Goal: Task Accomplishment & Management: Use online tool/utility

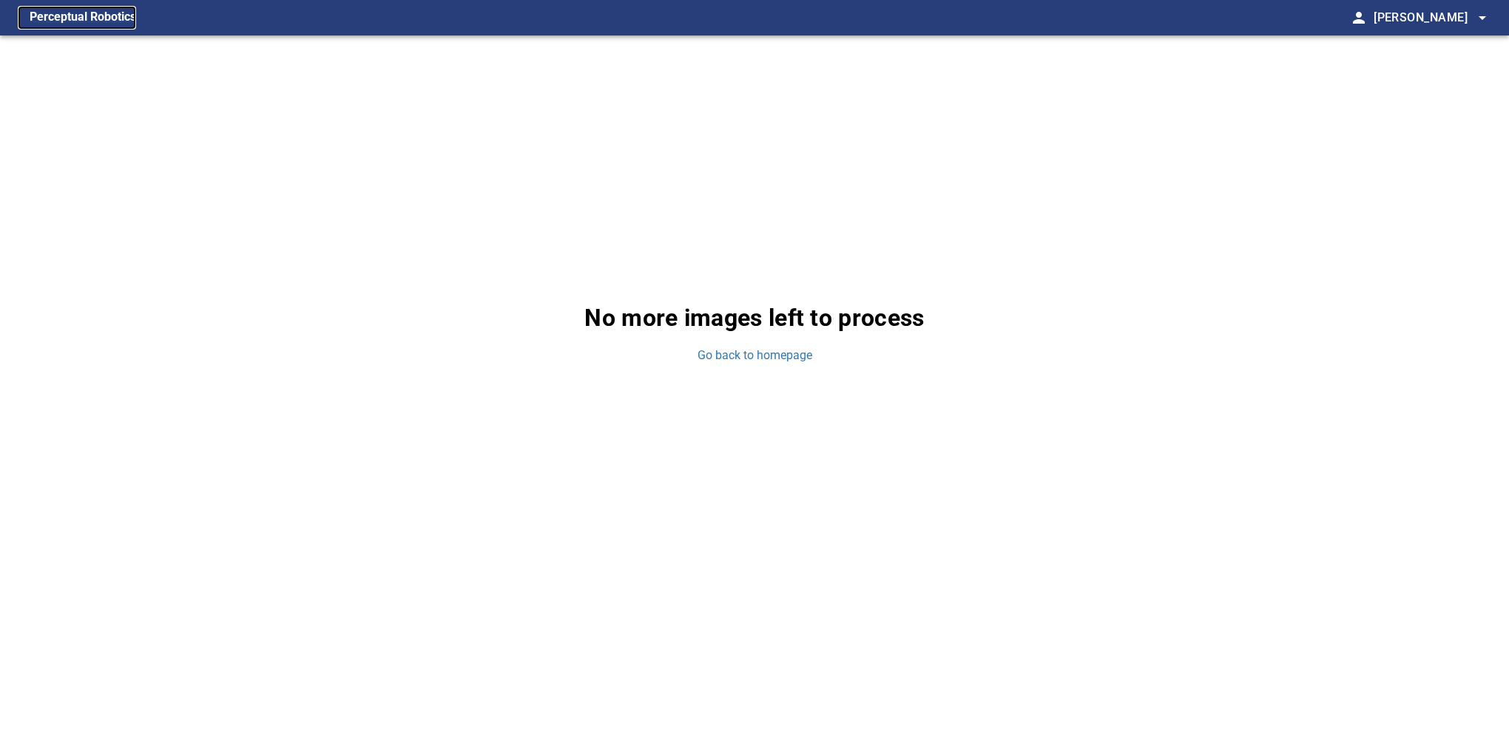
click at [118, 13] on figcaption "Perceptual Robotics" at bounding box center [83, 18] width 106 height 24
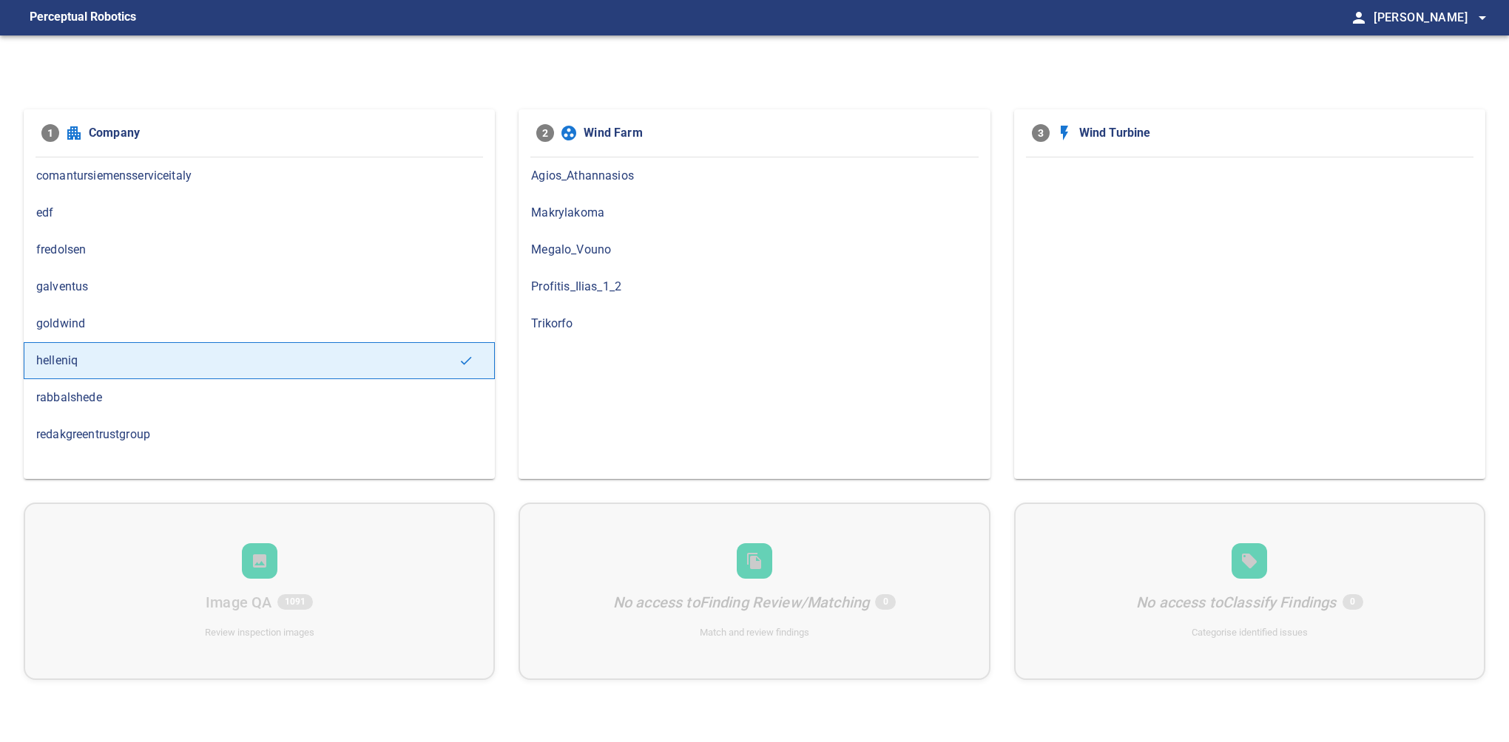
click at [600, 207] on span "Makrylakoma" at bounding box center [754, 213] width 446 height 18
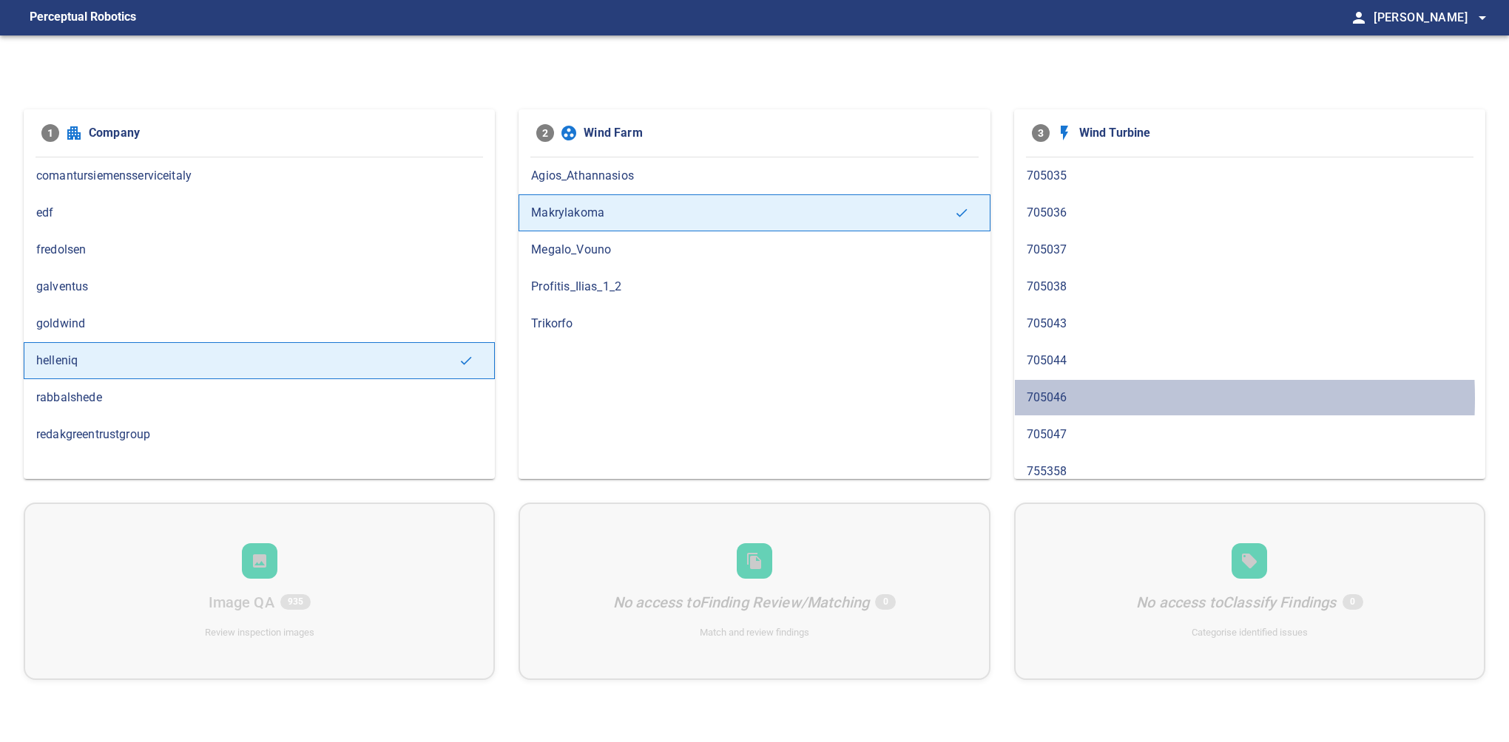
click at [1100, 396] on span "705046" at bounding box center [1249, 398] width 446 height 18
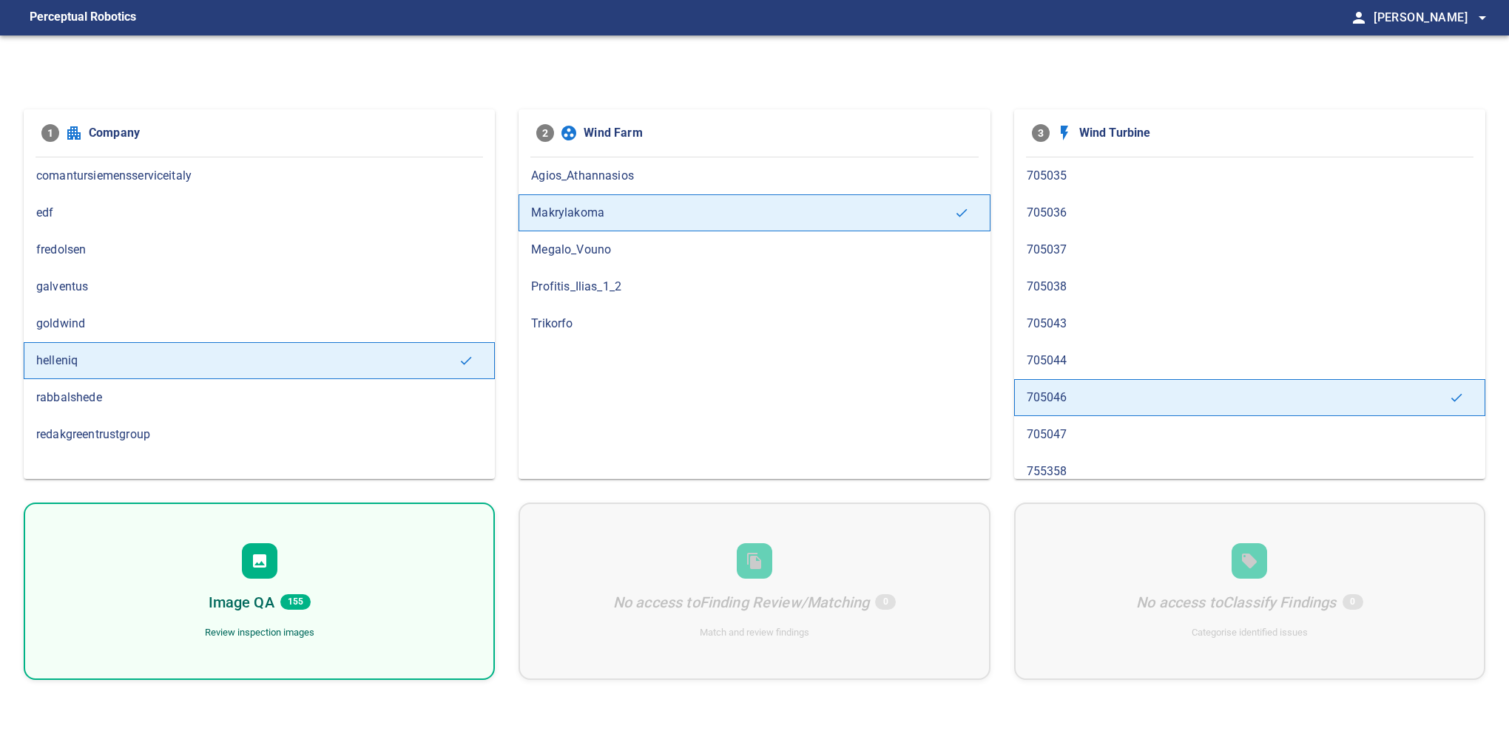
click at [328, 588] on div "Image QA 155 Review inspection images" at bounding box center [259, 591] width 471 height 177
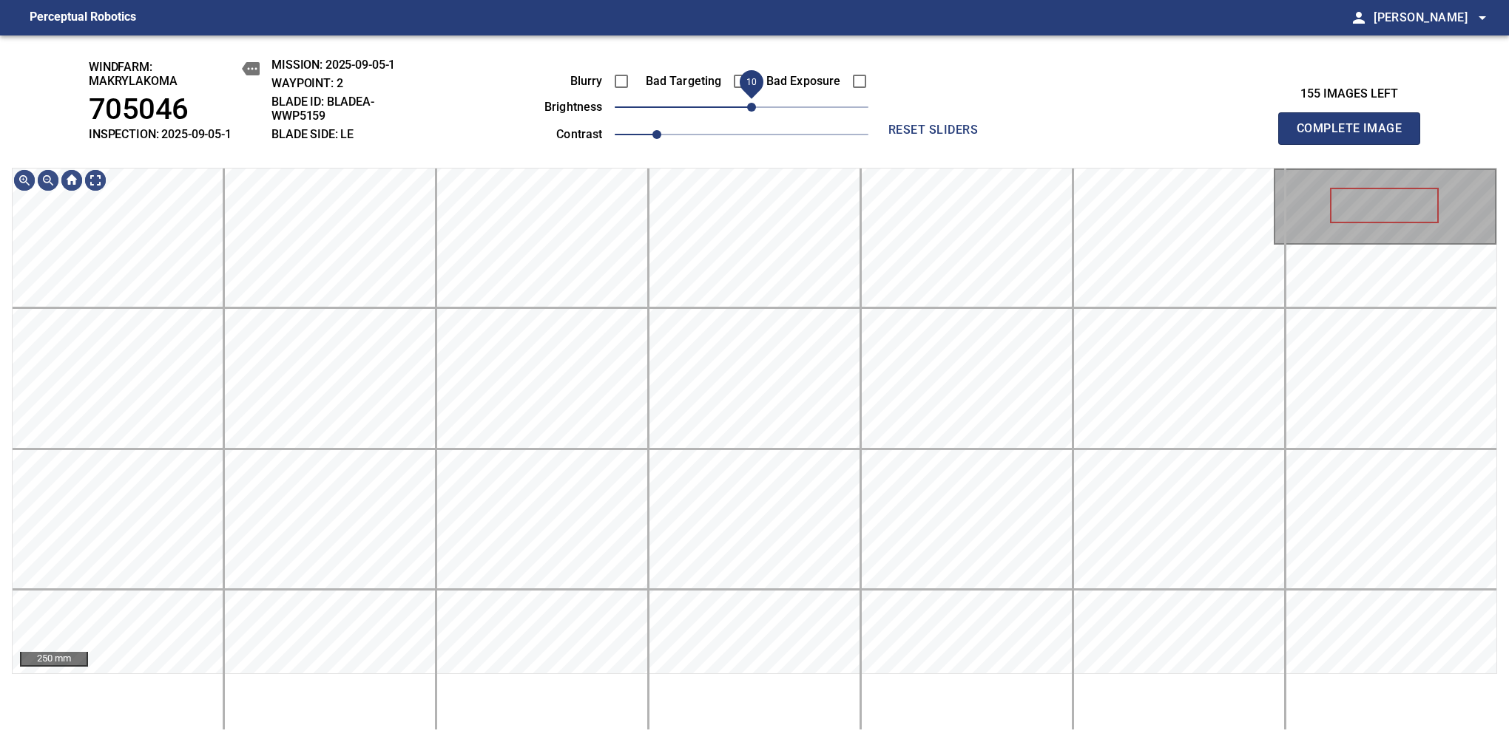
drag, startPoint x: 740, startPoint y: 112, endPoint x: 749, endPoint y: 112, distance: 9.6
click at [749, 112] on span "10" at bounding box center [751, 107] width 9 height 9
drag, startPoint x: 754, startPoint y: 115, endPoint x: 755, endPoint y: 104, distance: 11.1
click at [755, 104] on span "10" at bounding box center [751, 107] width 9 height 9
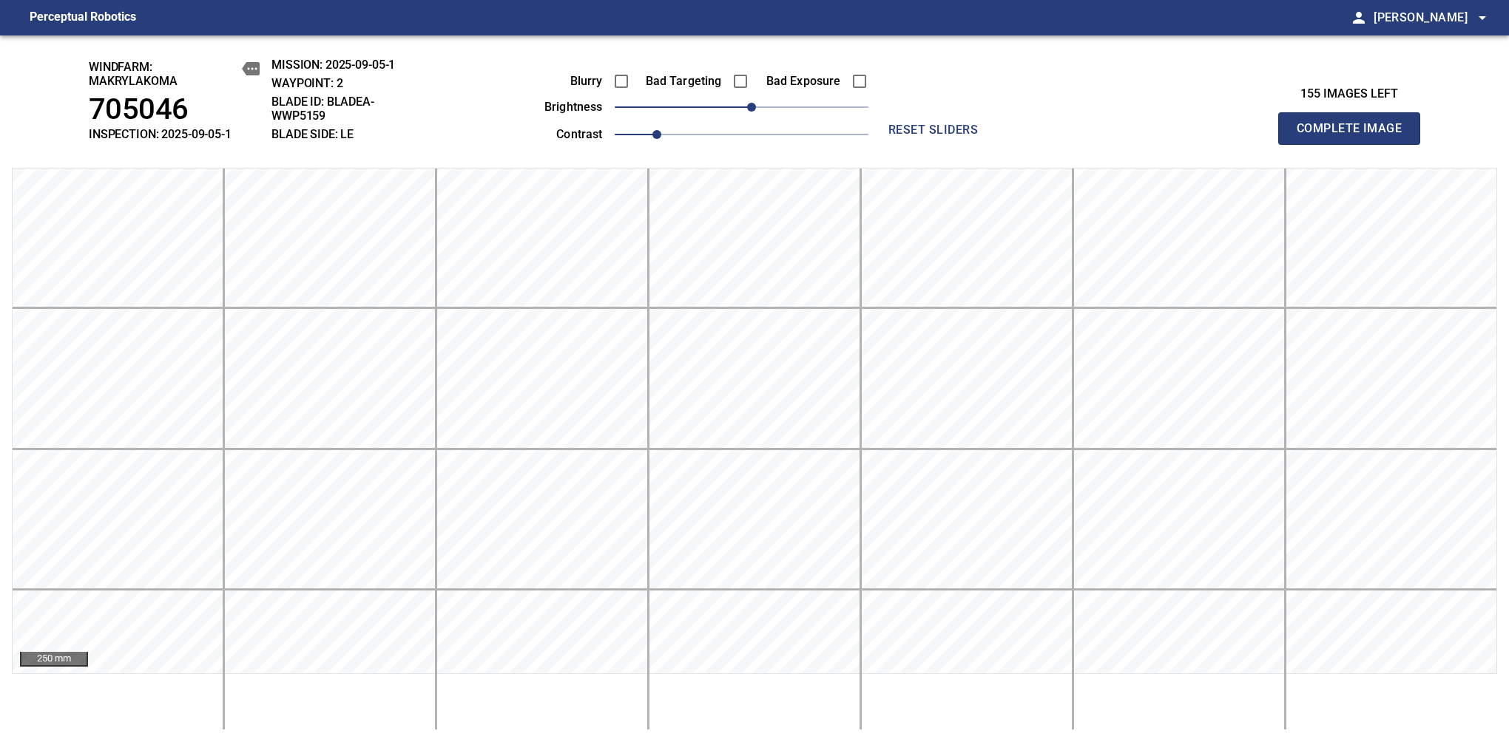
click at [1355, 136] on span "Complete Image" at bounding box center [1348, 128] width 109 height 21
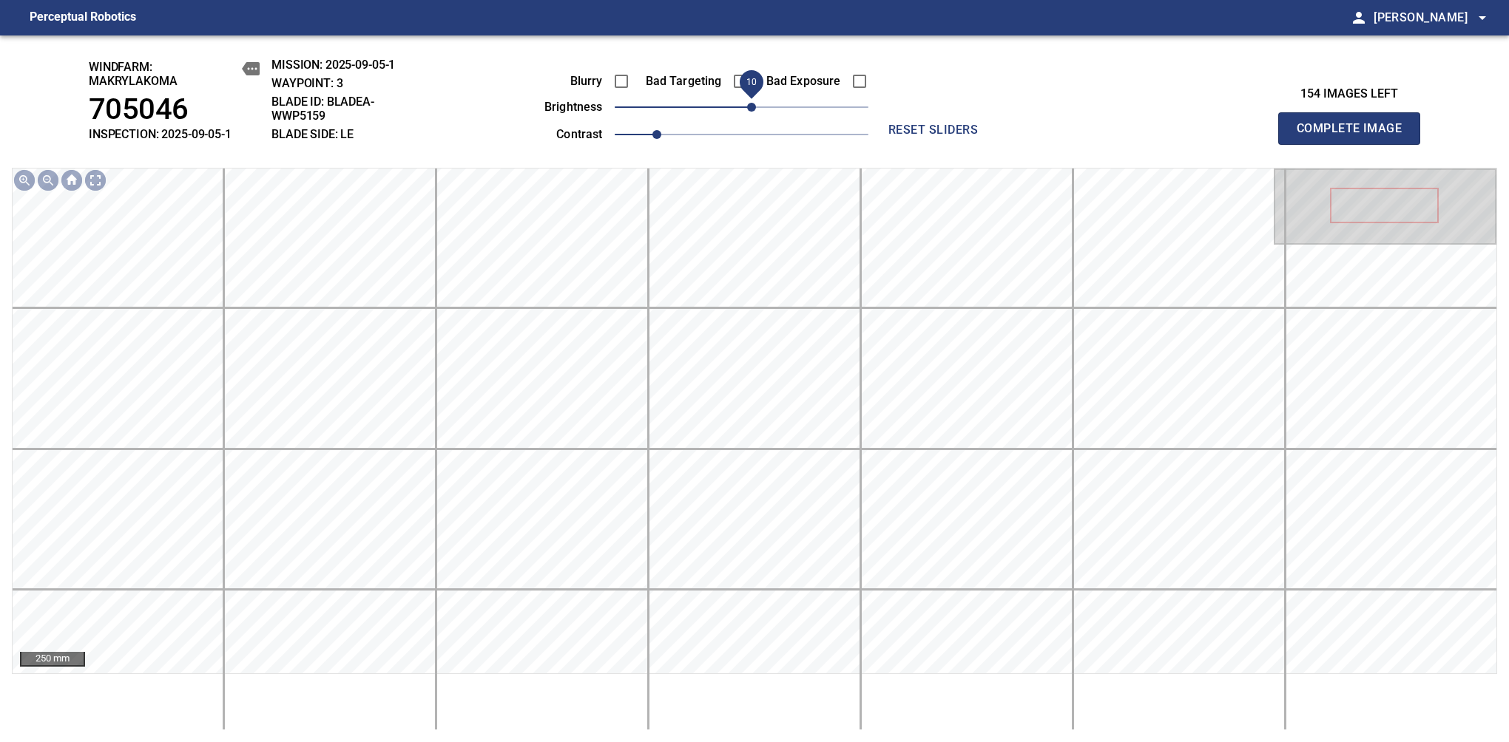
click at [747, 109] on span "10" at bounding box center [751, 107] width 9 height 9
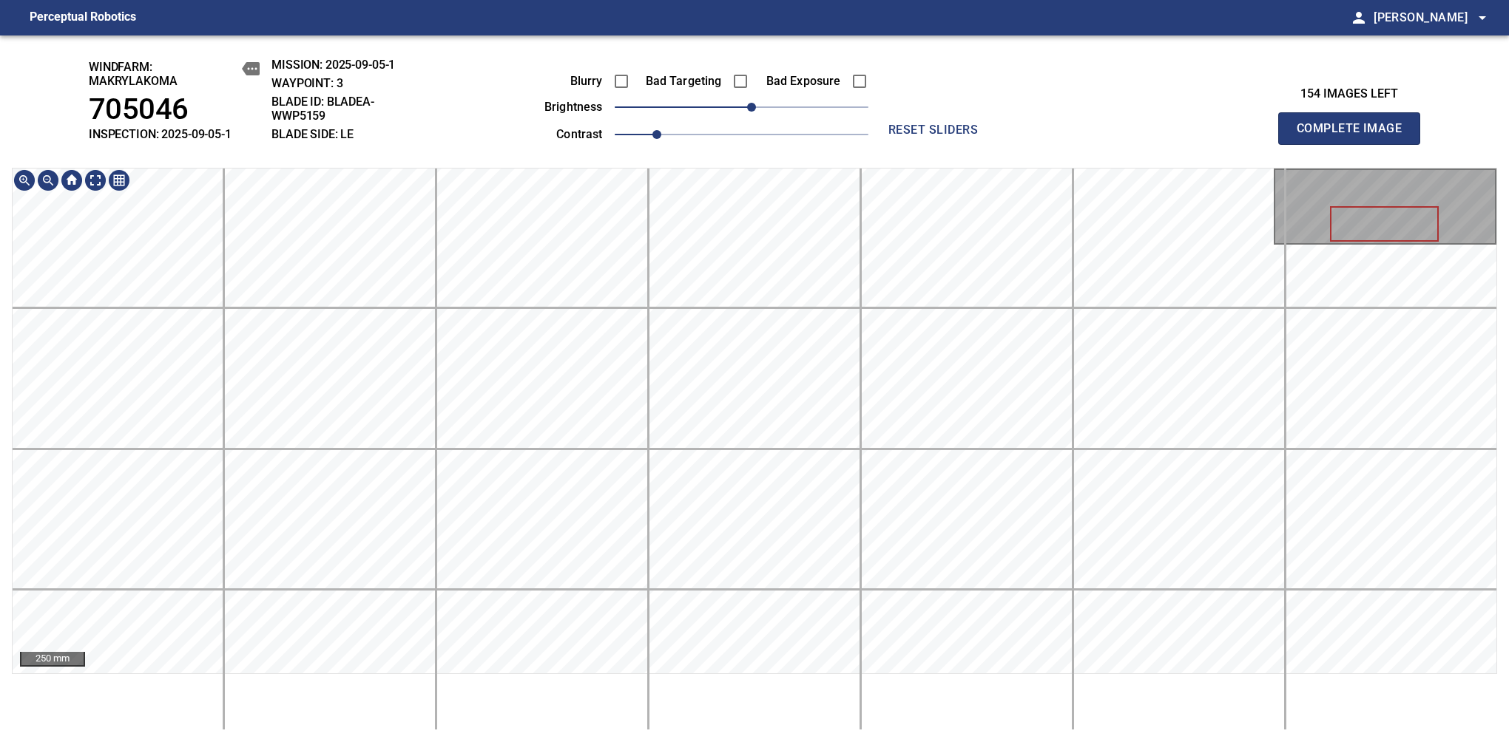
click at [1355, 136] on span "Complete Image" at bounding box center [1348, 128] width 109 height 21
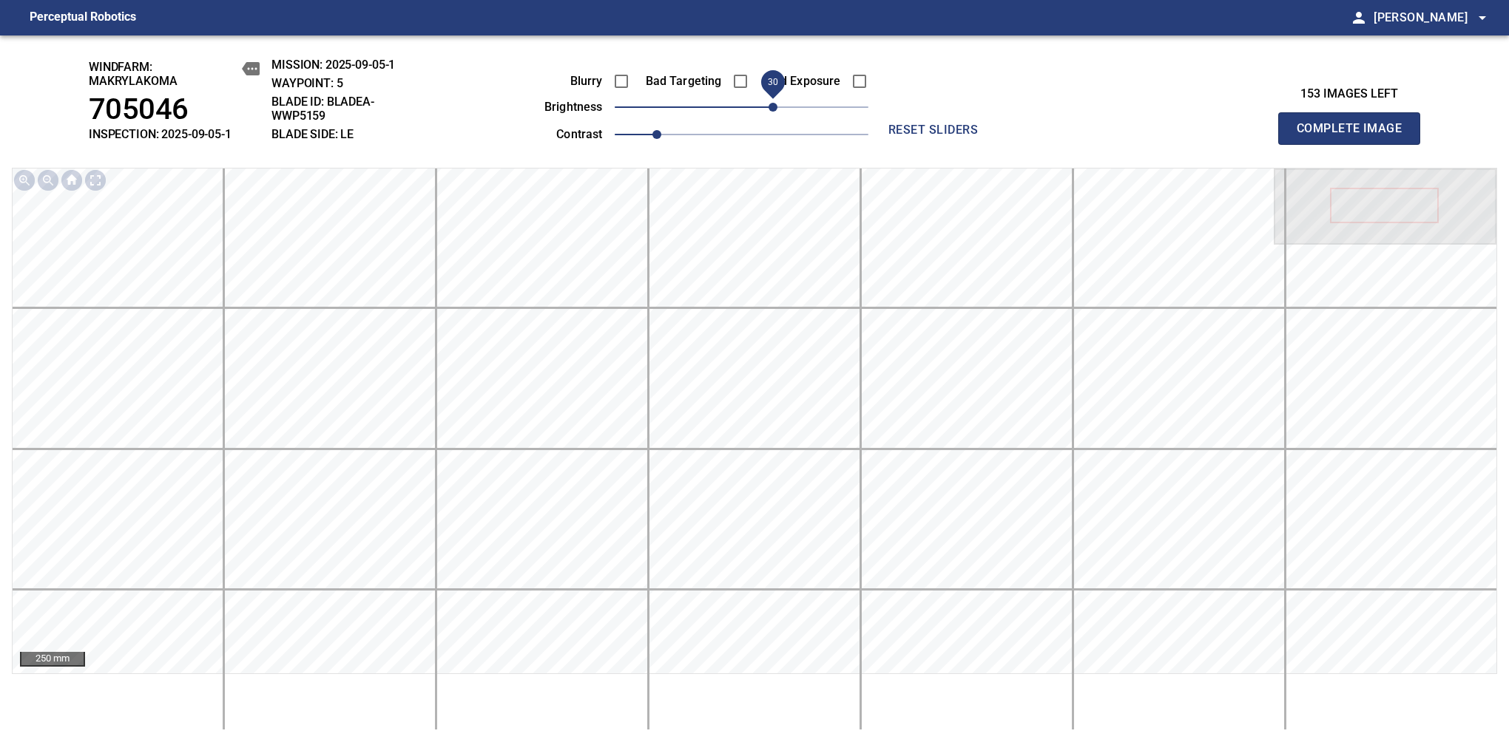
drag, startPoint x: 760, startPoint y: 115, endPoint x: 776, endPoint y: 109, distance: 16.4
click at [776, 109] on span "30" at bounding box center [772, 107] width 9 height 9
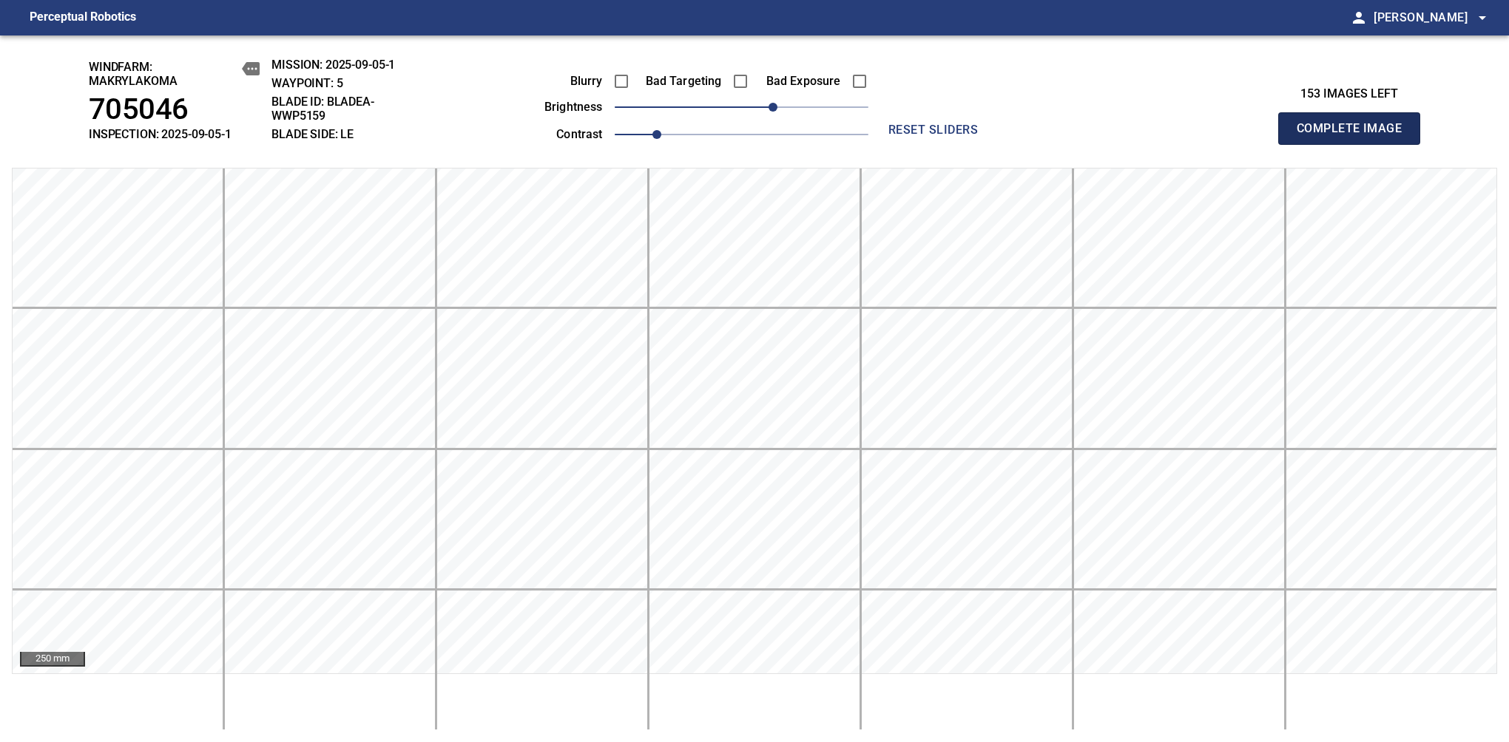
click at [1355, 136] on span "Complete Image" at bounding box center [1348, 128] width 109 height 21
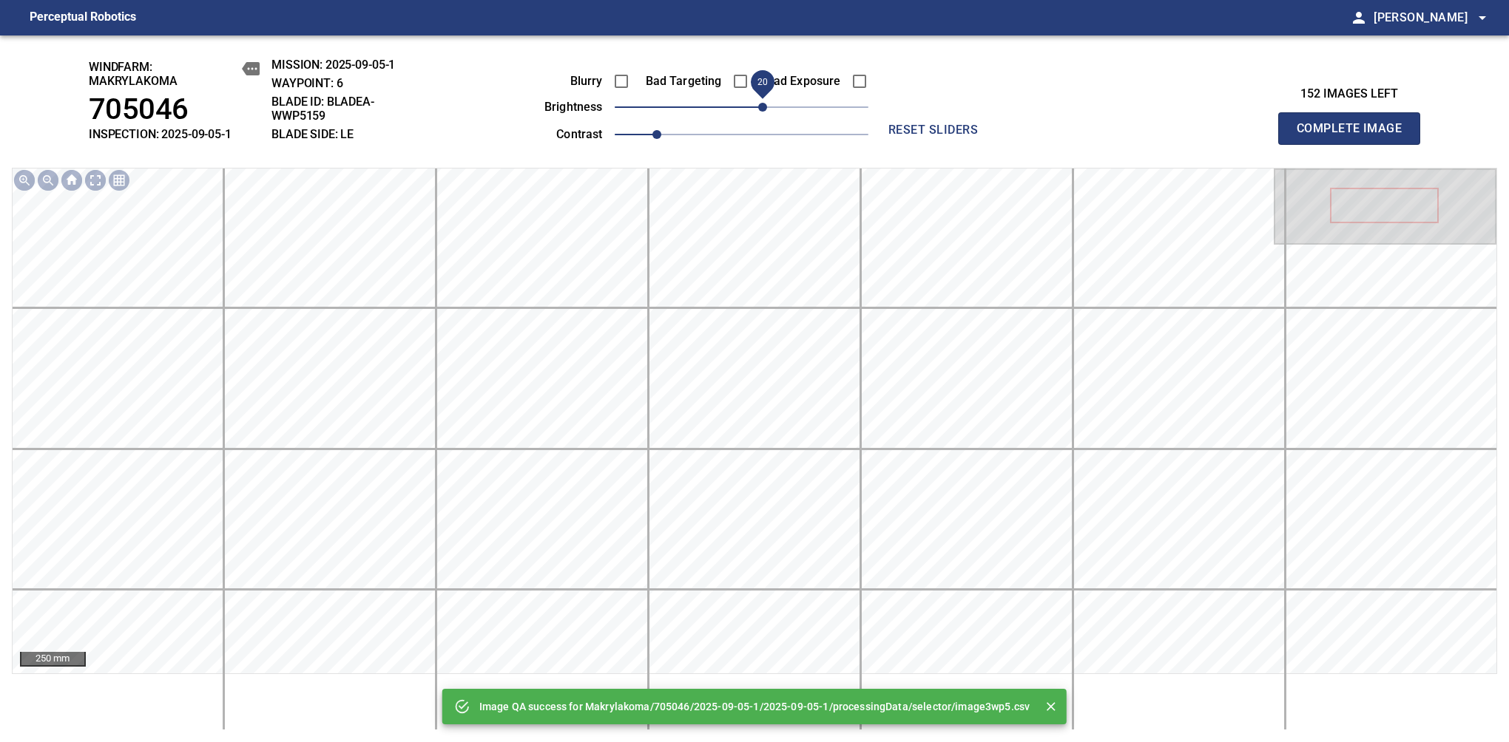
click at [758, 106] on span "20" at bounding box center [762, 107] width 9 height 9
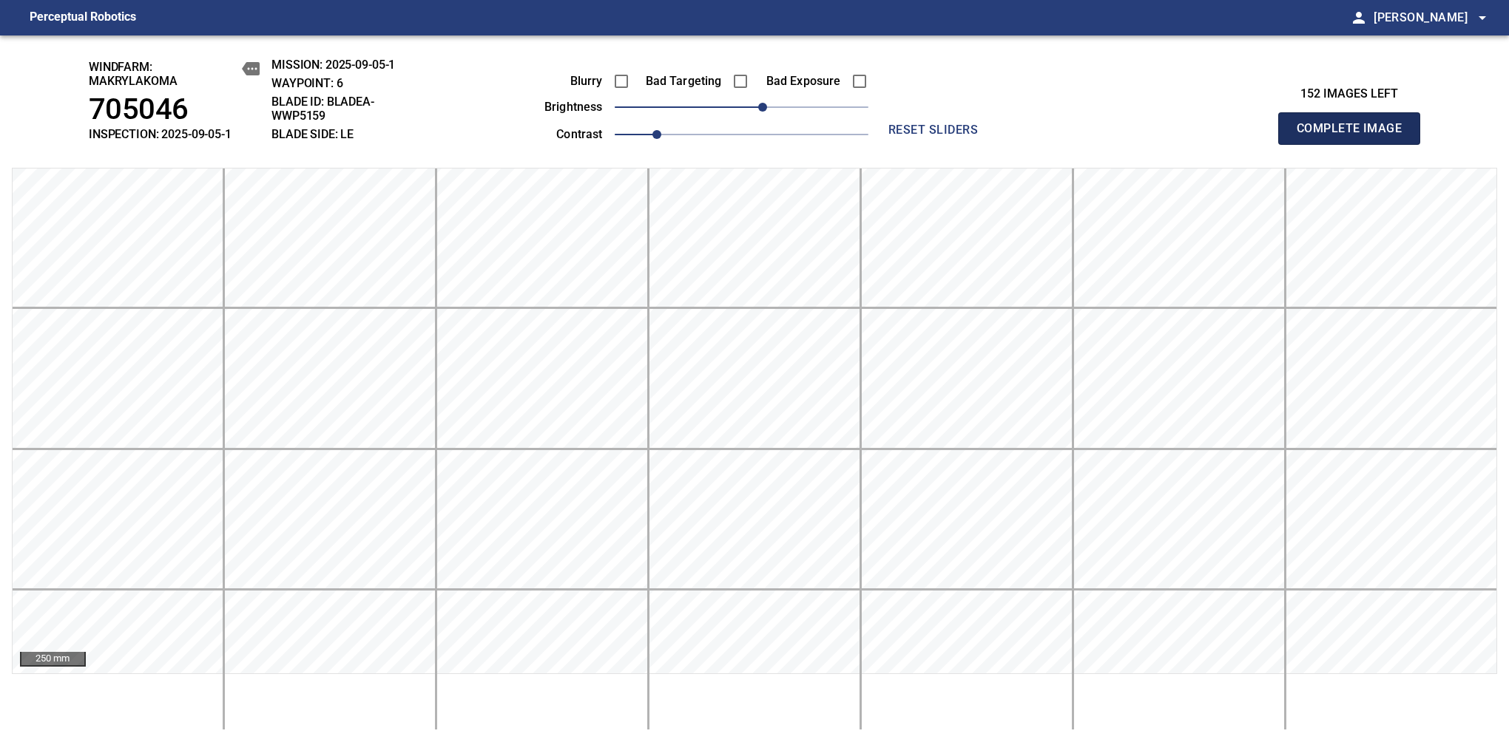
click at [1355, 136] on span "Complete Image" at bounding box center [1348, 128] width 109 height 21
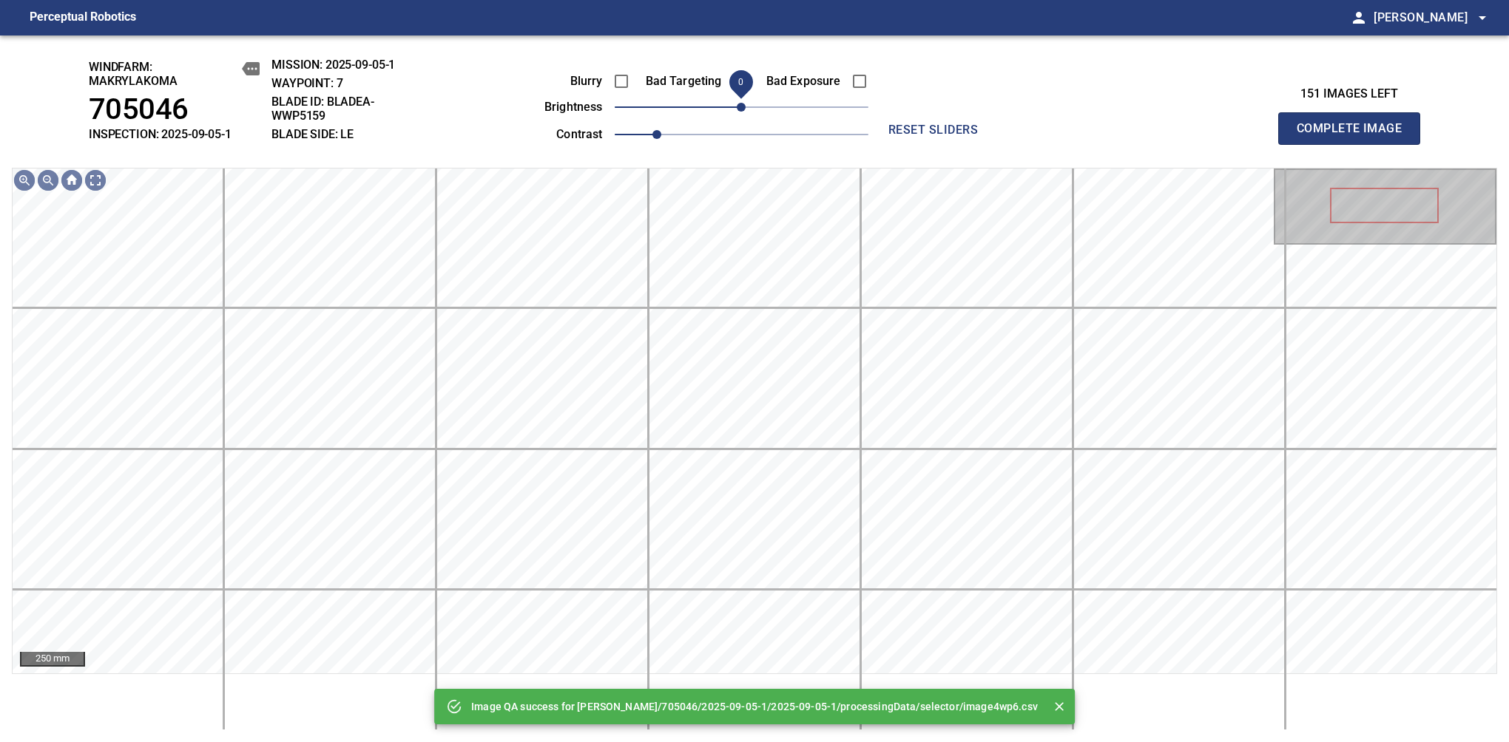
click at [740, 112] on span "0" at bounding box center [741, 107] width 9 height 9
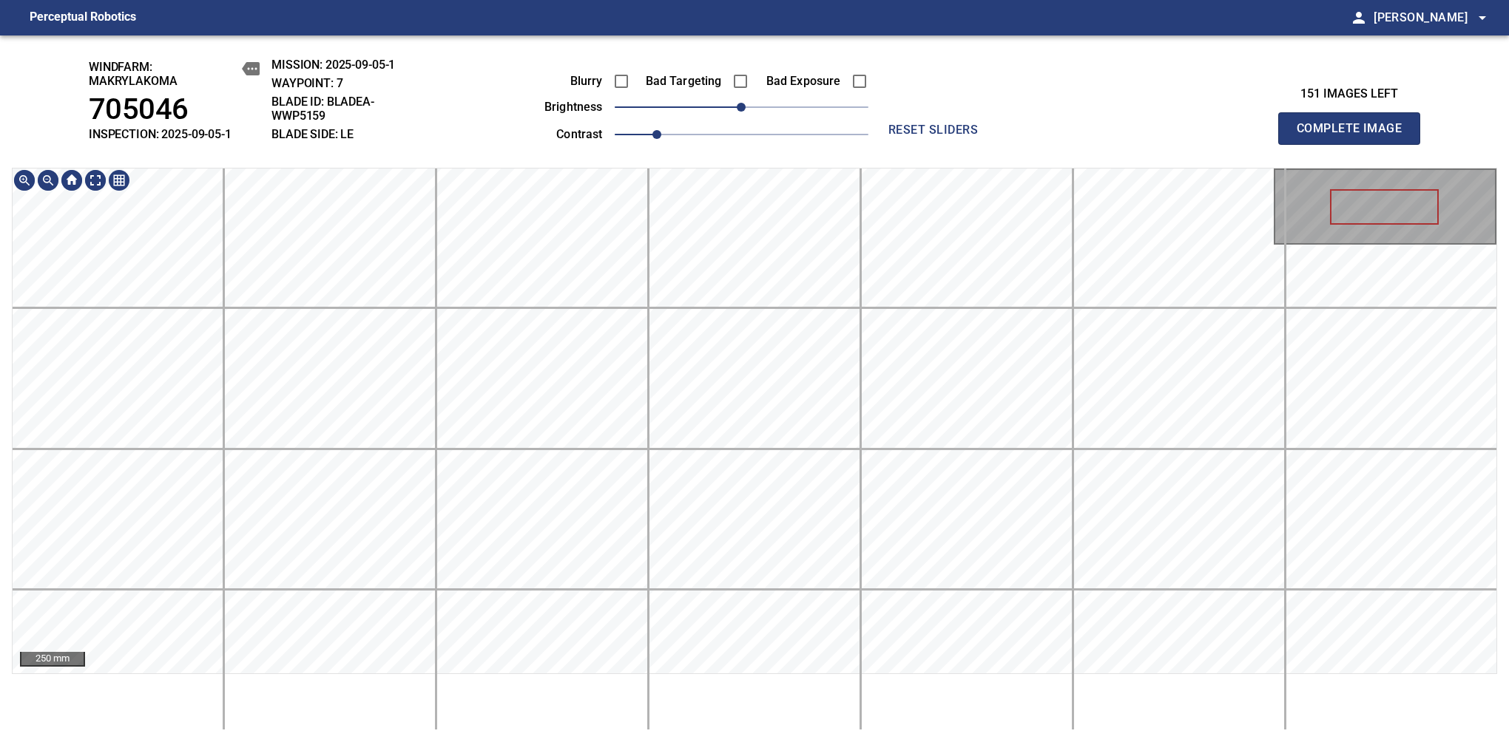
click at [734, 123] on div "windfarm: Makrylakoma 705046 INSPECTION: 2025-09-05-1 MISSION: 2025-09-05-1 WAY…" at bounding box center [754, 388] width 1509 height 707
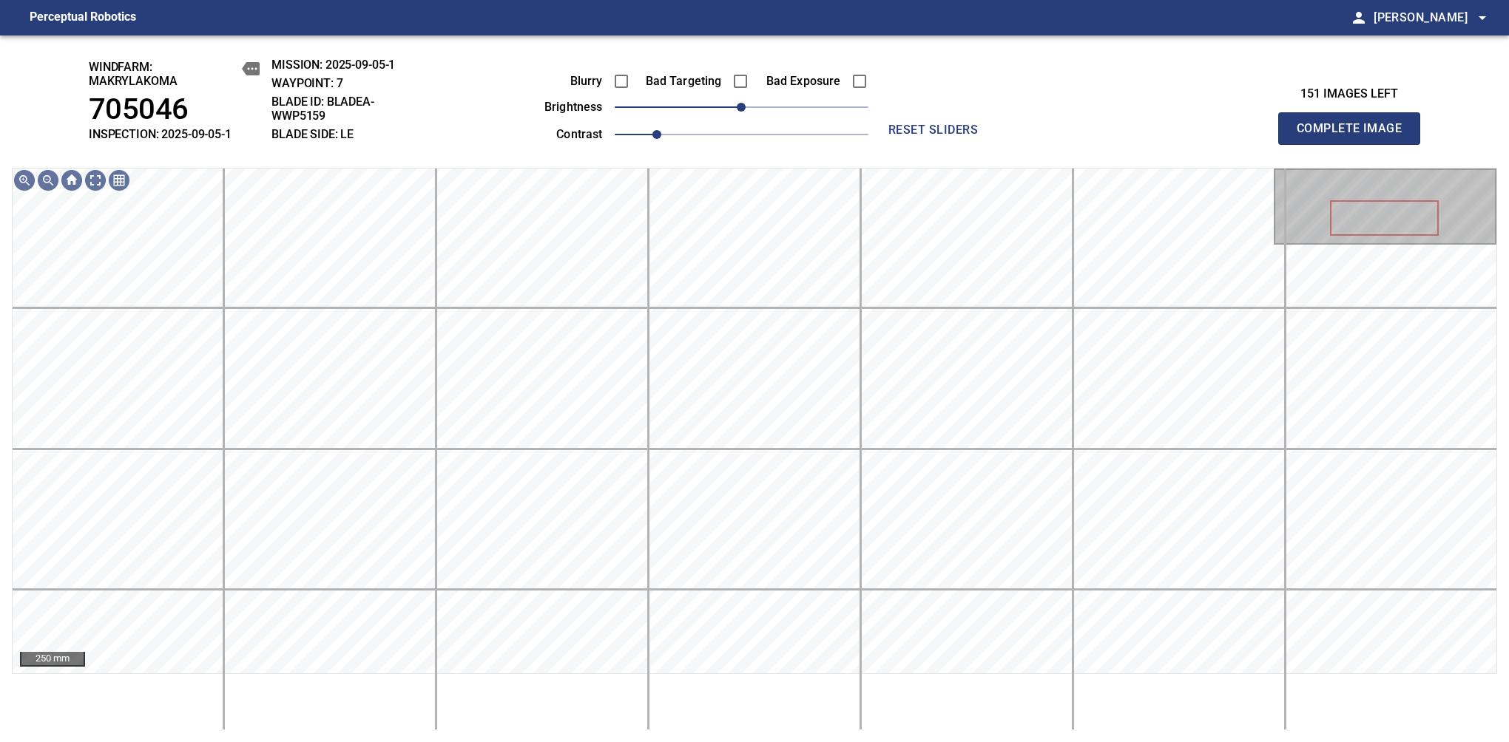
click at [1355, 136] on span "Complete Image" at bounding box center [1348, 128] width 109 height 21
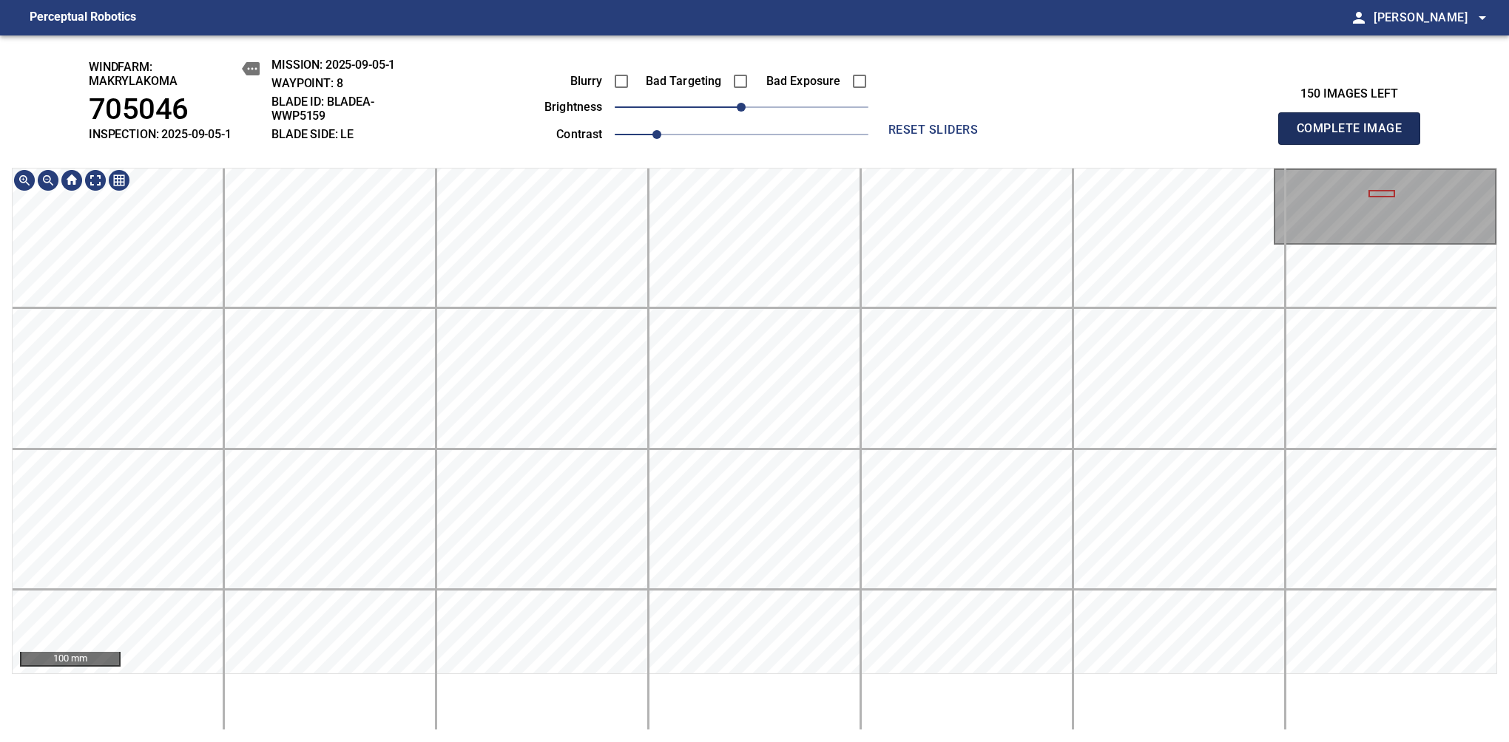
click at [1355, 136] on span "Complete Image" at bounding box center [1348, 128] width 109 height 21
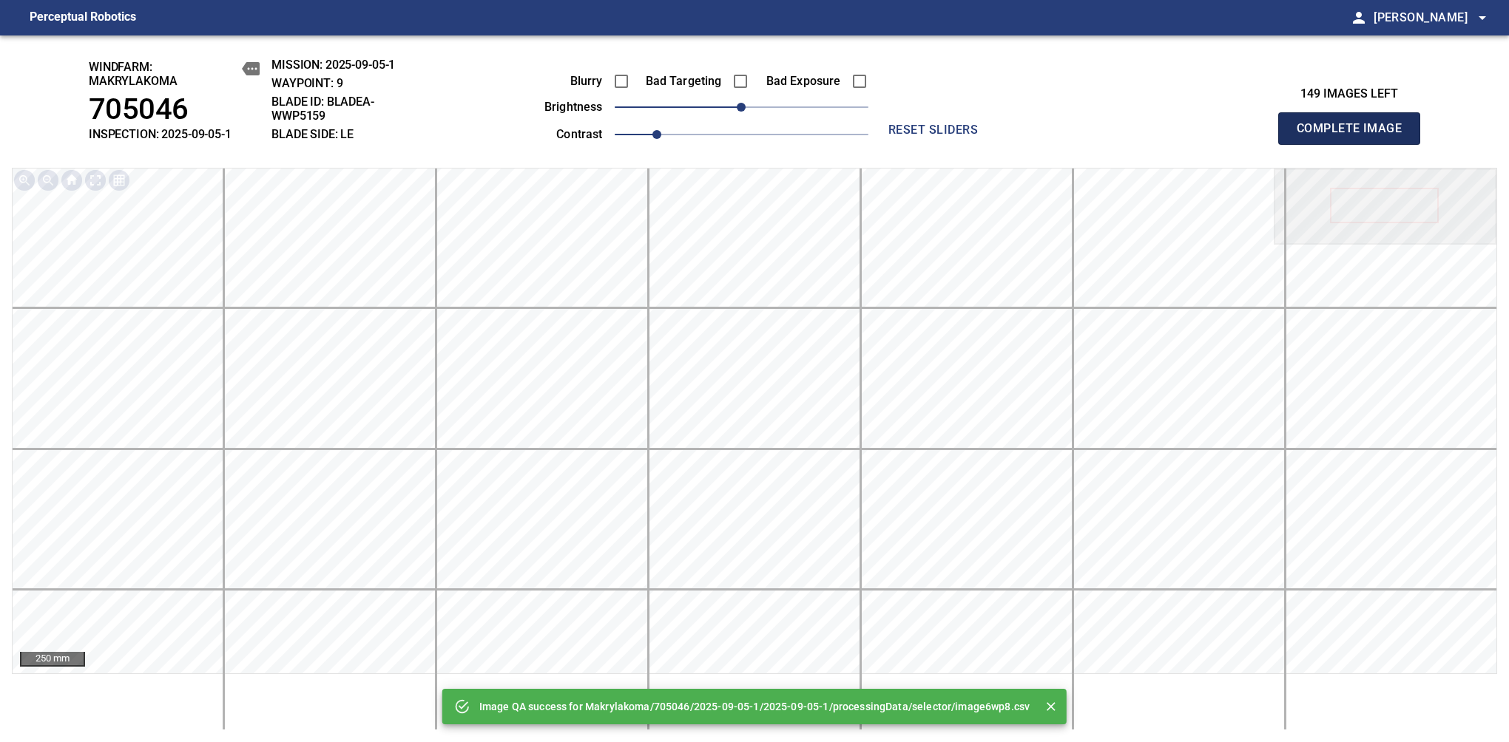
click at [1355, 136] on span "Complete Image" at bounding box center [1348, 128] width 109 height 21
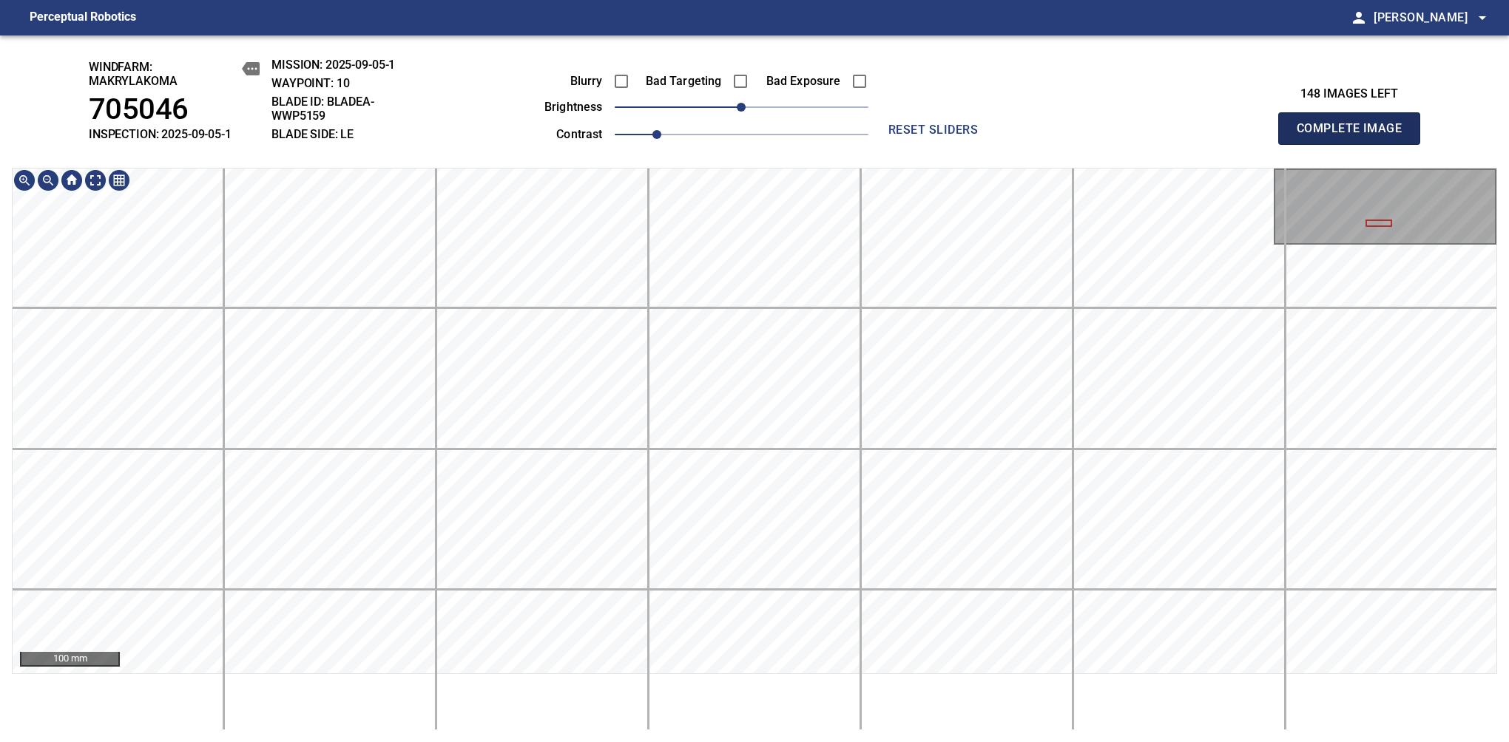
click at [1355, 136] on span "Complete Image" at bounding box center [1348, 128] width 109 height 21
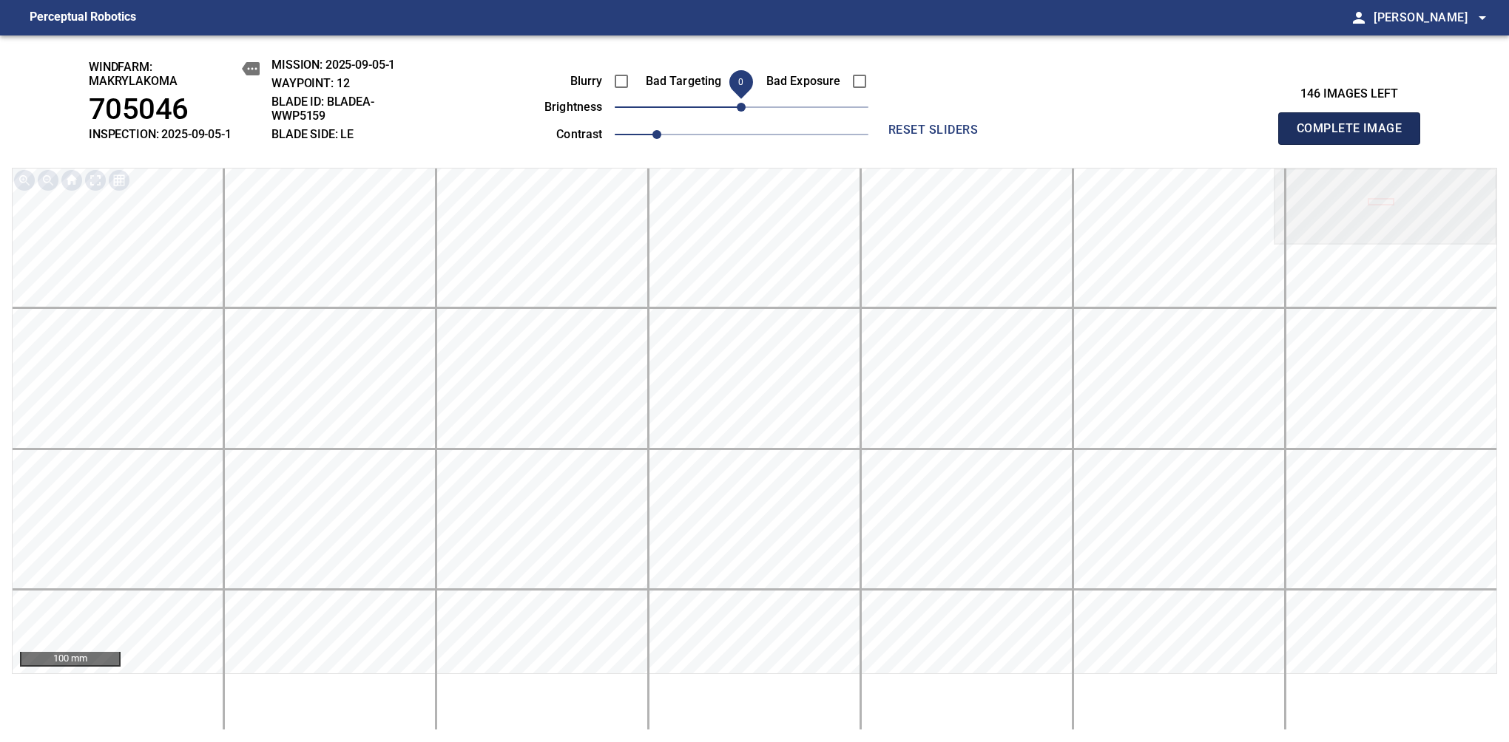
click at [1355, 136] on span "Complete Image" at bounding box center [1348, 128] width 109 height 21
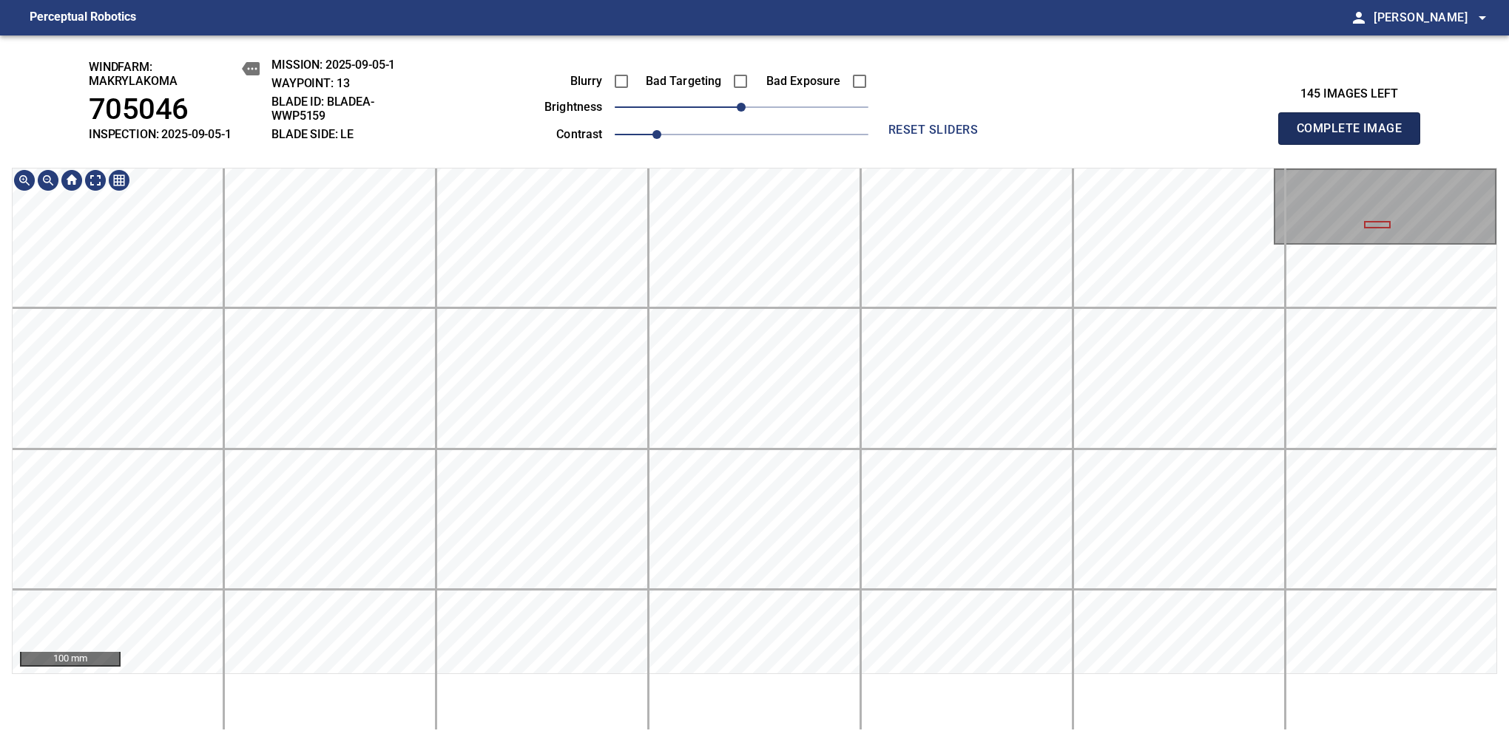
click at [1355, 136] on span "Complete Image" at bounding box center [1348, 128] width 109 height 21
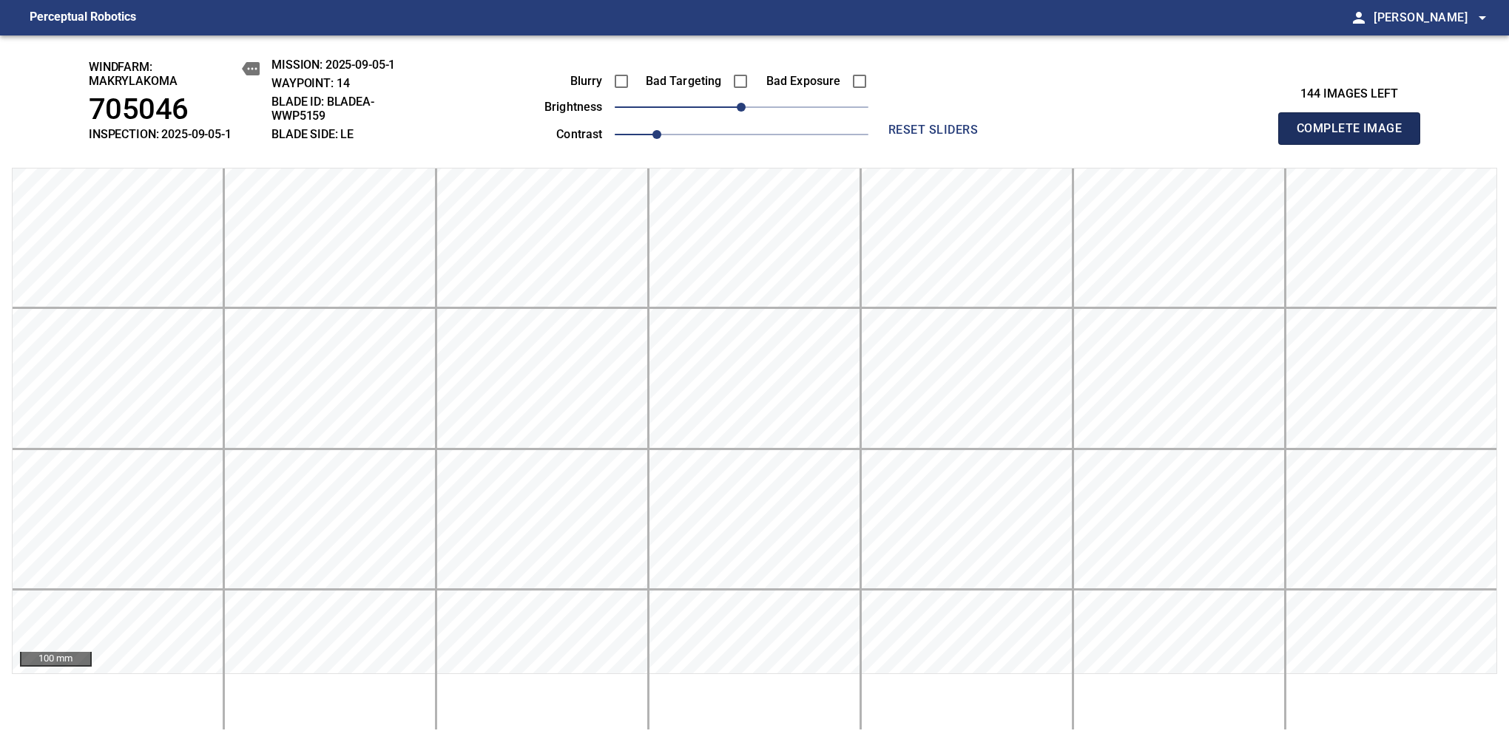
click at [1355, 136] on span "Complete Image" at bounding box center [1348, 128] width 109 height 21
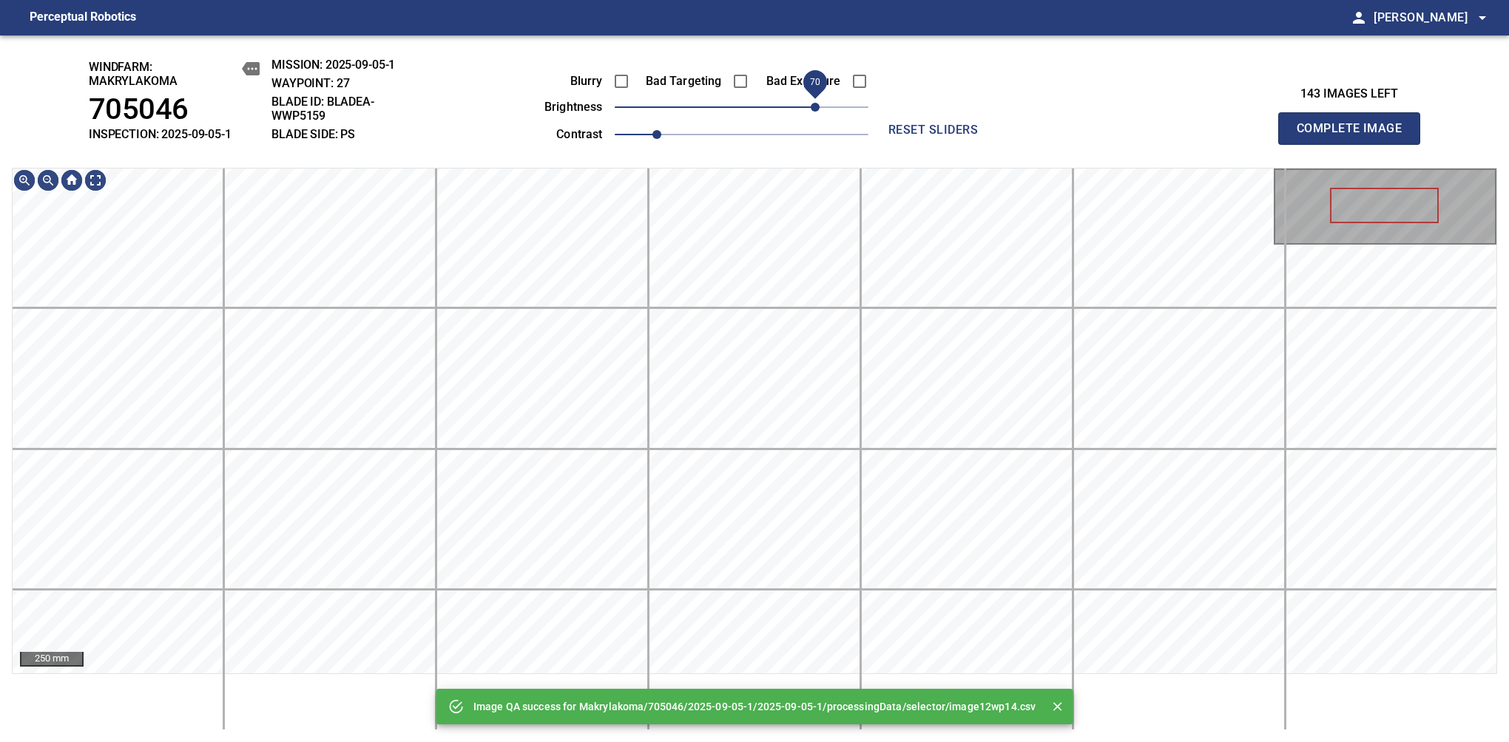
drag, startPoint x: 781, startPoint y: 101, endPoint x: 812, endPoint y: 90, distance: 32.7
click at [812, 103] on span "70" at bounding box center [814, 107] width 9 height 9
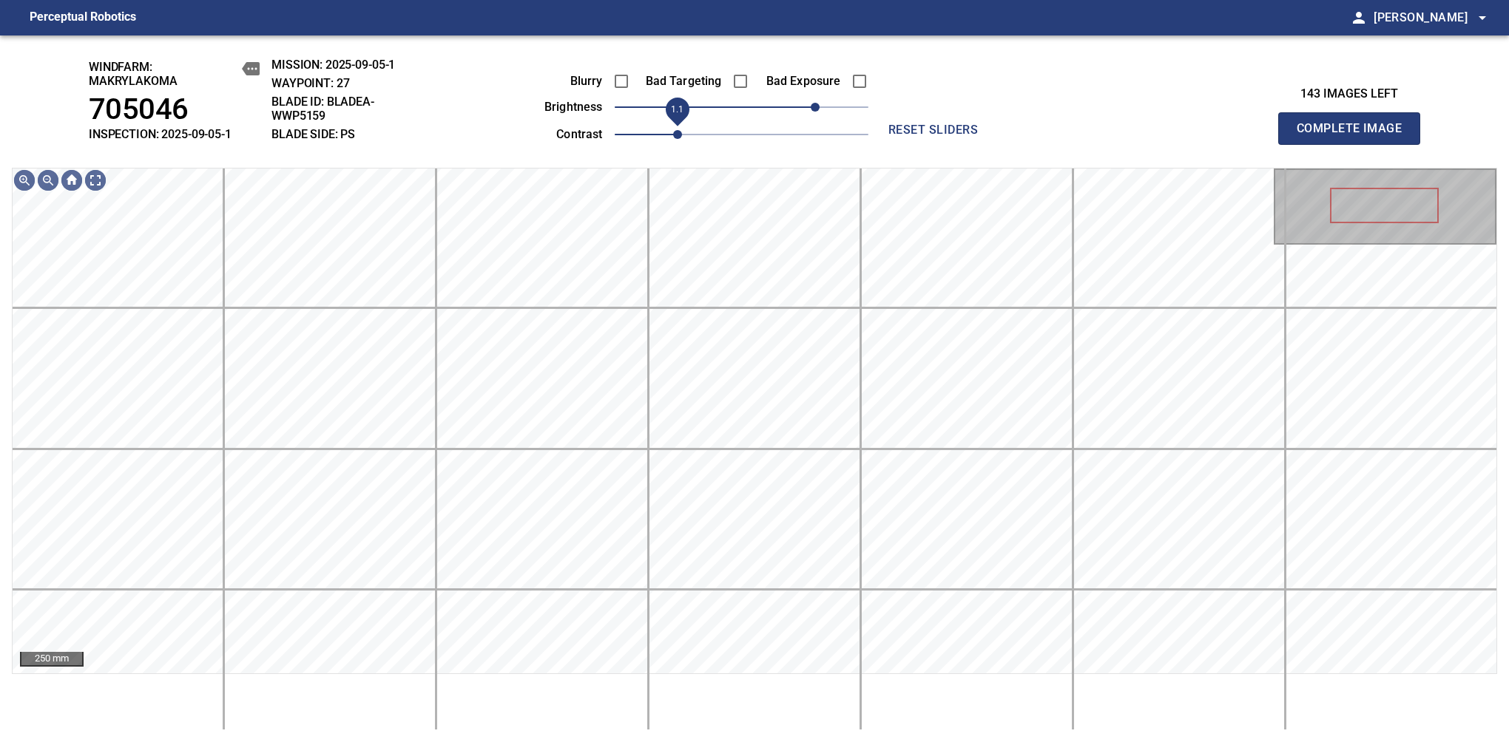
click at [674, 135] on span "1.1" at bounding box center [677, 134] width 9 height 9
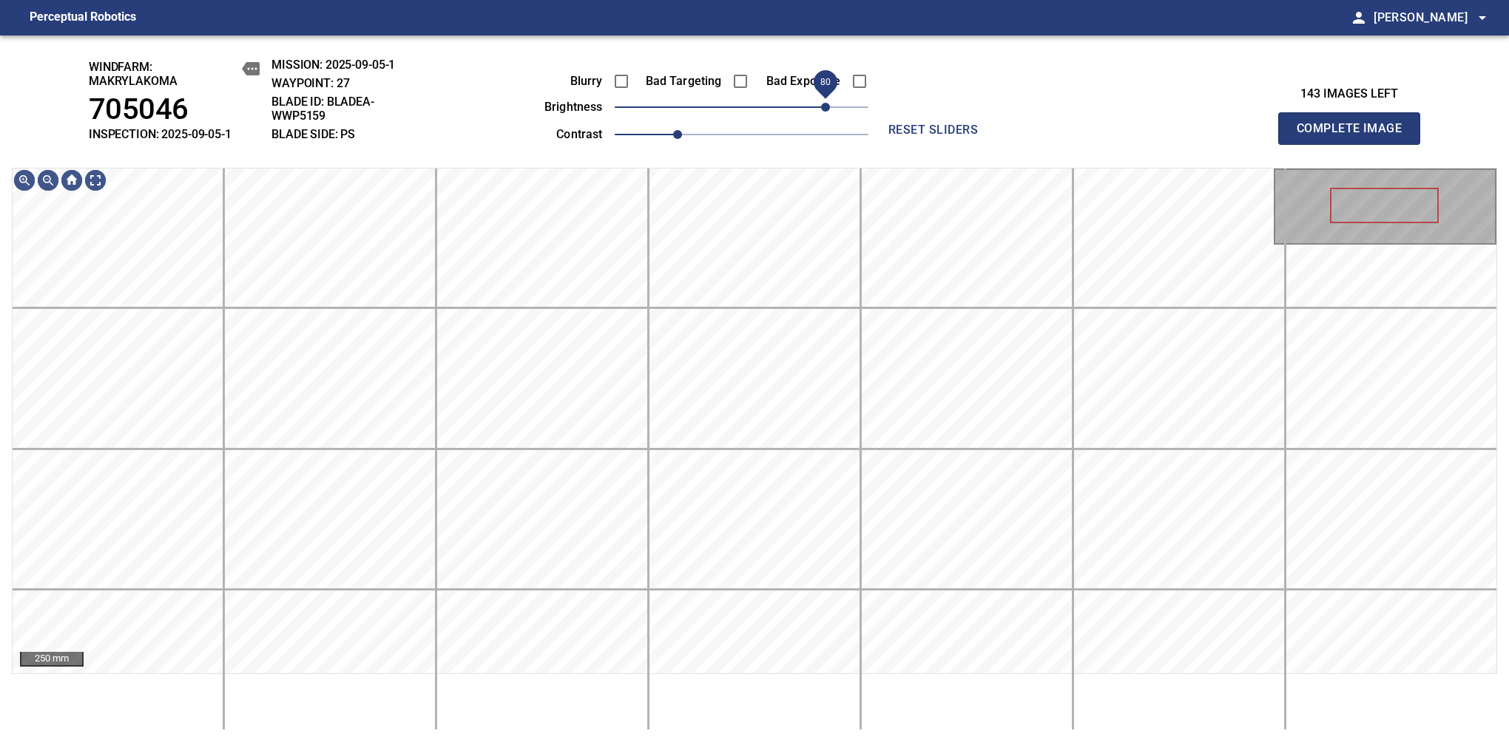
drag, startPoint x: 812, startPoint y: 109, endPoint x: 828, endPoint y: 103, distance: 17.3
click at [828, 103] on span "80" at bounding box center [825, 107] width 9 height 9
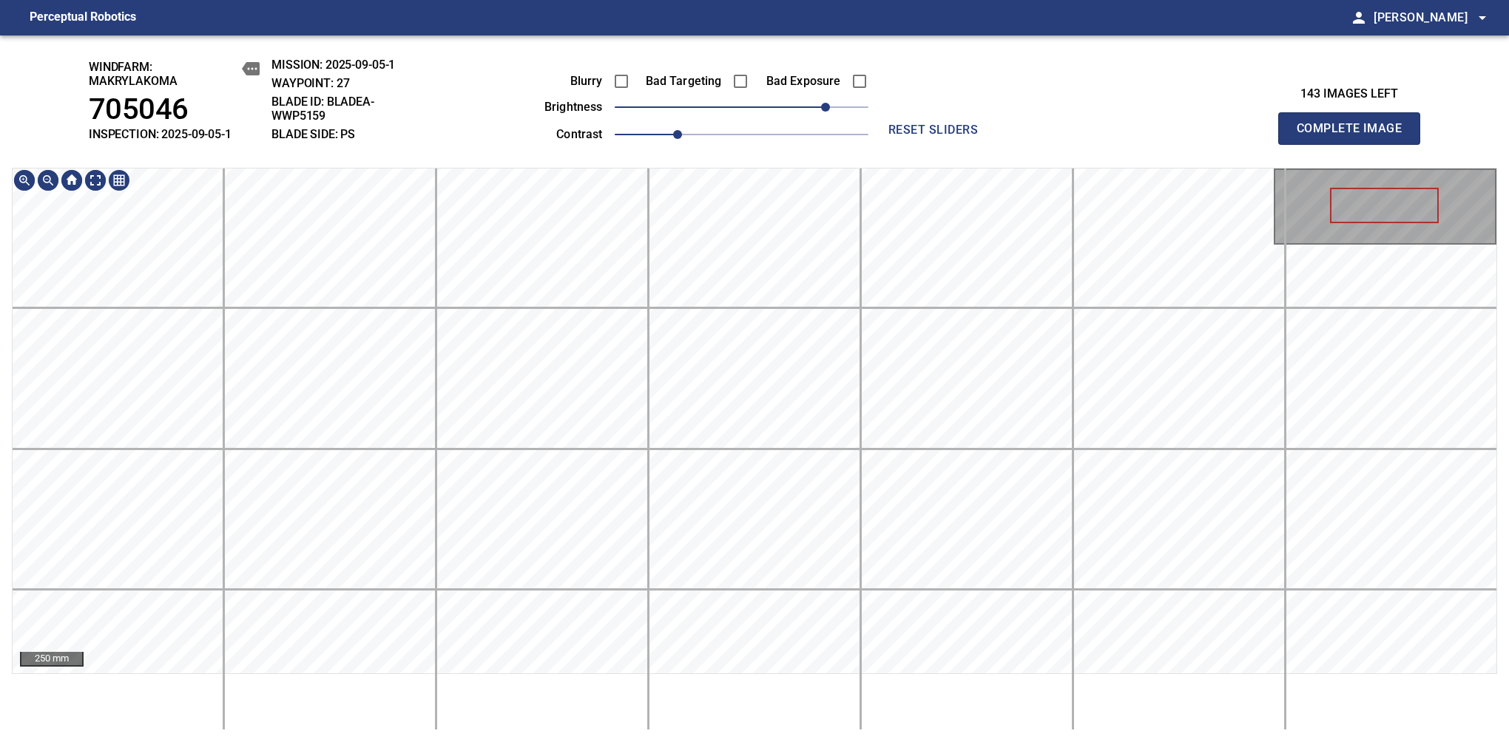
click at [858, 711] on div "250 mm" at bounding box center [754, 449] width 1485 height 563
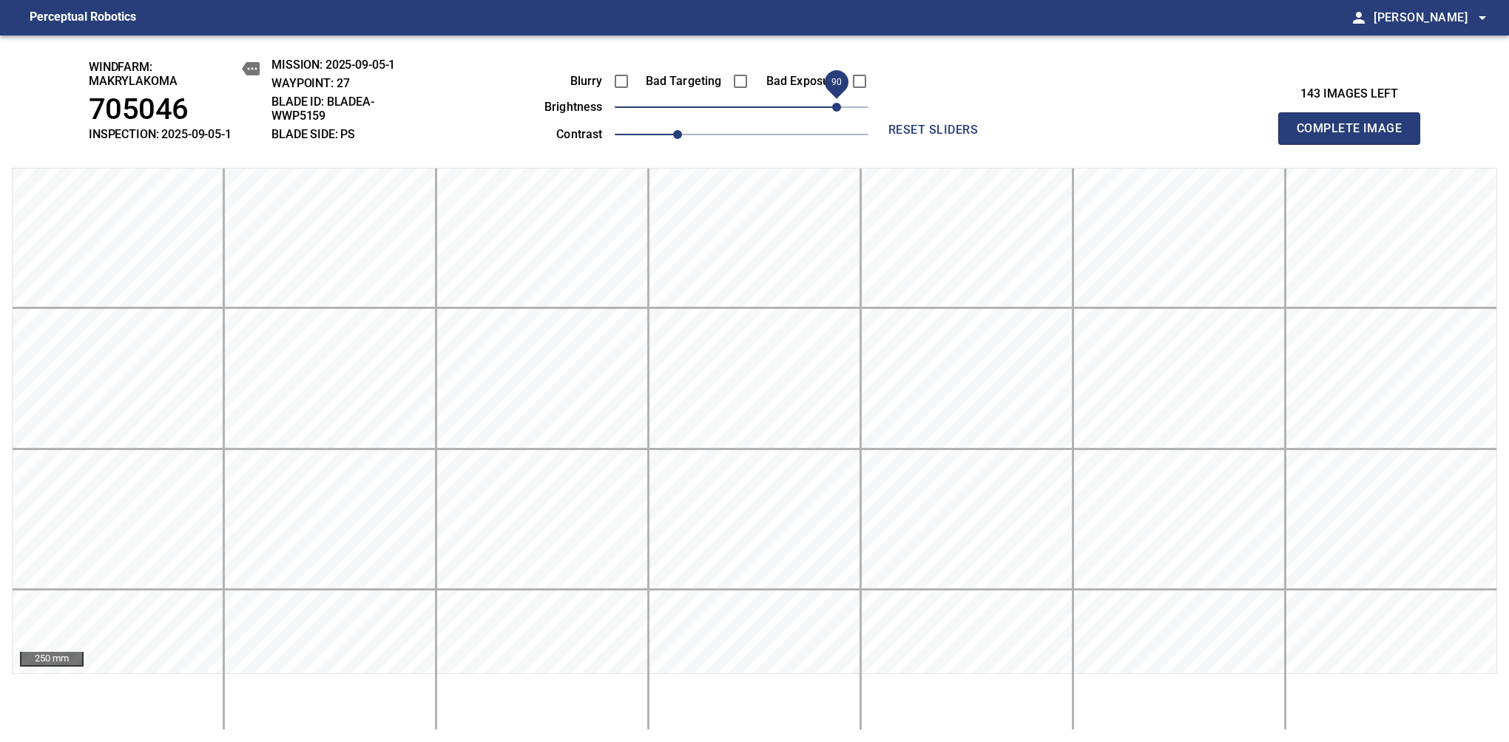
drag, startPoint x: 825, startPoint y: 106, endPoint x: 835, endPoint y: 101, distance: 10.9
click at [835, 103] on span "90" at bounding box center [836, 107] width 9 height 9
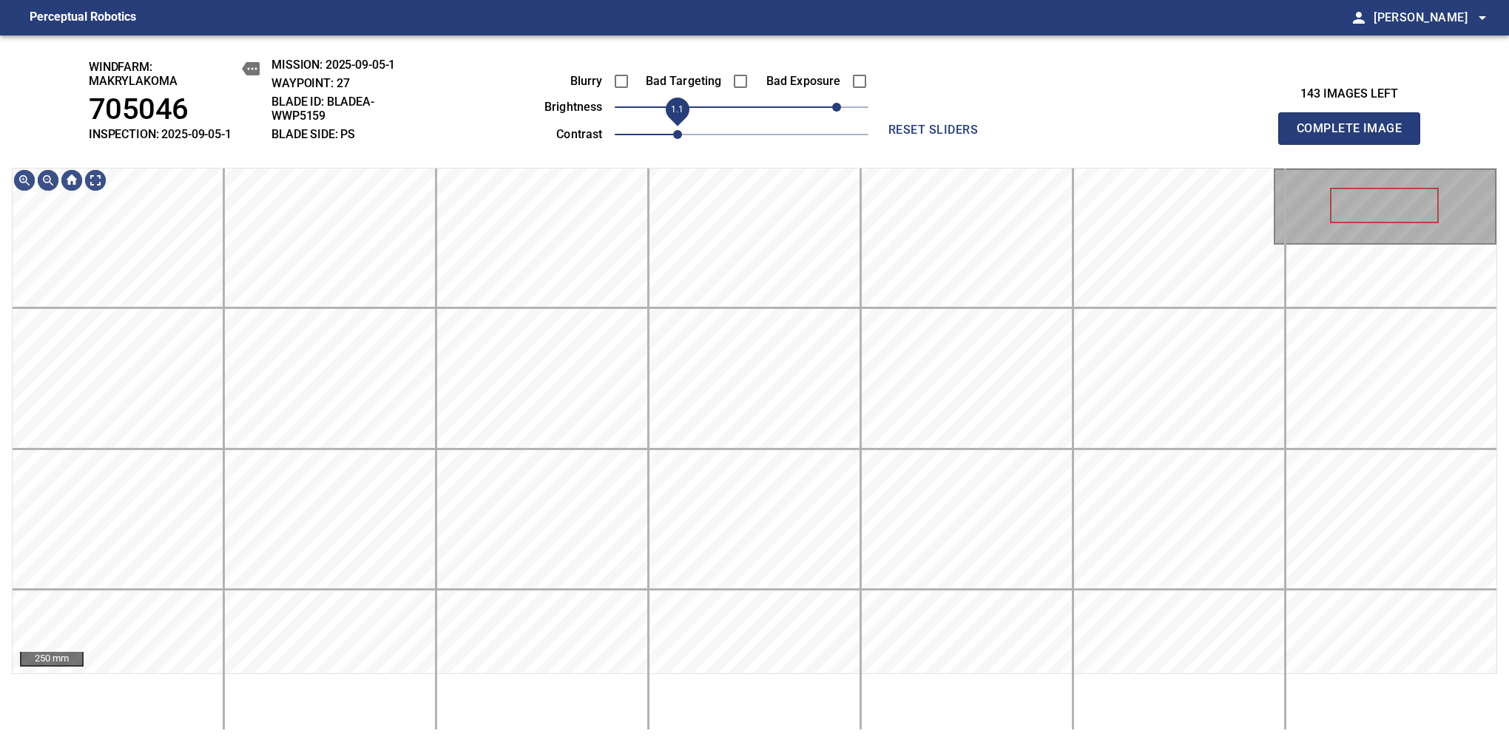
click at [680, 137] on span "1.1" at bounding box center [677, 134] width 9 height 9
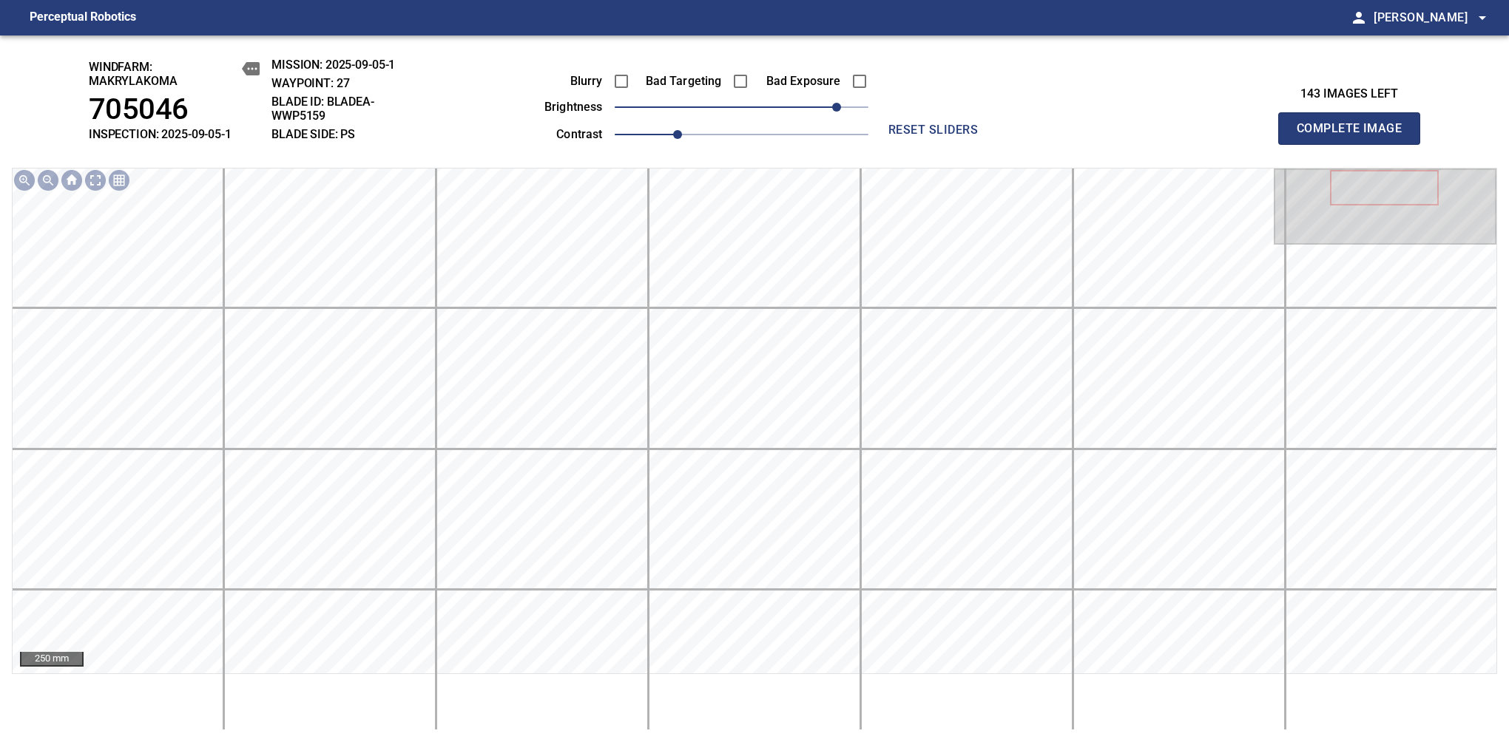
click at [1355, 136] on span "Complete Image" at bounding box center [1348, 128] width 109 height 21
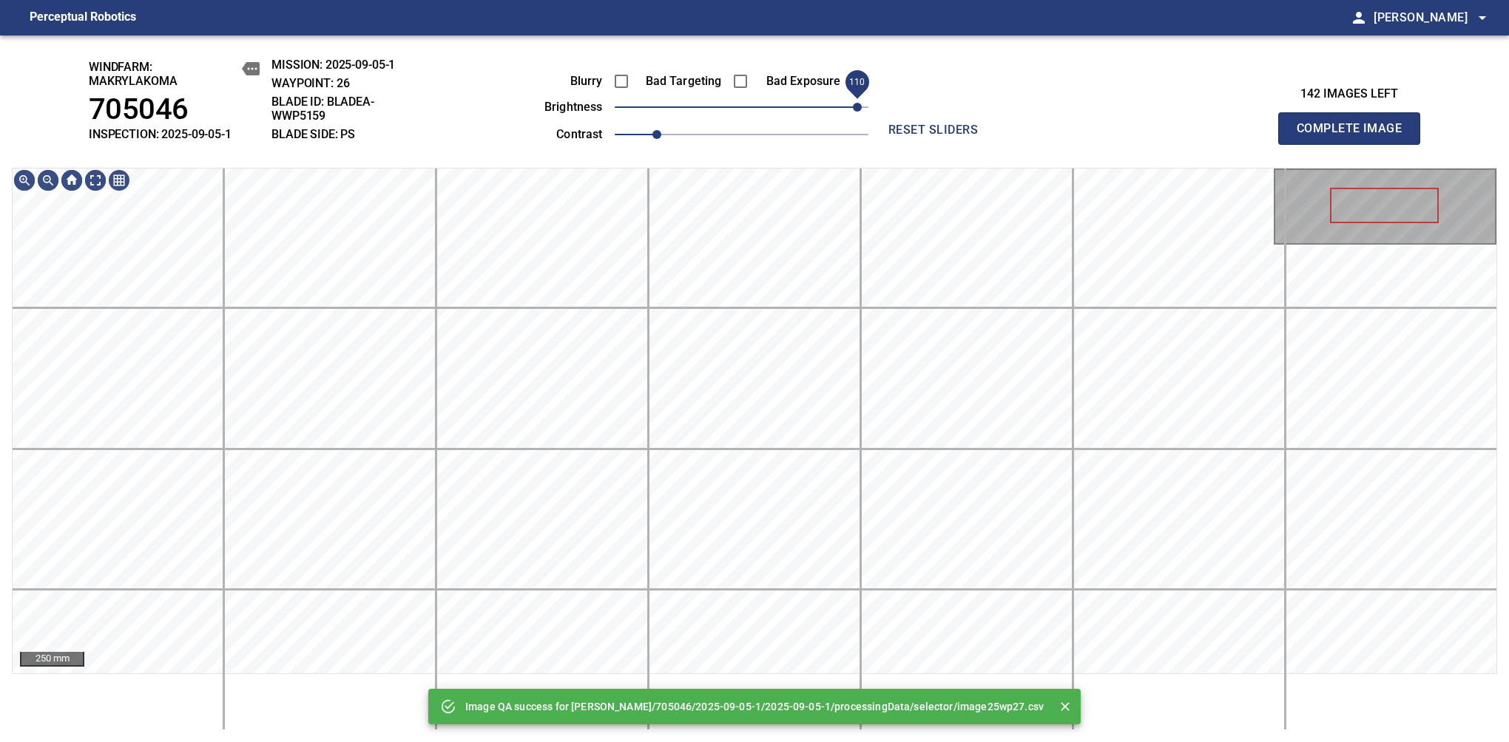
drag, startPoint x: 796, startPoint y: 123, endPoint x: 858, endPoint y: 113, distance: 63.0
click at [858, 112] on span "110" at bounding box center [857, 107] width 9 height 9
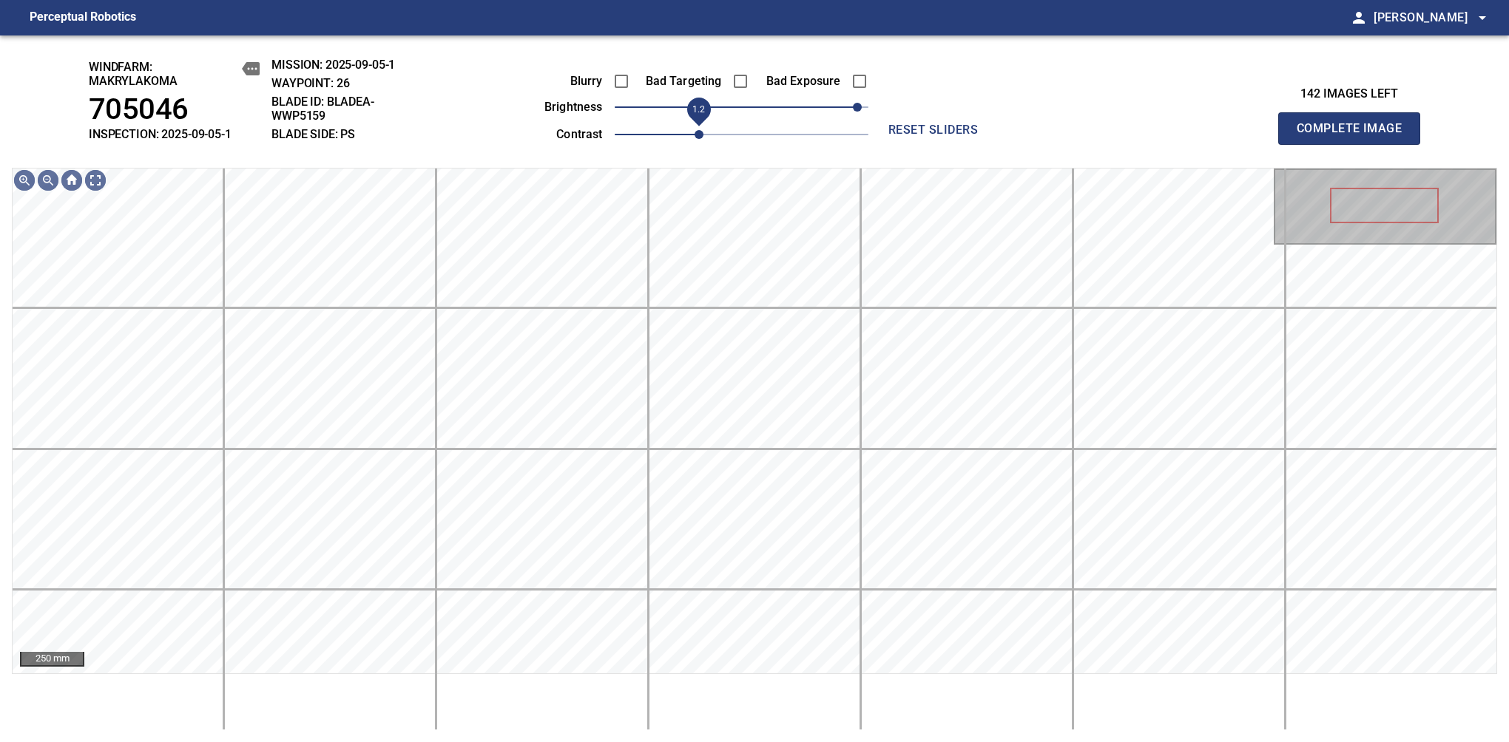
drag, startPoint x: 669, startPoint y: 137, endPoint x: 705, endPoint y: 132, distance: 37.2
click at [703, 132] on span "1.2" at bounding box center [698, 134] width 9 height 9
click at [705, 73] on div "windfarm: Makrylakoma 705046 INSPECTION: 2025-09-05-1 MISSION: 2025-09-05-1 WAY…" at bounding box center [754, 388] width 1509 height 707
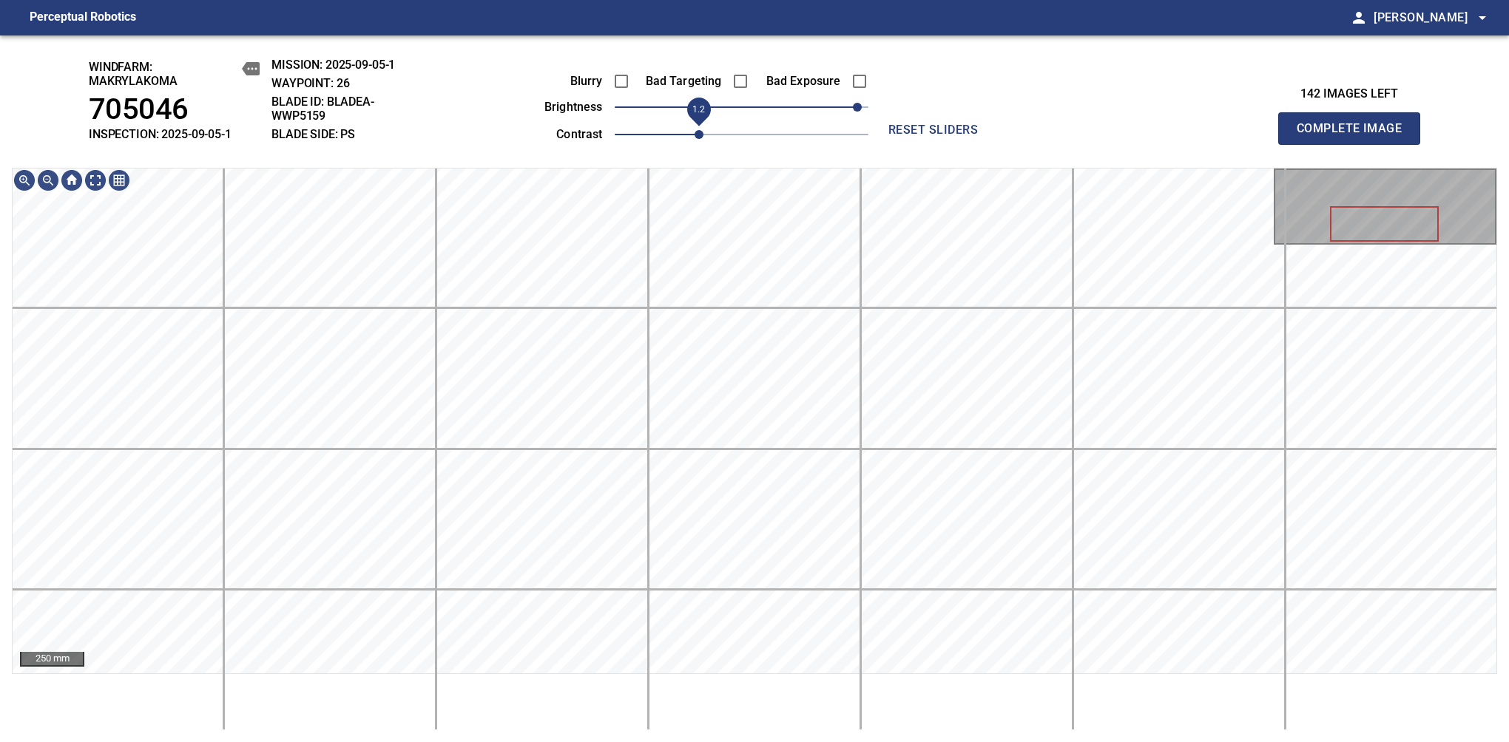
click at [719, 0] on html "Perceptual Robotics person Alex Semenov arrow_drop_down windfarm: Makrylakoma 7…" at bounding box center [754, 371] width 1509 height 742
click at [1355, 136] on span "Complete Image" at bounding box center [1348, 128] width 109 height 21
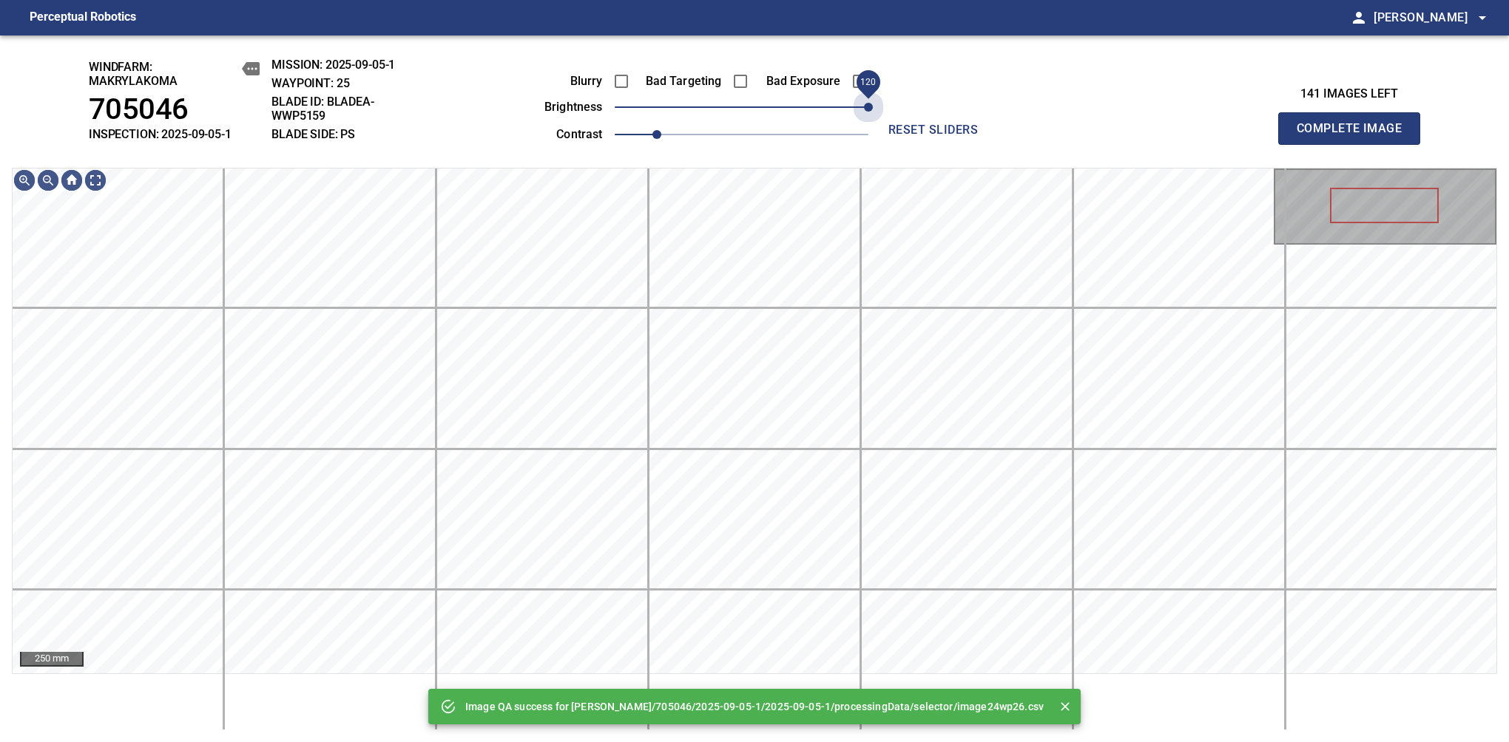
drag, startPoint x: 840, startPoint y: 119, endPoint x: 881, endPoint y: 117, distance: 41.5
click at [881, 117] on div "Blurry Bad Targeting Bad Exposure brightness 120 contrast 1 reset sliders" at bounding box center [754, 101] width 642 height 87
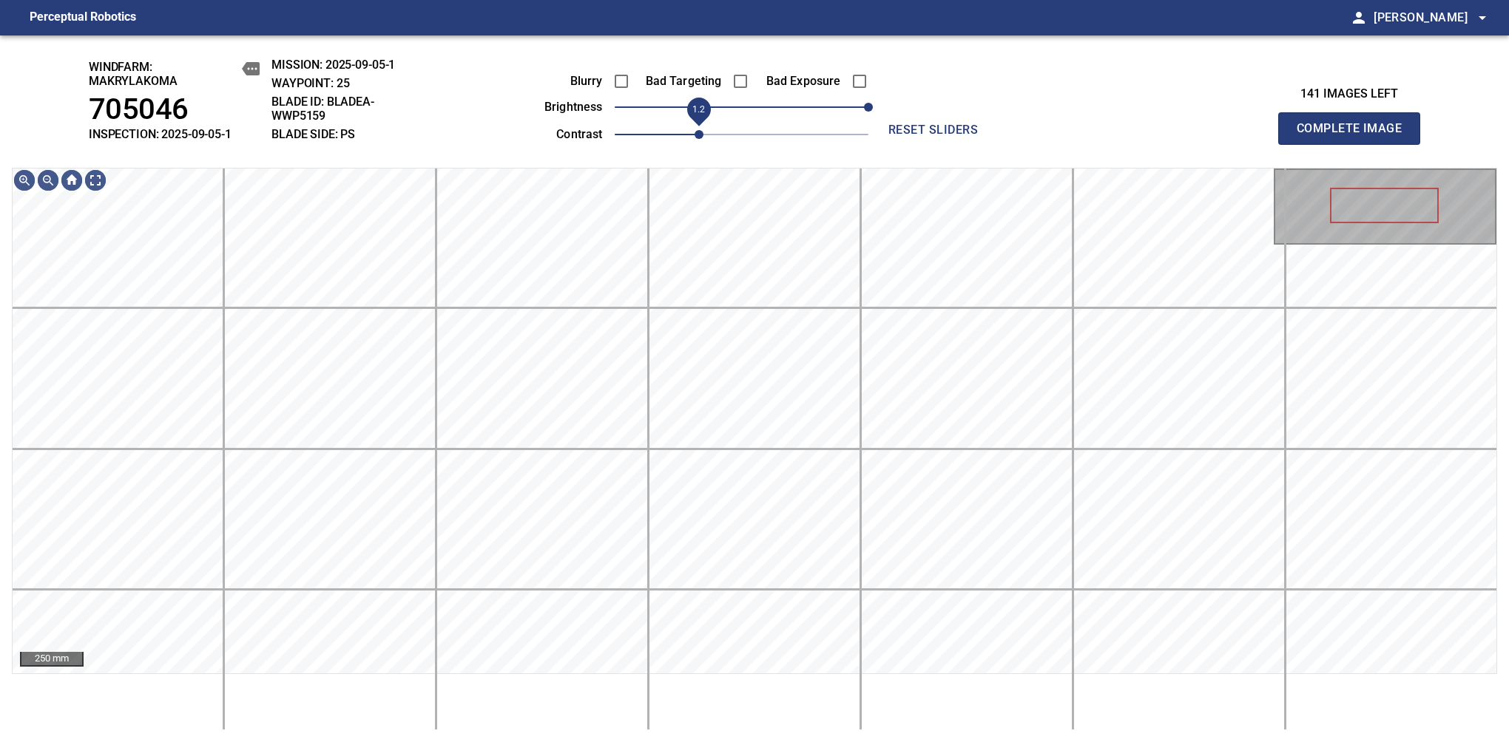
drag, startPoint x: 662, startPoint y: 138, endPoint x: 692, endPoint y: 124, distance: 33.1
click at [694, 130] on span "1.2" at bounding box center [698, 134] width 9 height 9
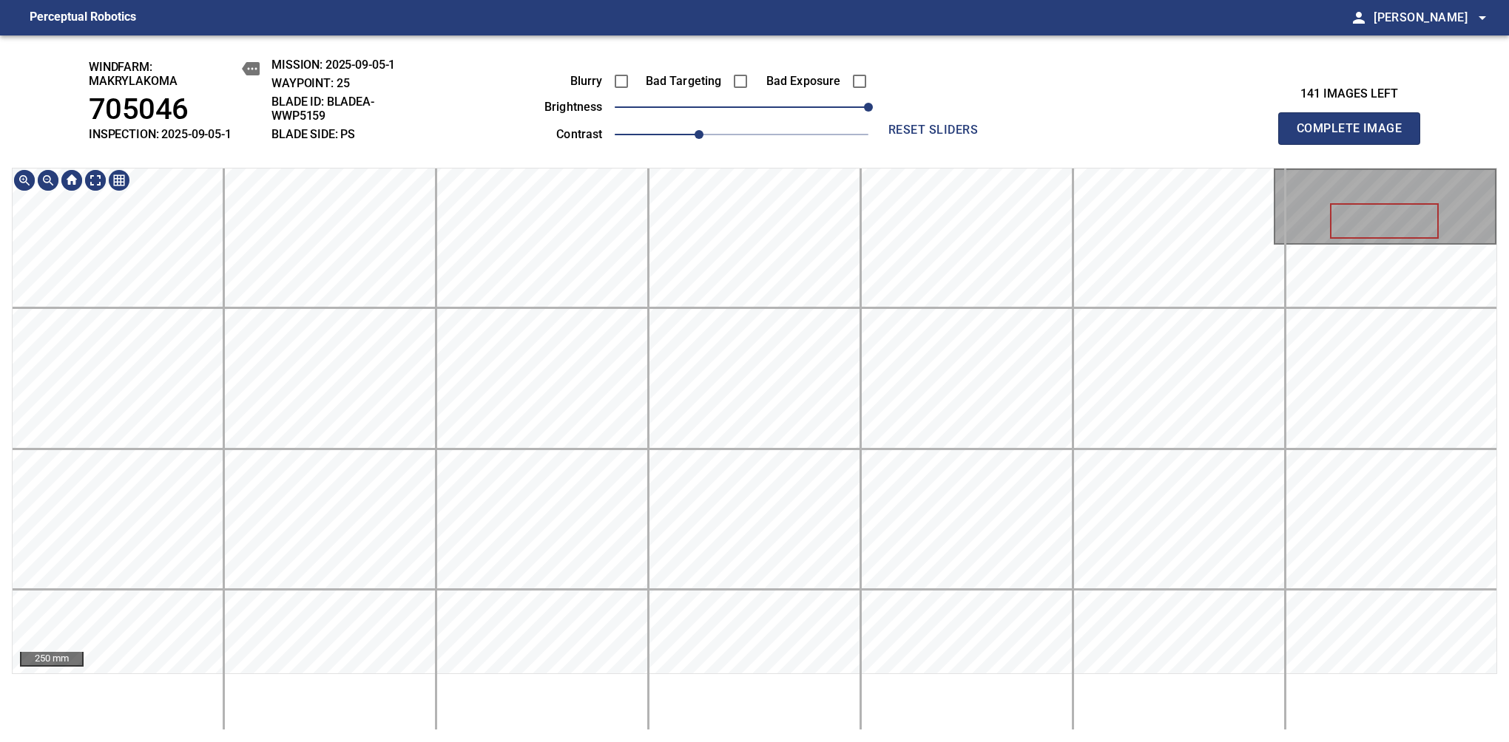
click at [631, 24] on main "Perceptual Robotics person Alex Semenov arrow_drop_down windfarm: Makrylakoma 7…" at bounding box center [754, 371] width 1509 height 742
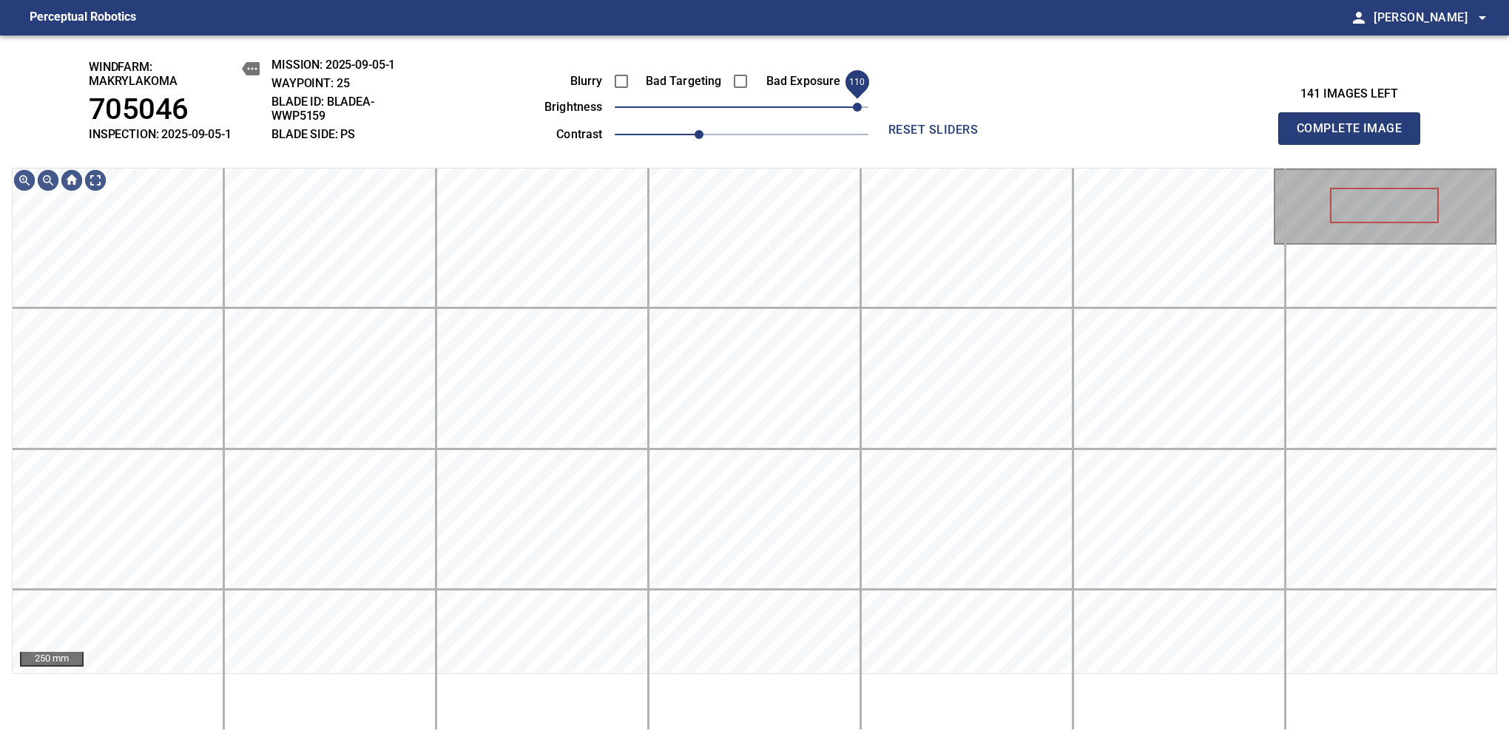
drag, startPoint x: 868, startPoint y: 109, endPoint x: 859, endPoint y: 111, distance: 9.9
click at [859, 111] on span "110" at bounding box center [857, 107] width 9 height 9
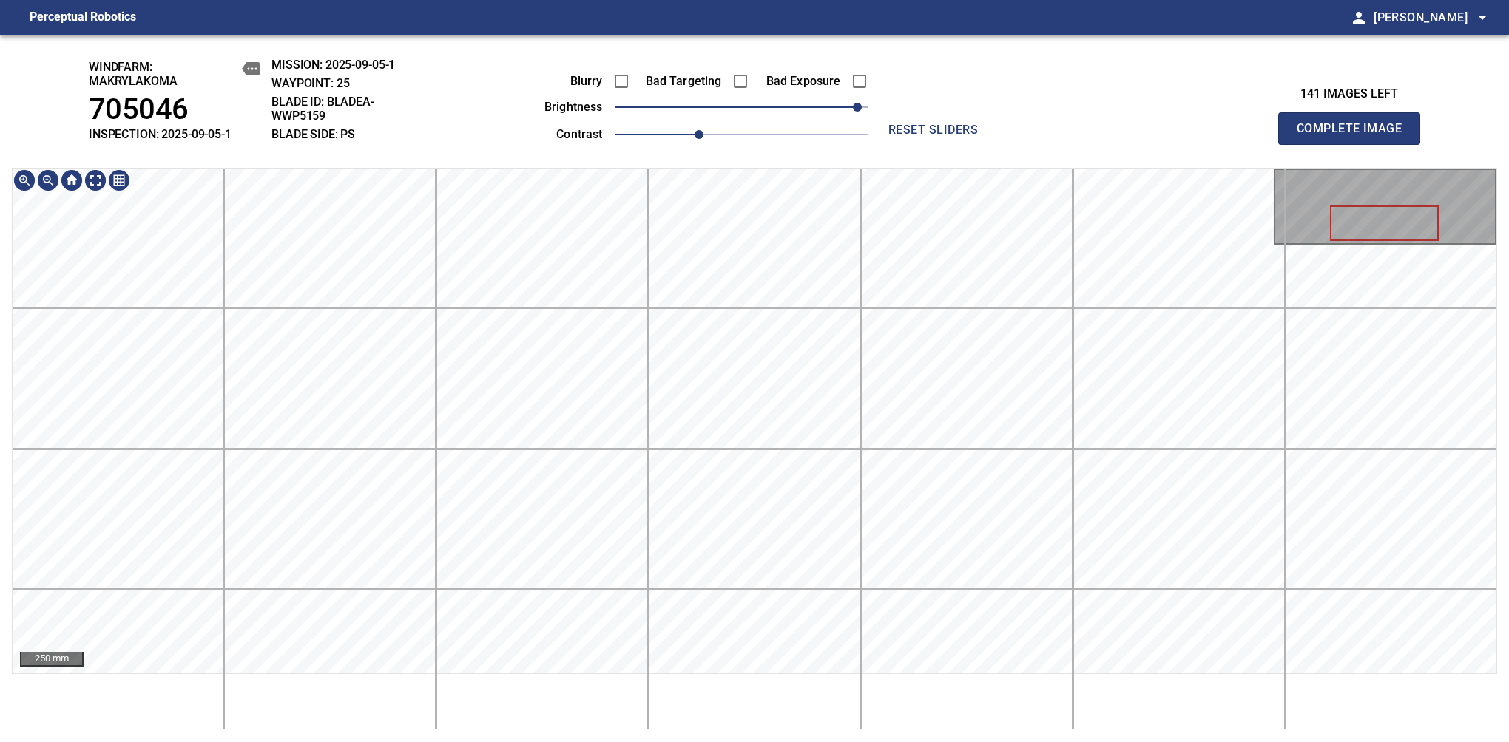
click at [727, 0] on html "Perceptual Robotics person Alex Semenov arrow_drop_down windfarm: Makrylakoma 7…" at bounding box center [754, 371] width 1509 height 742
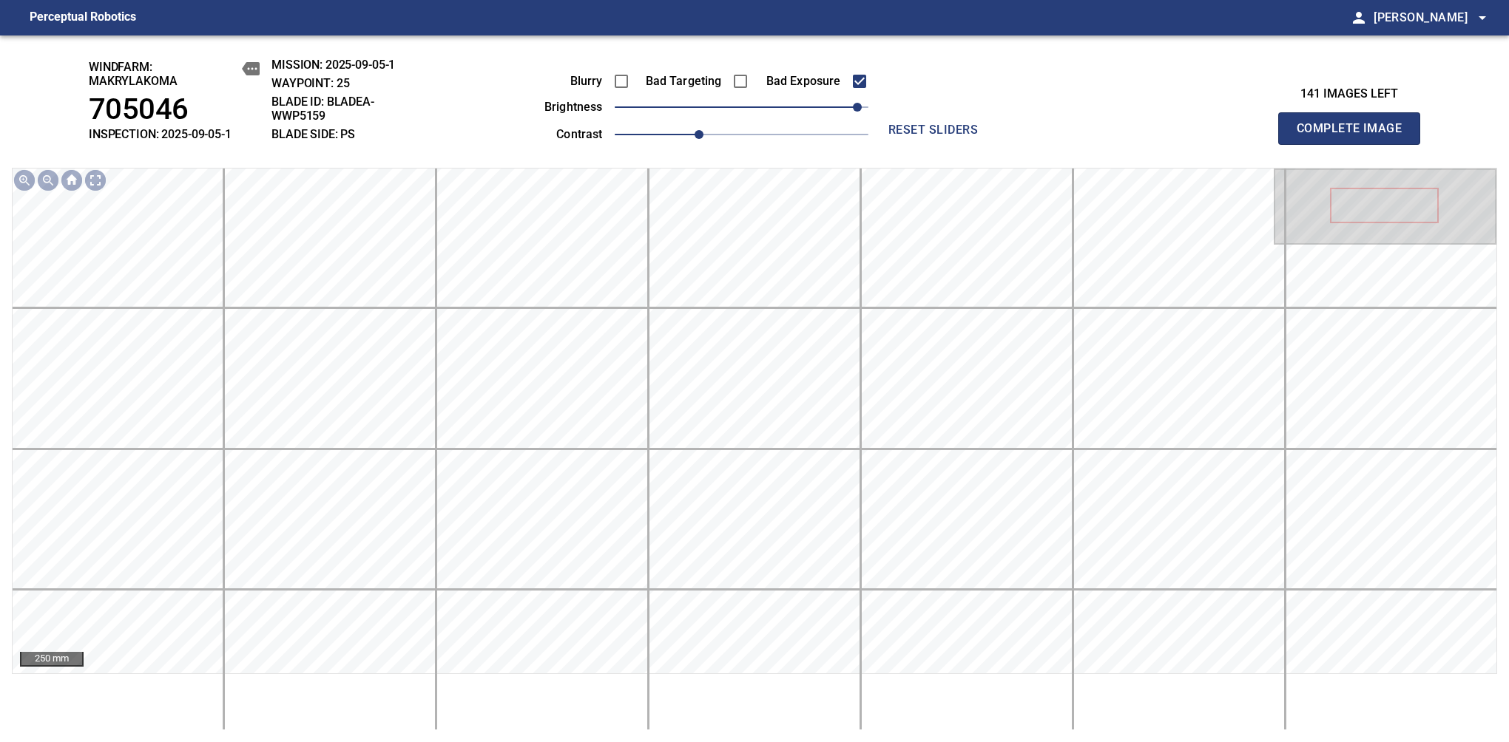
click at [1355, 136] on span "Complete Image" at bounding box center [1348, 128] width 109 height 21
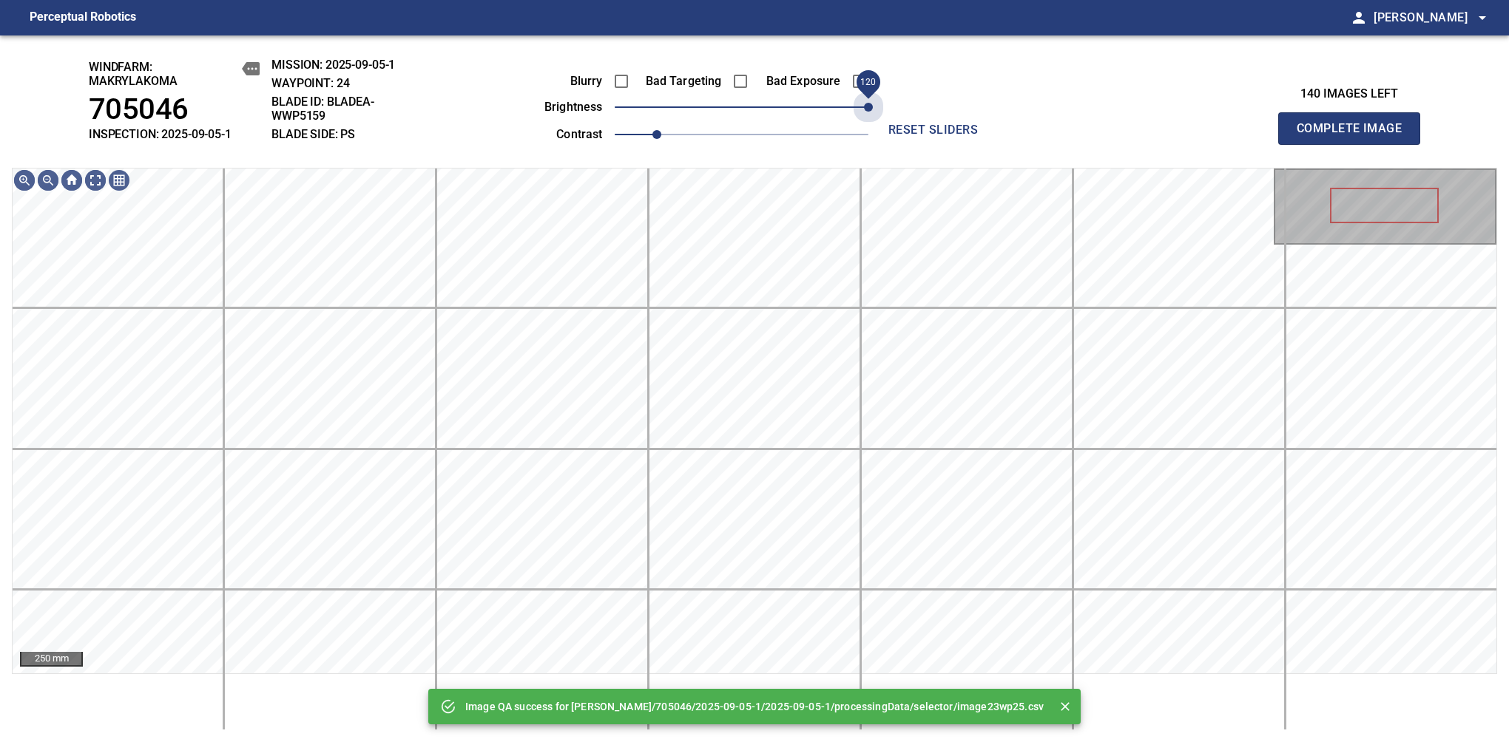
drag, startPoint x: 860, startPoint y: 104, endPoint x: 884, endPoint y: 104, distance: 23.7
click at [884, 104] on div "Blurry Bad Targeting Bad Exposure brightness 120 contrast 1 reset sliders" at bounding box center [754, 101] width 642 height 87
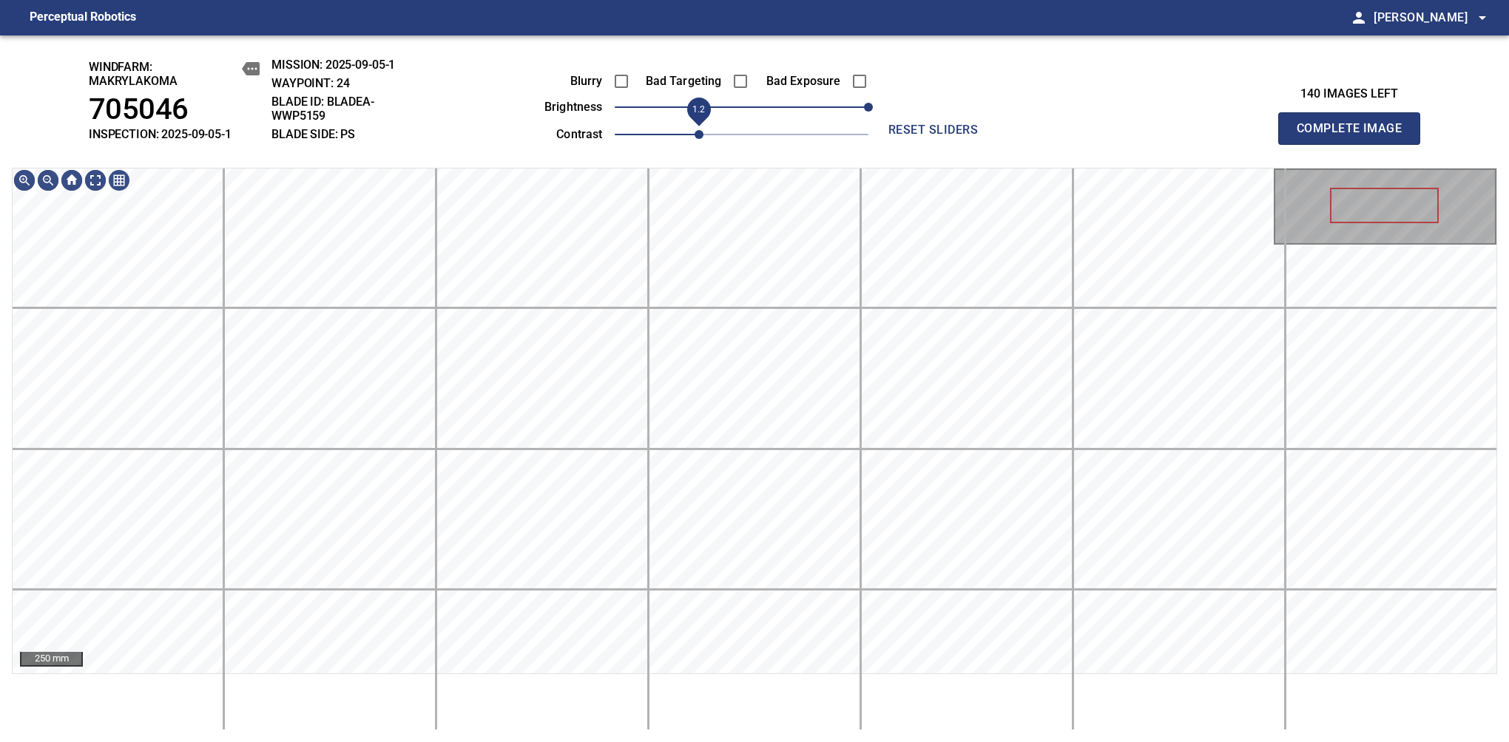
drag, startPoint x: 660, startPoint y: 135, endPoint x: 697, endPoint y: 121, distance: 39.3
click at [697, 130] on span "1.2" at bounding box center [698, 134] width 9 height 9
drag, startPoint x: 694, startPoint y: 135, endPoint x: 707, endPoint y: 129, distance: 13.9
click at [703, 130] on span "1.2" at bounding box center [698, 134] width 9 height 9
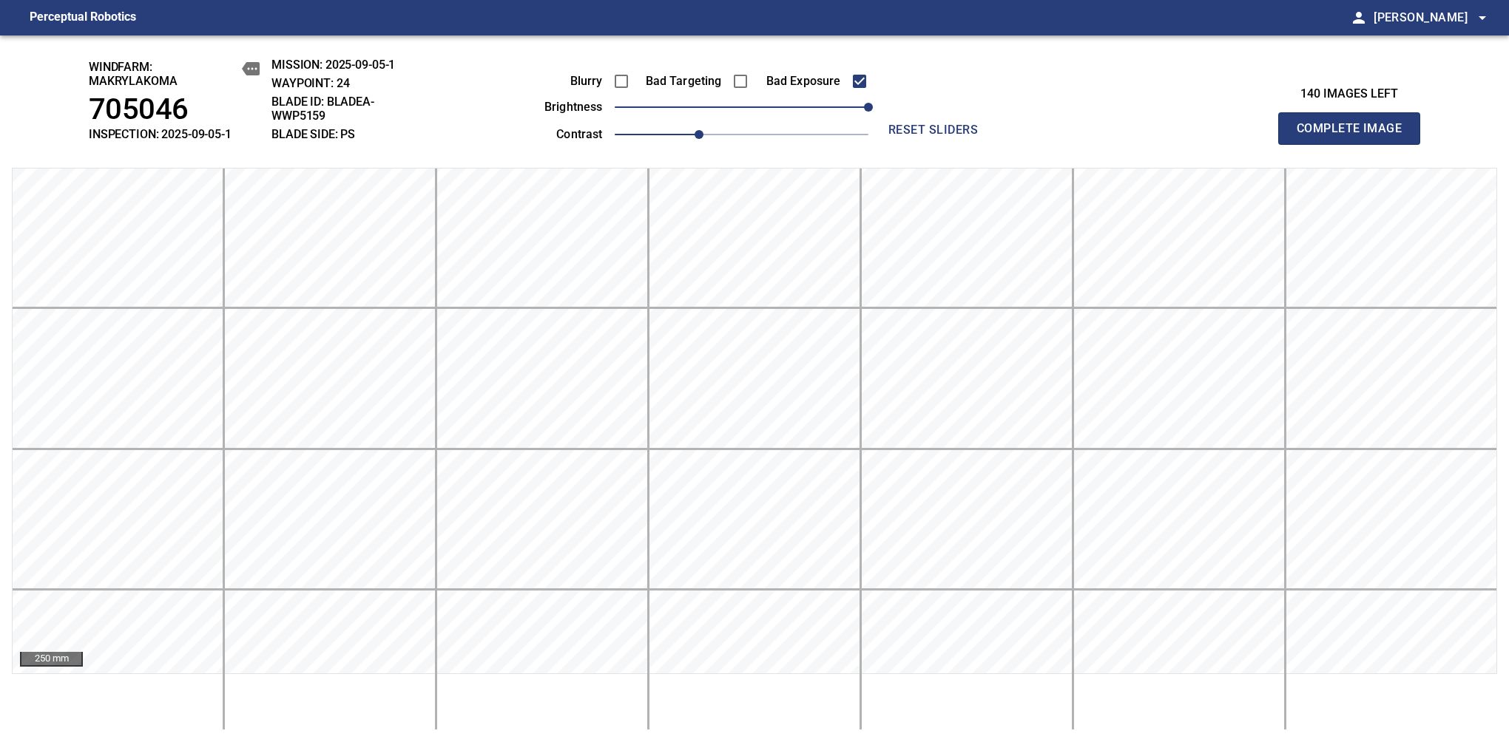
click at [1355, 136] on span "Complete Image" at bounding box center [1348, 128] width 109 height 21
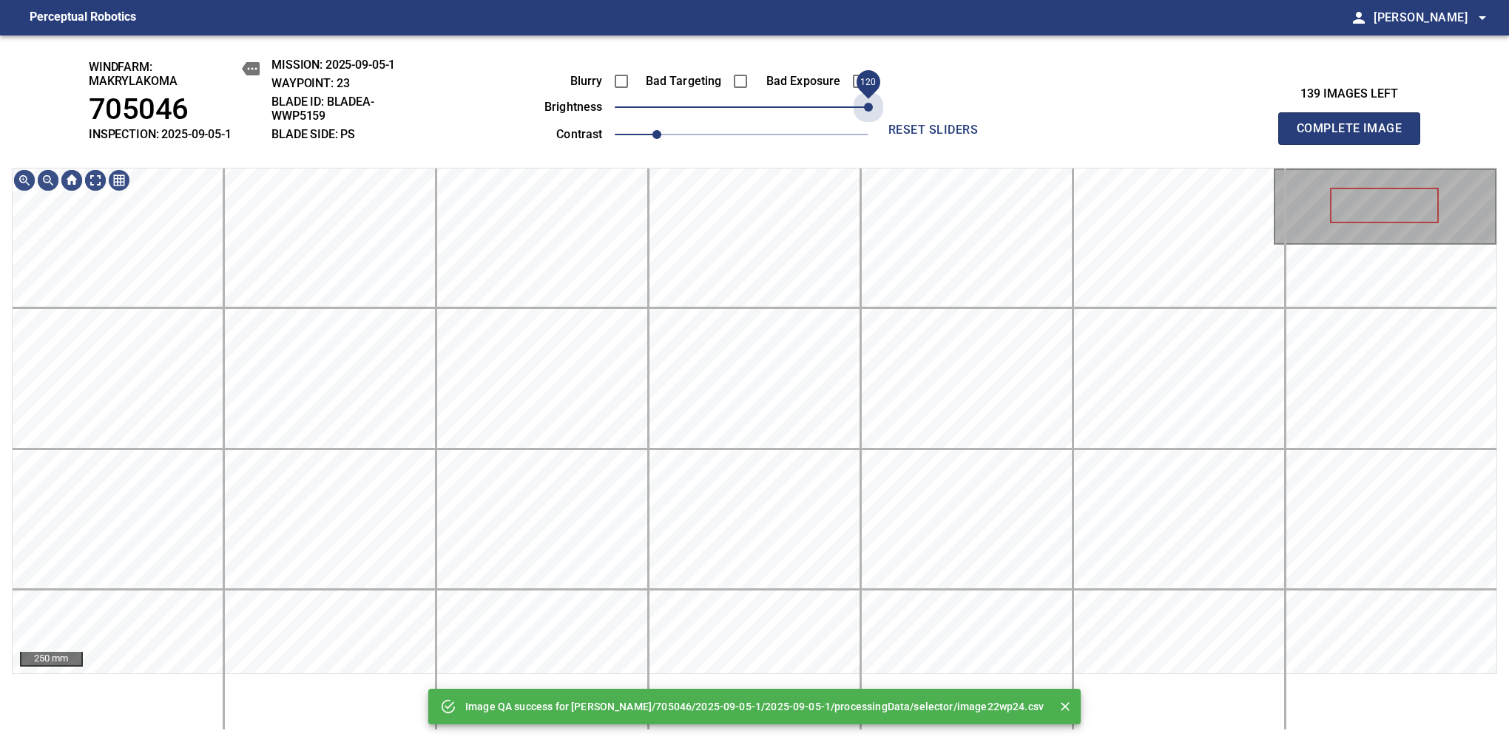
drag, startPoint x: 788, startPoint y: 116, endPoint x: 881, endPoint y: 98, distance: 95.0
click at [881, 98] on div "Blurry Bad Targeting Bad Exposure brightness 120 contrast 1 reset sliders" at bounding box center [754, 101] width 642 height 87
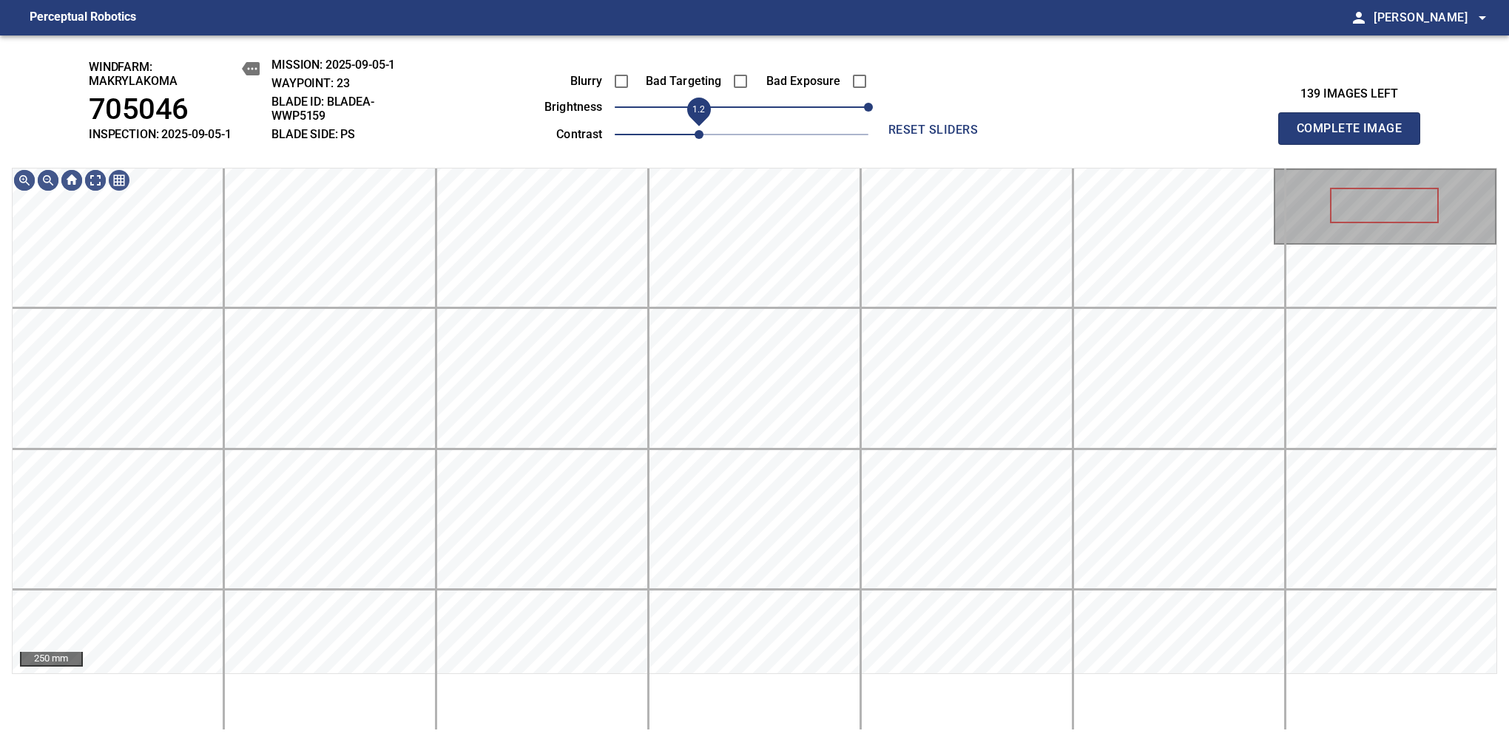
drag, startPoint x: 671, startPoint y: 129, endPoint x: 697, endPoint y: 126, distance: 26.0
click at [697, 130] on span "1.2" at bounding box center [698, 134] width 9 height 9
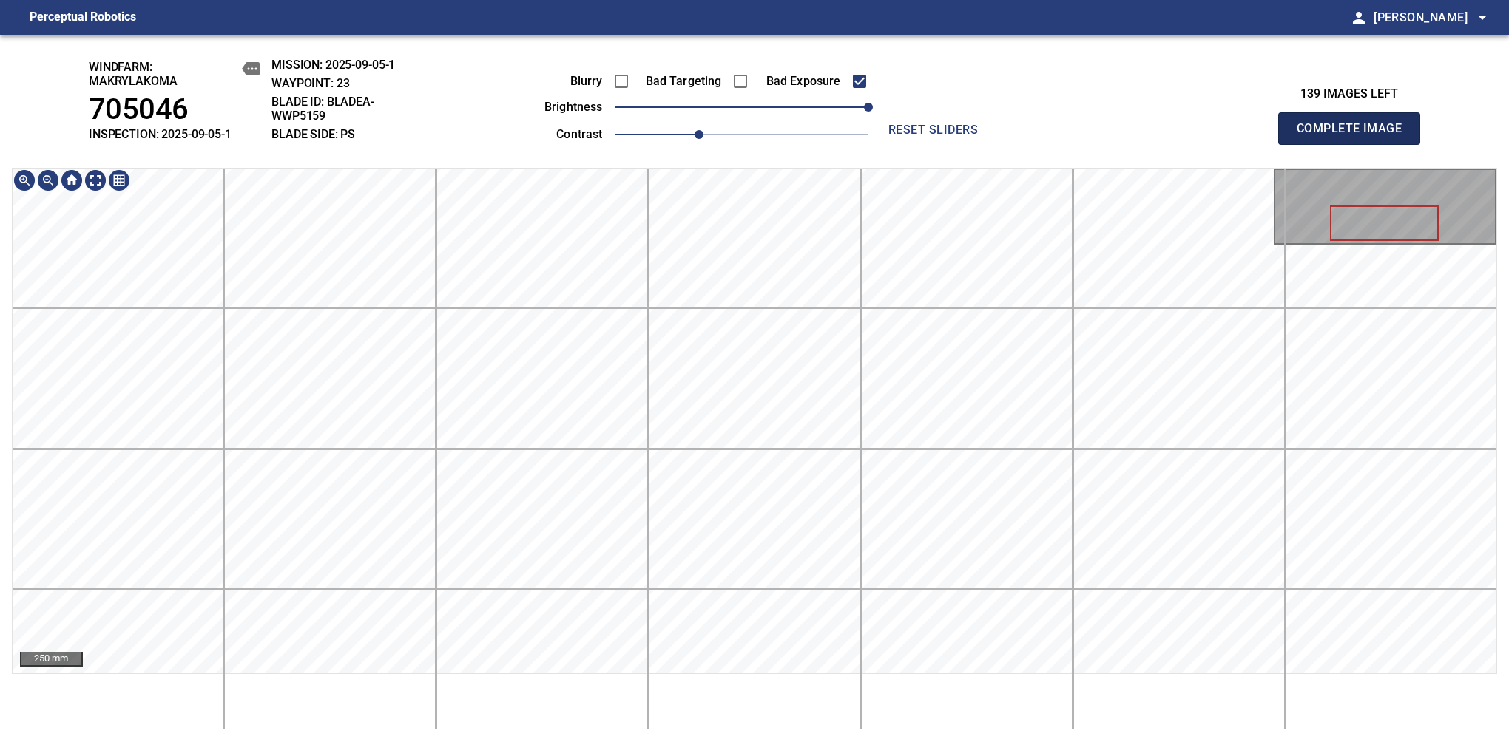
click at [1355, 136] on span "Complete Image" at bounding box center [1348, 128] width 109 height 21
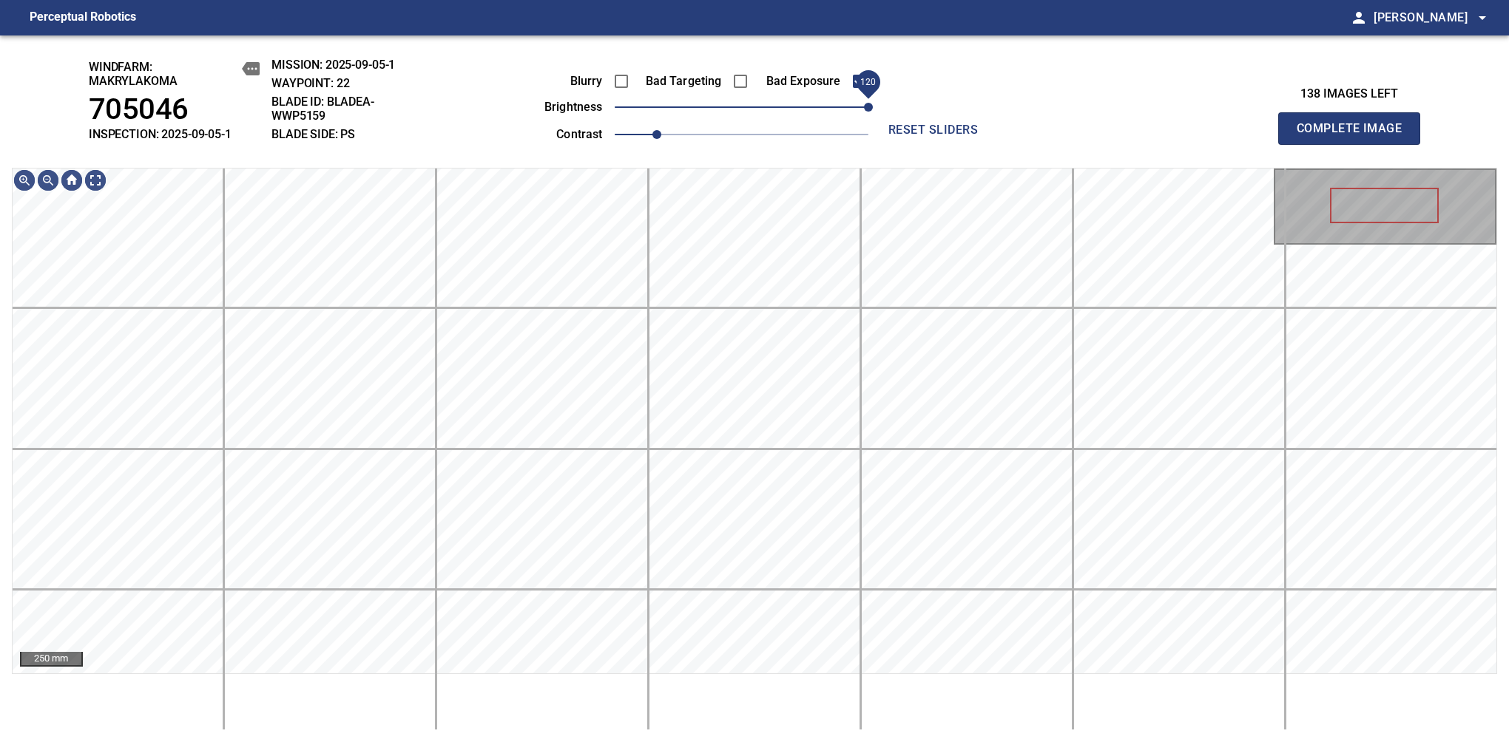
drag, startPoint x: 834, startPoint y: 111, endPoint x: 876, endPoint y: 101, distance: 42.7
click at [868, 101] on span "120" at bounding box center [742, 107] width 254 height 21
drag, startPoint x: 671, startPoint y: 139, endPoint x: 713, endPoint y: 124, distance: 44.0
click at [713, 124] on span "1.3" at bounding box center [742, 134] width 254 height 21
click at [656, 41] on div "windfarm: Makrylakoma 705046 INSPECTION: 2025-09-05-1 MISSION: 2025-09-05-1 WAY…" at bounding box center [754, 388] width 1509 height 707
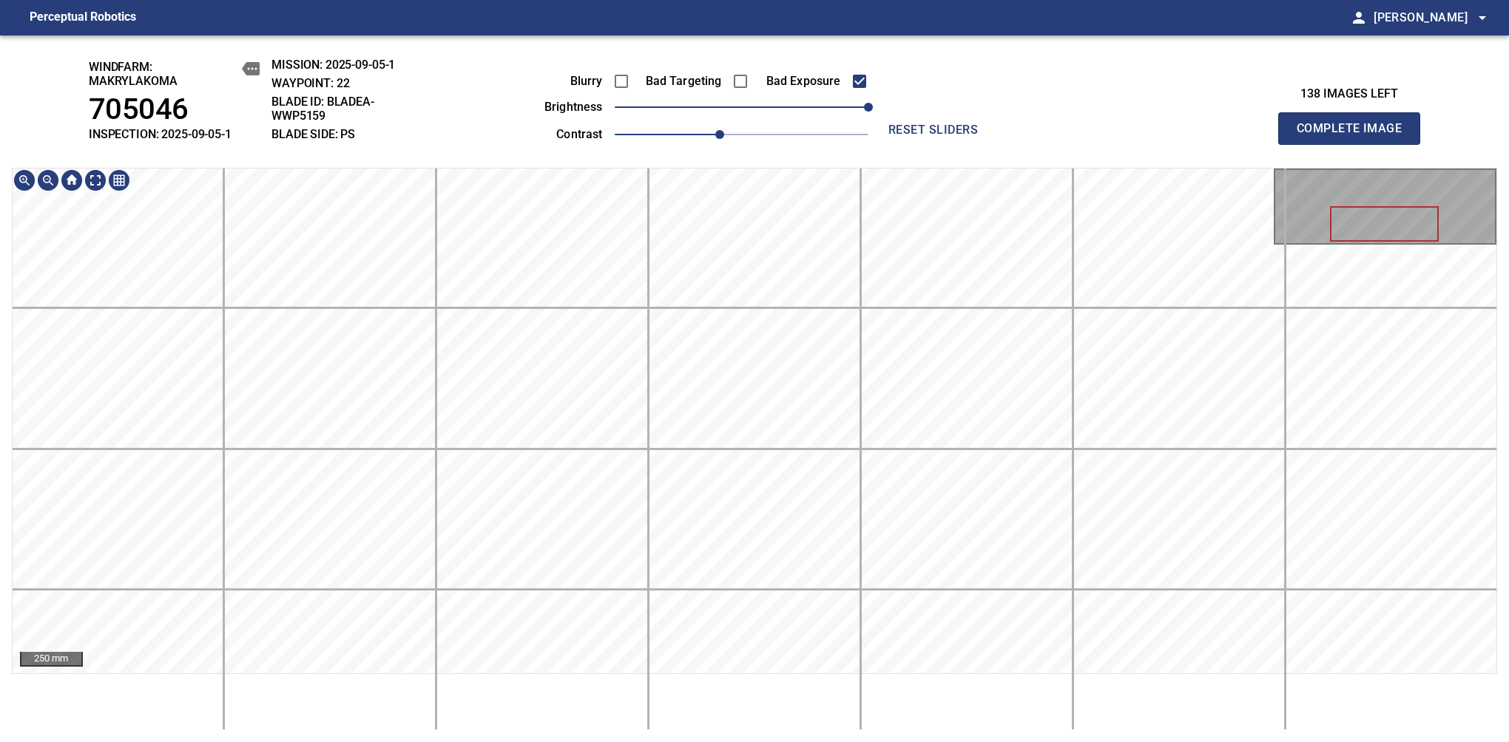
click at [1355, 136] on span "Complete Image" at bounding box center [1348, 128] width 109 height 21
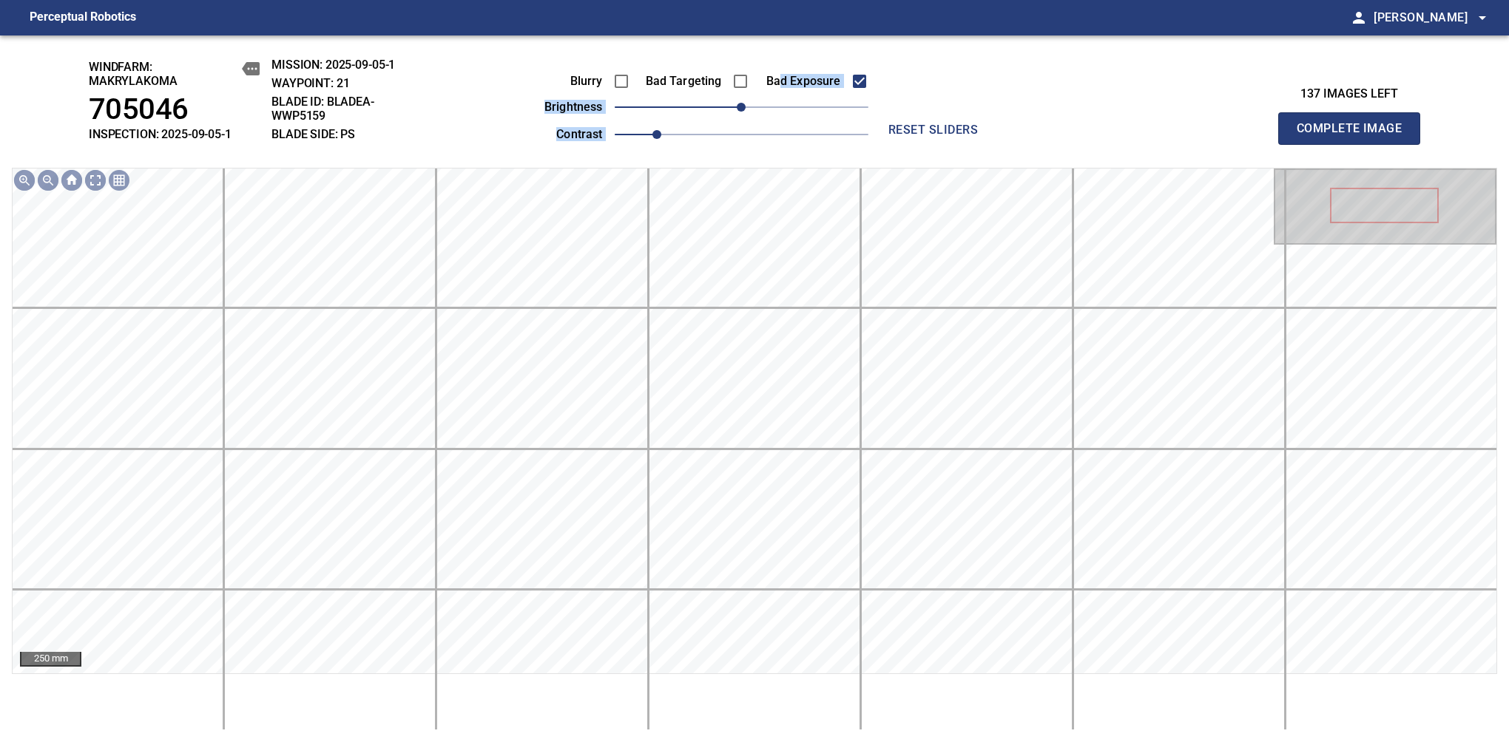
drag, startPoint x: 805, startPoint y: 104, endPoint x: 904, endPoint y: 111, distance: 99.4
click at [904, 111] on div "Blurry Bad Targeting Bad Exposure brightness 0 contrast 1 reset sliders" at bounding box center [754, 101] width 642 height 87
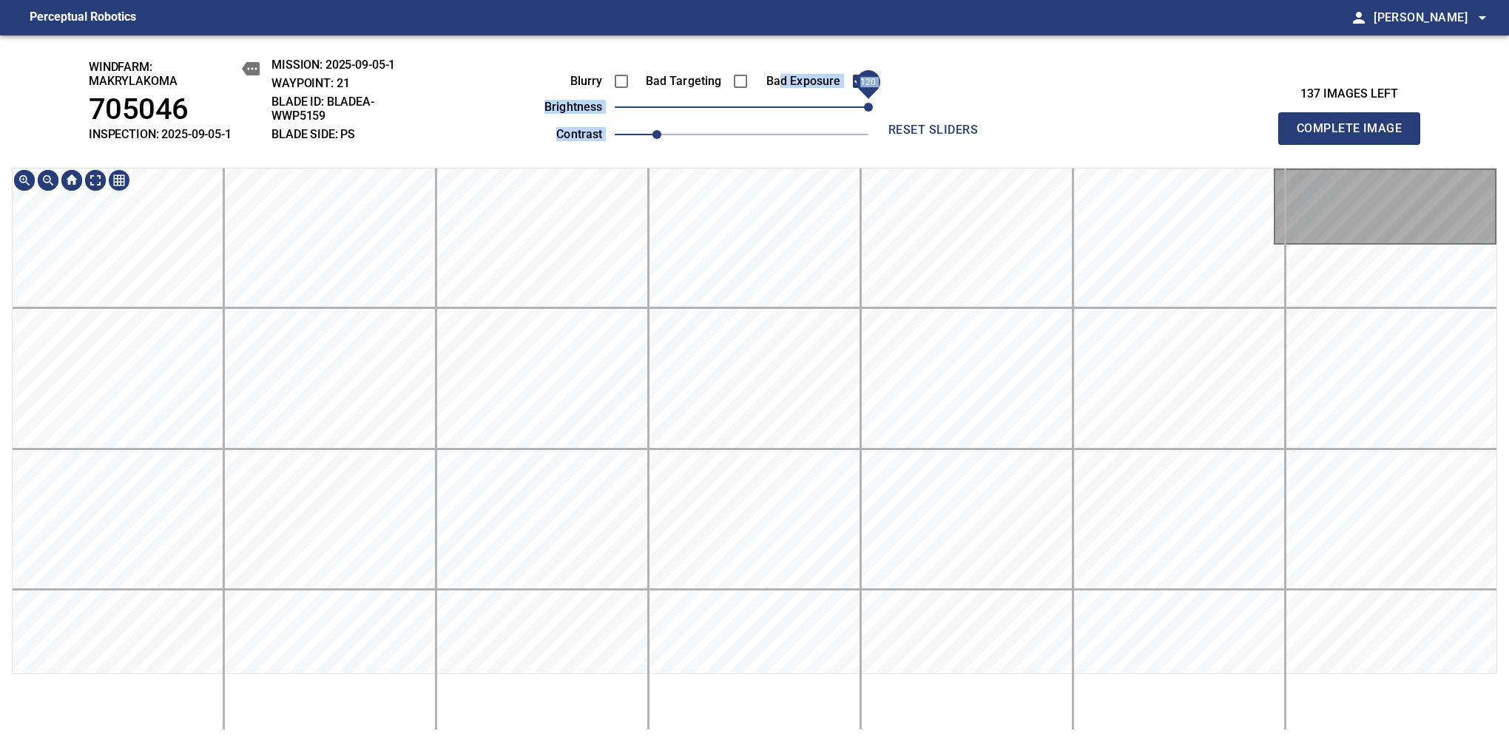
drag, startPoint x: 825, startPoint y: 109, endPoint x: 876, endPoint y: 114, distance: 51.3
click at [868, 114] on span "120" at bounding box center [742, 107] width 254 height 21
drag, startPoint x: 666, startPoint y: 139, endPoint x: 694, endPoint y: 129, distance: 29.7
click at [694, 130] on span "1.2" at bounding box center [698, 134] width 9 height 9
click at [677, 10] on main "Perceptual Robotics person Alex Semenov arrow_drop_down windfarm: Makrylakoma 7…" at bounding box center [754, 371] width 1509 height 742
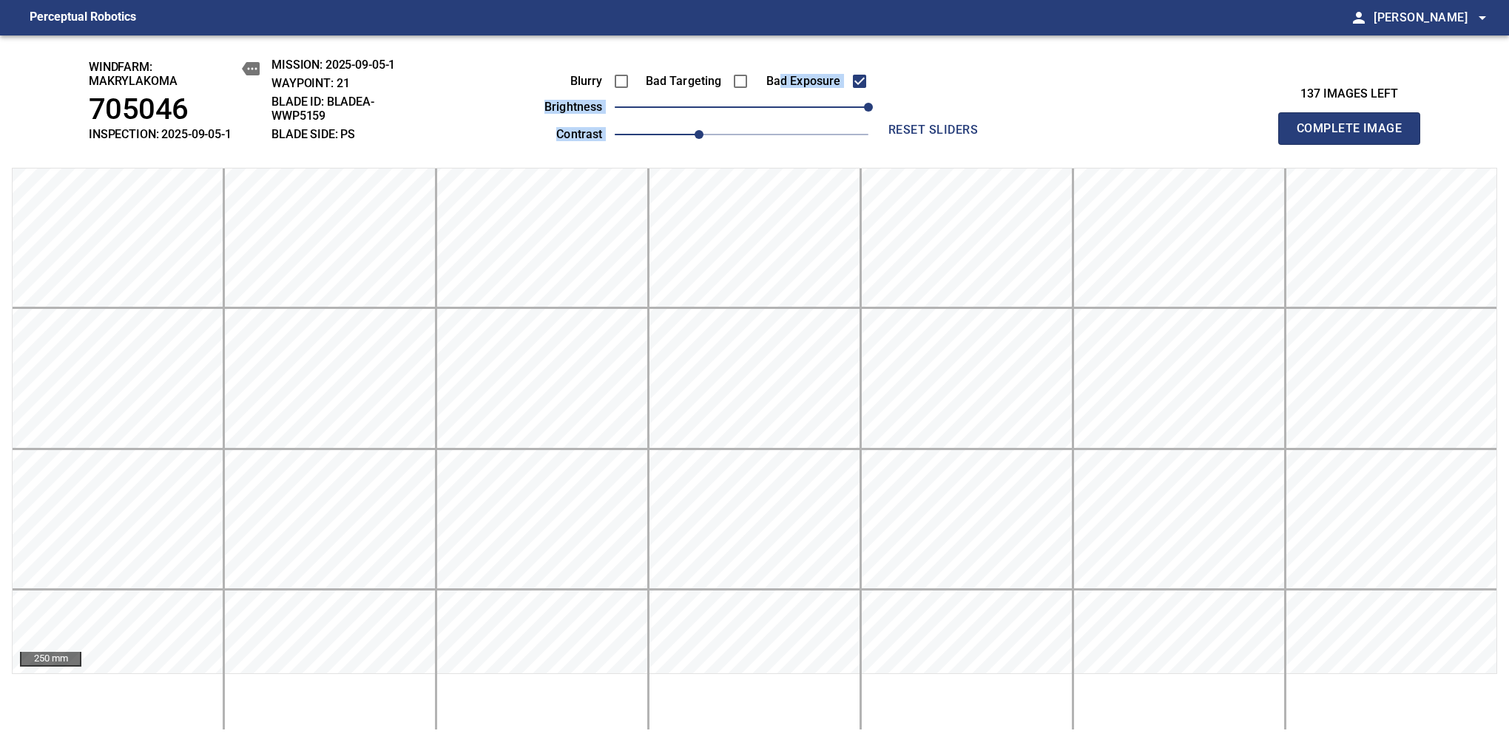
click at [1355, 136] on span "Complete Image" at bounding box center [1348, 128] width 109 height 21
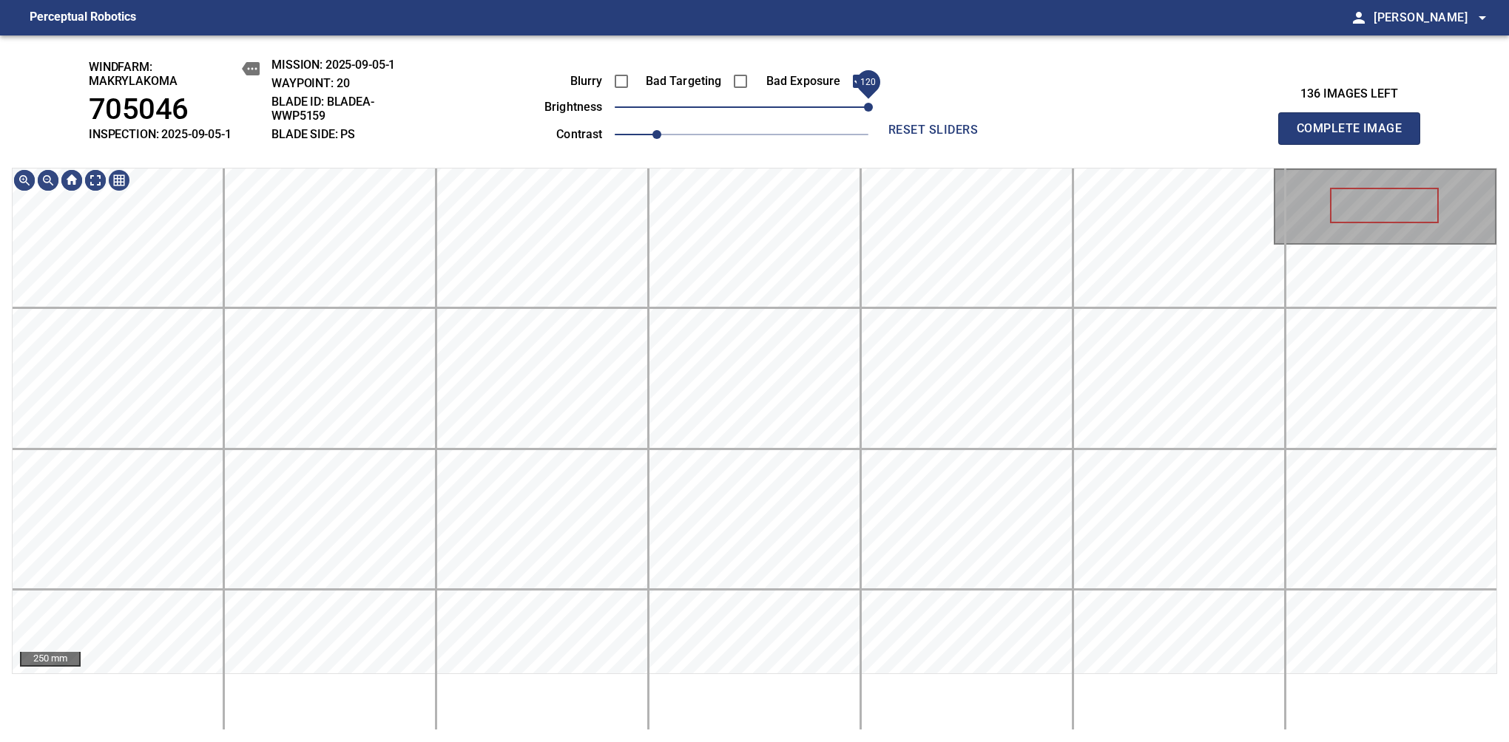
click at [868, 101] on span "120" at bounding box center [742, 107] width 254 height 21
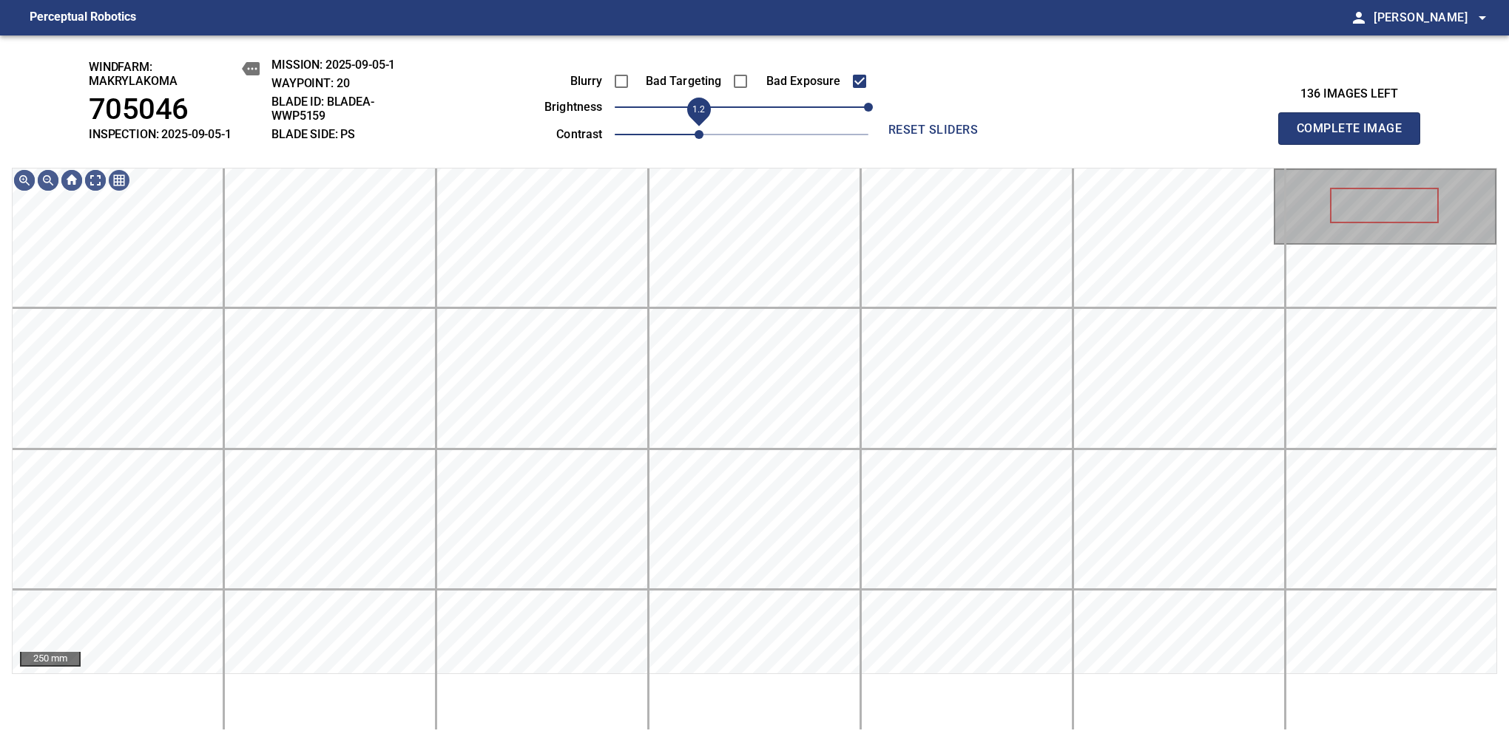
drag, startPoint x: 677, startPoint y: 132, endPoint x: 692, endPoint y: 129, distance: 15.8
click at [694, 130] on span "1.2" at bounding box center [698, 134] width 9 height 9
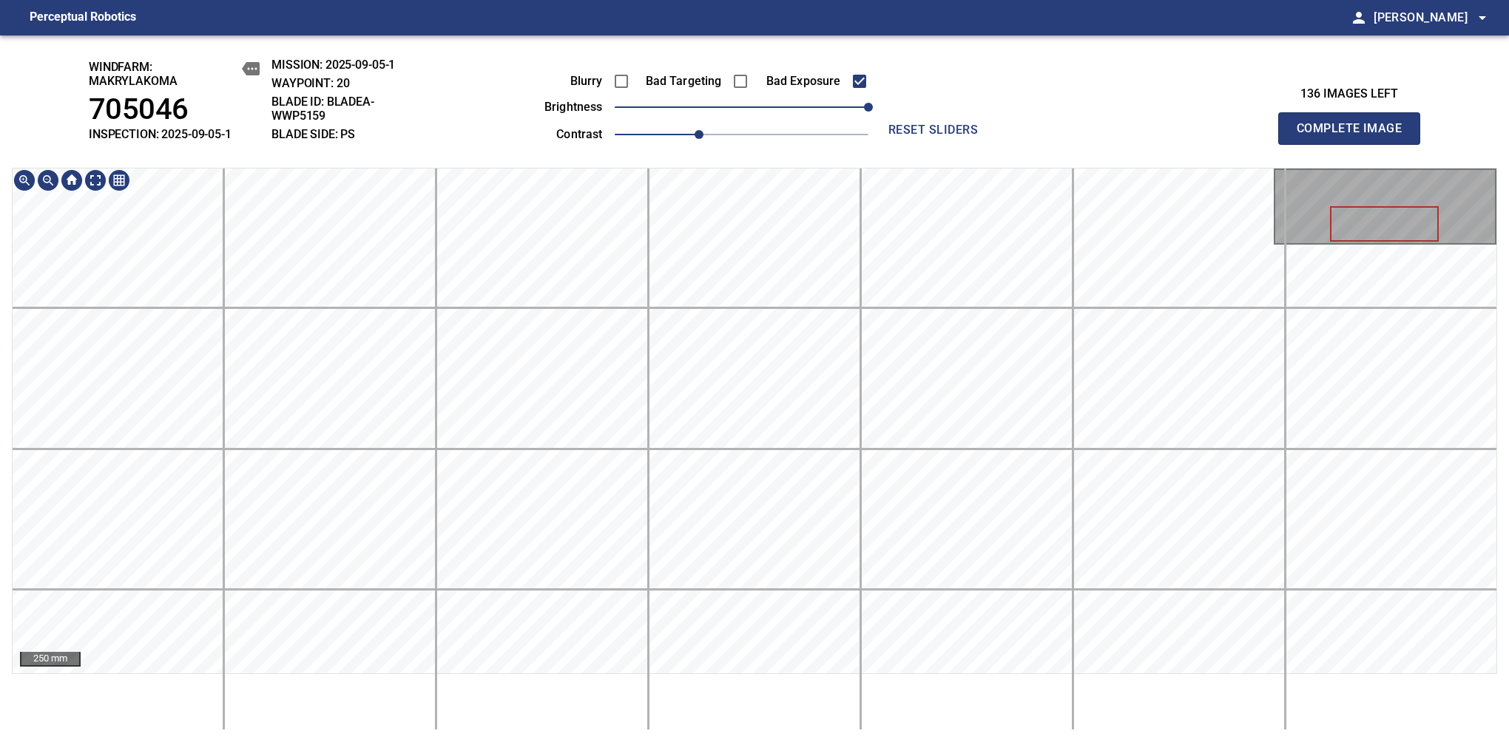
click at [685, 120] on div "windfarm: Makrylakoma 705046 INSPECTION: 2025-09-05-1 MISSION: 2025-09-05-1 WAY…" at bounding box center [754, 388] width 1509 height 707
click at [1355, 136] on span "Complete Image" at bounding box center [1348, 128] width 109 height 21
click at [884, 106] on div "Blurry Bad Targeting Bad Exposure brightness 120 contrast 1 reset sliders" at bounding box center [754, 101] width 642 height 87
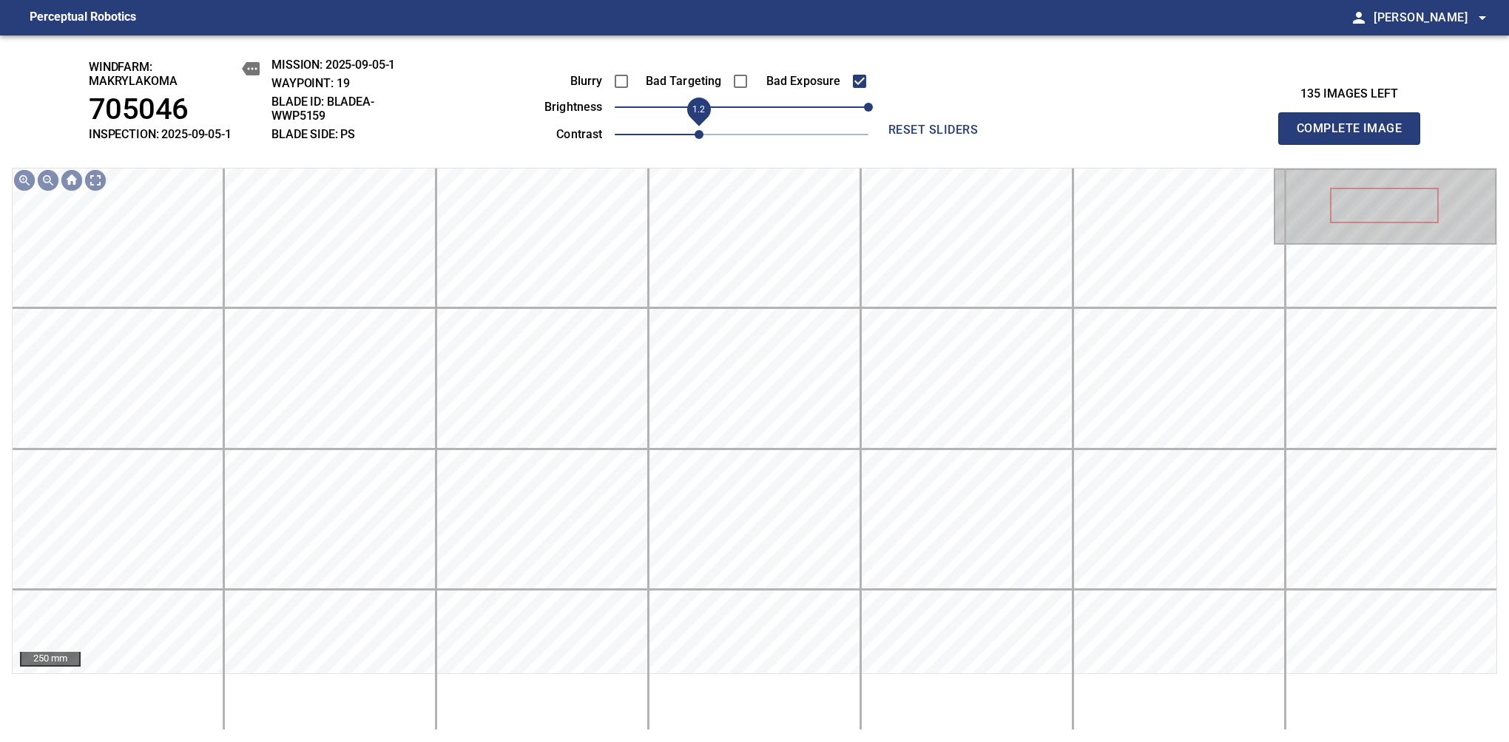
click at [689, 138] on span "1.2" at bounding box center [742, 134] width 254 height 21
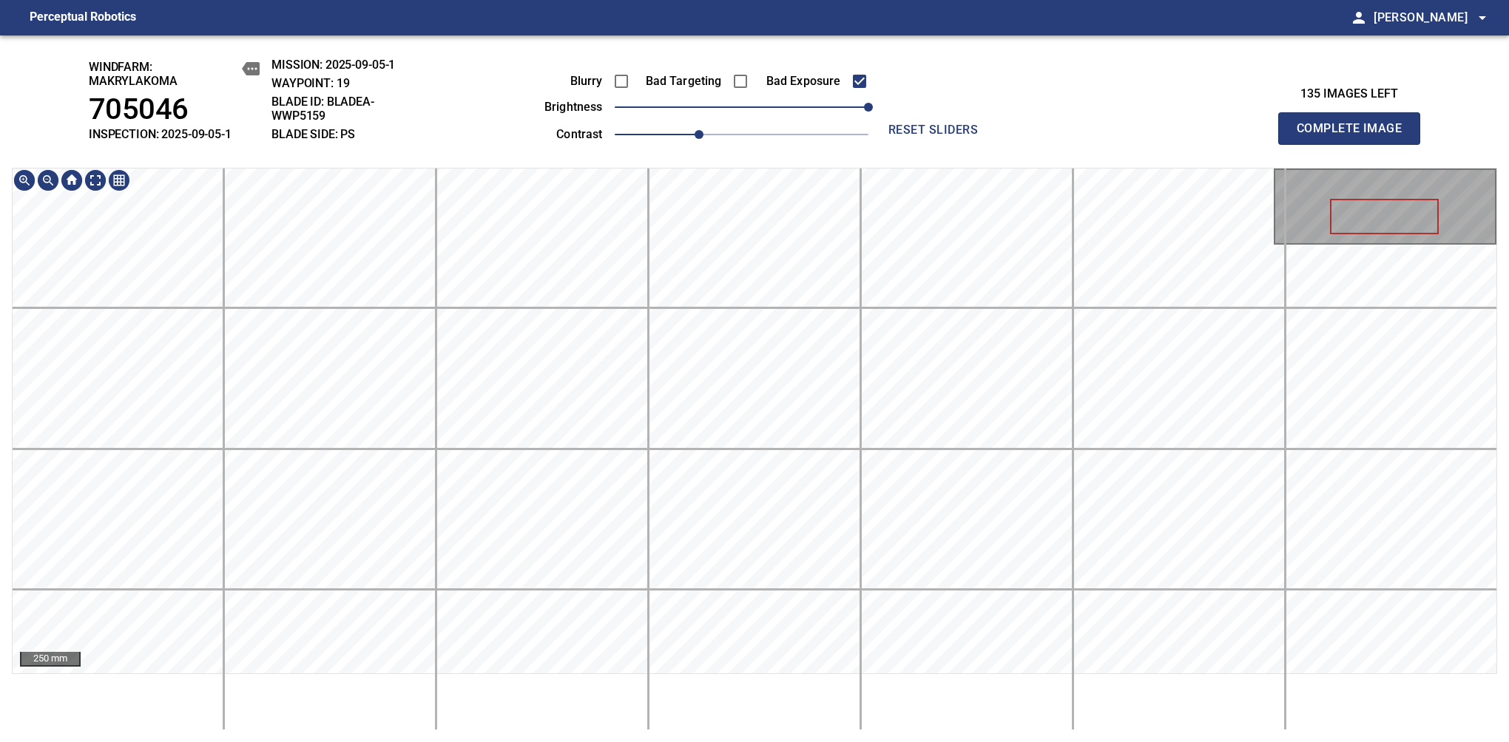
click at [701, 0] on html "Perceptual Robotics person Alex Semenov arrow_drop_down windfarm: Makrylakoma 7…" at bounding box center [754, 371] width 1509 height 742
click at [723, 135] on span "1.3" at bounding box center [742, 134] width 254 height 21
click at [688, 0] on html "Perceptual Robotics person Alex Semenov arrow_drop_down windfarm: Makrylakoma 7…" at bounding box center [754, 371] width 1509 height 742
drag, startPoint x: 1355, startPoint y: 133, endPoint x: 1352, endPoint y: 126, distance: 8.0
click at [1355, 136] on span "Complete Image" at bounding box center [1348, 128] width 109 height 21
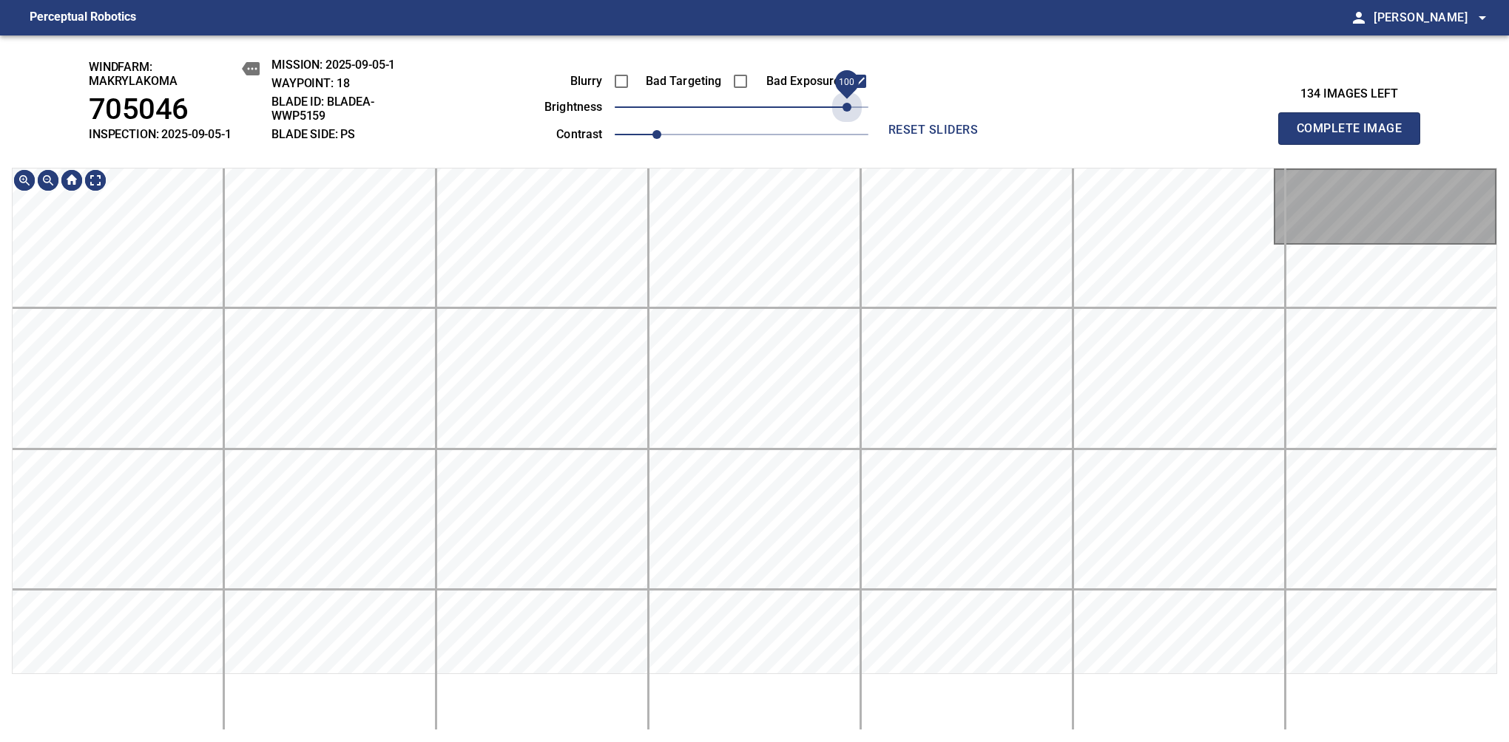
drag, startPoint x: 843, startPoint y: 106, endPoint x: 904, endPoint y: 109, distance: 61.4
click at [904, 109] on div "Blurry Bad Targeting Bad Exposure brightness 100 contrast 1 reset sliders" at bounding box center [754, 101] width 642 height 87
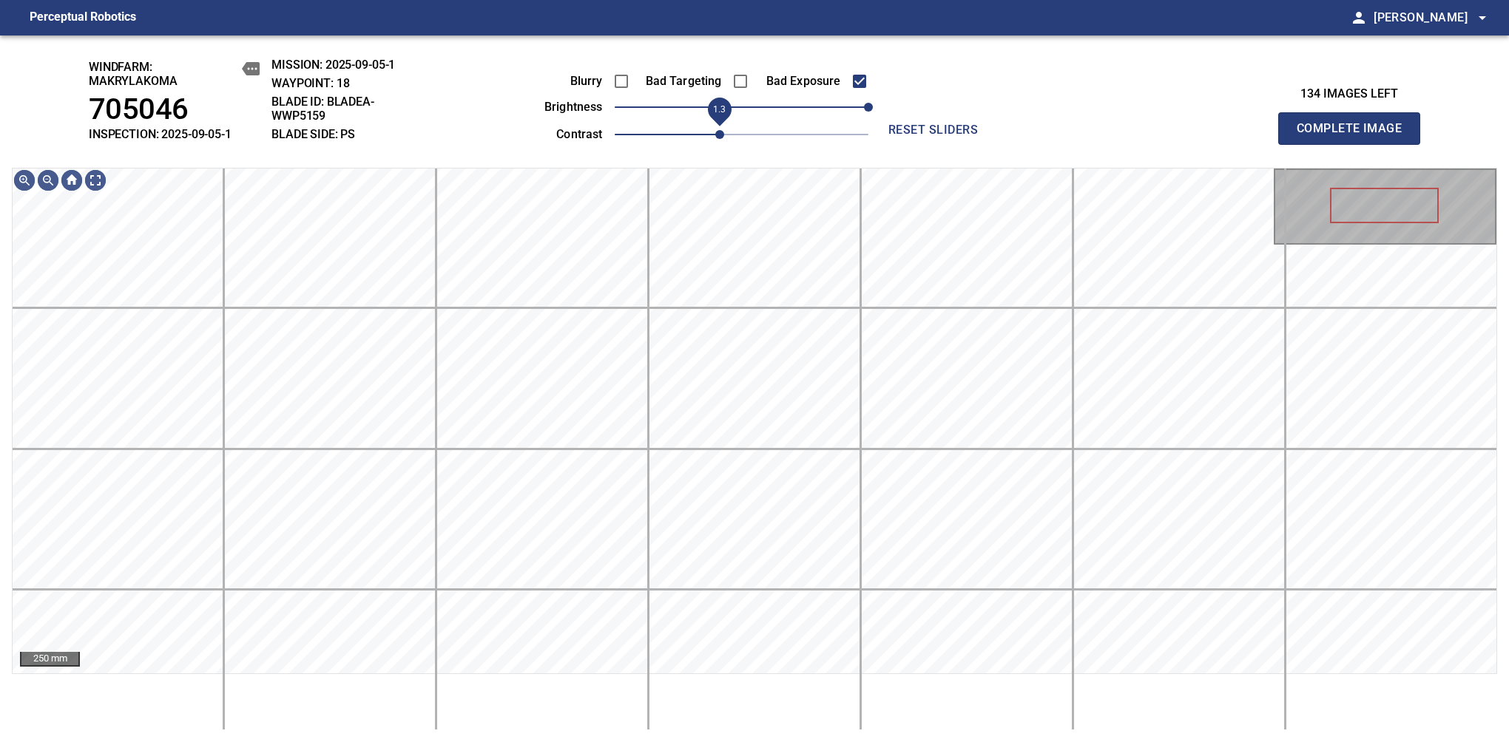
drag, startPoint x: 677, startPoint y: 140, endPoint x: 713, endPoint y: 135, distance: 35.8
click at [713, 135] on span "1.3" at bounding box center [742, 134] width 254 height 21
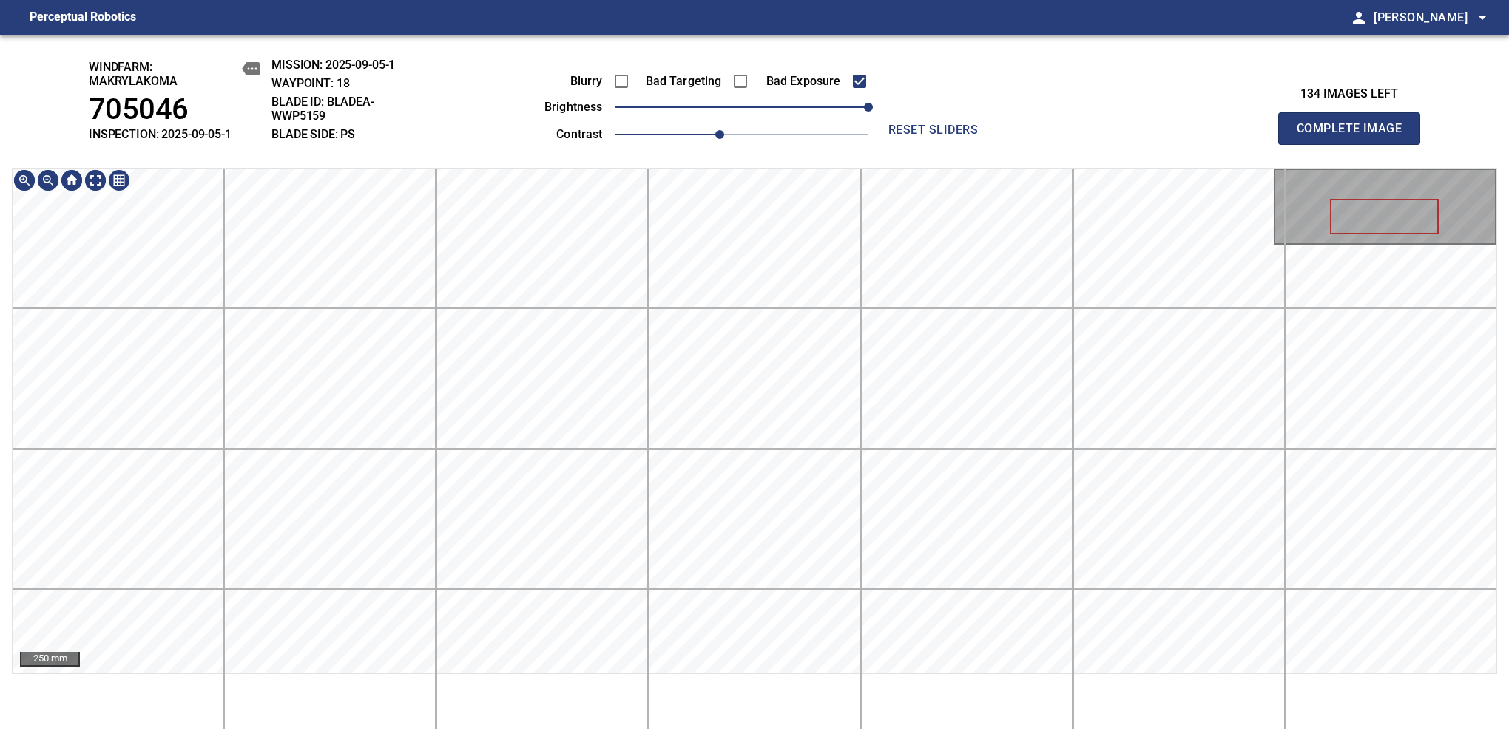
click at [716, 50] on div "windfarm: Makrylakoma 705046 INSPECTION: 2025-09-05-1 MISSION: 2025-09-05-1 WAY…" at bounding box center [754, 388] width 1509 height 707
click at [703, 135] on span "1.2" at bounding box center [698, 134] width 9 height 9
click at [671, 19] on main "Perceptual Robotics person Alex Semenov arrow_drop_down windfarm: Makrylakoma 7…" at bounding box center [754, 371] width 1509 height 742
click at [715, 135] on span "1.3" at bounding box center [719, 134] width 9 height 9
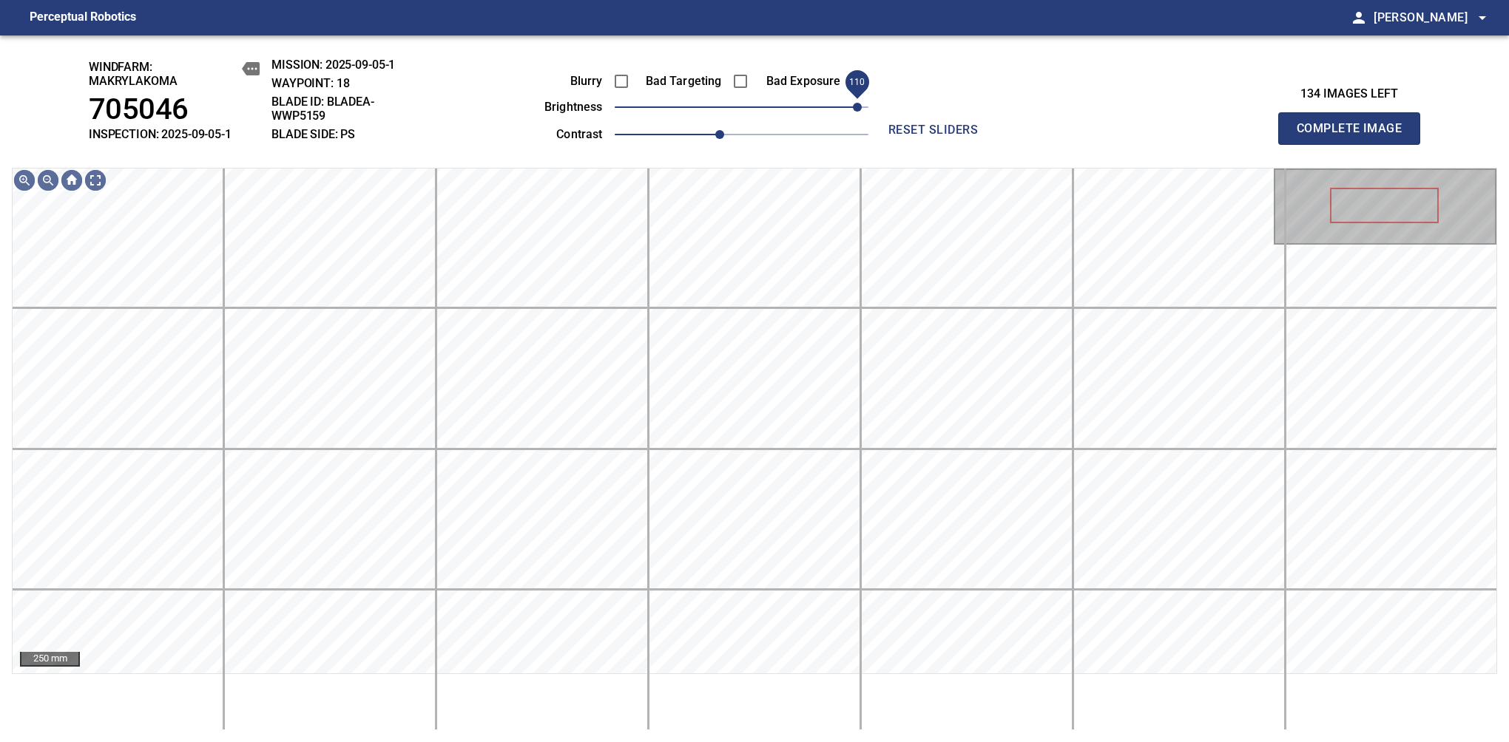
drag, startPoint x: 866, startPoint y: 106, endPoint x: 858, endPoint y: 104, distance: 8.4
click at [858, 104] on span "110" at bounding box center [857, 107] width 9 height 9
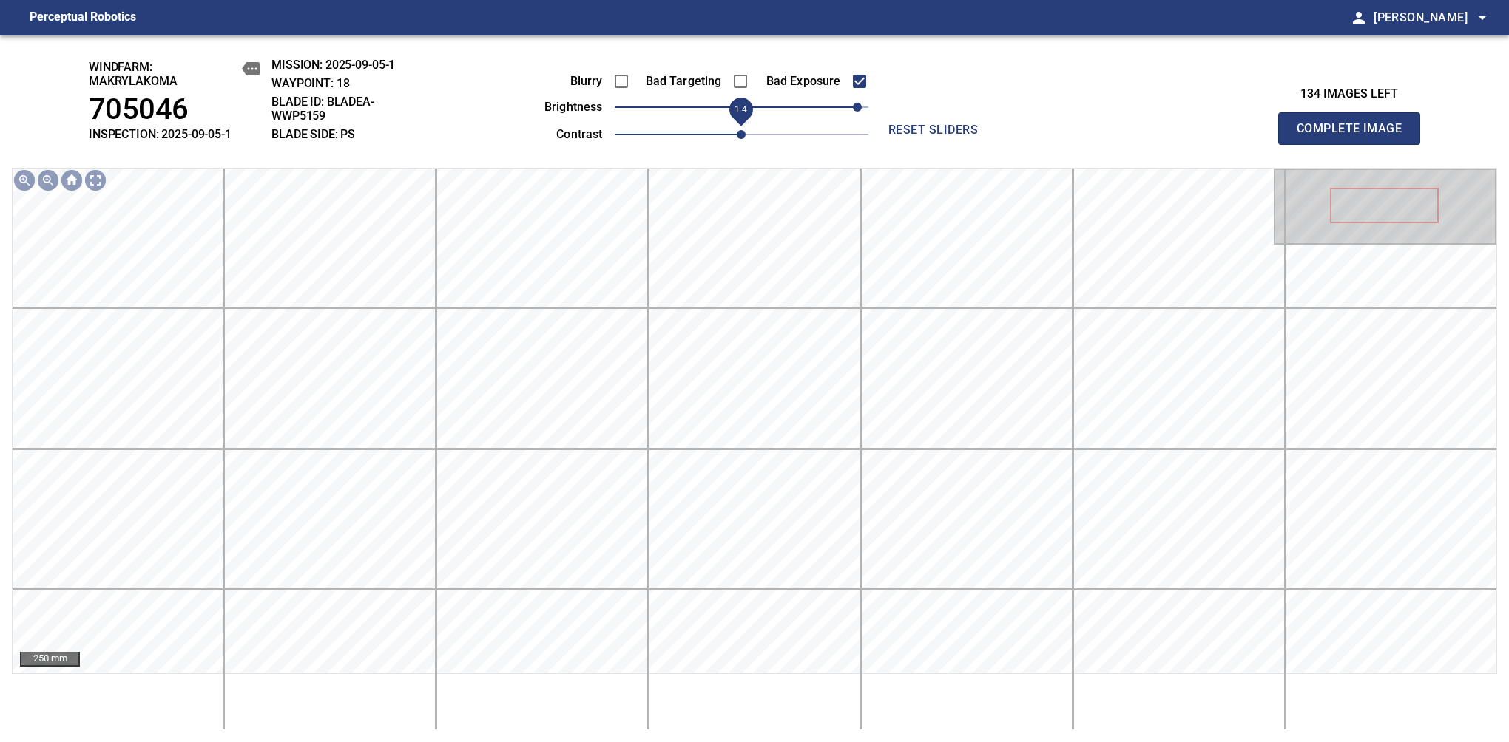
click at [737, 135] on span "1.4" at bounding box center [741, 134] width 9 height 9
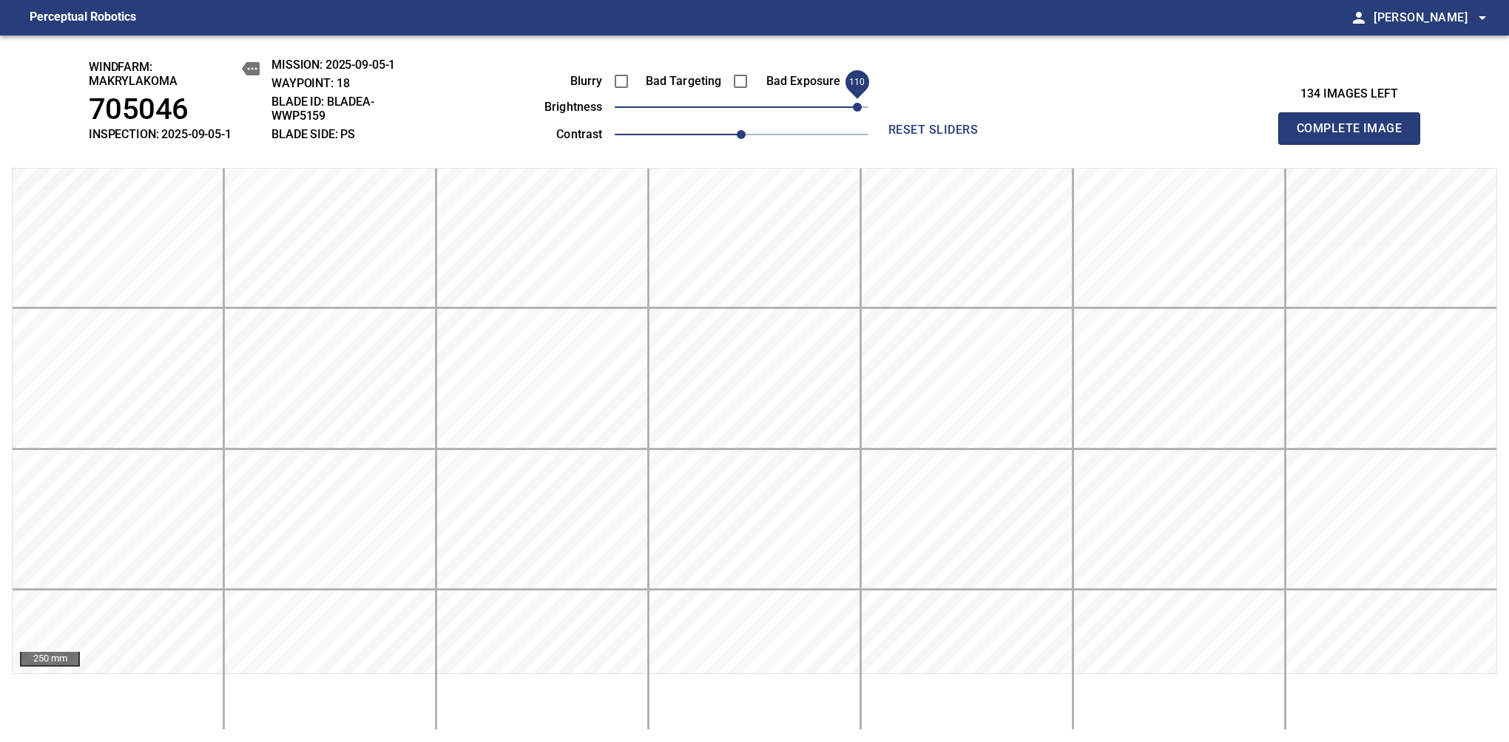
click at [853, 112] on span "110" at bounding box center [857, 107] width 9 height 9
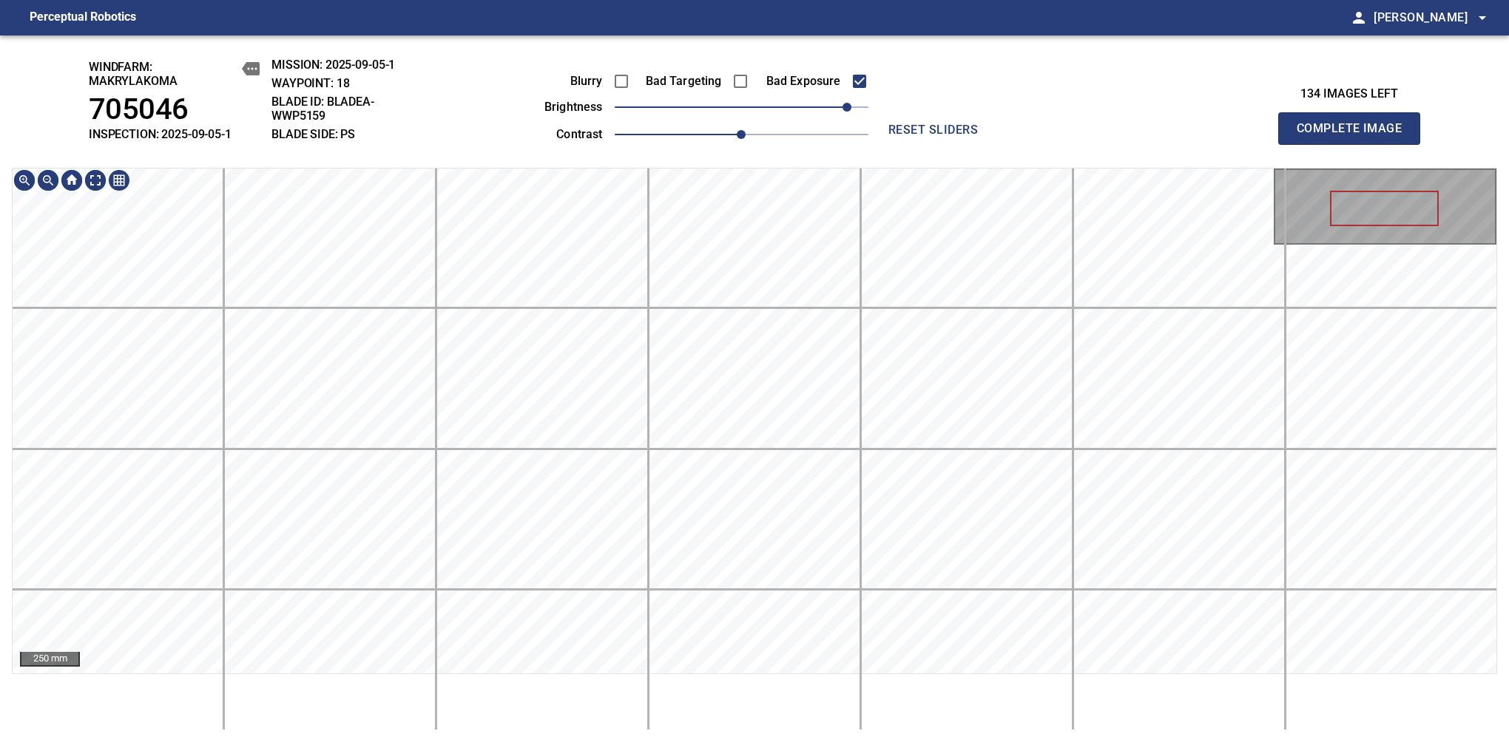
click at [760, 0] on html "Perceptual Robotics person Alex Semenov arrow_drop_down windfarm: Makrylakoma 7…" at bounding box center [754, 371] width 1509 height 742
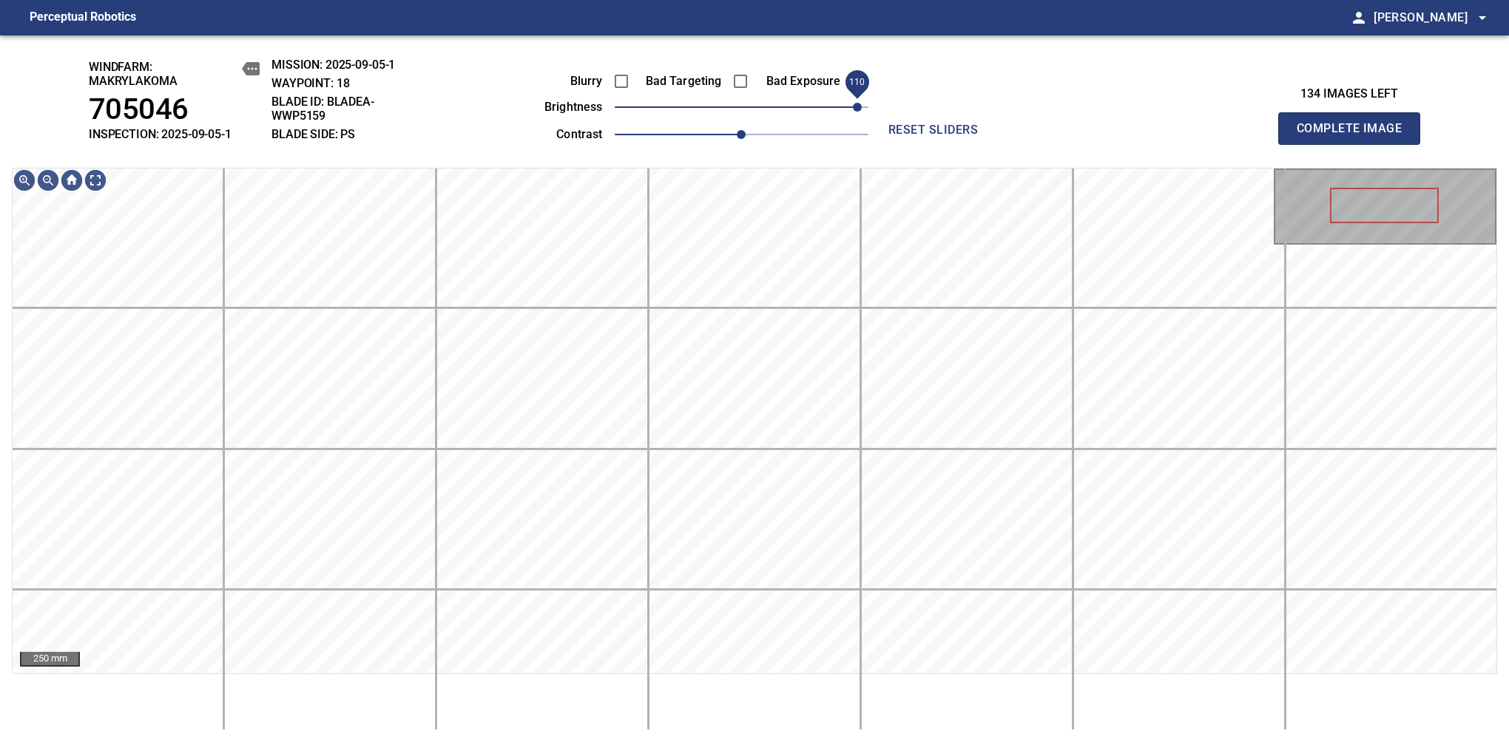
click at [858, 103] on span "110" at bounding box center [857, 107] width 9 height 9
click at [850, 104] on span "100" at bounding box center [846, 107] width 9 height 9
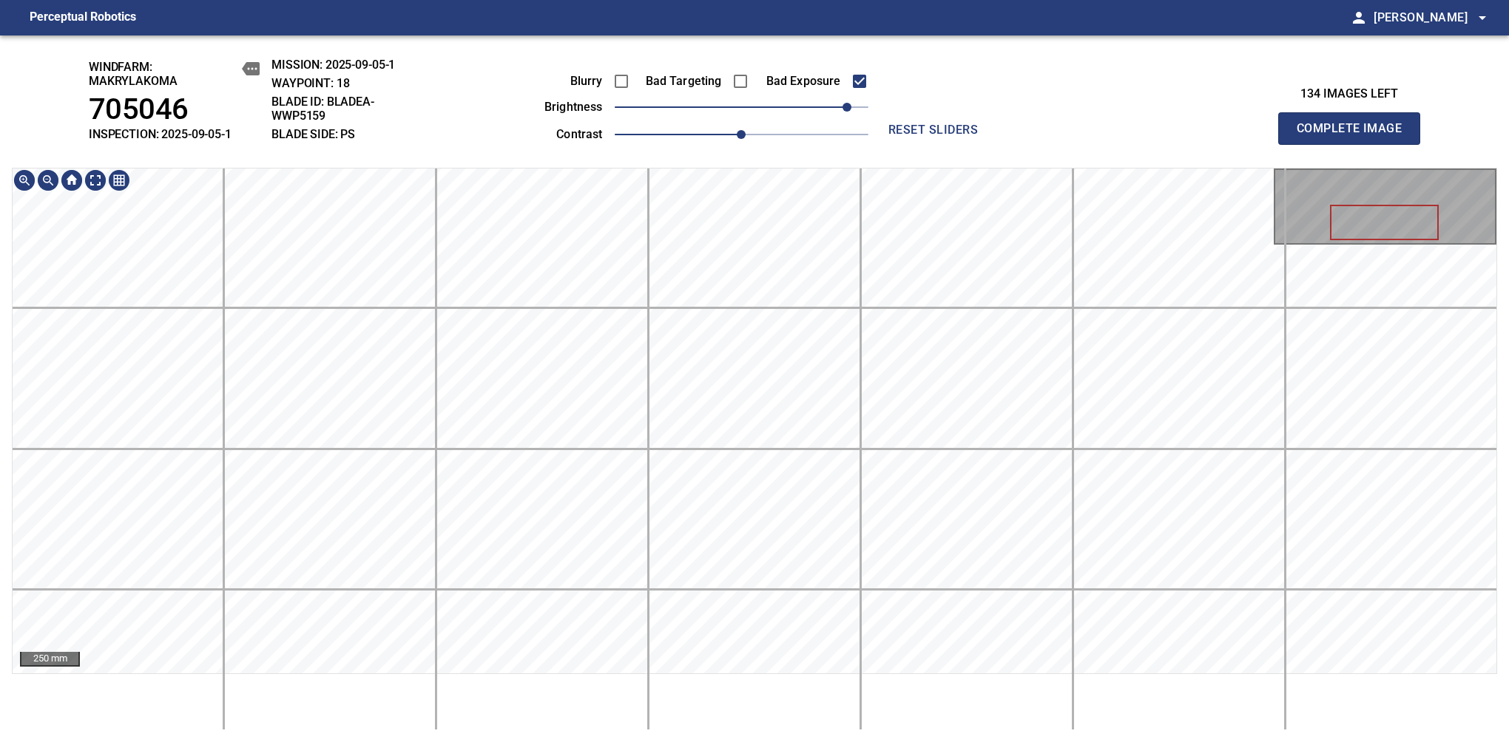
click at [793, 96] on div "windfarm: Makrylakoma 705046 INSPECTION: 2025-09-05-1 MISSION: 2025-09-05-1 WAY…" at bounding box center [754, 388] width 1509 height 707
drag, startPoint x: 734, startPoint y: 132, endPoint x: 721, endPoint y: 139, distance: 14.6
click at [721, 139] on span "1.3" at bounding box center [719, 134] width 9 height 9
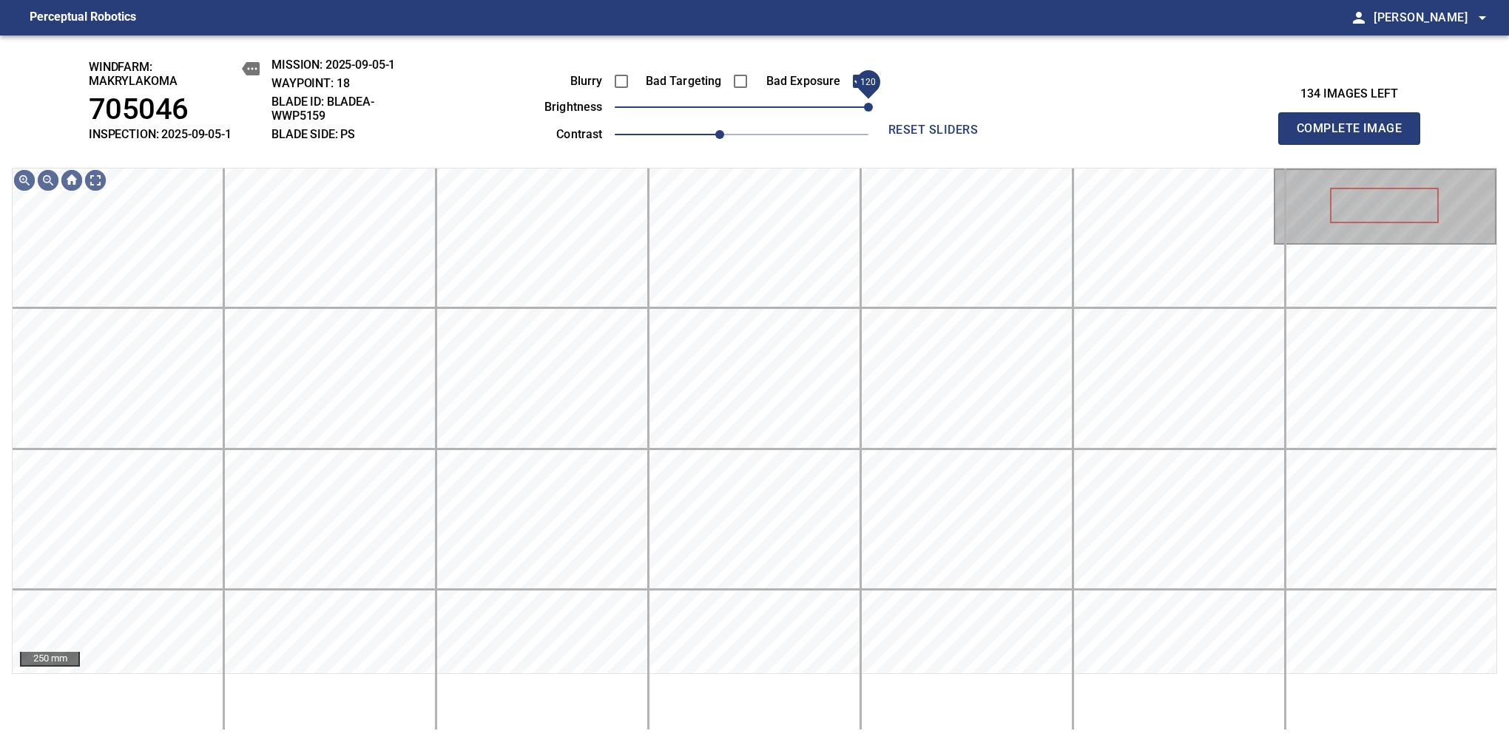
click at [868, 98] on div "Blurry Bad Targeting Bad Exposure brightness 120 contrast 1.3" at bounding box center [689, 105] width 357 height 79
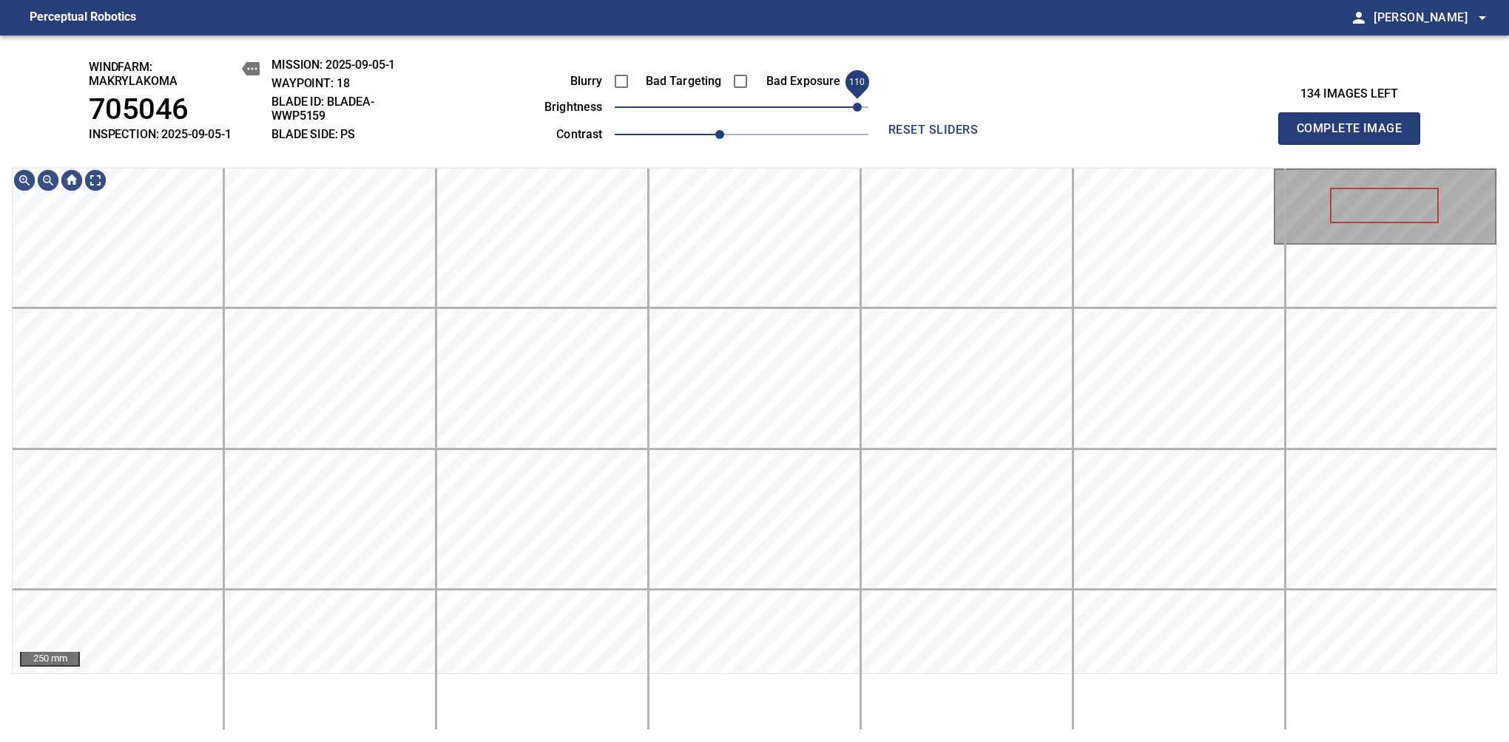
click at [855, 106] on span "110" at bounding box center [857, 107] width 9 height 9
click at [713, 44] on div "windfarm: Makrylakoma 705046 INSPECTION: 2025-09-05-1 MISSION: 2025-09-05-1 WAY…" at bounding box center [754, 388] width 1509 height 707
click at [1355, 136] on span "Complete Image" at bounding box center [1348, 128] width 109 height 21
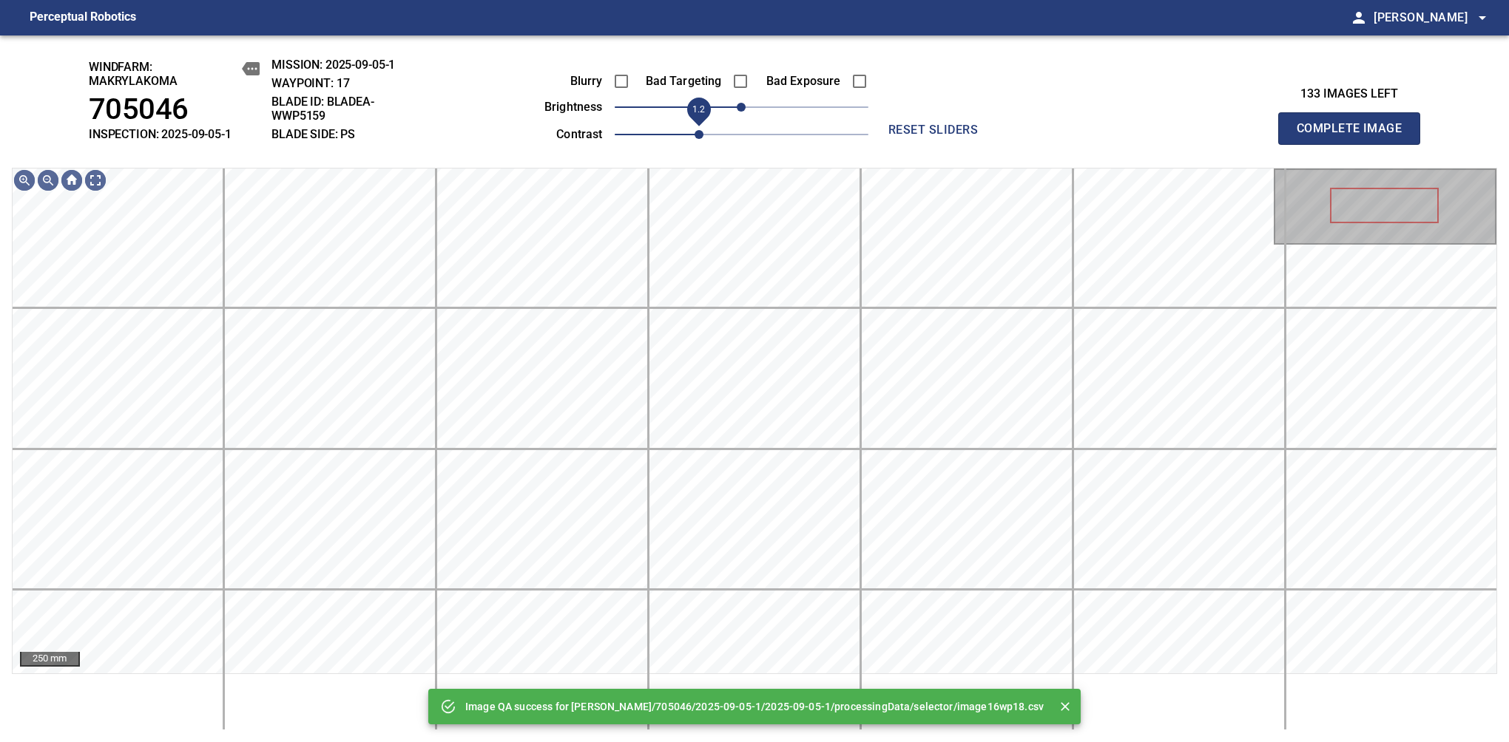
drag, startPoint x: 697, startPoint y: 142, endPoint x: 710, endPoint y: 137, distance: 13.6
click at [710, 137] on span "1.2" at bounding box center [742, 134] width 254 height 21
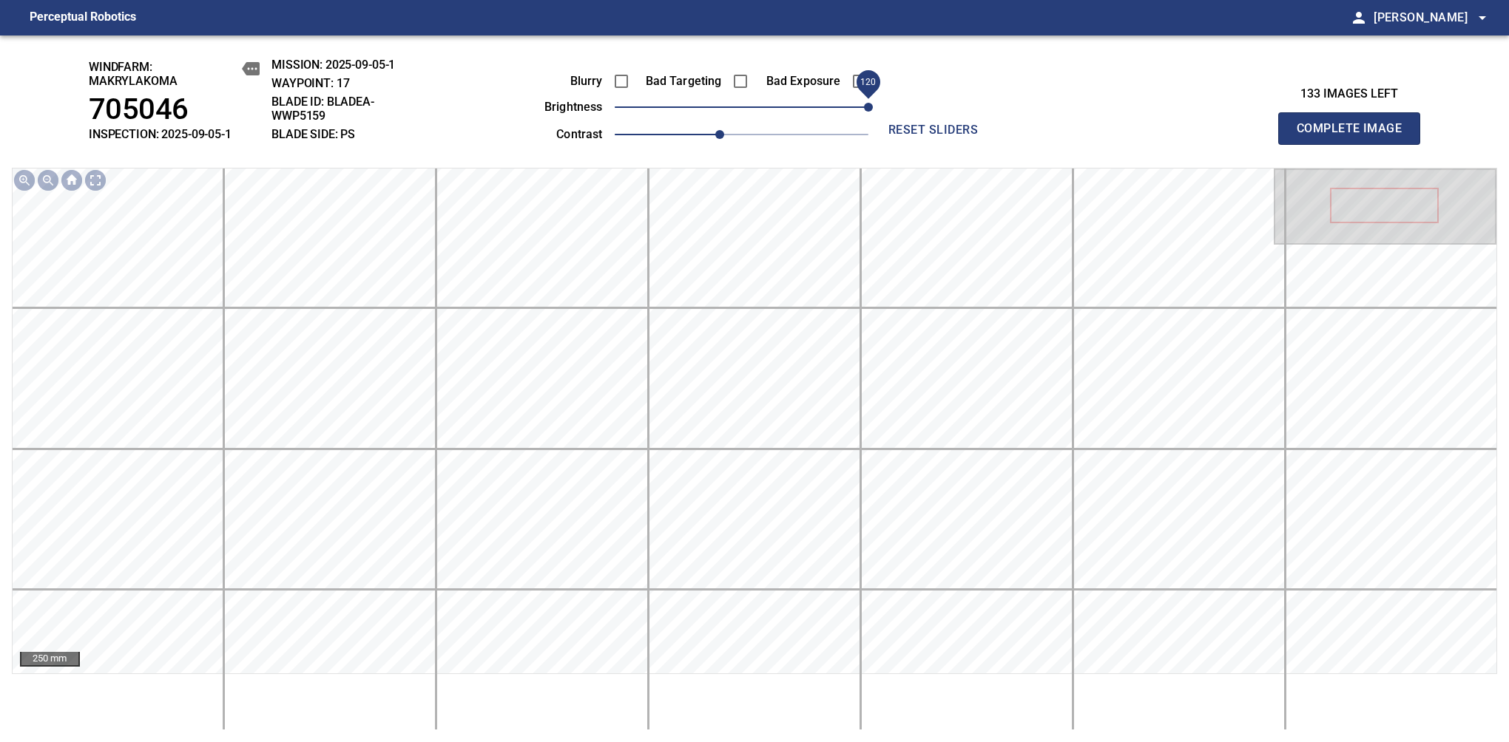
drag, startPoint x: 808, startPoint y: 111, endPoint x: 873, endPoint y: 106, distance: 65.2
click at [868, 106] on span "120" at bounding box center [742, 107] width 254 height 21
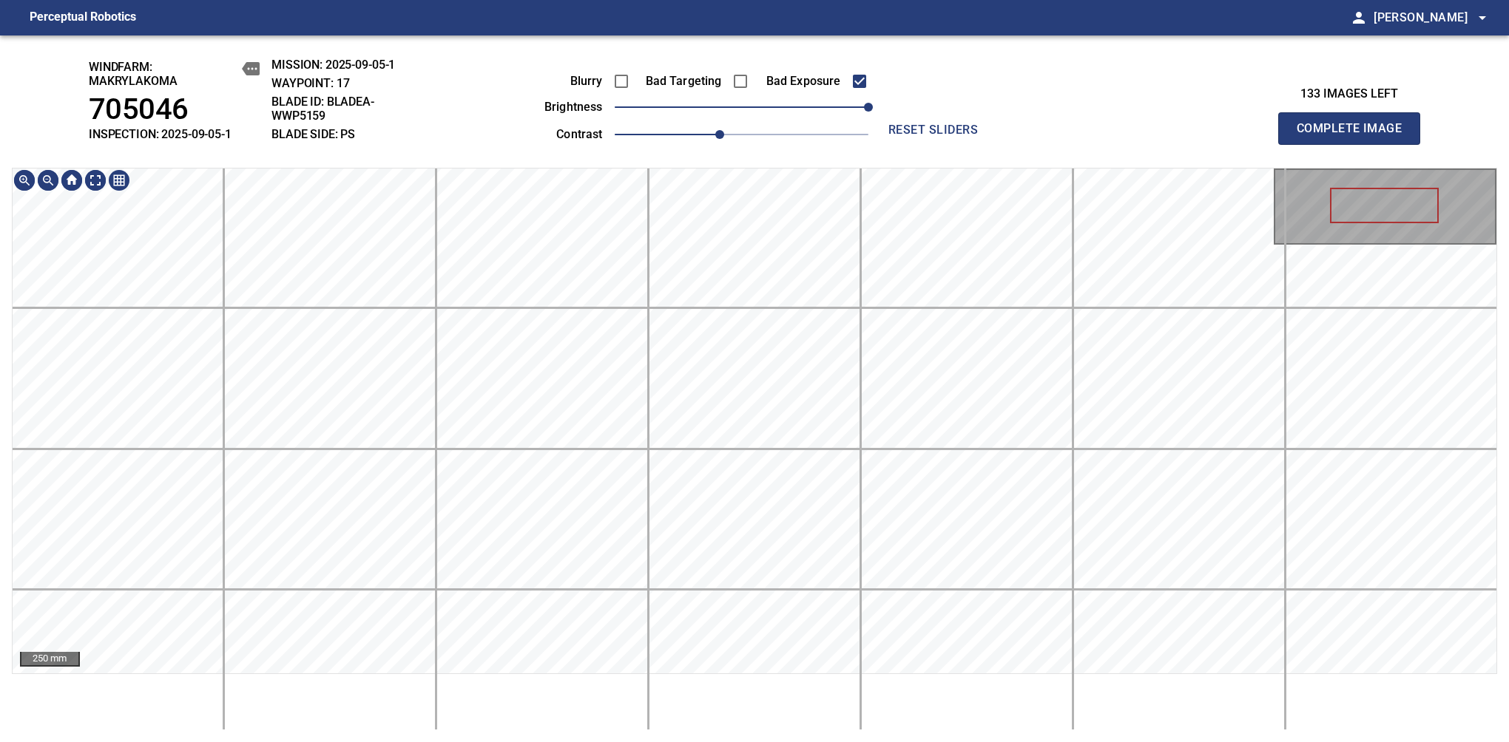
click at [659, 137] on div "windfarm: Makrylakoma 705046 INSPECTION: 2025-09-05-1 MISSION: 2025-09-05-1 WAY…" at bounding box center [754, 388] width 1509 height 707
click at [1355, 136] on span "Complete Image" at bounding box center [1348, 128] width 109 height 21
drag, startPoint x: 865, startPoint y: 109, endPoint x: 873, endPoint y: 106, distance: 8.0
click at [868, 106] on span "120" at bounding box center [742, 107] width 254 height 21
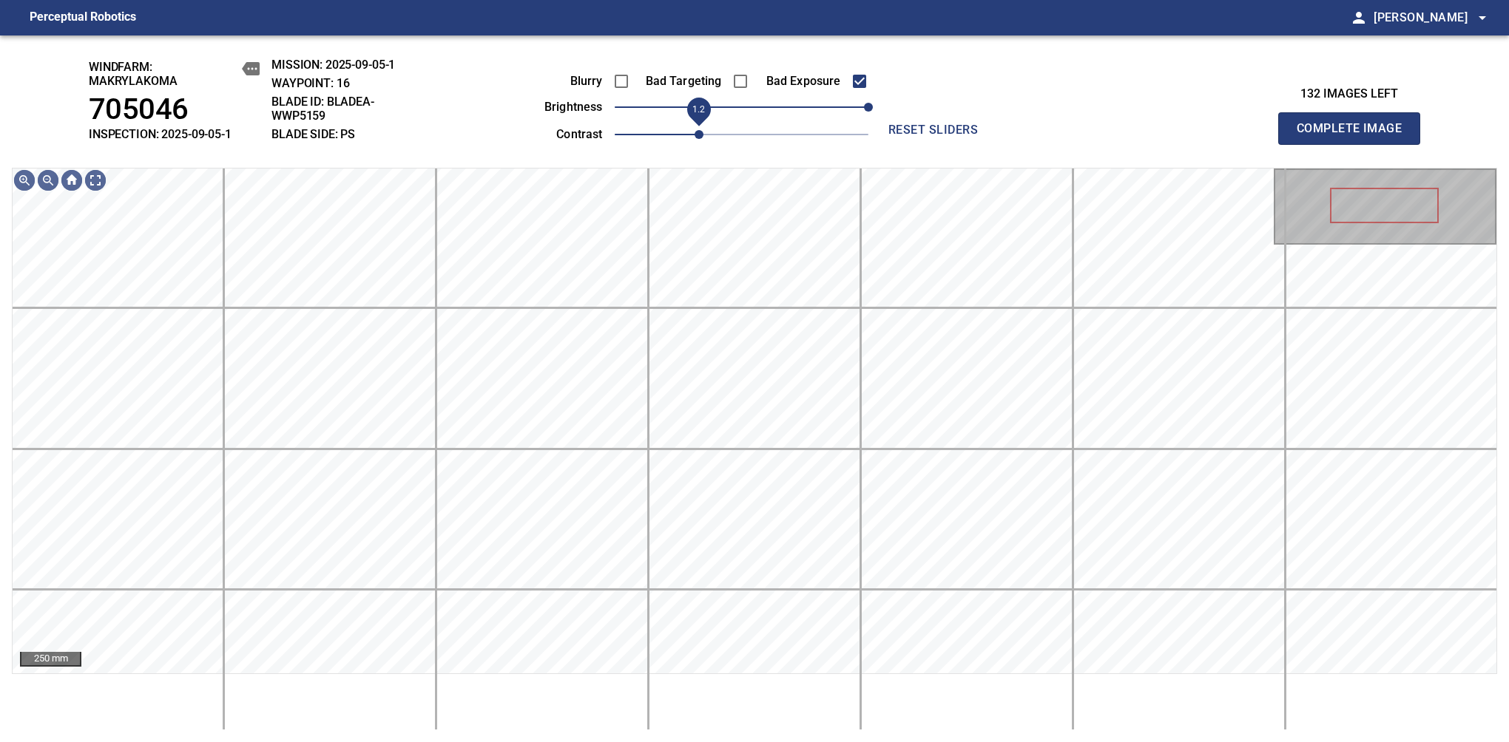
drag, startPoint x: 674, startPoint y: 142, endPoint x: 700, endPoint y: 130, distance: 27.8
click at [700, 130] on span "1.2" at bounding box center [742, 134] width 254 height 21
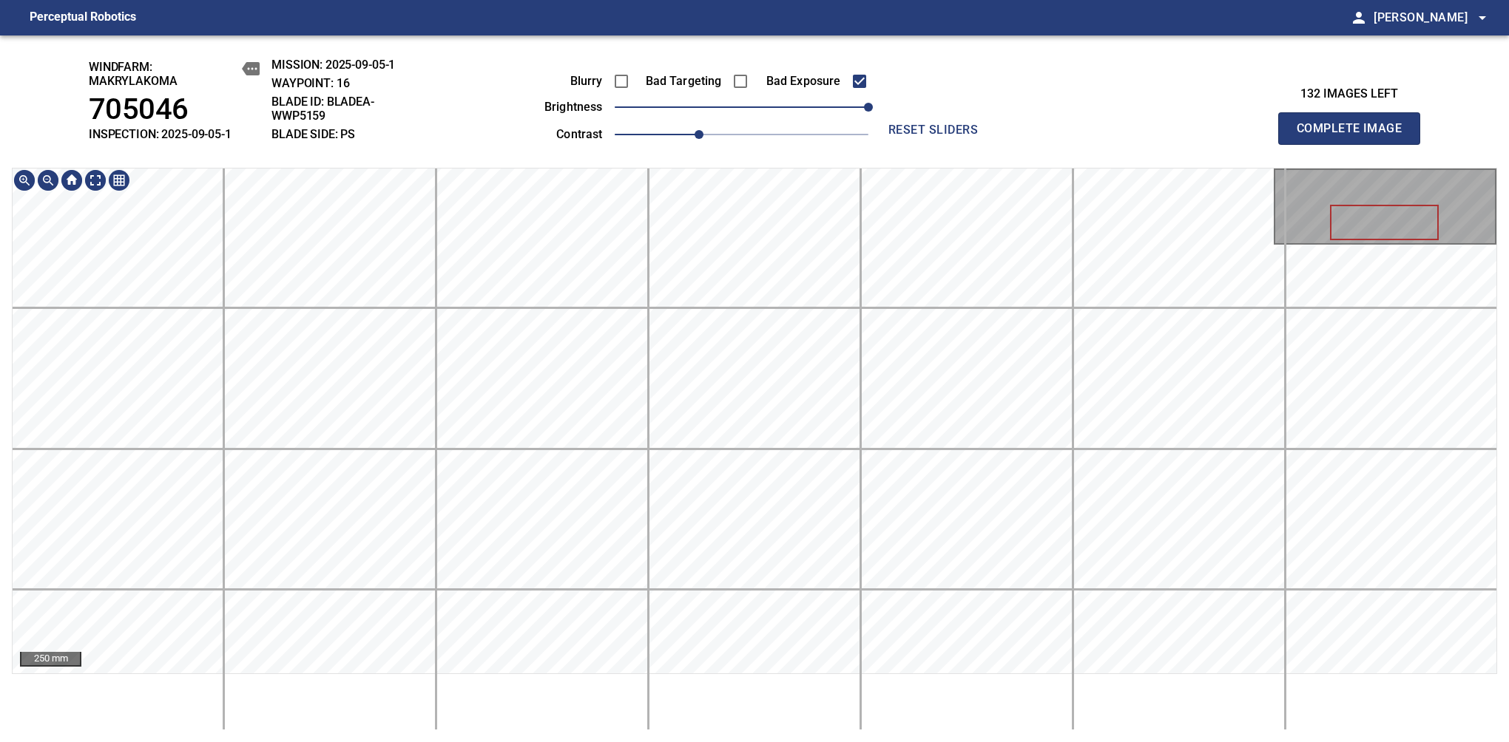
click at [685, 158] on div "windfarm: Makrylakoma 705046 INSPECTION: 2025-09-05-1 MISSION: 2025-09-05-1 WAY…" at bounding box center [754, 388] width 1509 height 707
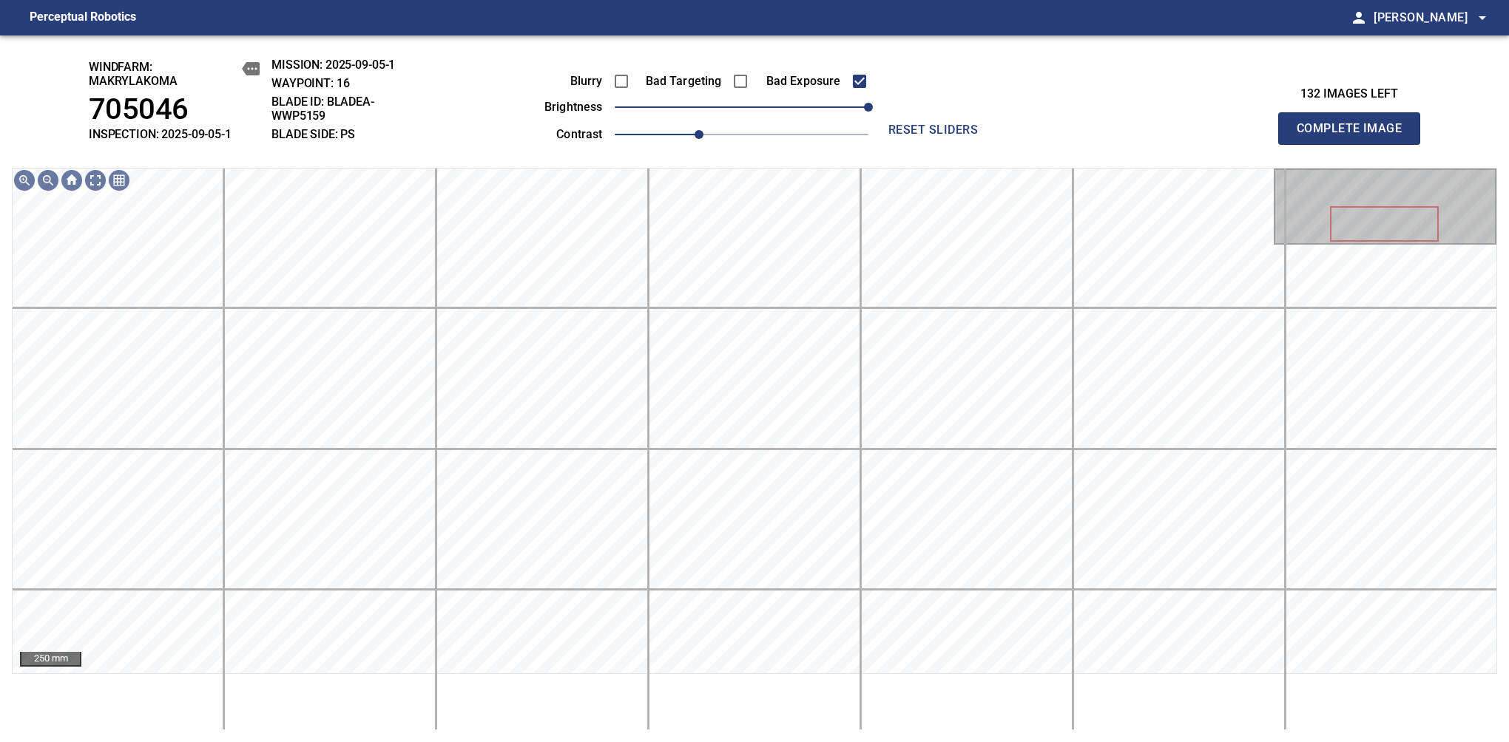
click at [1355, 136] on span "Complete Image" at bounding box center [1348, 128] width 109 height 21
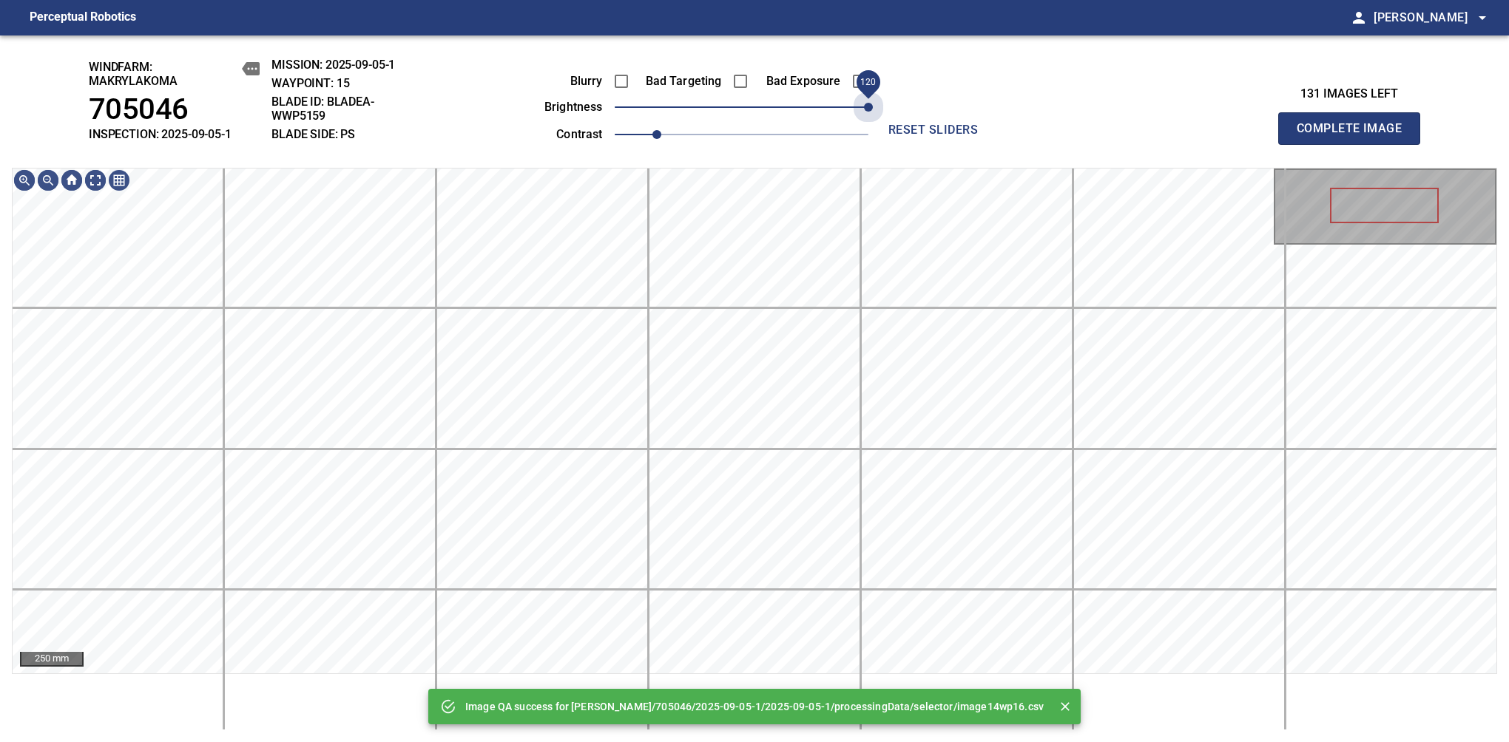
drag, startPoint x: 858, startPoint y: 106, endPoint x: 887, endPoint y: 104, distance: 28.9
click at [887, 104] on div "Blurry Bad Targeting Bad Exposure brightness 120 contrast 1 reset sliders" at bounding box center [754, 101] width 642 height 87
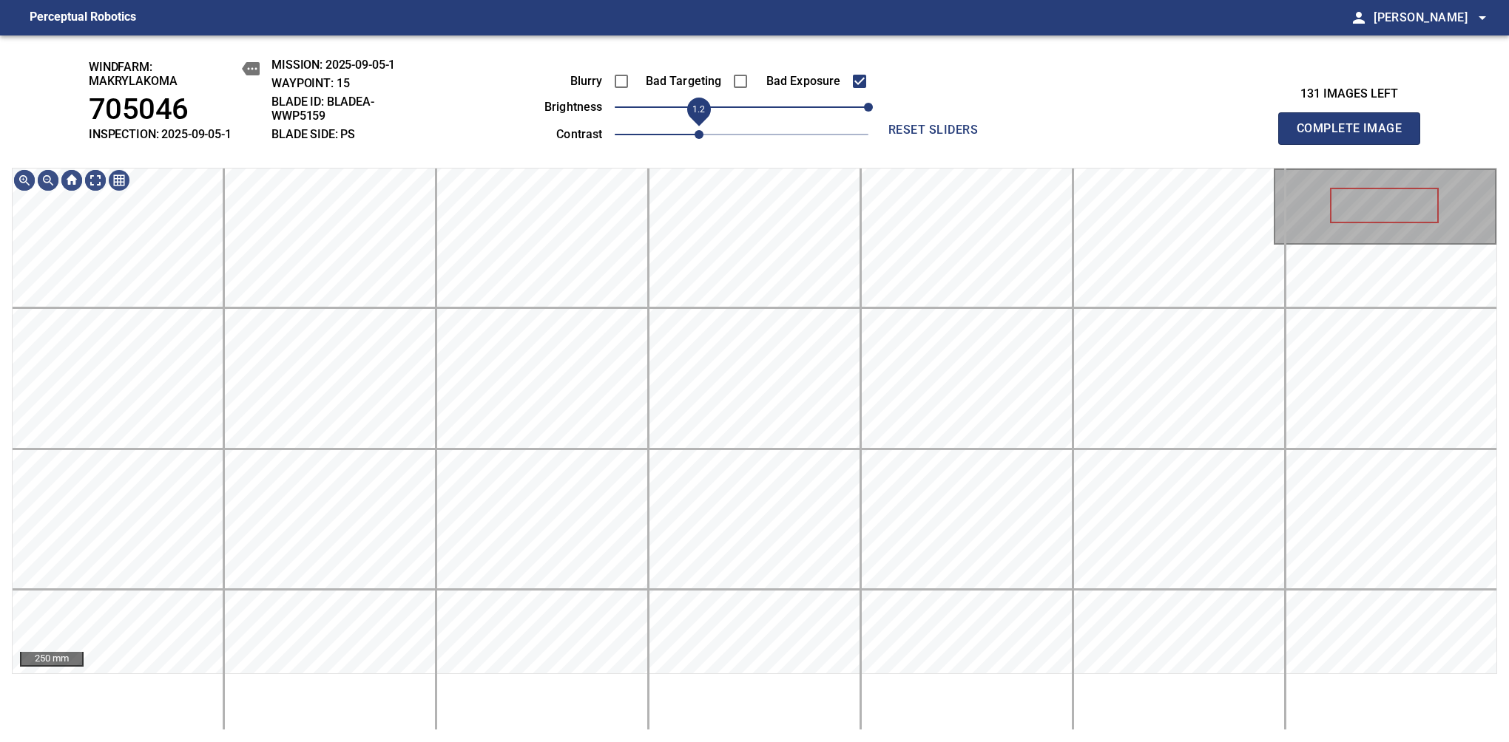
drag, startPoint x: 674, startPoint y: 135, endPoint x: 695, endPoint y: 130, distance: 21.2
click at [695, 130] on span "1.2" at bounding box center [742, 134] width 254 height 21
click at [685, 32] on main "Perceptual Robotics person Alex Semenov arrow_drop_down windfarm: Makrylakoma 7…" at bounding box center [754, 371] width 1509 height 742
drag, startPoint x: 700, startPoint y: 135, endPoint x: 716, endPoint y: 127, distance: 17.5
click at [716, 130] on span "1.3" at bounding box center [719, 134] width 9 height 9
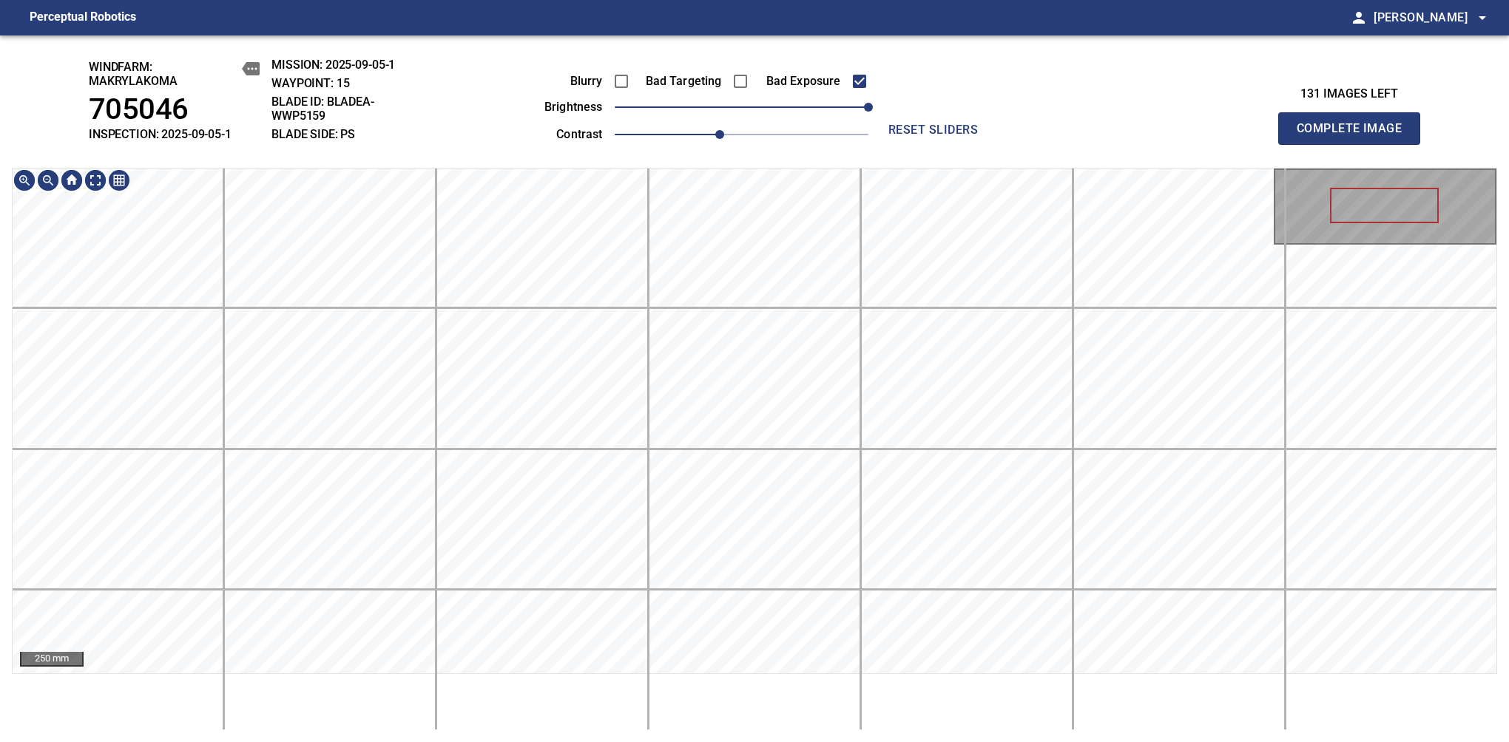
click at [693, 34] on main "Perceptual Robotics person Alex Semenov arrow_drop_down windfarm: Makrylakoma 7…" at bounding box center [754, 371] width 1509 height 742
click at [1355, 136] on span "Complete Image" at bounding box center [1348, 128] width 109 height 21
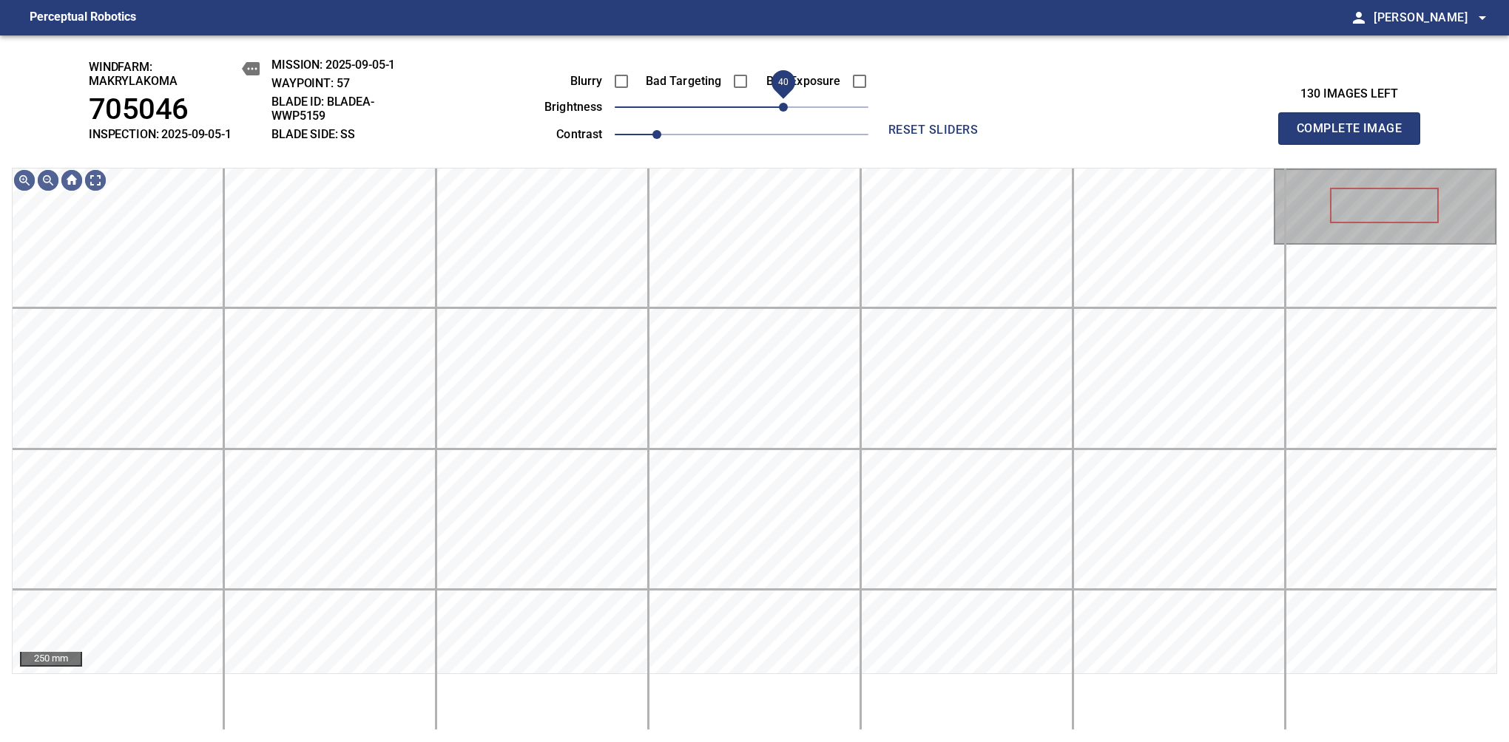
drag, startPoint x: 749, startPoint y: 115, endPoint x: 780, endPoint y: 100, distance: 34.7
click at [780, 103] on span "40" at bounding box center [783, 107] width 9 height 9
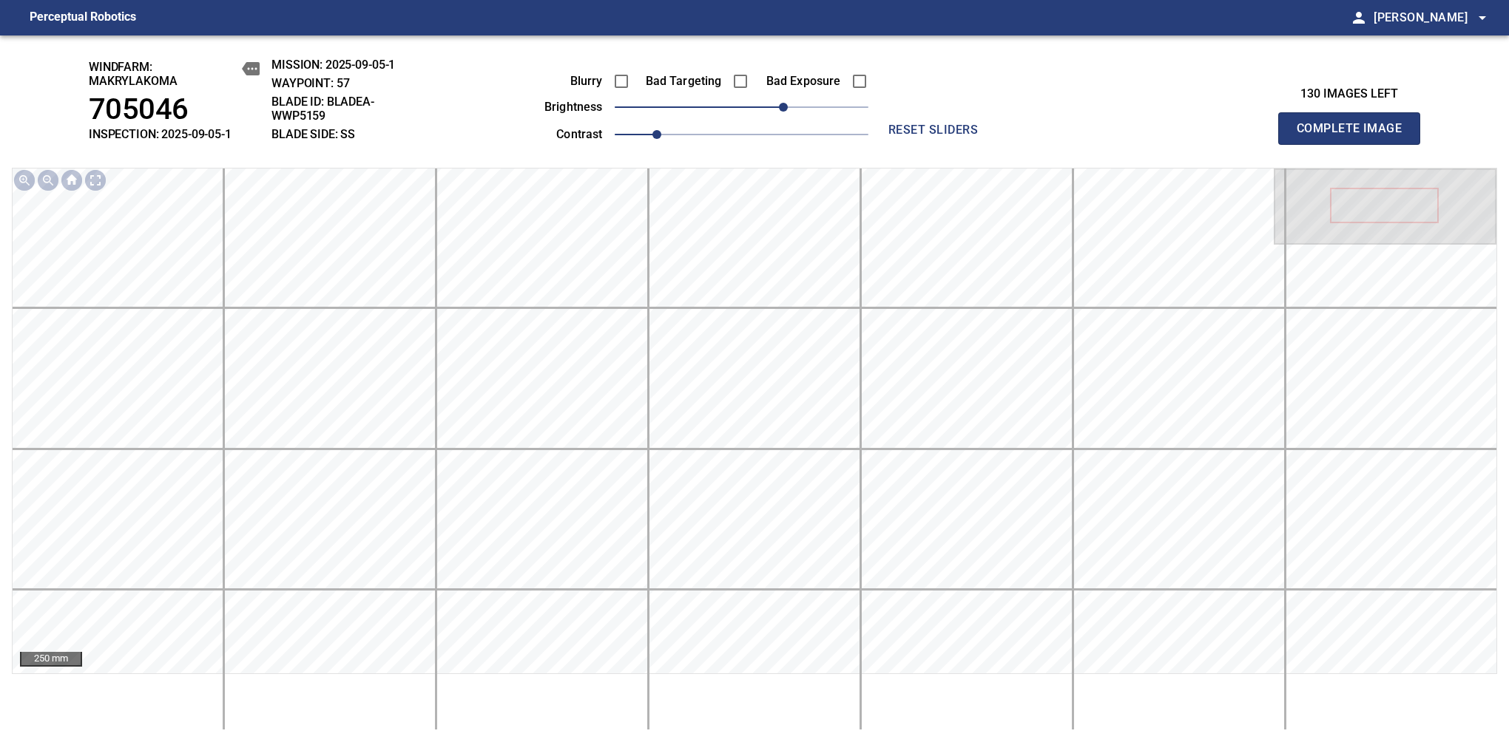
click at [1355, 136] on span "Complete Image" at bounding box center [1348, 128] width 109 height 21
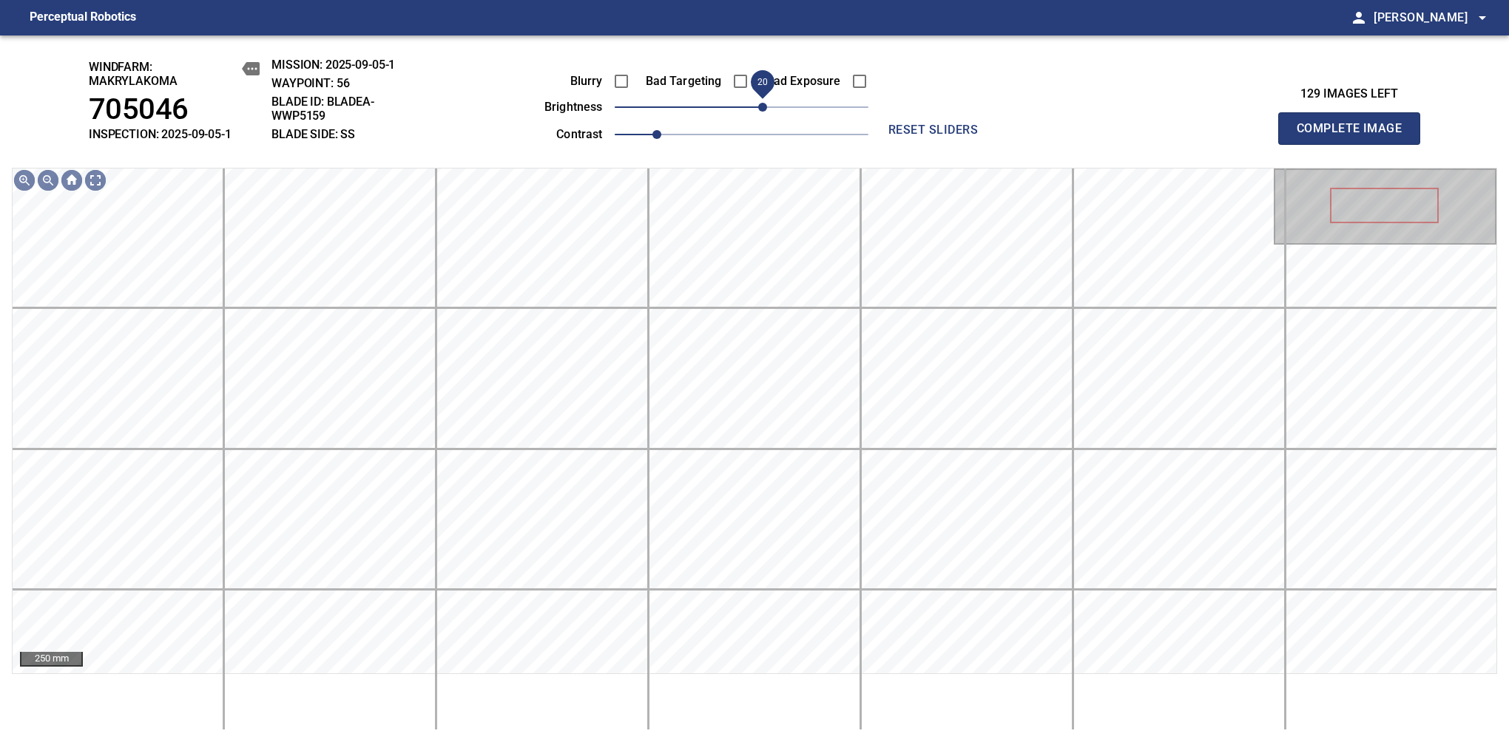
drag, startPoint x: 754, startPoint y: 109, endPoint x: 765, endPoint y: 104, distance: 12.6
click at [765, 104] on span "20" at bounding box center [762, 107] width 9 height 9
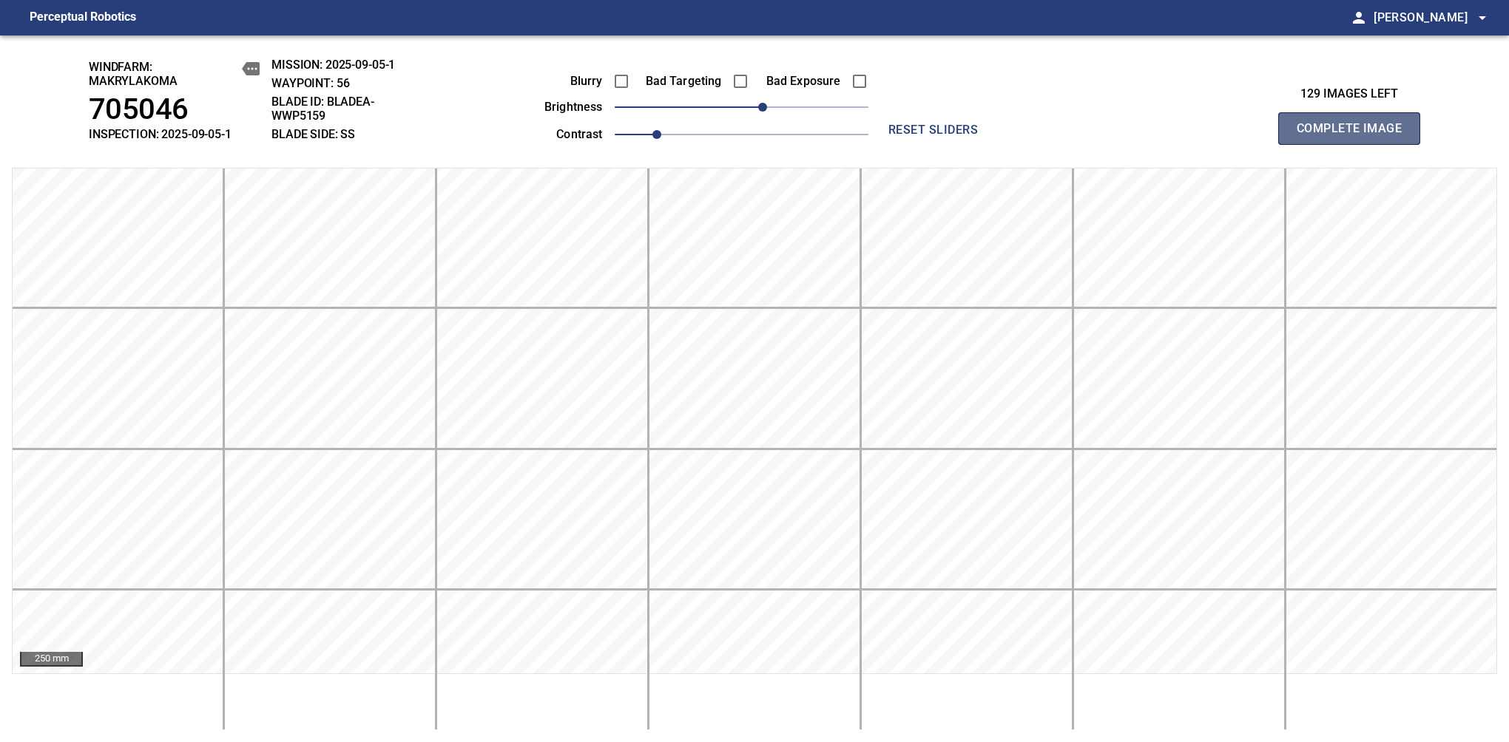
click at [1355, 136] on span "Complete Image" at bounding box center [1348, 128] width 109 height 21
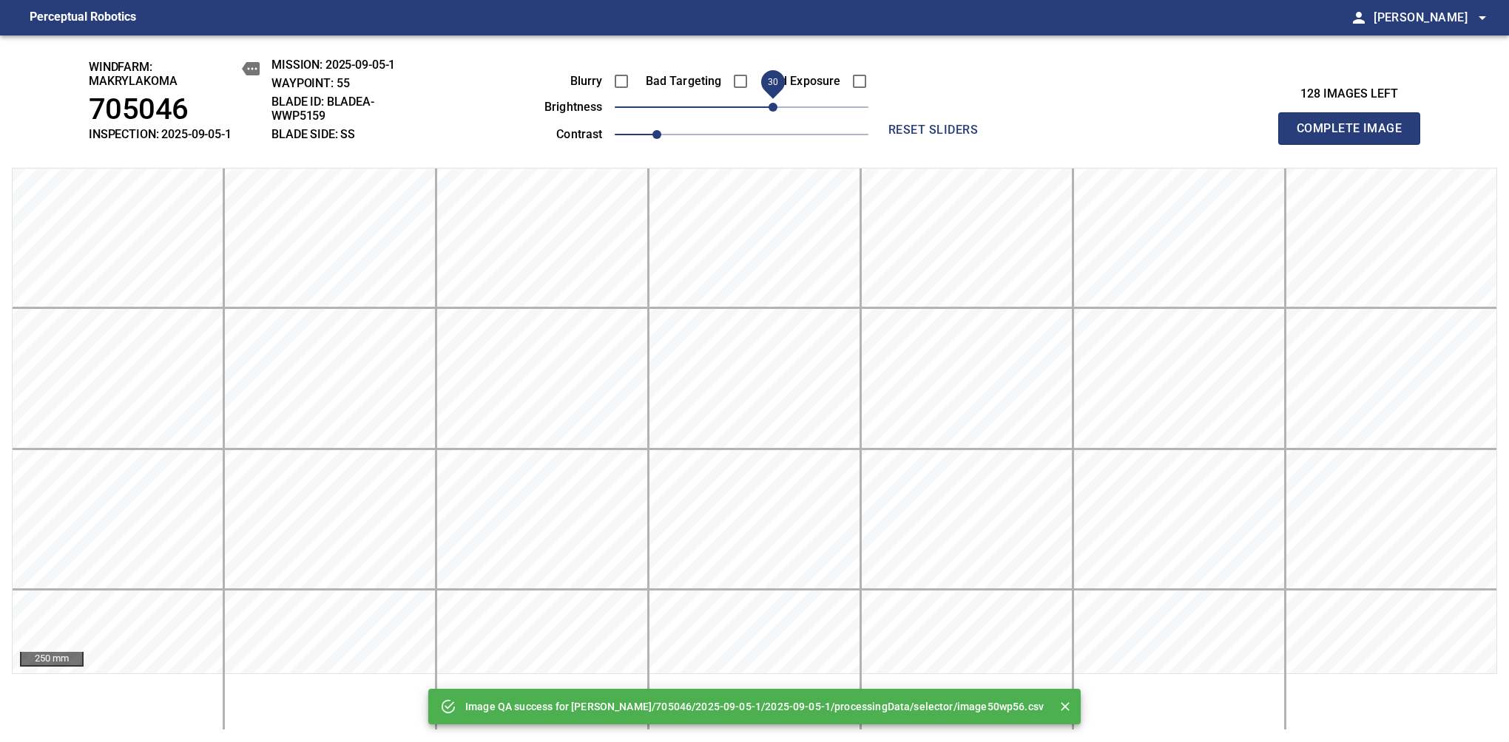
drag, startPoint x: 742, startPoint y: 109, endPoint x: 773, endPoint y: 101, distance: 31.2
click at [773, 103] on span "30" at bounding box center [772, 107] width 9 height 9
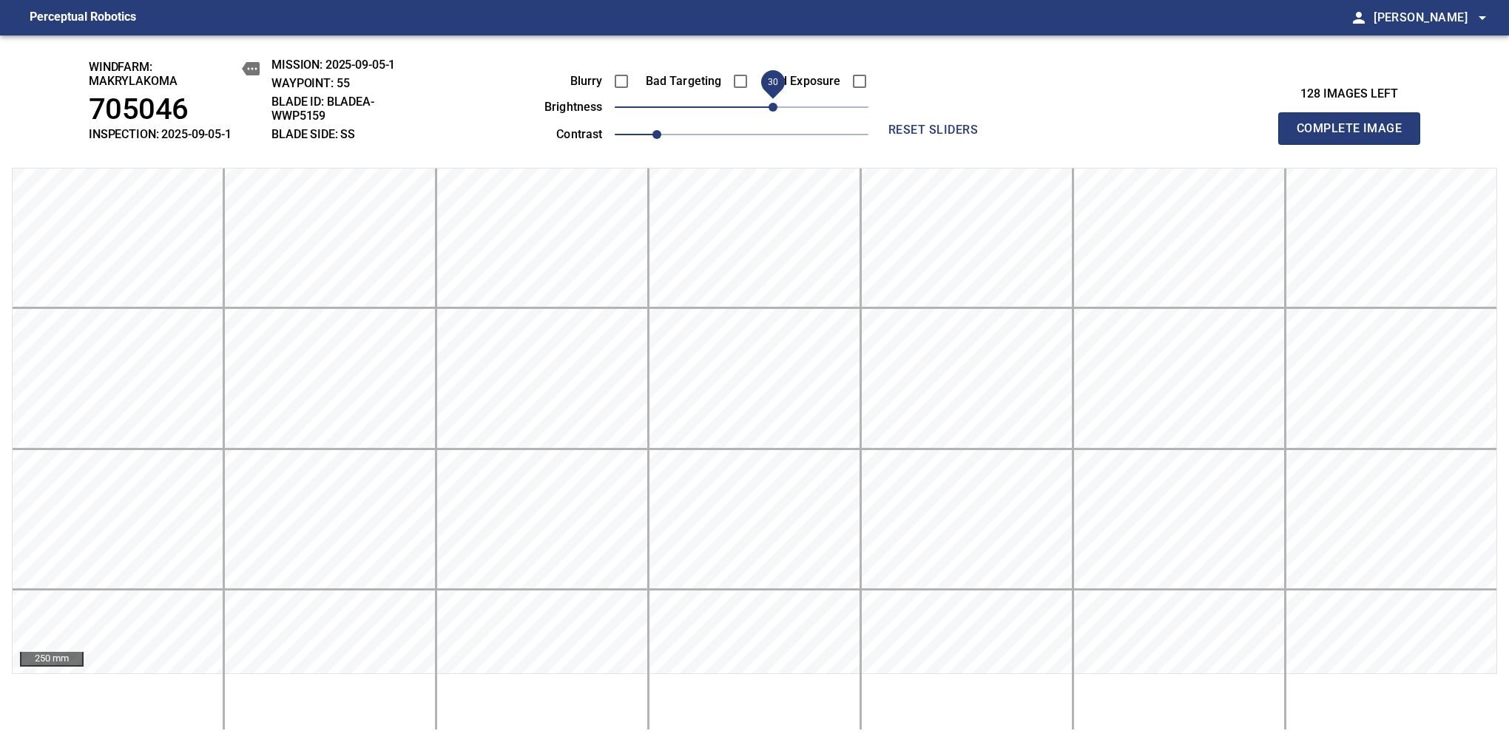
click at [1355, 136] on span "Complete Image" at bounding box center [1348, 128] width 109 height 21
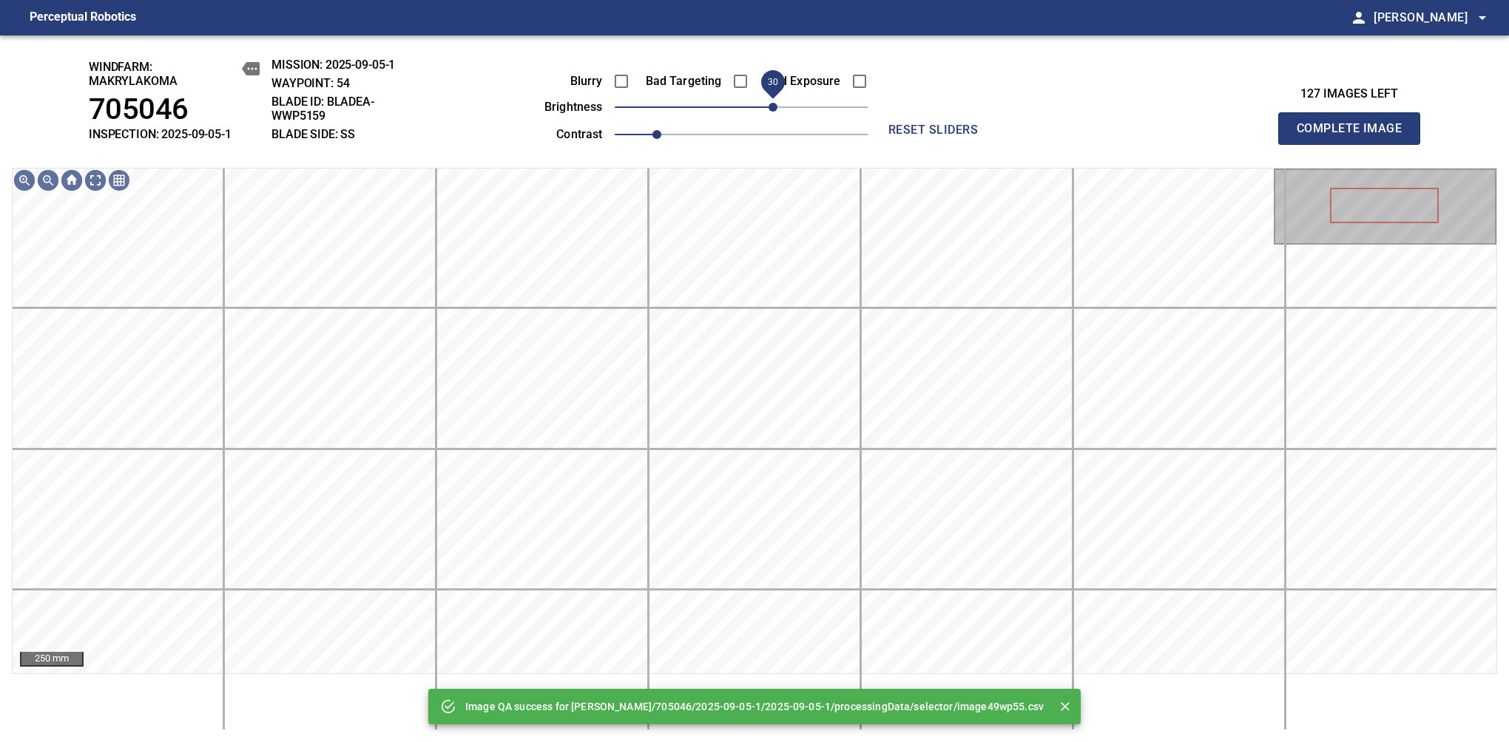
drag, startPoint x: 747, startPoint y: 104, endPoint x: 770, endPoint y: 99, distance: 23.5
click at [770, 103] on span "30" at bounding box center [772, 107] width 9 height 9
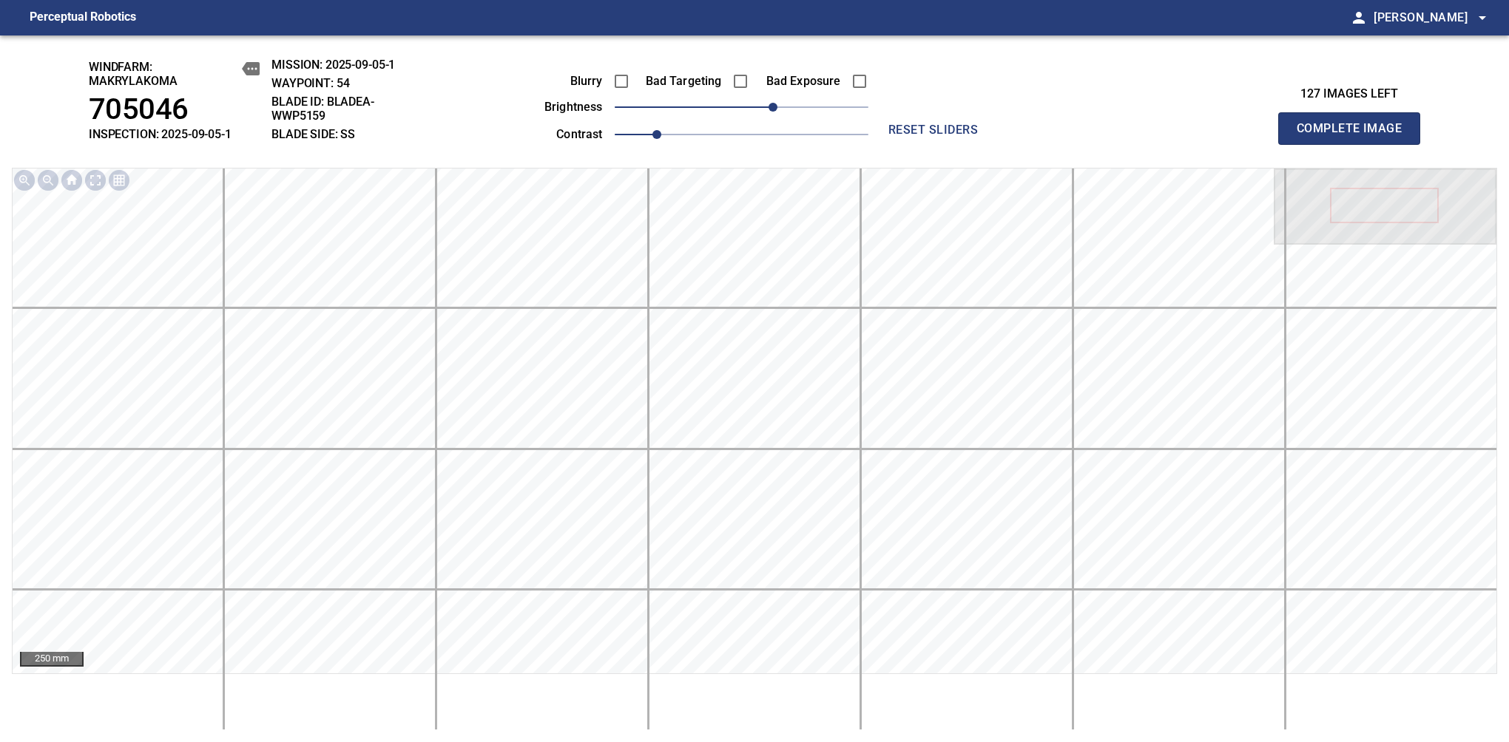
click at [1355, 136] on span "Complete Image" at bounding box center [1348, 128] width 109 height 21
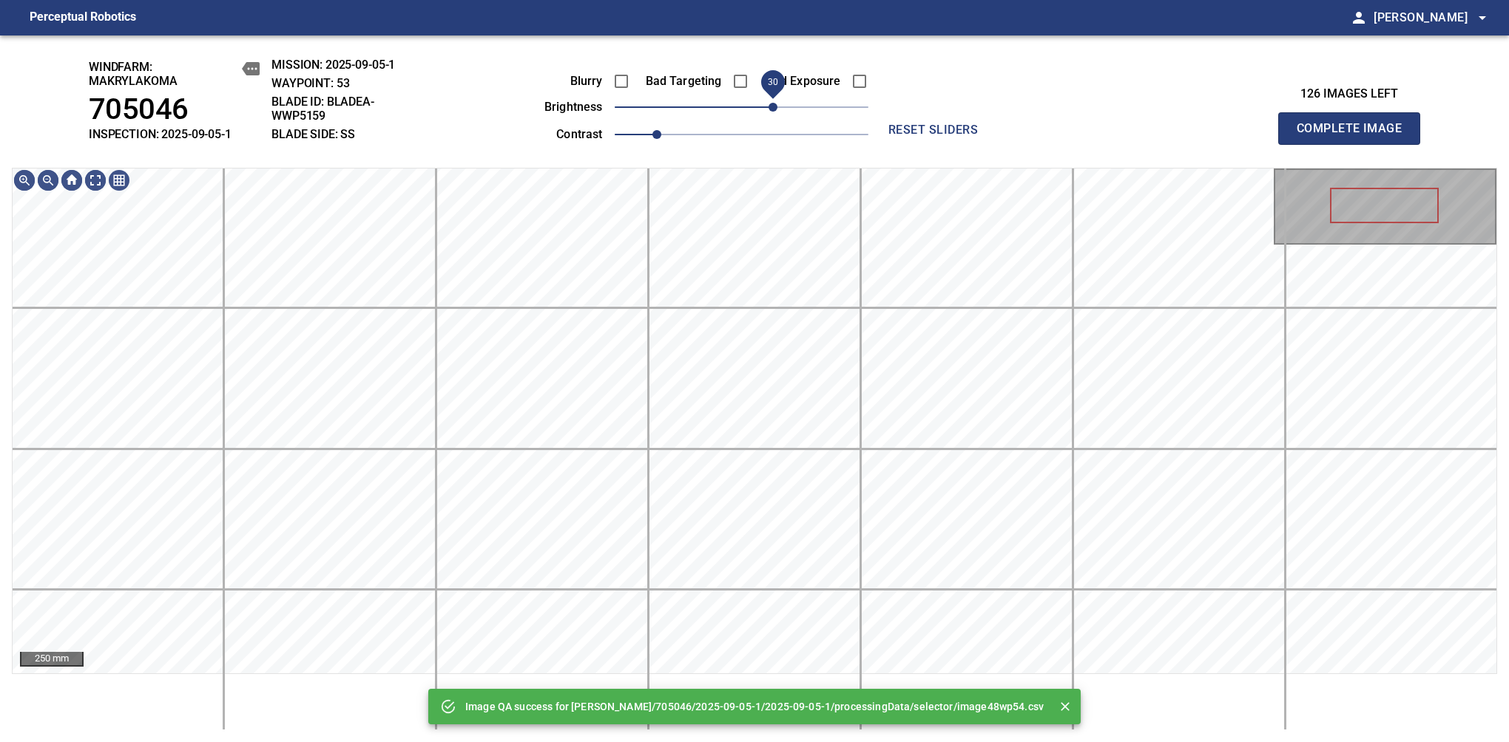
drag, startPoint x: 746, startPoint y: 109, endPoint x: 772, endPoint y: 104, distance: 26.4
click at [772, 104] on span "30" at bounding box center [772, 107] width 9 height 9
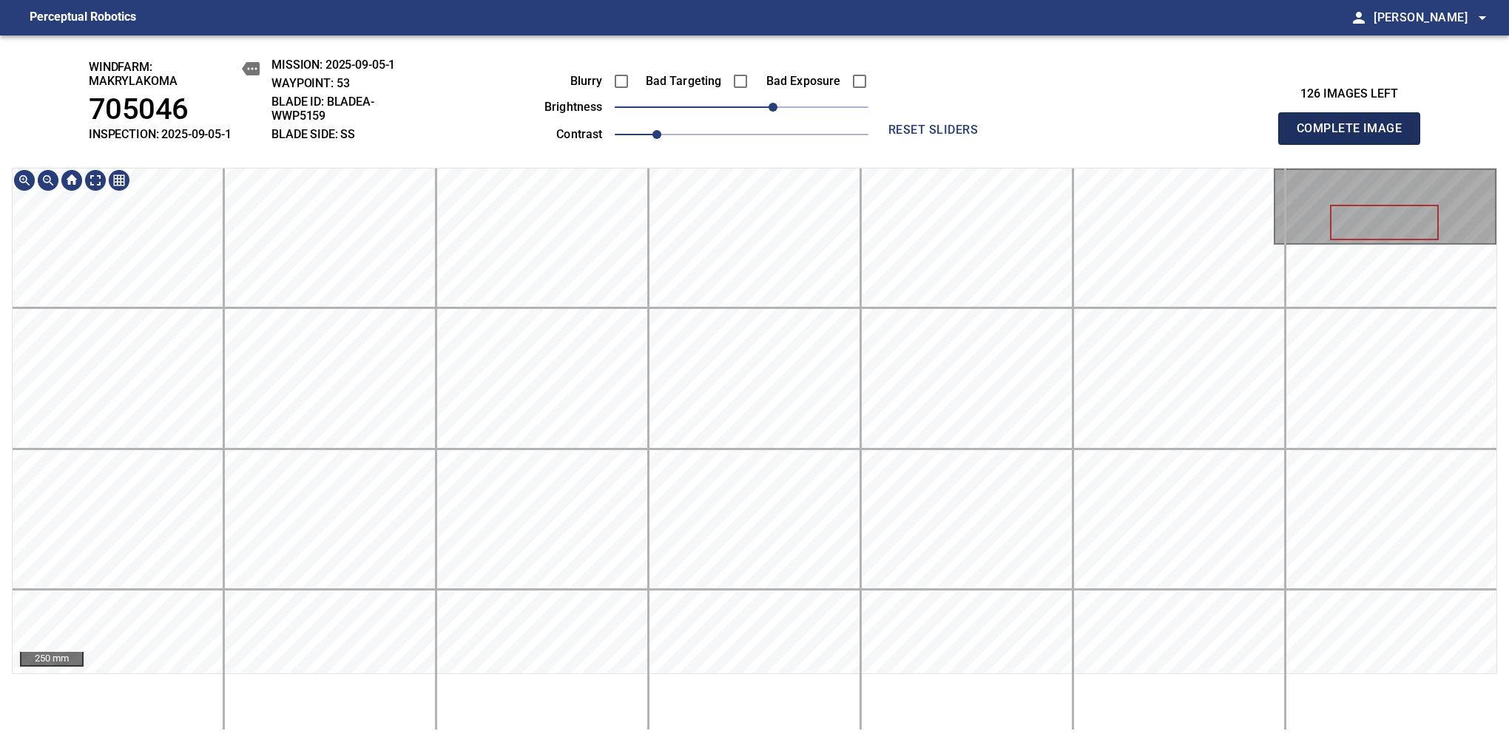
click at [1355, 136] on span "Complete Image" at bounding box center [1348, 128] width 109 height 21
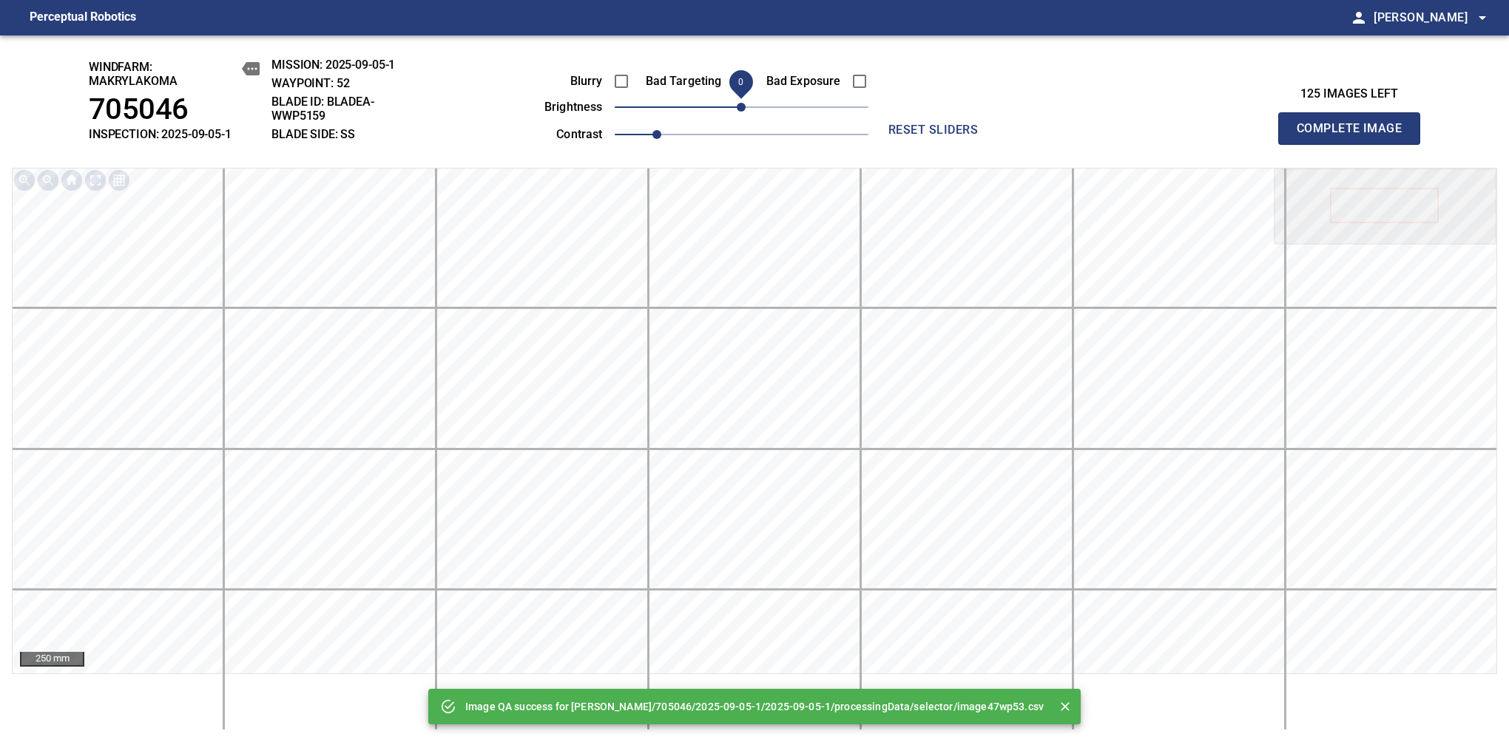
click at [745, 112] on span "0" at bounding box center [741, 107] width 9 height 9
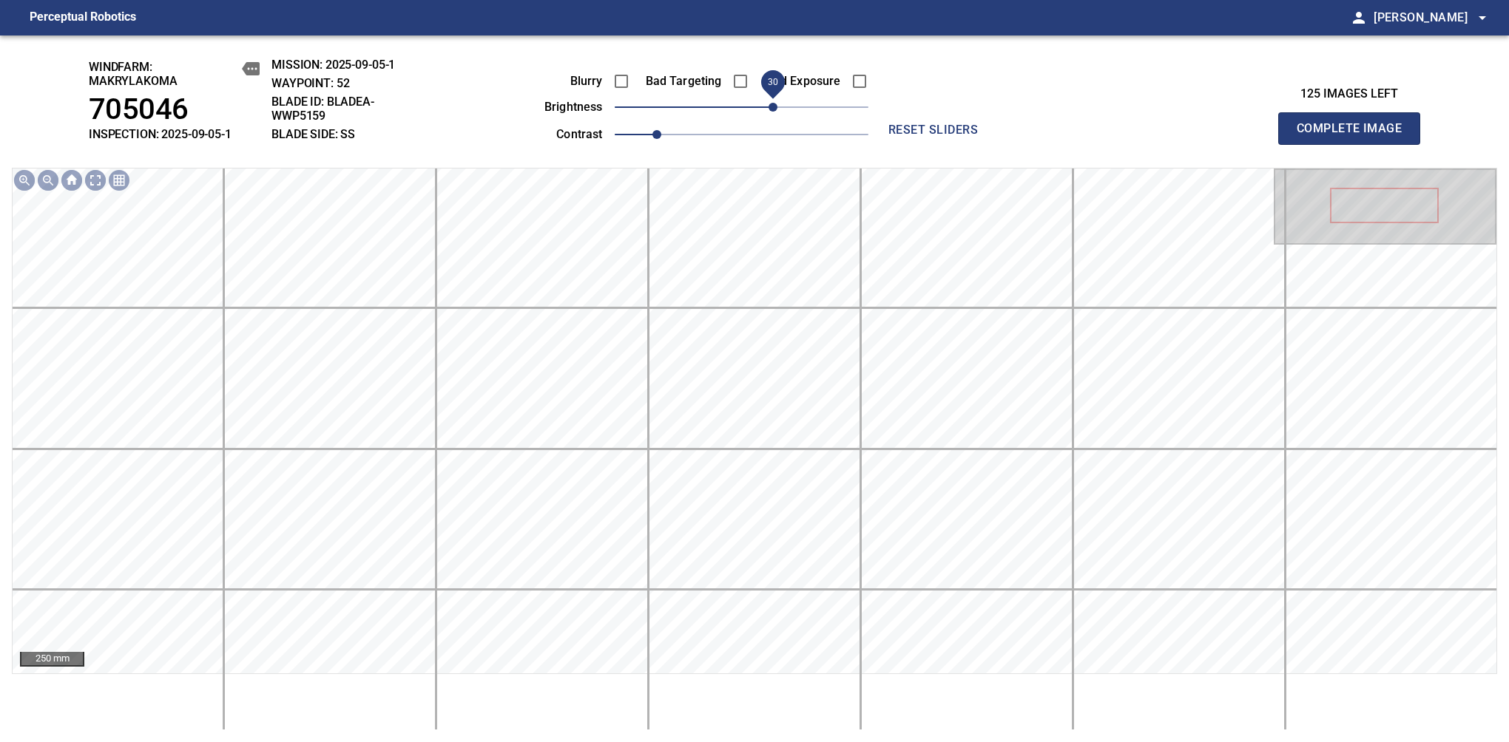
drag, startPoint x: 751, startPoint y: 112, endPoint x: 777, endPoint y: 106, distance: 26.4
click at [777, 106] on span "30" at bounding box center [772, 107] width 9 height 9
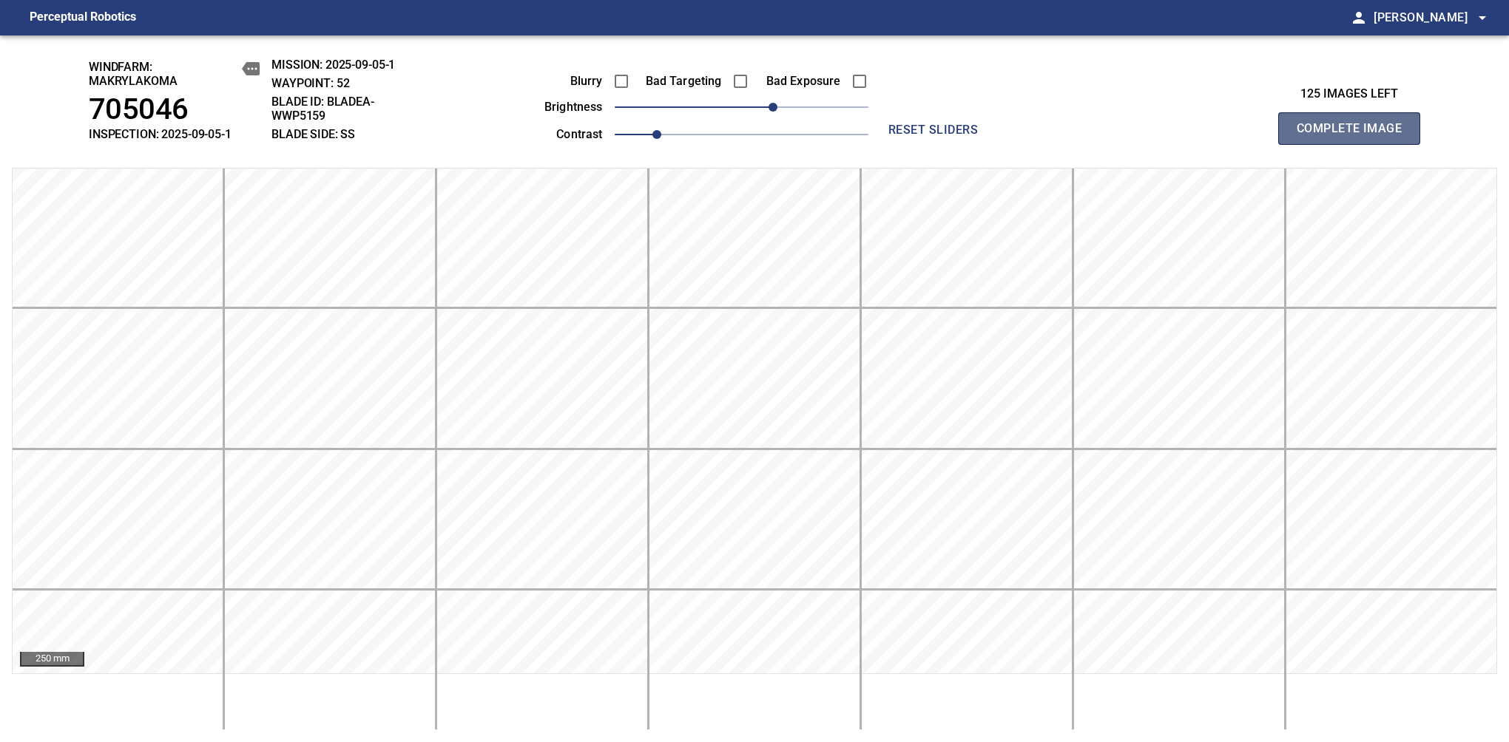
click at [1355, 136] on span "Complete Image" at bounding box center [1348, 128] width 109 height 21
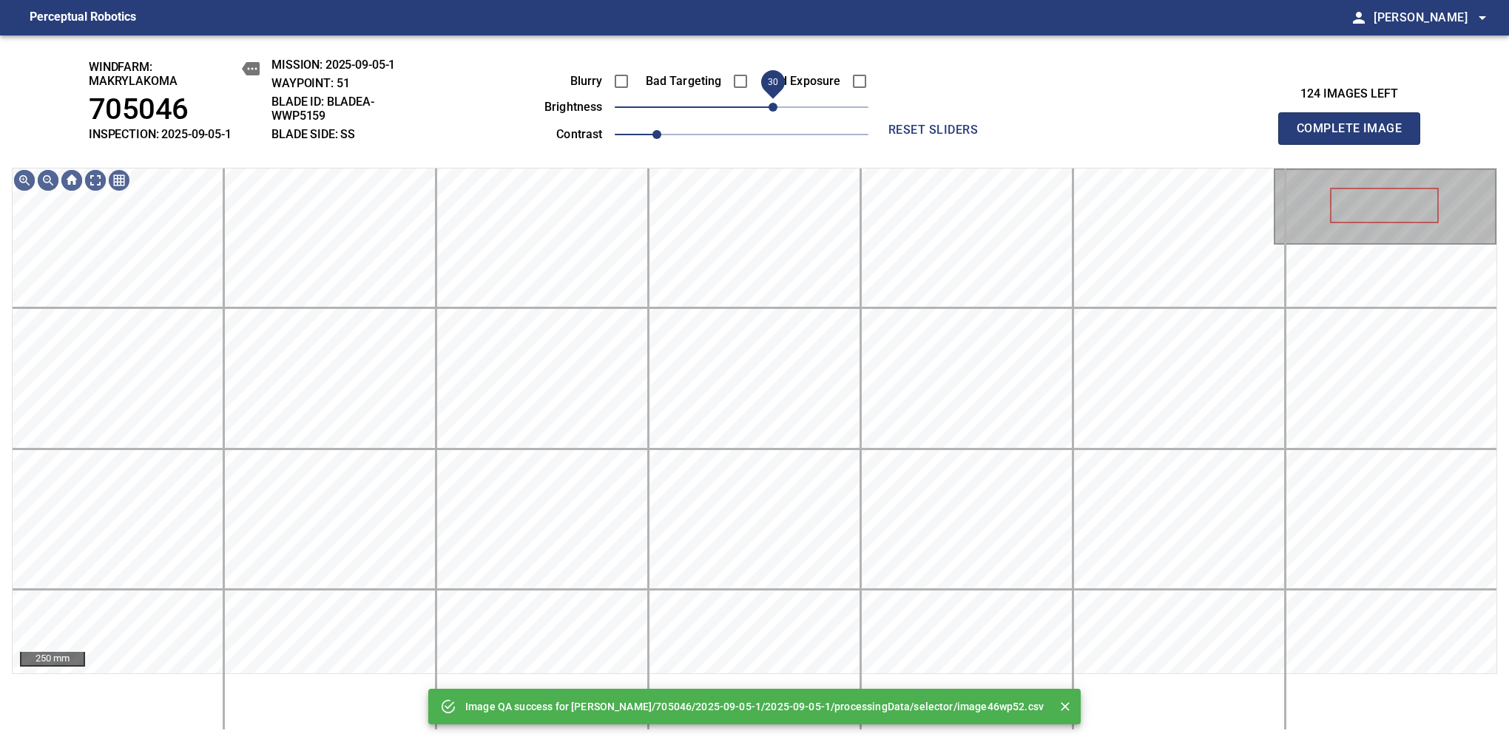
drag, startPoint x: 746, startPoint y: 104, endPoint x: 777, endPoint y: 96, distance: 31.9
click at [777, 103] on span "30" at bounding box center [772, 107] width 9 height 9
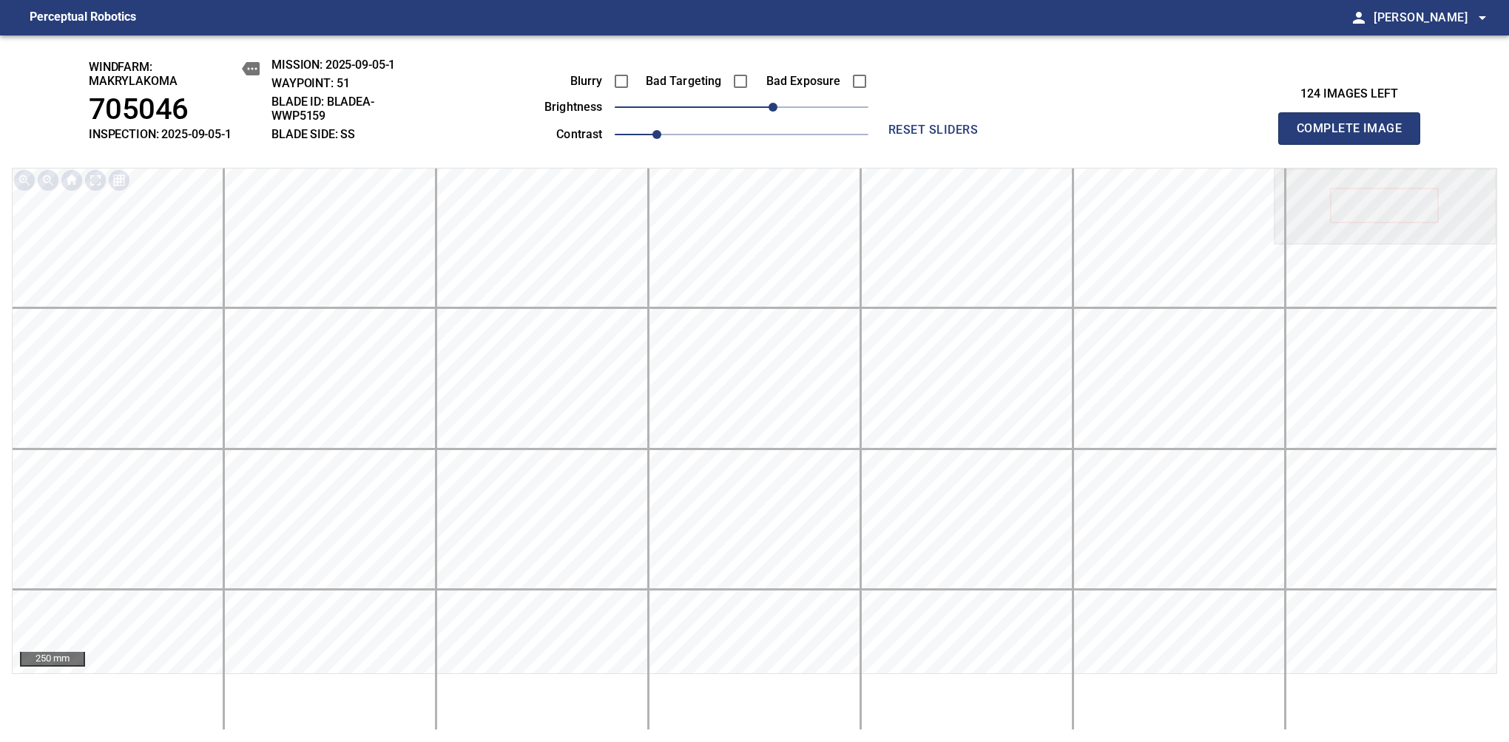
click at [1355, 136] on span "Complete Image" at bounding box center [1348, 128] width 109 height 21
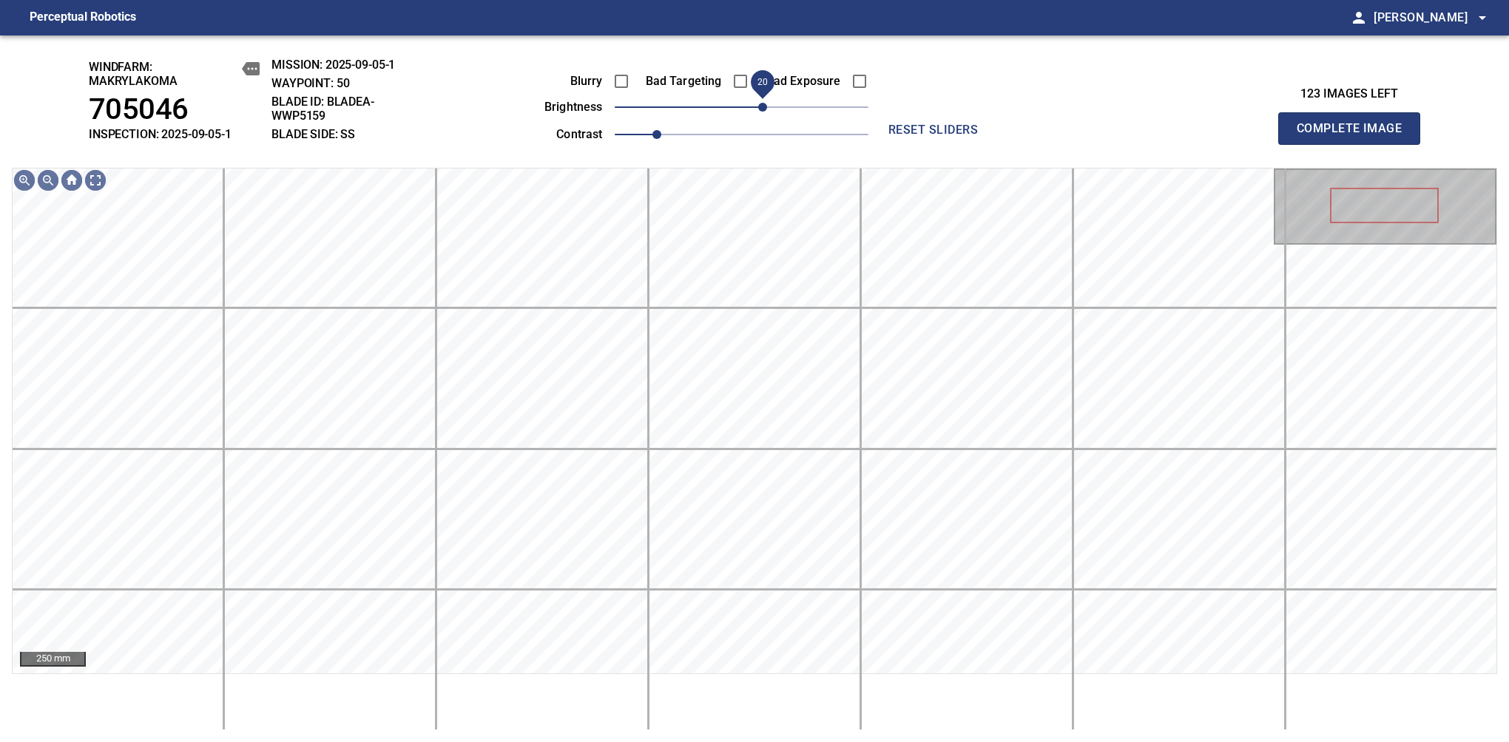
drag, startPoint x: 748, startPoint y: 115, endPoint x: 765, endPoint y: 106, distance: 18.2
click at [765, 106] on span "20" at bounding box center [762, 107] width 9 height 9
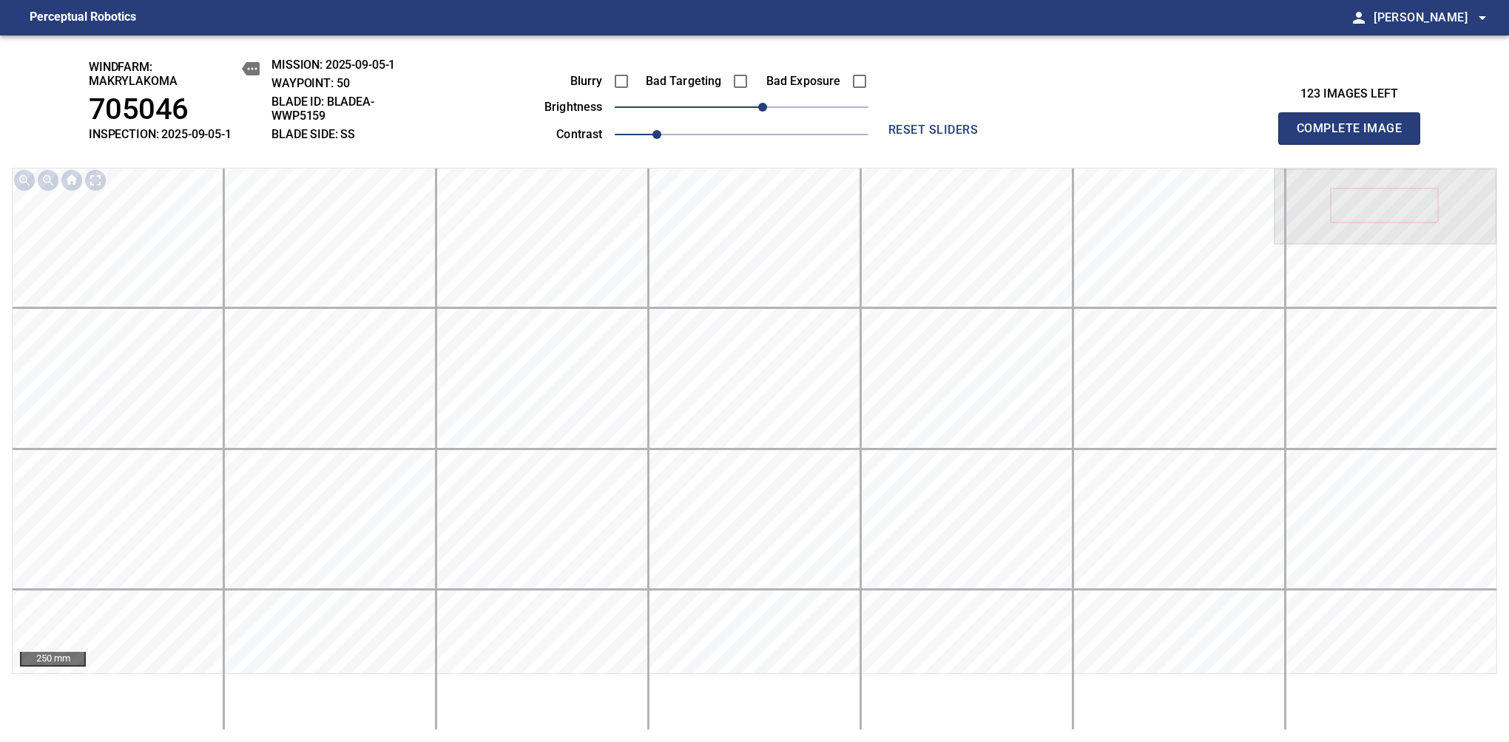
click at [1355, 136] on span "Complete Image" at bounding box center [1348, 128] width 109 height 21
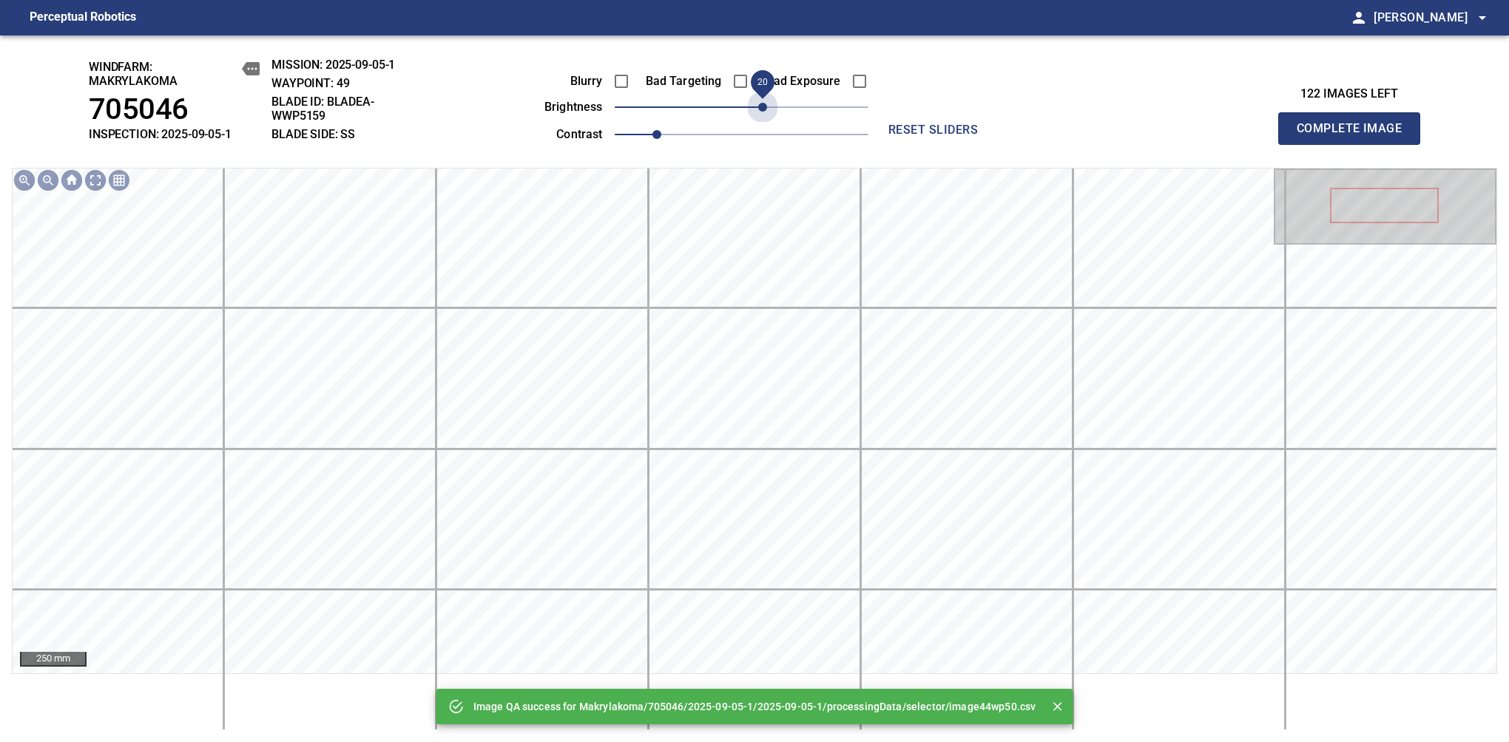
click at [765, 106] on span "20" at bounding box center [742, 107] width 254 height 21
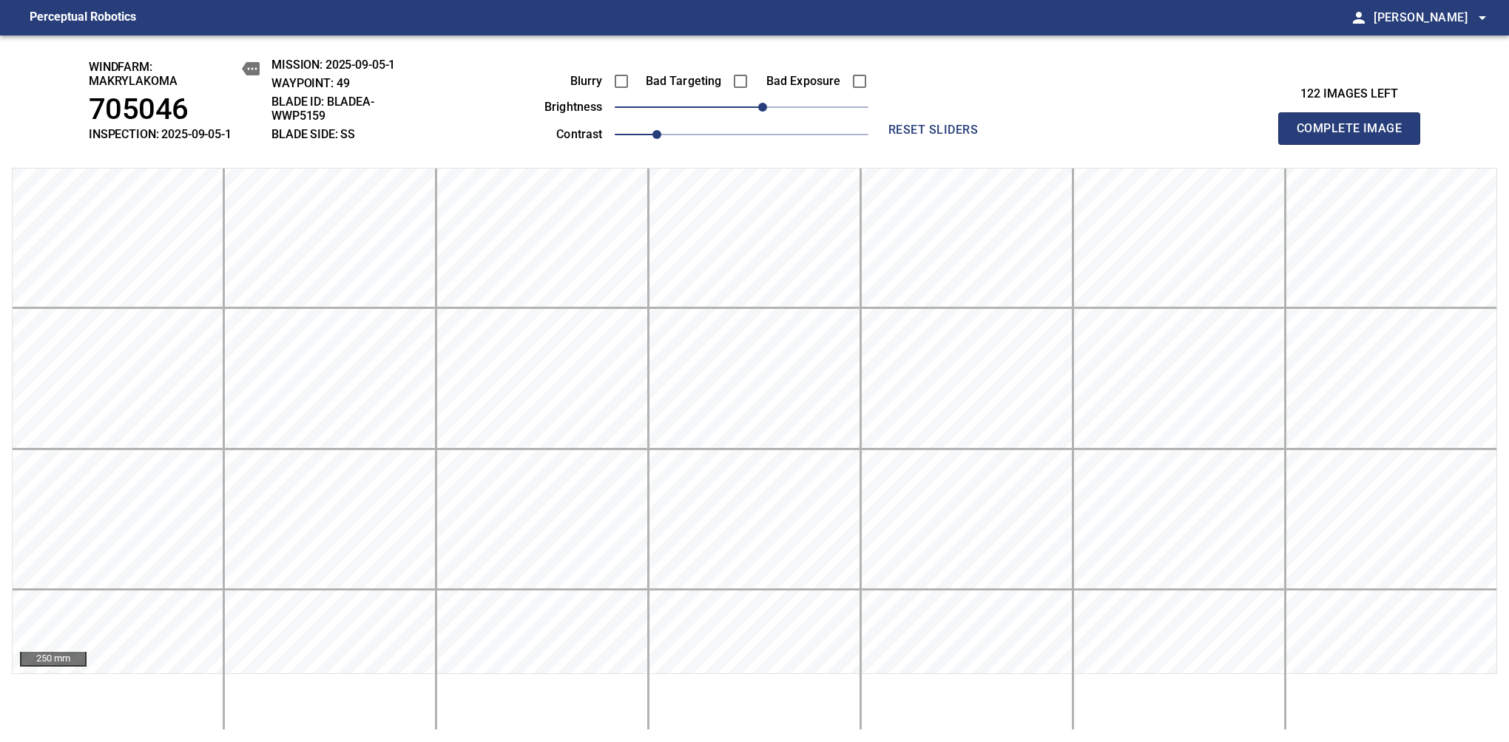
click at [1355, 136] on span "Complete Image" at bounding box center [1348, 128] width 109 height 21
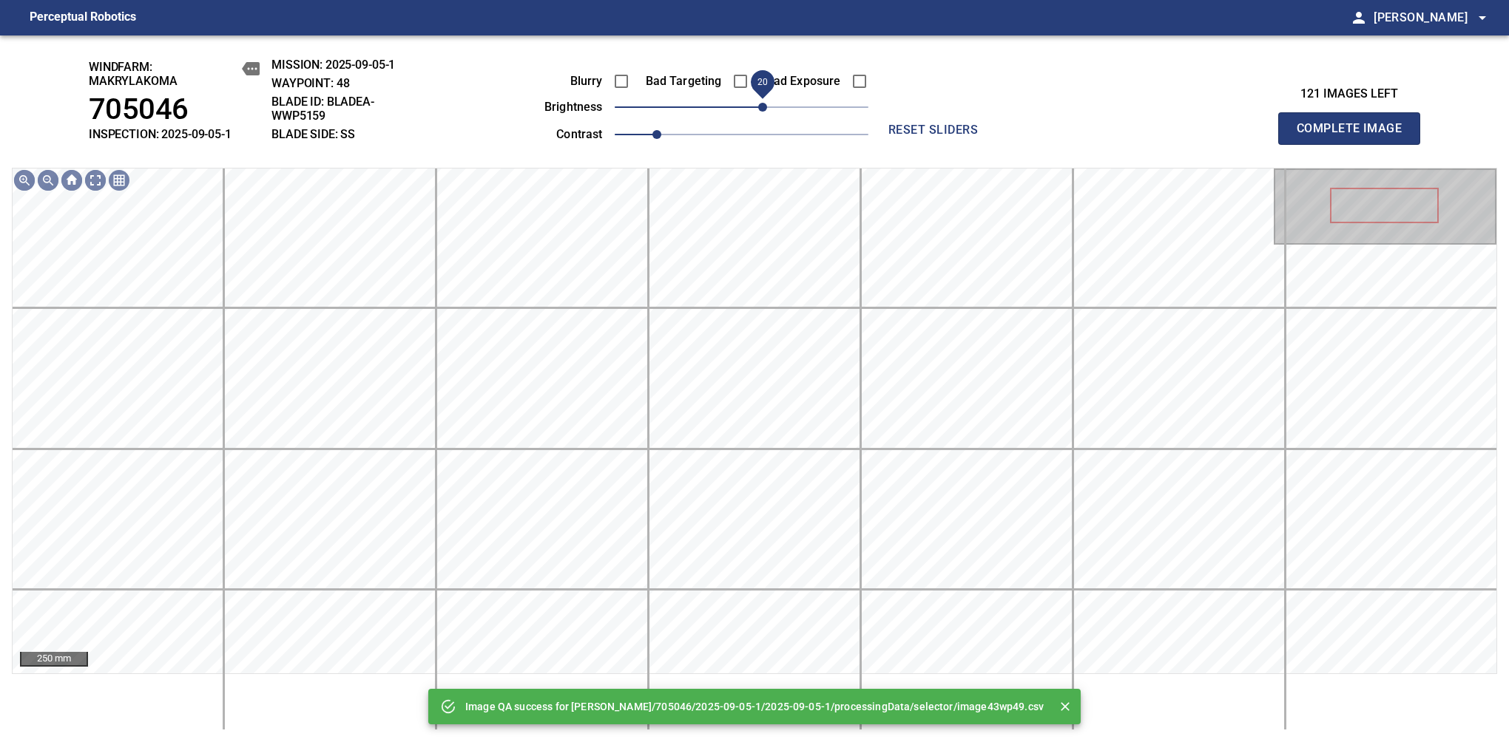
drag, startPoint x: 757, startPoint y: 102, endPoint x: 765, endPoint y: 106, distance: 9.3
click at [765, 106] on span "20" at bounding box center [762, 107] width 9 height 9
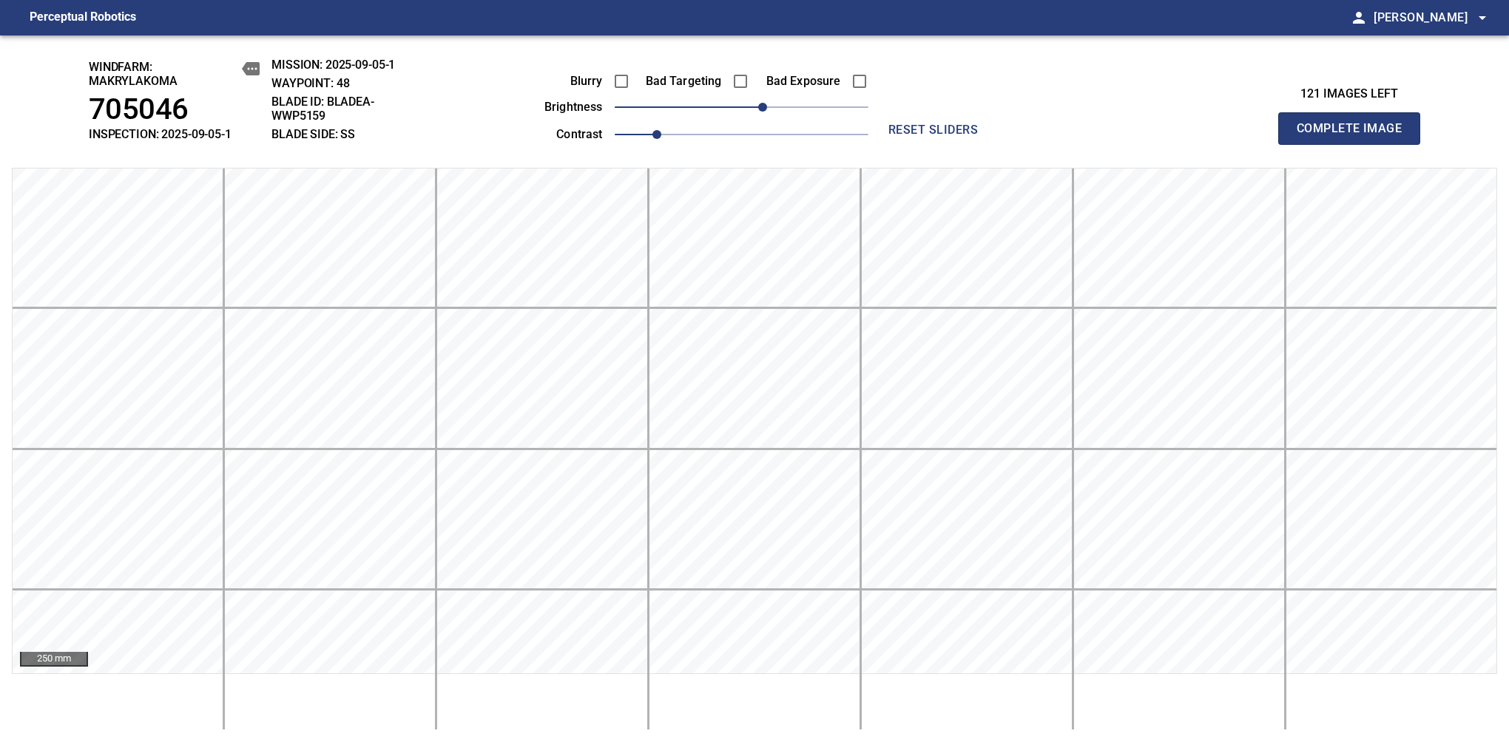
click at [1355, 136] on span "Complete Image" at bounding box center [1348, 128] width 109 height 21
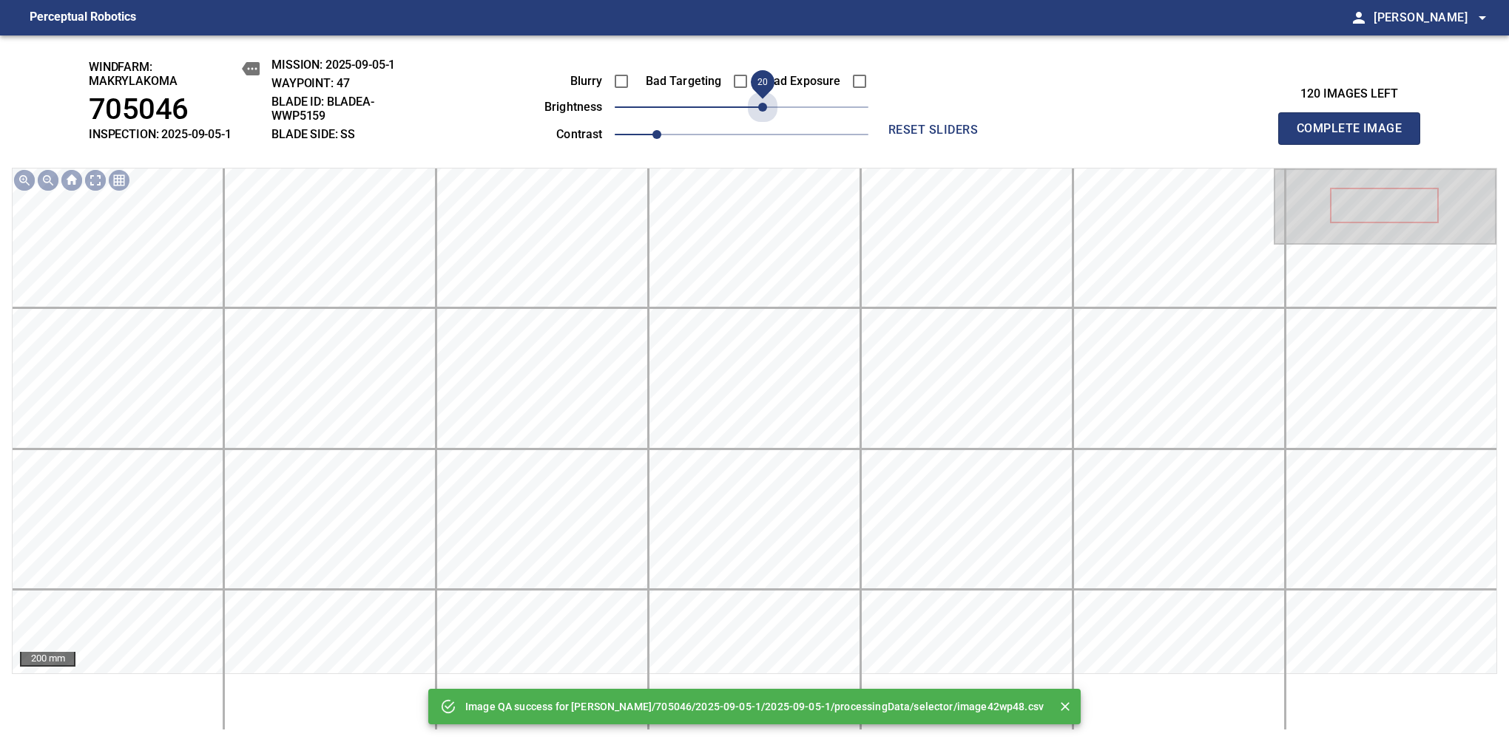
click at [765, 106] on span "20" at bounding box center [742, 107] width 254 height 21
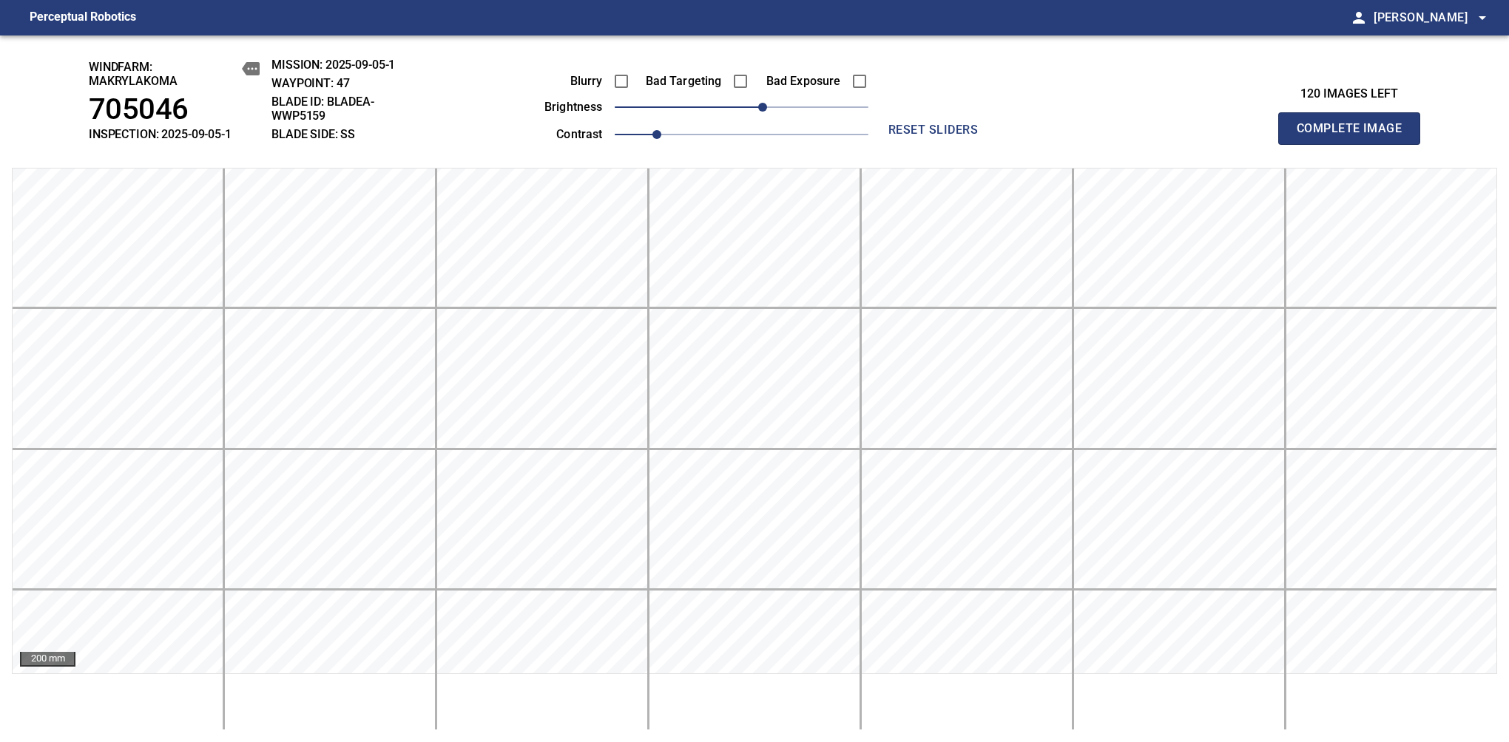
click at [1355, 136] on span "Complete Image" at bounding box center [1348, 128] width 109 height 21
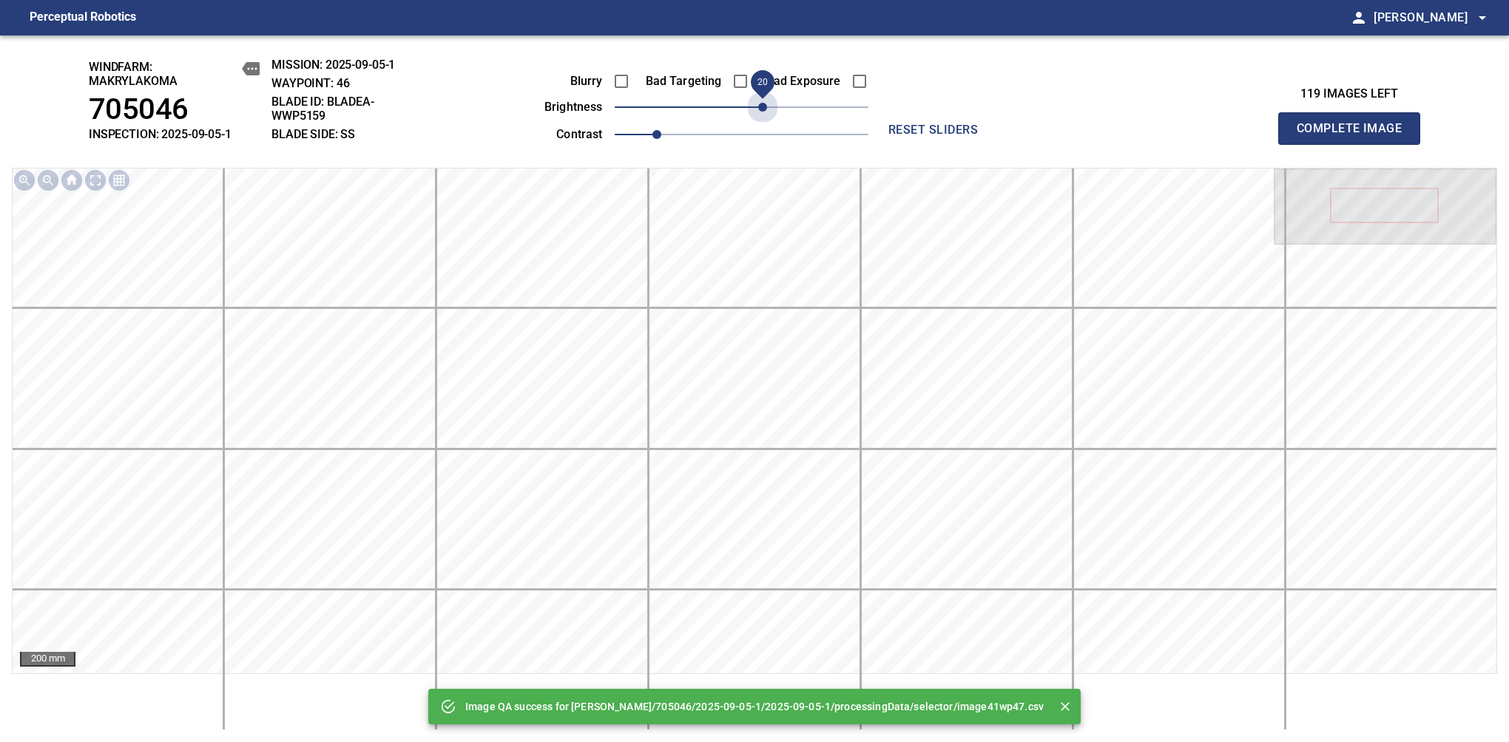
click at [765, 106] on span "20" at bounding box center [742, 107] width 254 height 21
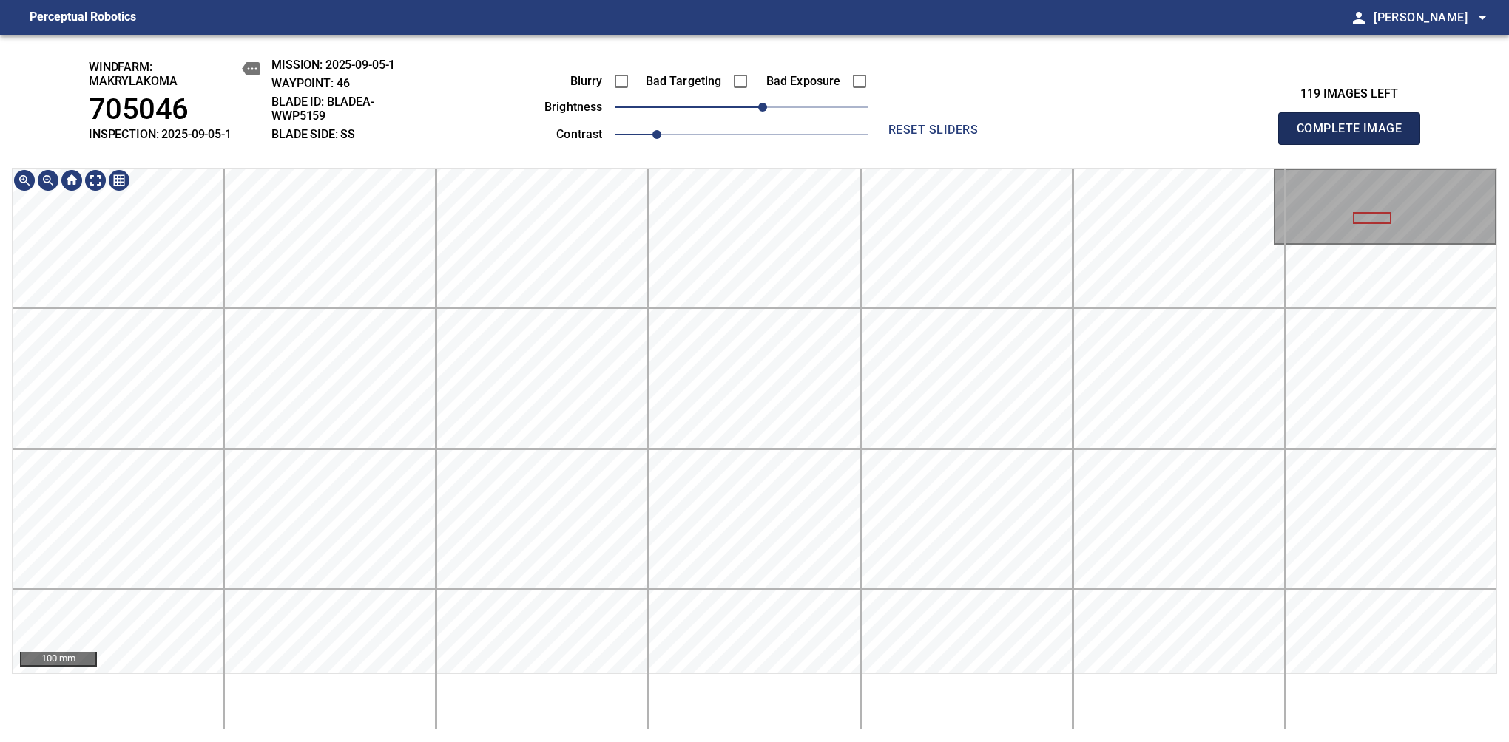
drag, startPoint x: 1373, startPoint y: 141, endPoint x: 1380, endPoint y: 148, distance: 10.5
click at [1355, 136] on span "Complete Image" at bounding box center [1348, 128] width 109 height 21
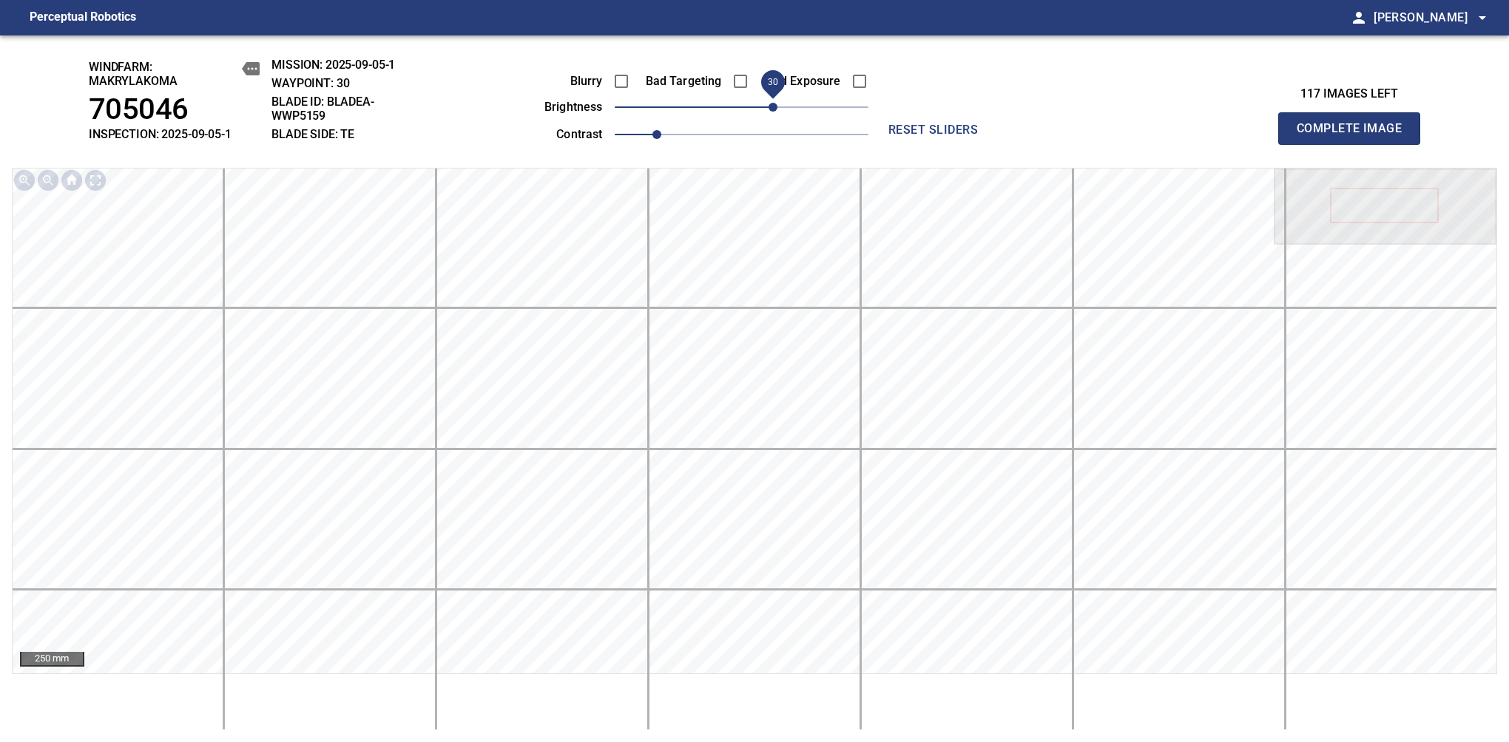
drag, startPoint x: 746, startPoint y: 107, endPoint x: 773, endPoint y: 101, distance: 27.3
click at [773, 103] on span "30" at bounding box center [772, 107] width 9 height 9
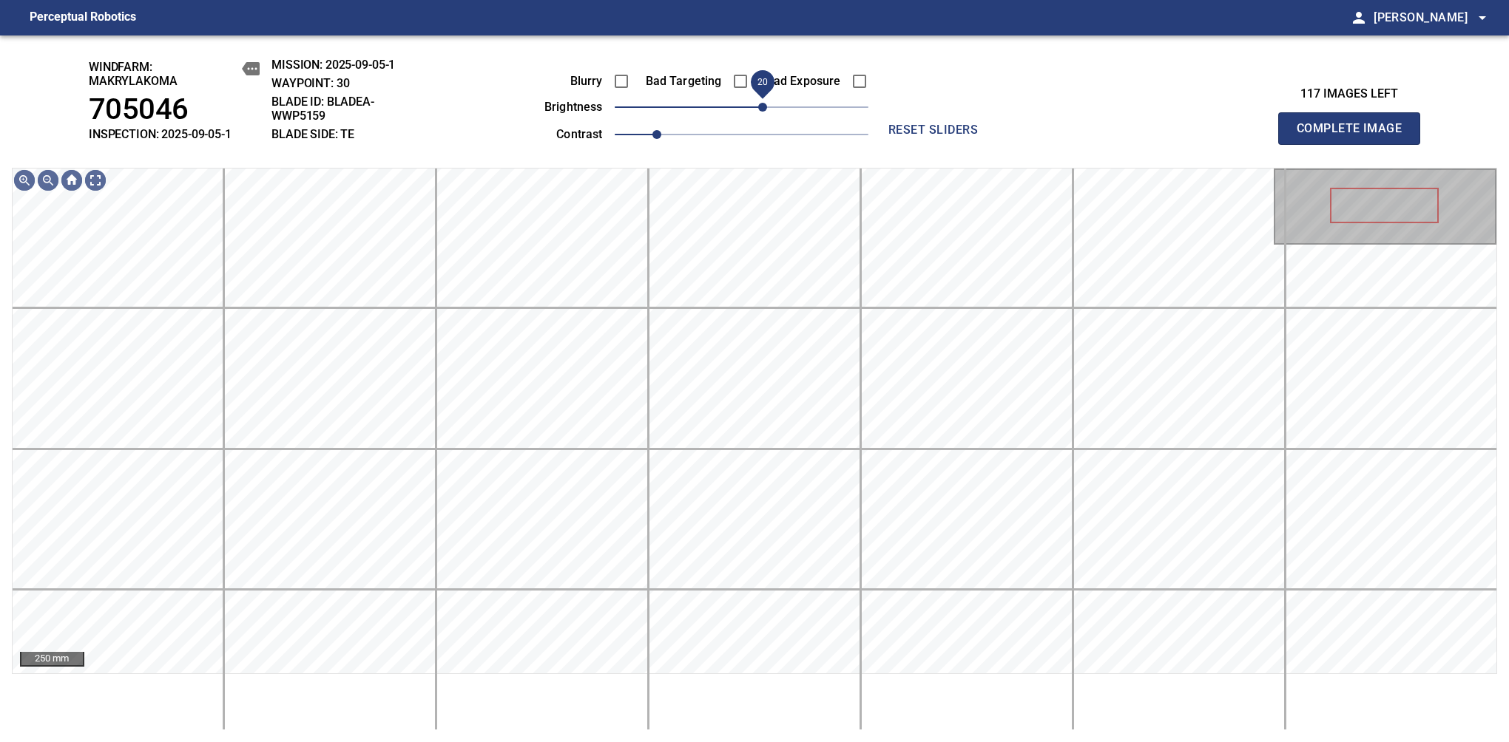
drag, startPoint x: 773, startPoint y: 101, endPoint x: 763, endPoint y: 101, distance: 9.6
click at [763, 103] on span "20" at bounding box center [762, 107] width 9 height 9
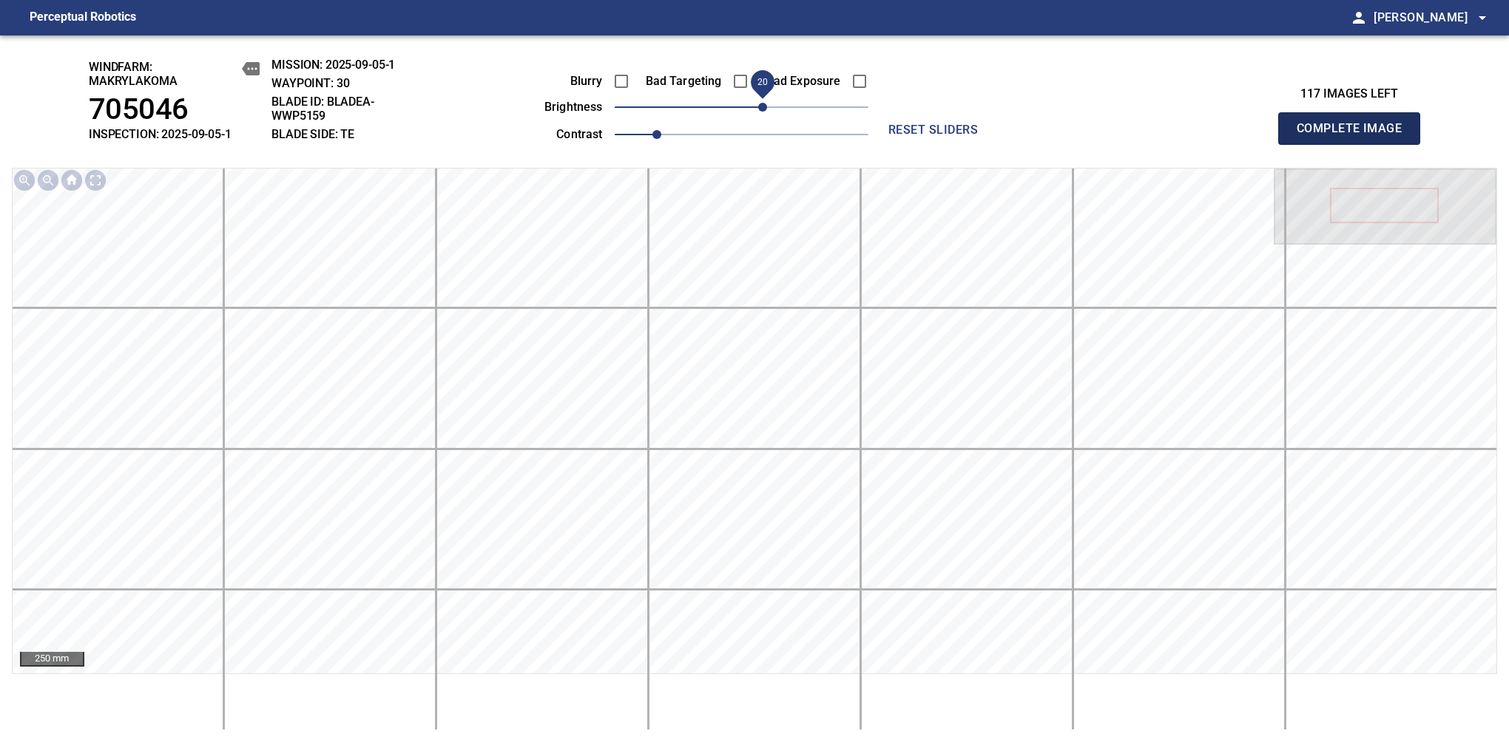
click at [1355, 136] on span "Complete Image" at bounding box center [1348, 128] width 109 height 21
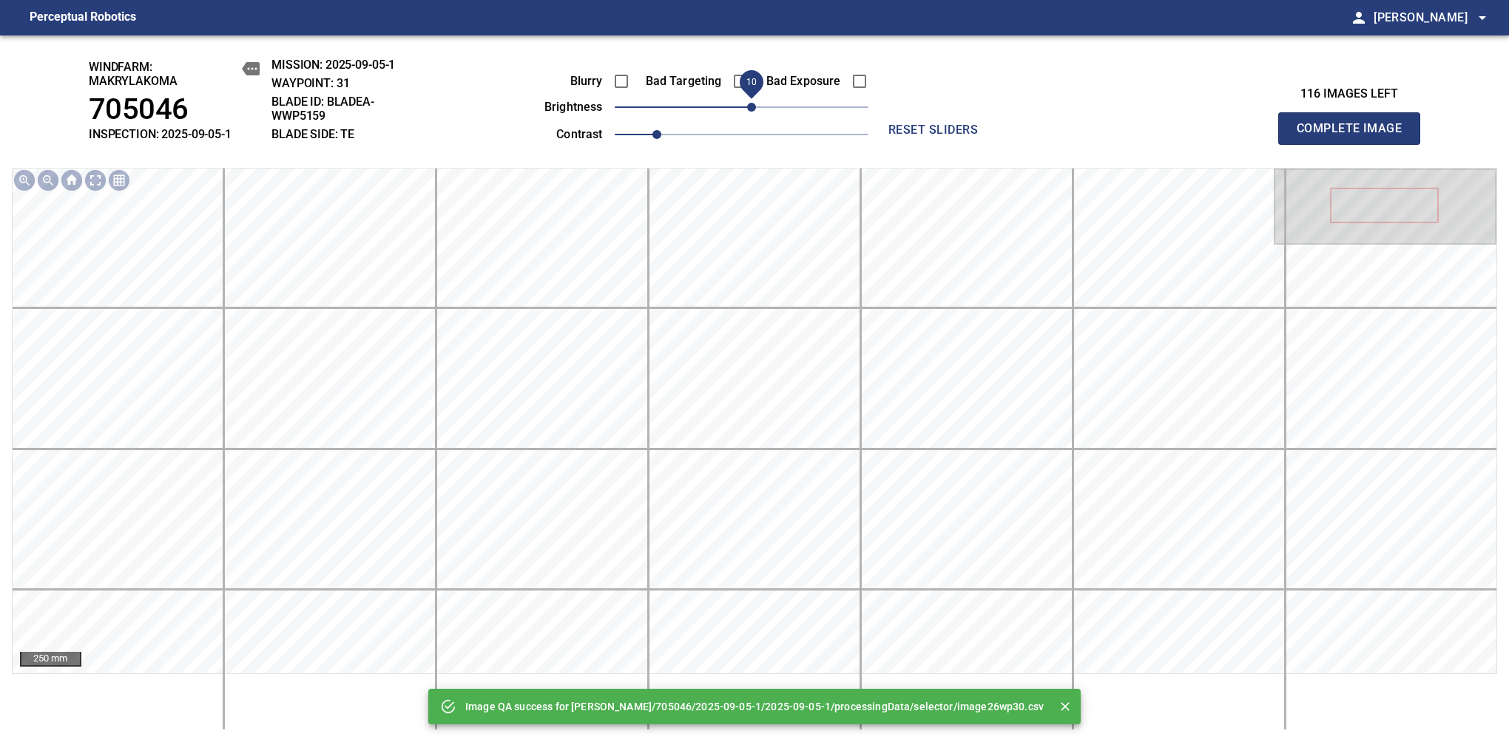
drag, startPoint x: 763, startPoint y: 101, endPoint x: 753, endPoint y: 106, distance: 11.6
click at [753, 106] on span "10" at bounding box center [742, 107] width 254 height 21
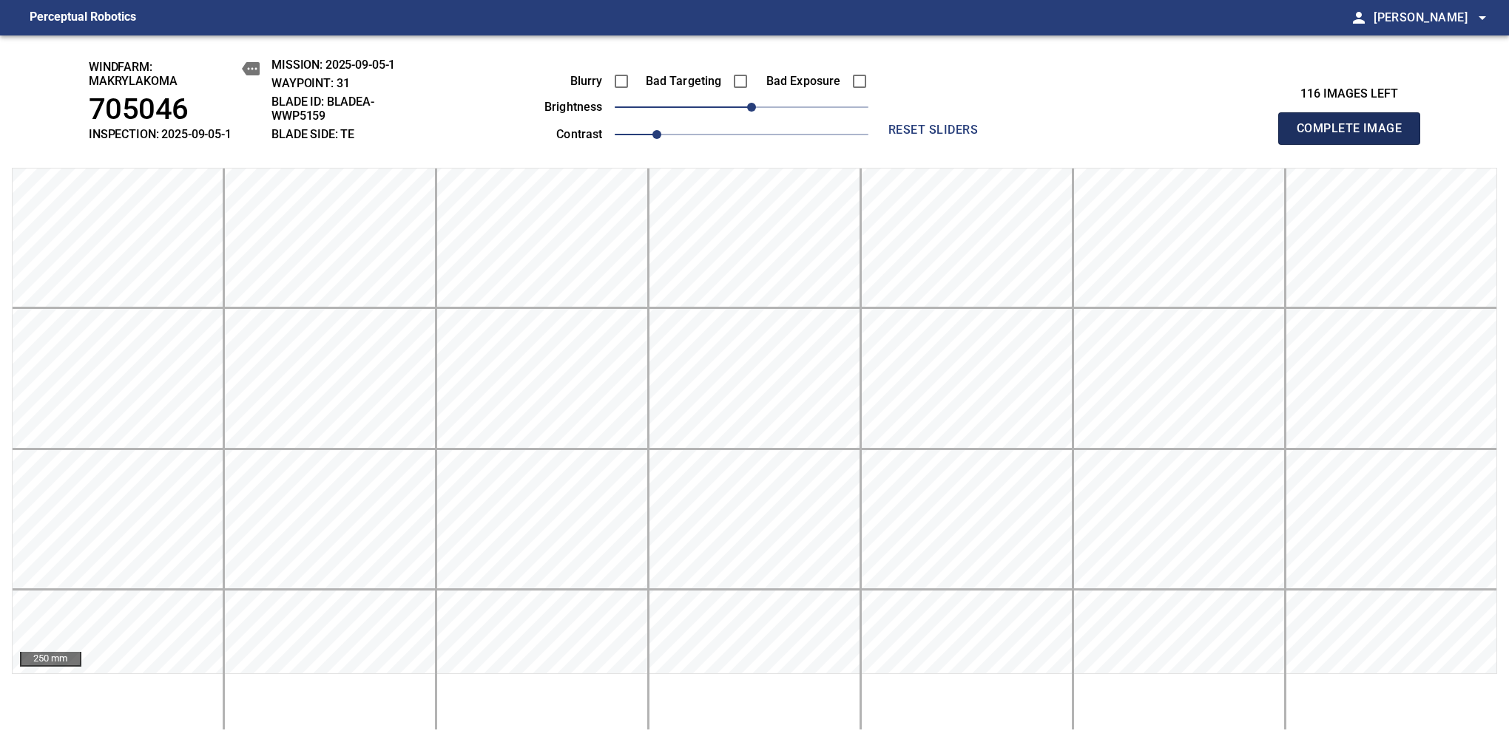
click at [1355, 136] on span "Complete Image" at bounding box center [1348, 128] width 109 height 21
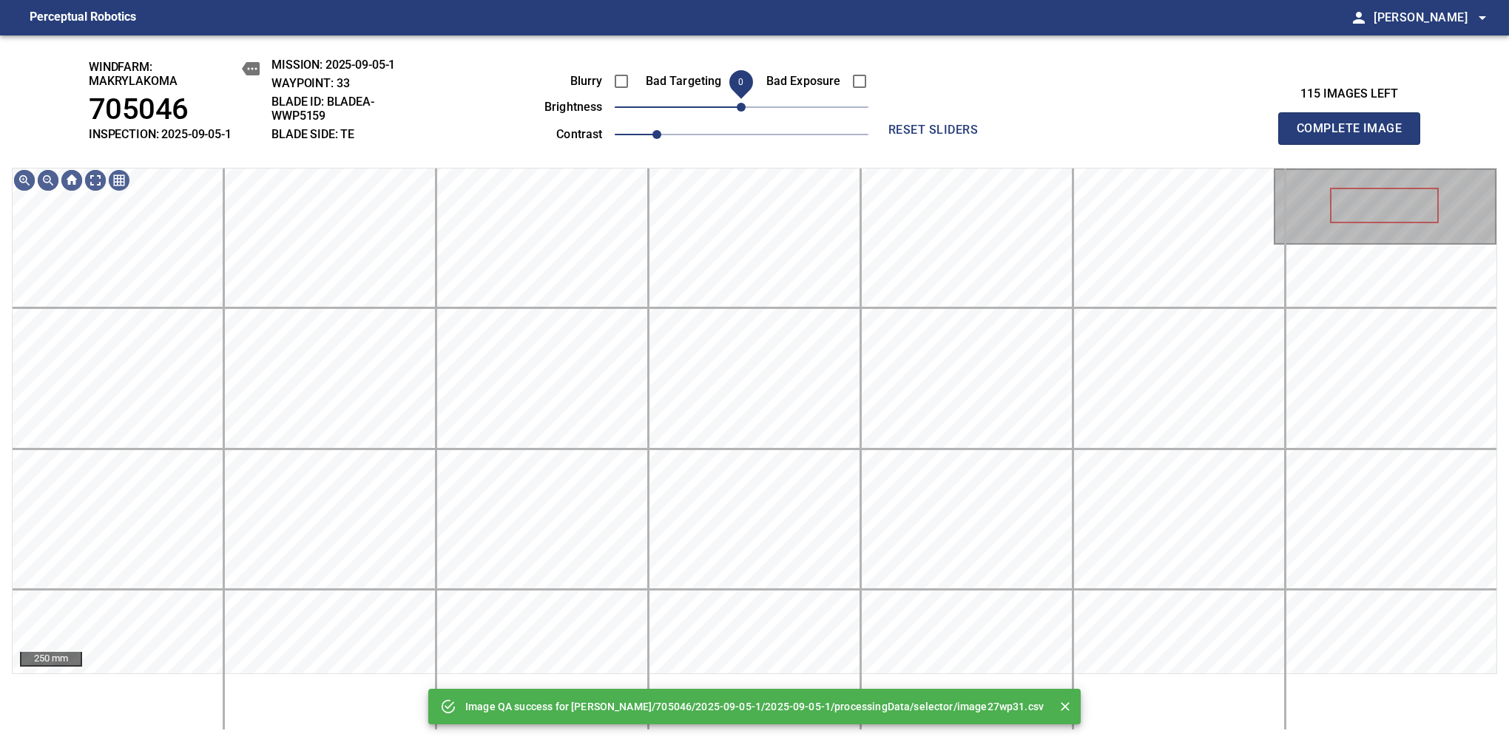
drag, startPoint x: 740, startPoint y: 106, endPoint x: 745, endPoint y: 114, distance: 9.0
click at [745, 112] on span "0" at bounding box center [741, 107] width 9 height 9
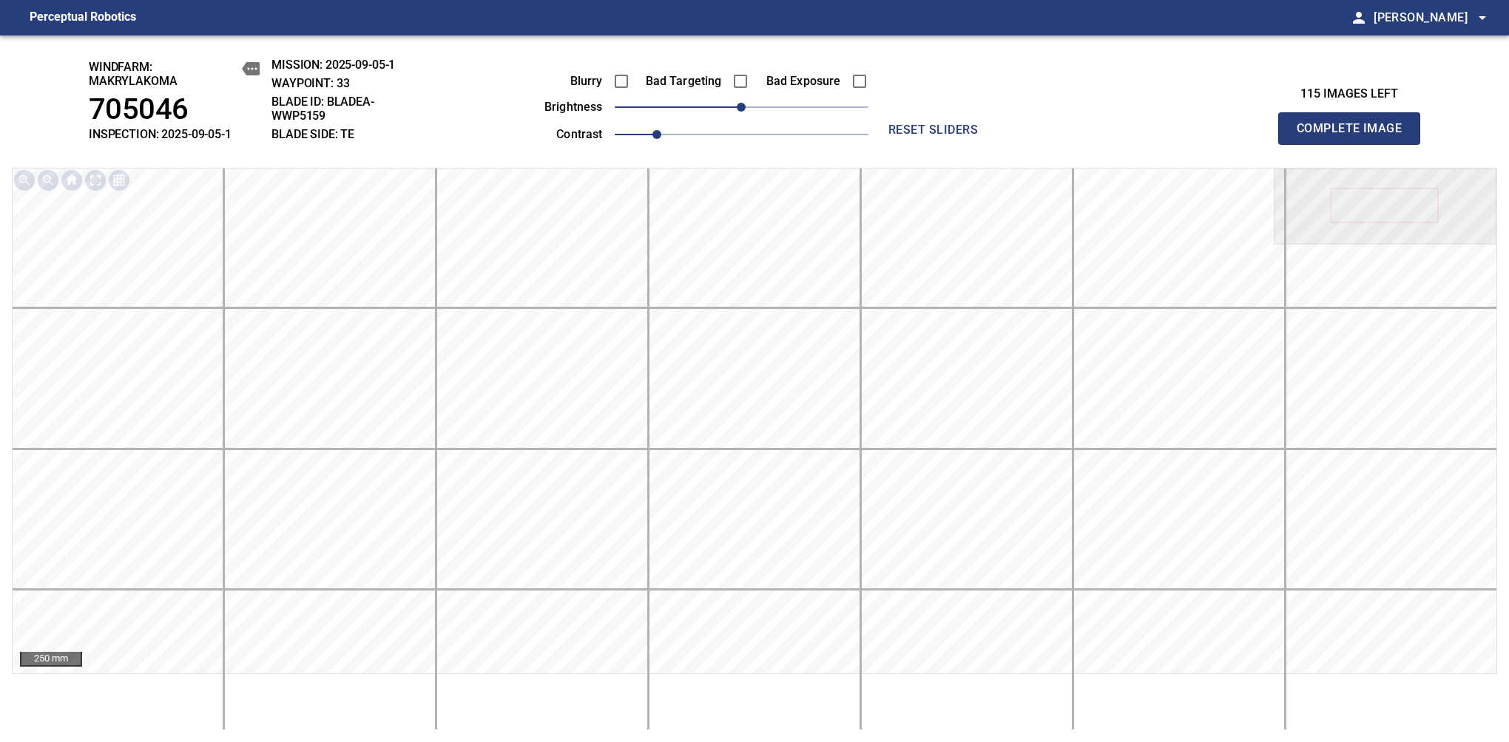
click at [1355, 136] on span "Complete Image" at bounding box center [1348, 128] width 109 height 21
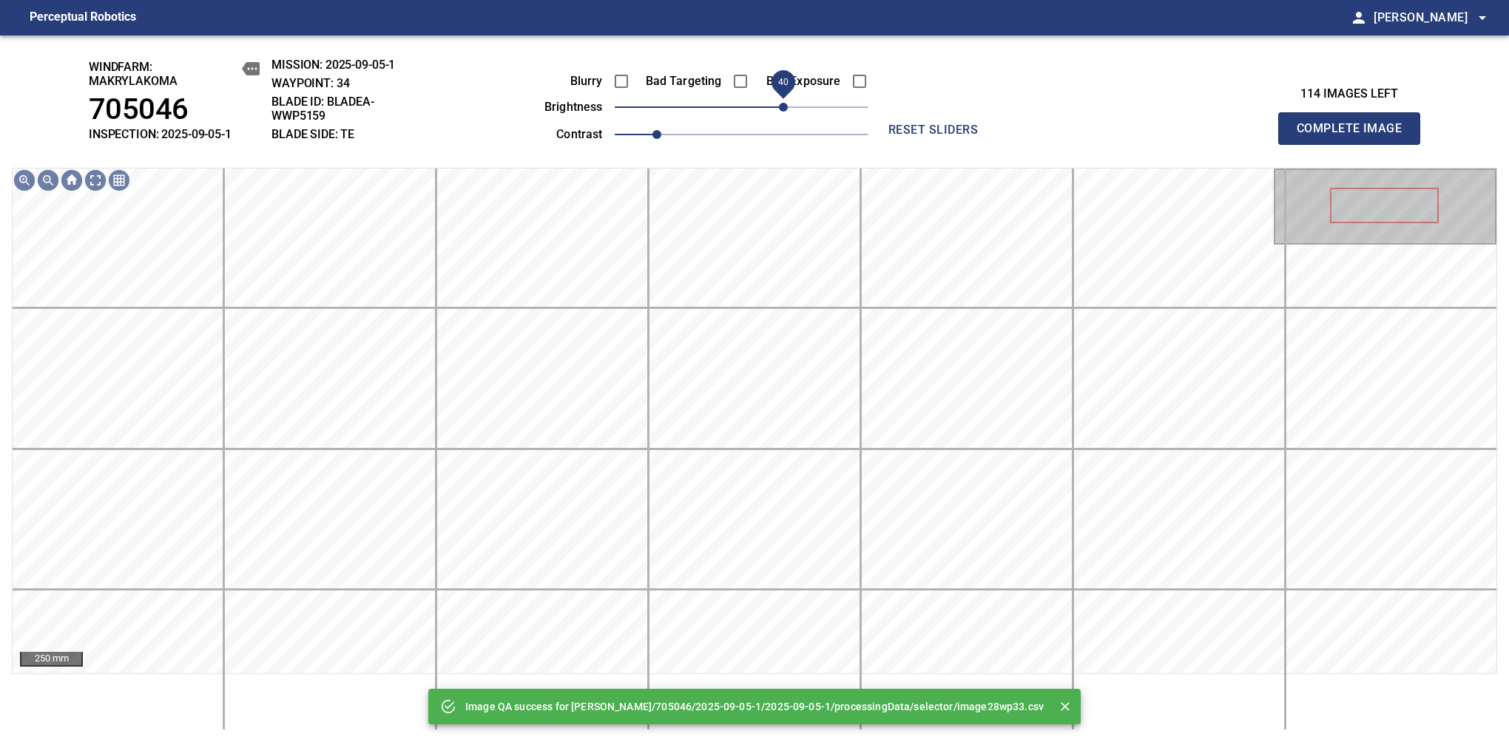
drag, startPoint x: 742, startPoint y: 114, endPoint x: 787, endPoint y: 98, distance: 47.0
click at [787, 103] on span "40" at bounding box center [783, 107] width 9 height 9
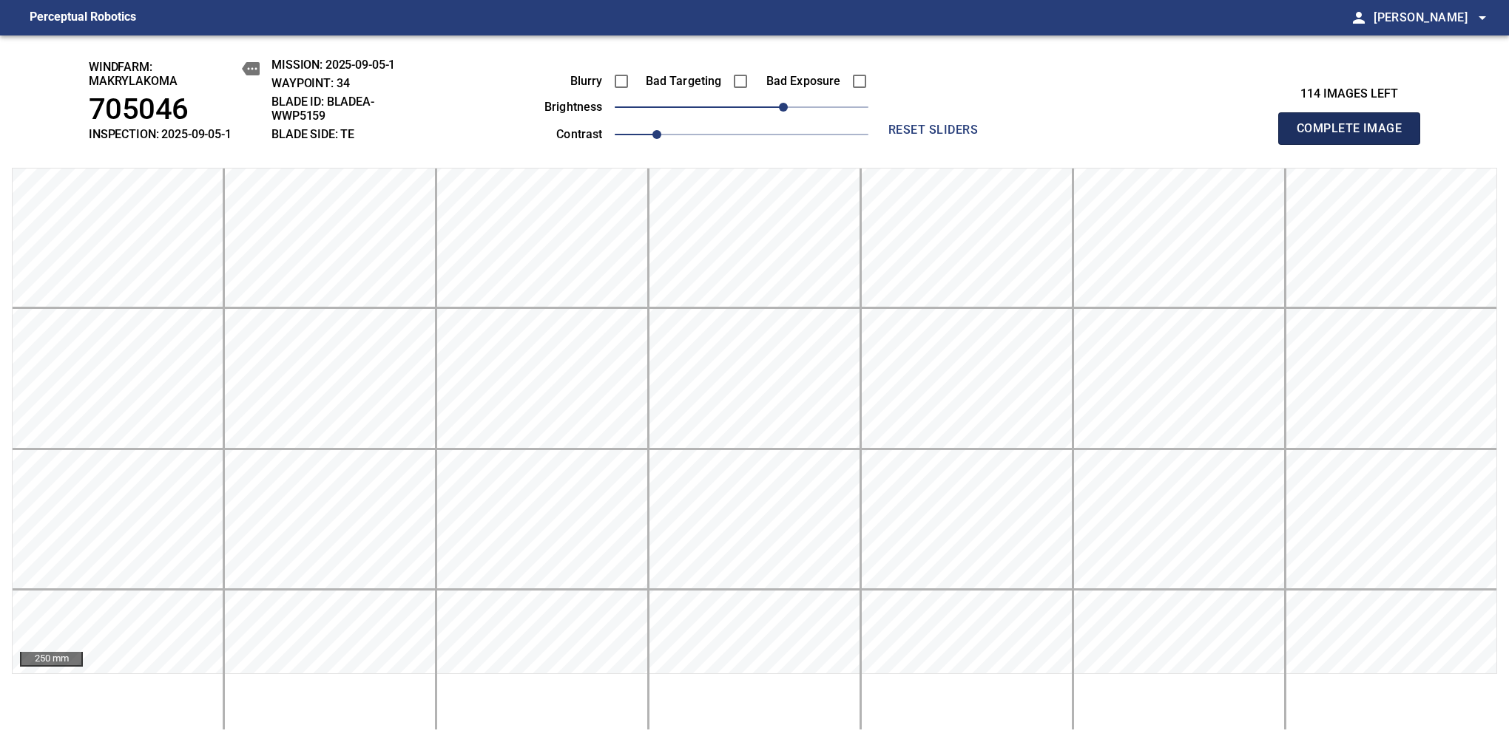
click at [1355, 136] on span "Complete Image" at bounding box center [1348, 128] width 109 height 21
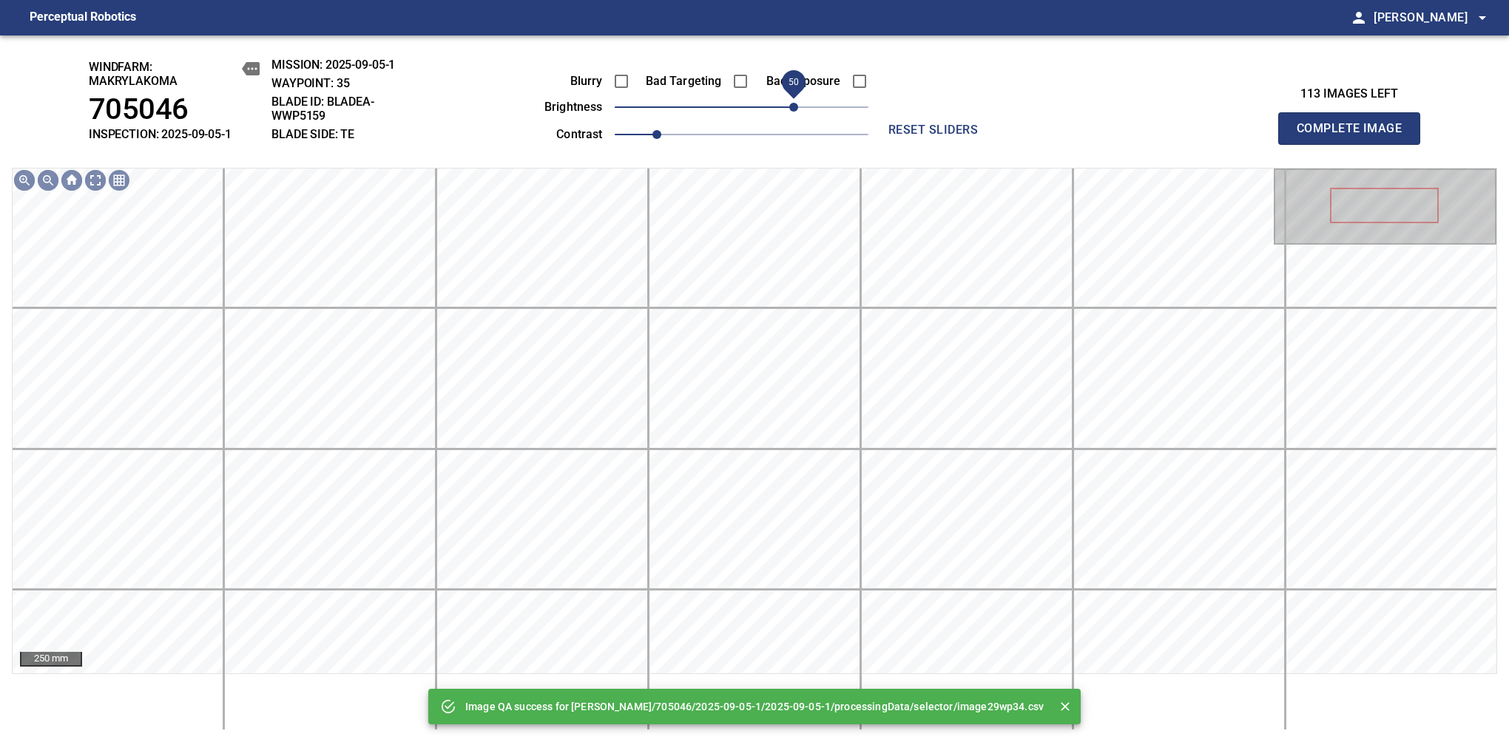
click at [792, 104] on span "50" at bounding box center [742, 107] width 254 height 21
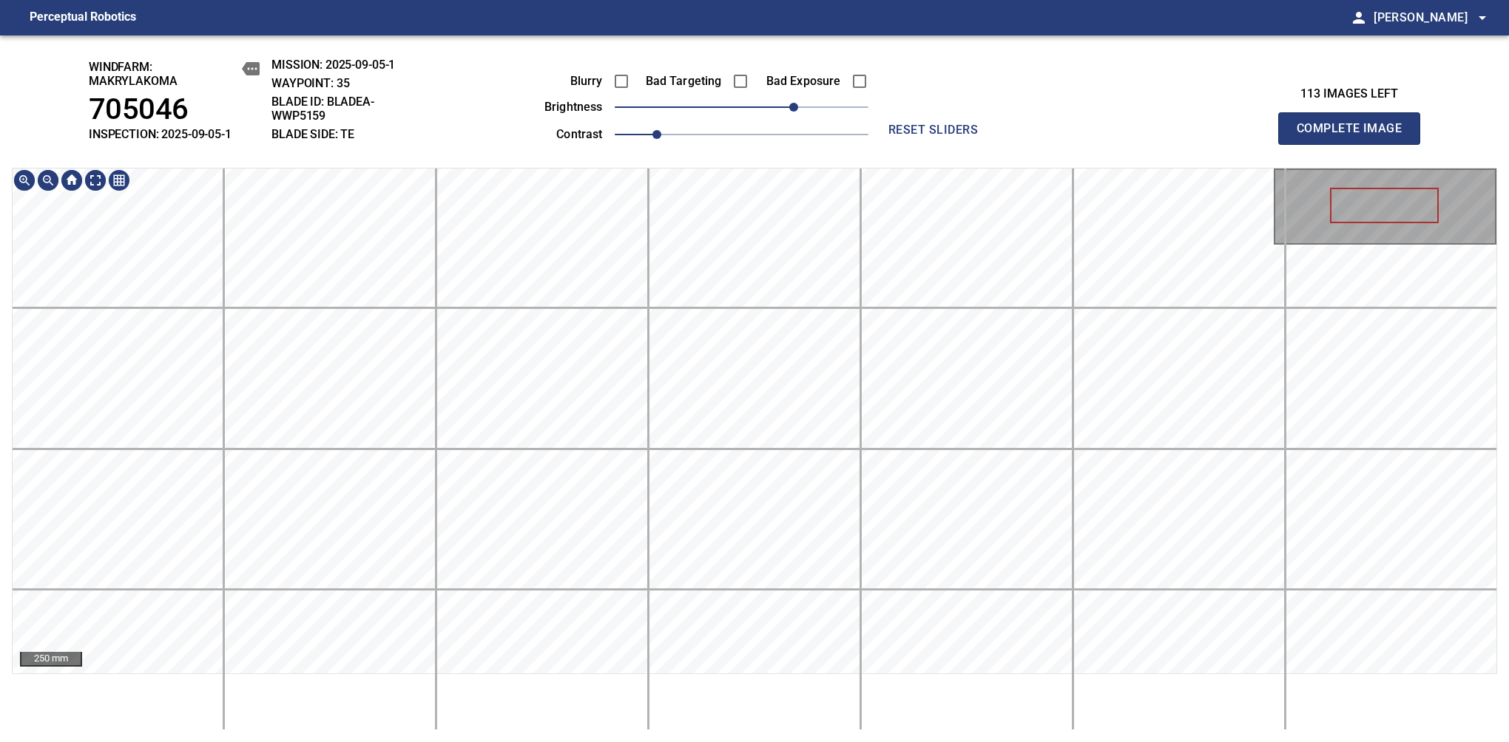
click at [774, 725] on div "250 mm" at bounding box center [754, 449] width 1485 height 563
click at [1355, 136] on span "Complete Image" at bounding box center [1348, 128] width 109 height 21
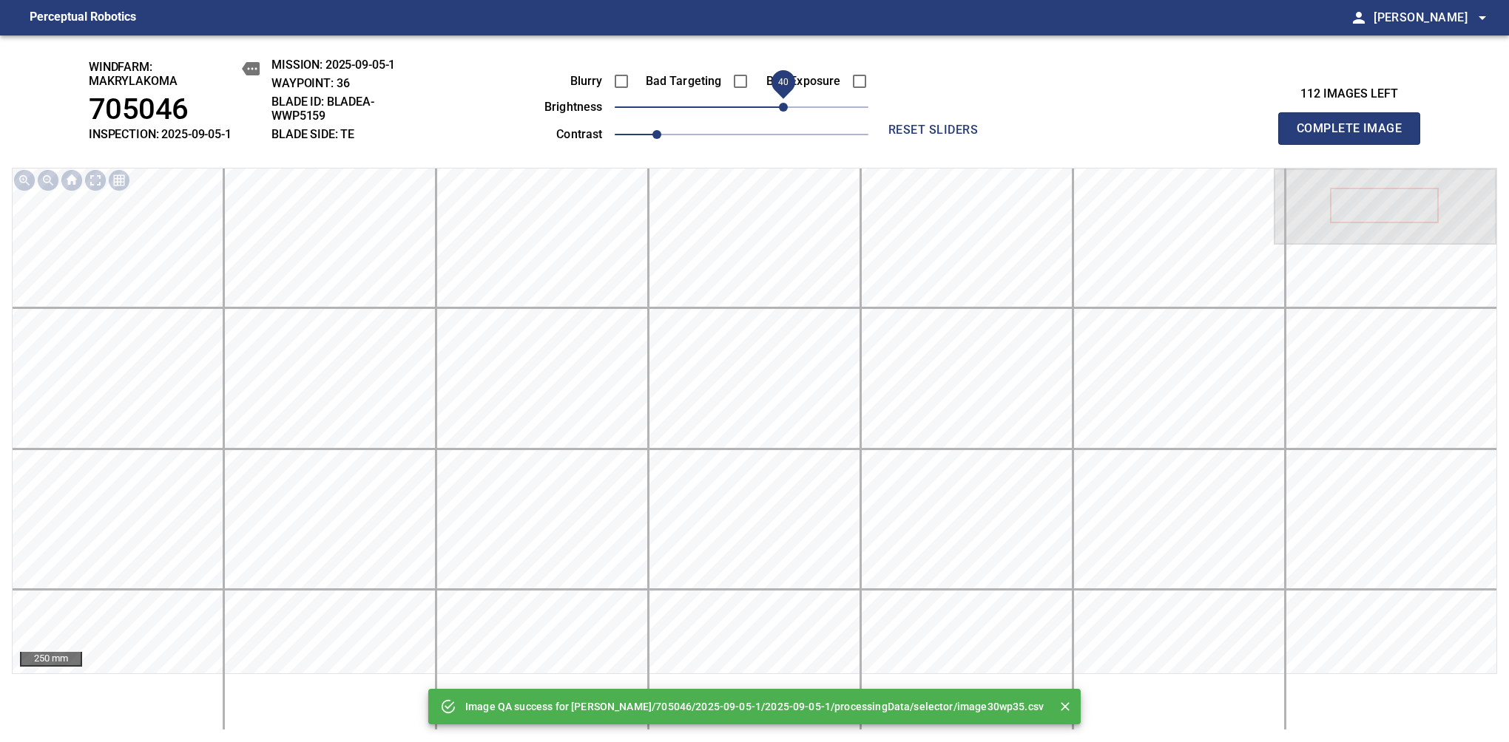
drag, startPoint x: 753, startPoint y: 109, endPoint x: 784, endPoint y: 112, distance: 31.1
click at [784, 112] on span "40" at bounding box center [783, 107] width 9 height 9
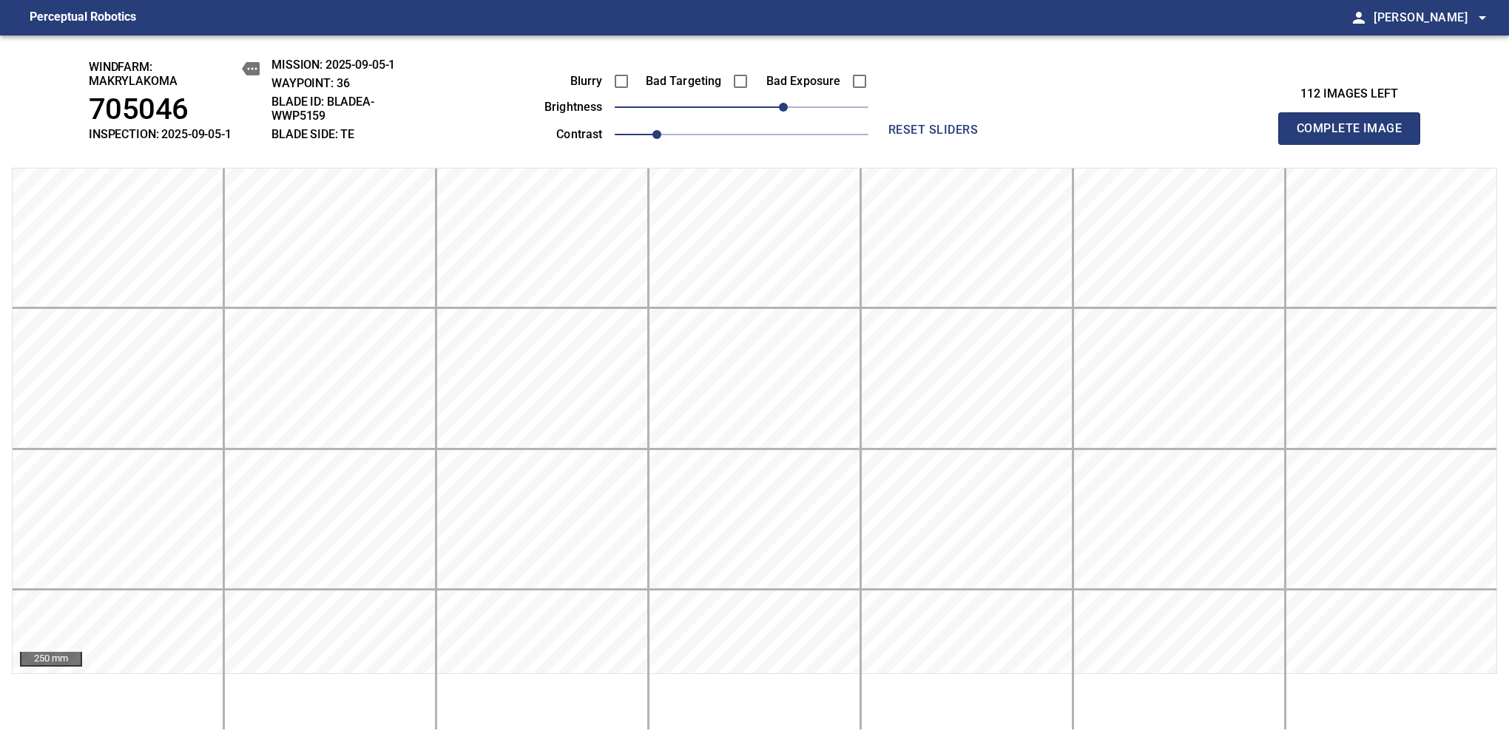
click at [1355, 136] on span "Complete Image" at bounding box center [1348, 128] width 109 height 21
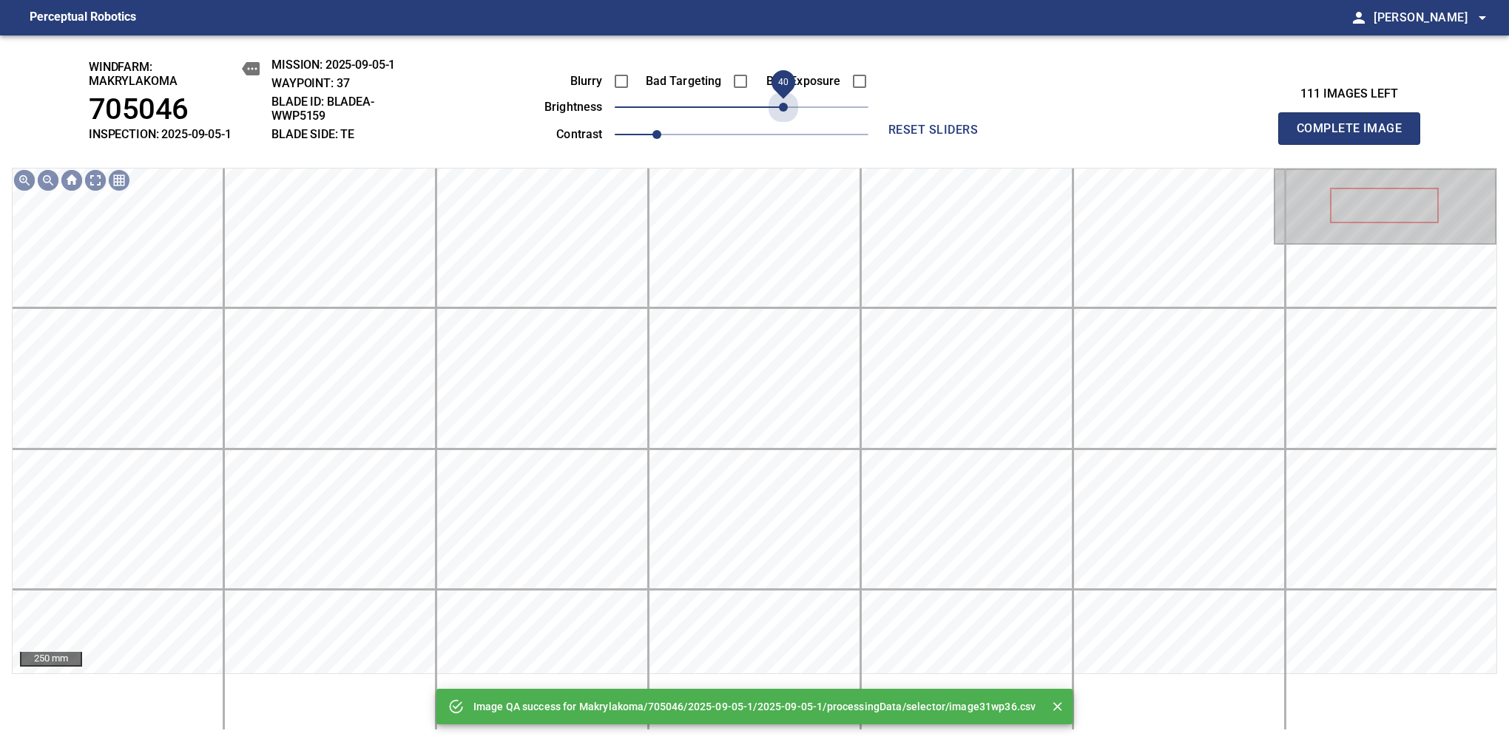
click at [784, 112] on span "40" at bounding box center [742, 107] width 254 height 21
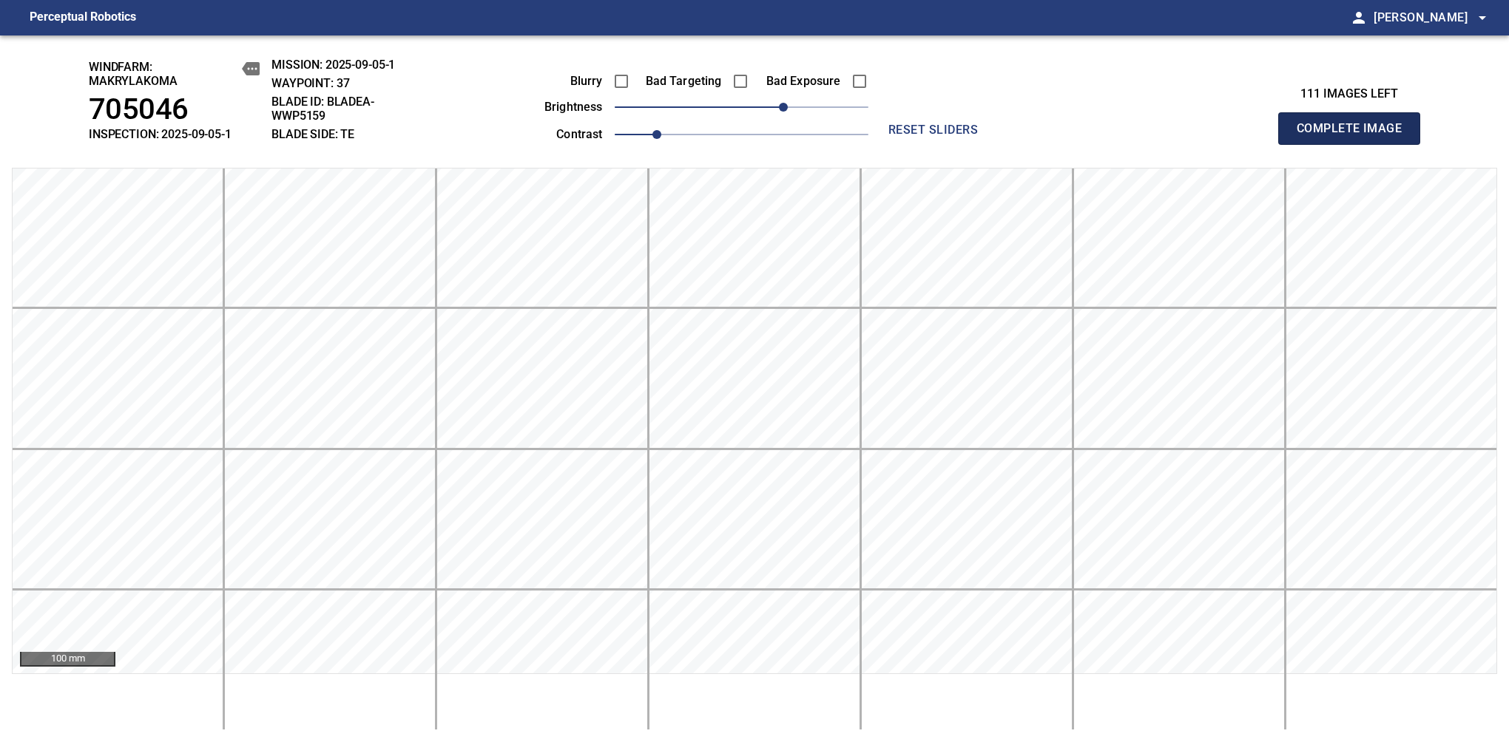
click at [1355, 136] on span "Complete Image" at bounding box center [1348, 128] width 109 height 21
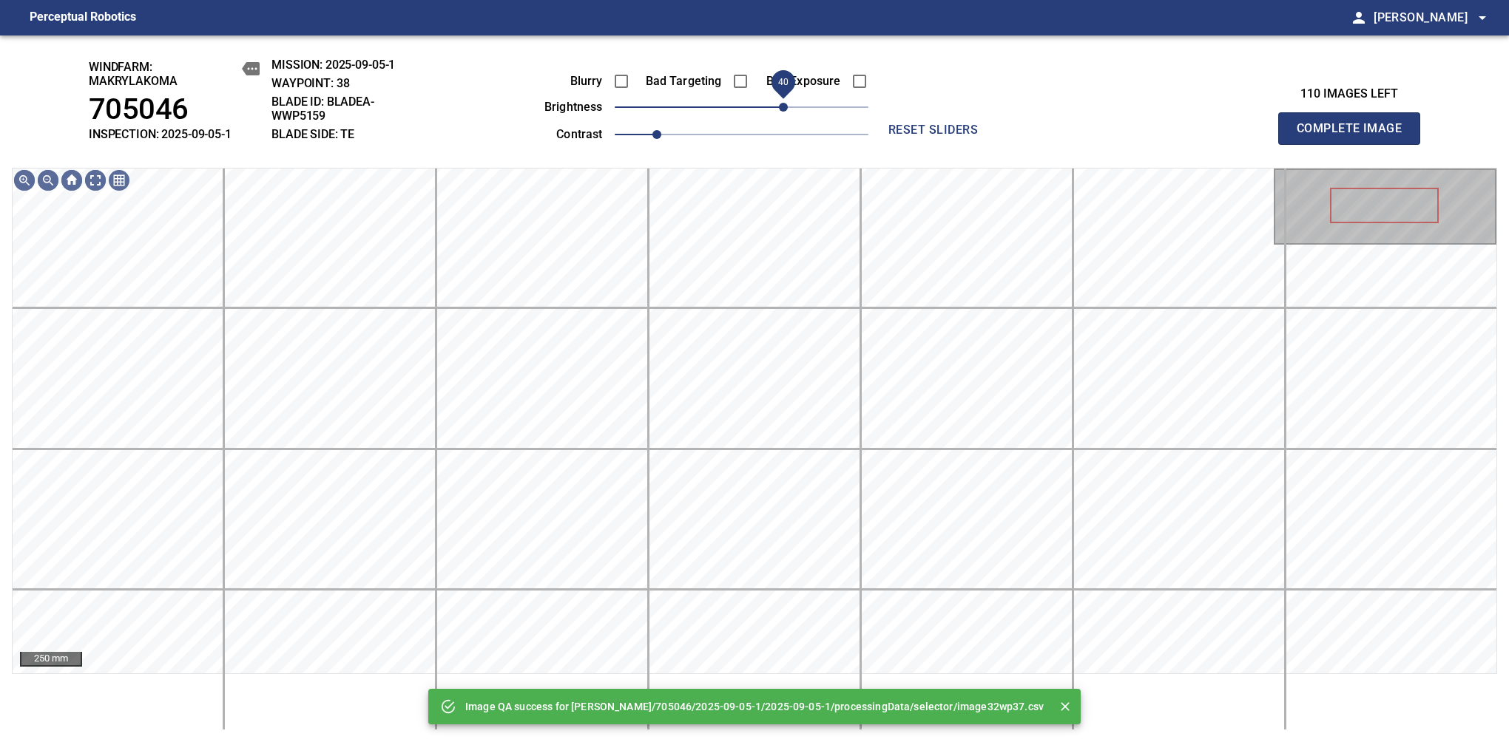
drag, startPoint x: 789, startPoint y: 106, endPoint x: 781, endPoint y: 109, distance: 8.7
click at [781, 109] on span "40" at bounding box center [742, 107] width 254 height 21
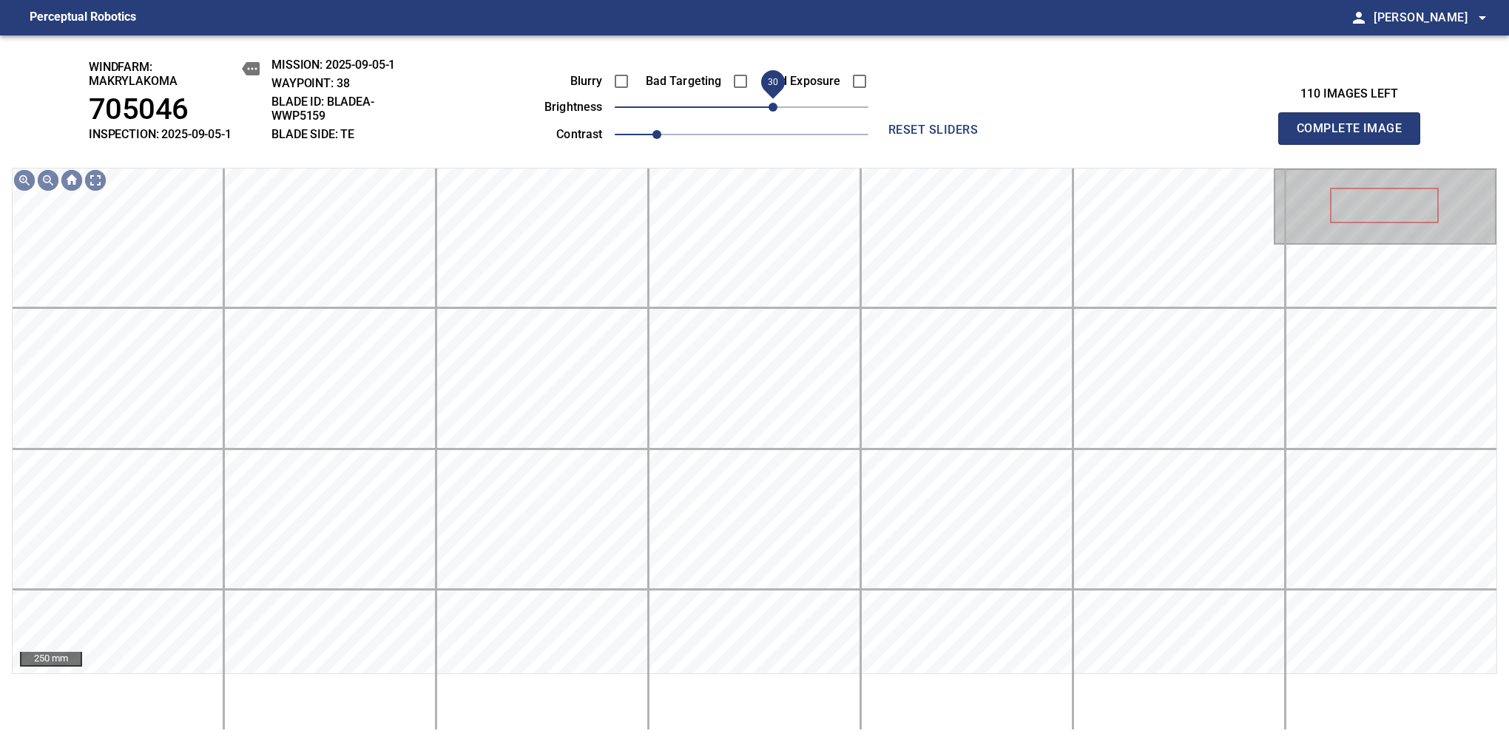
drag, startPoint x: 779, startPoint y: 106, endPoint x: 771, endPoint y: 104, distance: 8.0
click at [771, 104] on span "30" at bounding box center [772, 107] width 9 height 9
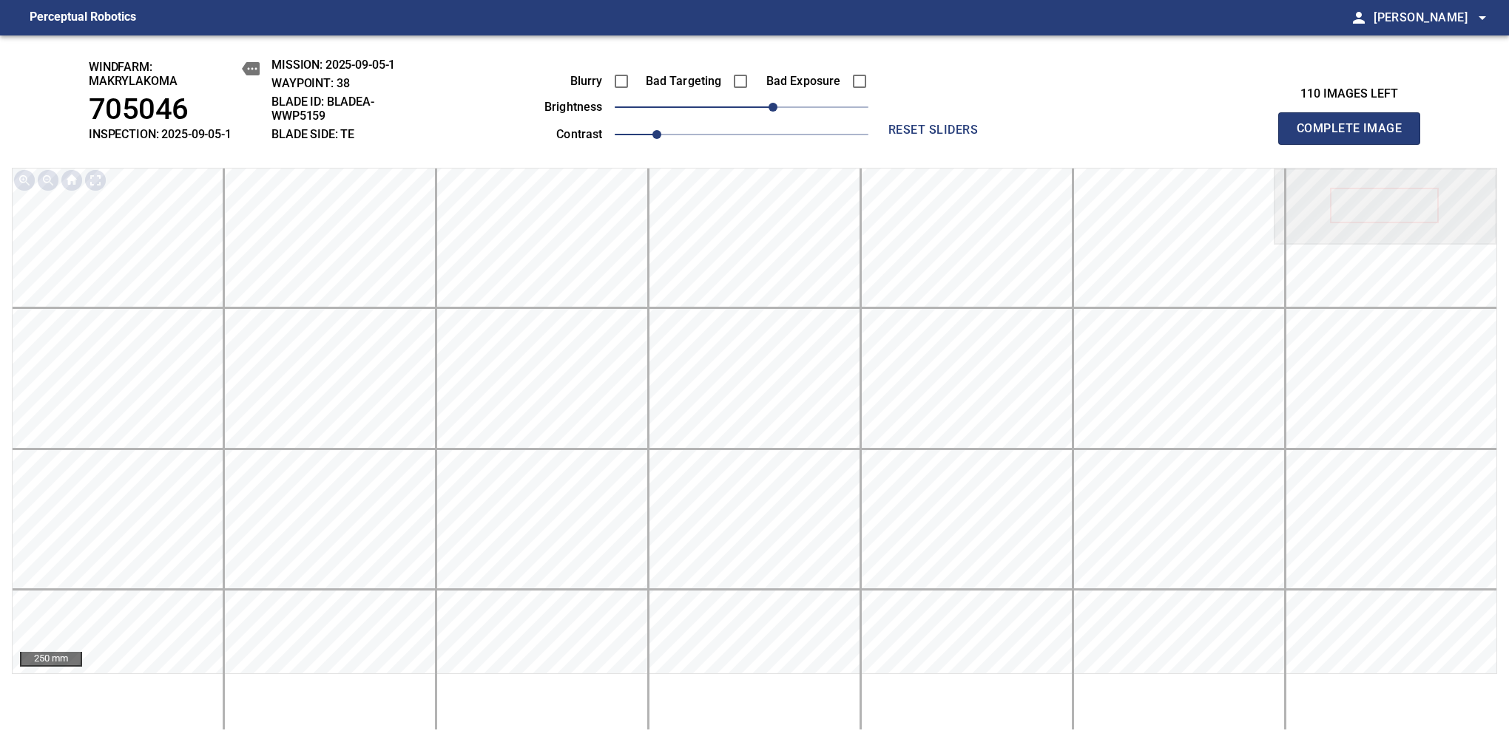
click at [1355, 136] on span "Complete Image" at bounding box center [1348, 128] width 109 height 21
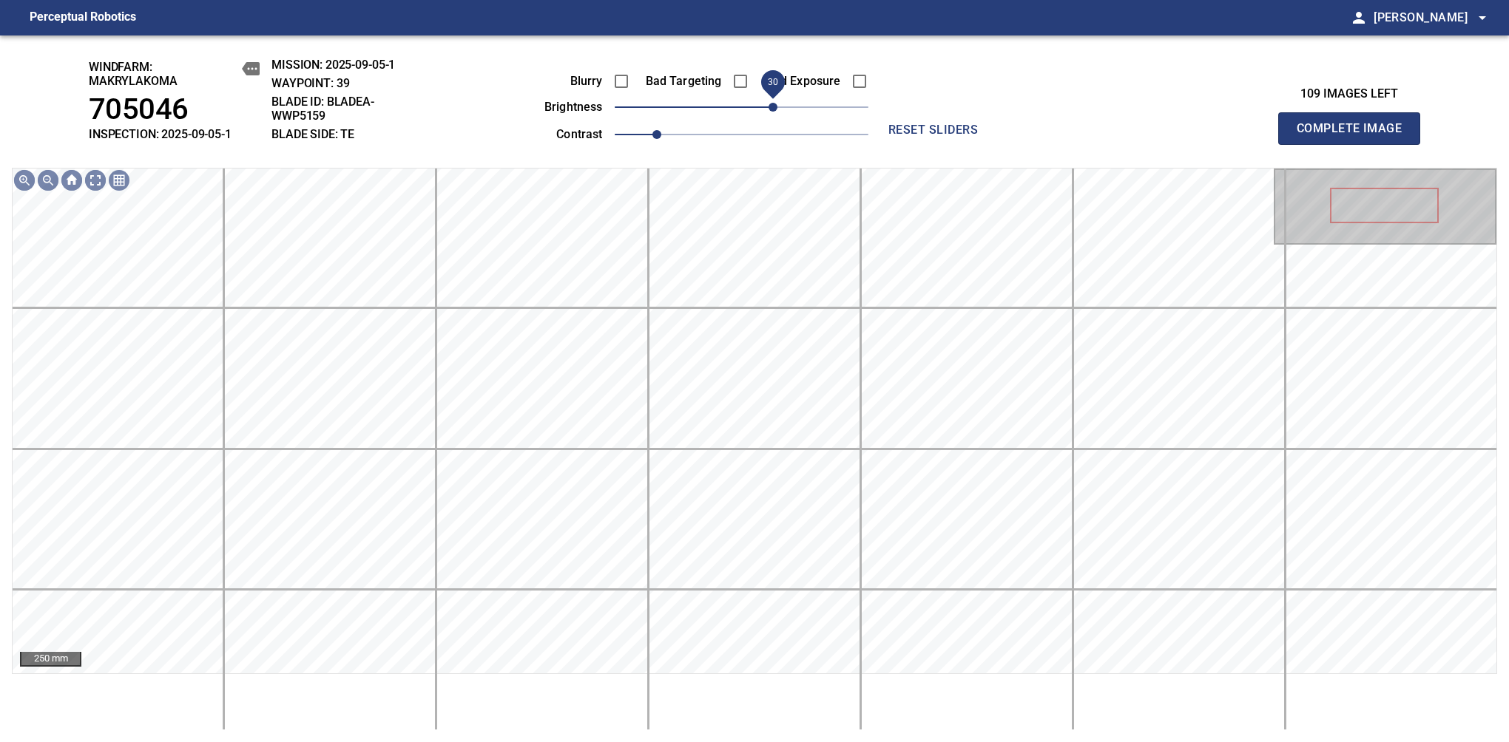
drag, startPoint x: 755, startPoint y: 114, endPoint x: 771, endPoint y: 109, distance: 16.9
click at [771, 109] on span "30" at bounding box center [772, 107] width 9 height 9
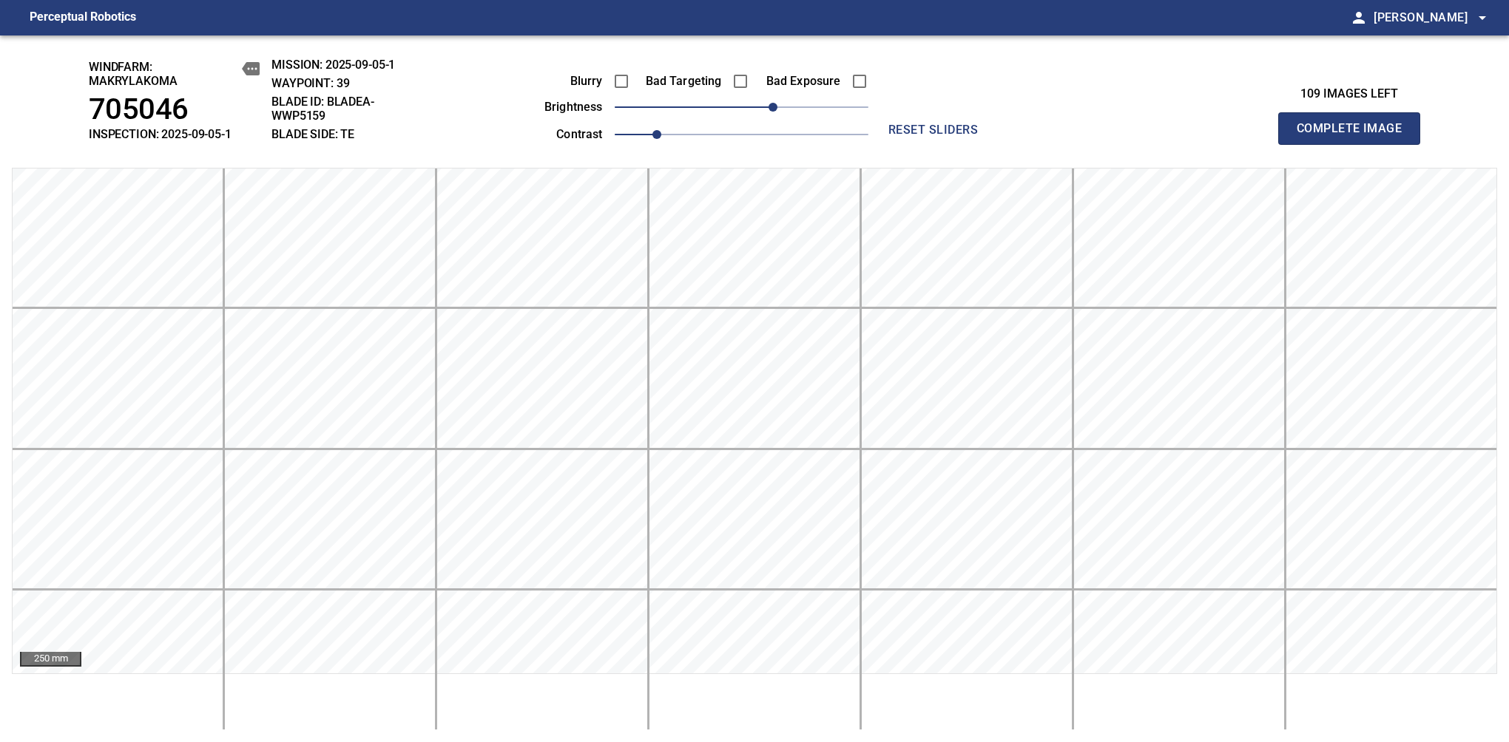
click at [1355, 136] on span "Complete Image" at bounding box center [1348, 128] width 109 height 21
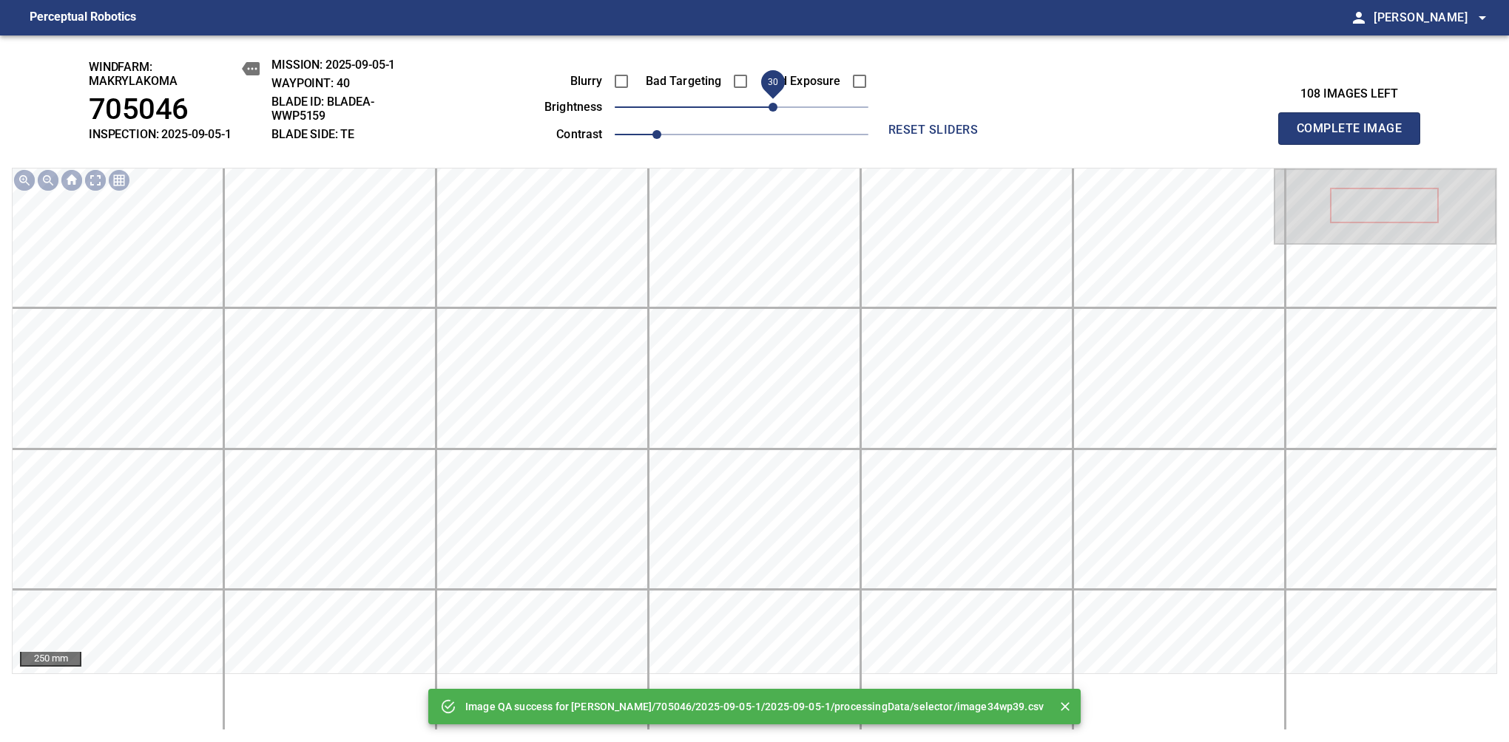
click at [771, 109] on span "30" at bounding box center [772, 107] width 9 height 9
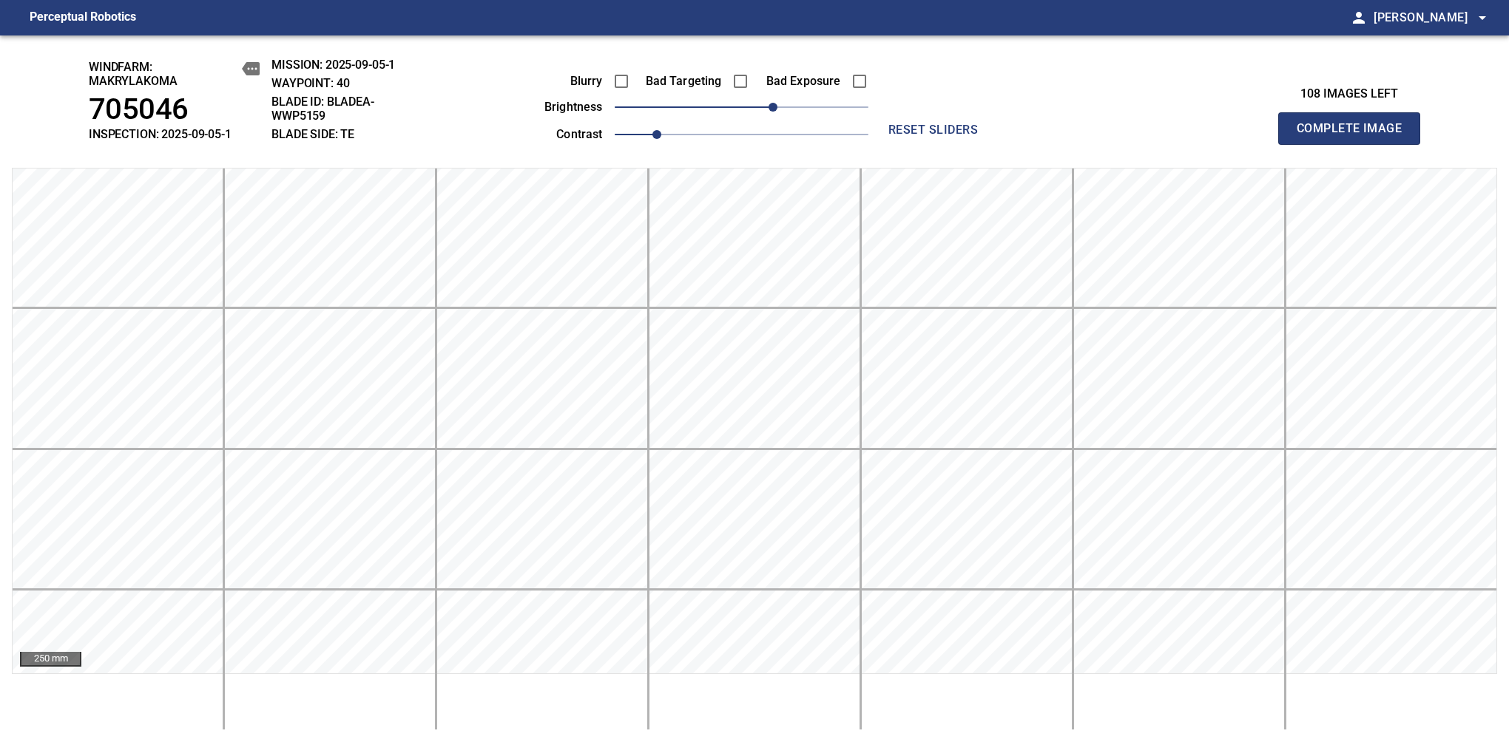
click at [1355, 136] on span "Complete Image" at bounding box center [1348, 128] width 109 height 21
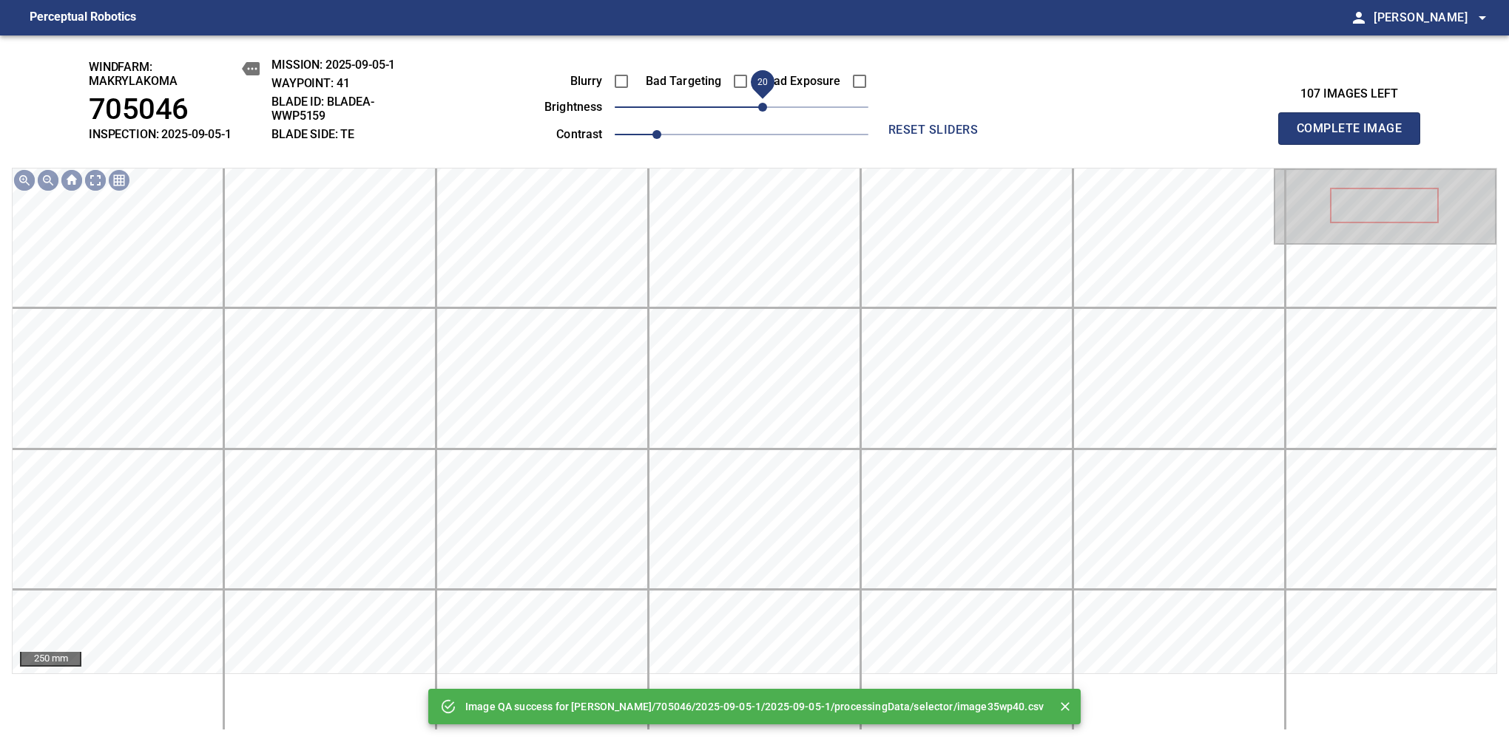
drag, startPoint x: 755, startPoint y: 106, endPoint x: 763, endPoint y: 109, distance: 8.7
click at [763, 109] on span "20" at bounding box center [762, 107] width 9 height 9
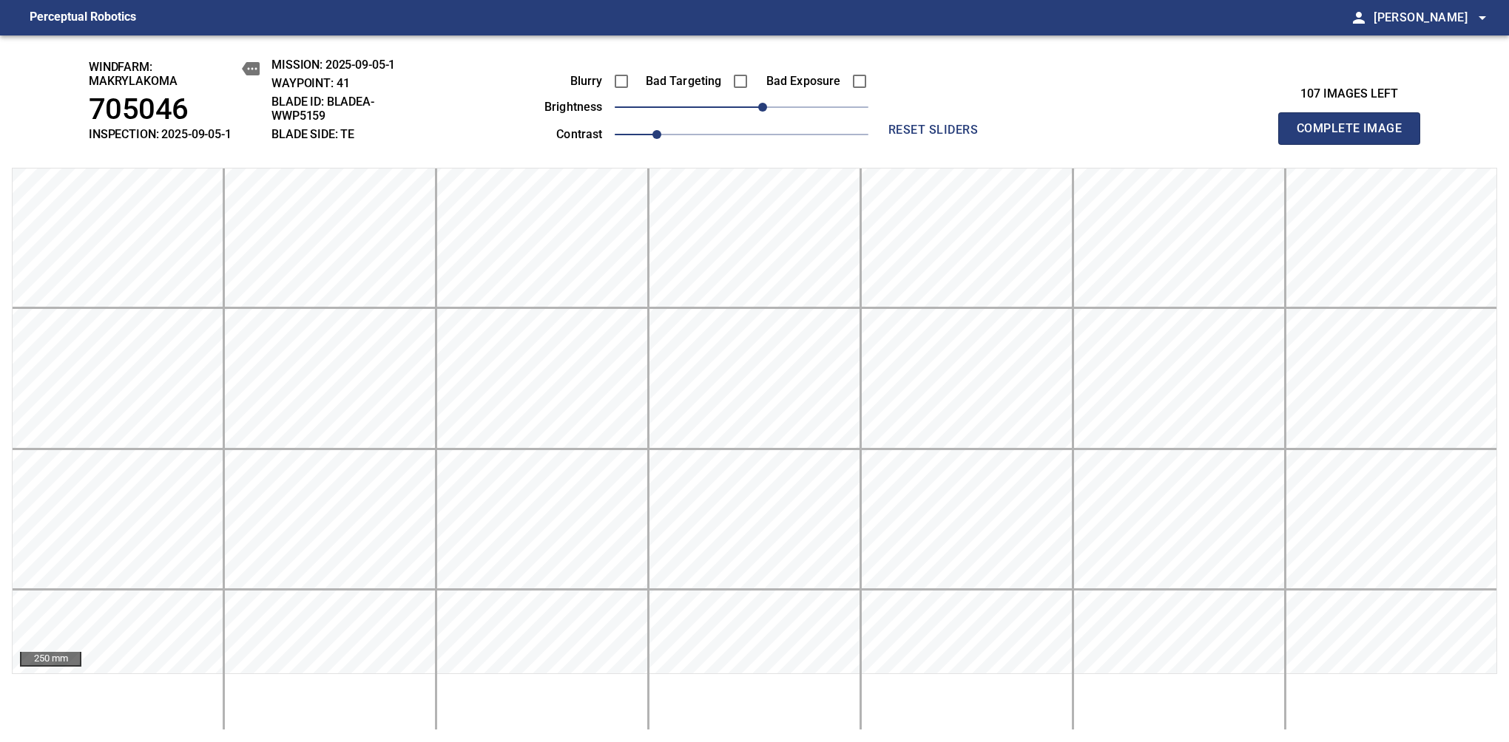
click at [1355, 136] on span "Complete Image" at bounding box center [1348, 128] width 109 height 21
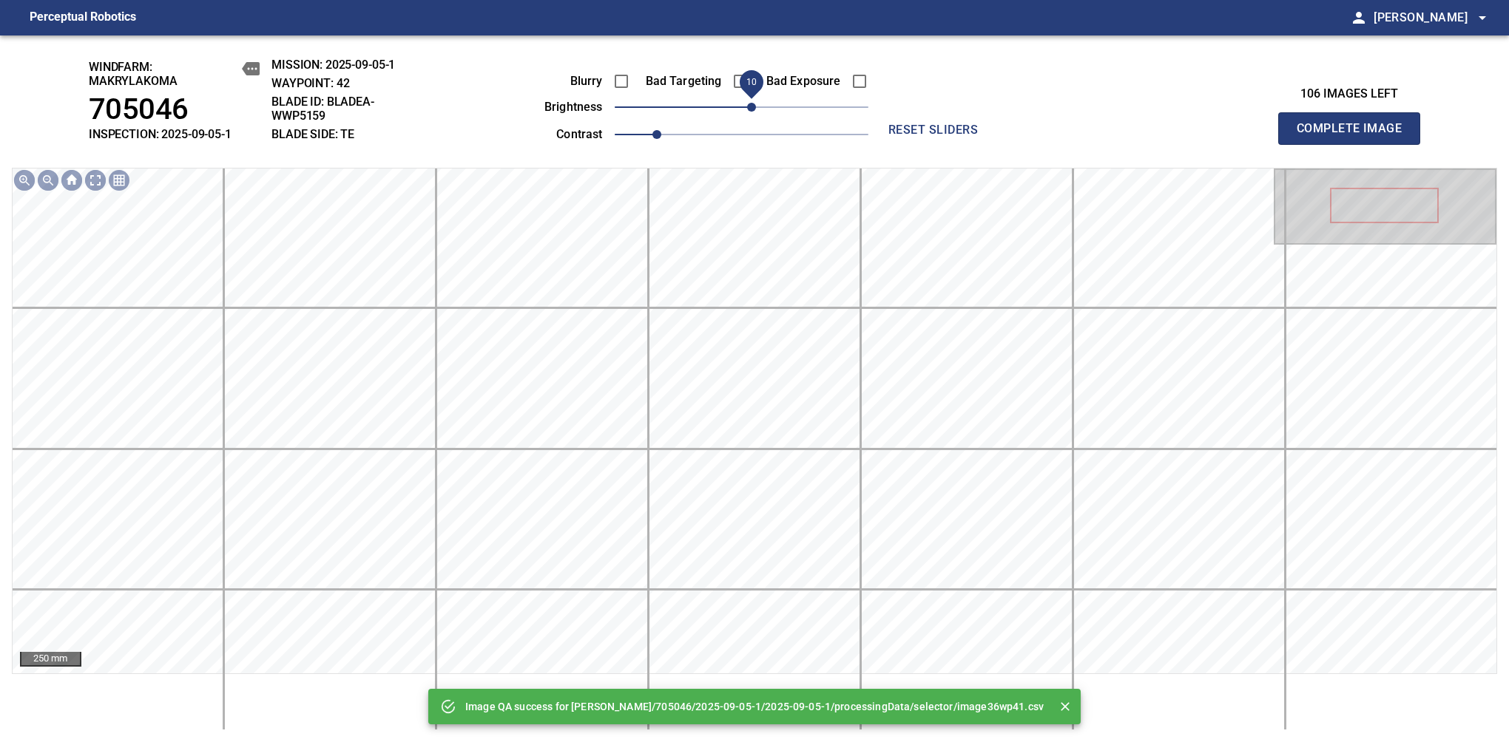
click at [751, 106] on span "10" at bounding box center [751, 107] width 9 height 9
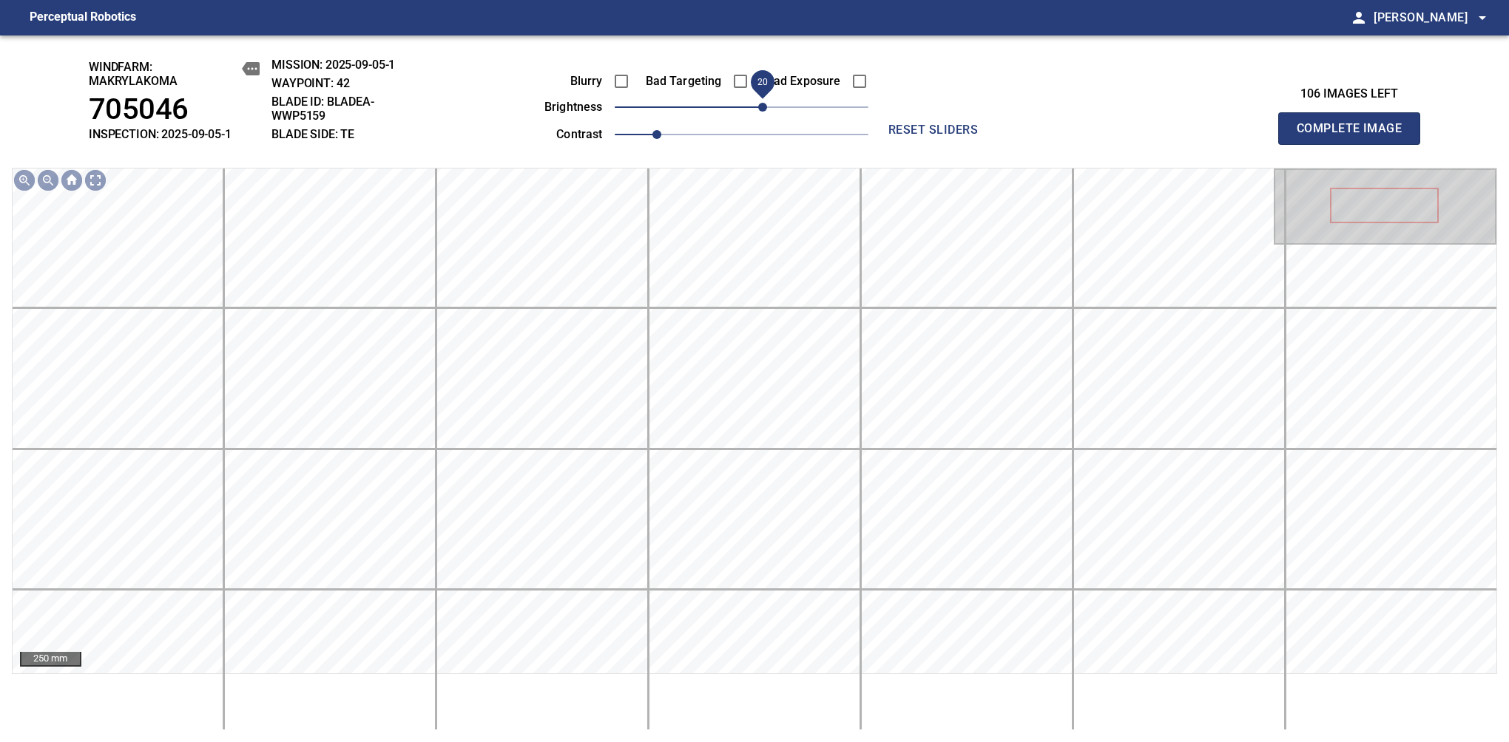
click at [758, 104] on span "20" at bounding box center [762, 107] width 9 height 9
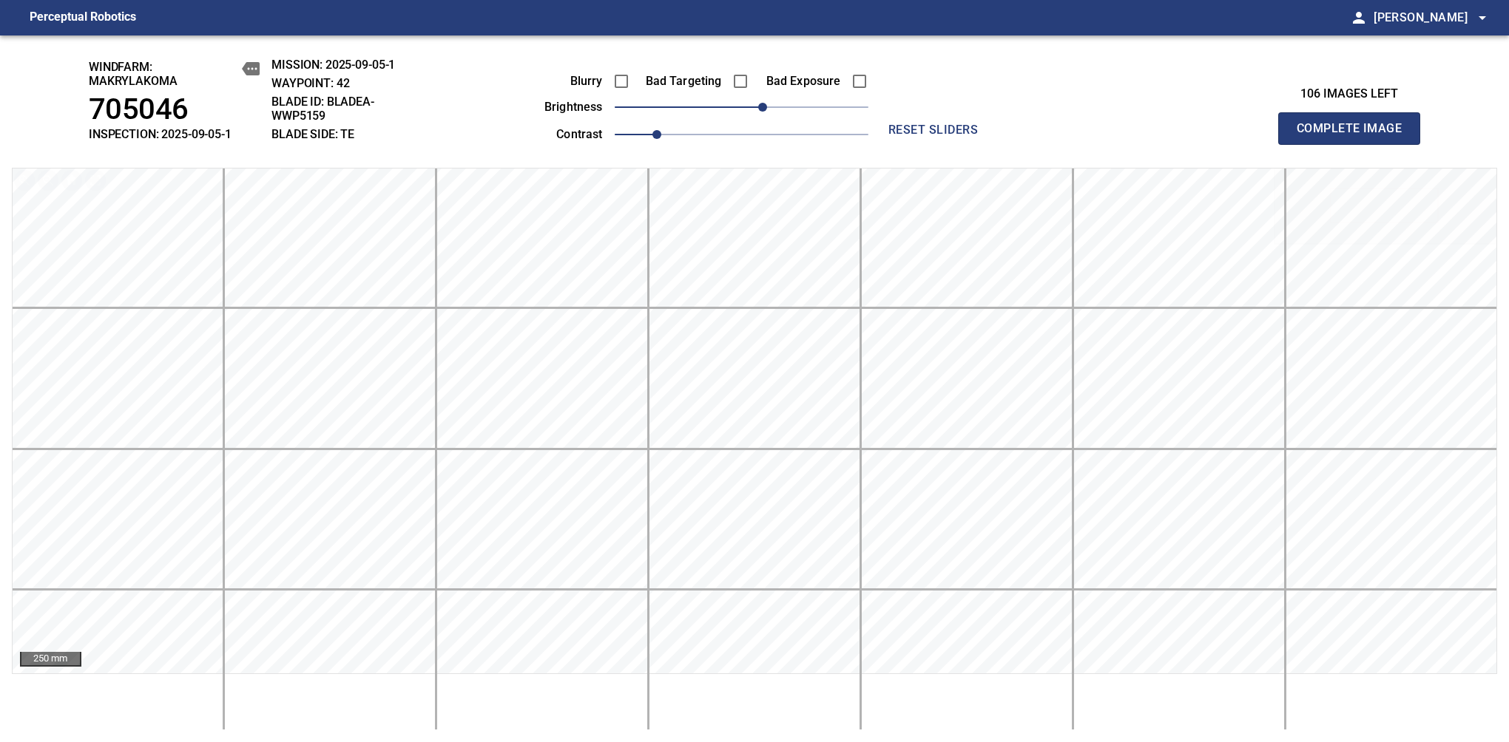
click at [1355, 136] on span "Complete Image" at bounding box center [1348, 128] width 109 height 21
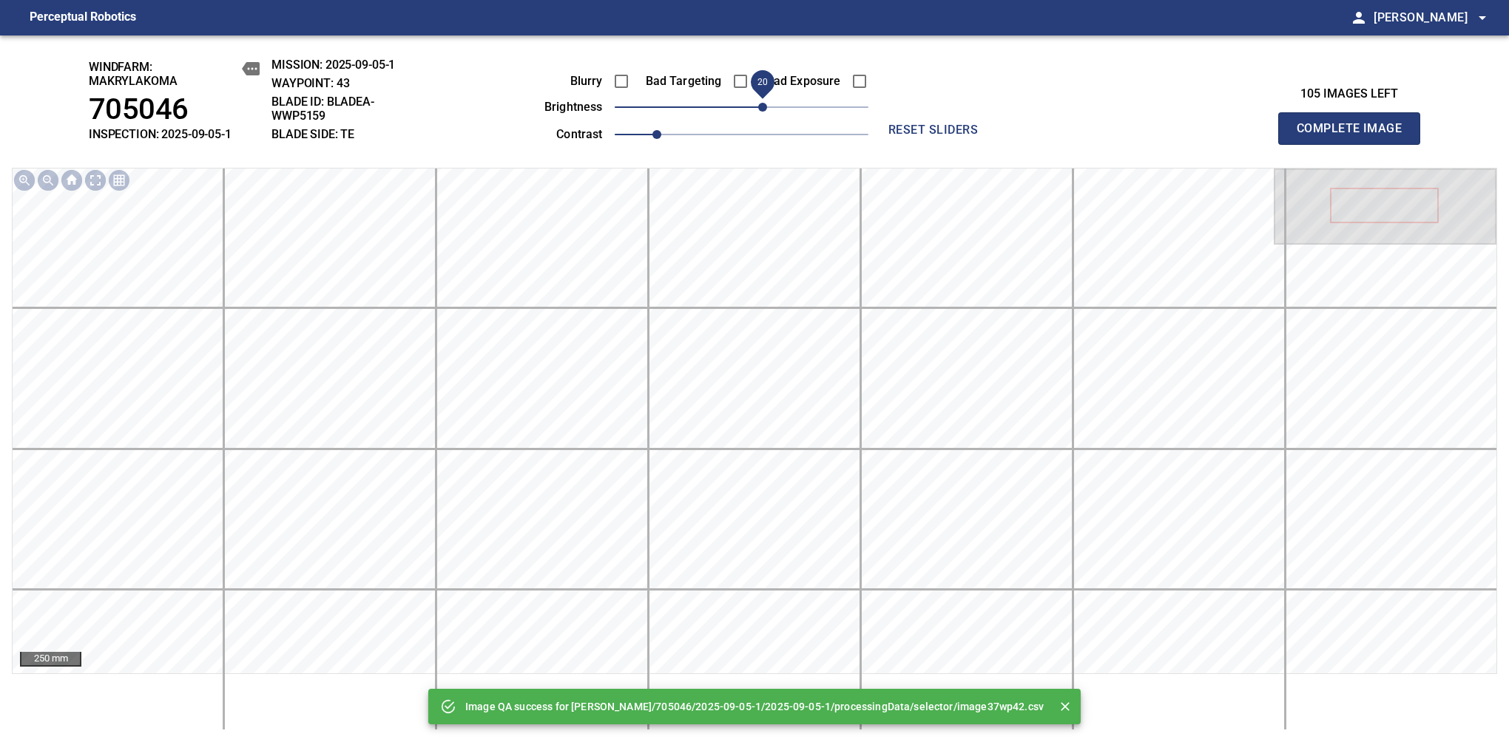
drag, startPoint x: 750, startPoint y: 107, endPoint x: 758, endPoint y: 104, distance: 8.7
click at [758, 104] on span "20" at bounding box center [762, 107] width 9 height 9
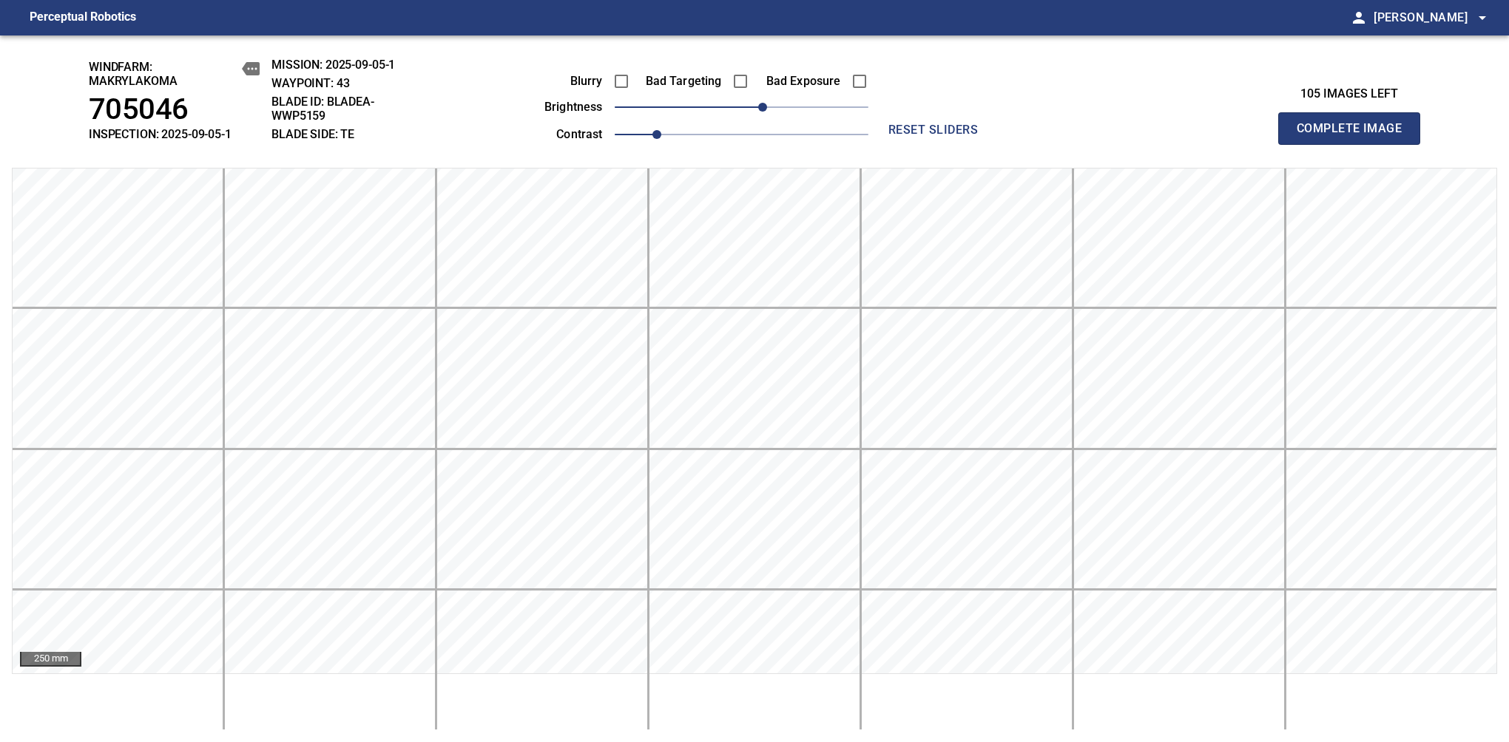
click at [1355, 136] on span "Complete Image" at bounding box center [1348, 128] width 109 height 21
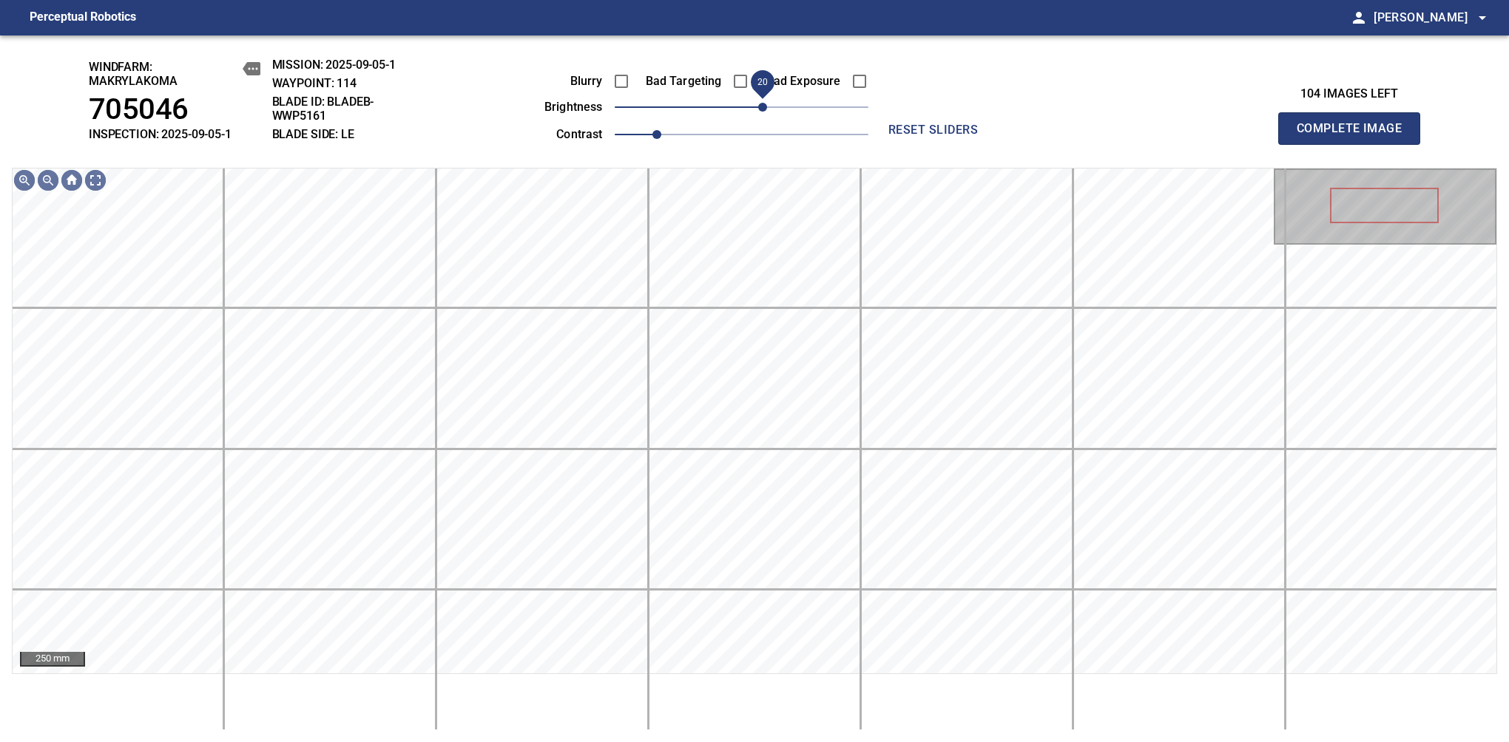
drag, startPoint x: 755, startPoint y: 107, endPoint x: 766, endPoint y: 106, distance: 11.1
click at [766, 106] on span "20" at bounding box center [762, 107] width 9 height 9
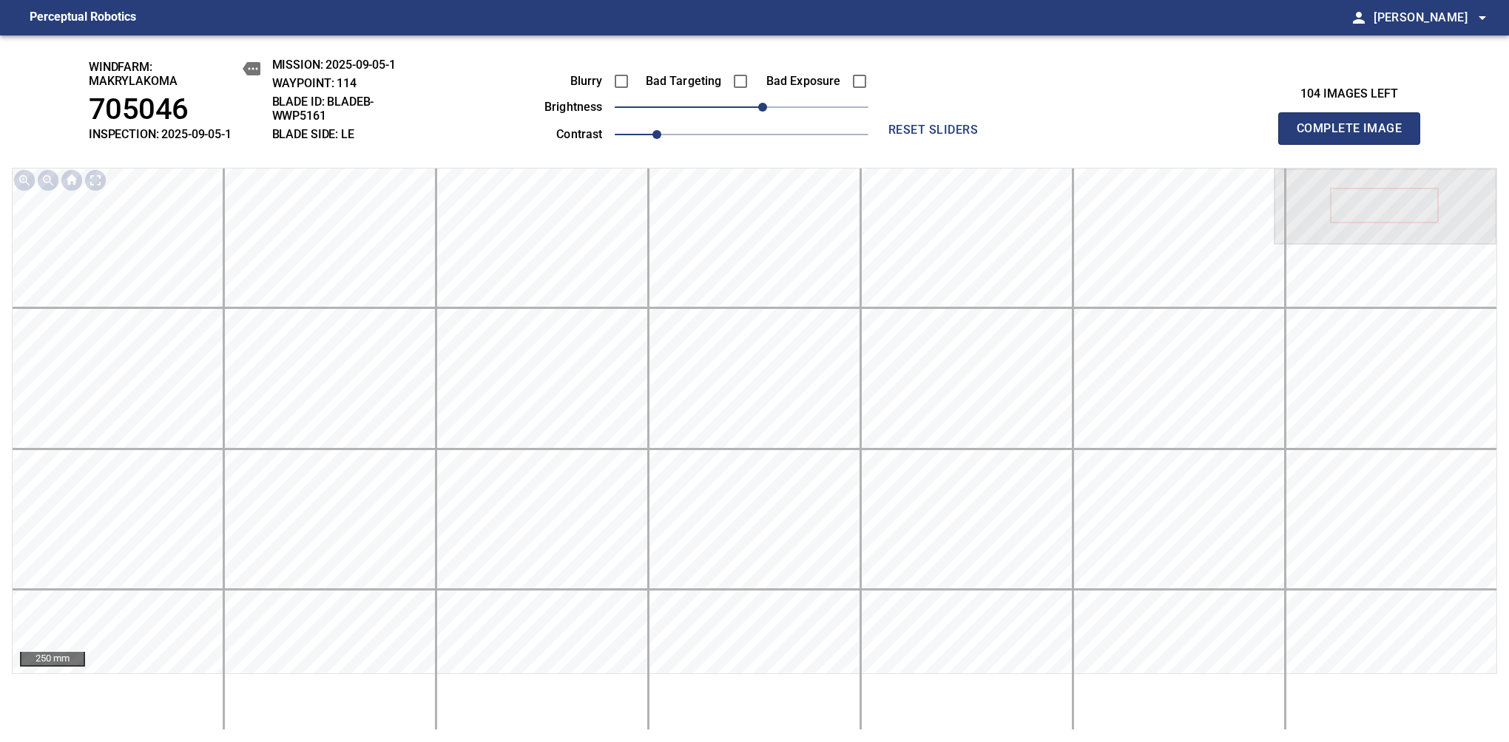
click at [1355, 136] on span "Complete Image" at bounding box center [1348, 128] width 109 height 21
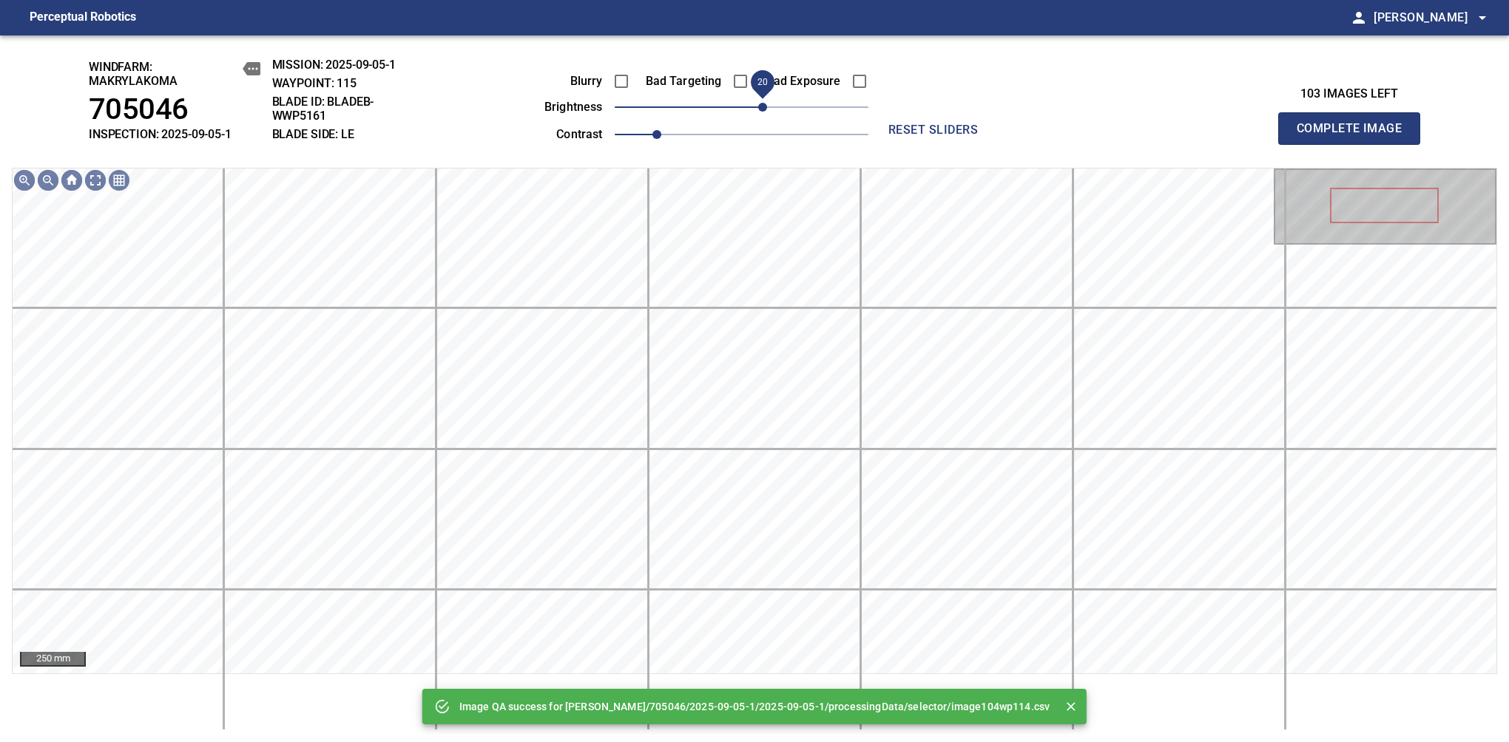
drag, startPoint x: 743, startPoint y: 112, endPoint x: 766, endPoint y: 104, distance: 24.3
click at [766, 104] on span "20" at bounding box center [762, 107] width 9 height 9
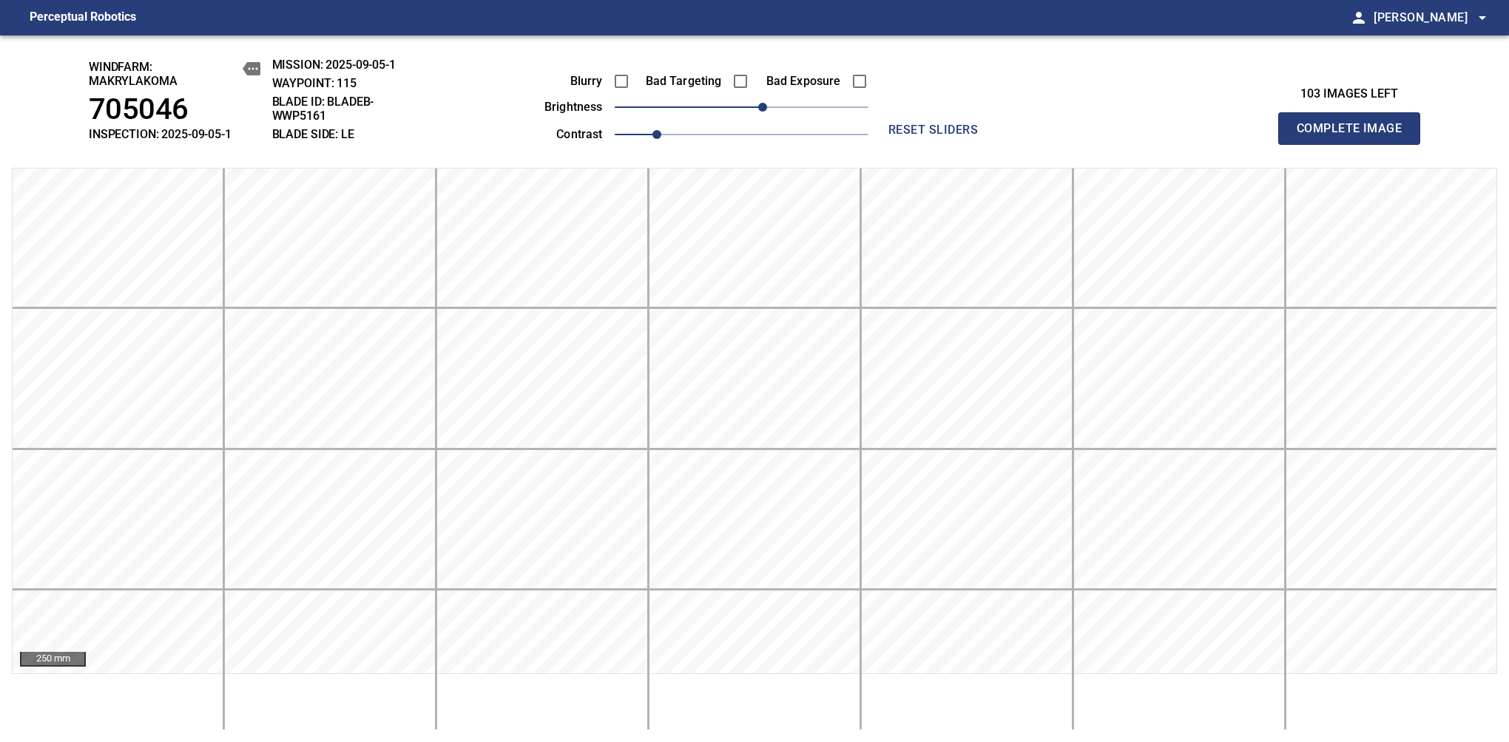
click at [1355, 136] on span "Complete Image" at bounding box center [1348, 128] width 109 height 21
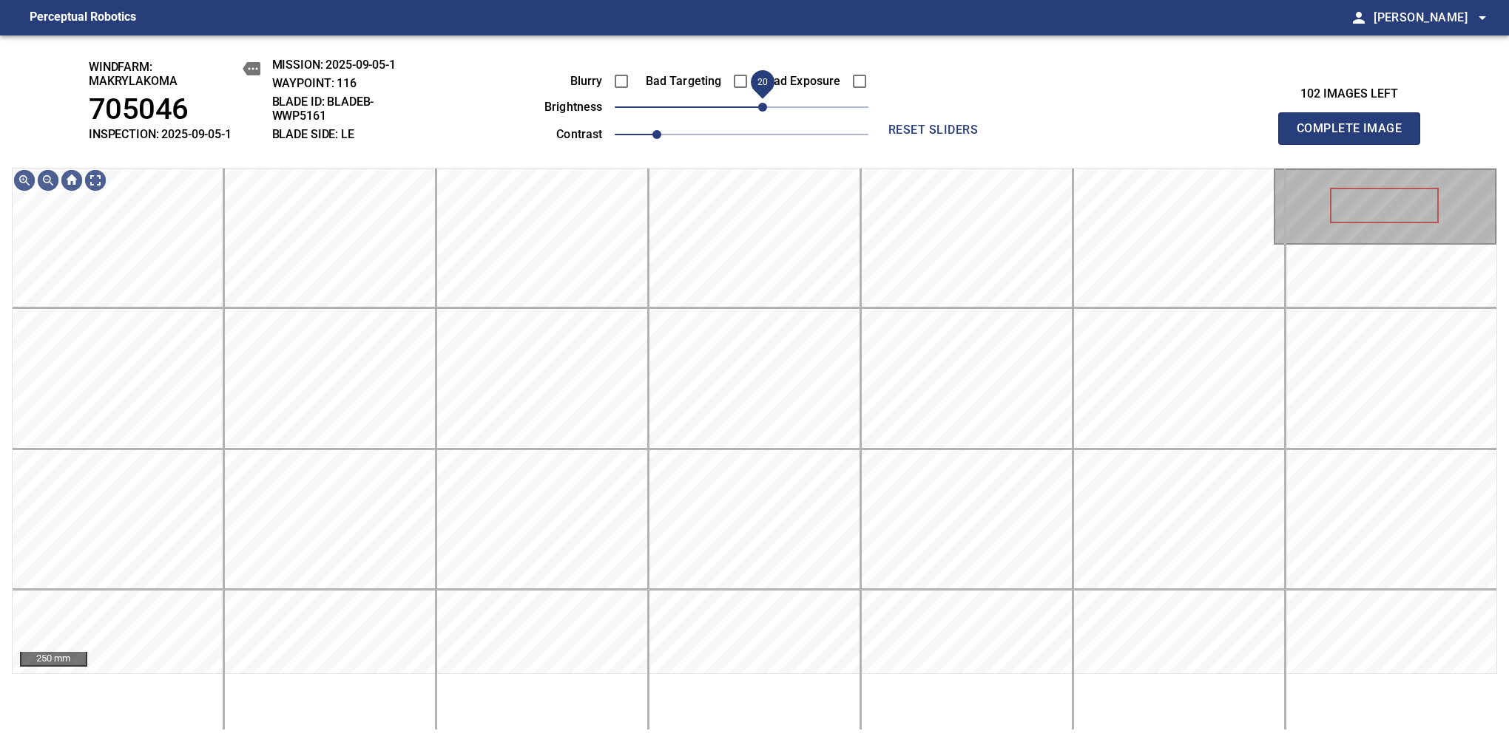
drag, startPoint x: 742, startPoint y: 112, endPoint x: 760, endPoint y: 114, distance: 17.9
click at [760, 112] on span "20" at bounding box center [762, 107] width 9 height 9
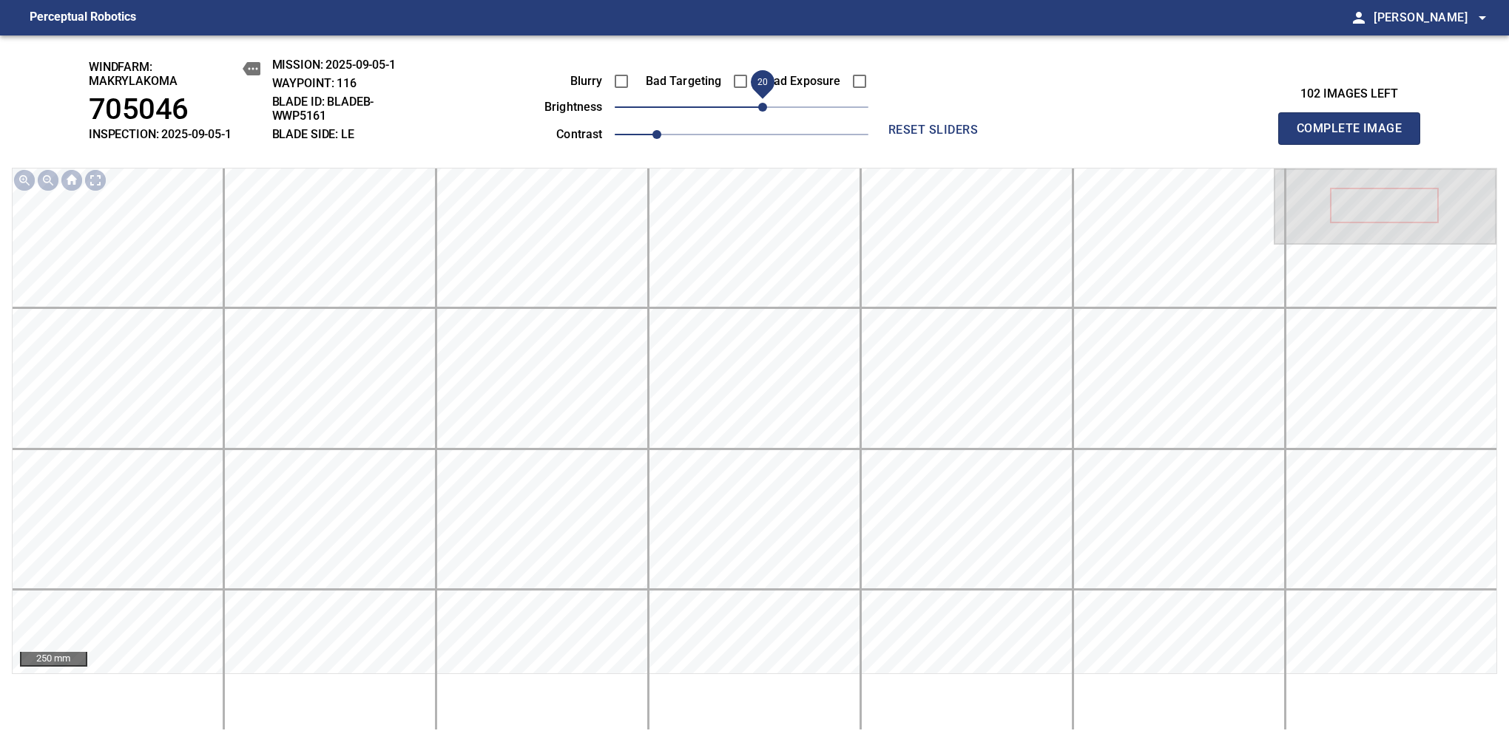
click at [1355, 136] on span "Complete Image" at bounding box center [1348, 128] width 109 height 21
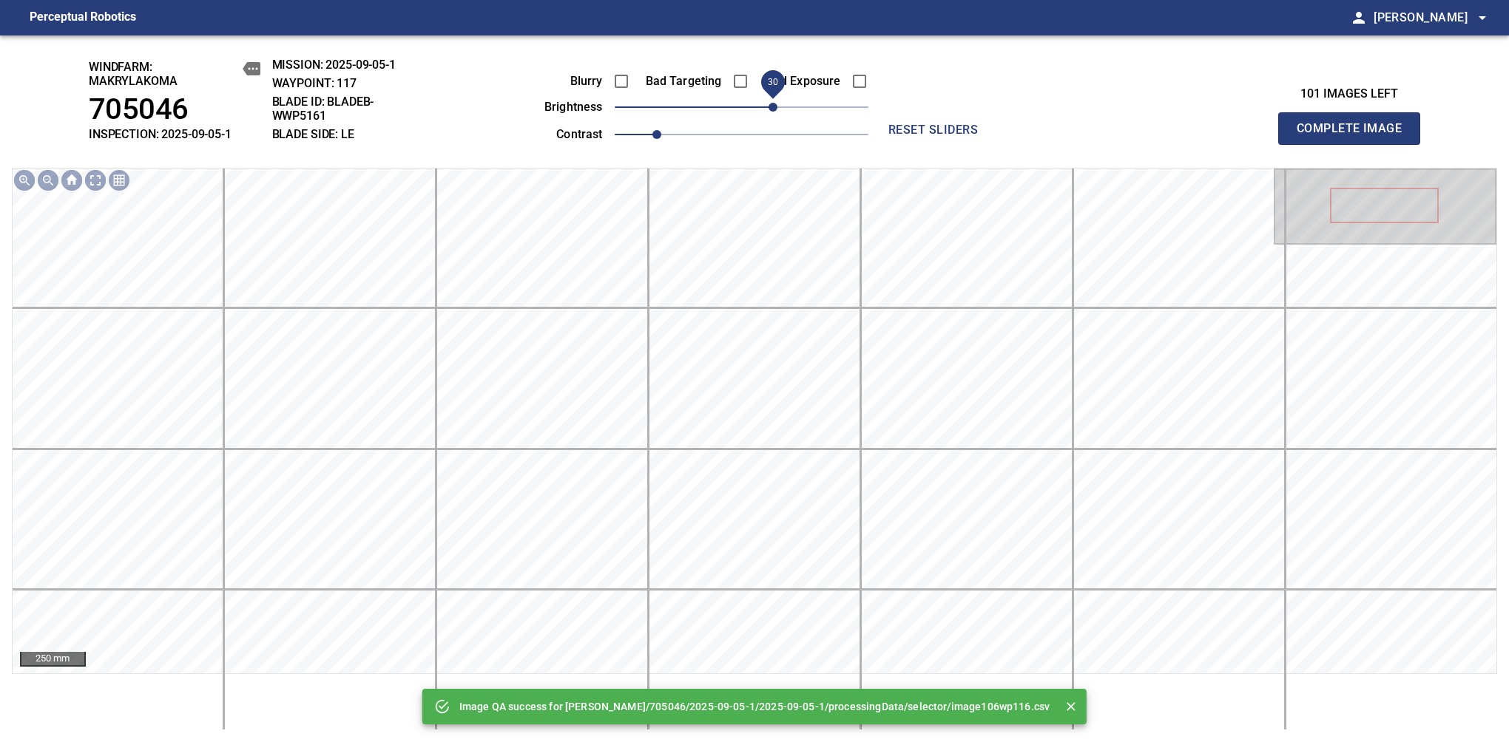
drag, startPoint x: 760, startPoint y: 114, endPoint x: 771, endPoint y: 106, distance: 12.7
click at [771, 106] on span "30" at bounding box center [742, 107] width 254 height 21
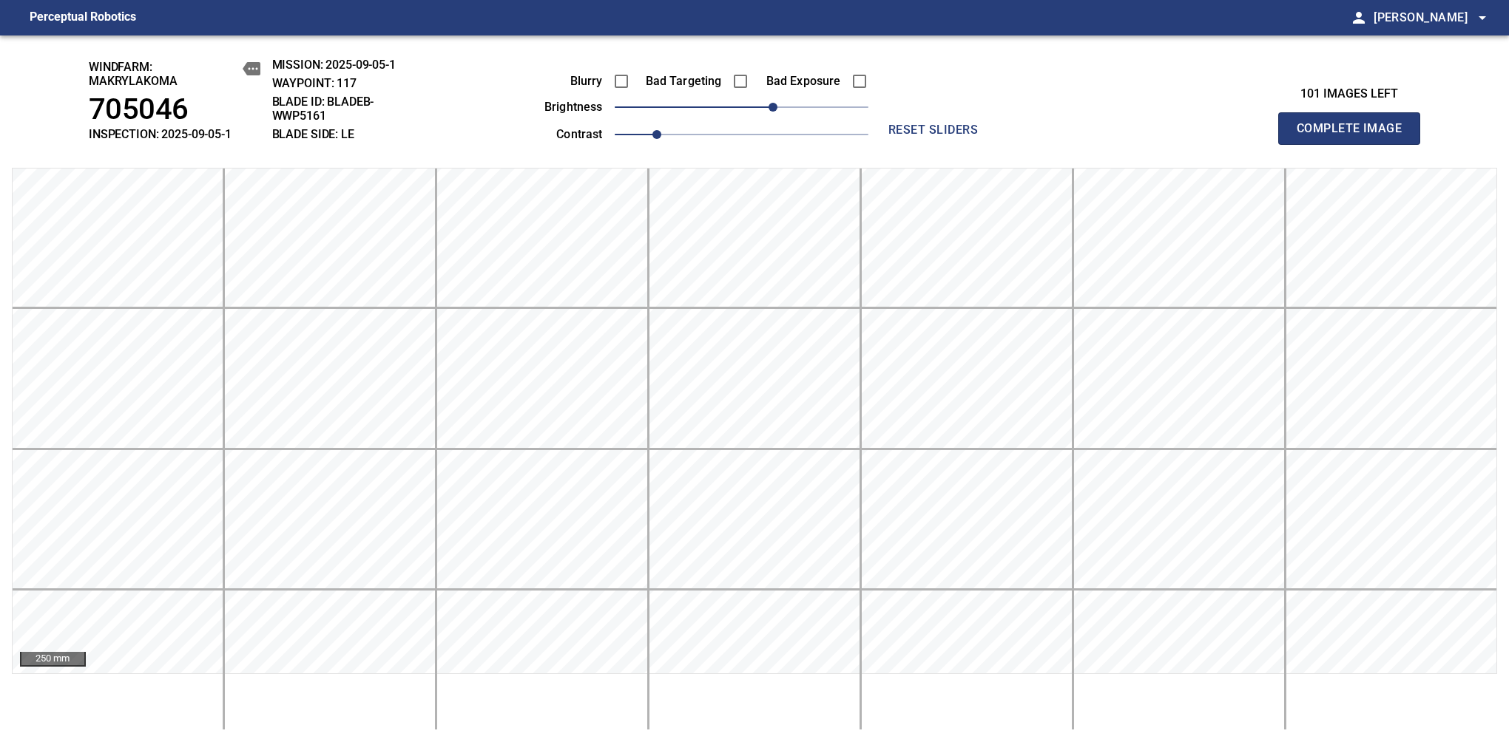
click at [1355, 136] on span "Complete Image" at bounding box center [1348, 128] width 109 height 21
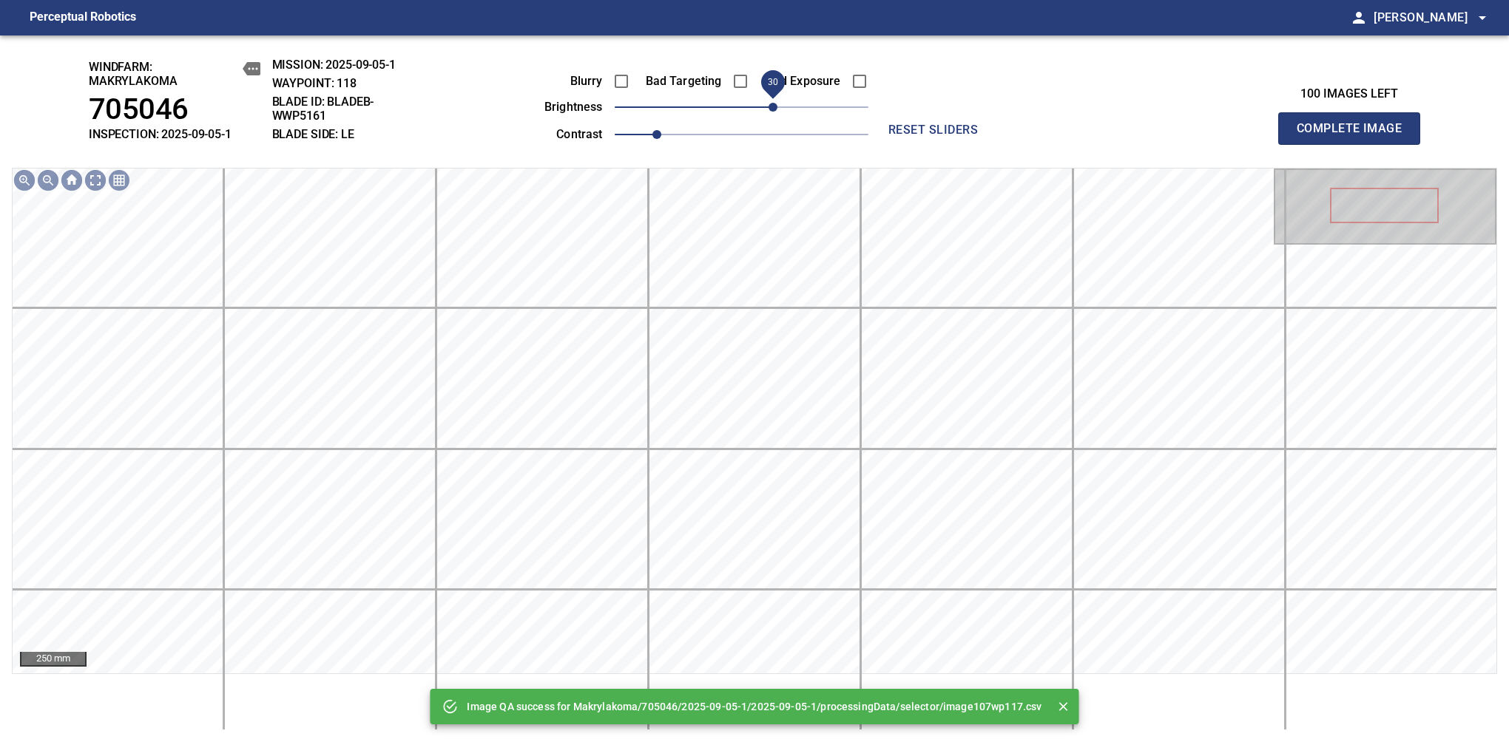
drag, startPoint x: 757, startPoint y: 109, endPoint x: 771, endPoint y: 109, distance: 13.3
click at [771, 109] on span "30" at bounding box center [772, 107] width 9 height 9
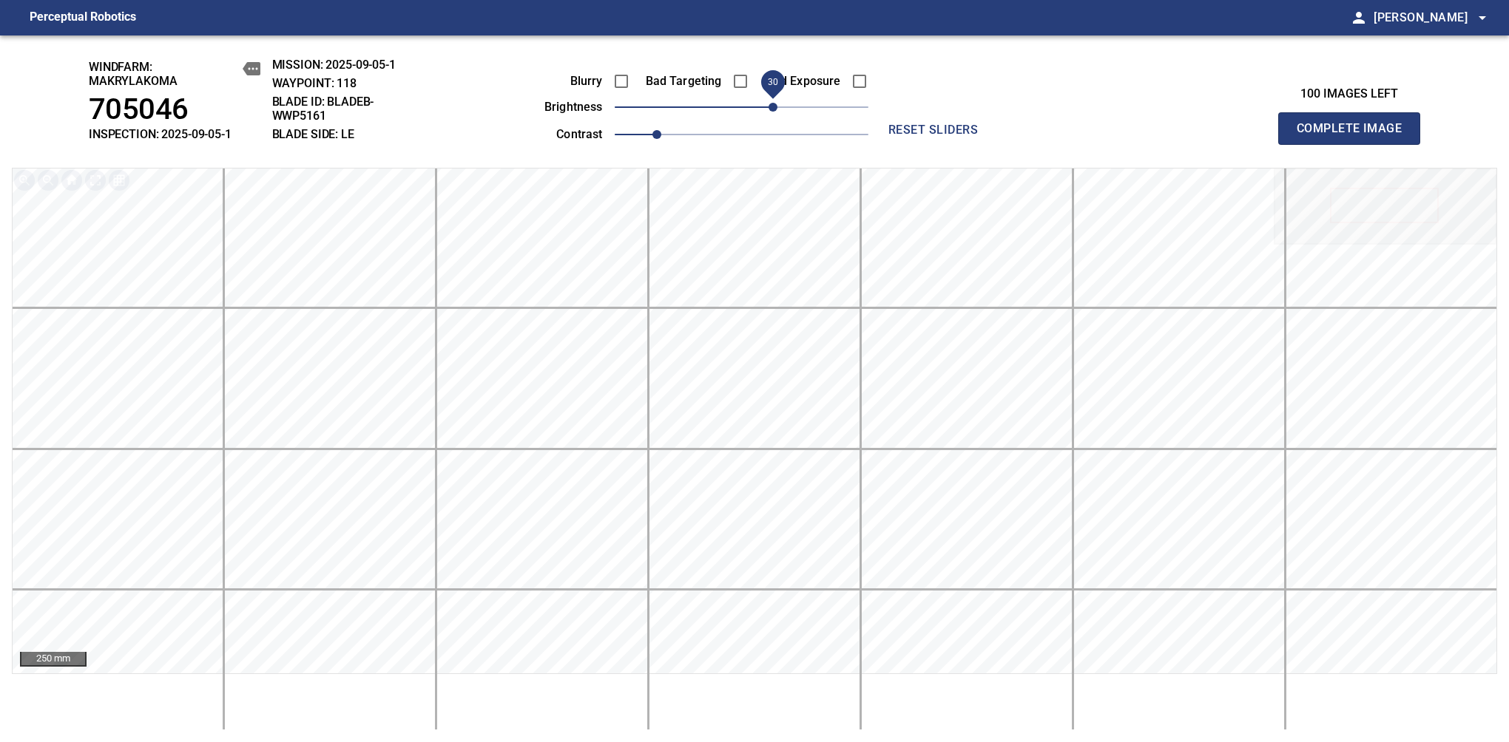
click at [1355, 136] on span "Complete Image" at bounding box center [1348, 128] width 109 height 21
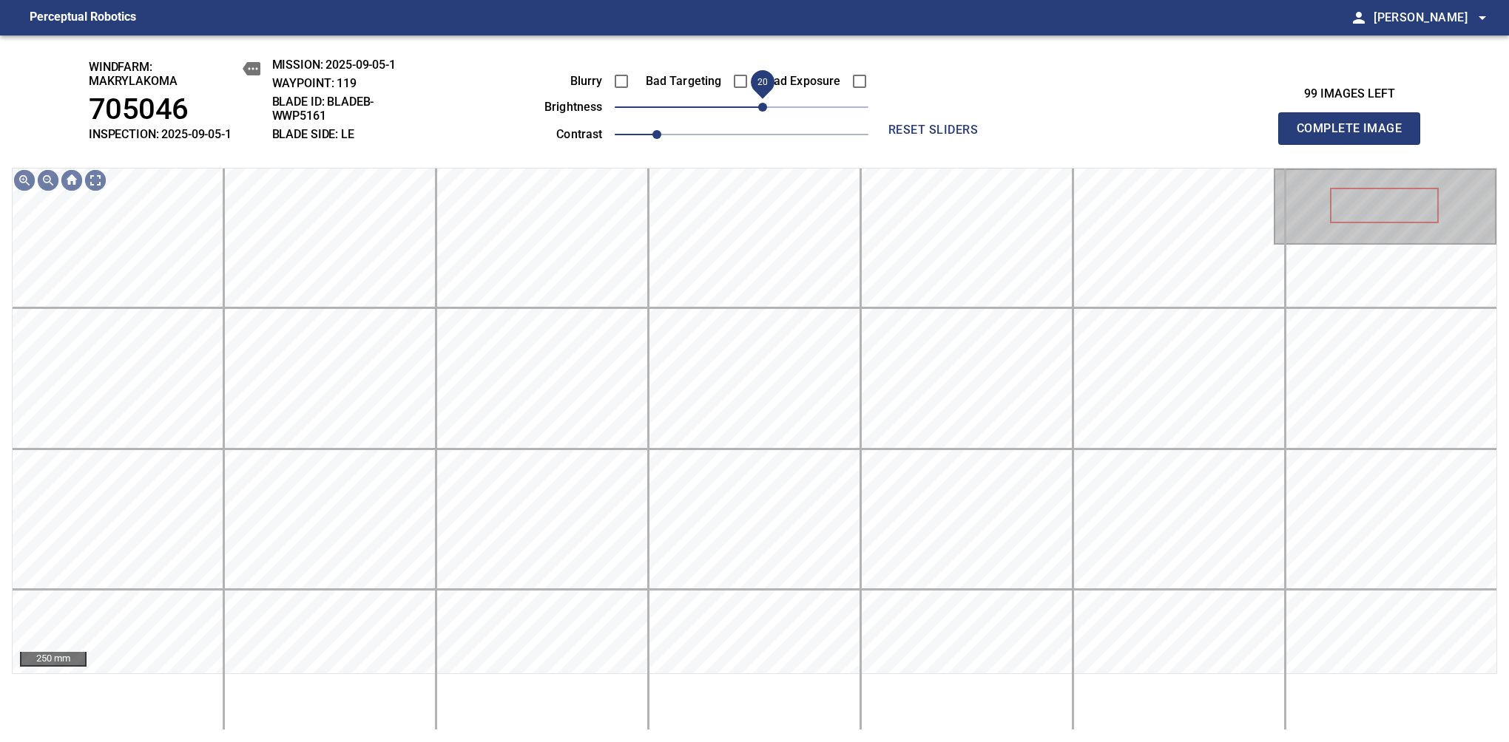
drag, startPoint x: 734, startPoint y: 109, endPoint x: 763, endPoint y: 121, distance: 31.5
click at [763, 112] on span "20" at bounding box center [762, 107] width 9 height 9
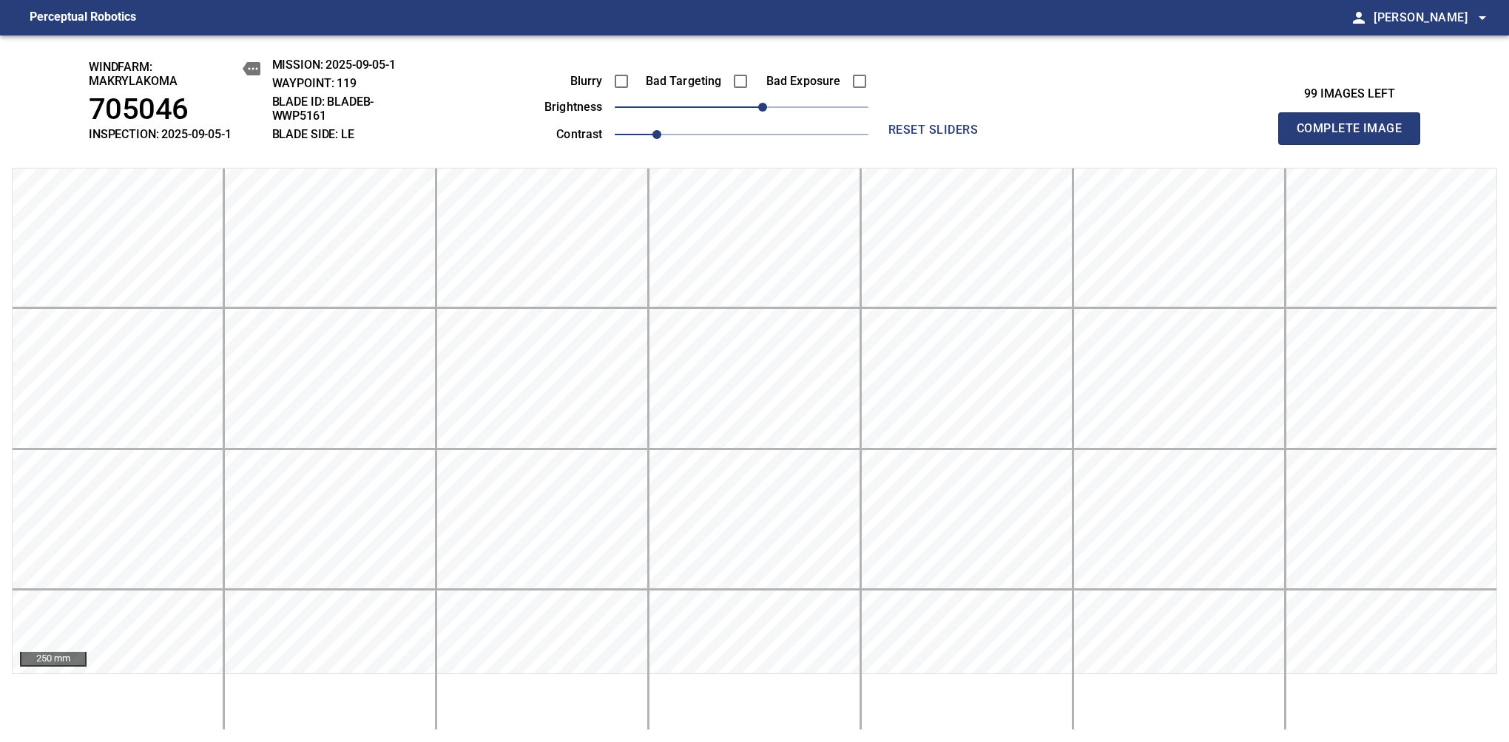
click at [1355, 136] on span "Complete Image" at bounding box center [1348, 128] width 109 height 21
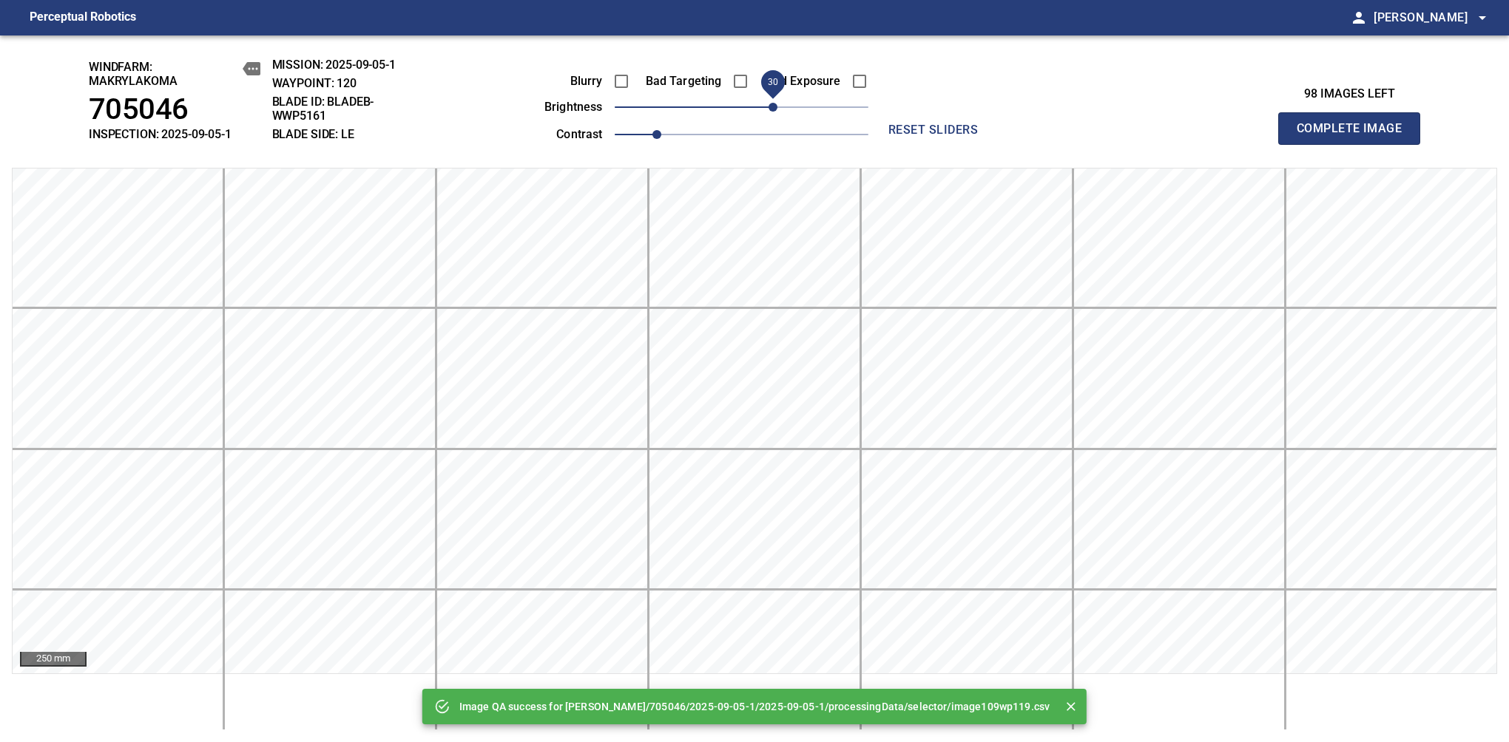
drag, startPoint x: 750, startPoint y: 112, endPoint x: 771, endPoint y: 112, distance: 20.7
click at [771, 112] on span "30" at bounding box center [772, 107] width 9 height 9
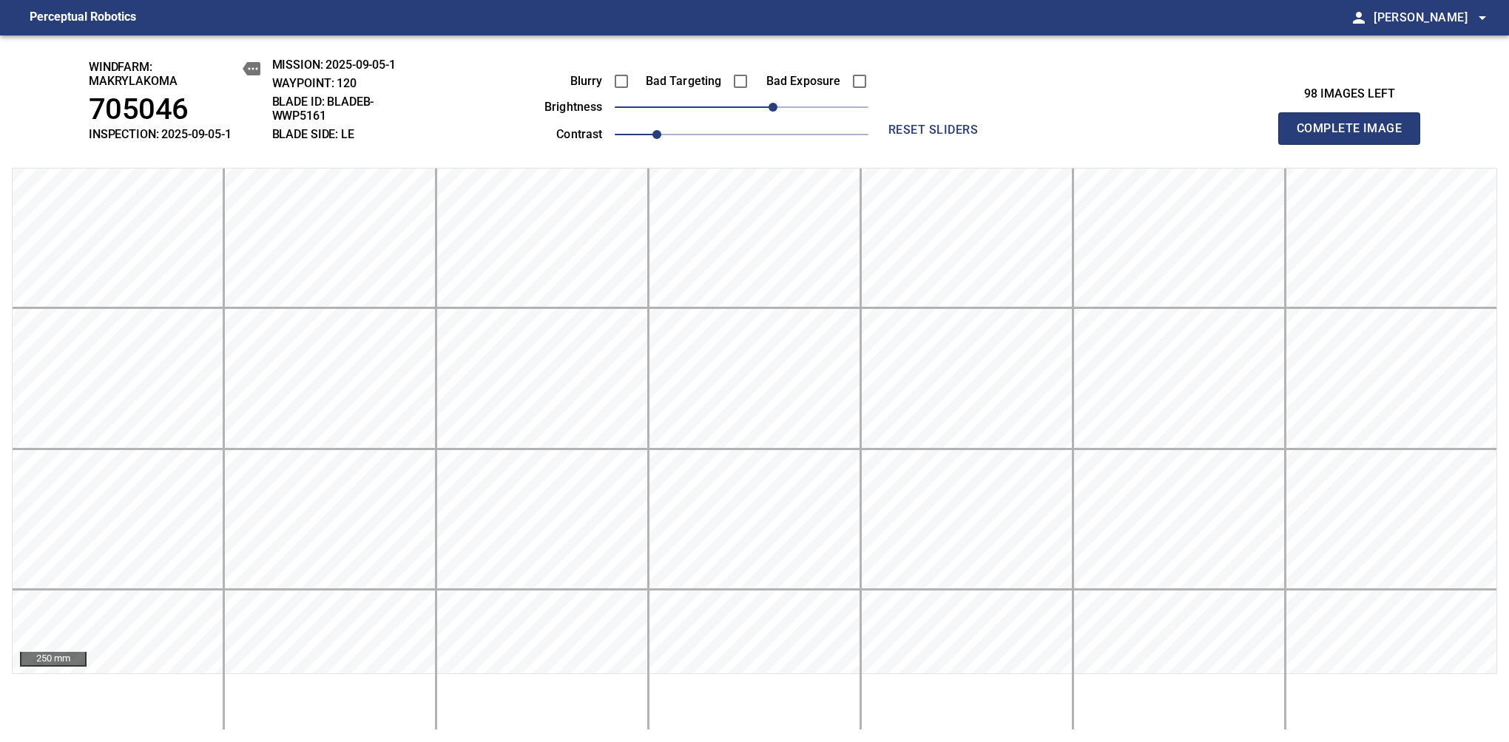
click at [1355, 136] on span "Complete Image" at bounding box center [1348, 128] width 109 height 21
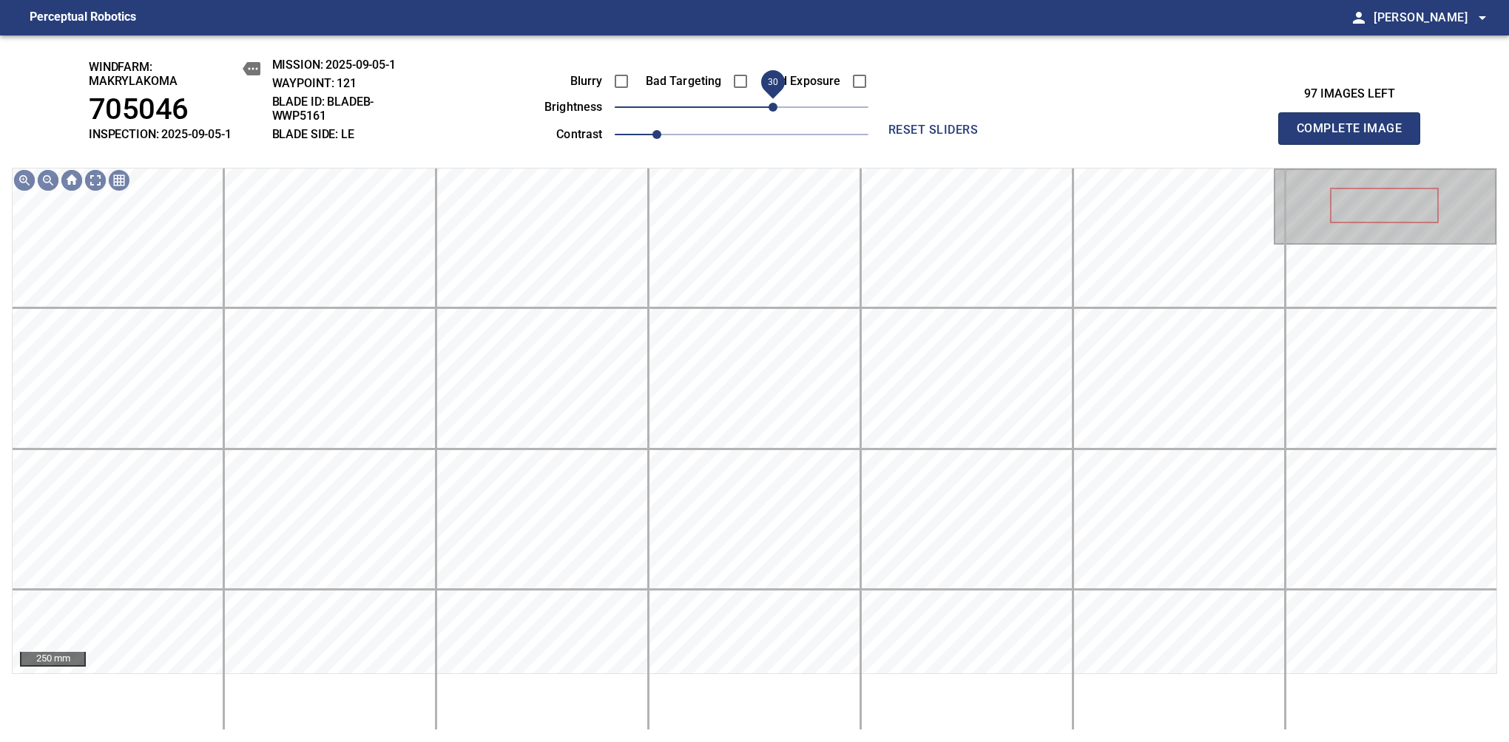
drag, startPoint x: 745, startPoint y: 115, endPoint x: 768, endPoint y: 115, distance: 22.2
click at [768, 112] on span "30" at bounding box center [772, 107] width 9 height 9
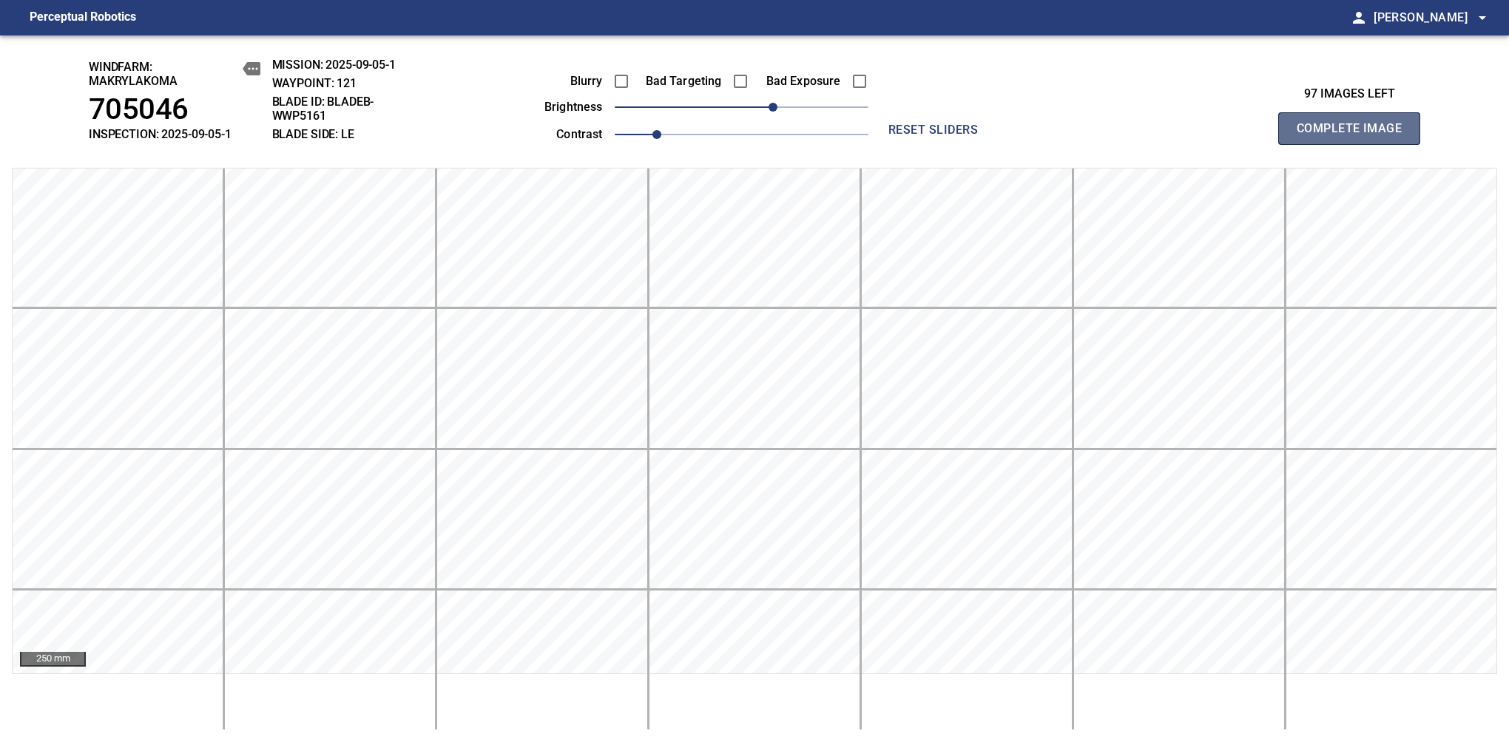
click at [1355, 136] on span "Complete Image" at bounding box center [1348, 128] width 109 height 21
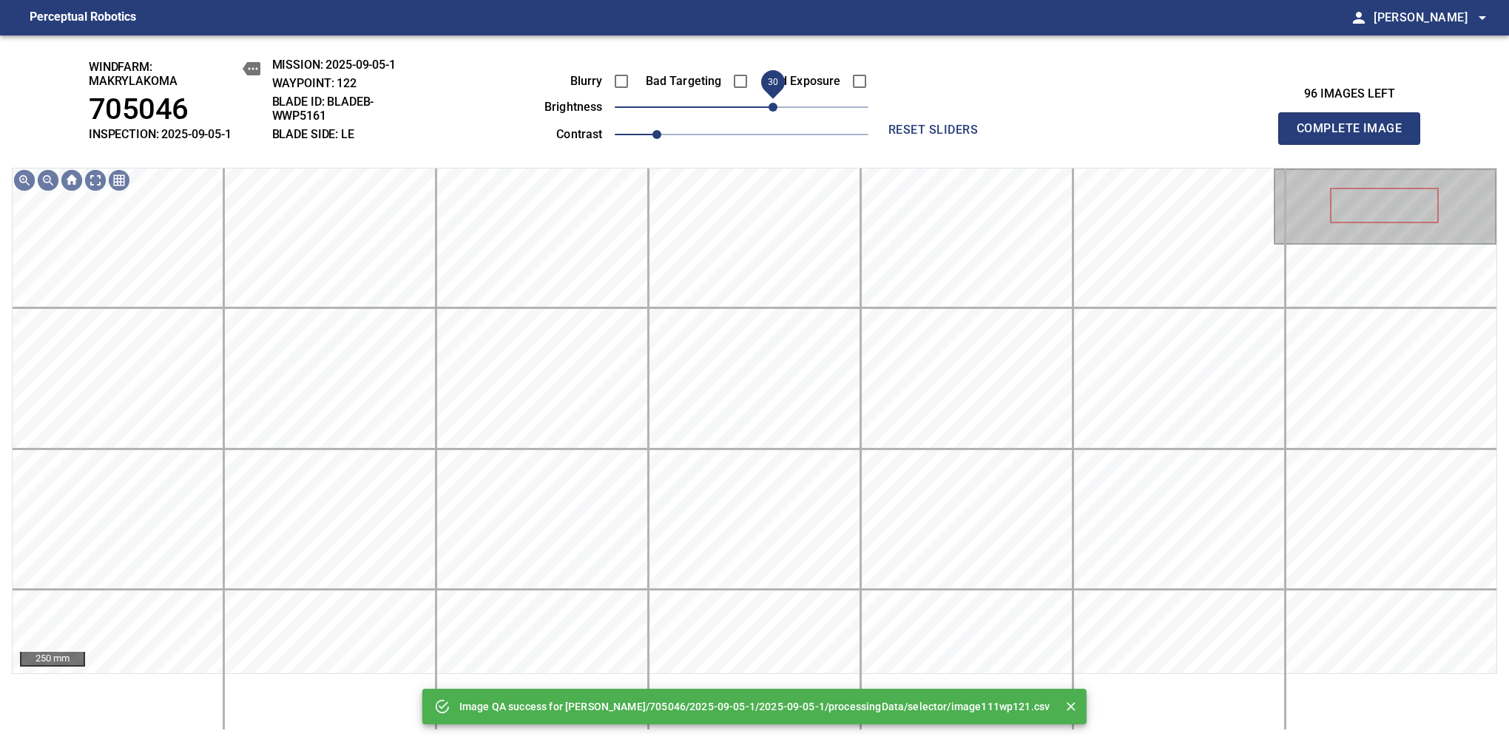
drag, startPoint x: 768, startPoint y: 115, endPoint x: 776, endPoint y: 110, distance: 9.6
click at [776, 110] on span "30" at bounding box center [772, 107] width 9 height 9
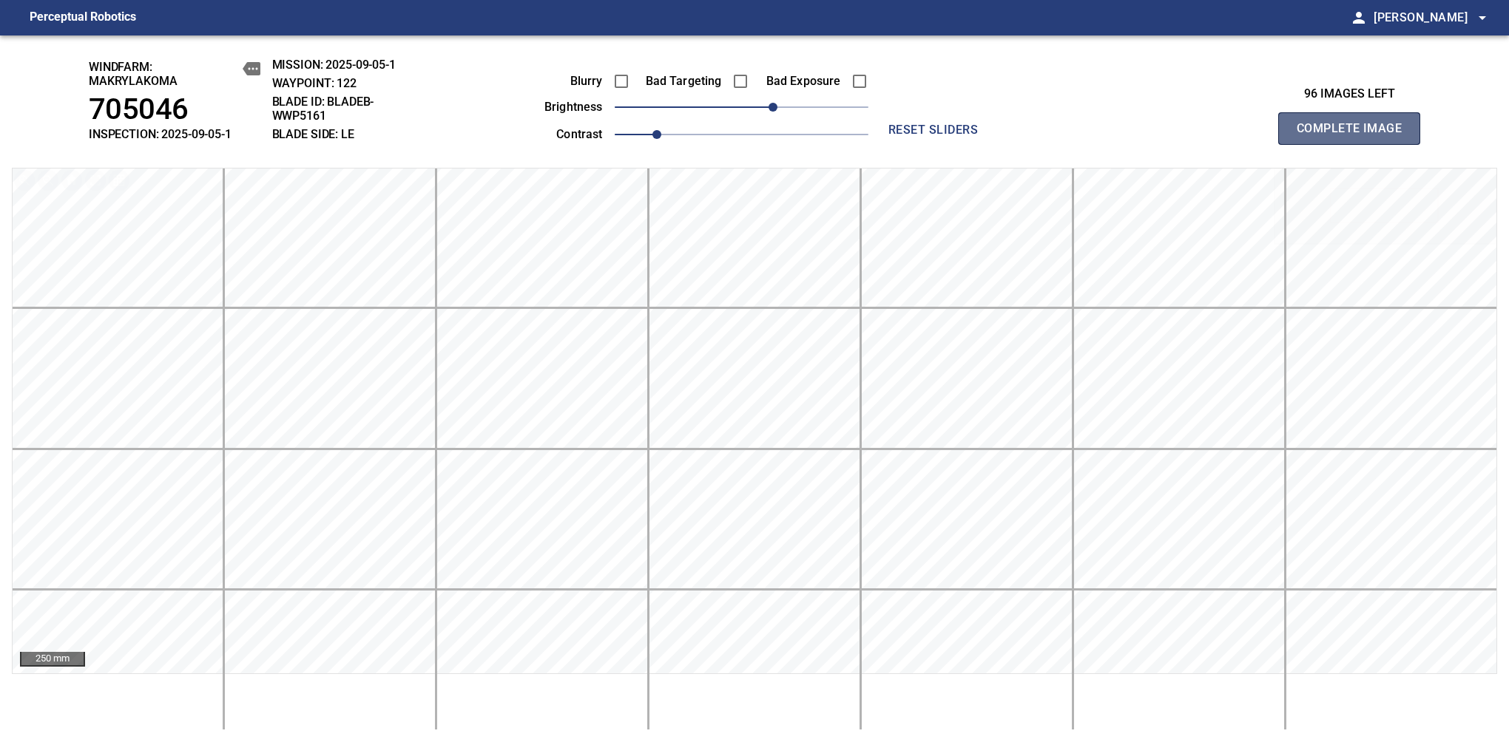
click at [1355, 136] on span "Complete Image" at bounding box center [1348, 128] width 109 height 21
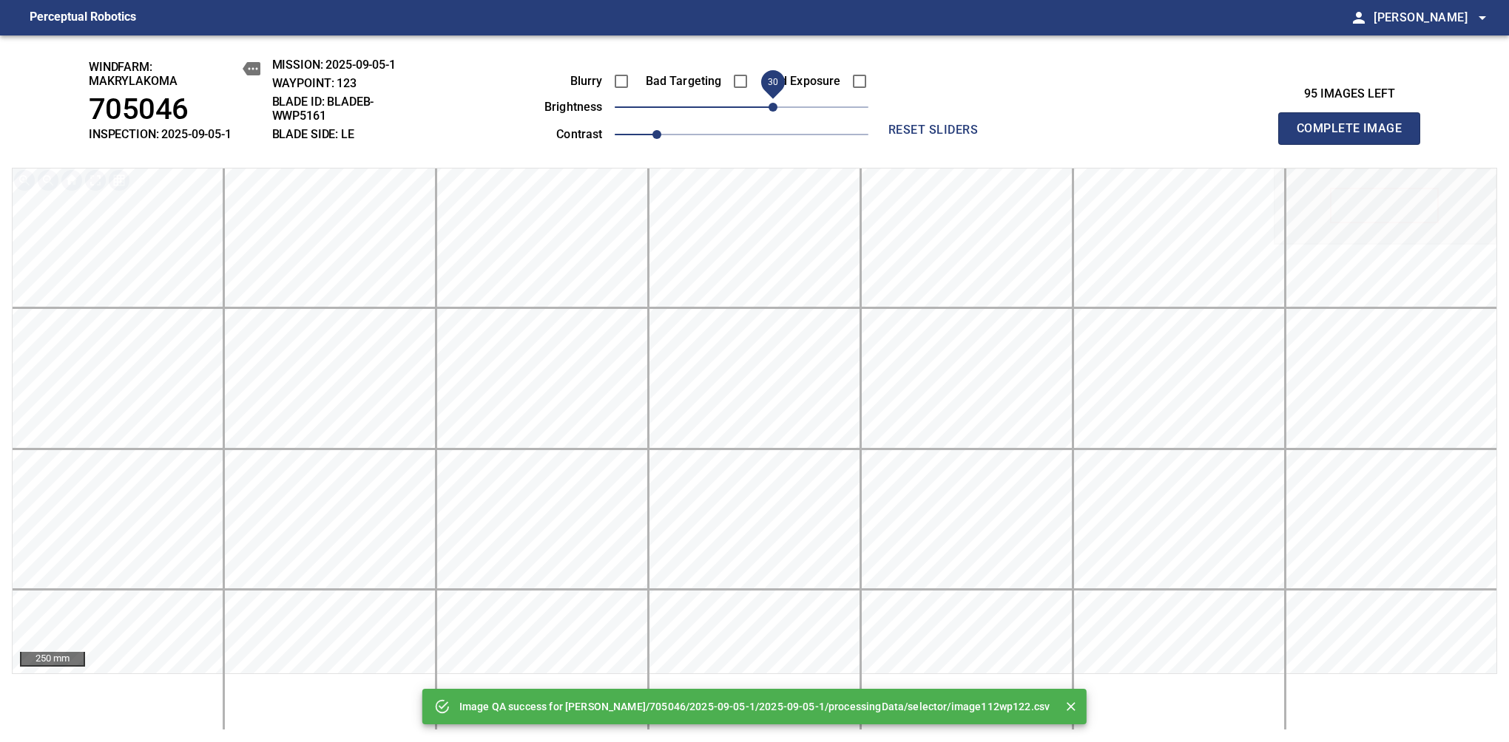
click at [774, 110] on span "30" at bounding box center [742, 107] width 254 height 21
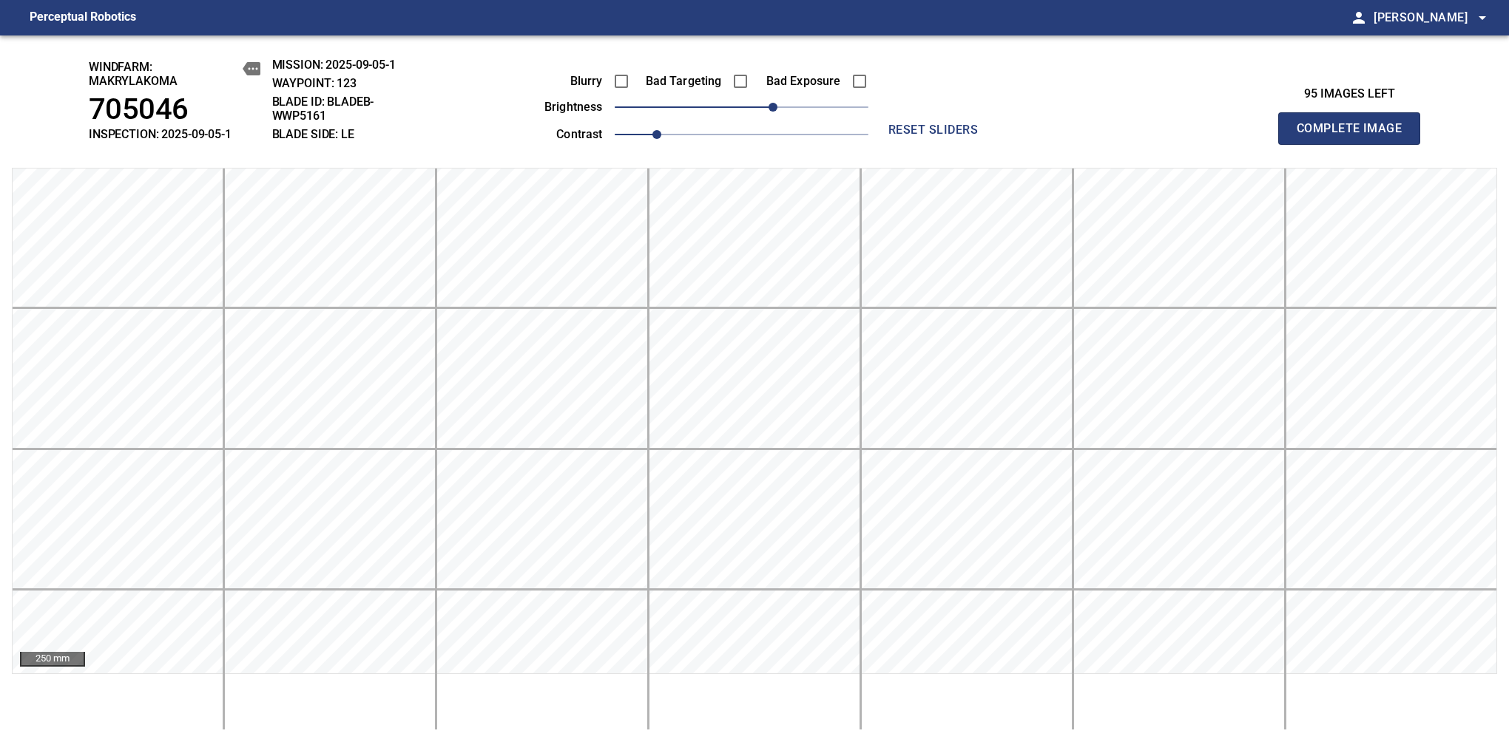
click at [1355, 136] on span "Complete Image" at bounding box center [1348, 128] width 109 height 21
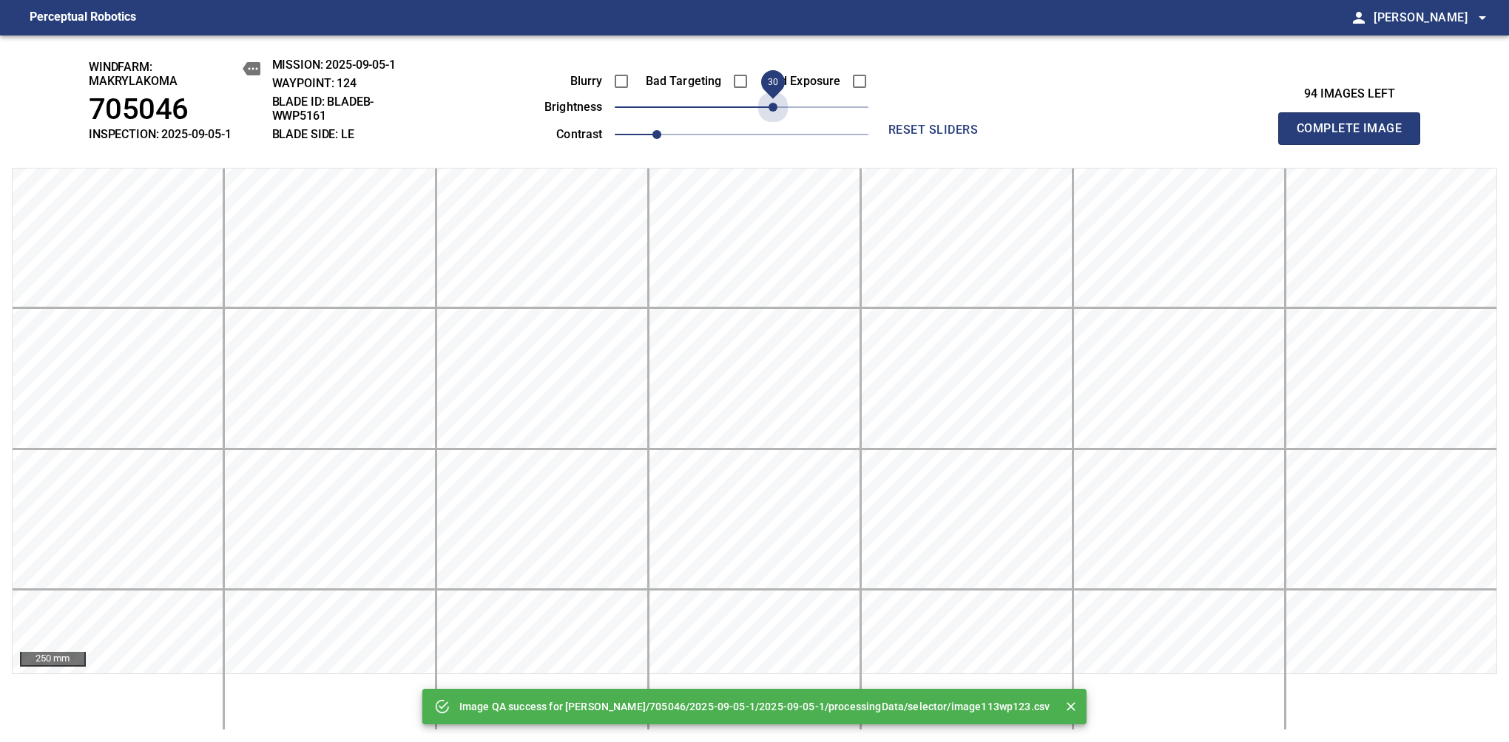
click at [774, 110] on span "30" at bounding box center [742, 107] width 254 height 21
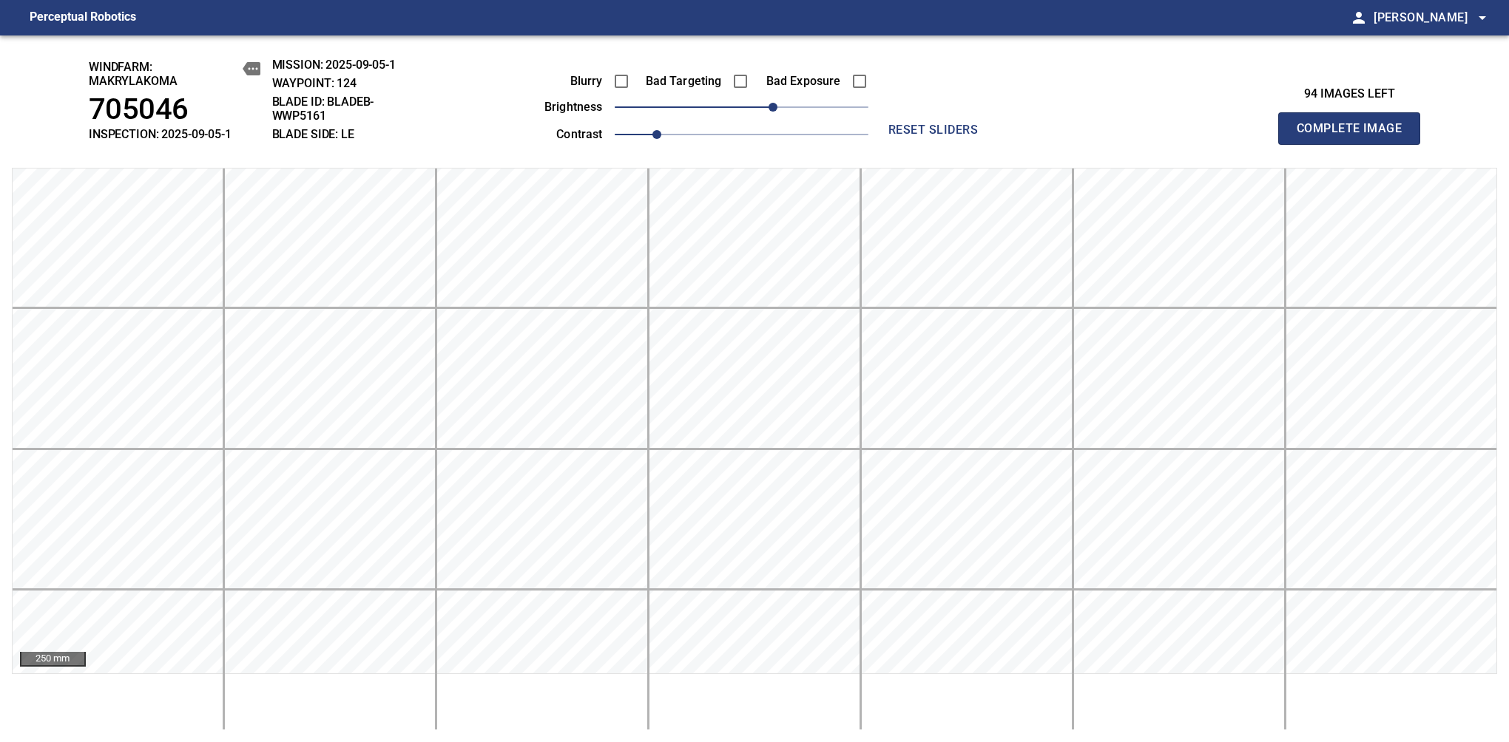
click at [1355, 136] on span "Complete Image" at bounding box center [1348, 128] width 109 height 21
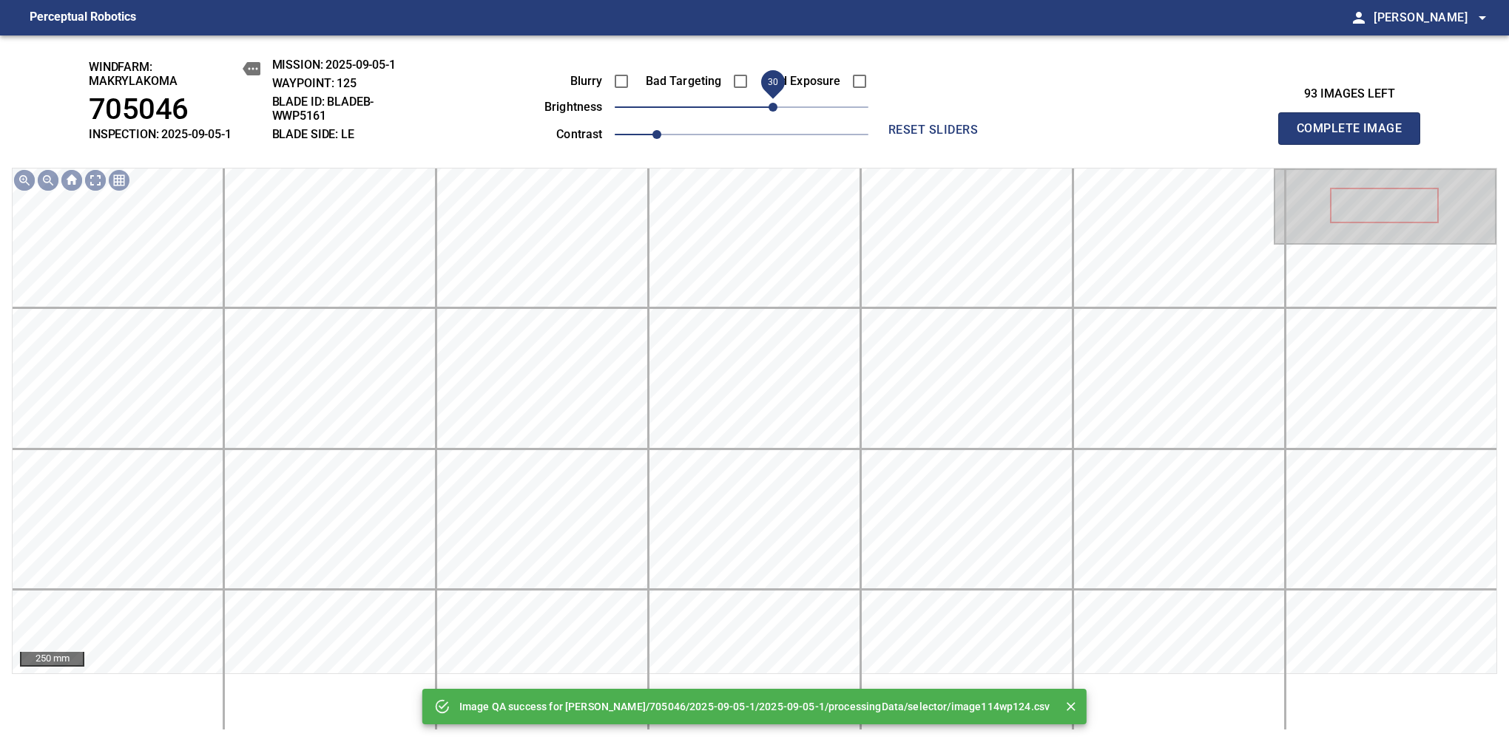
drag, startPoint x: 771, startPoint y: 112, endPoint x: 771, endPoint y: 101, distance: 11.8
click at [771, 101] on span "30" at bounding box center [742, 107] width 254 height 21
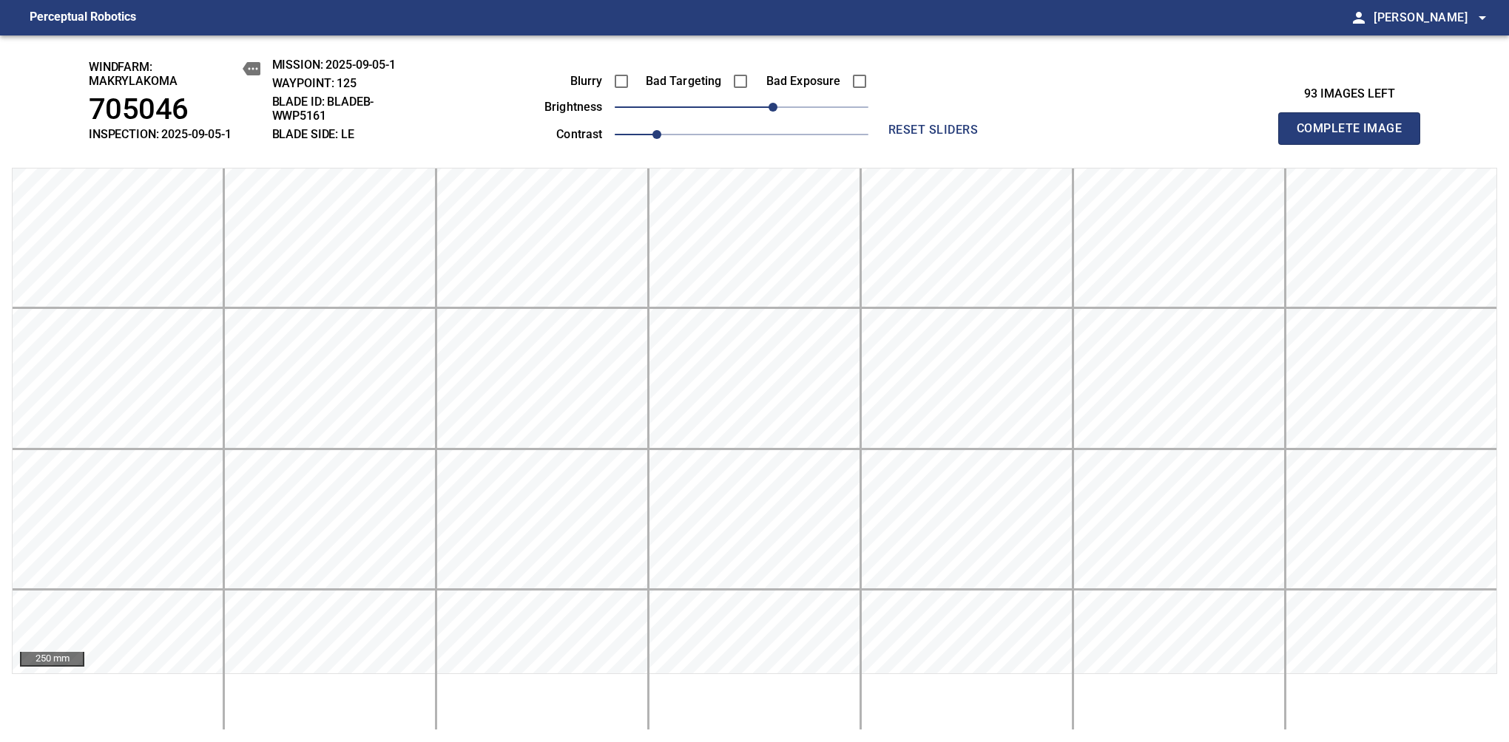
click at [1355, 136] on span "Complete Image" at bounding box center [1348, 128] width 109 height 21
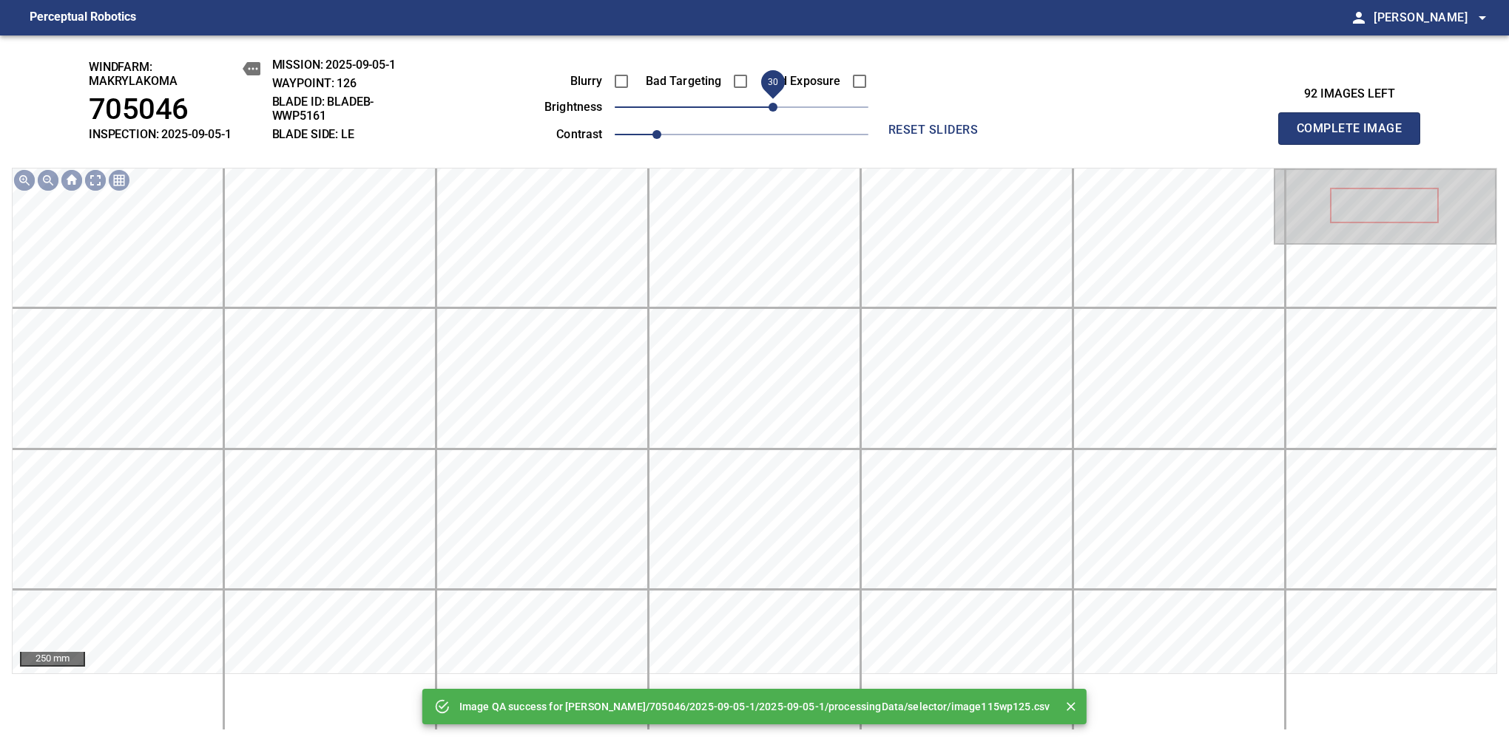
click at [771, 106] on span "30" at bounding box center [742, 107] width 254 height 21
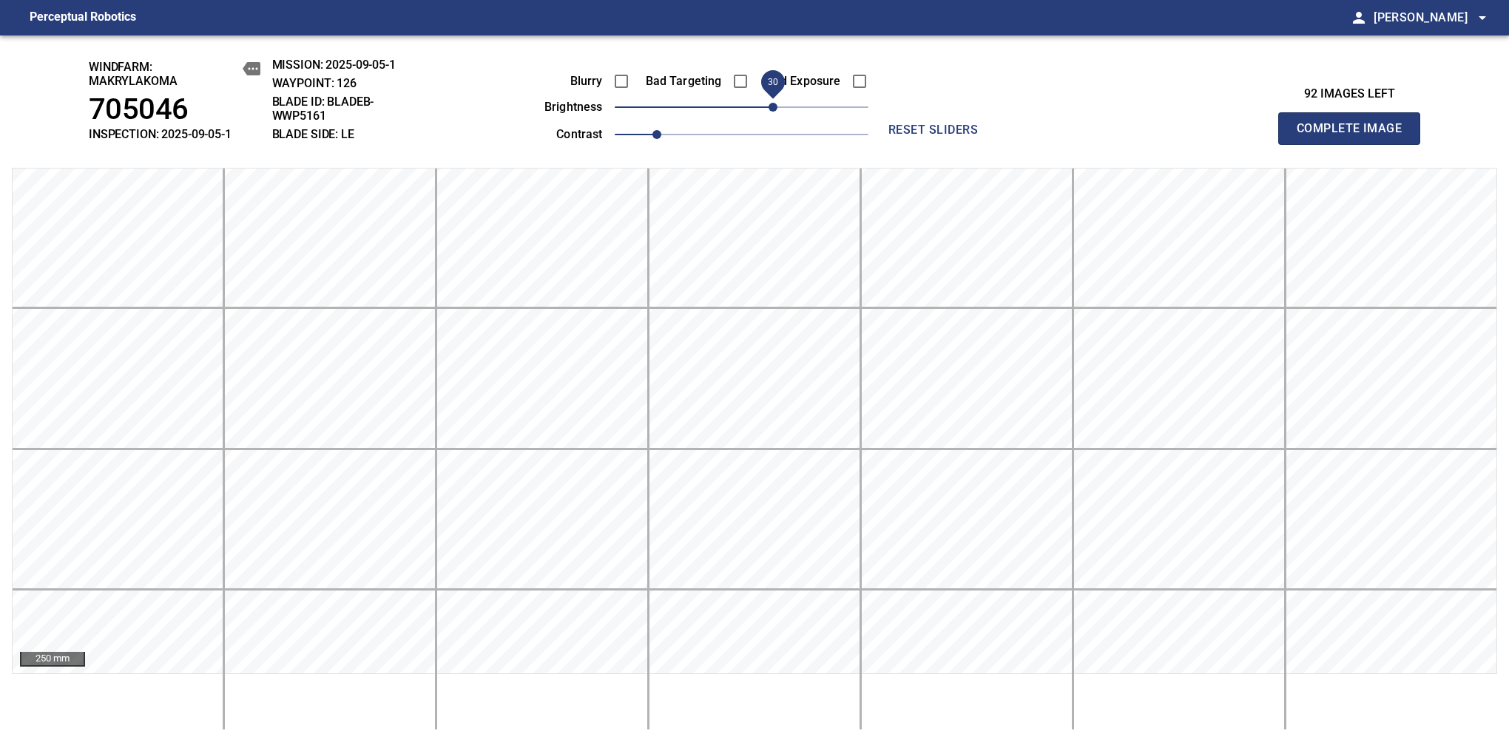
click at [1355, 136] on span "Complete Image" at bounding box center [1348, 128] width 109 height 21
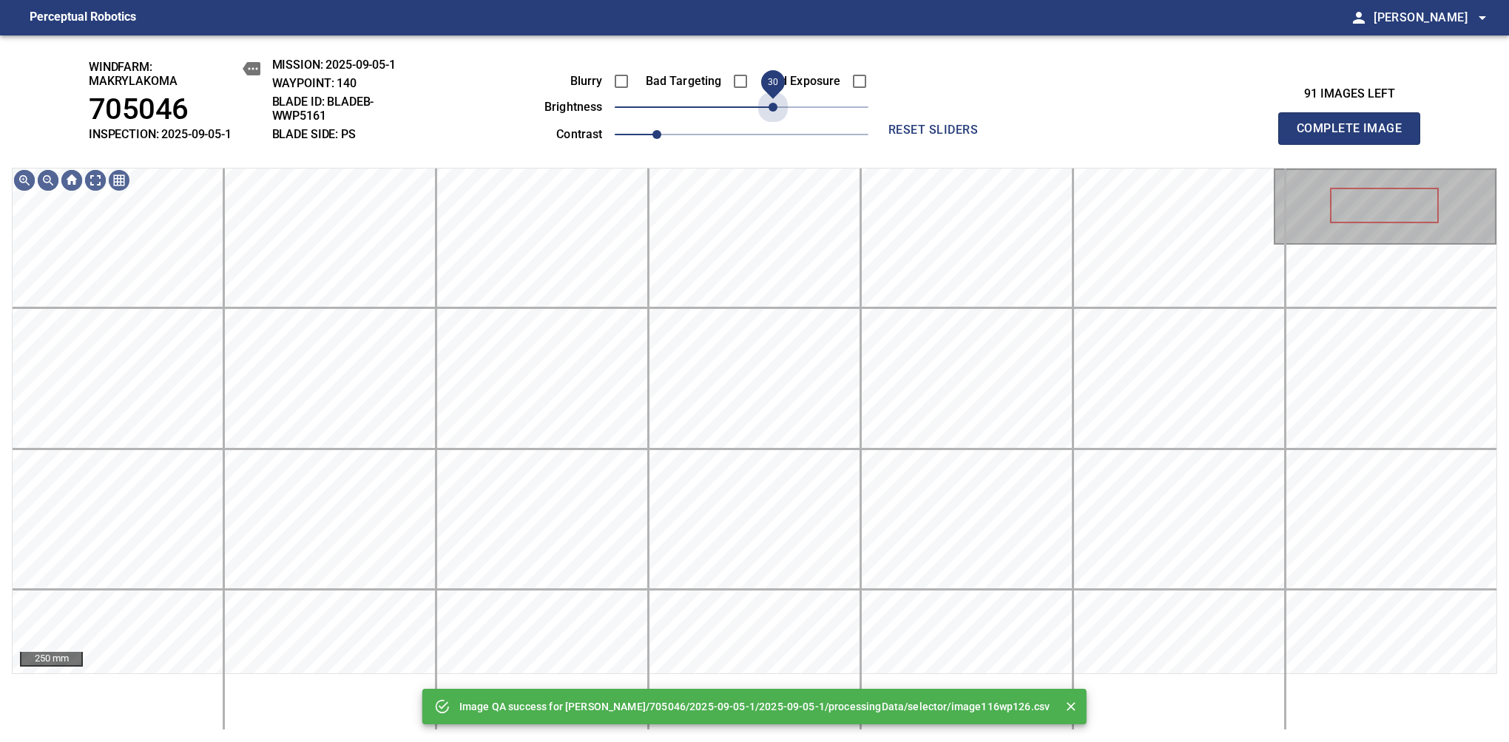
click at [771, 106] on span "30" at bounding box center [742, 107] width 254 height 21
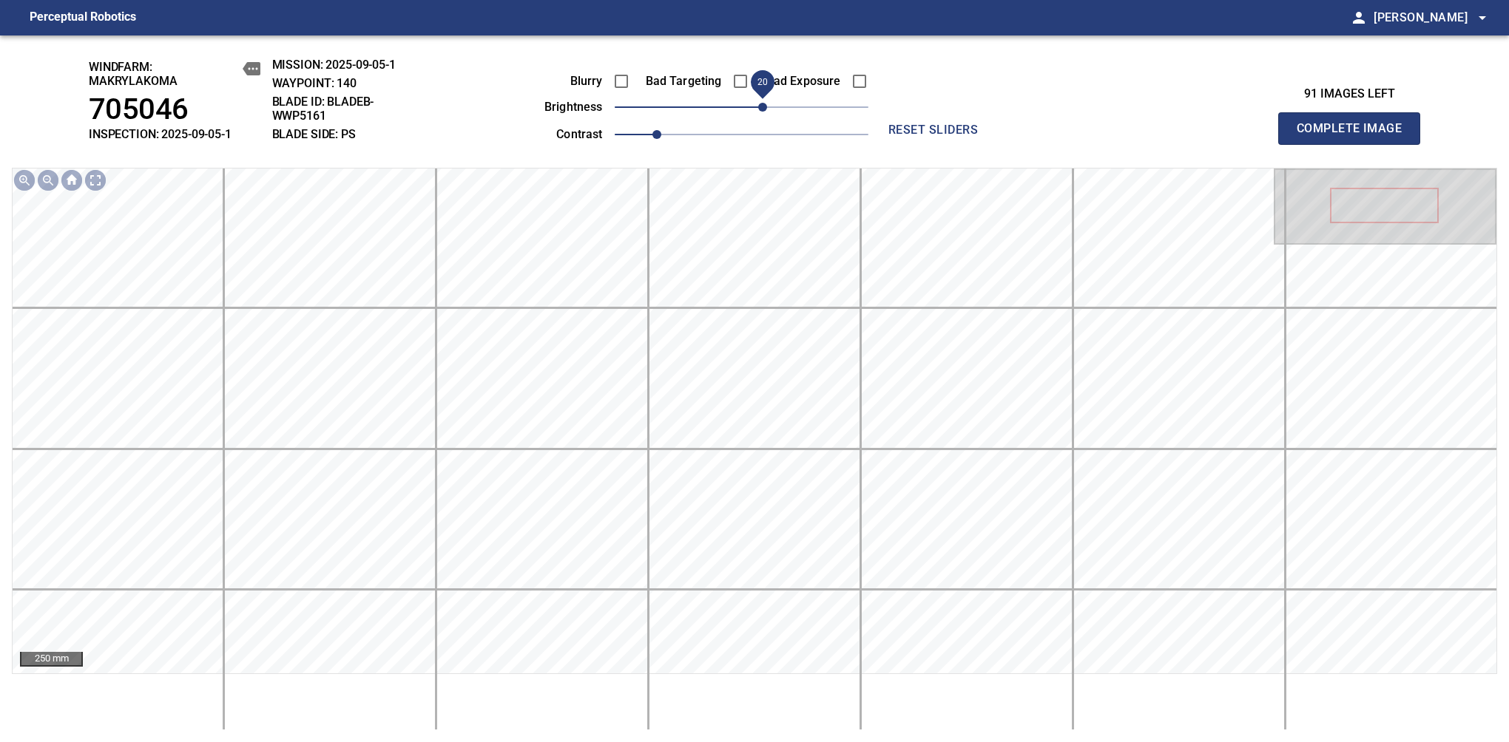
click at [766, 109] on span "20" at bounding box center [762, 107] width 9 height 9
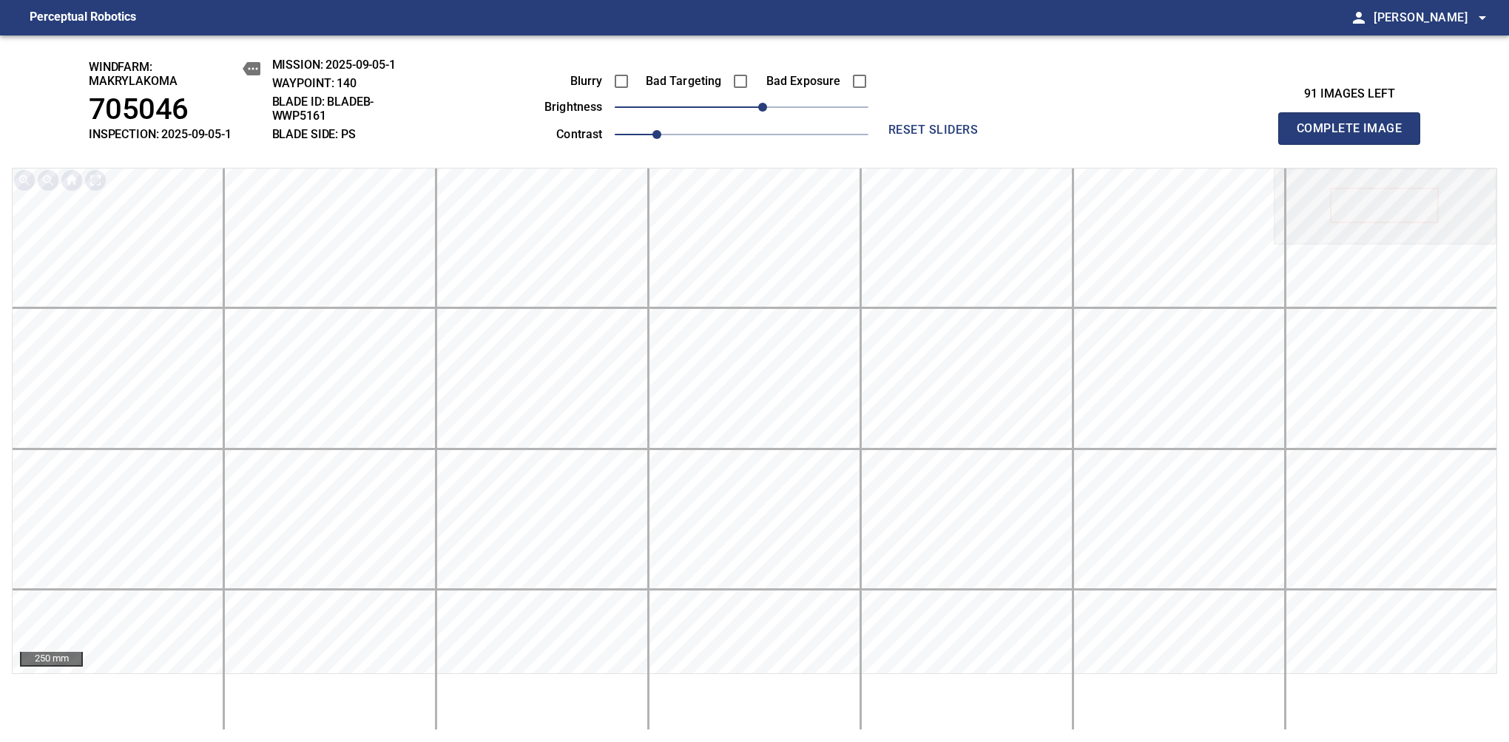
click at [1355, 136] on span "Complete Image" at bounding box center [1348, 128] width 109 height 21
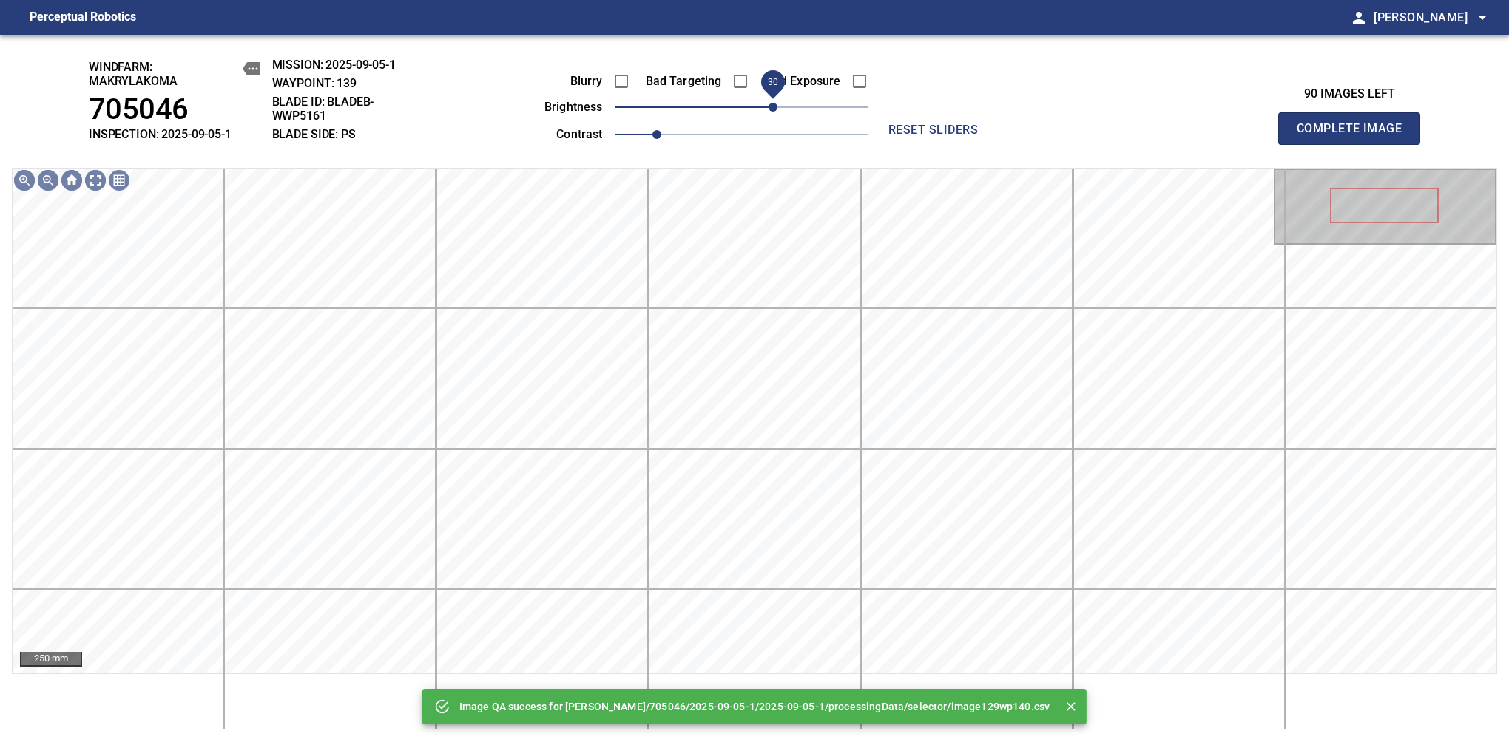
click at [772, 103] on span "30" at bounding box center [772, 107] width 9 height 9
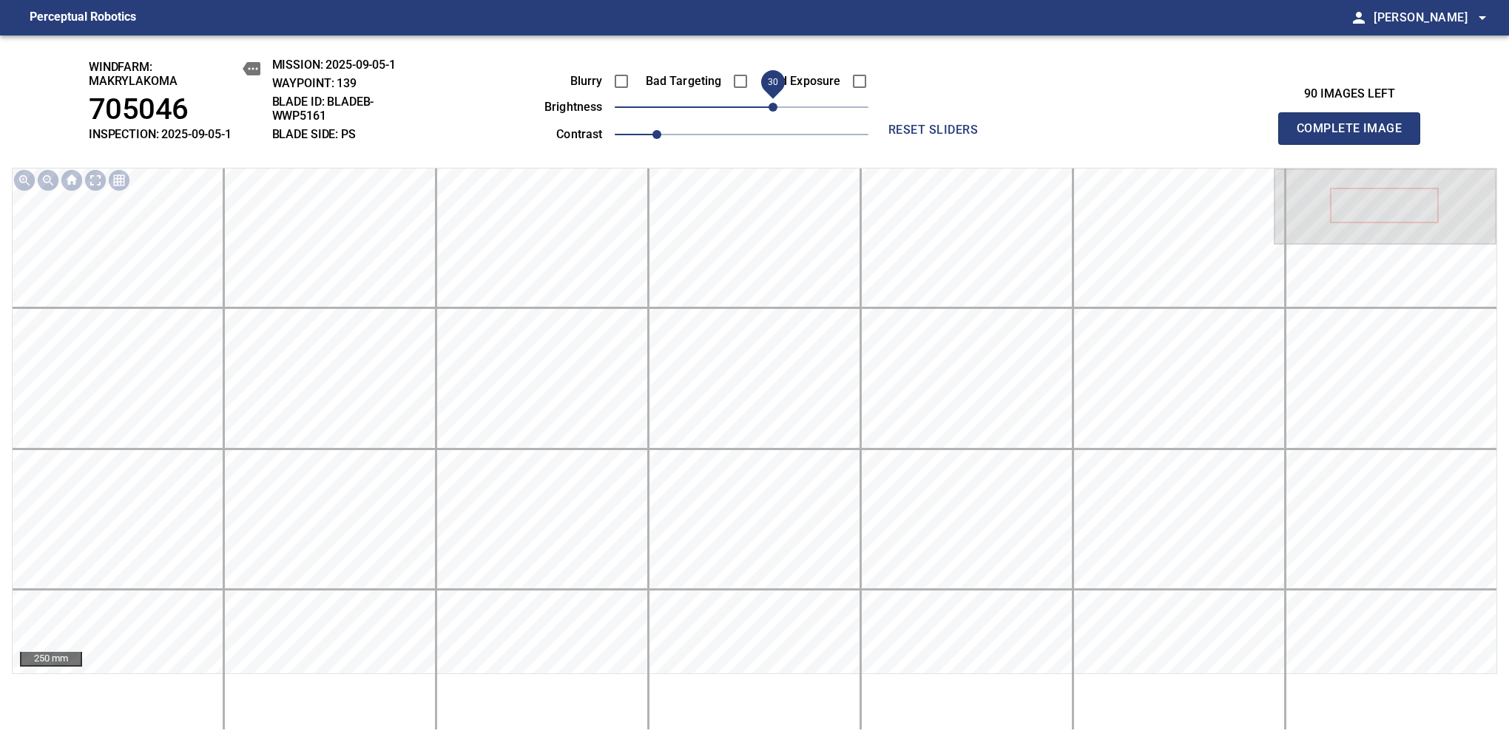
click at [1355, 136] on span "Complete Image" at bounding box center [1348, 128] width 109 height 21
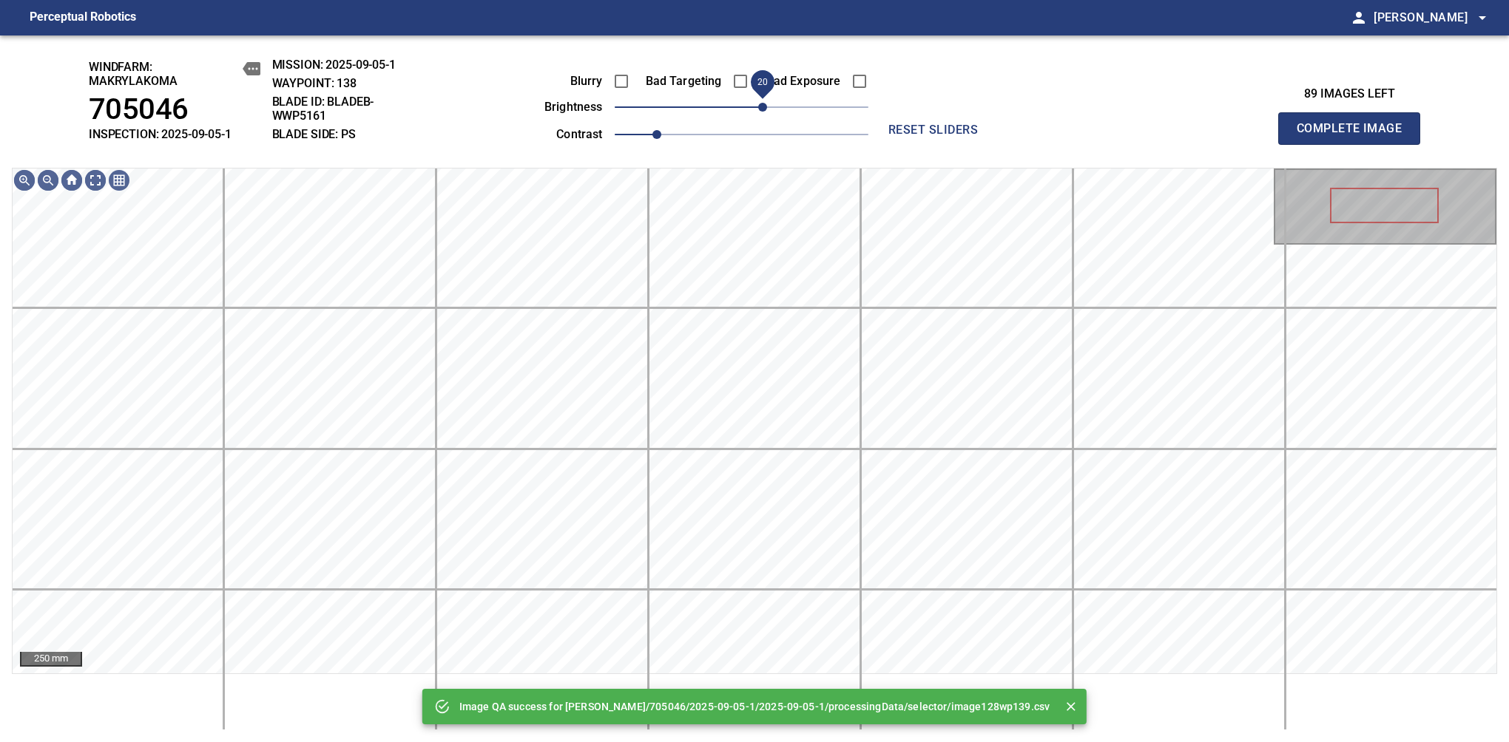
click at [764, 112] on span "20" at bounding box center [762, 107] width 9 height 9
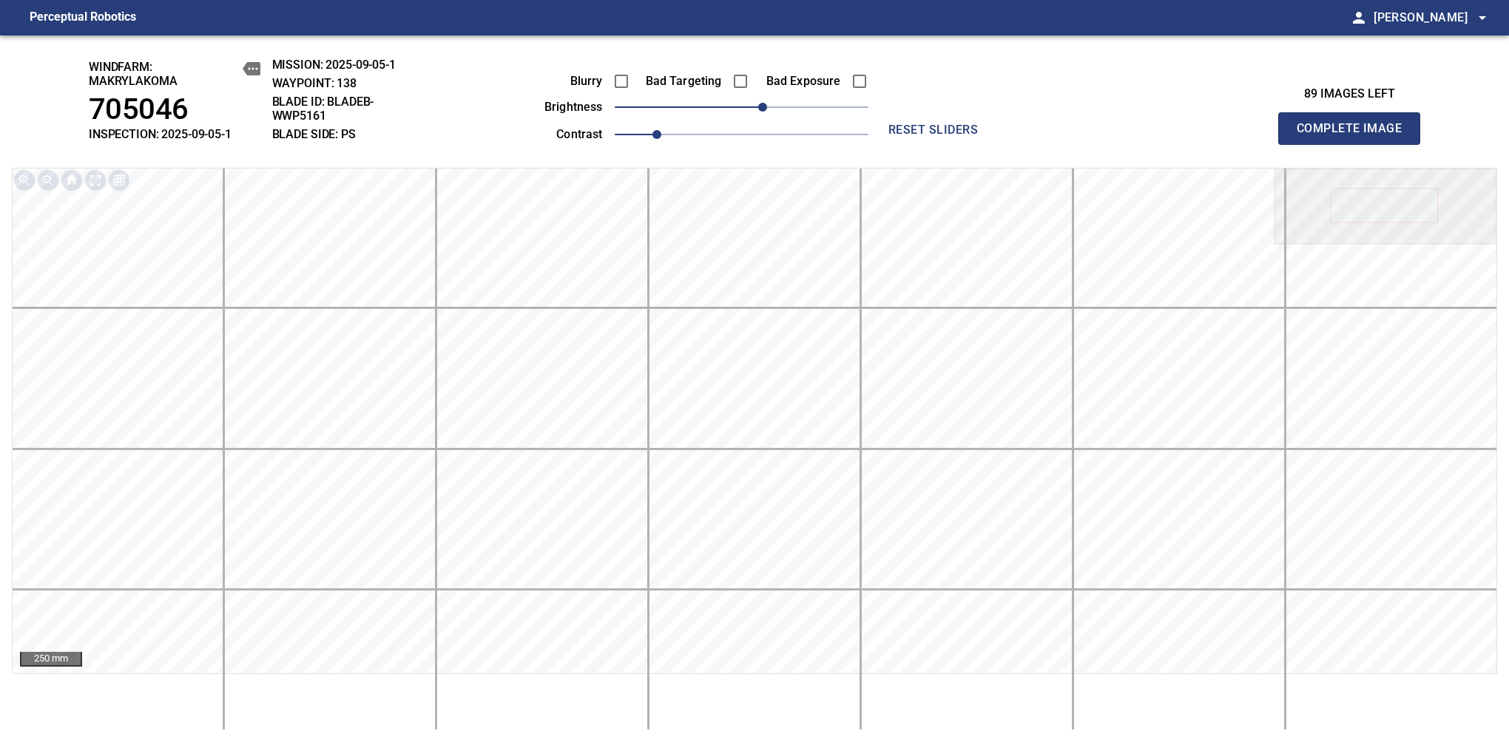
click at [1355, 136] on span "Complete Image" at bounding box center [1348, 128] width 109 height 21
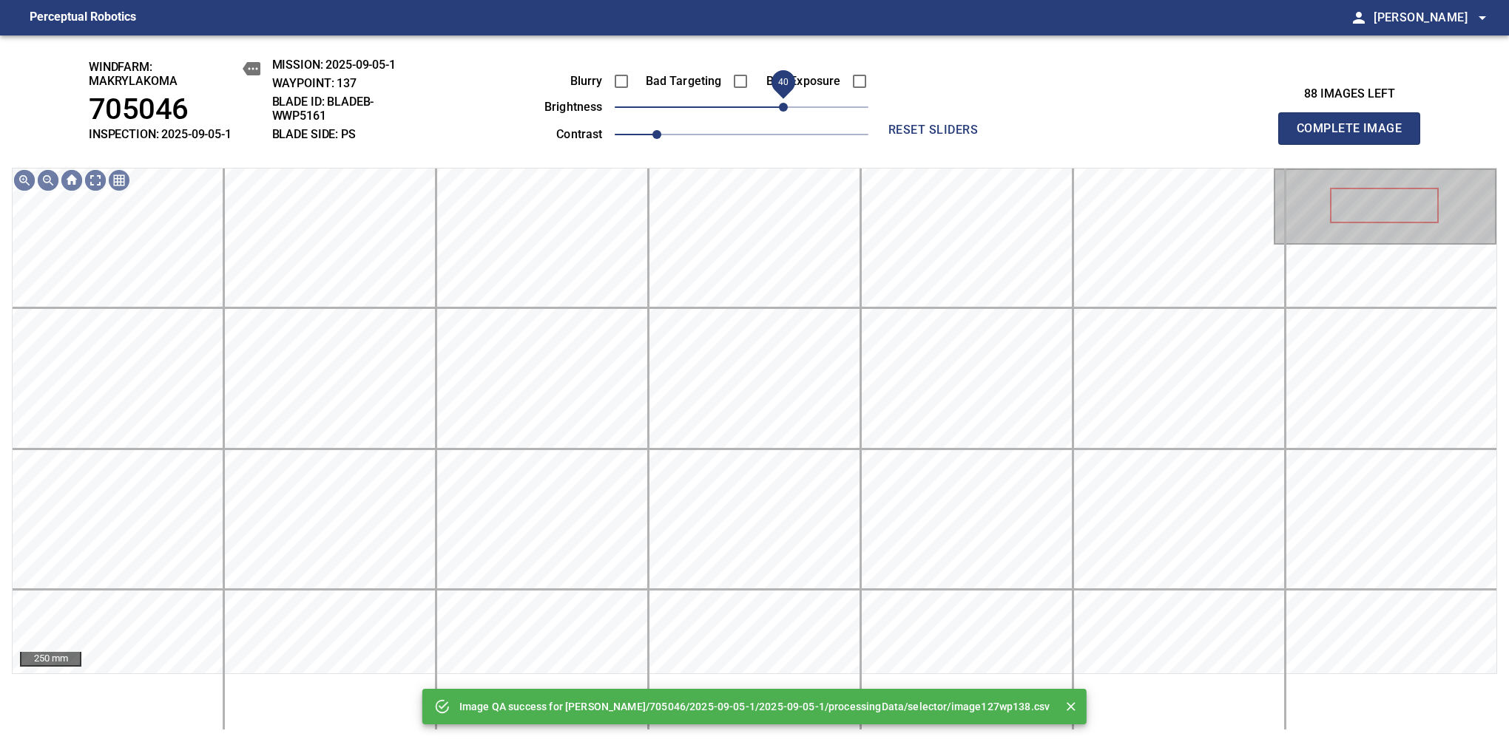
drag, startPoint x: 772, startPoint y: 104, endPoint x: 782, endPoint y: 101, distance: 10.8
click at [782, 103] on span "40" at bounding box center [783, 107] width 9 height 9
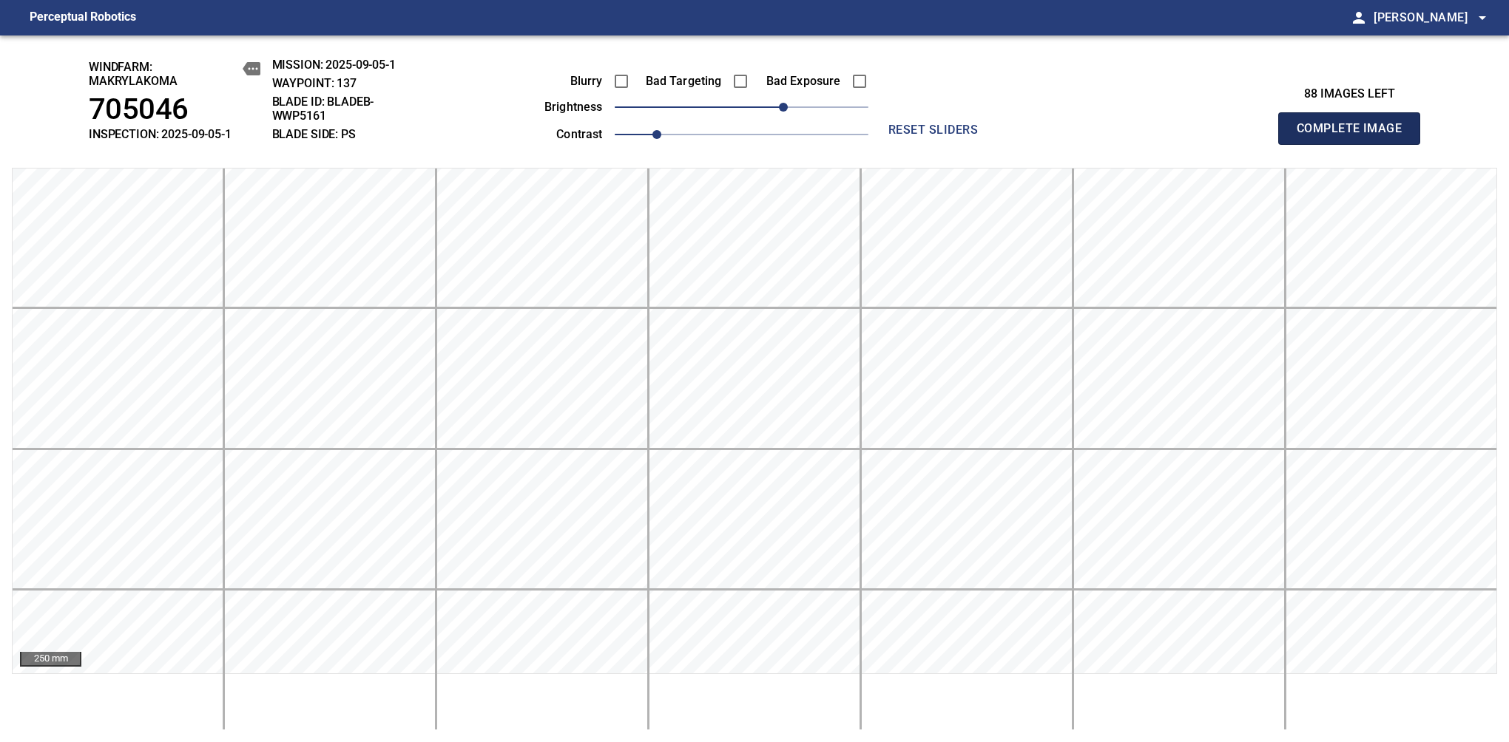
click at [1355, 136] on span "Complete Image" at bounding box center [1348, 128] width 109 height 21
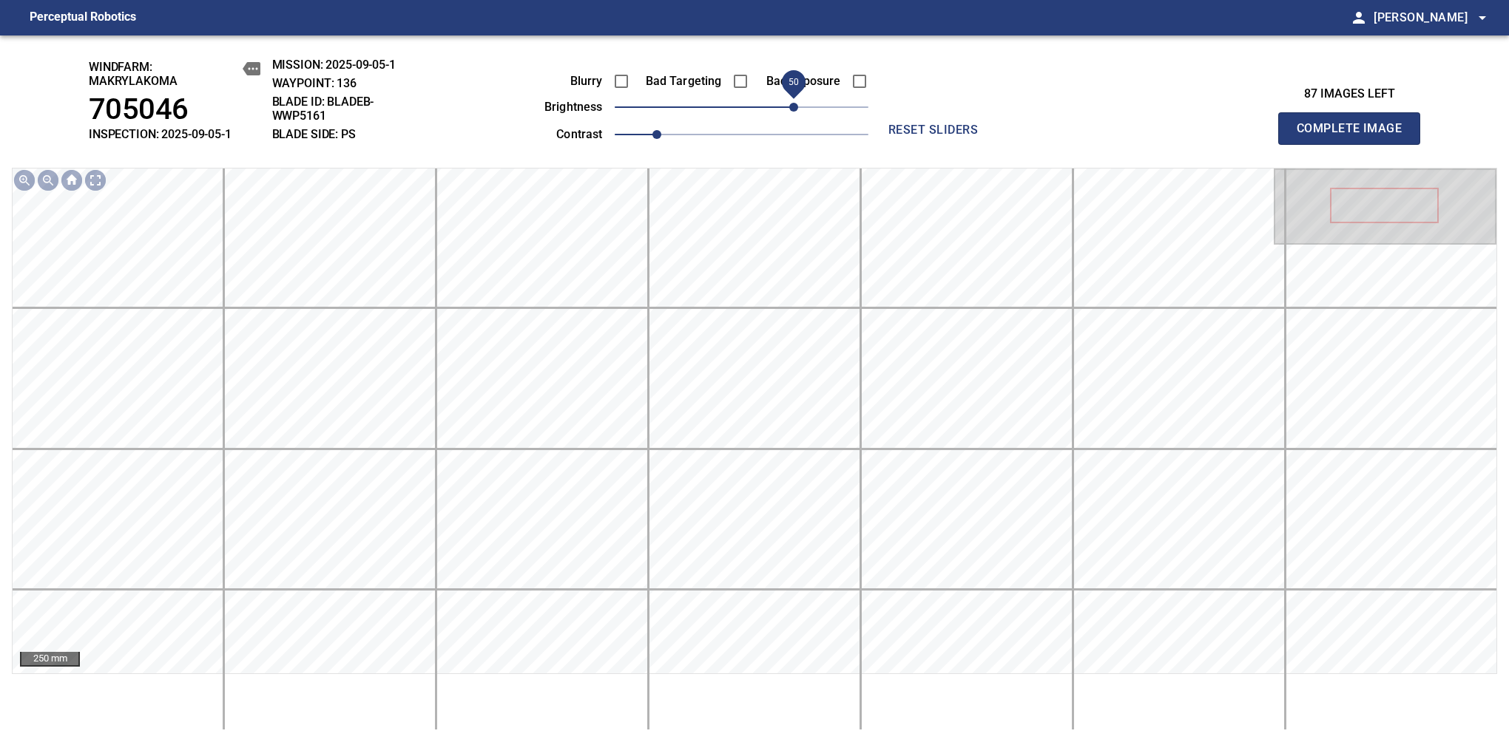
drag, startPoint x: 769, startPoint y: 110, endPoint x: 796, endPoint y: 109, distance: 26.7
click at [796, 109] on span "50" at bounding box center [793, 107] width 9 height 9
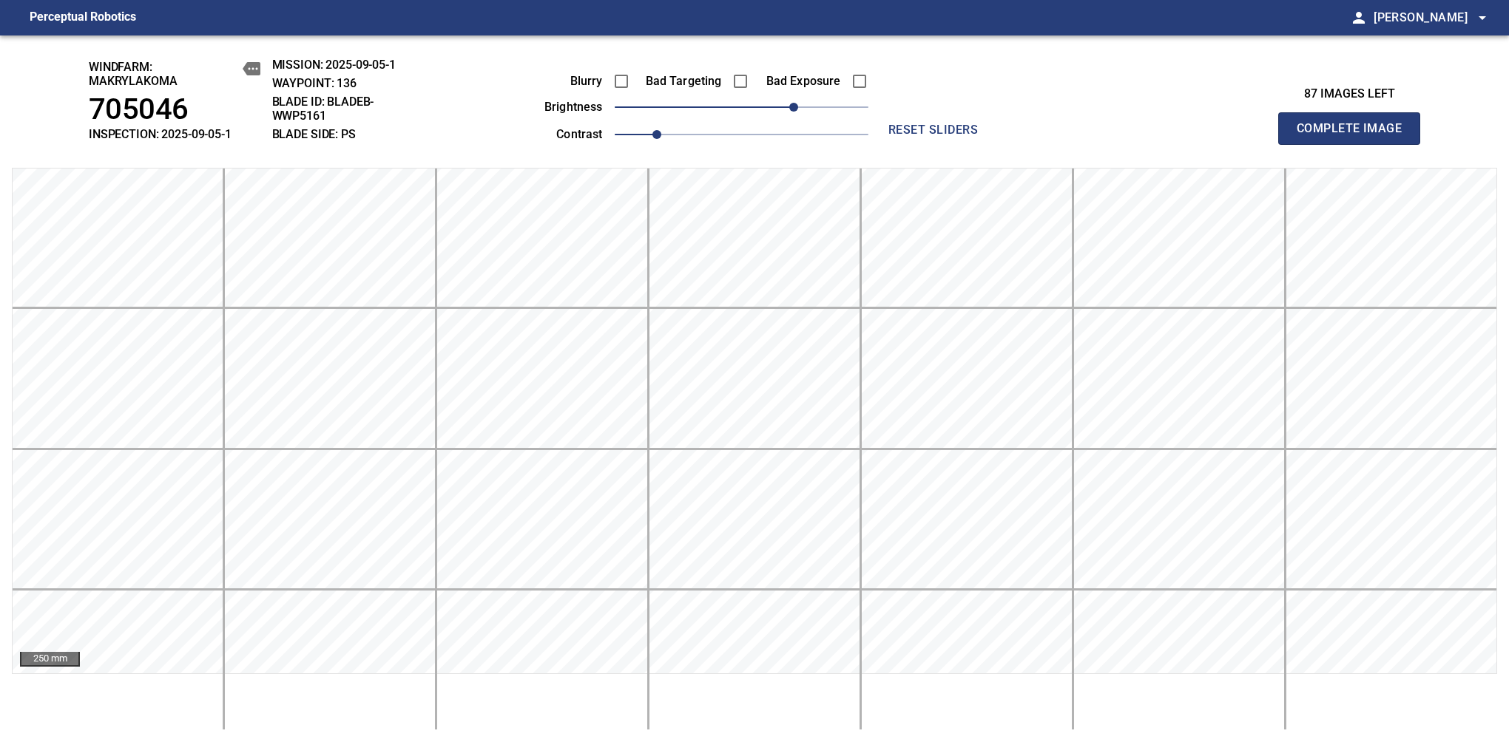
click at [1355, 136] on span "Complete Image" at bounding box center [1348, 128] width 109 height 21
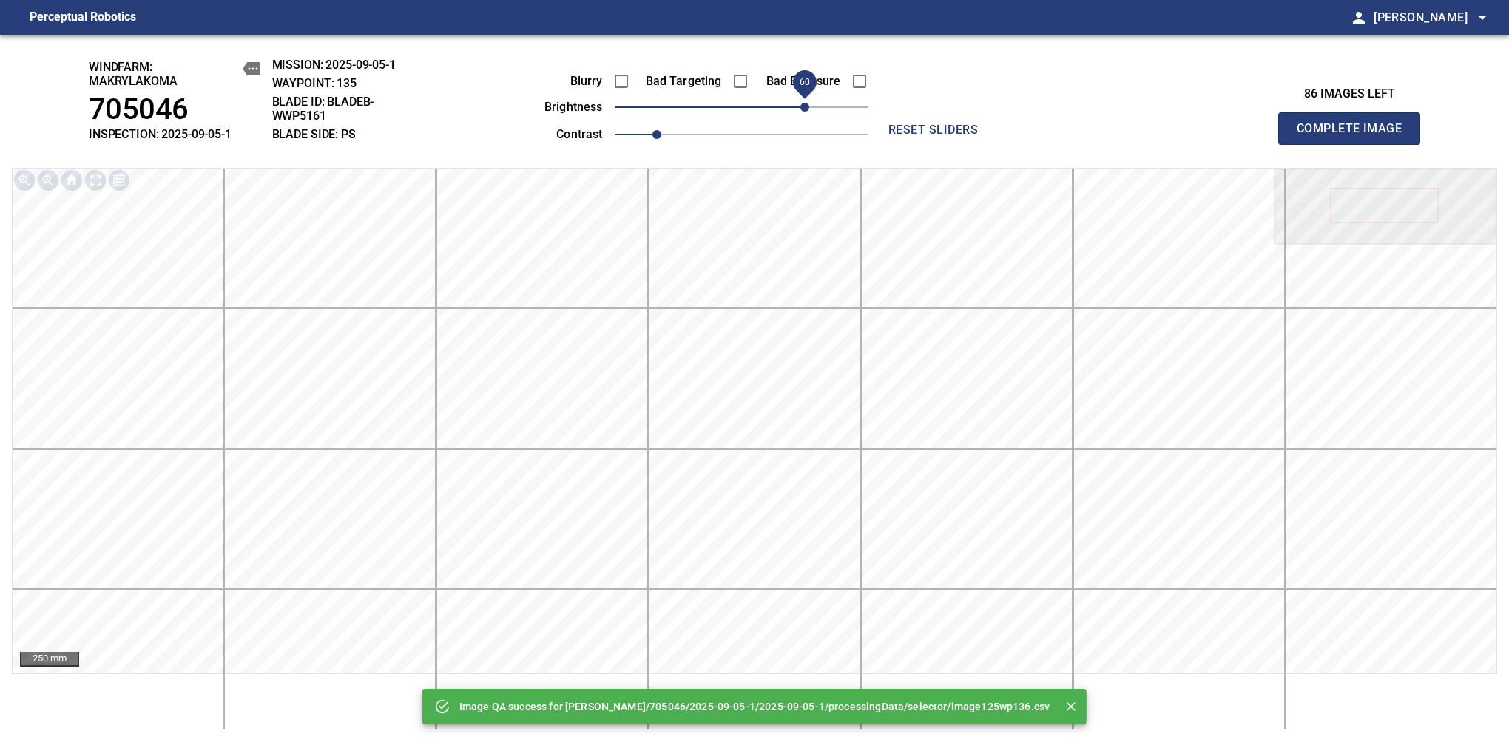
drag, startPoint x: 796, startPoint y: 109, endPoint x: 803, endPoint y: 106, distance: 7.7
click at [803, 106] on span "60" at bounding box center [742, 107] width 254 height 21
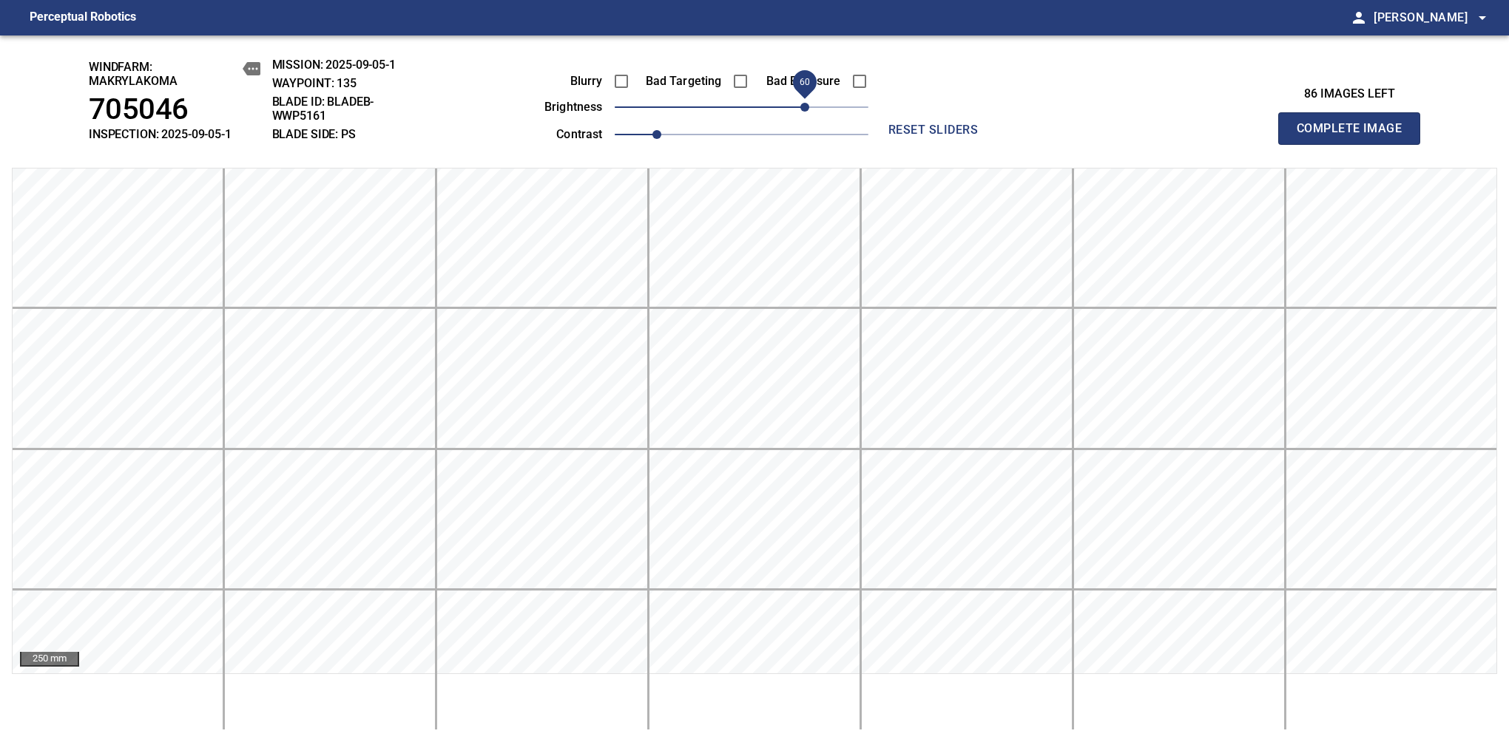
click at [1355, 136] on span "Complete Image" at bounding box center [1348, 128] width 109 height 21
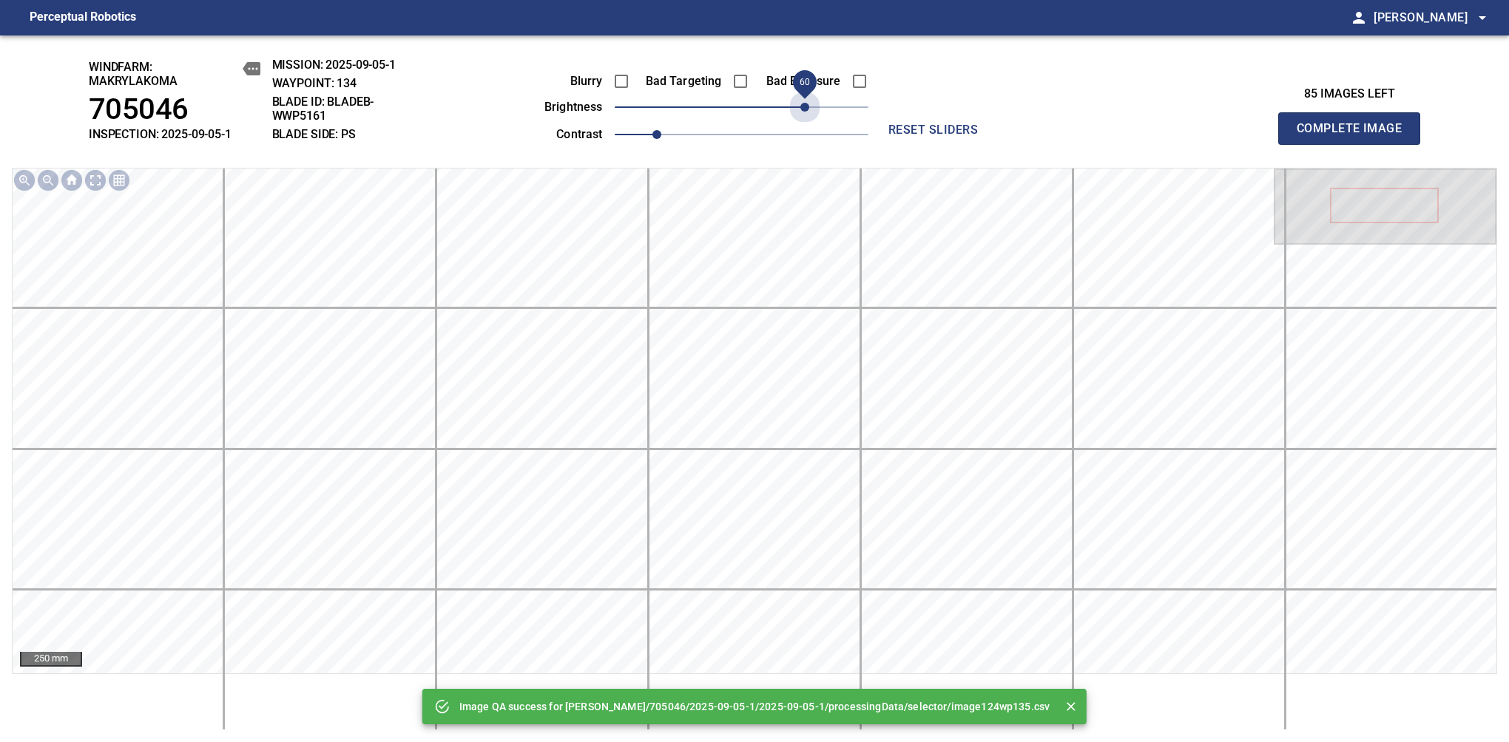
click at [803, 106] on span "60" at bounding box center [742, 107] width 254 height 21
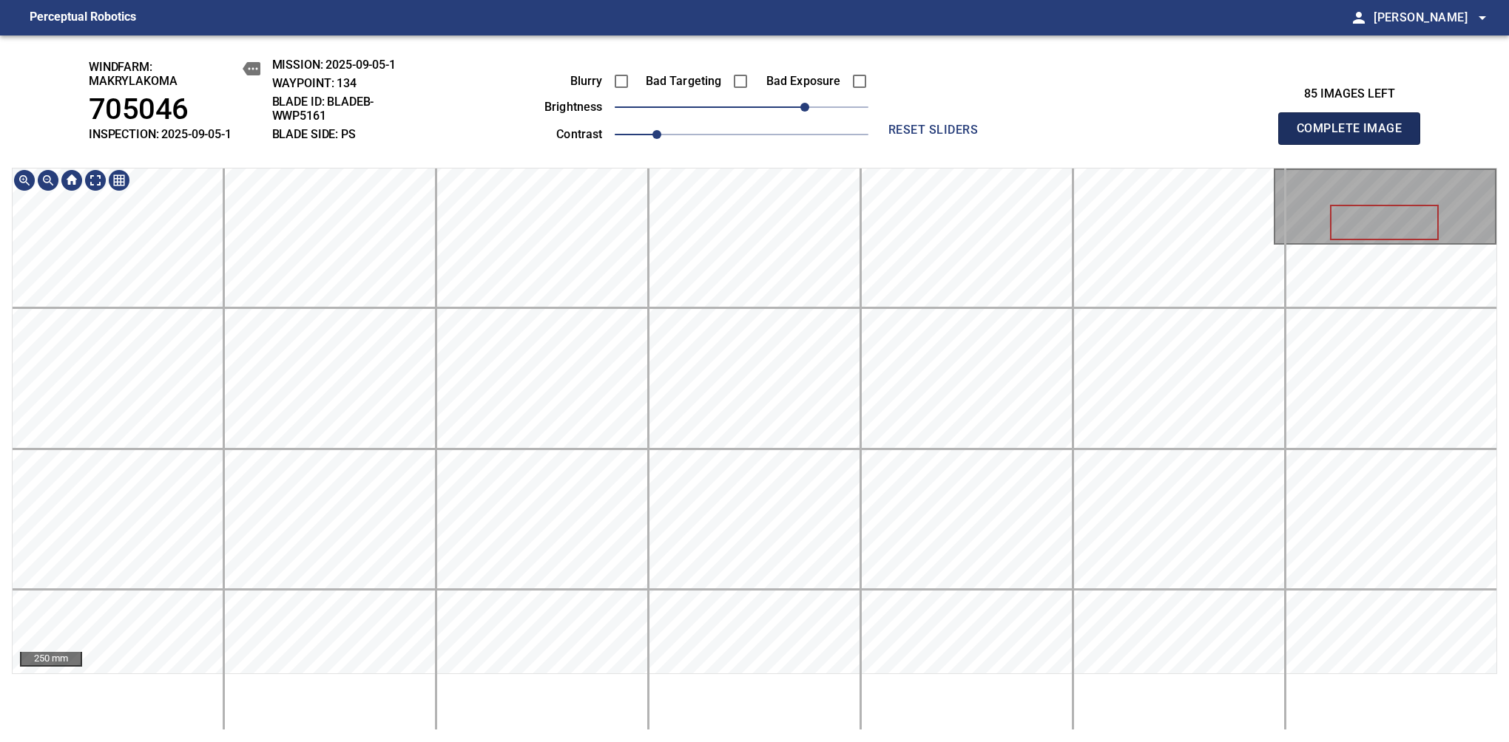
click at [1355, 136] on span "Complete Image" at bounding box center [1348, 128] width 109 height 21
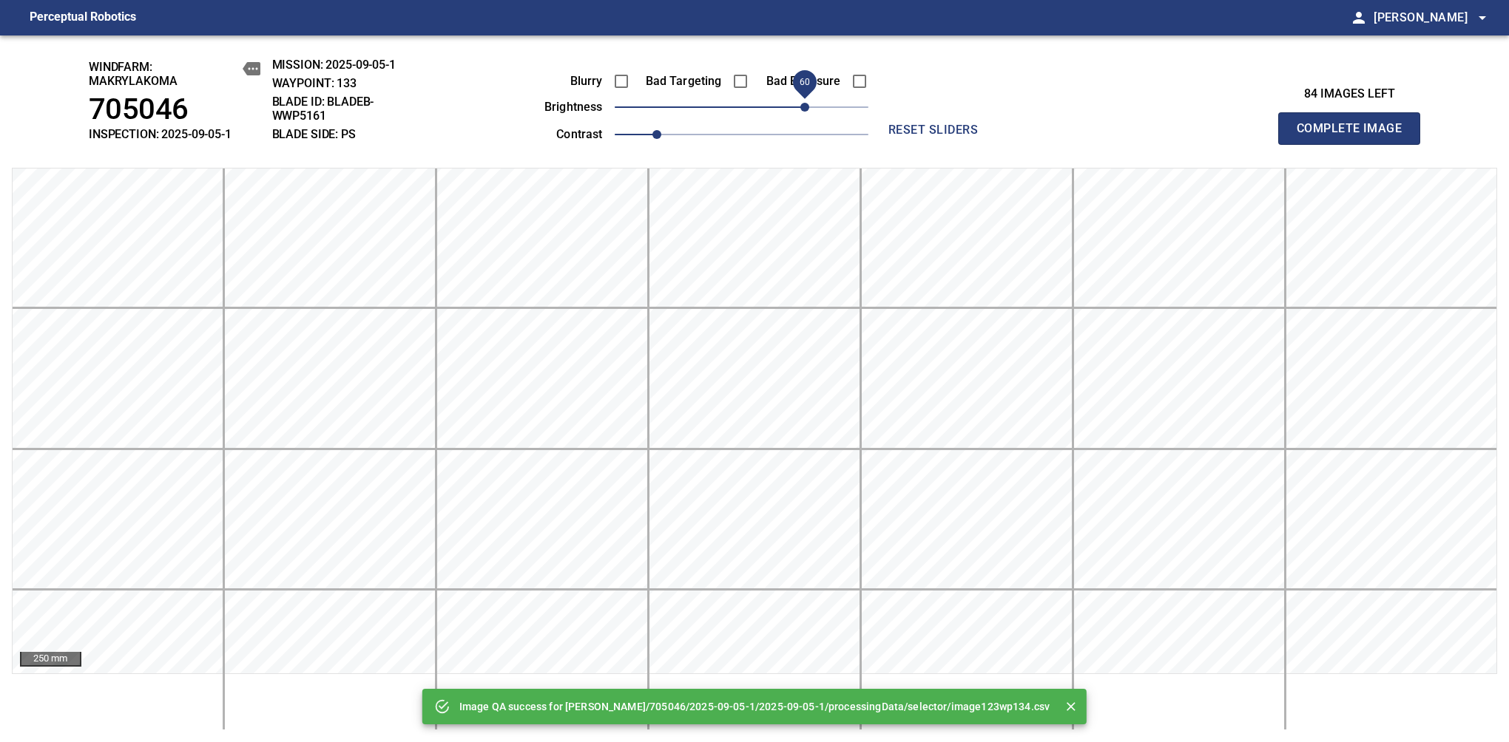
drag, startPoint x: 748, startPoint y: 109, endPoint x: 802, endPoint y: 111, distance: 53.3
click at [802, 111] on span "60" at bounding box center [804, 107] width 9 height 9
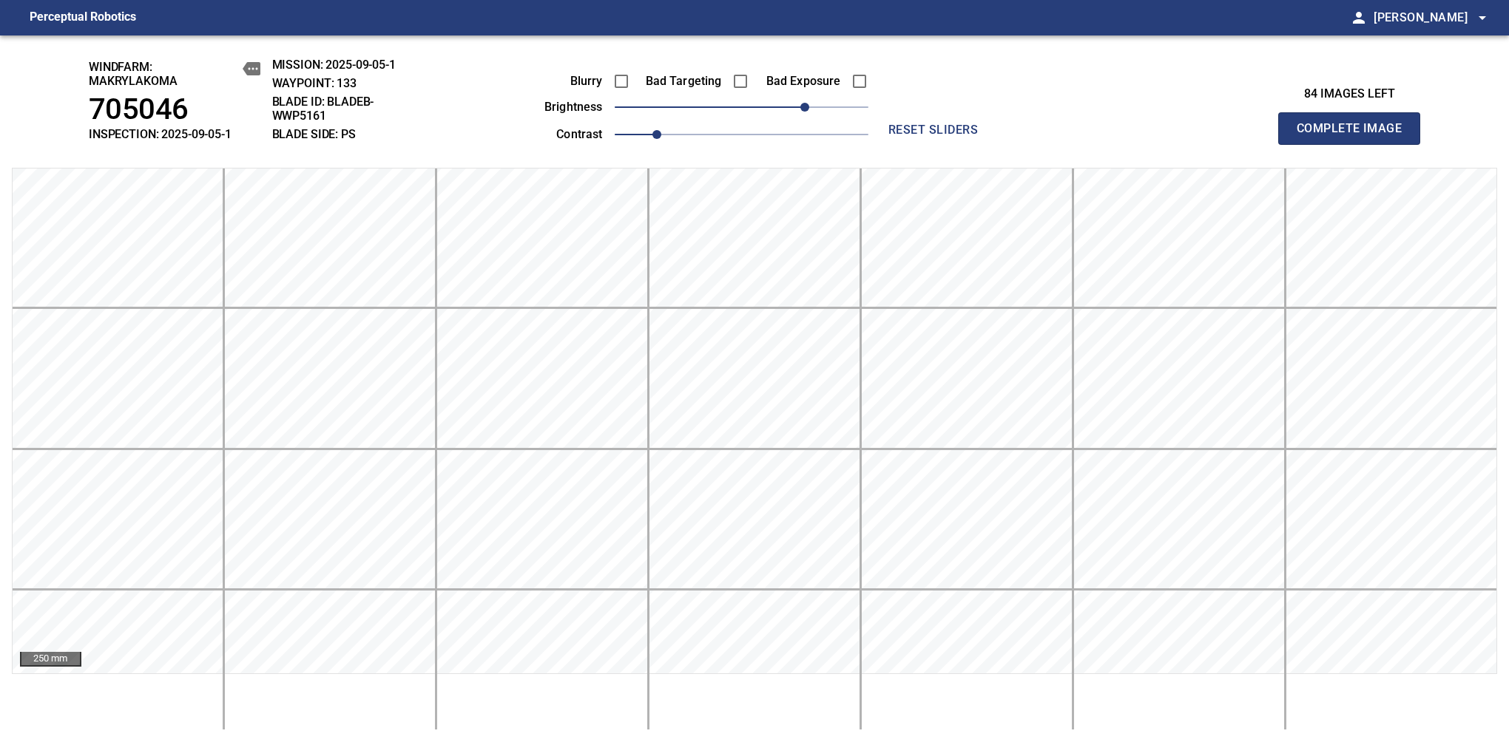
click at [1355, 136] on span "Complete Image" at bounding box center [1348, 128] width 109 height 21
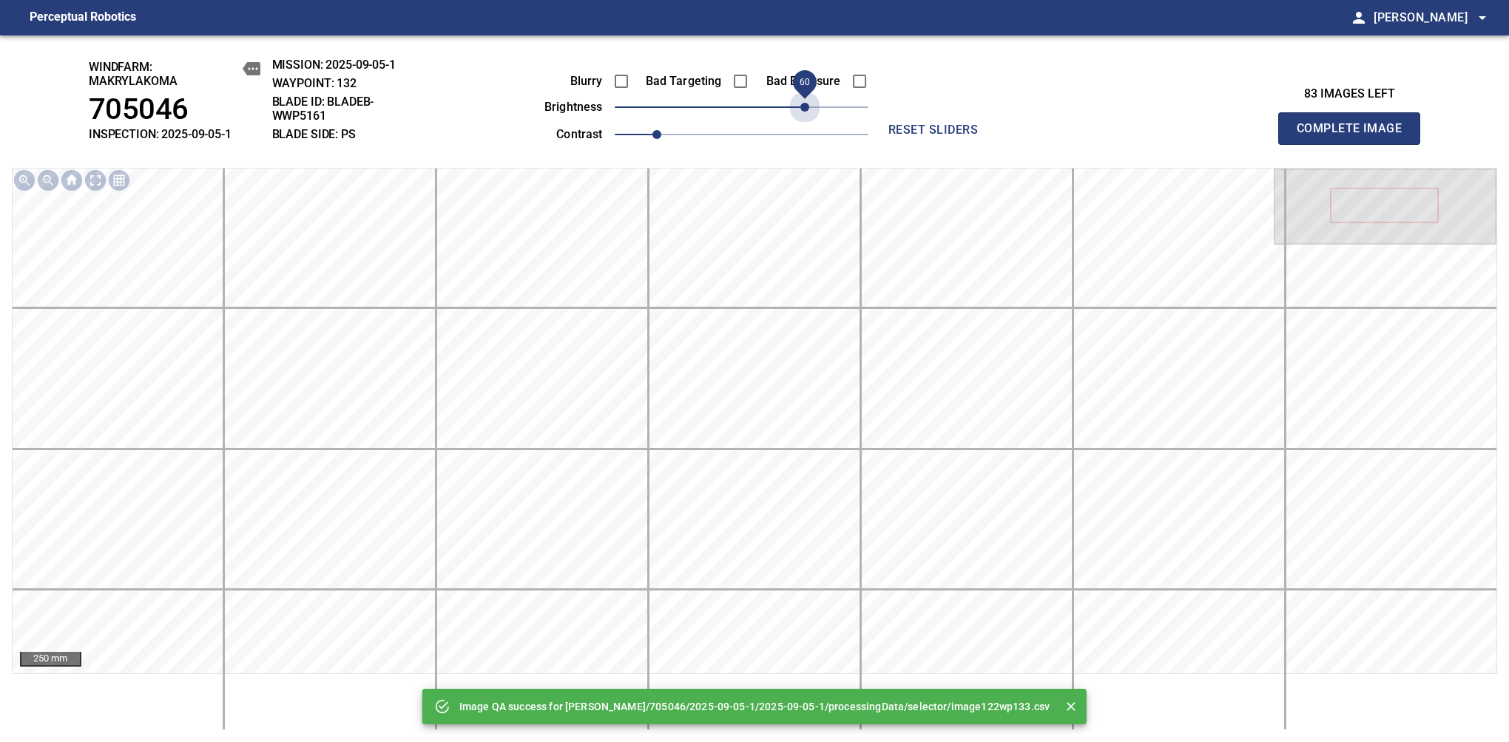
click at [802, 111] on span "60" at bounding box center [742, 107] width 254 height 21
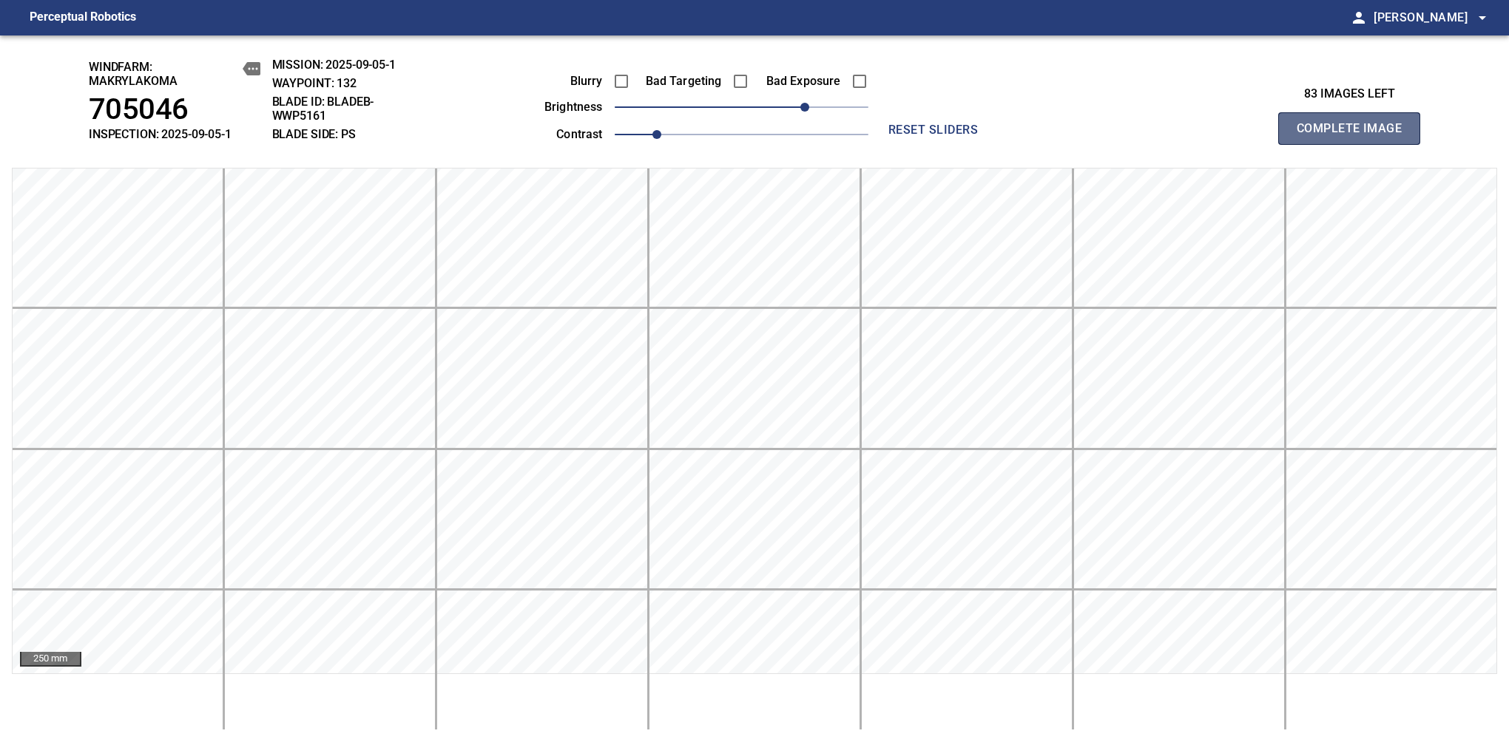
click at [1355, 136] on span "Complete Image" at bounding box center [1348, 128] width 109 height 21
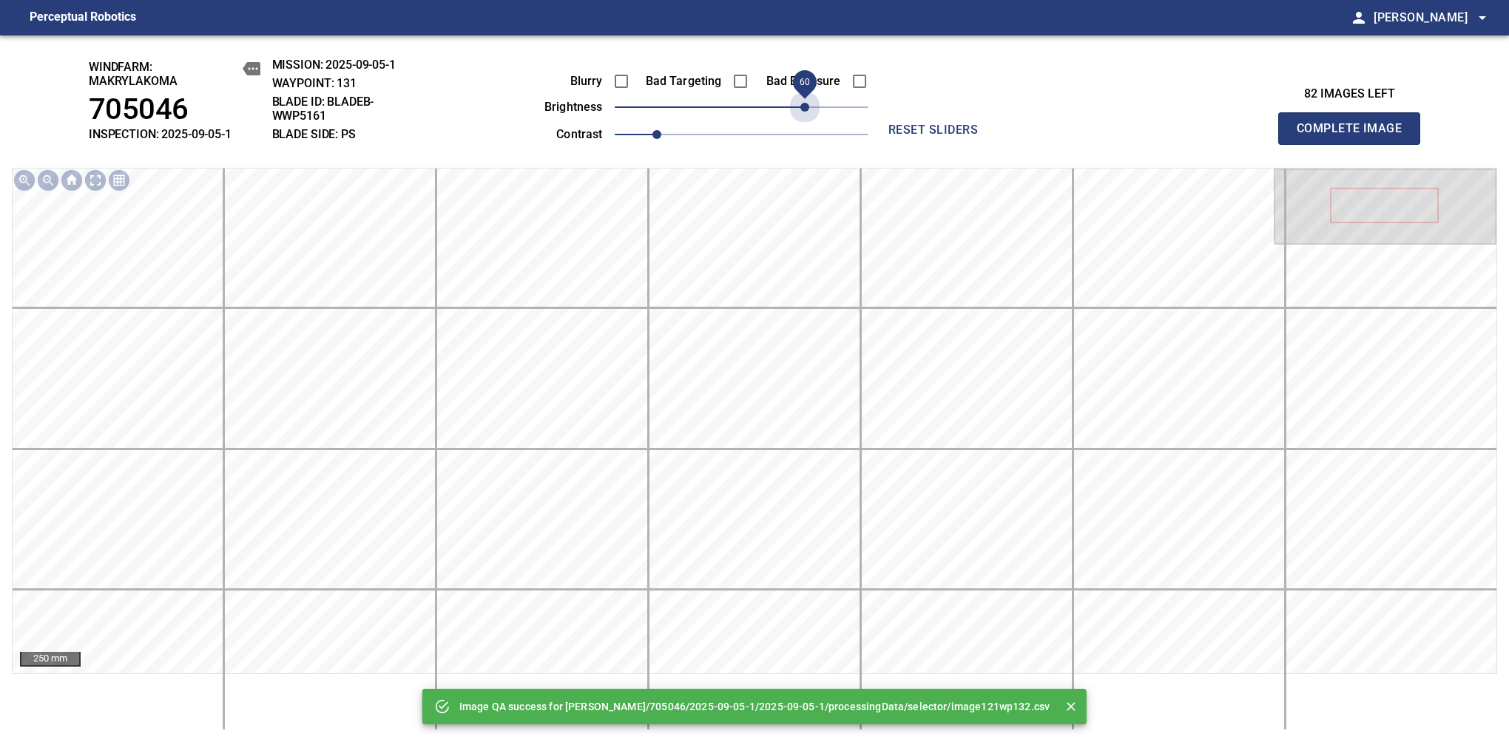
click at [802, 111] on span "60" at bounding box center [742, 107] width 254 height 21
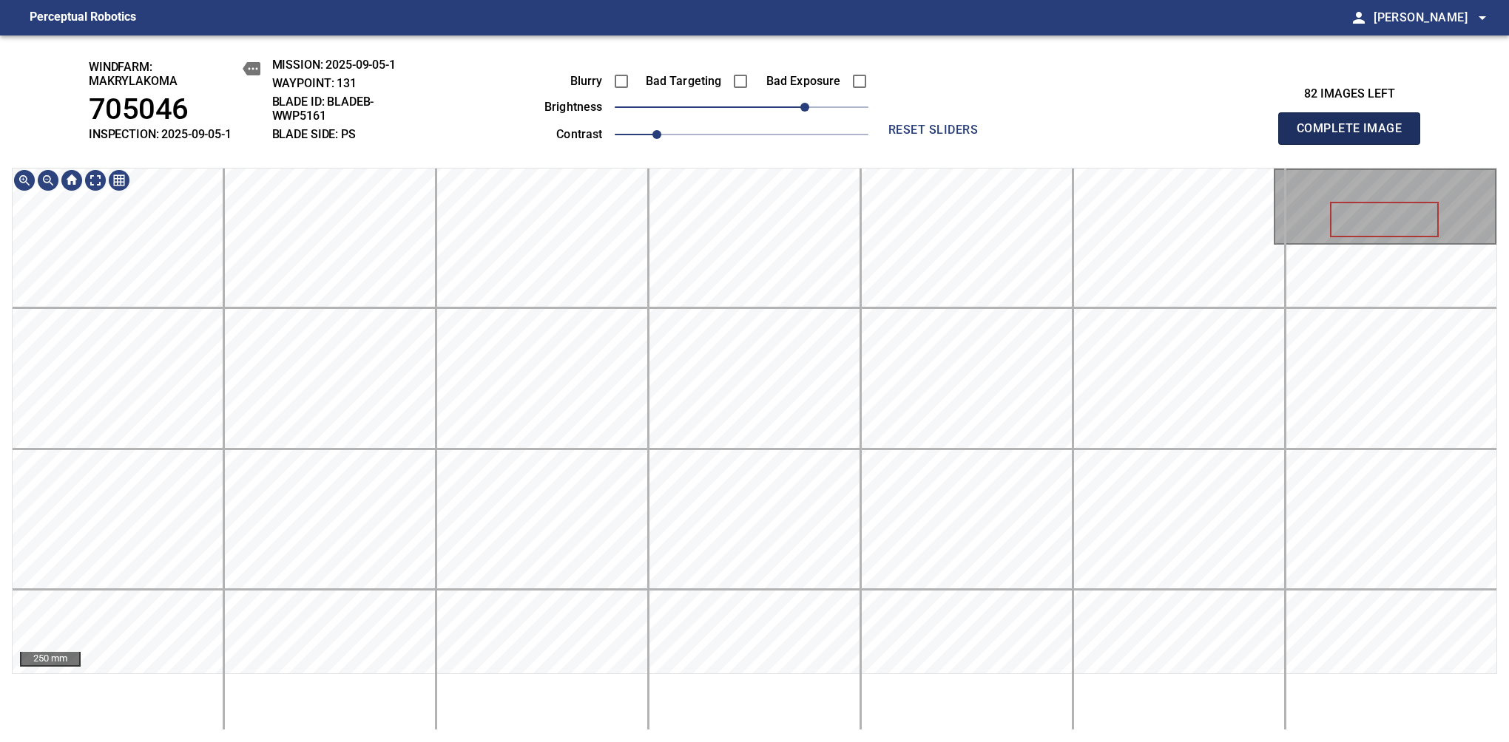
click at [1355, 136] on span "Complete Image" at bounding box center [1348, 128] width 109 height 21
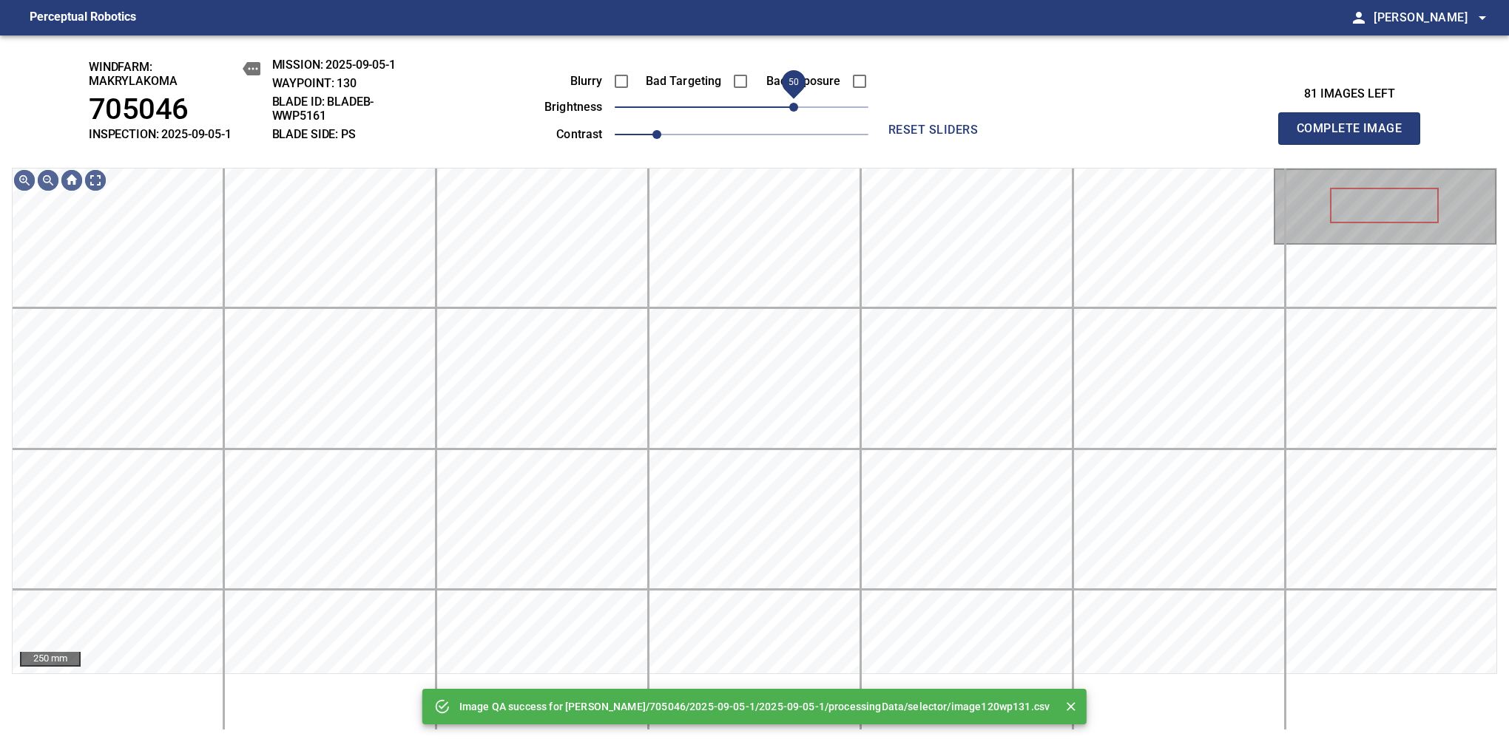
click at [799, 108] on span "50" at bounding box center [742, 107] width 254 height 21
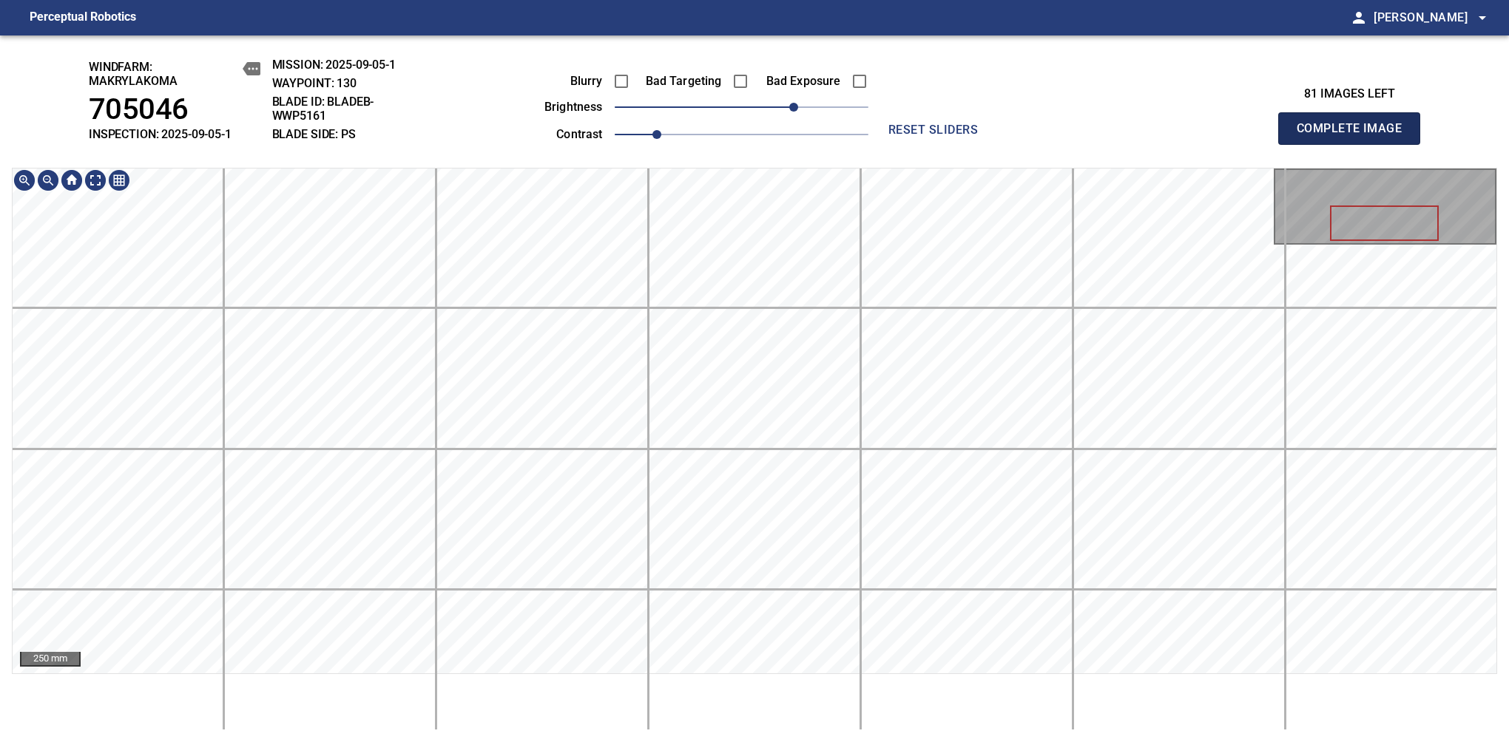
click at [1355, 136] on span "Complete Image" at bounding box center [1348, 128] width 109 height 21
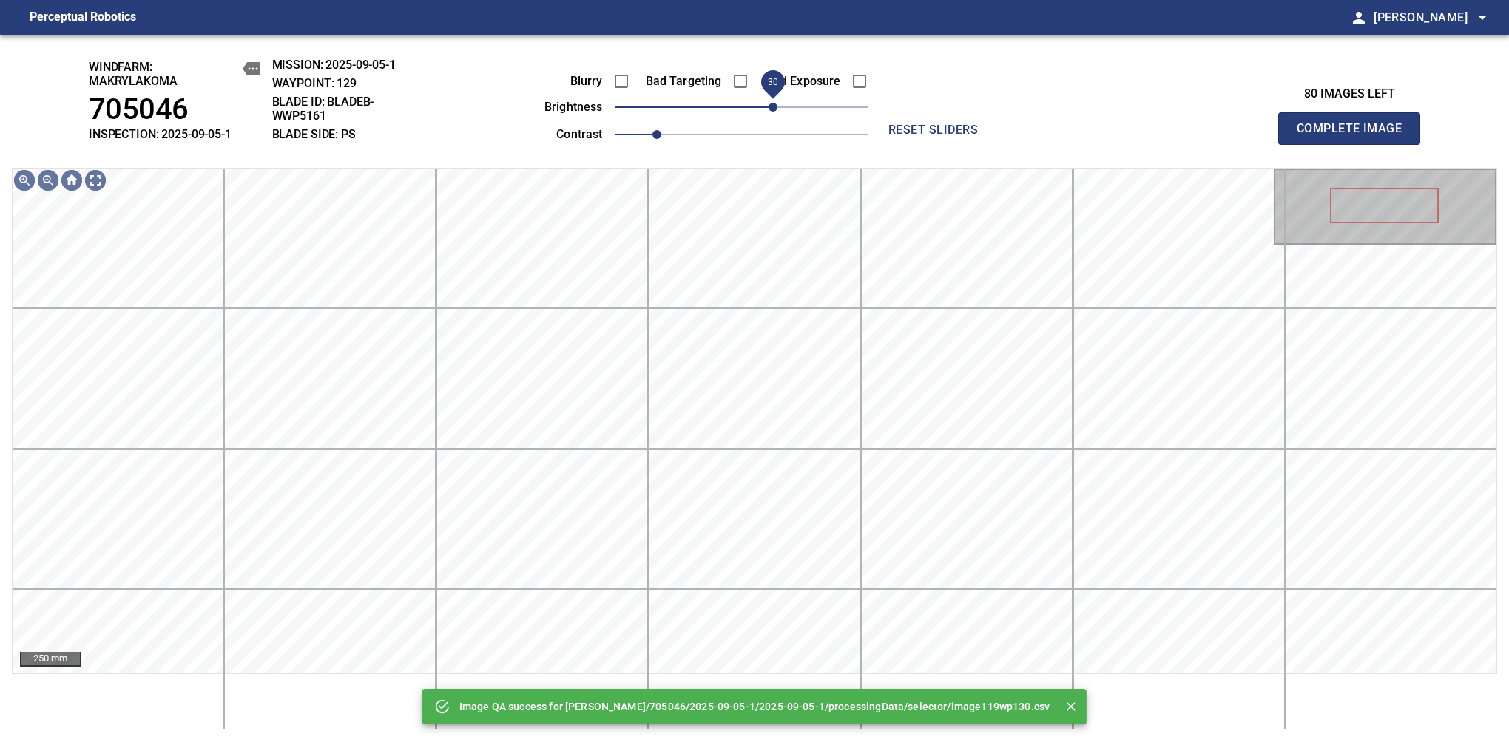
drag, startPoint x: 744, startPoint y: 111, endPoint x: 778, endPoint y: 111, distance: 34.0
click at [777, 111] on span "30" at bounding box center [772, 107] width 9 height 9
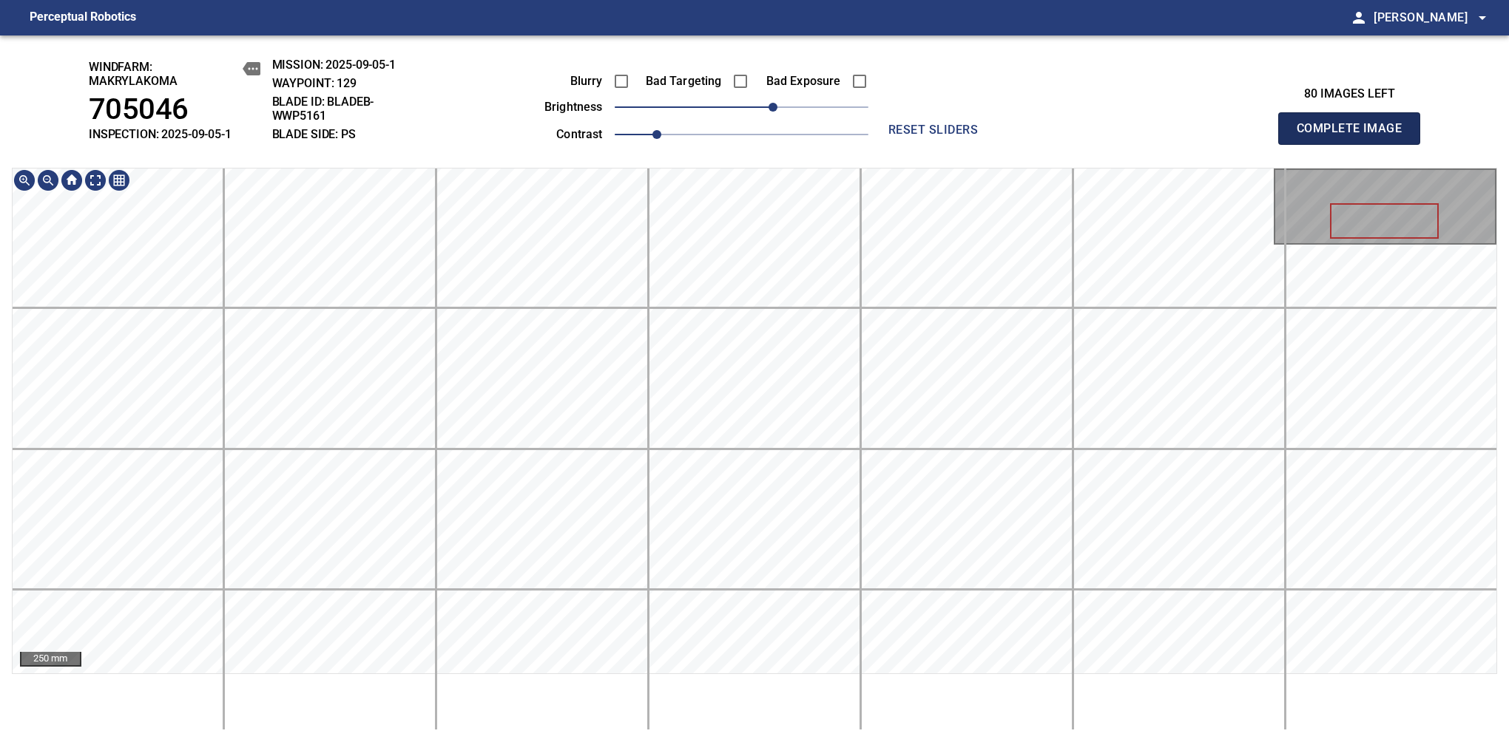
click at [1355, 136] on span "Complete Image" at bounding box center [1348, 128] width 109 height 21
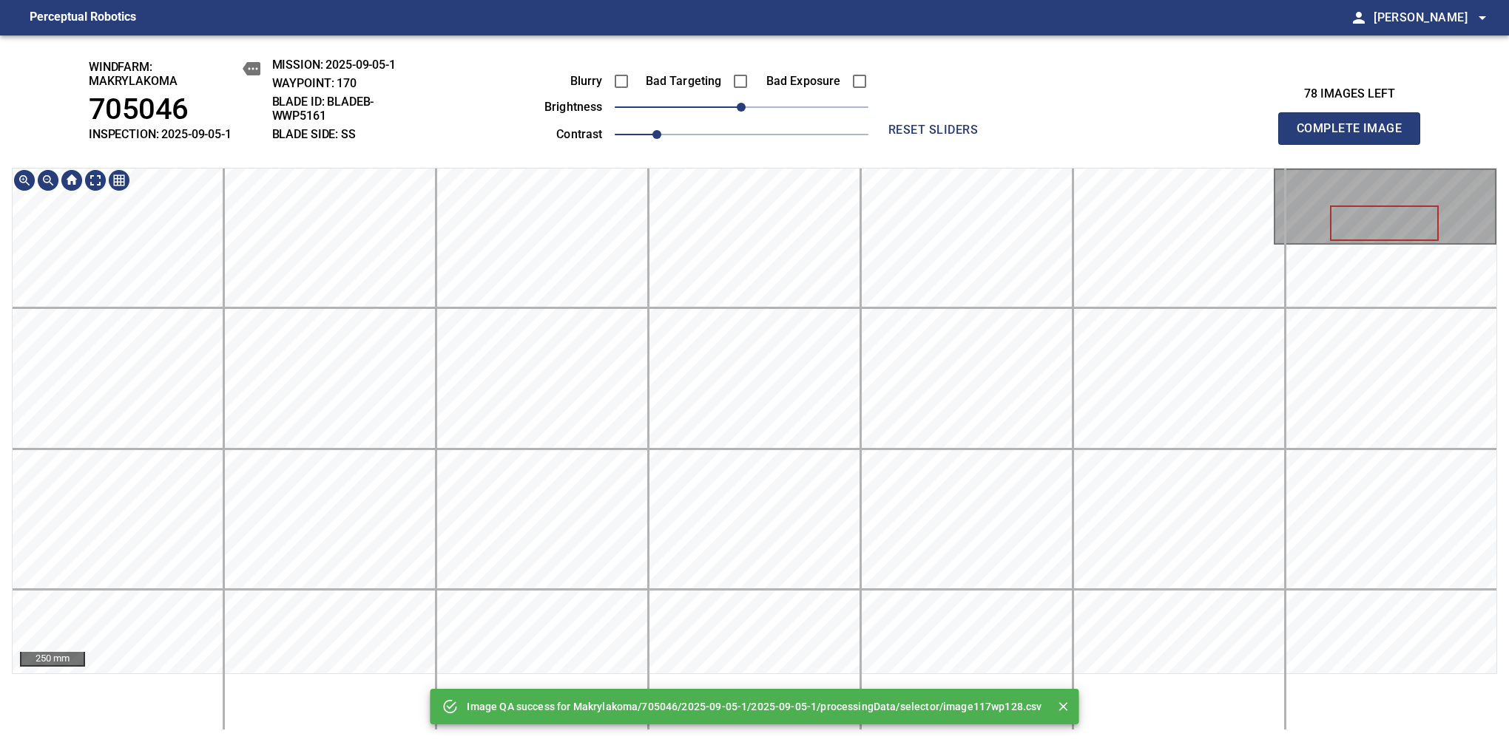
click at [781, 142] on div "Image QA success for Makrylakoma/705046/2025-09-05-1/2025-09-05-1/processingDat…" at bounding box center [754, 388] width 1509 height 707
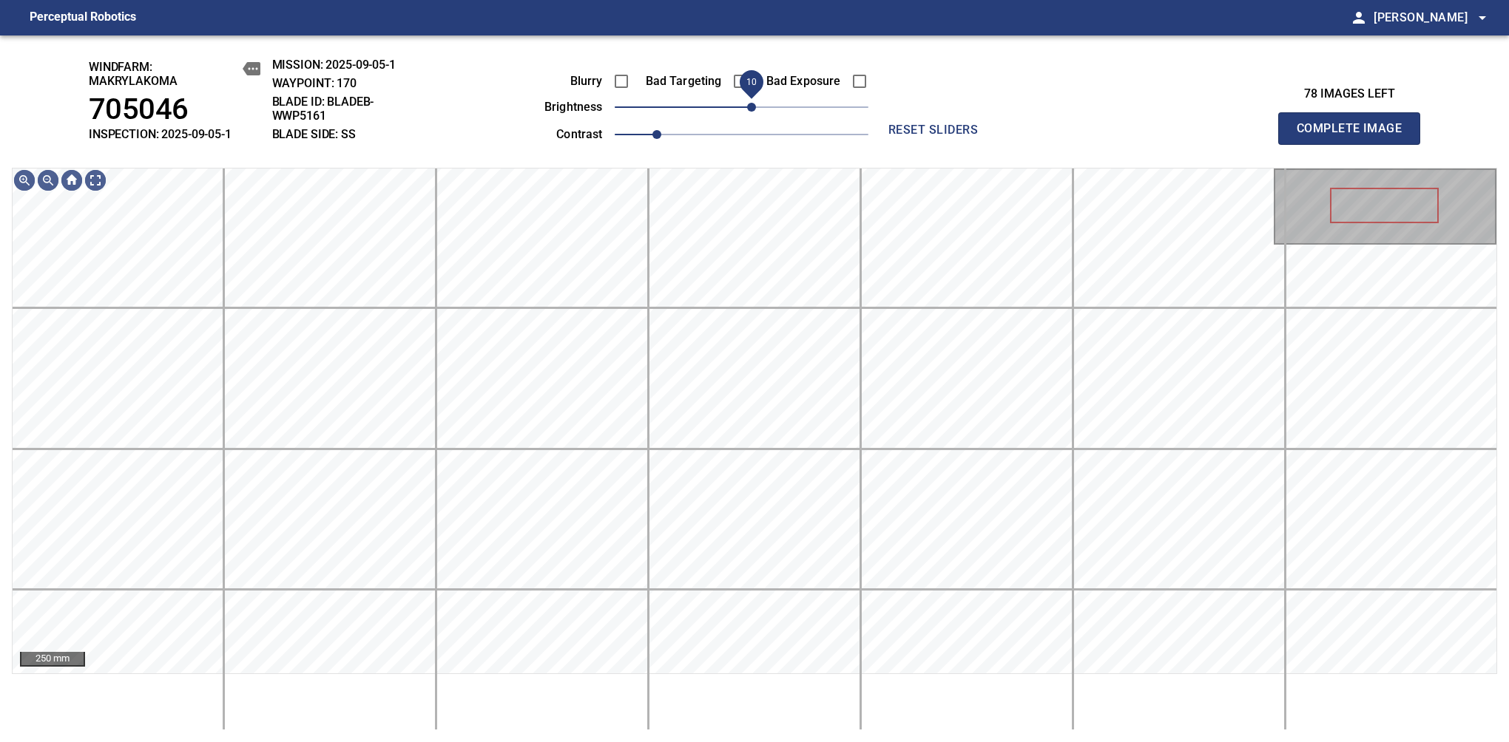
click at [750, 112] on span "10" at bounding box center [751, 107] width 9 height 9
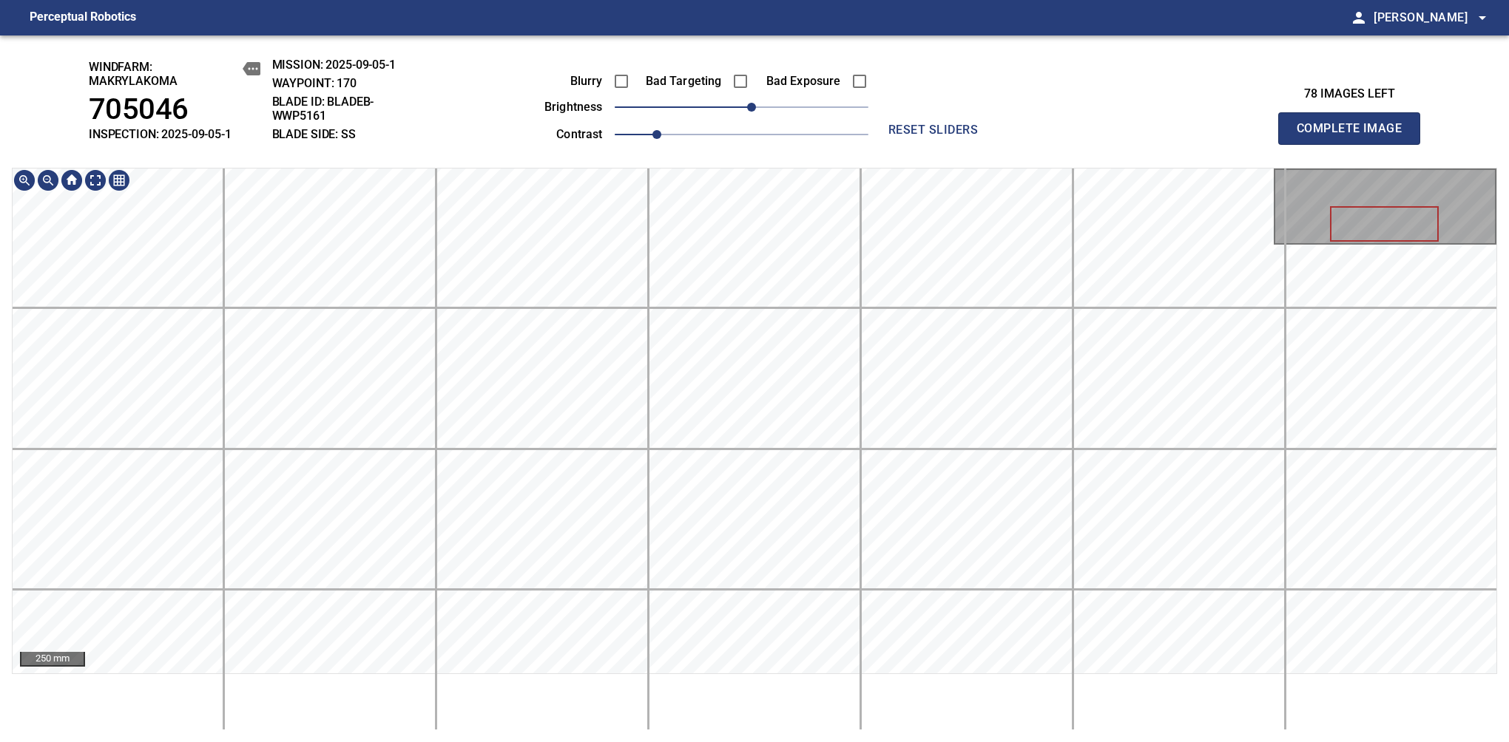
click at [751, 158] on div "windfarm: Makrylakoma 705046 INSPECTION: 2025-09-05-1 MISSION: 2025-09-05-1 WAY…" at bounding box center [754, 388] width 1509 height 707
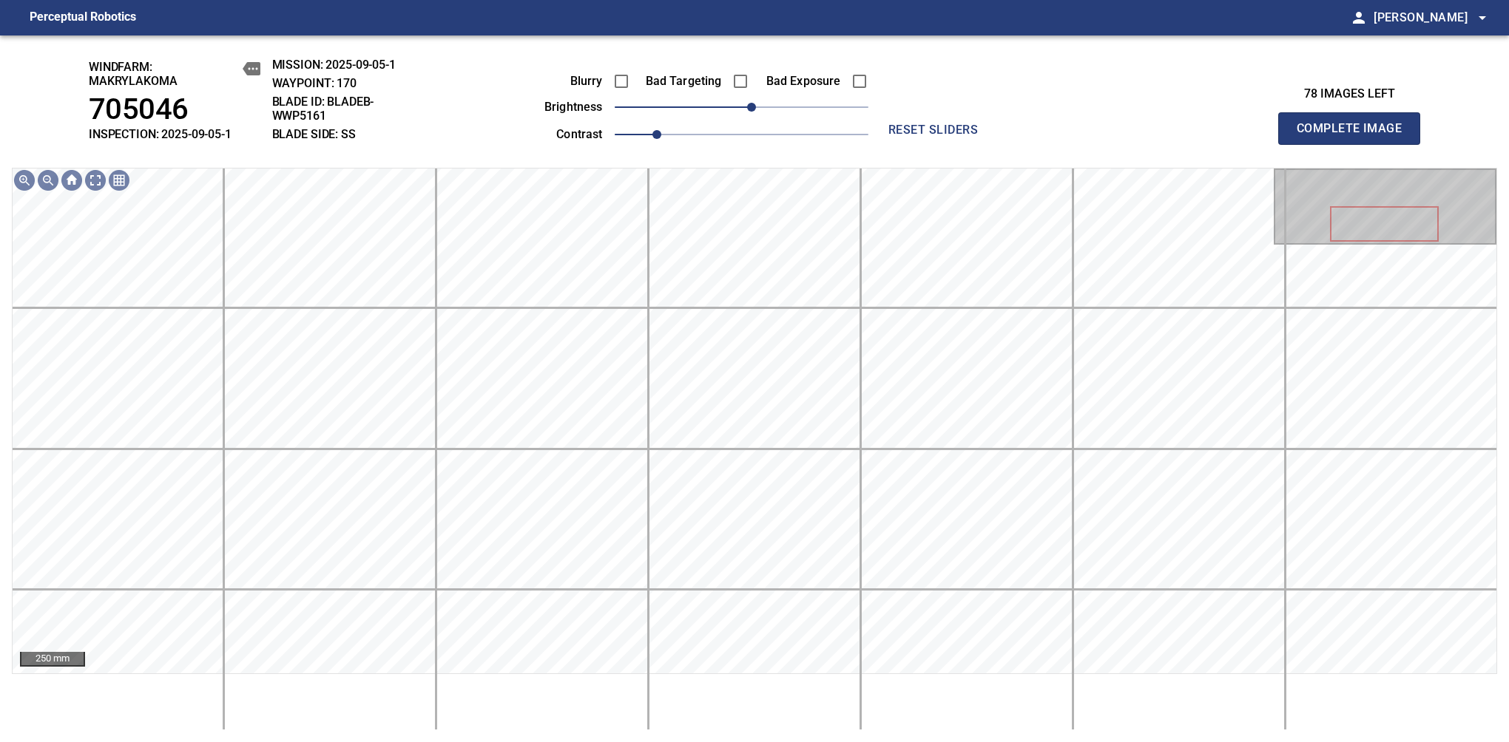
click at [1355, 136] on span "Complete Image" at bounding box center [1348, 128] width 109 height 21
click at [755, 112] on span "10" at bounding box center [751, 107] width 9 height 9
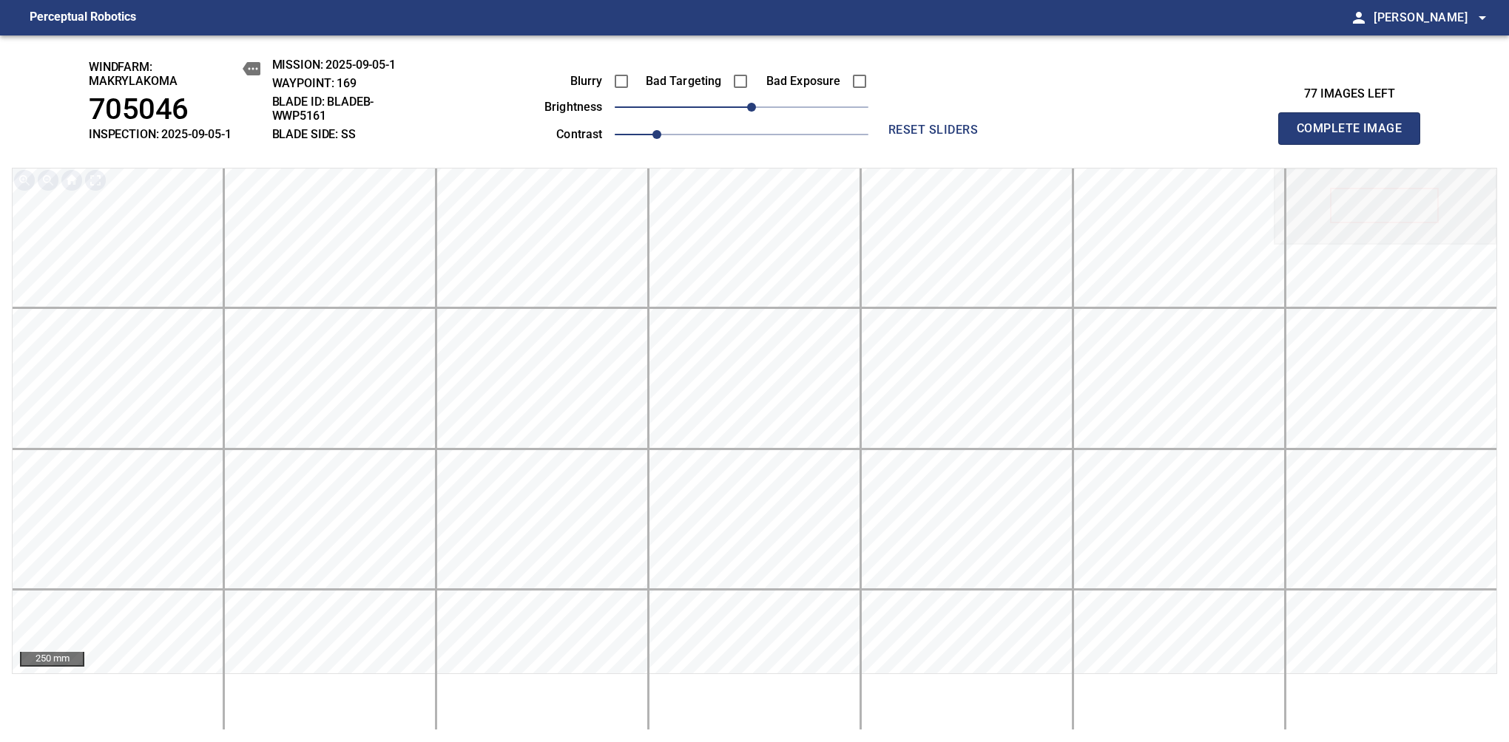
click at [1355, 136] on span "Complete Image" at bounding box center [1348, 128] width 109 height 21
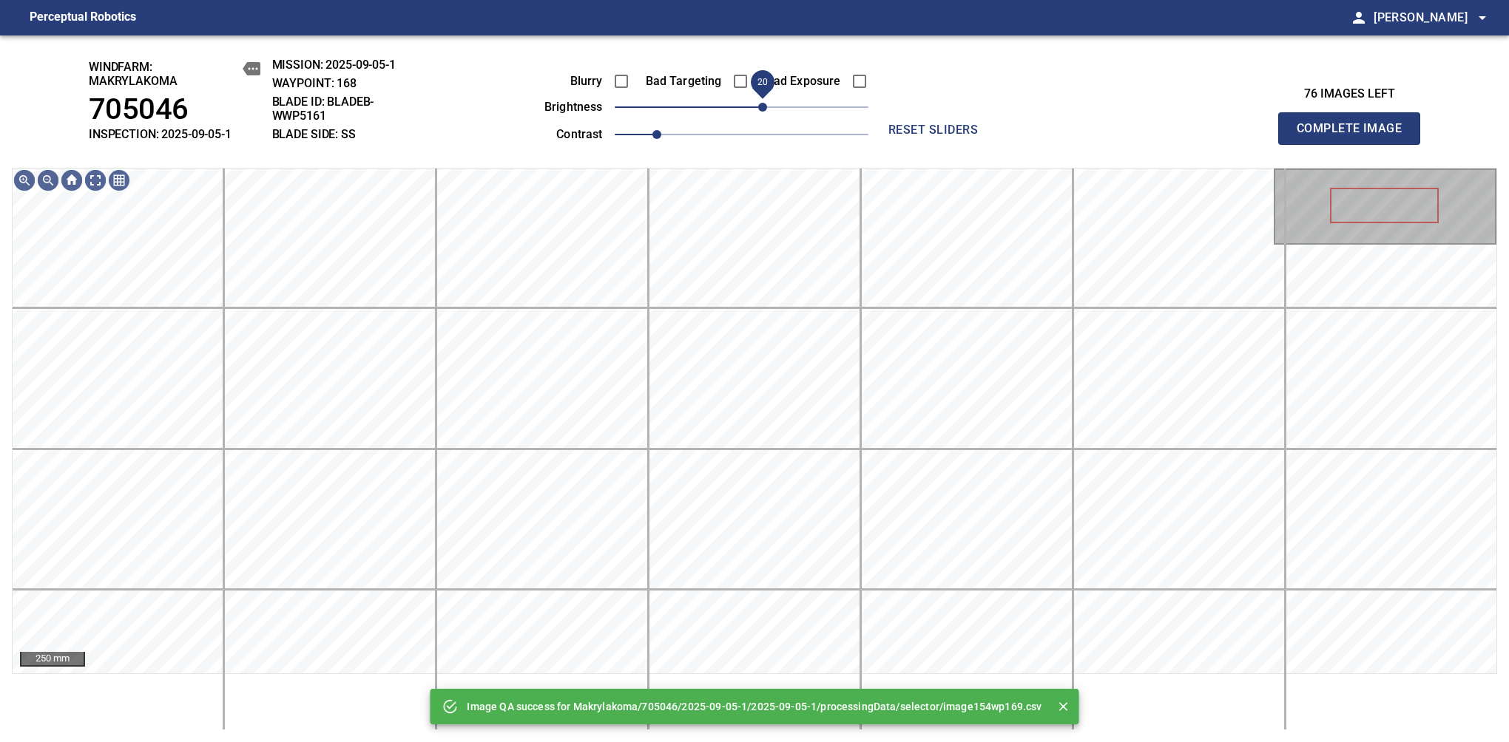
click at [766, 110] on span "20" at bounding box center [762, 107] width 9 height 9
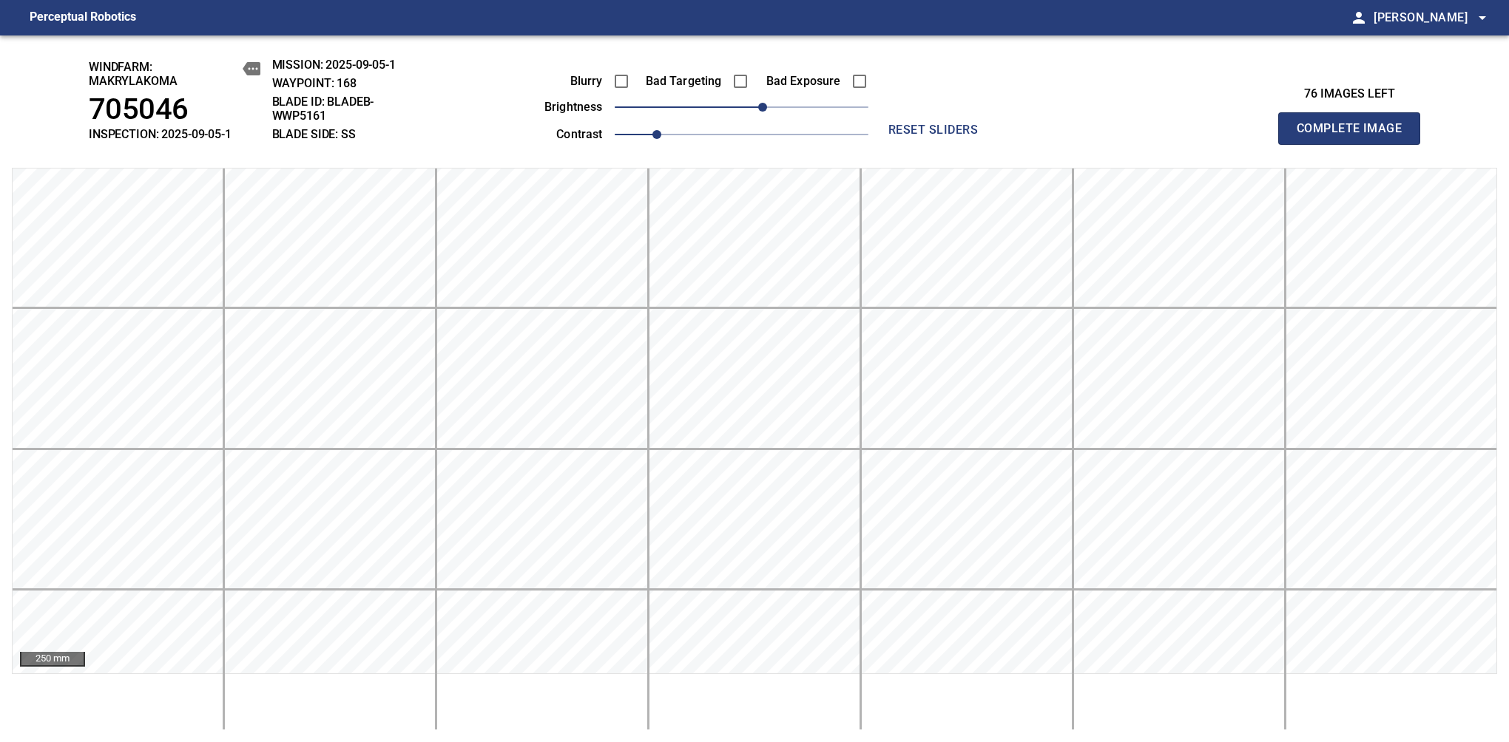
click at [1355, 136] on span "Complete Image" at bounding box center [1348, 128] width 109 height 21
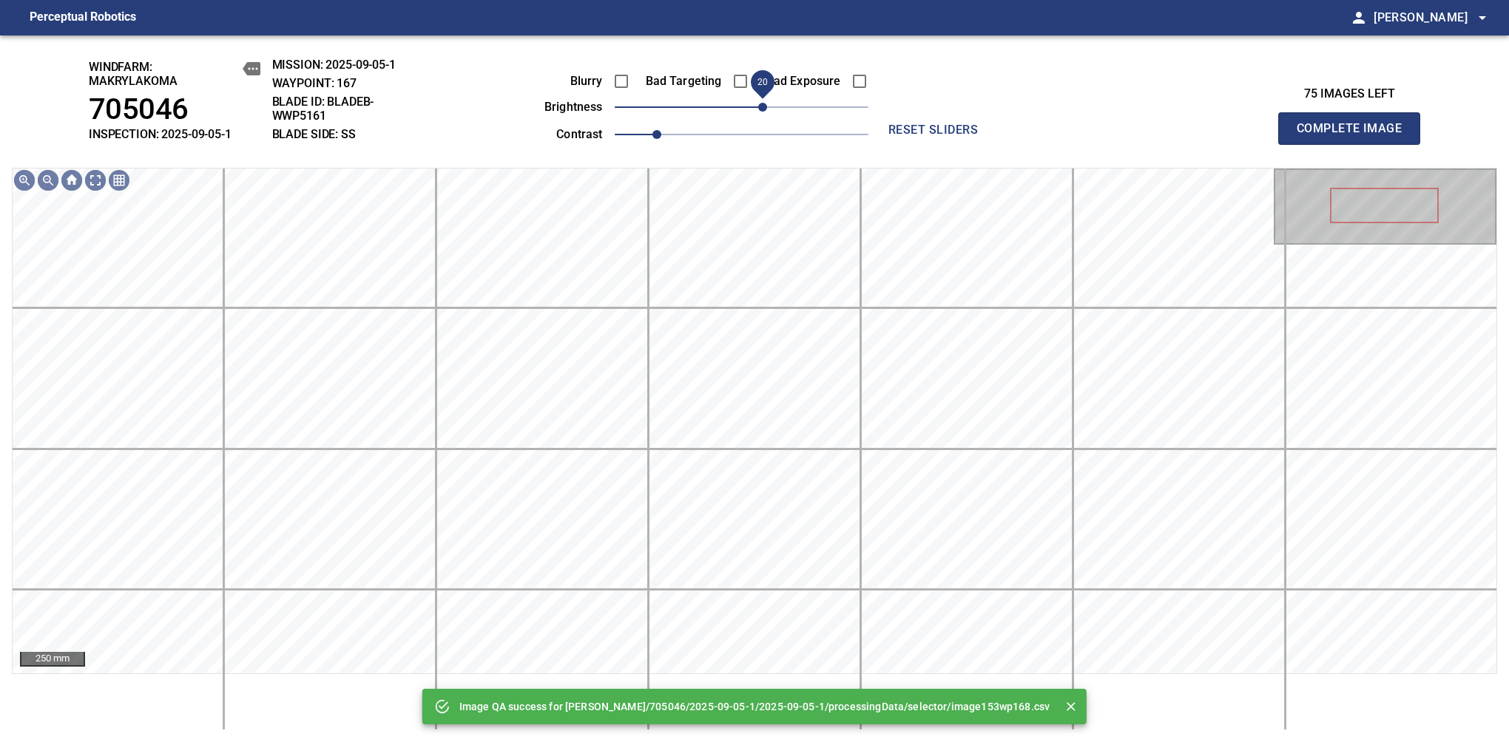
drag, startPoint x: 740, startPoint y: 110, endPoint x: 766, endPoint y: 110, distance: 25.9
click at [766, 110] on span "20" at bounding box center [762, 107] width 9 height 9
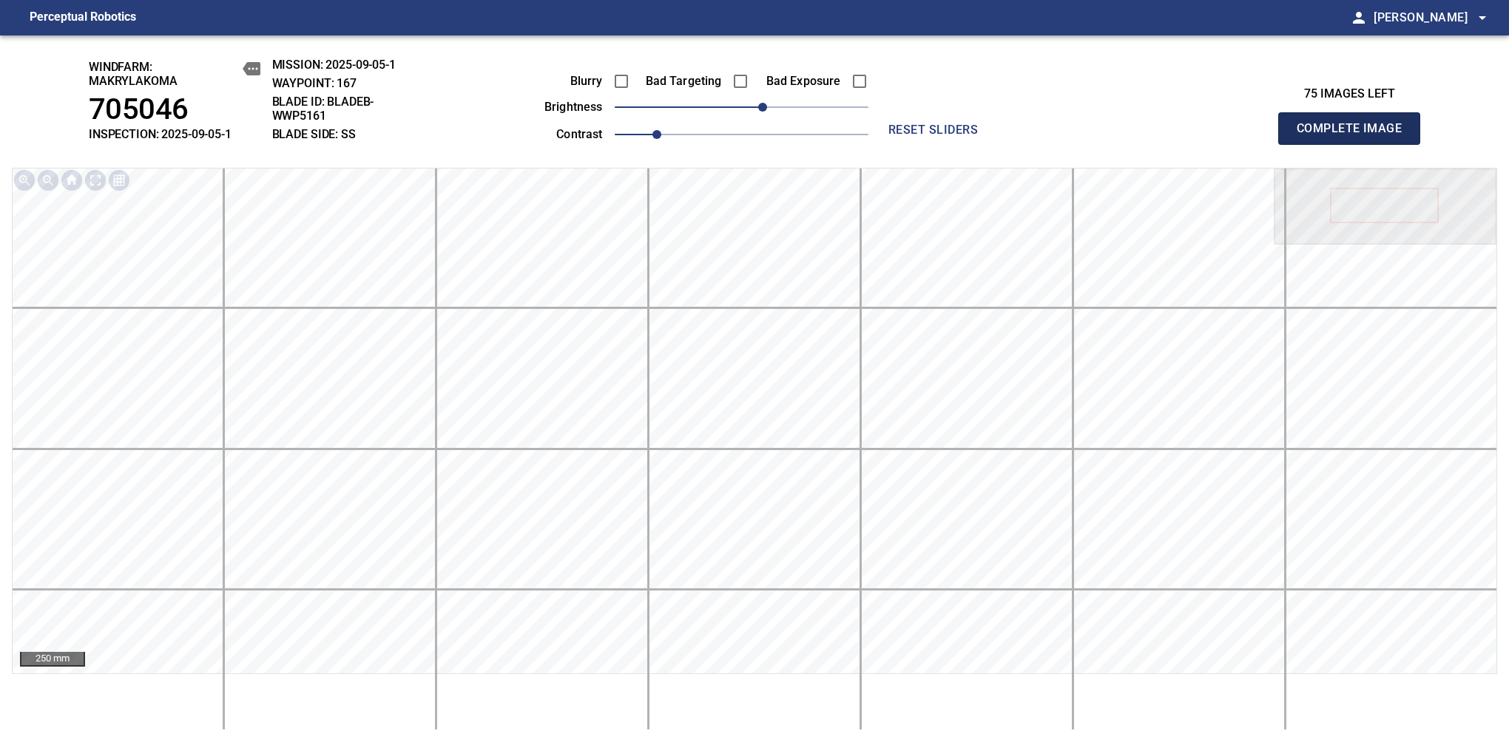
click at [1355, 136] on span "Complete Image" at bounding box center [1348, 128] width 109 height 21
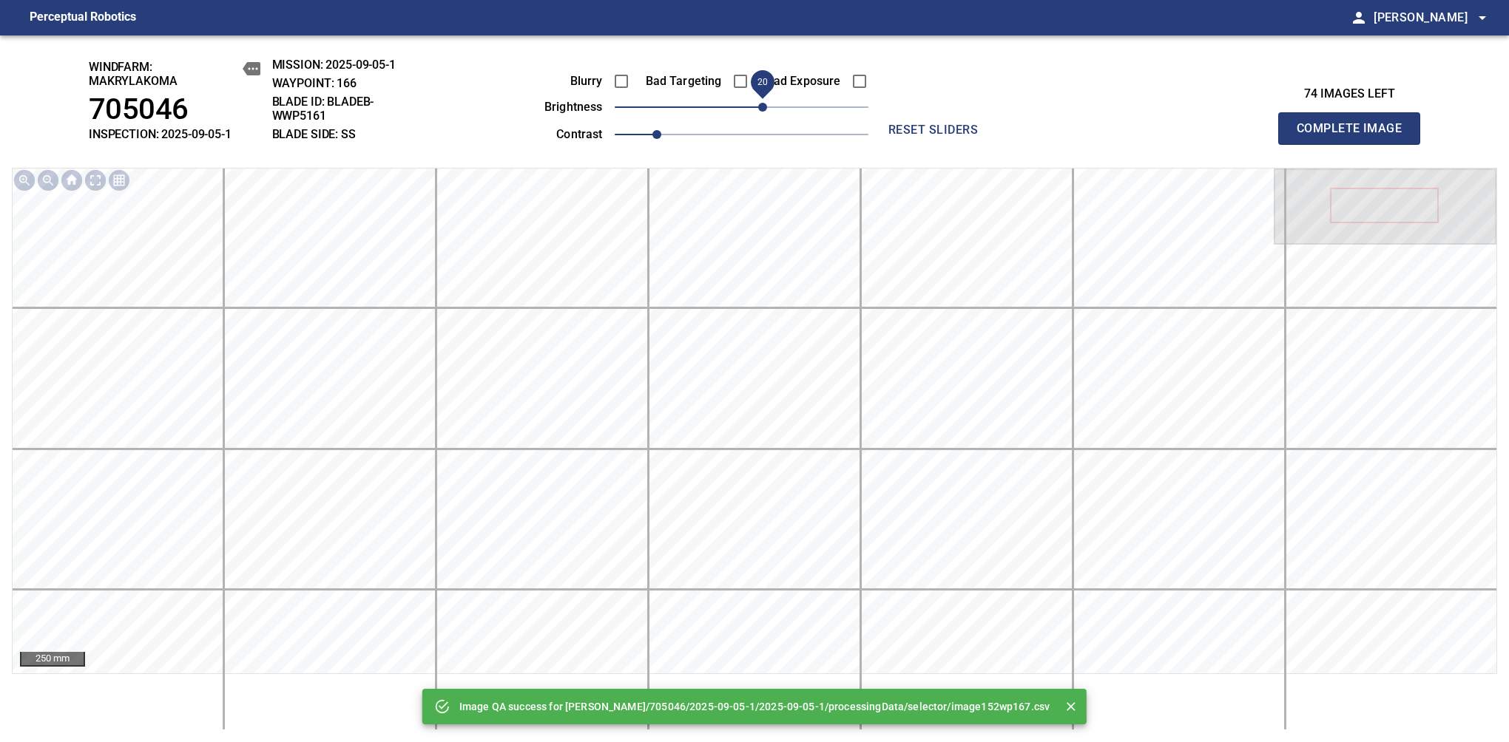
click at [766, 112] on span "20" at bounding box center [762, 107] width 9 height 9
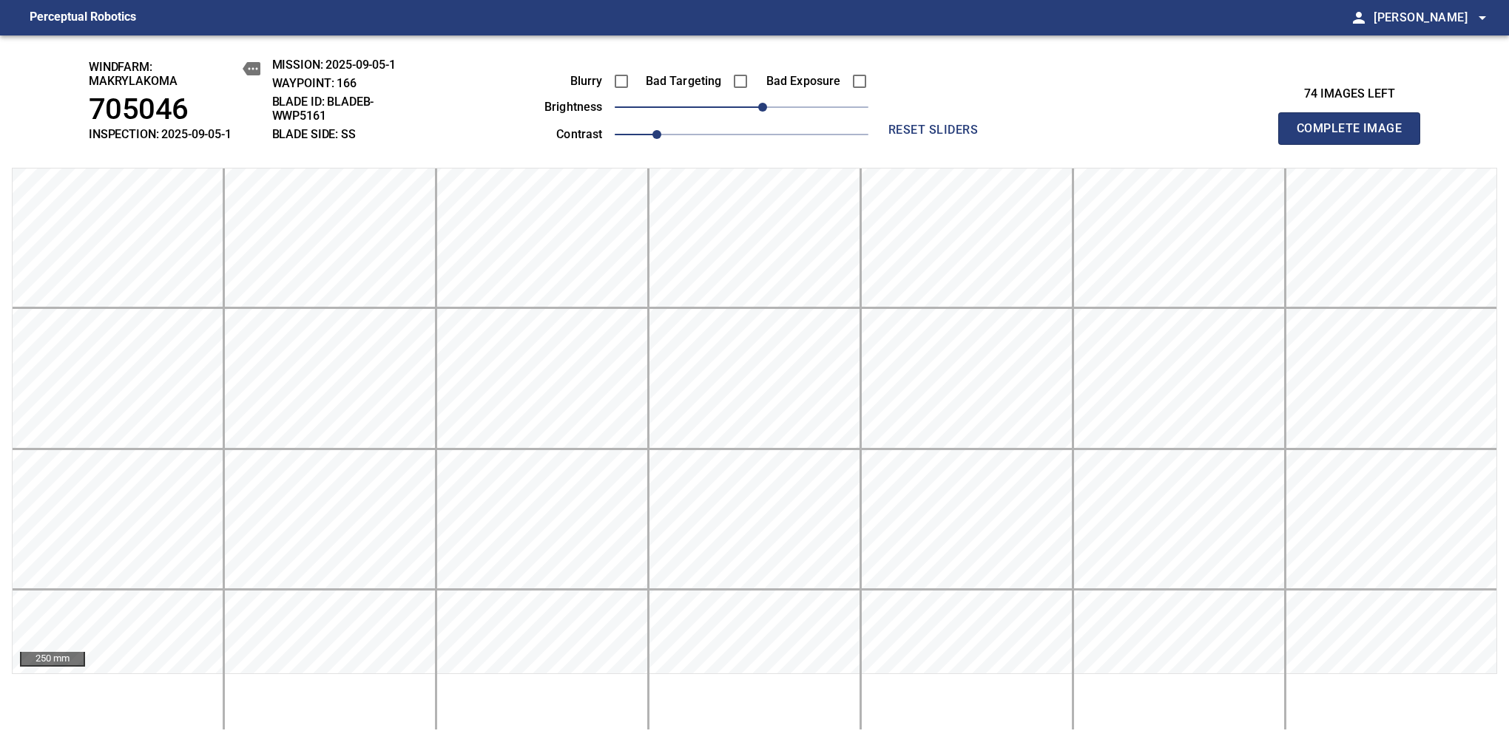
click at [1355, 136] on span "Complete Image" at bounding box center [1348, 128] width 109 height 21
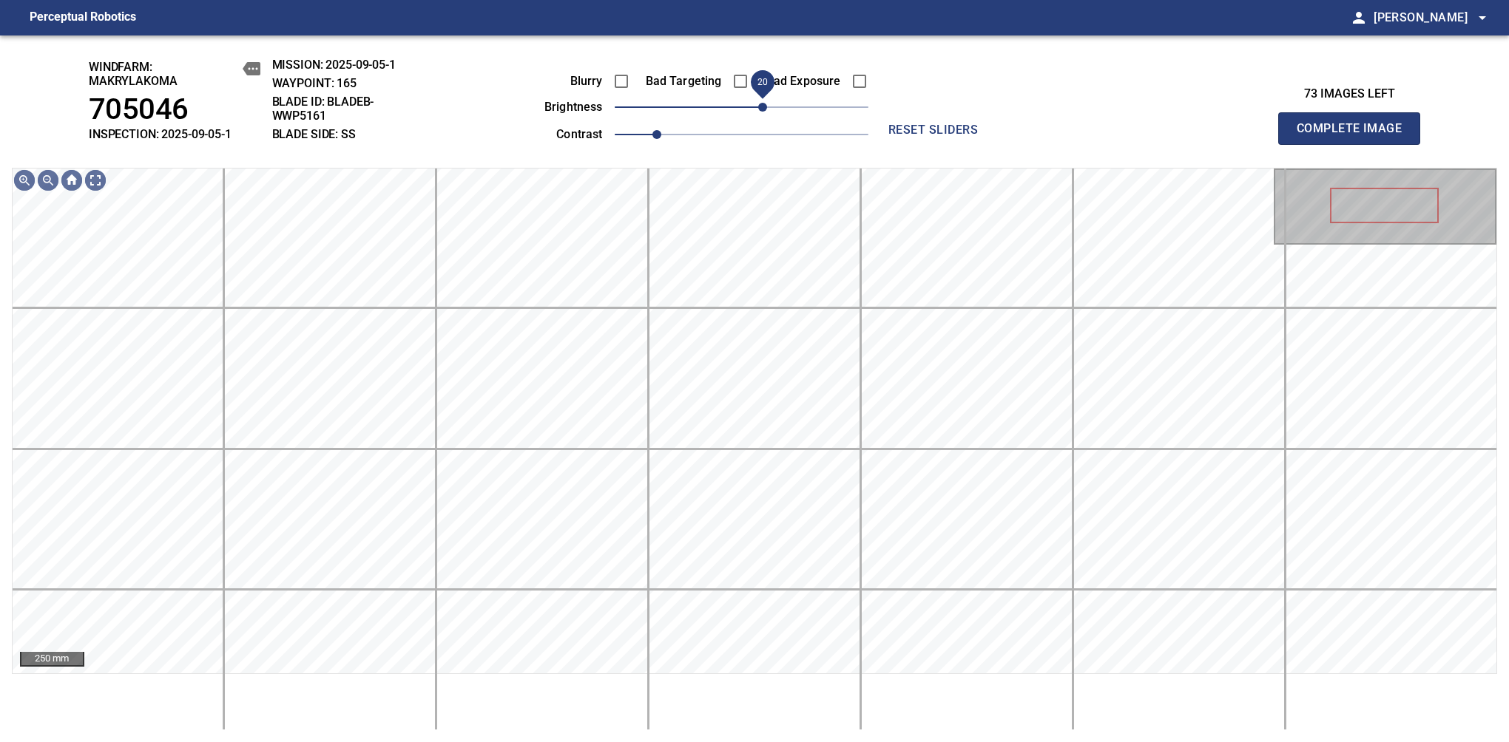
drag, startPoint x: 752, startPoint y: 115, endPoint x: 760, endPoint y: 118, distance: 8.7
click at [760, 112] on span "20" at bounding box center [762, 107] width 9 height 9
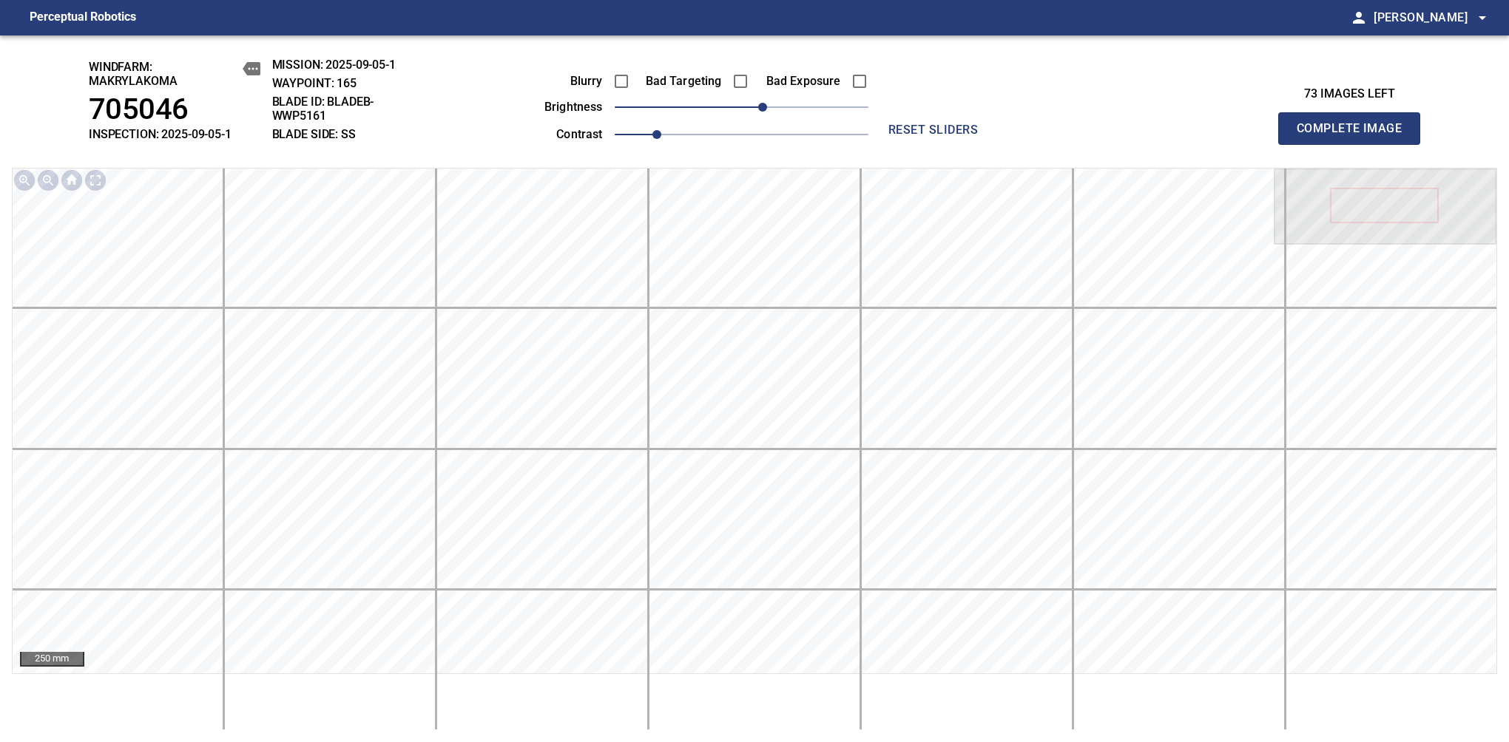
click at [1355, 136] on span "Complete Image" at bounding box center [1348, 128] width 109 height 21
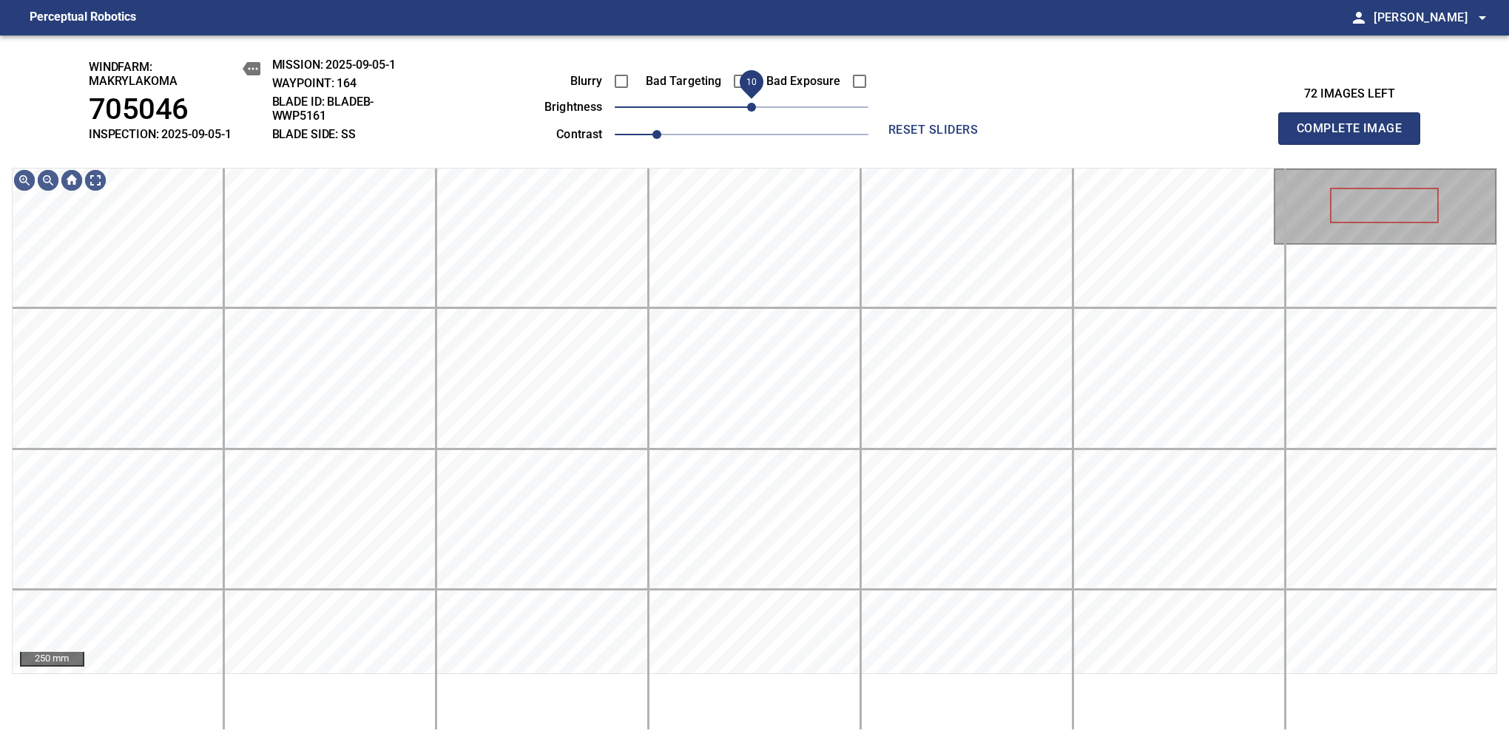
drag, startPoint x: 740, startPoint y: 106, endPoint x: 753, endPoint y: 101, distance: 14.6
click at [753, 103] on span "10" at bounding box center [751, 107] width 9 height 9
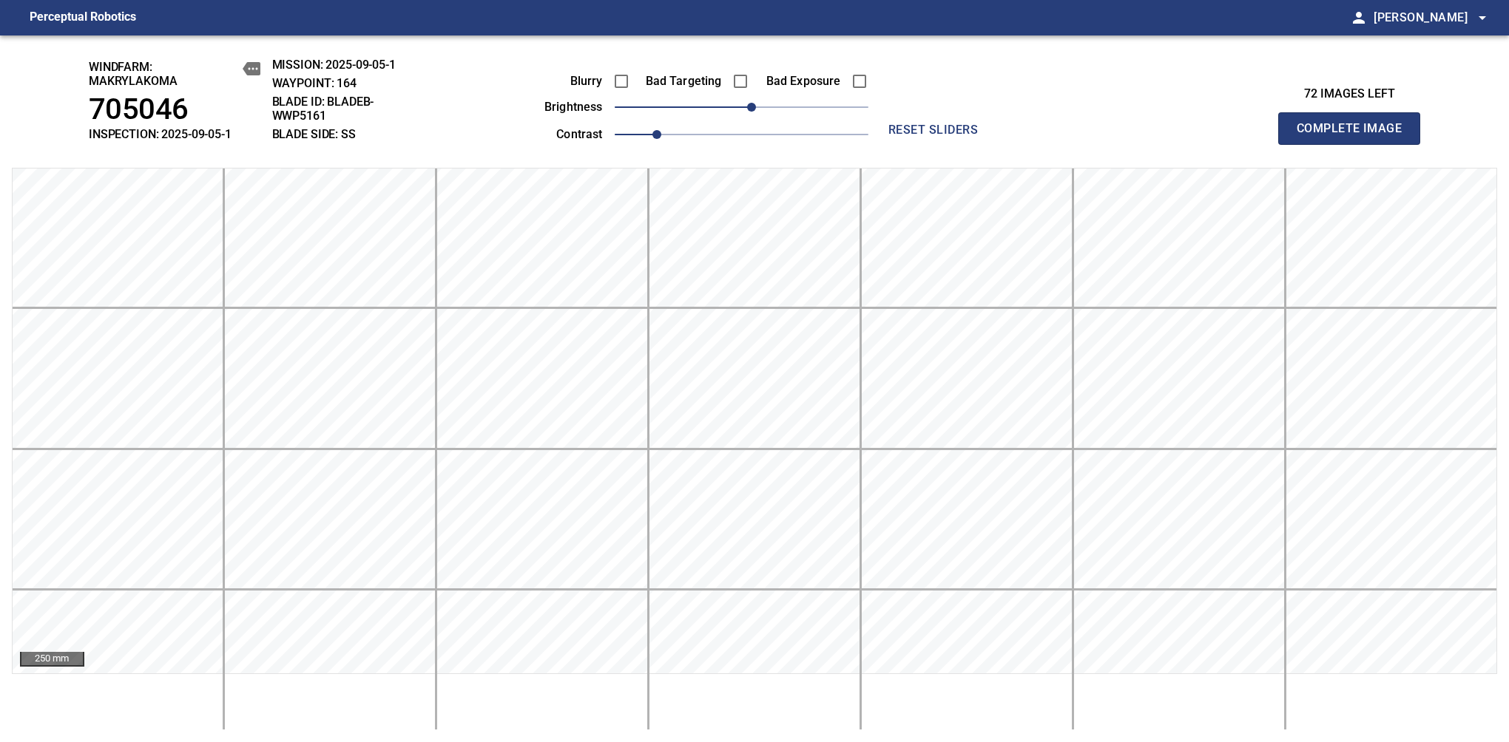
click at [1355, 136] on span "Complete Image" at bounding box center [1348, 128] width 109 height 21
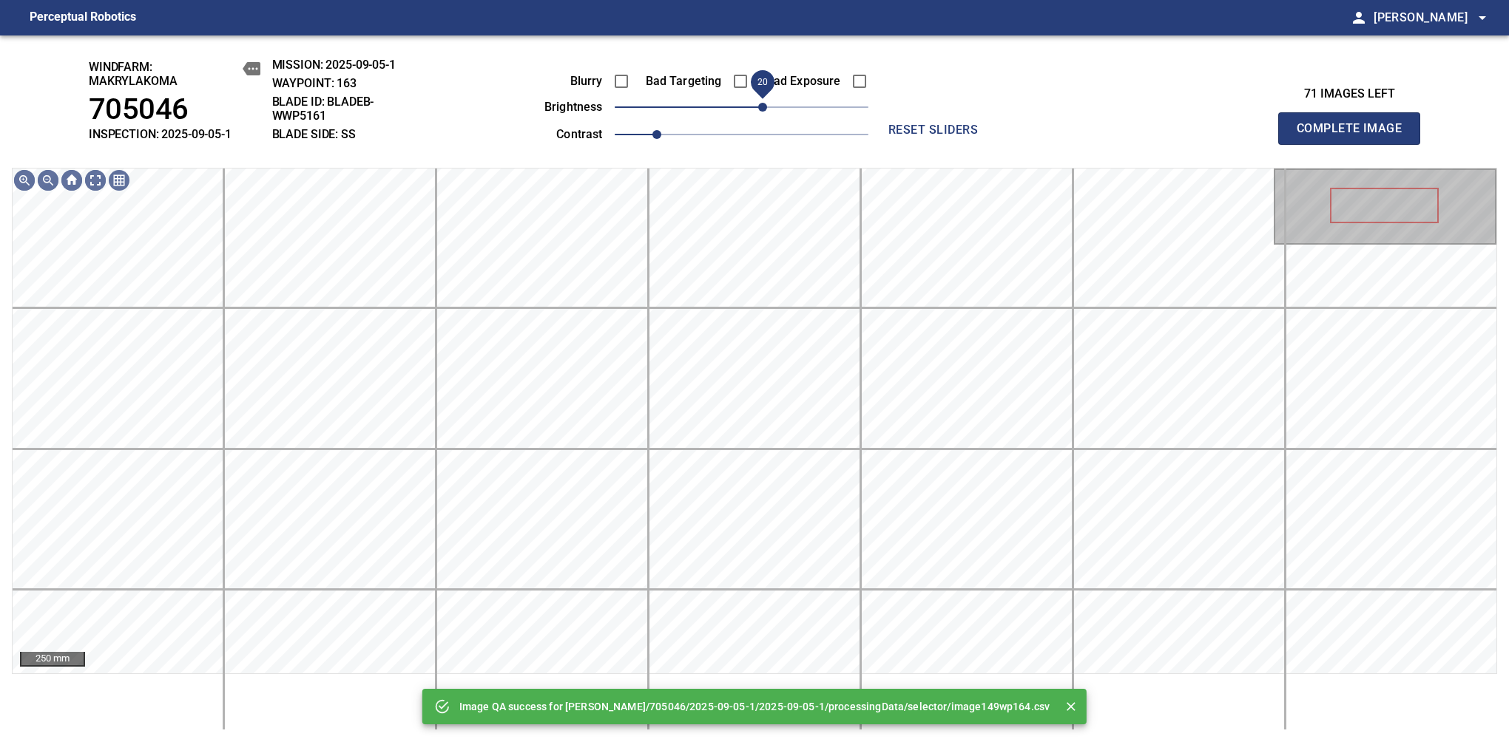
drag, startPoint x: 757, startPoint y: 106, endPoint x: 766, endPoint y: 101, distance: 10.7
click at [766, 103] on span "20" at bounding box center [762, 107] width 9 height 9
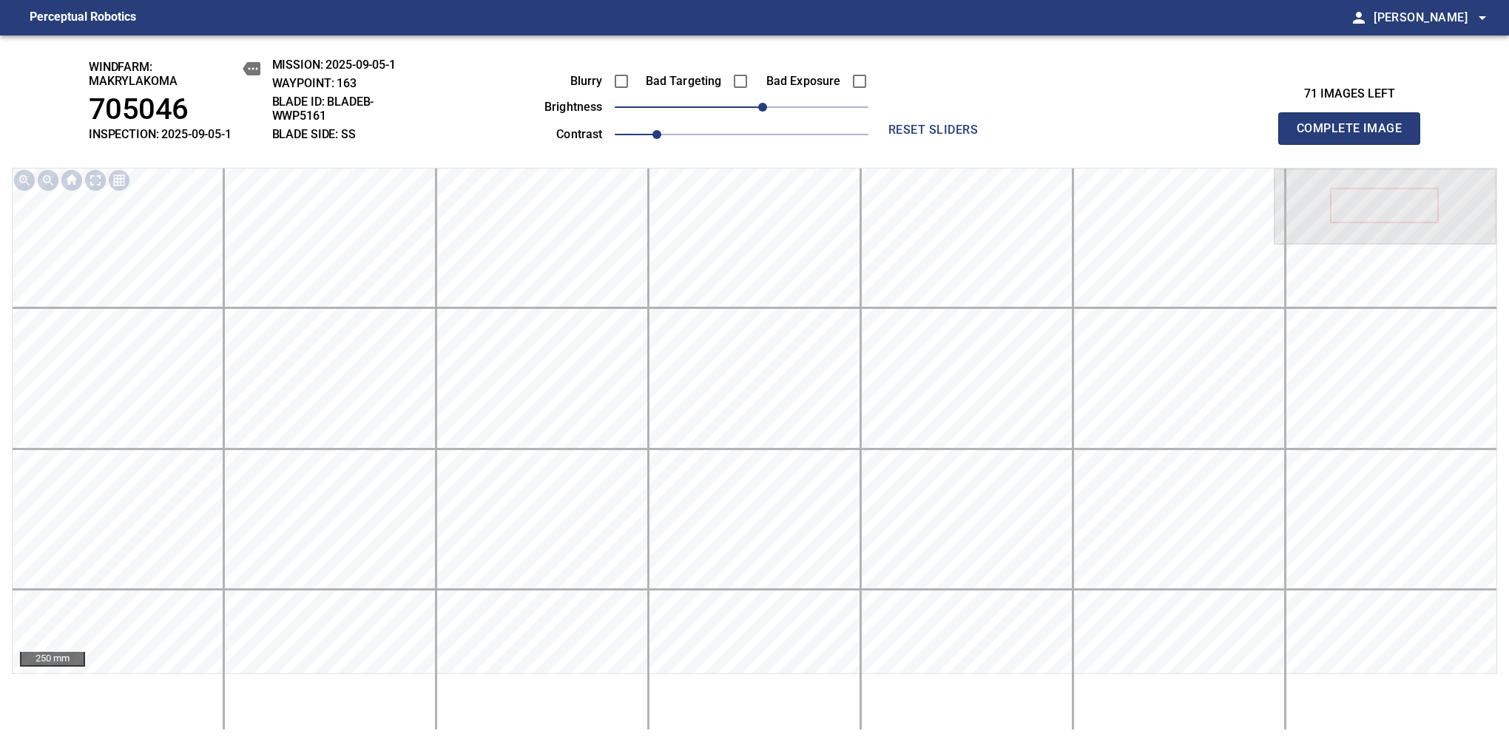
click at [1355, 136] on span "Complete Image" at bounding box center [1348, 128] width 109 height 21
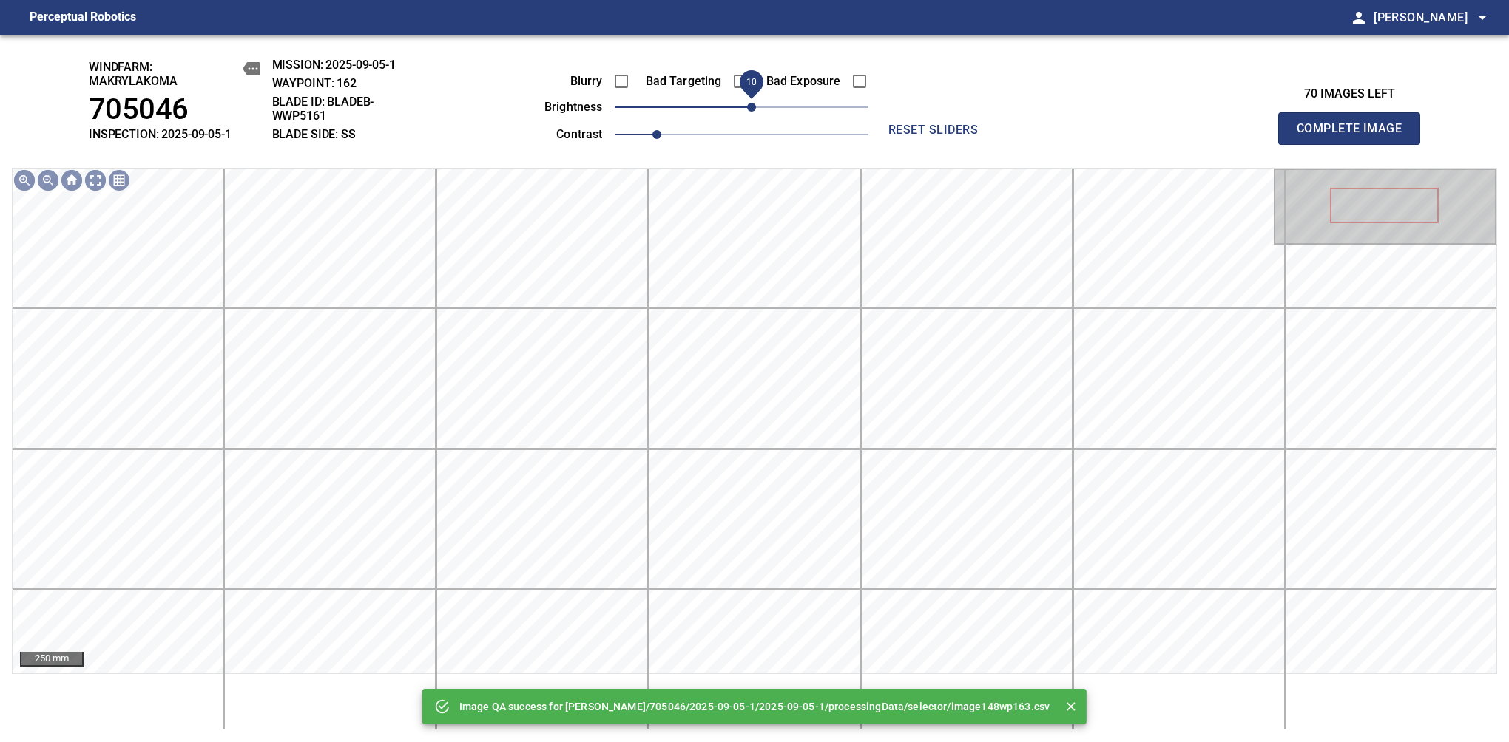
drag, startPoint x: 734, startPoint y: 112, endPoint x: 750, endPoint y: 104, distance: 17.5
click at [750, 104] on span "10" at bounding box center [751, 107] width 9 height 9
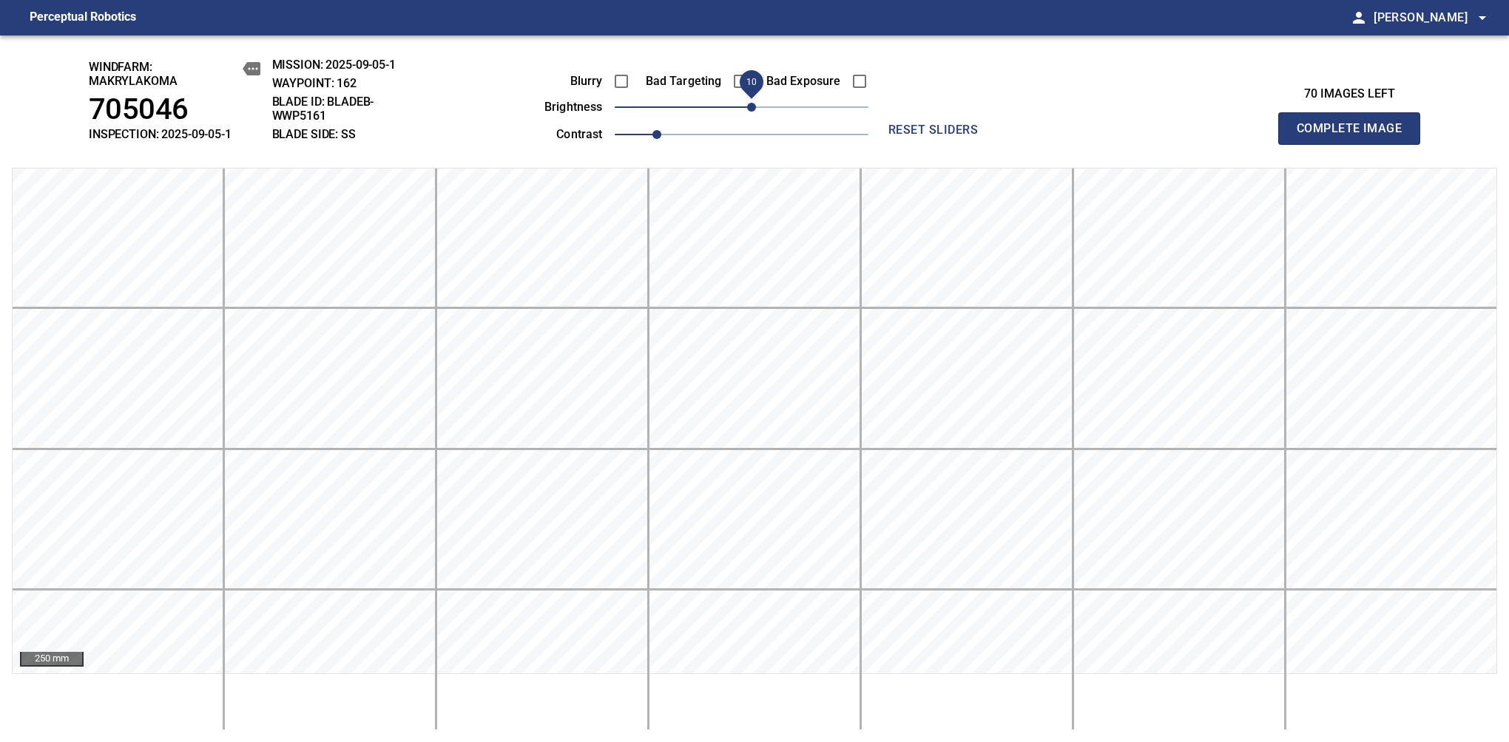
click at [1355, 136] on span "Complete Image" at bounding box center [1348, 128] width 109 height 21
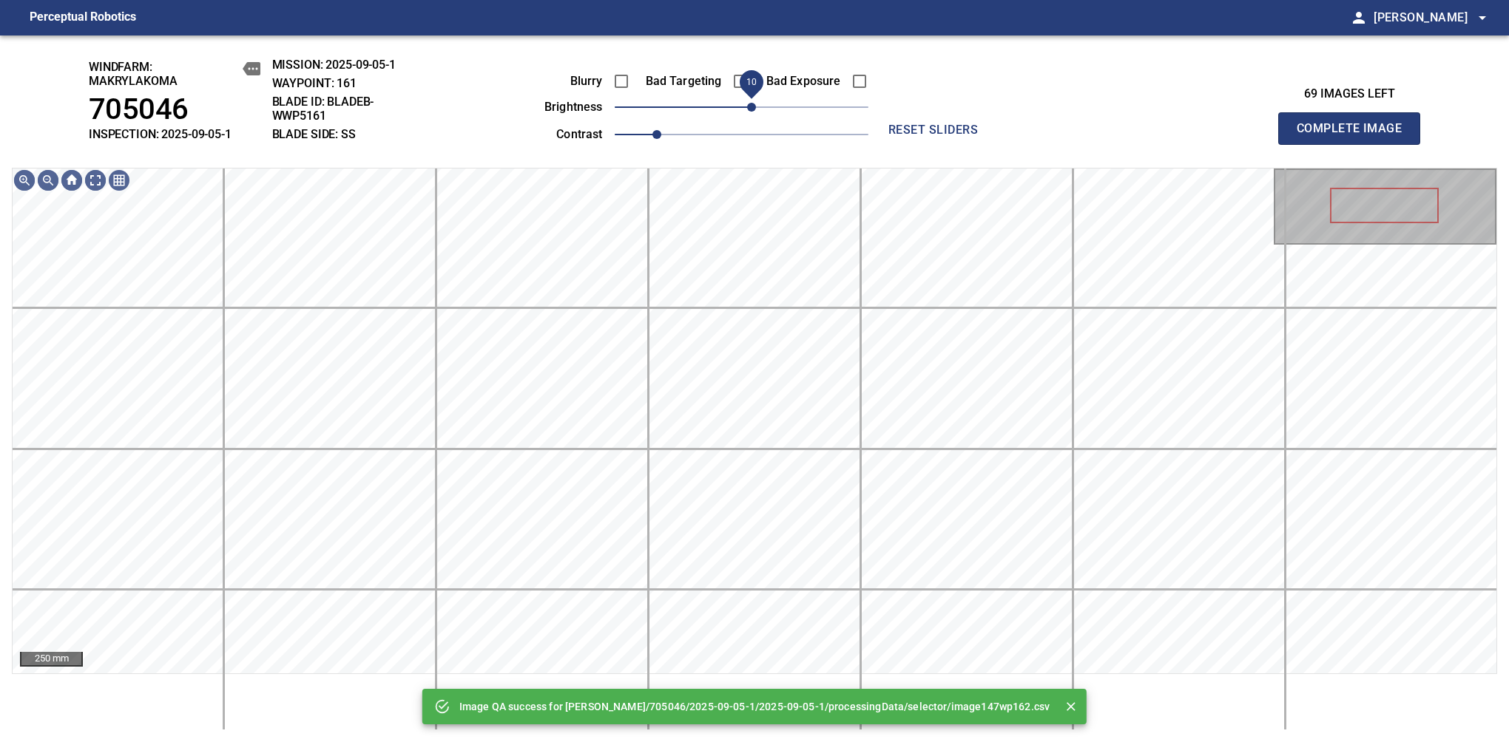
drag, startPoint x: 745, startPoint y: 115, endPoint x: 755, endPoint y: 106, distance: 12.6
click at [755, 106] on span "10" at bounding box center [751, 107] width 9 height 9
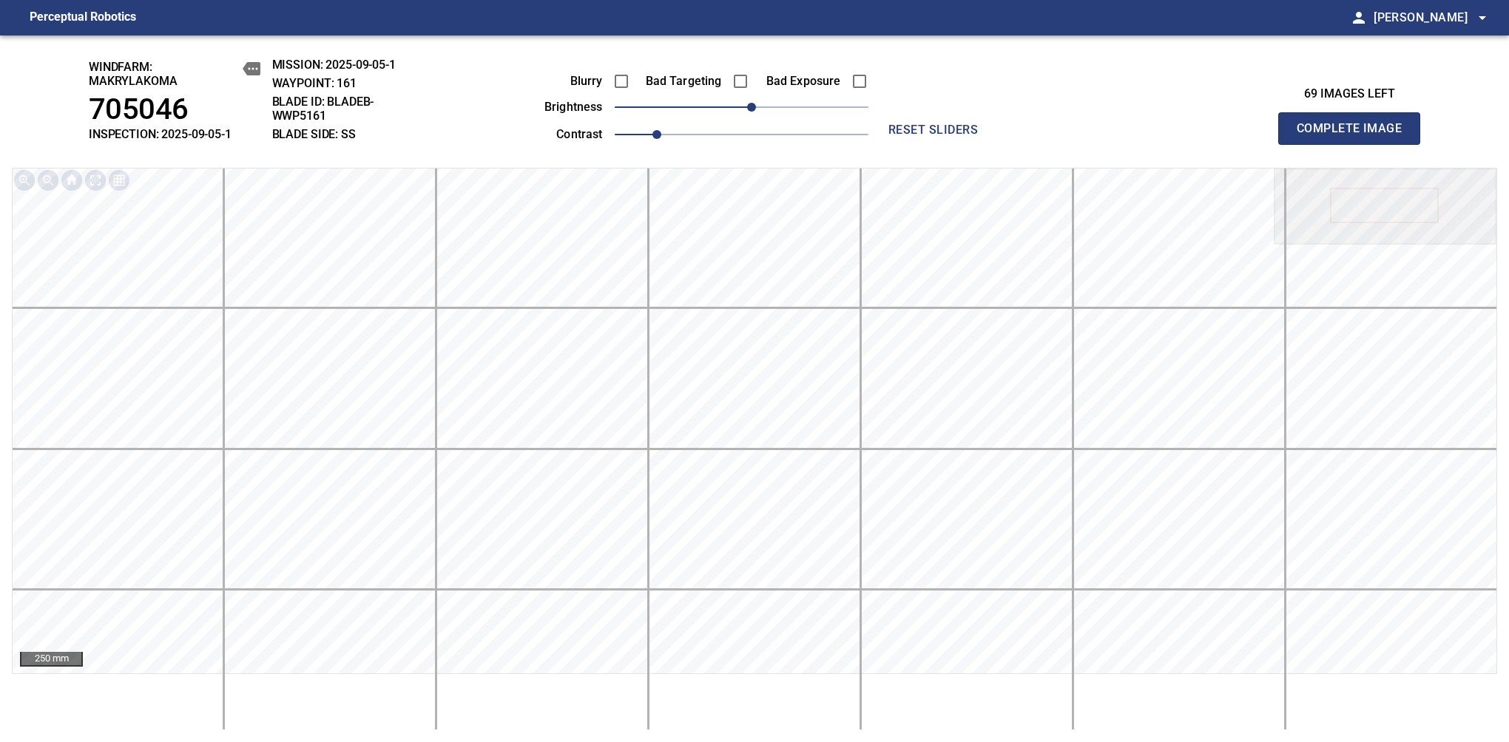
click at [1355, 136] on span "Complete Image" at bounding box center [1348, 128] width 109 height 21
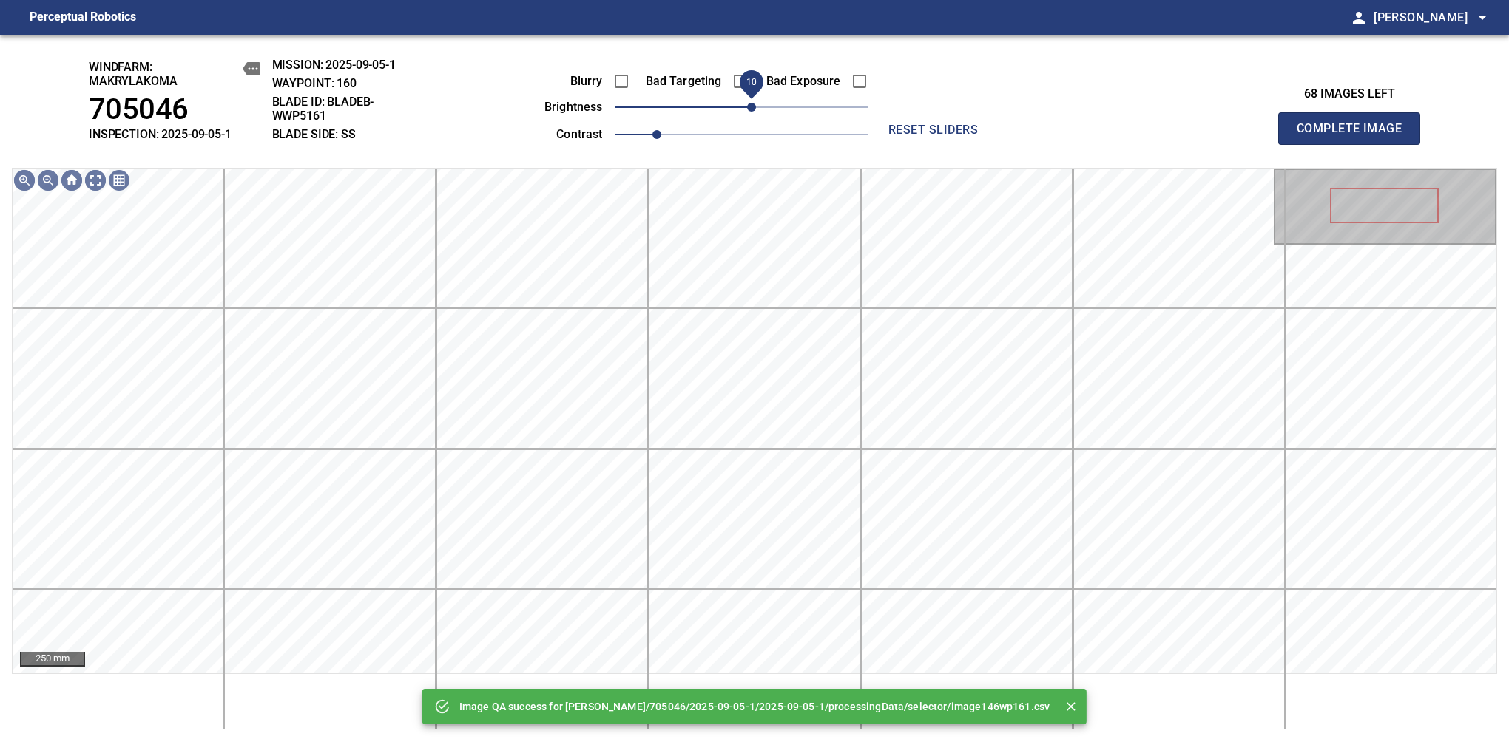
drag, startPoint x: 745, startPoint y: 109, endPoint x: 755, endPoint y: 106, distance: 10.8
click at [755, 106] on span "10" at bounding box center [751, 107] width 9 height 9
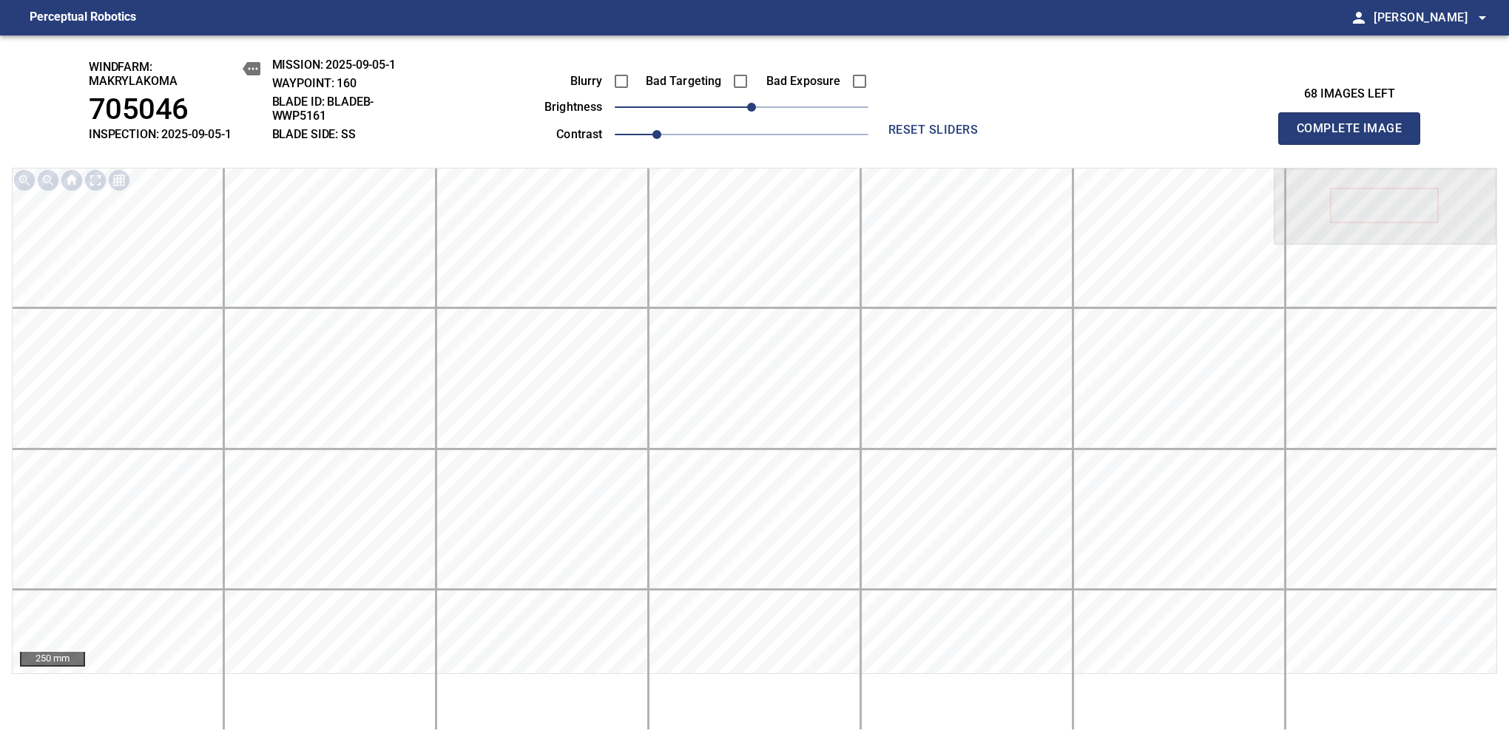
click at [1355, 136] on span "Complete Image" at bounding box center [1348, 128] width 109 height 21
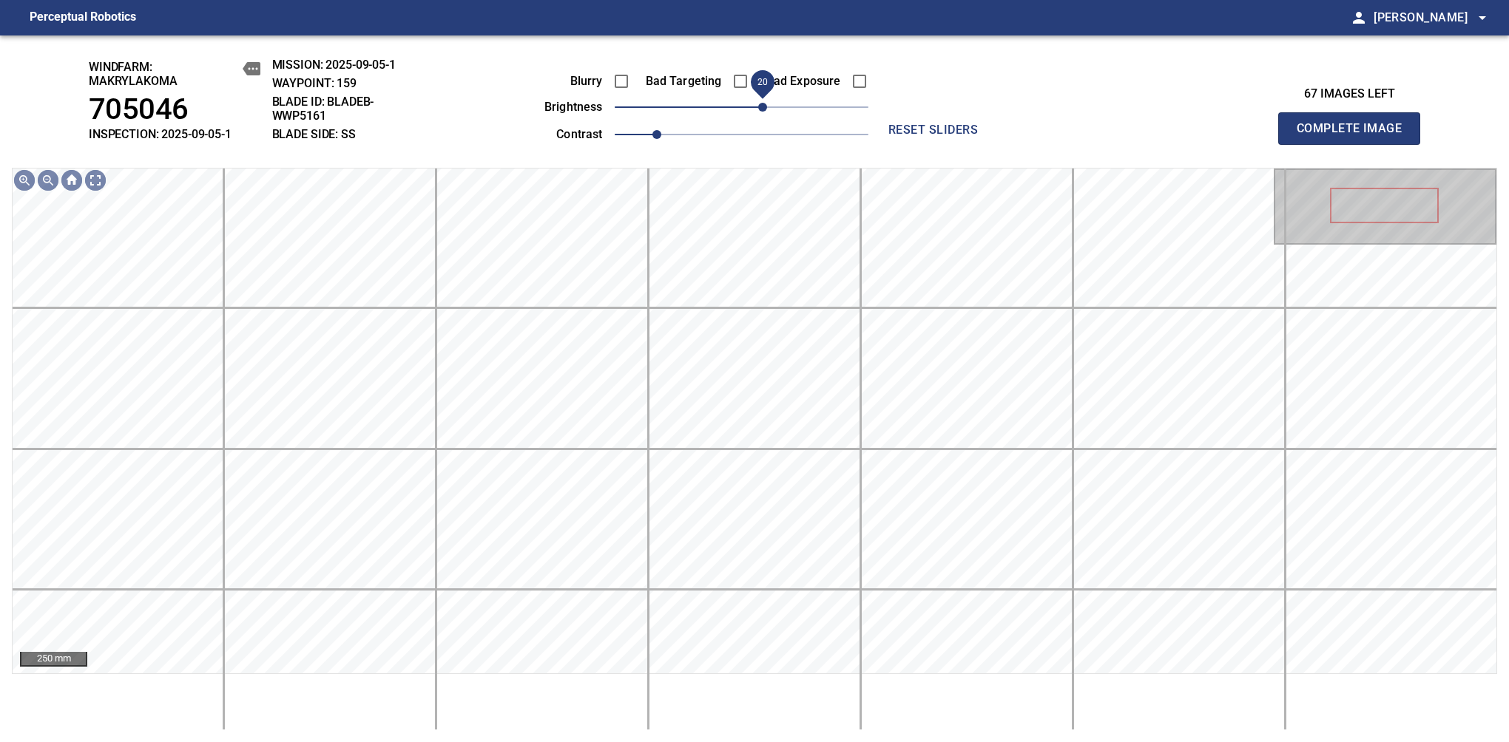
drag, startPoint x: 745, startPoint y: 107, endPoint x: 760, endPoint y: 104, distance: 15.8
click at [760, 104] on span "20" at bounding box center [762, 107] width 9 height 9
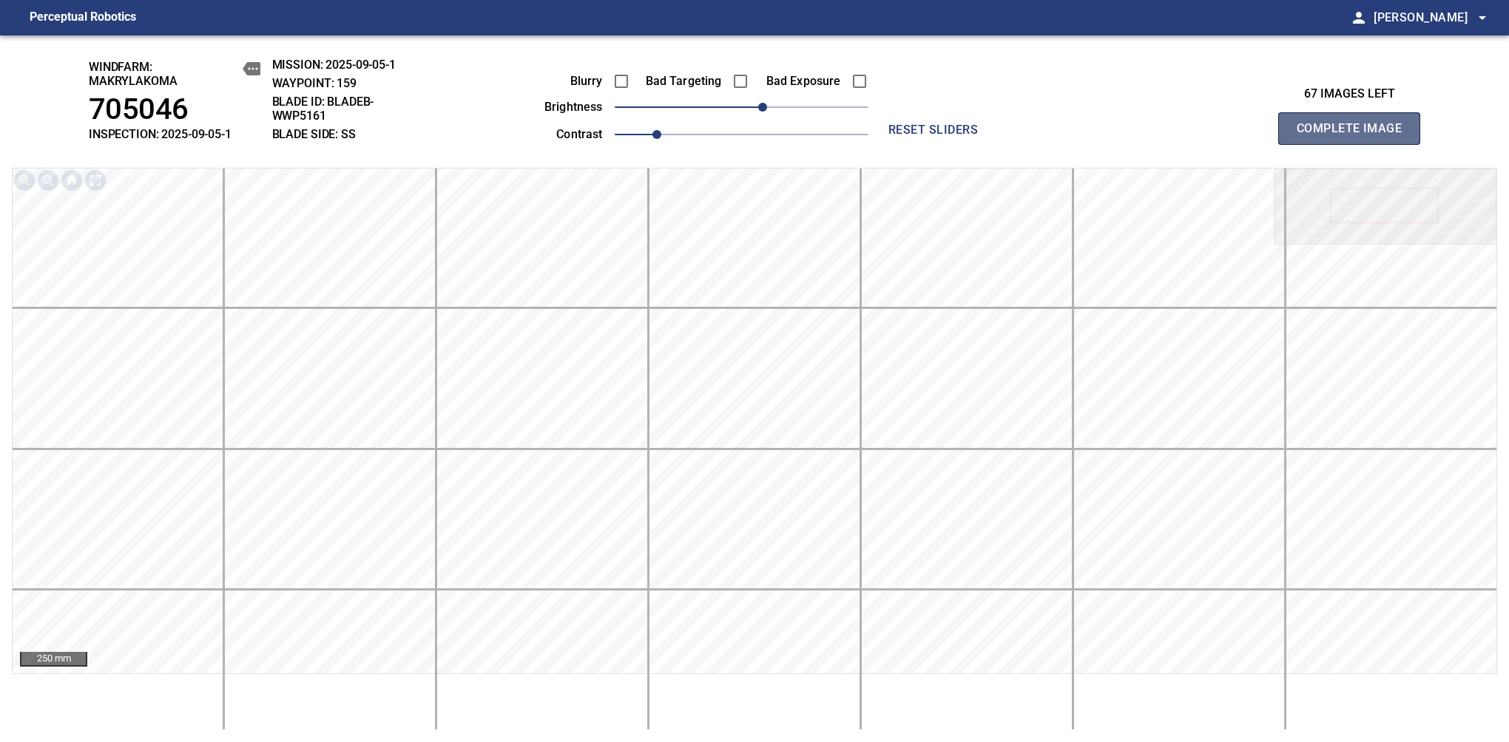
click at [1355, 136] on span "Complete Image" at bounding box center [1348, 128] width 109 height 21
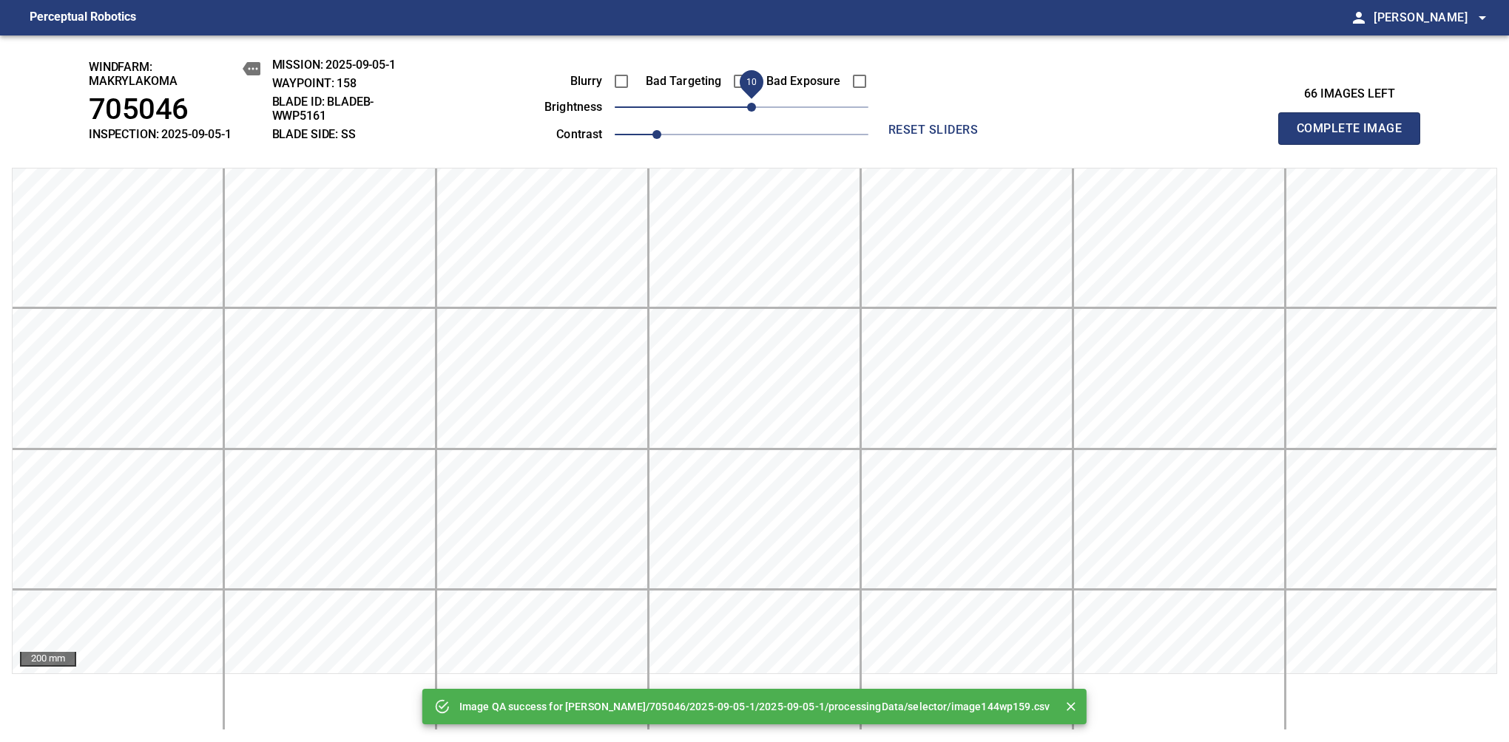
click at [750, 109] on span "10" at bounding box center [751, 107] width 9 height 9
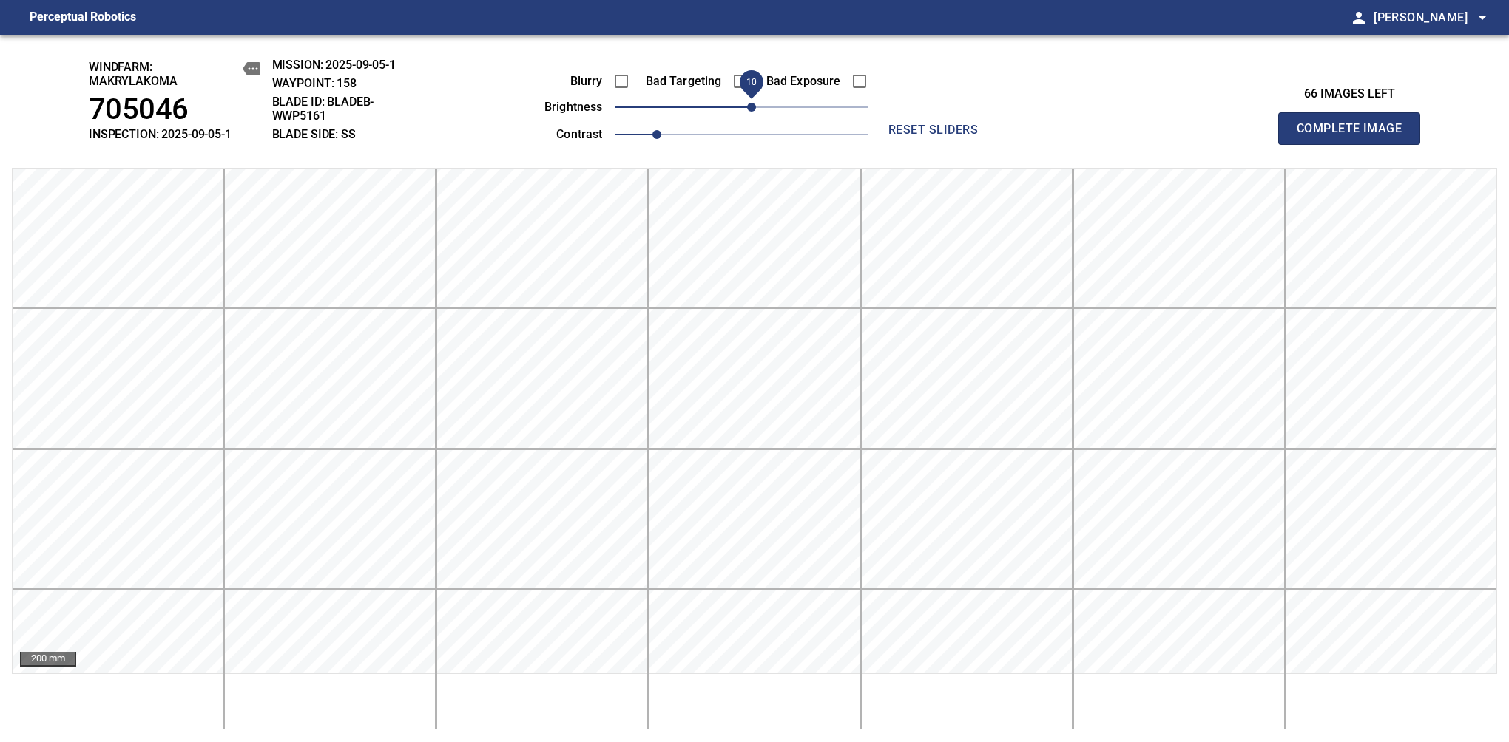
click at [1355, 136] on span "Complete Image" at bounding box center [1348, 128] width 109 height 21
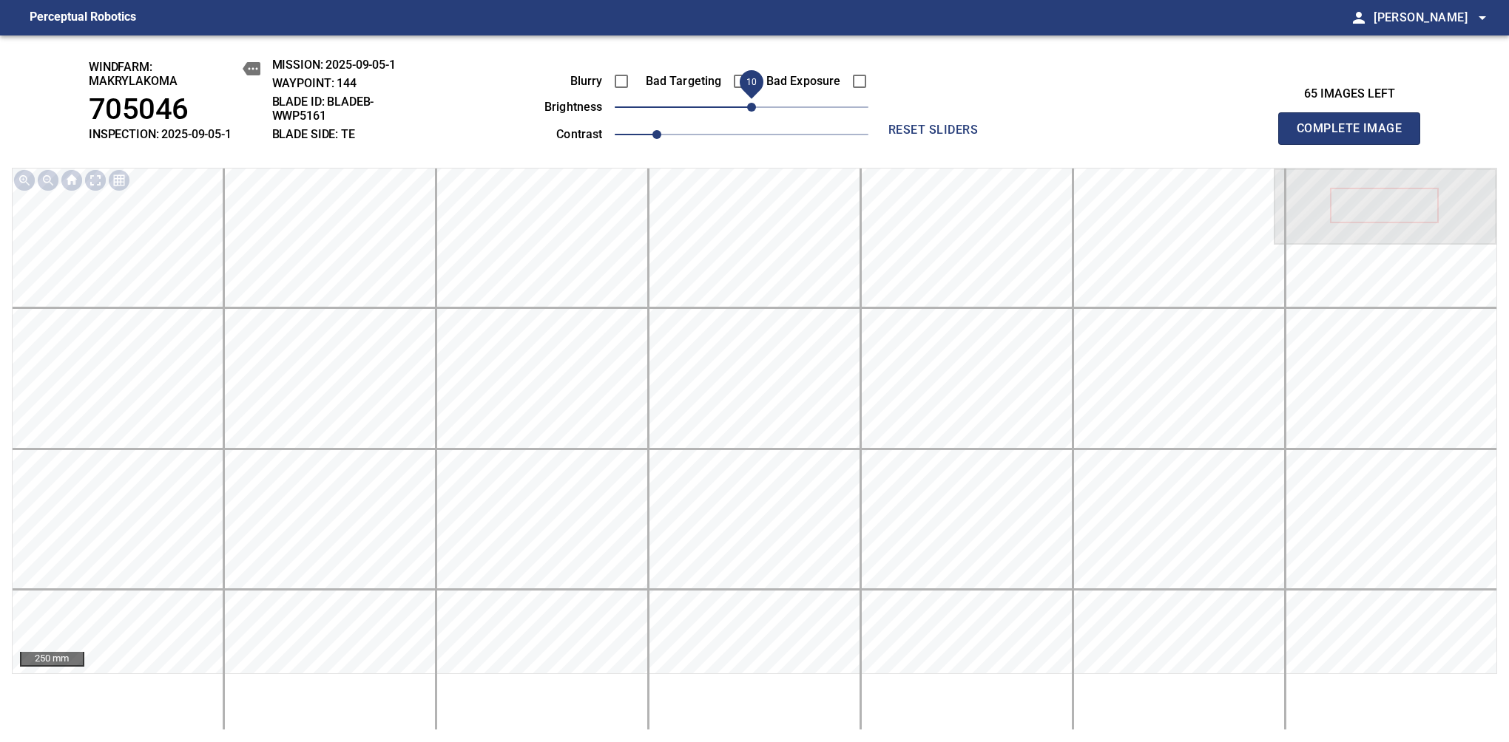
drag, startPoint x: 760, startPoint y: 109, endPoint x: 750, endPoint y: 118, distance: 13.2
click at [750, 112] on span "10" at bounding box center [751, 107] width 9 height 9
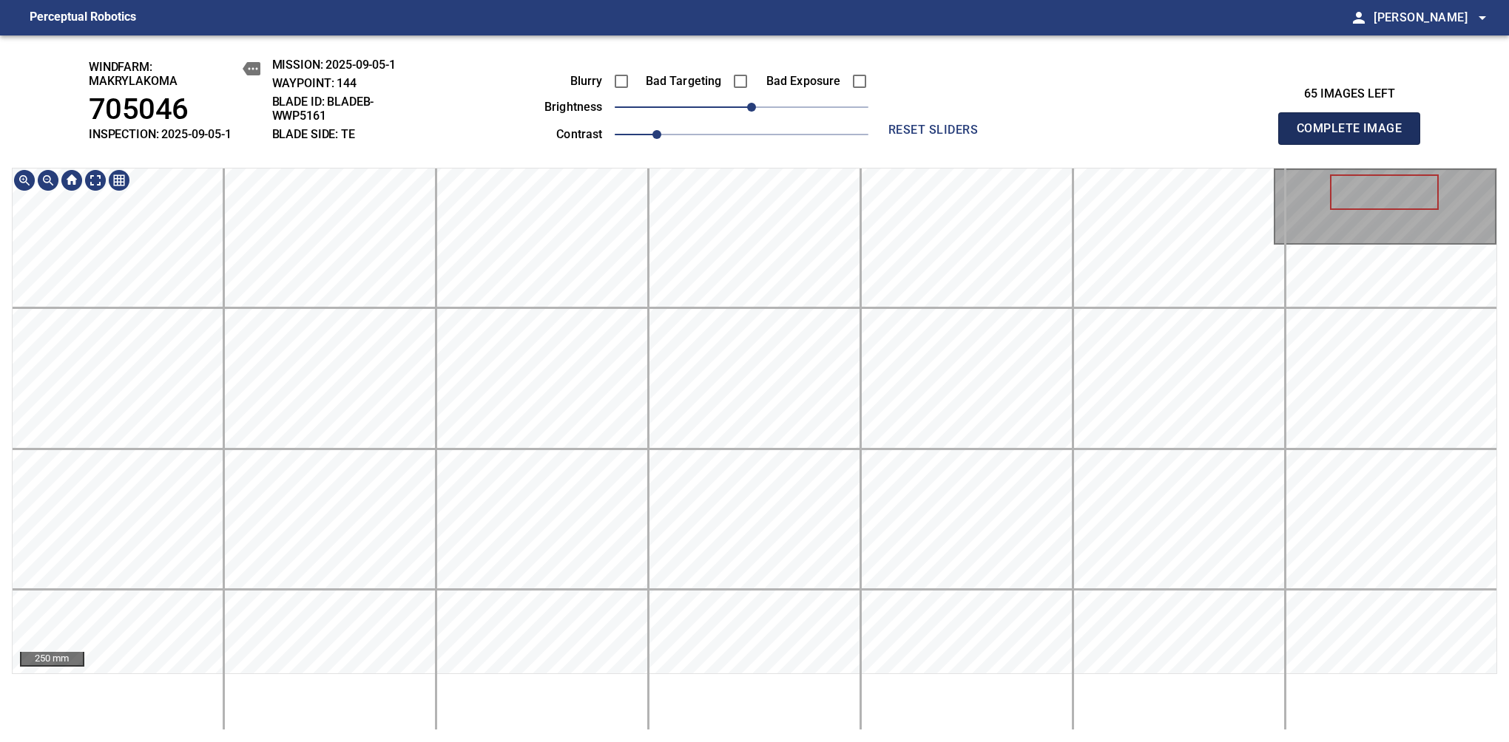
click at [1355, 136] on span "Complete Image" at bounding box center [1348, 128] width 109 height 21
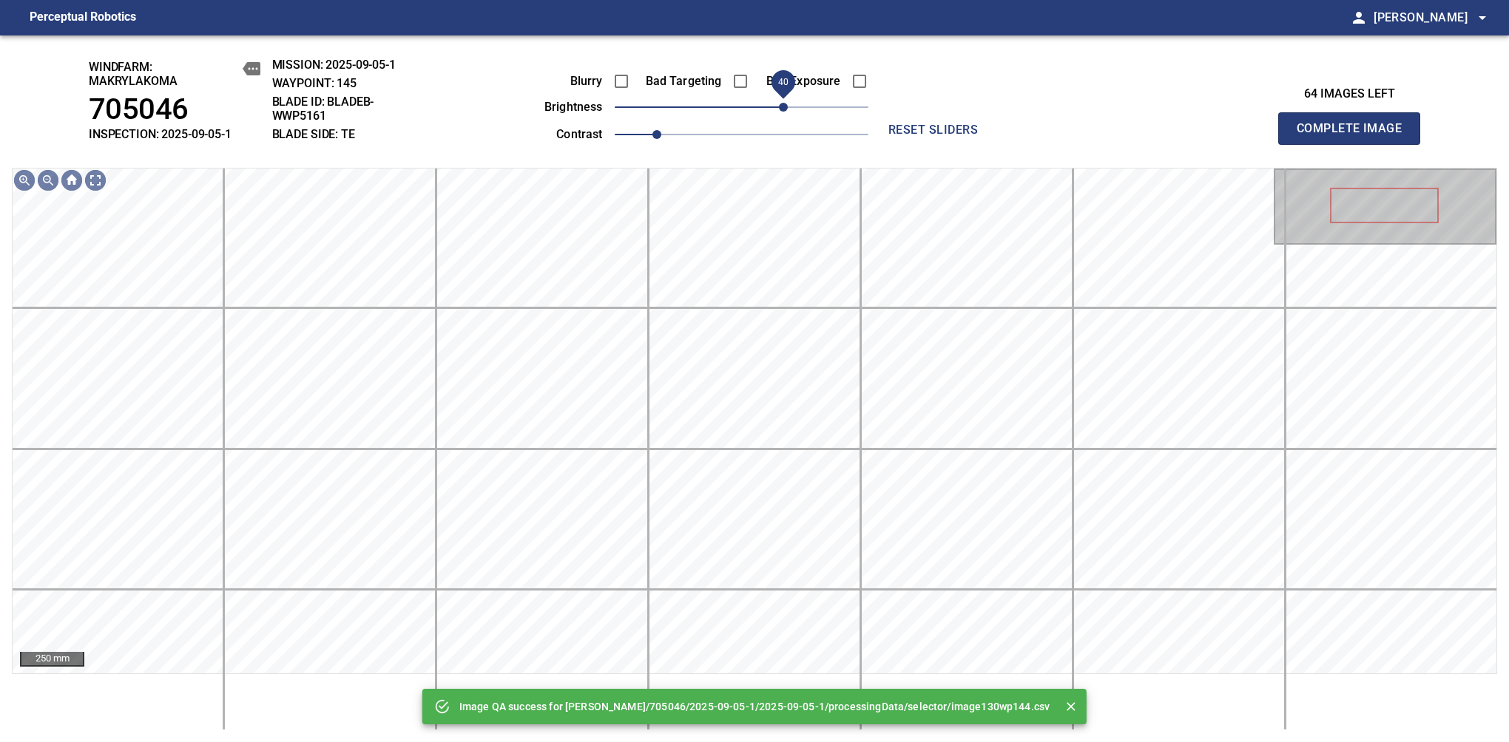
drag, startPoint x: 763, startPoint y: 109, endPoint x: 784, endPoint y: 102, distance: 22.0
click at [784, 103] on span "40" at bounding box center [783, 107] width 9 height 9
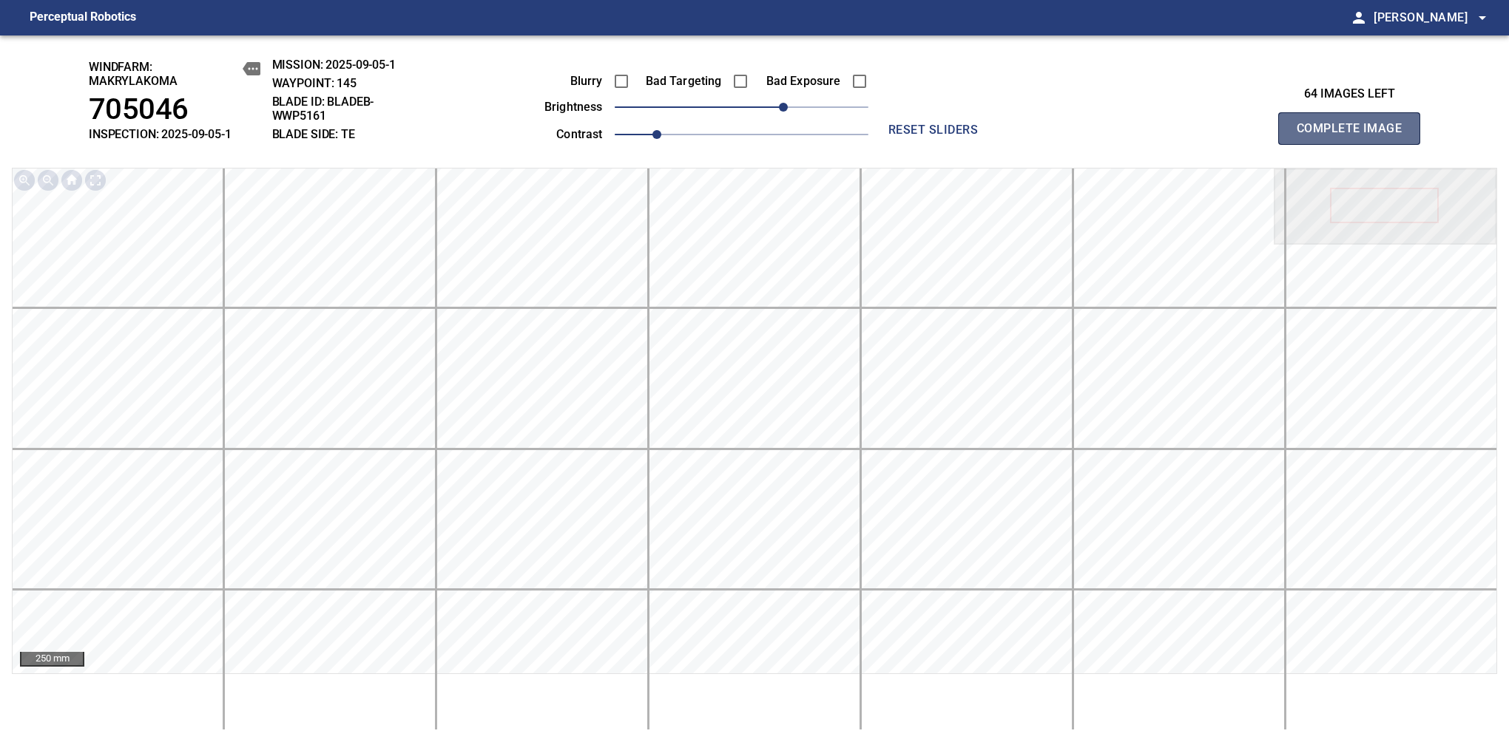
click at [1355, 136] on span "Complete Image" at bounding box center [1348, 128] width 109 height 21
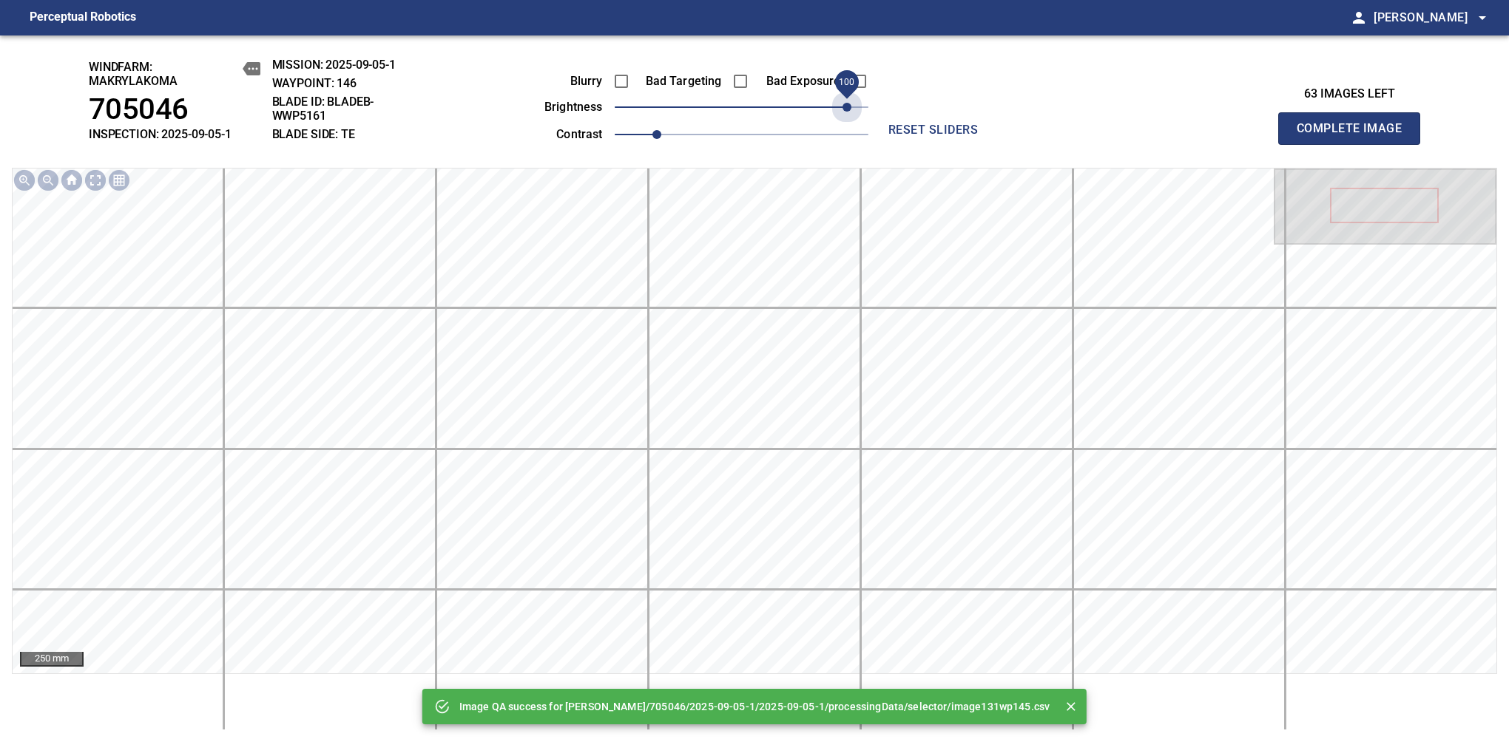
drag, startPoint x: 784, startPoint y: 102, endPoint x: 843, endPoint y: 123, distance: 62.7
click at [843, 123] on div "Blurry Bad Targeting Bad Exposure brightness 100 contrast 1" at bounding box center [689, 105] width 357 height 79
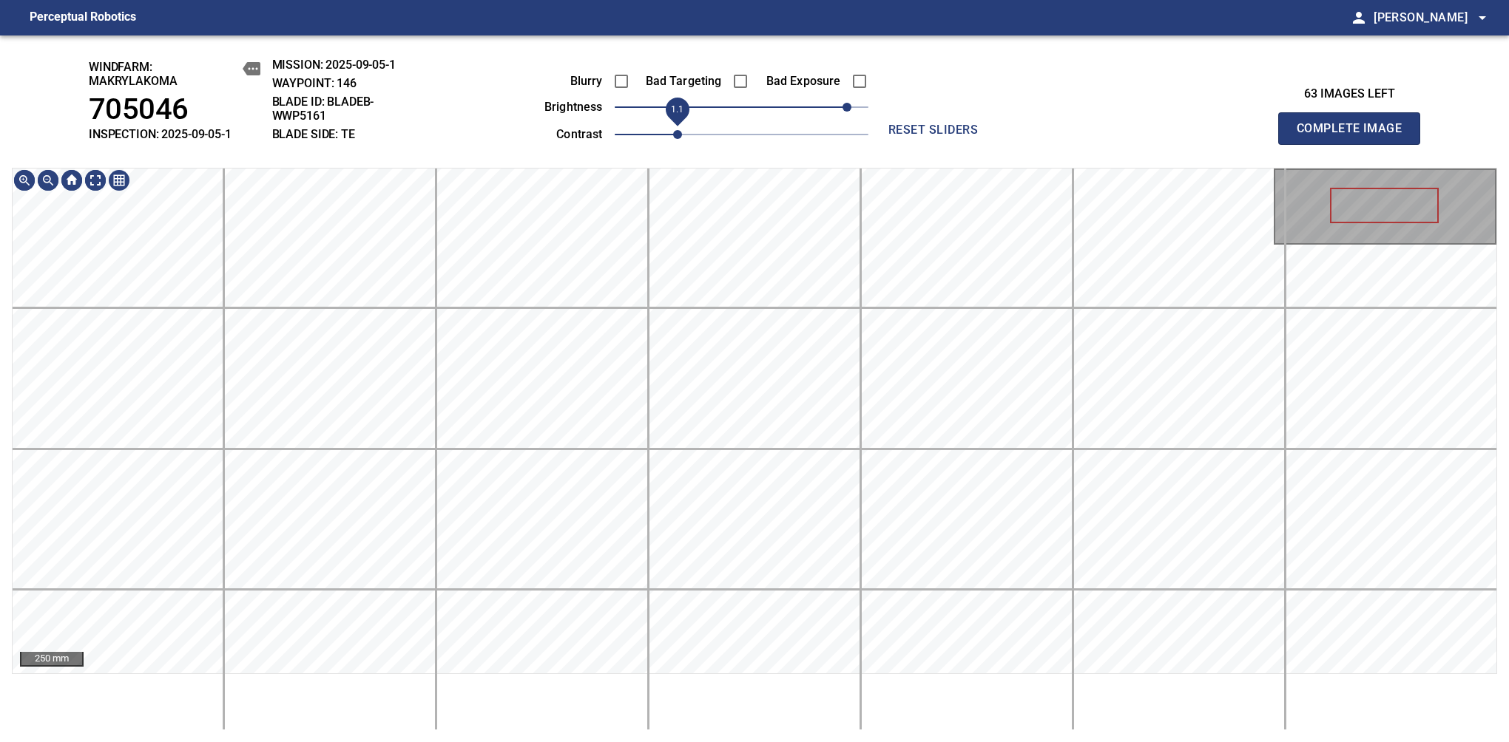
click at [674, 136] on span "1.1" at bounding box center [677, 134] width 9 height 9
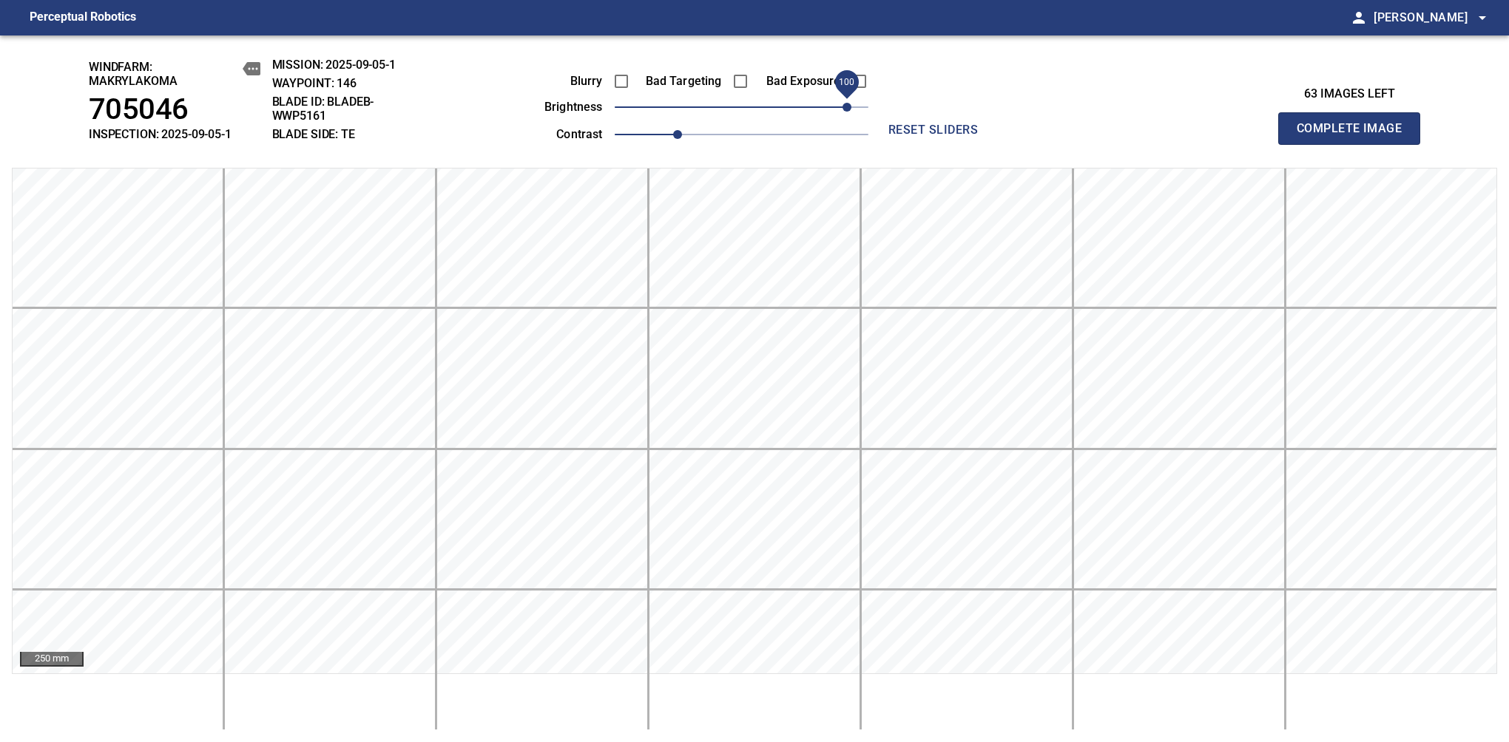
click at [1355, 136] on span "Complete Image" at bounding box center [1348, 128] width 109 height 21
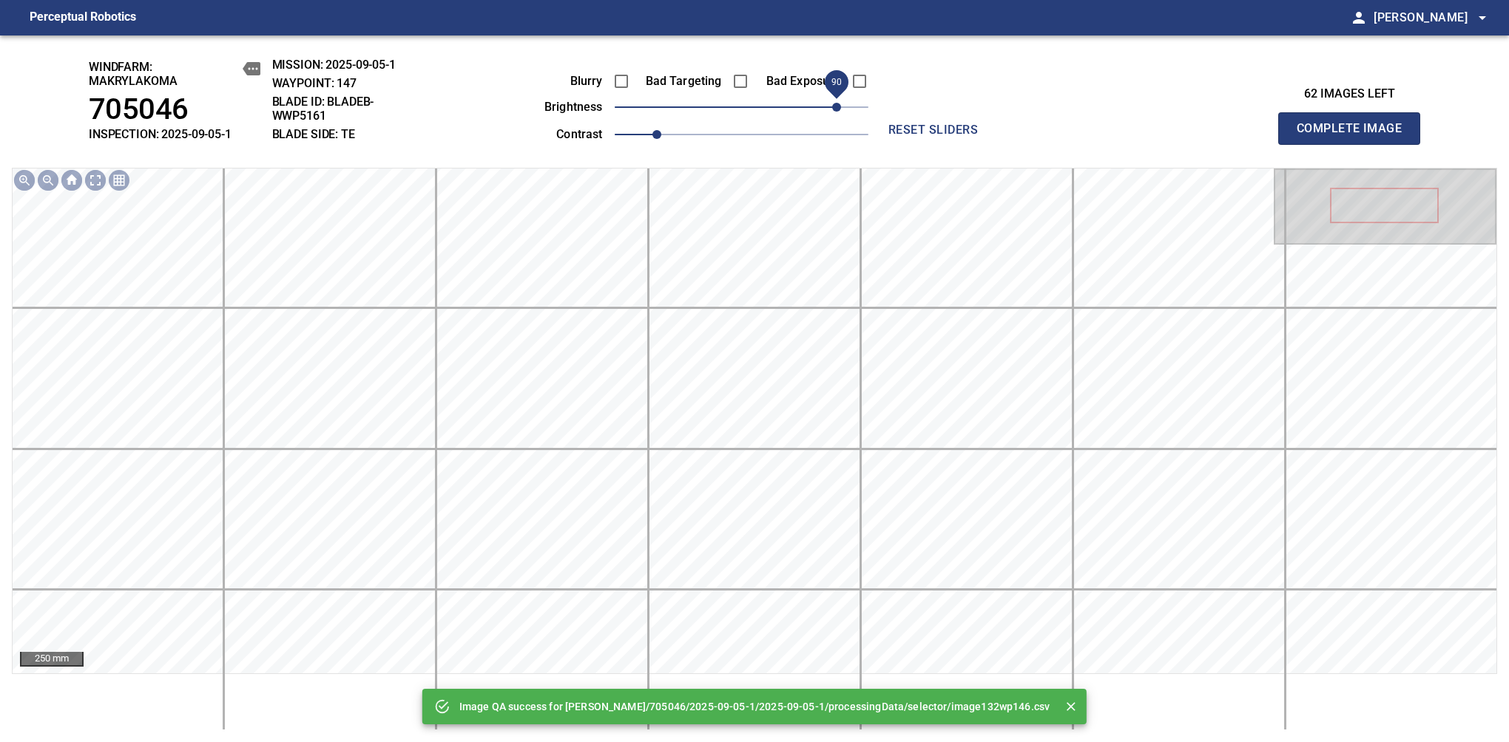
drag, startPoint x: 846, startPoint y: 110, endPoint x: 833, endPoint y: 112, distance: 12.8
click at [833, 112] on span "90" at bounding box center [742, 107] width 254 height 21
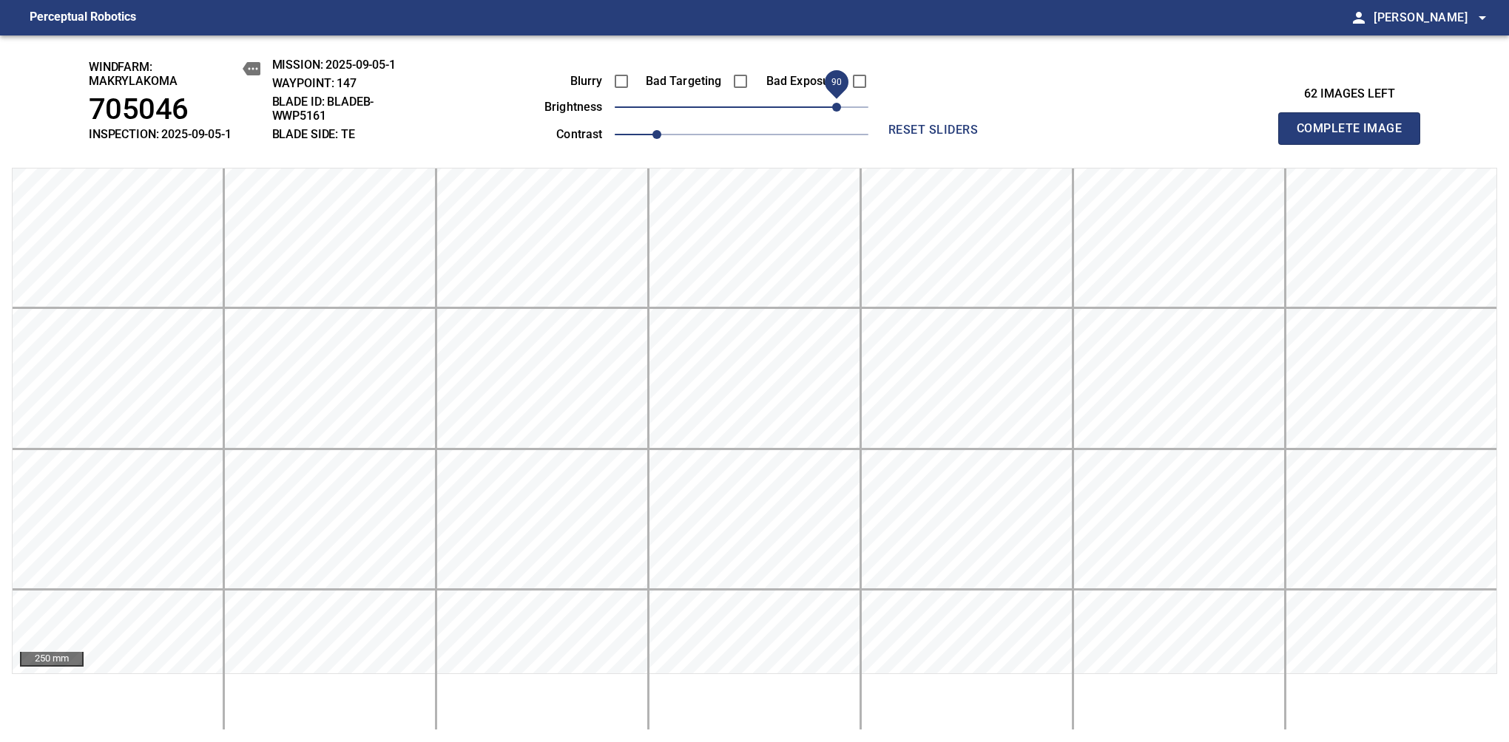
click at [1355, 136] on span "Complete Image" at bounding box center [1348, 128] width 109 height 21
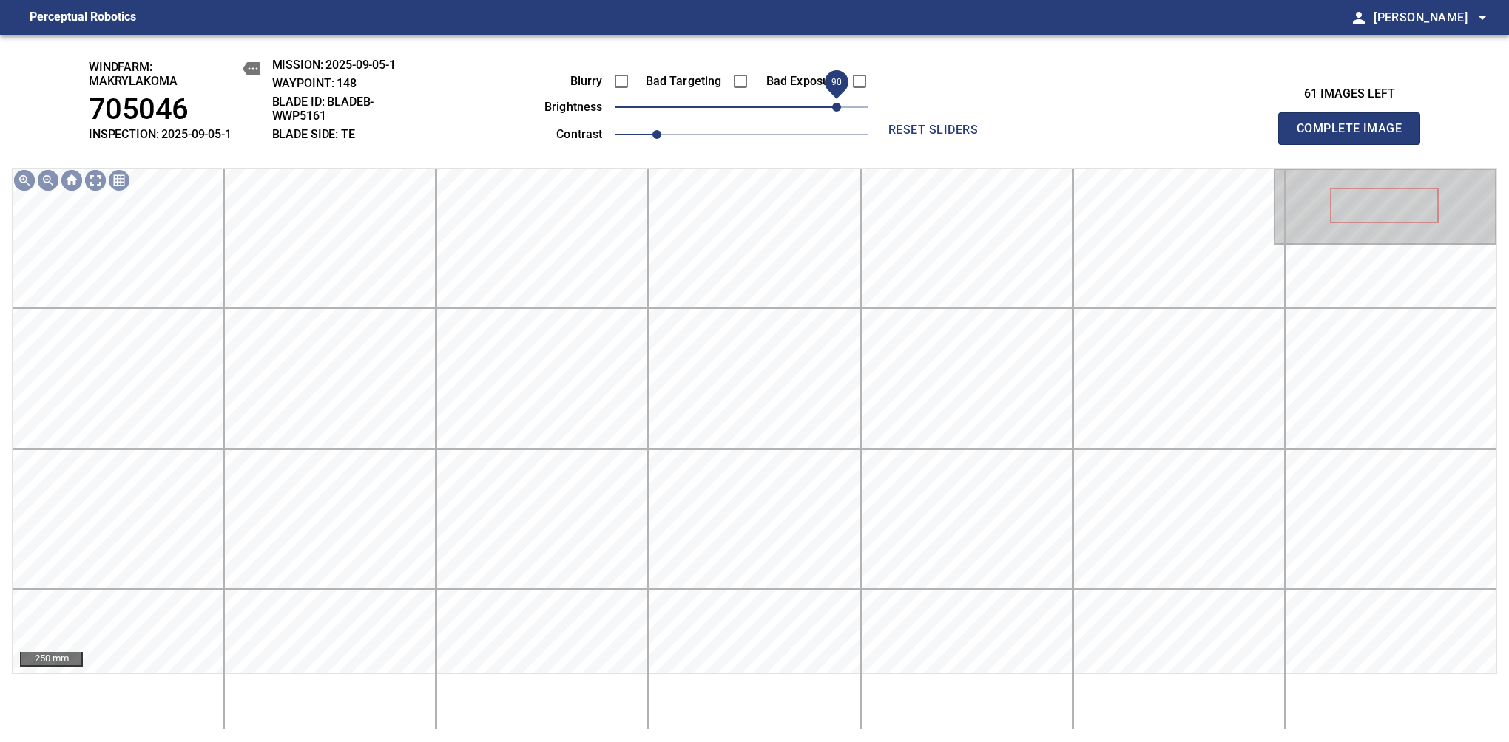
click at [838, 112] on span "90" at bounding box center [742, 107] width 254 height 21
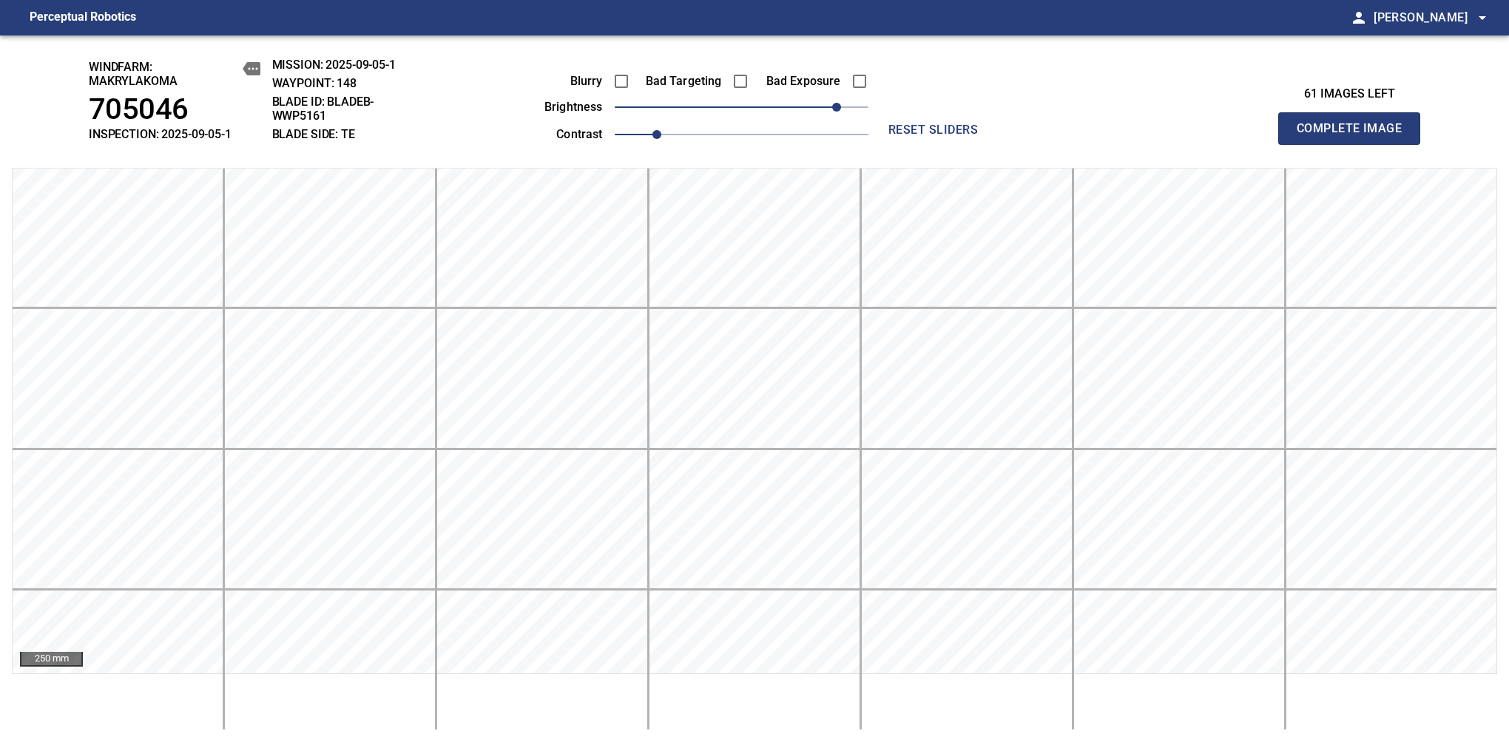
click at [1355, 136] on span "Complete Image" at bounding box center [1348, 128] width 109 height 21
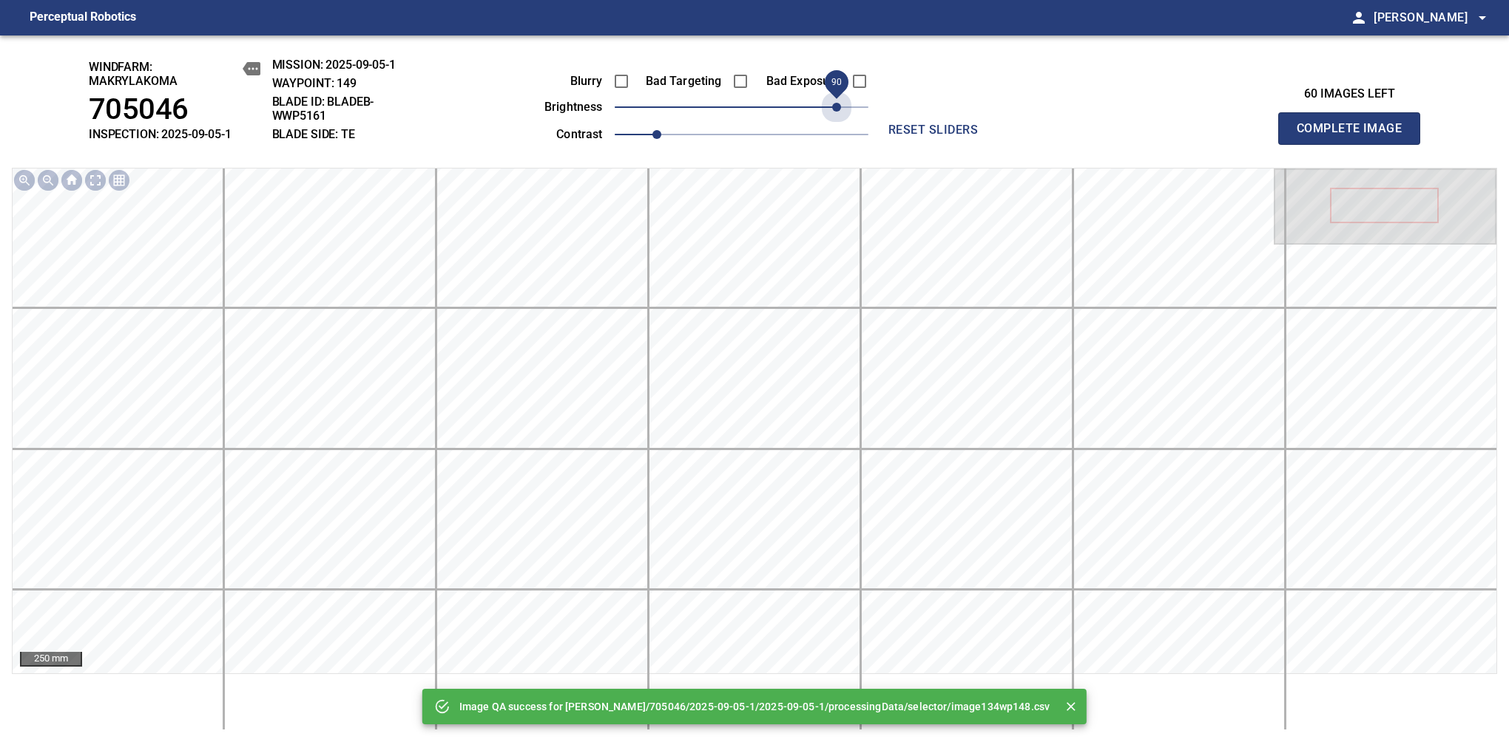
click at [838, 112] on span "90" at bounding box center [742, 107] width 254 height 21
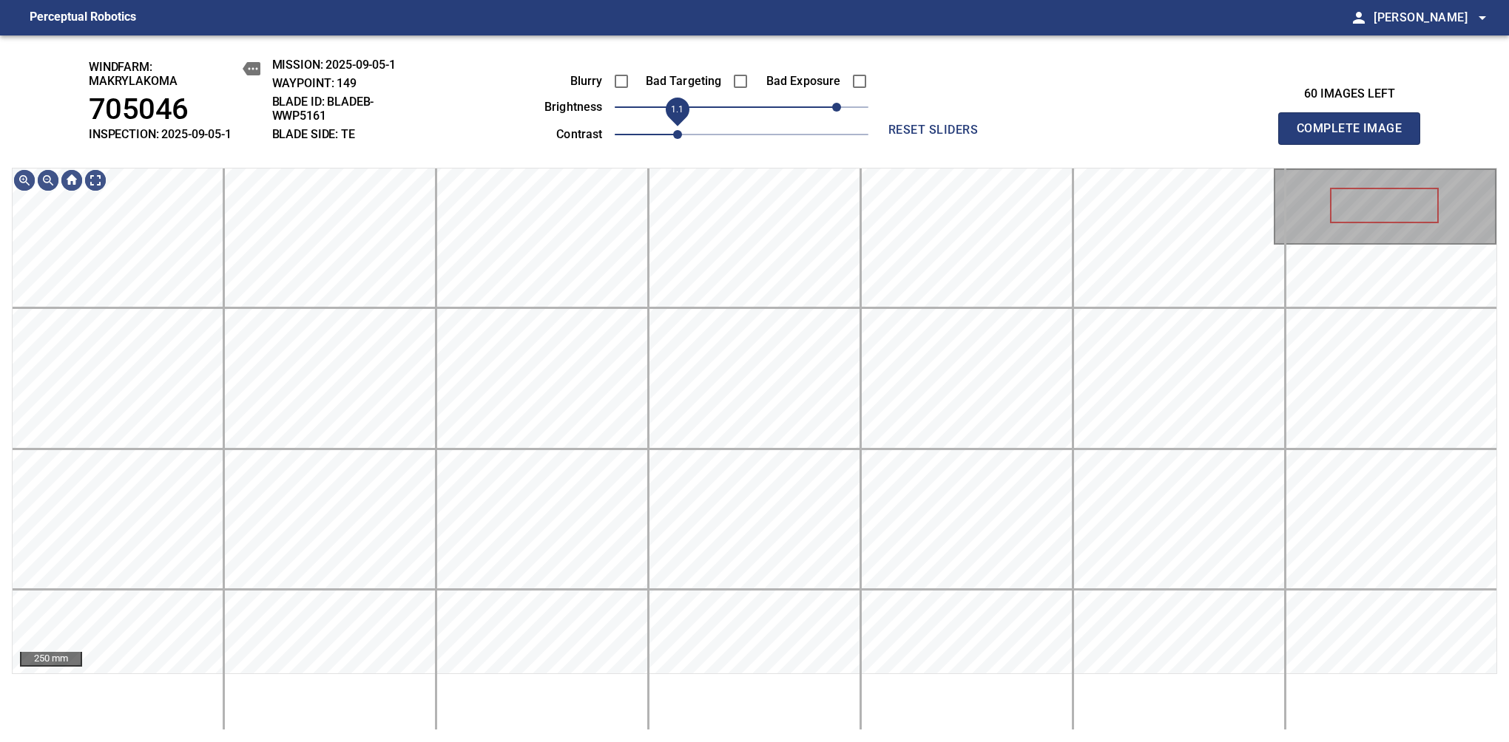
click at [673, 133] on span "1.1" at bounding box center [677, 134] width 9 height 9
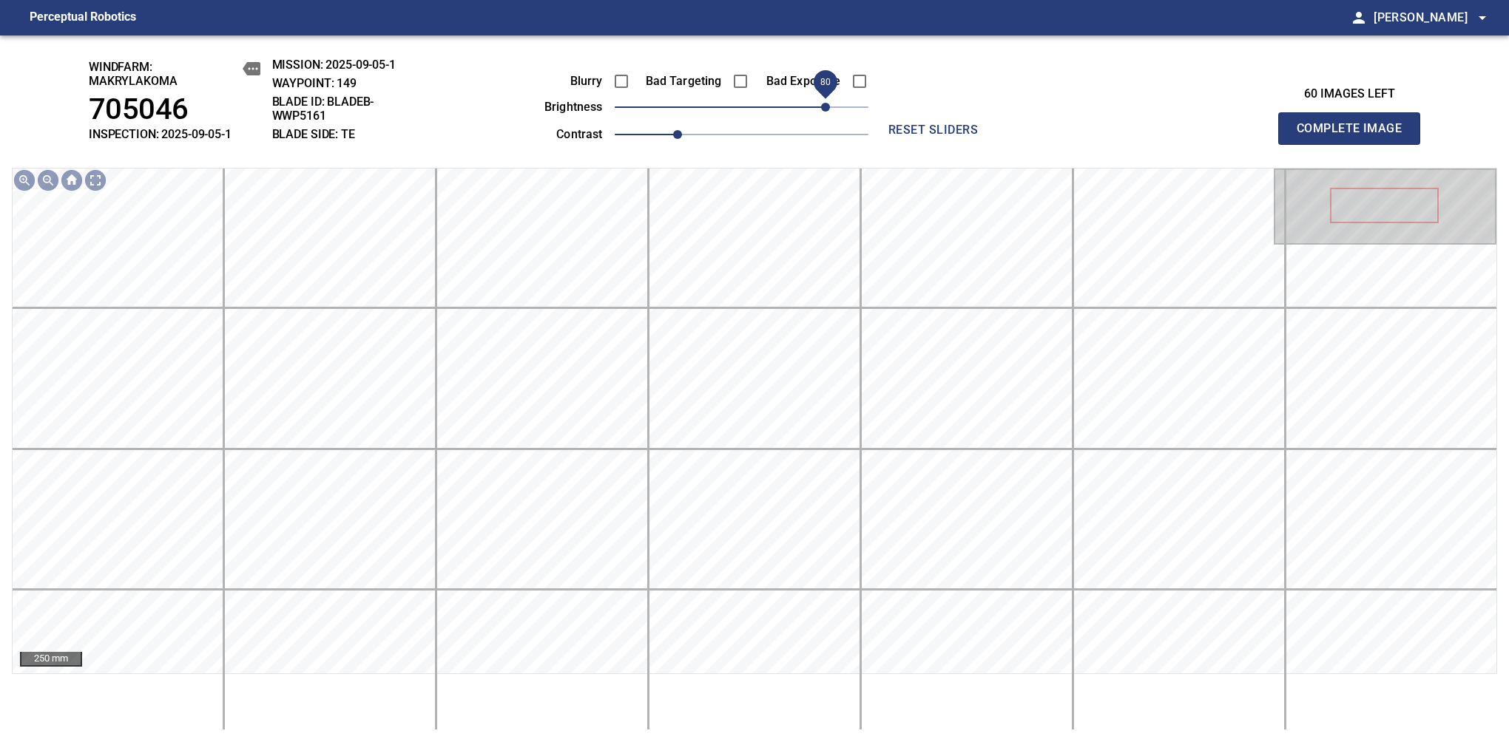
drag, startPoint x: 838, startPoint y: 112, endPoint x: 828, endPoint y: 112, distance: 9.6
click at [828, 112] on span "80" at bounding box center [825, 107] width 9 height 9
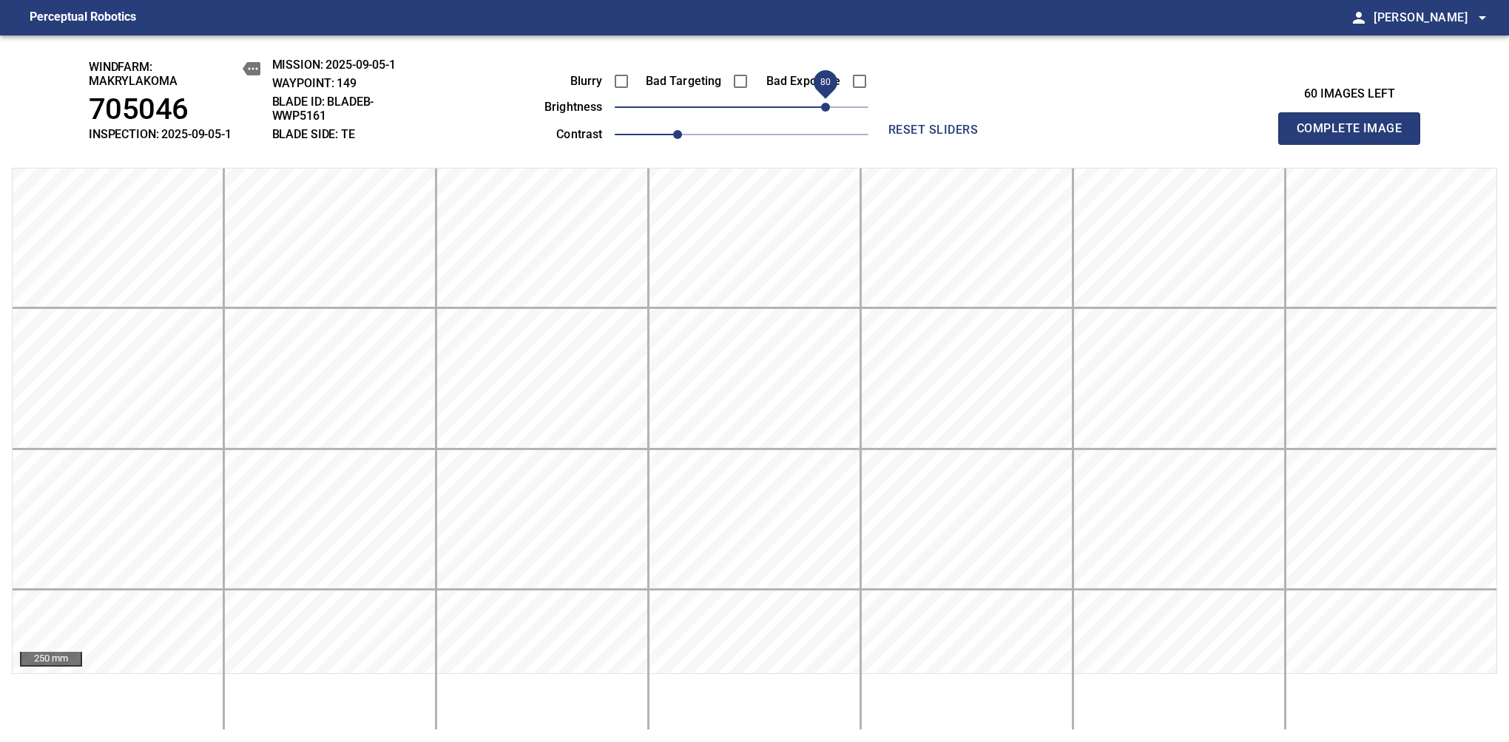
click at [1355, 136] on span "Complete Image" at bounding box center [1348, 128] width 109 height 21
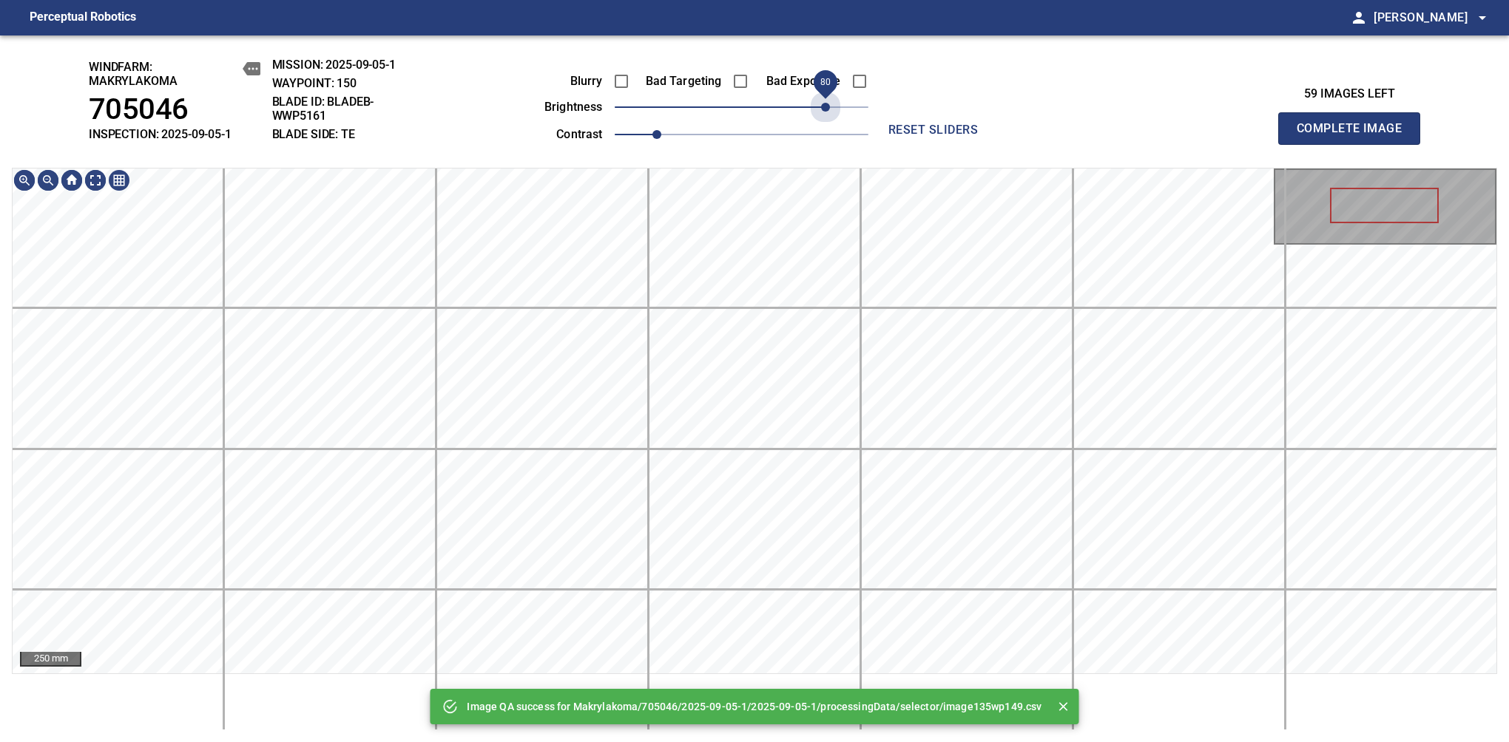
click at [828, 112] on span "80" at bounding box center [742, 107] width 254 height 21
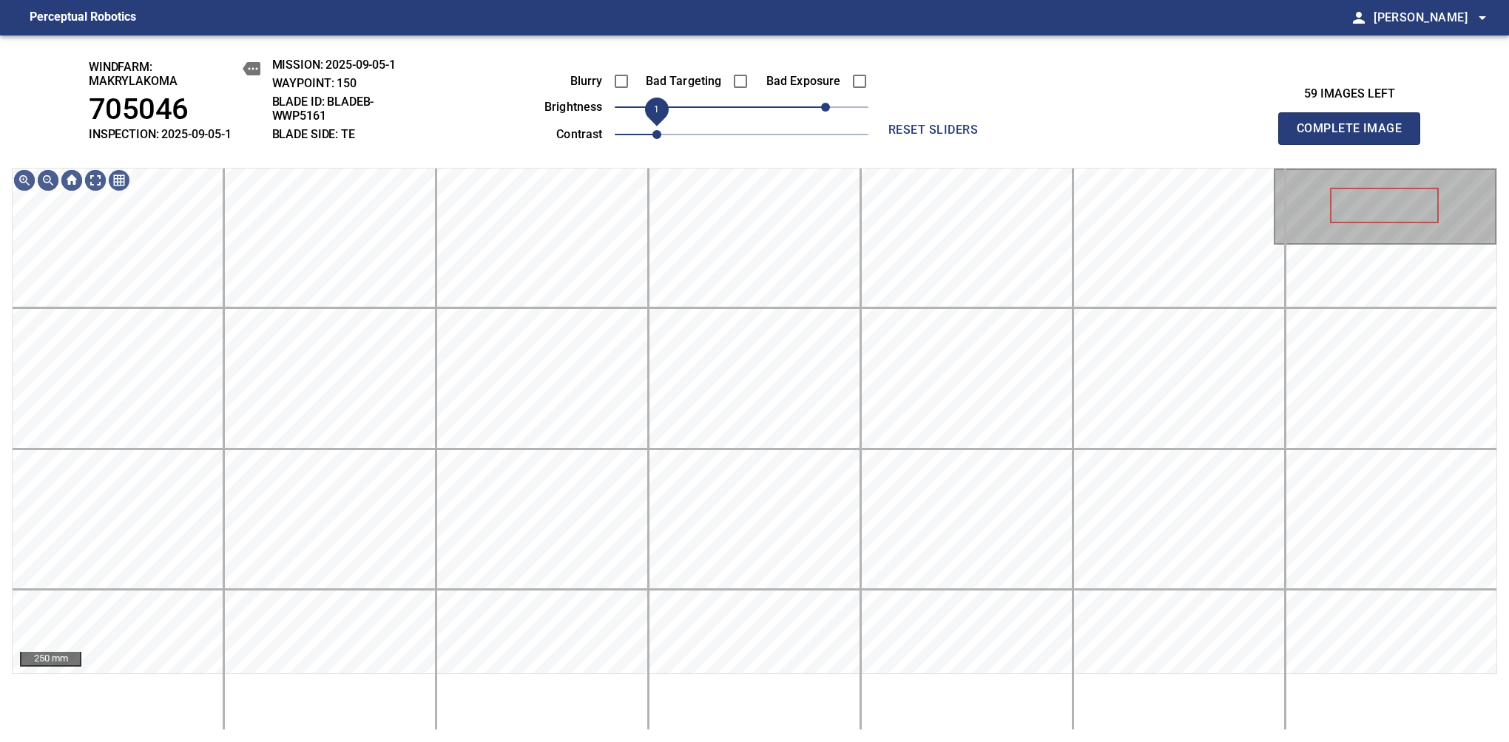
drag, startPoint x: 657, startPoint y: 136, endPoint x: 663, endPoint y: 149, distance: 13.9
click at [661, 139] on span "1" at bounding box center [656, 134] width 9 height 9
drag, startPoint x: 822, startPoint y: 115, endPoint x: 833, endPoint y: 108, distance: 12.7
click at [833, 108] on span "90" at bounding box center [836, 107] width 9 height 9
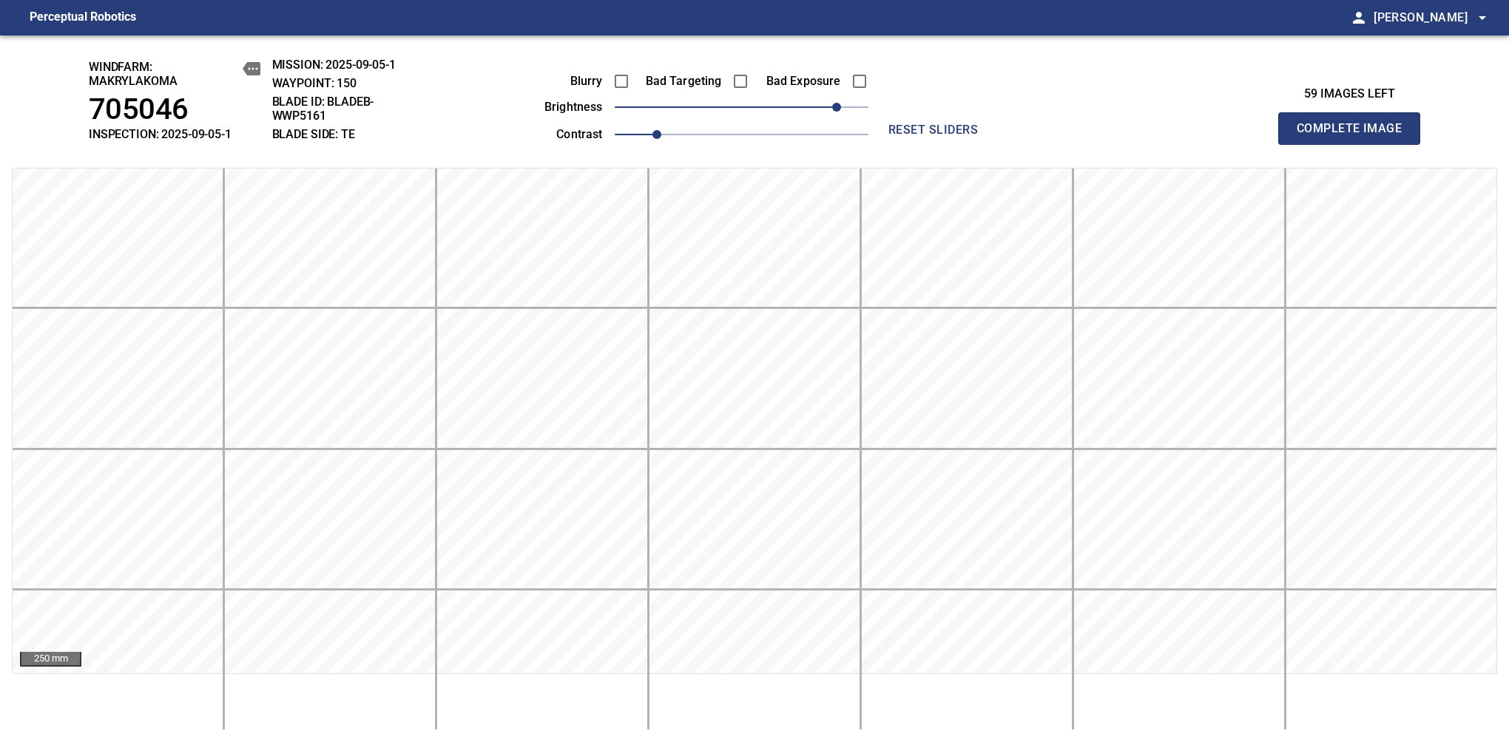
click at [1355, 136] on span "Complete Image" at bounding box center [1348, 128] width 109 height 21
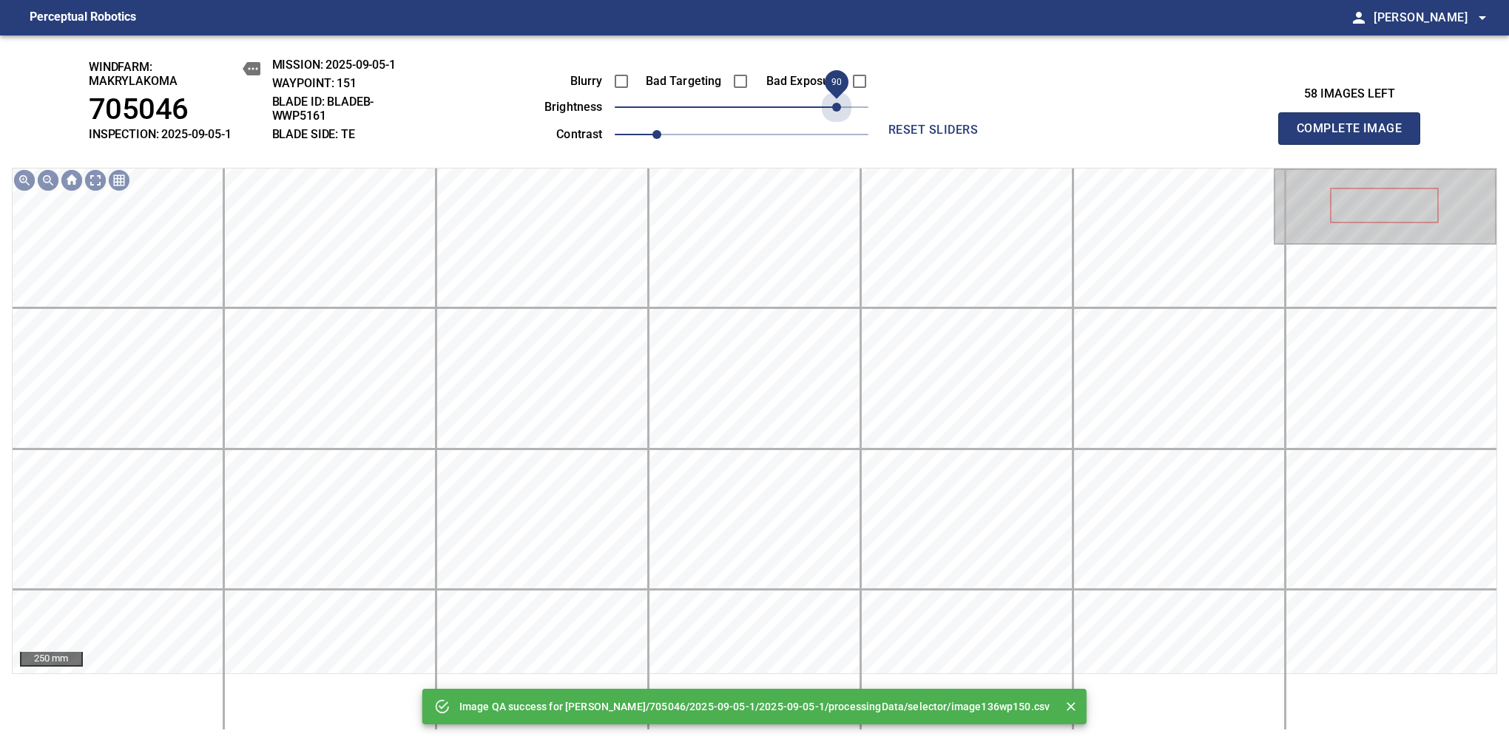
click at [833, 108] on span "90" at bounding box center [742, 107] width 254 height 21
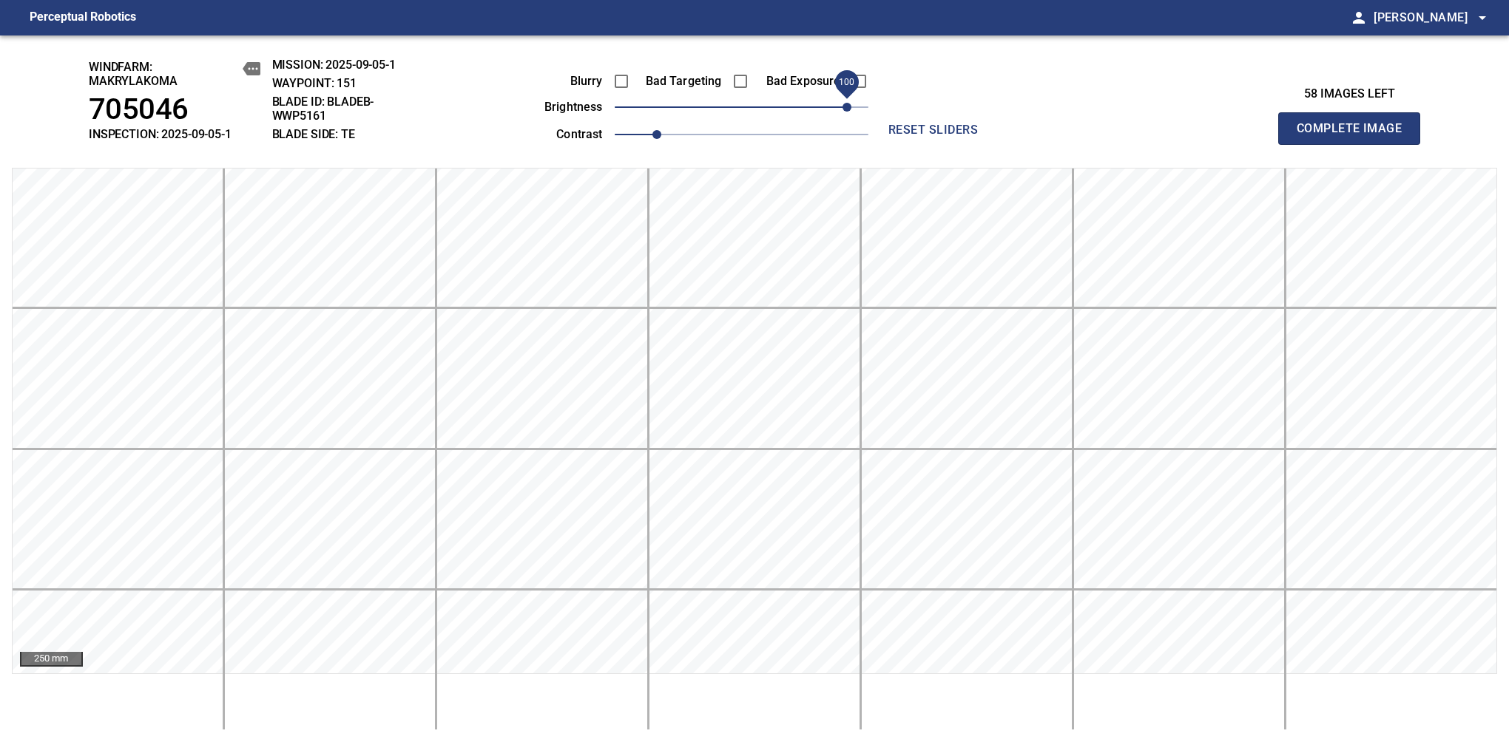
click at [843, 105] on span "100" at bounding box center [846, 107] width 9 height 9
click at [1355, 136] on span "Complete Image" at bounding box center [1348, 128] width 109 height 21
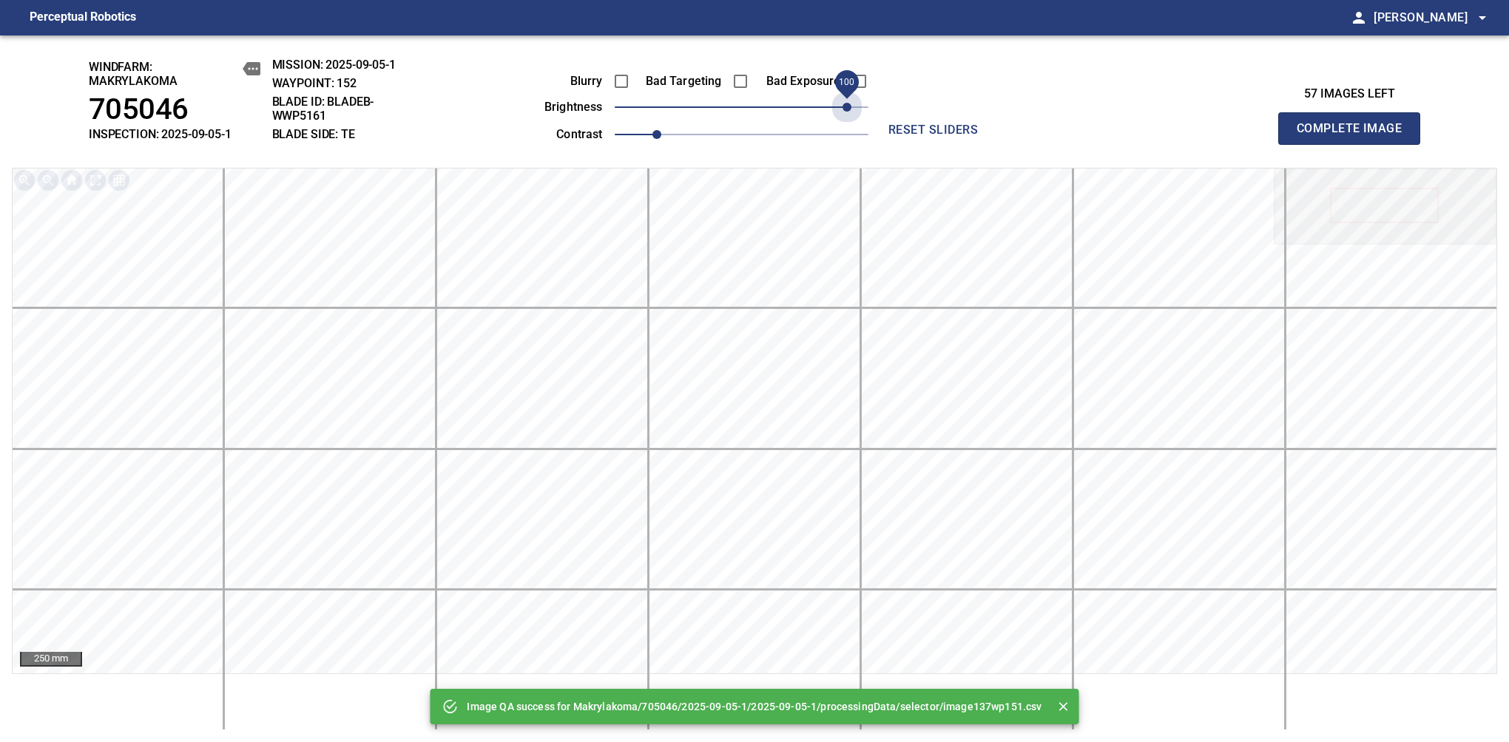
click at [843, 105] on span "100" at bounding box center [742, 107] width 254 height 21
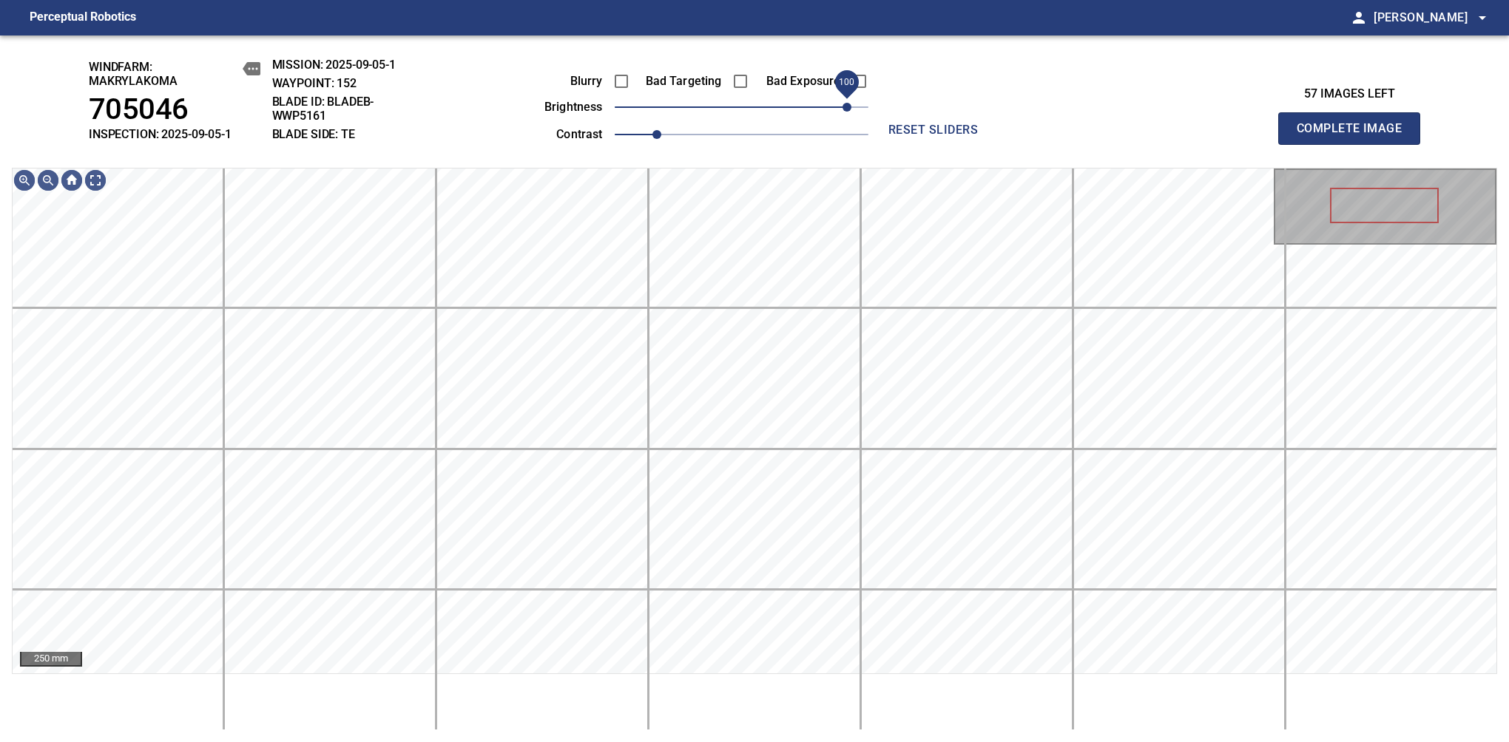
click at [849, 105] on span "100" at bounding box center [846, 107] width 9 height 9
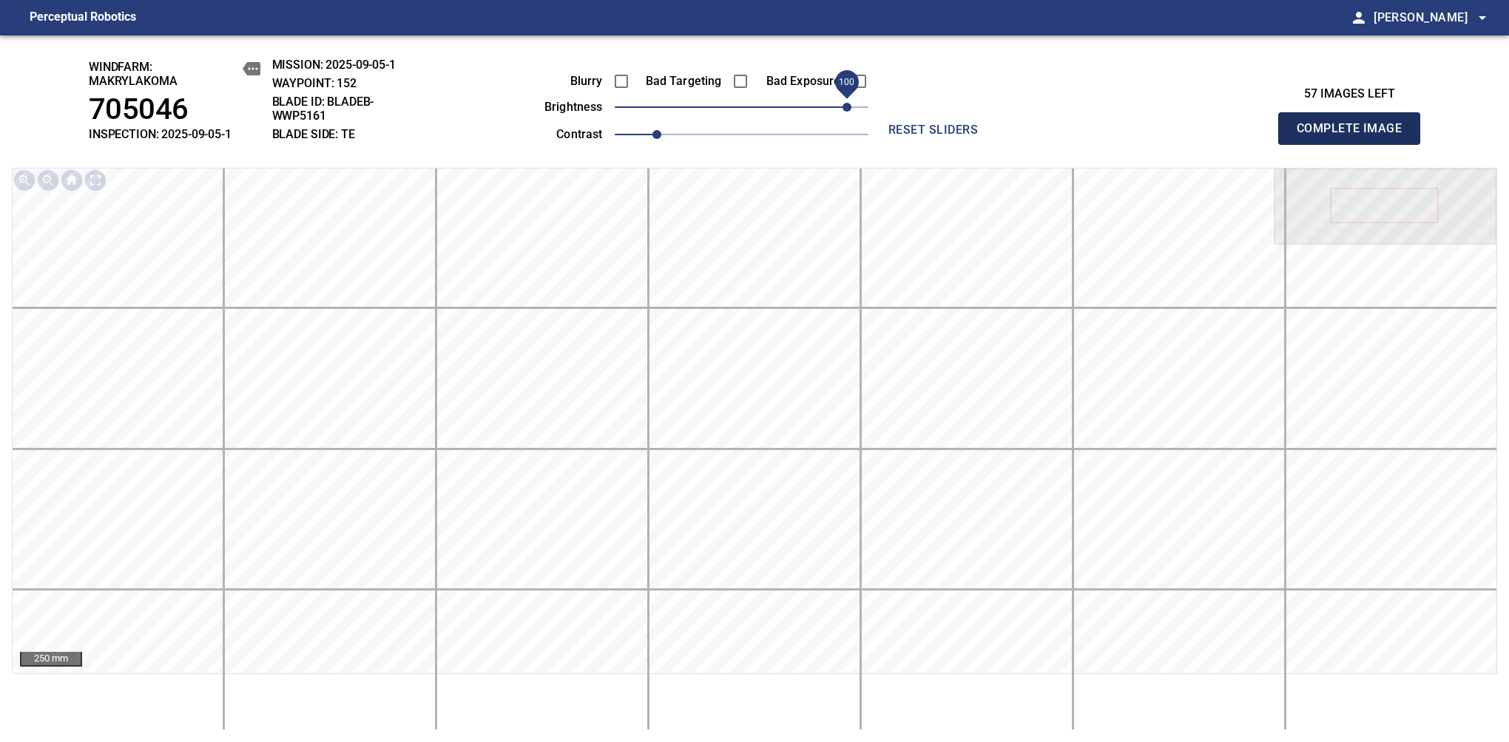
click at [1355, 136] on span "Complete Image" at bounding box center [1348, 128] width 109 height 21
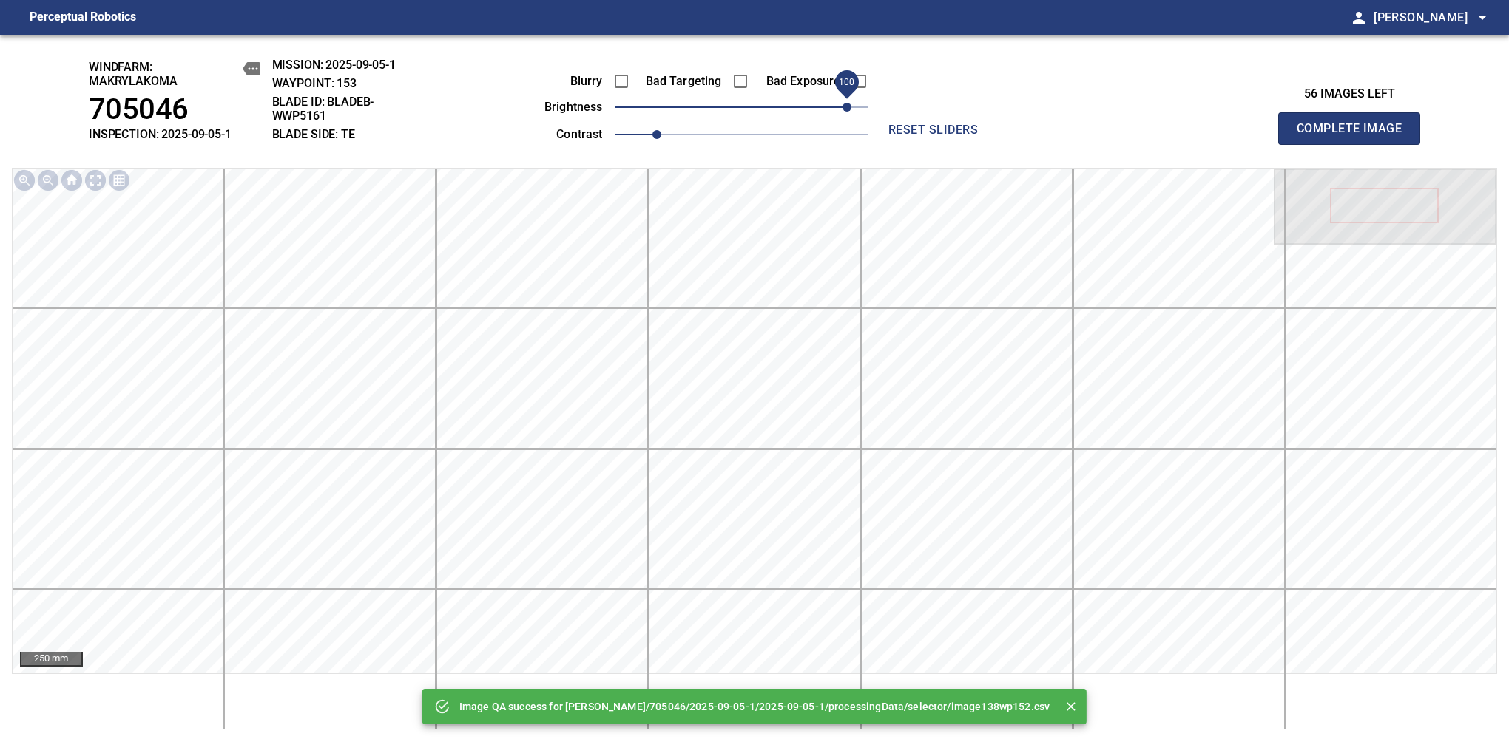
drag, startPoint x: 808, startPoint y: 108, endPoint x: 846, endPoint y: 108, distance: 38.5
click at [846, 108] on span "100" at bounding box center [742, 107] width 254 height 21
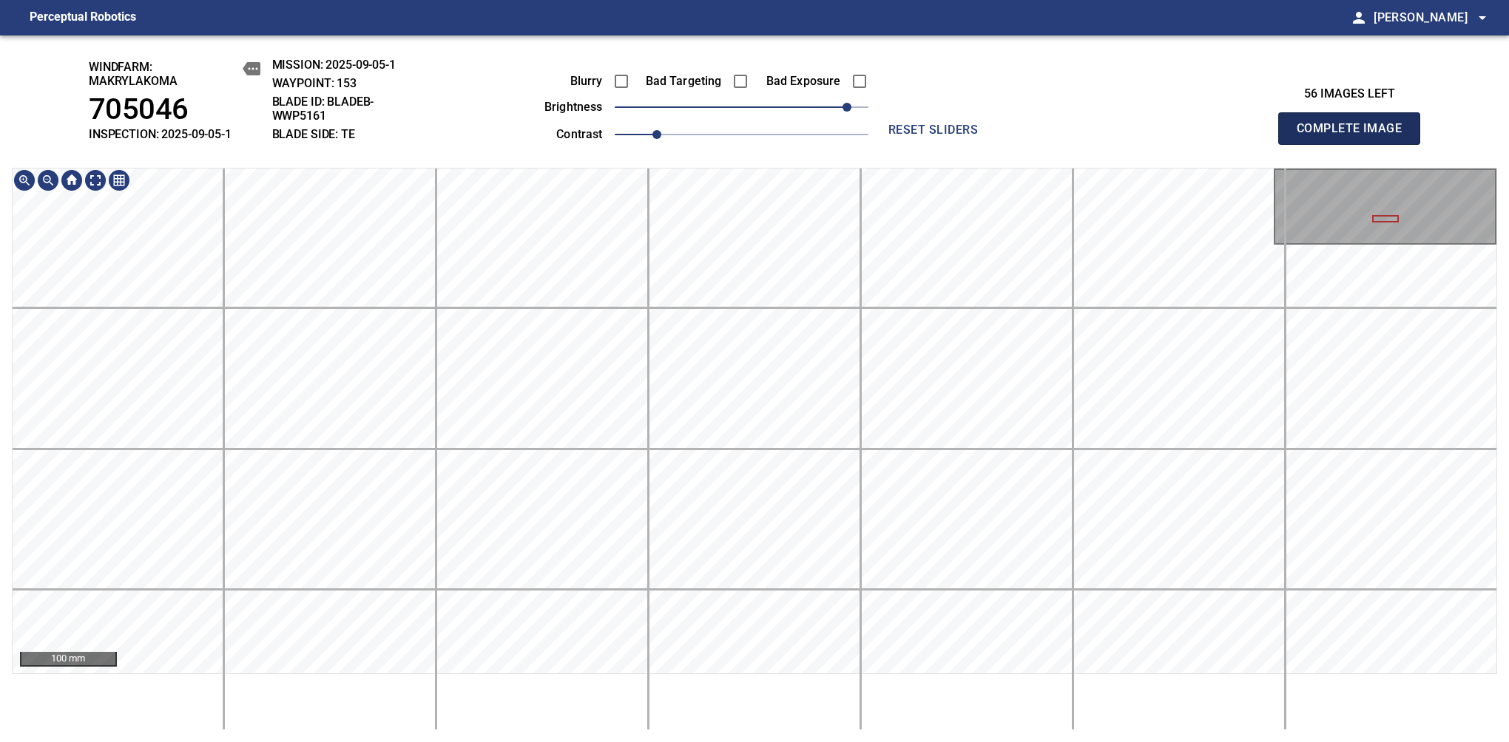
click at [1355, 136] on span "Complete Image" at bounding box center [1348, 128] width 109 height 21
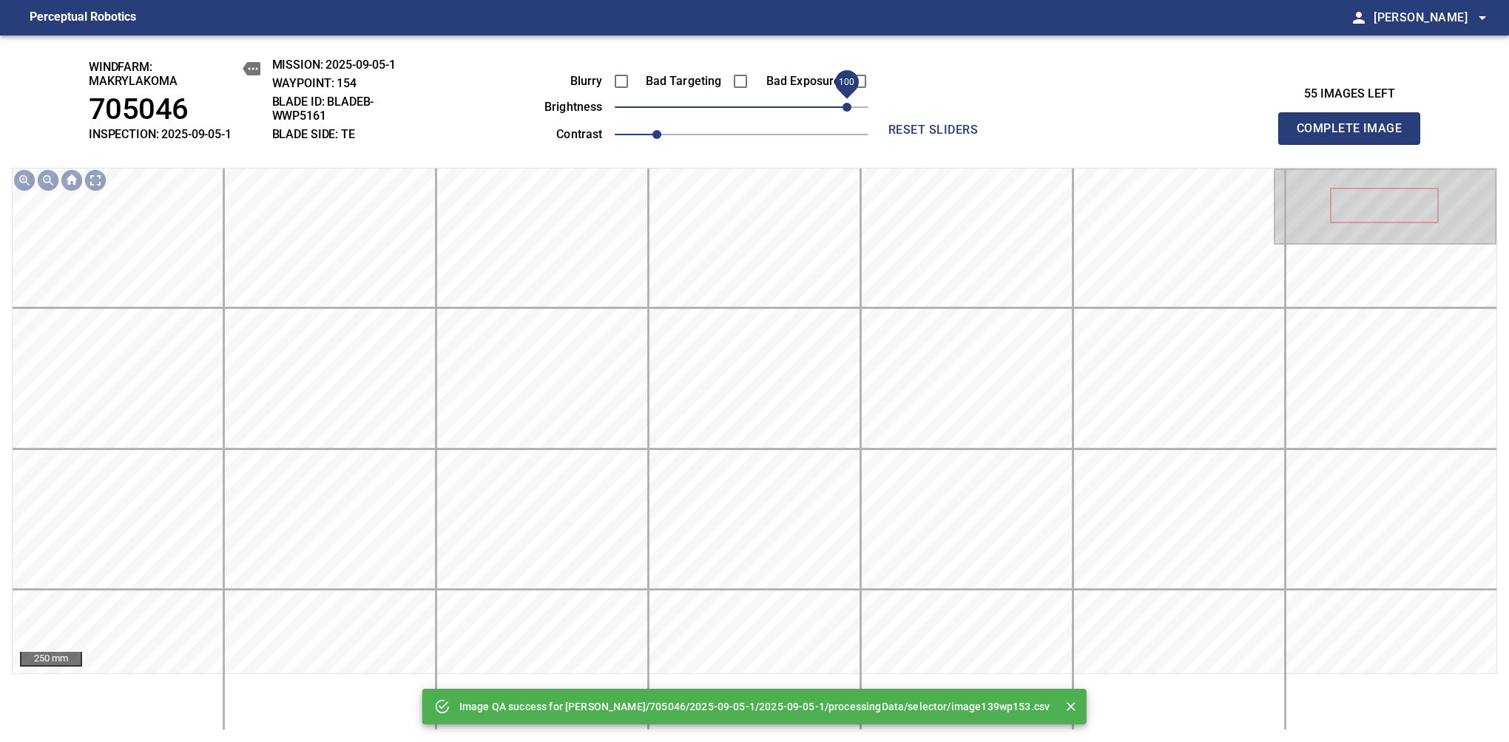
drag, startPoint x: 835, startPoint y: 118, endPoint x: 843, endPoint y: 118, distance: 8.1
click at [843, 118] on span "100" at bounding box center [742, 107] width 254 height 21
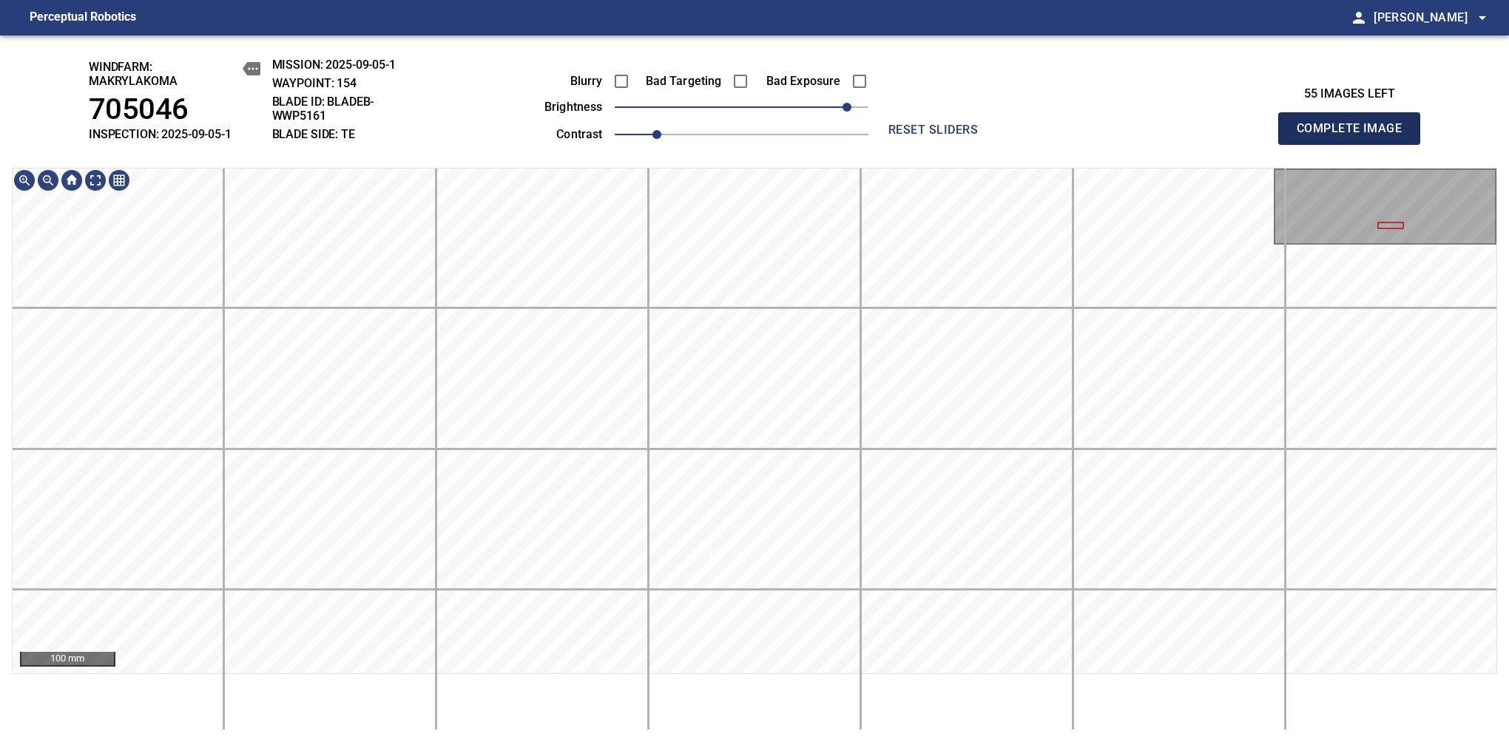
click at [1355, 136] on span "Complete Image" at bounding box center [1348, 128] width 109 height 21
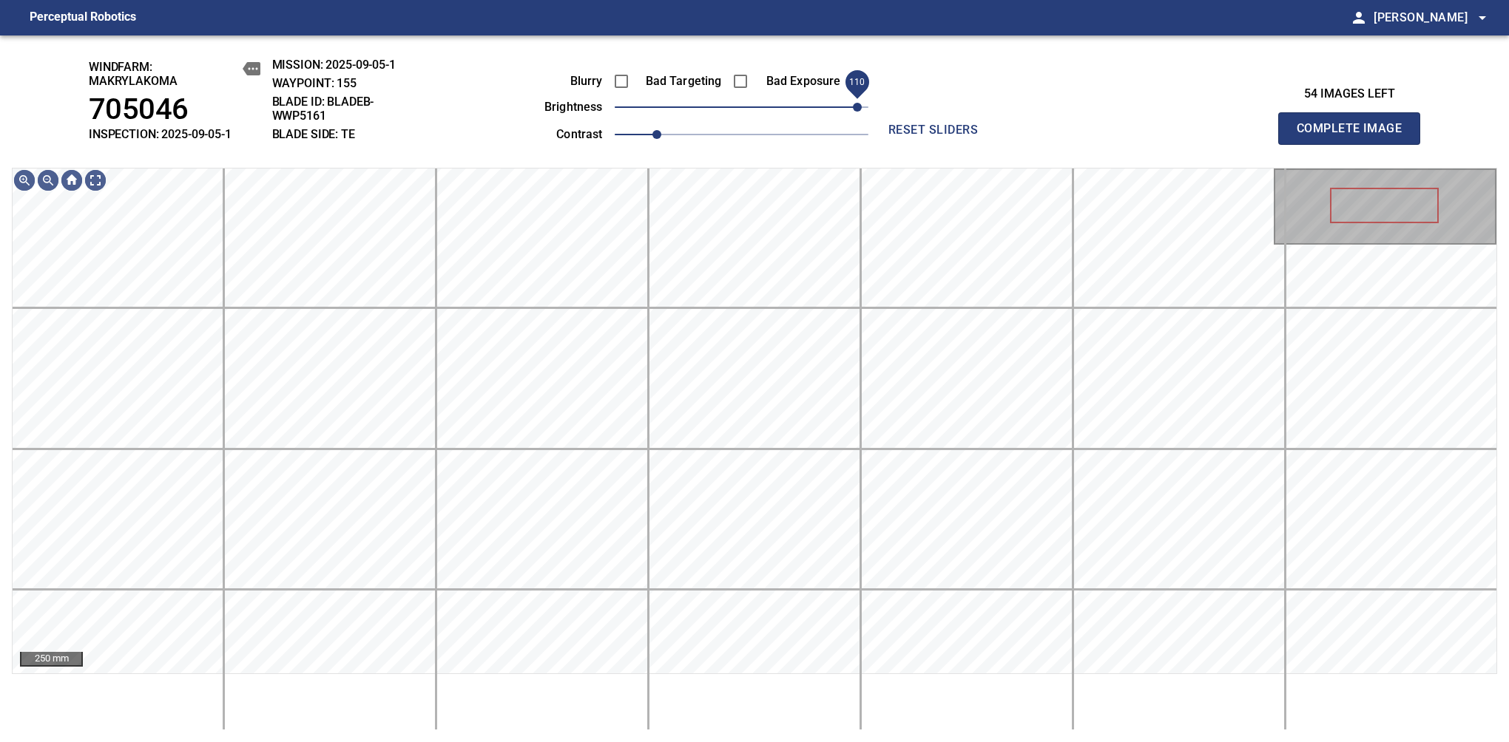
drag, startPoint x: 802, startPoint y: 108, endPoint x: 853, endPoint y: 101, distance: 52.3
click at [853, 101] on span "110" at bounding box center [742, 107] width 254 height 21
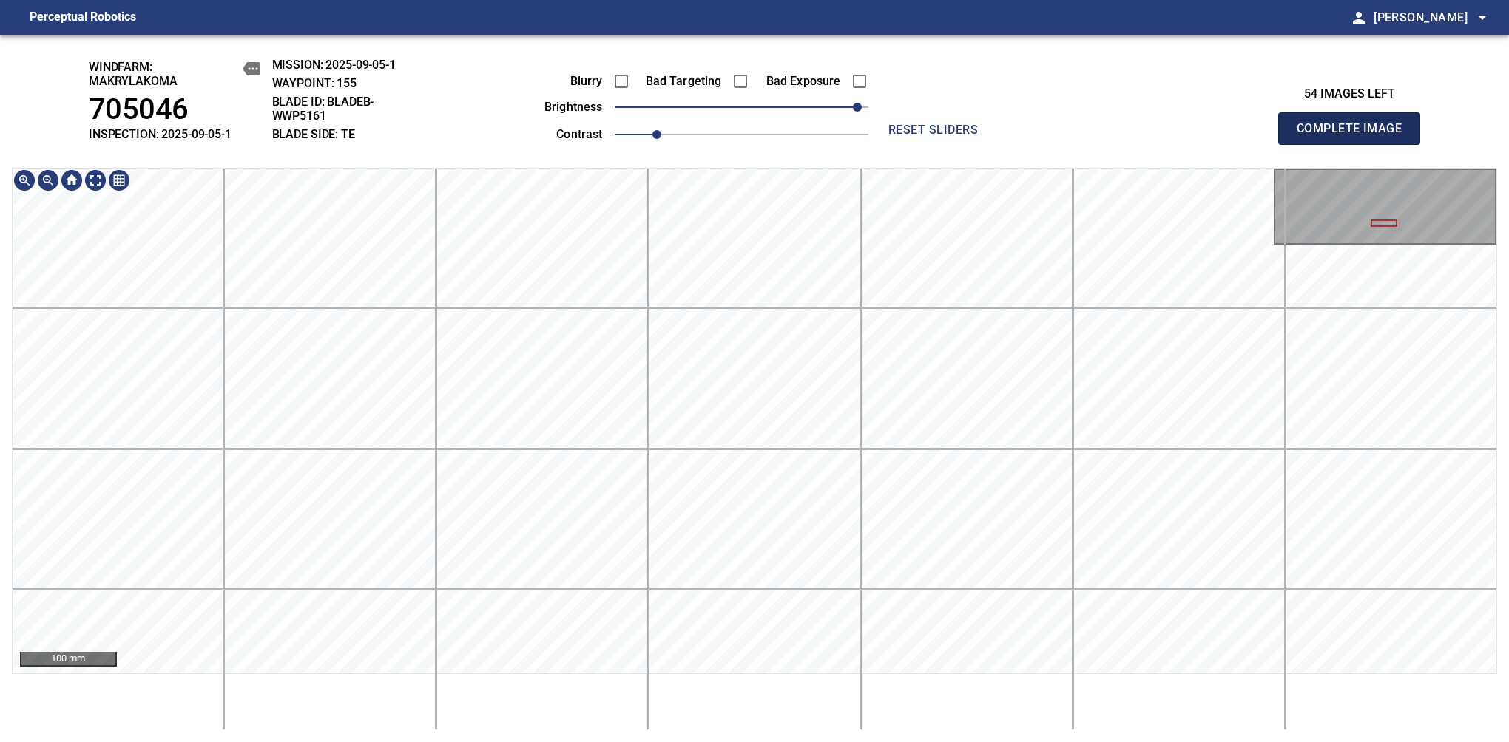
click at [1355, 136] on span "Complete Image" at bounding box center [1348, 128] width 109 height 21
drag, startPoint x: 776, startPoint y: 112, endPoint x: 810, endPoint y: 112, distance: 34.0
click at [810, 112] on span "70" at bounding box center [814, 107] width 9 height 9
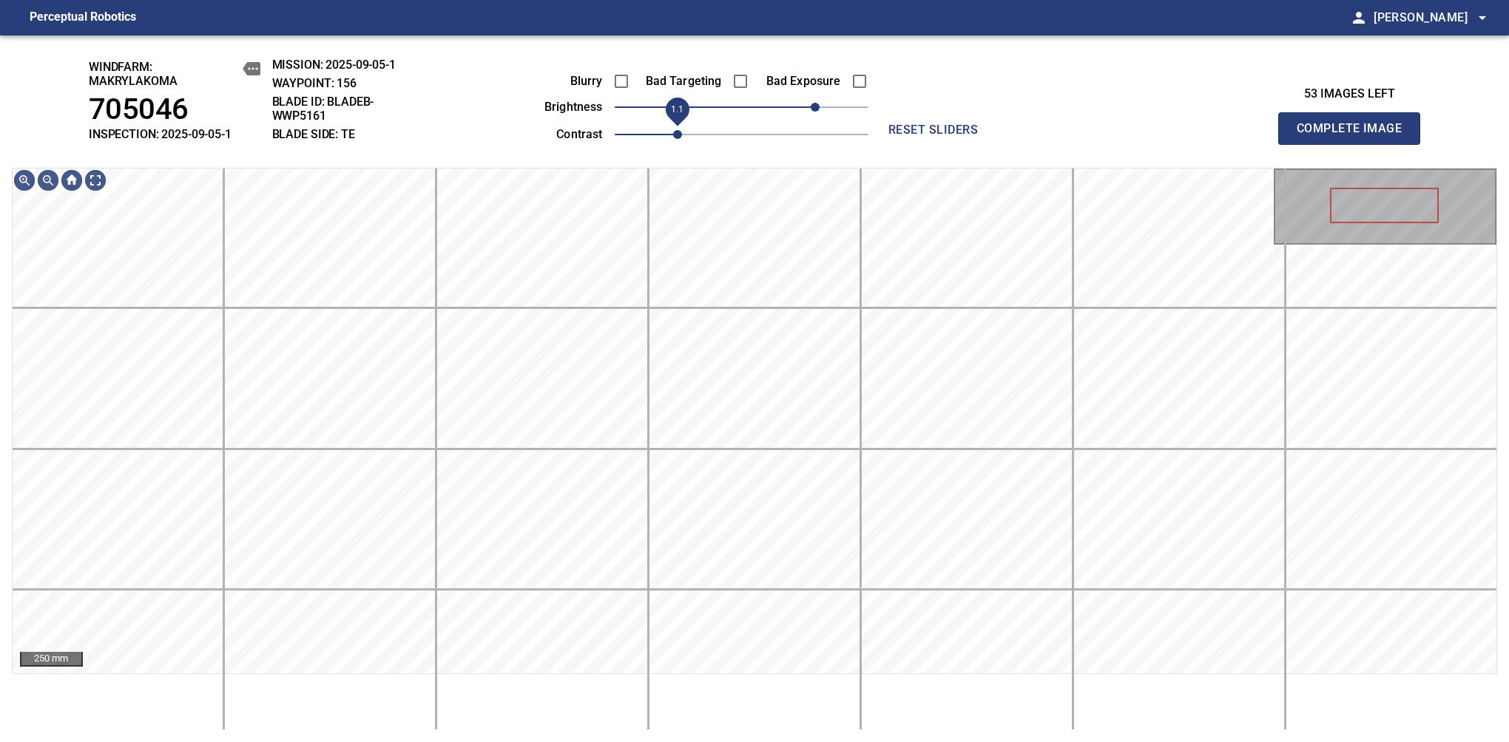
drag, startPoint x: 657, startPoint y: 141, endPoint x: 672, endPoint y: 133, distance: 17.5
click at [673, 133] on span "1.1" at bounding box center [677, 134] width 9 height 9
click at [828, 103] on span "80" at bounding box center [825, 107] width 9 height 9
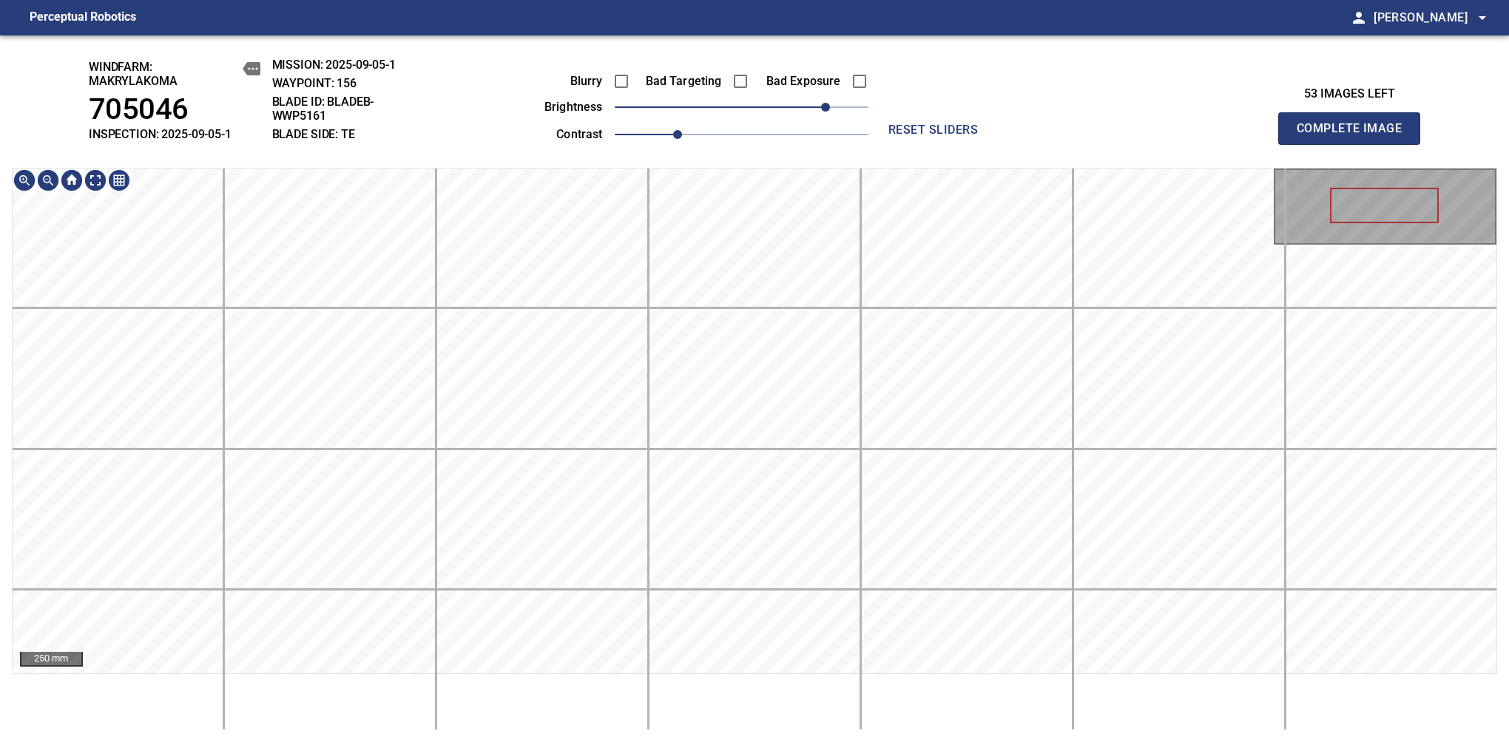
click at [701, 115] on div "windfarm: Makrylakoma 705046 INSPECTION: 2025-09-05-1 MISSION: 2025-09-05-1 WAY…" at bounding box center [754, 388] width 1509 height 707
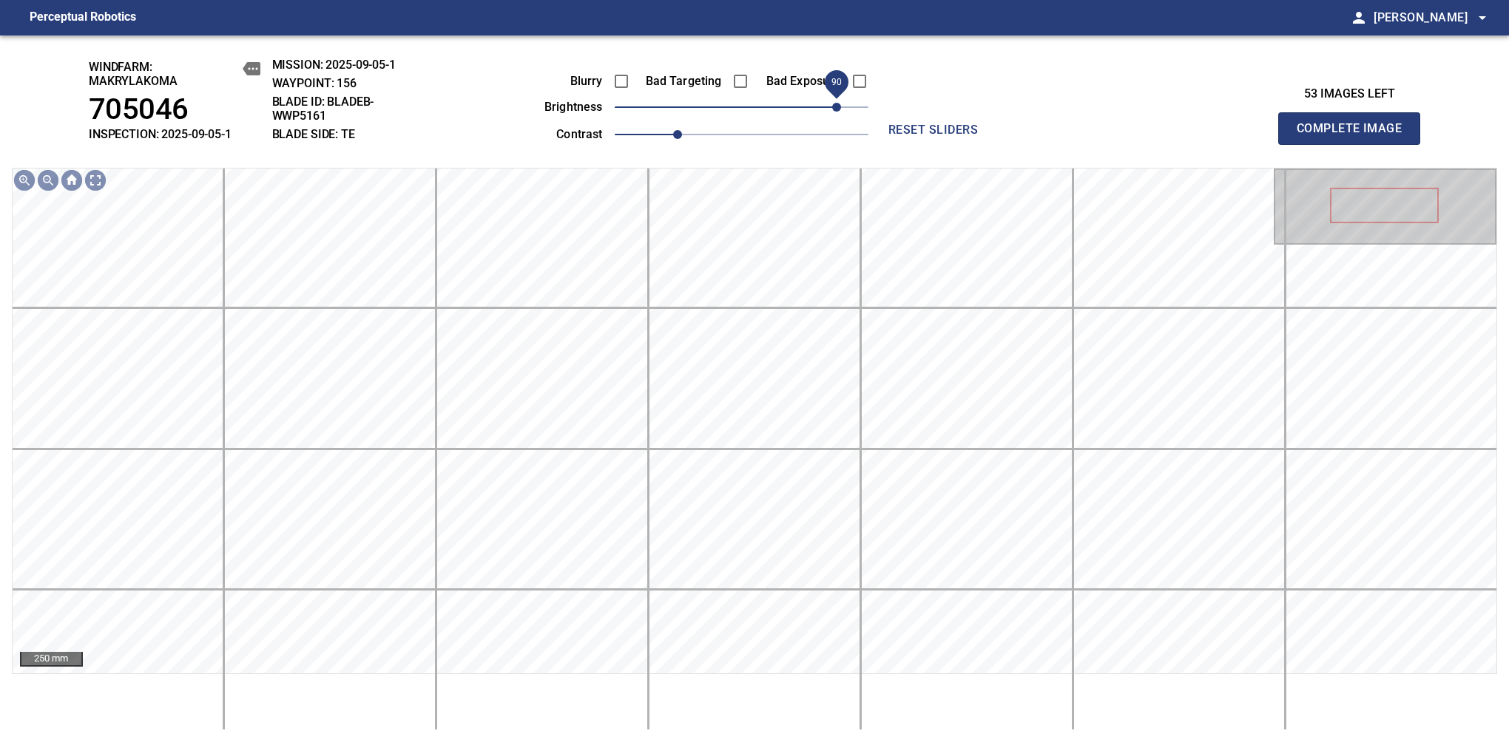
click at [835, 109] on span "90" at bounding box center [836, 107] width 9 height 9
drag, startPoint x: 848, startPoint y: 112, endPoint x: 856, endPoint y: 110, distance: 8.4
click at [856, 110] on span "110" at bounding box center [857, 107] width 9 height 9
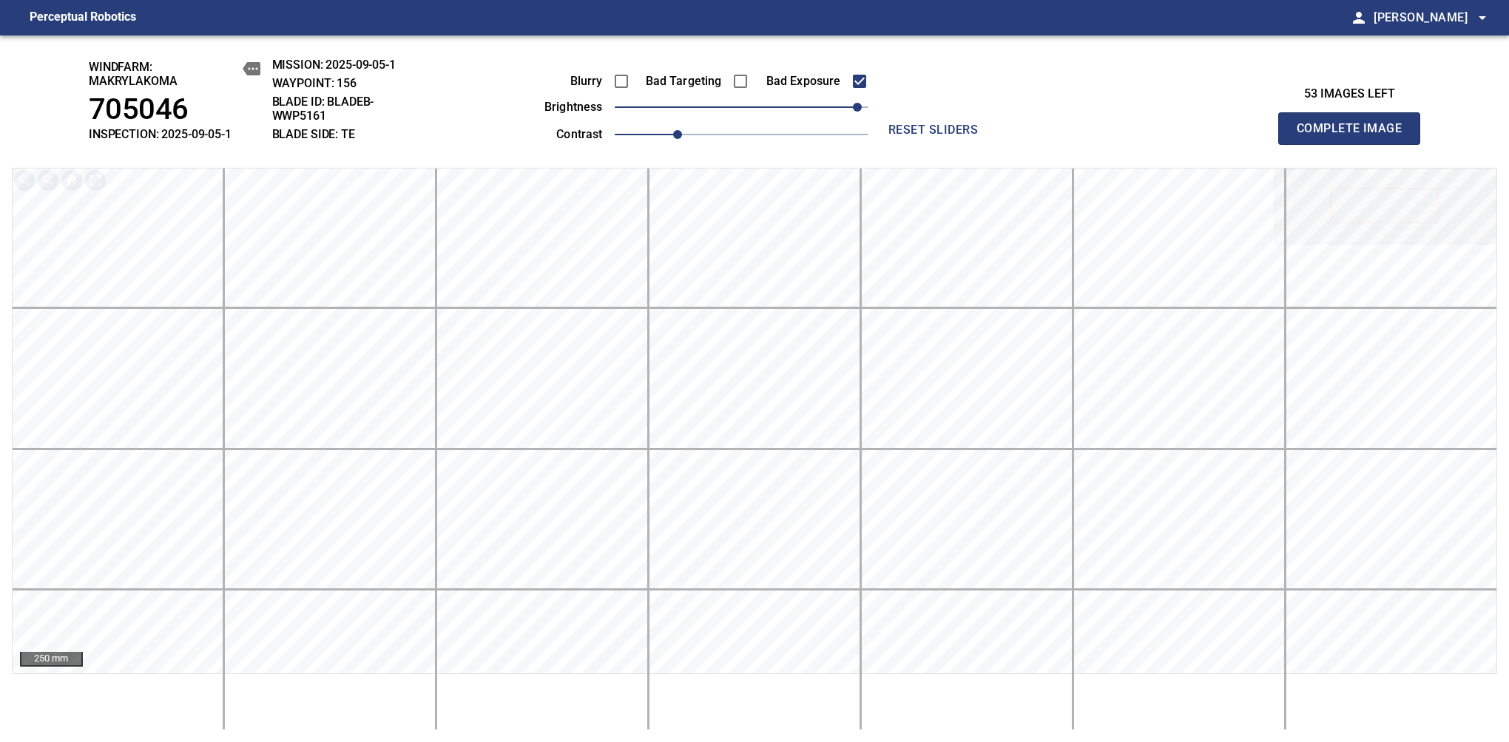
click at [1355, 136] on span "Complete Image" at bounding box center [1348, 128] width 109 height 21
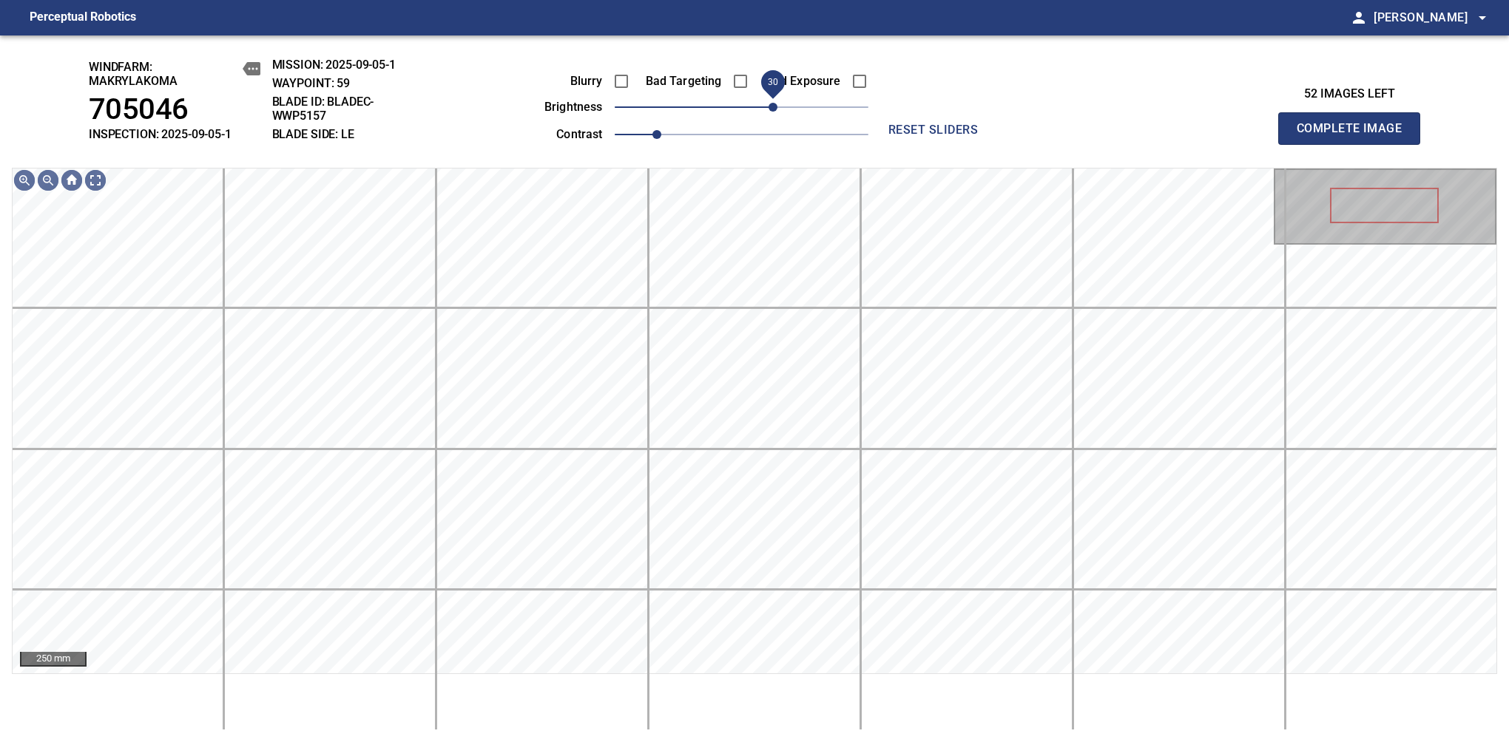
drag, startPoint x: 748, startPoint y: 112, endPoint x: 774, endPoint y: 106, distance: 26.6
click at [774, 106] on span "30" at bounding box center [772, 107] width 9 height 9
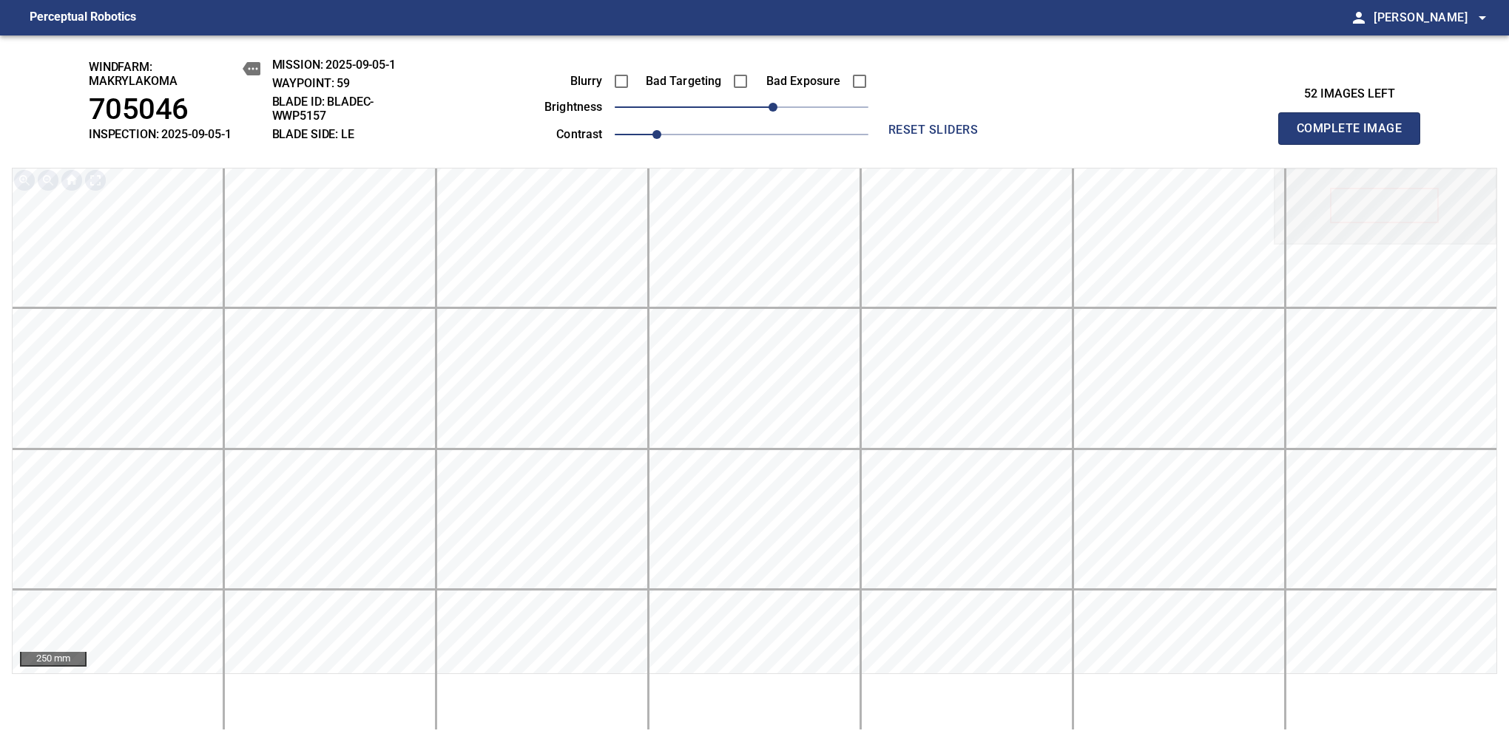
click at [1355, 136] on span "Complete Image" at bounding box center [1348, 128] width 109 height 21
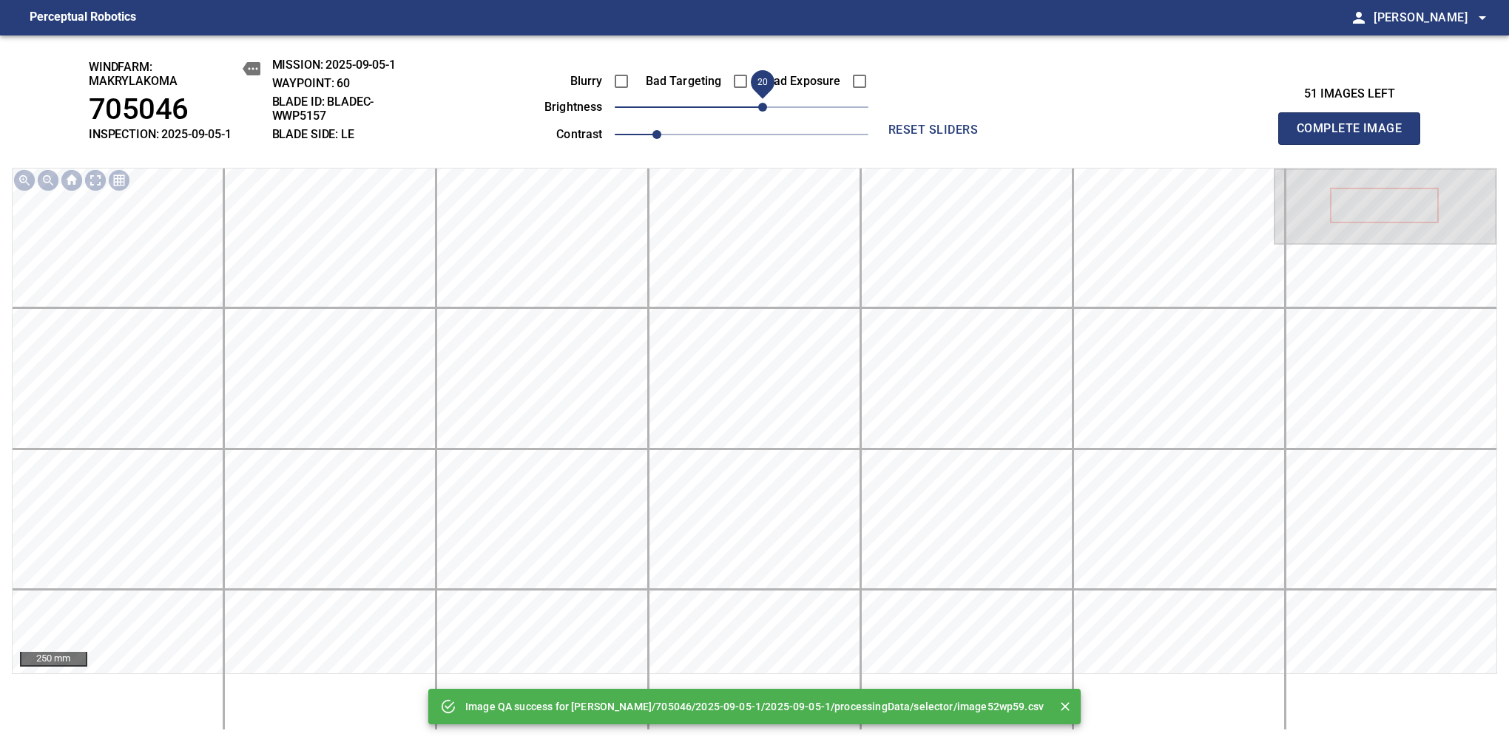
drag, startPoint x: 771, startPoint y: 109, endPoint x: 764, endPoint y: 106, distance: 8.0
click at [764, 106] on span "20" at bounding box center [762, 107] width 9 height 9
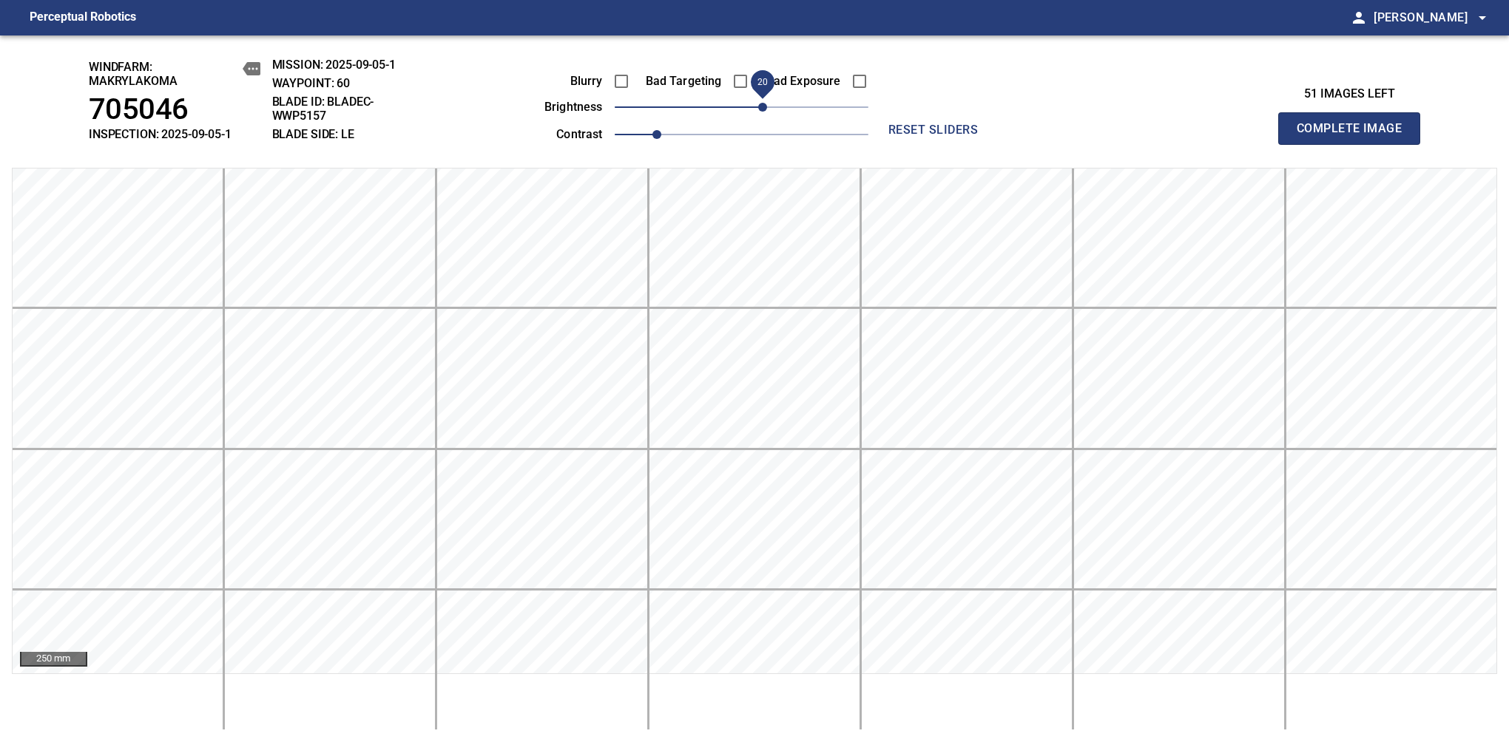
click at [1355, 136] on span "Complete Image" at bounding box center [1348, 128] width 109 height 21
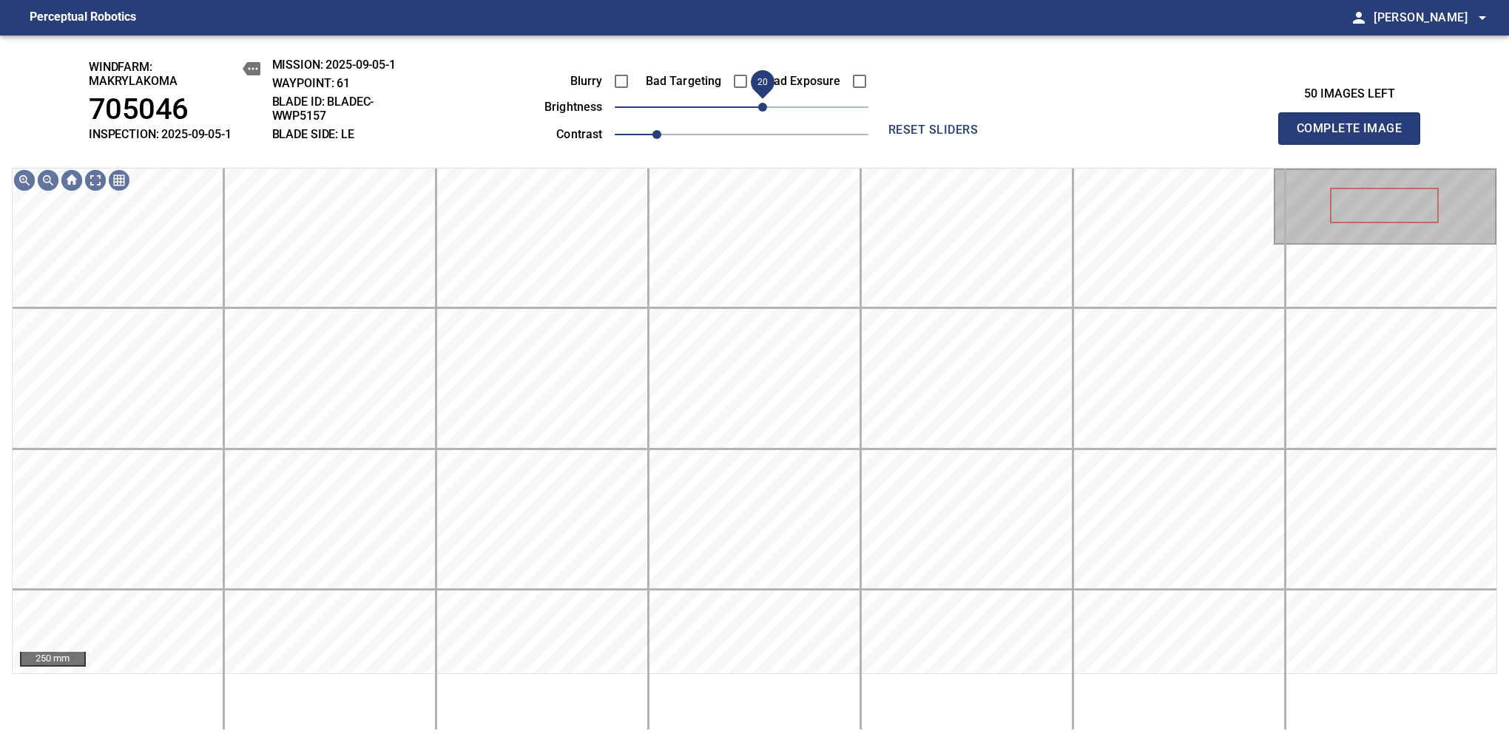
drag, startPoint x: 754, startPoint y: 106, endPoint x: 764, endPoint y: 106, distance: 10.4
click at [764, 106] on span "20" at bounding box center [762, 107] width 9 height 9
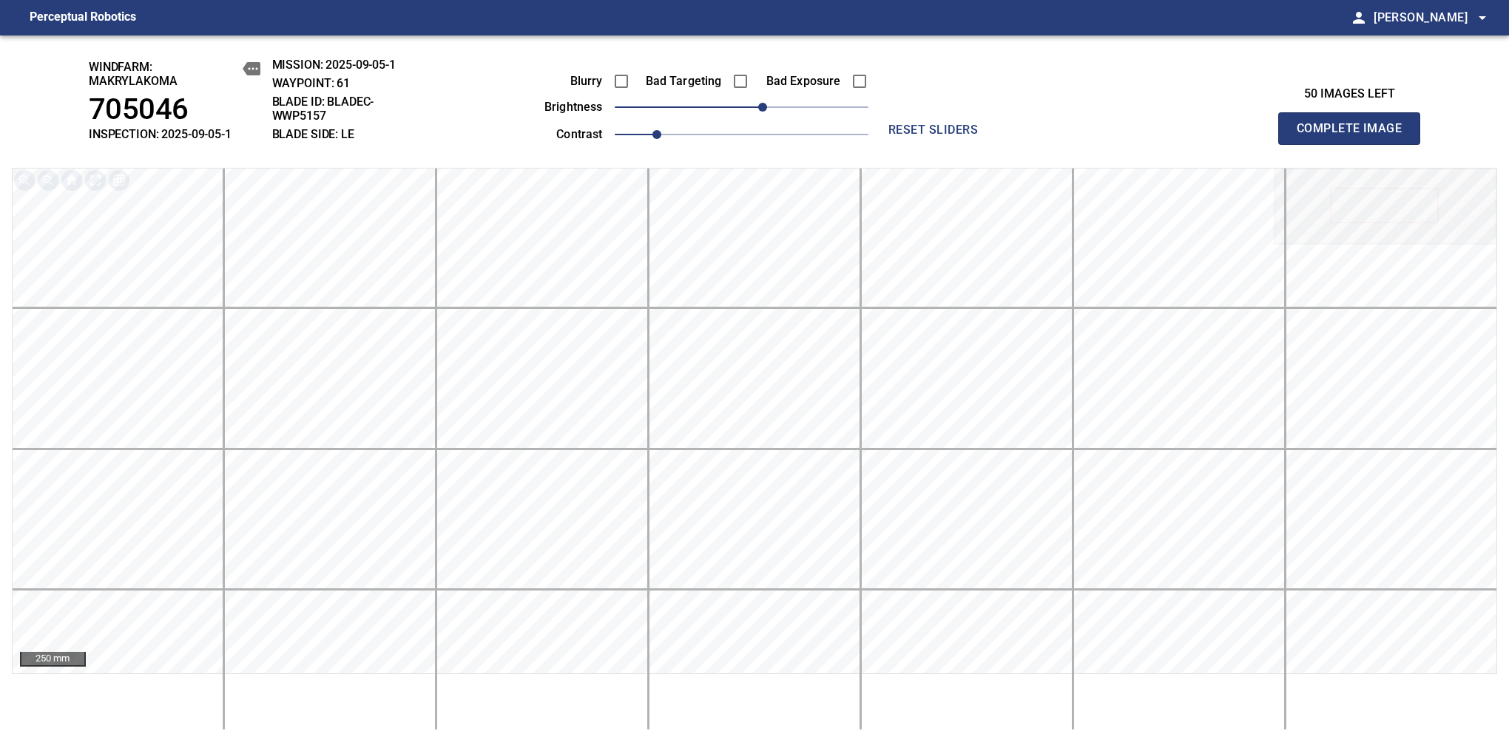
click at [1355, 136] on span "Complete Image" at bounding box center [1348, 128] width 109 height 21
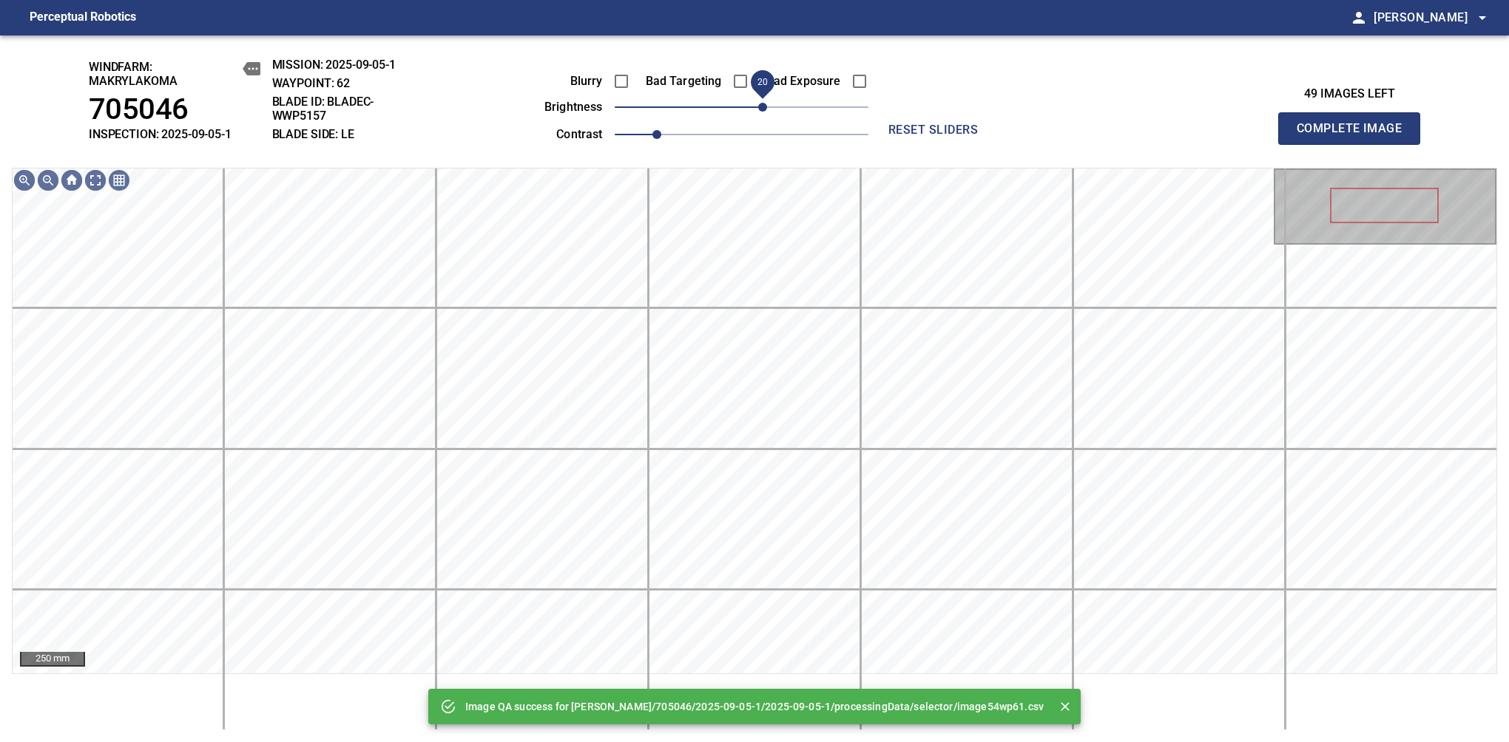
drag, startPoint x: 757, startPoint y: 109, endPoint x: 767, endPoint y: 106, distance: 10.6
click at [767, 106] on span "20" at bounding box center [742, 107] width 254 height 21
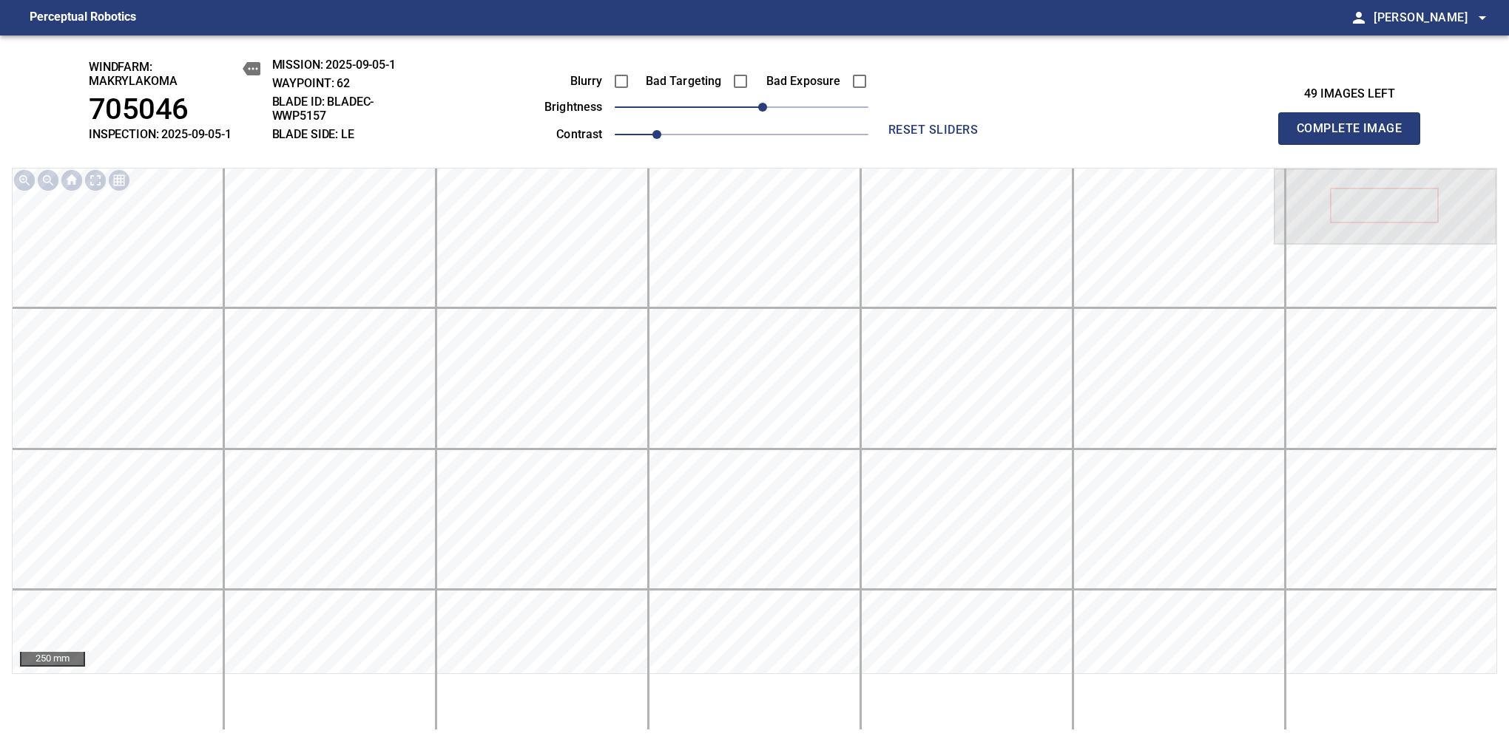
click at [1355, 136] on span "Complete Image" at bounding box center [1348, 128] width 109 height 21
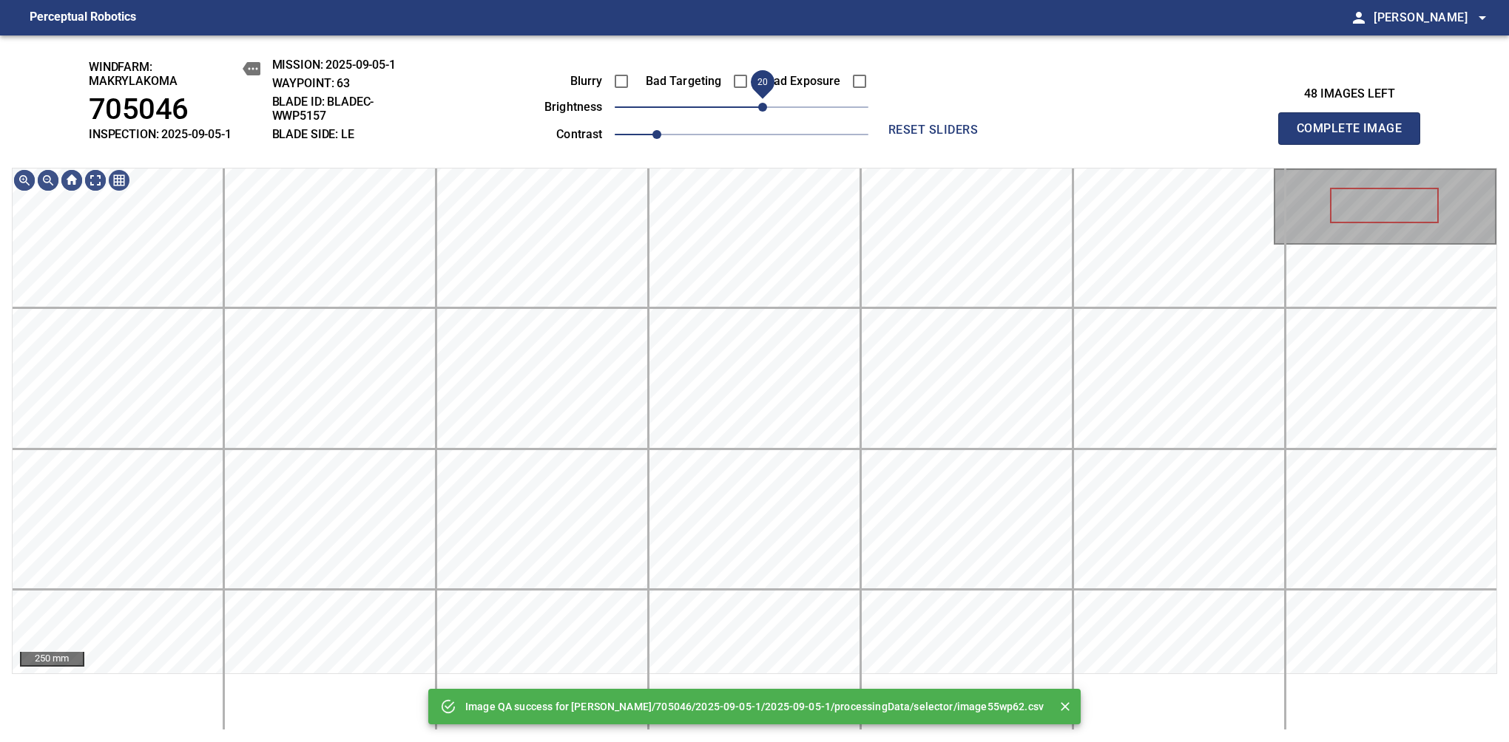
click at [767, 106] on span "20" at bounding box center [742, 107] width 254 height 21
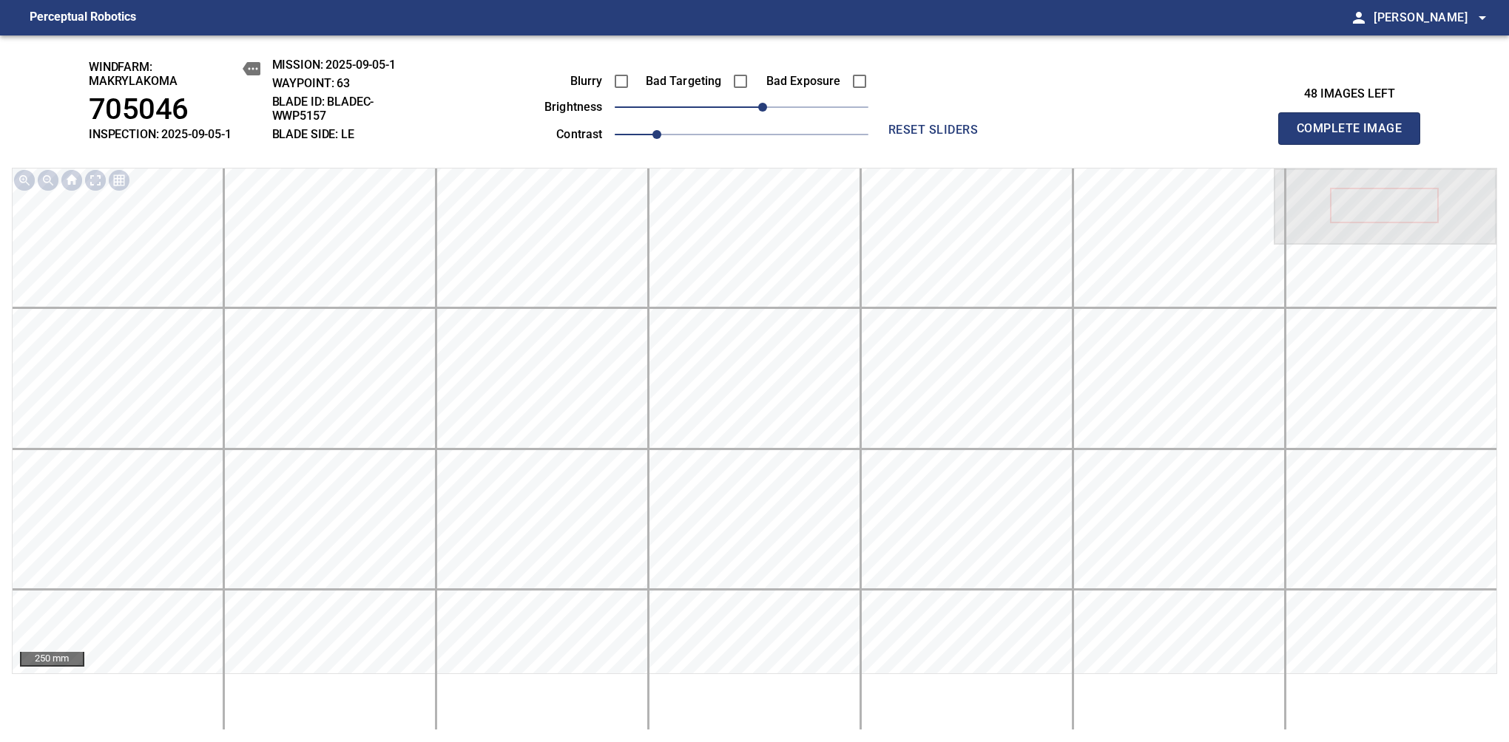
click at [1355, 136] on span "Complete Image" at bounding box center [1348, 128] width 109 height 21
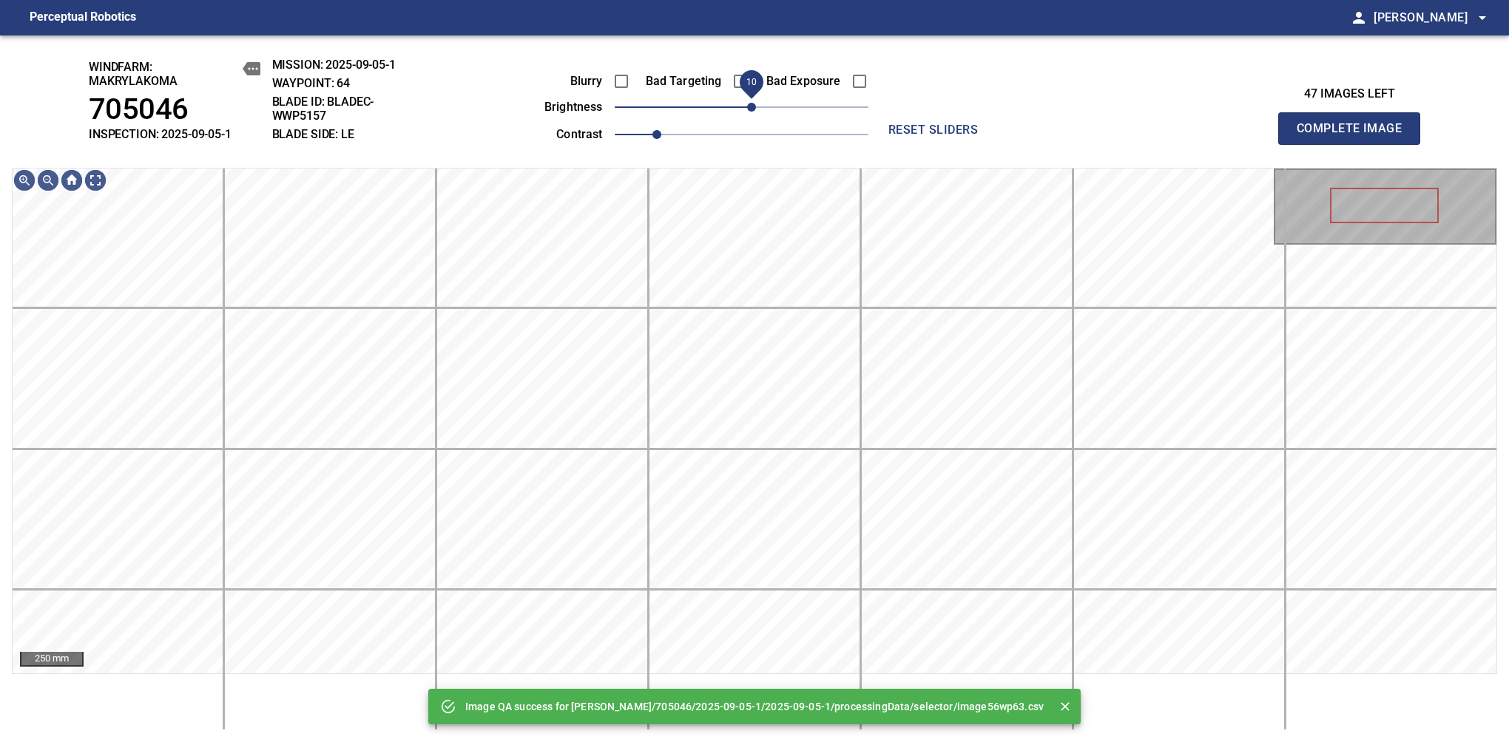
click at [754, 98] on div "Blurry Bad Targeting Bad Exposure brightness 10 contrast 1" at bounding box center [689, 105] width 357 height 79
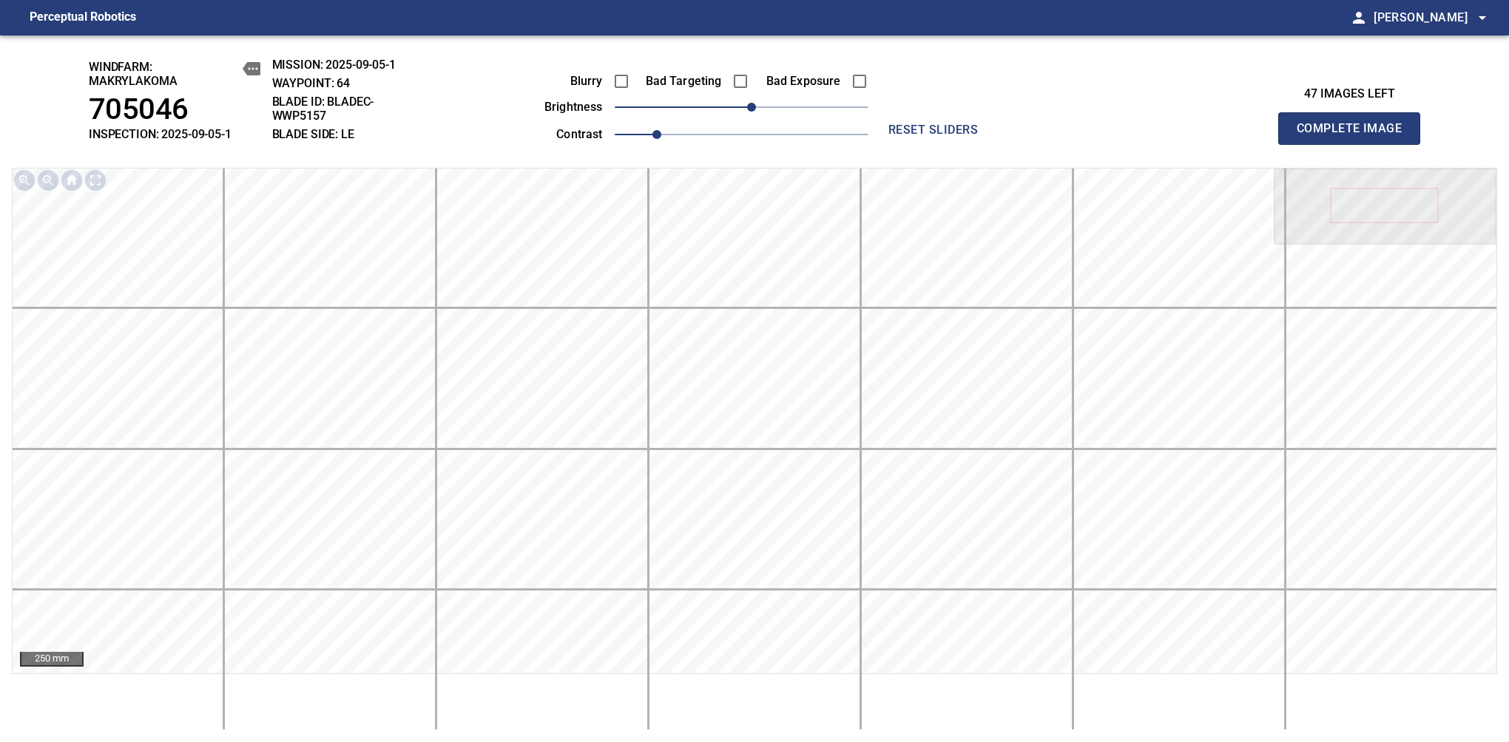
click at [1355, 136] on span "Complete Image" at bounding box center [1348, 128] width 109 height 21
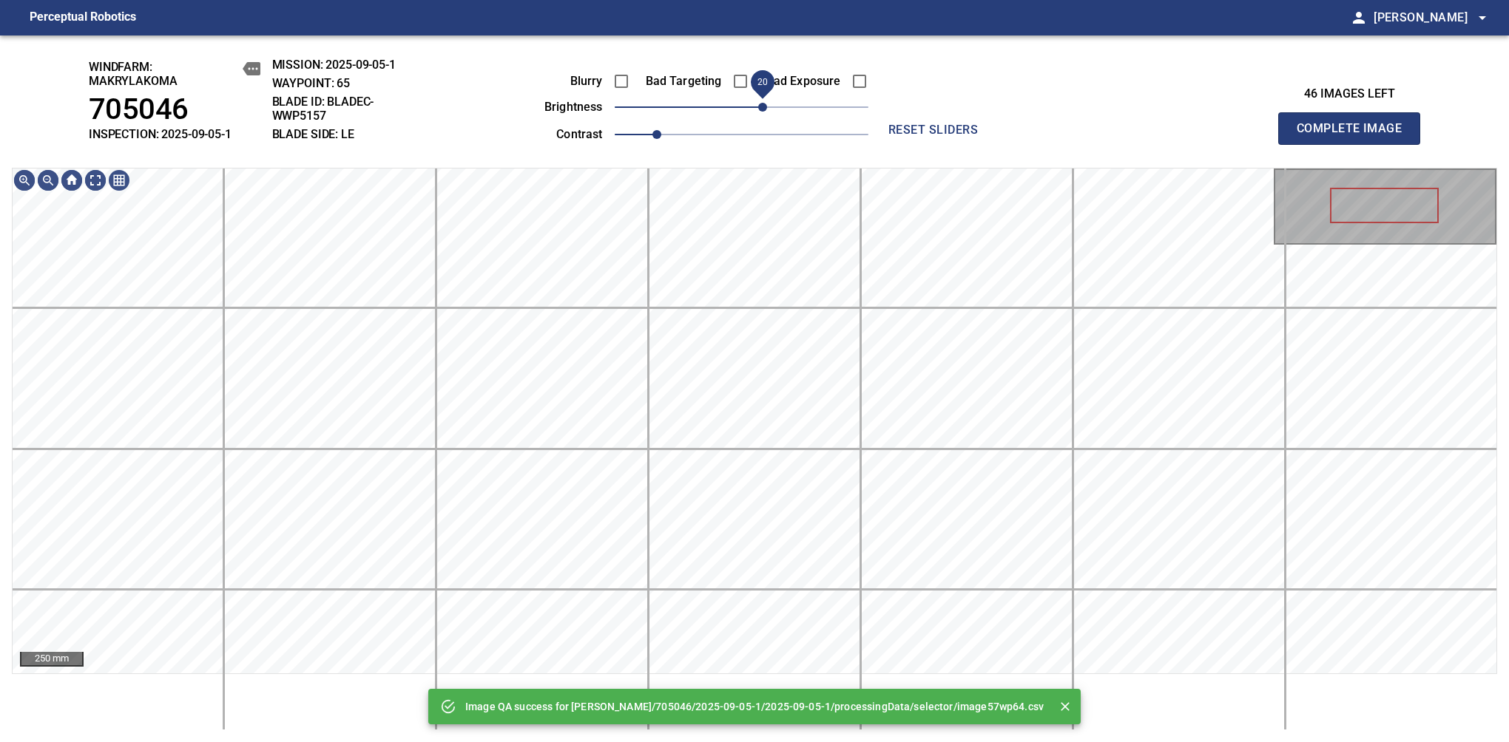
drag, startPoint x: 772, startPoint y: 109, endPoint x: 763, endPoint y: 104, distance: 10.3
click at [763, 104] on span "20" at bounding box center [762, 107] width 9 height 9
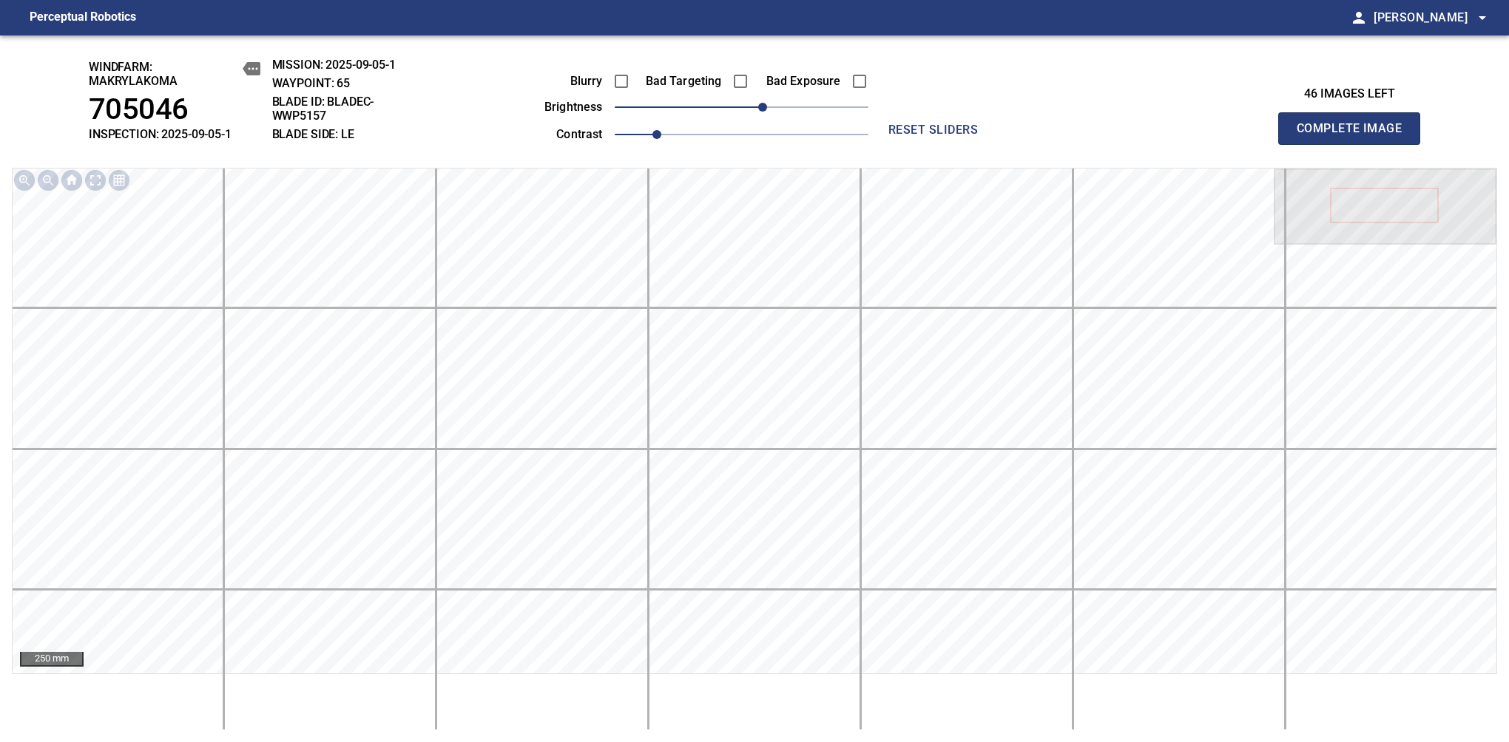
click at [1355, 136] on span "Complete Image" at bounding box center [1348, 128] width 109 height 21
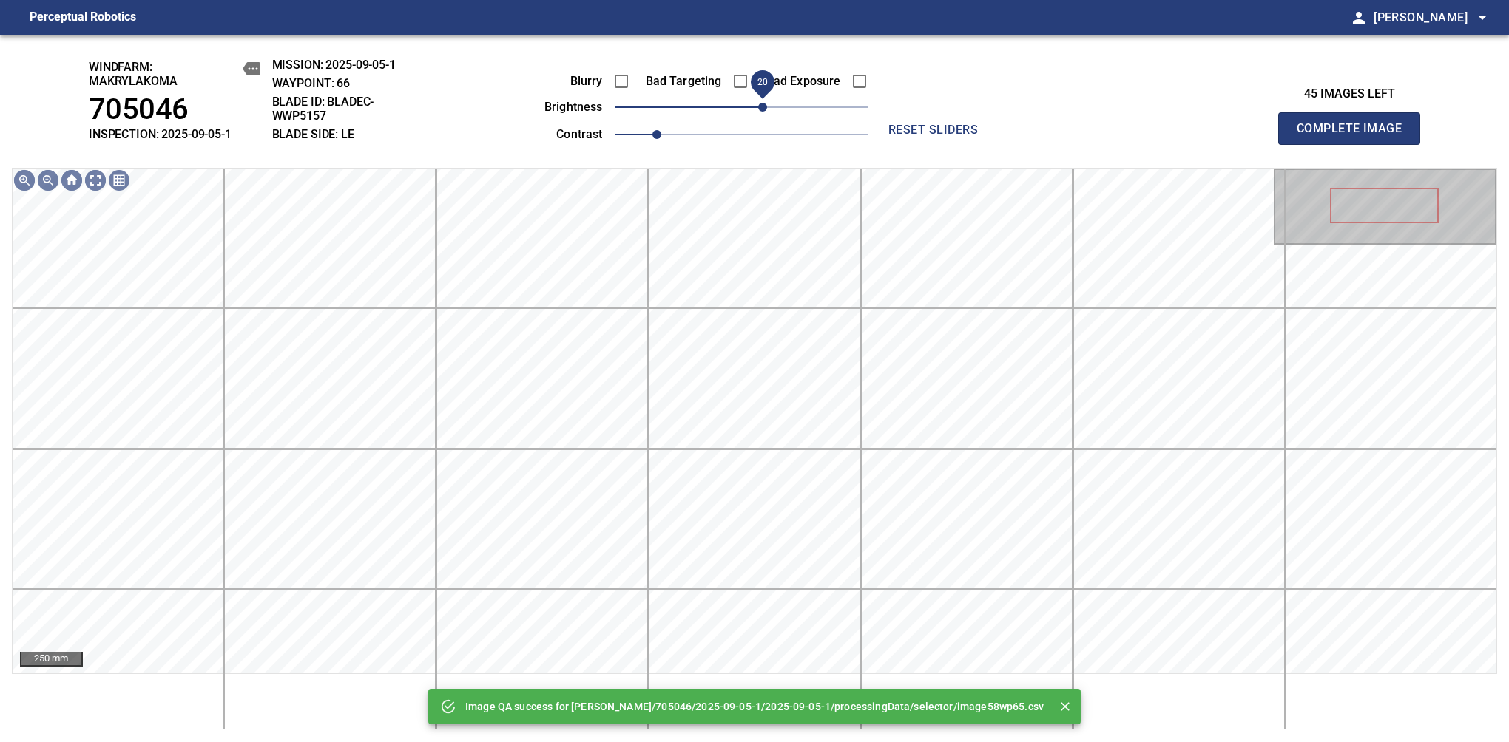
drag, startPoint x: 768, startPoint y: 109, endPoint x: 763, endPoint y: 99, distance: 11.3
click at [763, 103] on span "20" at bounding box center [762, 107] width 9 height 9
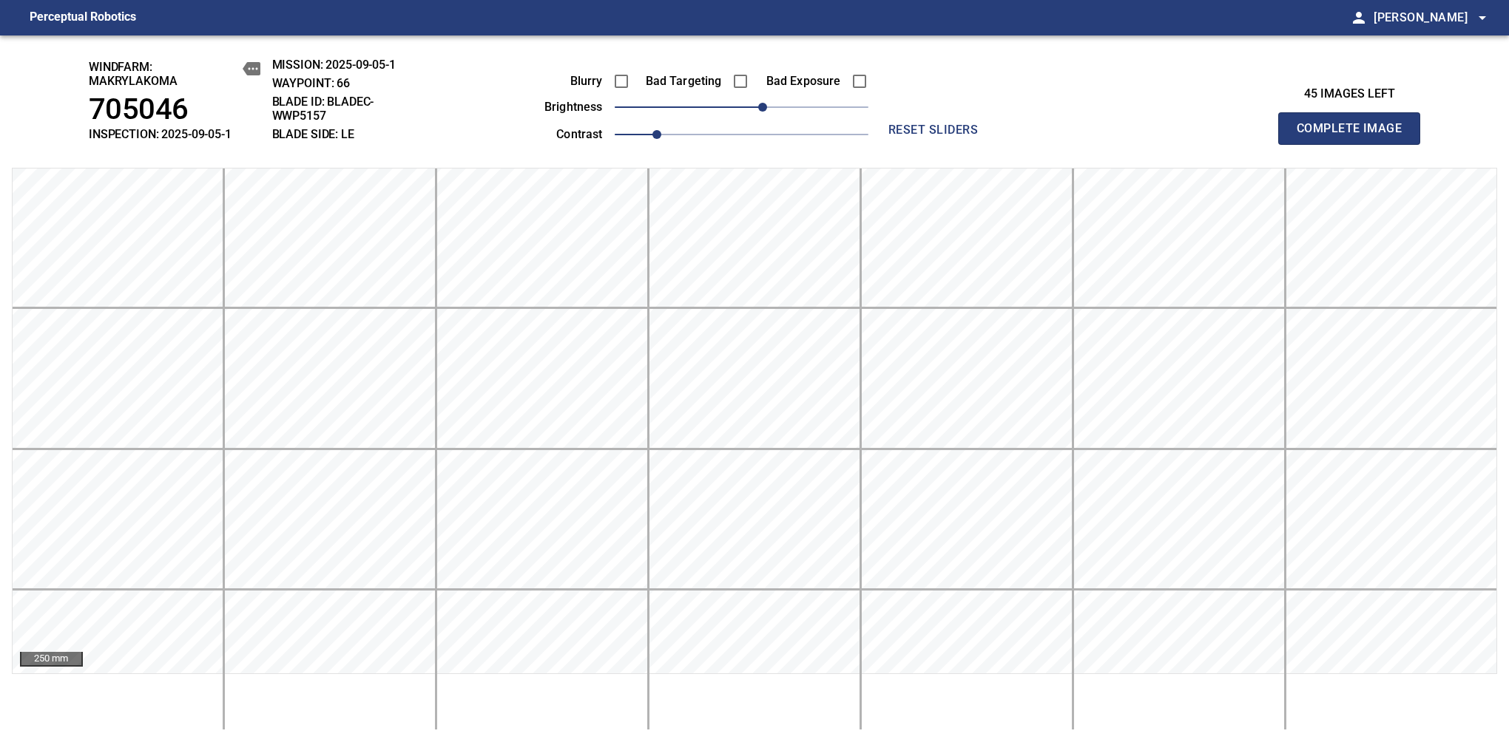
click at [1355, 136] on span "Complete Image" at bounding box center [1348, 128] width 109 height 21
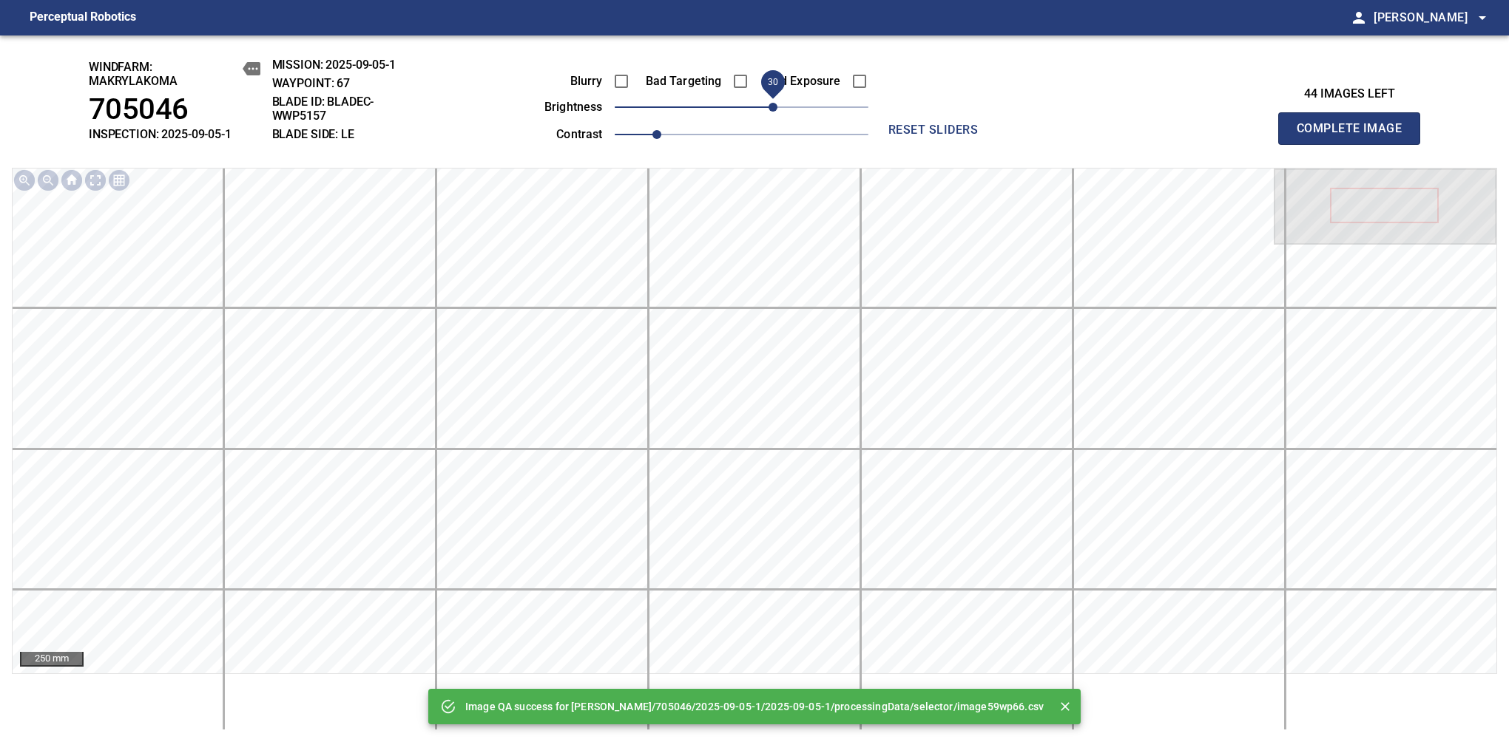
drag, startPoint x: 760, startPoint y: 115, endPoint x: 774, endPoint y: 112, distance: 13.5
click at [774, 112] on span "30" at bounding box center [772, 107] width 9 height 9
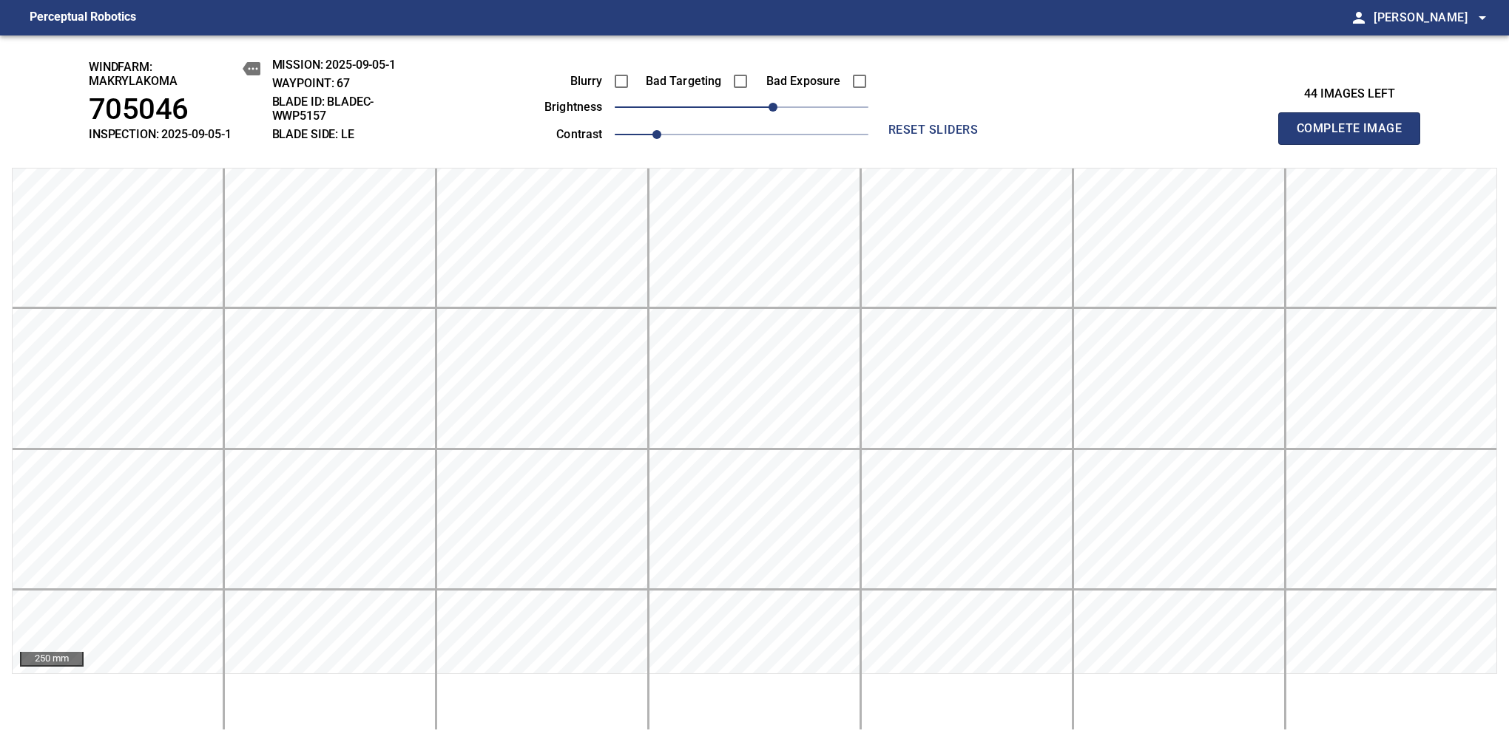
click at [1355, 136] on span "Complete Image" at bounding box center [1348, 128] width 109 height 21
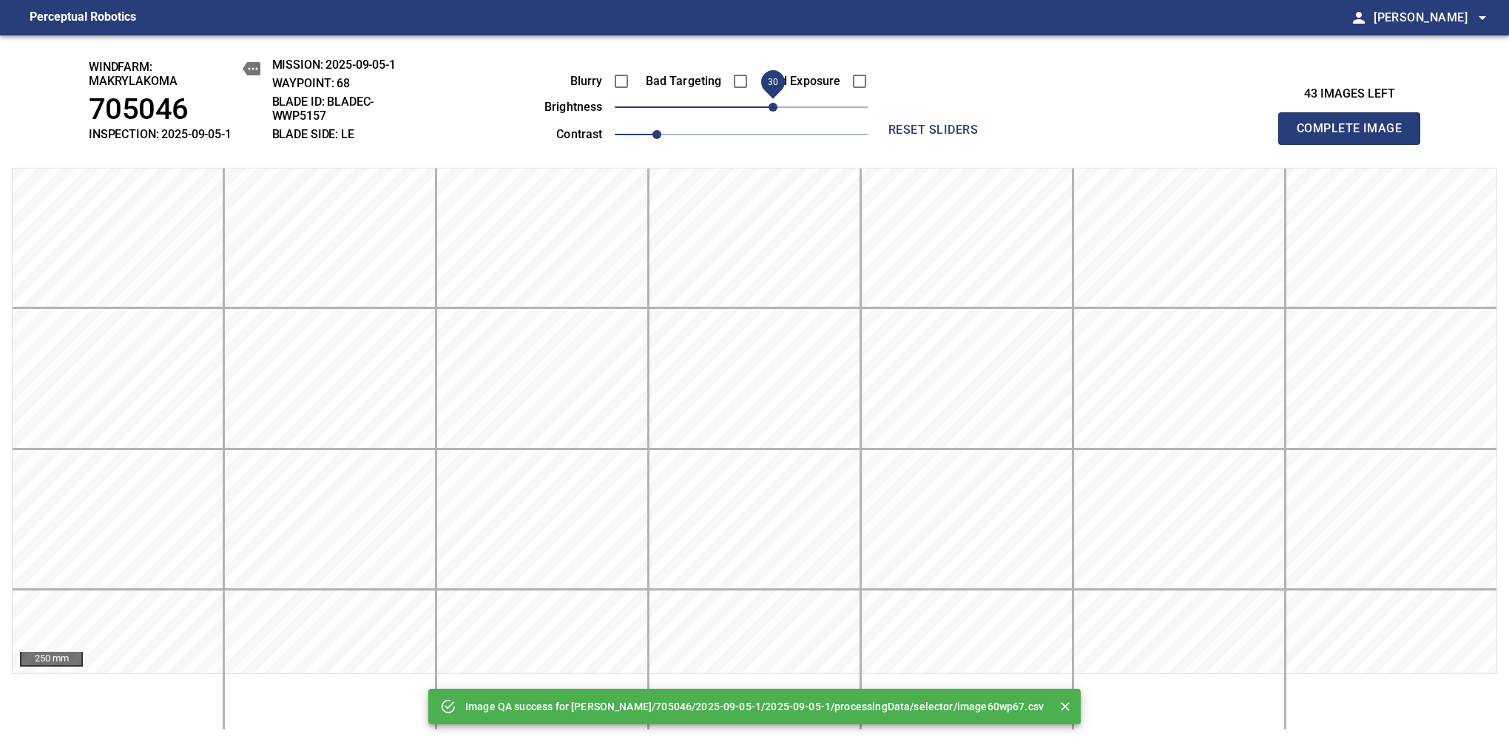
drag, startPoint x: 760, startPoint y: 109, endPoint x: 771, endPoint y: 109, distance: 10.4
click at [771, 109] on span "30" at bounding box center [742, 107] width 254 height 21
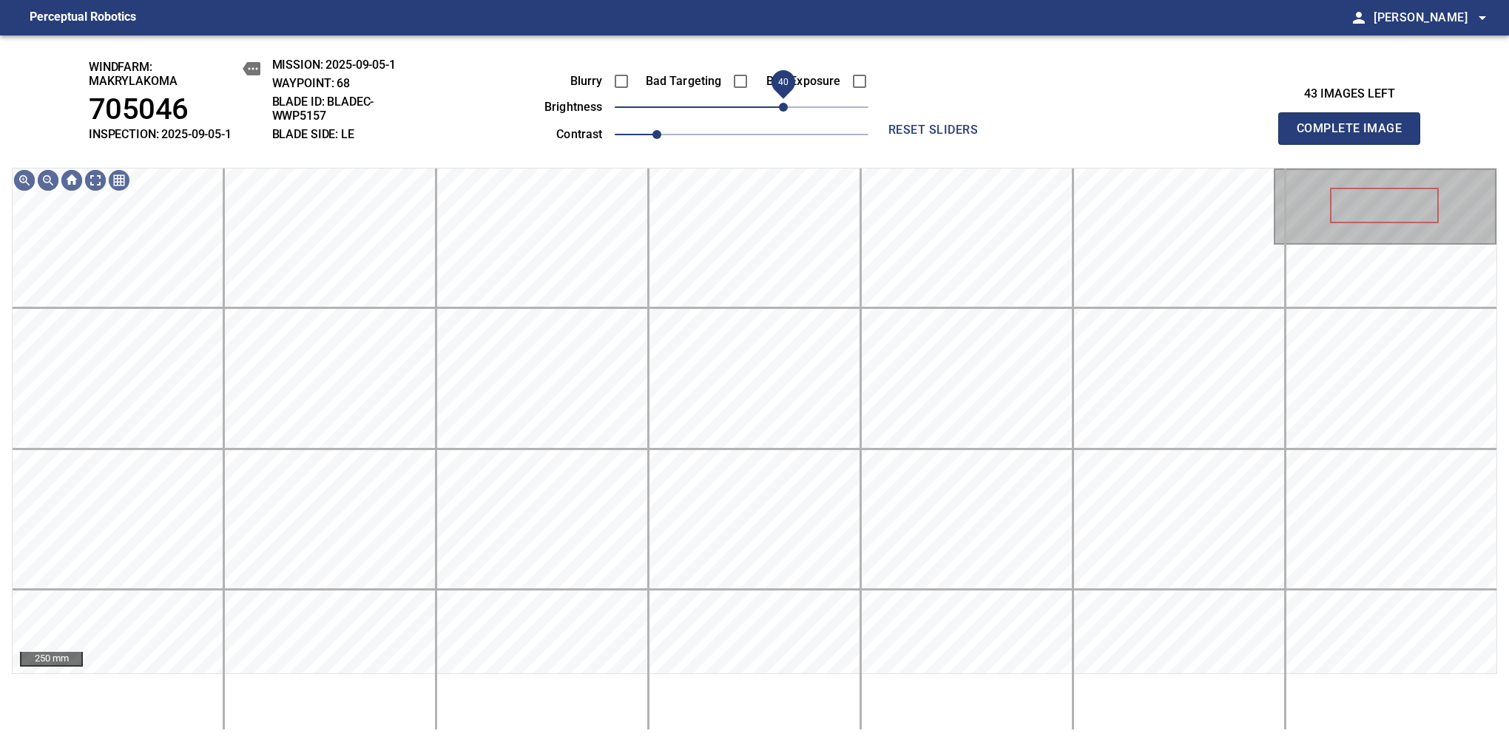
drag, startPoint x: 769, startPoint y: 106, endPoint x: 784, endPoint y: 101, distance: 15.7
click at [784, 103] on span "40" at bounding box center [783, 107] width 9 height 9
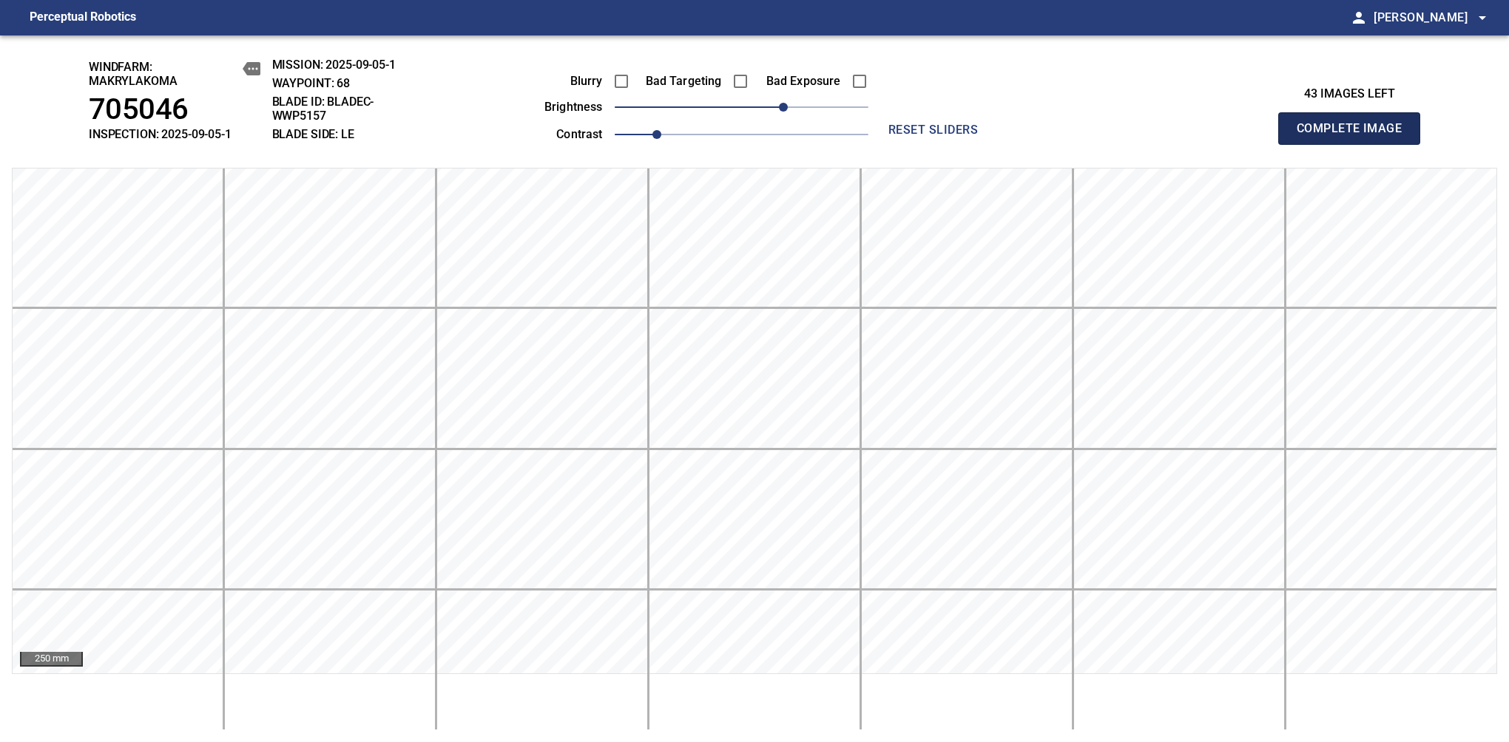
click at [1355, 136] on span "Complete Image" at bounding box center [1348, 128] width 109 height 21
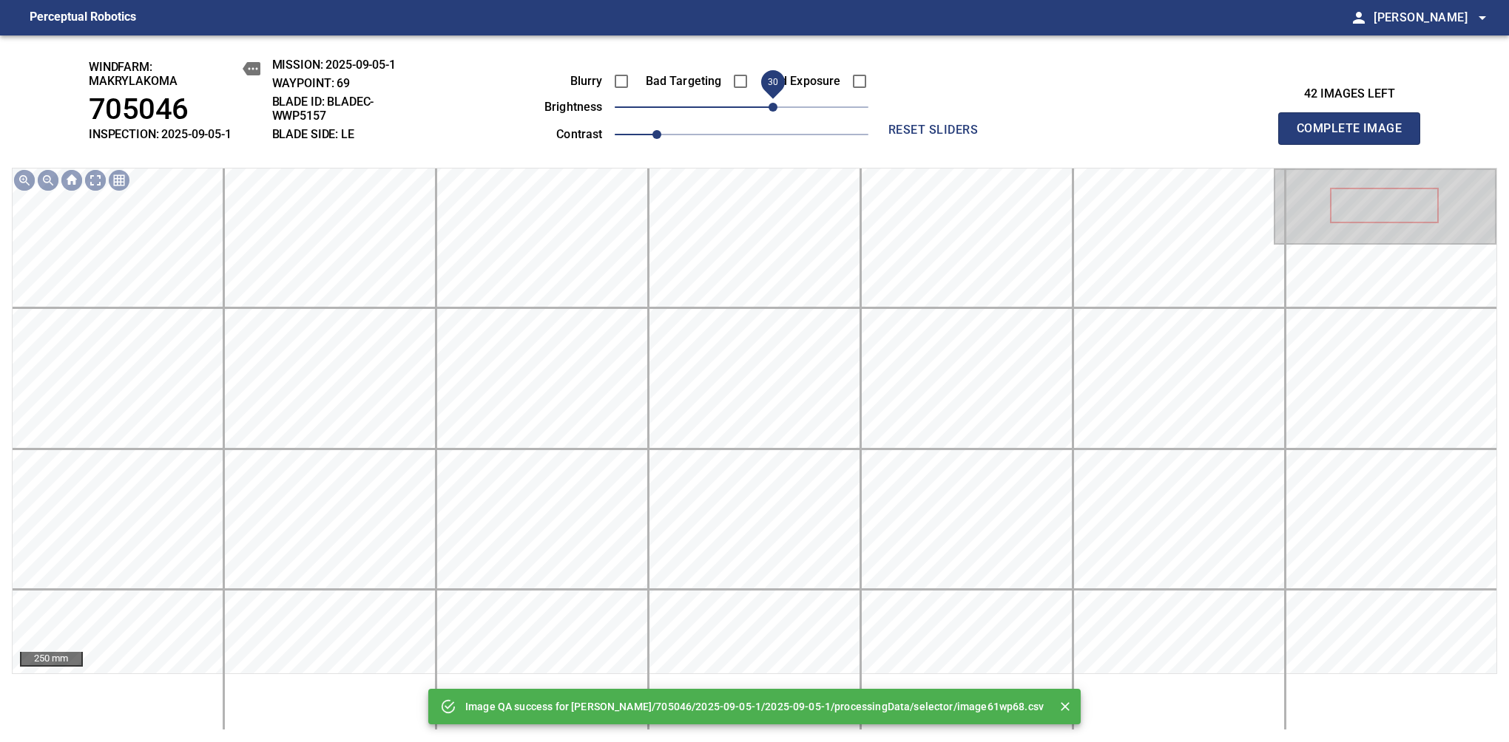
drag, startPoint x: 748, startPoint y: 109, endPoint x: 778, endPoint y: 101, distance: 31.4
click at [777, 103] on span "30" at bounding box center [772, 107] width 9 height 9
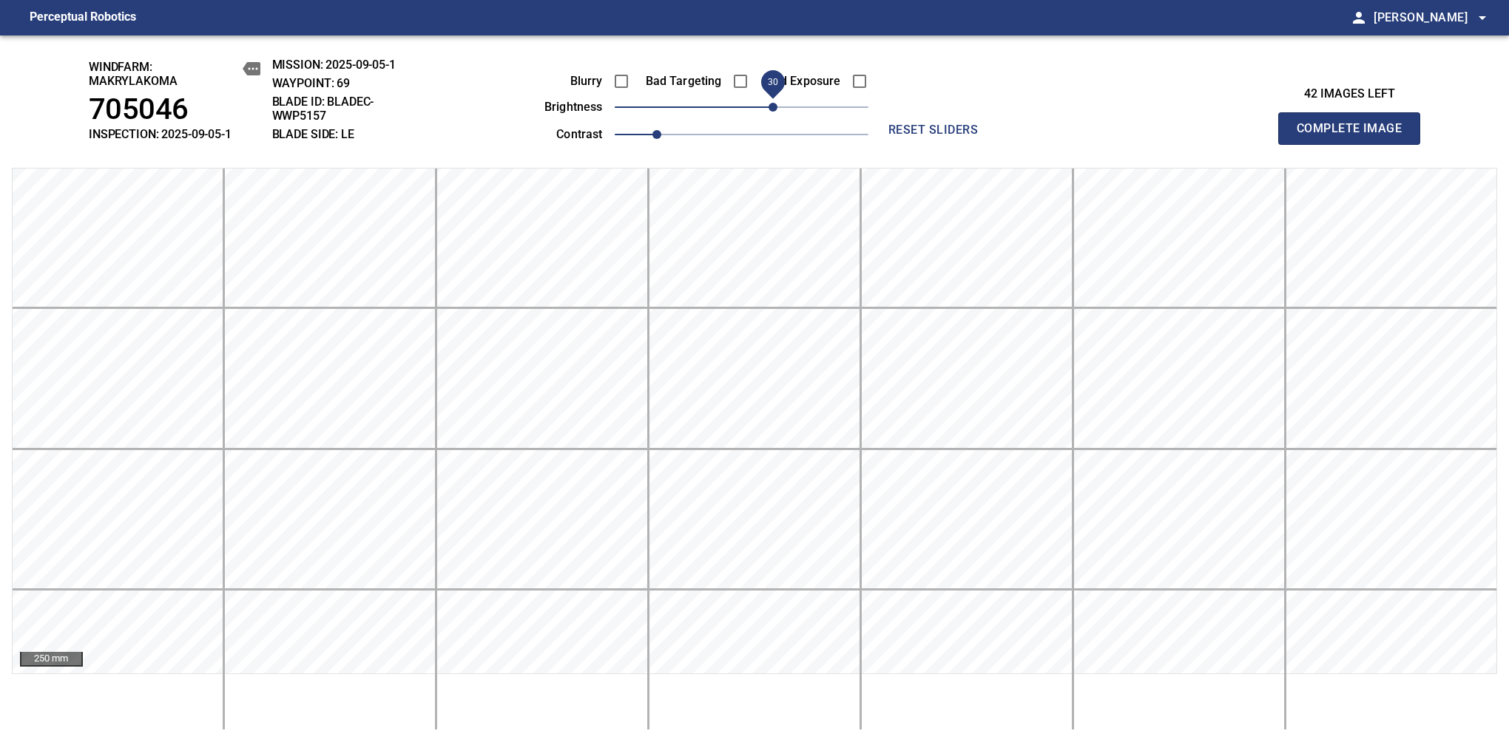
click at [1355, 136] on span "Complete Image" at bounding box center [1348, 128] width 109 height 21
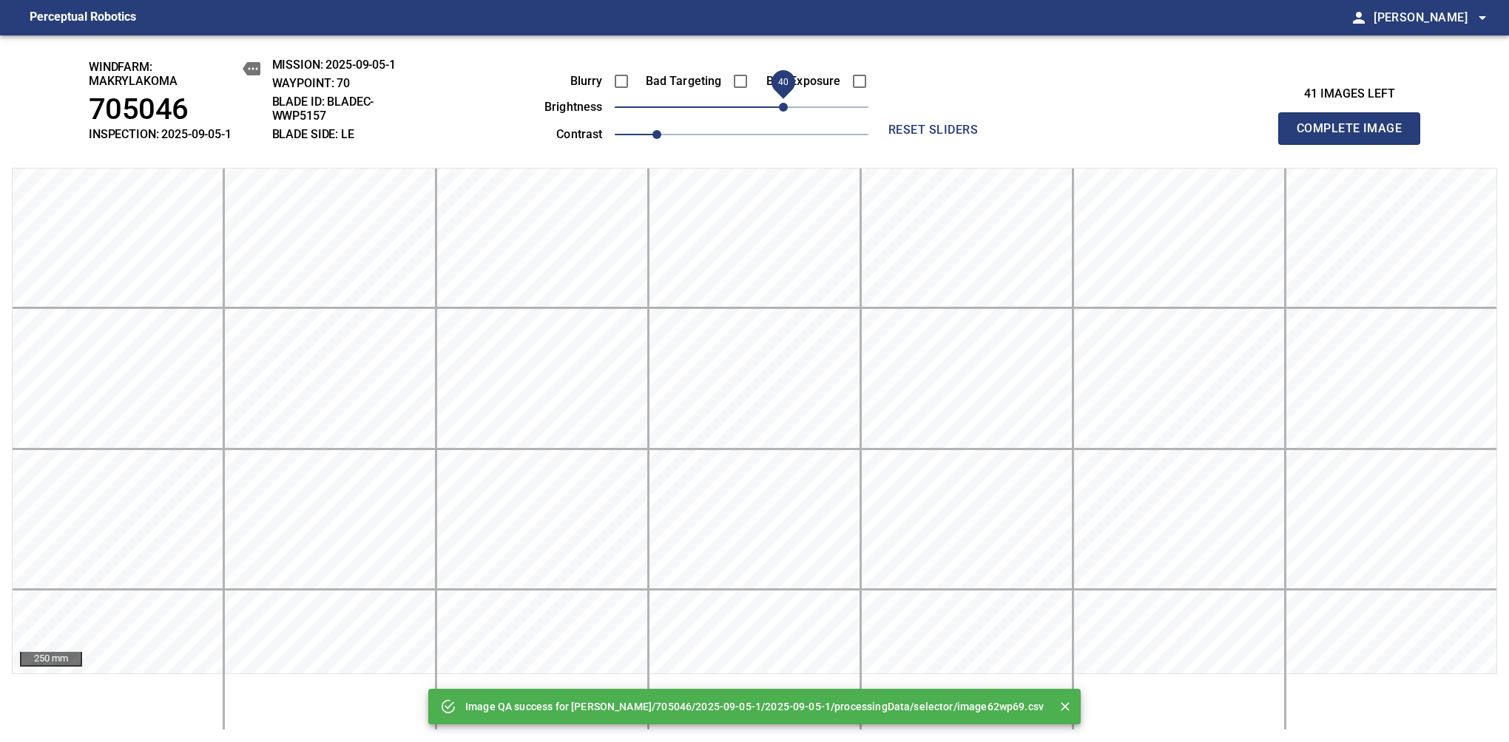
click at [781, 101] on span "40" at bounding box center [742, 107] width 254 height 21
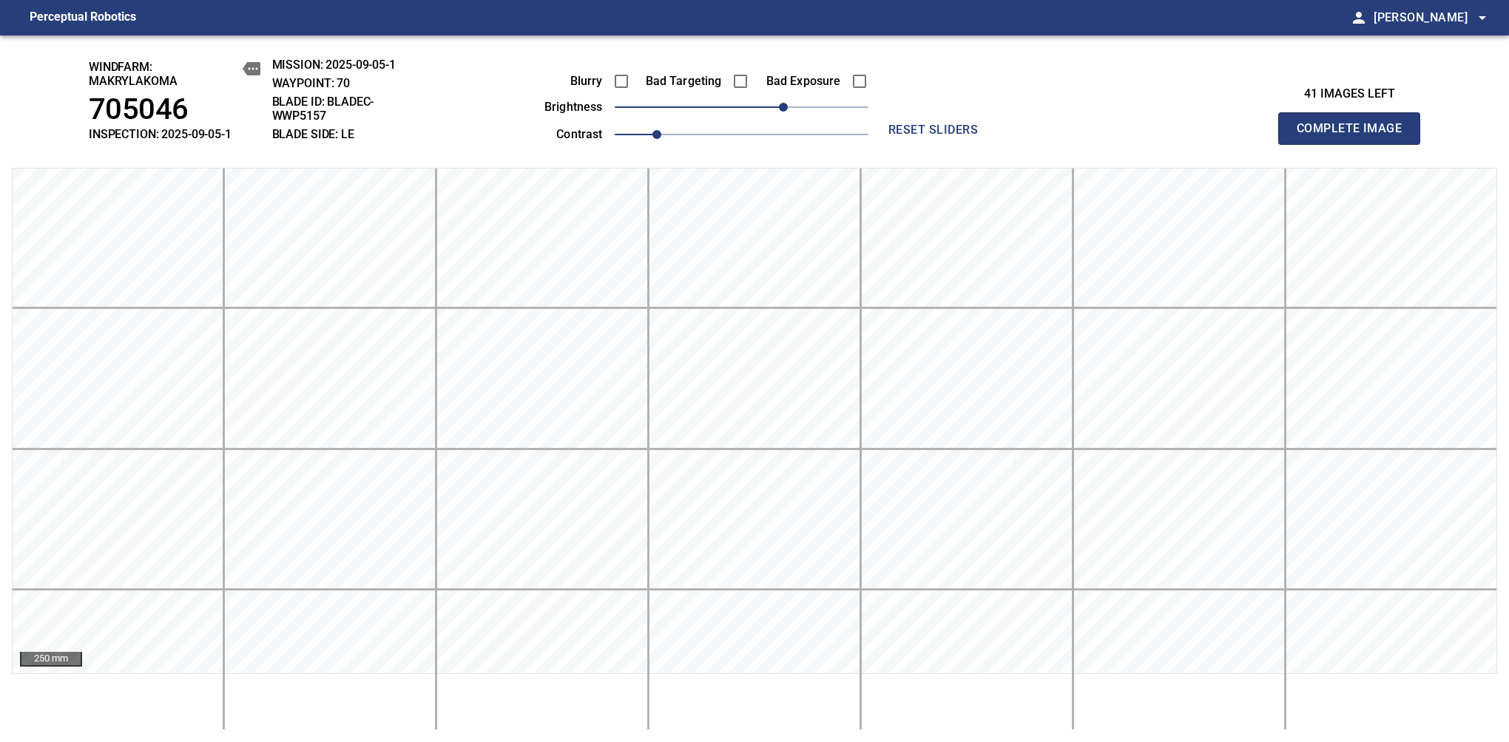
click at [1355, 136] on span "Complete Image" at bounding box center [1348, 128] width 109 height 21
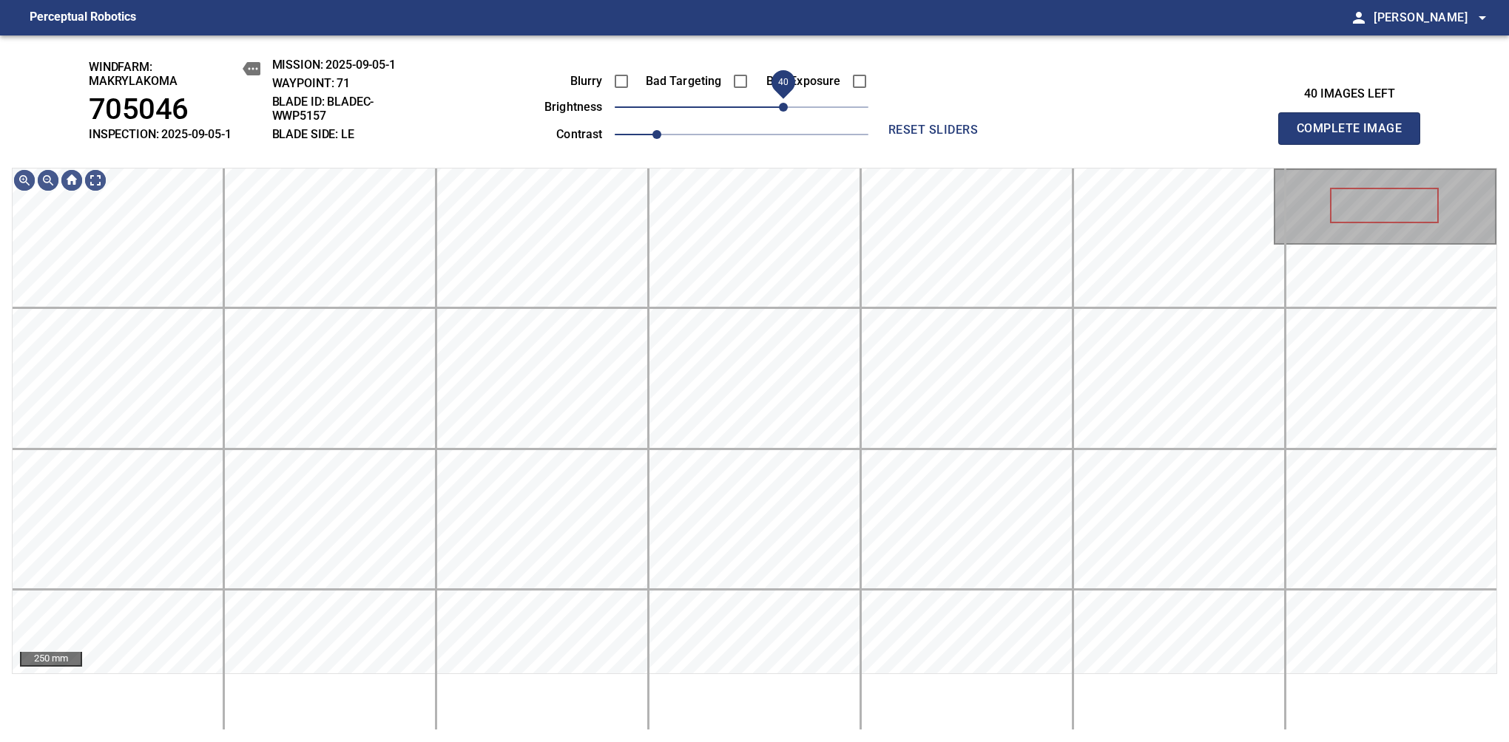
drag, startPoint x: 755, startPoint y: 109, endPoint x: 781, endPoint y: 104, distance: 26.4
click at [781, 104] on span "40" at bounding box center [783, 107] width 9 height 9
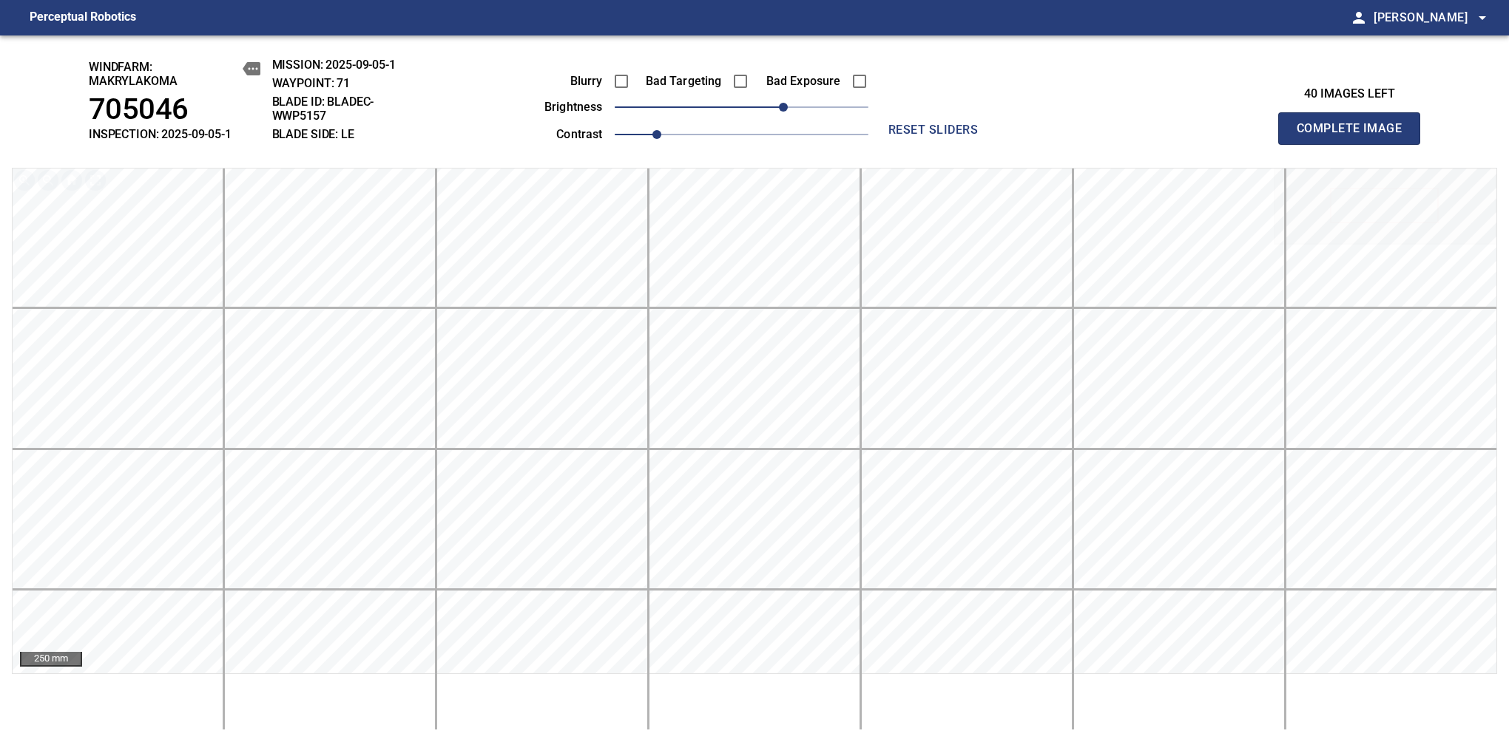
click at [1355, 136] on span "Complete Image" at bounding box center [1348, 128] width 109 height 21
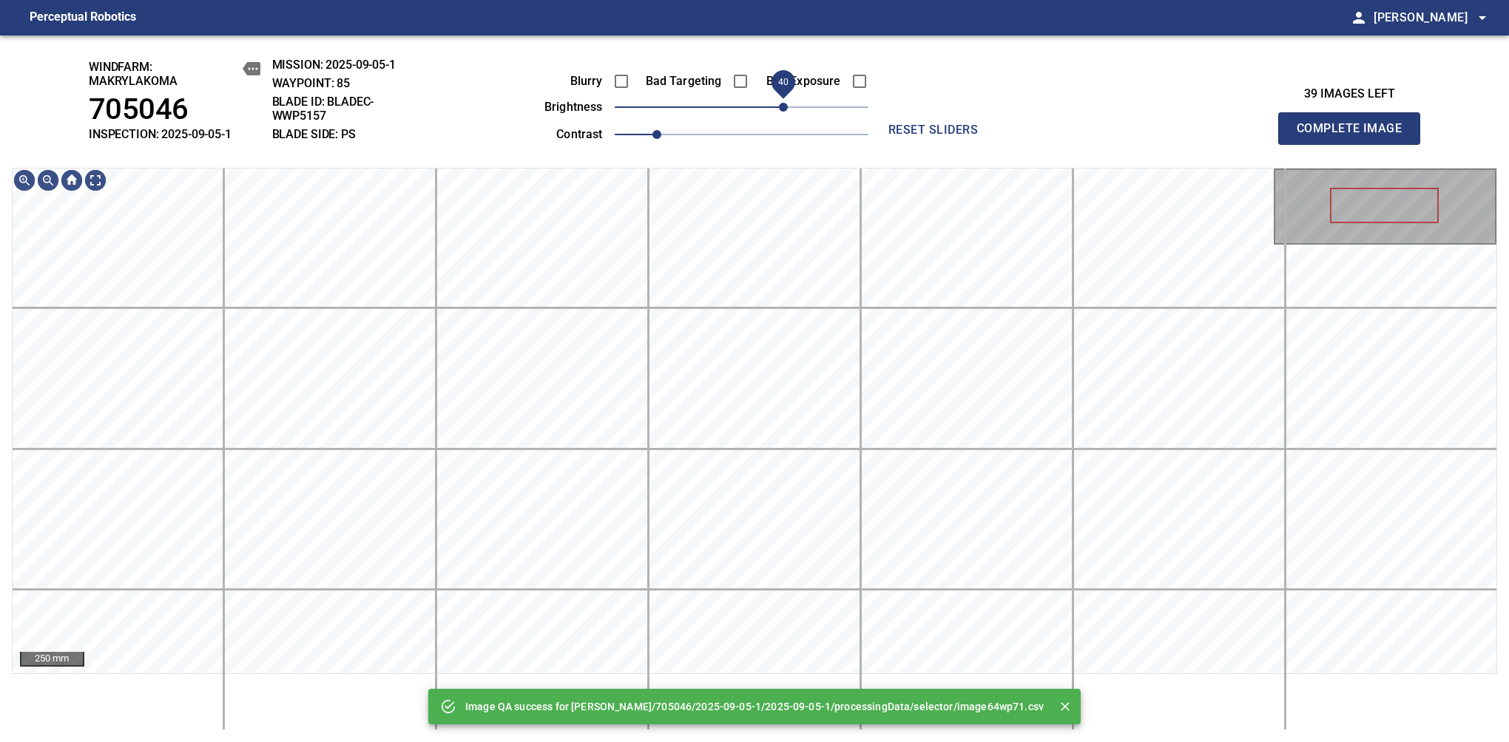
drag, startPoint x: 765, startPoint y: 107, endPoint x: 788, endPoint y: 106, distance: 23.7
click at [788, 106] on span "40" at bounding box center [742, 107] width 254 height 21
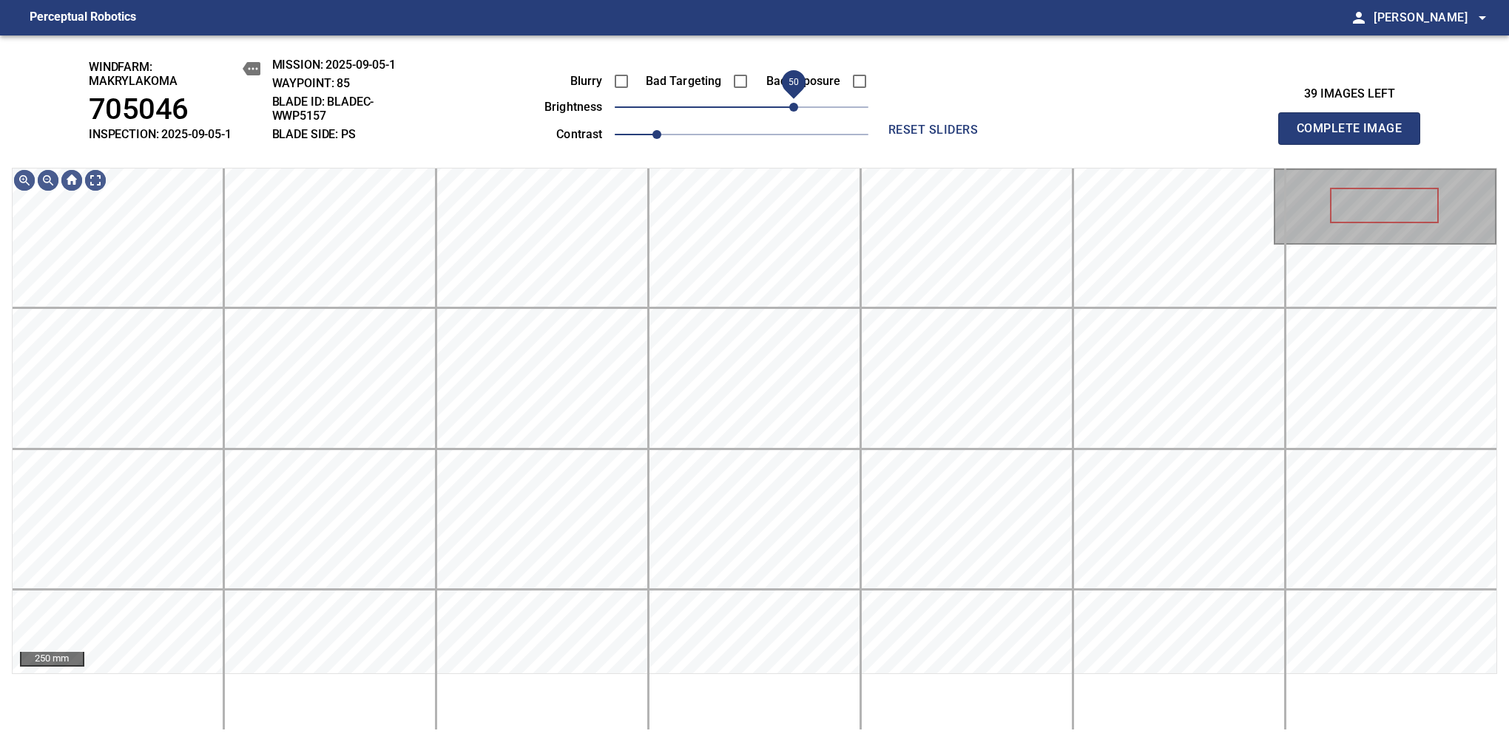
click at [791, 104] on span "50" at bounding box center [793, 107] width 9 height 9
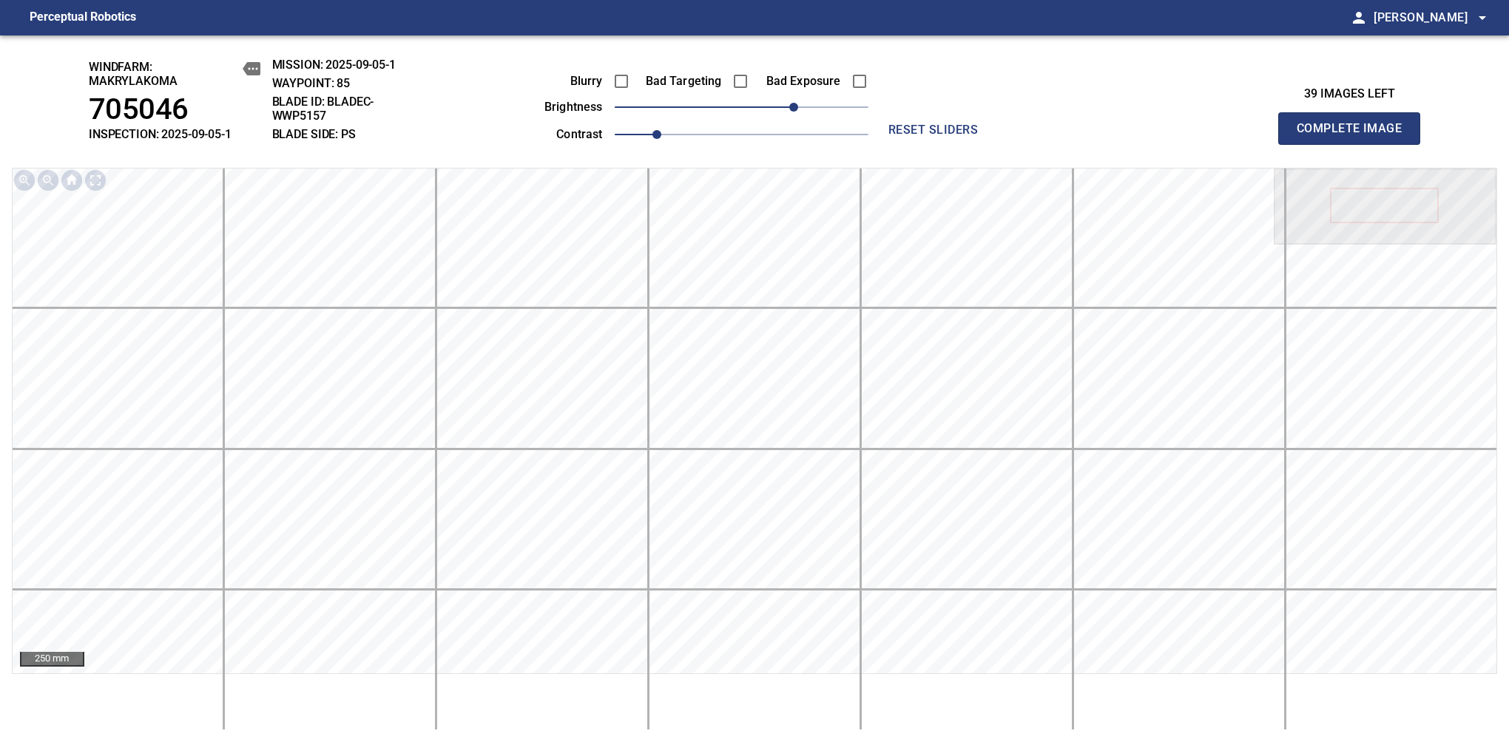
click at [1355, 136] on span "Complete Image" at bounding box center [1348, 128] width 109 height 21
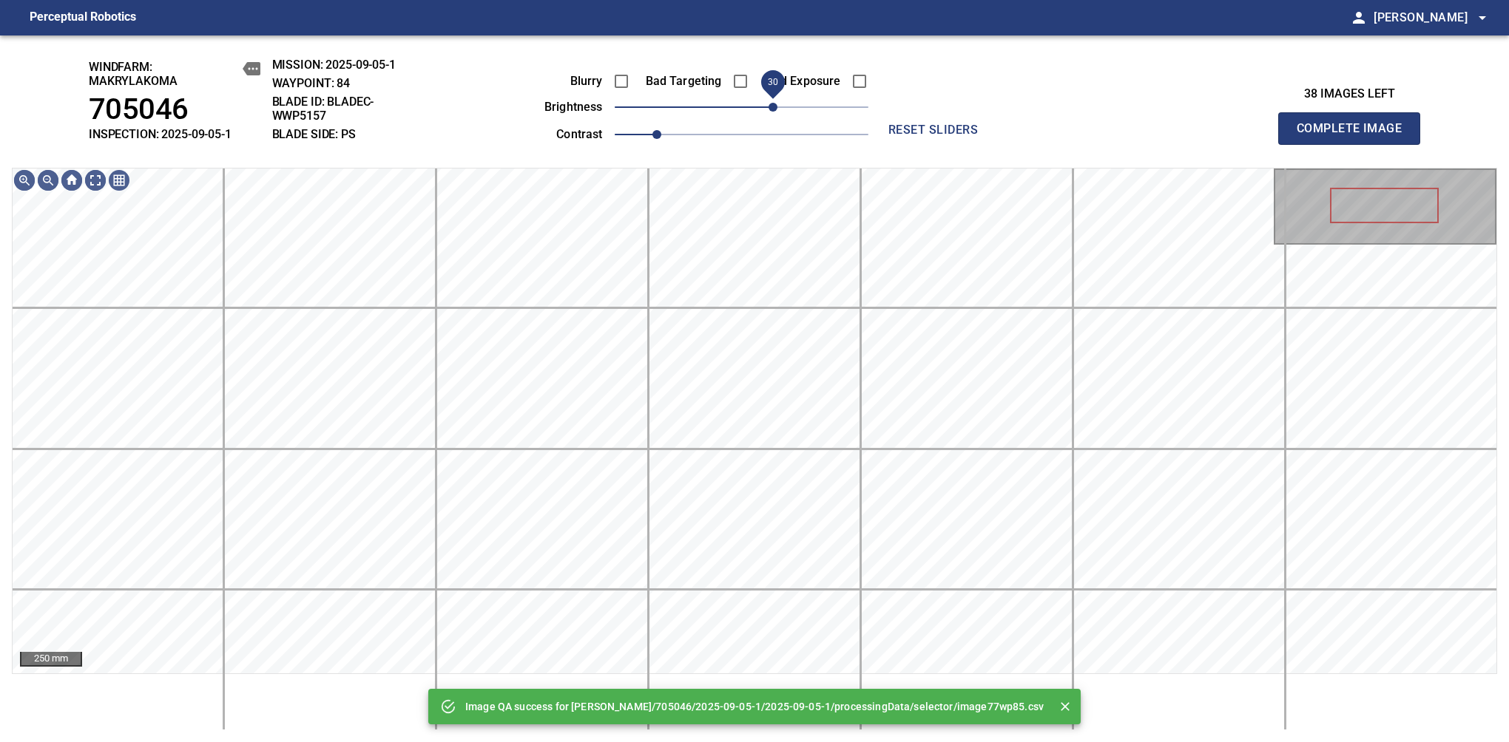
drag, startPoint x: 793, startPoint y: 106, endPoint x: 775, endPoint y: 106, distance: 17.7
click at [775, 106] on span "30" at bounding box center [742, 107] width 254 height 21
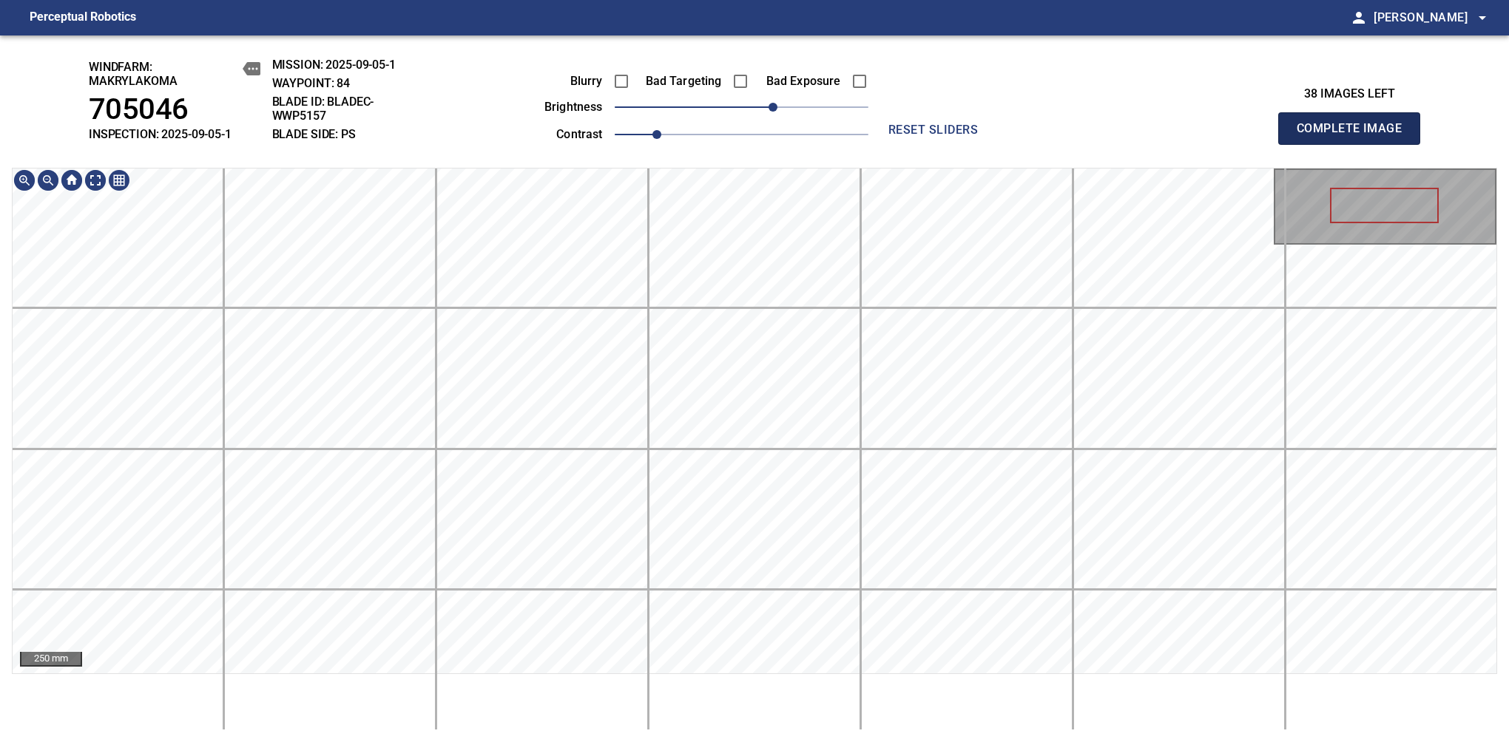
click at [1355, 136] on span "Complete Image" at bounding box center [1348, 128] width 109 height 21
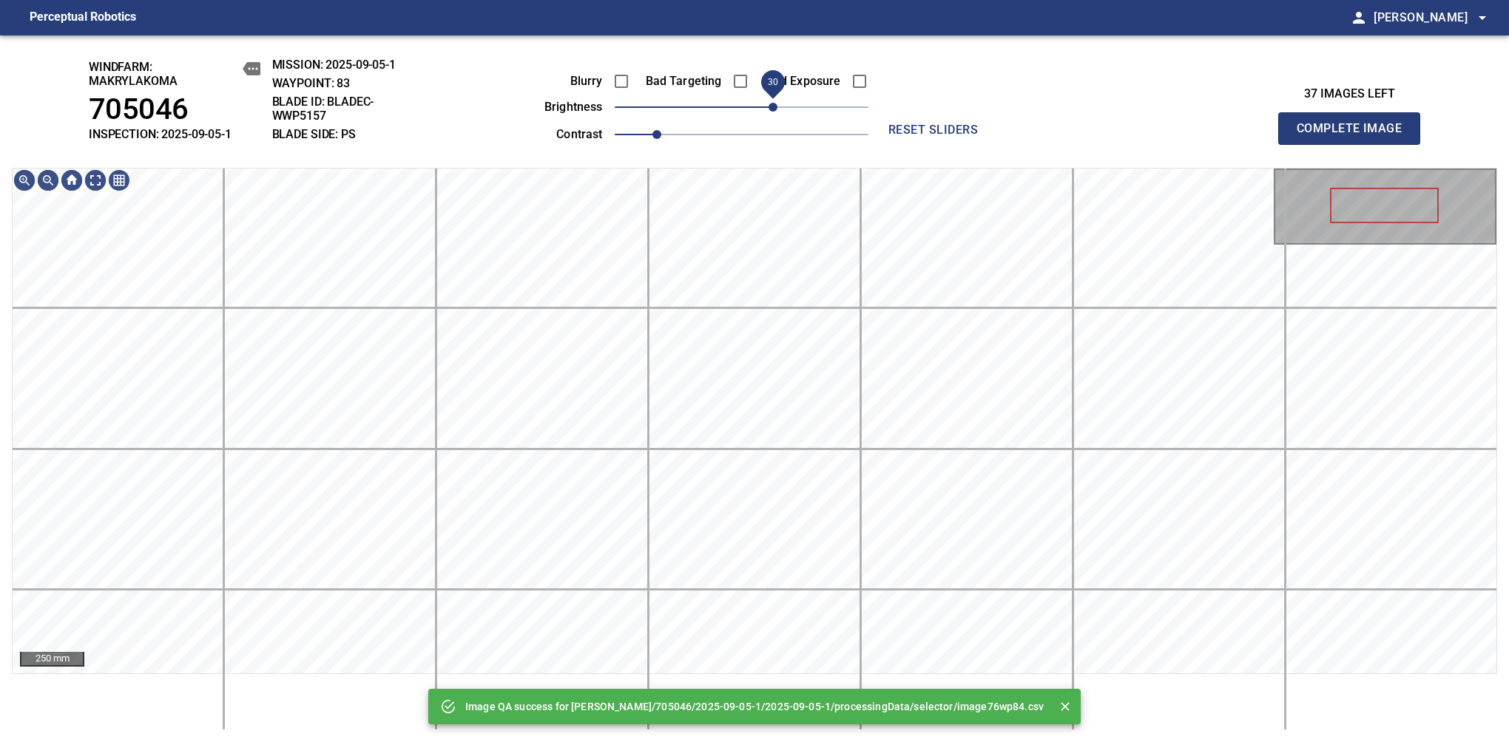
drag, startPoint x: 754, startPoint y: 109, endPoint x: 778, endPoint y: 107, distance: 23.8
click at [777, 107] on span "30" at bounding box center [772, 107] width 9 height 9
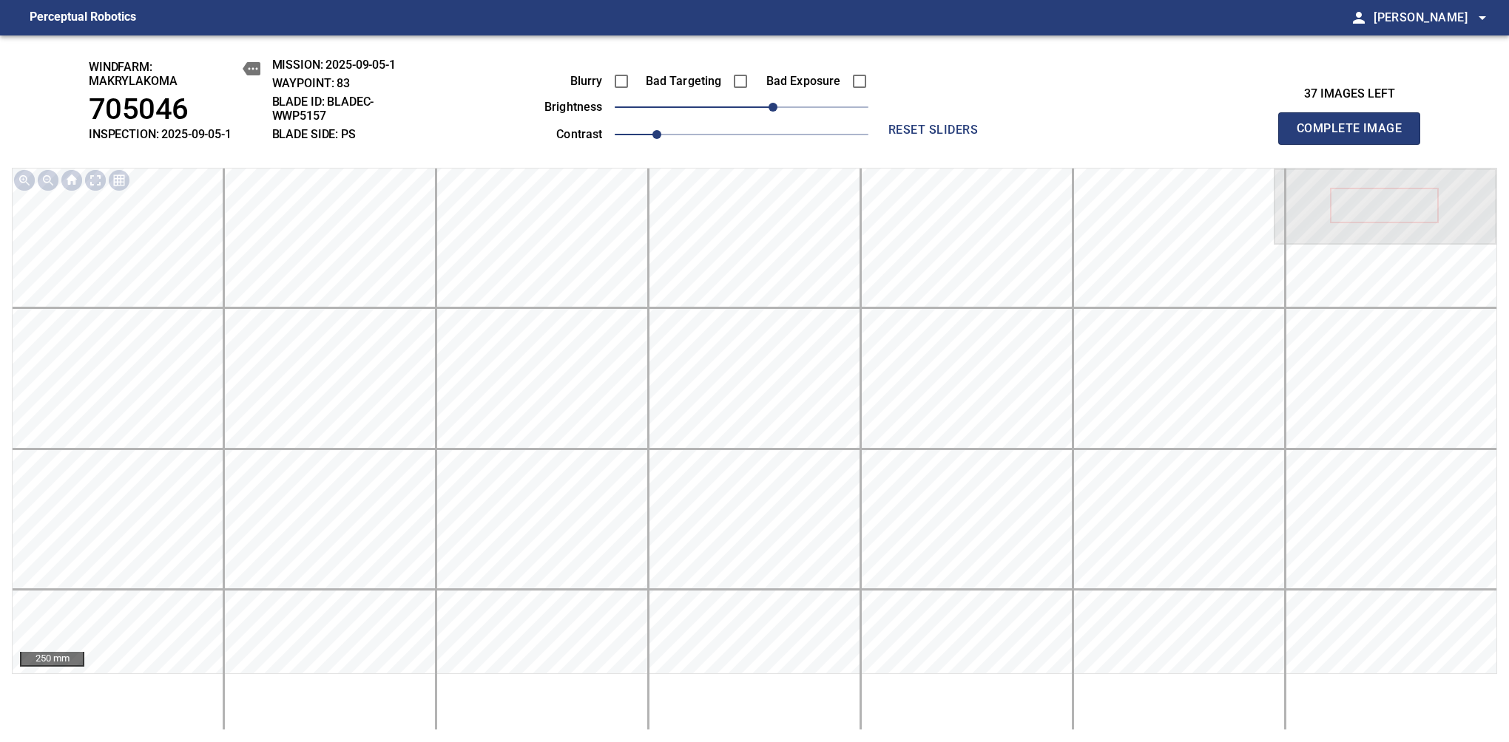
click at [1355, 136] on span "Complete Image" at bounding box center [1348, 128] width 109 height 21
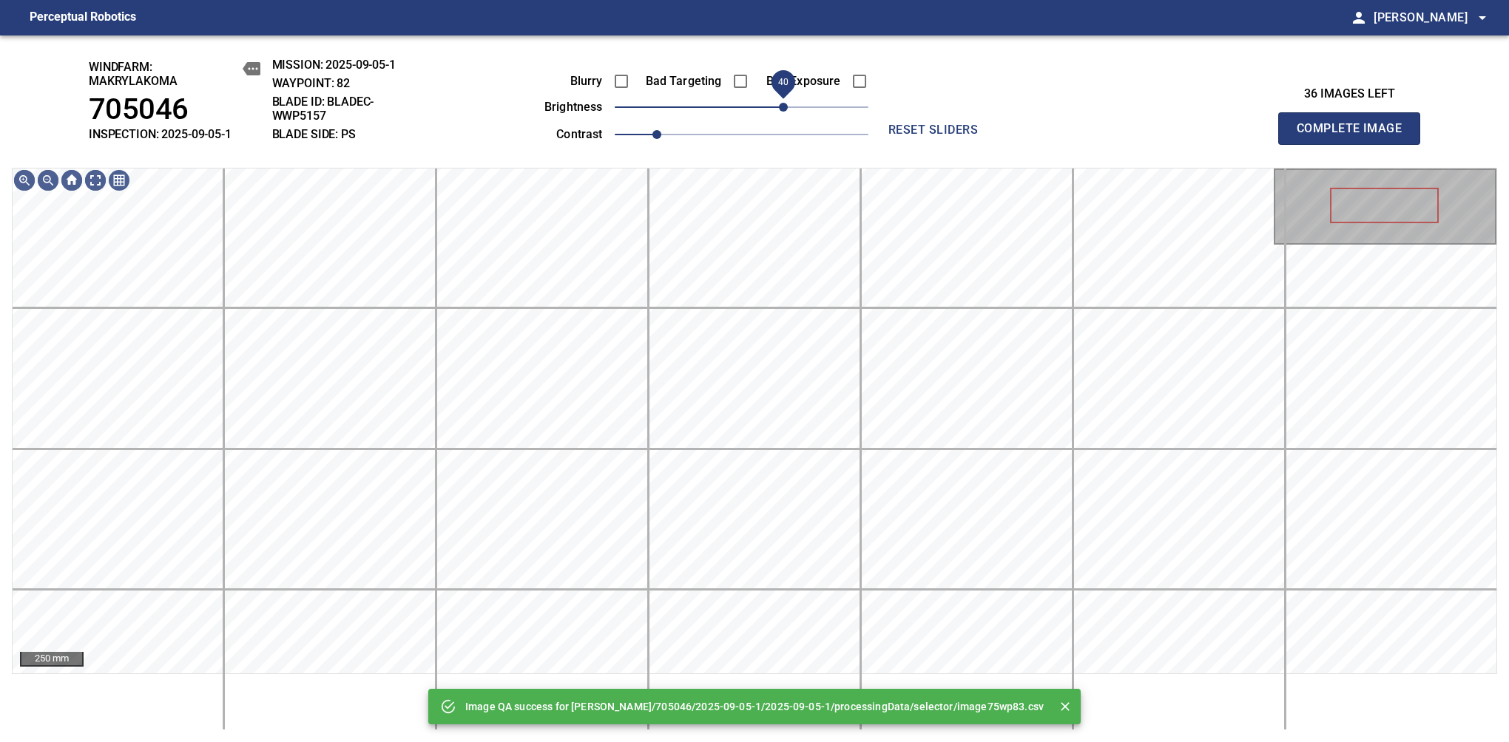
drag, startPoint x: 775, startPoint y: 105, endPoint x: 788, endPoint y: 105, distance: 13.3
click at [788, 105] on span "40" at bounding box center [742, 107] width 254 height 21
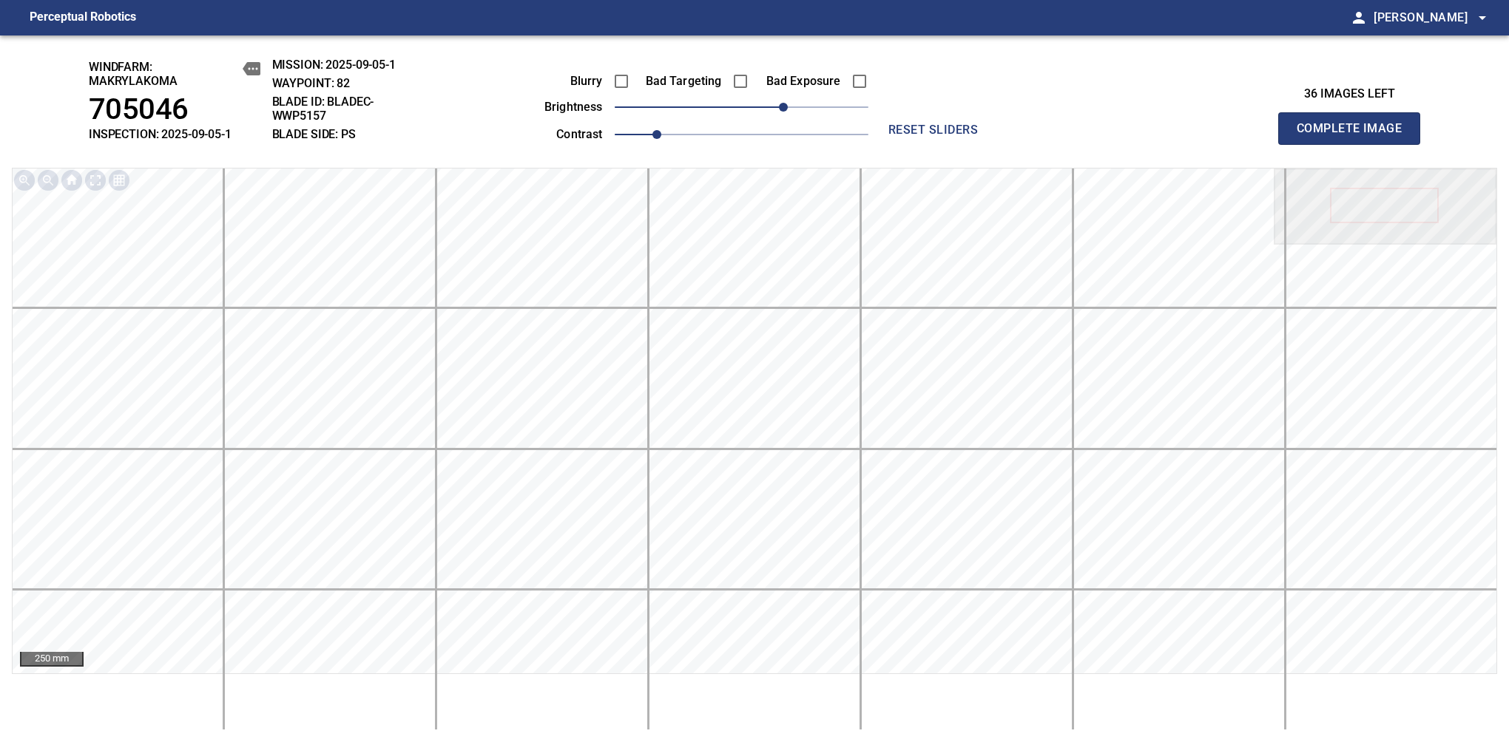
click at [1355, 136] on span "Complete Image" at bounding box center [1348, 128] width 109 height 21
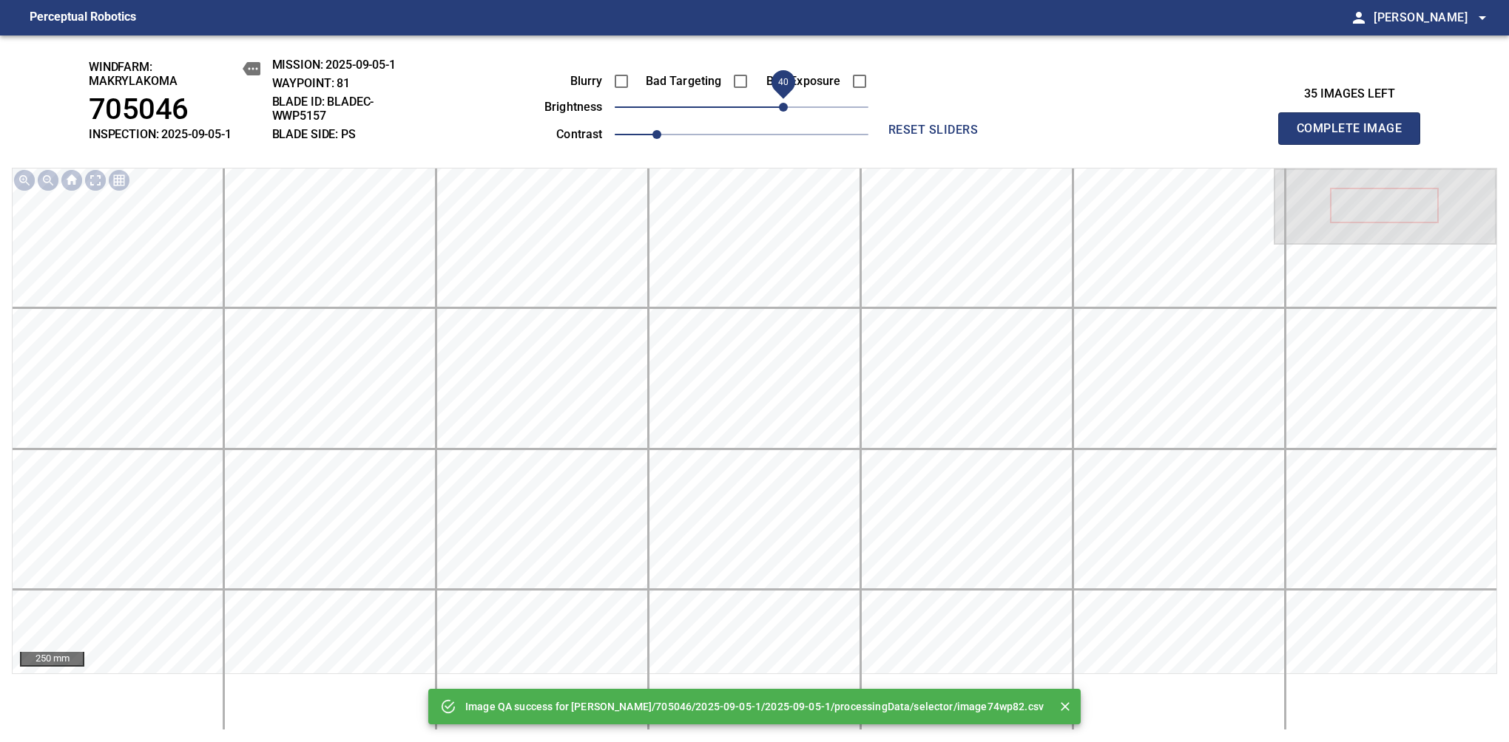
drag, startPoint x: 770, startPoint y: 105, endPoint x: 786, endPoint y: 103, distance: 16.4
click at [786, 103] on span "40" at bounding box center [783, 107] width 9 height 9
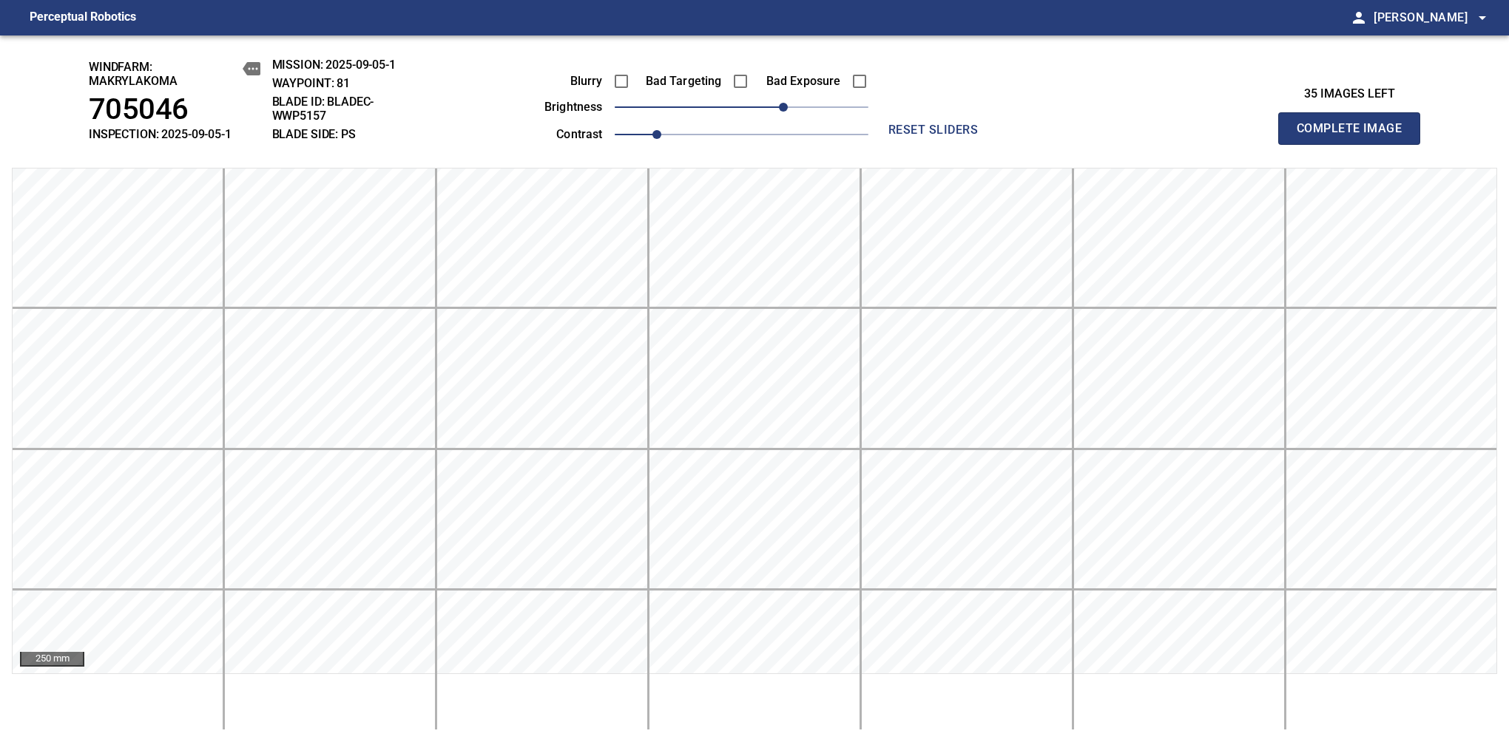
click at [1355, 136] on span "Complete Image" at bounding box center [1348, 128] width 109 height 21
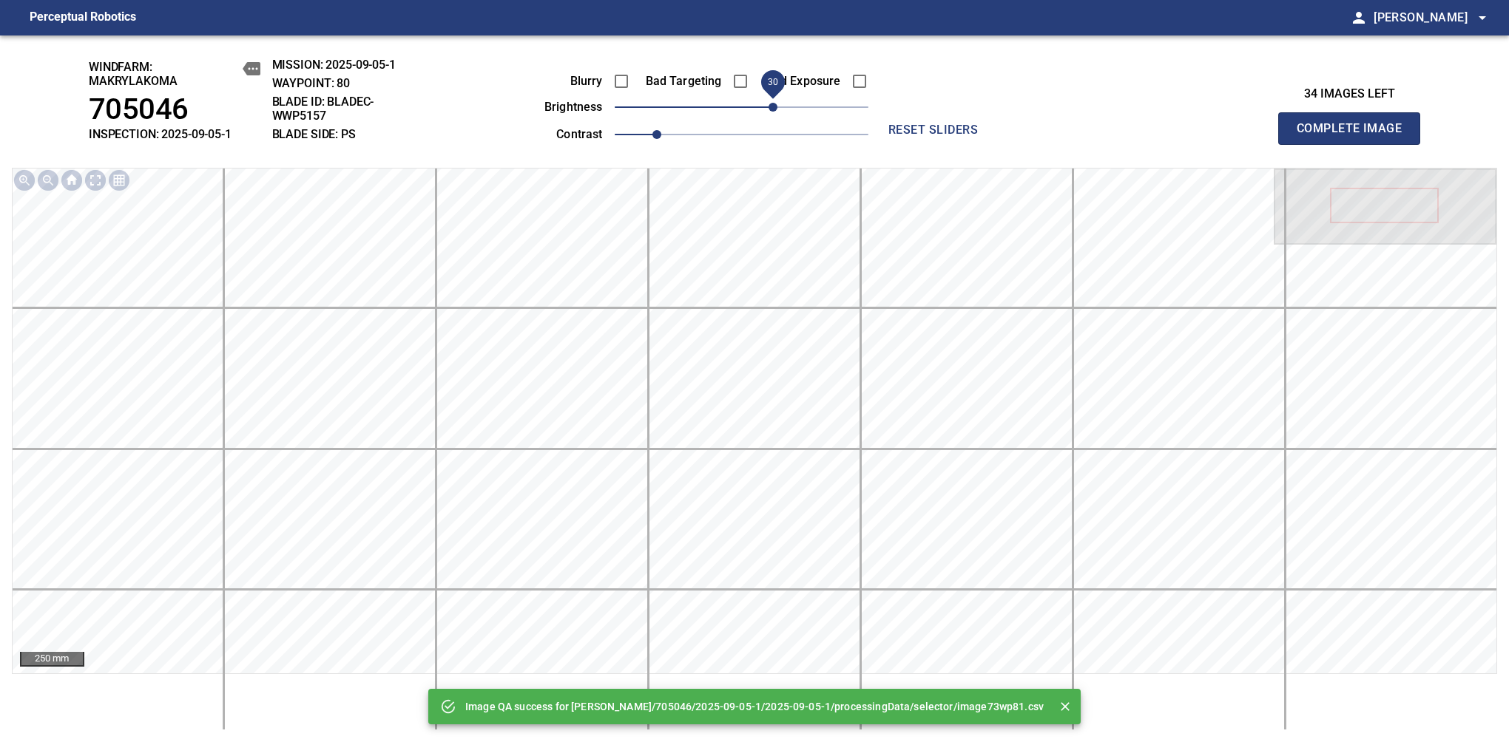
drag, startPoint x: 788, startPoint y: 105, endPoint x: 776, endPoint y: 110, distance: 13.6
click at [776, 110] on span "30" at bounding box center [742, 107] width 254 height 21
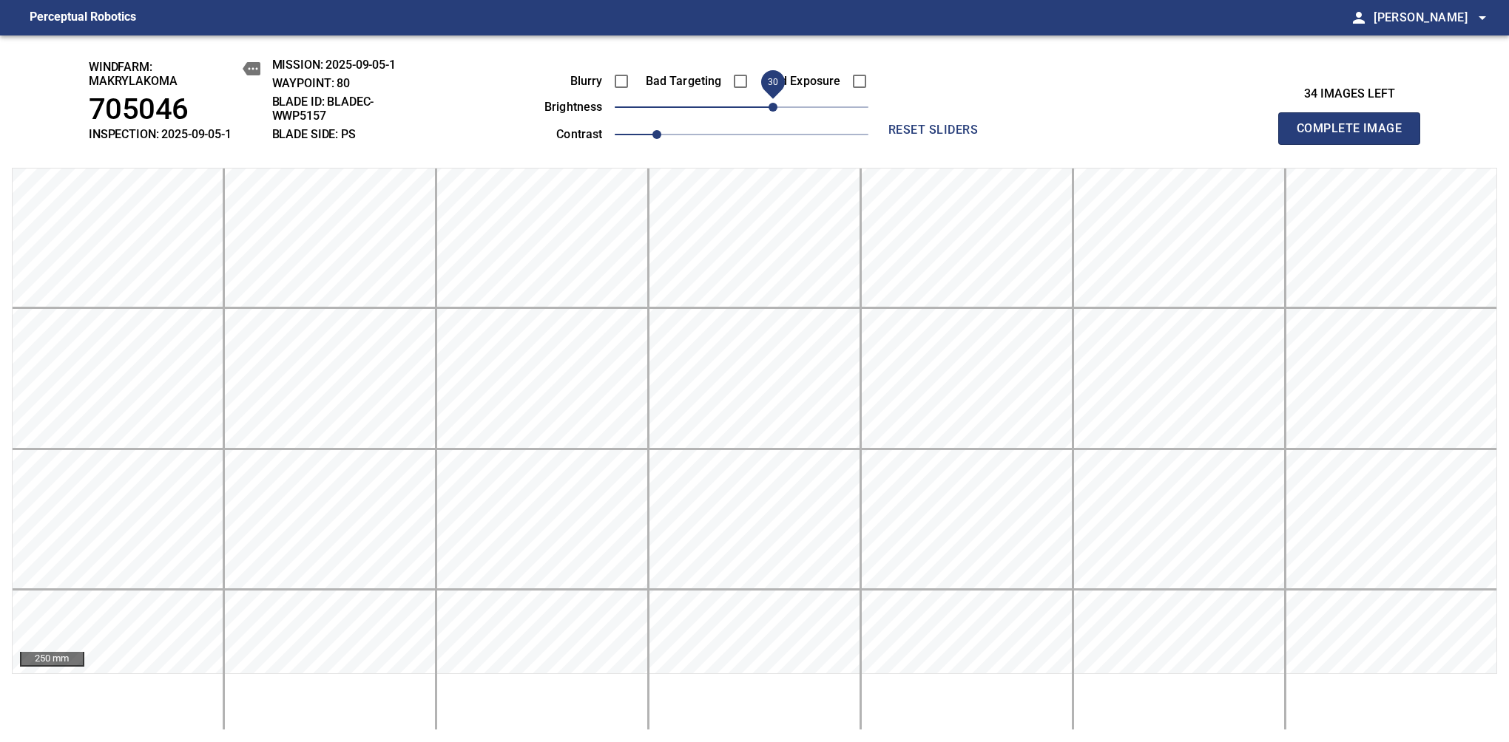
click at [1355, 136] on span "Complete Image" at bounding box center [1348, 128] width 109 height 21
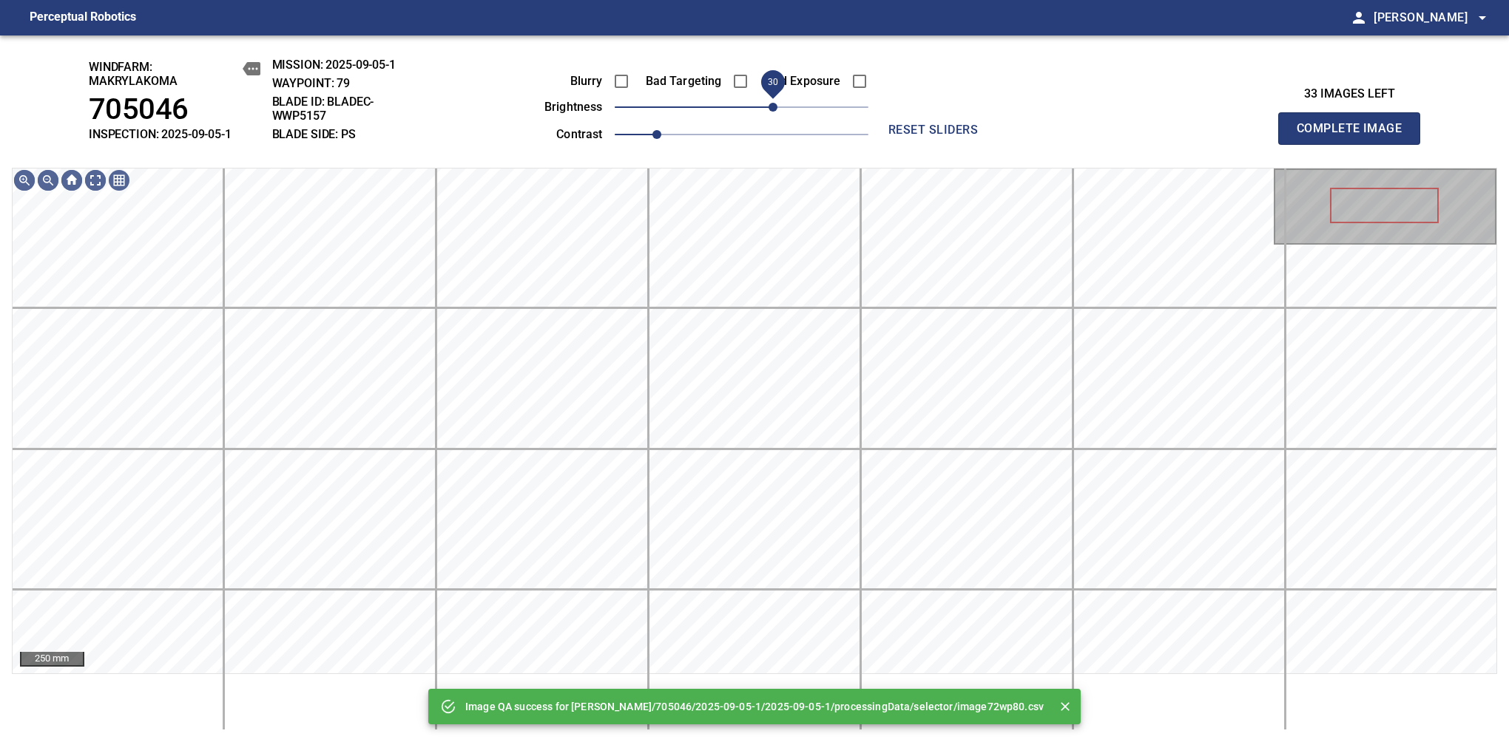
click at [774, 110] on span "30" at bounding box center [742, 107] width 254 height 21
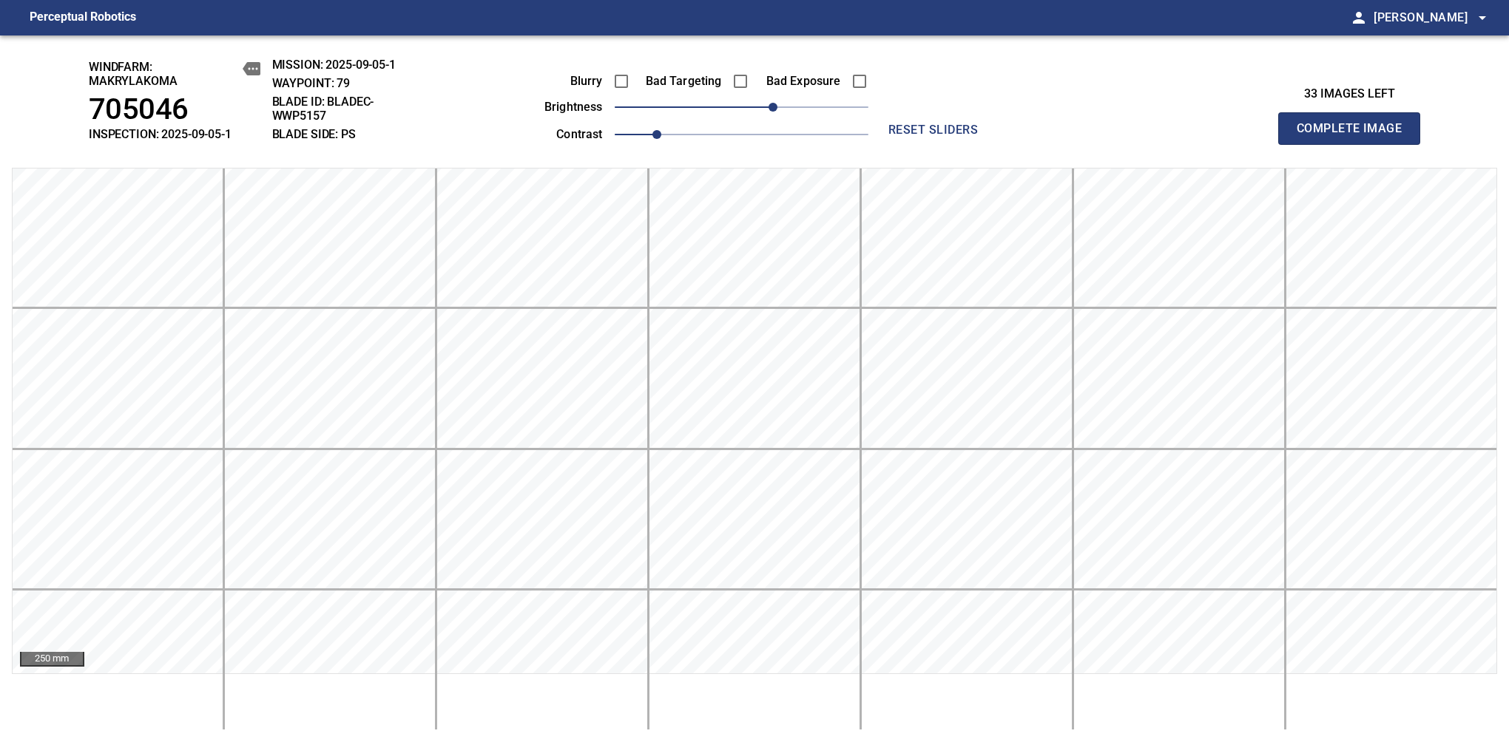
click at [1355, 136] on span "Complete Image" at bounding box center [1348, 128] width 109 height 21
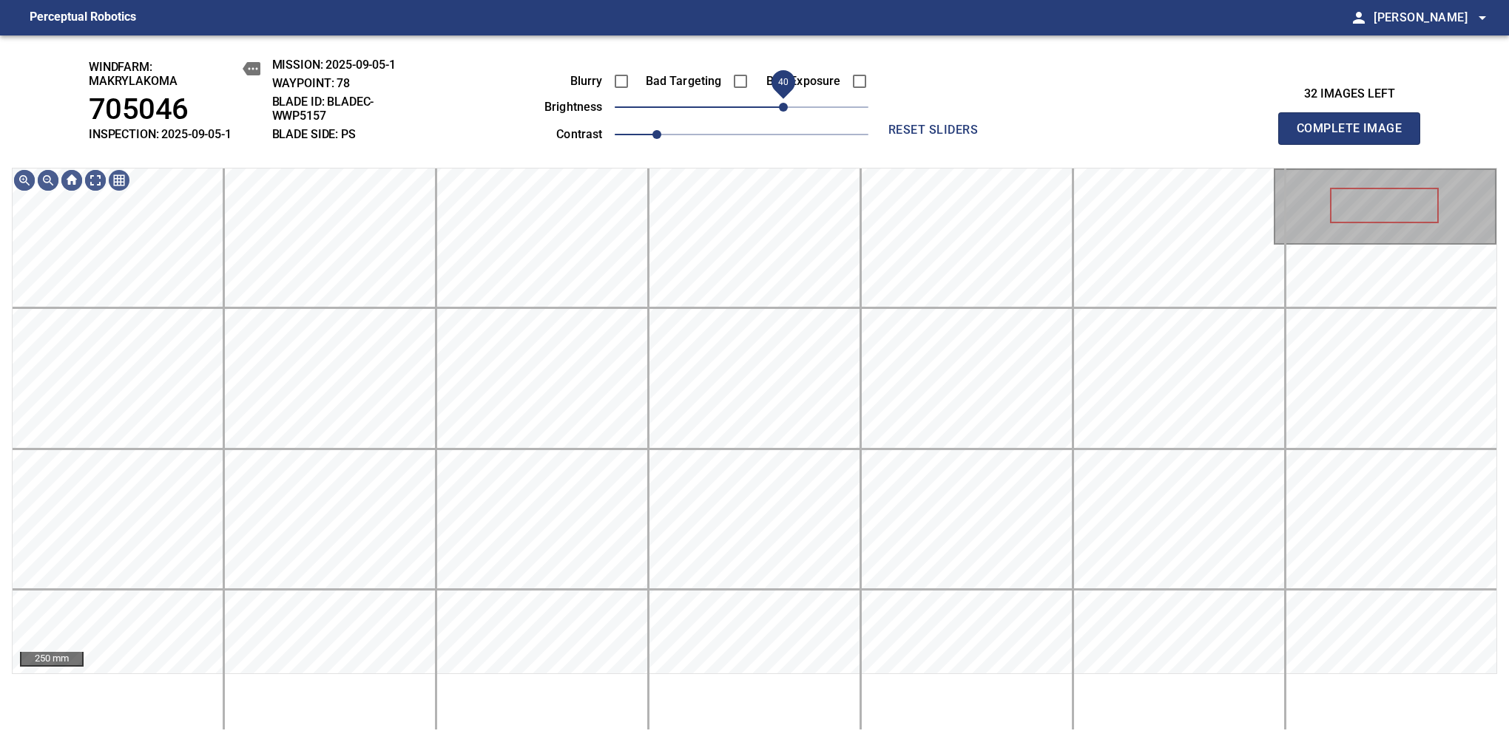
drag, startPoint x: 774, startPoint y: 110, endPoint x: 784, endPoint y: 110, distance: 10.4
click at [784, 110] on span "40" at bounding box center [742, 107] width 254 height 21
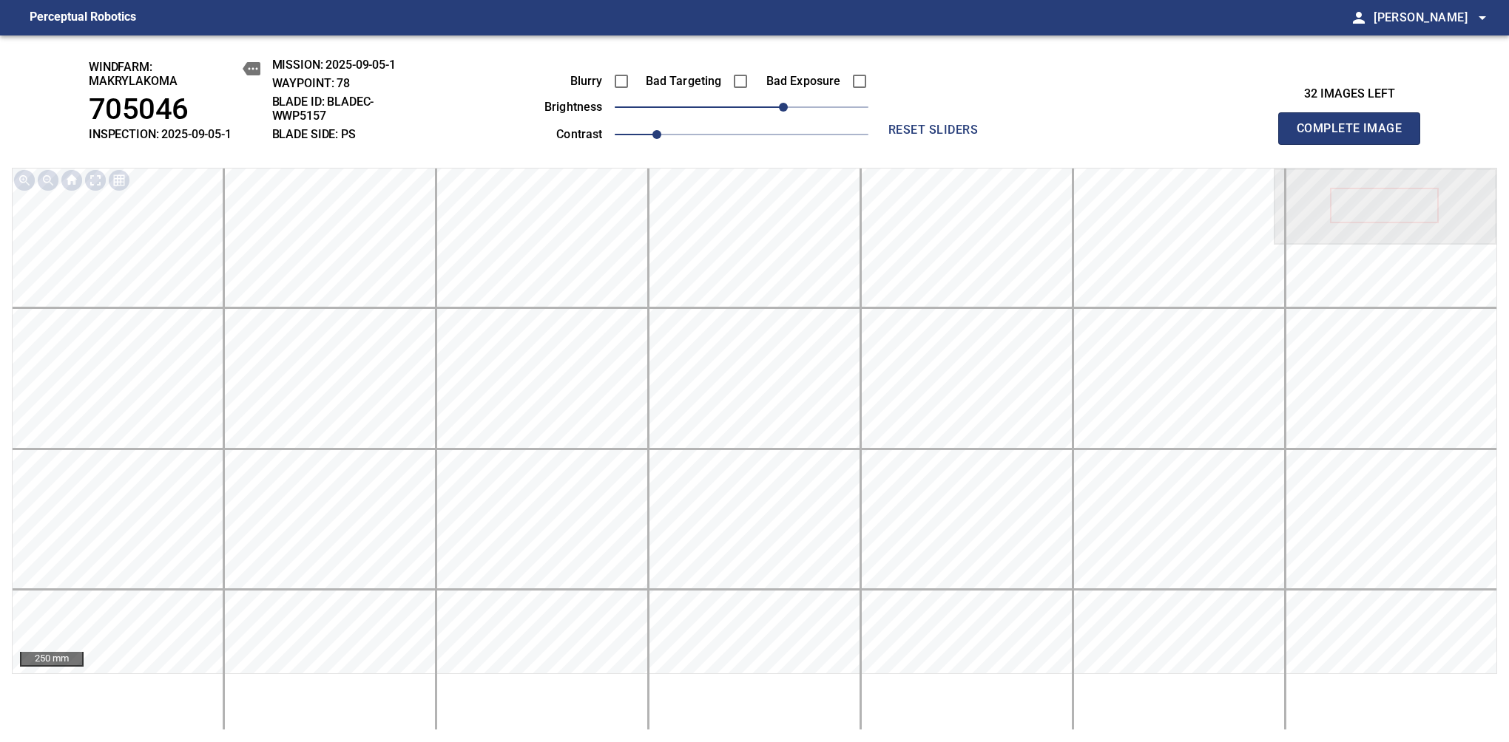
click at [1355, 136] on span "Complete Image" at bounding box center [1348, 128] width 109 height 21
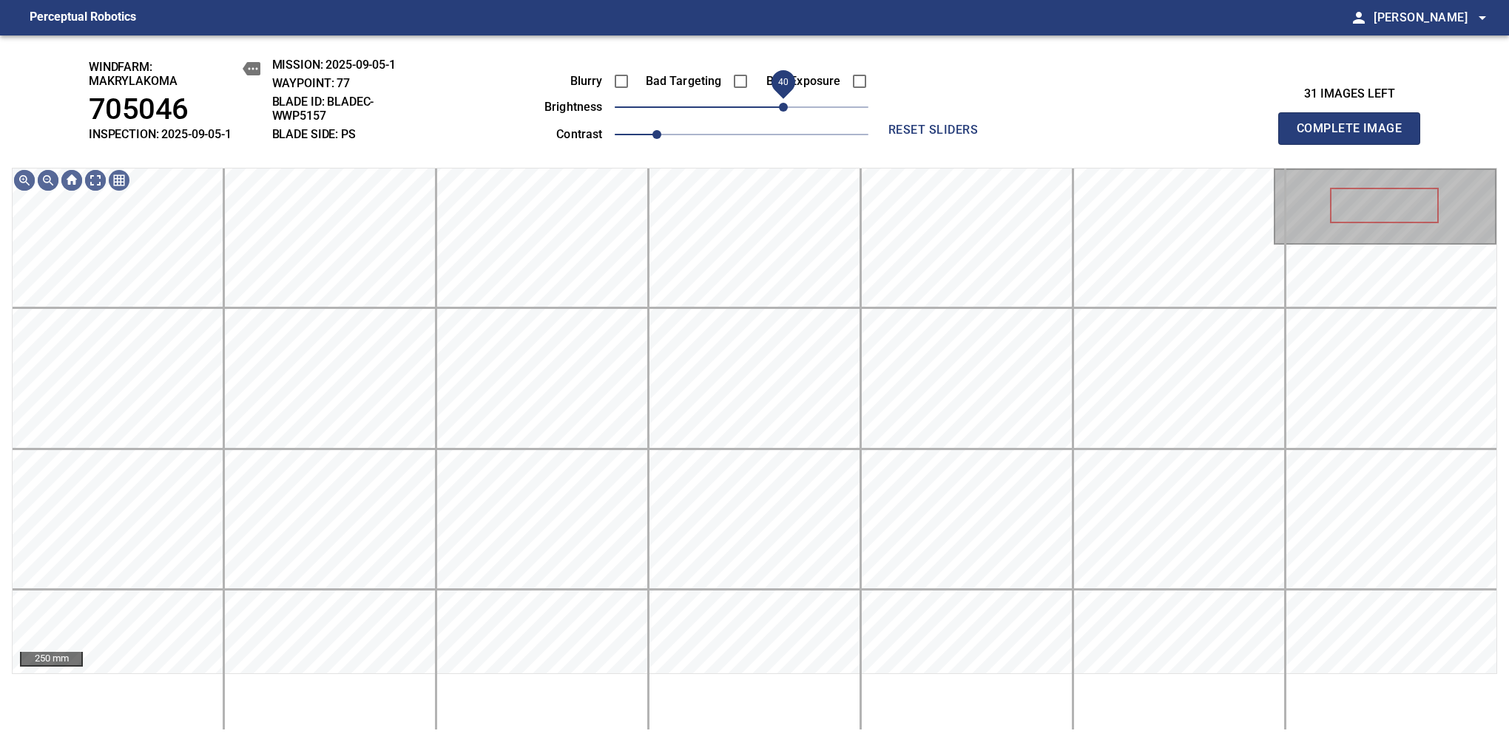
click at [784, 110] on span "40" at bounding box center [742, 107] width 254 height 21
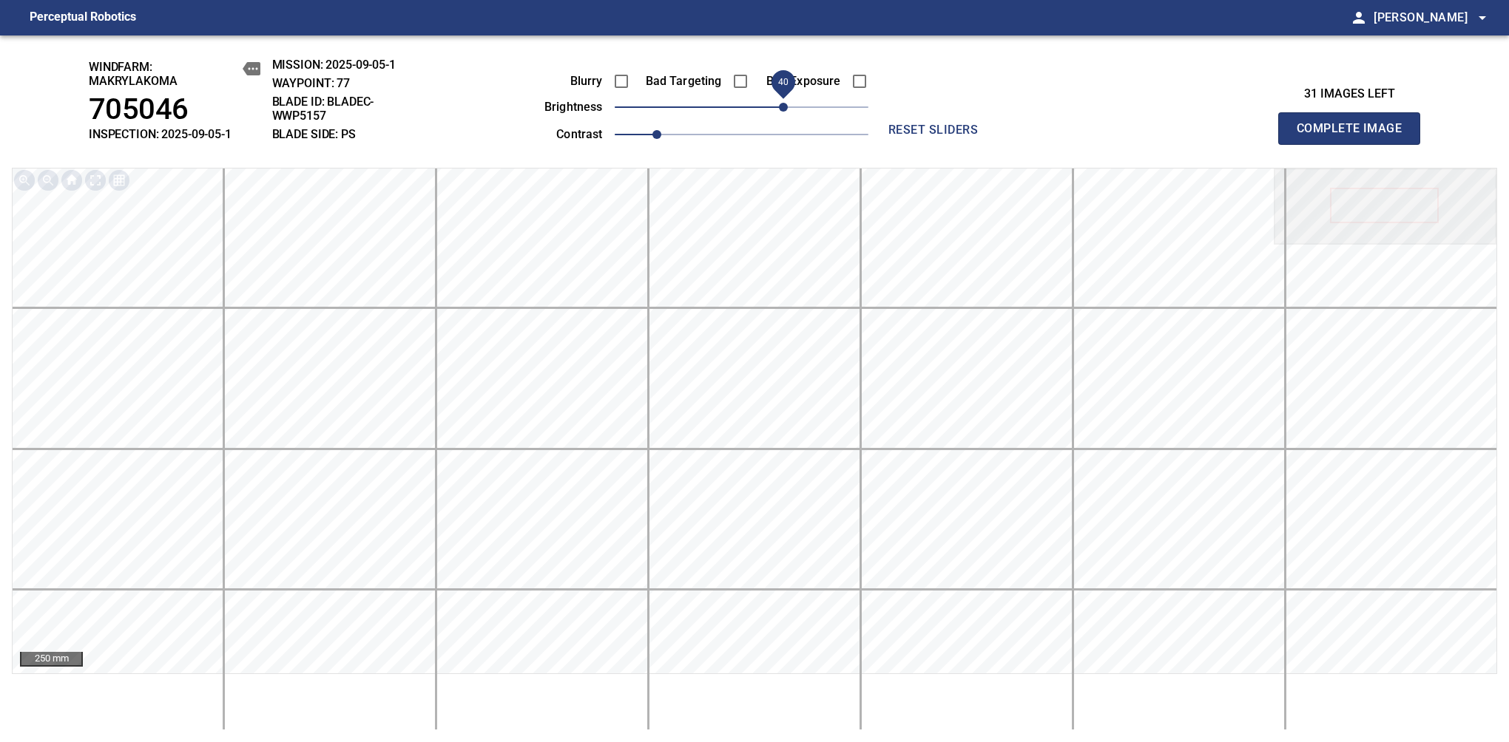
click at [1355, 136] on span "Complete Image" at bounding box center [1348, 128] width 109 height 21
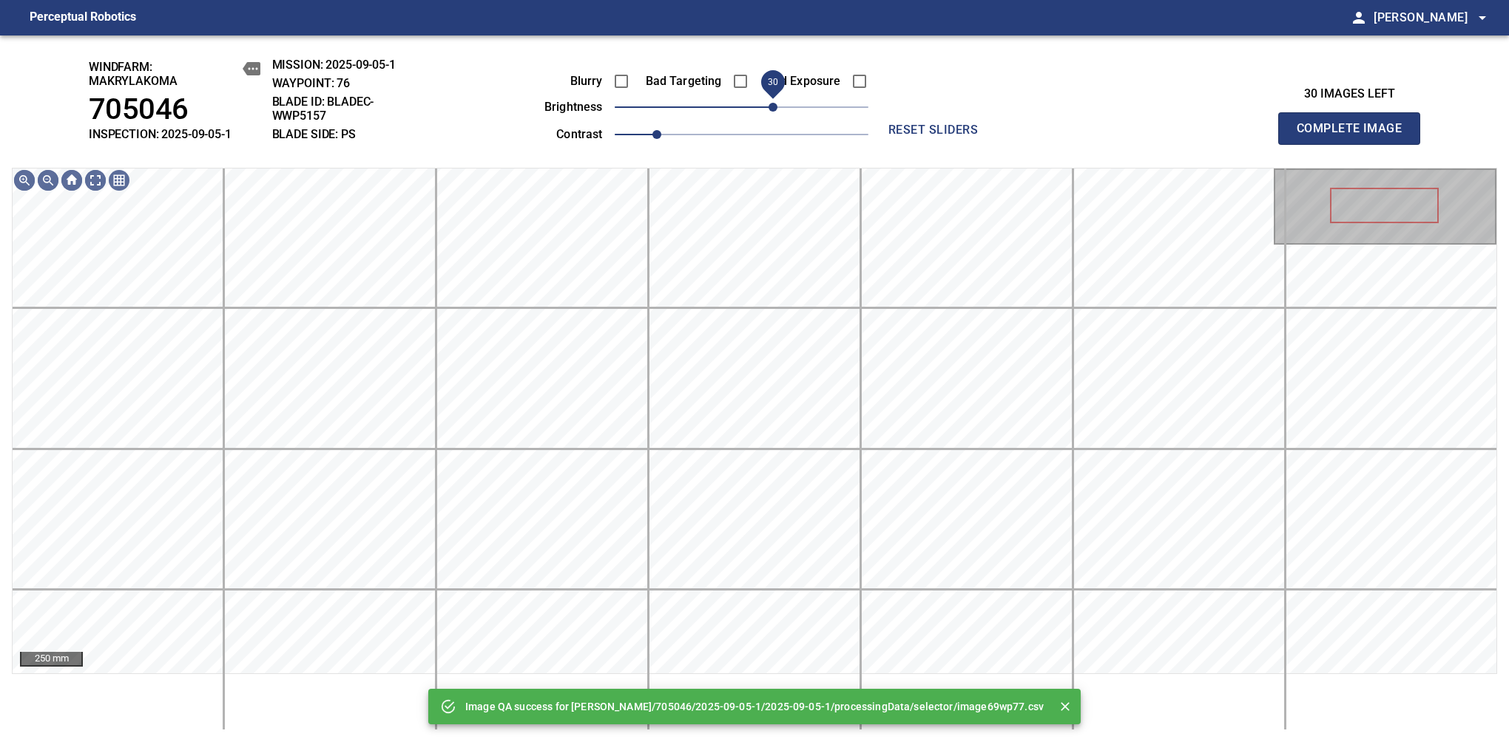
drag, startPoint x: 784, startPoint y: 110, endPoint x: 776, endPoint y: 110, distance: 8.1
click at [776, 110] on span "30" at bounding box center [742, 107] width 254 height 21
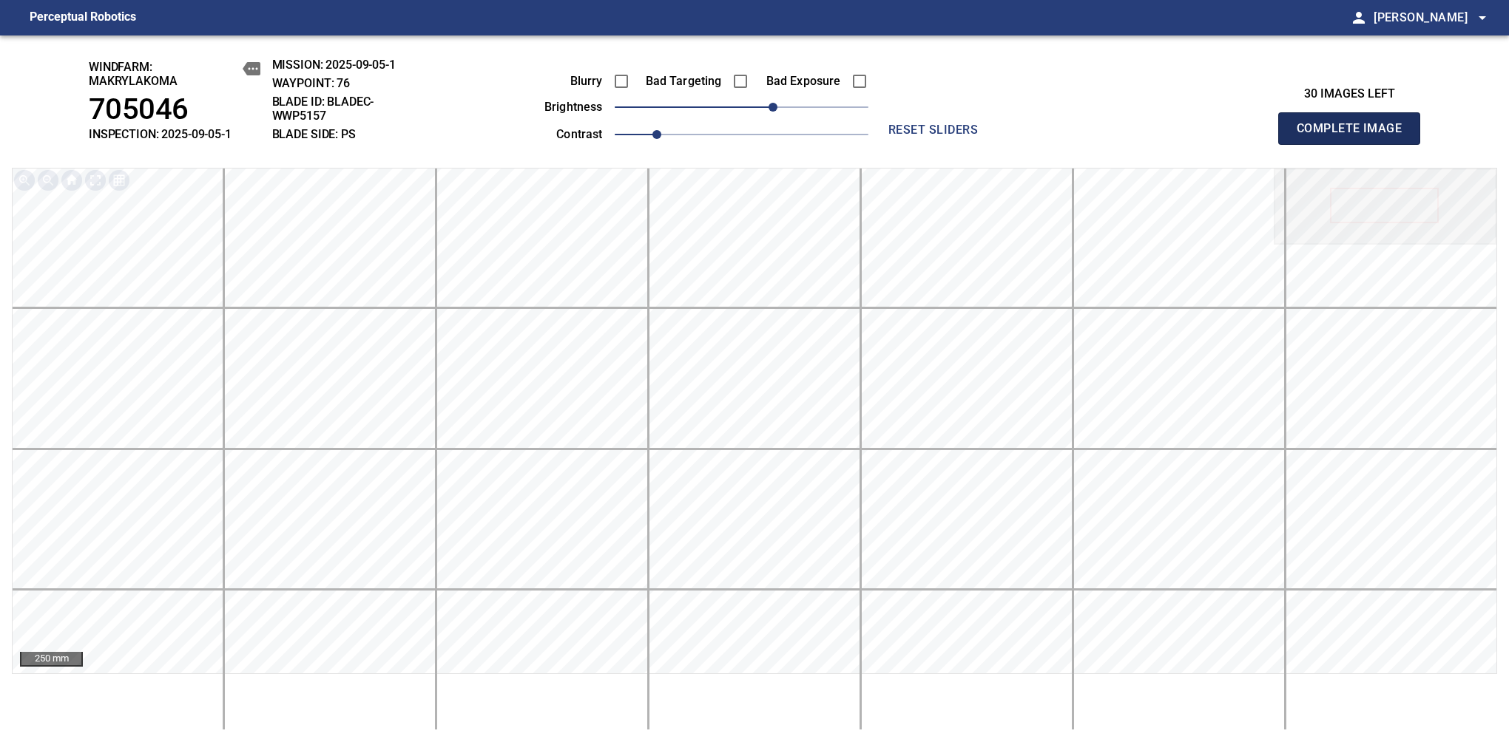
click at [1355, 136] on span "Complete Image" at bounding box center [1348, 128] width 109 height 21
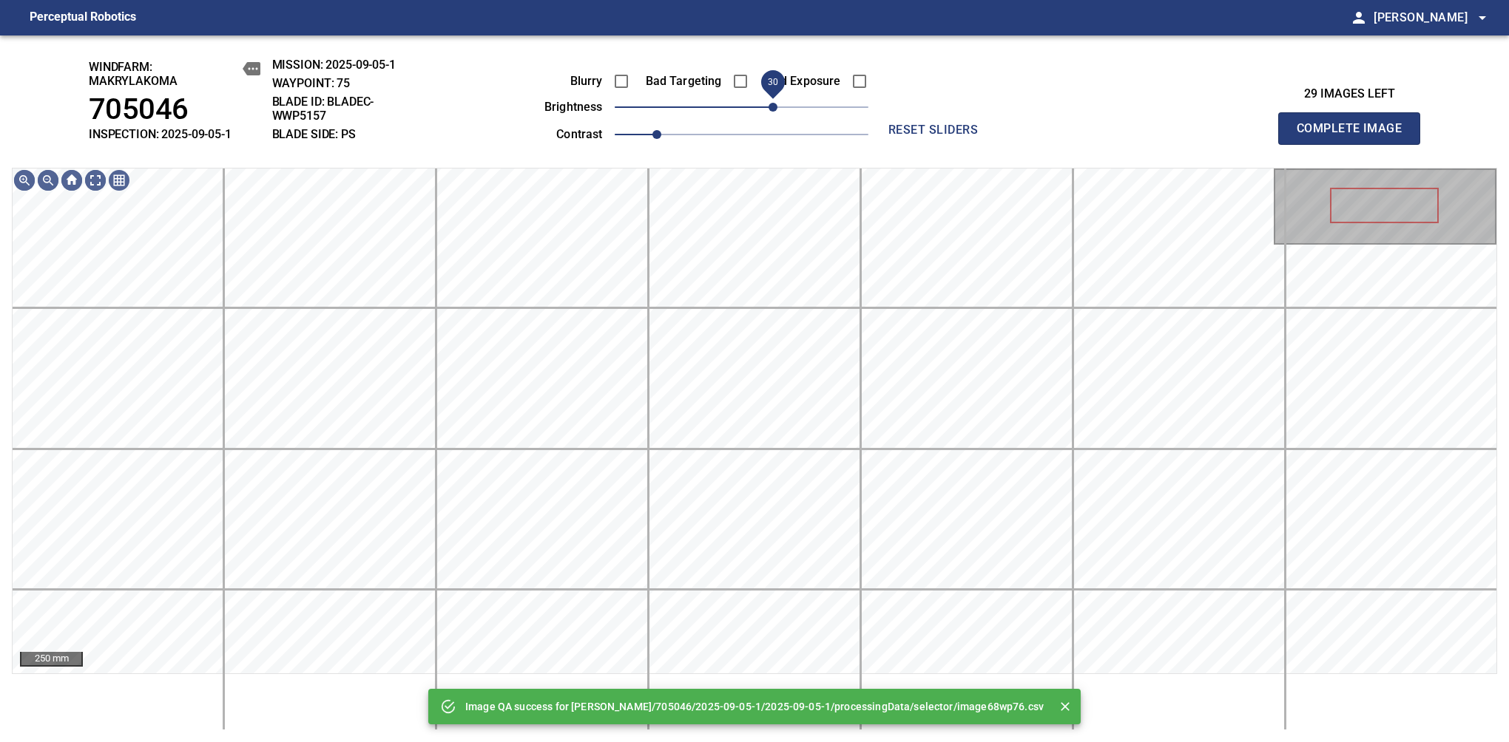
click at [774, 107] on span "30" at bounding box center [742, 107] width 254 height 21
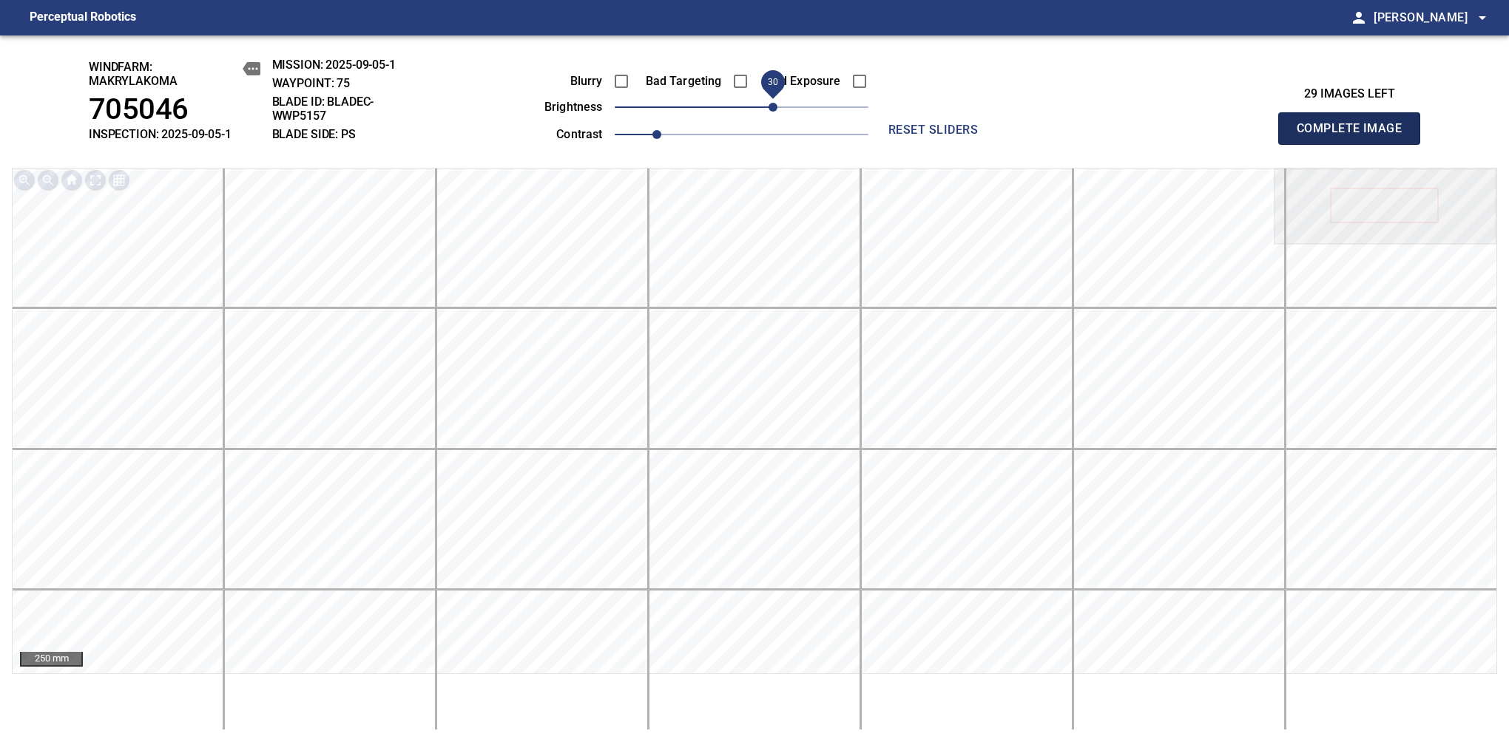
click at [1355, 136] on span "Complete Image" at bounding box center [1348, 128] width 109 height 21
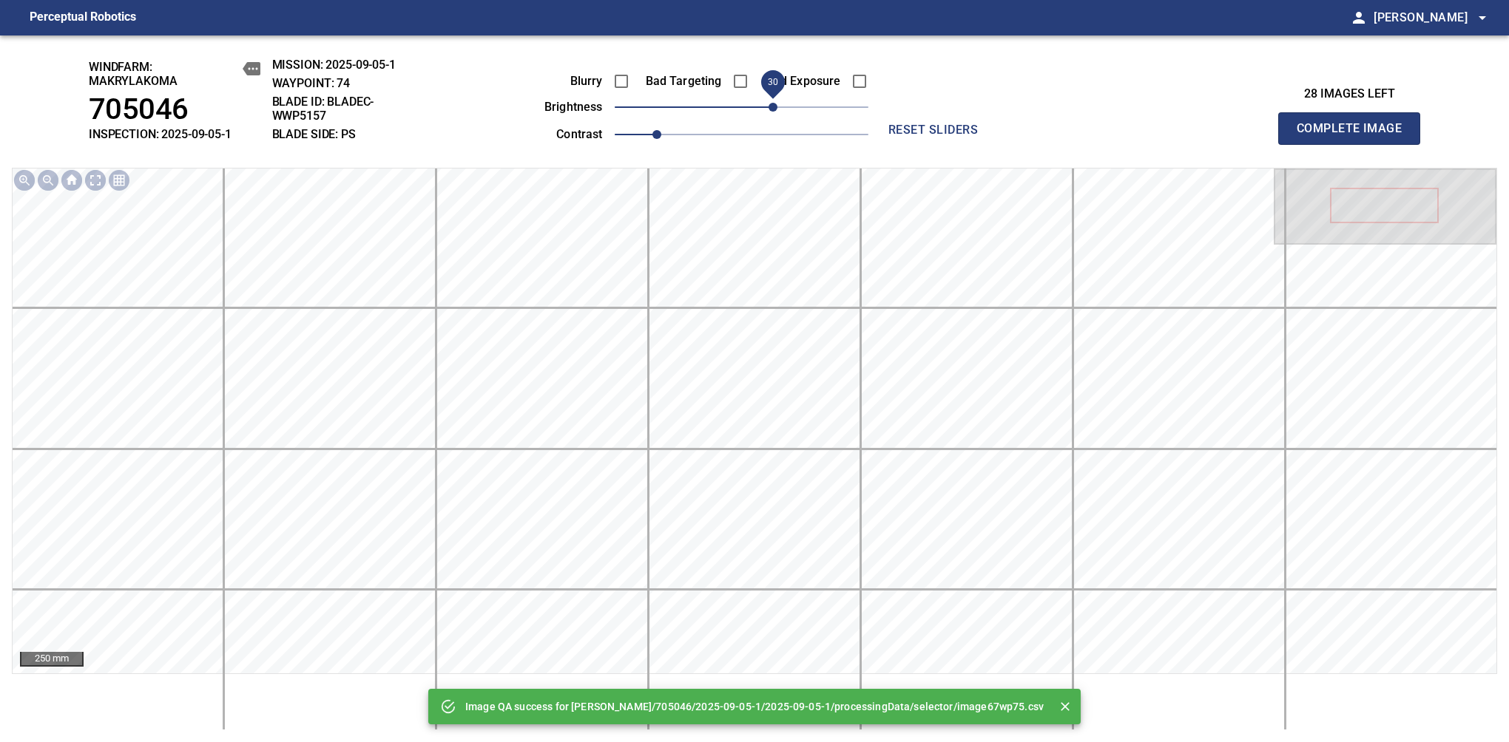
click at [769, 109] on span "30" at bounding box center [742, 107] width 254 height 21
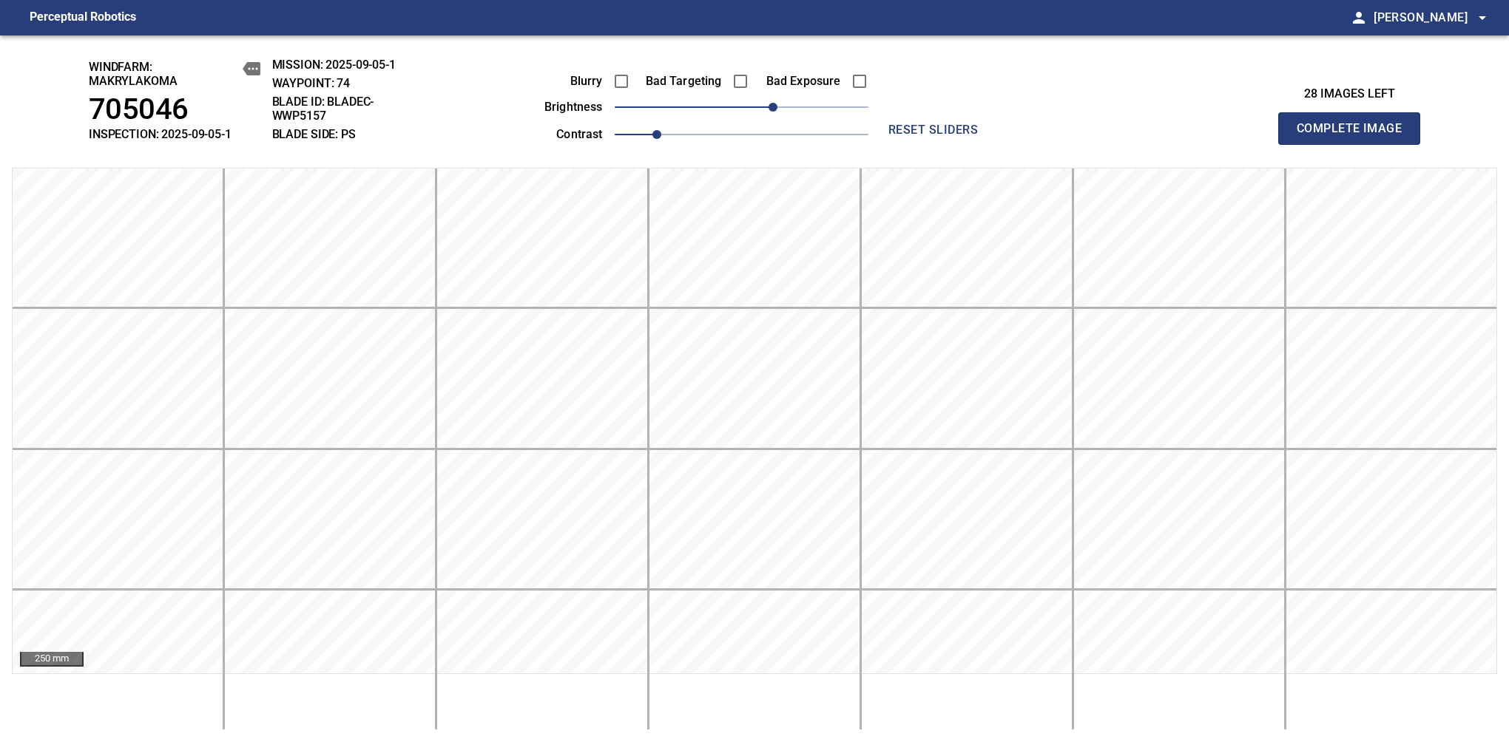
click at [1355, 136] on span "Complete Image" at bounding box center [1348, 128] width 109 height 21
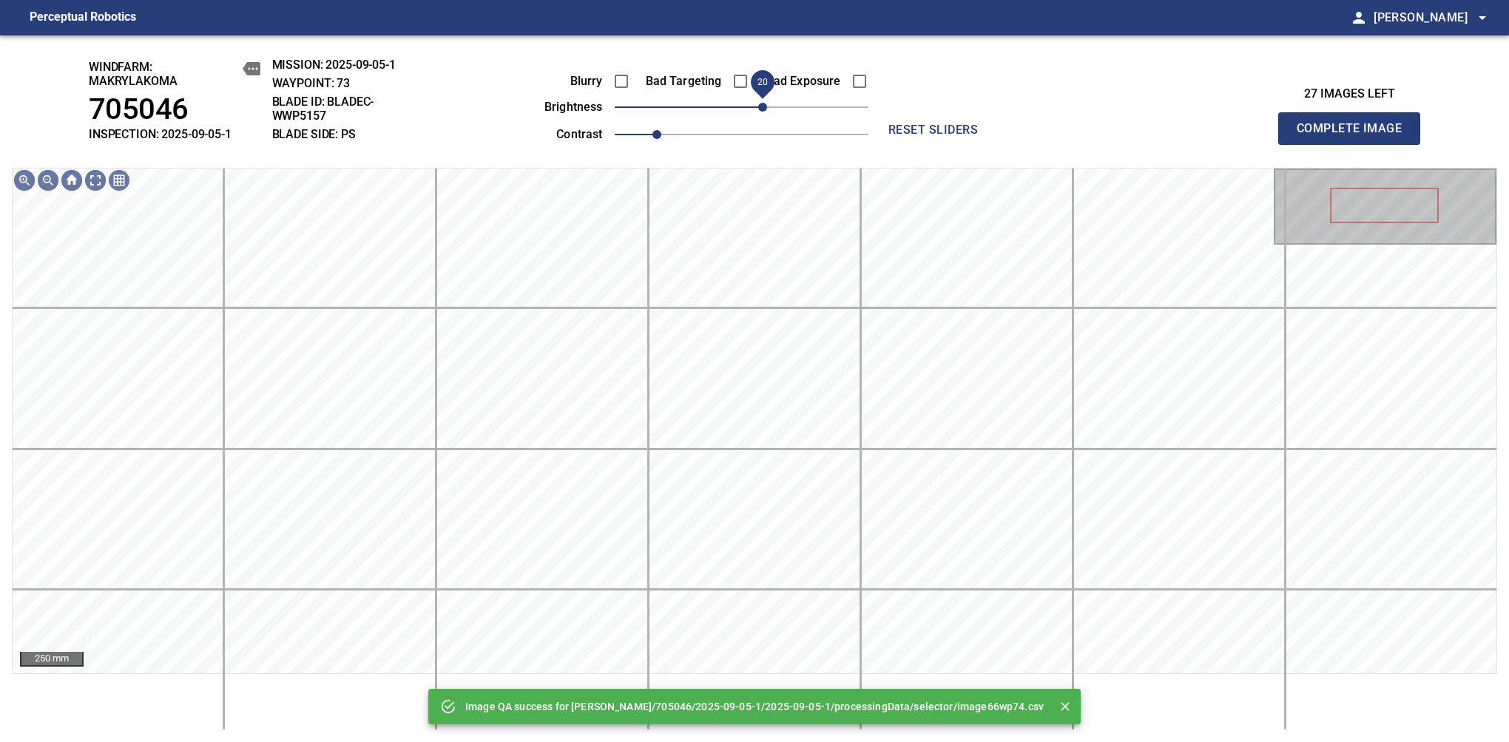
click at [764, 112] on span "20" at bounding box center [742, 107] width 254 height 21
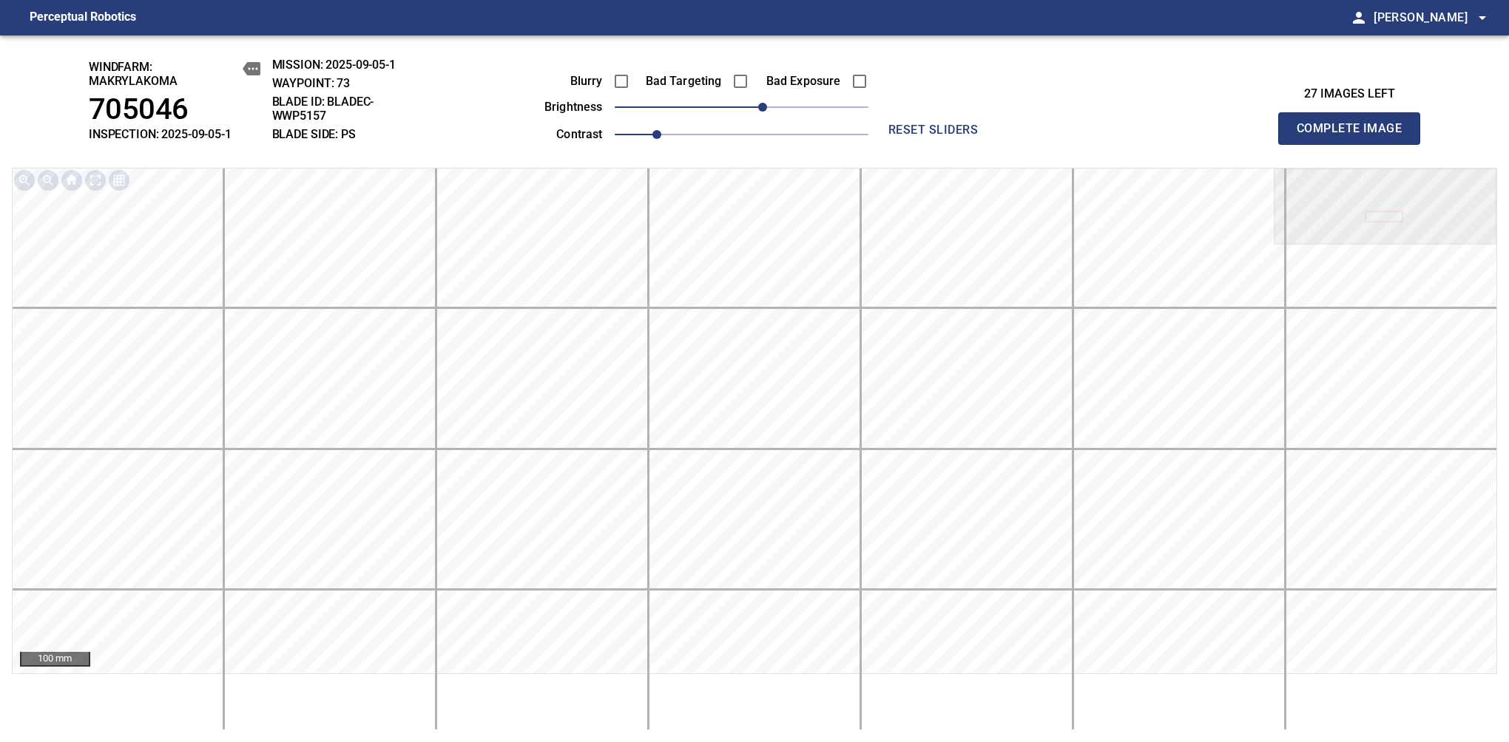
click at [1355, 136] on span "Complete Image" at bounding box center [1348, 128] width 109 height 21
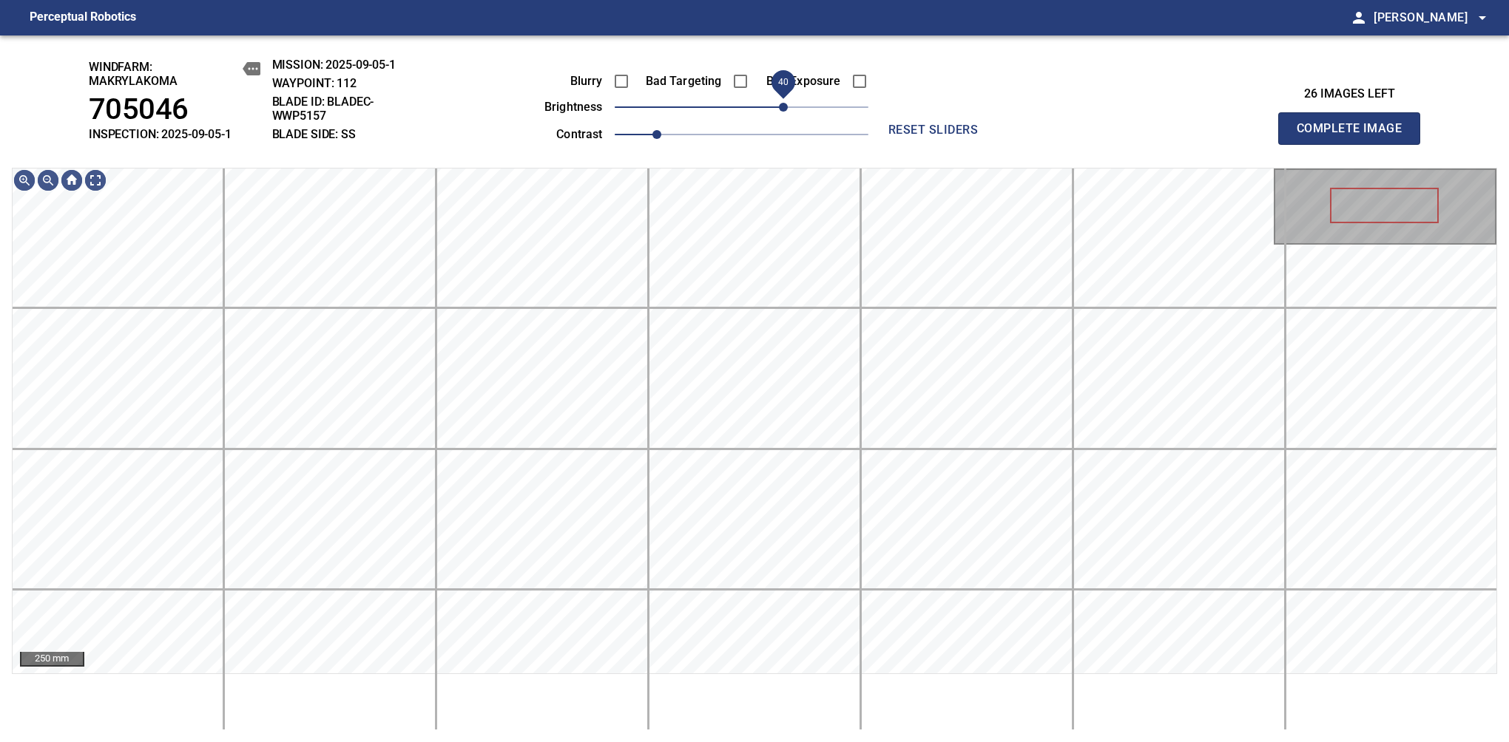
drag, startPoint x: 748, startPoint y: 112, endPoint x: 788, endPoint y: 110, distance: 39.3
click at [788, 110] on span "40" at bounding box center [783, 107] width 9 height 9
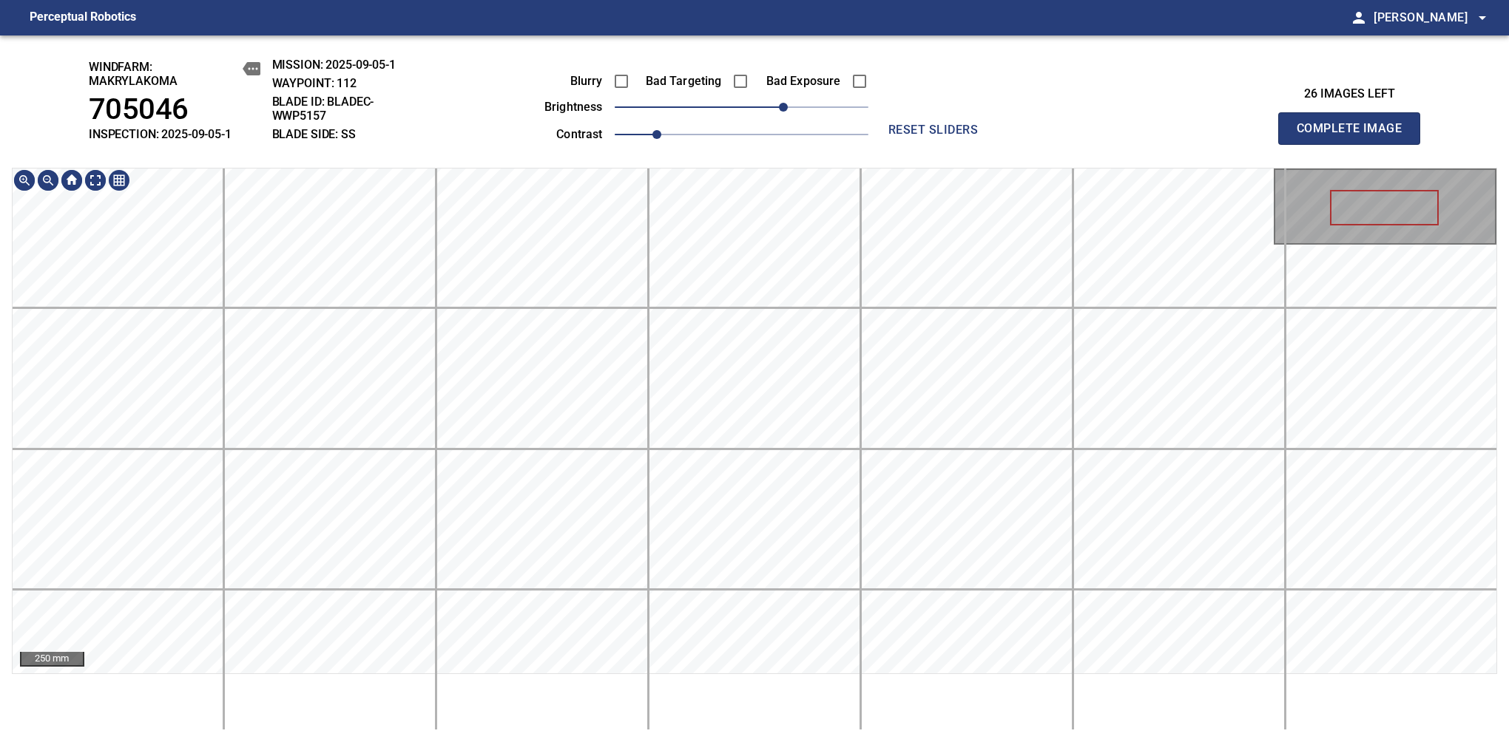
click at [886, 149] on div "windfarm: Makrylakoma 705046 INSPECTION: 2025-09-05-1 MISSION: 2025-09-05-1 WAY…" at bounding box center [754, 388] width 1509 height 707
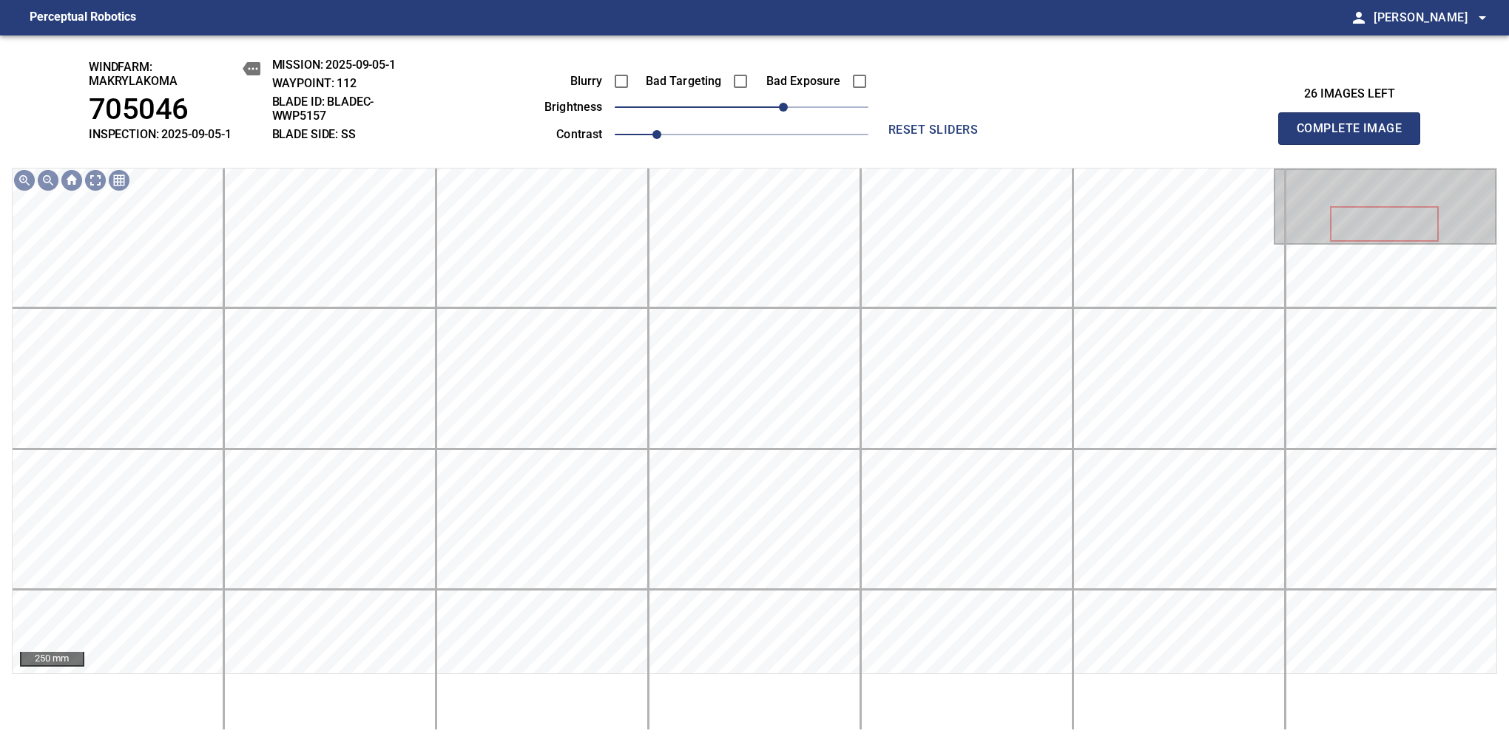
click at [1355, 136] on span "Complete Image" at bounding box center [1348, 128] width 109 height 21
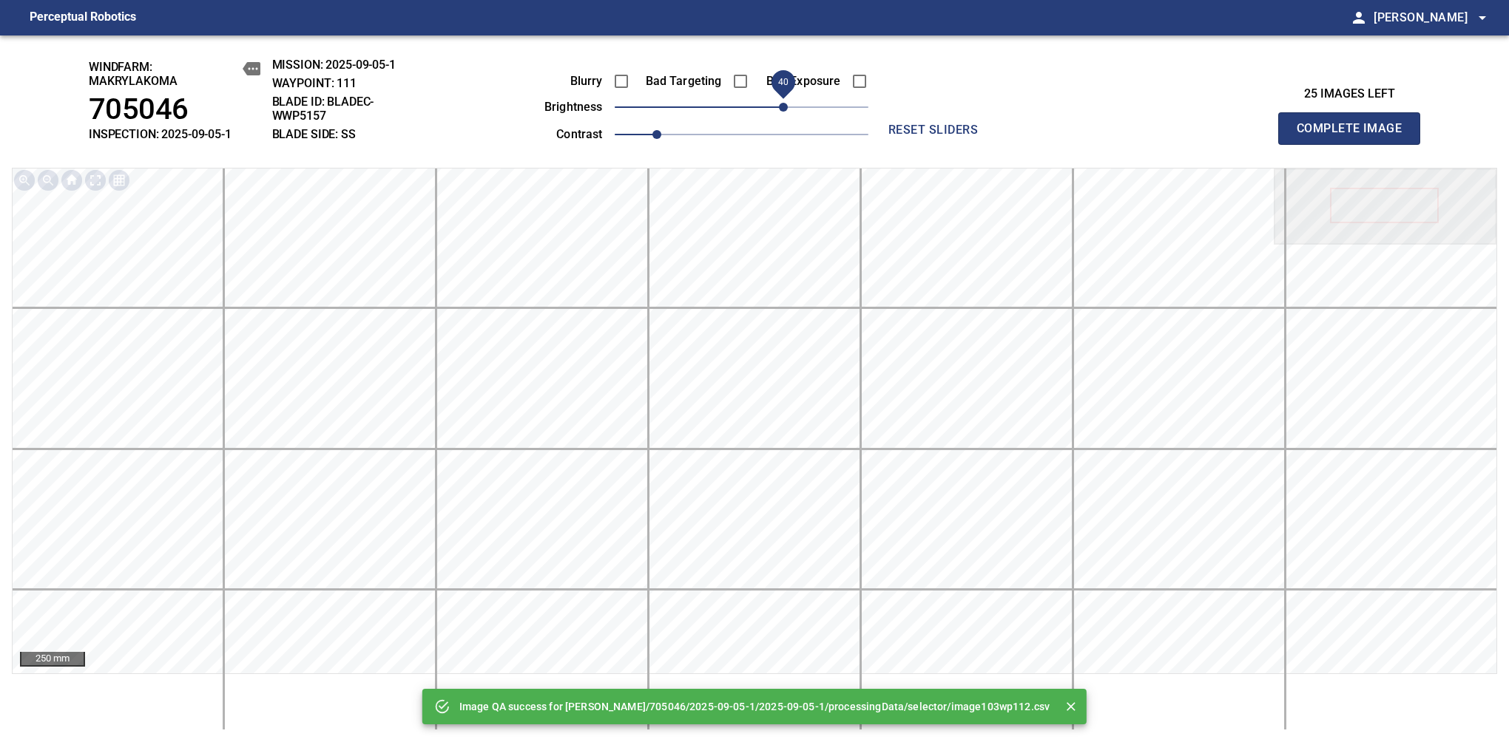
click at [782, 104] on span "40" at bounding box center [783, 107] width 9 height 9
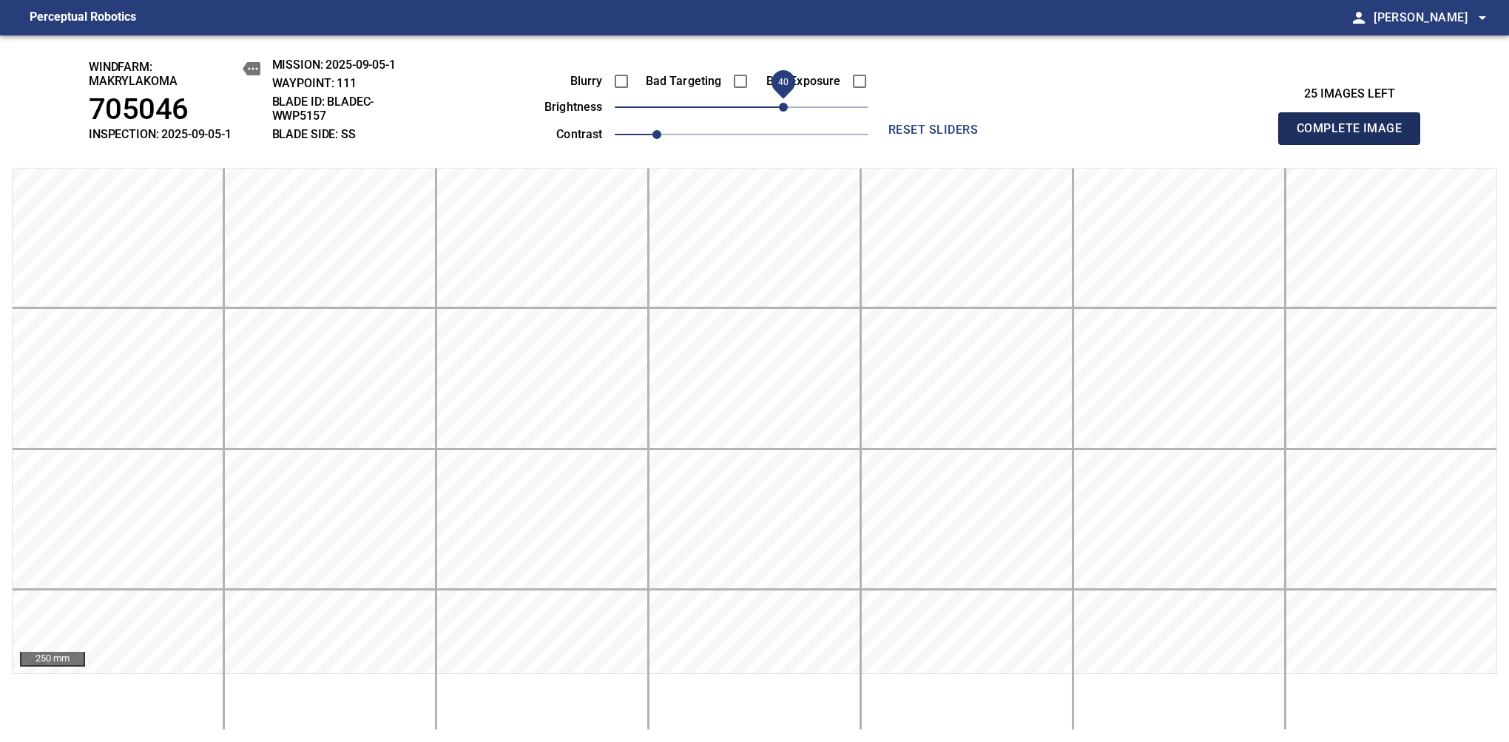
click at [1355, 136] on span "Complete Image" at bounding box center [1348, 128] width 109 height 21
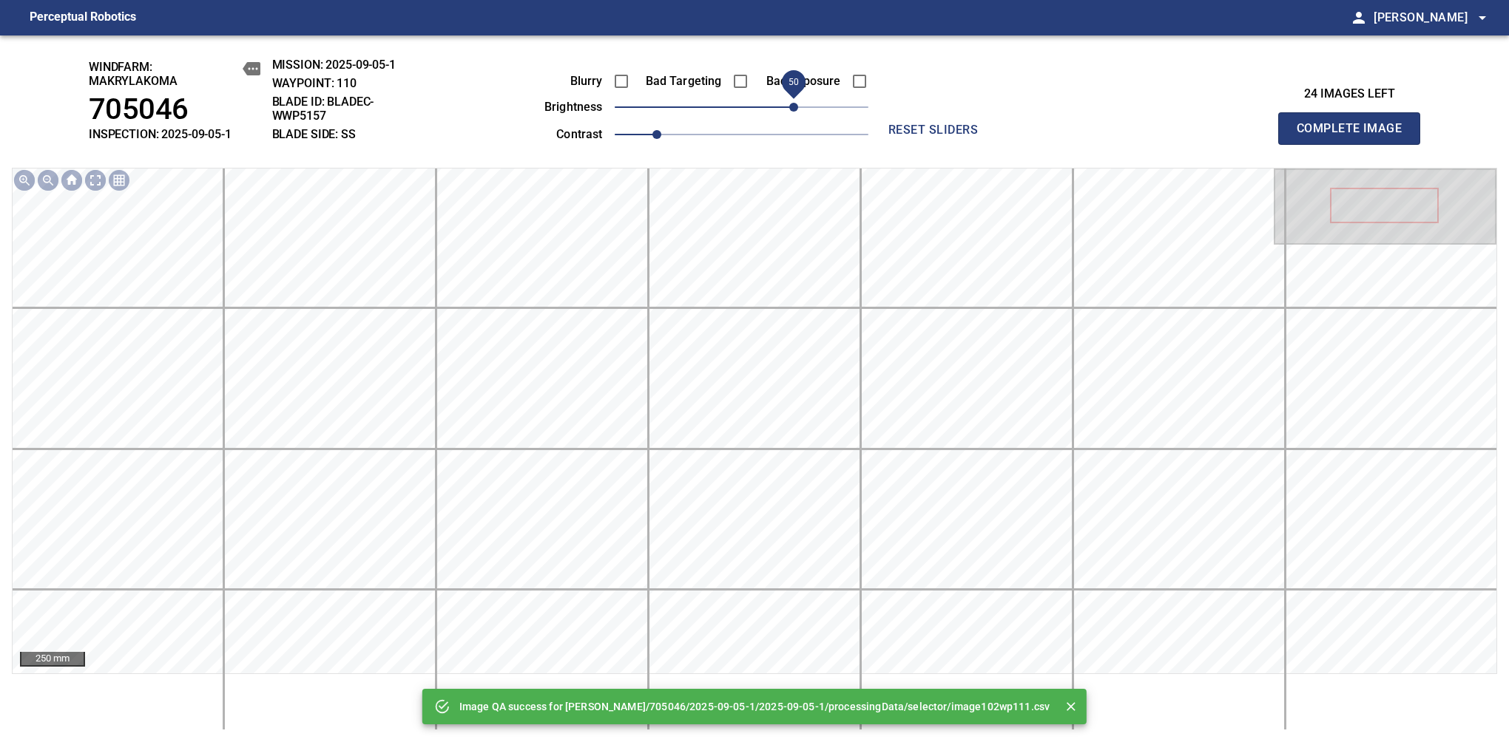
drag, startPoint x: 748, startPoint y: 109, endPoint x: 793, endPoint y: 104, distance: 44.7
click at [793, 104] on span "50" at bounding box center [793, 107] width 9 height 9
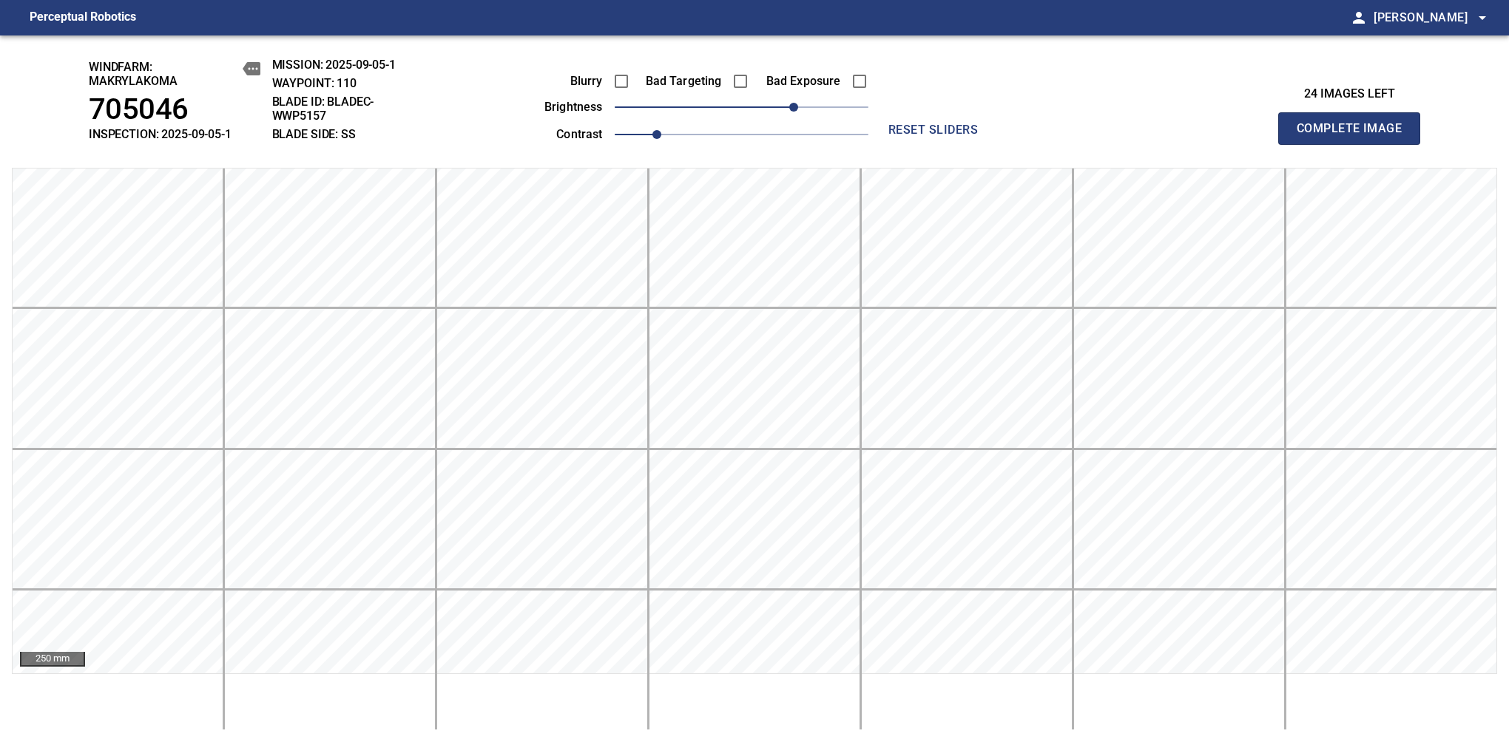
click at [1355, 136] on span "Complete Image" at bounding box center [1348, 128] width 109 height 21
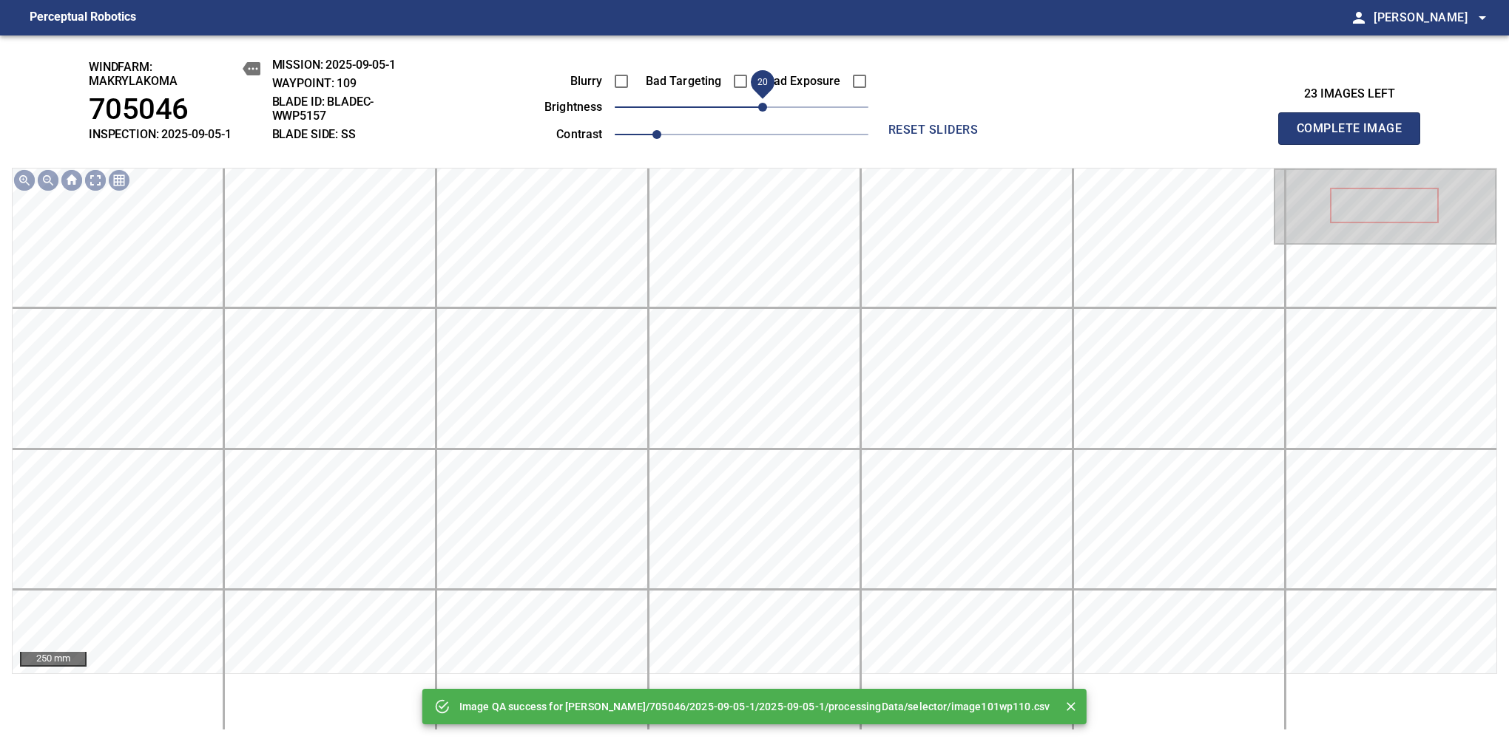
drag, startPoint x: 756, startPoint y: 107, endPoint x: 767, endPoint y: 115, distance: 13.3
click at [767, 112] on span "20" at bounding box center [762, 107] width 9 height 9
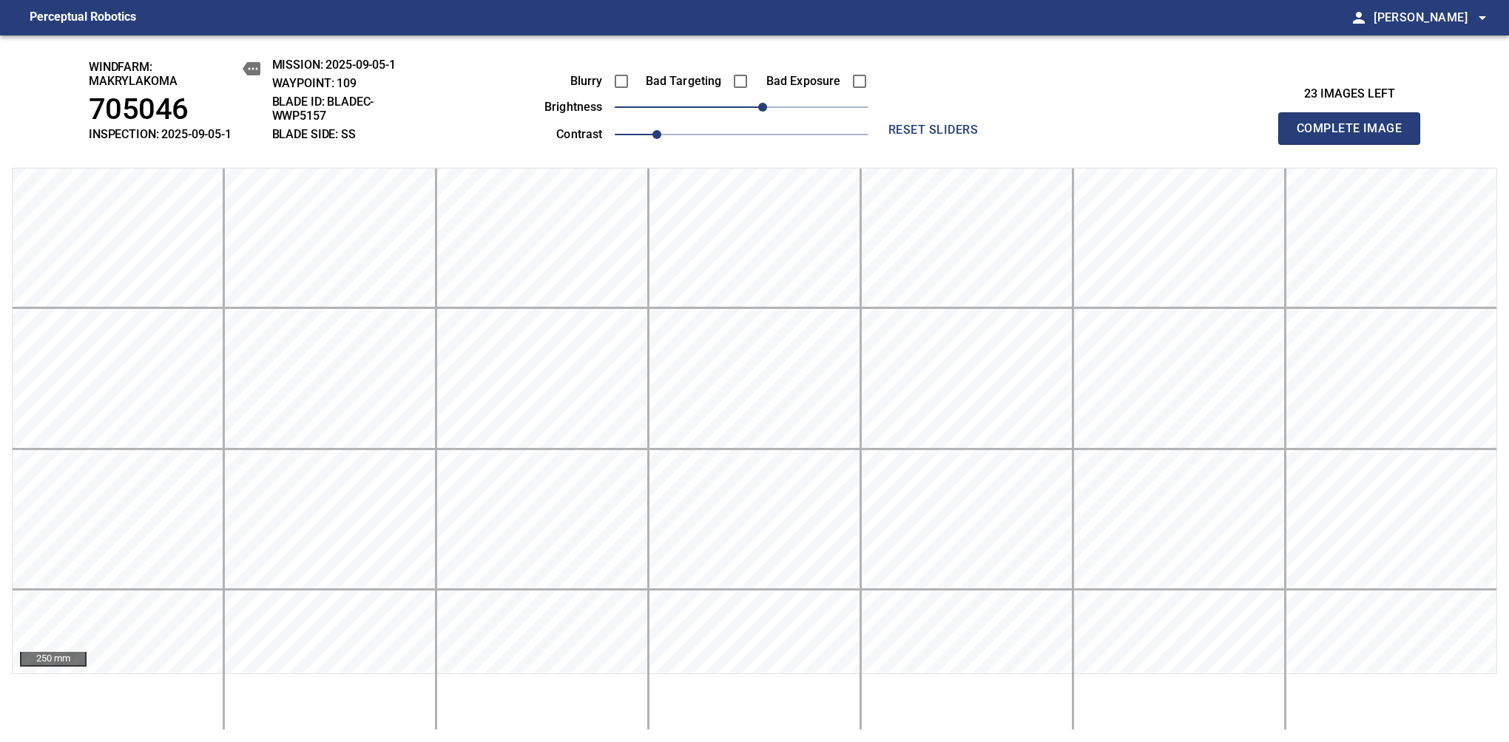
click at [1355, 136] on span "Complete Image" at bounding box center [1348, 128] width 109 height 21
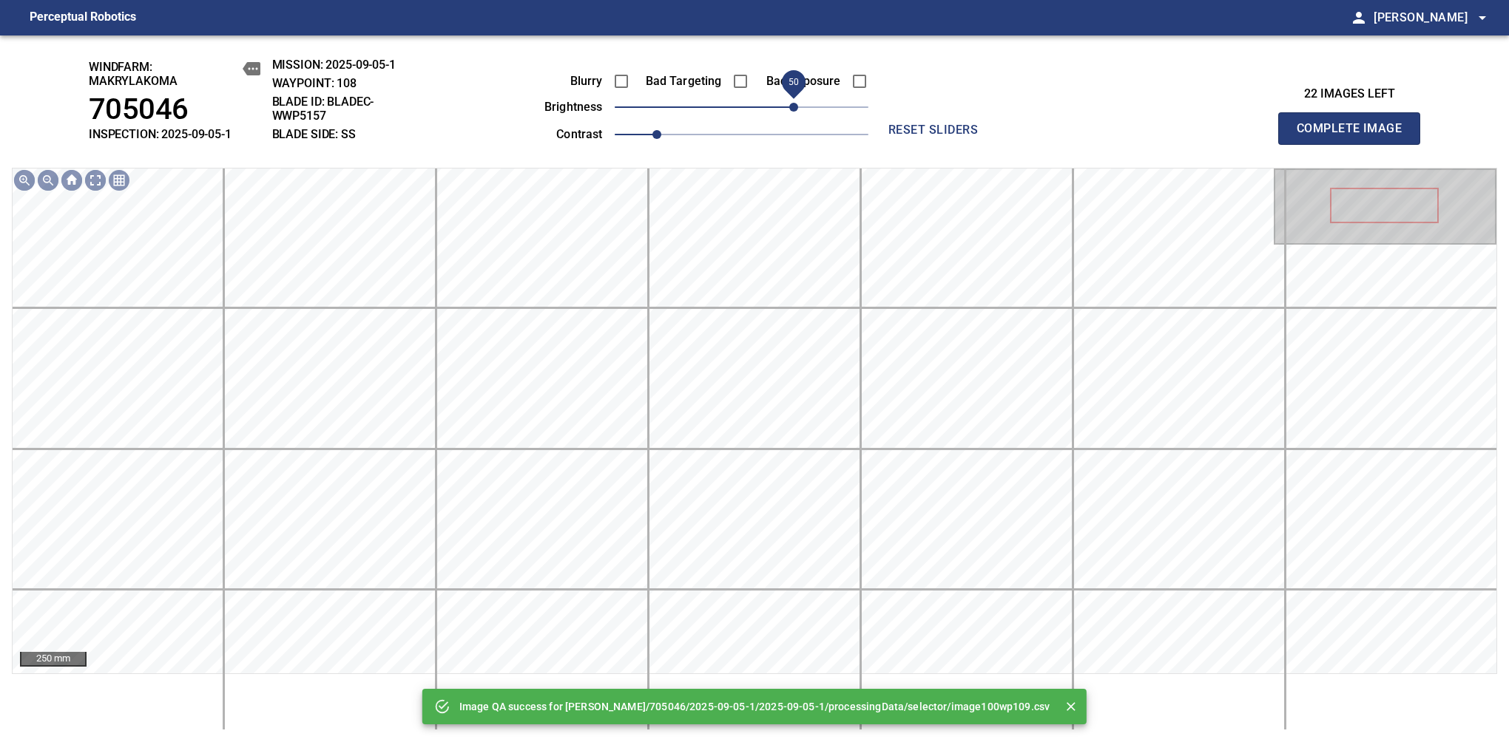
drag, startPoint x: 764, startPoint y: 106, endPoint x: 790, endPoint y: 104, distance: 26.0
click at [790, 104] on span "50" at bounding box center [793, 107] width 9 height 9
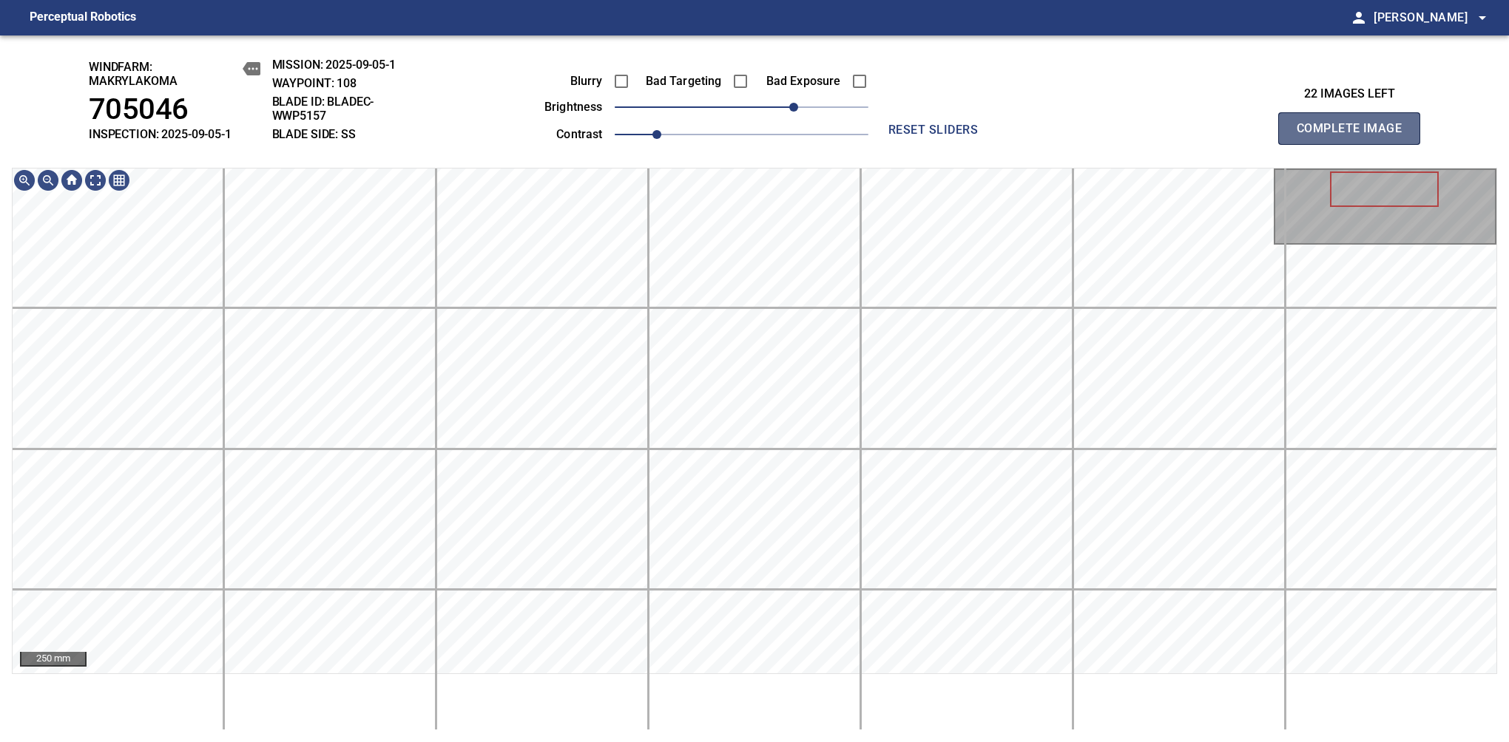
click at [1355, 136] on span "Complete Image" at bounding box center [1348, 128] width 109 height 21
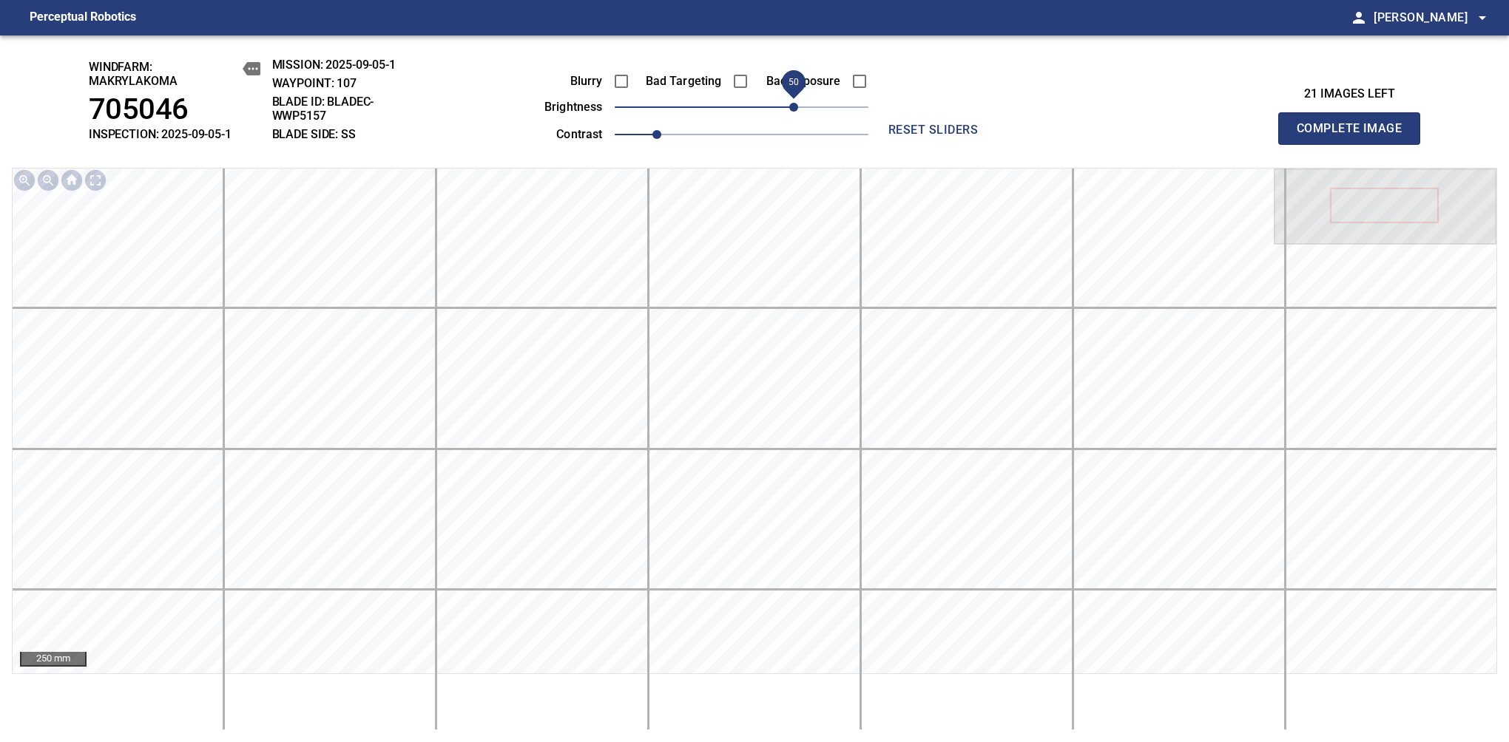
drag, startPoint x: 762, startPoint y: 109, endPoint x: 798, endPoint y: 97, distance: 38.4
click at [798, 97] on span "50" at bounding box center [742, 107] width 254 height 21
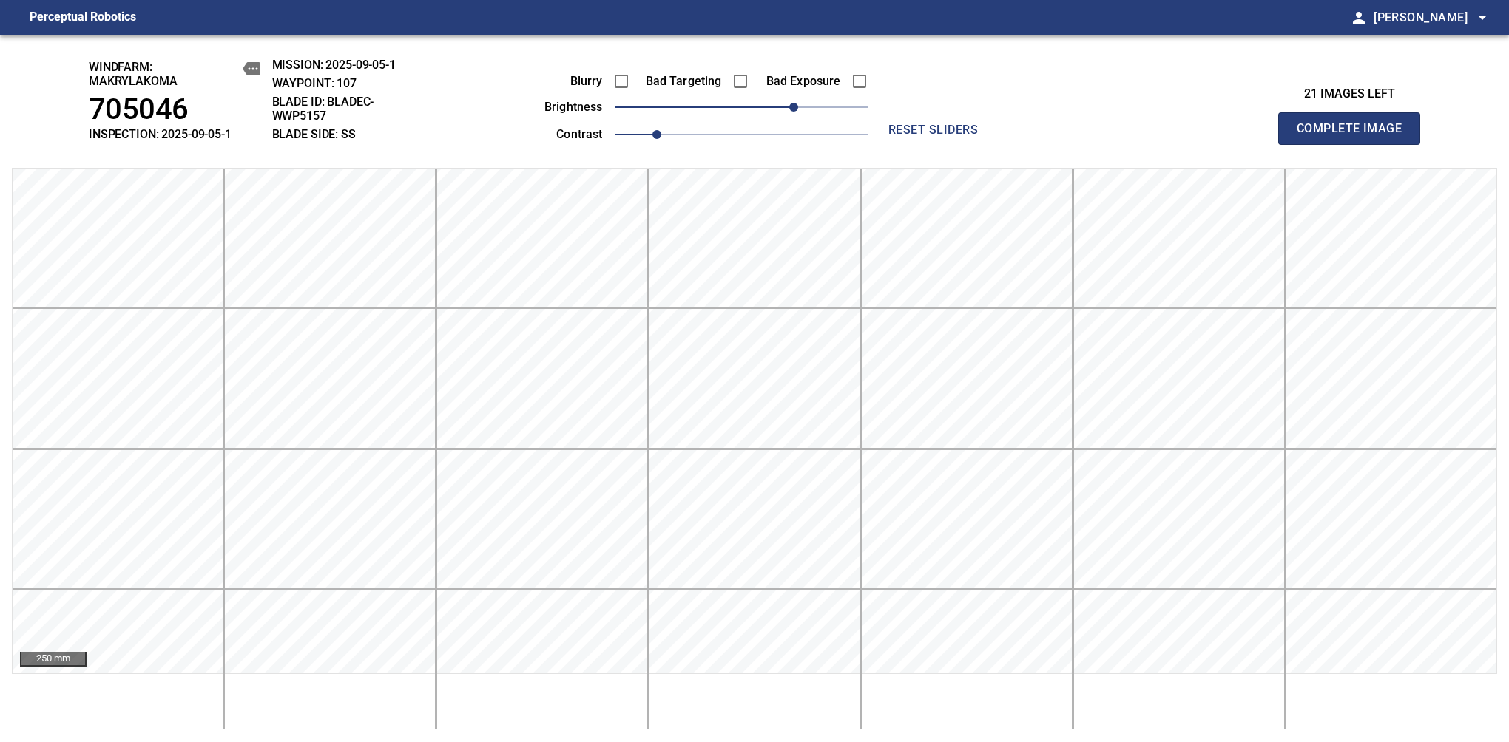
click at [1355, 136] on span "Complete Image" at bounding box center [1348, 128] width 109 height 21
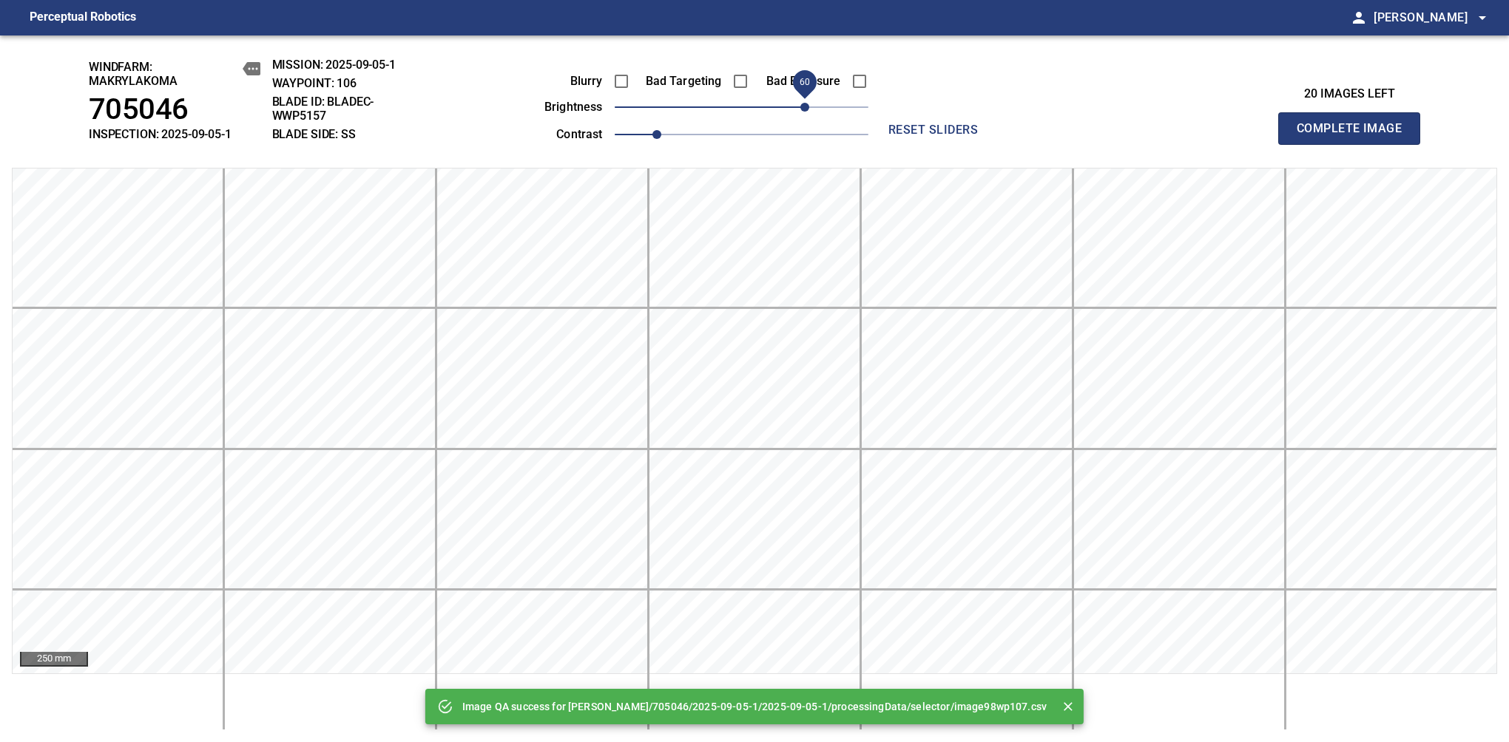
drag, startPoint x: 764, startPoint y: 102, endPoint x: 800, endPoint y: 95, distance: 37.0
click at [800, 103] on span "60" at bounding box center [804, 107] width 9 height 9
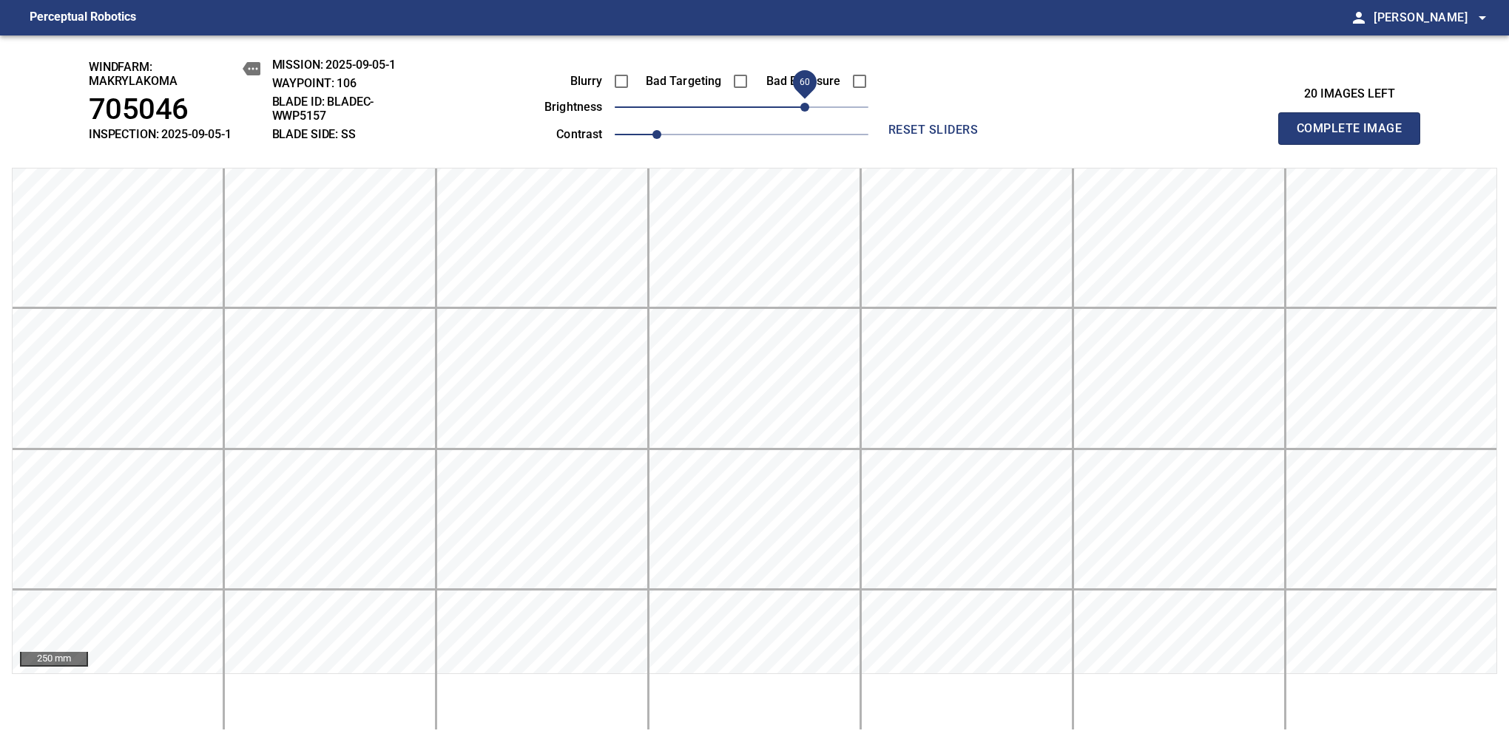
click at [1355, 136] on span "Complete Image" at bounding box center [1348, 128] width 109 height 21
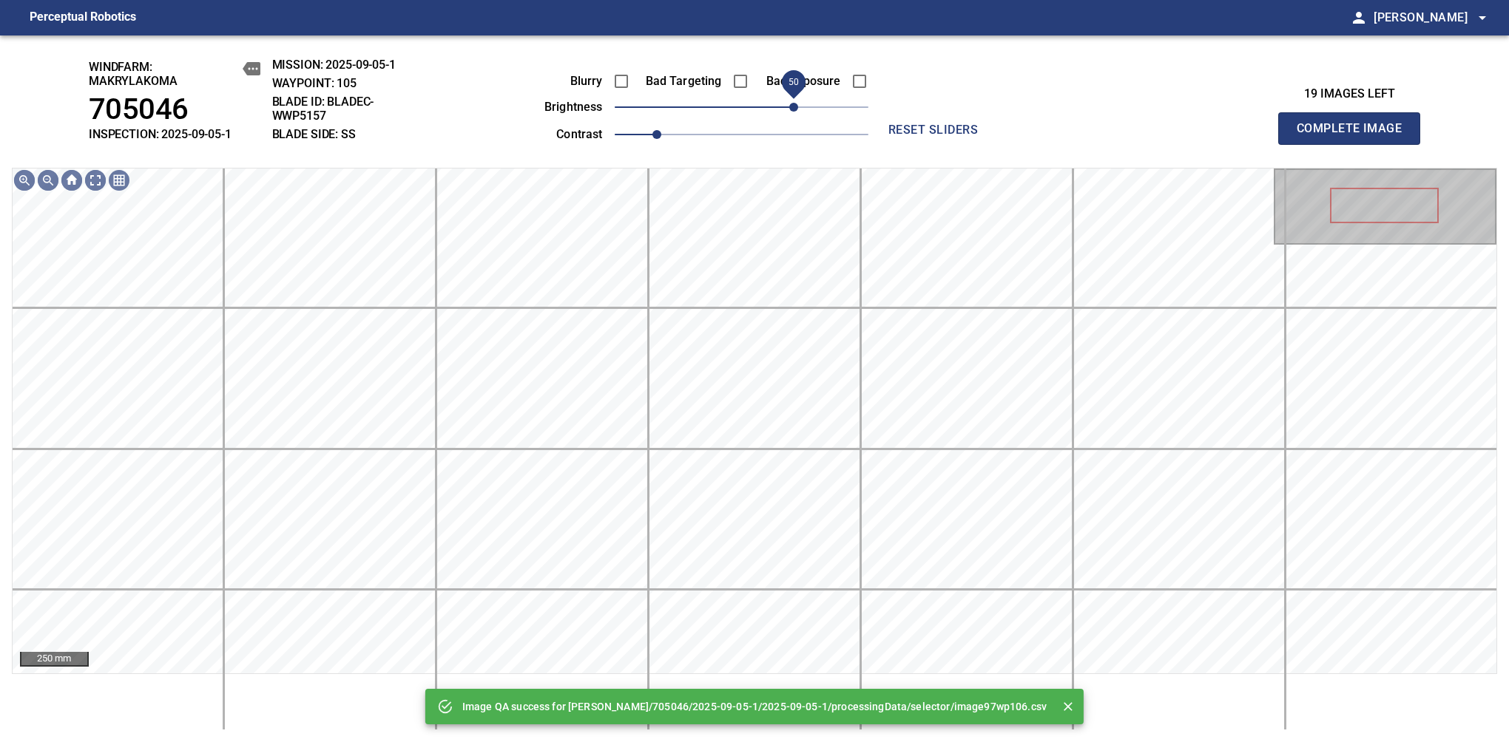
click at [796, 104] on span "50" at bounding box center [742, 107] width 254 height 21
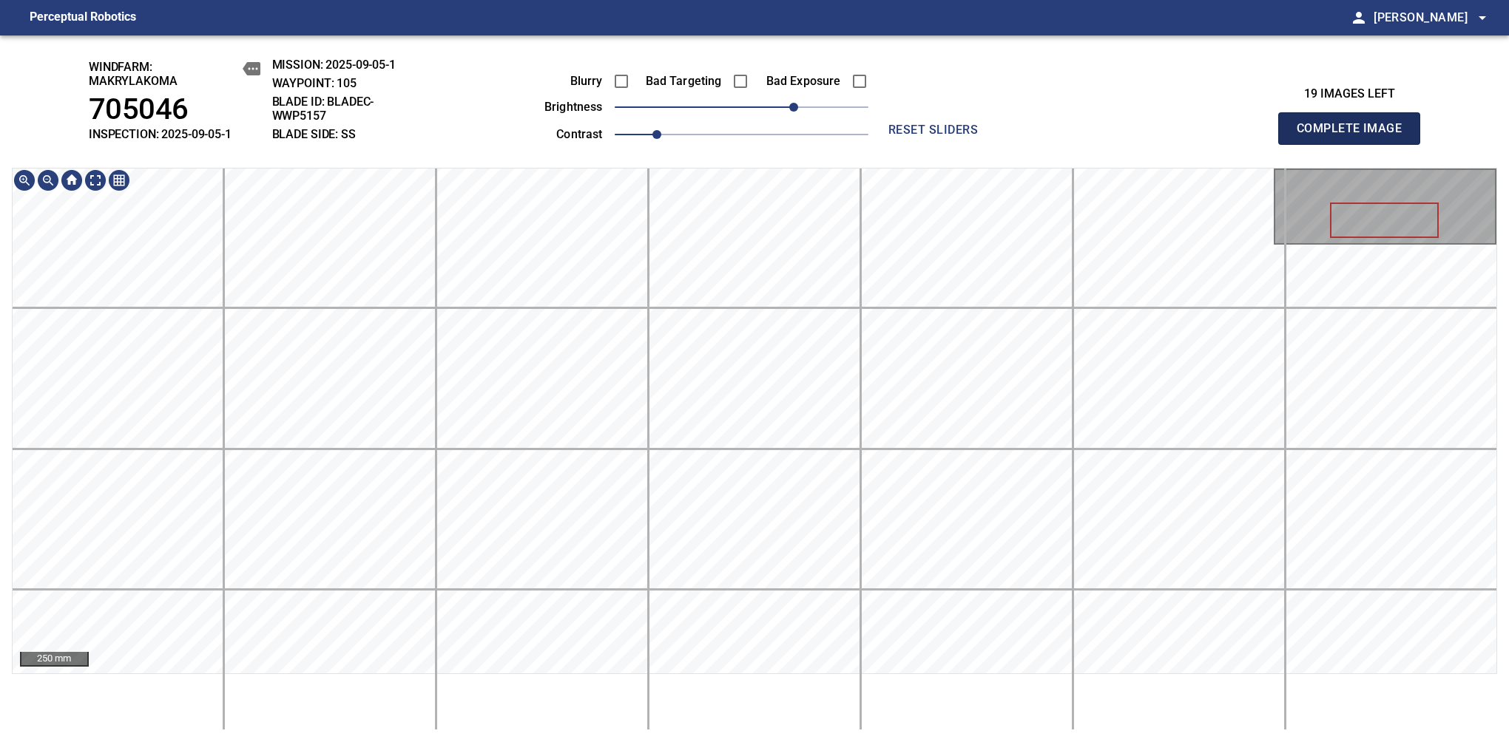
click at [1355, 136] on span "Complete Image" at bounding box center [1348, 128] width 109 height 21
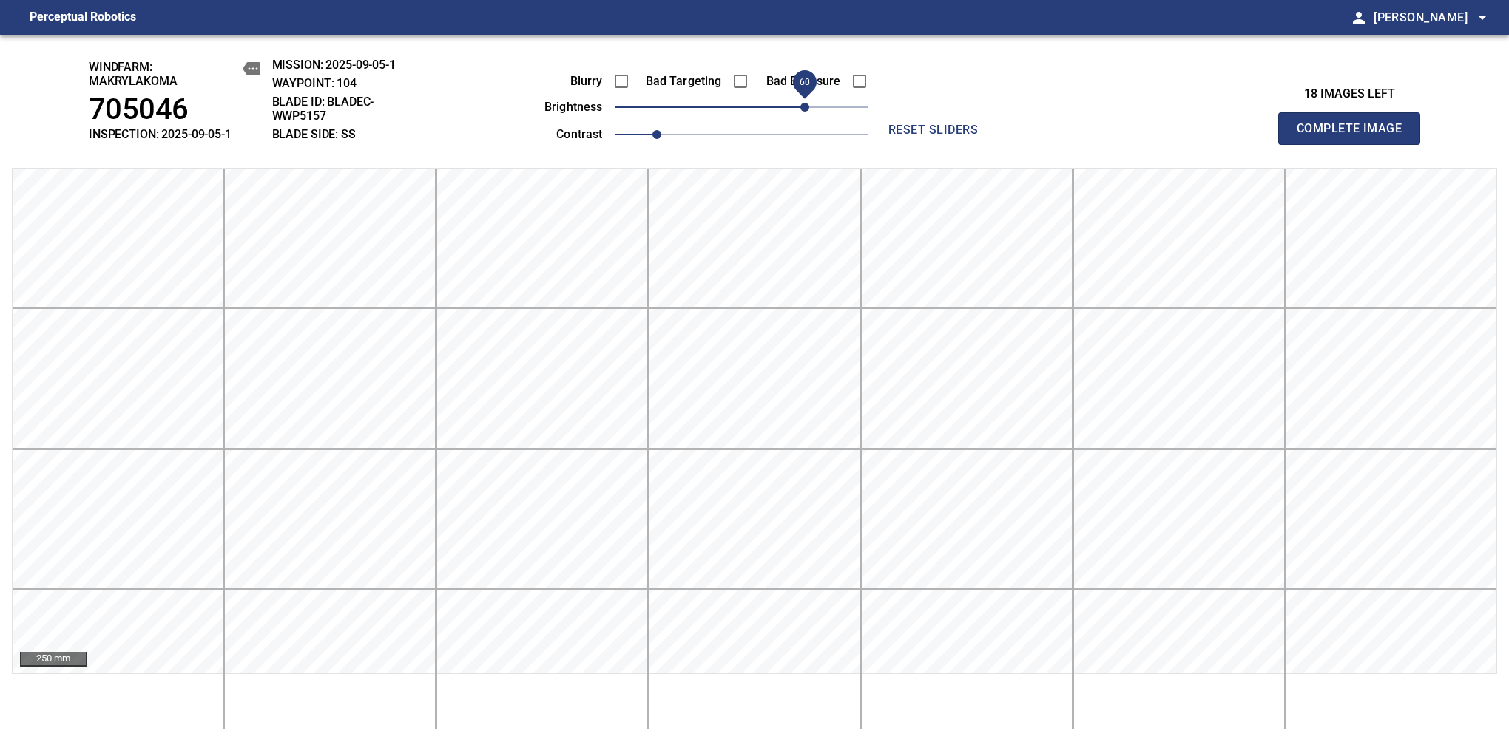
drag, startPoint x: 772, startPoint y: 105, endPoint x: 804, endPoint y: 95, distance: 33.4
click at [804, 97] on span "60" at bounding box center [742, 107] width 254 height 21
click at [1355, 136] on span "Complete Image" at bounding box center [1348, 128] width 109 height 21
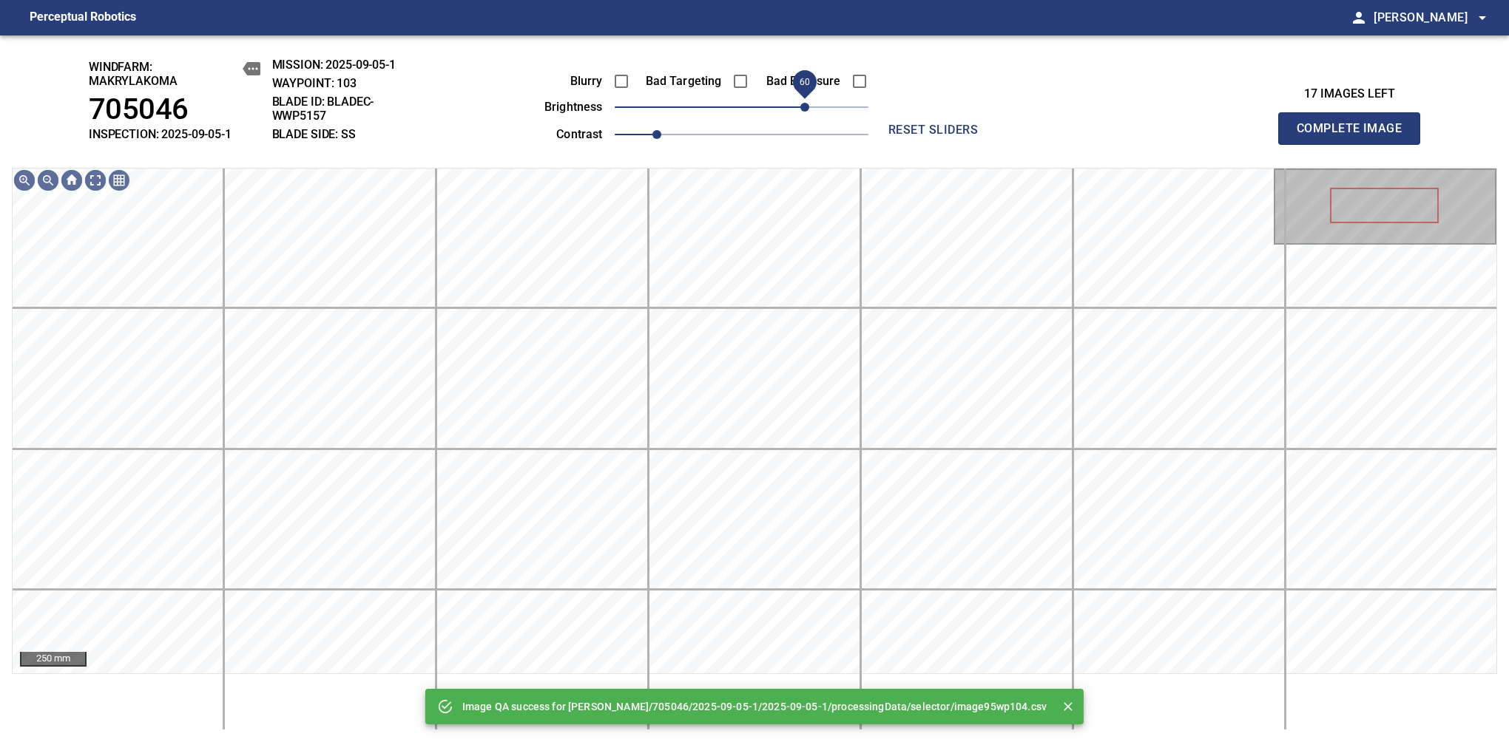
click at [804, 107] on span "60" at bounding box center [742, 107] width 254 height 21
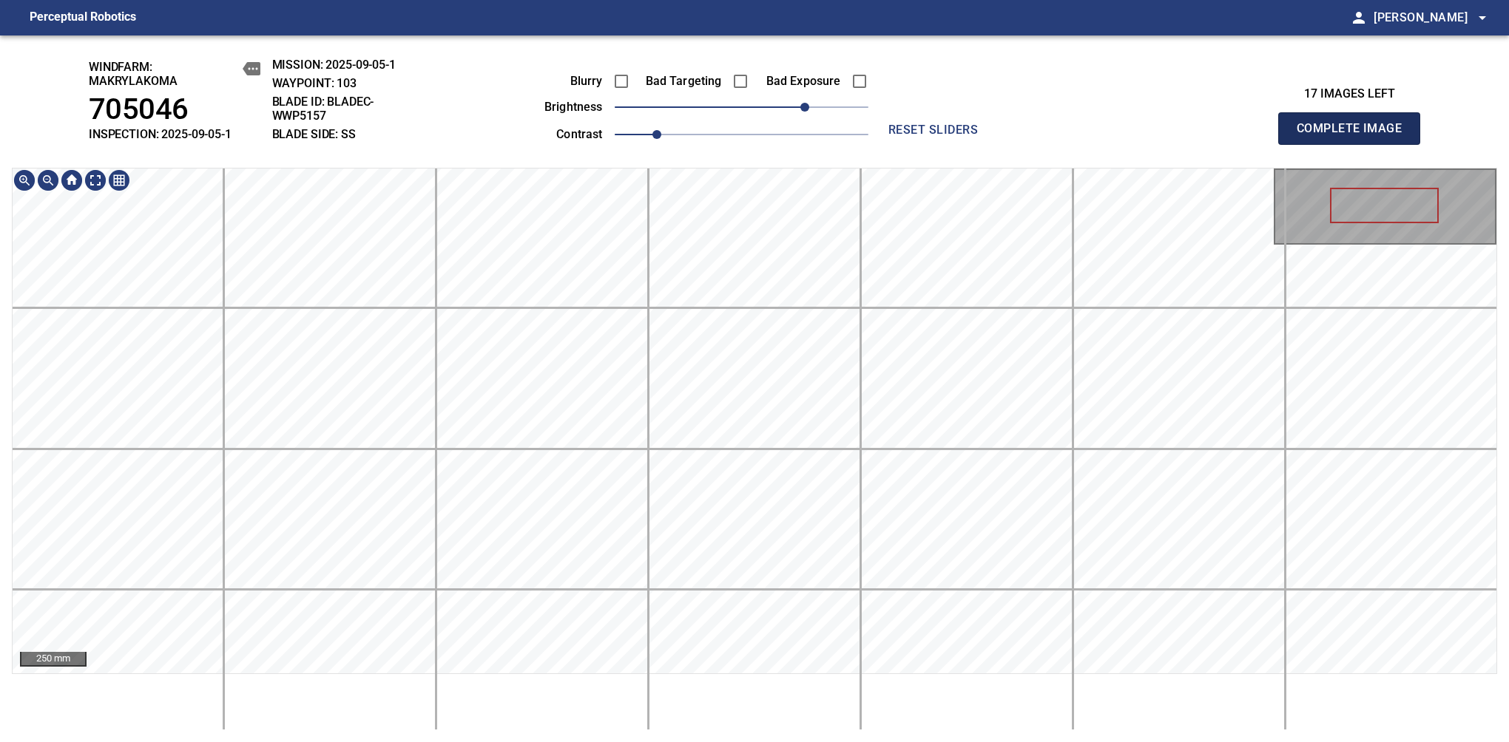
click at [1355, 136] on span "Complete Image" at bounding box center [1348, 128] width 109 height 21
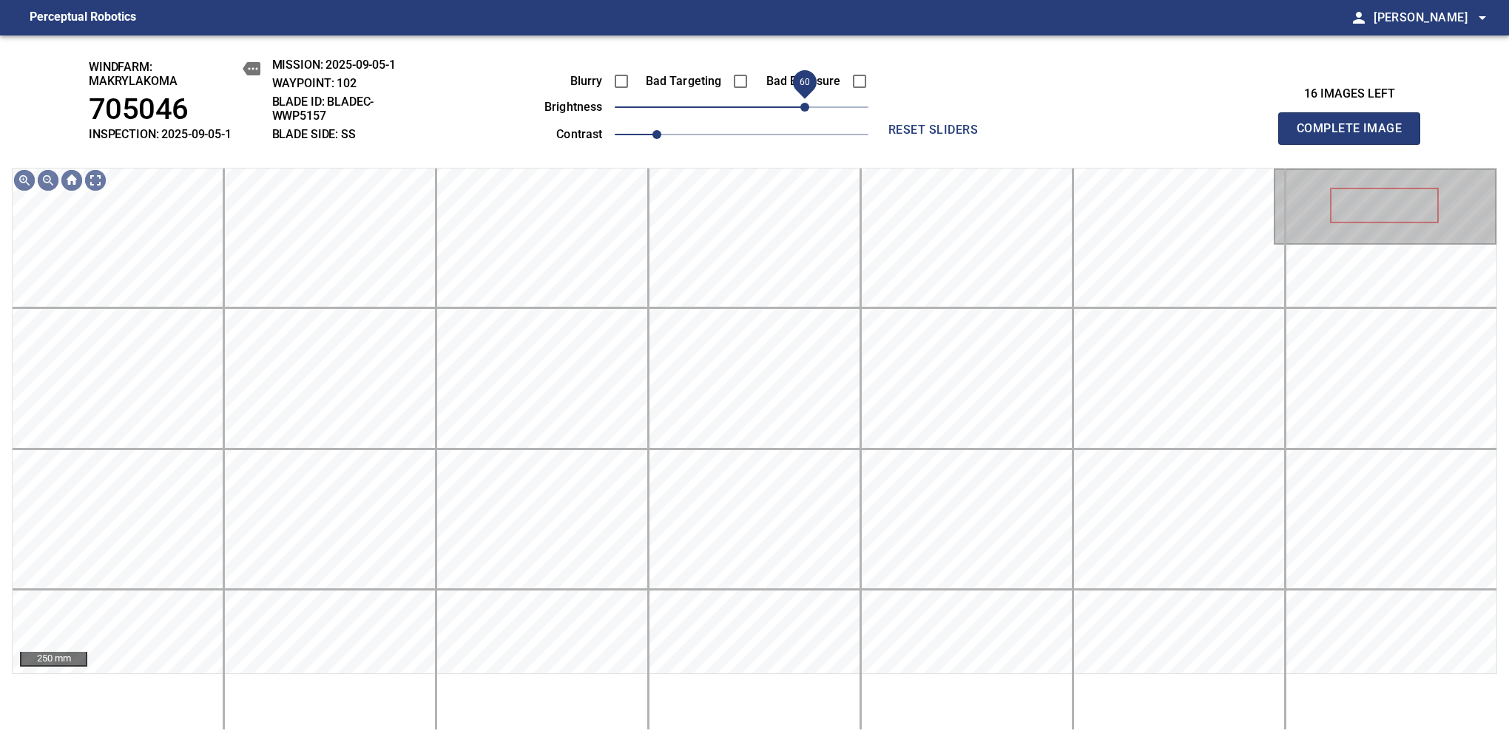
drag, startPoint x: 793, startPoint y: 112, endPoint x: 806, endPoint y: 108, distance: 14.0
click at [806, 108] on span "60" at bounding box center [742, 107] width 254 height 21
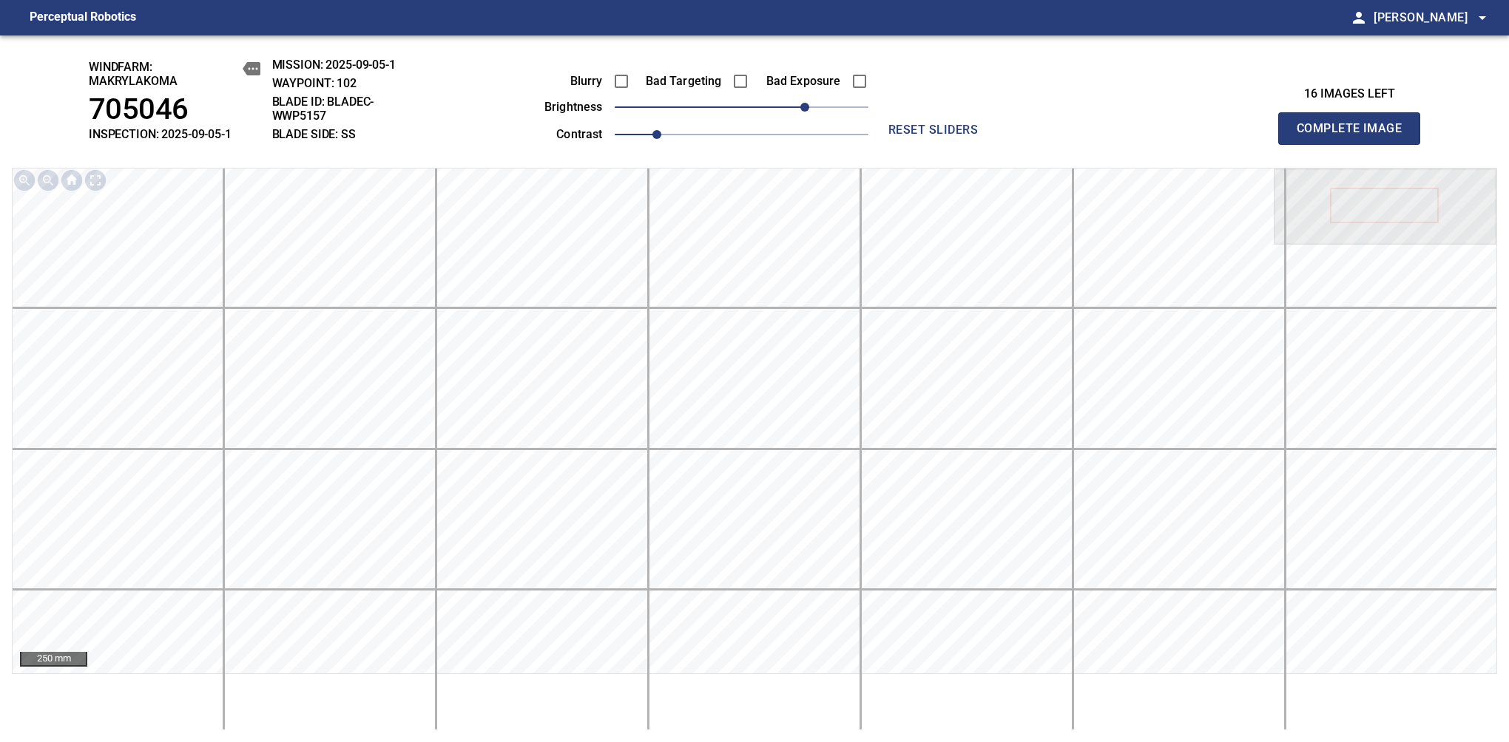
click at [1355, 136] on span "Complete Image" at bounding box center [1348, 128] width 109 height 21
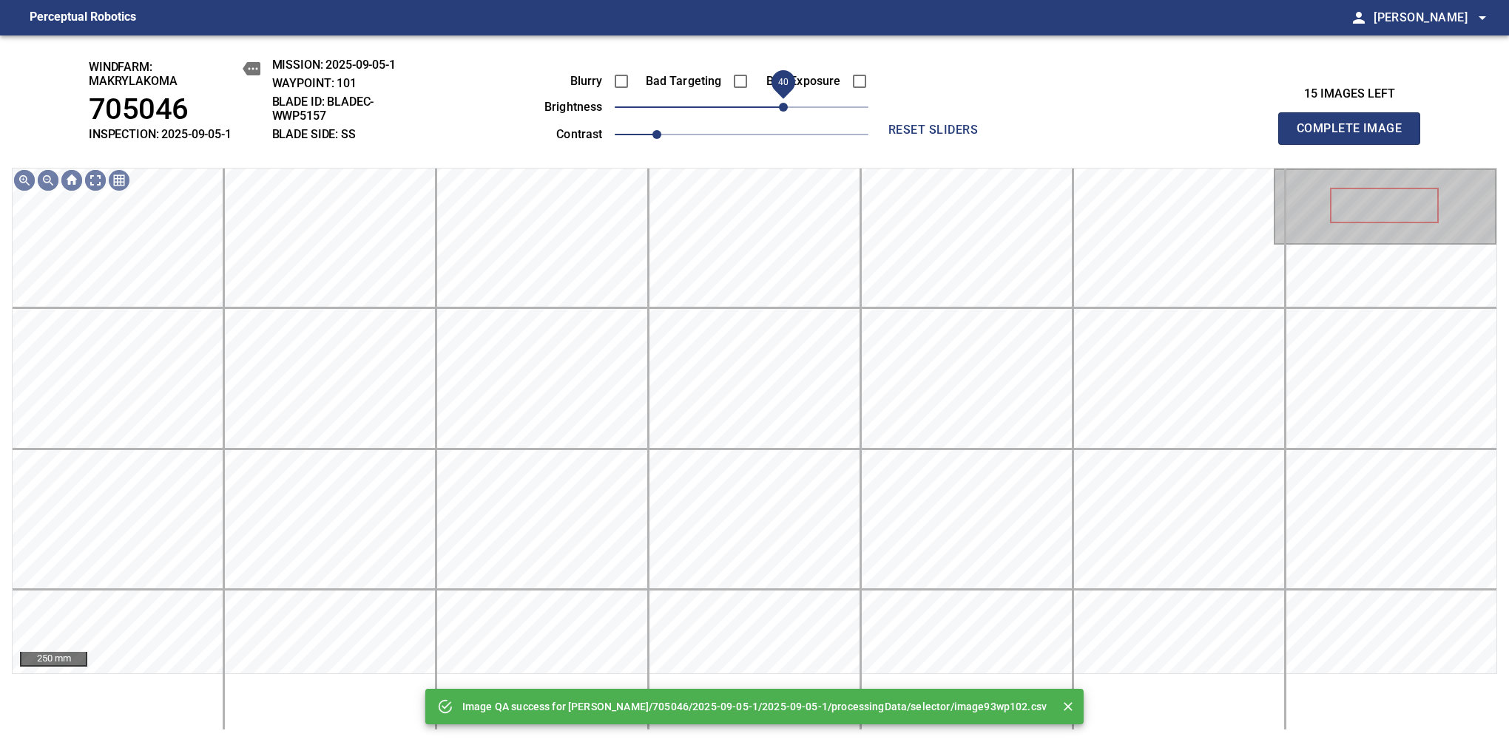
drag, startPoint x: 806, startPoint y: 108, endPoint x: 785, endPoint y: 108, distance: 20.7
click at [785, 108] on span "40" at bounding box center [742, 107] width 254 height 21
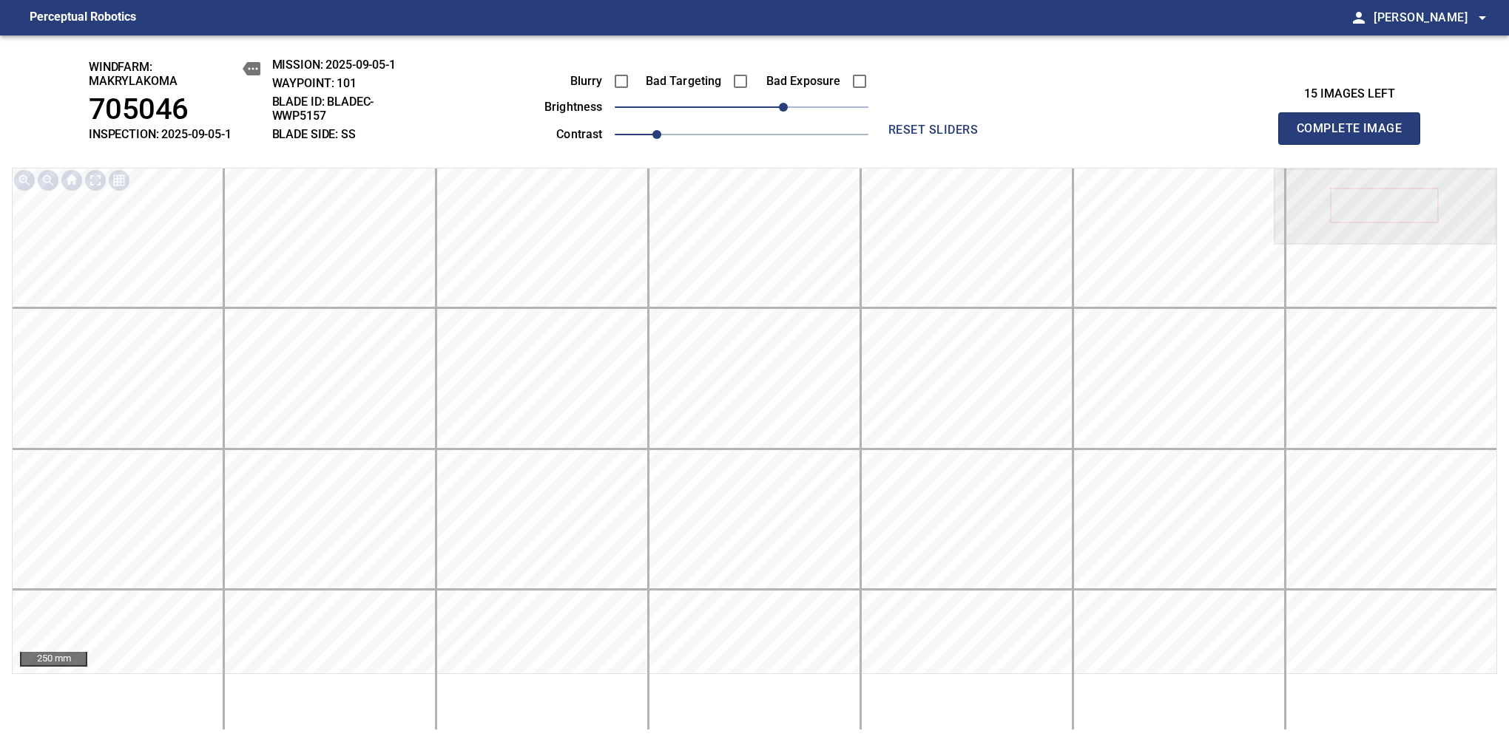
click at [1355, 136] on span "Complete Image" at bounding box center [1348, 128] width 109 height 21
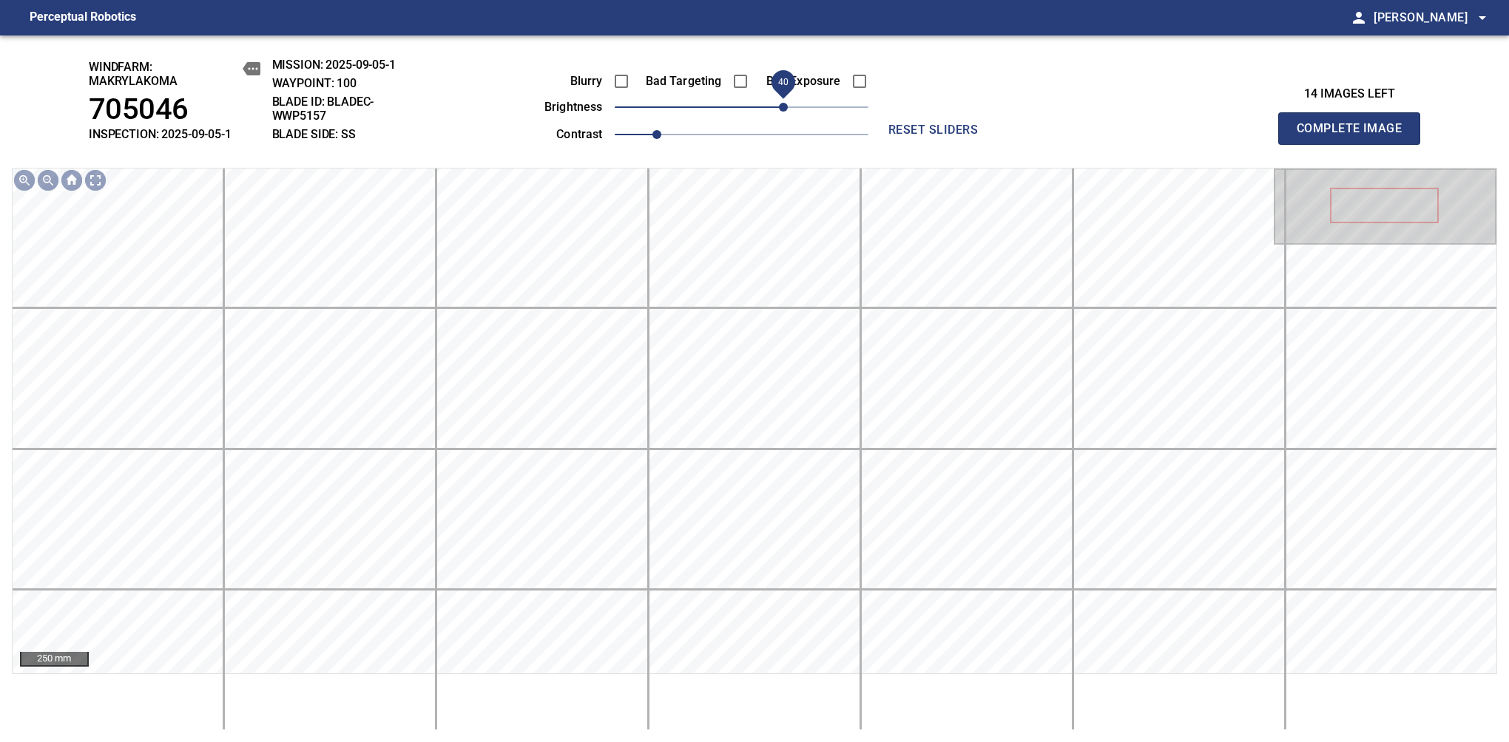
drag, startPoint x: 773, startPoint y: 106, endPoint x: 781, endPoint y: 104, distance: 8.4
click at [781, 104] on span "40" at bounding box center [783, 107] width 9 height 9
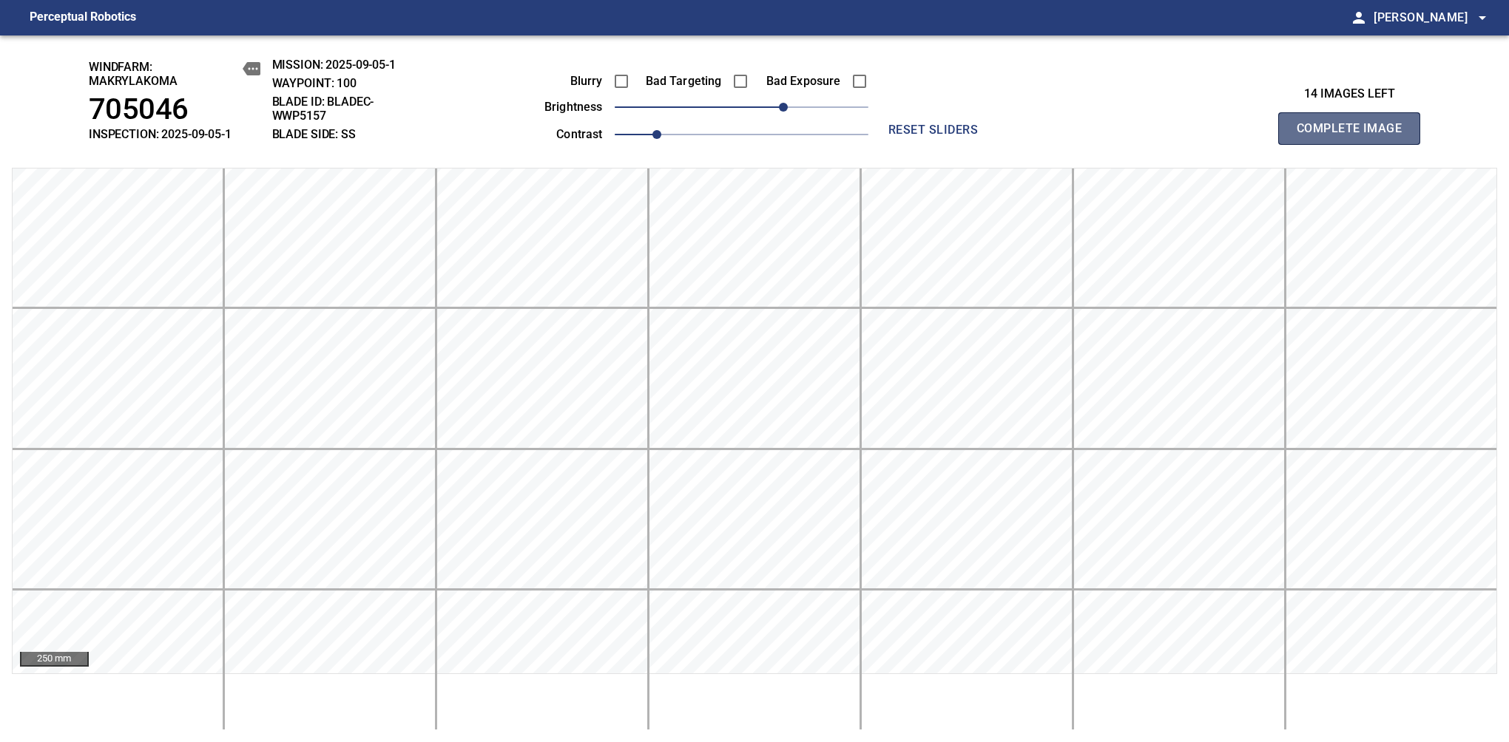
click at [1355, 136] on span "Complete Image" at bounding box center [1348, 128] width 109 height 21
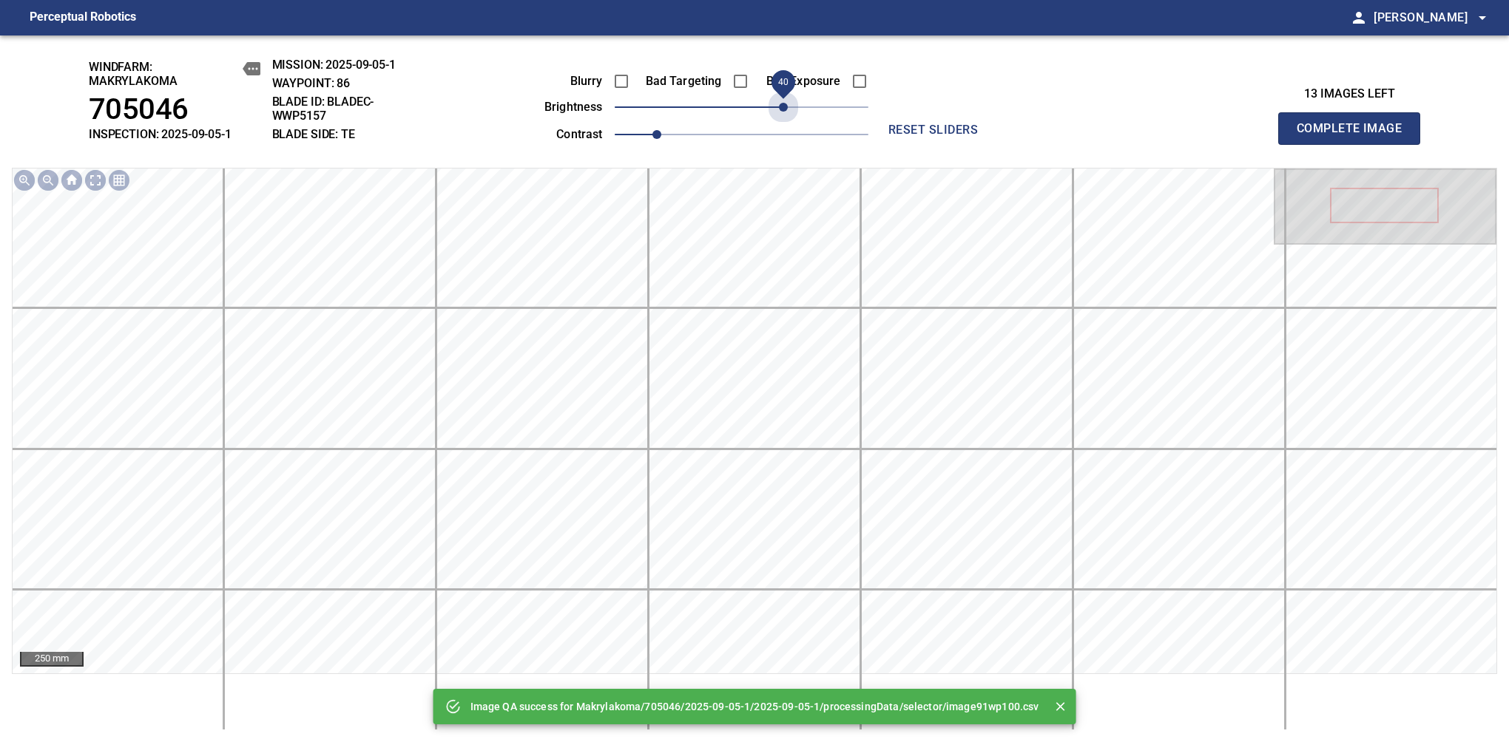
click at [781, 104] on span "40" at bounding box center [742, 107] width 254 height 21
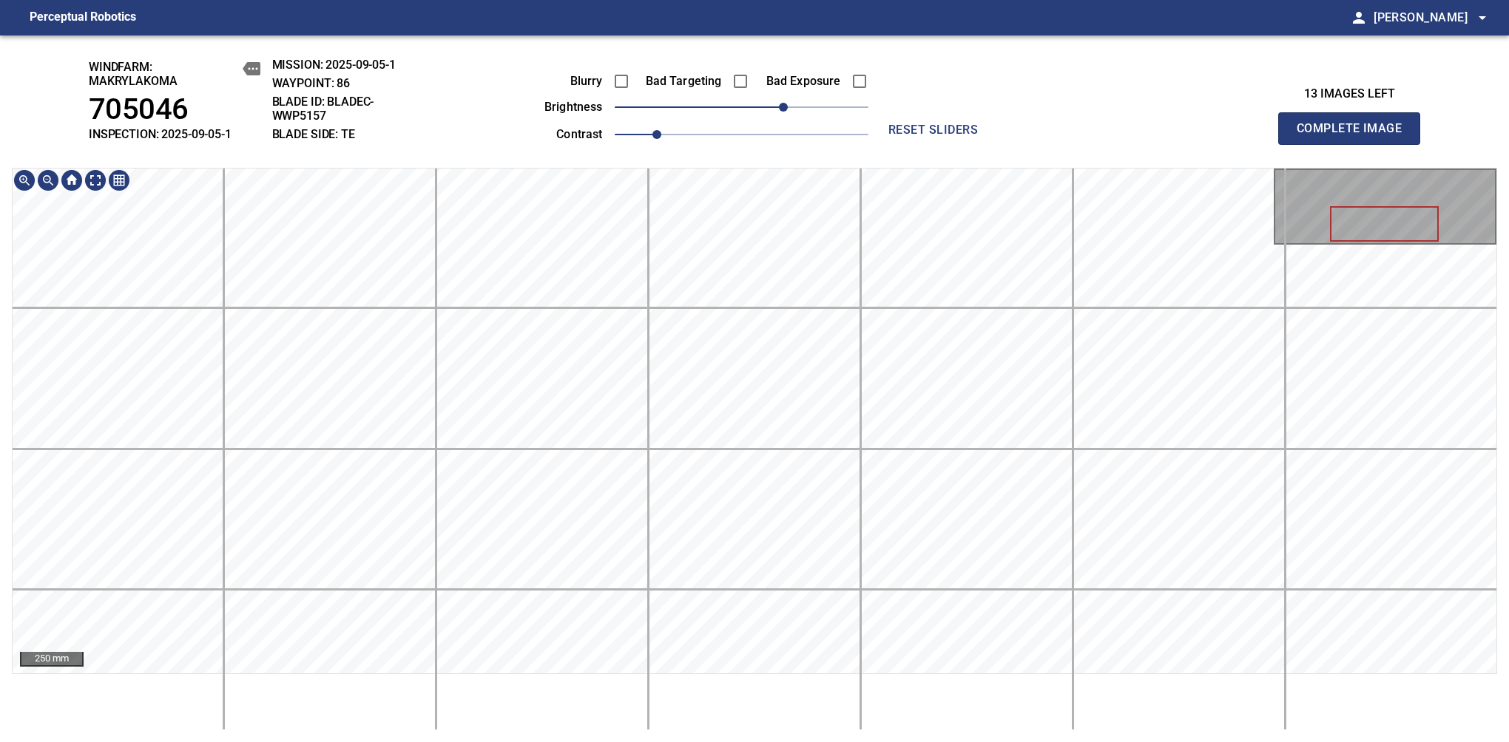
click at [711, 89] on div "windfarm: Makrylakoma 705046 INSPECTION: 2025-09-05-1 MISSION: 2025-09-05-1 WAY…" at bounding box center [754, 388] width 1509 height 707
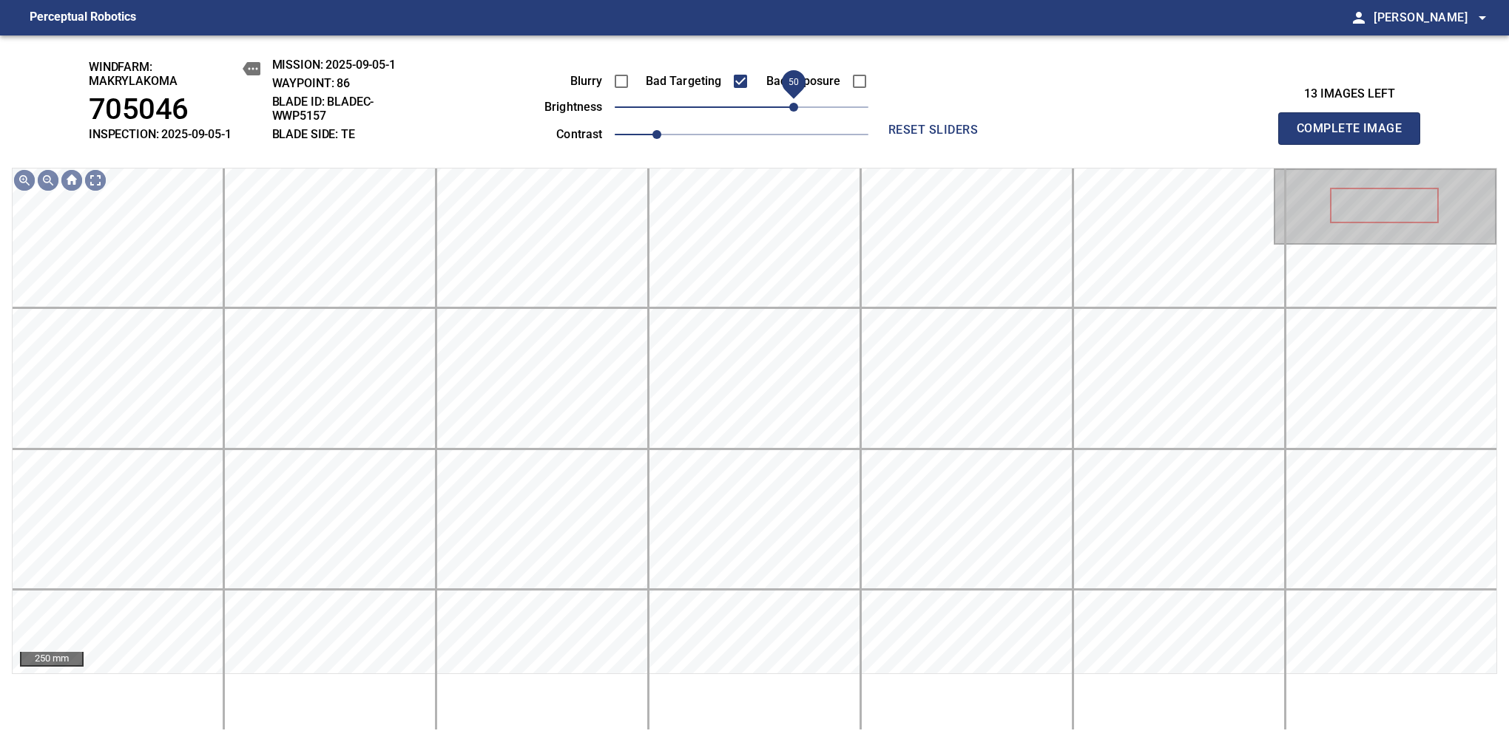
click at [789, 109] on span "50" at bounding box center [793, 107] width 9 height 9
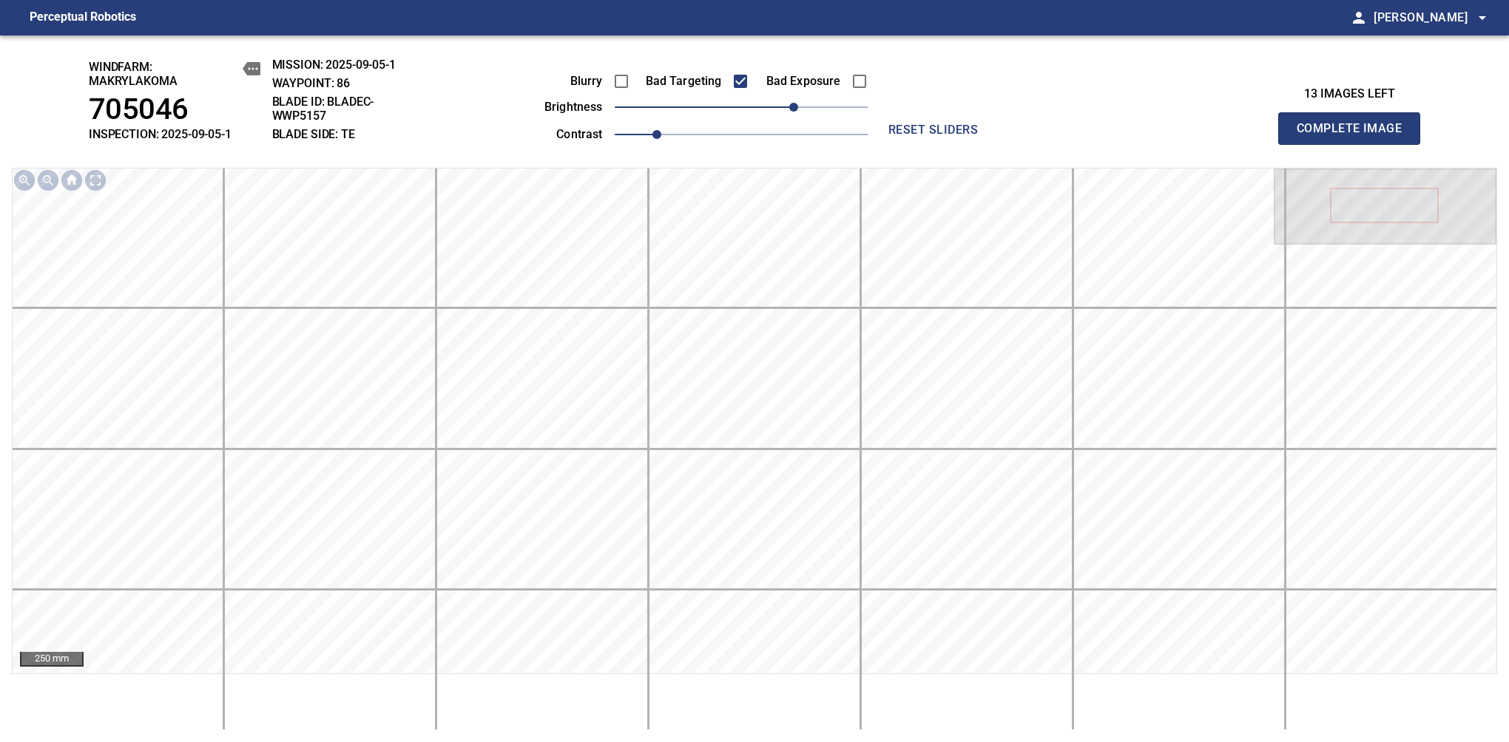
click at [1355, 136] on span "Complete Image" at bounding box center [1348, 128] width 109 height 21
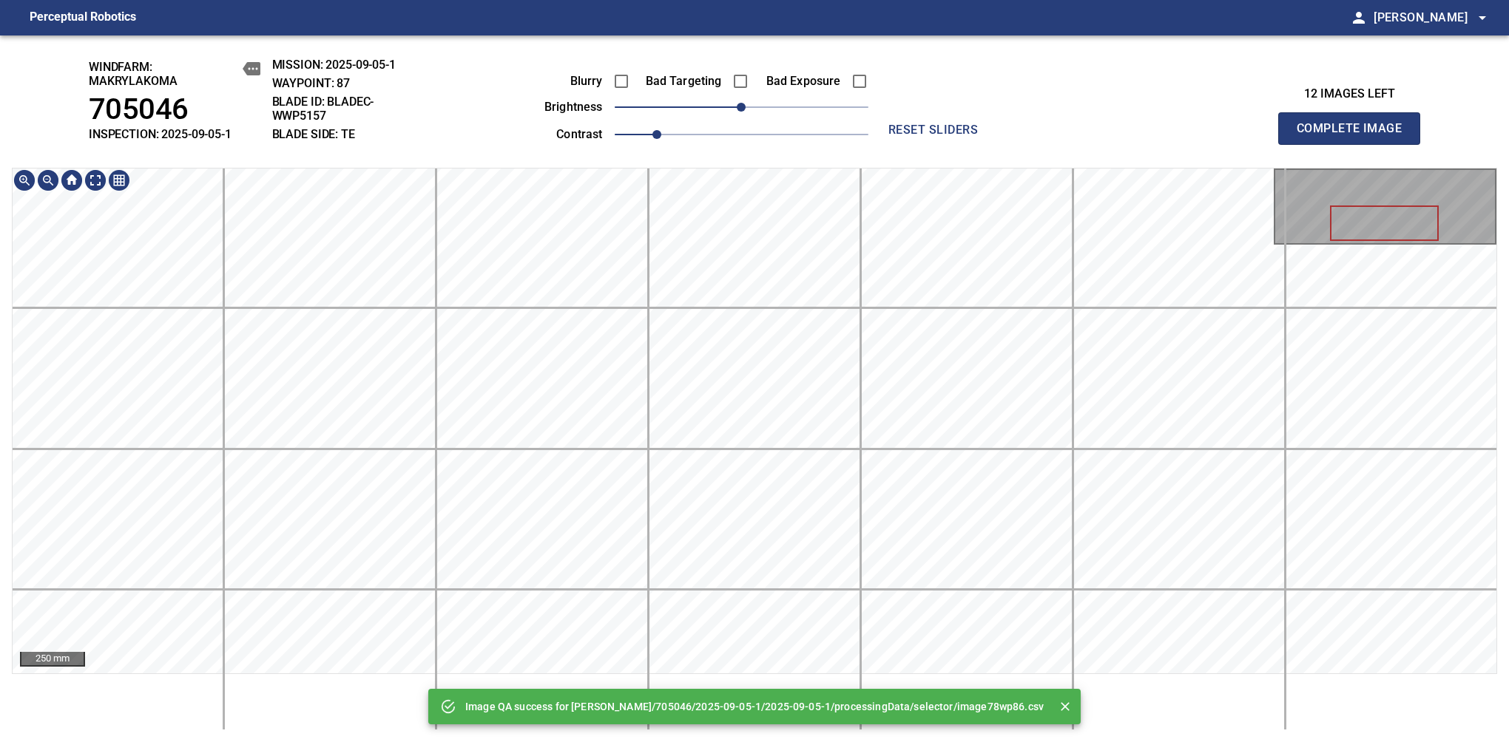
click at [802, 136] on div "Image QA success for Makrylakoma/705046/2025-09-05-1/2025-09-05-1/processingDat…" at bounding box center [754, 388] width 1509 height 707
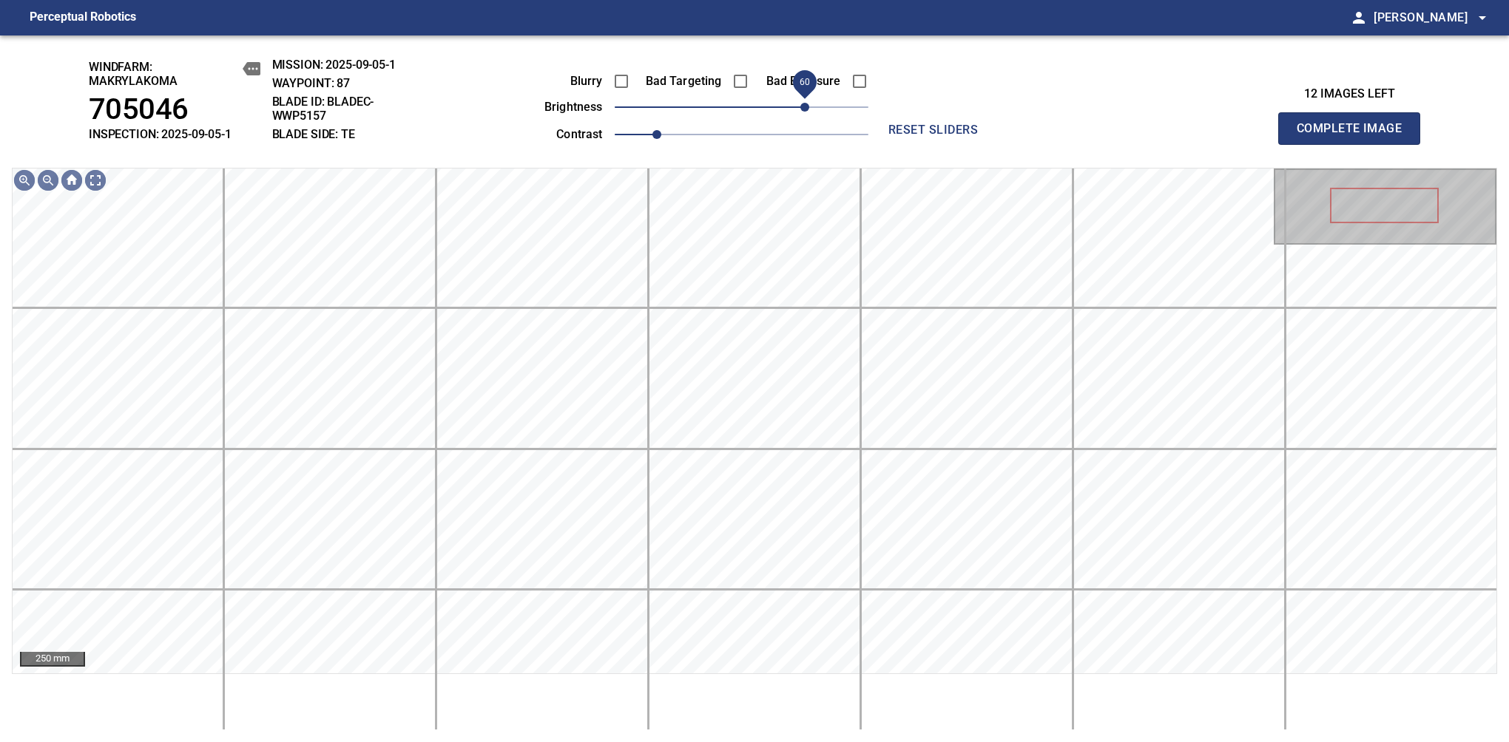
drag, startPoint x: 771, startPoint y: 107, endPoint x: 805, endPoint y: 109, distance: 34.1
click at [805, 109] on span "60" at bounding box center [804, 107] width 9 height 9
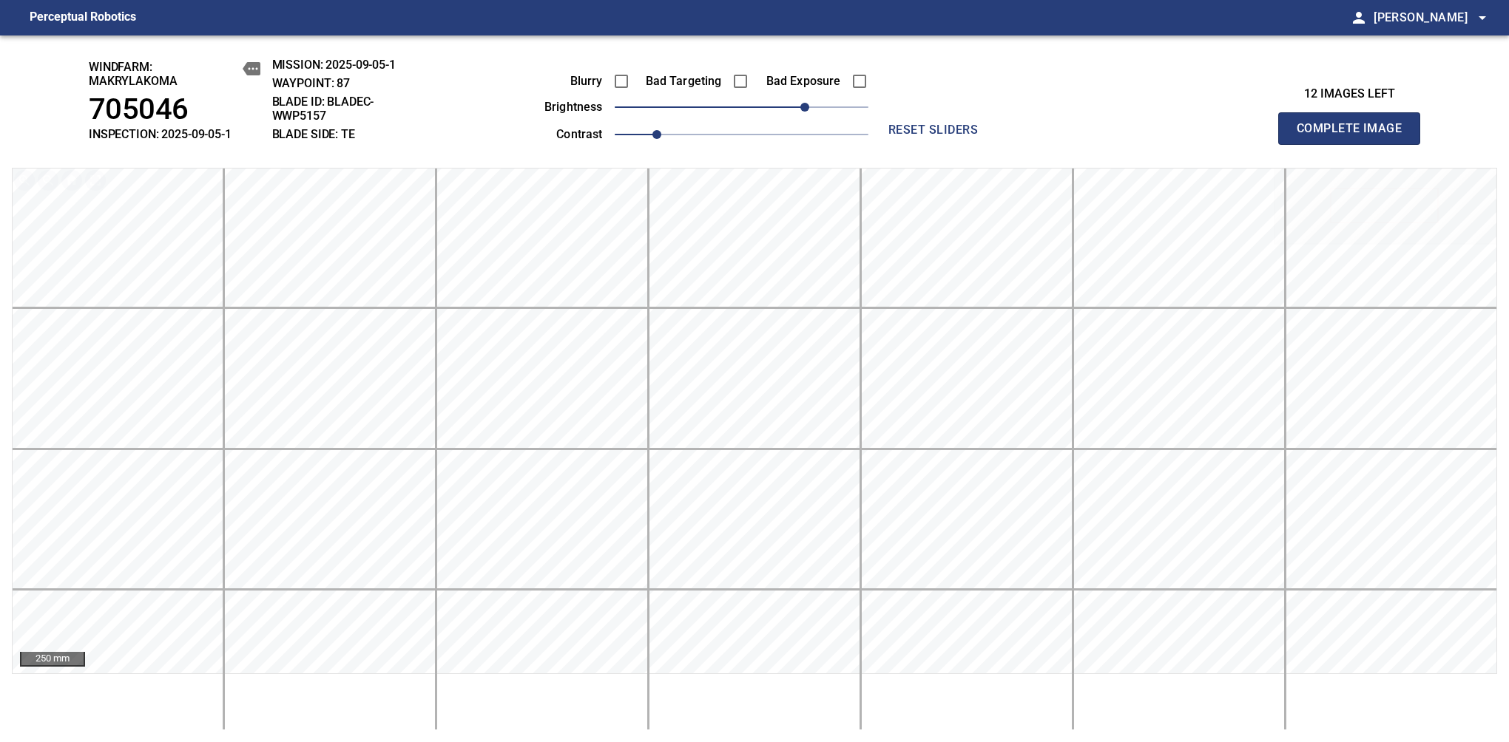
click at [1355, 136] on span "Complete Image" at bounding box center [1348, 128] width 109 height 21
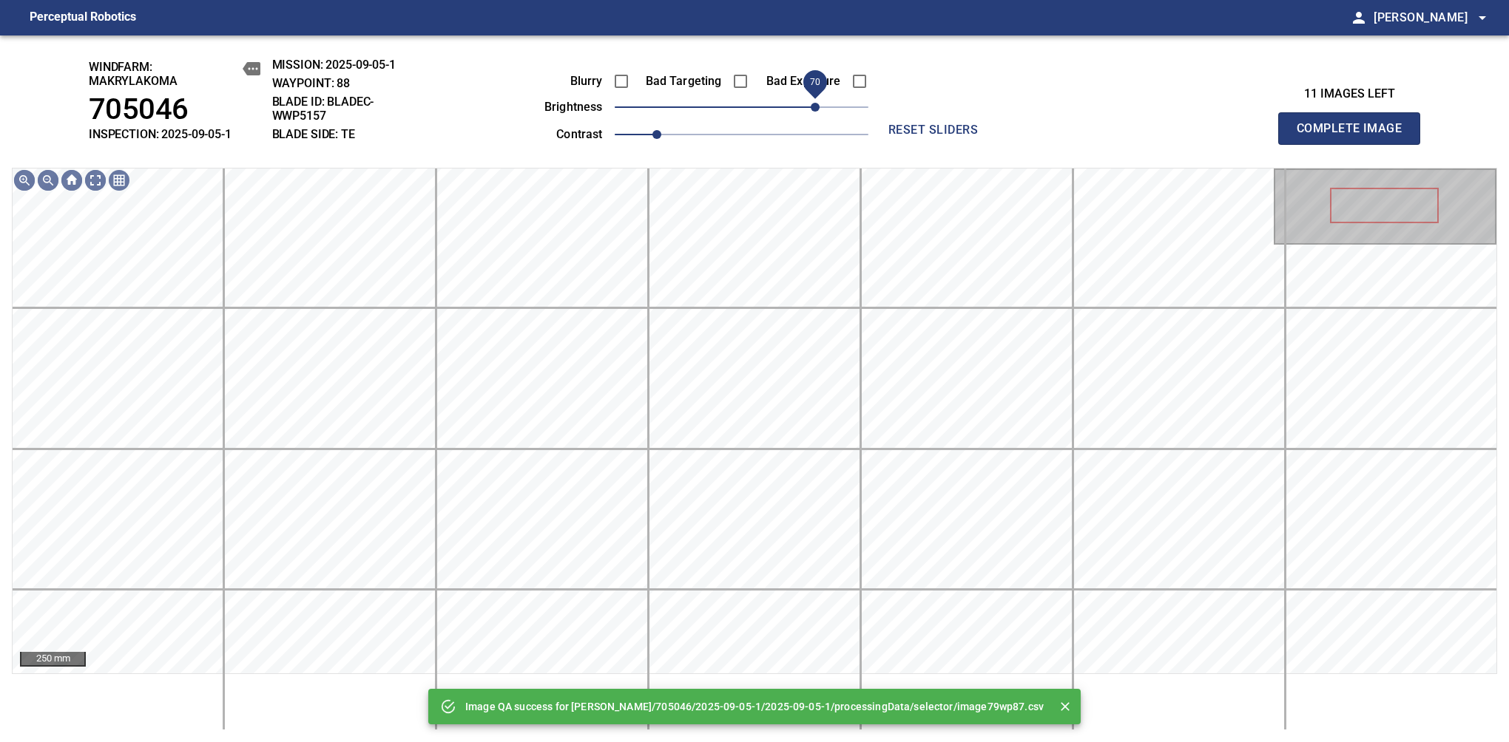
drag, startPoint x: 805, startPoint y: 109, endPoint x: 814, endPoint y: 105, distance: 10.6
click at [814, 105] on span "70" at bounding box center [742, 107] width 254 height 21
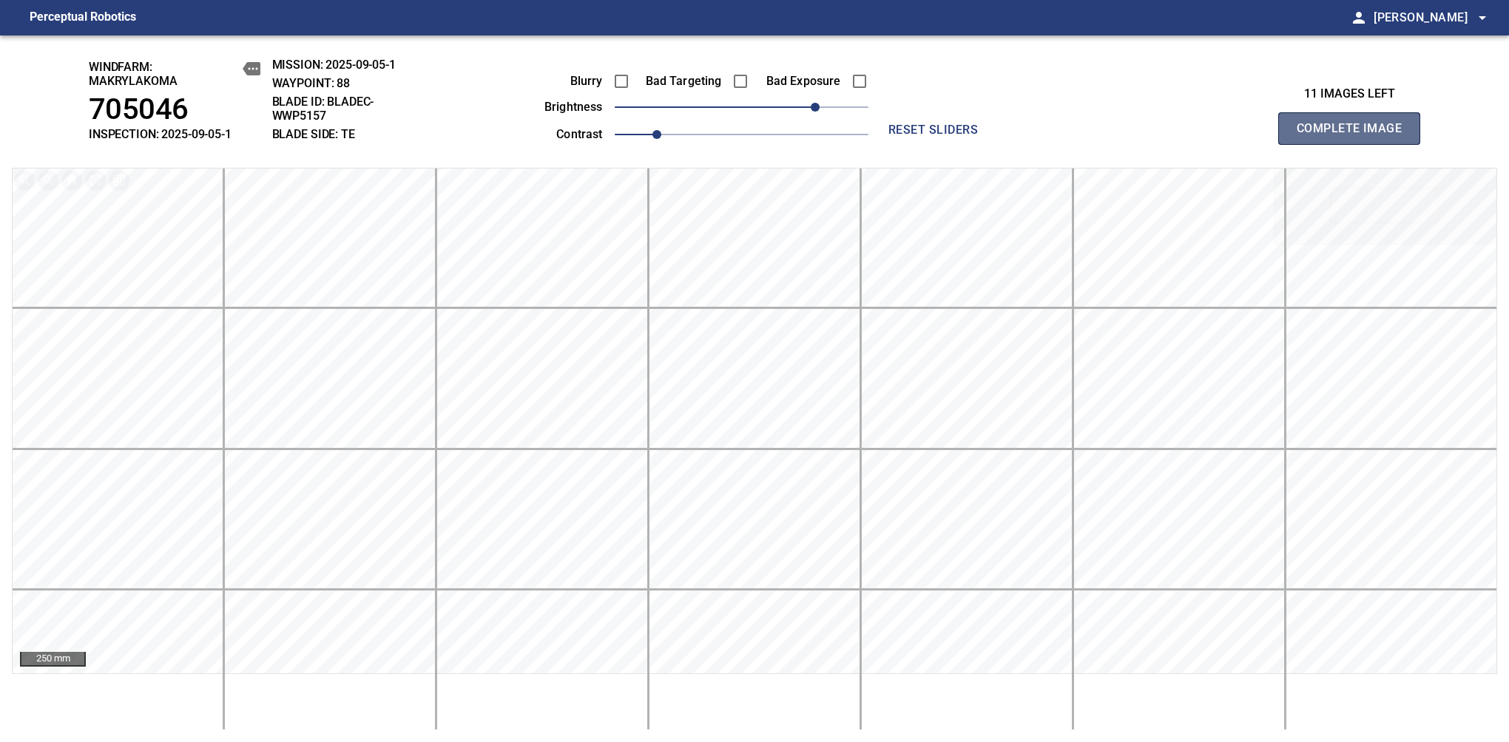
click at [1355, 136] on span "Complete Image" at bounding box center [1348, 128] width 109 height 21
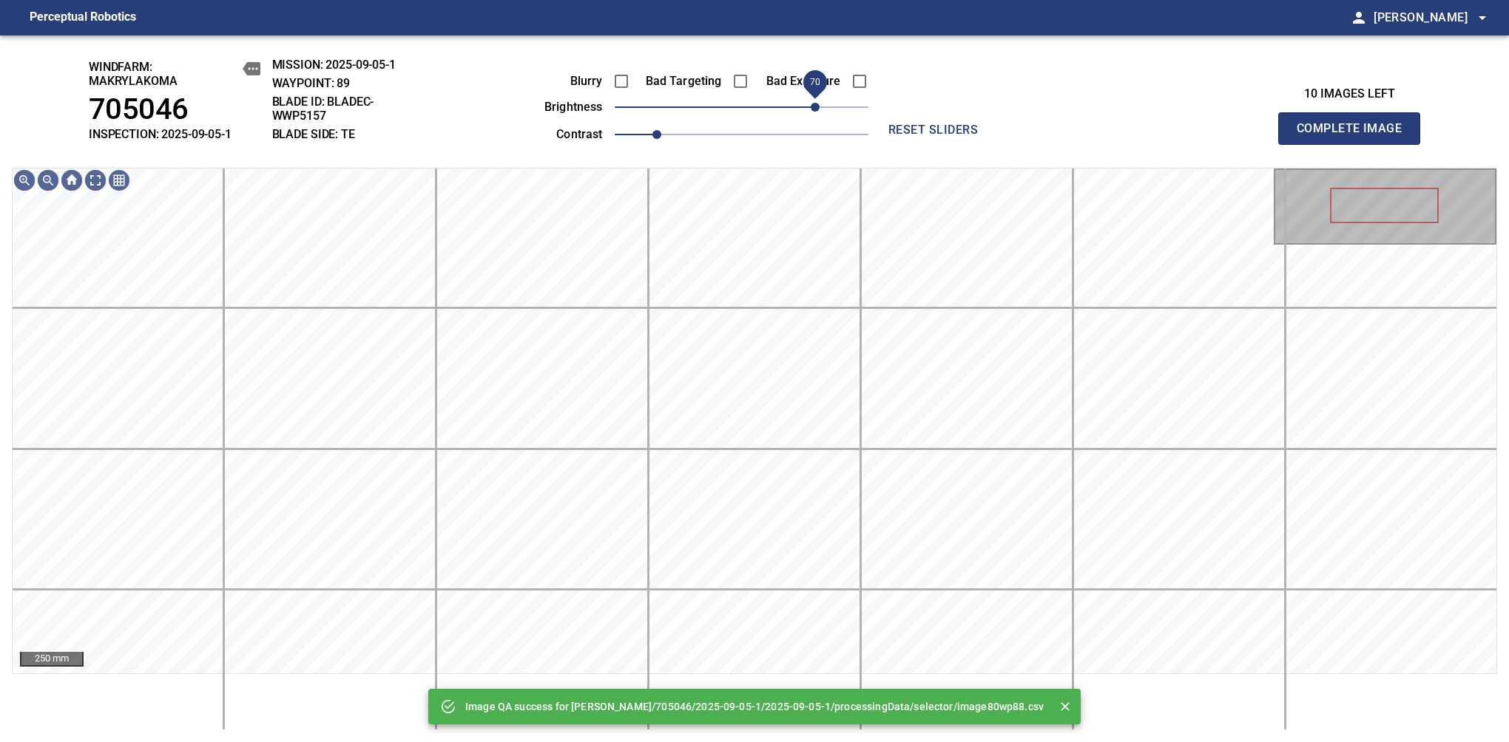
click at [814, 103] on span "70" at bounding box center [742, 107] width 254 height 21
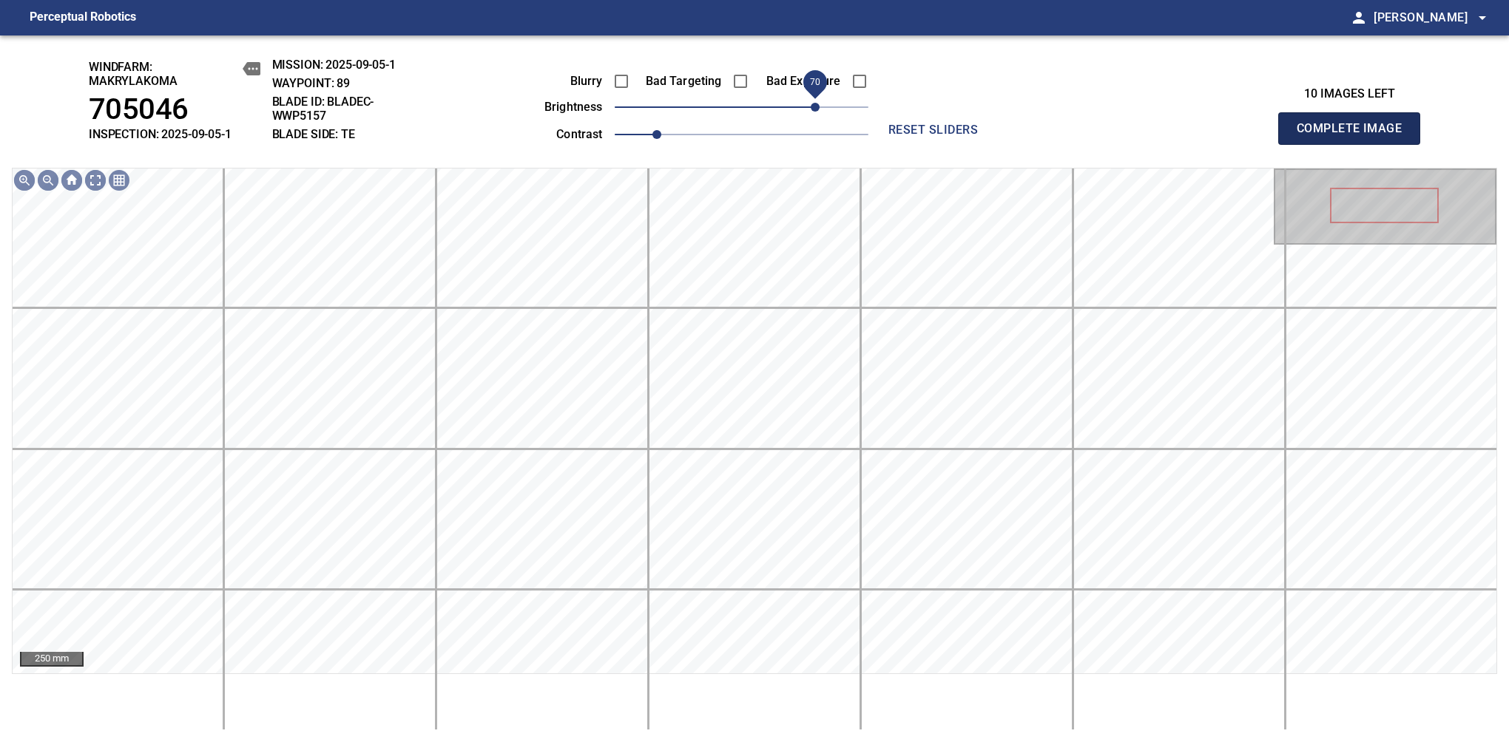
click at [1355, 136] on span "Complete Image" at bounding box center [1348, 128] width 109 height 21
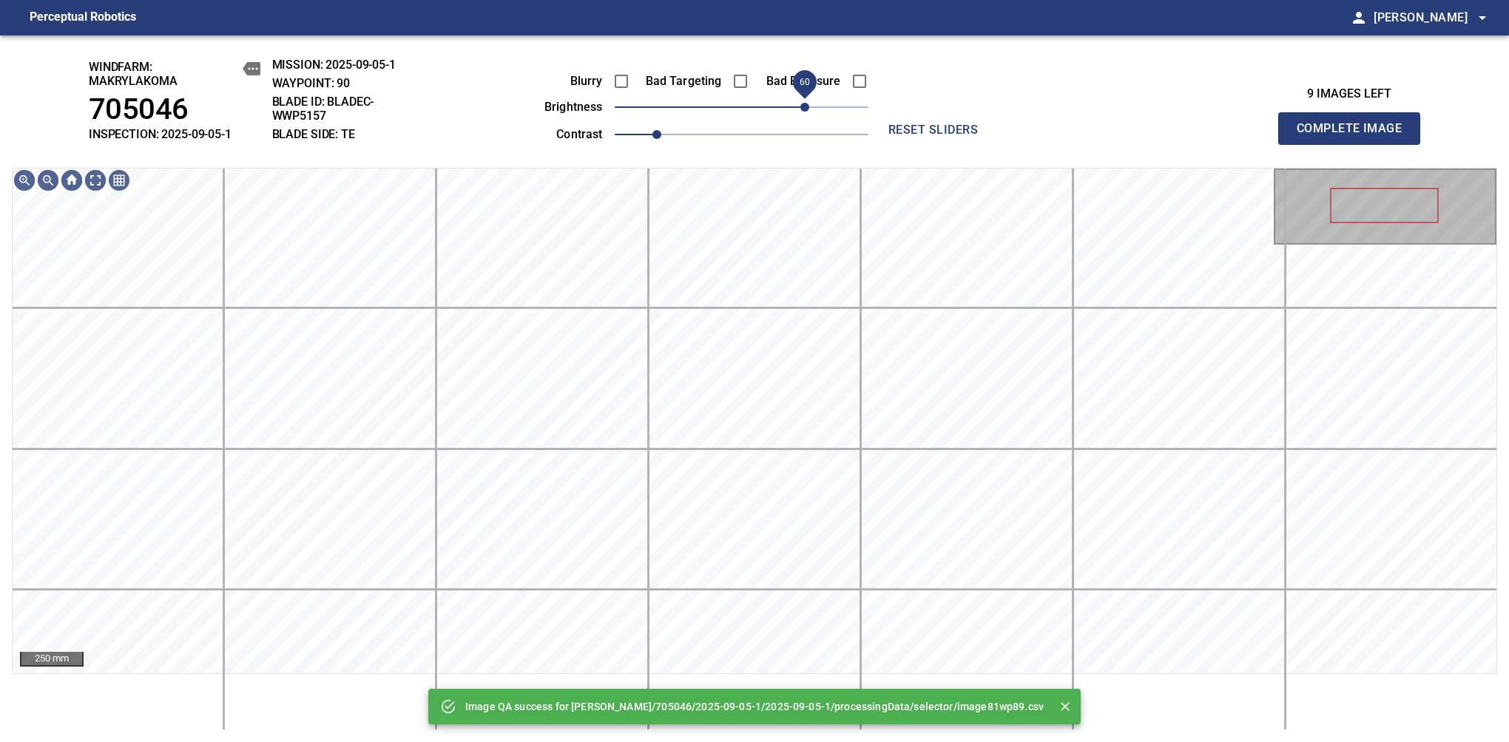
drag, startPoint x: 814, startPoint y: 103, endPoint x: 805, endPoint y: 103, distance: 9.6
click at [805, 103] on span "60" at bounding box center [742, 107] width 254 height 21
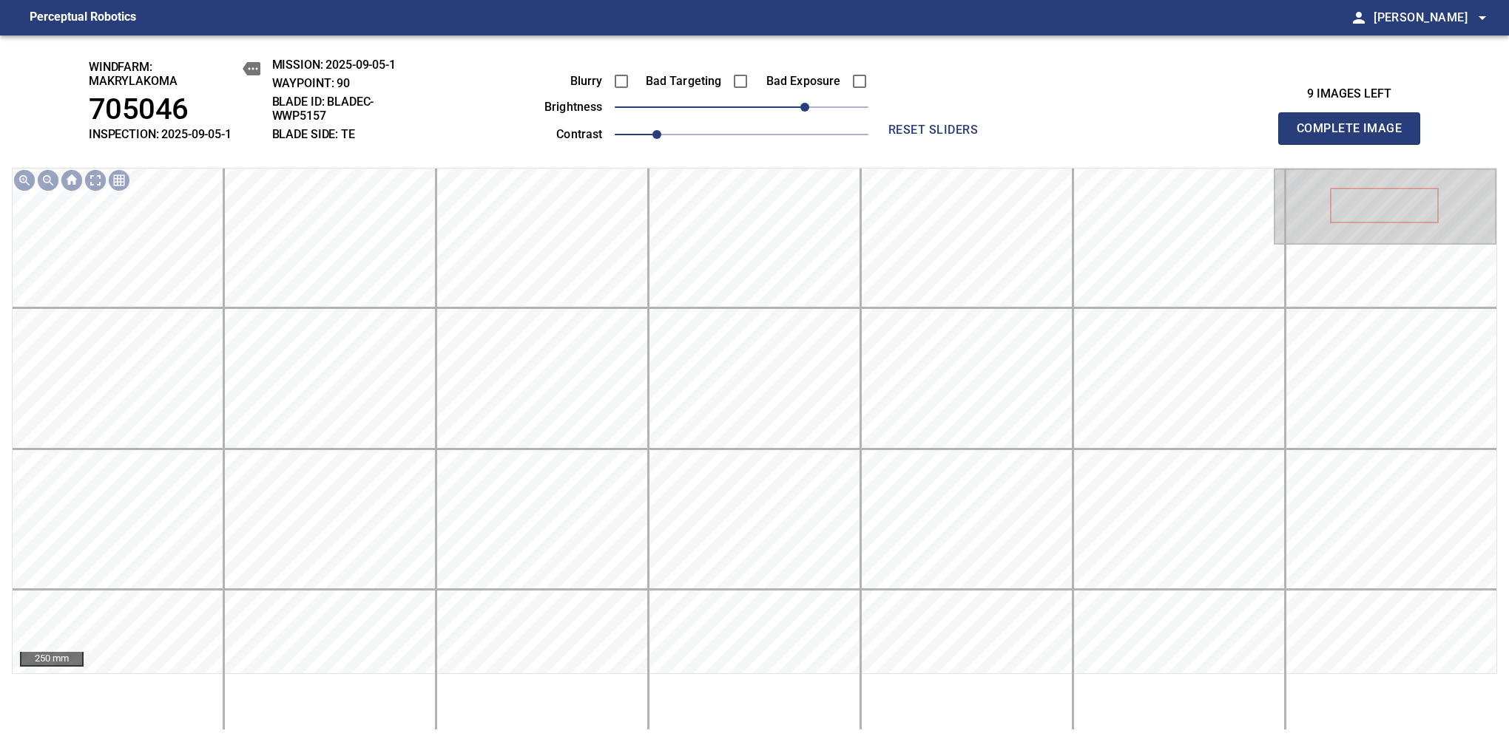
click at [1355, 136] on span "Complete Image" at bounding box center [1348, 128] width 109 height 21
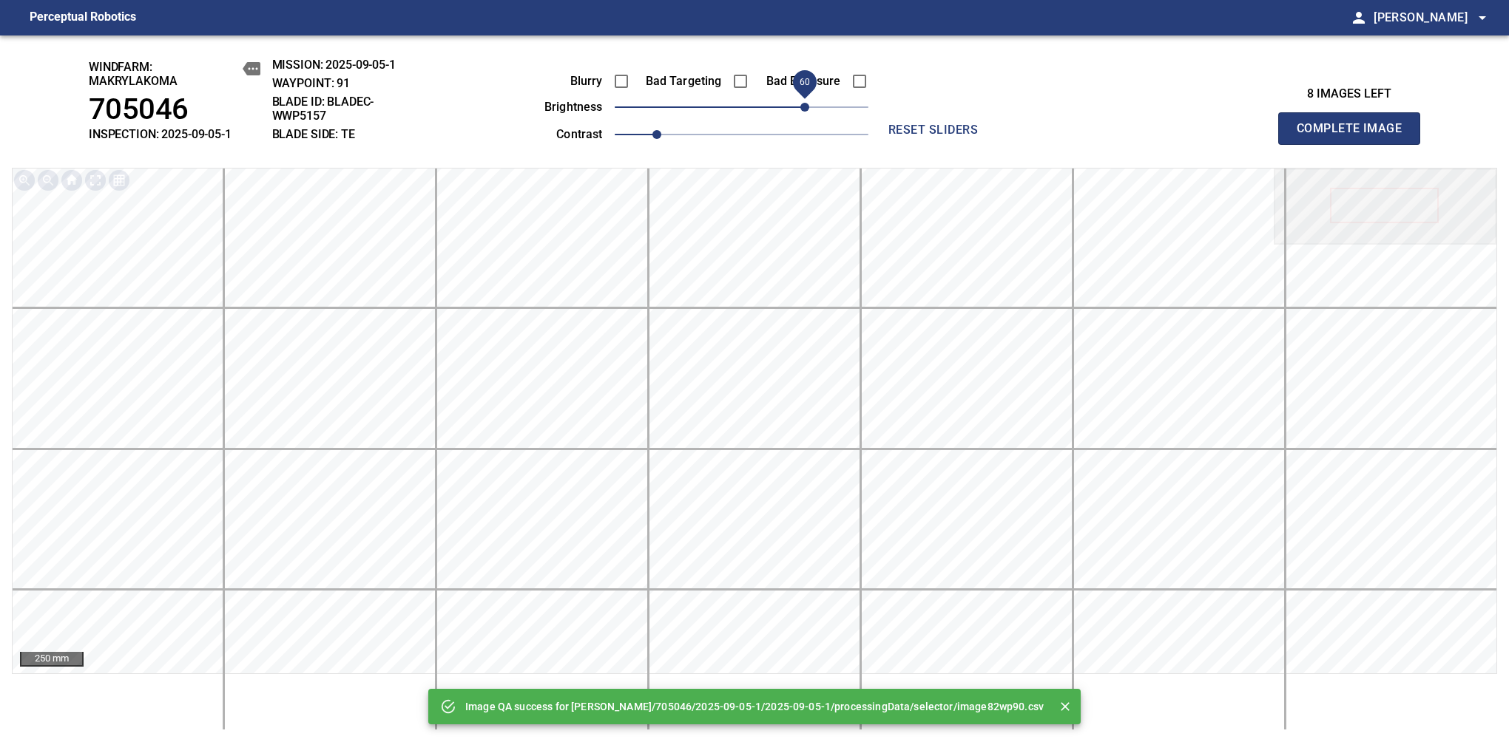
click at [802, 105] on span "60" at bounding box center [742, 107] width 254 height 21
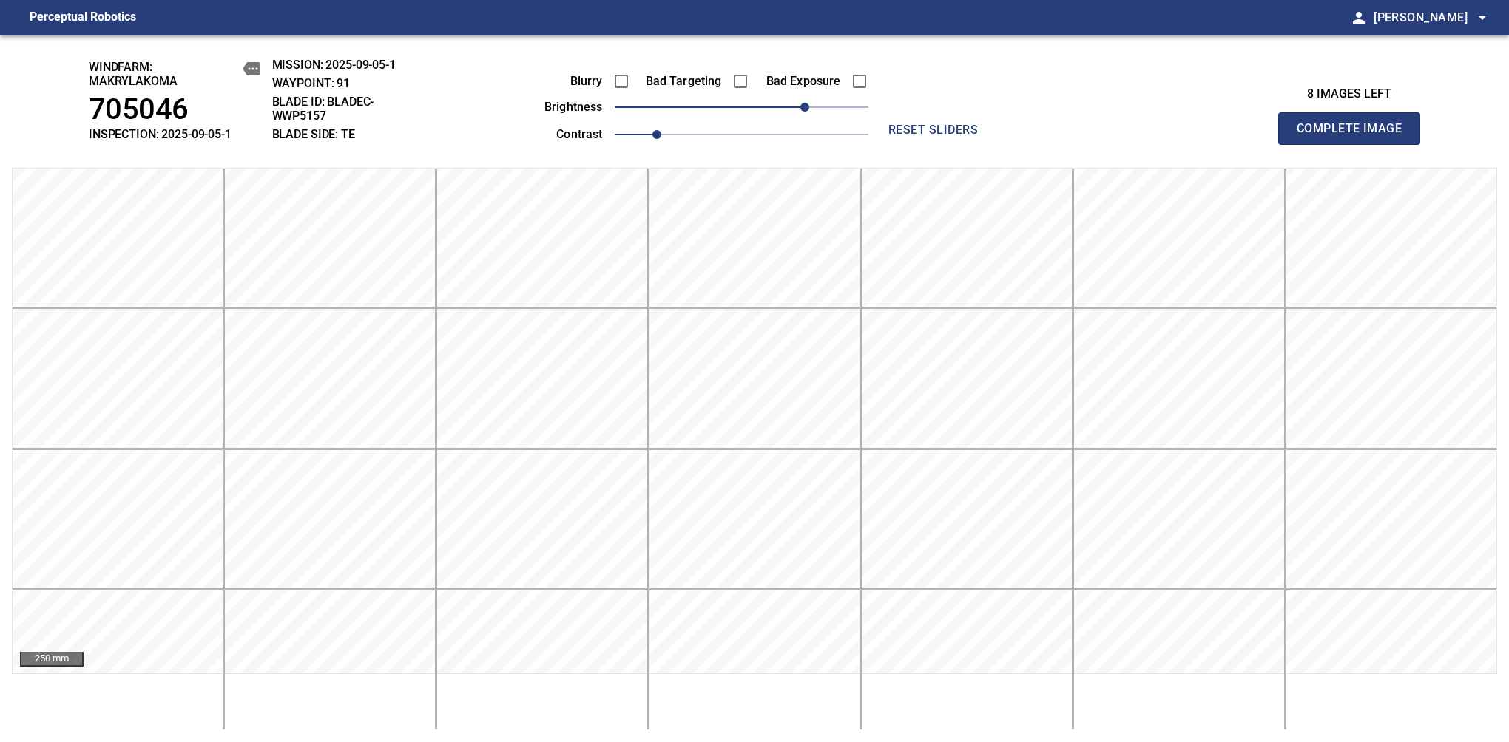
click at [1355, 136] on span "Complete Image" at bounding box center [1348, 128] width 109 height 21
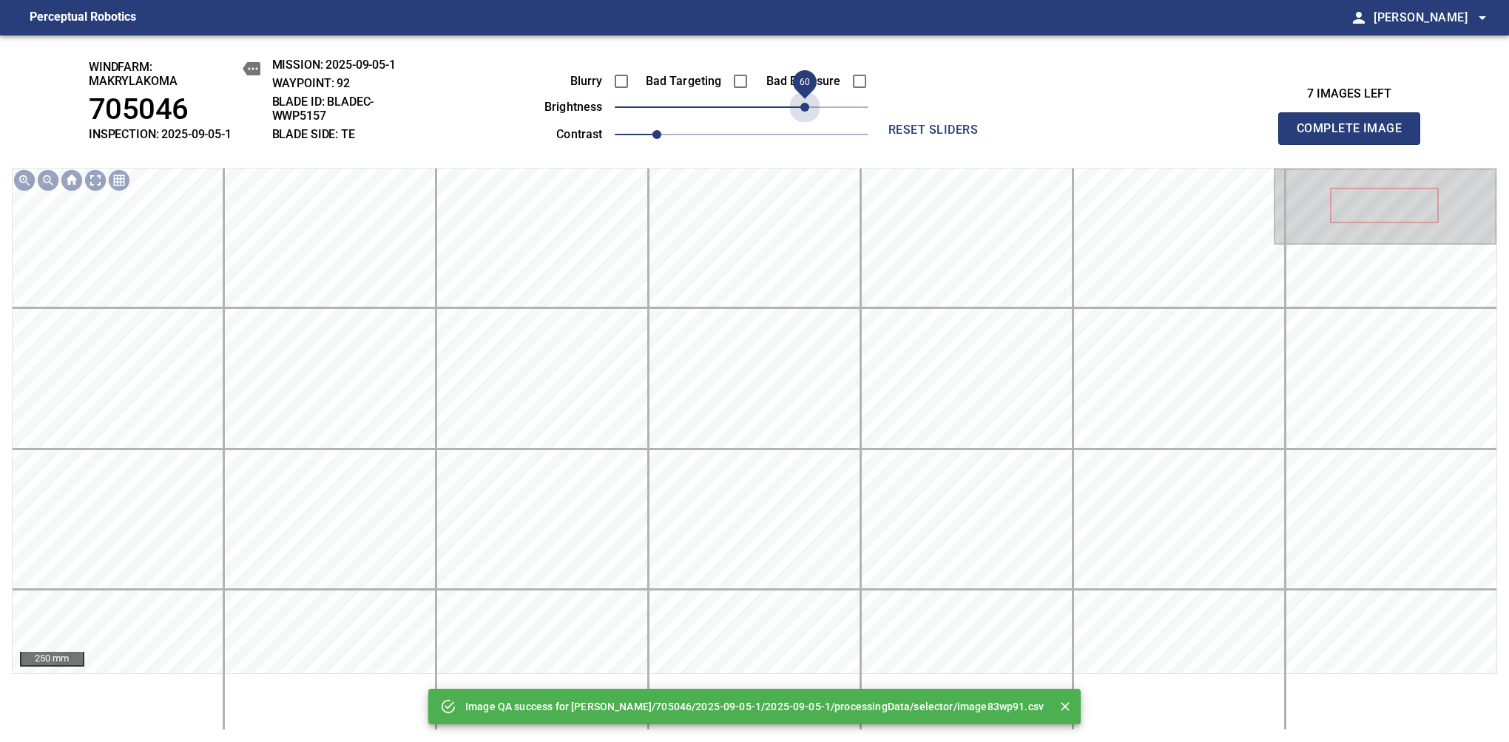
click at [802, 105] on span "60" at bounding box center [742, 107] width 254 height 21
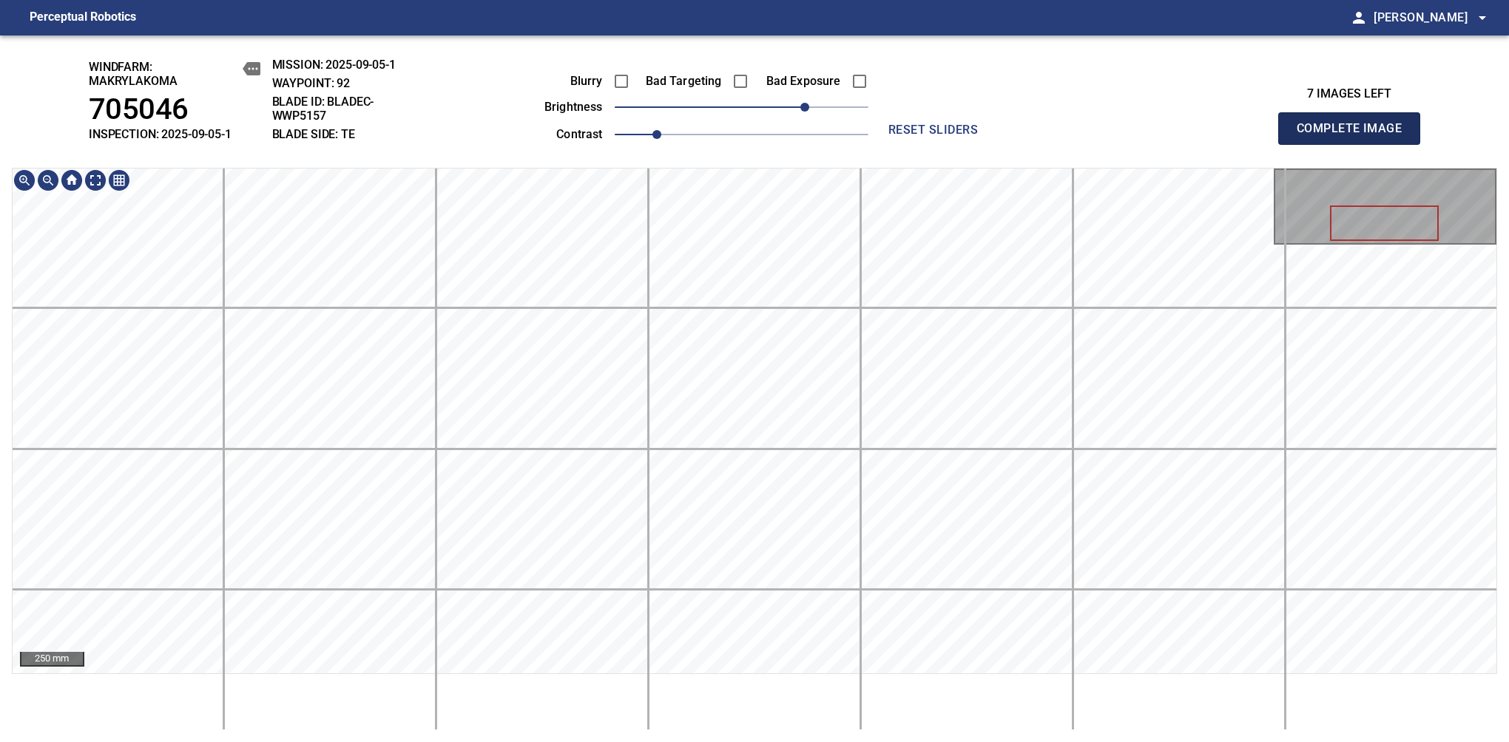
click at [1355, 136] on span "Complete Image" at bounding box center [1348, 128] width 109 height 21
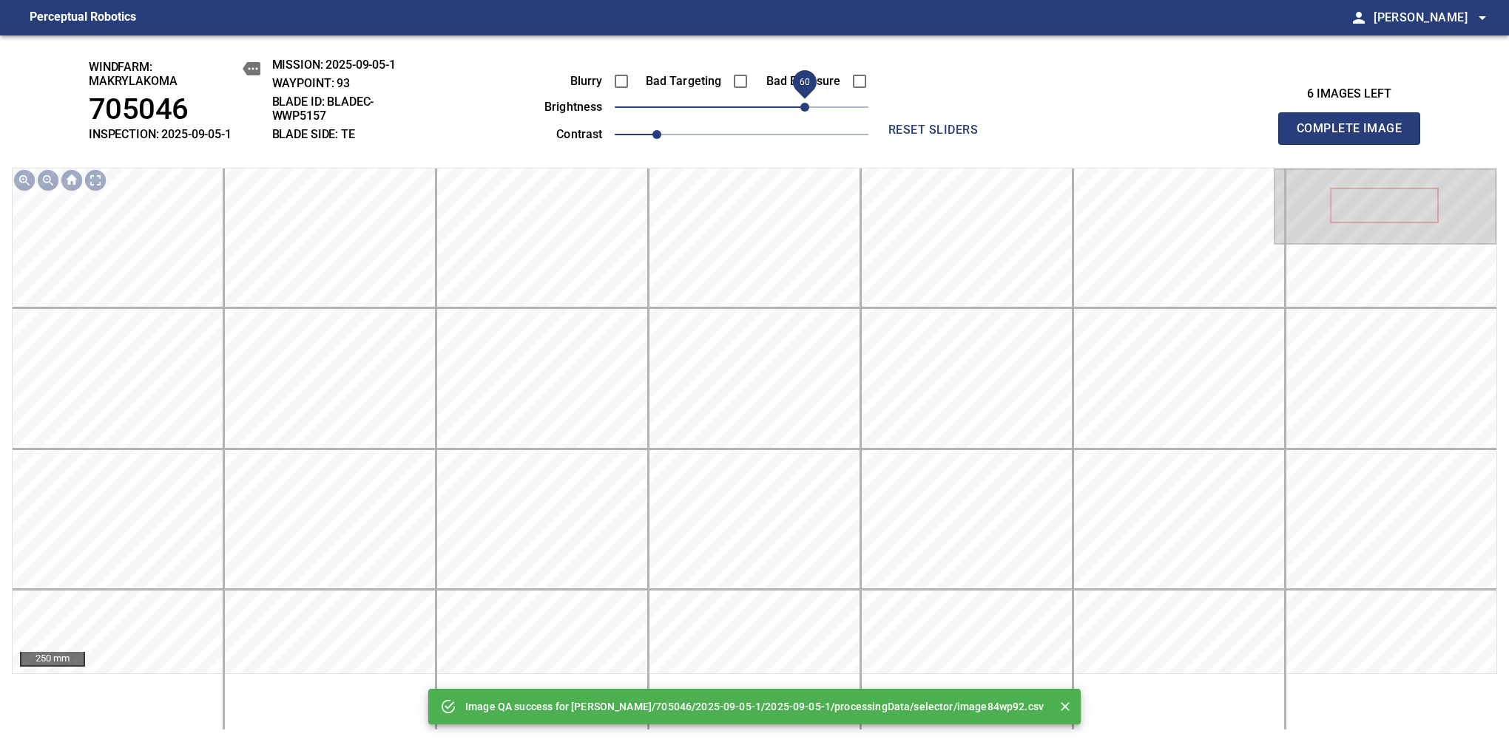
drag, startPoint x: 799, startPoint y: 103, endPoint x: 806, endPoint y: 101, distance: 7.7
click at [806, 101] on span "60" at bounding box center [742, 107] width 254 height 21
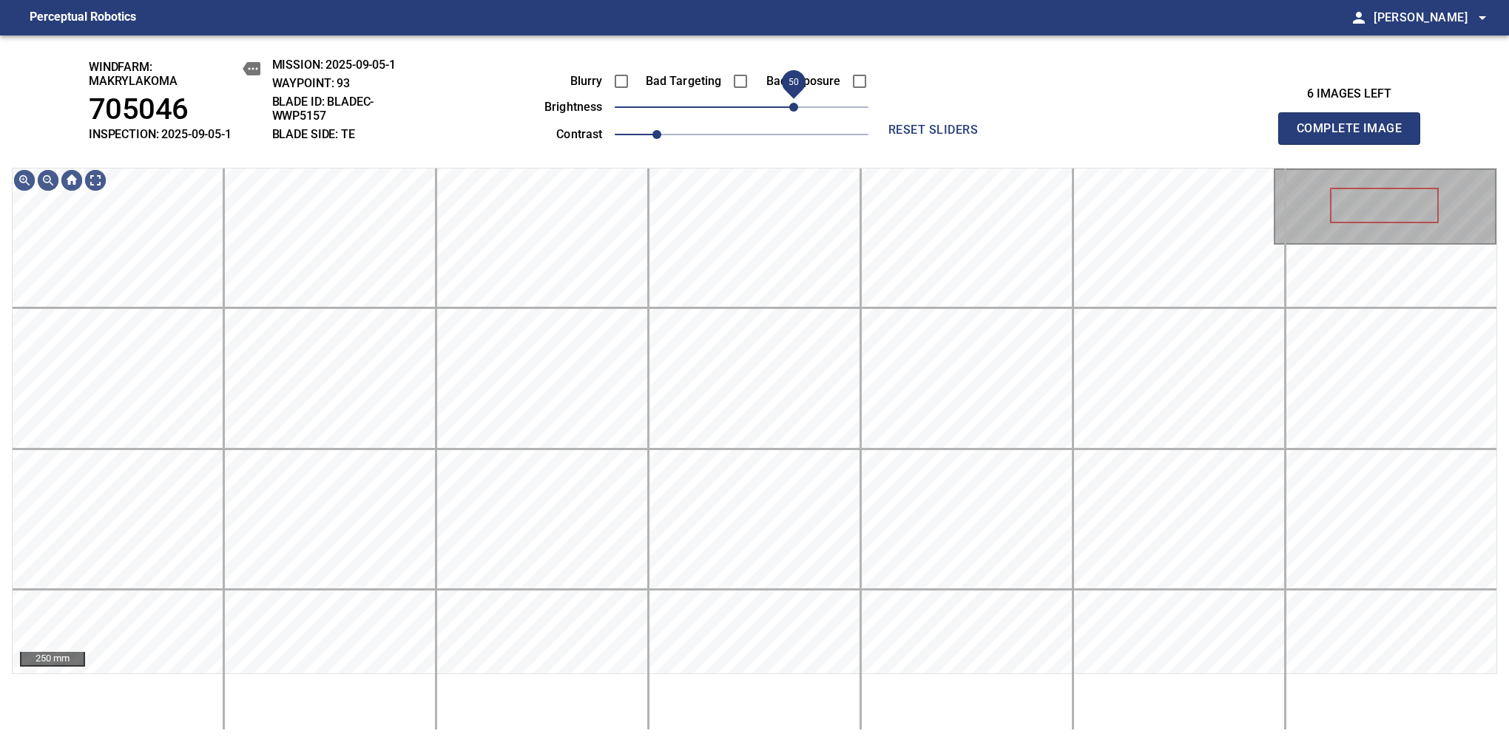
click at [798, 112] on span "50" at bounding box center [793, 107] width 9 height 9
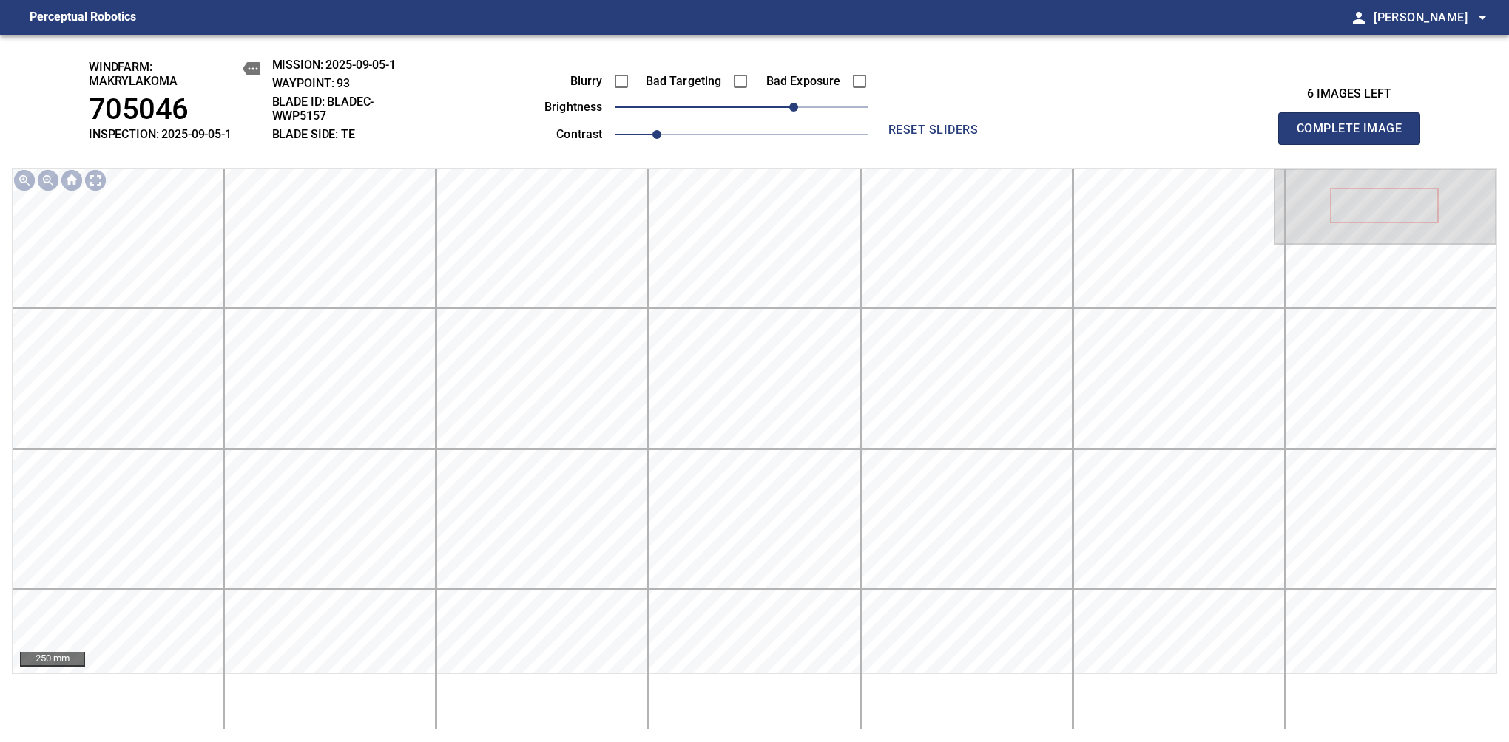
click at [1355, 136] on span "Complete Image" at bounding box center [1348, 128] width 109 height 21
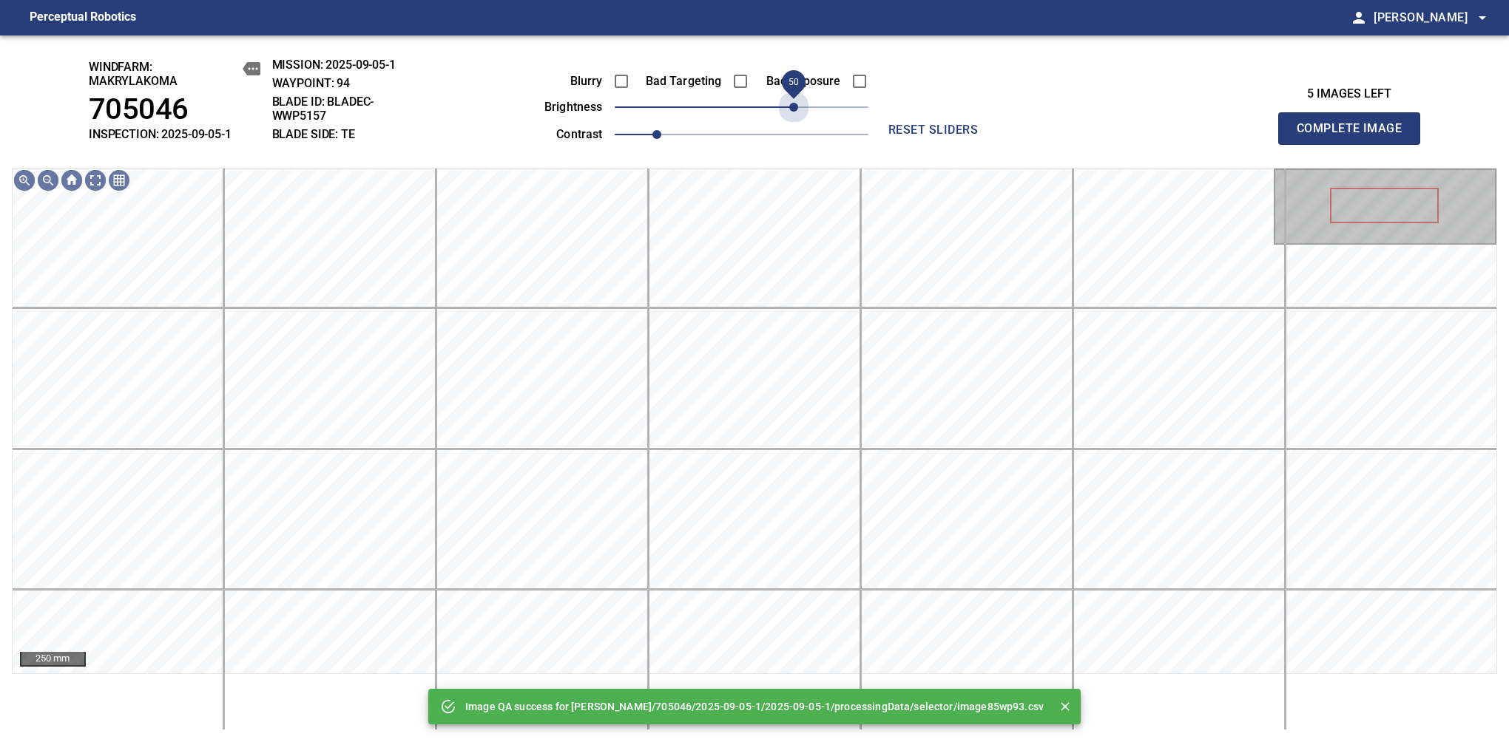
click at [799, 115] on span "50" at bounding box center [742, 107] width 254 height 21
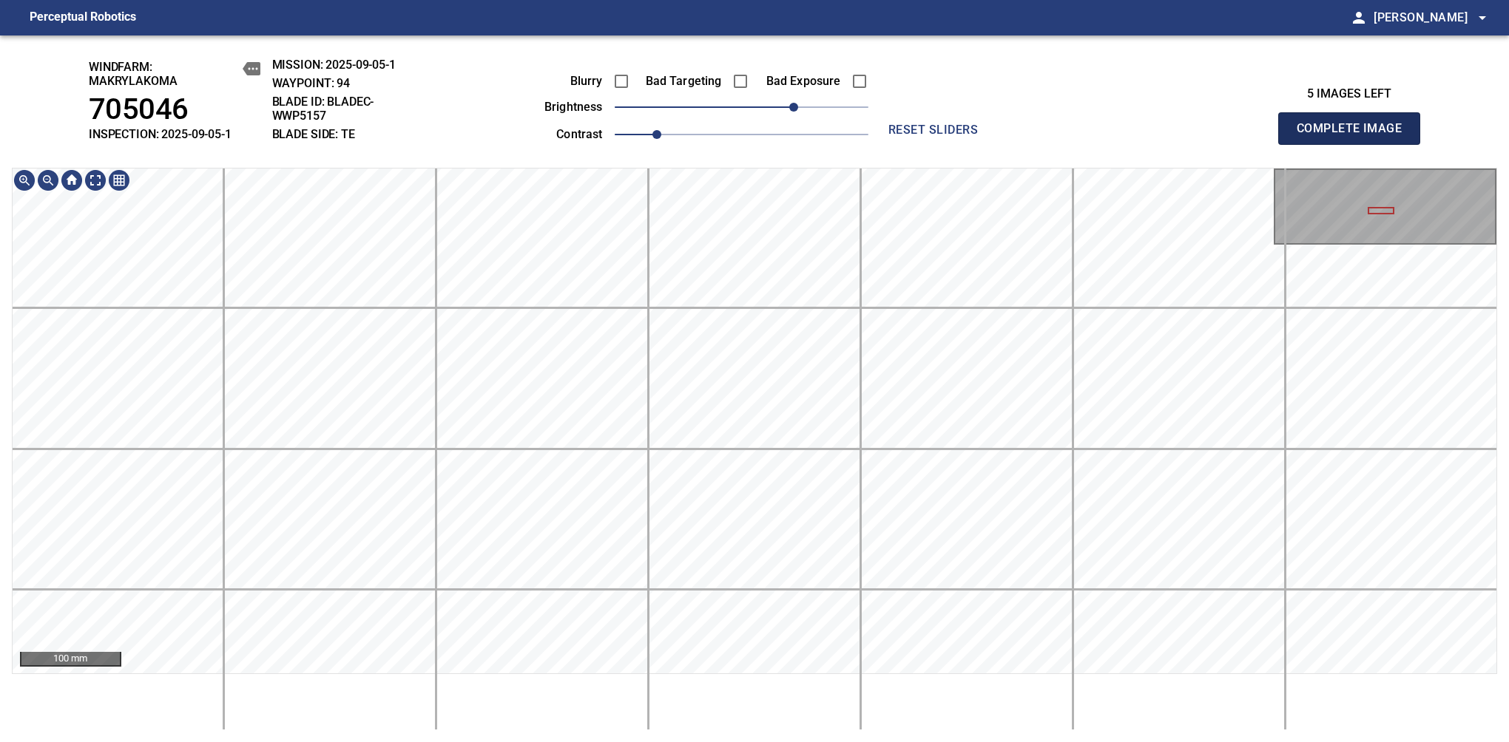
click at [1355, 136] on span "Complete Image" at bounding box center [1348, 128] width 109 height 21
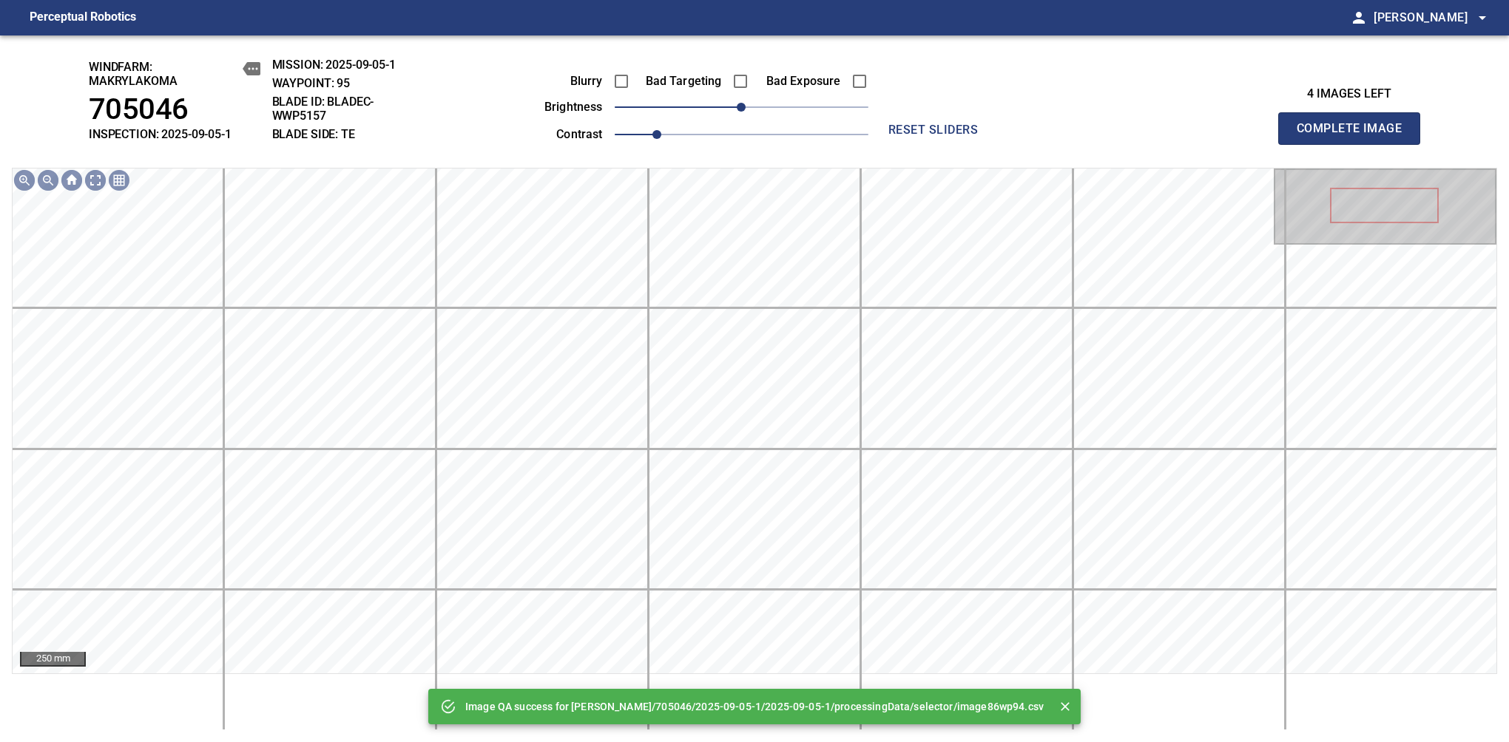
click at [802, 109] on span "0" at bounding box center [742, 107] width 254 height 21
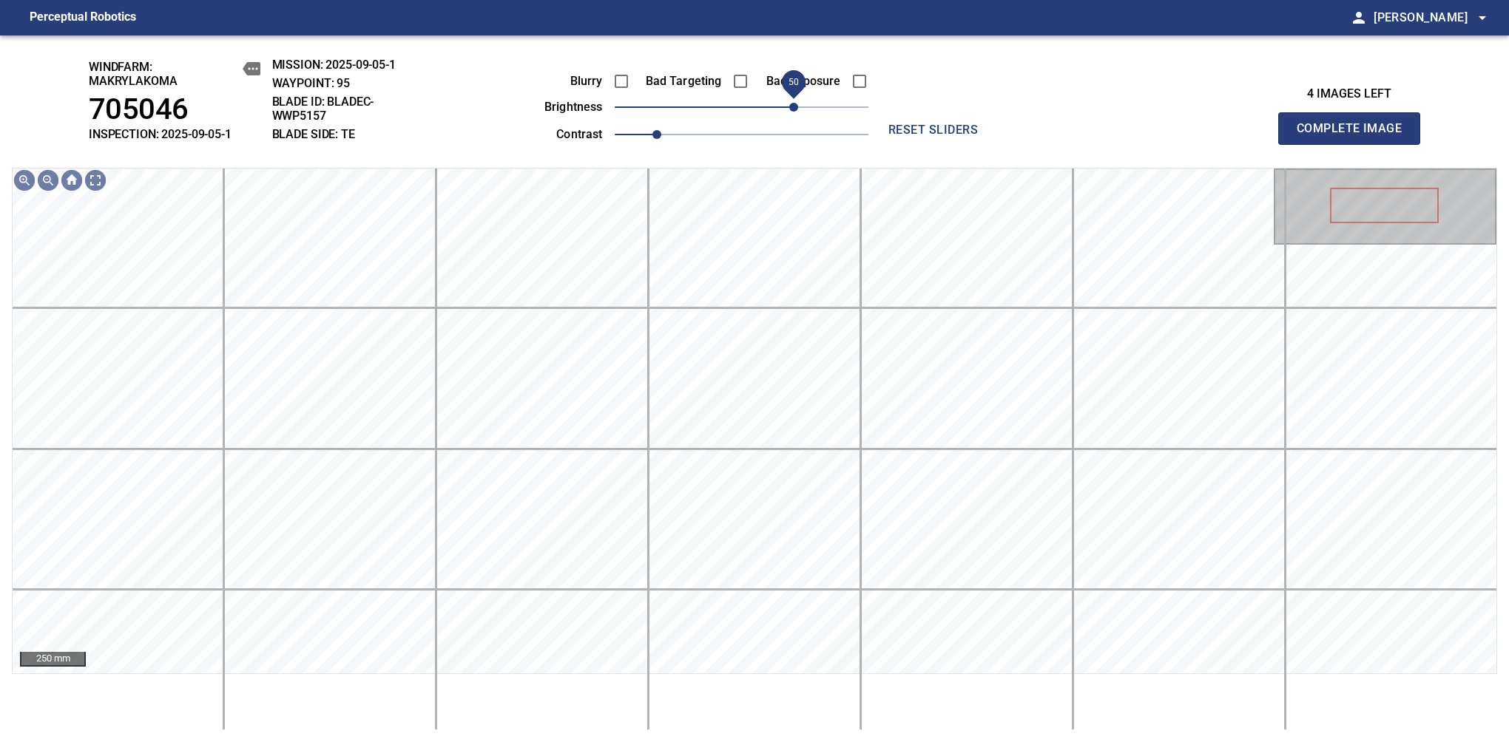
drag, startPoint x: 802, startPoint y: 109, endPoint x: 793, endPoint y: 112, distance: 8.7
click at [793, 112] on span "50" at bounding box center [793, 107] width 9 height 9
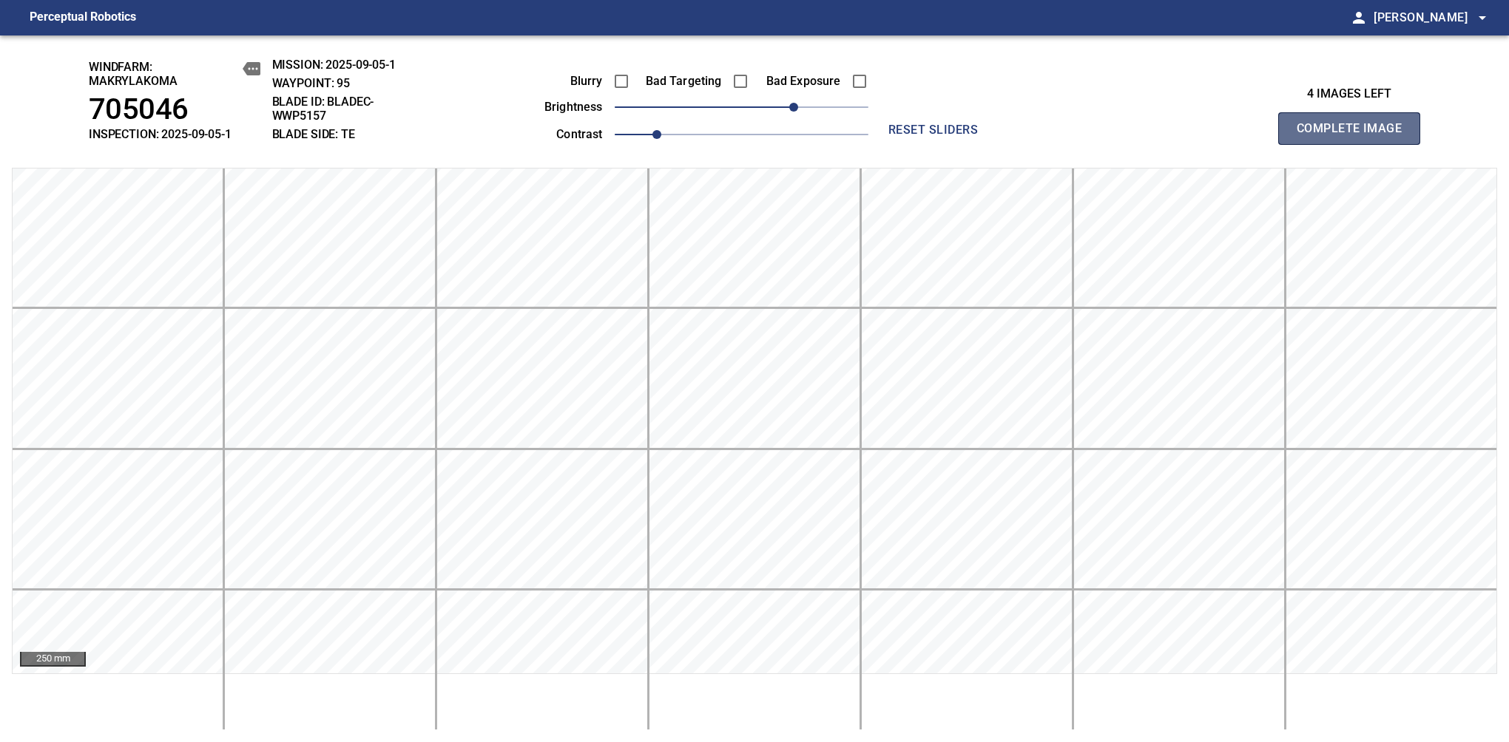
click at [1355, 136] on span "Complete Image" at bounding box center [1348, 128] width 109 height 21
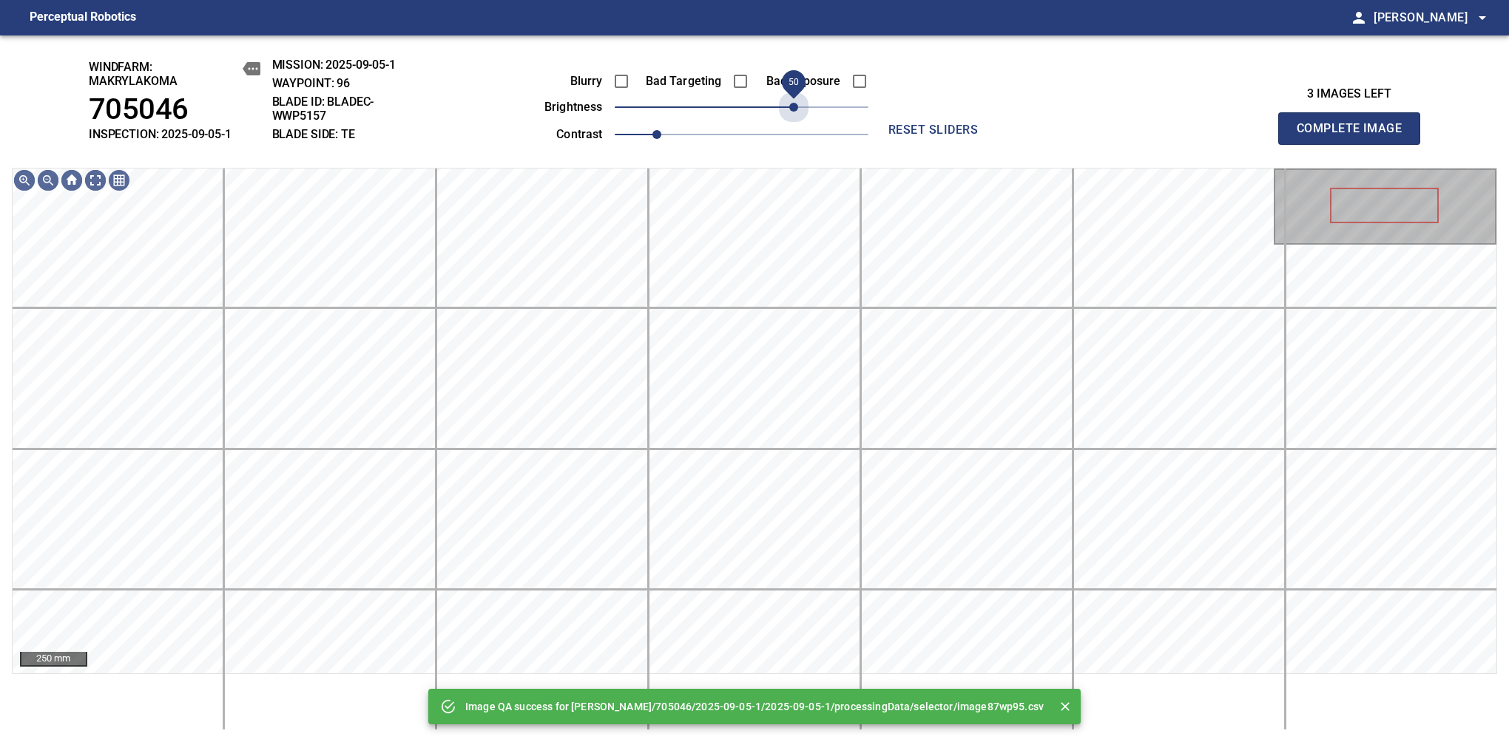
click at [793, 112] on span "50" at bounding box center [742, 107] width 254 height 21
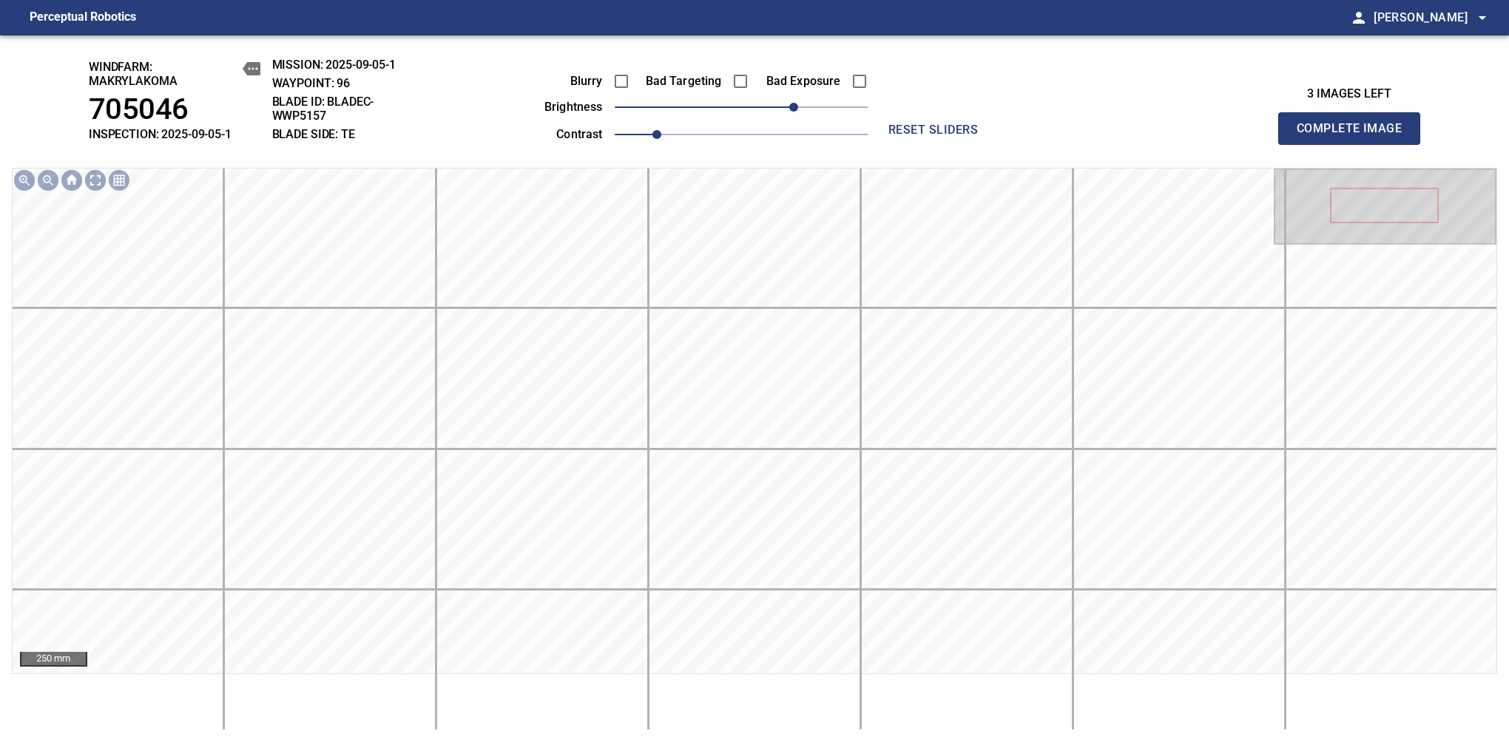
click at [1355, 136] on span "Complete Image" at bounding box center [1348, 128] width 109 height 21
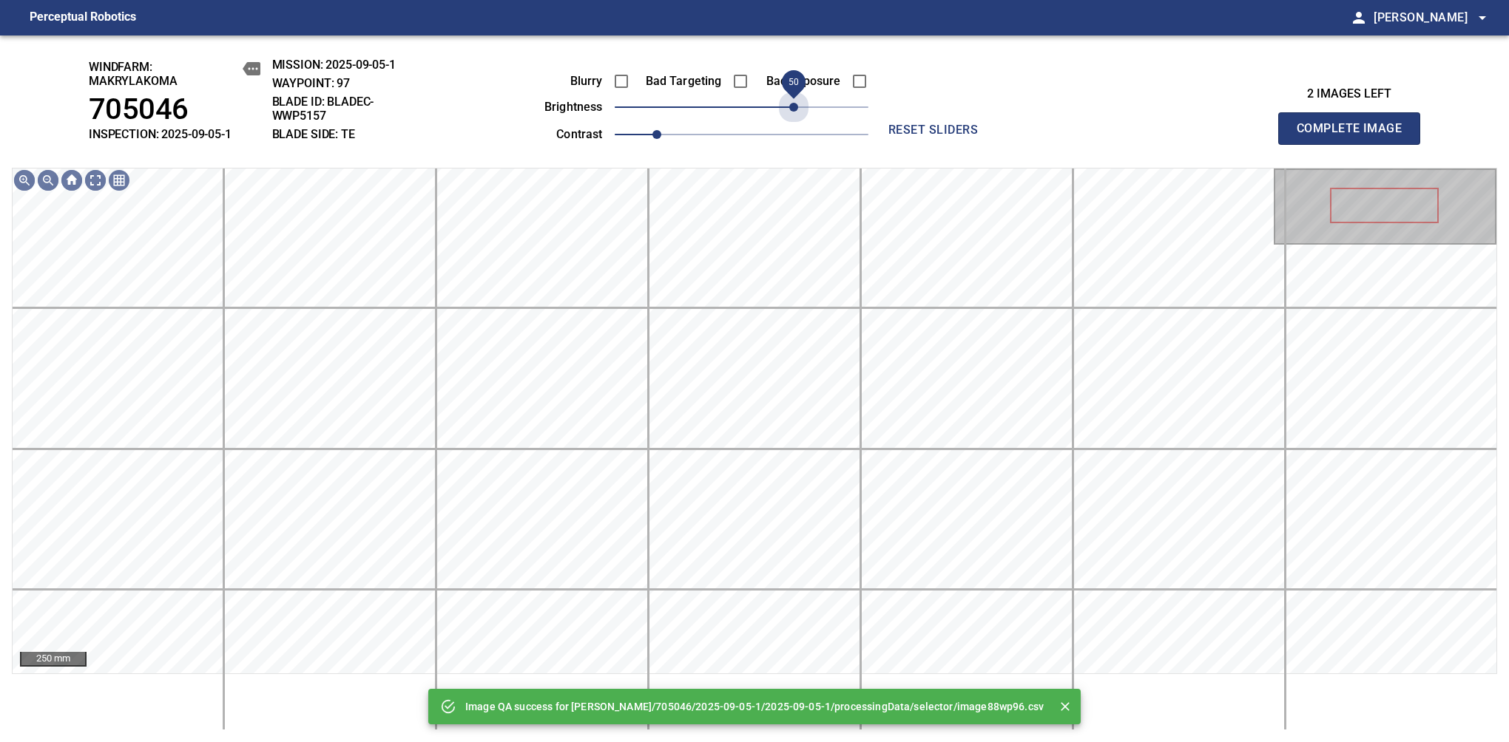
click at [793, 112] on span "50" at bounding box center [742, 107] width 254 height 21
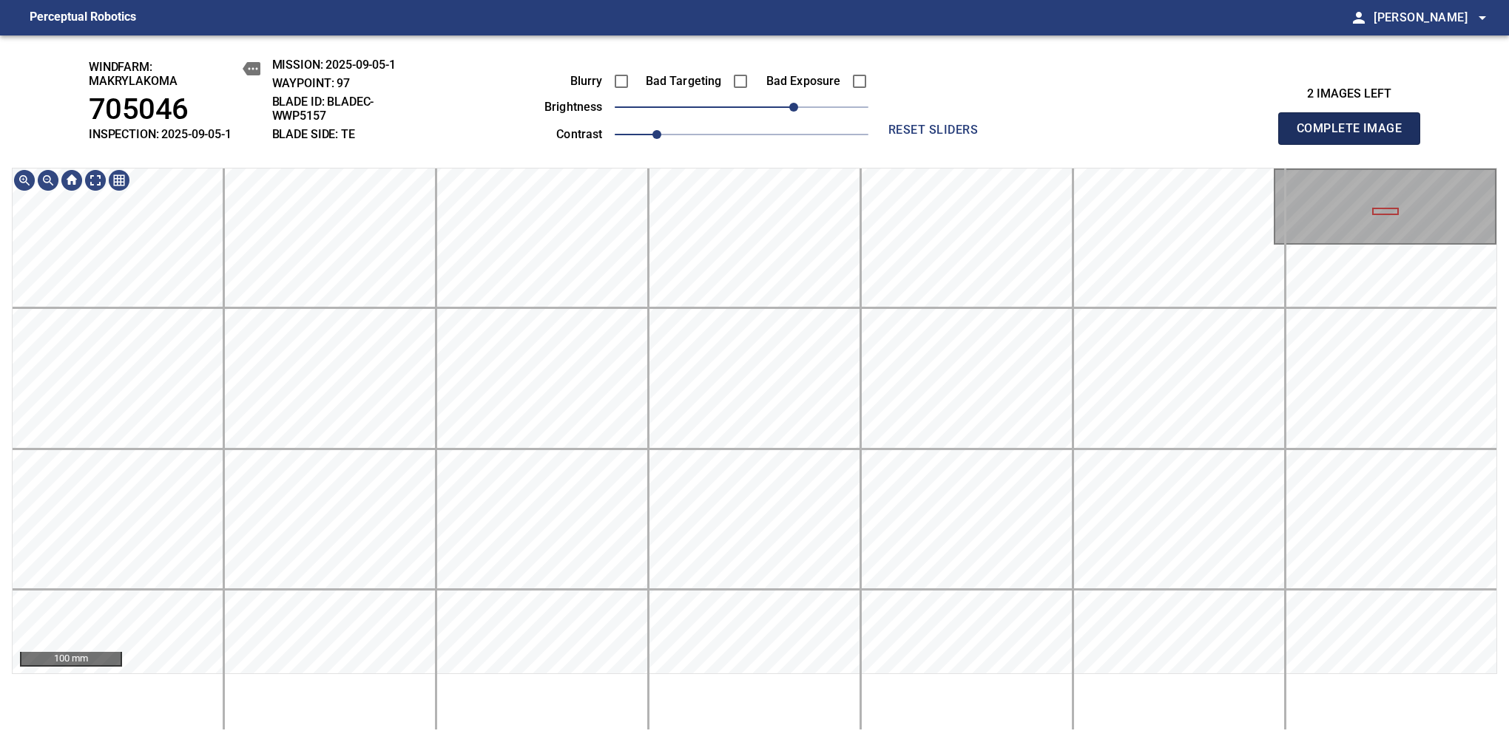
click at [1355, 136] on span "Complete Image" at bounding box center [1348, 128] width 109 height 21
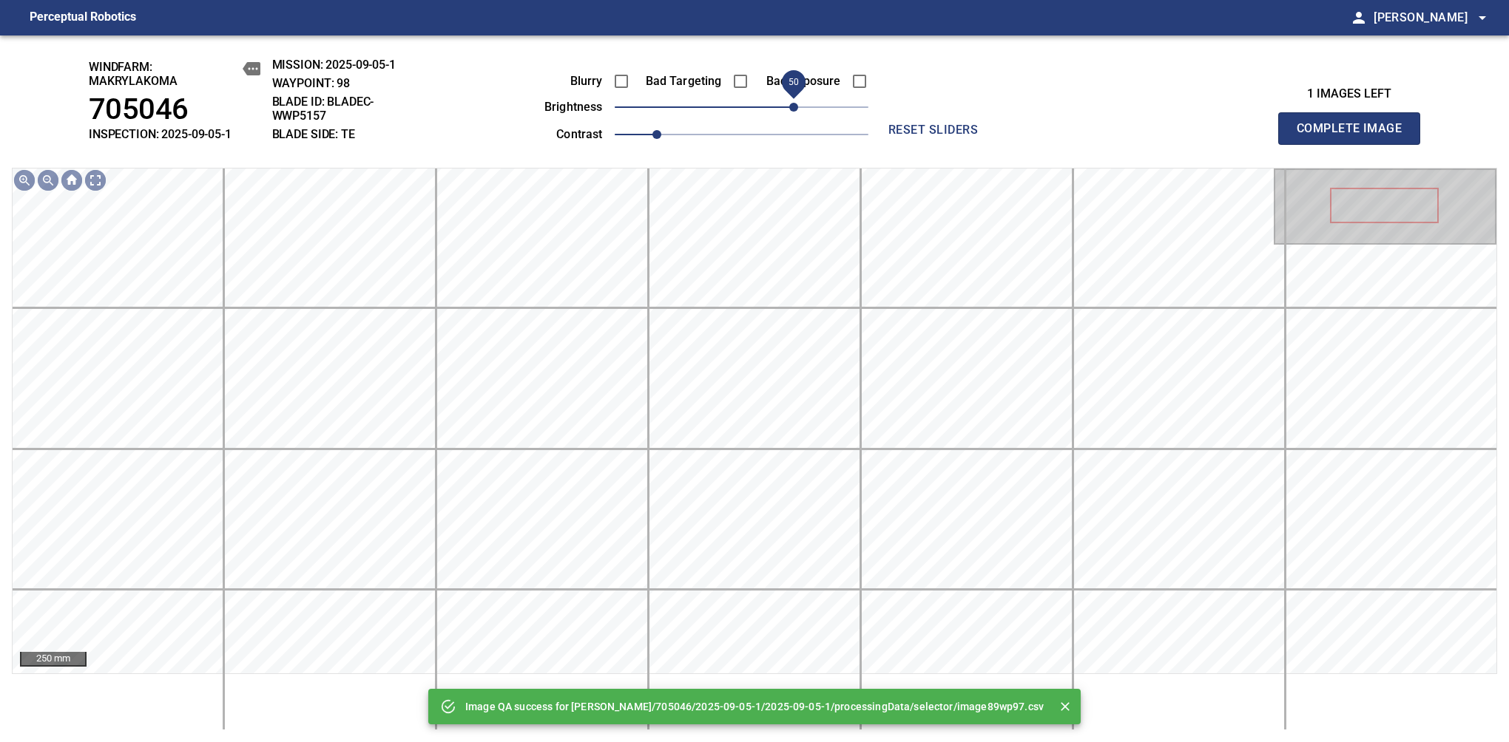
drag, startPoint x: 778, startPoint y: 109, endPoint x: 793, endPoint y: 107, distance: 15.7
click at [793, 107] on span "50" at bounding box center [742, 107] width 254 height 21
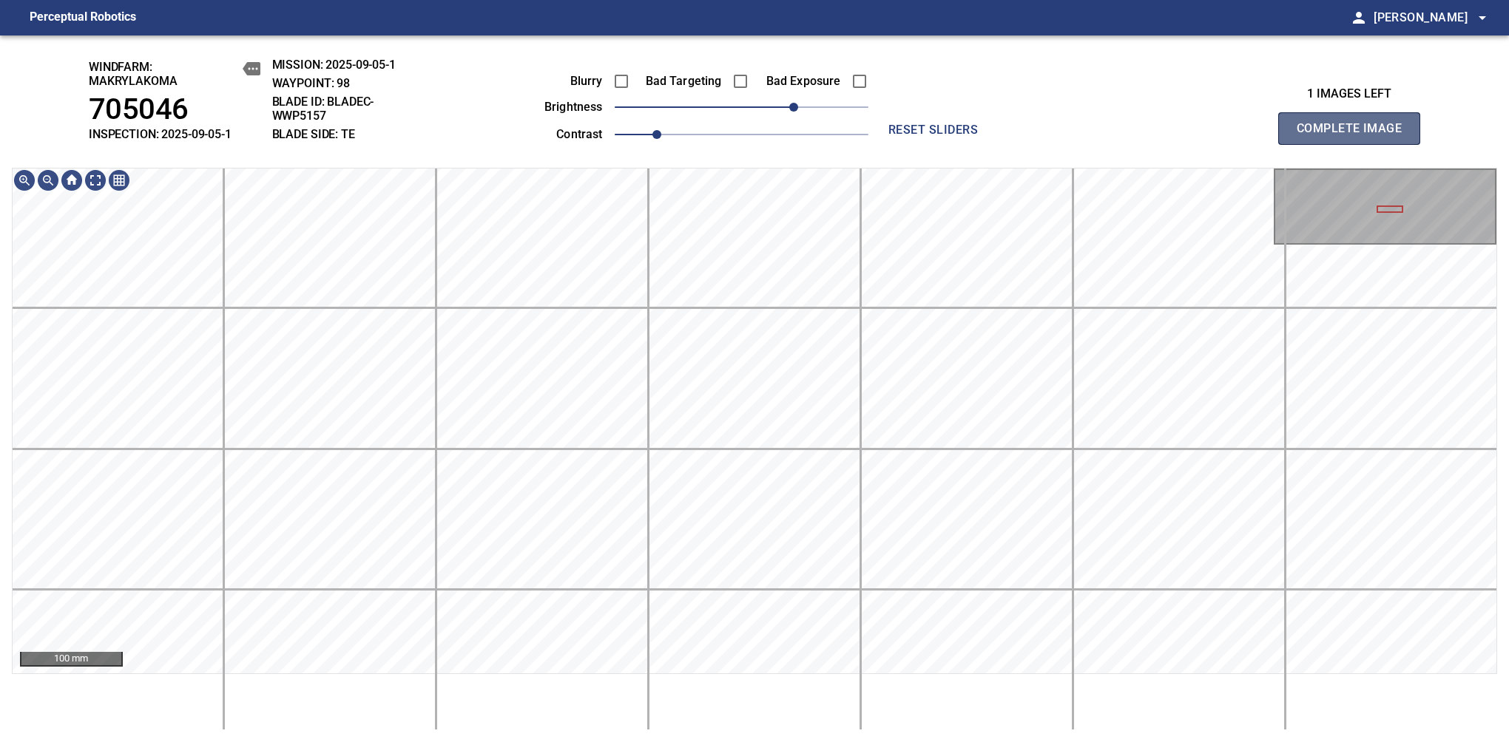
click at [1355, 136] on span "Complete Image" at bounding box center [1348, 128] width 109 height 21
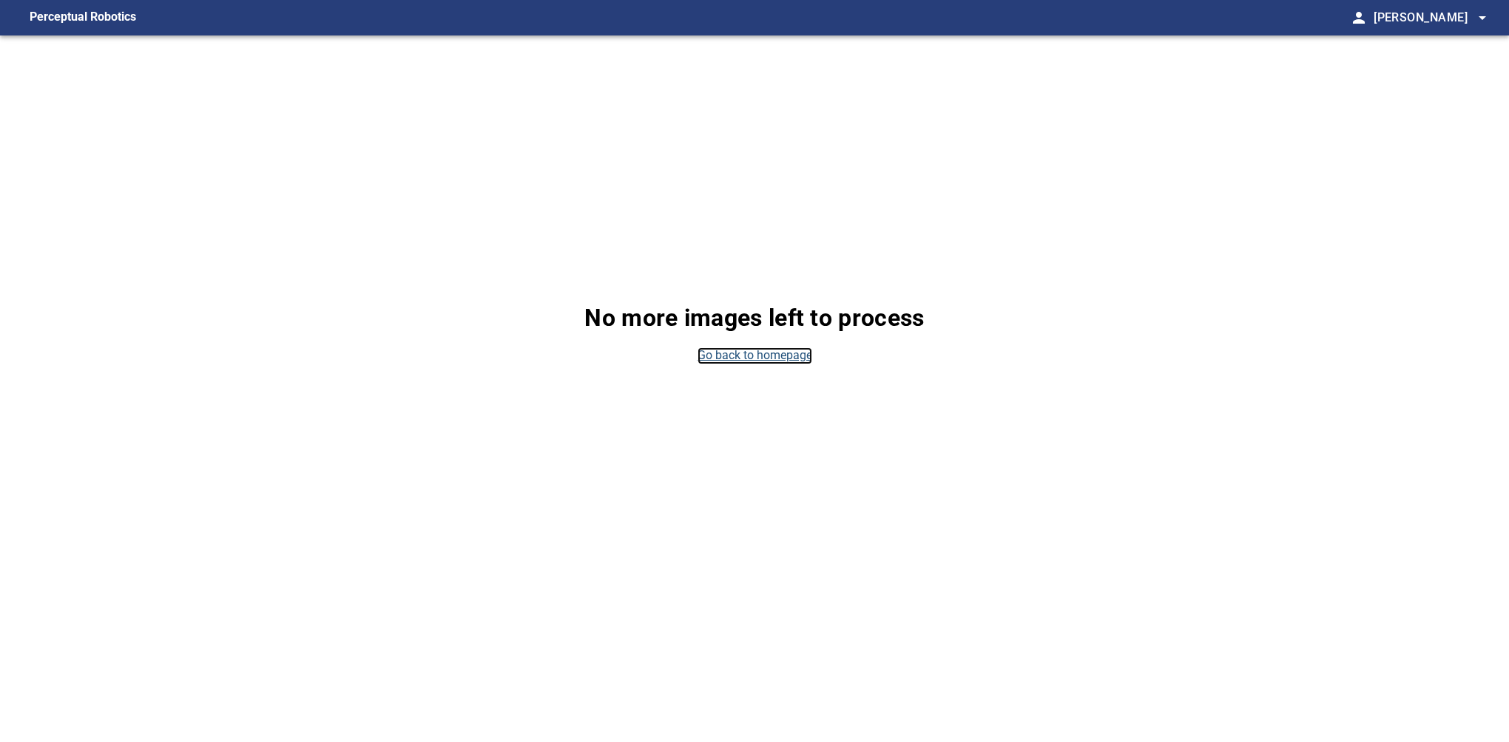
click at [787, 358] on link "Go back to homepage" at bounding box center [754, 356] width 115 height 17
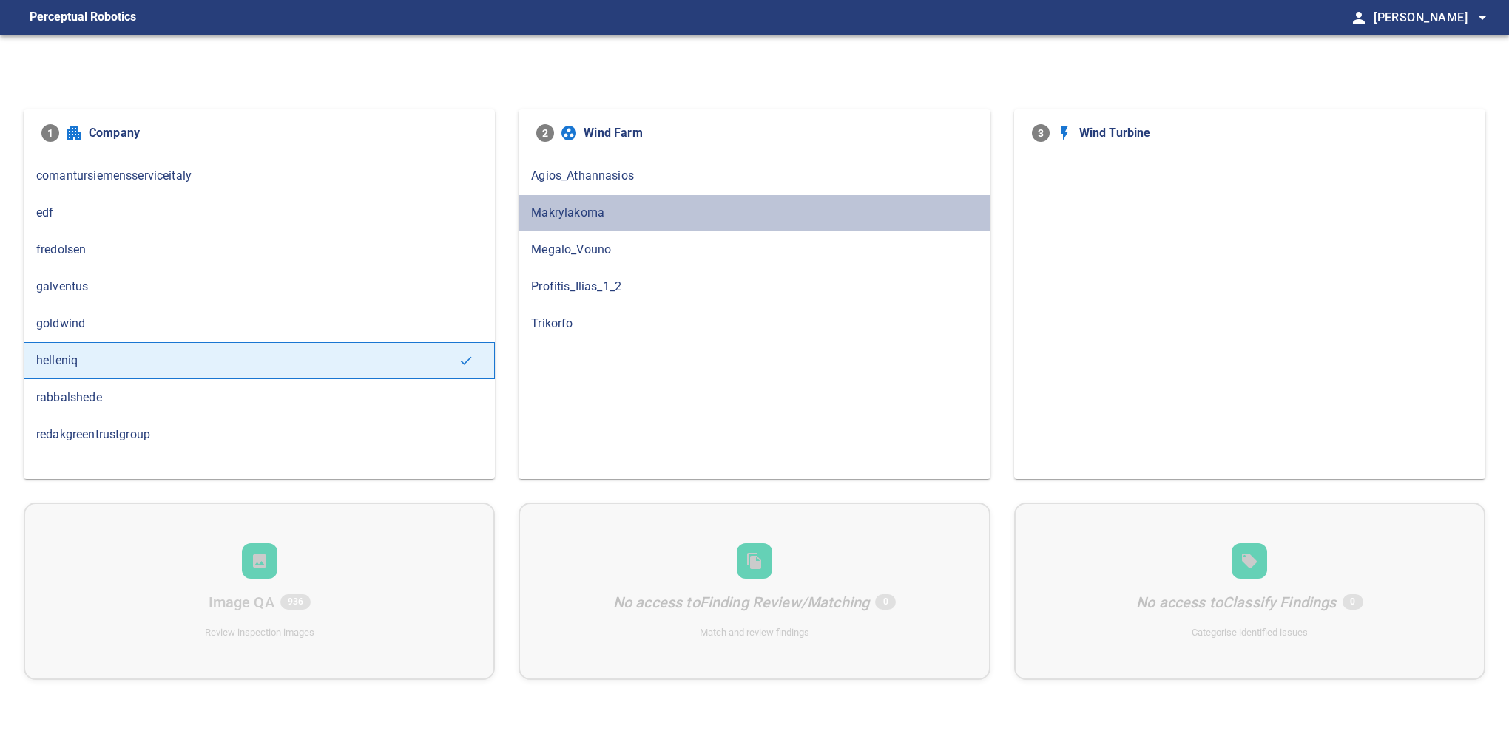
click at [541, 220] on span "Makrylakoma" at bounding box center [754, 213] width 446 height 18
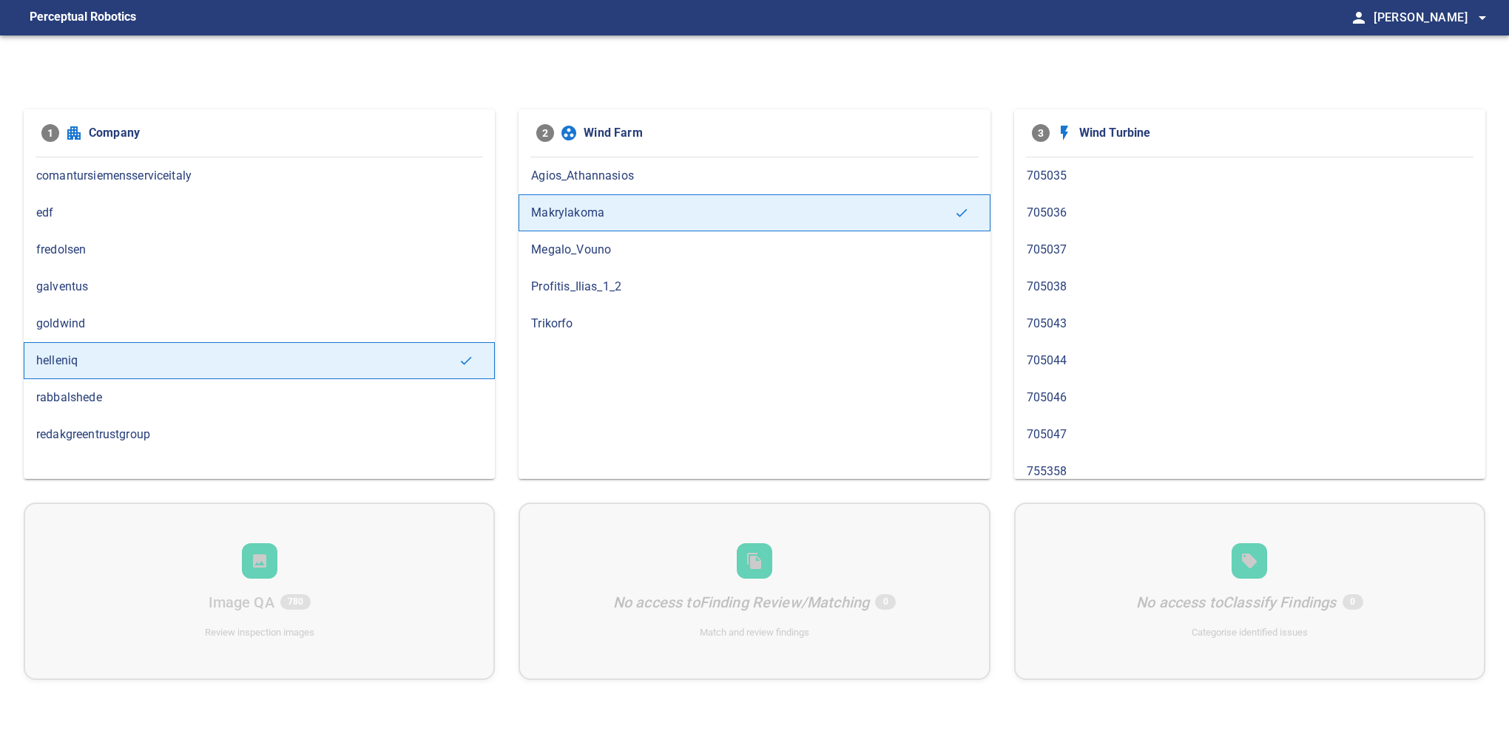
click at [1142, 355] on span "705044" at bounding box center [1249, 361] width 446 height 18
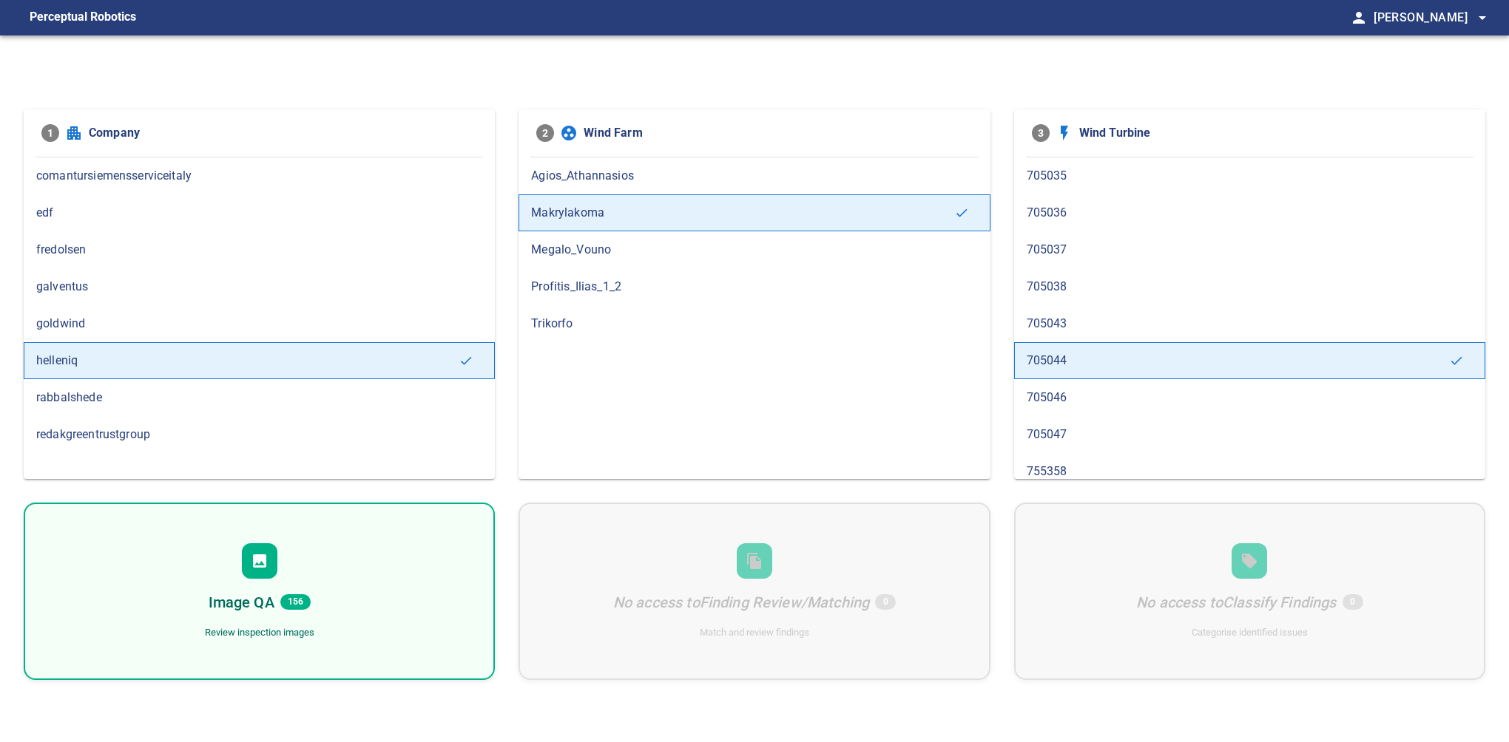
click at [389, 544] on div "Image QA 156 Review inspection images" at bounding box center [259, 591] width 471 height 177
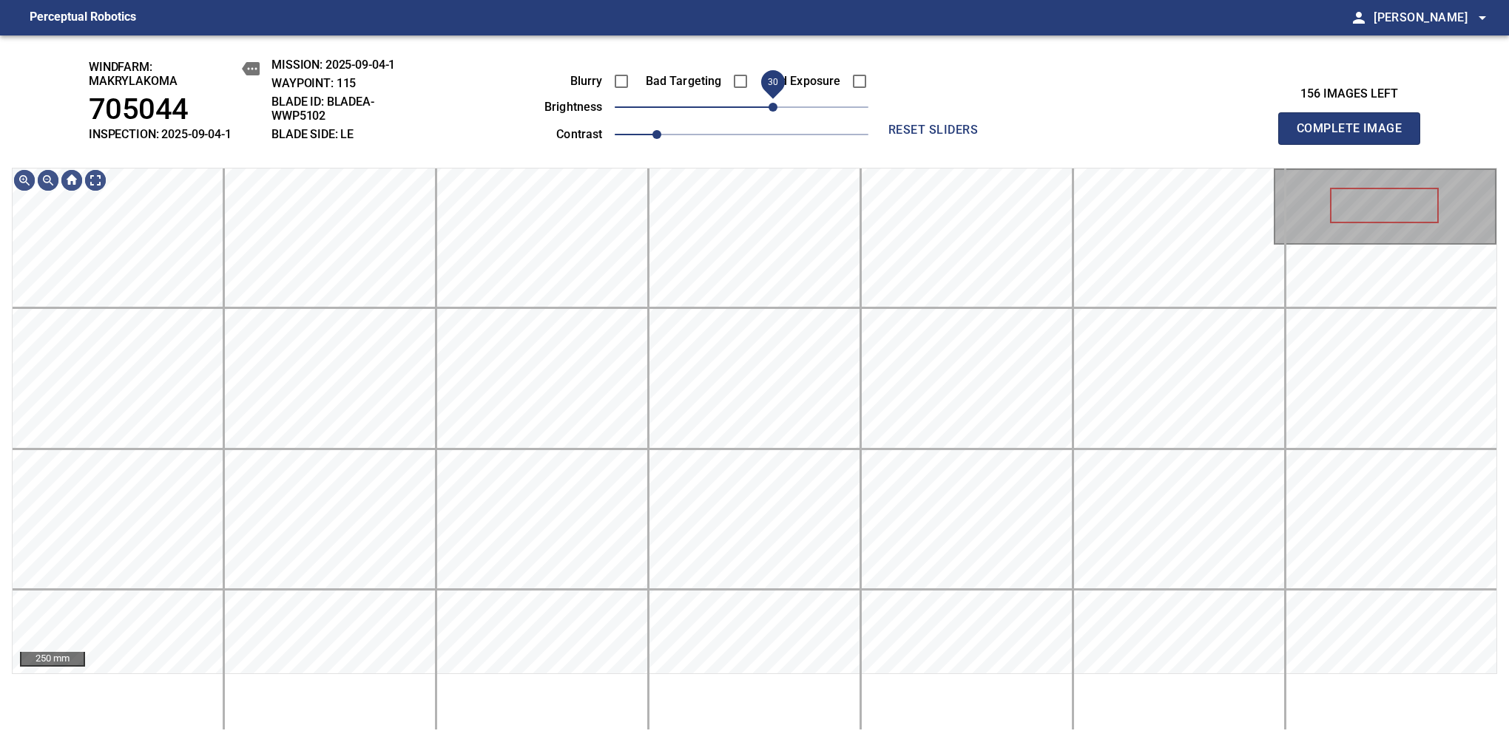
drag, startPoint x: 748, startPoint y: 115, endPoint x: 778, endPoint y: 101, distance: 33.1
click at [777, 103] on span "30" at bounding box center [772, 107] width 9 height 9
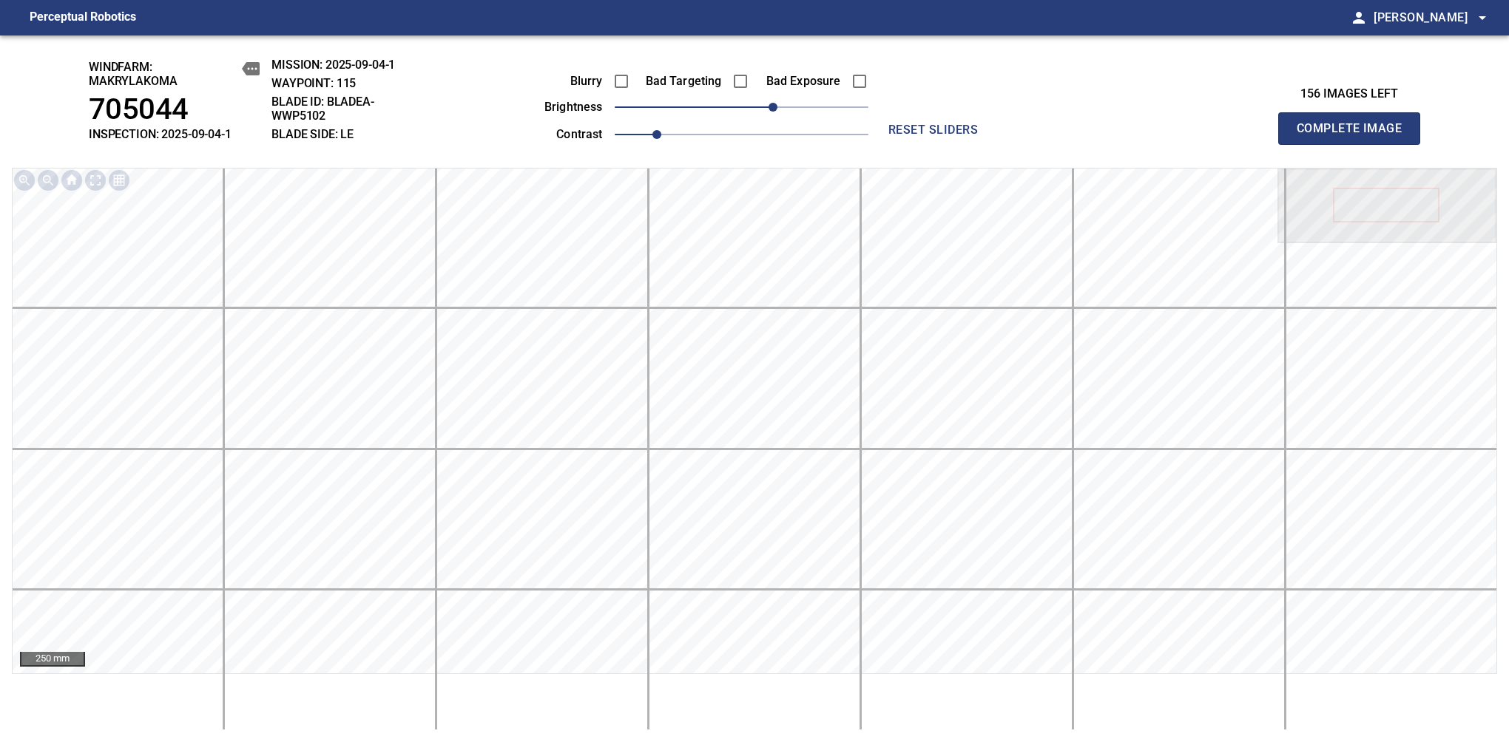
click at [1355, 136] on span "Complete Image" at bounding box center [1348, 128] width 109 height 21
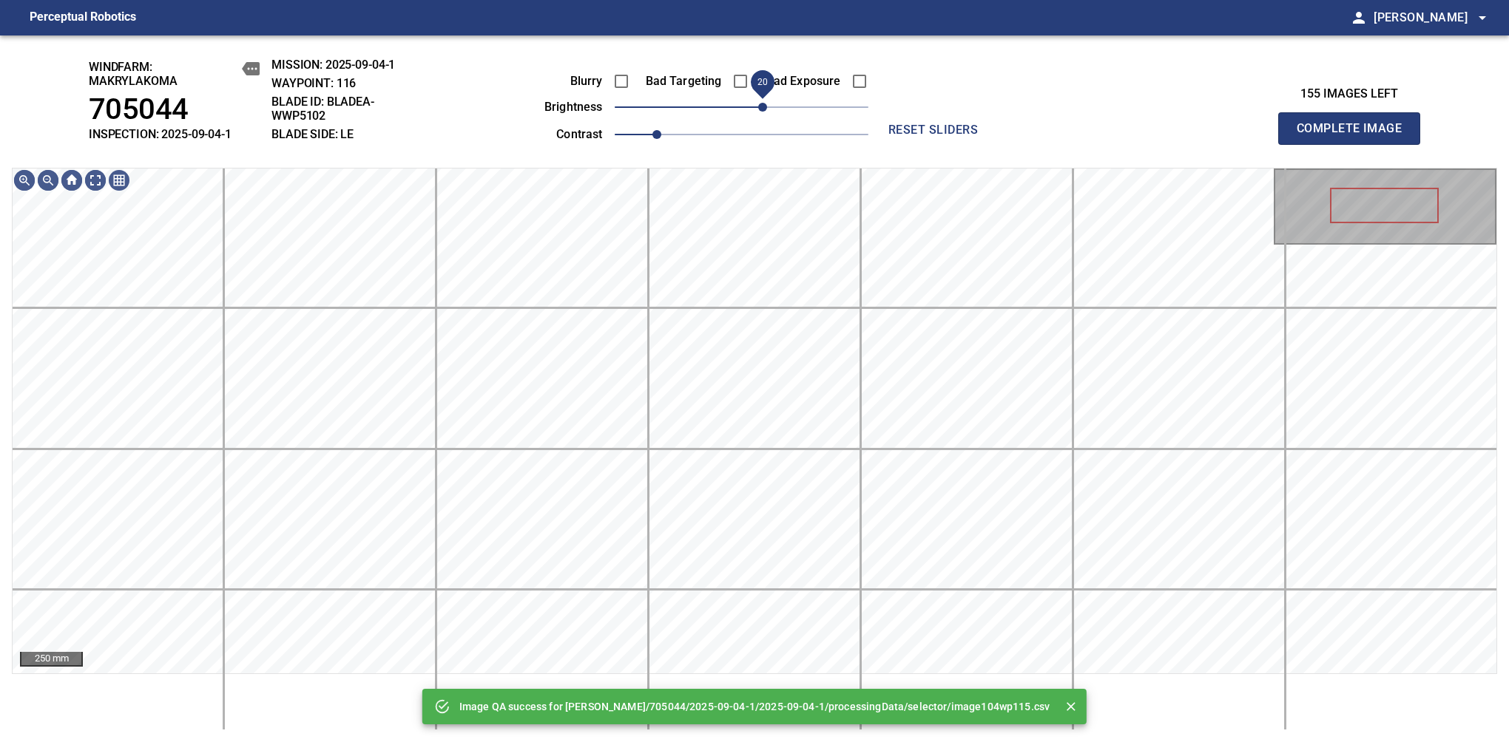
drag, startPoint x: 740, startPoint y: 112, endPoint x: 766, endPoint y: 112, distance: 26.6
click at [766, 112] on span "20" at bounding box center [762, 107] width 9 height 9
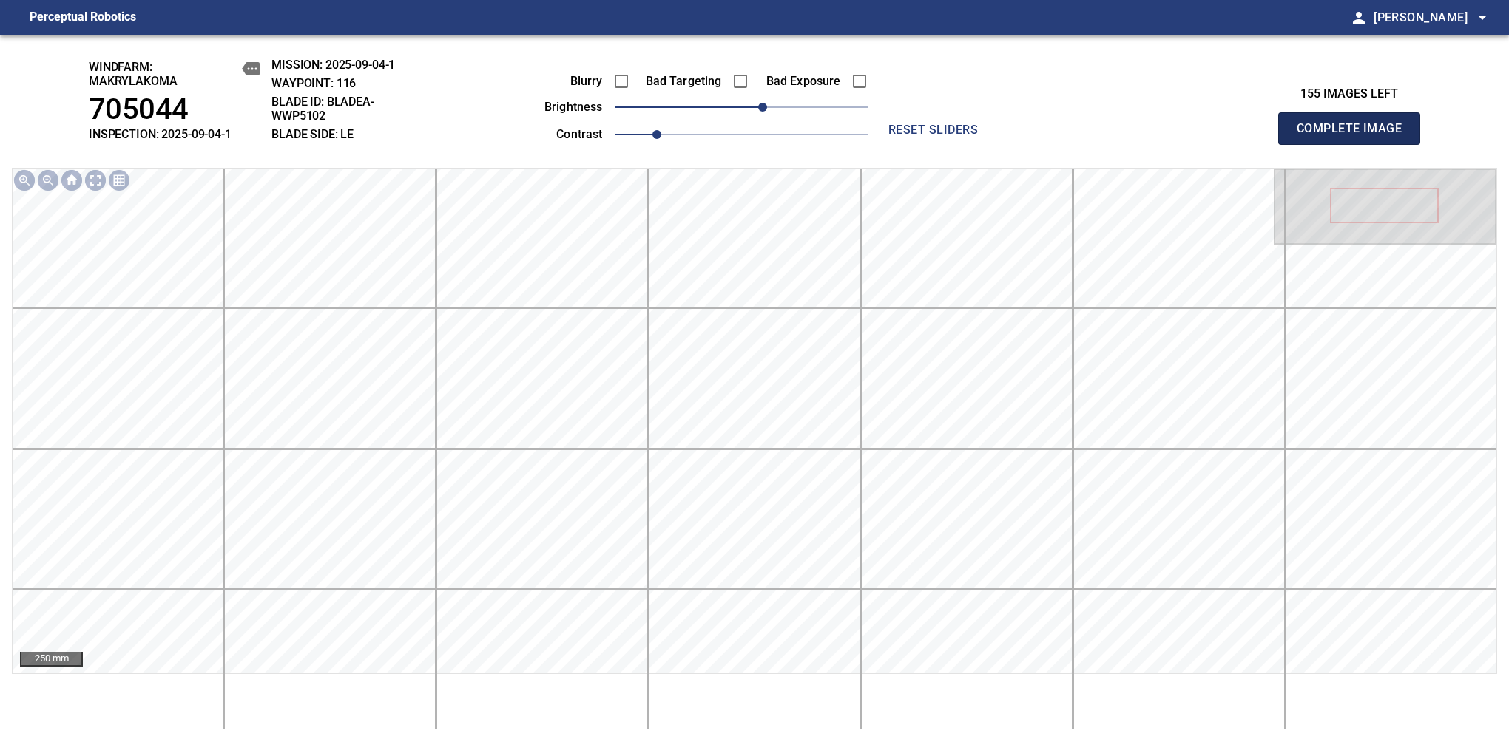
click at [1355, 136] on span "Complete Image" at bounding box center [1348, 128] width 109 height 21
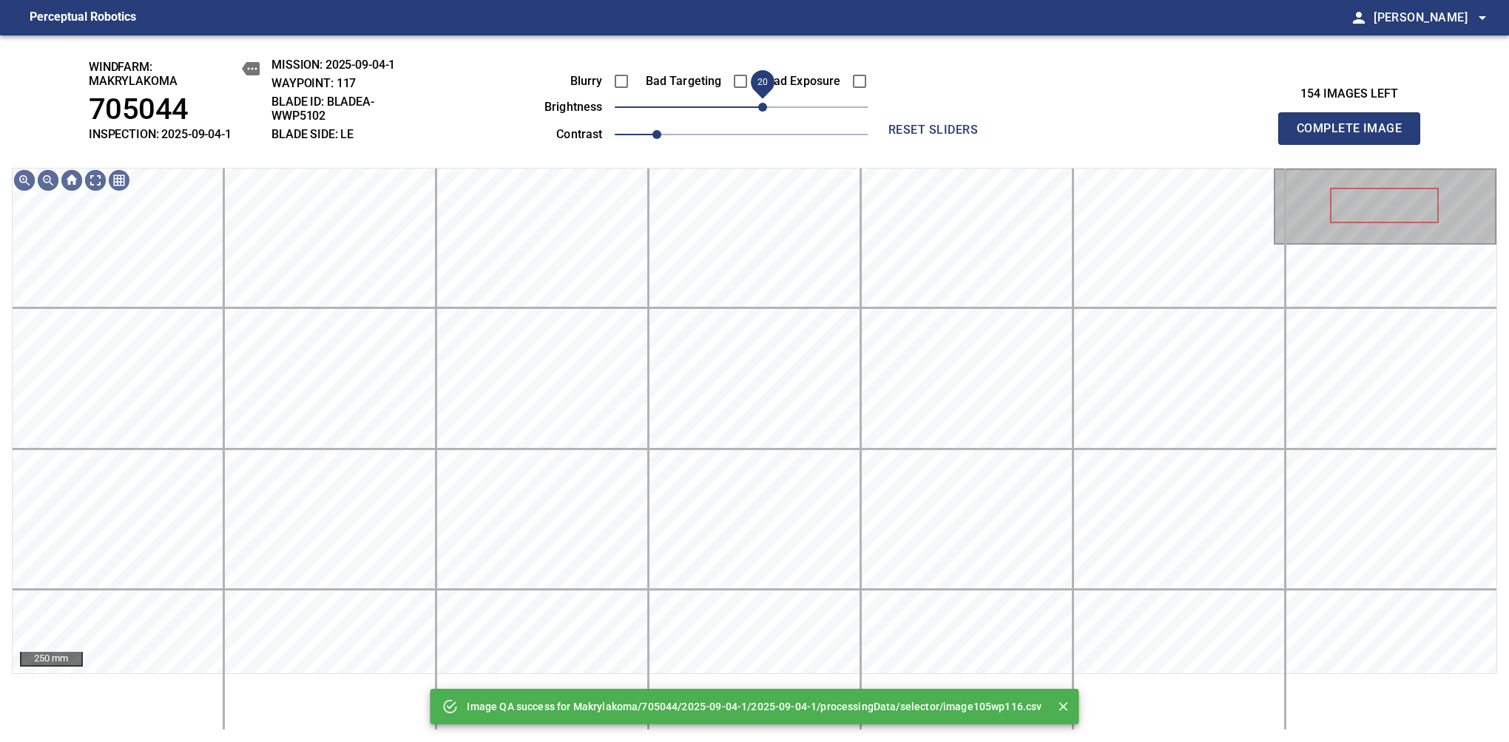
drag, startPoint x: 766, startPoint y: 112, endPoint x: 758, endPoint y: 116, distance: 9.3
click at [758, 116] on span "20" at bounding box center [742, 107] width 254 height 21
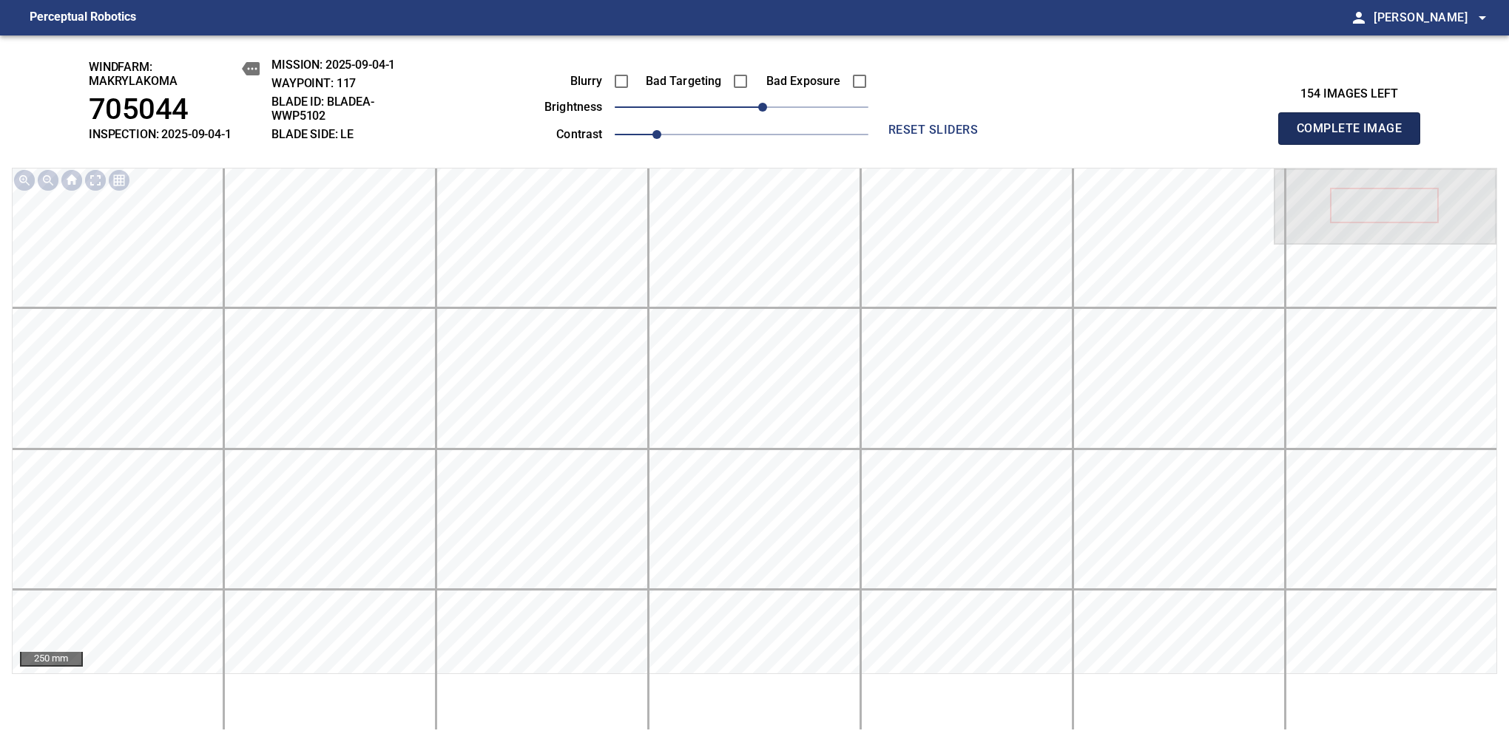
click at [1355, 136] on span "Complete Image" at bounding box center [1348, 128] width 109 height 21
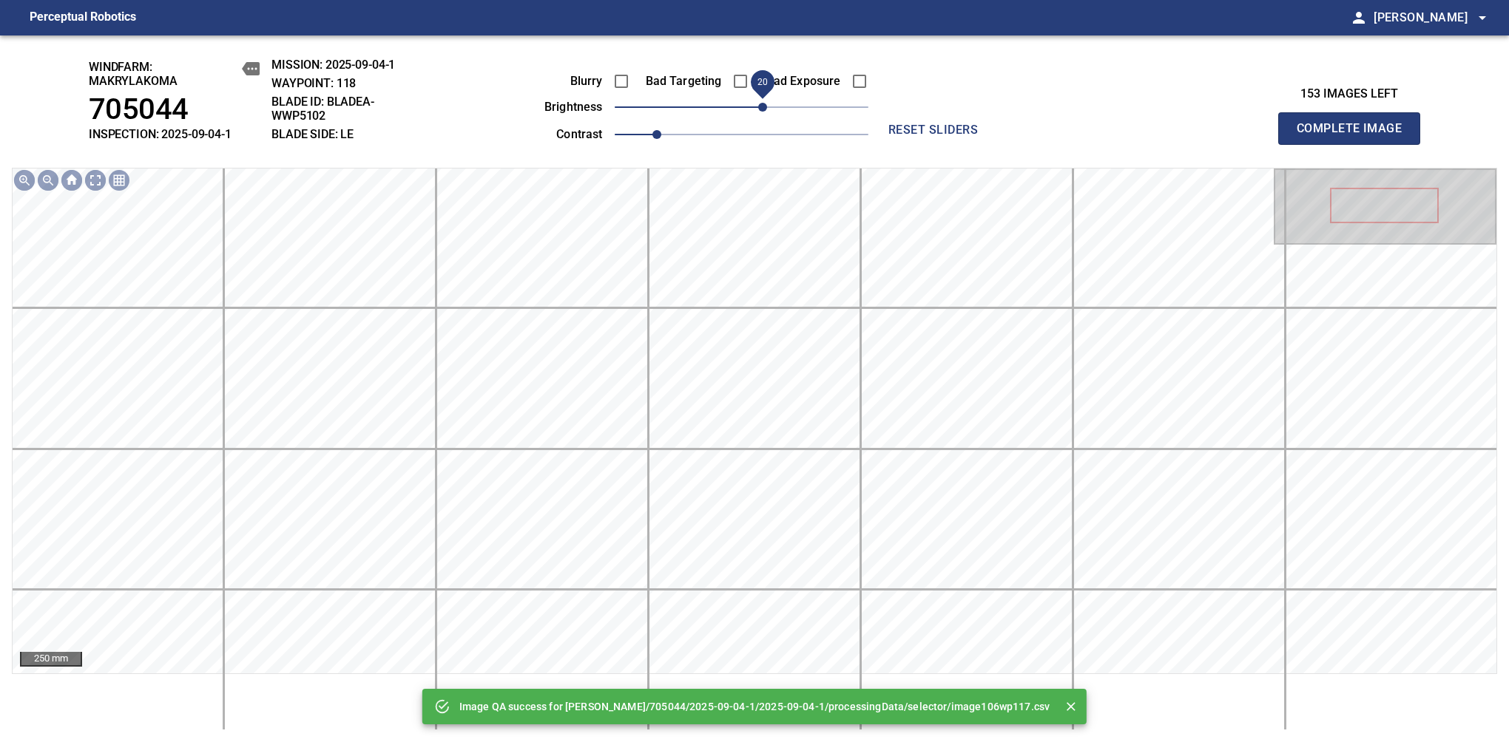
drag, startPoint x: 758, startPoint y: 114, endPoint x: 766, endPoint y: 109, distance: 9.6
click at [766, 109] on span "20" at bounding box center [742, 107] width 254 height 21
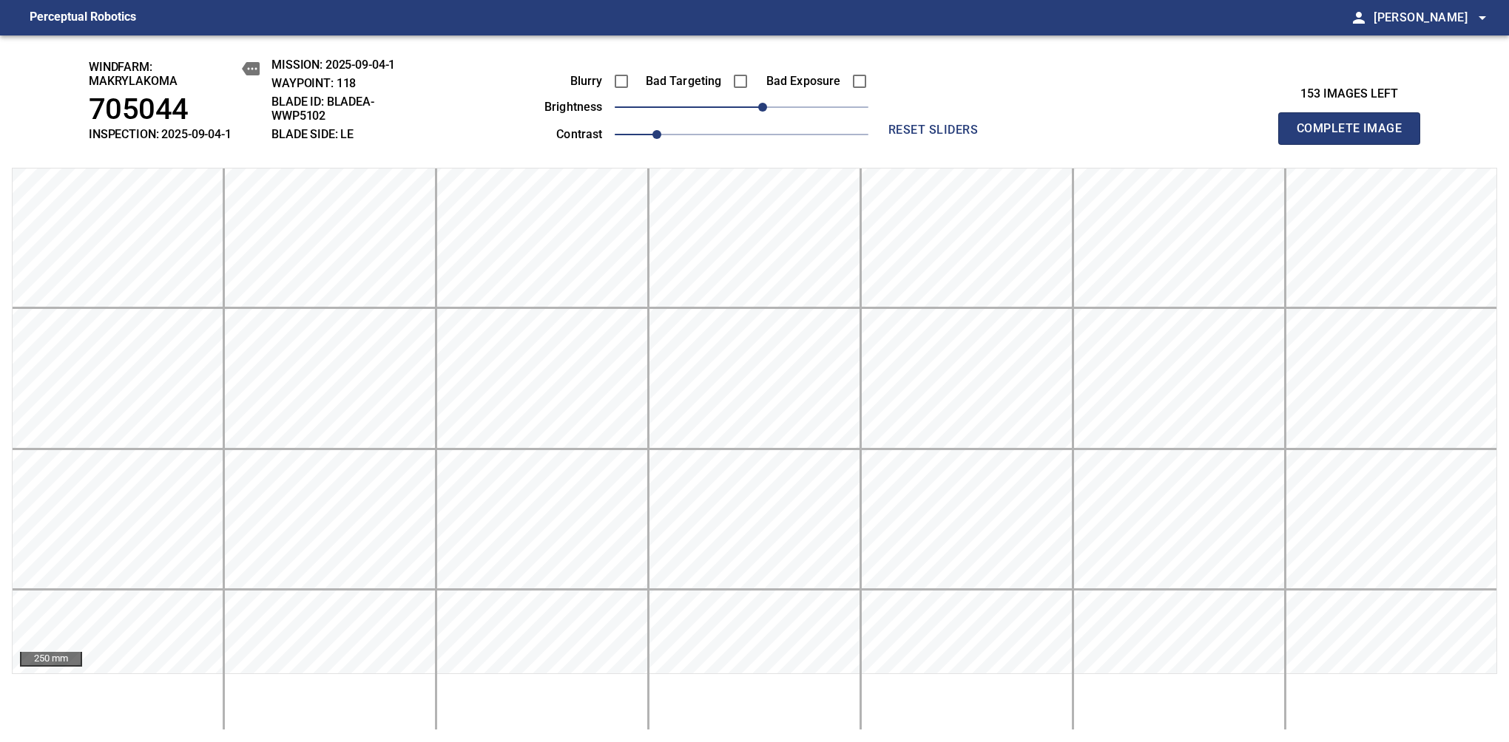
click at [1355, 136] on span "Complete Image" at bounding box center [1348, 128] width 109 height 21
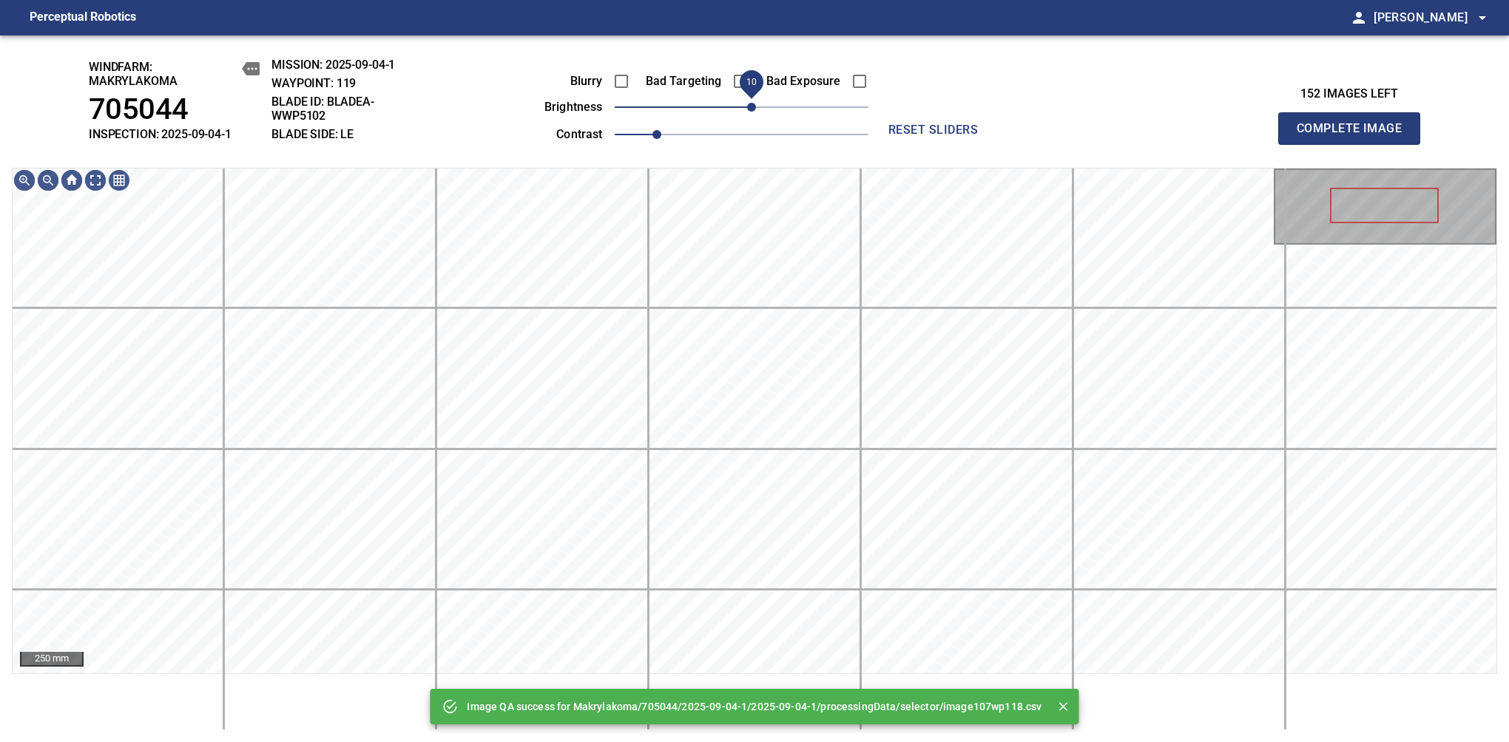
drag, startPoint x: 766, startPoint y: 109, endPoint x: 756, endPoint y: 113, distance: 11.3
click at [756, 113] on span "10" at bounding box center [742, 107] width 254 height 21
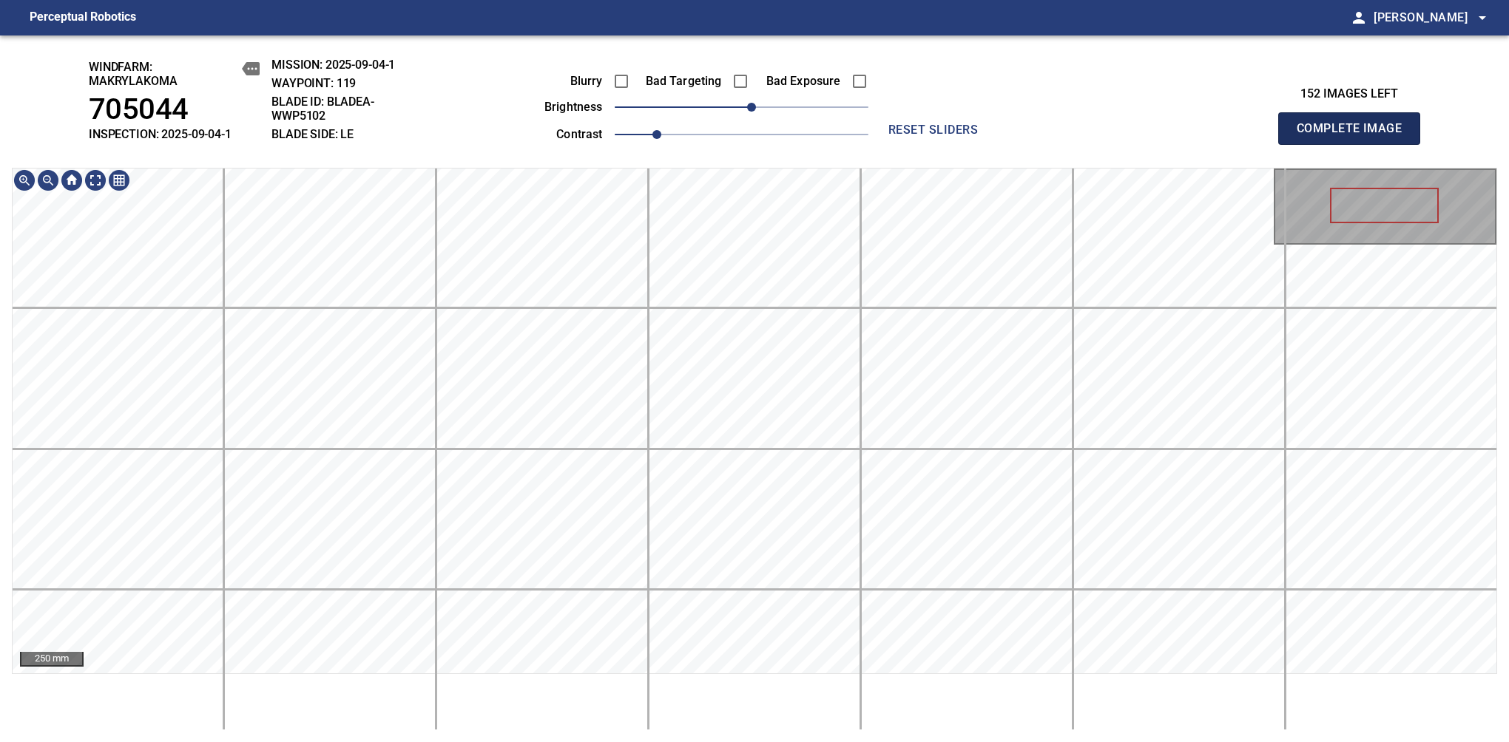
click at [1355, 136] on span "Complete Image" at bounding box center [1348, 128] width 109 height 21
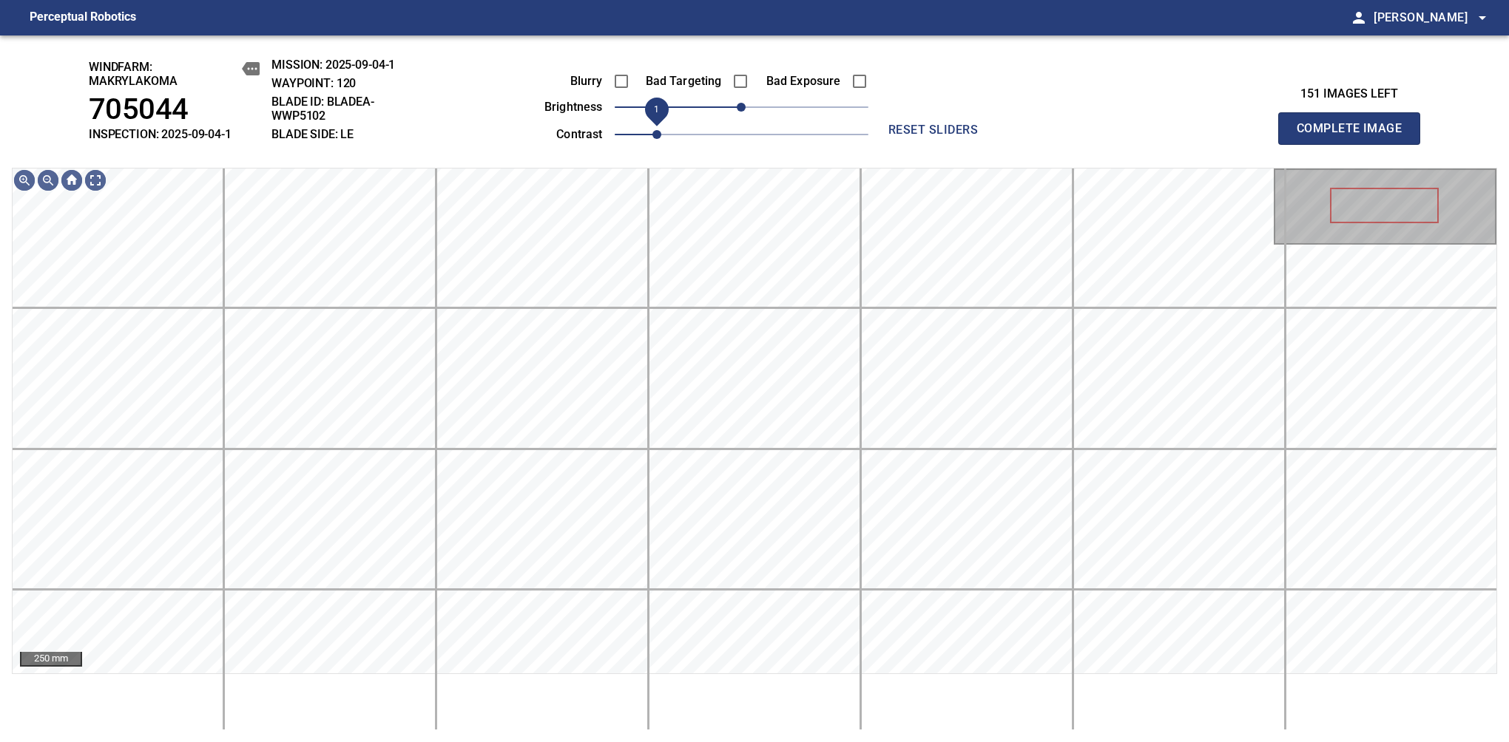
drag, startPoint x: 742, startPoint y: 124, endPoint x: 666, endPoint y: 124, distance: 76.9
click at [666, 124] on span "1" at bounding box center [742, 134] width 254 height 21
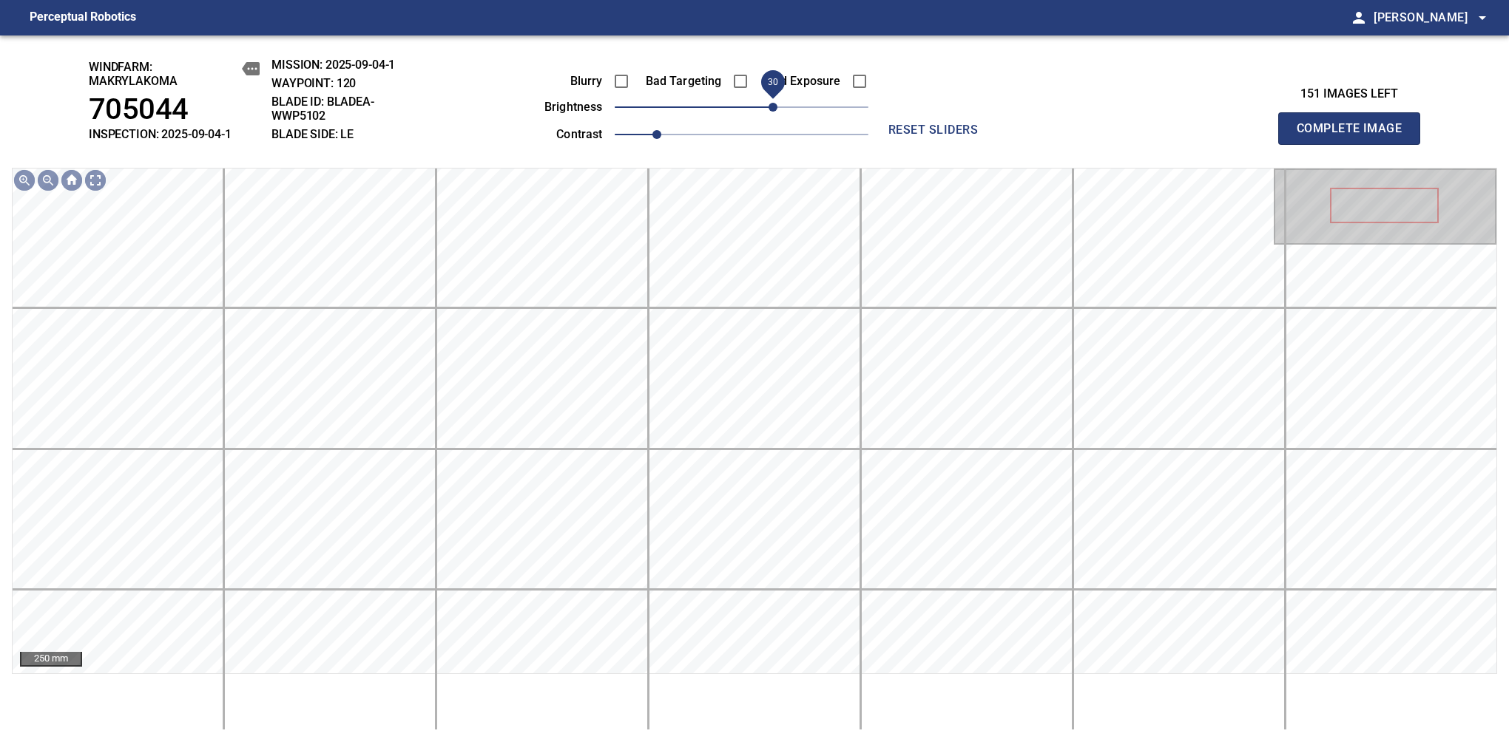
drag, startPoint x: 734, startPoint y: 109, endPoint x: 776, endPoint y: 118, distance: 42.4
click at [776, 112] on span "30" at bounding box center [772, 107] width 9 height 9
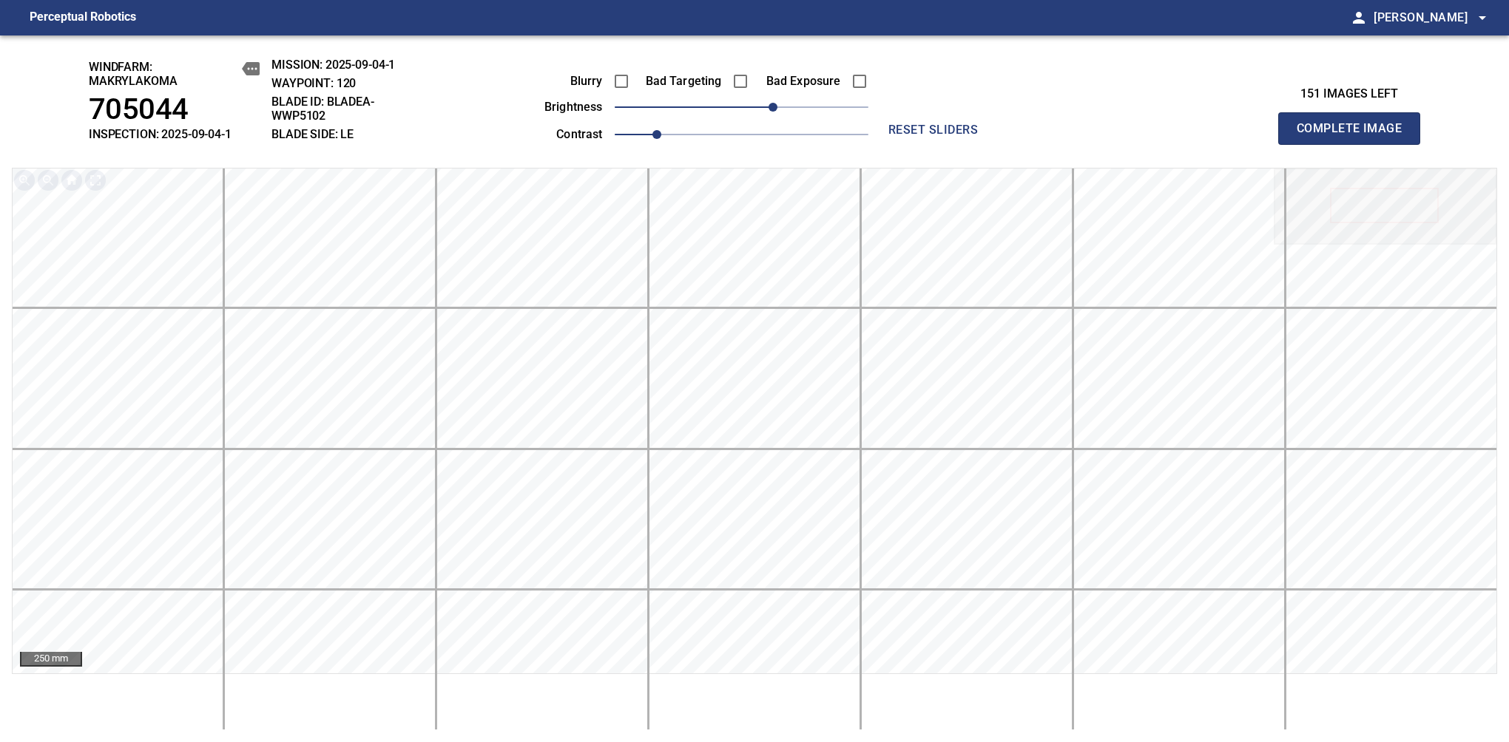
click at [1355, 136] on span "Complete Image" at bounding box center [1348, 128] width 109 height 21
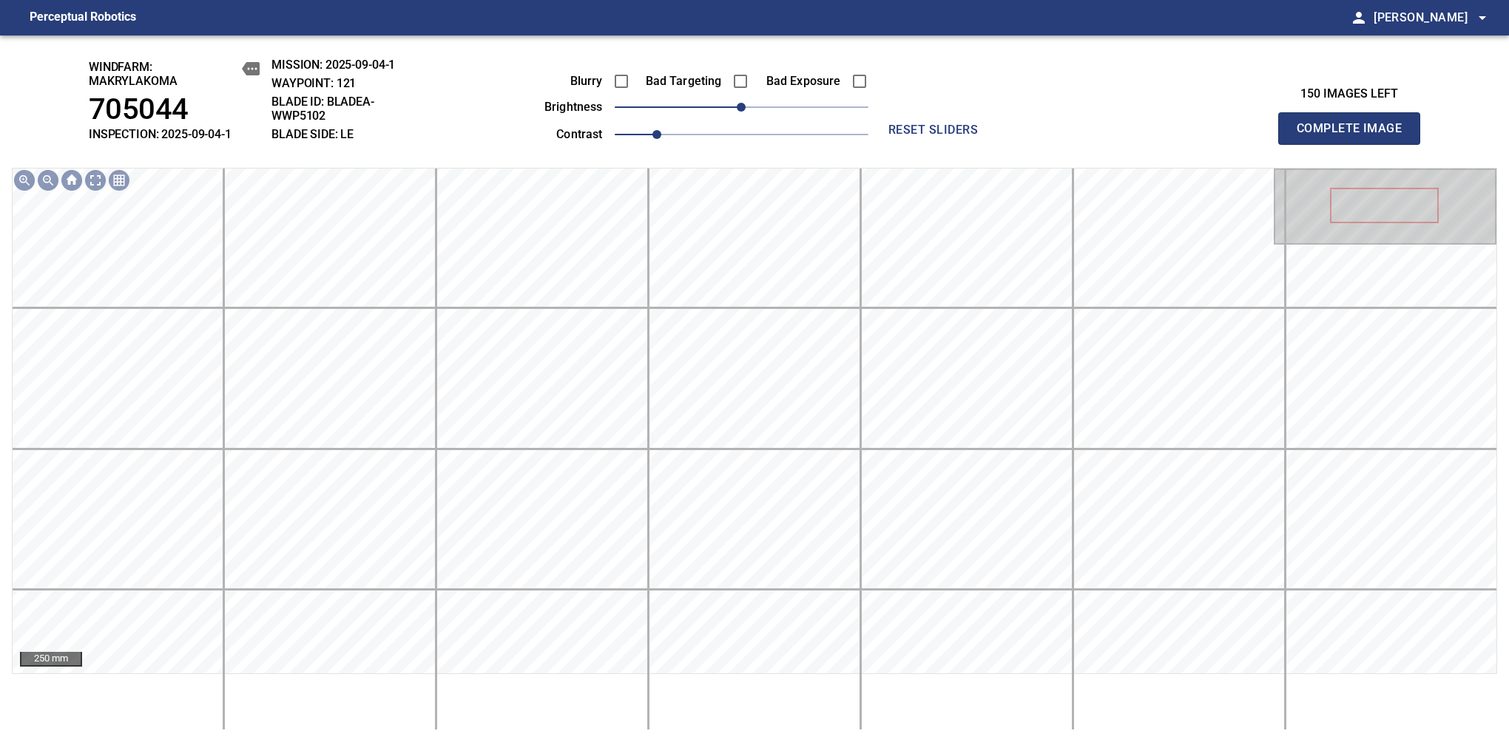
click at [771, 98] on div "Blurry Bad Targeting Bad Exposure brightness 0 contrast 1" at bounding box center [689, 105] width 357 height 79
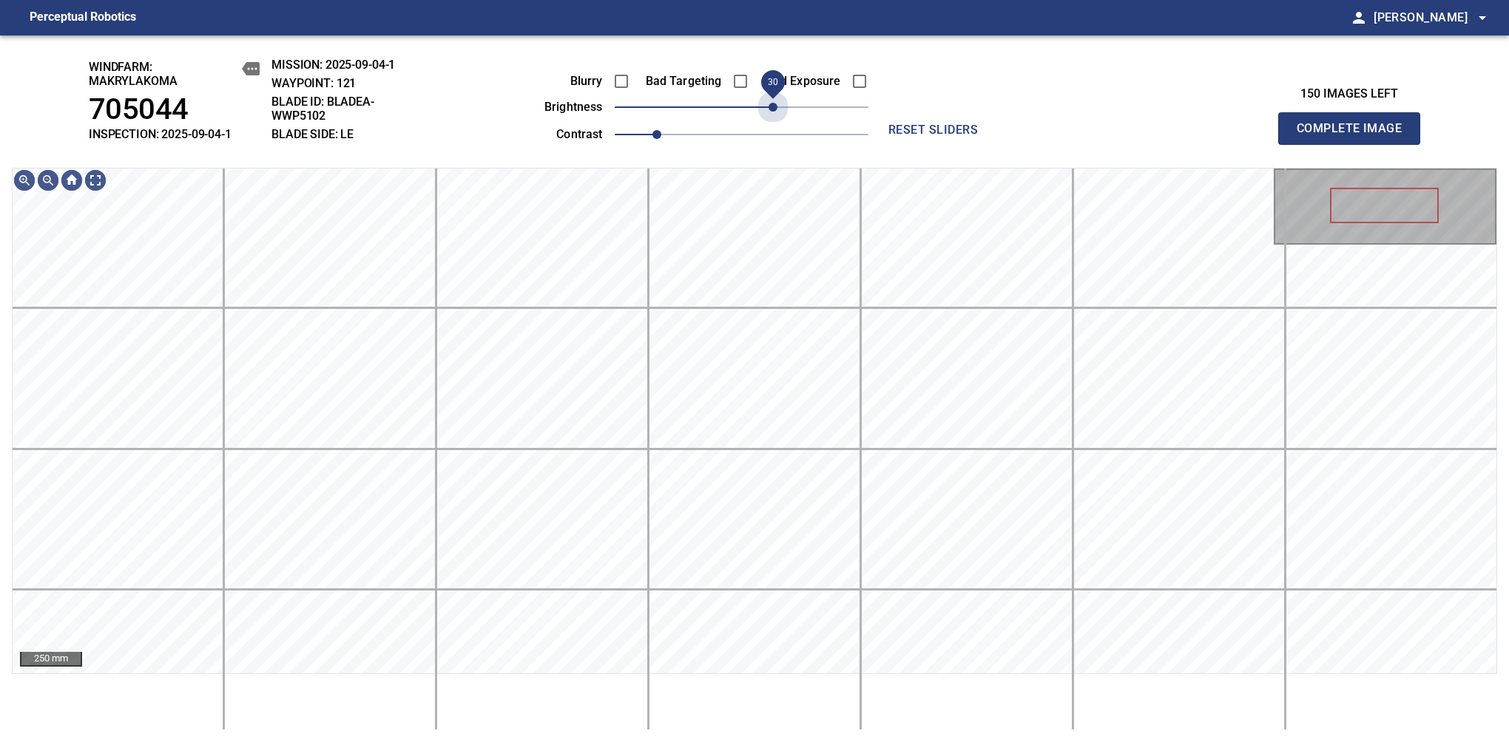
drag, startPoint x: 763, startPoint y: 118, endPoint x: 771, endPoint y: 124, distance: 10.1
click at [771, 124] on div "Blurry Bad Targeting Bad Exposure brightness 30 contrast 1" at bounding box center [689, 105] width 357 height 79
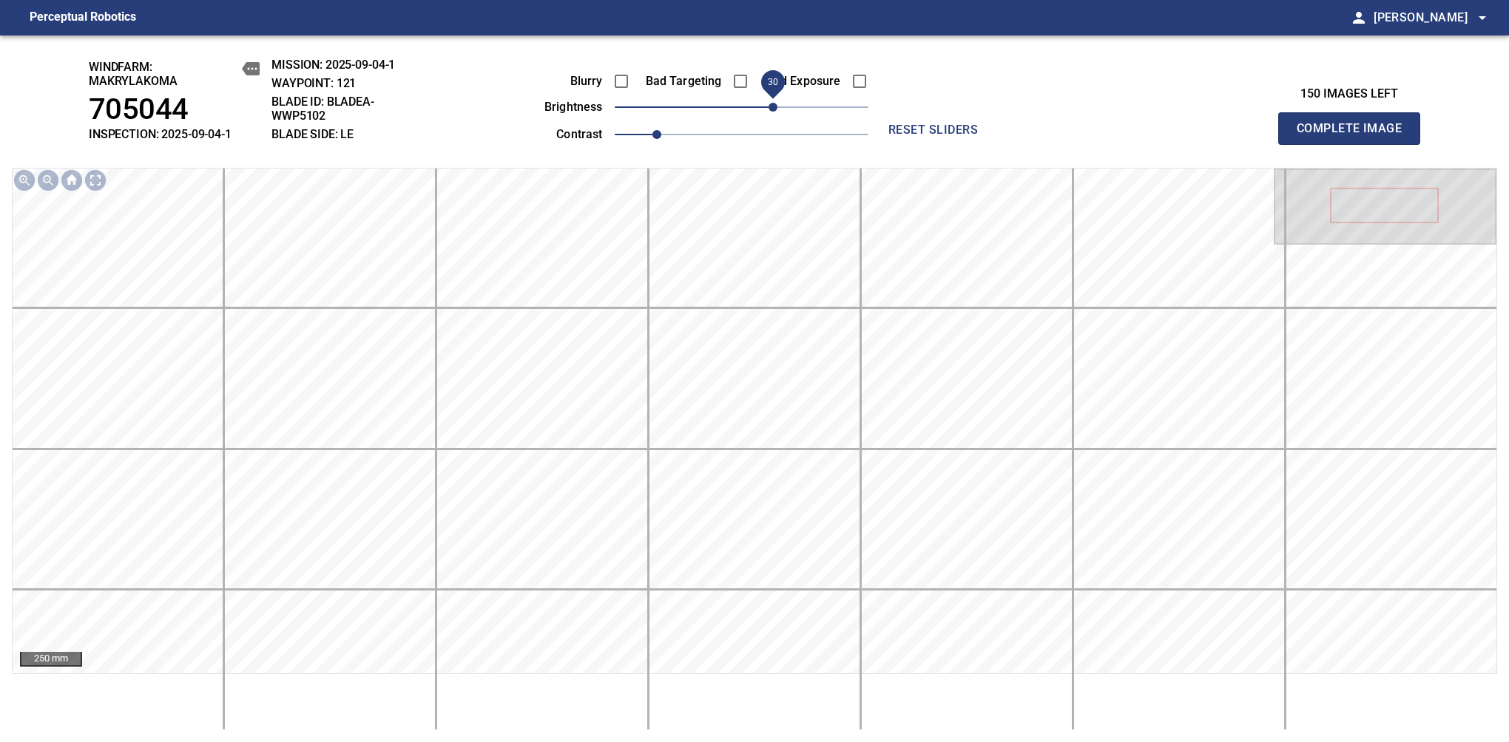
click at [1355, 136] on span "Complete Image" at bounding box center [1348, 128] width 109 height 21
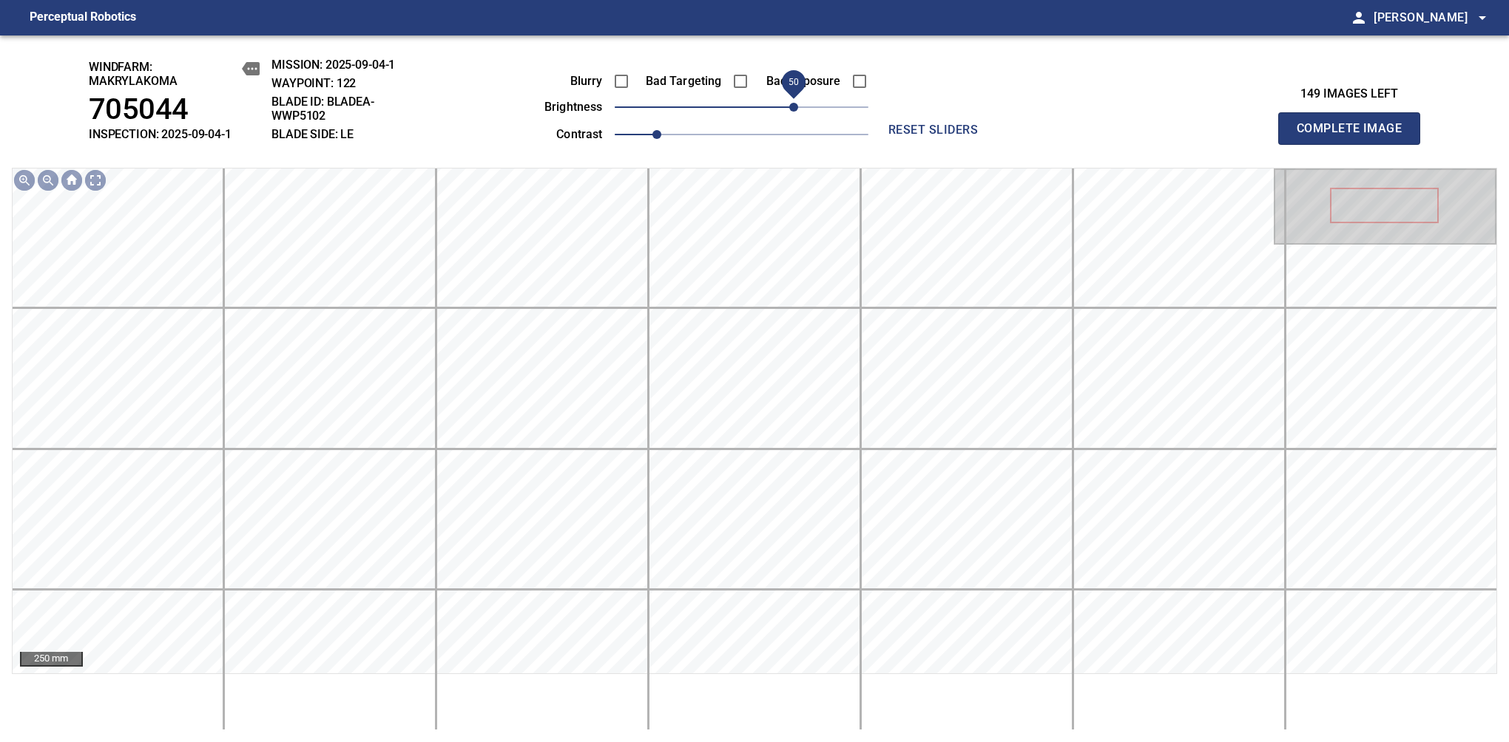
drag, startPoint x: 784, startPoint y: 106, endPoint x: 794, endPoint y: 106, distance: 10.4
click at [794, 106] on span "50" at bounding box center [793, 107] width 9 height 9
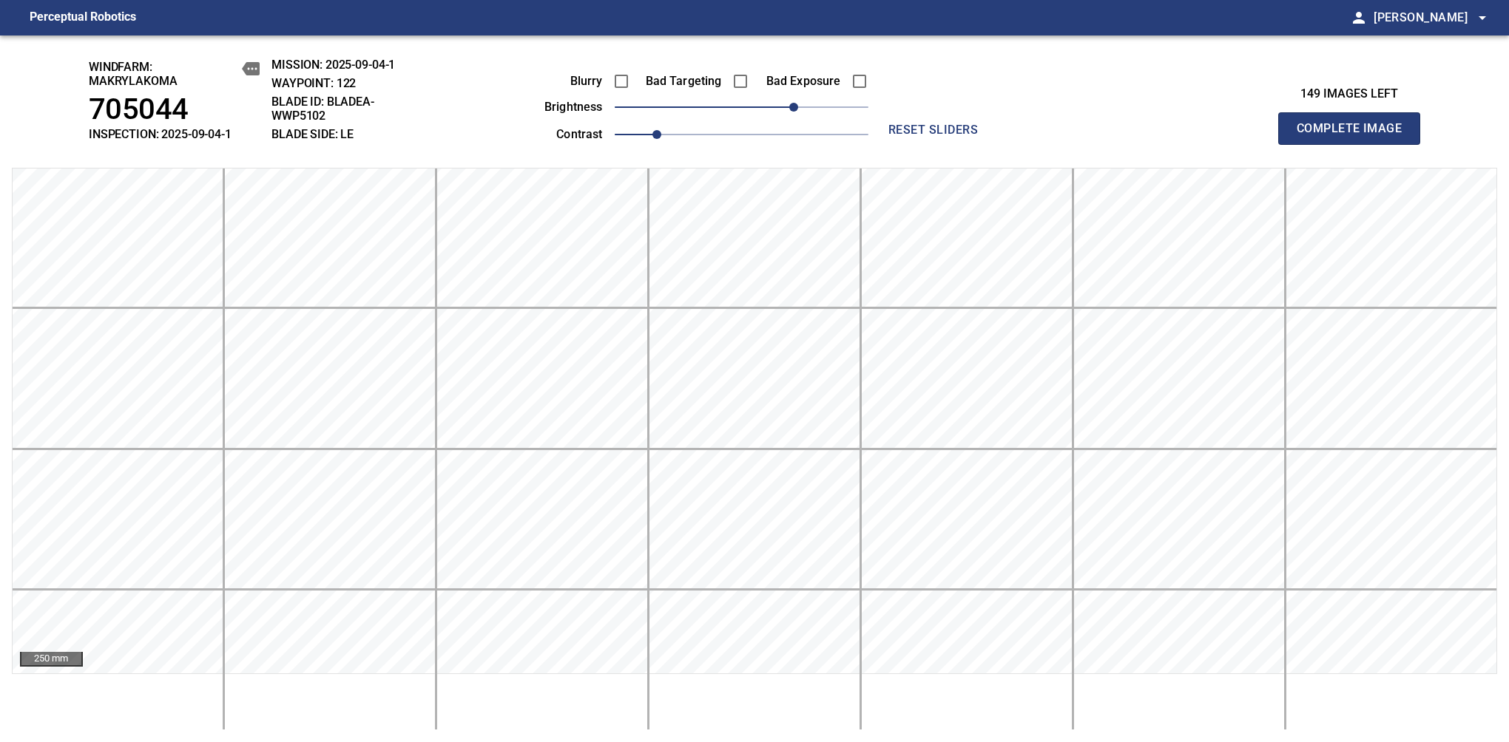
click at [1355, 136] on span "Complete Image" at bounding box center [1348, 128] width 109 height 21
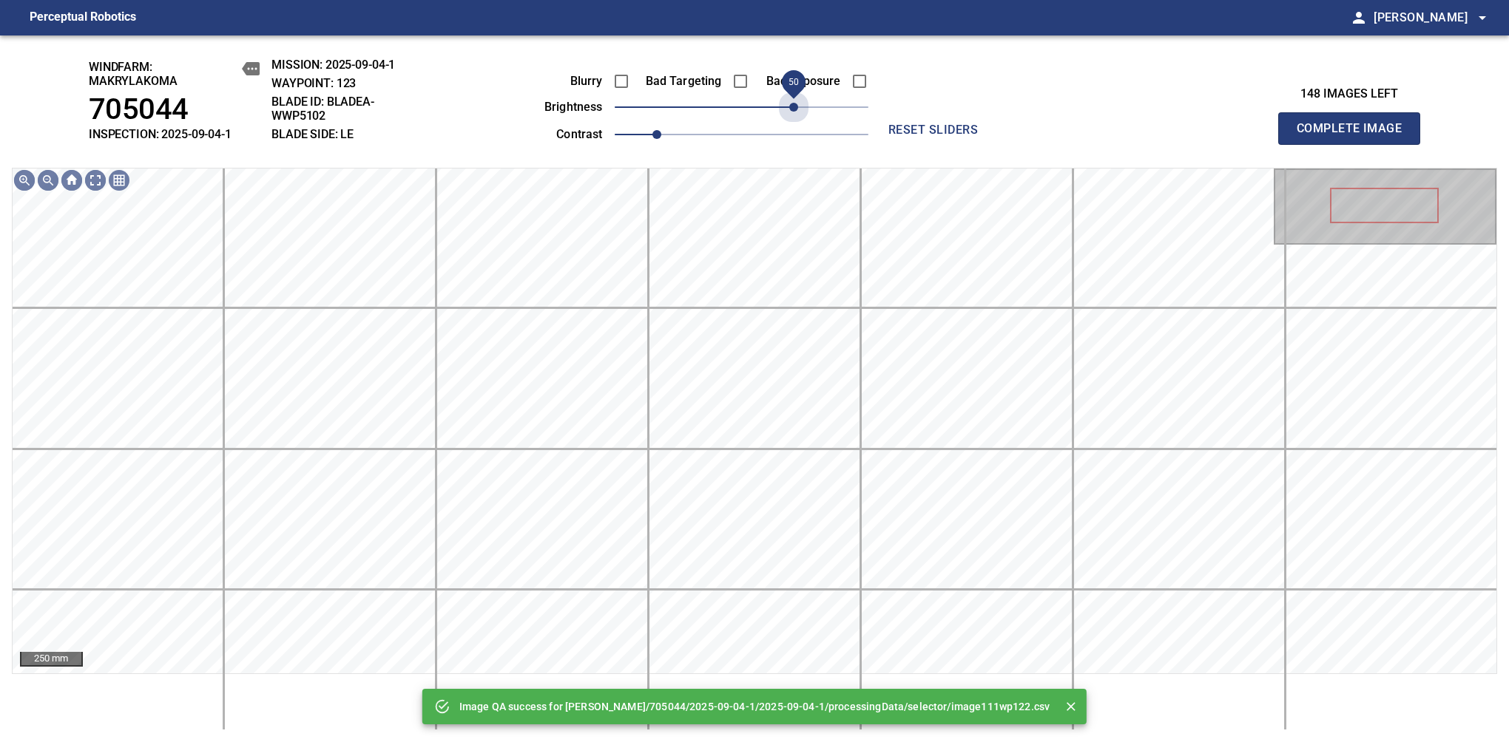
click at [794, 106] on span "50" at bounding box center [742, 107] width 254 height 21
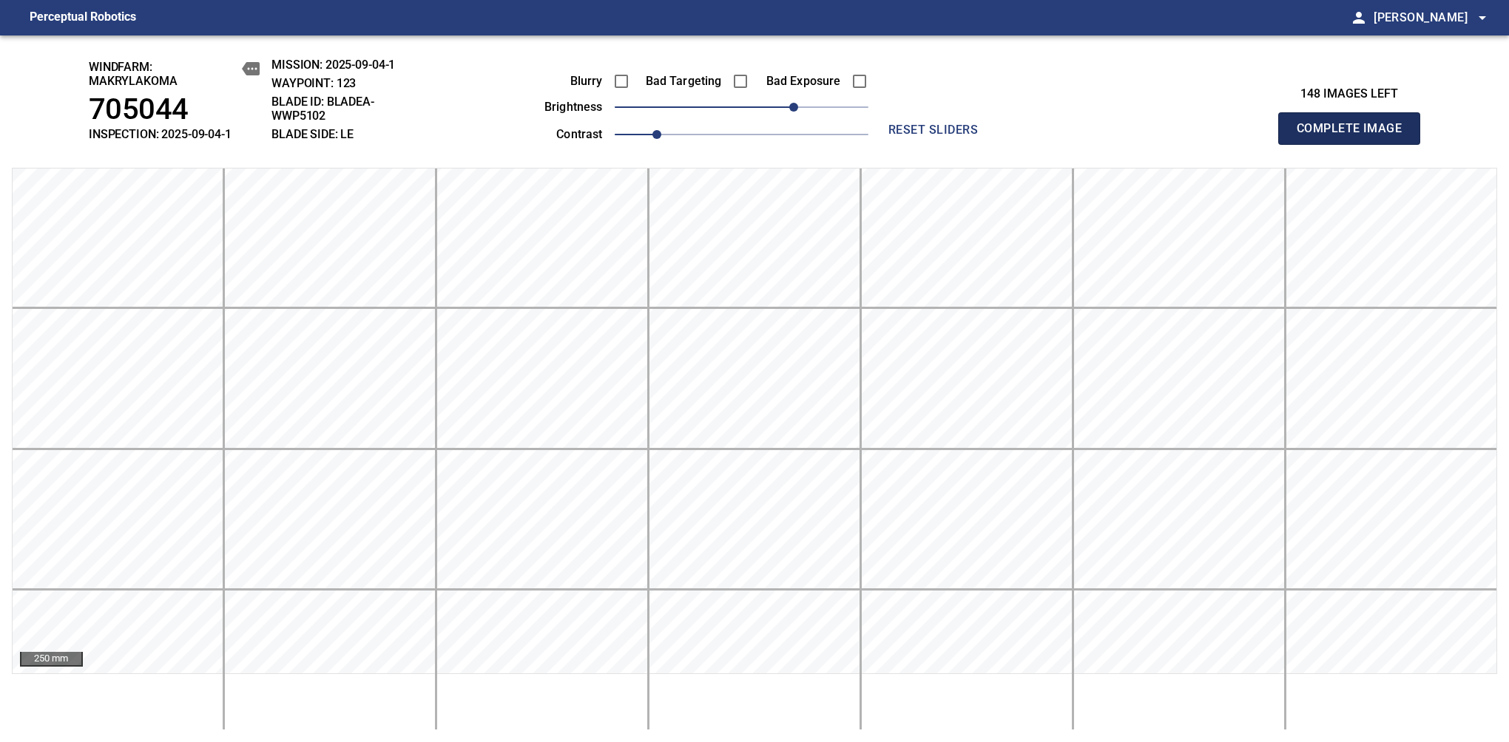
click at [1355, 136] on span "Complete Image" at bounding box center [1348, 128] width 109 height 21
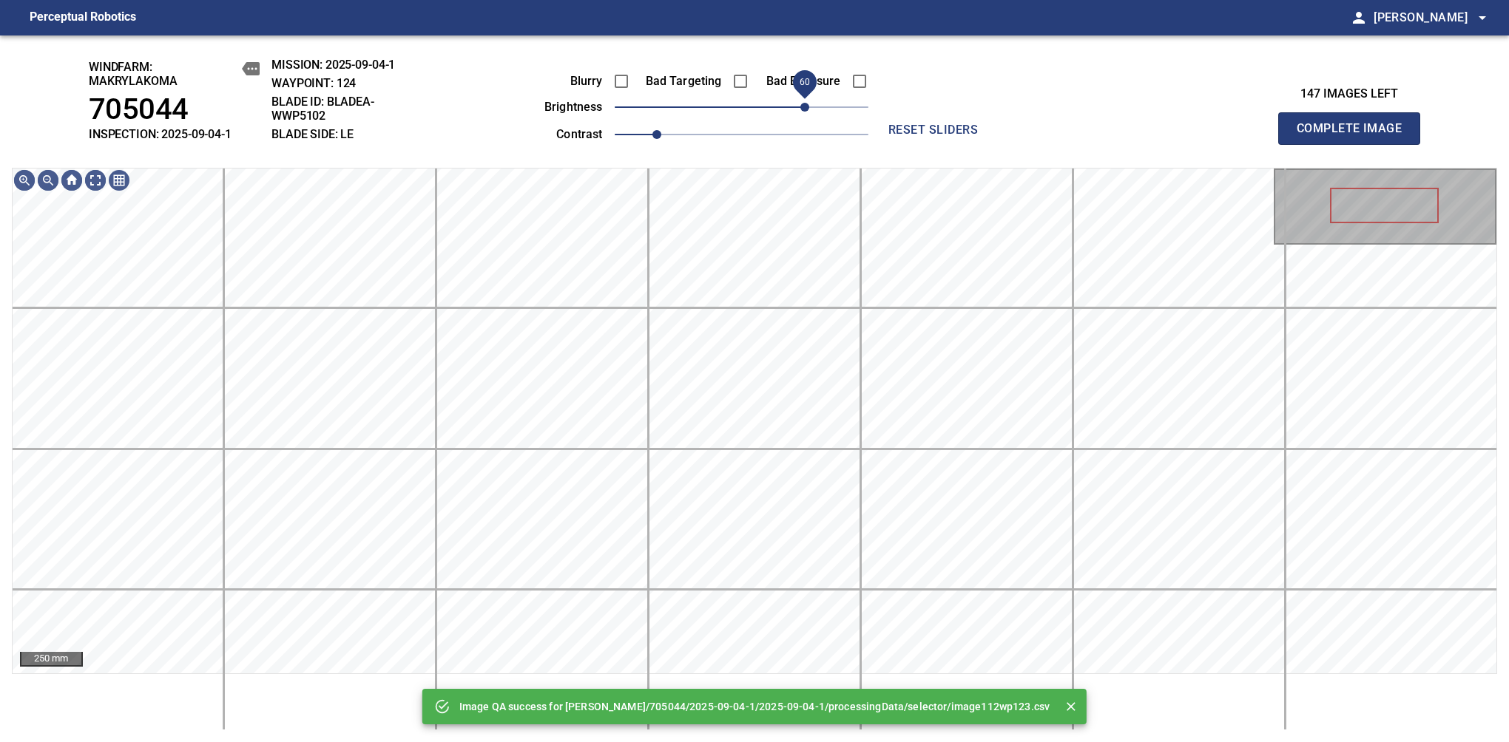
click at [805, 104] on span "60" at bounding box center [742, 107] width 254 height 21
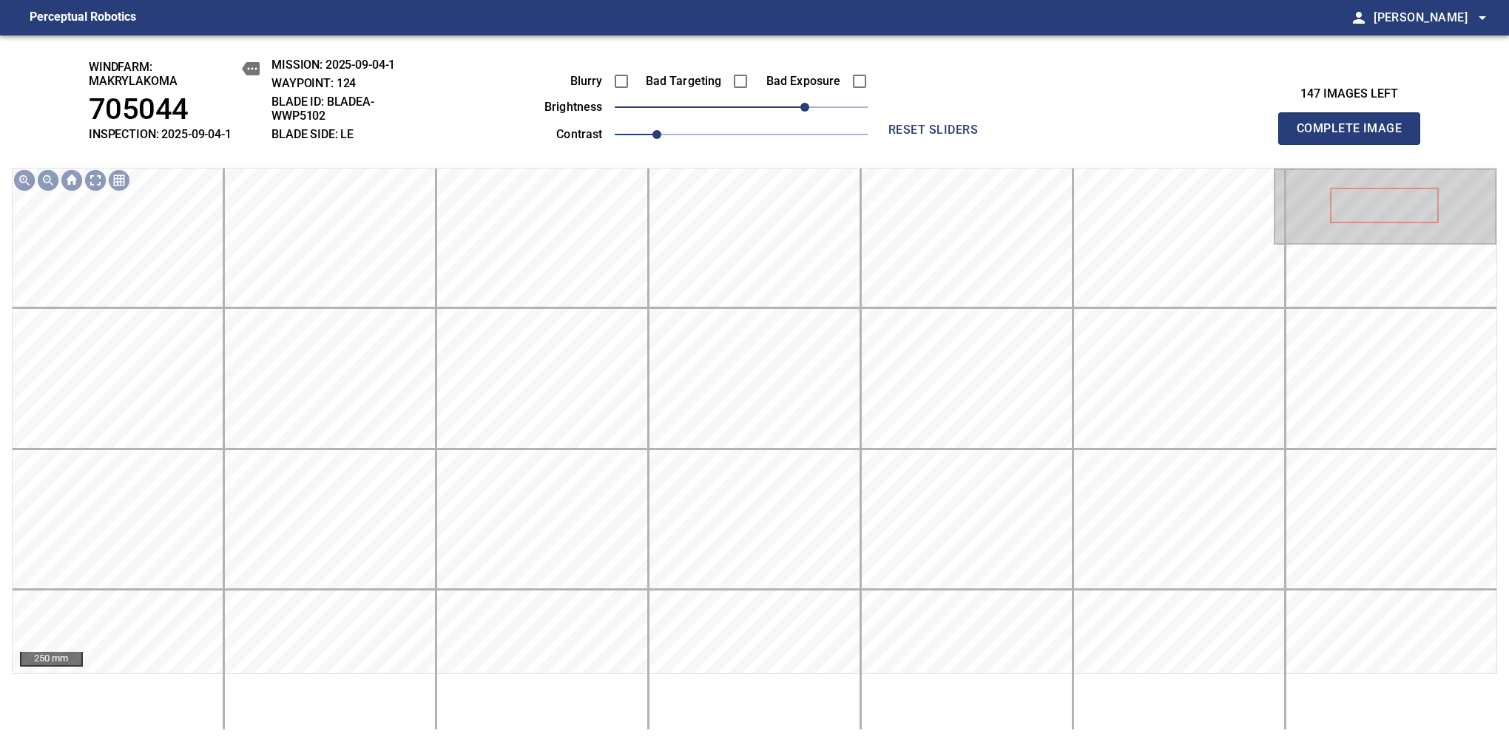
click at [1355, 136] on span "Complete Image" at bounding box center [1348, 128] width 109 height 21
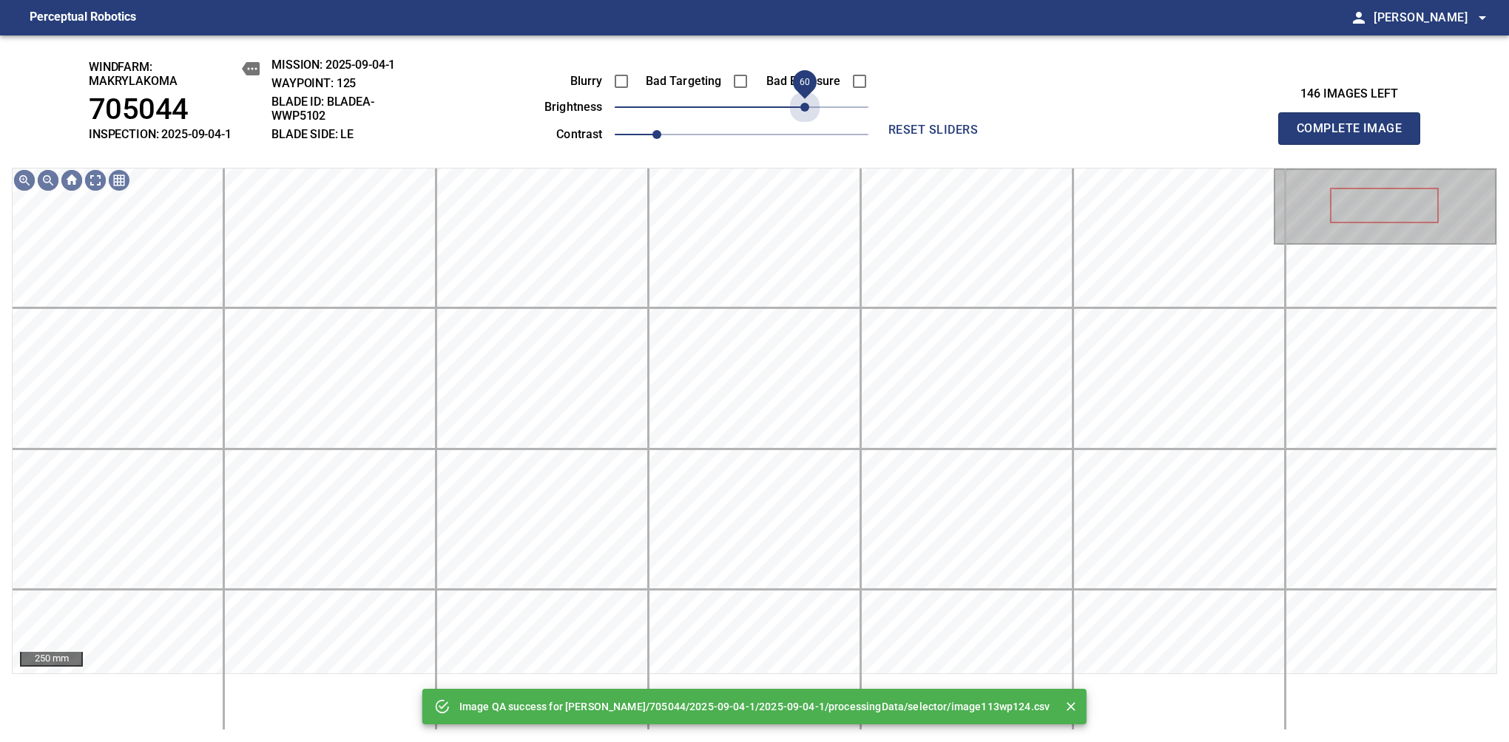
click at [805, 104] on span "60" at bounding box center [742, 107] width 254 height 21
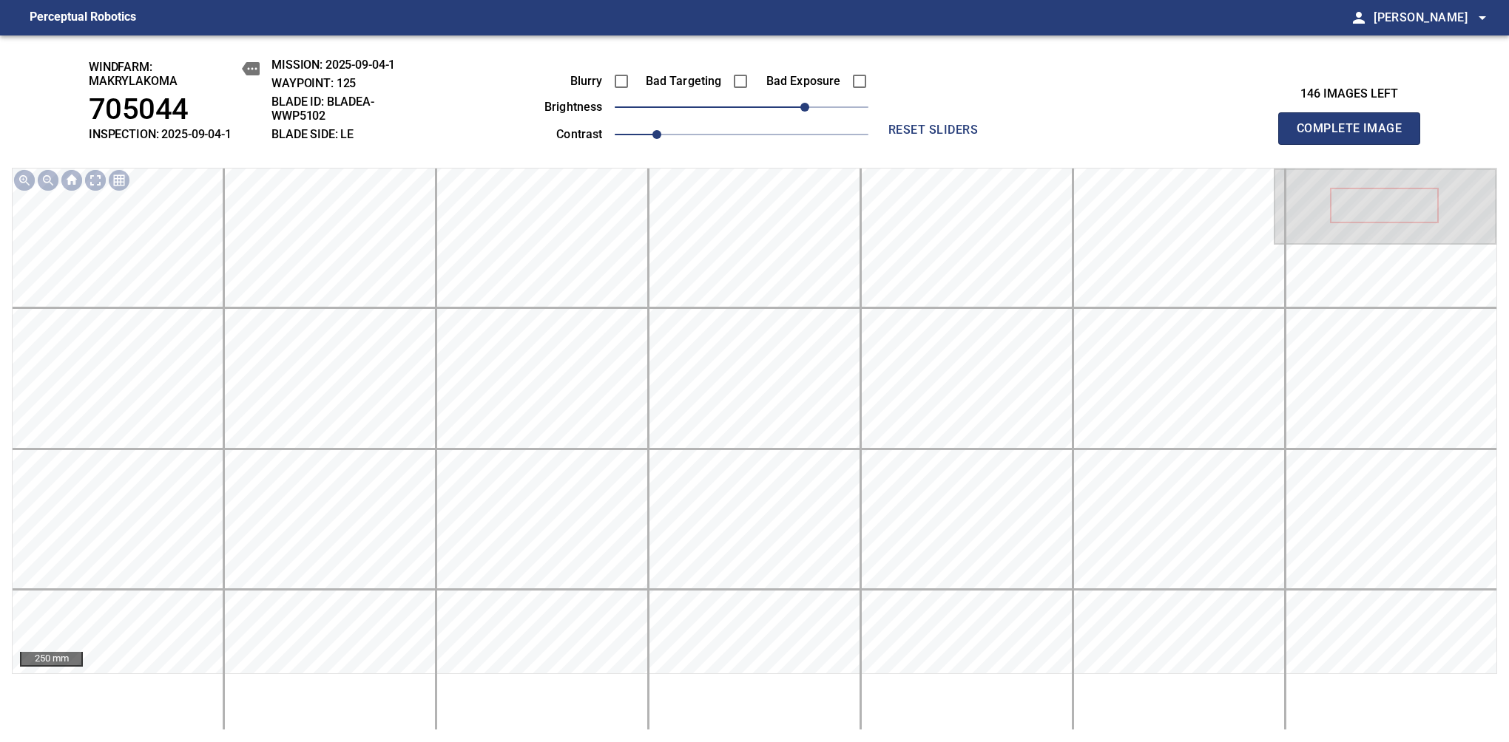
click at [1355, 136] on span "Complete Image" at bounding box center [1348, 128] width 109 height 21
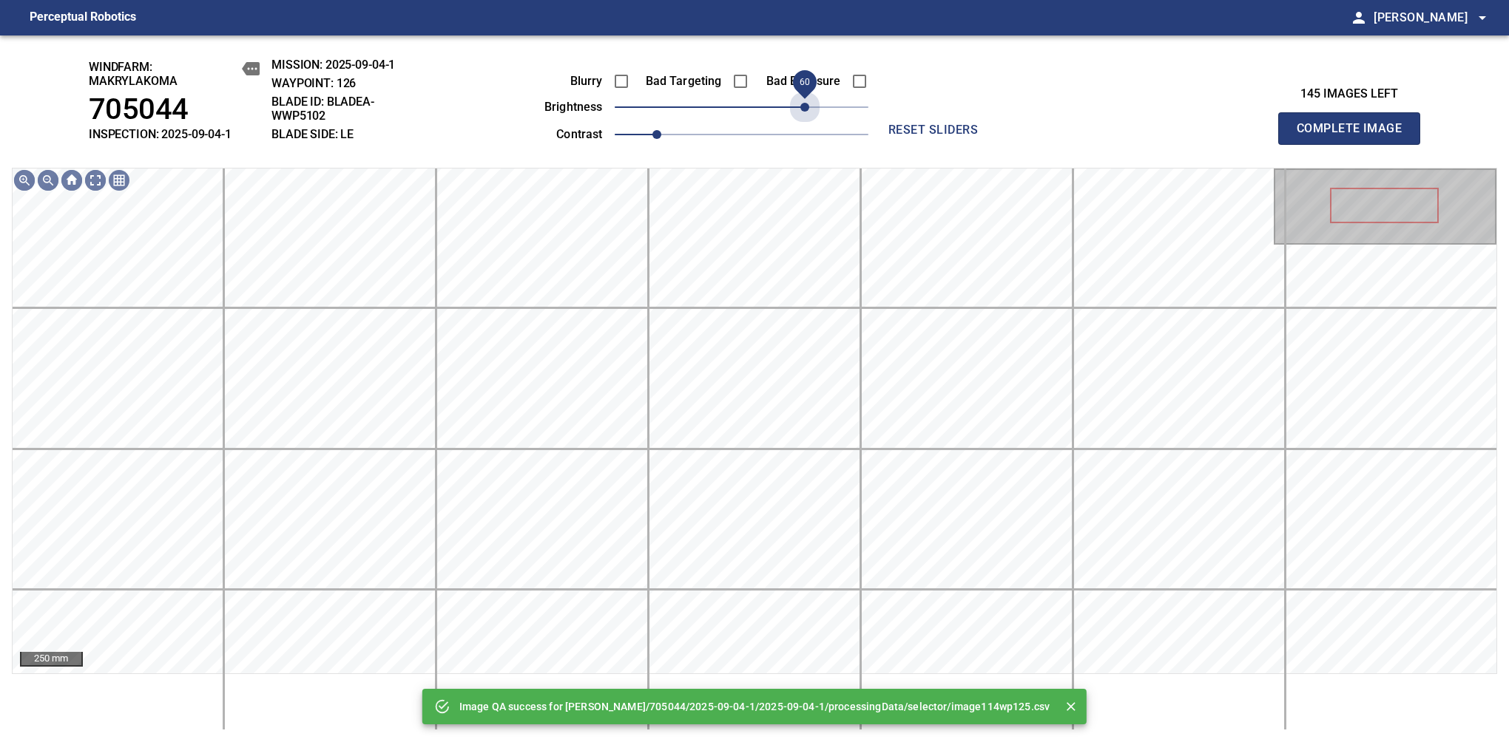
click at [805, 104] on span "60" at bounding box center [742, 107] width 254 height 21
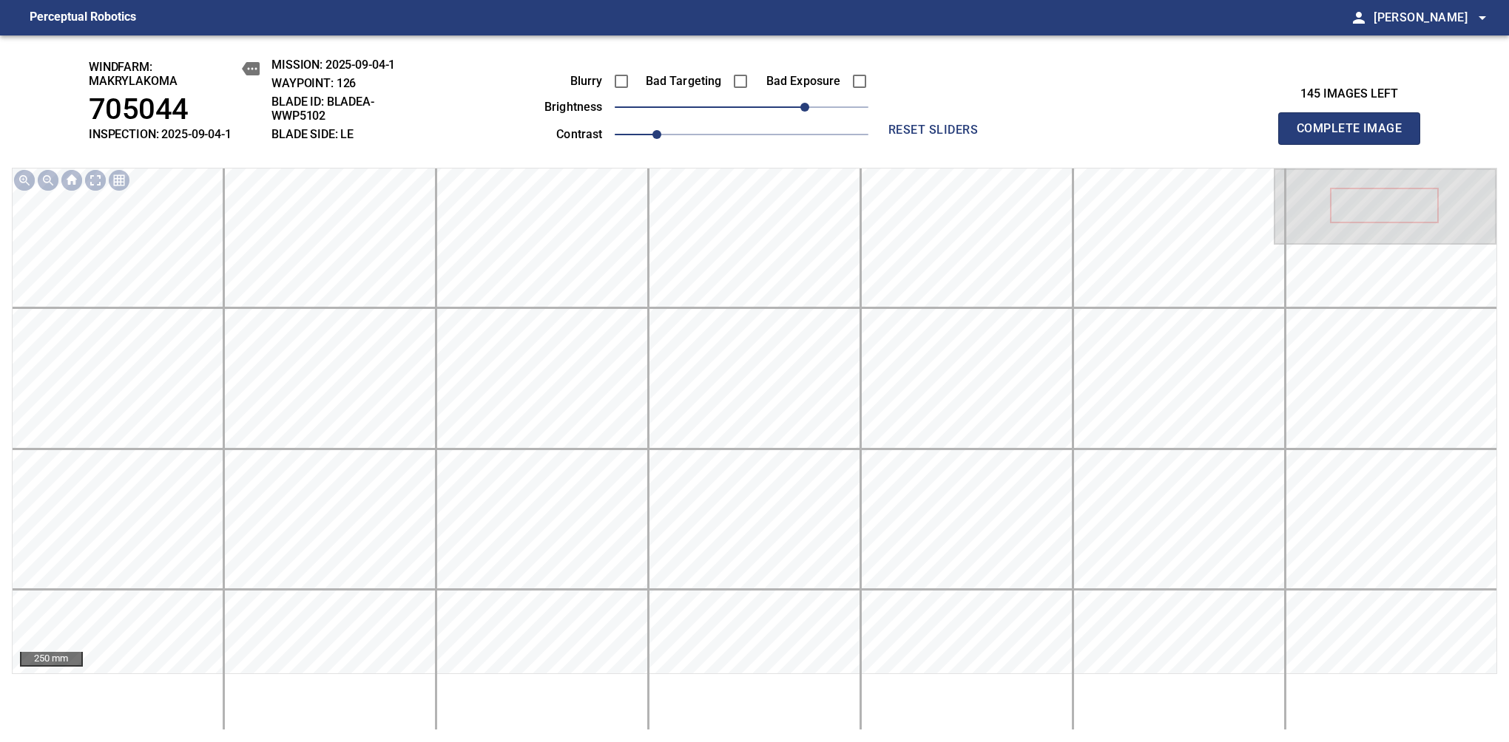
click at [1355, 136] on span "Complete Image" at bounding box center [1348, 128] width 109 height 21
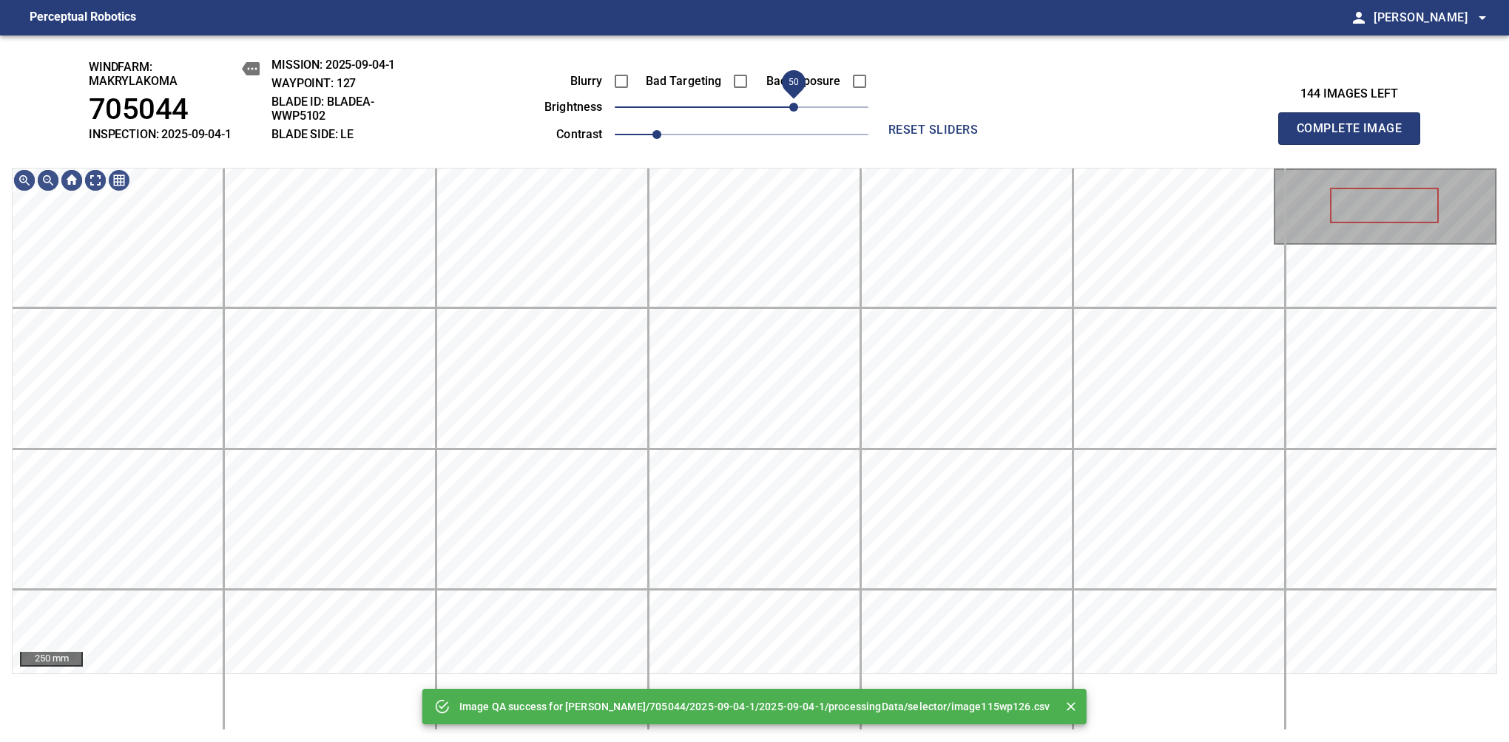
click at [794, 112] on span "50" at bounding box center [742, 107] width 254 height 21
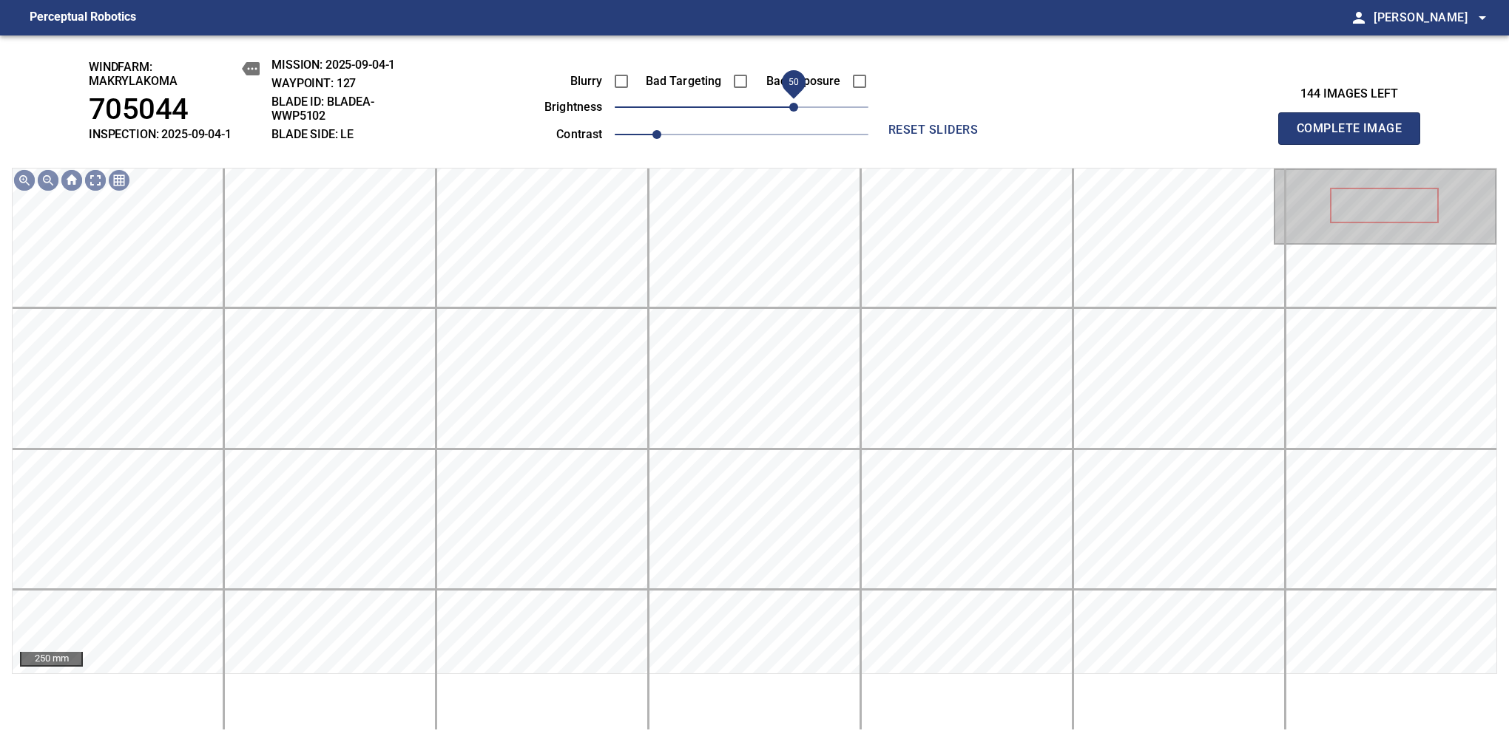
click at [1355, 136] on span "Complete Image" at bounding box center [1348, 128] width 109 height 21
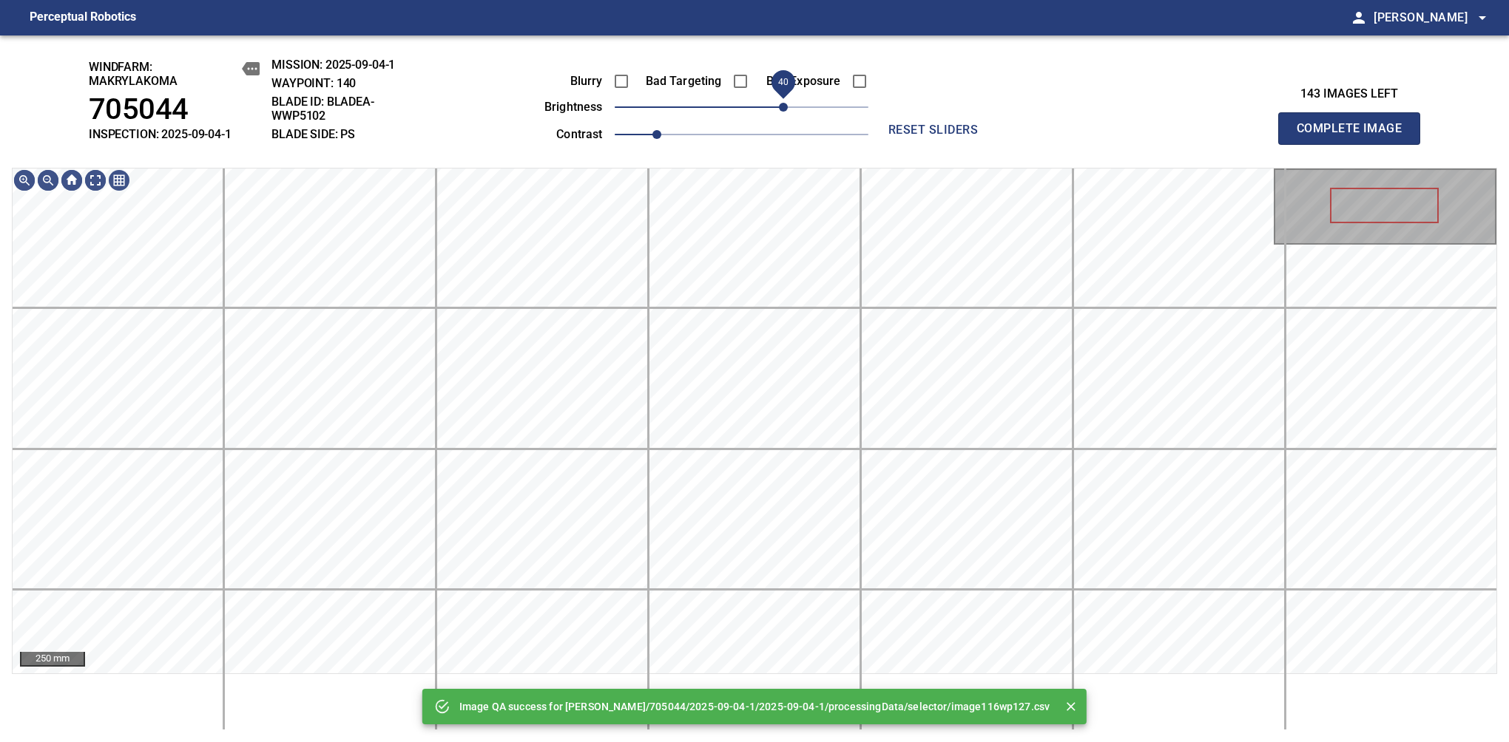
drag, startPoint x: 810, startPoint y: 101, endPoint x: 784, endPoint y: 109, distance: 26.9
click at [784, 109] on span "40" at bounding box center [783, 107] width 9 height 9
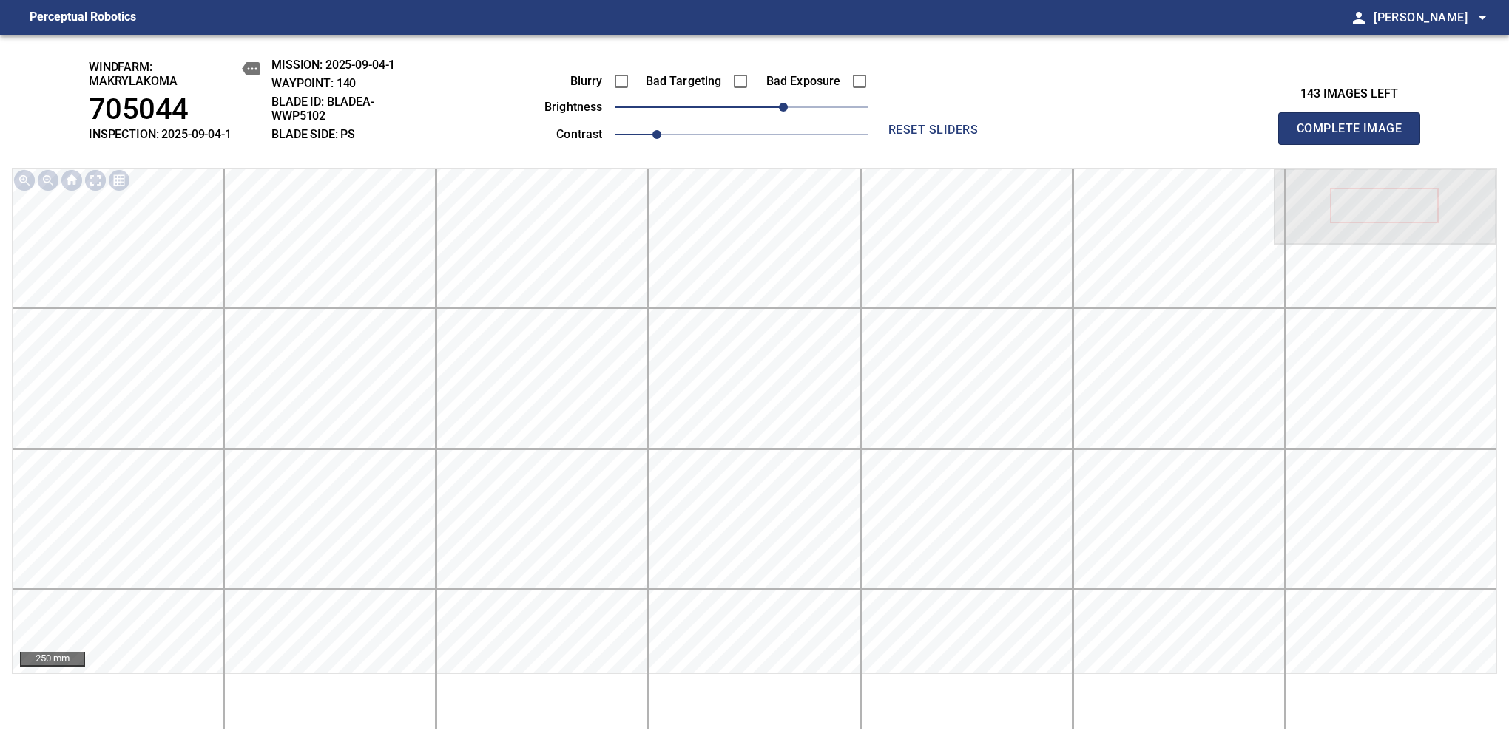
click at [1355, 136] on span "Complete Image" at bounding box center [1348, 128] width 109 height 21
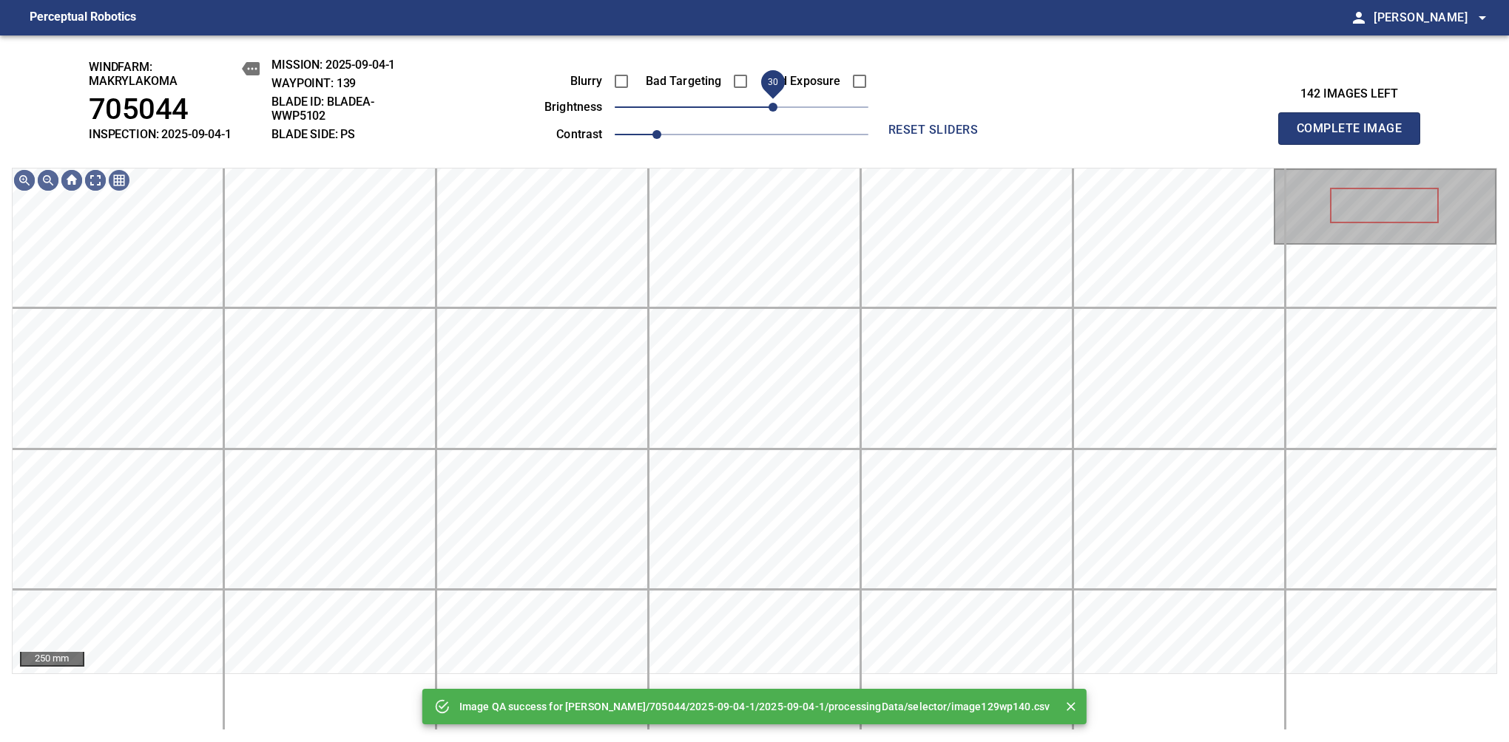
click at [776, 109] on span "30" at bounding box center [742, 107] width 254 height 21
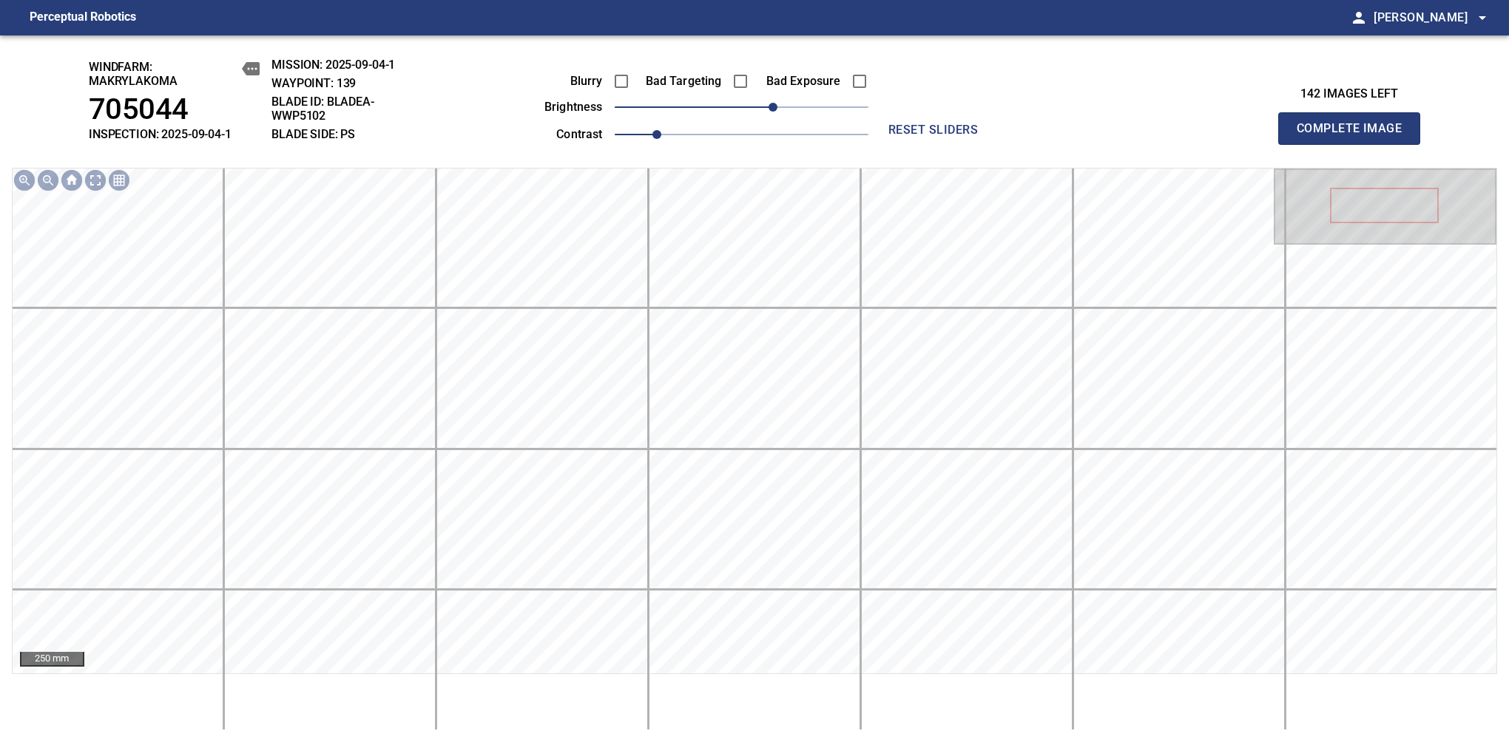
click at [1355, 136] on span "Complete Image" at bounding box center [1348, 128] width 109 height 21
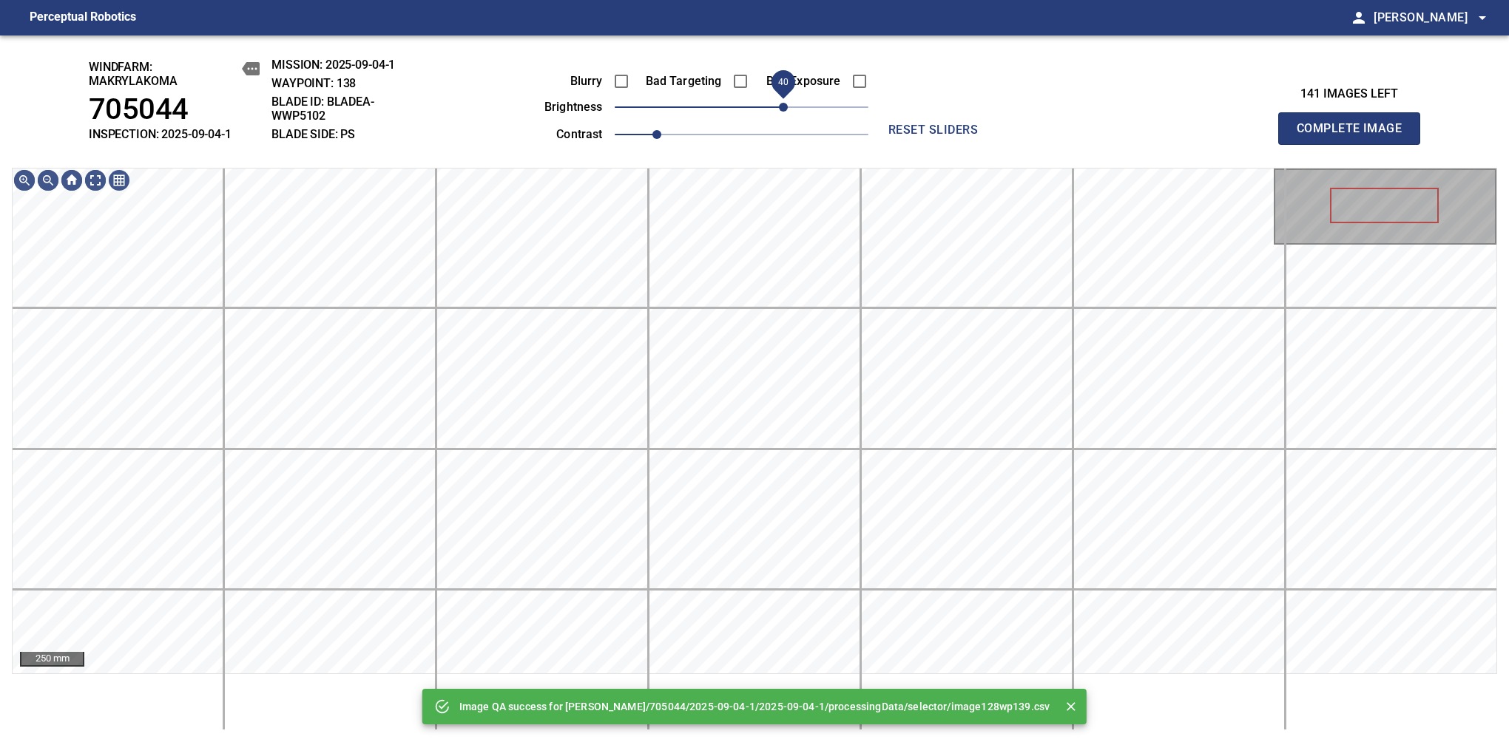
click at [784, 109] on span "40" at bounding box center [742, 107] width 254 height 21
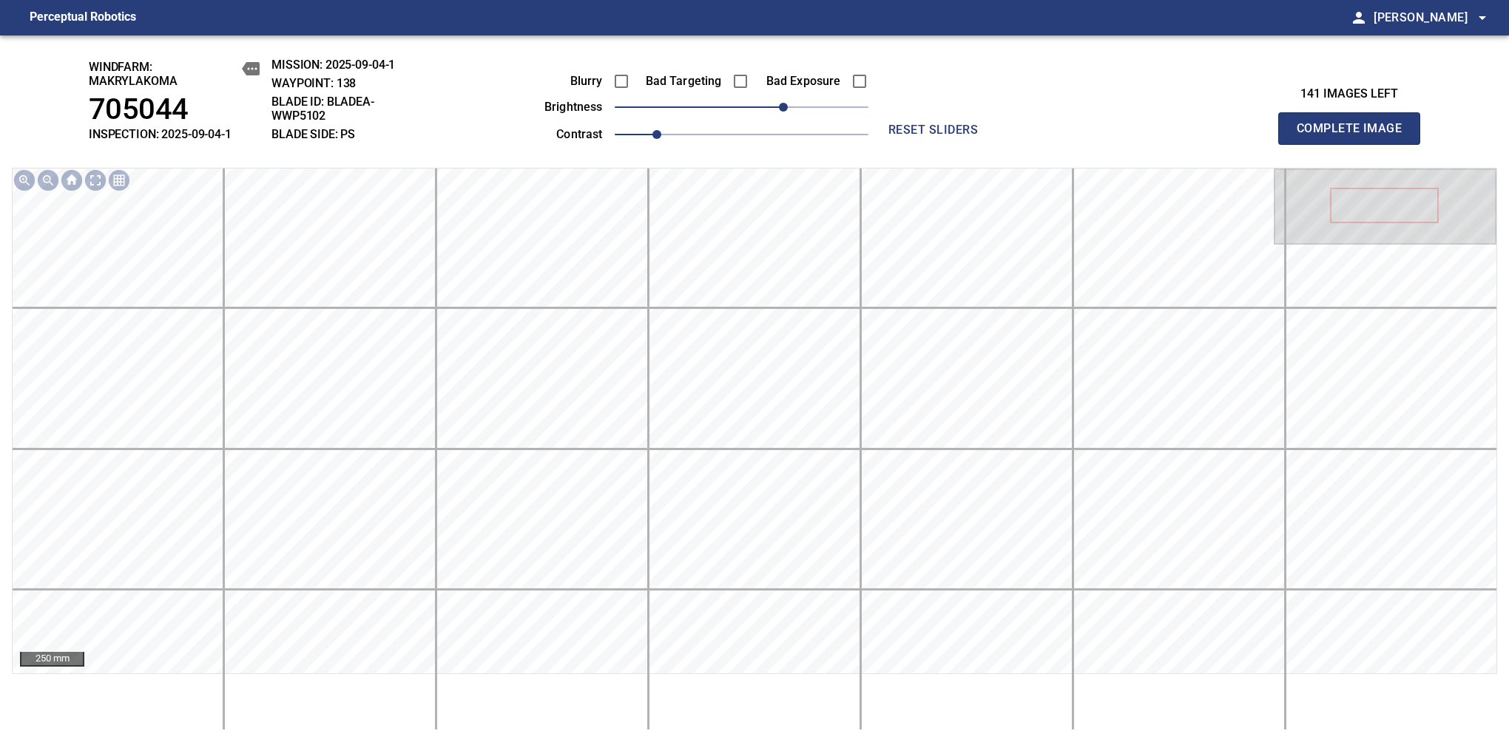
click at [1355, 136] on span "Complete Image" at bounding box center [1348, 128] width 109 height 21
drag, startPoint x: 745, startPoint y: 106, endPoint x: 774, endPoint y: 109, distance: 28.2
click at [774, 109] on span "30" at bounding box center [772, 107] width 9 height 9
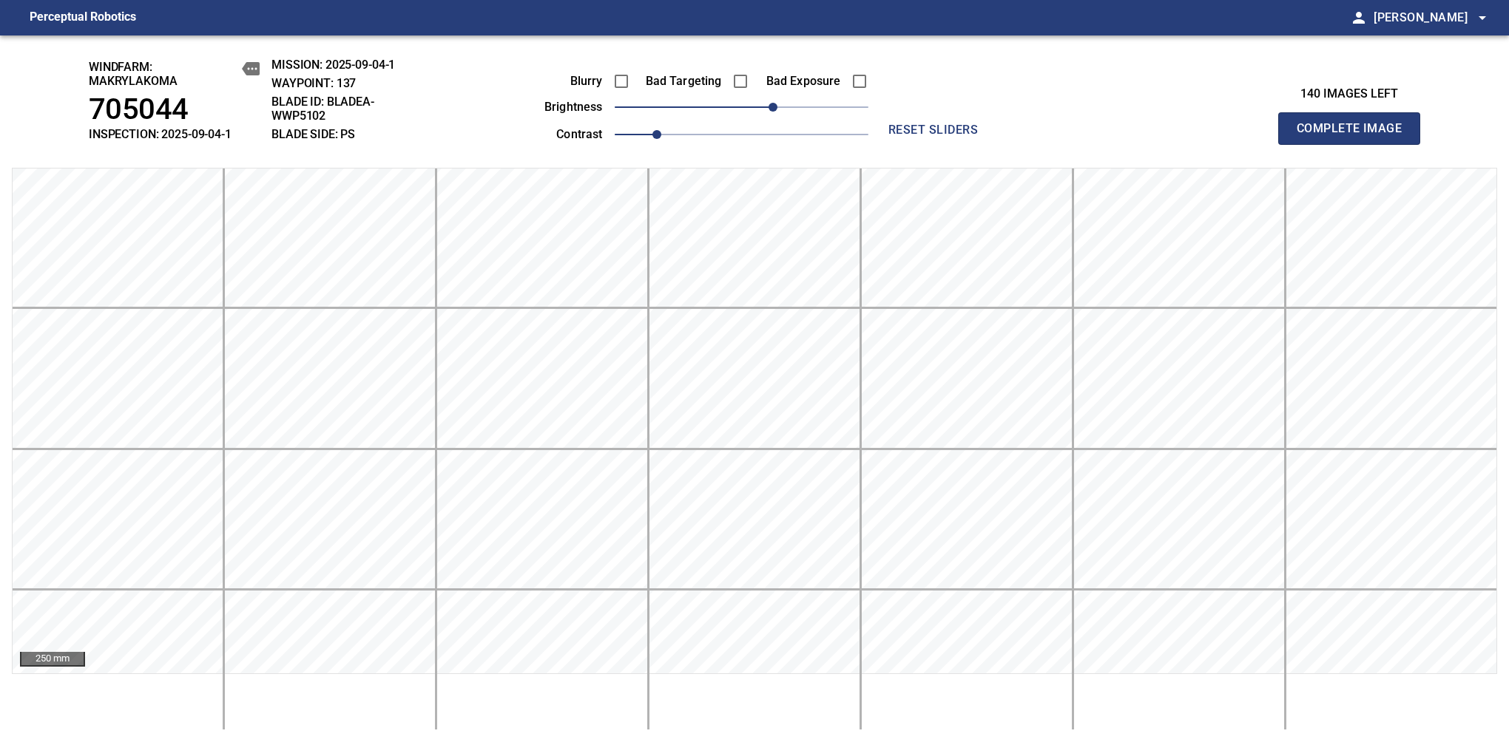
click at [1355, 136] on span "Complete Image" at bounding box center [1348, 128] width 109 height 21
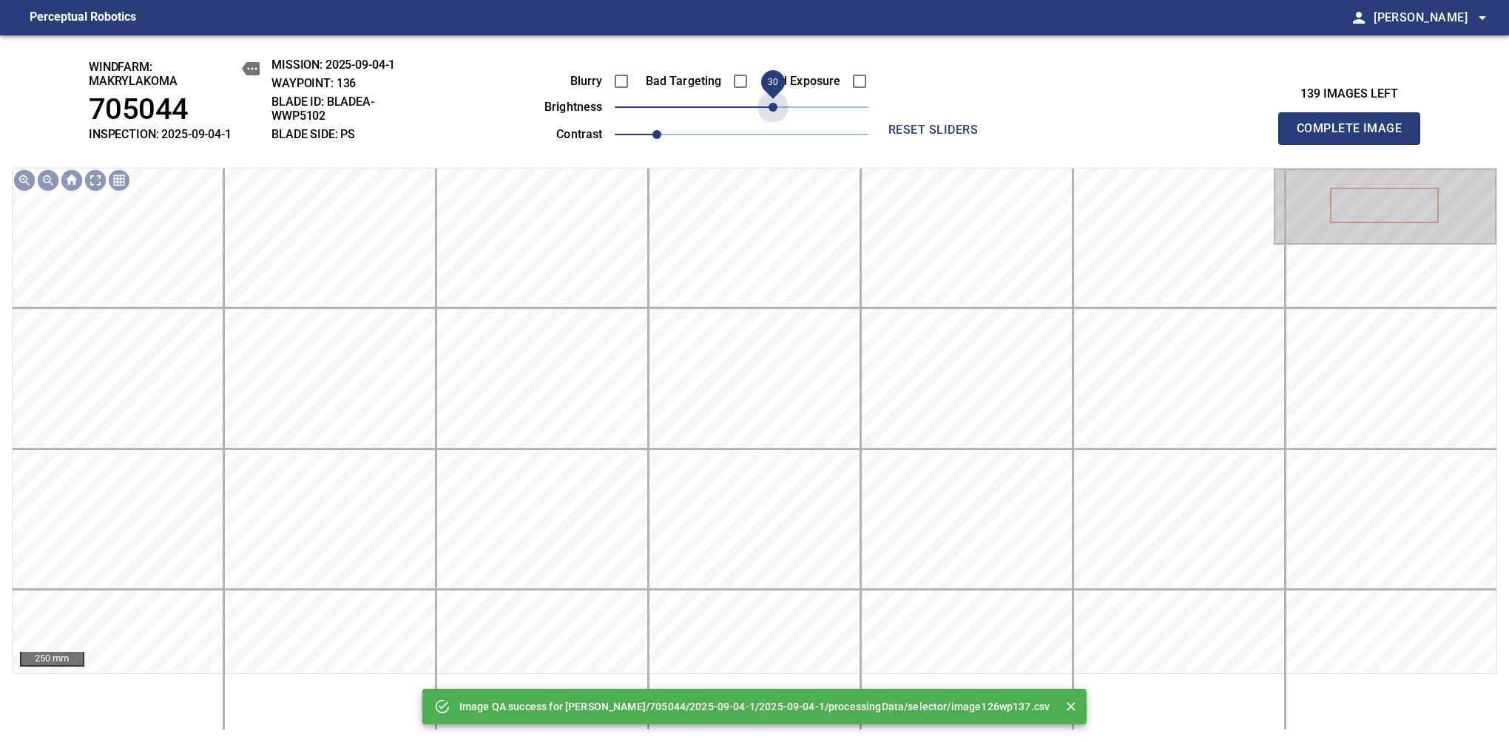
click at [774, 109] on span "30" at bounding box center [742, 107] width 254 height 21
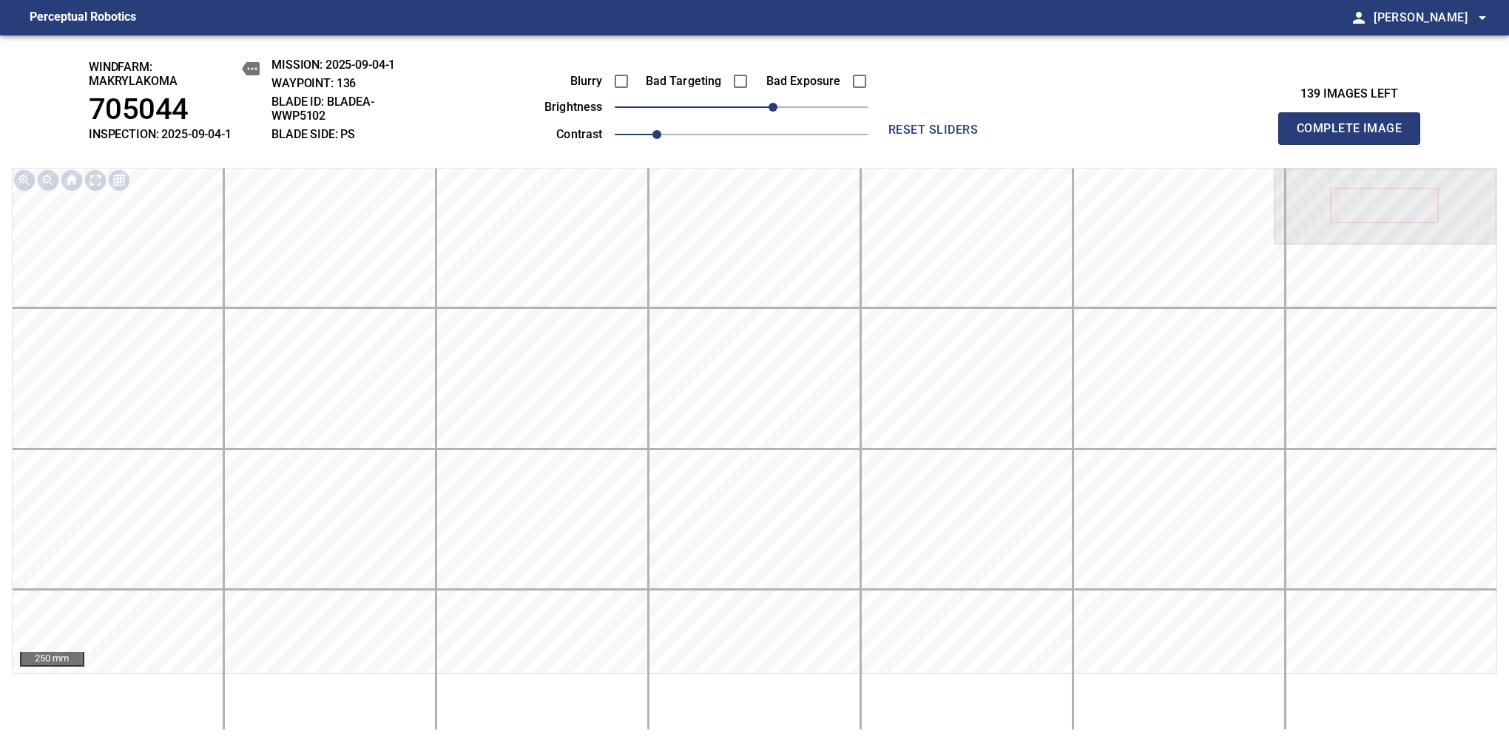
click at [1355, 136] on span "Complete Image" at bounding box center [1348, 128] width 109 height 21
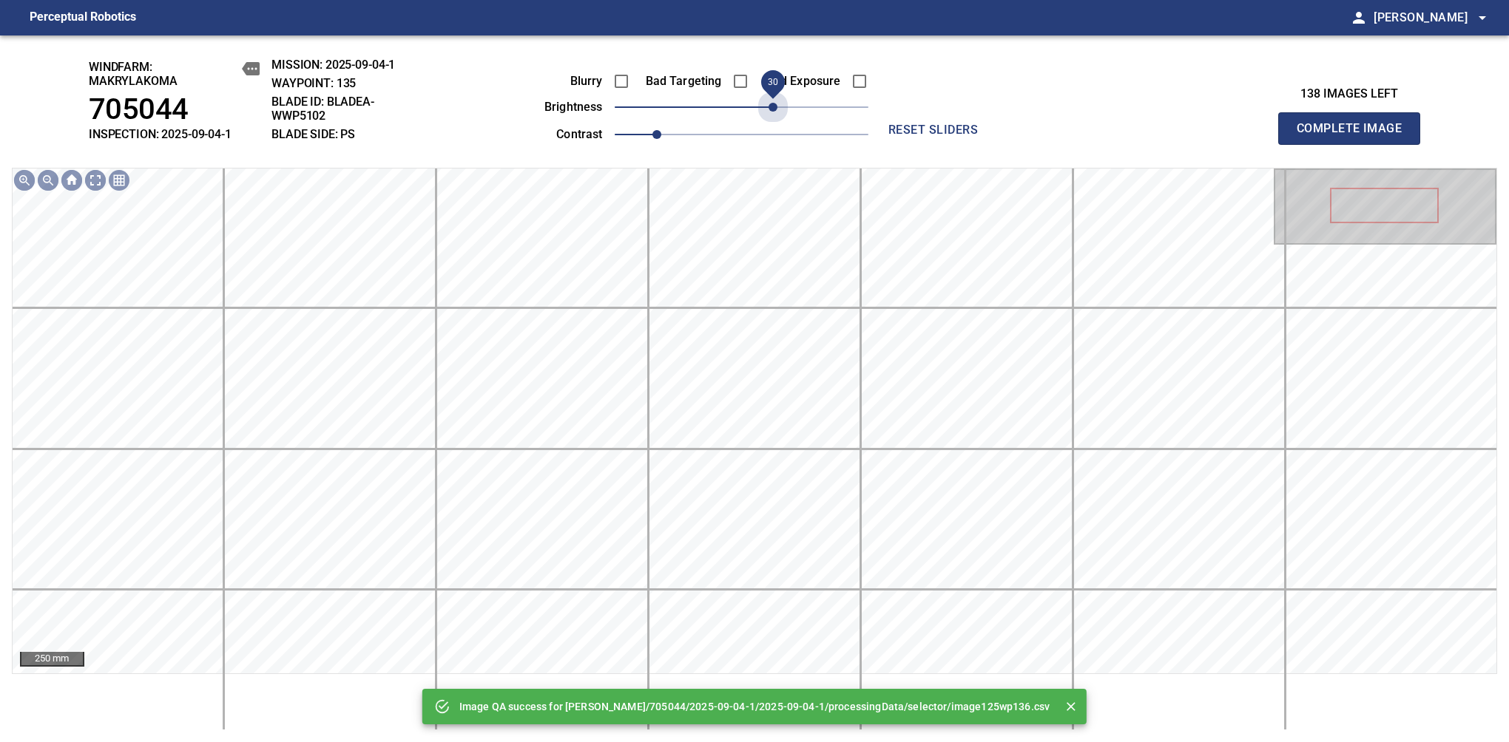
click at [774, 109] on span "30" at bounding box center [742, 107] width 254 height 21
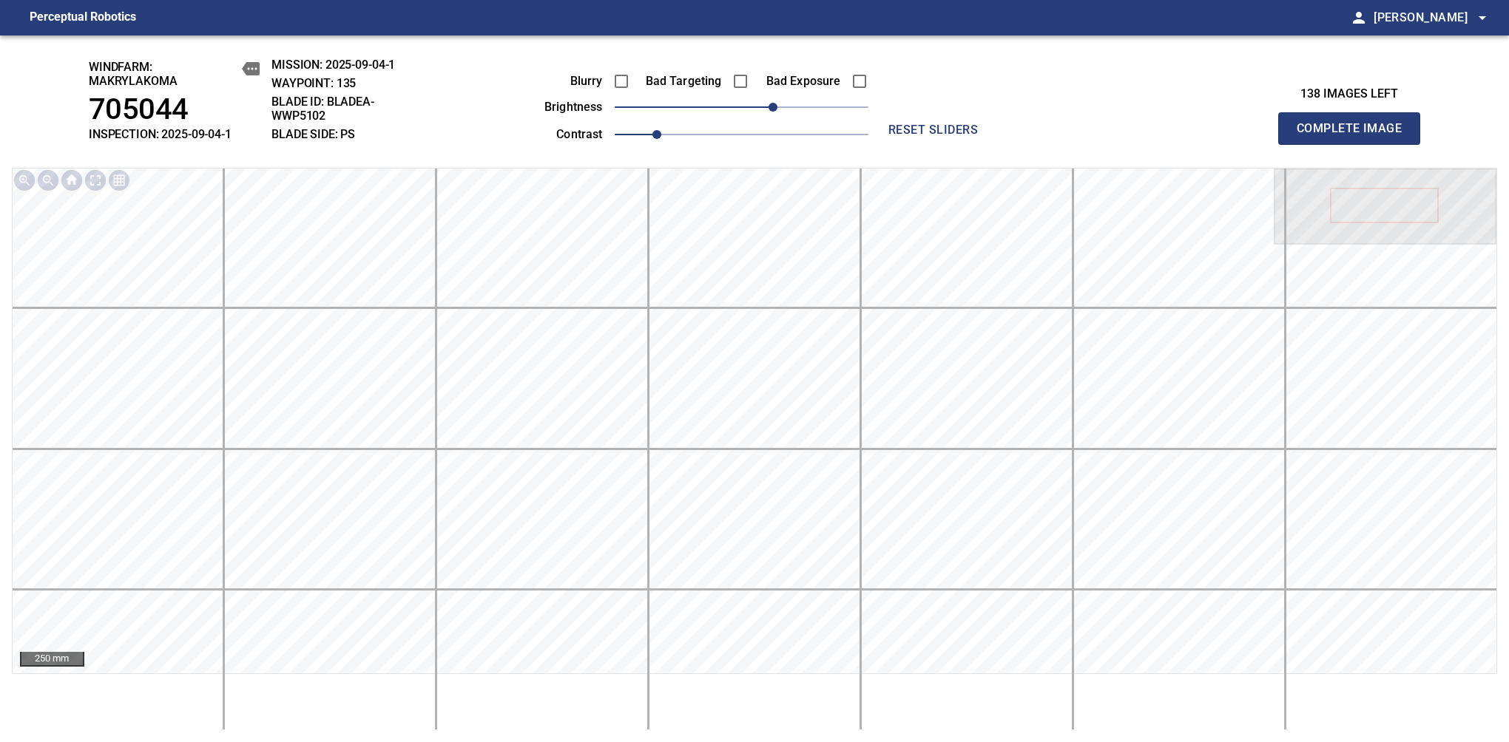
click at [1355, 136] on span "Complete Image" at bounding box center [1348, 128] width 109 height 21
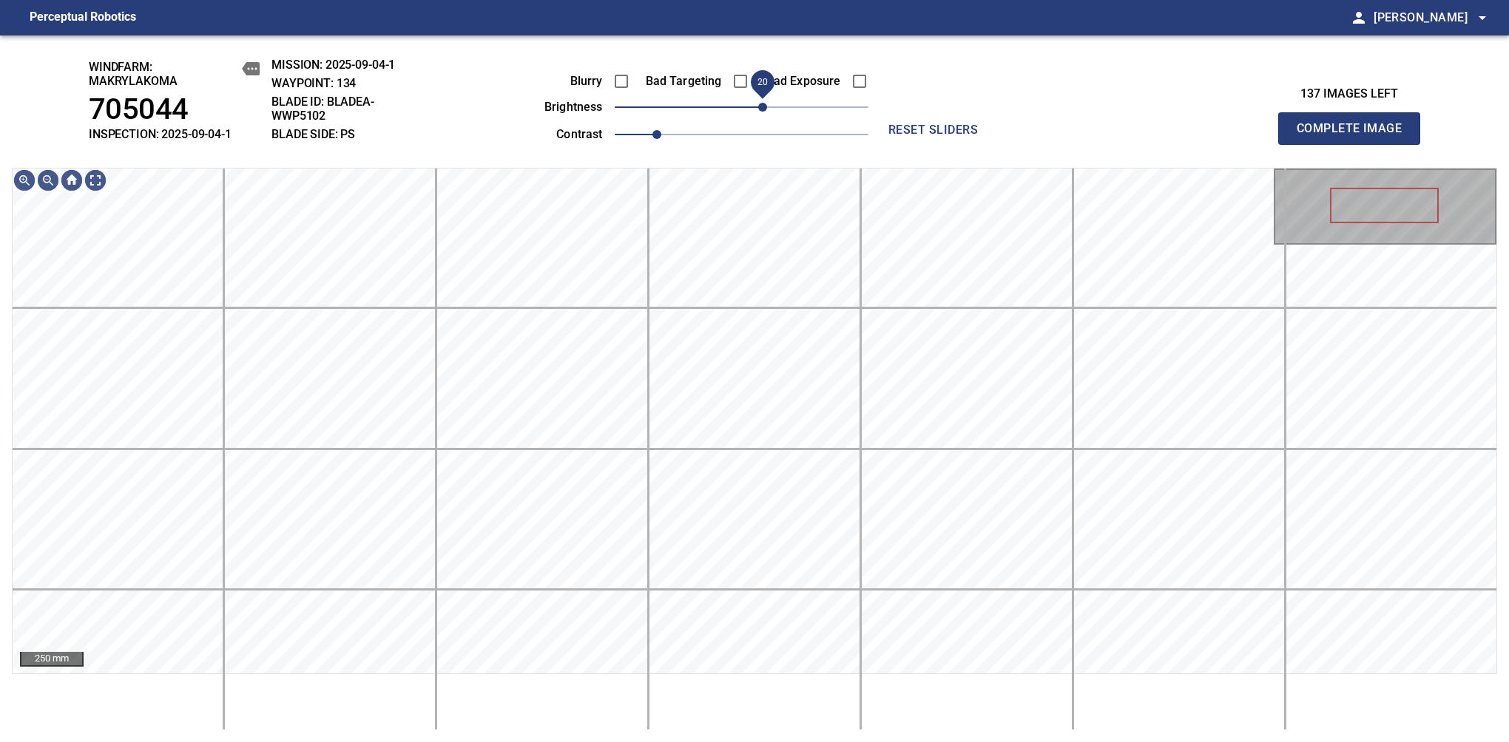
drag, startPoint x: 760, startPoint y: 111, endPoint x: 766, endPoint y: 116, distance: 7.9
click at [766, 112] on span "20" at bounding box center [762, 107] width 9 height 9
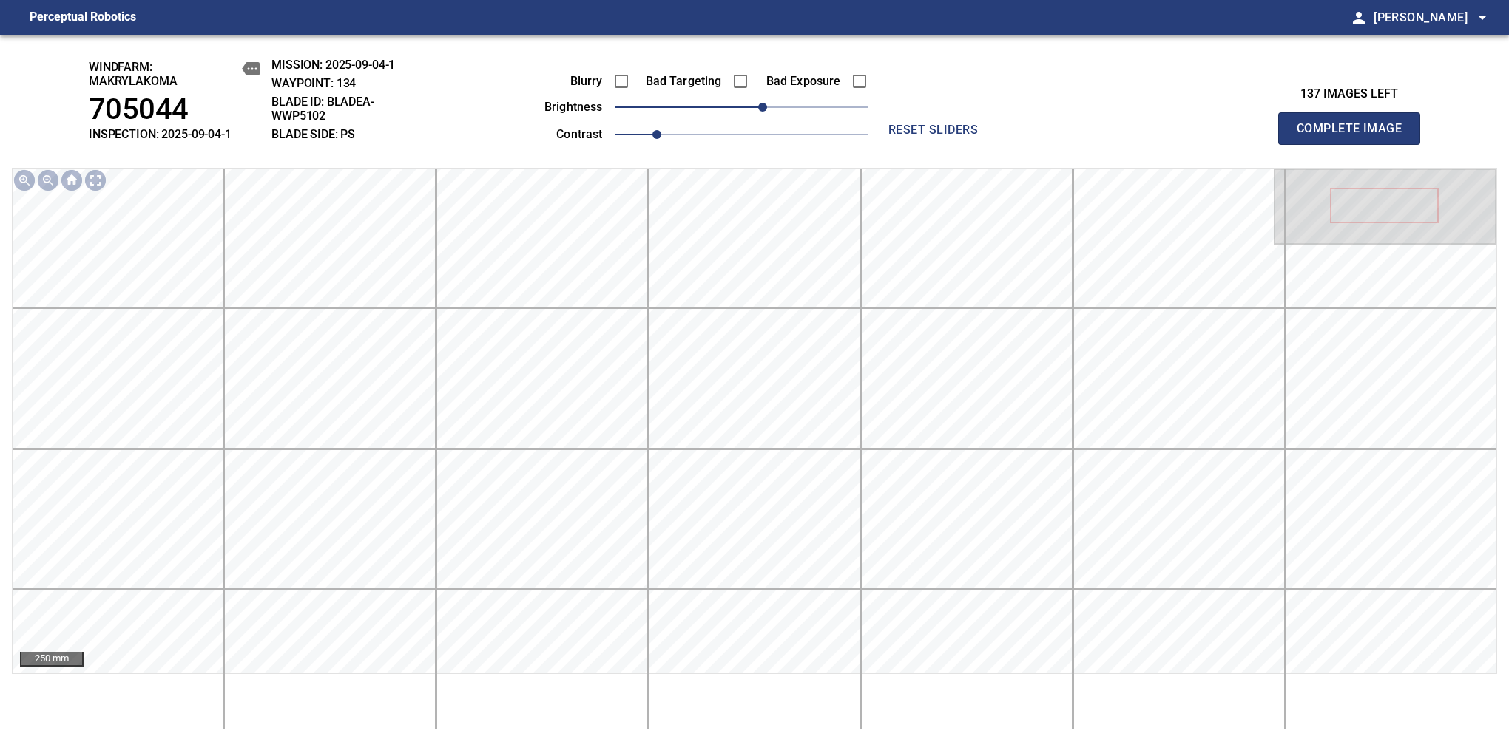
click at [1355, 136] on span "Complete Image" at bounding box center [1348, 128] width 109 height 21
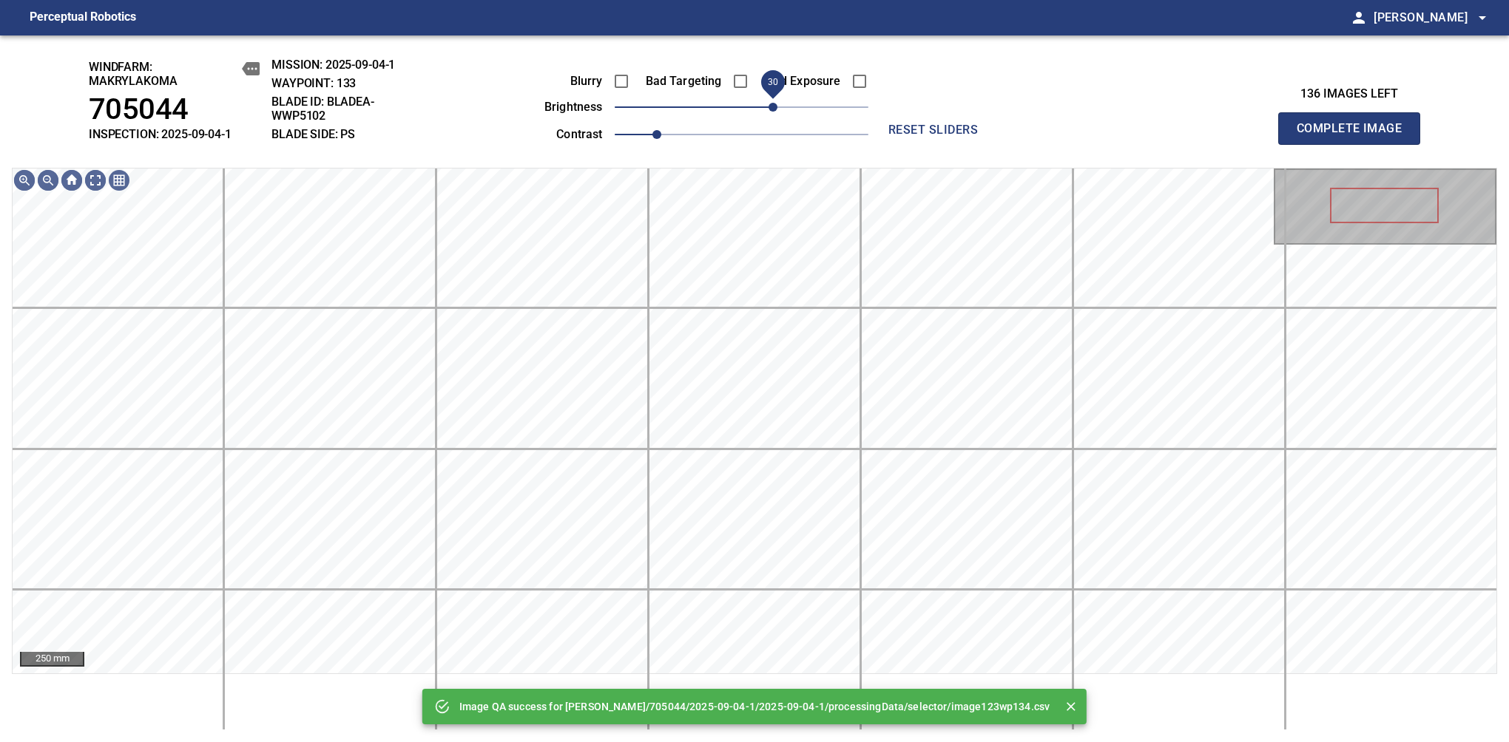
click at [768, 114] on span "30" at bounding box center [742, 107] width 254 height 21
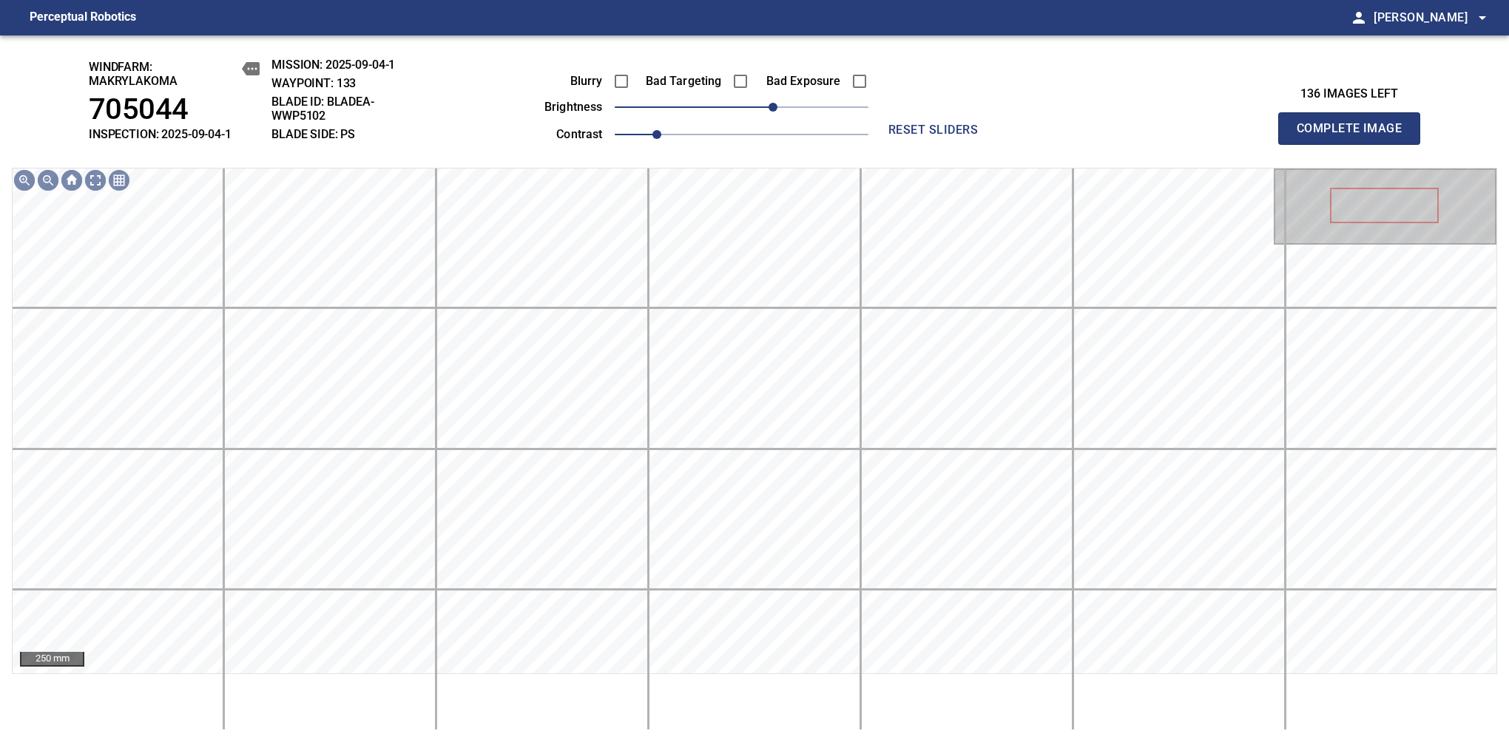
click at [1355, 136] on span "Complete Image" at bounding box center [1348, 128] width 109 height 21
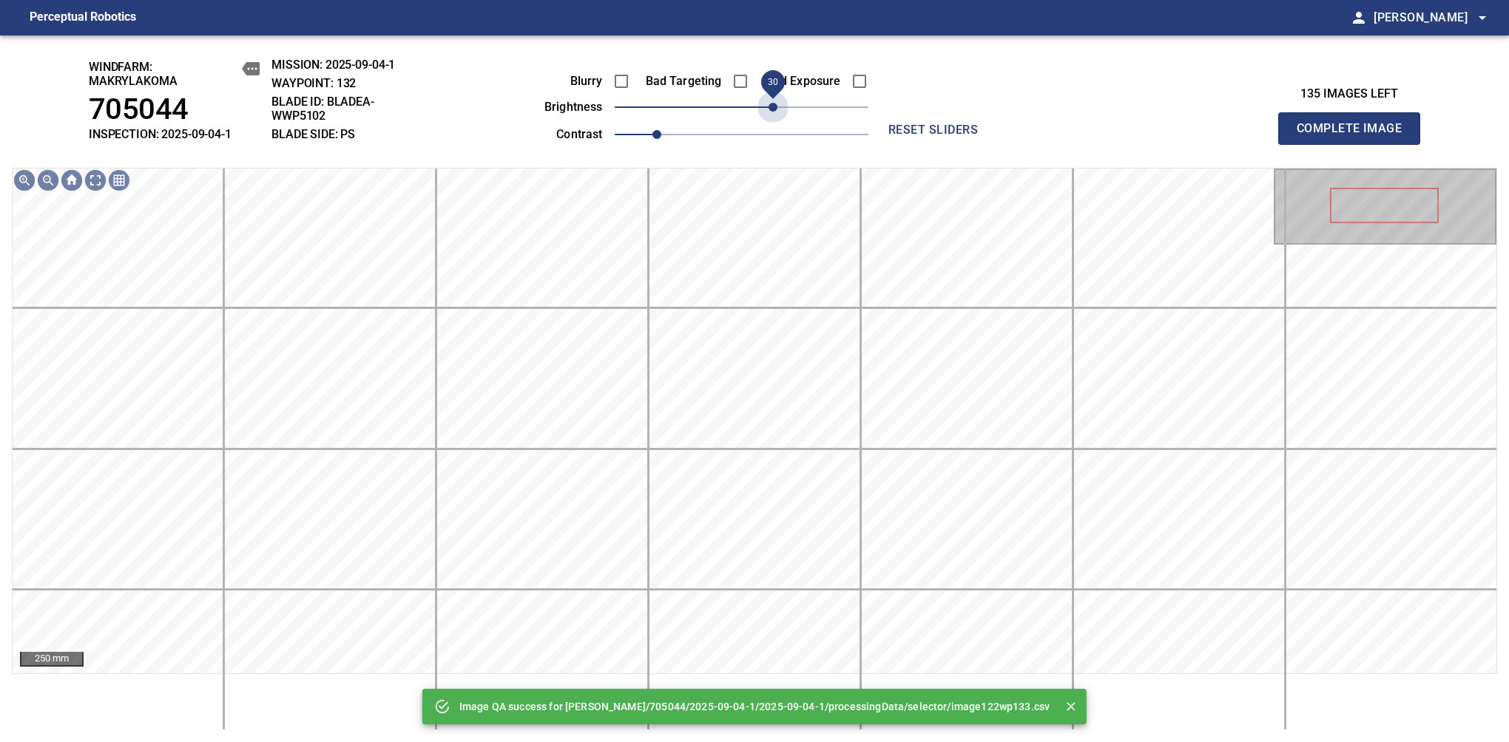
click at [768, 114] on span "30" at bounding box center [742, 107] width 254 height 21
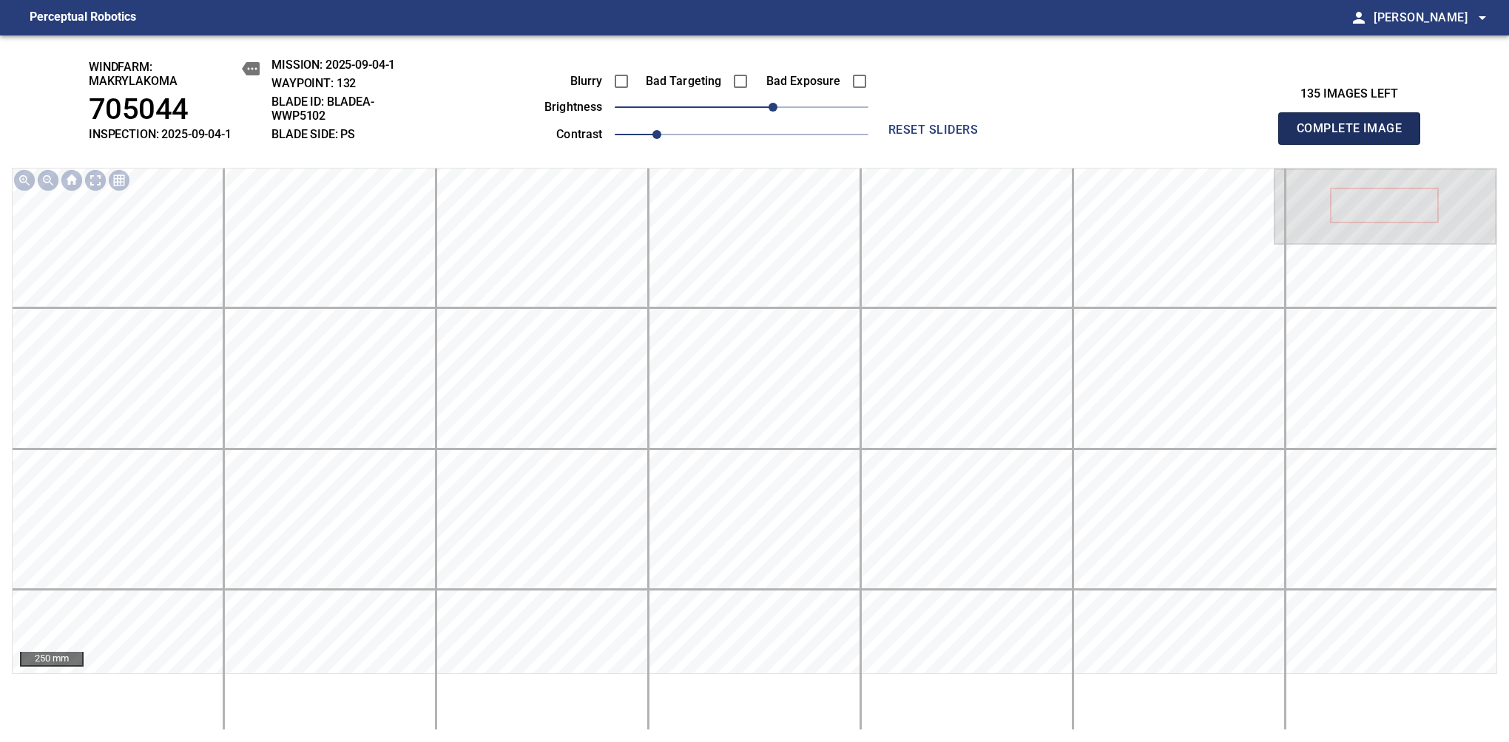
click at [1355, 136] on span "Complete Image" at bounding box center [1348, 128] width 109 height 21
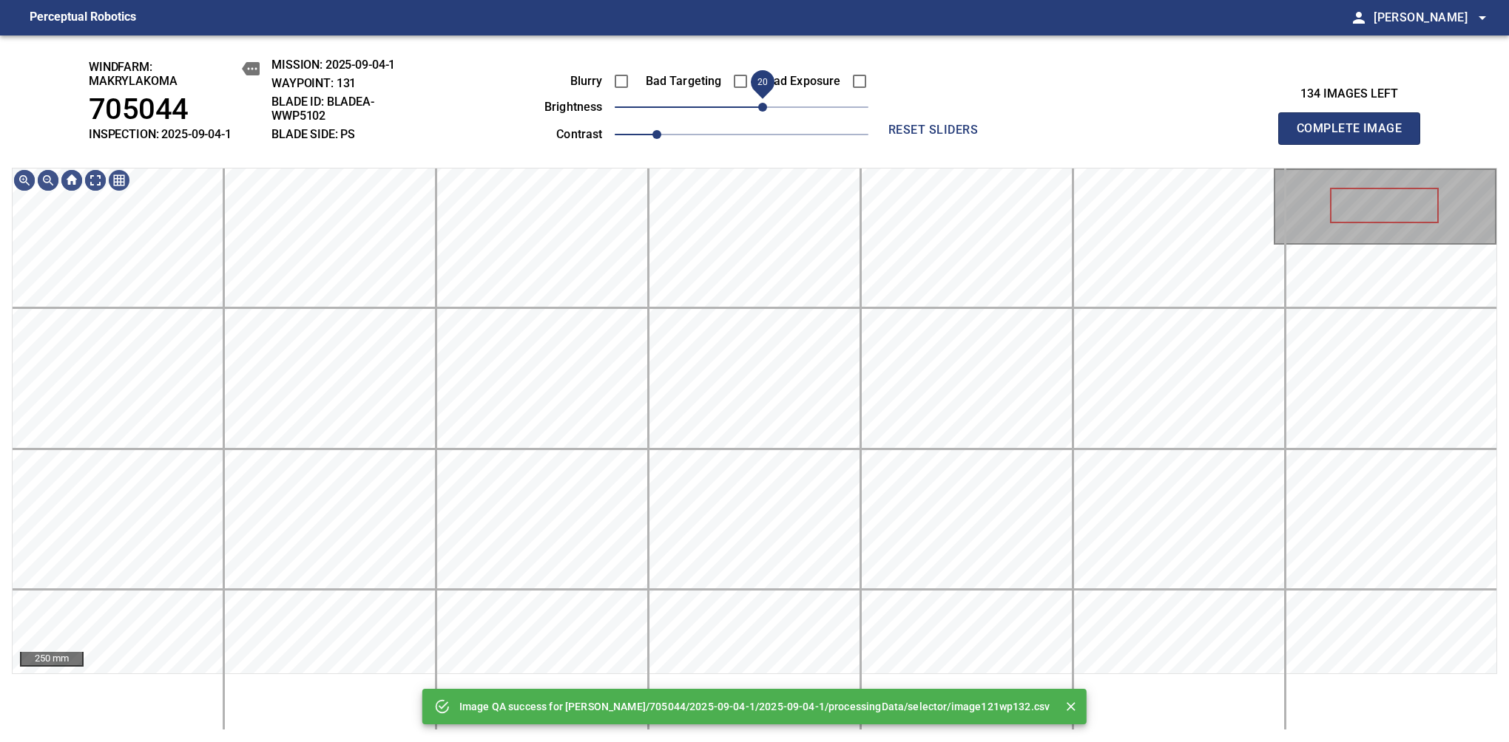
click at [763, 114] on span "20" at bounding box center [742, 107] width 254 height 21
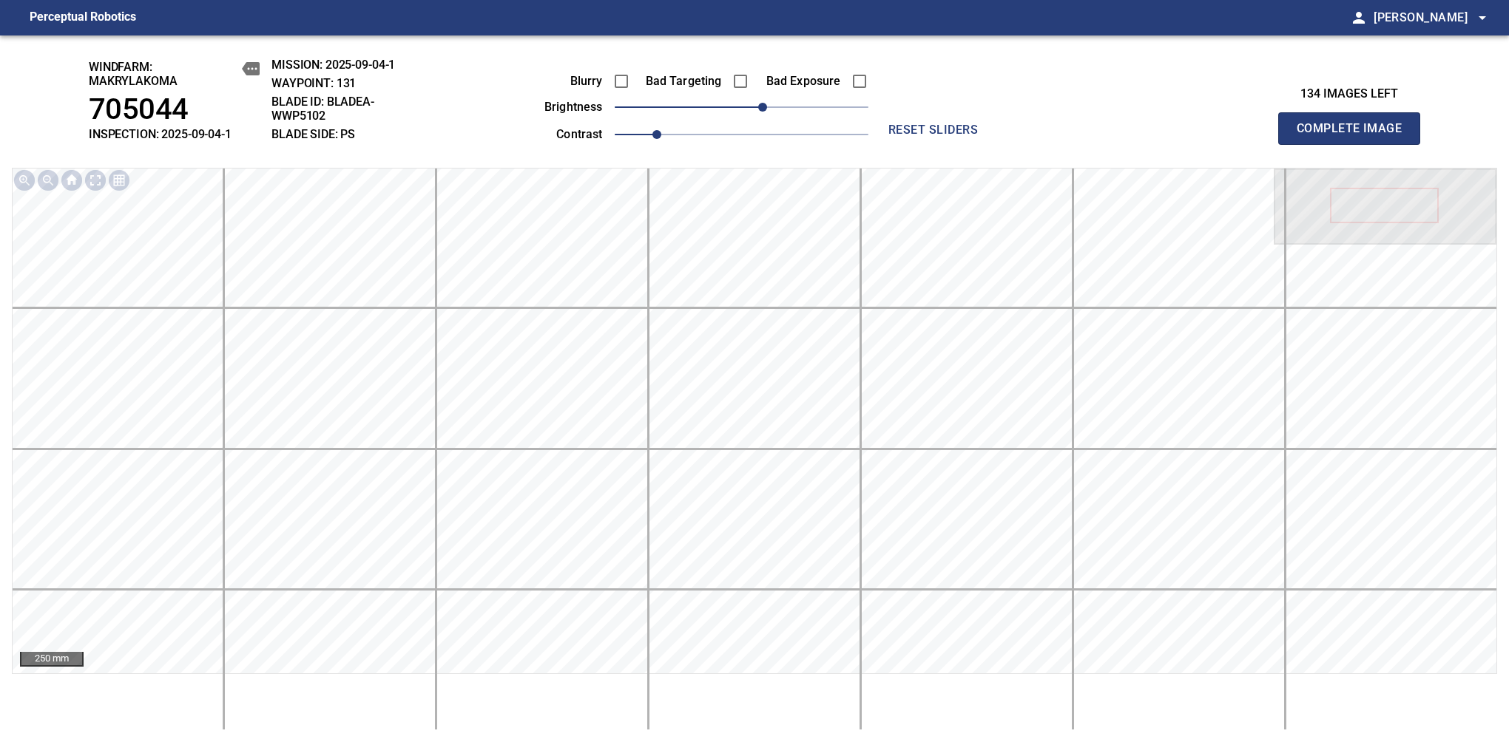
click at [1355, 136] on span "Complete Image" at bounding box center [1348, 128] width 109 height 21
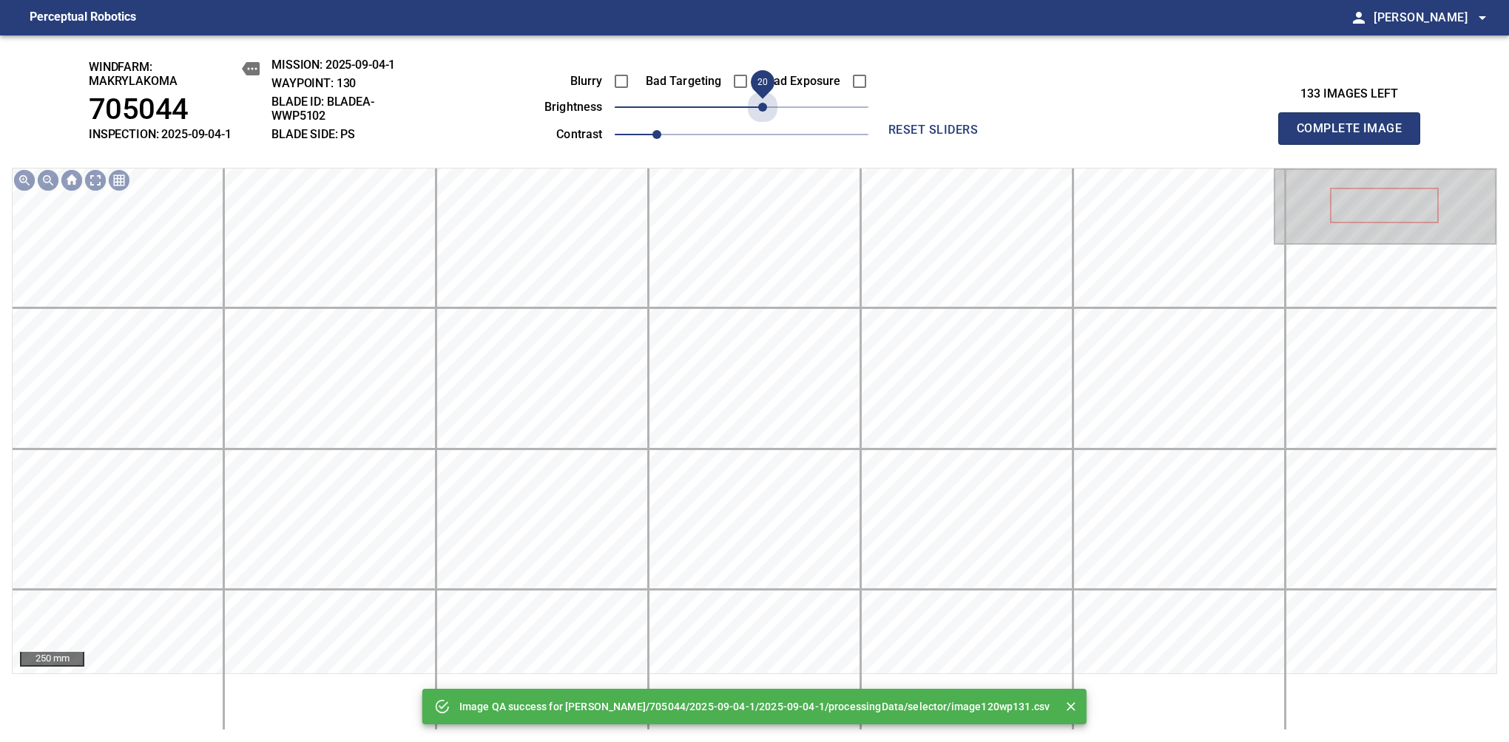
click at [766, 109] on span "20" at bounding box center [742, 107] width 254 height 21
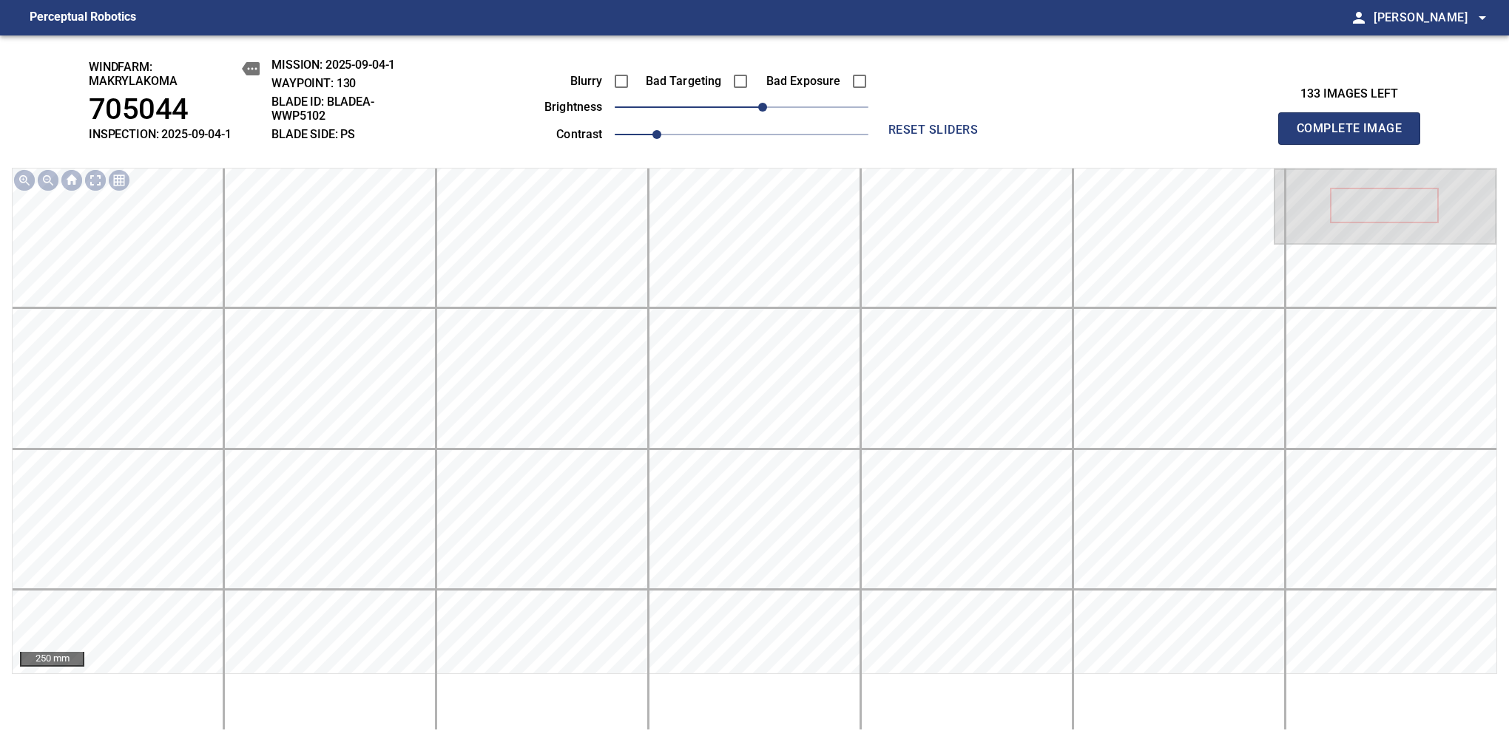
click at [1355, 136] on span "Complete Image" at bounding box center [1348, 128] width 109 height 21
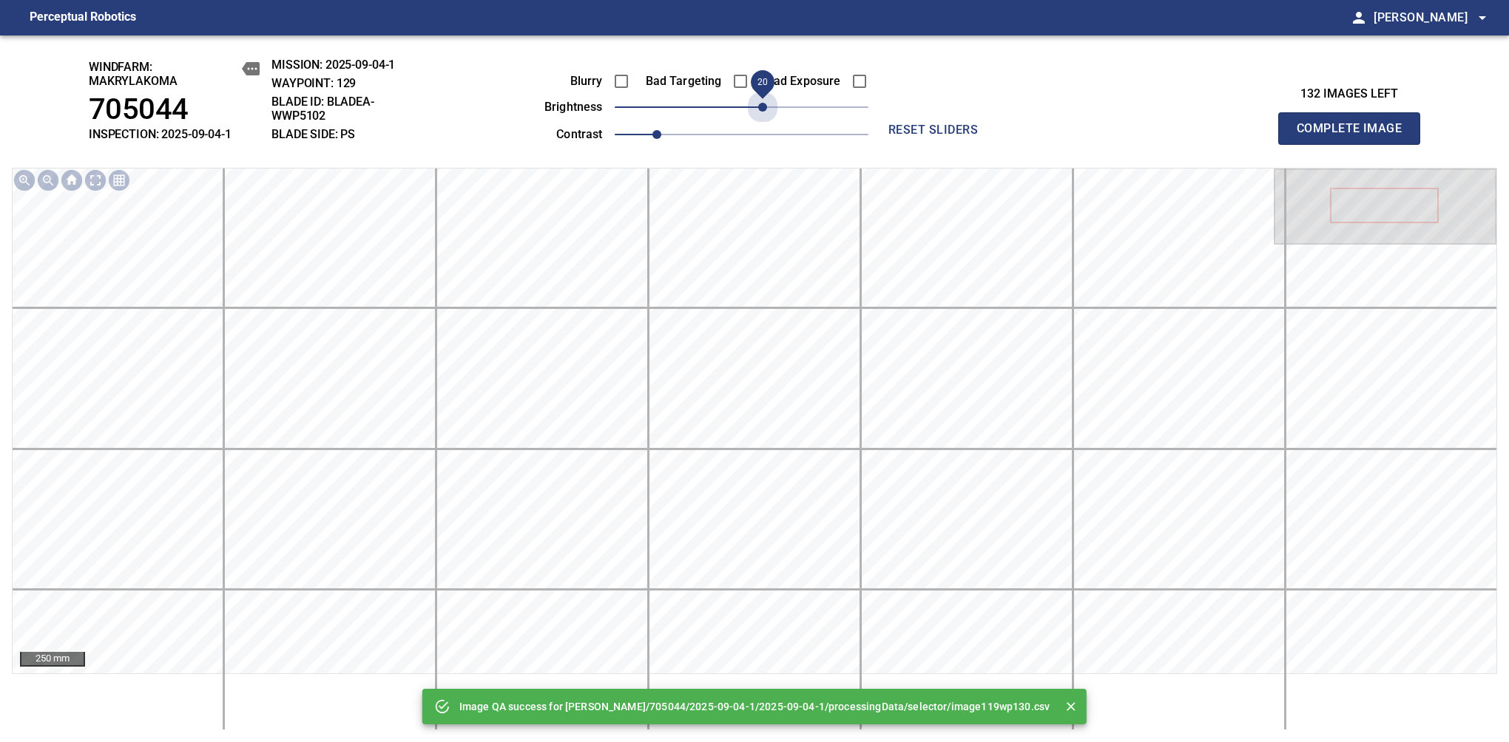
click at [766, 109] on span "20" at bounding box center [742, 107] width 254 height 21
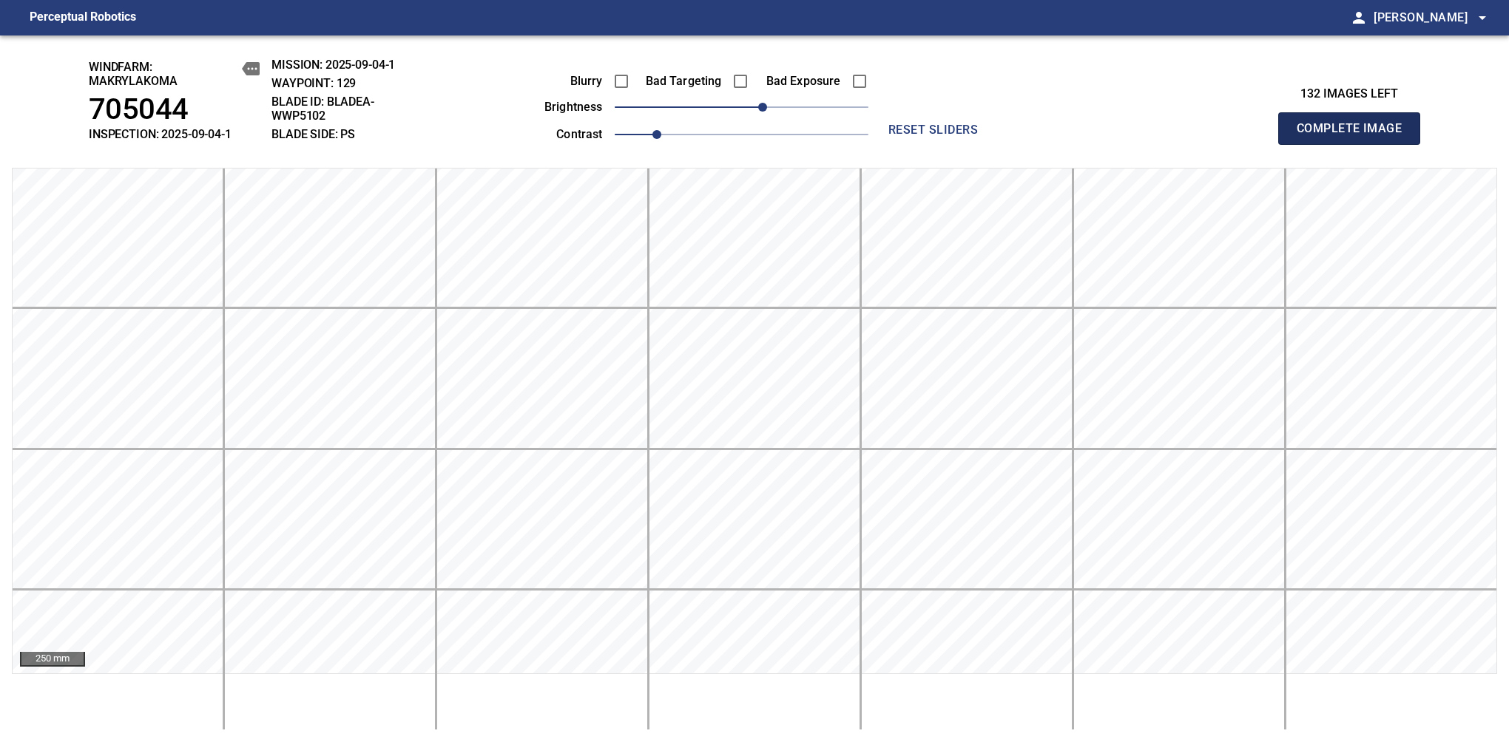
click at [1355, 136] on span "Complete Image" at bounding box center [1348, 128] width 109 height 21
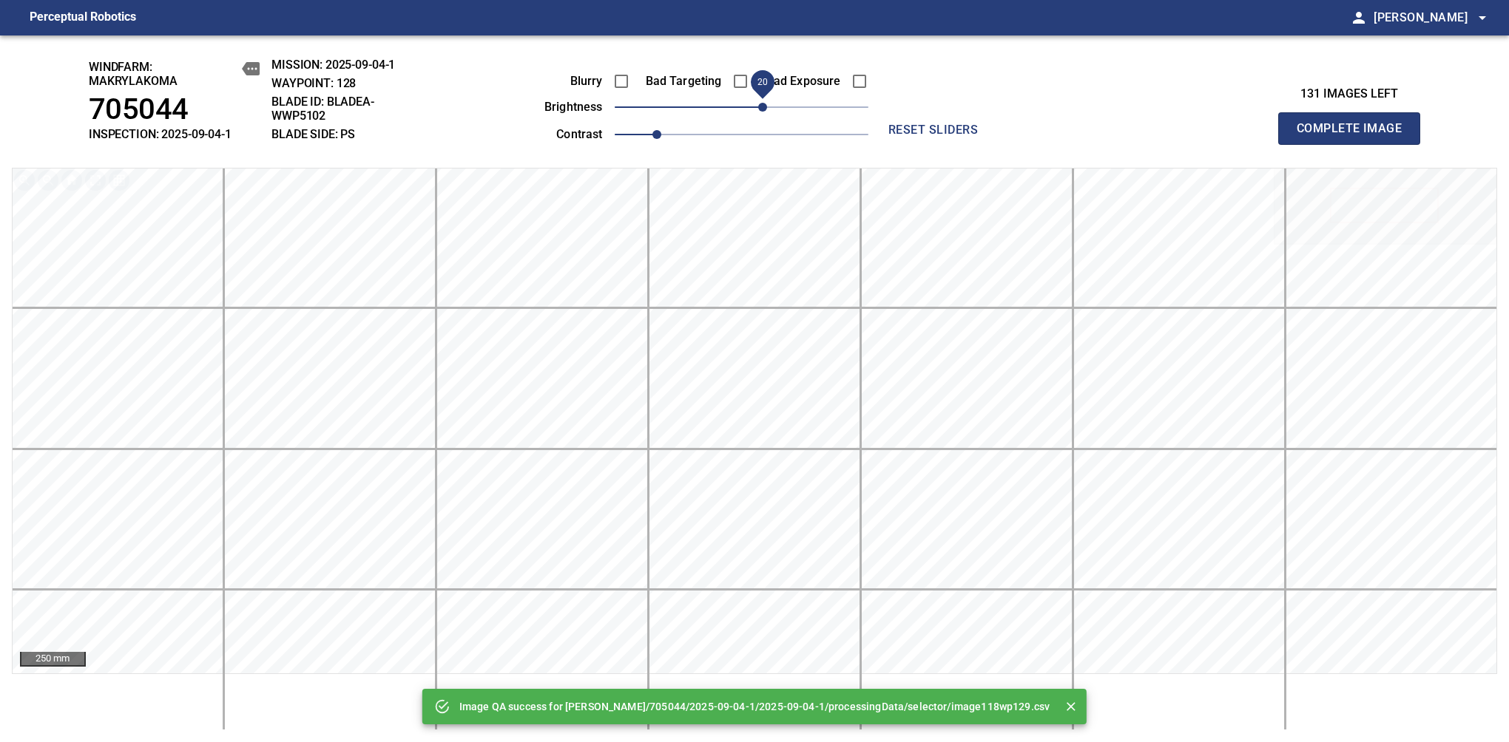
drag, startPoint x: 766, startPoint y: 109, endPoint x: 758, endPoint y: 117, distance: 11.0
click at [758, 117] on span "20" at bounding box center [742, 107] width 254 height 21
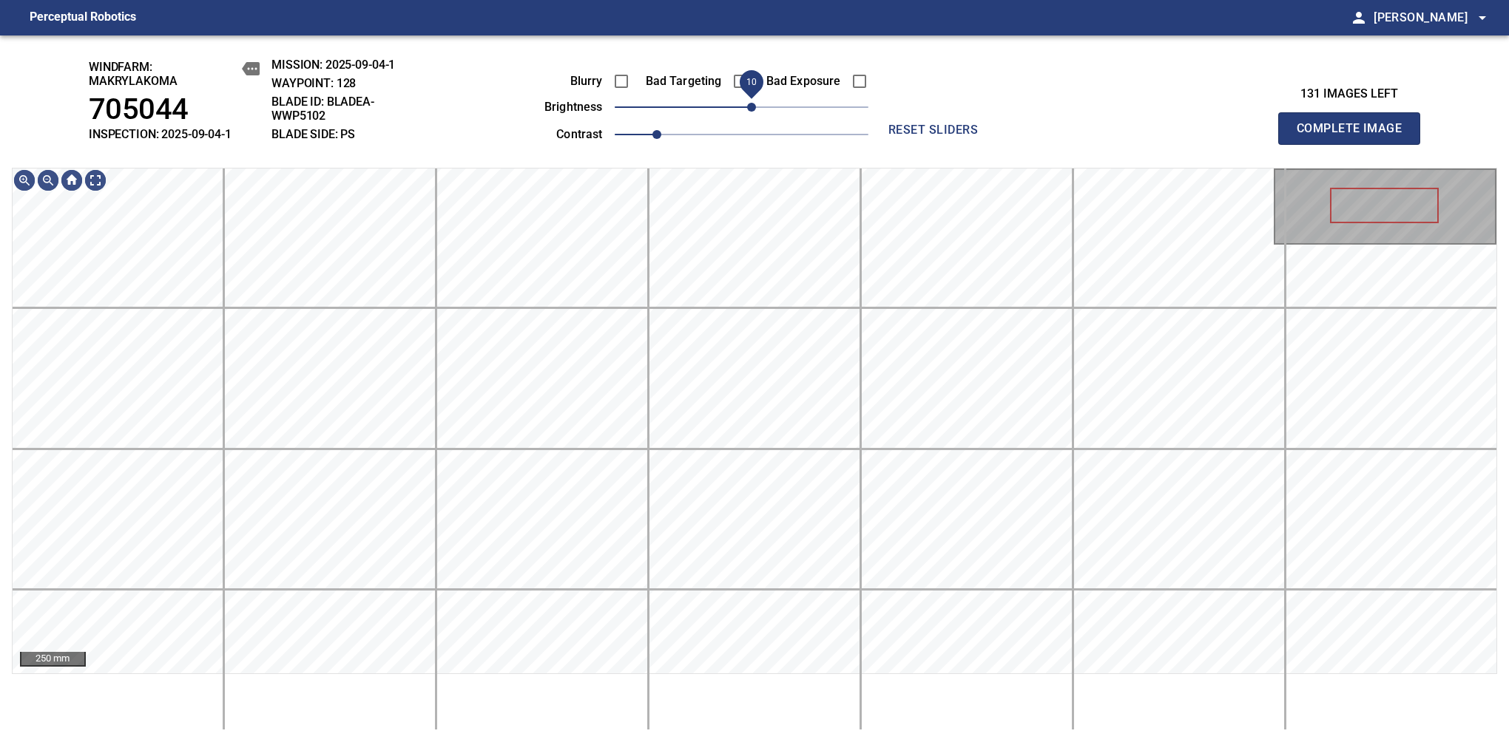
click at [754, 112] on span "10" at bounding box center [751, 107] width 9 height 9
click at [908, 143] on div "windfarm: Makrylakoma 705044 INSPECTION: 2025-09-04-1 MISSION: 2025-09-04-1 WAY…" at bounding box center [754, 388] width 1509 height 707
drag, startPoint x: 1355, startPoint y: 136, endPoint x: 1408, endPoint y: 742, distance: 608.0
click at [1355, 136] on span "Complete Image" at bounding box center [1348, 128] width 109 height 21
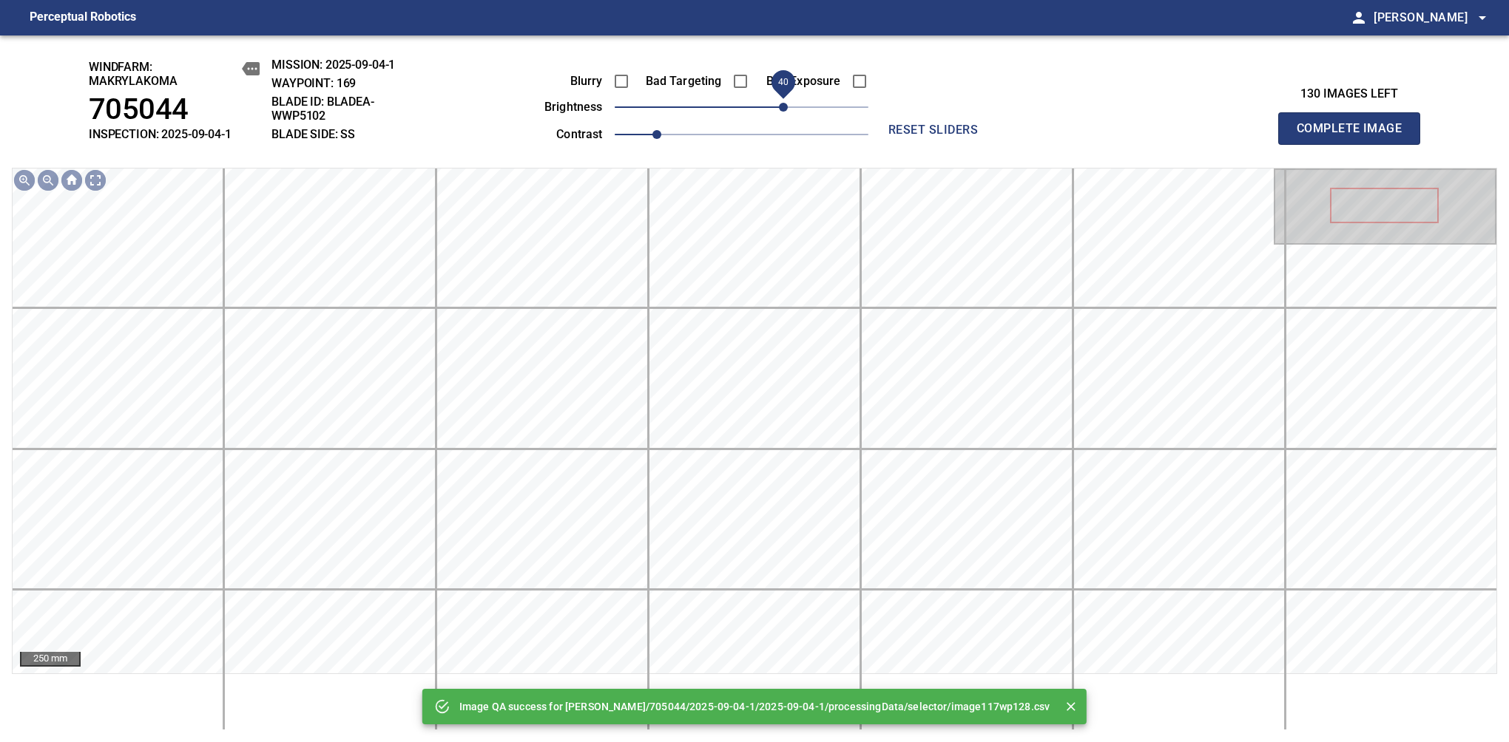
drag, startPoint x: 750, startPoint y: 112, endPoint x: 787, endPoint y: 107, distance: 37.3
click at [787, 107] on span "40" at bounding box center [783, 107] width 9 height 9
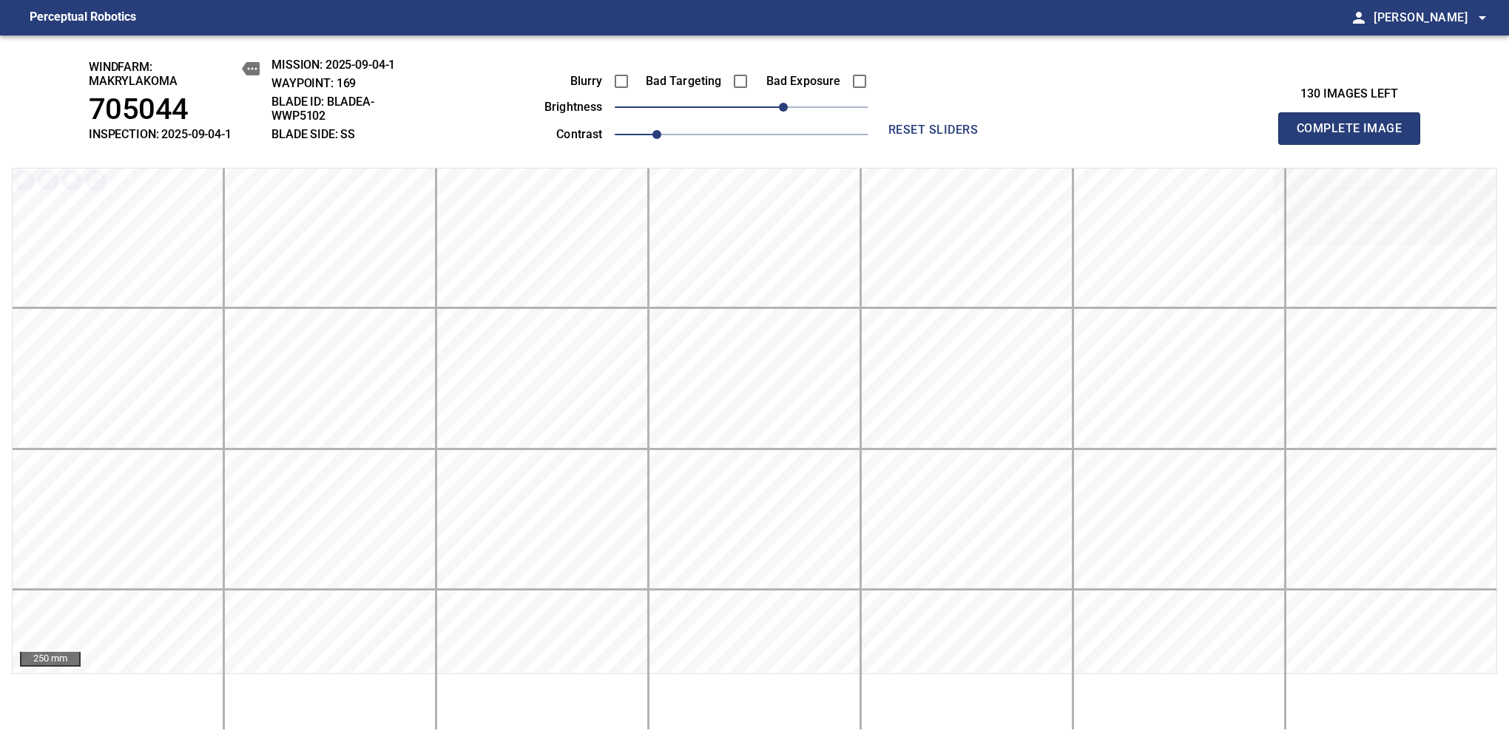
click at [1355, 136] on span "Complete Image" at bounding box center [1348, 128] width 109 height 21
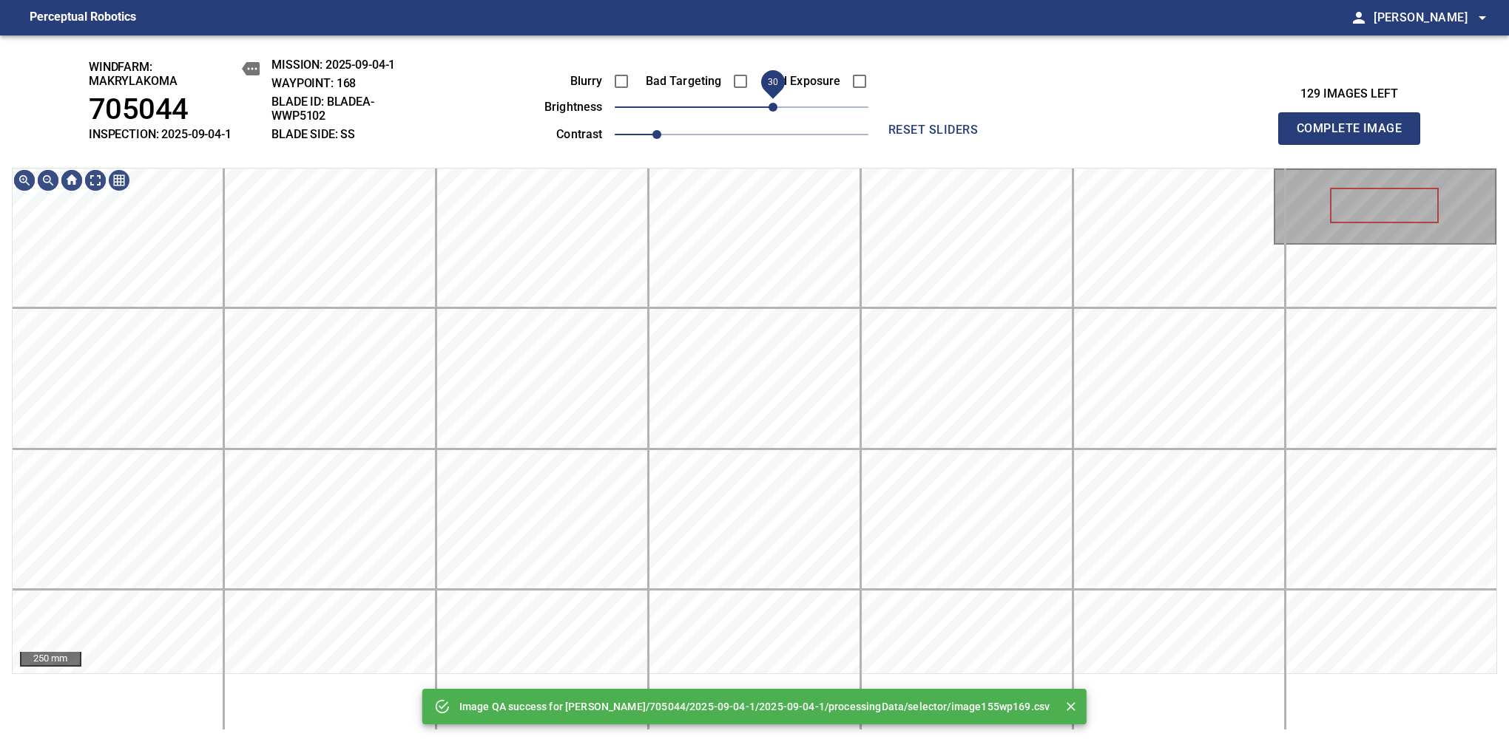
click at [776, 115] on span "30" at bounding box center [742, 107] width 254 height 21
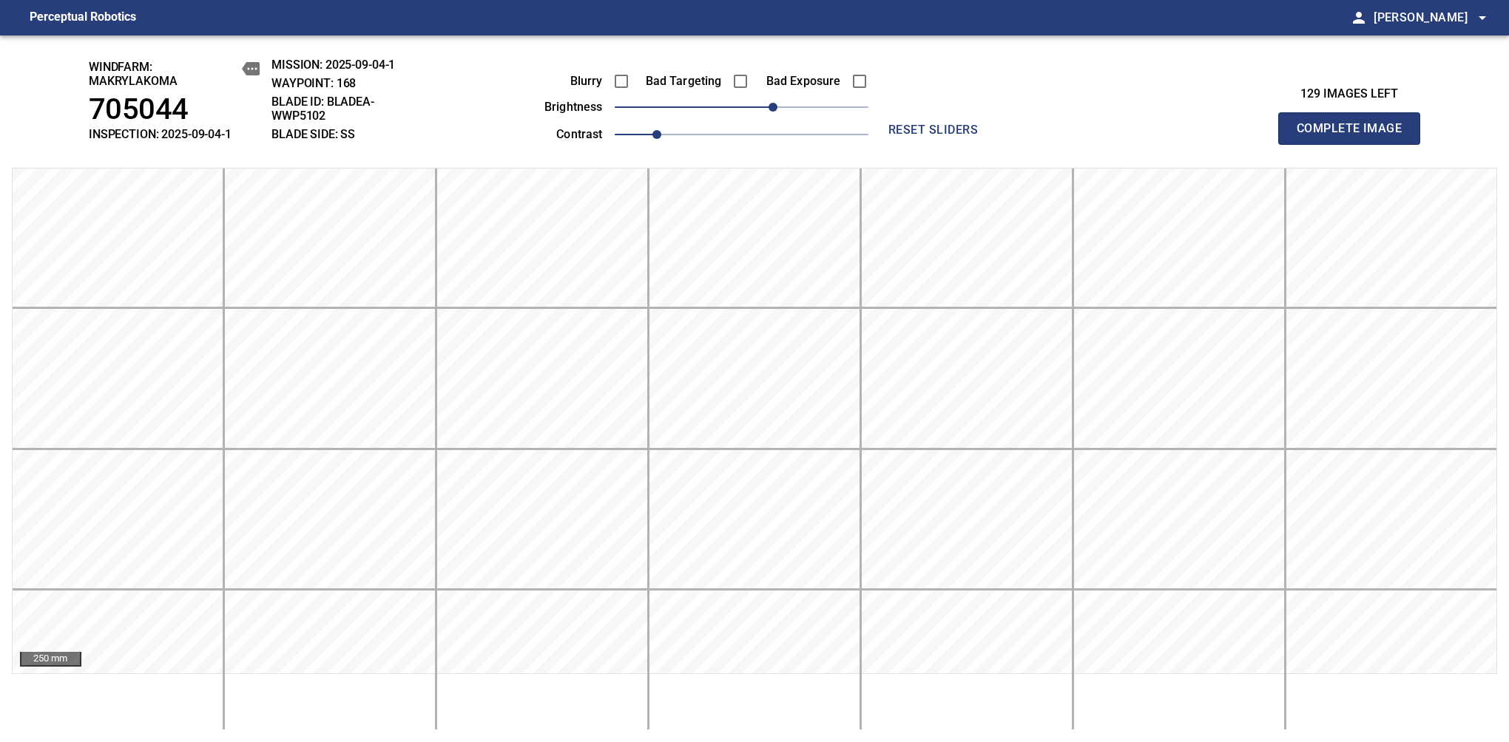
click at [1355, 136] on span "Complete Image" at bounding box center [1348, 128] width 109 height 21
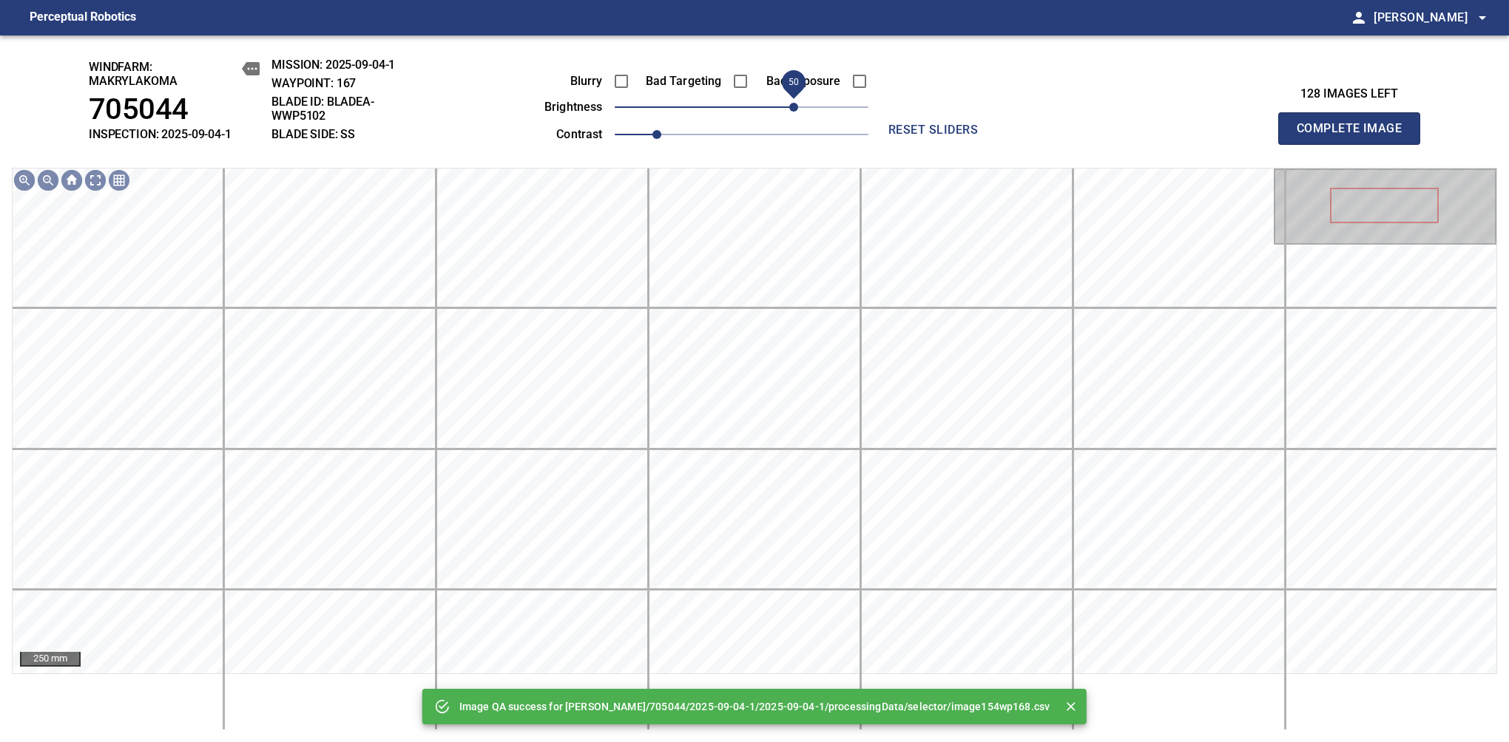
drag, startPoint x: 784, startPoint y: 110, endPoint x: 796, endPoint y: 105, distance: 12.9
click at [796, 105] on span "50" at bounding box center [742, 107] width 254 height 21
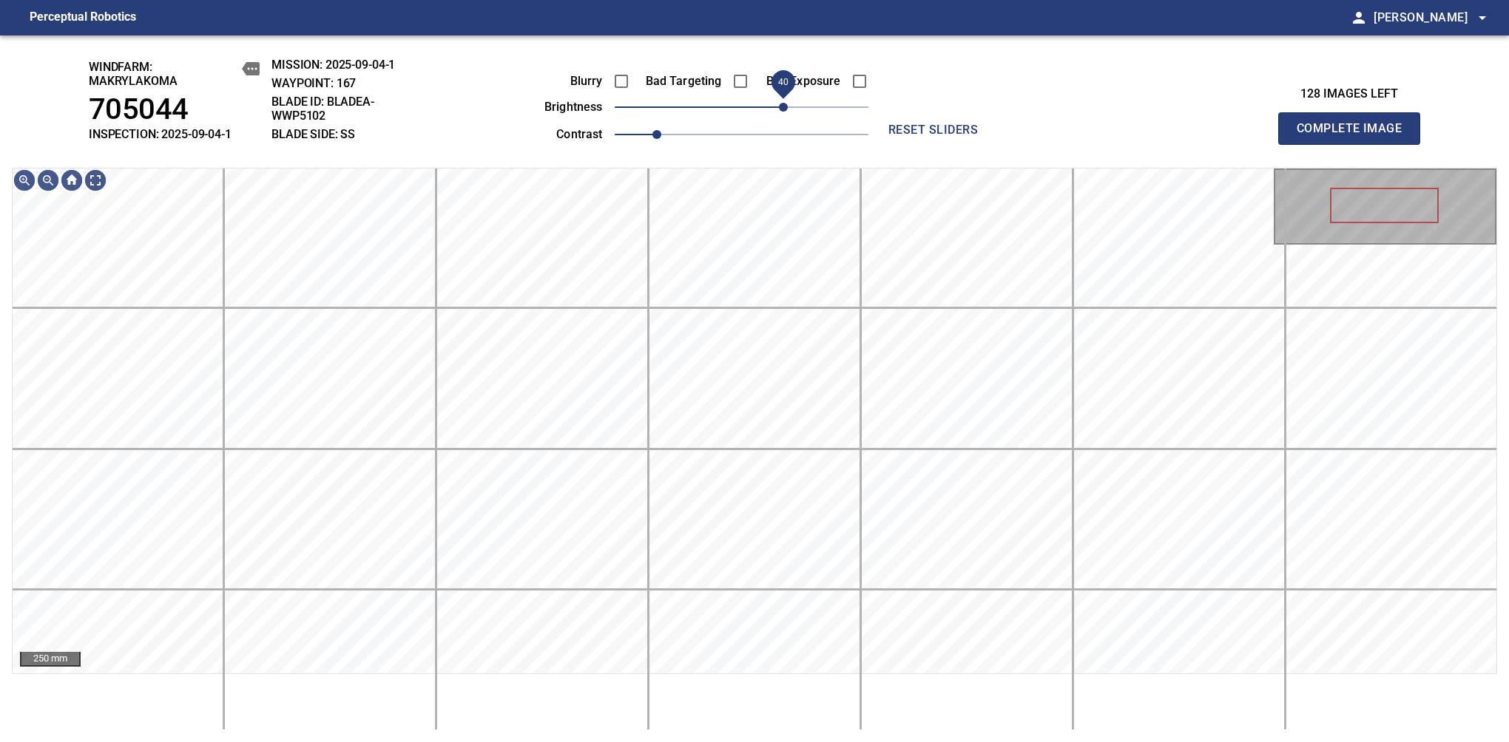
click at [784, 109] on span "40" at bounding box center [783, 107] width 9 height 9
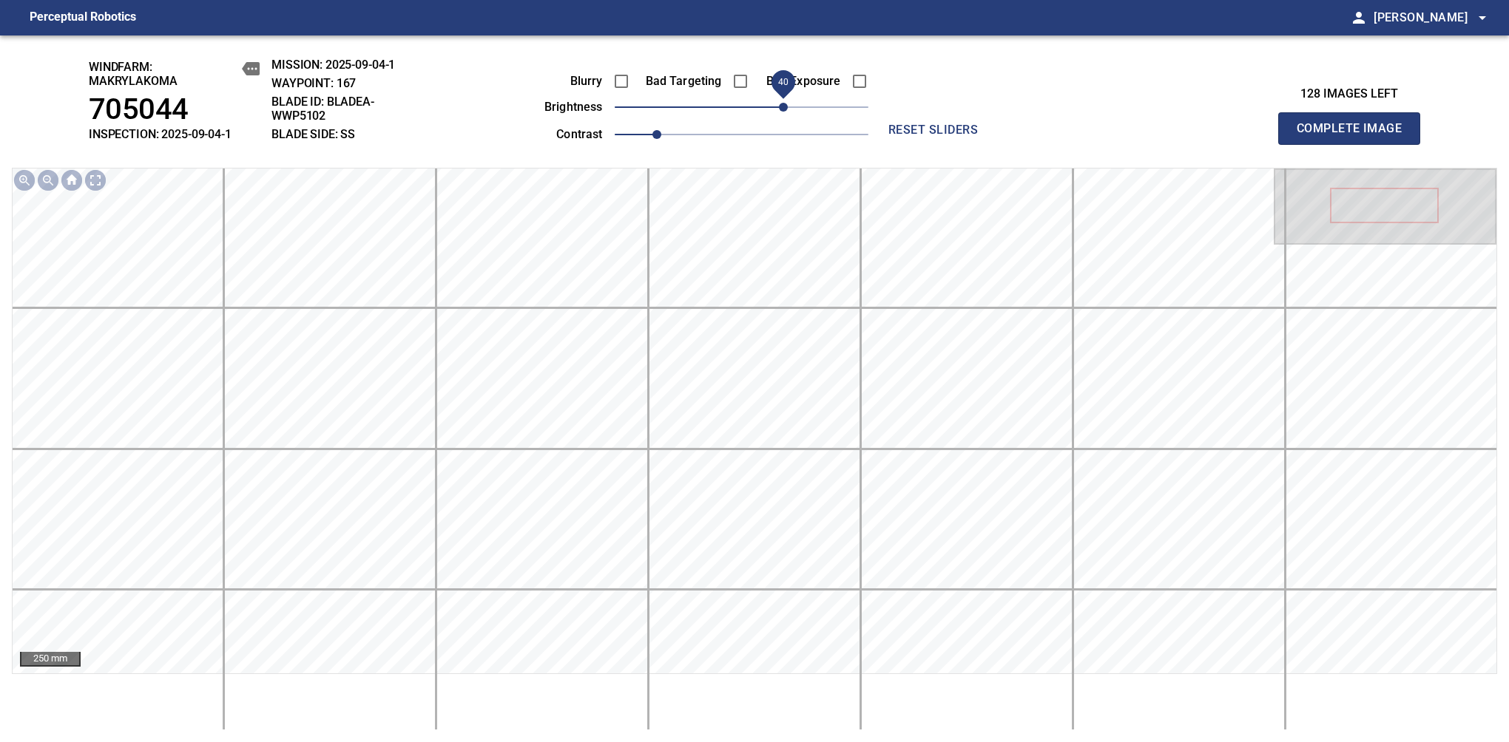
click at [1355, 136] on span "Complete Image" at bounding box center [1348, 128] width 109 height 21
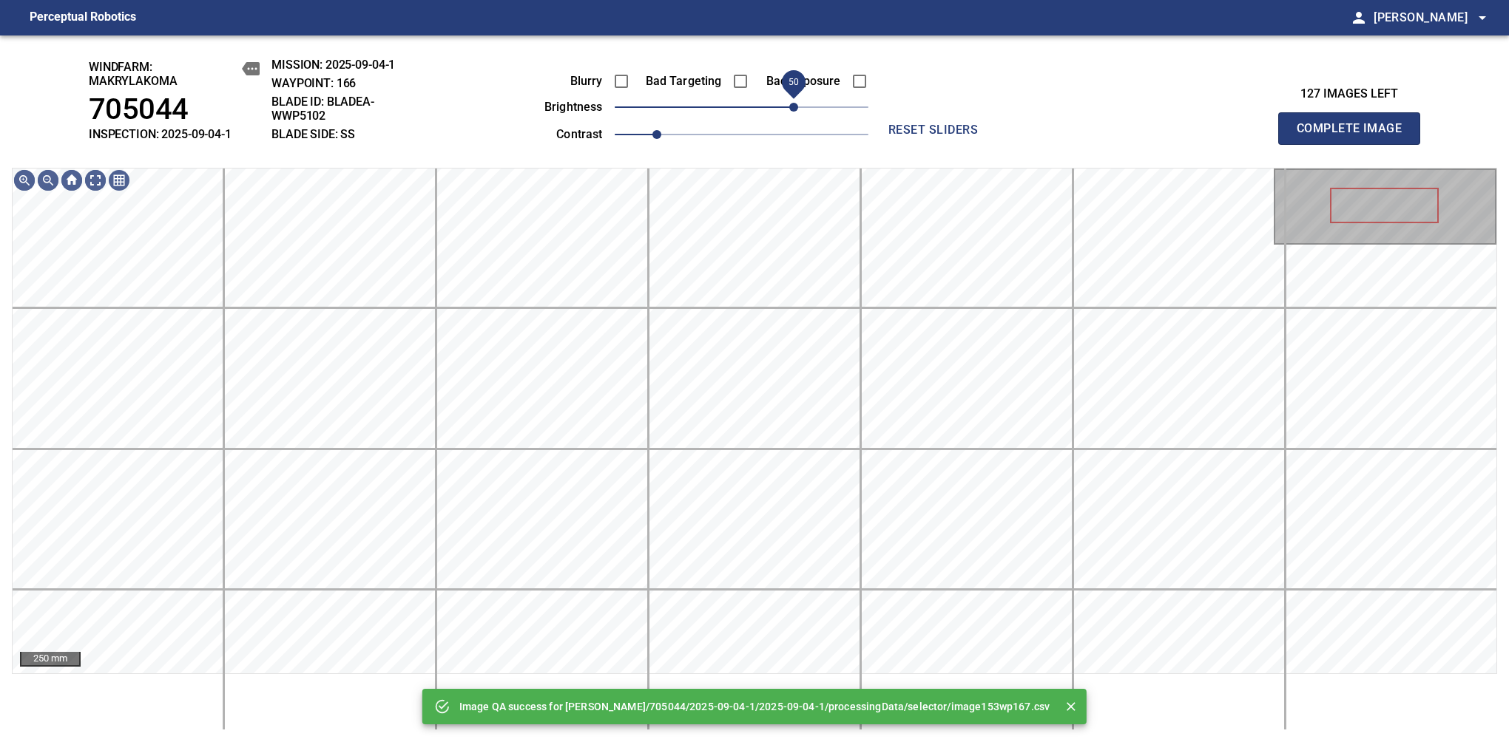
drag, startPoint x: 784, startPoint y: 109, endPoint x: 793, endPoint y: 100, distance: 13.6
click at [793, 100] on span "50" at bounding box center [742, 107] width 254 height 21
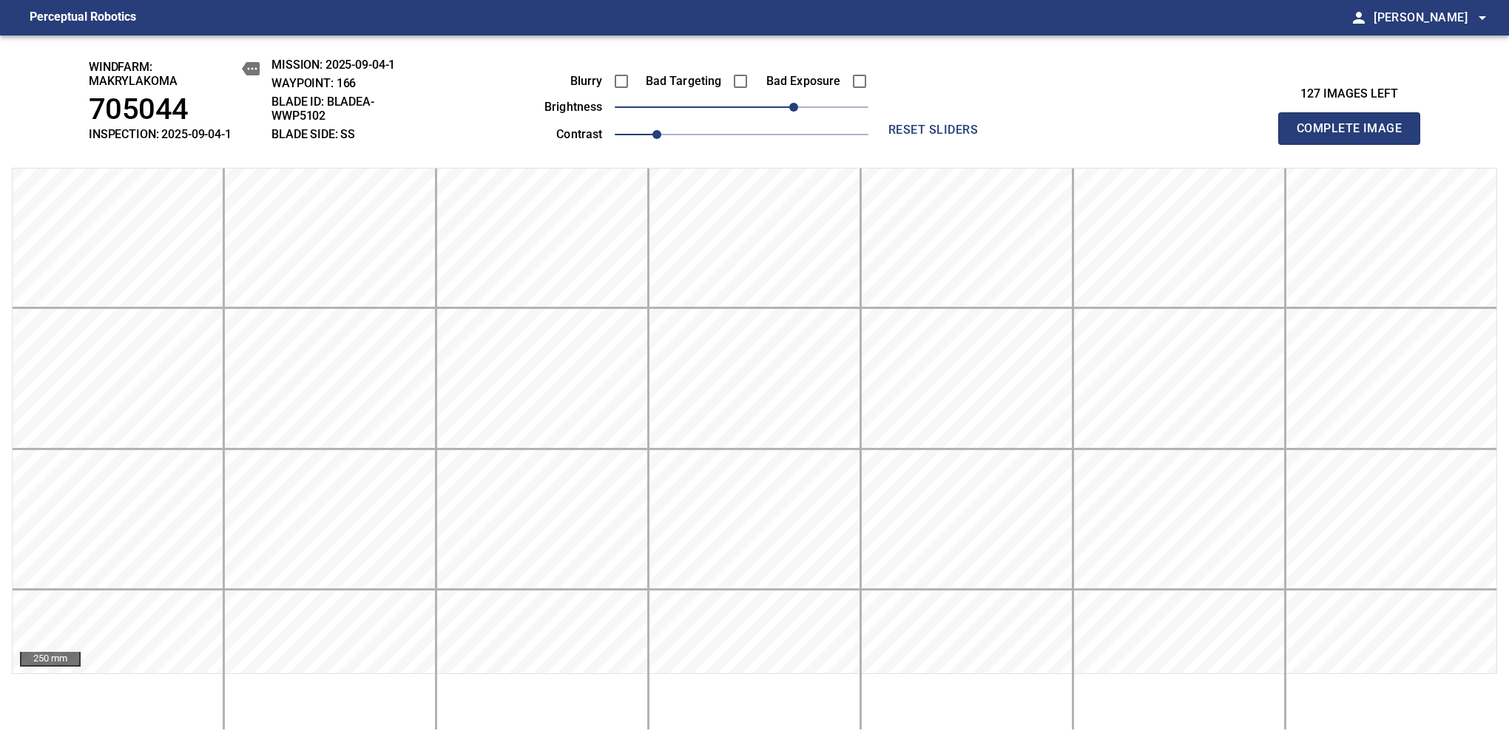
click at [1355, 136] on span "Complete Image" at bounding box center [1348, 128] width 109 height 21
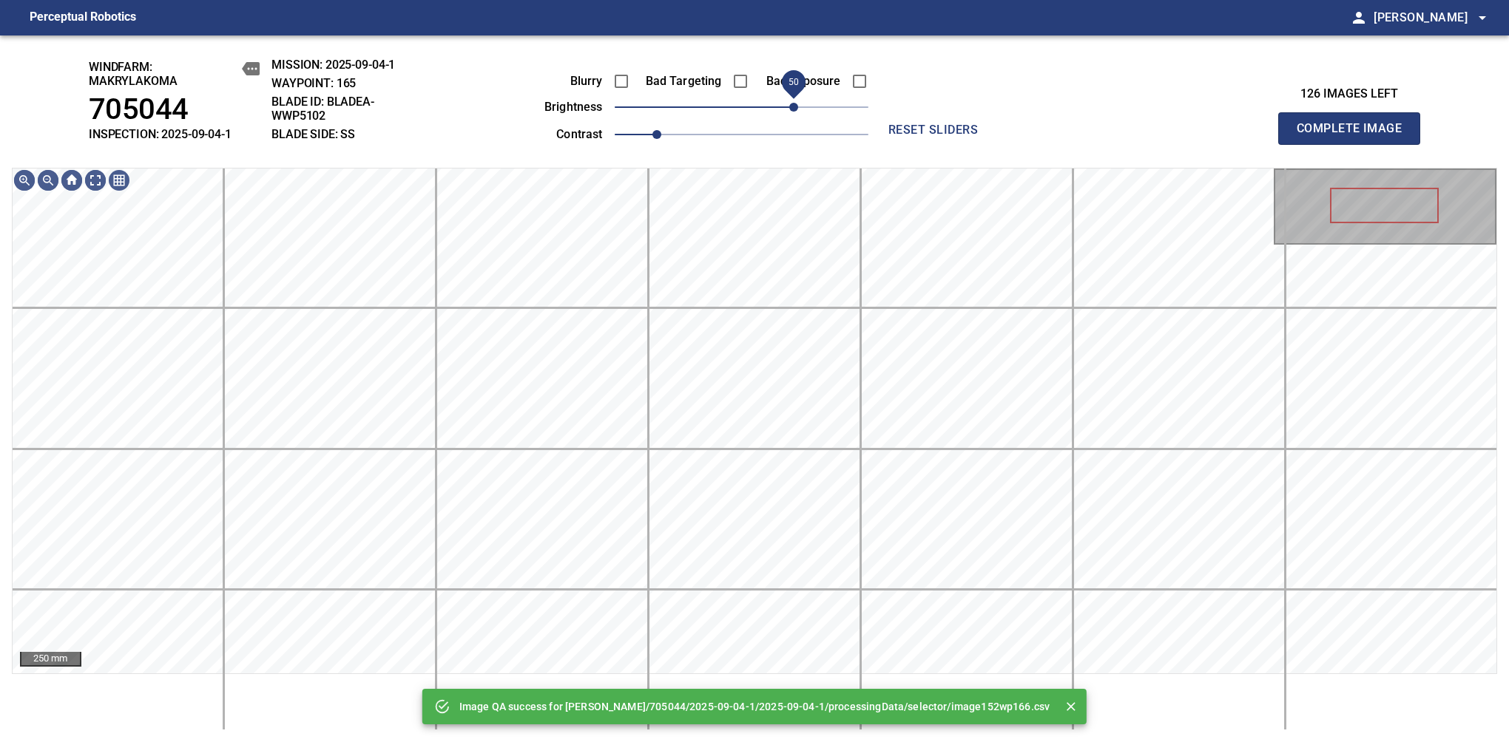
click at [797, 105] on span "50" at bounding box center [742, 107] width 254 height 21
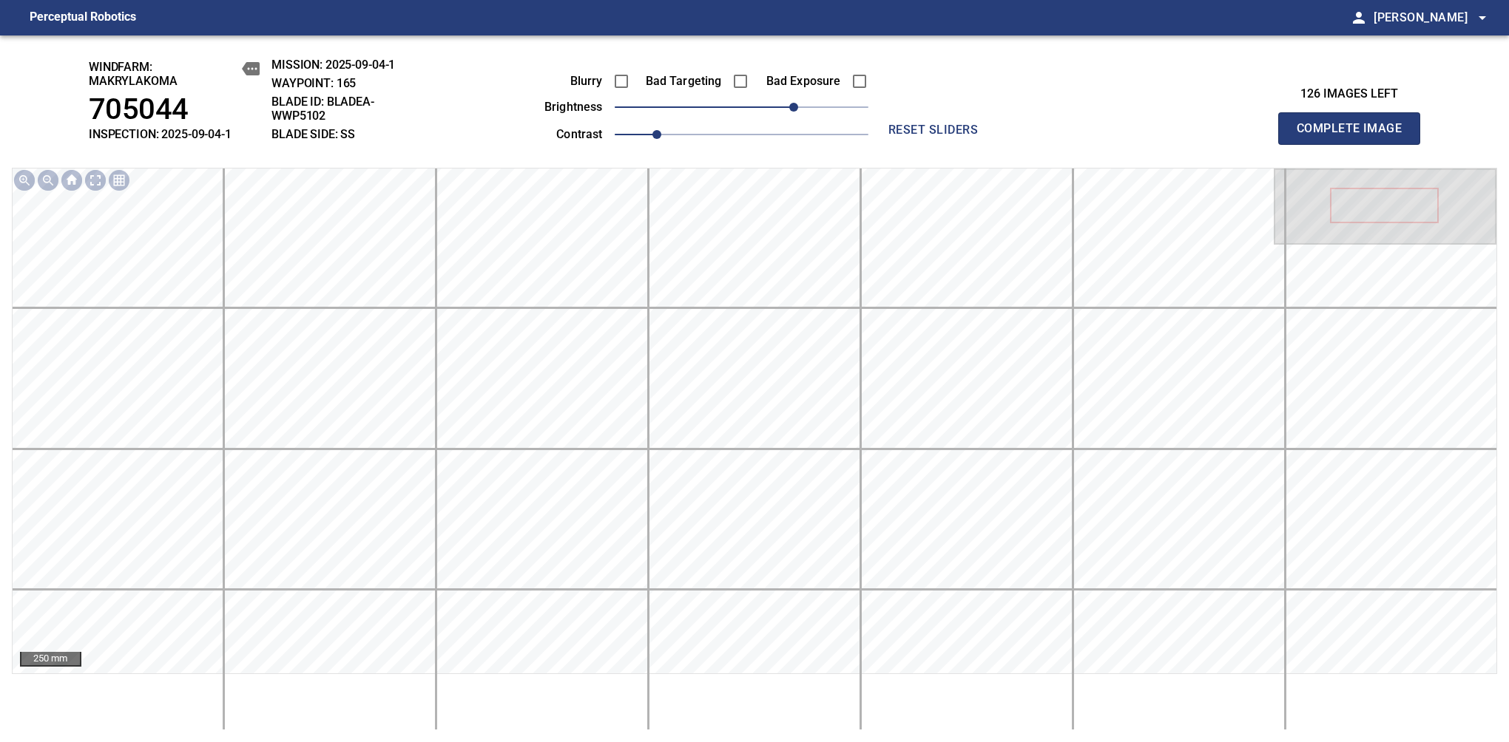
click at [1355, 136] on span "Complete Image" at bounding box center [1348, 128] width 109 height 21
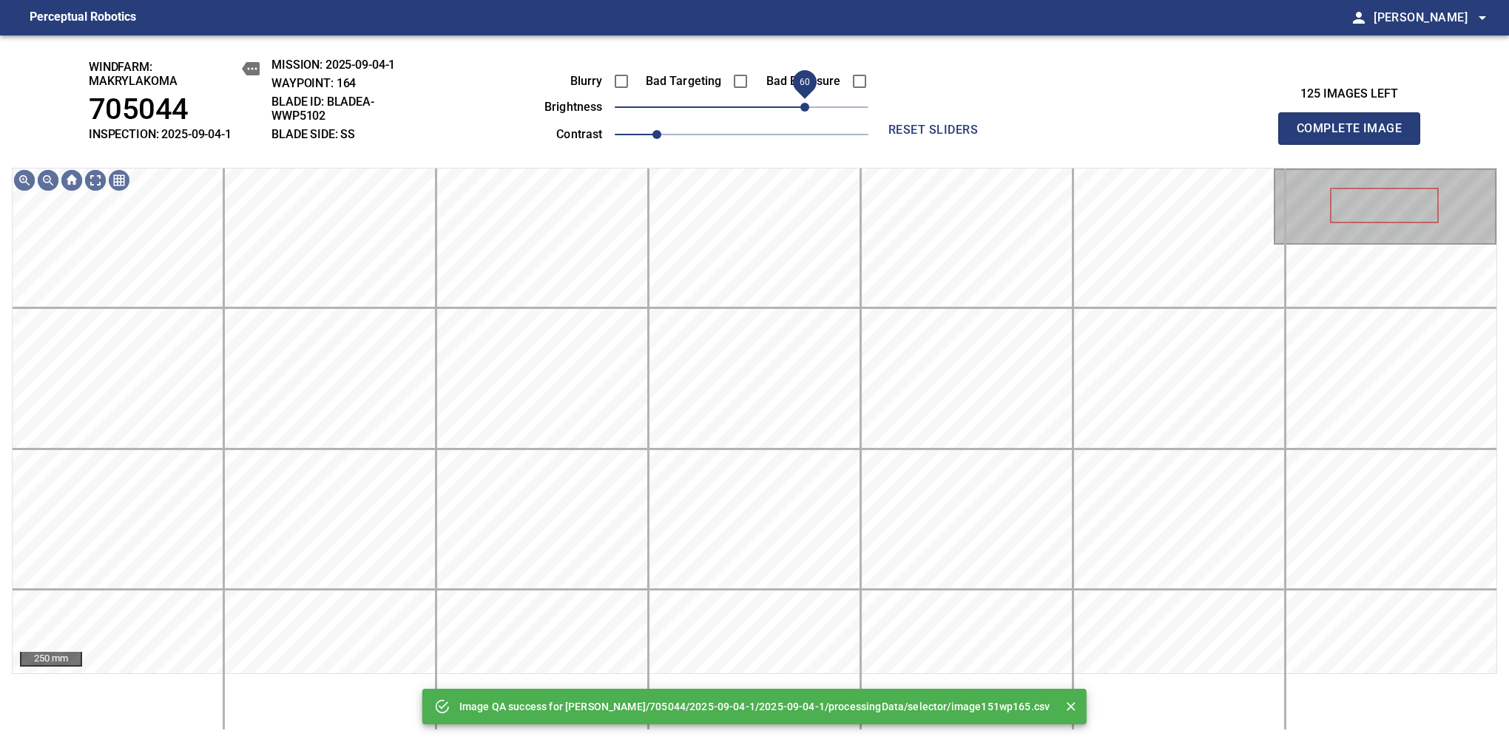
click at [802, 103] on span "60" at bounding box center [742, 107] width 254 height 21
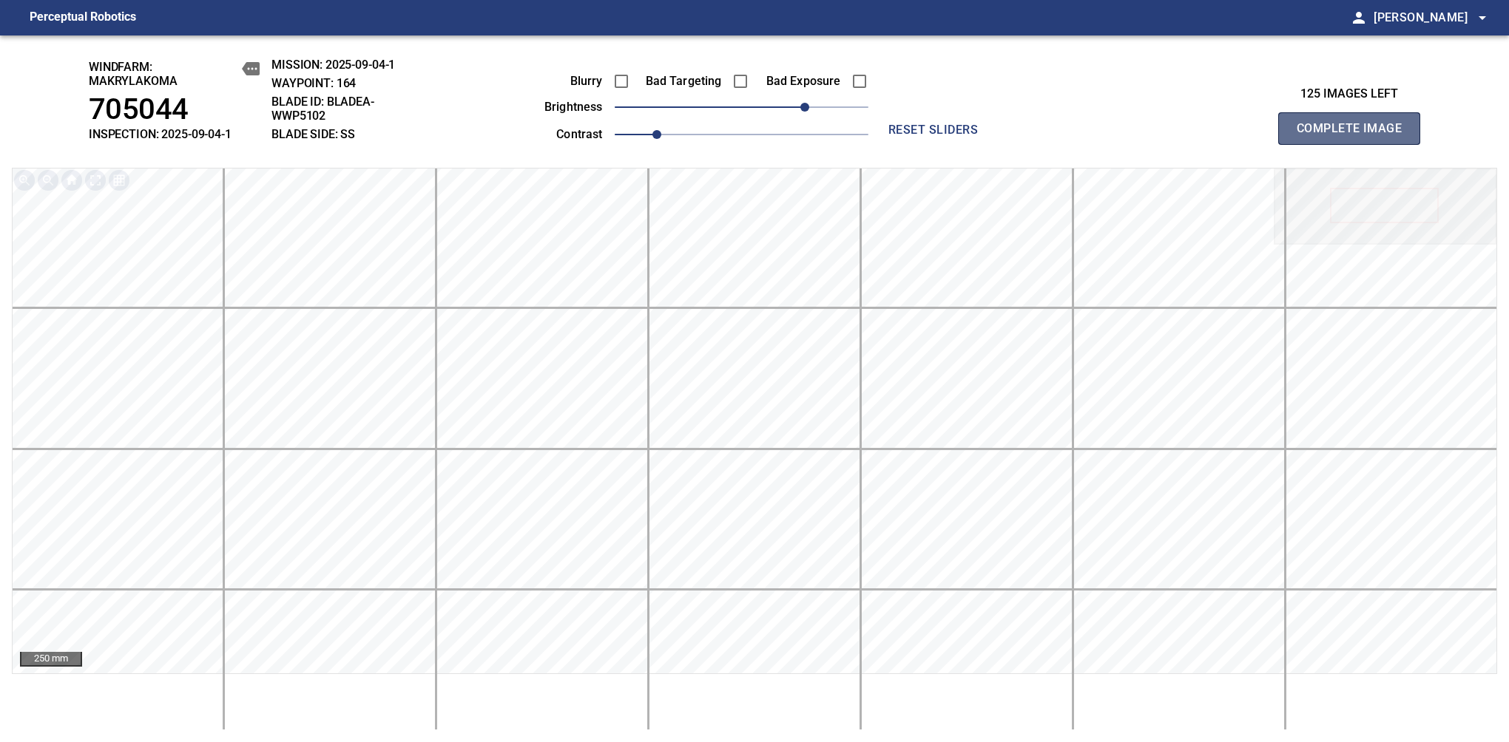
click at [1355, 136] on span "Complete Image" at bounding box center [1348, 128] width 109 height 21
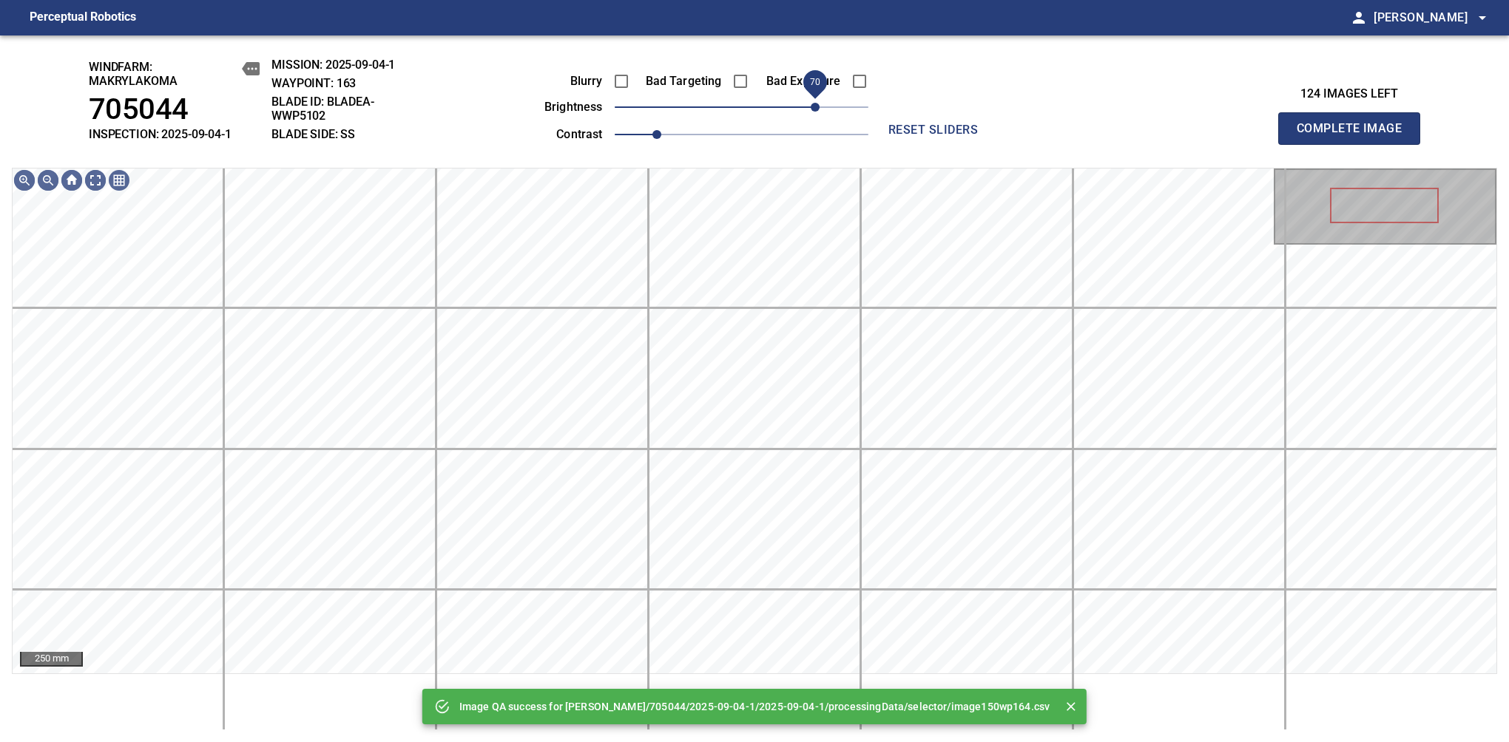
drag, startPoint x: 802, startPoint y: 103, endPoint x: 812, endPoint y: 101, distance: 10.6
click at [812, 101] on span "70" at bounding box center [742, 107] width 254 height 21
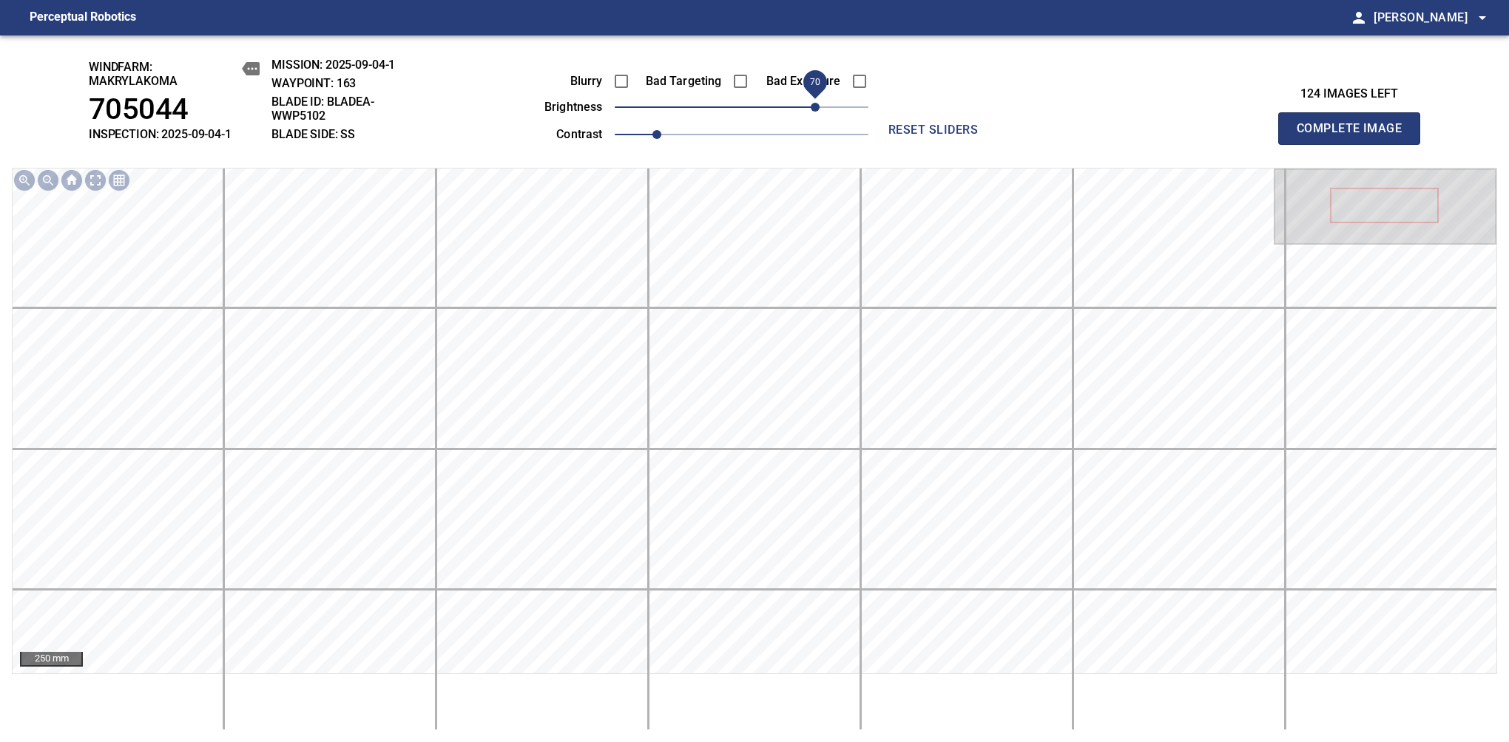
click at [810, 111] on span "70" at bounding box center [814, 107] width 9 height 9
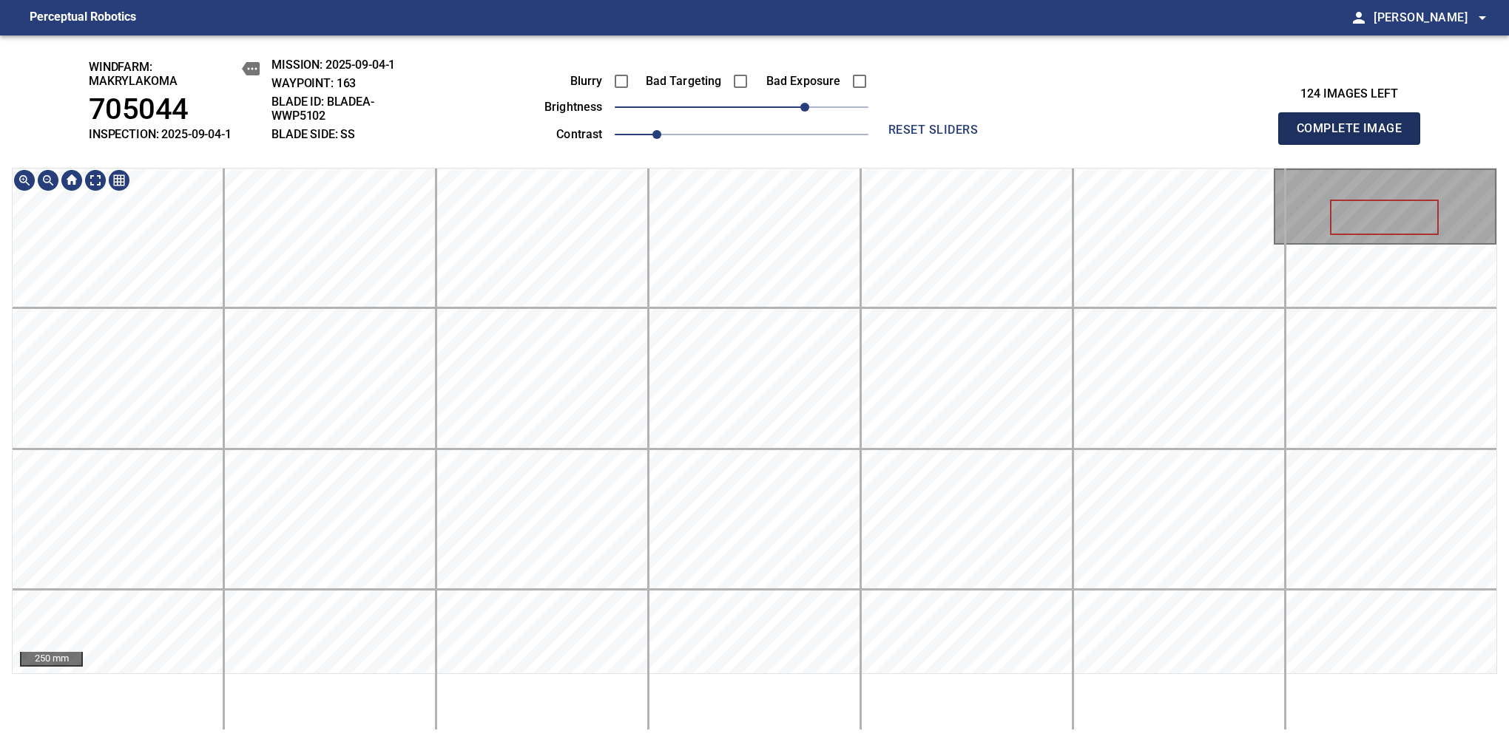
click at [1355, 136] on span "Complete Image" at bounding box center [1348, 128] width 109 height 21
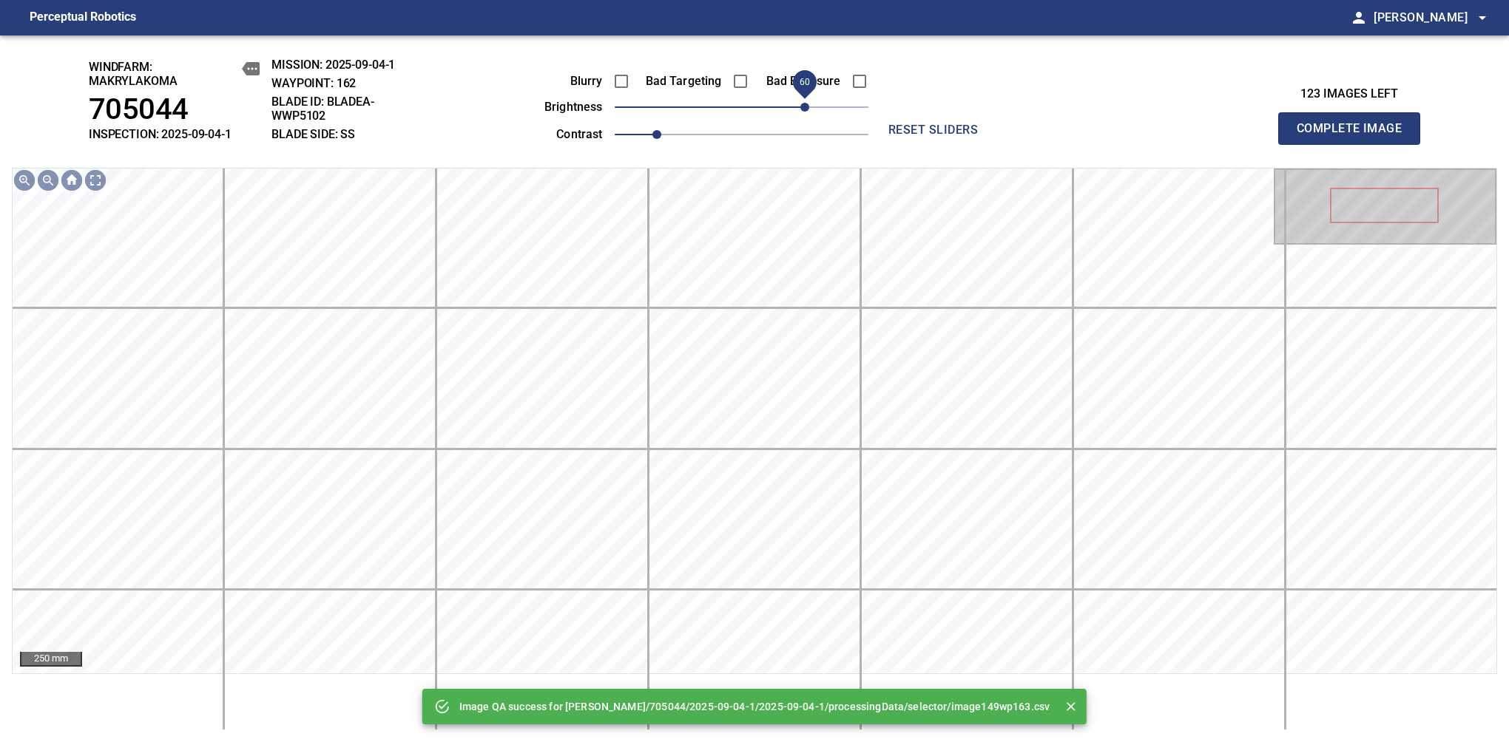
drag, startPoint x: 776, startPoint y: 101, endPoint x: 799, endPoint y: 96, distance: 24.2
click at [800, 103] on span "60" at bounding box center [804, 107] width 9 height 9
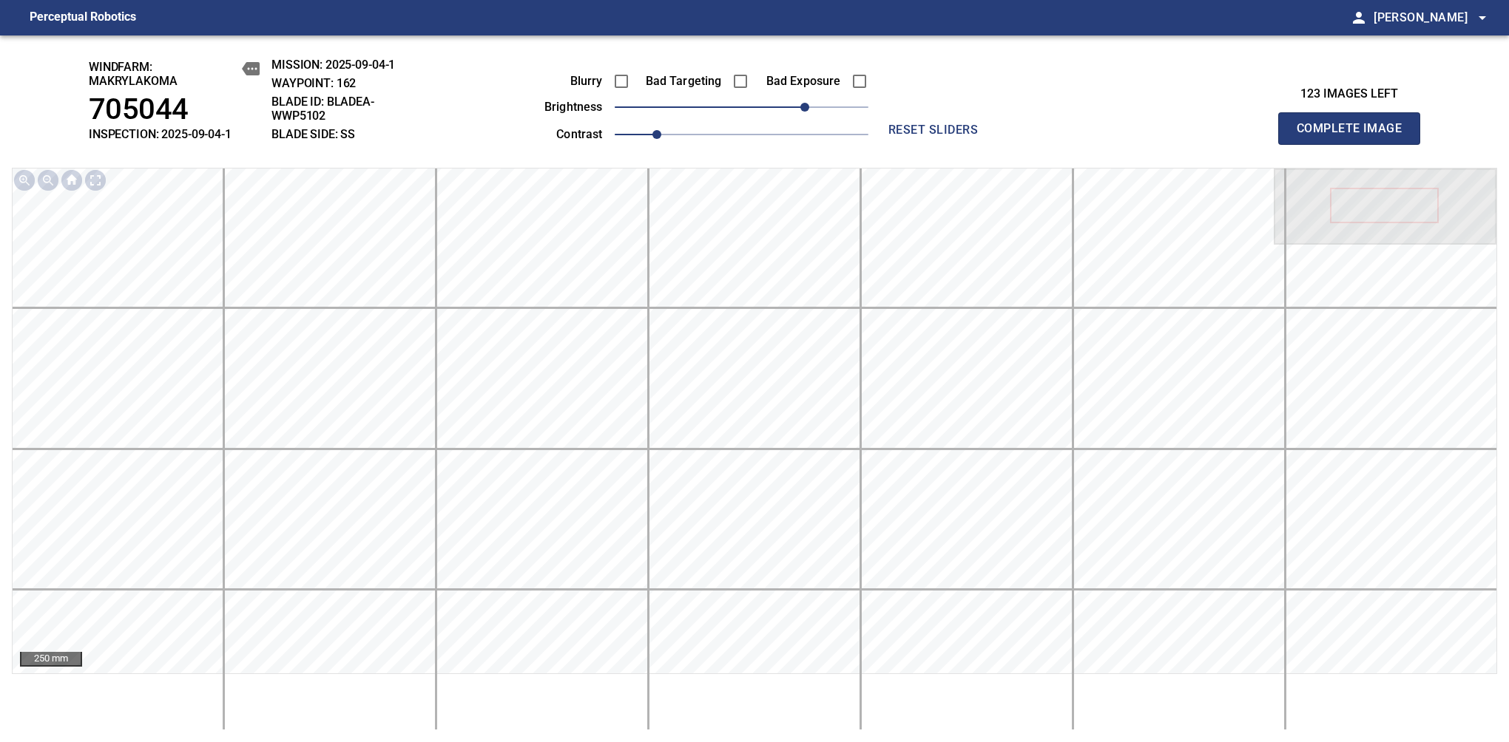
click at [1355, 136] on span "Complete Image" at bounding box center [1348, 128] width 109 height 21
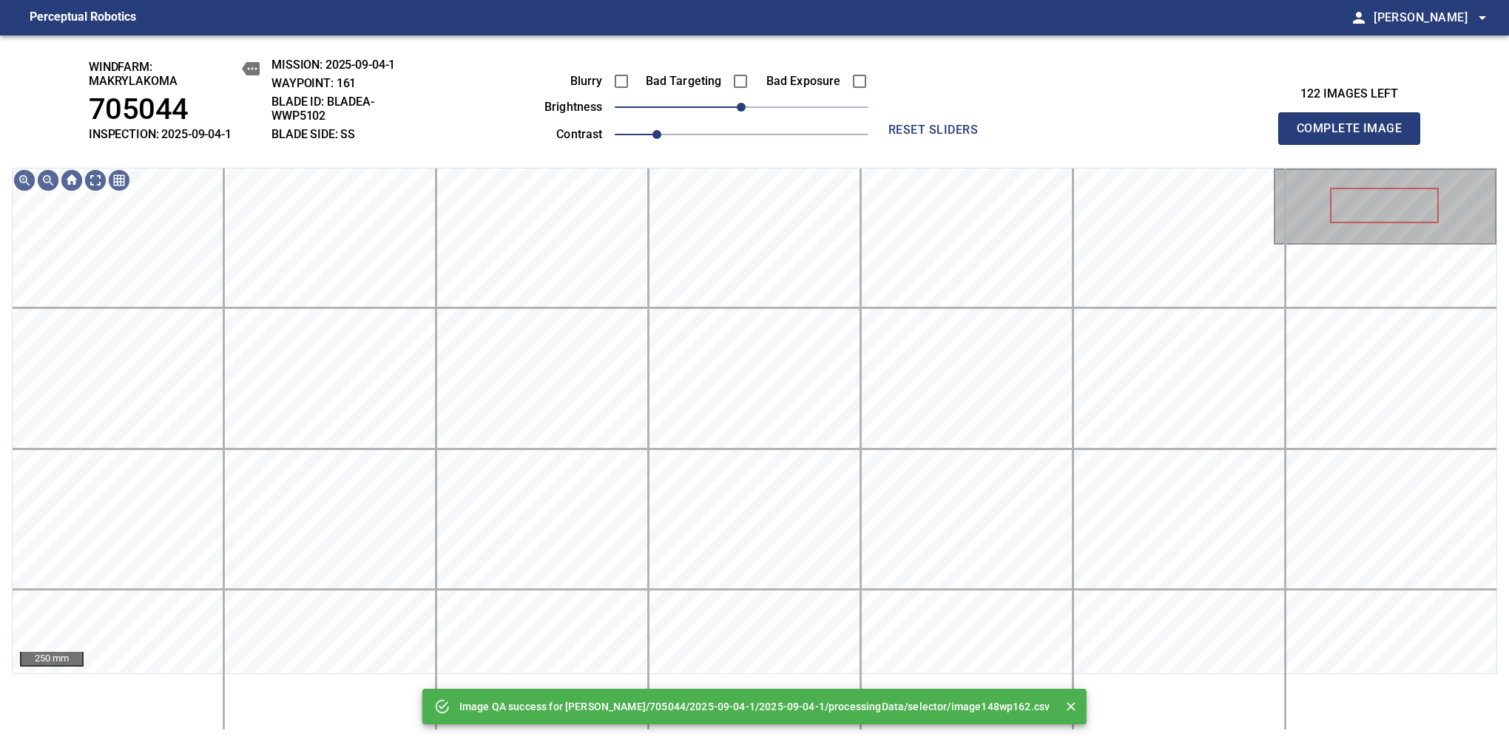
click at [799, 96] on div "Bad Exposure" at bounding box center [808, 81] width 119 height 31
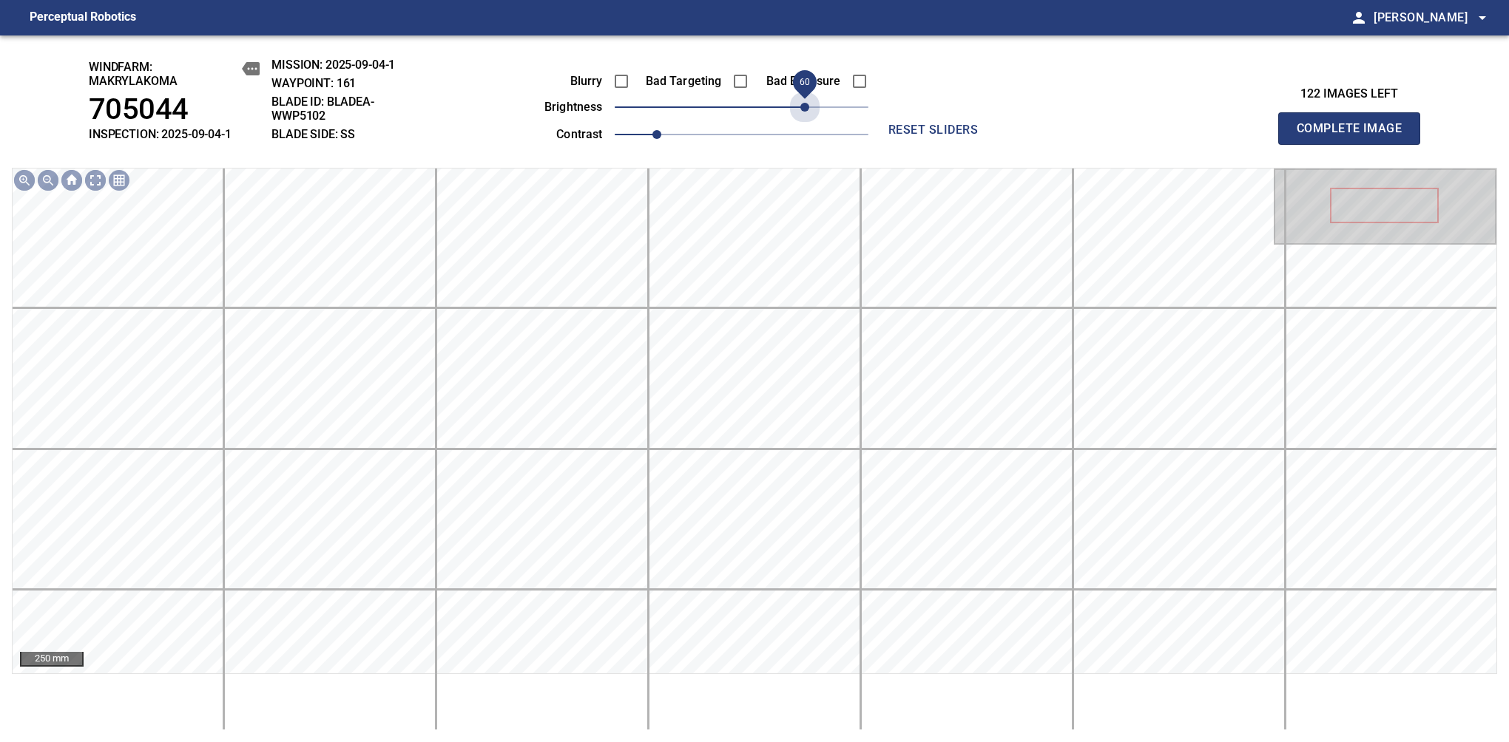
click at [802, 114] on span "60" at bounding box center [742, 107] width 254 height 21
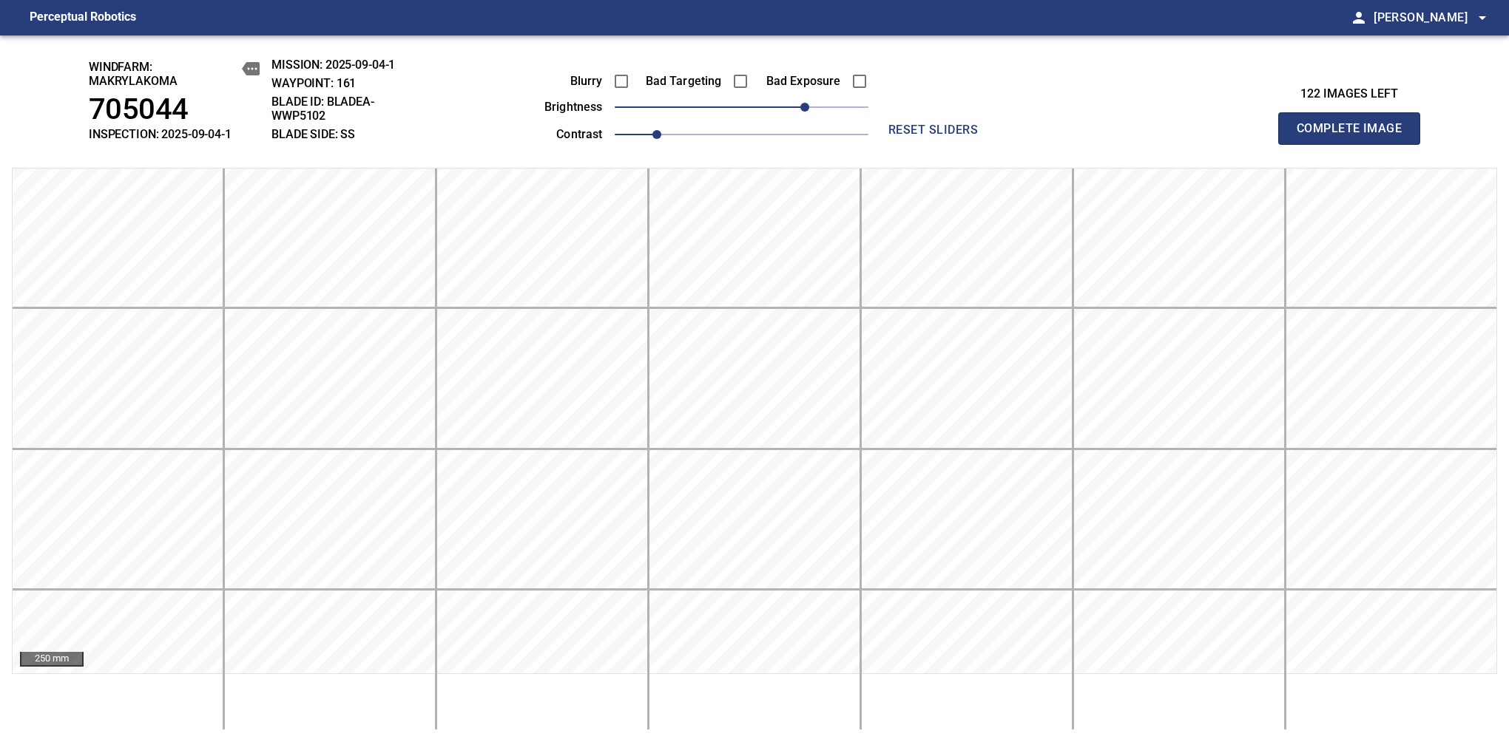
click at [1355, 136] on span "Complete Image" at bounding box center [1348, 128] width 109 height 21
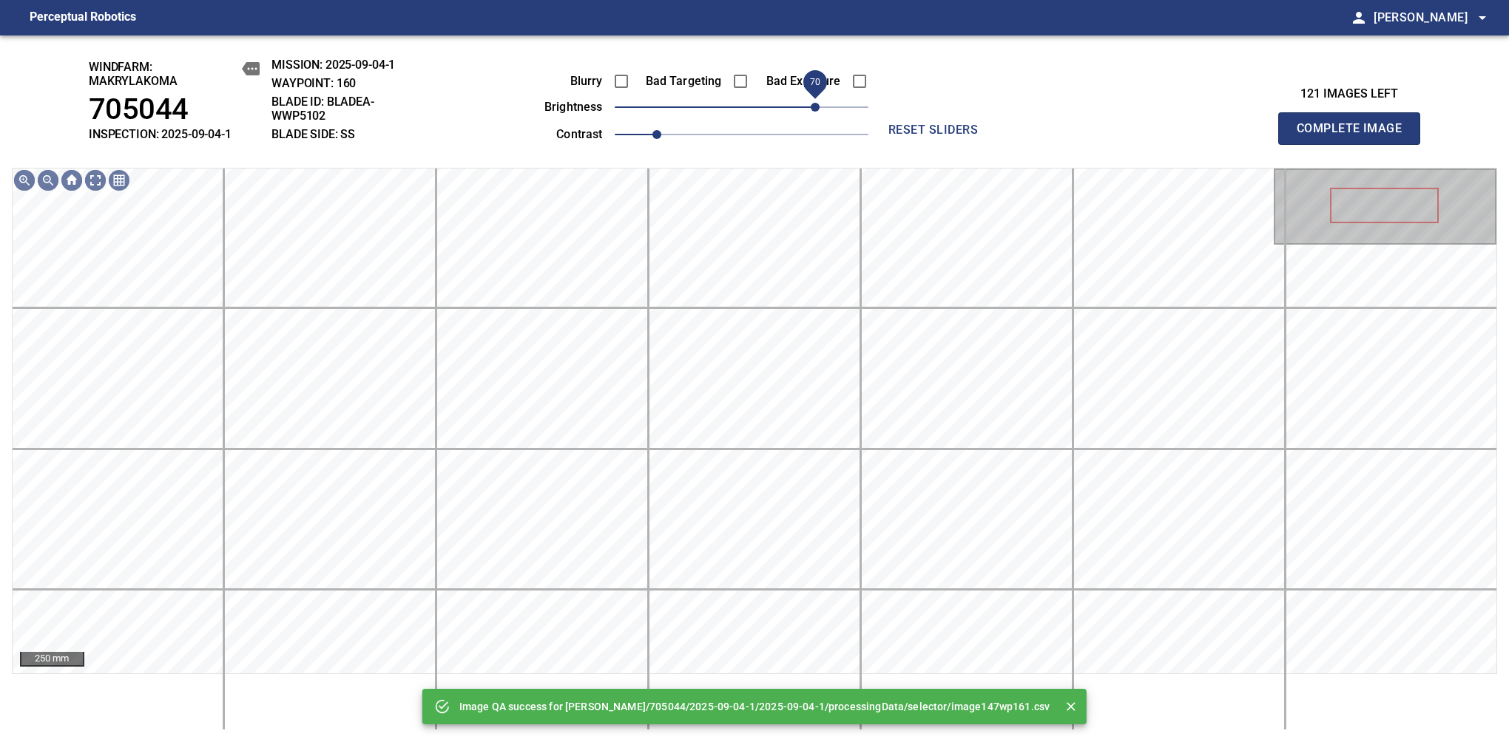
drag, startPoint x: 802, startPoint y: 114, endPoint x: 812, endPoint y: 106, distance: 12.7
click at [812, 106] on span "70" at bounding box center [742, 107] width 254 height 21
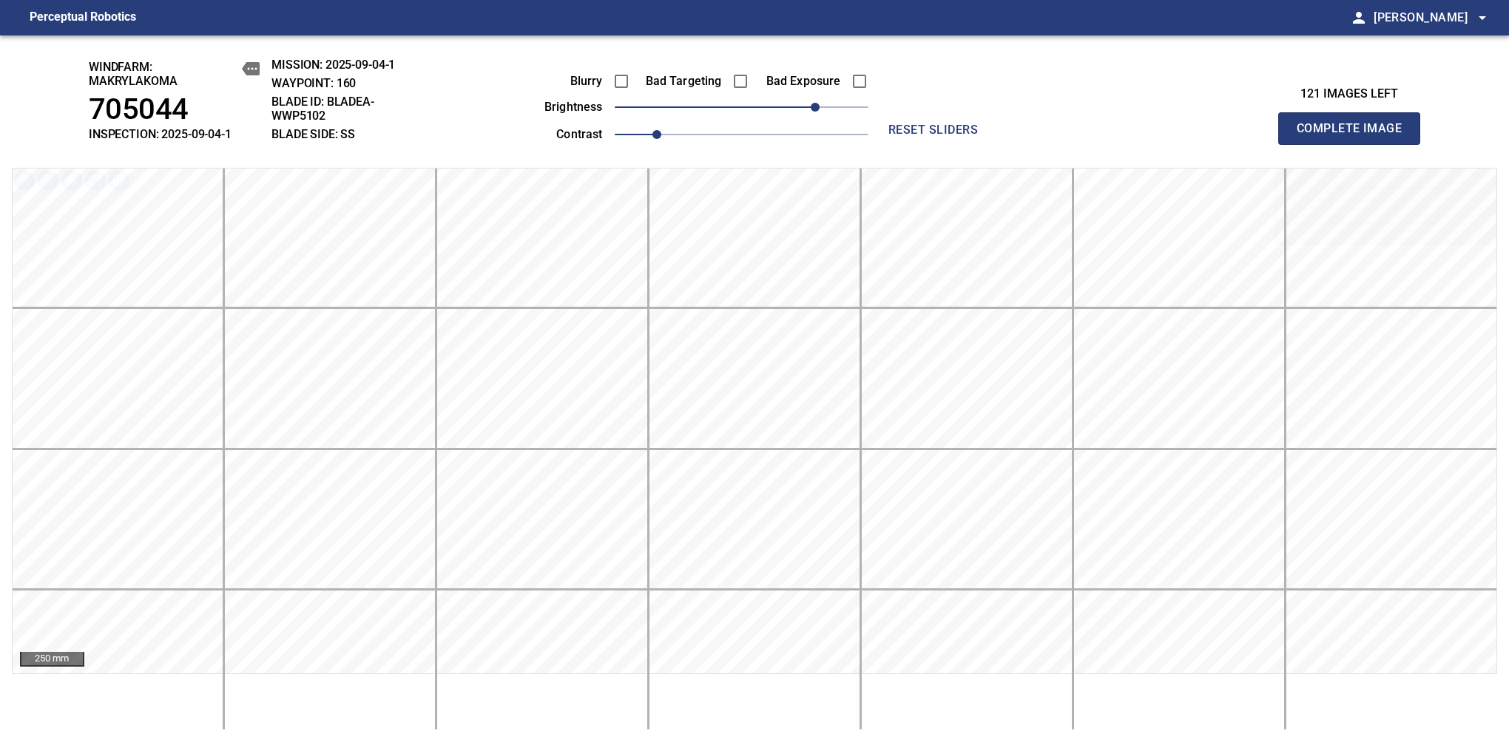
click at [1355, 136] on span "Complete Image" at bounding box center [1348, 128] width 109 height 21
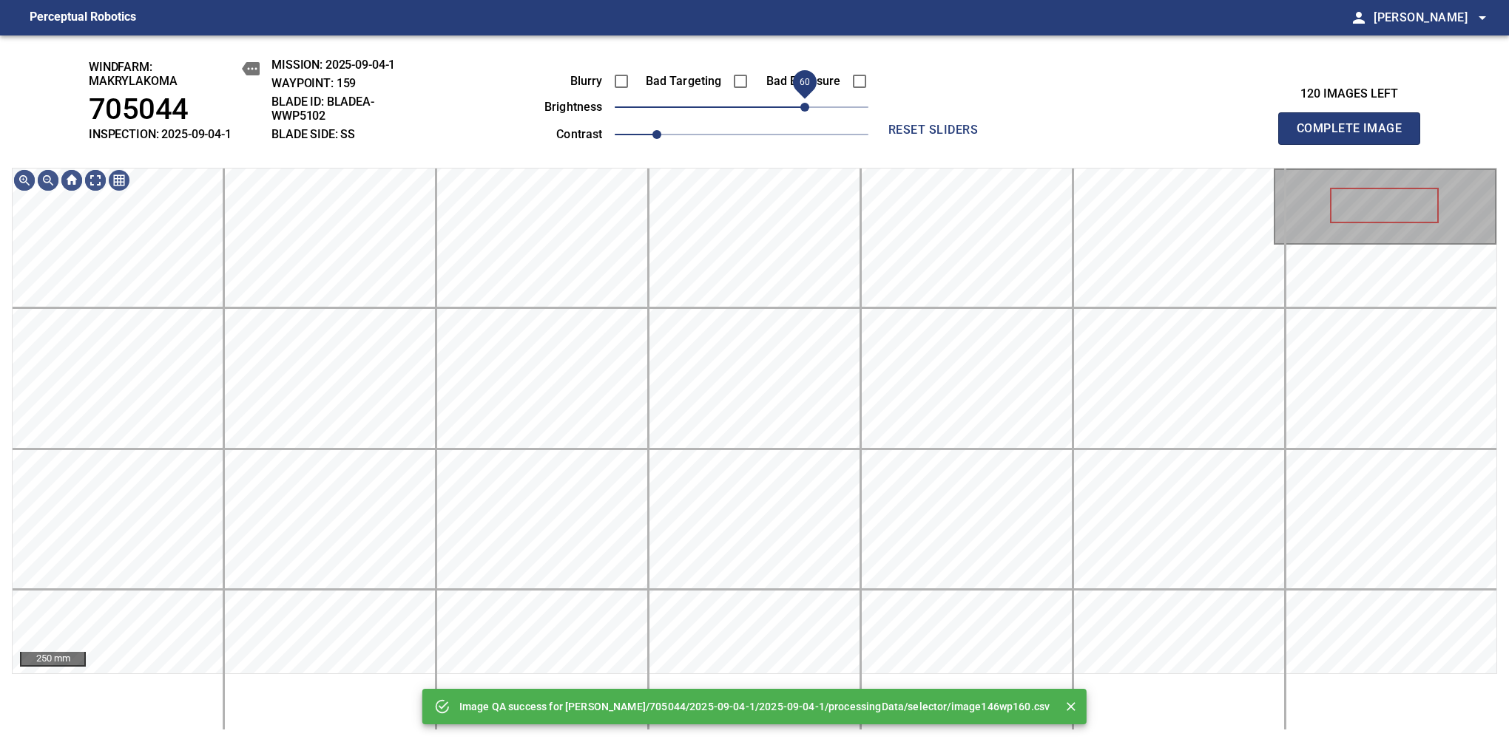
click at [805, 106] on span "60" at bounding box center [742, 107] width 254 height 21
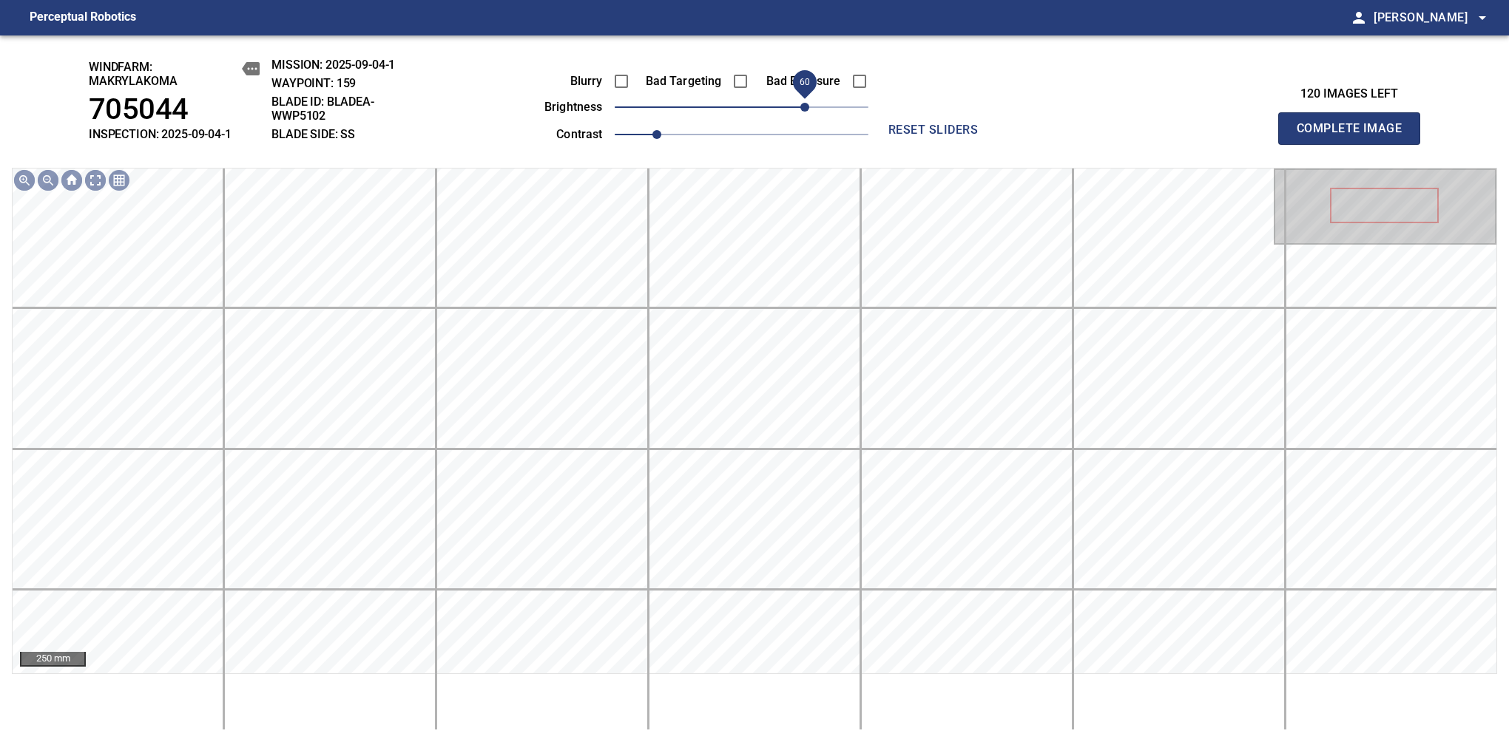
click at [1355, 136] on span "Complete Image" at bounding box center [1348, 128] width 109 height 21
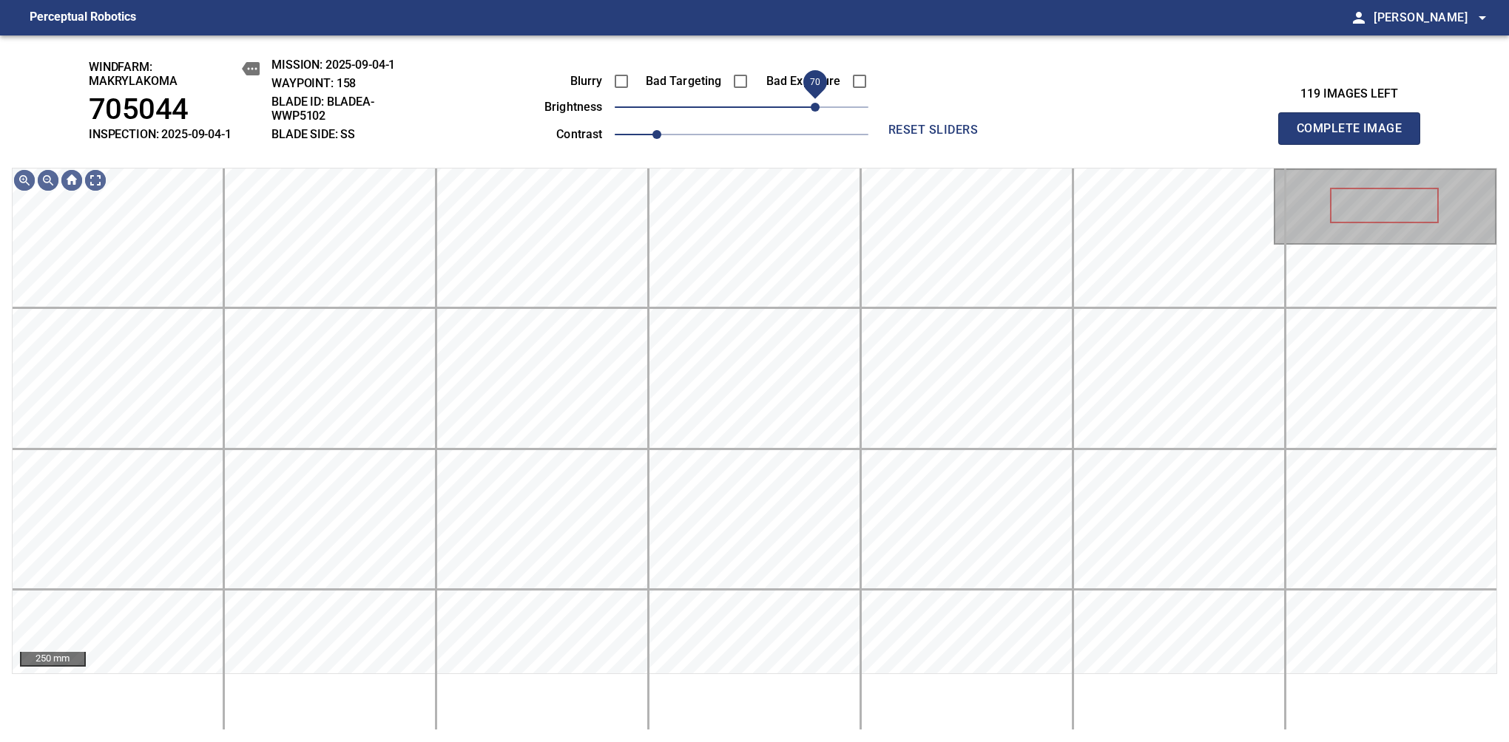
drag, startPoint x: 754, startPoint y: 115, endPoint x: 813, endPoint y: 104, distance: 60.1
click at [813, 104] on span "70" at bounding box center [814, 107] width 9 height 9
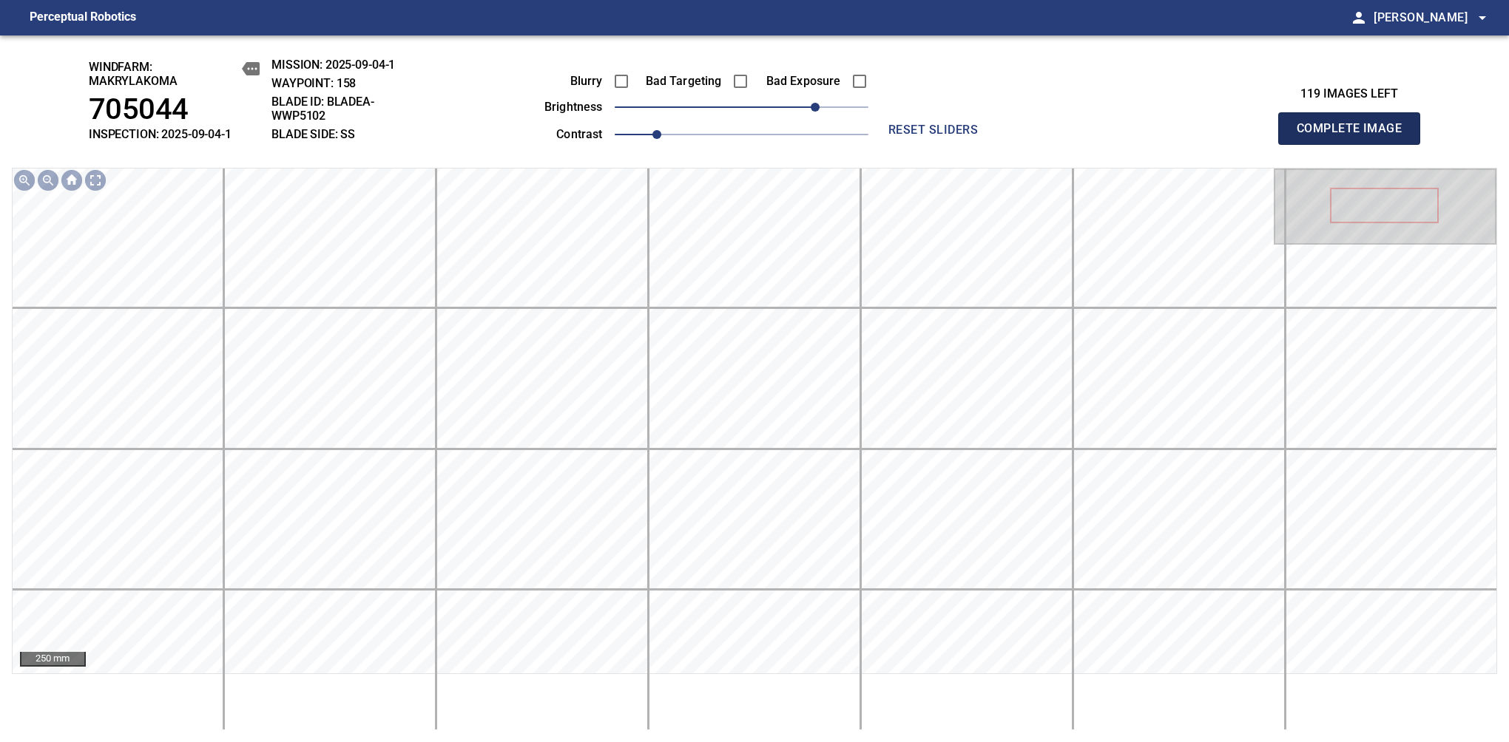
click at [1355, 136] on span "Complete Image" at bounding box center [1348, 128] width 109 height 21
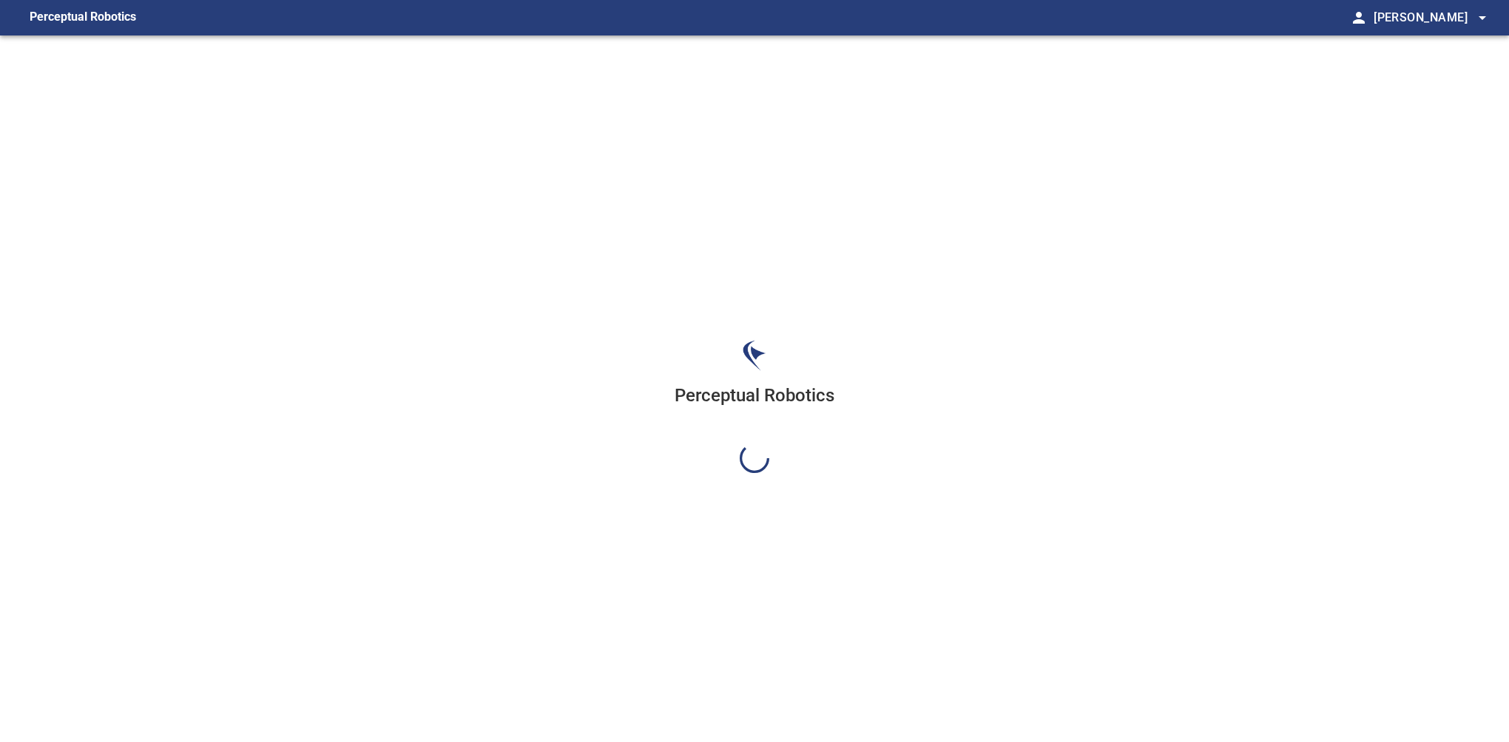
click at [813, 104] on div "Perceptual Robotics" at bounding box center [754, 406] width 1509 height 742
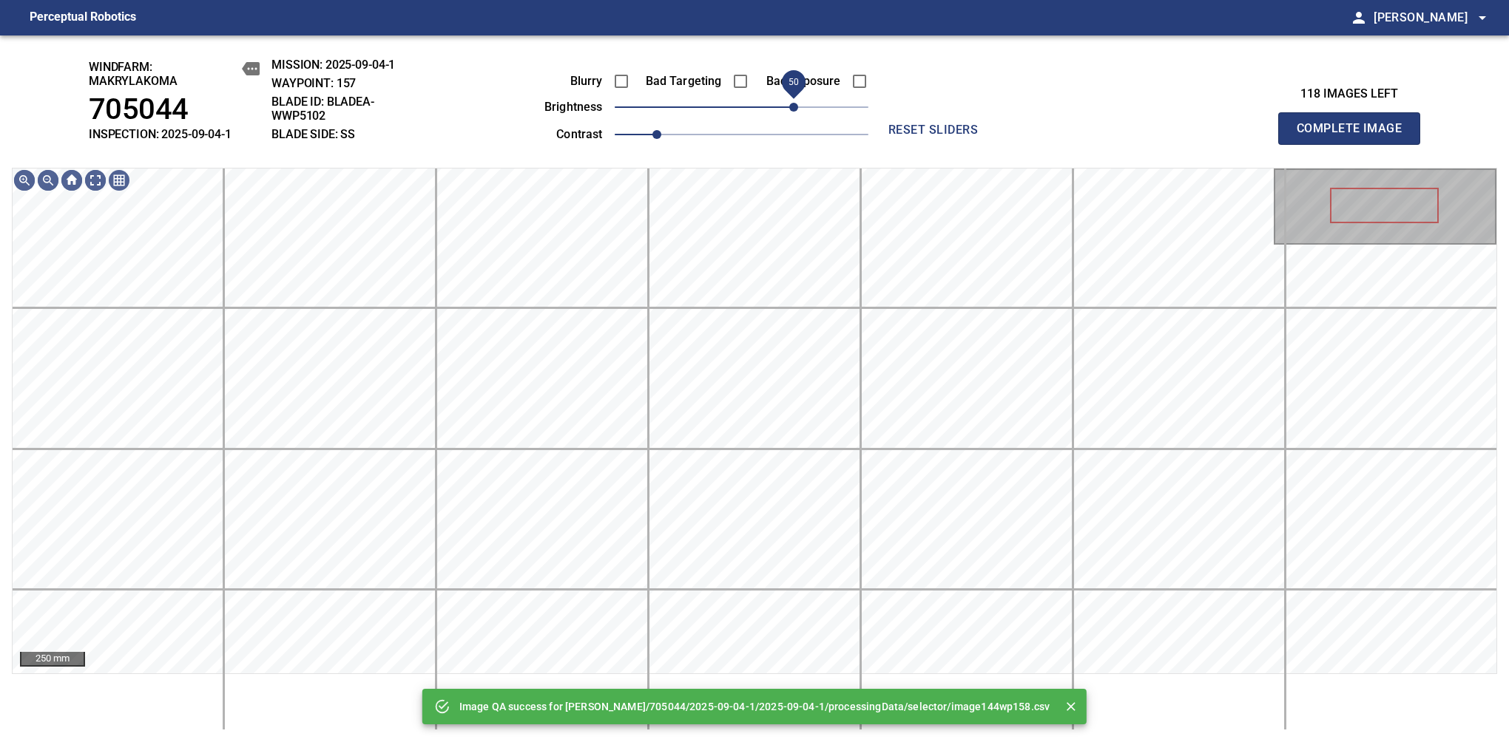
drag, startPoint x: 813, startPoint y: 104, endPoint x: 796, endPoint y: 112, distance: 19.5
click at [796, 112] on span "50" at bounding box center [742, 107] width 254 height 21
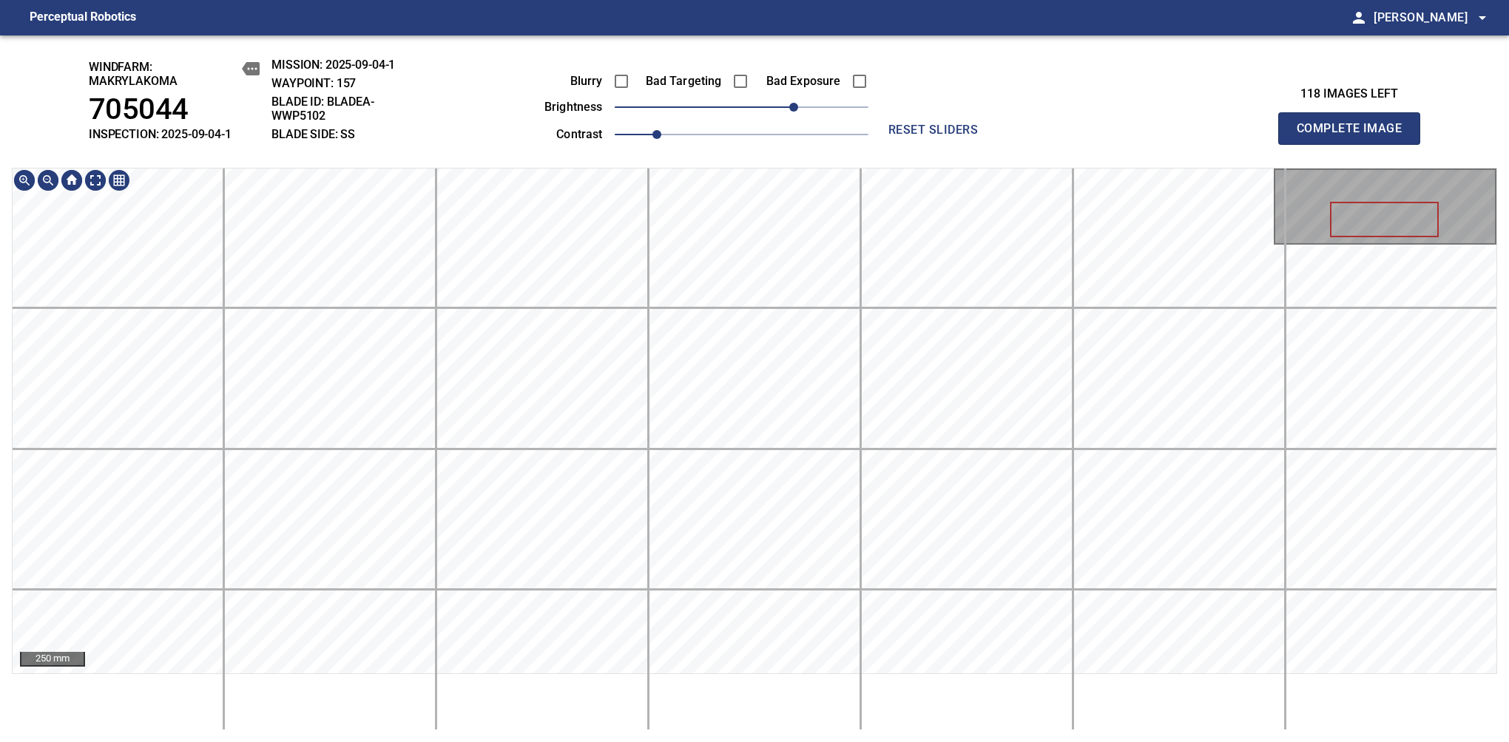
click at [747, 55] on div "windfarm: Makrylakoma 705044 INSPECTION: 2025-09-04-1 MISSION: 2025-09-04-1 WAY…" at bounding box center [754, 388] width 1509 height 707
click at [1355, 136] on span "Complete Image" at bounding box center [1348, 128] width 109 height 21
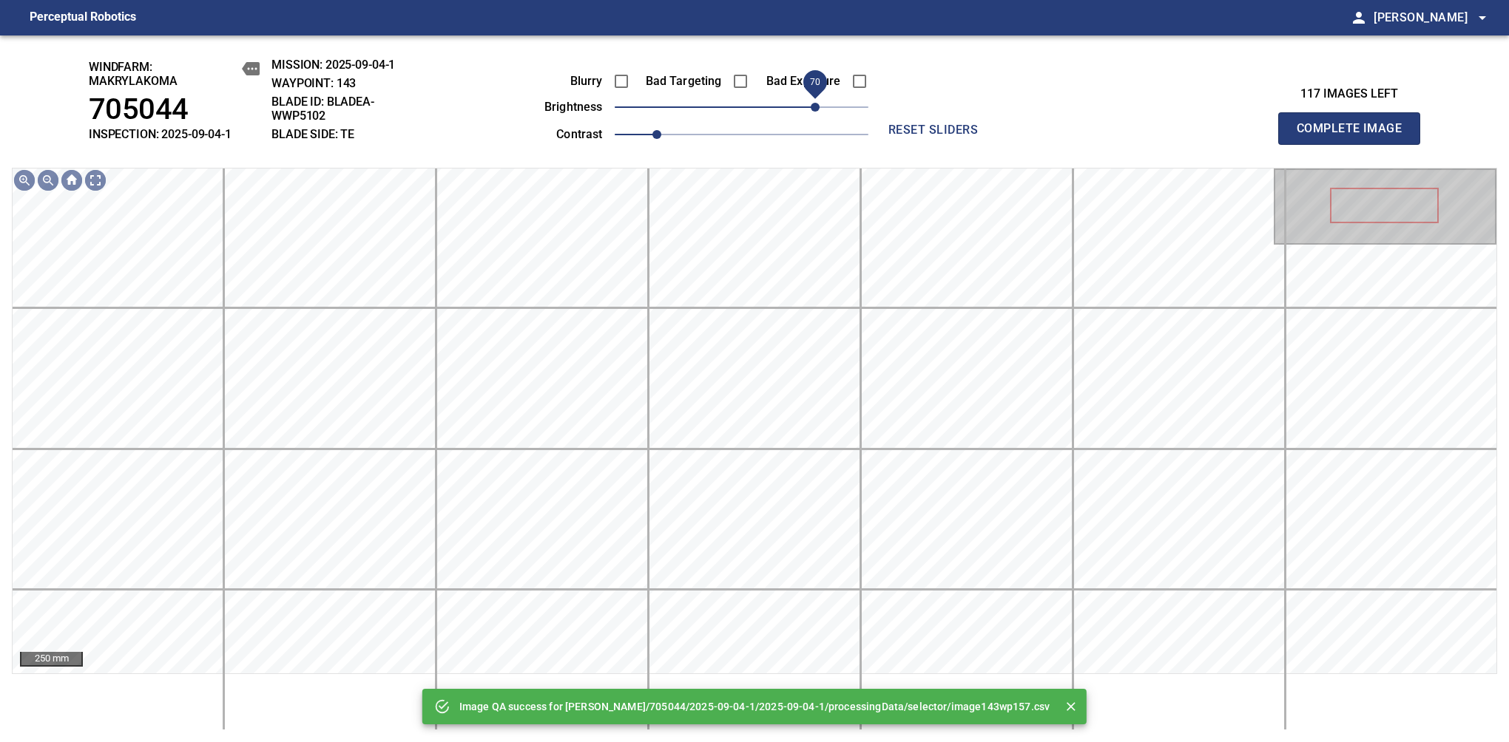
drag, startPoint x: 749, startPoint y: 112, endPoint x: 816, endPoint y: 92, distance: 70.4
click at [816, 103] on span "70" at bounding box center [814, 107] width 9 height 9
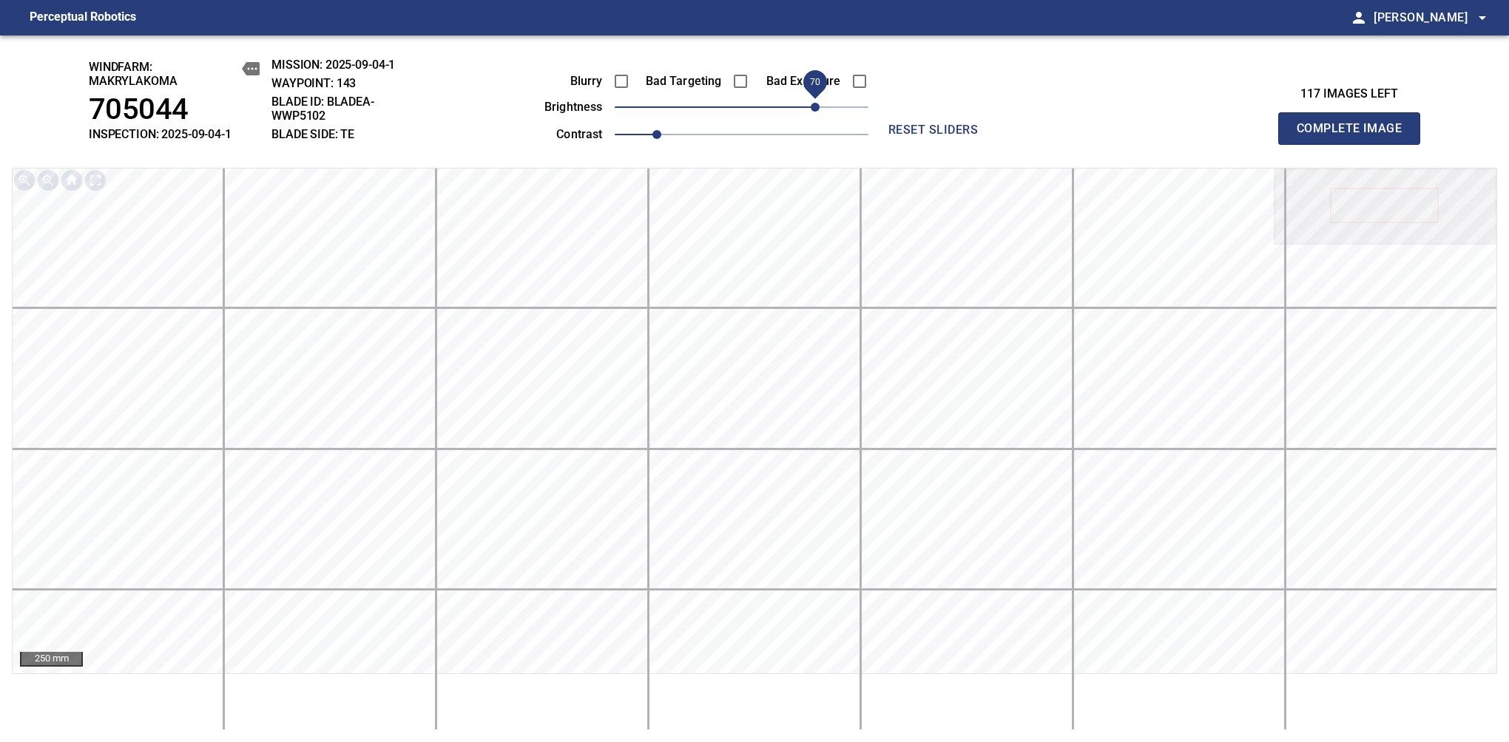
click at [1355, 136] on span "Complete Image" at bounding box center [1348, 128] width 109 height 21
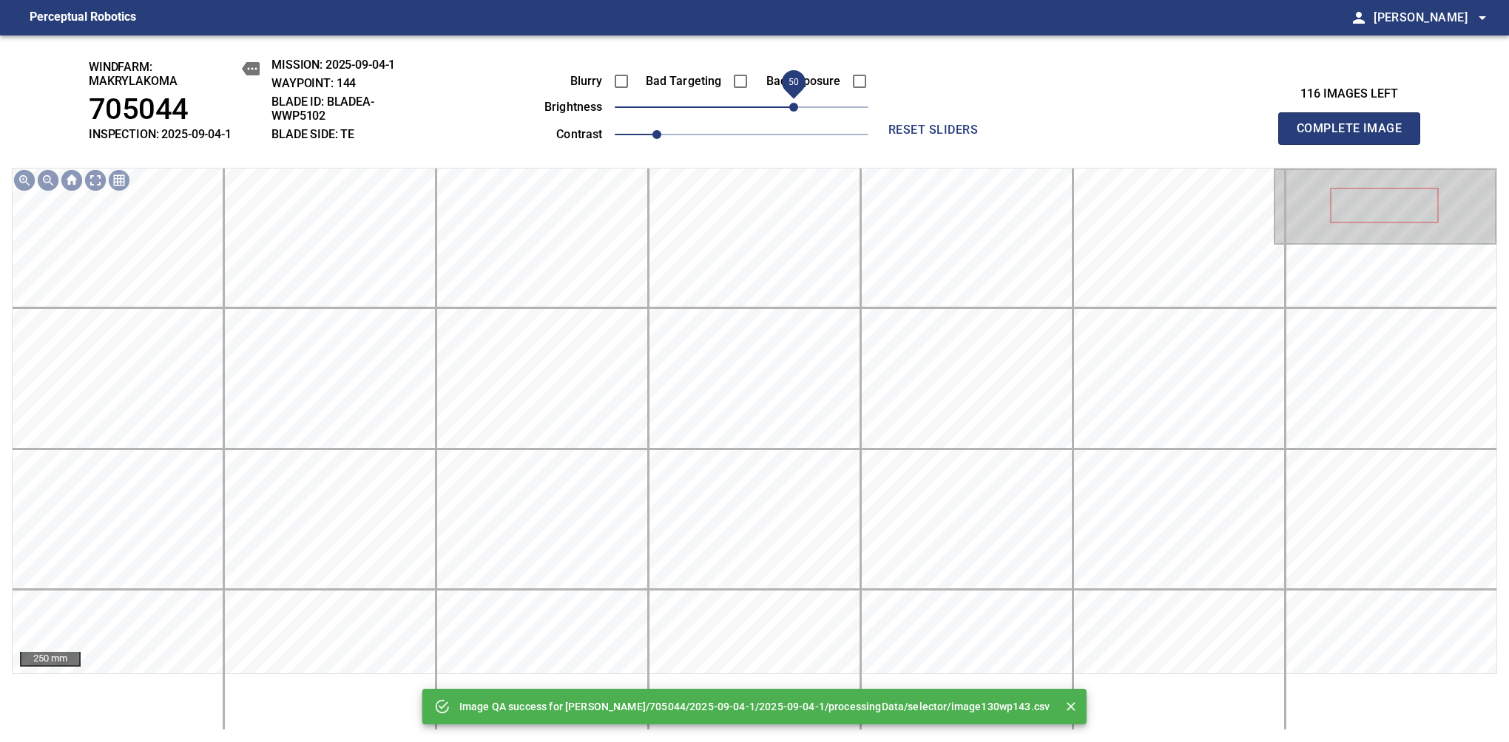
drag, startPoint x: 810, startPoint y: 112, endPoint x: 793, endPoint y: 109, distance: 18.0
click at [793, 109] on span "50" at bounding box center [742, 107] width 254 height 21
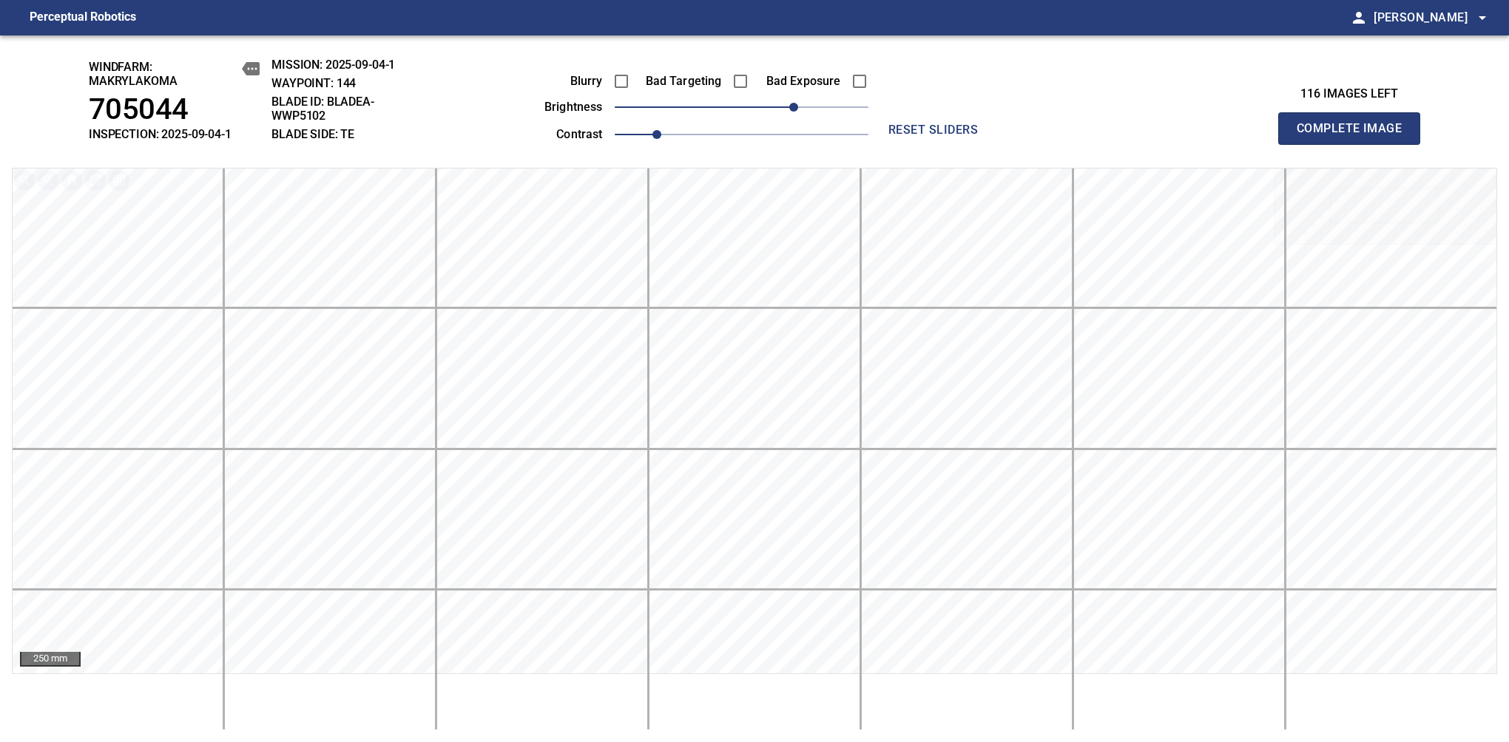
click at [1355, 136] on span "Complete Image" at bounding box center [1348, 128] width 109 height 21
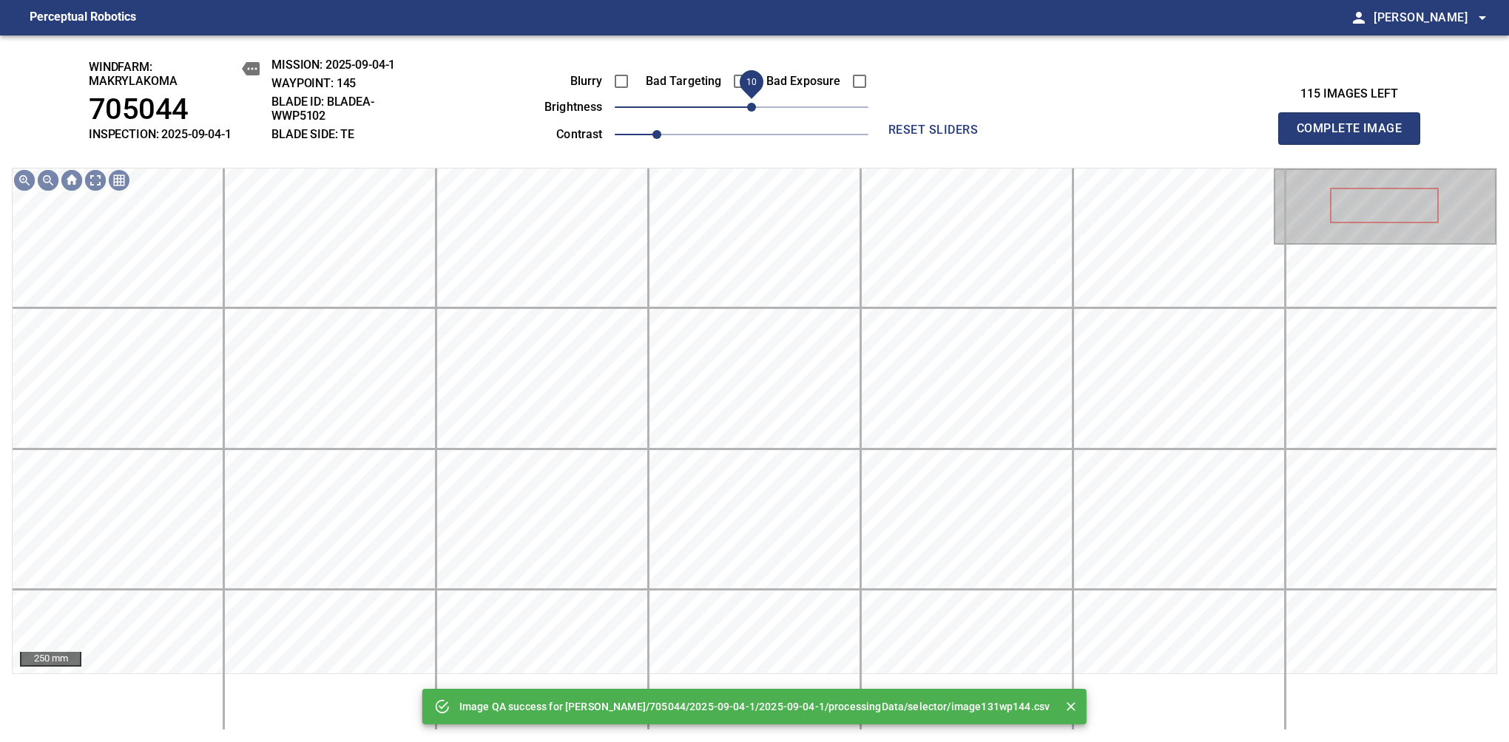
click at [751, 109] on span "10" at bounding box center [751, 107] width 9 height 9
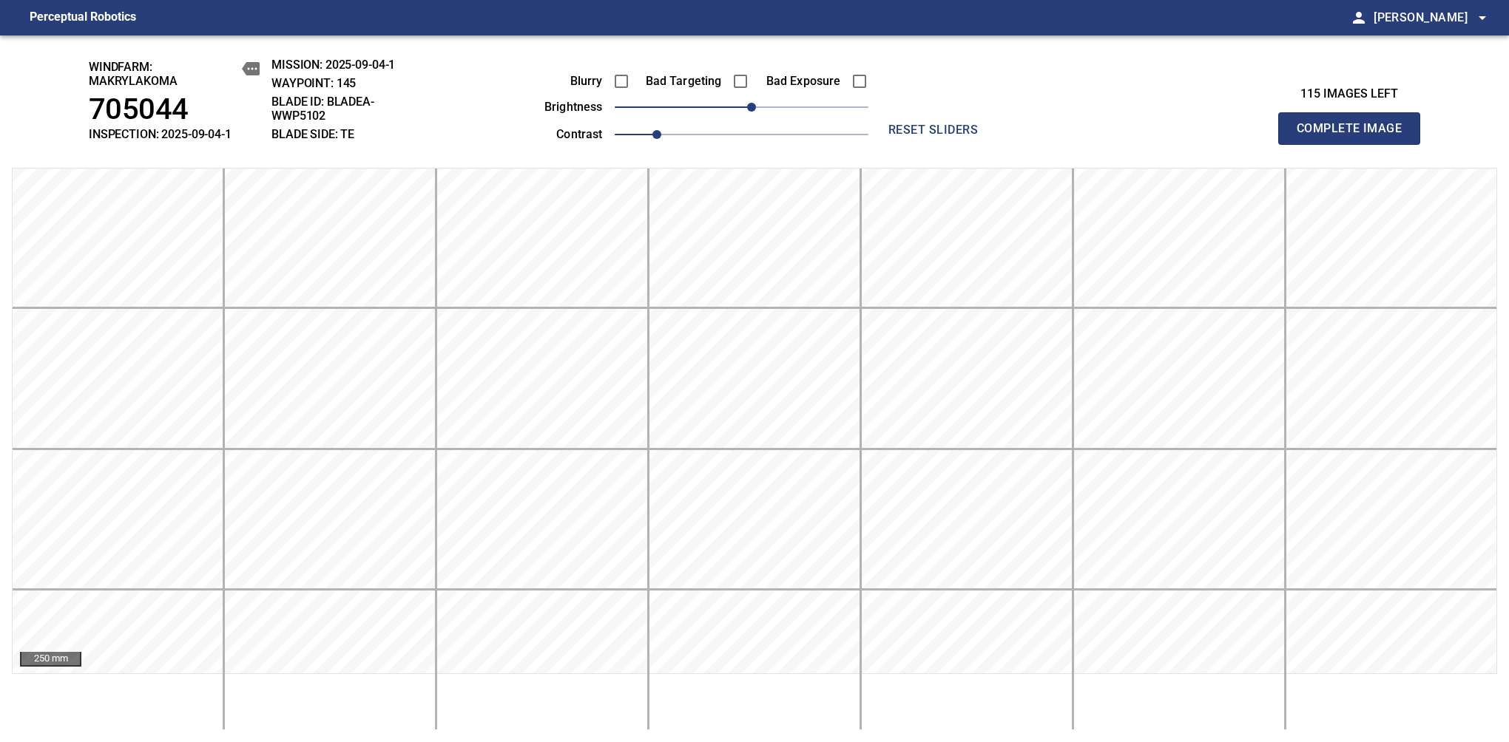
click at [1355, 136] on span "Complete Image" at bounding box center [1348, 128] width 109 height 21
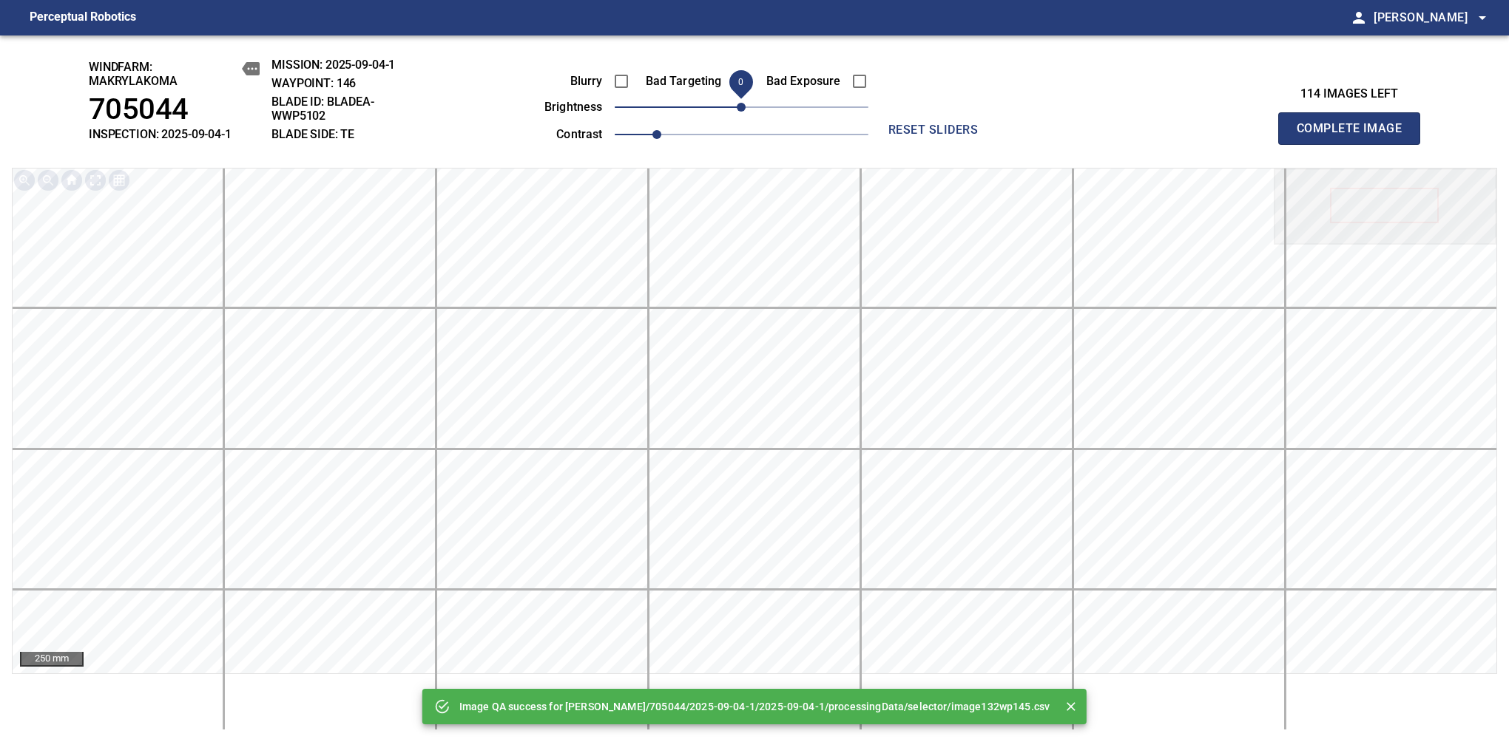
click at [742, 107] on span "0" at bounding box center [741, 107] width 9 height 9
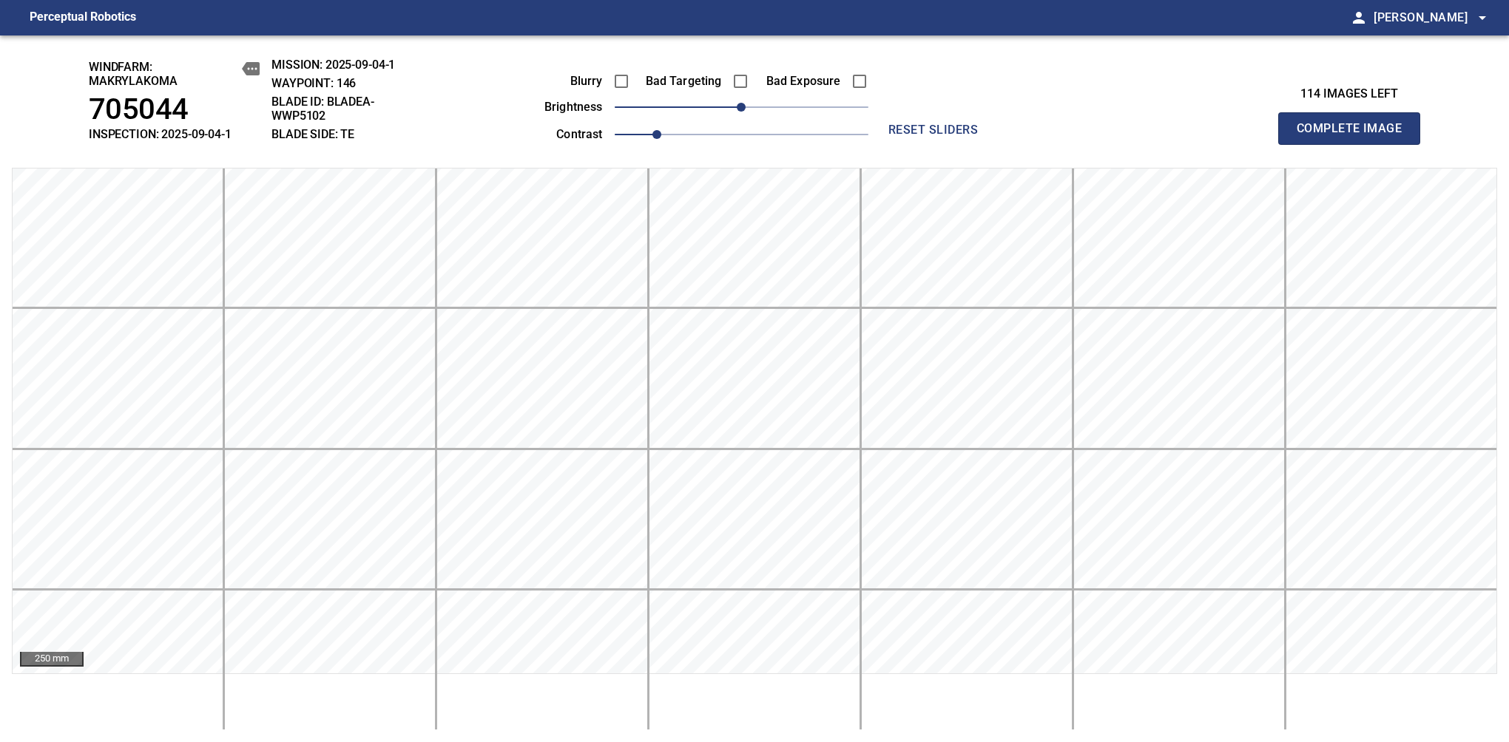
click at [1355, 136] on span "Complete Image" at bounding box center [1348, 128] width 109 height 21
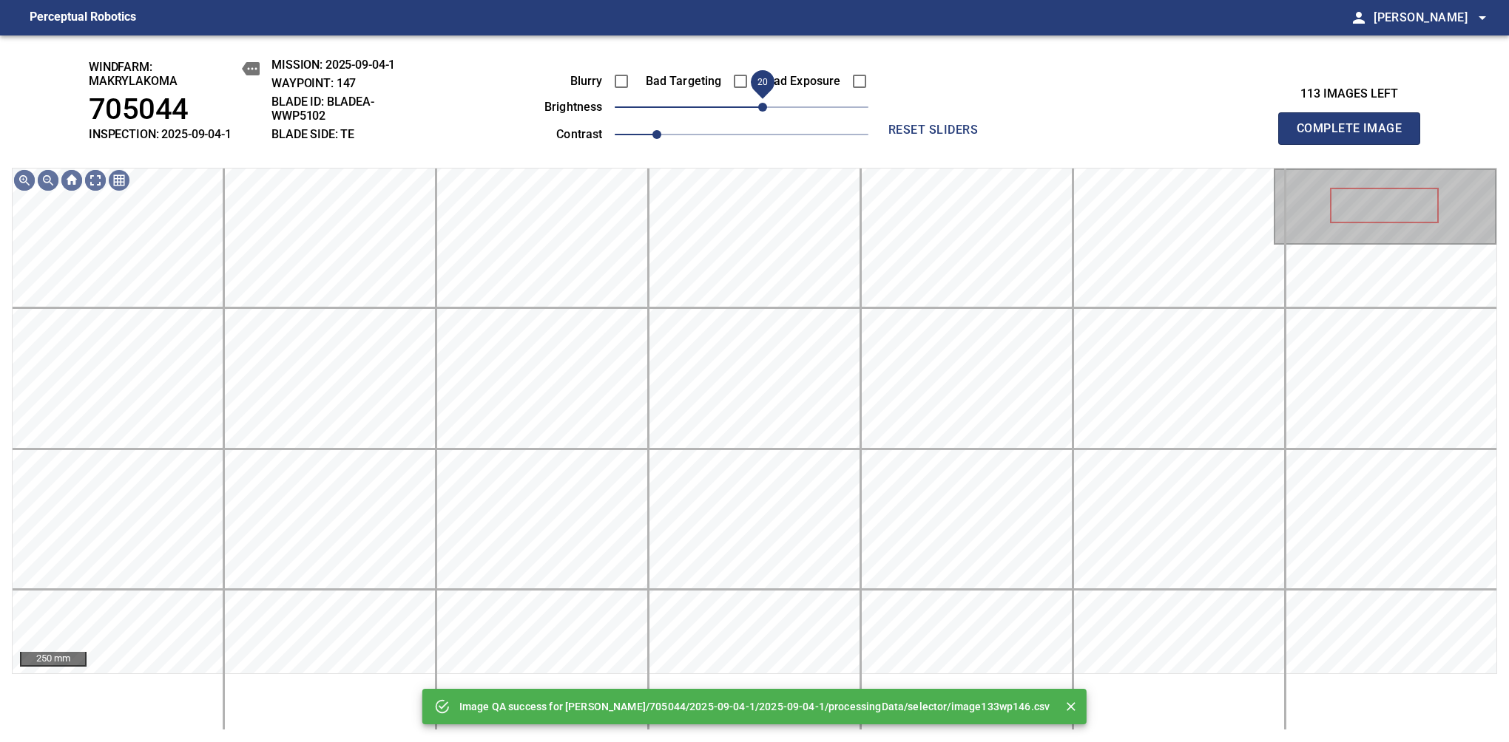
drag, startPoint x: 742, startPoint y: 107, endPoint x: 765, endPoint y: 109, distance: 23.0
click at [765, 109] on span "20" at bounding box center [762, 107] width 9 height 9
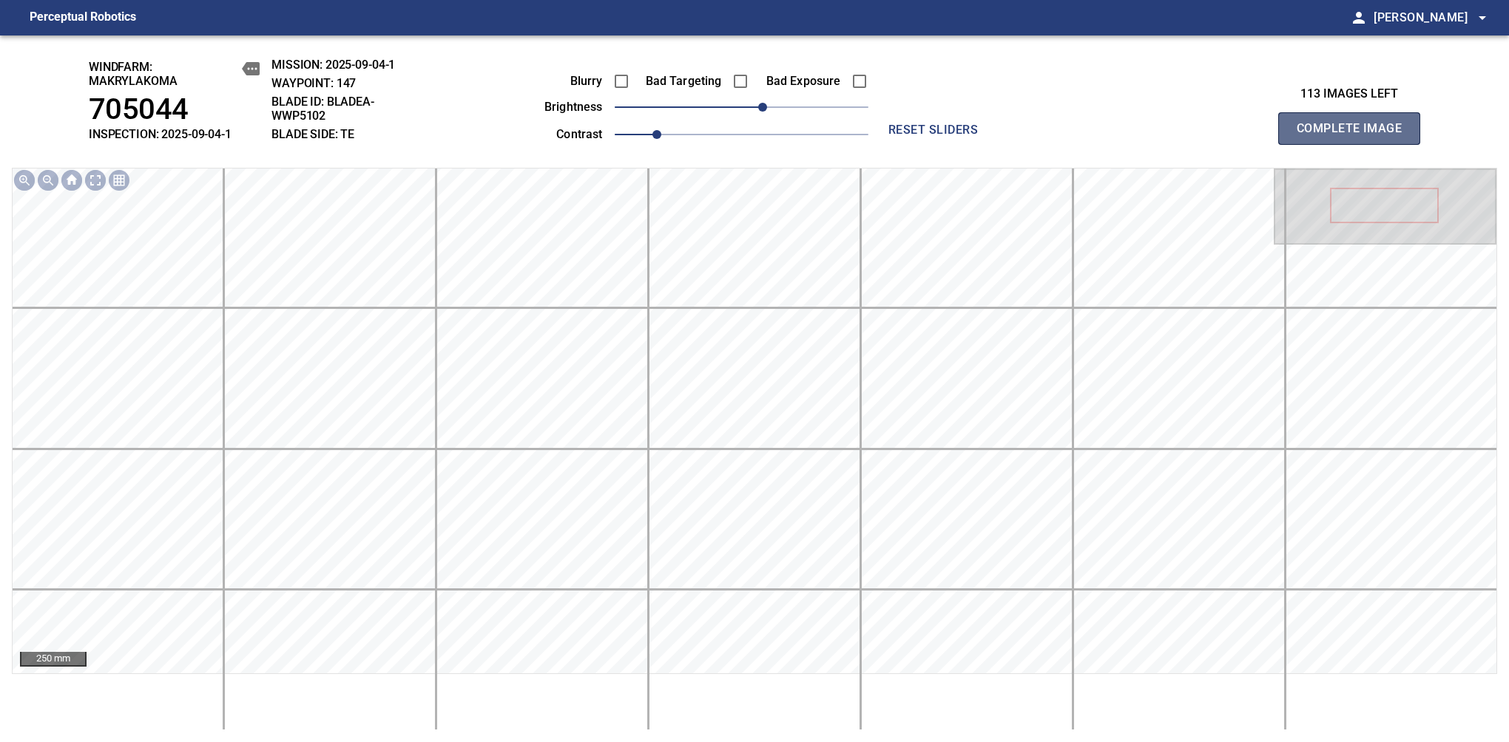
click at [1355, 136] on span "Complete Image" at bounding box center [1348, 128] width 109 height 21
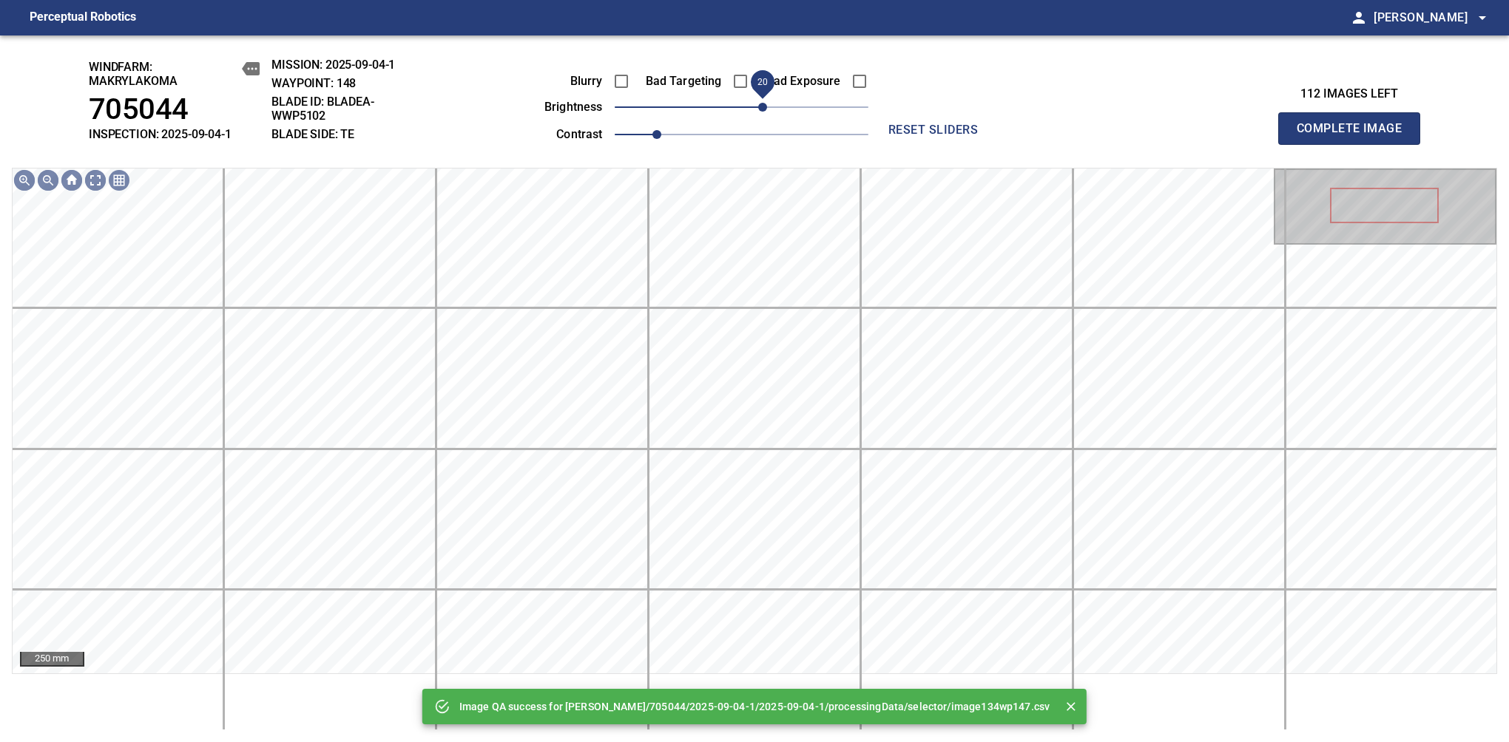
click at [767, 109] on span "20" at bounding box center [742, 107] width 254 height 21
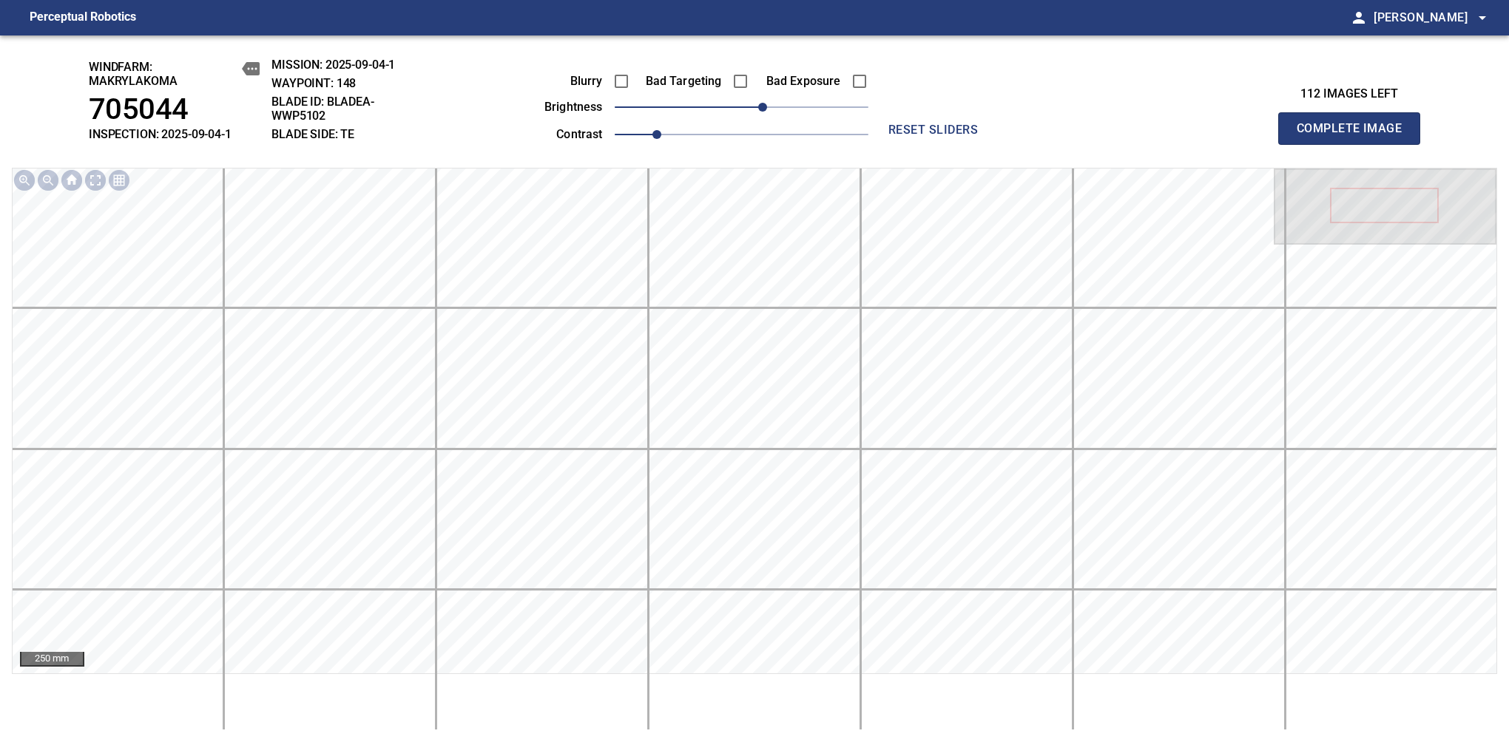
click at [1355, 136] on span "Complete Image" at bounding box center [1348, 128] width 109 height 21
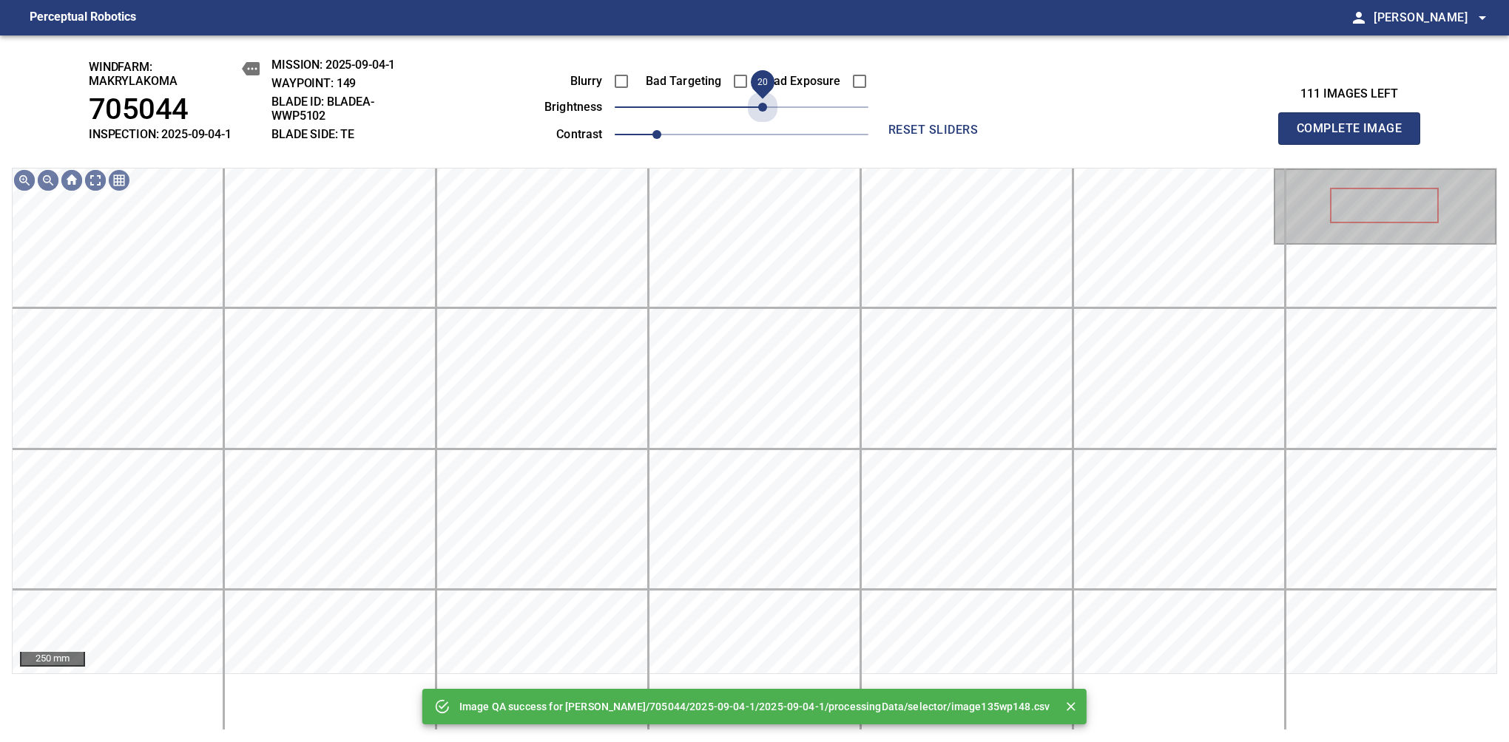
click at [767, 109] on span "20" at bounding box center [742, 107] width 254 height 21
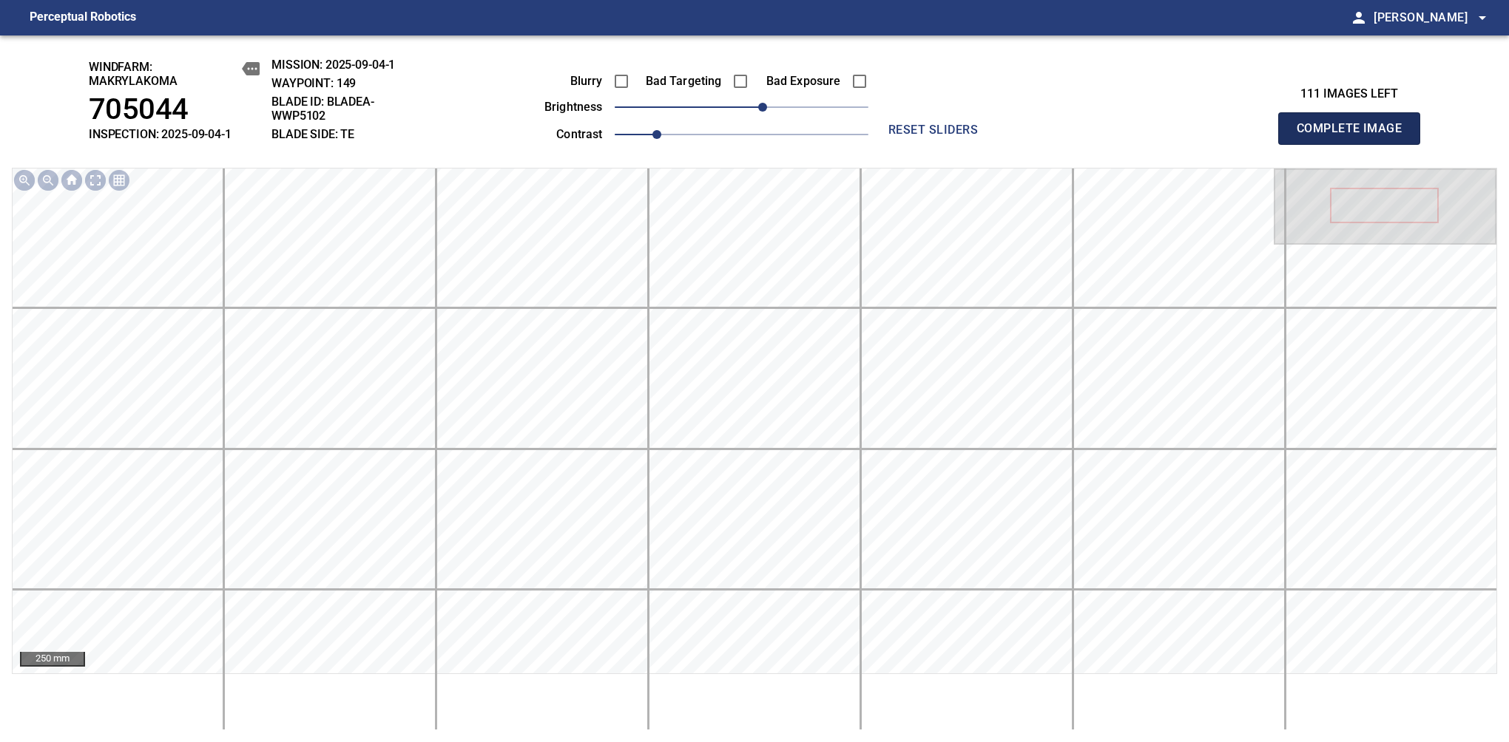
click at [1355, 136] on span "Complete Image" at bounding box center [1348, 128] width 109 height 21
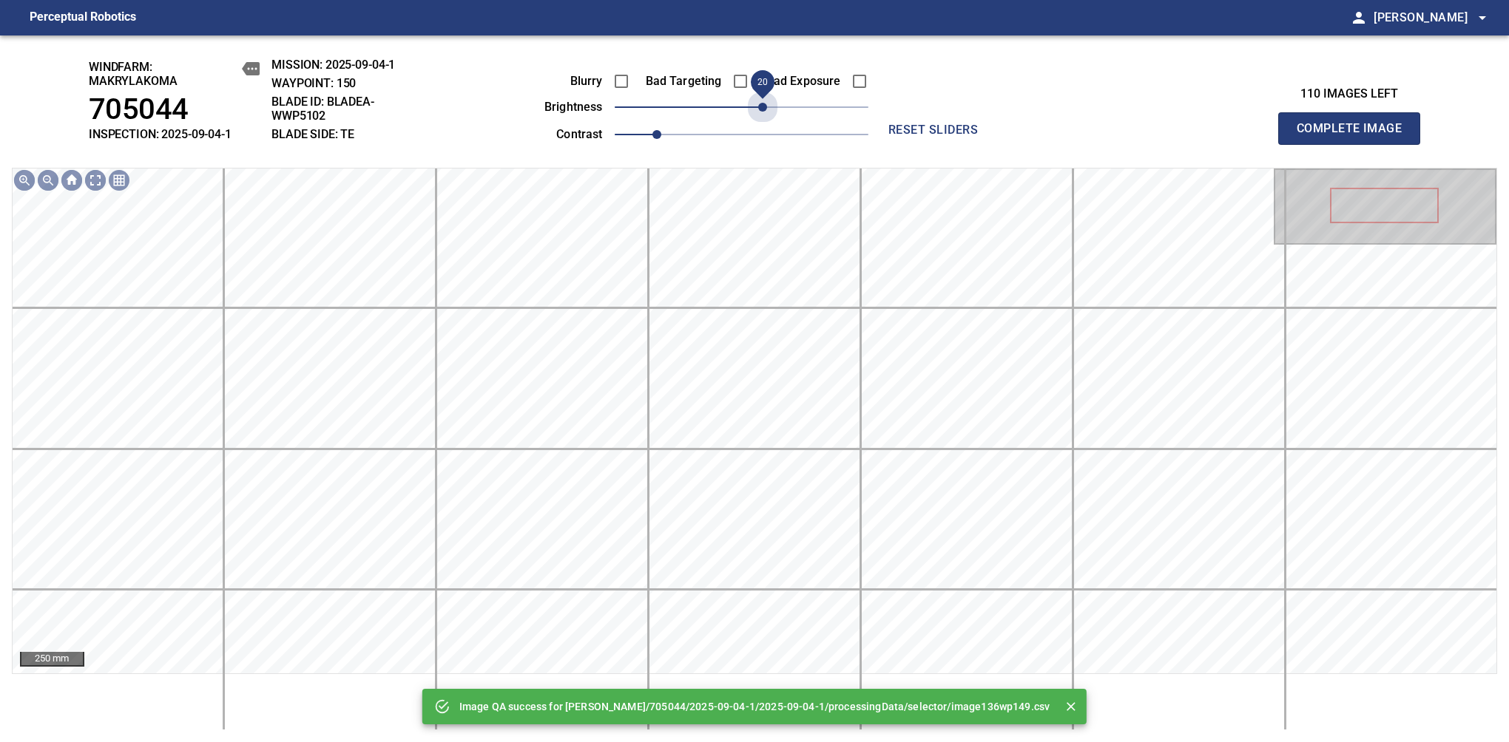
click at [767, 109] on span "20" at bounding box center [742, 107] width 254 height 21
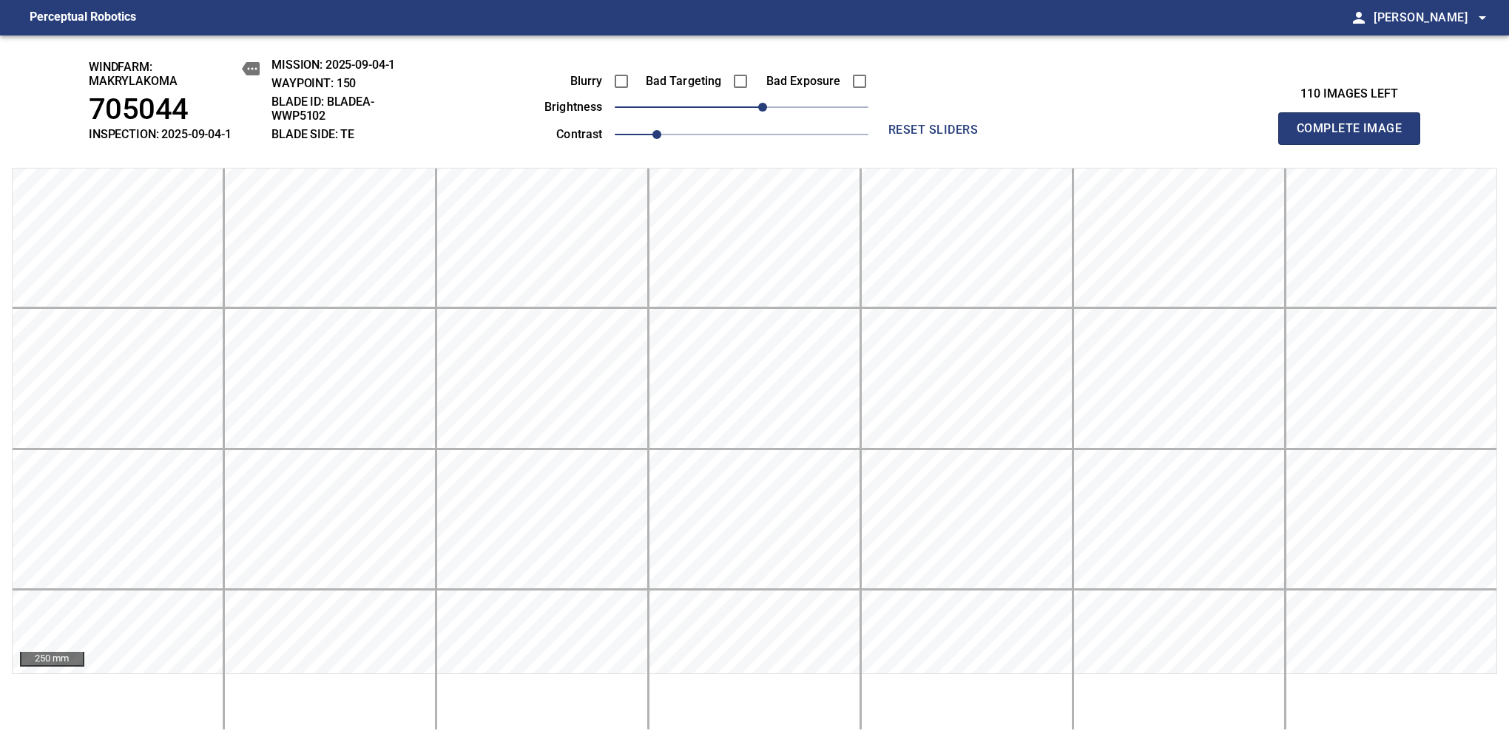
click at [1355, 136] on span "Complete Image" at bounding box center [1348, 128] width 109 height 21
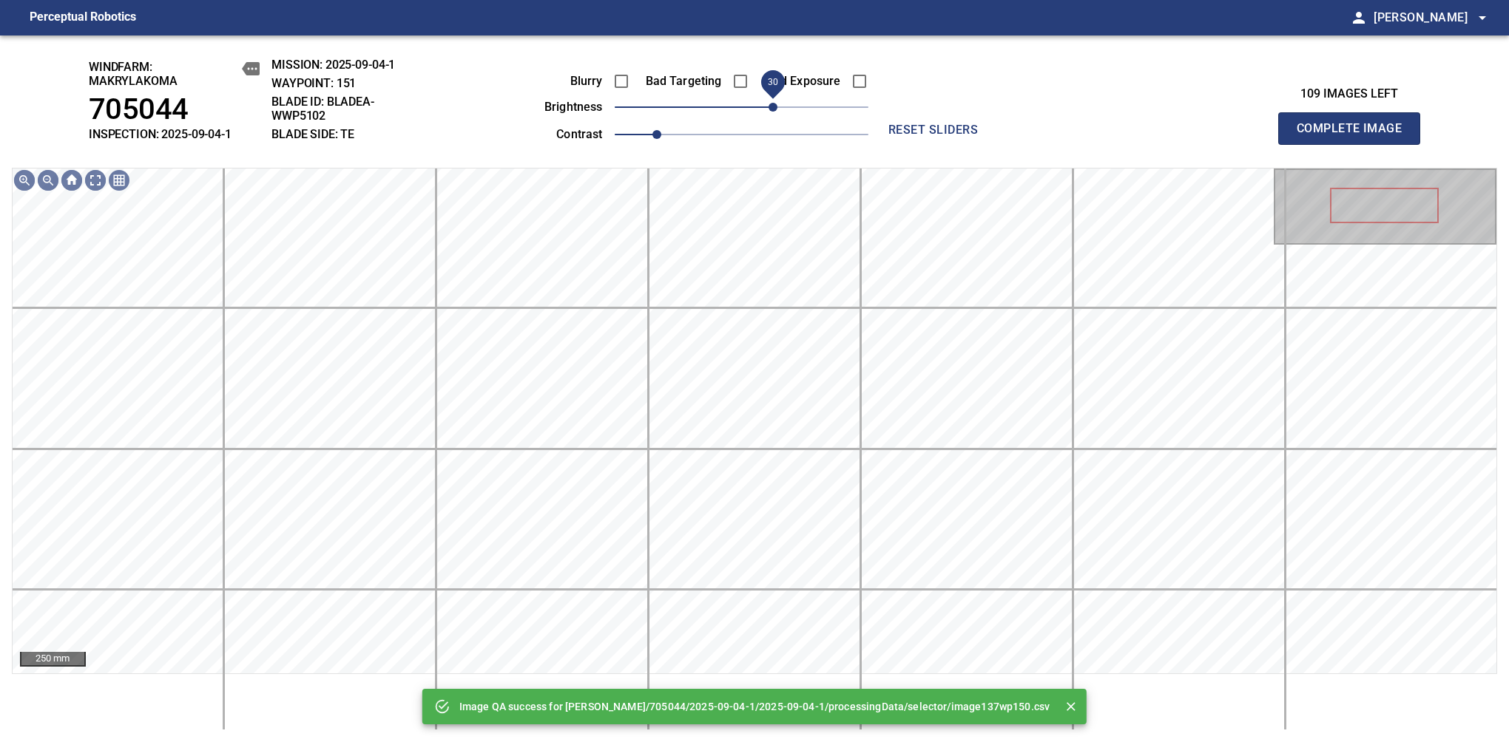
drag, startPoint x: 767, startPoint y: 109, endPoint x: 775, endPoint y: 112, distance: 8.7
click at [775, 112] on span "30" at bounding box center [742, 107] width 254 height 21
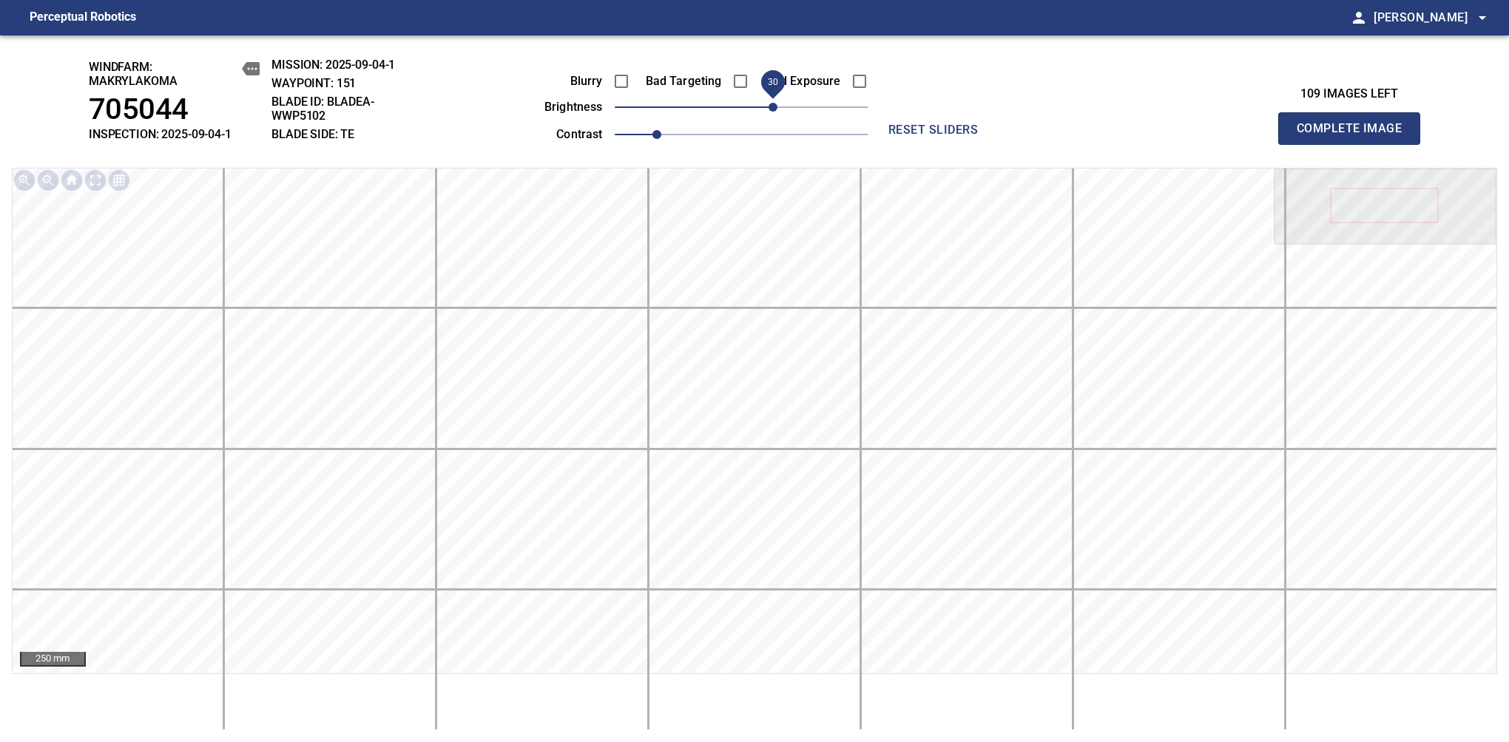
click at [1355, 136] on span "Complete Image" at bounding box center [1348, 128] width 109 height 21
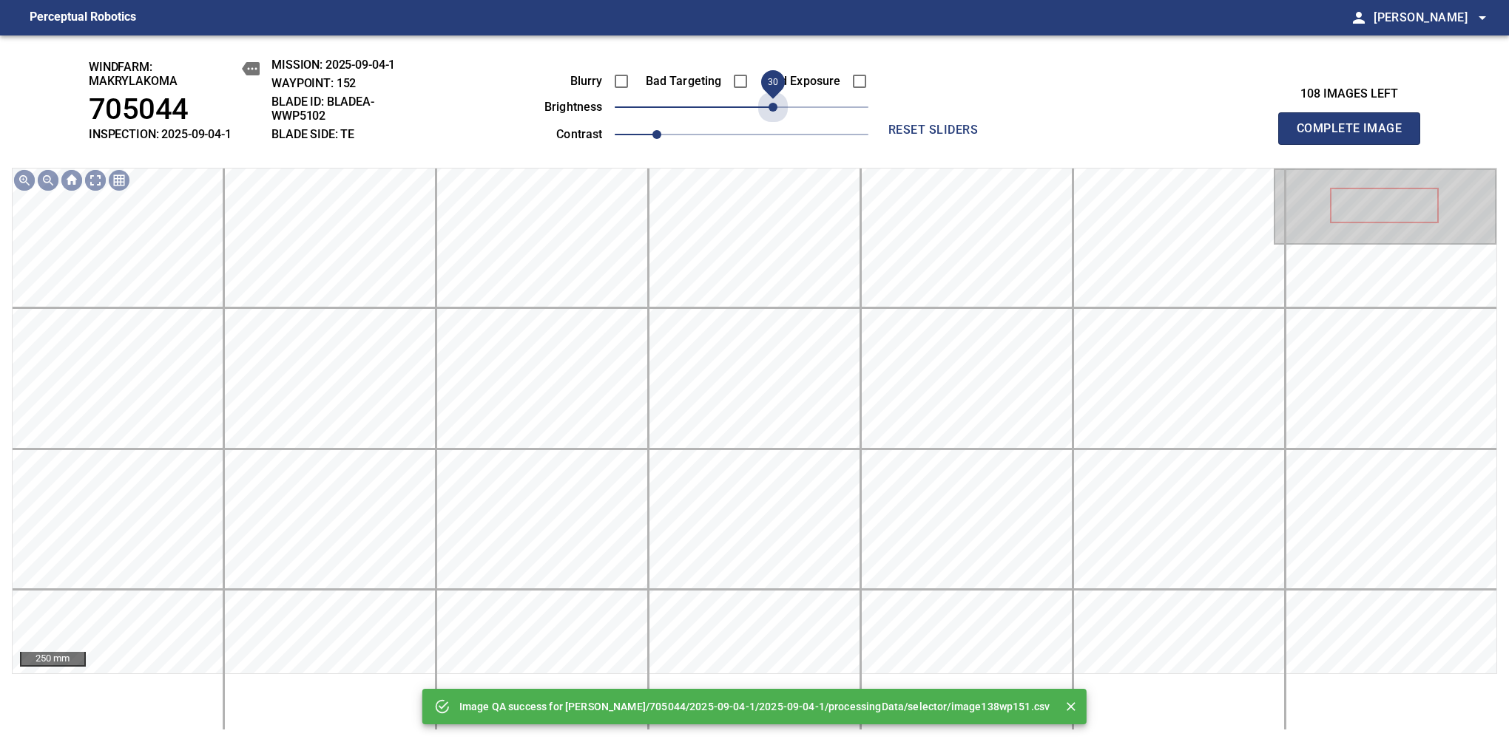
click at [775, 112] on span "30" at bounding box center [742, 107] width 254 height 21
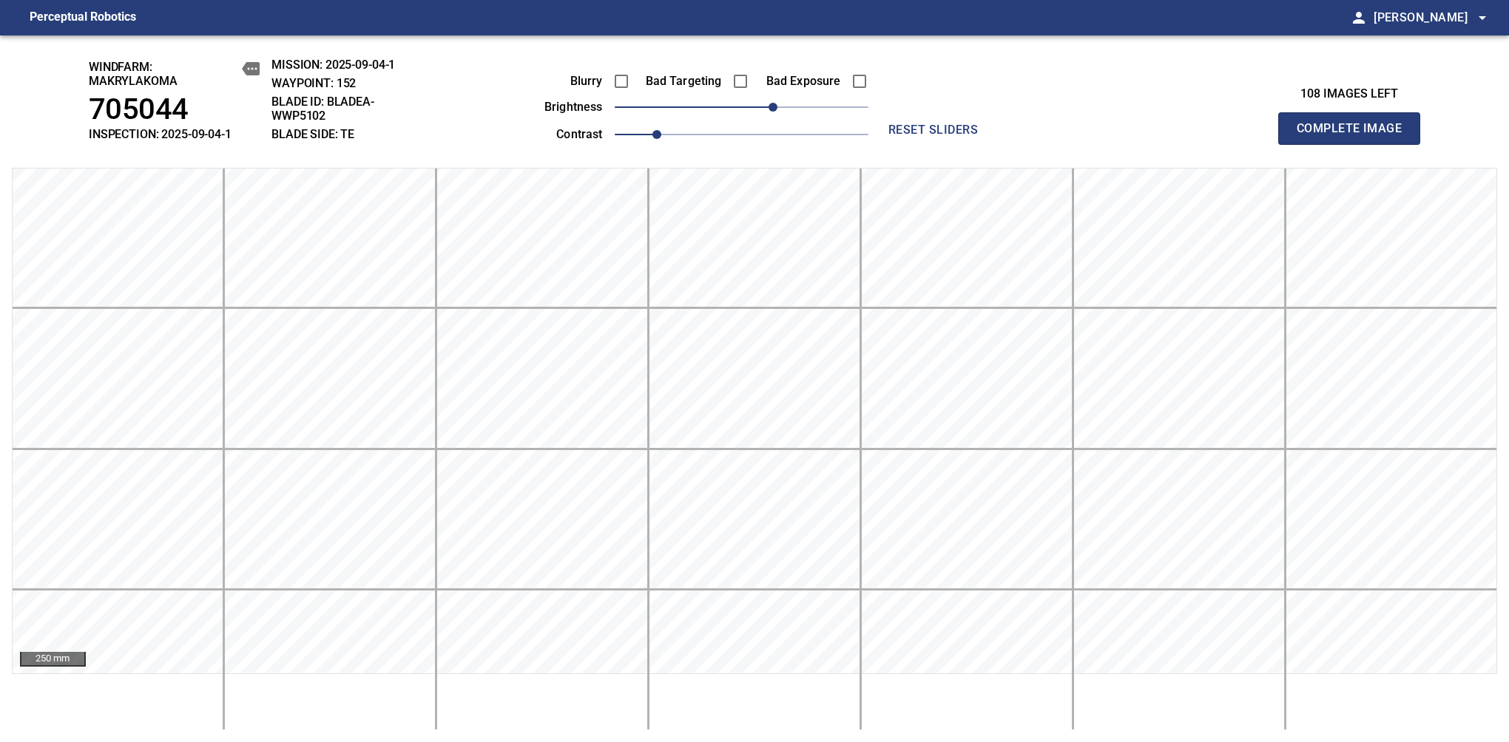
click at [1355, 136] on span "Complete Image" at bounding box center [1348, 128] width 109 height 21
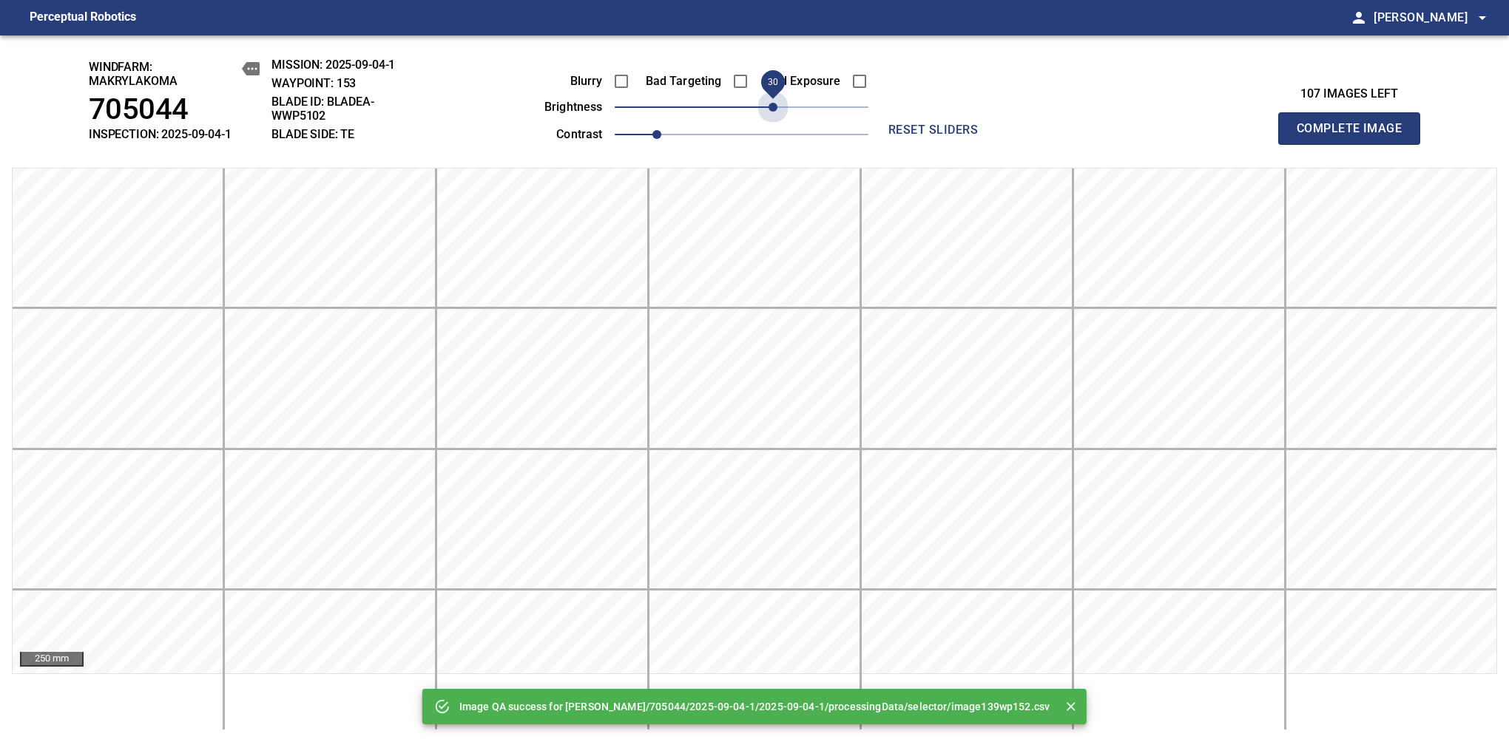
click at [775, 112] on span "30" at bounding box center [742, 107] width 254 height 21
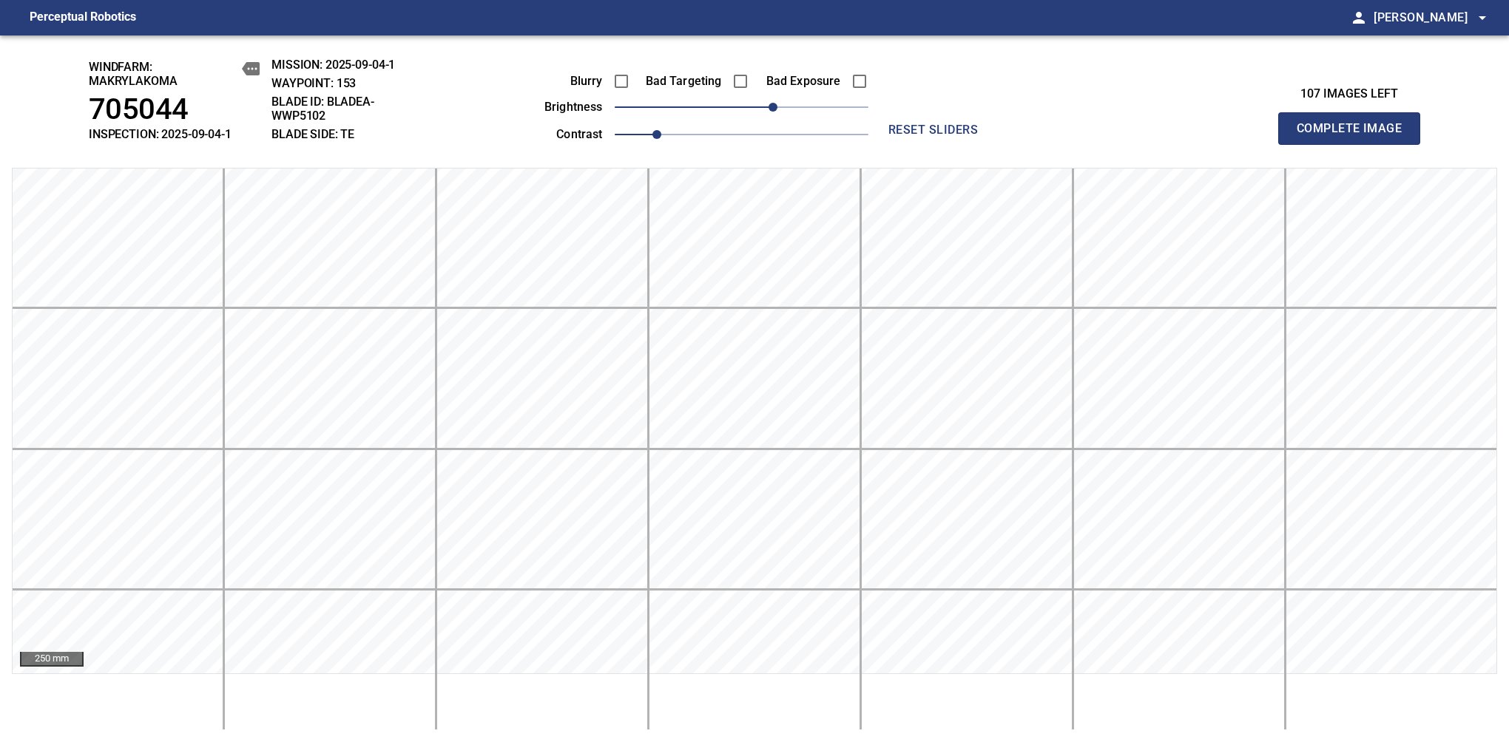
click at [1355, 136] on span "Complete Image" at bounding box center [1348, 128] width 109 height 21
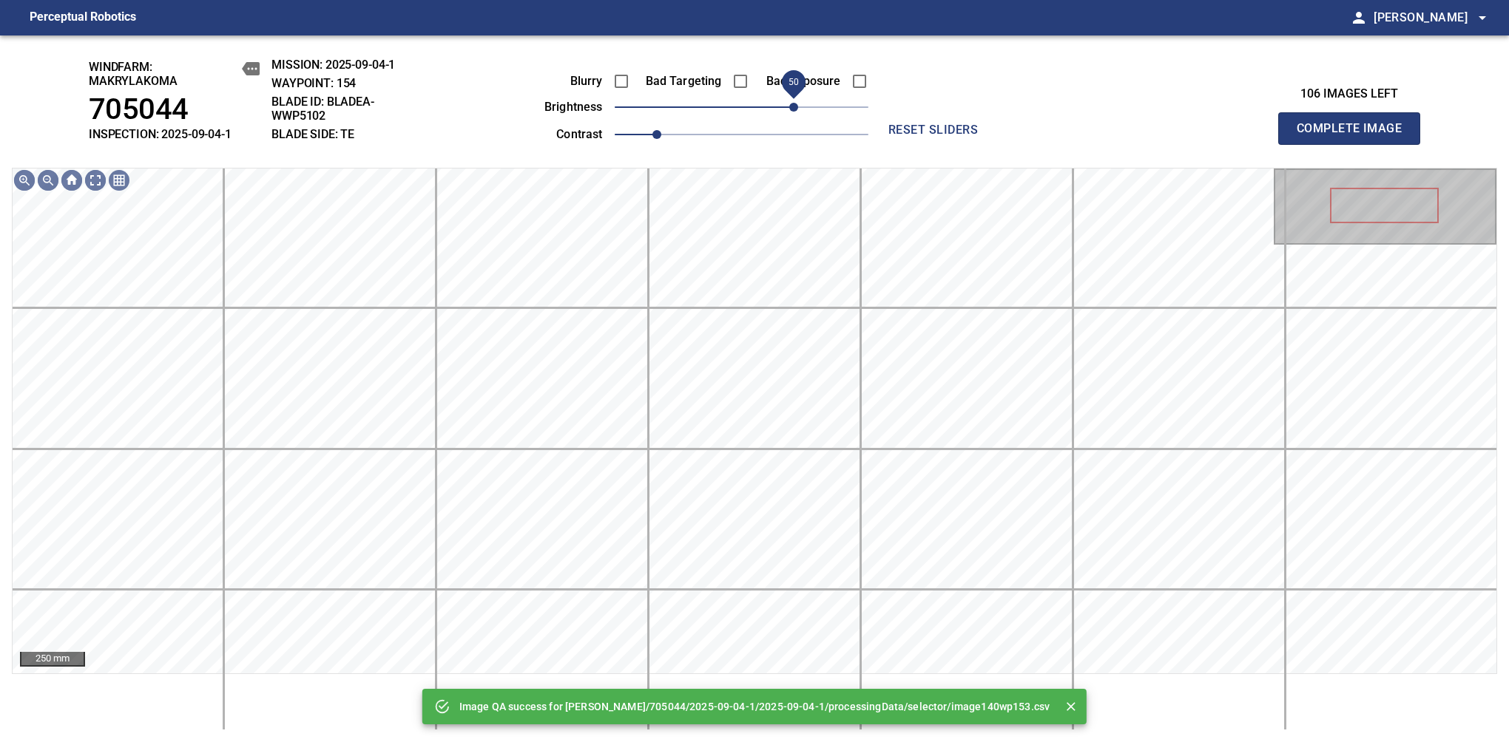
drag, startPoint x: 775, startPoint y: 112, endPoint x: 791, endPoint y: 107, distance: 16.4
click at [791, 107] on span "50" at bounding box center [742, 107] width 254 height 21
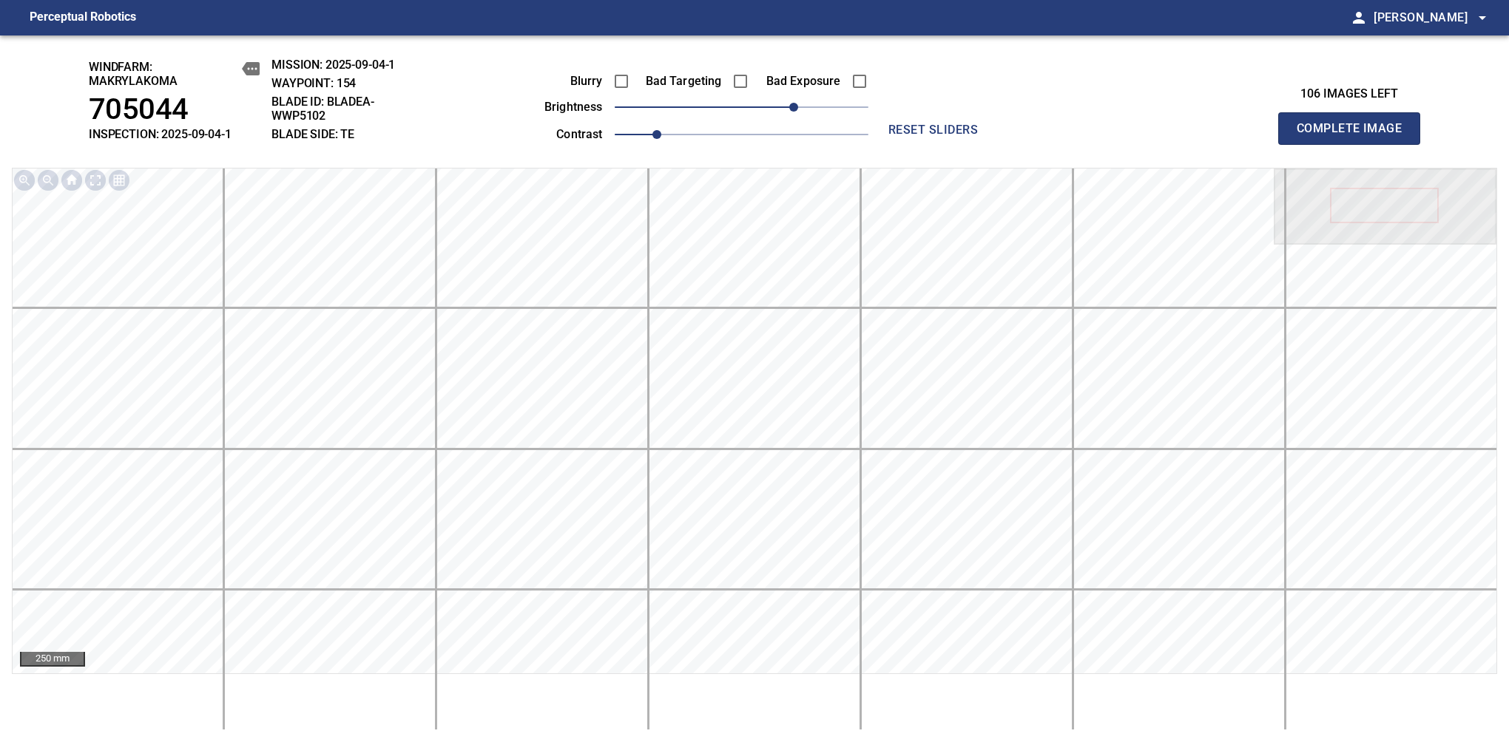
click at [1355, 136] on span "Complete Image" at bounding box center [1348, 128] width 109 height 21
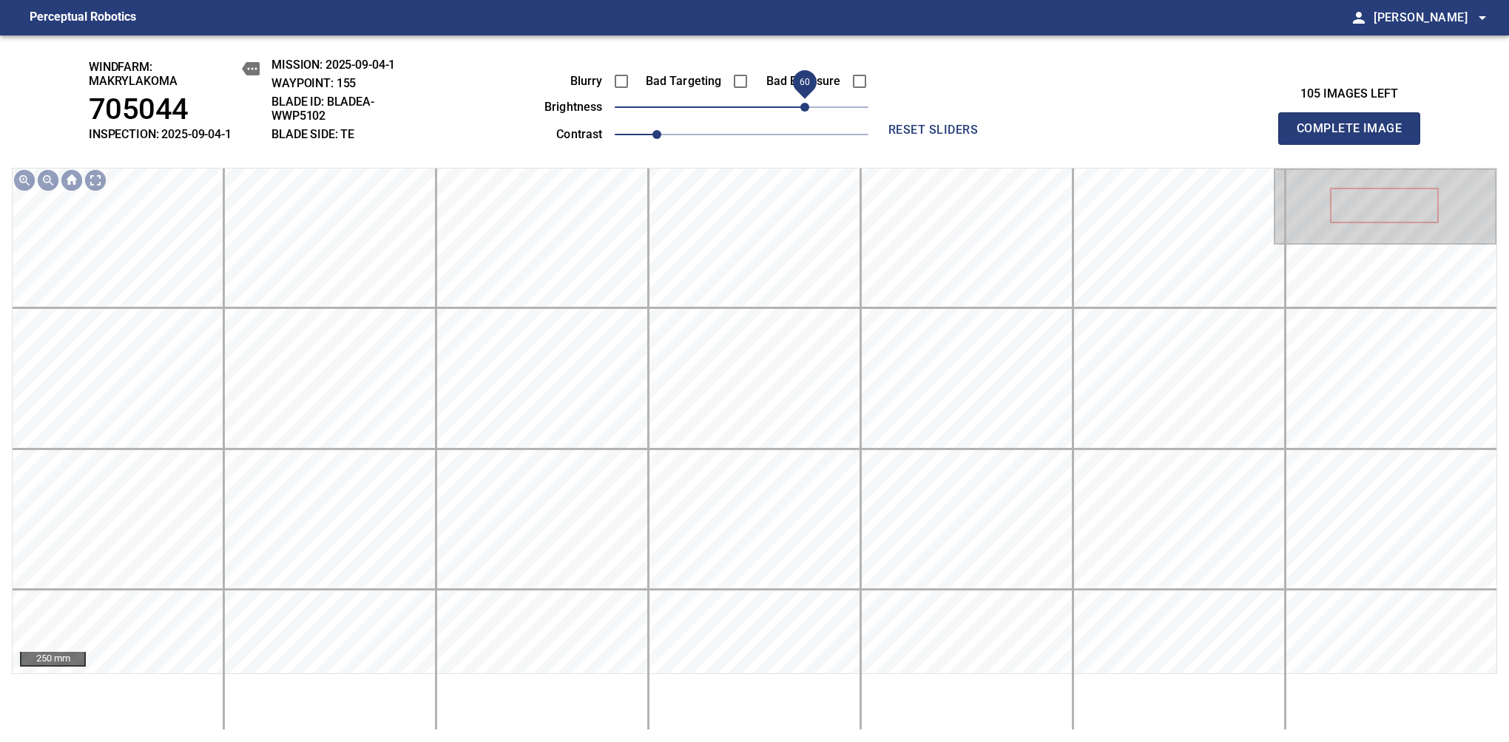
drag, startPoint x: 816, startPoint y: 112, endPoint x: 807, endPoint y: 109, distance: 10.1
click at [807, 109] on span "60" at bounding box center [742, 107] width 254 height 21
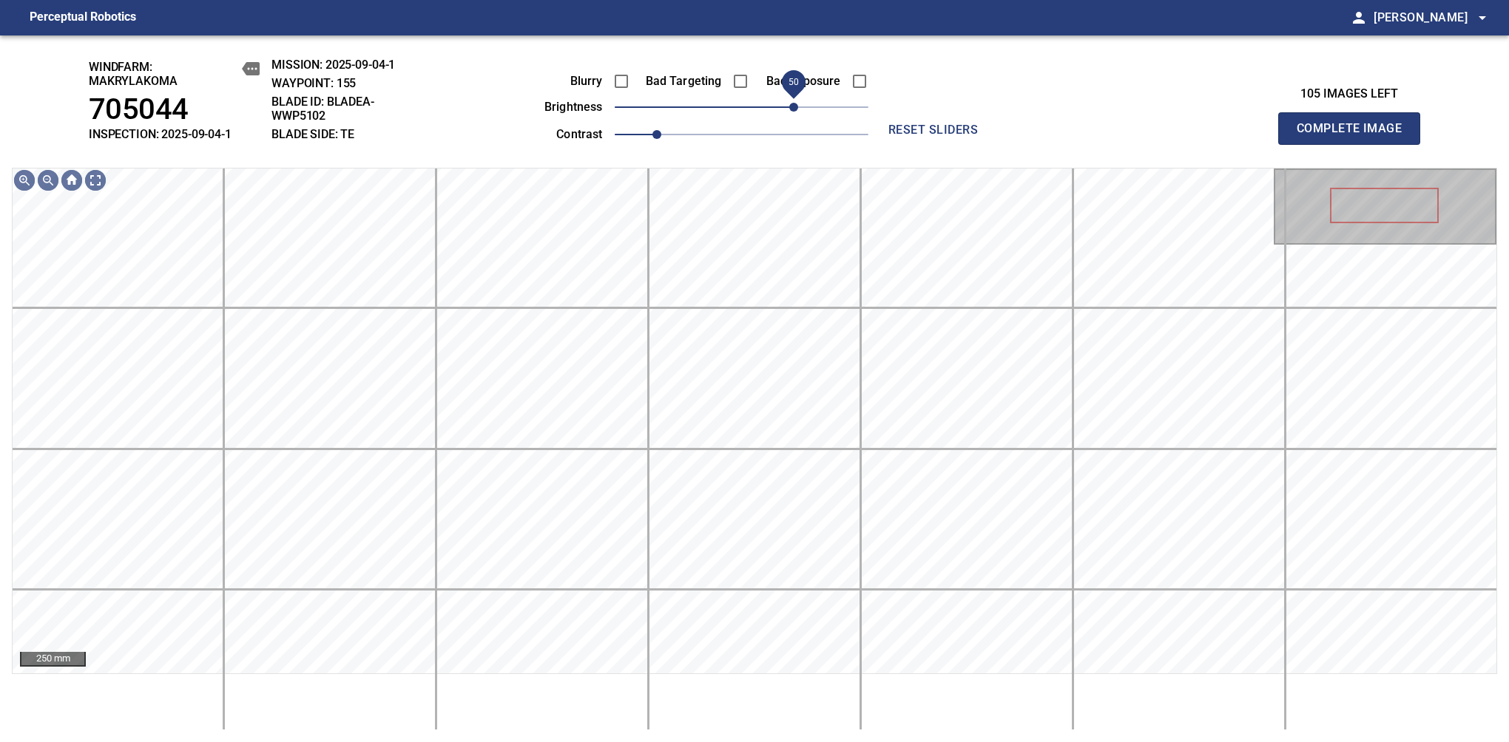
drag, startPoint x: 807, startPoint y: 109, endPoint x: 796, endPoint y: 115, distance: 12.6
click at [796, 112] on span "50" at bounding box center [793, 107] width 9 height 9
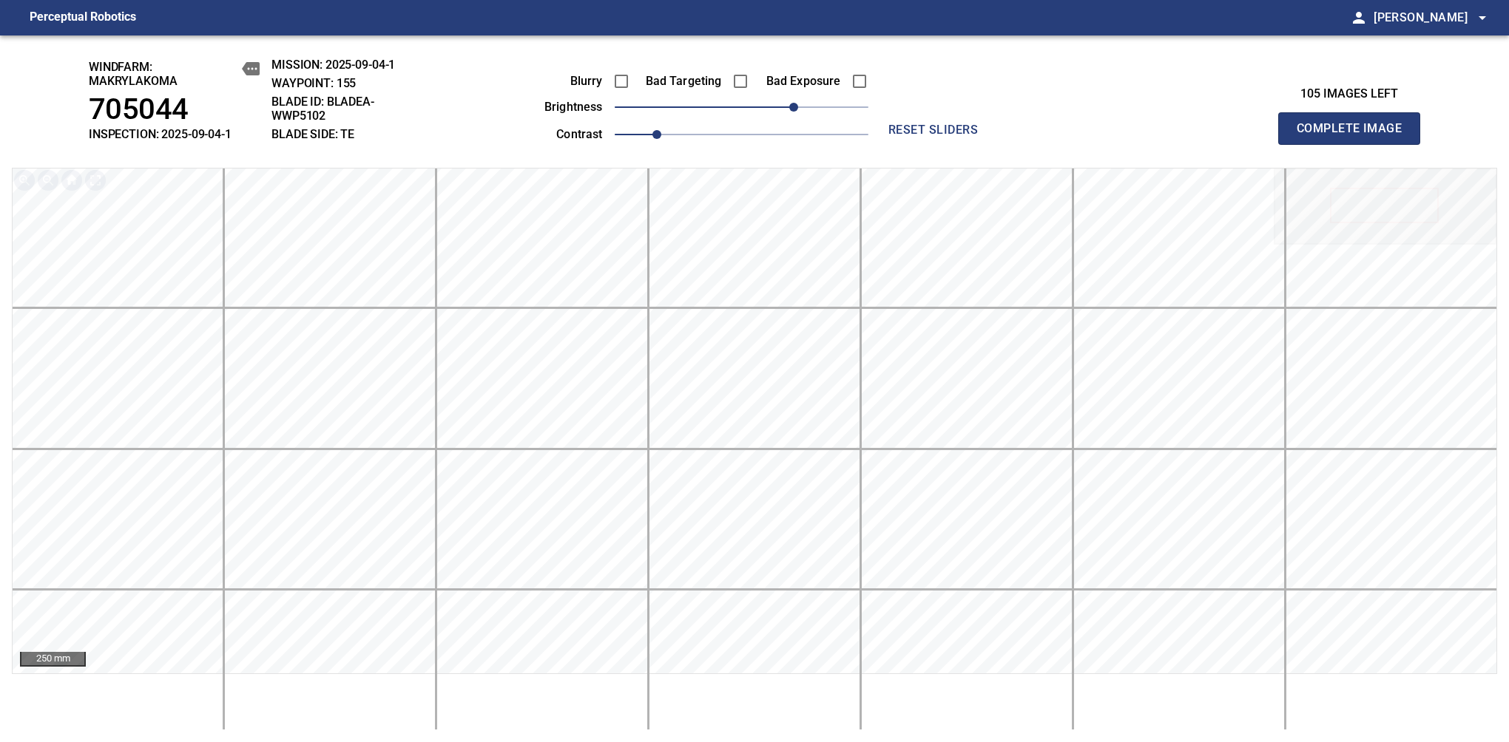
click at [1355, 136] on span "Complete Image" at bounding box center [1348, 128] width 109 height 21
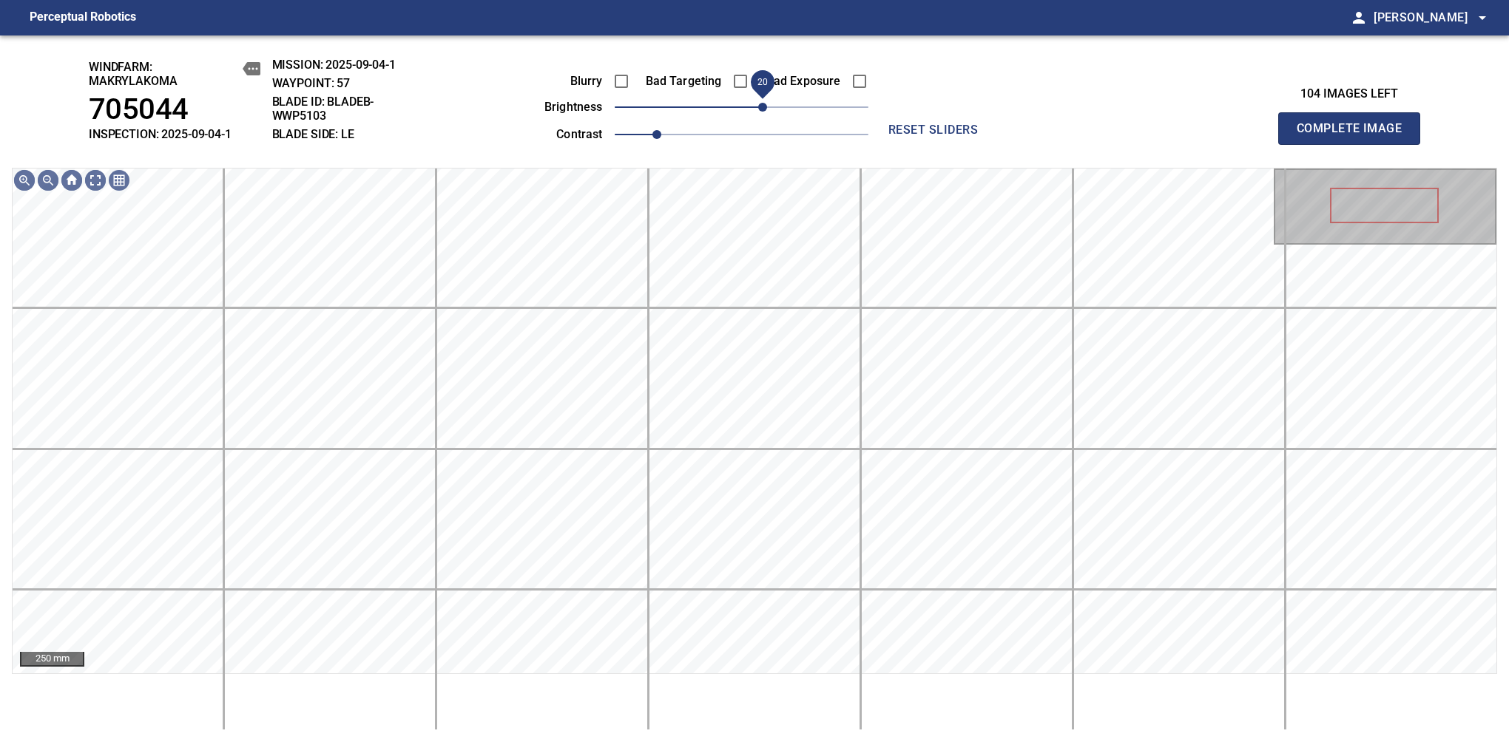
drag, startPoint x: 757, startPoint y: 107, endPoint x: 765, endPoint y: 106, distance: 8.2
click at [765, 106] on span "20" at bounding box center [762, 107] width 9 height 9
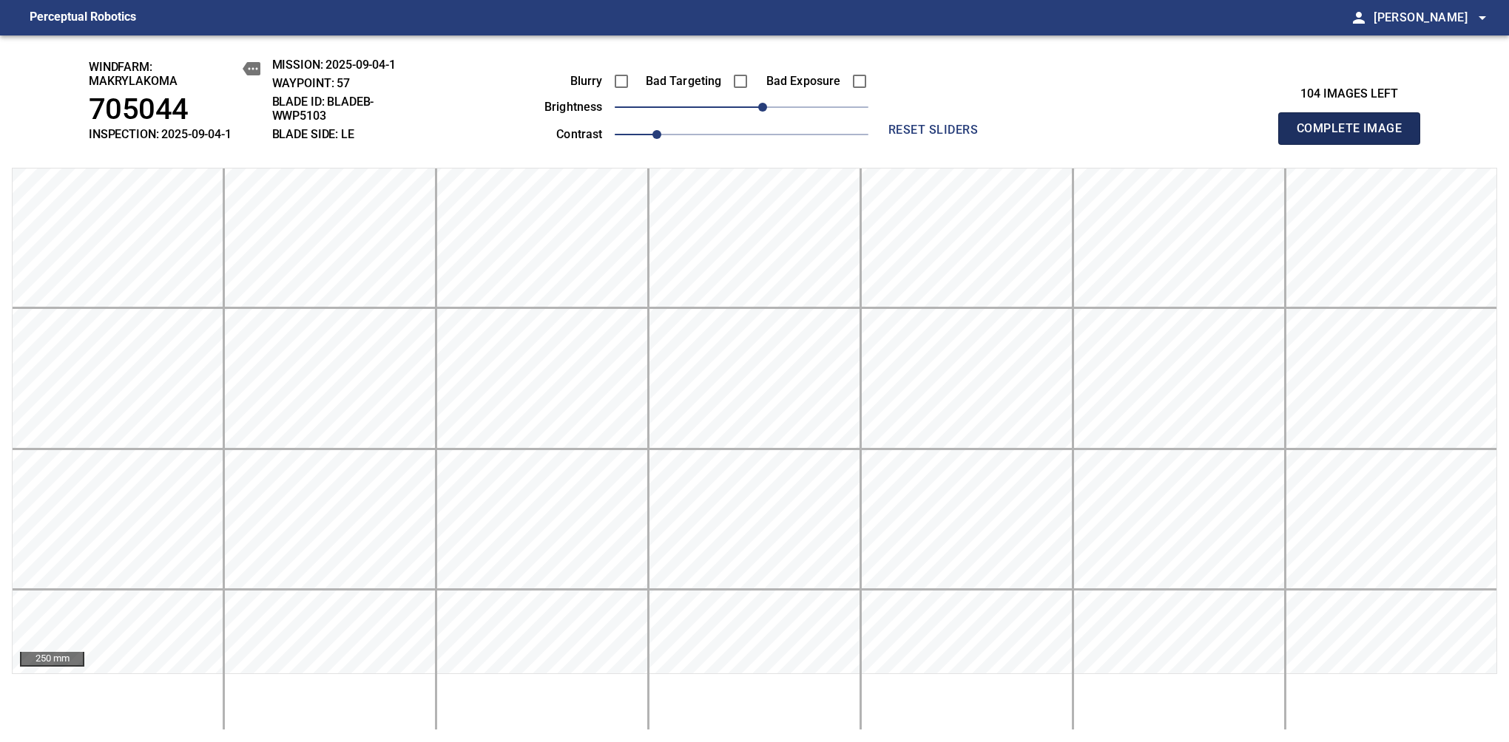
click at [1355, 136] on span "Complete Image" at bounding box center [1348, 128] width 109 height 21
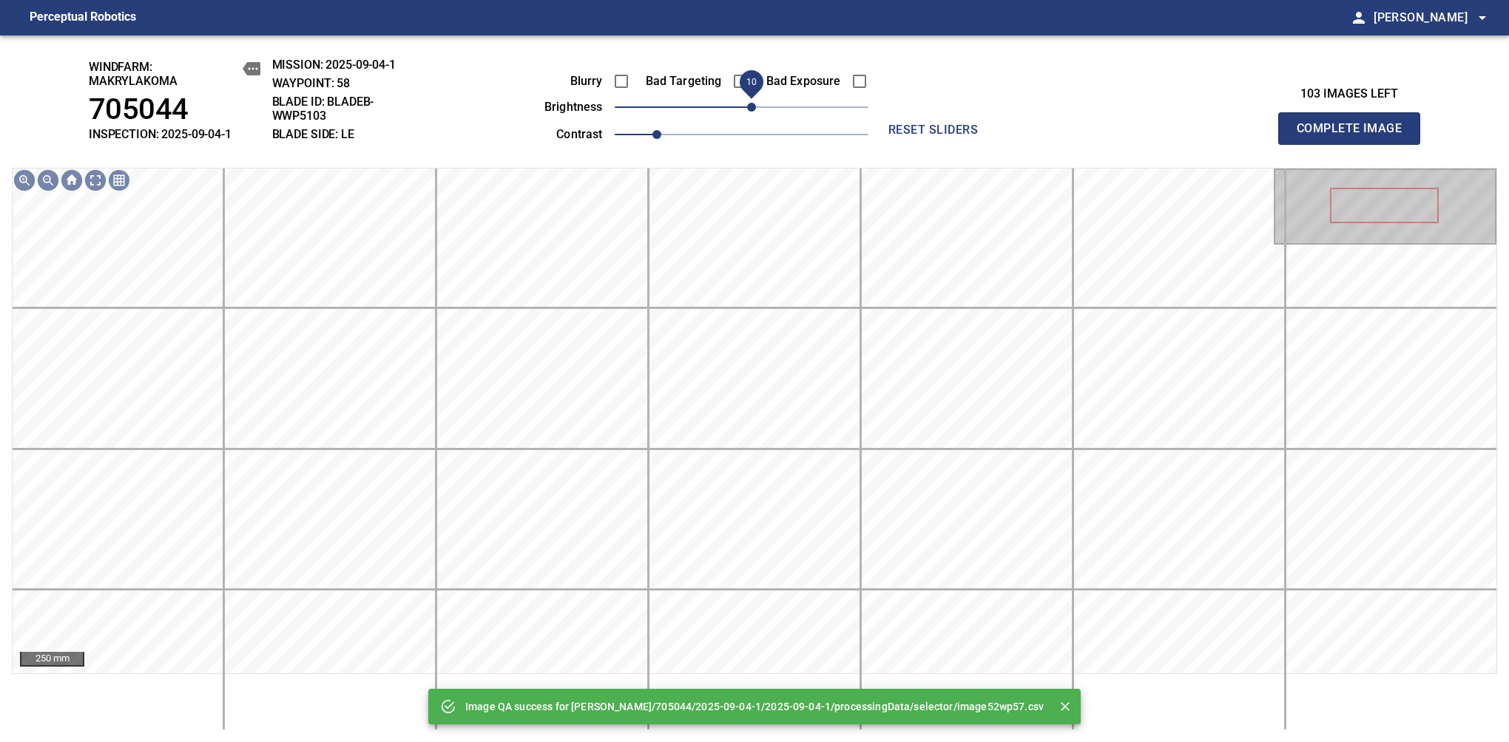
drag, startPoint x: 762, startPoint y: 112, endPoint x: 753, endPoint y: 109, distance: 10.1
click at [753, 109] on span "10" at bounding box center [742, 107] width 254 height 21
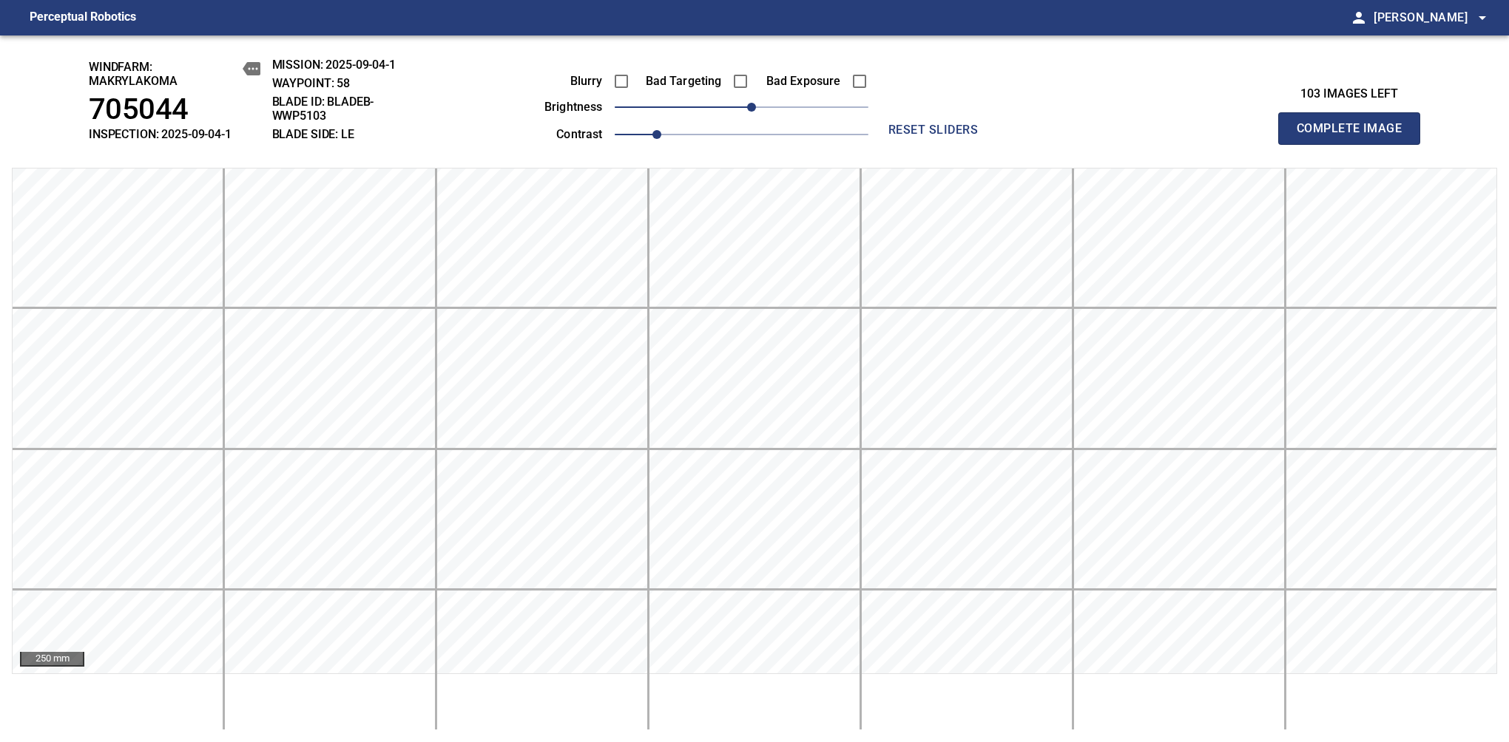
click at [1355, 136] on span "Complete Image" at bounding box center [1348, 128] width 109 height 21
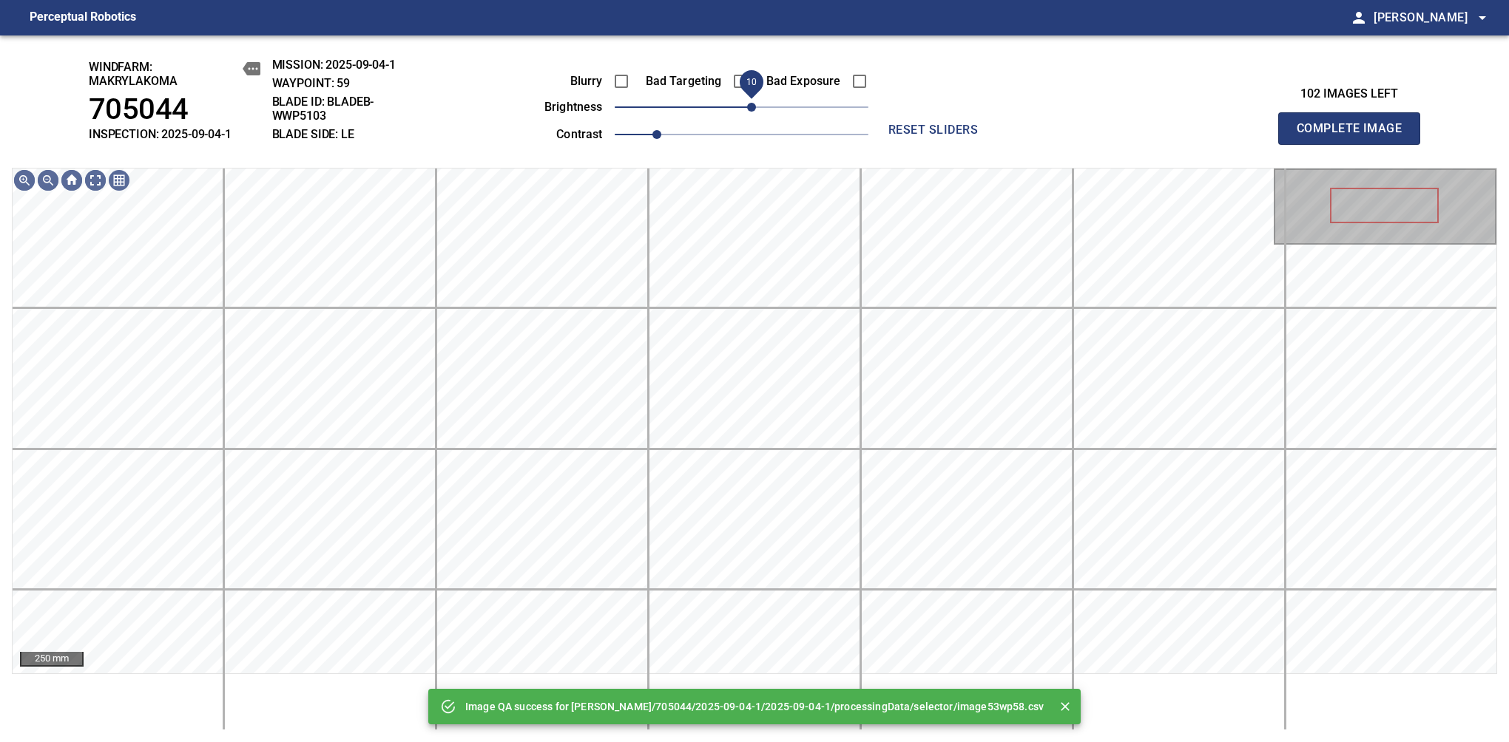
click at [748, 112] on span "10" at bounding box center [751, 107] width 9 height 9
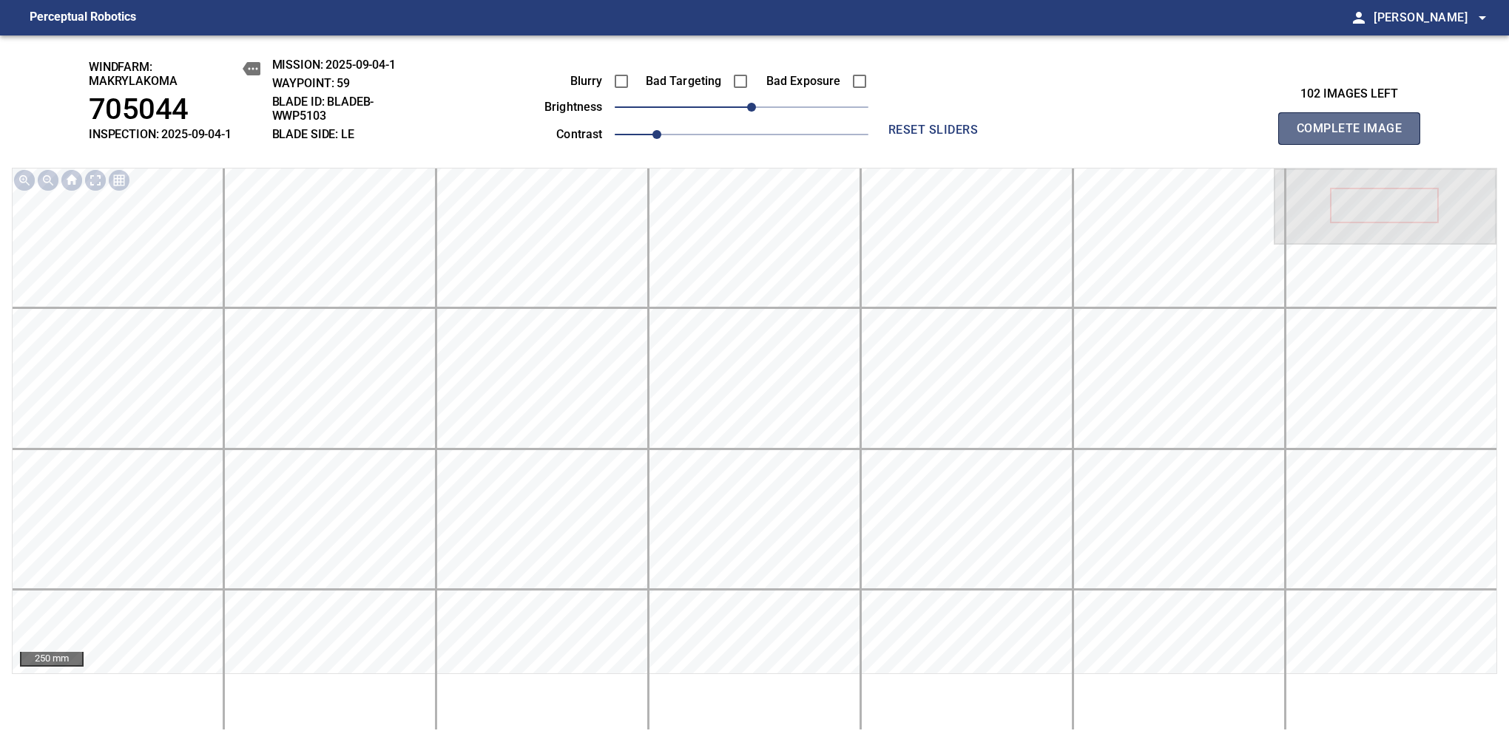
click at [1355, 136] on span "Complete Image" at bounding box center [1348, 128] width 109 height 21
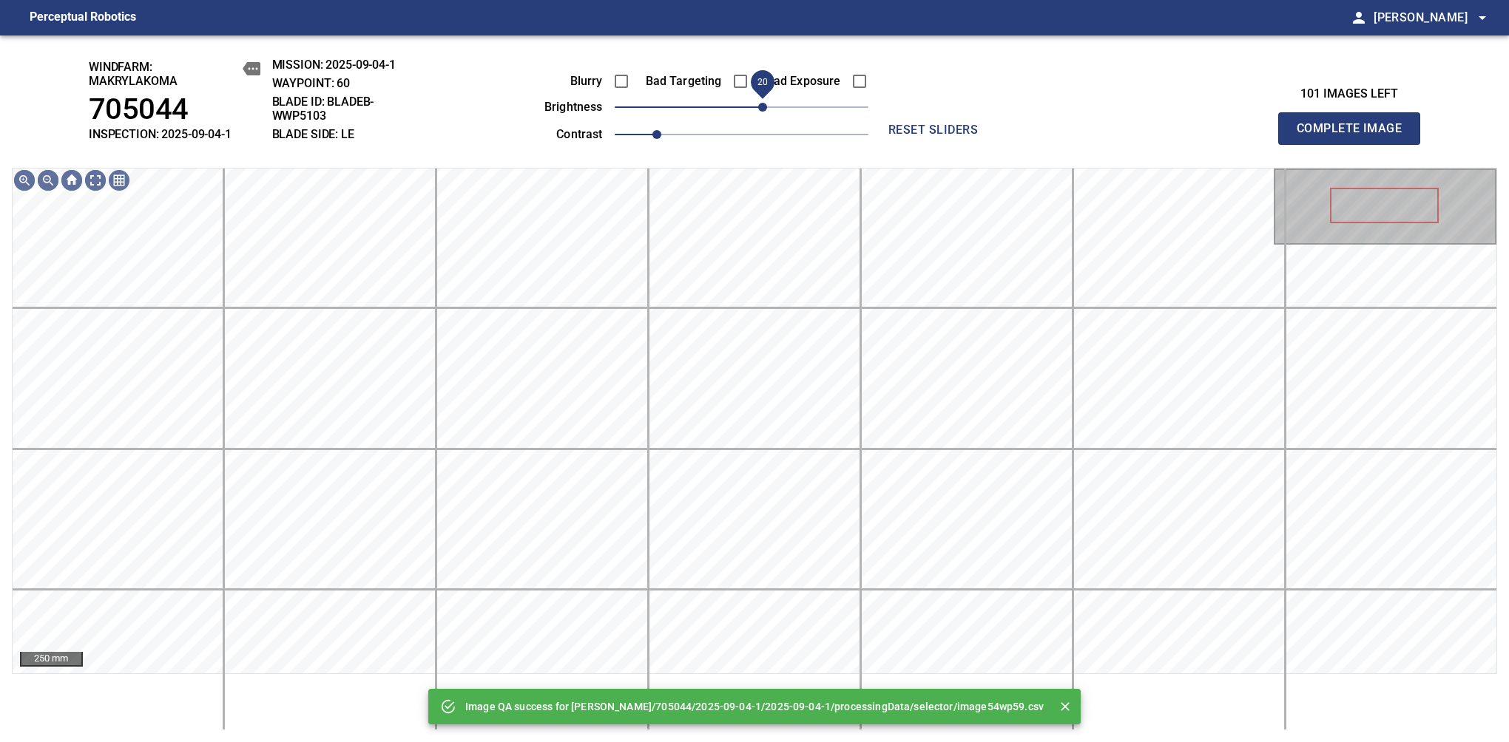
drag, startPoint x: 748, startPoint y: 115, endPoint x: 763, endPoint y: 107, distance: 17.5
click at [763, 107] on span "20" at bounding box center [762, 107] width 9 height 9
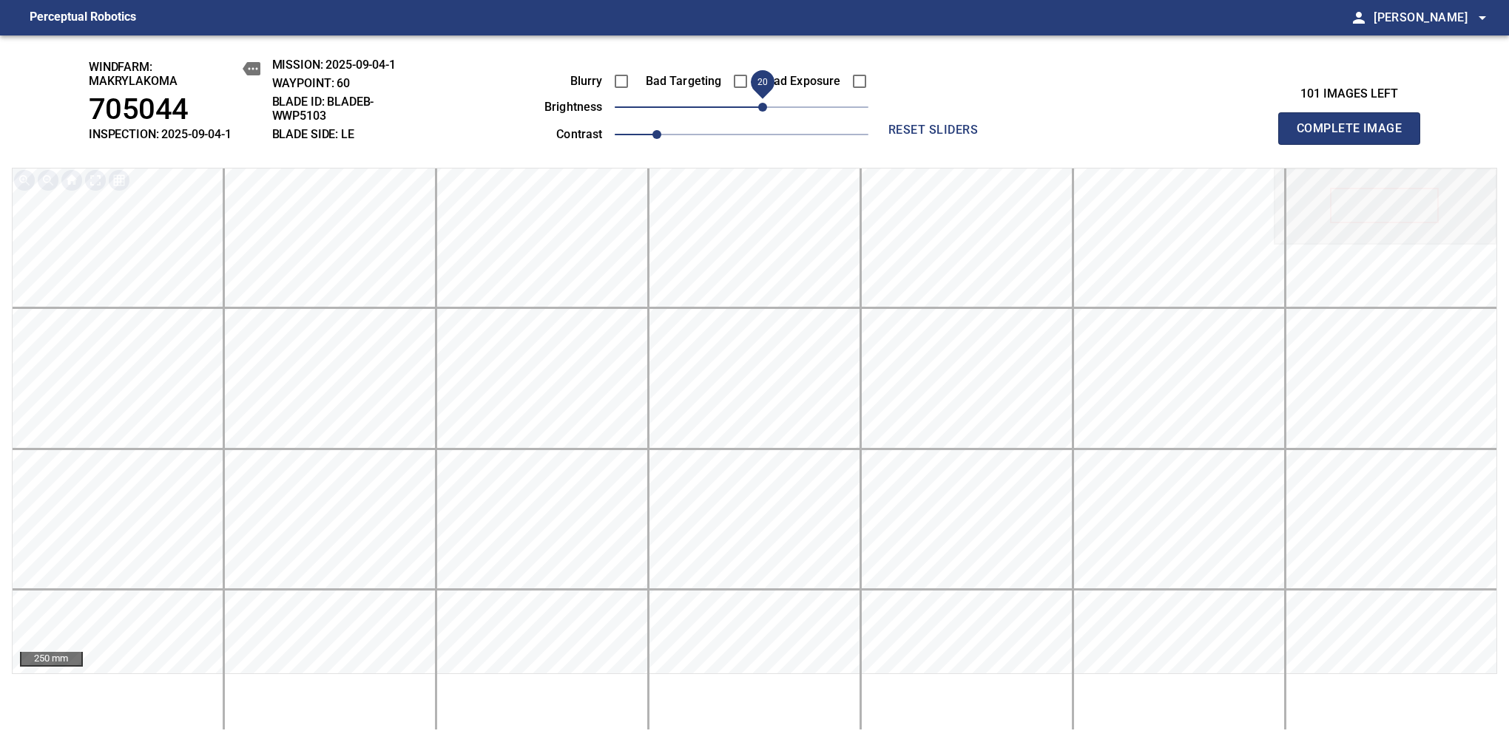
click at [1355, 136] on span "Complete Image" at bounding box center [1348, 128] width 109 height 21
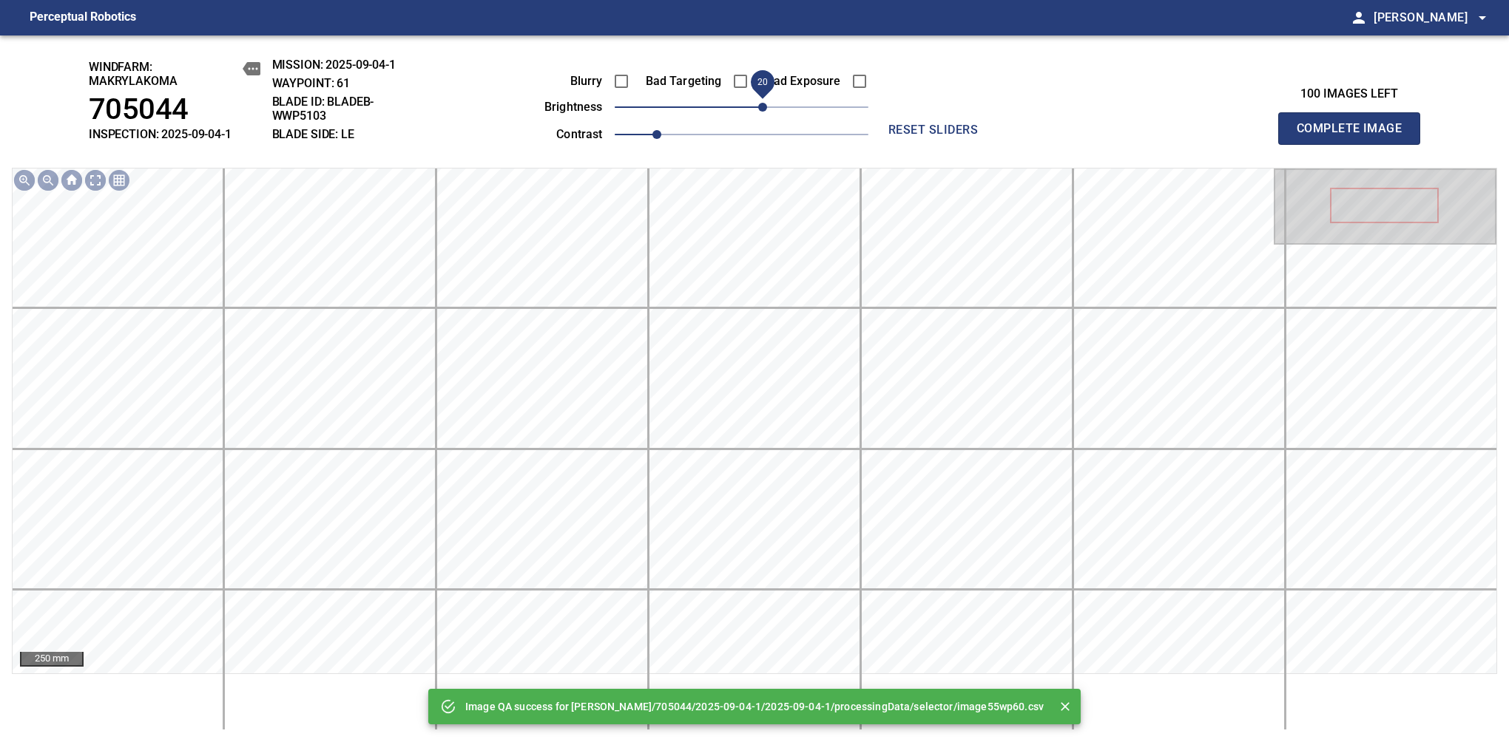
drag, startPoint x: 774, startPoint y: 115, endPoint x: 766, endPoint y: 118, distance: 7.7
click at [766, 112] on span "20" at bounding box center [762, 107] width 9 height 9
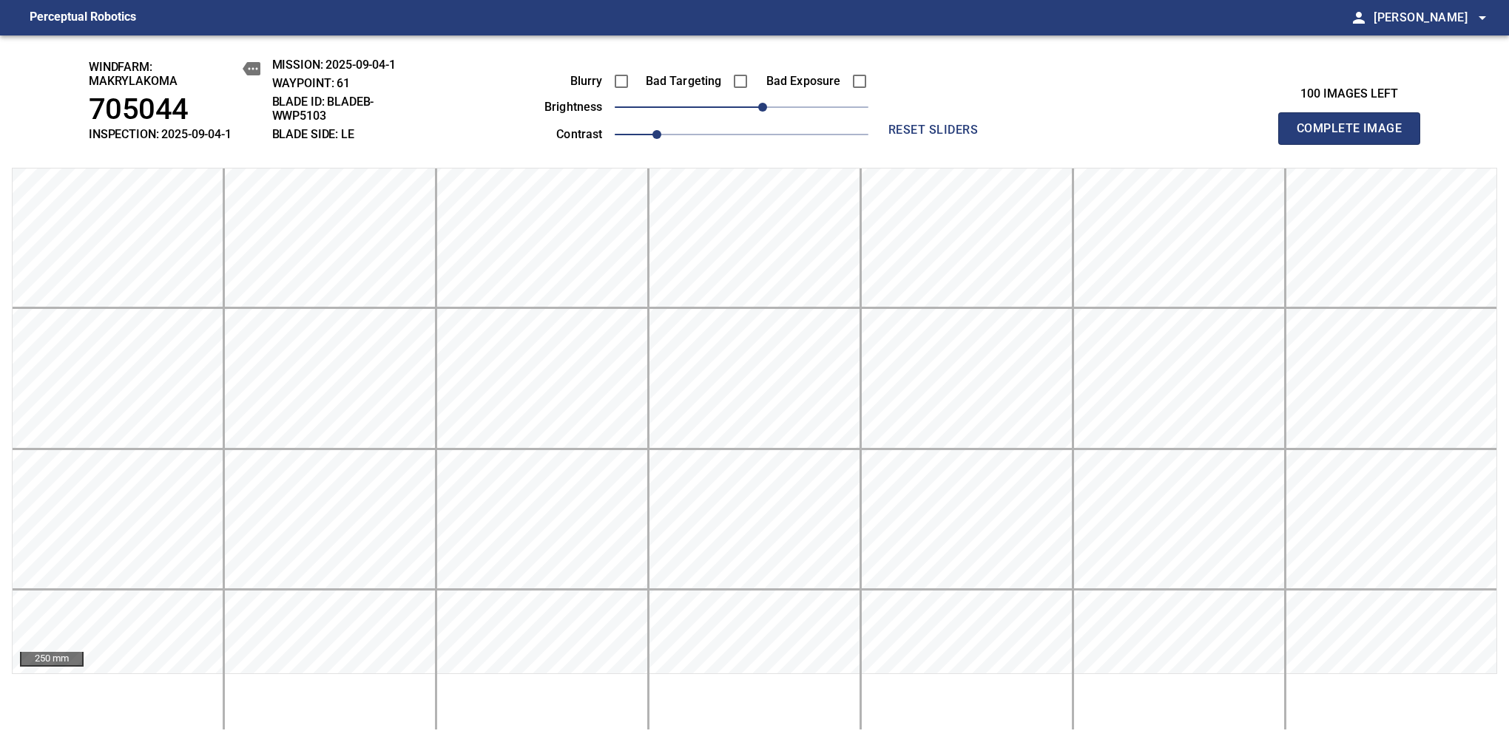
click at [1355, 136] on span "Complete Image" at bounding box center [1348, 128] width 109 height 21
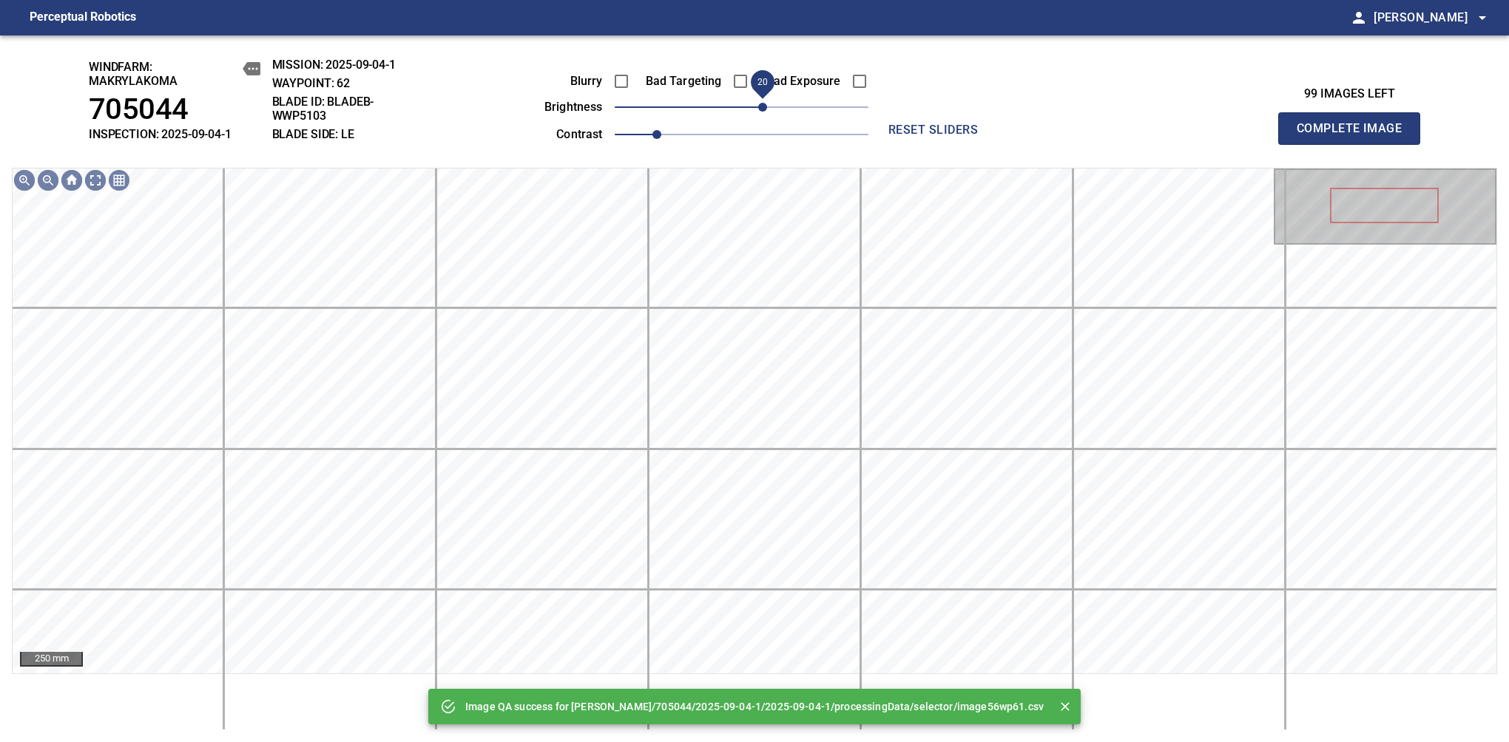
drag, startPoint x: 748, startPoint y: 112, endPoint x: 758, endPoint y: 107, distance: 10.9
click at [758, 107] on span "20" at bounding box center [762, 107] width 9 height 9
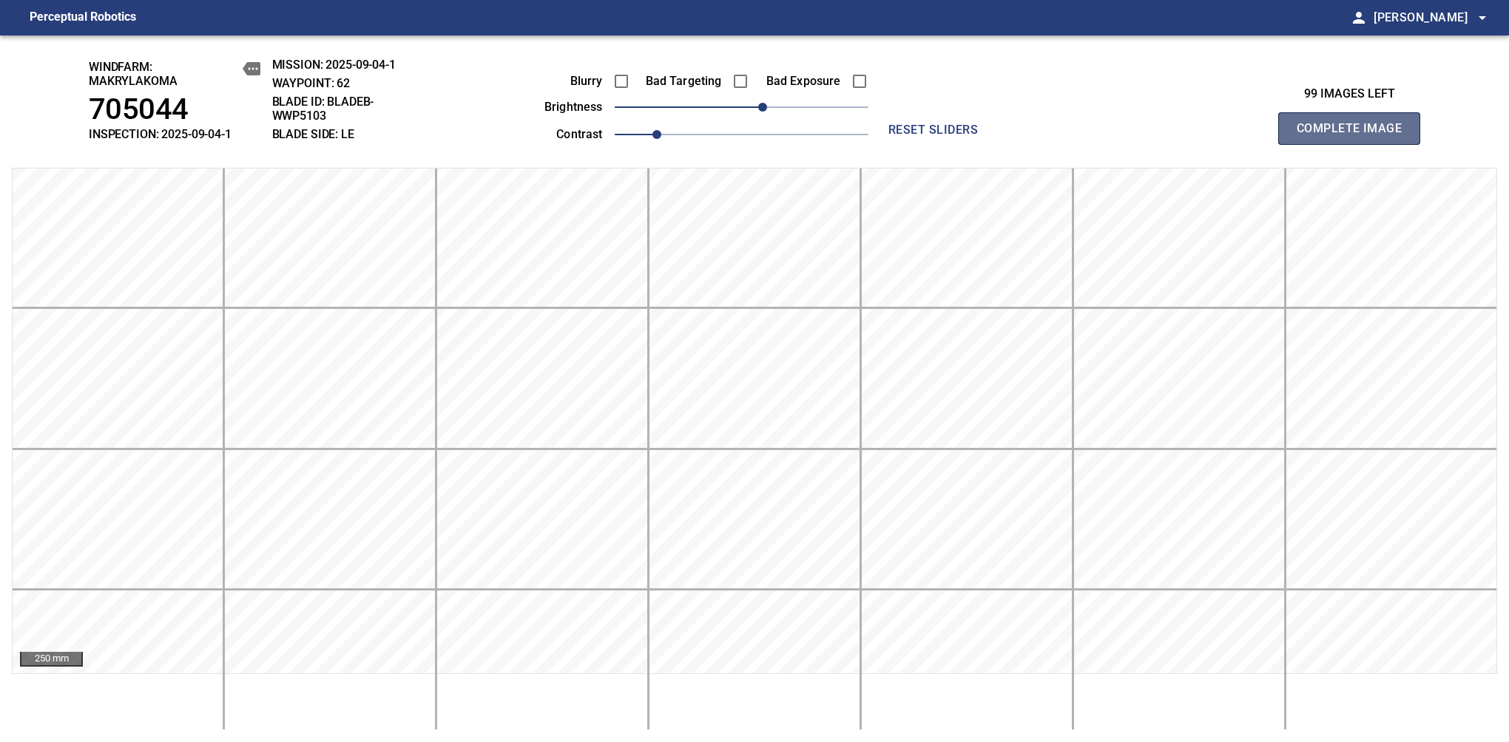
click at [1355, 136] on span "Complete Image" at bounding box center [1348, 128] width 109 height 21
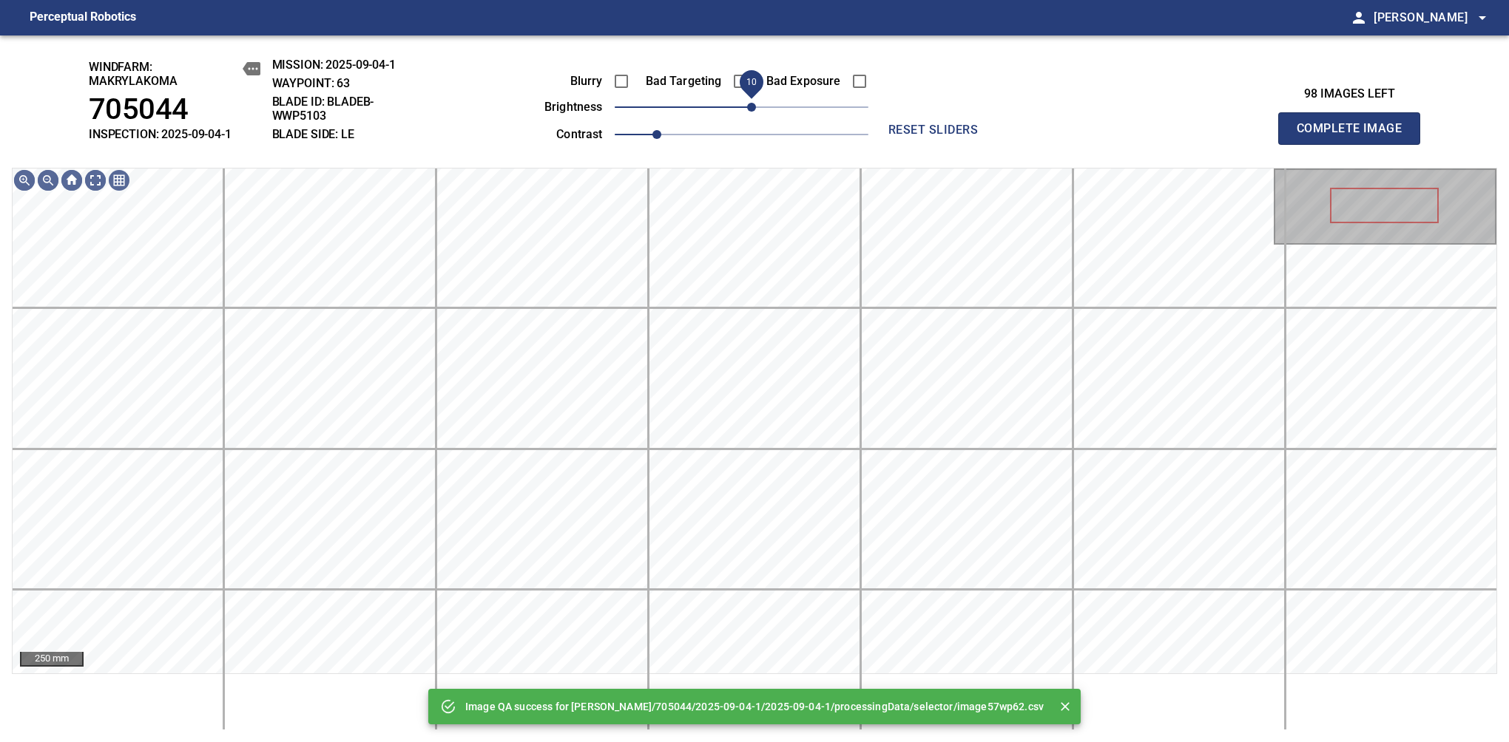
click at [756, 112] on span "10" at bounding box center [742, 107] width 254 height 21
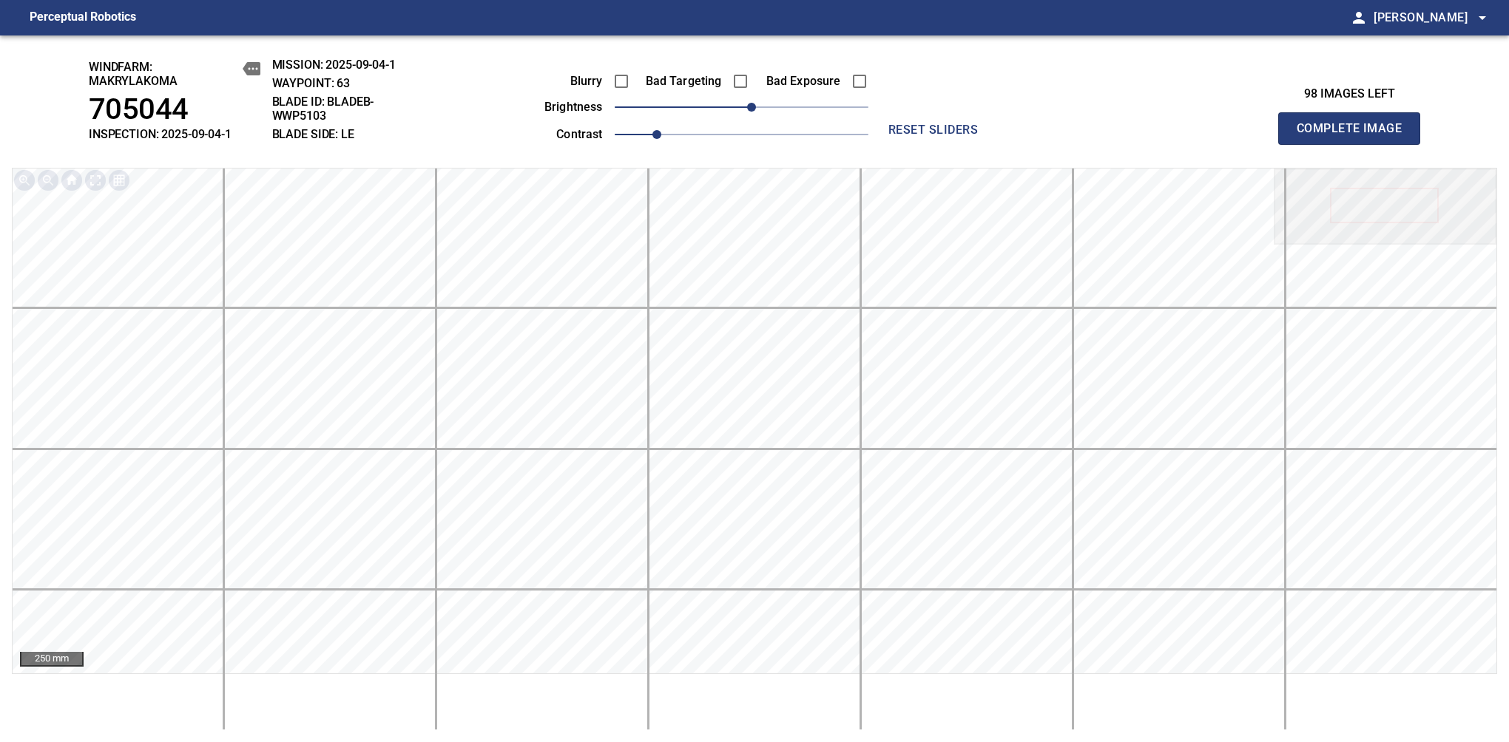
click at [1355, 136] on span "Complete Image" at bounding box center [1348, 128] width 109 height 21
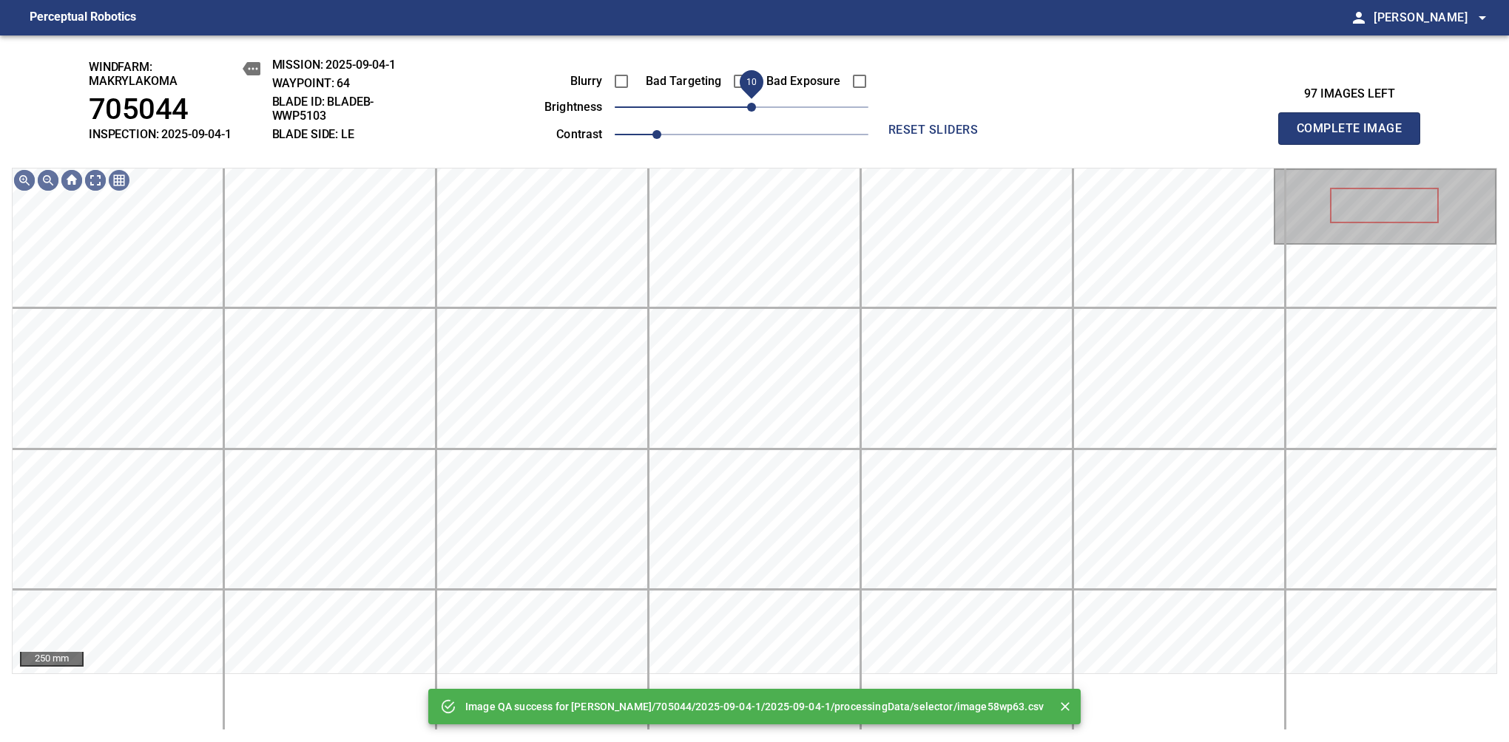
click at [756, 112] on span "10" at bounding box center [742, 107] width 254 height 21
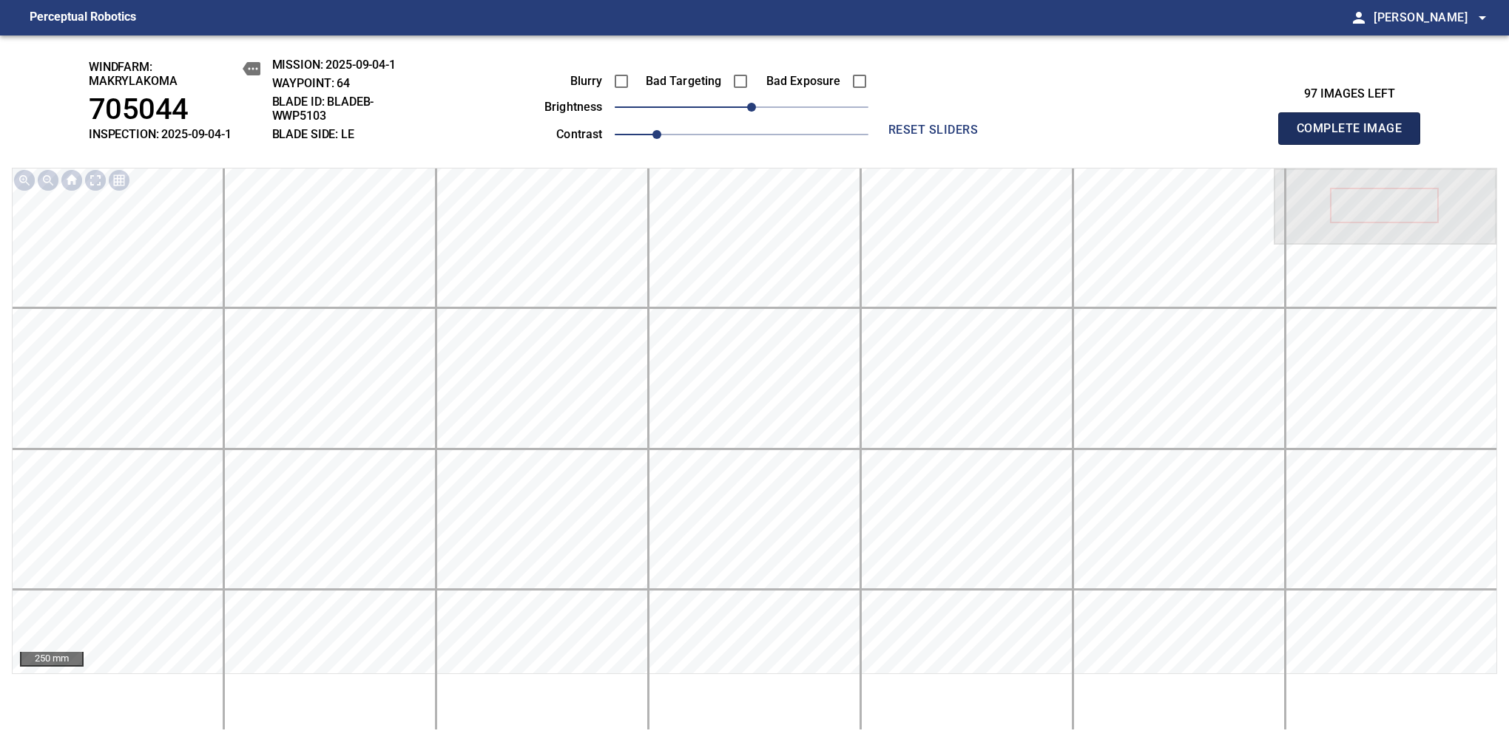
click at [1355, 136] on span "Complete Image" at bounding box center [1348, 128] width 109 height 21
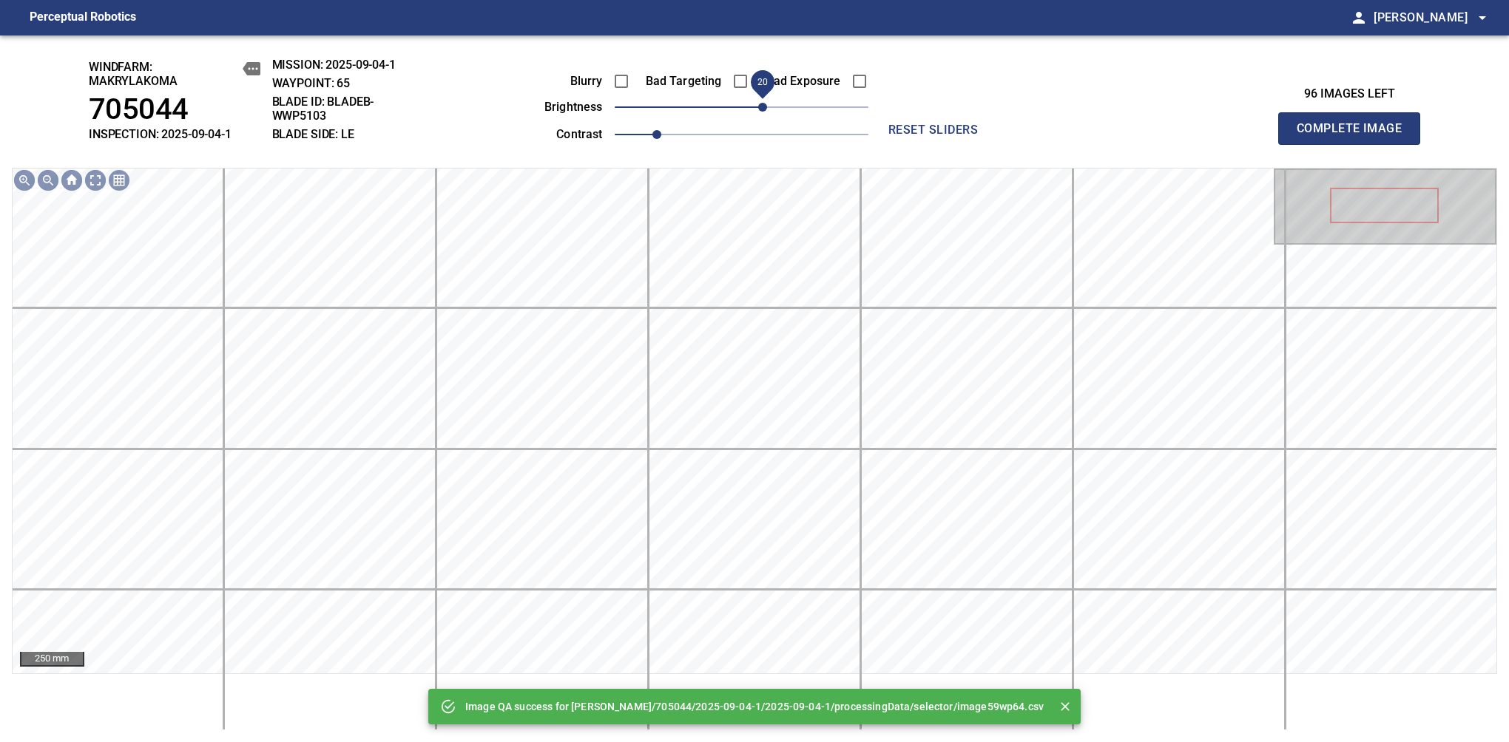
drag, startPoint x: 756, startPoint y: 112, endPoint x: 764, endPoint y: 107, distance: 9.6
click at [764, 107] on span "20" at bounding box center [742, 107] width 254 height 21
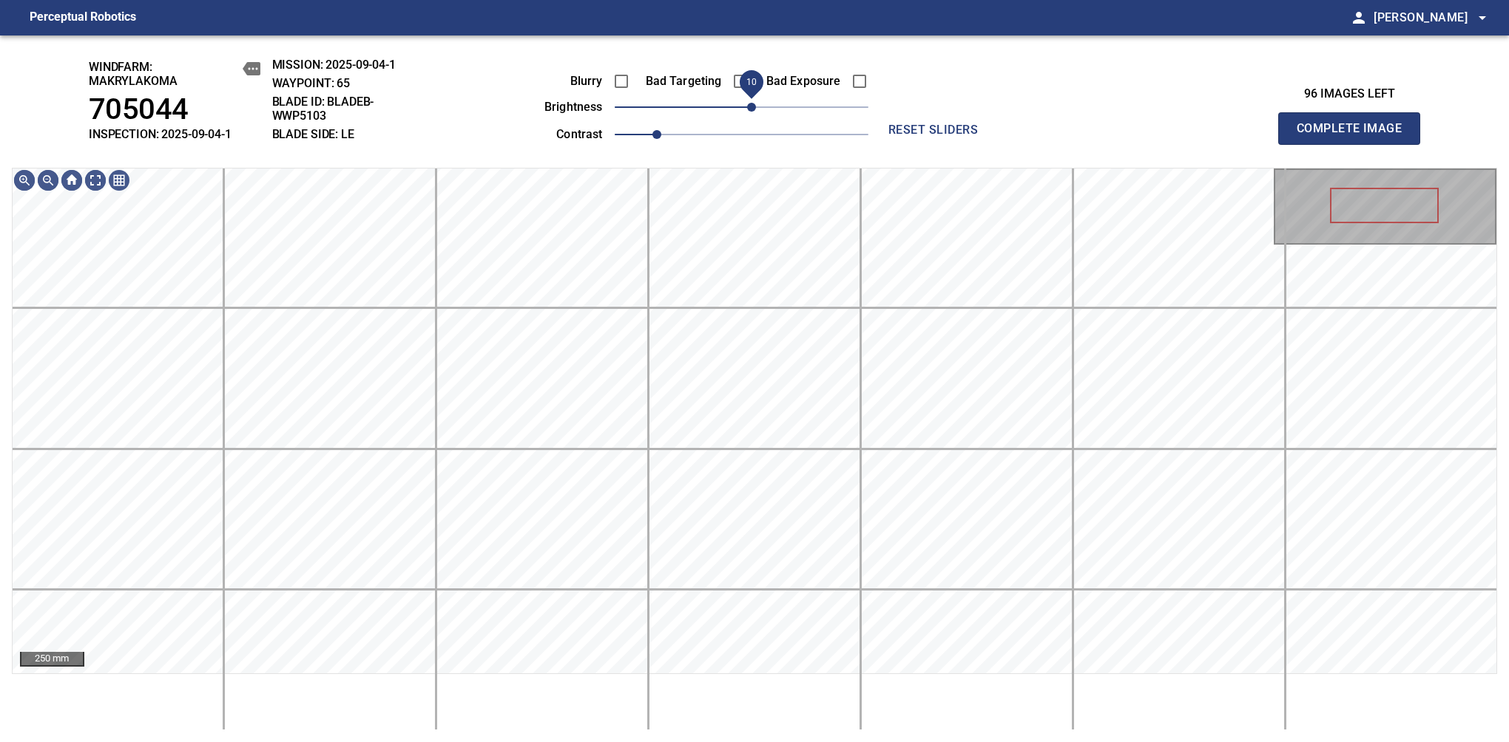
drag, startPoint x: 764, startPoint y: 107, endPoint x: 754, endPoint y: 109, distance: 10.6
click at [754, 109] on span "10" at bounding box center [751, 107] width 9 height 9
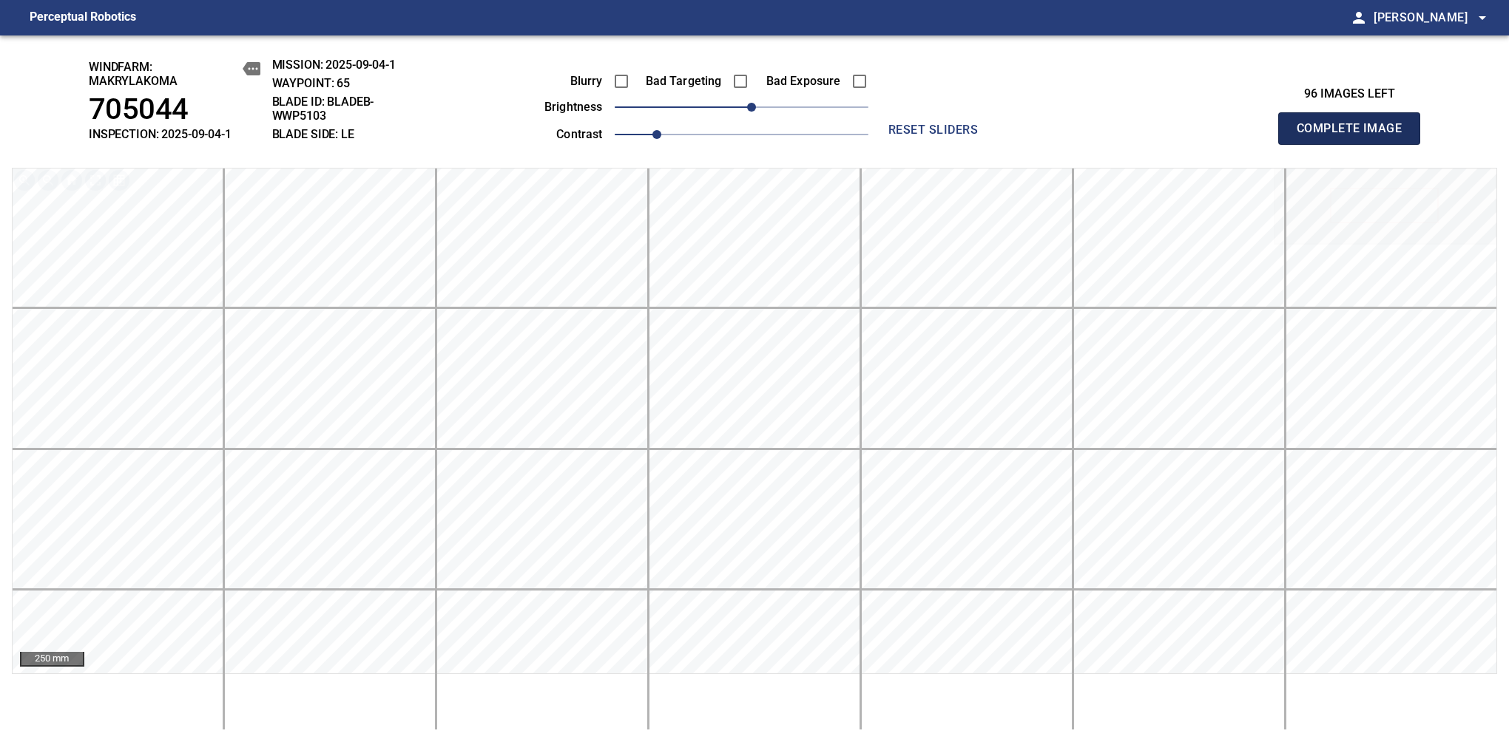
click at [1355, 136] on span "Complete Image" at bounding box center [1348, 128] width 109 height 21
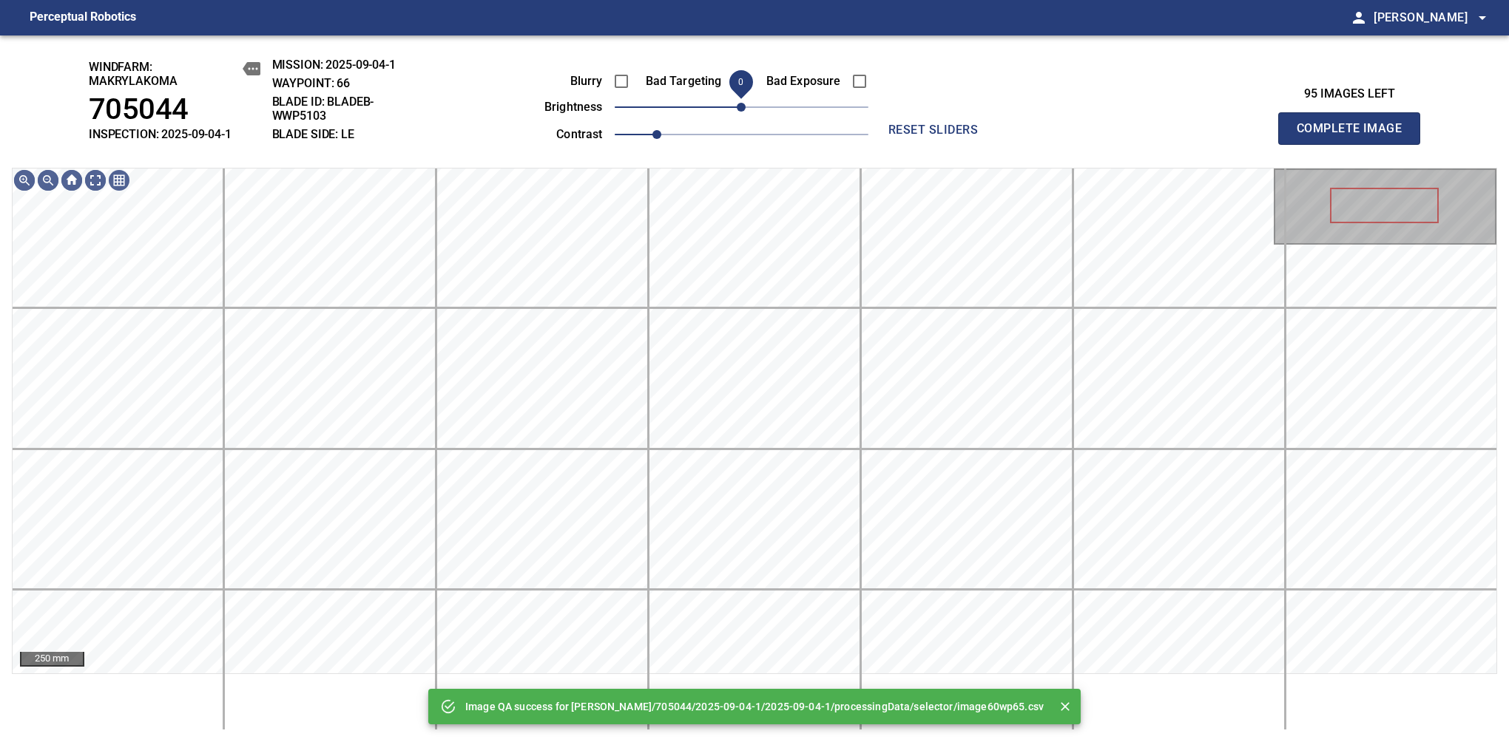
click at [743, 109] on span "0" at bounding box center [741, 107] width 9 height 9
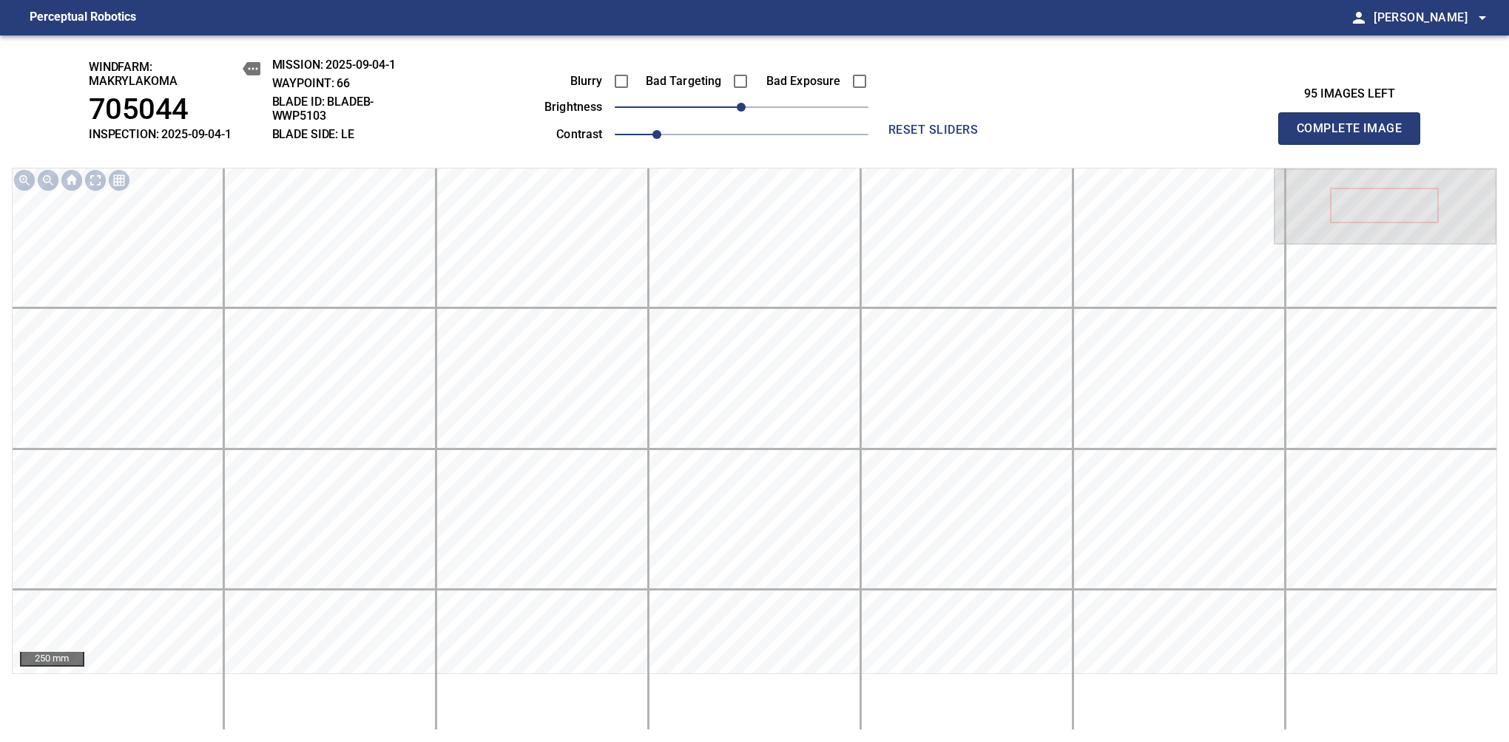
click at [1355, 136] on span "Complete Image" at bounding box center [1348, 128] width 109 height 21
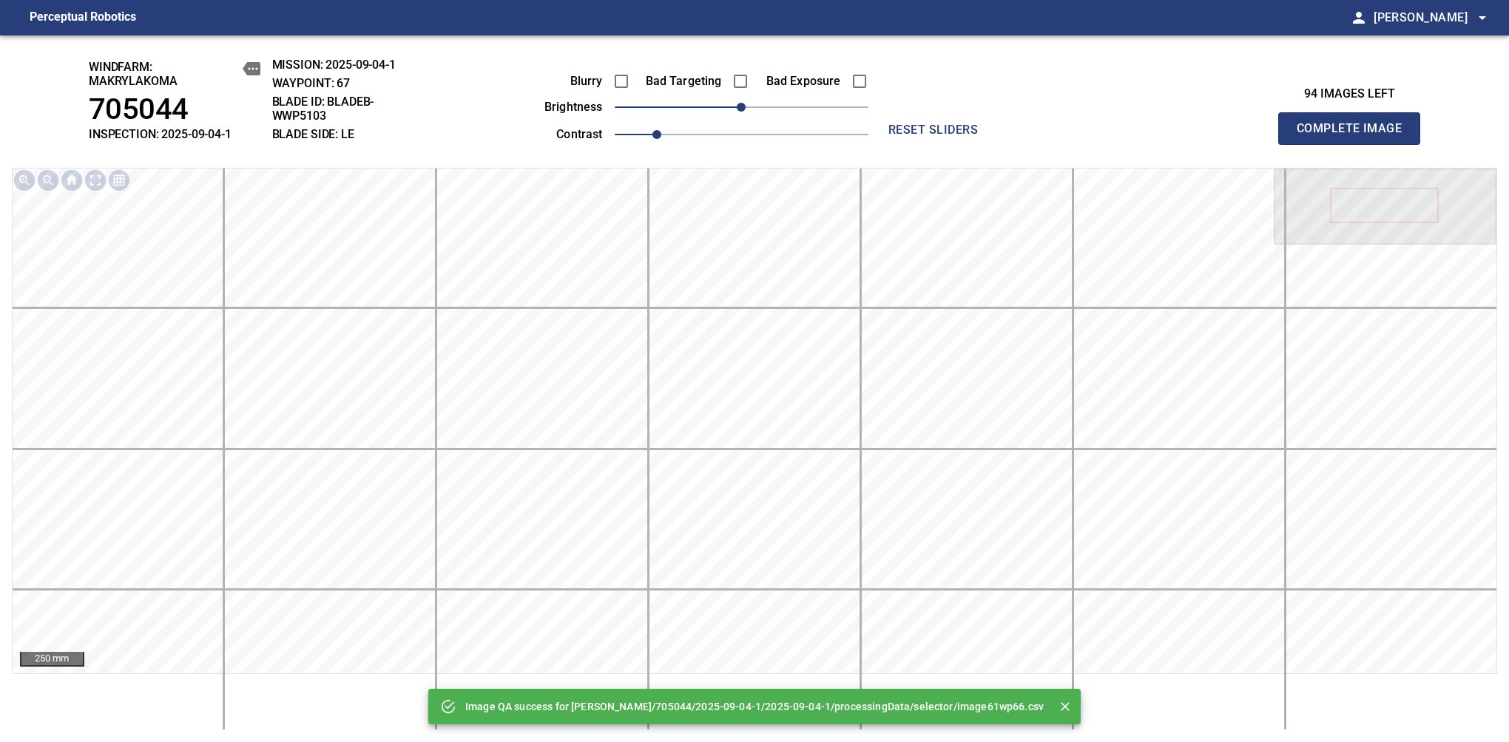
click at [1355, 136] on span "Complete Image" at bounding box center [1348, 128] width 109 height 21
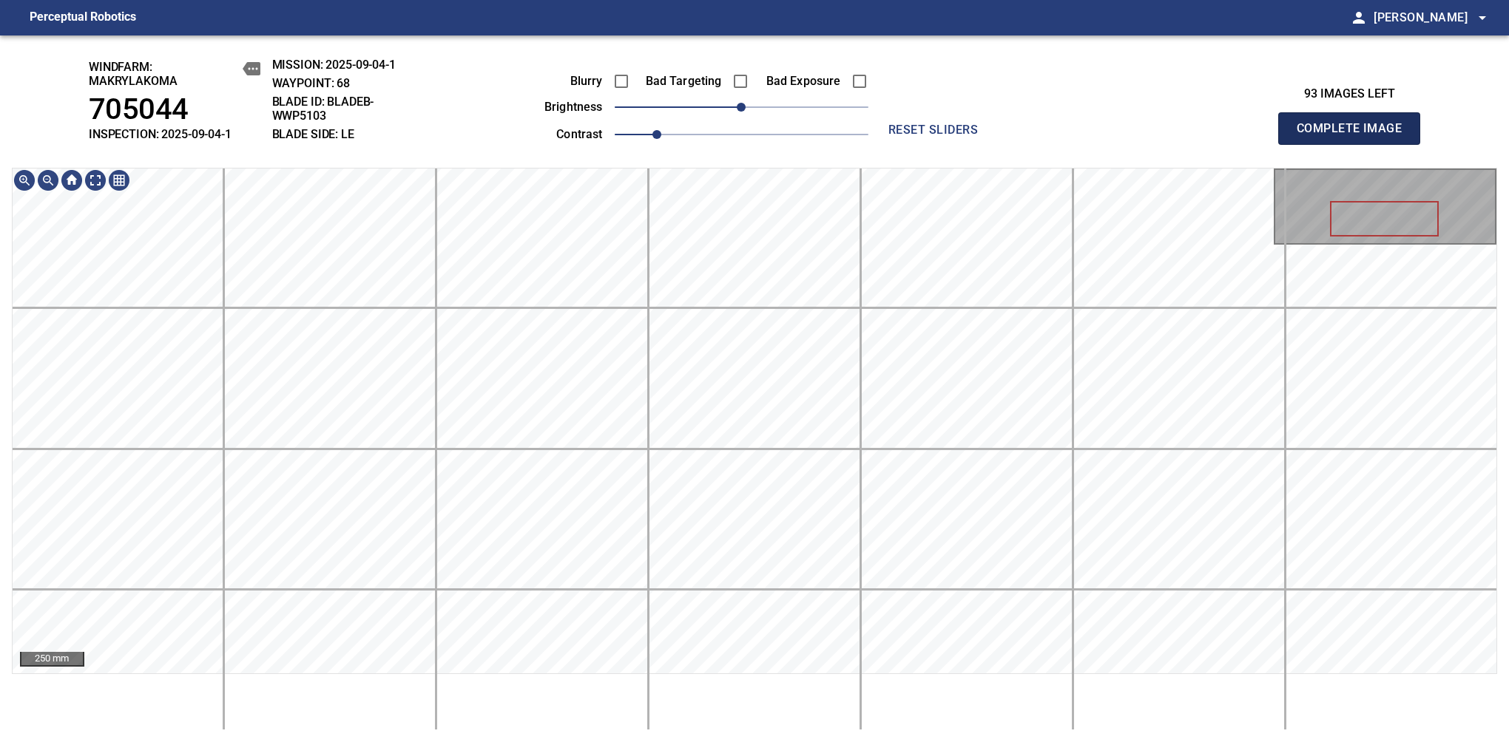
click at [1355, 136] on span "Complete Image" at bounding box center [1348, 128] width 109 height 21
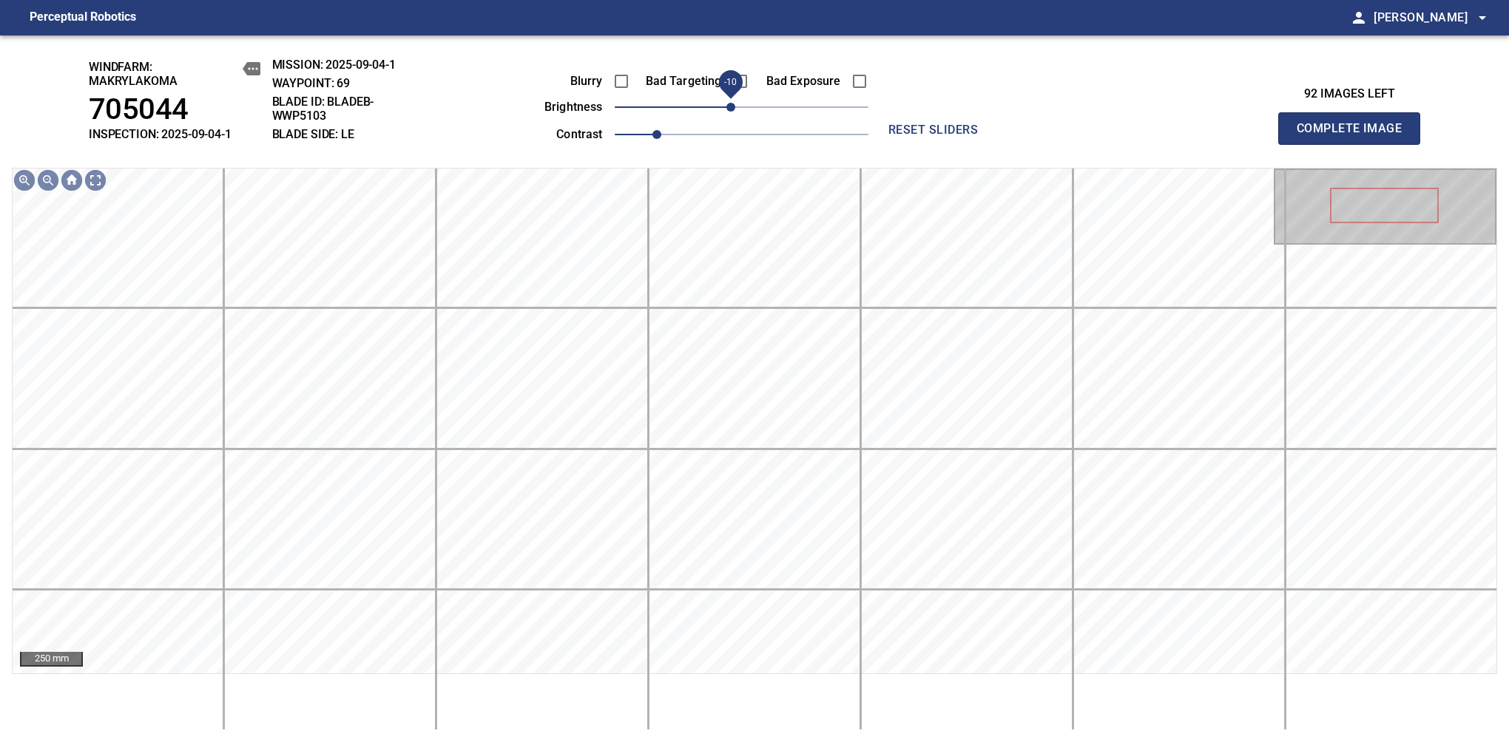
click at [731, 104] on span "-10" at bounding box center [730, 107] width 9 height 9
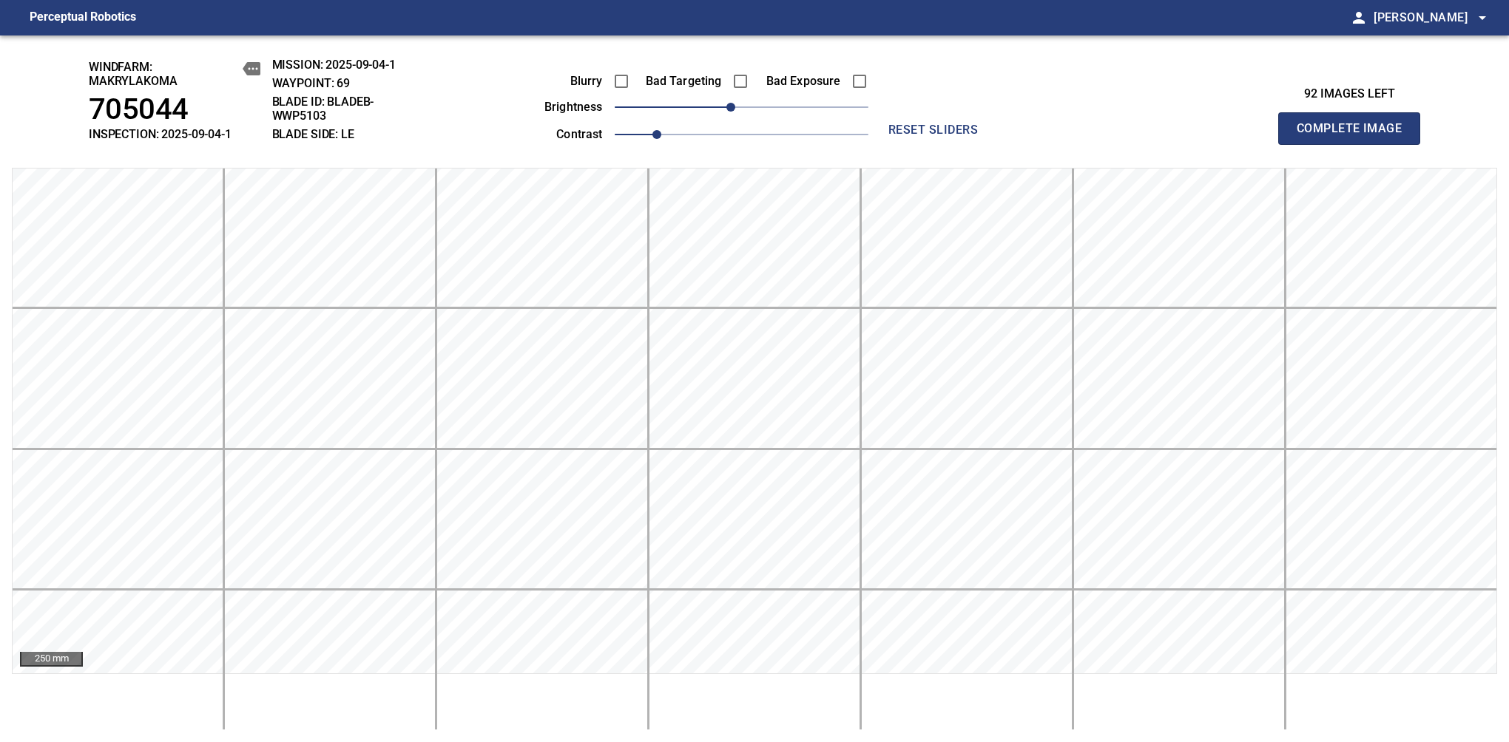
click at [1355, 136] on span "Complete Image" at bounding box center [1348, 128] width 109 height 21
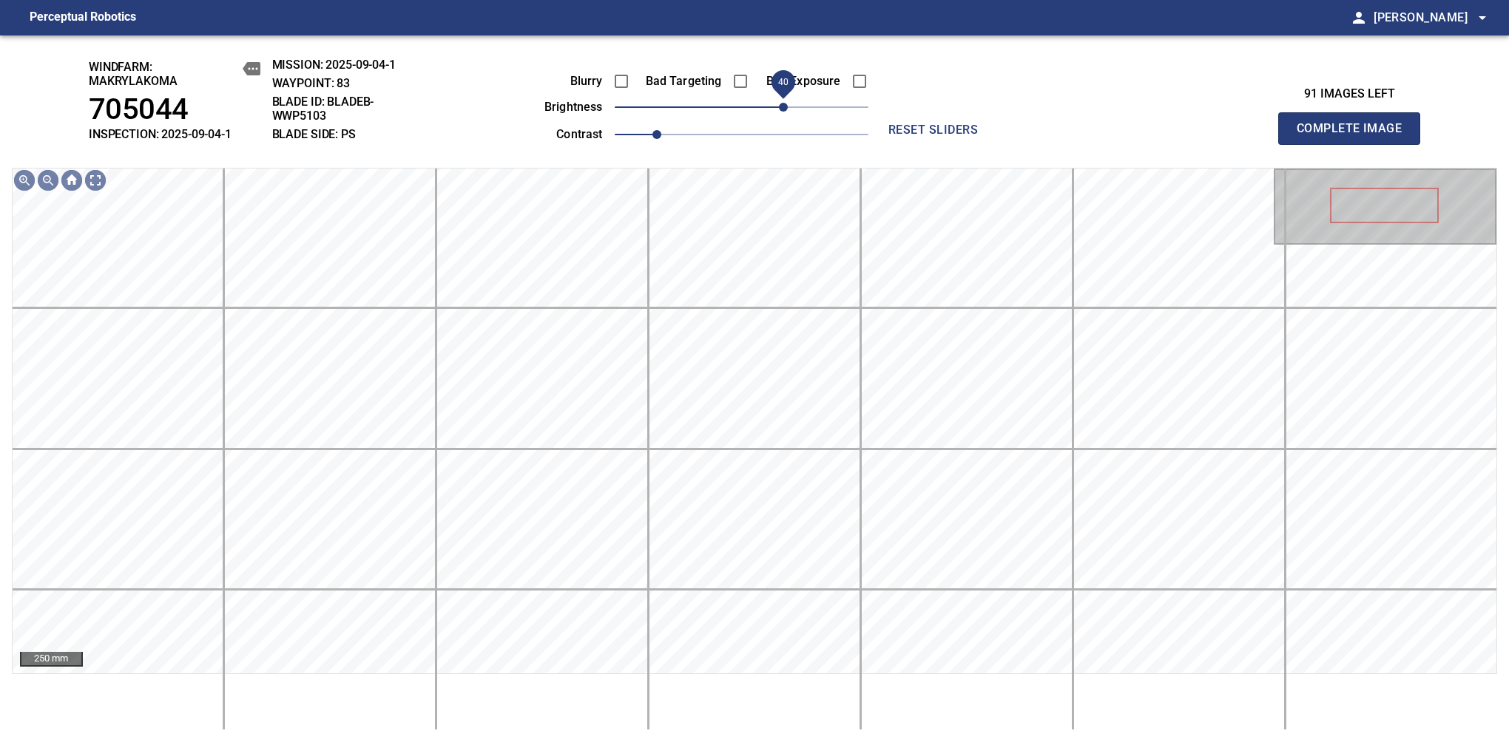
drag, startPoint x: 739, startPoint y: 112, endPoint x: 782, endPoint y: 96, distance: 45.9
click at [782, 103] on span "40" at bounding box center [783, 107] width 9 height 9
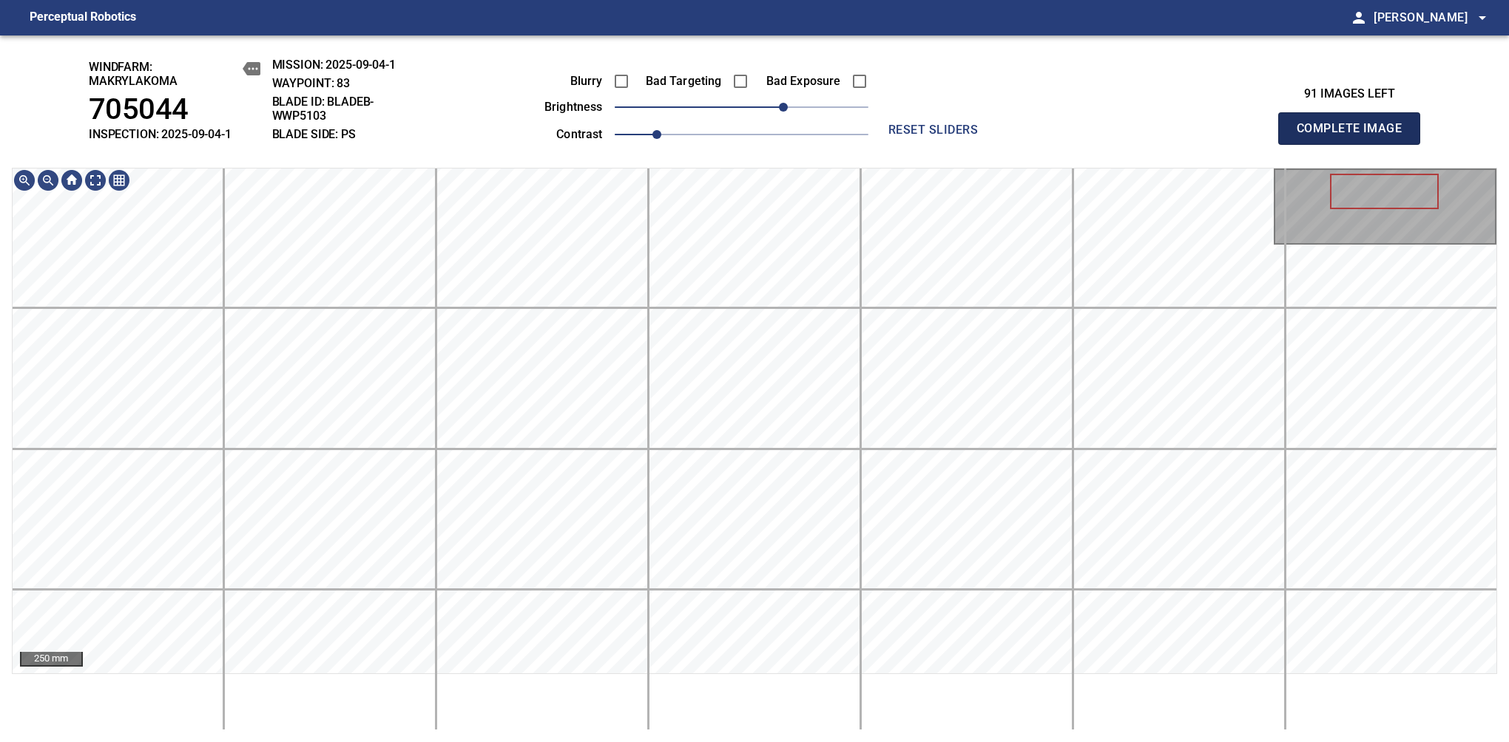
click at [1355, 136] on span "Complete Image" at bounding box center [1348, 128] width 109 height 21
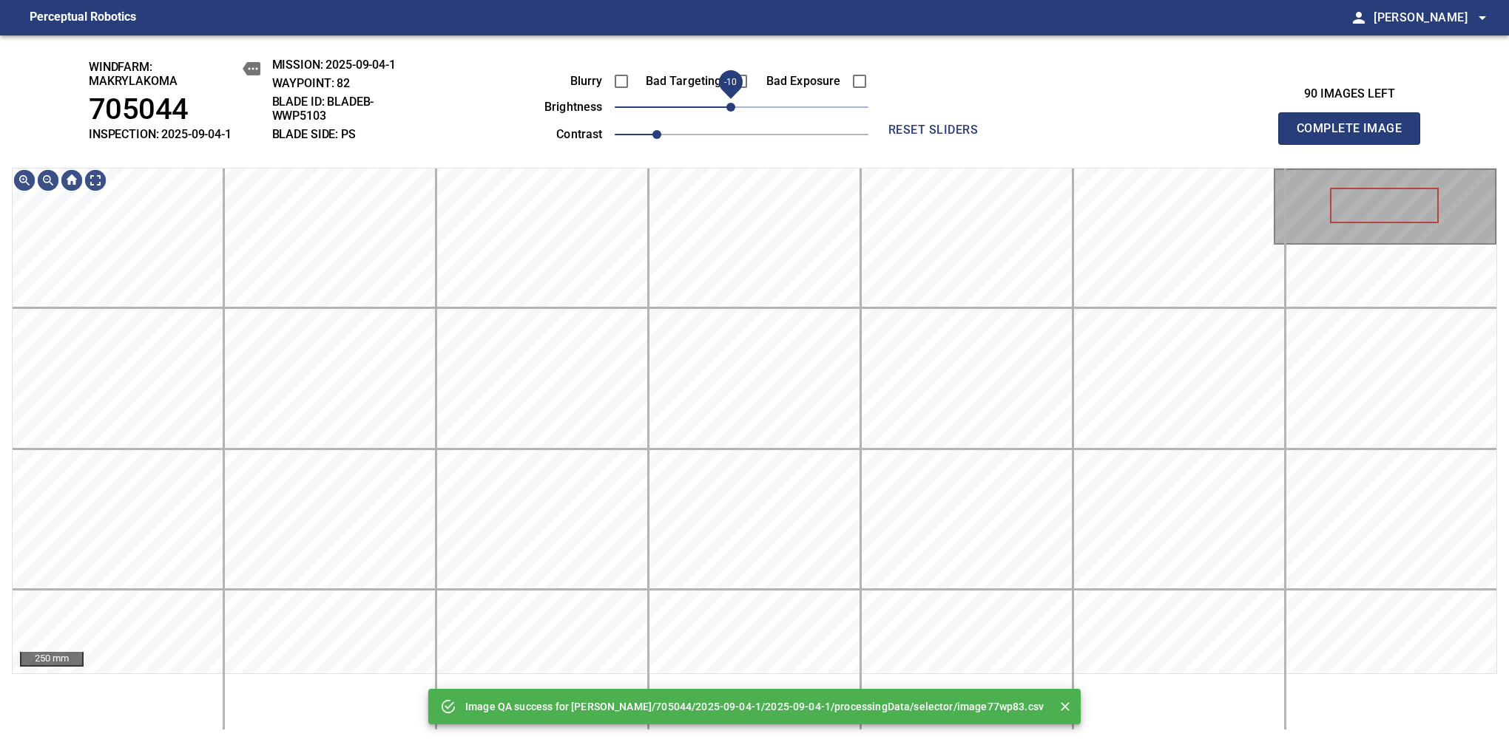
drag, startPoint x: 741, startPoint y: 112, endPoint x: 731, endPoint y: 116, distance: 11.0
click at [731, 112] on span "-10" at bounding box center [730, 107] width 9 height 9
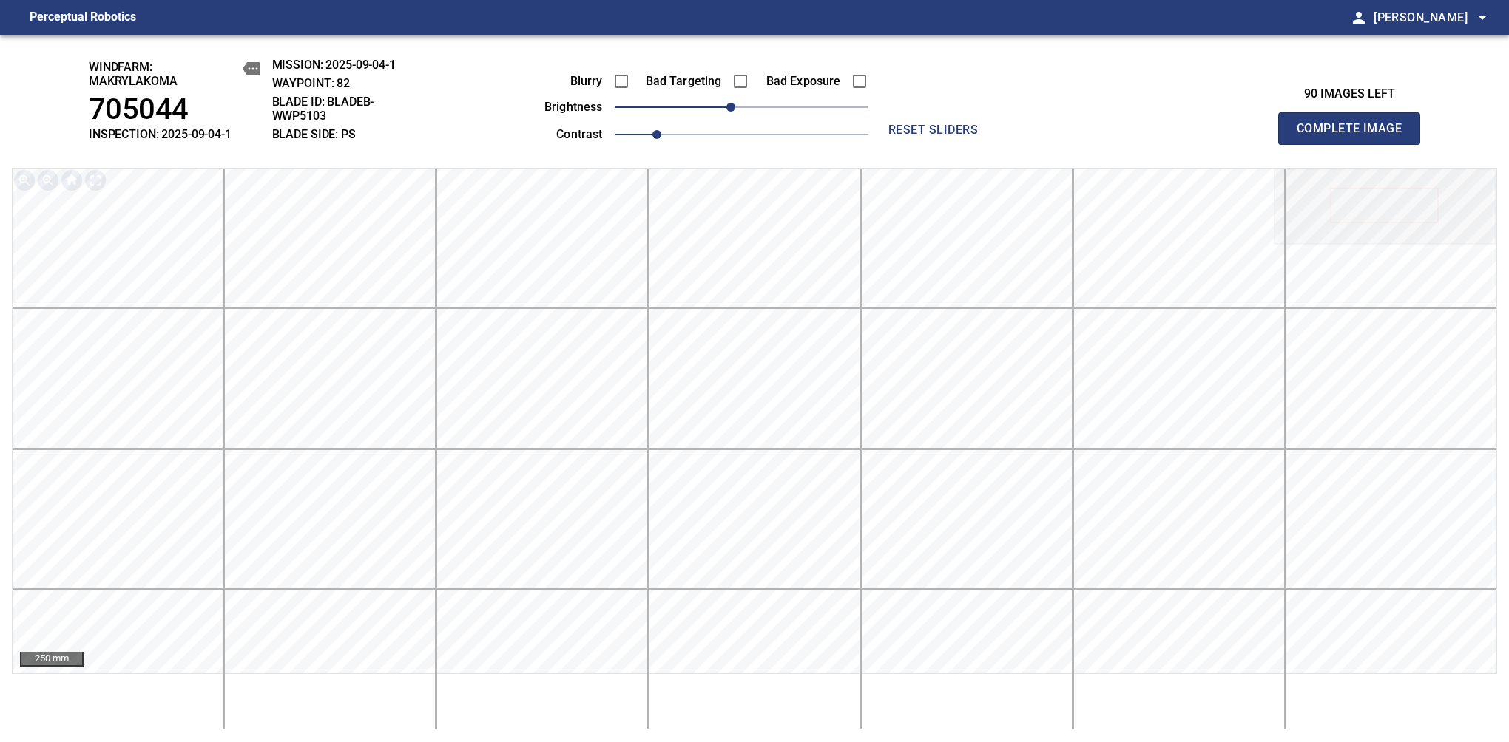
click at [1355, 136] on span "Complete Image" at bounding box center [1348, 128] width 109 height 21
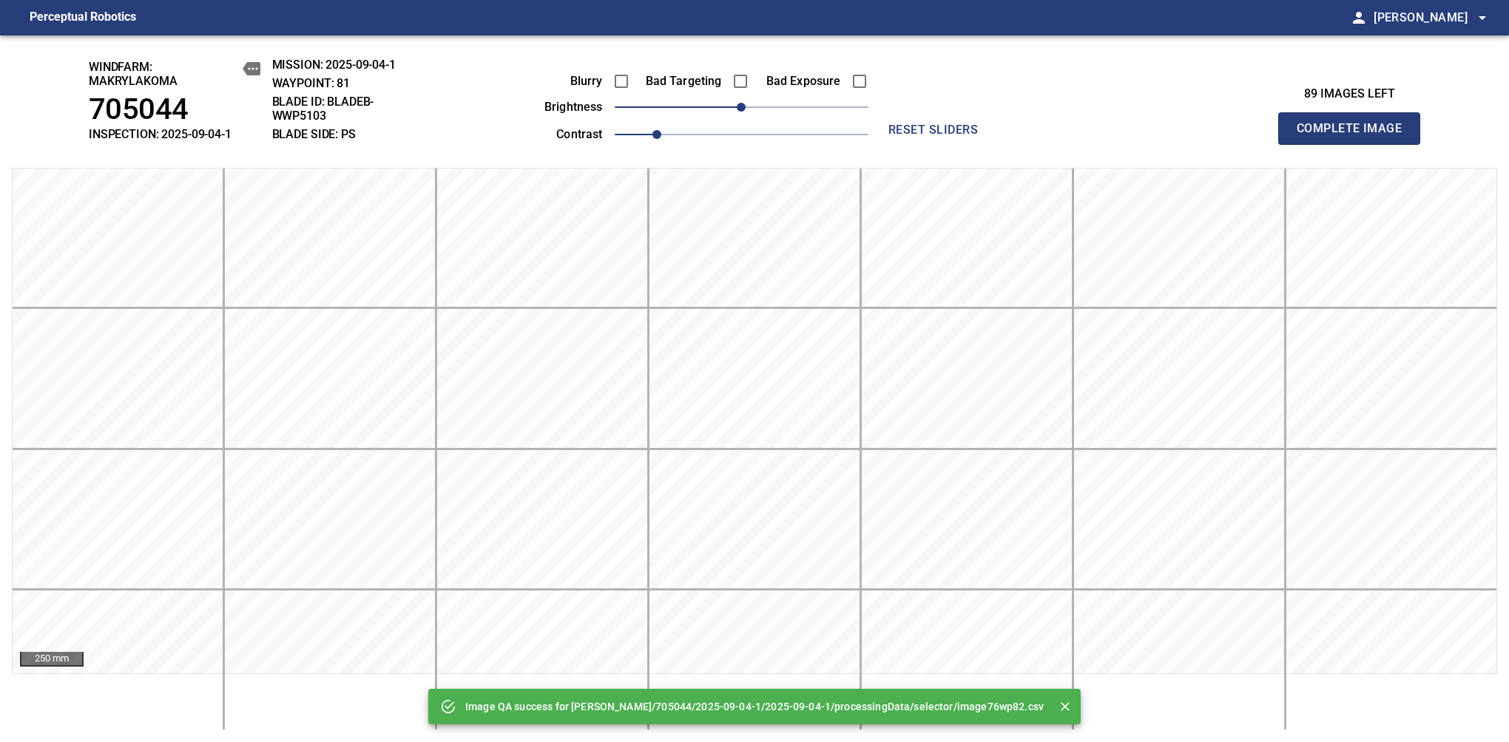
click at [1355, 136] on span "Complete Image" at bounding box center [1348, 128] width 109 height 21
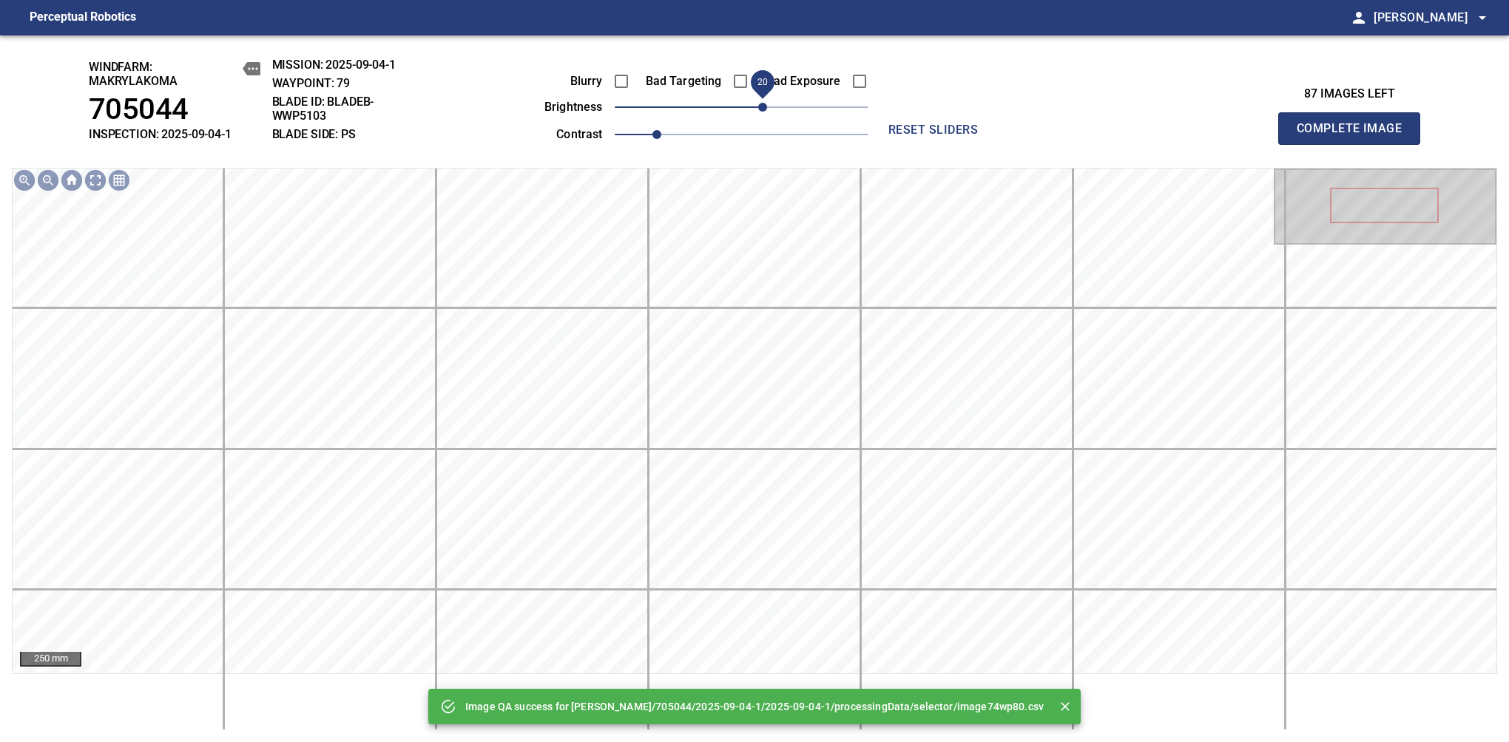
drag, startPoint x: 745, startPoint y: 109, endPoint x: 763, endPoint y: 101, distance: 19.5
click at [763, 103] on span "20" at bounding box center [762, 107] width 9 height 9
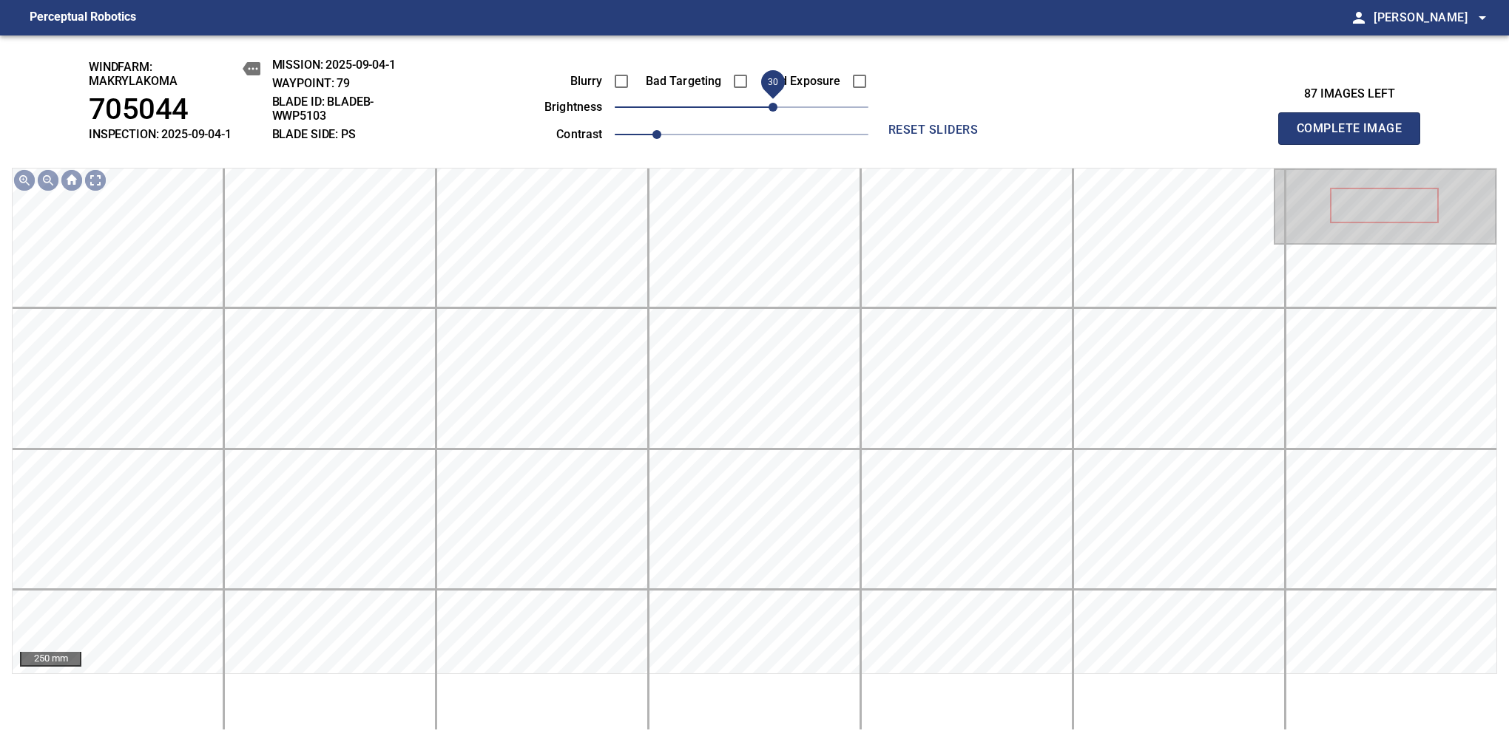
drag, startPoint x: 764, startPoint y: 104, endPoint x: 772, endPoint y: 98, distance: 10.1
click at [772, 103] on span "30" at bounding box center [772, 107] width 9 height 9
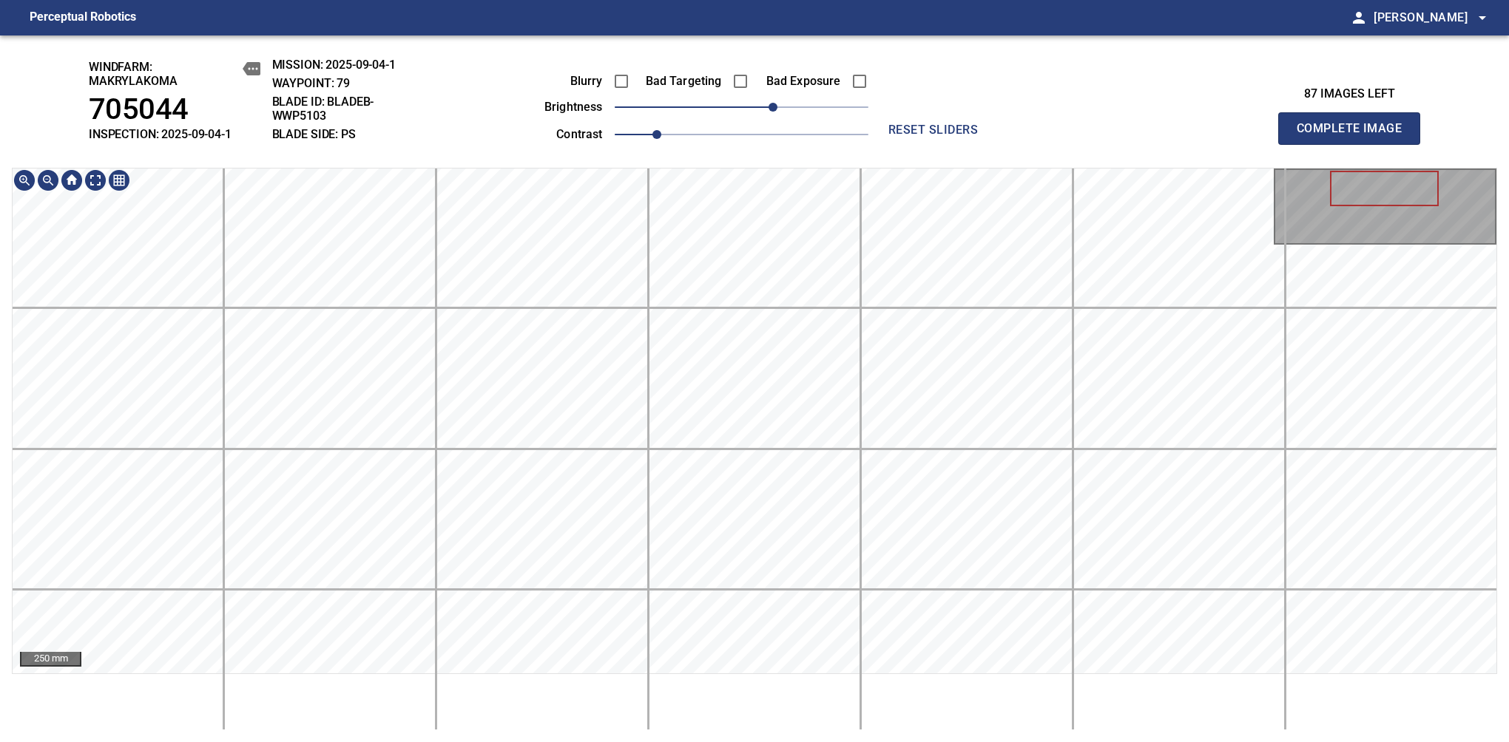
drag, startPoint x: 1373, startPoint y: 143, endPoint x: 1380, endPoint y: 146, distance: 7.7
click at [1355, 136] on span "Complete Image" at bounding box center [1348, 128] width 109 height 21
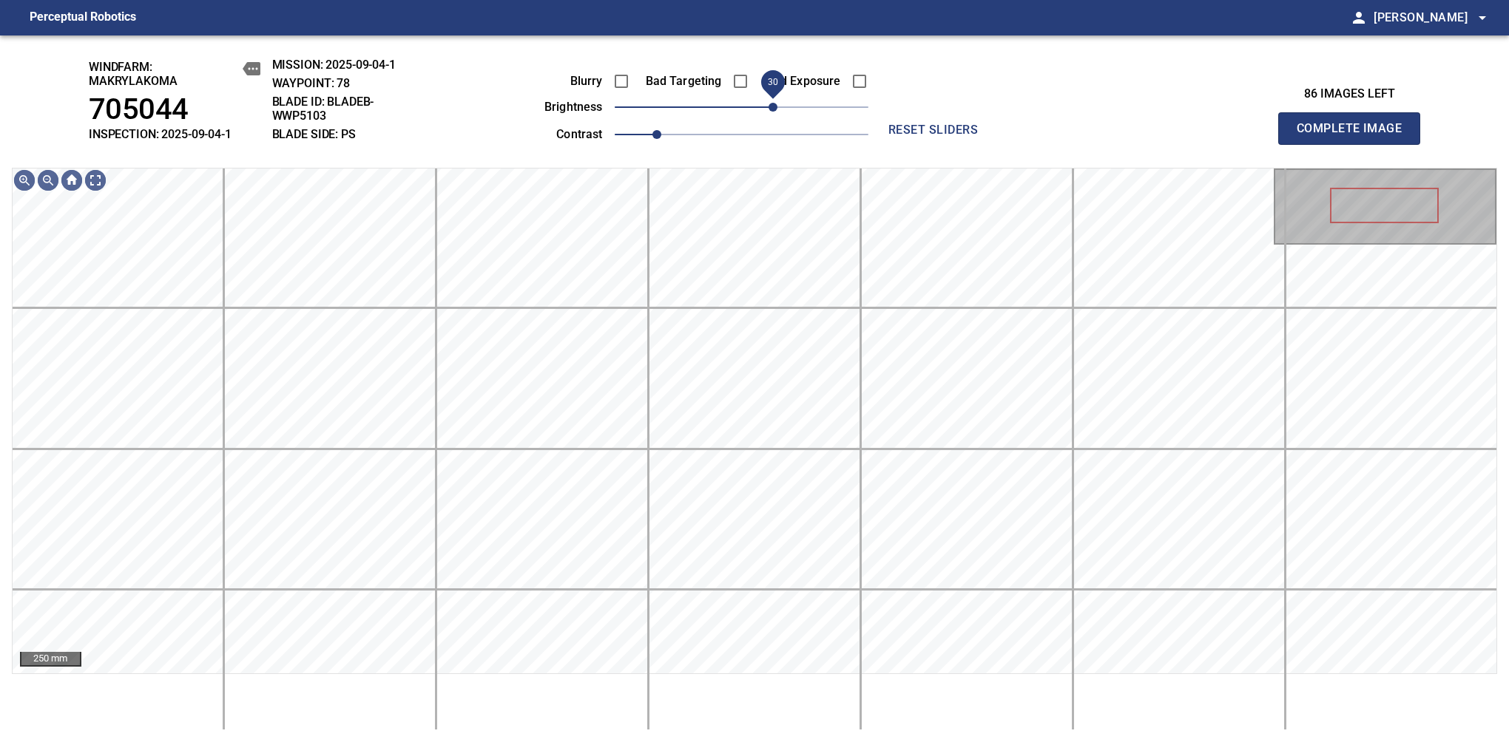
drag, startPoint x: 745, startPoint y: 106, endPoint x: 771, endPoint y: 91, distance: 30.2
click at [771, 103] on span "30" at bounding box center [772, 107] width 9 height 9
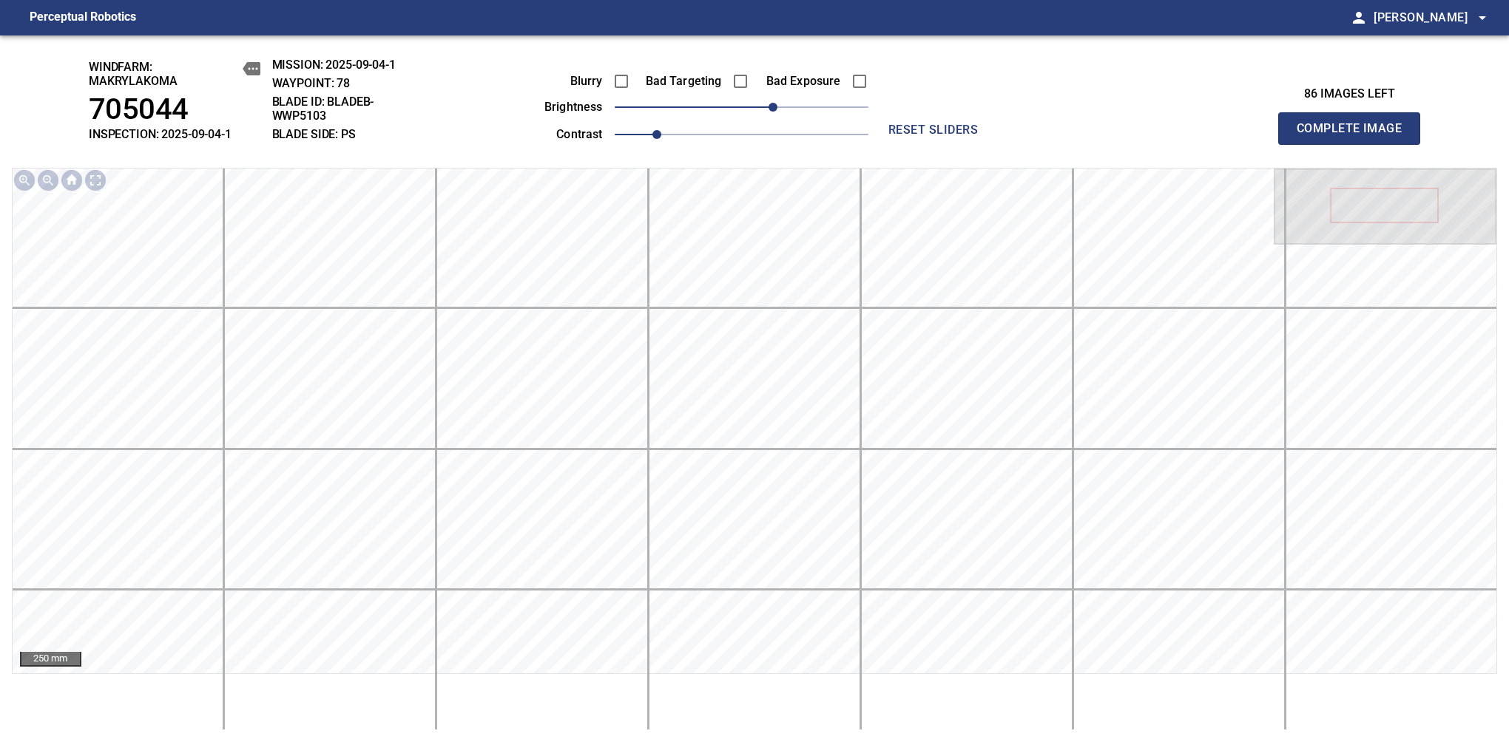
click at [1355, 136] on span "Complete Image" at bounding box center [1348, 128] width 109 height 21
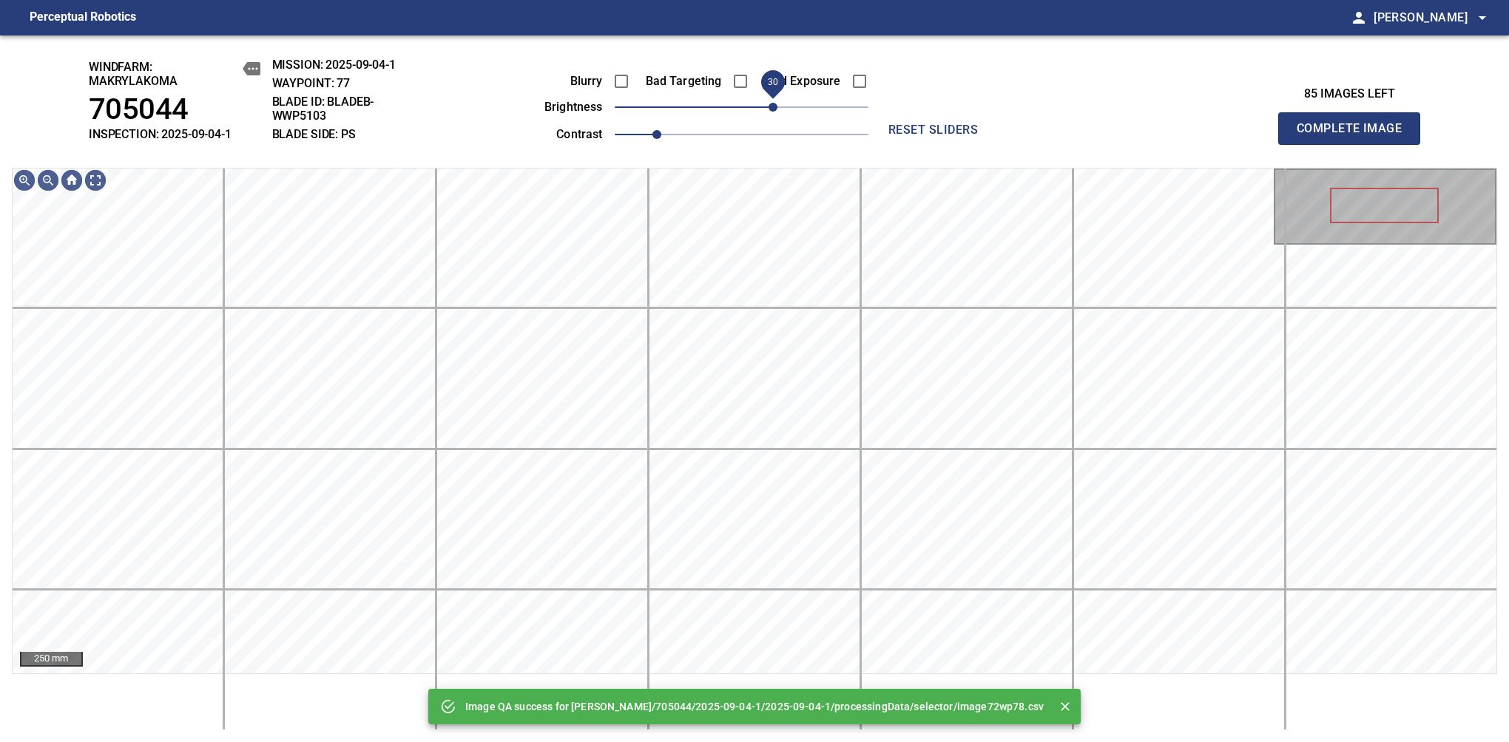
drag, startPoint x: 754, startPoint y: 106, endPoint x: 768, endPoint y: 99, distance: 15.2
click at [768, 103] on span "30" at bounding box center [772, 107] width 9 height 9
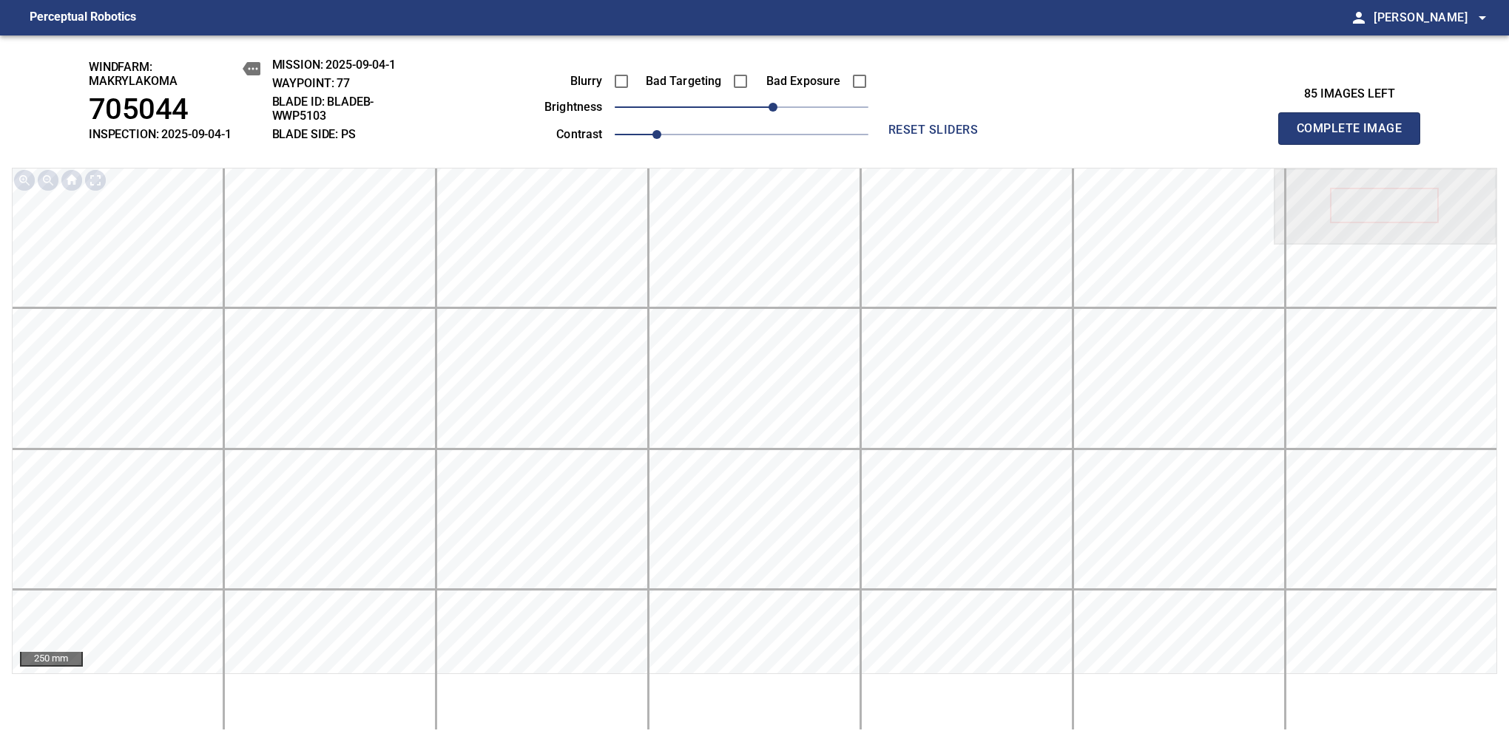
click at [1355, 136] on span "Complete Image" at bounding box center [1348, 128] width 109 height 21
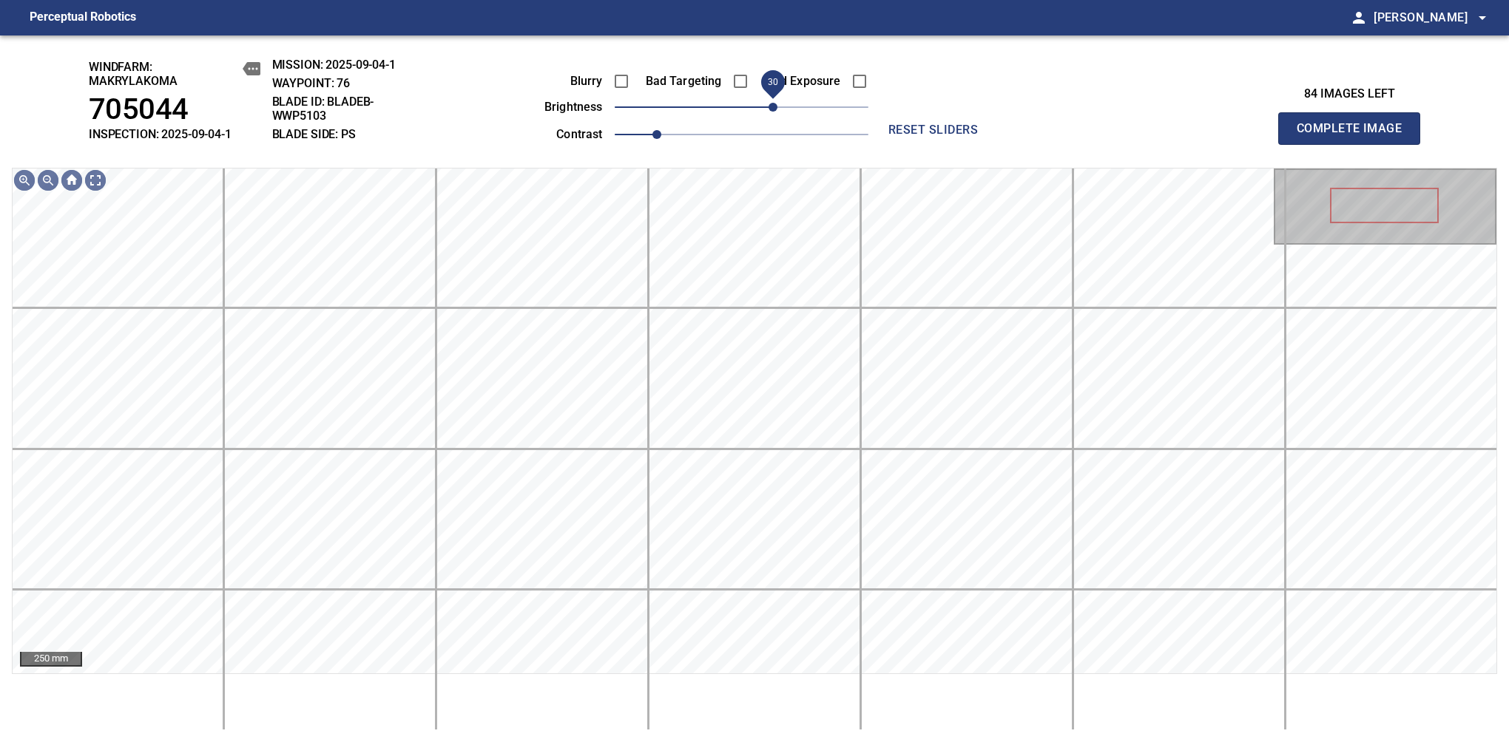
drag, startPoint x: 760, startPoint y: 109, endPoint x: 768, endPoint y: 106, distance: 8.0
click at [768, 106] on span "30" at bounding box center [772, 107] width 9 height 9
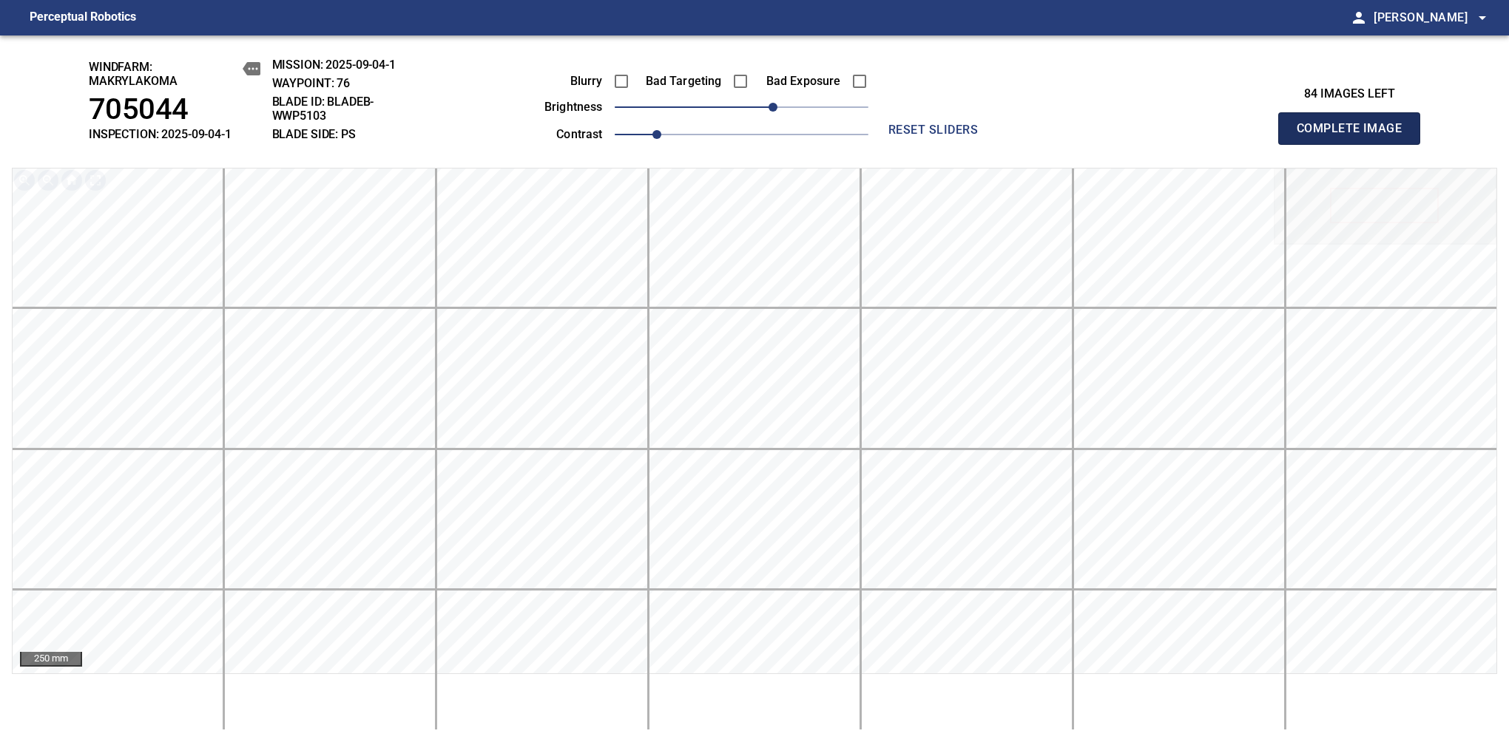
click at [1355, 136] on span "Complete Image" at bounding box center [1348, 128] width 109 height 21
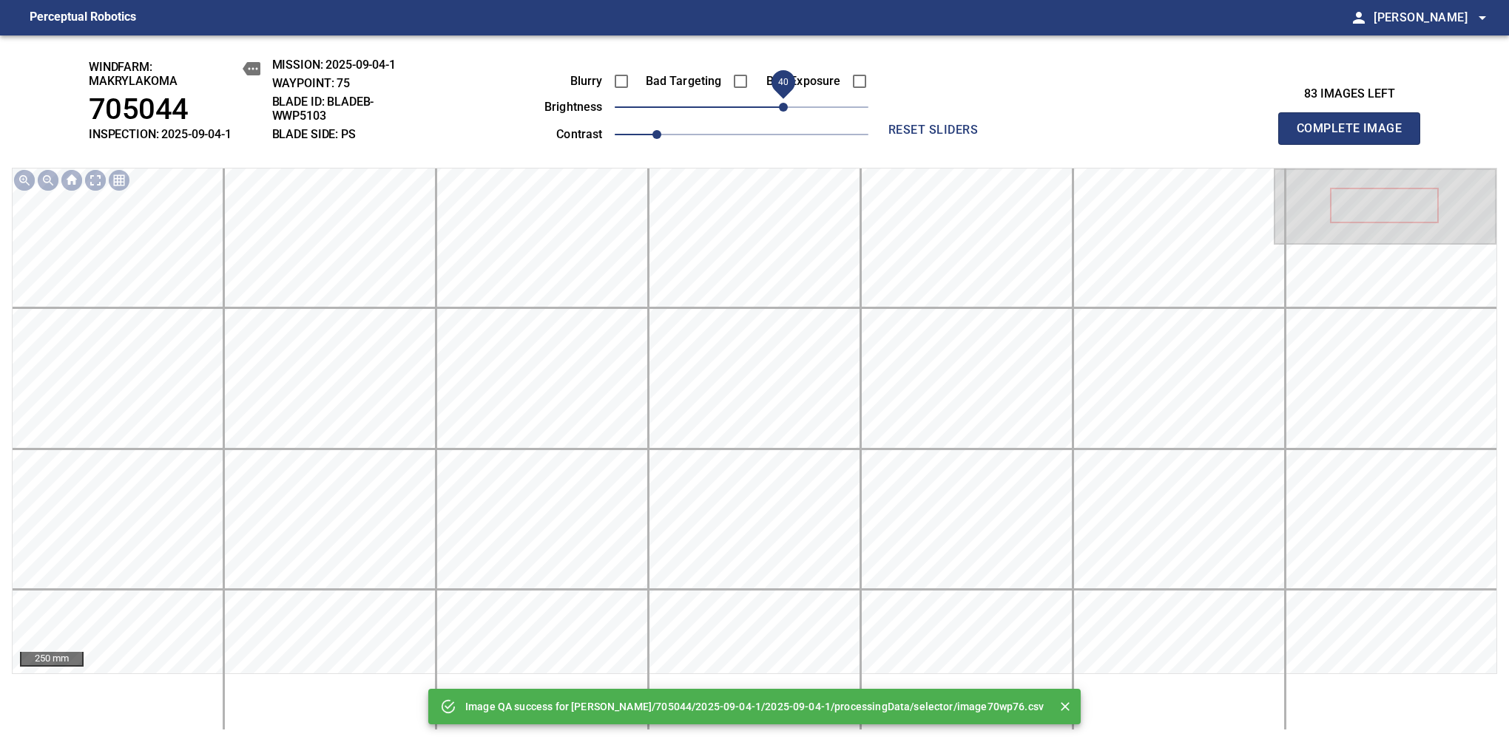
drag, startPoint x: 745, startPoint y: 114, endPoint x: 780, endPoint y: 106, distance: 36.3
click at [780, 106] on span "40" at bounding box center [783, 107] width 9 height 9
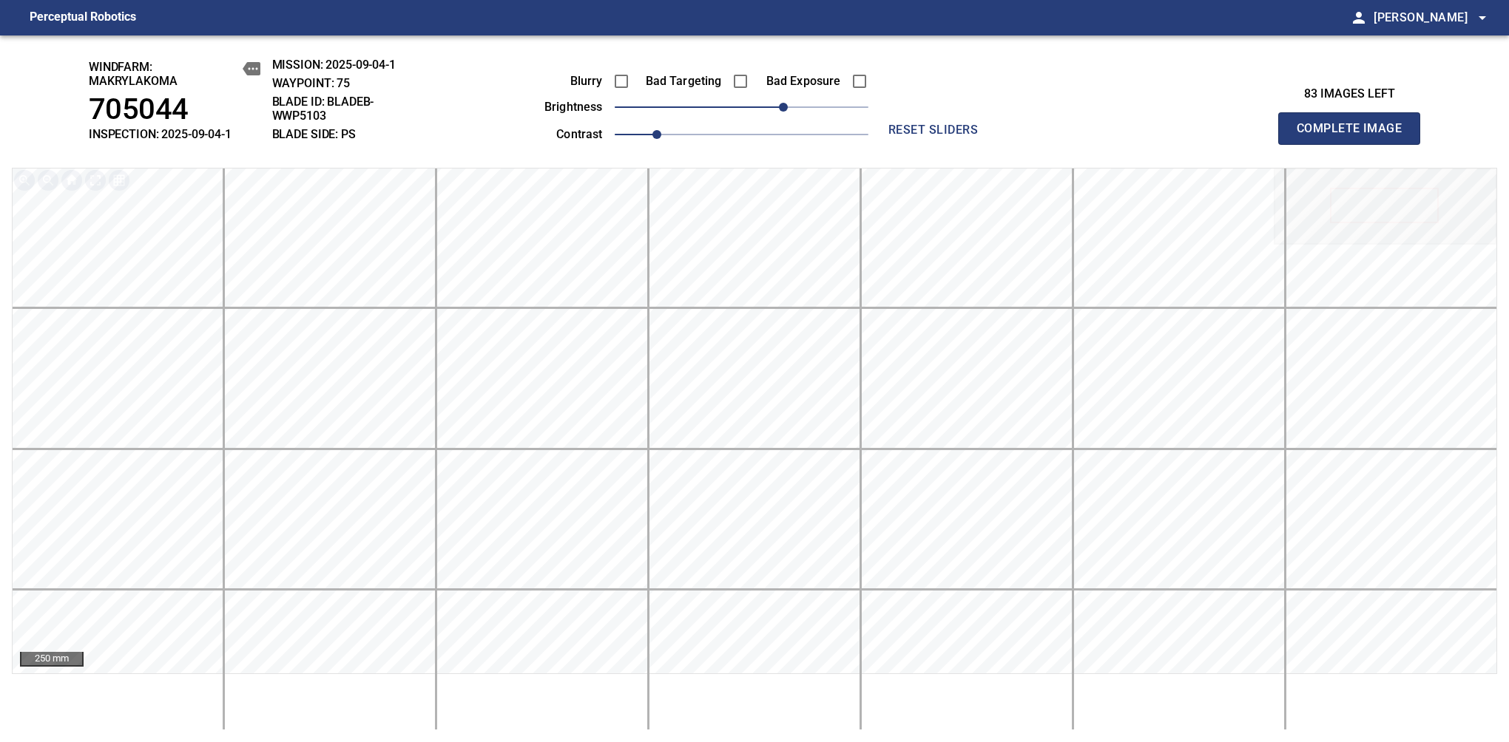
click at [1355, 136] on span "Complete Image" at bounding box center [1348, 128] width 109 height 21
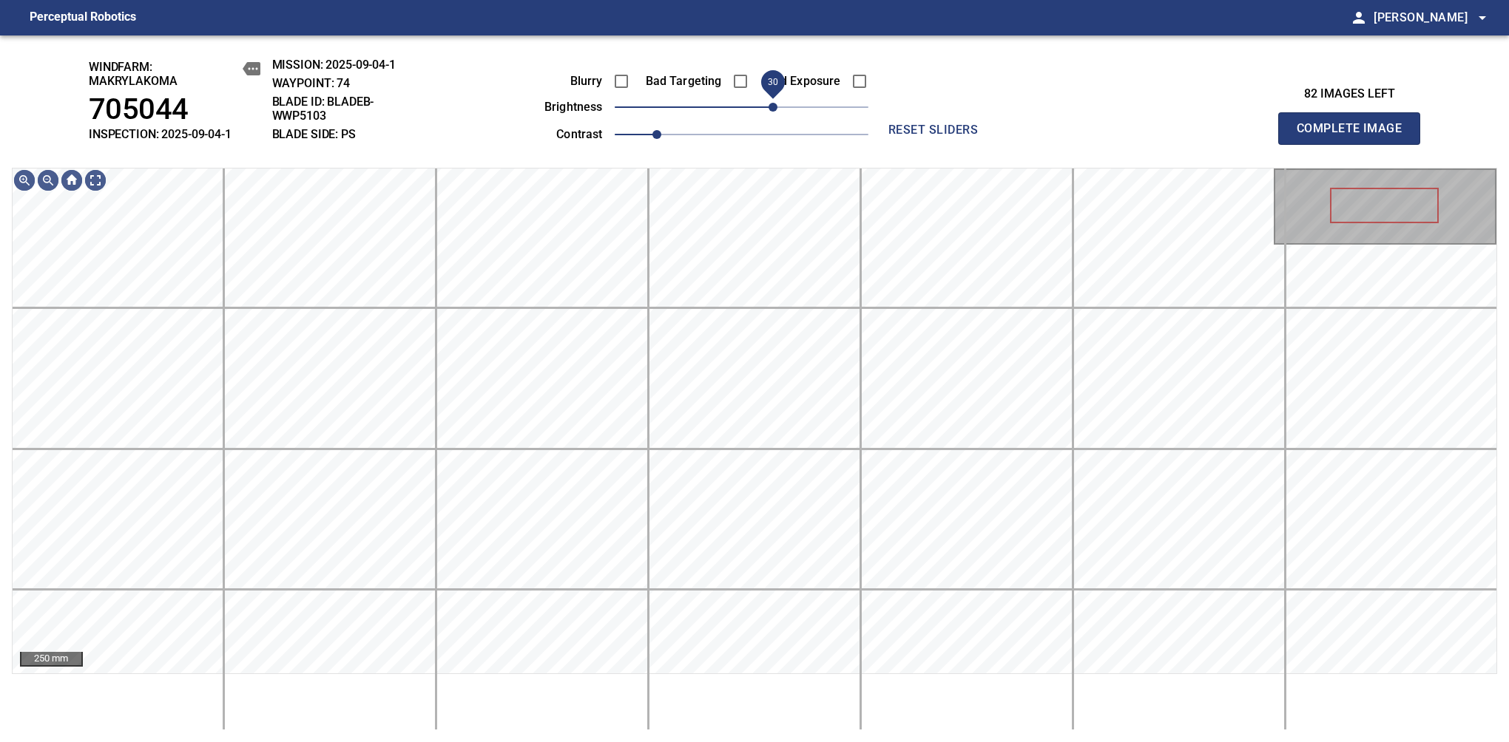
drag, startPoint x: 757, startPoint y: 101, endPoint x: 772, endPoint y: 98, distance: 15.8
click at [772, 103] on span "30" at bounding box center [772, 107] width 9 height 9
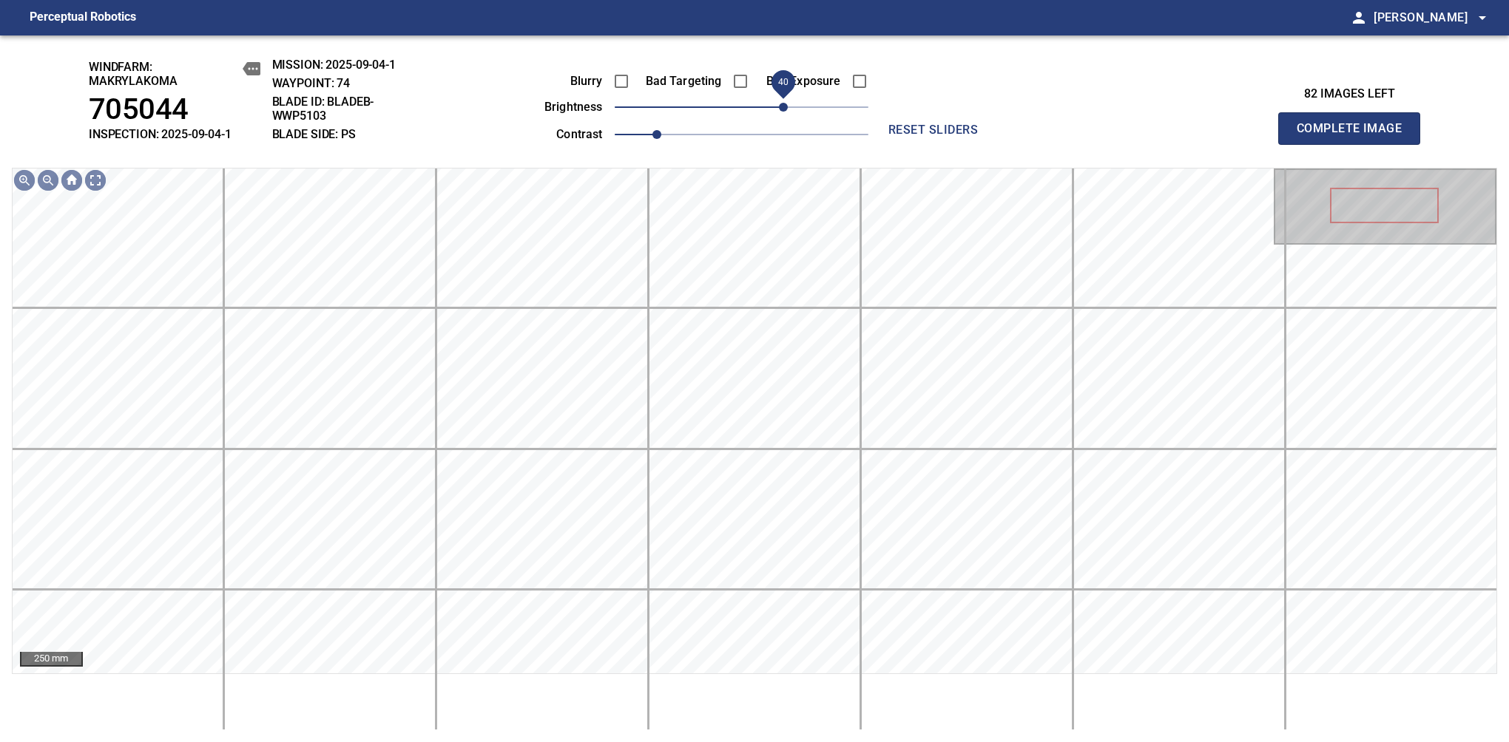
click at [785, 103] on span "40" at bounding box center [783, 107] width 9 height 9
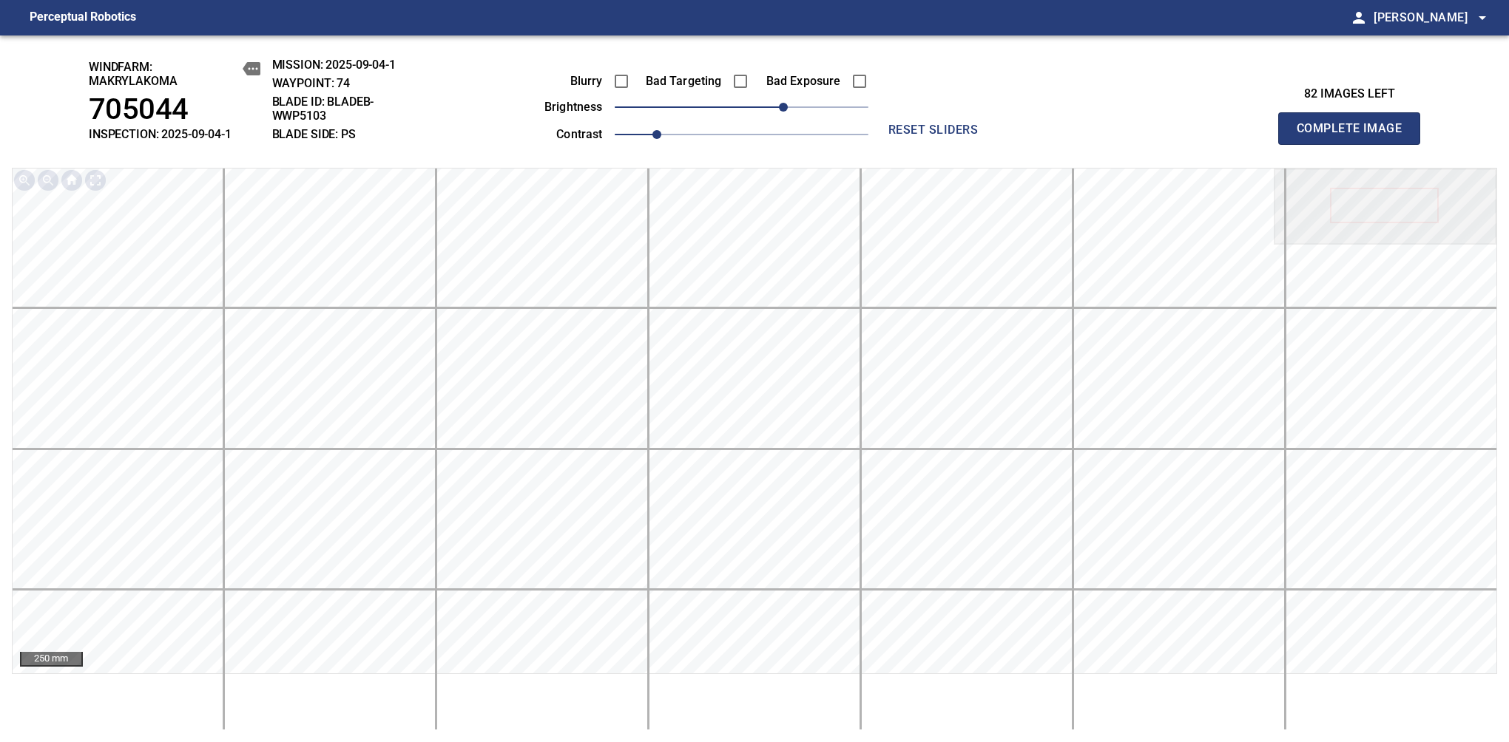
click at [1355, 136] on span "Complete Image" at bounding box center [1348, 128] width 109 height 21
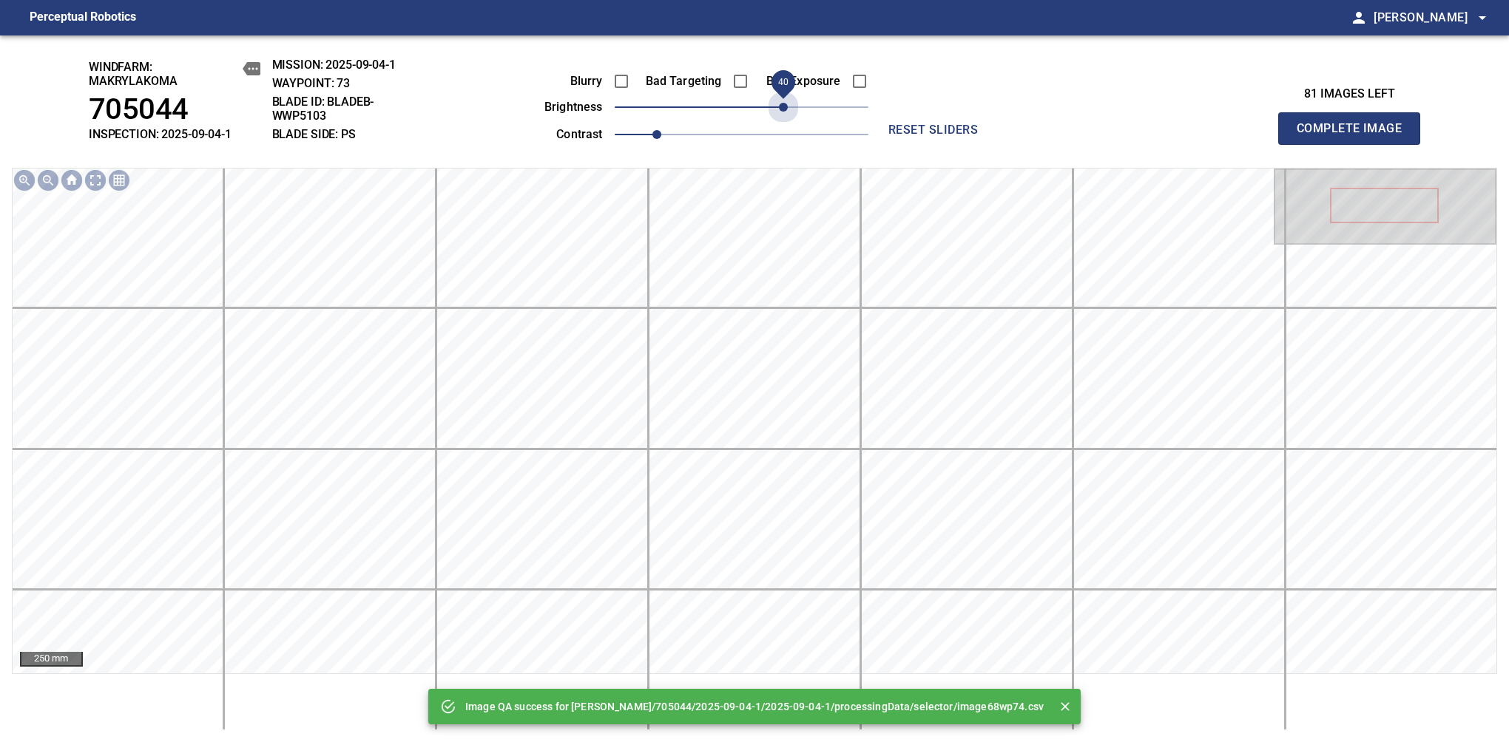
click at [785, 101] on span "40" at bounding box center [742, 107] width 254 height 21
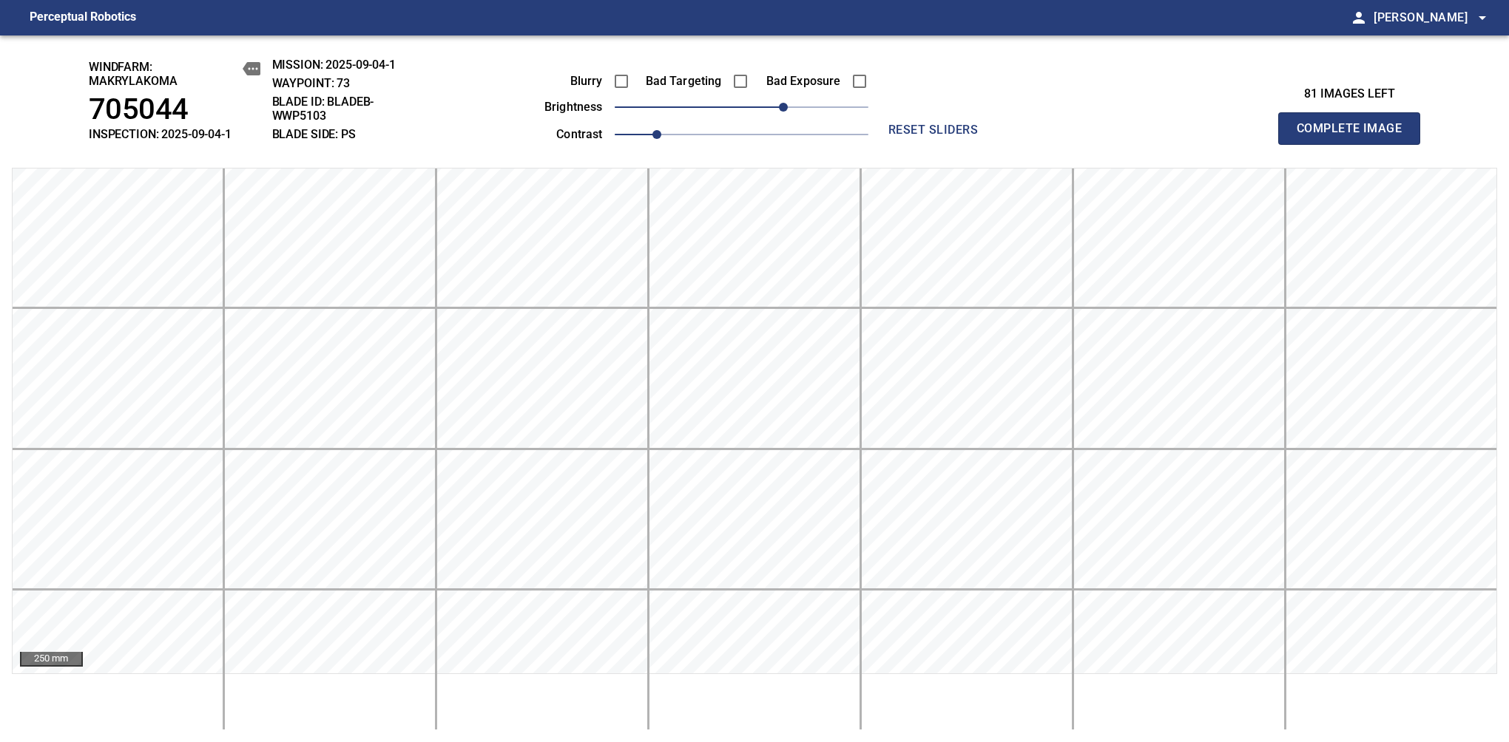
click at [1355, 136] on span "Complete Image" at bounding box center [1348, 128] width 109 height 21
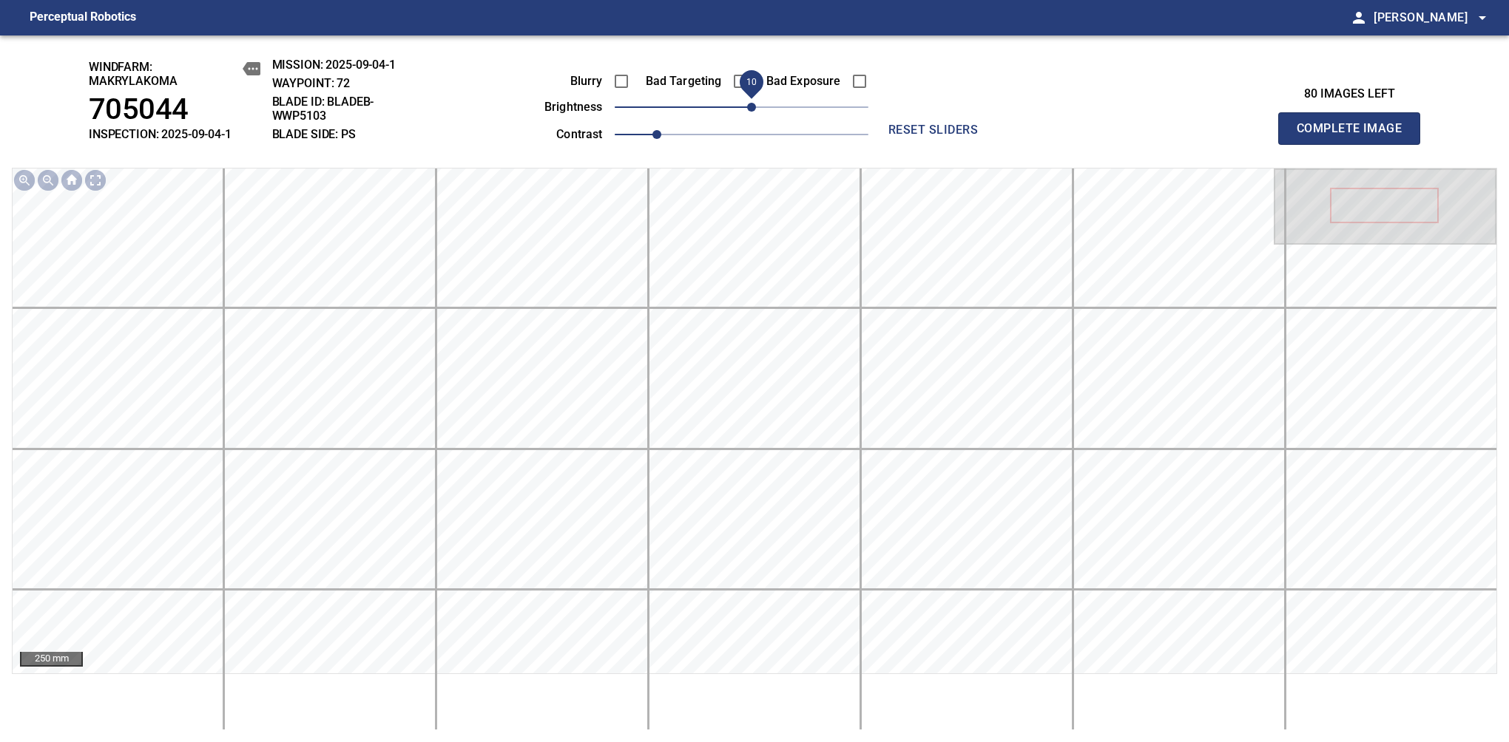
click at [751, 112] on span "10" at bounding box center [751, 107] width 9 height 9
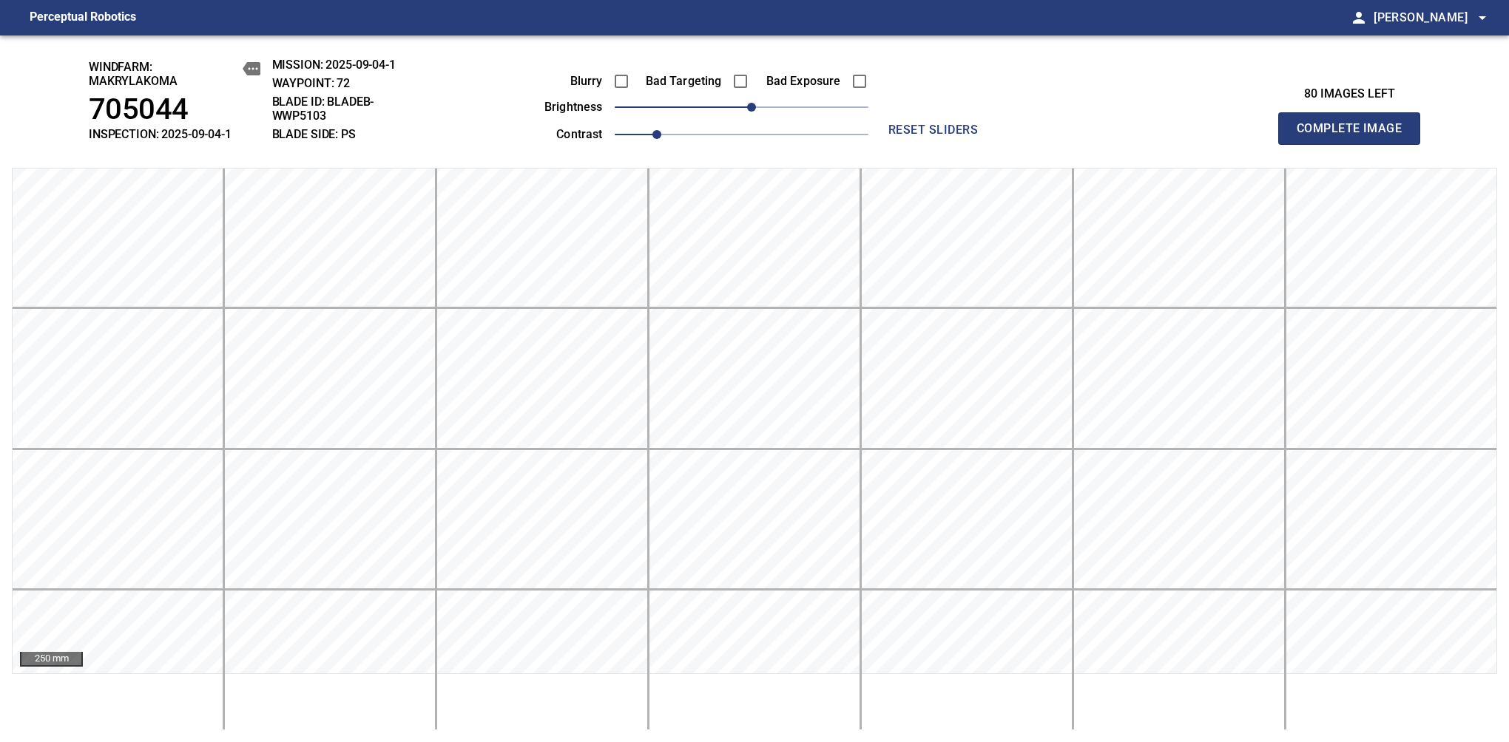
click at [1355, 136] on span "Complete Image" at bounding box center [1348, 128] width 109 height 21
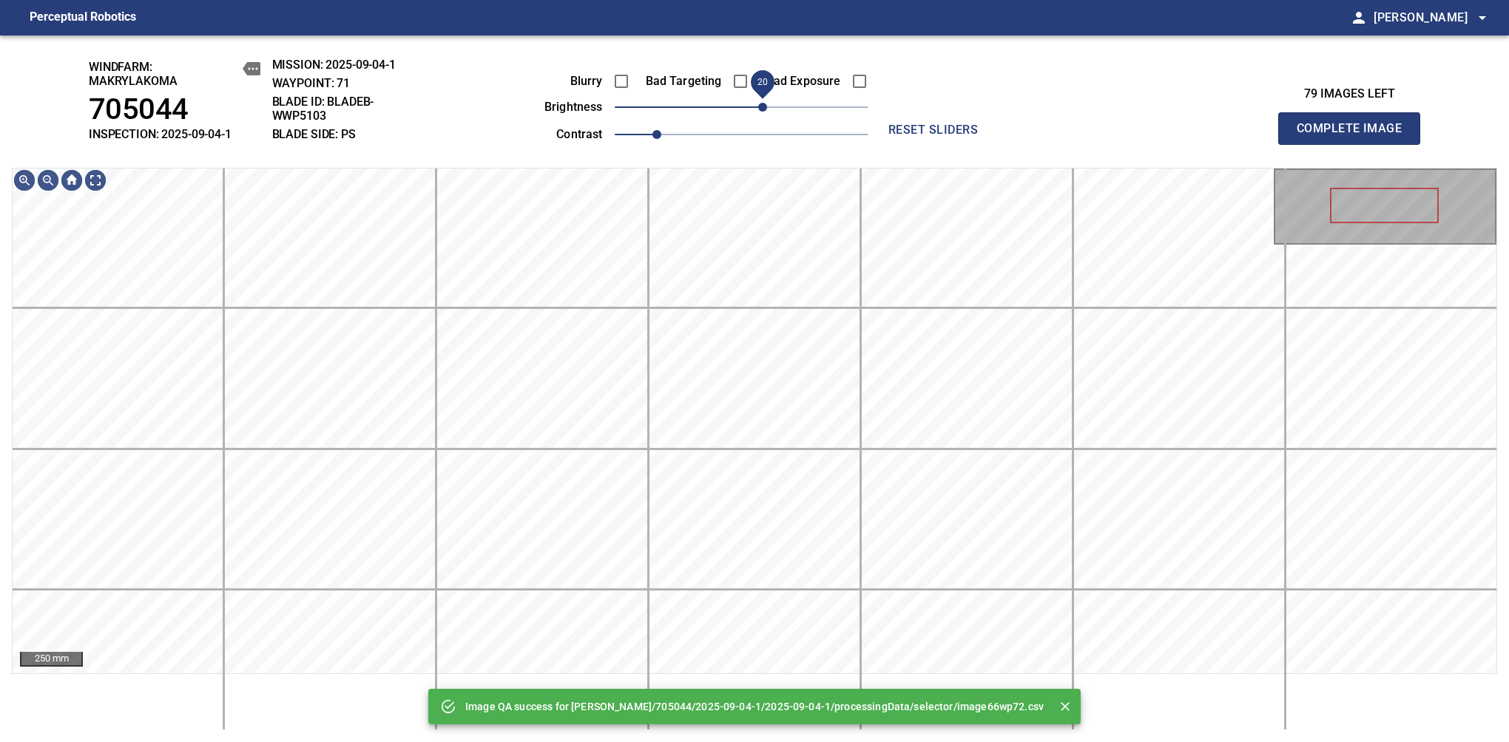
drag, startPoint x: 754, startPoint y: 114, endPoint x: 761, endPoint y: 109, distance: 8.6
click at [761, 109] on span "20" at bounding box center [762, 107] width 9 height 9
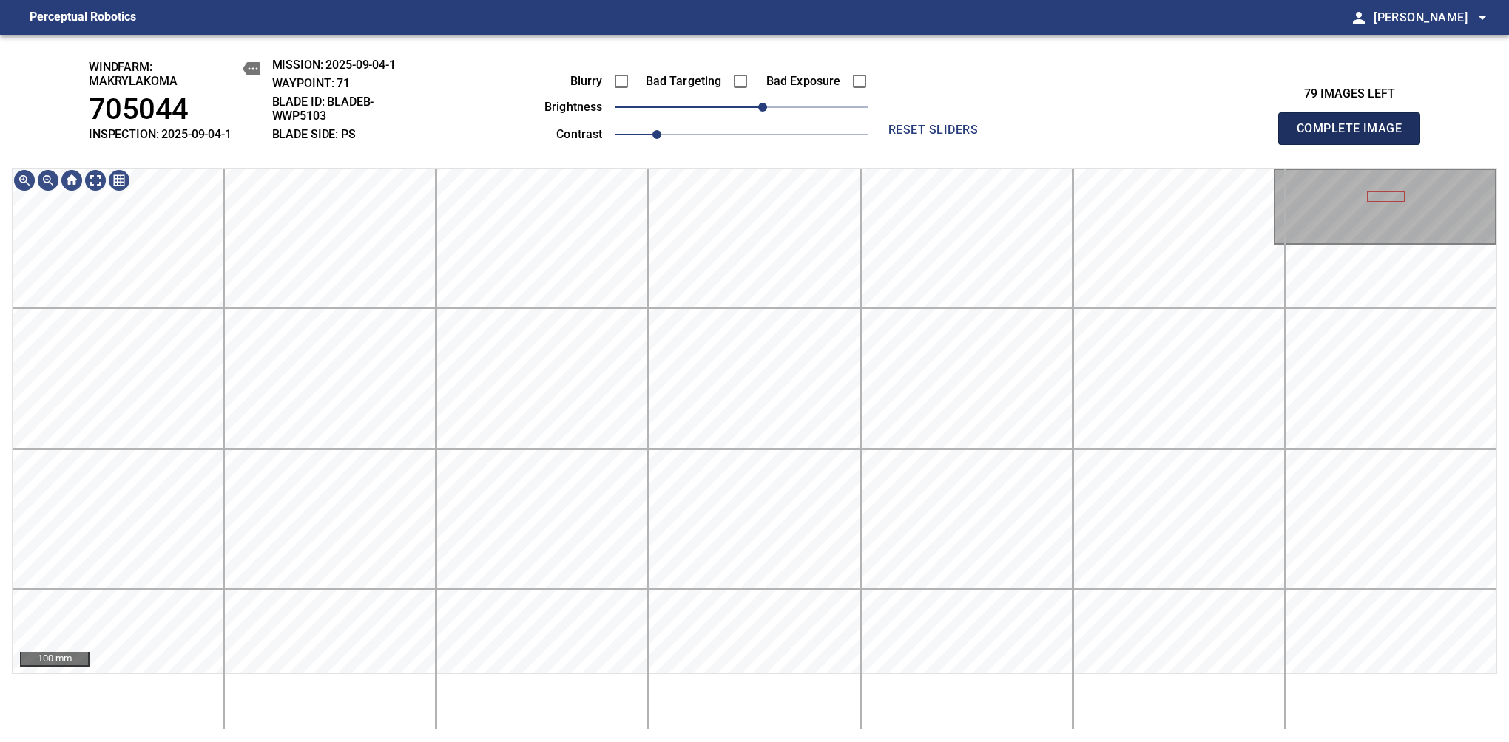
click at [1355, 136] on span "Complete Image" at bounding box center [1348, 128] width 109 height 21
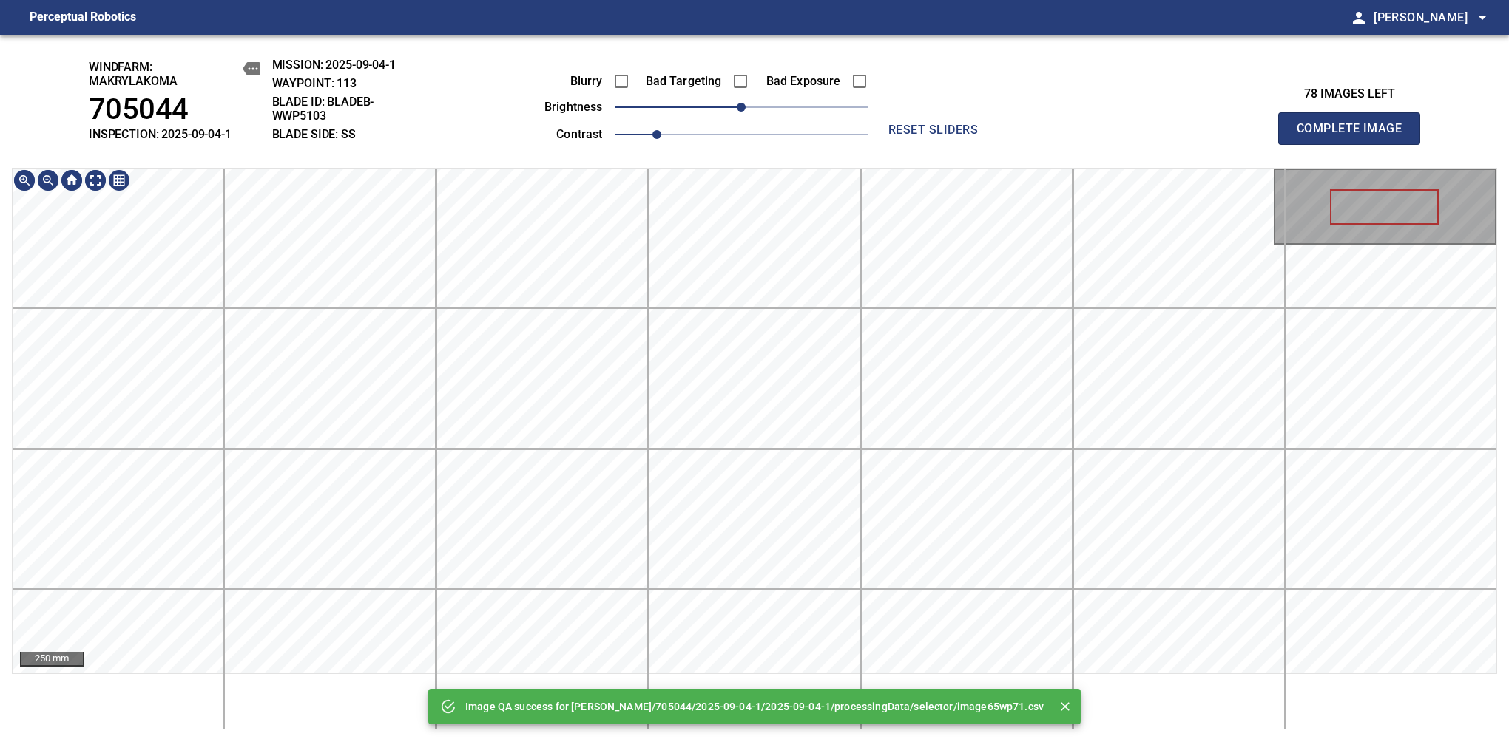
click at [766, 57] on div "Image QA success for Makrylakoma/705044/2025-09-04-1/2025-09-04-1/processingDat…" at bounding box center [754, 388] width 1509 height 707
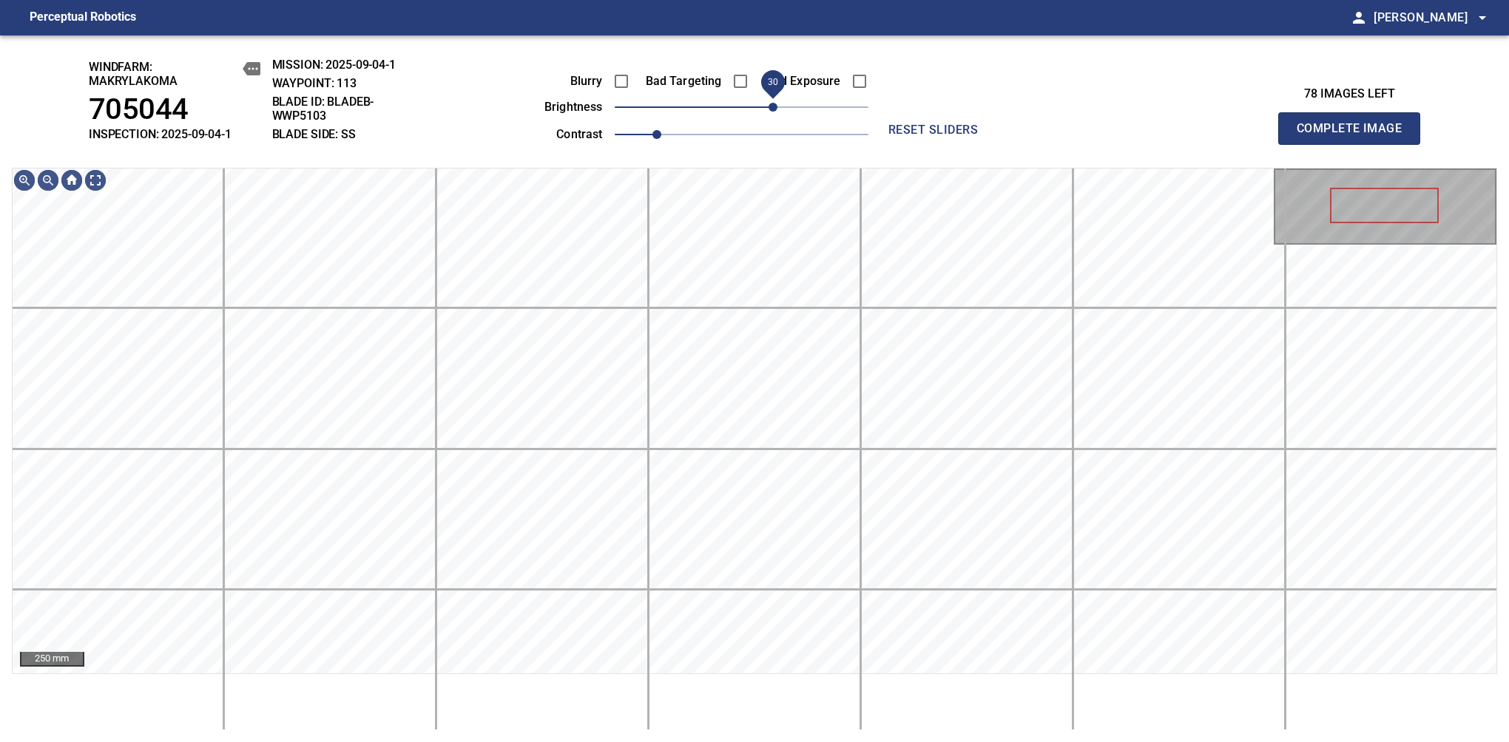
drag, startPoint x: 755, startPoint y: 111, endPoint x: 771, endPoint y: 111, distance: 16.3
click at [771, 111] on span "30" at bounding box center [772, 107] width 9 height 9
drag, startPoint x: 771, startPoint y: 111, endPoint x: 761, endPoint y: 118, distance: 12.7
click at [761, 112] on span "20" at bounding box center [762, 107] width 9 height 9
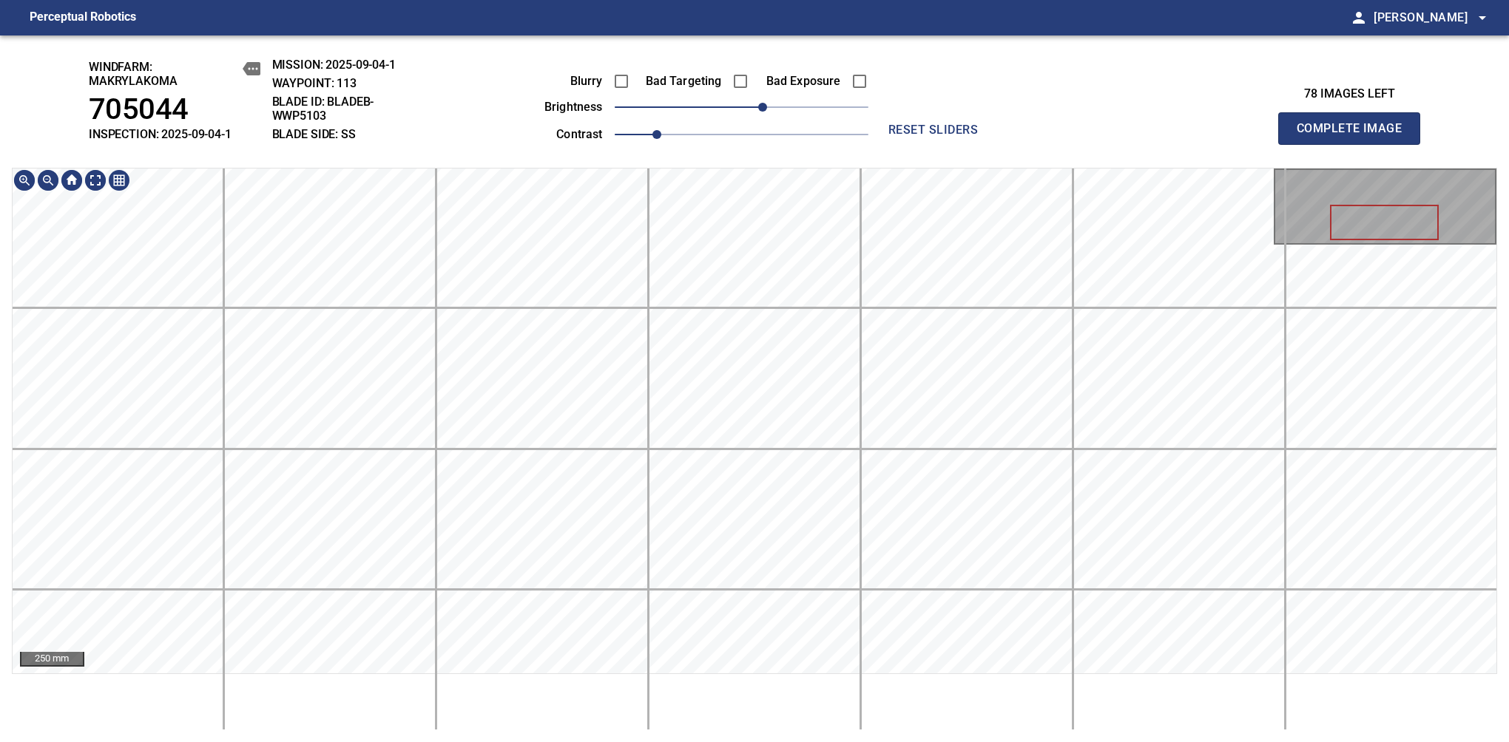
click at [782, 130] on div "windfarm: Makrylakoma 705044 INSPECTION: 2025-09-04-1 MISSION: 2025-09-04-1 WAY…" at bounding box center [754, 388] width 1509 height 707
click at [1355, 136] on span "Complete Image" at bounding box center [1348, 128] width 109 height 21
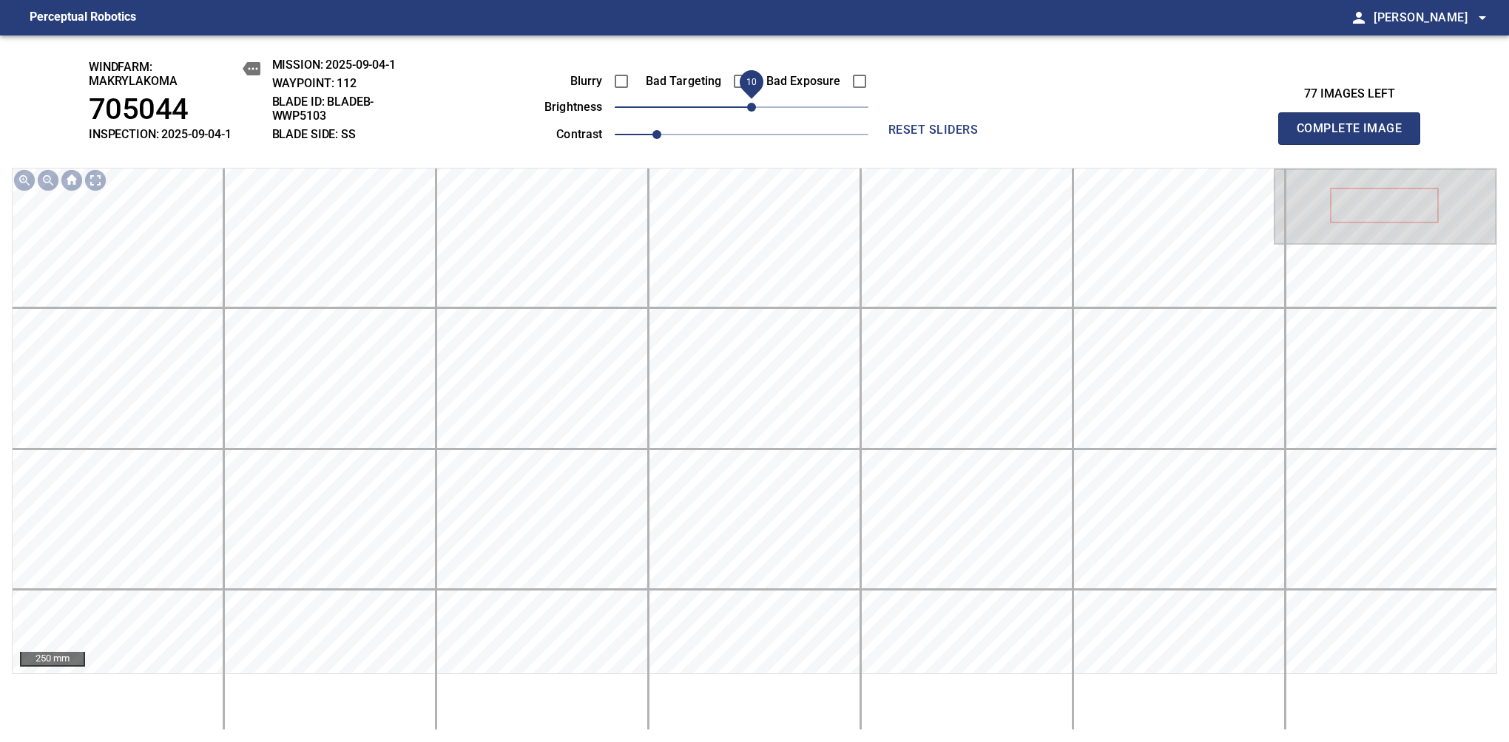
drag, startPoint x: 745, startPoint y: 112, endPoint x: 755, endPoint y: 109, distance: 10.1
click at [755, 109] on span "10" at bounding box center [751, 107] width 9 height 9
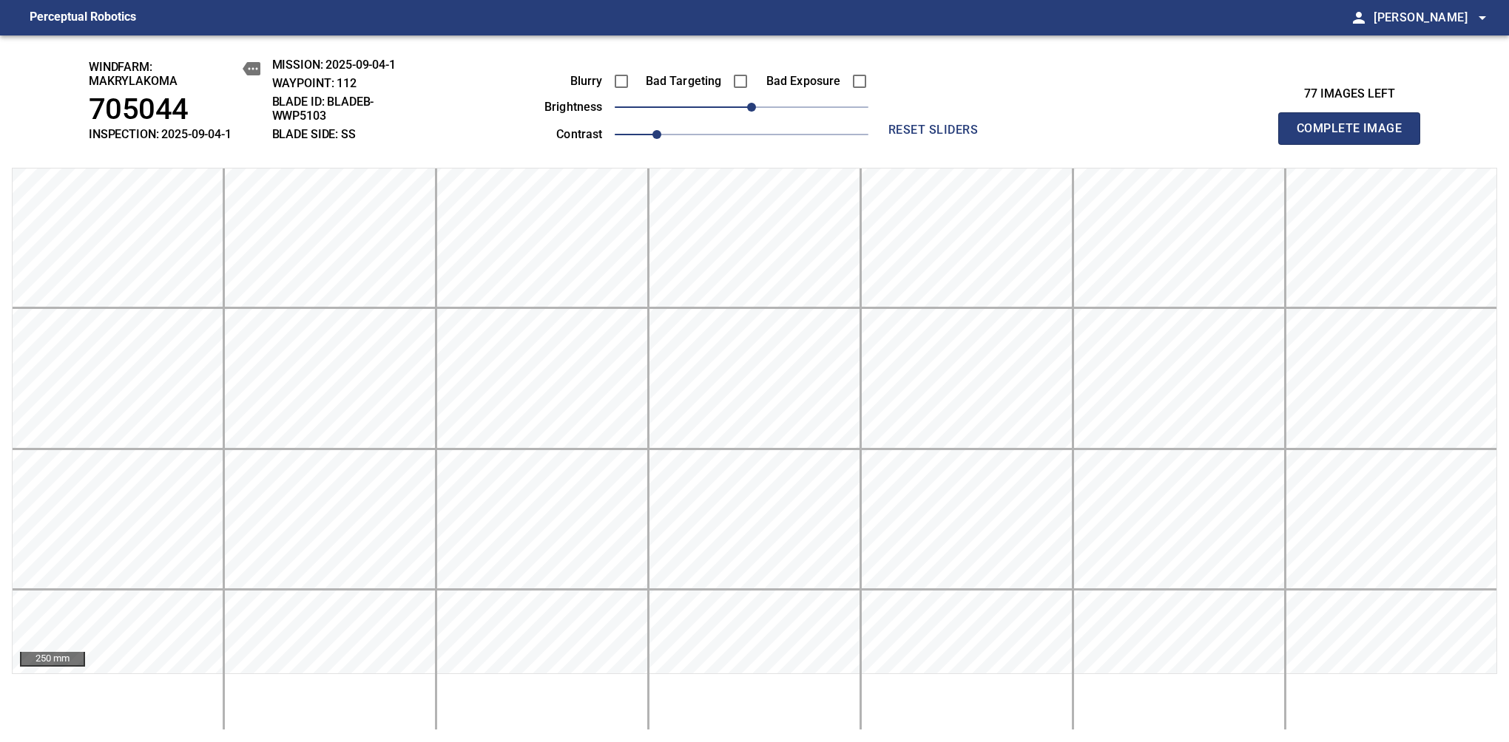
click at [1355, 136] on span "Complete Image" at bounding box center [1348, 128] width 109 height 21
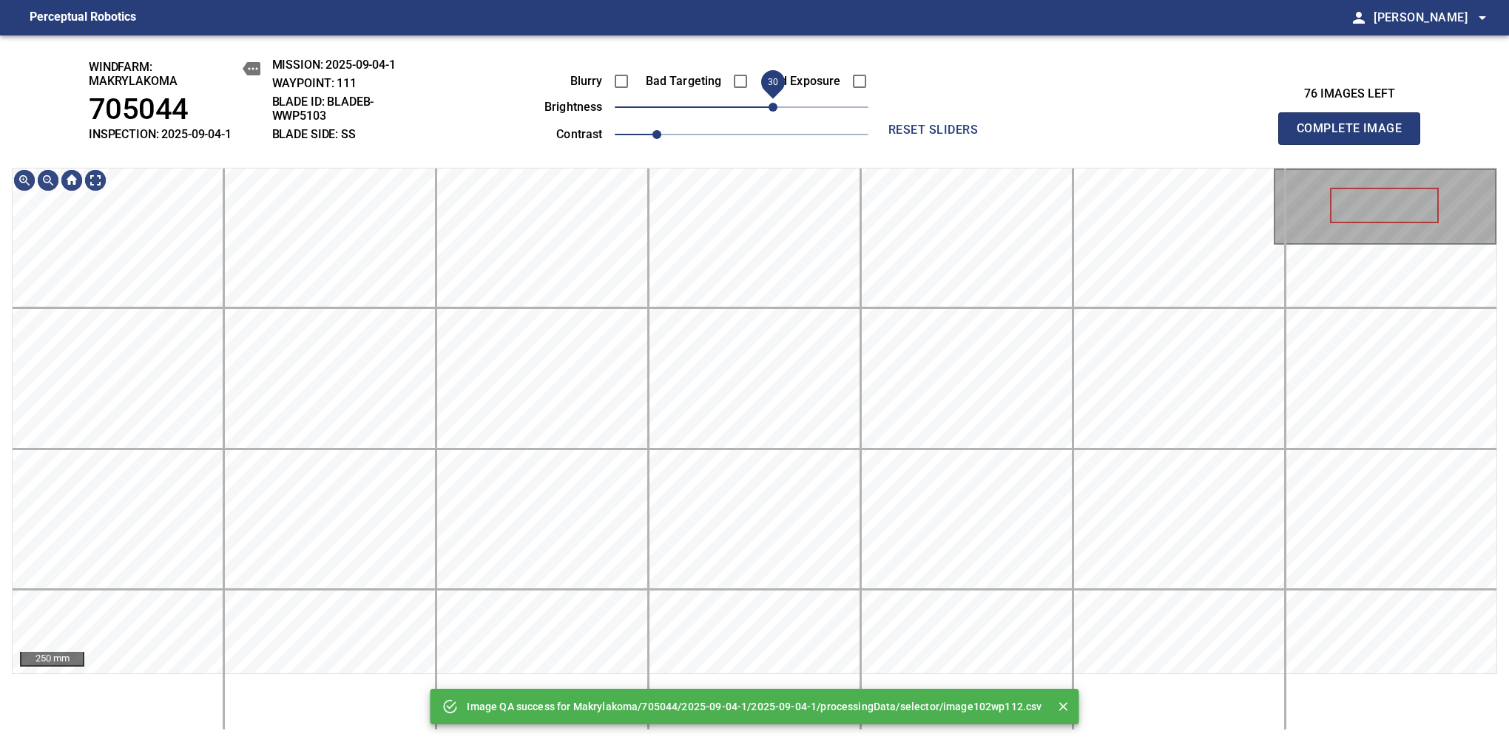
drag, startPoint x: 768, startPoint y: 109, endPoint x: 776, endPoint y: 106, distance: 8.7
click at [776, 106] on span "30" at bounding box center [772, 107] width 9 height 9
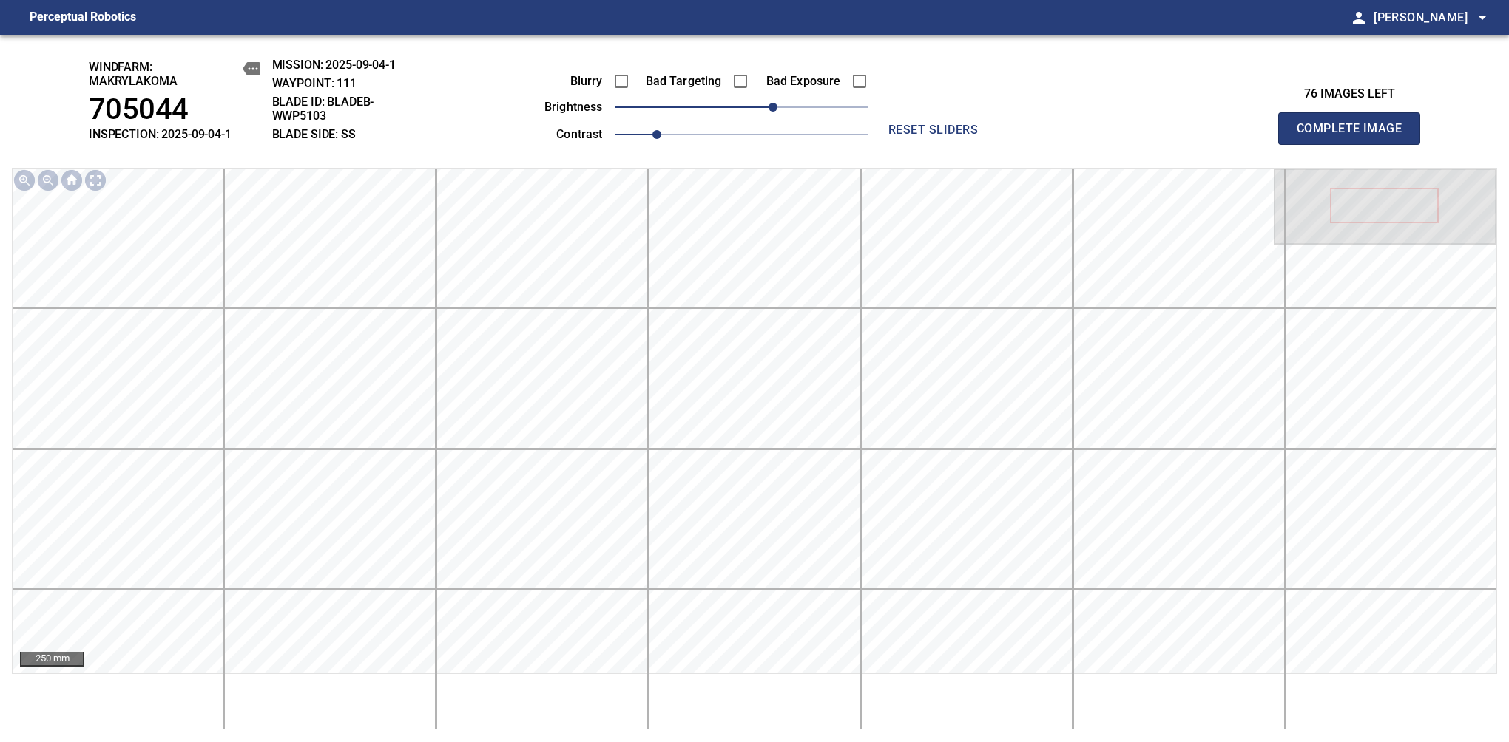
click at [1355, 136] on span "Complete Image" at bounding box center [1348, 128] width 109 height 21
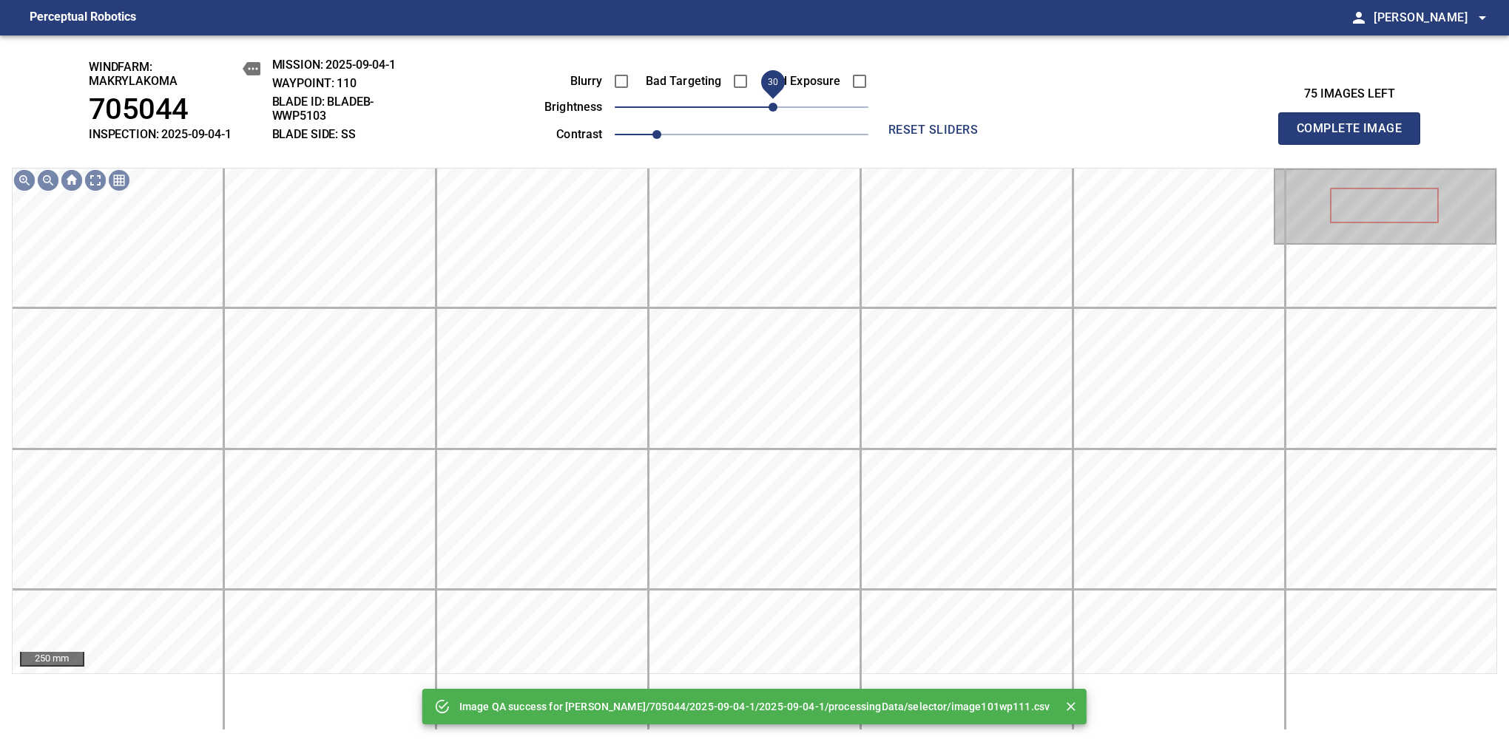
drag, startPoint x: 760, startPoint y: 111, endPoint x: 768, endPoint y: 109, distance: 7.7
click at [768, 109] on span "30" at bounding box center [772, 107] width 9 height 9
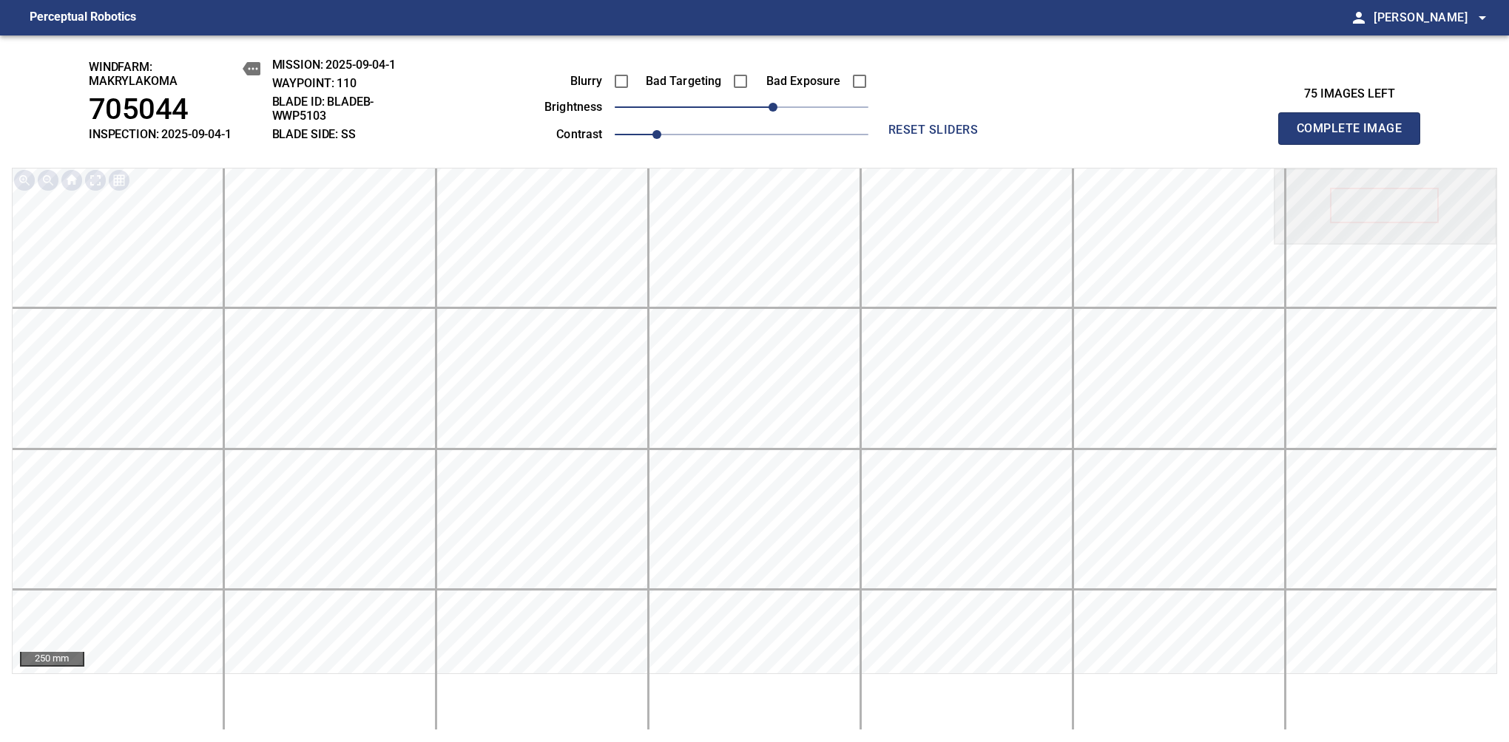
click at [1355, 136] on span "Complete Image" at bounding box center [1348, 128] width 109 height 21
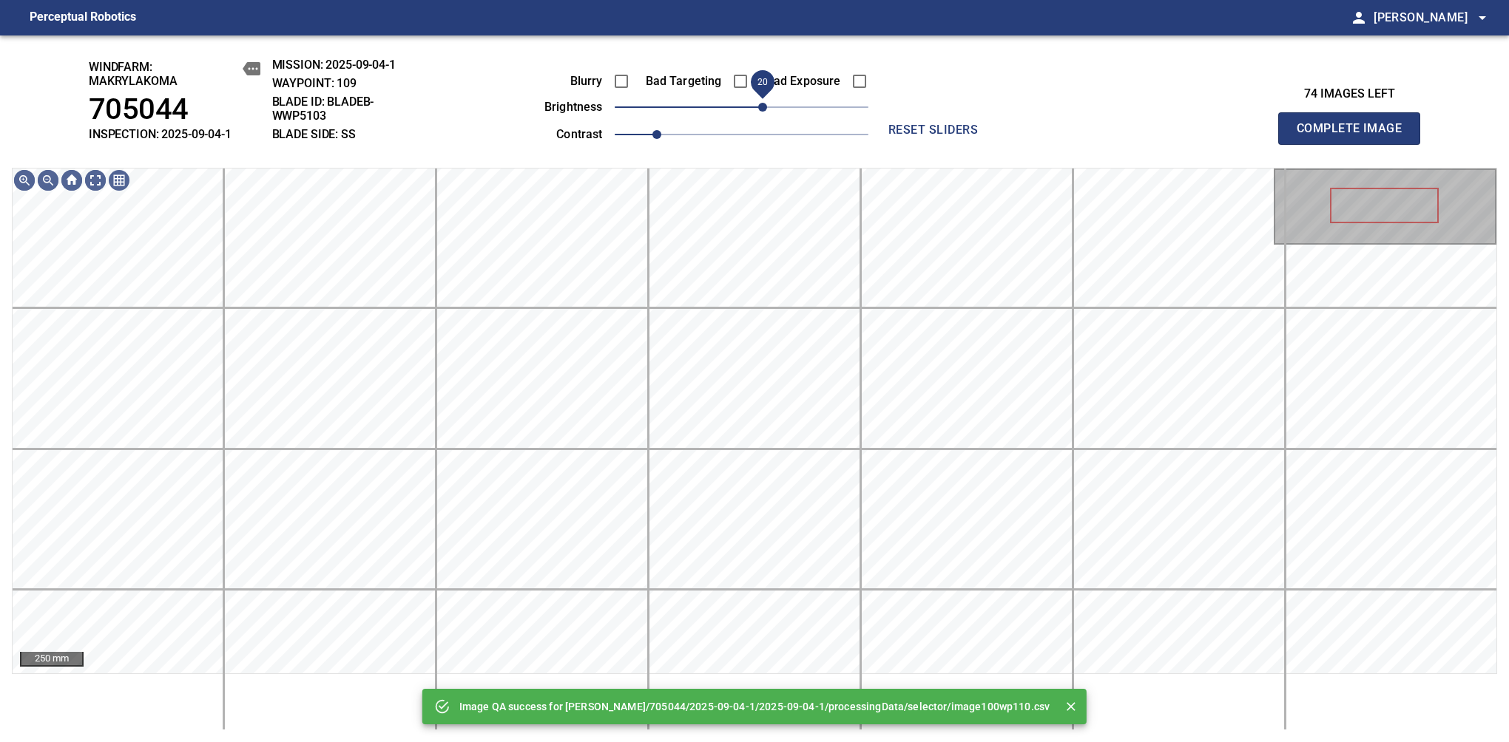
drag, startPoint x: 744, startPoint y: 109, endPoint x: 763, endPoint y: 104, distance: 19.9
click at [763, 104] on span "20" at bounding box center [762, 107] width 9 height 9
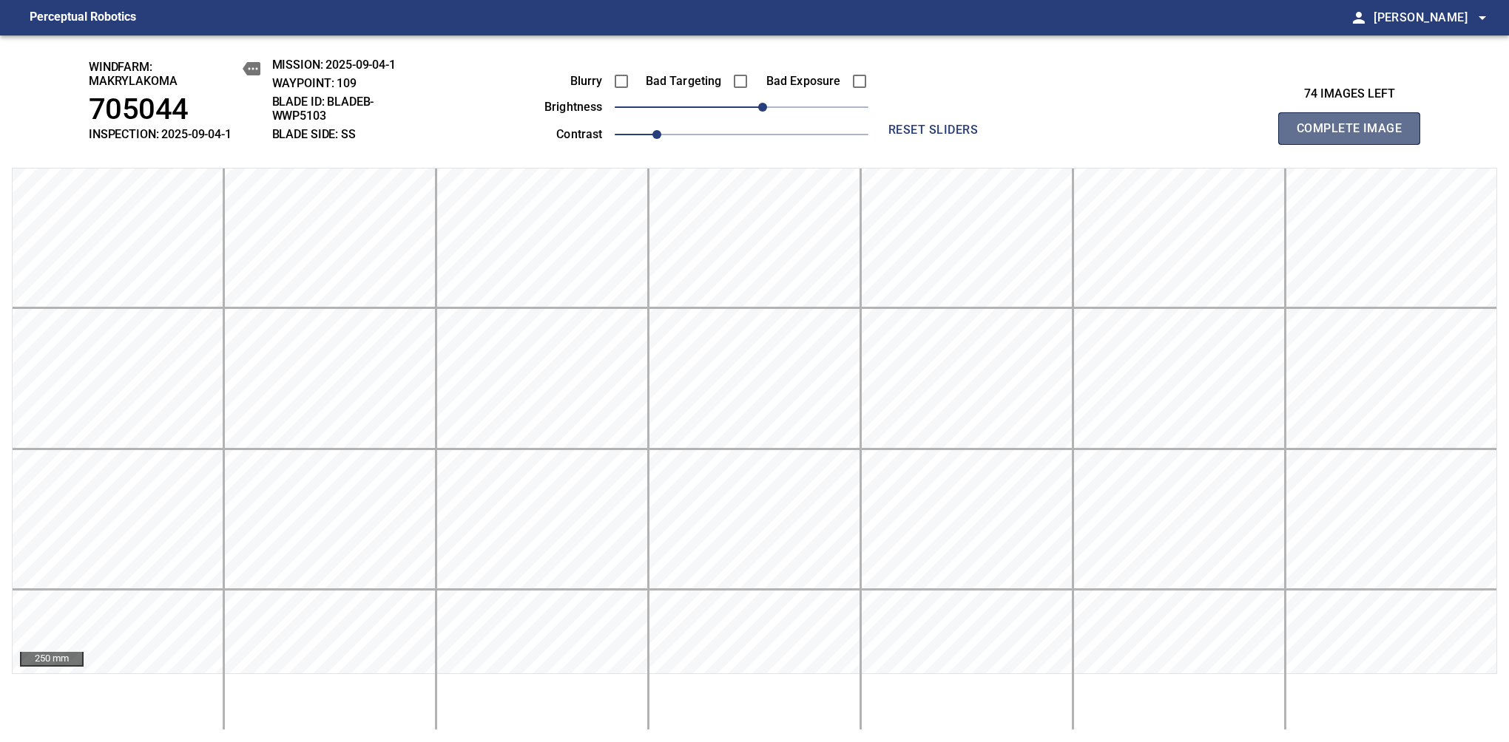
click at [1355, 136] on span "Complete Image" at bounding box center [1348, 128] width 109 height 21
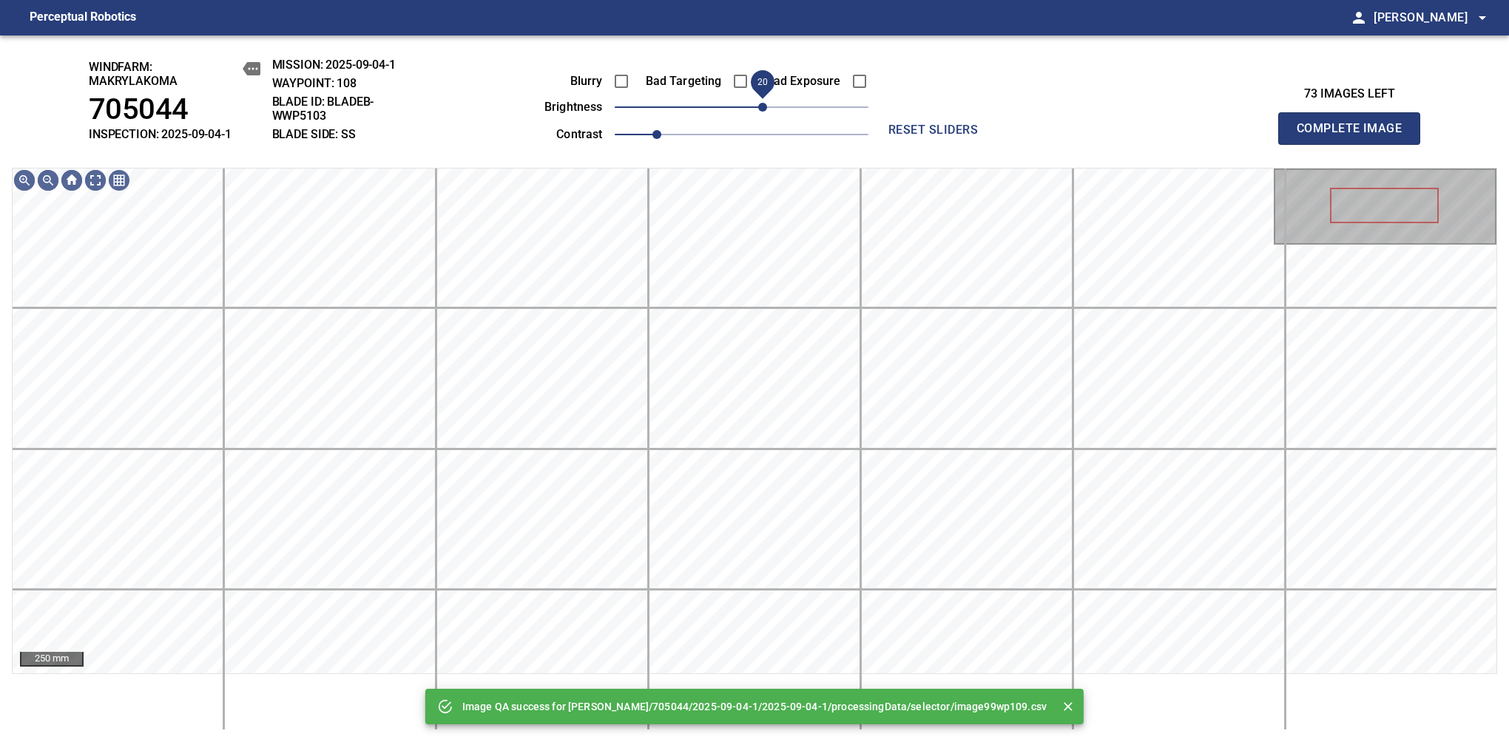
drag, startPoint x: 748, startPoint y: 116, endPoint x: 758, endPoint y: 113, distance: 10.8
click at [758, 112] on span "20" at bounding box center [762, 107] width 9 height 9
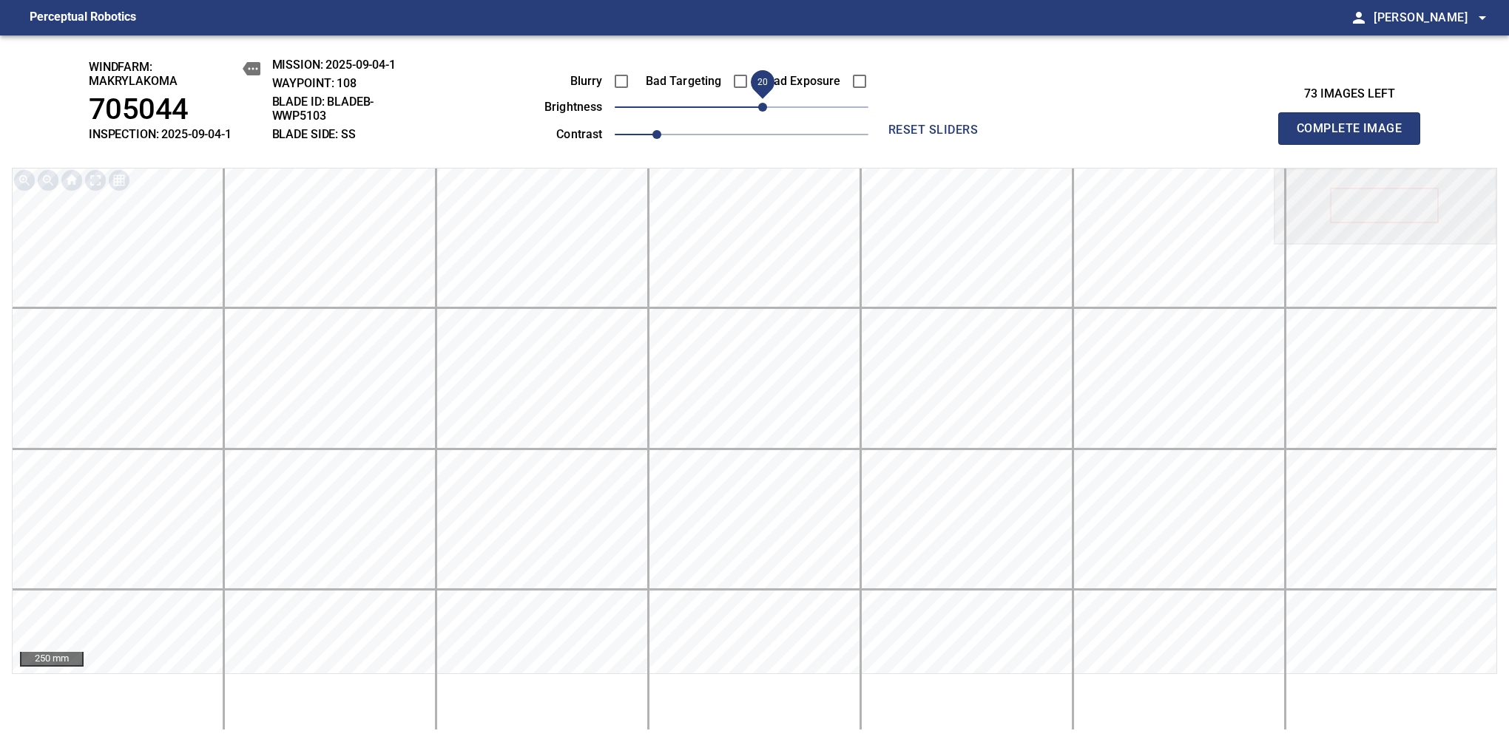
click at [1355, 136] on span "Complete Image" at bounding box center [1348, 128] width 109 height 21
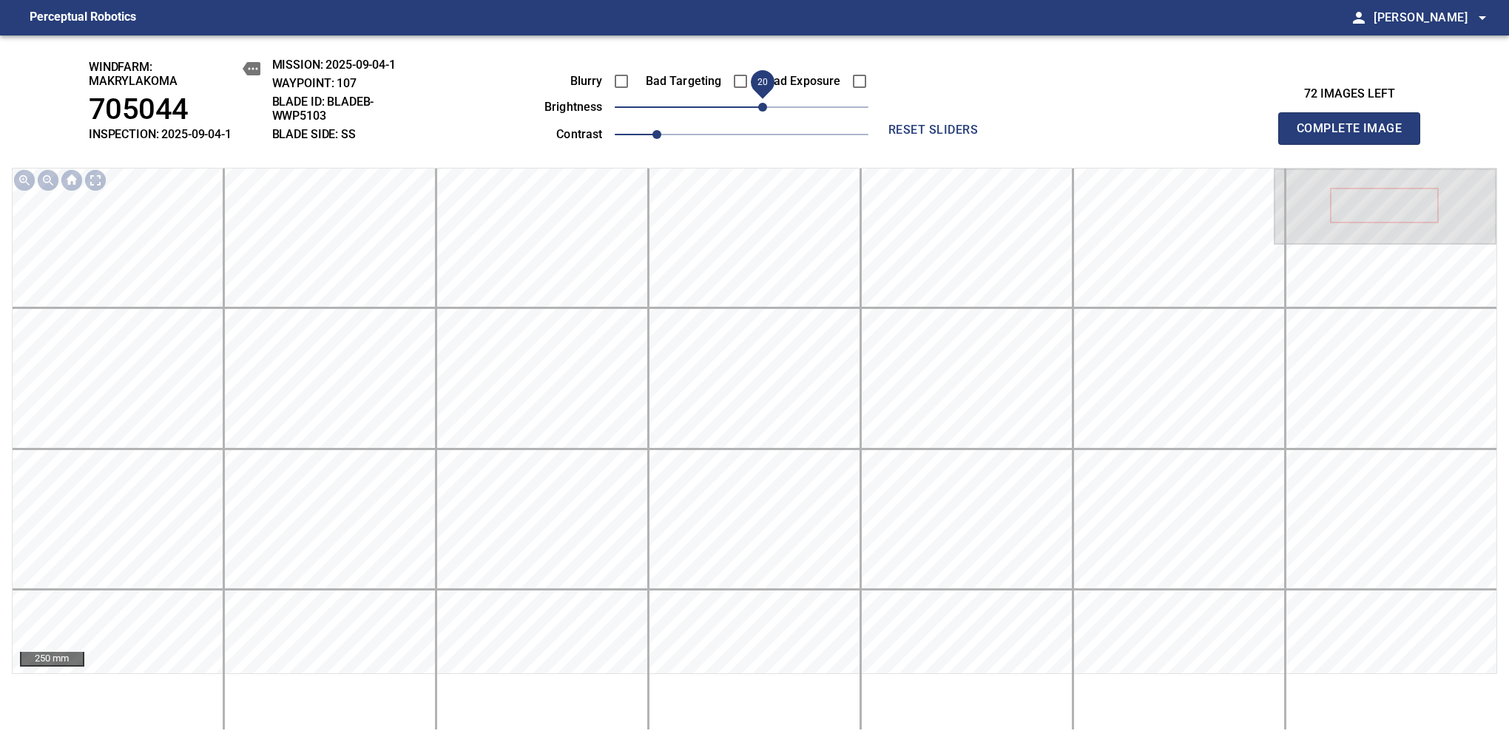
drag, startPoint x: 745, startPoint y: 115, endPoint x: 763, endPoint y: 109, distance: 18.7
click at [763, 109] on span "20" at bounding box center [762, 107] width 9 height 9
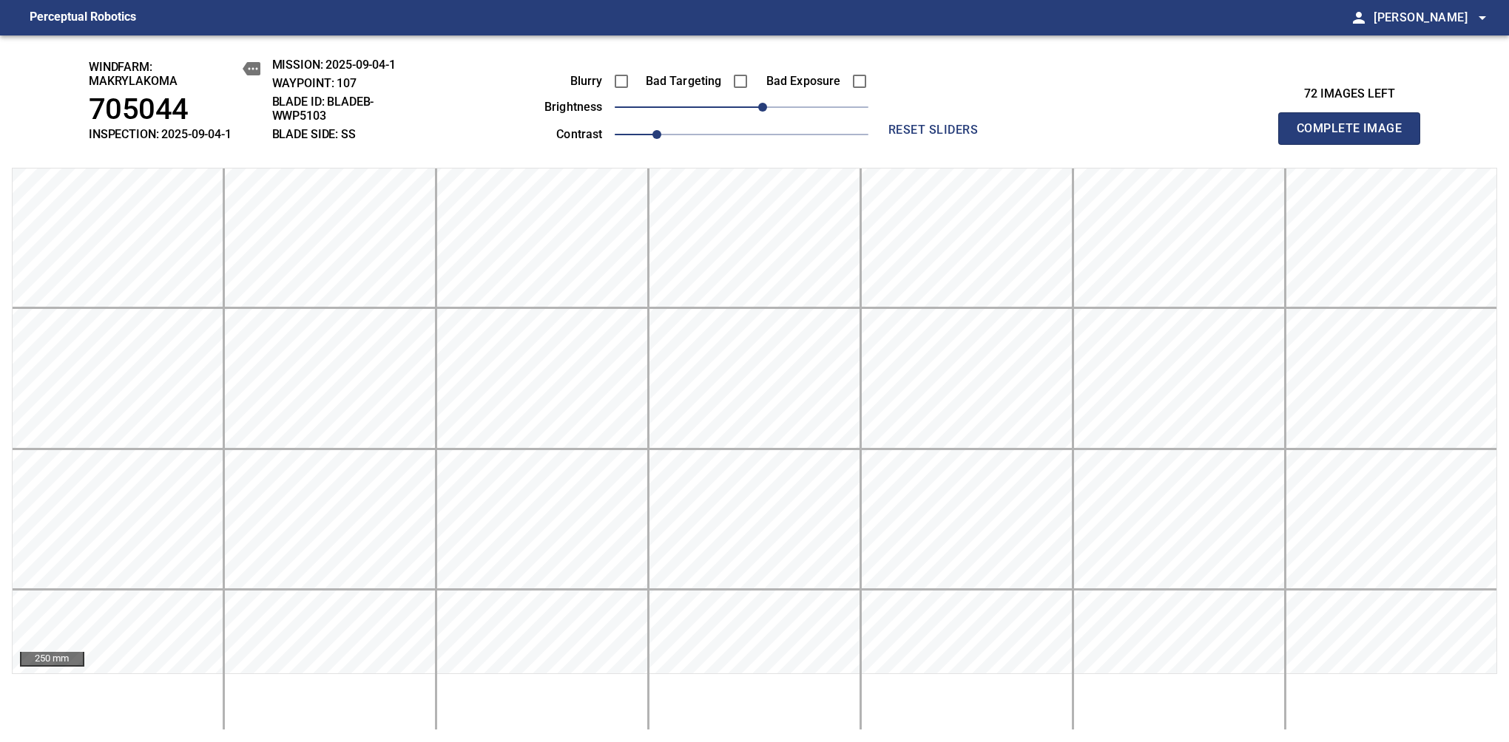
click at [1355, 136] on span "Complete Image" at bounding box center [1348, 128] width 109 height 21
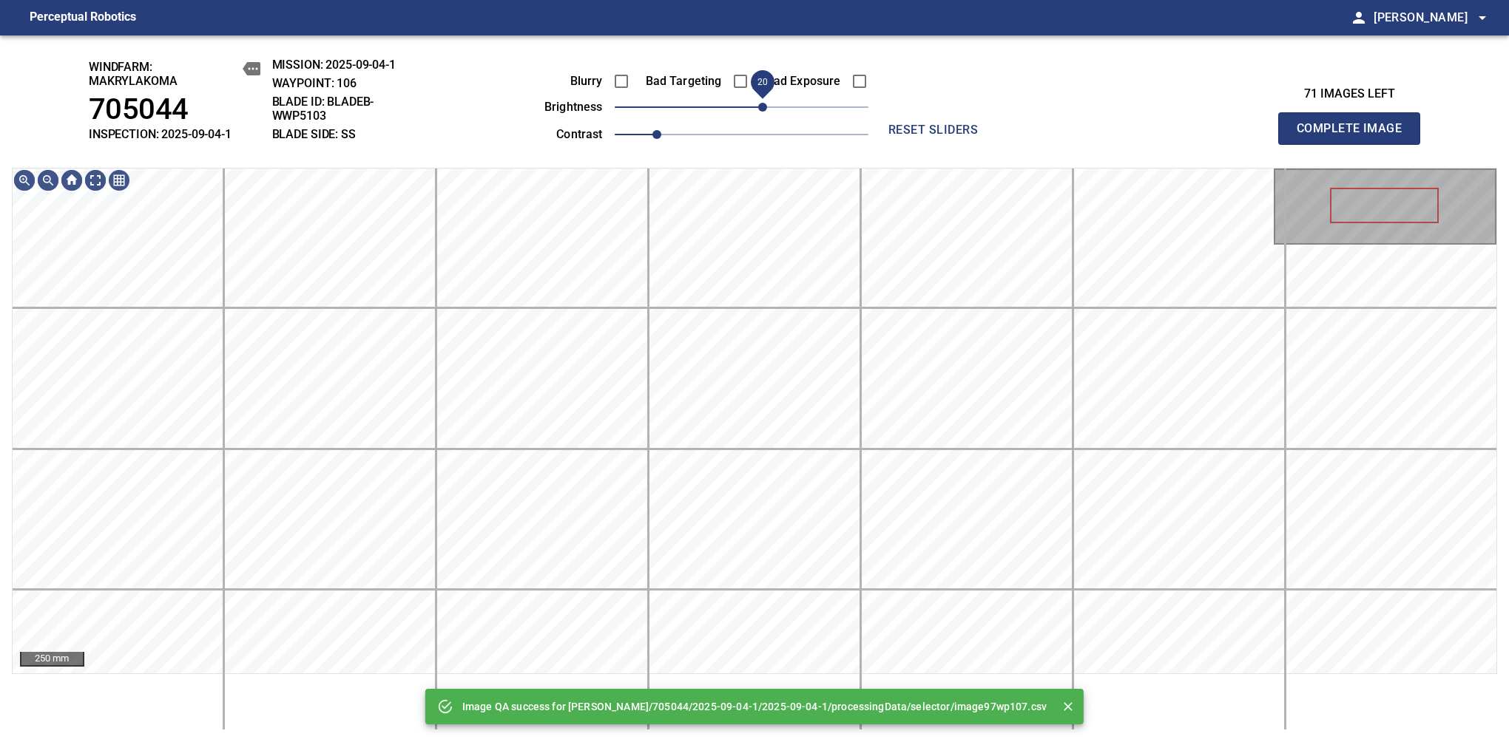
drag, startPoint x: 745, startPoint y: 112, endPoint x: 760, endPoint y: 104, distance: 16.5
click at [760, 104] on span "20" at bounding box center [762, 107] width 9 height 9
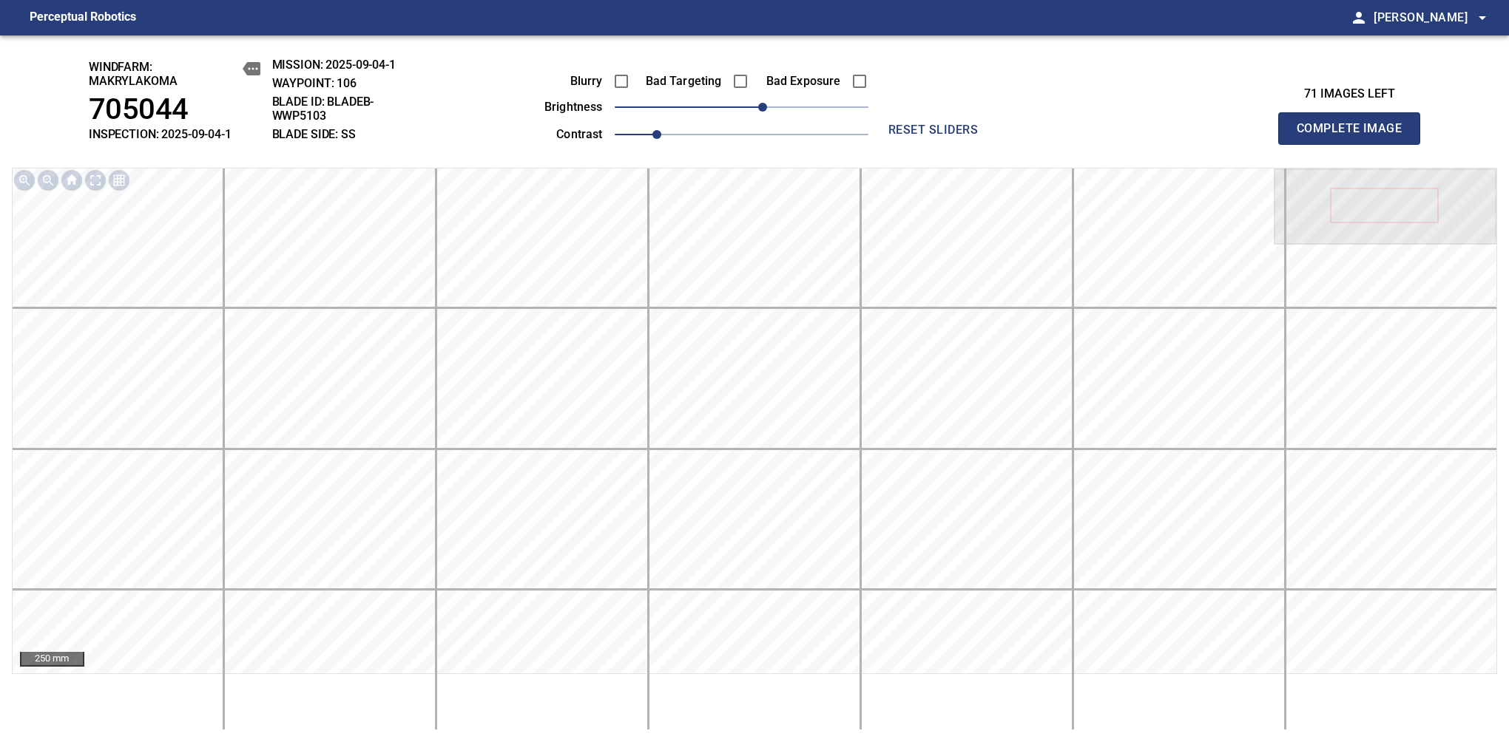
click at [1355, 136] on span "Complete Image" at bounding box center [1348, 128] width 109 height 21
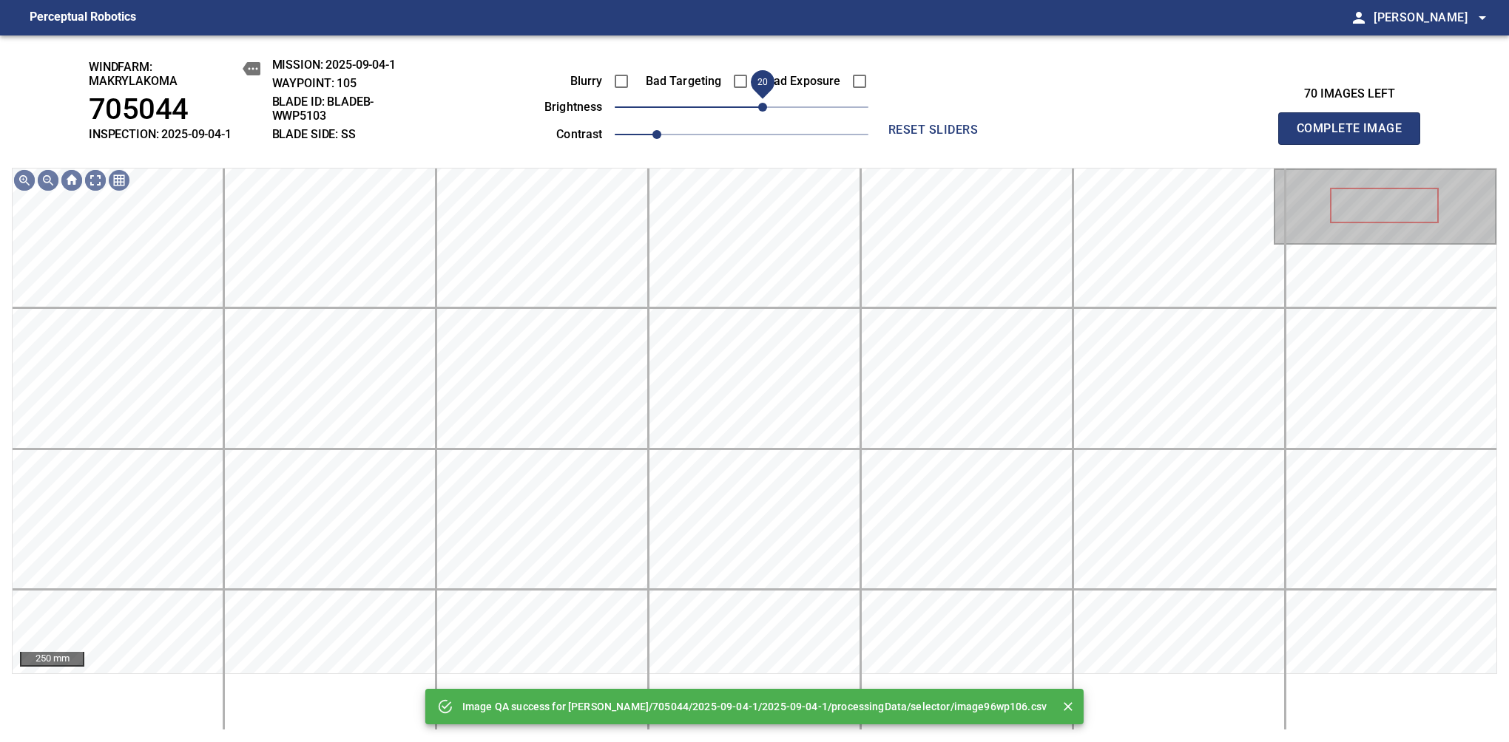
drag, startPoint x: 742, startPoint y: 109, endPoint x: 757, endPoint y: 104, distance: 15.7
click at [758, 104] on span "20" at bounding box center [762, 107] width 9 height 9
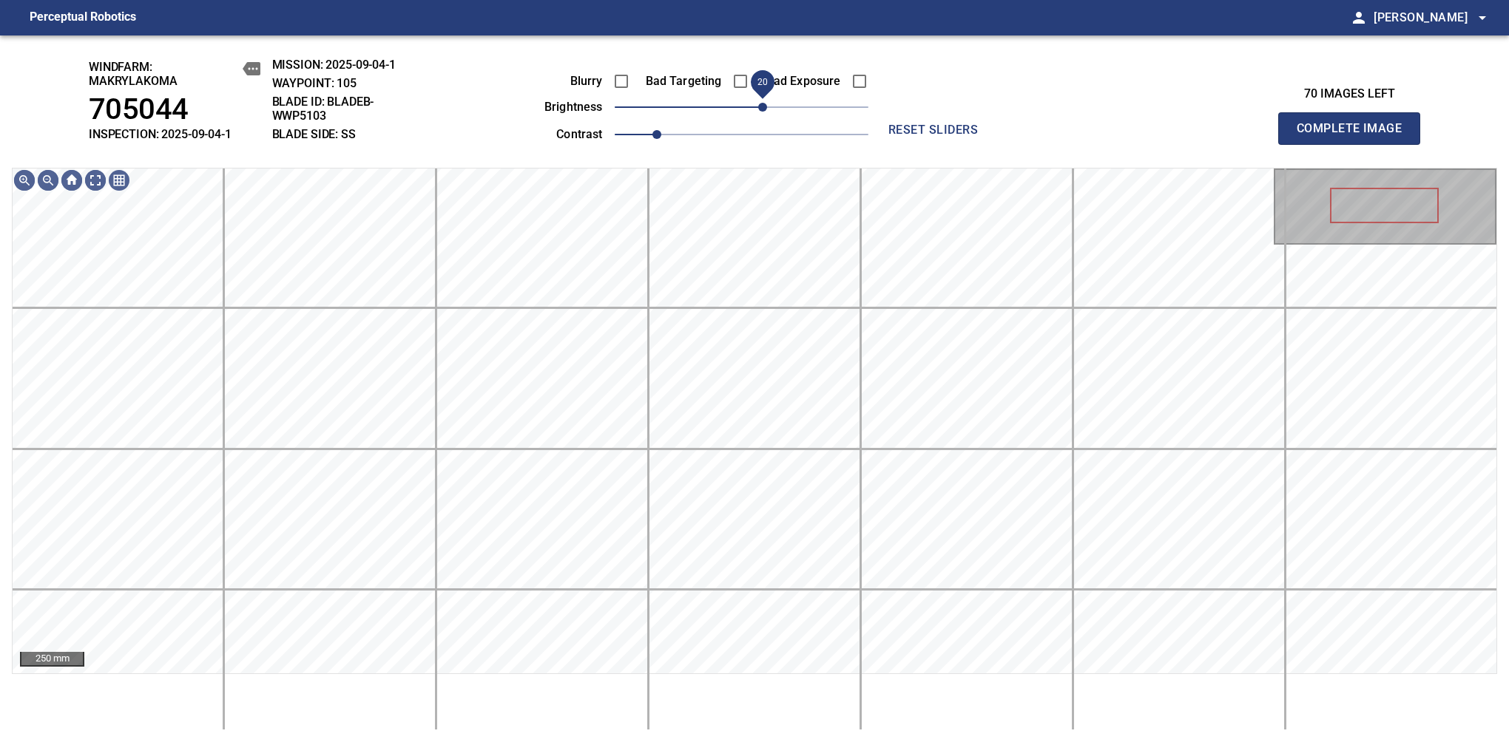
click at [758, 107] on span "20" at bounding box center [762, 107] width 9 height 9
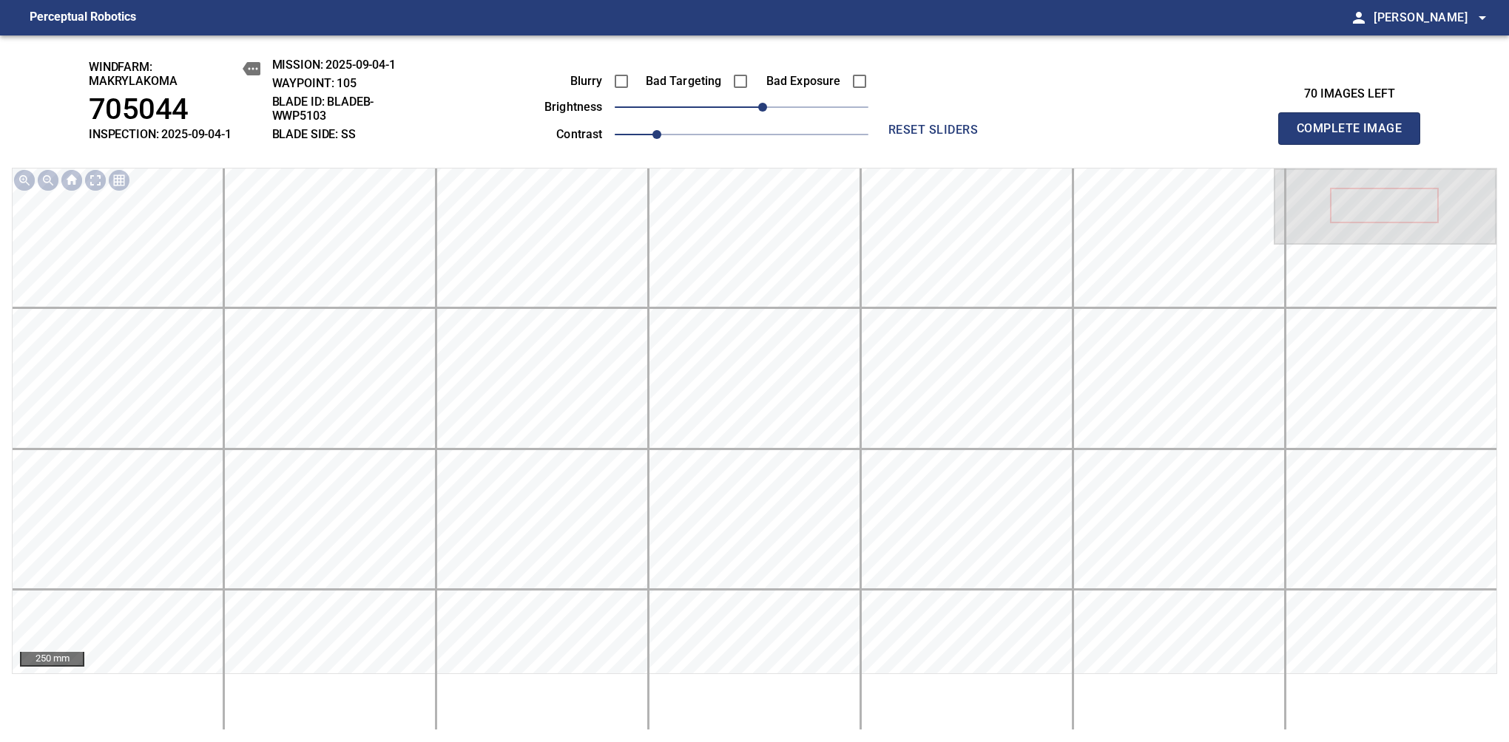
click at [1355, 136] on span "Complete Image" at bounding box center [1348, 128] width 109 height 21
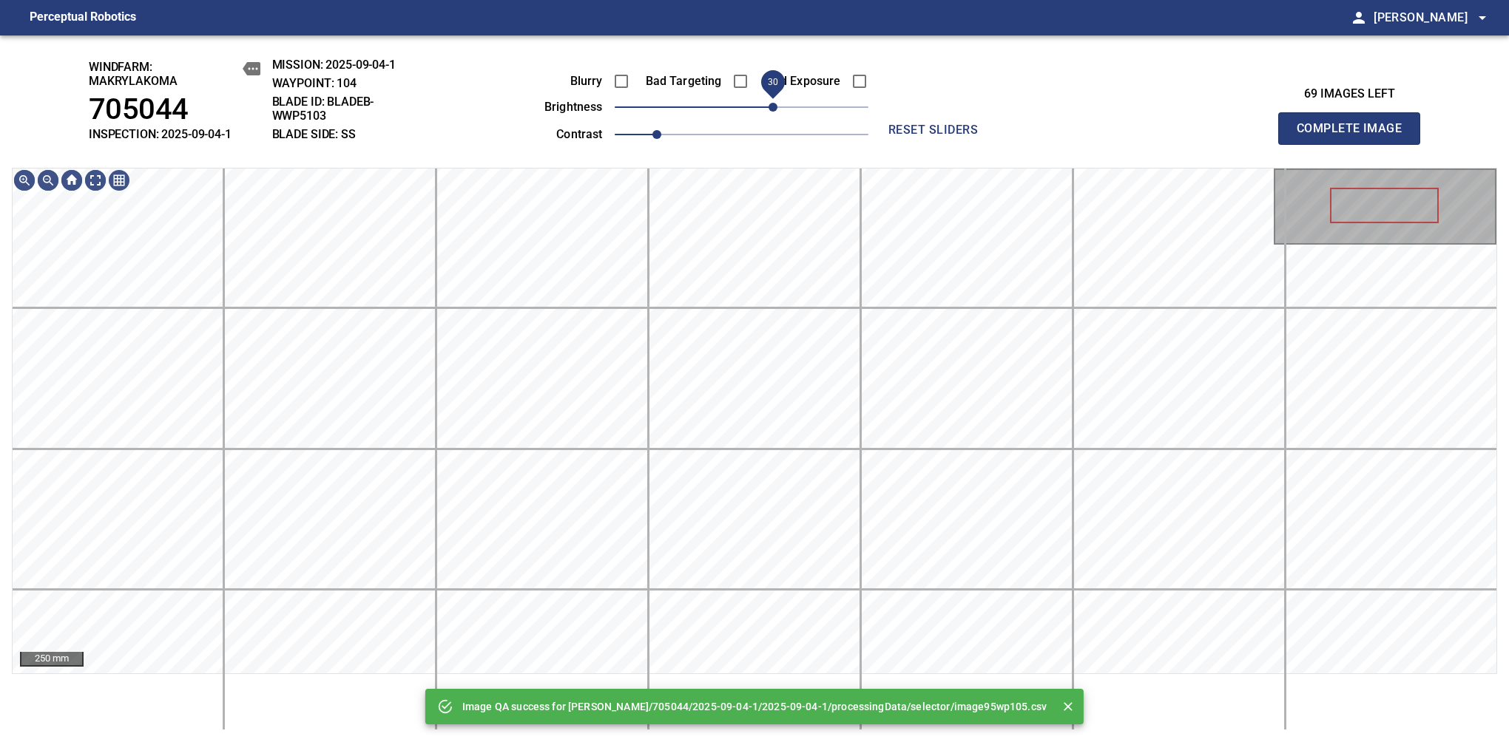
drag, startPoint x: 757, startPoint y: 110, endPoint x: 768, endPoint y: 103, distance: 12.7
click at [768, 103] on span "30" at bounding box center [772, 107] width 9 height 9
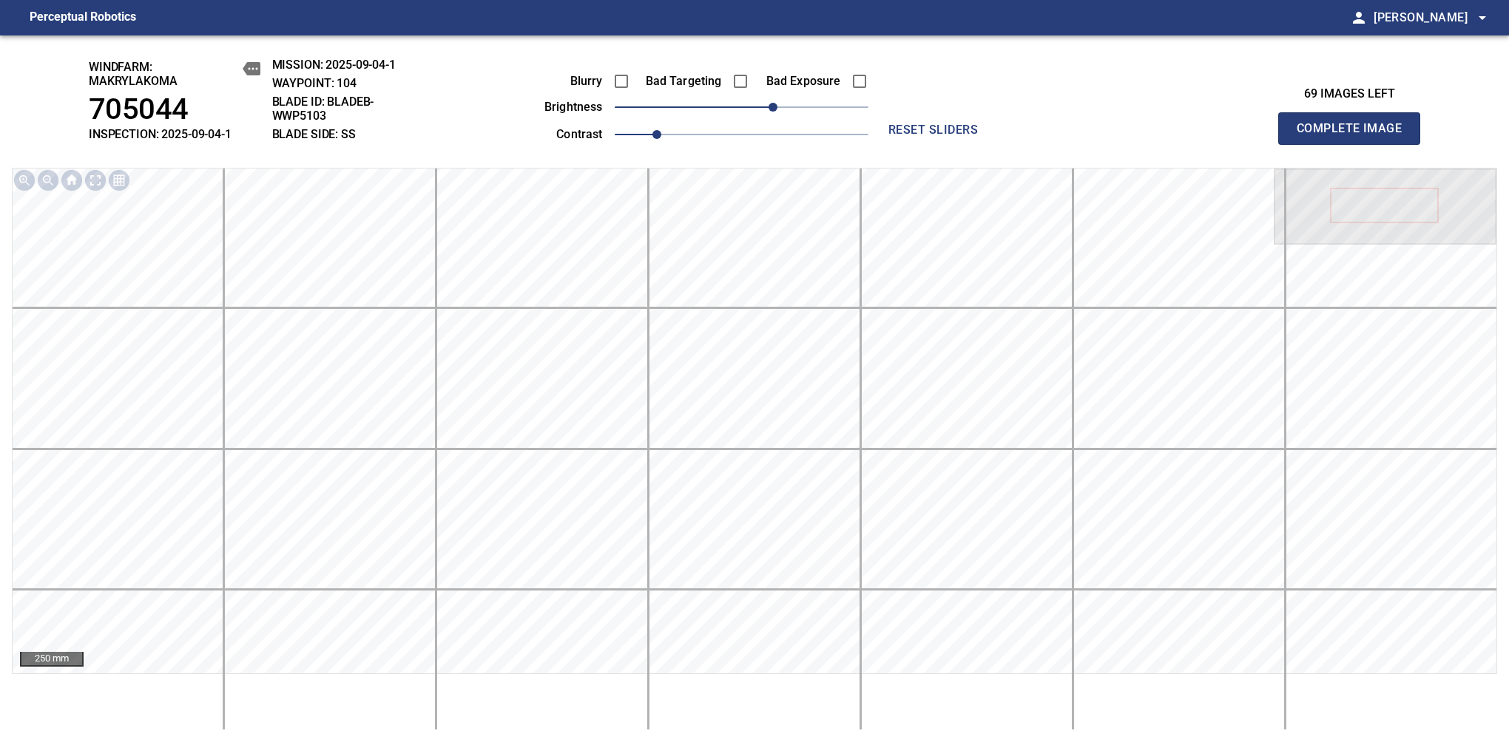
click at [1355, 136] on span "Complete Image" at bounding box center [1348, 128] width 109 height 21
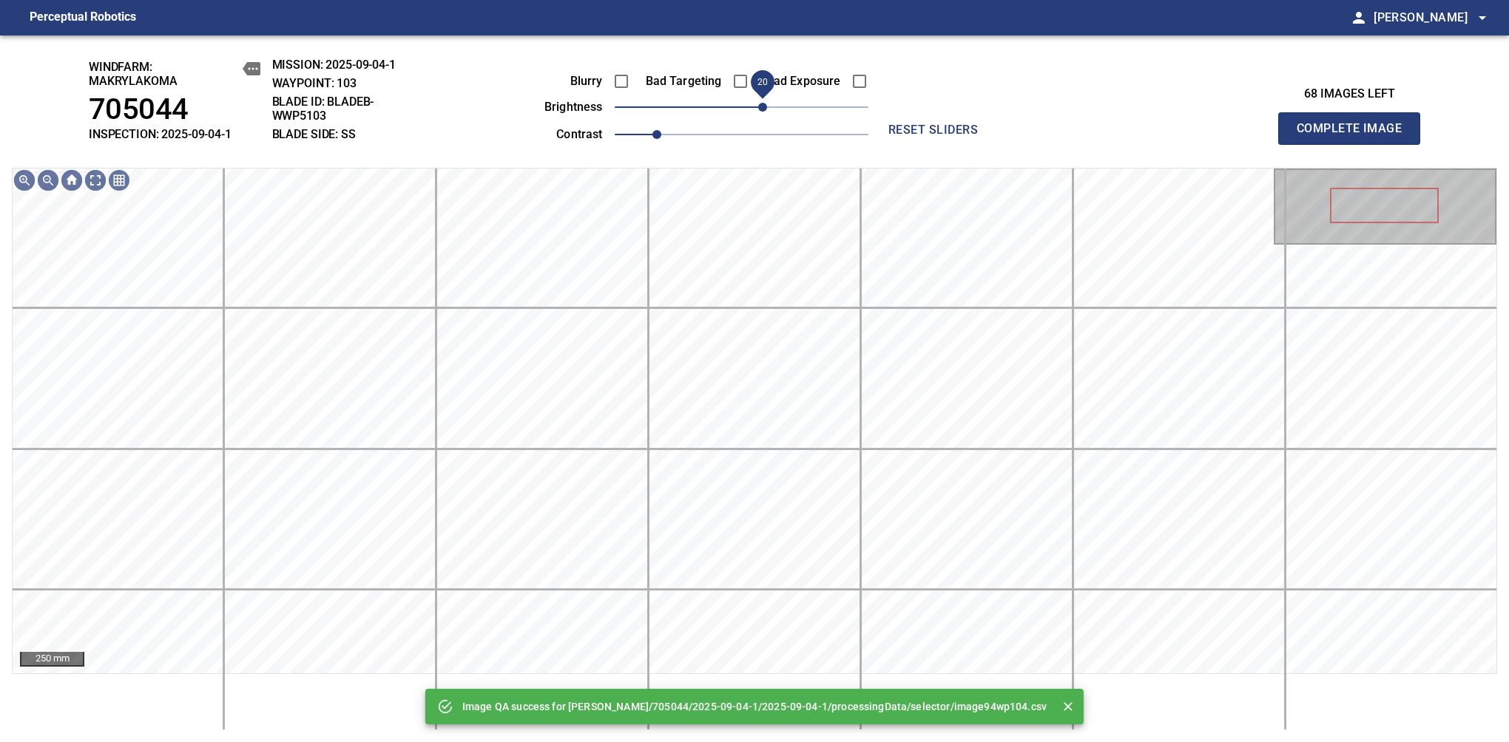
click at [759, 107] on span "20" at bounding box center [762, 107] width 9 height 9
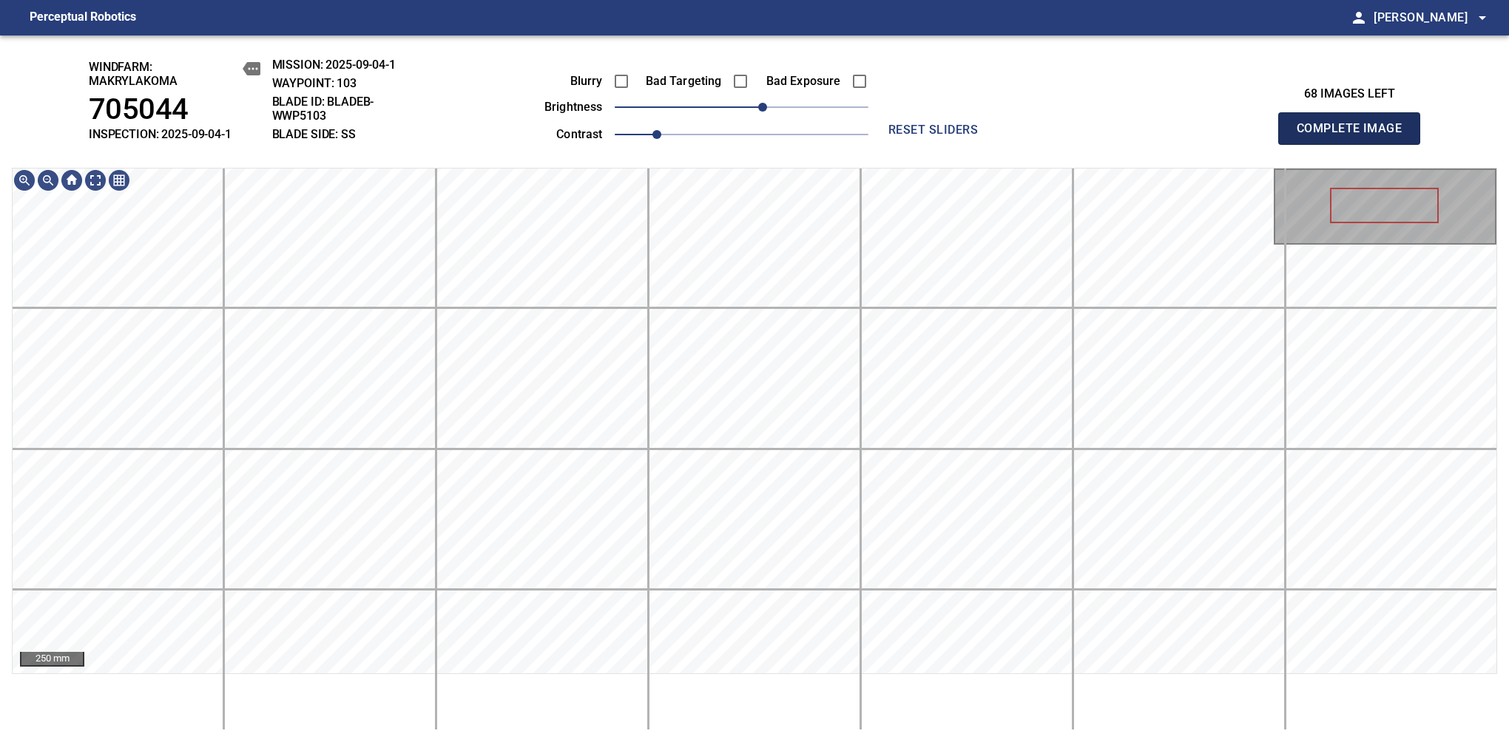
click at [1355, 136] on span "Complete Image" at bounding box center [1348, 128] width 109 height 21
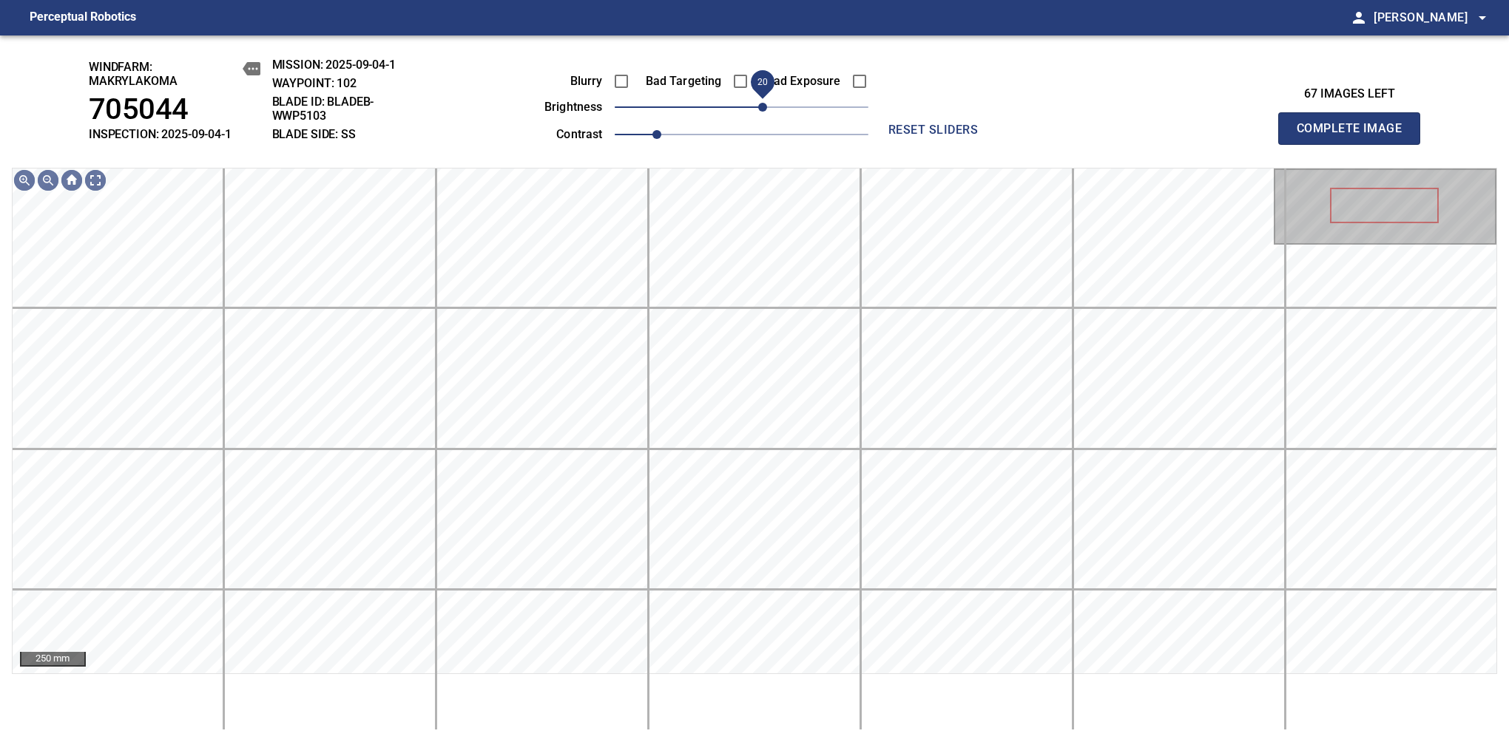
drag, startPoint x: 739, startPoint y: 110, endPoint x: 757, endPoint y: 103, distance: 19.9
click at [758, 103] on span "20" at bounding box center [762, 107] width 9 height 9
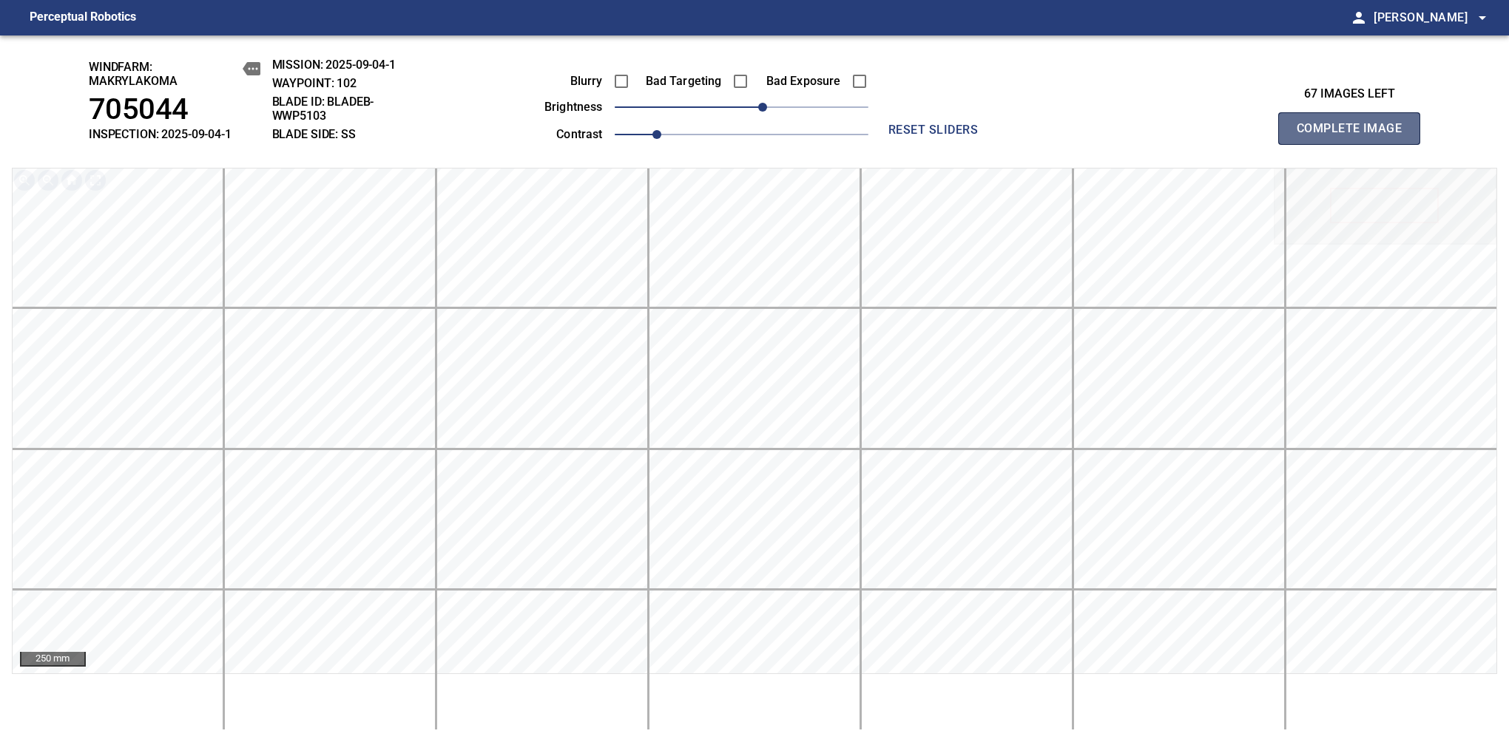
click at [1355, 136] on span "Complete Image" at bounding box center [1348, 128] width 109 height 21
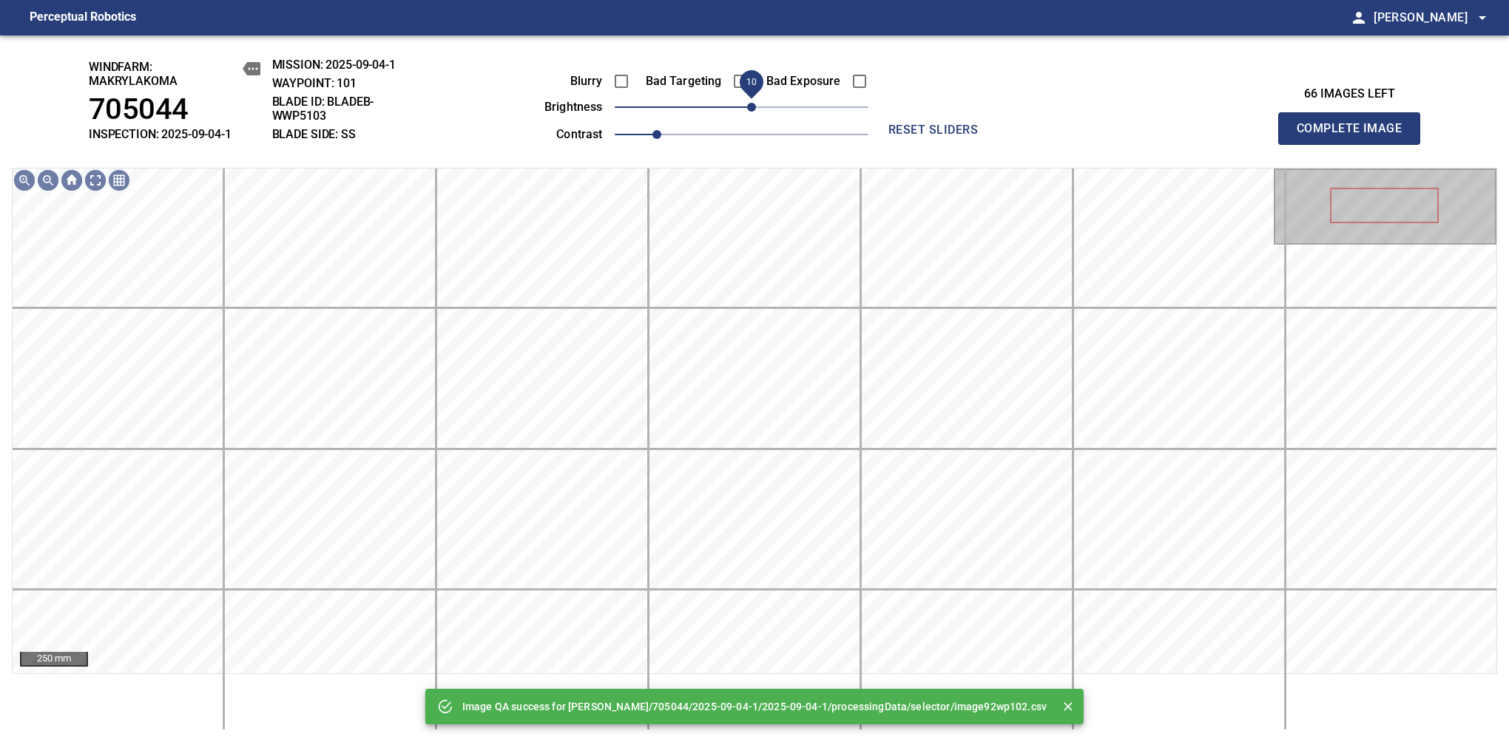
drag, startPoint x: 740, startPoint y: 115, endPoint x: 748, endPoint y: 106, distance: 13.1
click at [748, 106] on span "10" at bounding box center [751, 107] width 9 height 9
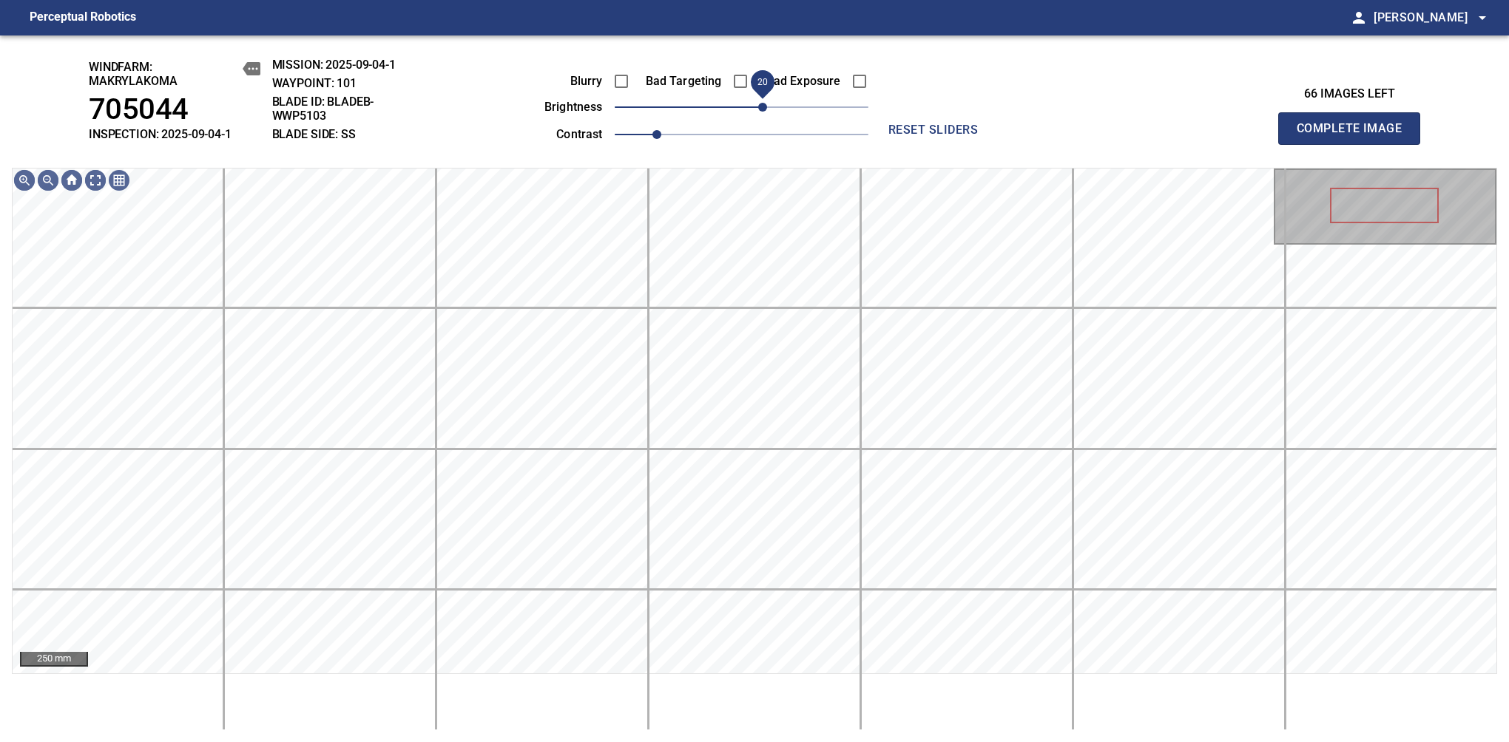
drag, startPoint x: 748, startPoint y: 106, endPoint x: 757, endPoint y: 103, distance: 9.4
click at [758, 103] on span "20" at bounding box center [762, 107] width 9 height 9
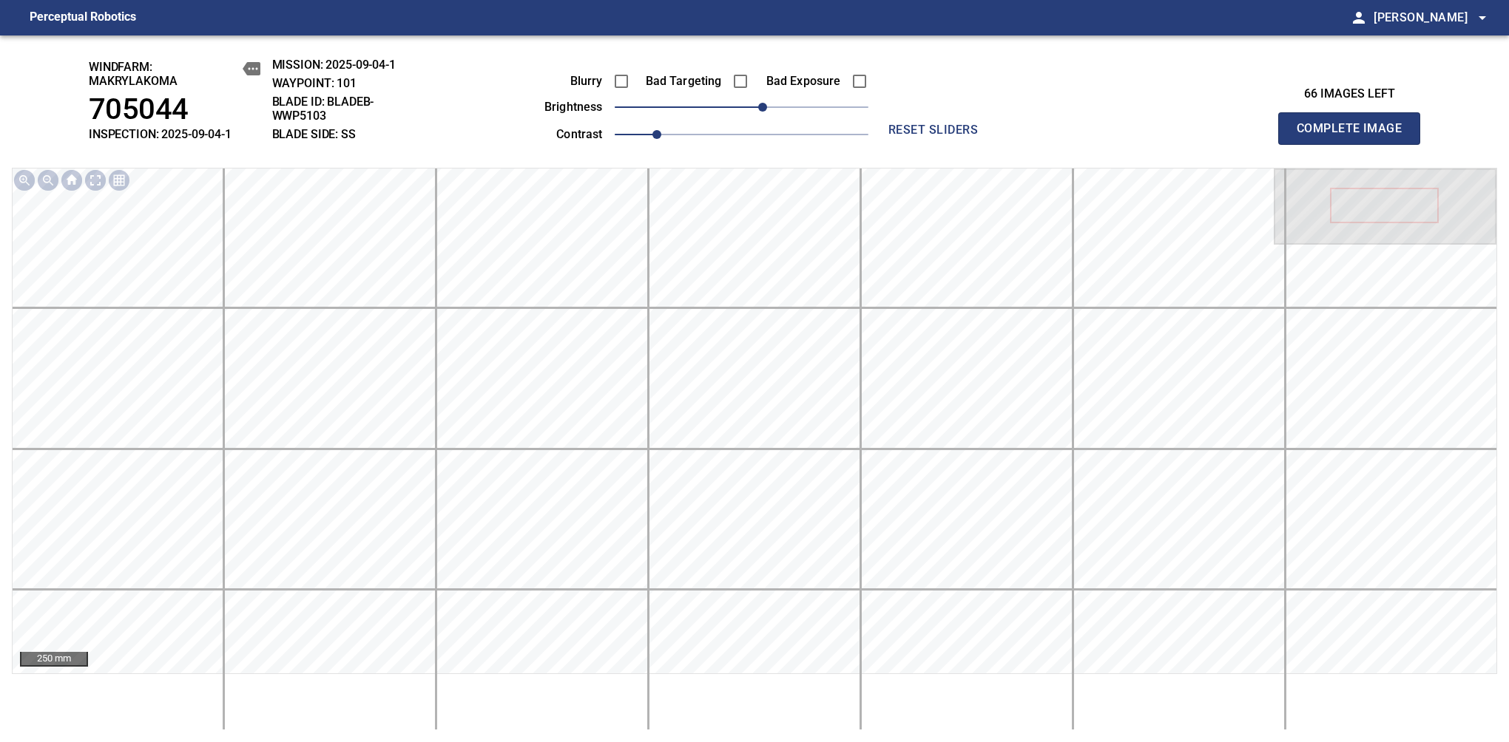
click at [1355, 136] on span "Complete Image" at bounding box center [1348, 128] width 109 height 21
drag, startPoint x: 742, startPoint y: 108, endPoint x: 782, endPoint y: 108, distance: 40.7
click at [782, 108] on span "40" at bounding box center [783, 107] width 9 height 9
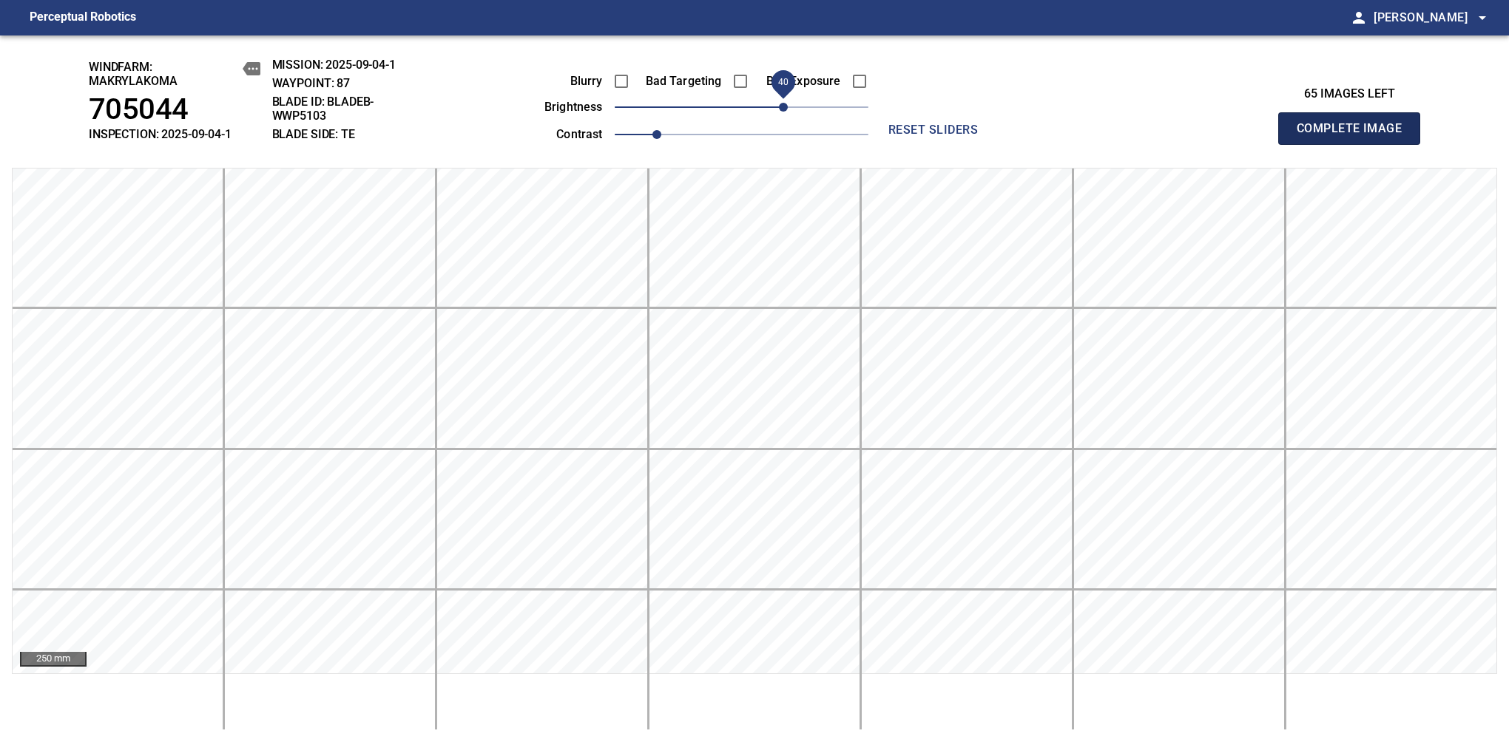
click at [1355, 136] on span "Complete Image" at bounding box center [1348, 128] width 109 height 21
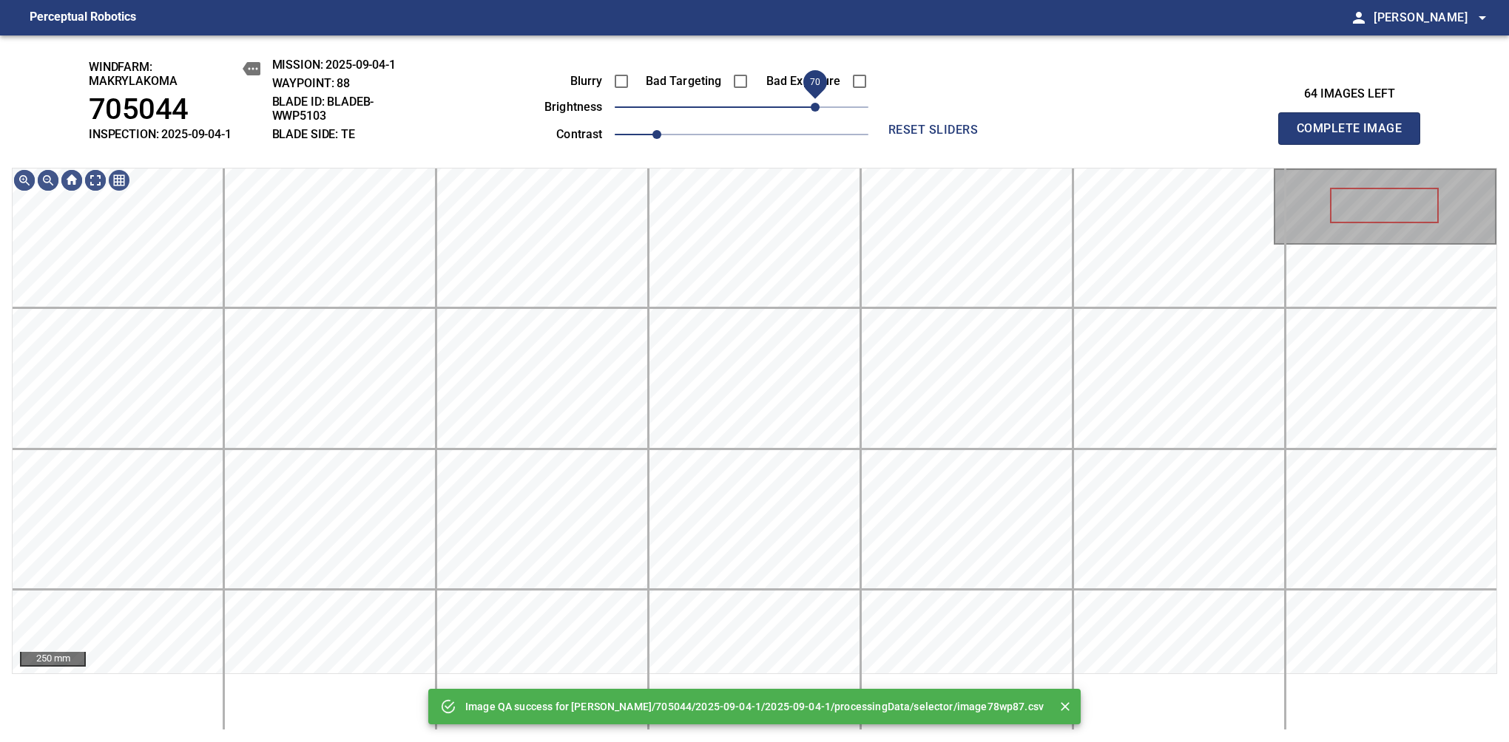
drag, startPoint x: 759, startPoint y: 108, endPoint x: 819, endPoint y: 112, distance: 60.1
click at [819, 112] on span "70" at bounding box center [814, 107] width 9 height 9
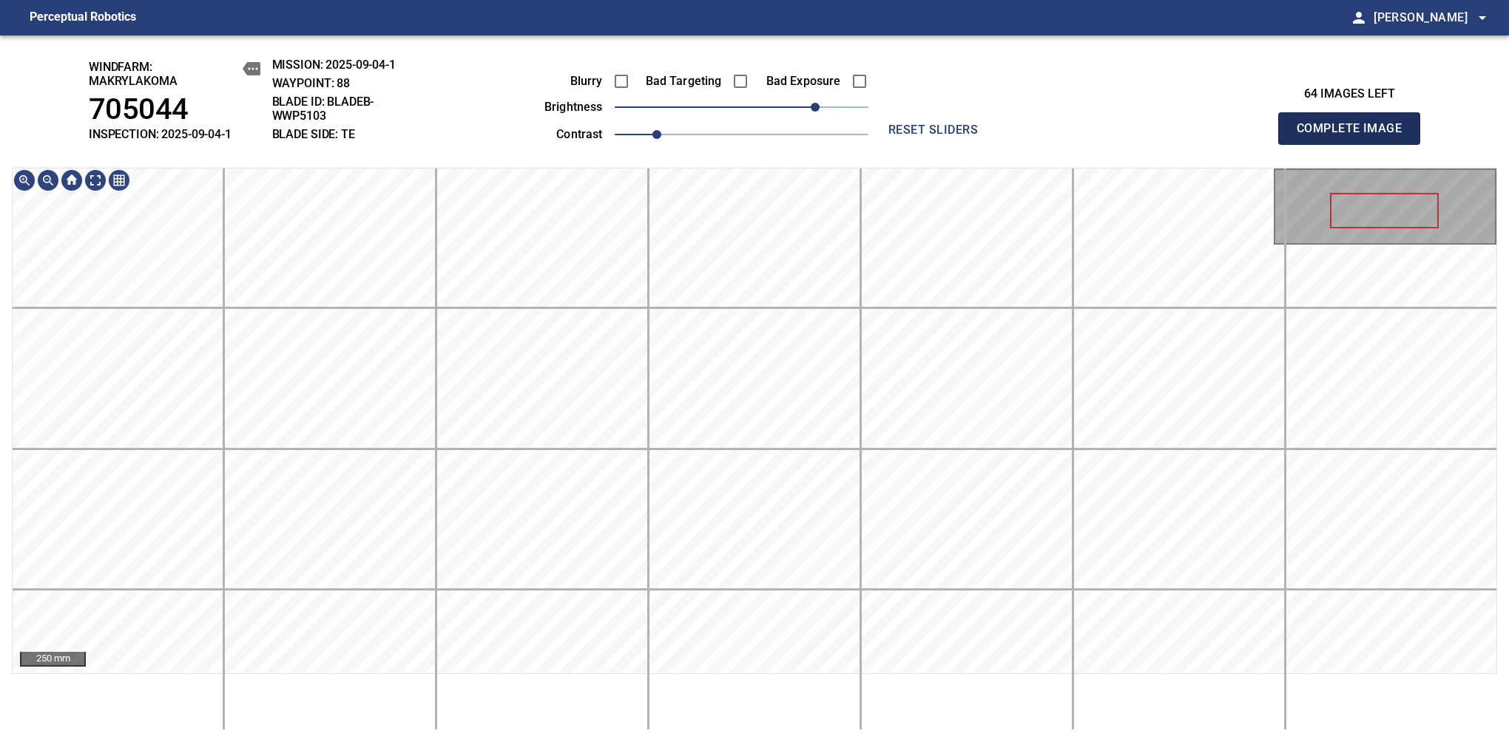
click at [1355, 136] on span "Complete Image" at bounding box center [1348, 128] width 109 height 21
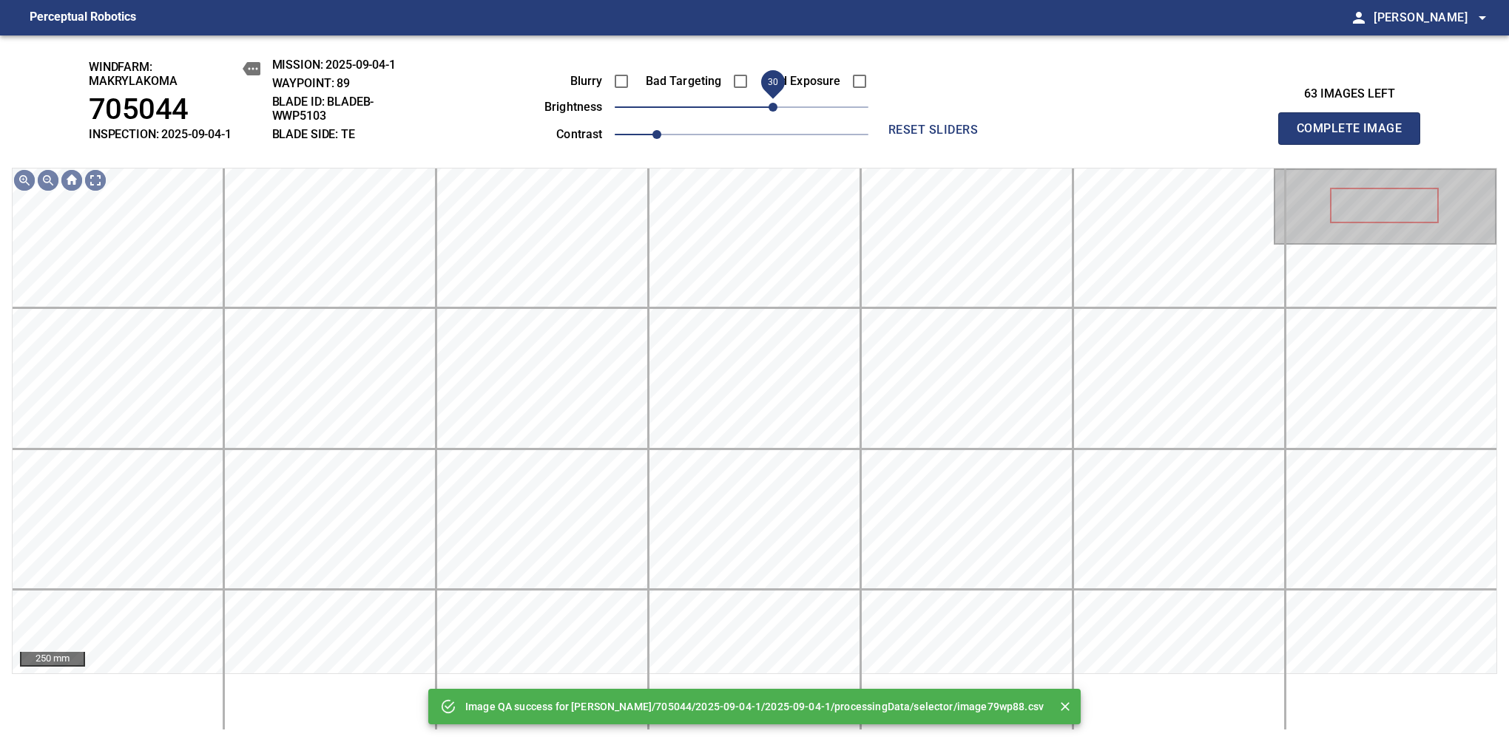
drag, startPoint x: 767, startPoint y: 109, endPoint x: 775, endPoint y: 109, distance: 8.1
click at [775, 109] on span "30" at bounding box center [772, 107] width 9 height 9
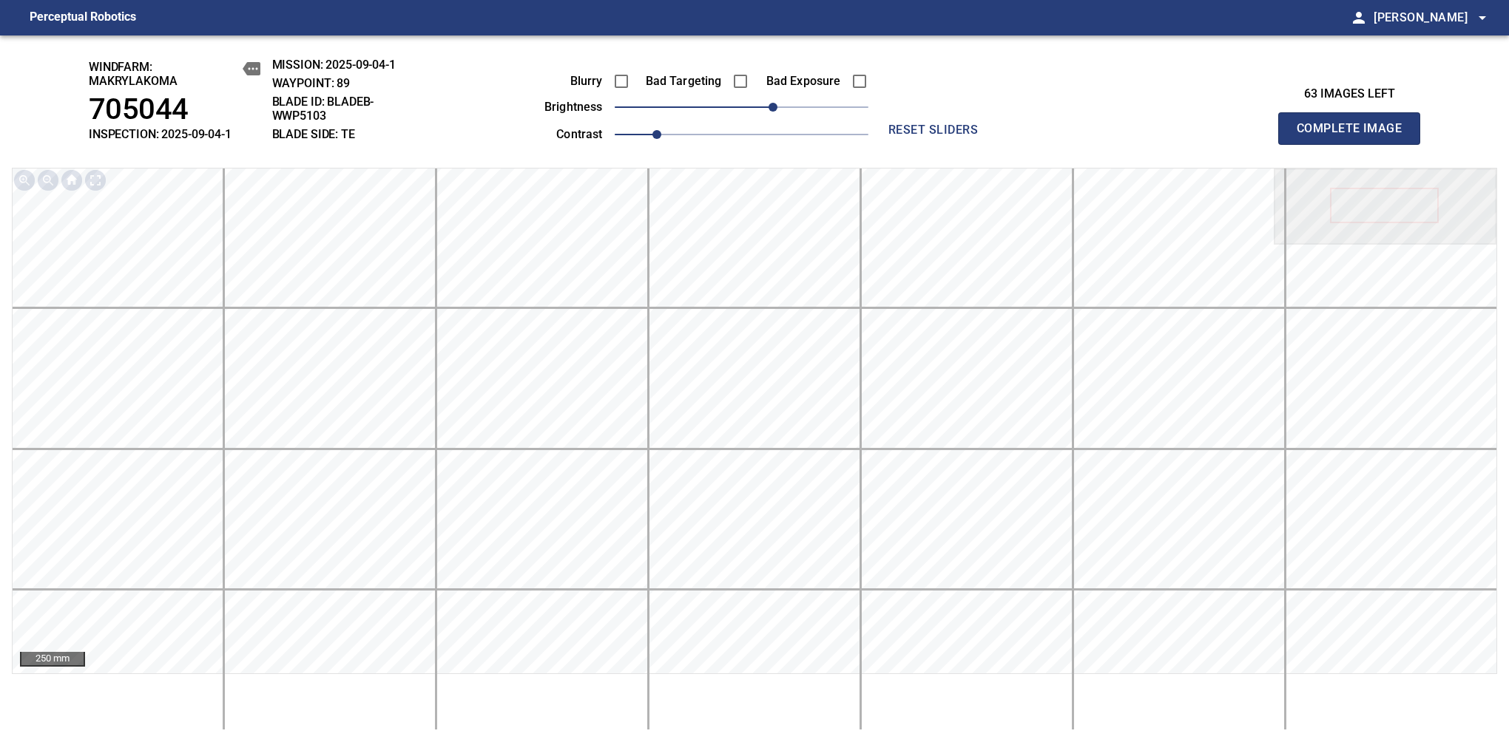
click at [1355, 136] on span "Complete Image" at bounding box center [1348, 128] width 109 height 21
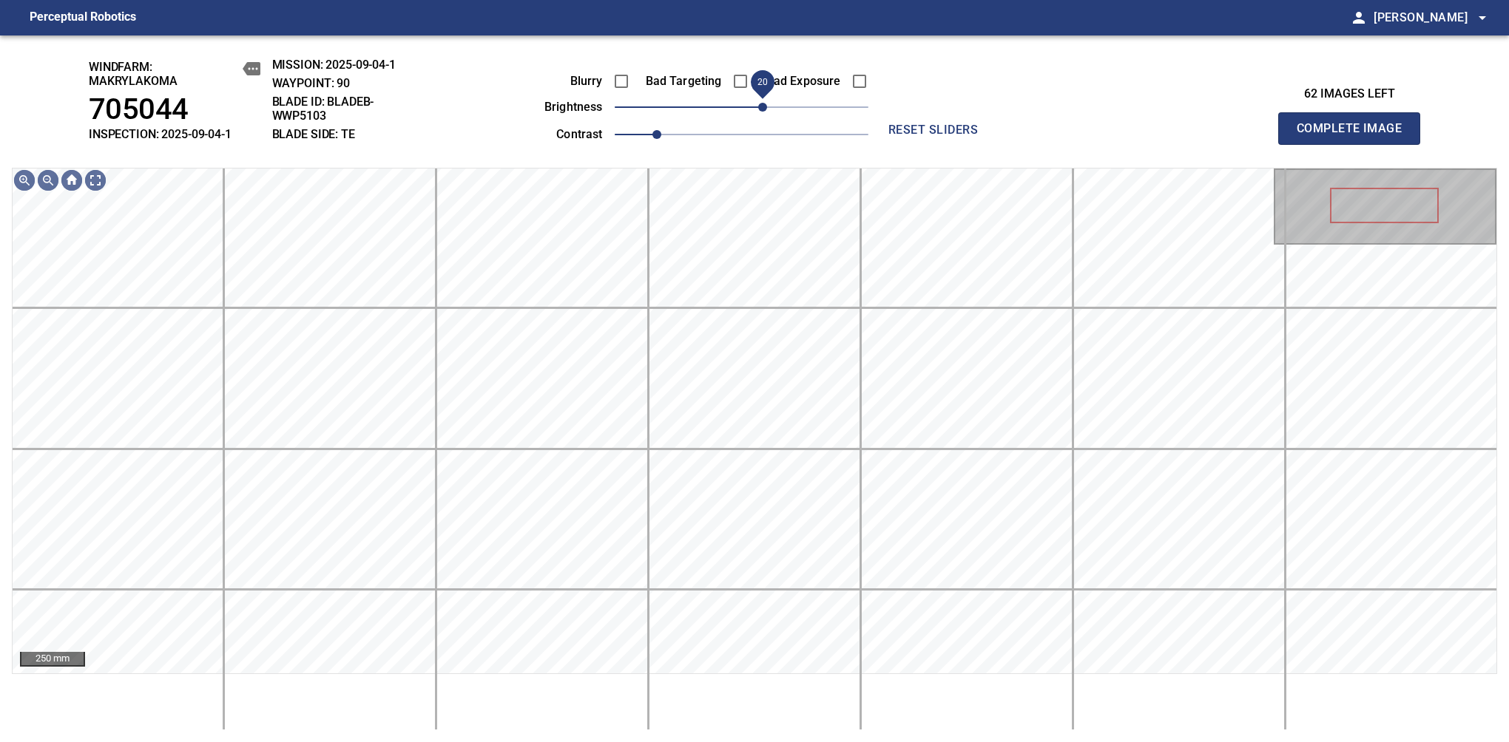
drag, startPoint x: 738, startPoint y: 109, endPoint x: 762, endPoint y: 112, distance: 23.8
click at [762, 112] on span "20" at bounding box center [762, 107] width 9 height 9
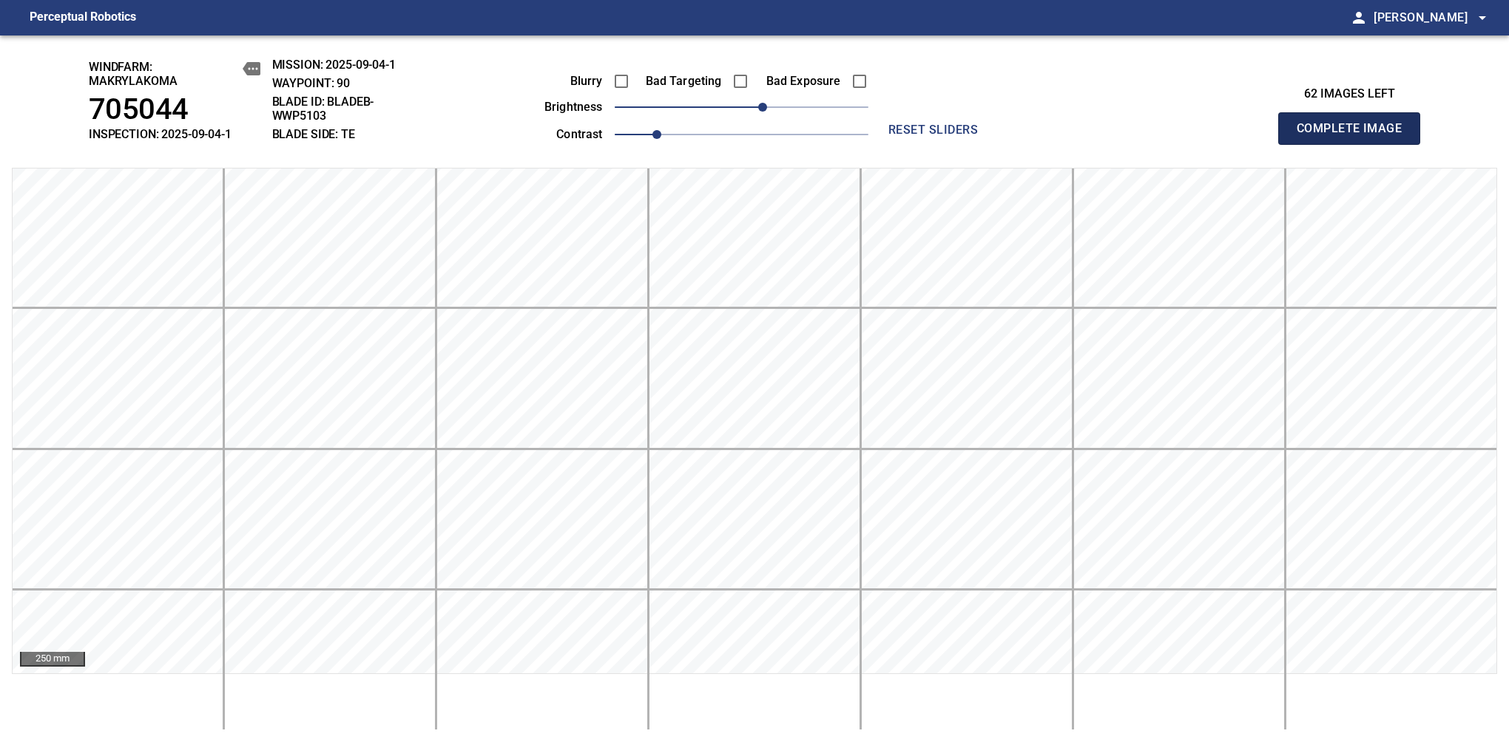
click at [1355, 136] on span "Complete Image" at bounding box center [1348, 128] width 109 height 21
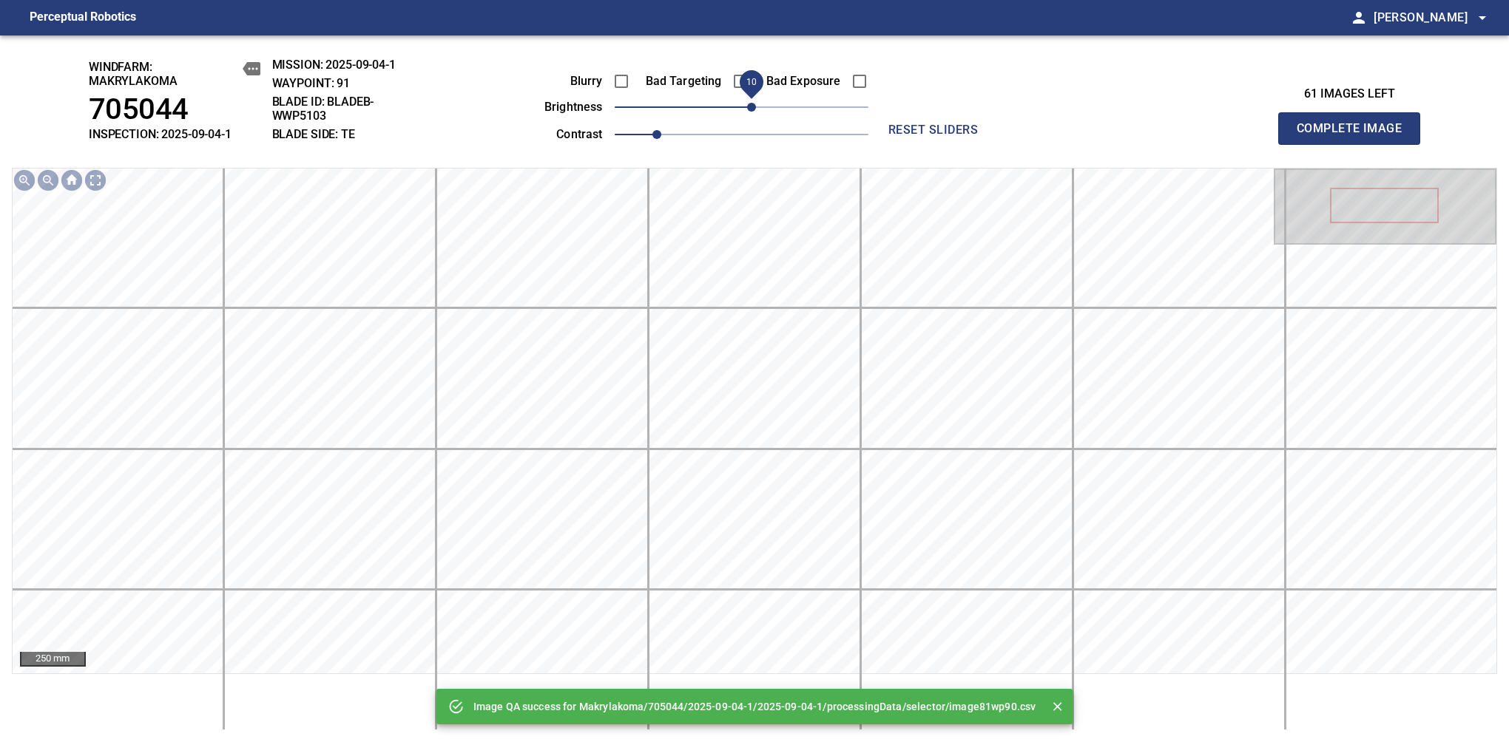
drag, startPoint x: 739, startPoint y: 115, endPoint x: 748, endPoint y: 107, distance: 12.6
click at [748, 107] on span "10" at bounding box center [751, 107] width 9 height 9
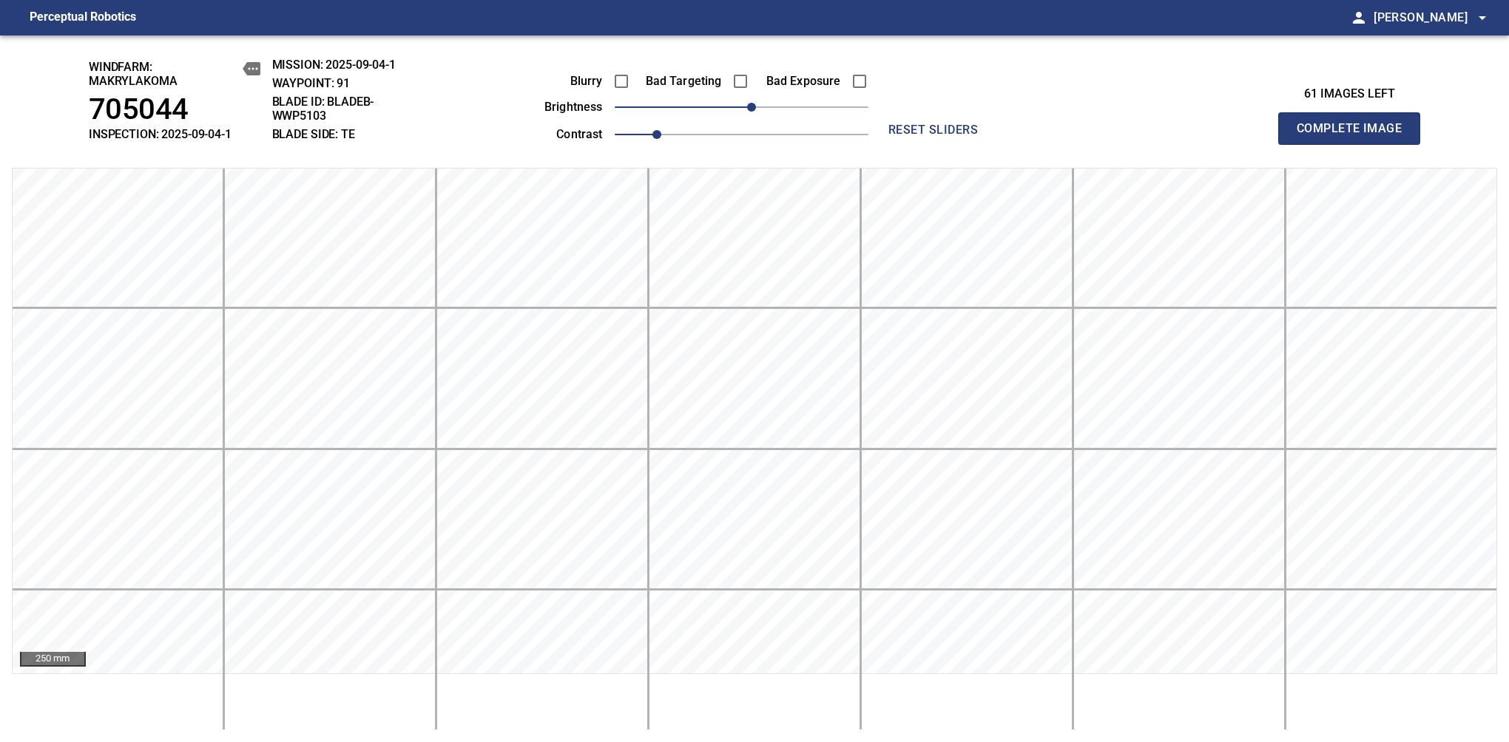
click at [1355, 136] on span "Complete Image" at bounding box center [1348, 128] width 109 height 21
drag, startPoint x: 748, startPoint y: 112, endPoint x: 754, endPoint y: 107, distance: 7.9
click at [754, 107] on span "10" at bounding box center [751, 107] width 9 height 9
click at [1355, 136] on span "Complete Image" at bounding box center [1348, 128] width 109 height 21
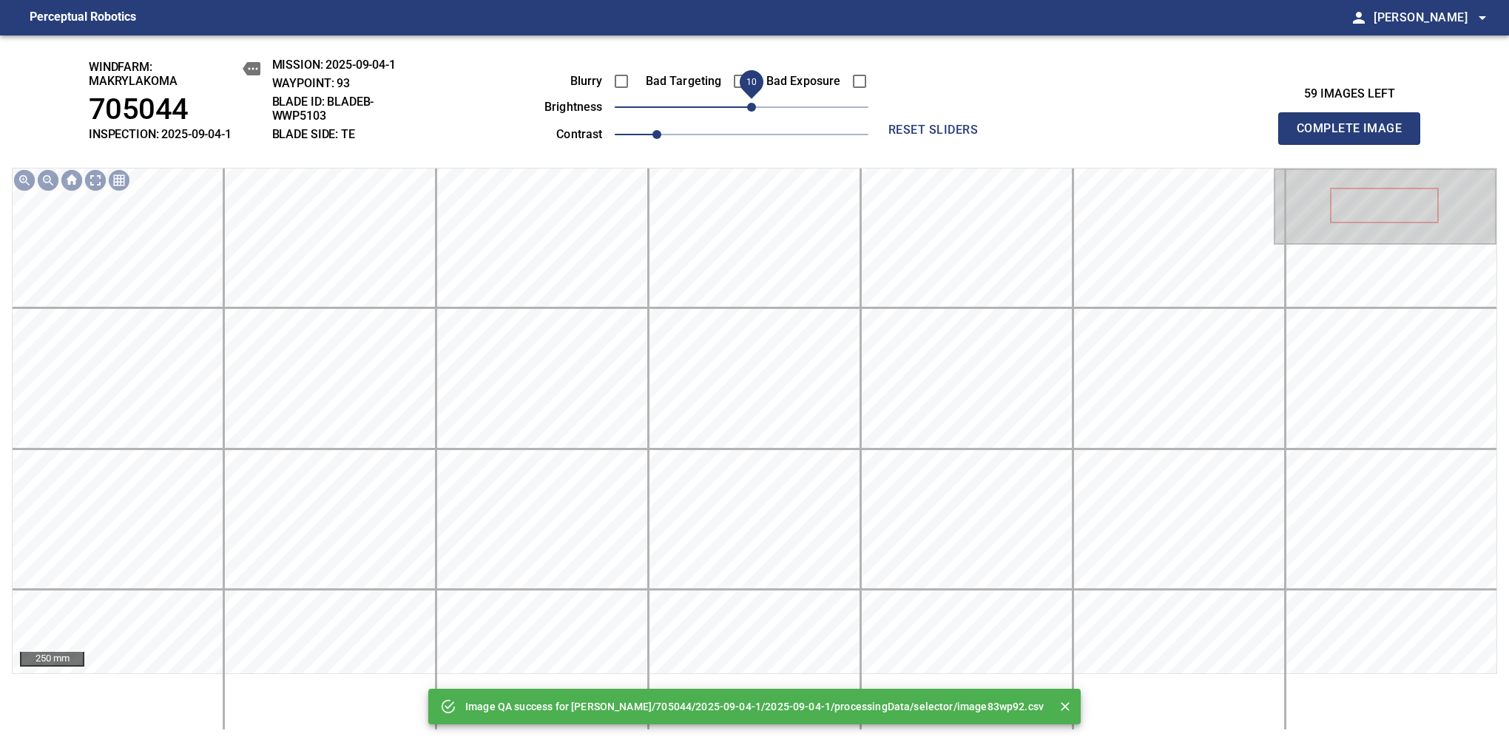
drag, startPoint x: 744, startPoint y: 115, endPoint x: 751, endPoint y: 110, distance: 9.0
click at [751, 110] on span "10" at bounding box center [751, 107] width 9 height 9
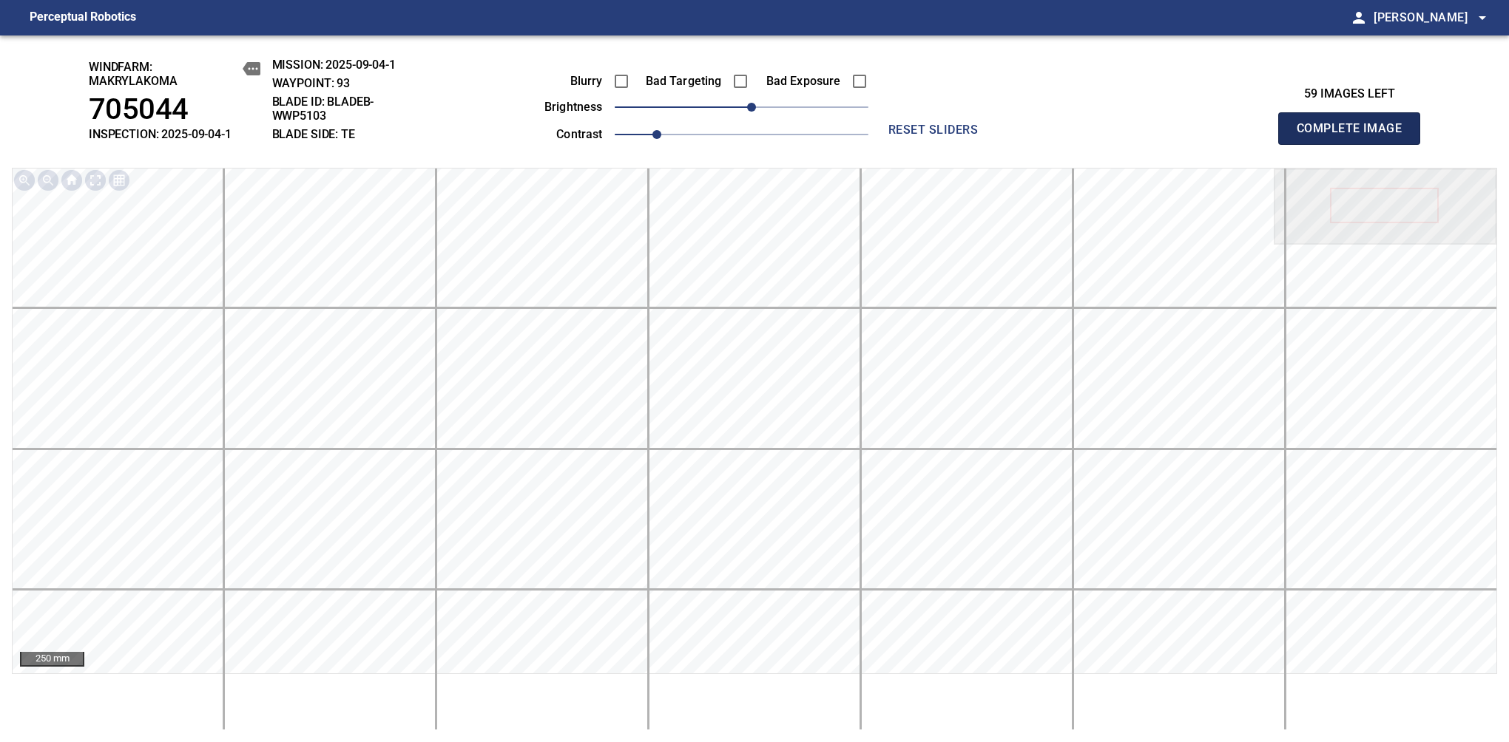
click at [1355, 136] on span "Complete Image" at bounding box center [1348, 128] width 109 height 21
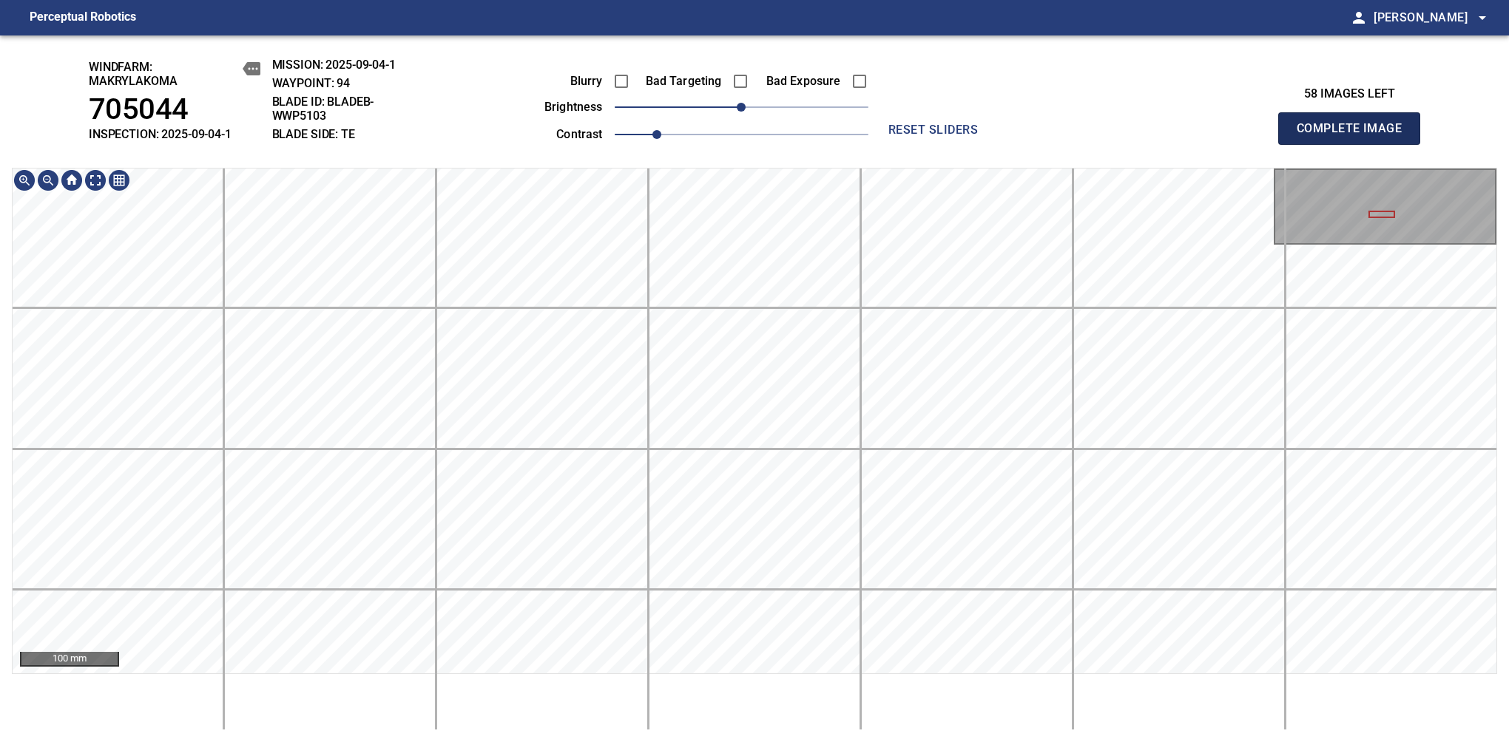
click at [1355, 136] on span "Complete Image" at bounding box center [1348, 128] width 109 height 21
click at [733, 110] on span "-10" at bounding box center [730, 107] width 9 height 9
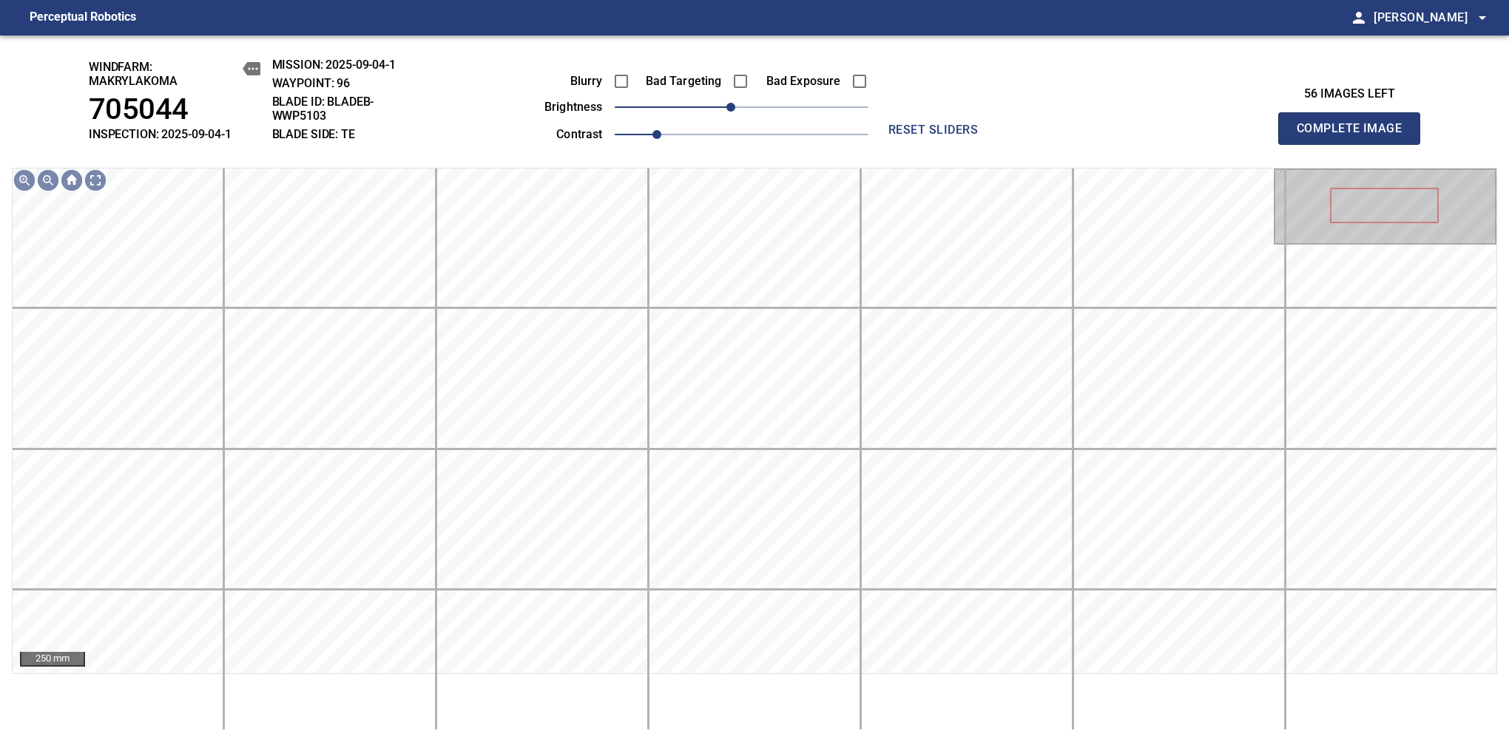
click at [1355, 136] on span "Complete Image" at bounding box center [1348, 128] width 109 height 21
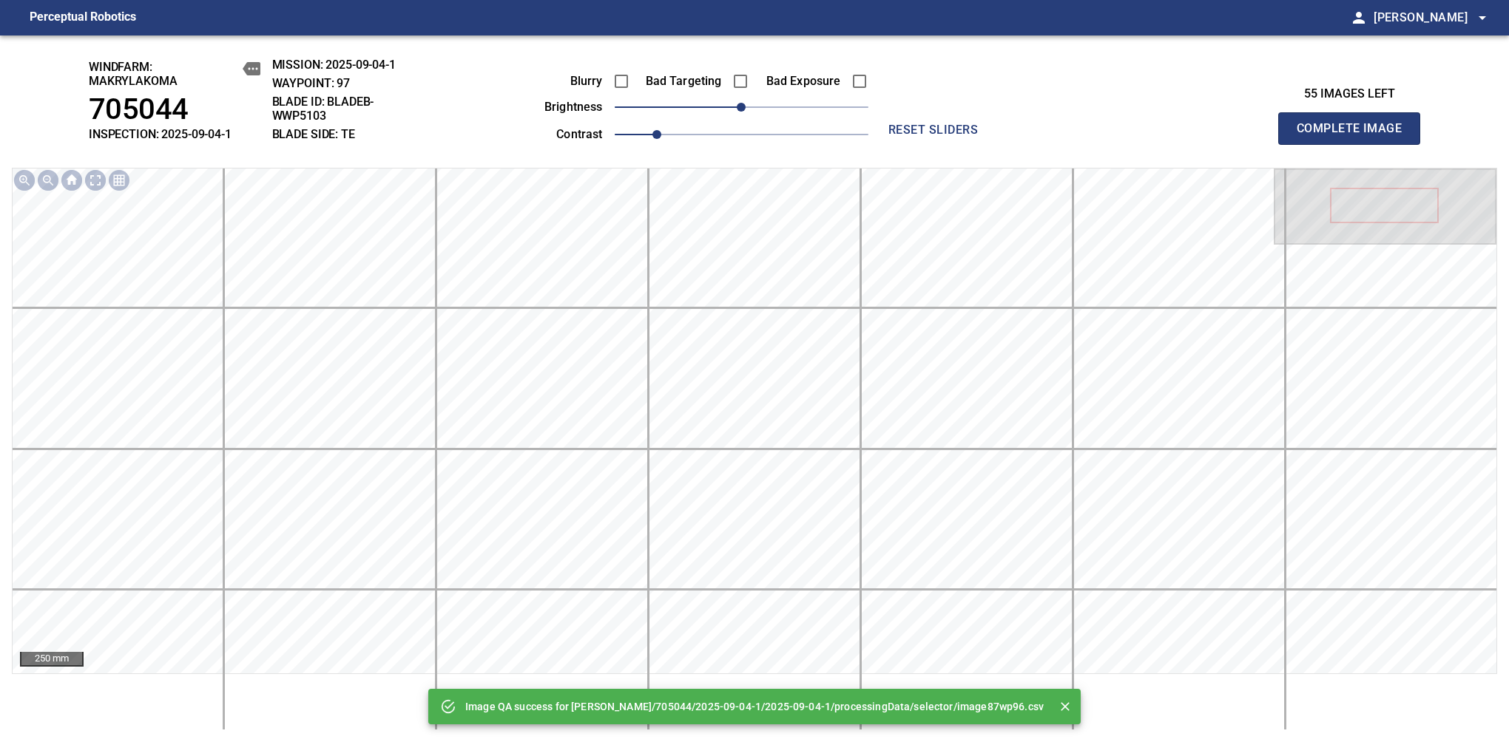
click at [1355, 136] on span "Complete Image" at bounding box center [1348, 128] width 109 height 21
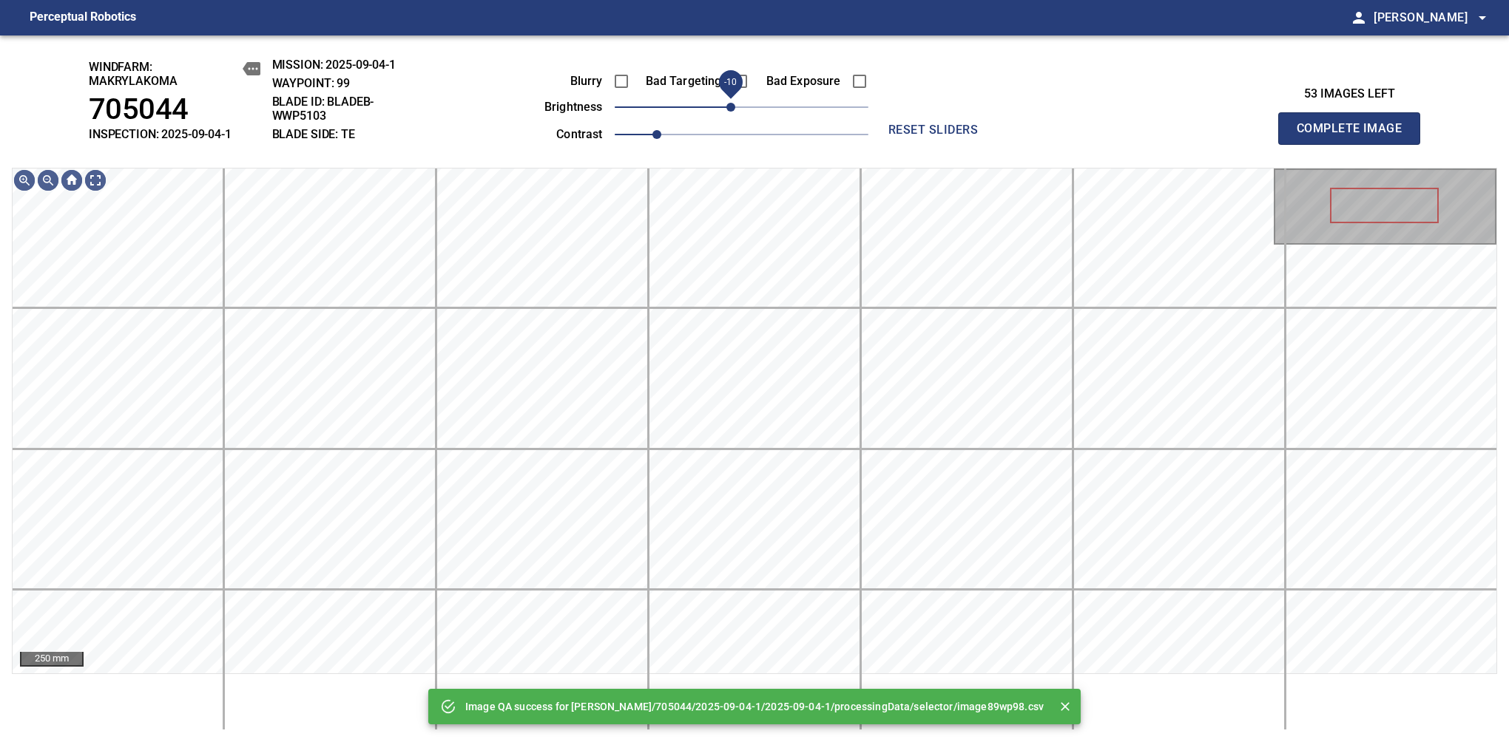
drag, startPoint x: 741, startPoint y: 110, endPoint x: 731, endPoint y: 115, distance: 11.6
click at [731, 112] on span "-10" at bounding box center [730, 107] width 9 height 9
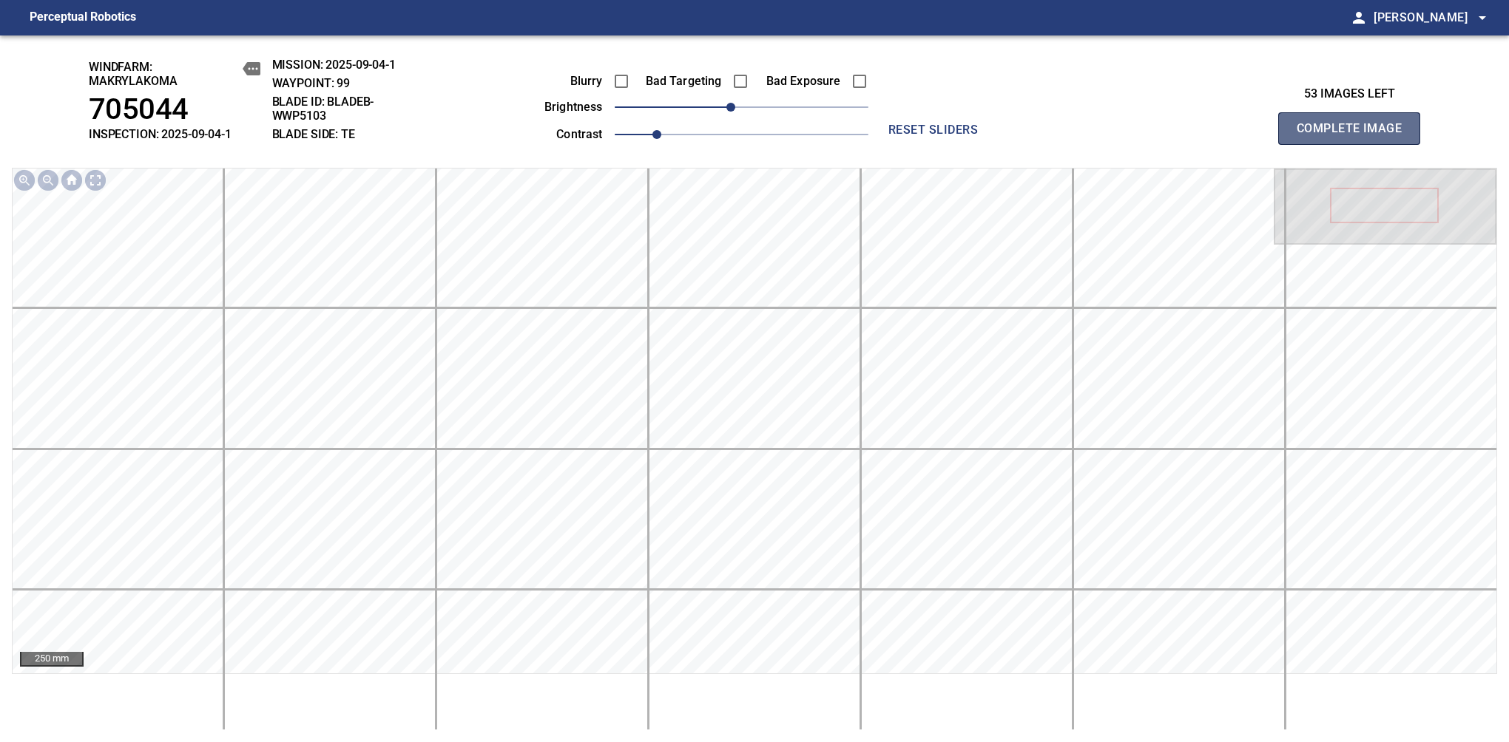
click at [1355, 136] on span "Complete Image" at bounding box center [1348, 128] width 109 height 21
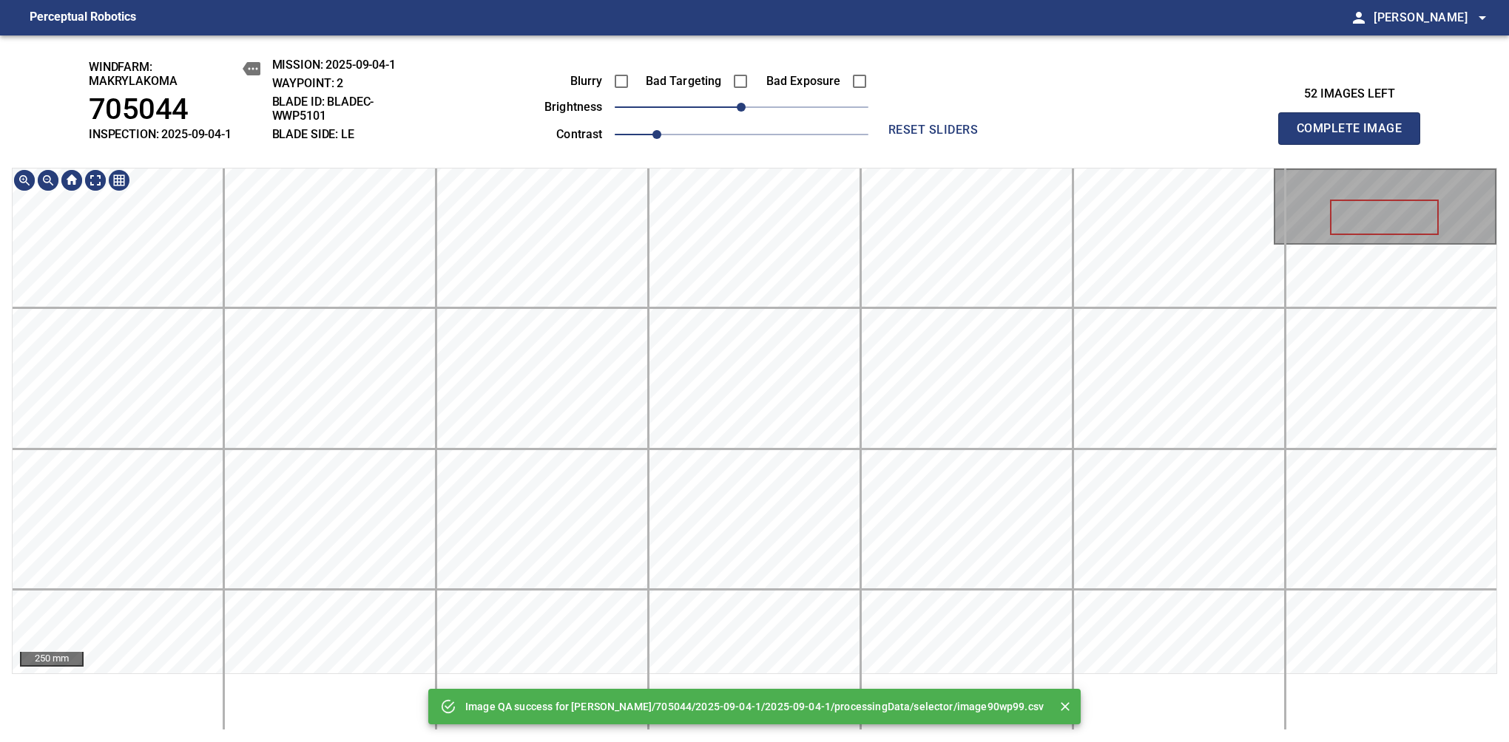
click at [782, 33] on main "Perceptual Robotics person Alex Semenov arrow_drop_down Image QA success for Ma…" at bounding box center [754, 371] width 1509 height 742
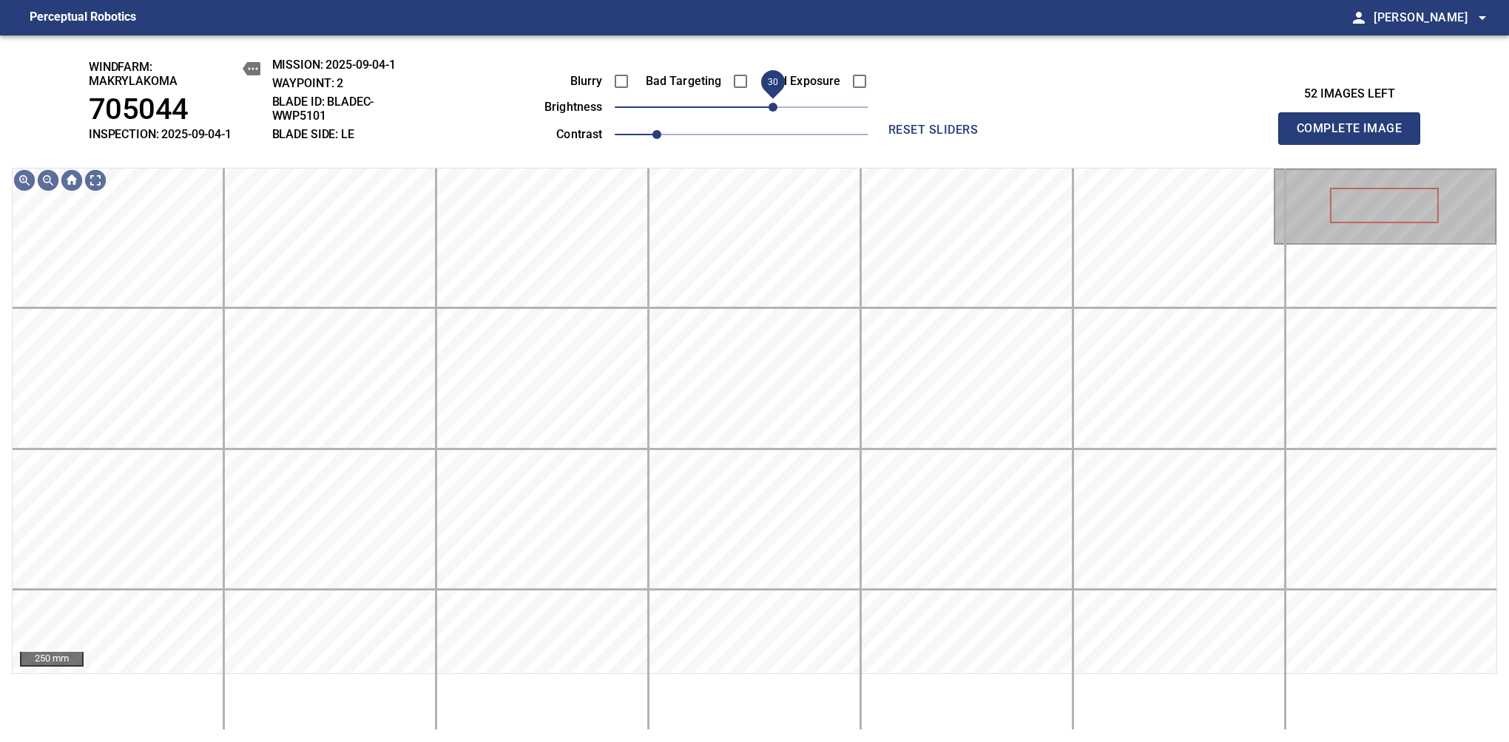
drag, startPoint x: 761, startPoint y: 110, endPoint x: 777, endPoint y: 109, distance: 16.3
click at [777, 109] on span "30" at bounding box center [772, 107] width 9 height 9
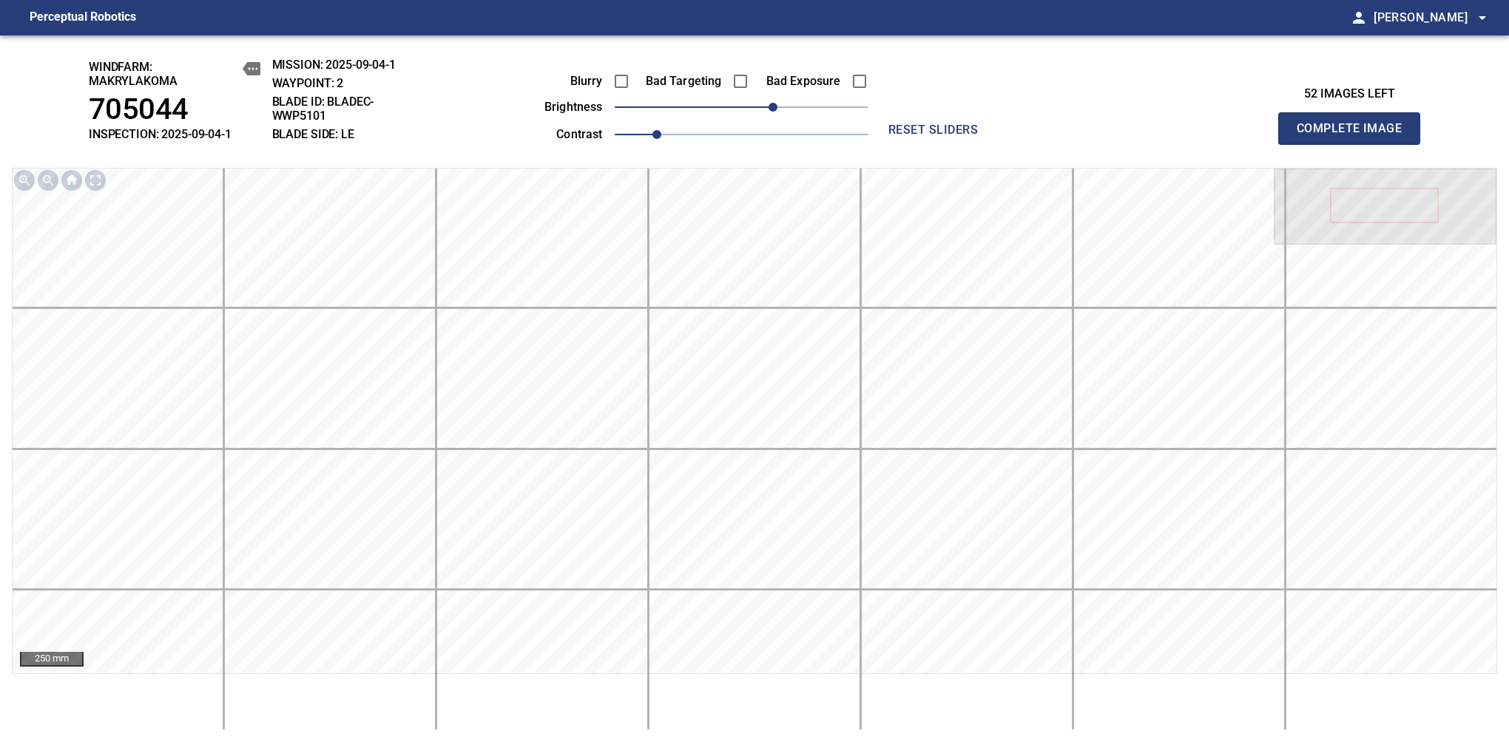
click at [1355, 136] on span "Complete Image" at bounding box center [1348, 128] width 109 height 21
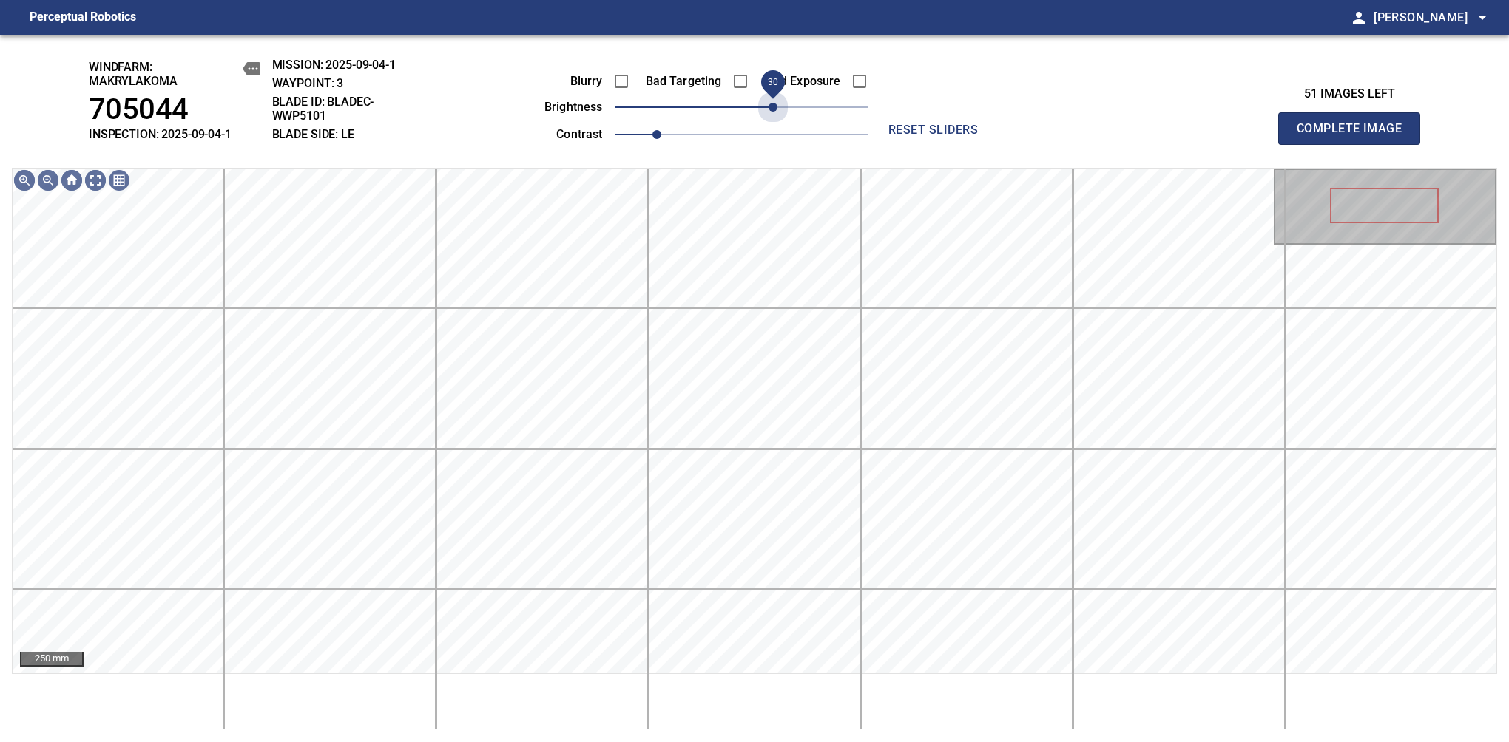
drag, startPoint x: 793, startPoint y: 112, endPoint x: 777, endPoint y: 122, distance: 18.3
click at [777, 122] on div "Blurry Bad Targeting Bad Exposure brightness 30 contrast 1" at bounding box center [689, 105] width 357 height 79
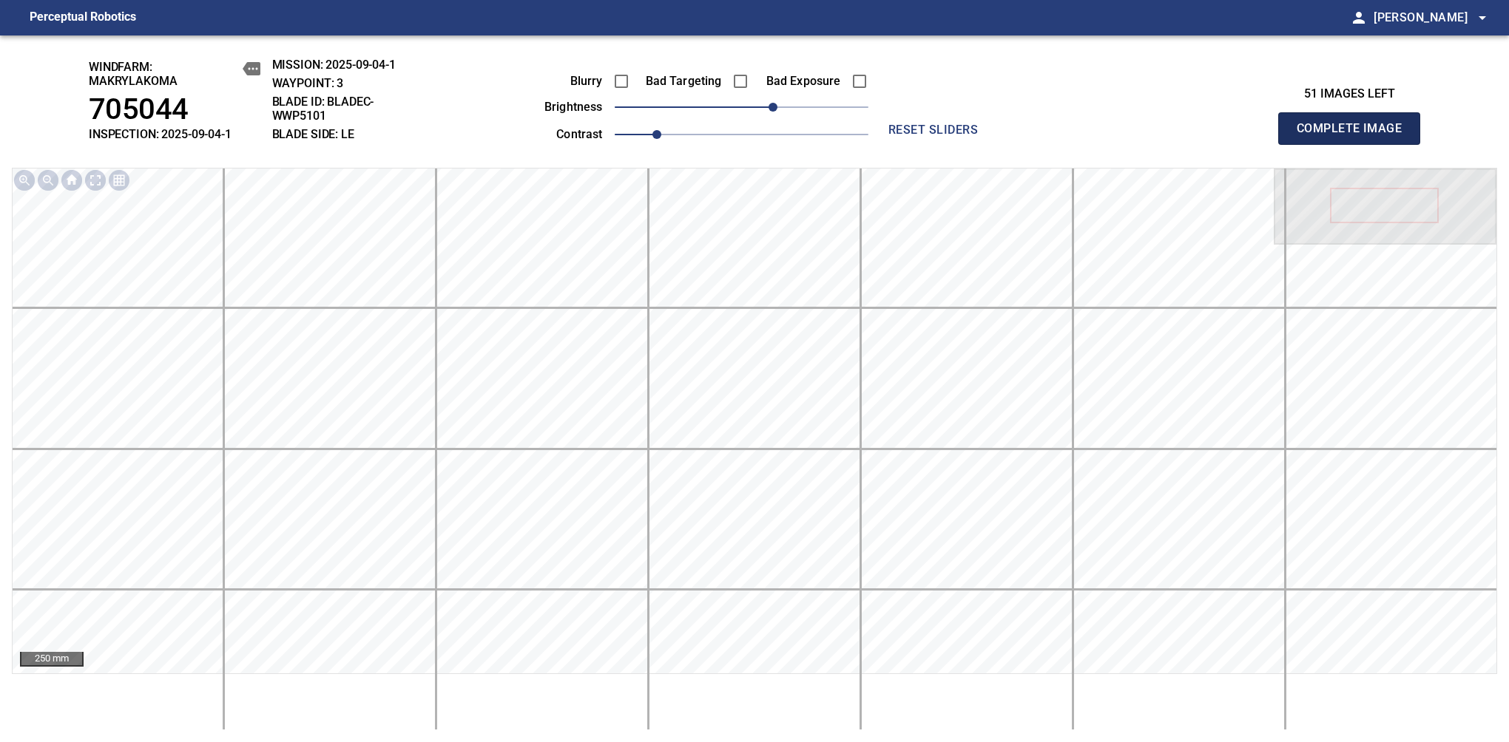
click at [1355, 136] on span "Complete Image" at bounding box center [1348, 128] width 109 height 21
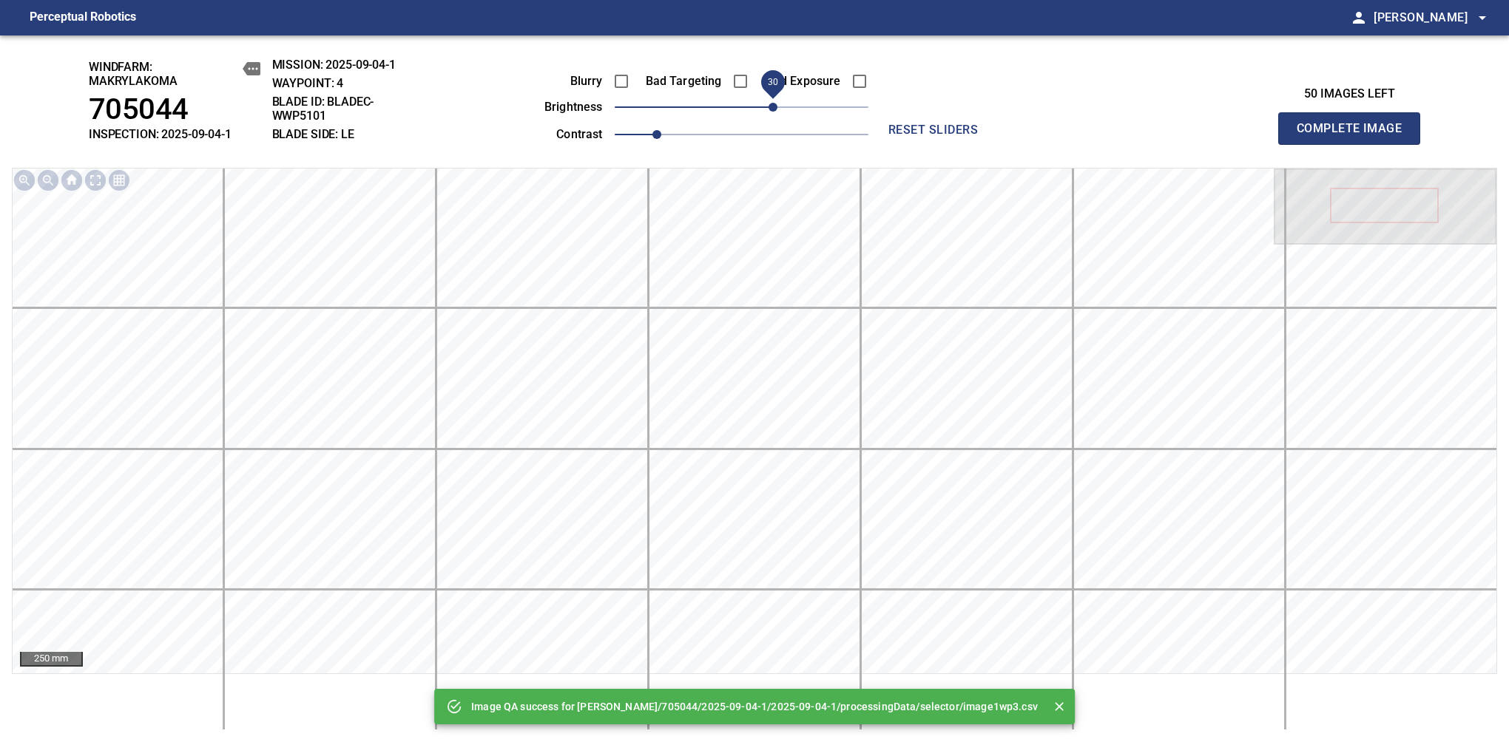
click at [775, 109] on span "30" at bounding box center [772, 107] width 9 height 9
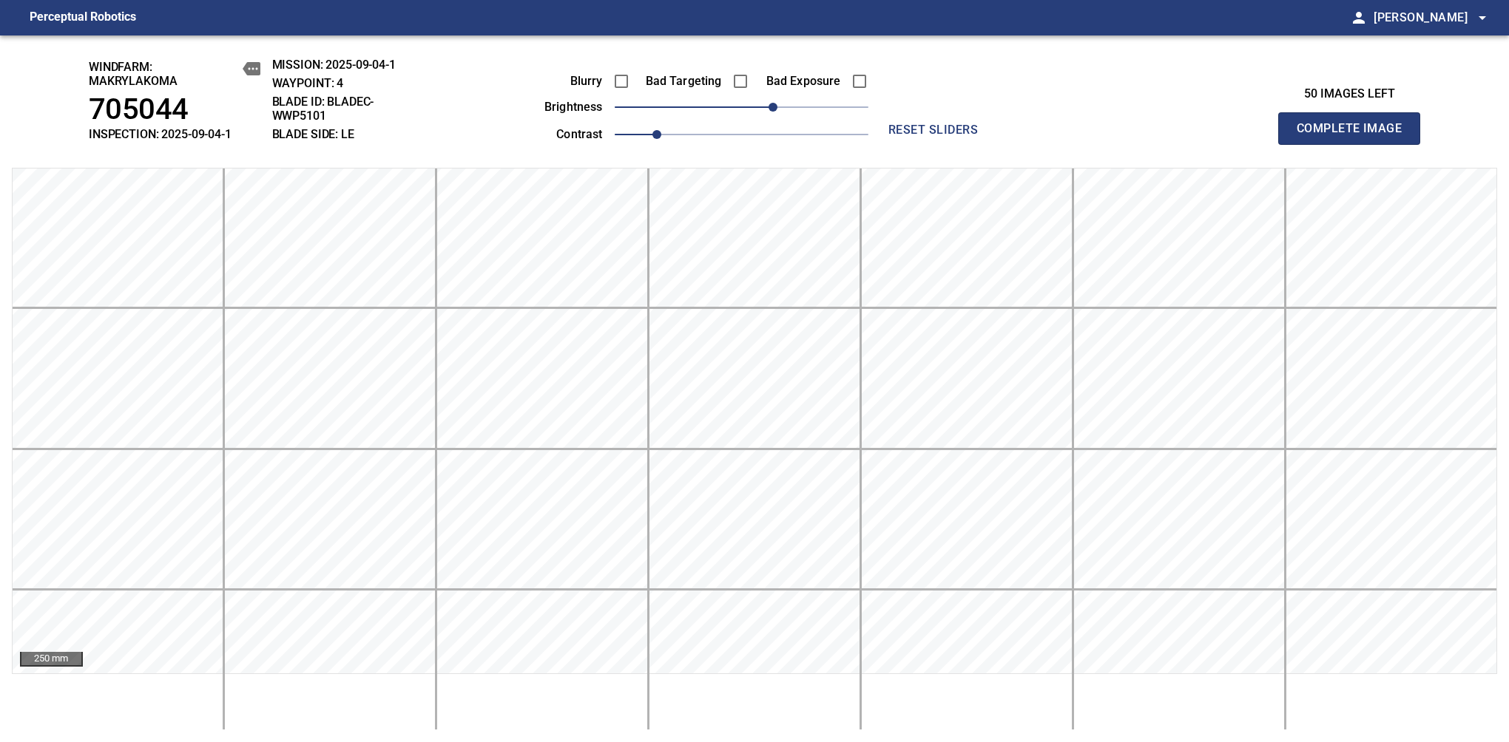
click at [1355, 136] on span "Complete Image" at bounding box center [1348, 128] width 109 height 21
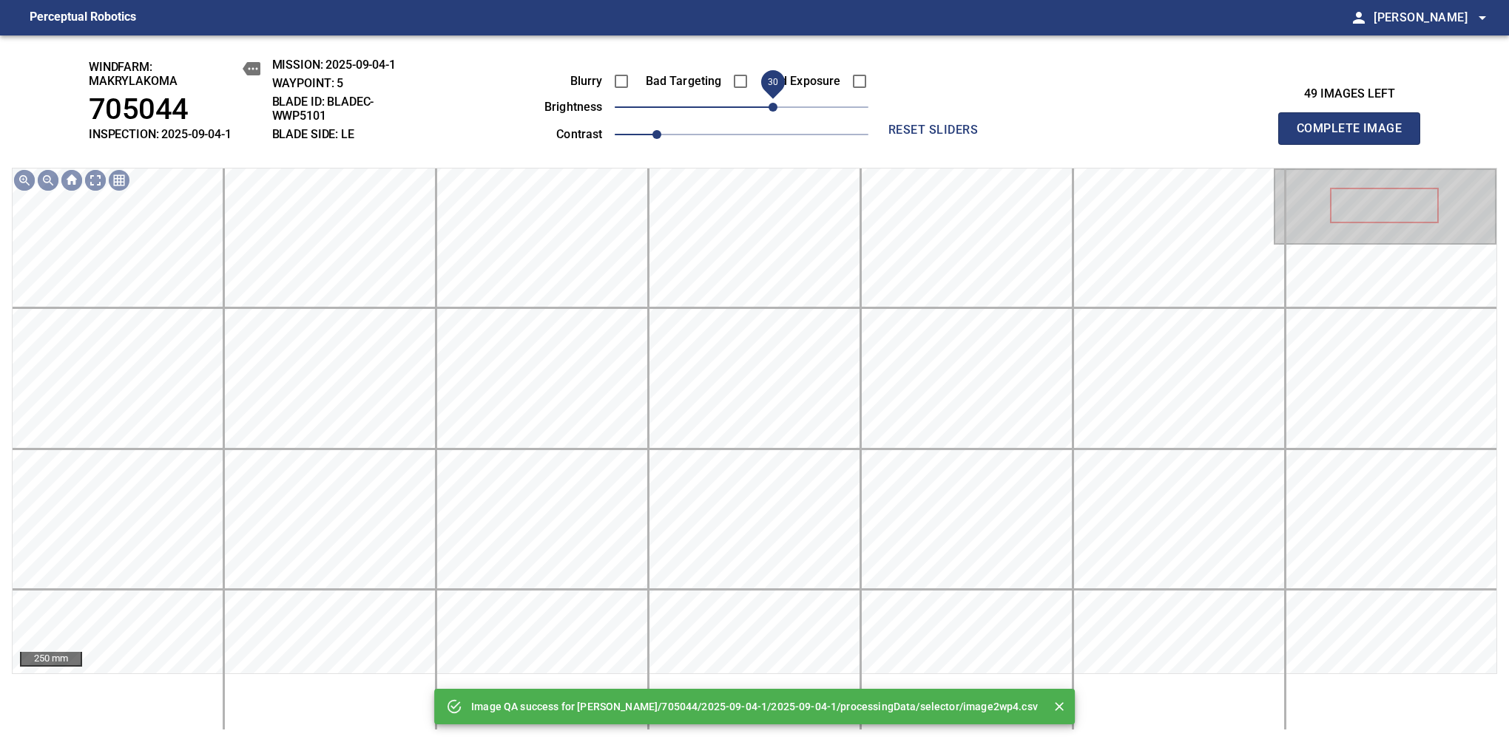
click at [772, 103] on span "30" at bounding box center [772, 107] width 9 height 9
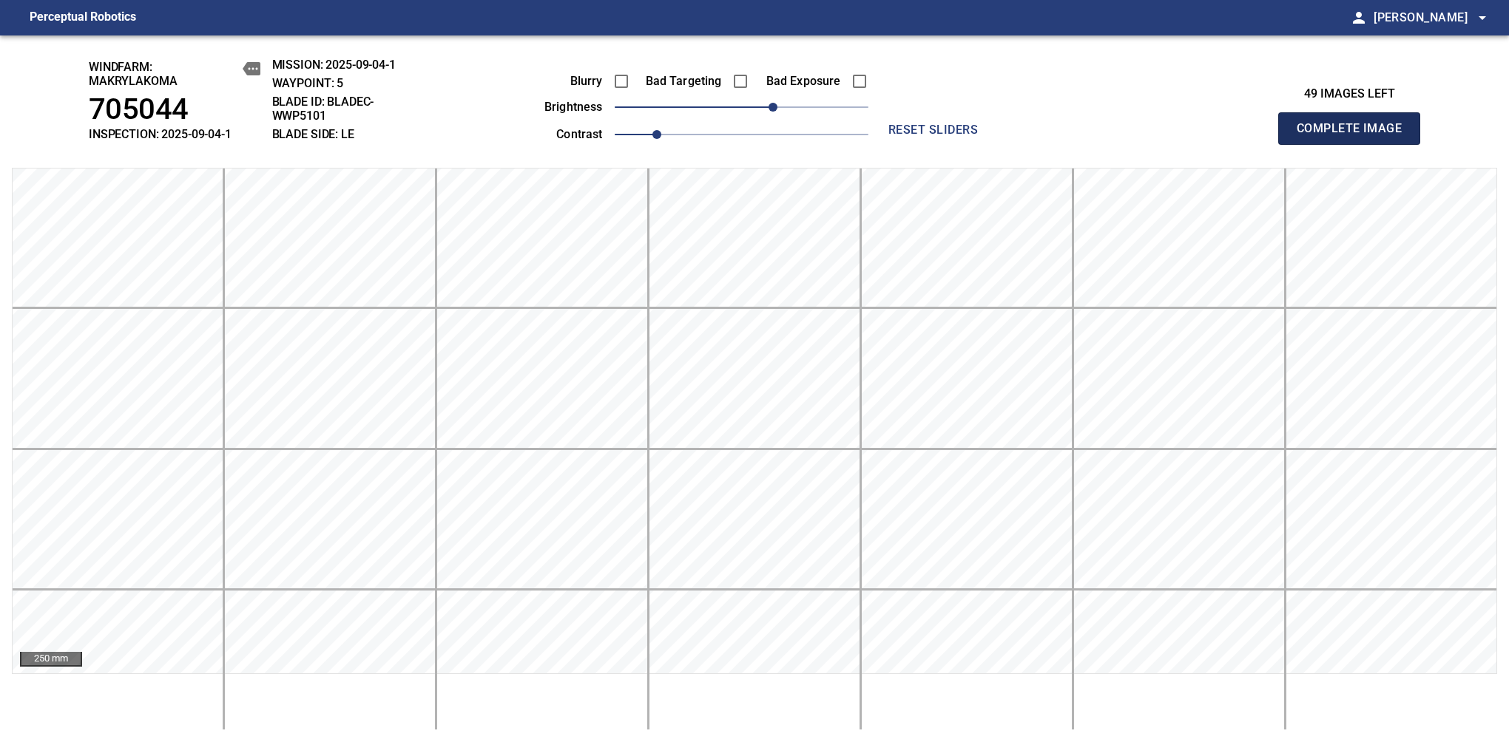
click at [1355, 136] on span "Complete Image" at bounding box center [1348, 128] width 109 height 21
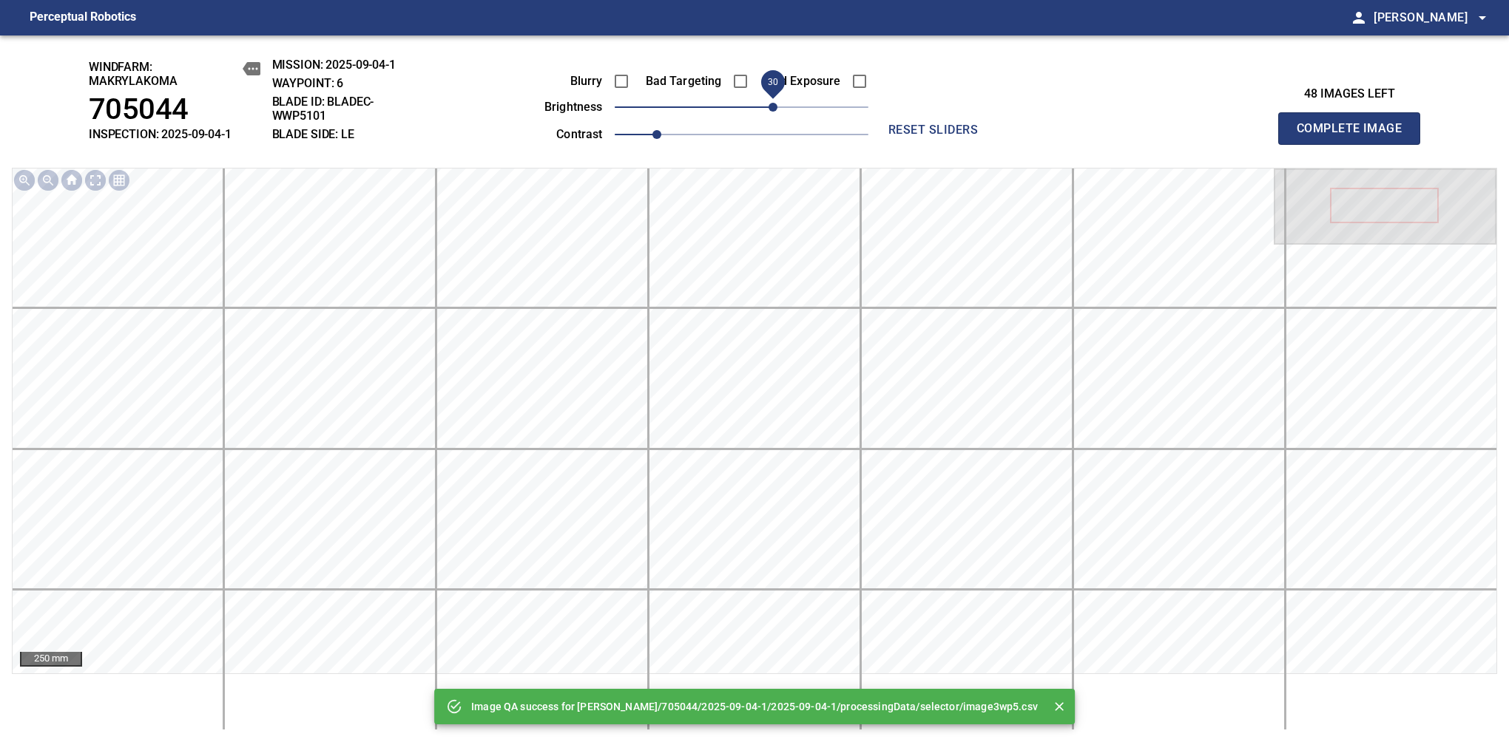
click at [778, 106] on span "30" at bounding box center [742, 107] width 254 height 21
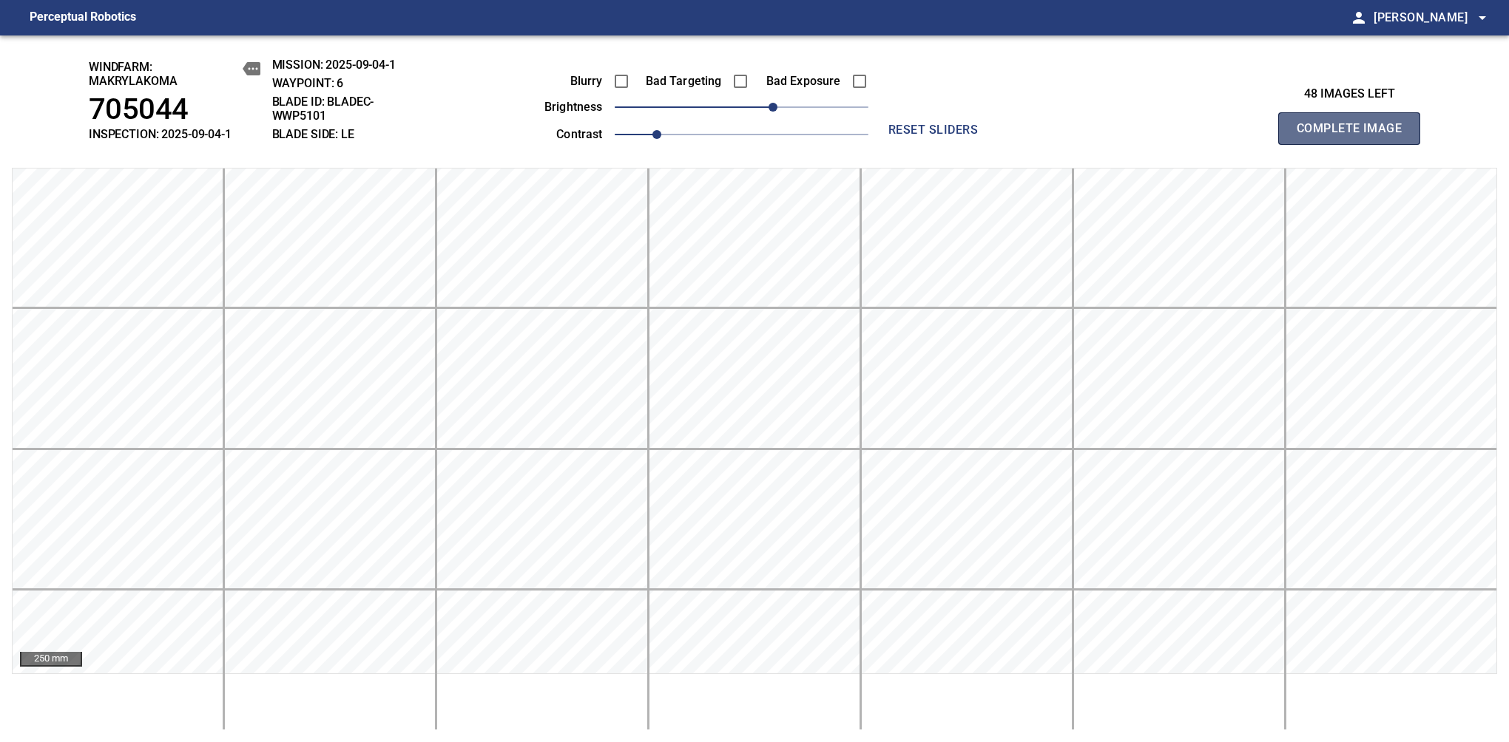
click at [1355, 136] on span "Complete Image" at bounding box center [1348, 128] width 109 height 21
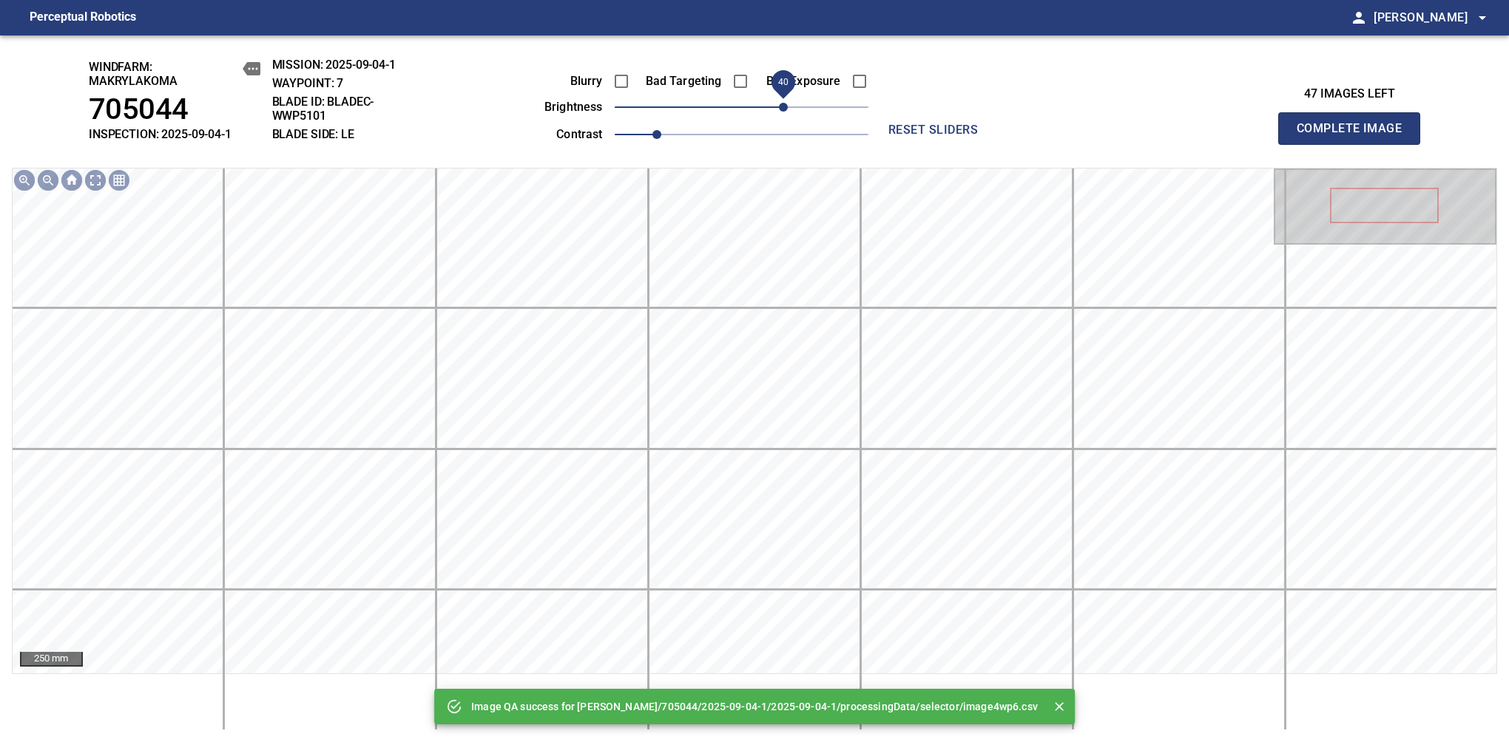
drag, startPoint x: 778, startPoint y: 106, endPoint x: 788, endPoint y: 106, distance: 9.6
click at [788, 106] on span "40" at bounding box center [742, 107] width 254 height 21
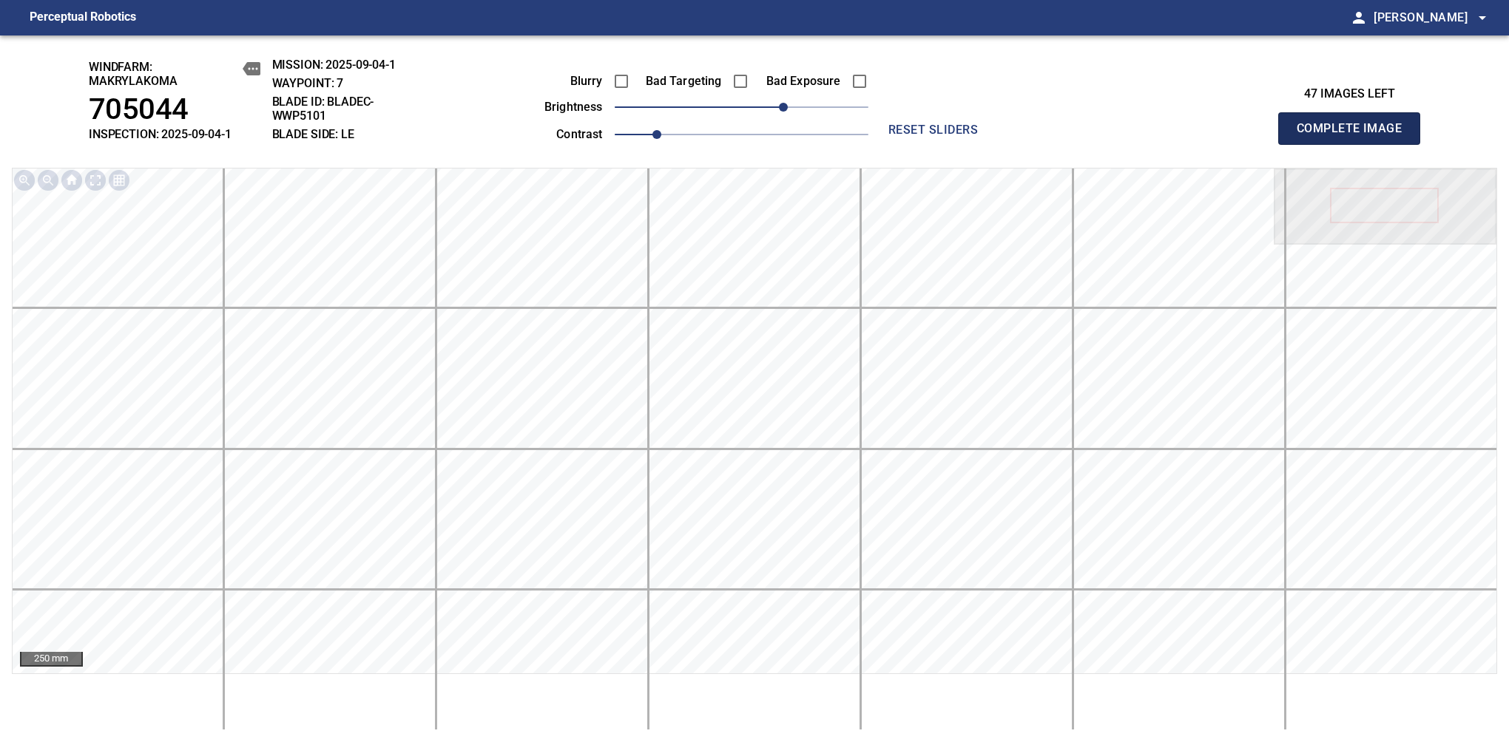
click at [1355, 136] on span "Complete Image" at bounding box center [1348, 128] width 109 height 21
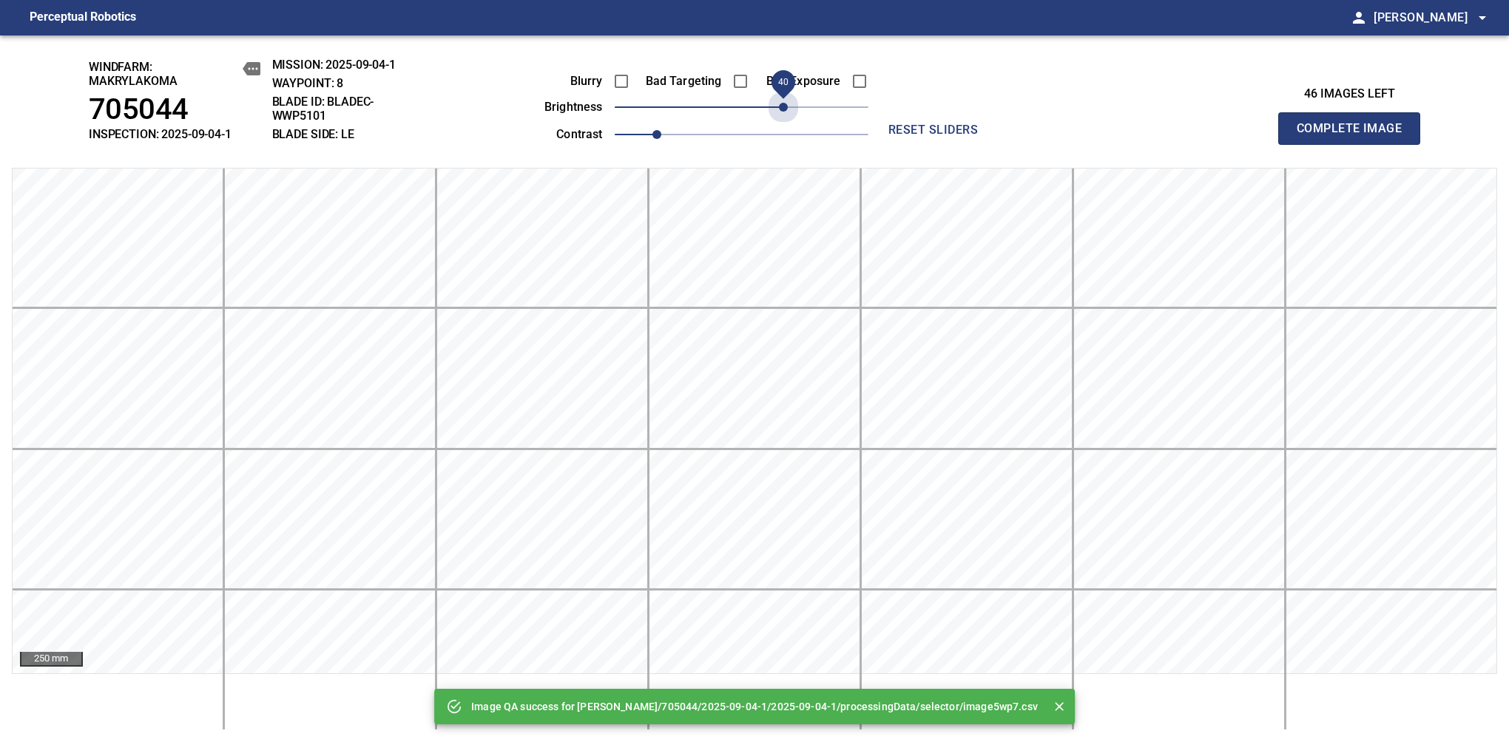
click at [788, 106] on span "40" at bounding box center [742, 107] width 254 height 21
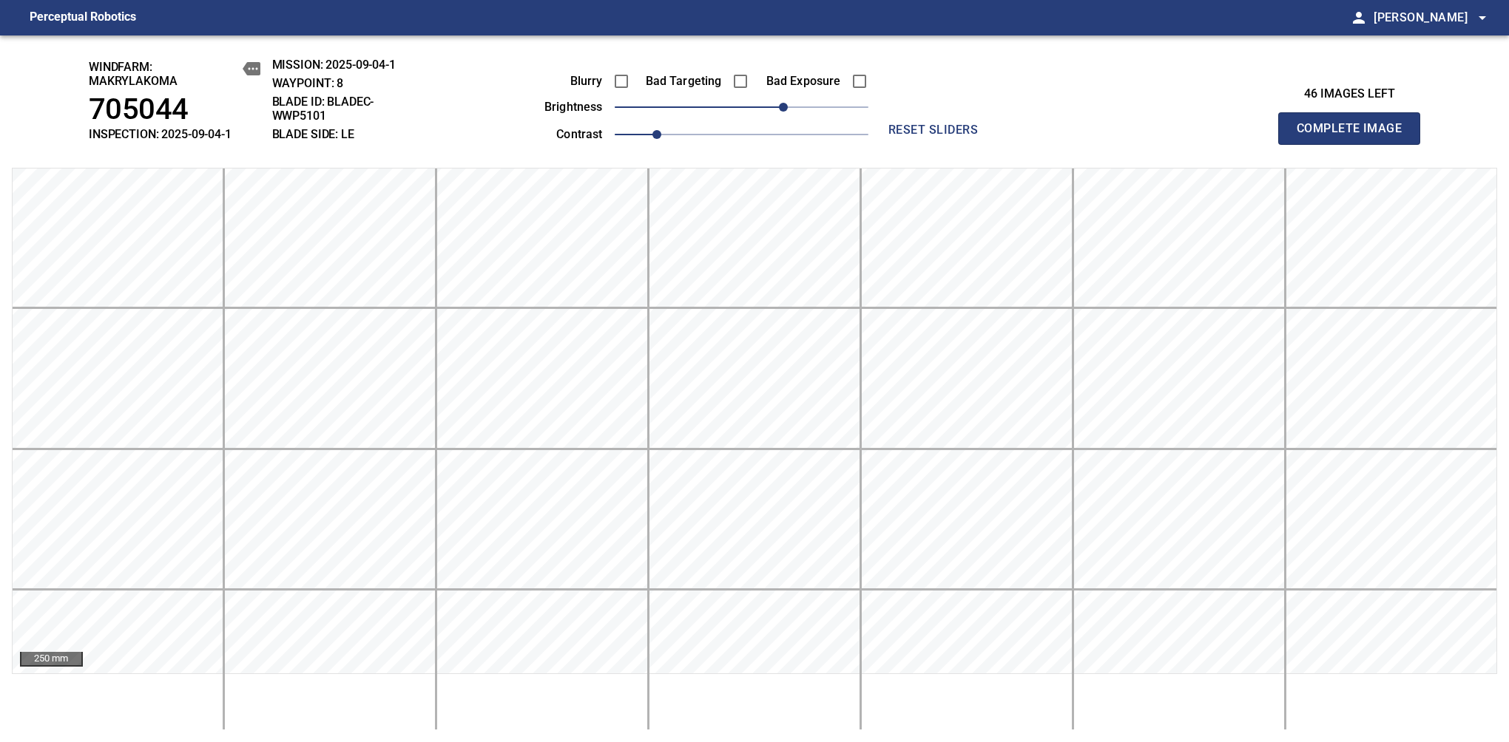
click at [1355, 136] on span "Complete Image" at bounding box center [1348, 128] width 109 height 21
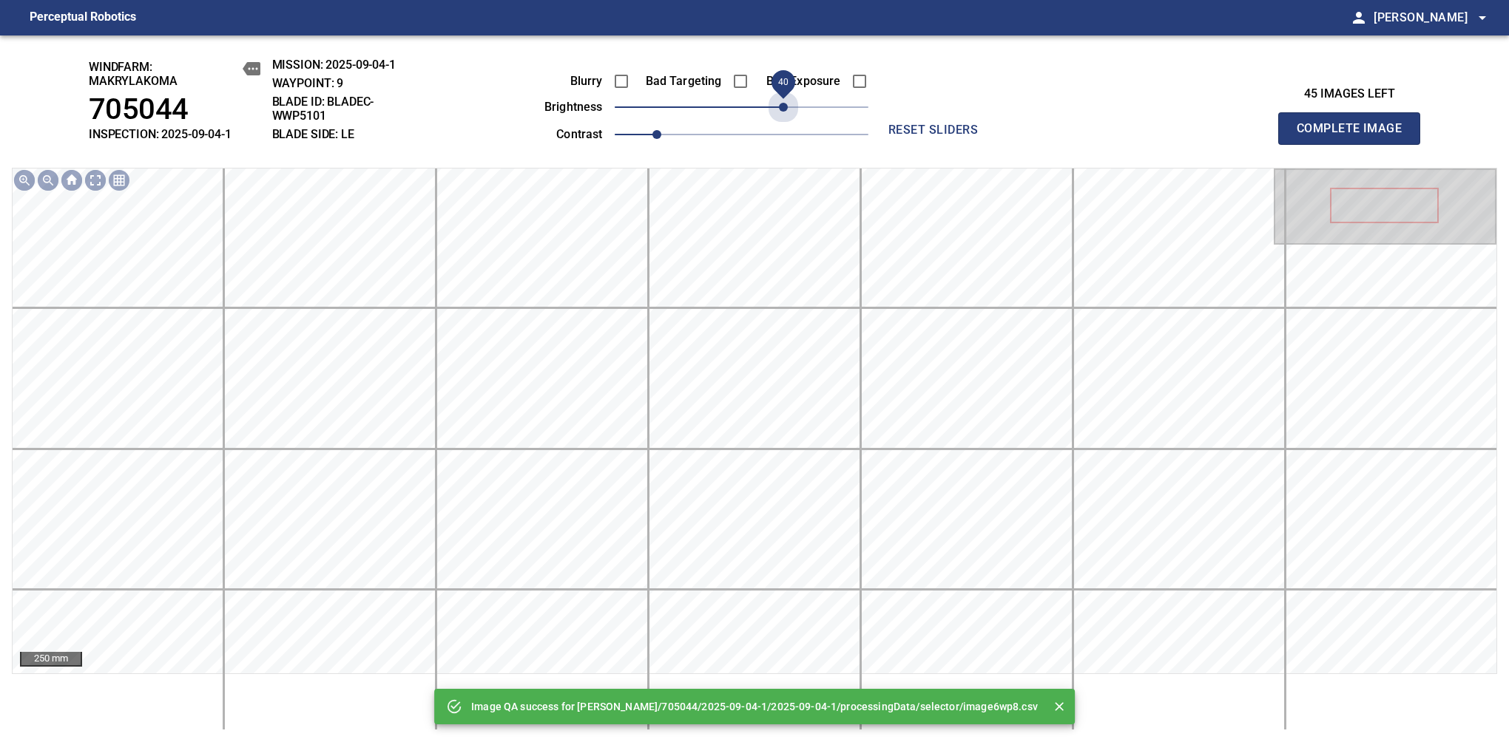
click at [788, 106] on span "40" at bounding box center [742, 107] width 254 height 21
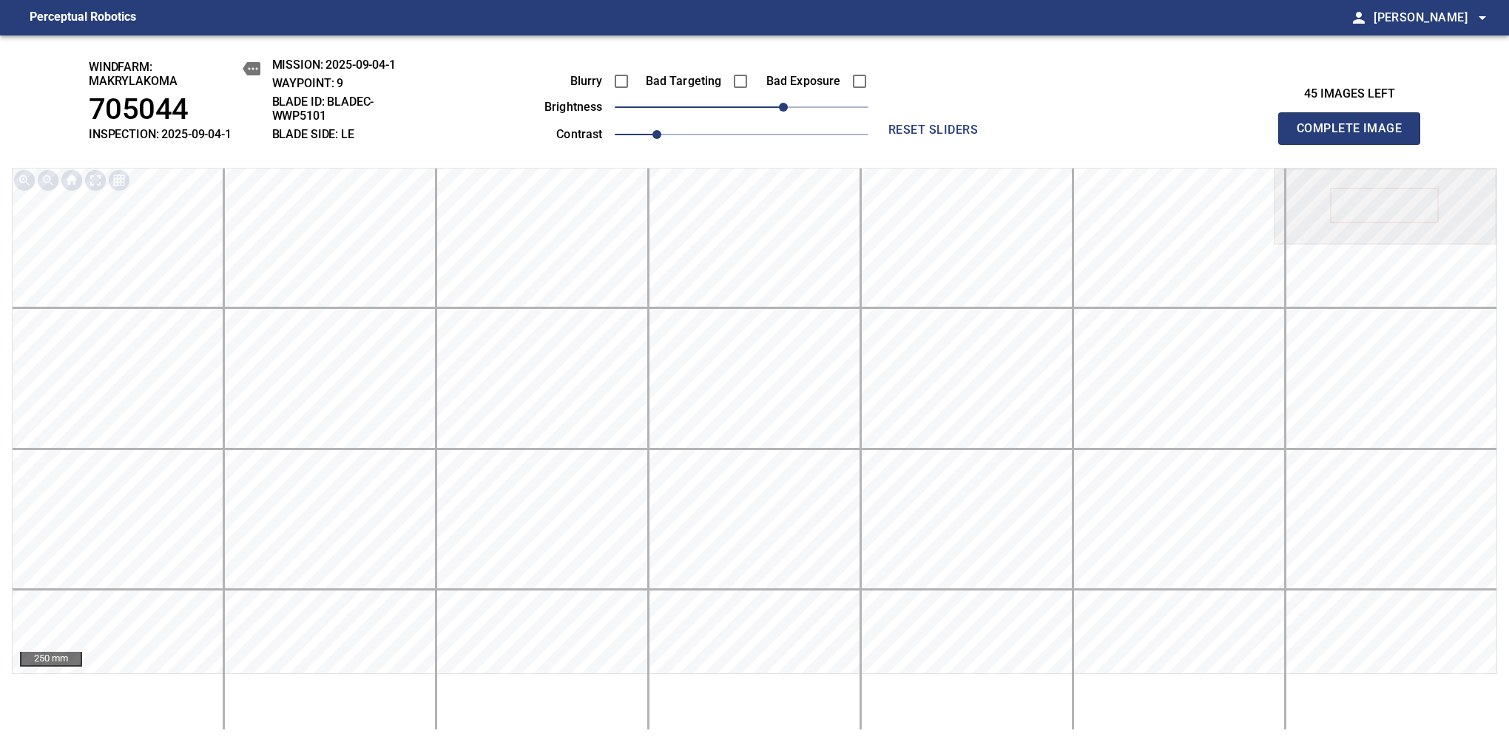
click at [1355, 136] on span "Complete Image" at bounding box center [1348, 128] width 109 height 21
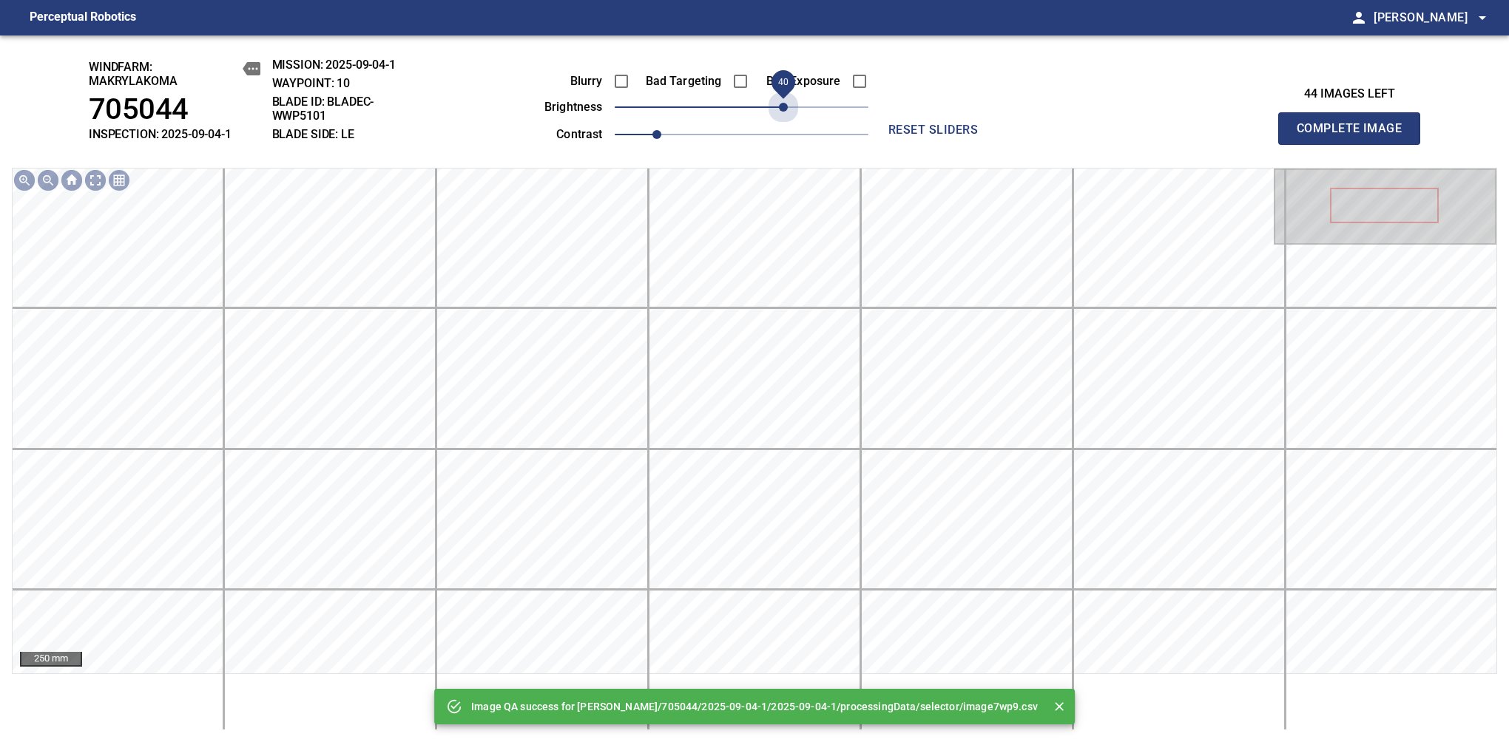
click at [788, 106] on span "40" at bounding box center [742, 107] width 254 height 21
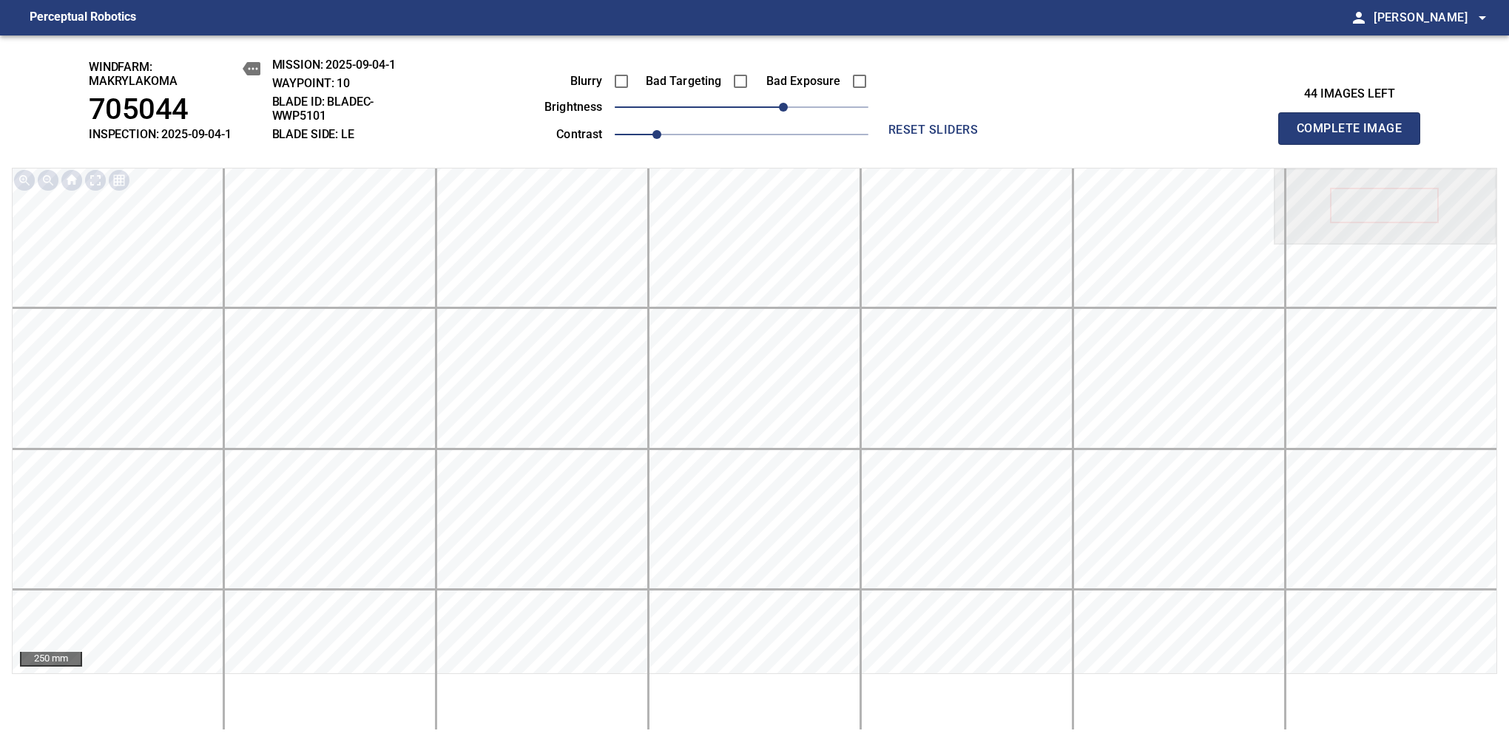
click at [1355, 136] on span "Complete Image" at bounding box center [1348, 128] width 109 height 21
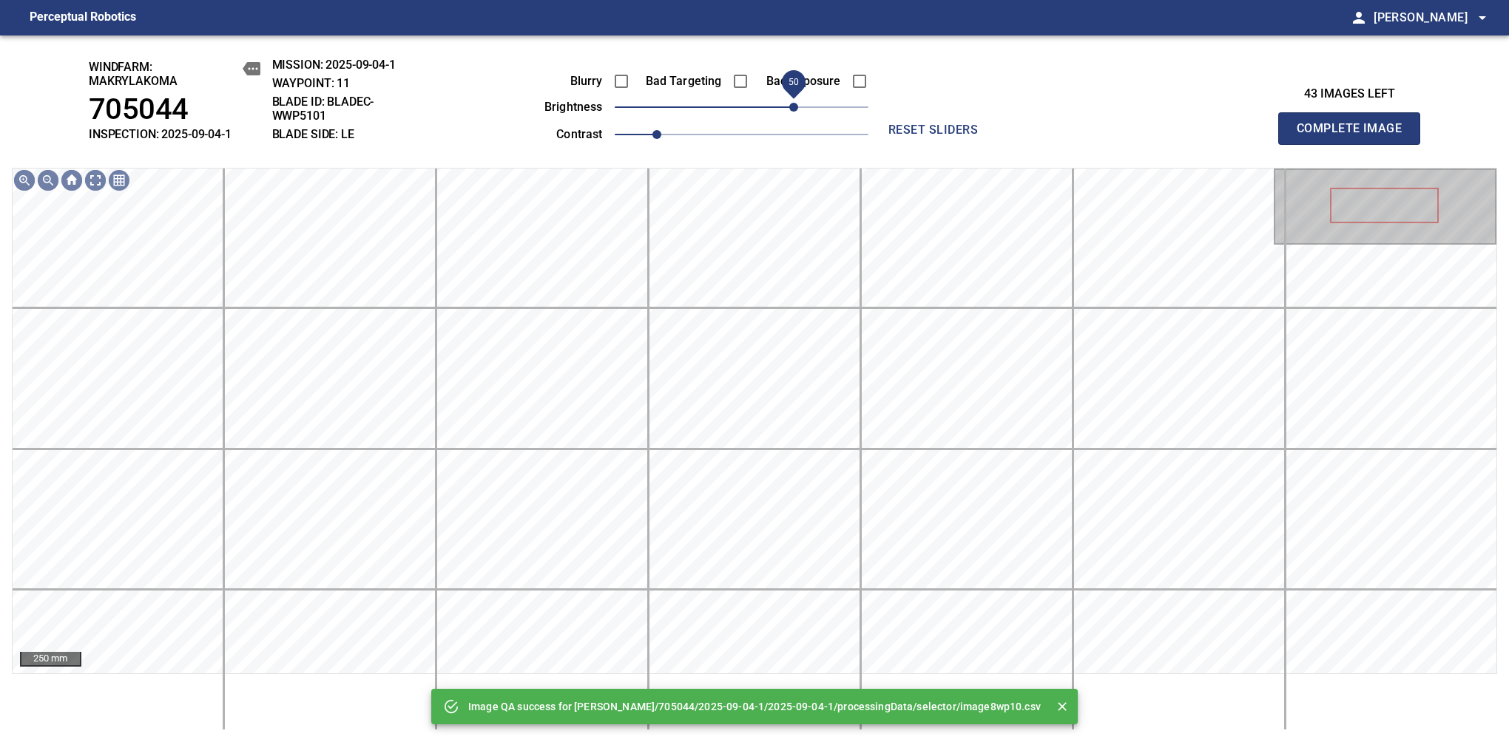
drag, startPoint x: 788, startPoint y: 106, endPoint x: 796, endPoint y: 106, distance: 8.1
click at [796, 106] on span "50" at bounding box center [742, 107] width 254 height 21
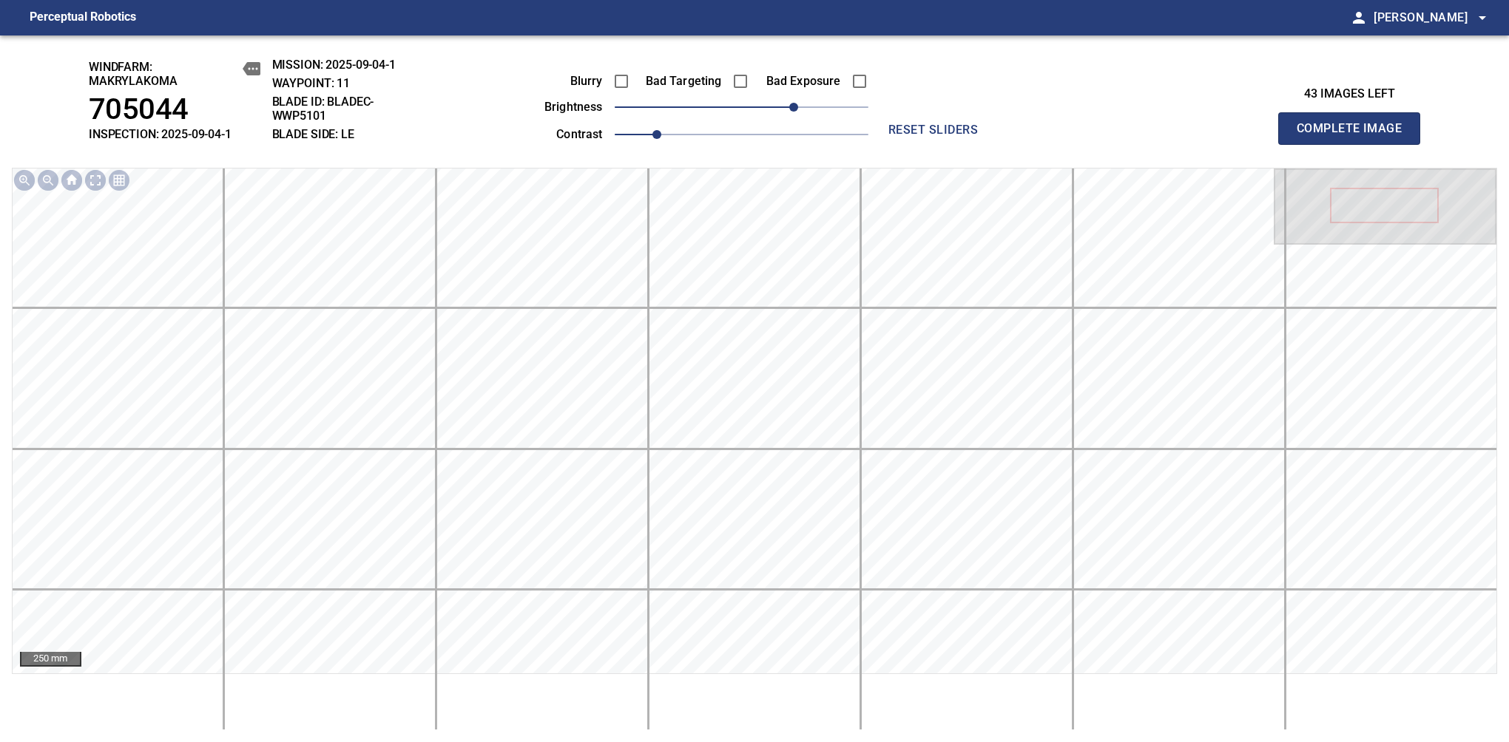
click at [1355, 136] on span "Complete Image" at bounding box center [1348, 128] width 109 height 21
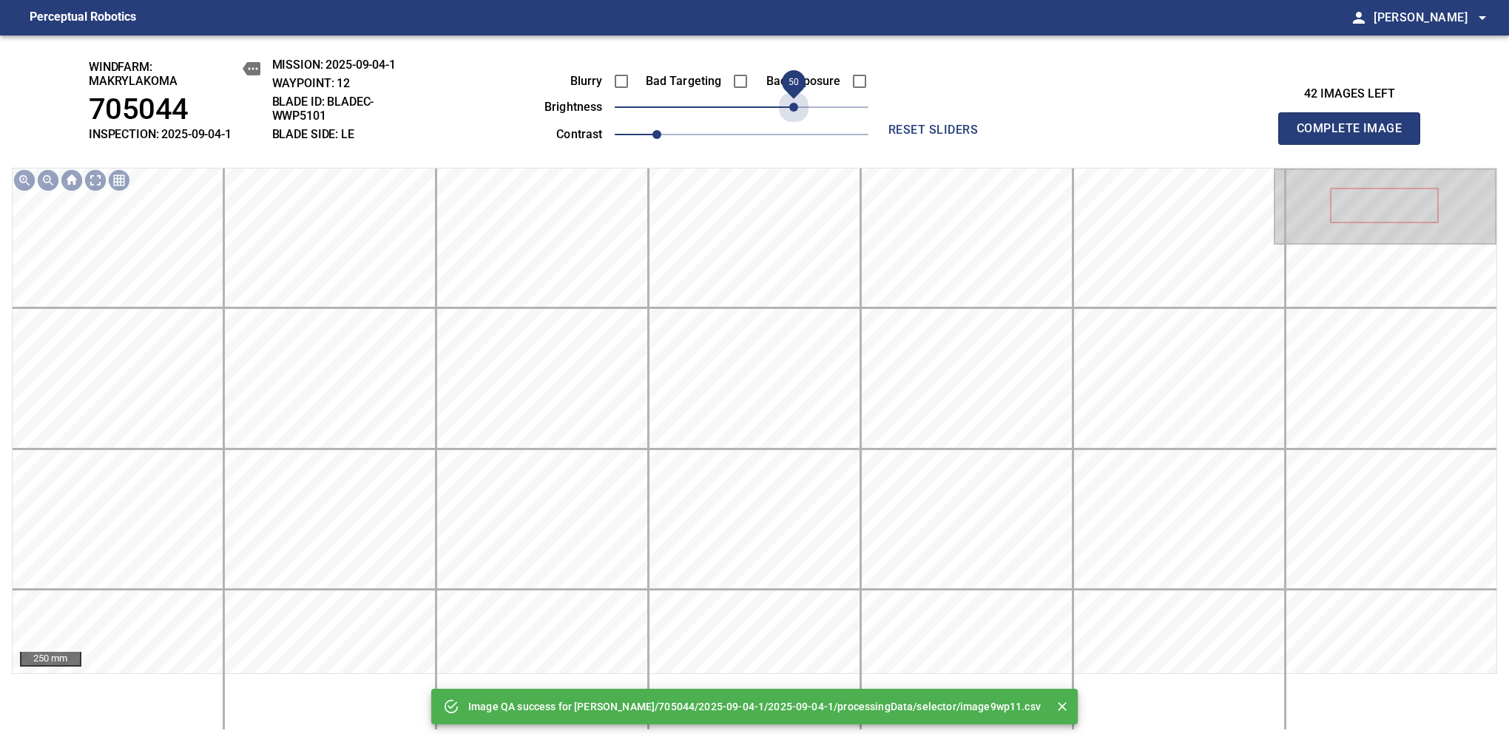
click at [796, 106] on span "50" at bounding box center [742, 107] width 254 height 21
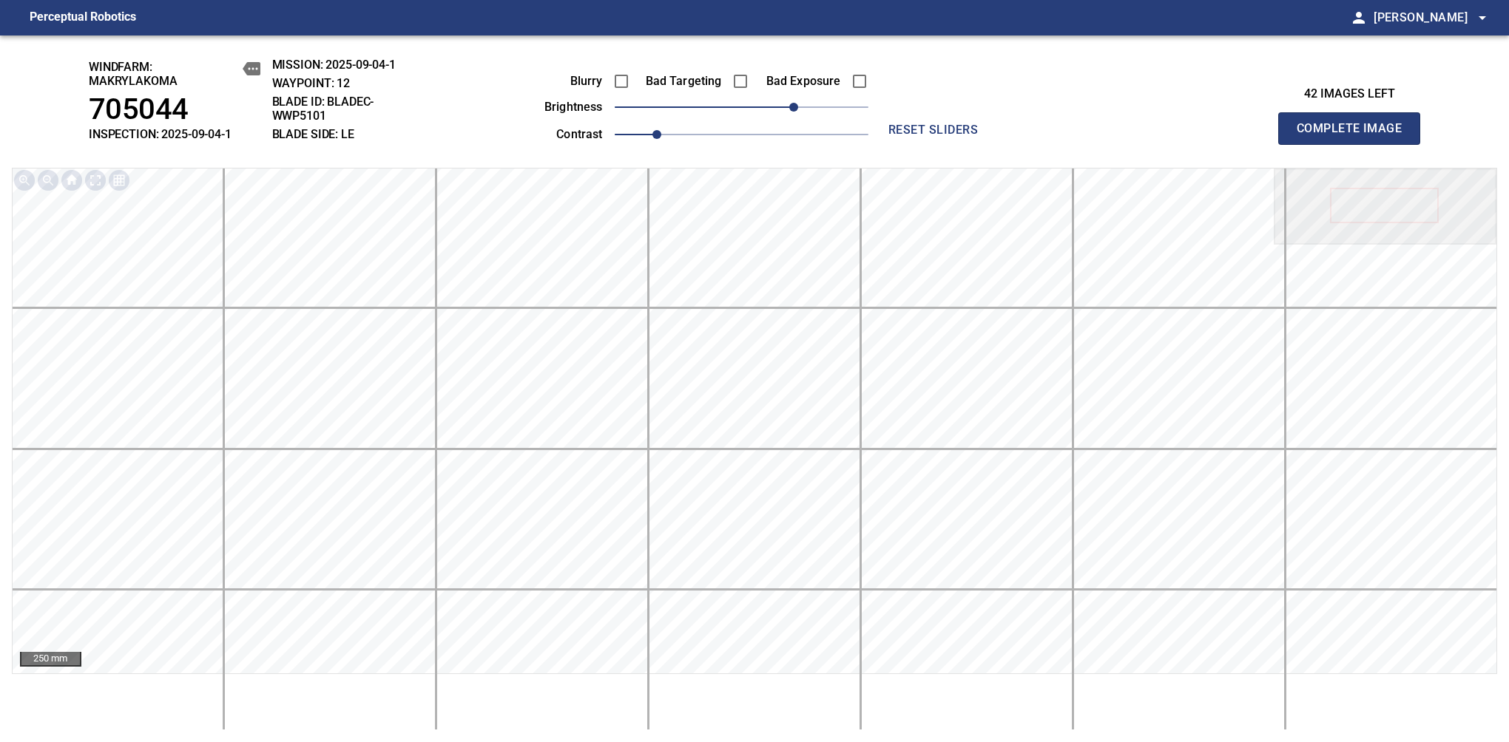
click at [1355, 136] on span "Complete Image" at bounding box center [1348, 128] width 109 height 21
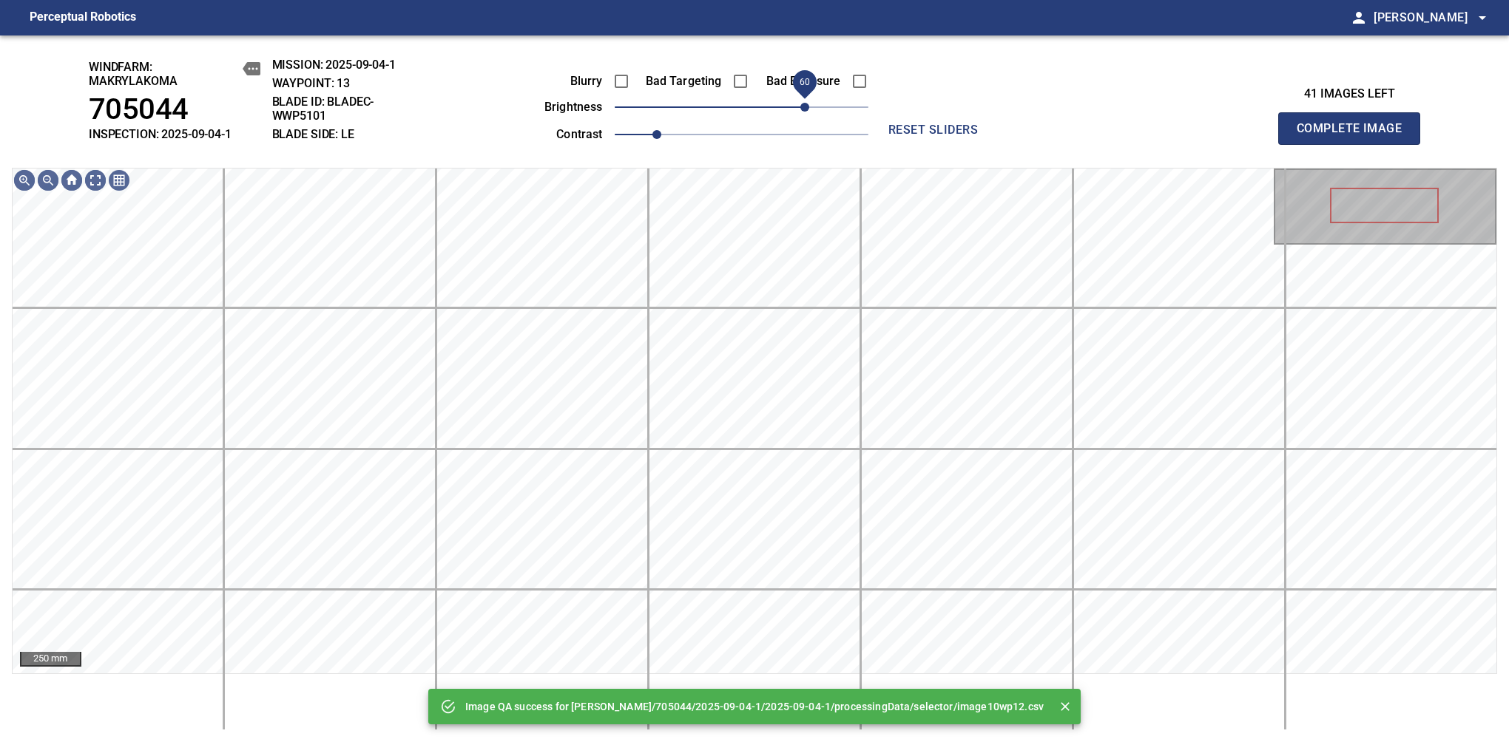
click at [803, 106] on span "60" at bounding box center [742, 107] width 254 height 21
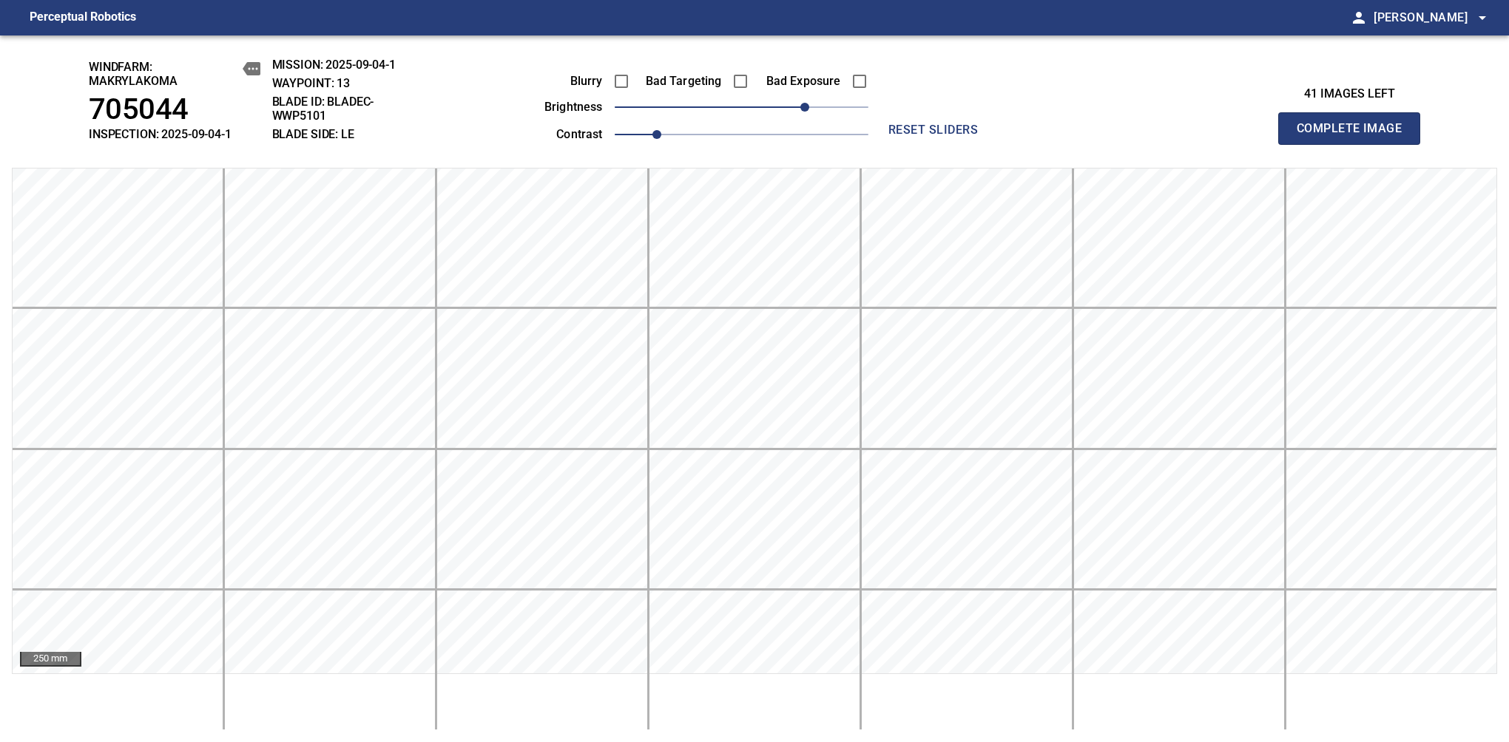
click at [1355, 136] on span "Complete Image" at bounding box center [1348, 128] width 109 height 21
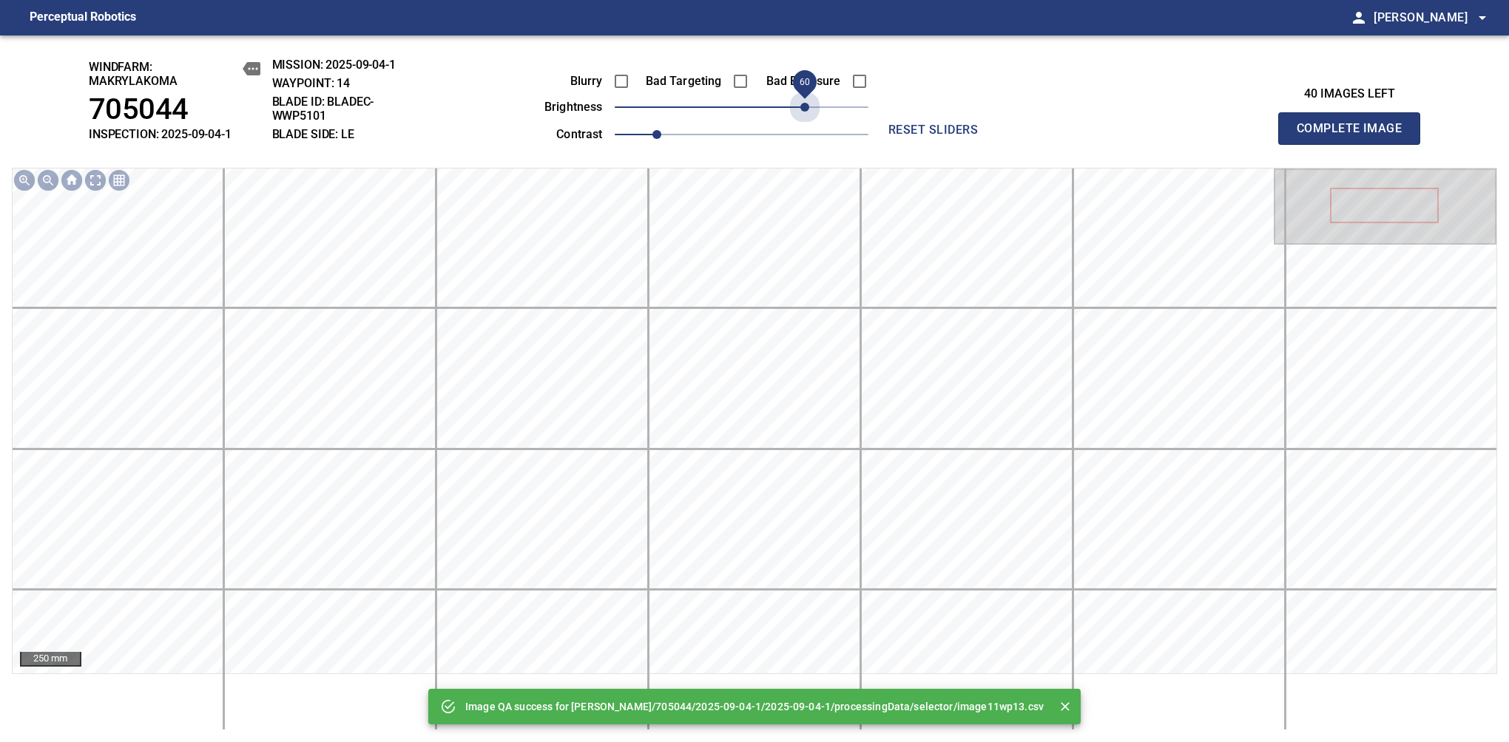
click at [803, 106] on span "60" at bounding box center [742, 107] width 254 height 21
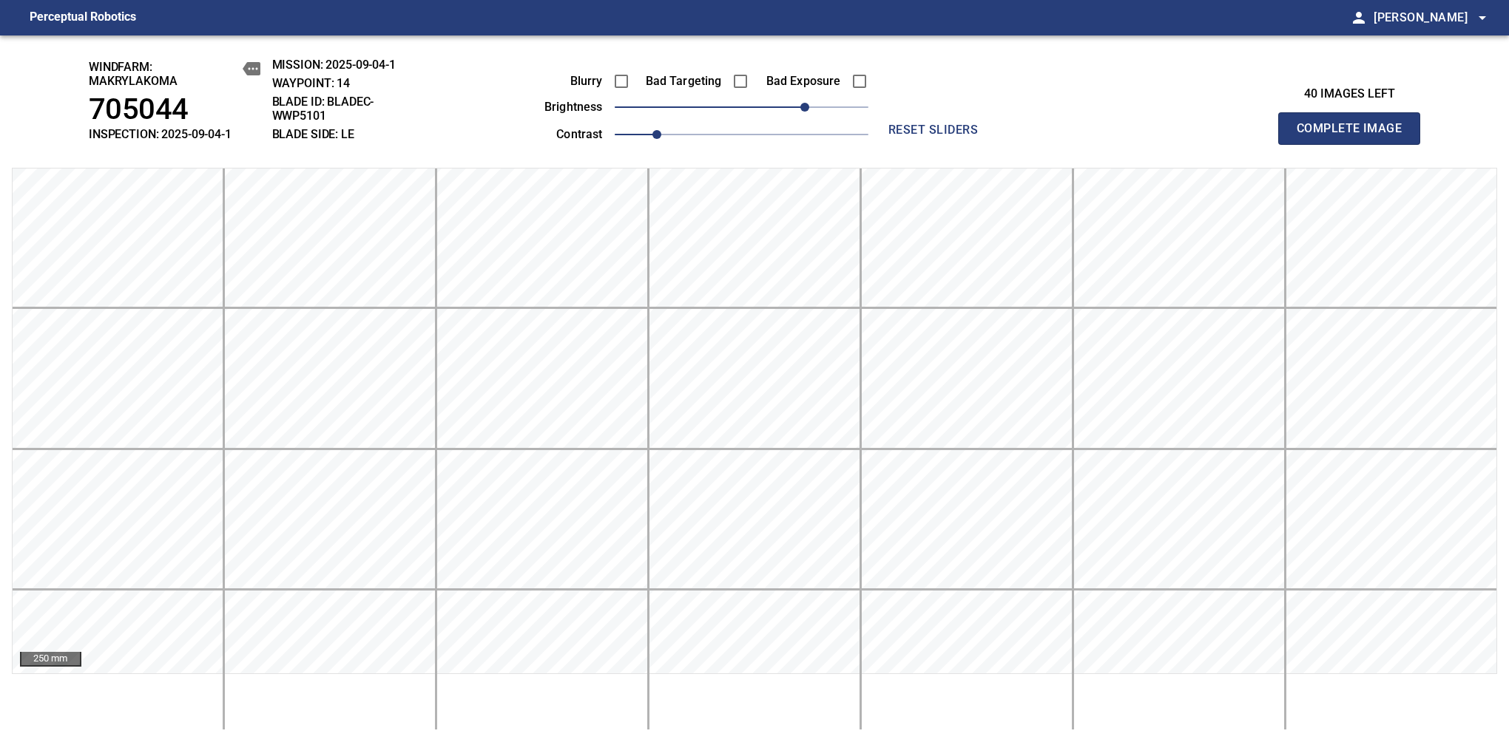
click at [1355, 136] on span "Complete Image" at bounding box center [1348, 128] width 109 height 21
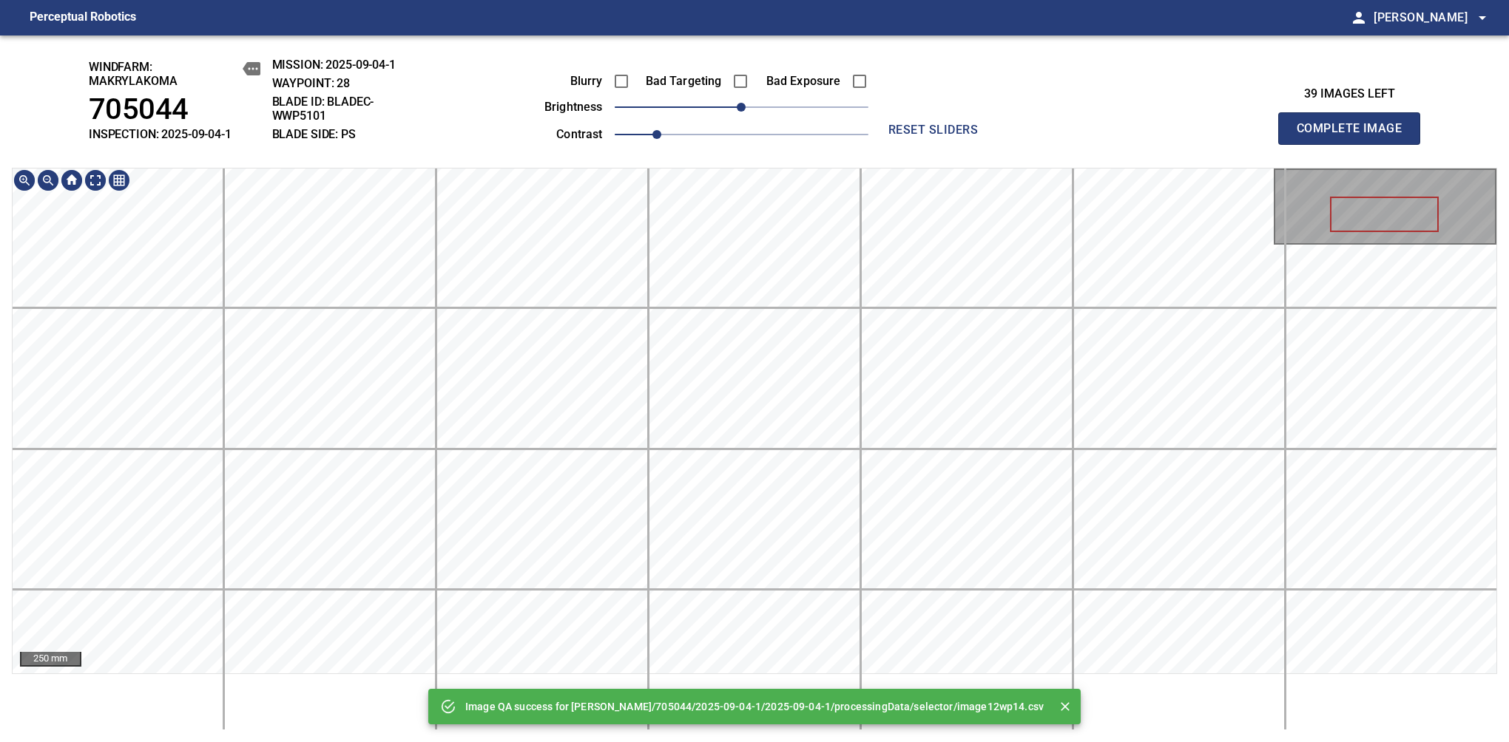
click at [791, 27] on main "Perceptual Robotics person Alex Semenov arrow_drop_down Image QA success for Ma…" at bounding box center [754, 371] width 1509 height 742
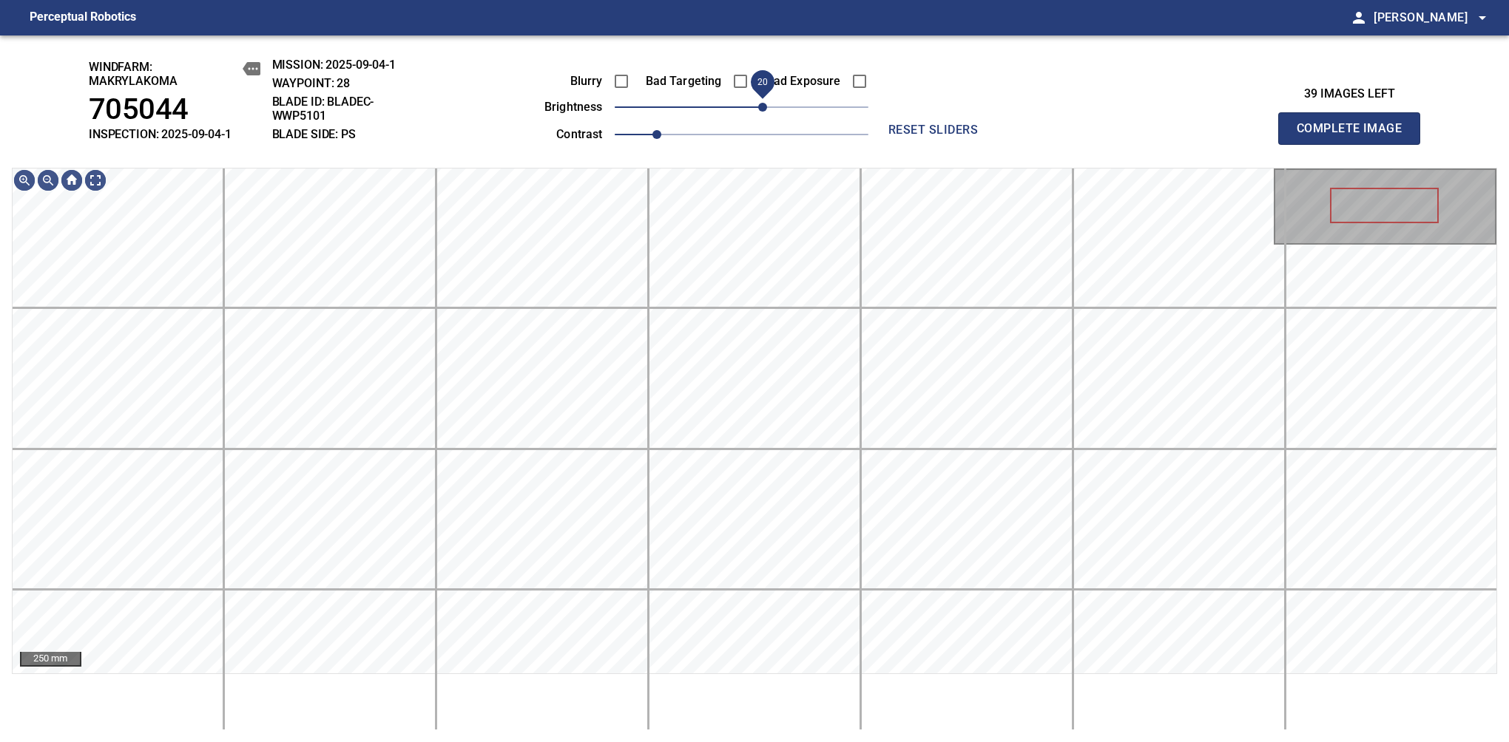
drag, startPoint x: 744, startPoint y: 109, endPoint x: 764, endPoint y: 112, distance: 20.1
click at [764, 112] on span "20" at bounding box center [762, 107] width 9 height 9
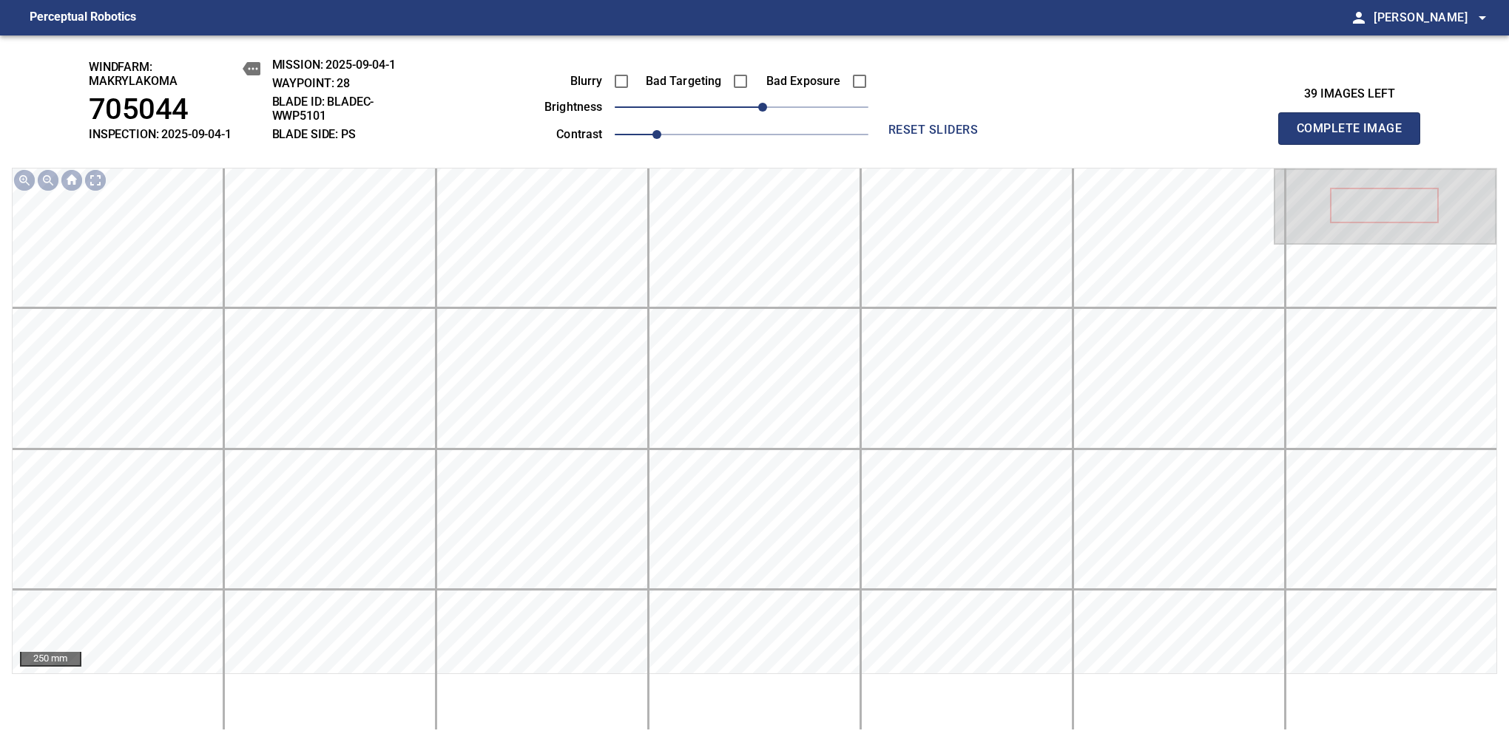
click at [1355, 136] on span "Complete Image" at bounding box center [1348, 128] width 109 height 21
drag, startPoint x: 743, startPoint y: 106, endPoint x: 766, endPoint y: 106, distance: 22.9
click at [766, 106] on span "20" at bounding box center [762, 107] width 9 height 9
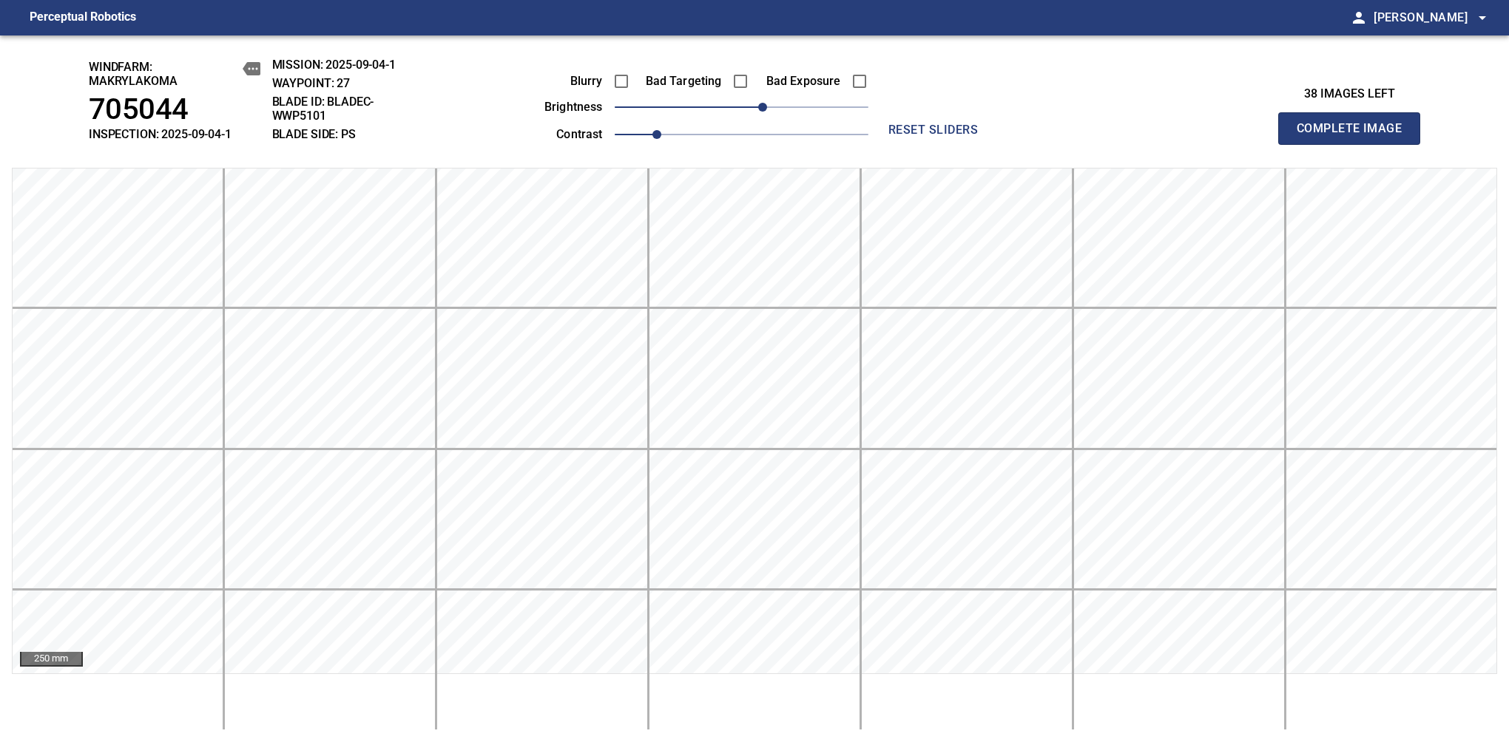
click at [1355, 136] on span "Complete Image" at bounding box center [1348, 128] width 109 height 21
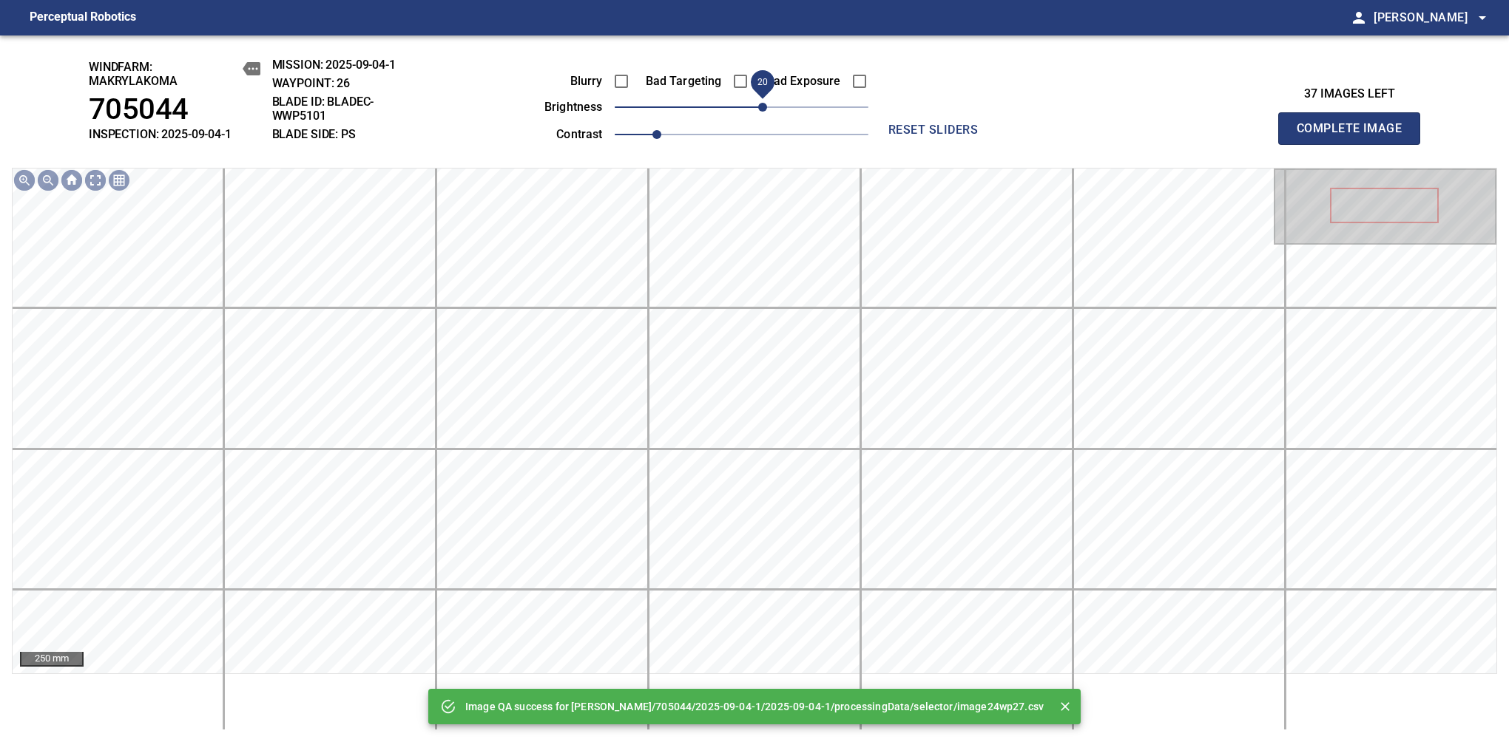
drag, startPoint x: 745, startPoint y: 109, endPoint x: 766, endPoint y: 106, distance: 20.9
click at [766, 106] on span "20" at bounding box center [762, 107] width 9 height 9
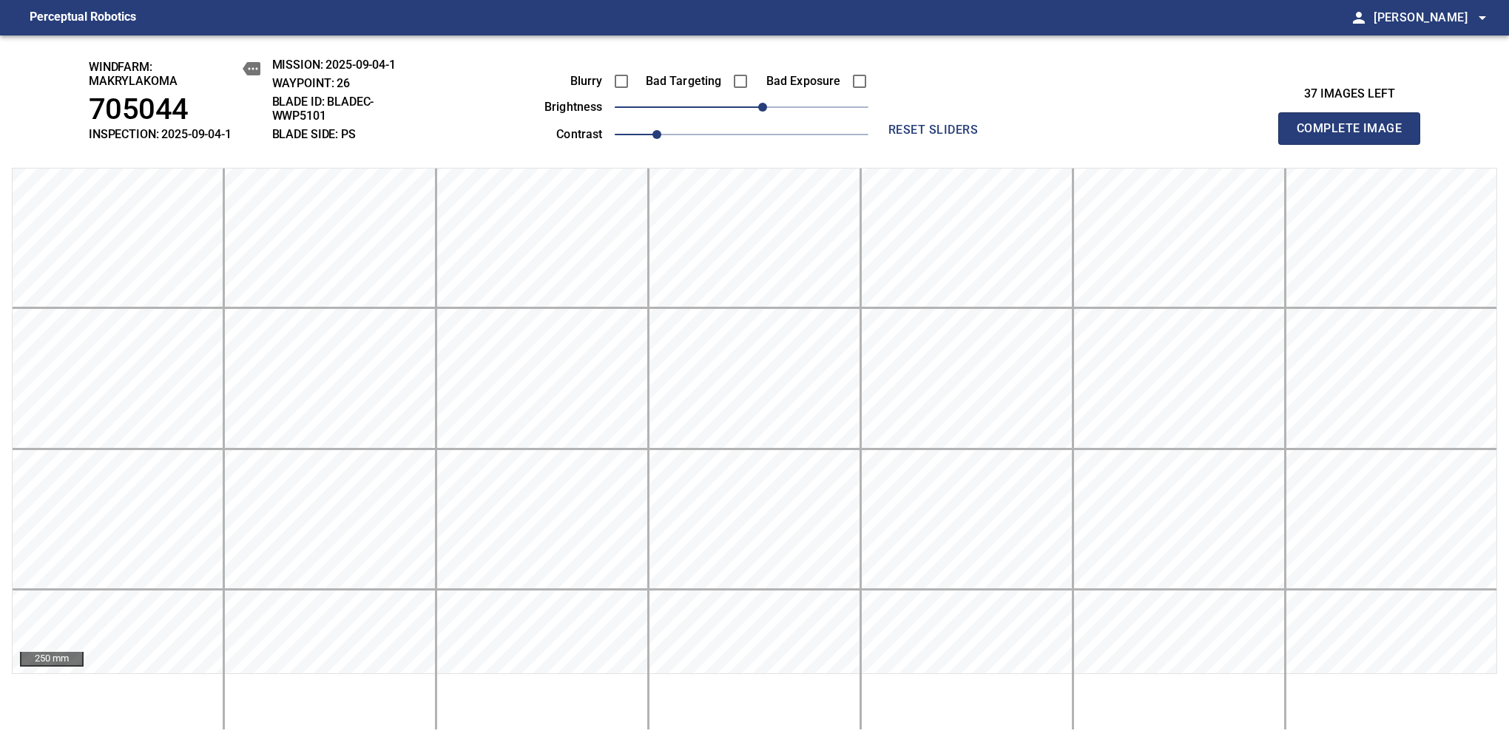
click at [1355, 136] on span "Complete Image" at bounding box center [1348, 128] width 109 height 21
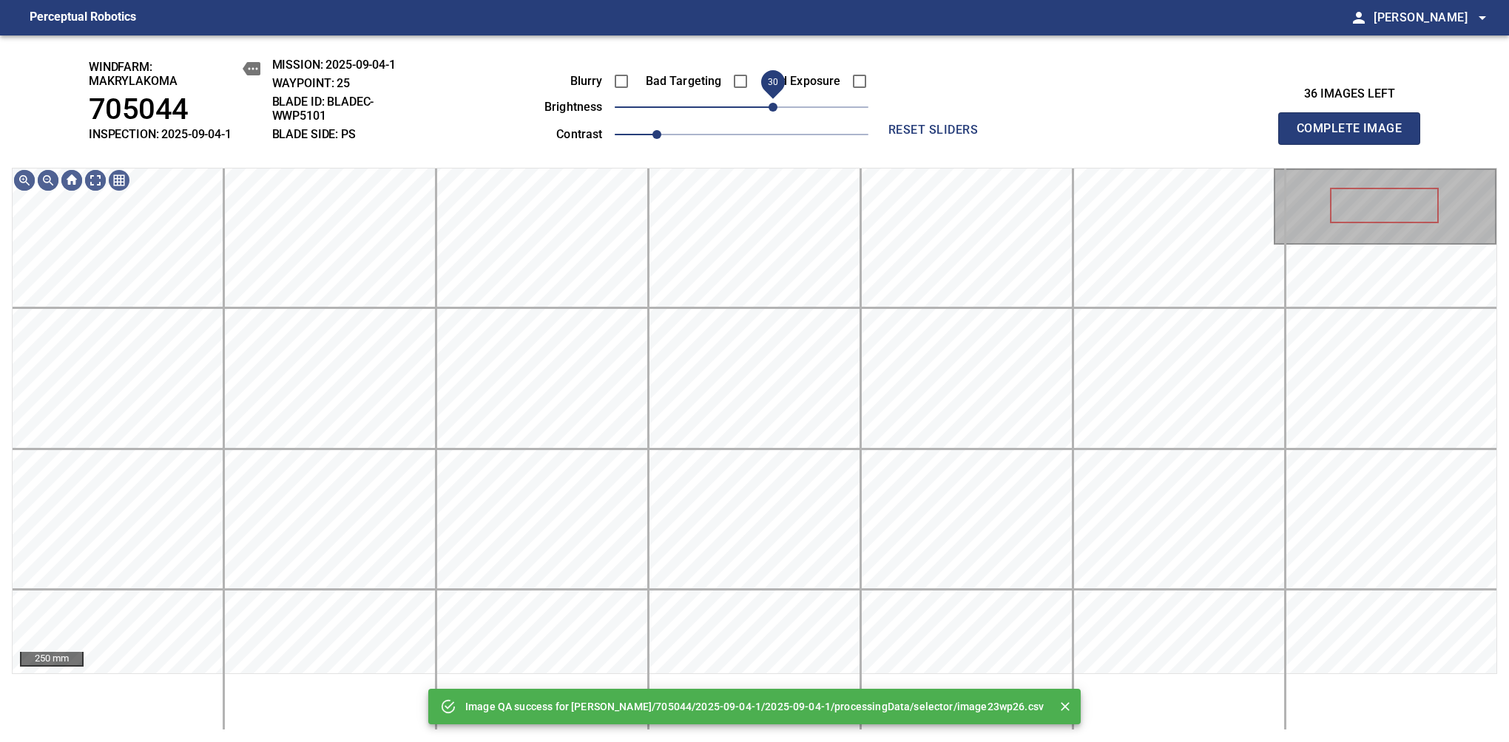
drag, startPoint x: 754, startPoint y: 112, endPoint x: 769, endPoint y: 112, distance: 15.5
click at [769, 112] on span "30" at bounding box center [772, 107] width 9 height 9
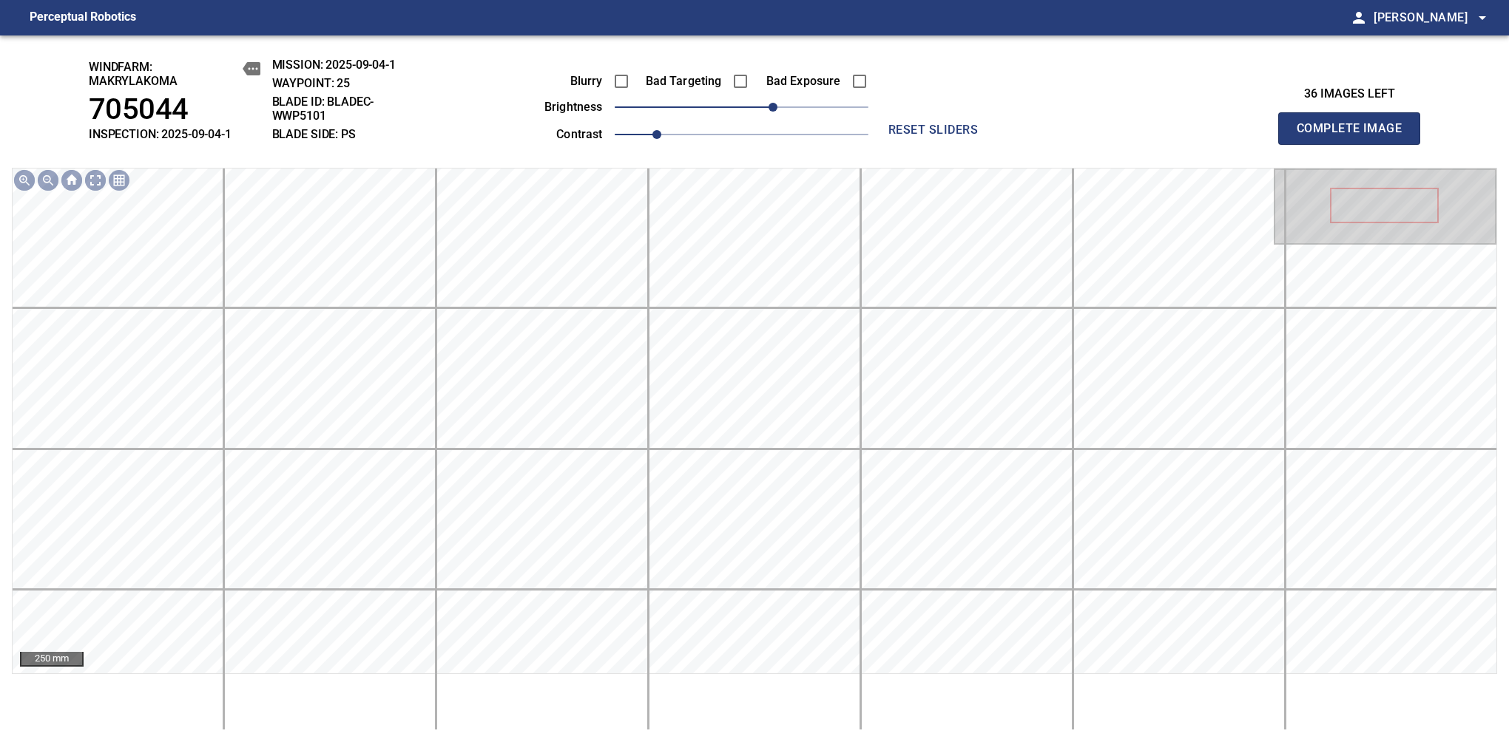
click at [1355, 136] on span "Complete Image" at bounding box center [1348, 128] width 109 height 21
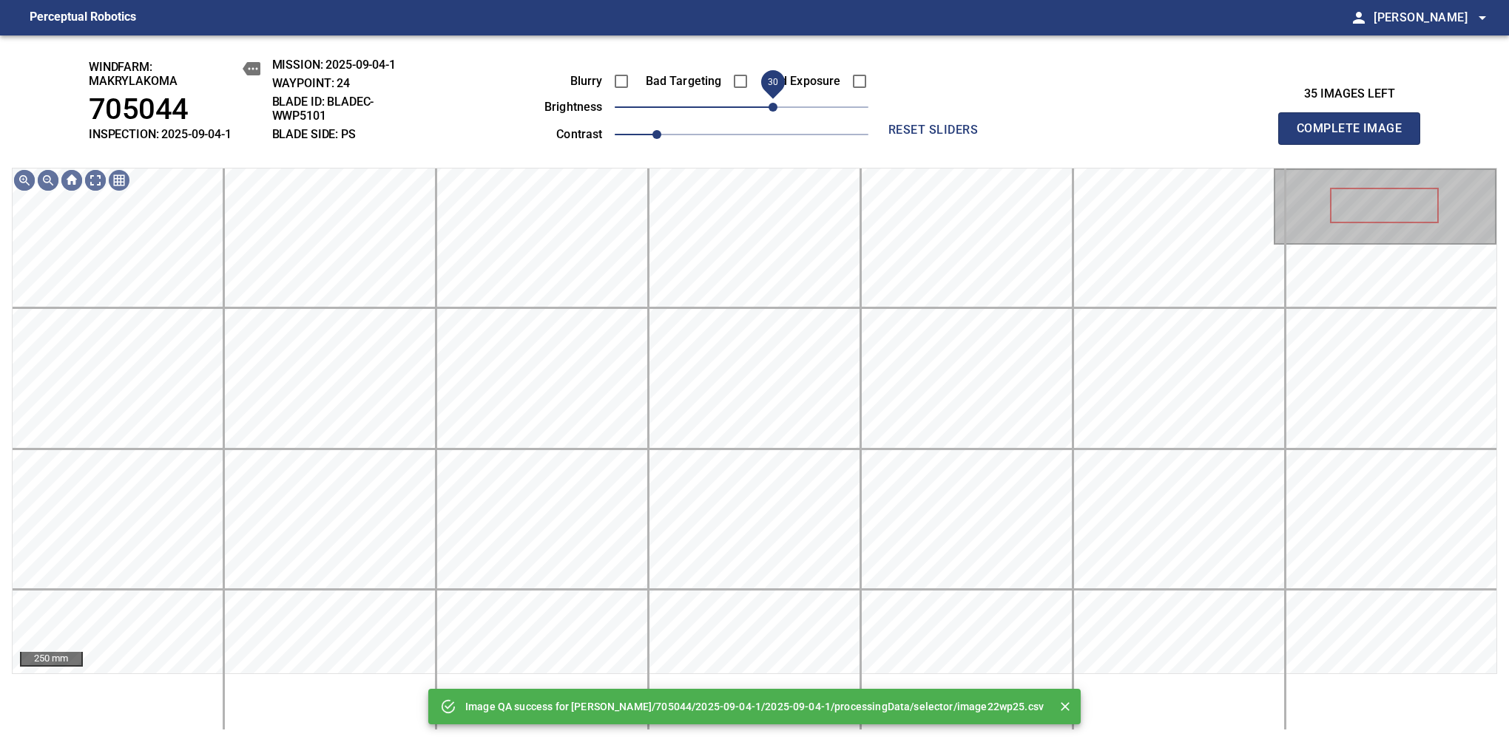
drag, startPoint x: 758, startPoint y: 109, endPoint x: 769, endPoint y: 112, distance: 11.3
click at [769, 112] on span "30" at bounding box center [772, 107] width 9 height 9
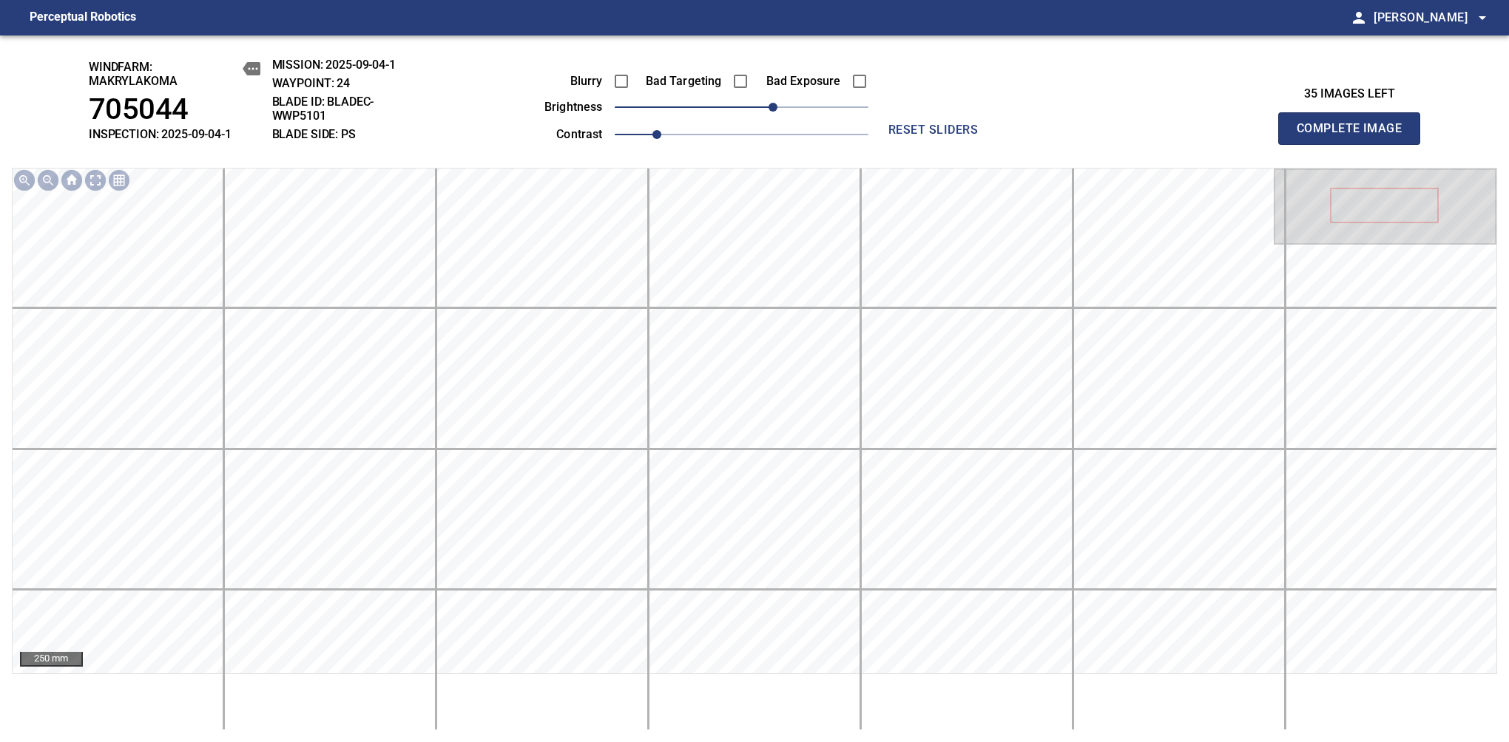
click at [1355, 136] on span "Complete Image" at bounding box center [1348, 128] width 109 height 21
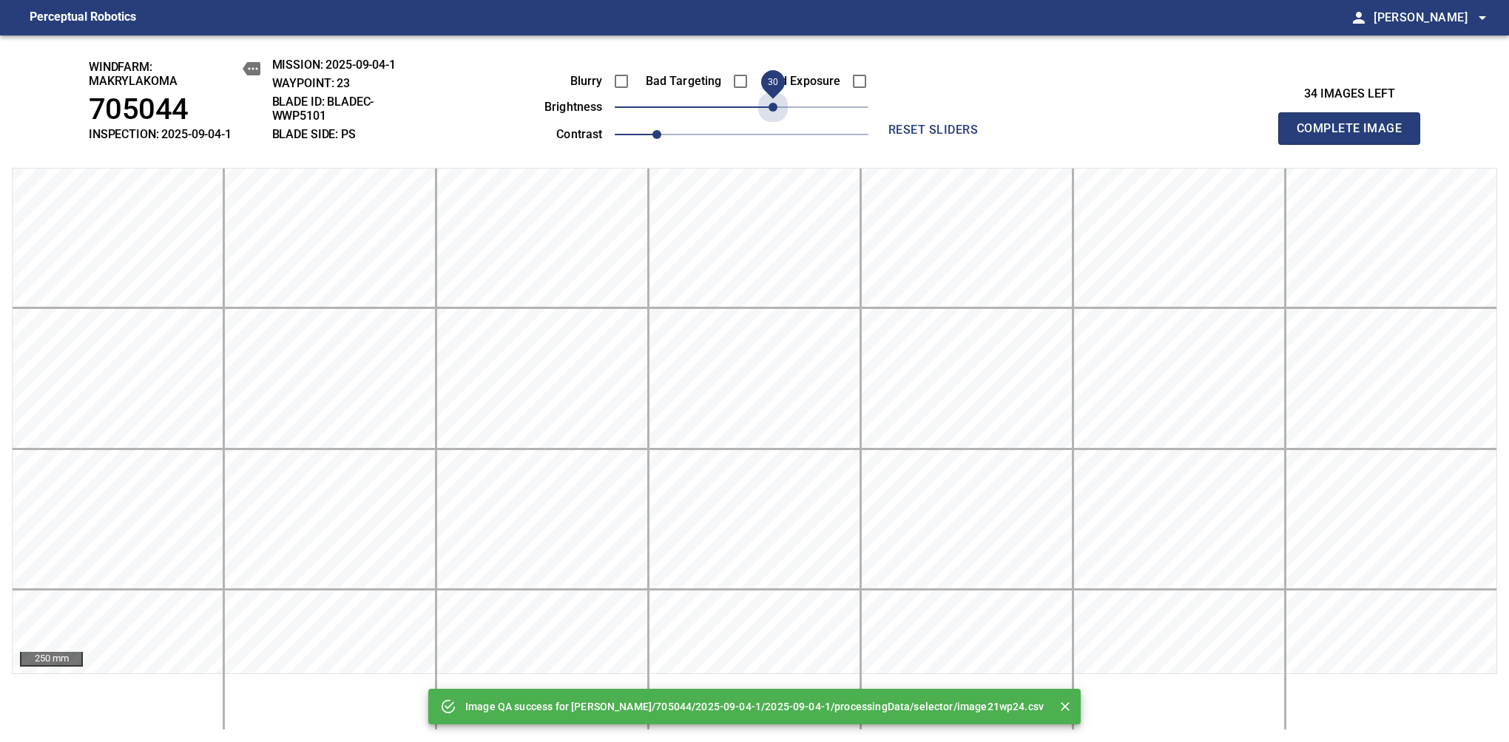
click at [769, 112] on span "30" at bounding box center [742, 107] width 254 height 21
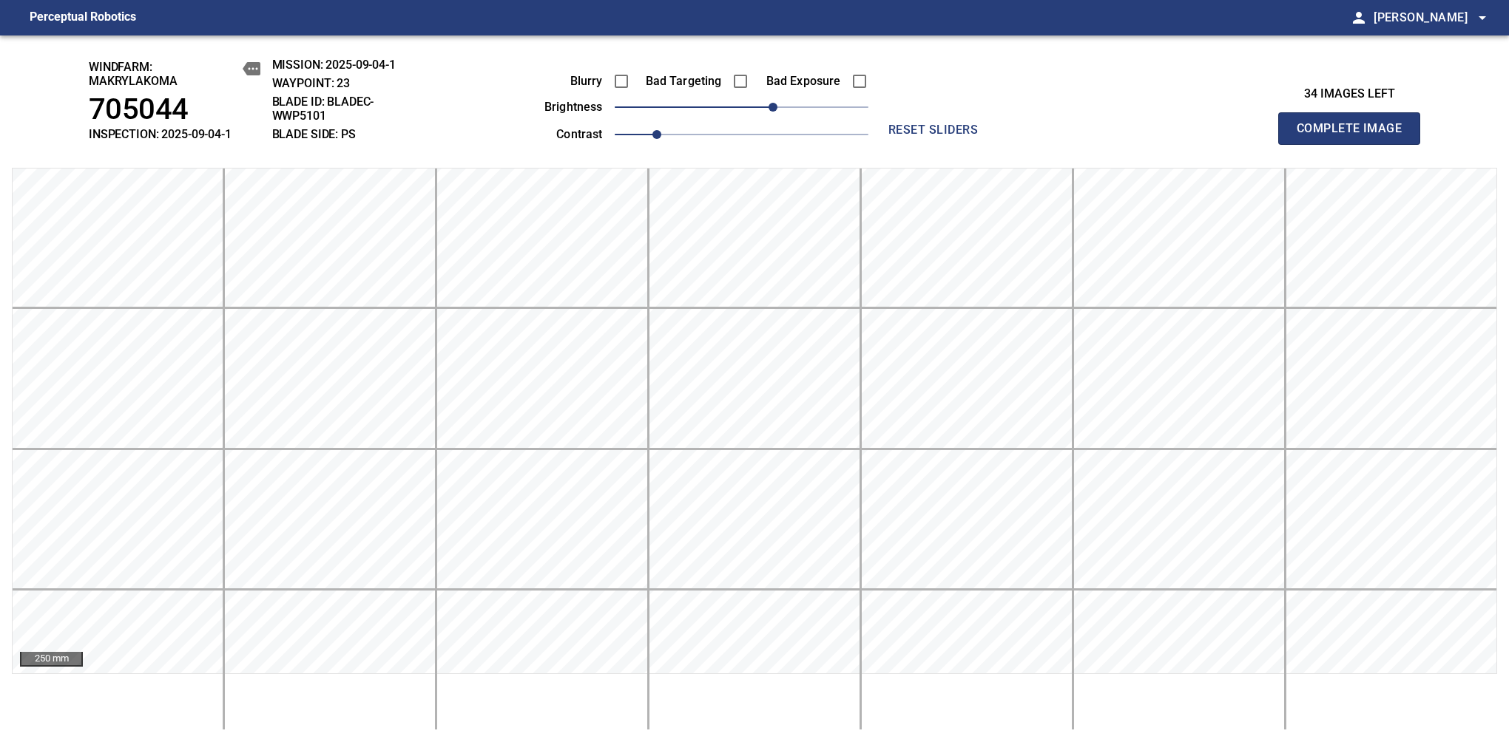
click at [1355, 136] on span "Complete Image" at bounding box center [1348, 128] width 109 height 21
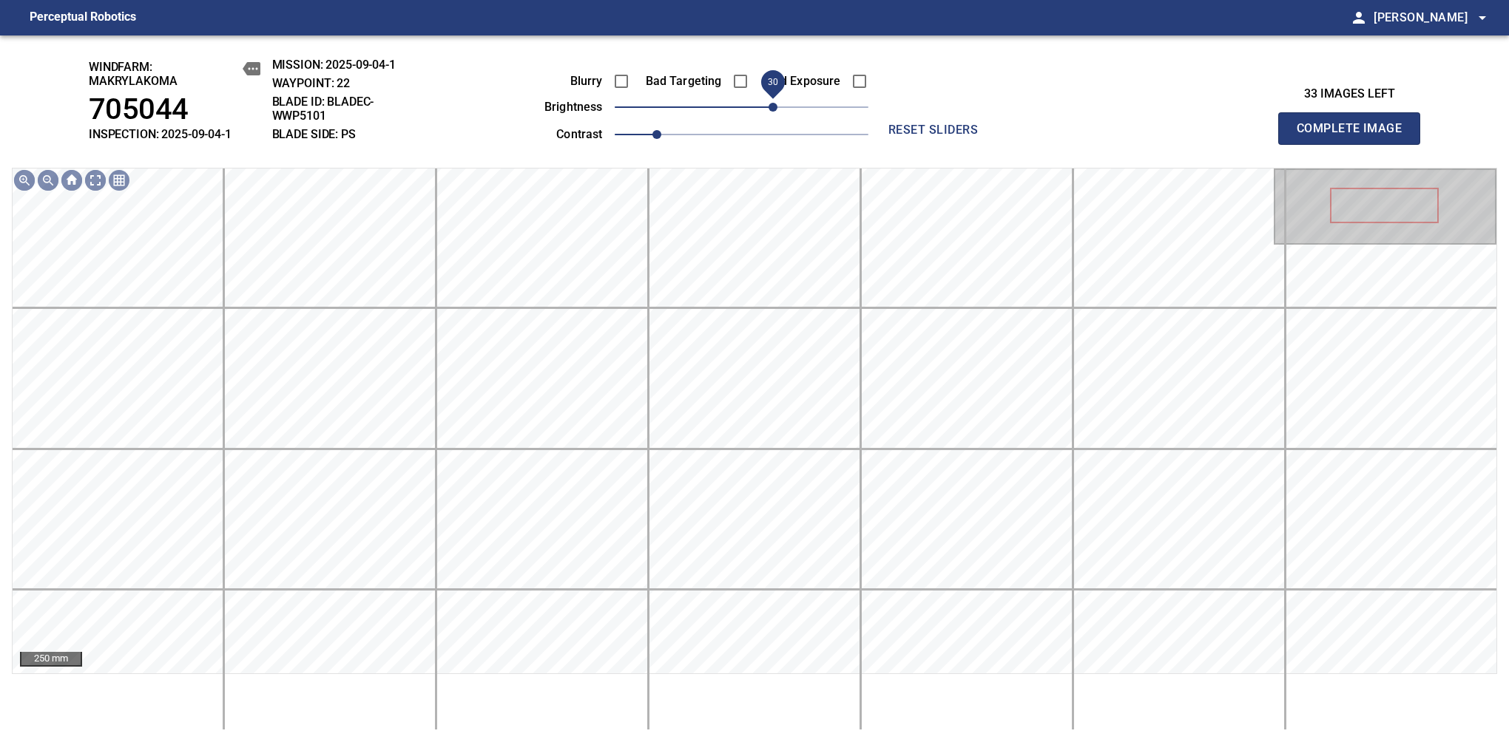
drag, startPoint x: 751, startPoint y: 112, endPoint x: 769, endPoint y: 106, distance: 18.5
click at [769, 106] on span "30" at bounding box center [772, 107] width 9 height 9
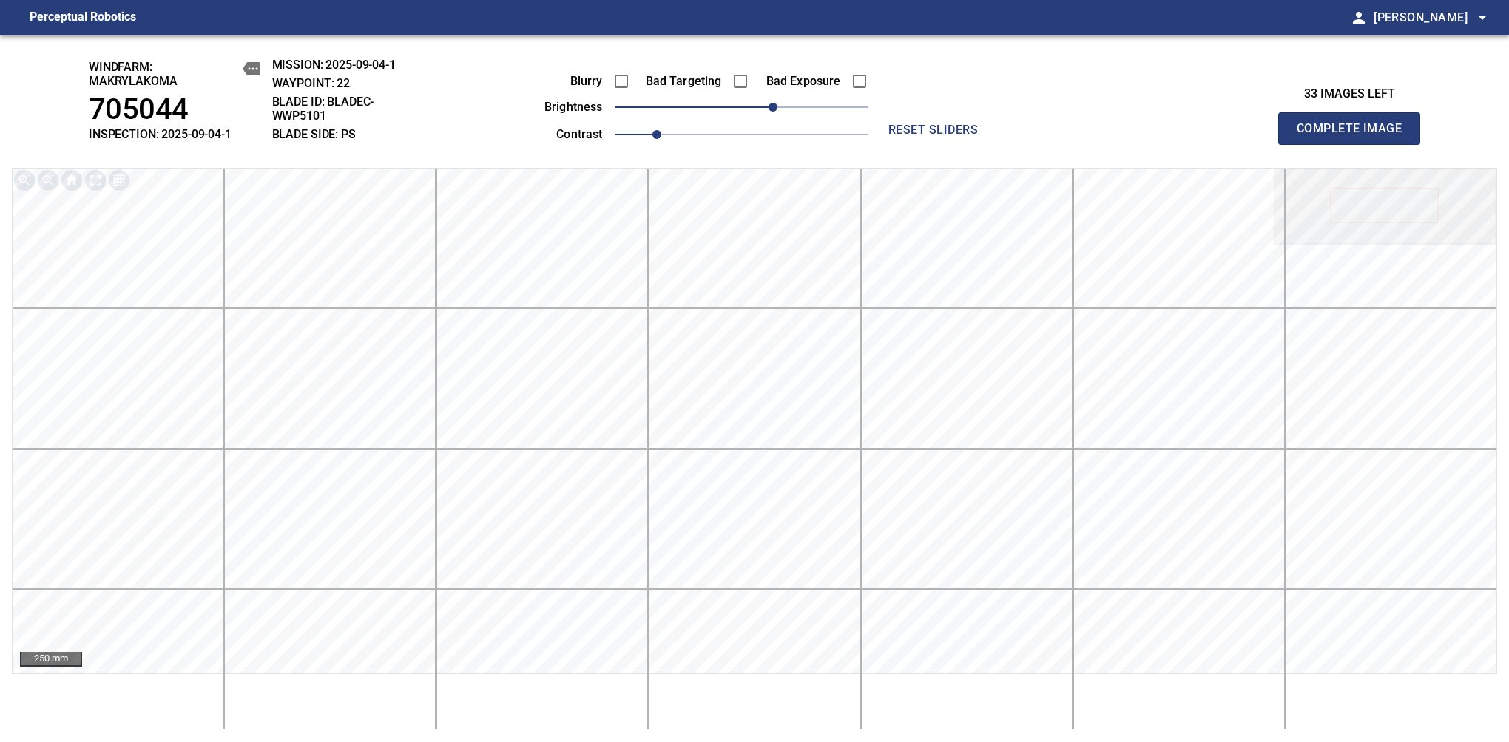
click at [1355, 136] on span "Complete Image" at bounding box center [1348, 128] width 109 height 21
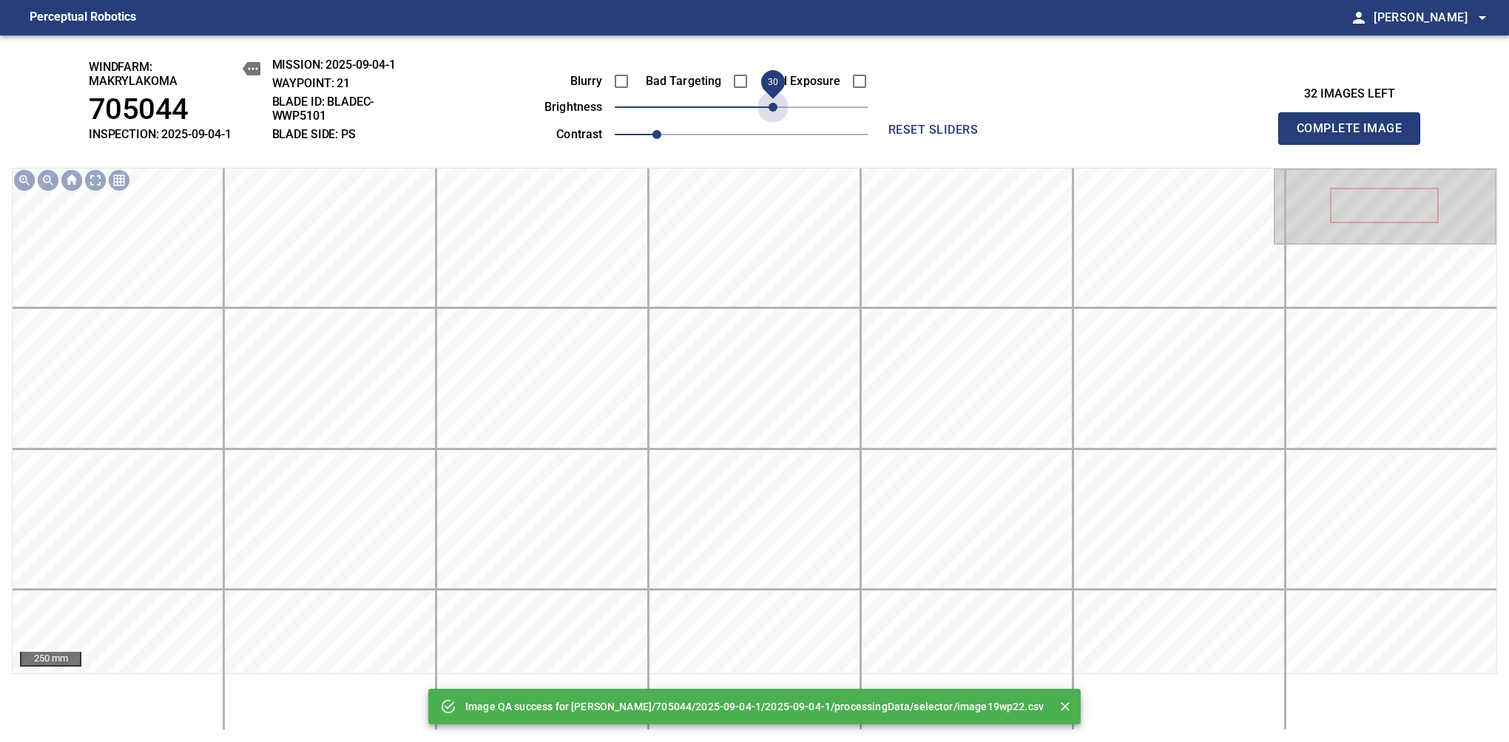
click at [769, 106] on span "30" at bounding box center [742, 107] width 254 height 21
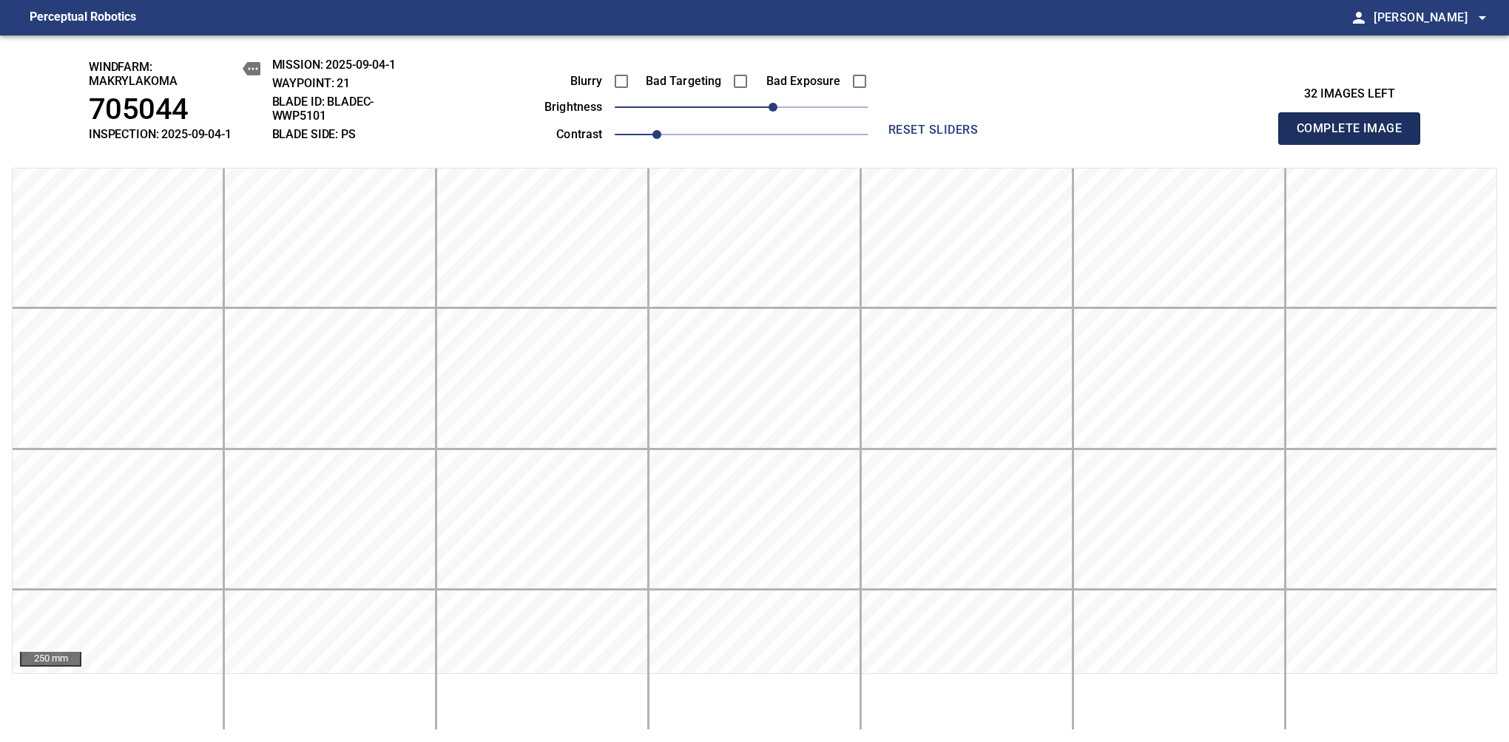
click at [1355, 136] on span "Complete Image" at bounding box center [1348, 128] width 109 height 21
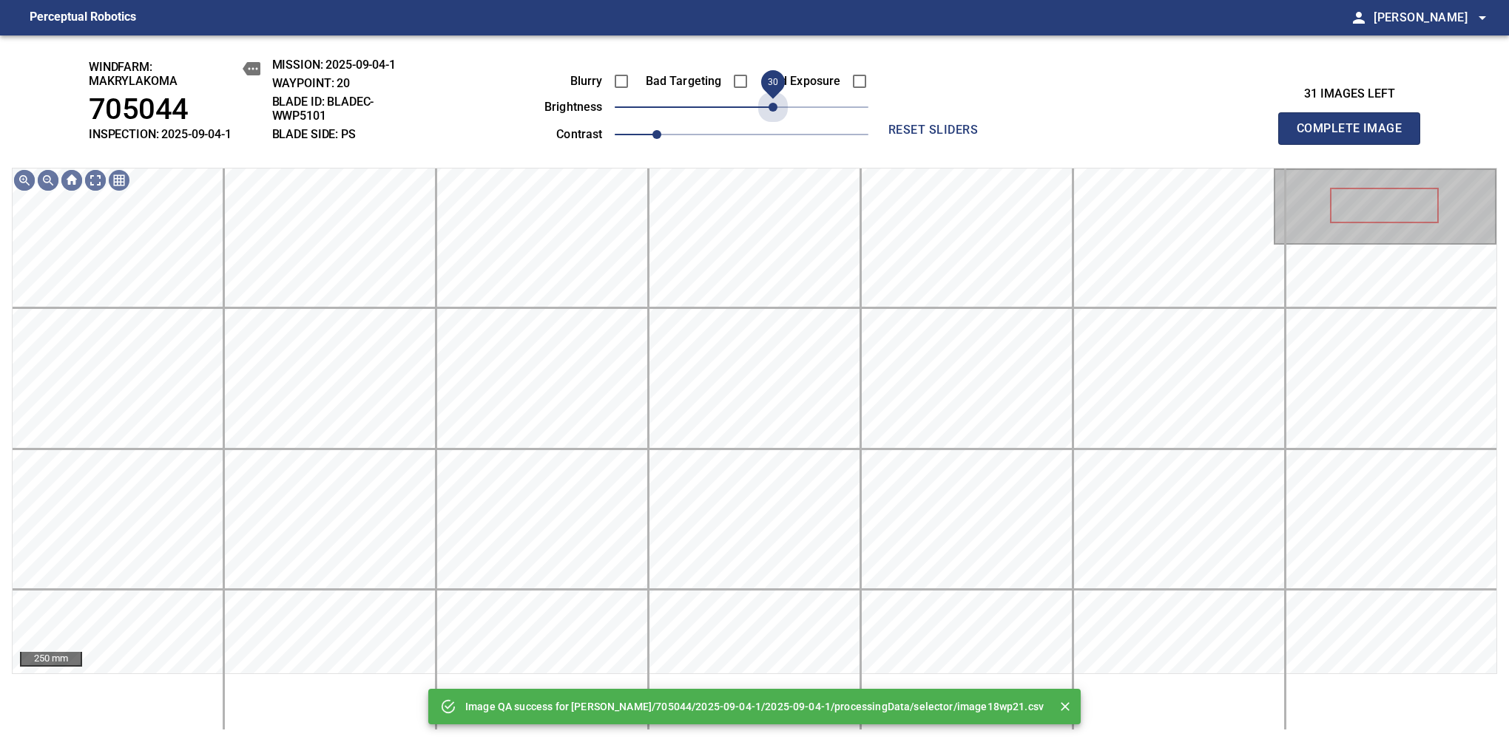
click at [769, 106] on span "30" at bounding box center [742, 107] width 254 height 21
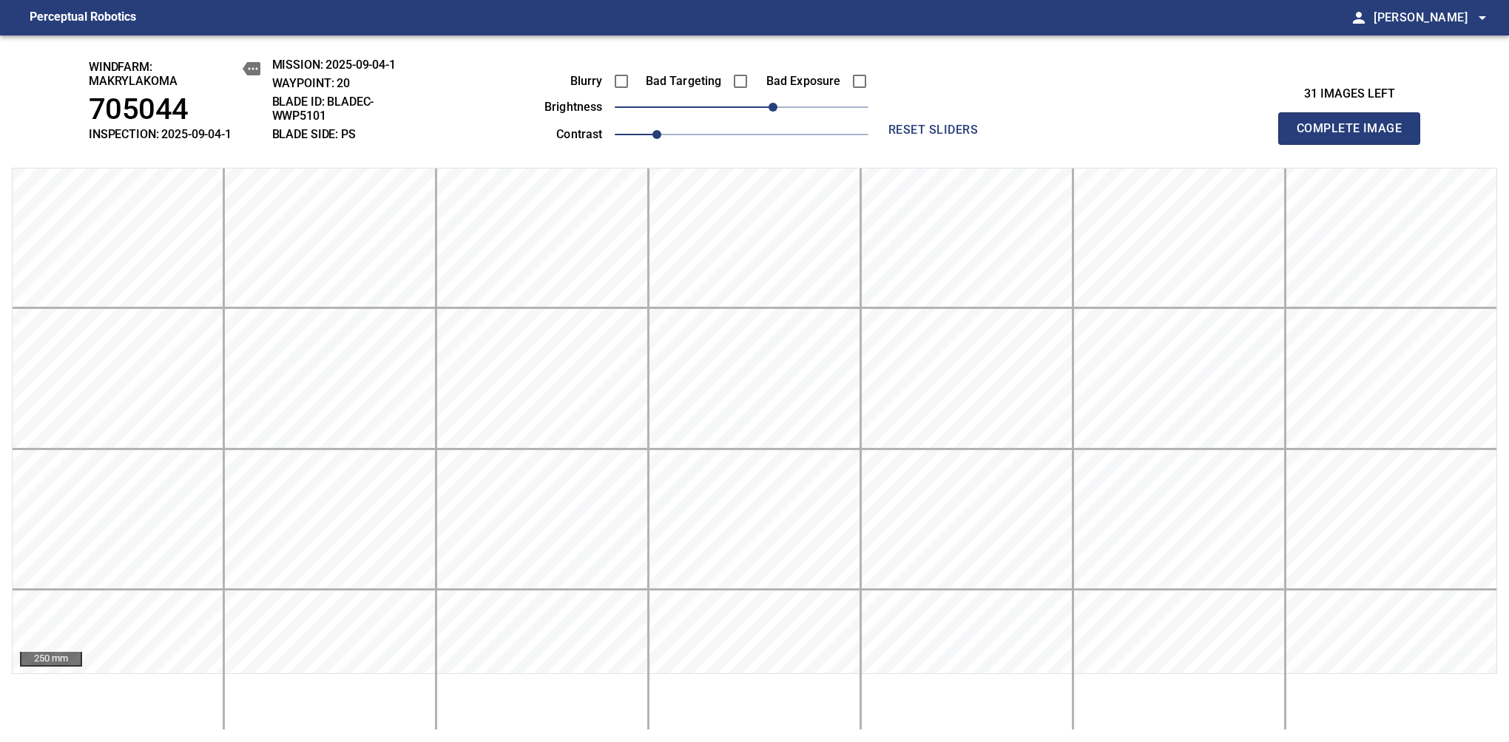
click at [1355, 136] on span "Complete Image" at bounding box center [1348, 128] width 109 height 21
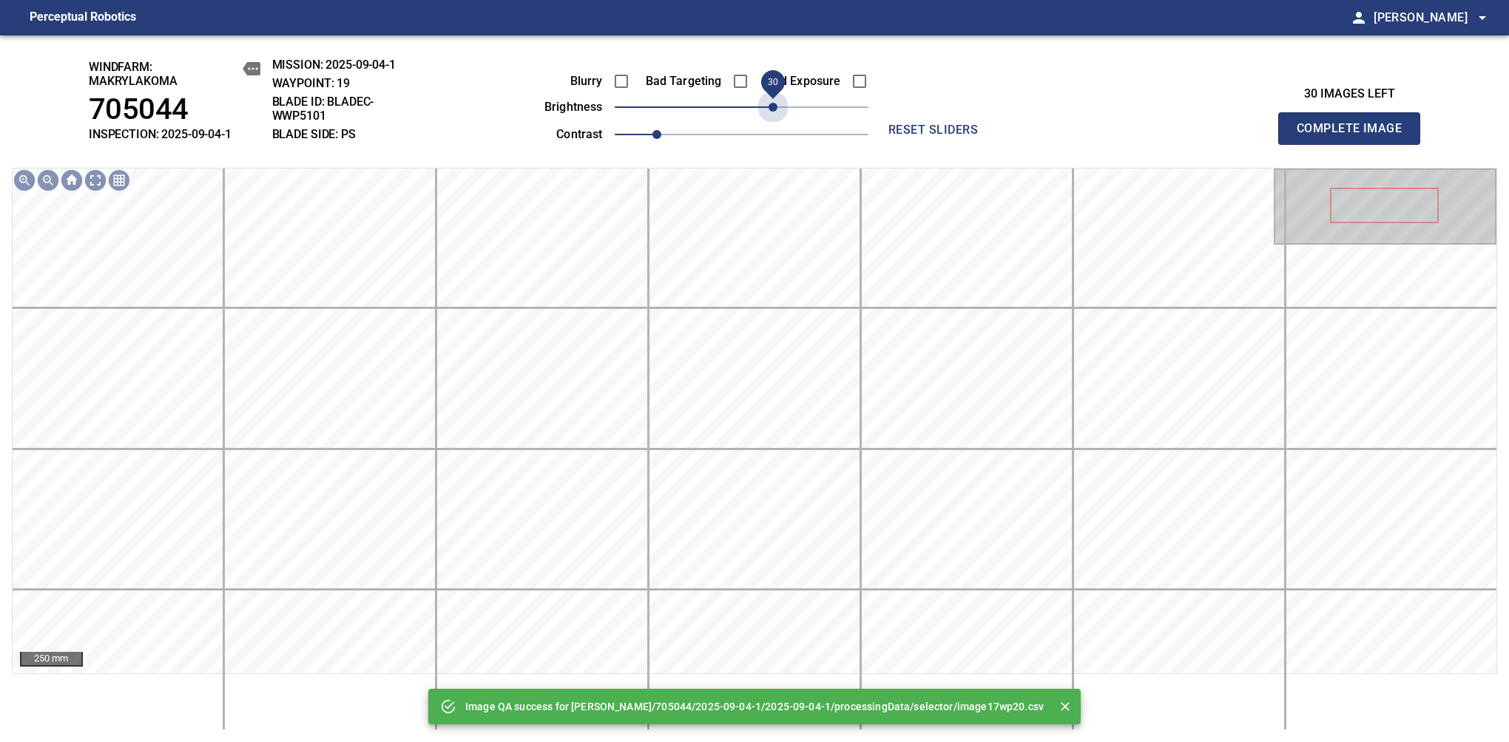
click at [769, 106] on span "30" at bounding box center [742, 107] width 254 height 21
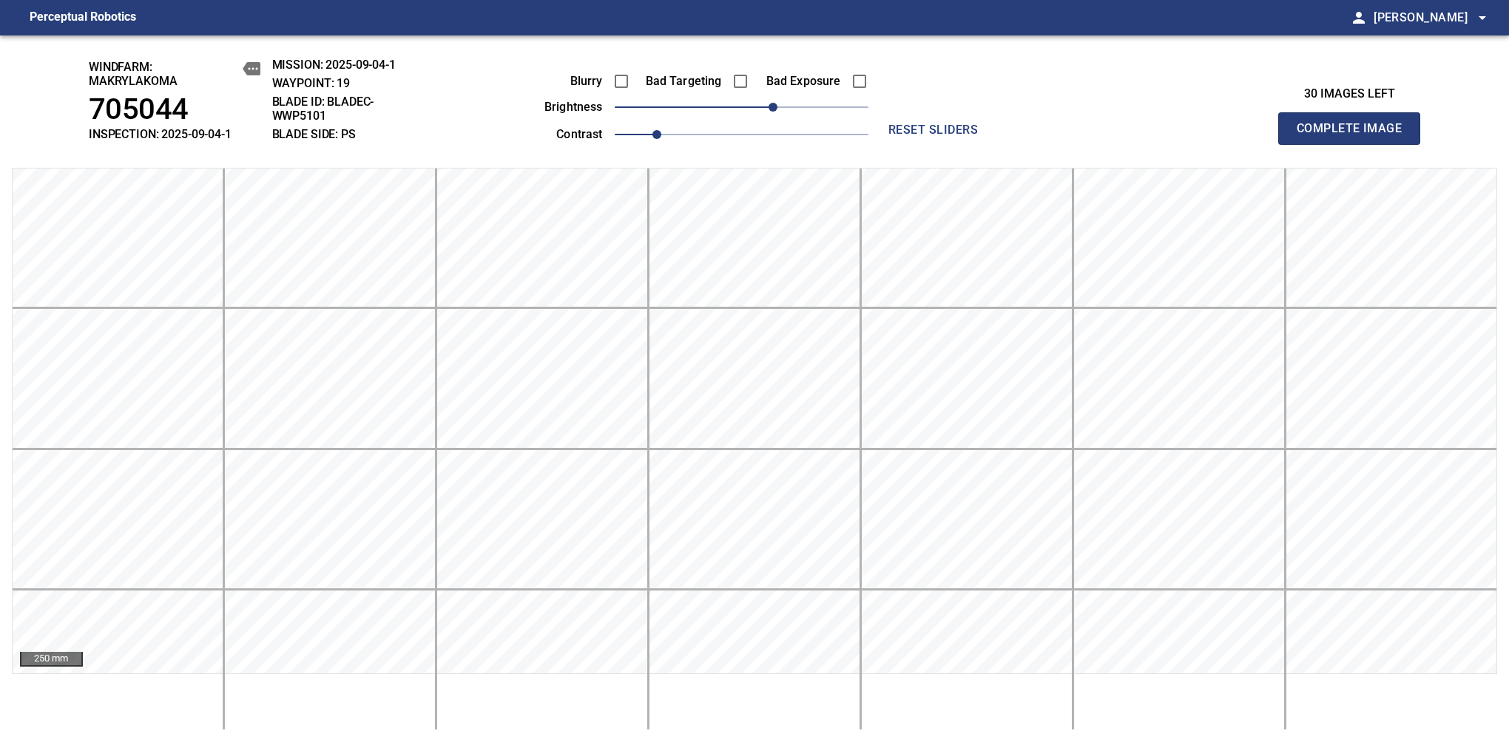
click at [1355, 136] on span "Complete Image" at bounding box center [1348, 128] width 109 height 21
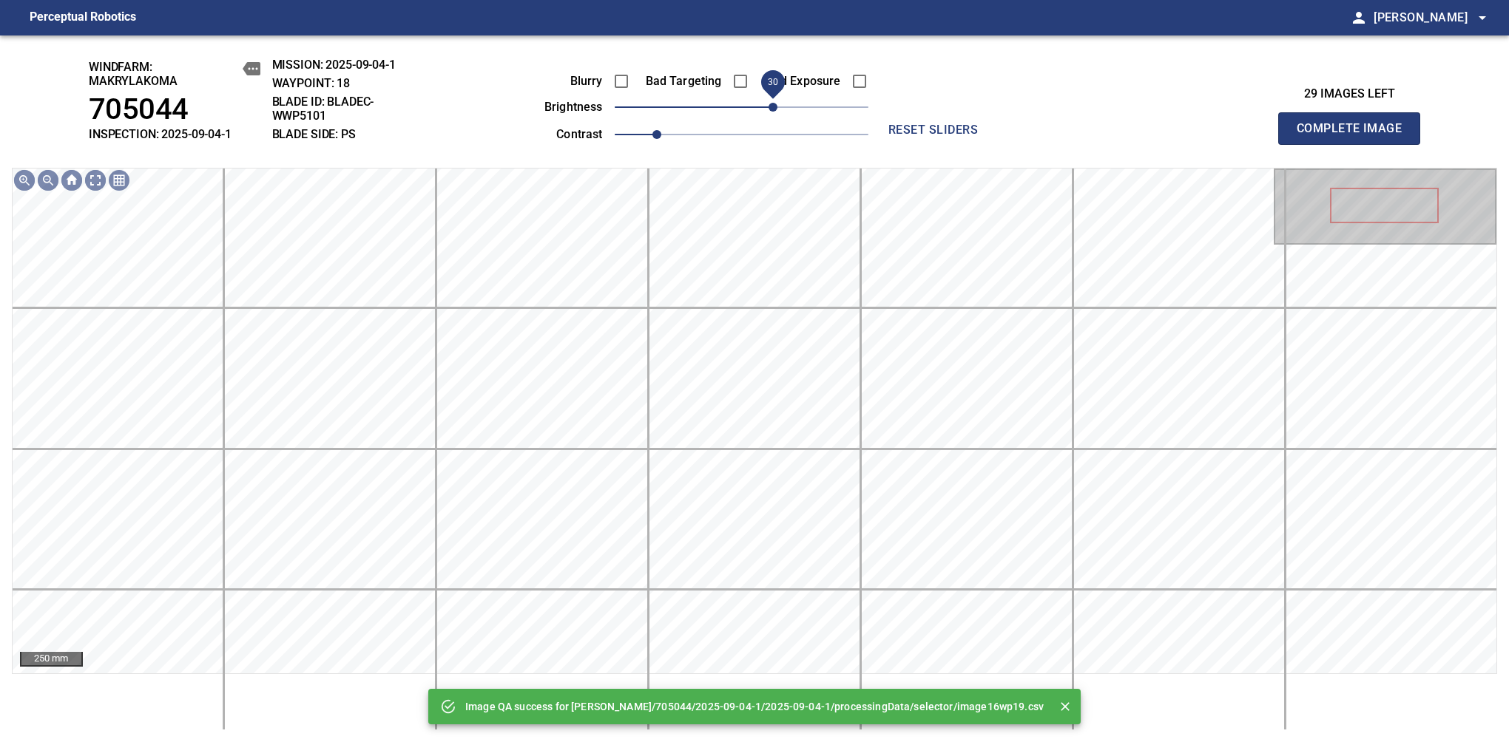
drag, startPoint x: 760, startPoint y: 109, endPoint x: 771, endPoint y: 112, distance: 11.3
click at [771, 112] on span "30" at bounding box center [742, 107] width 254 height 21
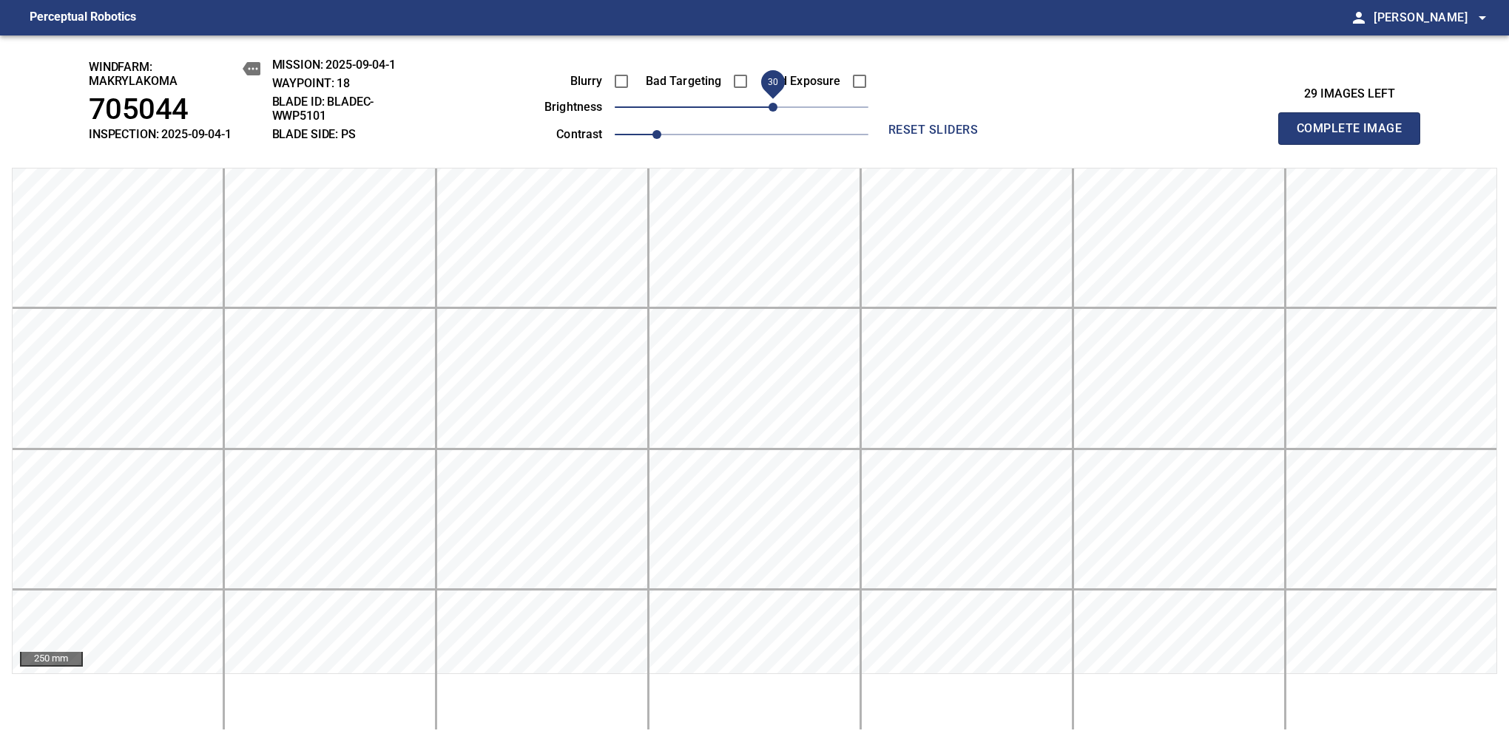
click at [1355, 136] on span "Complete Image" at bounding box center [1348, 128] width 109 height 21
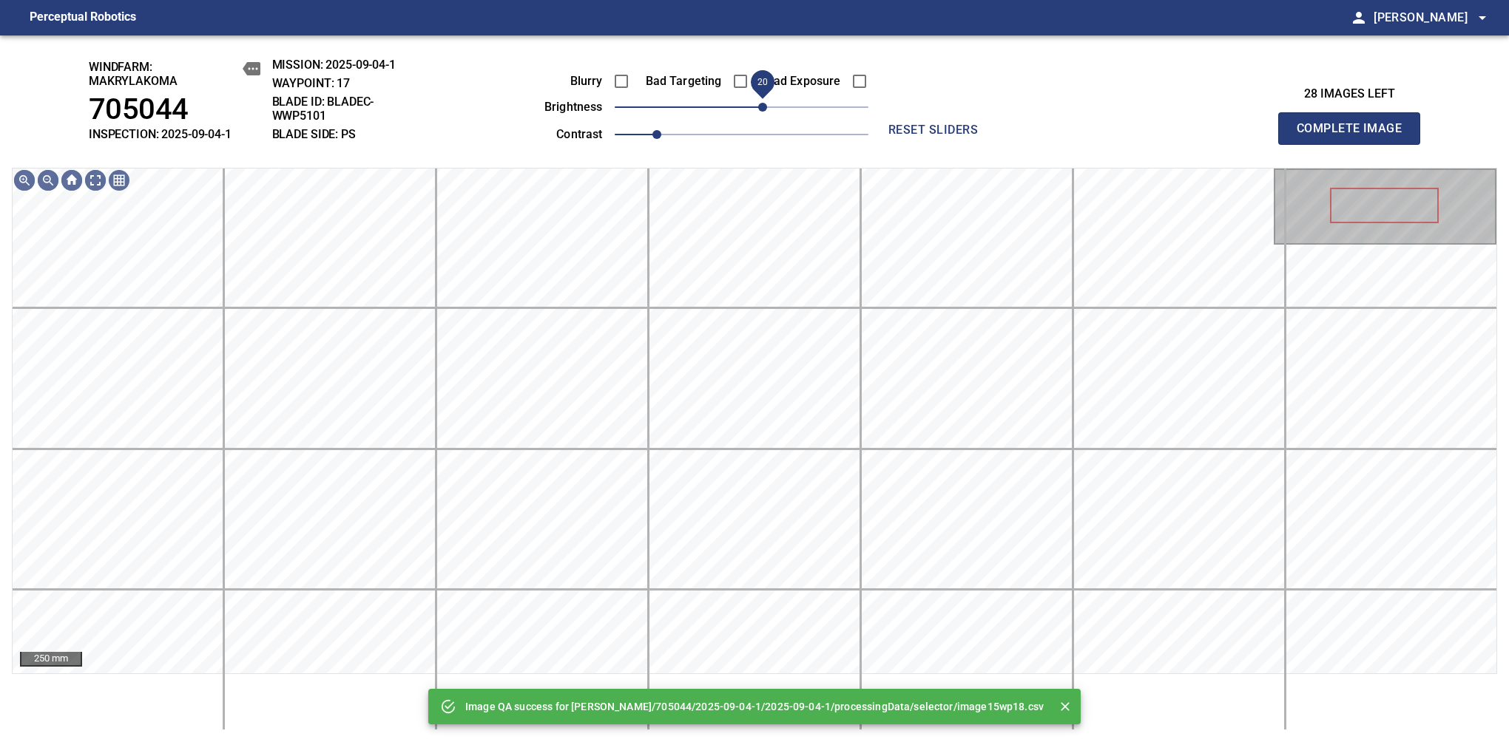
drag, startPoint x: 756, startPoint y: 106, endPoint x: 766, endPoint y: 109, distance: 10.8
click at [766, 109] on span "20" at bounding box center [762, 107] width 9 height 9
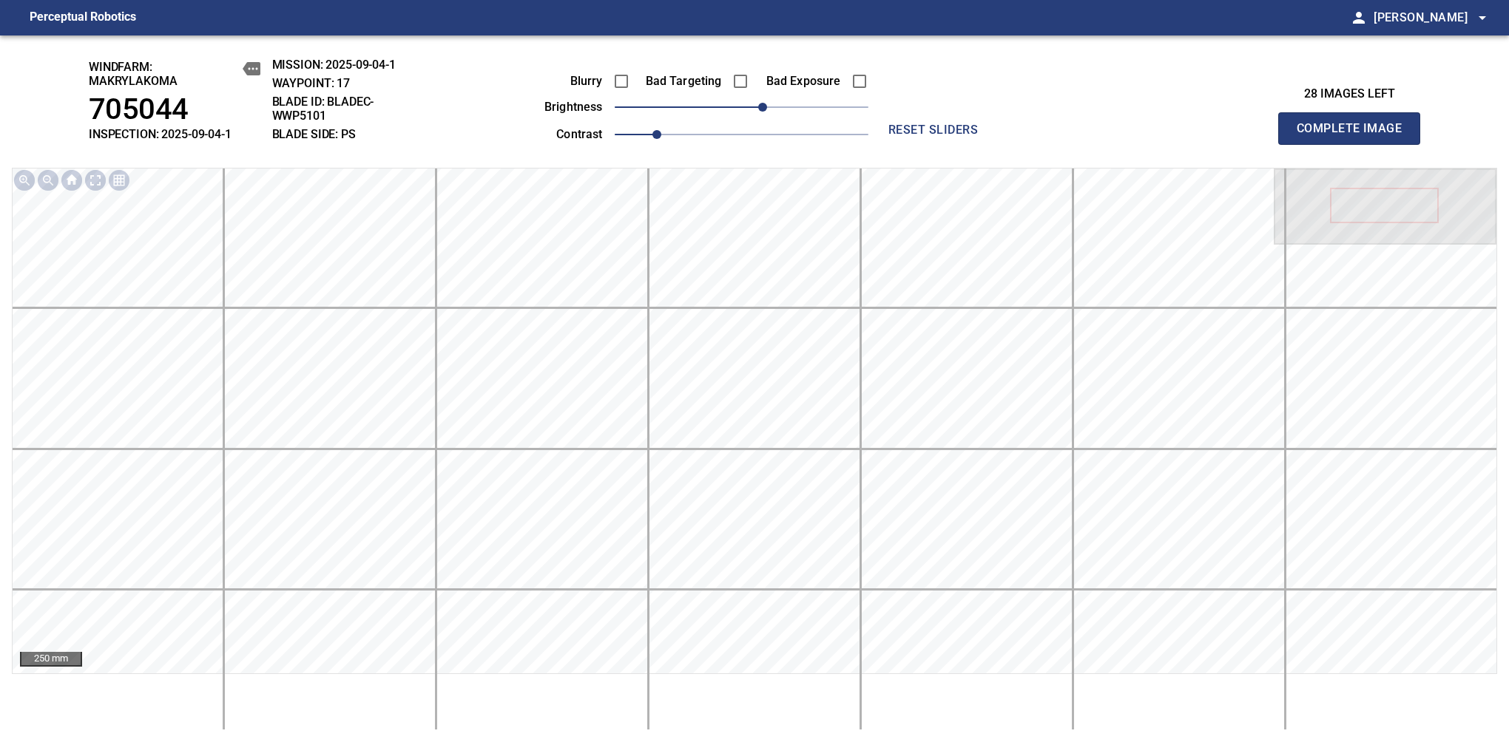
click at [1355, 136] on span "Complete Image" at bounding box center [1348, 128] width 109 height 21
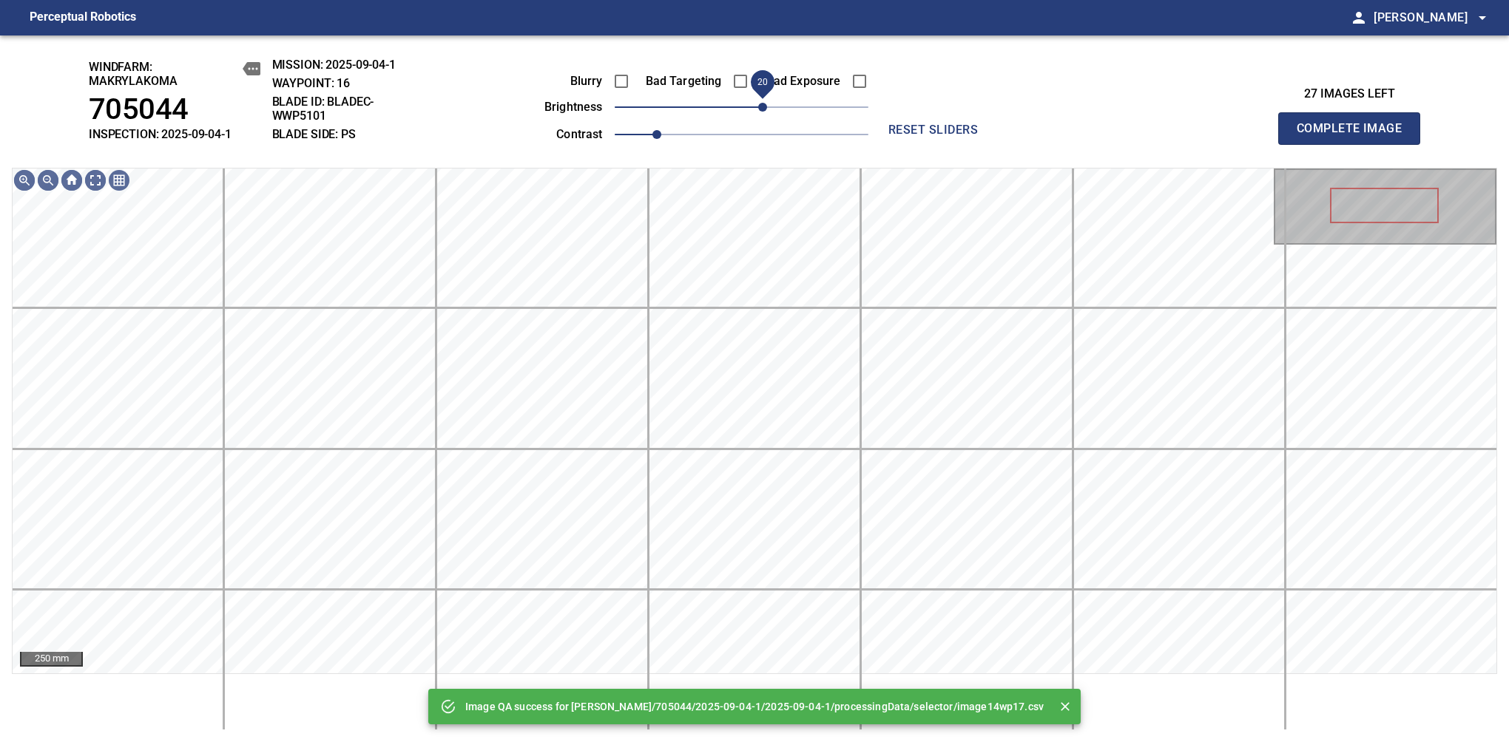
click at [763, 112] on span "20" at bounding box center [742, 107] width 254 height 21
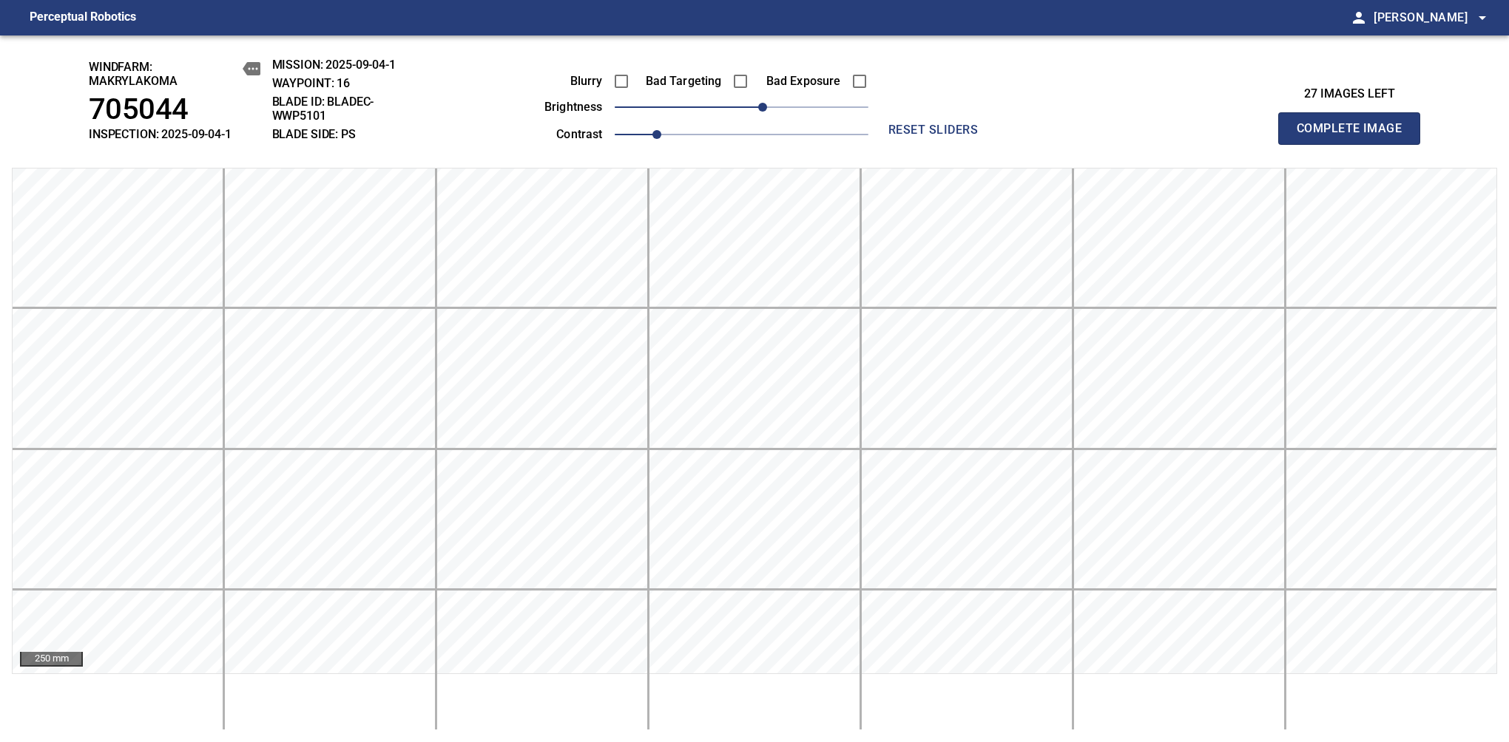
click at [1355, 136] on span "Complete Image" at bounding box center [1348, 128] width 109 height 21
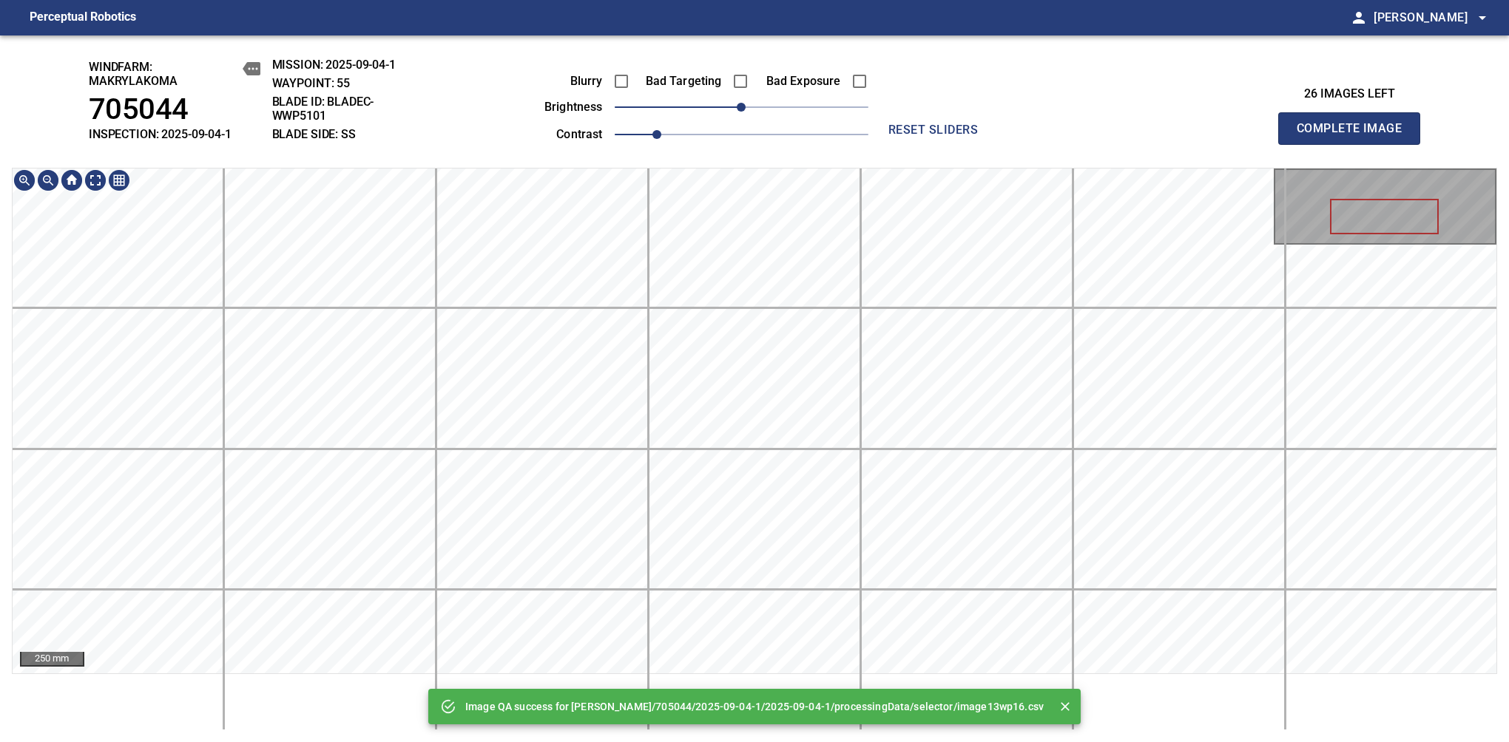
click at [828, 151] on div "Image QA success for Makrylakoma/705044/2025-09-04-1/2025-09-04-1/processingDat…" at bounding box center [754, 388] width 1509 height 707
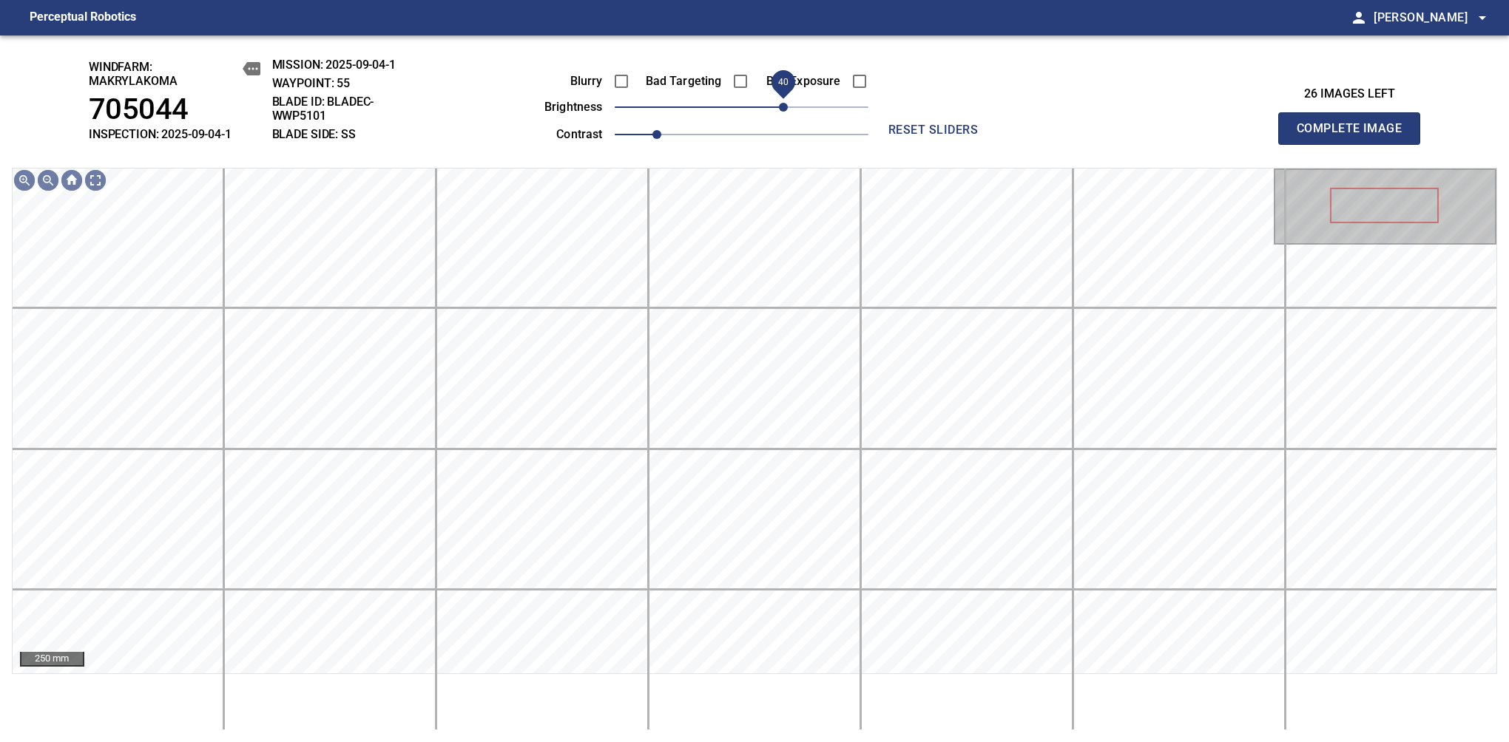
drag, startPoint x: 751, startPoint y: 112, endPoint x: 779, endPoint y: 114, distance: 28.2
click at [779, 112] on span "40" at bounding box center [783, 107] width 9 height 9
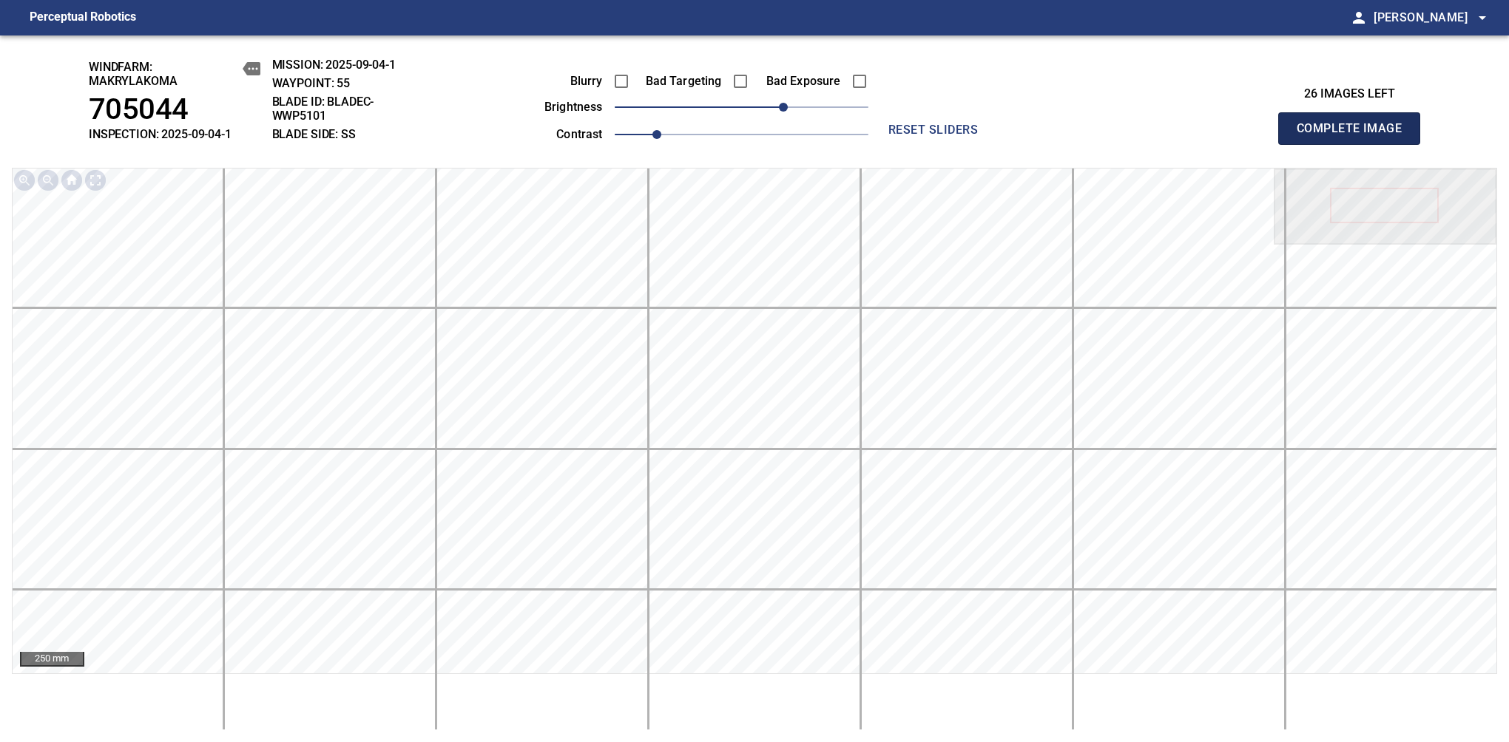
click at [1355, 136] on span "Complete Image" at bounding box center [1348, 128] width 109 height 21
drag, startPoint x: 742, startPoint y: 106, endPoint x: 789, endPoint y: 111, distance: 46.8
click at [789, 111] on span "50" at bounding box center [793, 107] width 9 height 9
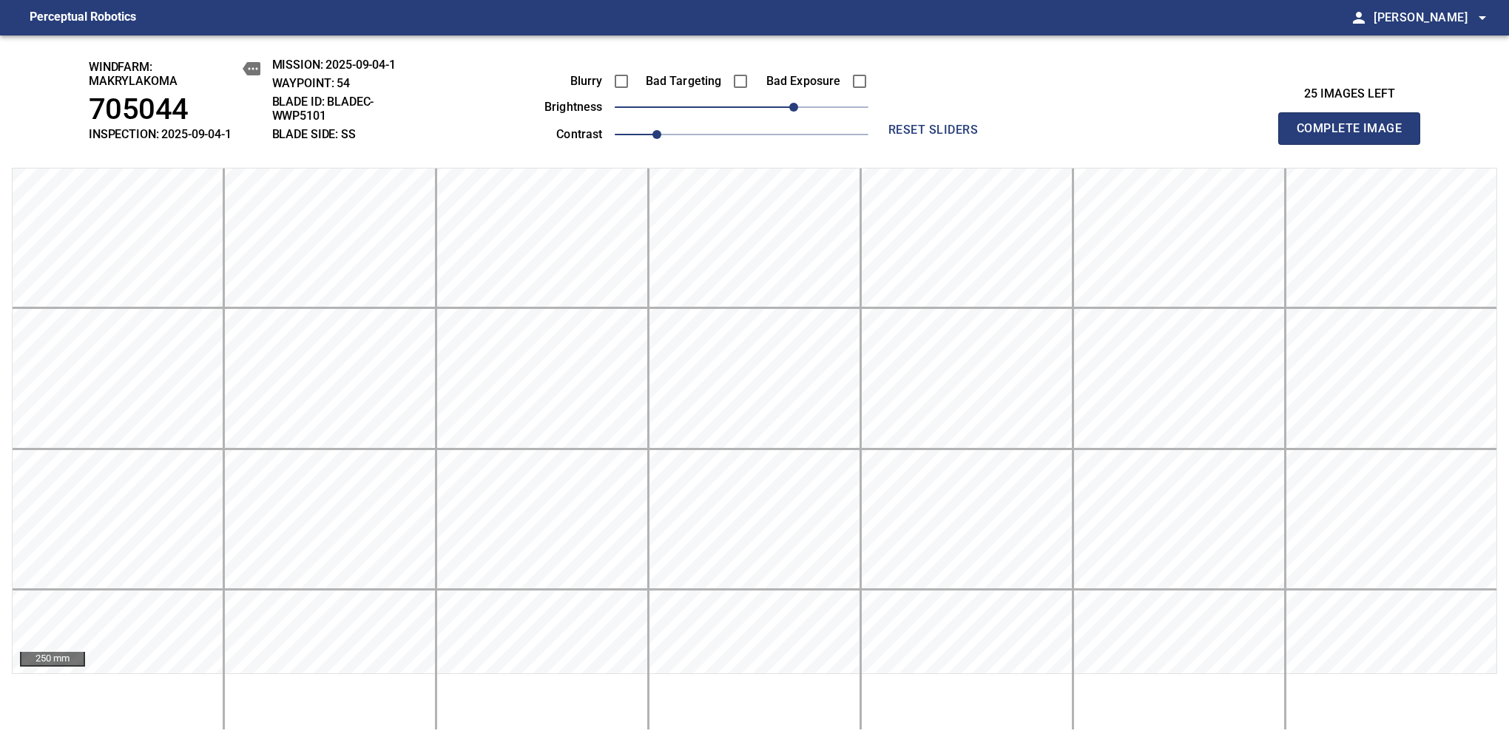
click at [1355, 136] on span "Complete Image" at bounding box center [1348, 128] width 109 height 21
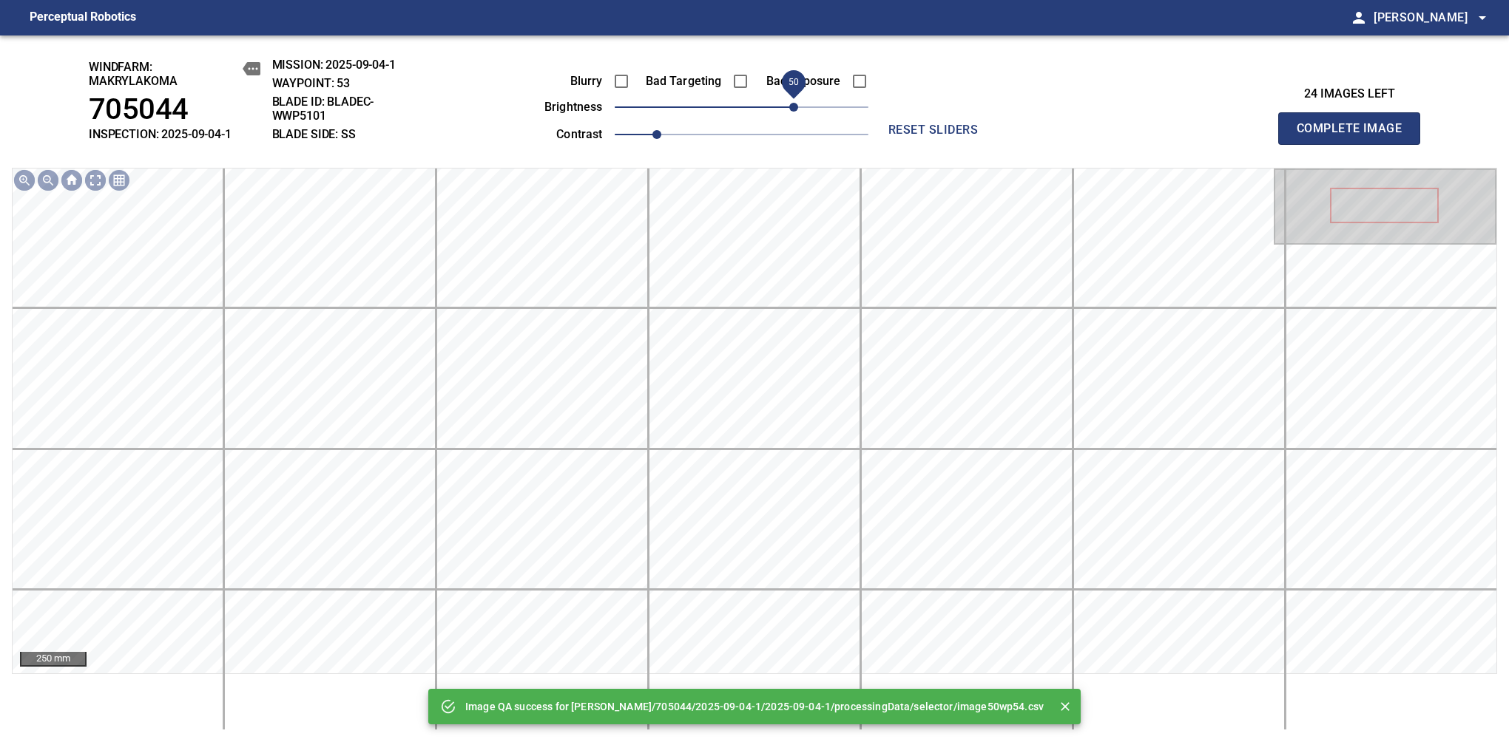
click at [789, 109] on span "50" at bounding box center [742, 107] width 254 height 21
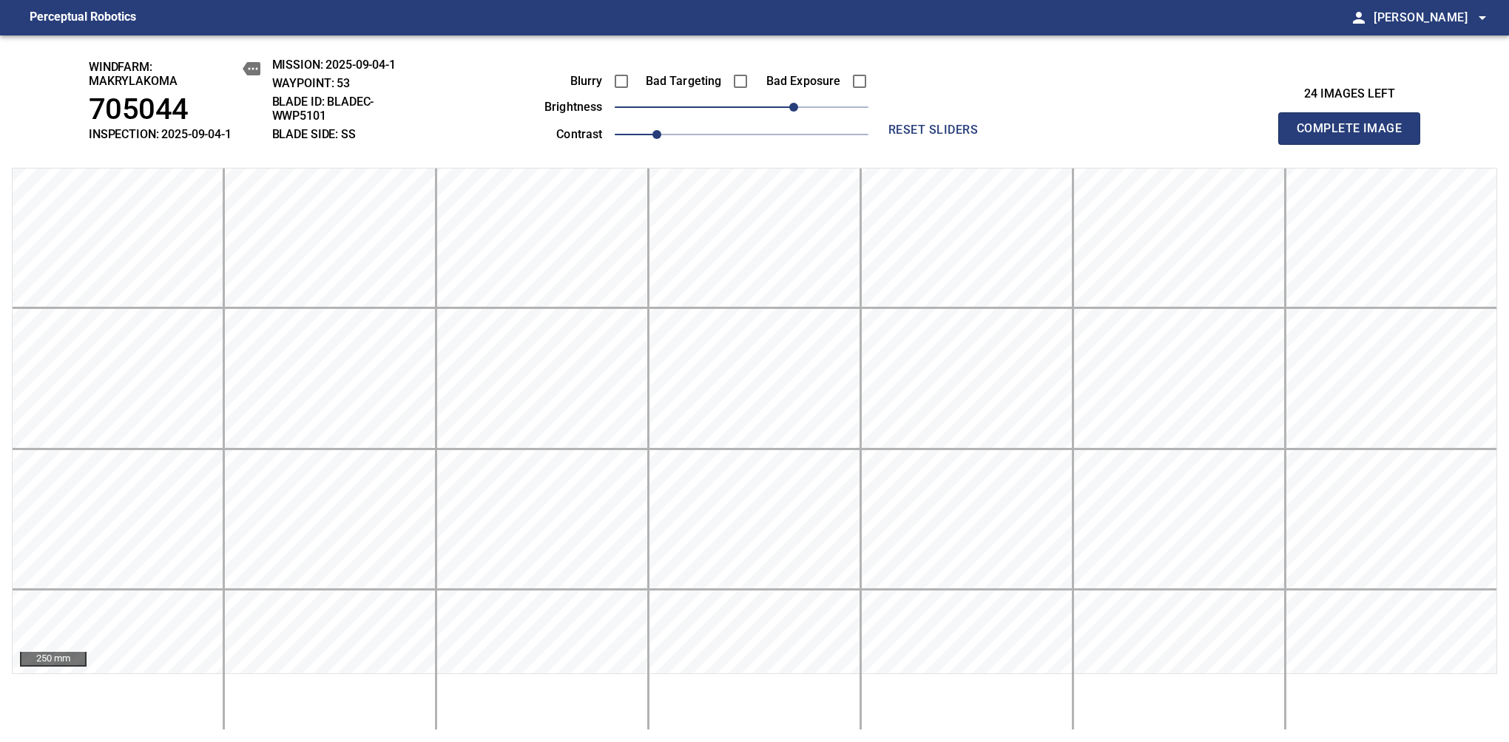
click at [1355, 136] on span "Complete Image" at bounding box center [1348, 128] width 109 height 21
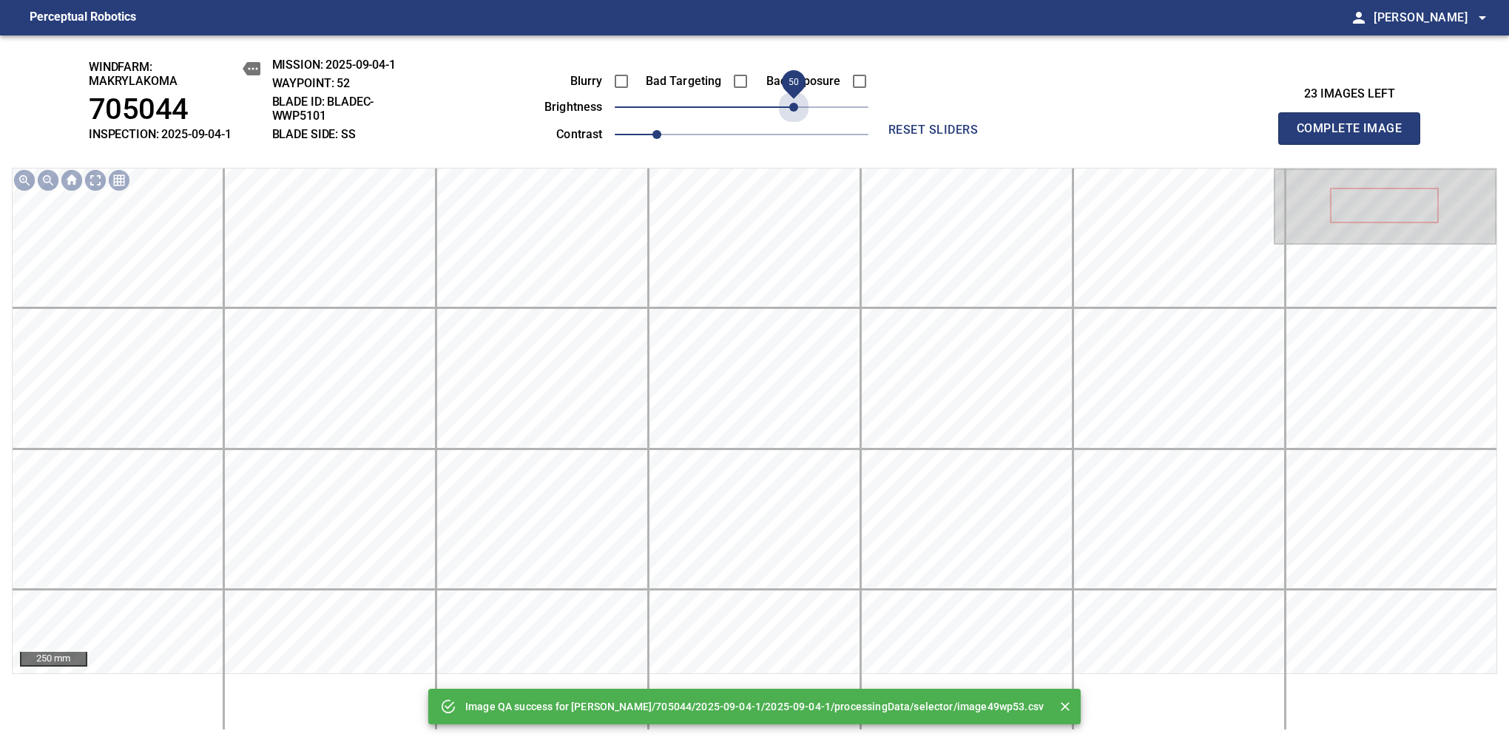
click at [789, 109] on span "50" at bounding box center [742, 107] width 254 height 21
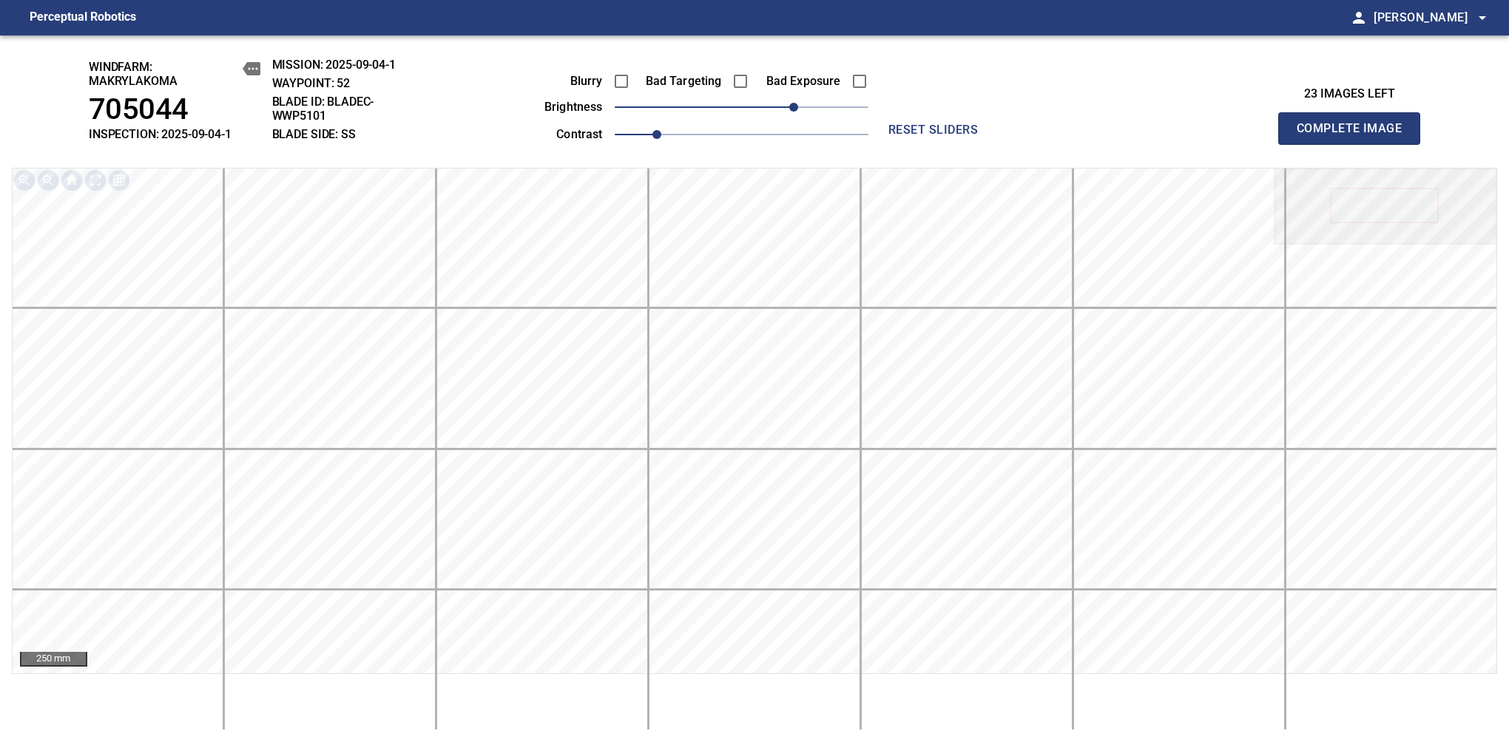
click at [1355, 136] on span "Complete Image" at bounding box center [1348, 128] width 109 height 21
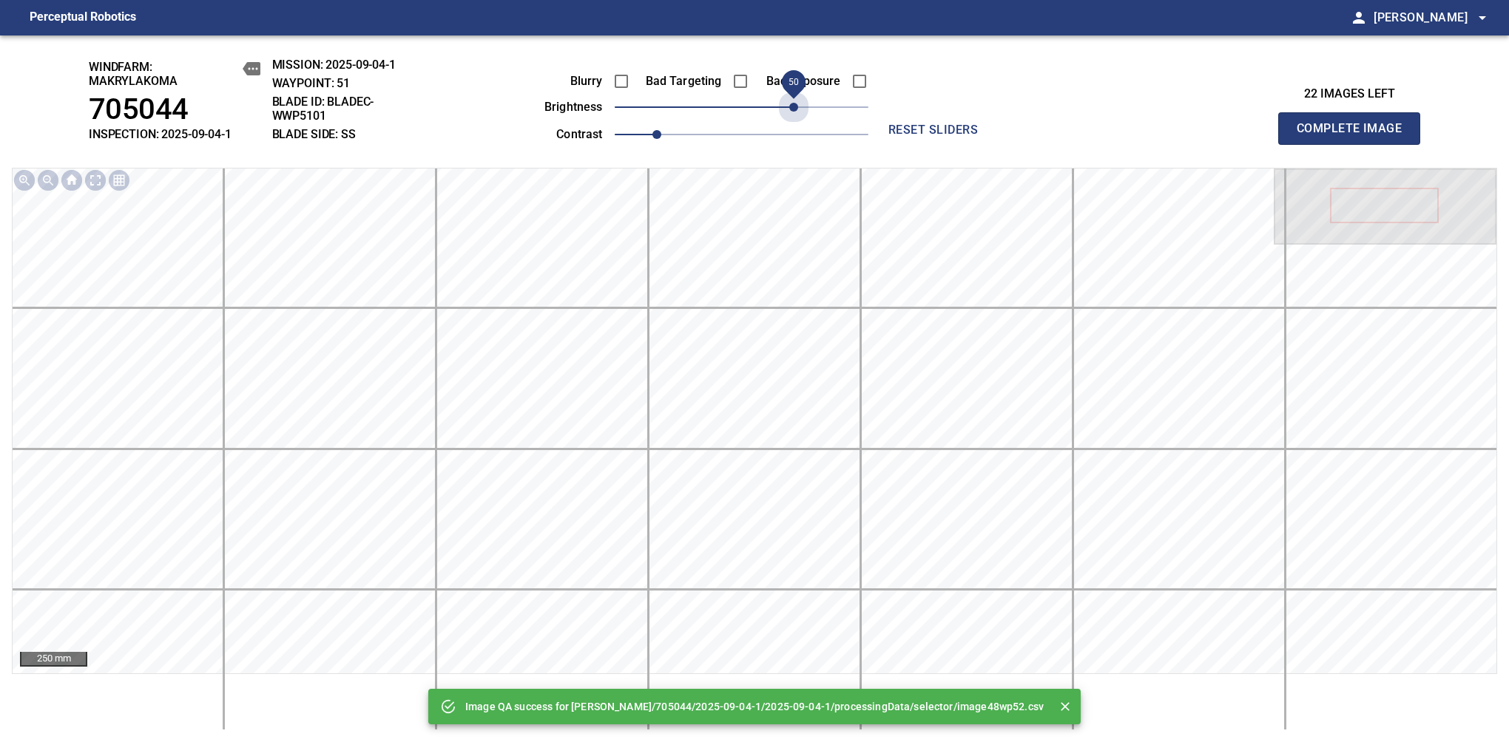
click at [789, 109] on span "50" at bounding box center [742, 107] width 254 height 21
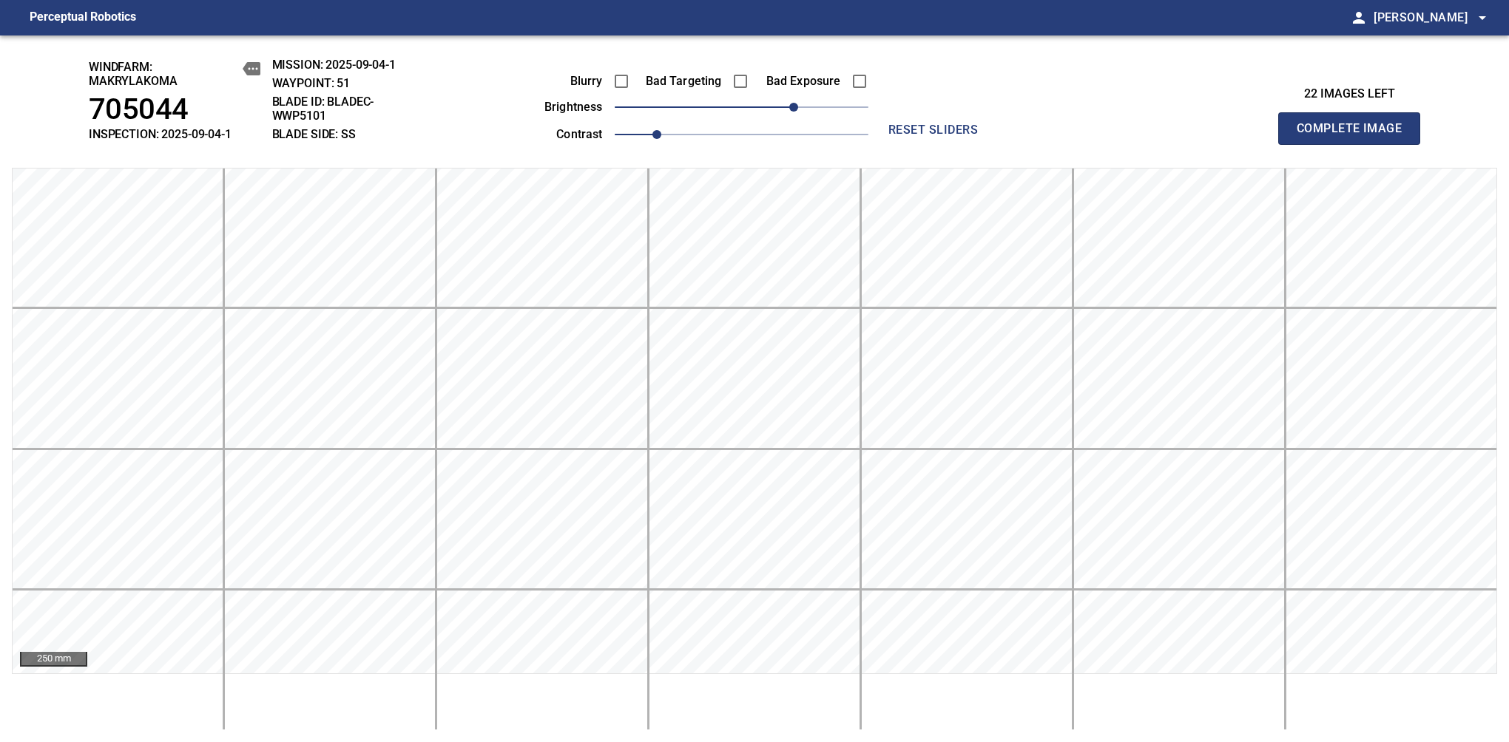
click at [1355, 136] on span "Complete Image" at bounding box center [1348, 128] width 109 height 21
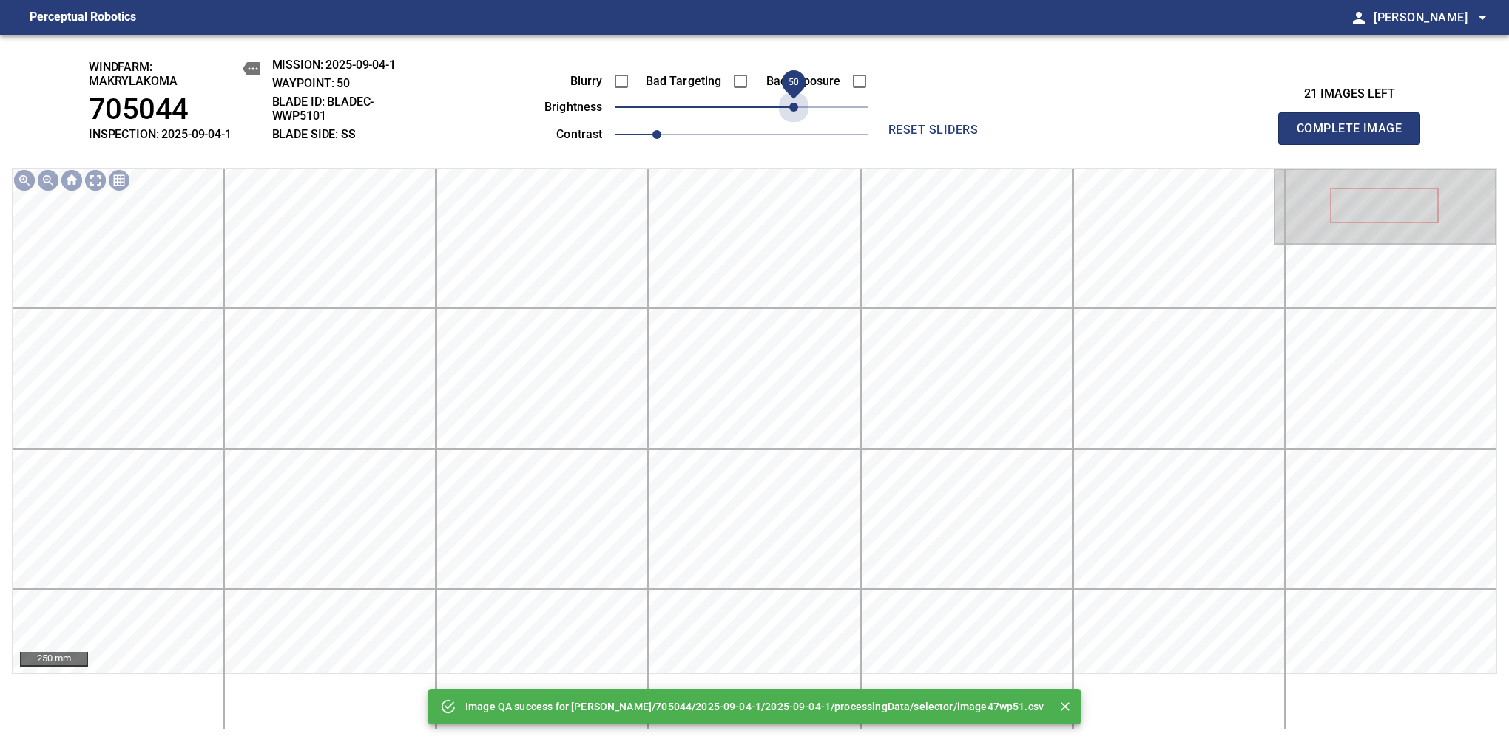
click at [789, 109] on span "50" at bounding box center [742, 107] width 254 height 21
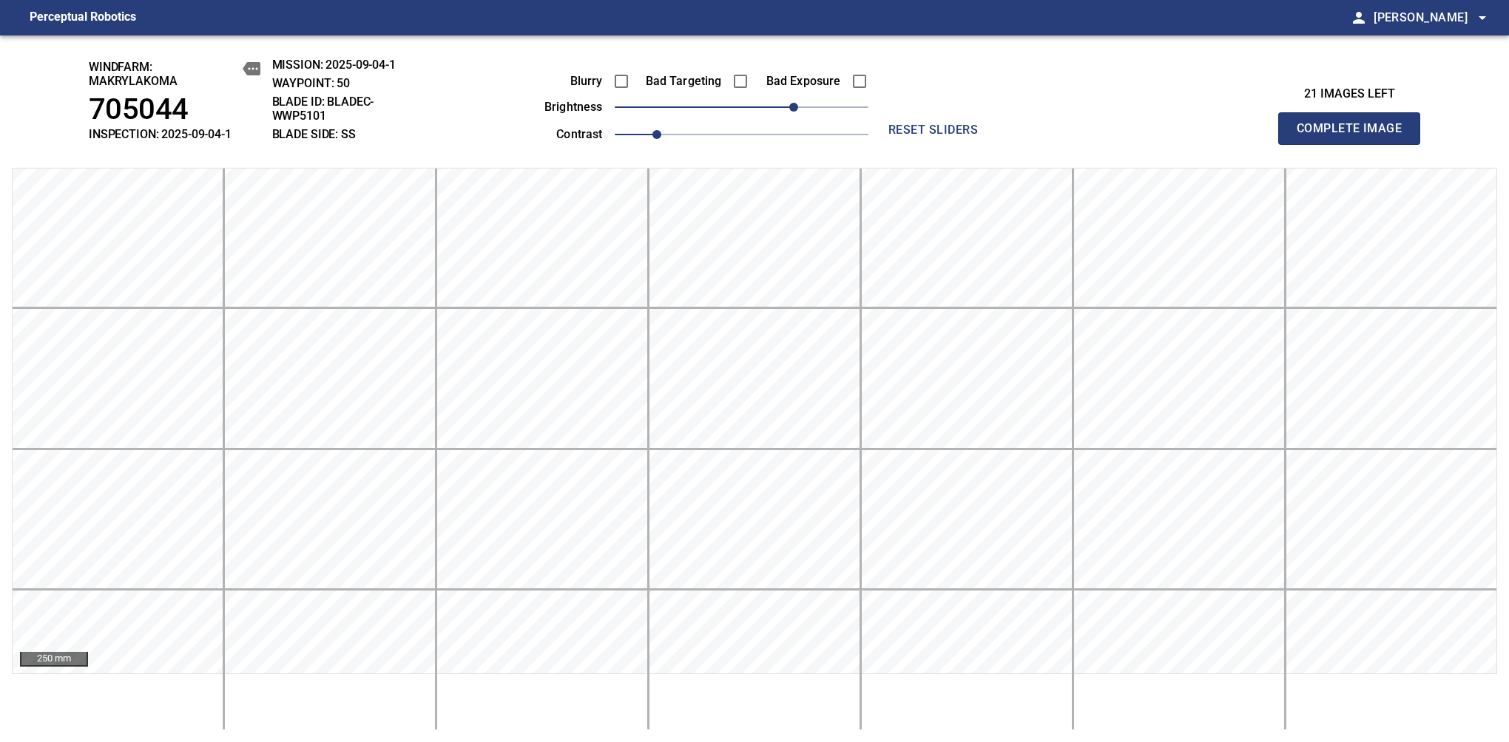
click at [1355, 136] on span "Complete Image" at bounding box center [1348, 128] width 109 height 21
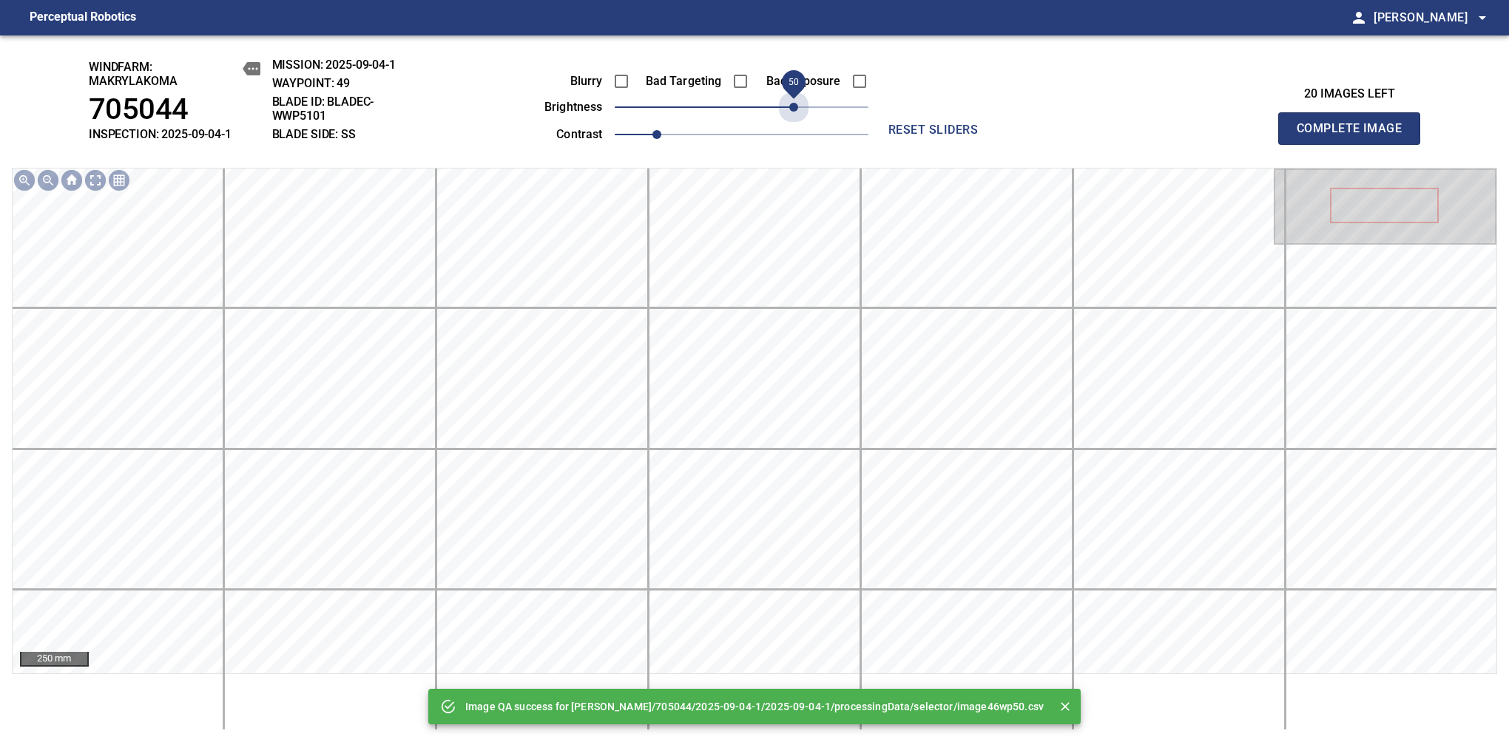
click at [789, 109] on span "50" at bounding box center [742, 107] width 254 height 21
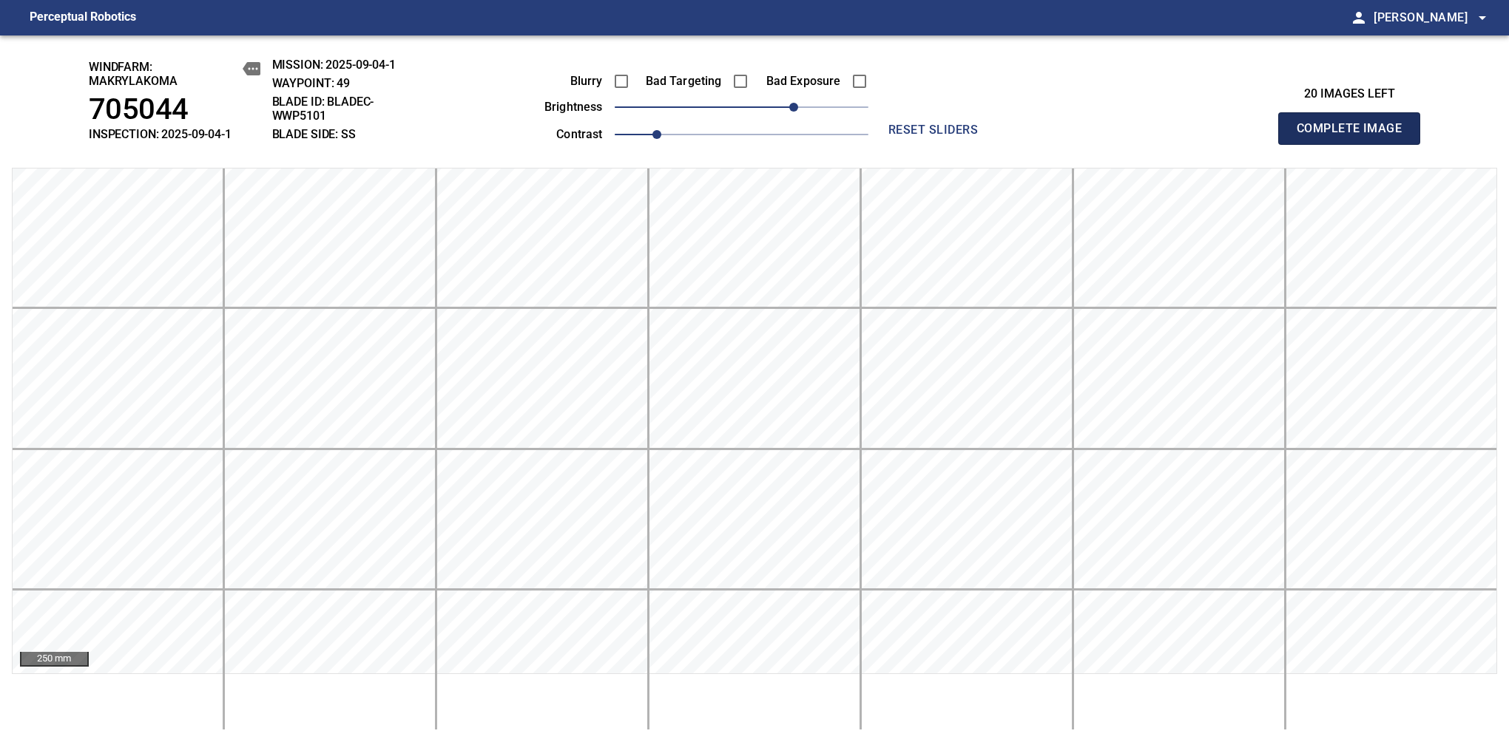
click at [1355, 136] on span "Complete Image" at bounding box center [1348, 128] width 109 height 21
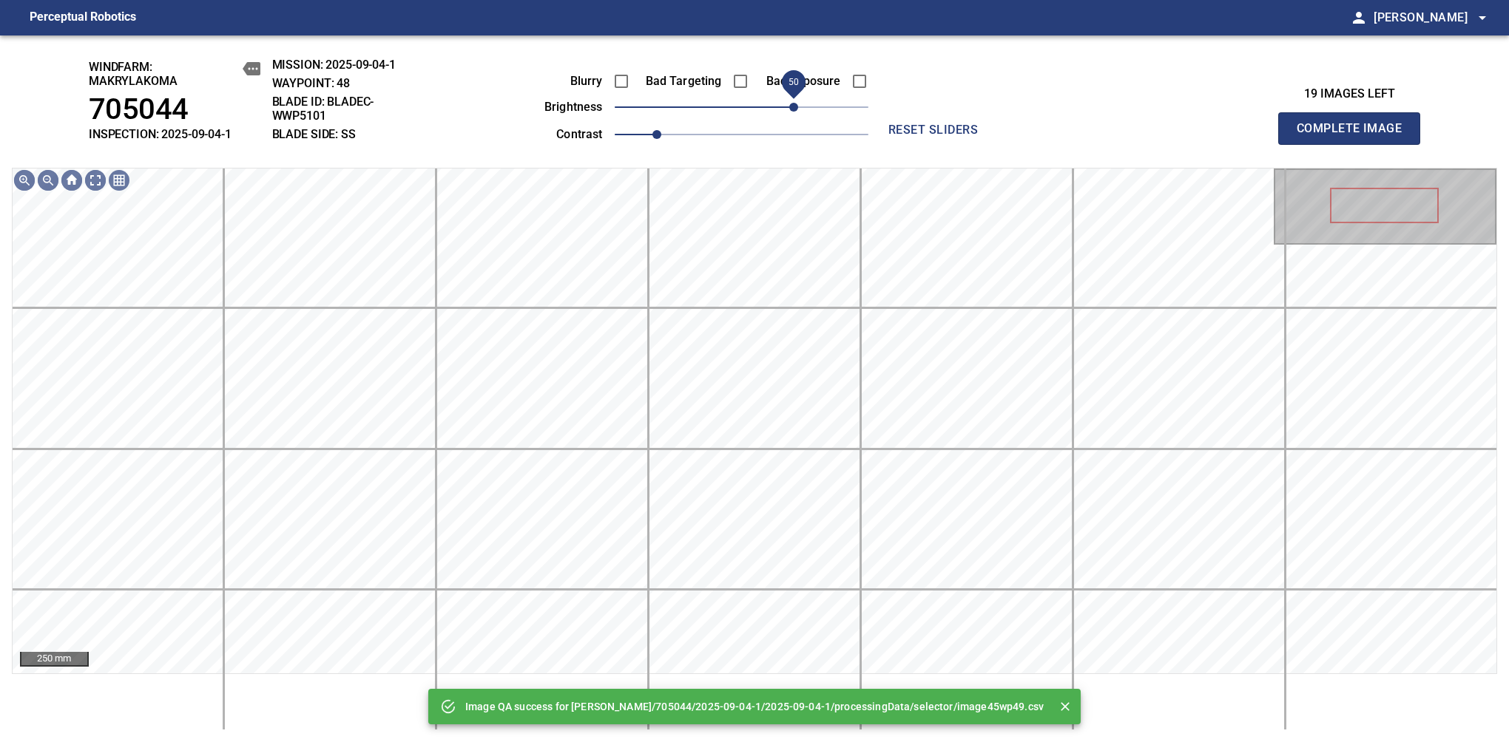
click at [793, 106] on span "50" at bounding box center [742, 107] width 254 height 21
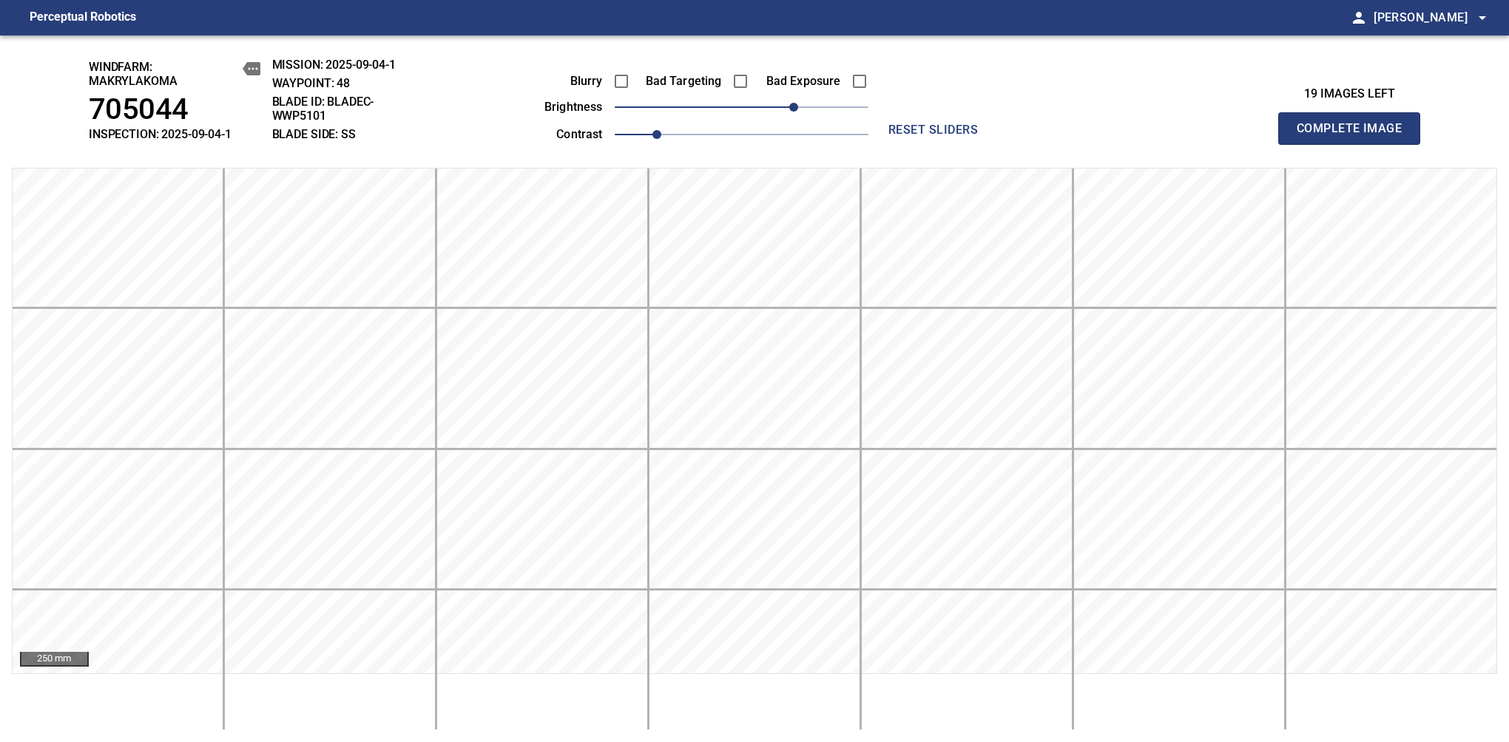
click at [1355, 136] on span "Complete Image" at bounding box center [1348, 128] width 109 height 21
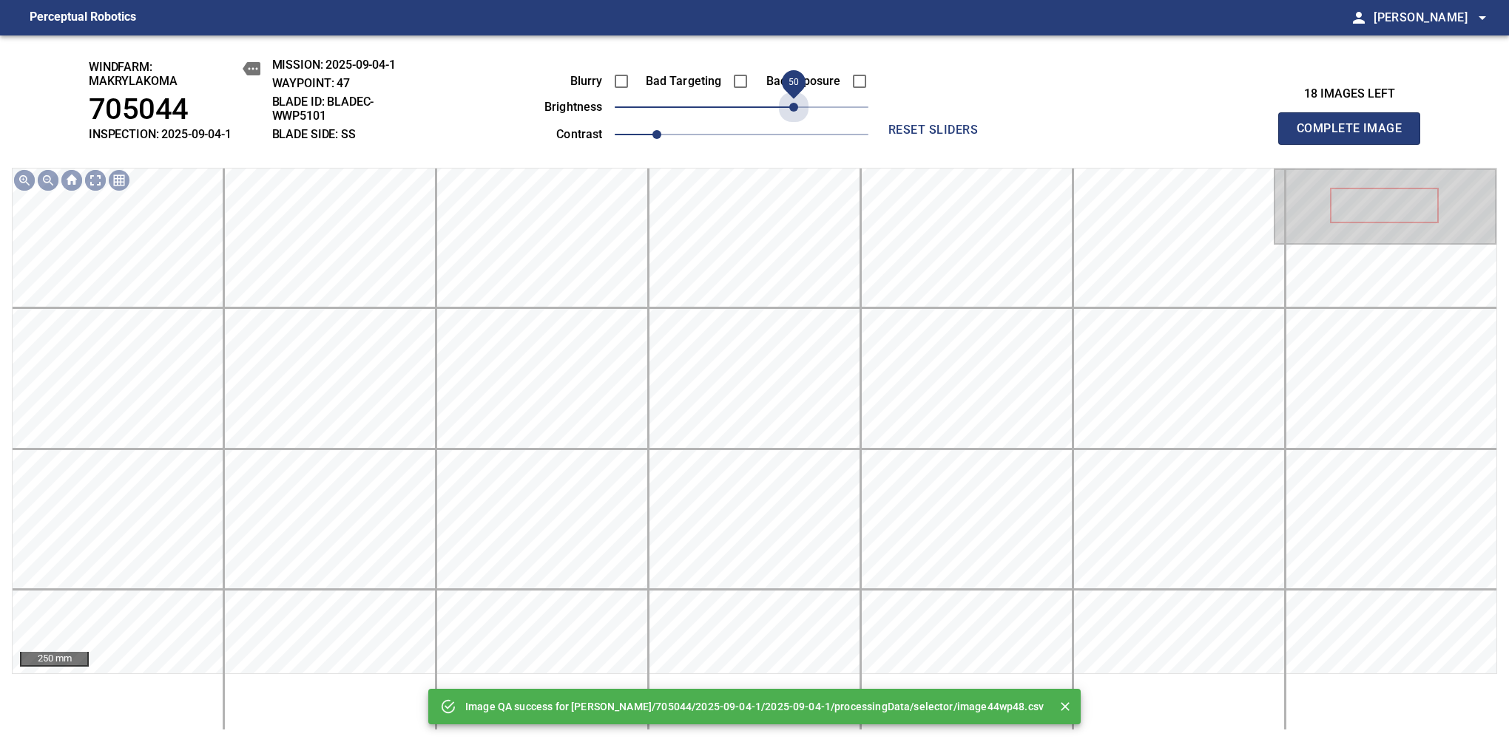
click at [793, 106] on span "50" at bounding box center [742, 107] width 254 height 21
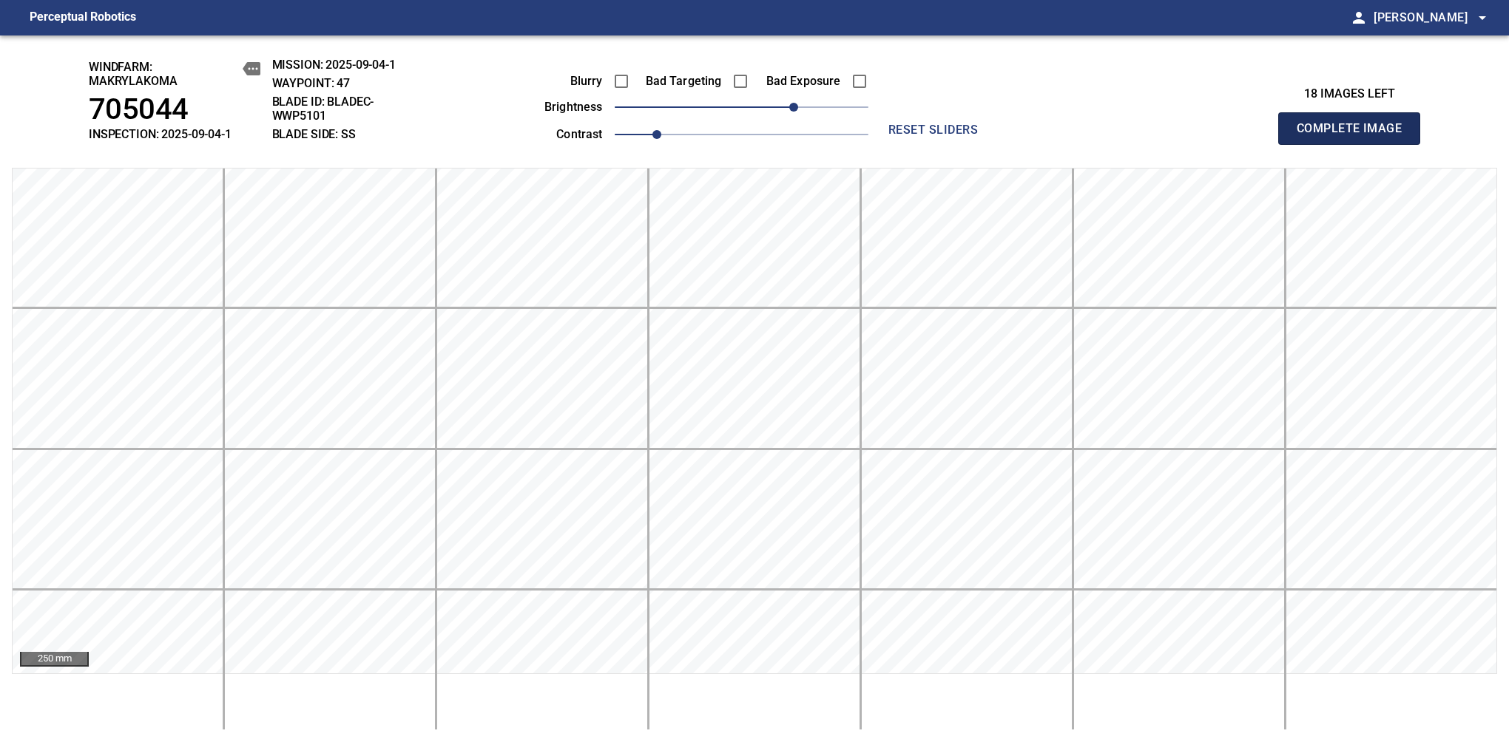
click at [1355, 136] on span "Complete Image" at bounding box center [1348, 128] width 109 height 21
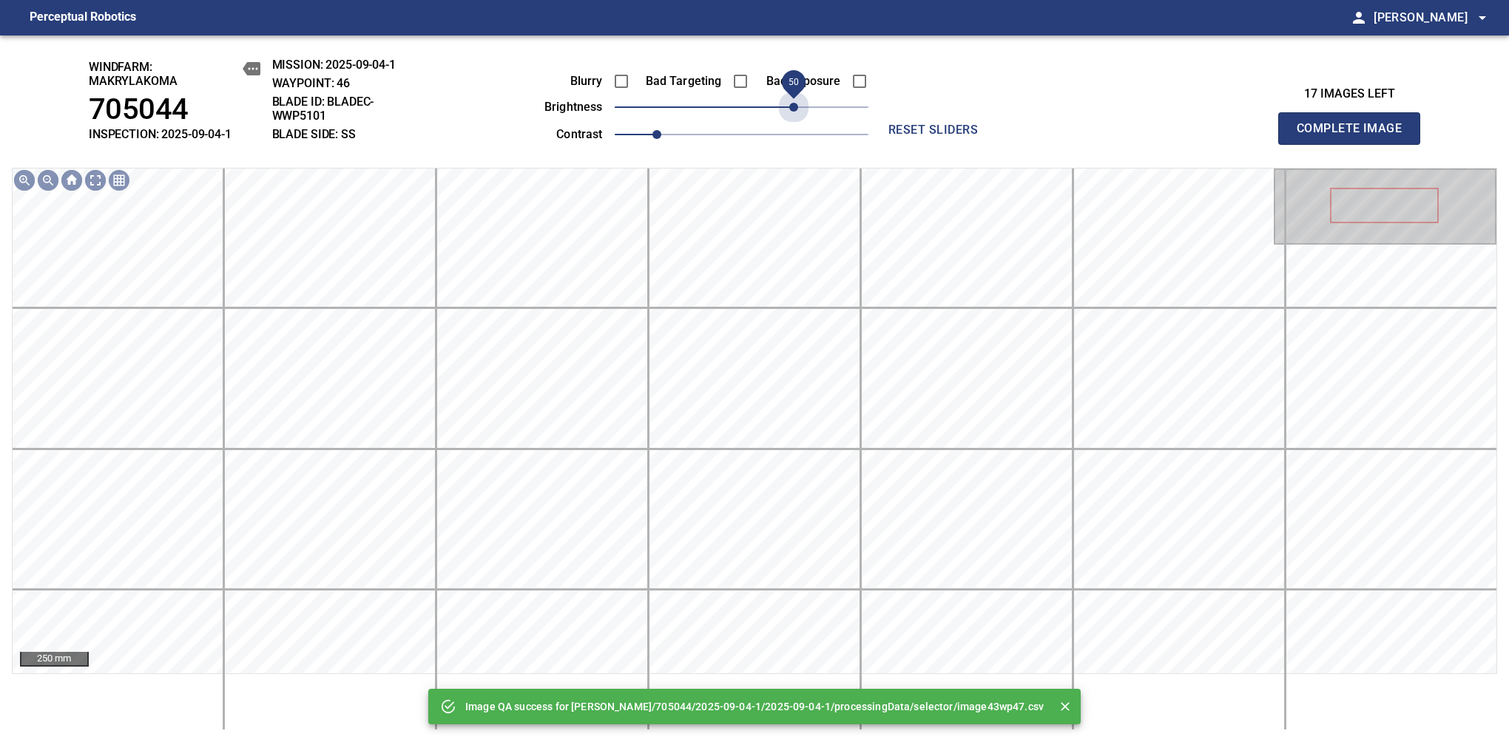
click at [793, 106] on span "50" at bounding box center [742, 107] width 254 height 21
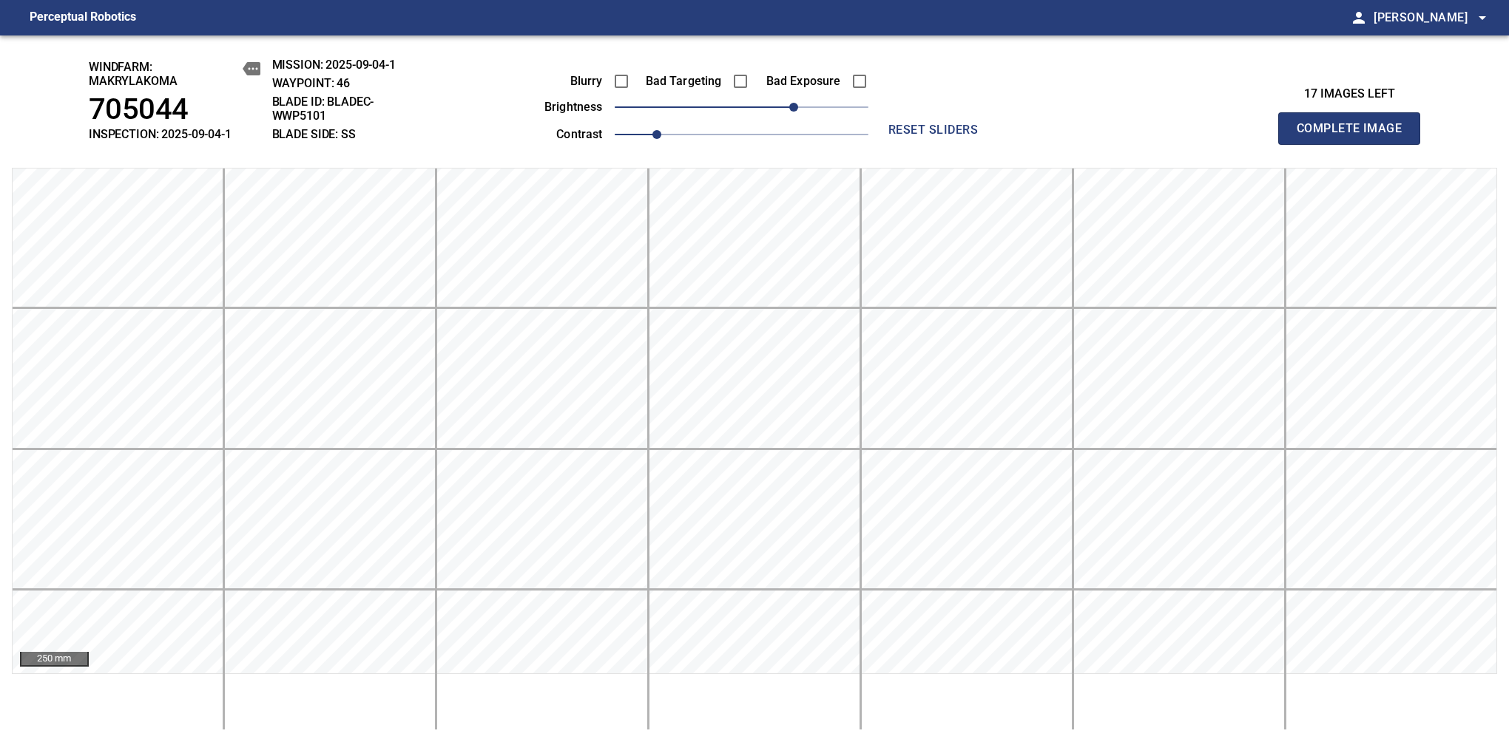
click at [1355, 136] on span "Complete Image" at bounding box center [1348, 128] width 109 height 21
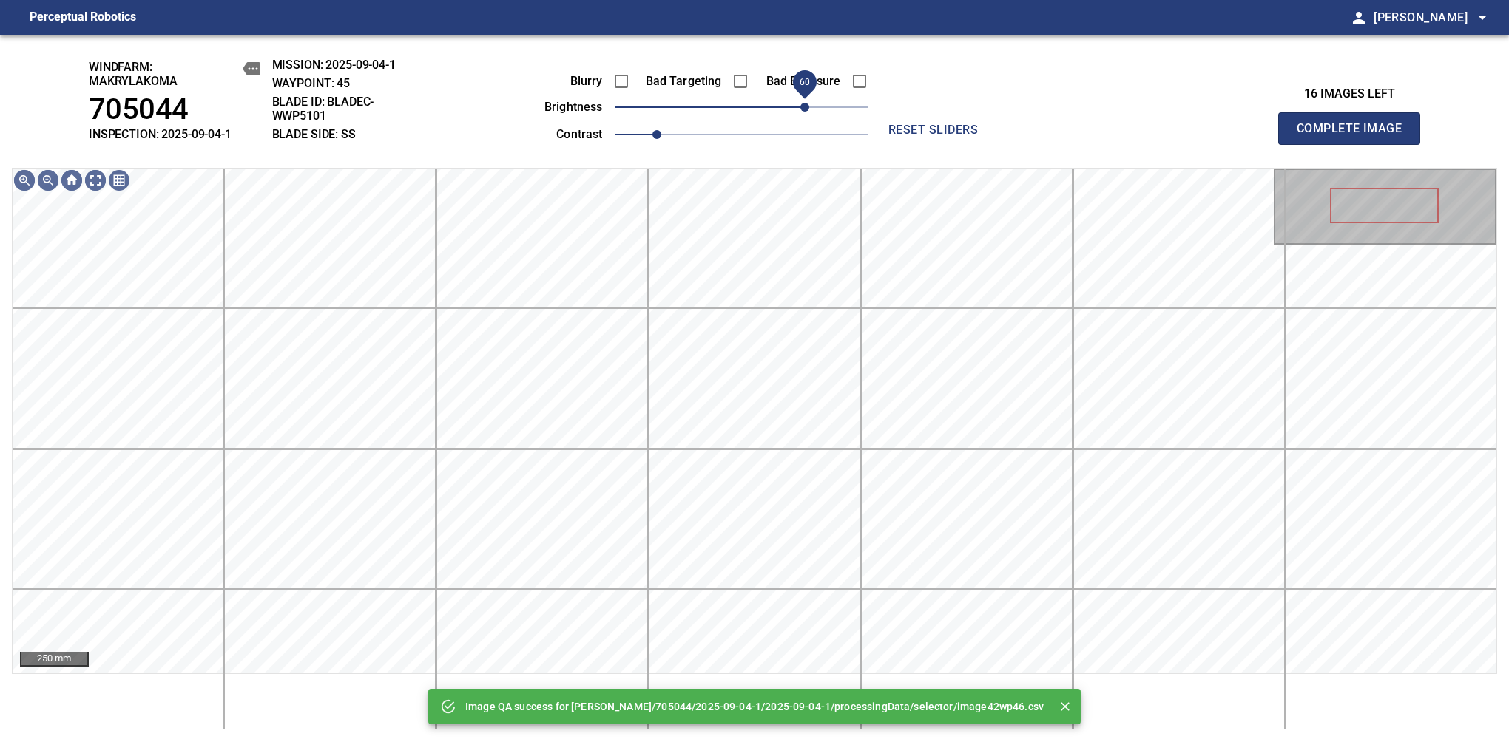
drag, startPoint x: 793, startPoint y: 106, endPoint x: 806, endPoint y: 106, distance: 12.6
click at [806, 106] on span "60" at bounding box center [742, 107] width 254 height 21
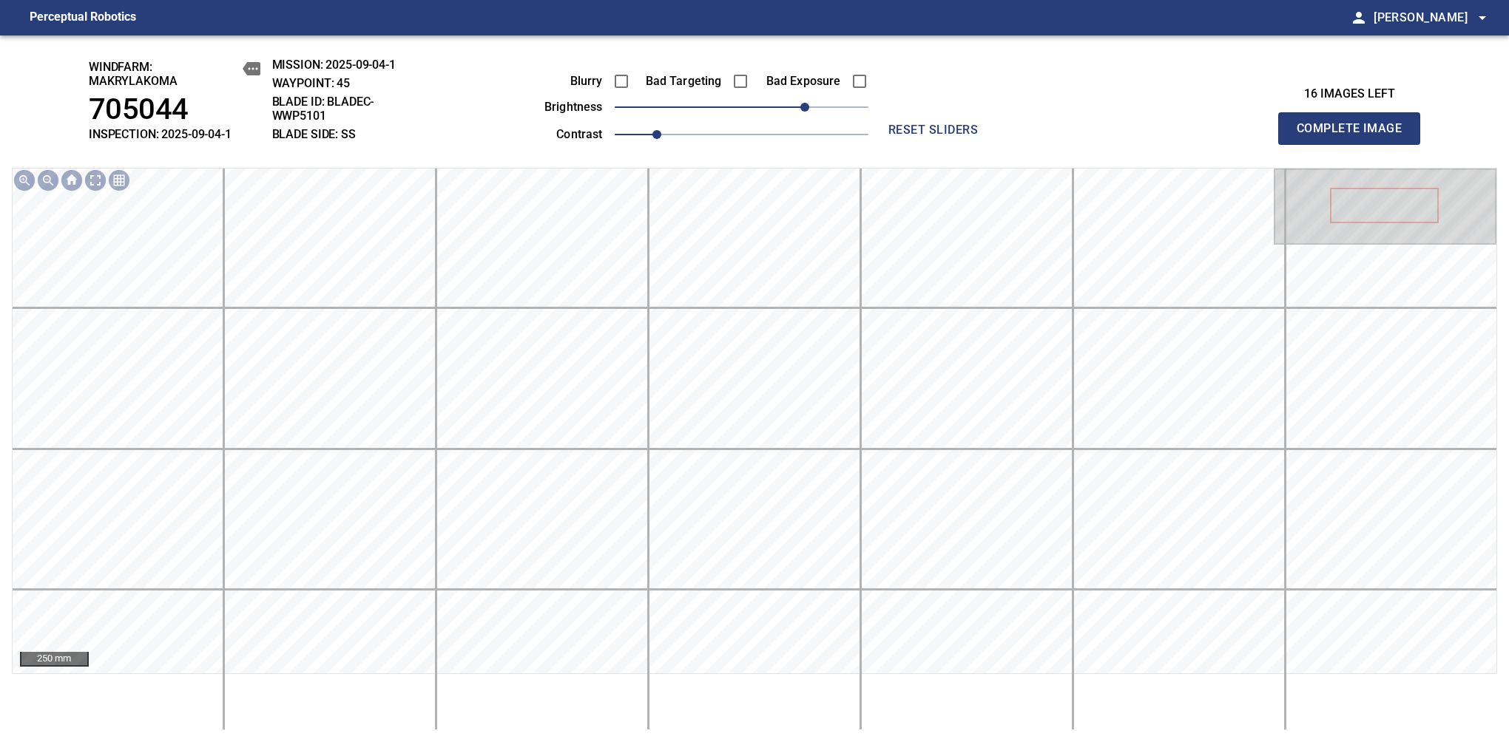
click at [1355, 136] on span "Complete Image" at bounding box center [1348, 128] width 109 height 21
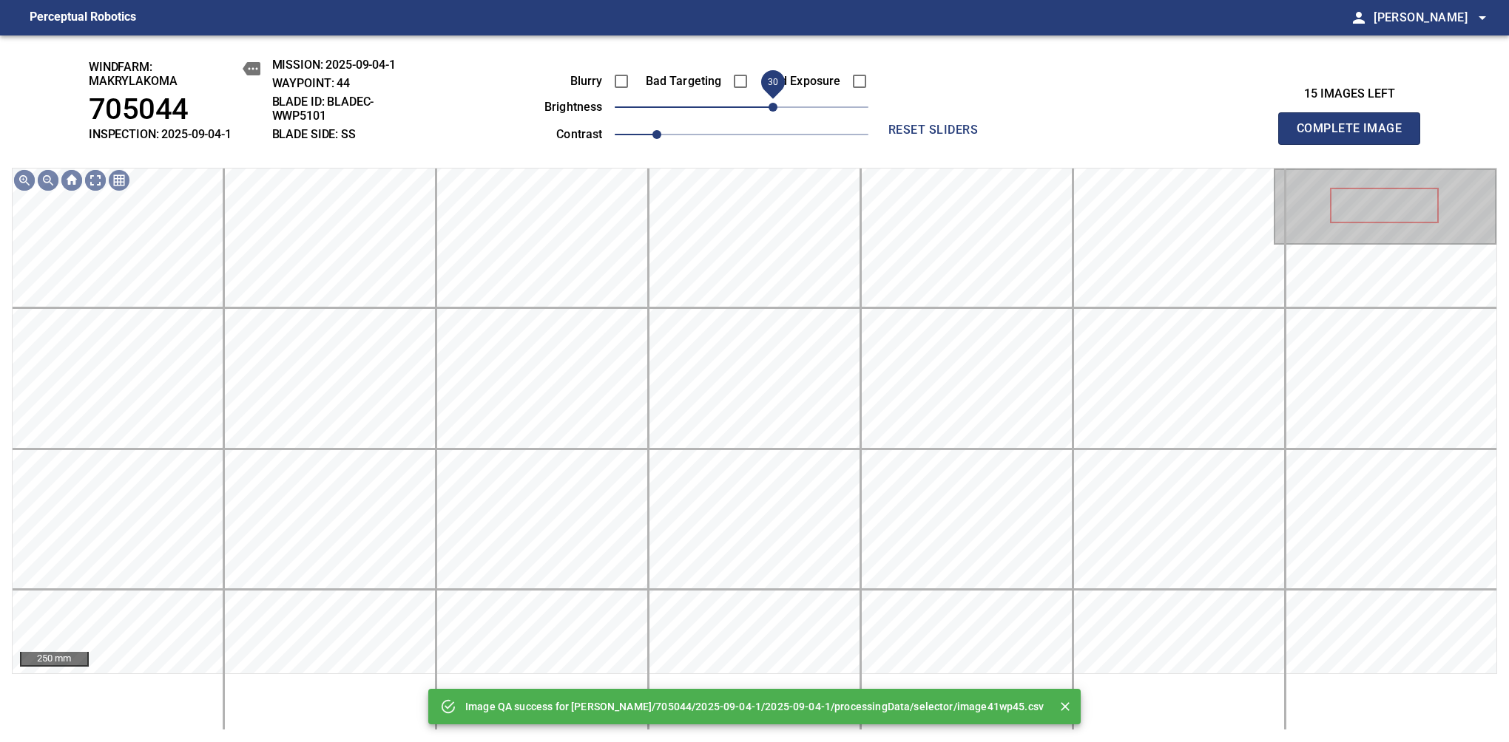
drag, startPoint x: 806, startPoint y: 106, endPoint x: 775, endPoint y: 118, distance: 33.2
click at [775, 118] on span "30" at bounding box center [742, 107] width 254 height 21
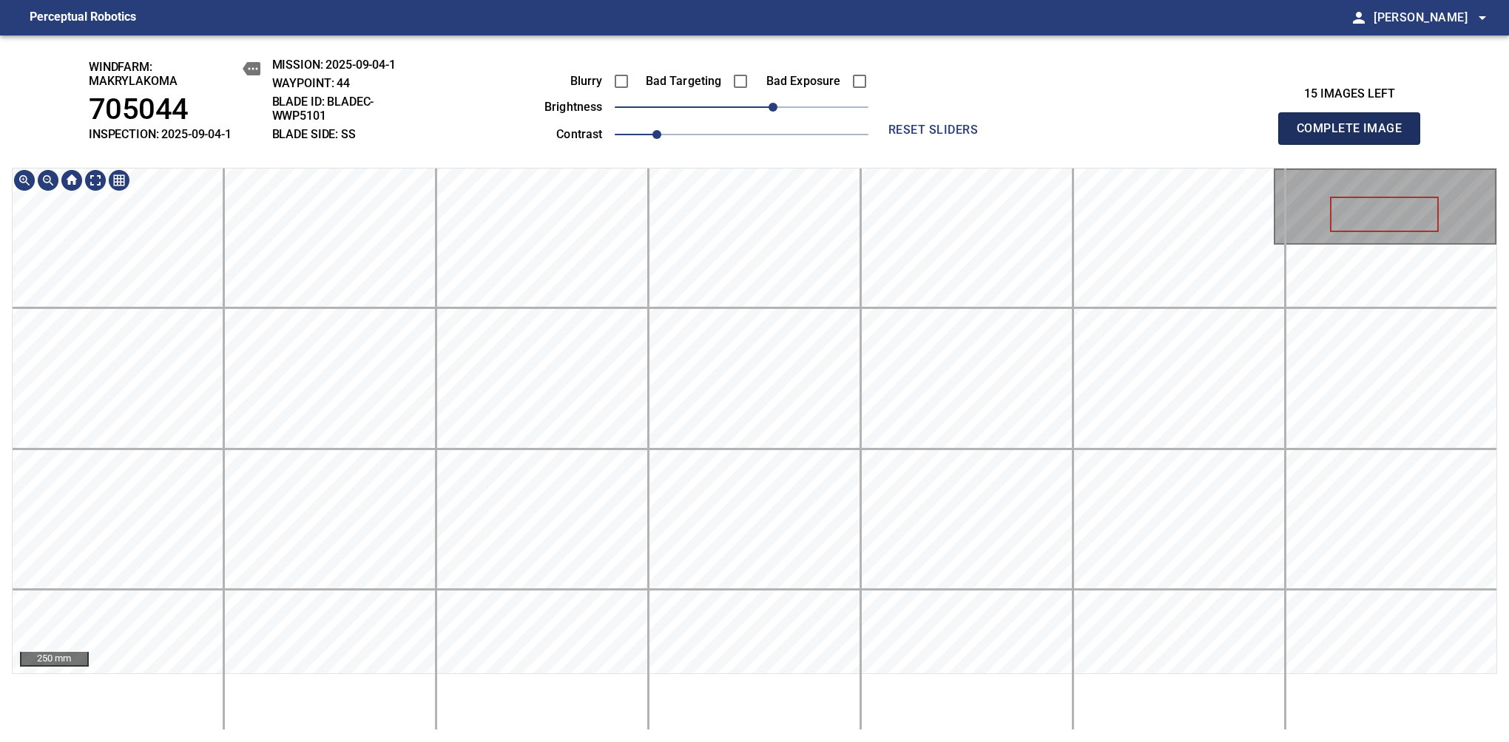
click at [1355, 136] on span "Complete Image" at bounding box center [1348, 128] width 109 height 21
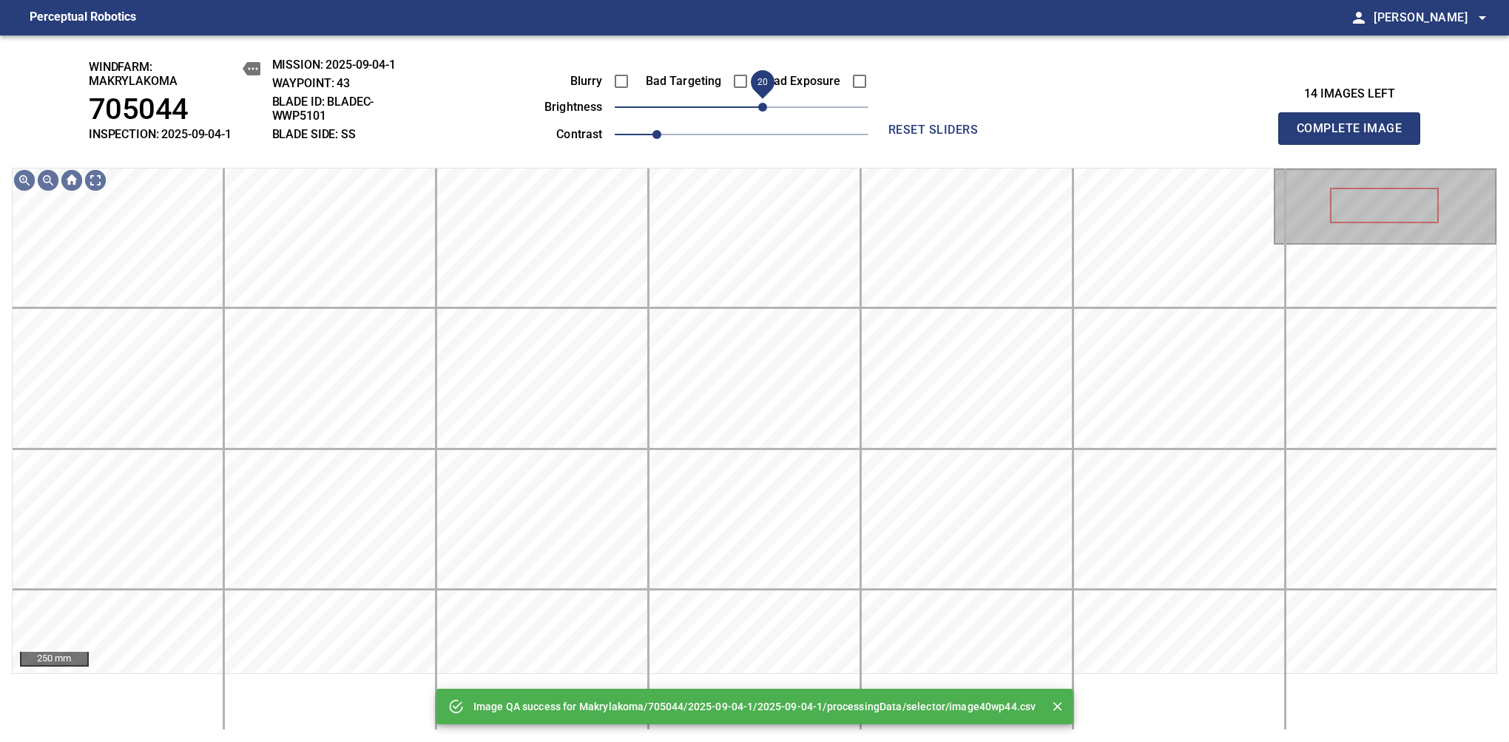
click at [759, 109] on span "20" at bounding box center [762, 107] width 9 height 9
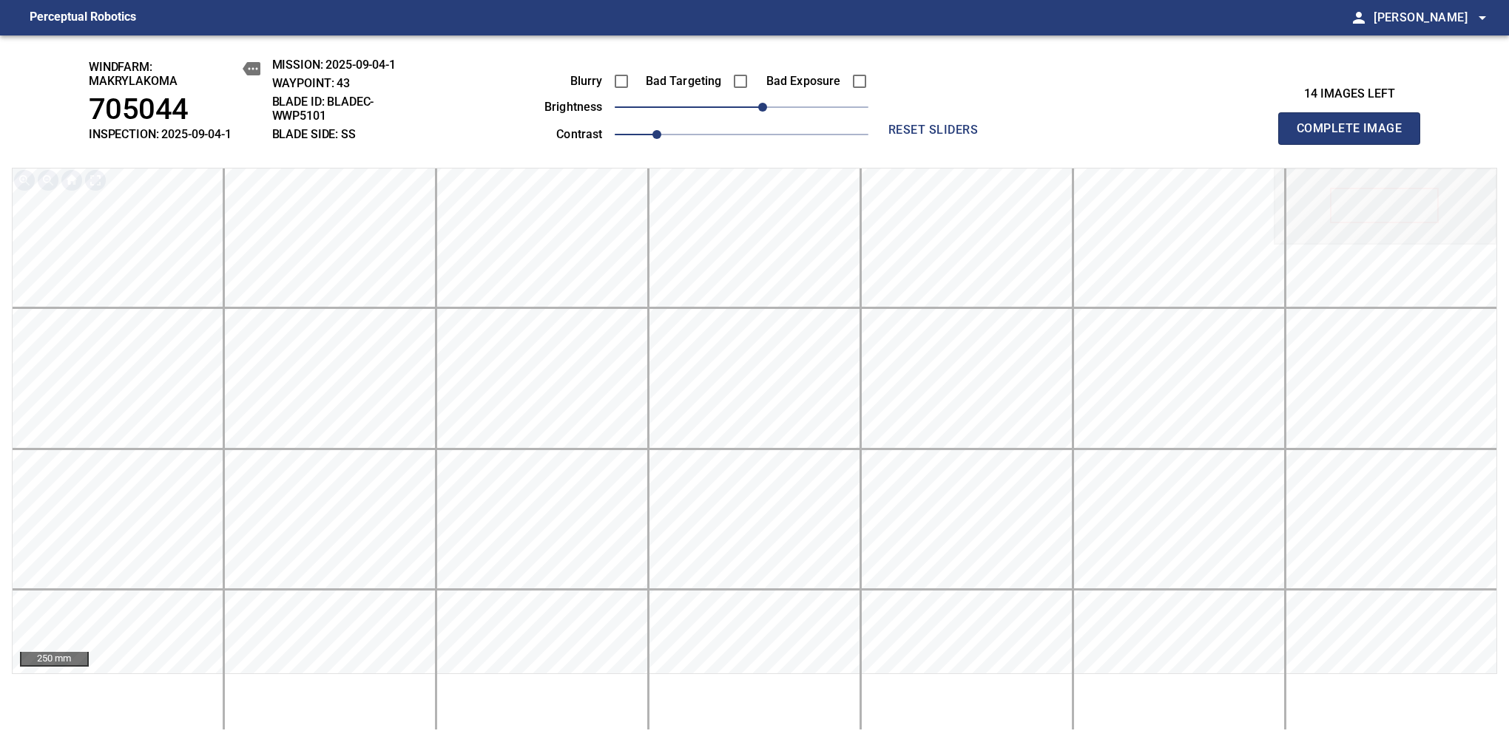
click at [1355, 136] on span "Complete Image" at bounding box center [1348, 128] width 109 height 21
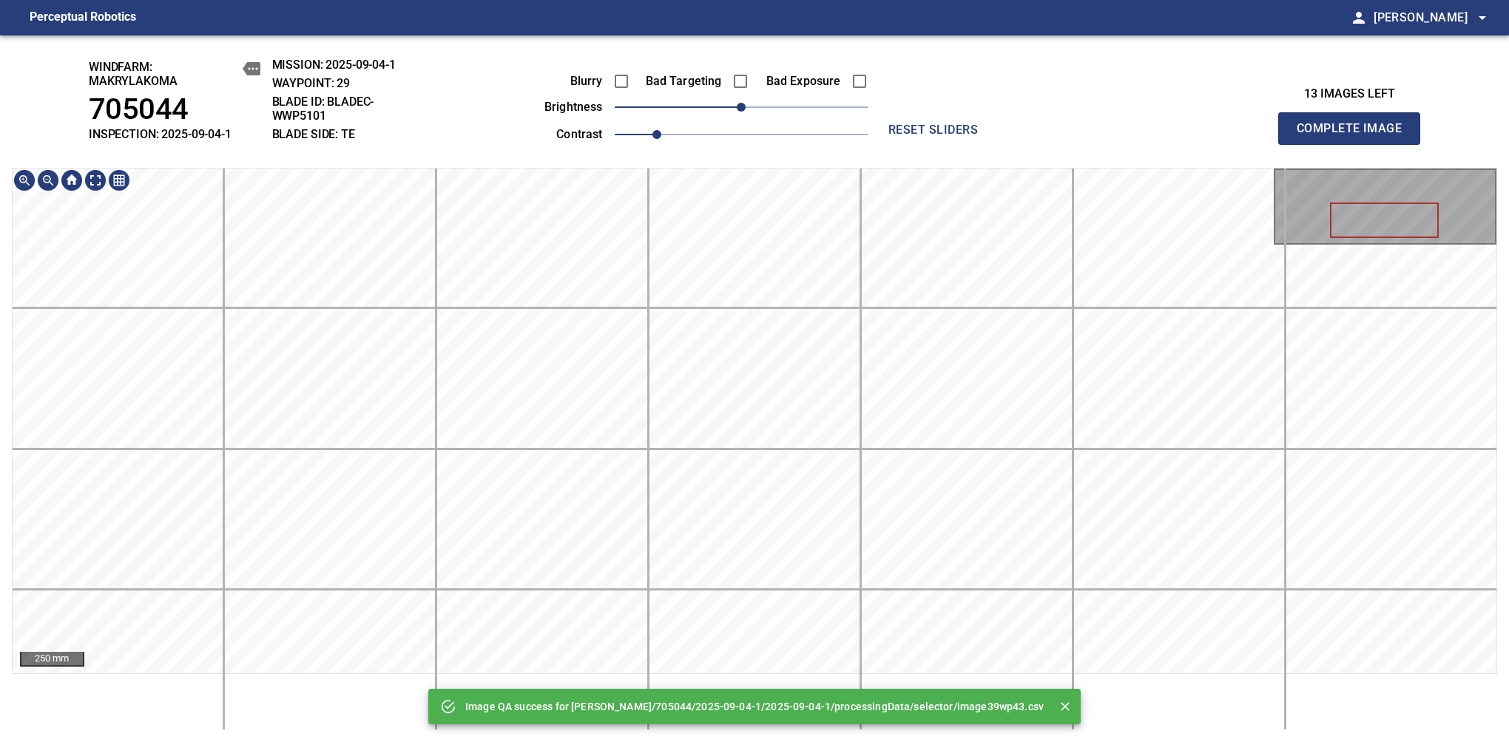
click at [718, 102] on div "Image QA success for Makrylakoma/705044/2025-09-04-1/2025-09-04-1/processingDat…" at bounding box center [754, 388] width 1509 height 707
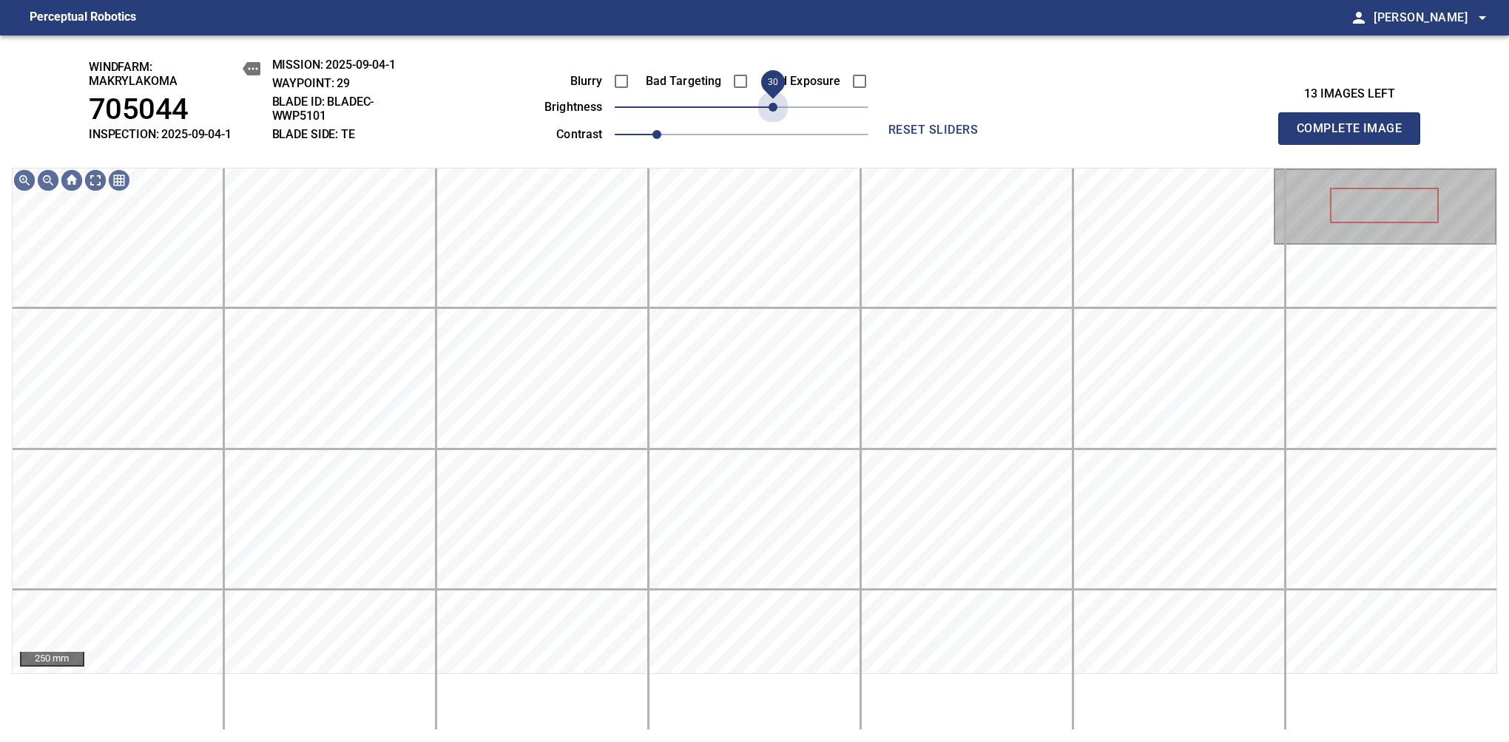
click at [769, 325] on div "windfarm: Makrylakoma 705044 INSPECTION: 2025-09-04-1 MISSION: 2025-09-04-1 WAY…" at bounding box center [754, 388] width 1509 height 707
click at [780, 109] on span "40" at bounding box center [783, 107] width 9 height 9
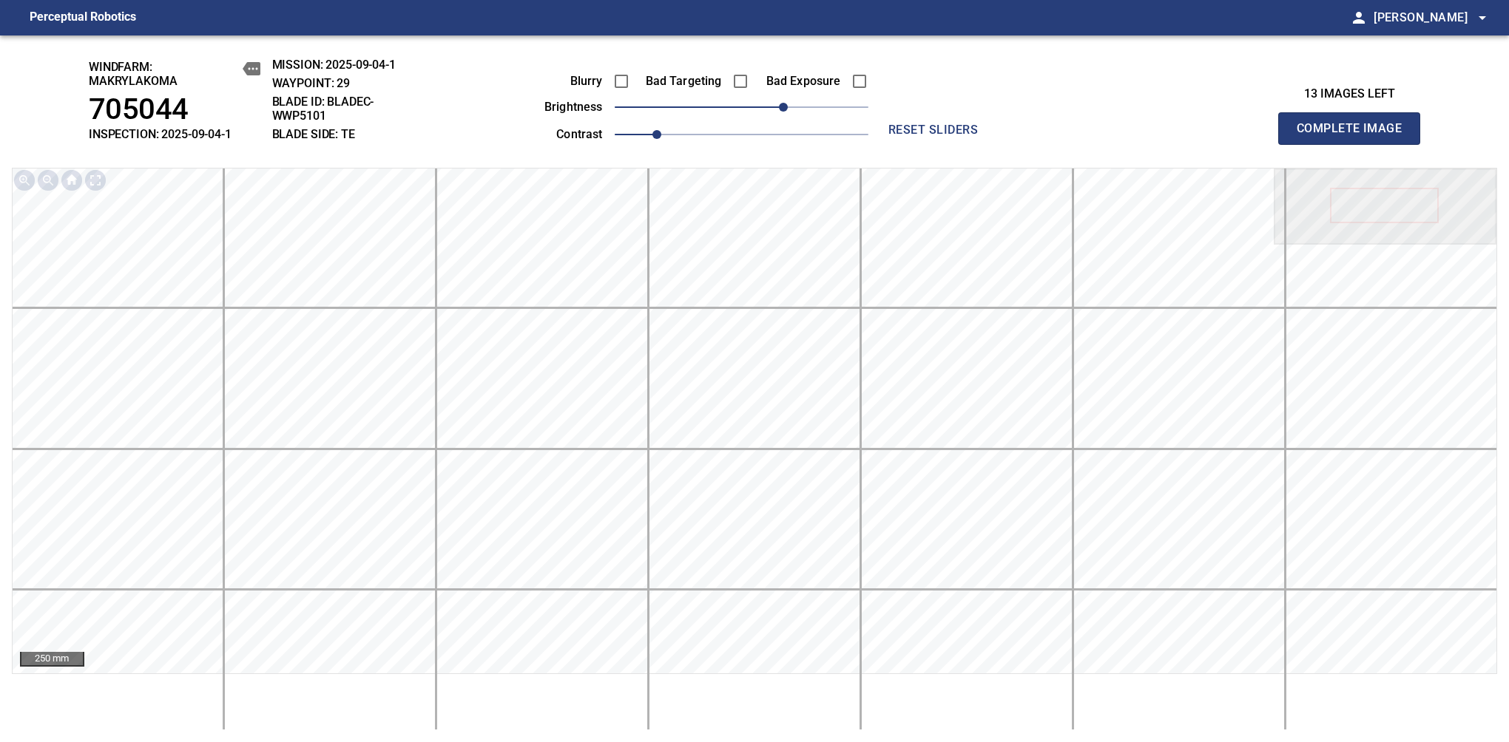
click at [1355, 136] on span "Complete Image" at bounding box center [1348, 128] width 109 height 21
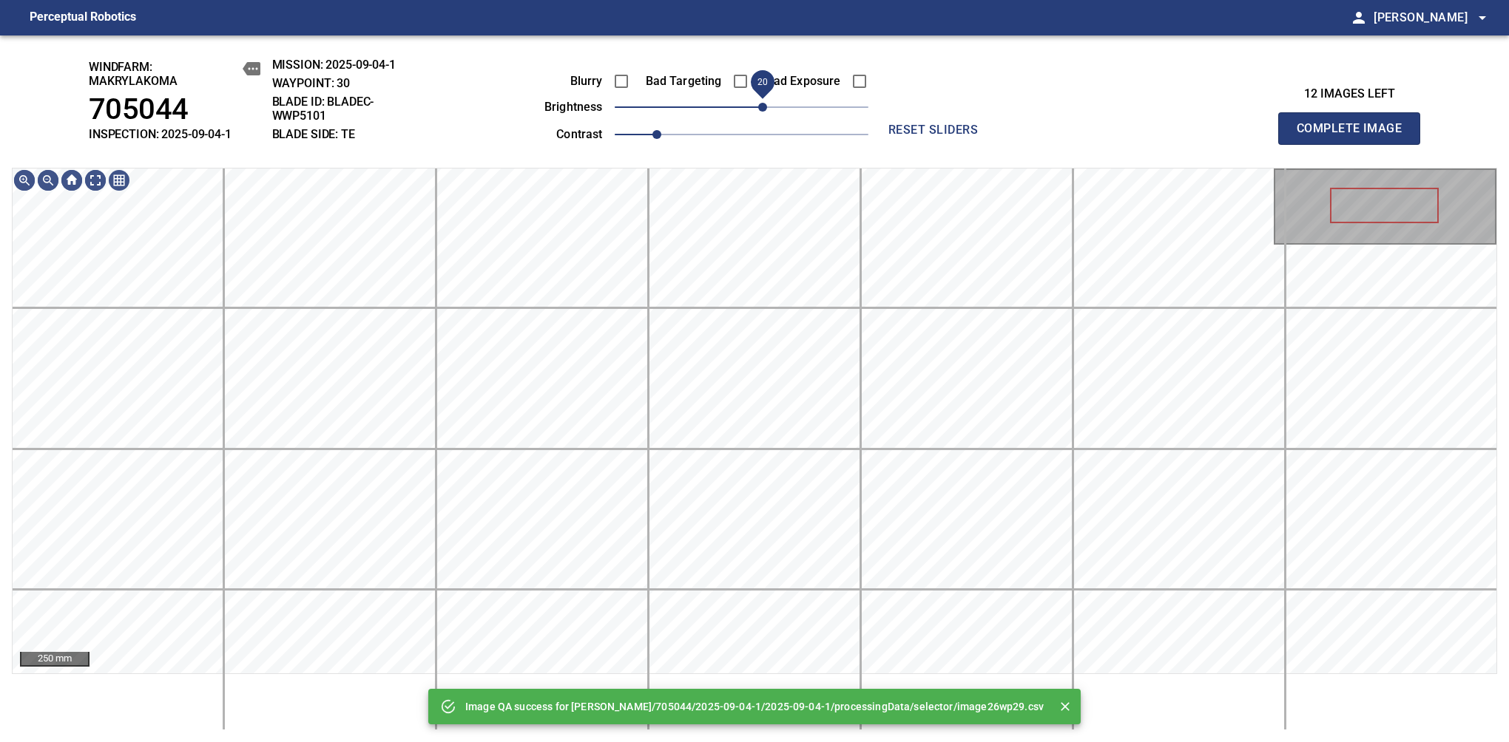
drag, startPoint x: 751, startPoint y: 109, endPoint x: 762, endPoint y: 115, distance: 11.6
click at [762, 112] on span "20" at bounding box center [762, 107] width 9 height 9
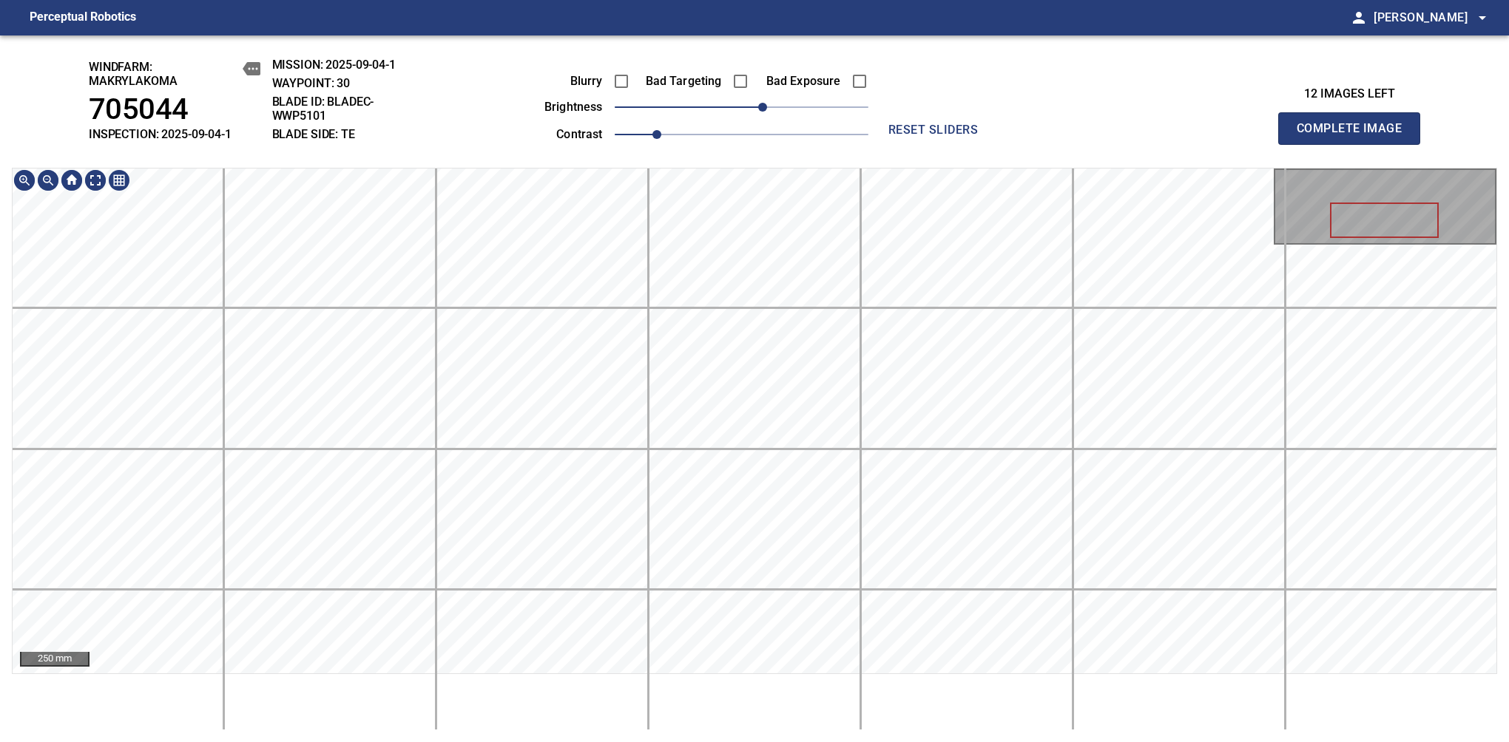
click at [819, 141] on div "windfarm: Makrylakoma 705044 INSPECTION: 2025-09-04-1 MISSION: 2025-09-04-1 WAY…" at bounding box center [754, 388] width 1509 height 707
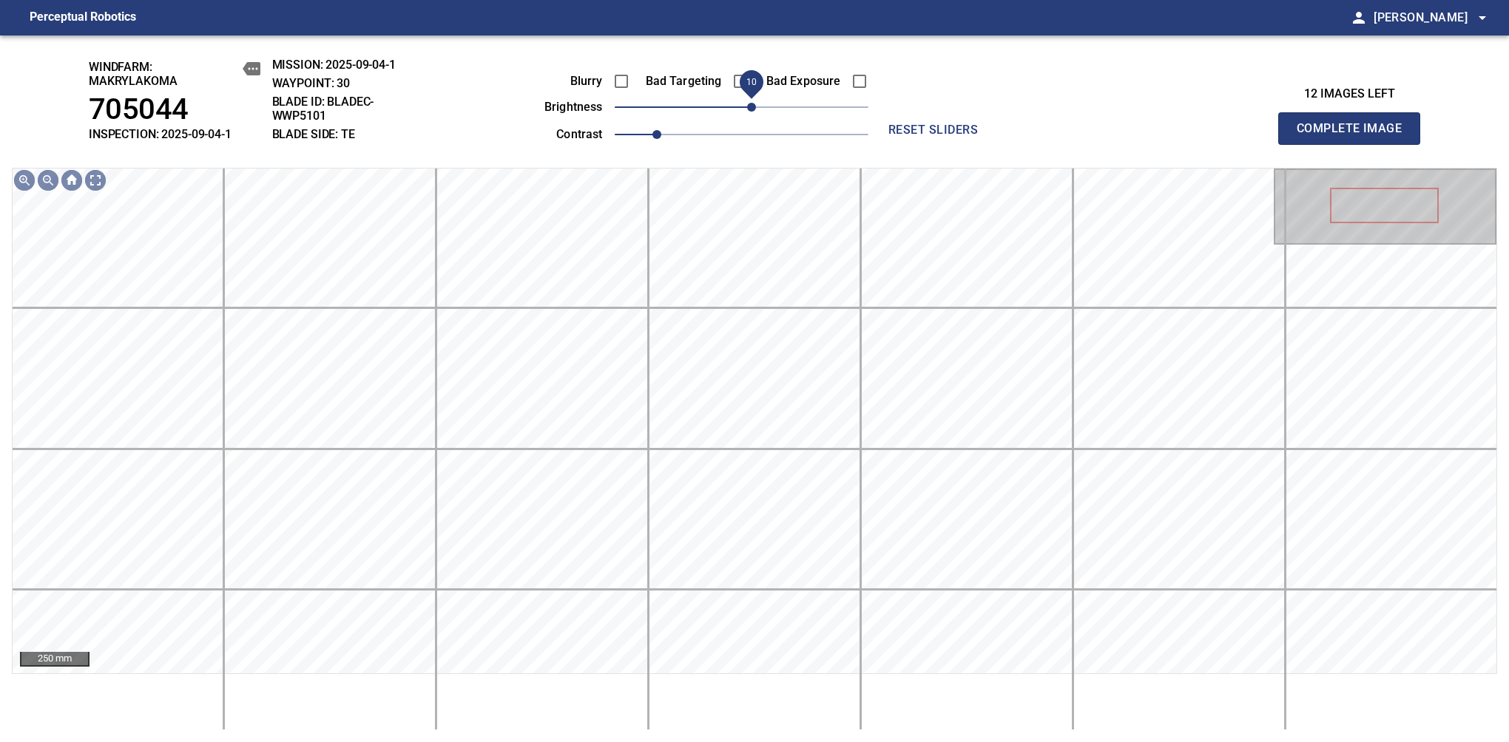
click at [751, 109] on span "10" at bounding box center [751, 107] width 9 height 9
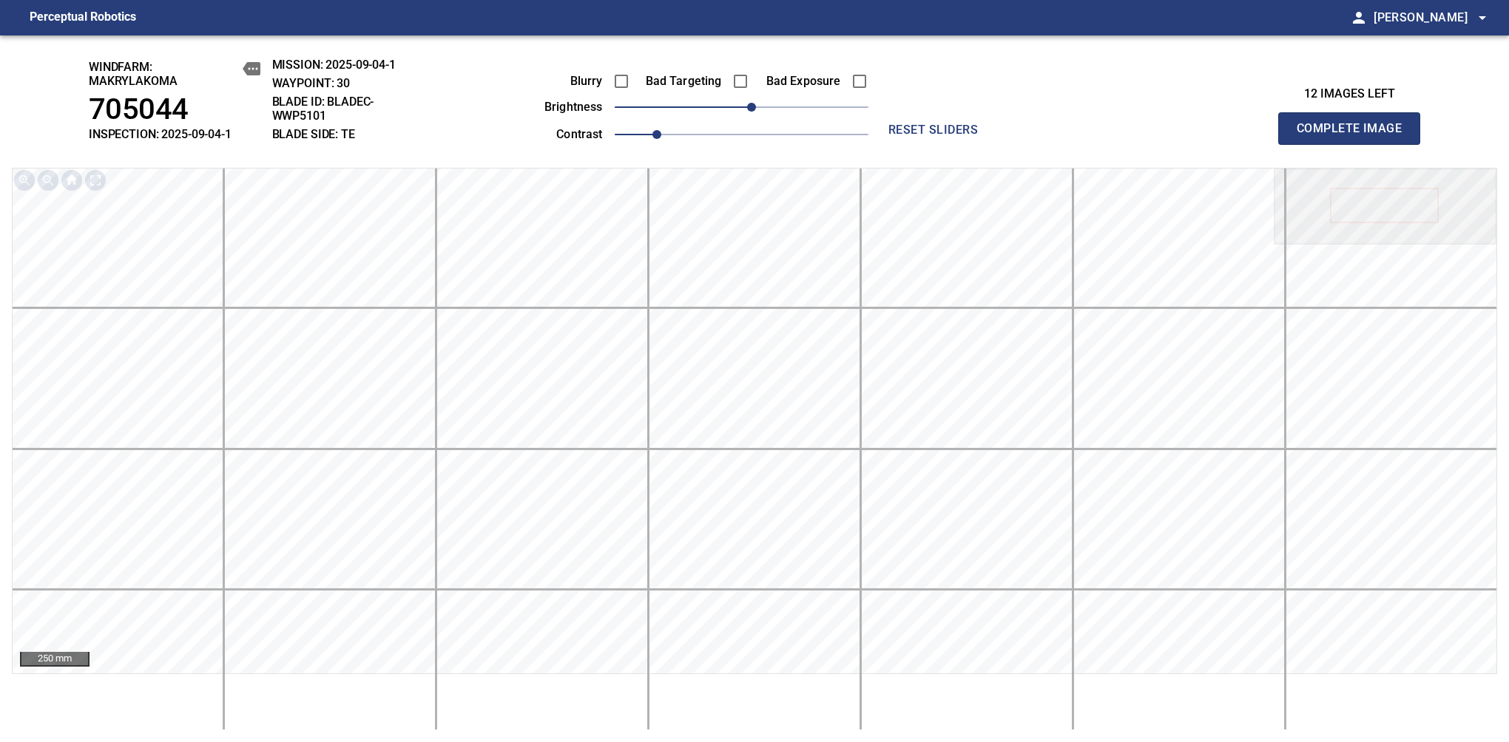
click at [1355, 136] on span "Complete Image" at bounding box center [1348, 128] width 109 height 21
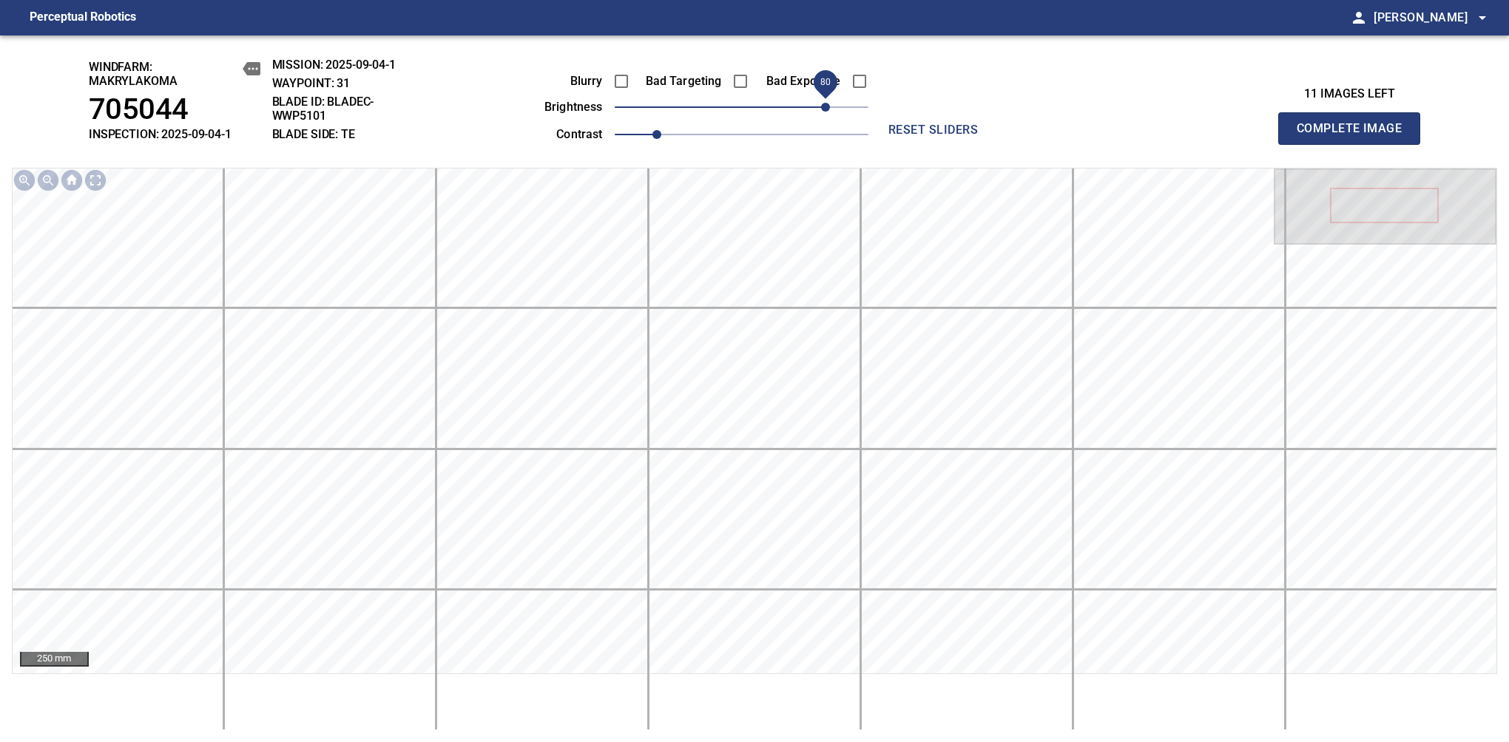
drag, startPoint x: 782, startPoint y: 112, endPoint x: 824, endPoint y: 112, distance: 41.4
click at [824, 112] on span "80" at bounding box center [825, 107] width 9 height 9
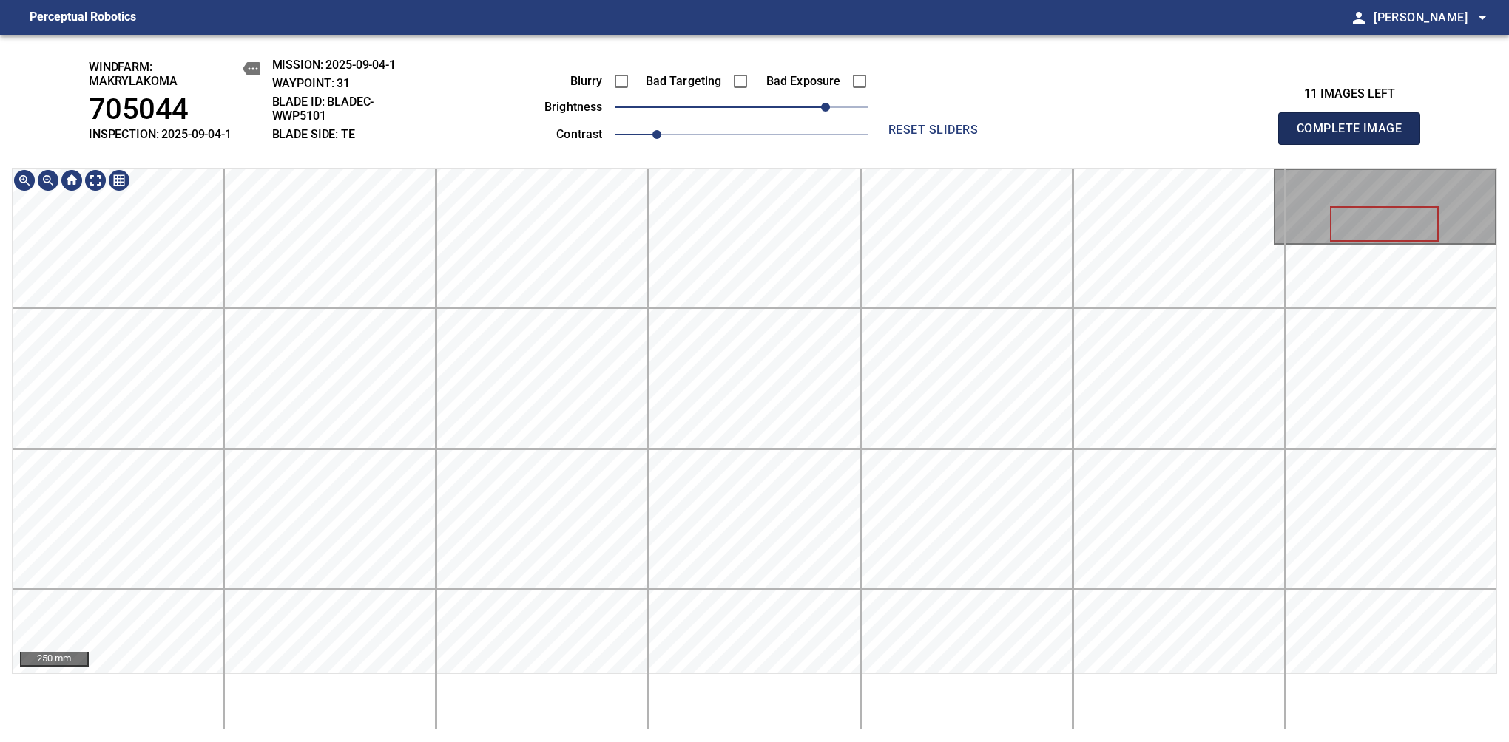
click at [1355, 136] on span "Complete Image" at bounding box center [1348, 128] width 109 height 21
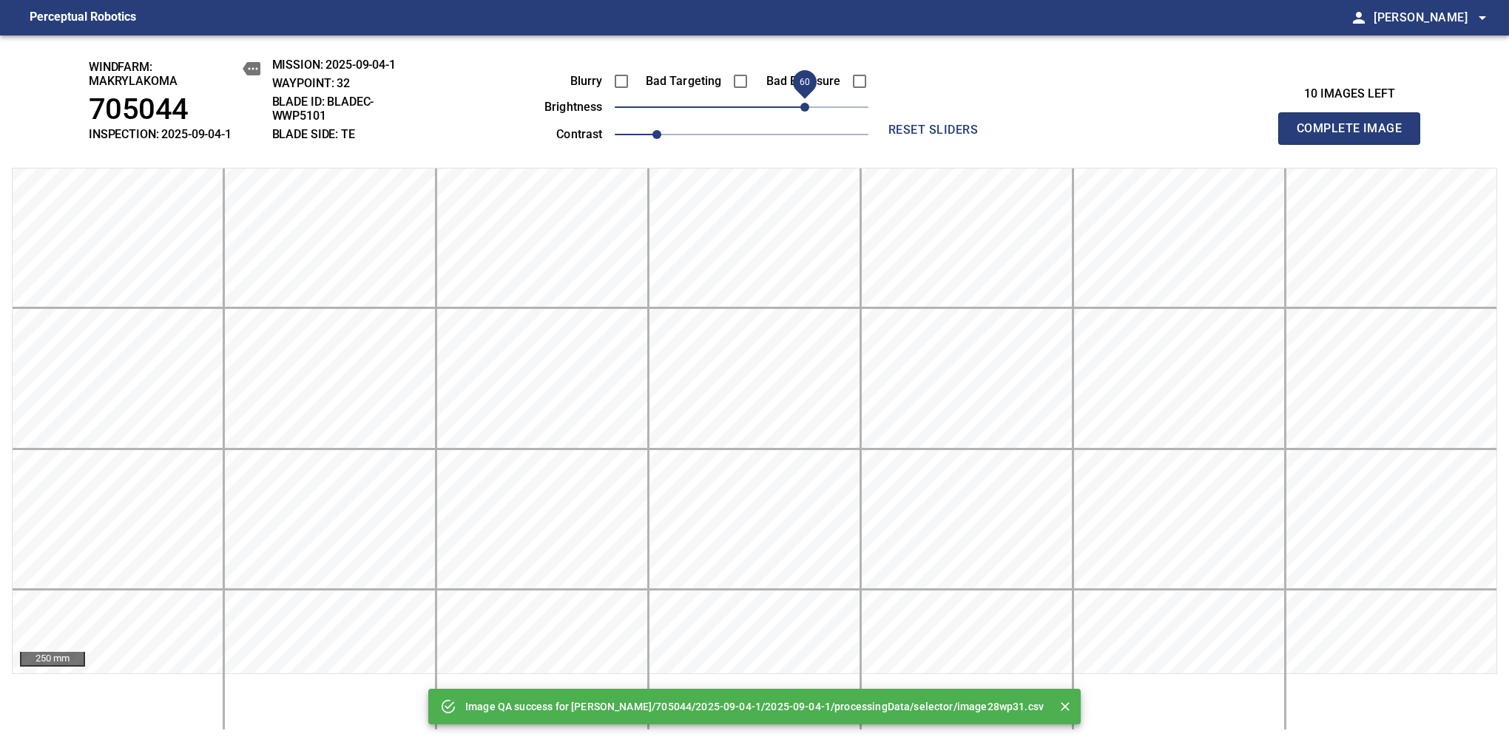
drag, startPoint x: 760, startPoint y: 109, endPoint x: 806, endPoint y: 115, distance: 46.1
click at [806, 112] on span "60" at bounding box center [804, 107] width 9 height 9
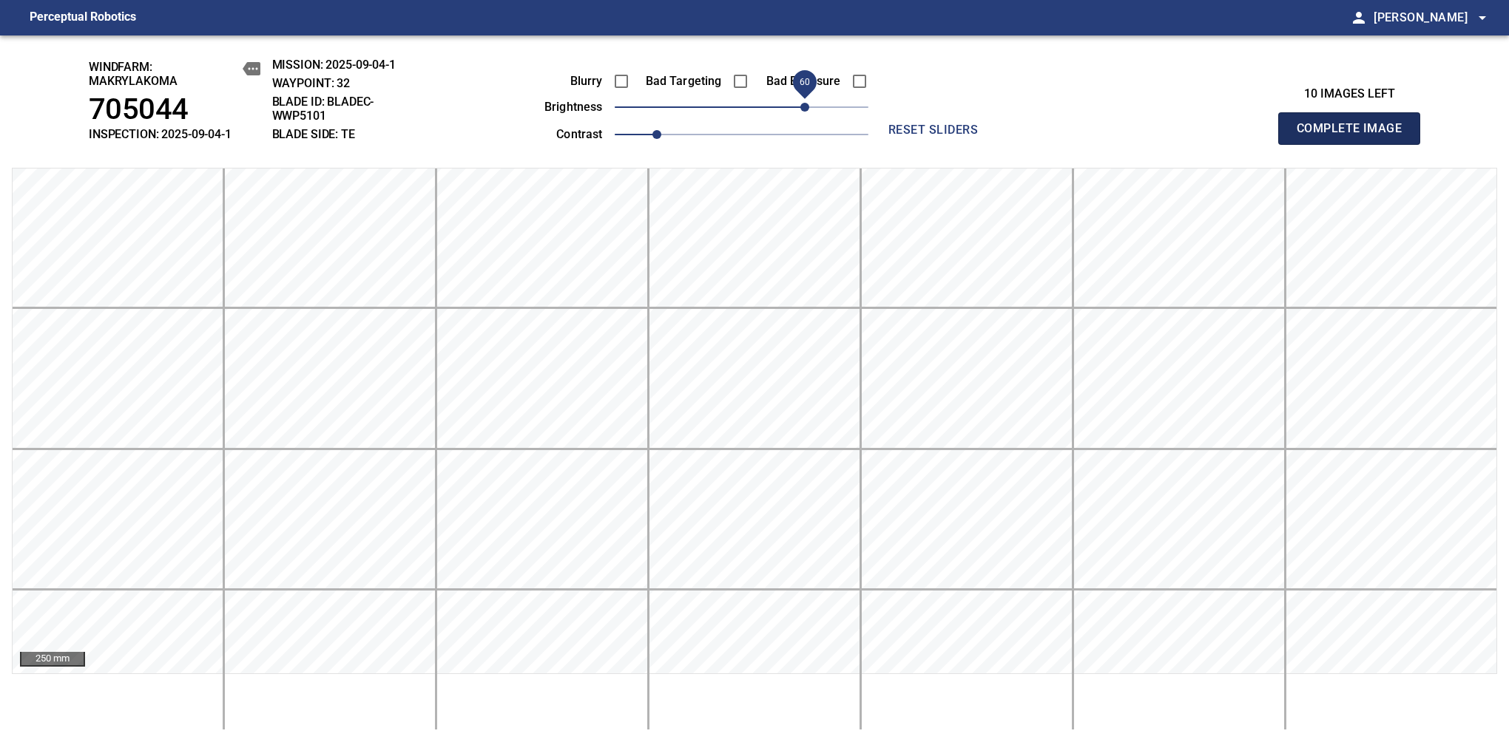
click at [1355, 136] on span "Complete Image" at bounding box center [1348, 128] width 109 height 21
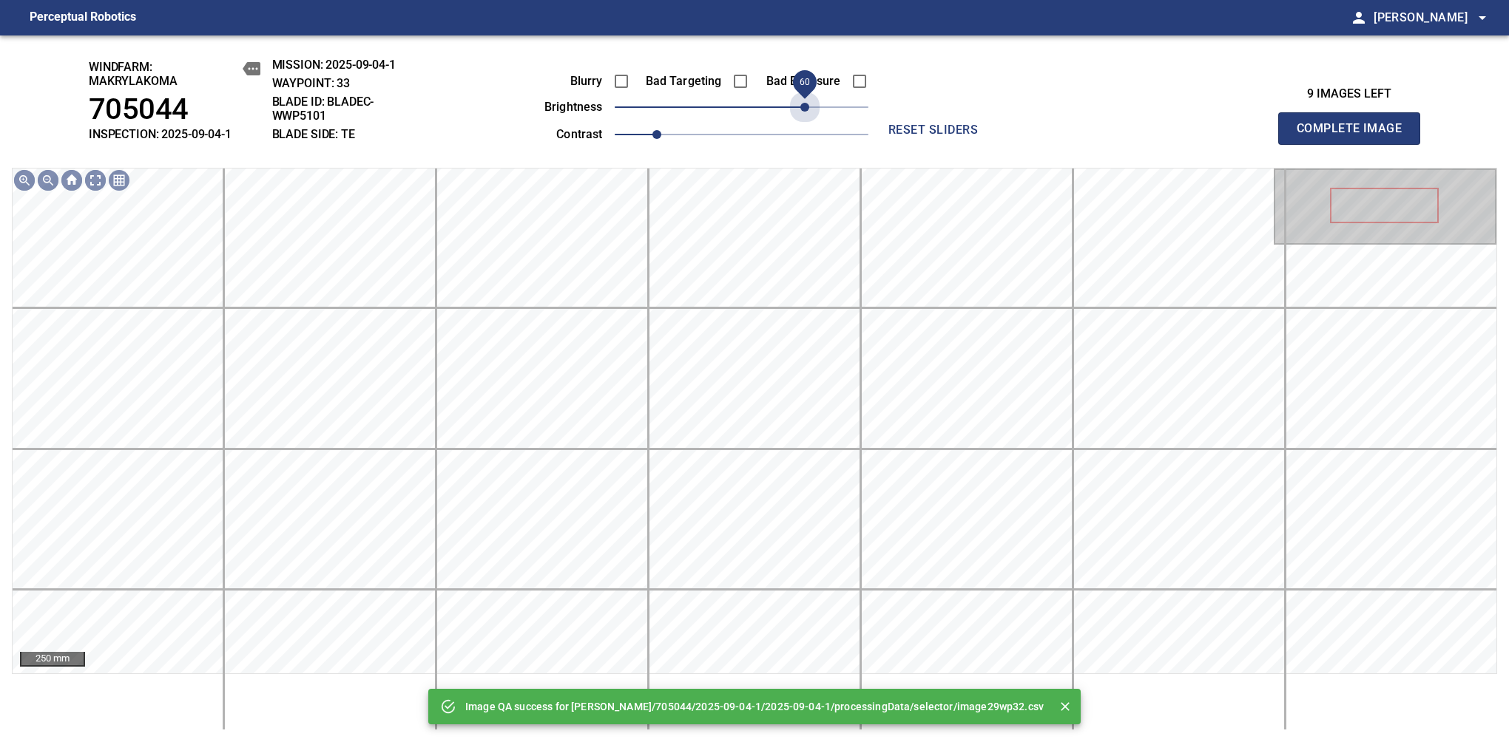
click at [806, 115] on span "60" at bounding box center [742, 107] width 254 height 21
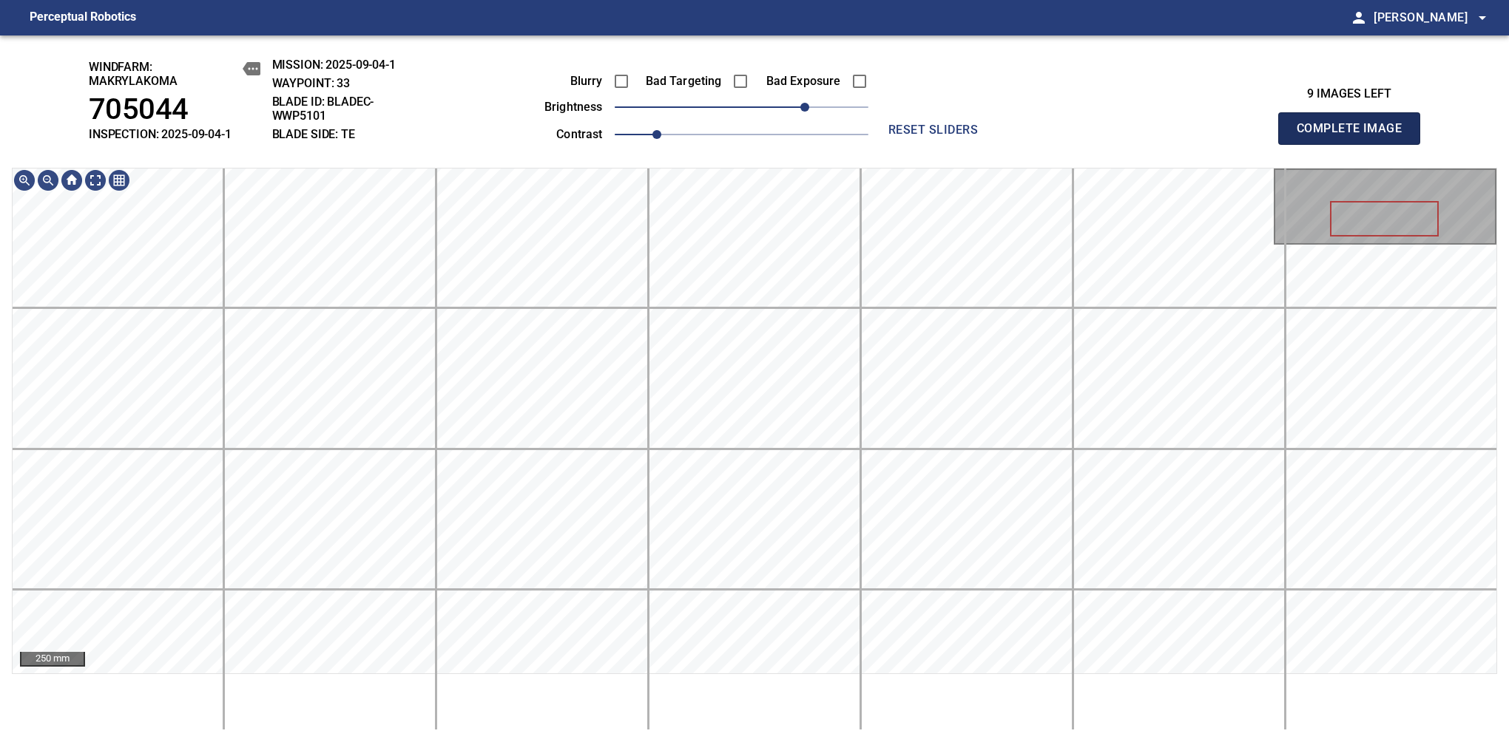
click at [1355, 136] on span "Complete Image" at bounding box center [1348, 128] width 109 height 21
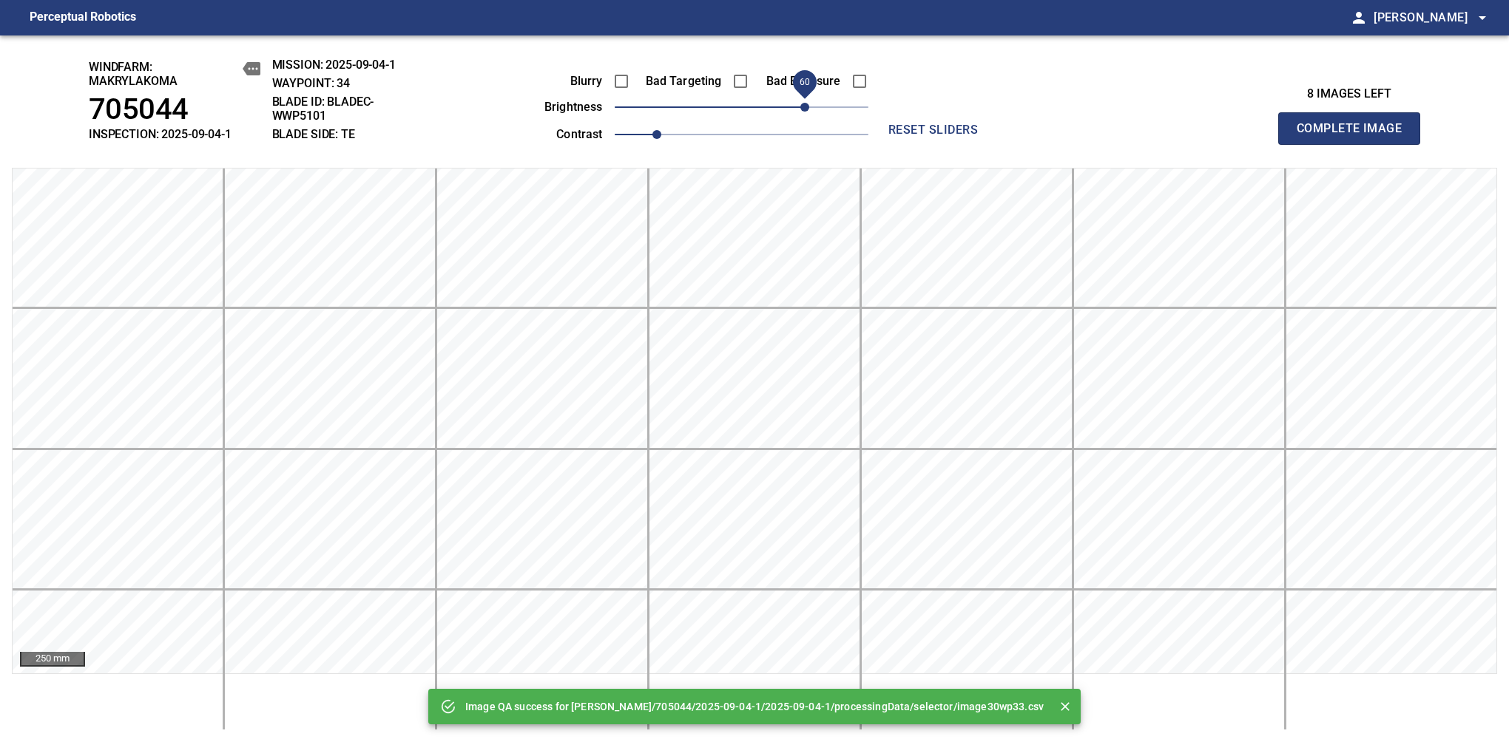
drag, startPoint x: 785, startPoint y: 115, endPoint x: 802, endPoint y: 115, distance: 16.3
click at [802, 115] on span "60" at bounding box center [742, 107] width 254 height 21
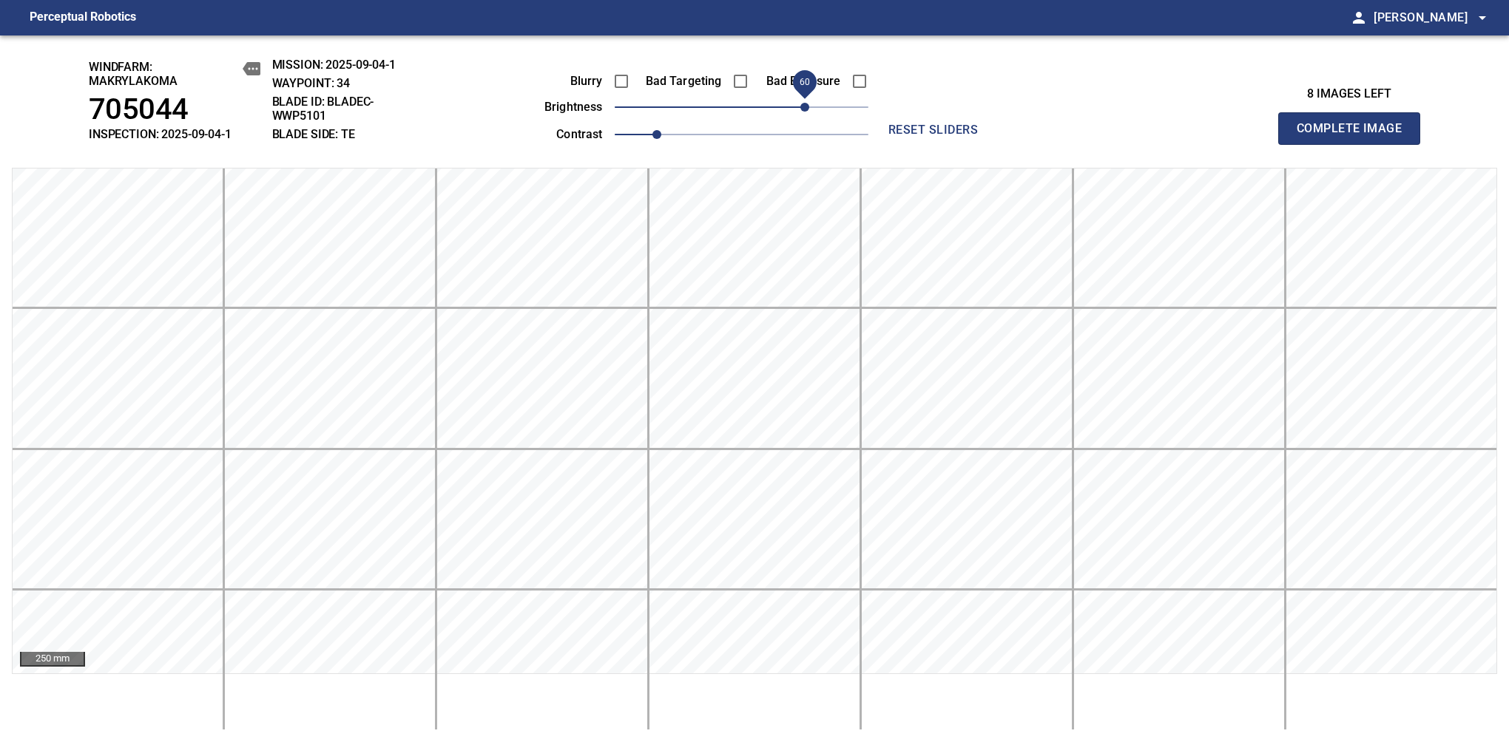
click at [1355, 136] on span "Complete Image" at bounding box center [1348, 128] width 109 height 21
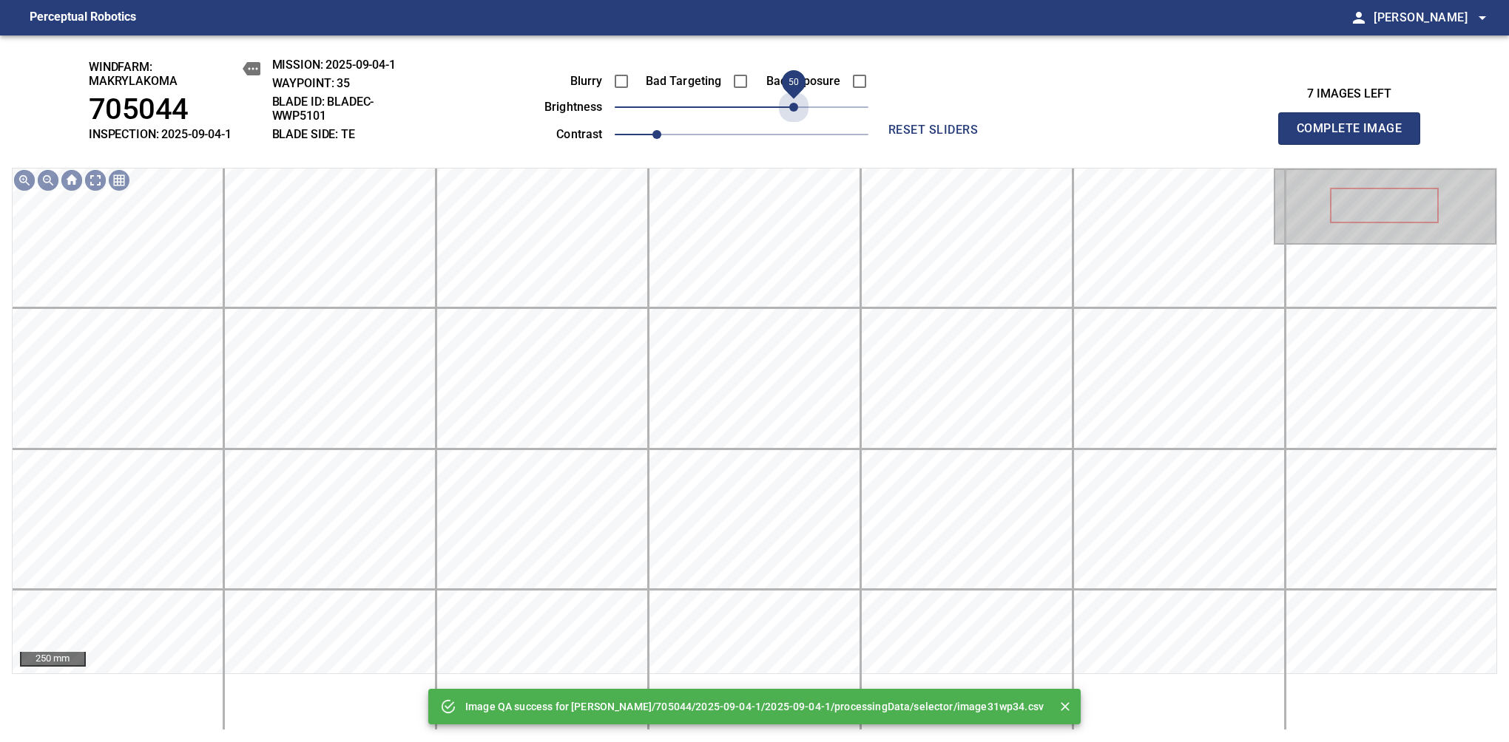
click at [799, 99] on span "50" at bounding box center [742, 107] width 254 height 21
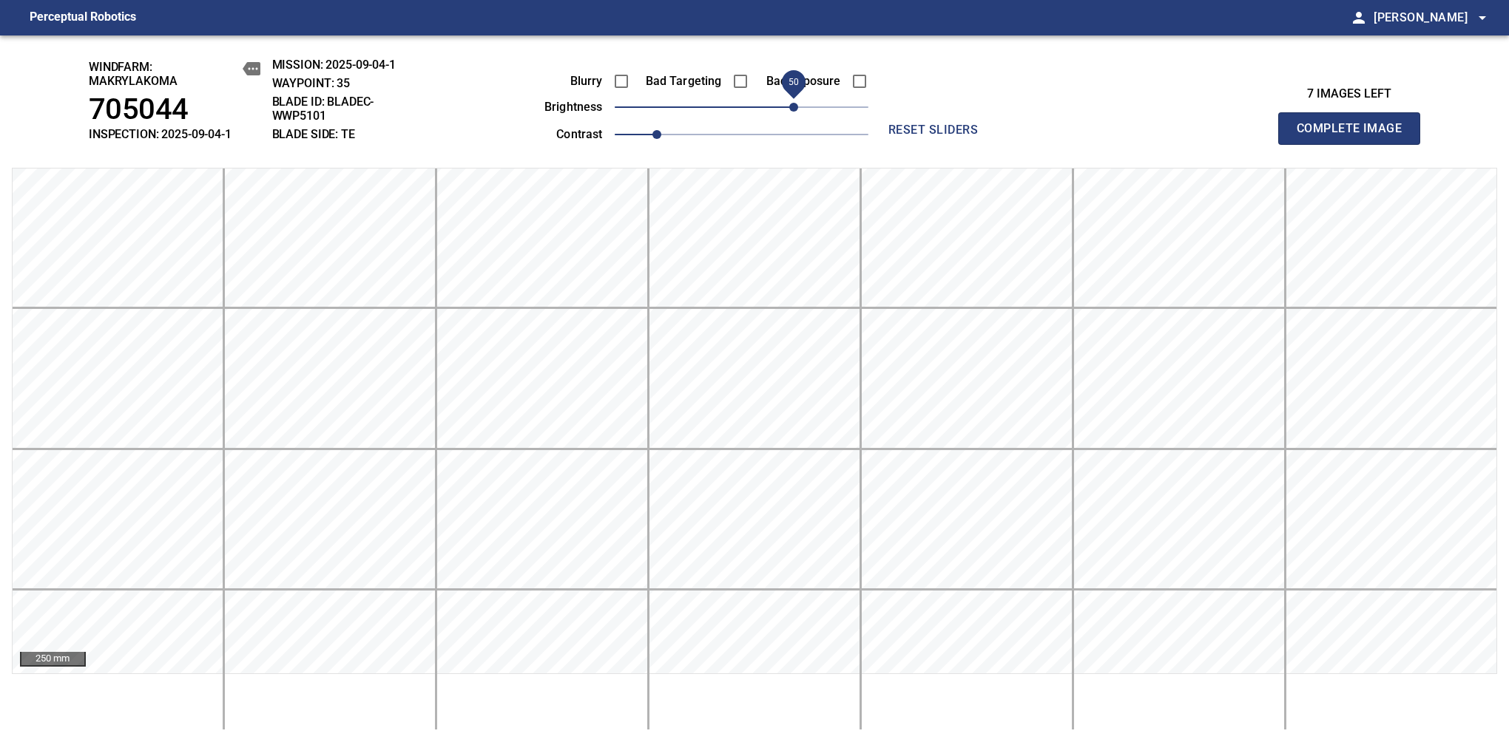
click at [1355, 136] on span "Complete Image" at bounding box center [1348, 128] width 109 height 21
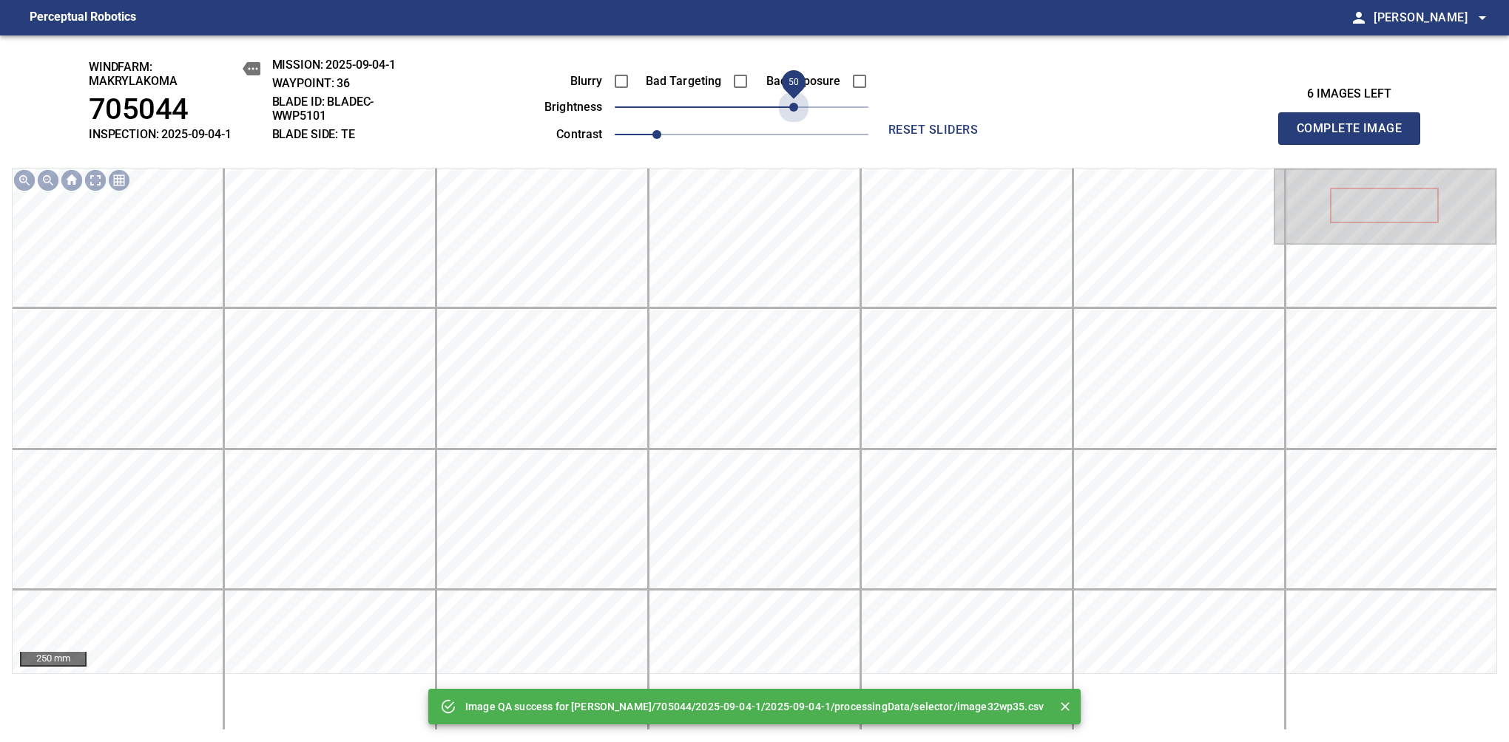
click at [799, 109] on span "50" at bounding box center [742, 107] width 254 height 21
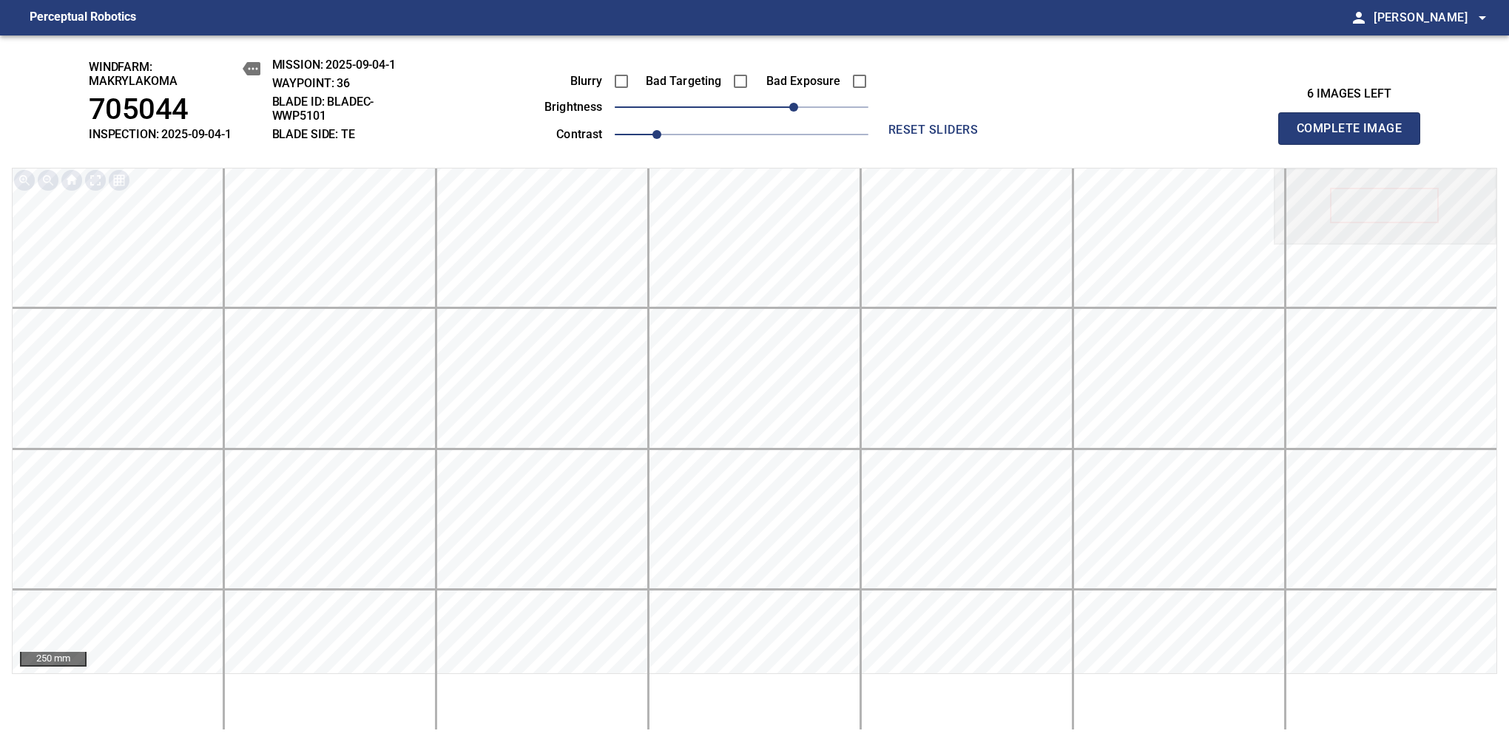
click at [1355, 136] on span "Complete Image" at bounding box center [1348, 128] width 109 height 21
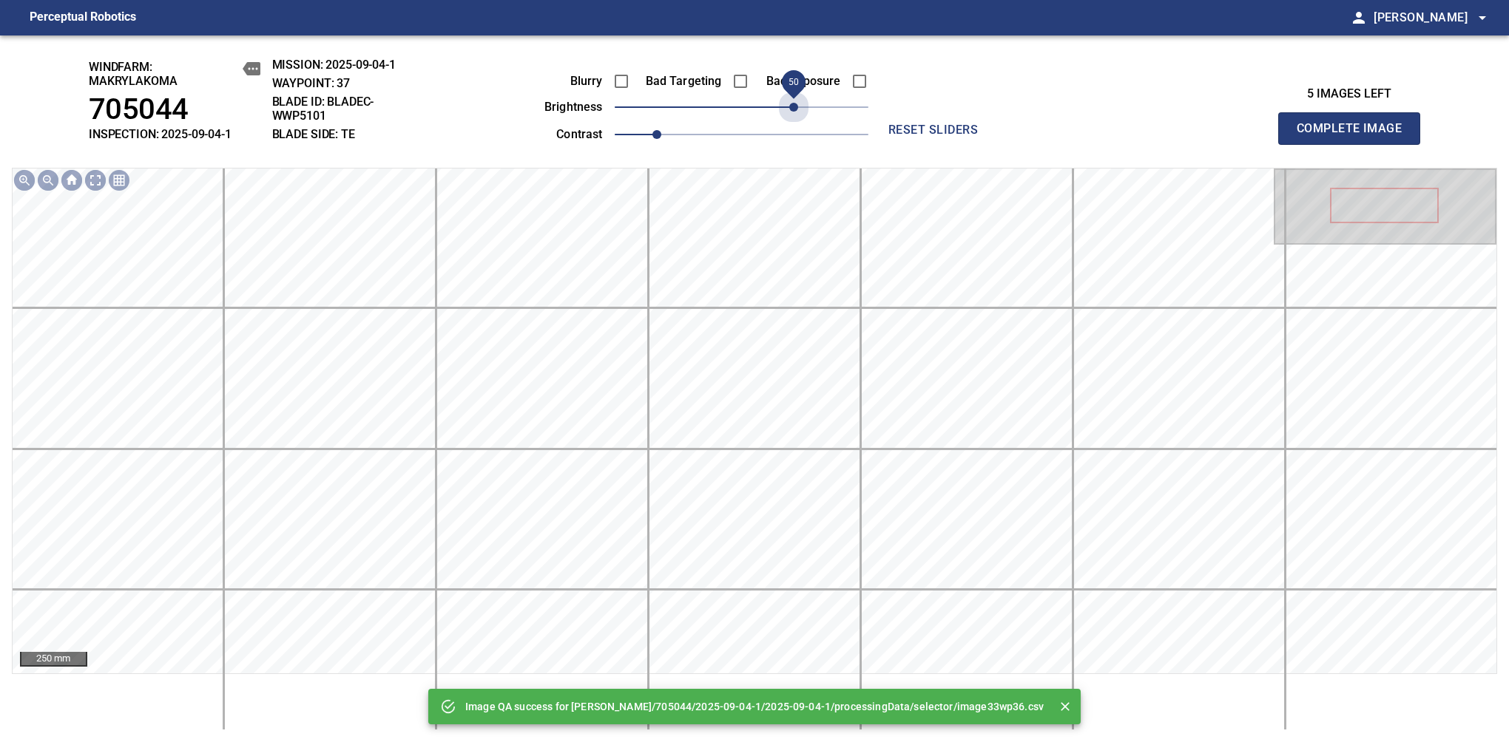
click at [799, 109] on span "50" at bounding box center [742, 107] width 254 height 21
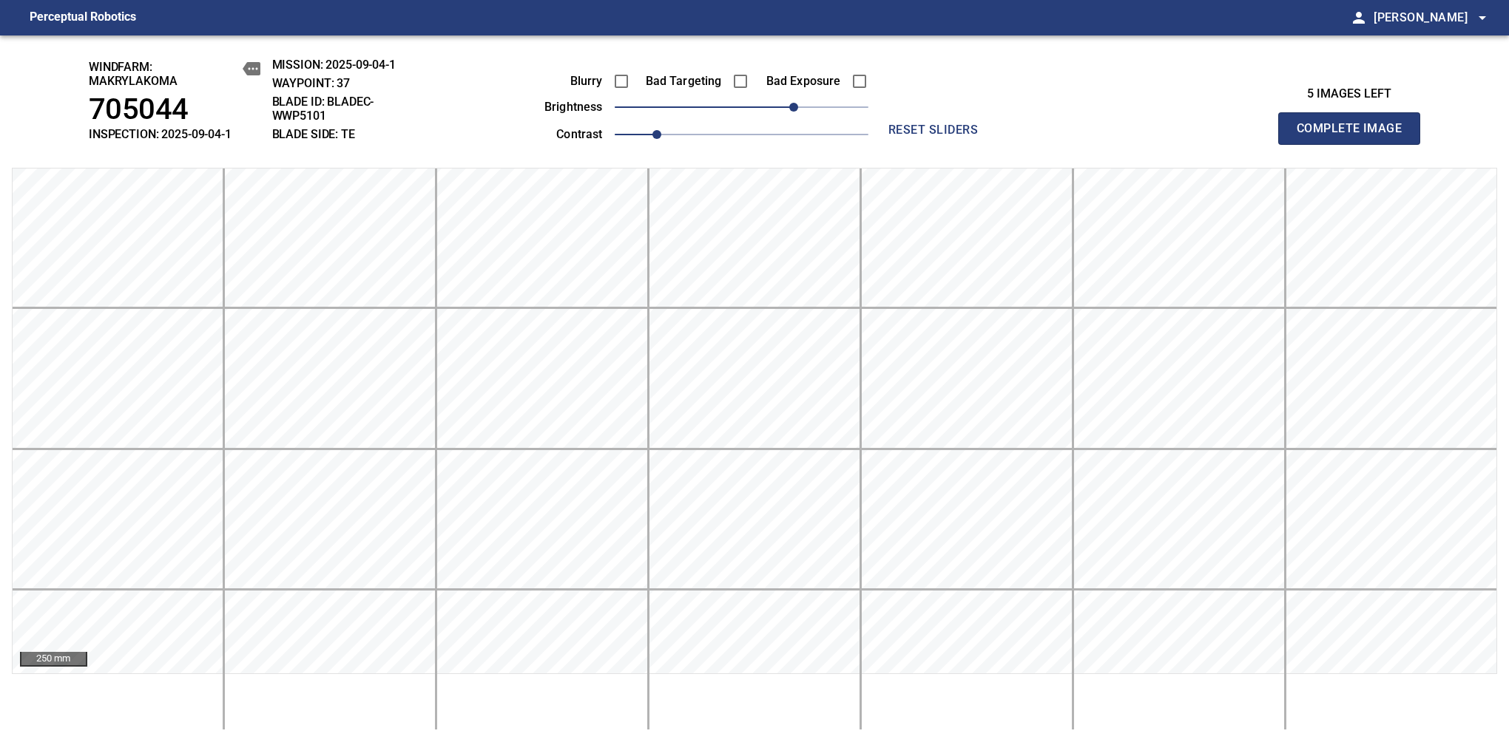
click at [1355, 136] on span "Complete Image" at bounding box center [1348, 128] width 109 height 21
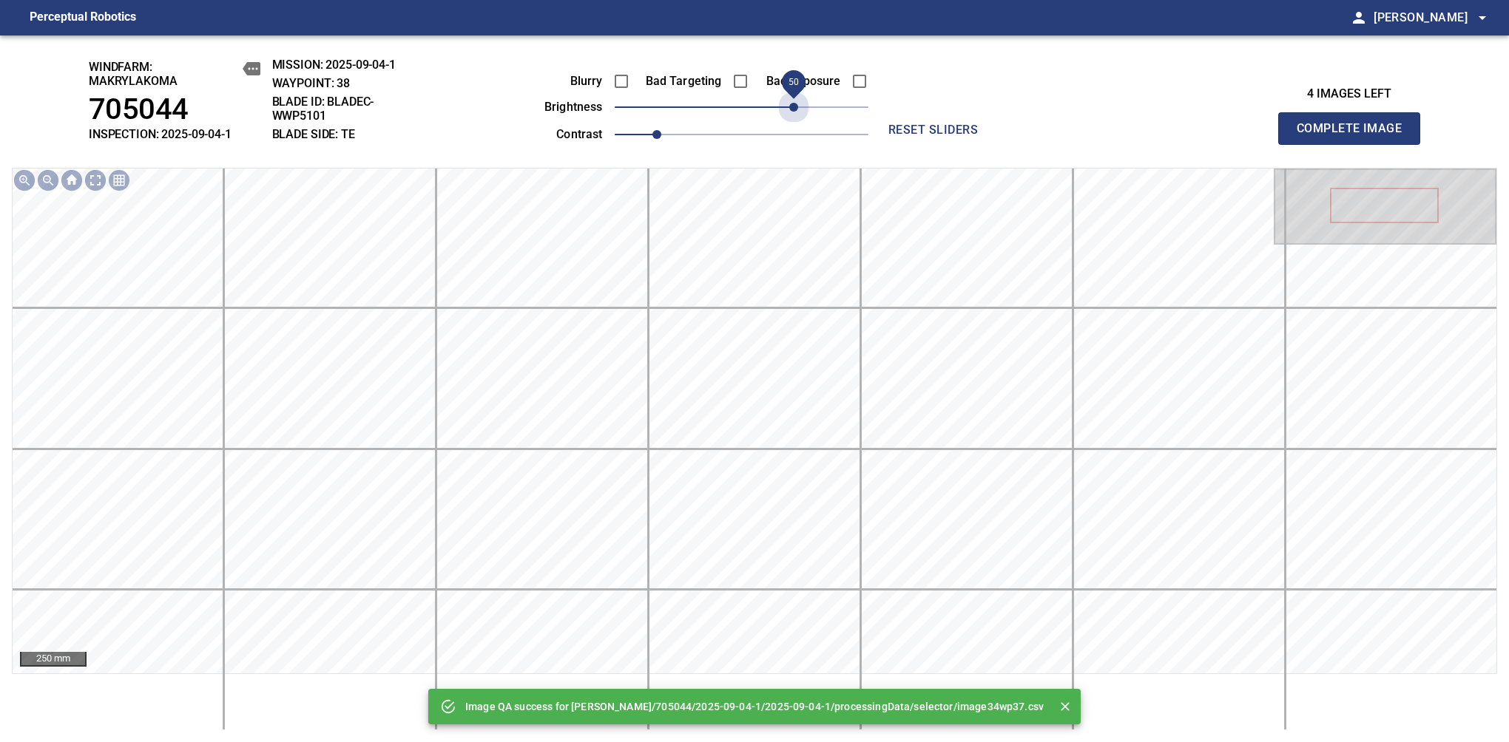
click at [799, 109] on span "50" at bounding box center [742, 107] width 254 height 21
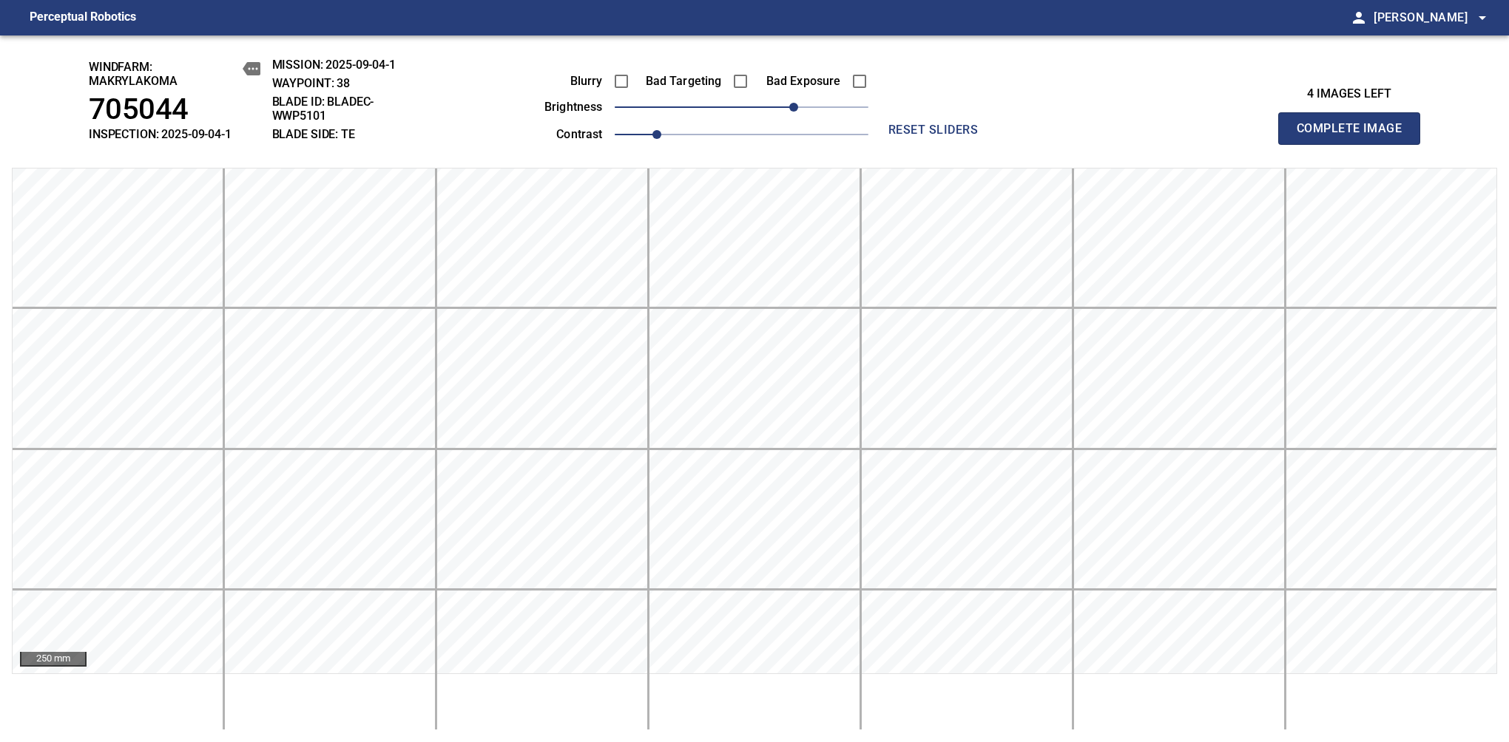
click at [1355, 136] on span "Complete Image" at bounding box center [1348, 128] width 109 height 21
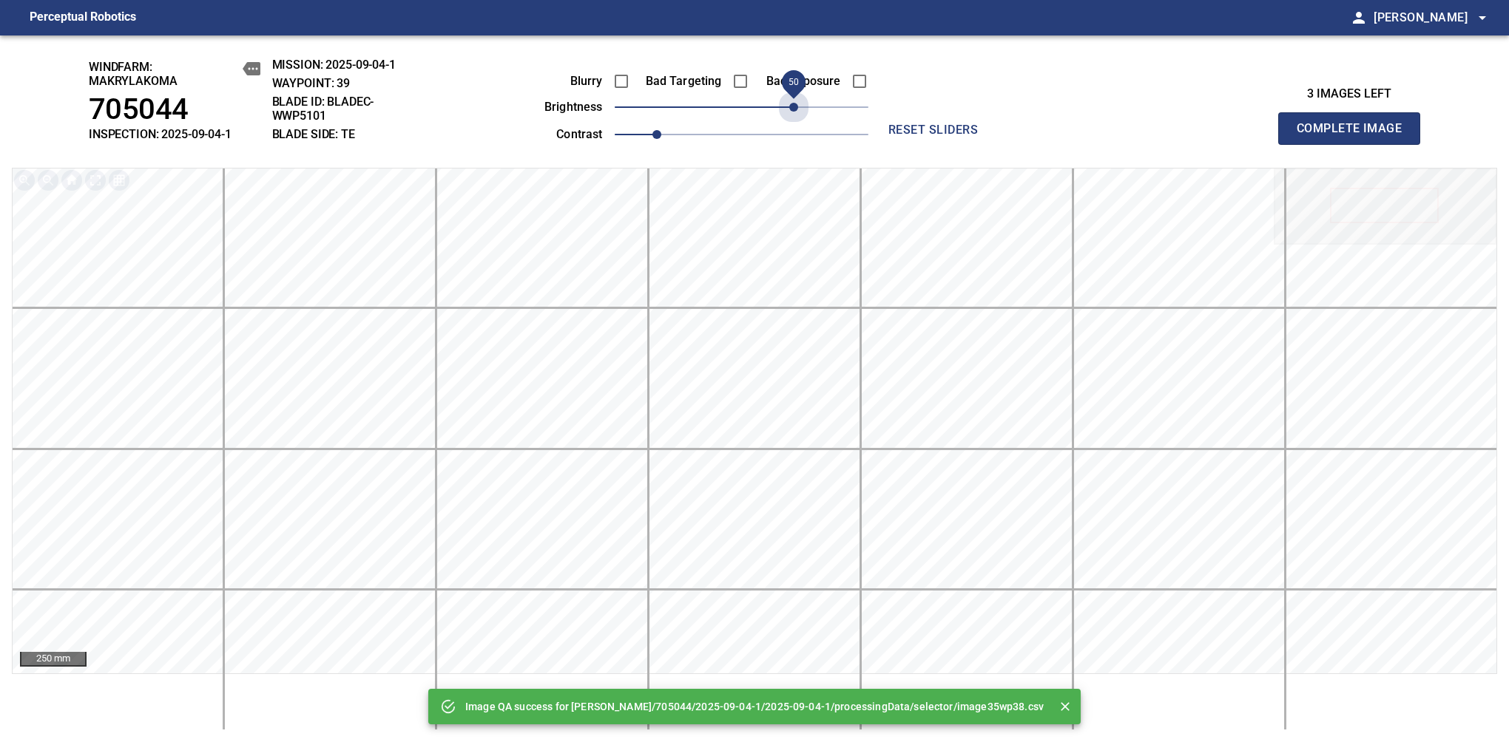
click at [799, 109] on span "50" at bounding box center [742, 107] width 254 height 21
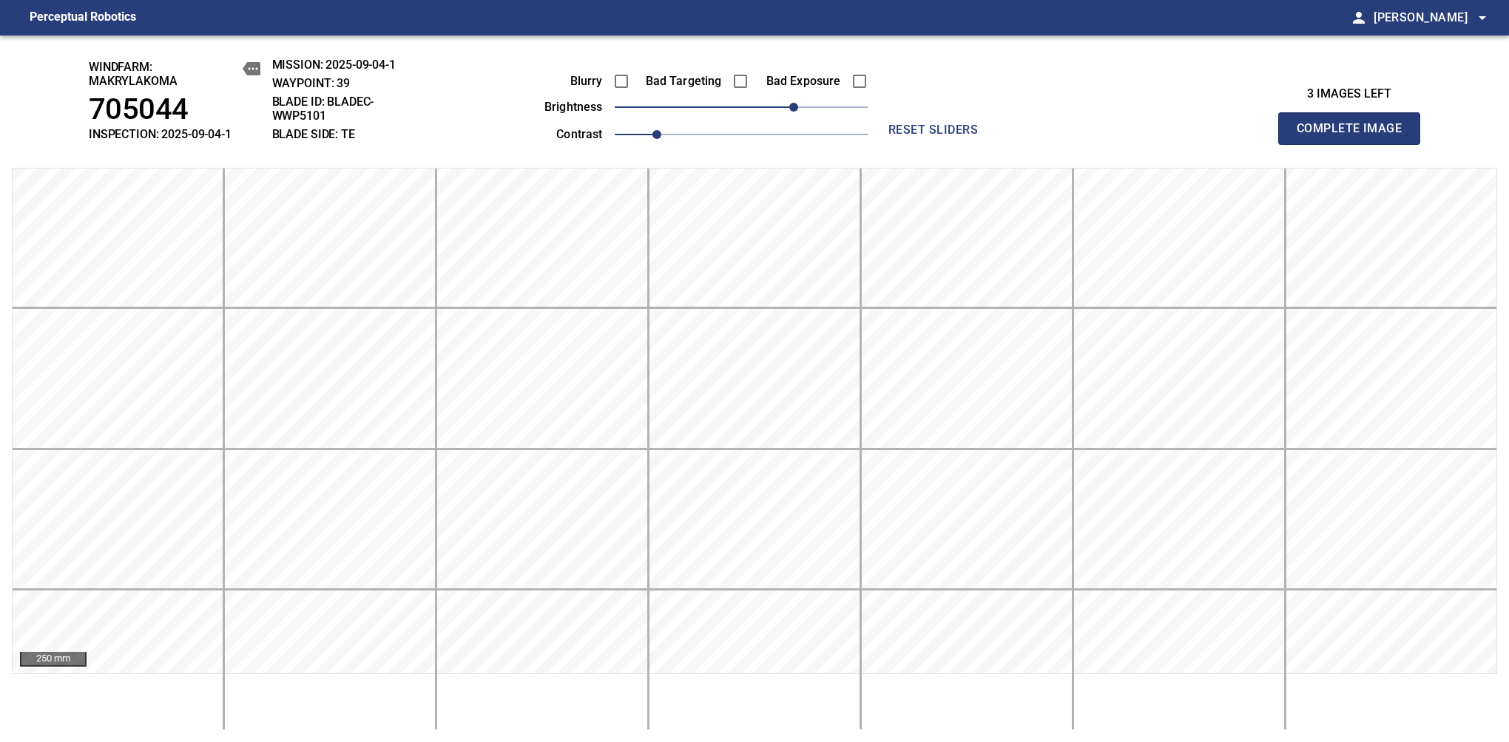
click at [1355, 136] on span "Complete Image" at bounding box center [1348, 128] width 109 height 21
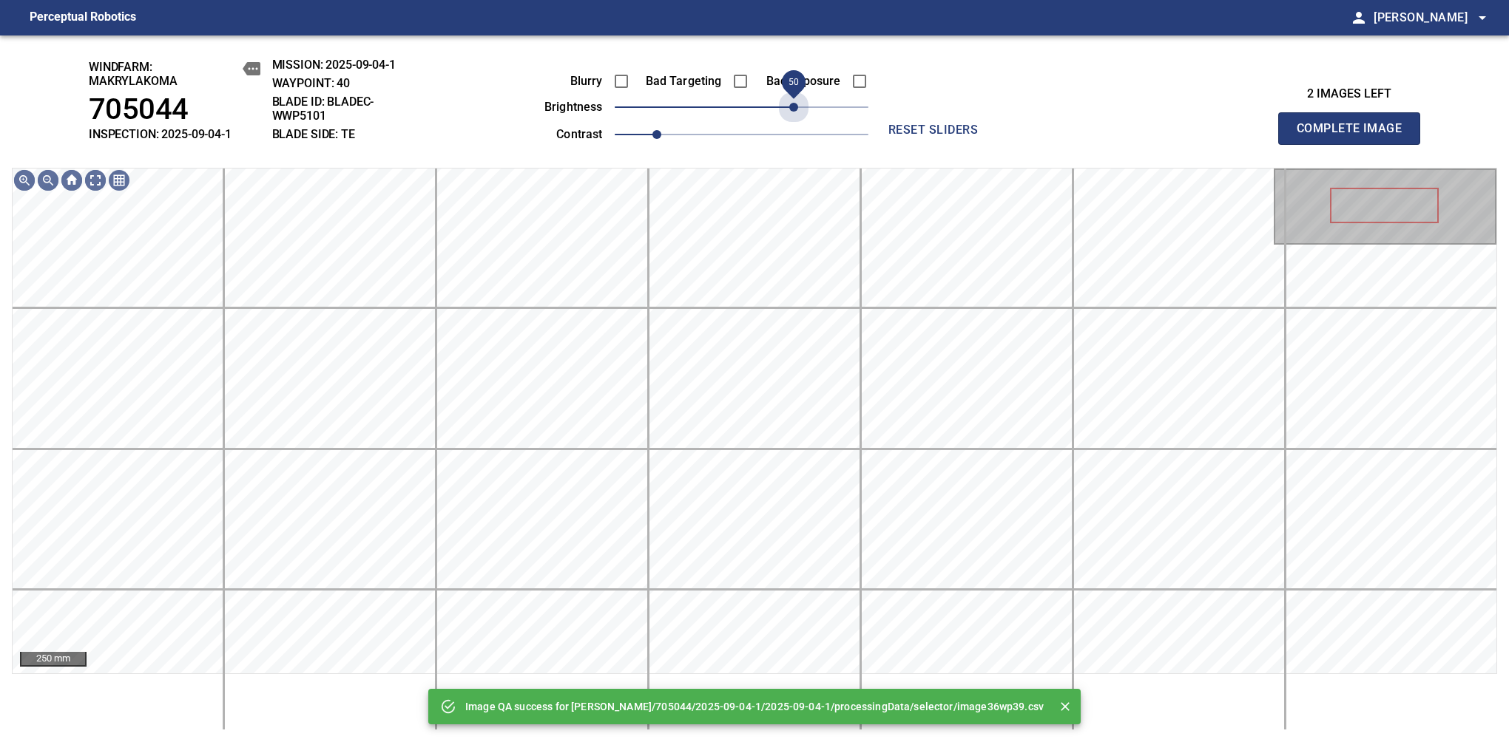
drag, startPoint x: 799, startPoint y: 109, endPoint x: 791, endPoint y: 124, distance: 16.9
click at [791, 124] on div "Blurry Bad Targeting Bad Exposure brightness 50 contrast 1" at bounding box center [689, 105] width 357 height 79
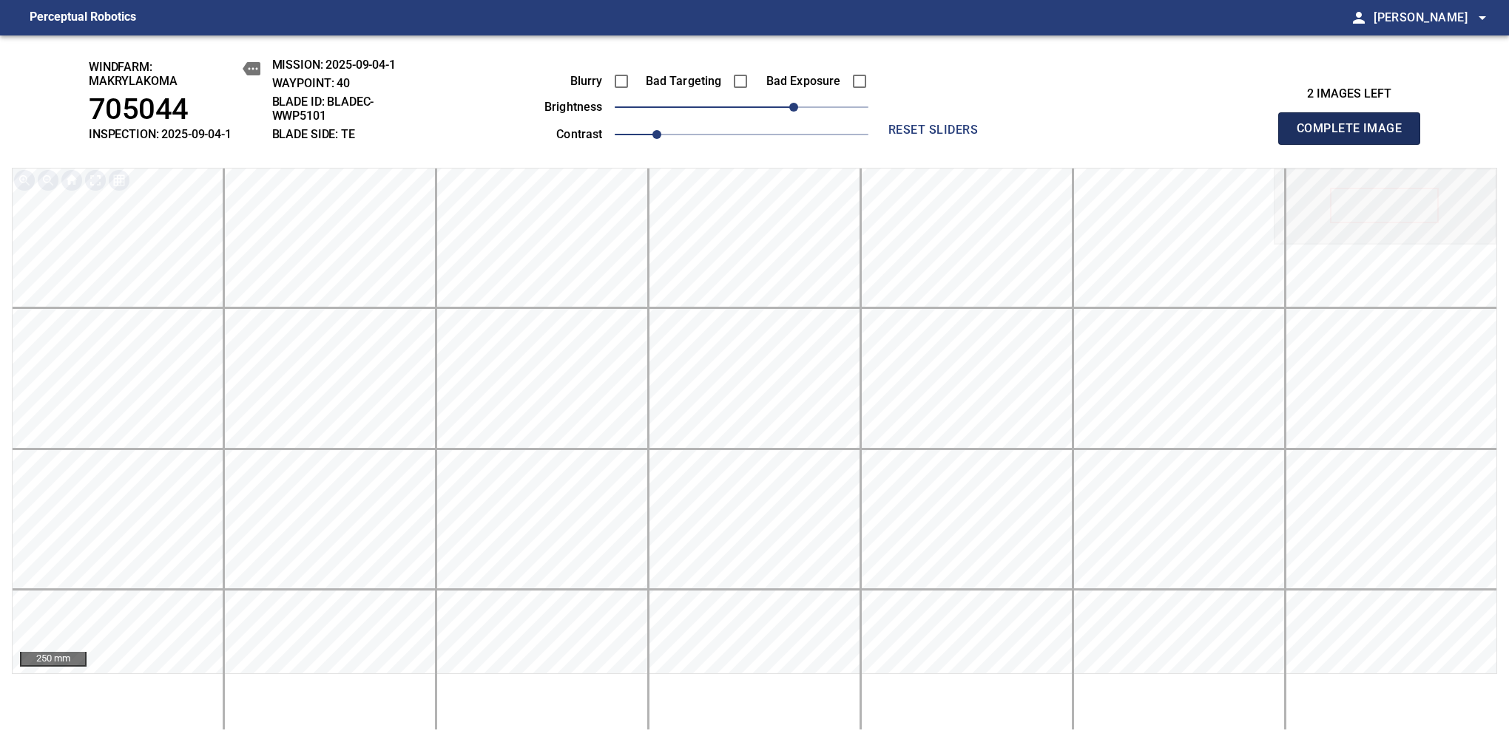
click at [1355, 136] on span "Complete Image" at bounding box center [1348, 128] width 109 height 21
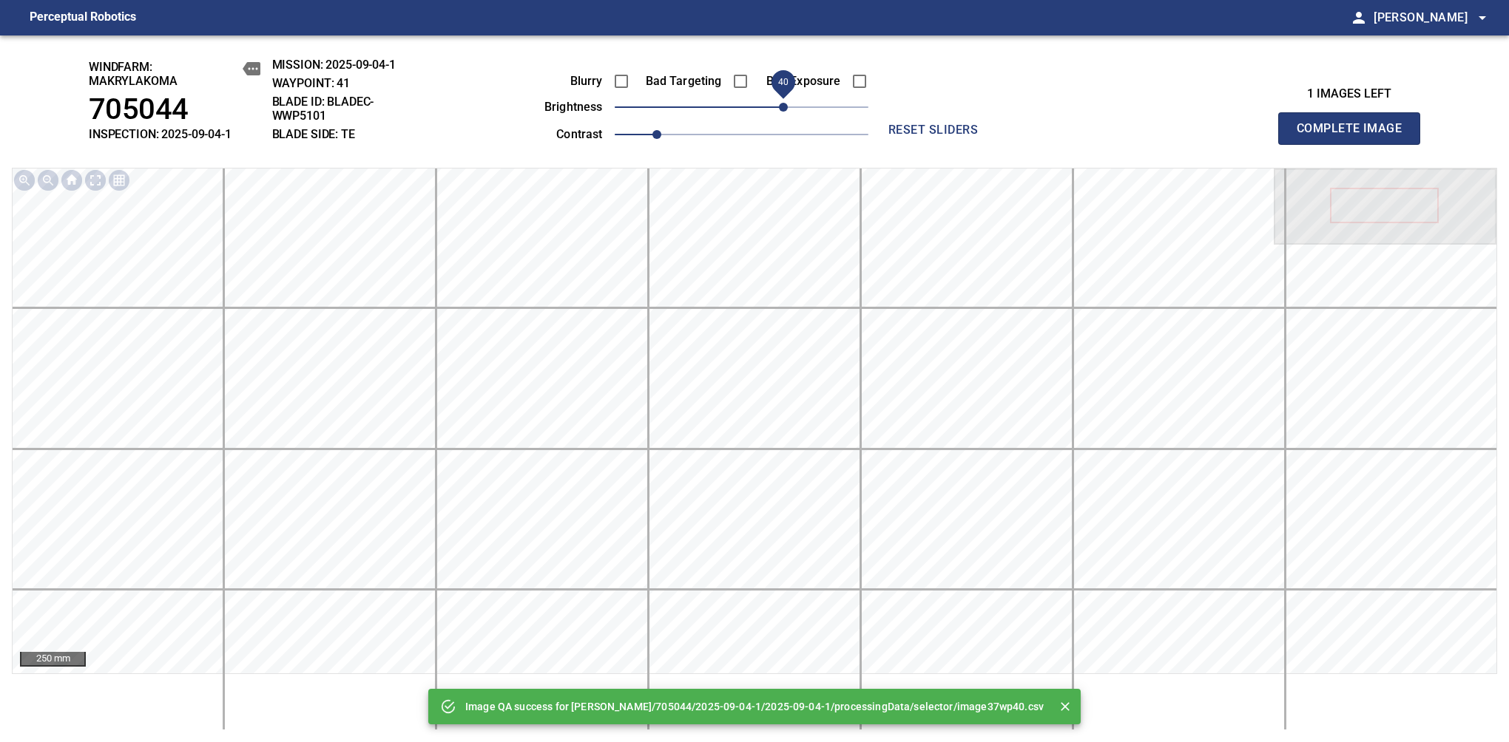
drag, startPoint x: 799, startPoint y: 106, endPoint x: 788, endPoint y: 109, distance: 10.6
click at [788, 109] on span "40" at bounding box center [742, 107] width 254 height 21
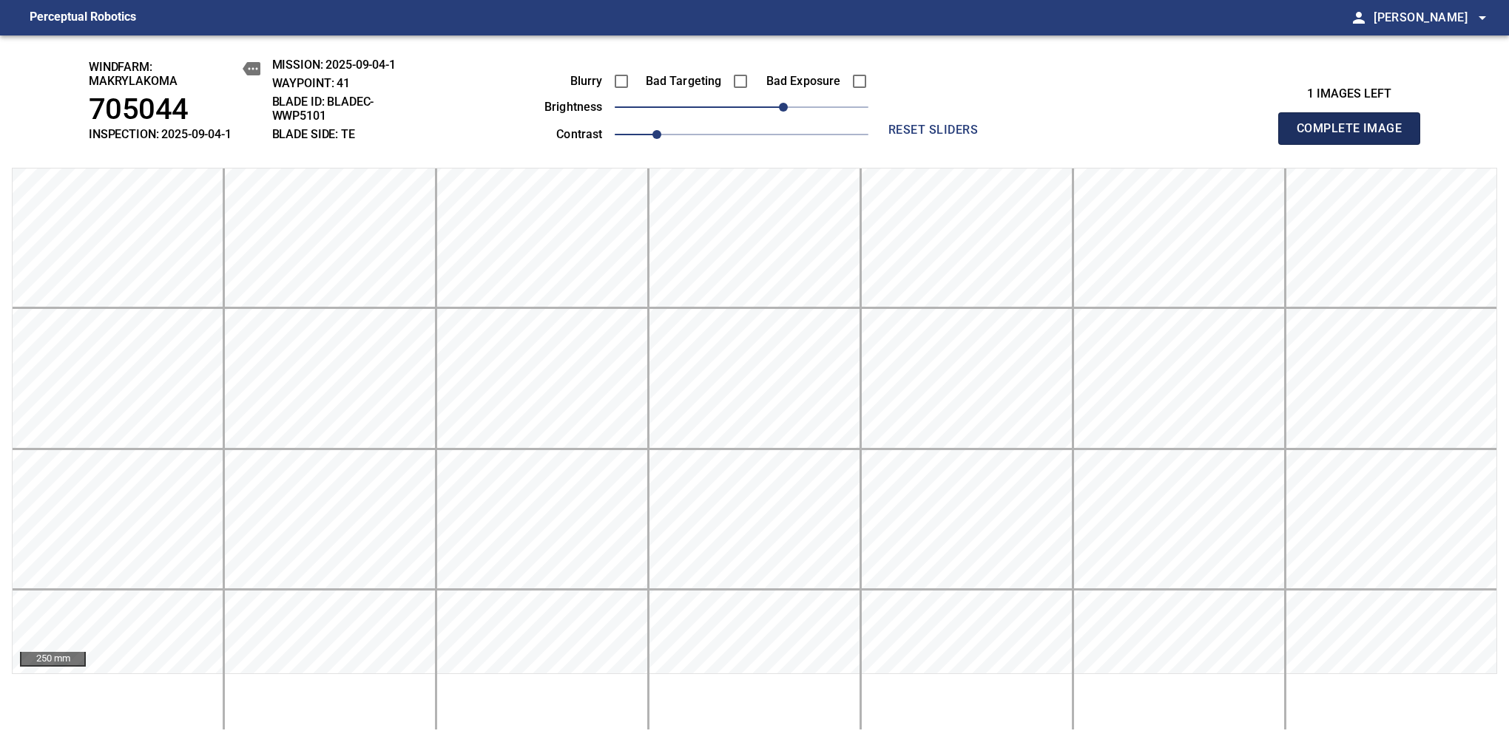
click at [1355, 136] on span "Complete Image" at bounding box center [1348, 128] width 109 height 21
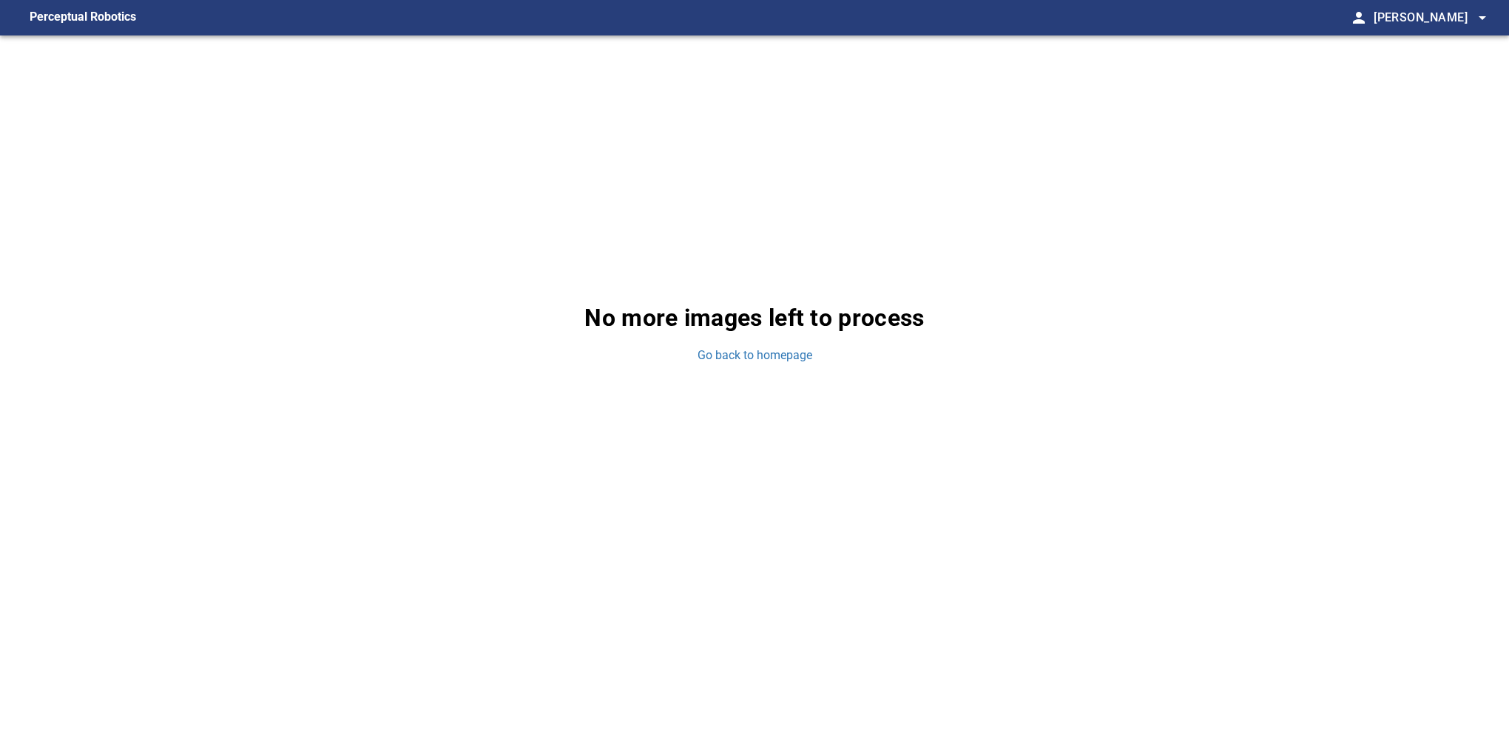
drag, startPoint x: 957, startPoint y: 515, endPoint x: 890, endPoint y: 406, distance: 127.9
click at [916, 424] on div "No more images left to process Go back to homepage" at bounding box center [754, 332] width 1509 height 594
click at [1443, 465] on div "No more images left to process Go back to homepage" at bounding box center [754, 332] width 1509 height 594
click at [781, 352] on link "Go back to homepage" at bounding box center [754, 356] width 115 height 17
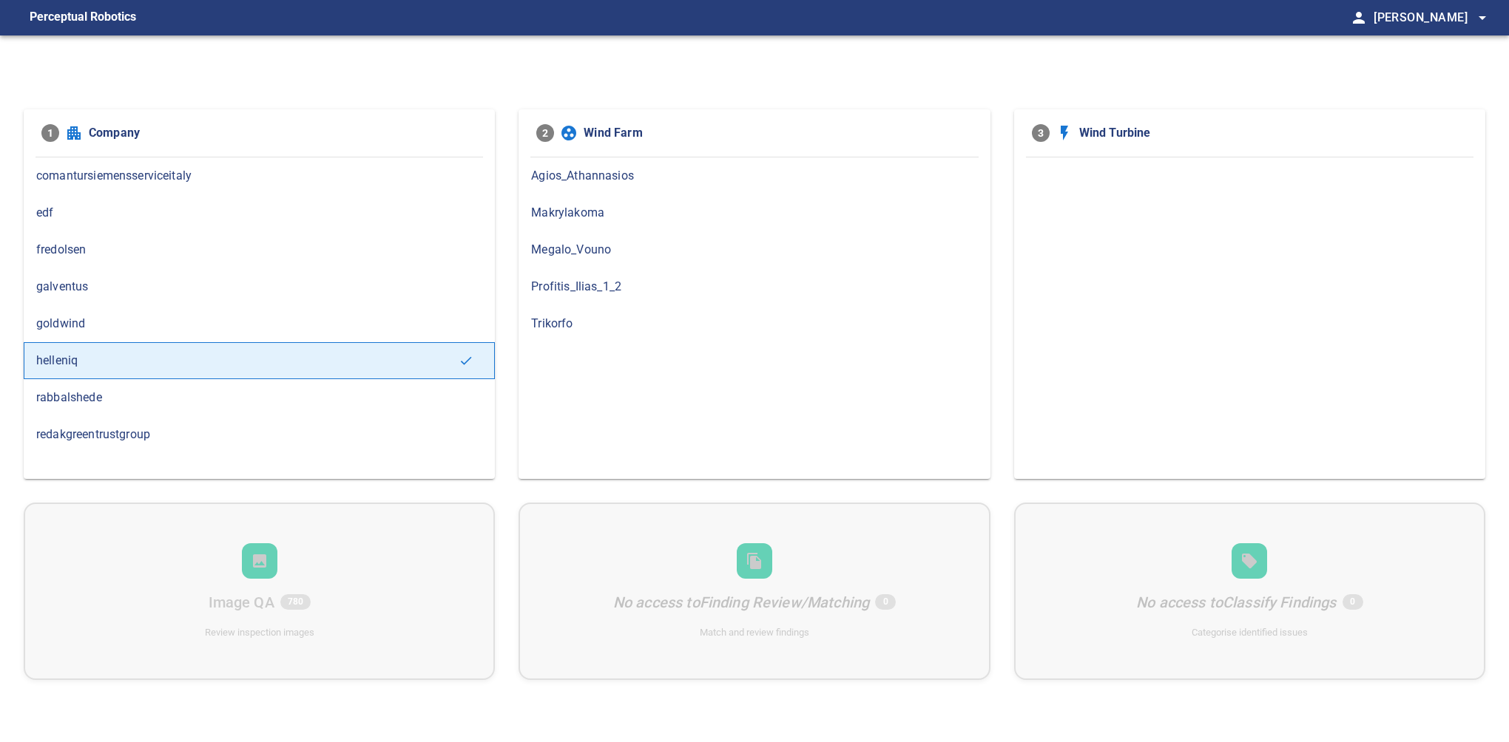
click at [579, 210] on span "Makrylakoma" at bounding box center [754, 213] width 446 height 18
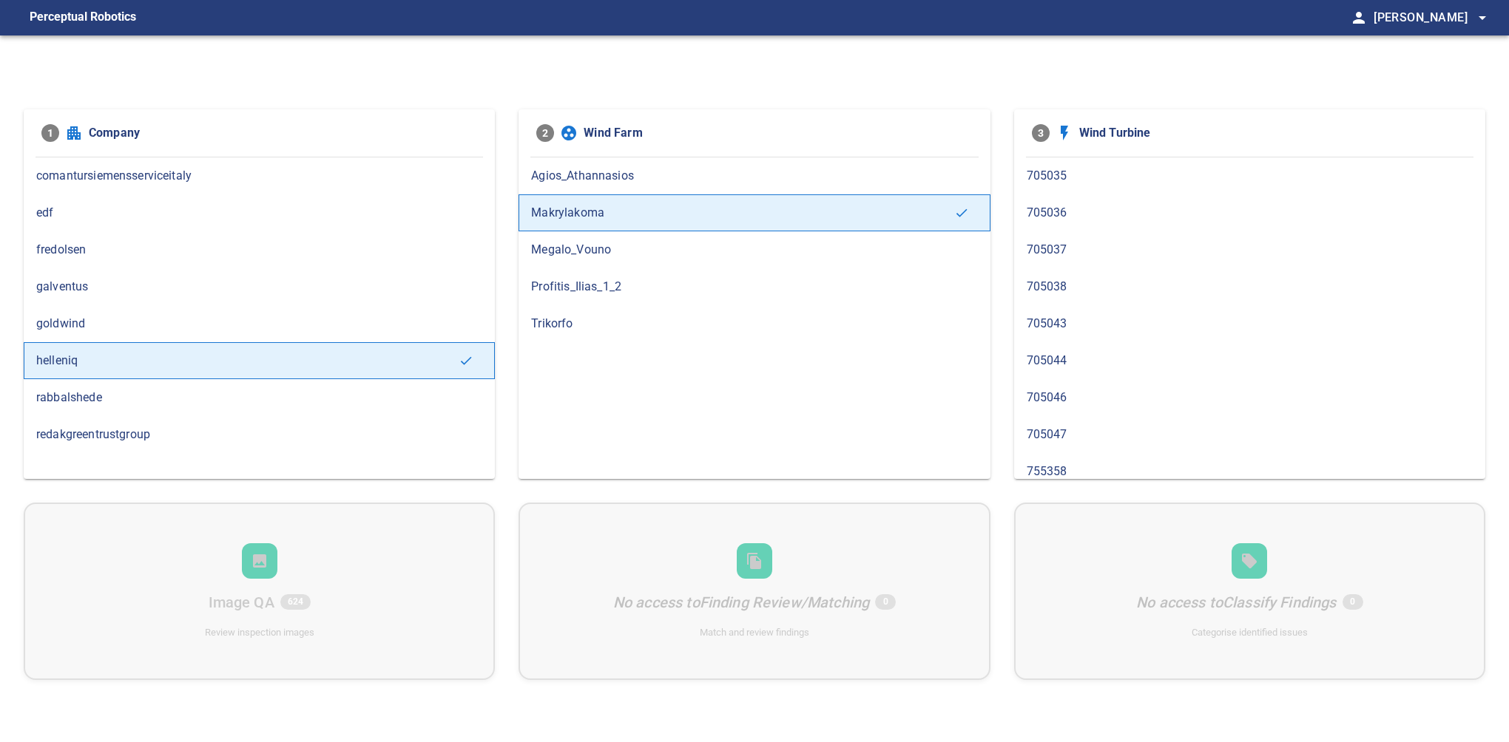
click at [1041, 324] on span "705043" at bounding box center [1249, 324] width 446 height 18
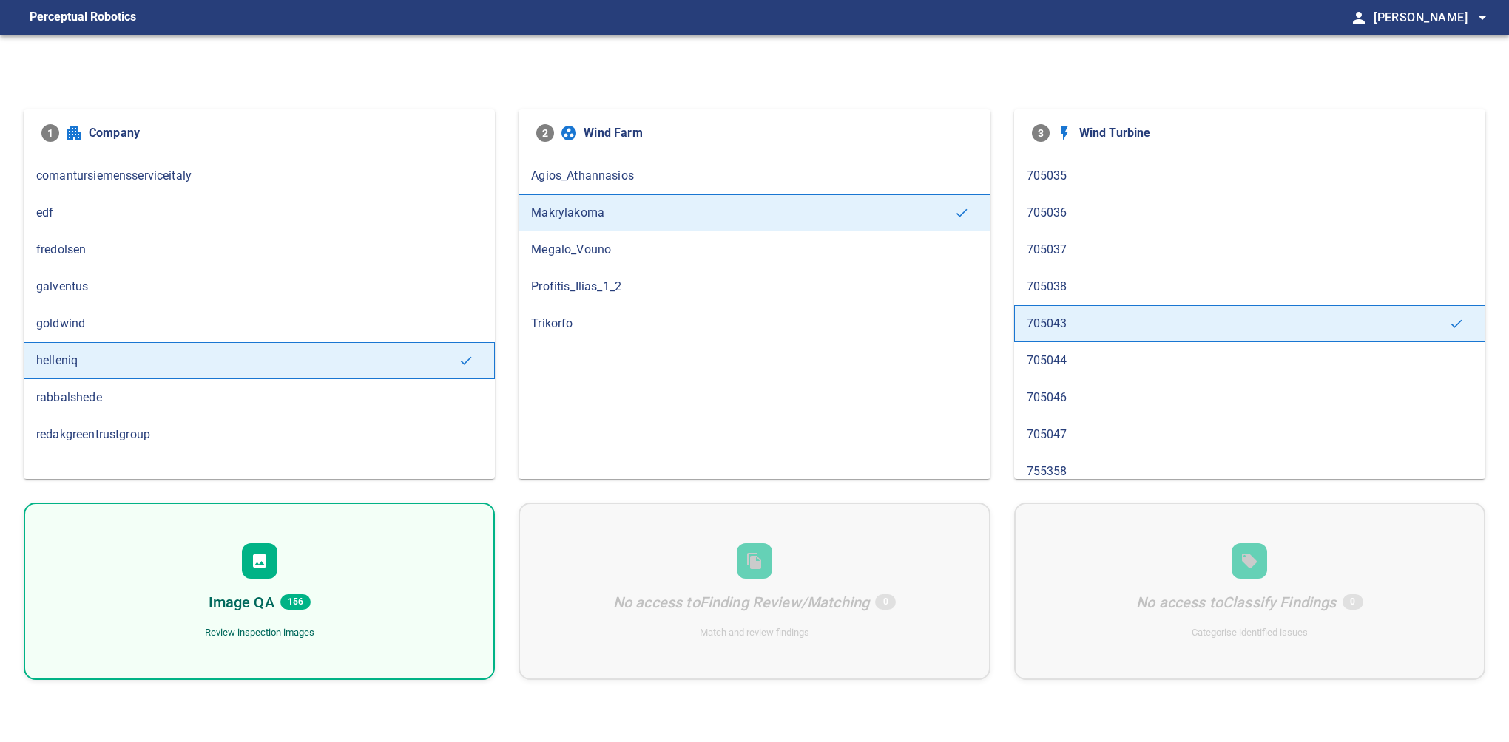
click at [393, 588] on div "Image QA 156 Review inspection images" at bounding box center [259, 591] width 471 height 177
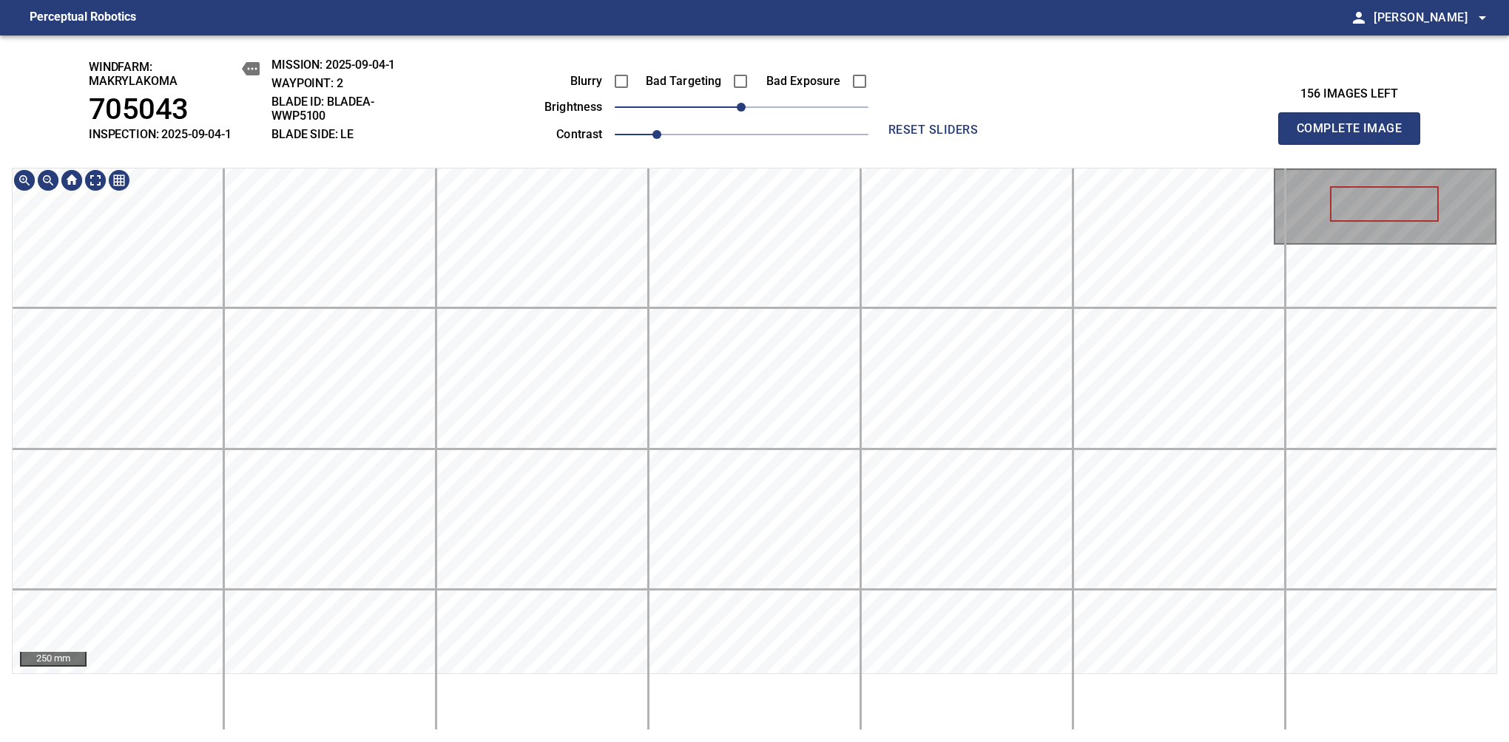
click at [742, 728] on div "250 mm" at bounding box center [754, 449] width 1485 height 563
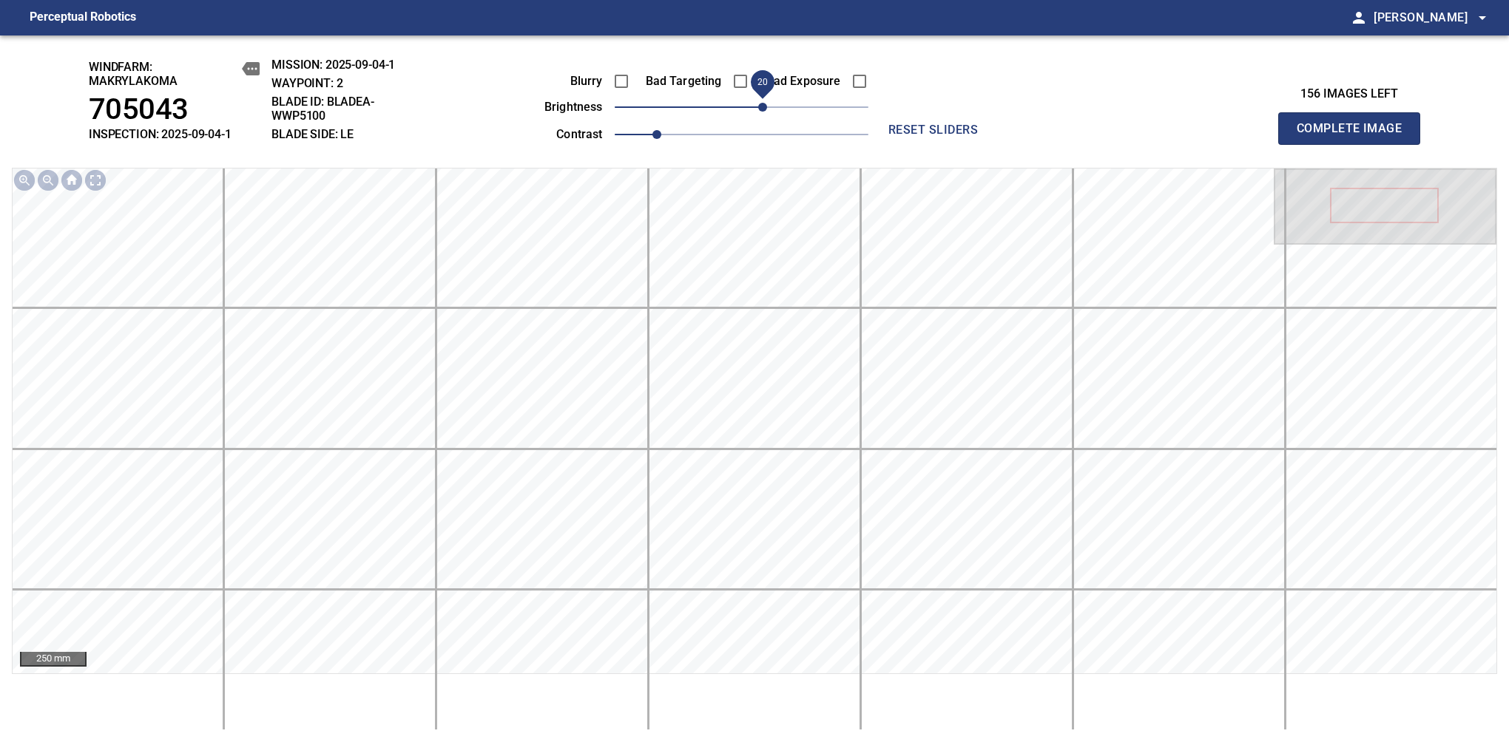
click at [759, 106] on span "20" at bounding box center [762, 107] width 9 height 9
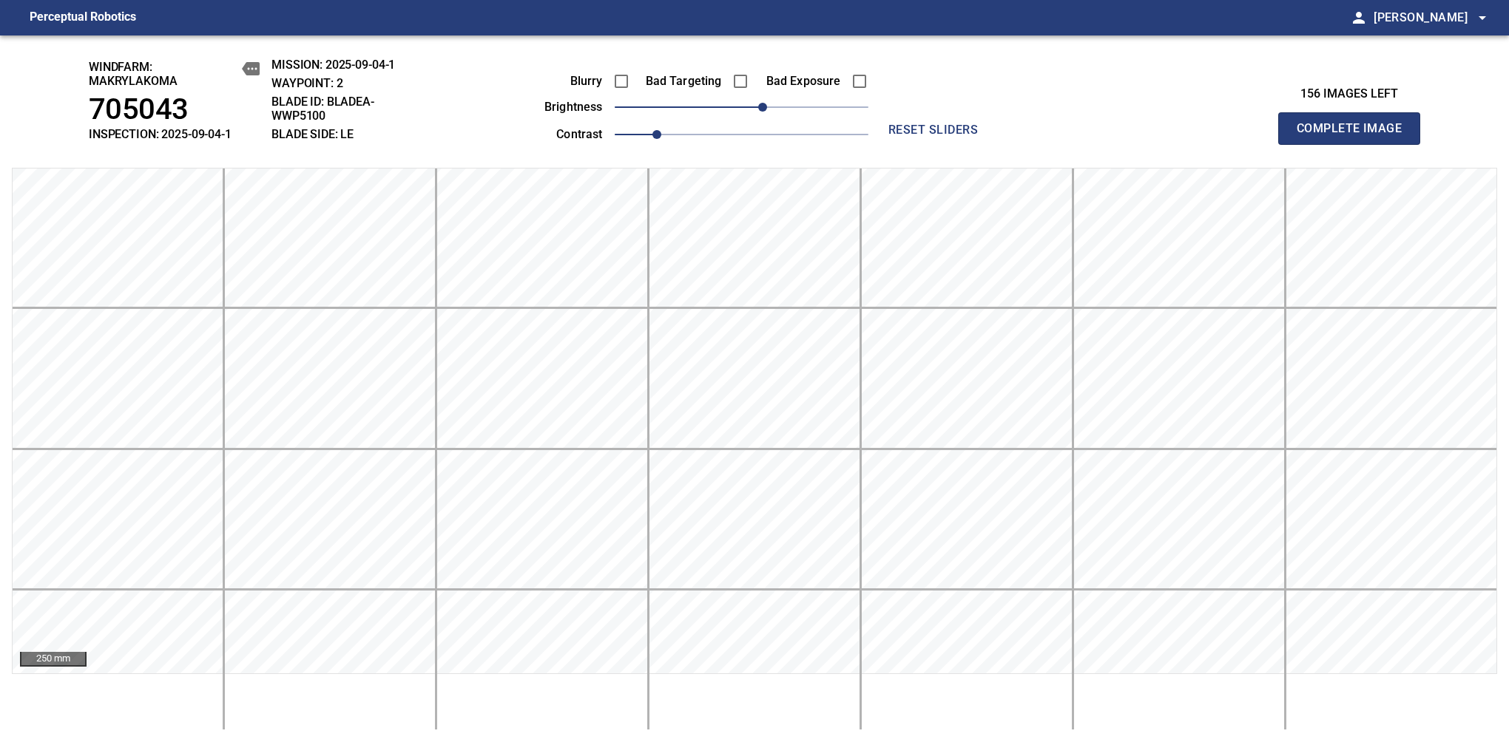
click at [1355, 136] on span "Complete Image" at bounding box center [1348, 128] width 109 height 21
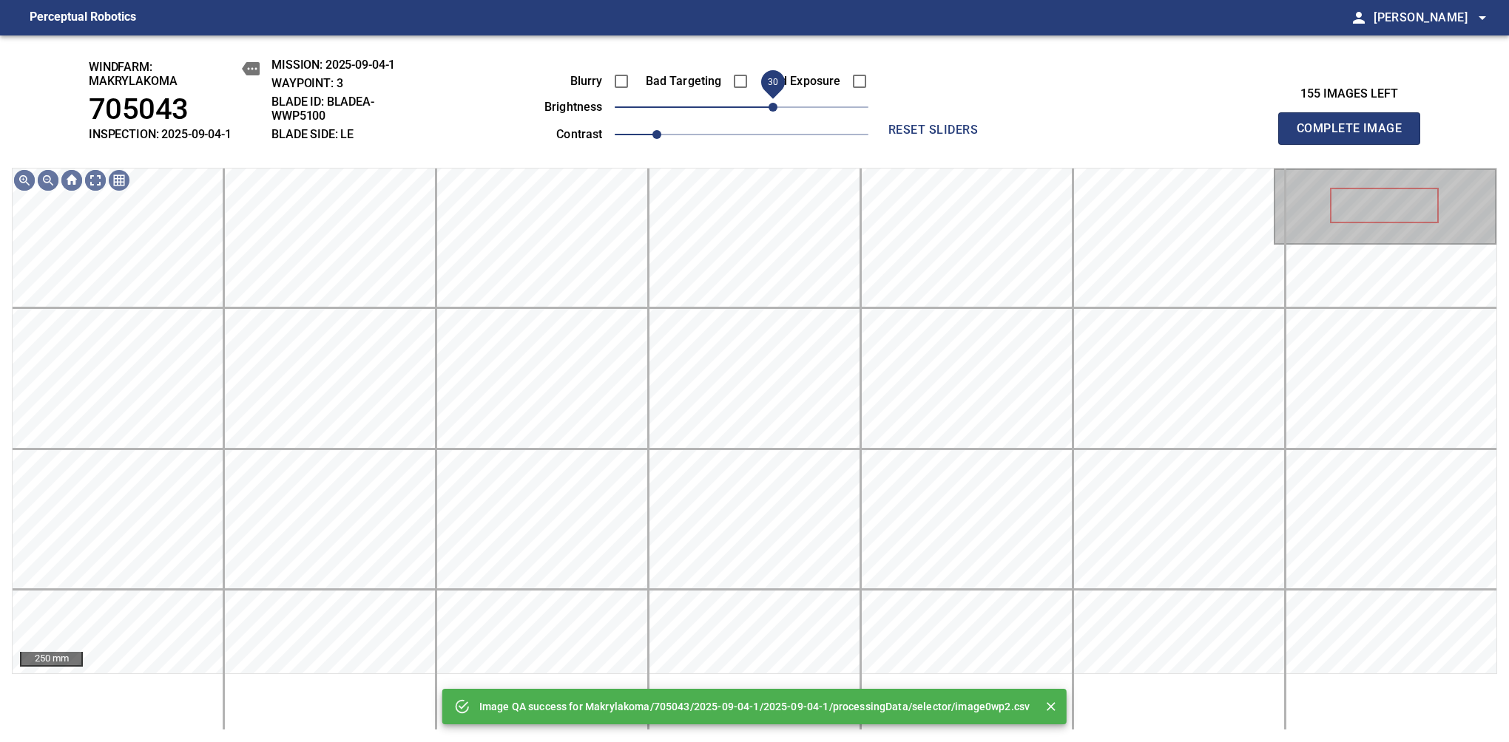
drag, startPoint x: 743, startPoint y: 109, endPoint x: 772, endPoint y: 109, distance: 28.8
click at [772, 109] on span "30" at bounding box center [772, 107] width 9 height 9
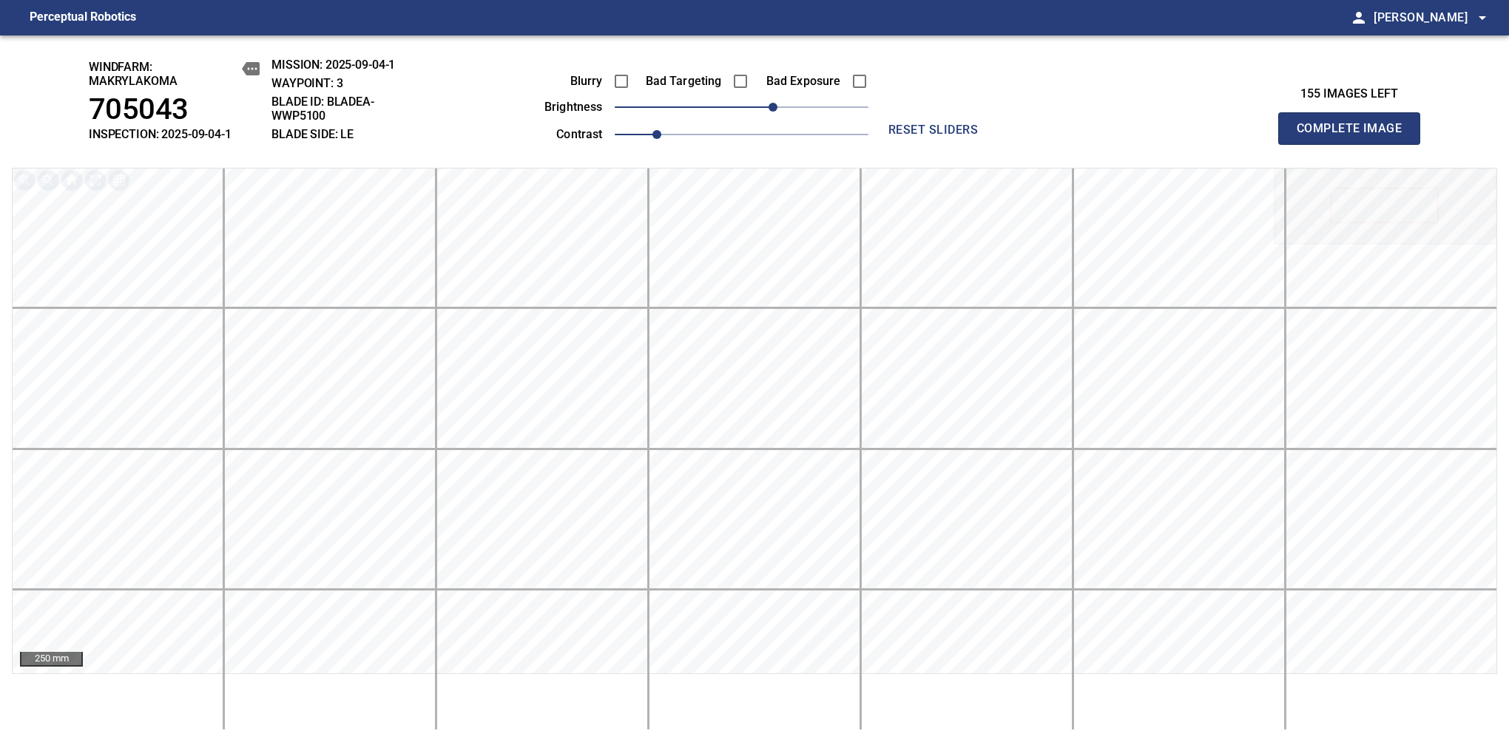
click at [1355, 136] on span "Complete Image" at bounding box center [1348, 128] width 109 height 21
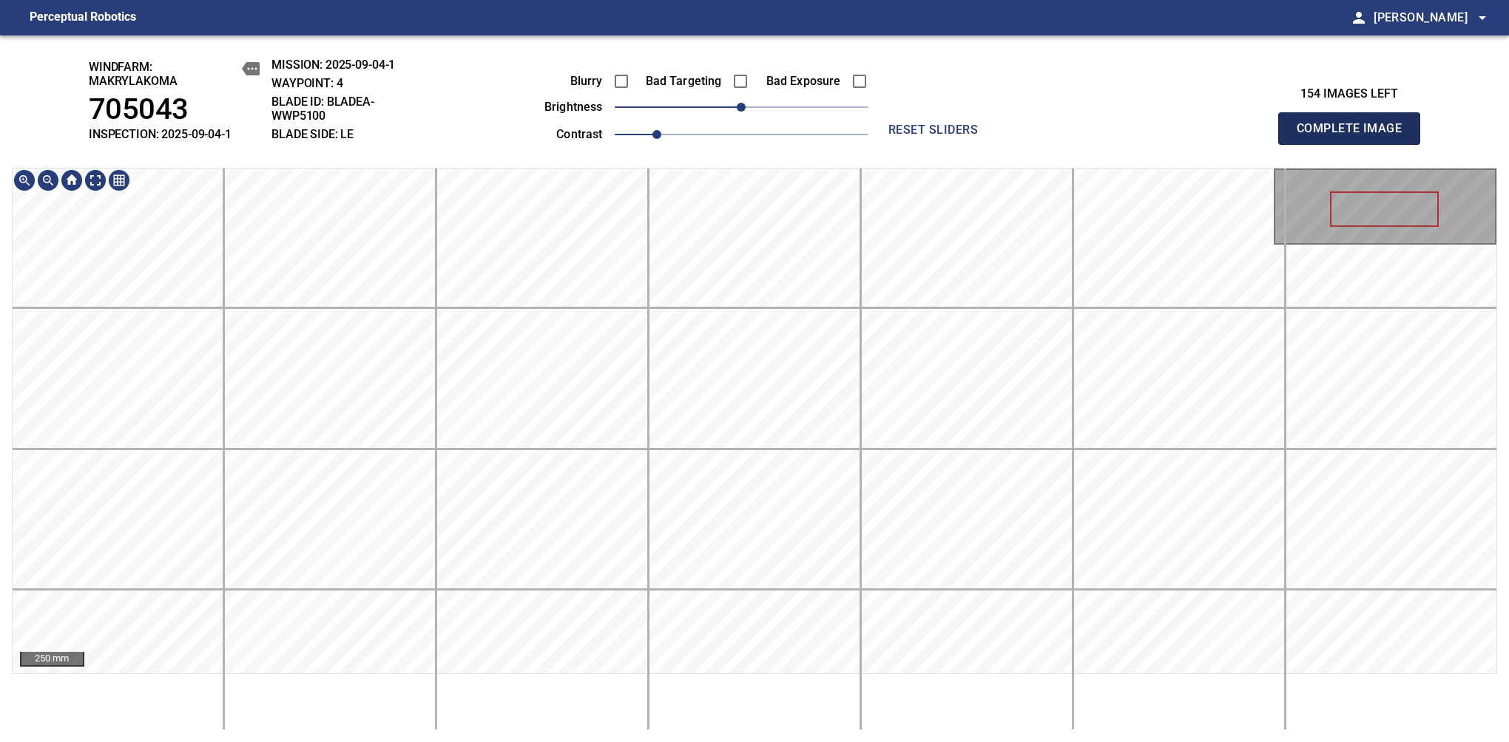
click at [1355, 136] on span "Complete Image" at bounding box center [1348, 128] width 109 height 21
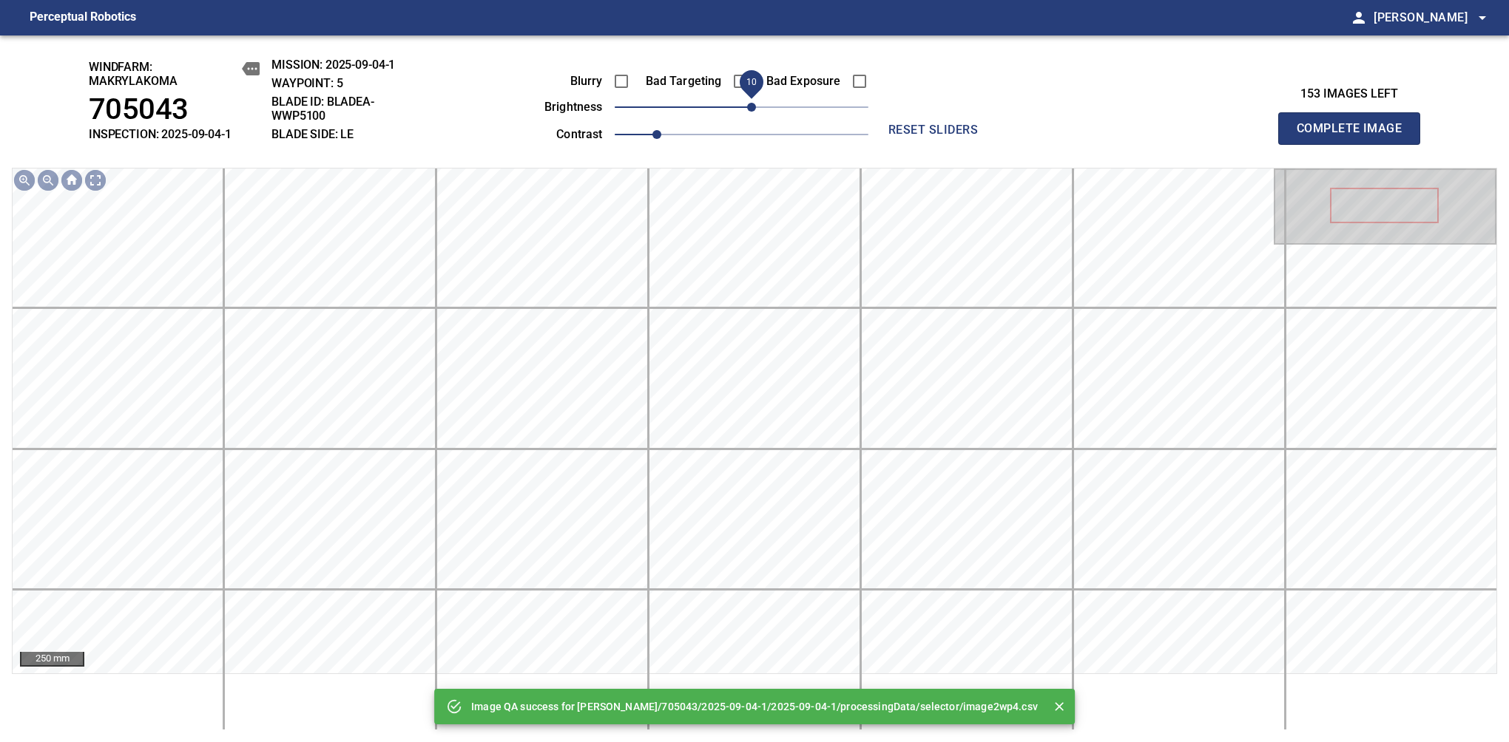
drag, startPoint x: 740, startPoint y: 117, endPoint x: 751, endPoint y: 104, distance: 16.9
click at [751, 104] on span "10" at bounding box center [751, 107] width 9 height 9
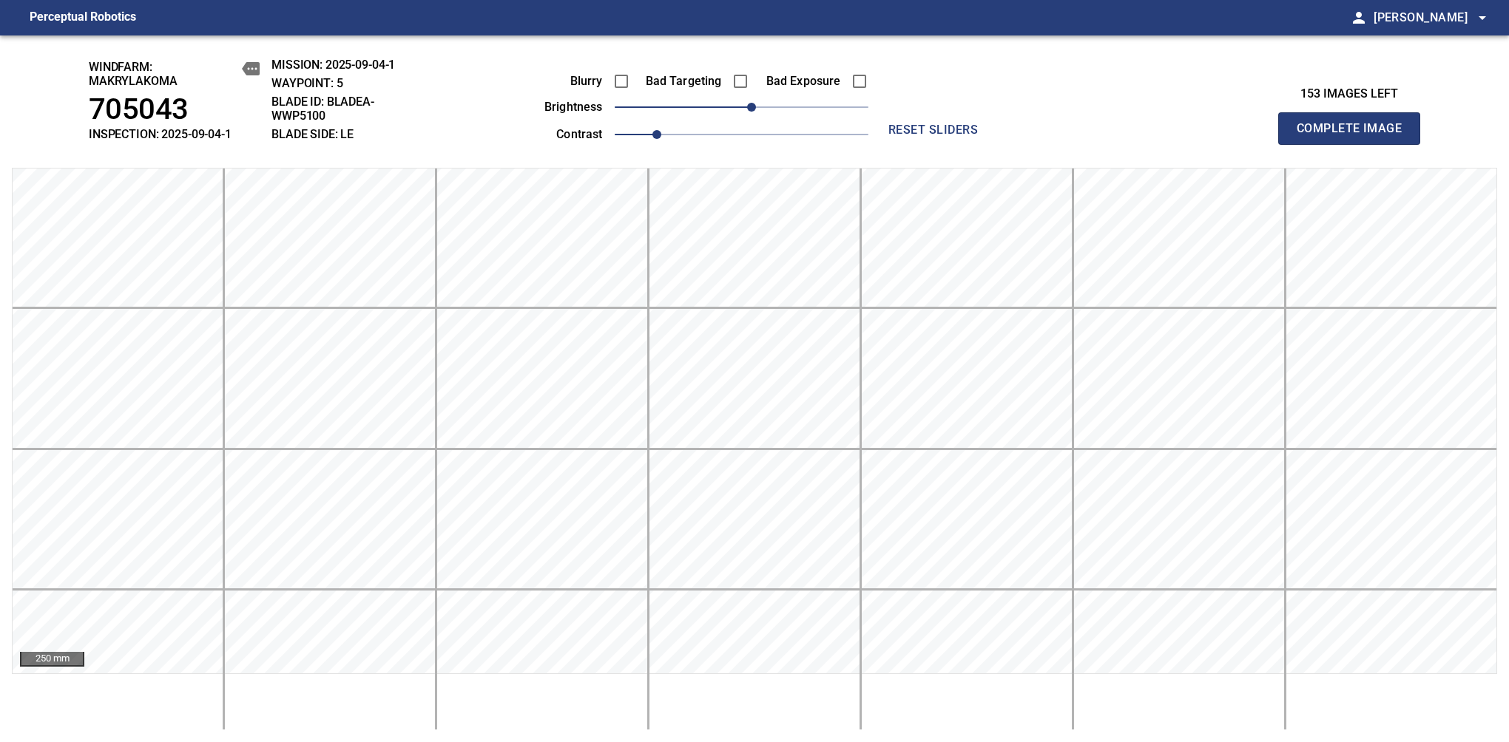
click at [1355, 136] on span "Complete Image" at bounding box center [1348, 128] width 109 height 21
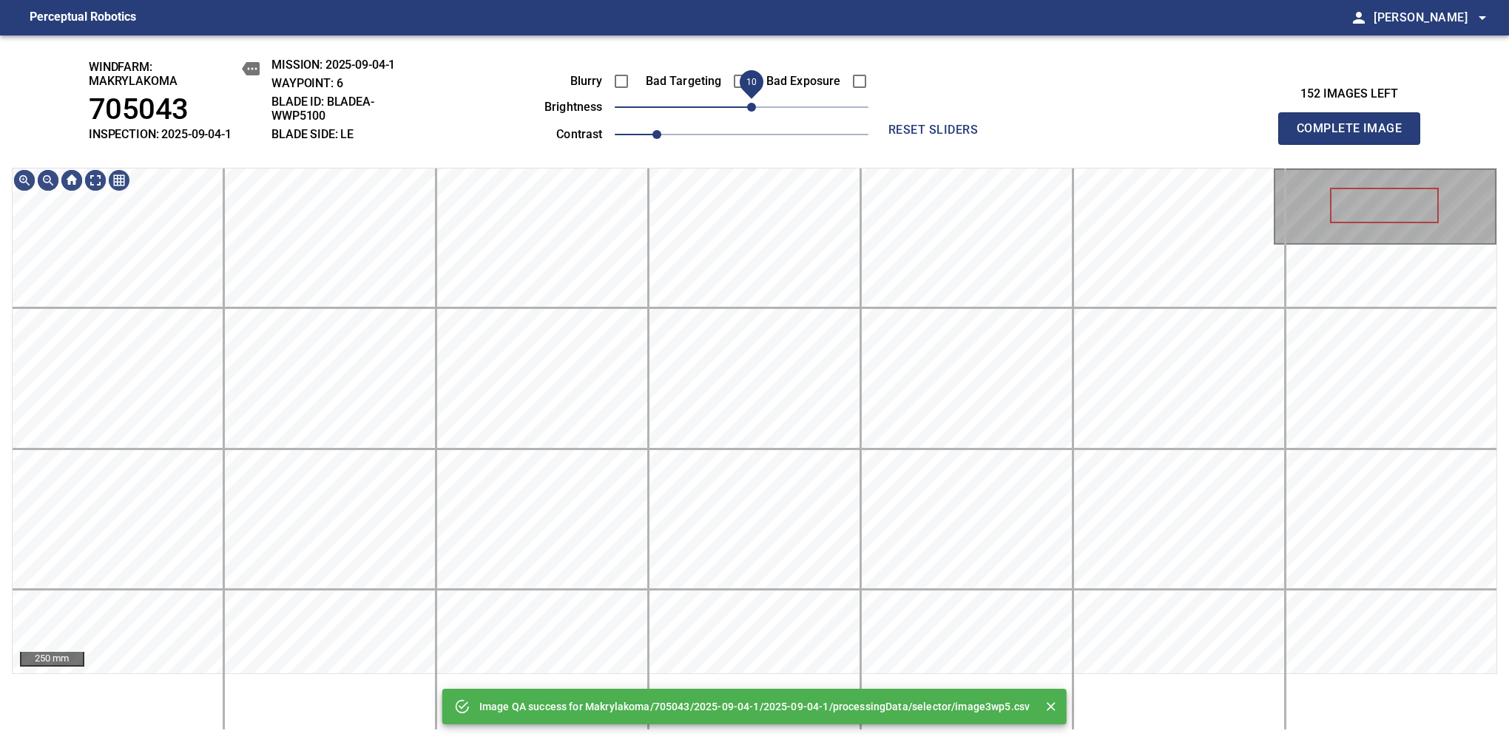
click at [751, 103] on span "10" at bounding box center [751, 107] width 9 height 9
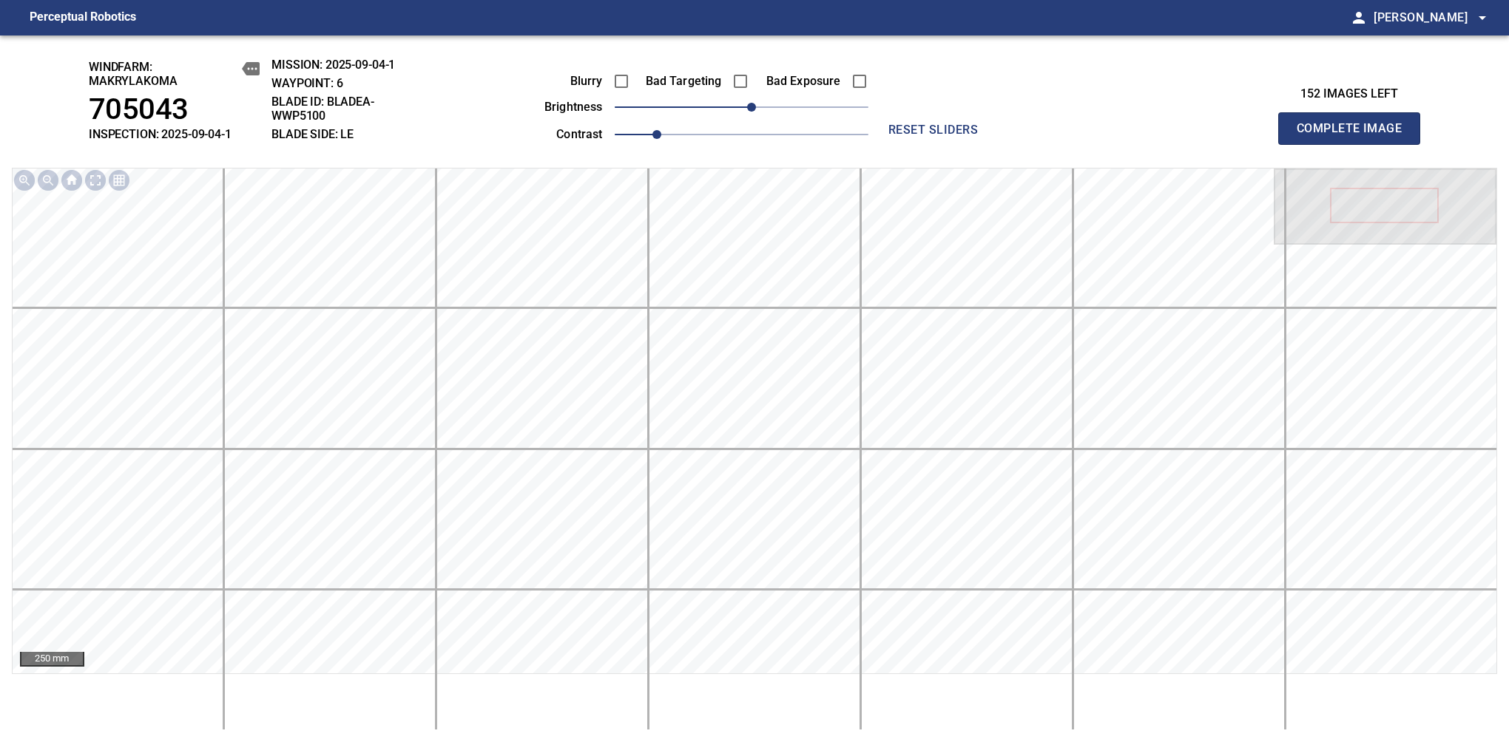
click at [1355, 136] on span "Complete Image" at bounding box center [1348, 128] width 109 height 21
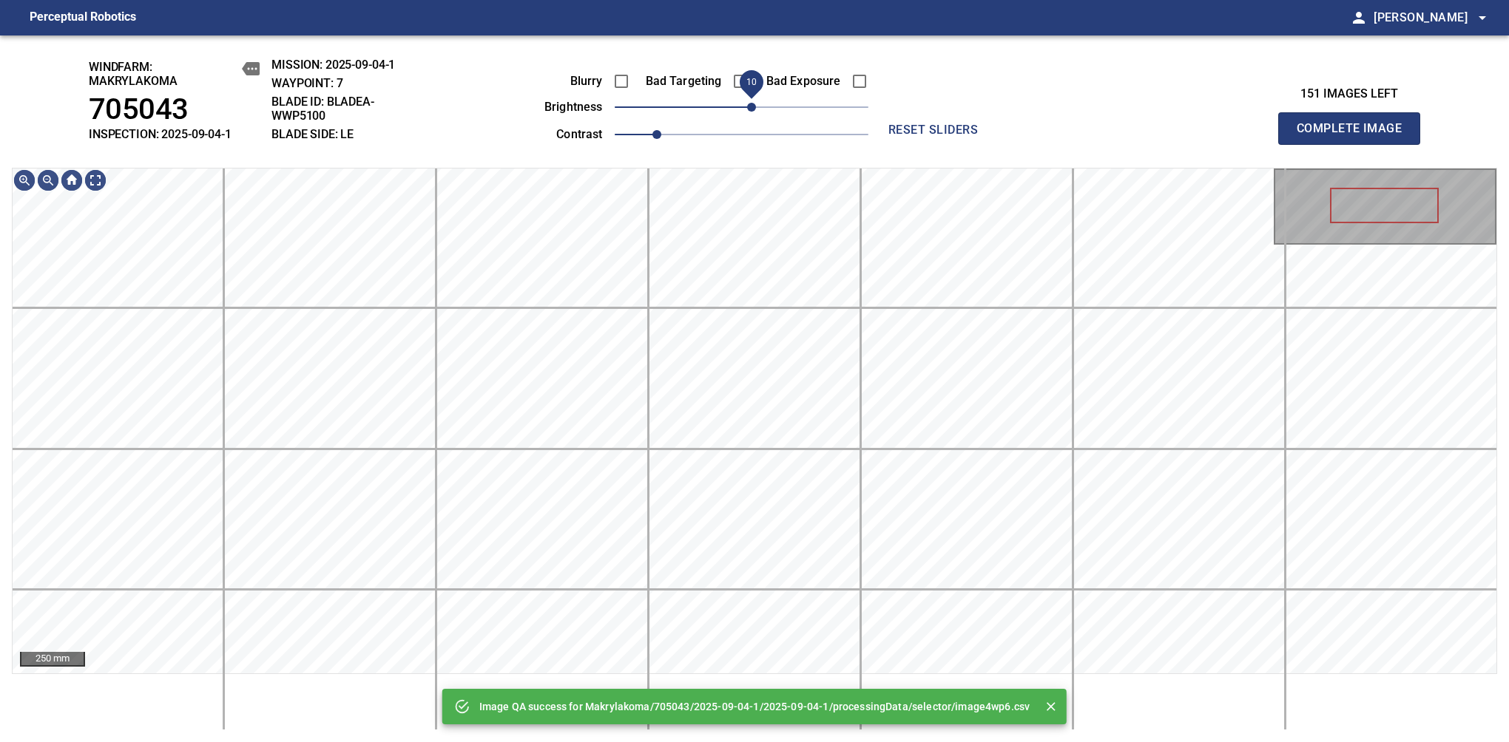
click at [748, 109] on span "10" at bounding box center [751, 107] width 9 height 9
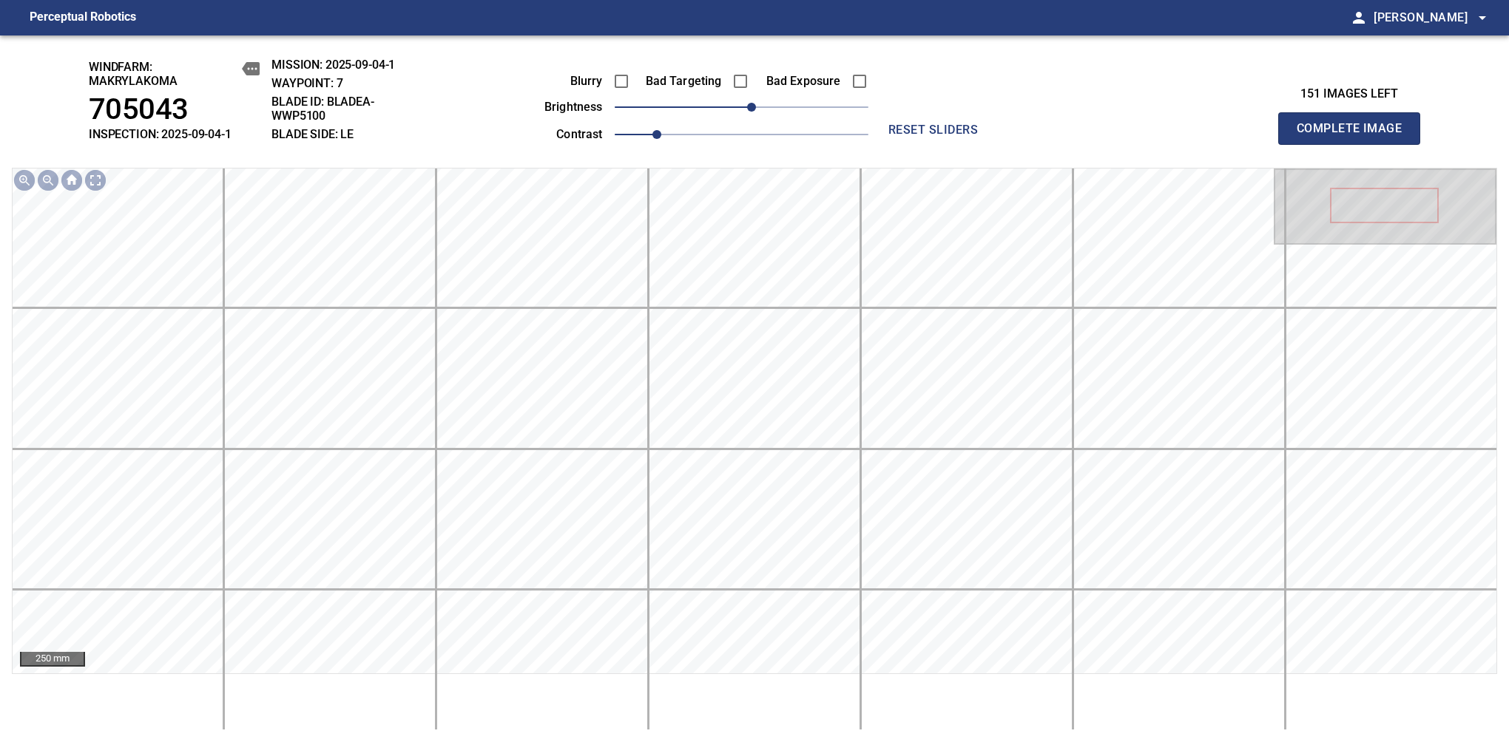
click at [1355, 136] on span "Complete Image" at bounding box center [1348, 128] width 109 height 21
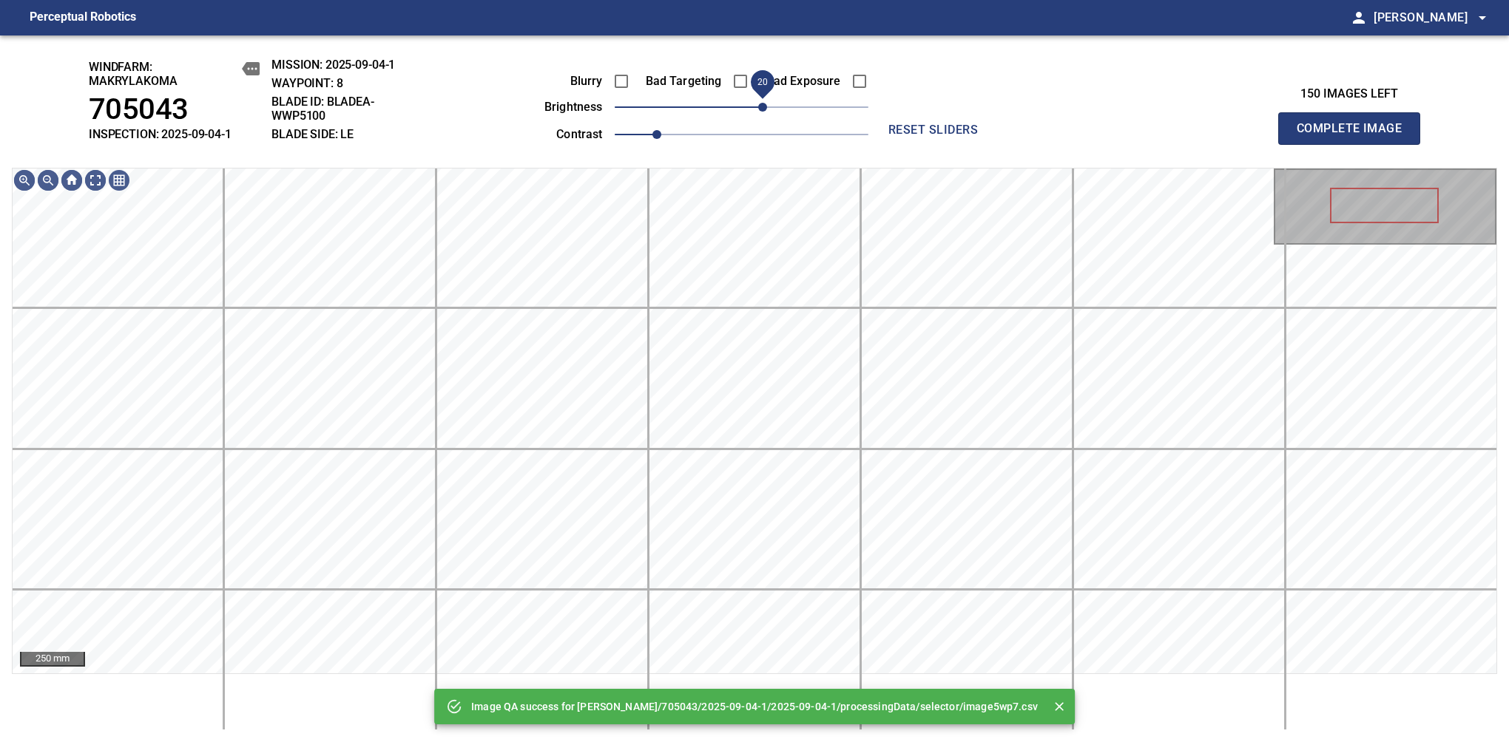
drag, startPoint x: 748, startPoint y: 113, endPoint x: 760, endPoint y: 112, distance: 12.7
click at [760, 112] on span "20" at bounding box center [762, 107] width 9 height 9
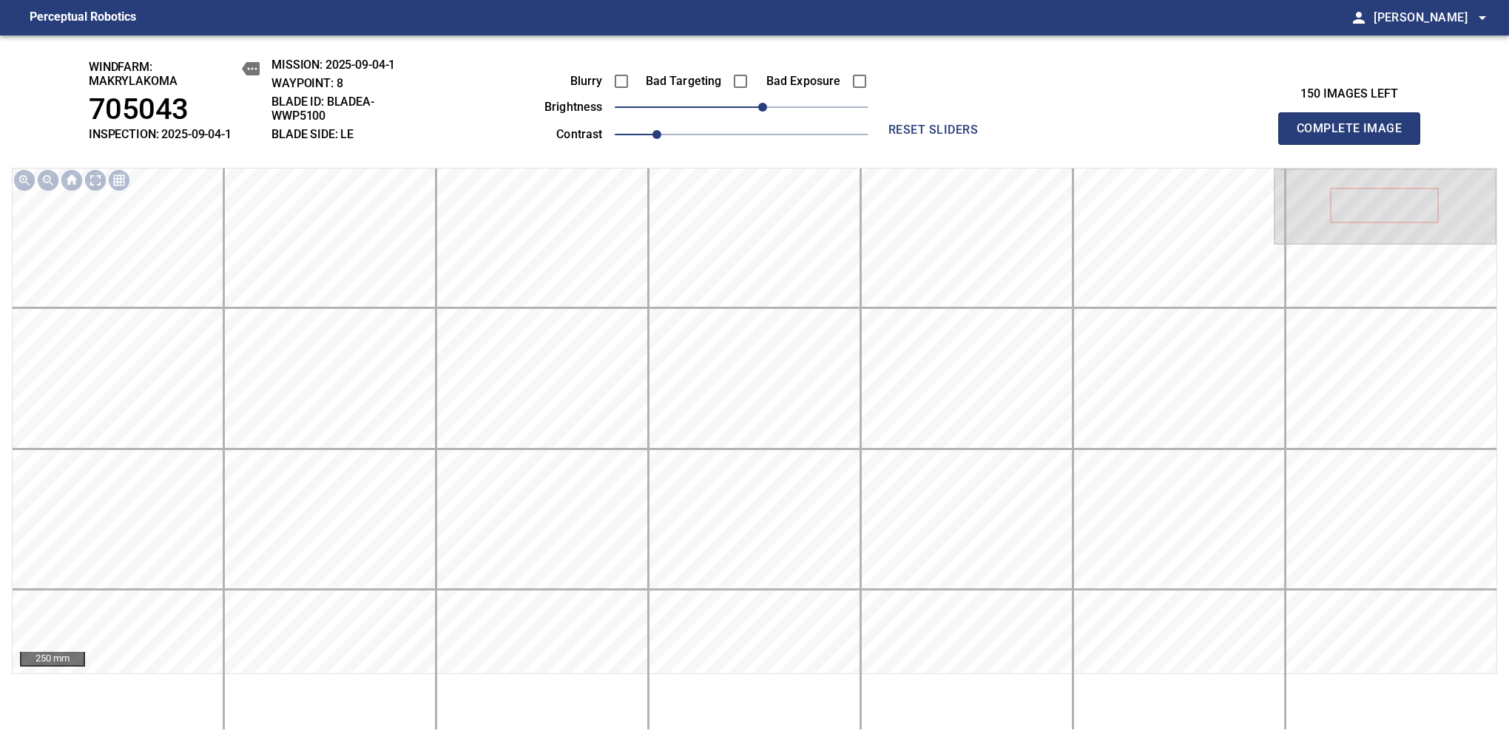
click at [1355, 136] on span "Complete Image" at bounding box center [1348, 128] width 109 height 21
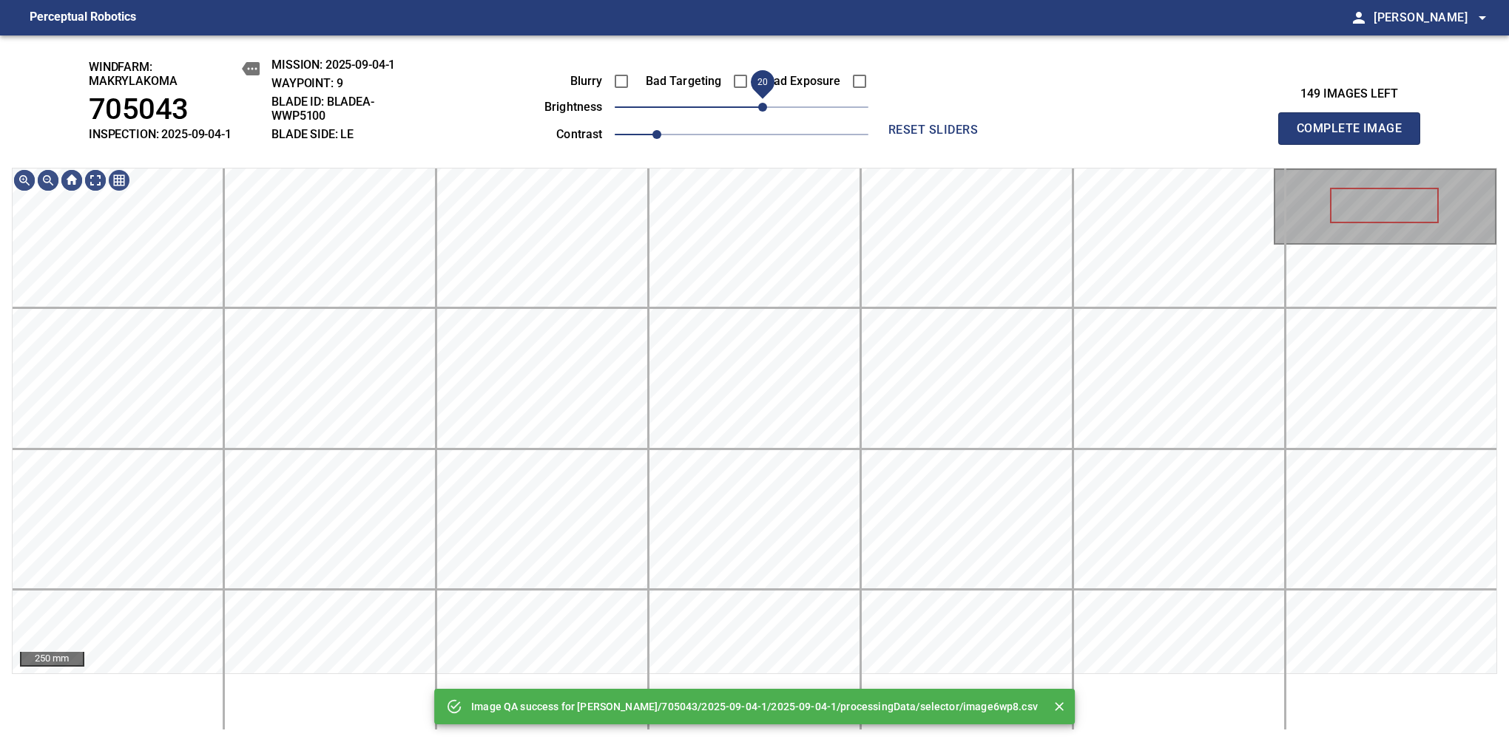
drag, startPoint x: 747, startPoint y: 106, endPoint x: 757, endPoint y: 106, distance: 10.4
click at [758, 106] on span "20" at bounding box center [762, 107] width 9 height 9
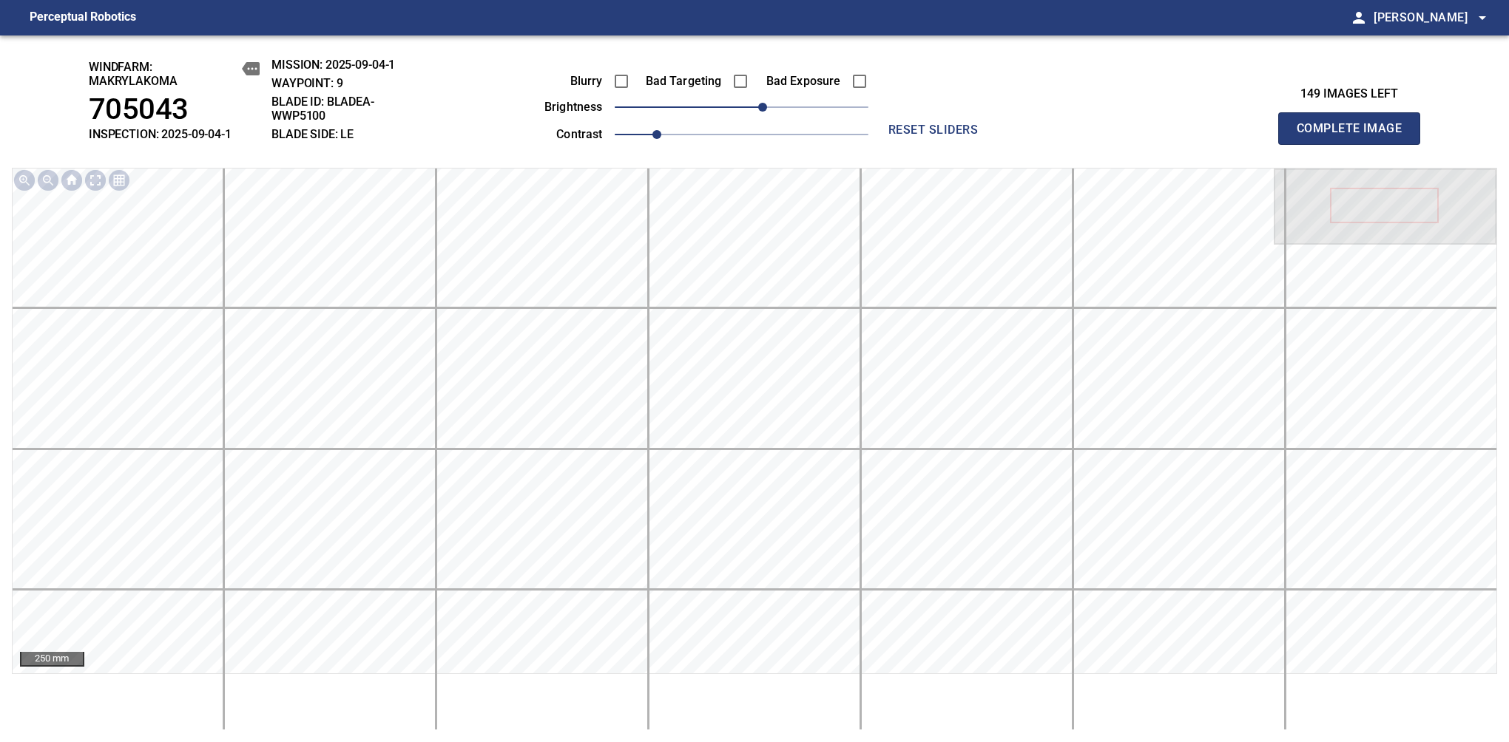
click at [1355, 136] on span "Complete Image" at bounding box center [1348, 128] width 109 height 21
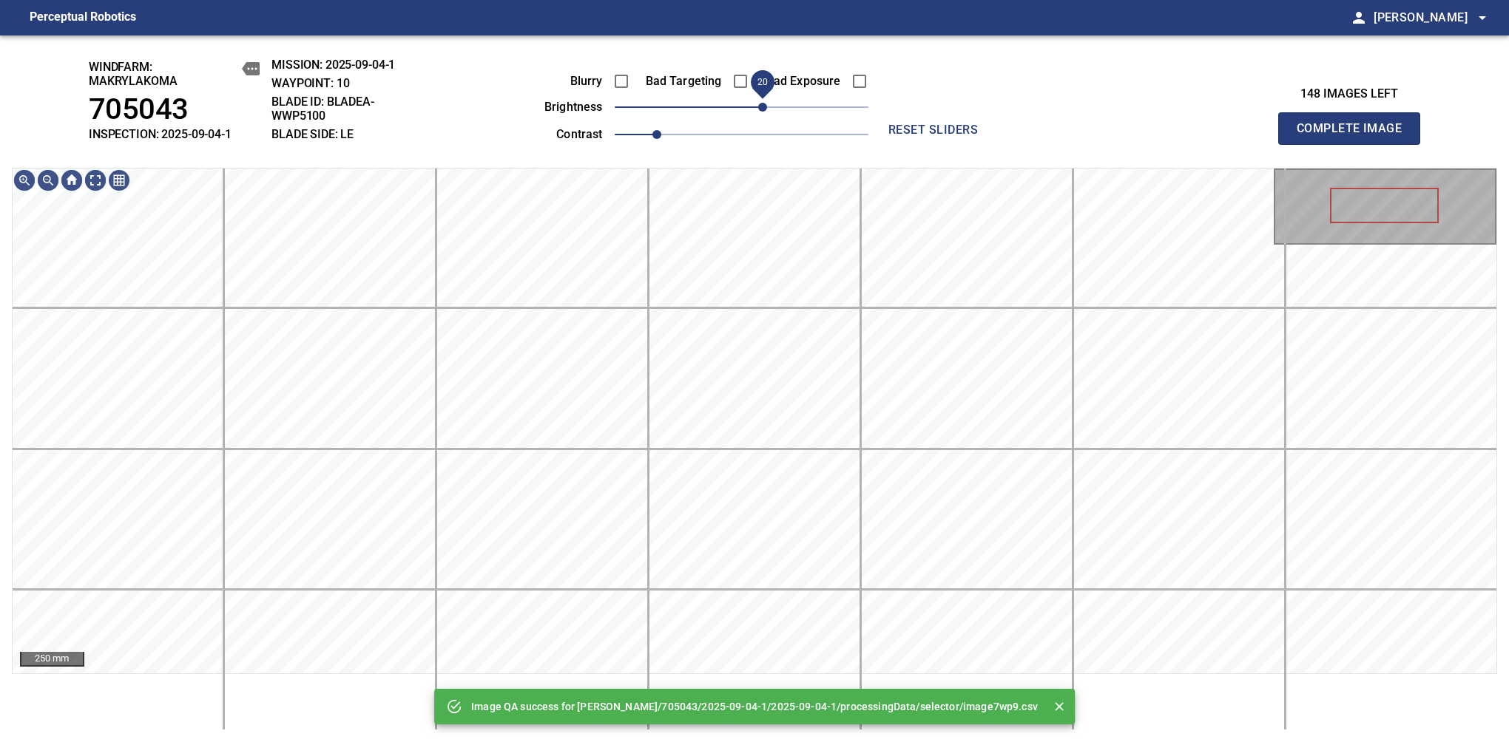
click at [758, 104] on span "20" at bounding box center [762, 107] width 9 height 9
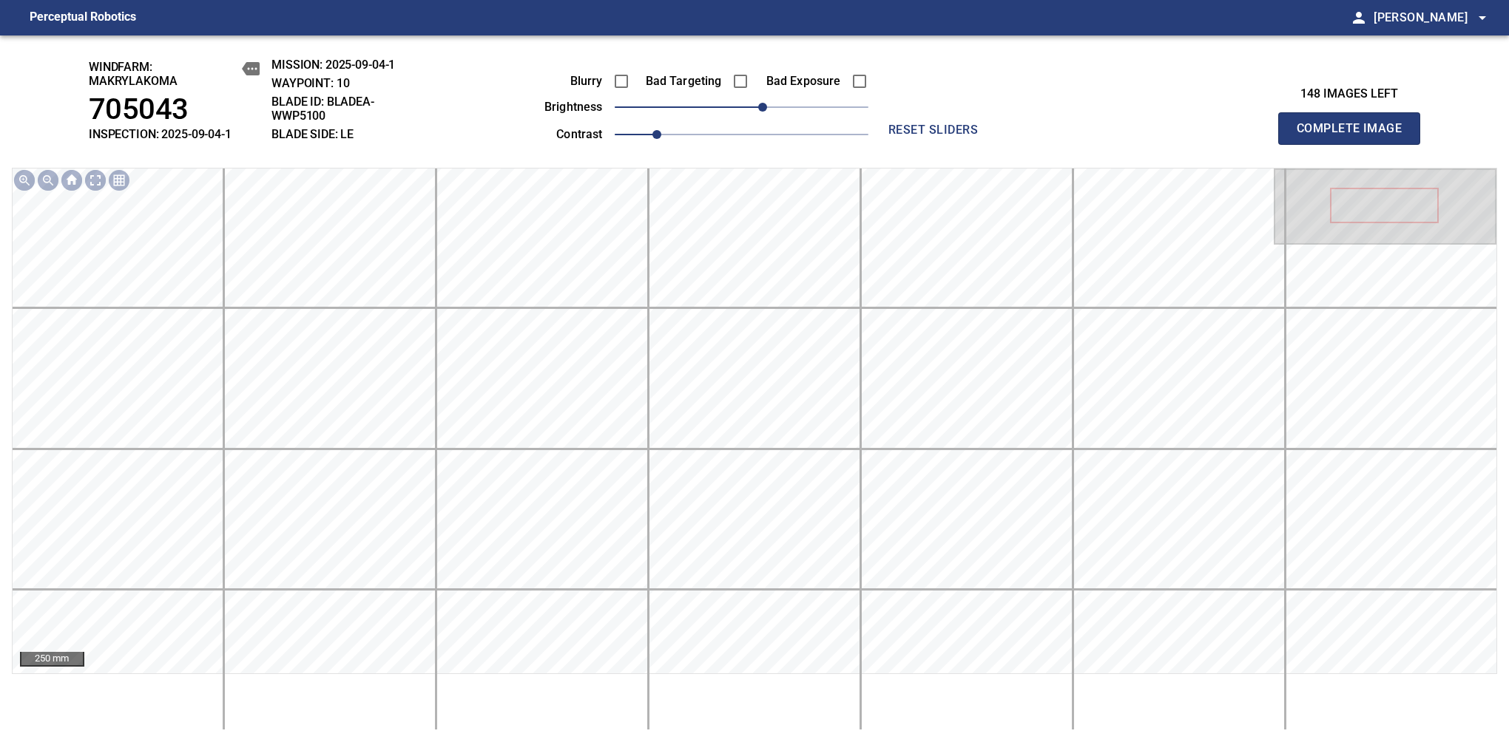
click at [1355, 136] on span "Complete Image" at bounding box center [1348, 128] width 109 height 21
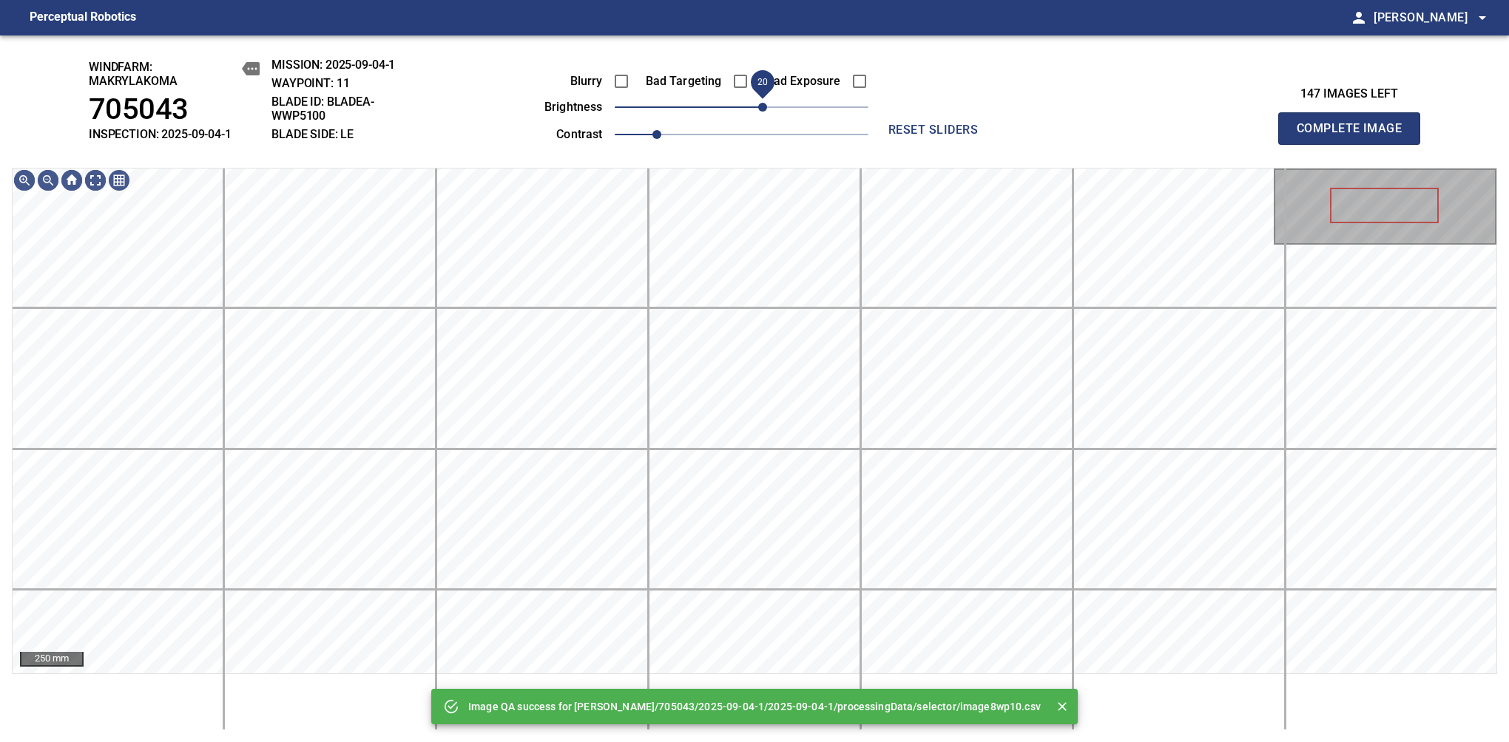
click at [758, 112] on span "20" at bounding box center [762, 107] width 9 height 9
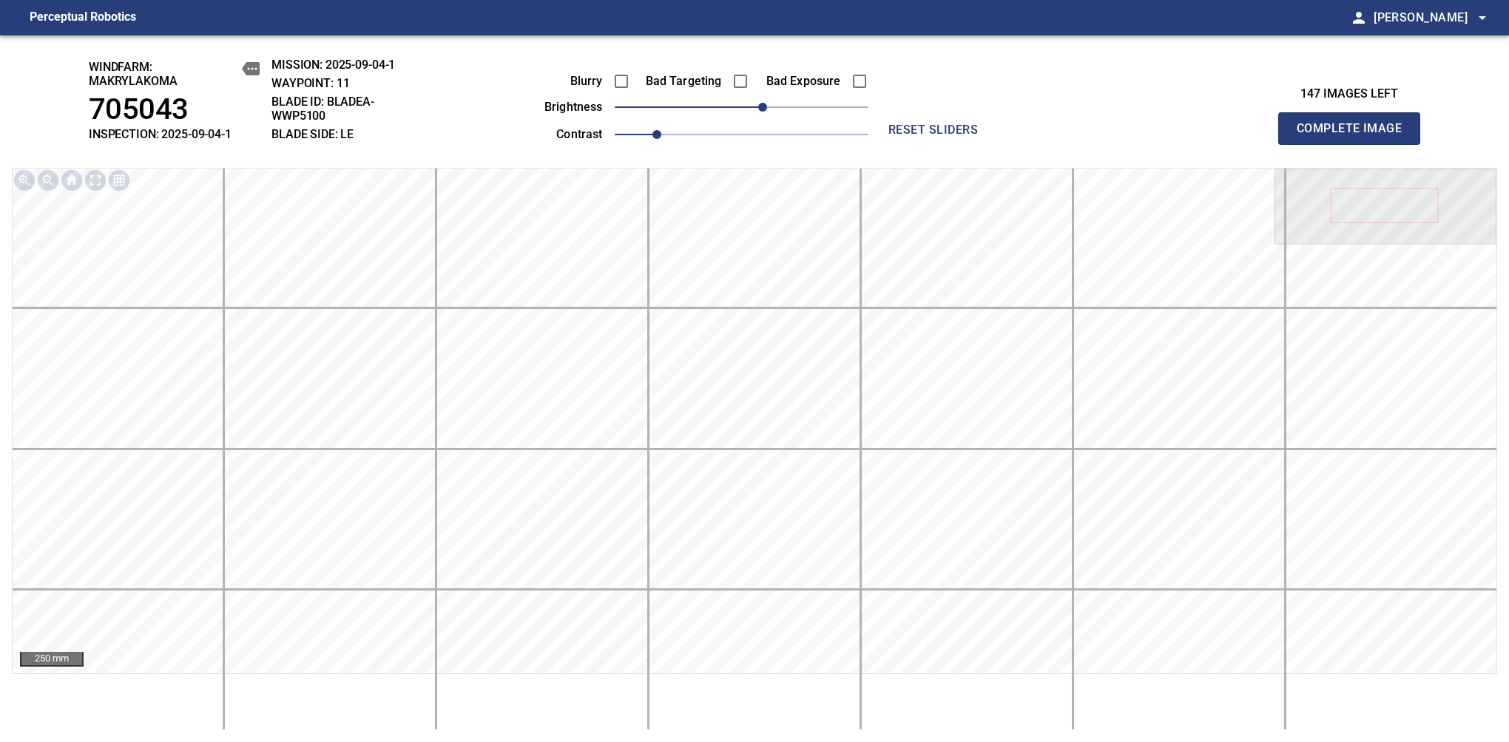
click at [1355, 136] on span "Complete Image" at bounding box center [1348, 128] width 109 height 21
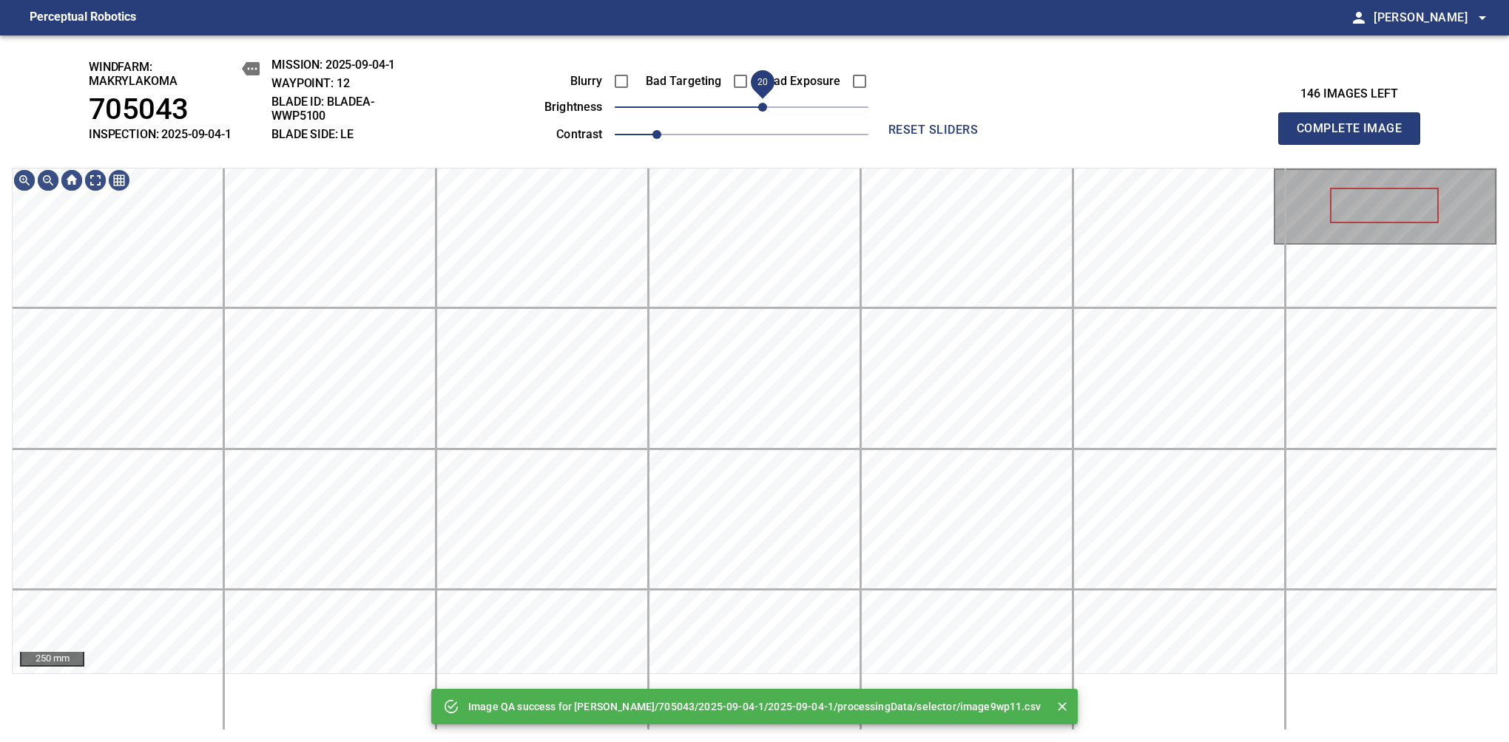
click at [758, 112] on span "20" at bounding box center [762, 107] width 9 height 9
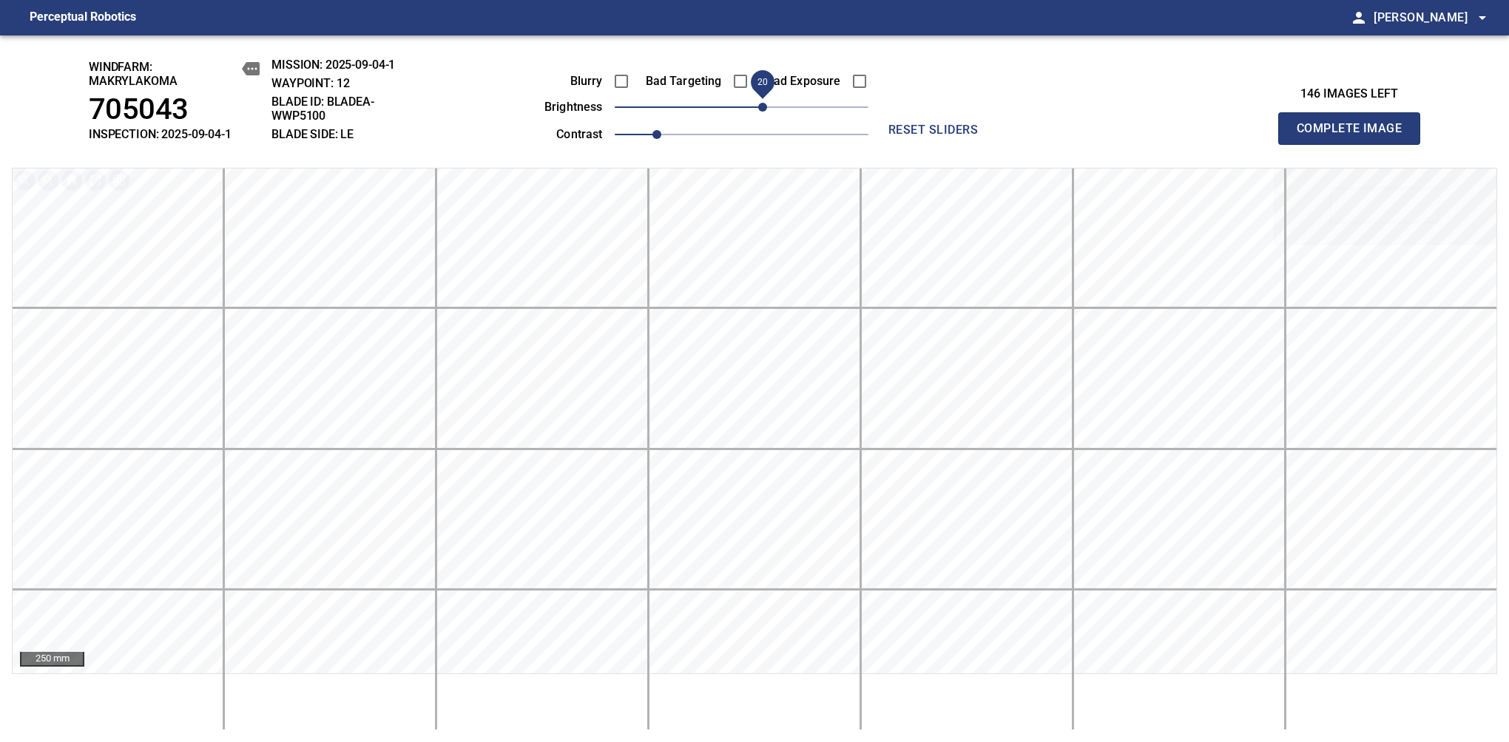
click at [1355, 136] on span "Complete Image" at bounding box center [1348, 128] width 109 height 21
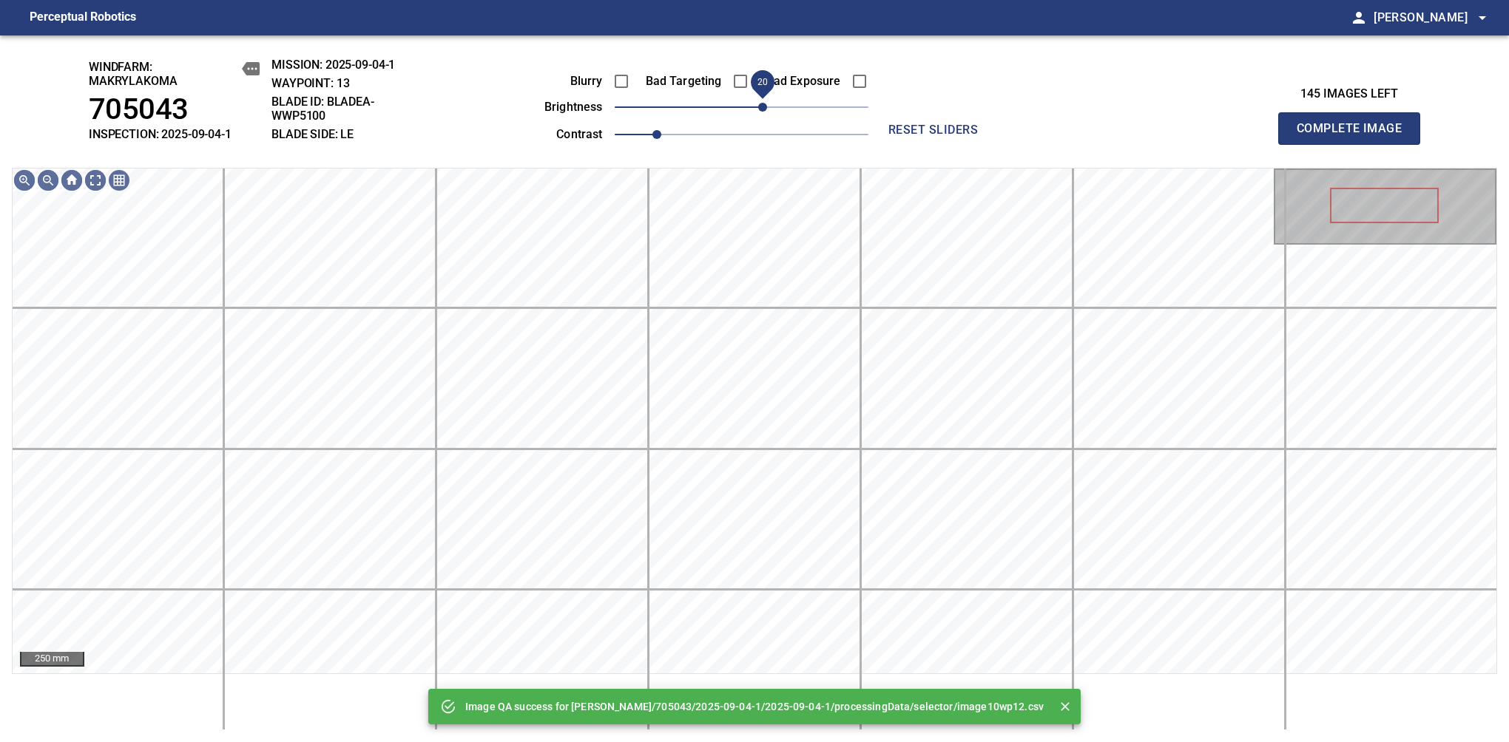
drag, startPoint x: 750, startPoint y: 104, endPoint x: 759, endPoint y: 104, distance: 9.6
click at [759, 104] on span "20" at bounding box center [762, 107] width 9 height 9
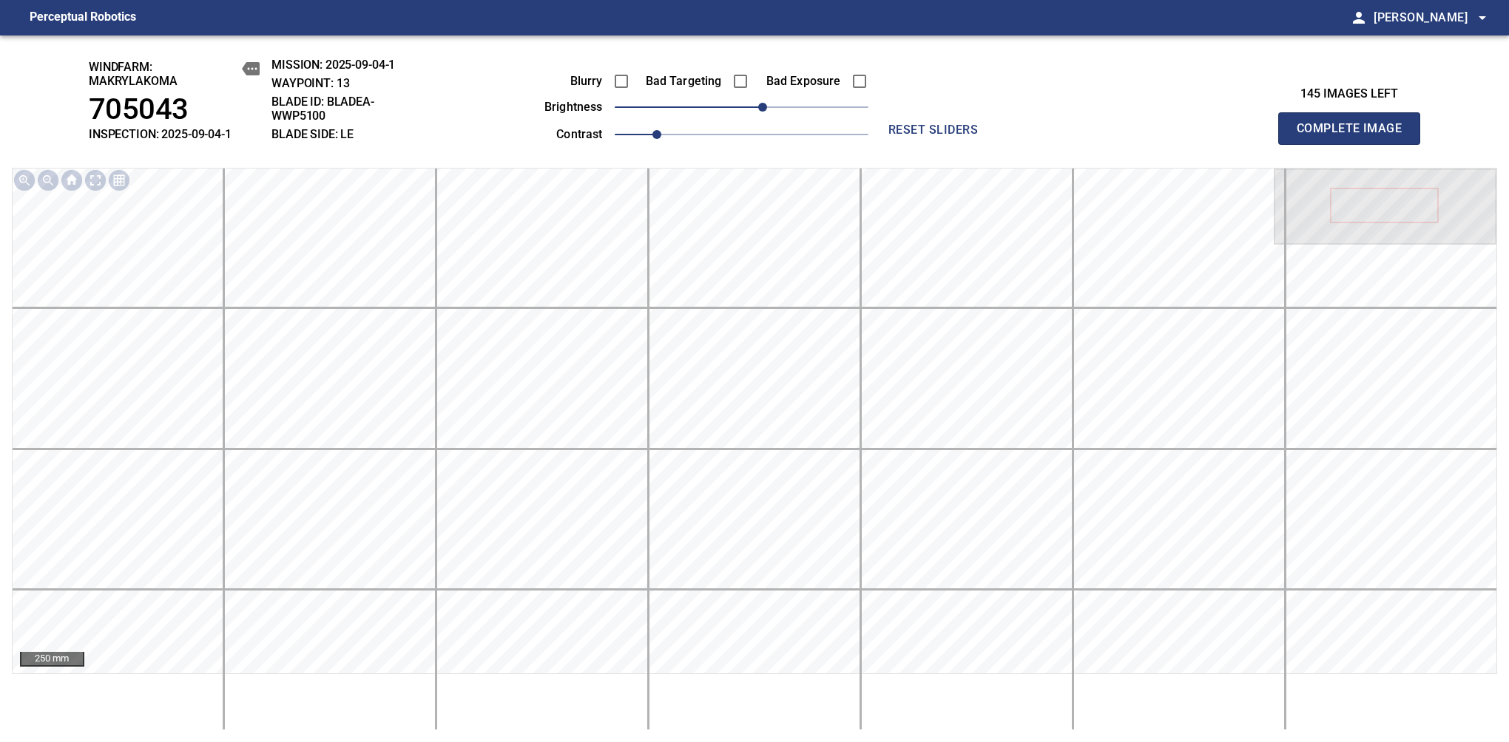
click at [1355, 136] on span "Complete Image" at bounding box center [1348, 128] width 109 height 21
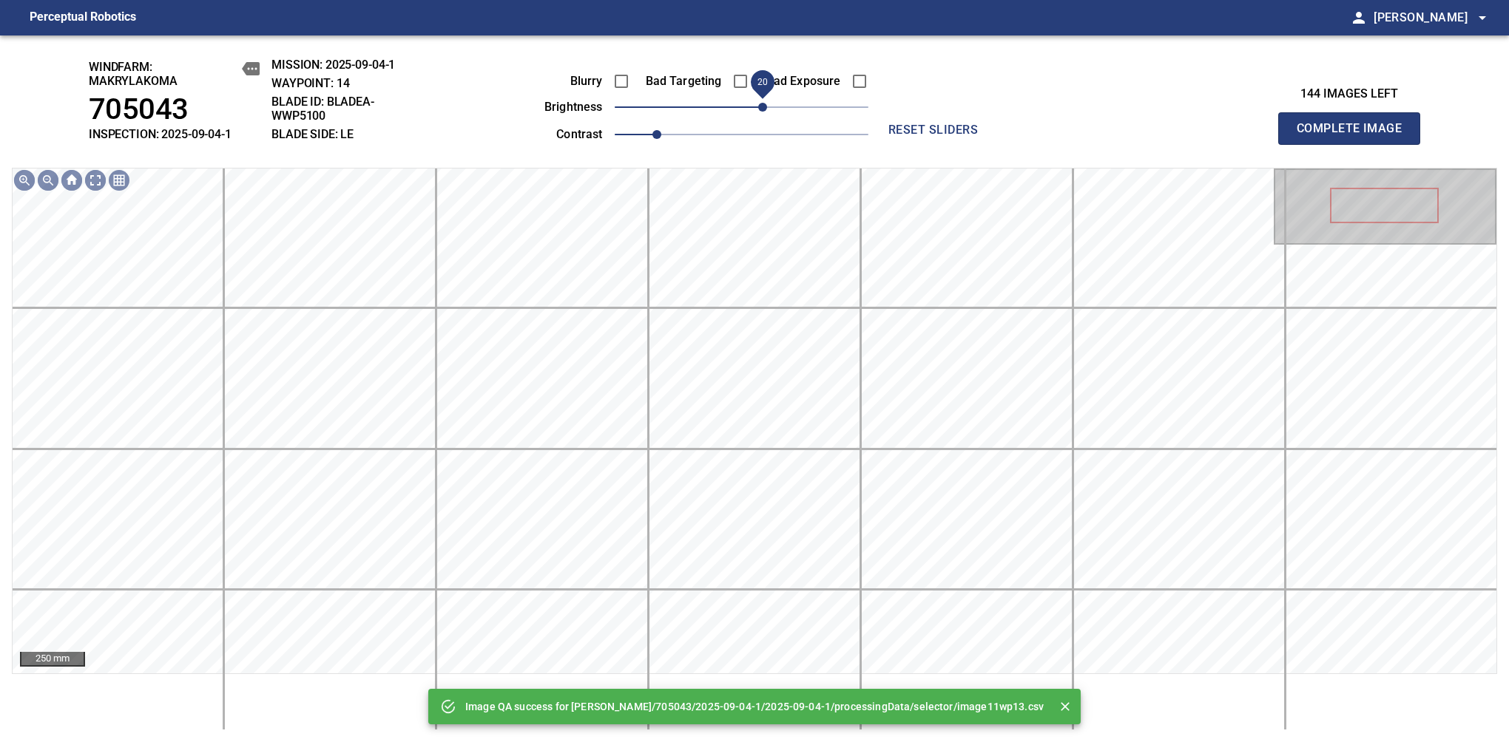
drag, startPoint x: 748, startPoint y: 109, endPoint x: 759, endPoint y: 109, distance: 11.1
click at [759, 109] on span "20" at bounding box center [762, 107] width 9 height 9
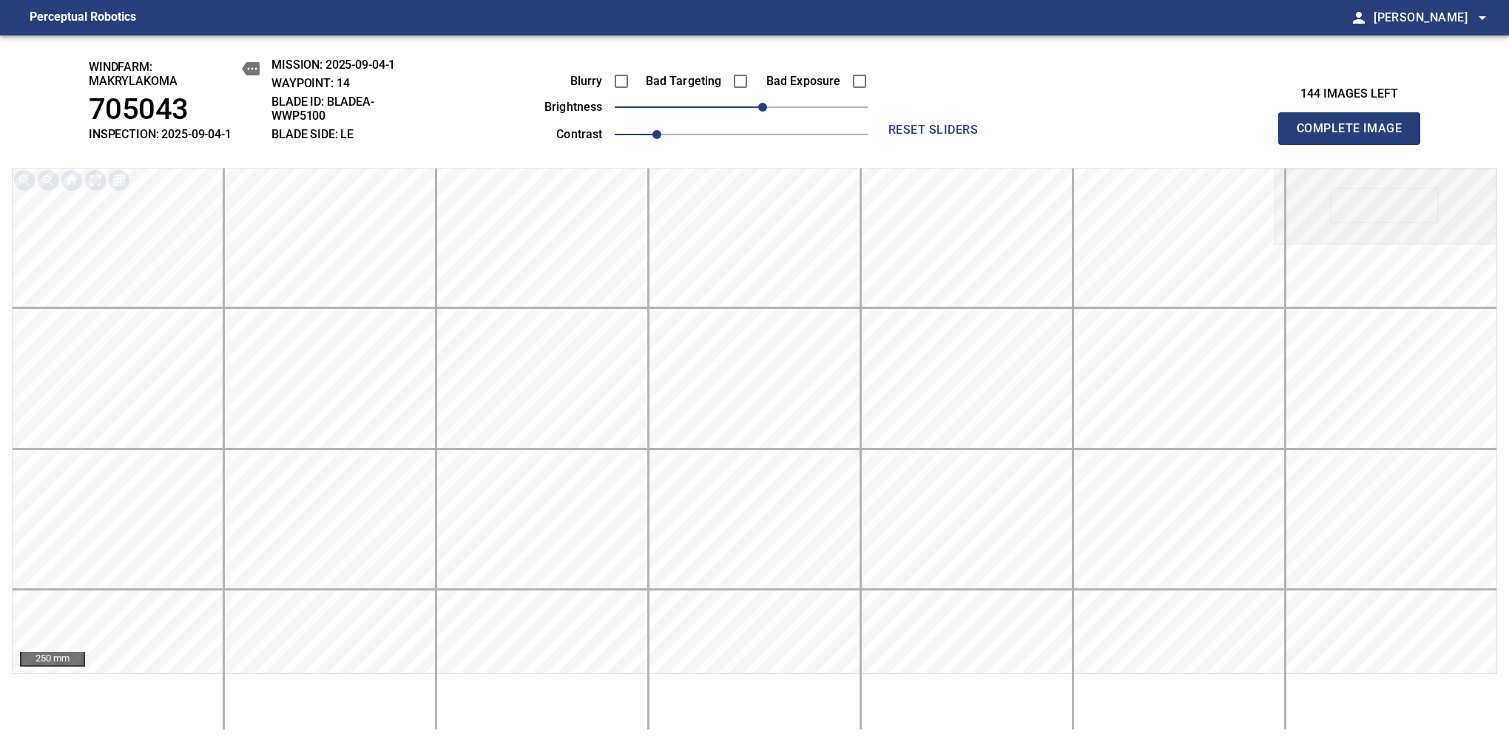
click at [1355, 136] on span "Complete Image" at bounding box center [1348, 128] width 109 height 21
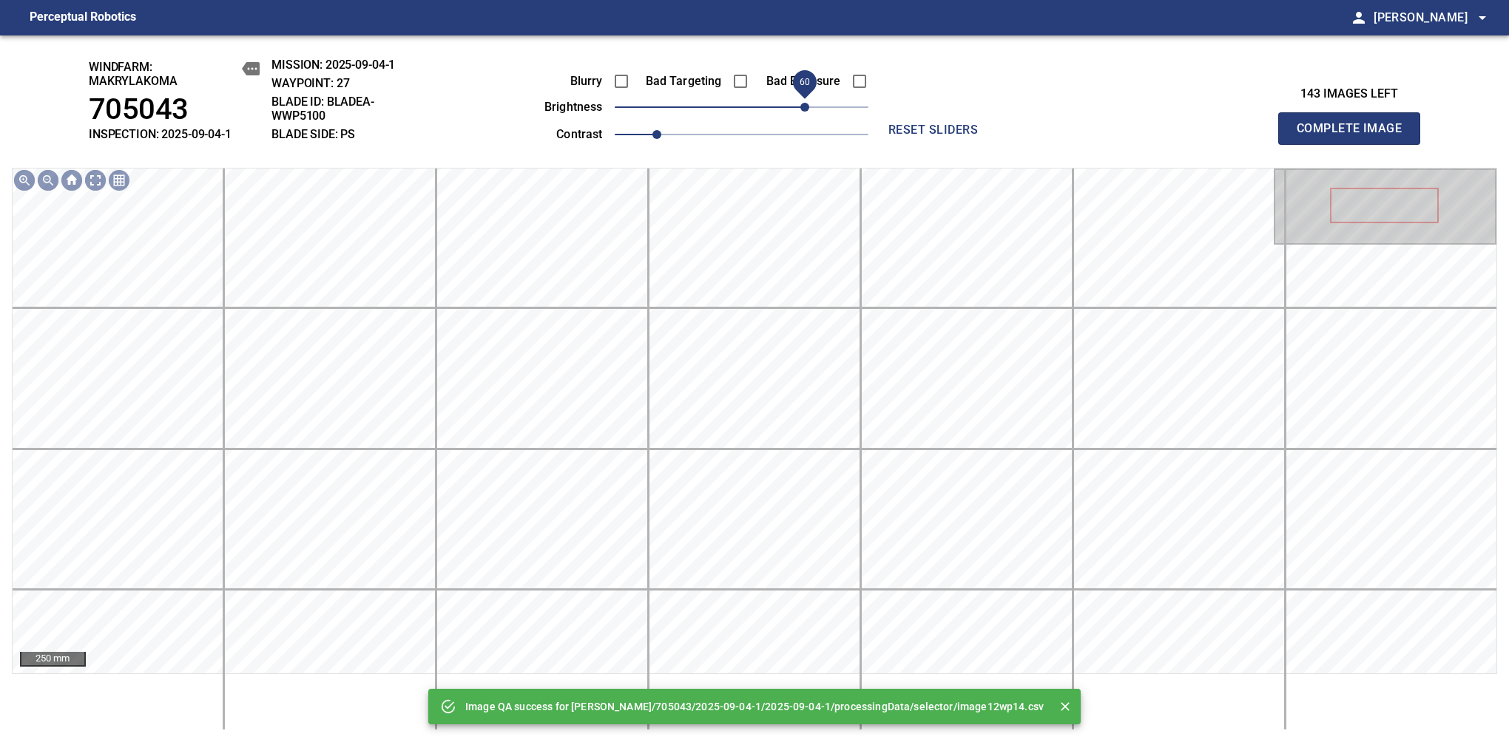
drag, startPoint x: 769, startPoint y: 109, endPoint x: 809, endPoint y: 115, distance: 40.3
click at [809, 112] on span "60" at bounding box center [804, 107] width 9 height 9
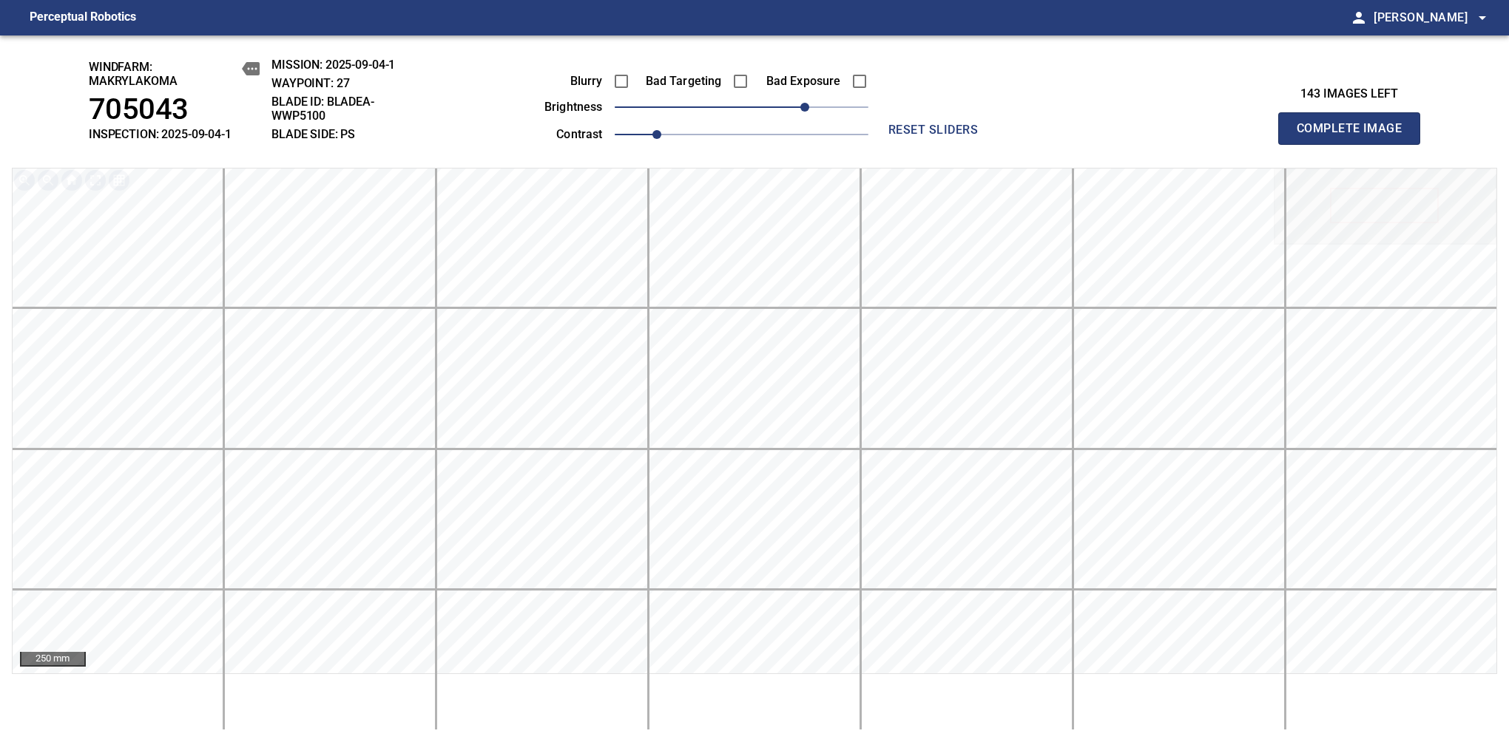
click at [1355, 136] on span "Complete Image" at bounding box center [1348, 128] width 109 height 21
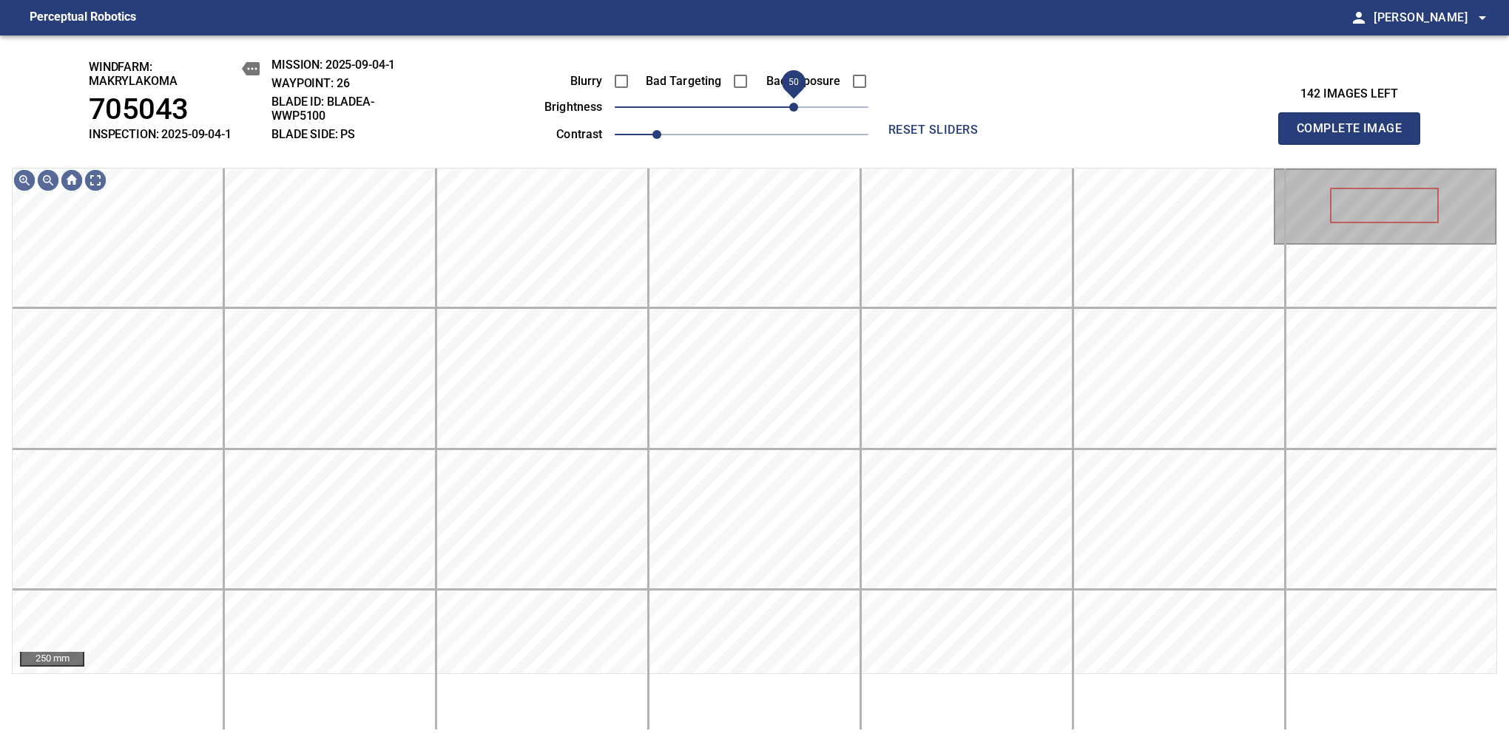
drag, startPoint x: 759, startPoint y: 109, endPoint x: 791, endPoint y: 109, distance: 31.1
click at [791, 109] on span "50" at bounding box center [793, 107] width 9 height 9
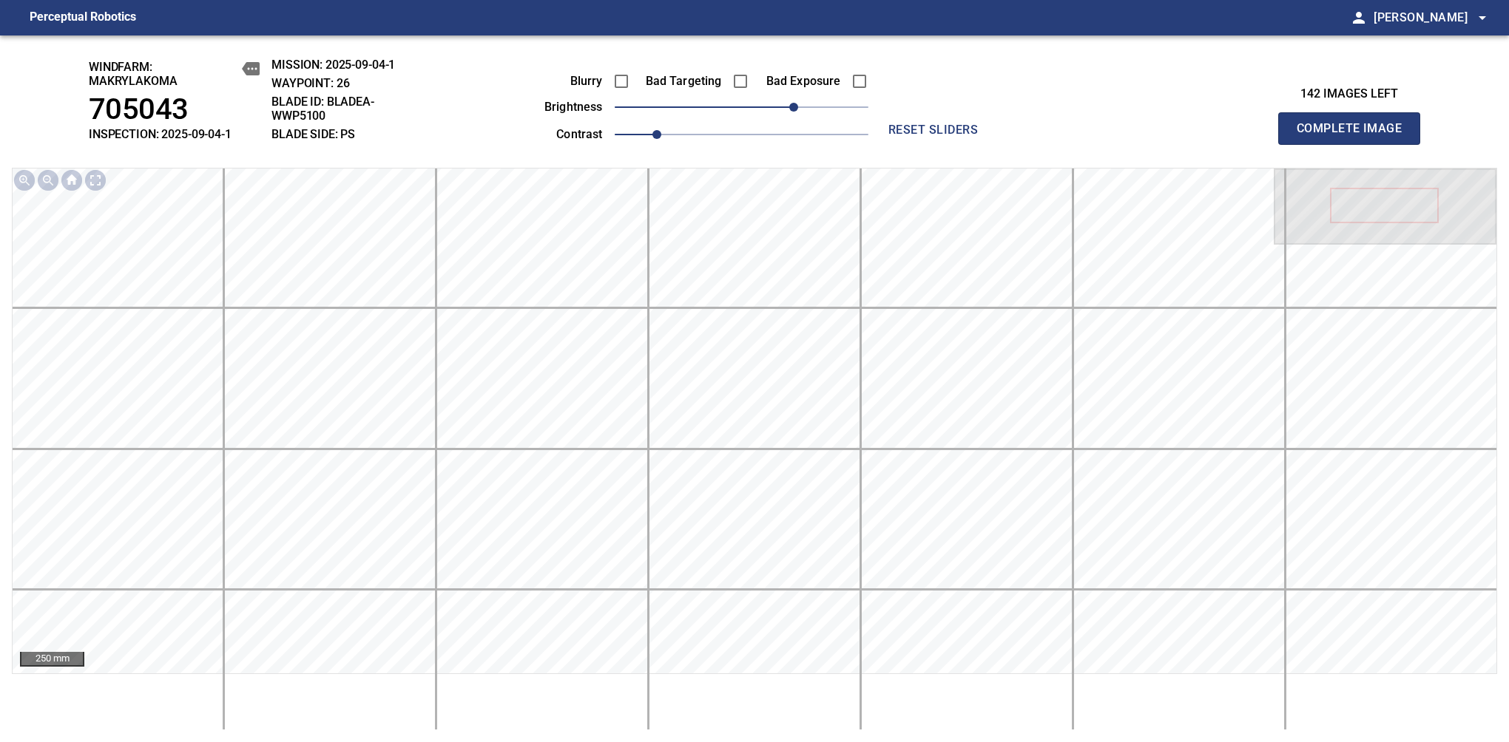
click at [1355, 136] on span "Complete Image" at bounding box center [1348, 128] width 109 height 21
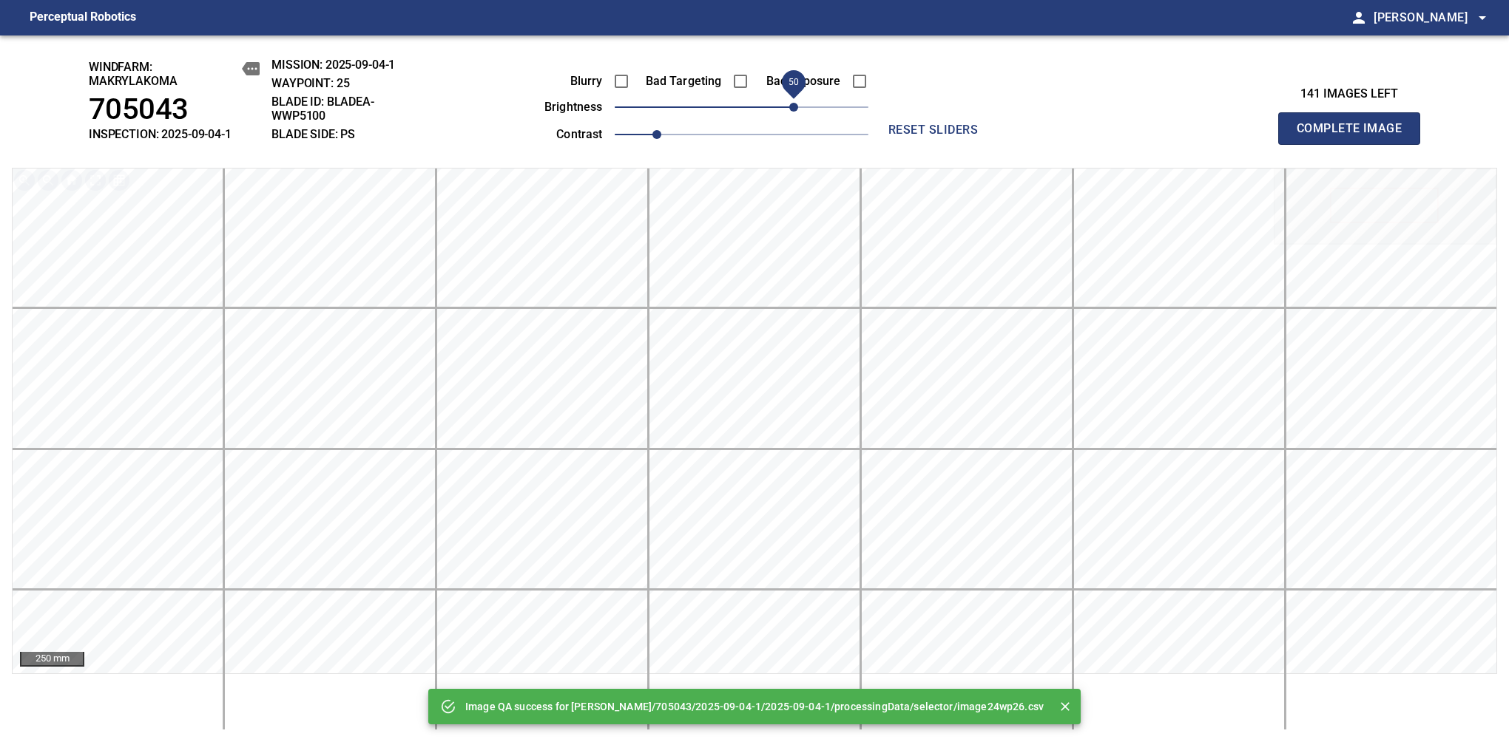
click at [793, 106] on span "50" at bounding box center [742, 107] width 254 height 21
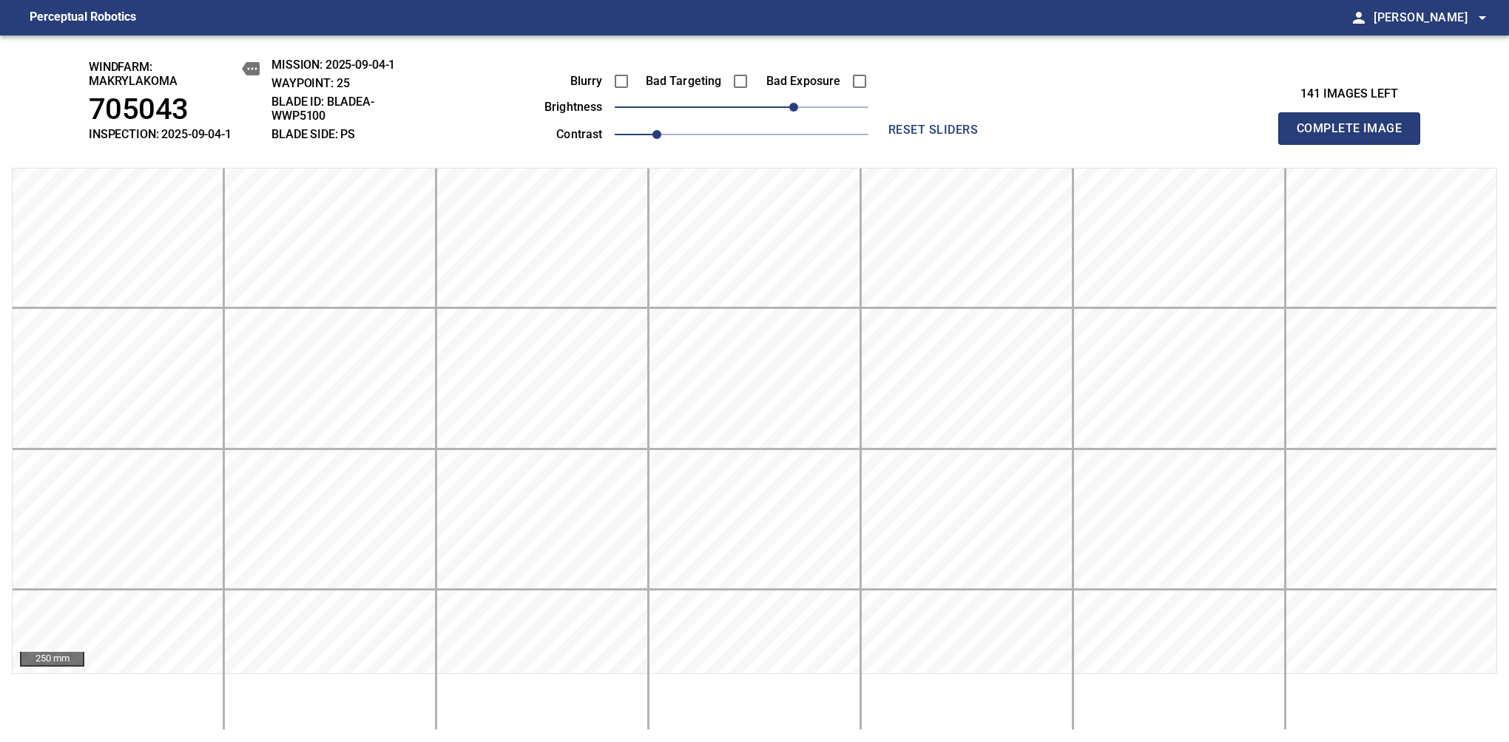
click at [1355, 136] on span "Complete Image" at bounding box center [1348, 128] width 109 height 21
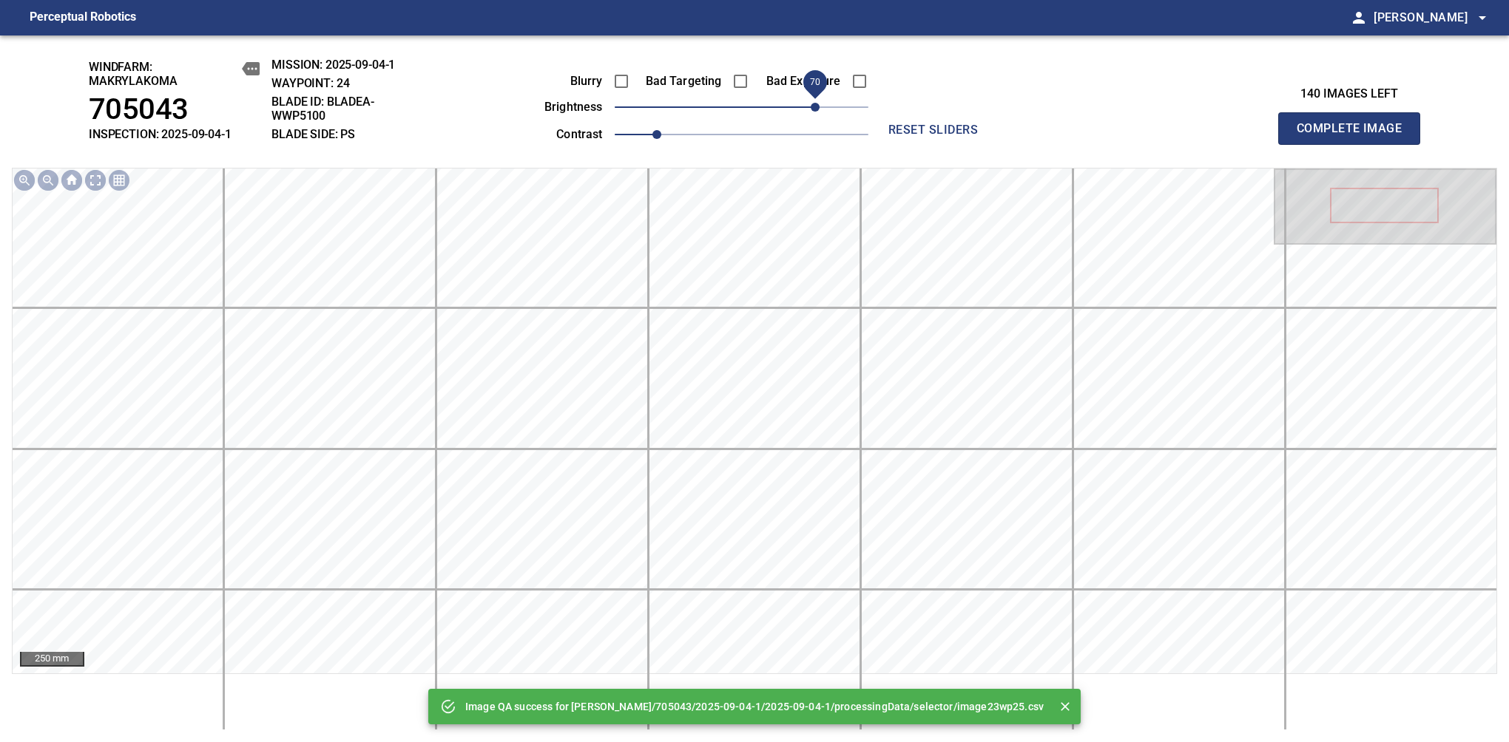
drag, startPoint x: 793, startPoint y: 106, endPoint x: 810, endPoint y: 114, distance: 19.2
click at [810, 114] on span "70" at bounding box center [742, 107] width 254 height 21
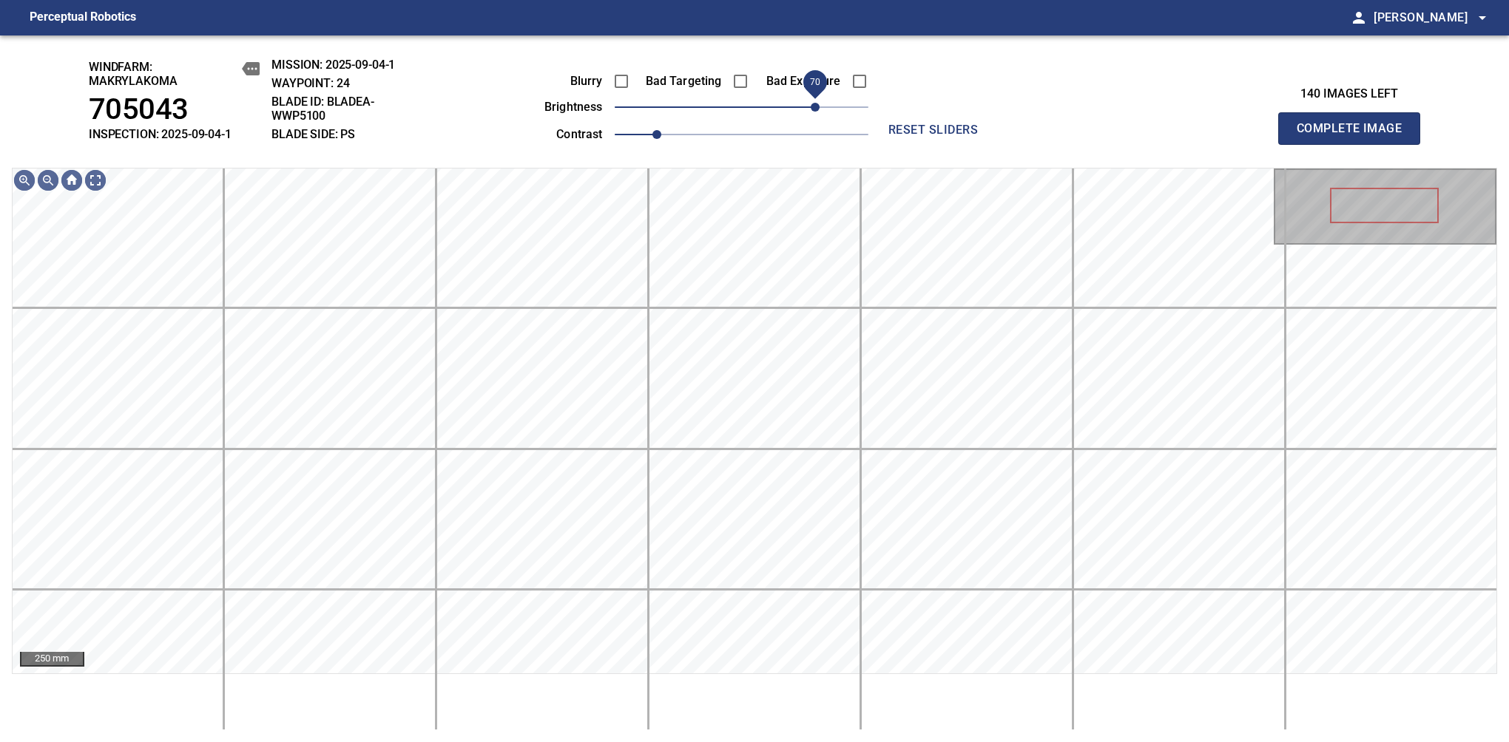
drag, startPoint x: 811, startPoint y: 115, endPoint x: 810, endPoint y: 94, distance: 20.7
click at [810, 103] on span "70" at bounding box center [814, 107] width 9 height 9
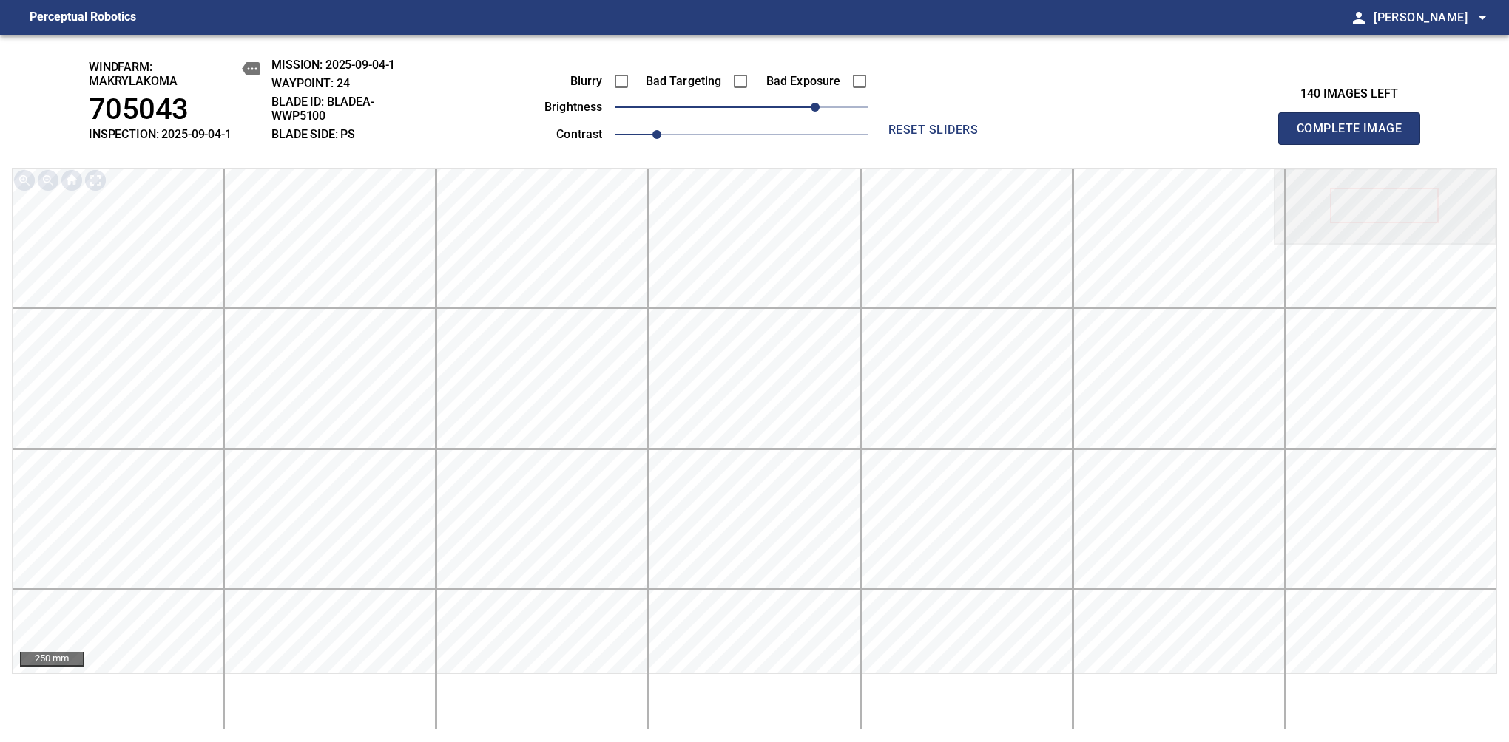
click at [1355, 136] on span "Complete Image" at bounding box center [1348, 128] width 109 height 21
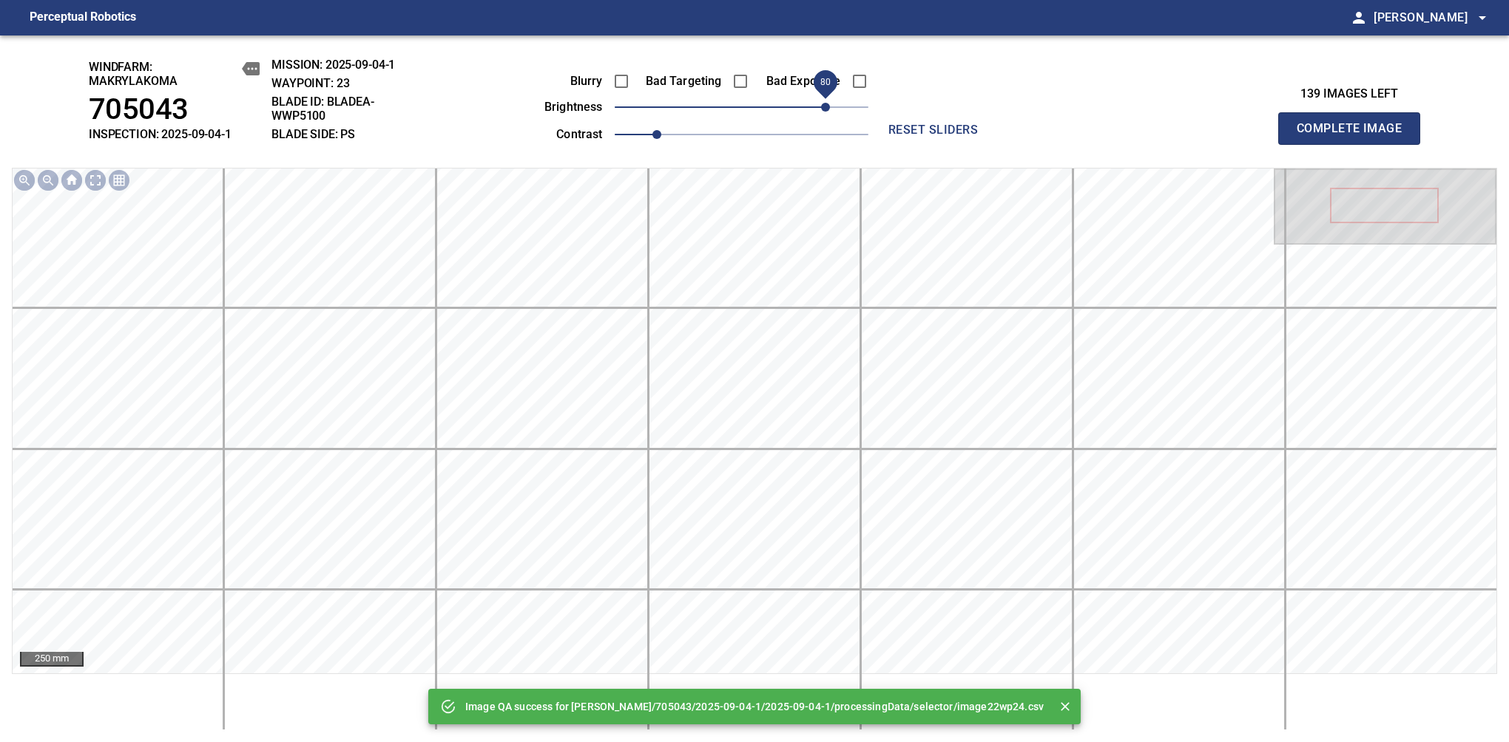
drag, startPoint x: 802, startPoint y: 112, endPoint x: 828, endPoint y: 106, distance: 26.4
click at [828, 106] on span "80" at bounding box center [742, 107] width 254 height 21
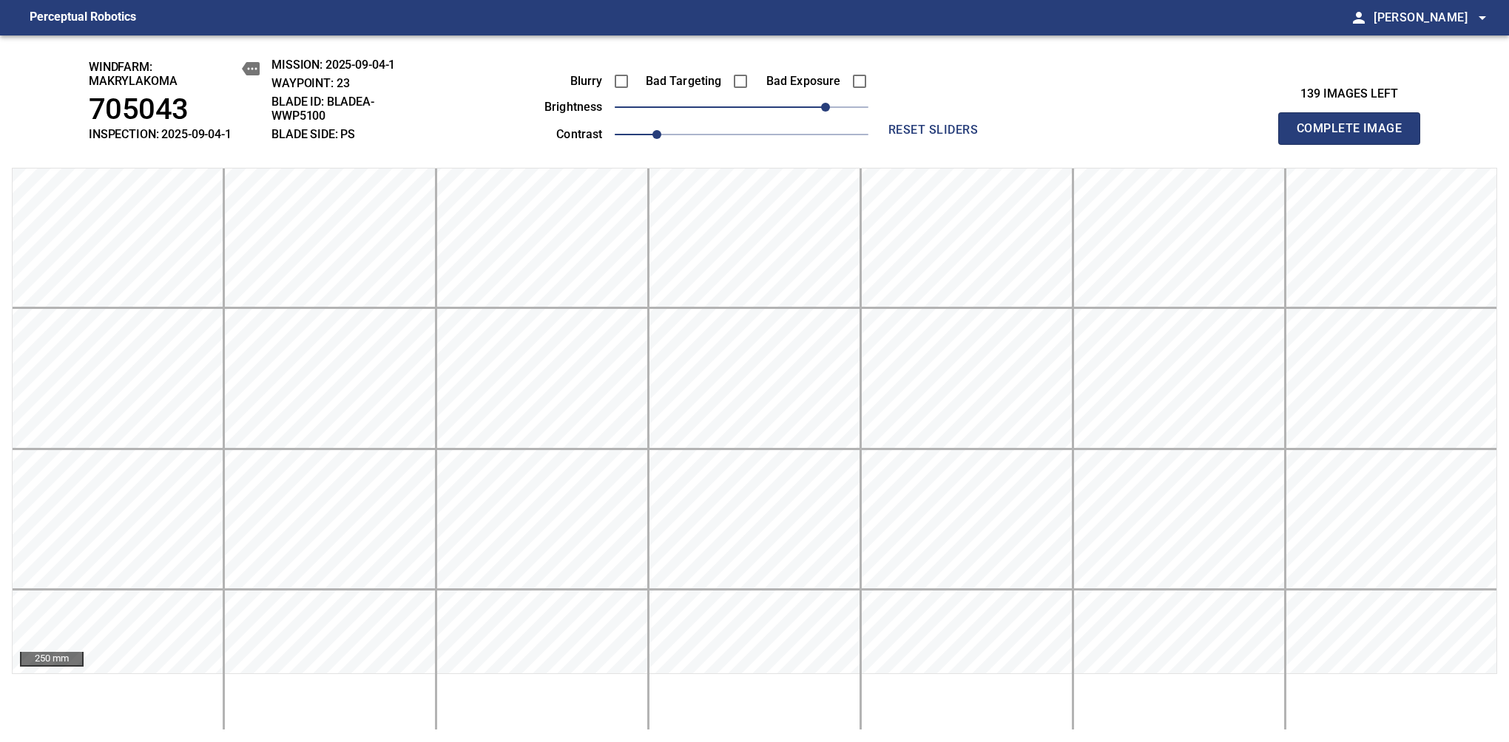
click at [1355, 136] on span "Complete Image" at bounding box center [1348, 128] width 109 height 21
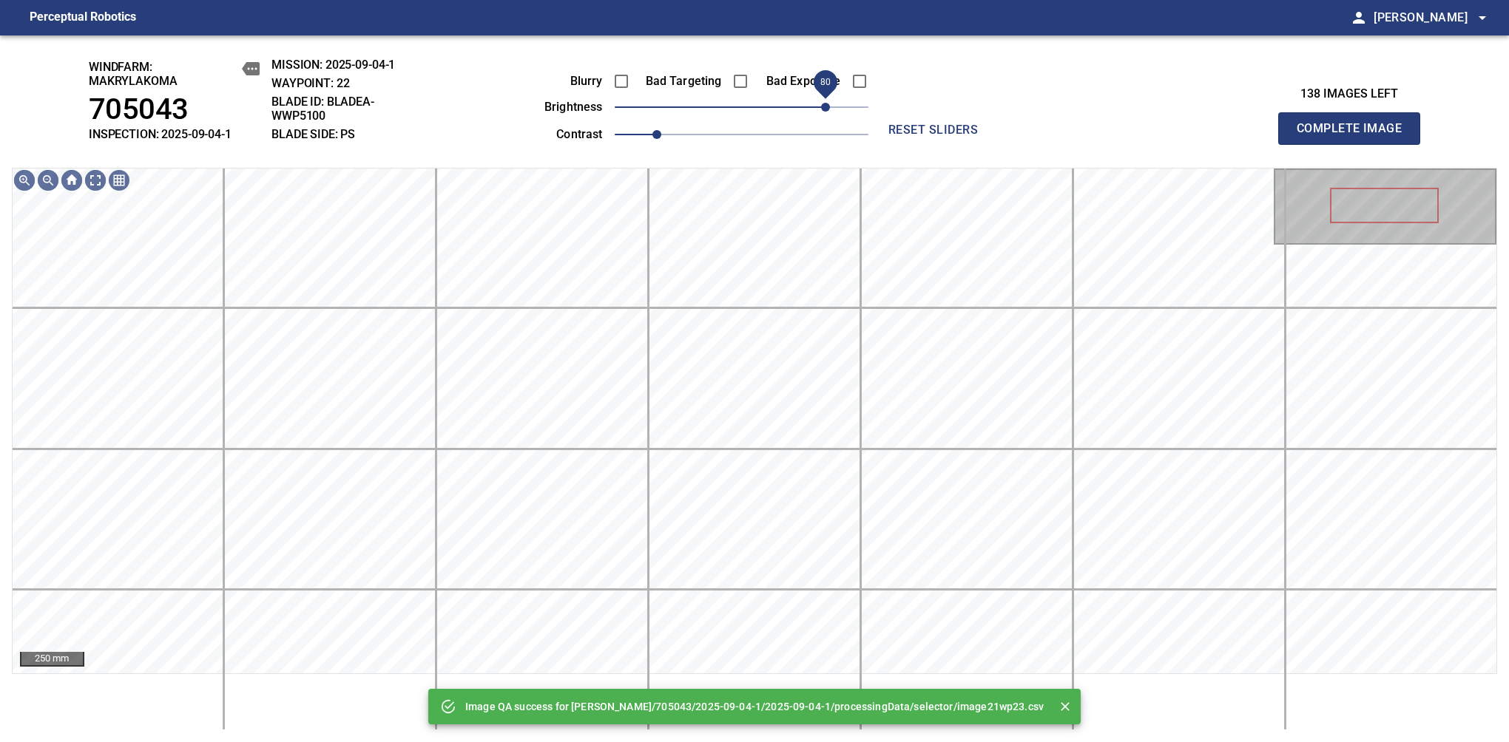
drag, startPoint x: 763, startPoint y: 106, endPoint x: 828, endPoint y: 104, distance: 65.1
click at [828, 104] on span "80" at bounding box center [825, 107] width 9 height 9
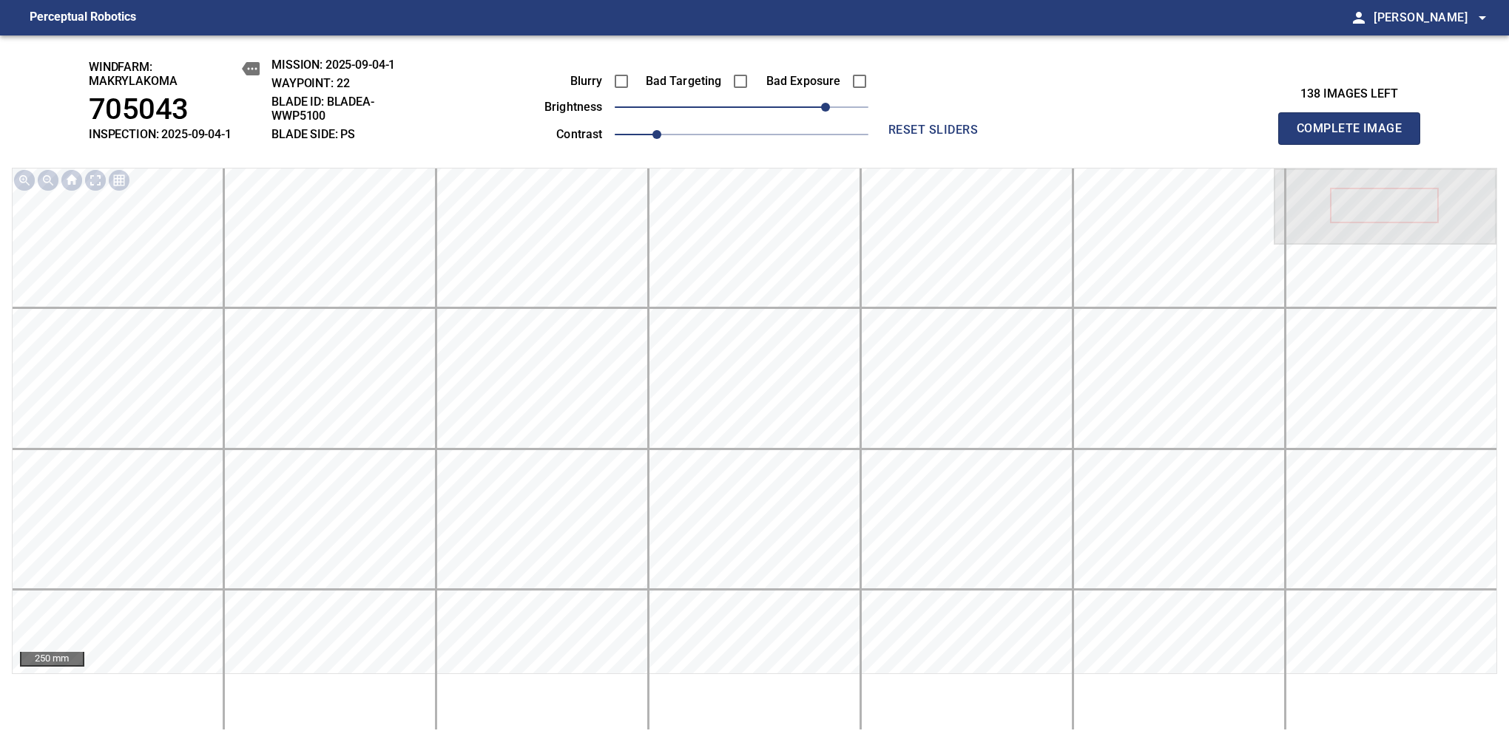
click at [1355, 136] on span "Complete Image" at bounding box center [1348, 128] width 109 height 21
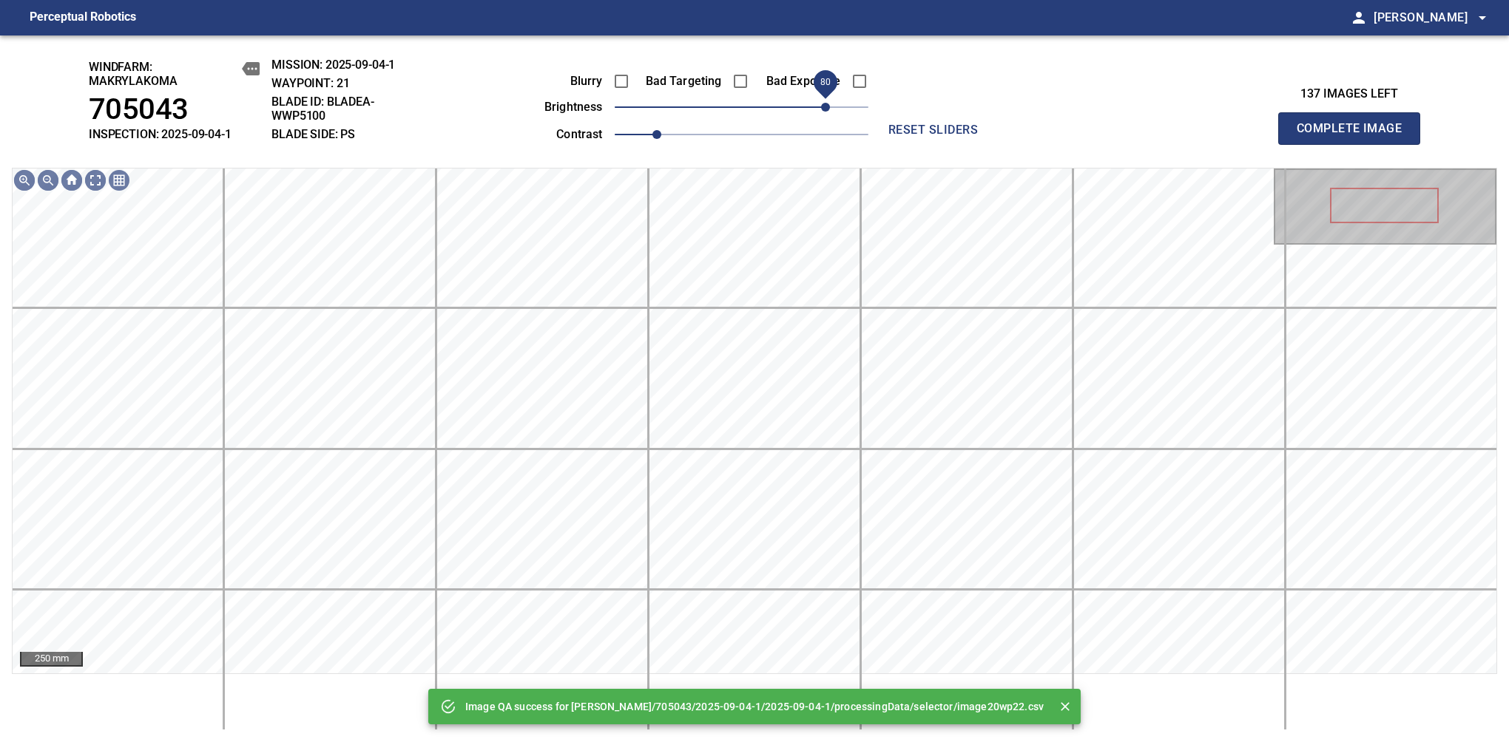
drag, startPoint x: 761, startPoint y: 107, endPoint x: 823, endPoint y: 112, distance: 62.3
click at [823, 112] on span "80" at bounding box center [825, 107] width 9 height 9
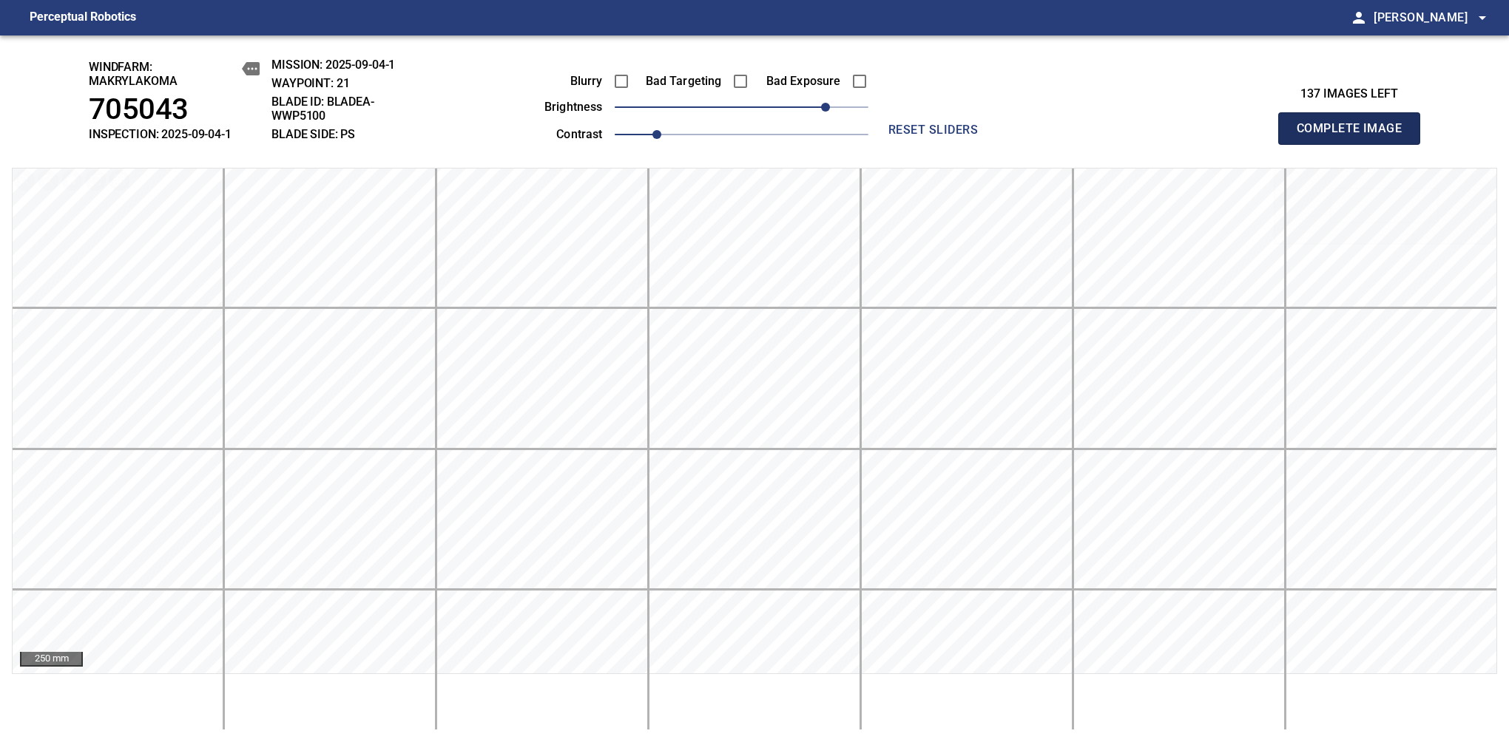
click at [1355, 136] on span "Complete Image" at bounding box center [1348, 128] width 109 height 21
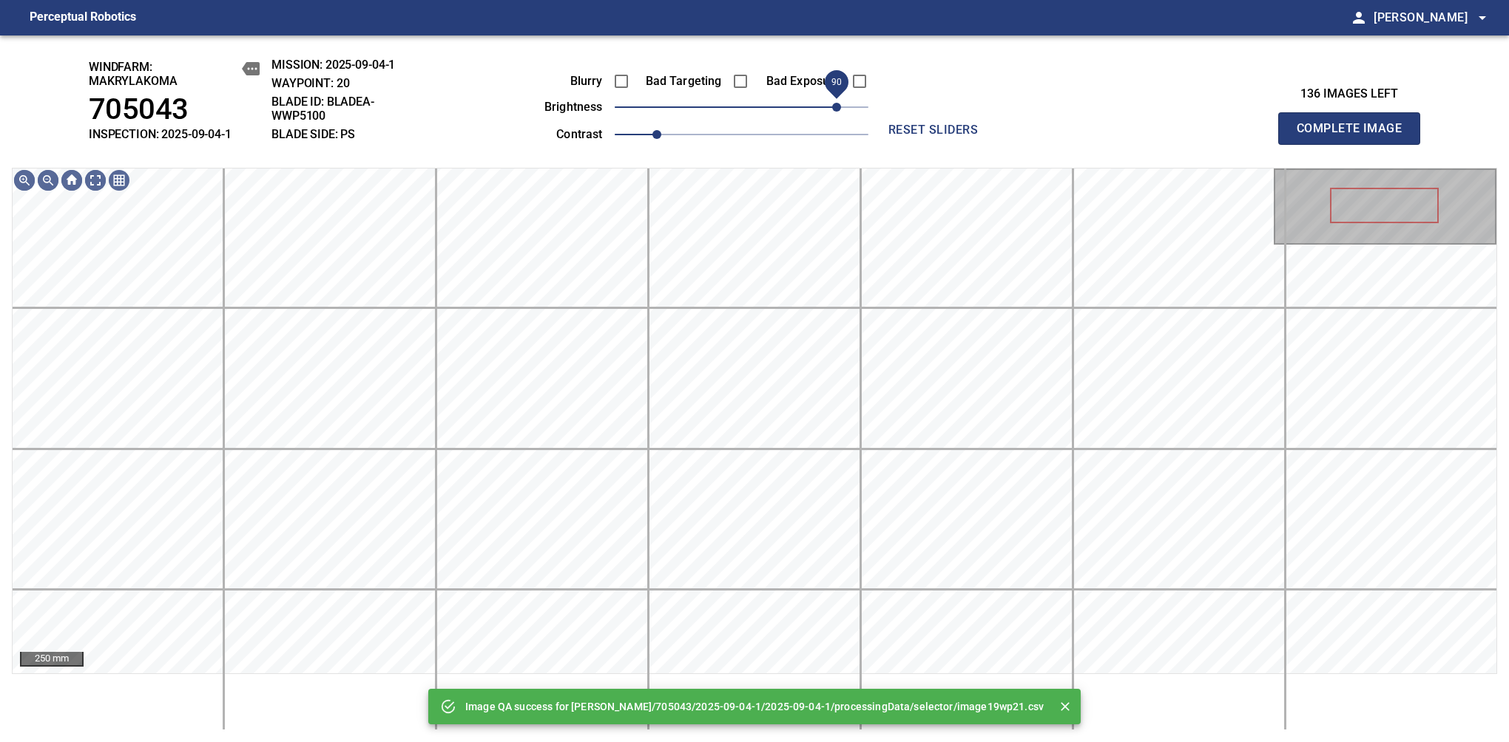
drag, startPoint x: 751, startPoint y: 112, endPoint x: 831, endPoint y: 112, distance: 79.9
click at [832, 112] on span "90" at bounding box center [836, 107] width 9 height 9
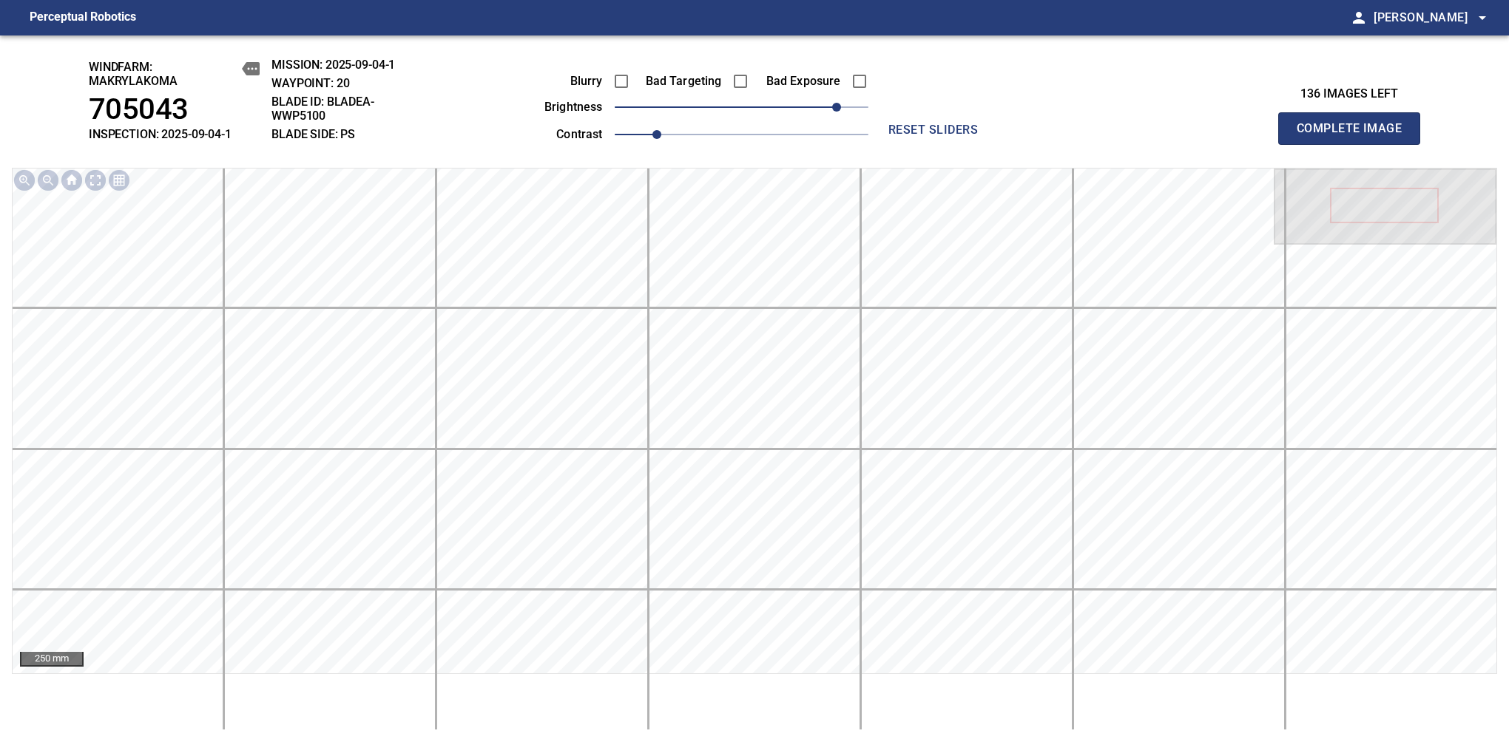
click at [1355, 136] on span "Complete Image" at bounding box center [1348, 128] width 109 height 21
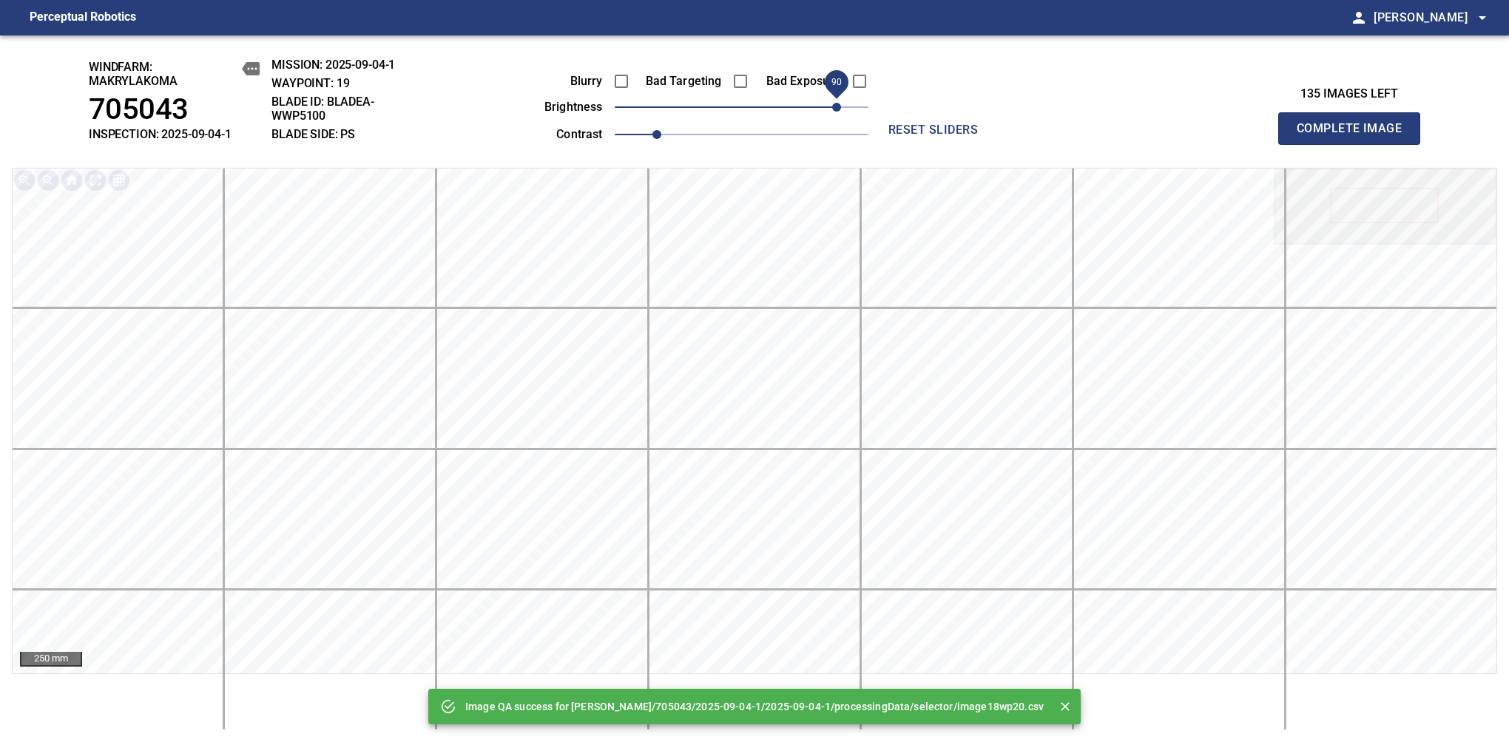
drag, startPoint x: 771, startPoint y: 109, endPoint x: 833, endPoint y: 110, distance: 62.1
click at [833, 110] on span "90" at bounding box center [836, 107] width 9 height 9
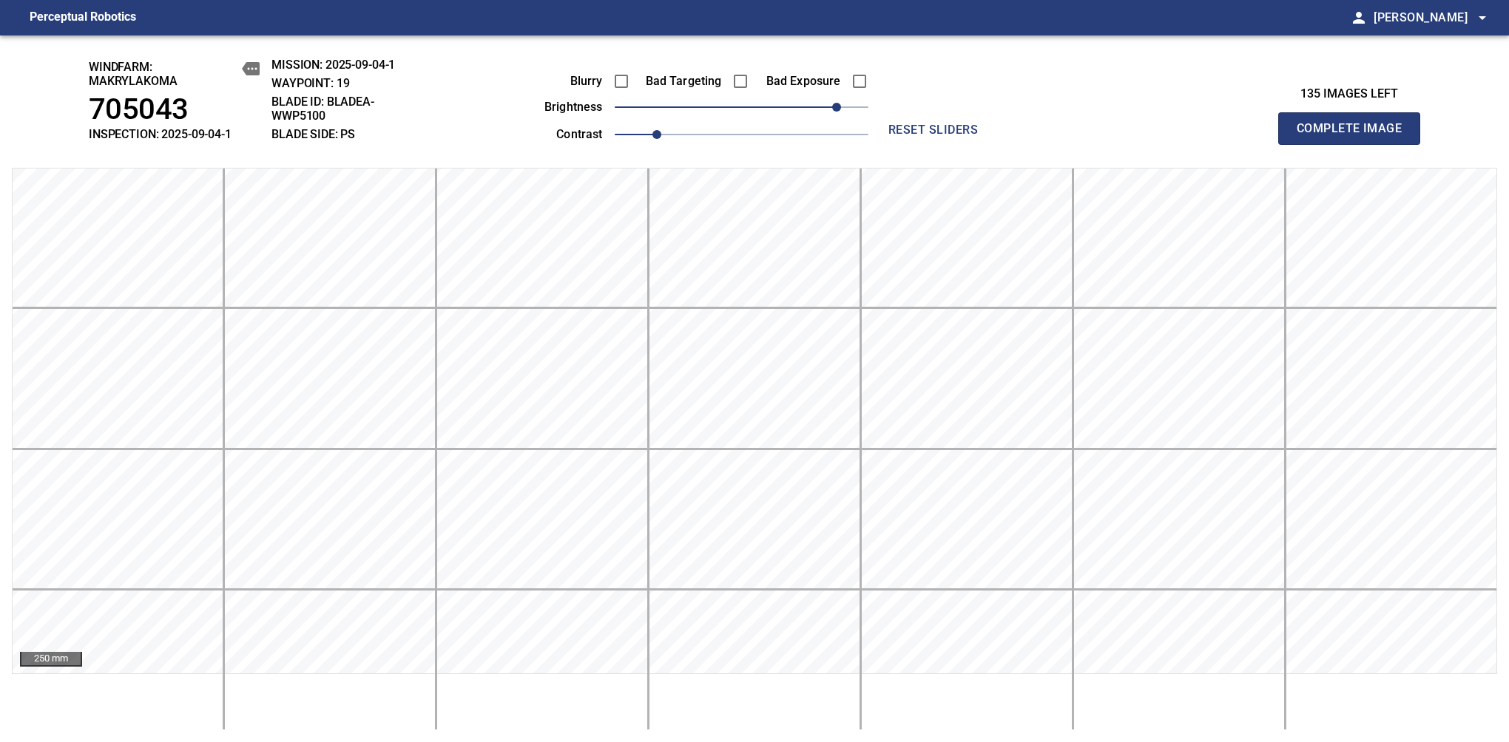
click at [1355, 136] on span "Complete Image" at bounding box center [1348, 128] width 109 height 21
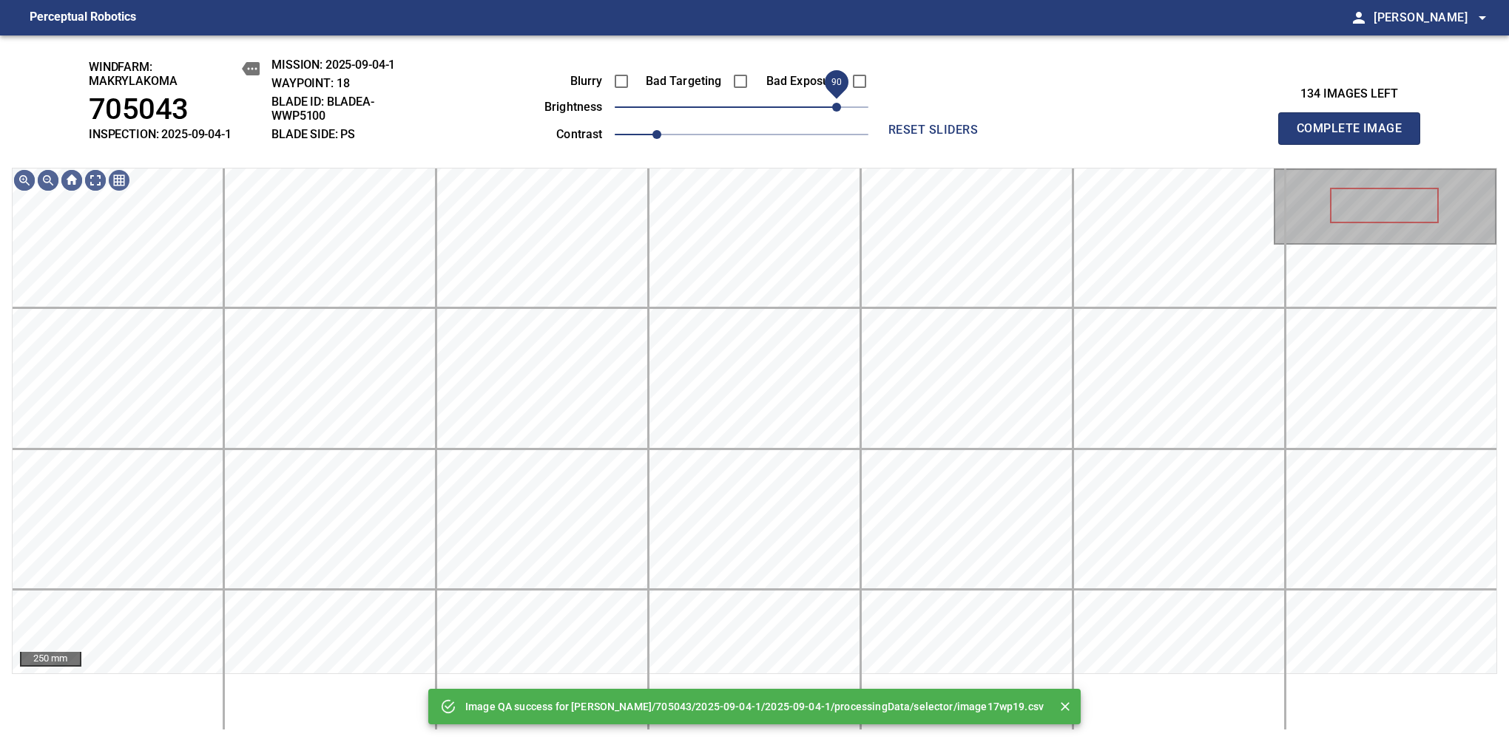
click at [836, 110] on span "90" at bounding box center [742, 107] width 254 height 21
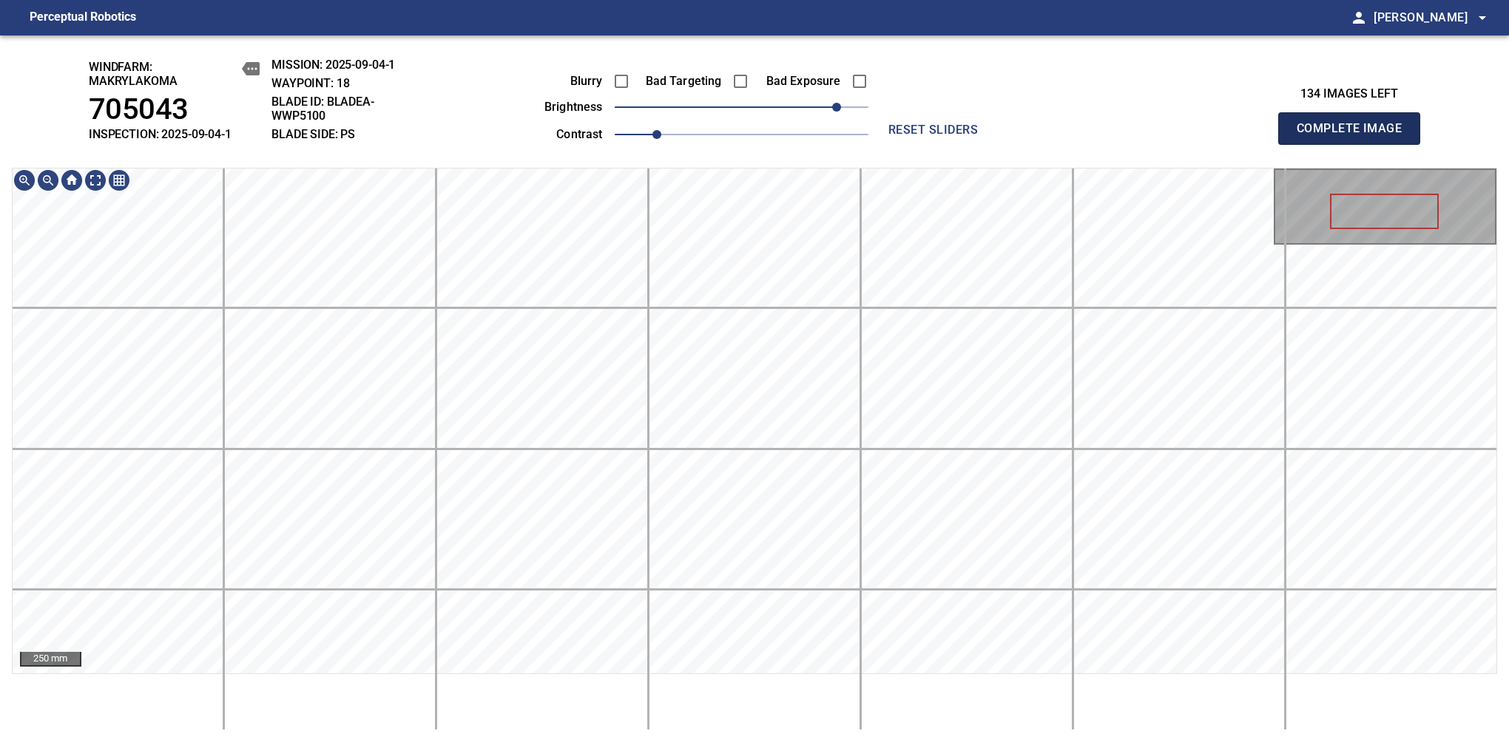
click at [1355, 136] on span "Complete Image" at bounding box center [1348, 128] width 109 height 21
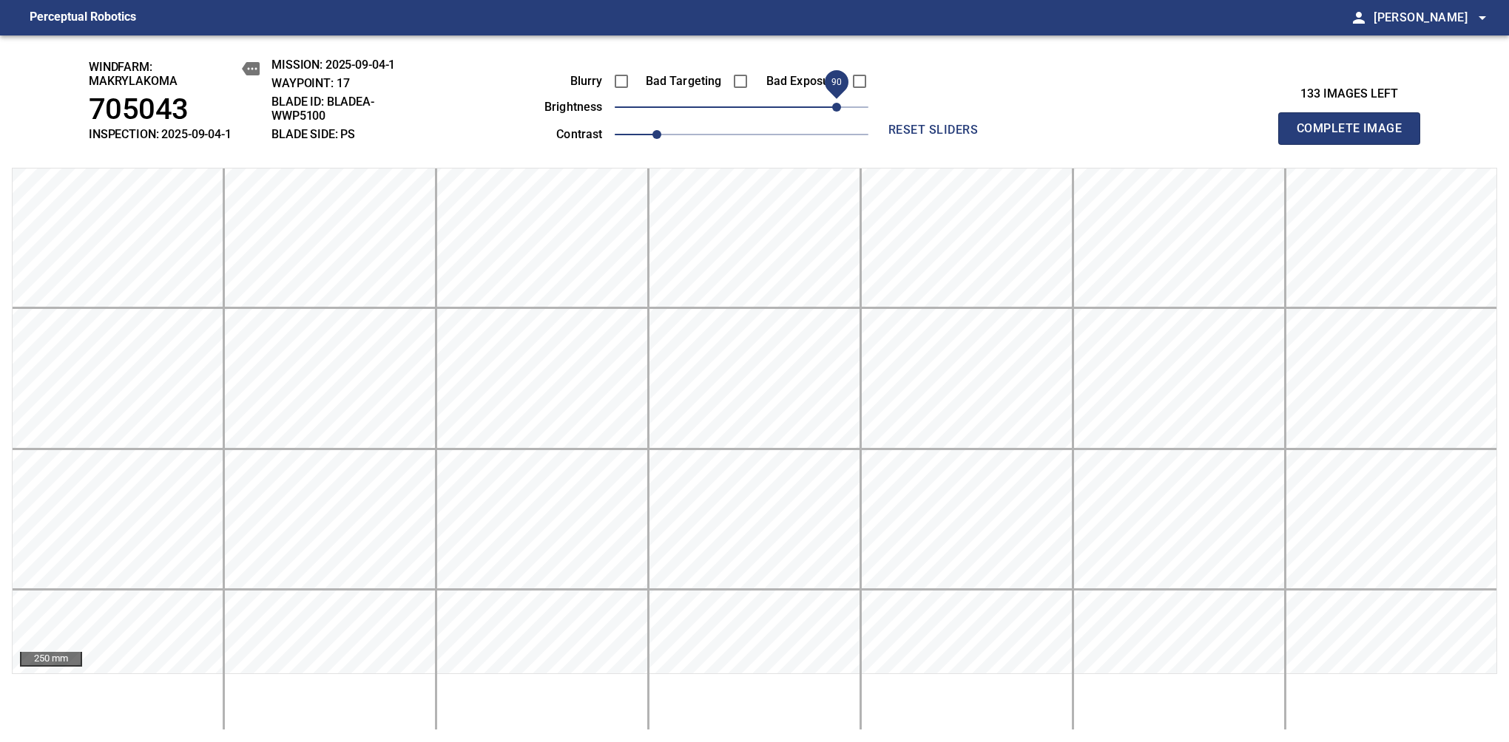
drag, startPoint x: 760, startPoint y: 106, endPoint x: 833, endPoint y: 95, distance: 73.3
click at [833, 103] on span "90" at bounding box center [836, 107] width 9 height 9
click at [1355, 136] on span "Complete Image" at bounding box center [1348, 128] width 109 height 21
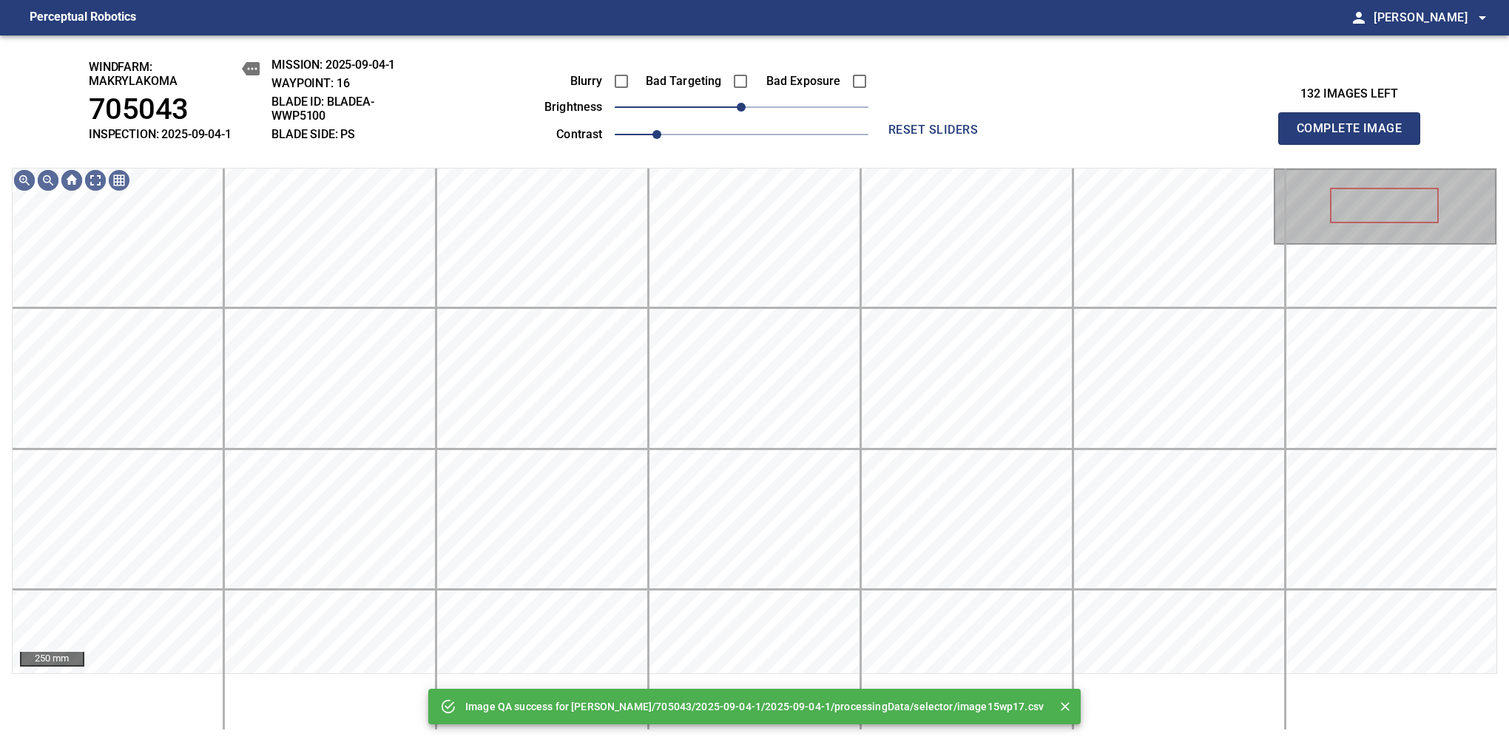
click at [833, 95] on div "Bad Exposure" at bounding box center [808, 81] width 119 height 31
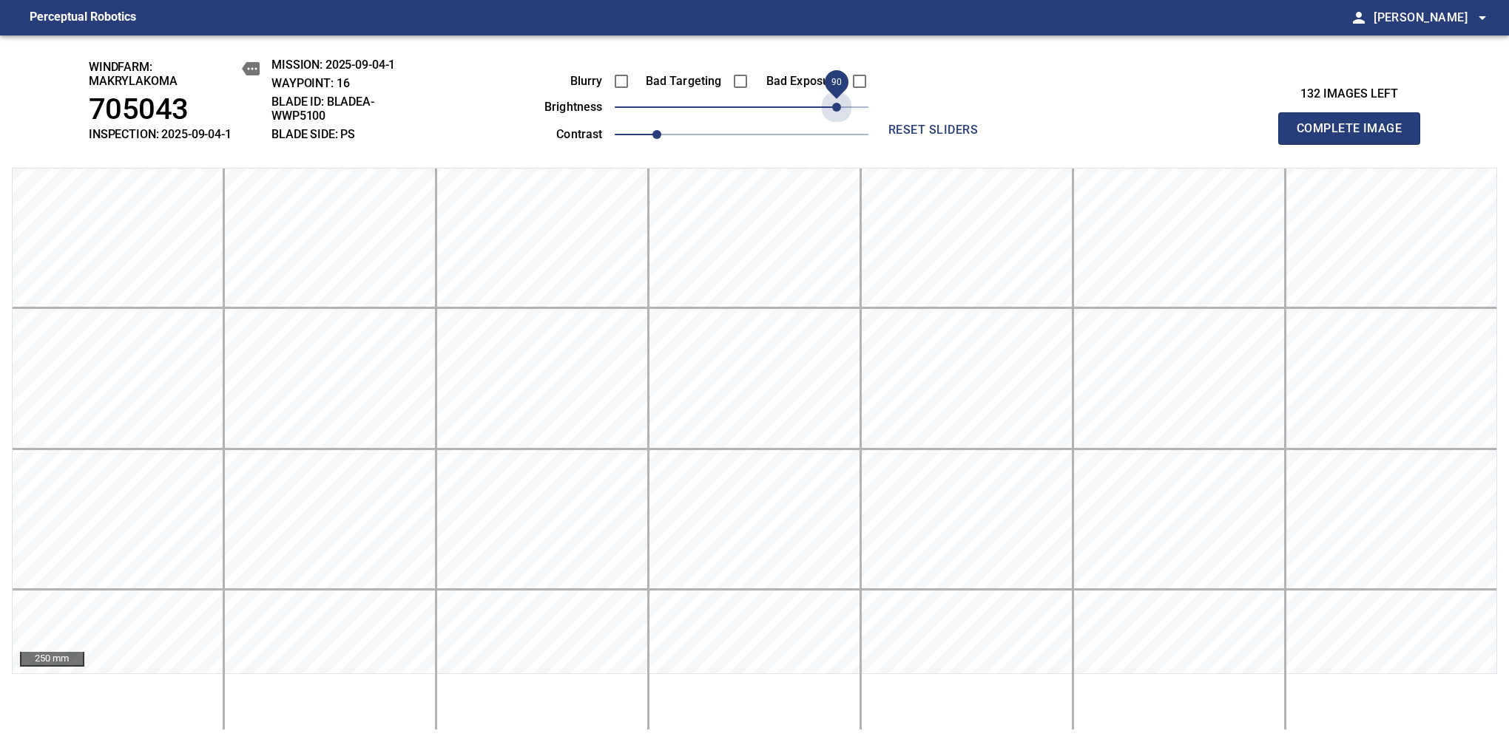
click at [840, 106] on span "90" at bounding box center [742, 107] width 254 height 21
click at [1355, 136] on span "Complete Image" at bounding box center [1348, 128] width 109 height 21
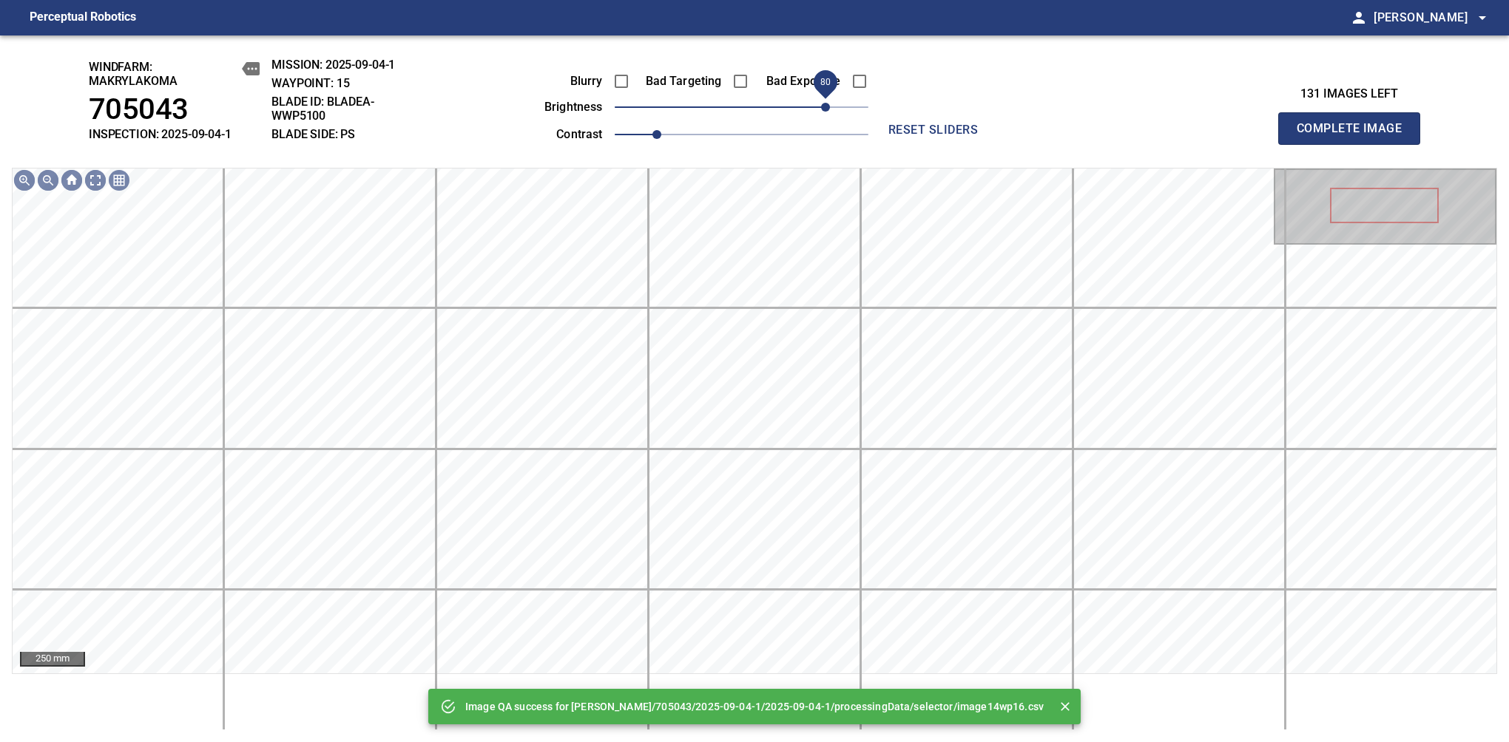
drag, startPoint x: 840, startPoint y: 106, endPoint x: 830, endPoint y: 117, distance: 14.1
click at [830, 117] on span "80" at bounding box center [742, 107] width 254 height 21
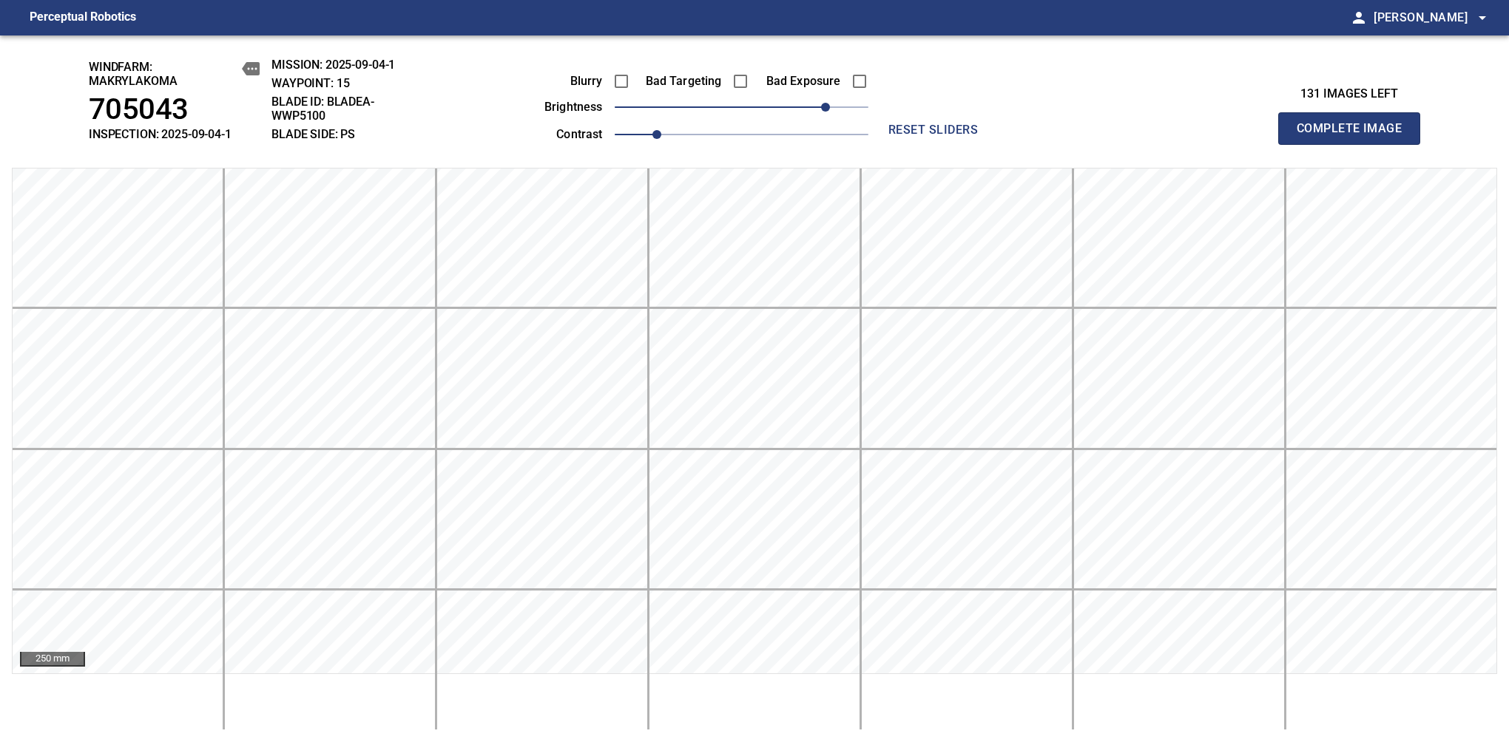
click at [1355, 136] on span "Complete Image" at bounding box center [1348, 128] width 109 height 21
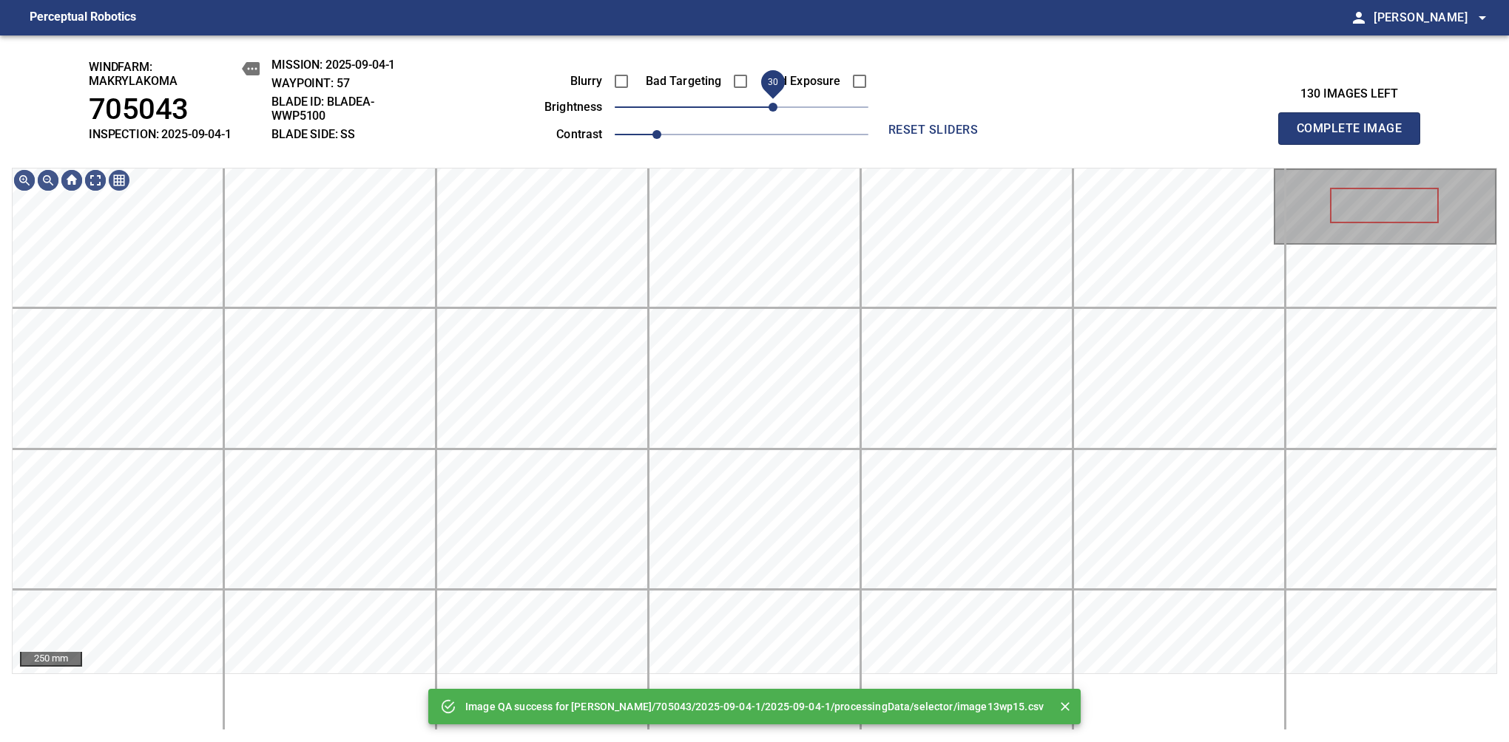
drag, startPoint x: 748, startPoint y: 111, endPoint x: 771, endPoint y: 109, distance: 23.0
click at [771, 109] on span "30" at bounding box center [772, 107] width 9 height 9
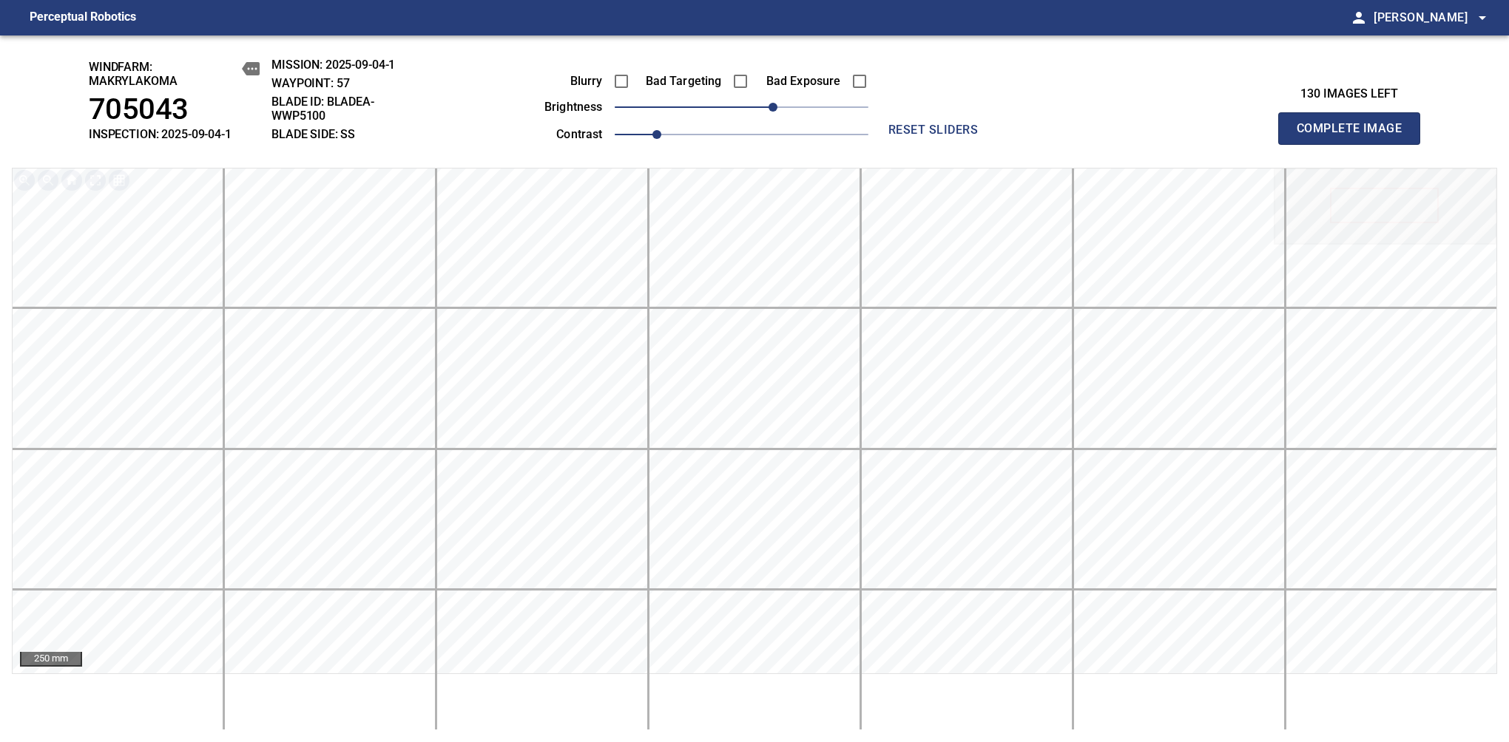
click at [1355, 136] on span "Complete Image" at bounding box center [1348, 128] width 109 height 21
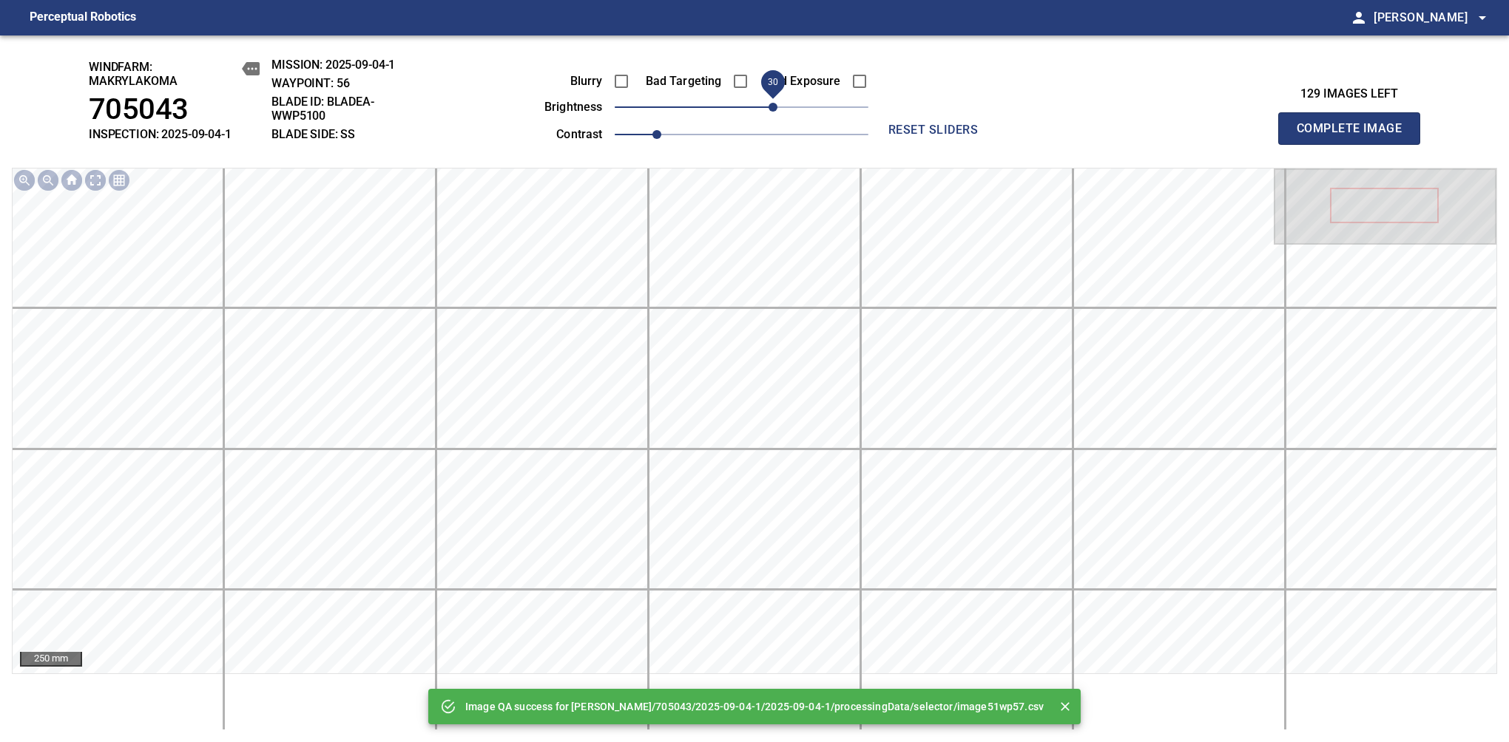
drag, startPoint x: 760, startPoint y: 106, endPoint x: 773, endPoint y: 101, distance: 13.6
click at [773, 103] on span "30" at bounding box center [772, 107] width 9 height 9
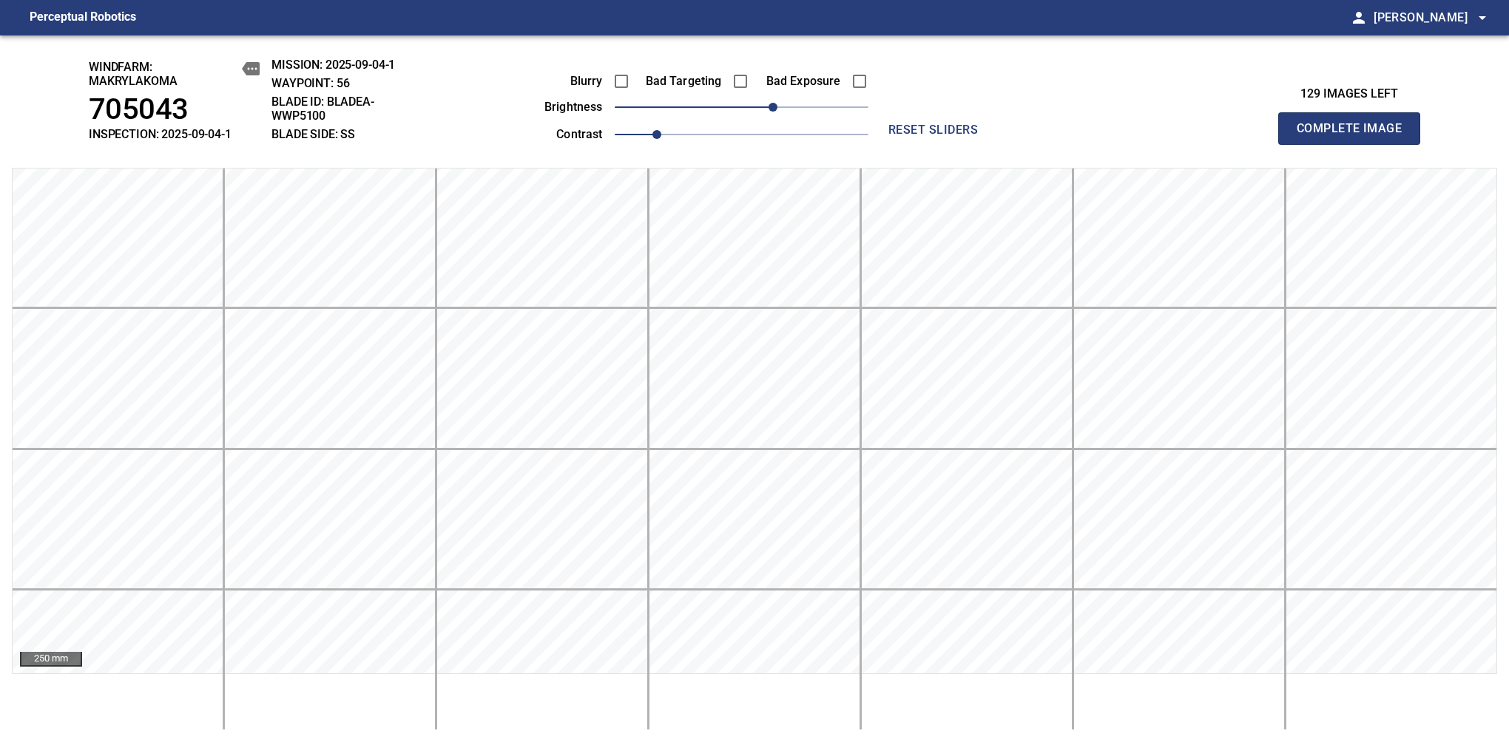
click at [1355, 136] on span "Complete Image" at bounding box center [1348, 128] width 109 height 21
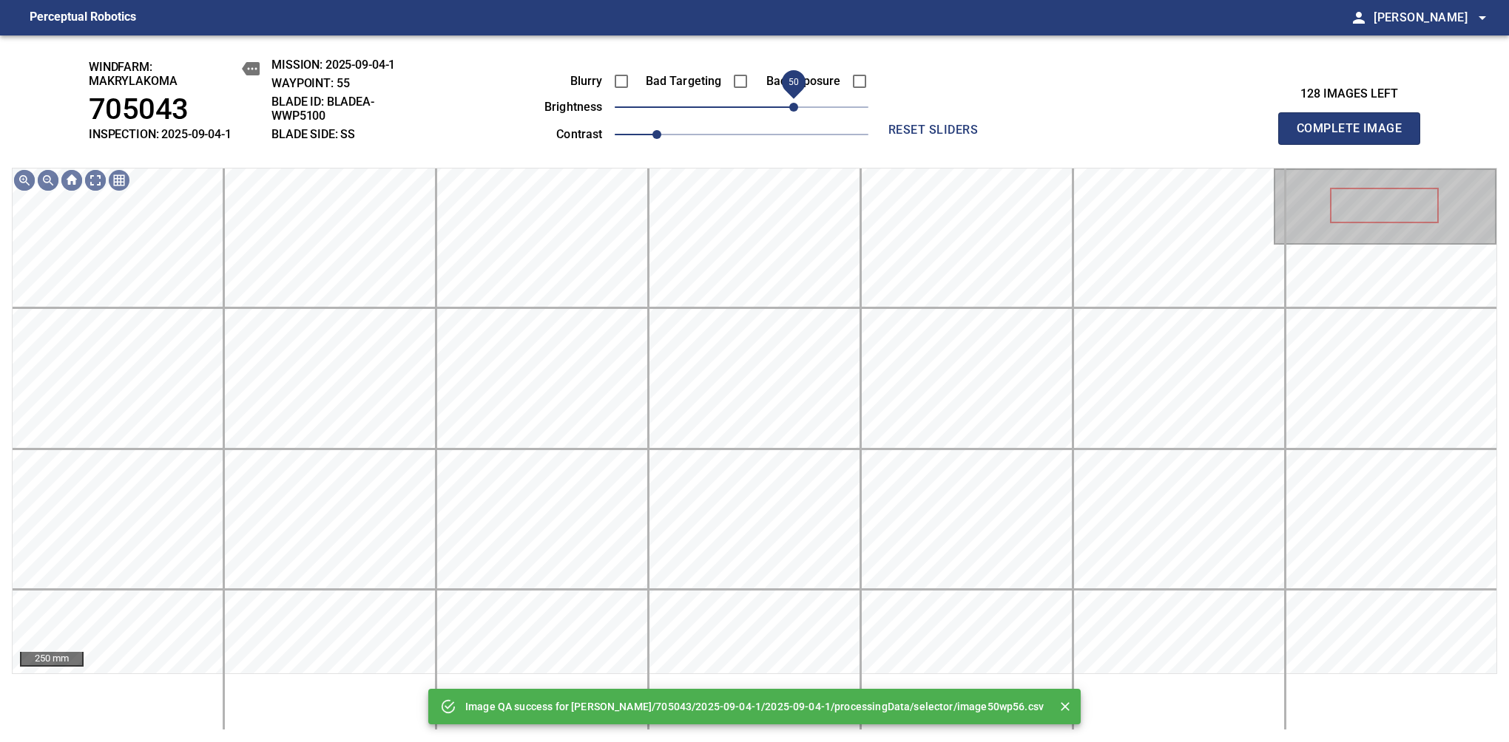
drag, startPoint x: 760, startPoint y: 106, endPoint x: 791, endPoint y: 104, distance: 30.4
click at [791, 104] on span "50" at bounding box center [742, 107] width 254 height 21
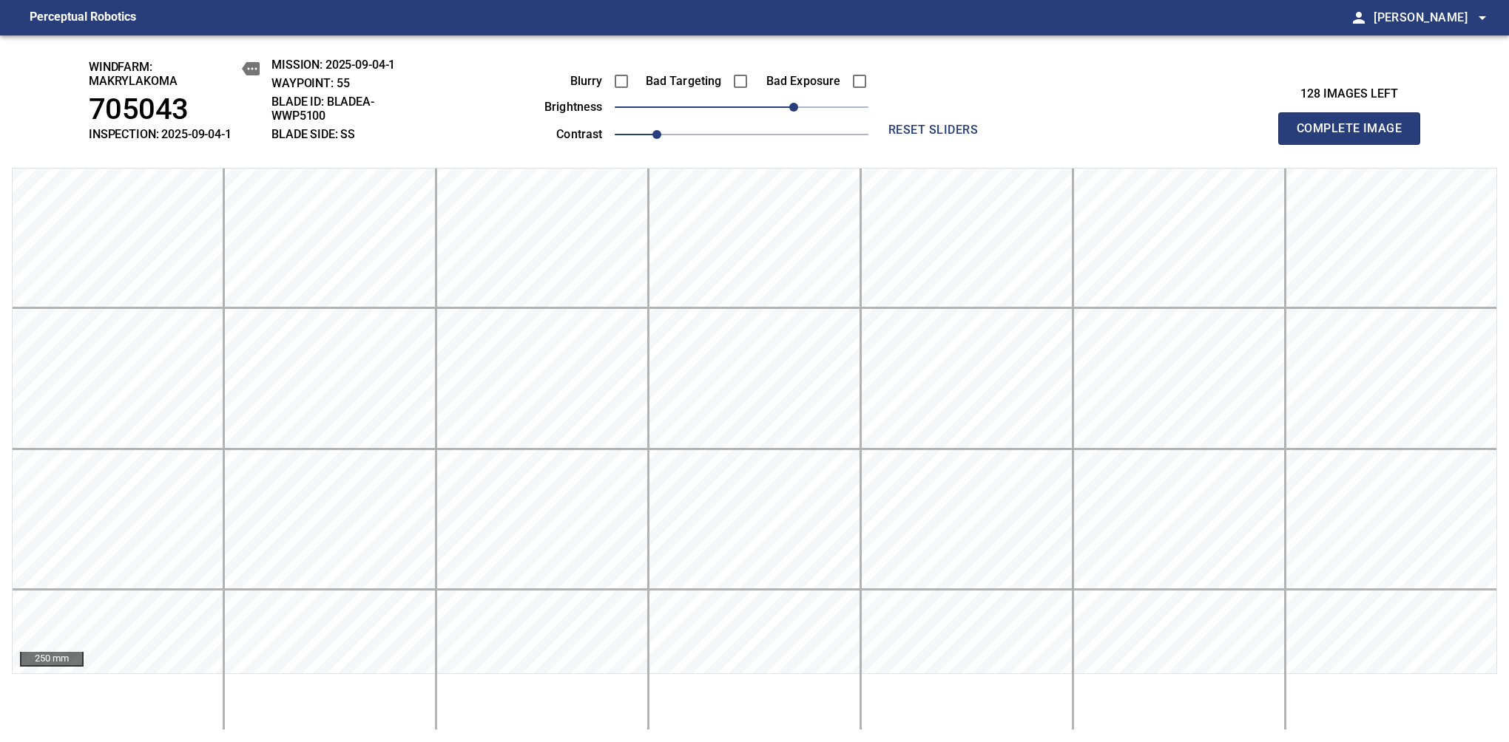
click at [1355, 136] on span "Complete Image" at bounding box center [1348, 128] width 109 height 21
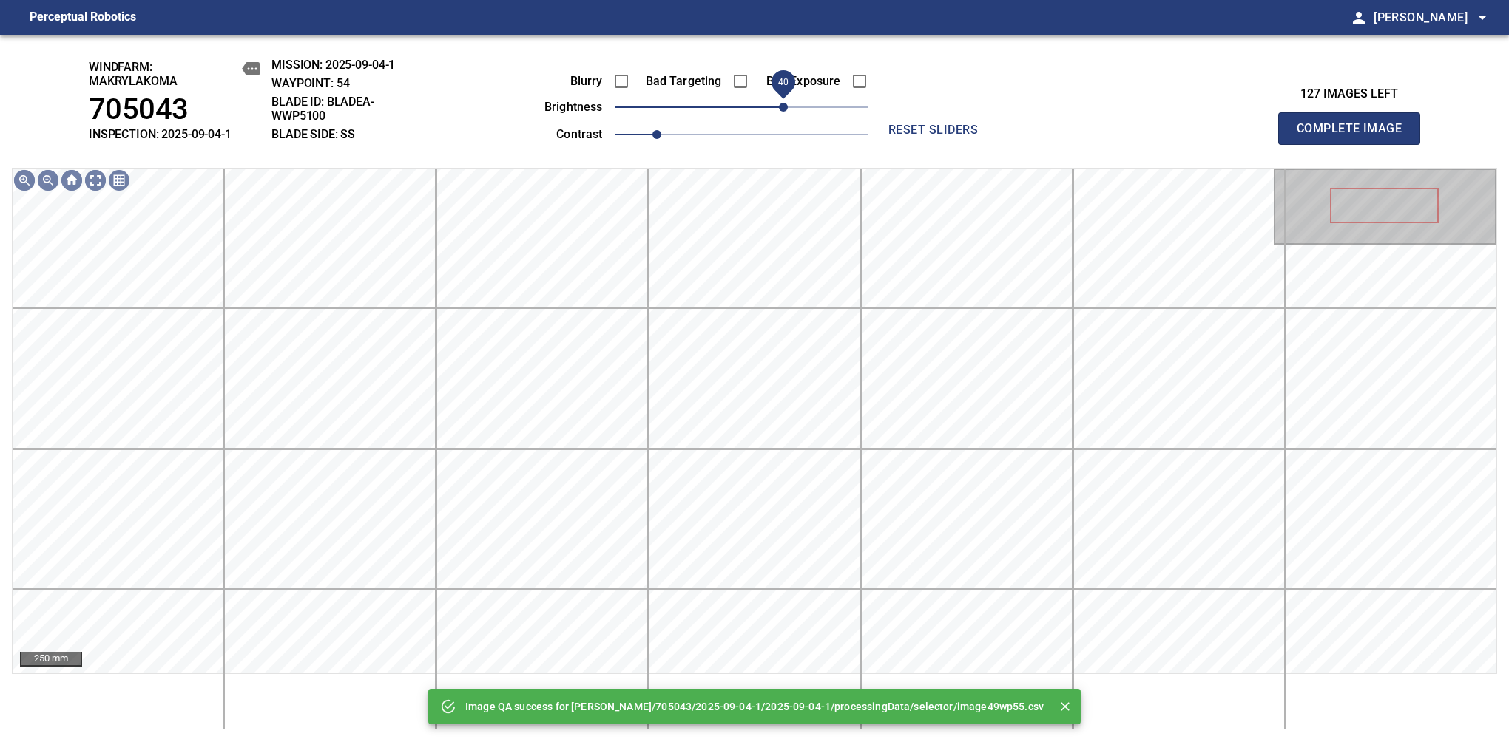
drag, startPoint x: 749, startPoint y: 104, endPoint x: 783, endPoint y: 104, distance: 34.0
click at [783, 104] on span "40" at bounding box center [783, 107] width 9 height 9
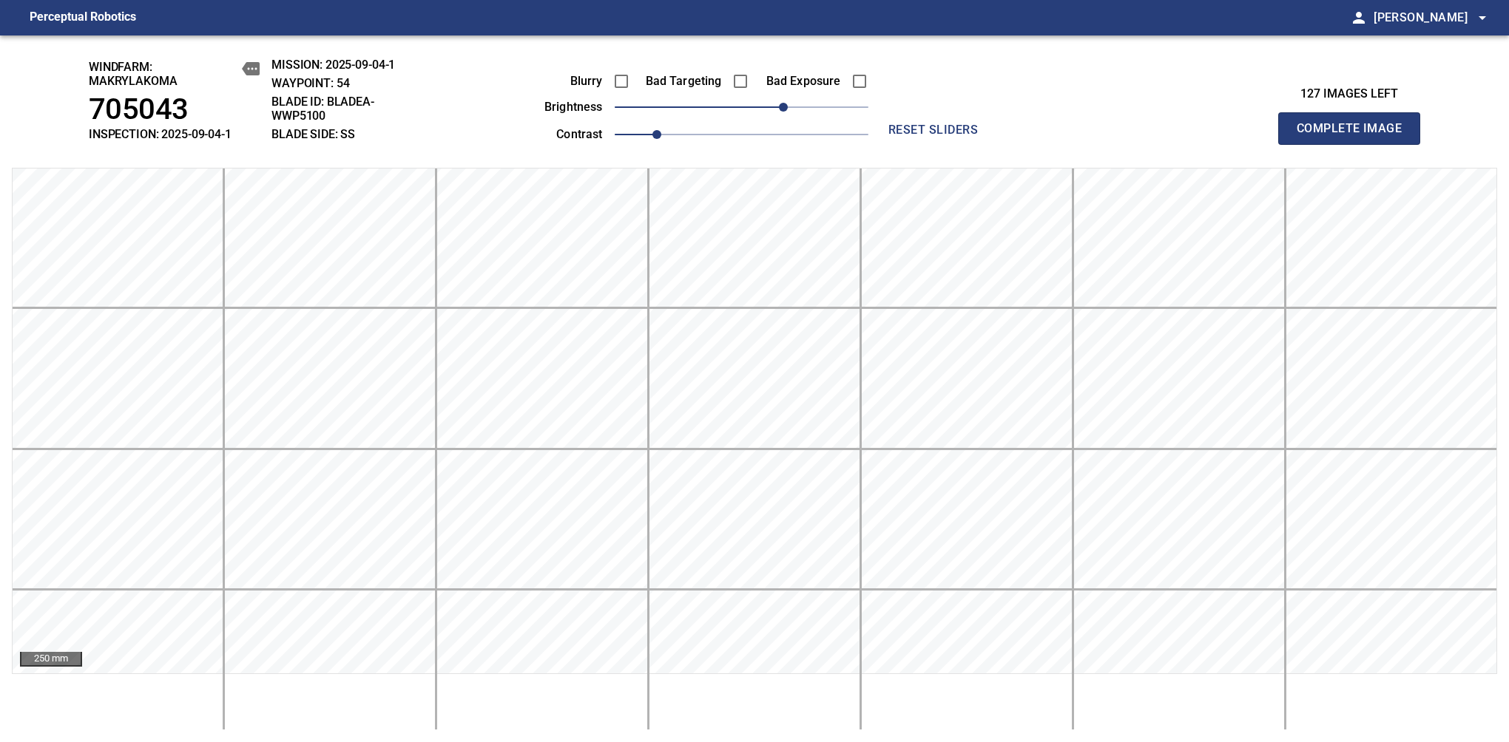
click at [1355, 136] on span "Complete Image" at bounding box center [1348, 128] width 109 height 21
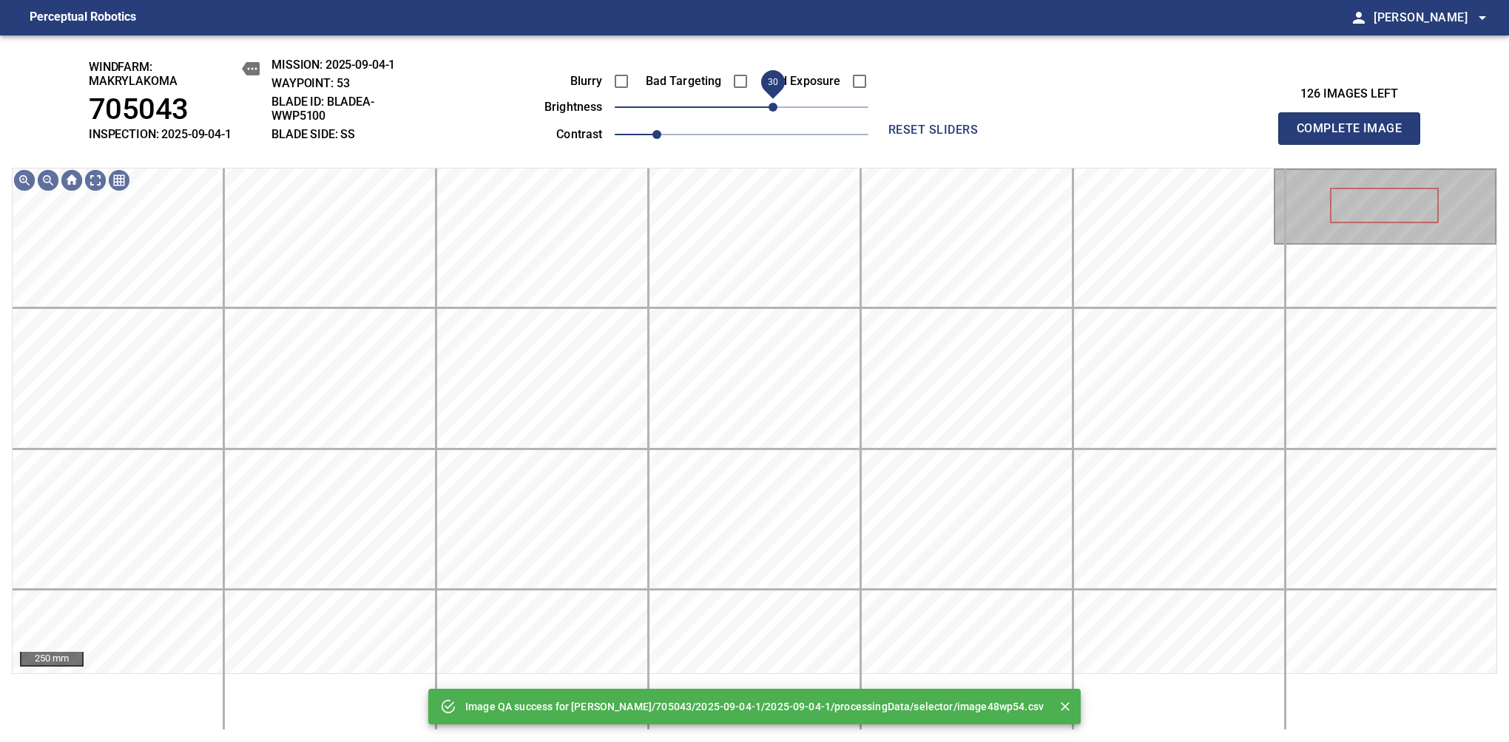
drag, startPoint x: 762, startPoint y: 109, endPoint x: 775, endPoint y: 117, distance: 14.6
click at [775, 117] on span "30" at bounding box center [742, 107] width 254 height 21
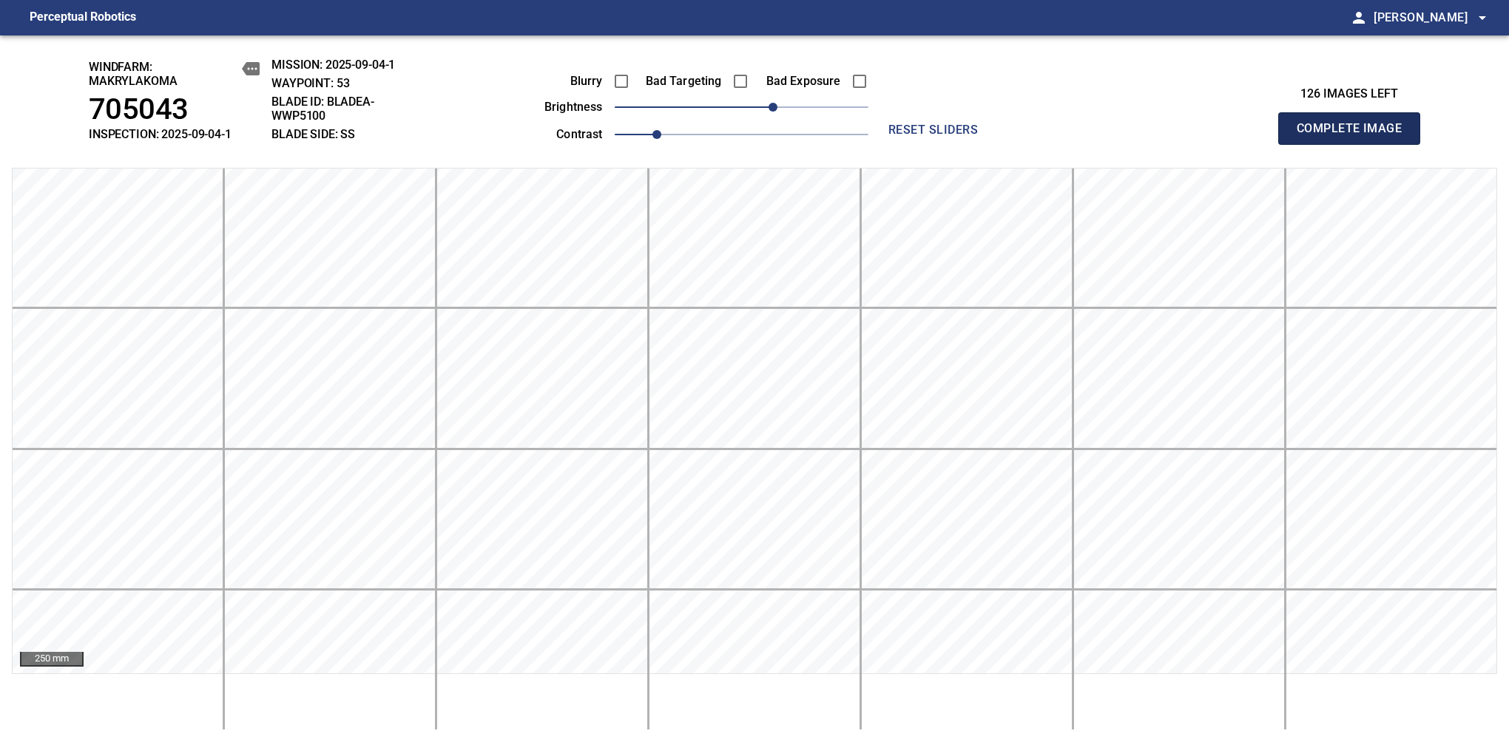
click at [1355, 136] on span "Complete Image" at bounding box center [1348, 128] width 109 height 21
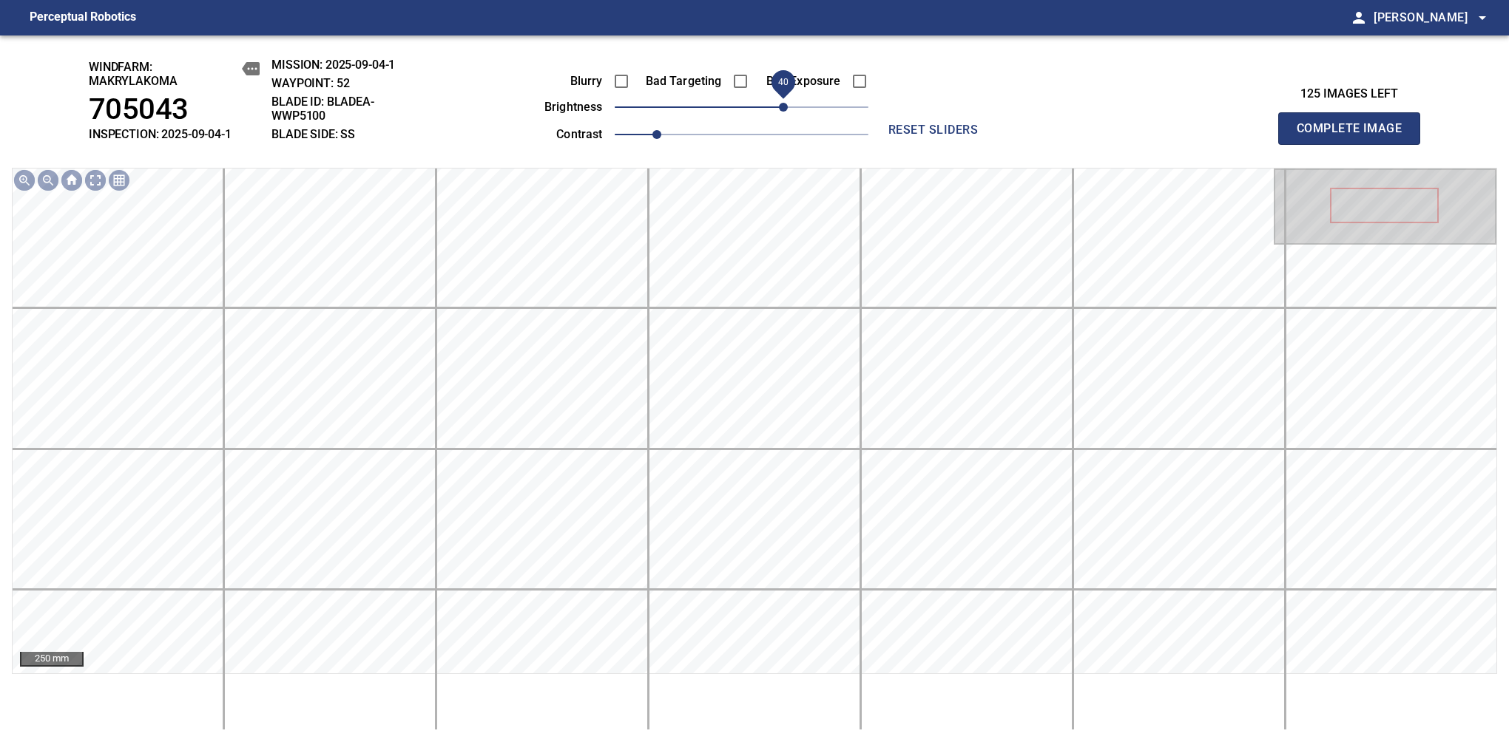
drag, startPoint x: 760, startPoint y: 112, endPoint x: 788, endPoint y: 112, distance: 28.1
click at [788, 112] on span "40" at bounding box center [742, 107] width 254 height 21
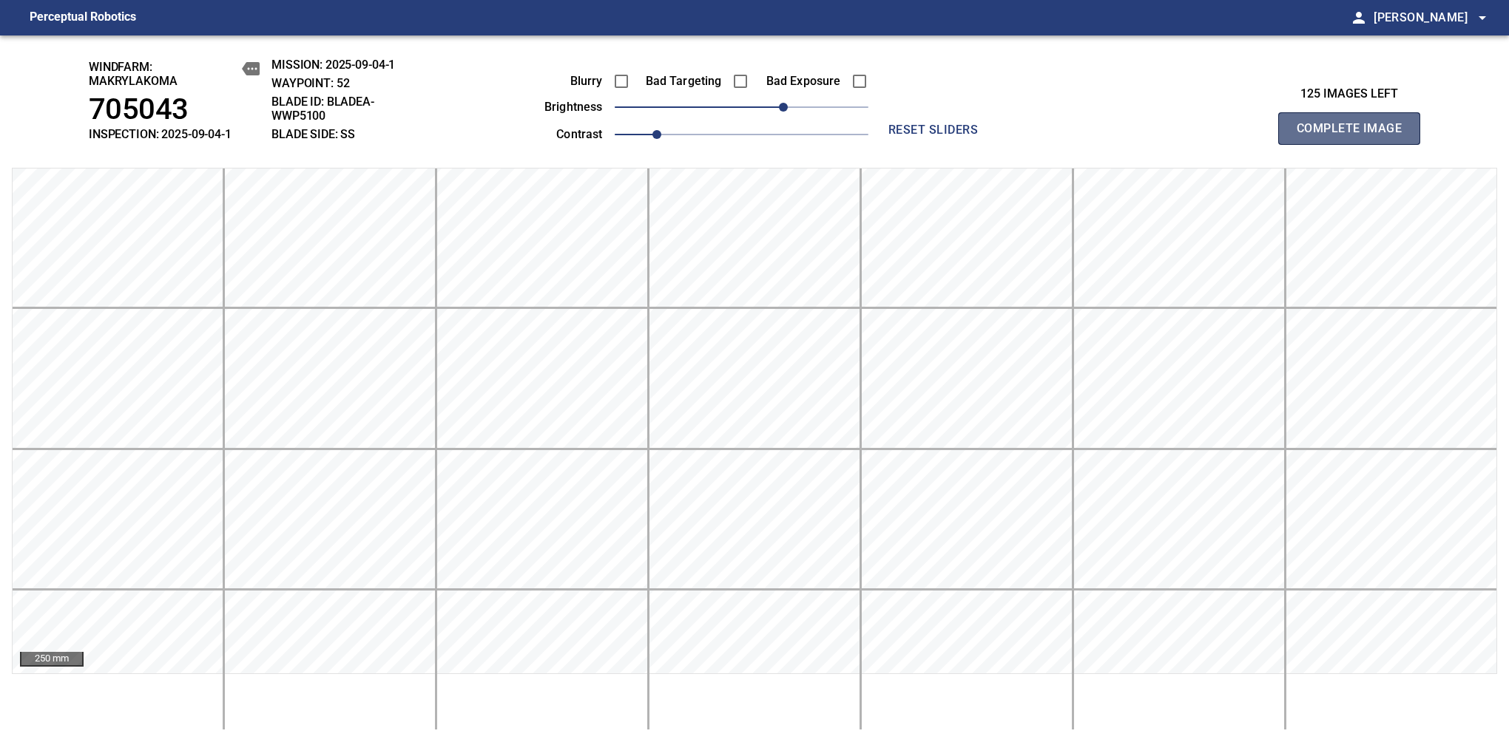
click at [1355, 136] on span "Complete Image" at bounding box center [1348, 128] width 109 height 21
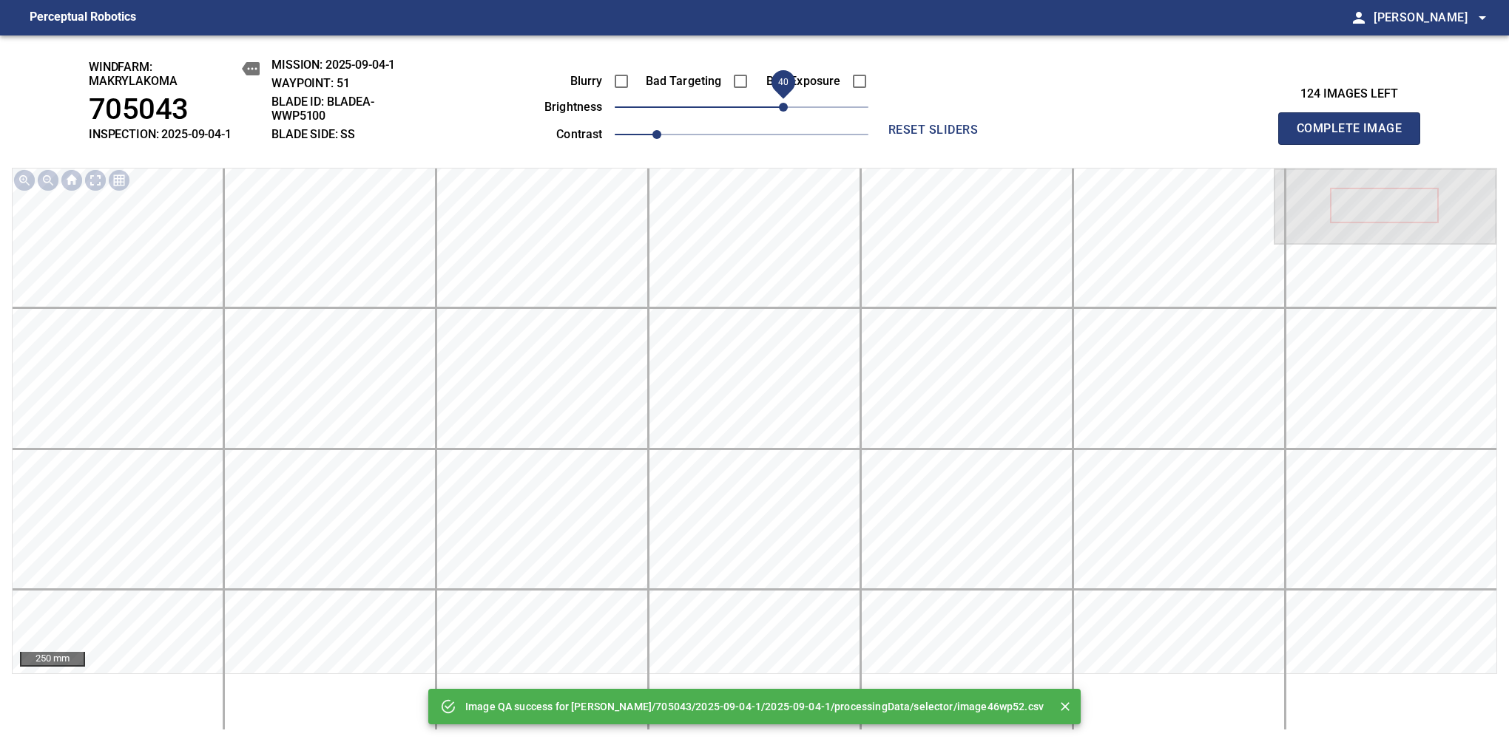
drag, startPoint x: 765, startPoint y: 112, endPoint x: 788, endPoint y: 112, distance: 22.9
click at [788, 112] on span "40" at bounding box center [742, 107] width 254 height 21
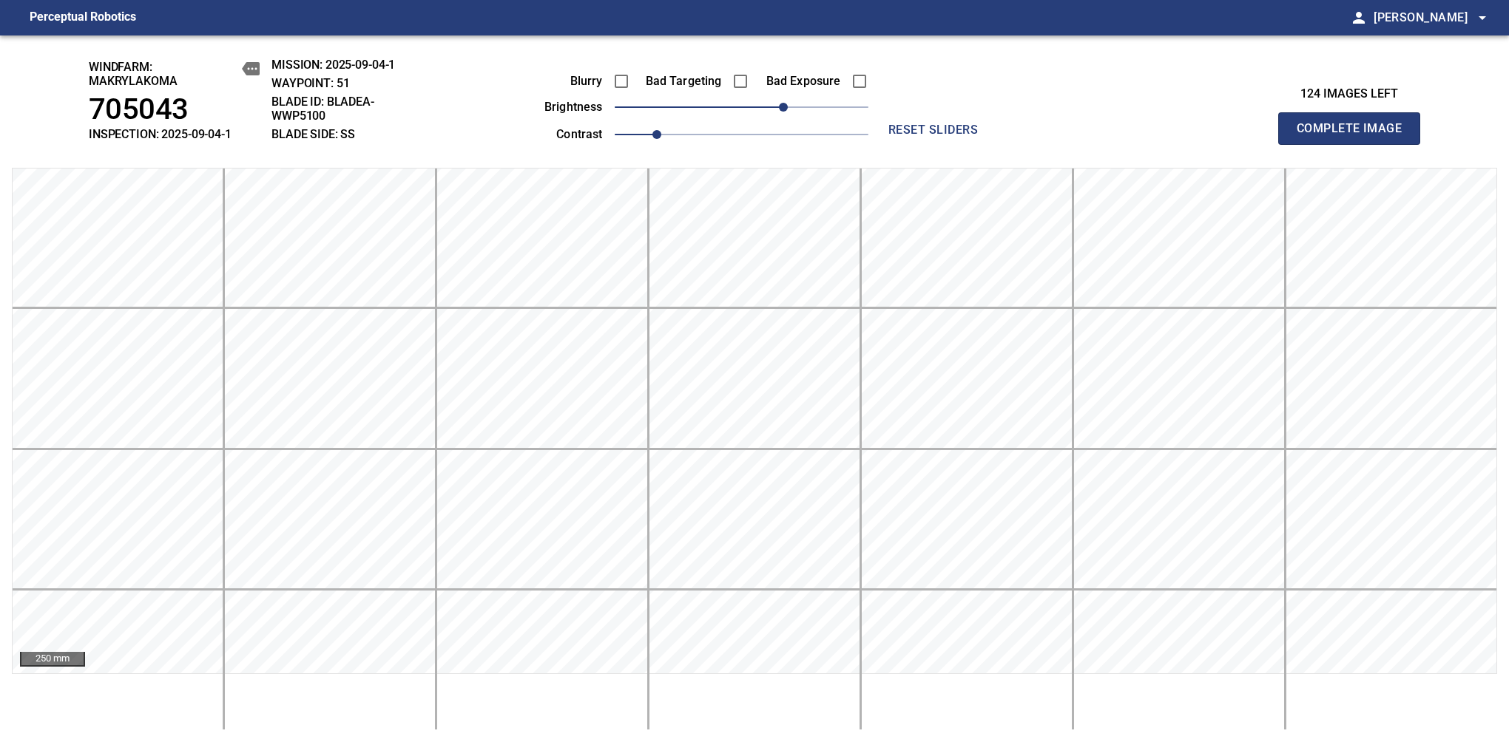
click at [1355, 136] on span "Complete Image" at bounding box center [1348, 128] width 109 height 21
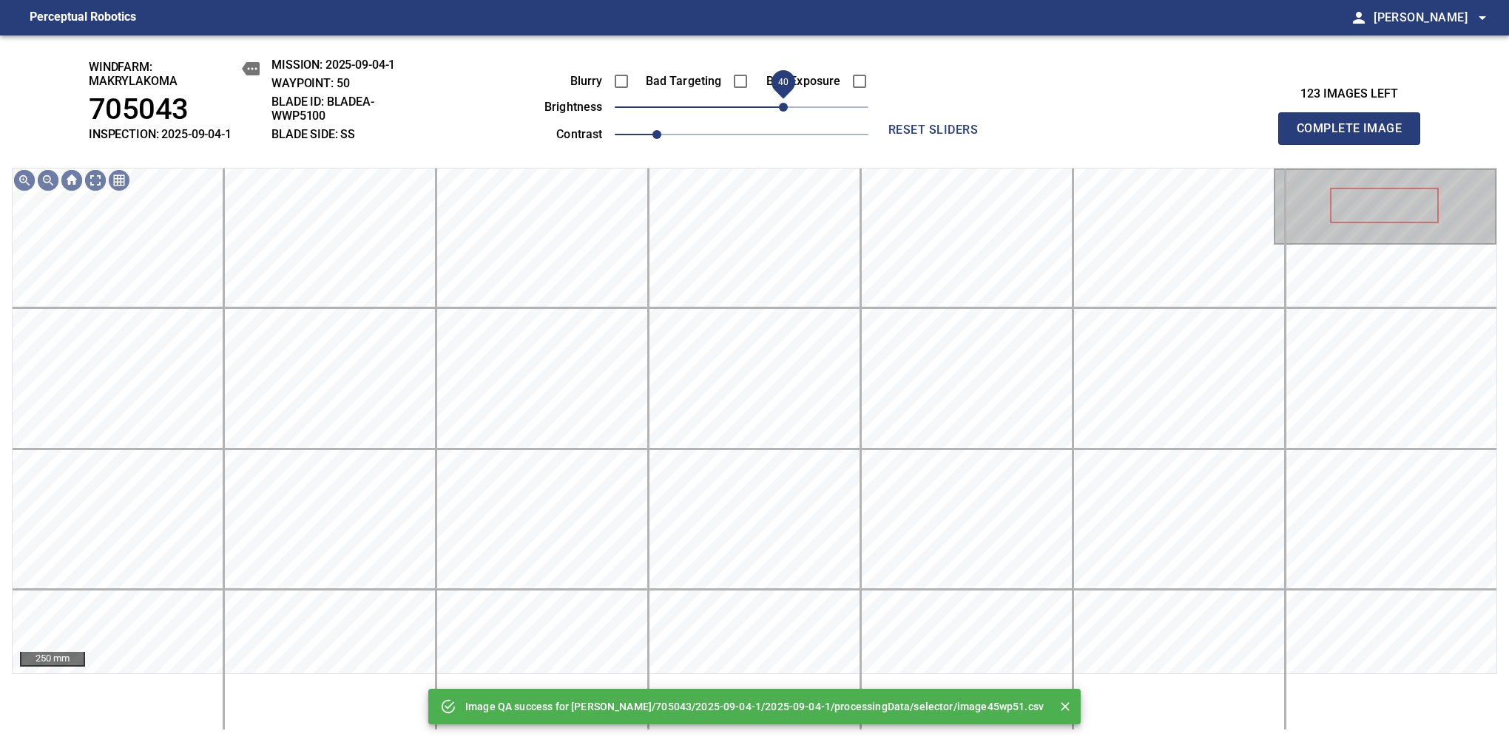
drag, startPoint x: 765, startPoint y: 112, endPoint x: 784, endPoint y: 109, distance: 18.7
click at [784, 109] on span "40" at bounding box center [742, 107] width 254 height 21
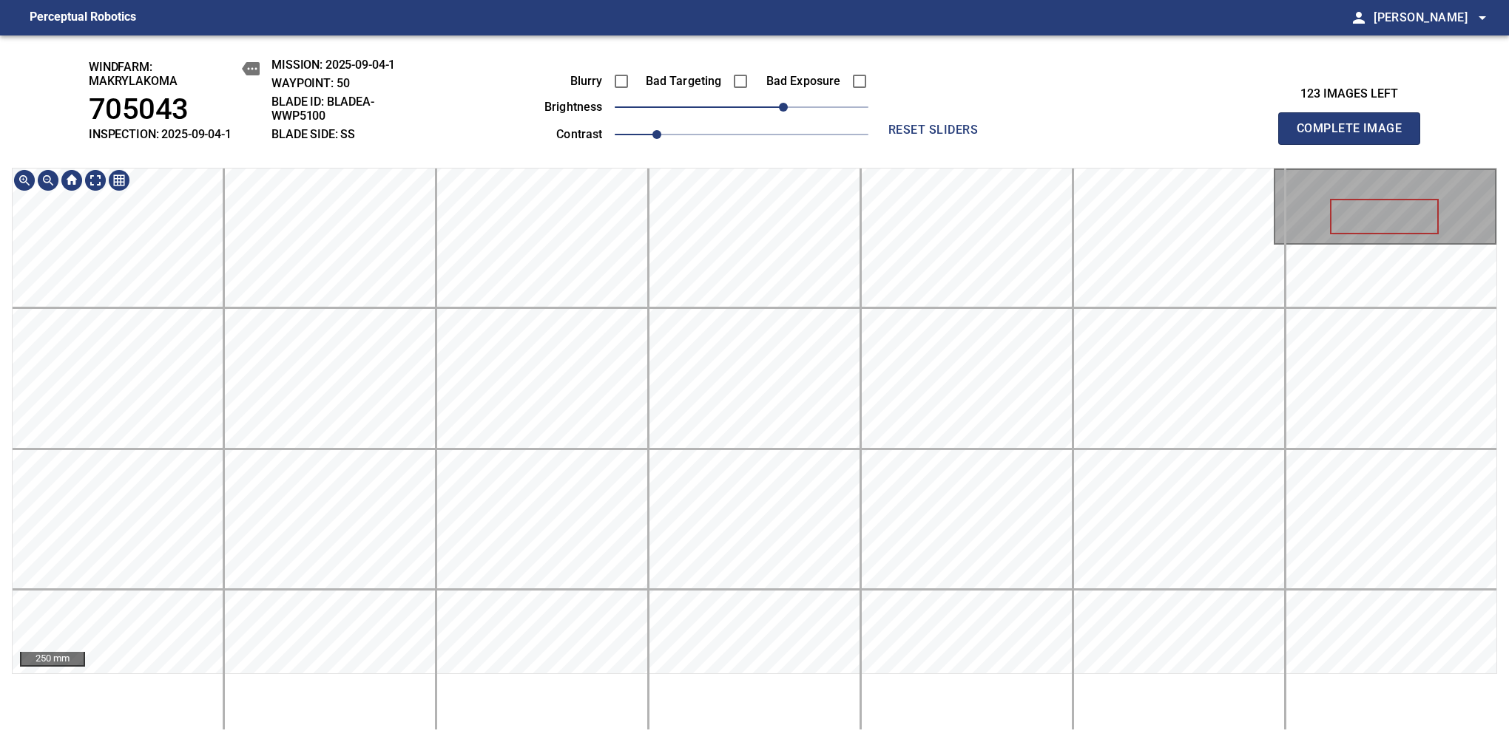
click at [1355, 136] on span "Complete Image" at bounding box center [1348, 128] width 109 height 21
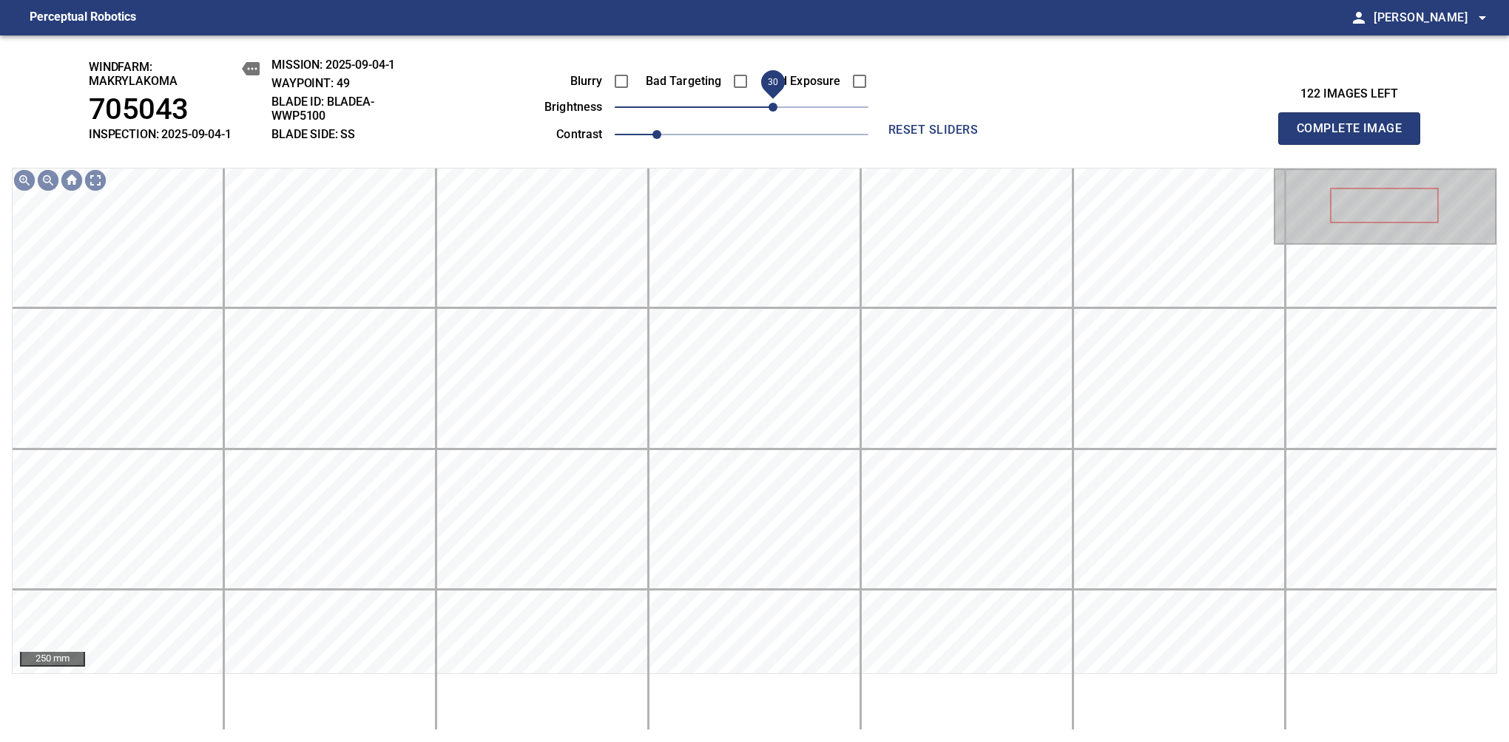
drag, startPoint x: 762, startPoint y: 104, endPoint x: 778, endPoint y: 104, distance: 15.5
click at [777, 104] on span "30" at bounding box center [772, 107] width 9 height 9
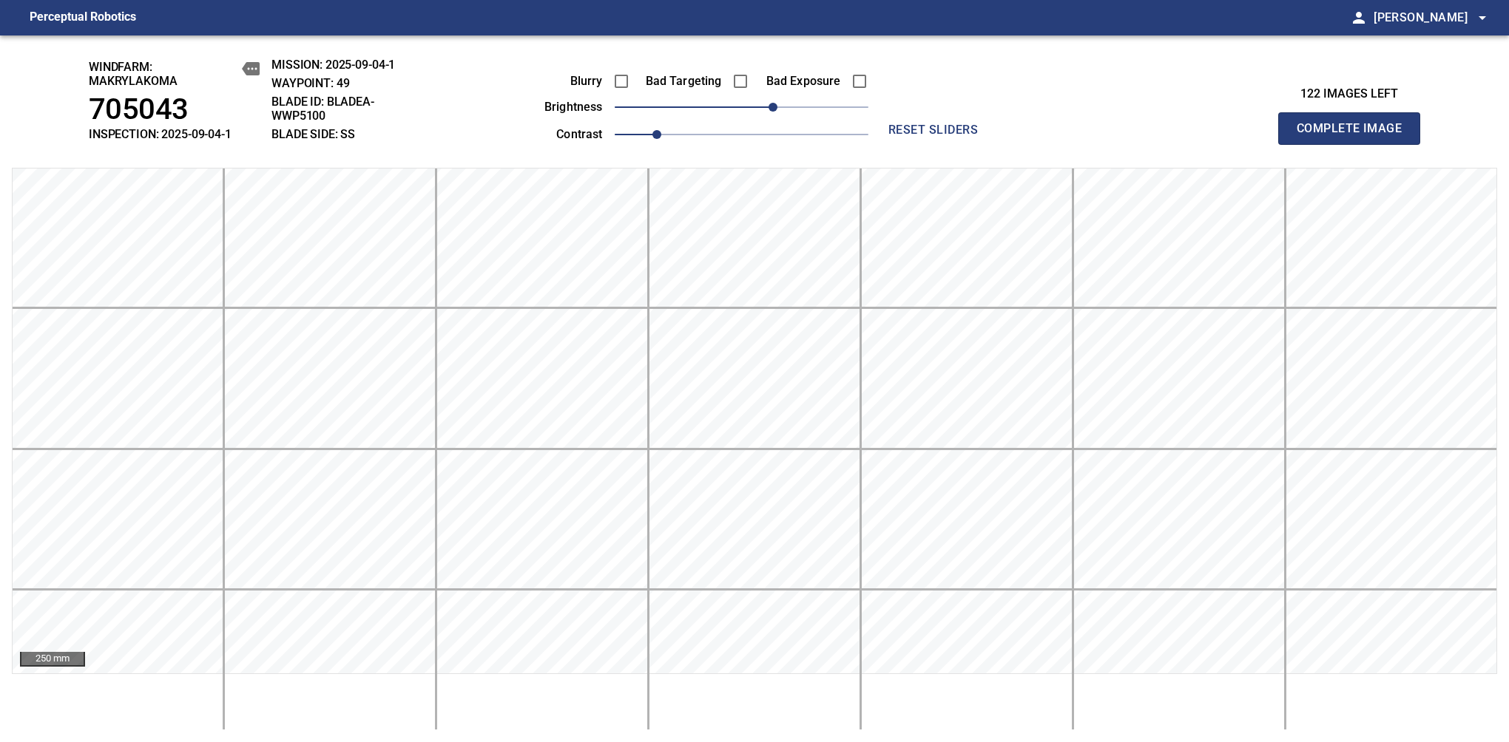
click at [1355, 136] on span "Complete Image" at bounding box center [1348, 128] width 109 height 21
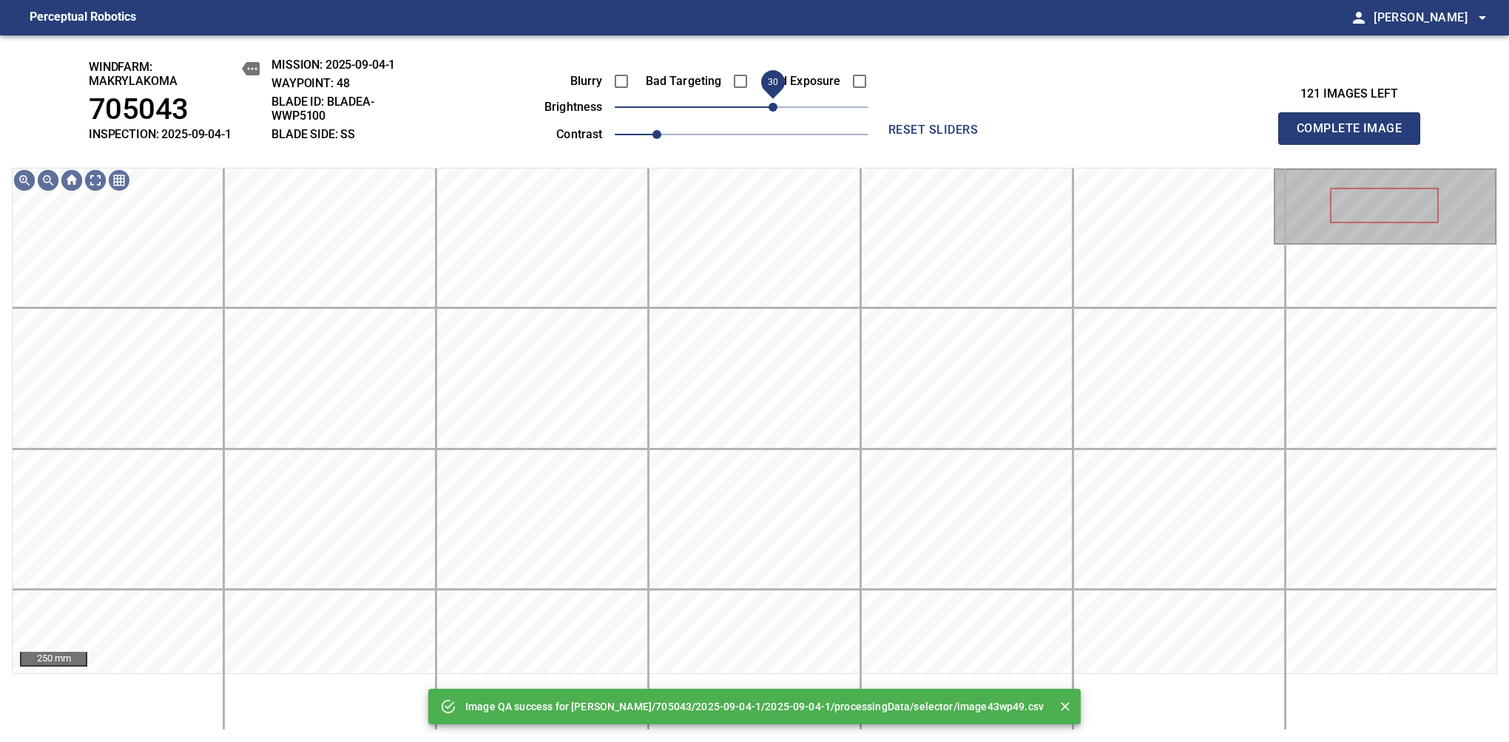
drag, startPoint x: 750, startPoint y: 115, endPoint x: 778, endPoint y: 117, distance: 28.2
click at [777, 112] on span "30" at bounding box center [772, 107] width 9 height 9
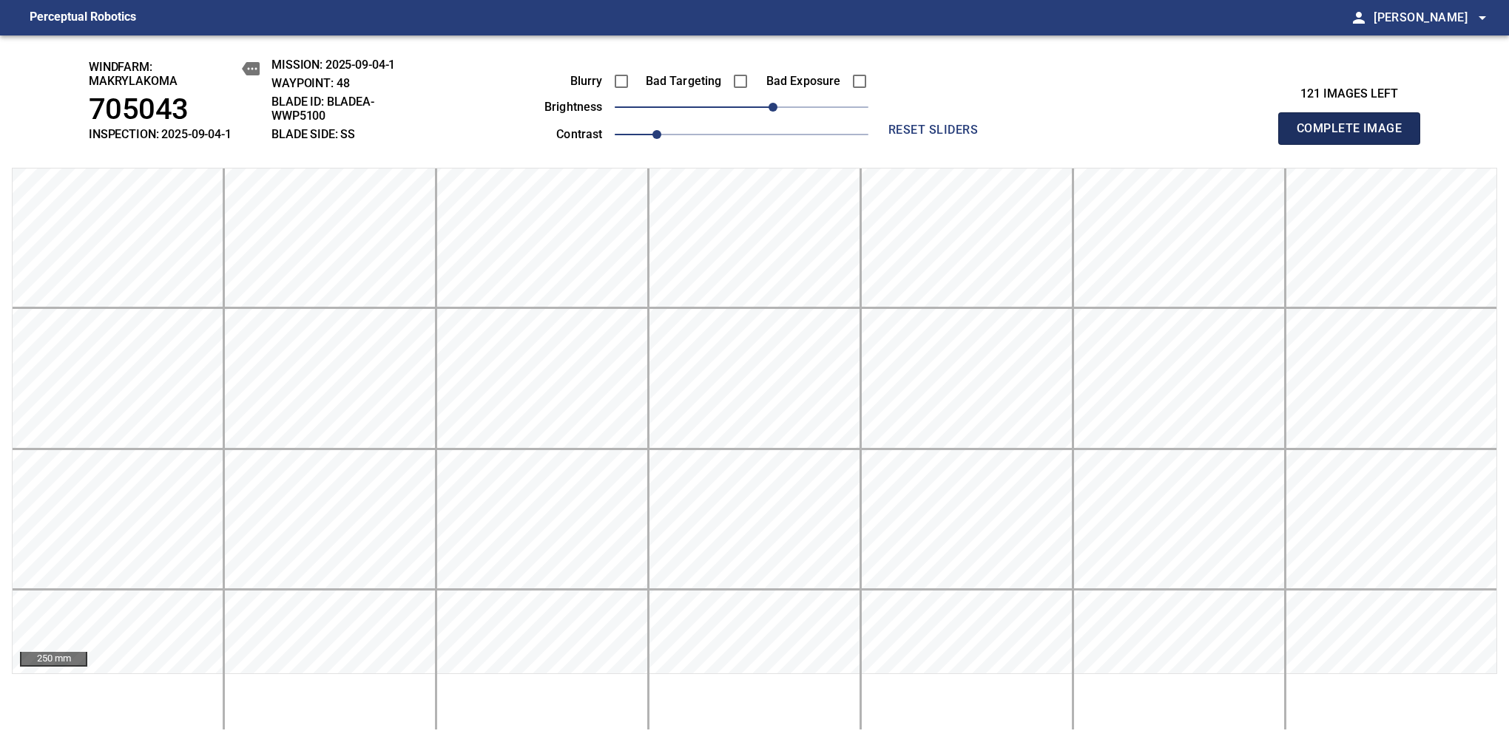
click at [1355, 136] on span "Complete Image" at bounding box center [1348, 128] width 109 height 21
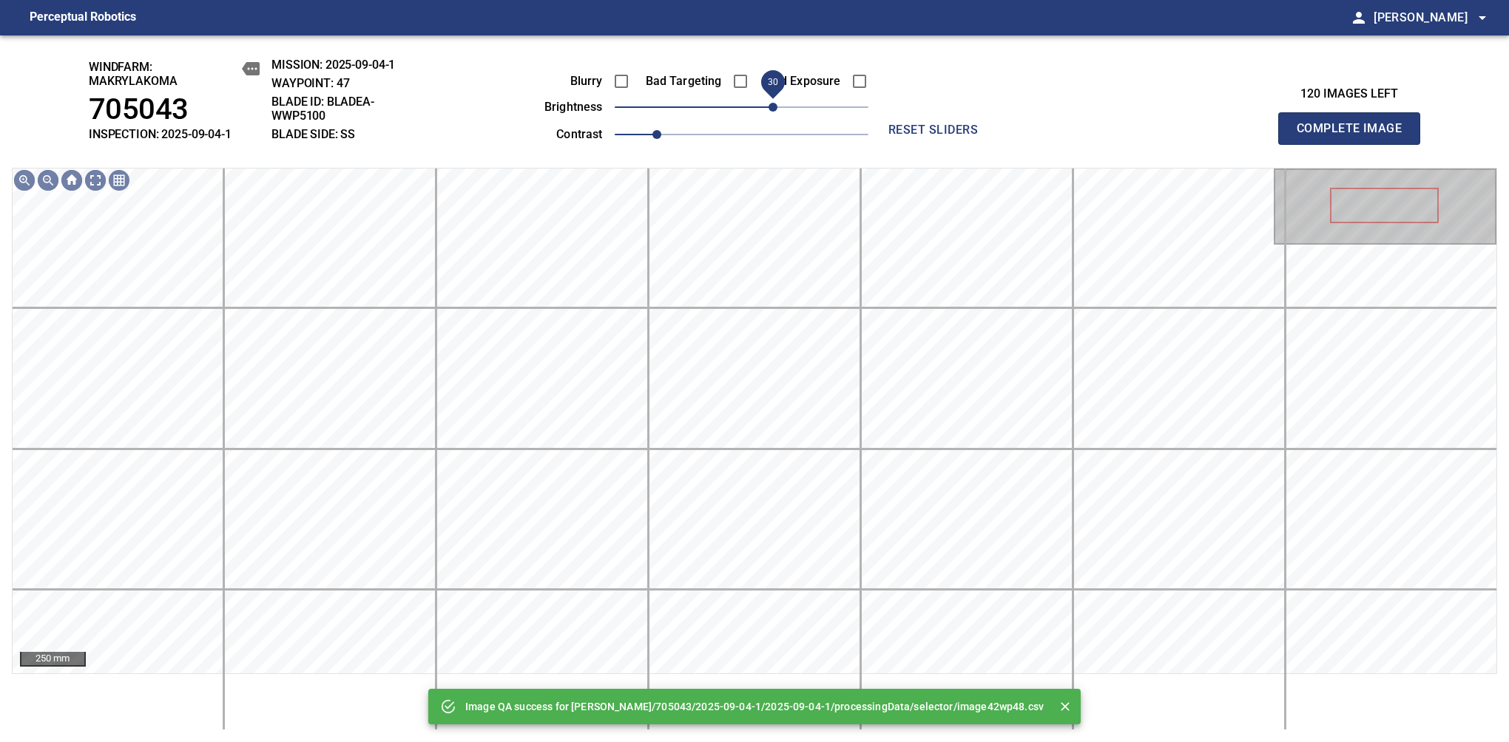
drag, startPoint x: 760, startPoint y: 109, endPoint x: 776, endPoint y: 109, distance: 15.5
click at [776, 109] on span "30" at bounding box center [772, 107] width 9 height 9
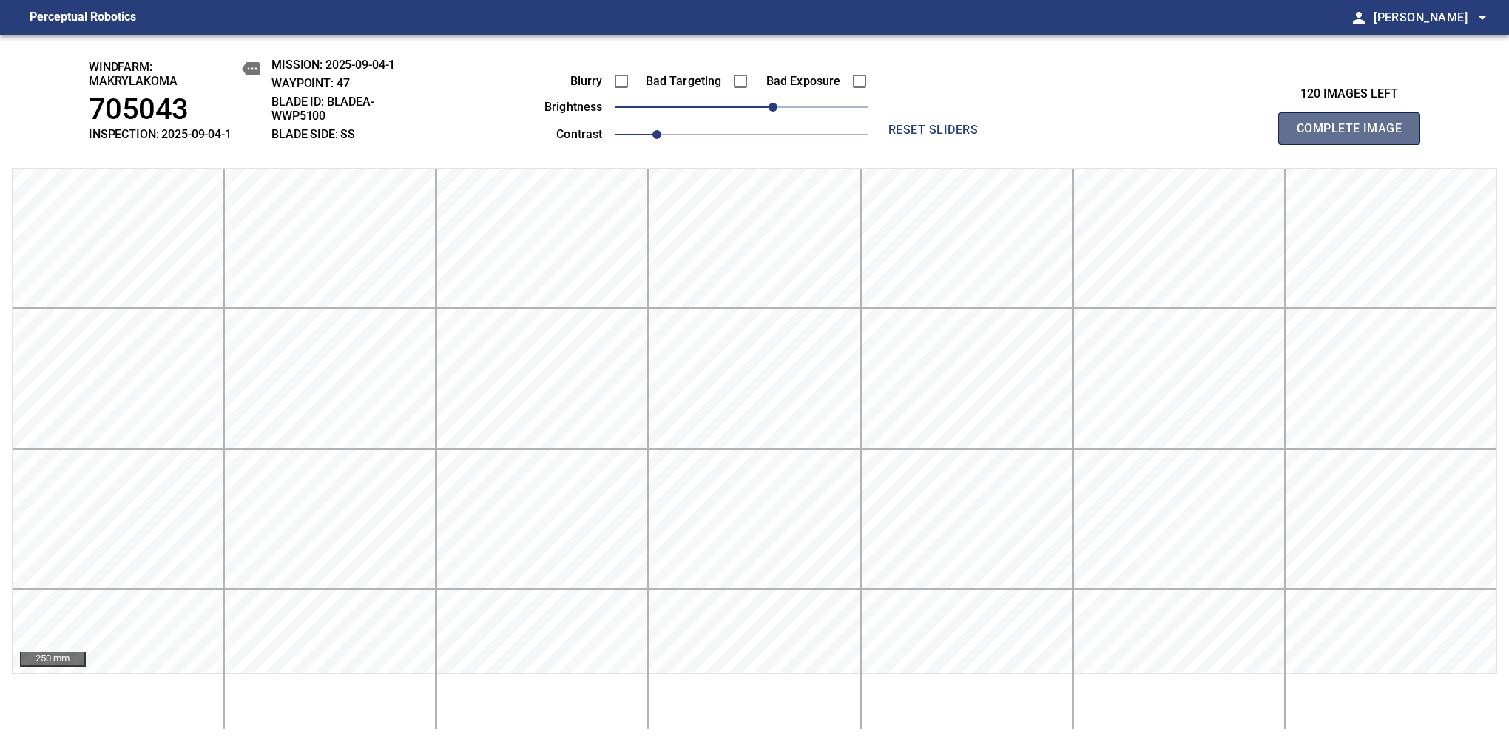
click at [1355, 136] on span "Complete Image" at bounding box center [1348, 128] width 109 height 21
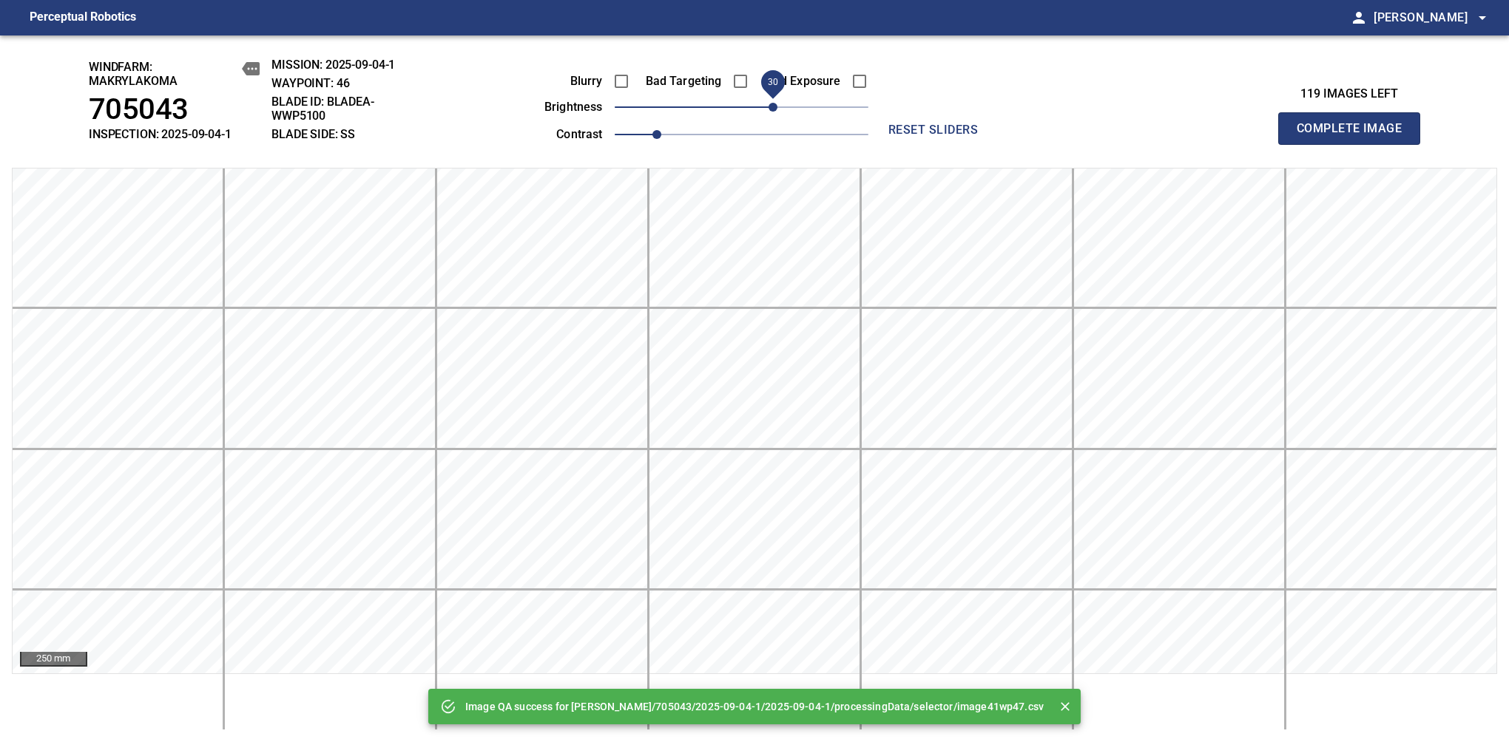
drag, startPoint x: 753, startPoint y: 109, endPoint x: 778, endPoint y: 119, distance: 26.9
click at [777, 112] on span "30" at bounding box center [772, 107] width 9 height 9
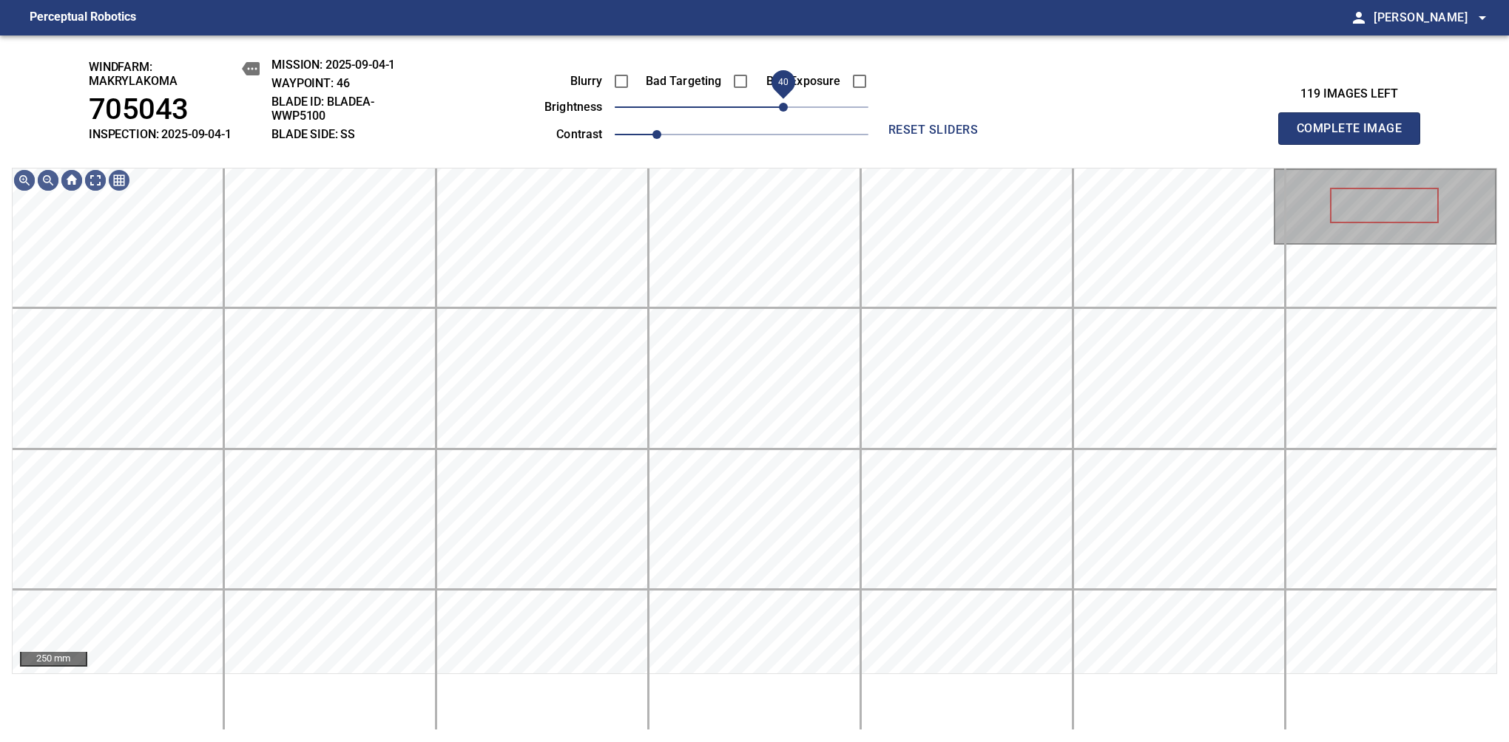
click at [781, 112] on span "40" at bounding box center [783, 107] width 9 height 9
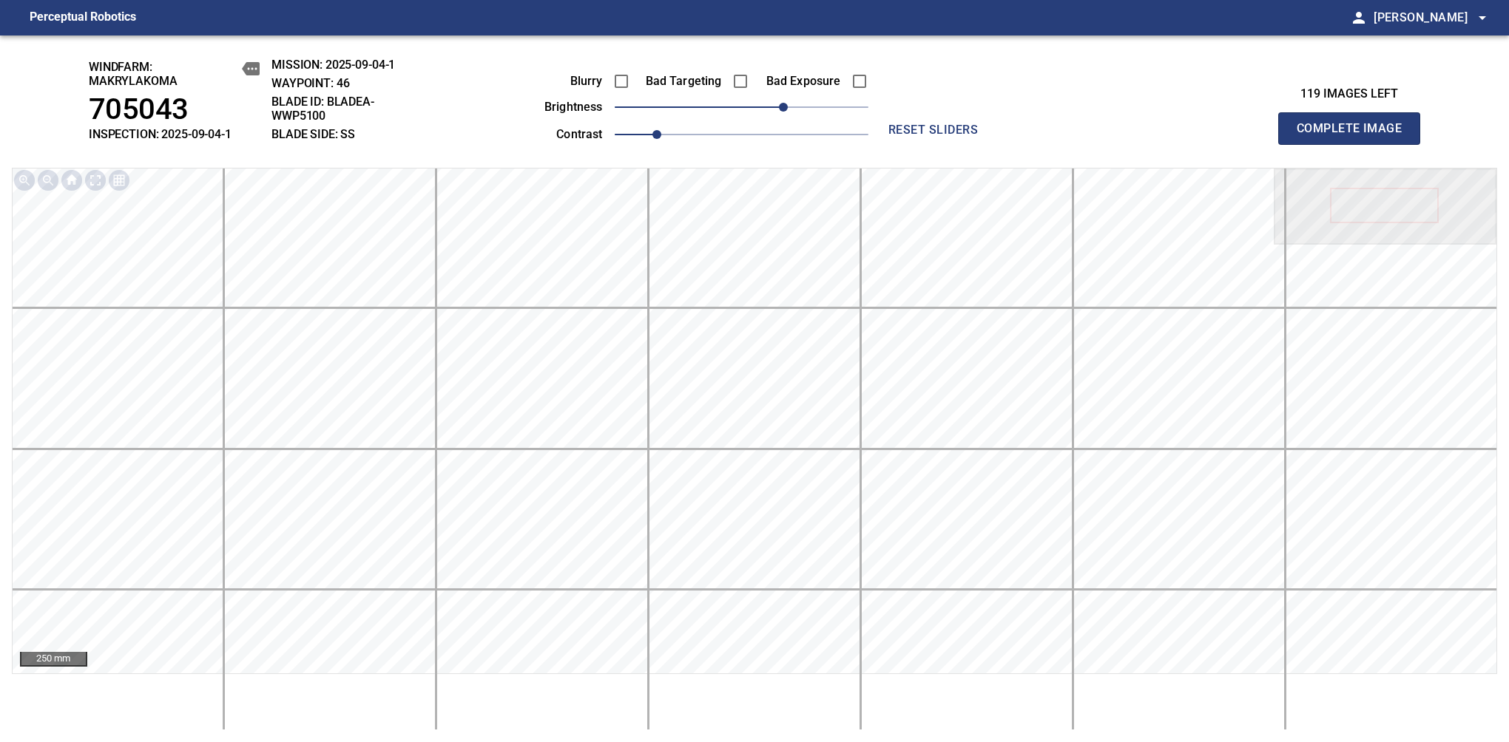
click at [1355, 136] on span "Complete Image" at bounding box center [1348, 128] width 109 height 21
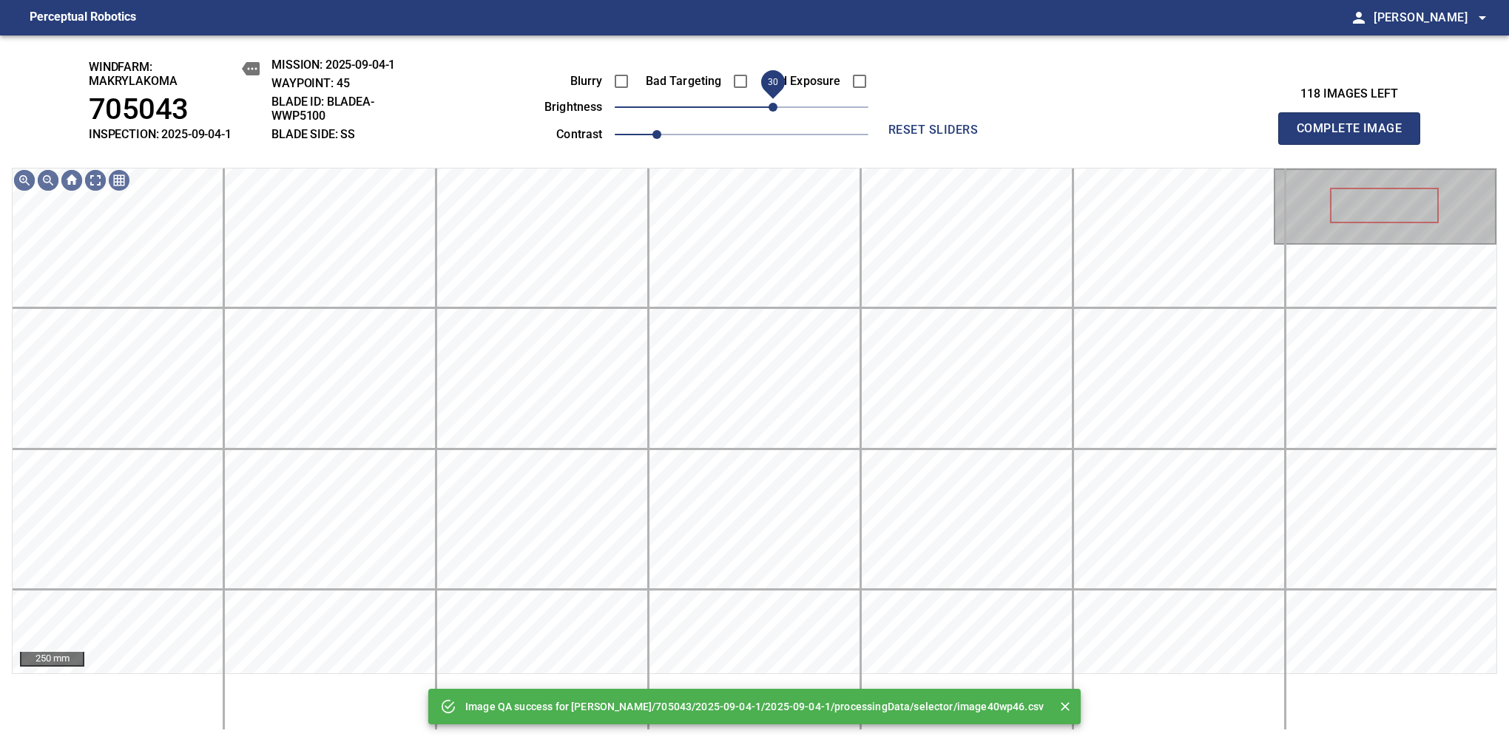
drag, startPoint x: 765, startPoint y: 109, endPoint x: 778, endPoint y: 111, distance: 13.5
click at [778, 111] on span "30" at bounding box center [742, 107] width 254 height 21
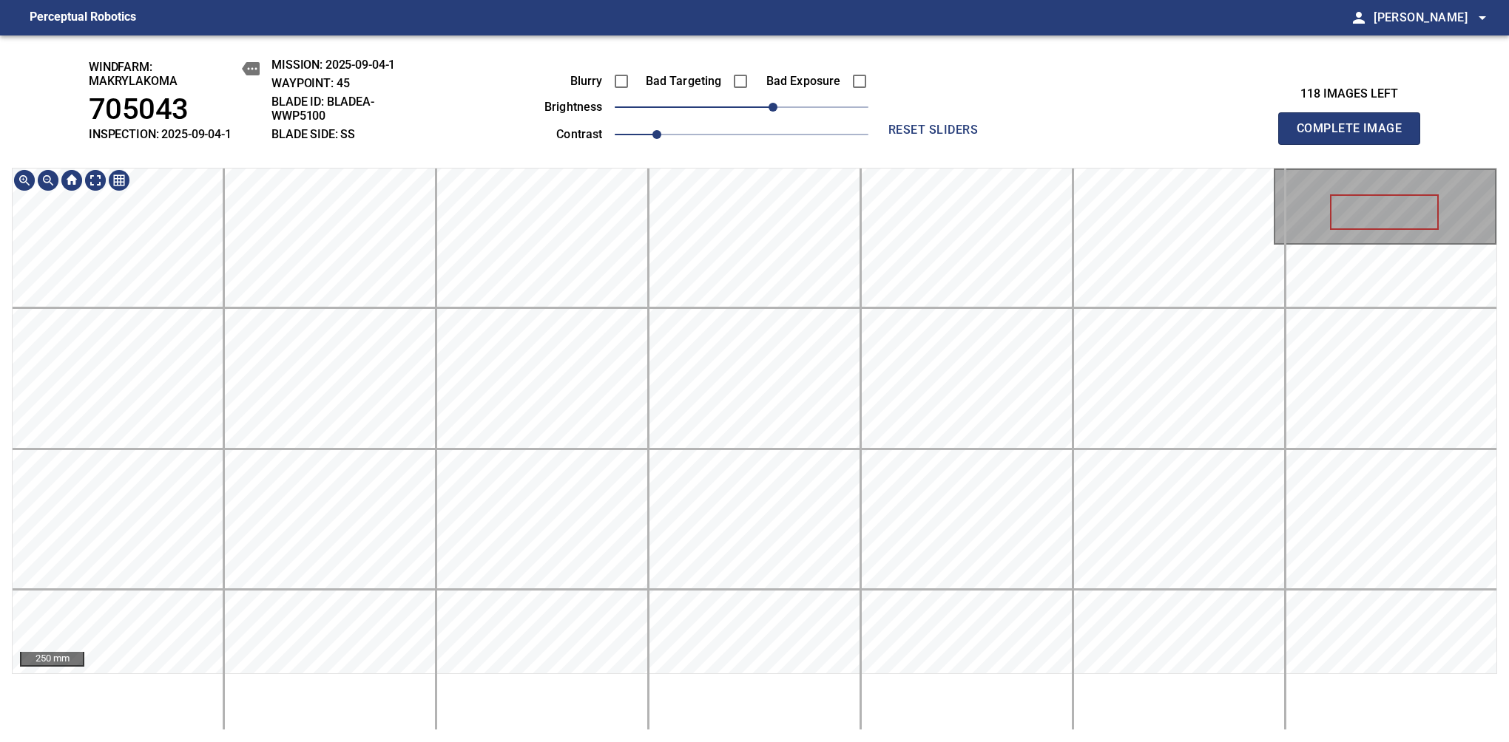
click at [708, 98] on div "windfarm: Makrylakoma 705043 INSPECTION: 2025-09-04-1 MISSION: 2025-09-04-1 WAY…" at bounding box center [754, 388] width 1509 height 707
click at [1355, 136] on span "Complete Image" at bounding box center [1348, 128] width 109 height 21
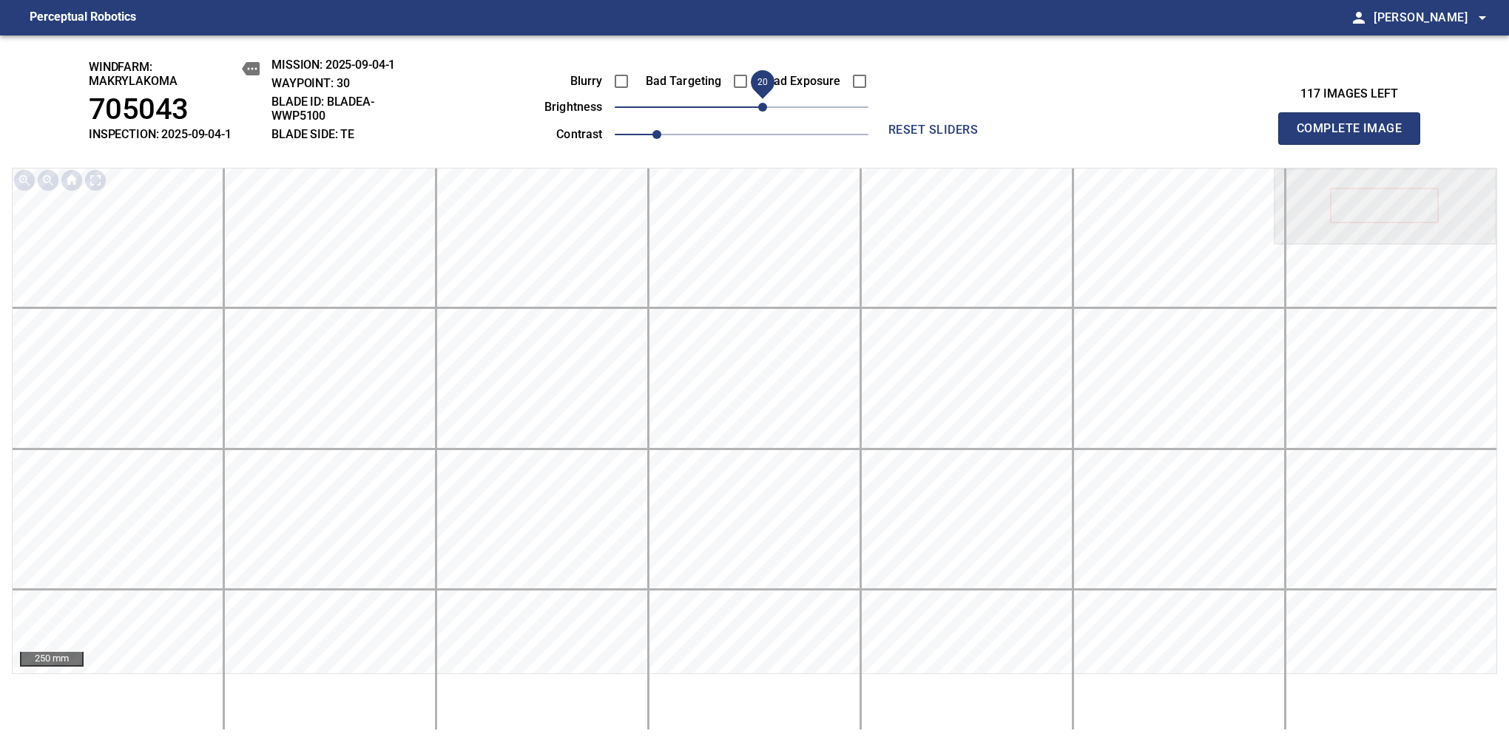
click at [763, 104] on span "20" at bounding box center [762, 107] width 9 height 9
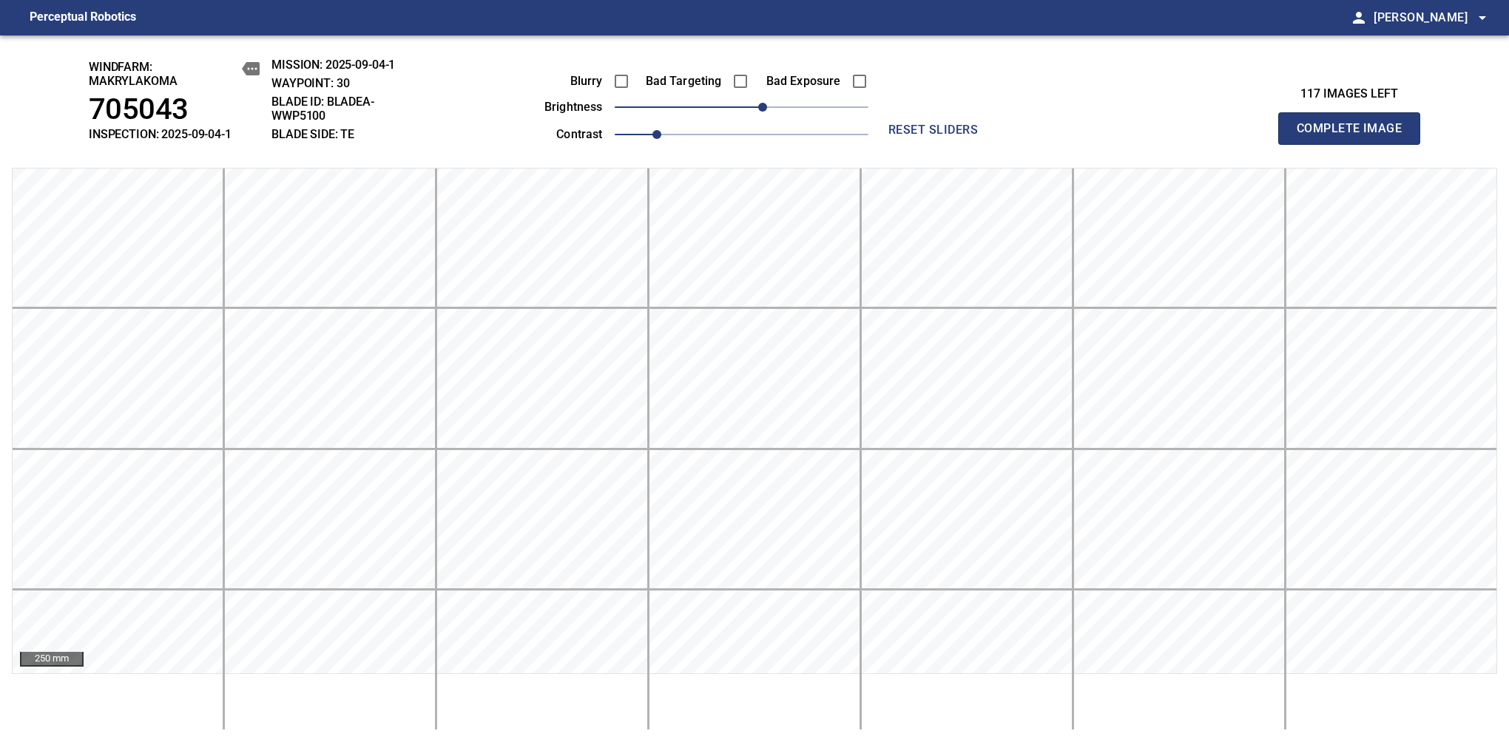
click at [1355, 136] on span "Complete Image" at bounding box center [1348, 128] width 109 height 21
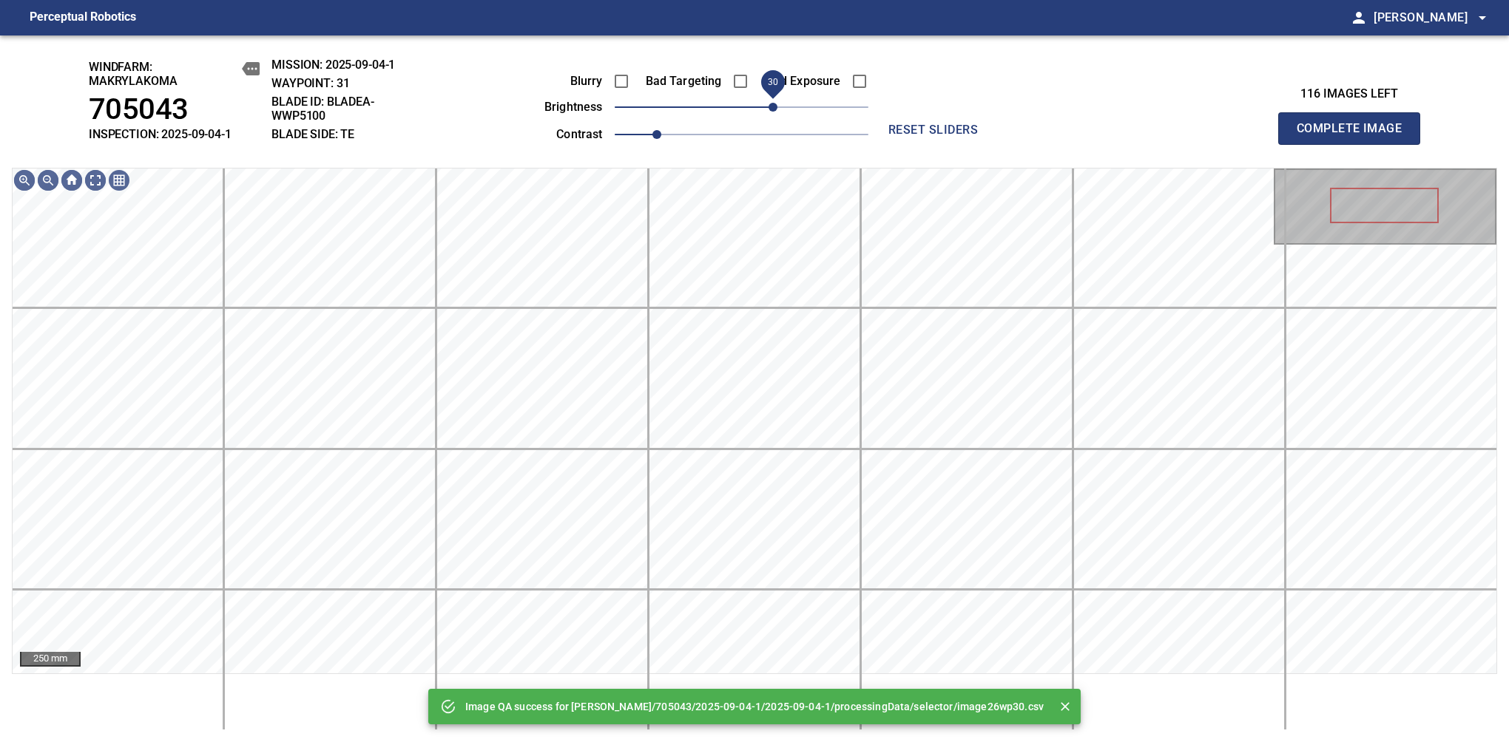
drag, startPoint x: 740, startPoint y: 109, endPoint x: 768, endPoint y: 109, distance: 28.1
click at [768, 109] on span "30" at bounding box center [772, 107] width 9 height 9
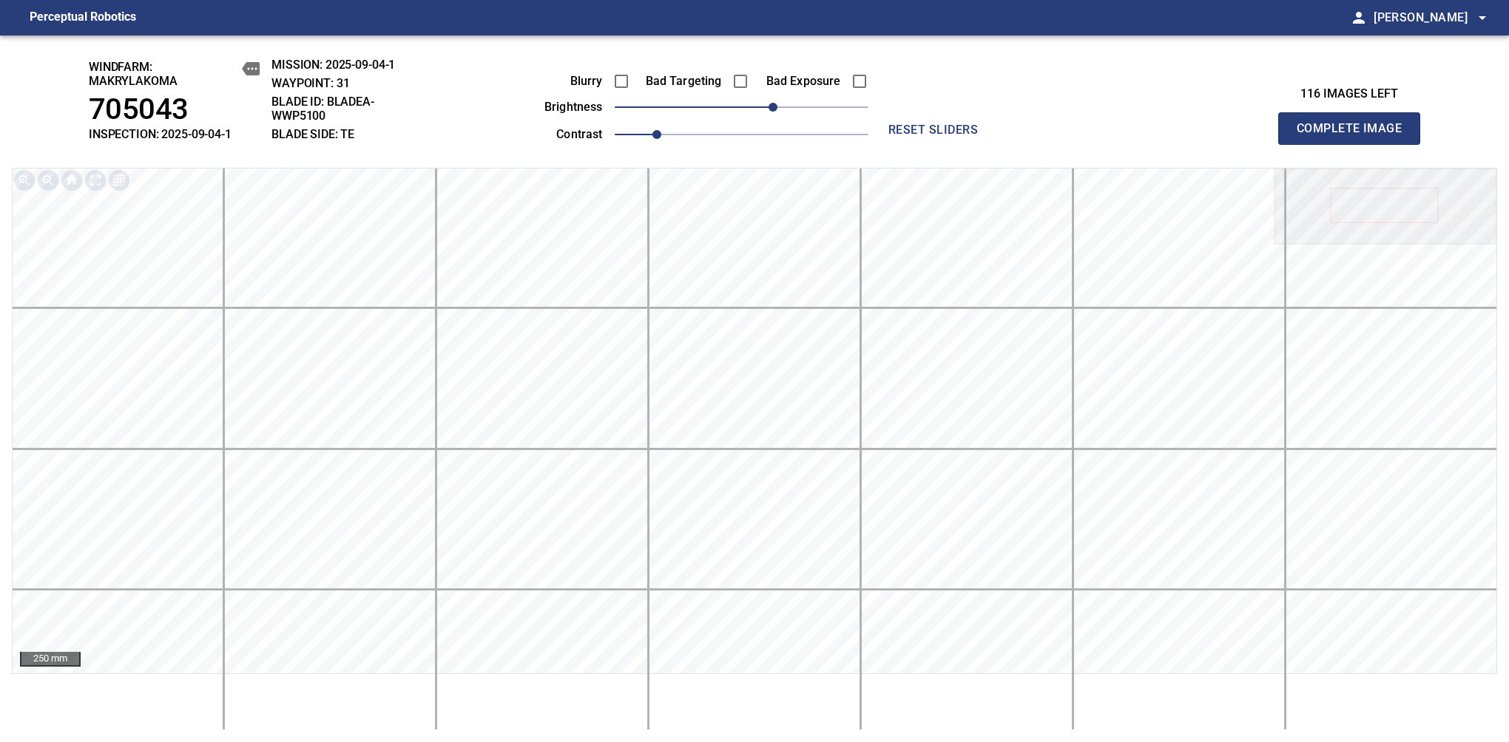
click at [1355, 136] on span "Complete Image" at bounding box center [1348, 128] width 109 height 21
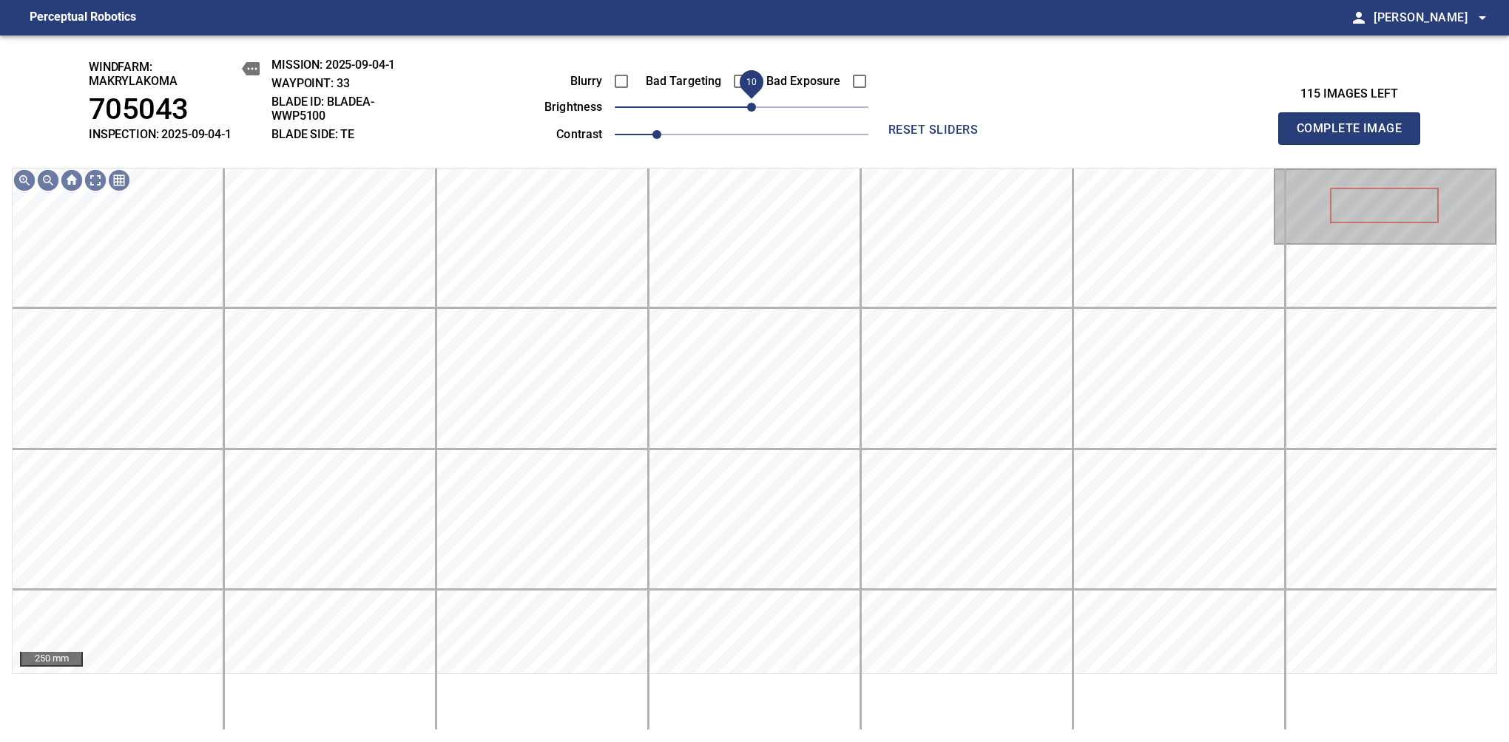
click at [755, 109] on span "10" at bounding box center [751, 107] width 9 height 9
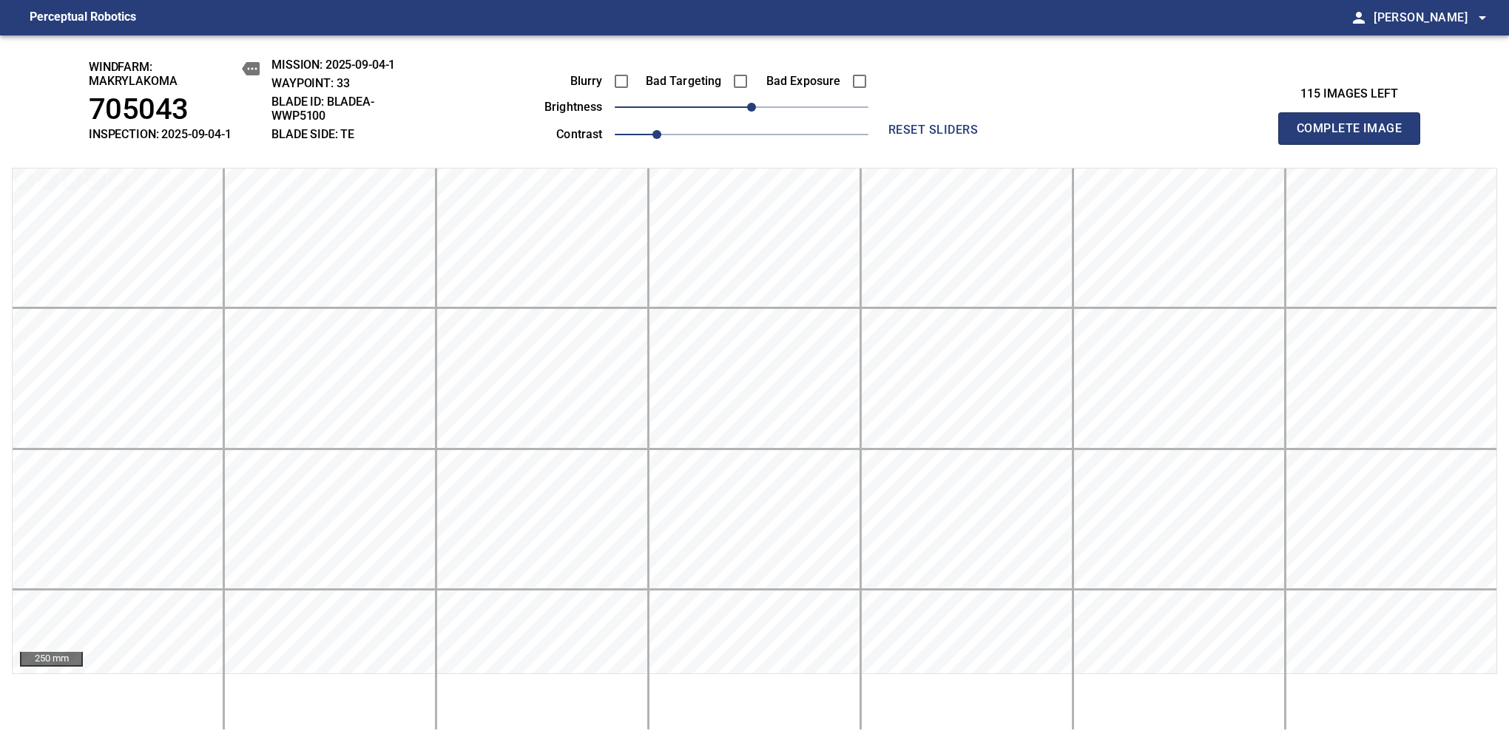
click at [1355, 136] on span "Complete Image" at bounding box center [1348, 128] width 109 height 21
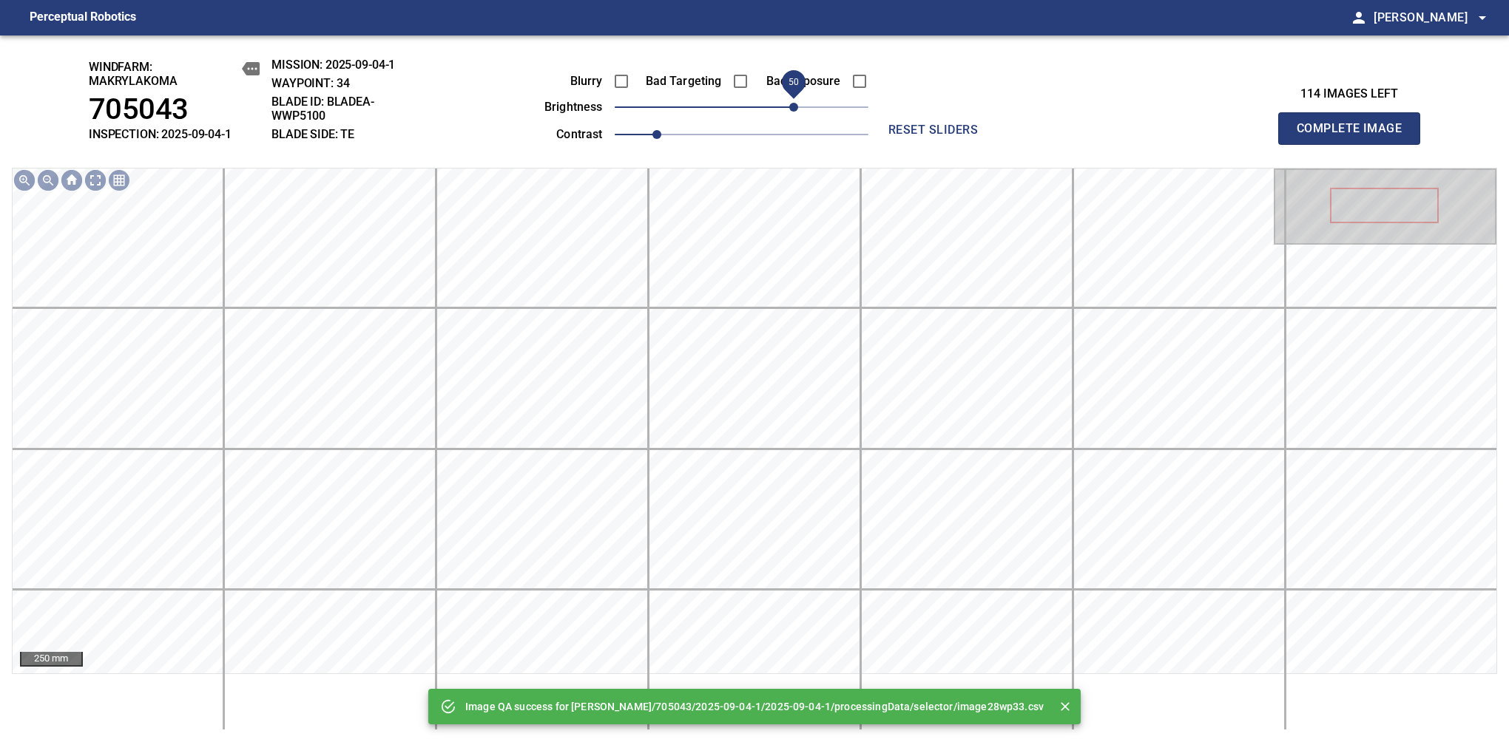
drag, startPoint x: 745, startPoint y: 109, endPoint x: 791, endPoint y: 98, distance: 47.0
click at [791, 103] on span "50" at bounding box center [793, 107] width 9 height 9
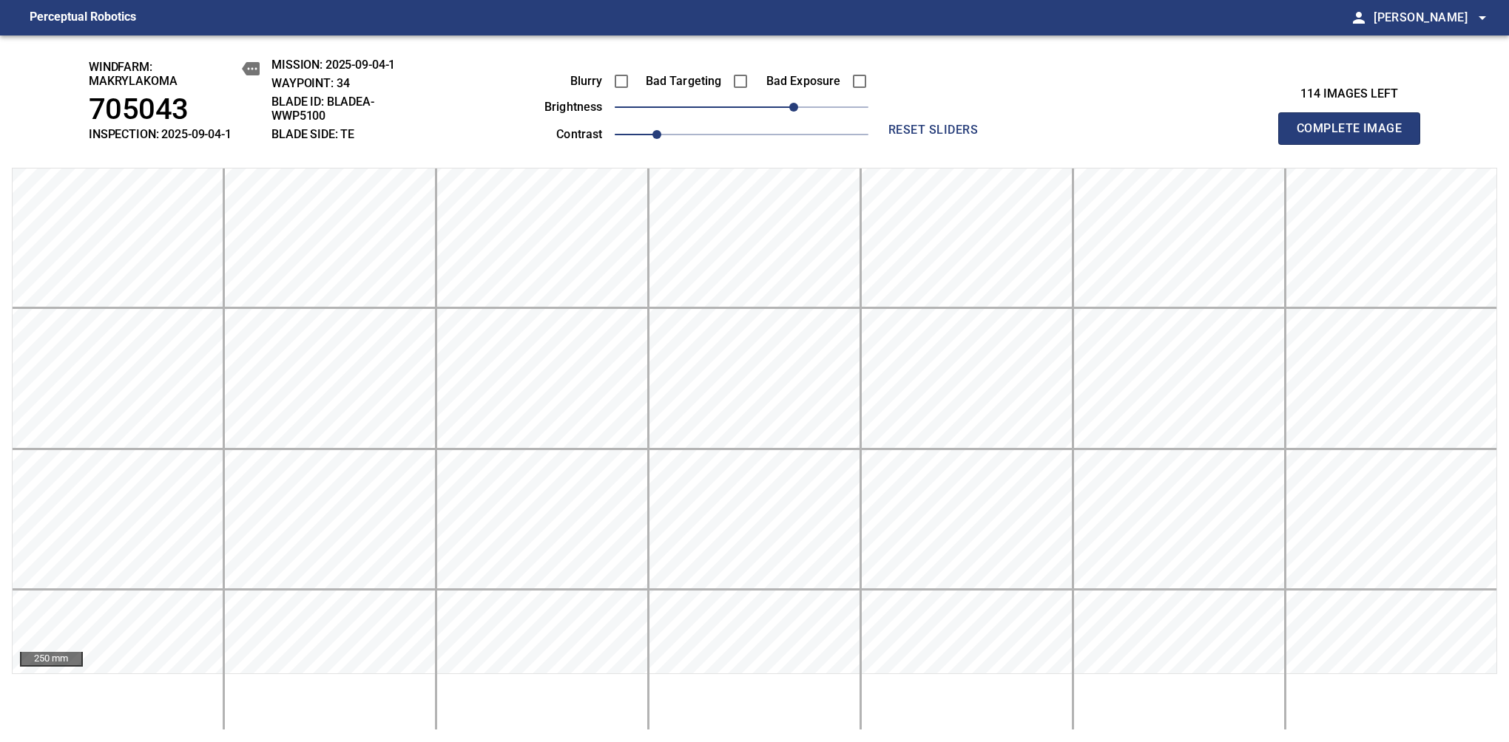
click at [1355, 136] on span "Complete Image" at bounding box center [1348, 128] width 109 height 21
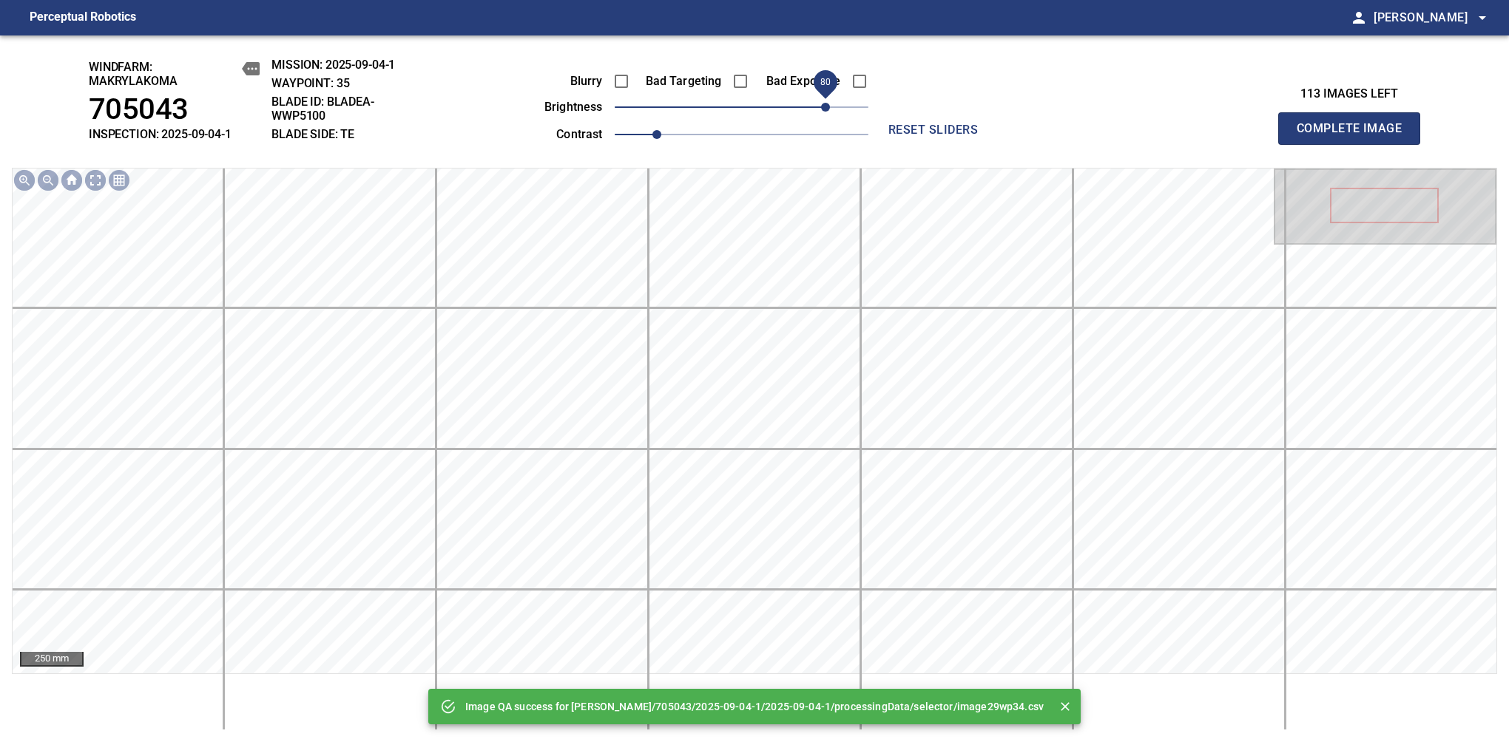
drag, startPoint x: 755, startPoint y: 109, endPoint x: 825, endPoint y: 109, distance: 69.5
click at [825, 109] on span "80" at bounding box center [825, 107] width 9 height 9
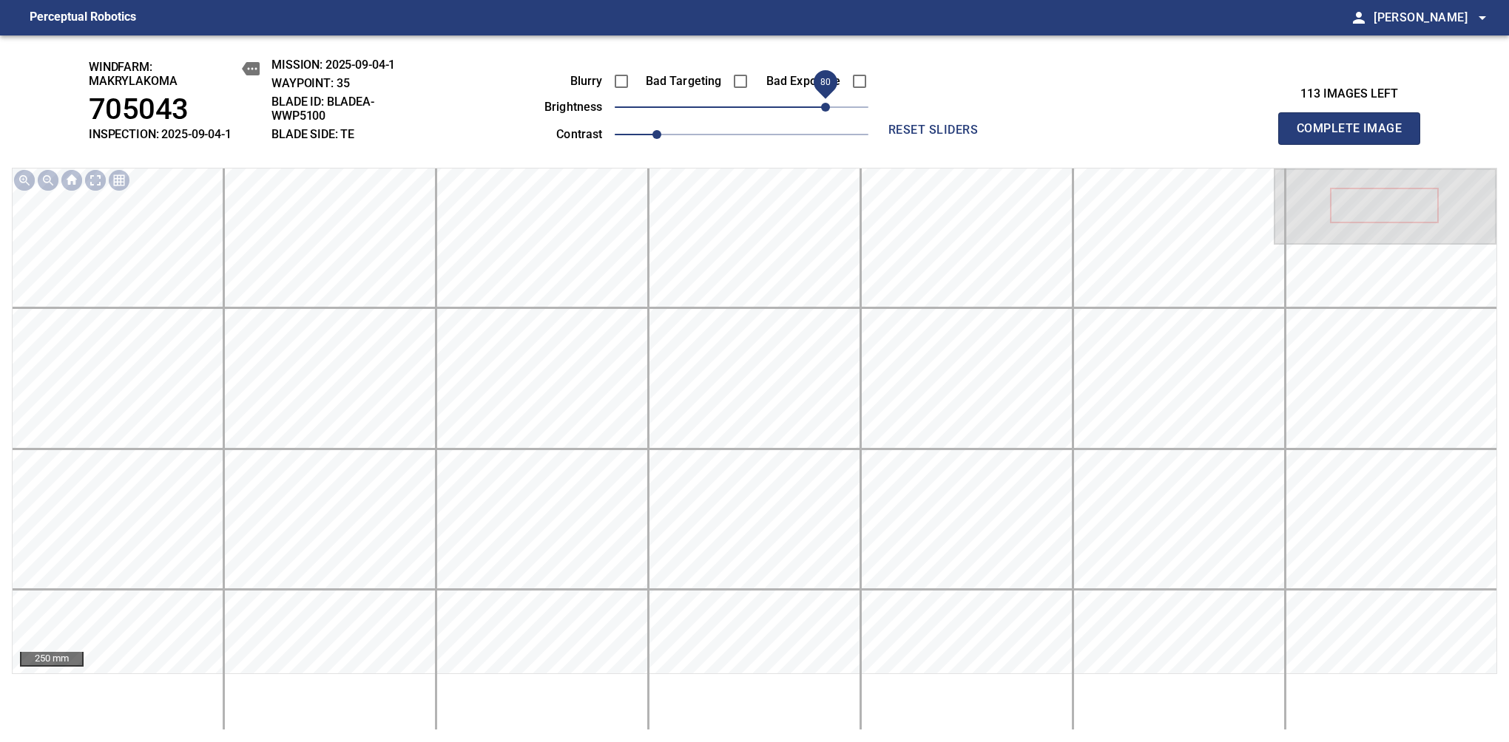
click at [828, 111] on span "80" at bounding box center [825, 107] width 9 height 9
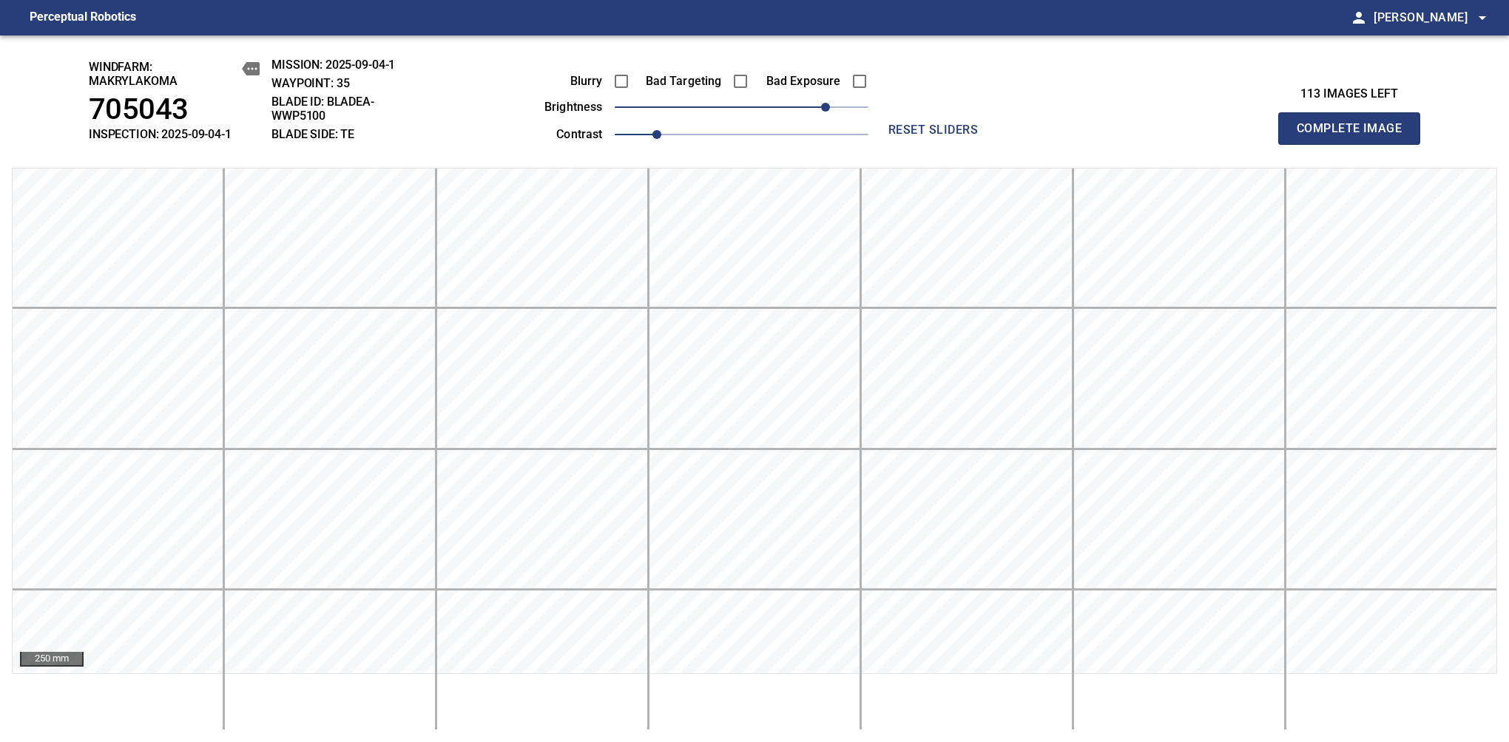
click at [1355, 136] on span "Complete Image" at bounding box center [1348, 128] width 109 height 21
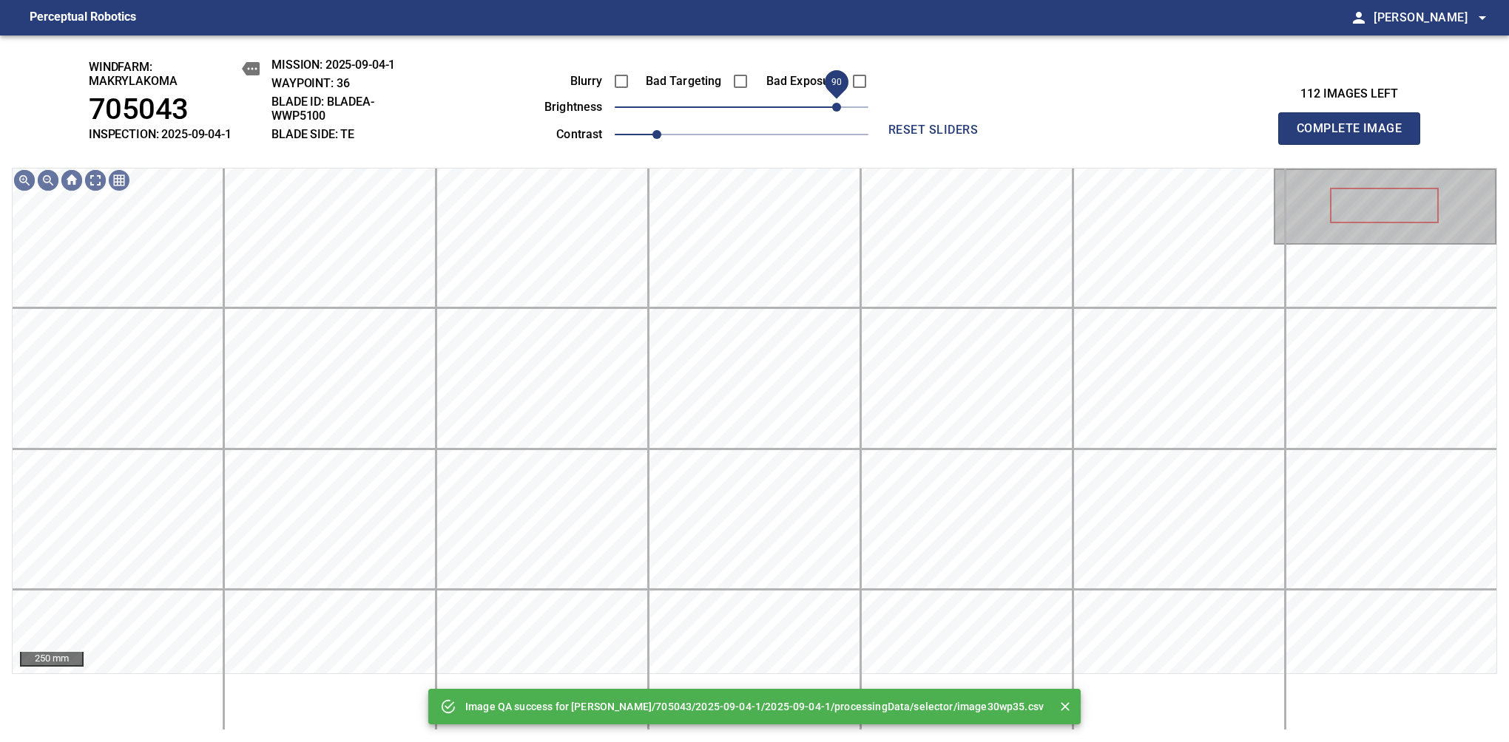
drag, startPoint x: 828, startPoint y: 111, endPoint x: 840, endPoint y: 104, distance: 14.0
click at [840, 104] on span "90" at bounding box center [742, 107] width 254 height 21
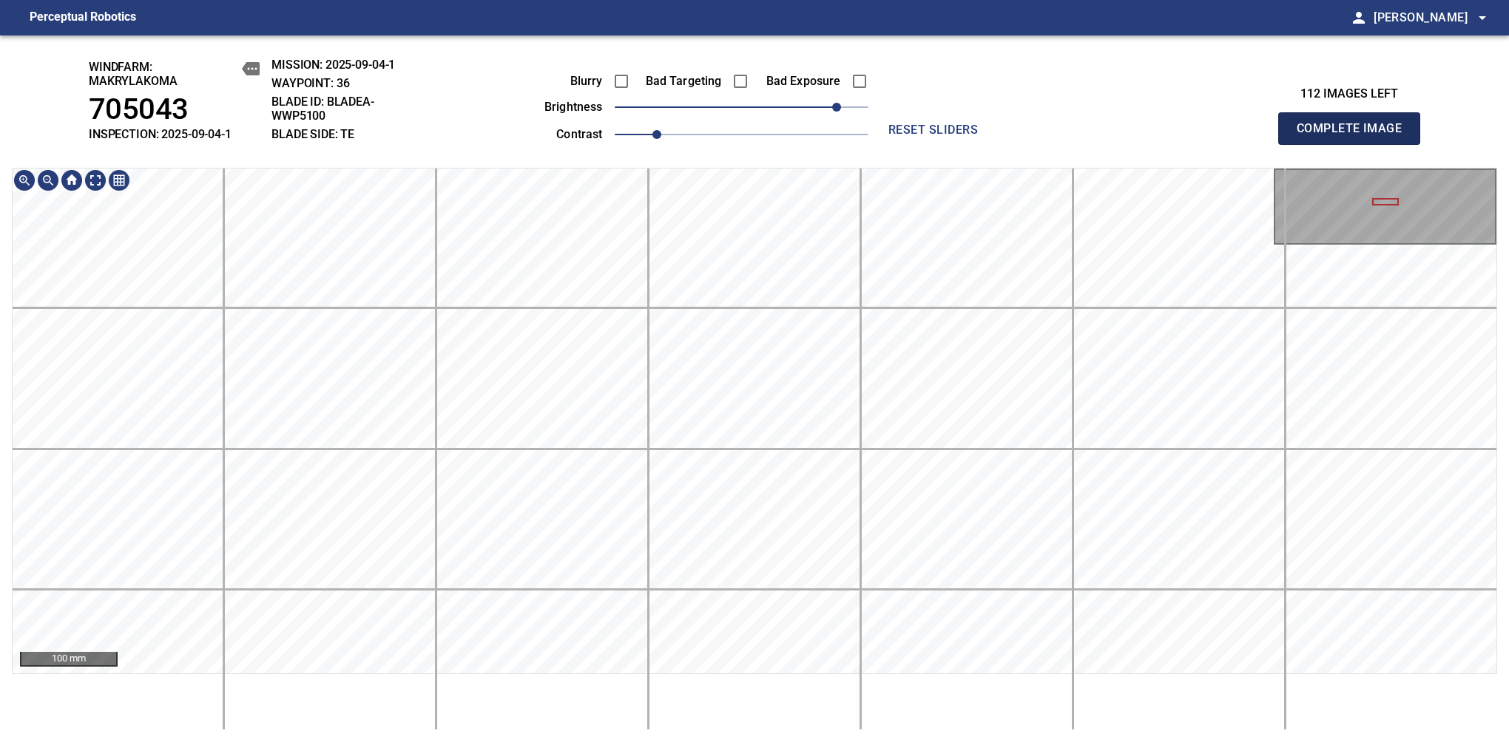
click at [1355, 136] on span "Complete Image" at bounding box center [1348, 128] width 109 height 21
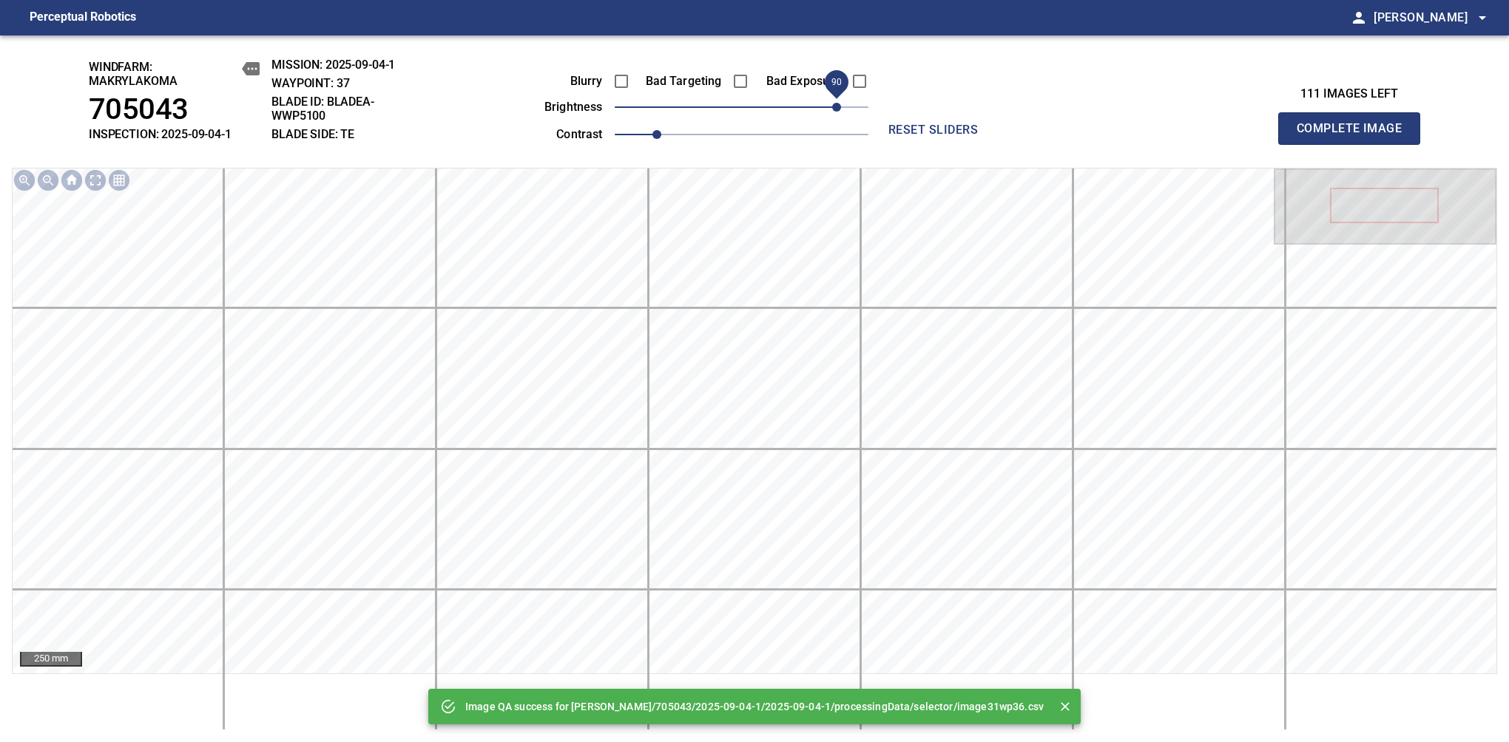
drag, startPoint x: 805, startPoint y: 106, endPoint x: 833, endPoint y: 106, distance: 28.8
click at [833, 106] on span "90" at bounding box center [742, 107] width 254 height 21
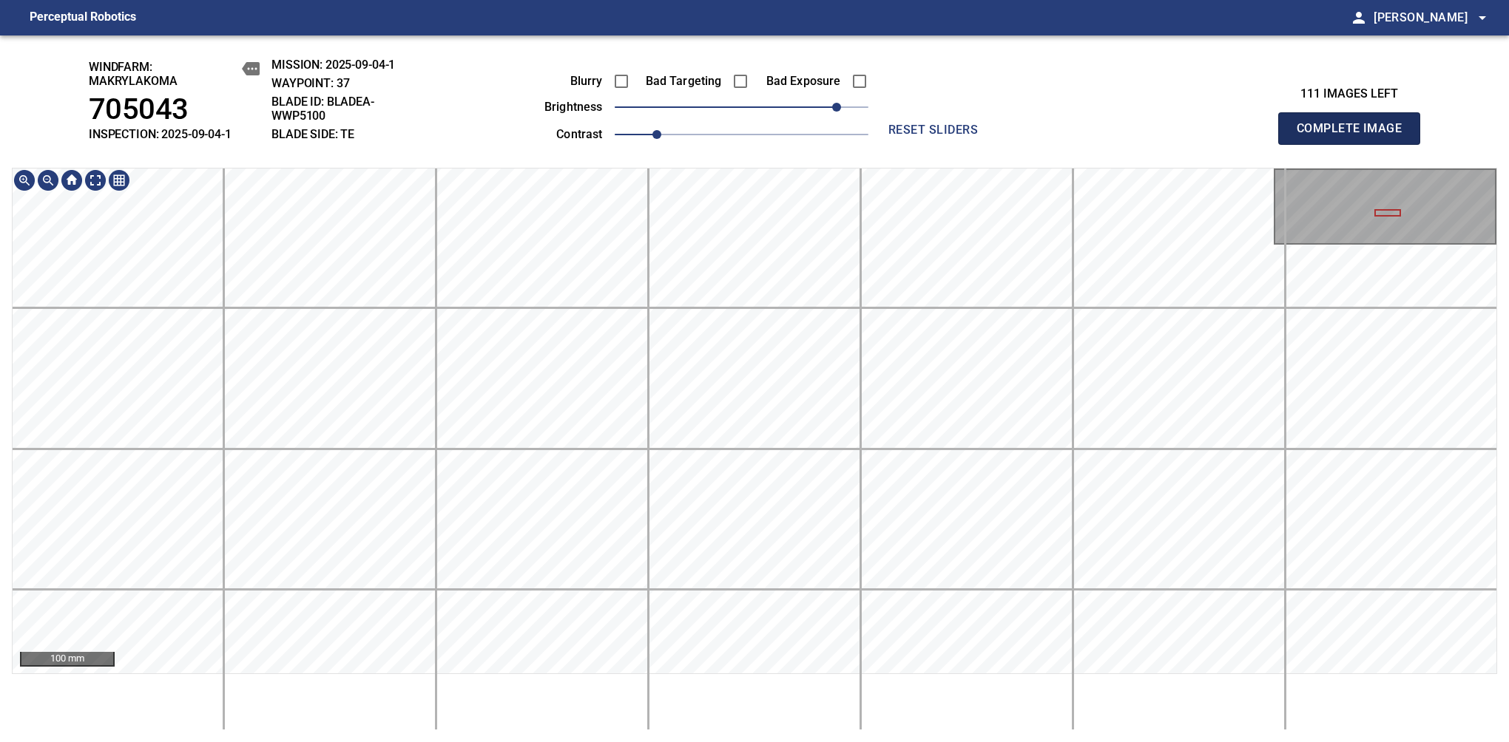
drag, startPoint x: 1355, startPoint y: 128, endPoint x: 1355, endPoint y: 115, distance: 12.6
click at [1355, 136] on span "Complete Image" at bounding box center [1348, 128] width 109 height 21
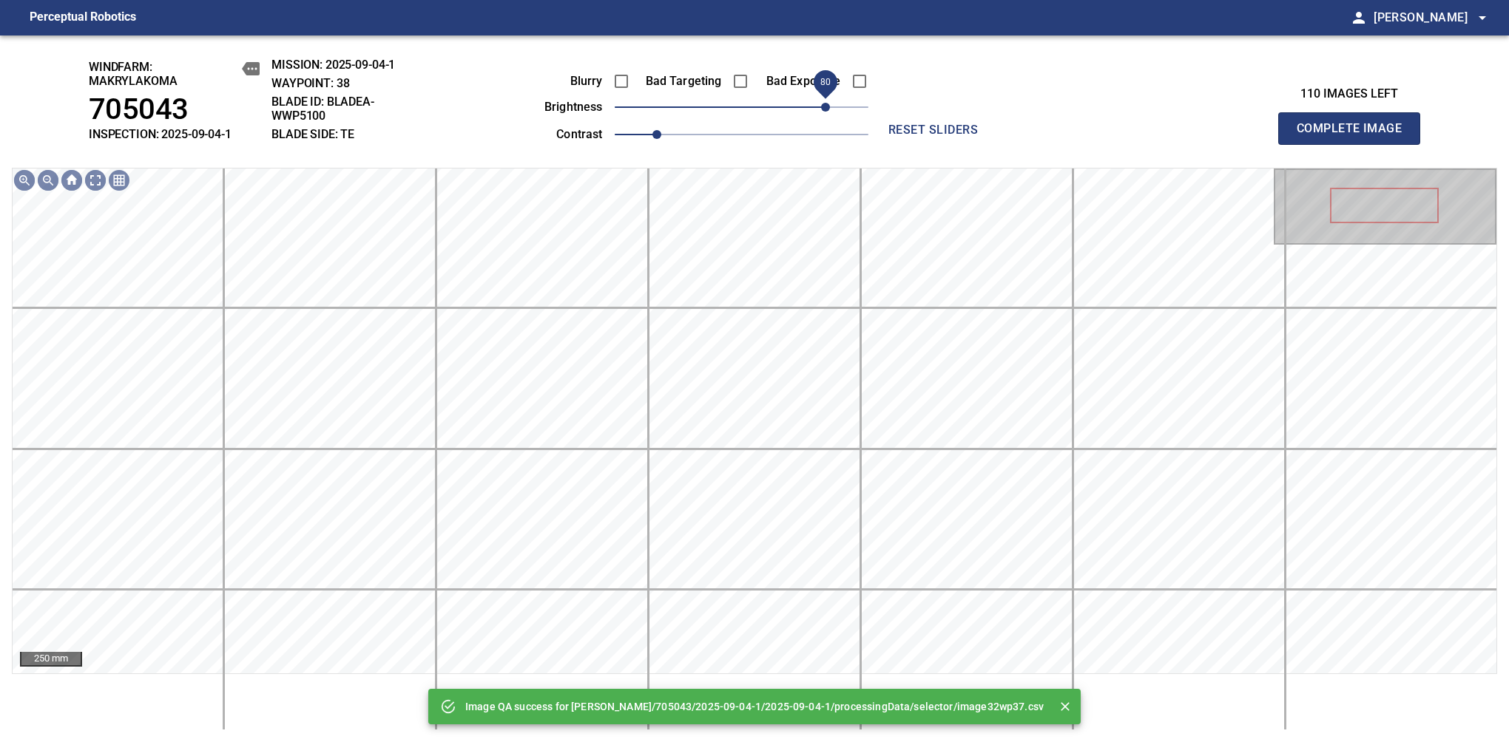
drag, startPoint x: 811, startPoint y: 106, endPoint x: 830, endPoint y: 114, distance: 19.9
click at [830, 114] on span "80" at bounding box center [742, 107] width 254 height 21
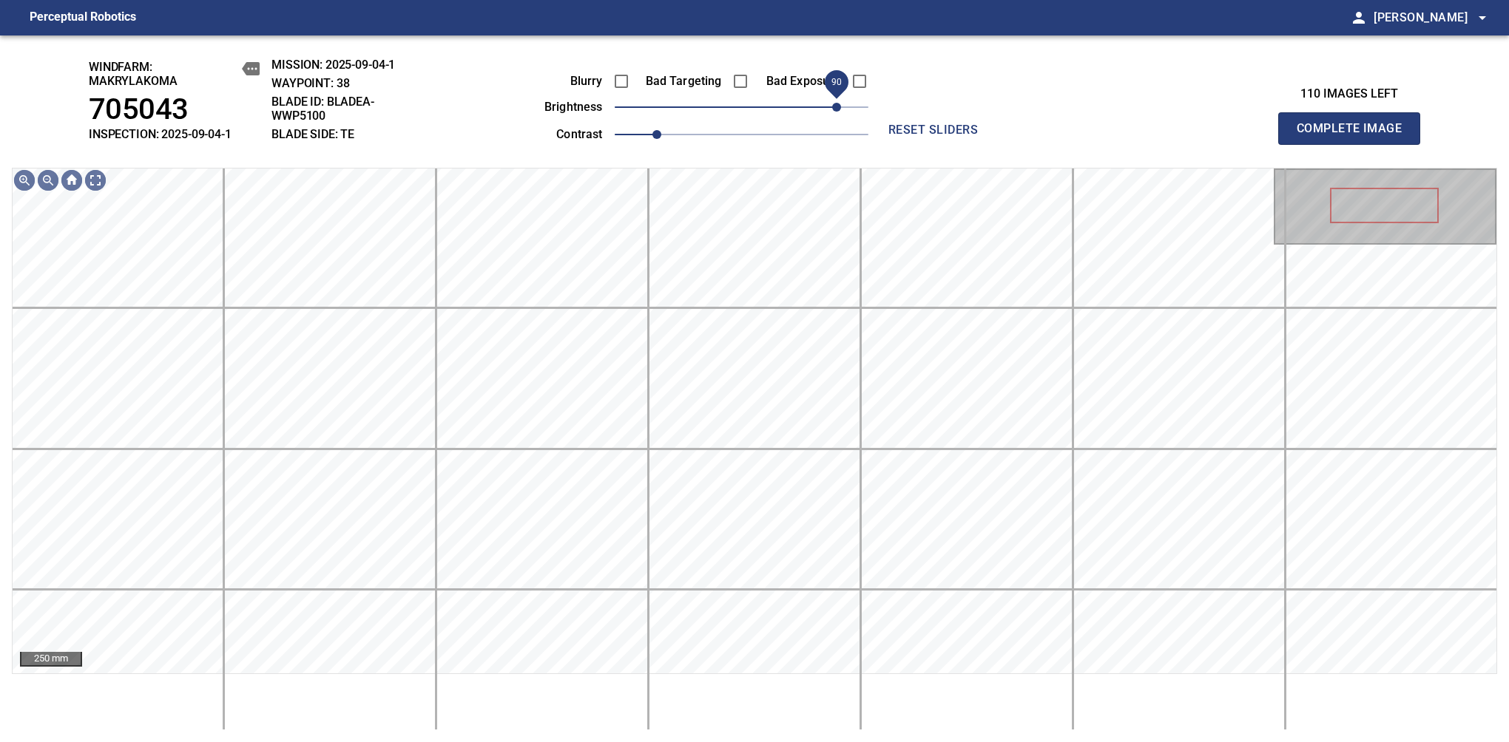
click at [832, 104] on span "90" at bounding box center [836, 107] width 9 height 9
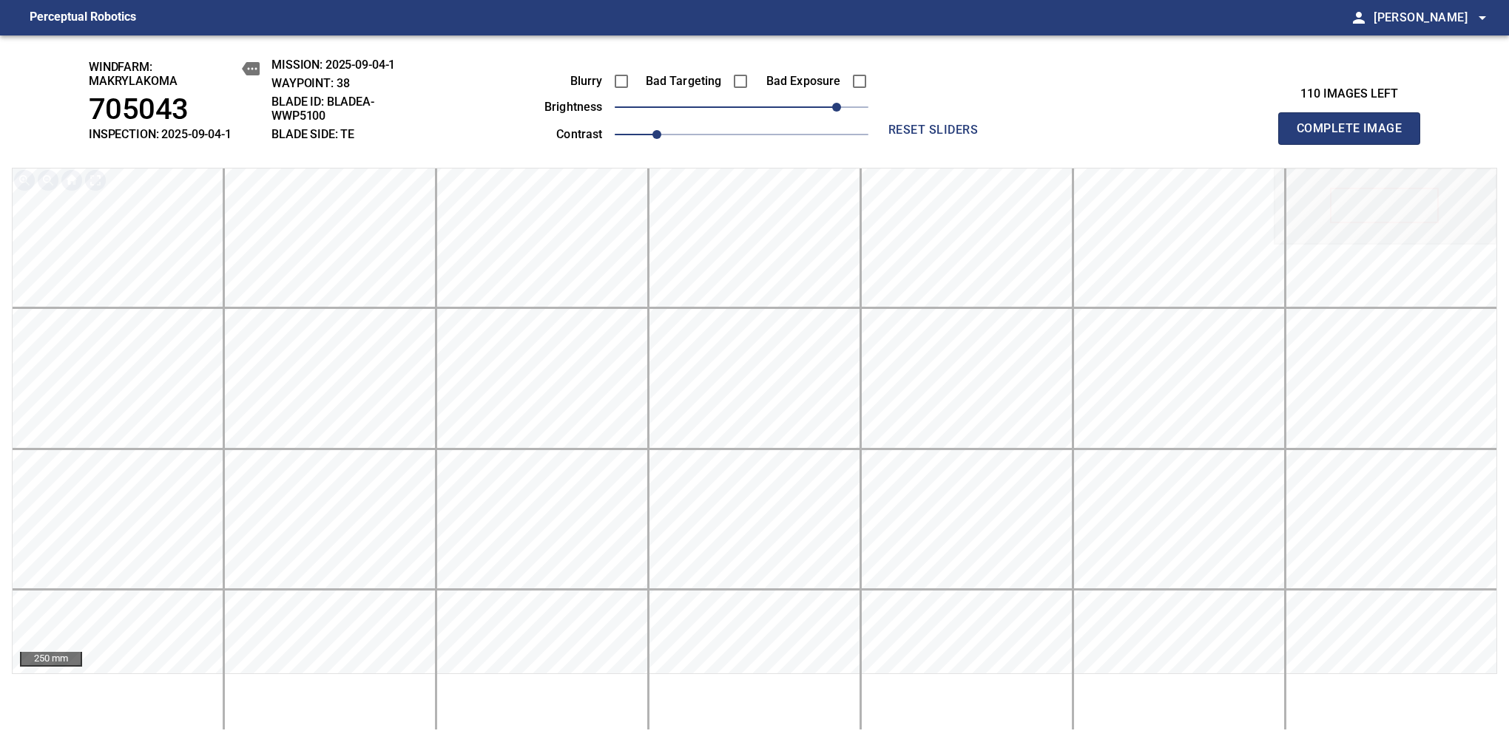
click at [1355, 136] on span "Complete Image" at bounding box center [1348, 128] width 109 height 21
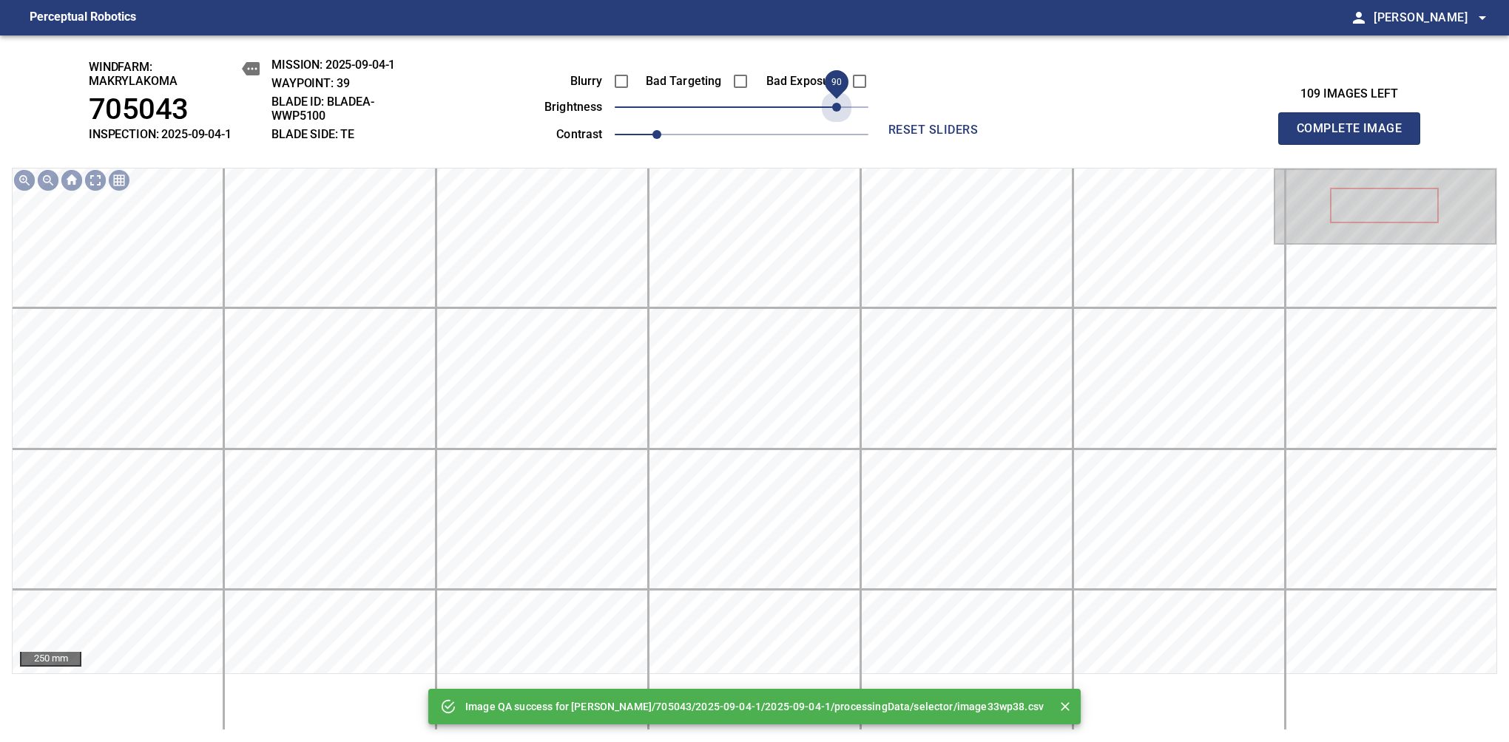
click at [832, 104] on span "90" at bounding box center [742, 107] width 254 height 21
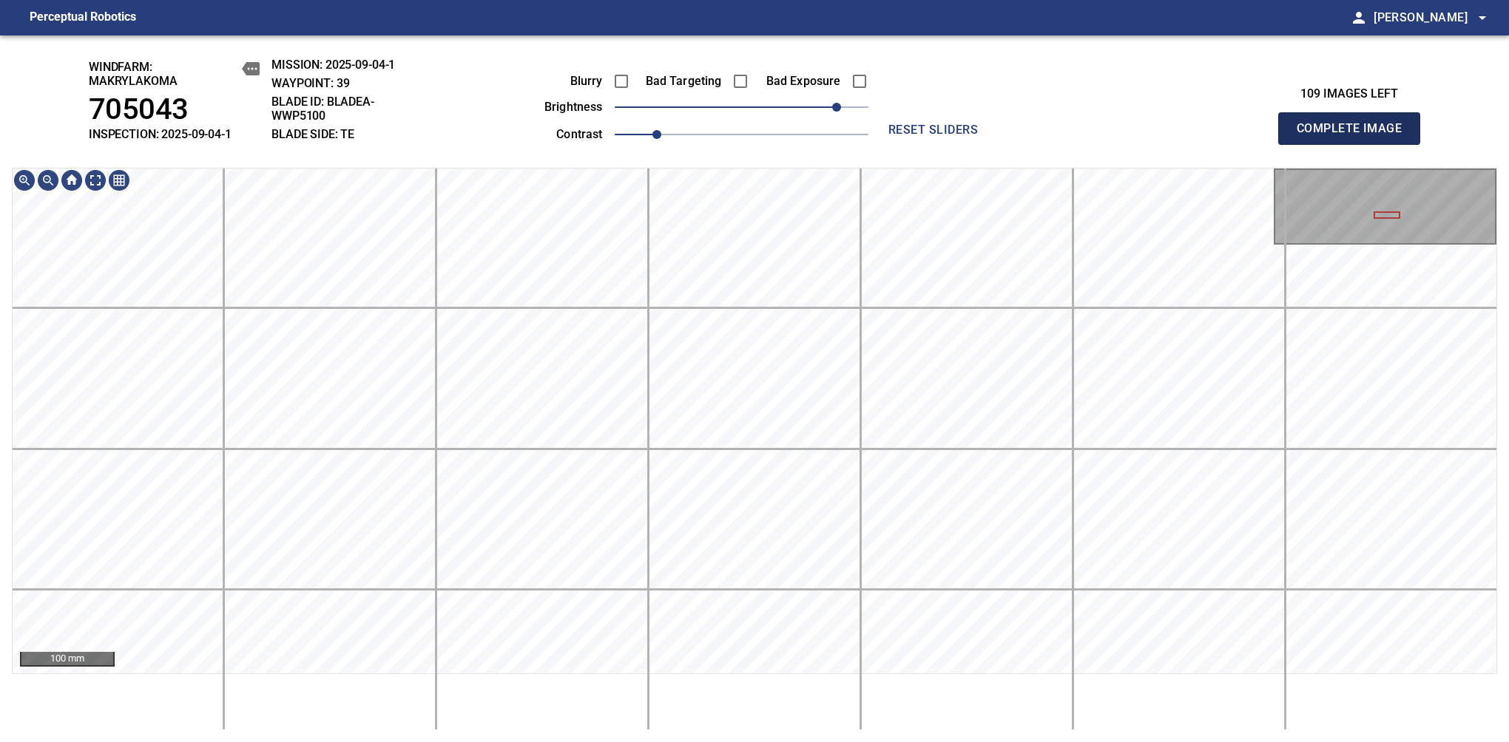
click at [1355, 136] on span "Complete Image" at bounding box center [1348, 128] width 109 height 21
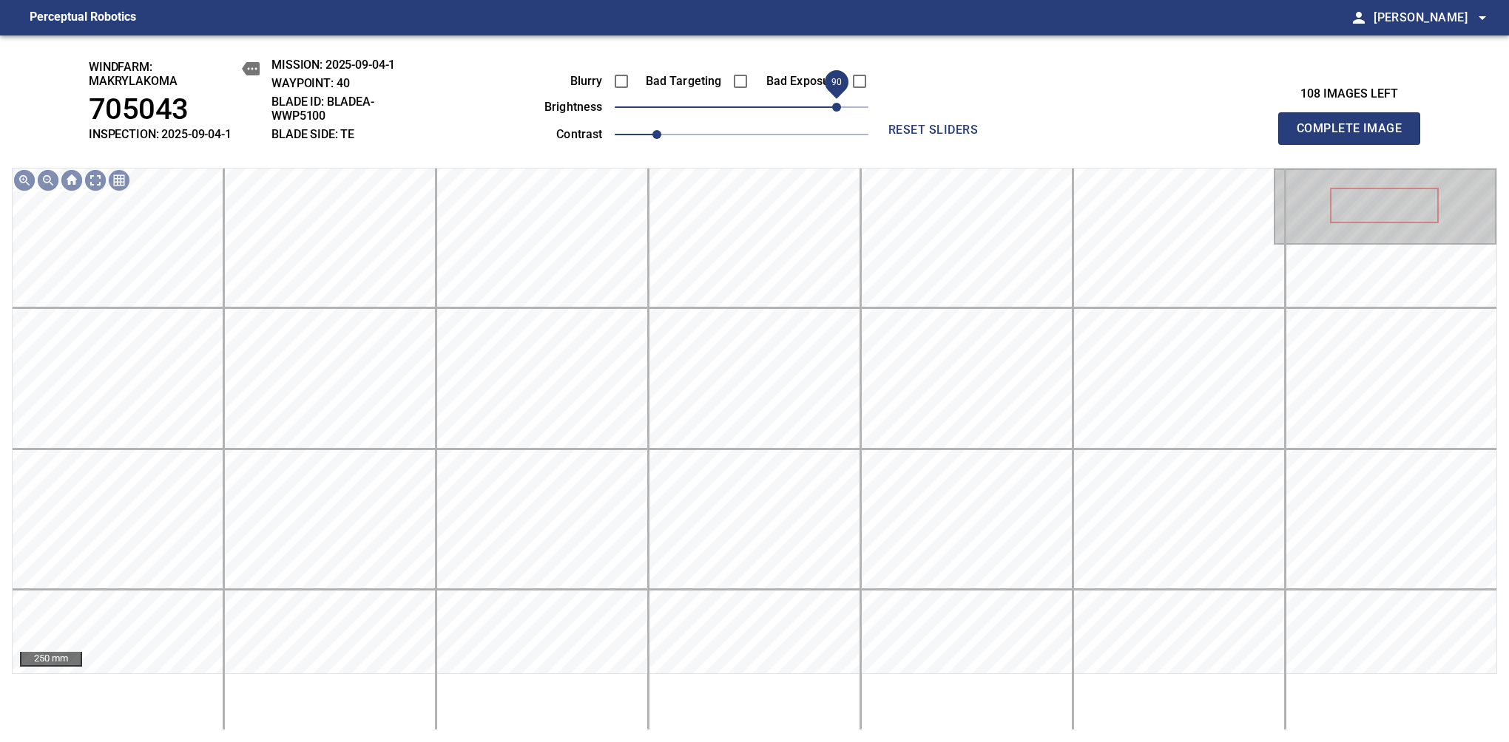
drag, startPoint x: 775, startPoint y: 102, endPoint x: 832, endPoint y: 96, distance: 57.2
click at [832, 97] on span "90" at bounding box center [742, 107] width 254 height 21
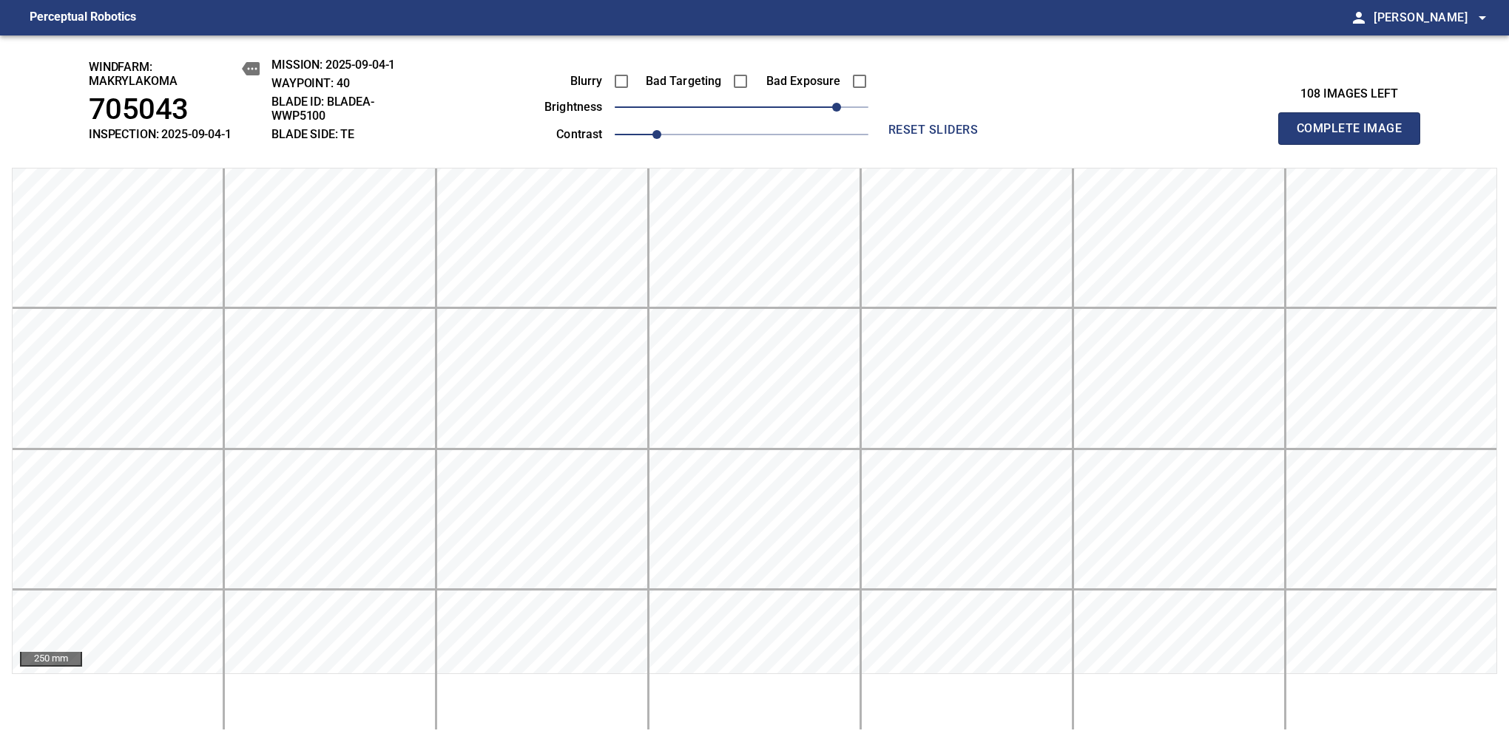
click at [1355, 136] on span "Complete Image" at bounding box center [1348, 128] width 109 height 21
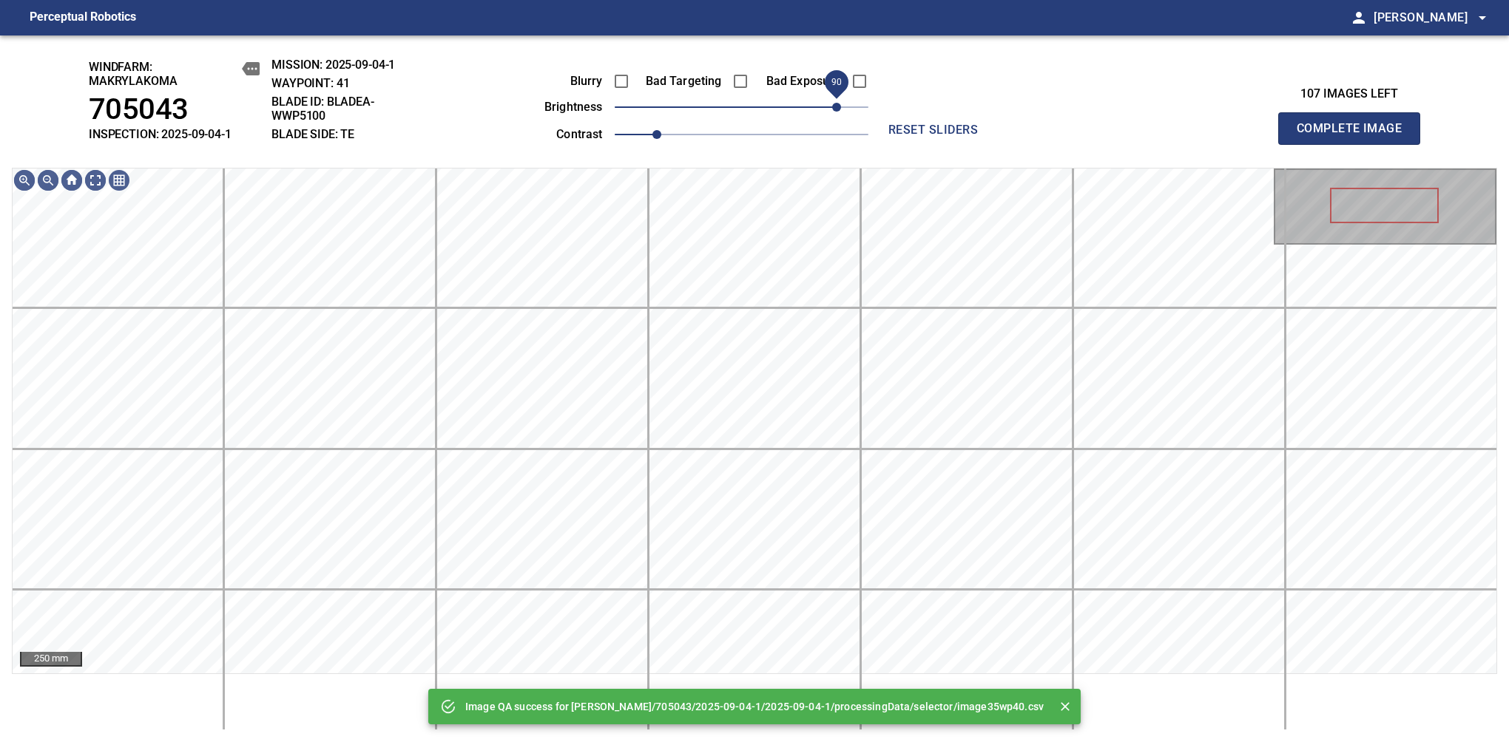
click at [832, 117] on span "90" at bounding box center [742, 107] width 254 height 21
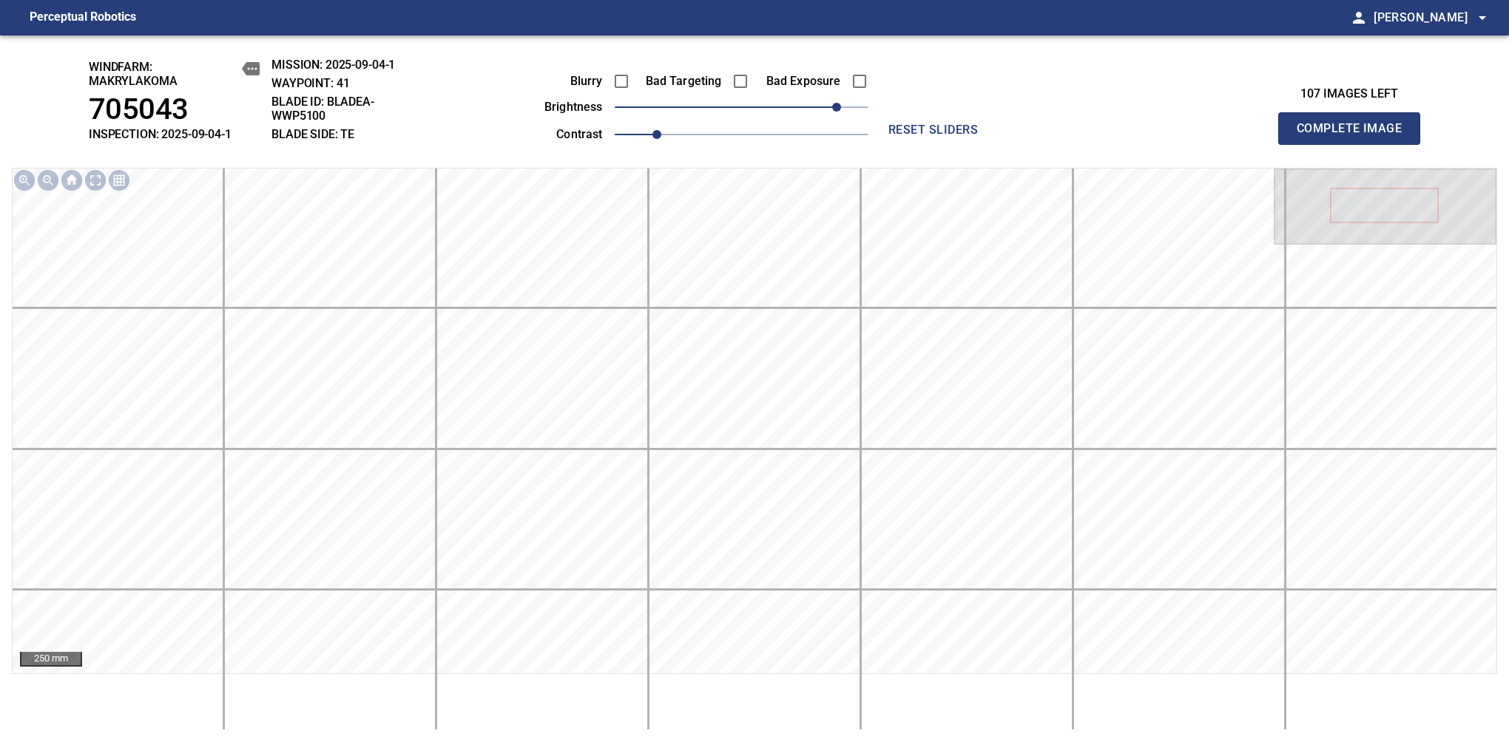
click at [1355, 136] on span "Complete Image" at bounding box center [1348, 128] width 109 height 21
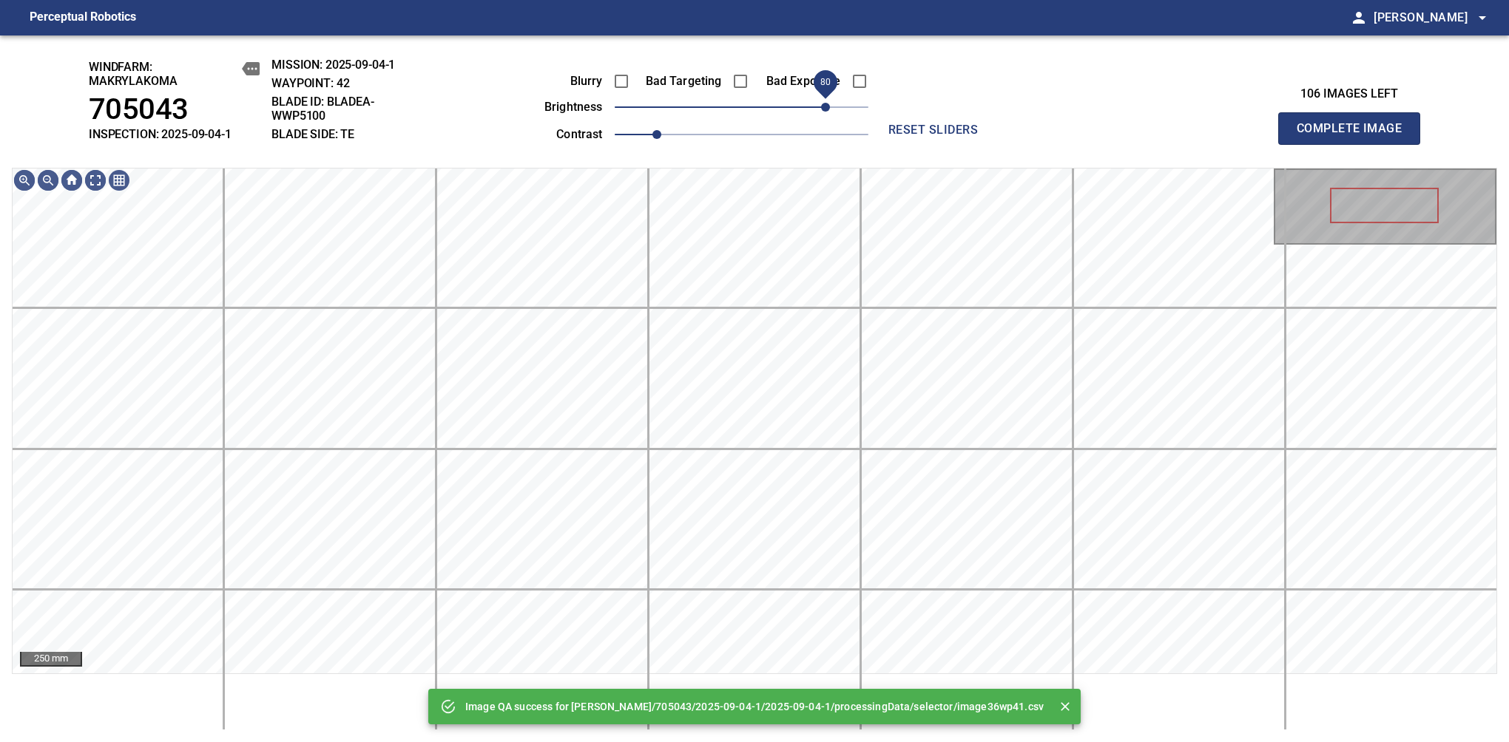
drag, startPoint x: 834, startPoint y: 115, endPoint x: 827, endPoint y: 117, distance: 7.7
click at [827, 117] on span "80" at bounding box center [742, 107] width 254 height 21
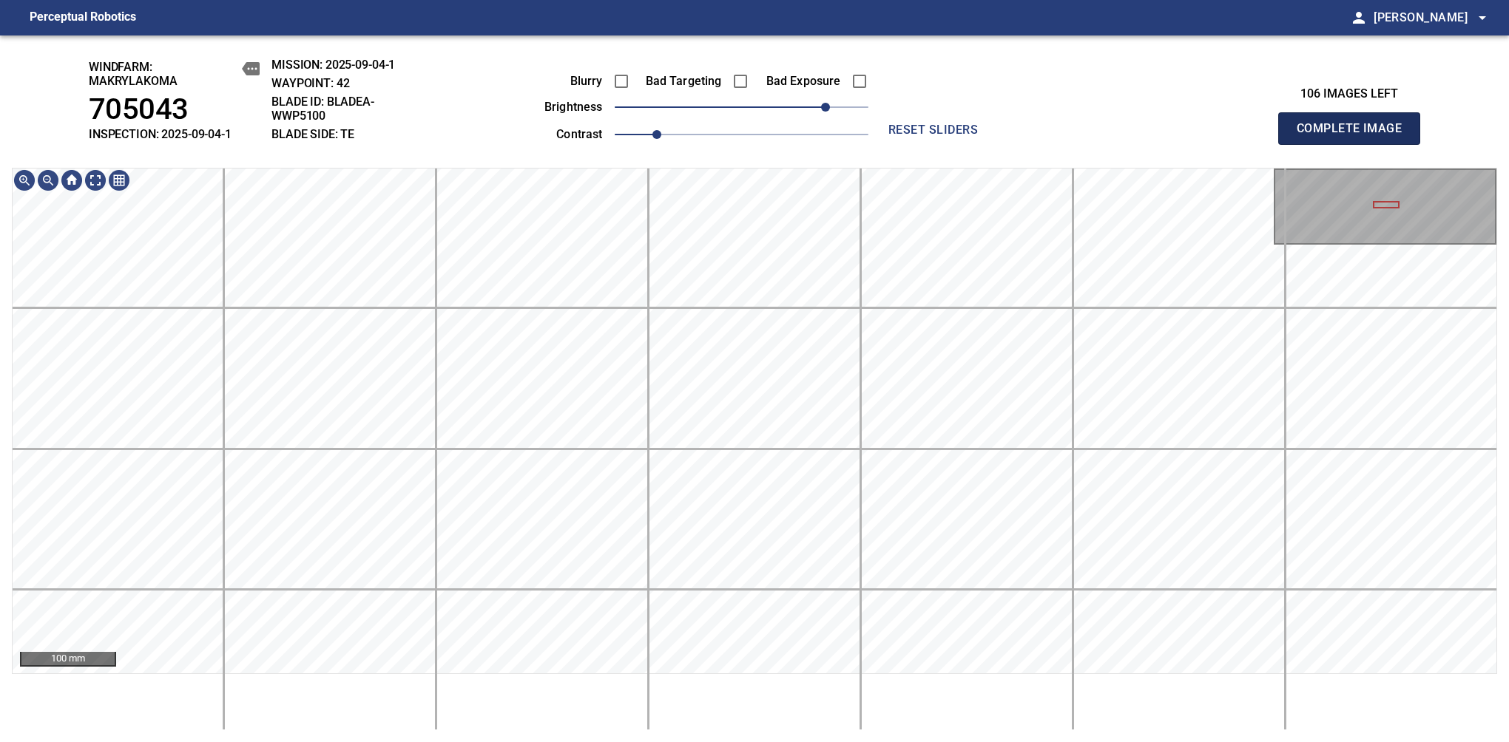
click at [1355, 136] on span "Complete Image" at bounding box center [1348, 128] width 109 height 21
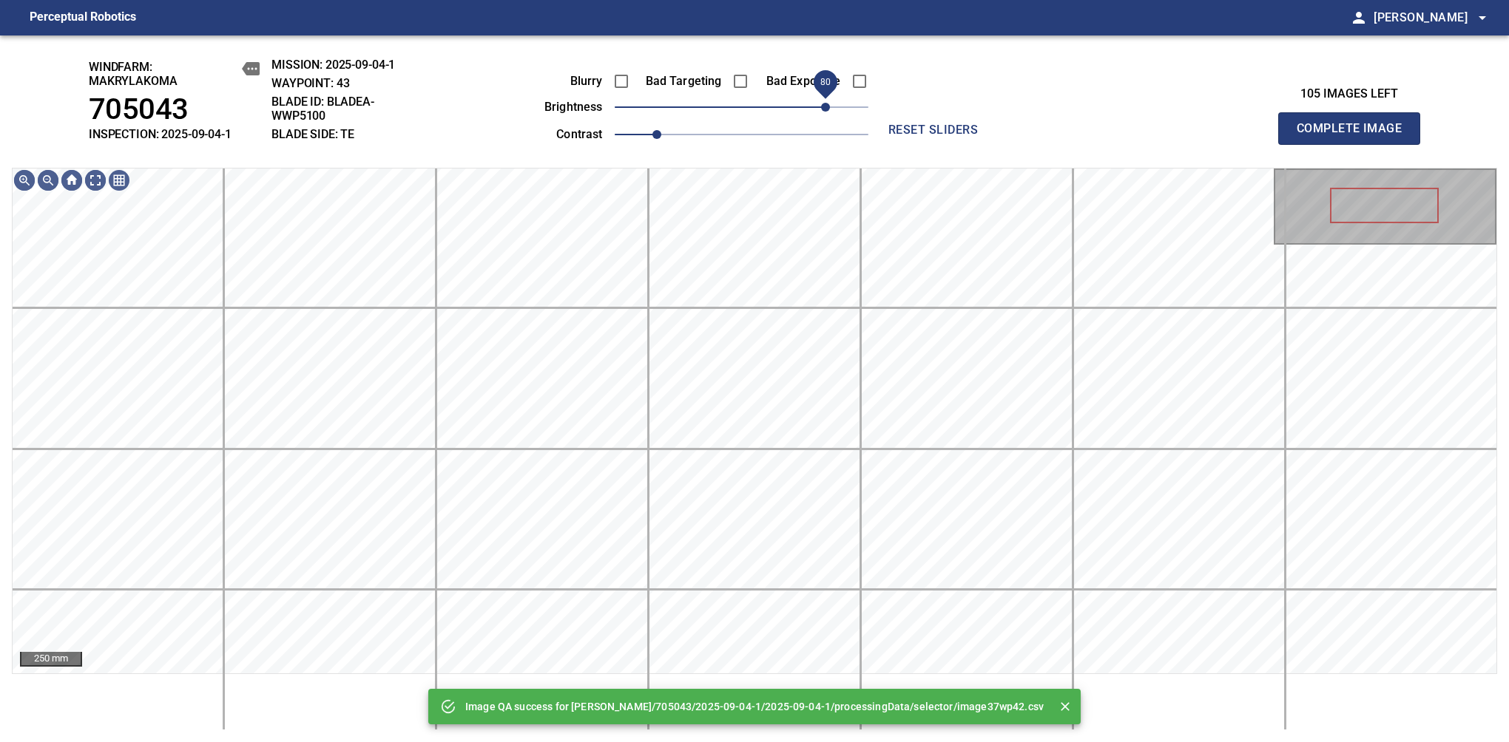
drag, startPoint x: 837, startPoint y: 106, endPoint x: 830, endPoint y: 114, distance: 10.5
click at [830, 114] on span "80" at bounding box center [742, 107] width 254 height 21
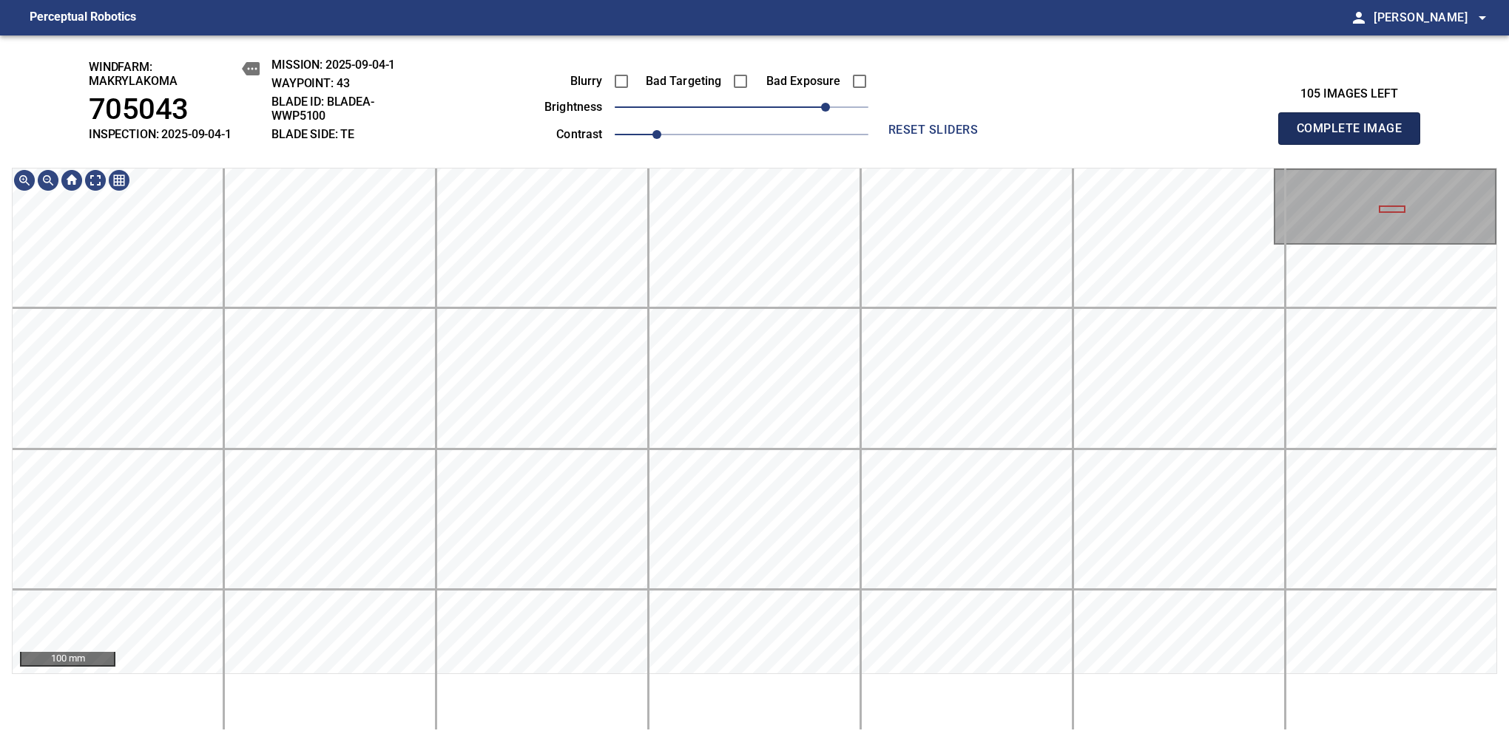
click at [1355, 136] on span "Complete Image" at bounding box center [1348, 128] width 109 height 21
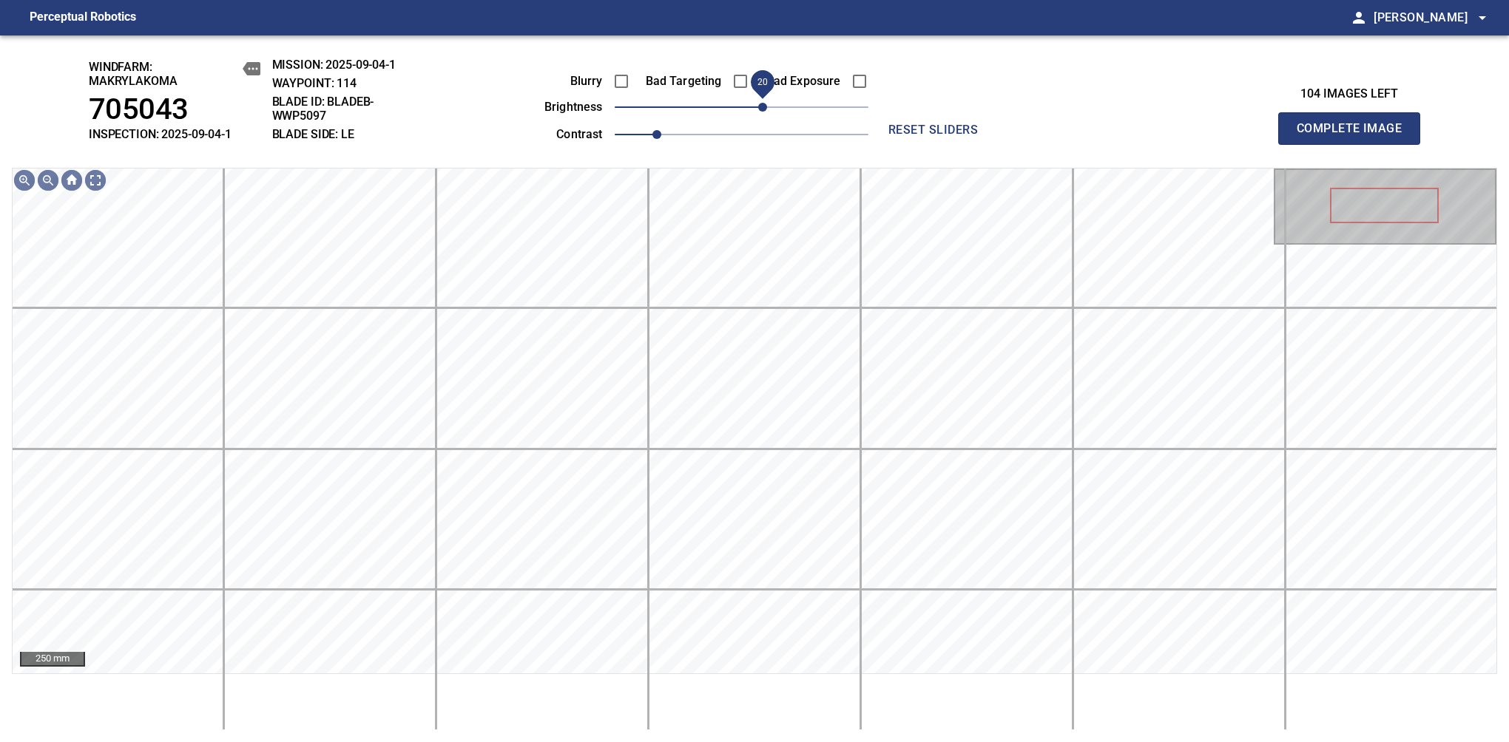
drag, startPoint x: 744, startPoint y: 104, endPoint x: 765, endPoint y: 109, distance: 22.2
click at [765, 109] on span "20" at bounding box center [762, 107] width 9 height 9
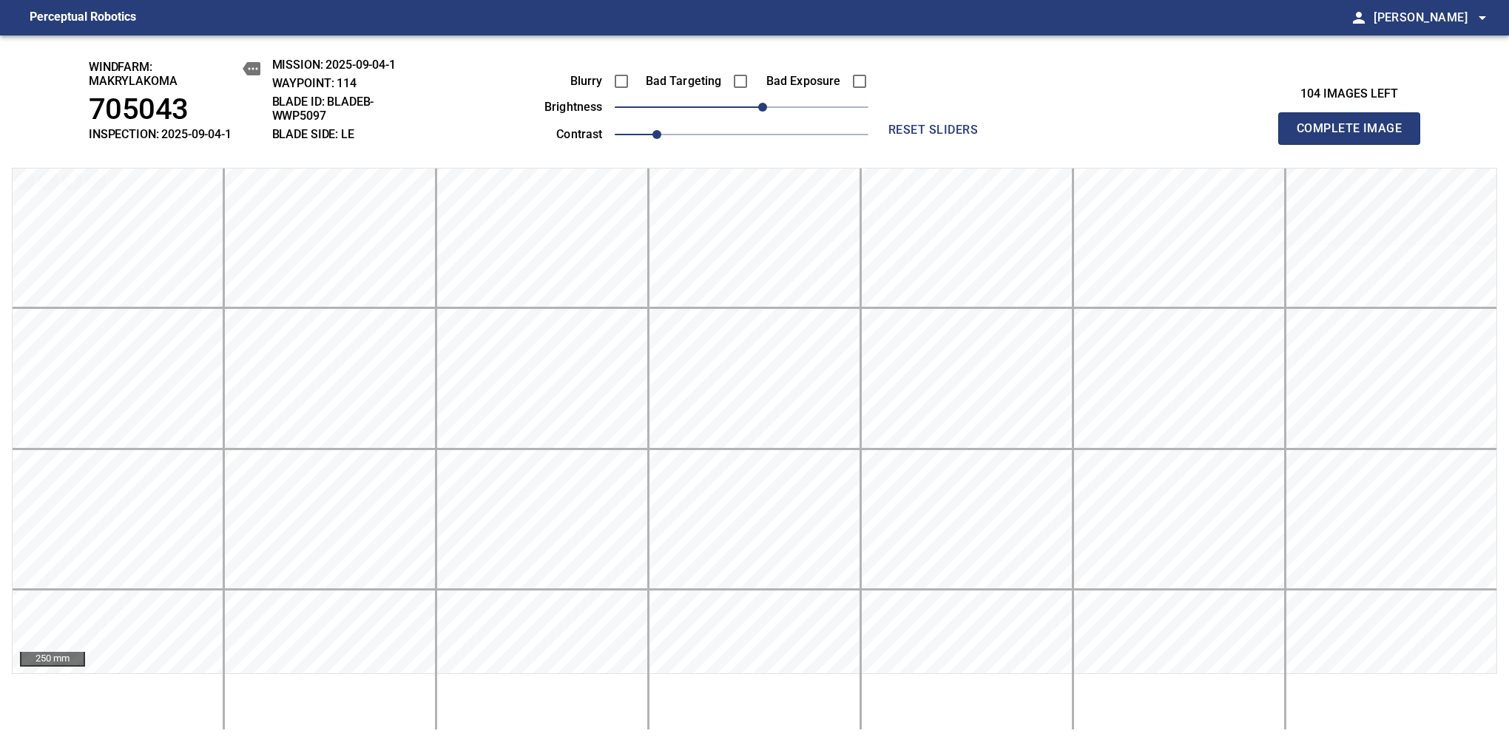
click at [1355, 136] on span "Complete Image" at bounding box center [1348, 128] width 109 height 21
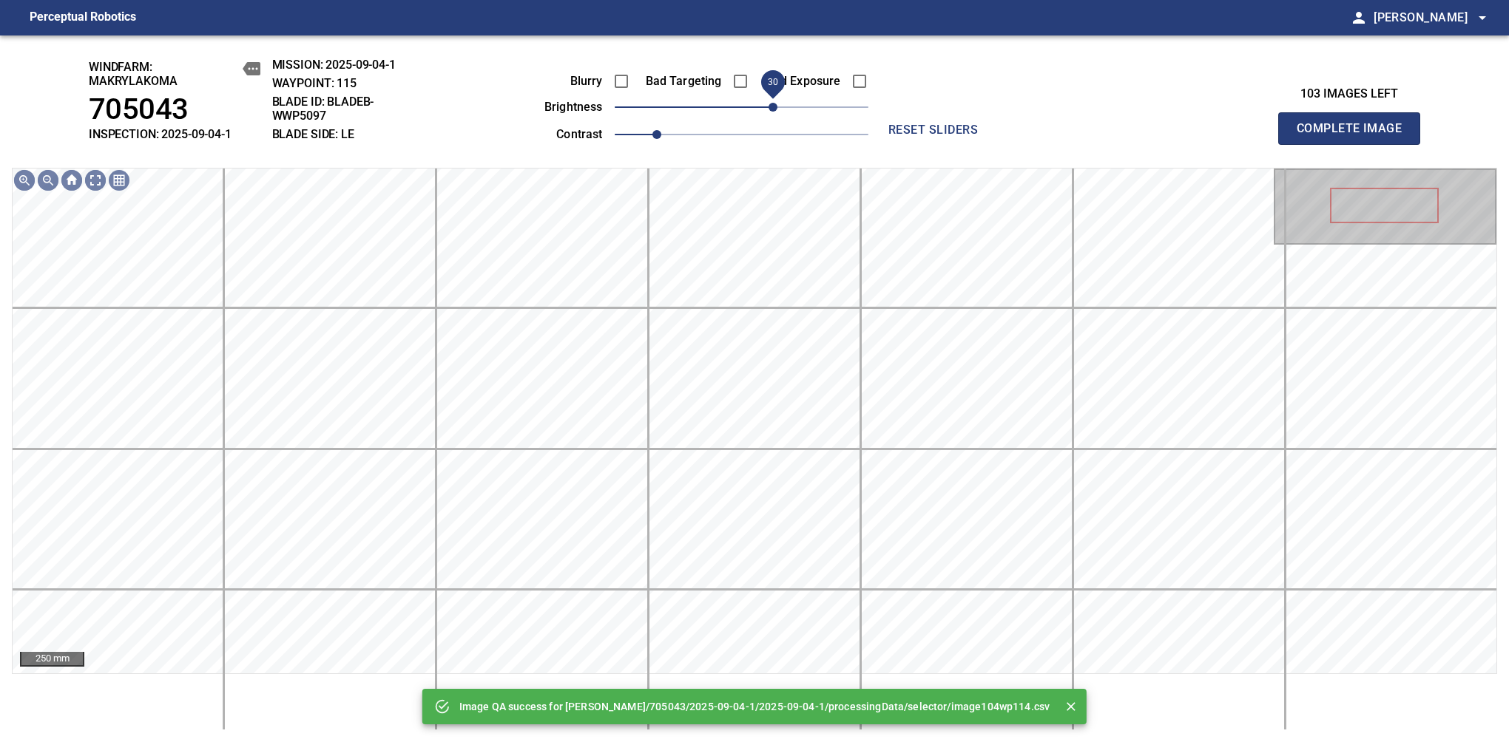
drag, startPoint x: 768, startPoint y: 106, endPoint x: 778, endPoint y: 104, distance: 10.8
click at [777, 104] on span "30" at bounding box center [772, 107] width 9 height 9
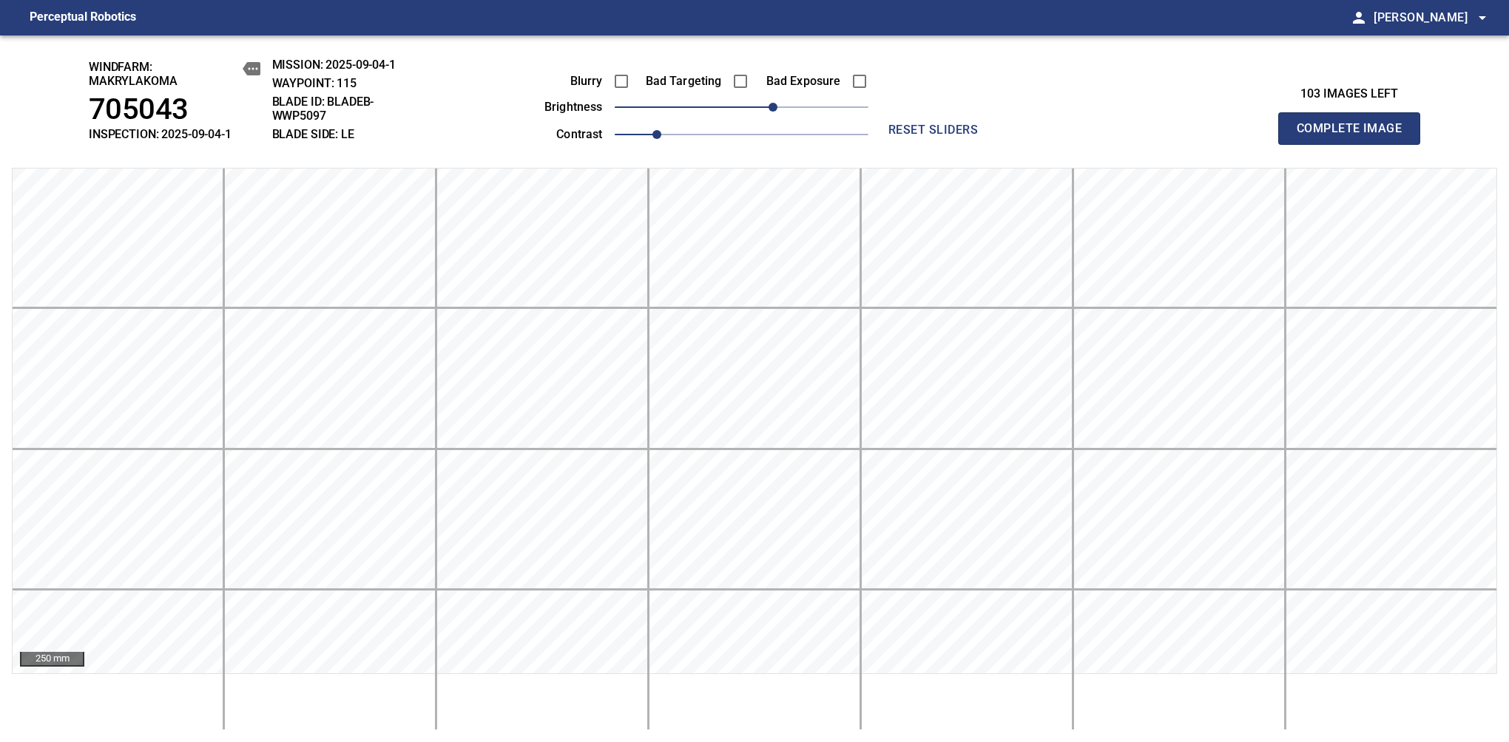
click at [1355, 136] on span "Complete Image" at bounding box center [1348, 128] width 109 height 21
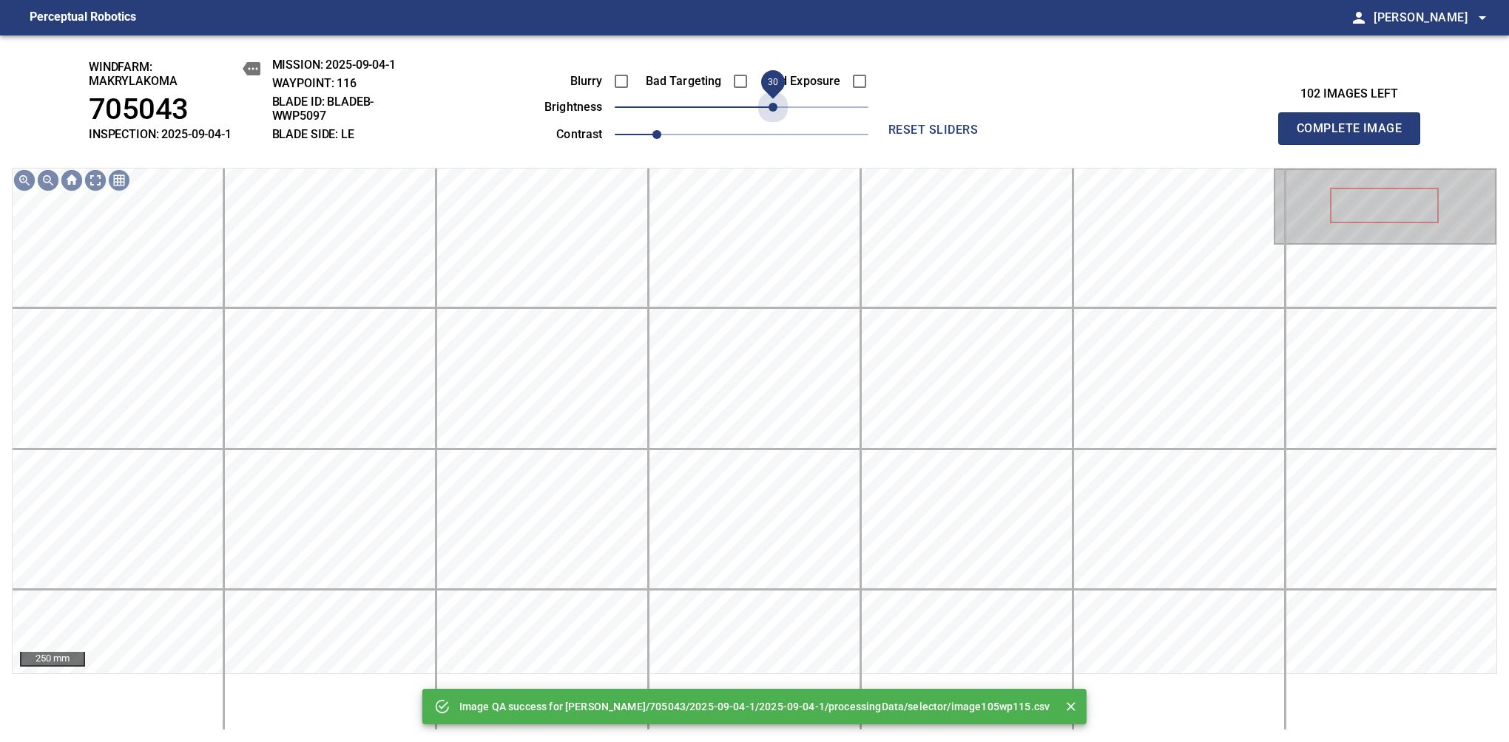
click at [778, 104] on span "30" at bounding box center [742, 107] width 254 height 21
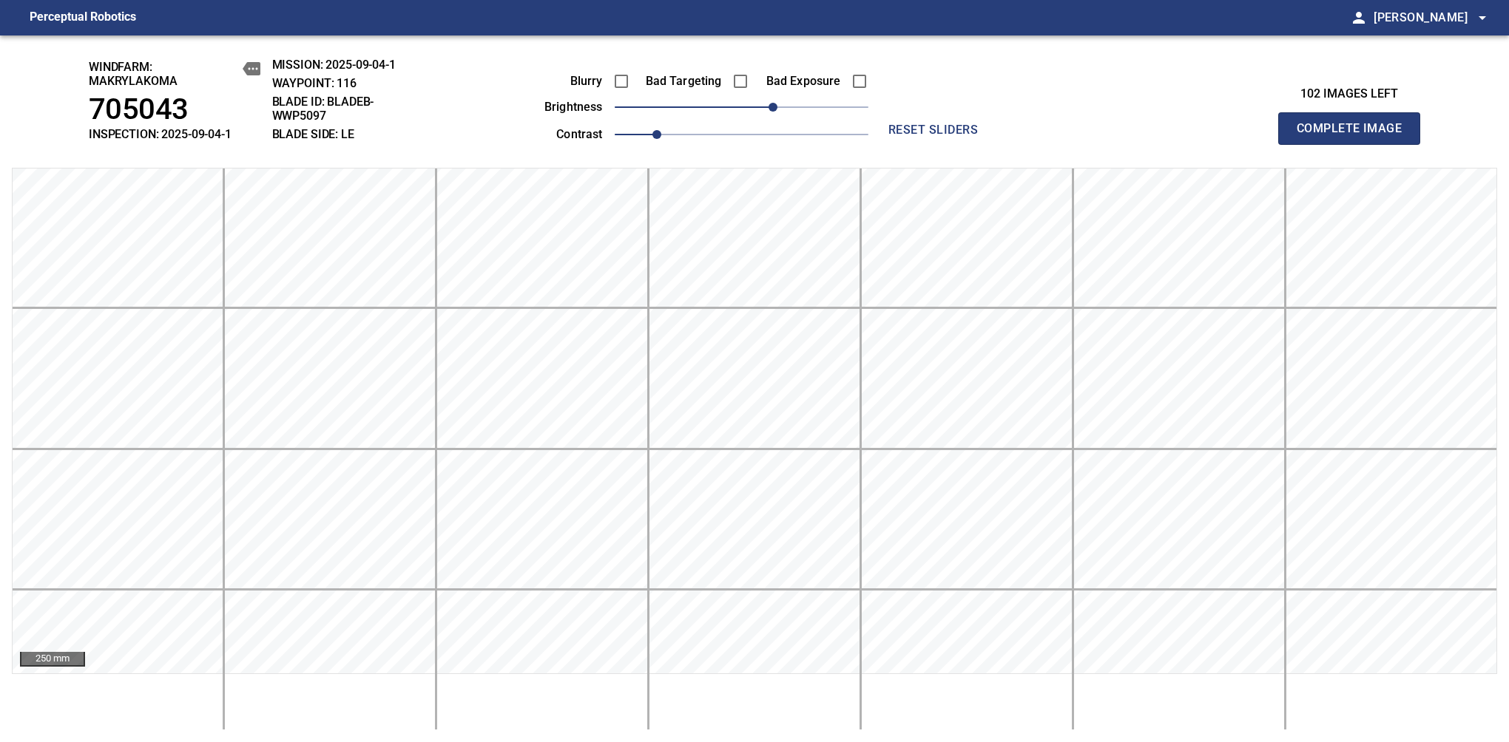
click at [1355, 136] on span "Complete Image" at bounding box center [1348, 128] width 109 height 21
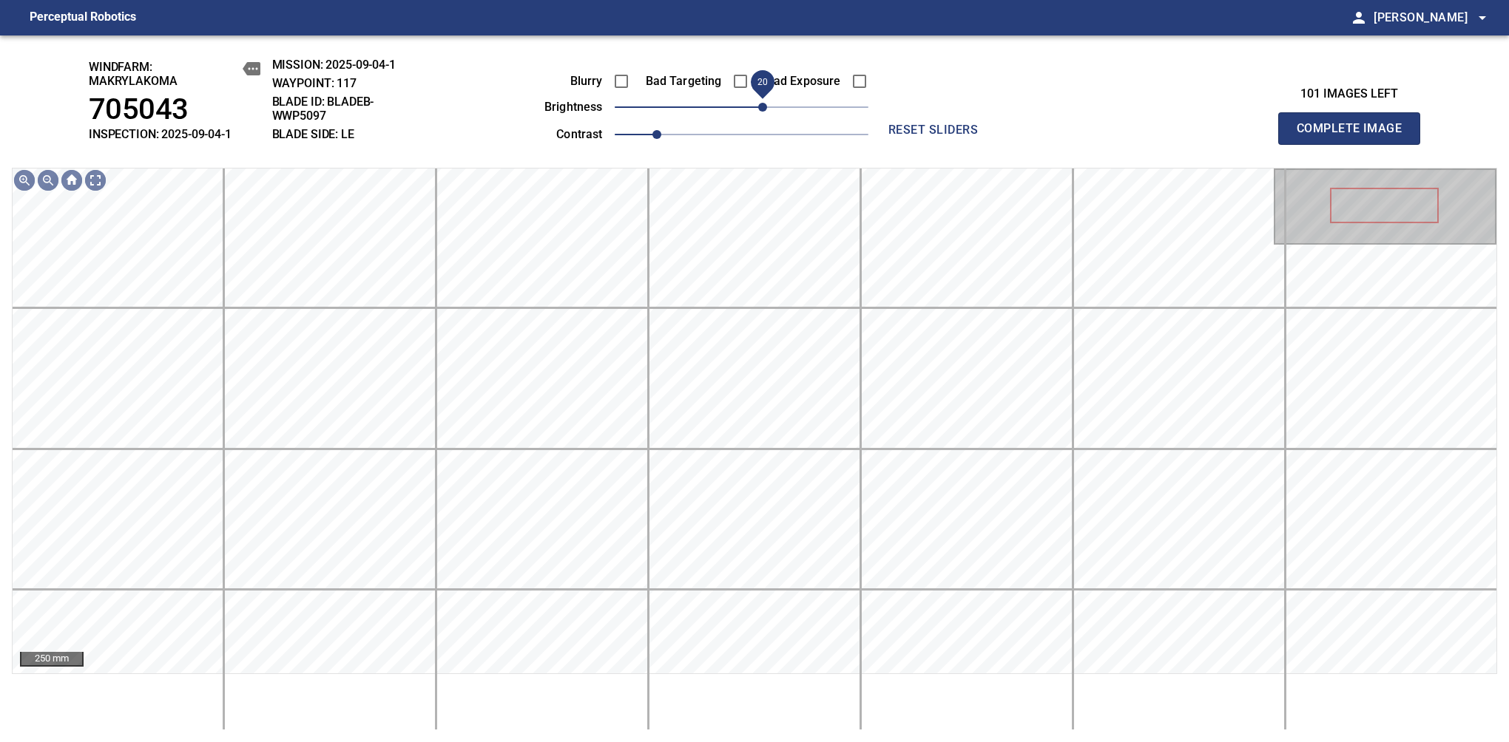
drag, startPoint x: 747, startPoint y: 109, endPoint x: 766, endPoint y: 114, distance: 19.7
click at [766, 112] on span "20" at bounding box center [762, 107] width 9 height 9
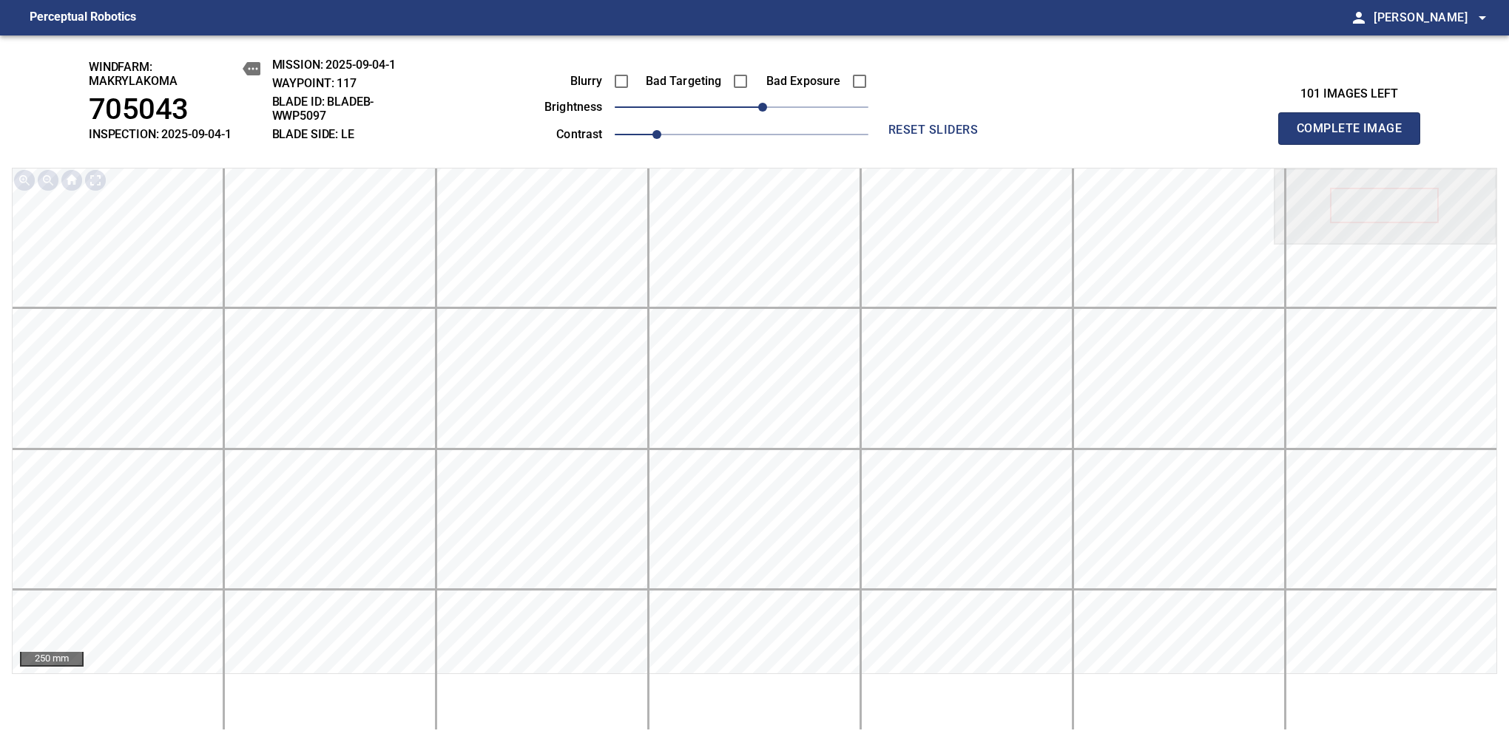
click at [1355, 136] on span "Complete Image" at bounding box center [1348, 128] width 109 height 21
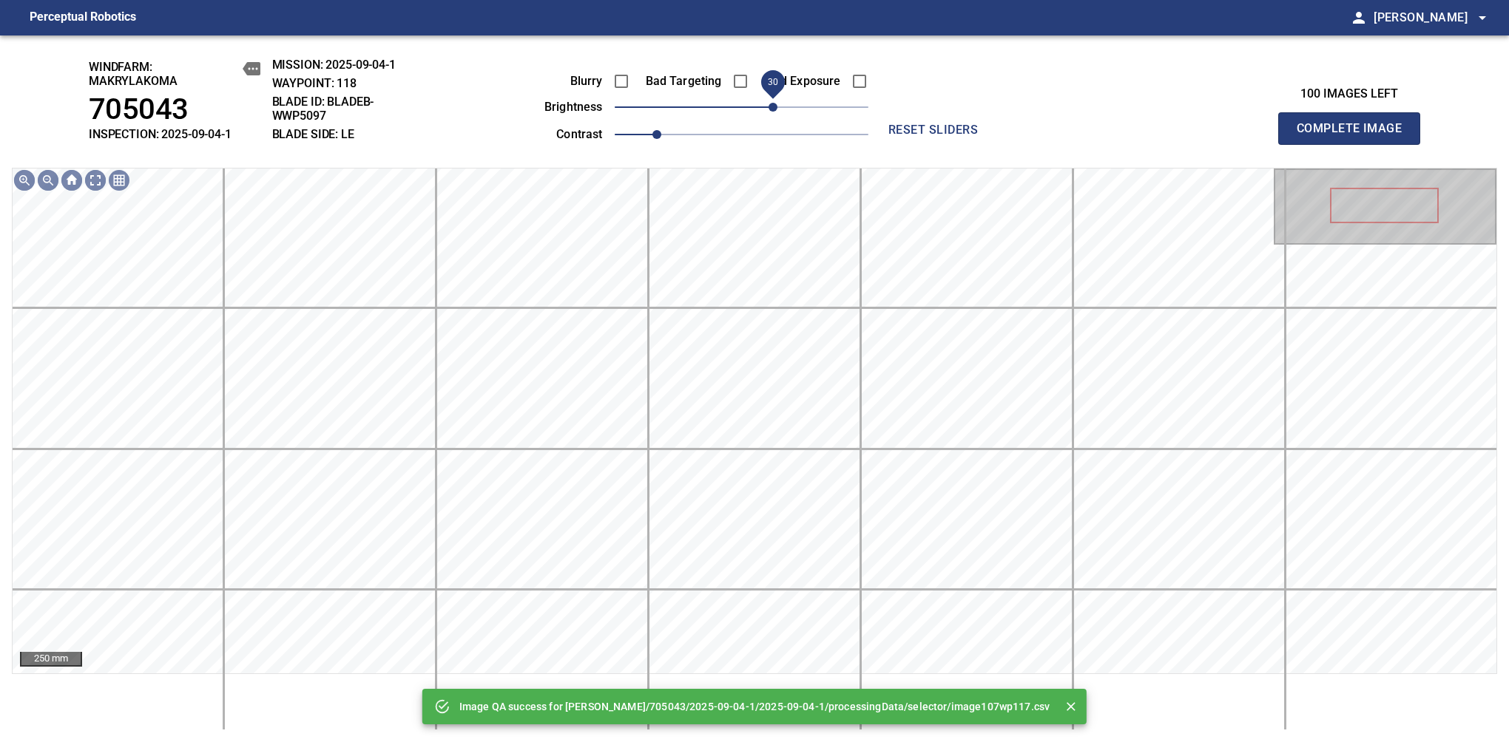
drag, startPoint x: 766, startPoint y: 109, endPoint x: 774, endPoint y: 114, distance: 9.3
click at [774, 112] on span "30" at bounding box center [772, 107] width 9 height 9
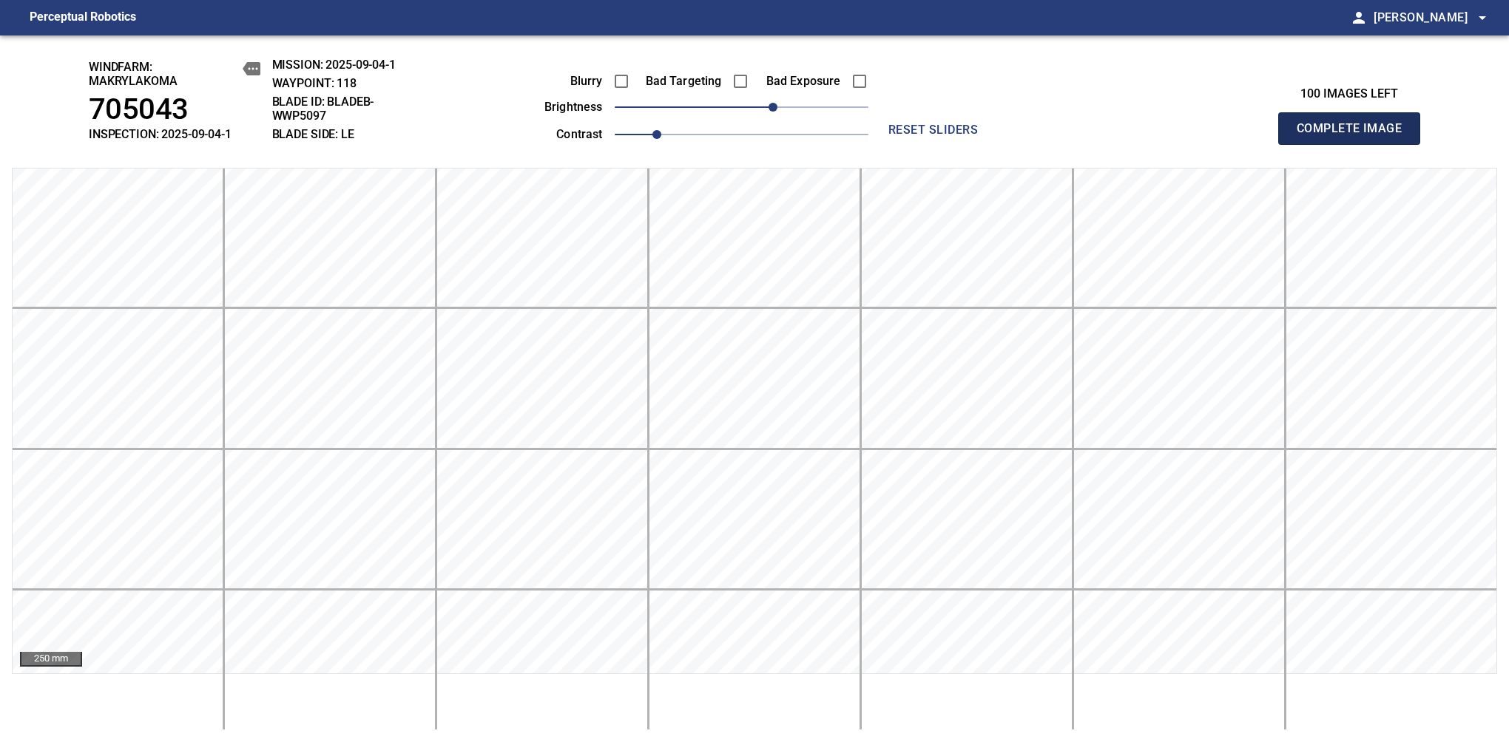
click at [1355, 136] on span "Complete Image" at bounding box center [1348, 128] width 109 height 21
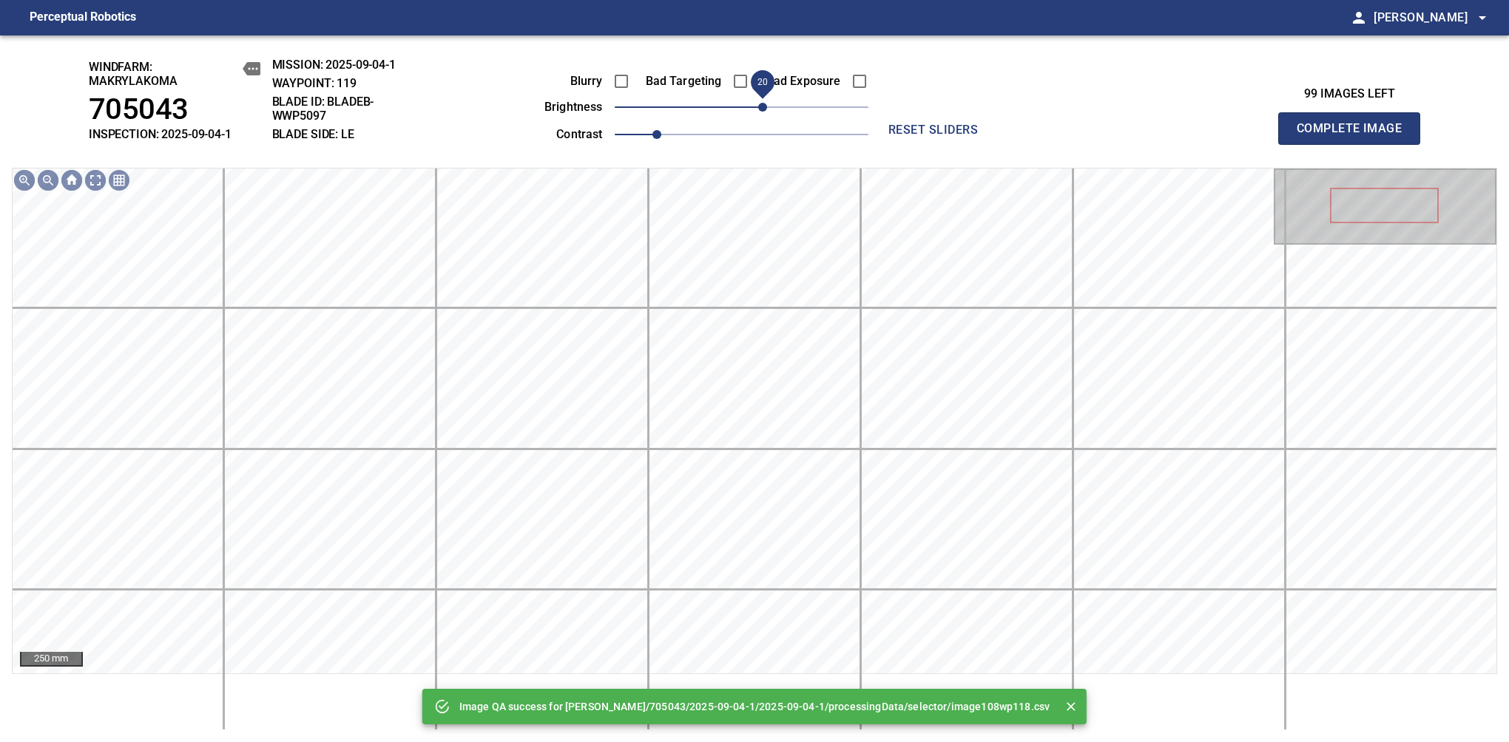
drag, startPoint x: 774, startPoint y: 114, endPoint x: 764, endPoint y: 116, distance: 10.6
click at [764, 116] on span "20" at bounding box center [742, 107] width 254 height 21
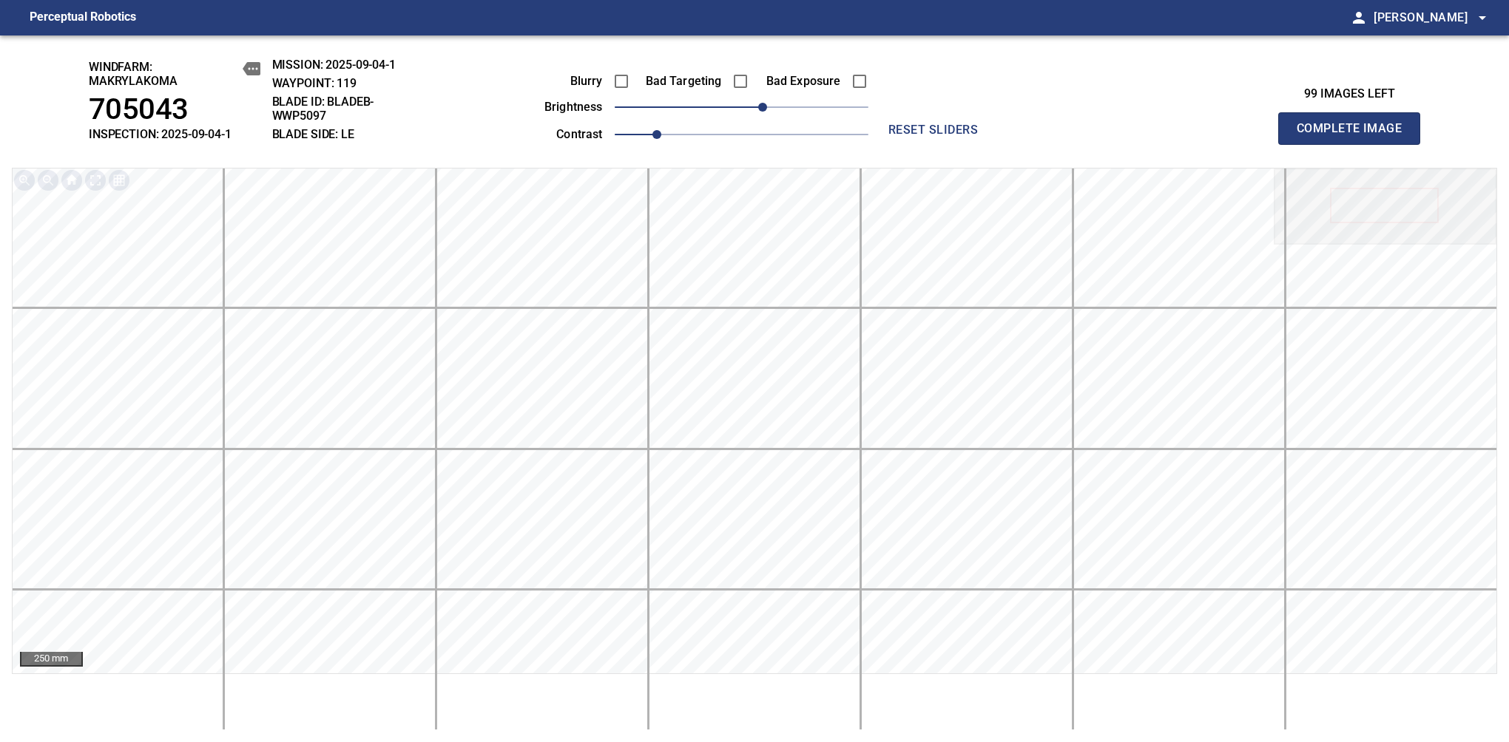
click at [1355, 136] on span "Complete Image" at bounding box center [1348, 128] width 109 height 21
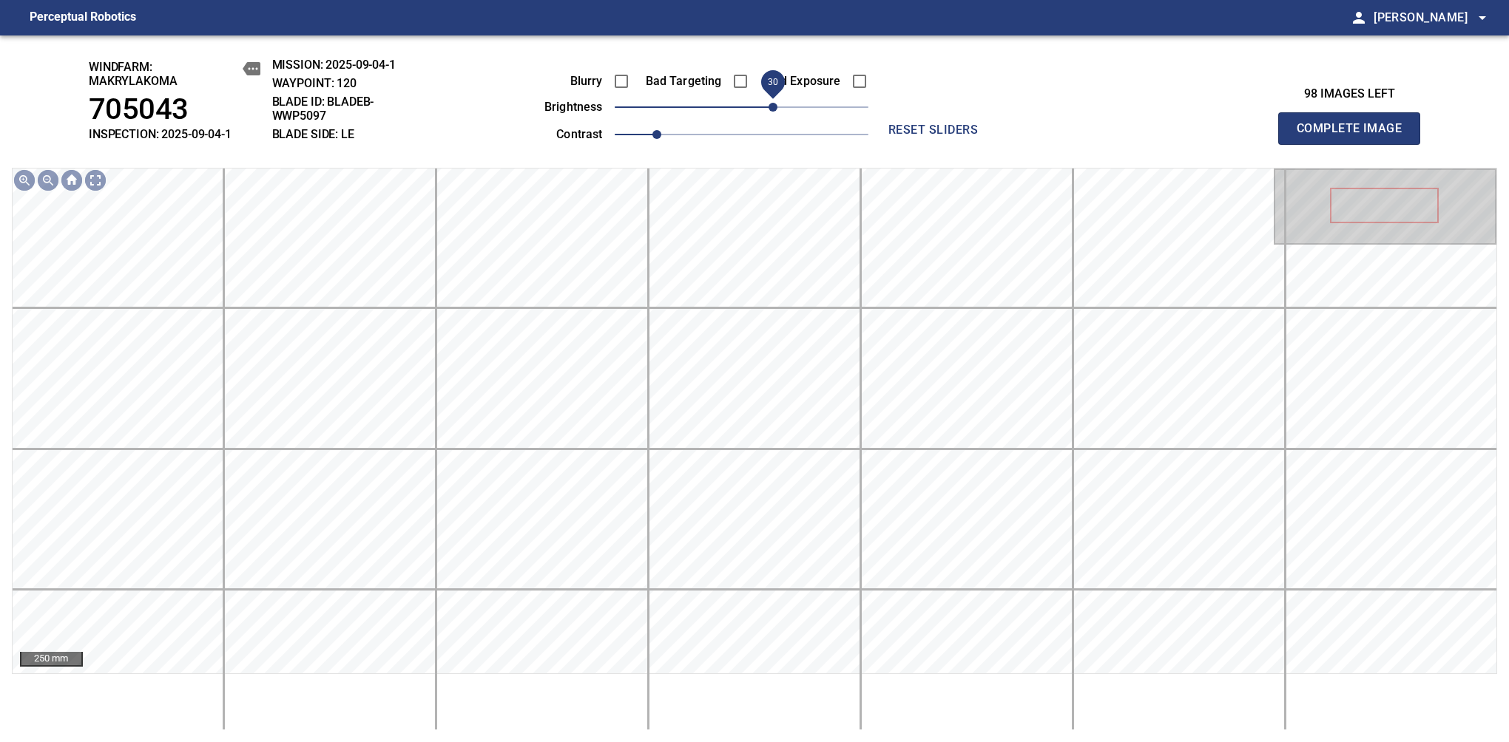
drag, startPoint x: 754, startPoint y: 101, endPoint x: 772, endPoint y: 98, distance: 18.6
click at [772, 103] on span "30" at bounding box center [772, 107] width 9 height 9
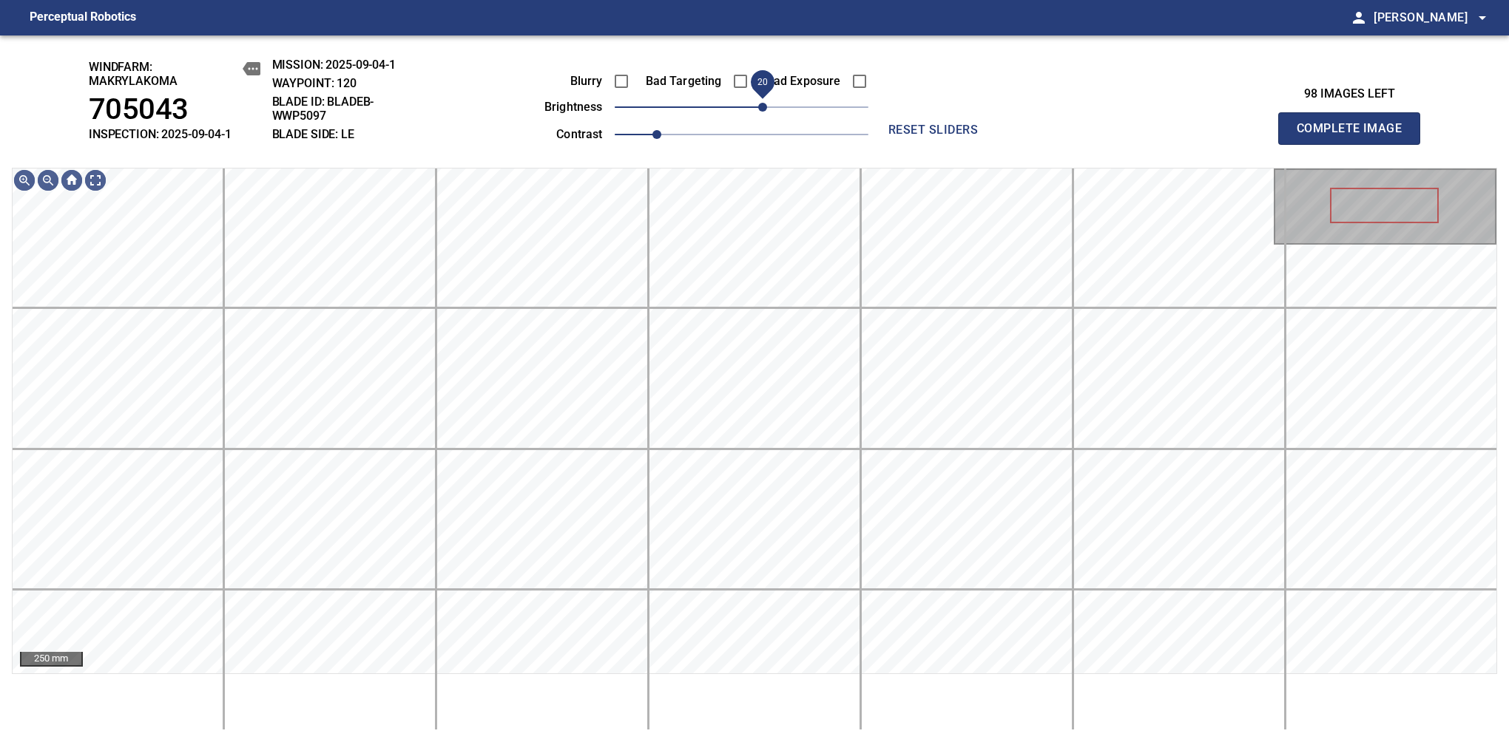
click at [767, 104] on span "20" at bounding box center [762, 107] width 9 height 9
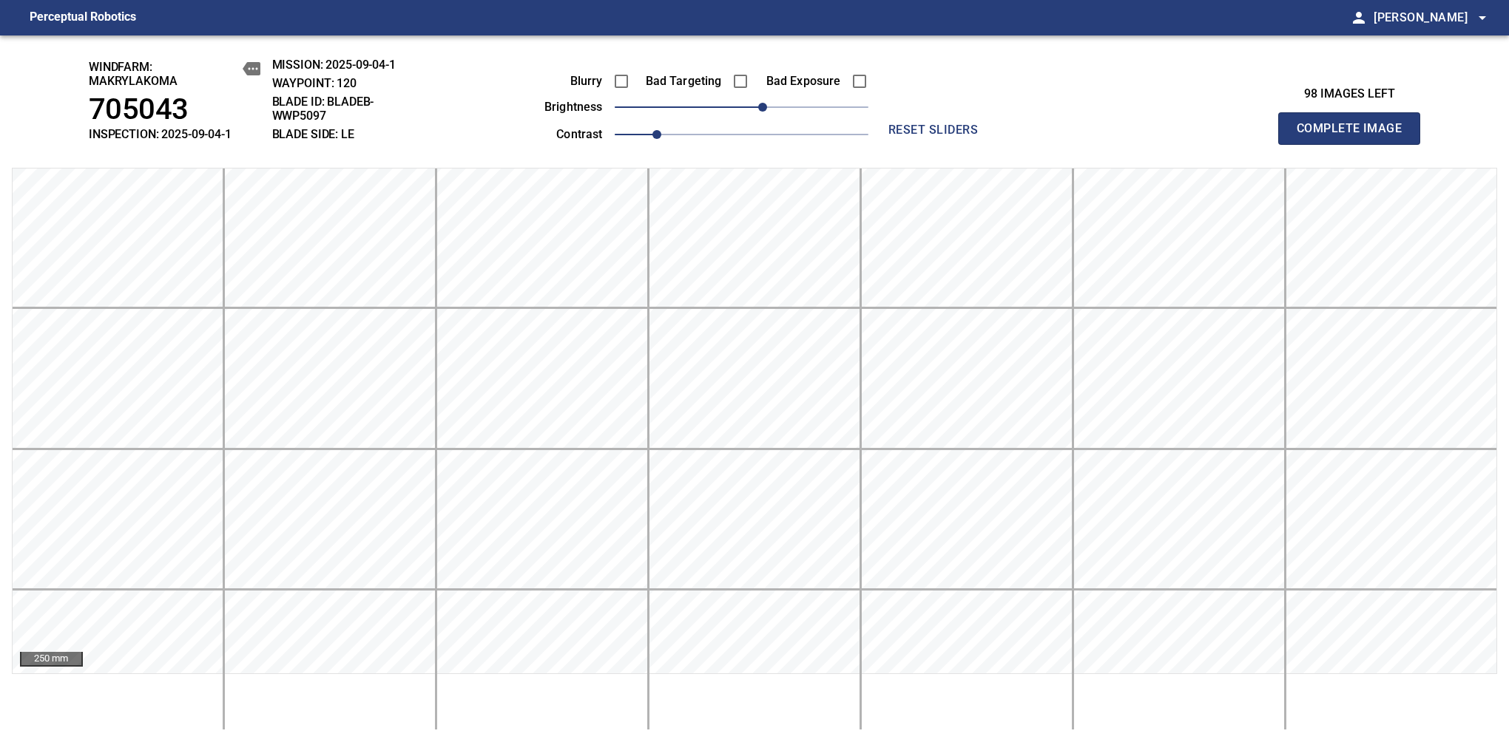
click at [1355, 136] on span "Complete Image" at bounding box center [1348, 128] width 109 height 21
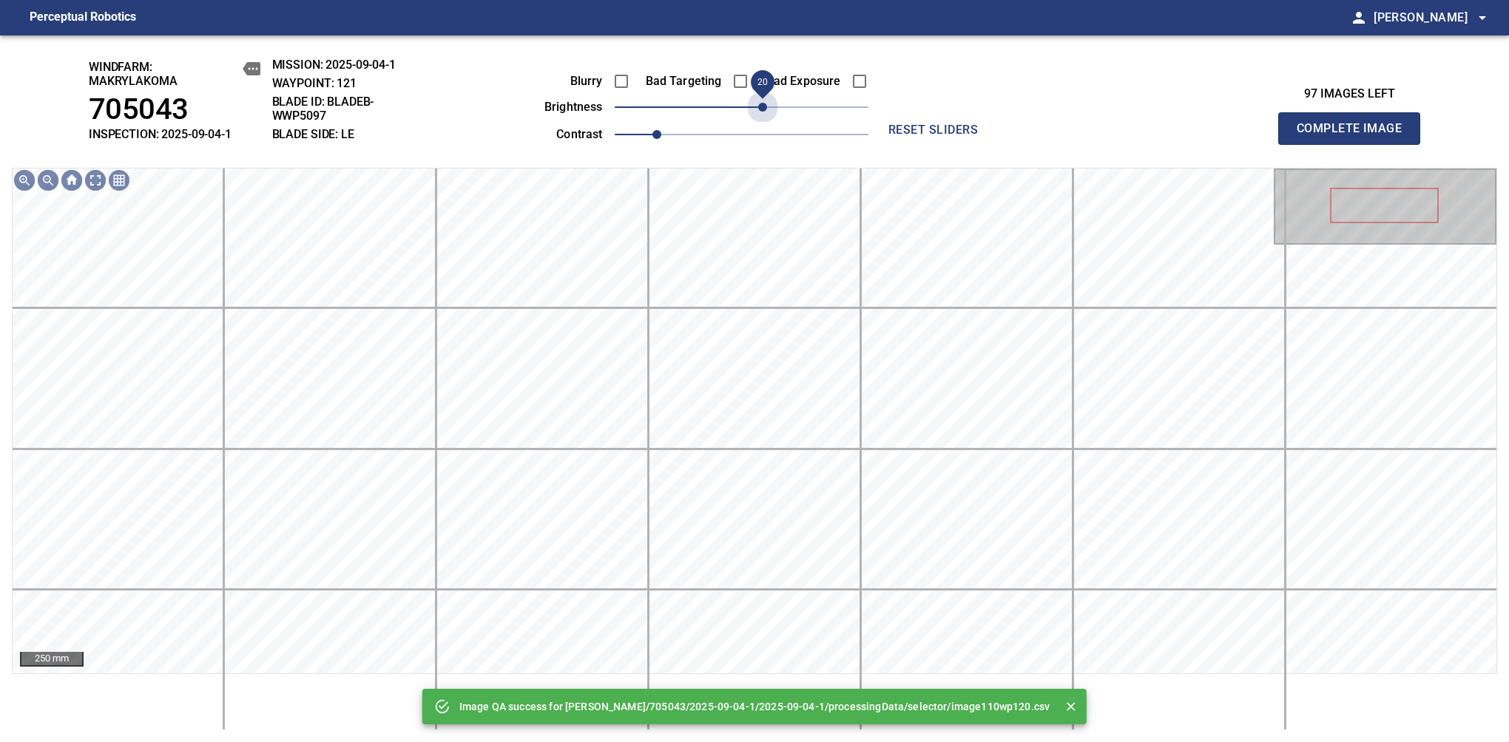
click at [767, 104] on span "20" at bounding box center [742, 107] width 254 height 21
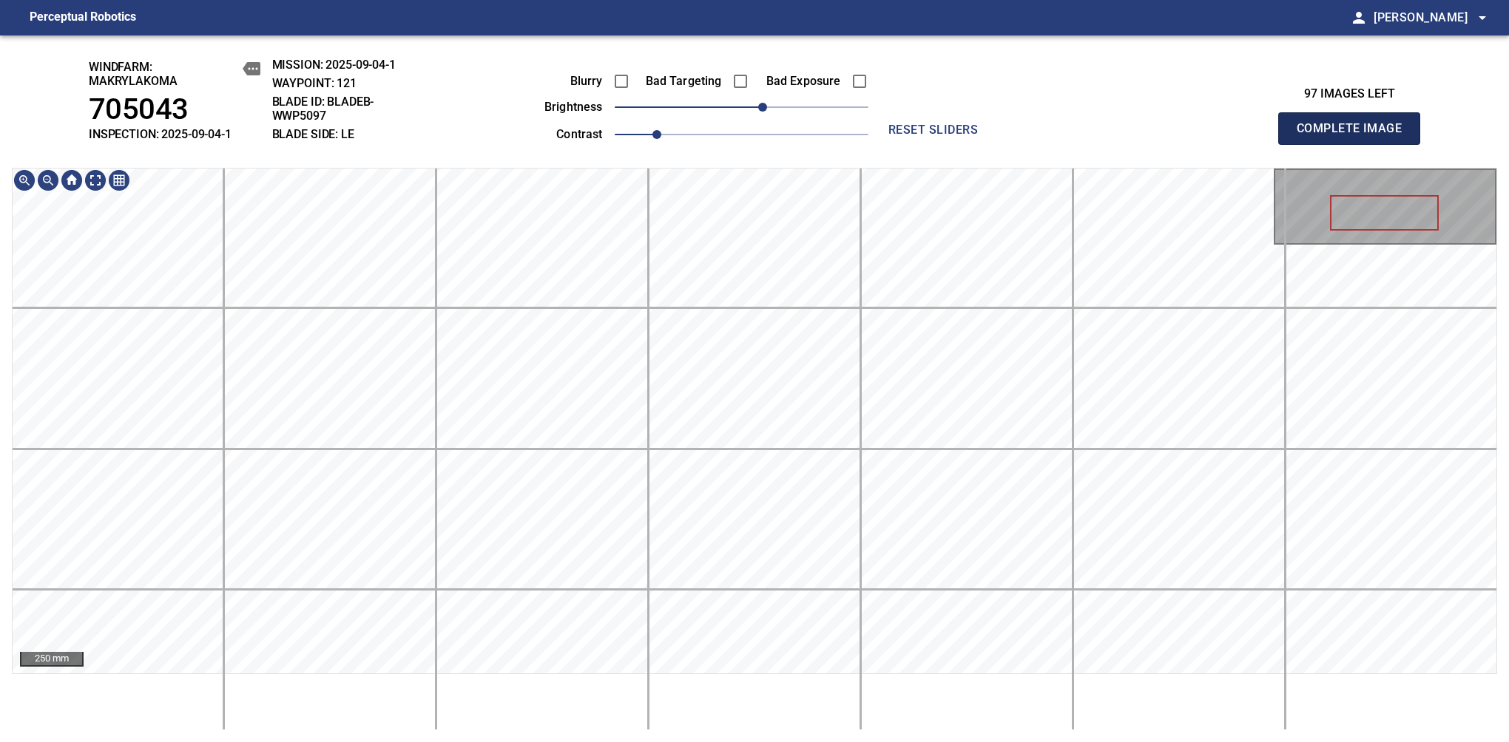
click at [1355, 136] on span "Complete Image" at bounding box center [1348, 128] width 109 height 21
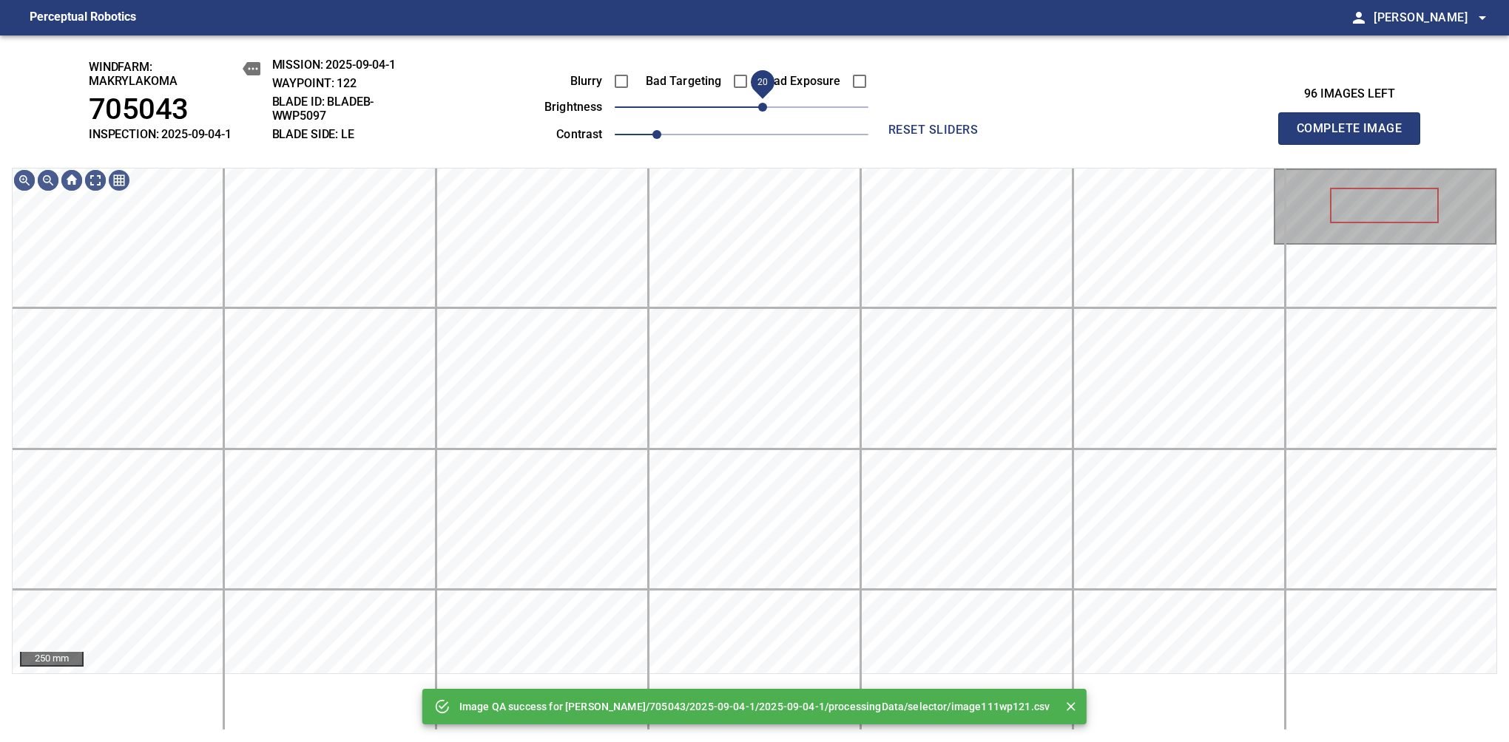
click at [765, 111] on span "20" at bounding box center [742, 107] width 254 height 21
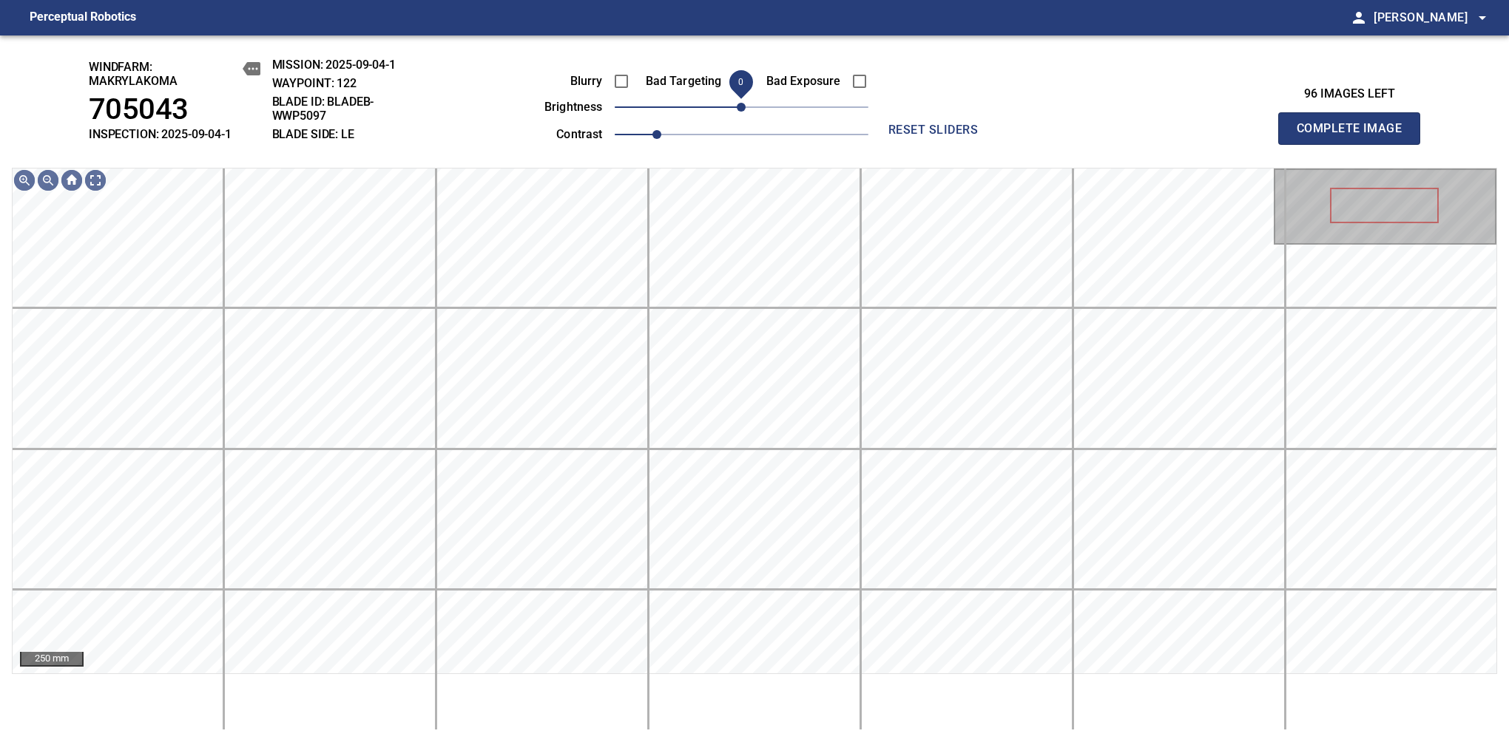
drag, startPoint x: 757, startPoint y: 117, endPoint x: 742, endPoint y: 114, distance: 15.8
click at [742, 112] on span "0" at bounding box center [741, 107] width 9 height 9
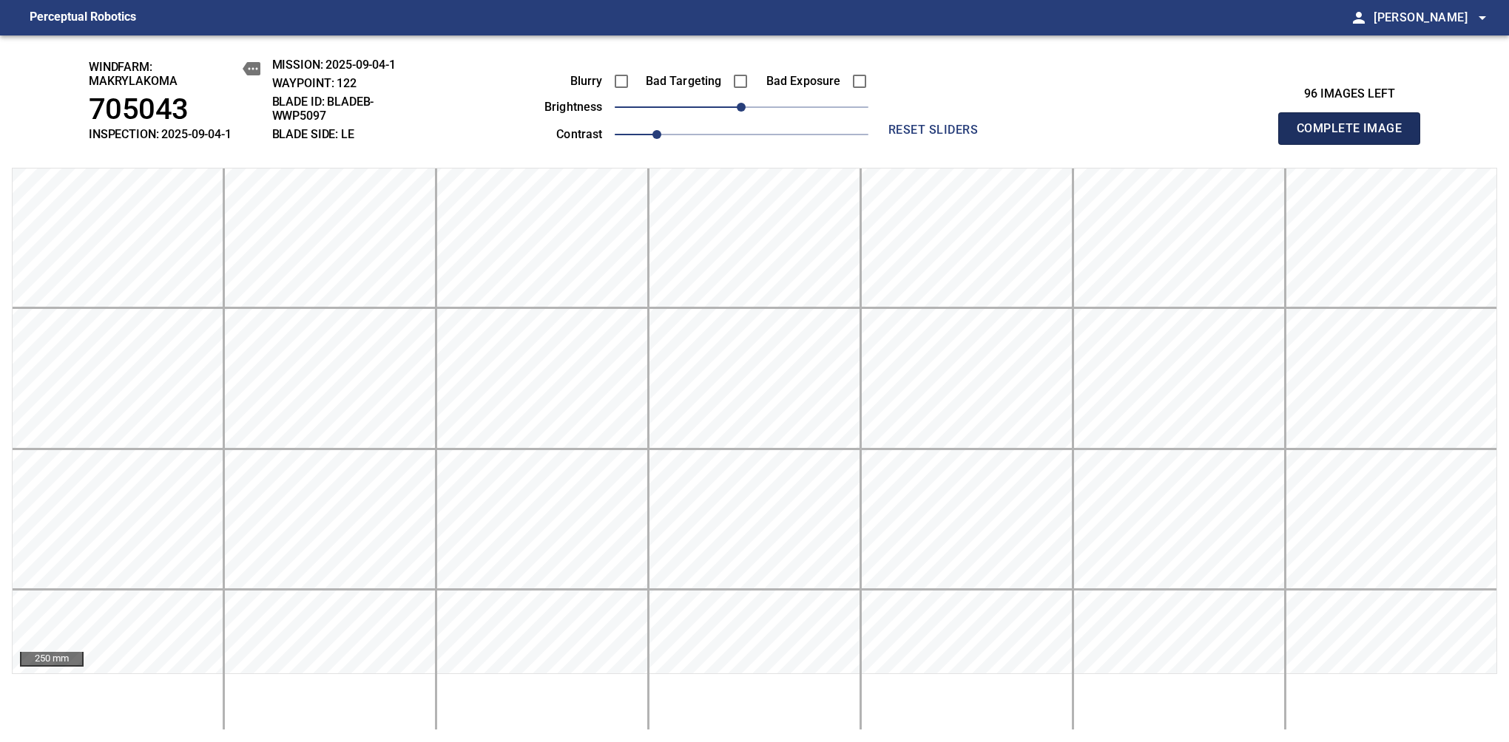
click at [1355, 136] on span "Complete Image" at bounding box center [1348, 128] width 109 height 21
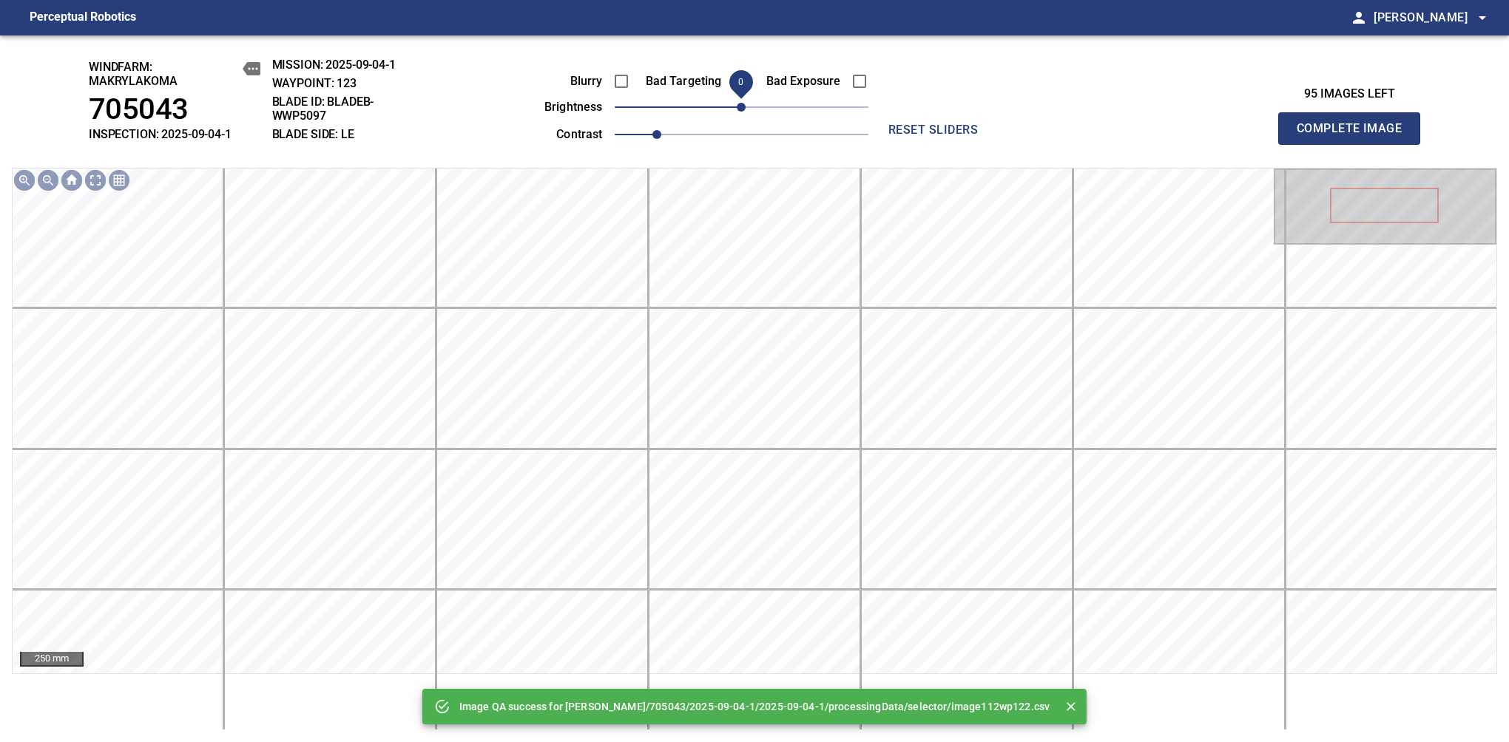
click at [1355, 136] on span "Complete Image" at bounding box center [1348, 128] width 109 height 21
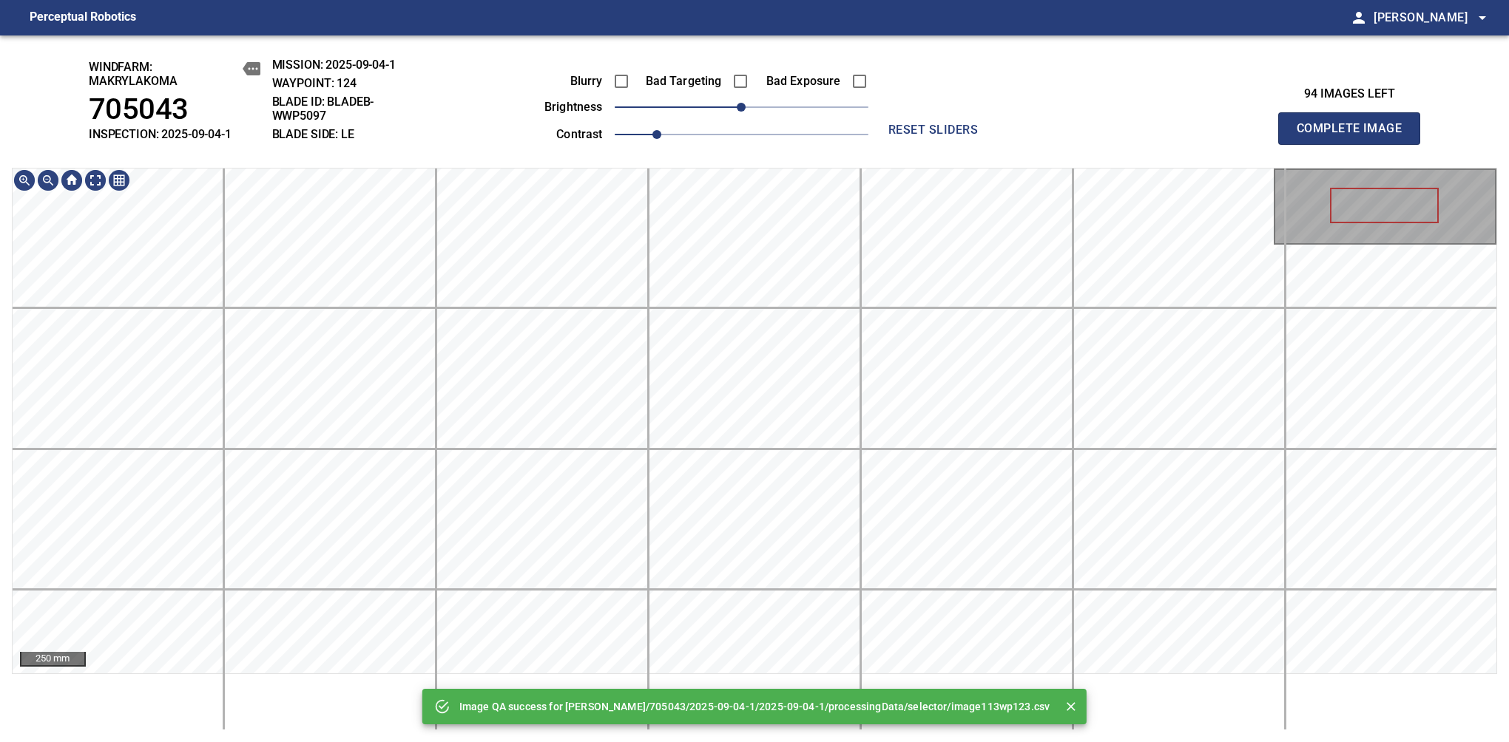
drag, startPoint x: 1355, startPoint y: 136, endPoint x: 1316, endPoint y: 742, distance: 606.9
click at [1355, 136] on span "Complete Image" at bounding box center [1348, 128] width 109 height 21
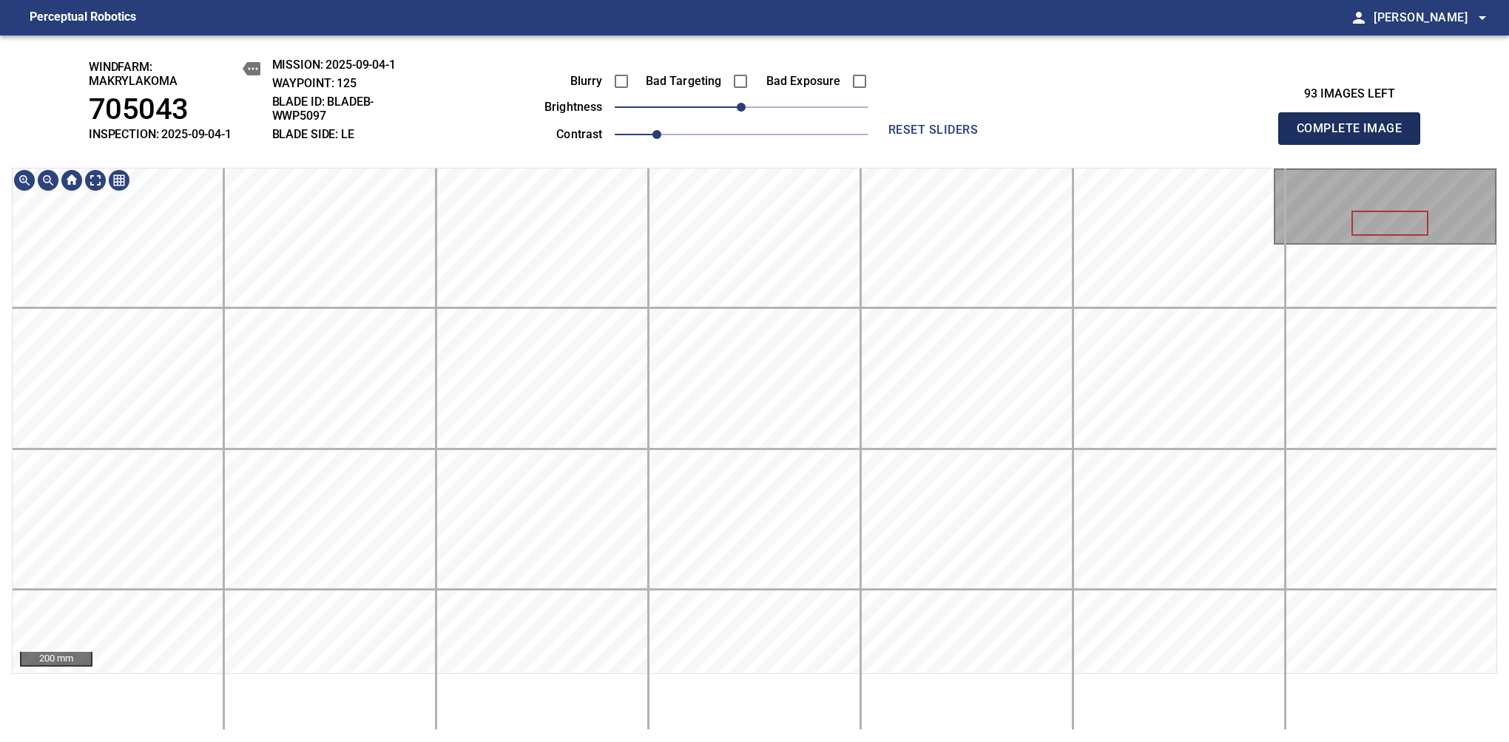
click at [1355, 136] on span "Complete Image" at bounding box center [1348, 128] width 109 height 21
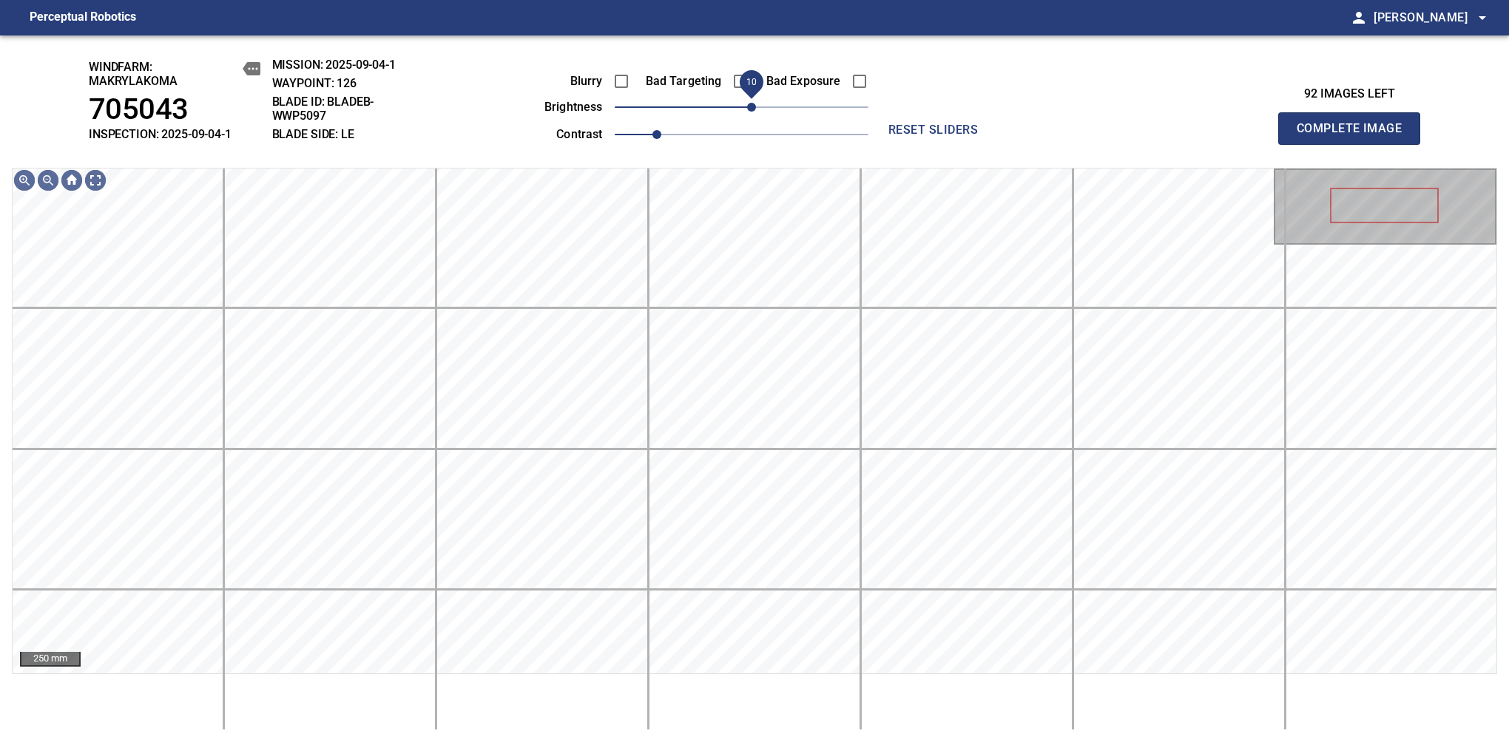
drag, startPoint x: 740, startPoint y: 109, endPoint x: 751, endPoint y: 102, distance: 13.3
click at [751, 103] on span "10" at bounding box center [751, 107] width 9 height 9
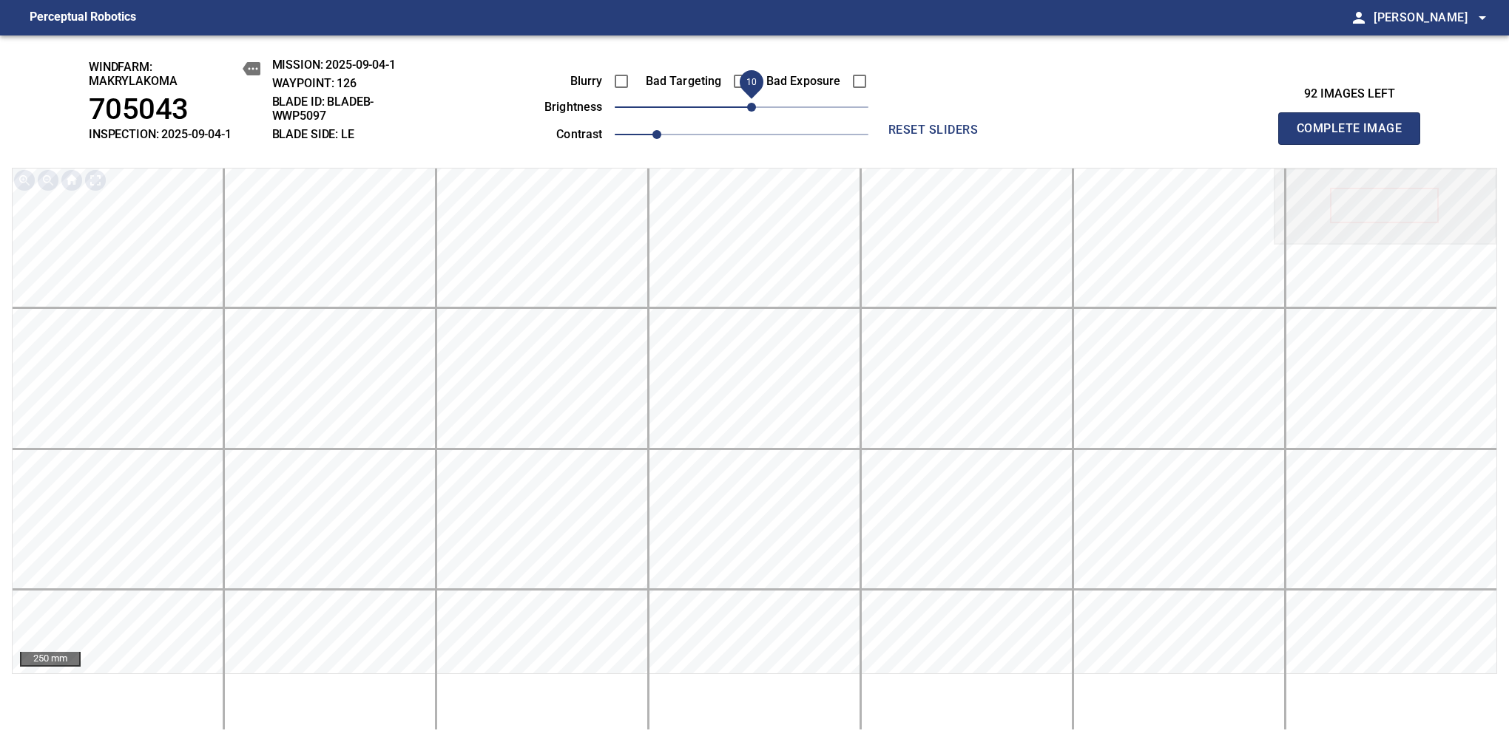
click at [1355, 136] on span "Complete Image" at bounding box center [1348, 128] width 109 height 21
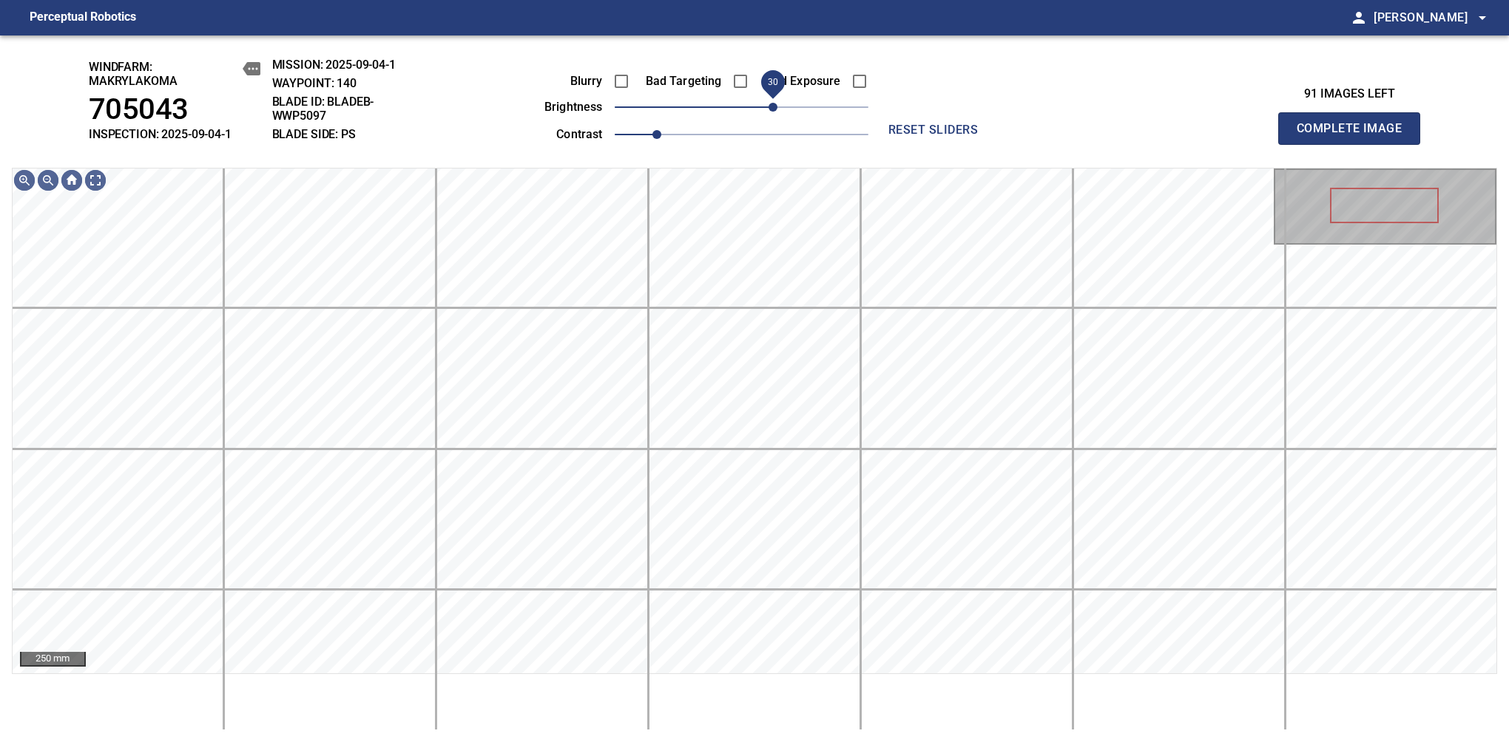
drag, startPoint x: 741, startPoint y: 110, endPoint x: 777, endPoint y: 107, distance: 36.4
click at [777, 107] on span "30" at bounding box center [772, 107] width 9 height 9
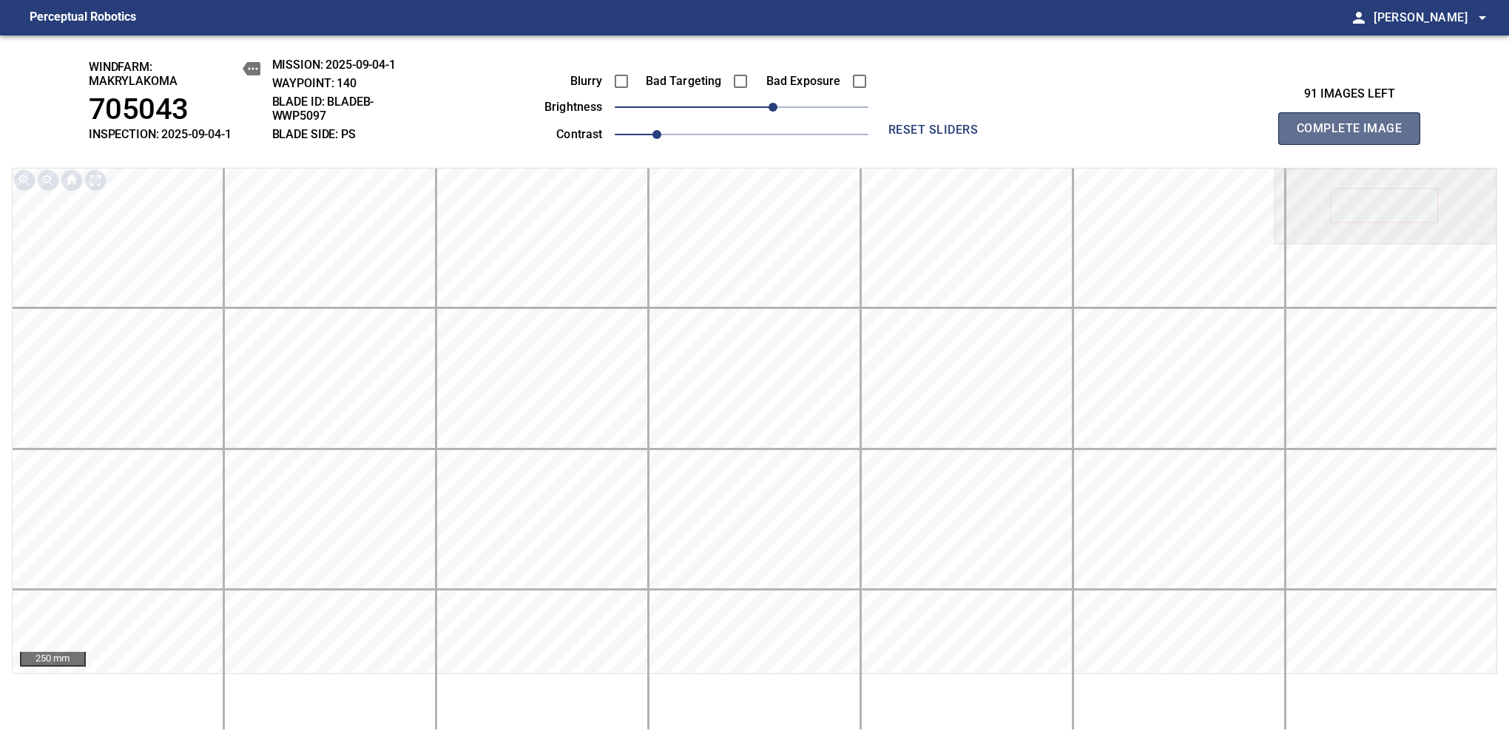
click at [1355, 136] on span "Complete Image" at bounding box center [1348, 128] width 109 height 21
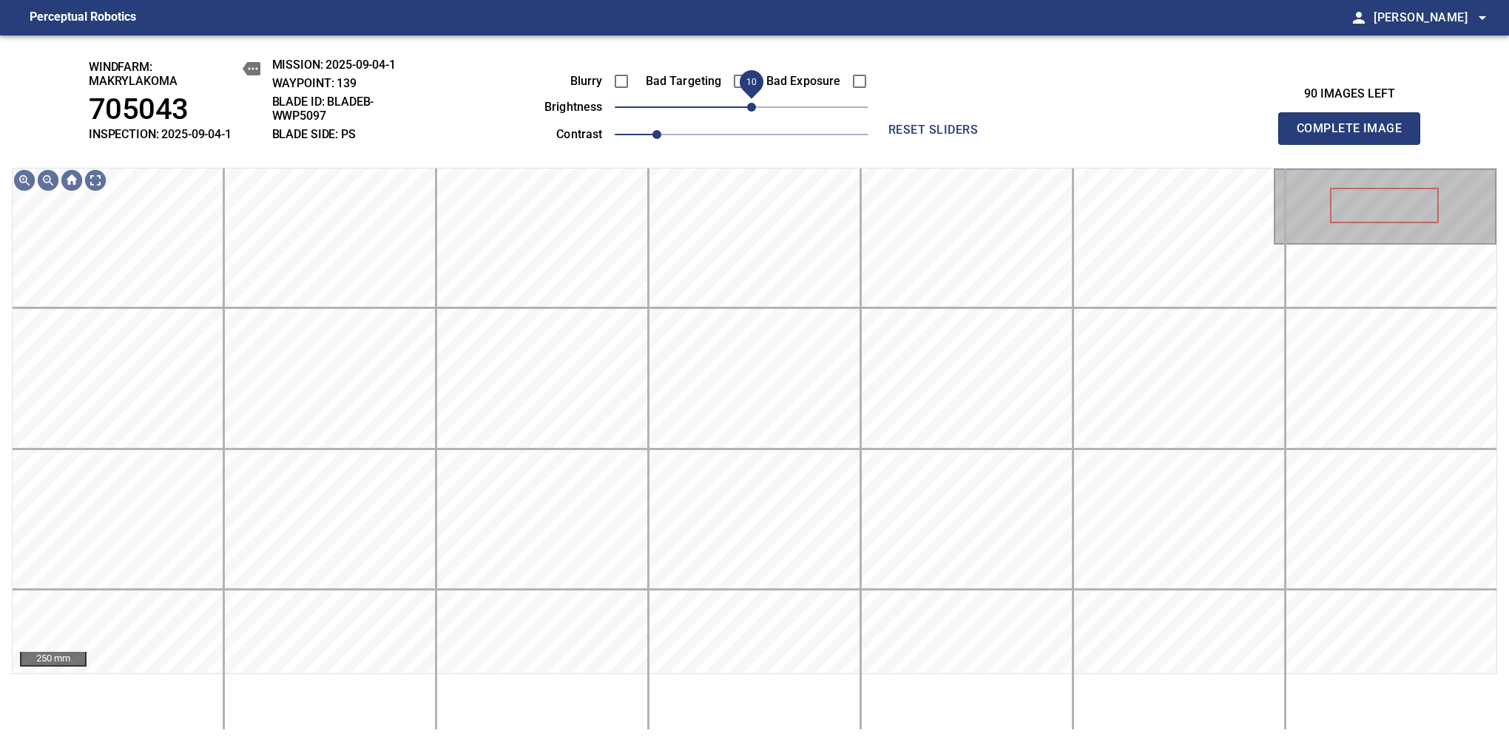
drag, startPoint x: 740, startPoint y: 112, endPoint x: 754, endPoint y: 115, distance: 14.4
click at [754, 112] on span "10" at bounding box center [751, 107] width 9 height 9
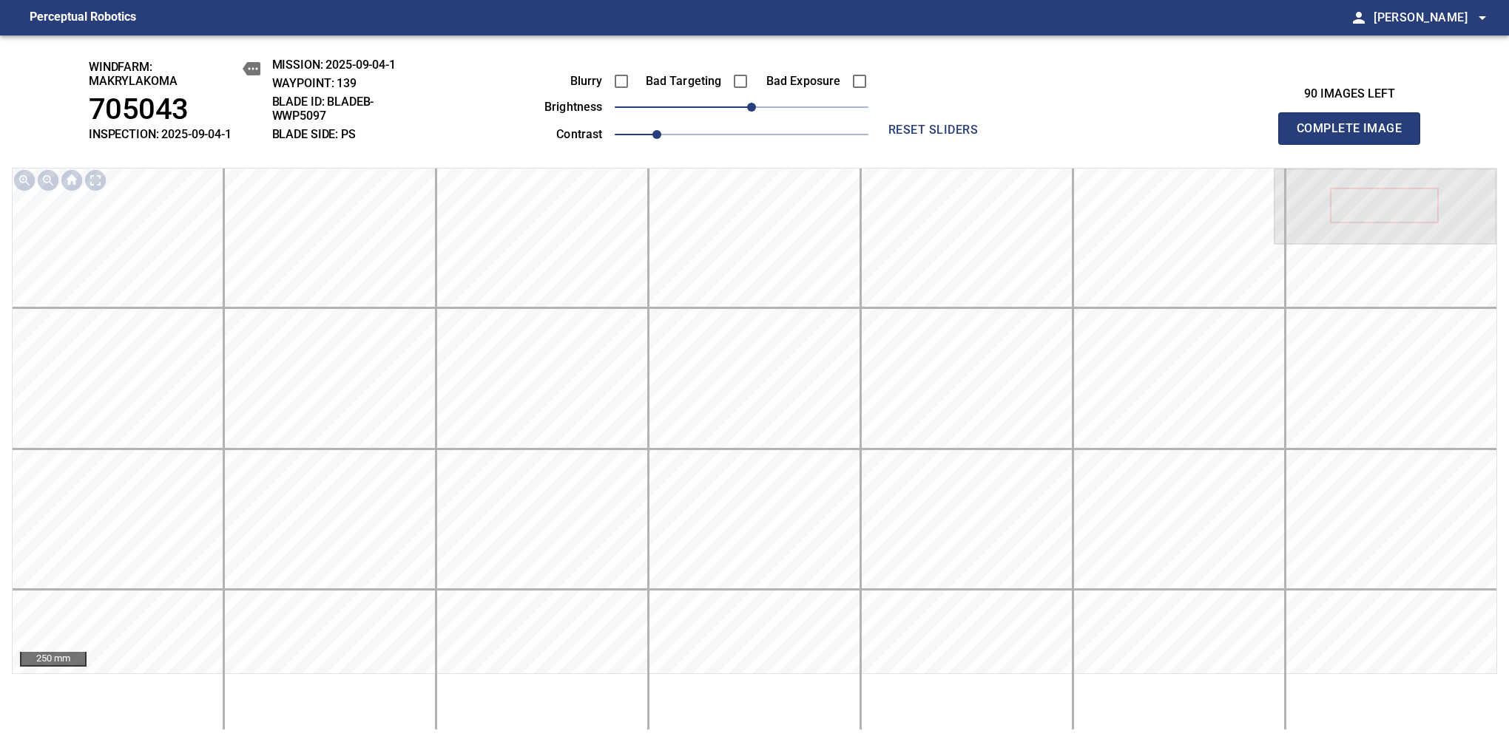
click at [1355, 136] on span "Complete Image" at bounding box center [1348, 128] width 109 height 21
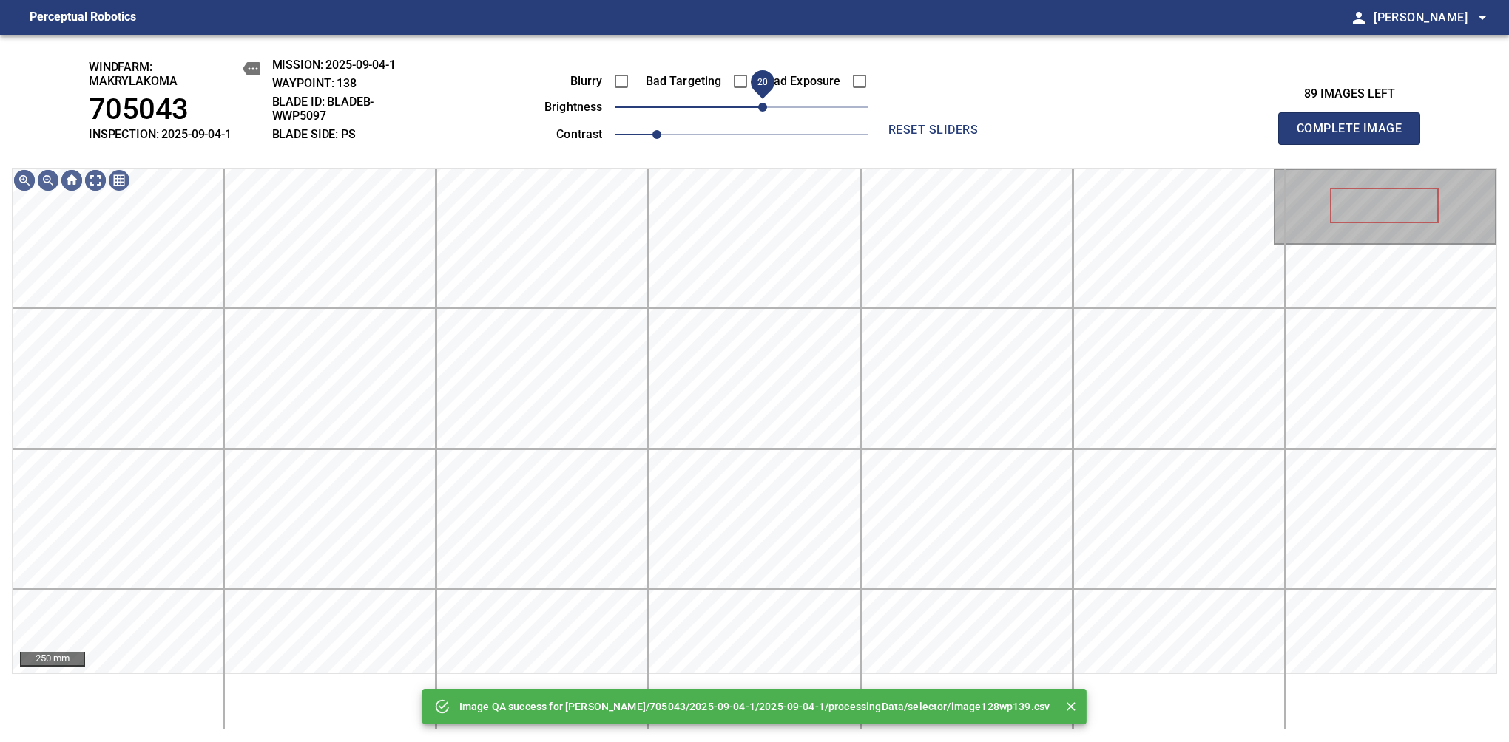
drag, startPoint x: 741, startPoint y: 107, endPoint x: 765, endPoint y: 100, distance: 24.8
click at [765, 103] on span "20" at bounding box center [762, 107] width 9 height 9
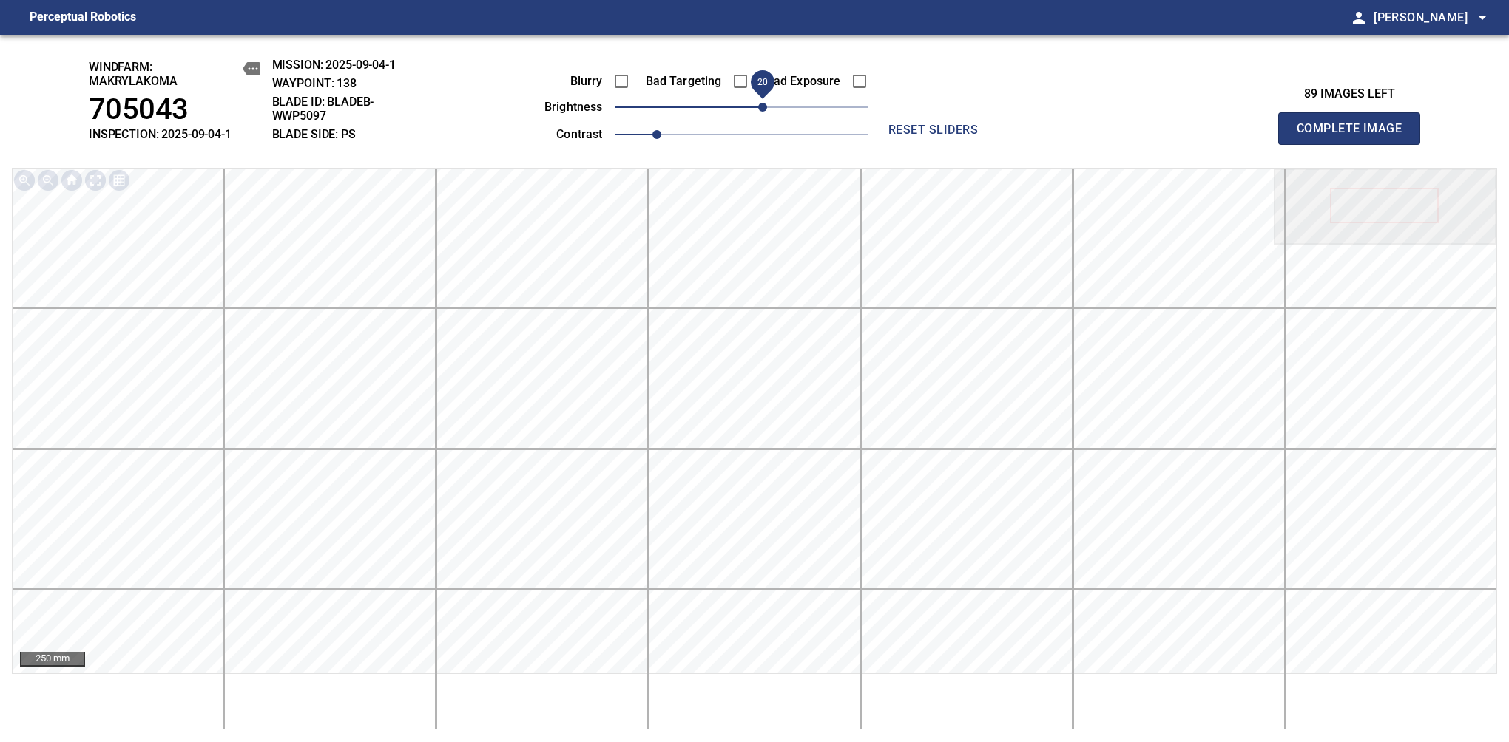
click at [1355, 136] on span "Complete Image" at bounding box center [1348, 128] width 109 height 21
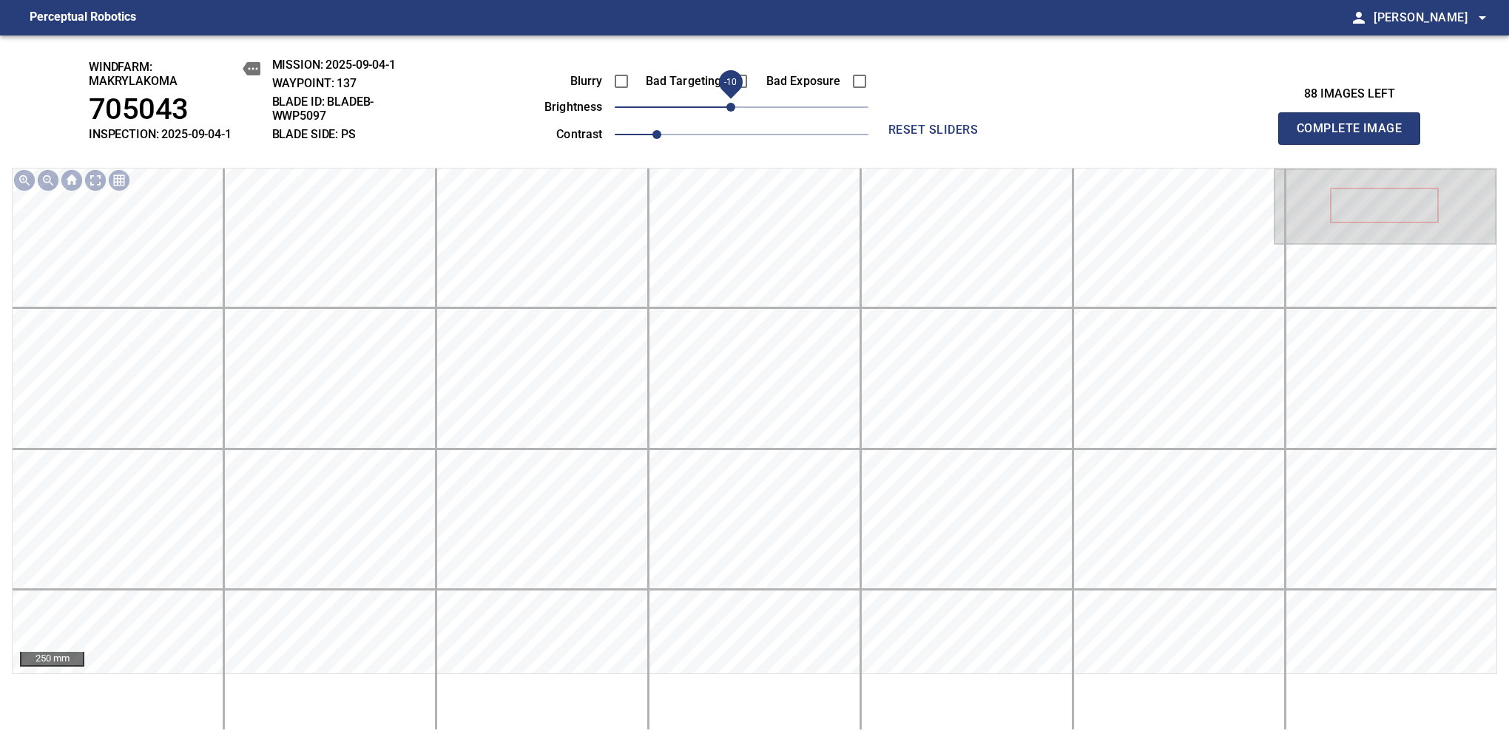
click at [729, 112] on span "-10" at bounding box center [730, 107] width 9 height 9
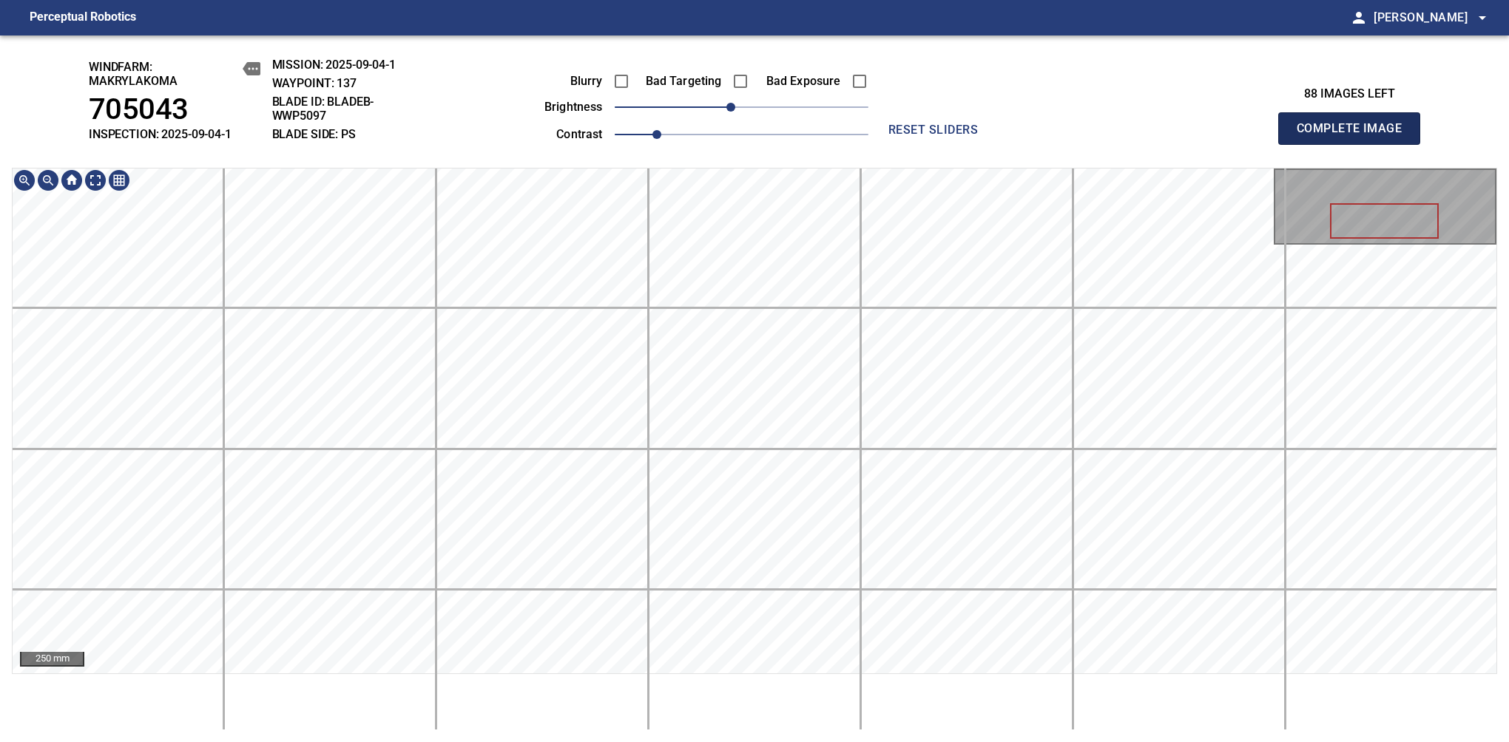
click at [1355, 136] on span "Complete Image" at bounding box center [1348, 128] width 109 height 21
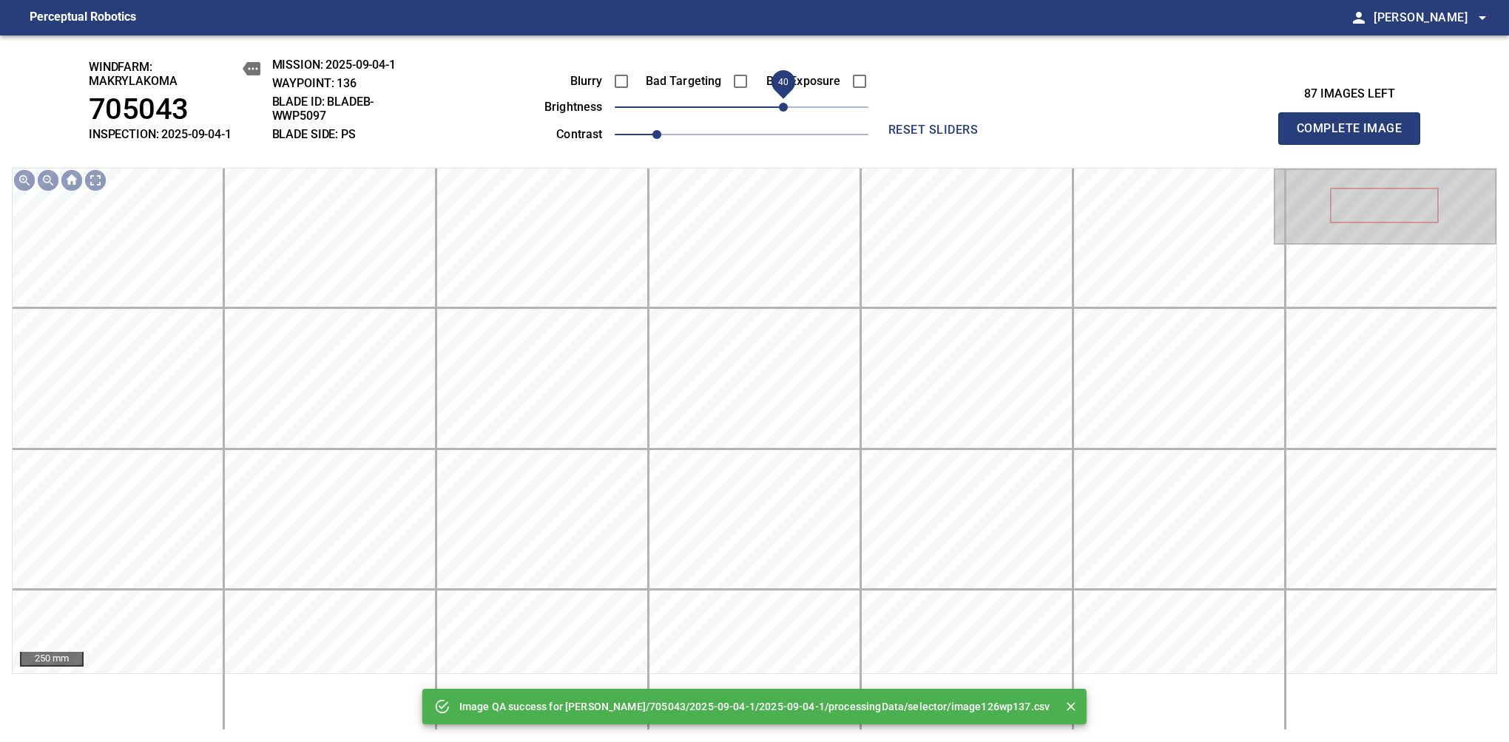
drag, startPoint x: 762, startPoint y: 108, endPoint x: 788, endPoint y: 105, distance: 26.1
click at [788, 105] on span "40" at bounding box center [783, 107] width 9 height 9
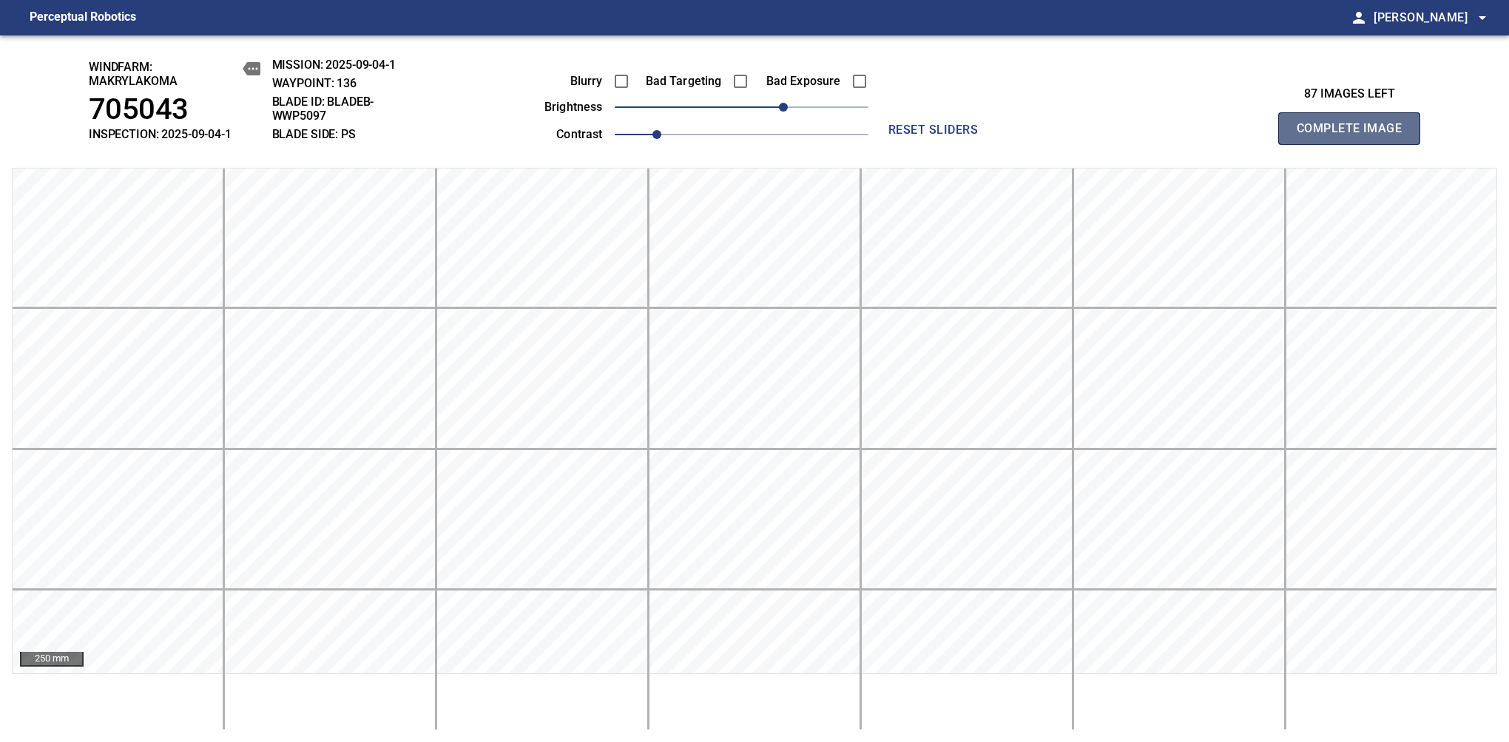
click at [1355, 136] on span "Complete Image" at bounding box center [1348, 128] width 109 height 21
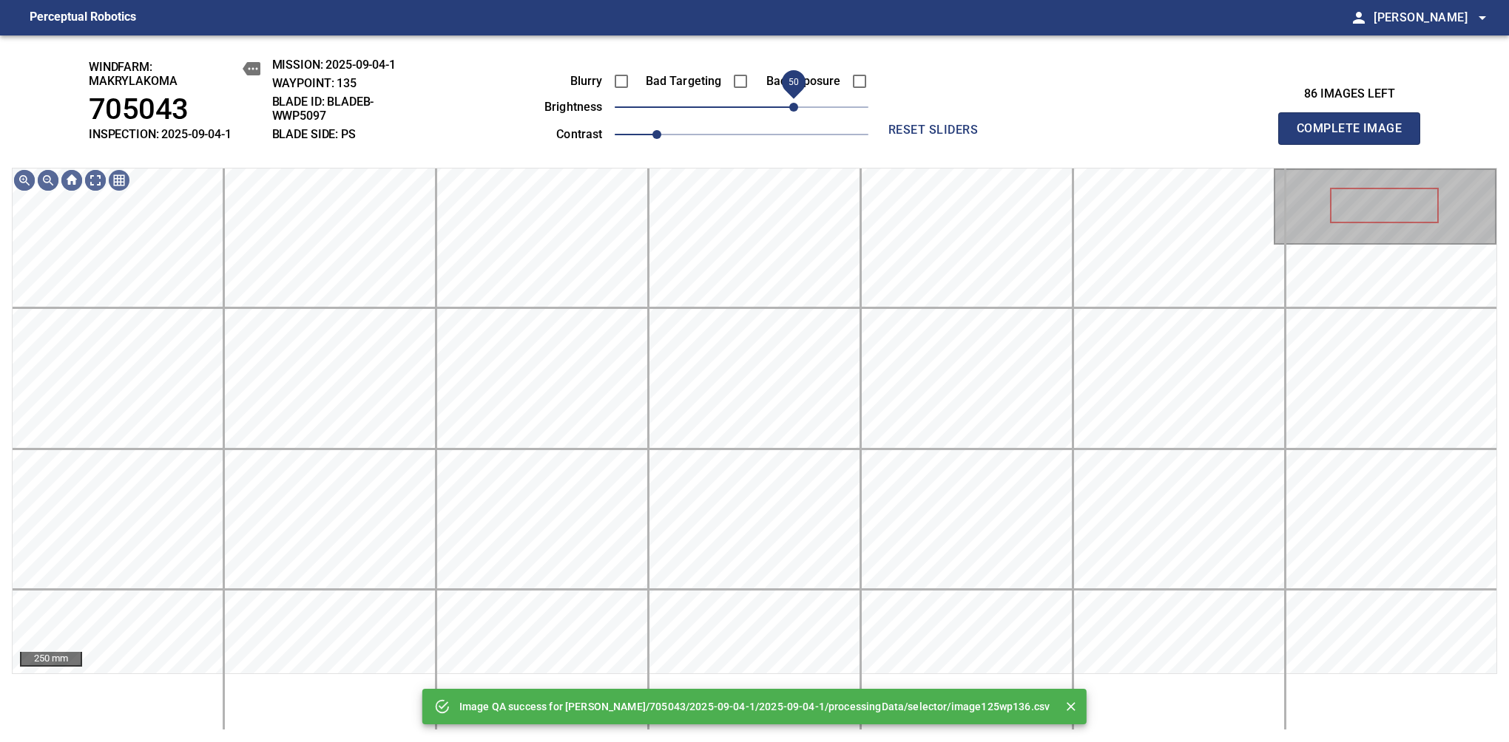
drag, startPoint x: 751, startPoint y: 109, endPoint x: 793, endPoint y: 103, distance: 41.9
click at [793, 103] on span "50" at bounding box center [793, 107] width 9 height 9
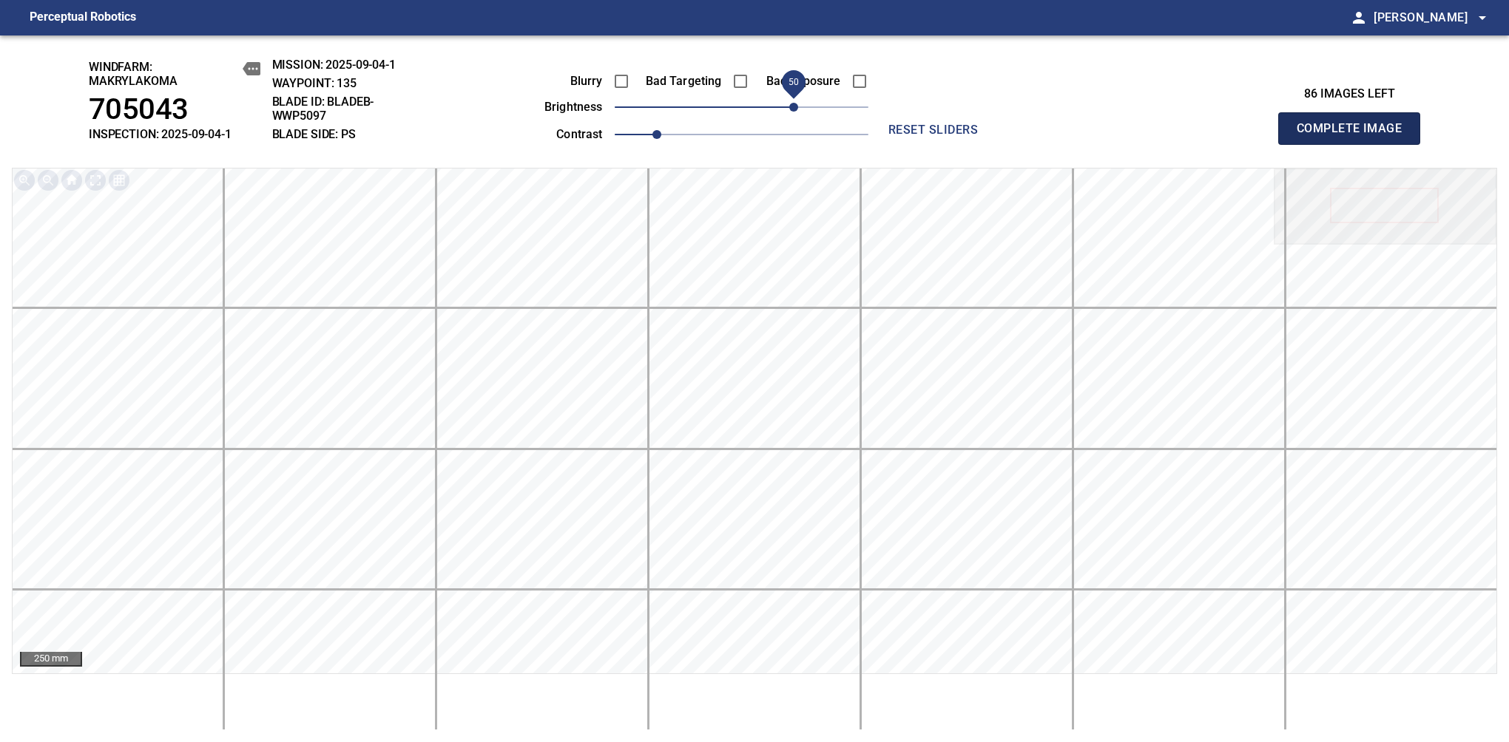
click at [1355, 136] on span "Complete Image" at bounding box center [1348, 128] width 109 height 21
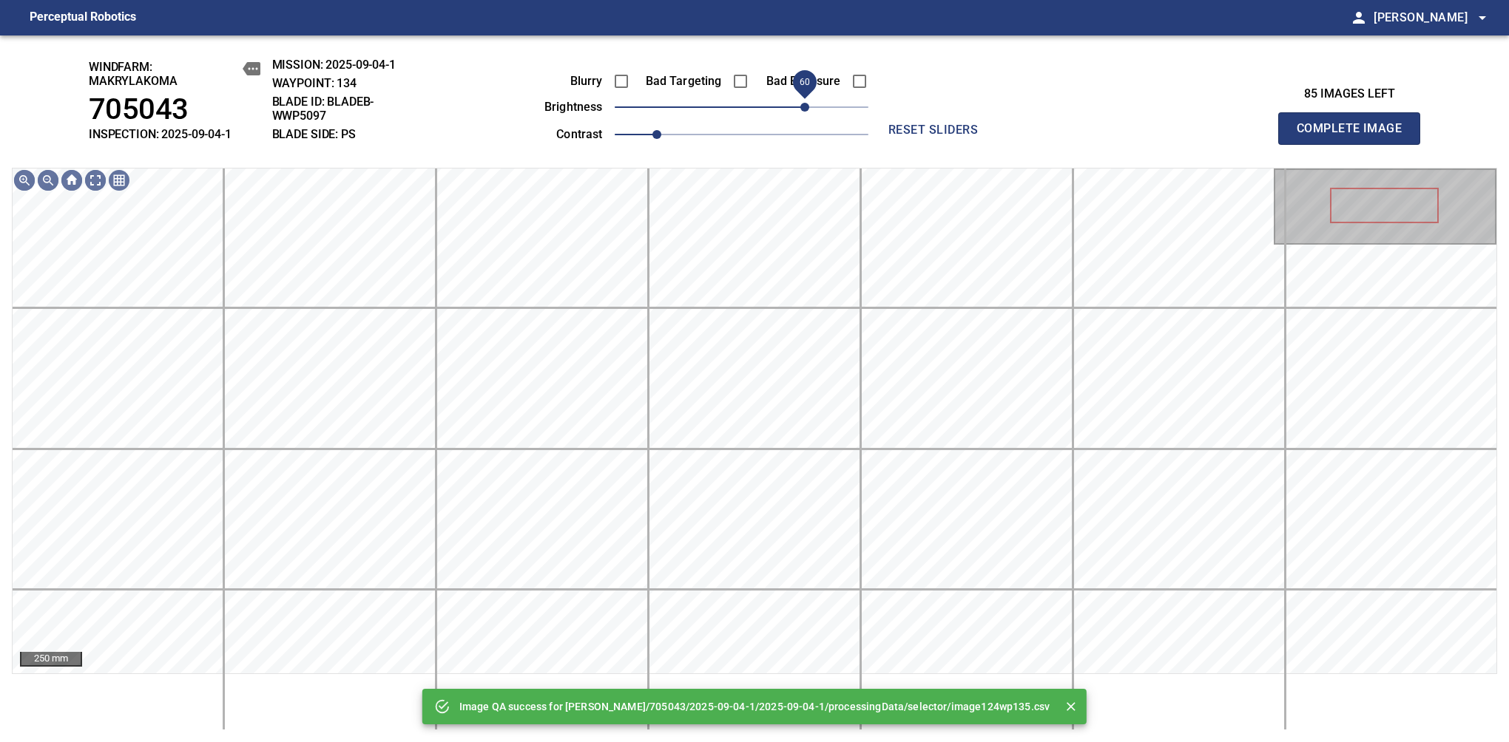
drag, startPoint x: 749, startPoint y: 105, endPoint x: 808, endPoint y: 101, distance: 59.3
click at [808, 103] on span "60" at bounding box center [804, 107] width 9 height 9
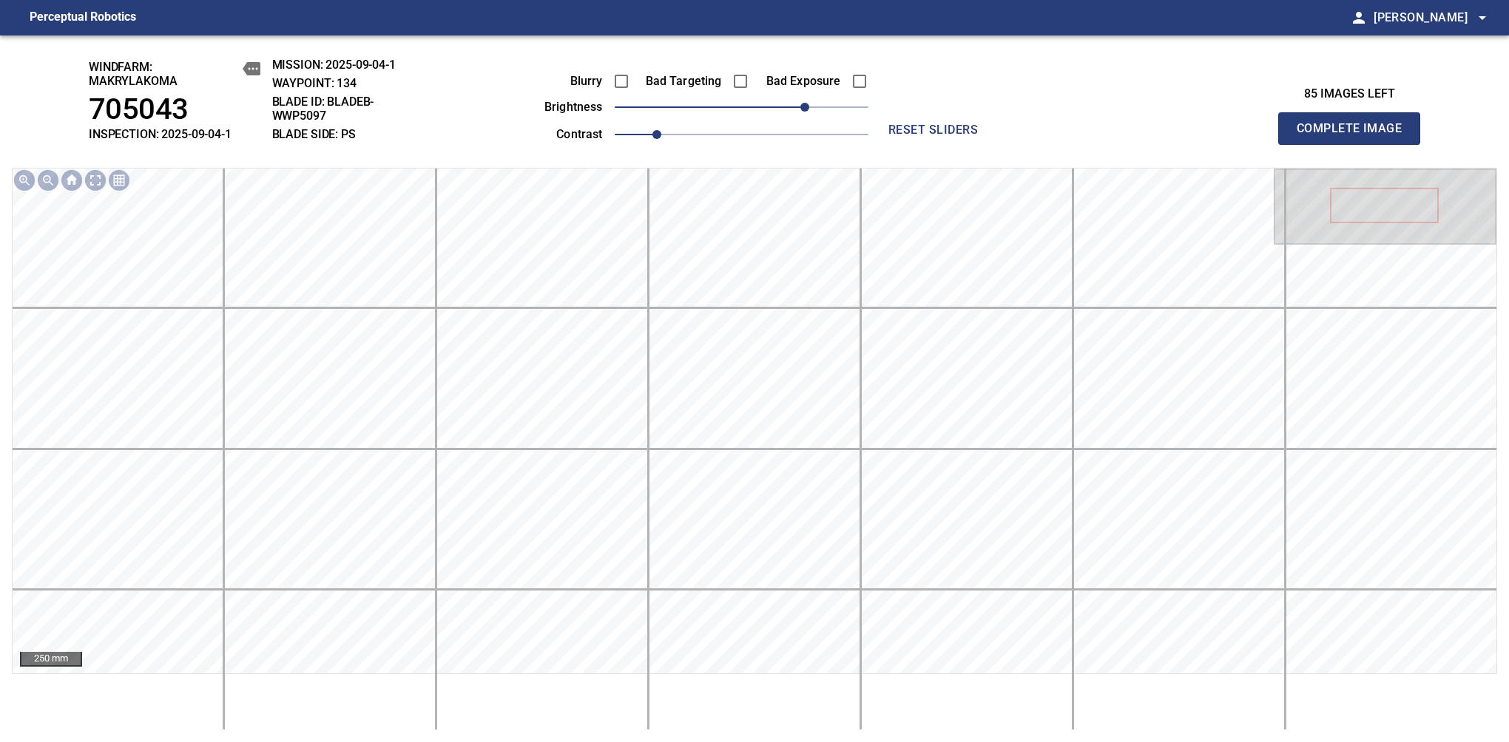
click at [1355, 136] on span "Complete Image" at bounding box center [1348, 128] width 109 height 21
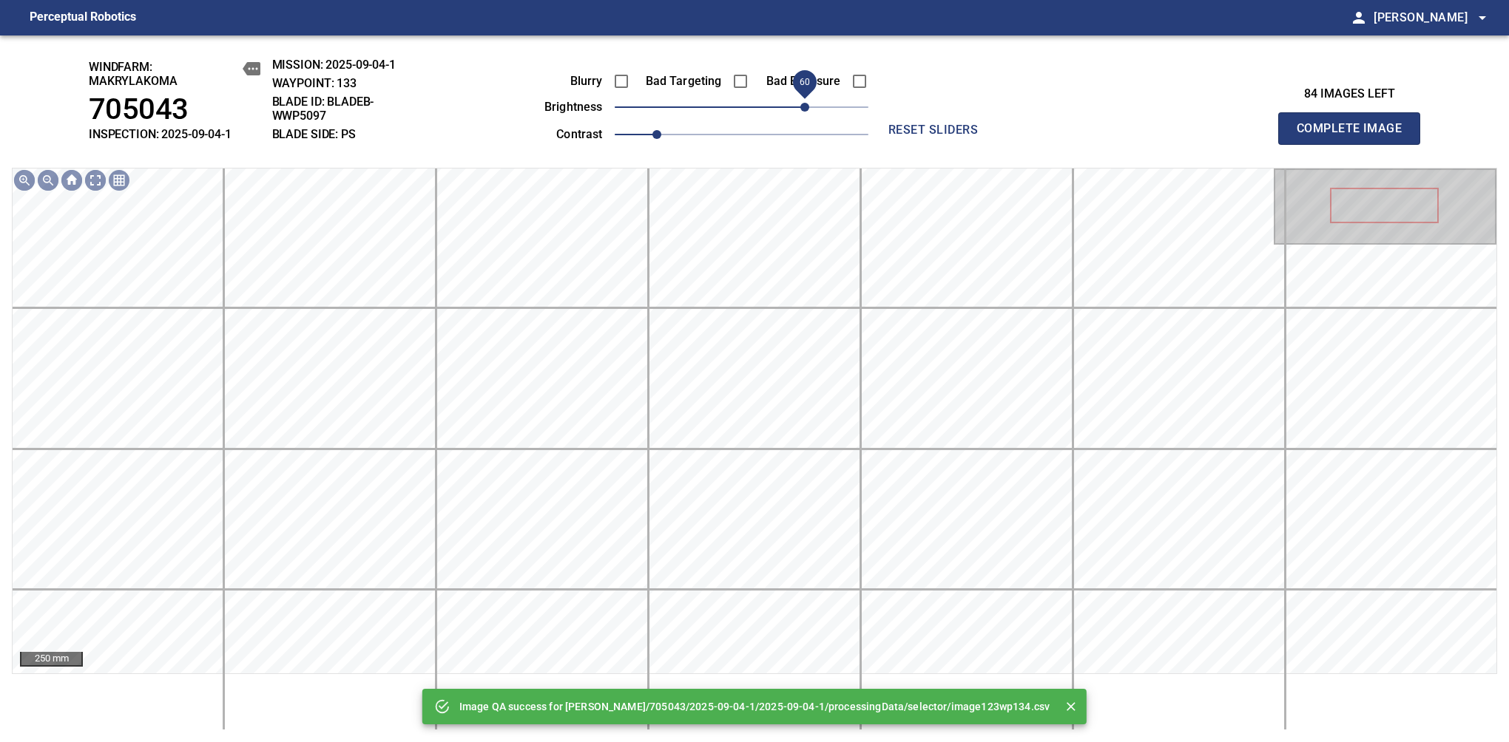
drag, startPoint x: 777, startPoint y: 106, endPoint x: 803, endPoint y: 104, distance: 26.0
click at [803, 104] on span "60" at bounding box center [804, 107] width 9 height 9
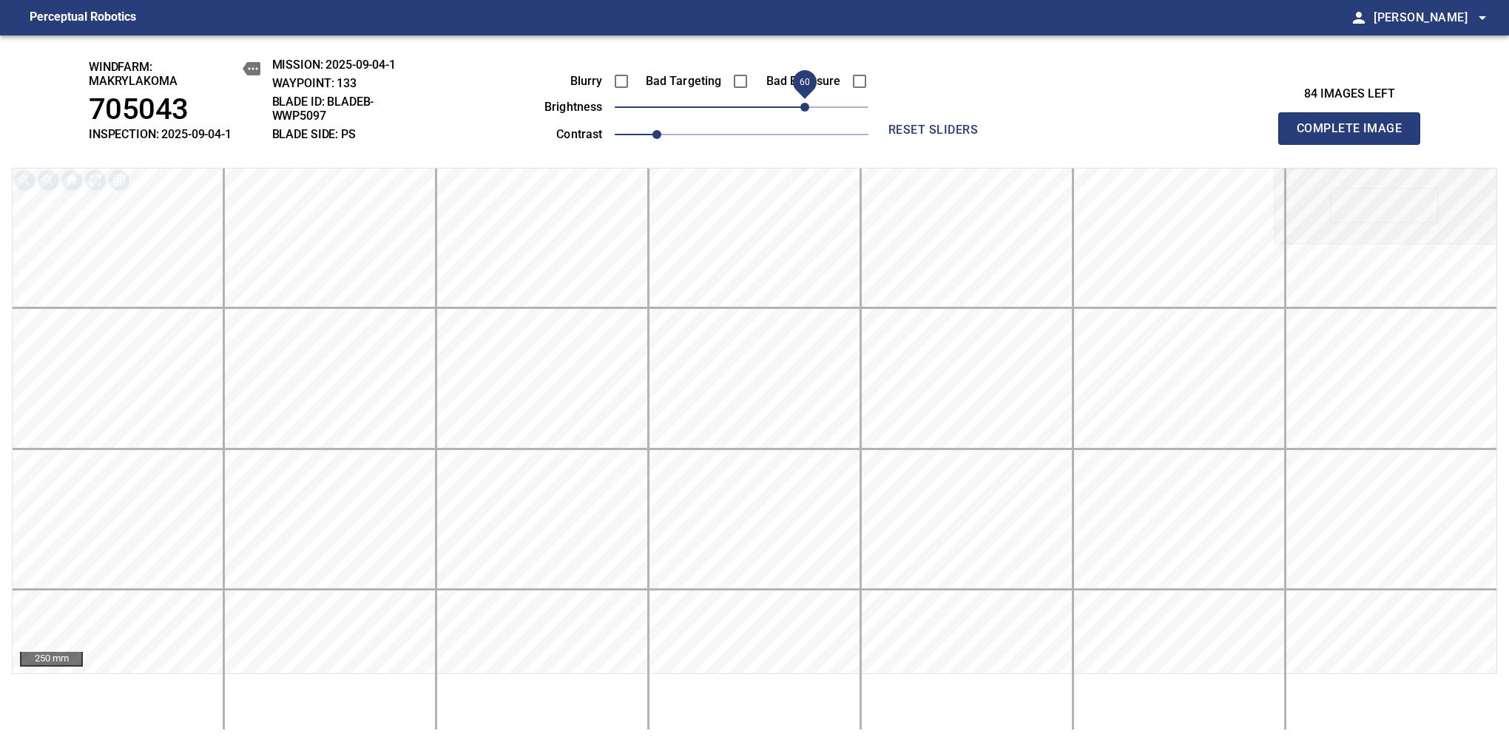
click at [1355, 136] on span "Complete Image" at bounding box center [1348, 128] width 109 height 21
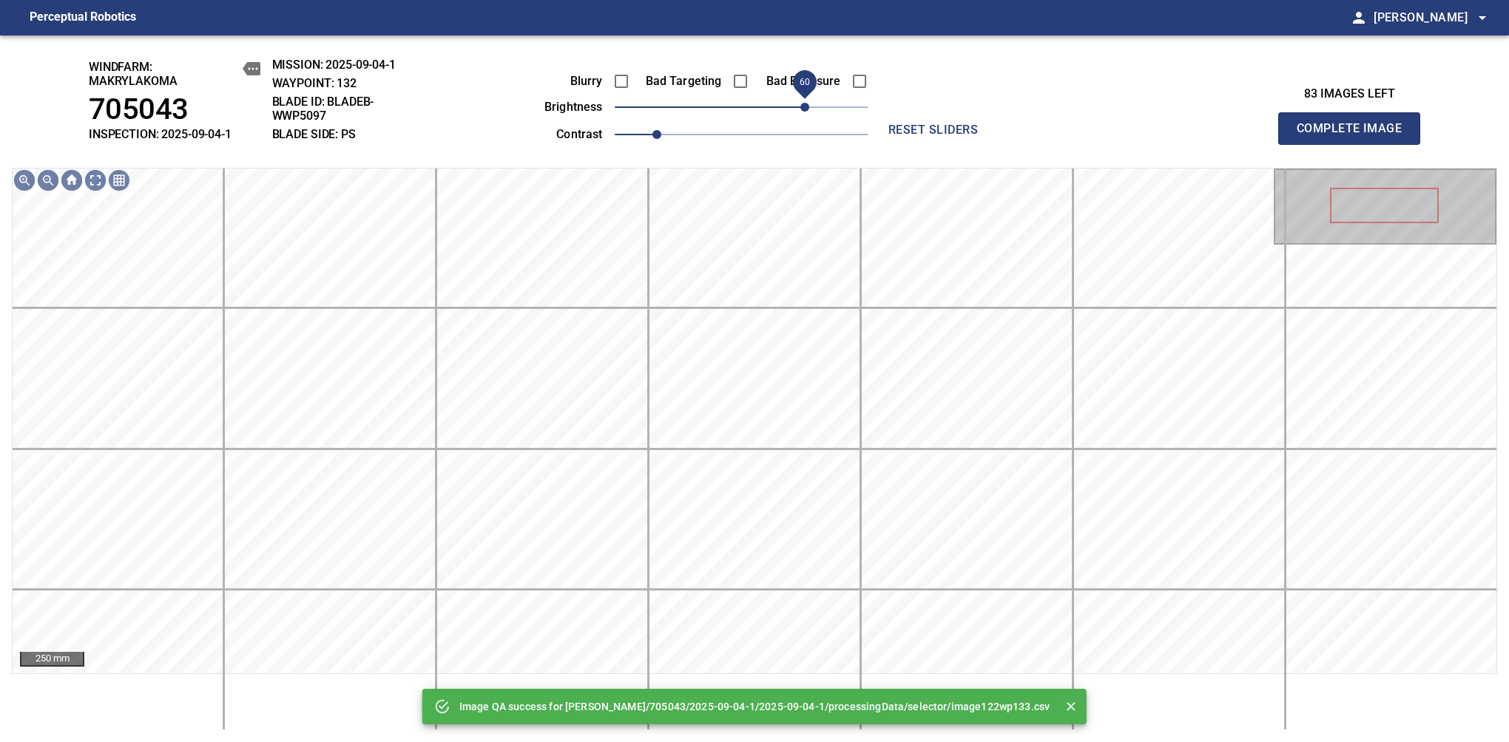
drag, startPoint x: 766, startPoint y: 111, endPoint x: 808, endPoint y: 111, distance: 41.4
click at [808, 111] on span "60" at bounding box center [742, 107] width 254 height 21
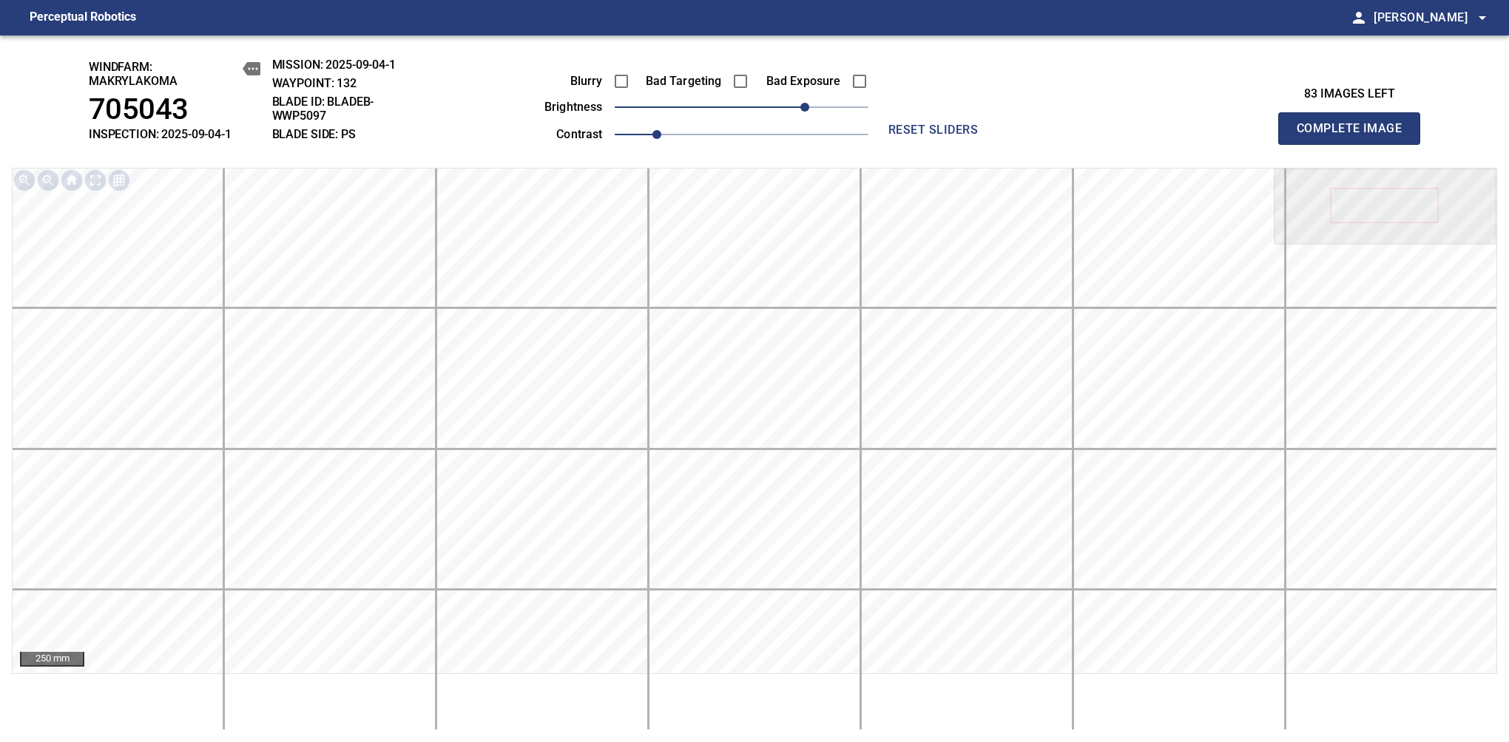
click at [1355, 136] on span "Complete Image" at bounding box center [1348, 128] width 109 height 21
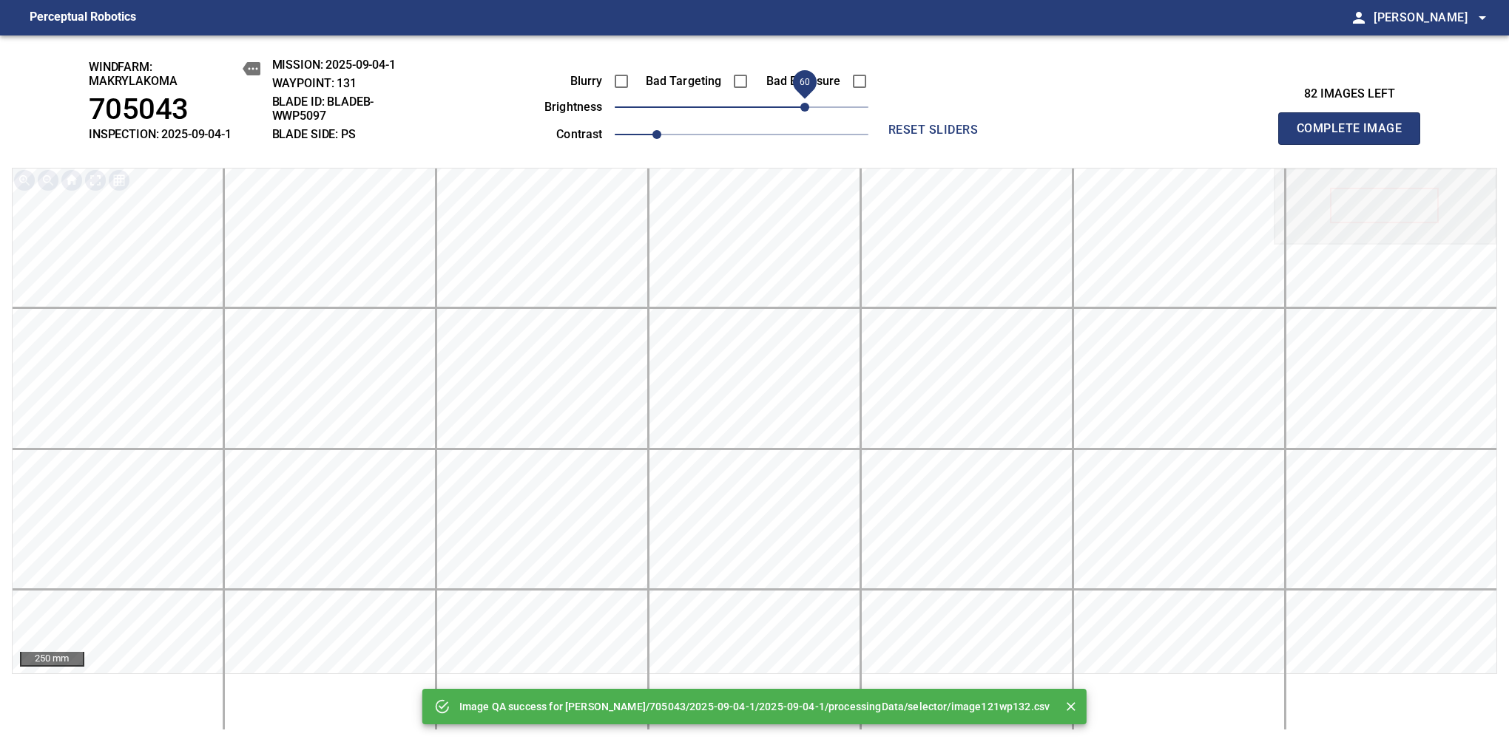
drag, startPoint x: 797, startPoint y: 101, endPoint x: 805, endPoint y: 101, distance: 8.1
click at [805, 103] on span "60" at bounding box center [804, 107] width 9 height 9
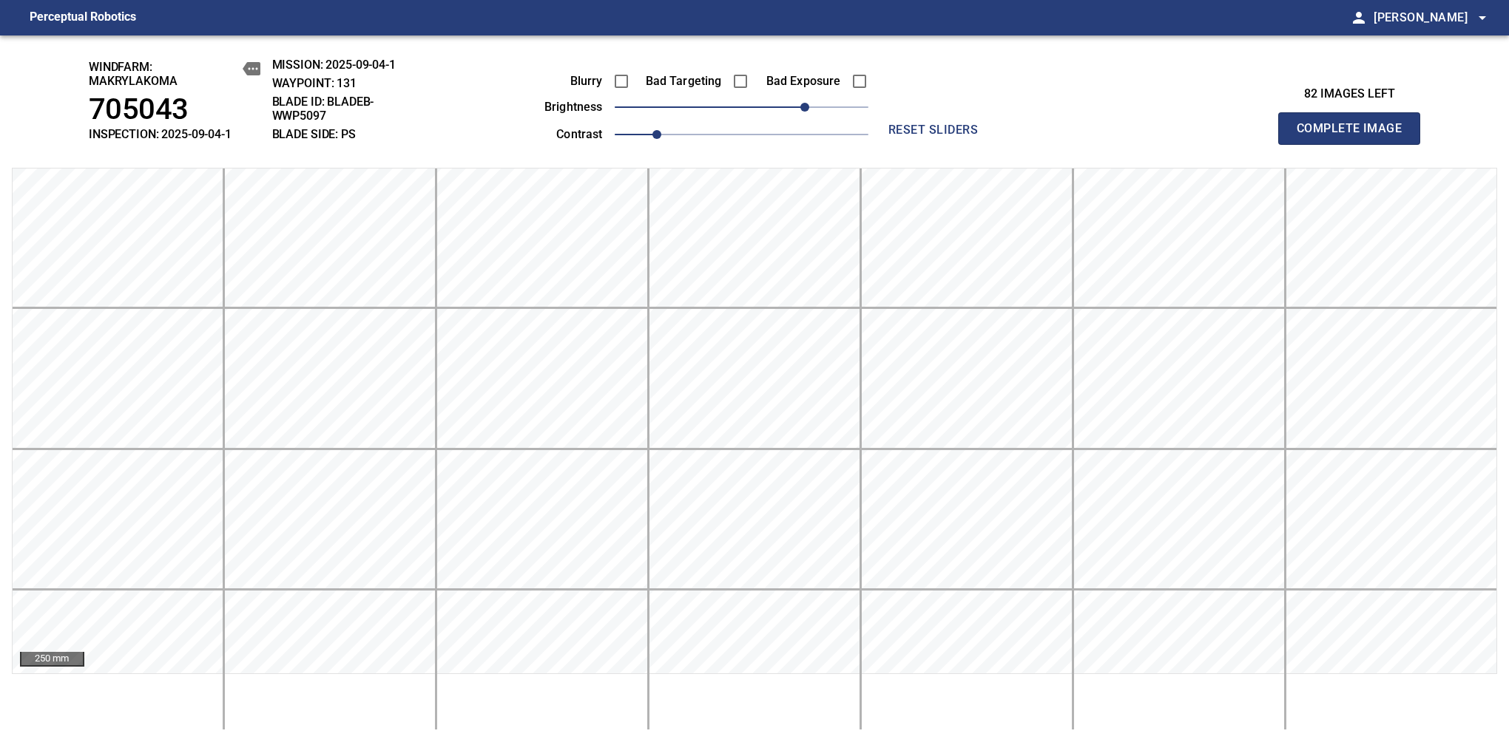
click at [1355, 136] on span "Complete Image" at bounding box center [1348, 128] width 109 height 21
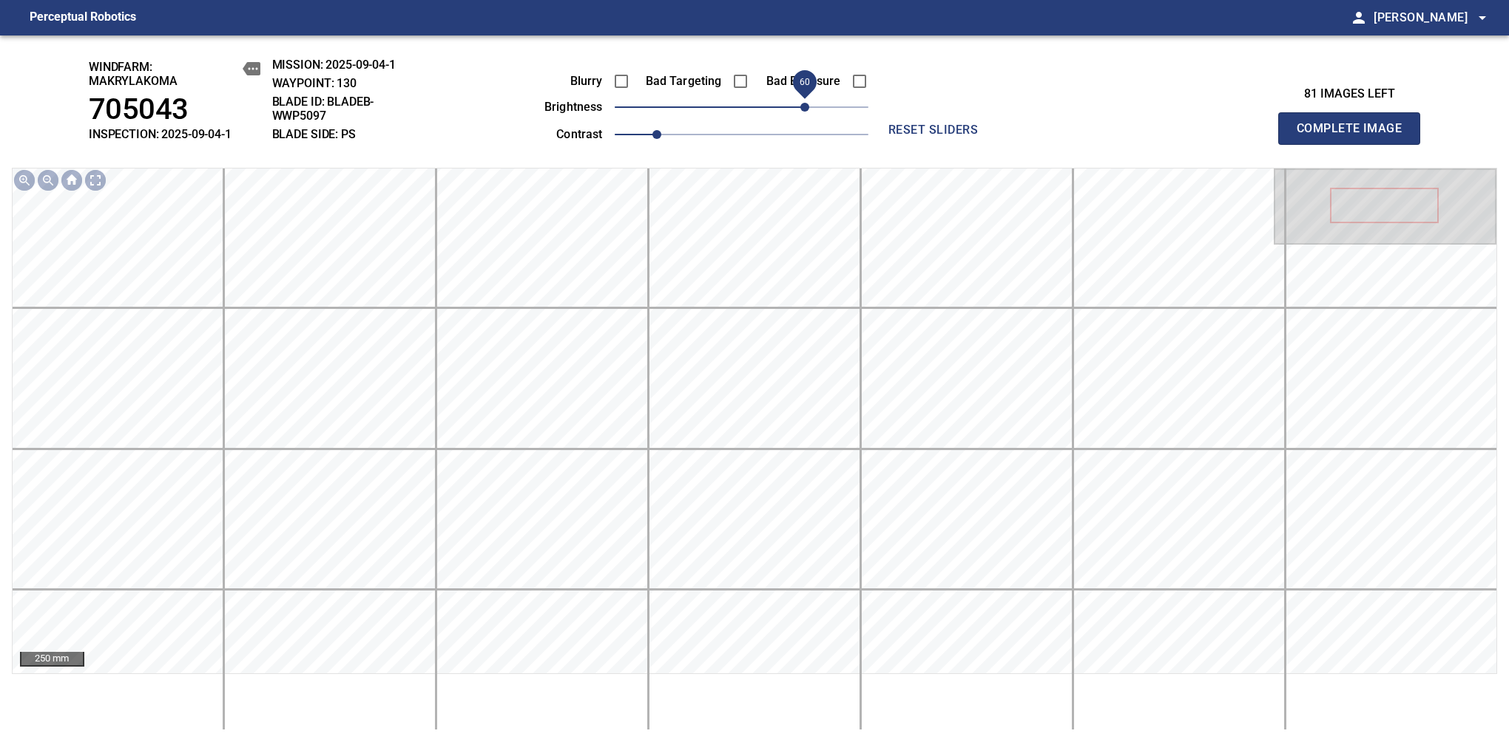
drag, startPoint x: 769, startPoint y: 104, endPoint x: 805, endPoint y: 112, distance: 37.0
click at [805, 112] on span "60" at bounding box center [804, 107] width 9 height 9
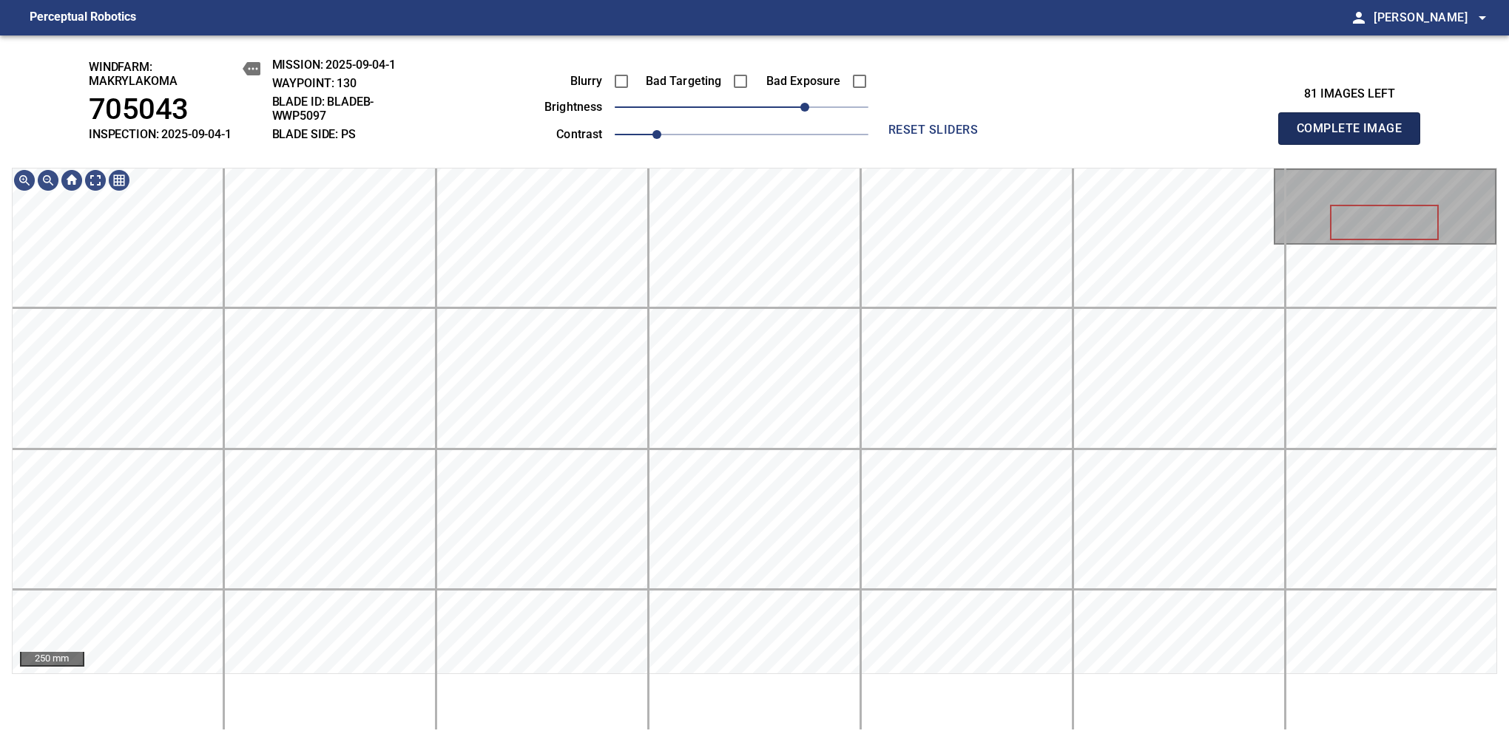
click at [1355, 136] on span "Complete Image" at bounding box center [1348, 128] width 109 height 21
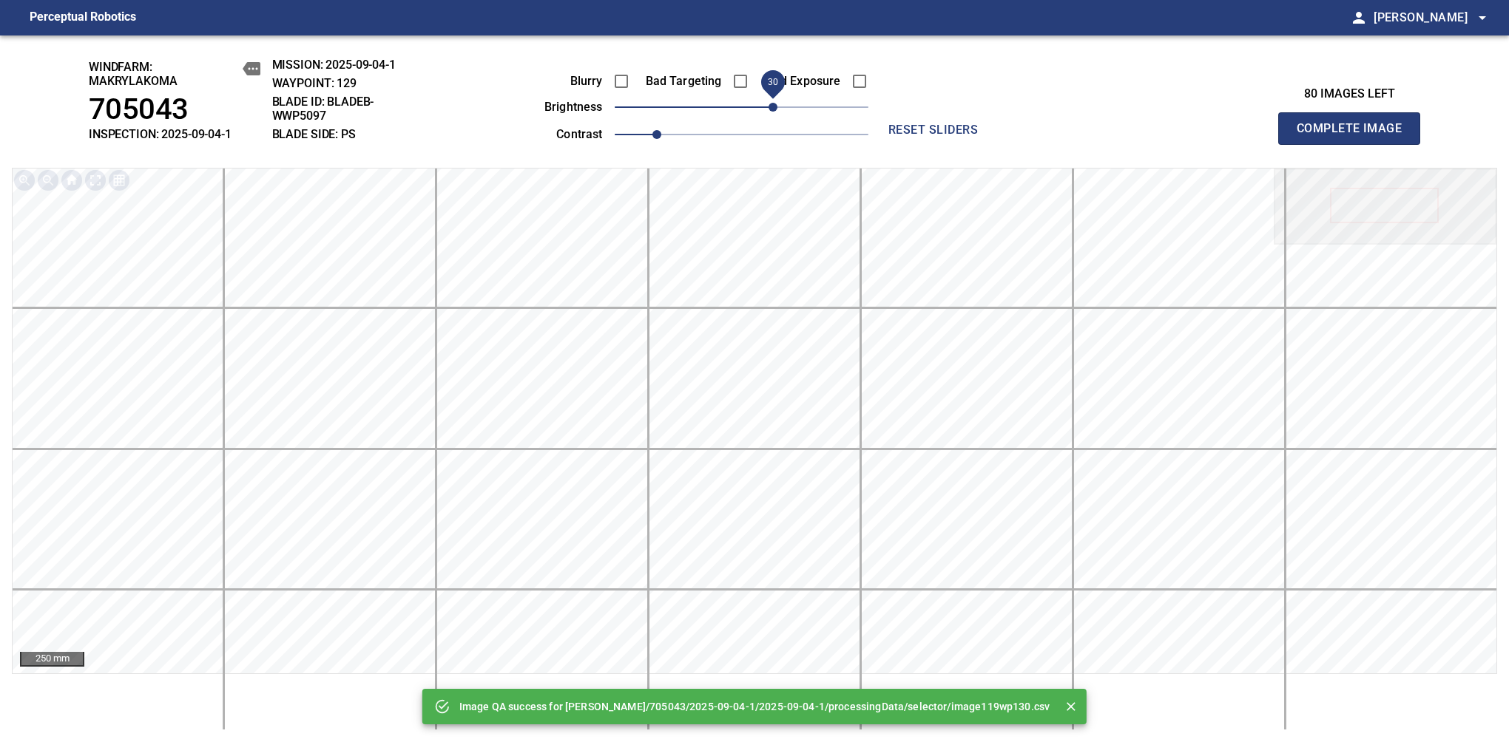
drag, startPoint x: 787, startPoint y: 106, endPoint x: 775, endPoint y: 114, distance: 14.0
click at [775, 112] on span "30" at bounding box center [772, 107] width 9 height 9
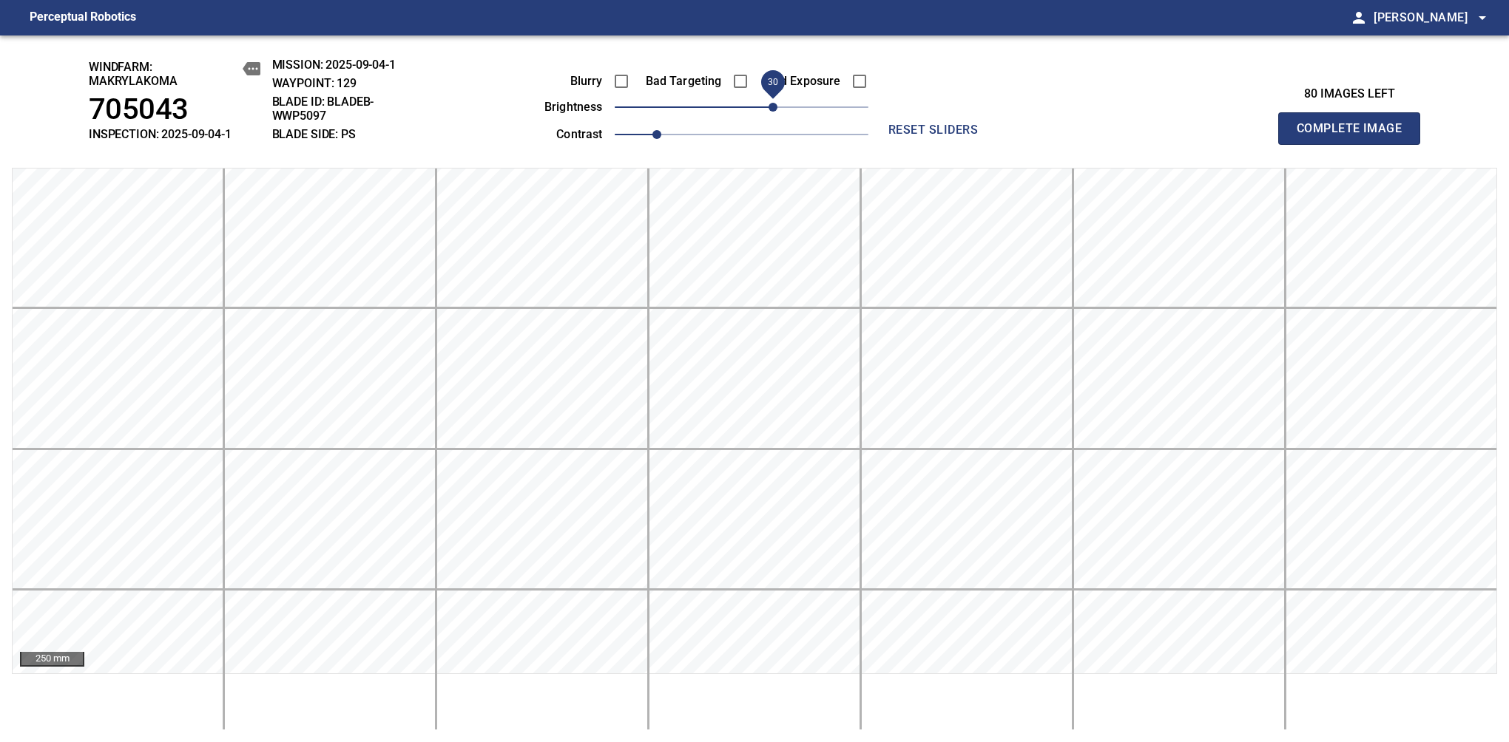
click at [1355, 136] on span "Complete Image" at bounding box center [1348, 128] width 109 height 21
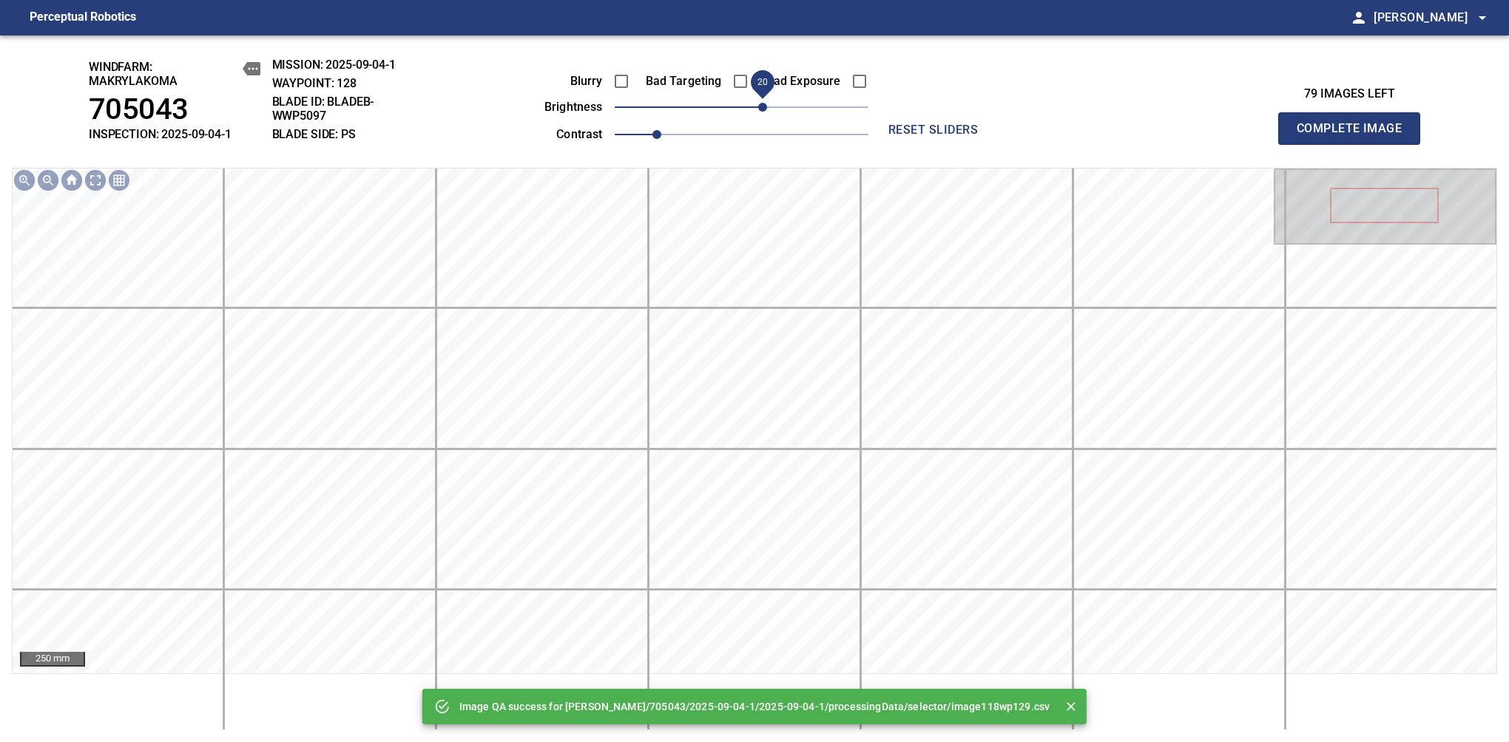
drag, startPoint x: 779, startPoint y: 106, endPoint x: 767, endPoint y: 106, distance: 12.6
click at [767, 106] on span "20" at bounding box center [762, 107] width 9 height 9
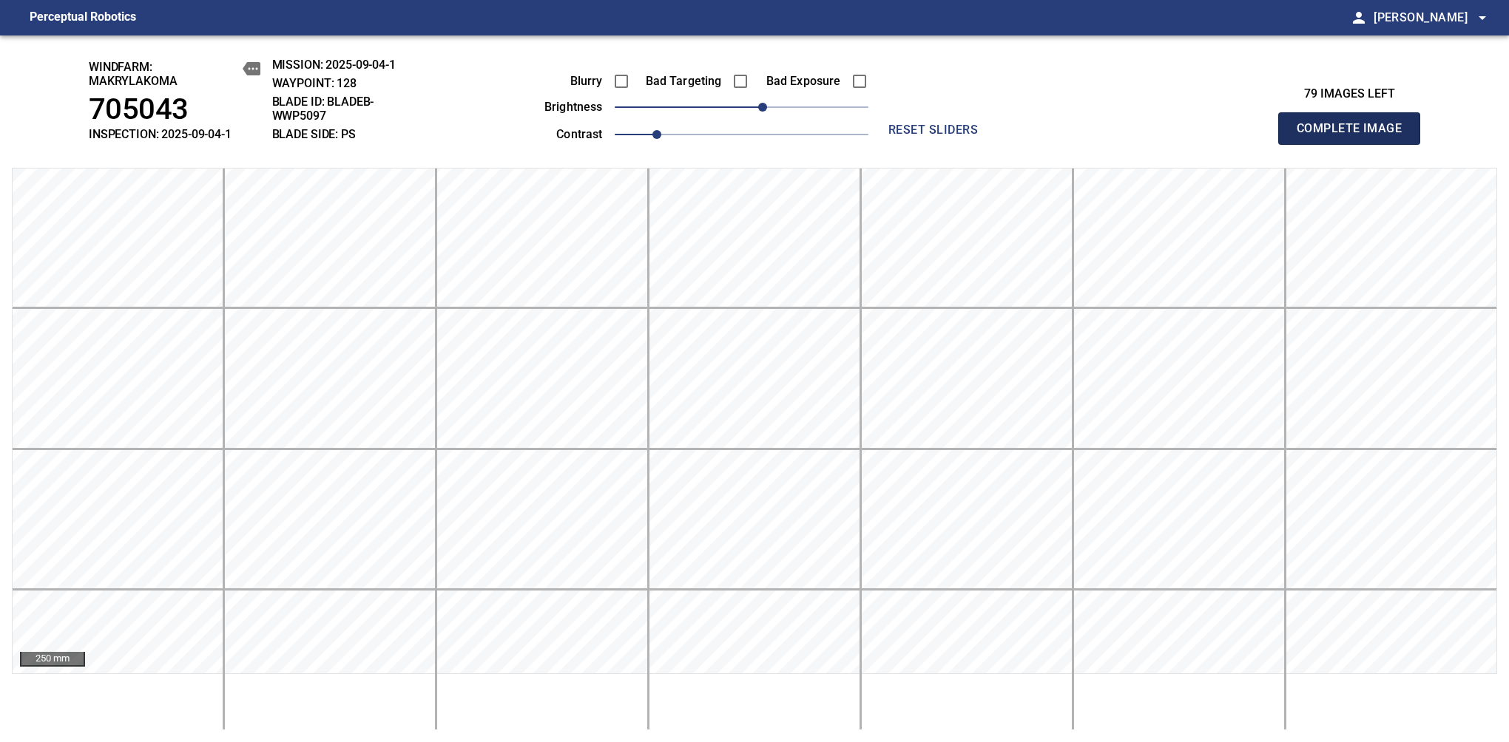
click at [1355, 136] on span "Complete Image" at bounding box center [1348, 128] width 109 height 21
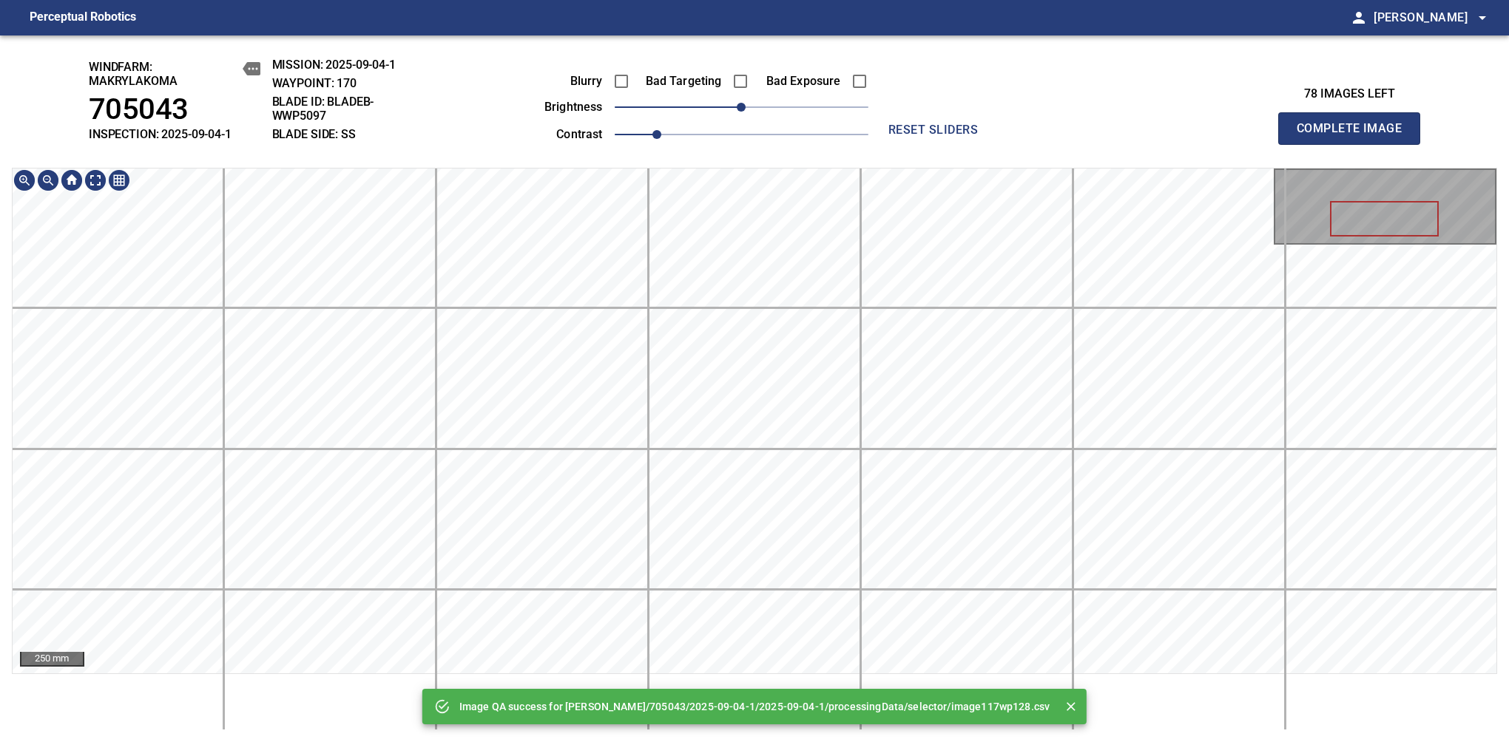
click at [788, 44] on div "Image QA success for Makrylakoma/705043/2025-09-04-1/2025-09-04-1/processingDat…" at bounding box center [754, 388] width 1509 height 707
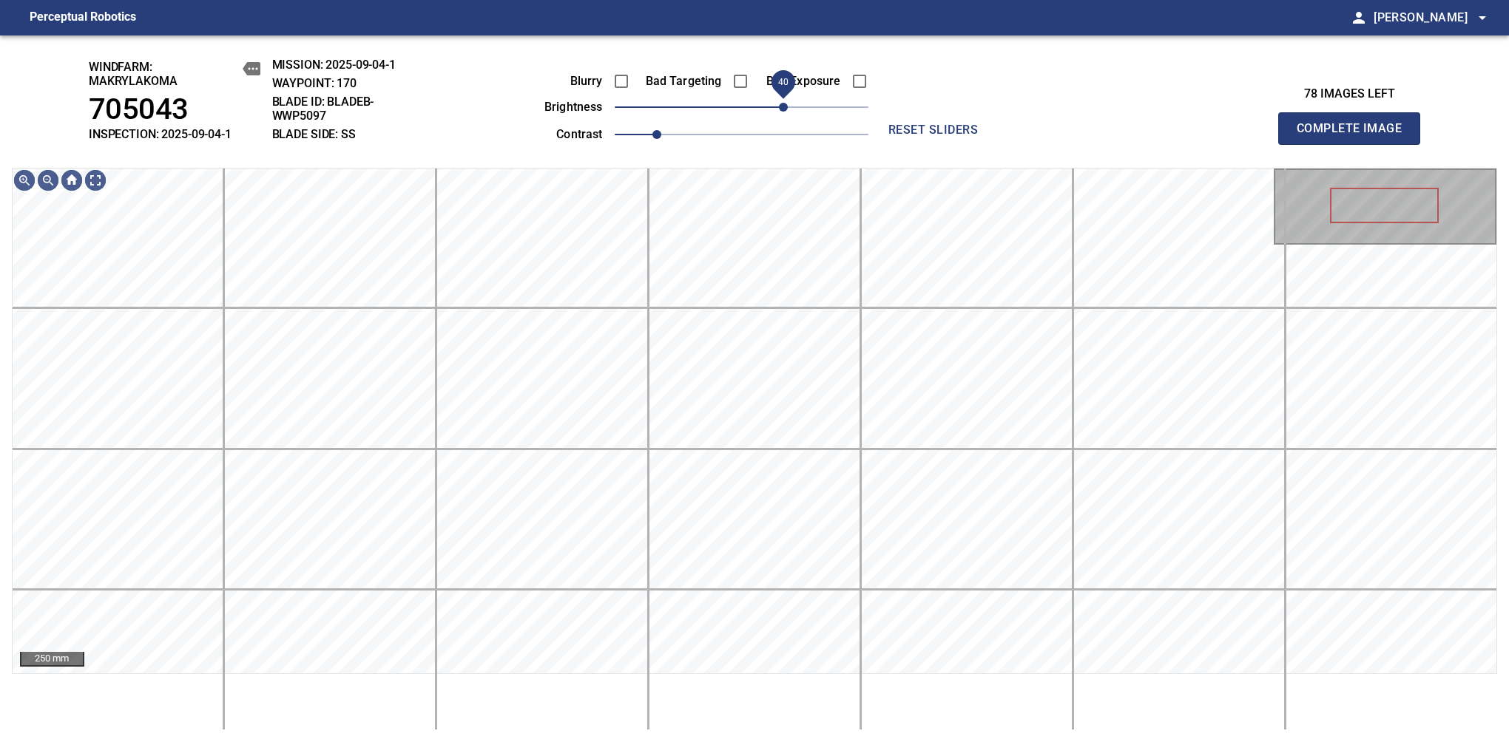
drag, startPoint x: 748, startPoint y: 112, endPoint x: 785, endPoint y: 106, distance: 36.7
click at [785, 106] on span "40" at bounding box center [783, 107] width 9 height 9
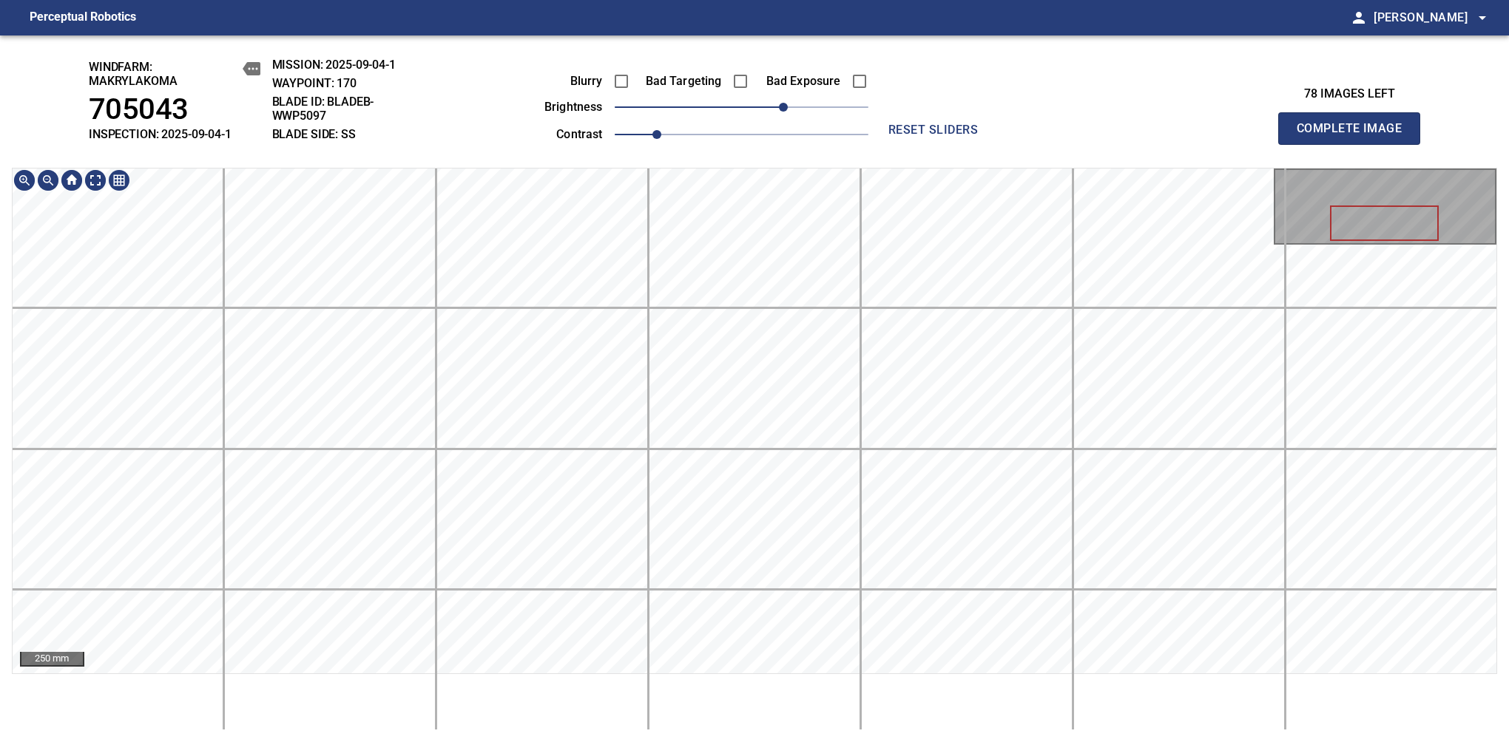
click at [829, 130] on div "windfarm: Makrylakoma 705043 INSPECTION: 2025-09-04-1 MISSION: 2025-09-04-1 WAY…" at bounding box center [754, 388] width 1509 height 707
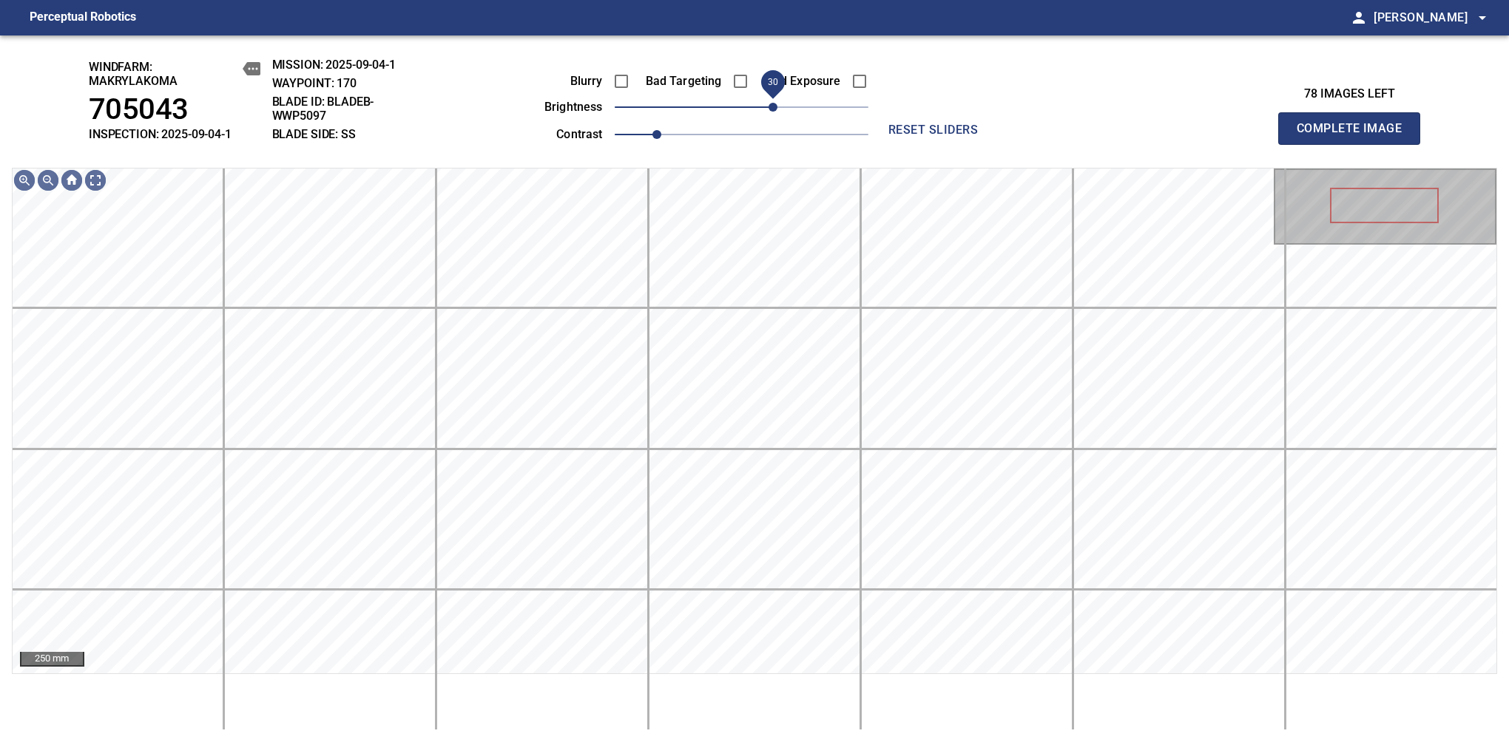
click at [775, 112] on span "30" at bounding box center [772, 107] width 9 height 9
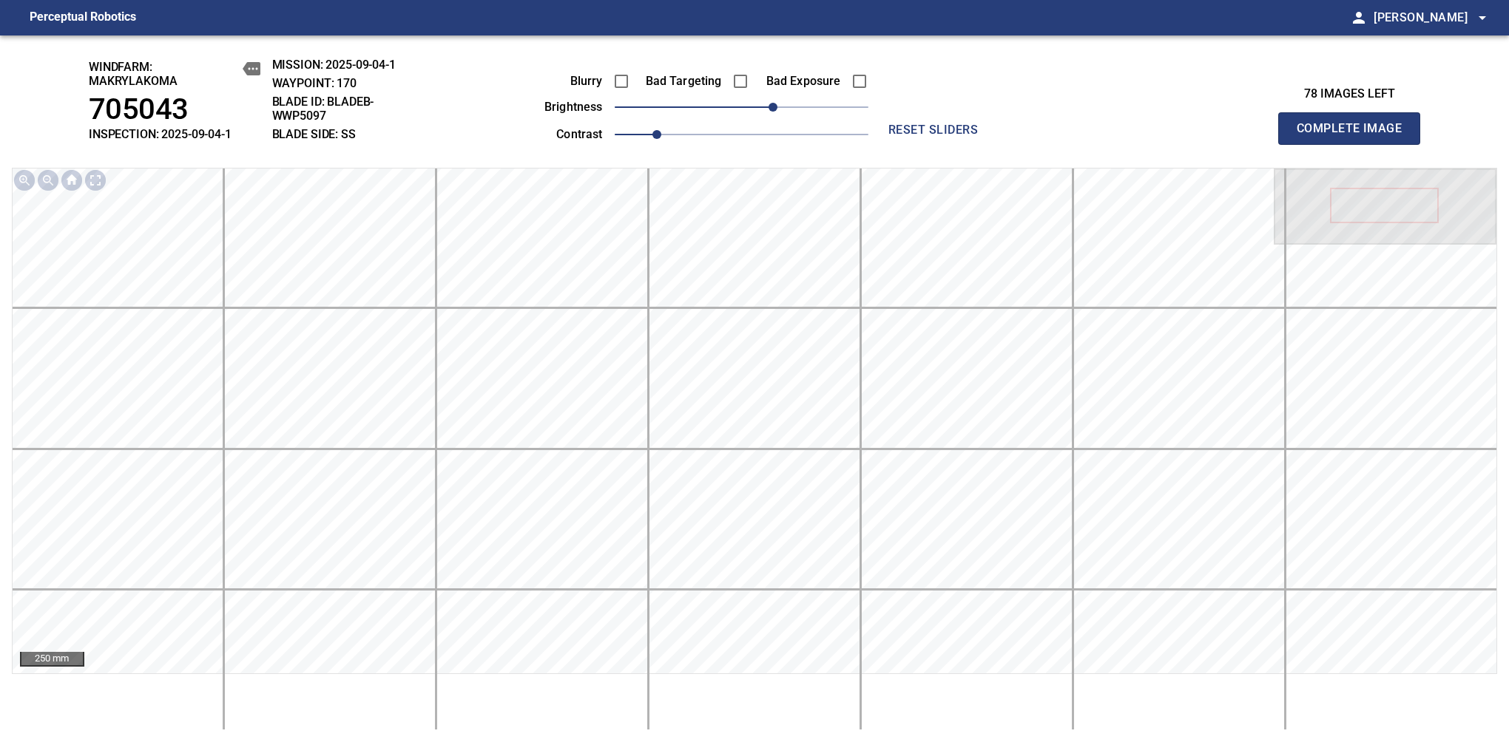
click at [1355, 136] on span "Complete Image" at bounding box center [1348, 128] width 109 height 21
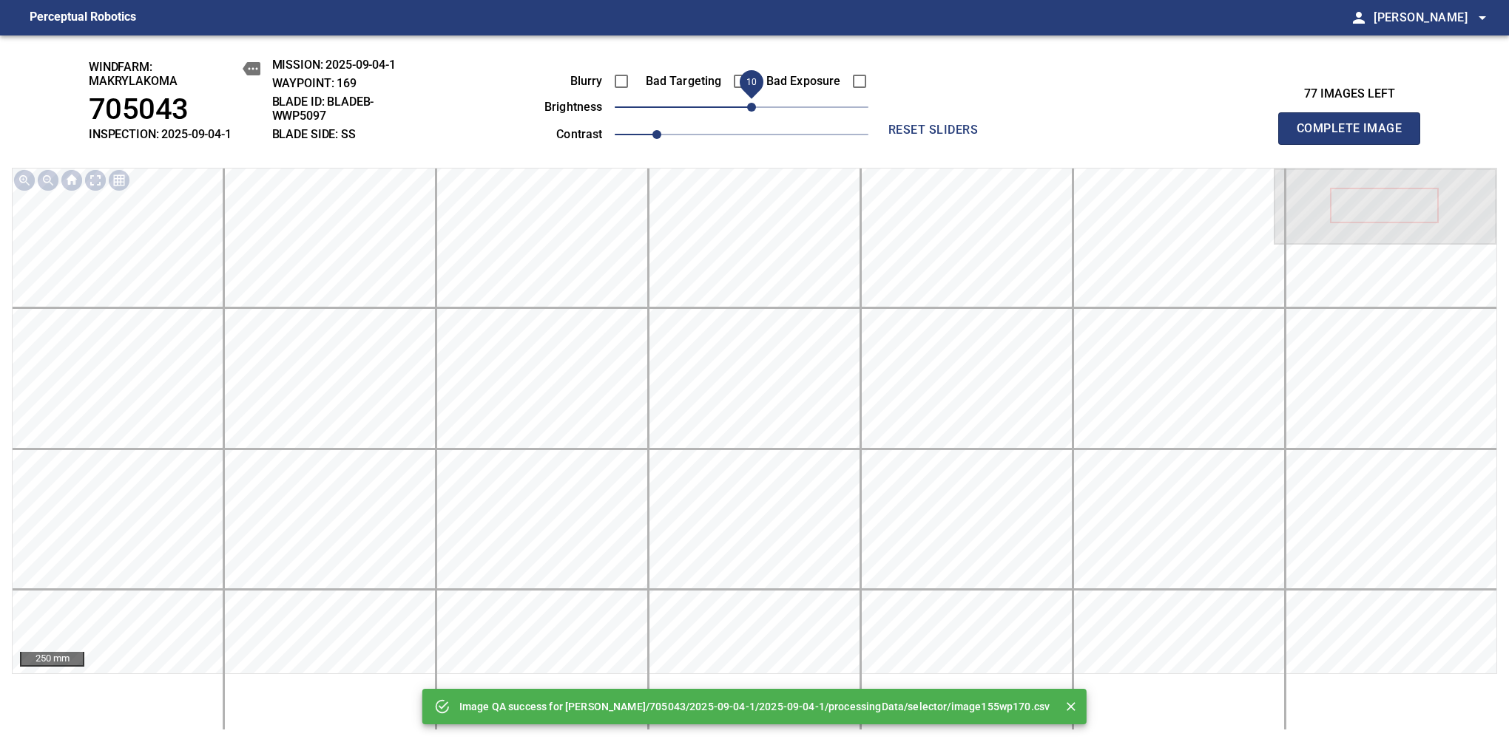
click at [749, 112] on span "10" at bounding box center [751, 107] width 9 height 9
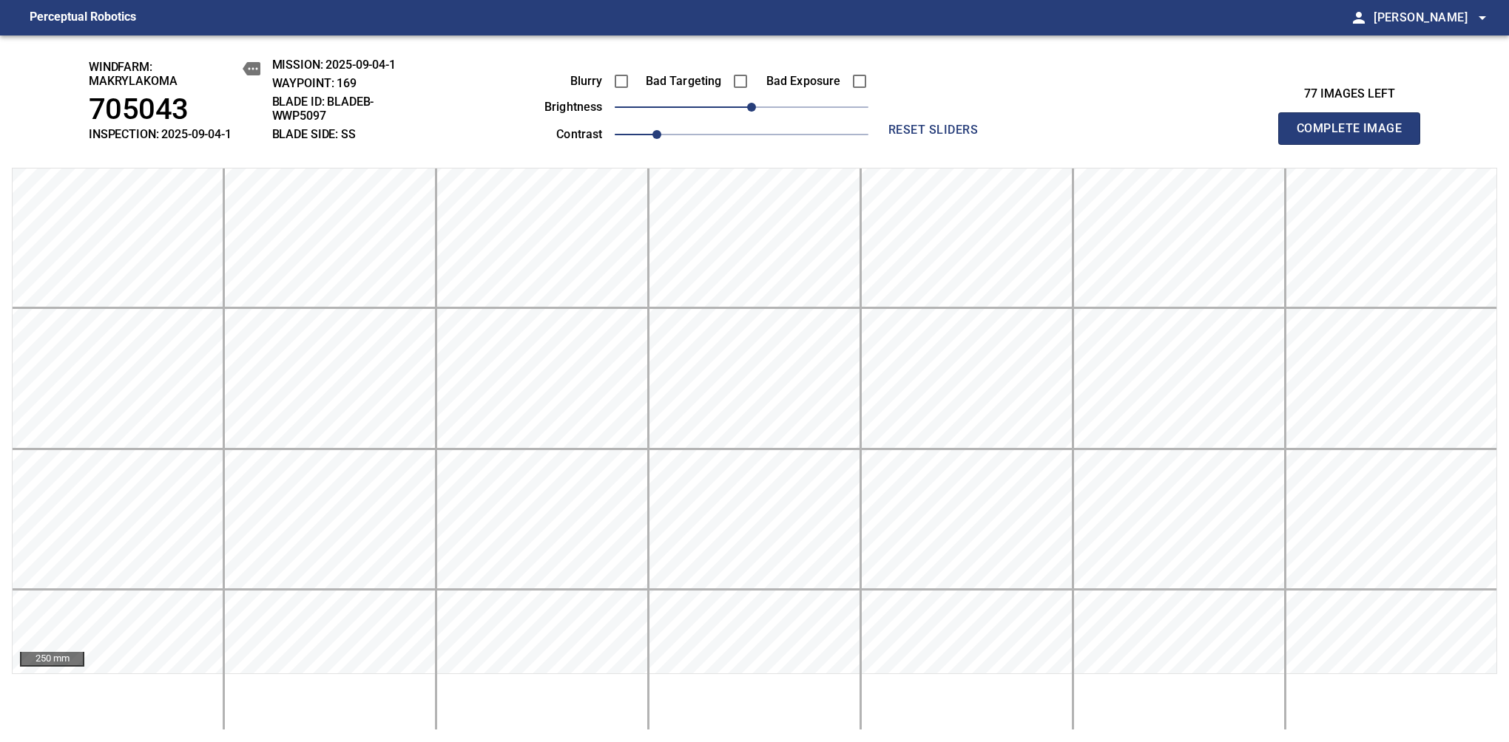
click at [1355, 136] on span "Complete Image" at bounding box center [1348, 128] width 109 height 21
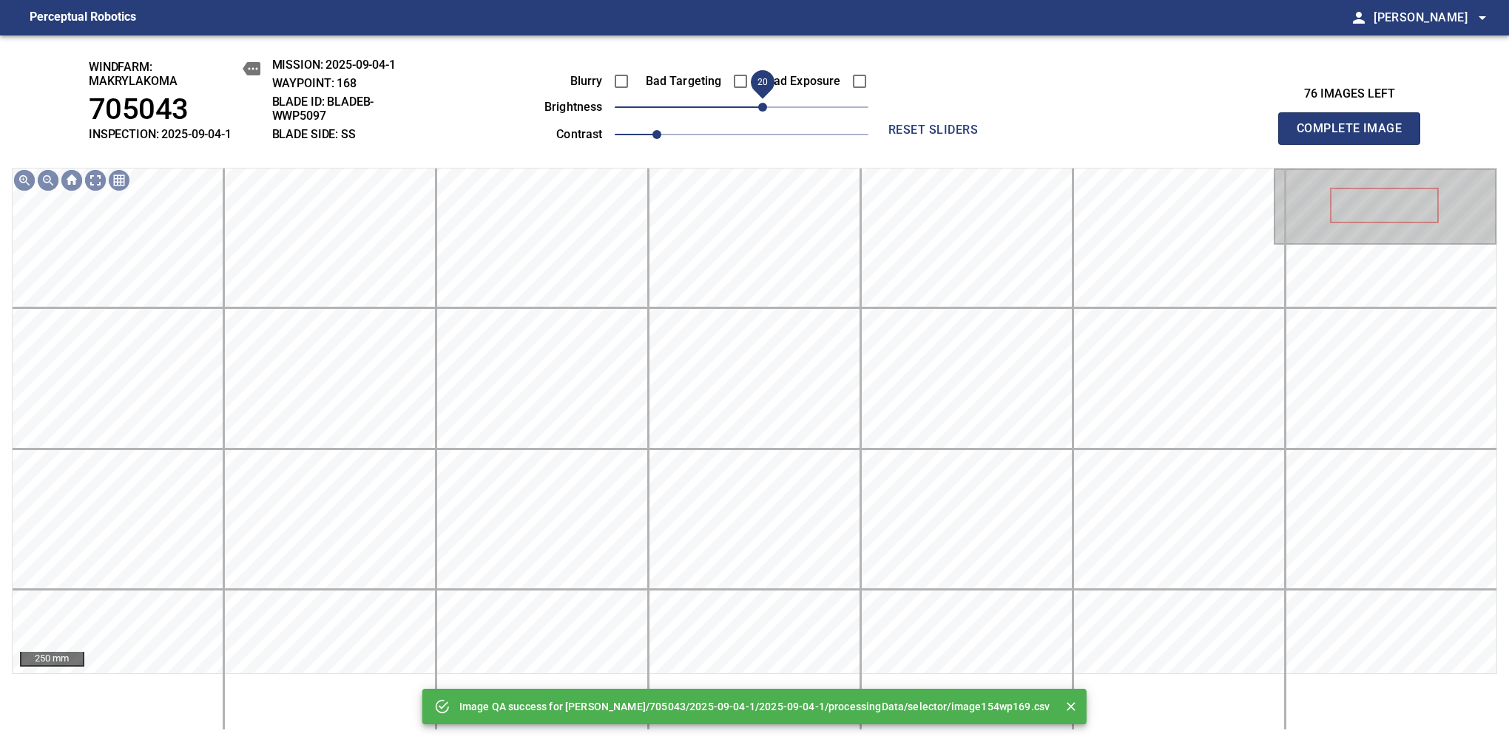
drag, startPoint x: 746, startPoint y: 102, endPoint x: 759, endPoint y: 102, distance: 13.3
click at [759, 103] on span "20" at bounding box center [762, 107] width 9 height 9
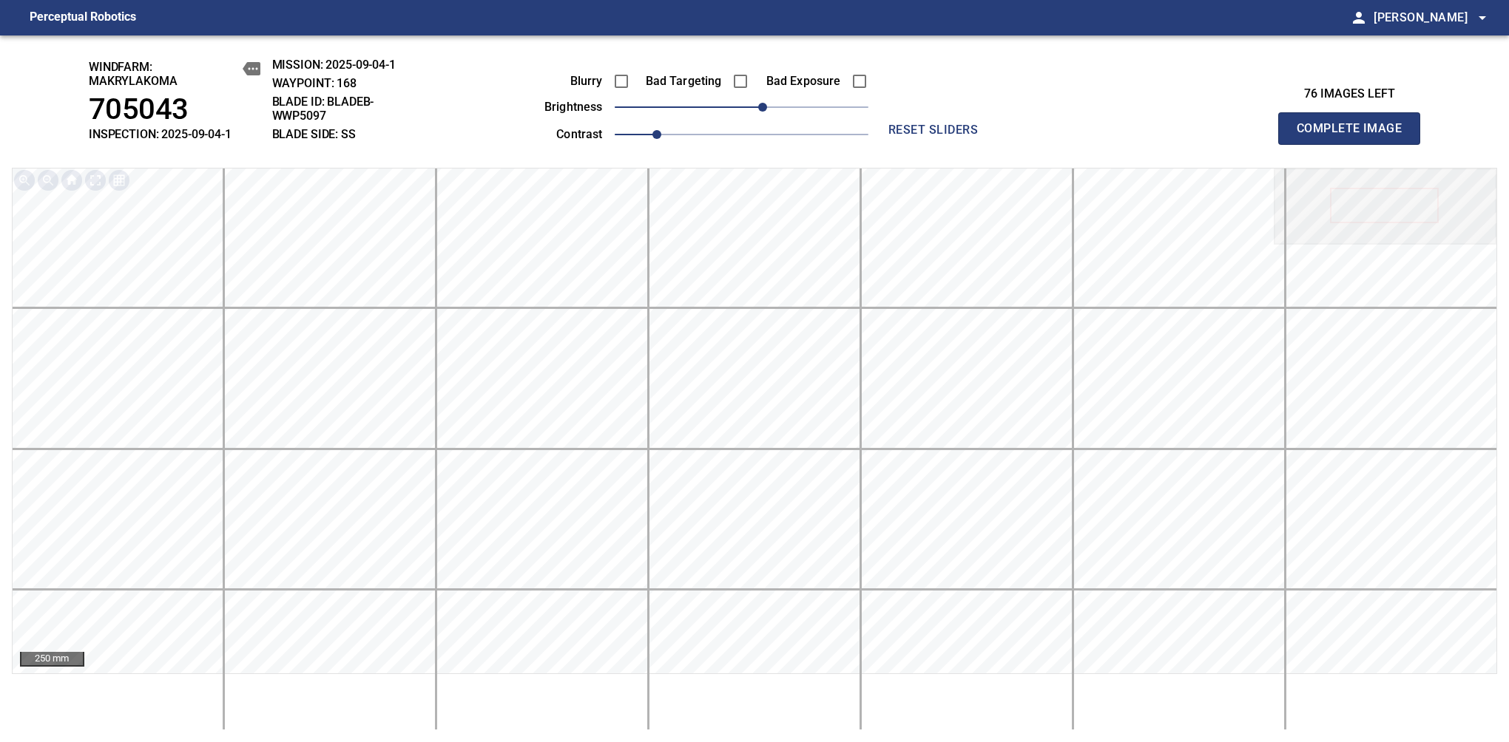
click at [1355, 136] on span "Complete Image" at bounding box center [1348, 128] width 109 height 21
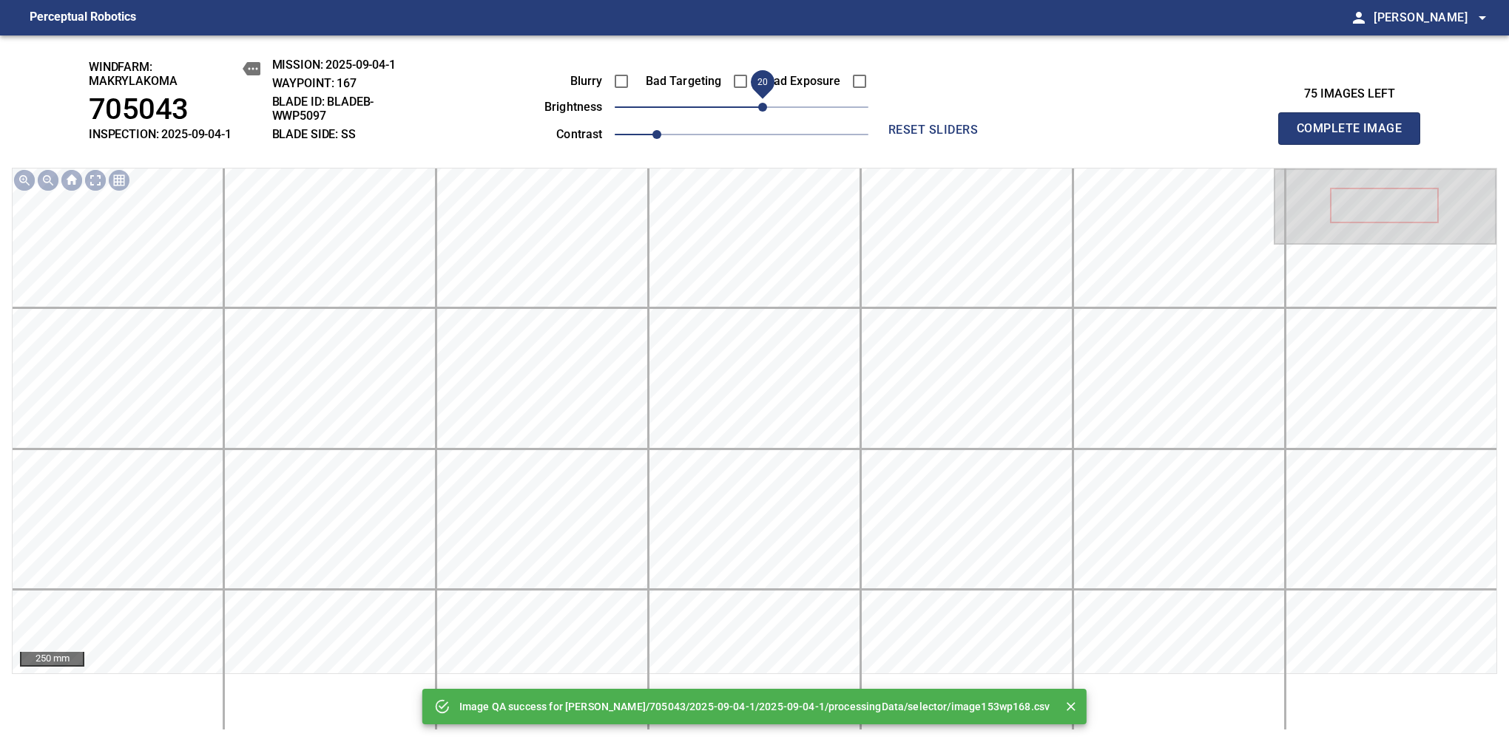
click at [762, 109] on span "20" at bounding box center [762, 107] width 9 height 9
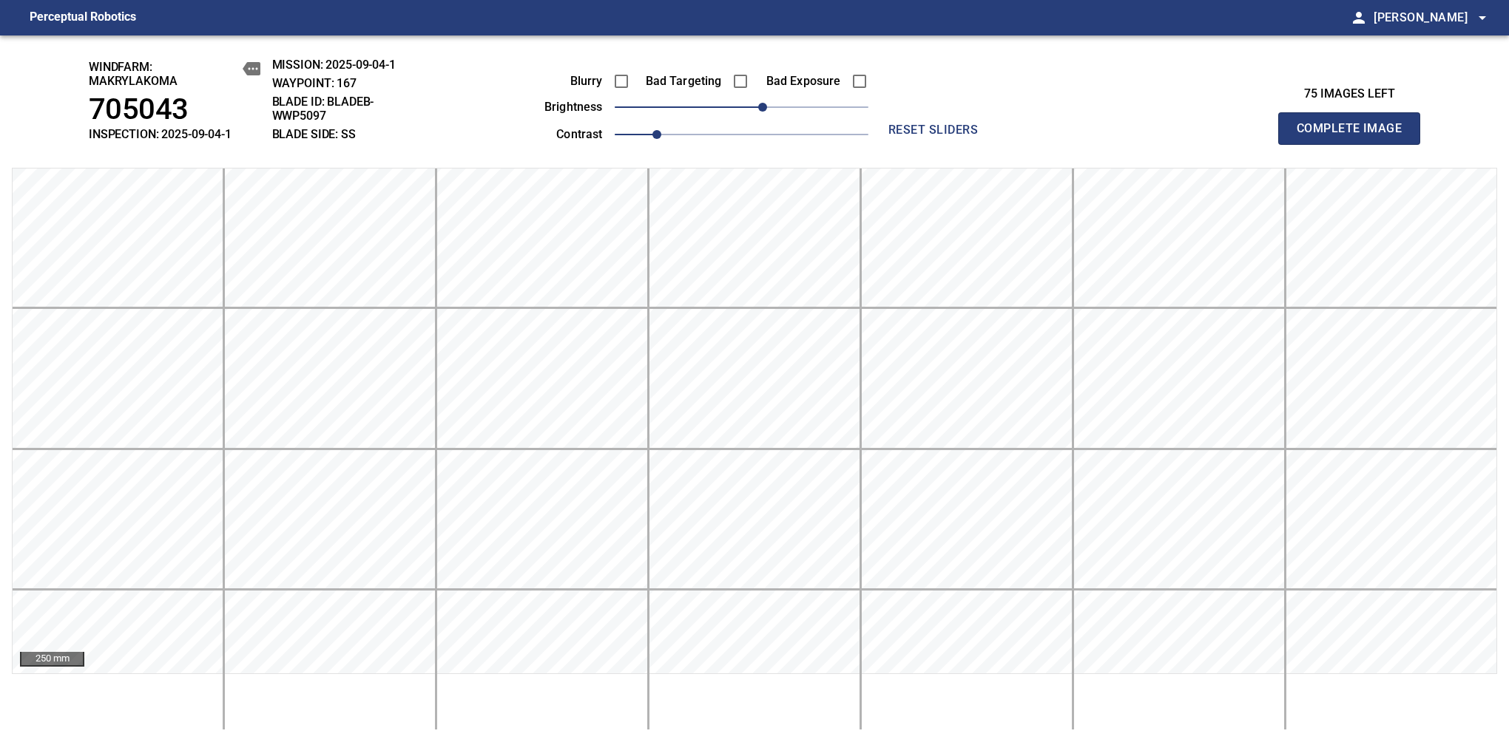
click at [1355, 136] on span "Complete Image" at bounding box center [1348, 128] width 109 height 21
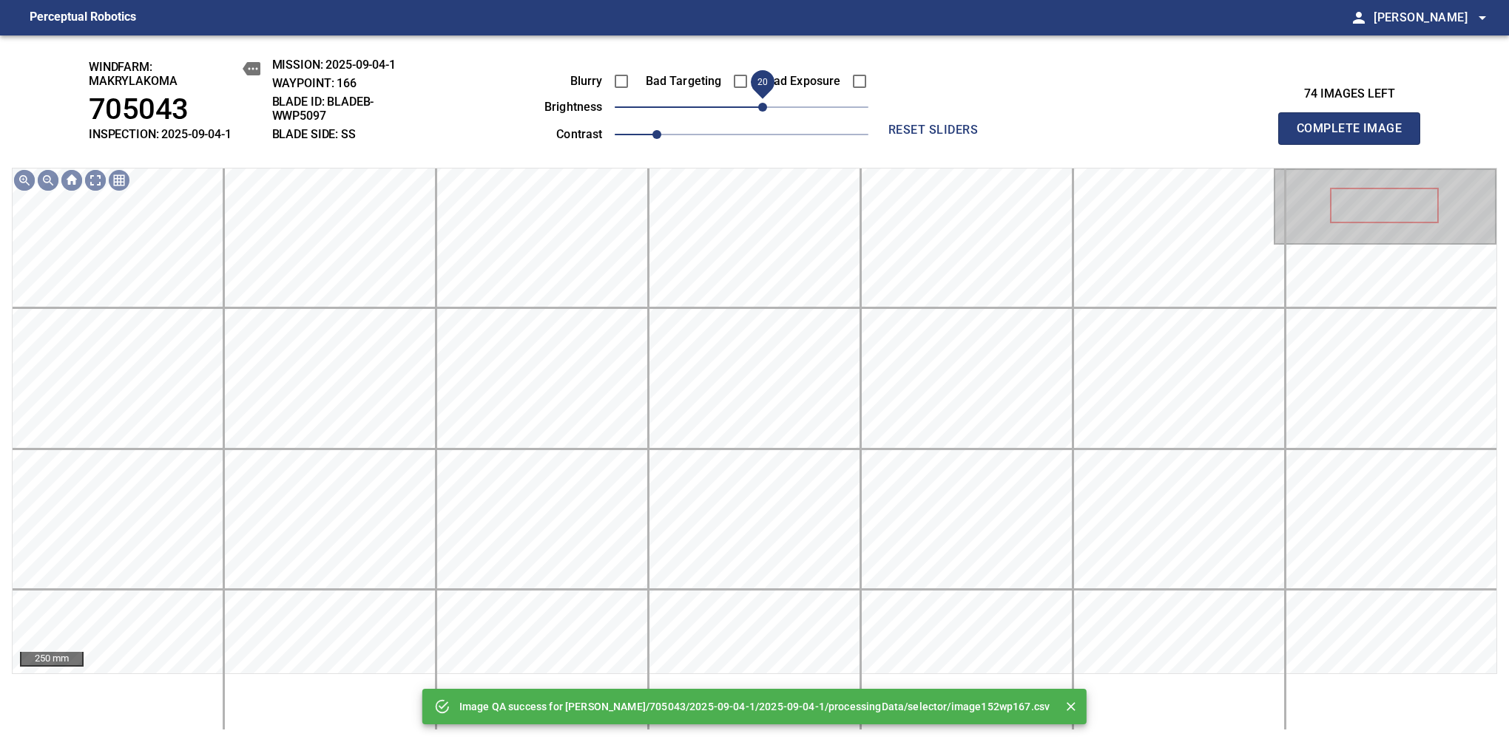
click at [764, 109] on span "20" at bounding box center [762, 107] width 9 height 9
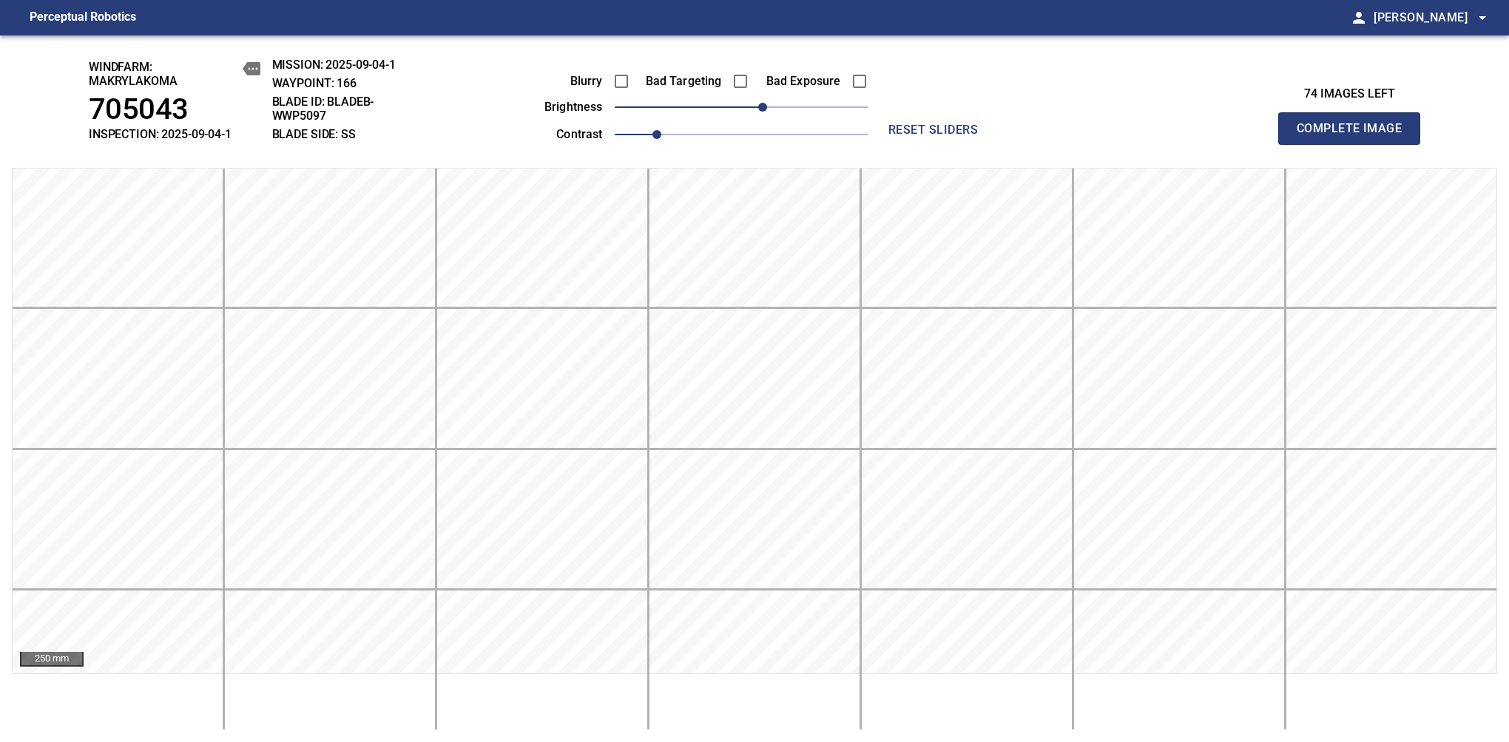
click at [1355, 136] on span "Complete Image" at bounding box center [1348, 128] width 109 height 21
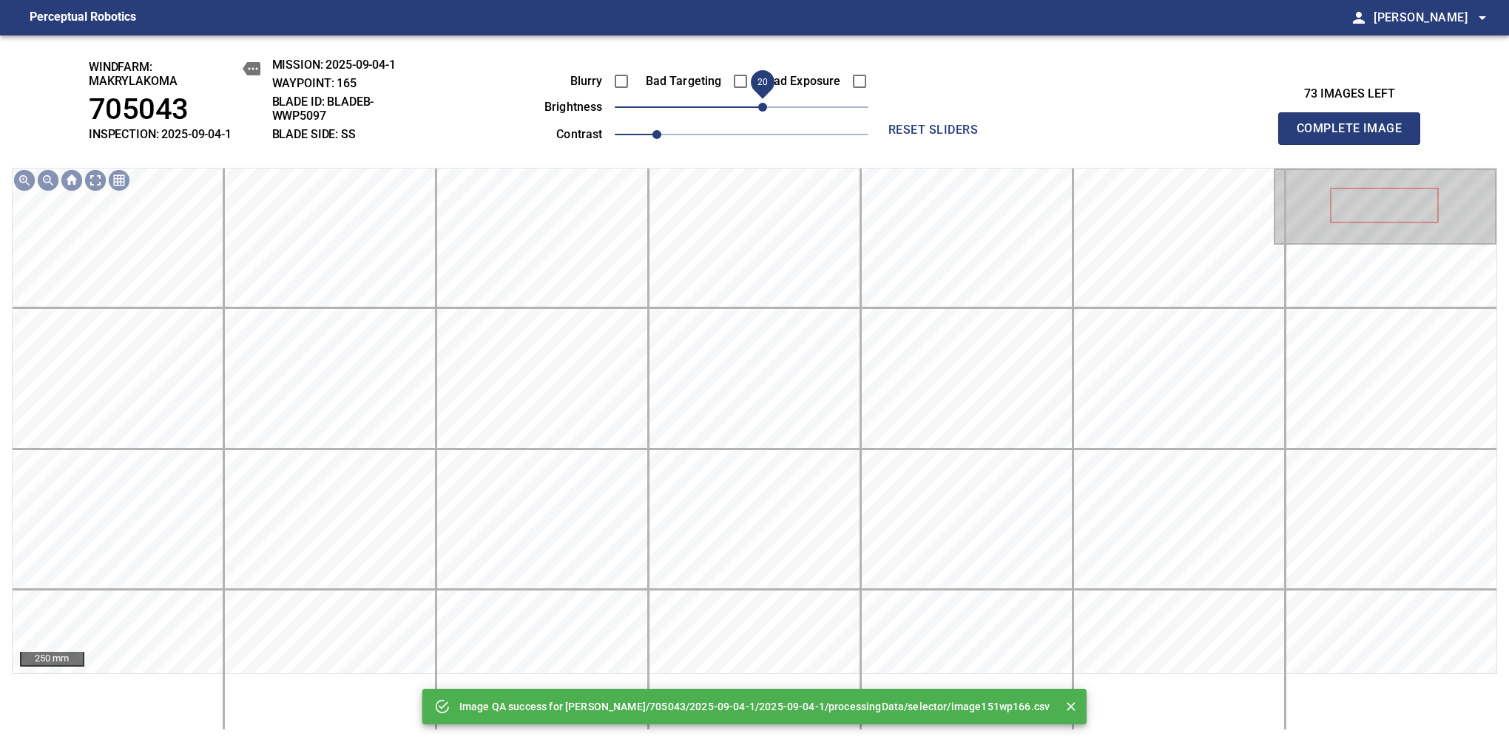
drag, startPoint x: 751, startPoint y: 109, endPoint x: 764, endPoint y: 109, distance: 12.6
click at [764, 109] on span "20" at bounding box center [762, 107] width 9 height 9
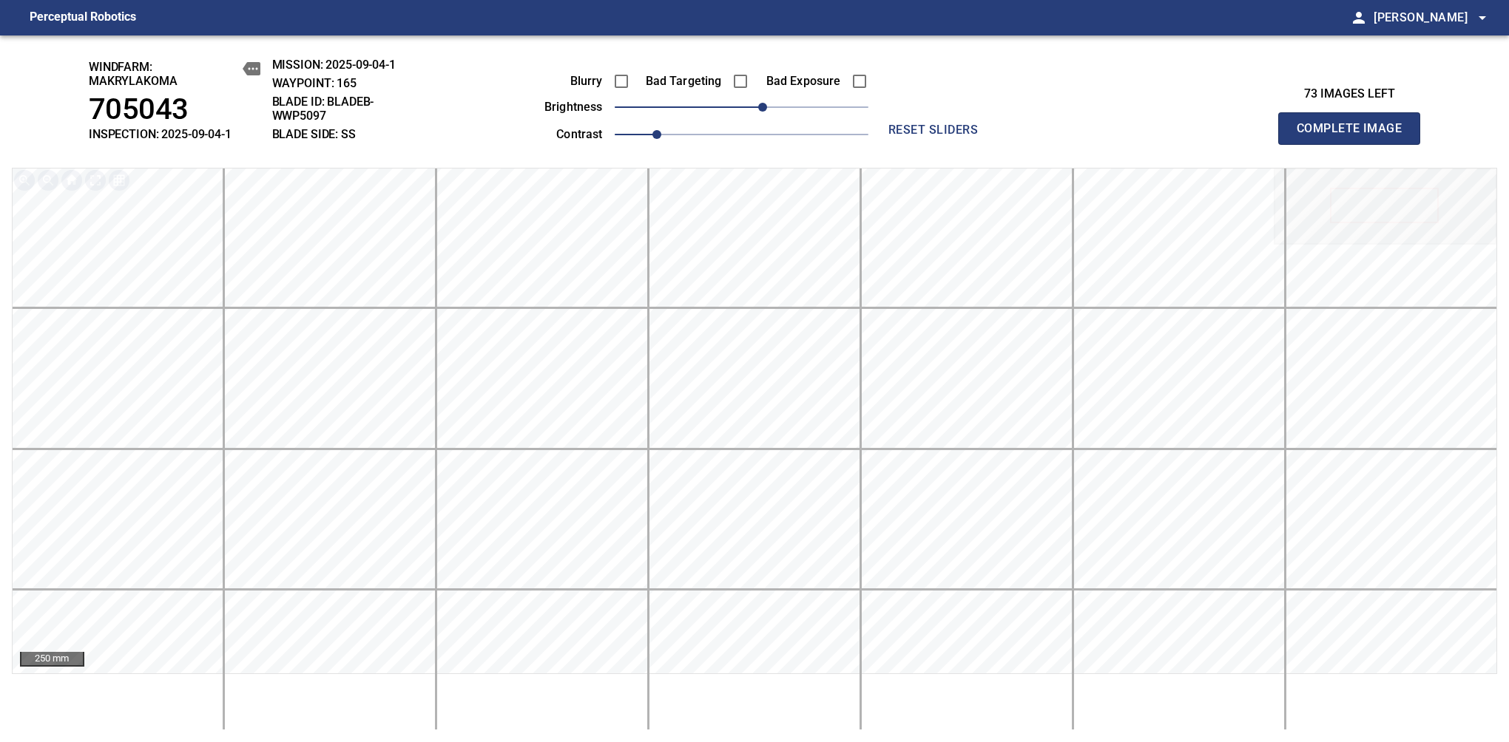
click at [1355, 136] on span "Complete Image" at bounding box center [1348, 128] width 109 height 21
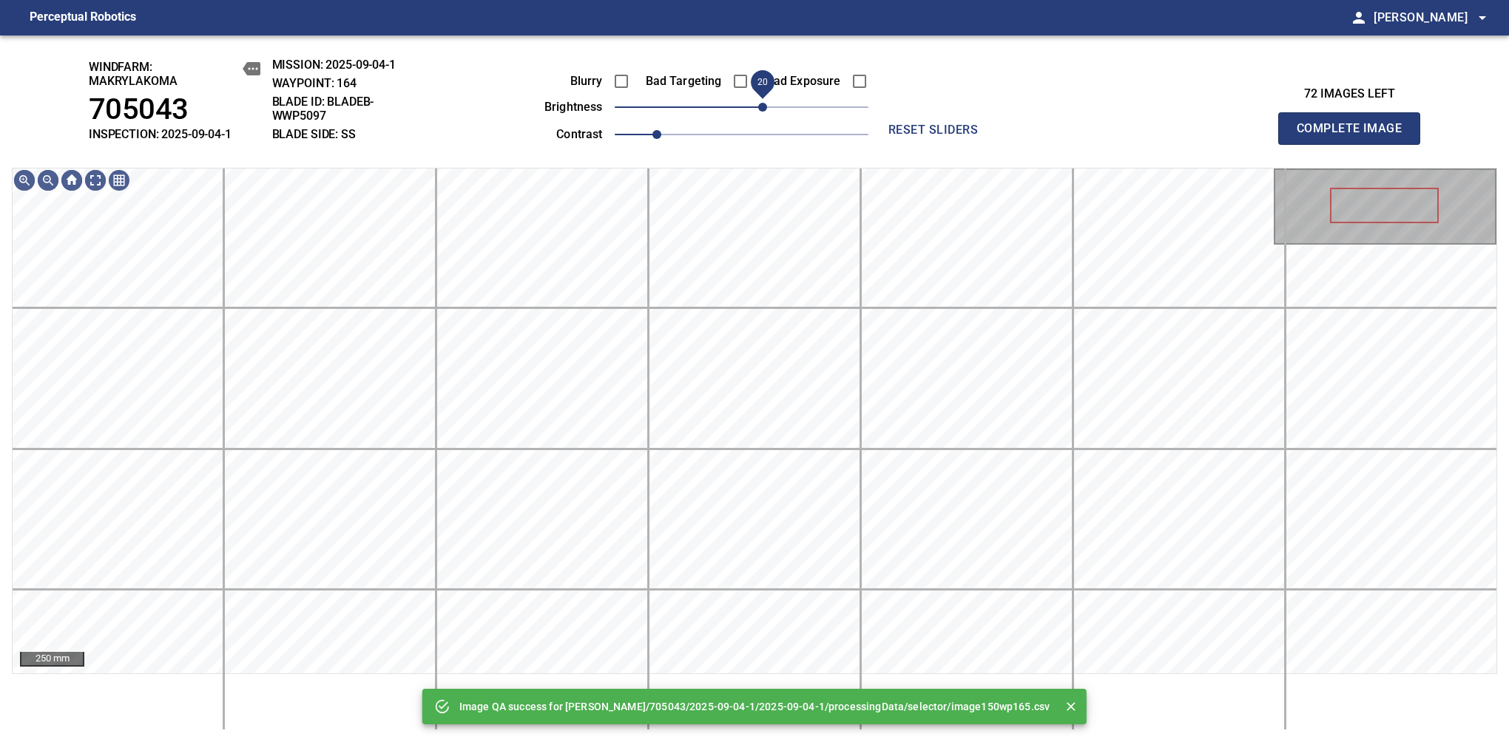
click at [759, 109] on span "20" at bounding box center [762, 107] width 9 height 9
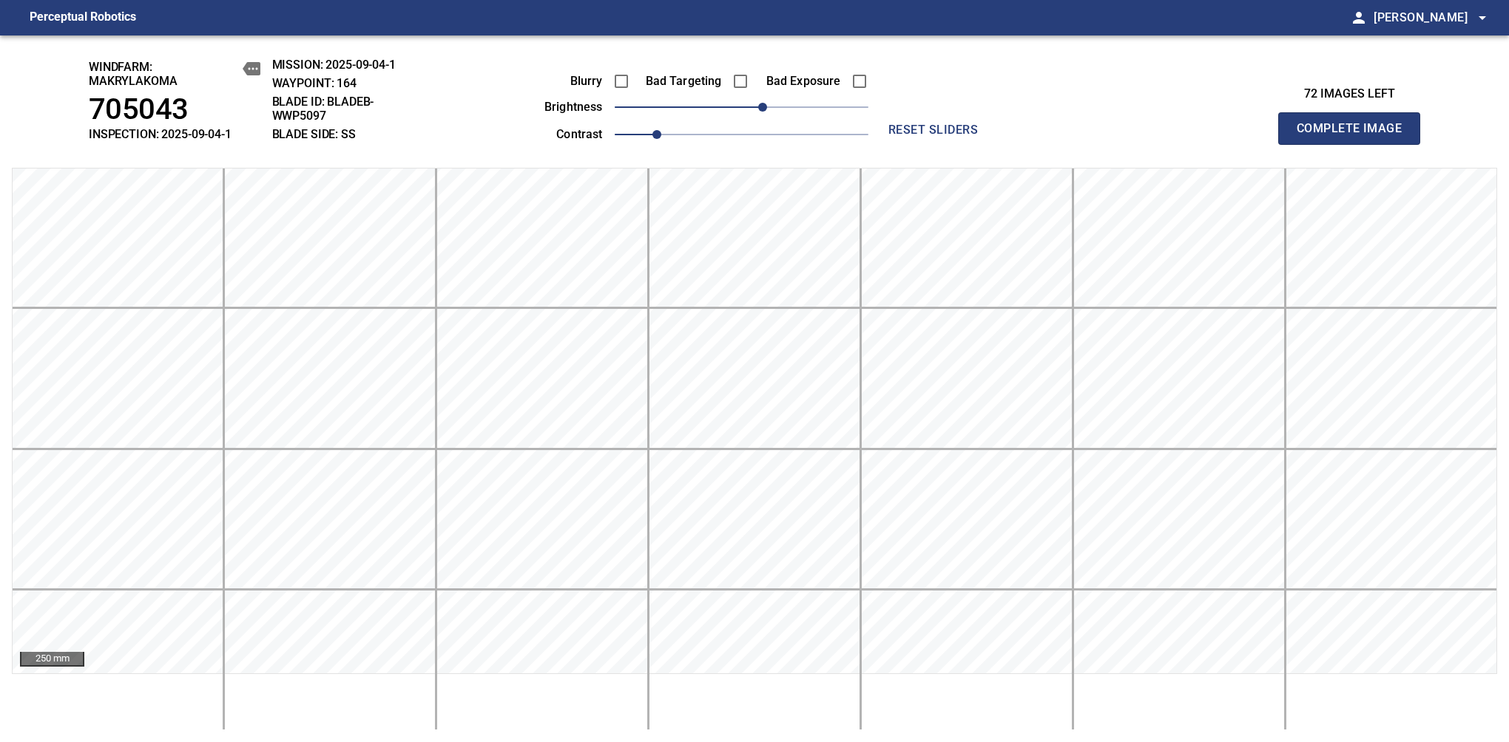
click at [1355, 136] on span "Complete Image" at bounding box center [1348, 128] width 109 height 21
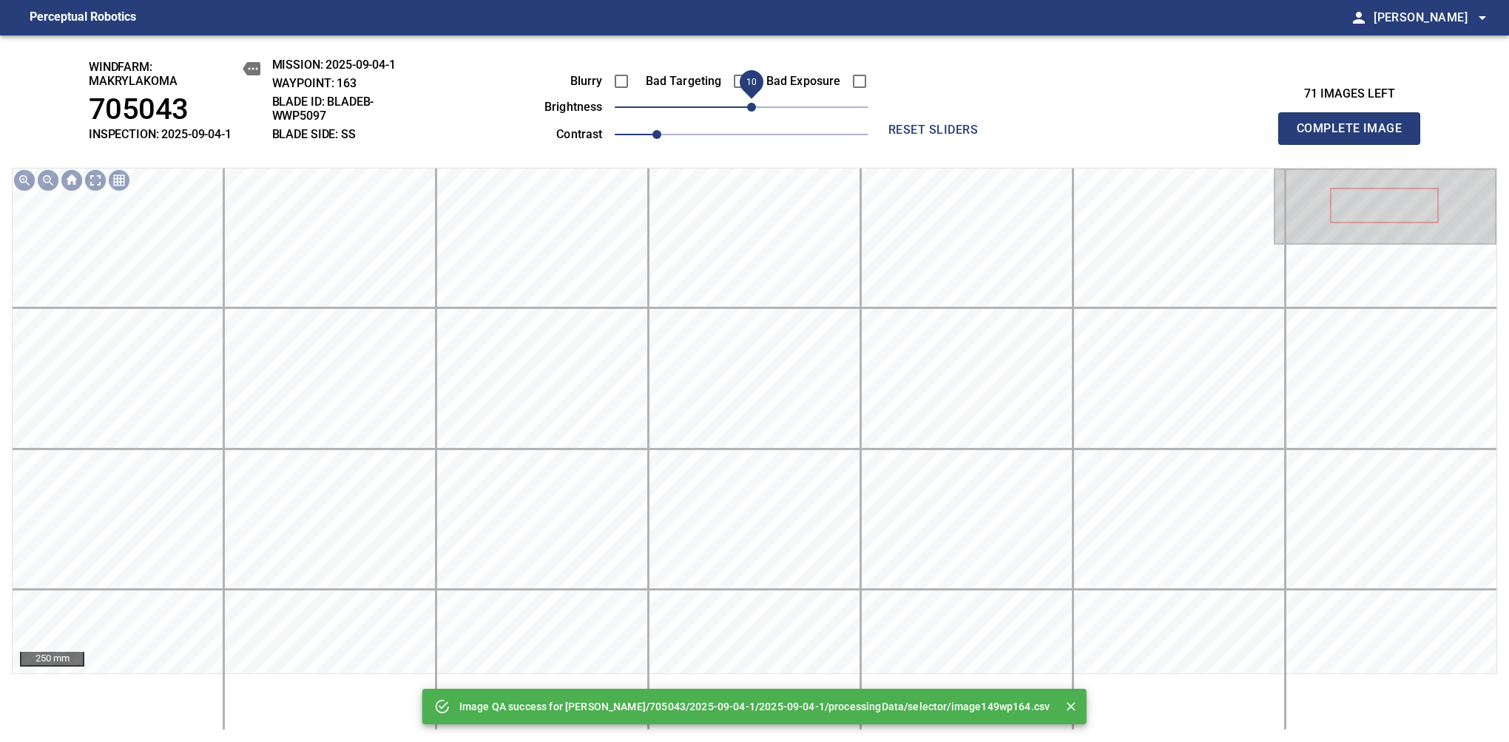
drag, startPoint x: 741, startPoint y: 102, endPoint x: 754, endPoint y: 104, distance: 12.7
click at [754, 104] on span "10" at bounding box center [751, 107] width 9 height 9
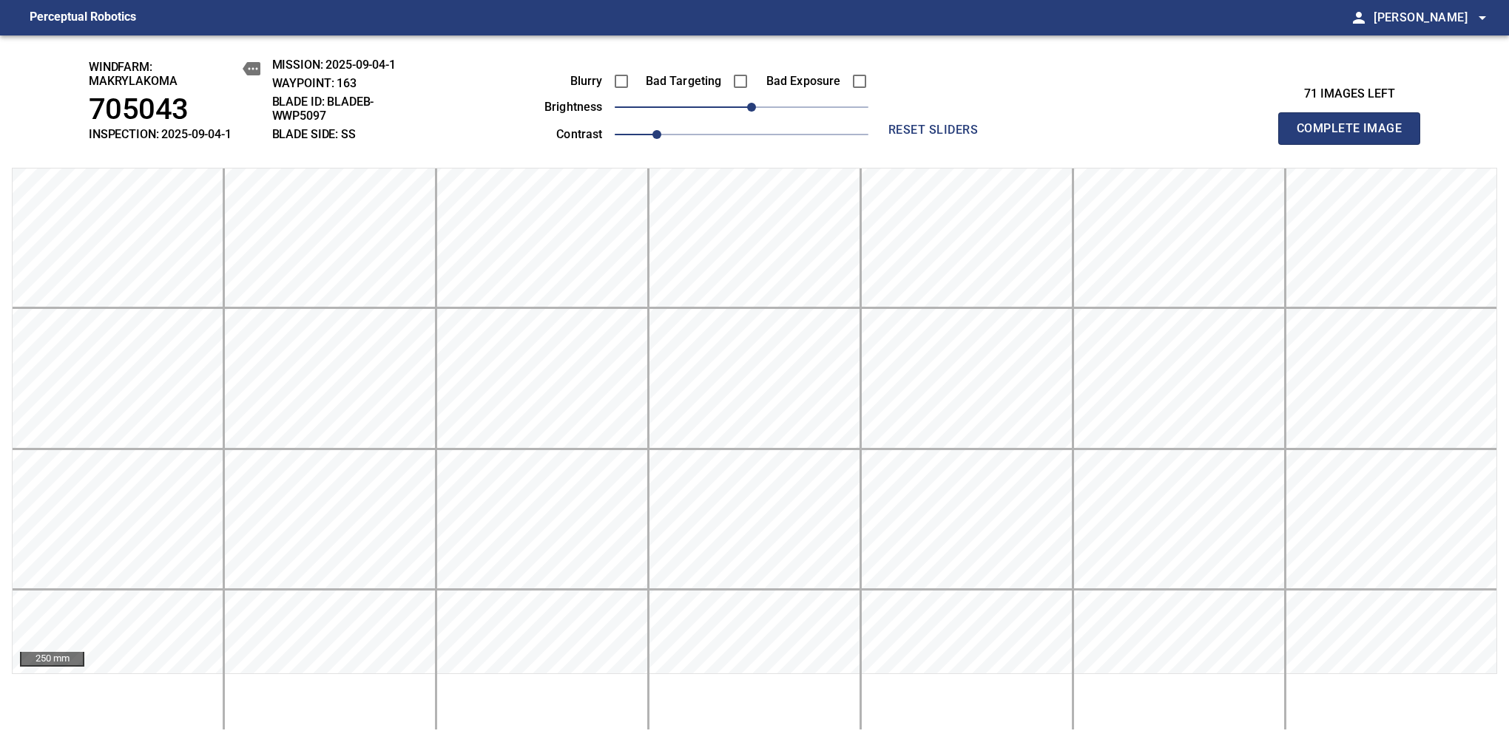
click at [1355, 136] on span "Complete Image" at bounding box center [1348, 128] width 109 height 21
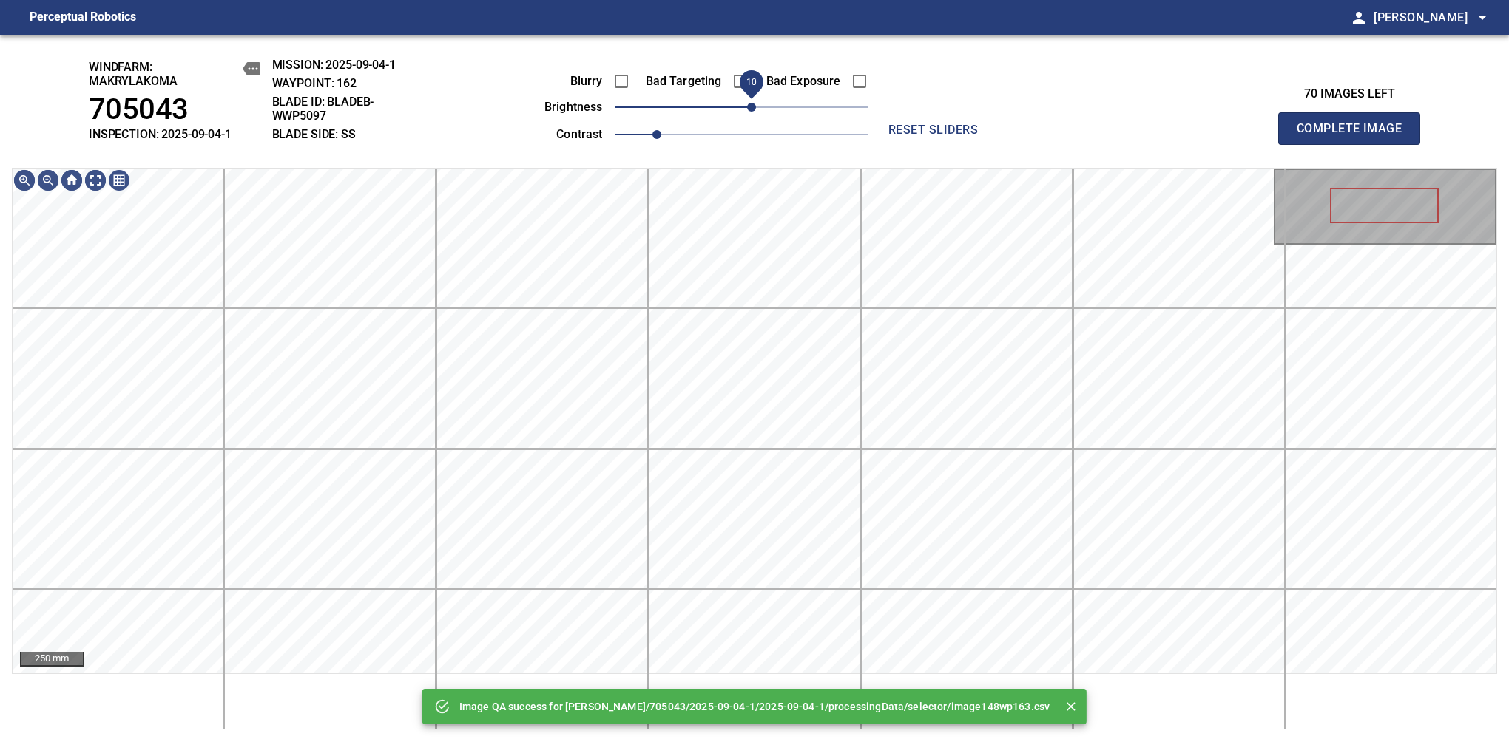
click at [751, 112] on span "10" at bounding box center [751, 107] width 9 height 9
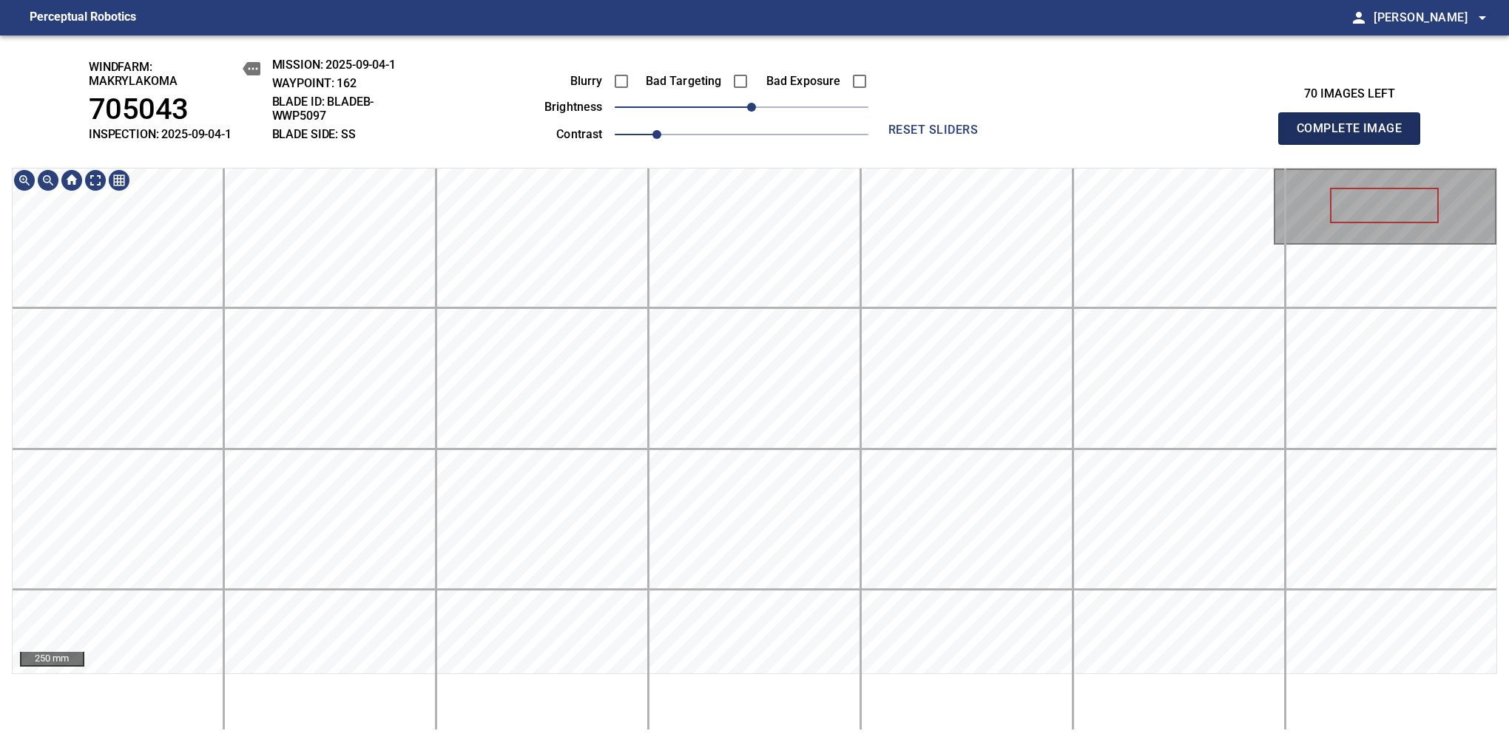
click at [1355, 136] on span "Complete Image" at bounding box center [1348, 128] width 109 height 21
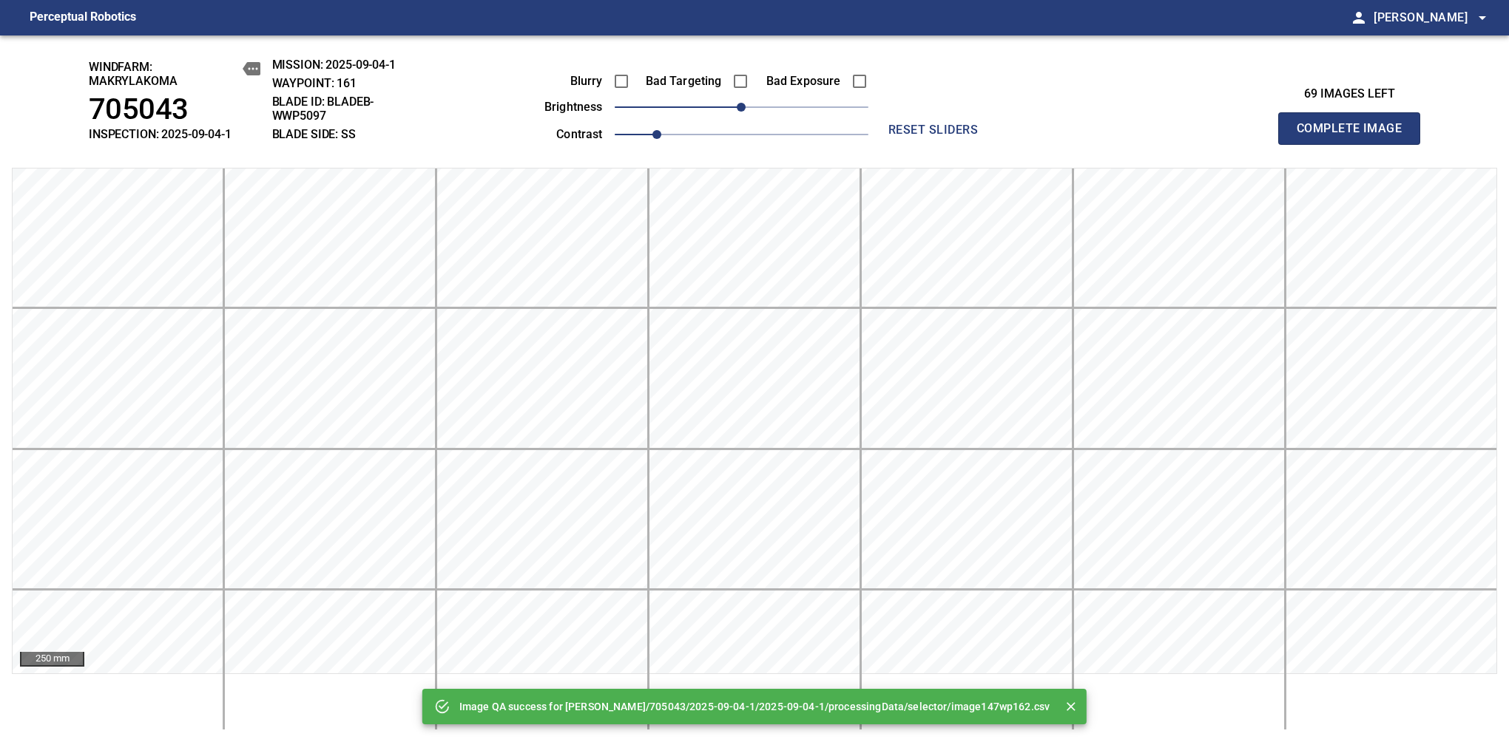
click at [1355, 136] on span "Complete Image" at bounding box center [1348, 128] width 109 height 21
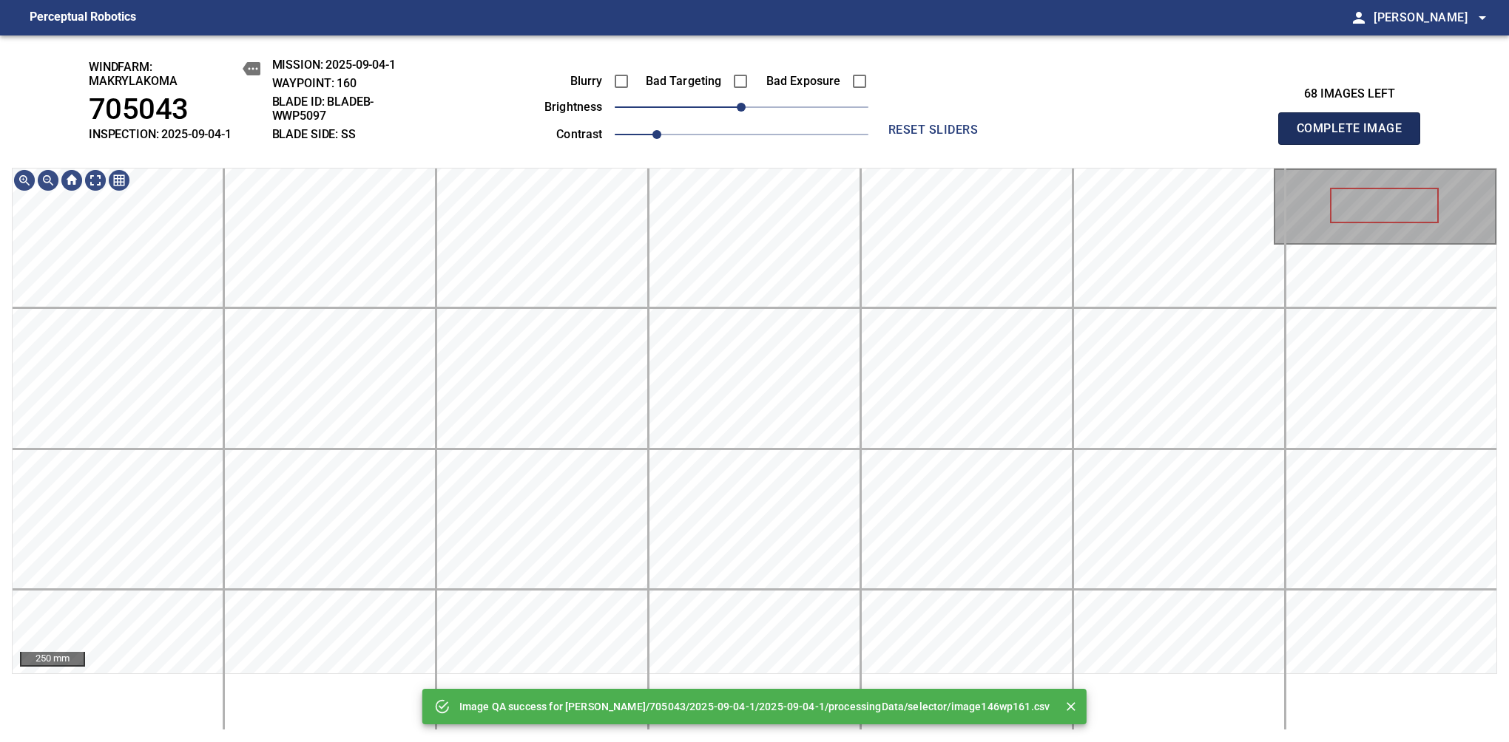
click at [1355, 136] on span "Complete Image" at bounding box center [1348, 128] width 109 height 21
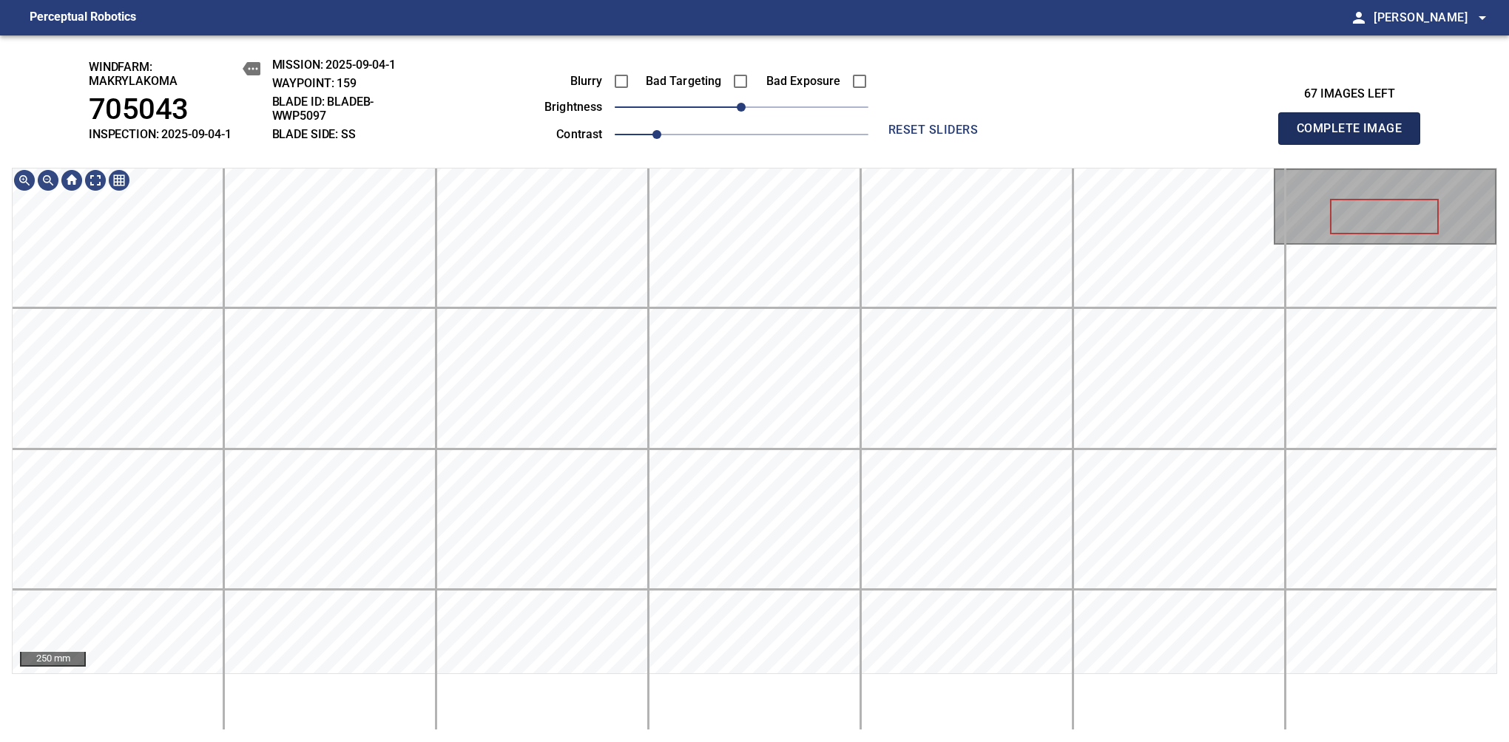
click at [1355, 136] on span "Complete Image" at bounding box center [1348, 128] width 109 height 21
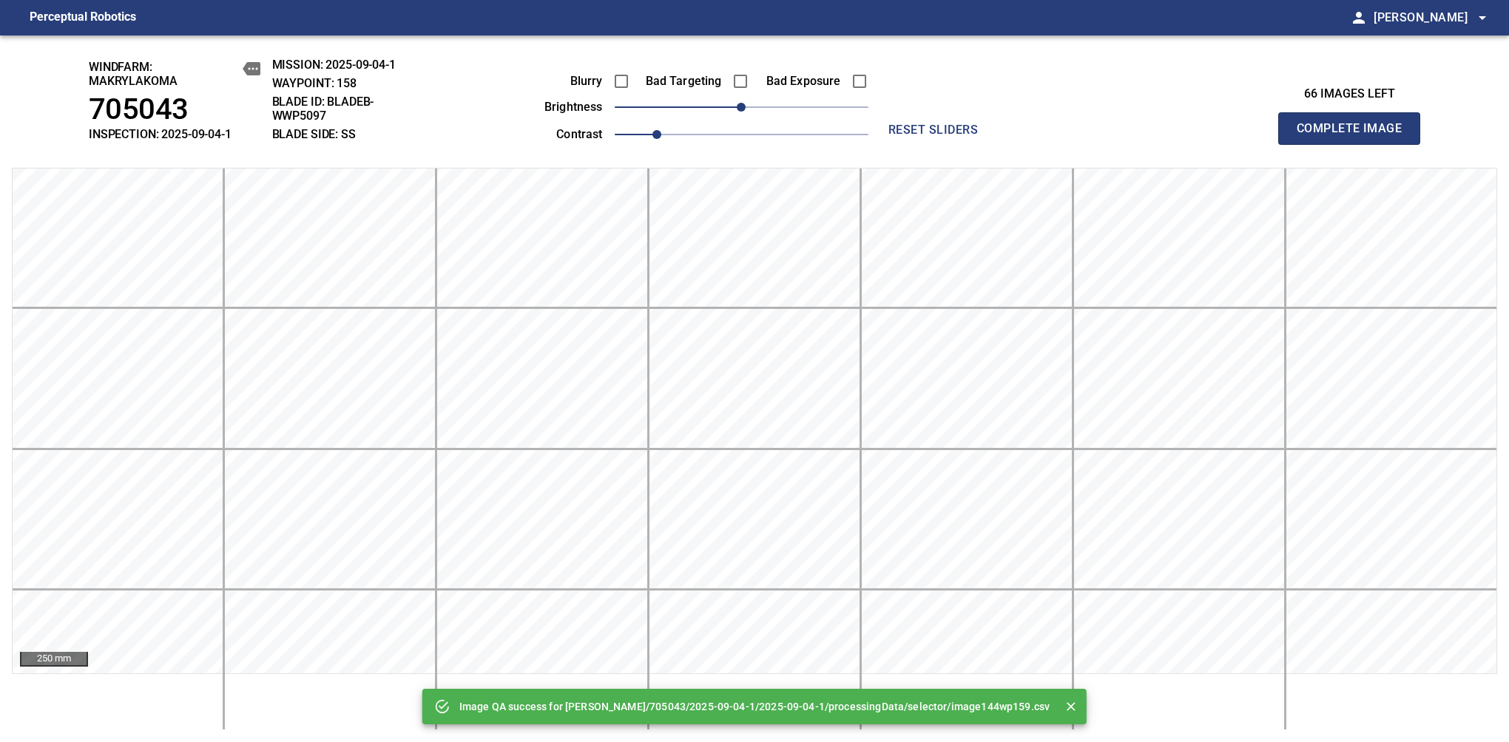
drag, startPoint x: 1355, startPoint y: 136, endPoint x: 748, endPoint y: 106, distance: 607.8
click at [1355, 136] on span "Complete Image" at bounding box center [1348, 128] width 109 height 21
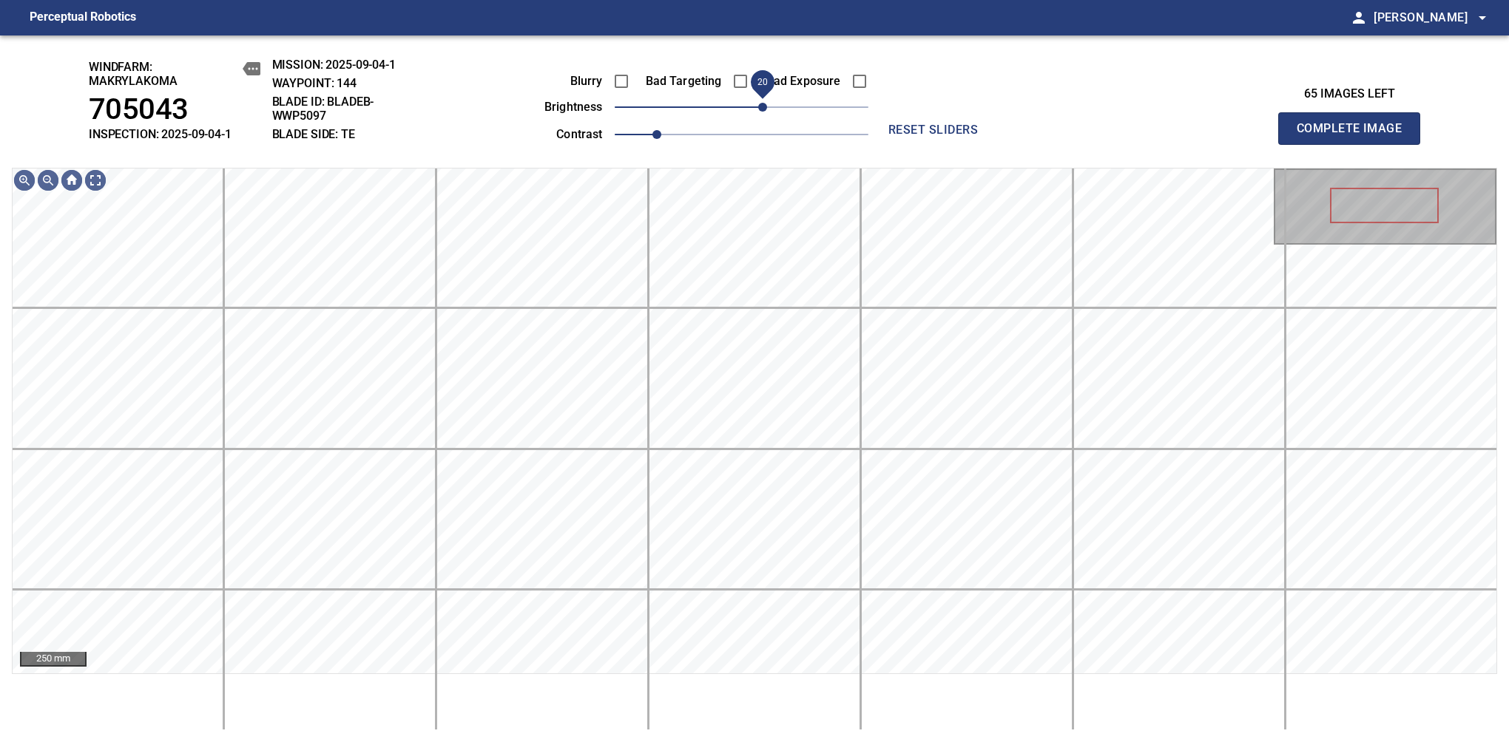
click at [764, 103] on span "20" at bounding box center [762, 107] width 9 height 9
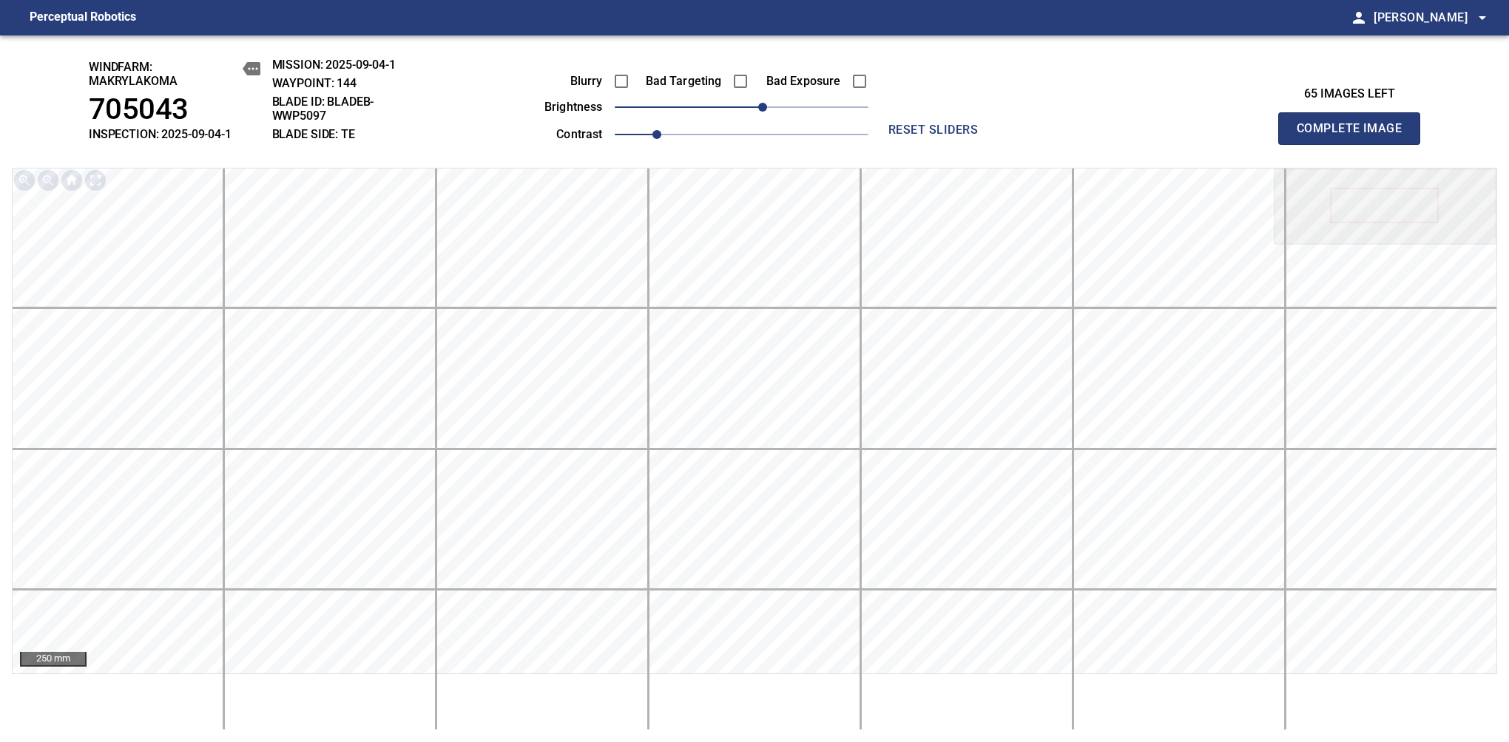
click at [1355, 136] on span "Complete Image" at bounding box center [1348, 128] width 109 height 21
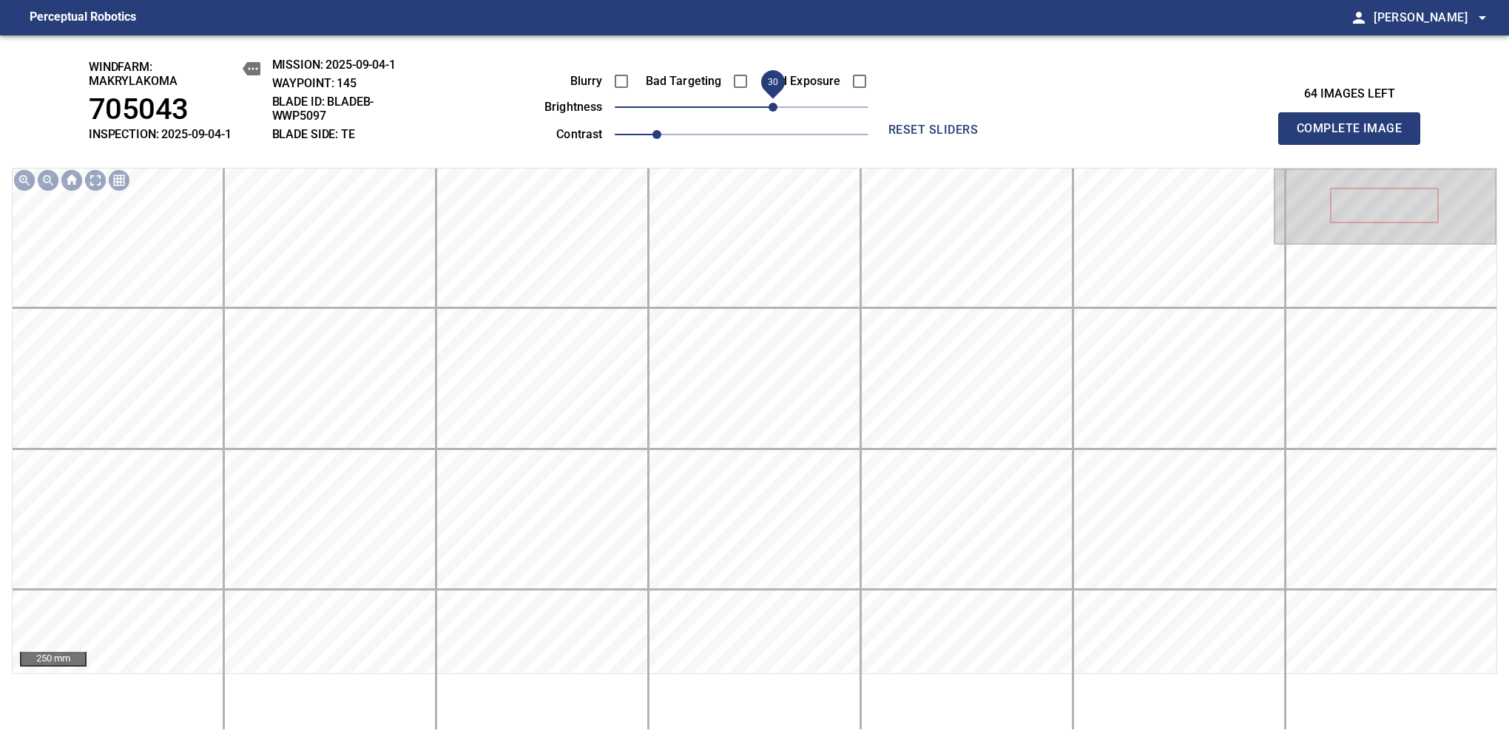
drag, startPoint x: 748, startPoint y: 109, endPoint x: 775, endPoint y: 117, distance: 27.6
click at [775, 112] on span "30" at bounding box center [772, 107] width 9 height 9
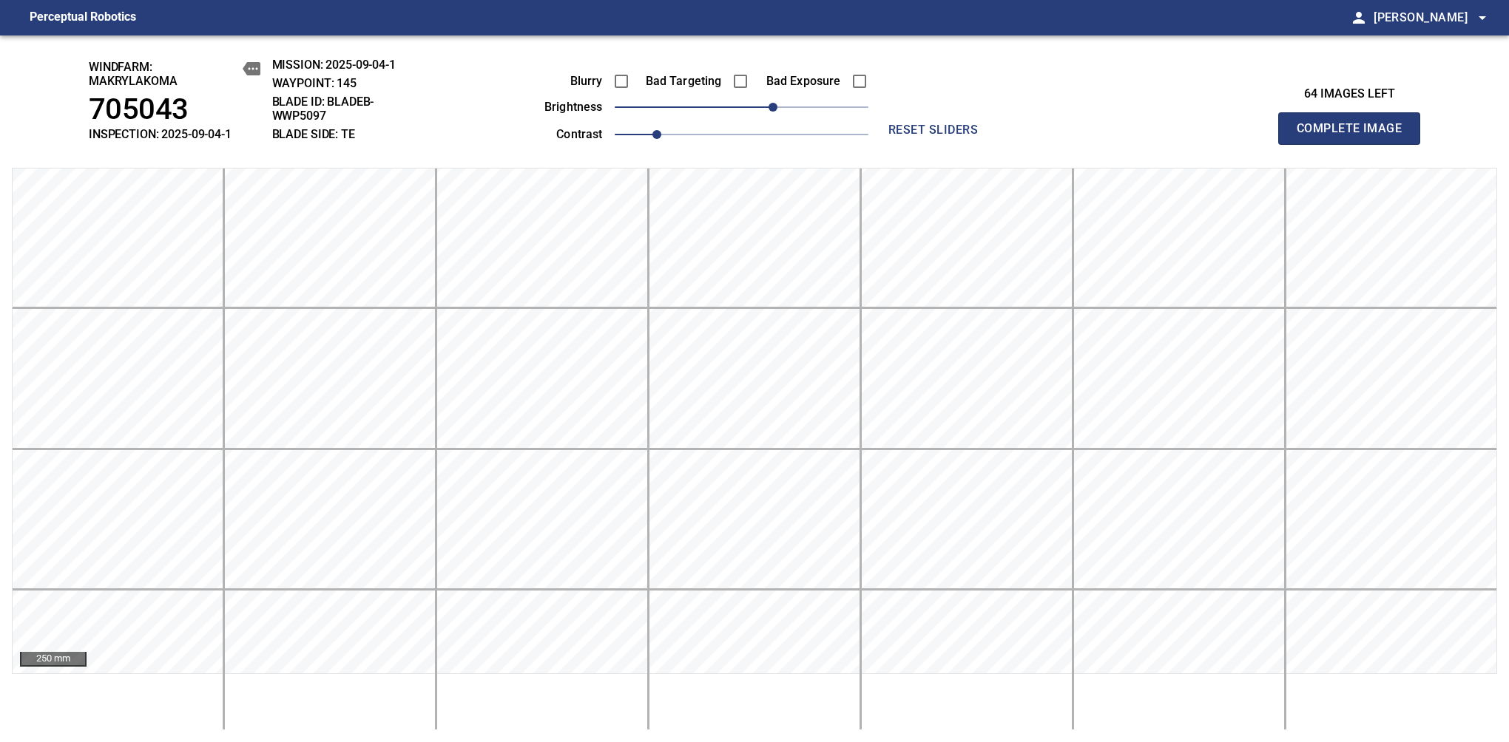
click at [1355, 136] on span "Complete Image" at bounding box center [1348, 128] width 109 height 21
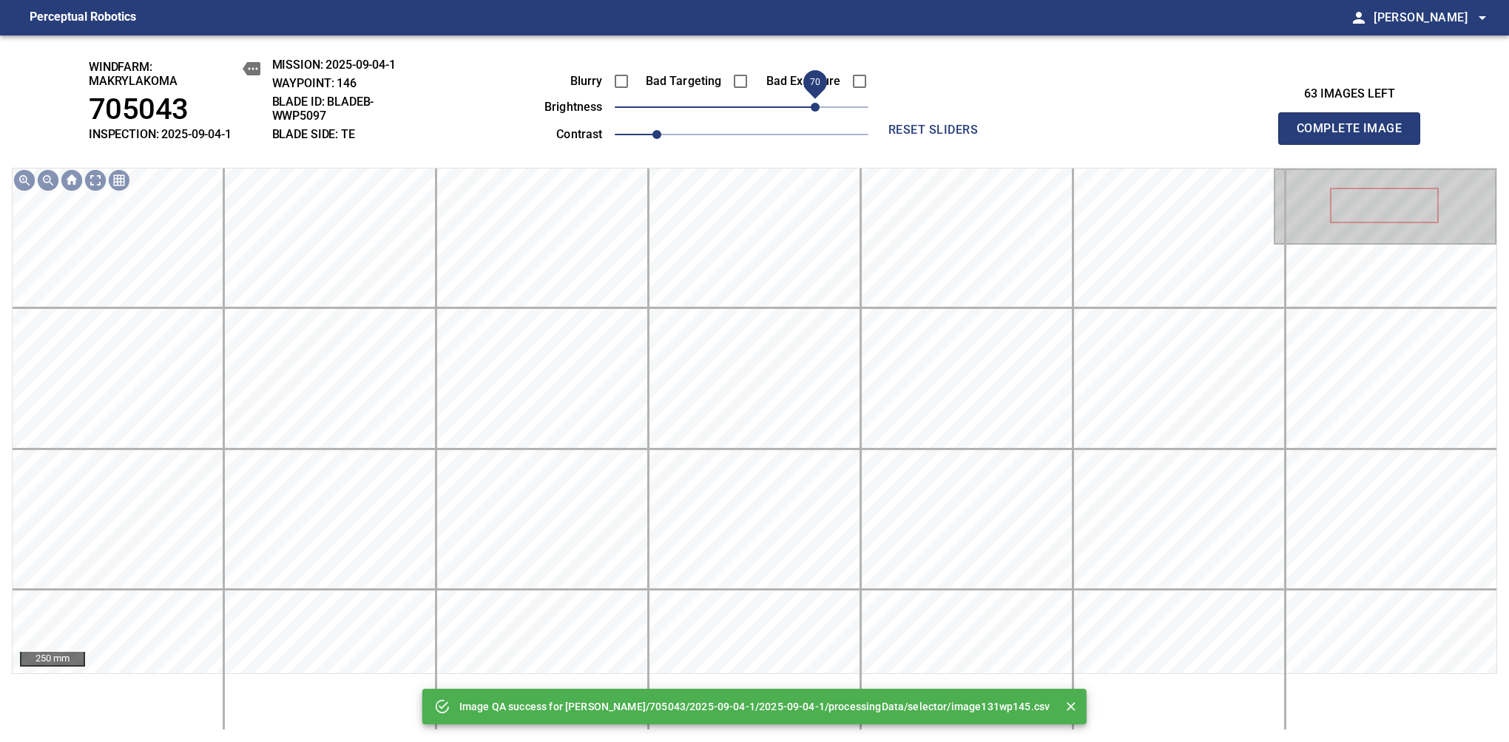
drag, startPoint x: 769, startPoint y: 109, endPoint x: 816, endPoint y: 104, distance: 47.6
click at [816, 104] on span "70" at bounding box center [814, 107] width 9 height 9
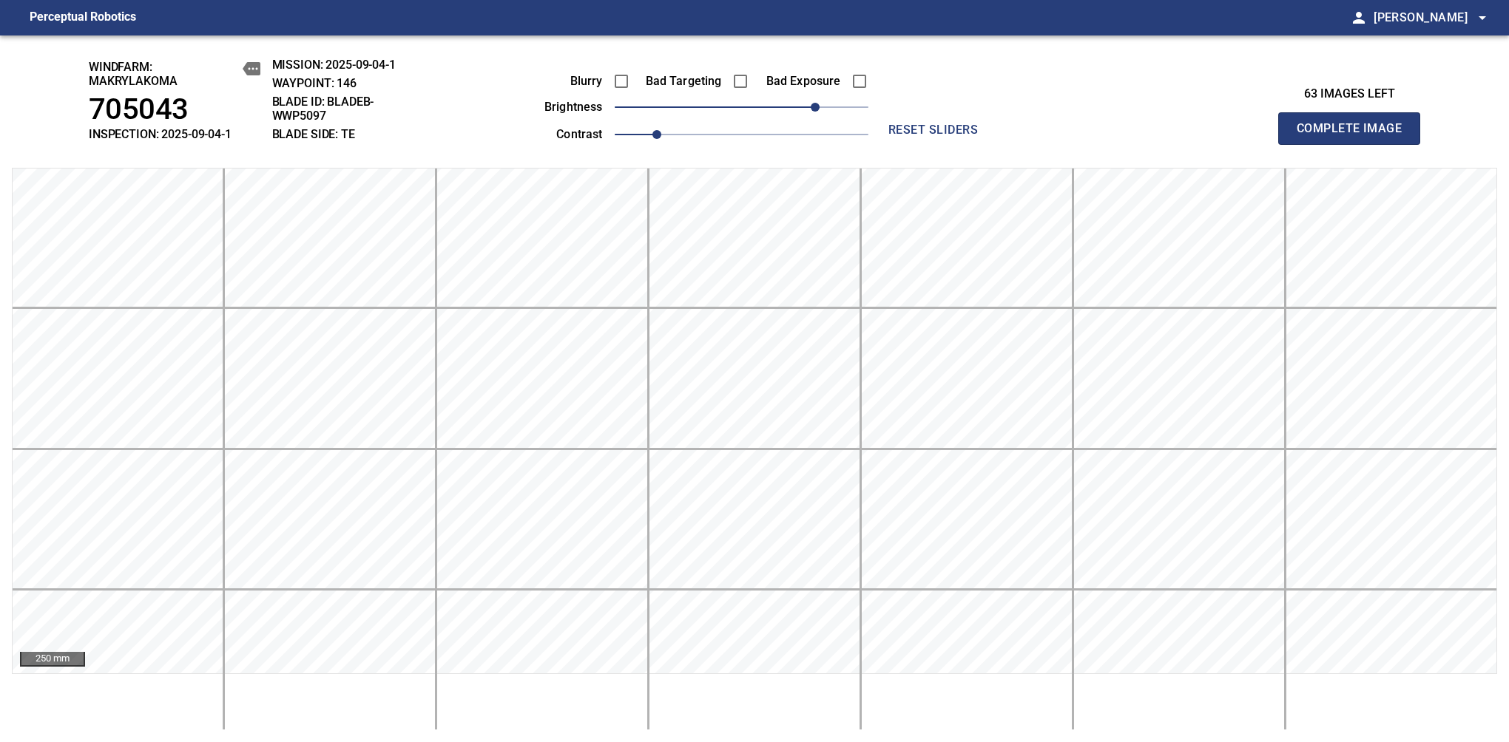
click at [1355, 136] on span "Complete Image" at bounding box center [1348, 128] width 109 height 21
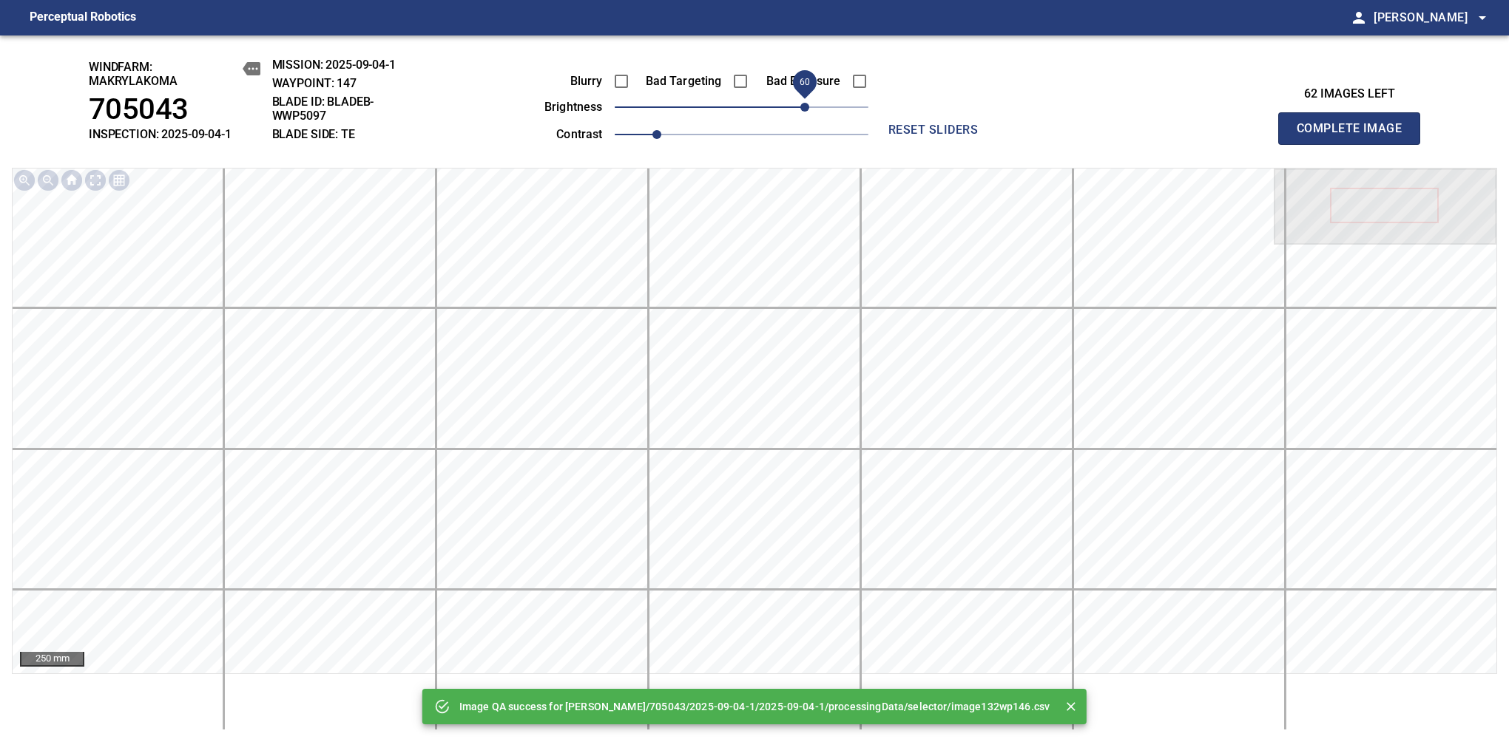
drag, startPoint x: 816, startPoint y: 104, endPoint x: 804, endPoint y: 112, distance: 15.0
click at [804, 112] on span "60" at bounding box center [742, 107] width 254 height 21
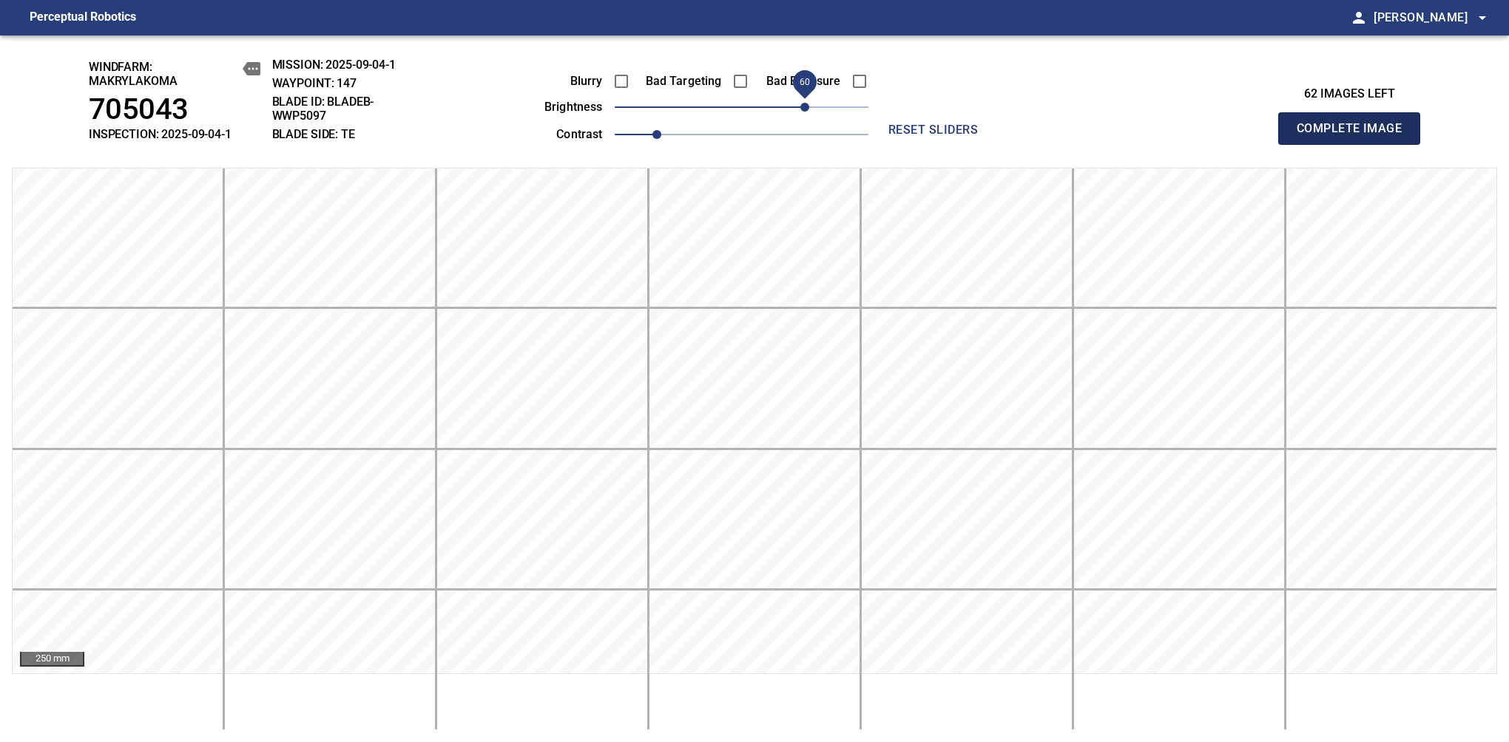
click at [1355, 136] on span "Complete Image" at bounding box center [1348, 128] width 109 height 21
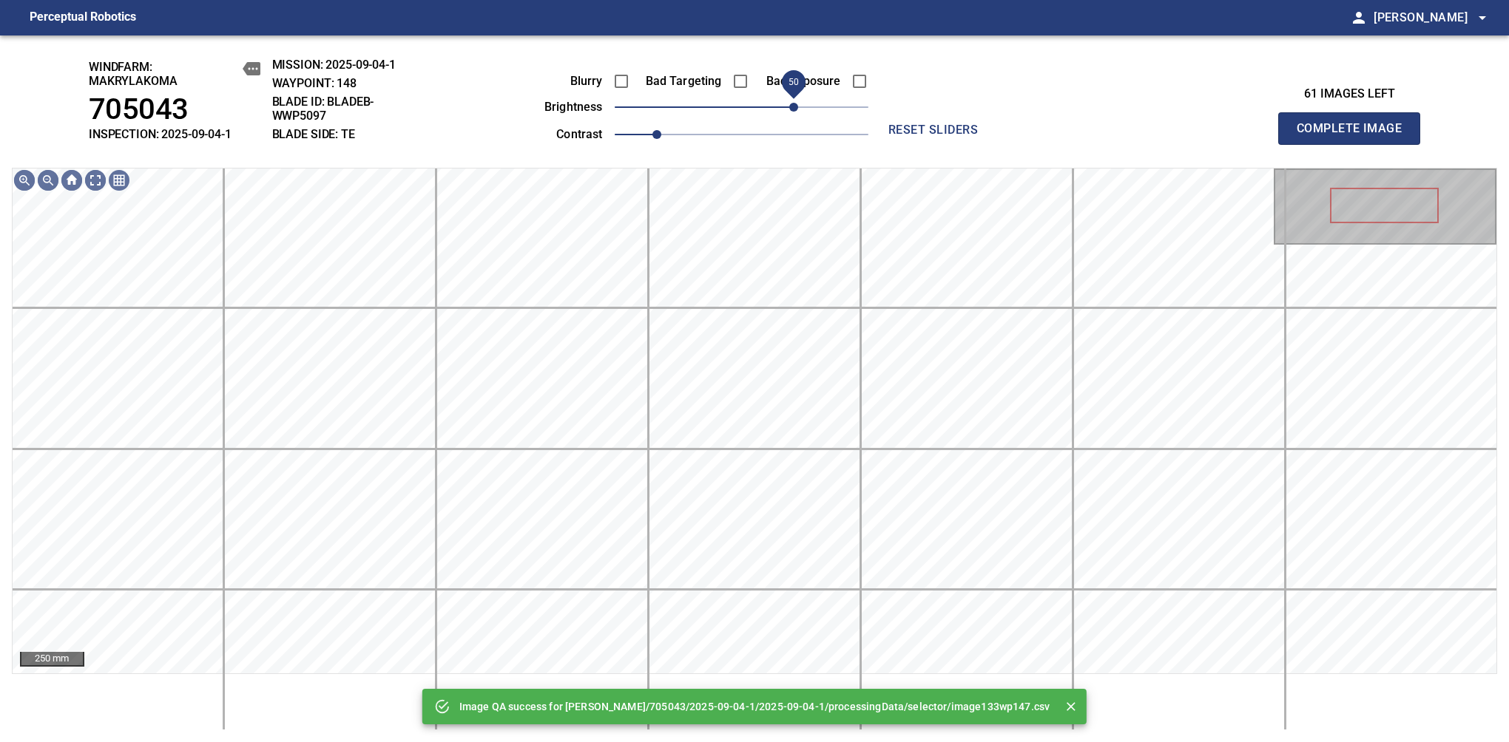
drag, startPoint x: 804, startPoint y: 112, endPoint x: 796, endPoint y: 115, distance: 8.4
click at [796, 115] on span "50" at bounding box center [742, 107] width 254 height 21
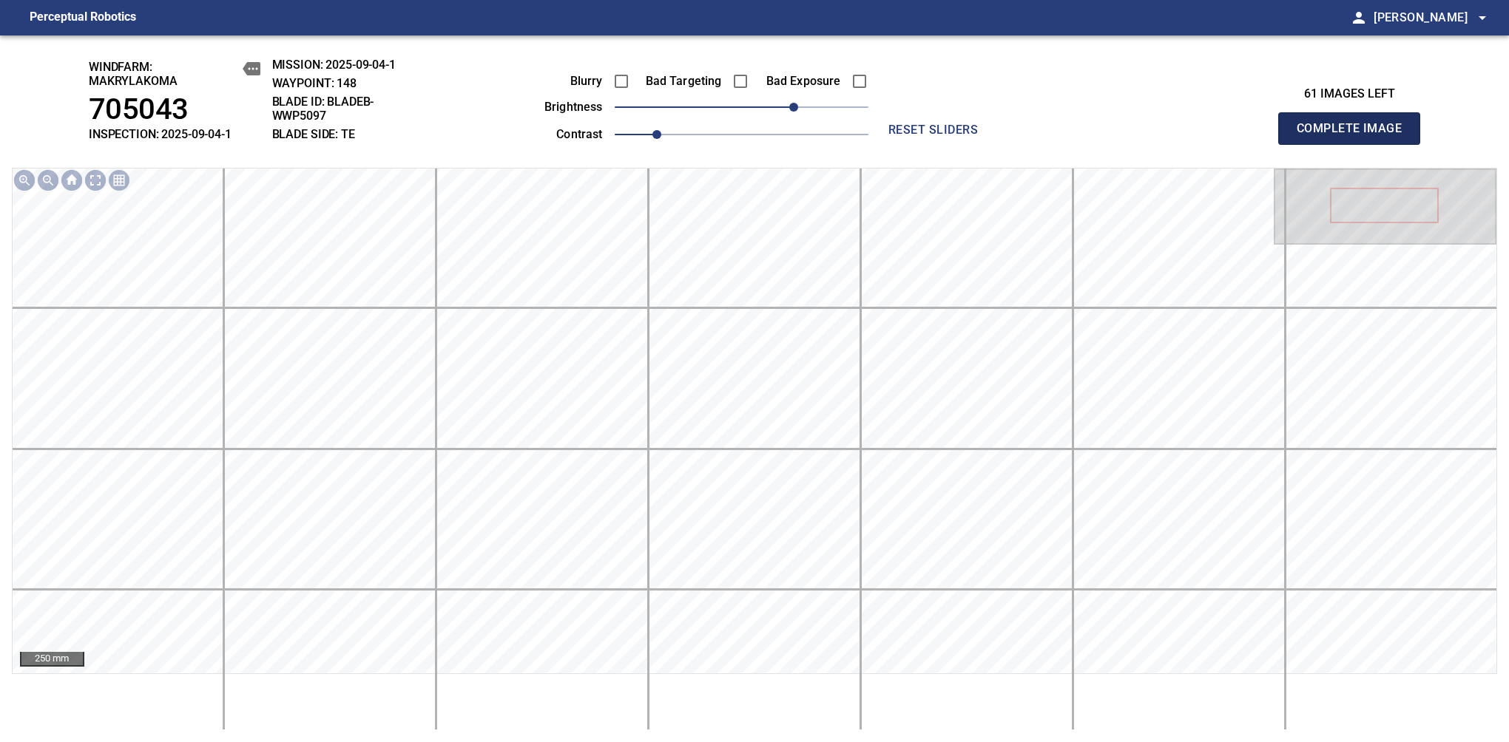
click at [1355, 136] on span "Complete Image" at bounding box center [1348, 128] width 109 height 21
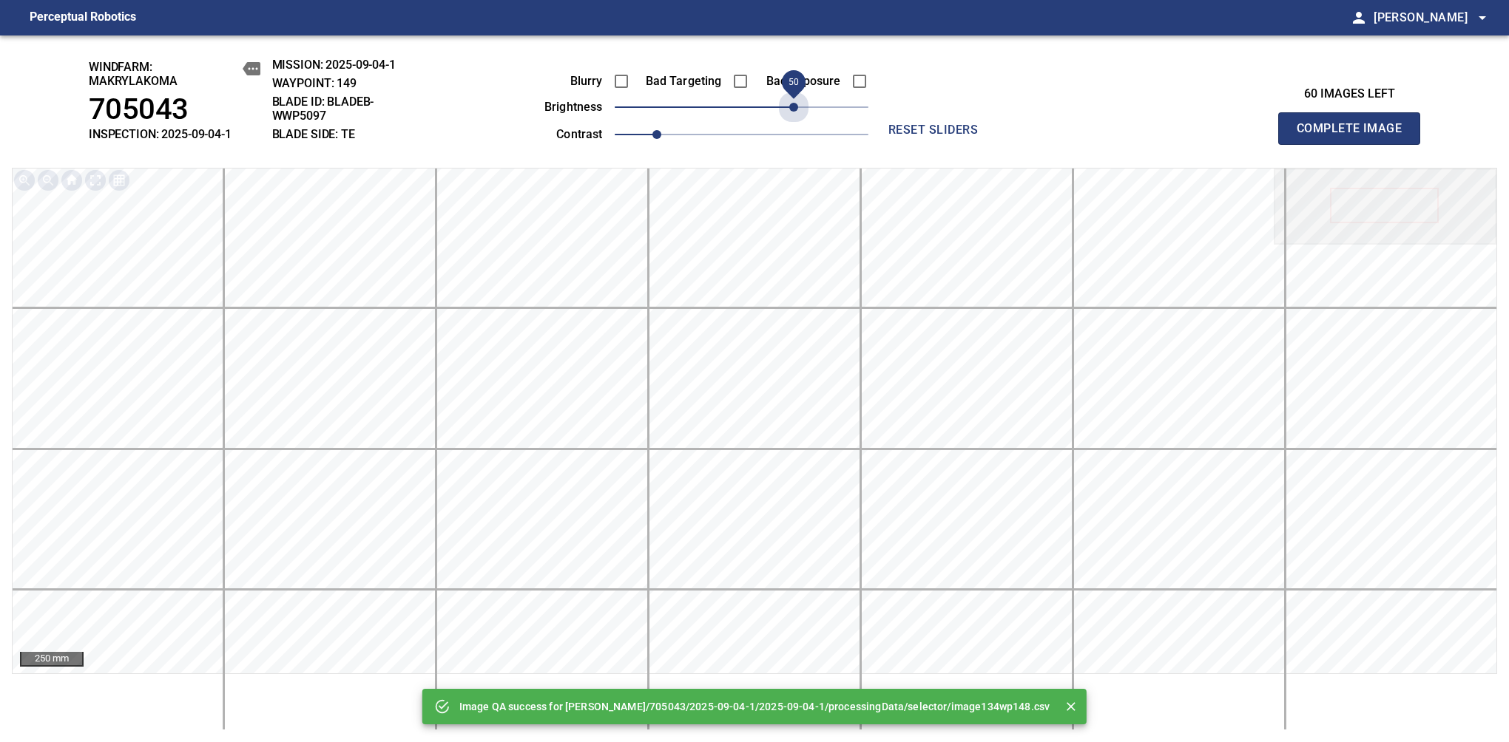
click at [796, 115] on span "50" at bounding box center [742, 107] width 254 height 21
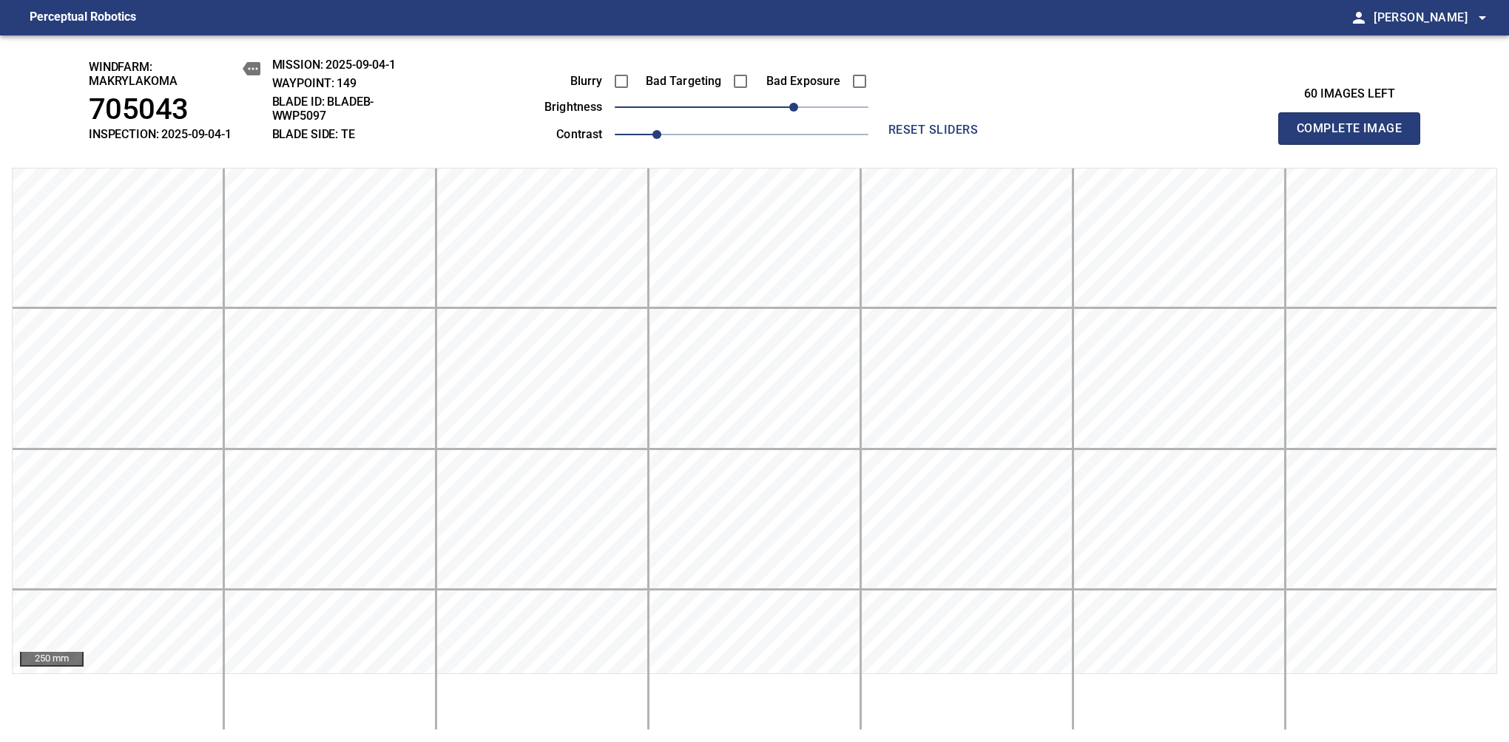
click at [1355, 136] on span "Complete Image" at bounding box center [1348, 128] width 109 height 21
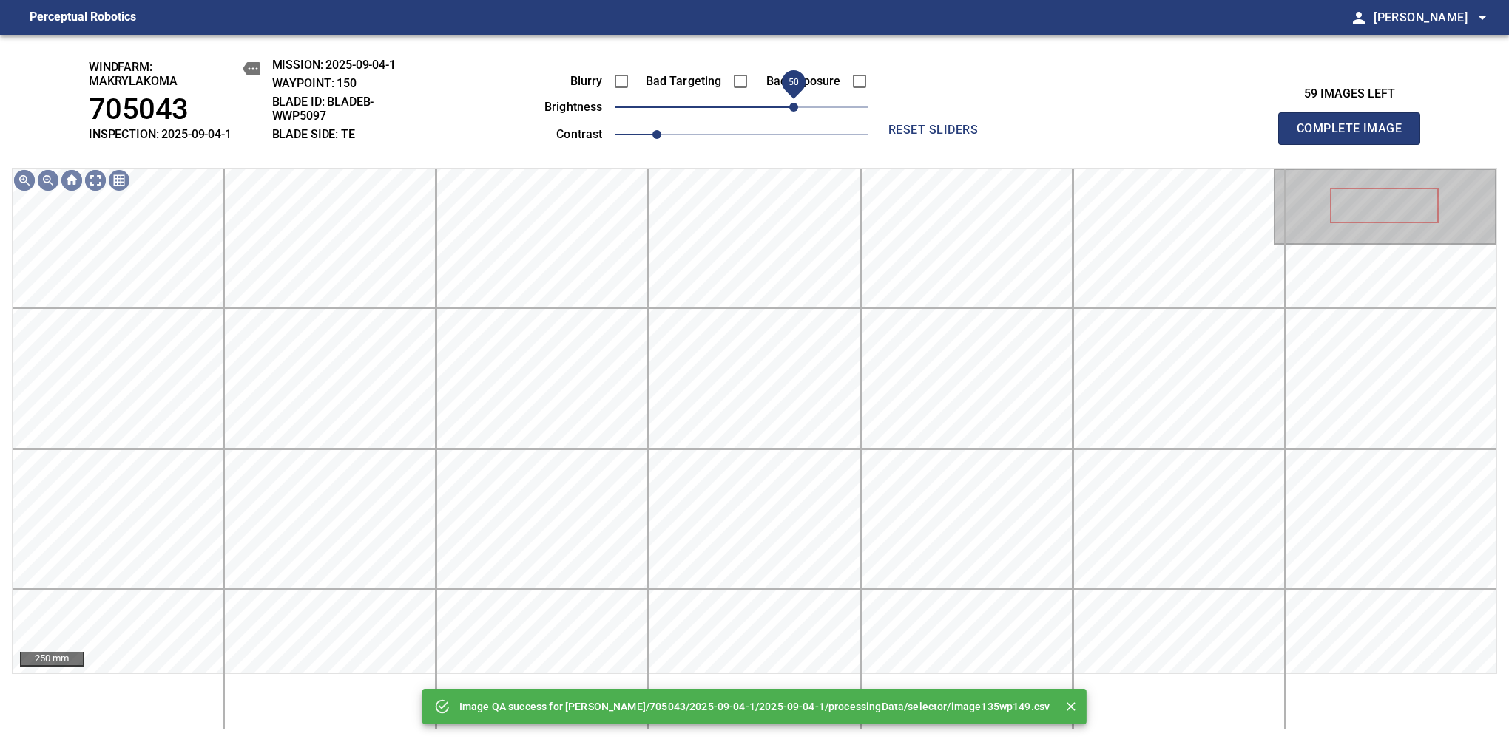
click at [796, 112] on span "50" at bounding box center [742, 107] width 254 height 21
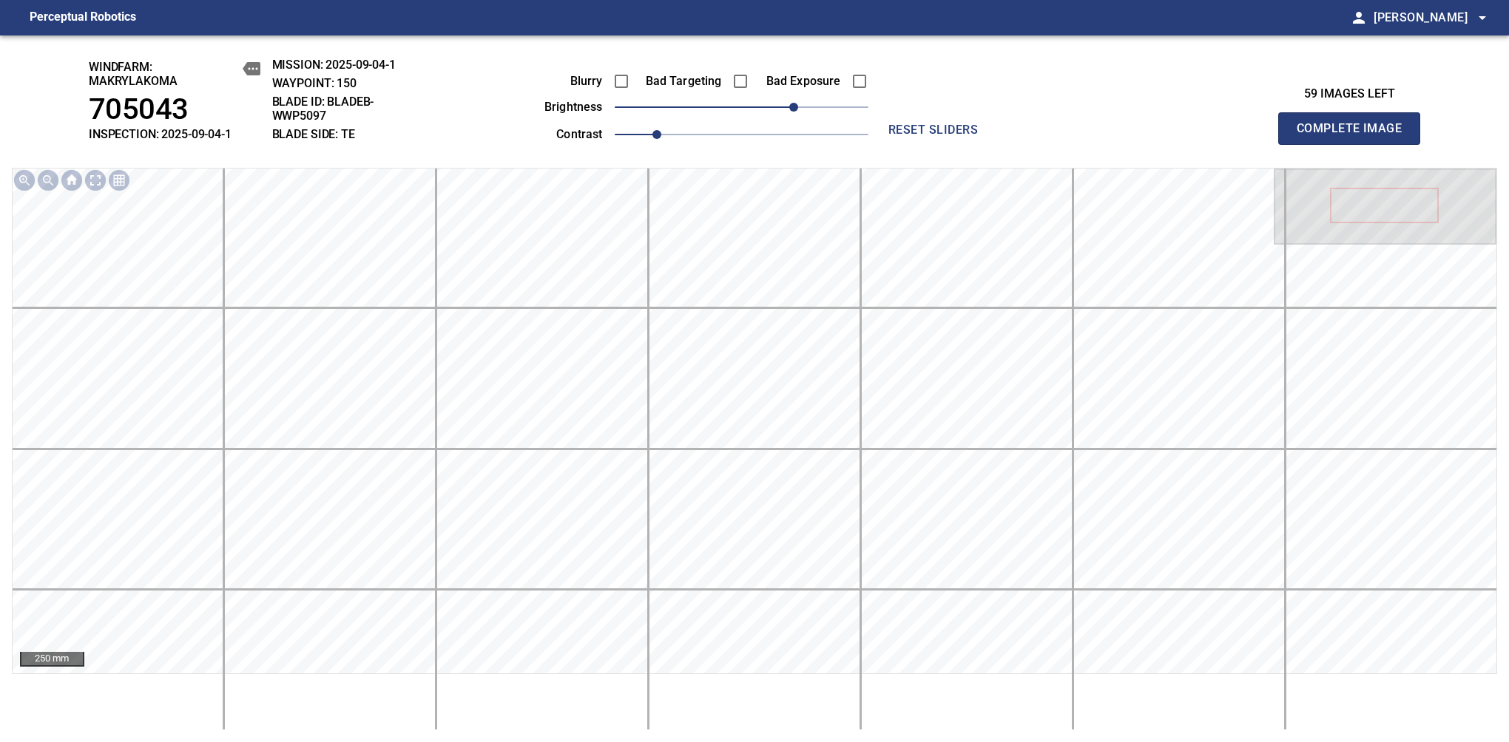
click at [1355, 136] on span "Complete Image" at bounding box center [1348, 128] width 109 height 21
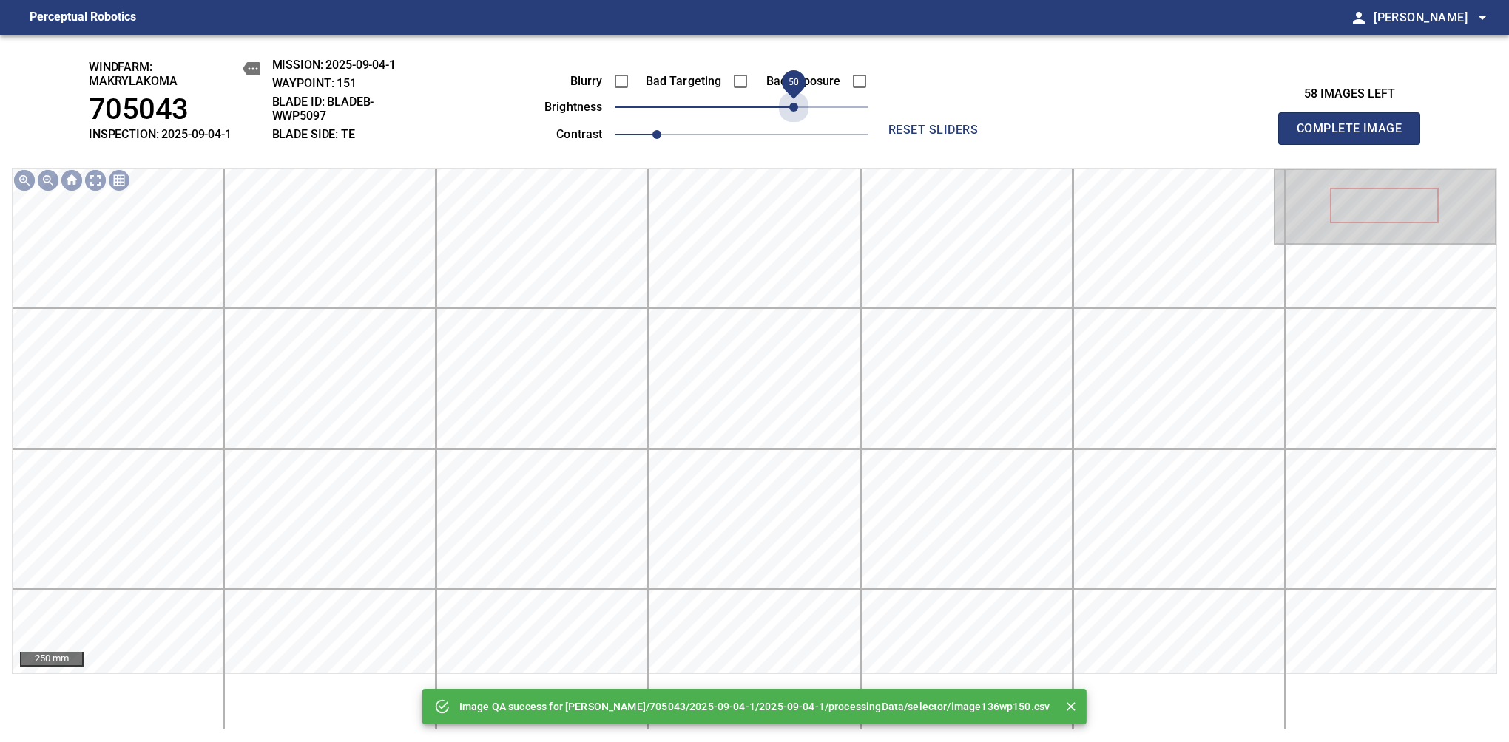
click at [796, 112] on span "50" at bounding box center [742, 107] width 254 height 21
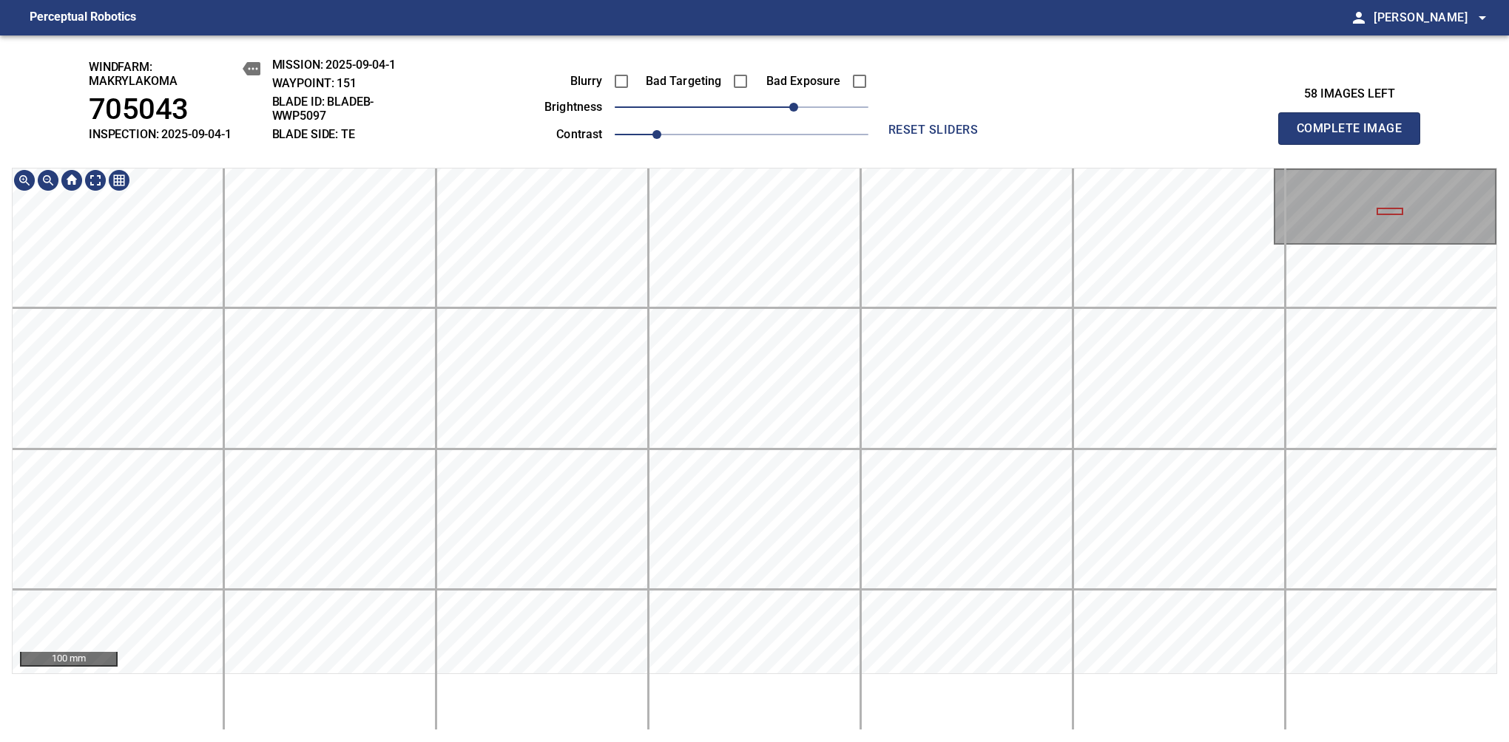
drag, startPoint x: 1355, startPoint y: 136, endPoint x: 1352, endPoint y: 148, distance: 12.2
click at [1355, 136] on span "Complete Image" at bounding box center [1348, 128] width 109 height 21
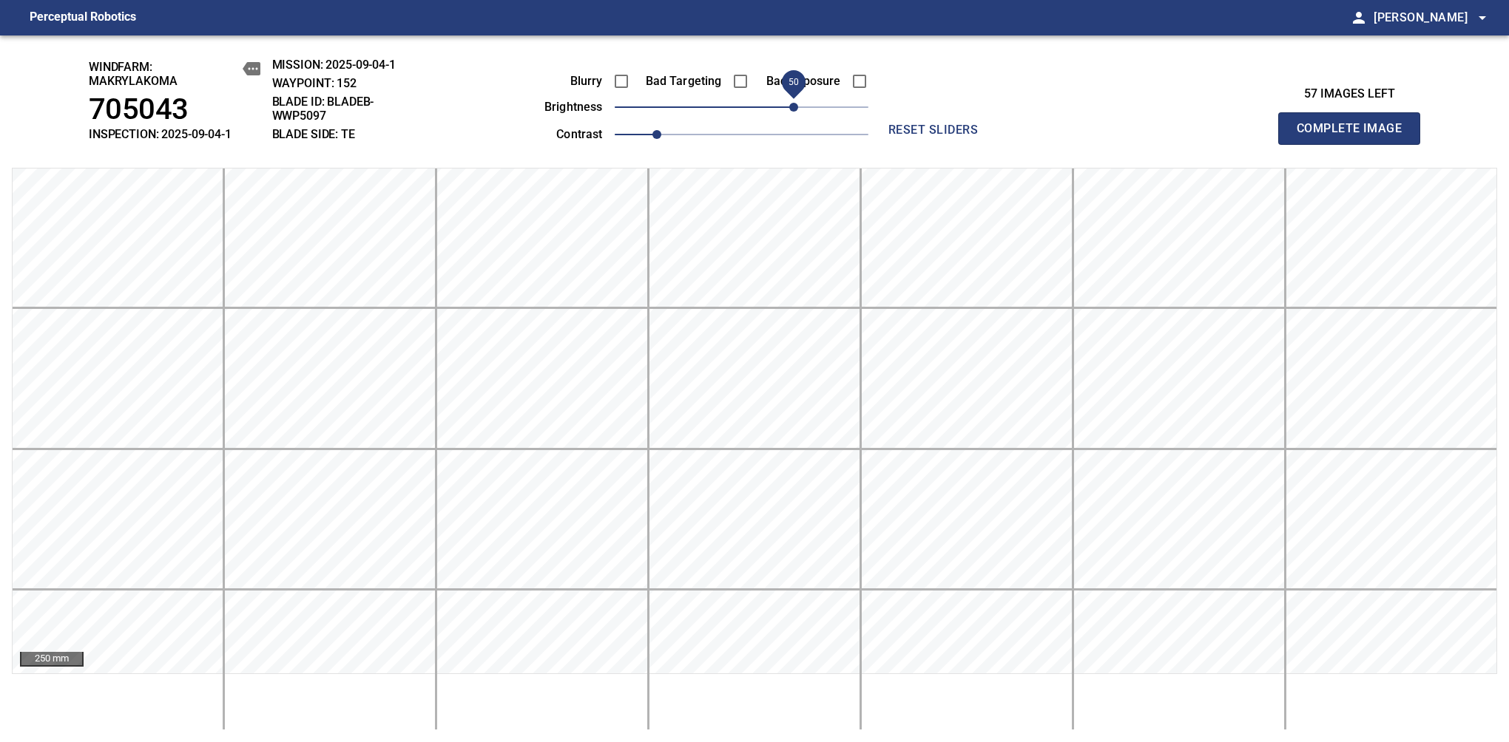
drag, startPoint x: 747, startPoint y: 120, endPoint x: 793, endPoint y: 104, distance: 48.4
click at [793, 104] on span "50" at bounding box center [793, 107] width 9 height 9
click at [1355, 136] on span "Complete Image" at bounding box center [1348, 128] width 109 height 21
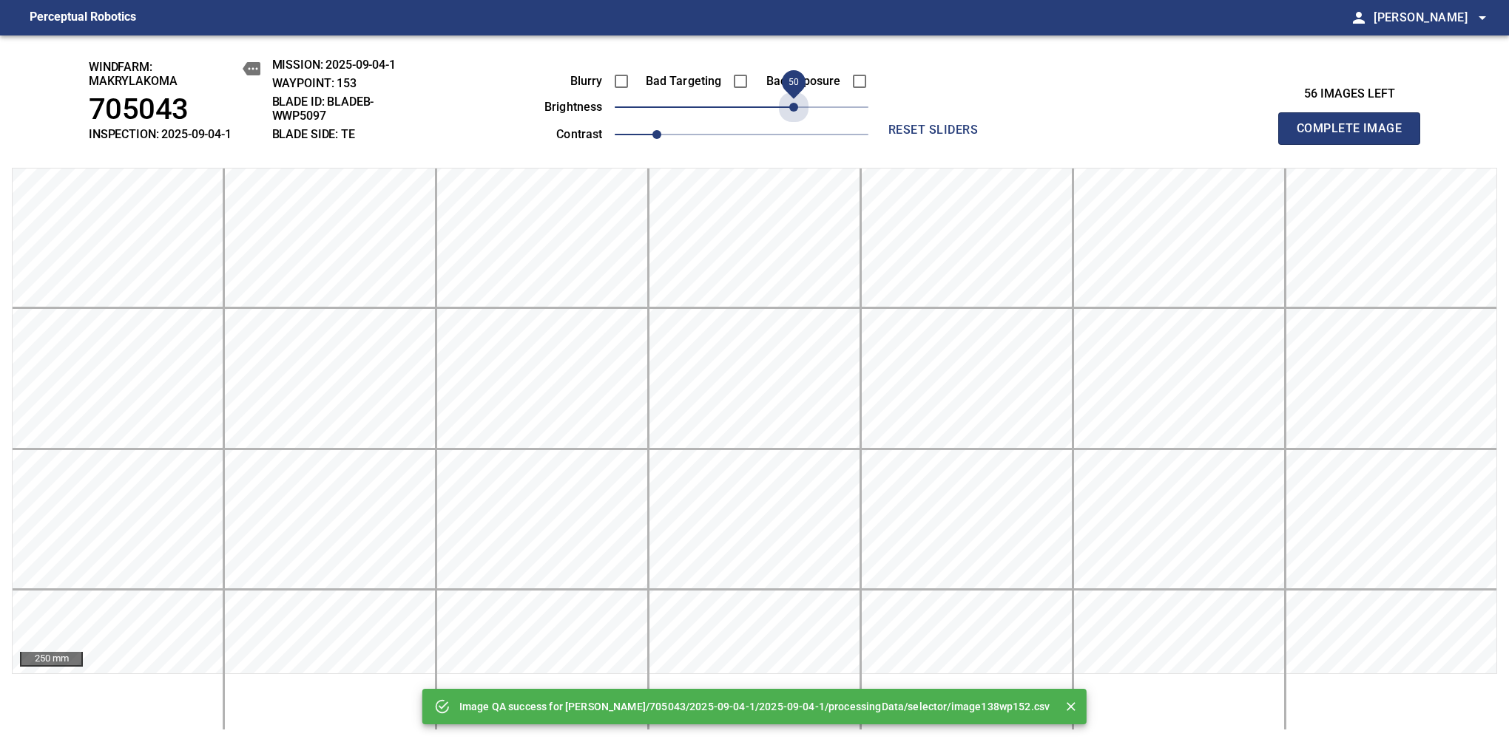
click at [793, 104] on span "50" at bounding box center [742, 107] width 254 height 21
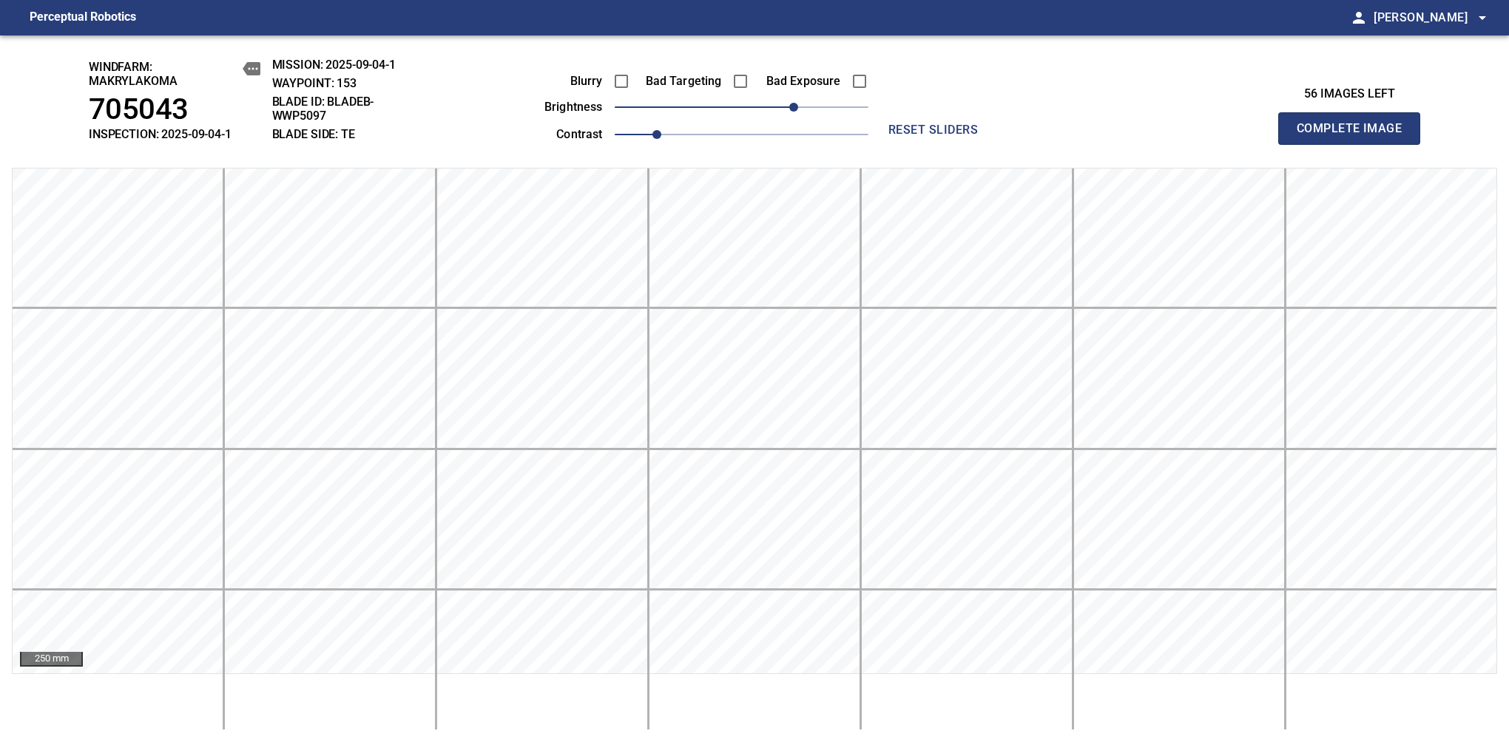
click at [1355, 136] on span "Complete Image" at bounding box center [1348, 128] width 109 height 21
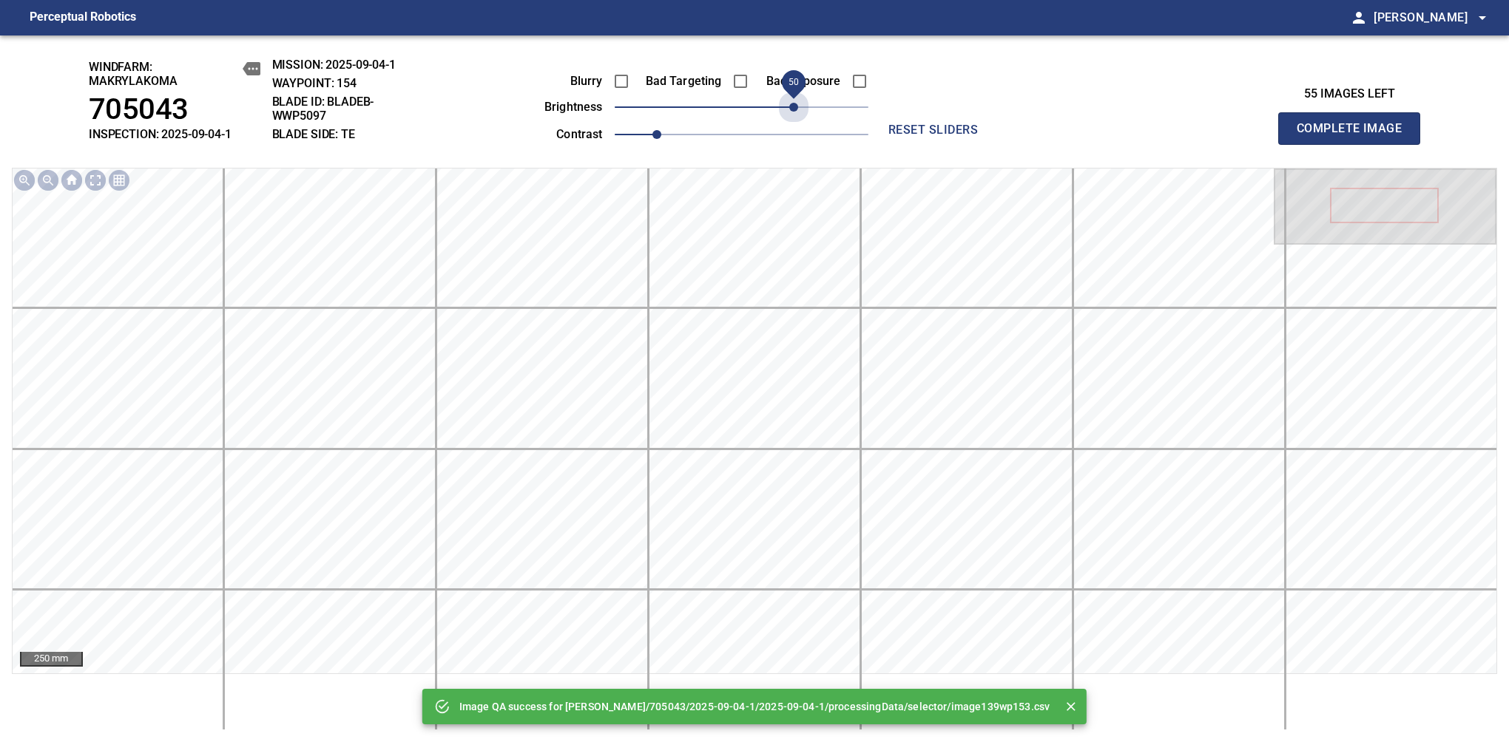
click at [793, 104] on span "50" at bounding box center [742, 107] width 254 height 21
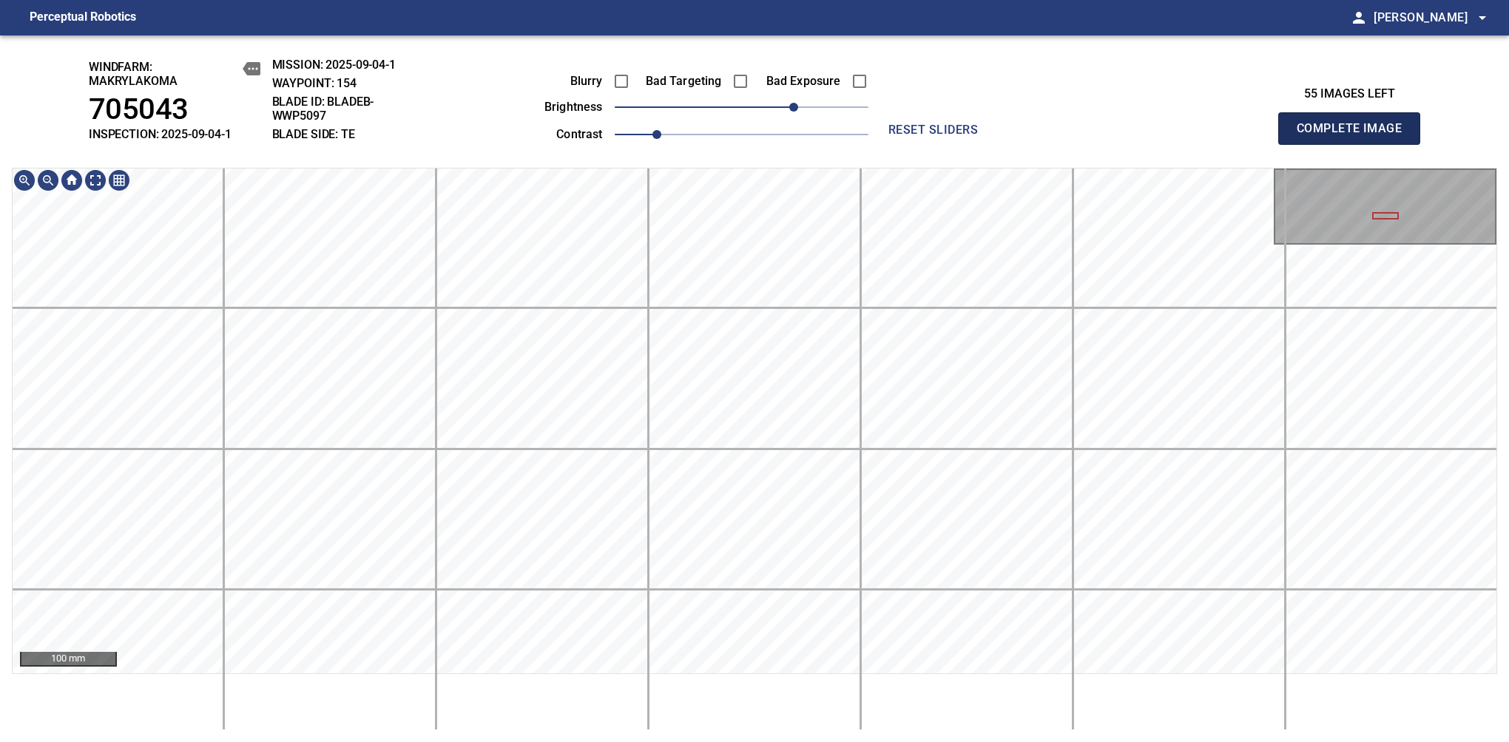
click at [1355, 136] on span "Complete Image" at bounding box center [1348, 128] width 109 height 21
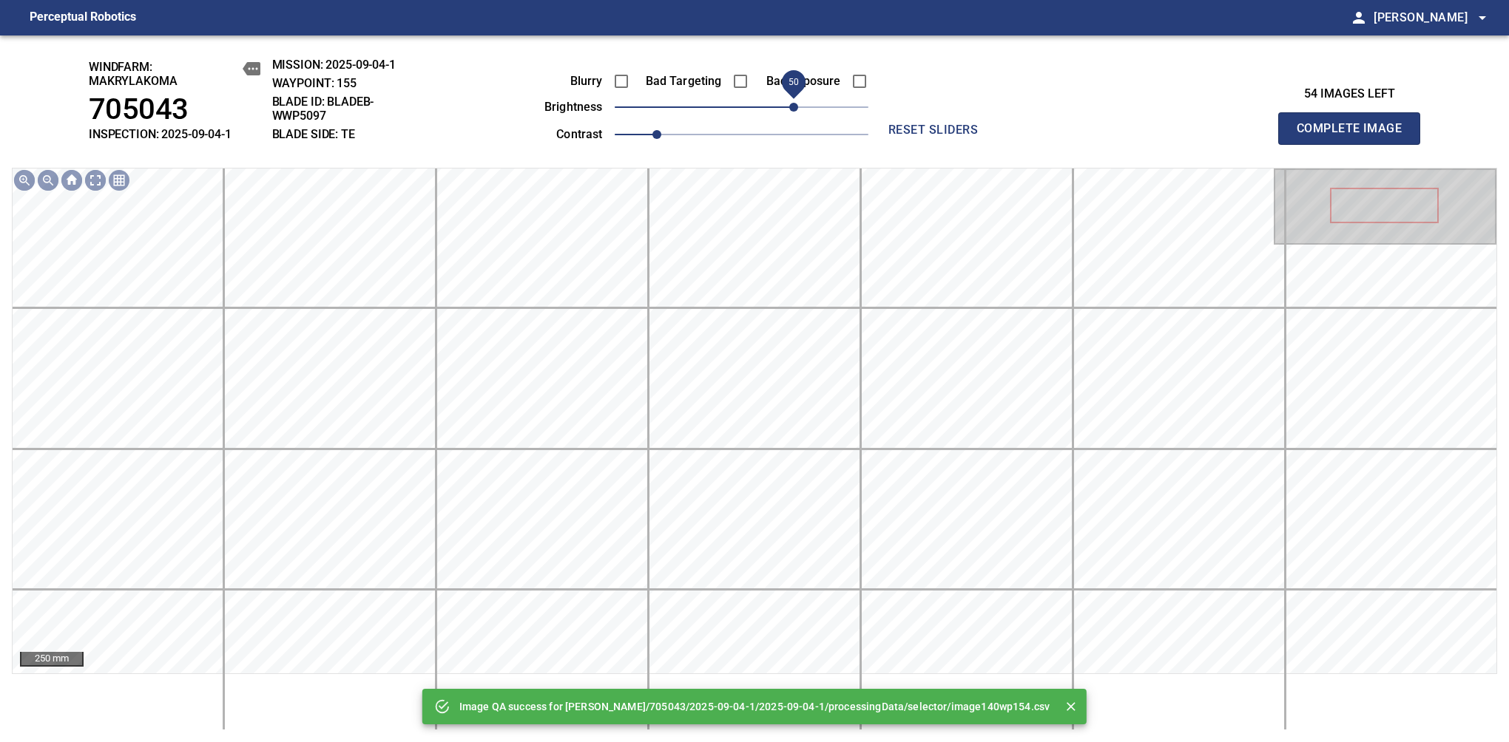
drag, startPoint x: 757, startPoint y: 112, endPoint x: 793, endPoint y: 107, distance: 35.9
click at [793, 107] on span "50" at bounding box center [742, 107] width 254 height 21
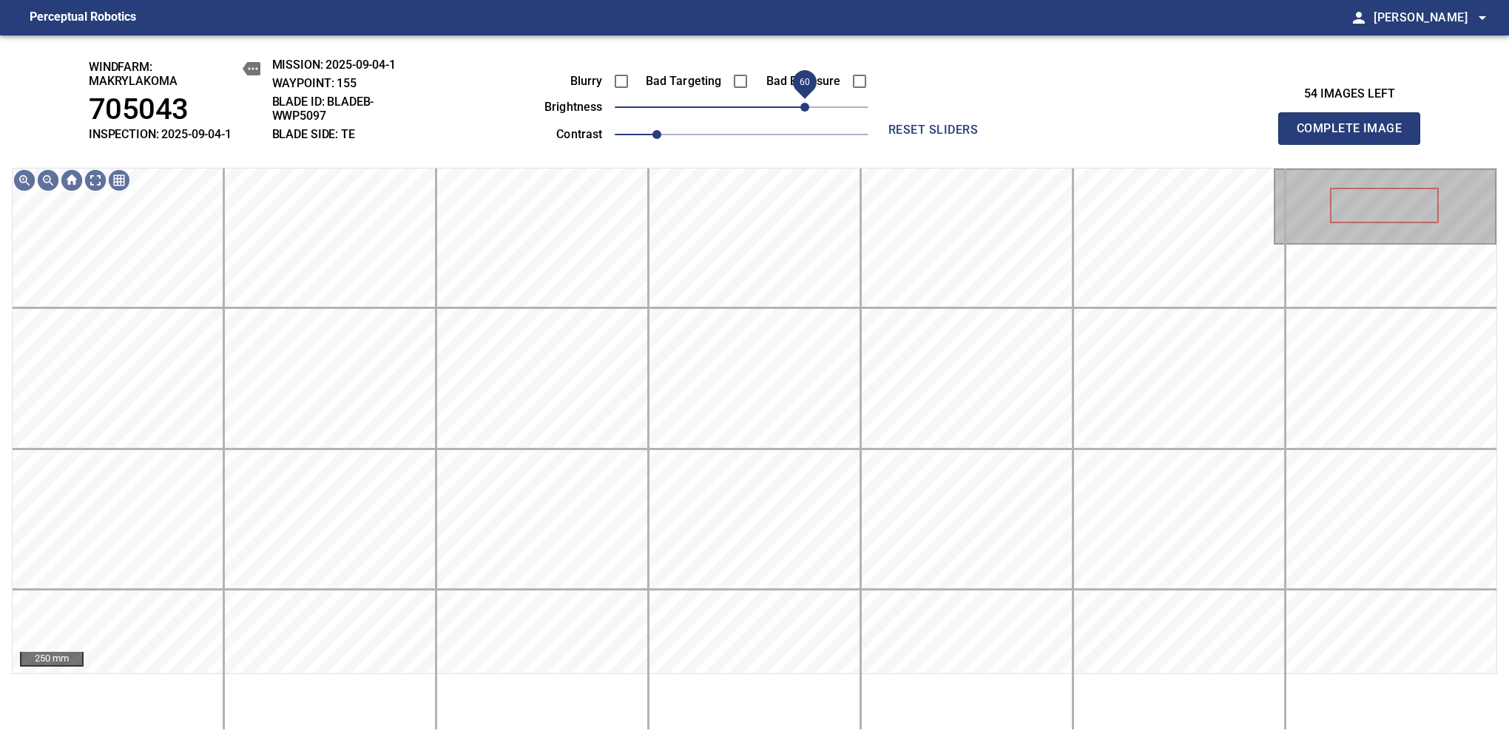
drag, startPoint x: 793, startPoint y: 107, endPoint x: 803, endPoint y: 105, distance: 10.6
click at [803, 105] on span "60" at bounding box center [804, 107] width 9 height 9
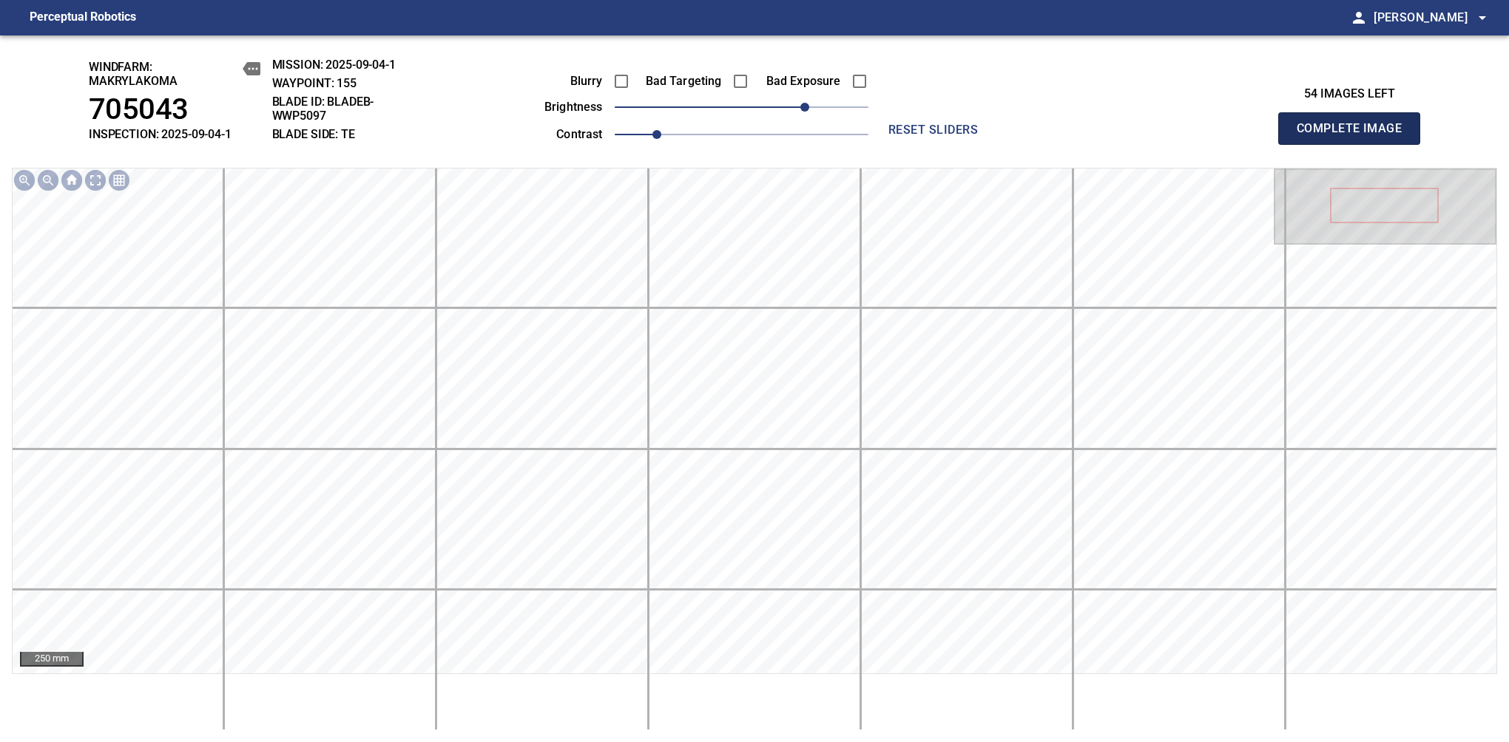
click at [1355, 136] on span "Complete Image" at bounding box center [1348, 128] width 109 height 21
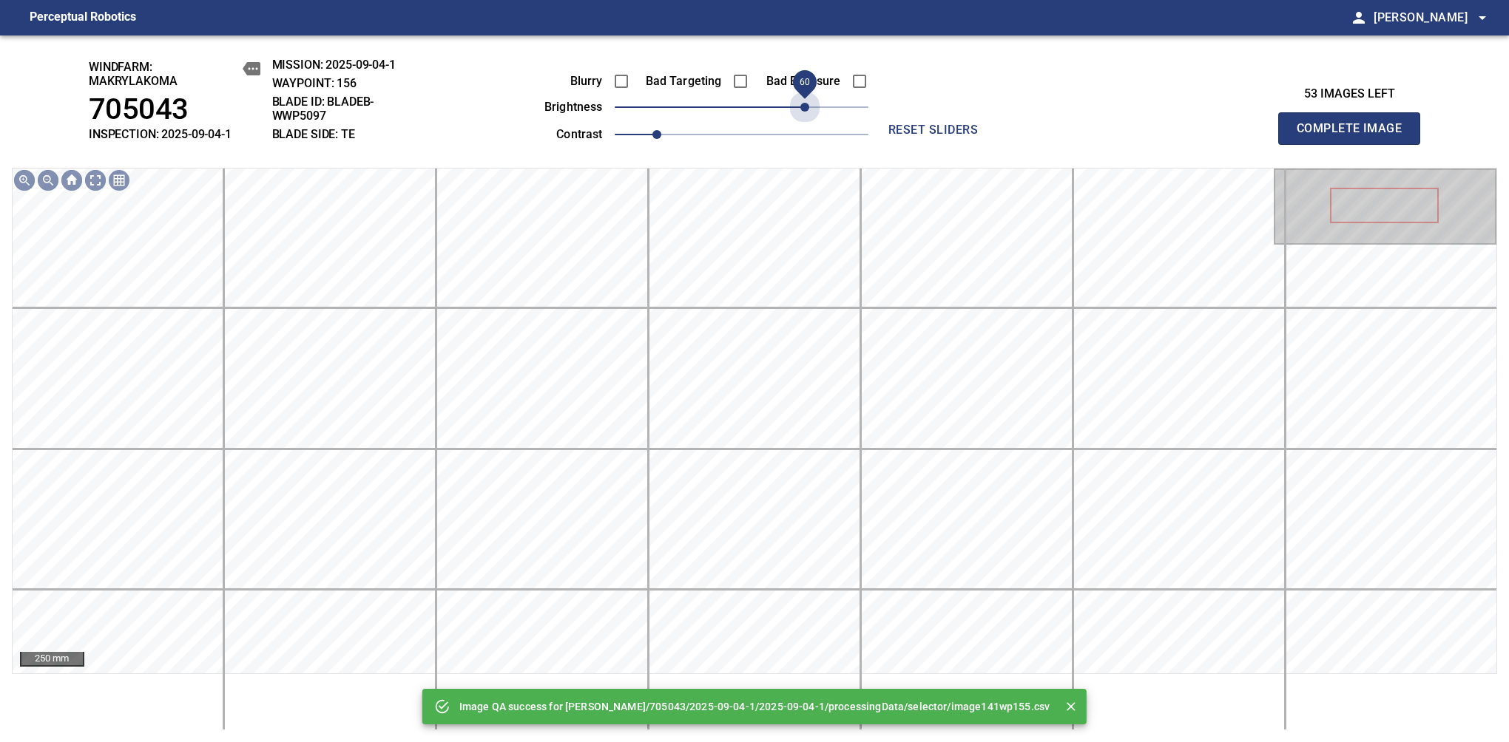
click at [803, 105] on span "60" at bounding box center [742, 107] width 254 height 21
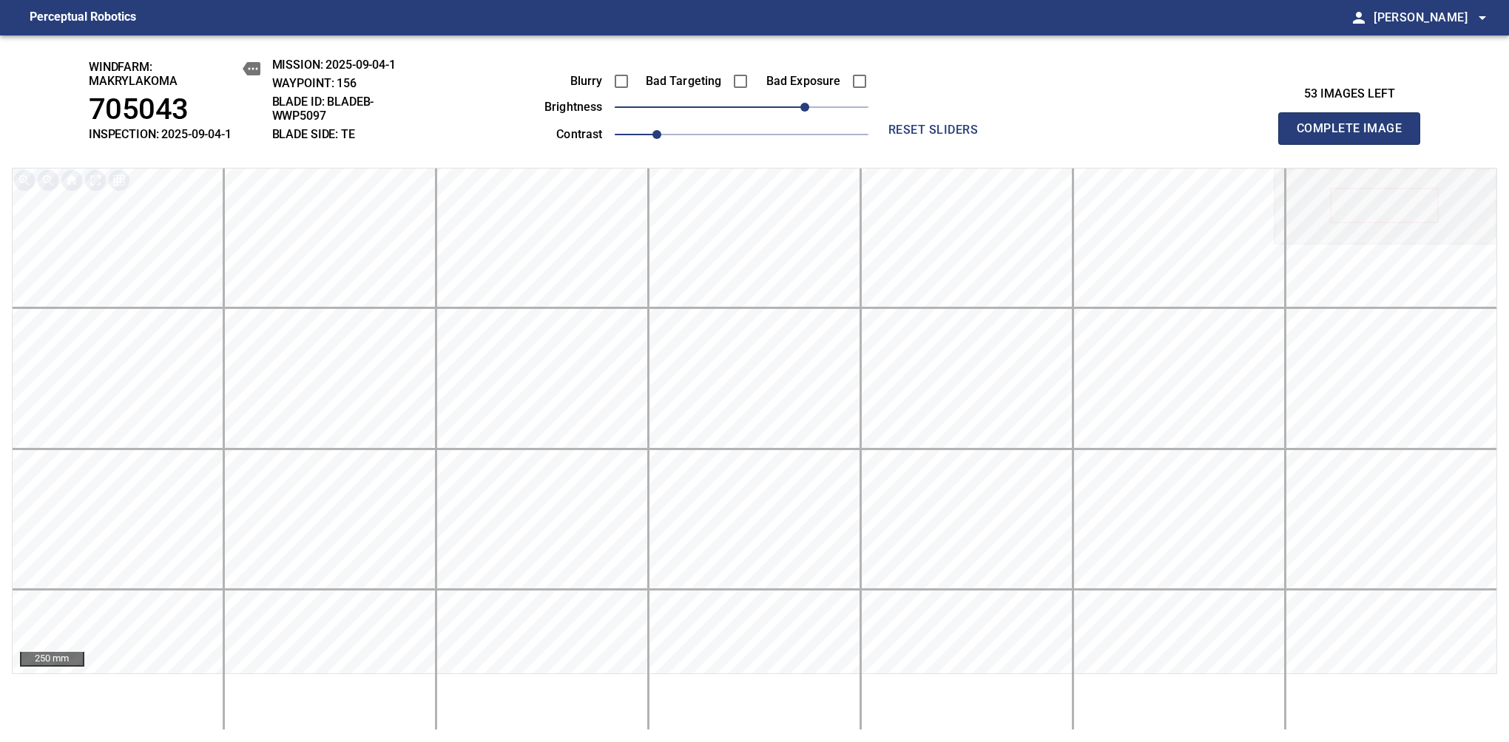
click at [1355, 136] on span "Complete Image" at bounding box center [1348, 128] width 109 height 21
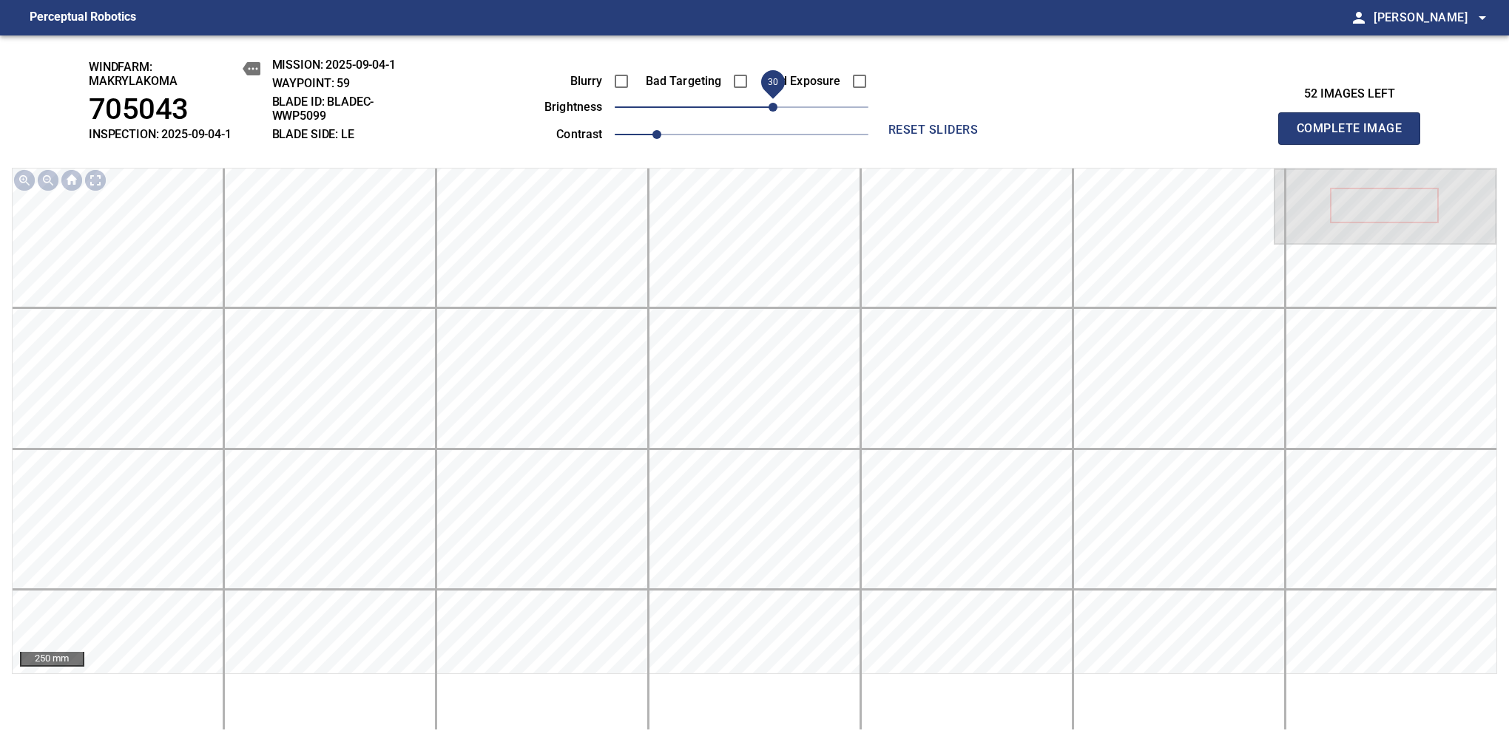
drag, startPoint x: 743, startPoint y: 115, endPoint x: 775, endPoint y: 112, distance: 31.9
click at [775, 112] on span "30" at bounding box center [772, 107] width 9 height 9
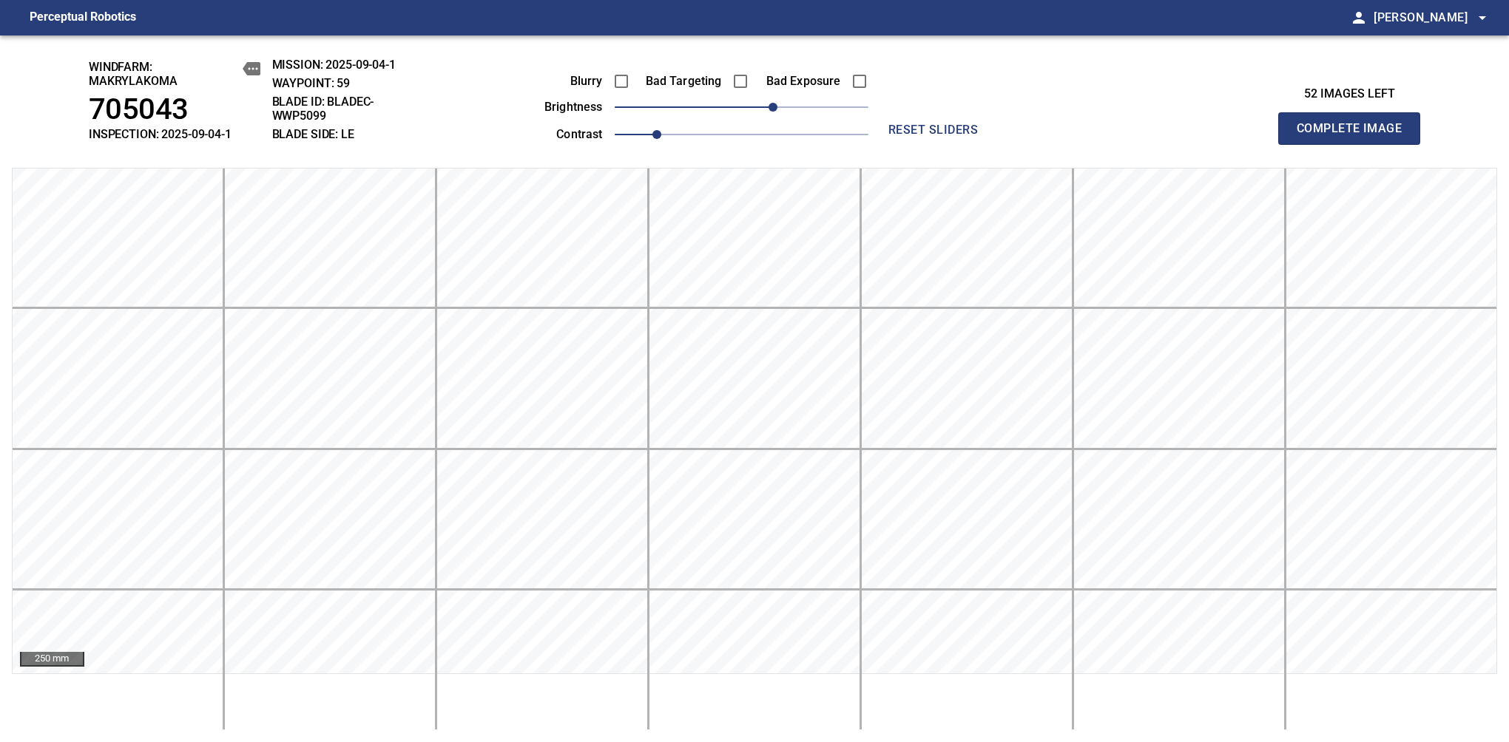
click at [1355, 136] on span "Complete Image" at bounding box center [1348, 128] width 109 height 21
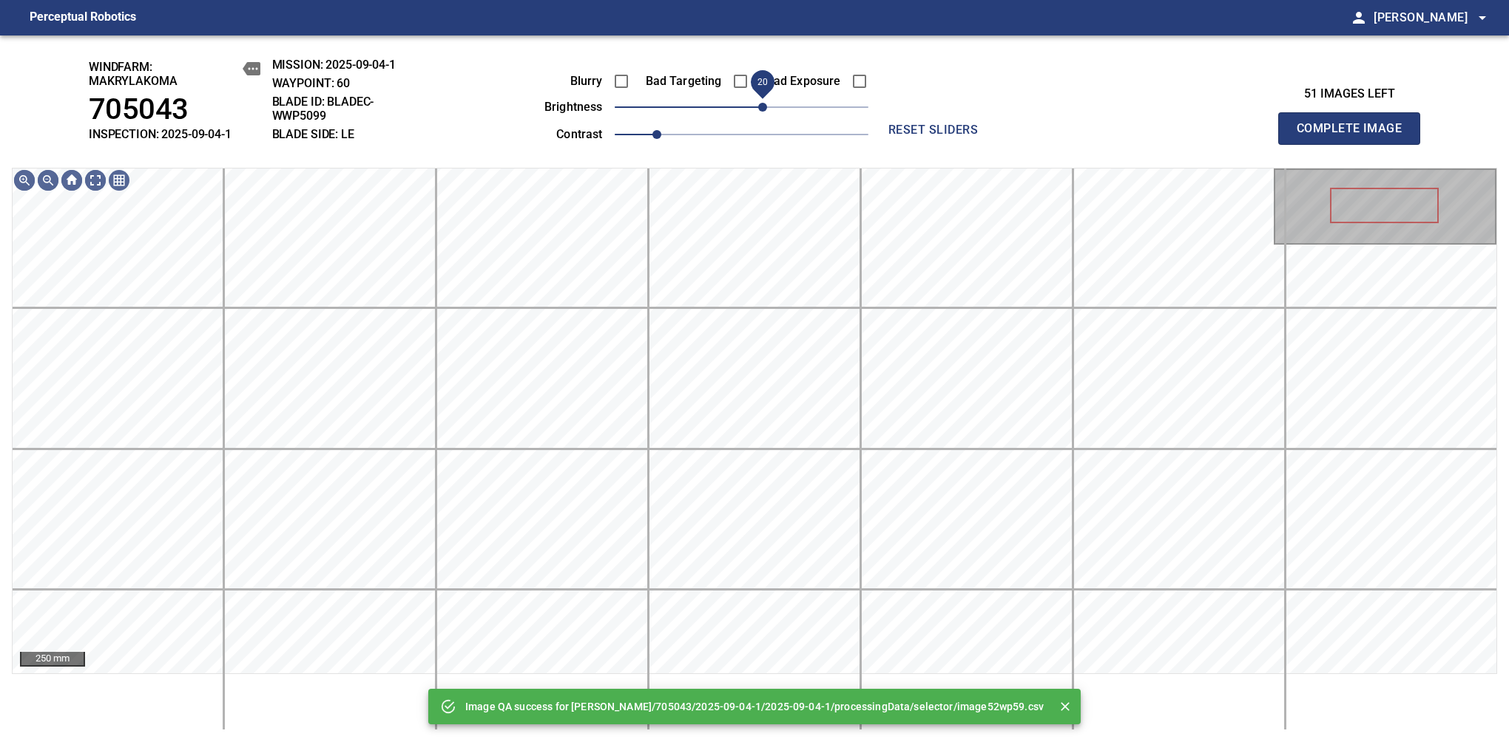
drag, startPoint x: 775, startPoint y: 112, endPoint x: 765, endPoint y: 114, distance: 10.6
click at [765, 114] on span "20" at bounding box center [742, 107] width 254 height 21
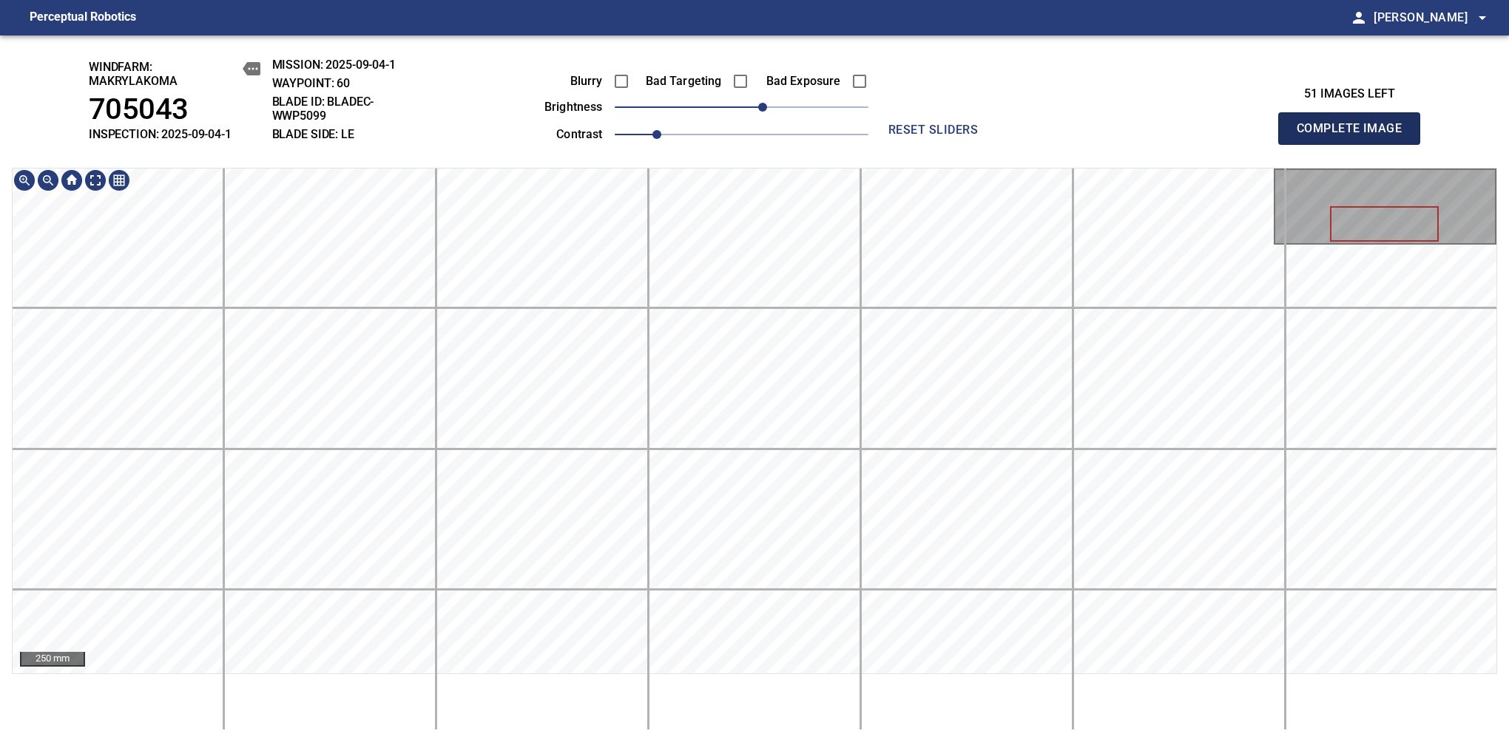
click at [1355, 136] on span "Complete Image" at bounding box center [1348, 128] width 109 height 21
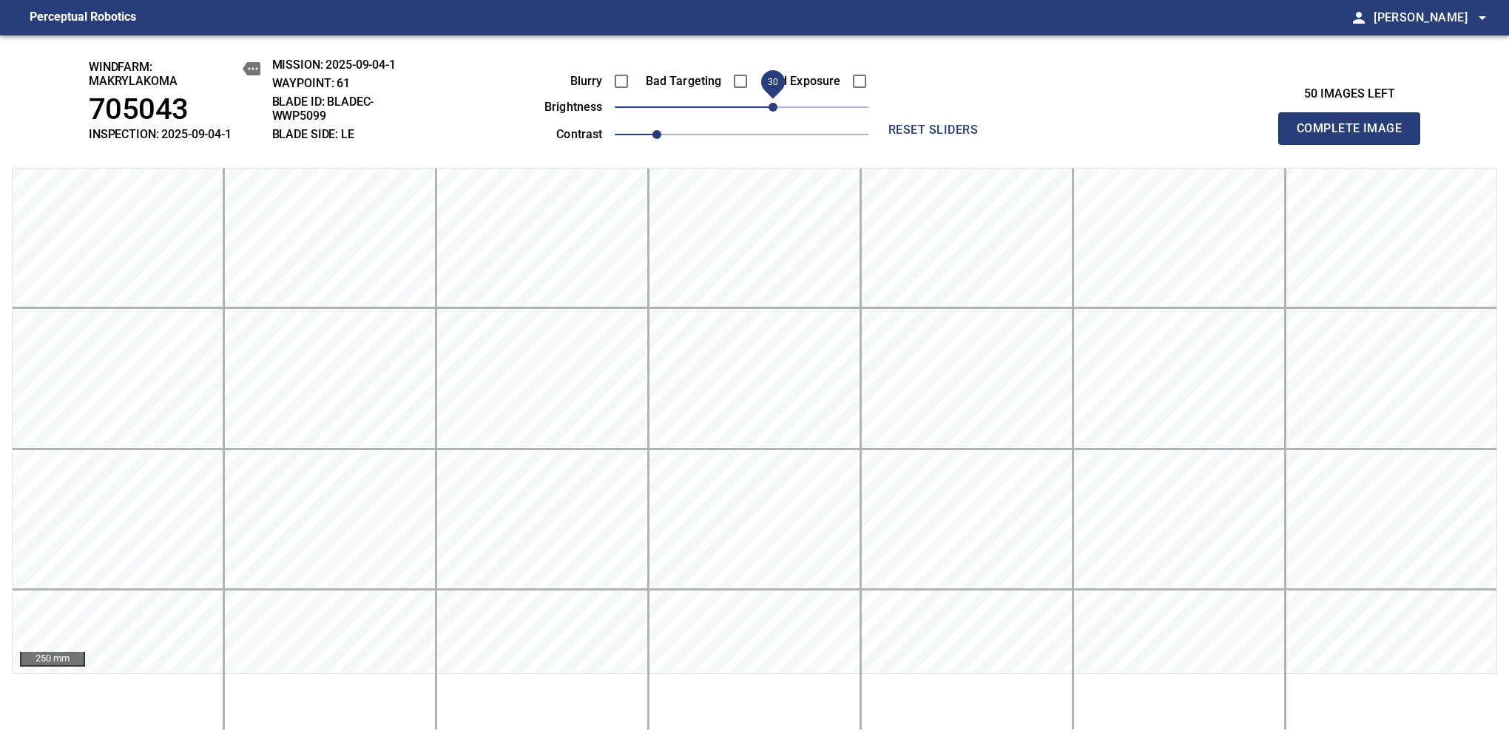
drag, startPoint x: 748, startPoint y: 104, endPoint x: 768, endPoint y: 119, distance: 24.7
click at [768, 112] on span "30" at bounding box center [772, 107] width 9 height 9
click at [1355, 136] on span "Complete Image" at bounding box center [1348, 128] width 109 height 21
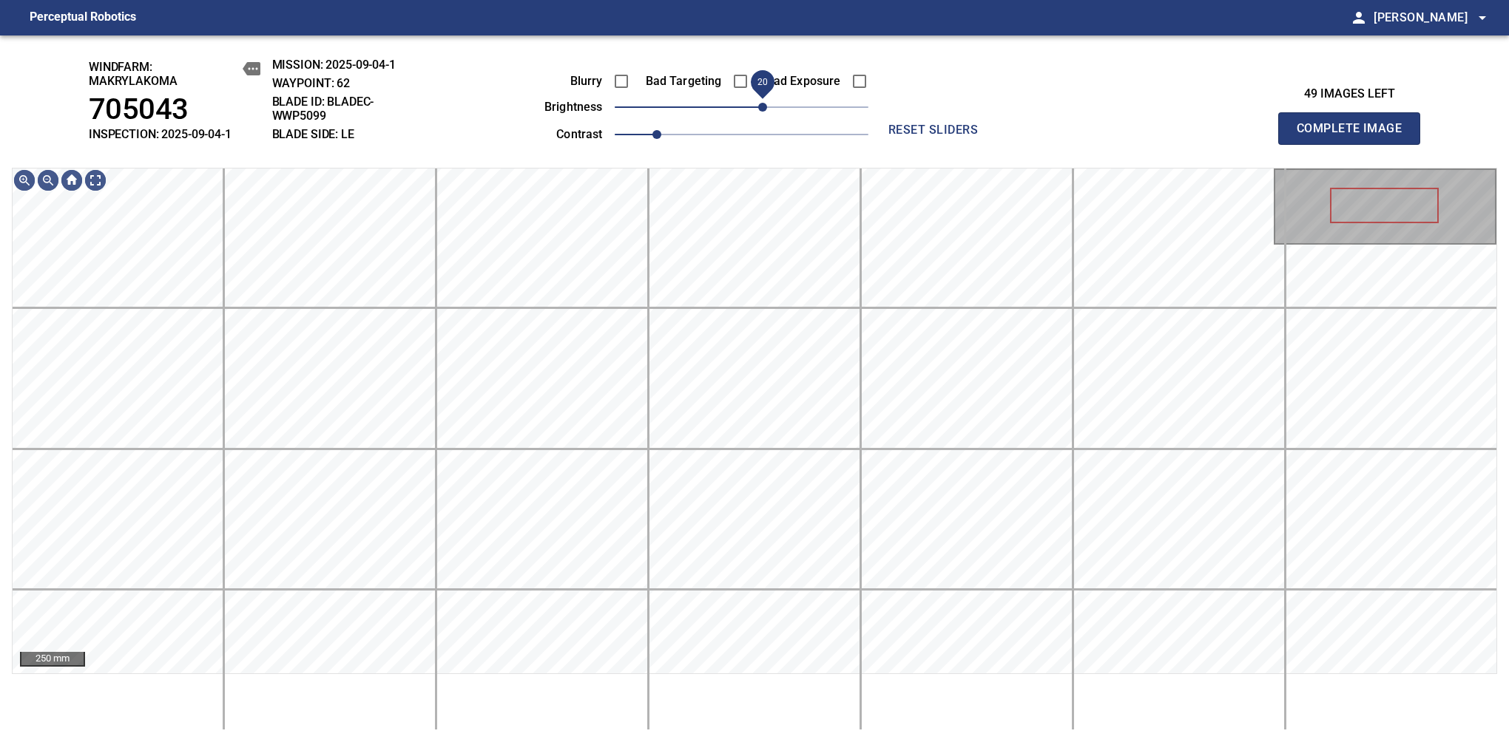
drag, startPoint x: 793, startPoint y: 109, endPoint x: 765, endPoint y: 109, distance: 27.4
click at [765, 109] on span "20" at bounding box center [762, 107] width 9 height 9
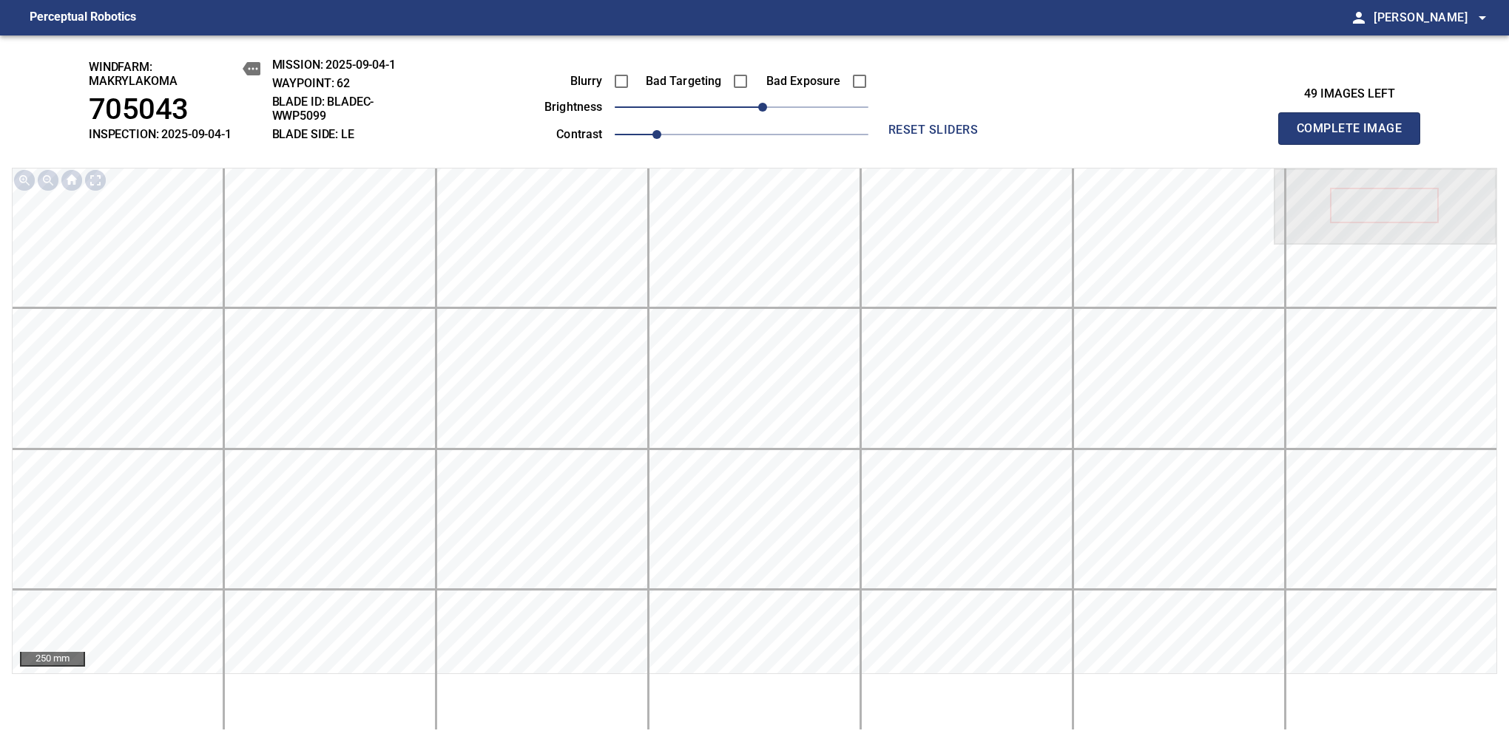
click at [1355, 136] on span "Complete Image" at bounding box center [1348, 128] width 109 height 21
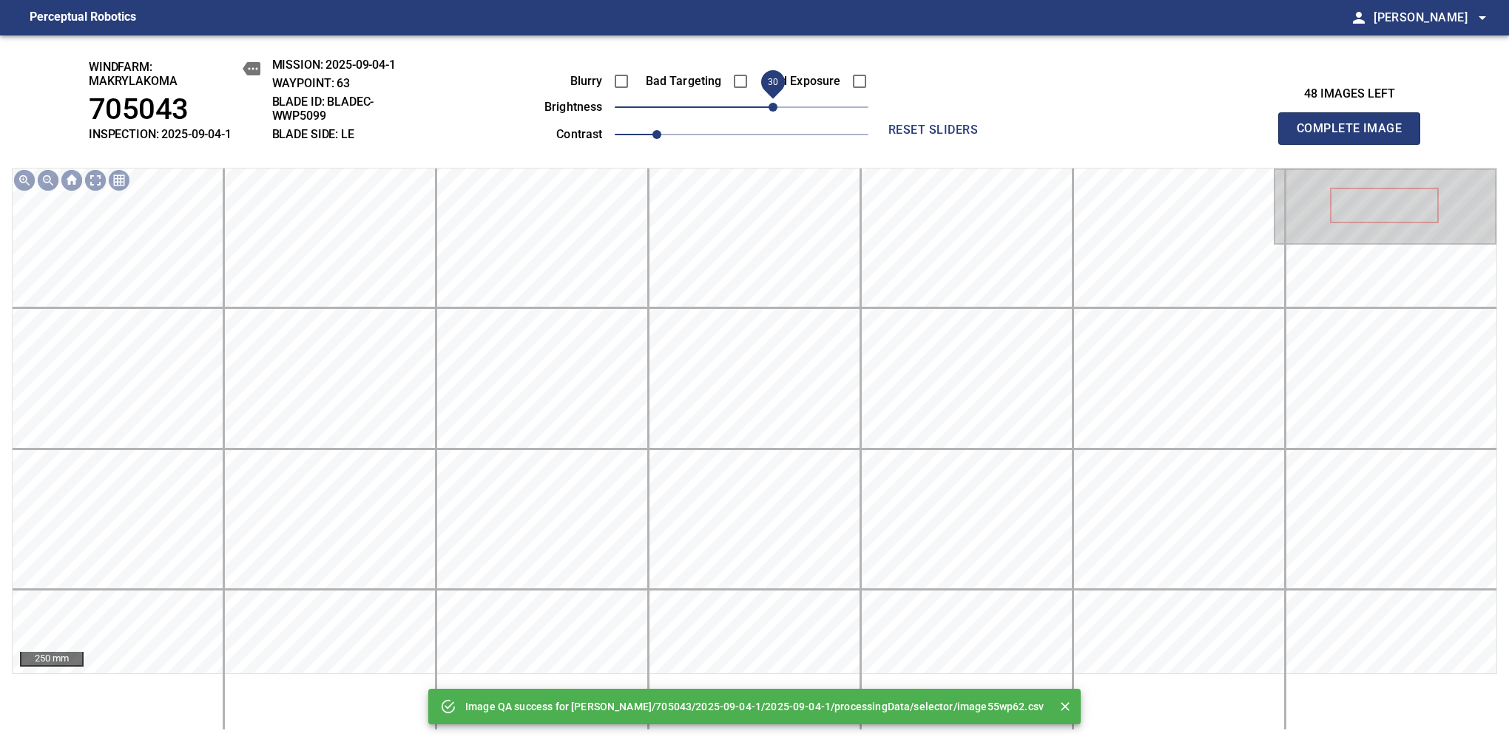
drag, startPoint x: 742, startPoint y: 116, endPoint x: 776, endPoint y: 116, distance: 33.3
click at [776, 112] on span "30" at bounding box center [772, 107] width 9 height 9
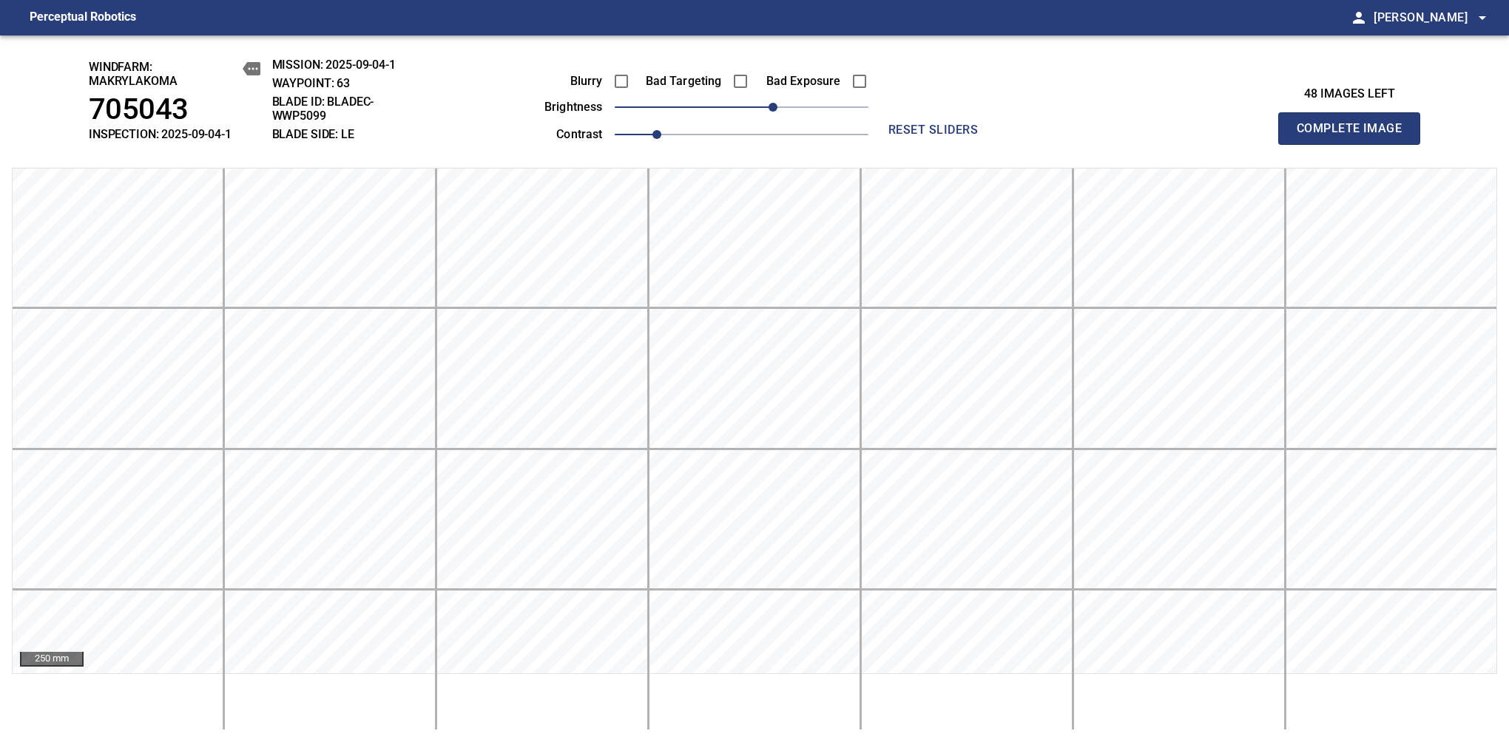
click at [1355, 136] on span "Complete Image" at bounding box center [1348, 128] width 109 height 21
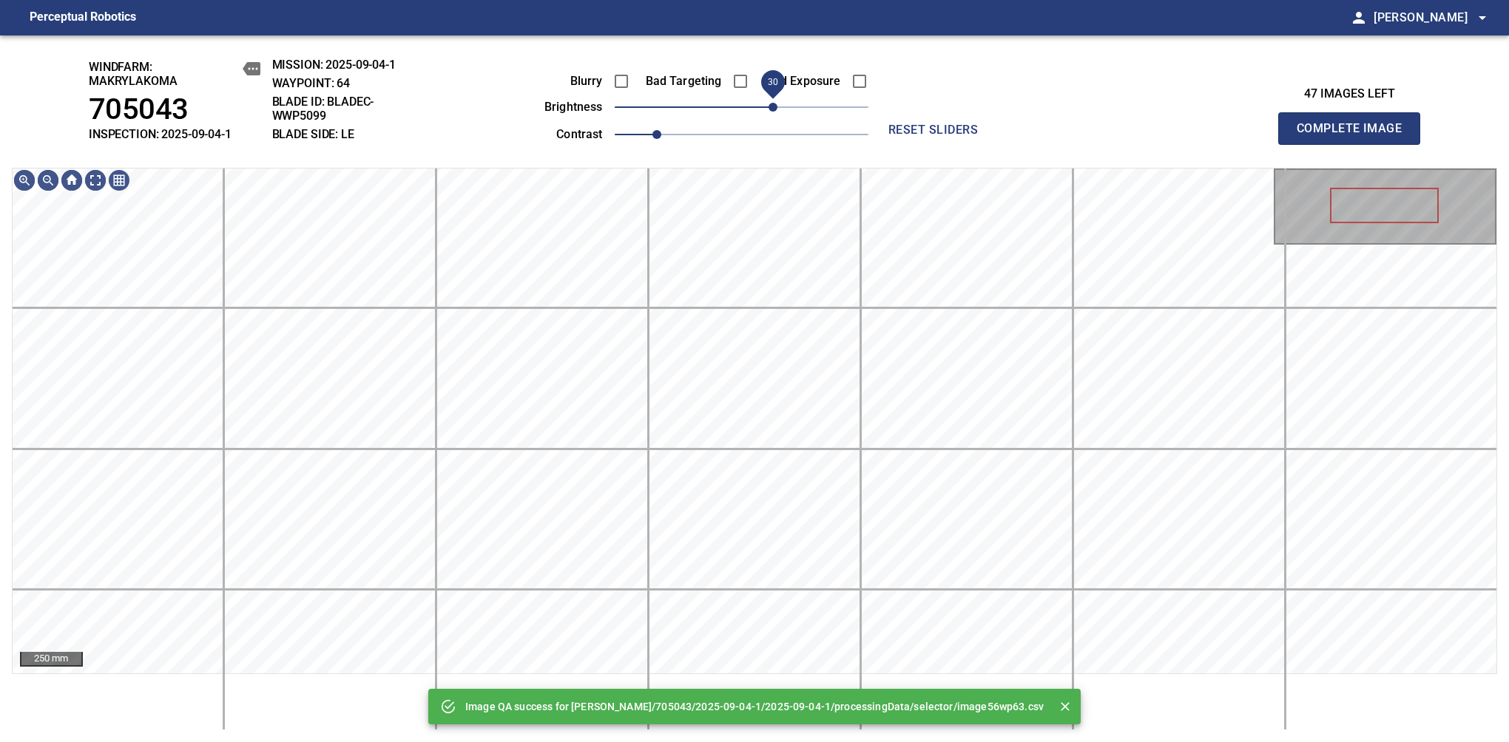
drag, startPoint x: 753, startPoint y: 106, endPoint x: 776, endPoint y: 111, distance: 23.3
click at [776, 111] on span "30" at bounding box center [772, 107] width 9 height 9
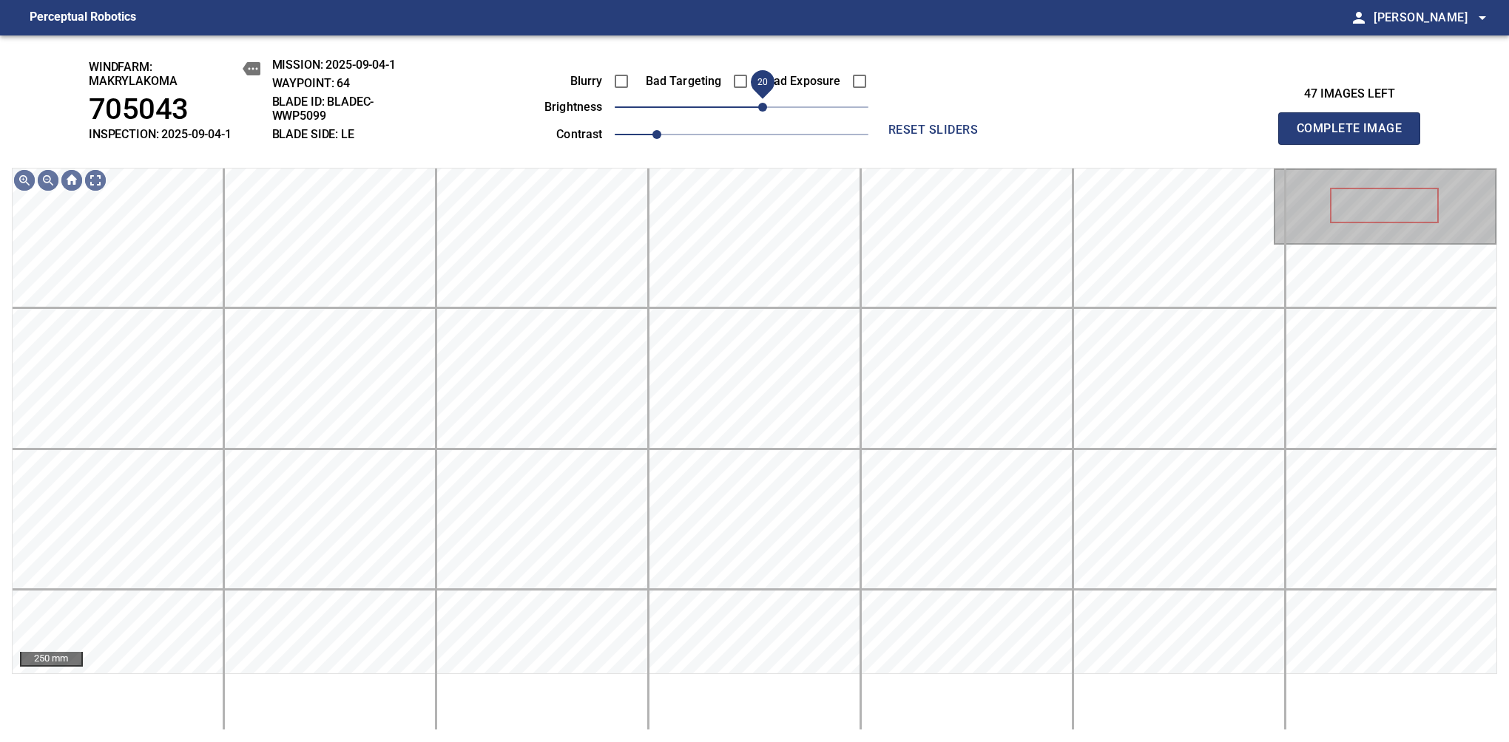
click at [762, 103] on span "20" at bounding box center [762, 107] width 9 height 9
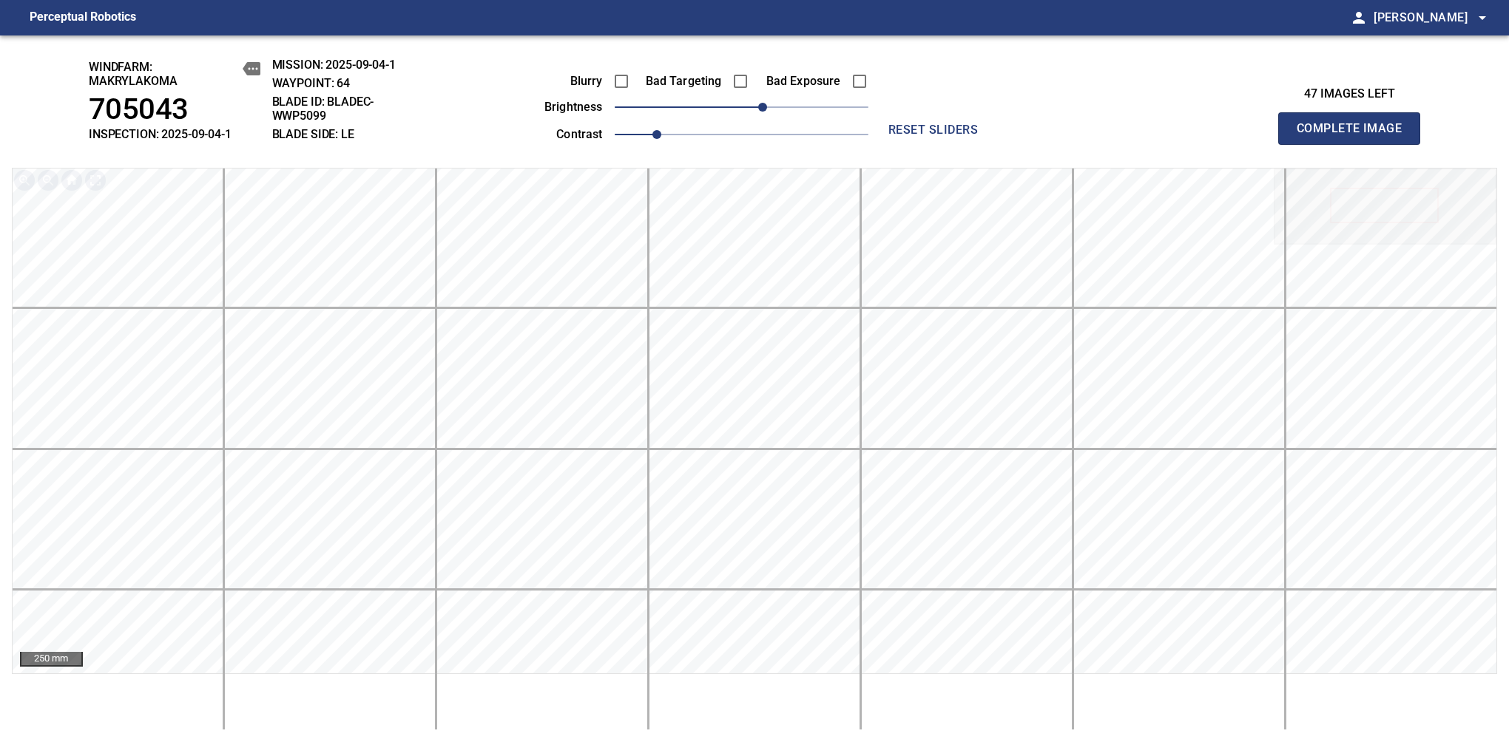
click at [1355, 136] on span "Complete Image" at bounding box center [1348, 128] width 109 height 21
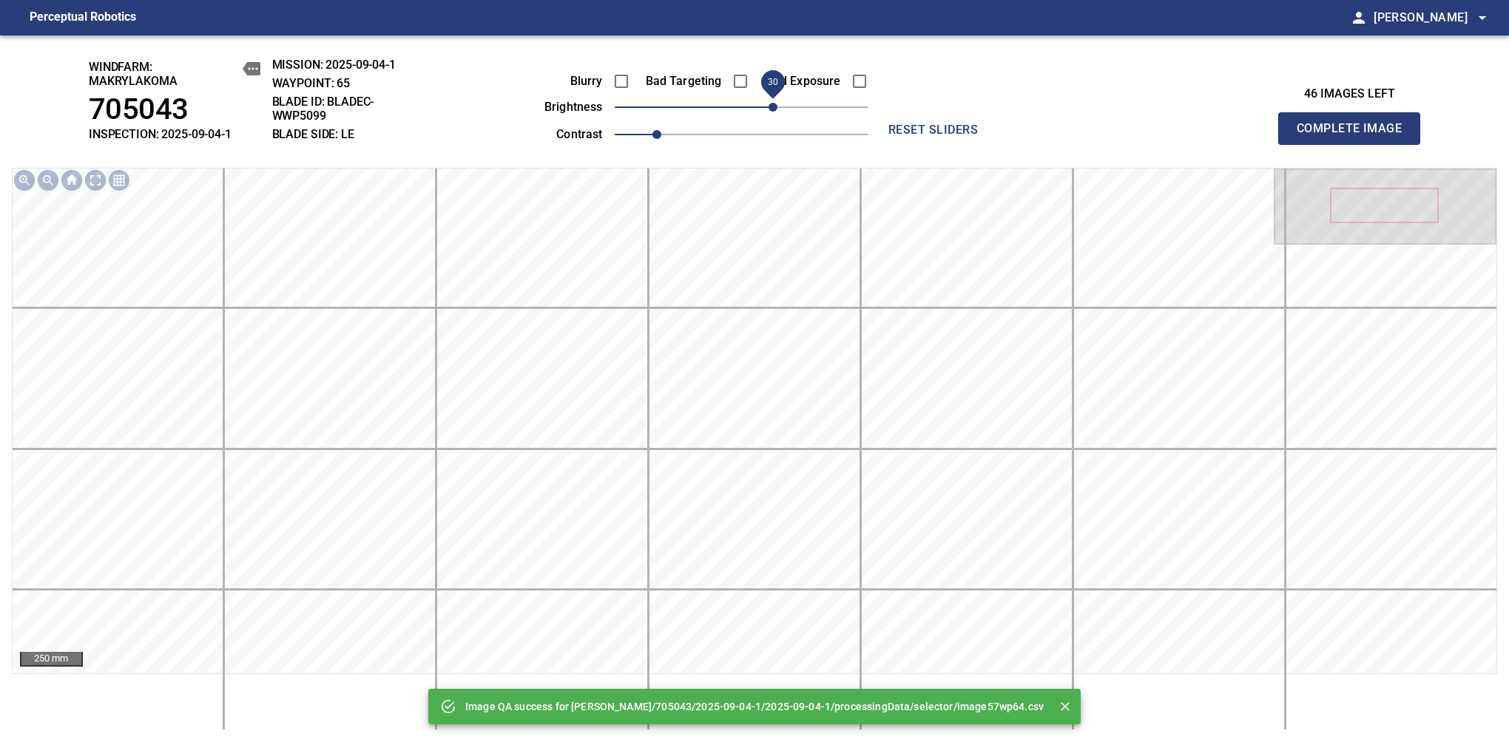
click at [768, 106] on span "30" at bounding box center [772, 107] width 9 height 9
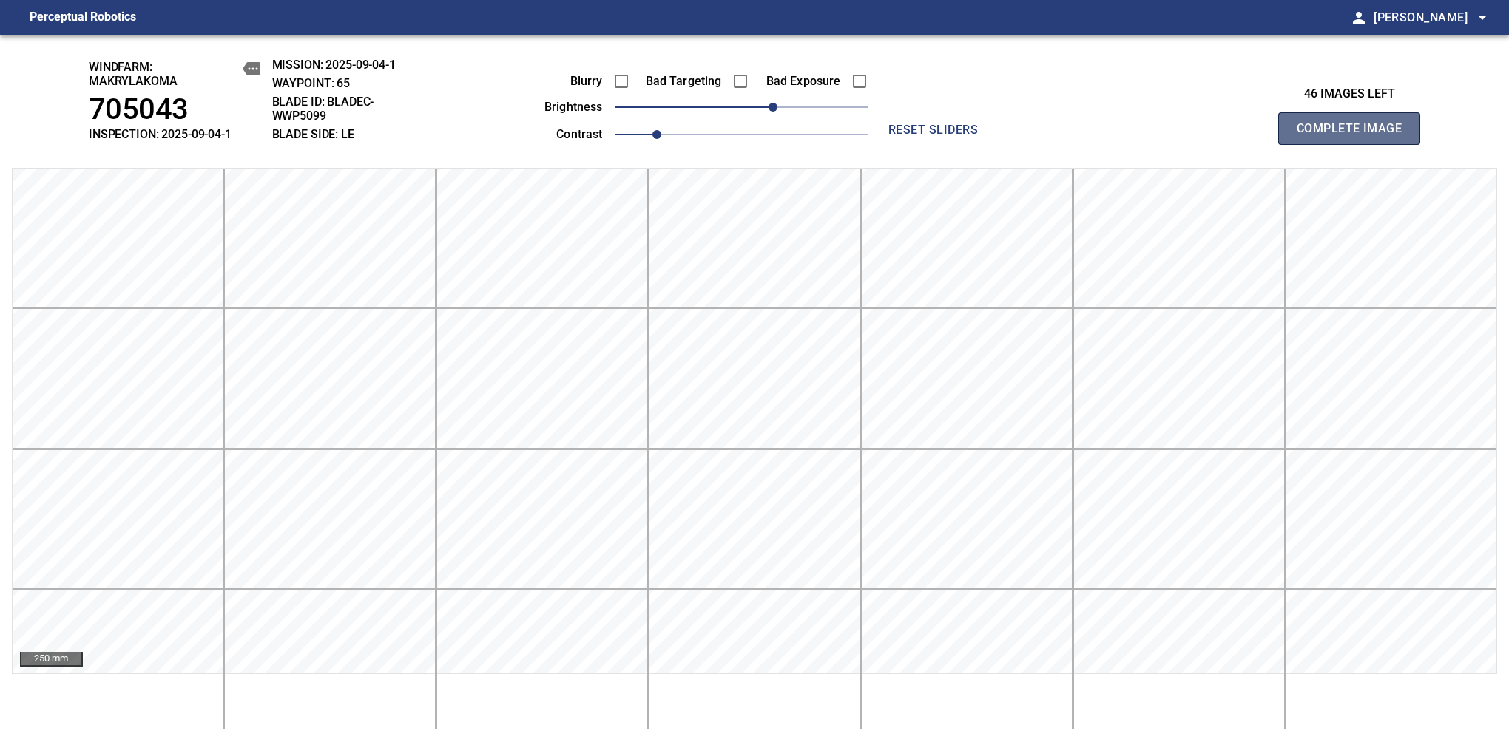
click at [1355, 136] on span "Complete Image" at bounding box center [1348, 128] width 109 height 21
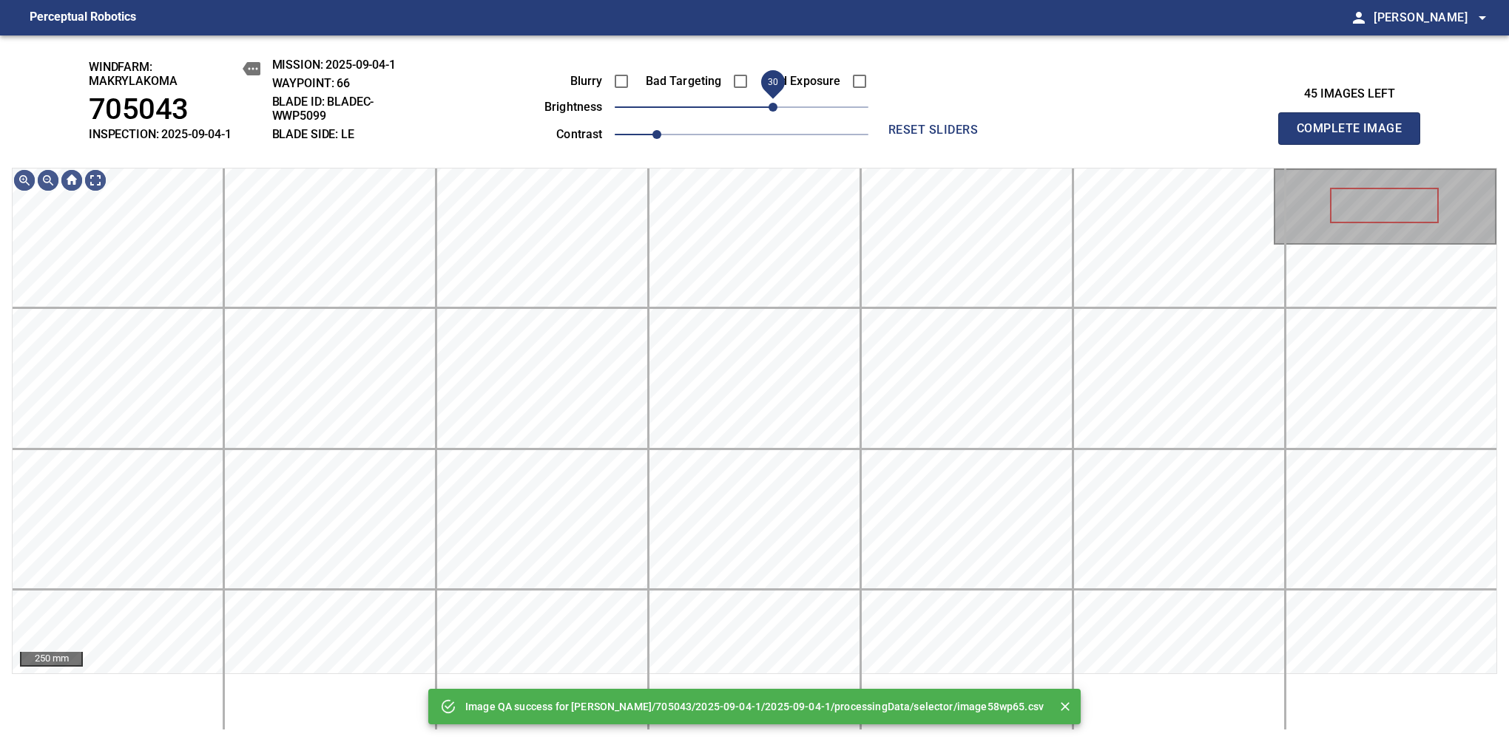
drag, startPoint x: 757, startPoint y: 106, endPoint x: 768, endPoint y: 106, distance: 10.4
click at [768, 106] on span "30" at bounding box center [772, 107] width 9 height 9
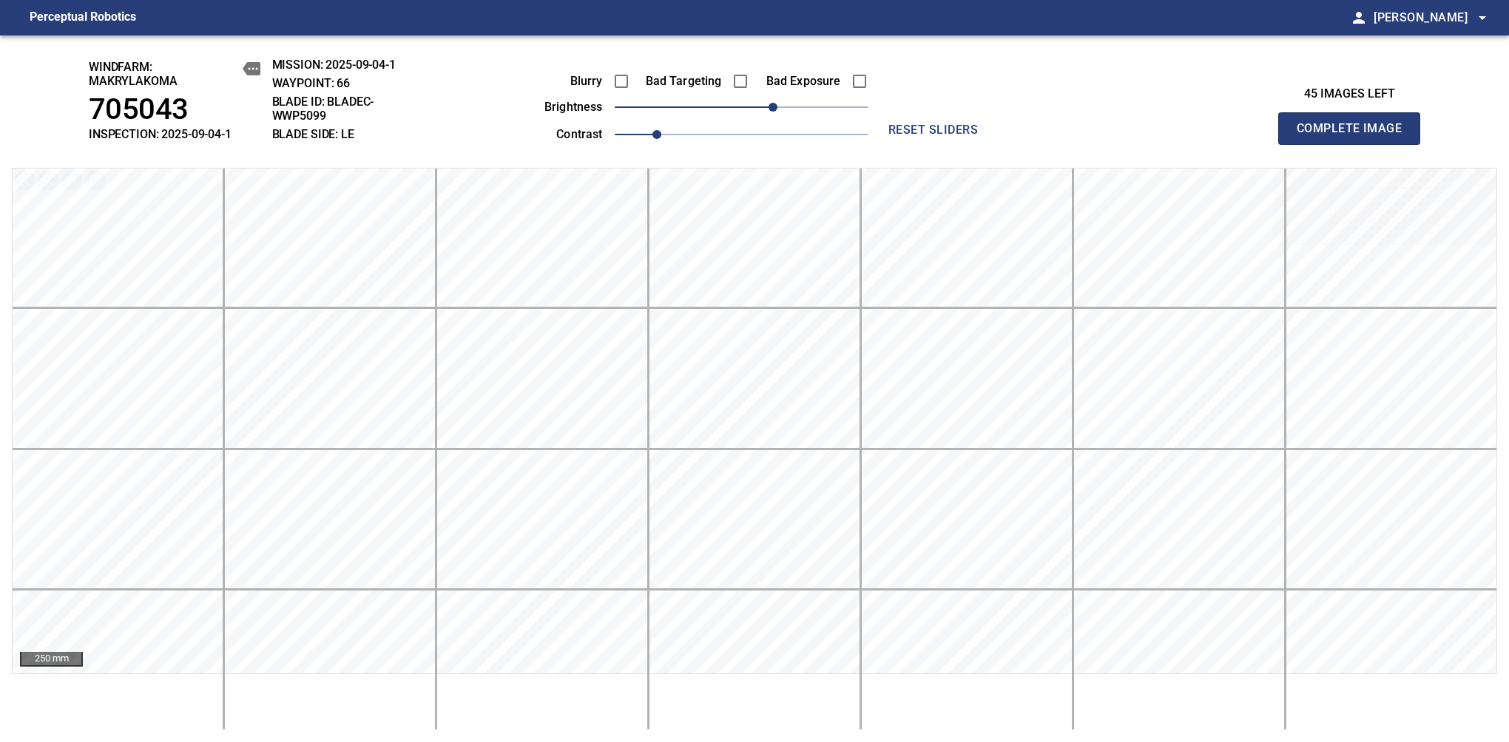
click at [1355, 136] on span "Complete Image" at bounding box center [1348, 128] width 109 height 21
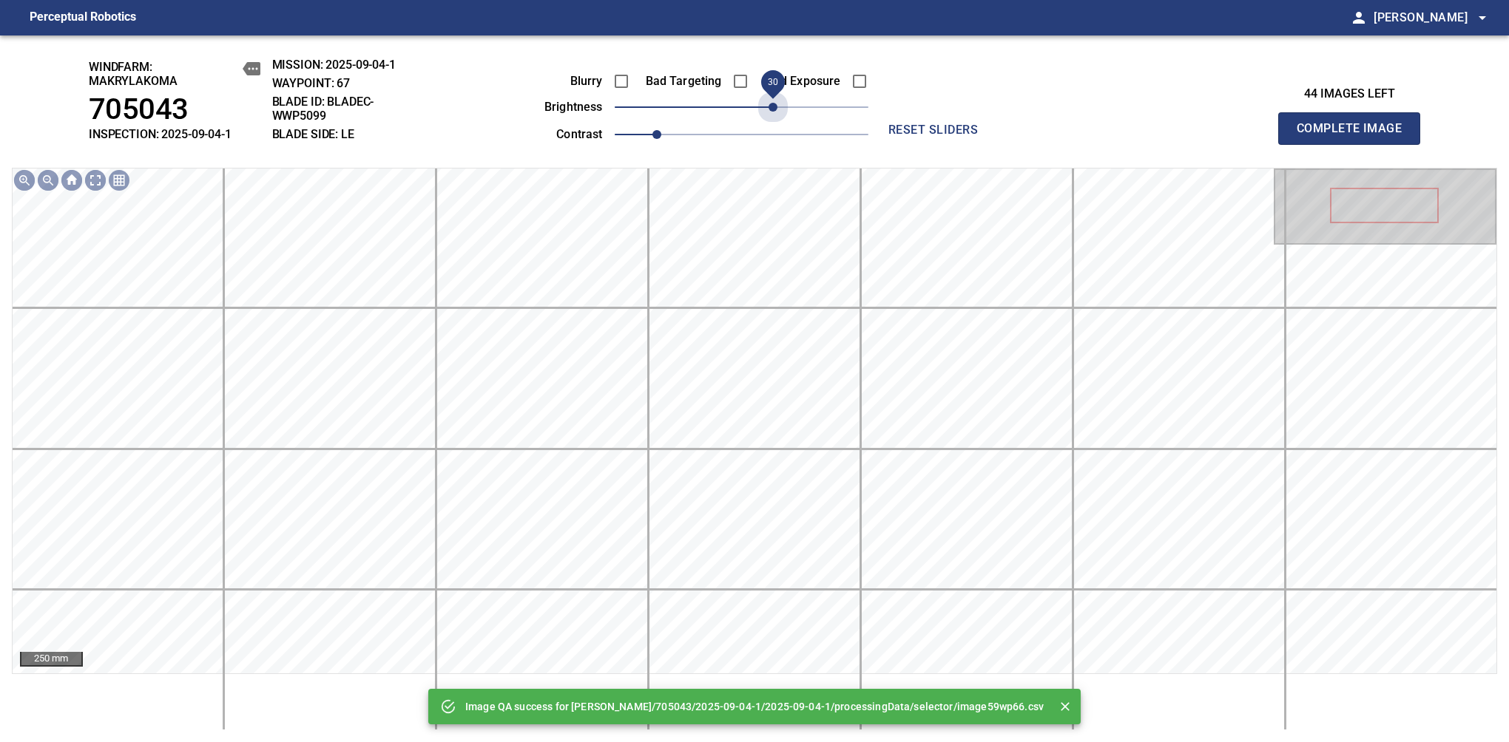
click at [768, 106] on span "30" at bounding box center [742, 107] width 254 height 21
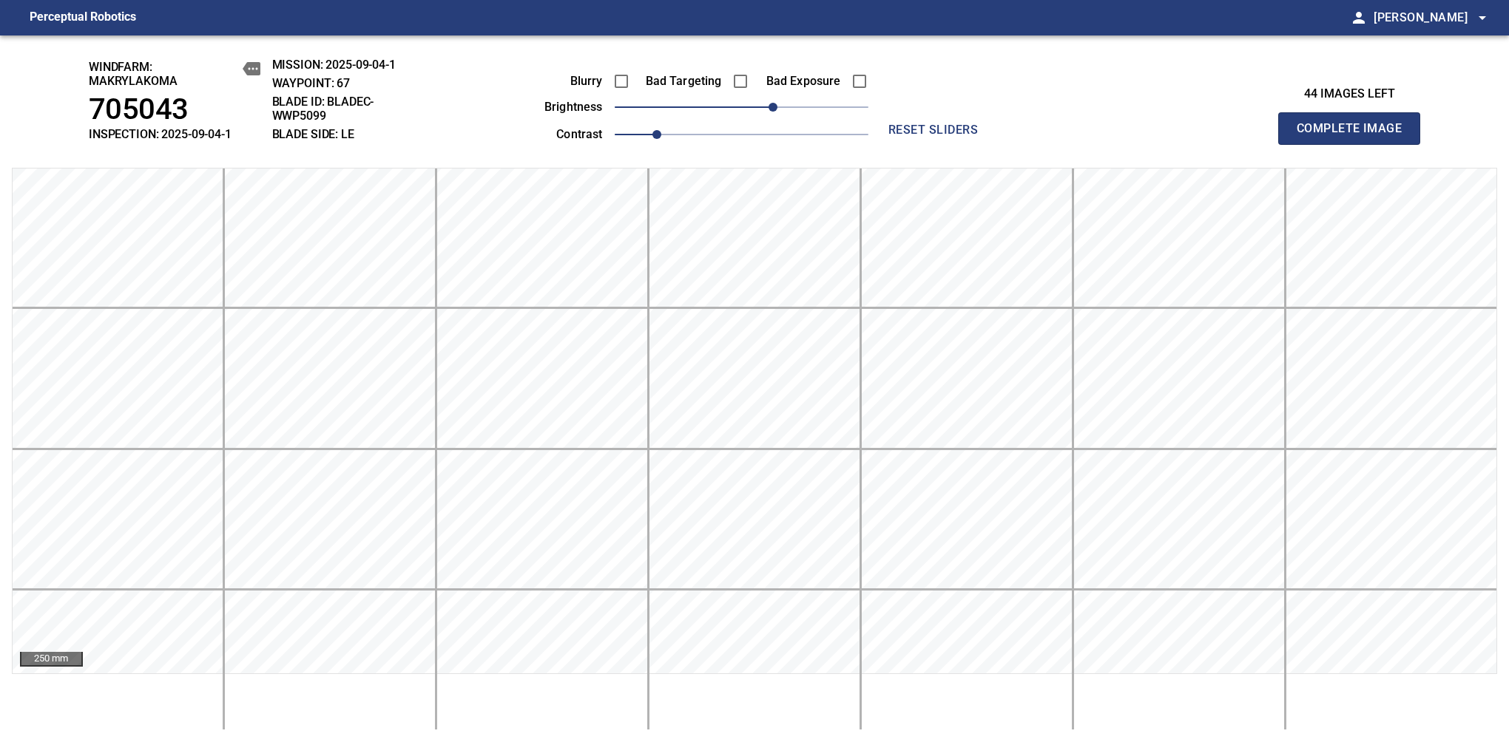
click at [1355, 136] on span "Complete Image" at bounding box center [1348, 128] width 109 height 21
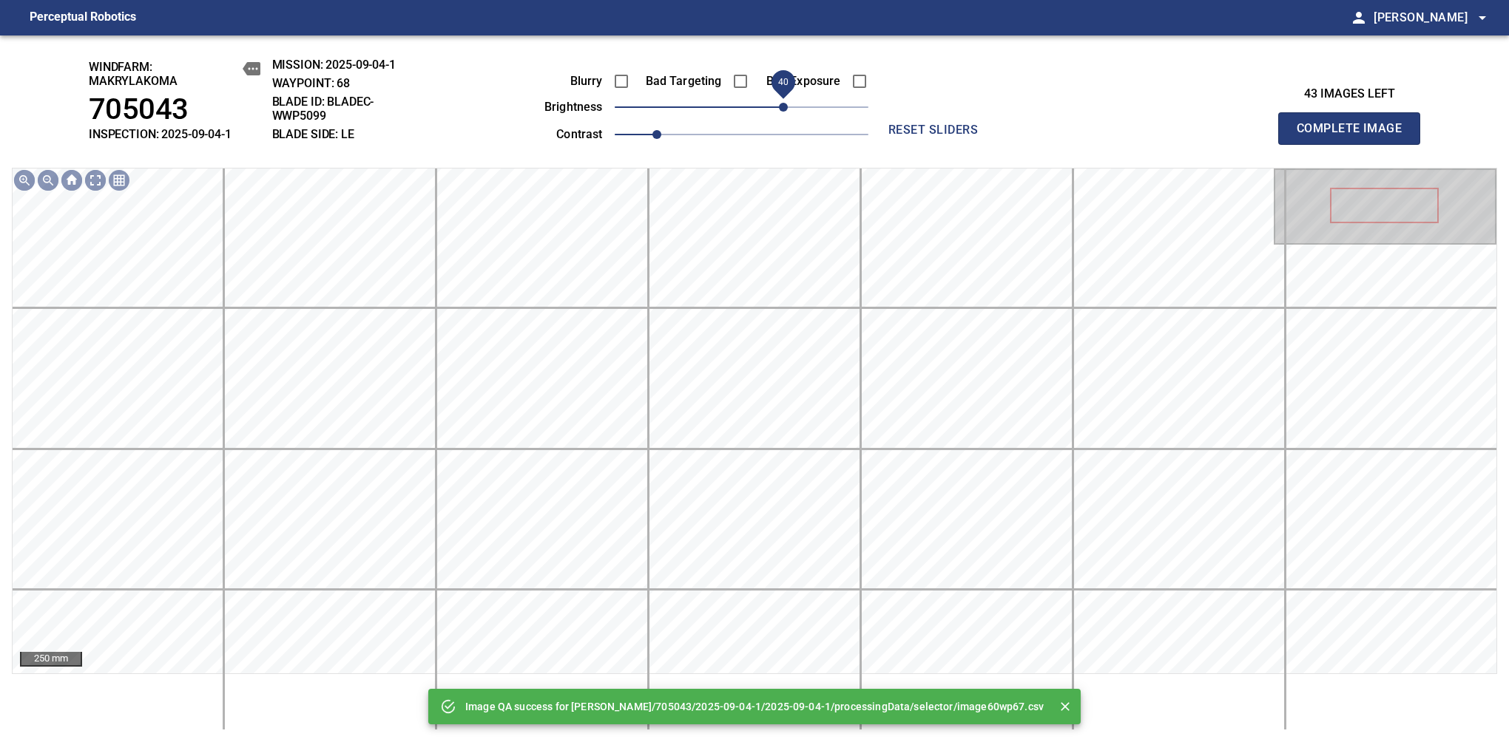
drag, startPoint x: 768, startPoint y: 106, endPoint x: 780, endPoint y: 106, distance: 12.6
click at [780, 106] on span "40" at bounding box center [742, 107] width 254 height 21
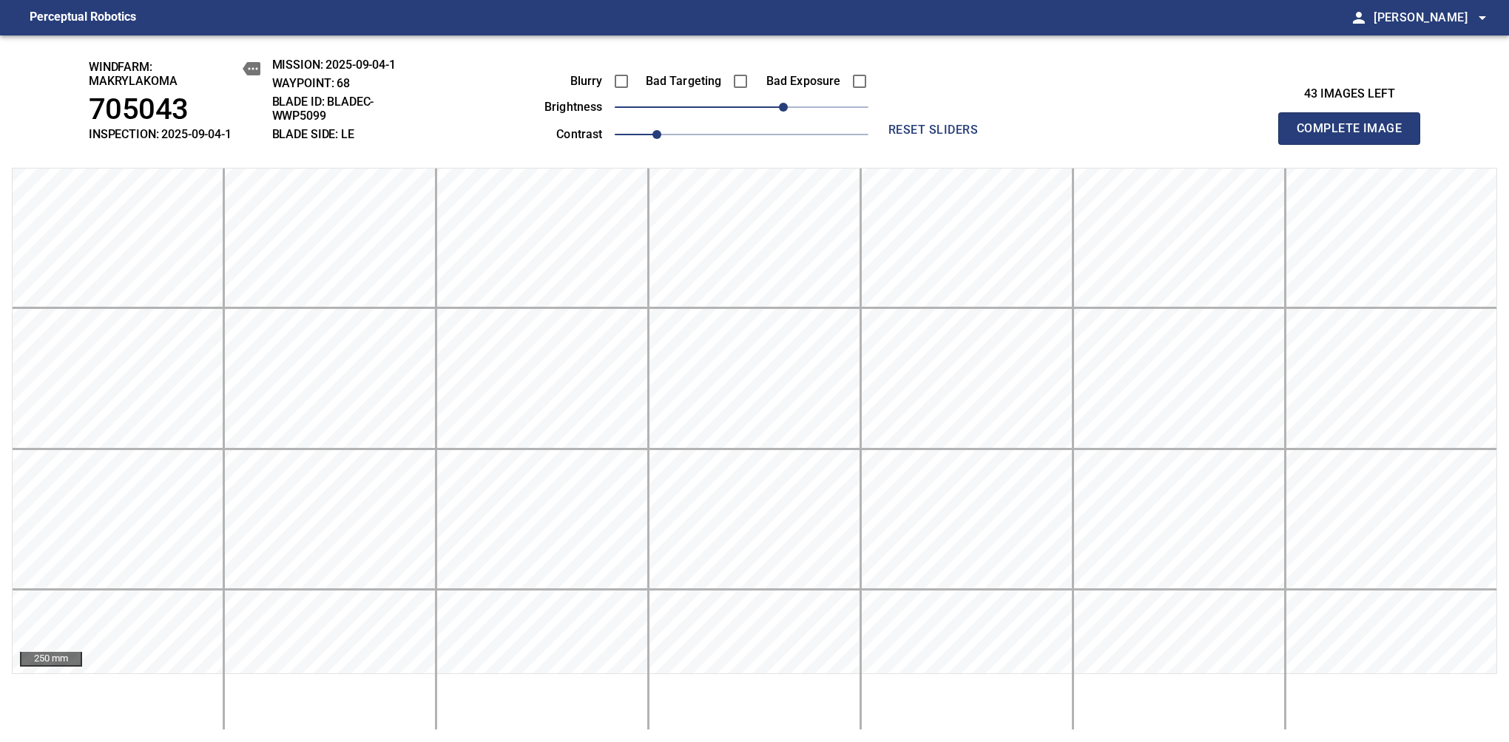
click at [1355, 136] on span "Complete Image" at bounding box center [1348, 128] width 109 height 21
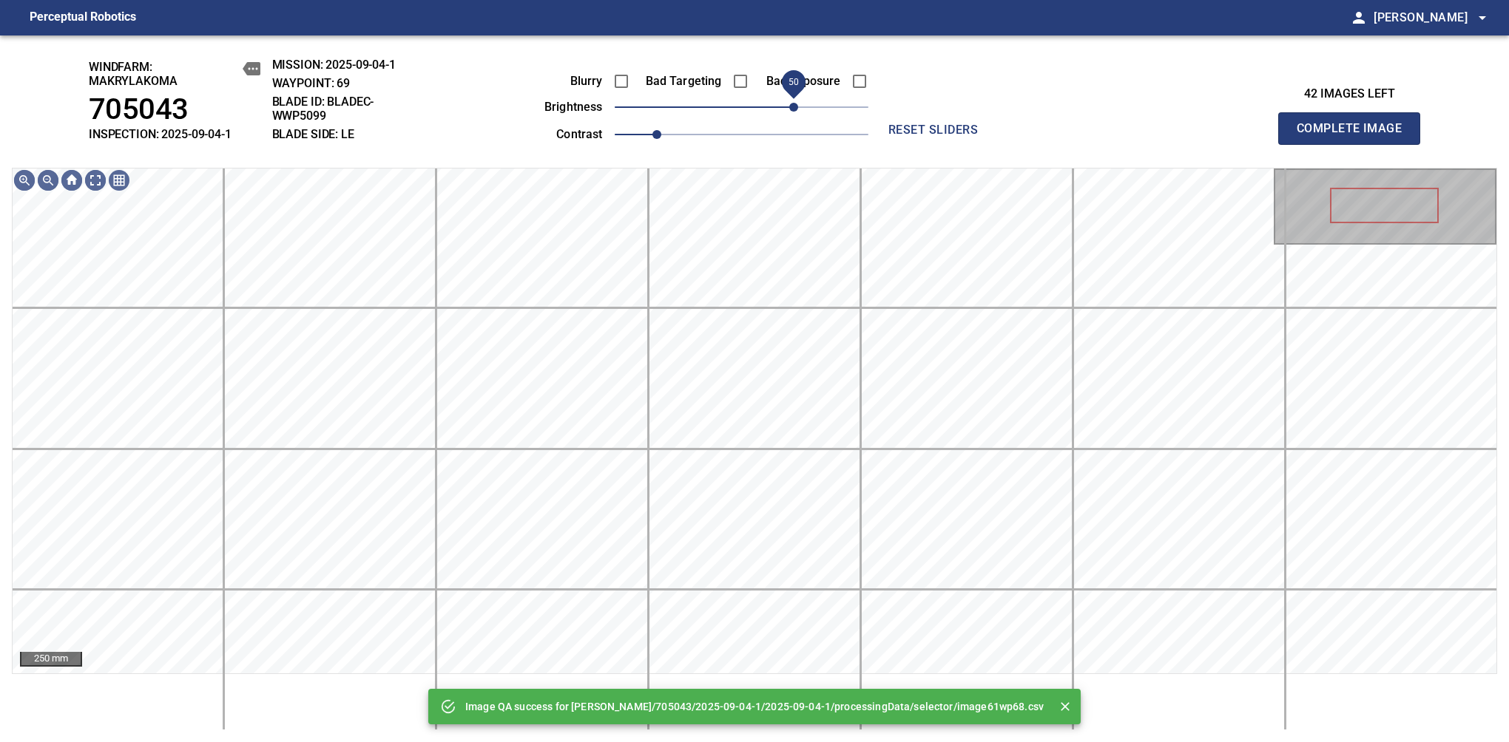
drag, startPoint x: 780, startPoint y: 106, endPoint x: 796, endPoint y: 101, distance: 16.4
click at [796, 101] on span "50" at bounding box center [742, 107] width 254 height 21
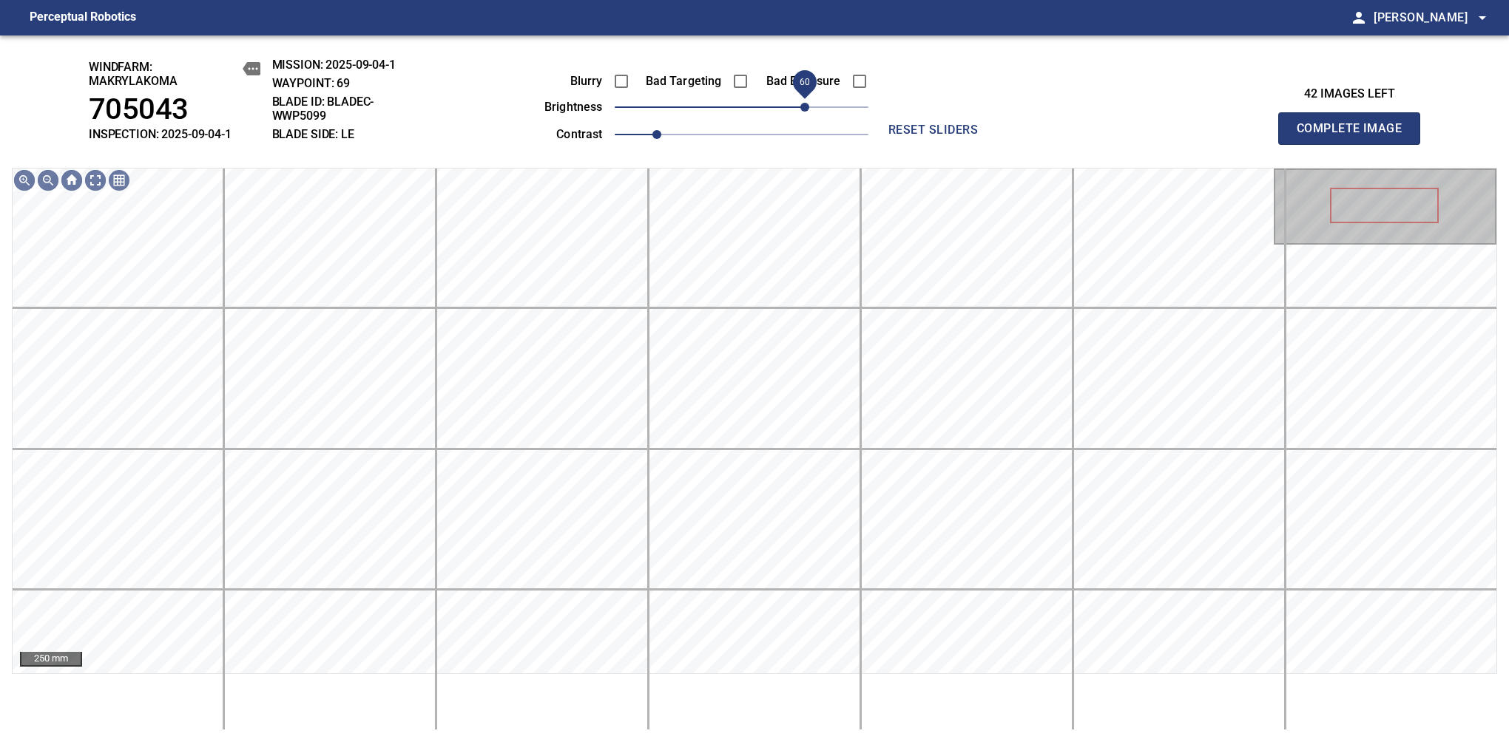
click at [801, 103] on span "60" at bounding box center [804, 107] width 9 height 9
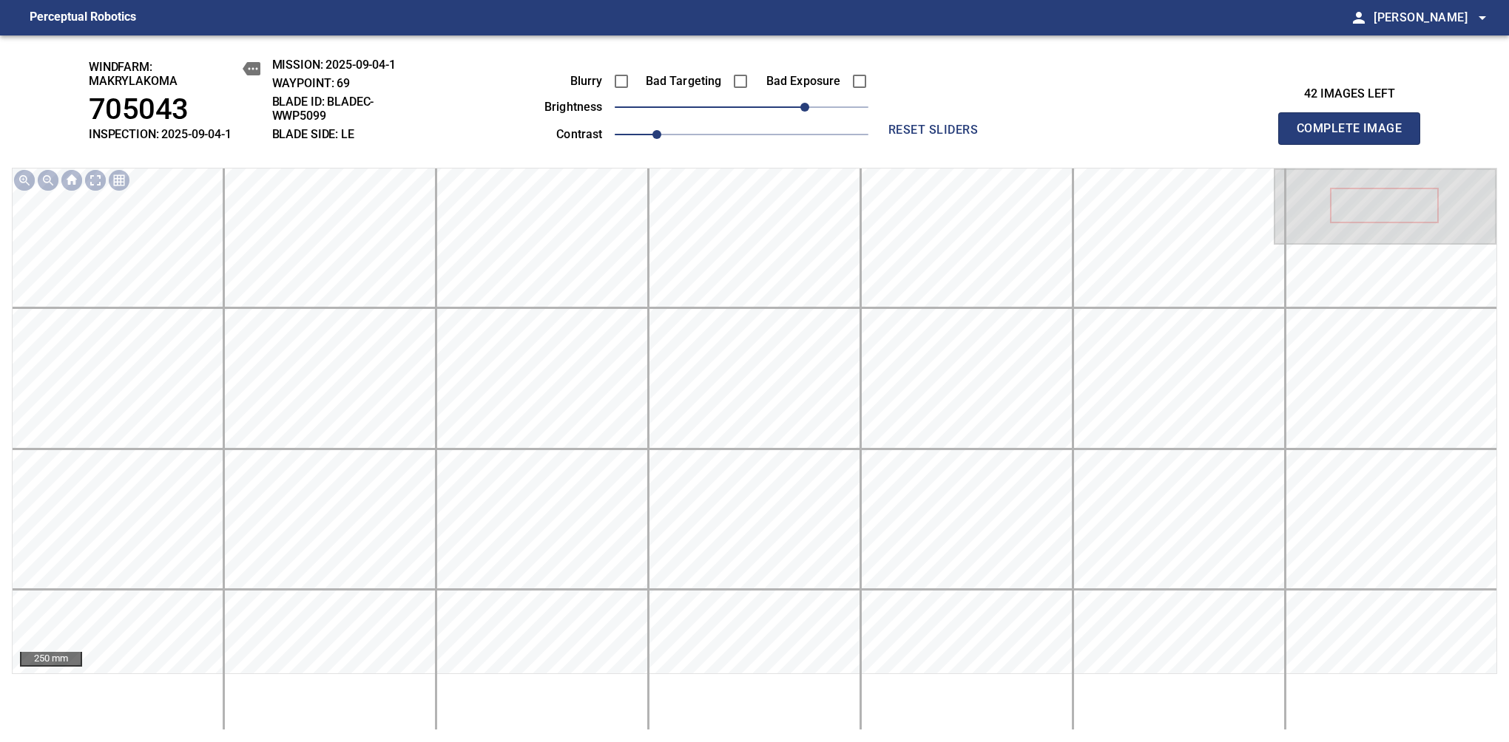
click at [1355, 136] on span "Complete Image" at bounding box center [1348, 128] width 109 height 21
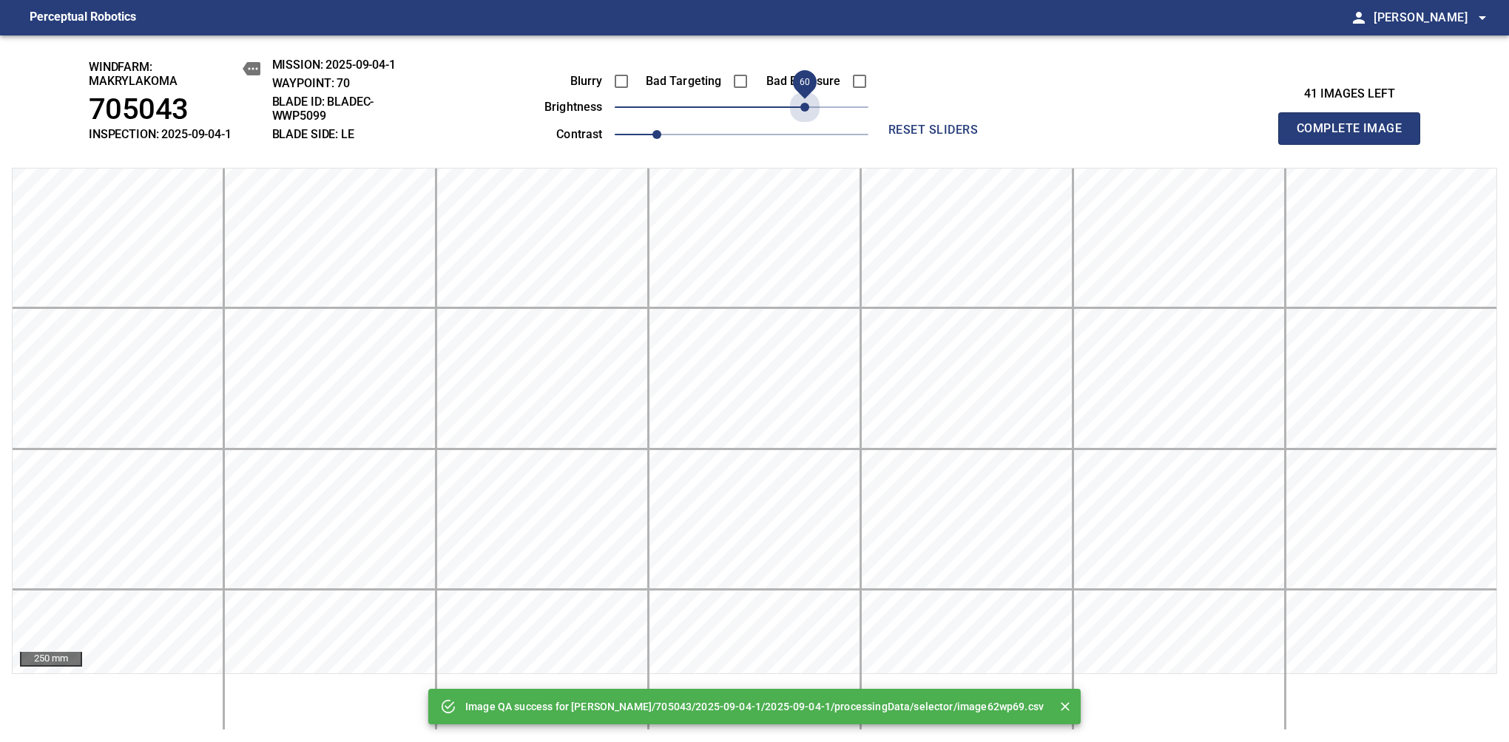
click at [801, 101] on span "60" at bounding box center [742, 107] width 254 height 21
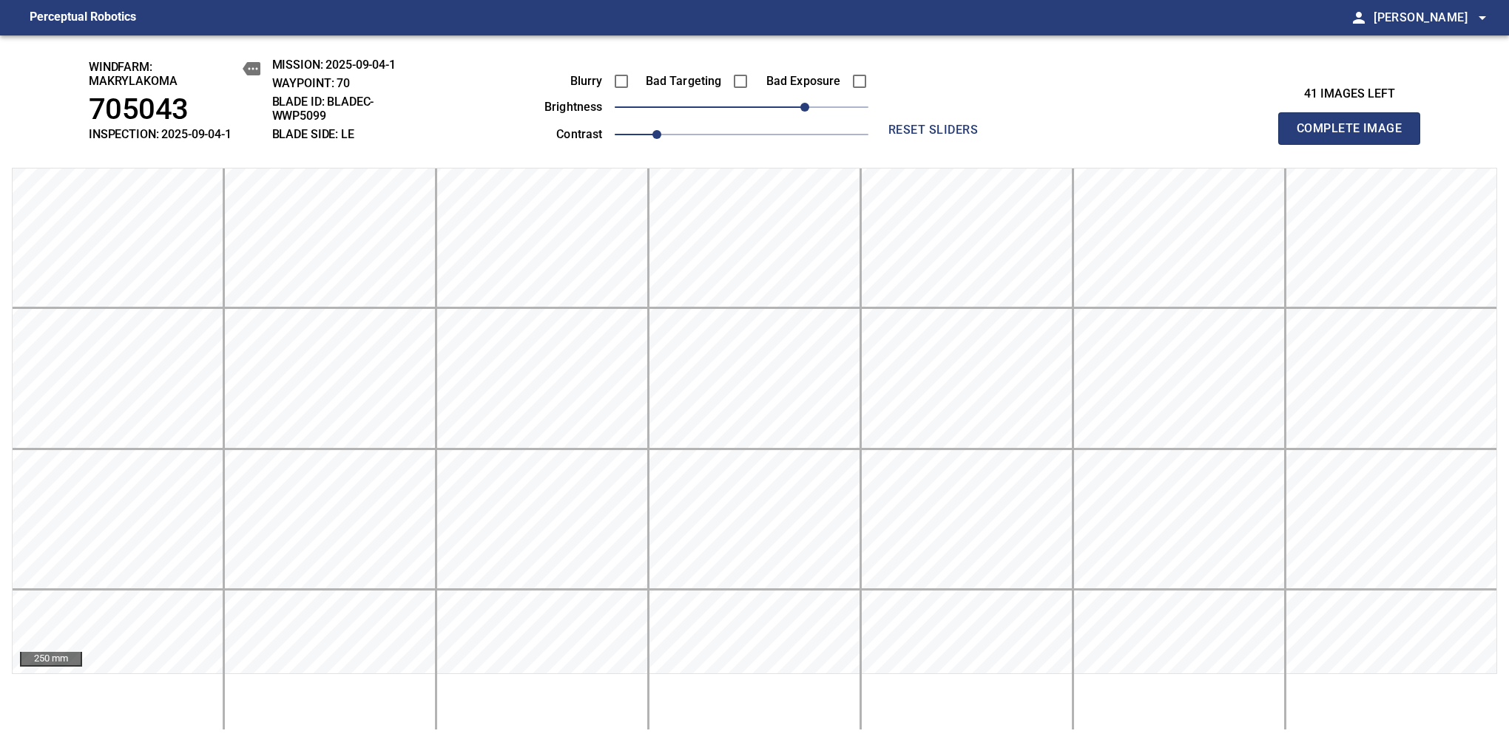
click at [1355, 136] on span "Complete Image" at bounding box center [1348, 128] width 109 height 21
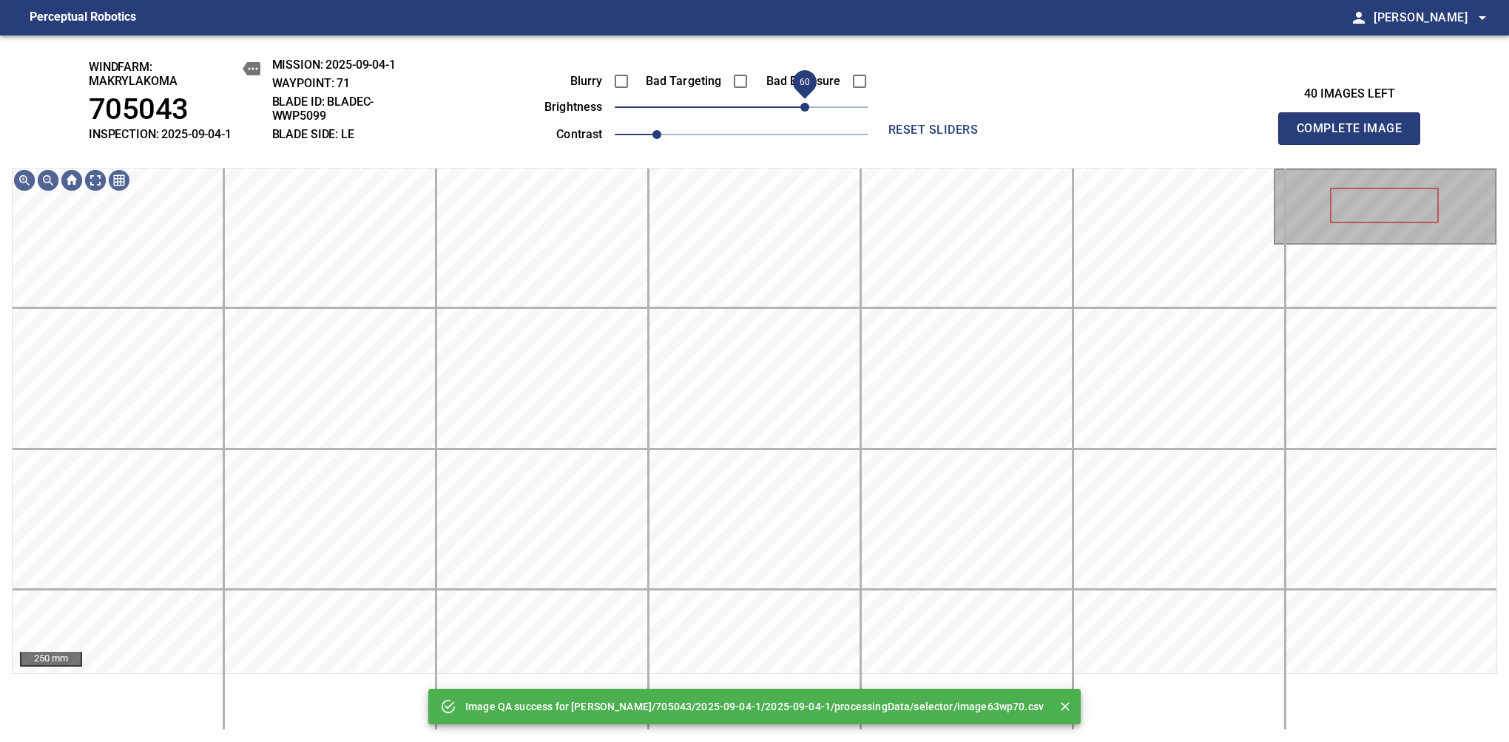
click at [803, 104] on span "60" at bounding box center [742, 107] width 254 height 21
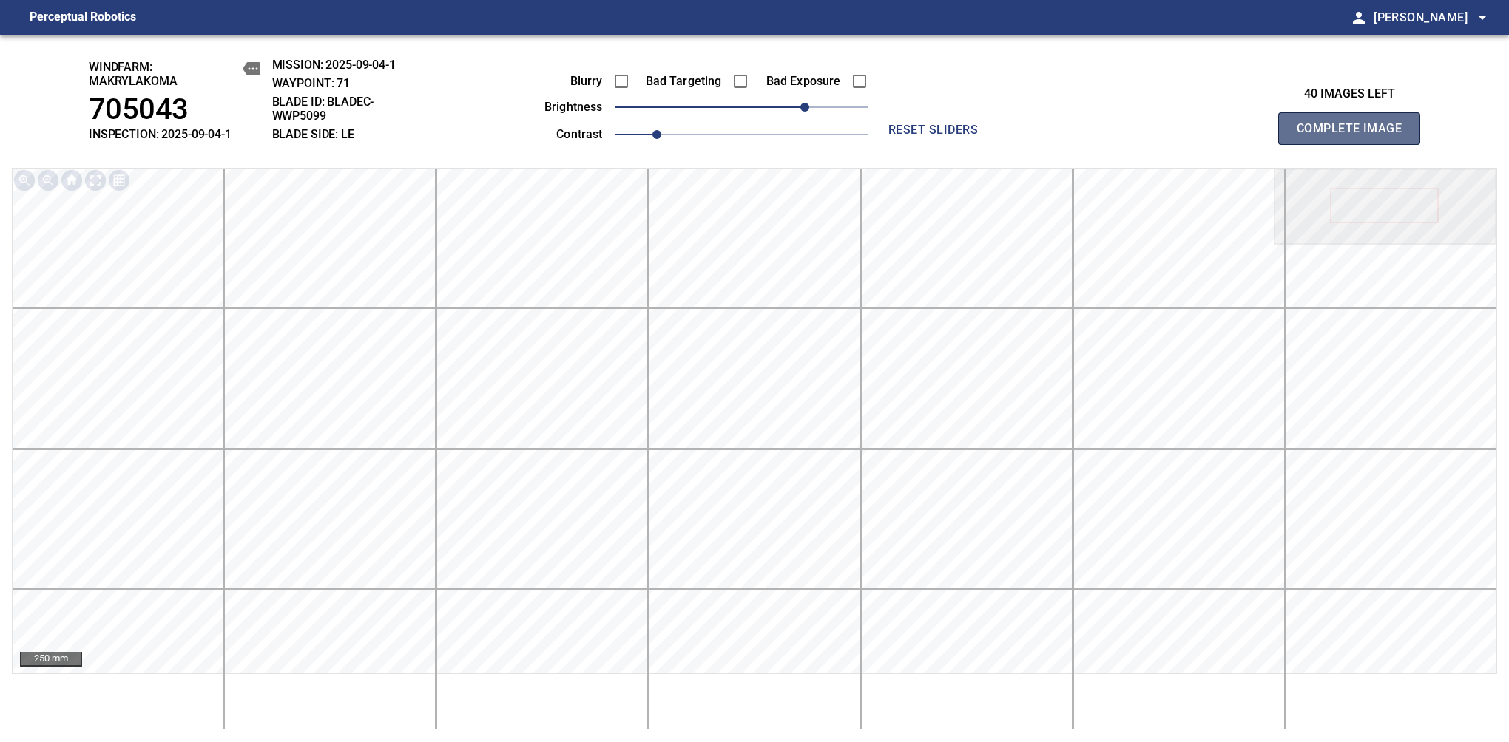
click at [1355, 136] on span "Complete Image" at bounding box center [1348, 128] width 109 height 21
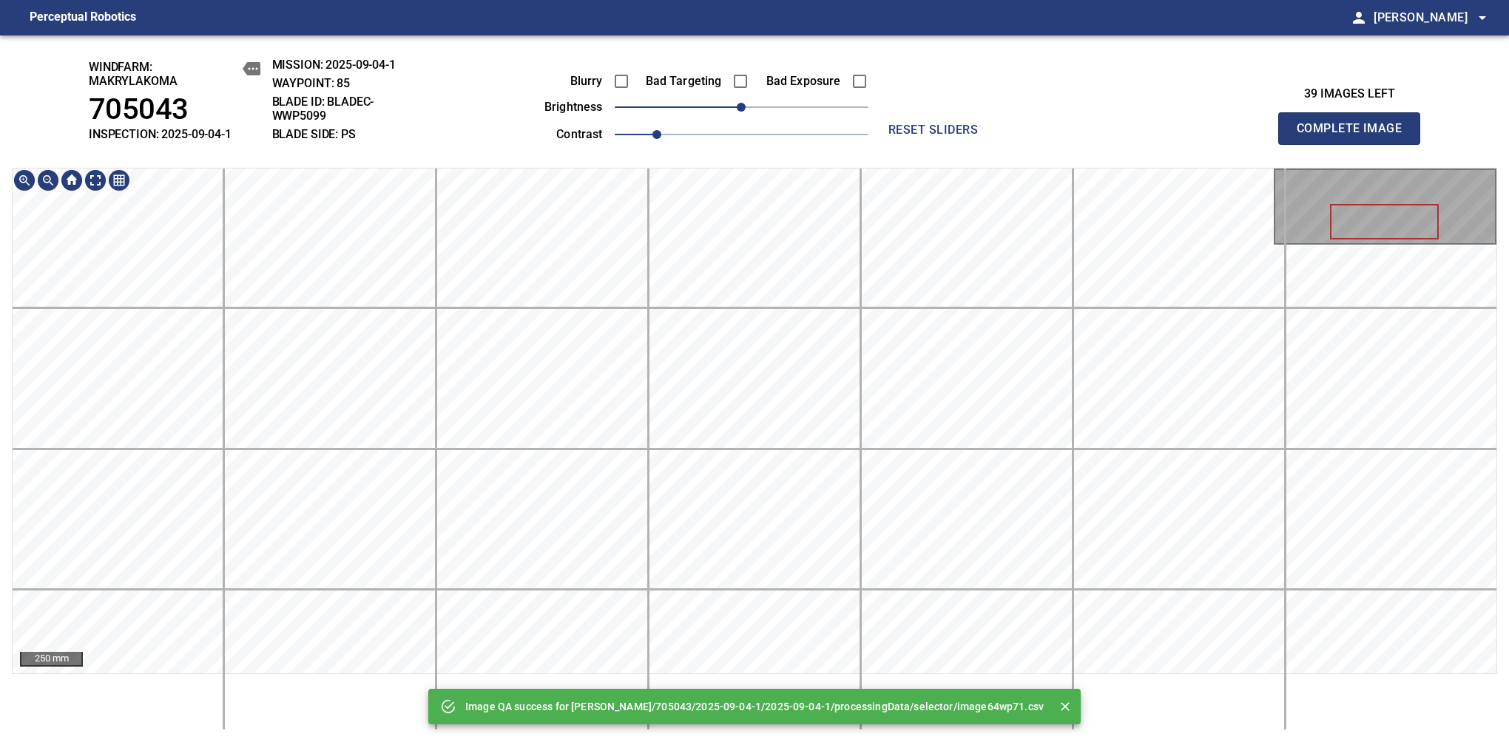
click at [734, 124] on div "Image QA success for Makrylakoma/705043/2025-09-04-1/2025-09-04-1/processingDat…" at bounding box center [754, 388] width 1509 height 707
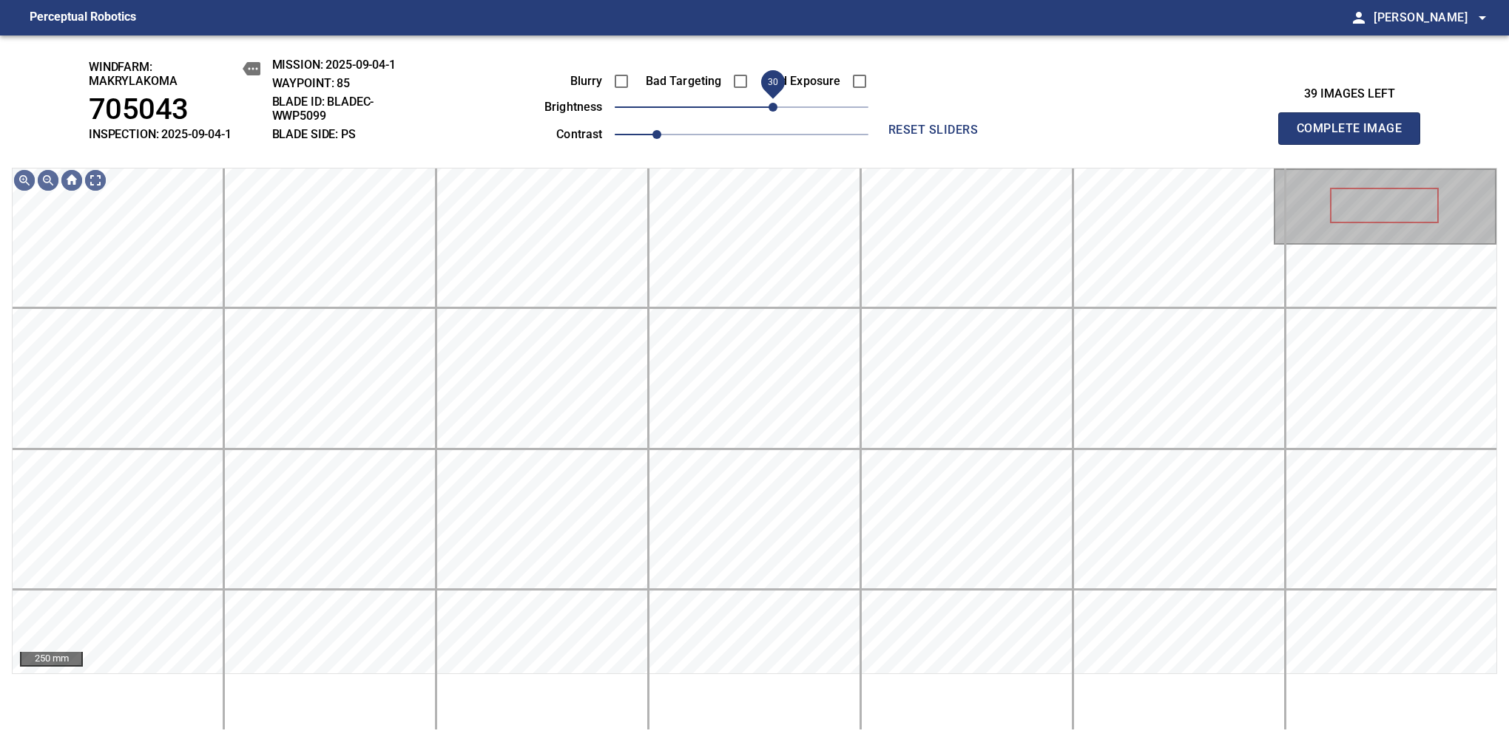
drag, startPoint x: 751, startPoint y: 109, endPoint x: 774, endPoint y: 109, distance: 22.9
click at [774, 109] on span "30" at bounding box center [772, 107] width 9 height 9
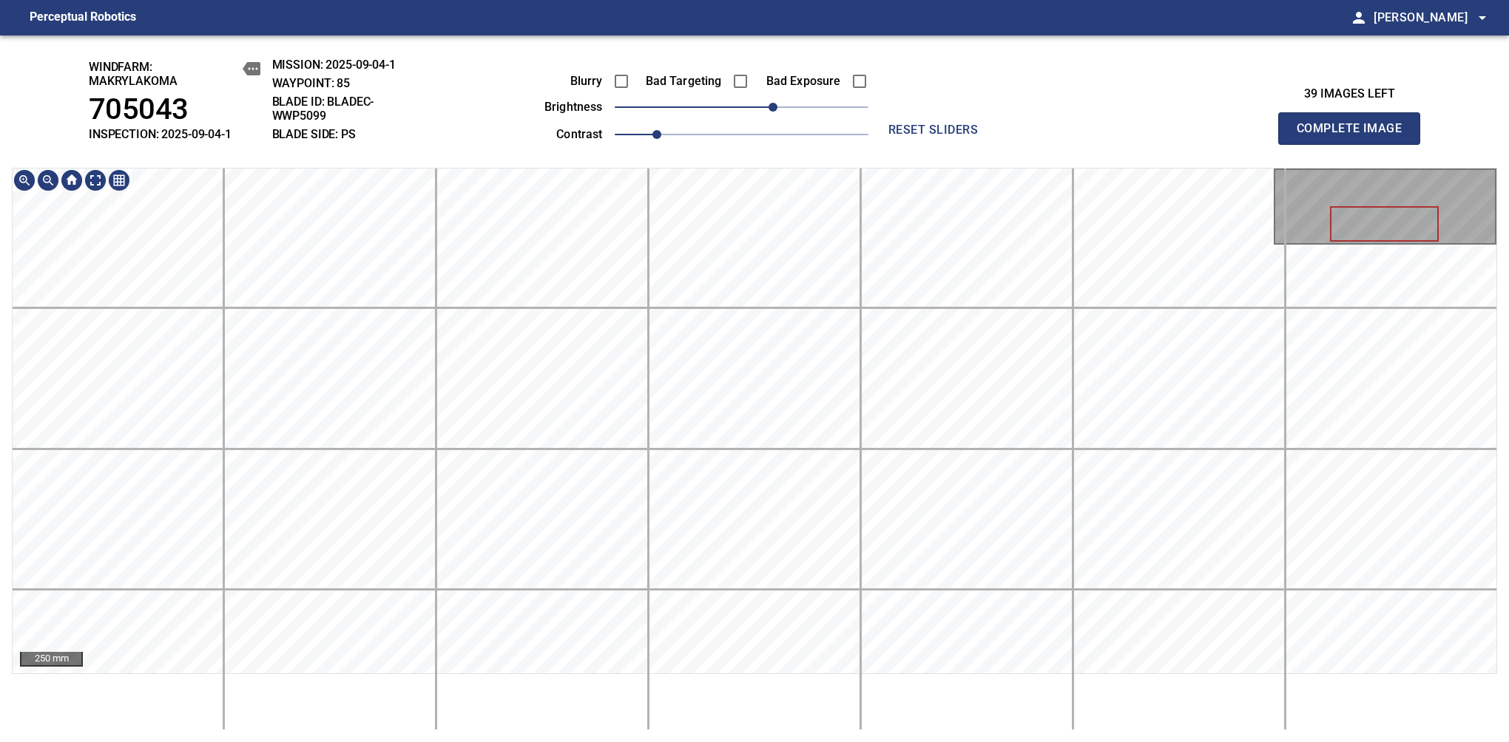
click at [765, 151] on div "windfarm: Makrylakoma 705043 INSPECTION: 2025-09-04-1 MISSION: 2025-09-04-1 WAY…" at bounding box center [754, 388] width 1509 height 707
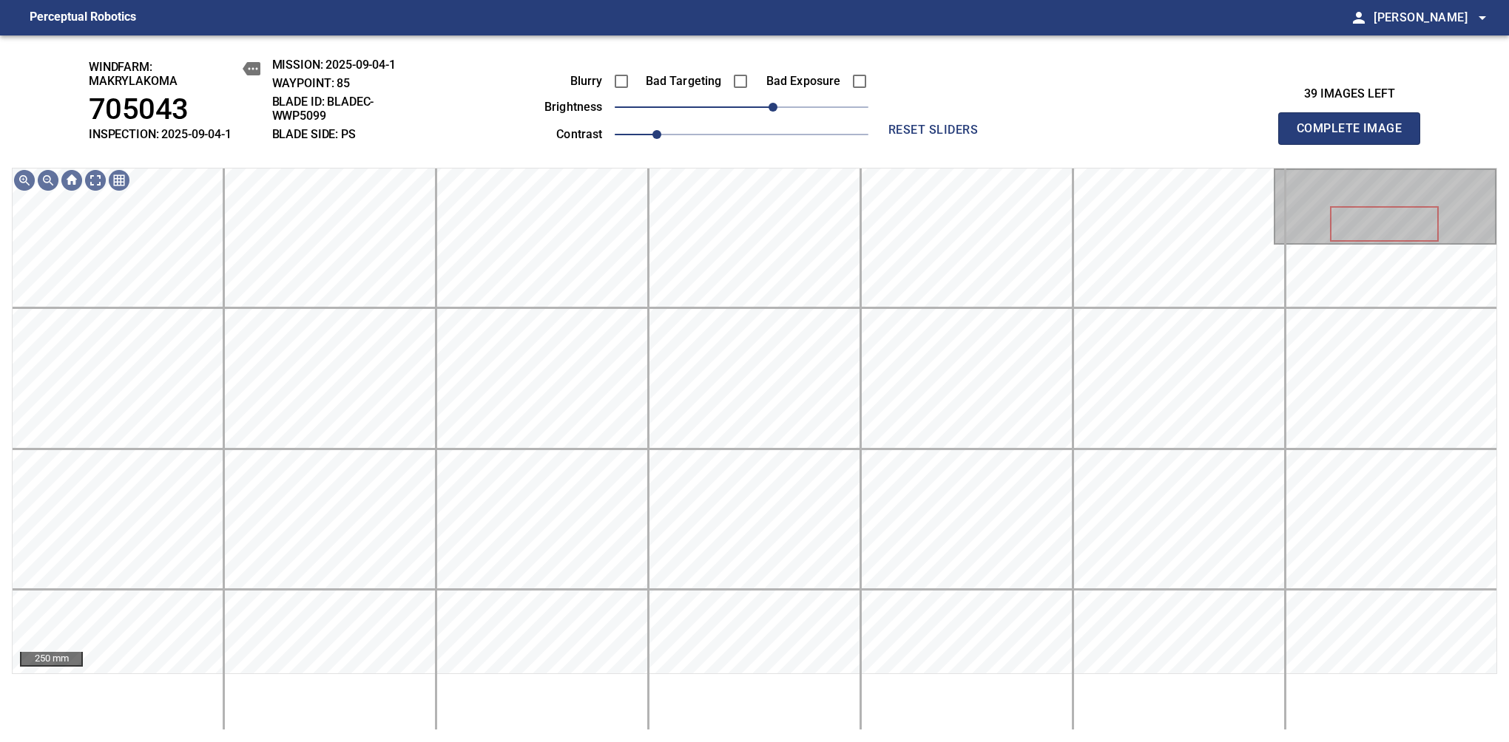
click at [1355, 136] on span "Complete Image" at bounding box center [1348, 128] width 109 height 21
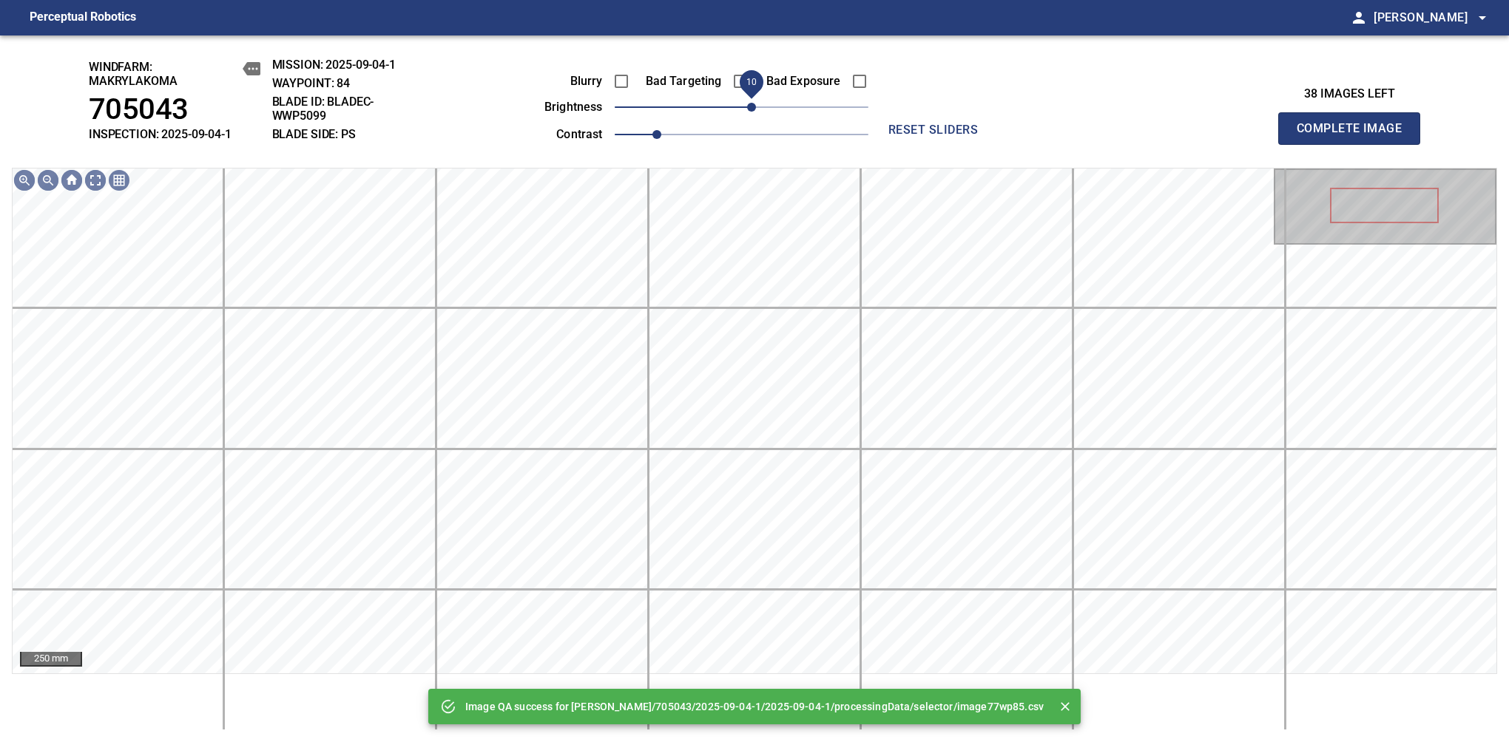
drag, startPoint x: 741, startPoint y: 106, endPoint x: 751, endPoint y: 106, distance: 10.4
click at [751, 106] on span "10" at bounding box center [751, 107] width 9 height 9
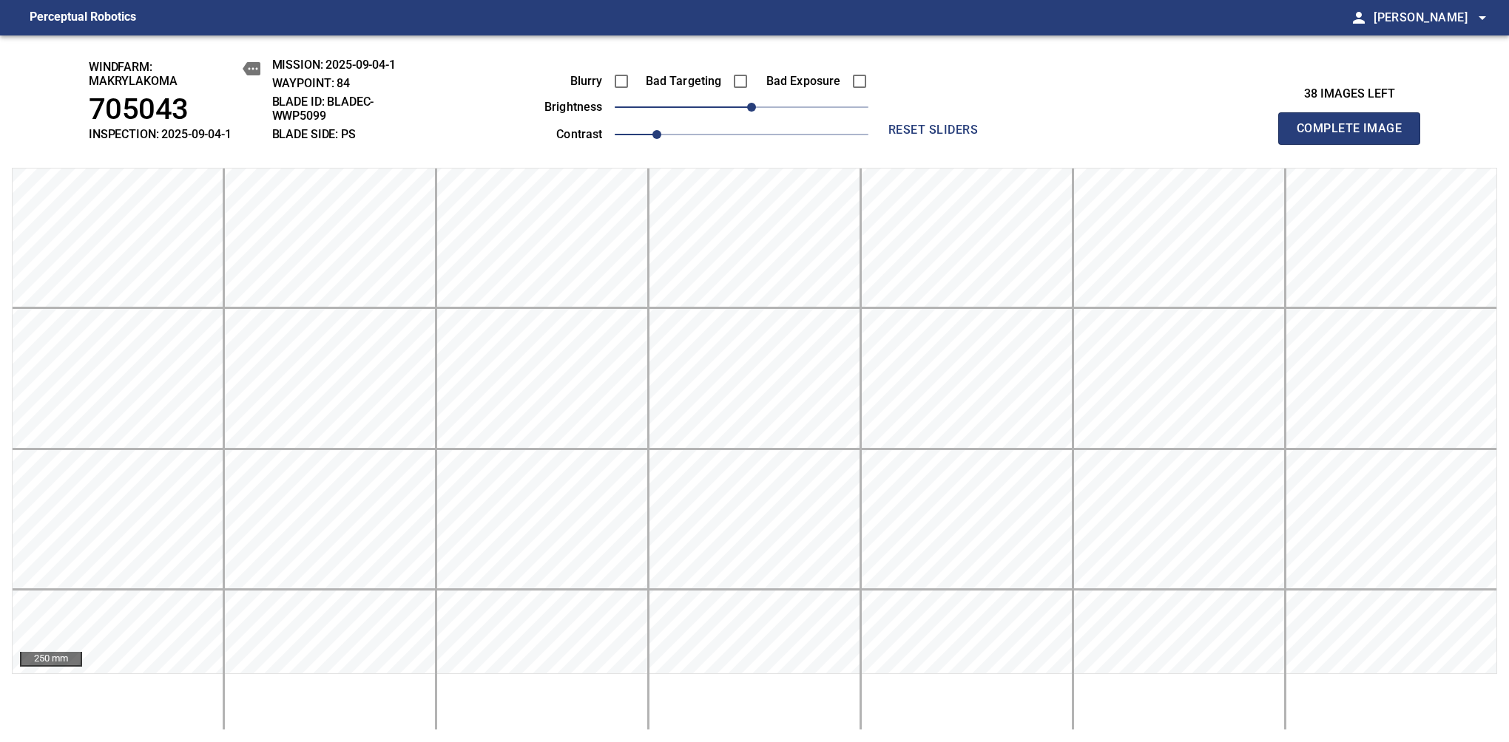
click at [1355, 136] on span "Complete Image" at bounding box center [1348, 128] width 109 height 21
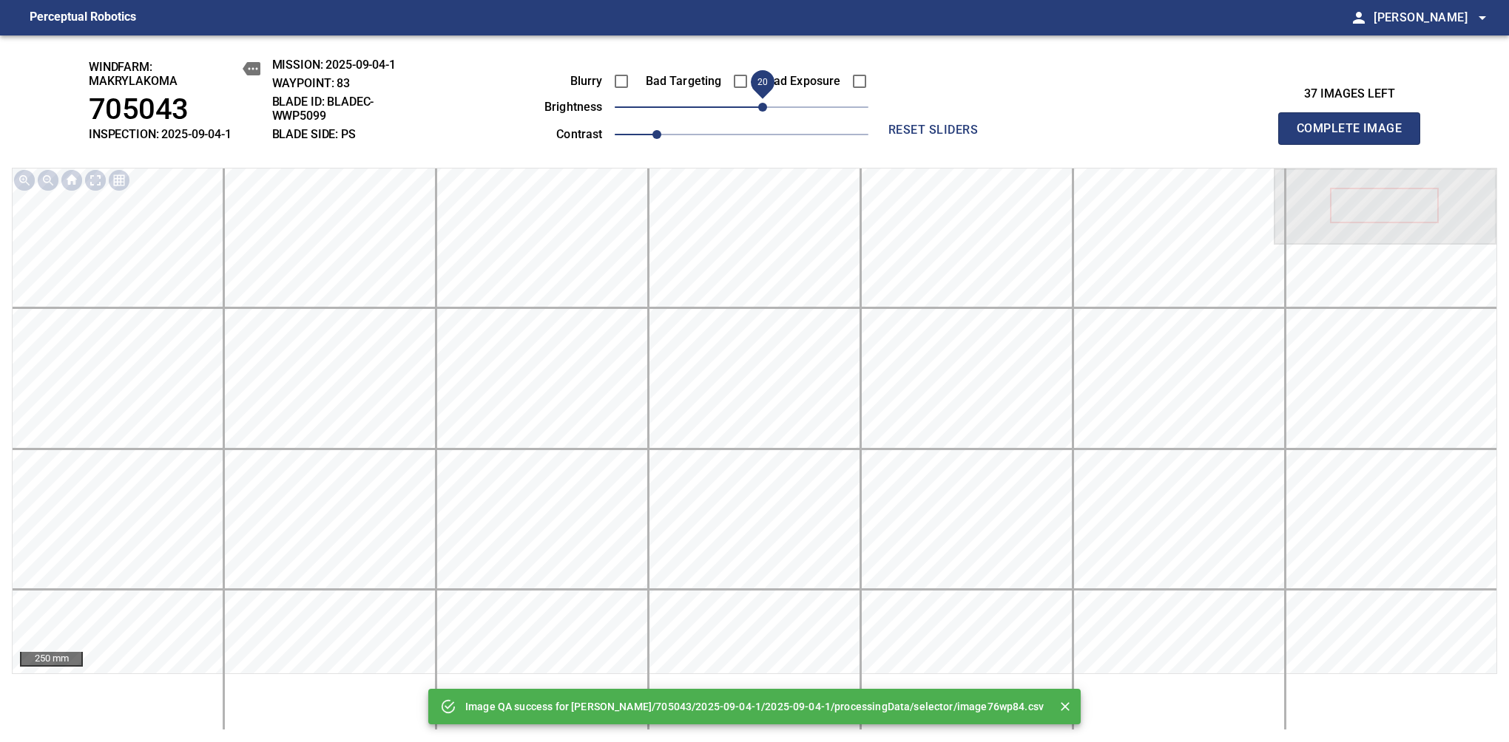
drag, startPoint x: 734, startPoint y: 109, endPoint x: 762, endPoint y: 104, distance: 28.7
click at [762, 104] on span "20" at bounding box center [762, 107] width 9 height 9
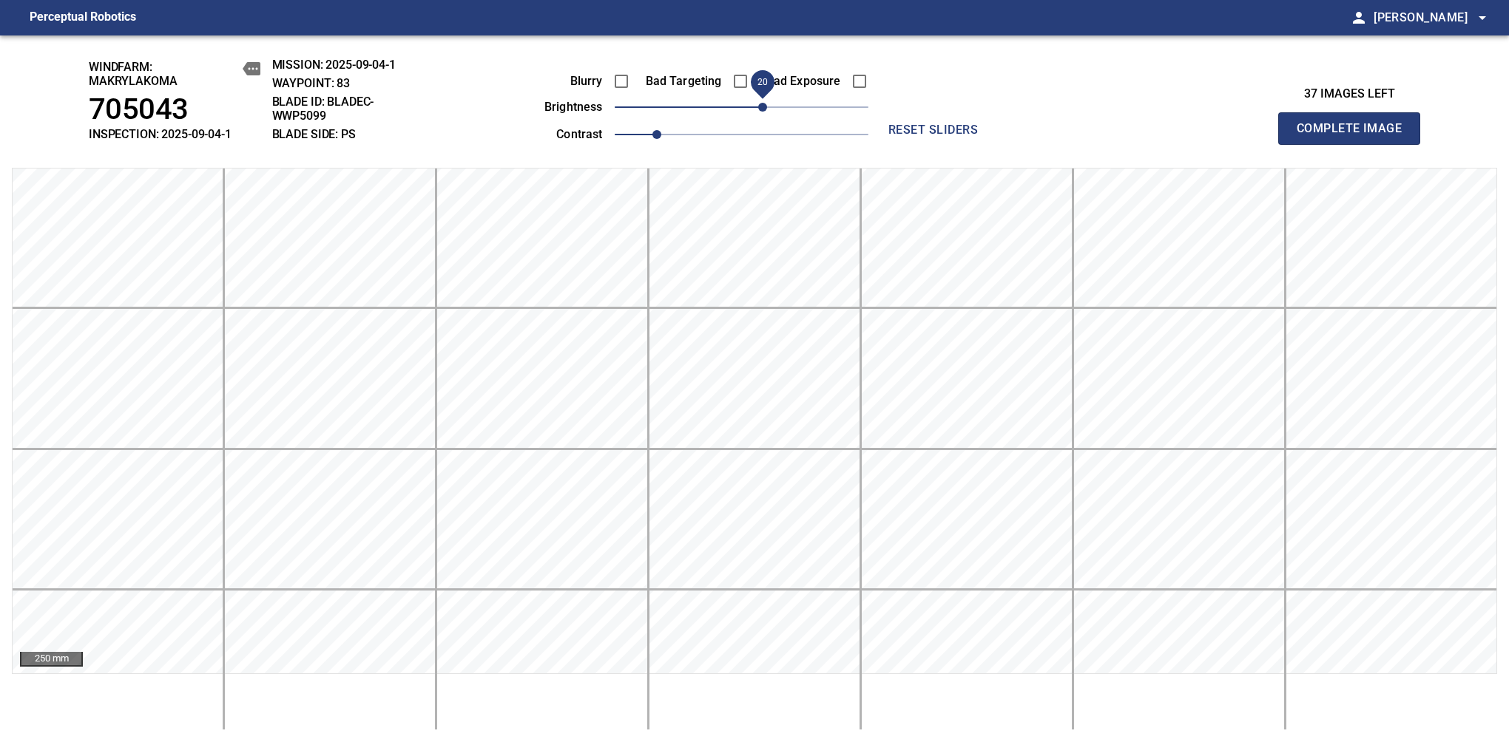
click at [1355, 136] on span "Complete Image" at bounding box center [1348, 128] width 109 height 21
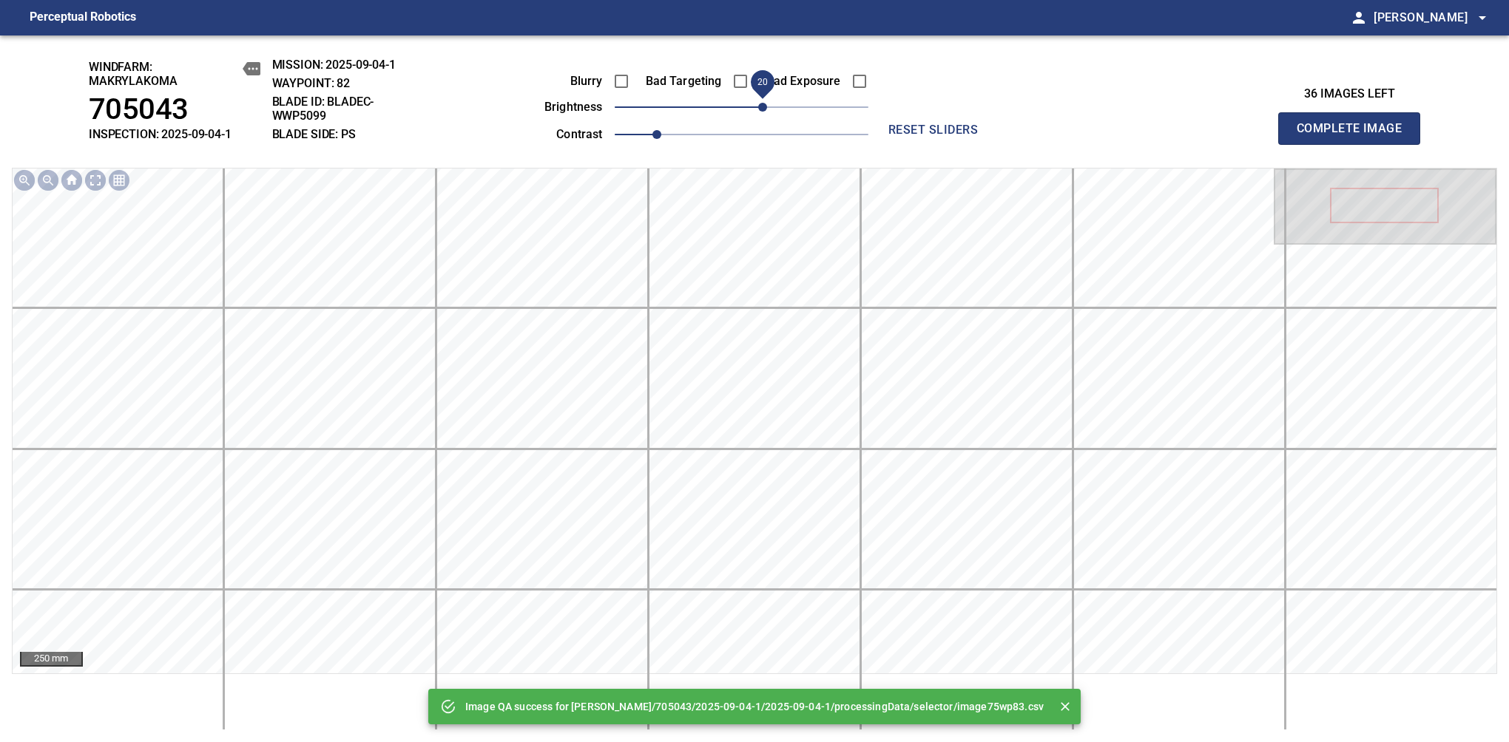
drag, startPoint x: 748, startPoint y: 106, endPoint x: 762, endPoint y: 106, distance: 13.3
click at [762, 106] on span "20" at bounding box center [762, 107] width 9 height 9
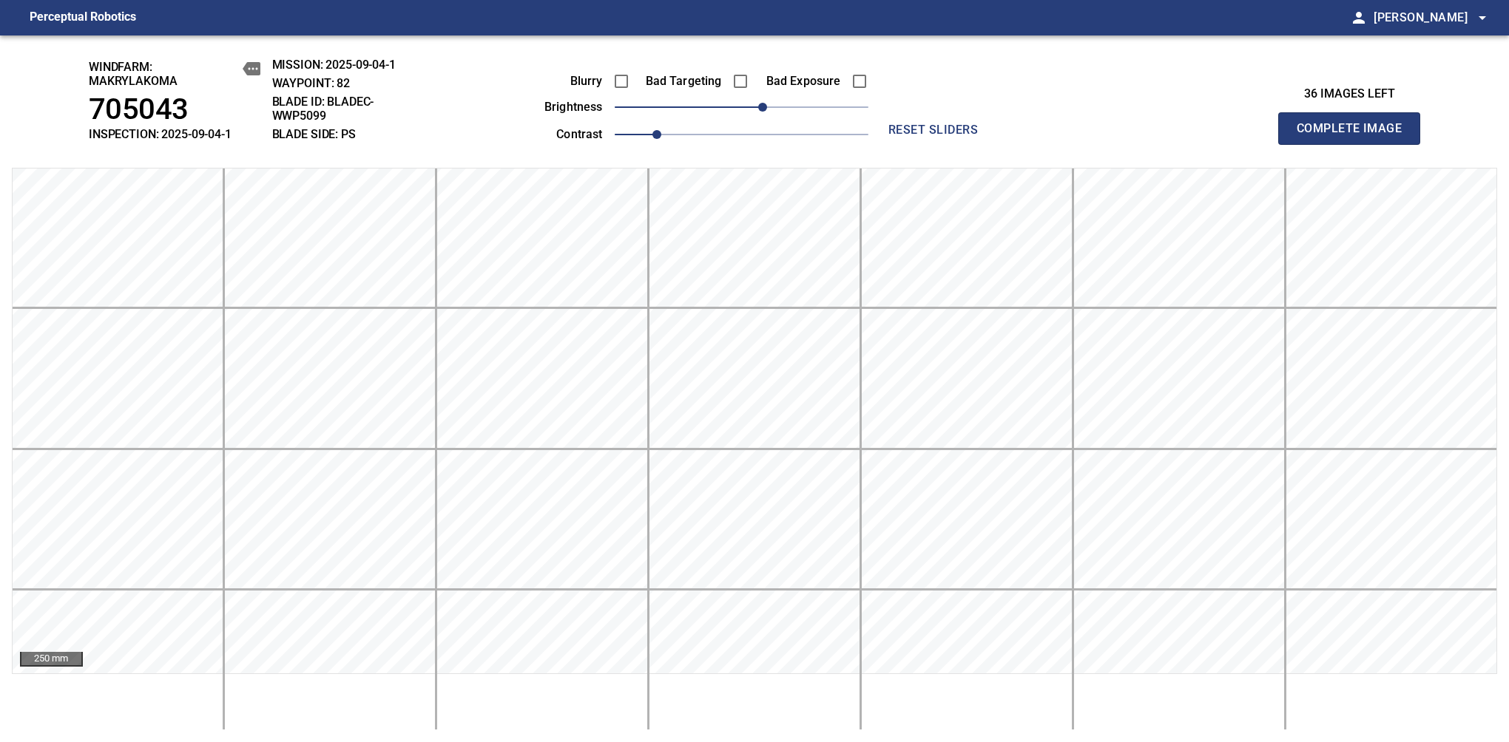
click at [1355, 136] on span "Complete Image" at bounding box center [1348, 128] width 109 height 21
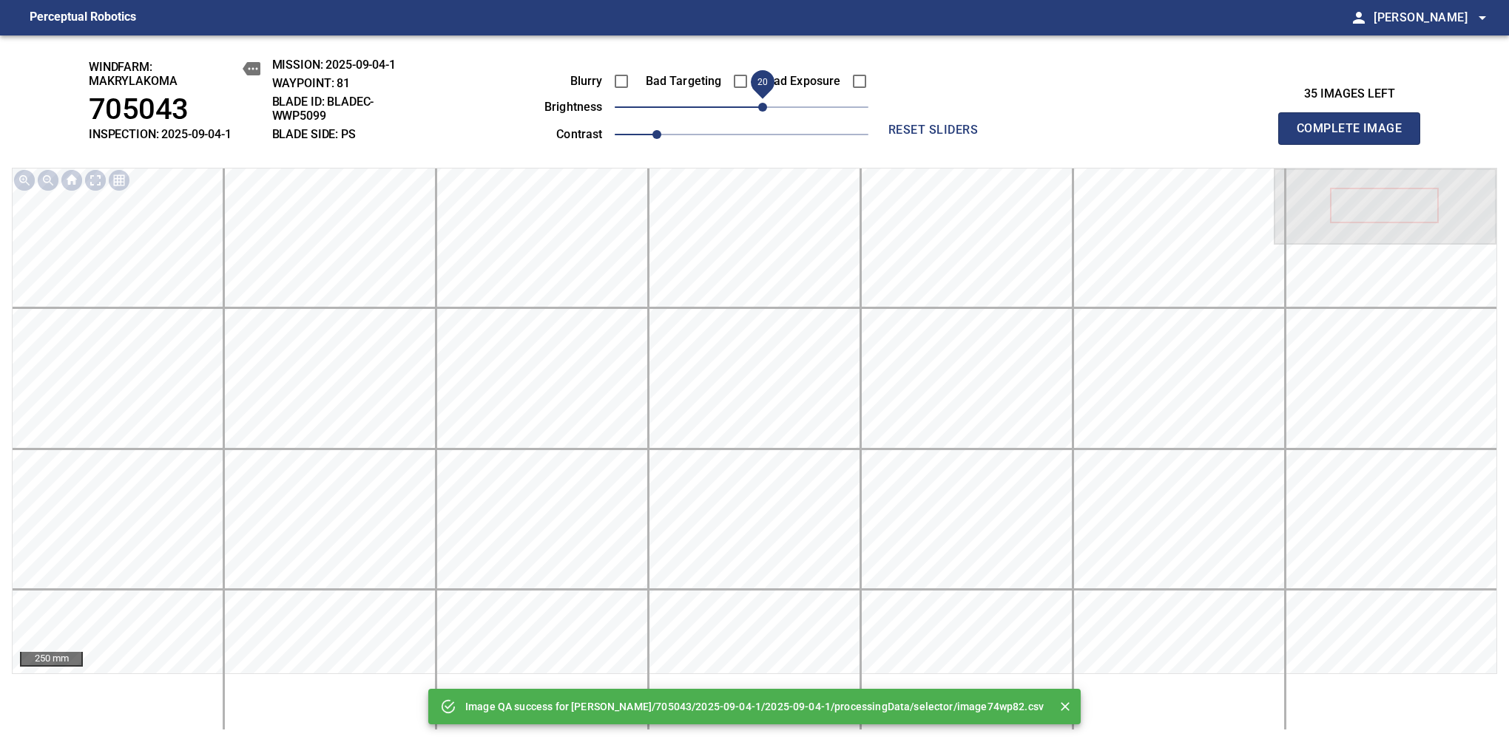
click at [766, 109] on span "20" at bounding box center [762, 107] width 9 height 9
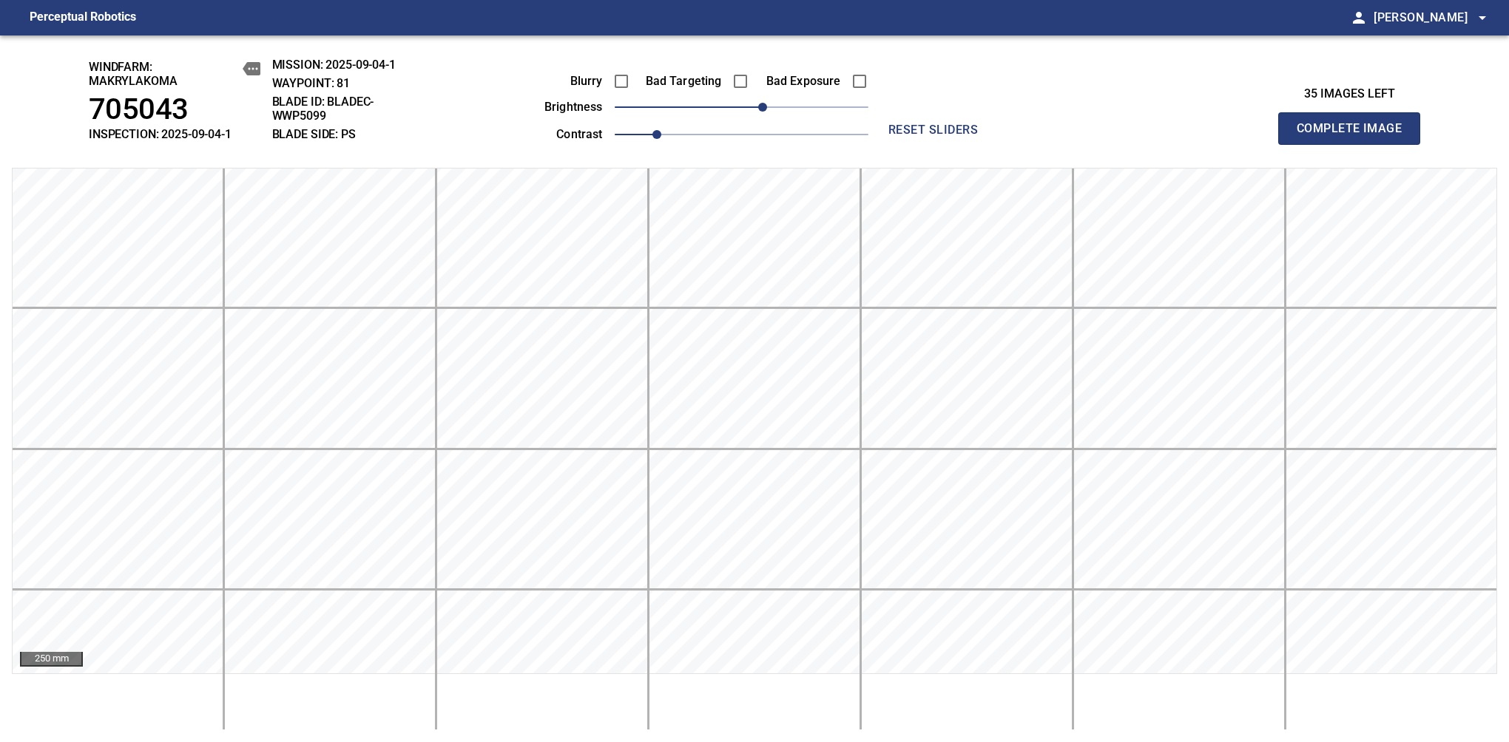
click at [1355, 136] on span "Complete Image" at bounding box center [1348, 128] width 109 height 21
drag, startPoint x: 741, startPoint y: 107, endPoint x: 769, endPoint y: 105, distance: 28.2
click at [769, 105] on span "30" at bounding box center [772, 107] width 9 height 9
click at [1355, 136] on span "Complete Image" at bounding box center [1348, 128] width 109 height 21
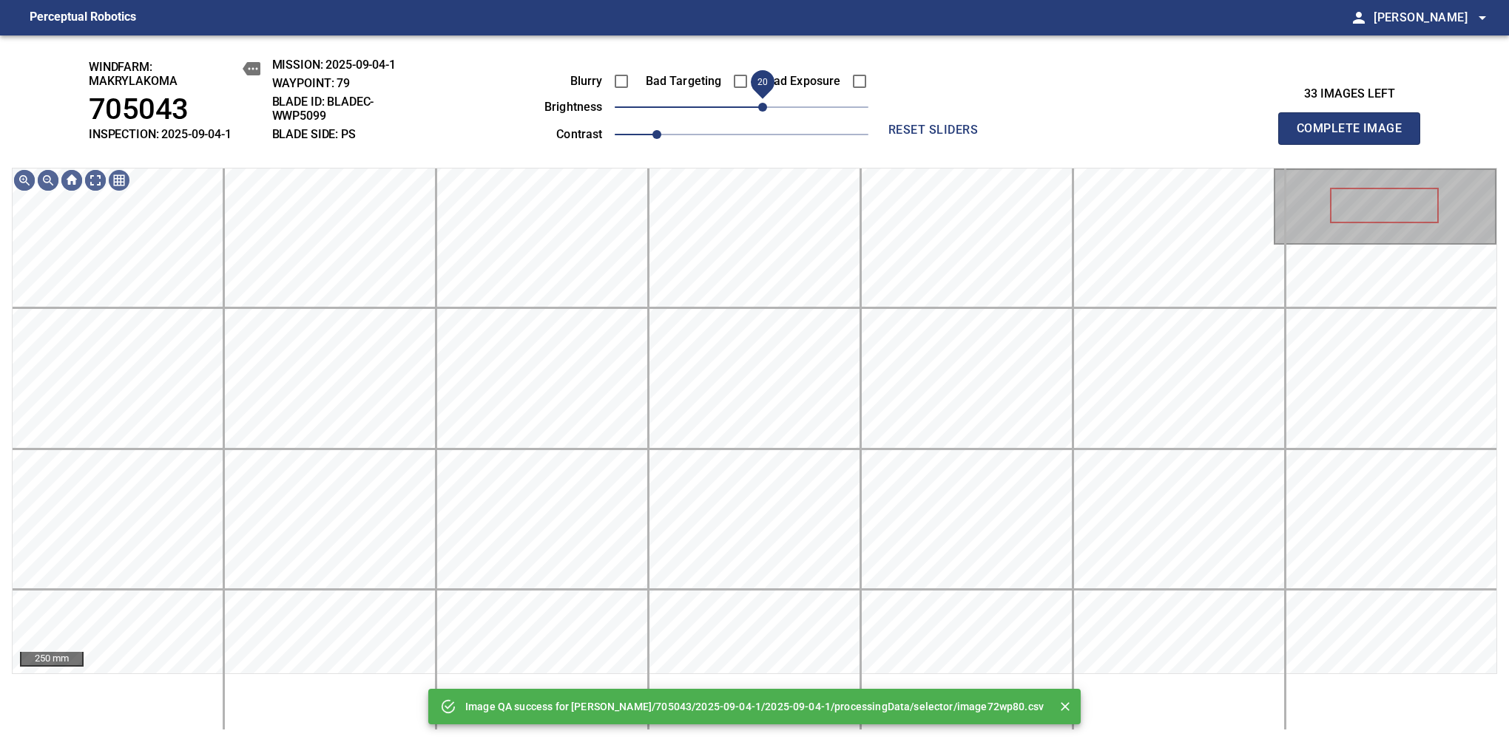
click at [764, 109] on span "20" at bounding box center [742, 107] width 254 height 21
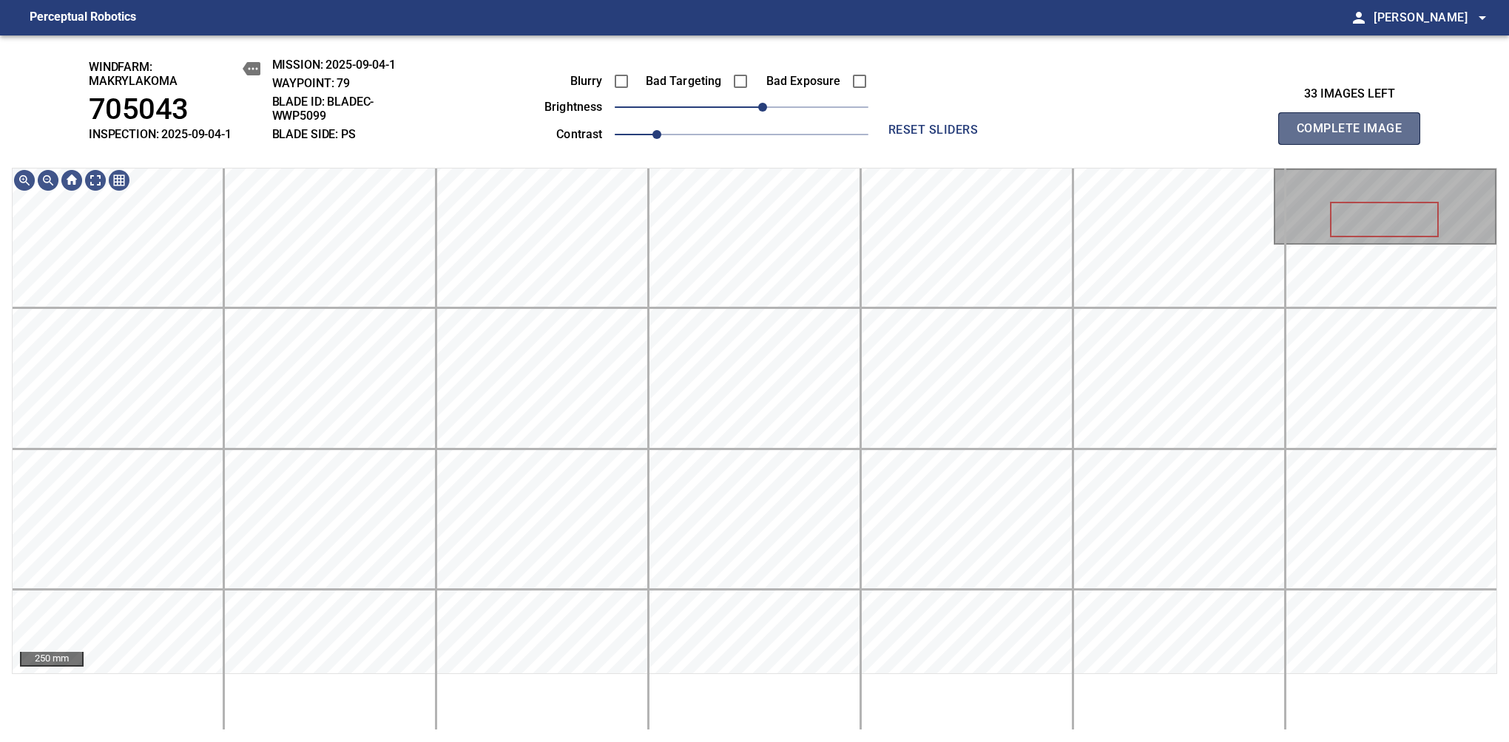
click at [1355, 136] on span "Complete Image" at bounding box center [1348, 128] width 109 height 21
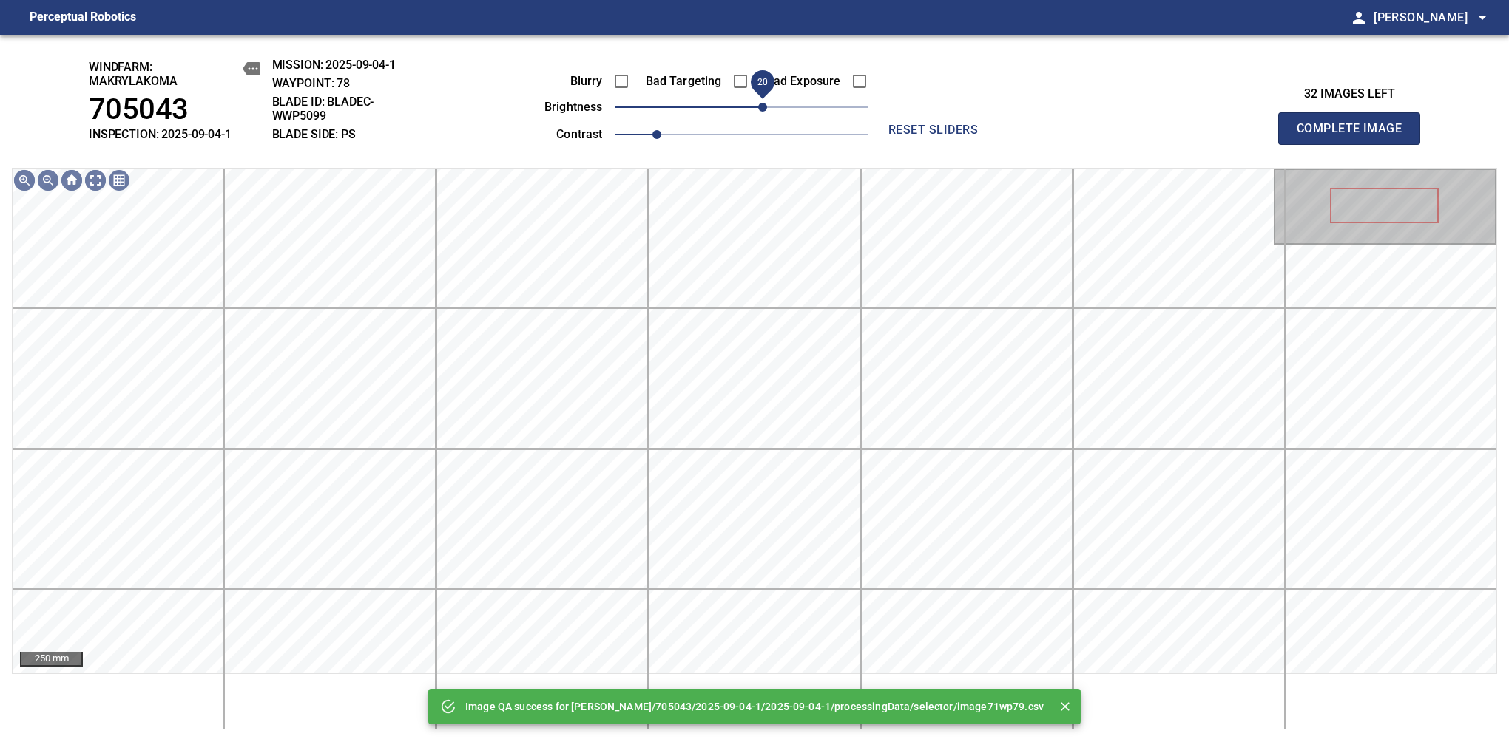
click at [761, 112] on span "20" at bounding box center [762, 107] width 9 height 9
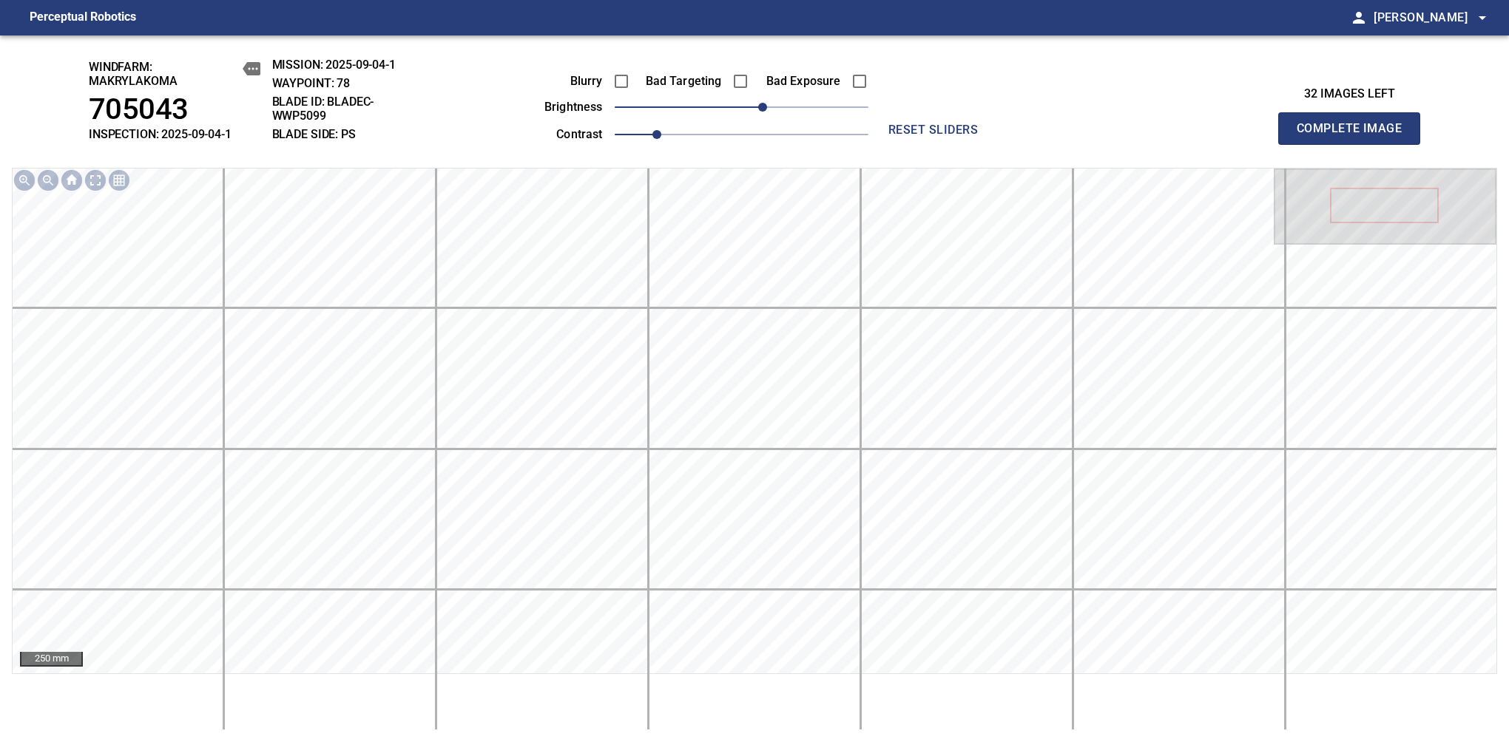
click at [1355, 136] on span "Complete Image" at bounding box center [1348, 128] width 109 height 21
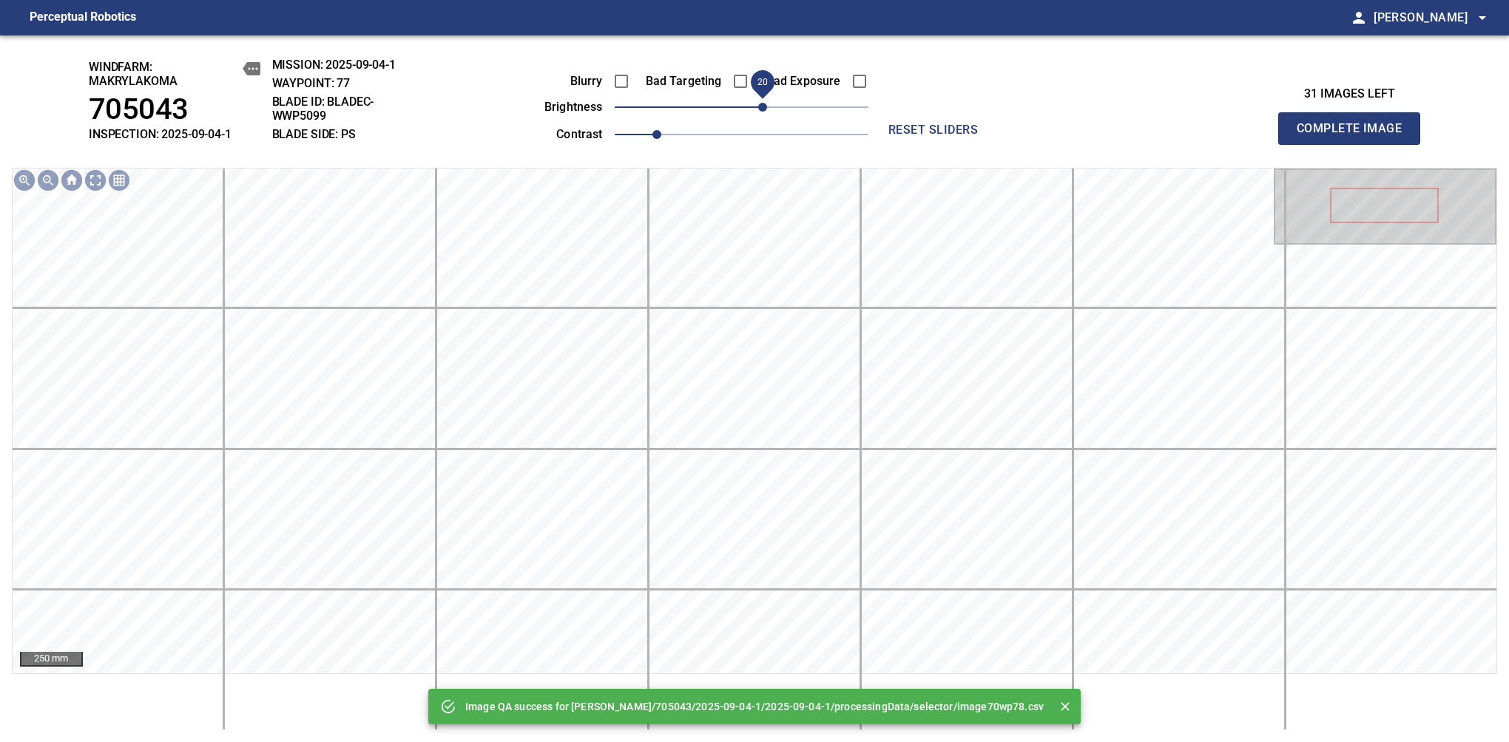
click at [758, 109] on span "20" at bounding box center [762, 107] width 9 height 9
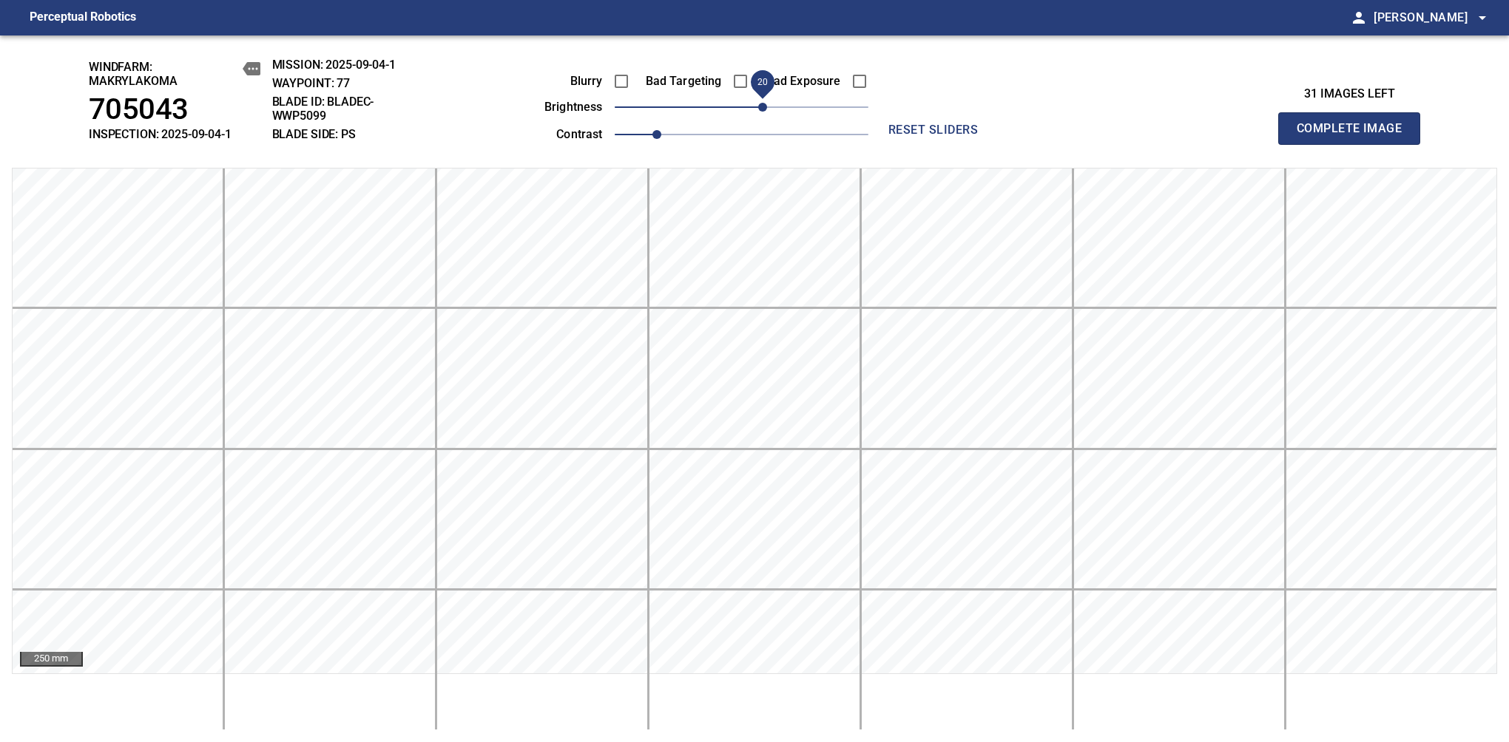
click at [761, 112] on span "20" at bounding box center [762, 107] width 9 height 9
click at [1355, 136] on span "Complete Image" at bounding box center [1348, 128] width 109 height 21
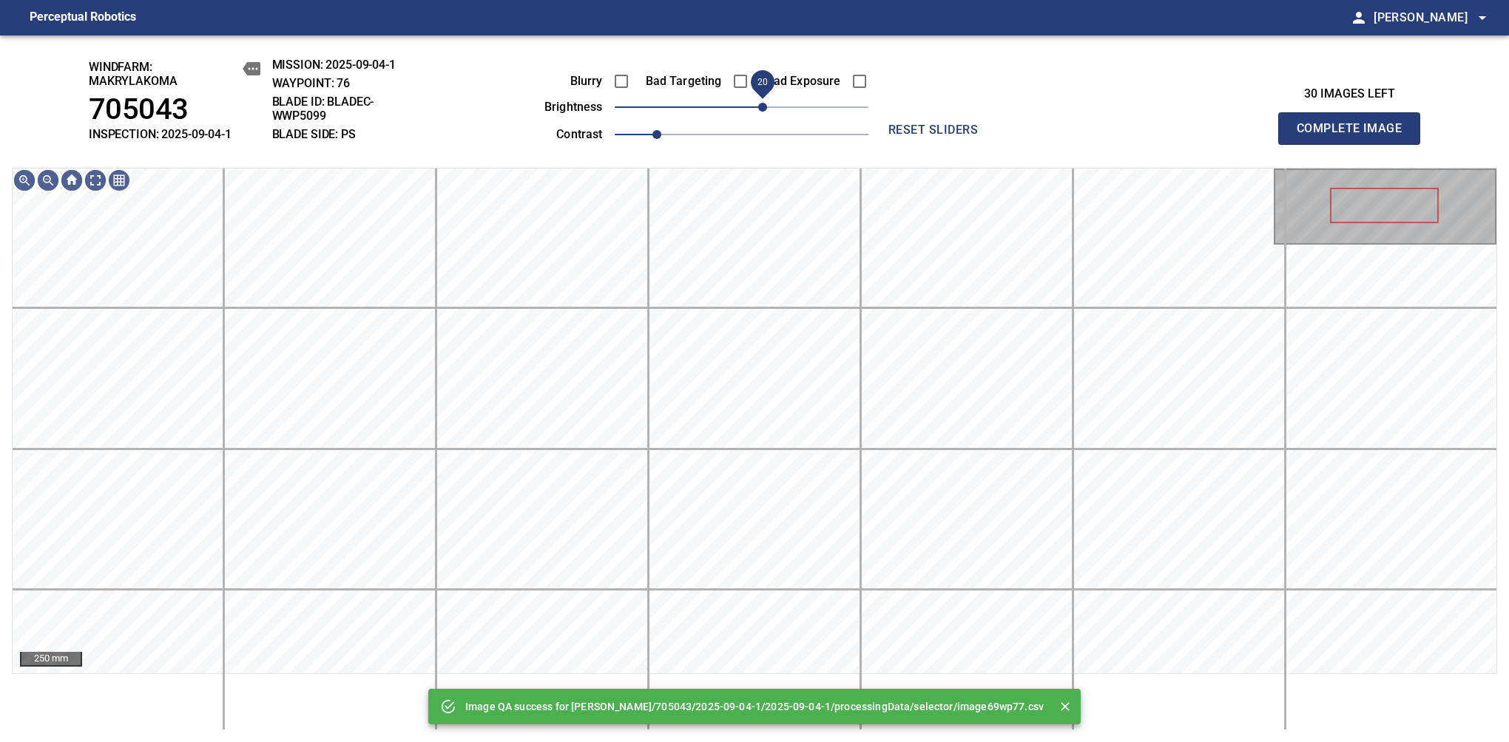
click at [758, 112] on span "20" at bounding box center [762, 107] width 9 height 9
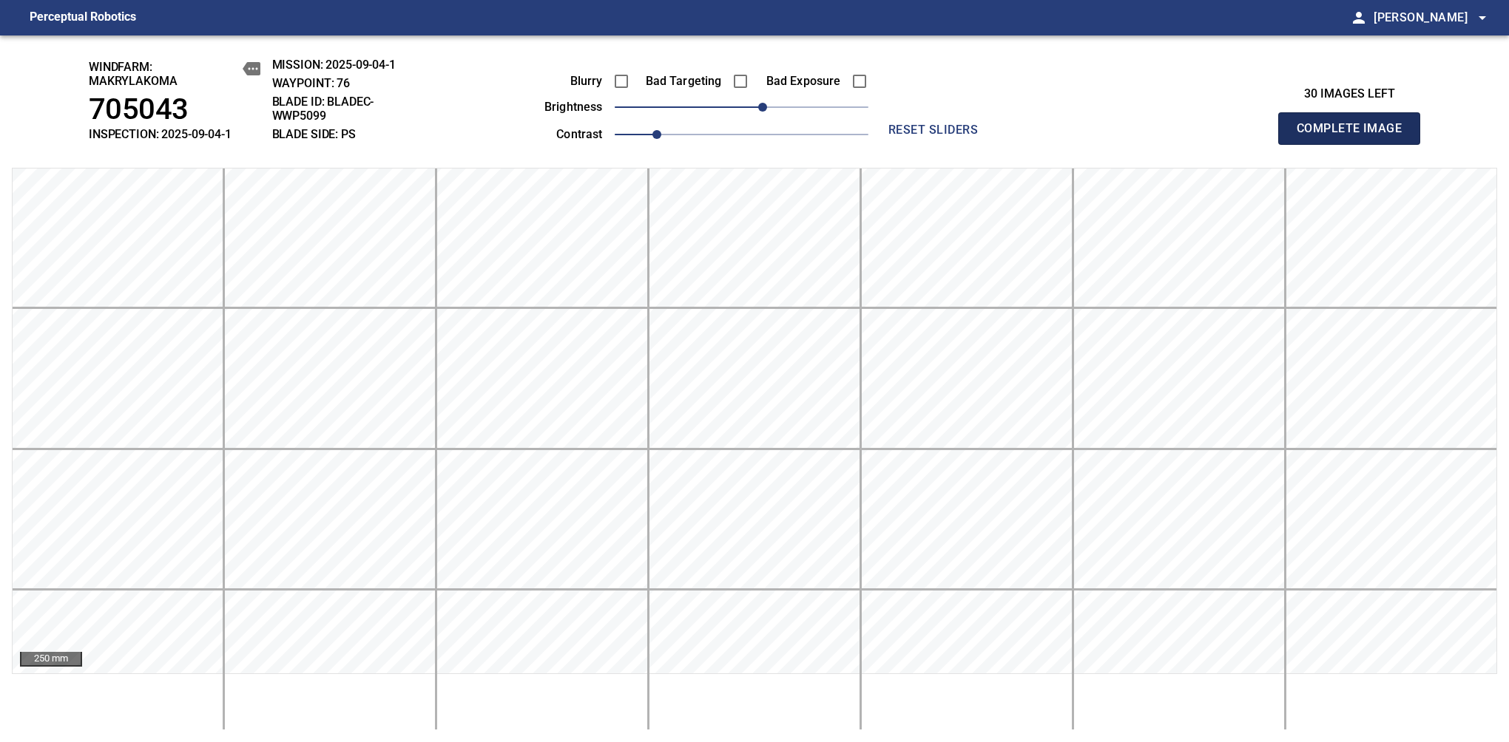
click at [1355, 136] on span "Complete Image" at bounding box center [1348, 128] width 109 height 21
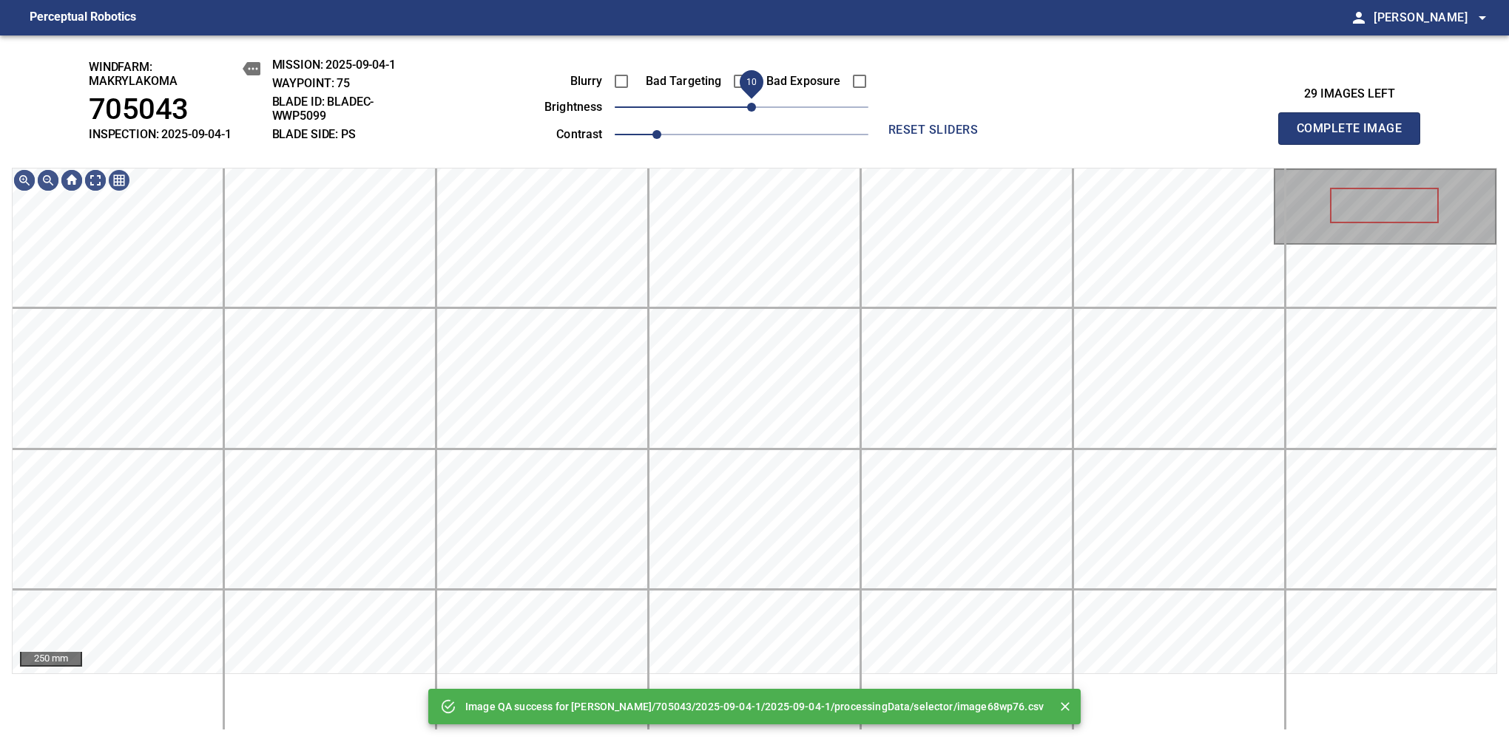
click at [750, 112] on span "10" at bounding box center [751, 107] width 9 height 9
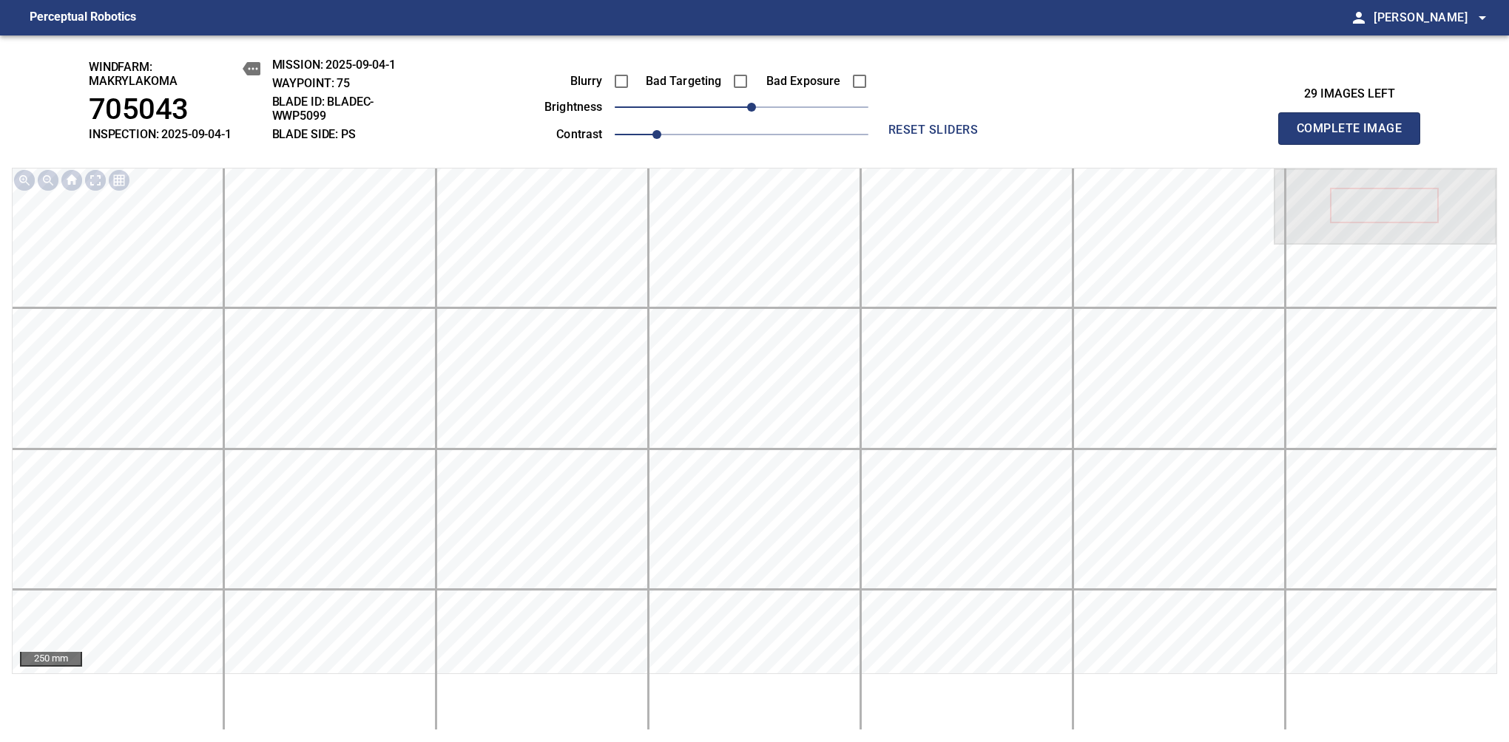
click at [1355, 136] on span "Complete Image" at bounding box center [1348, 128] width 109 height 21
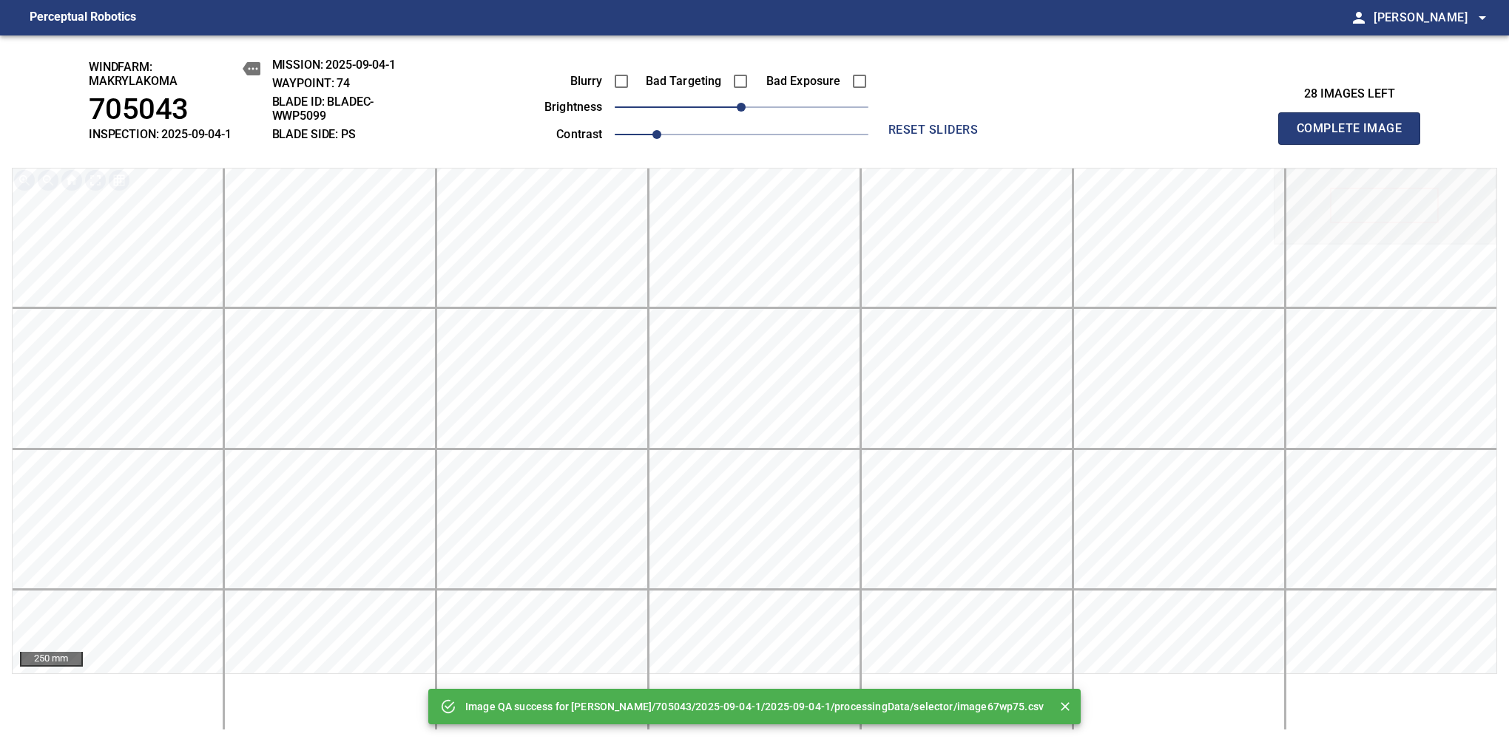
click at [1355, 136] on span "Complete Image" at bounding box center [1348, 128] width 109 height 21
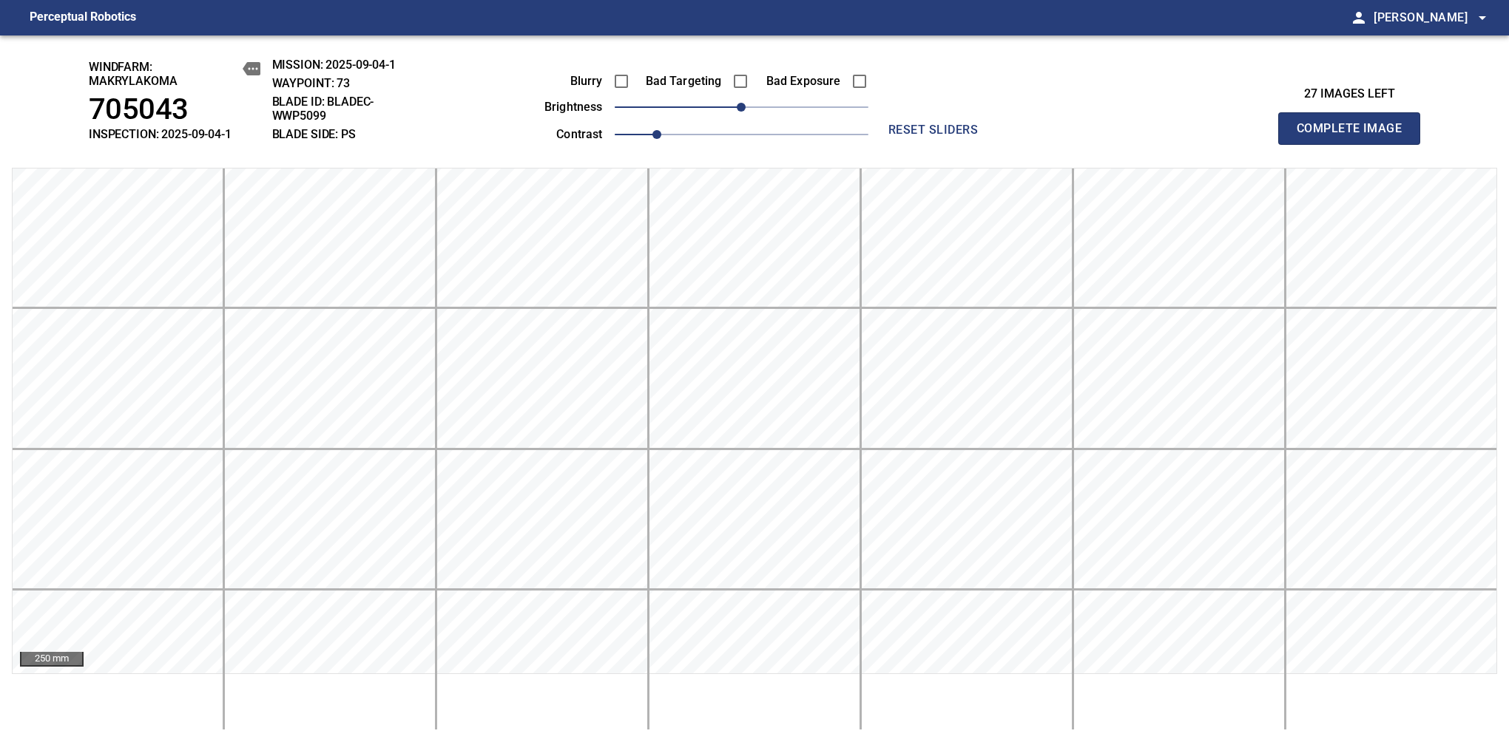
click at [1355, 136] on span "Complete Image" at bounding box center [1348, 128] width 109 height 21
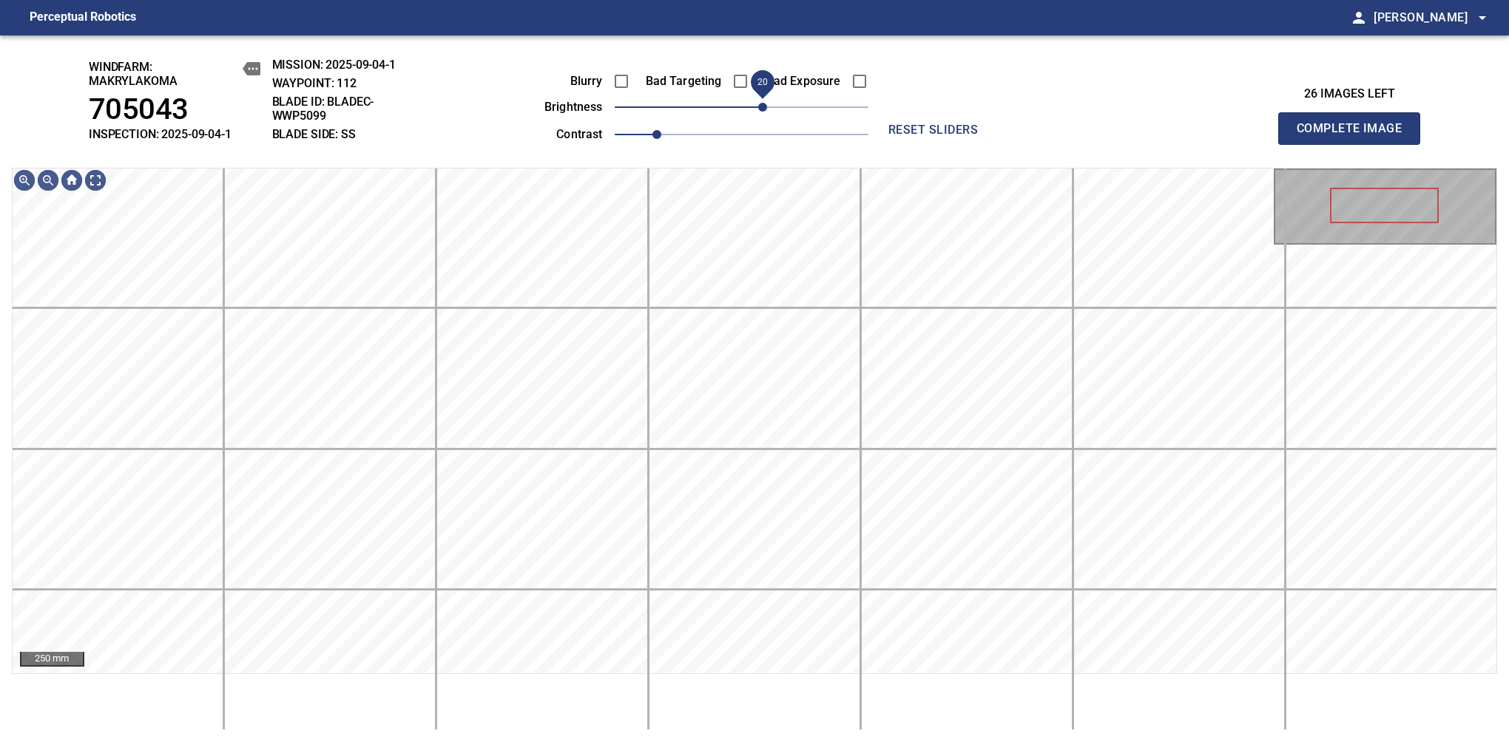
drag, startPoint x: 747, startPoint y: 106, endPoint x: 760, endPoint y: 99, distance: 15.2
click at [760, 103] on span "20" at bounding box center [762, 107] width 9 height 9
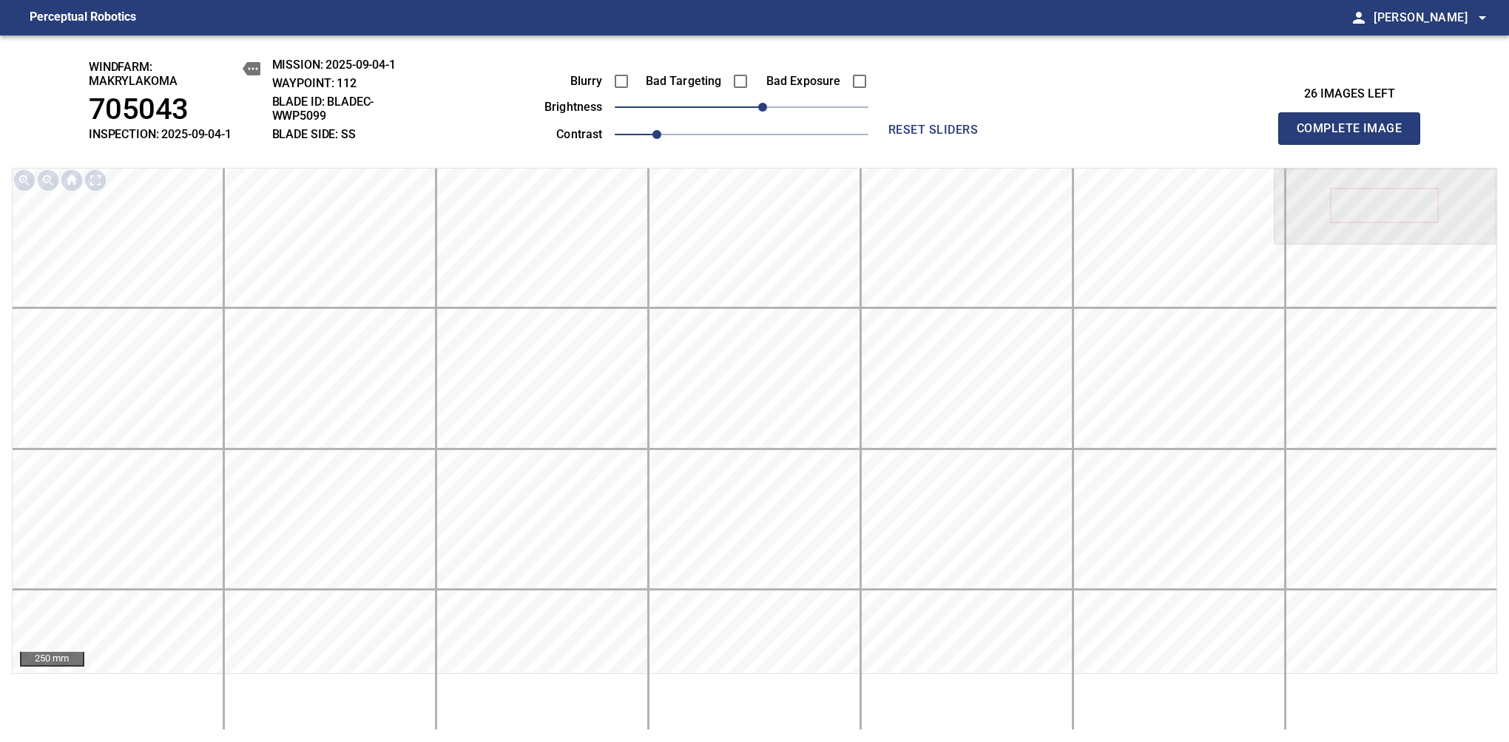
click at [1355, 136] on span "Complete Image" at bounding box center [1348, 128] width 109 height 21
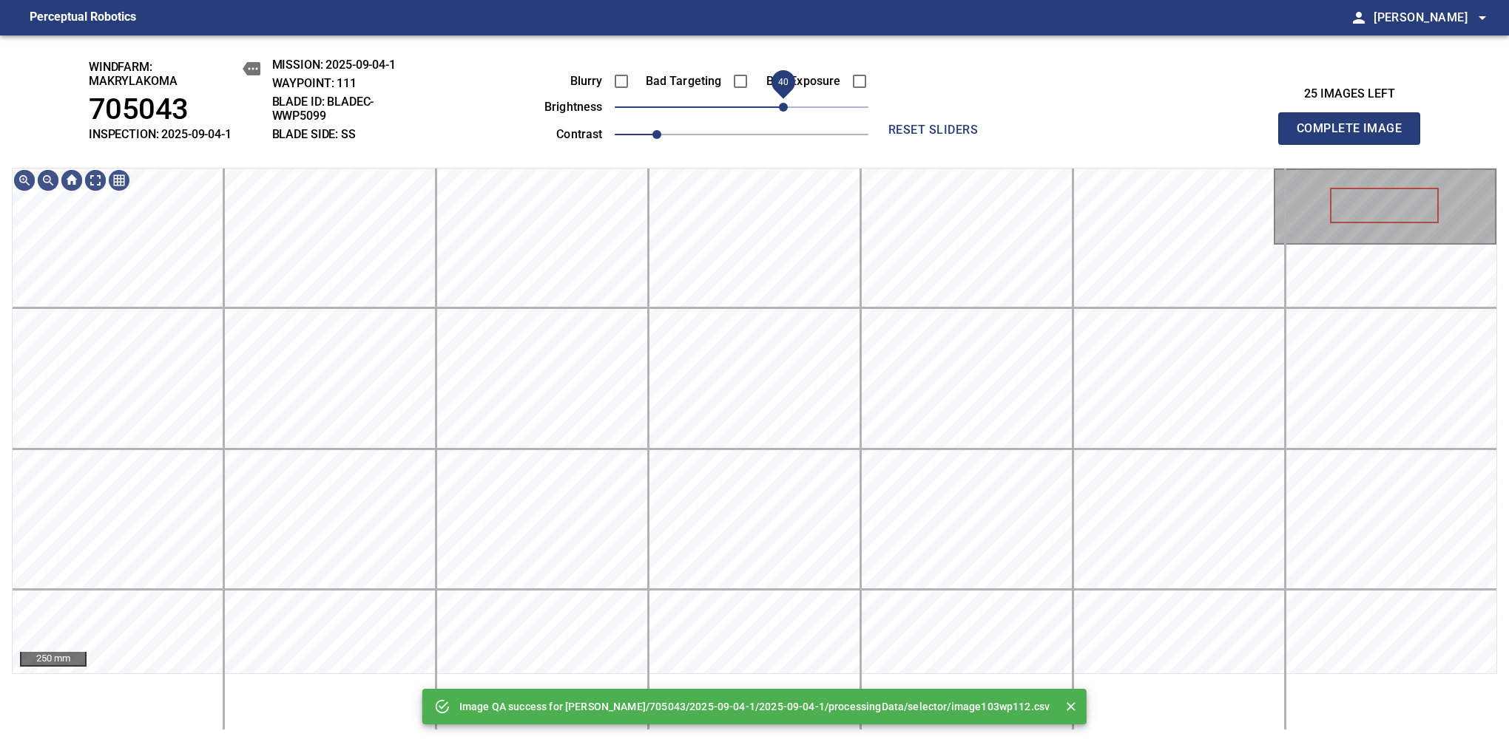
drag, startPoint x: 757, startPoint y: 99, endPoint x: 783, endPoint y: 97, distance: 26.0
click at [783, 97] on span "40" at bounding box center [742, 107] width 254 height 21
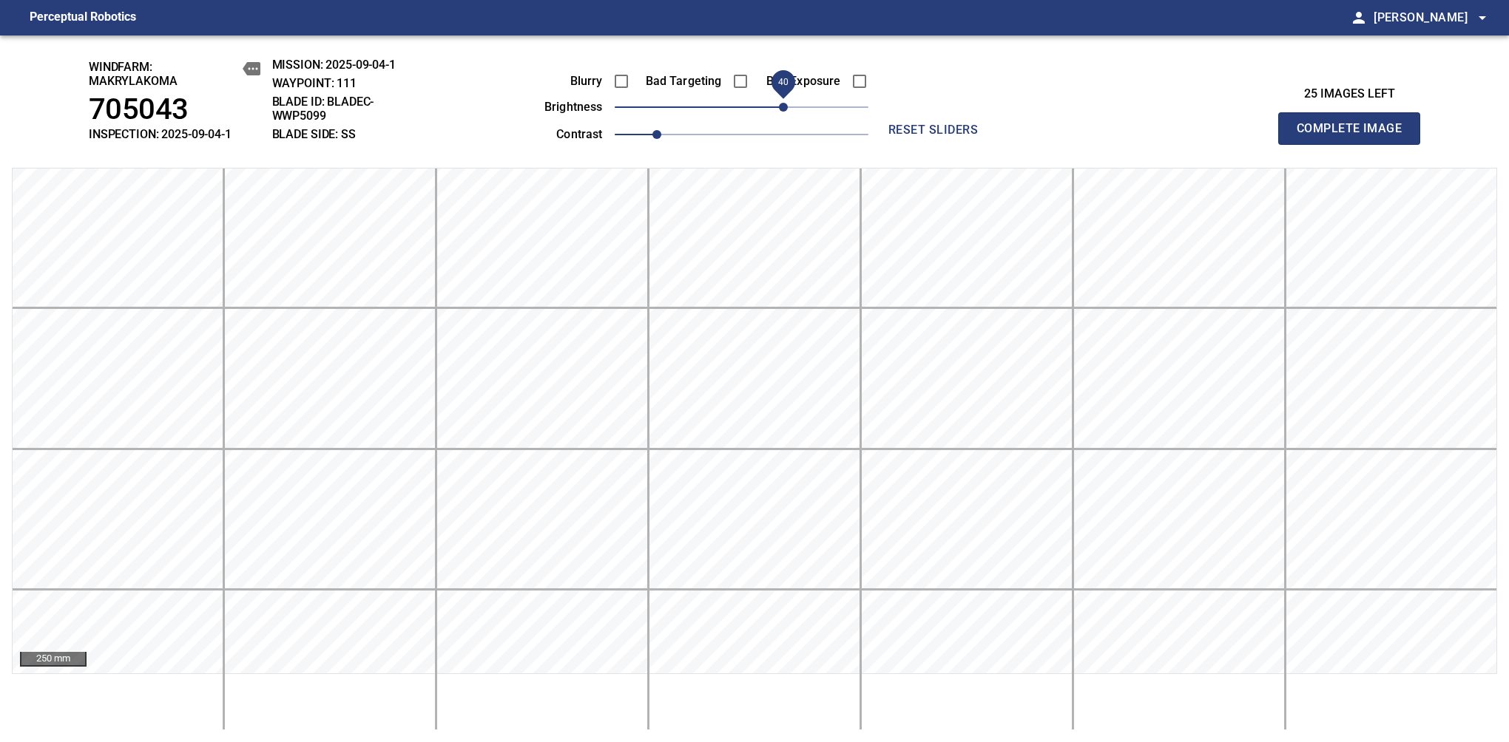
click at [788, 104] on span "40" at bounding box center [783, 107] width 9 height 9
click at [1355, 136] on span "Complete Image" at bounding box center [1348, 128] width 109 height 21
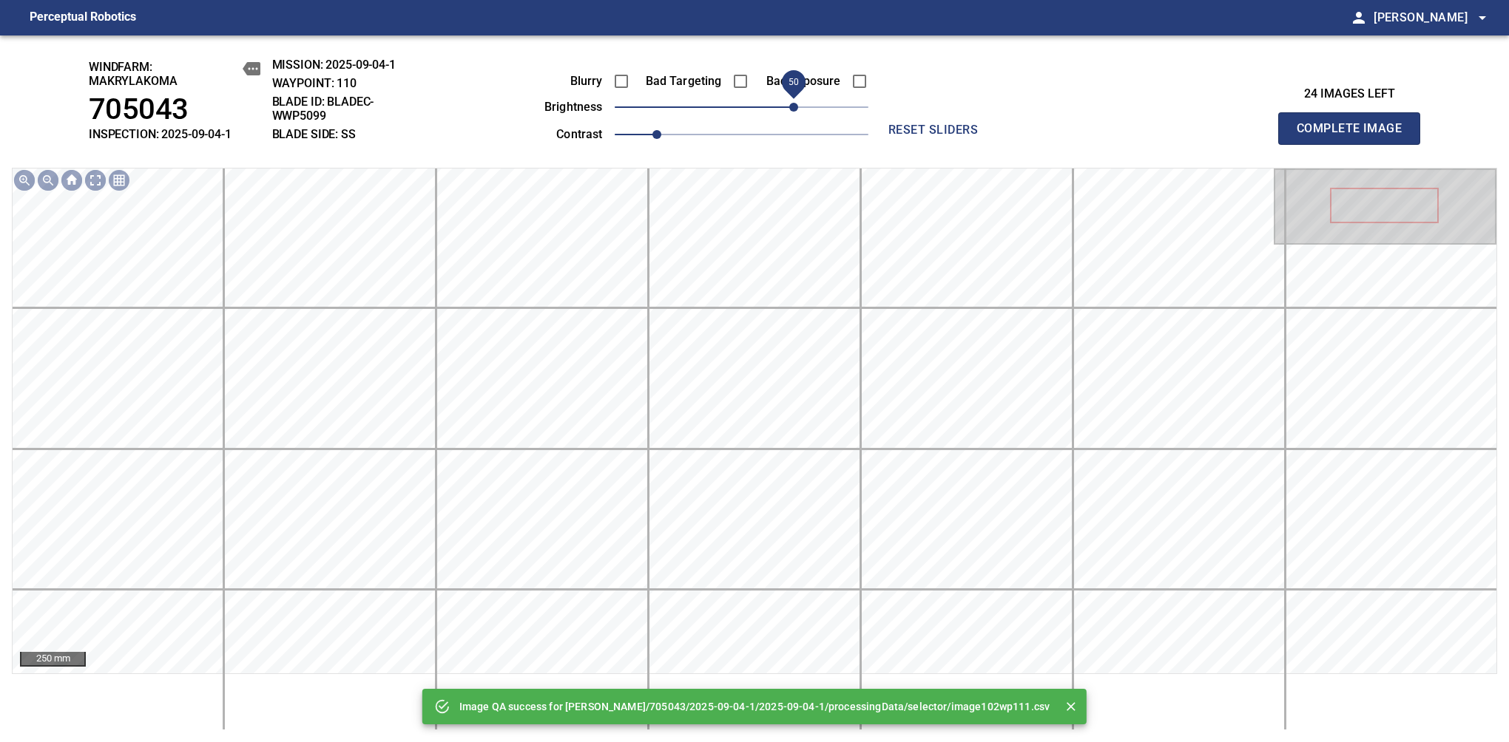
drag, startPoint x: 766, startPoint y: 104, endPoint x: 793, endPoint y: 104, distance: 27.4
click at [793, 104] on span "50" at bounding box center [742, 107] width 254 height 21
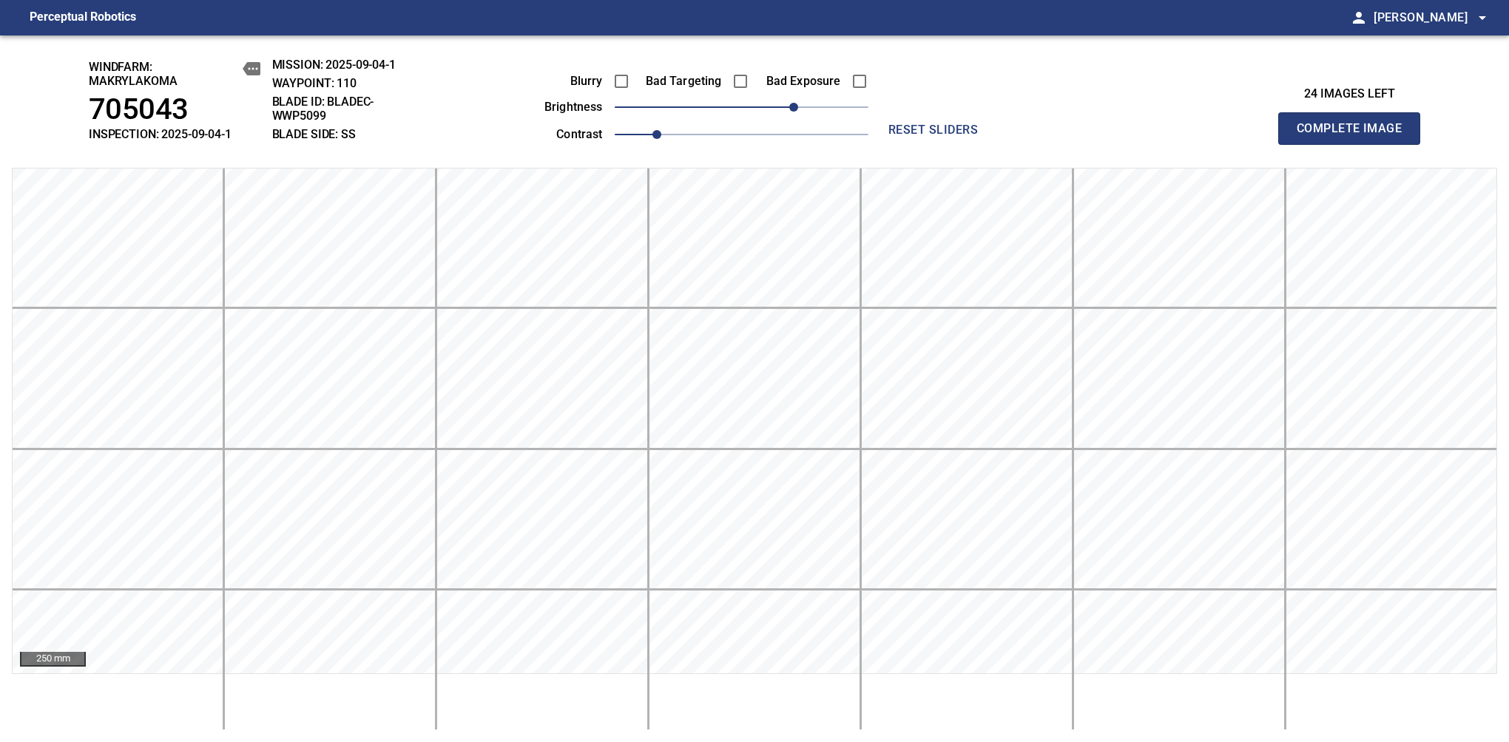
click at [1355, 136] on span "Complete Image" at bounding box center [1348, 128] width 109 height 21
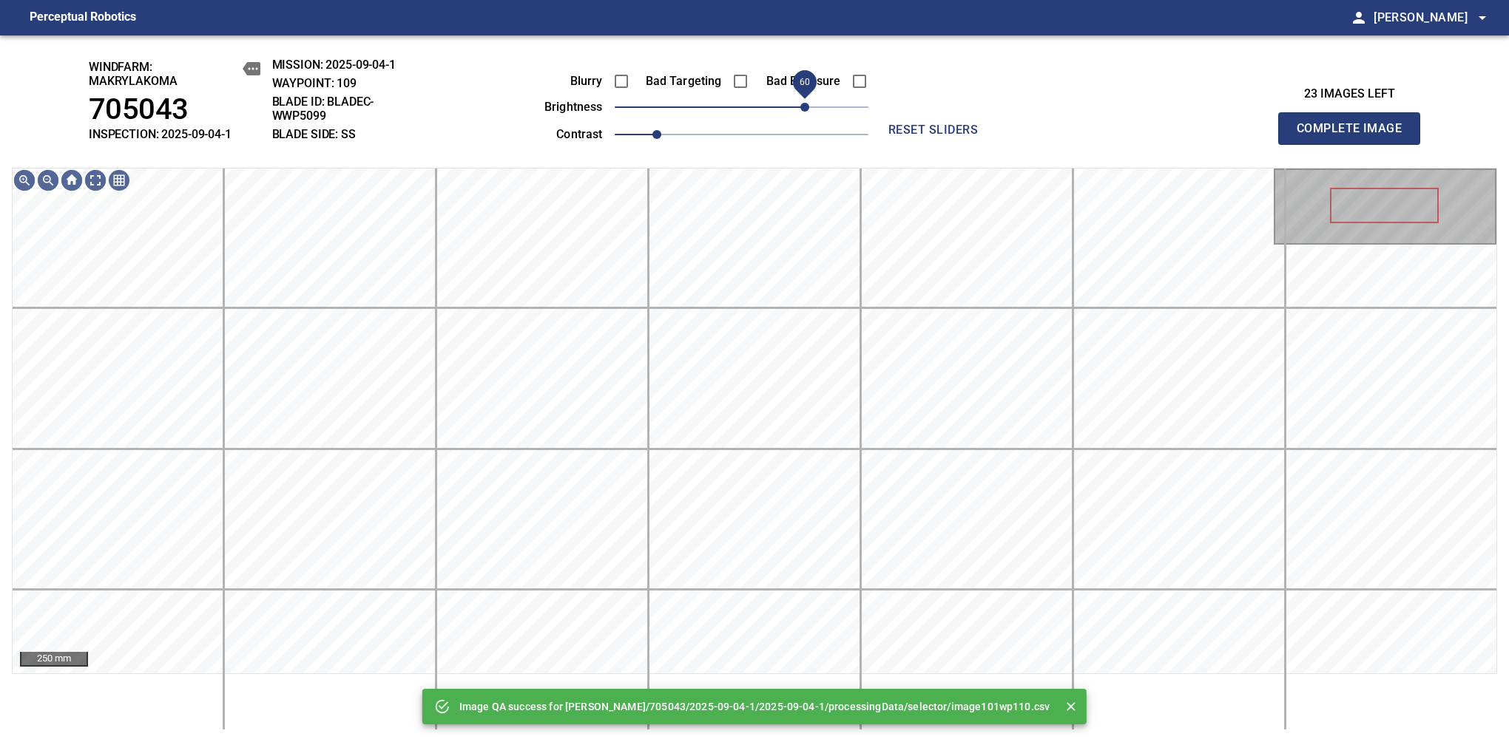
drag, startPoint x: 786, startPoint y: 104, endPoint x: 802, endPoint y: 104, distance: 15.5
click at [802, 104] on span "60" at bounding box center [742, 107] width 254 height 21
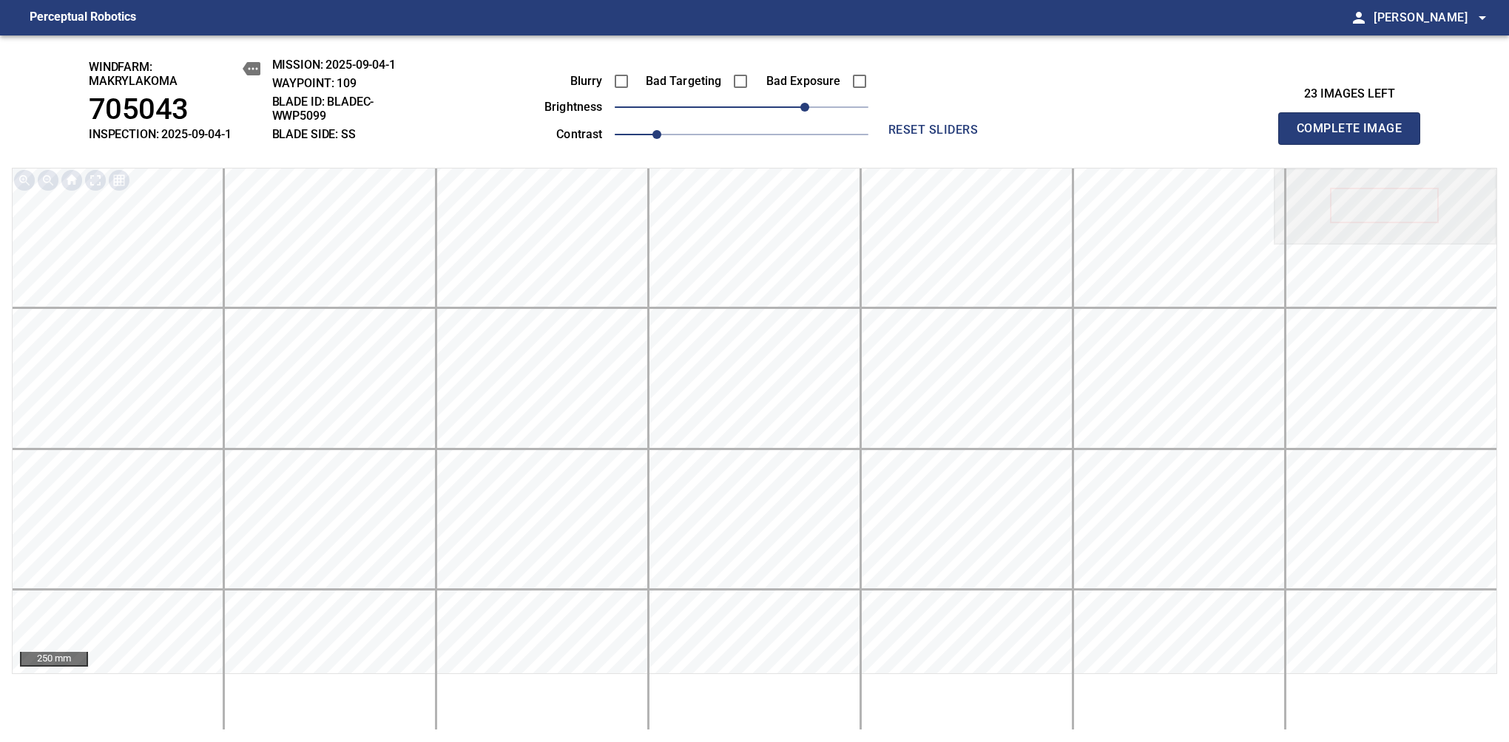
click at [1355, 136] on span "Complete Image" at bounding box center [1348, 128] width 109 height 21
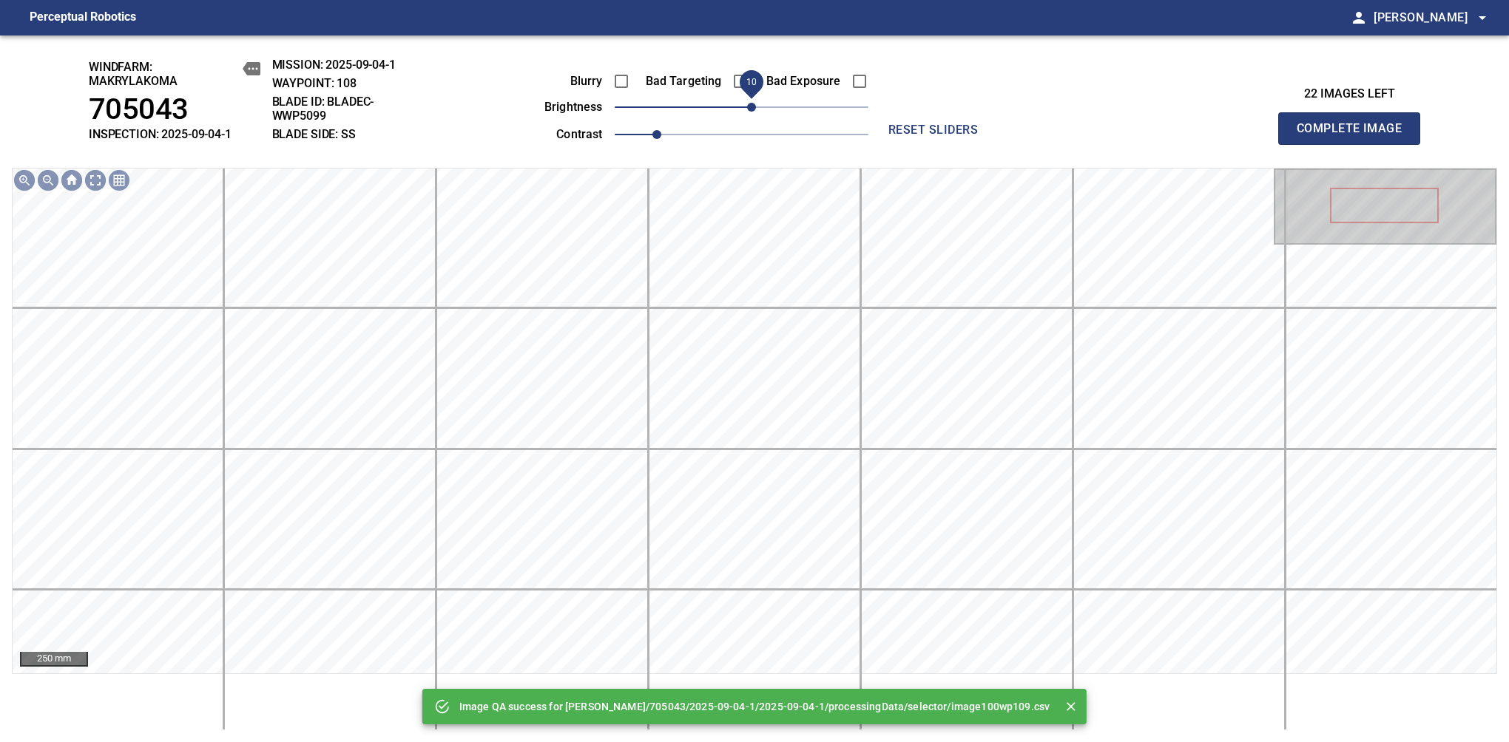
click at [751, 109] on span "10" at bounding box center [751, 107] width 9 height 9
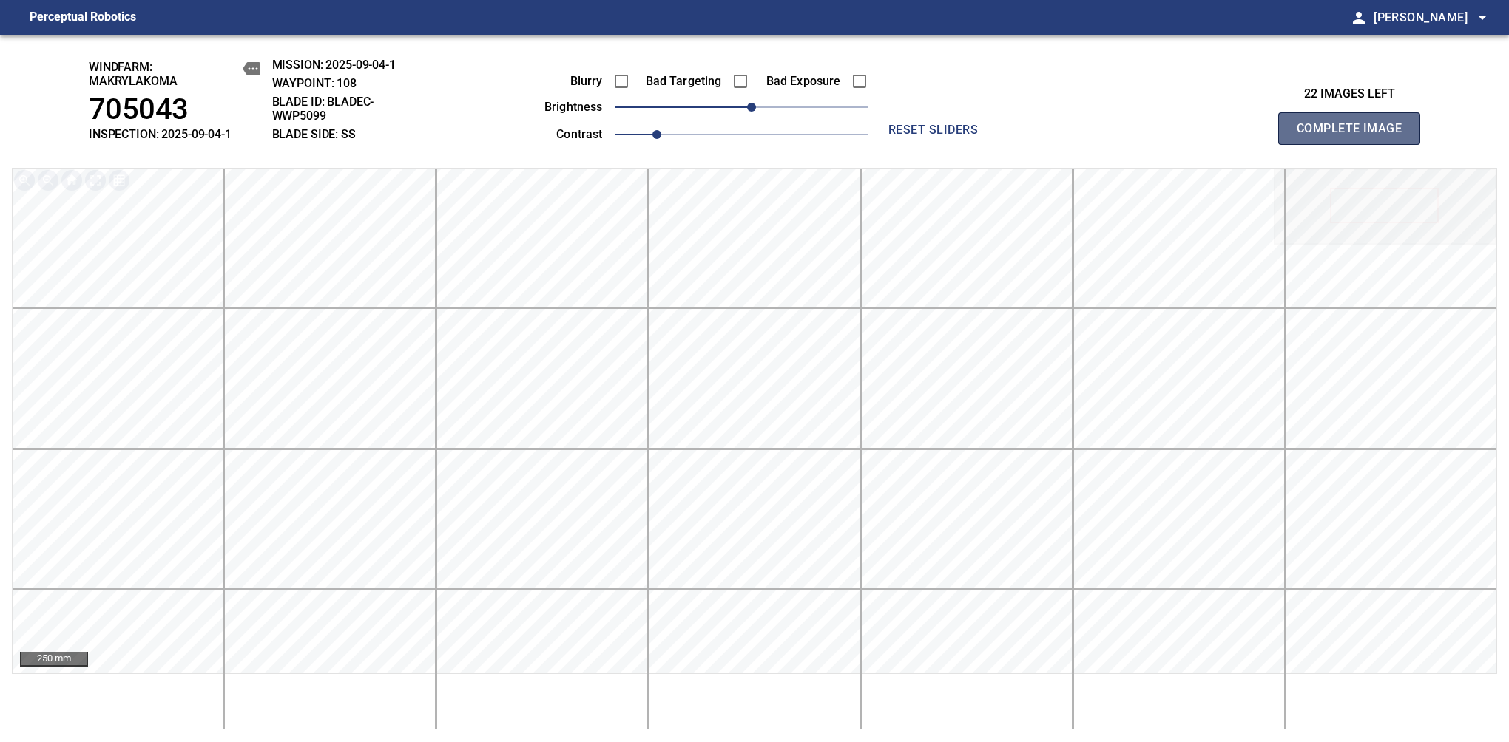
click at [1355, 136] on span "Complete Image" at bounding box center [1348, 128] width 109 height 21
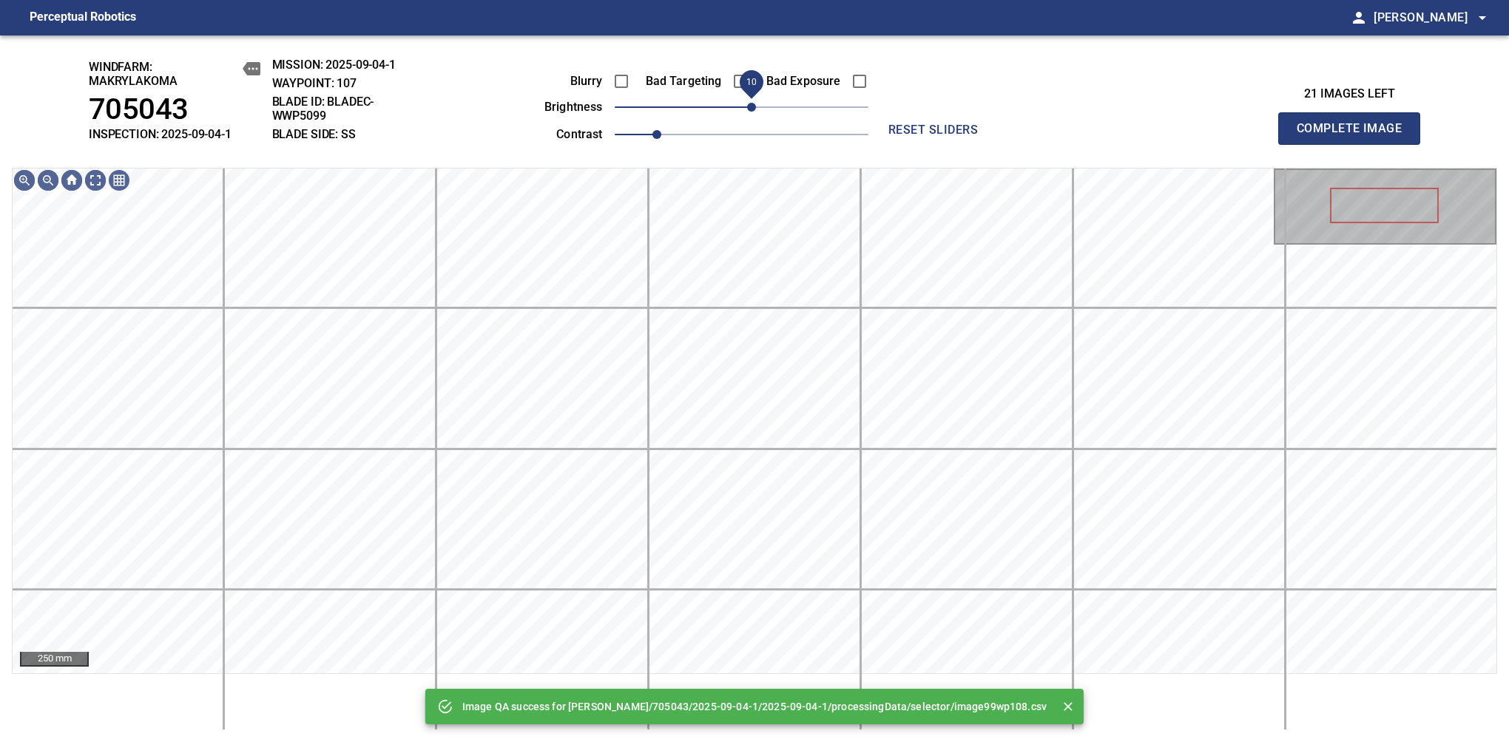
click at [756, 106] on span "10" at bounding box center [751, 107] width 9 height 9
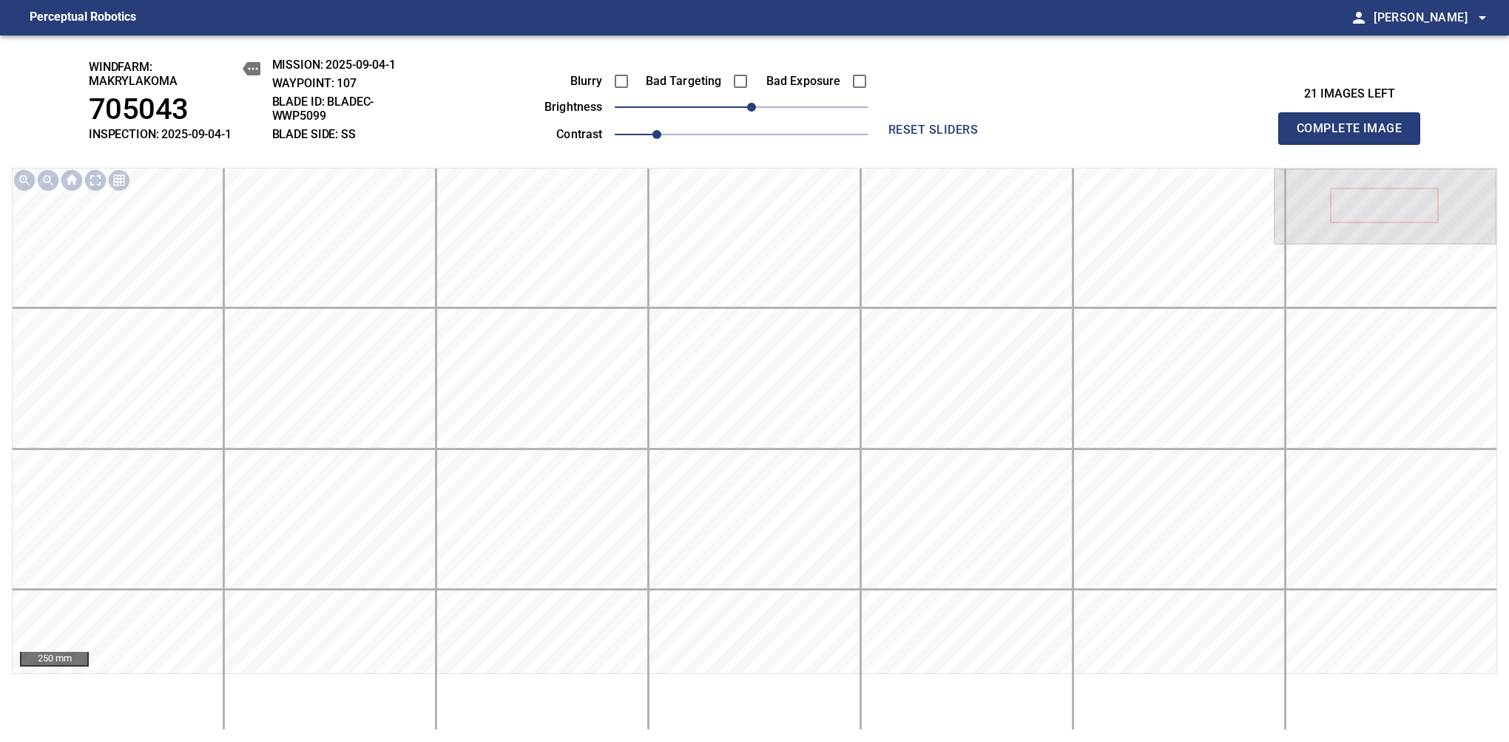
click at [1355, 136] on span "Complete Image" at bounding box center [1348, 128] width 109 height 21
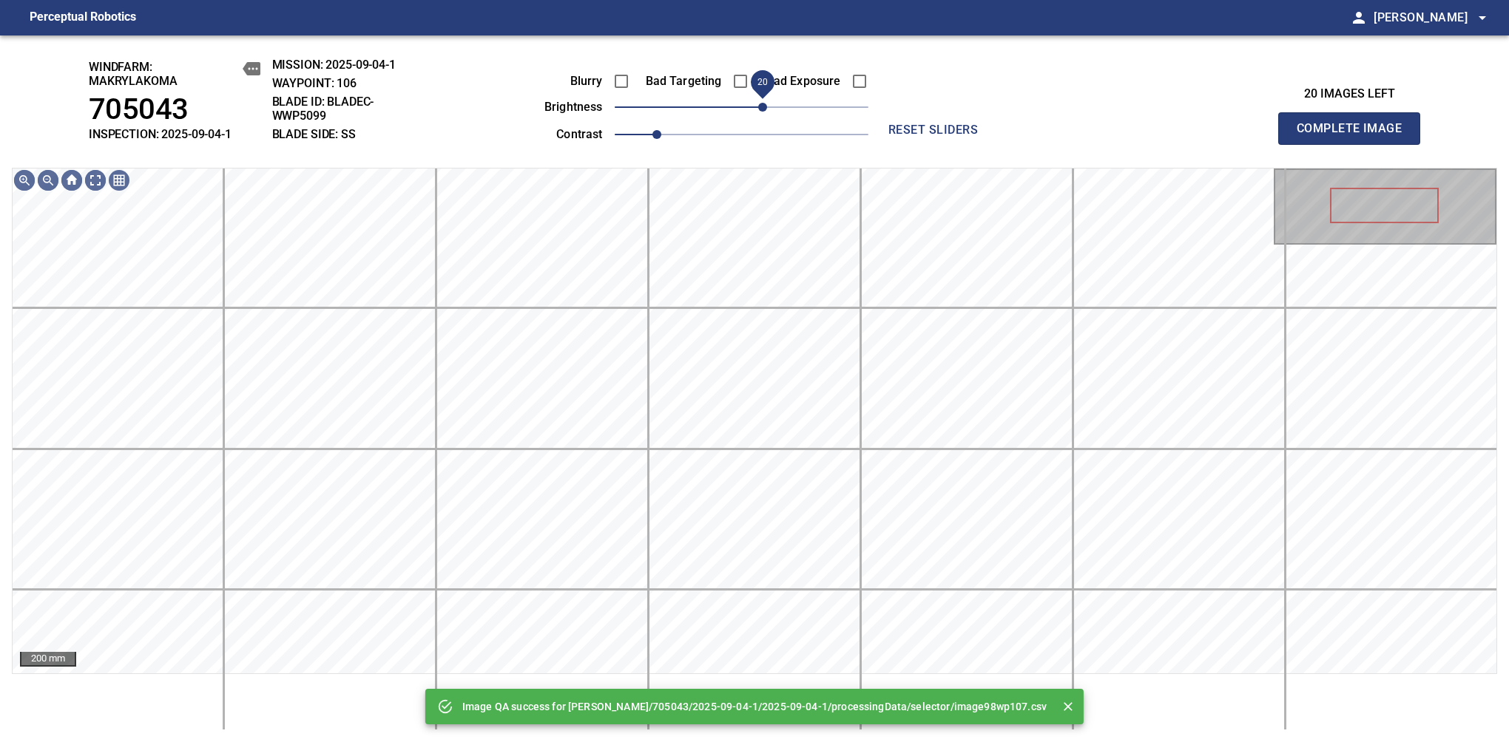
drag, startPoint x: 754, startPoint y: 109, endPoint x: 761, endPoint y: 106, distance: 7.7
click at [761, 106] on span "20" at bounding box center [762, 107] width 9 height 9
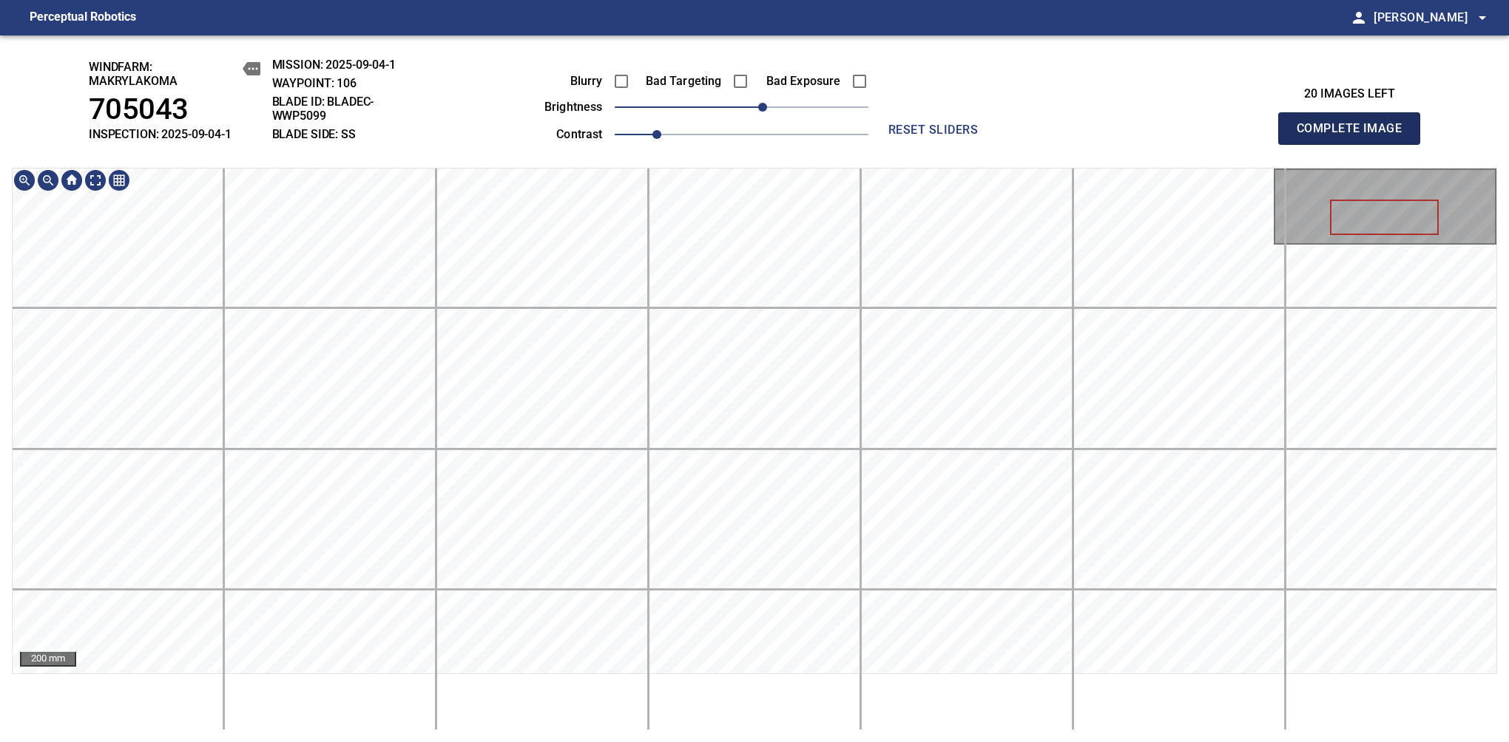
click at [1355, 136] on span "Complete Image" at bounding box center [1348, 128] width 109 height 21
click at [748, 103] on span "10" at bounding box center [751, 107] width 9 height 9
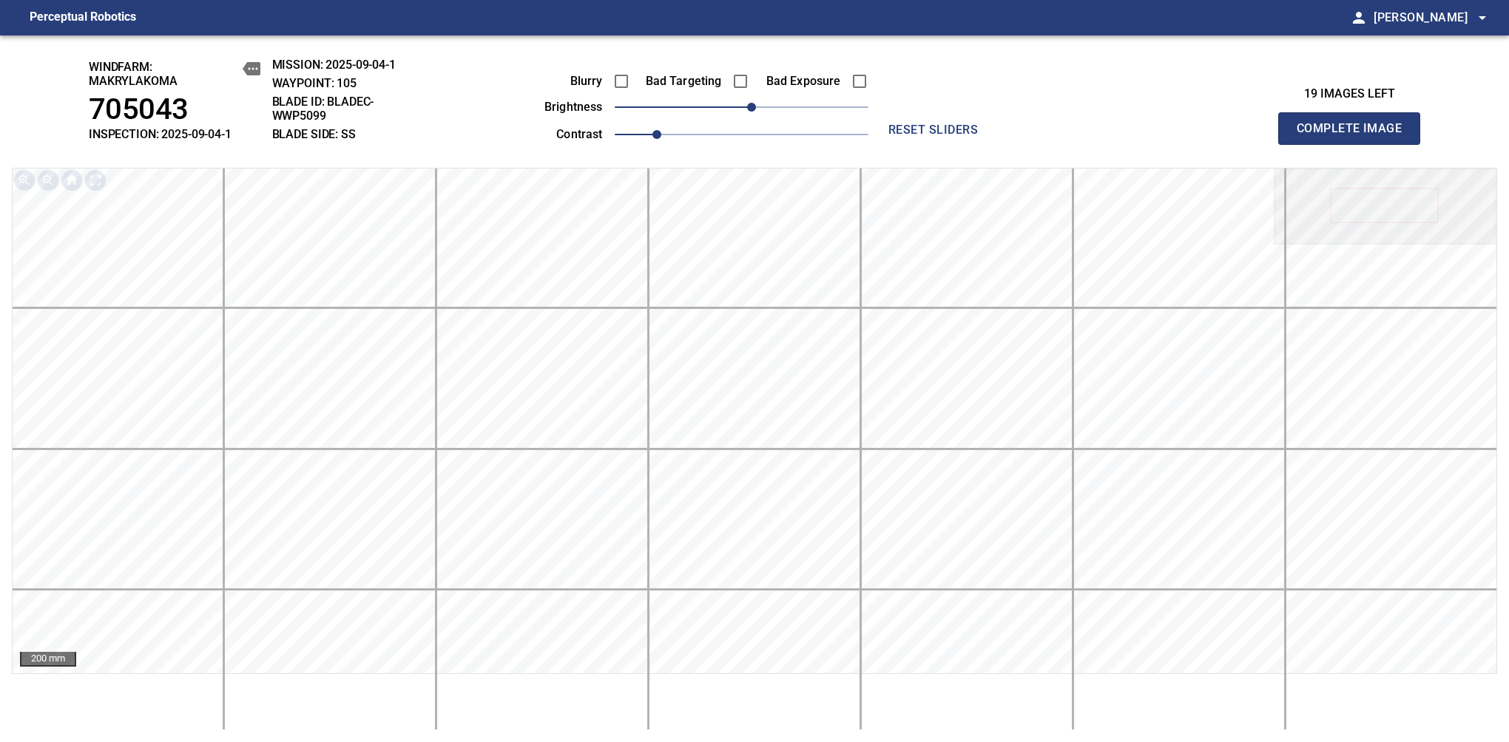
click at [1355, 136] on span "Complete Image" at bounding box center [1348, 128] width 109 height 21
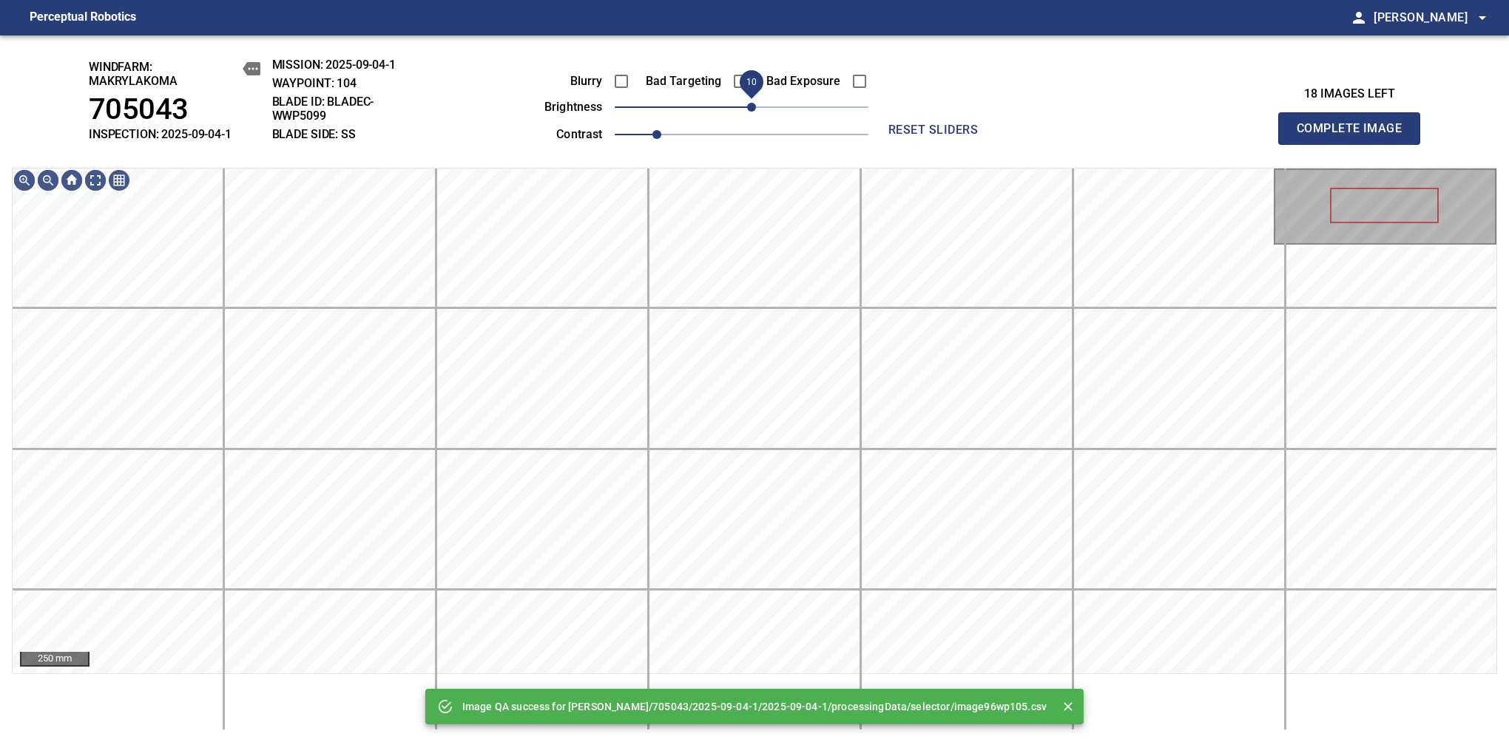
click at [748, 106] on span "10" at bounding box center [751, 107] width 9 height 9
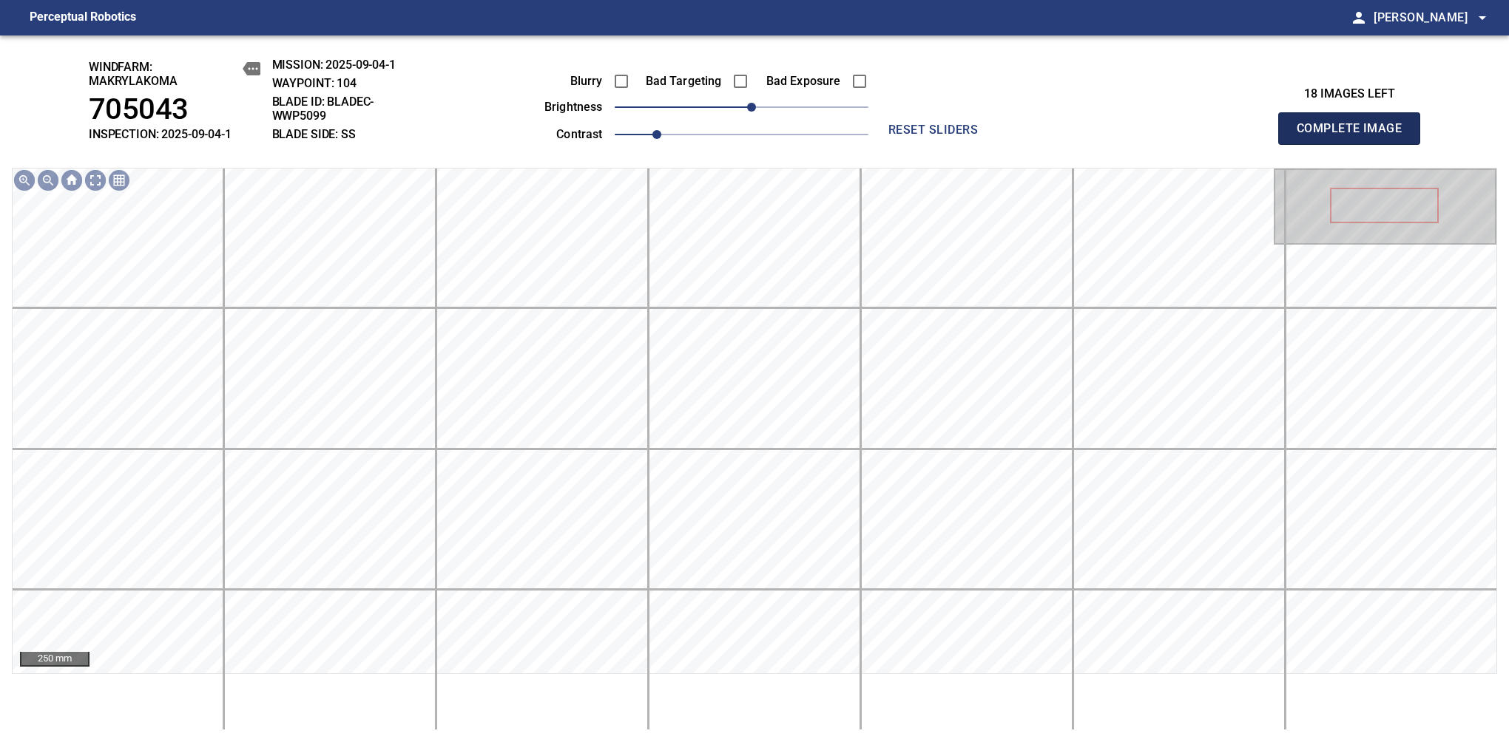
click at [1355, 136] on span "Complete Image" at bounding box center [1348, 128] width 109 height 21
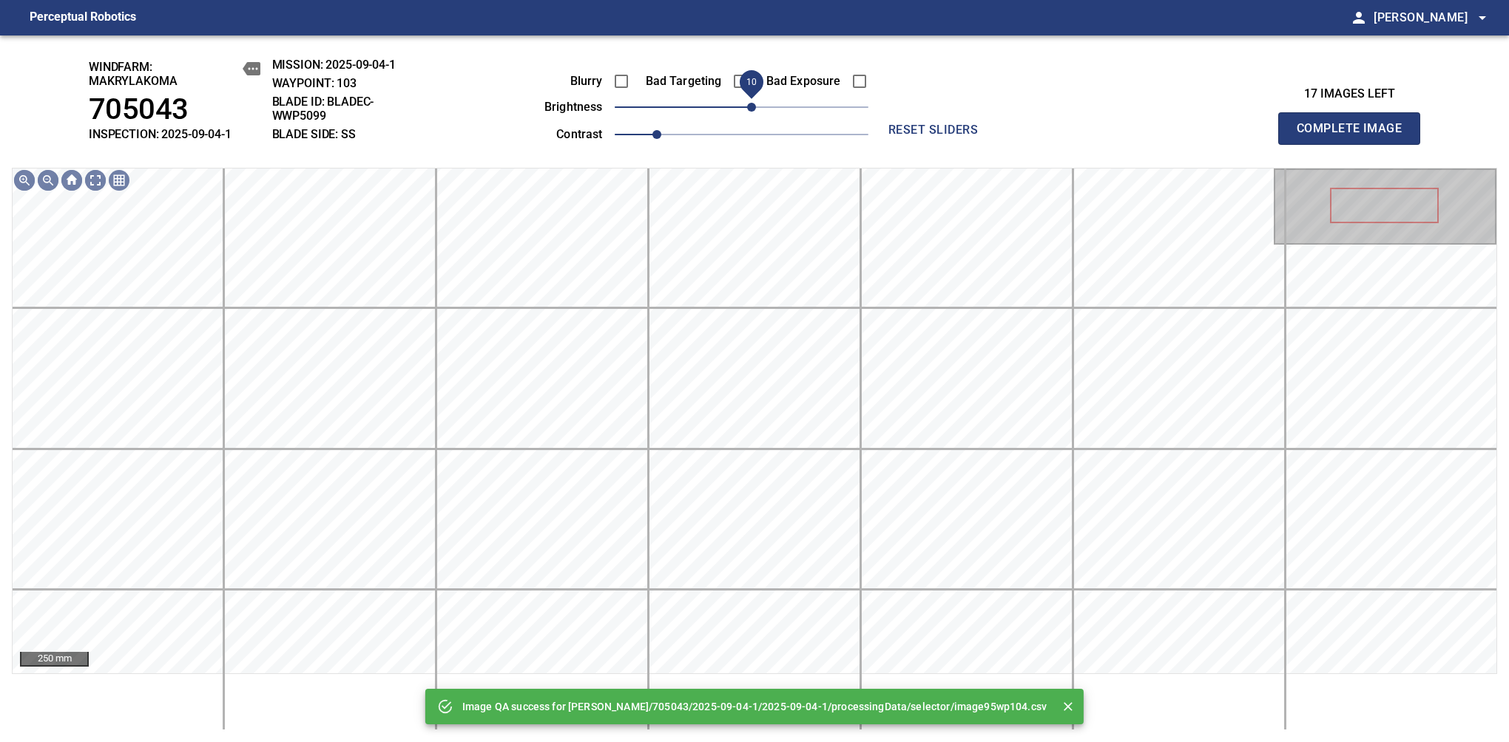
click at [753, 106] on span "10" at bounding box center [751, 107] width 9 height 9
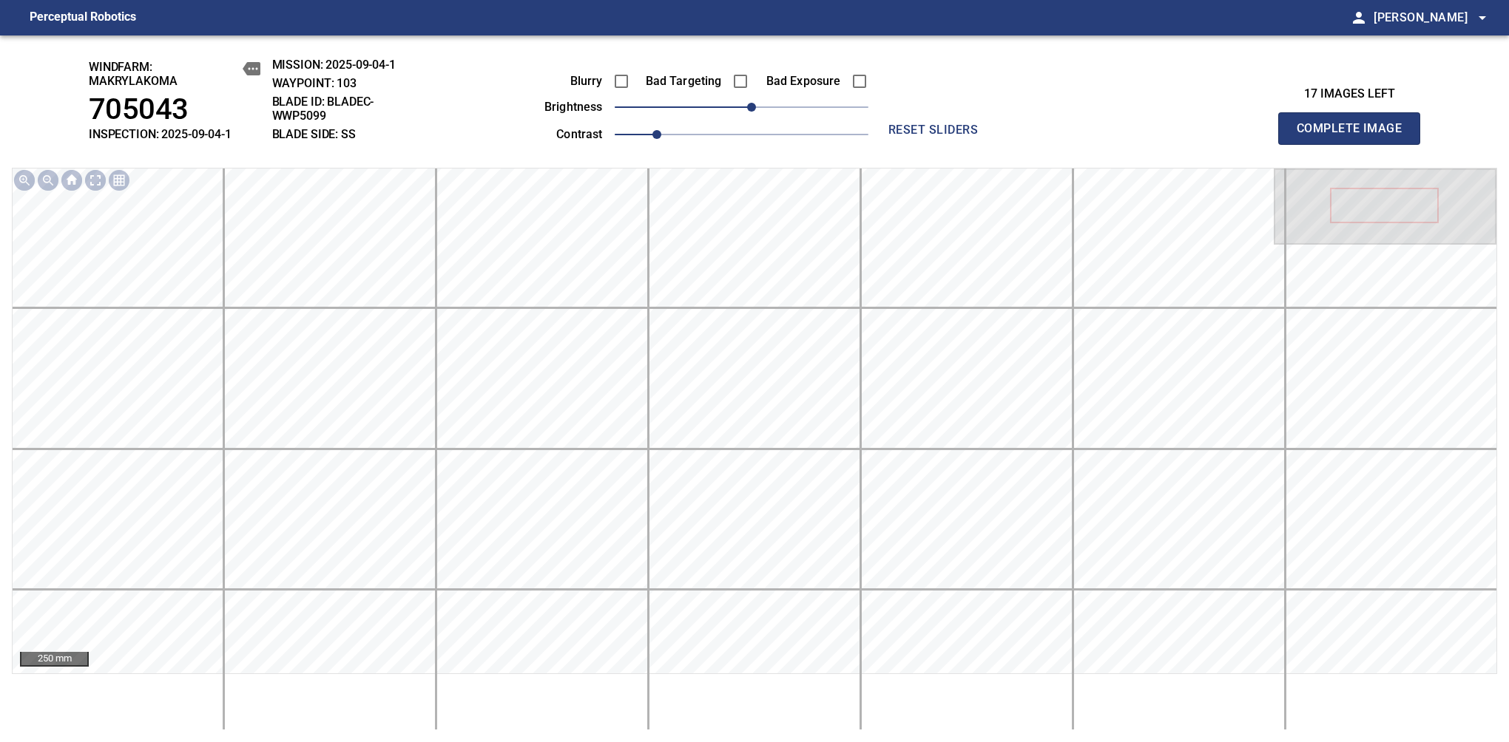
click at [1355, 136] on span "Complete Image" at bounding box center [1348, 128] width 109 height 21
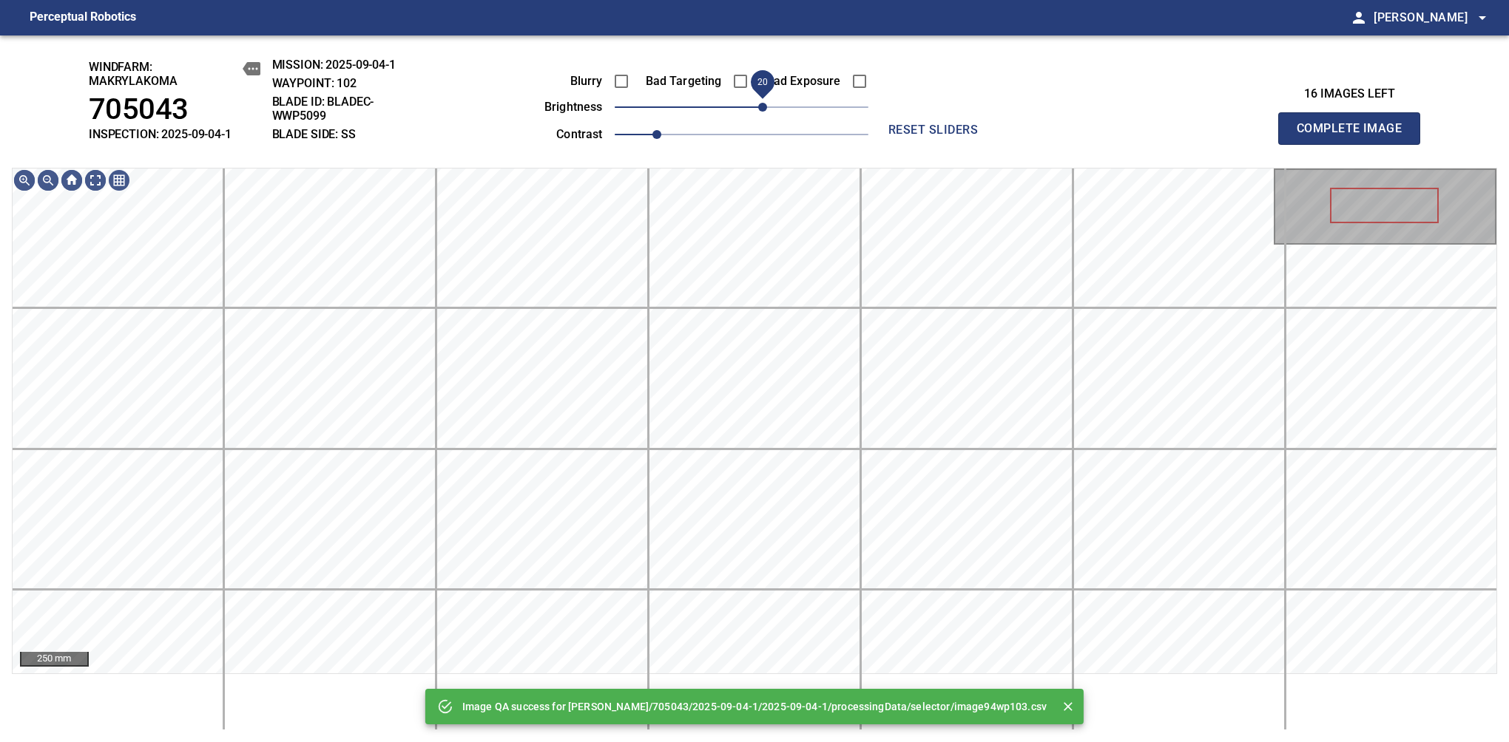
drag, startPoint x: 748, startPoint y: 111, endPoint x: 757, endPoint y: 106, distance: 9.9
click at [758, 106] on span "20" at bounding box center [762, 107] width 9 height 9
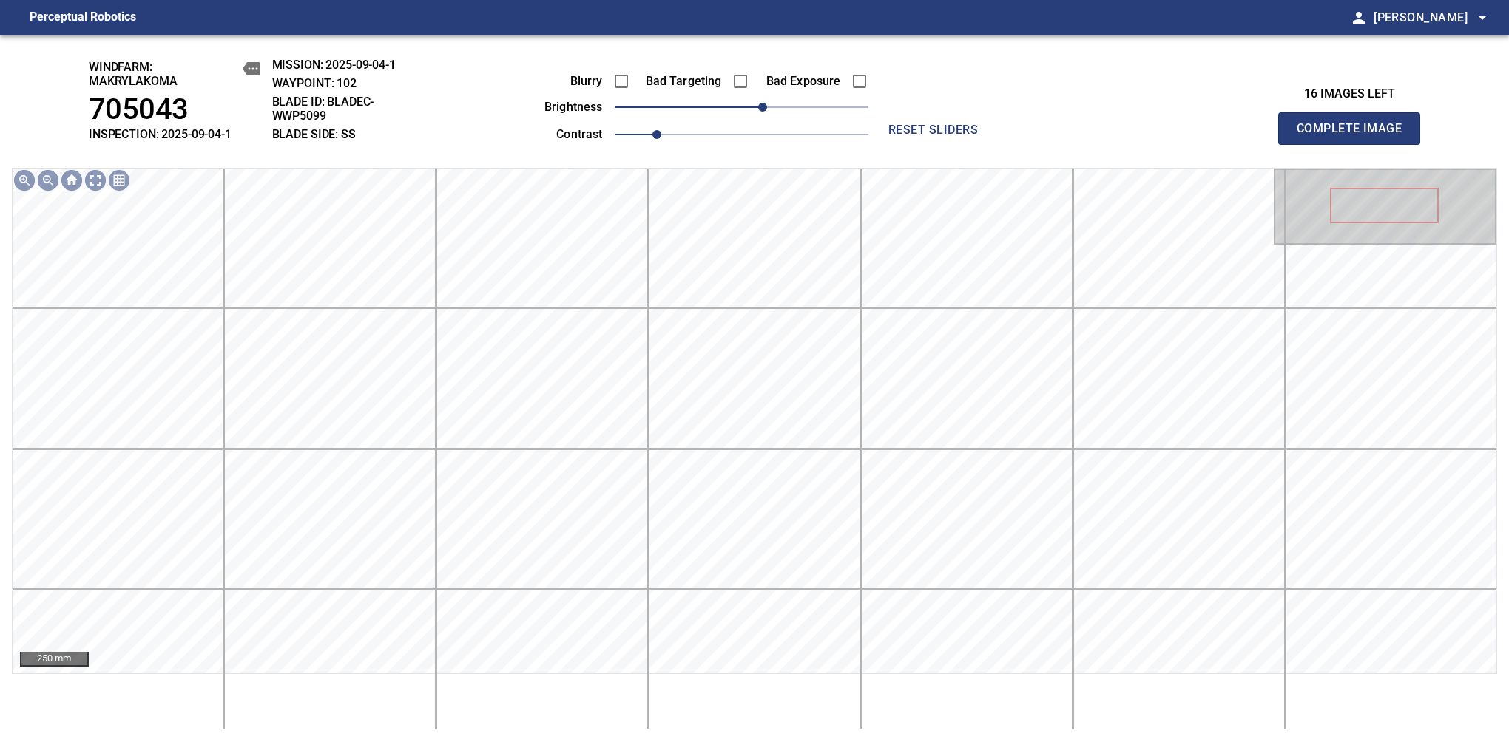
click at [1355, 136] on span "Complete Image" at bounding box center [1348, 128] width 109 height 21
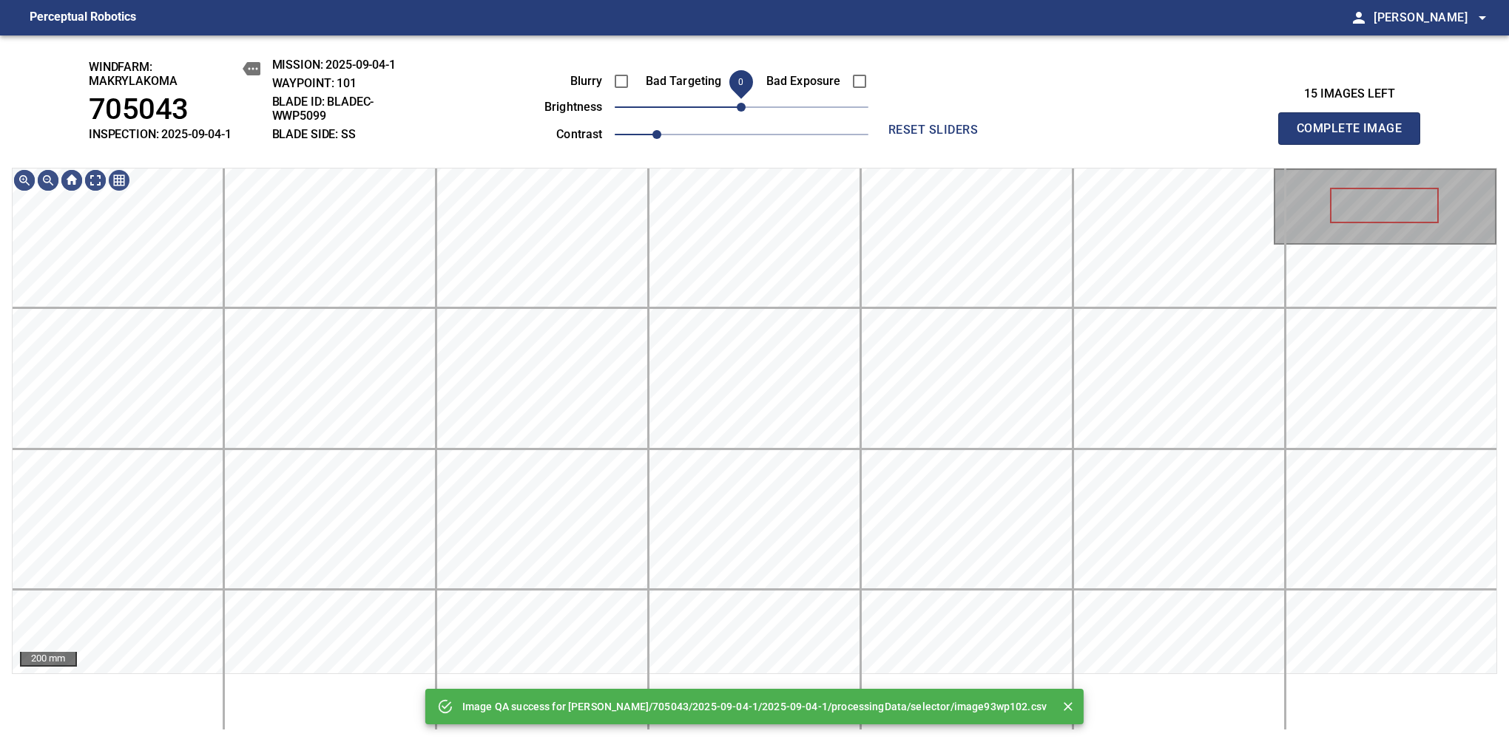
drag, startPoint x: 757, startPoint y: 106, endPoint x: 742, endPoint y: 111, distance: 15.4
click at [742, 111] on span "0" at bounding box center [742, 107] width 254 height 21
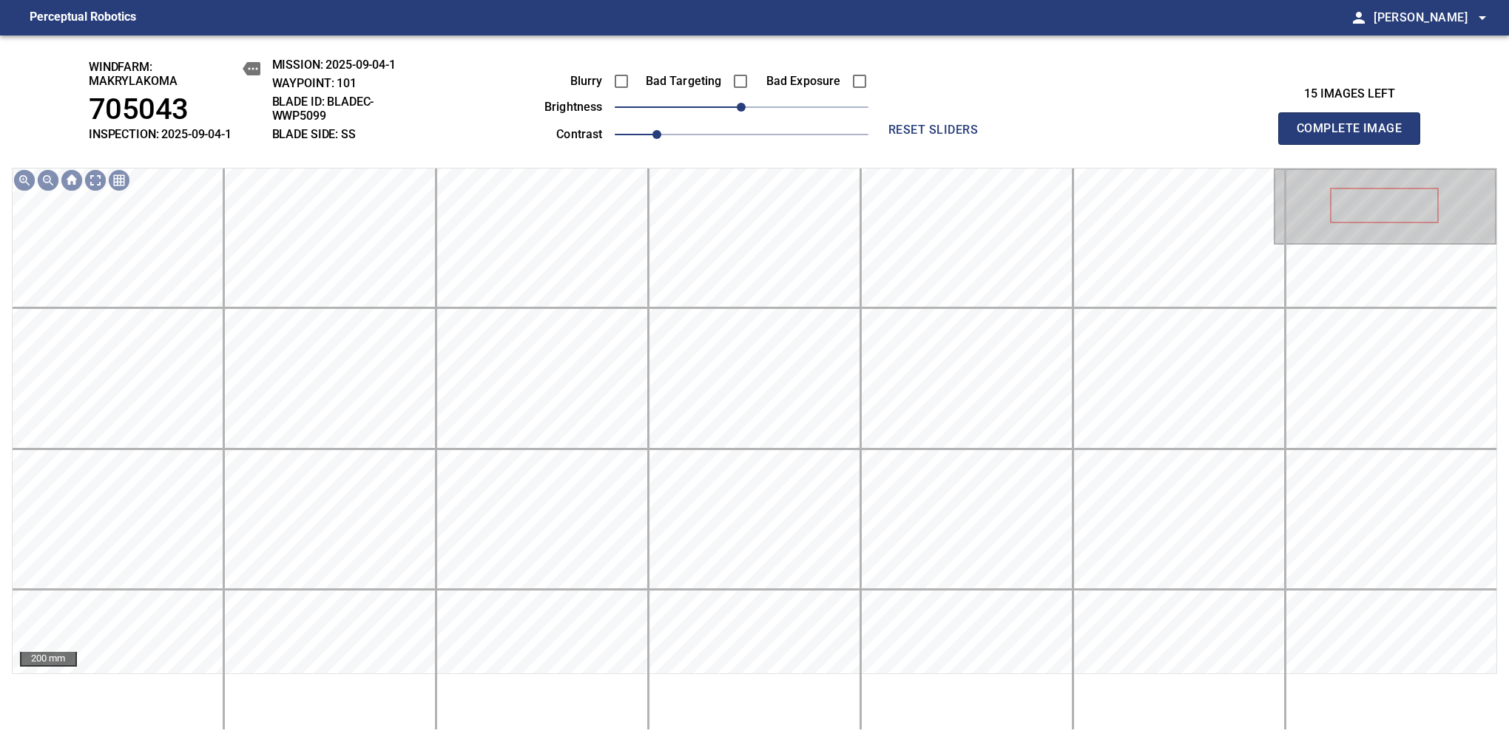
click at [1355, 136] on span "Complete Image" at bounding box center [1348, 128] width 109 height 21
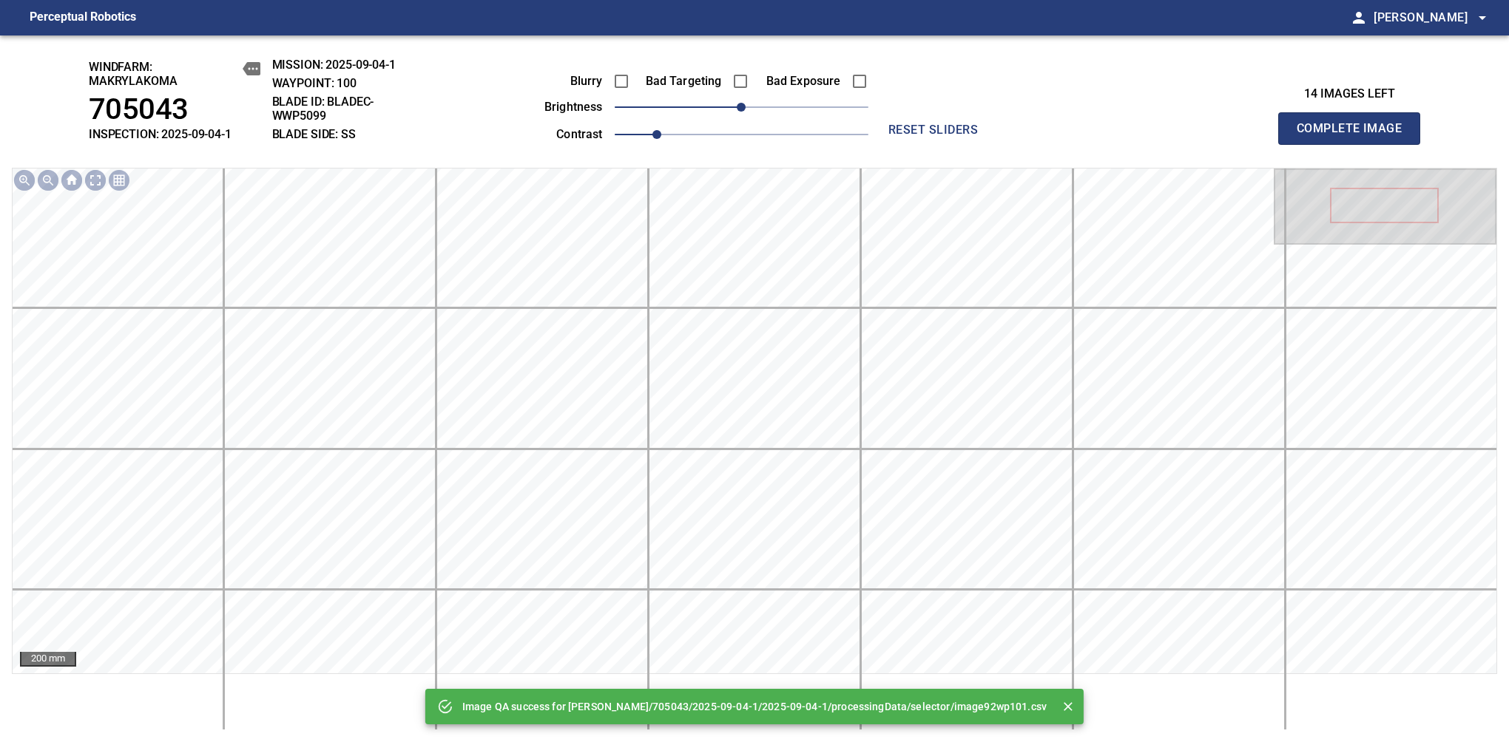
click at [1355, 136] on span "Complete Image" at bounding box center [1348, 128] width 109 height 21
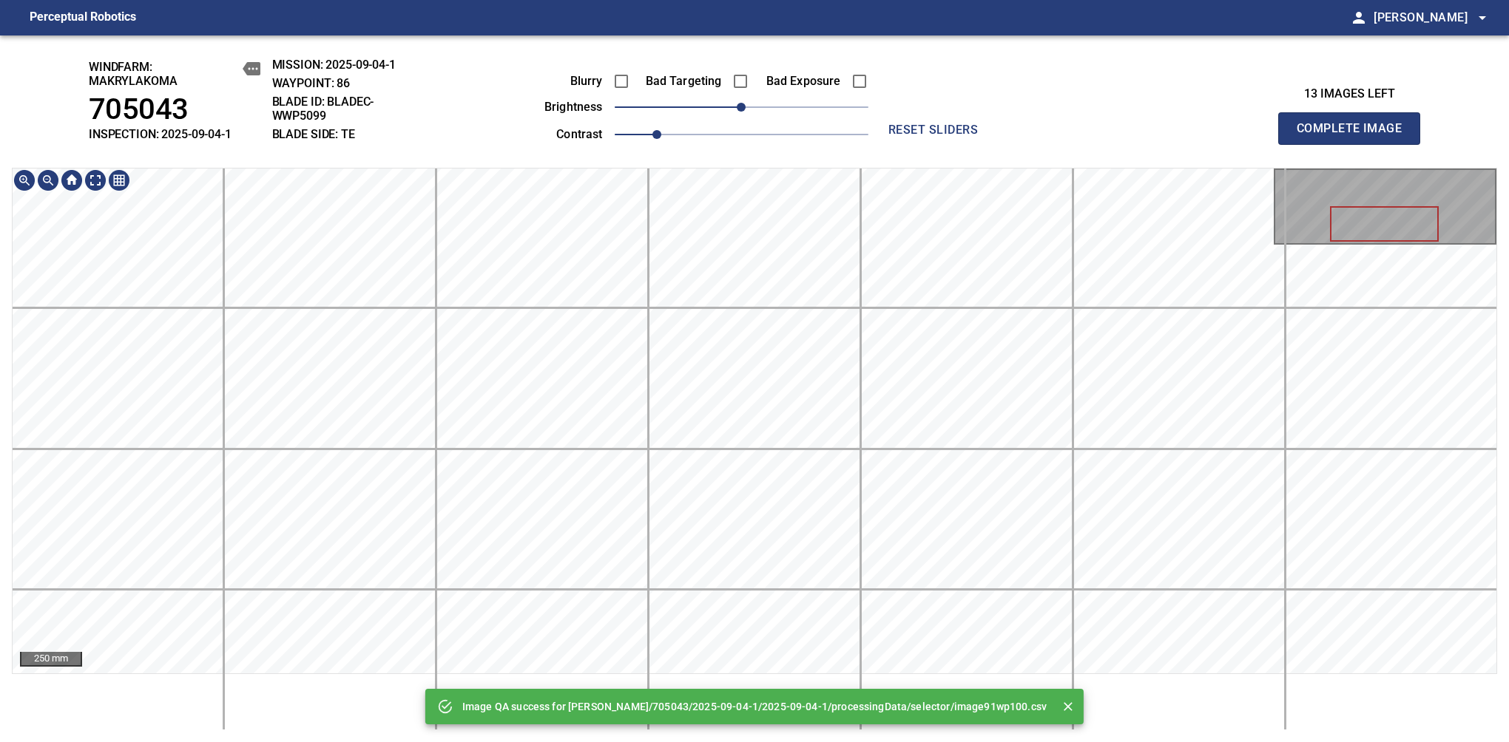
click at [654, 158] on div "Image QA success for Makrylakoma/705043/2025-09-04-1/2025-09-04-1/processingDat…" at bounding box center [754, 388] width 1509 height 707
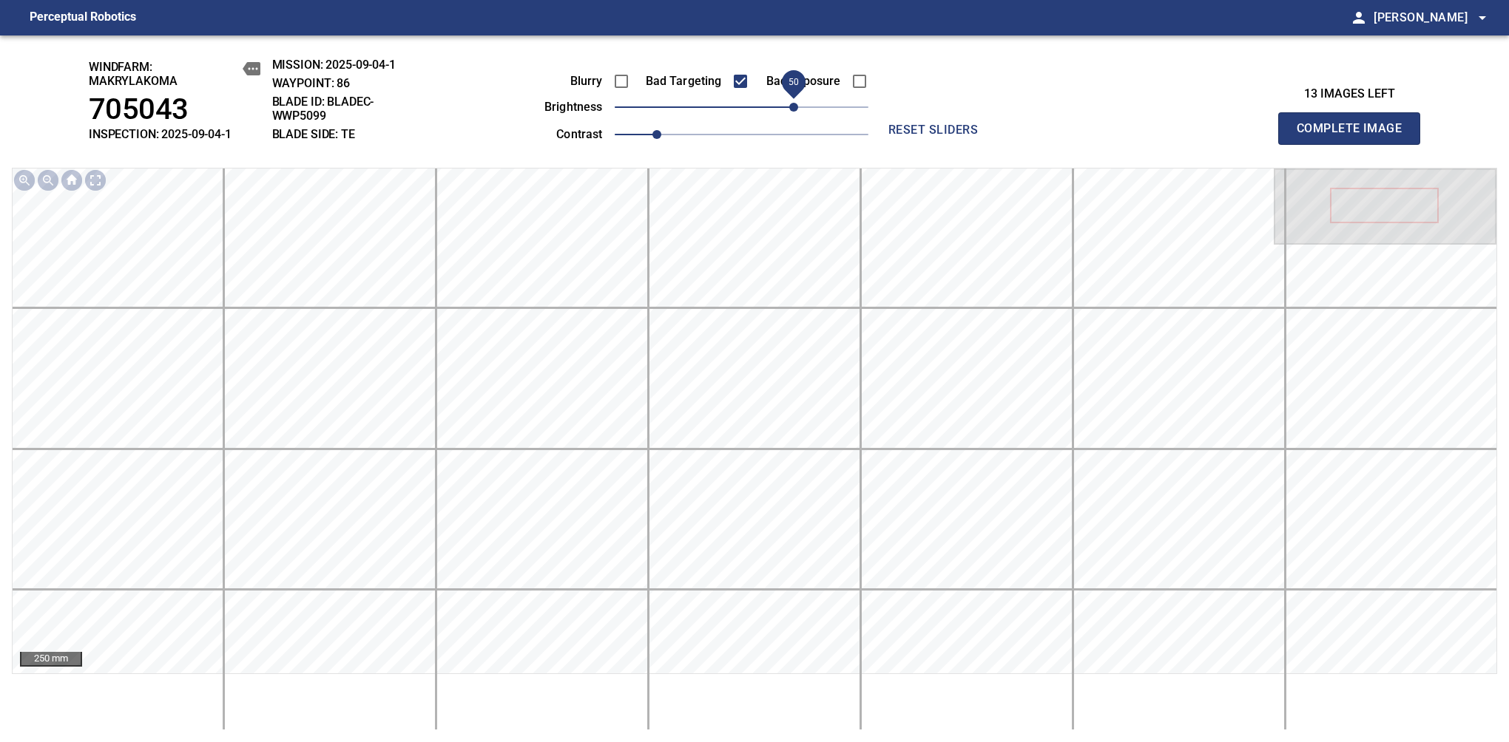
drag, startPoint x: 778, startPoint y: 113, endPoint x: 792, endPoint y: 113, distance: 14.1
click at [792, 112] on span "50" at bounding box center [793, 107] width 9 height 9
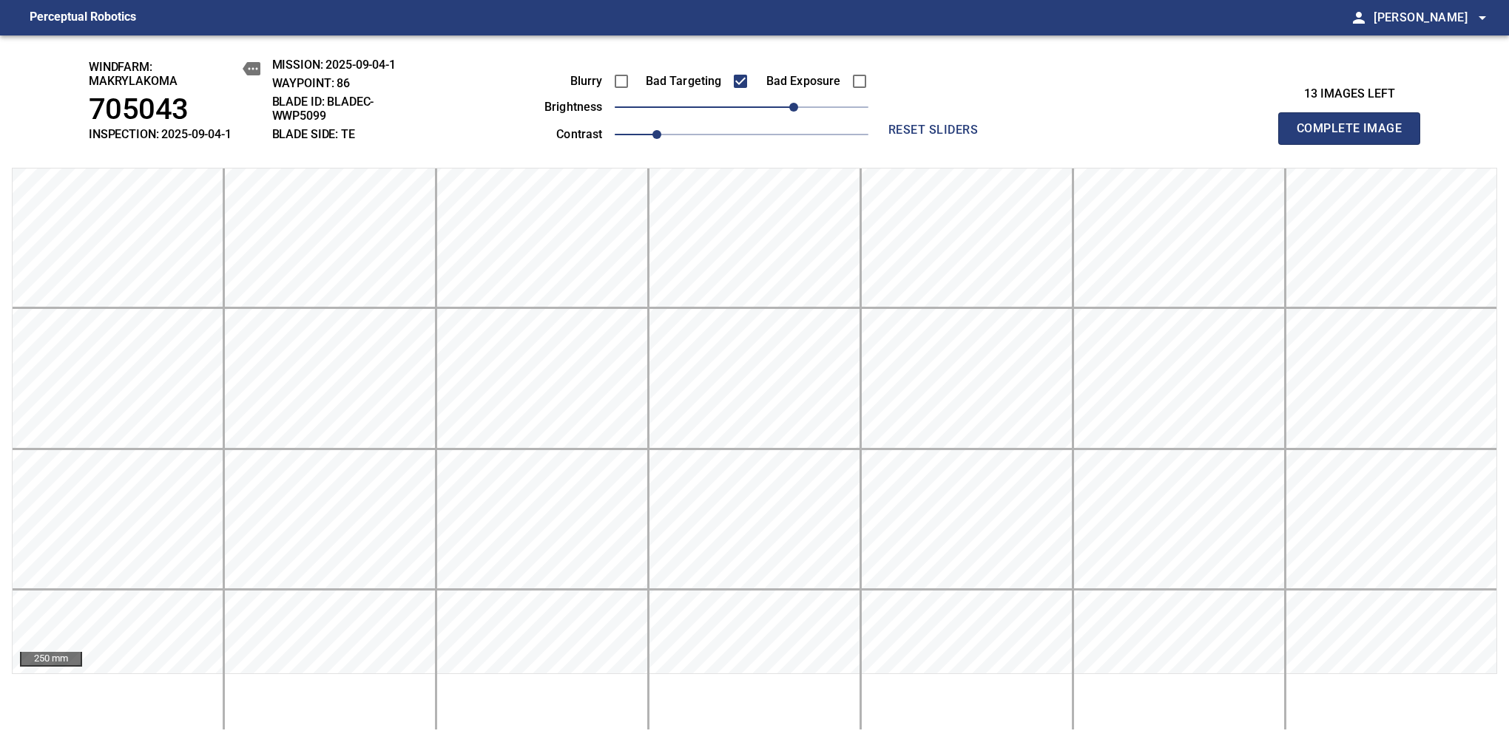
click at [1355, 136] on span "Complete Image" at bounding box center [1348, 128] width 109 height 21
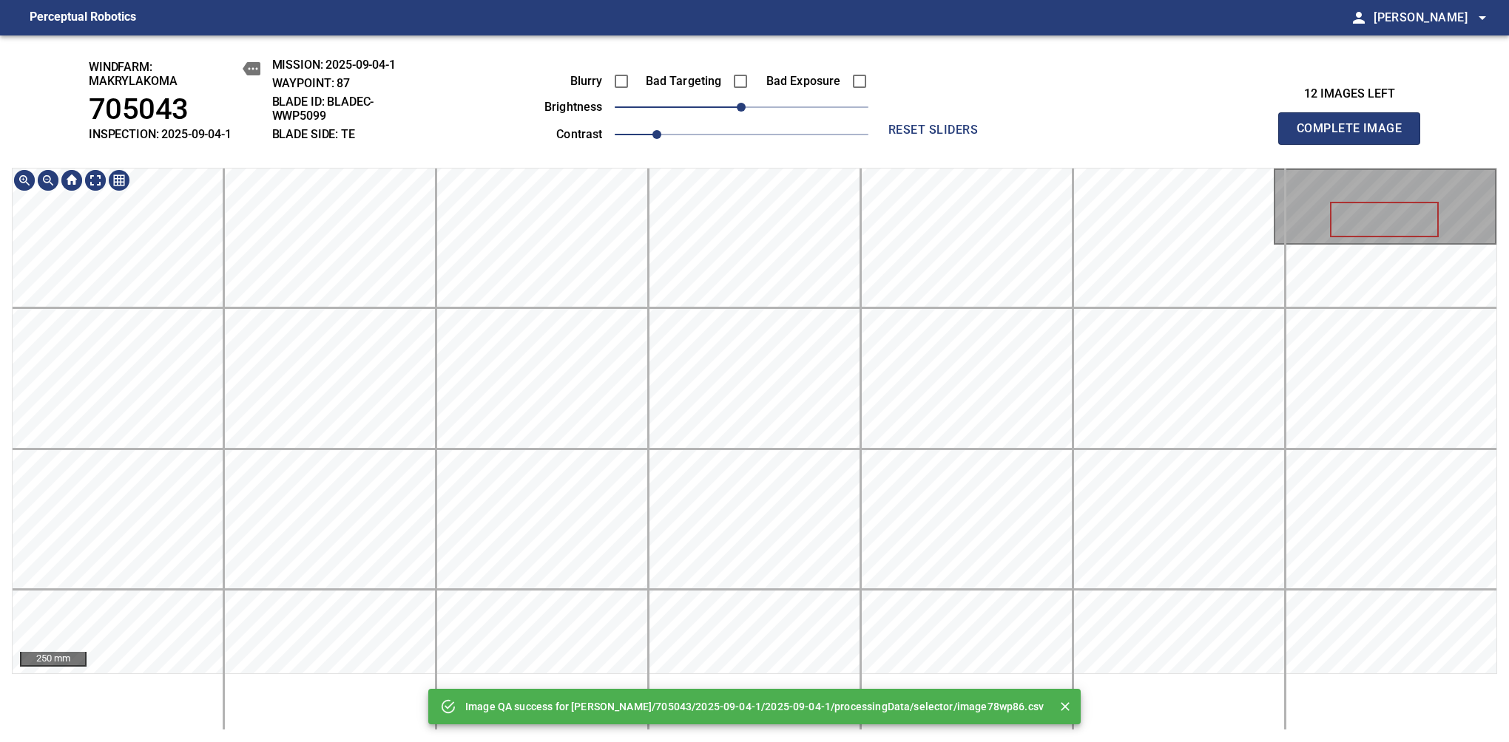
click at [795, 139] on div "Image QA success for Makrylakoma/705043/2025-09-04-1/2025-09-04-1/processingDat…" at bounding box center [754, 388] width 1509 height 707
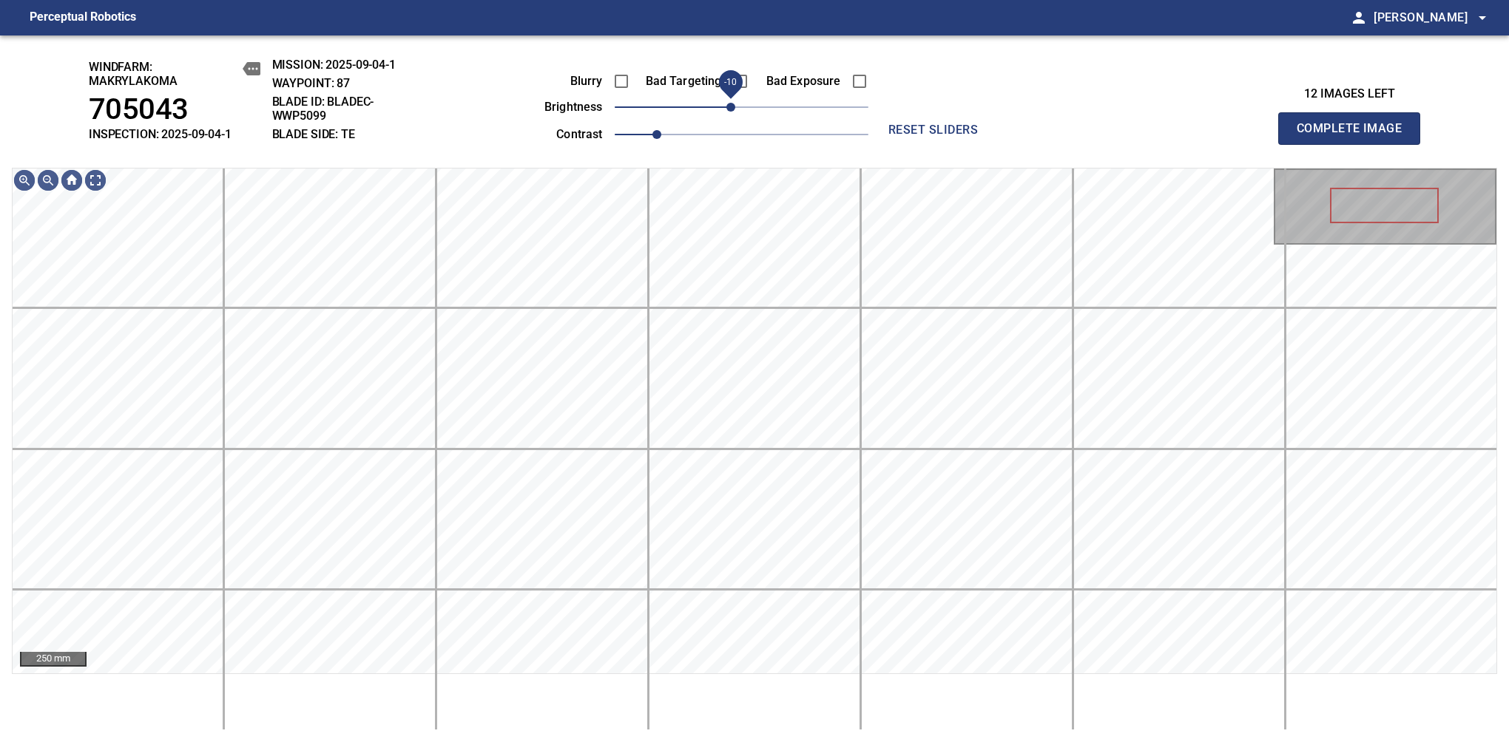
click at [733, 111] on span "-10" at bounding box center [730, 107] width 9 height 9
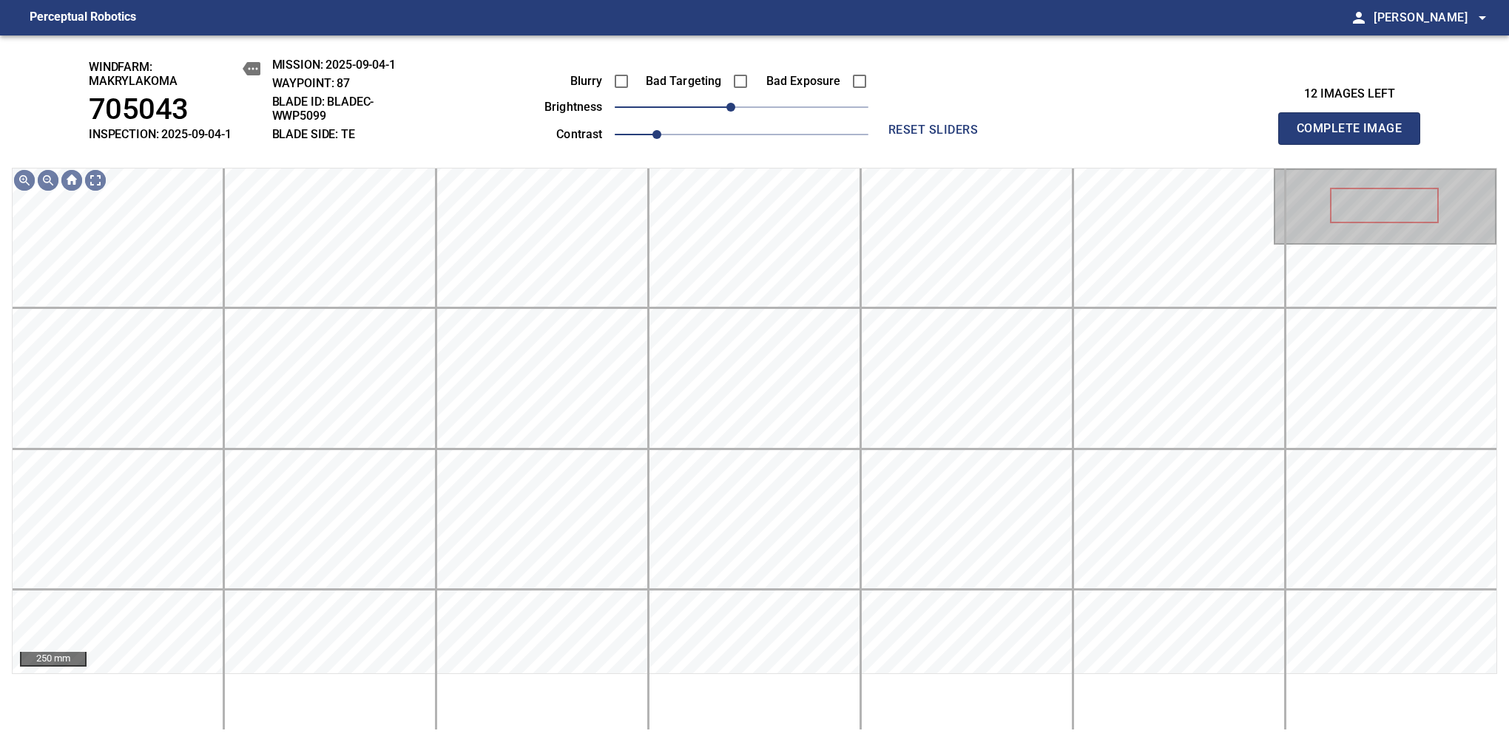
click at [1355, 136] on span "Complete Image" at bounding box center [1348, 128] width 109 height 21
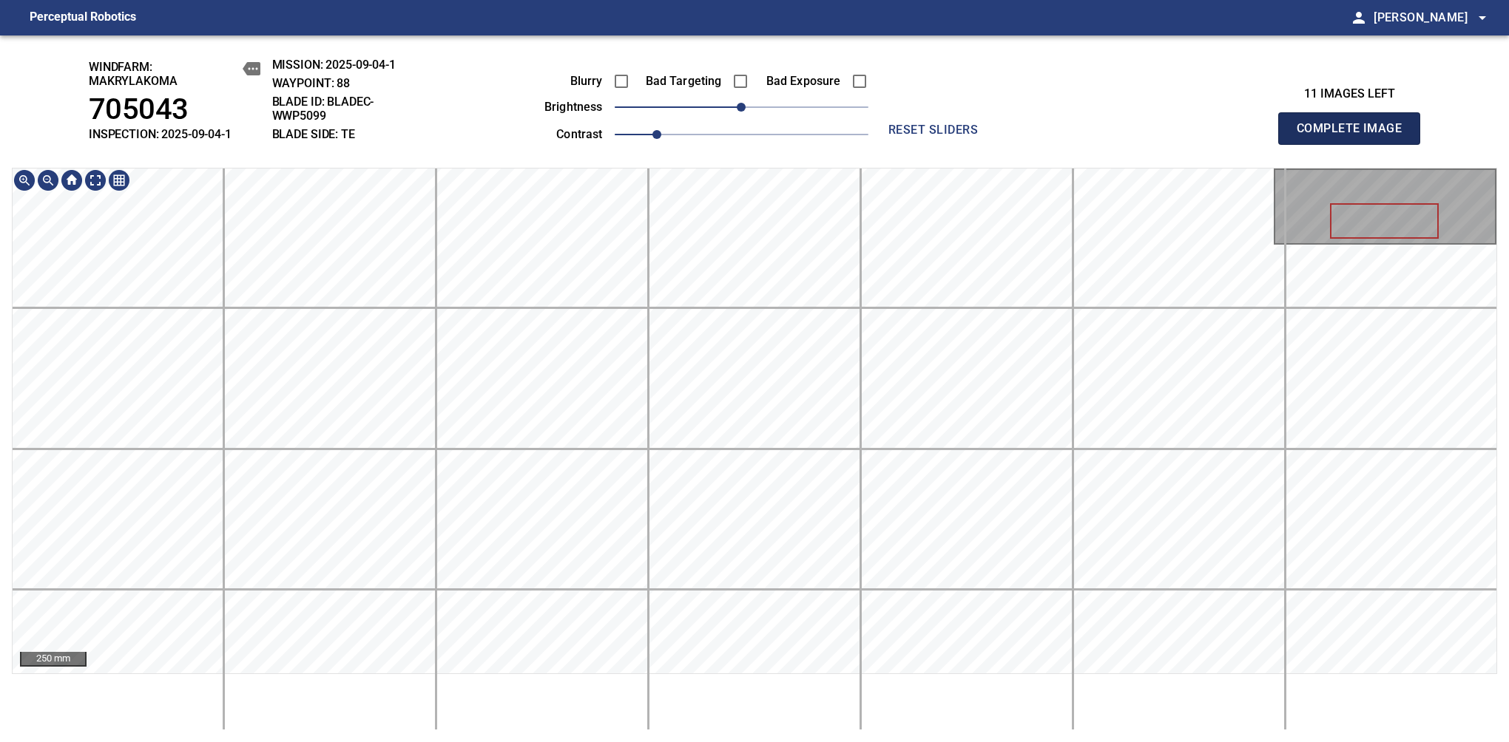
click at [1355, 136] on span "Complete Image" at bounding box center [1348, 128] width 109 height 21
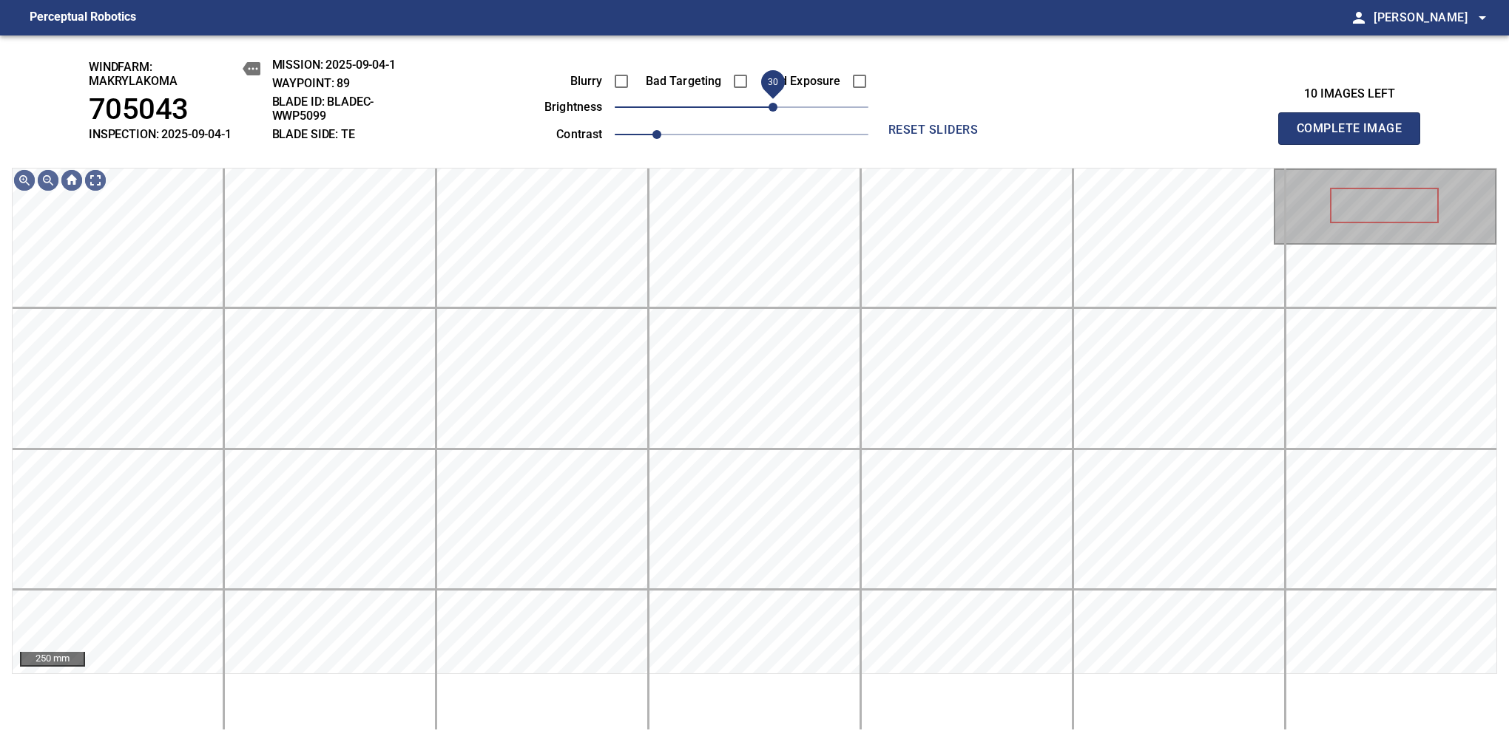
drag, startPoint x: 754, startPoint y: 110, endPoint x: 769, endPoint y: 105, distance: 15.7
click at [769, 105] on span "30" at bounding box center [772, 107] width 9 height 9
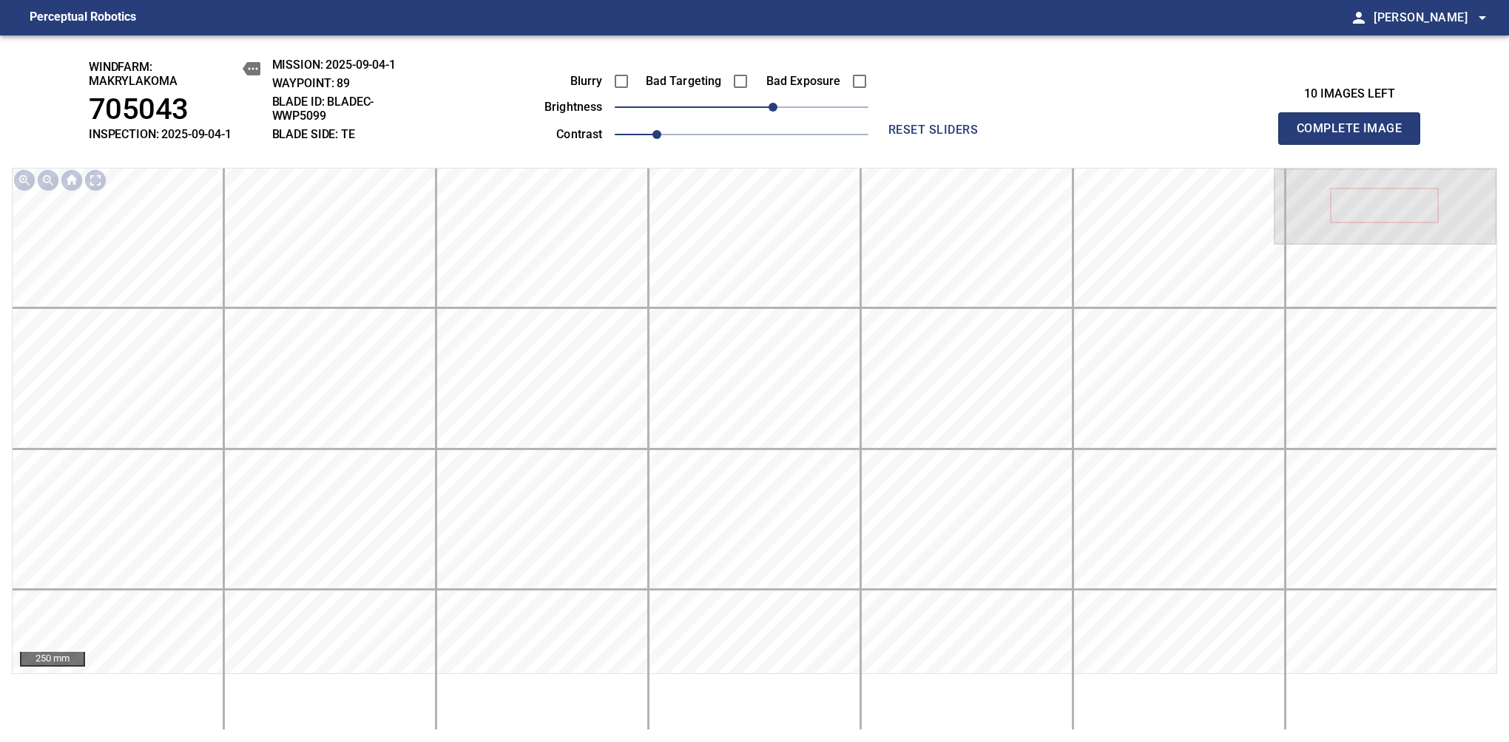
click at [1355, 136] on span "Complete Image" at bounding box center [1348, 128] width 109 height 21
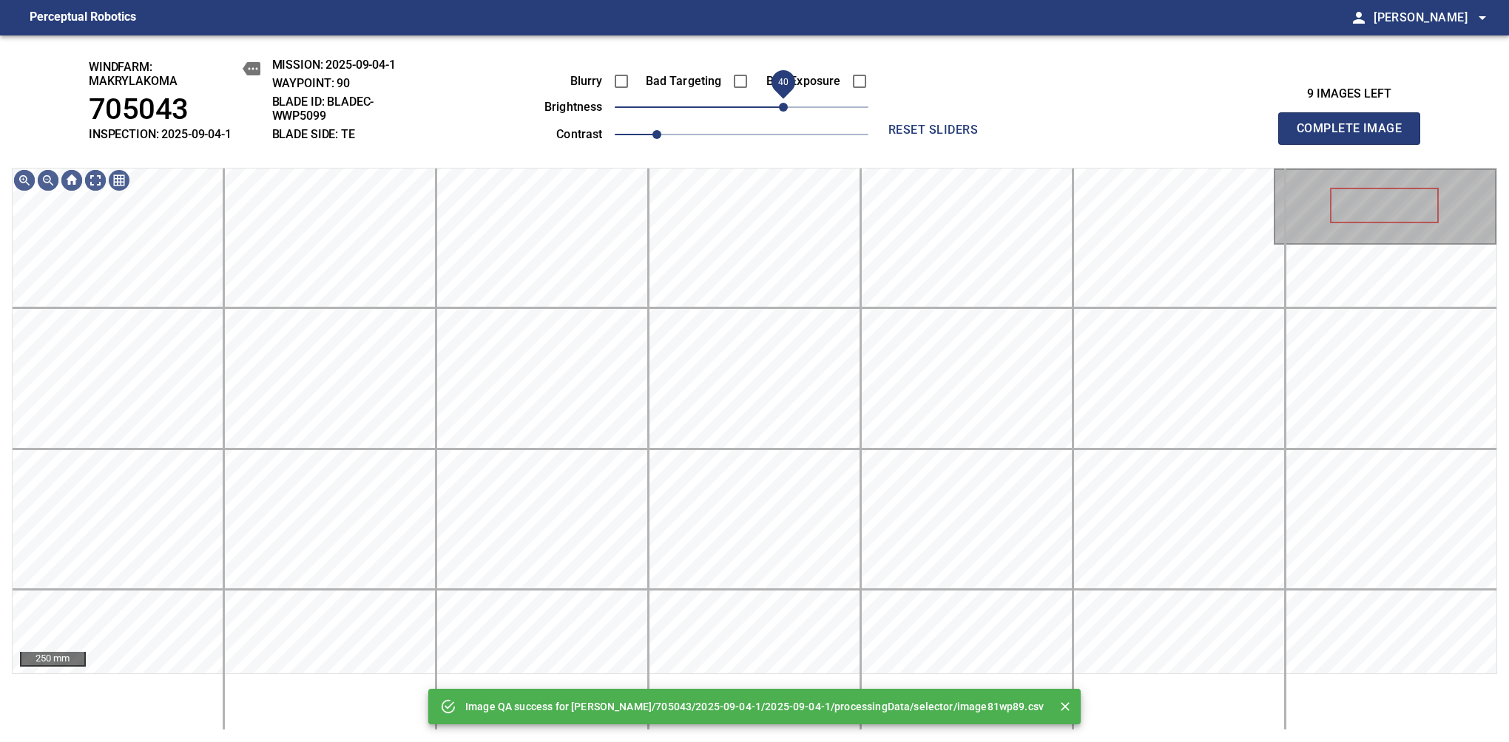
drag, startPoint x: 757, startPoint y: 107, endPoint x: 785, endPoint y: 98, distance: 29.7
click at [785, 98] on span "40" at bounding box center [742, 107] width 254 height 21
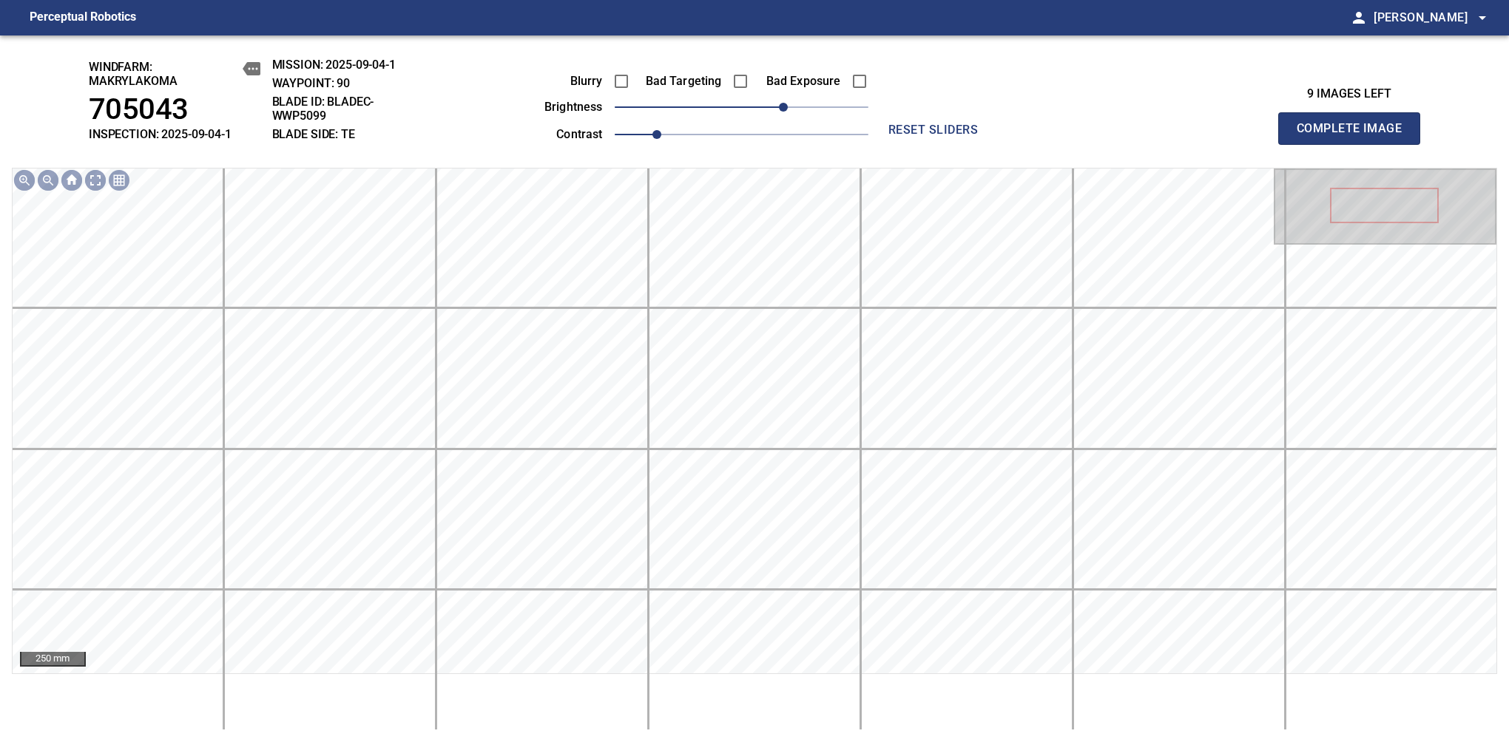
click at [1355, 136] on span "Complete Image" at bounding box center [1348, 128] width 109 height 21
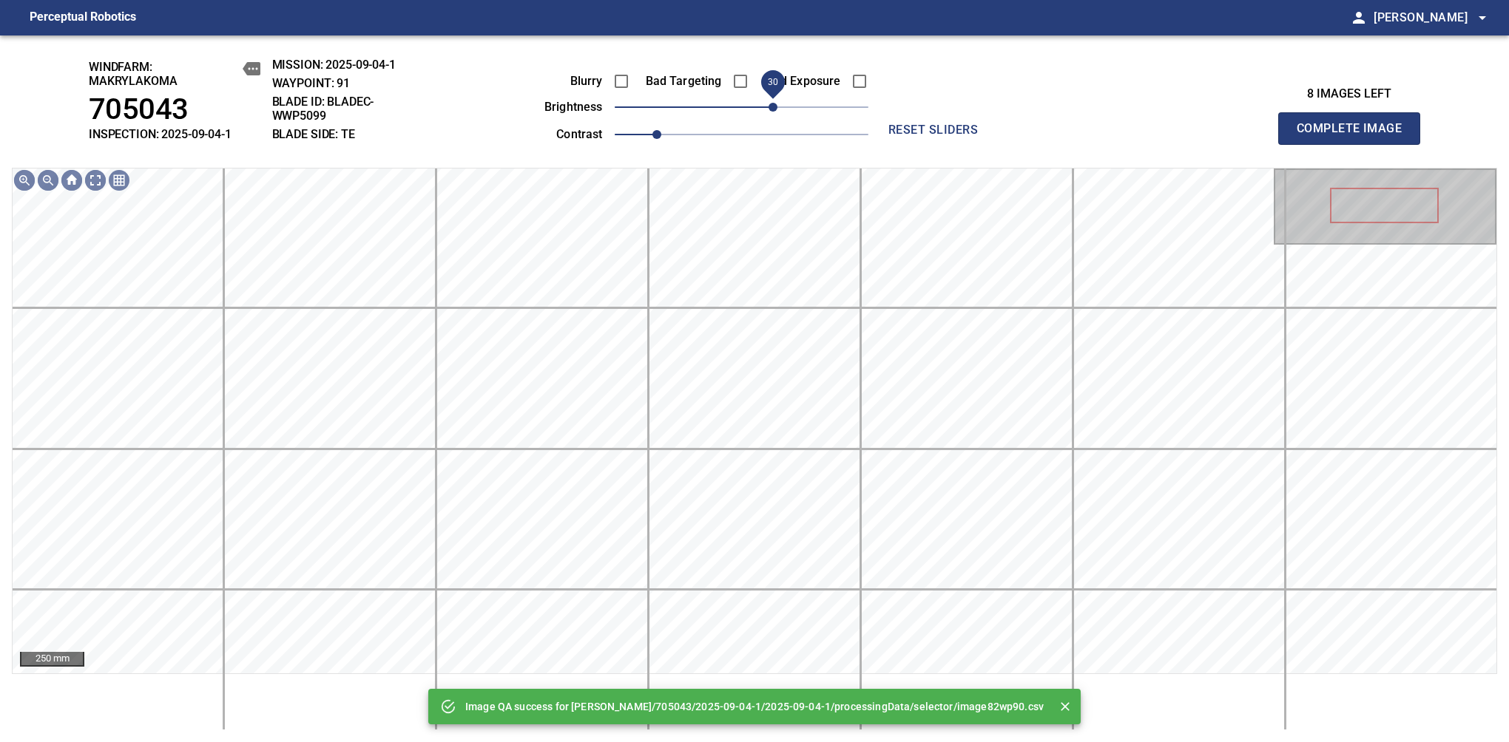
click at [777, 107] on span "30" at bounding box center [742, 107] width 254 height 21
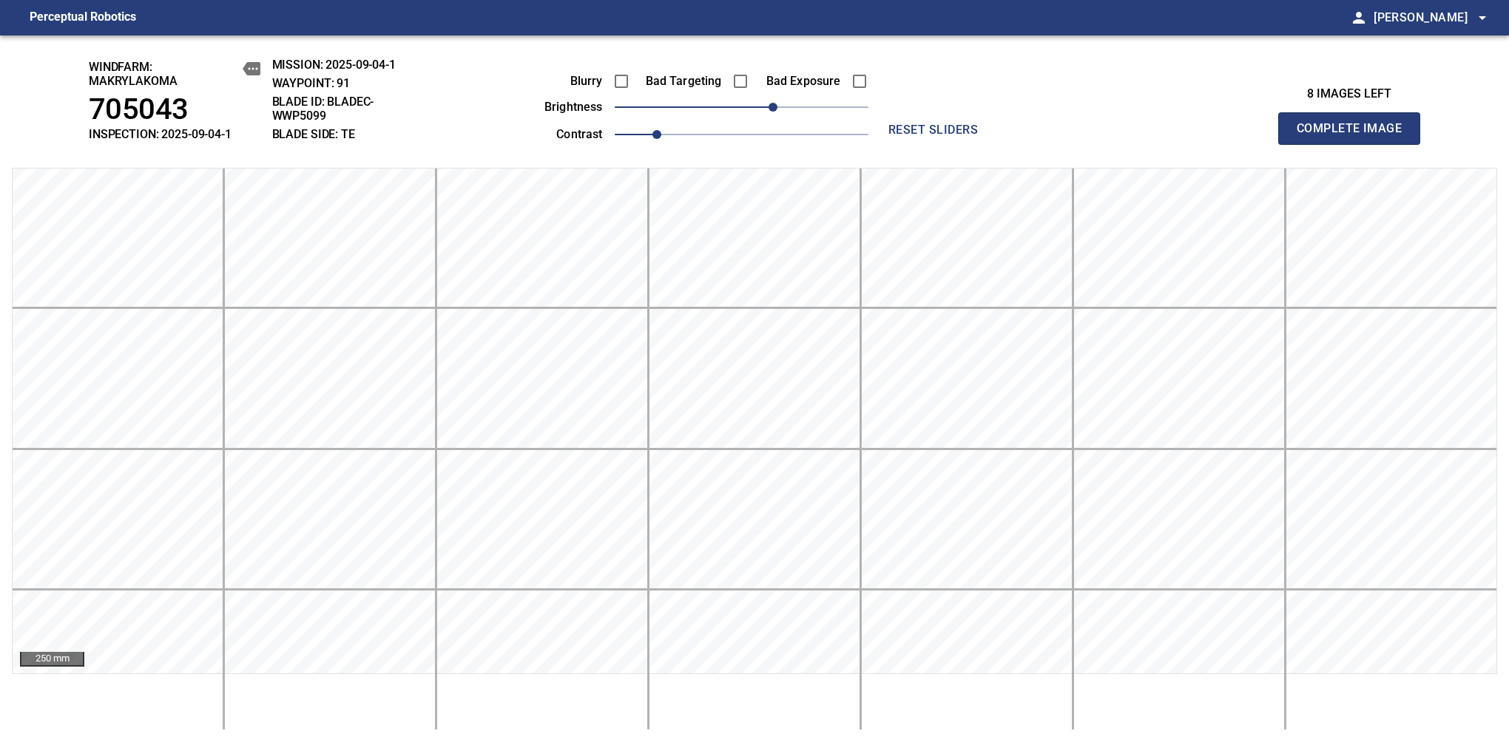
click at [1355, 136] on span "Complete Image" at bounding box center [1348, 128] width 109 height 21
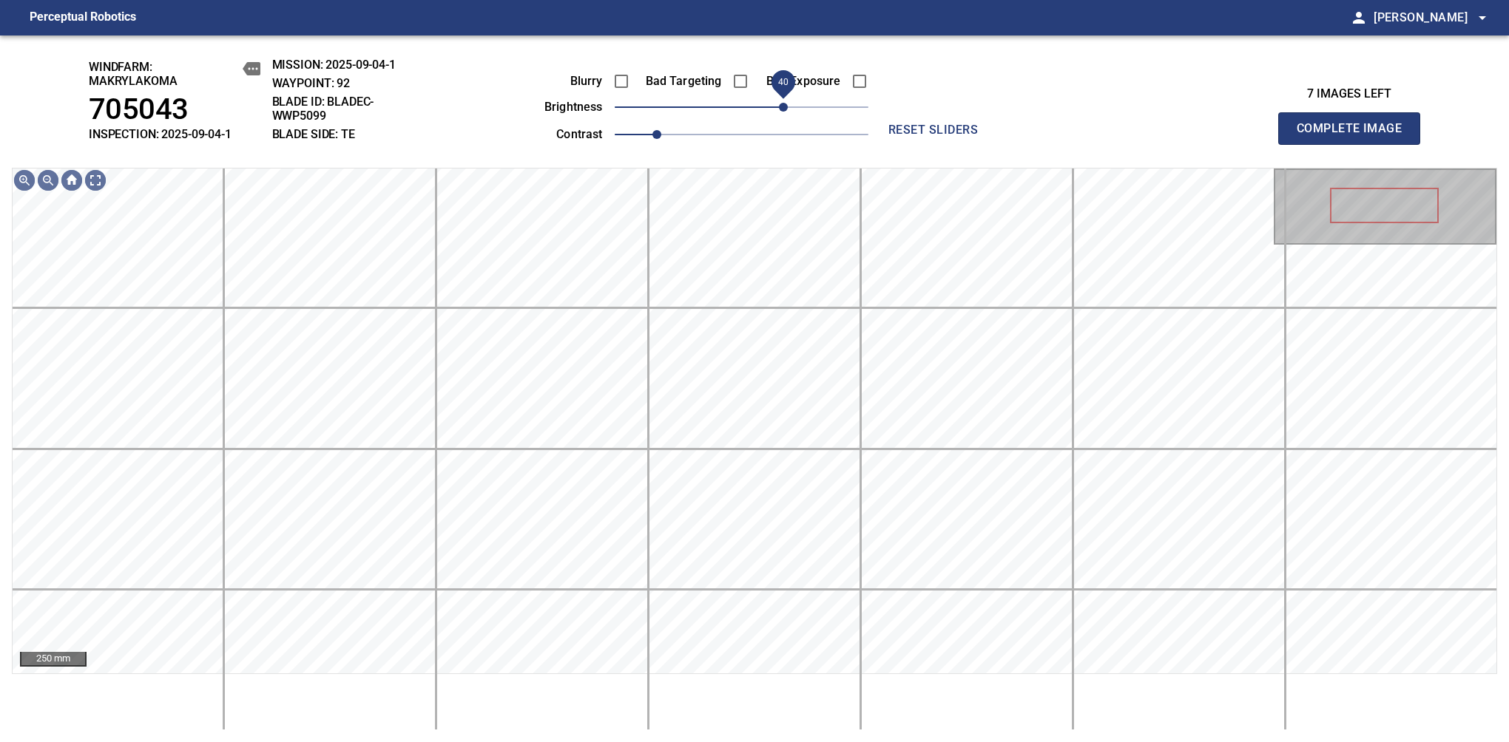
drag, startPoint x: 751, startPoint y: 112, endPoint x: 781, endPoint y: 106, distance: 30.8
click at [781, 106] on span "40" at bounding box center [783, 107] width 9 height 9
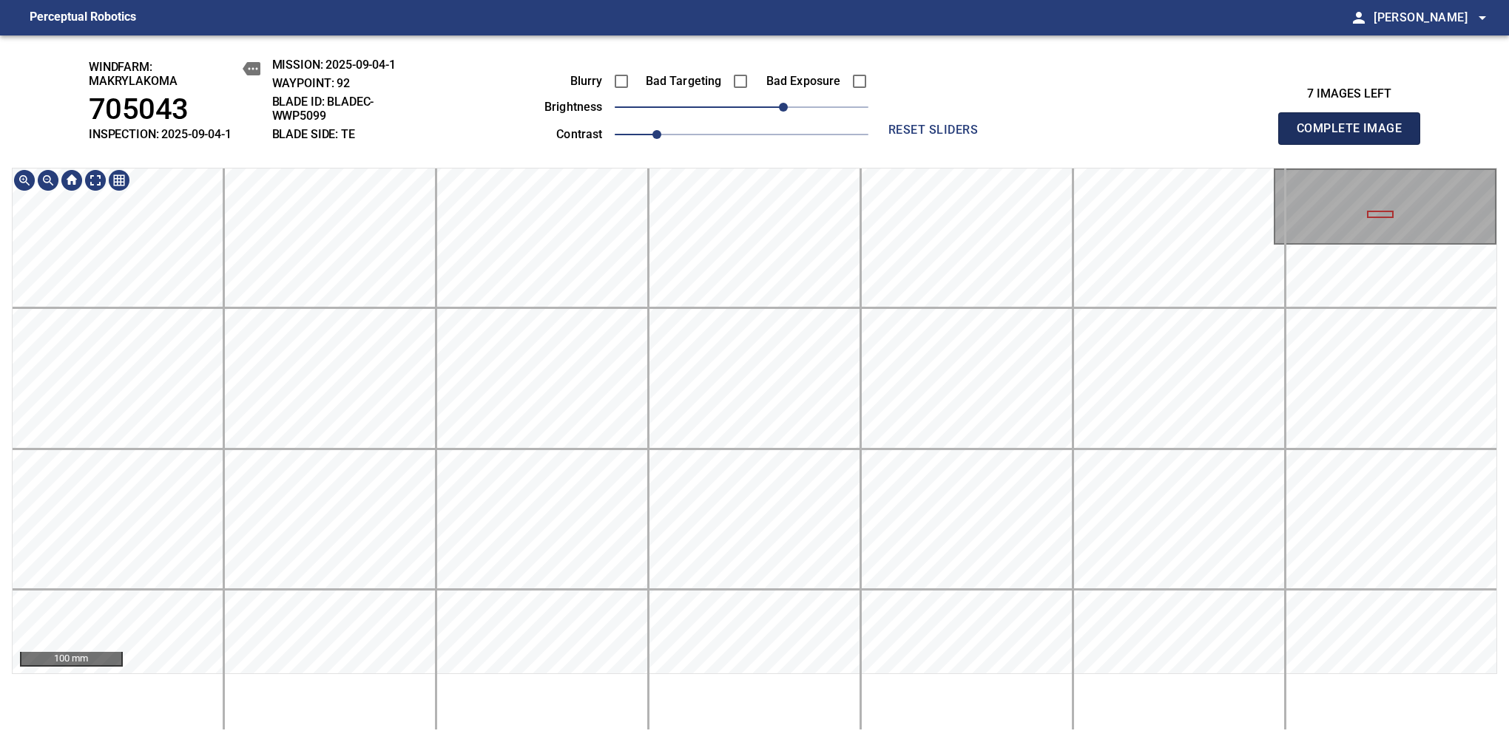
click at [1355, 136] on span "Complete Image" at bounding box center [1348, 128] width 109 height 21
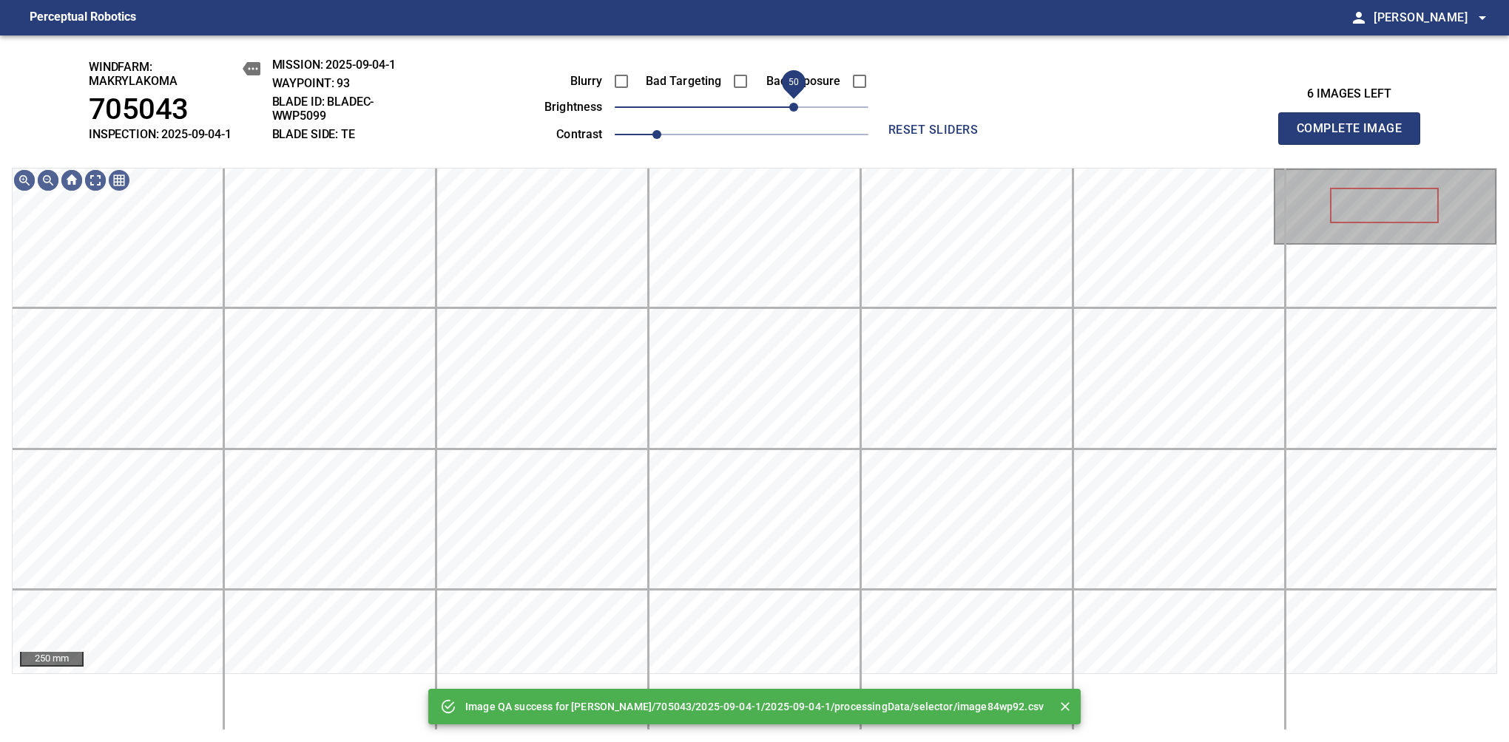
drag, startPoint x: 763, startPoint y: 112, endPoint x: 789, endPoint y: 106, distance: 26.7
click at [789, 106] on span "50" at bounding box center [742, 107] width 254 height 21
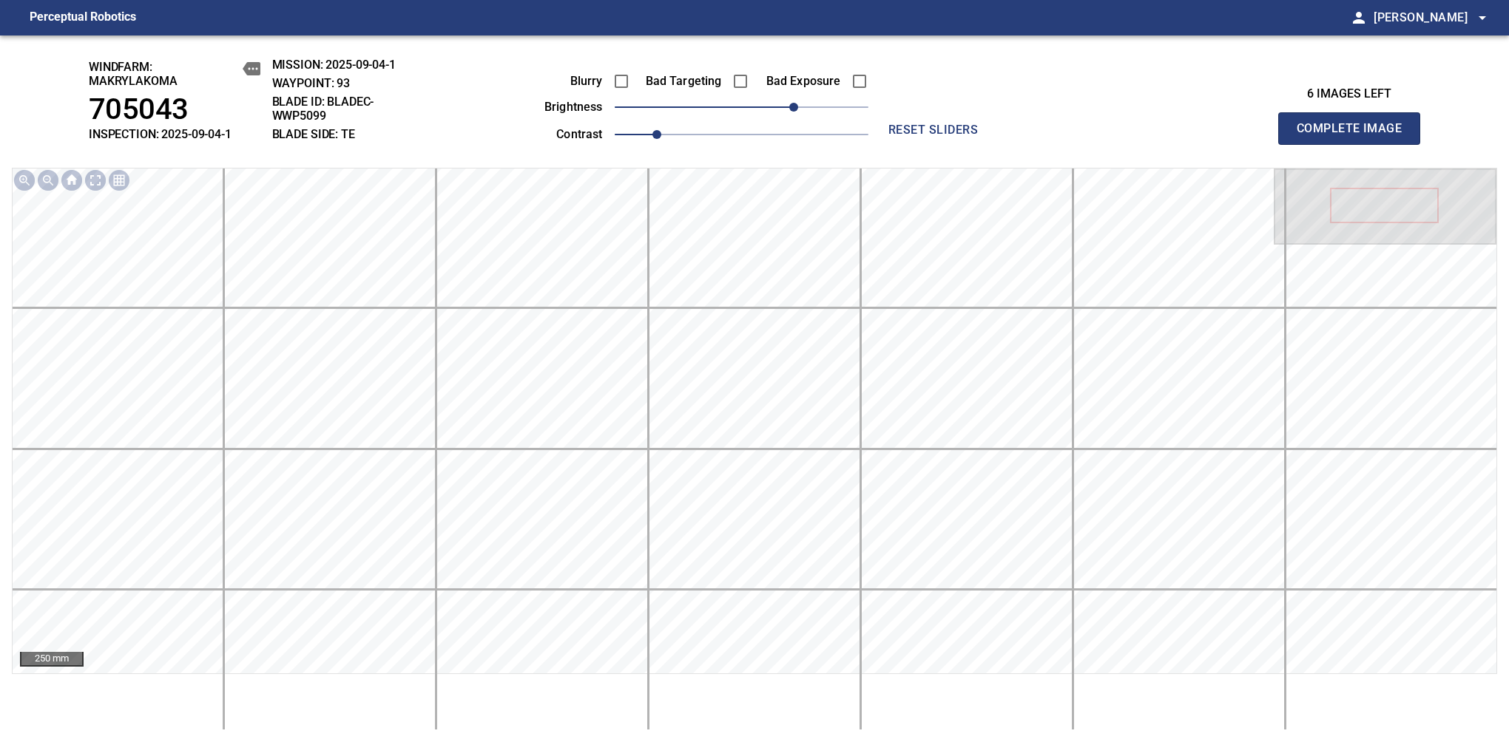
click at [1355, 136] on span "Complete Image" at bounding box center [1348, 128] width 109 height 21
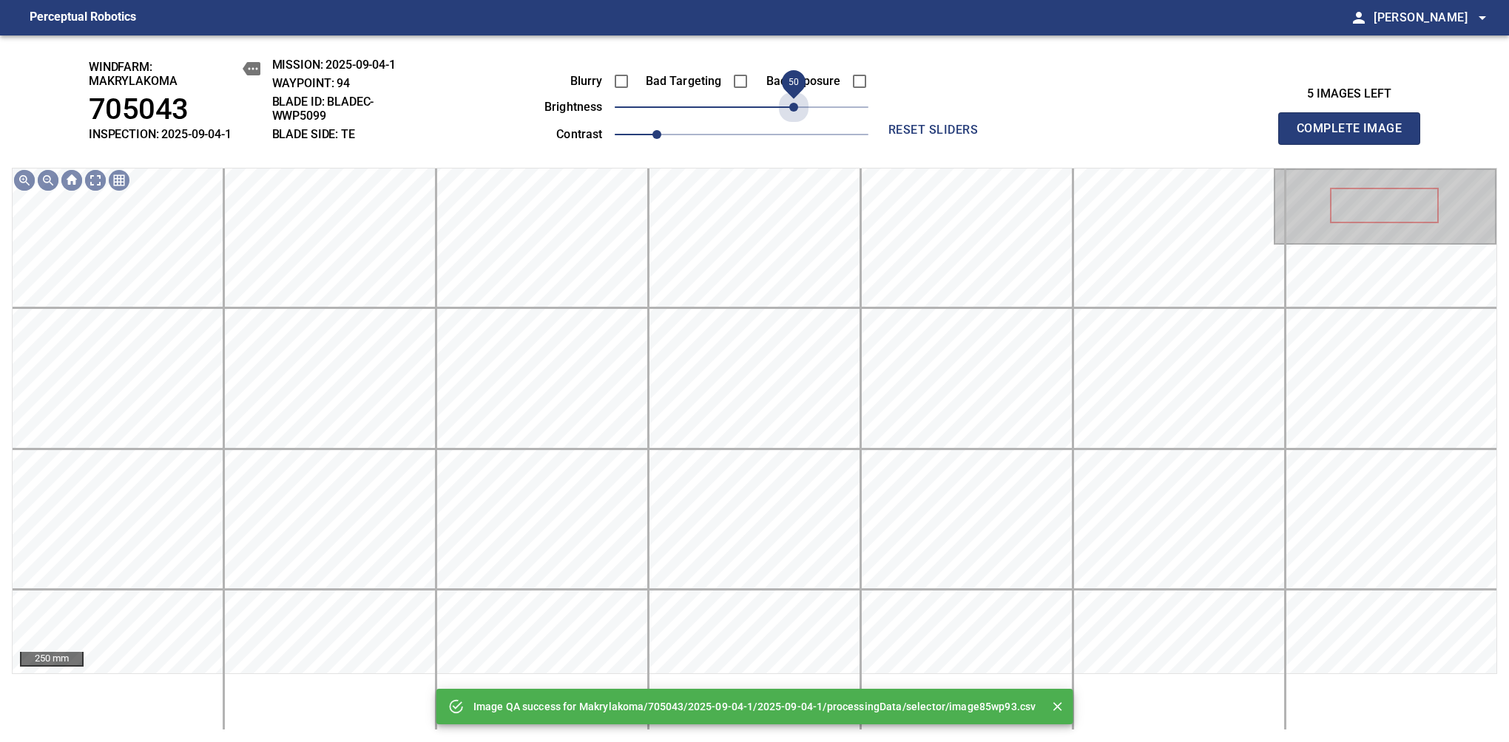
click at [789, 106] on span "50" at bounding box center [742, 107] width 254 height 21
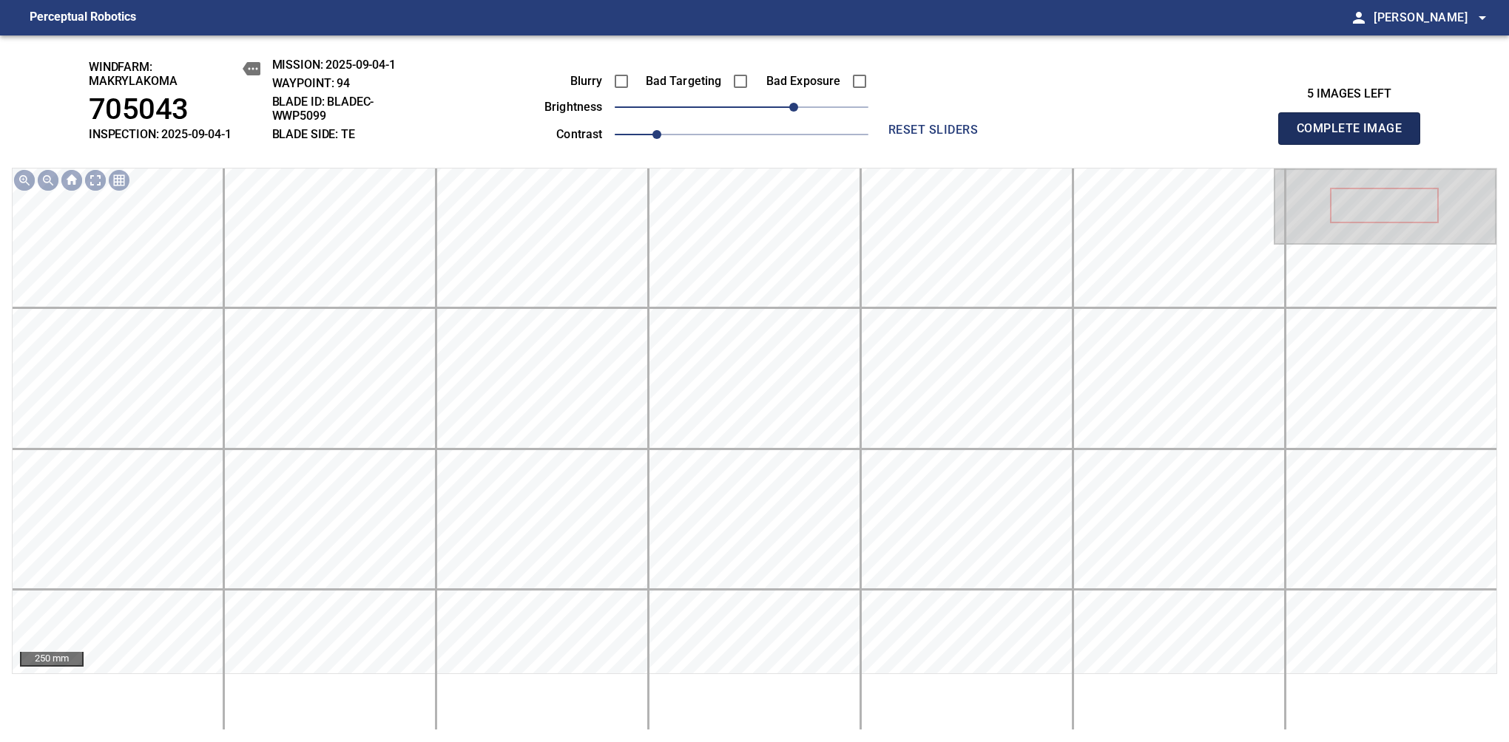
click at [1355, 136] on span "Complete Image" at bounding box center [1348, 128] width 109 height 21
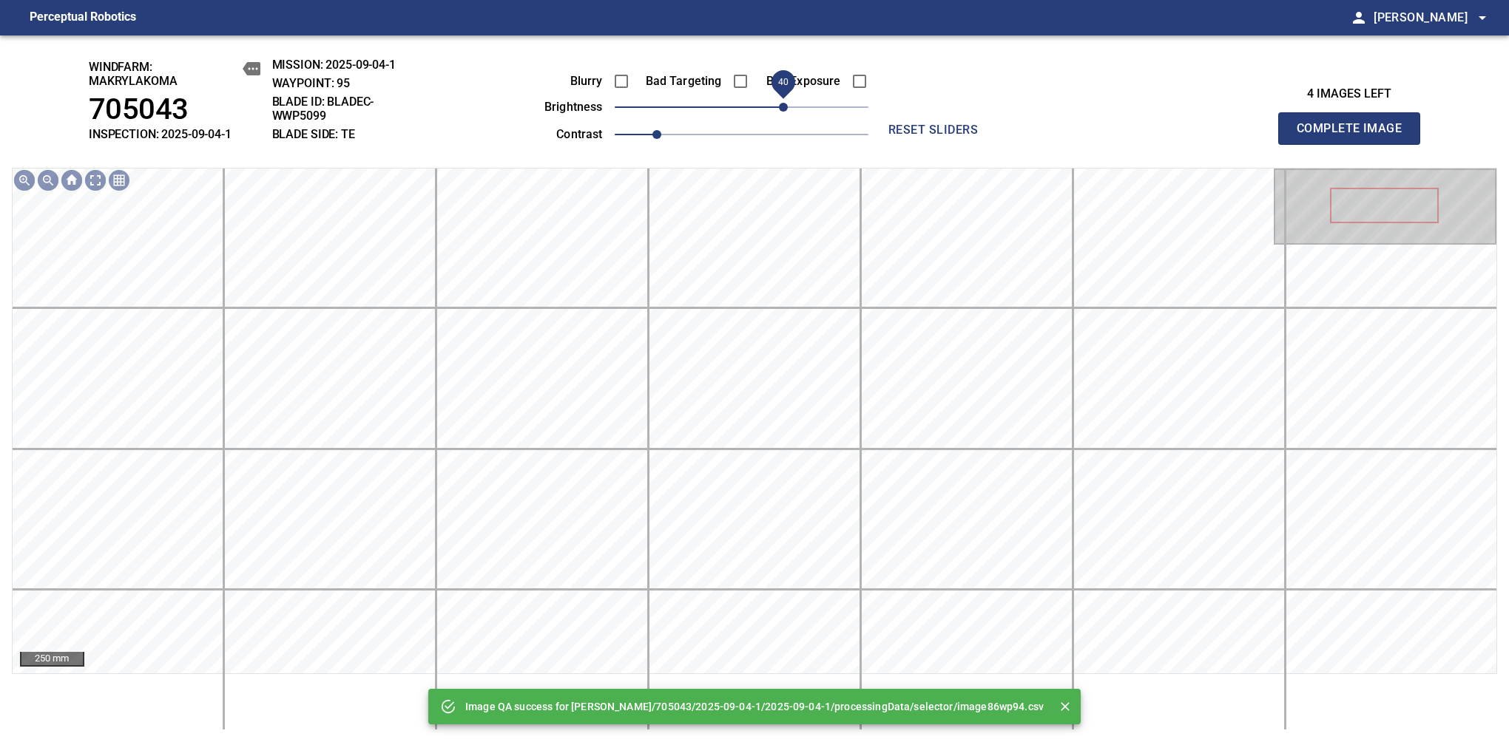
click at [787, 108] on span "40" at bounding box center [742, 107] width 254 height 21
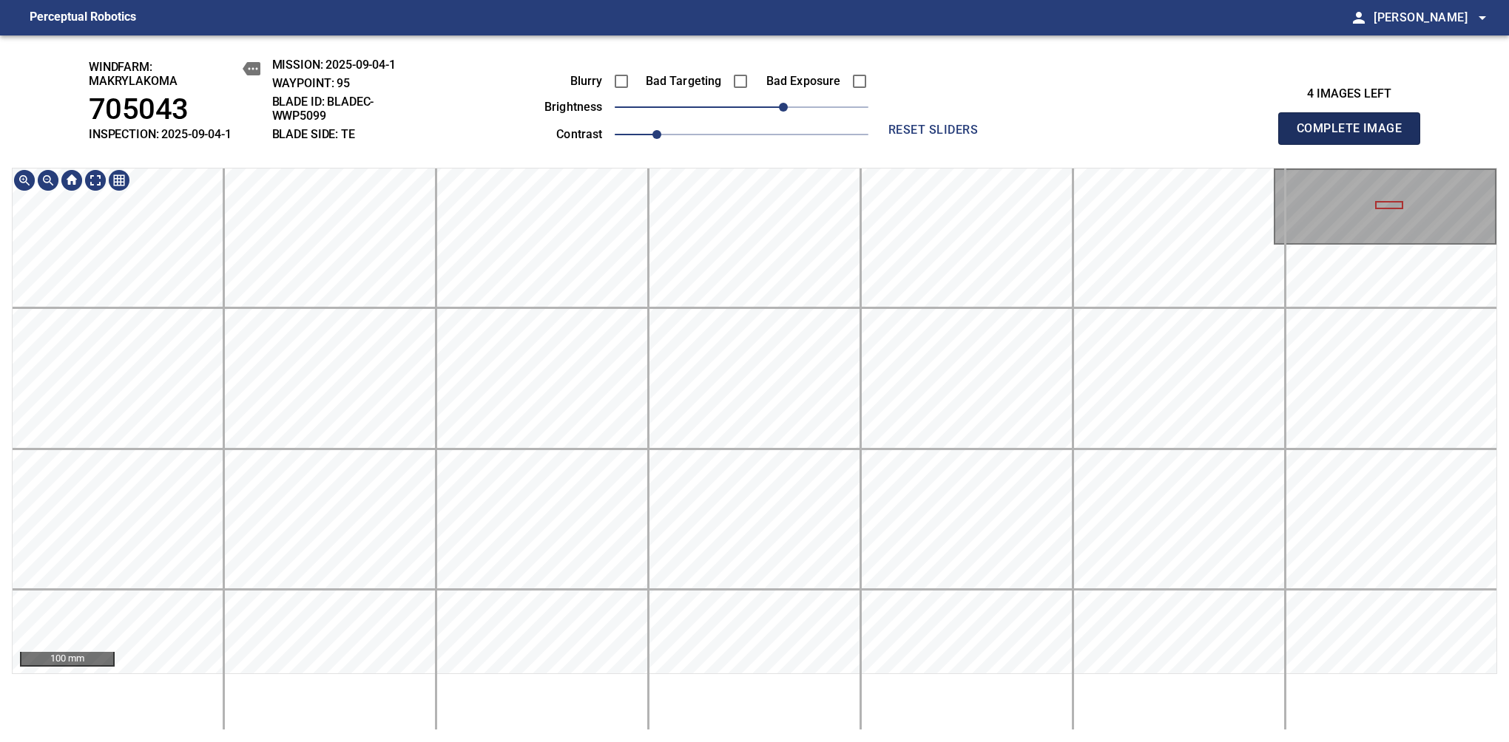
click at [1355, 136] on span "Complete Image" at bounding box center [1348, 128] width 109 height 21
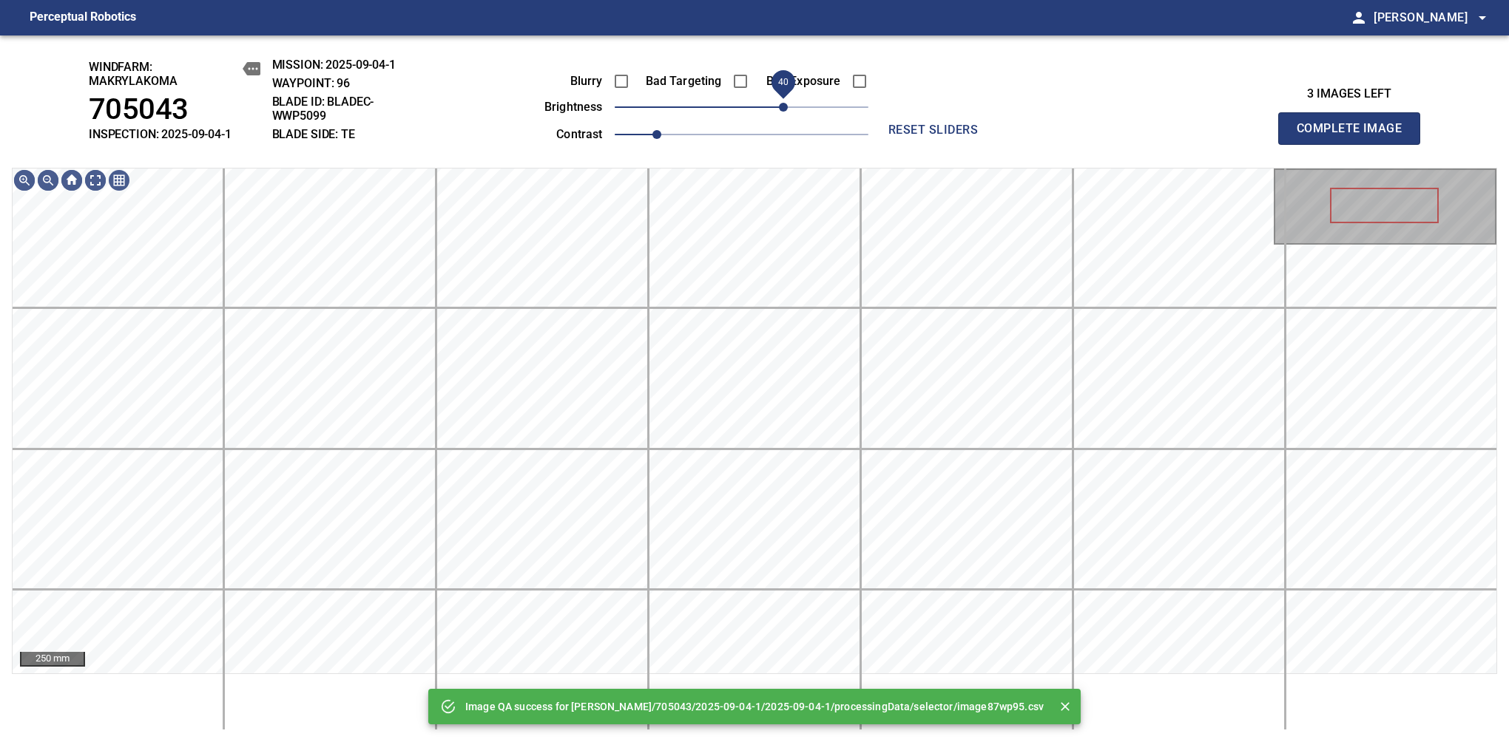
drag, startPoint x: 793, startPoint y: 108, endPoint x: 784, endPoint y: 106, distance: 9.9
click at [784, 106] on span "40" at bounding box center [742, 107] width 254 height 21
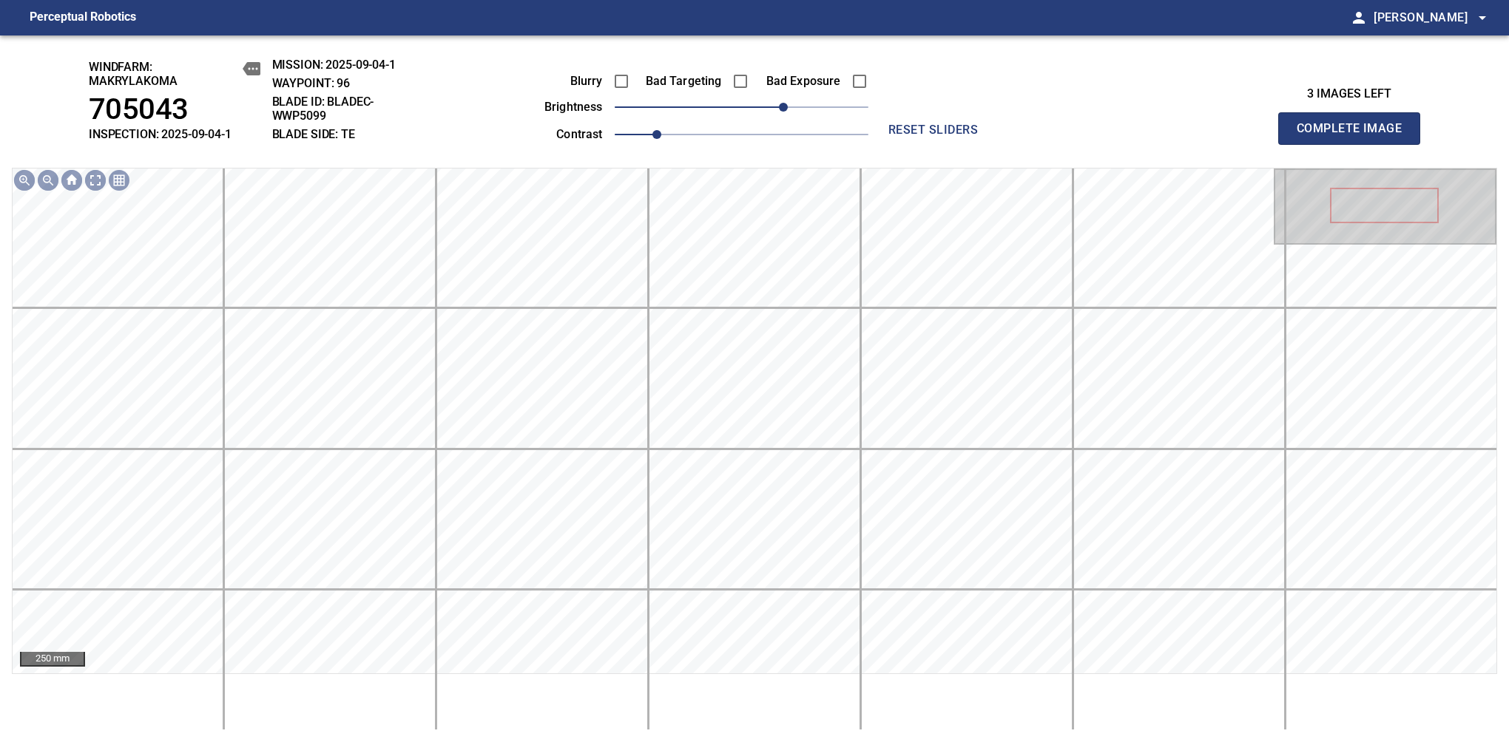
click at [1355, 136] on span "Complete Image" at bounding box center [1348, 128] width 109 height 21
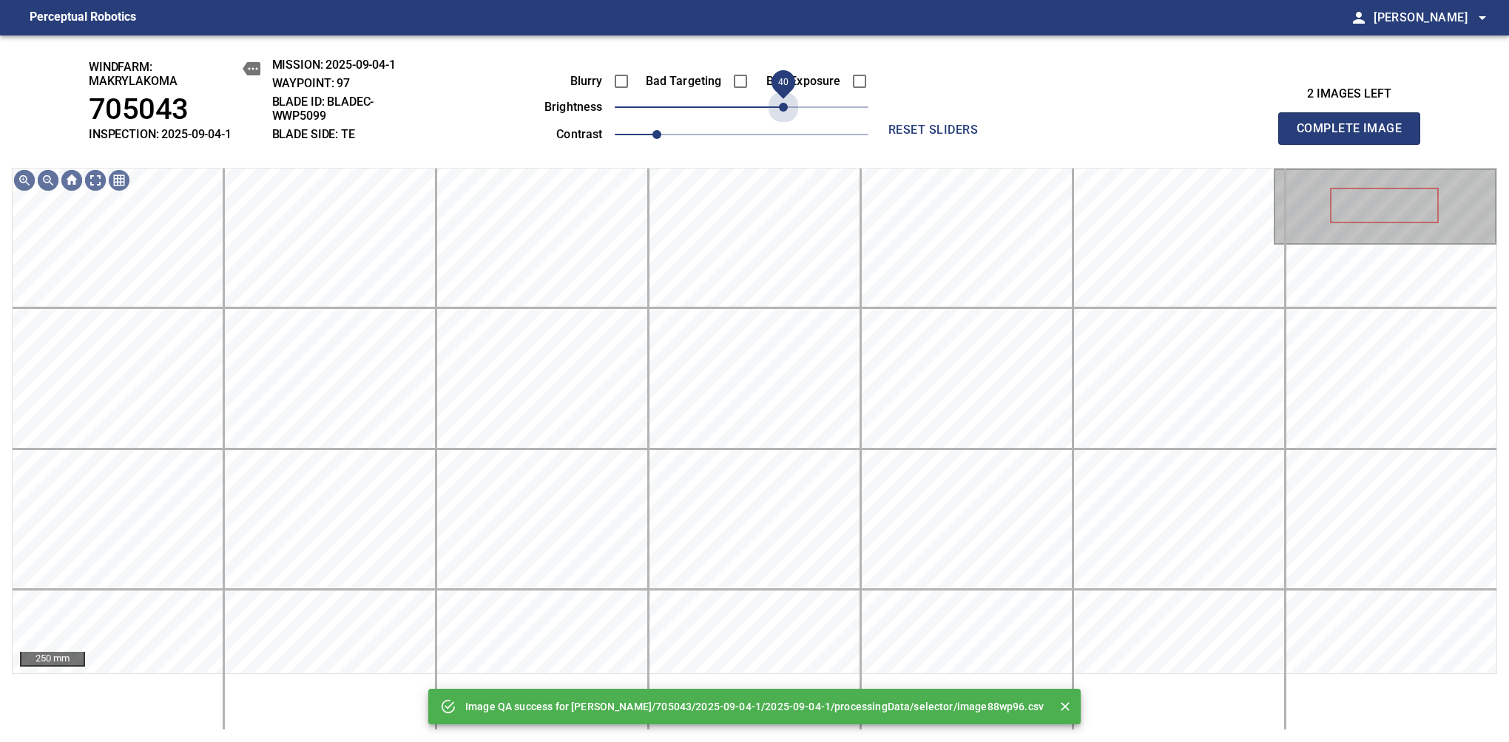
click at [784, 106] on span "40" at bounding box center [742, 107] width 254 height 21
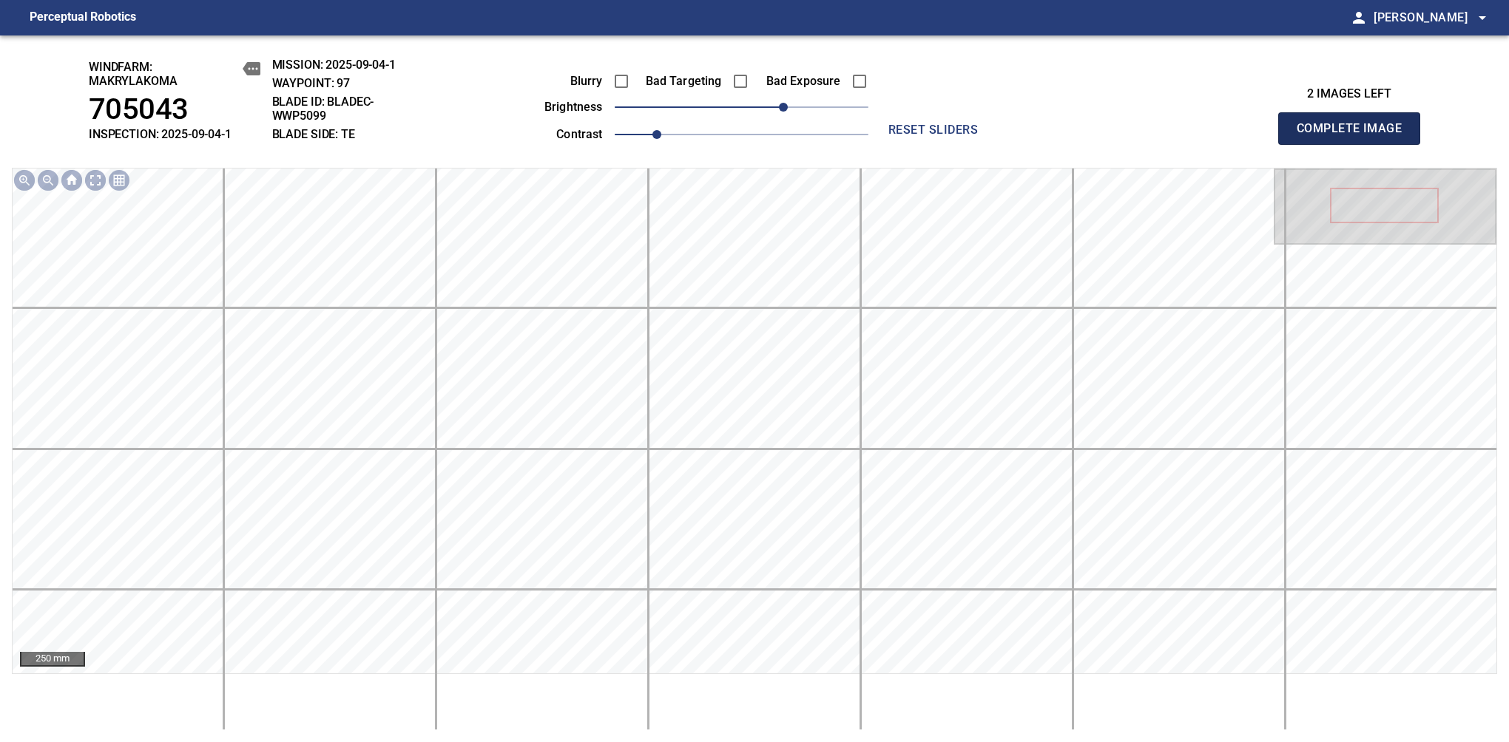
click at [1355, 136] on span "Complete Image" at bounding box center [1348, 128] width 109 height 21
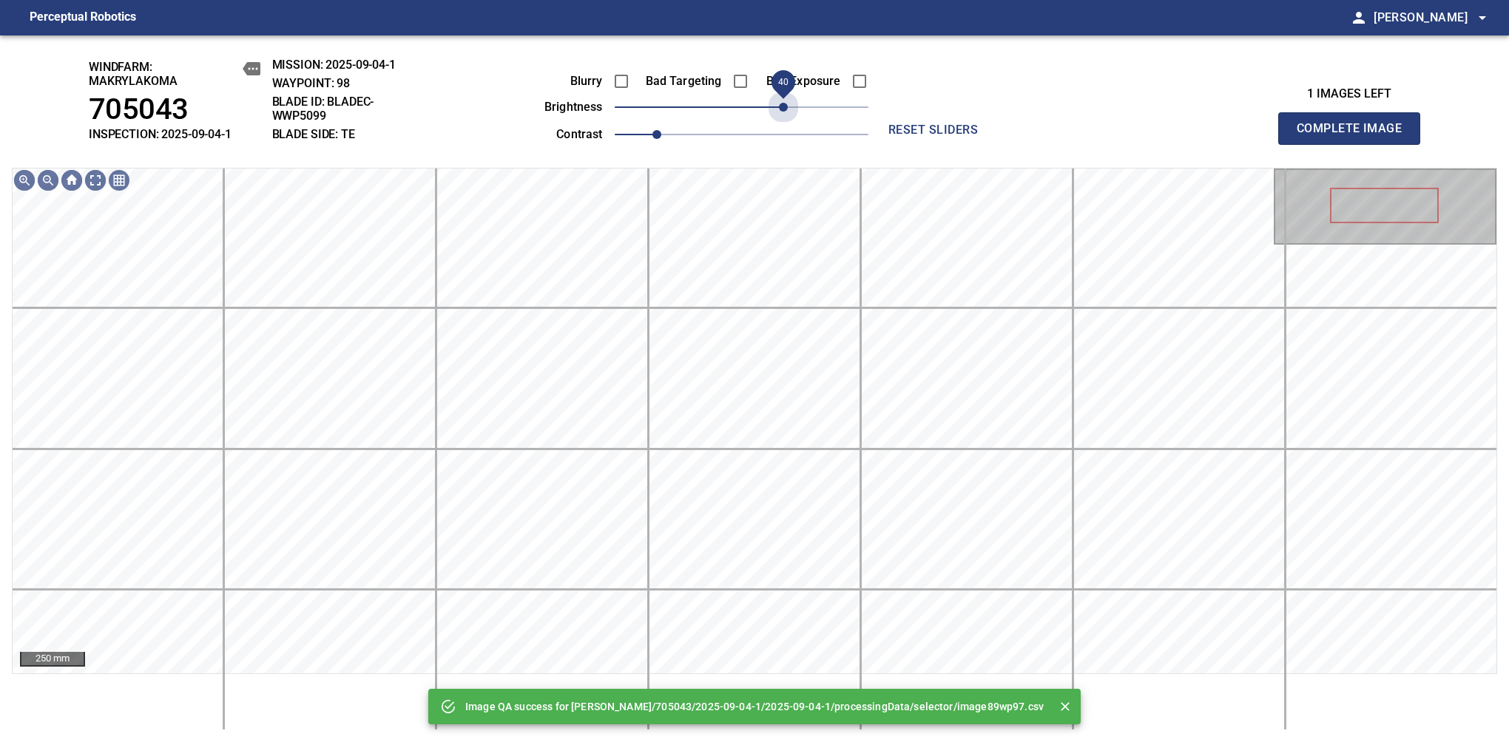
click at [784, 106] on span "40" at bounding box center [742, 107] width 254 height 21
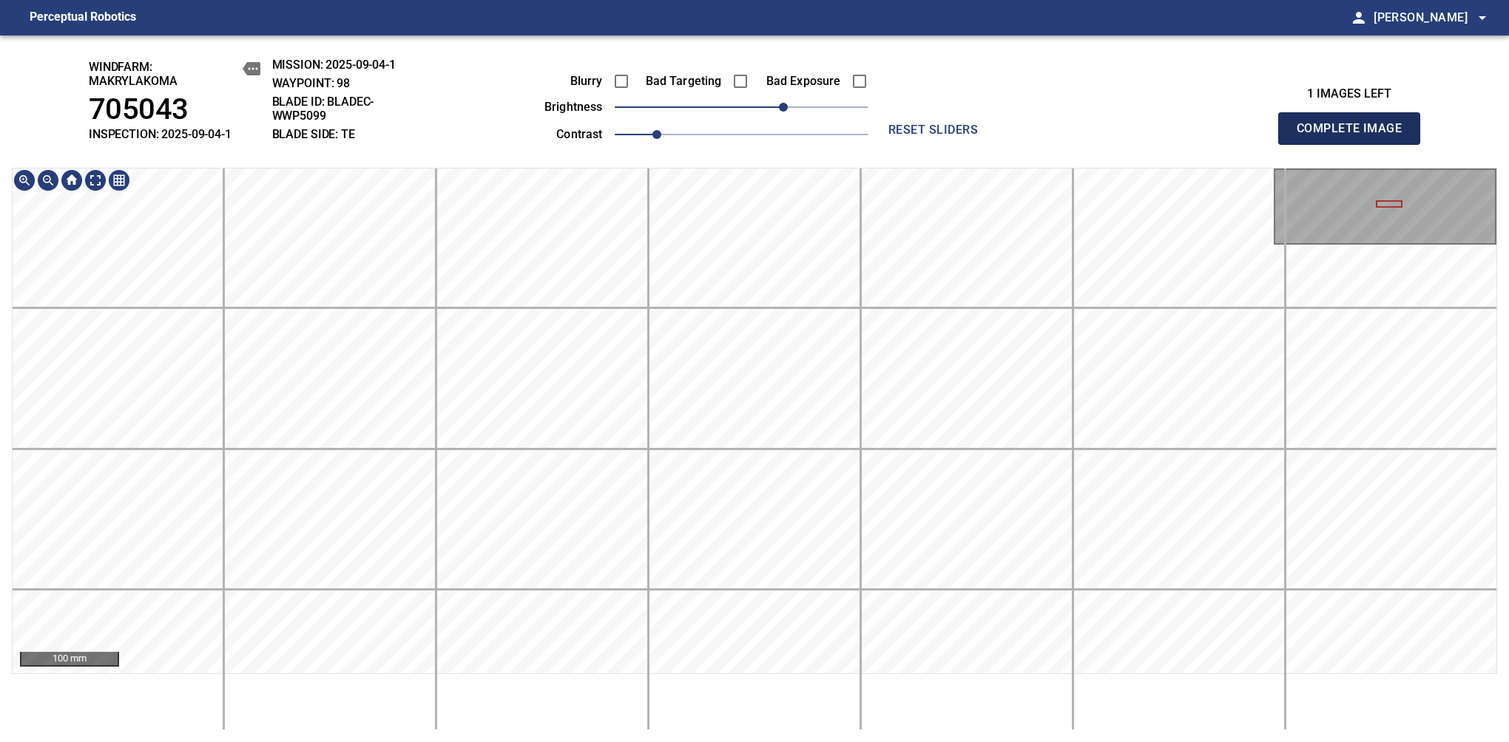
click at [1355, 136] on span "Complete Image" at bounding box center [1348, 128] width 109 height 21
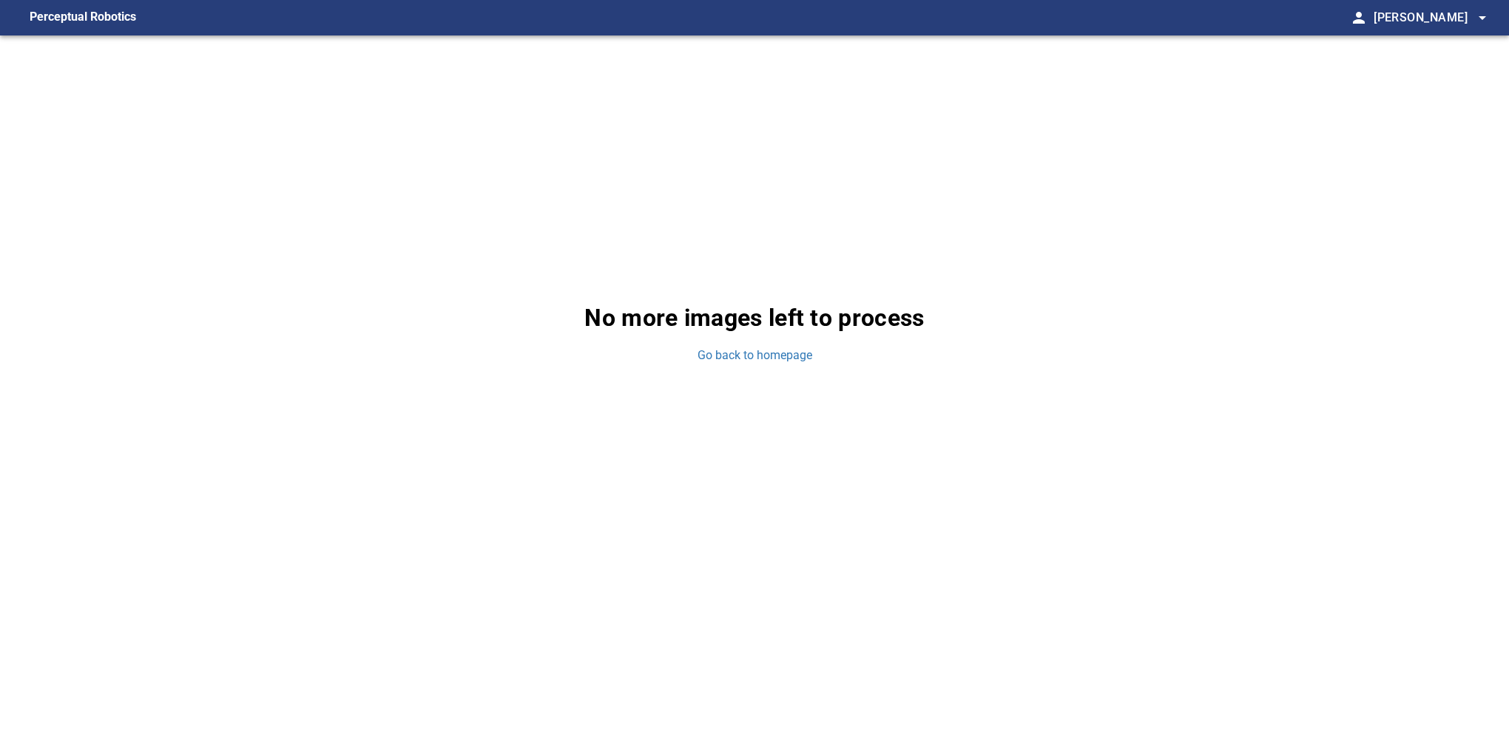
drag, startPoint x: 745, startPoint y: 344, endPoint x: 748, endPoint y: 351, distance: 8.0
click at [745, 344] on div "No more images left to process Go back to homepage" at bounding box center [754, 332] width 1509 height 594
click at [745, 353] on link "Go back to homepage" at bounding box center [754, 356] width 115 height 17
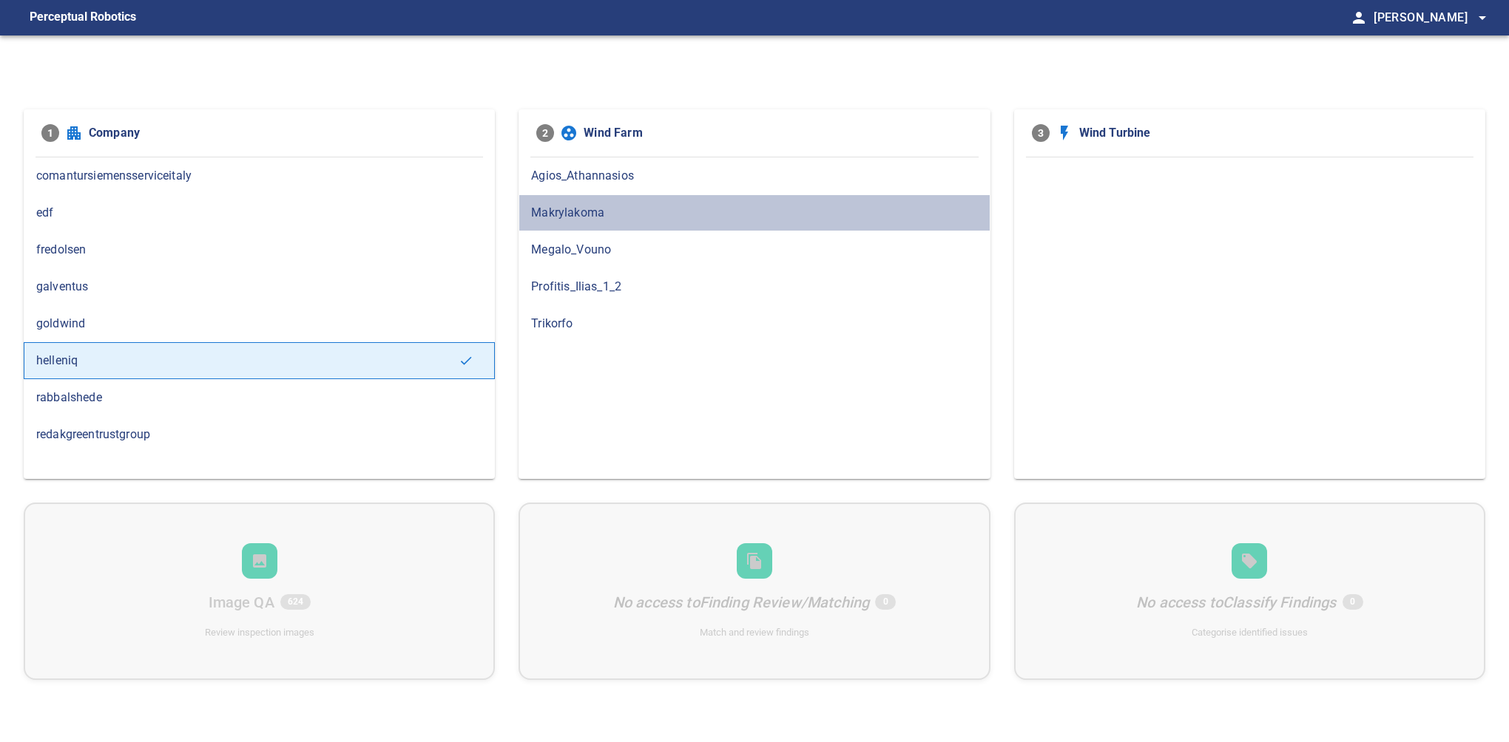
click at [600, 216] on span "Makrylakoma" at bounding box center [754, 213] width 446 height 18
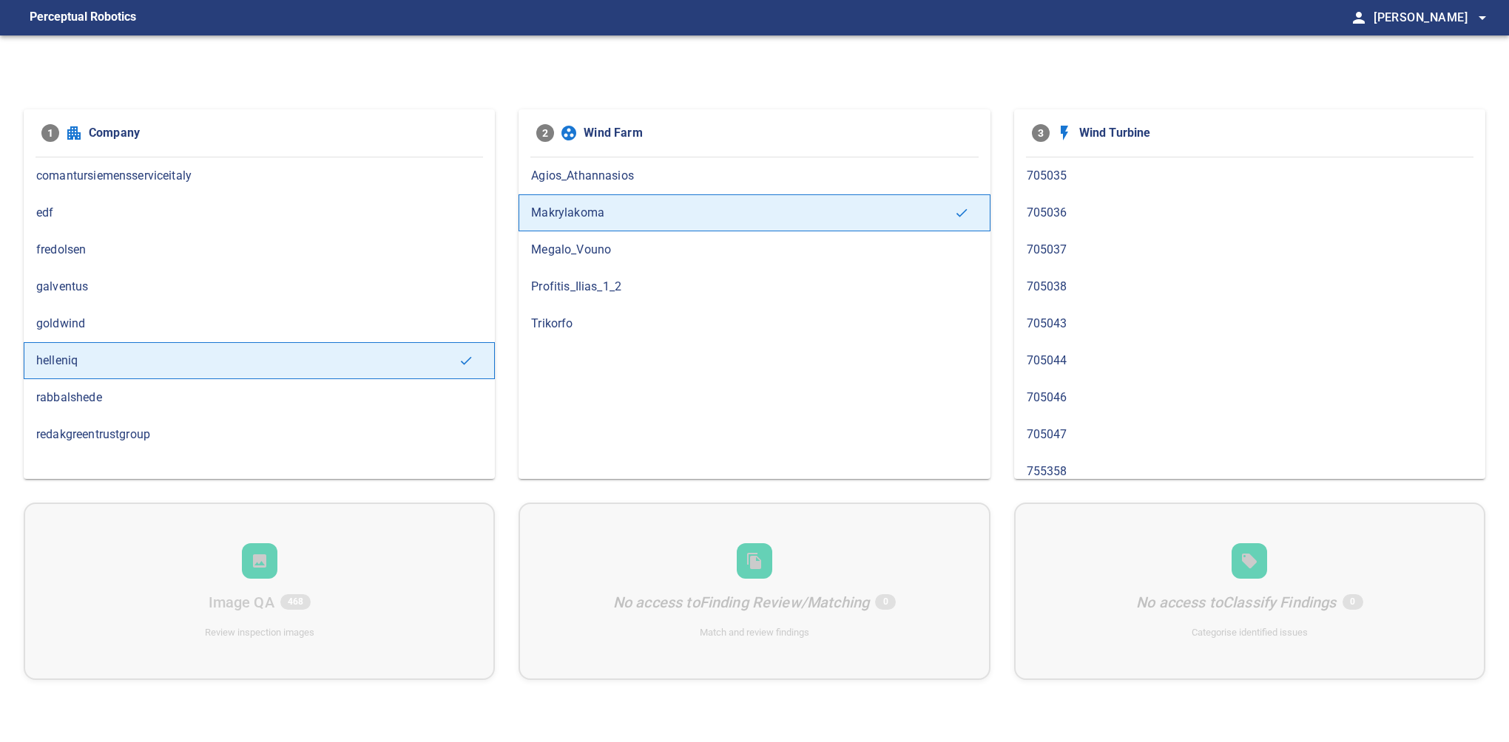
click at [1058, 291] on span "705038" at bounding box center [1249, 287] width 446 height 18
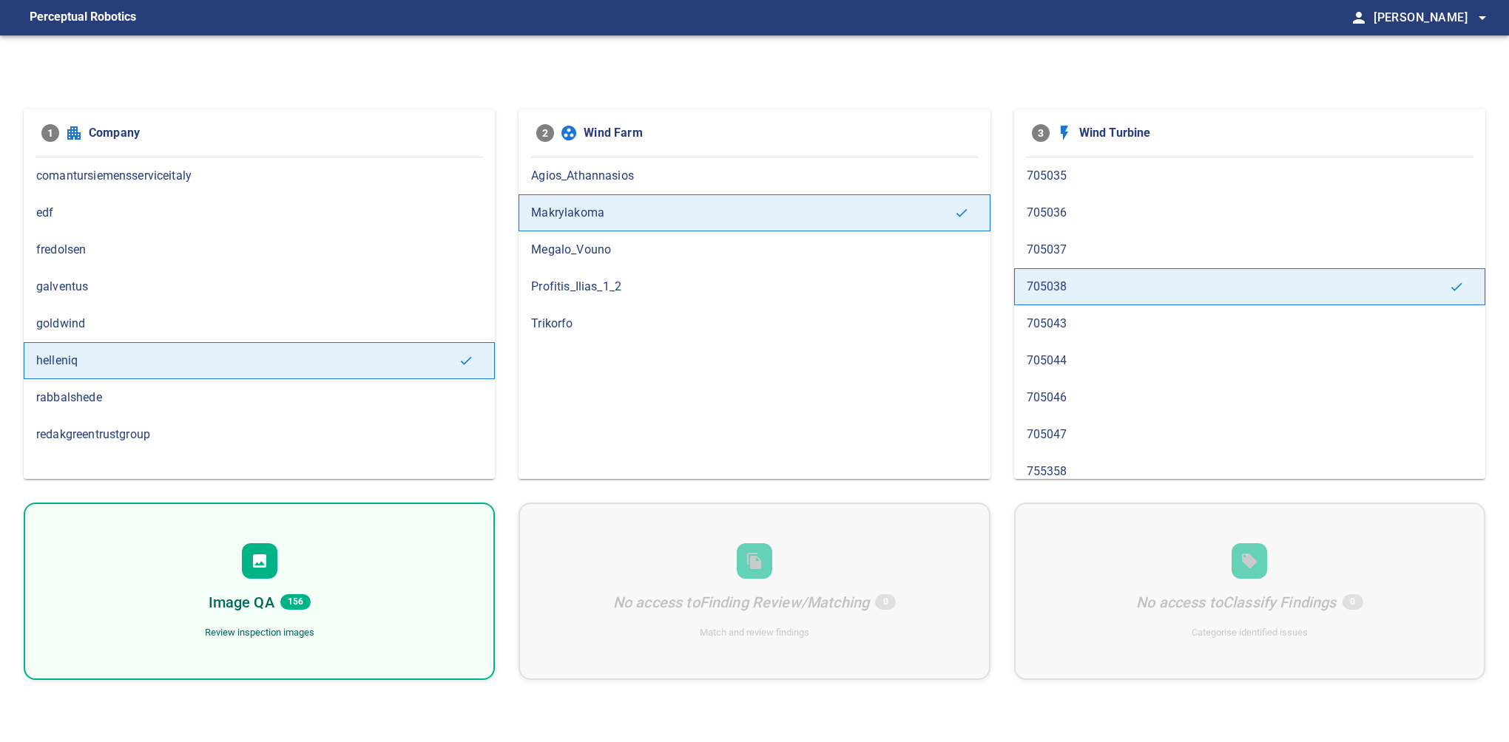
click at [282, 647] on div "Image QA 156 Review inspection images" at bounding box center [259, 591] width 471 height 177
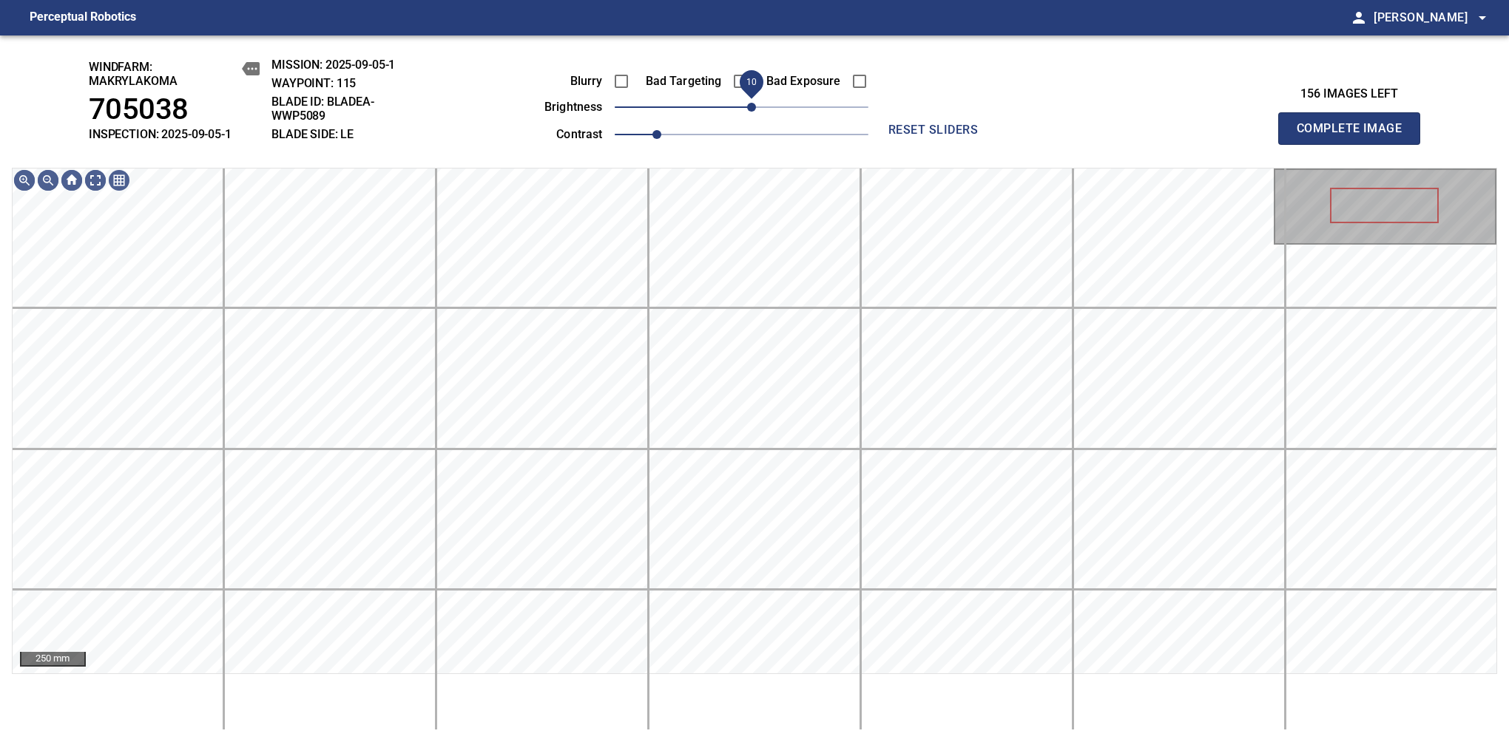
click at [750, 112] on span "10" at bounding box center [751, 107] width 9 height 9
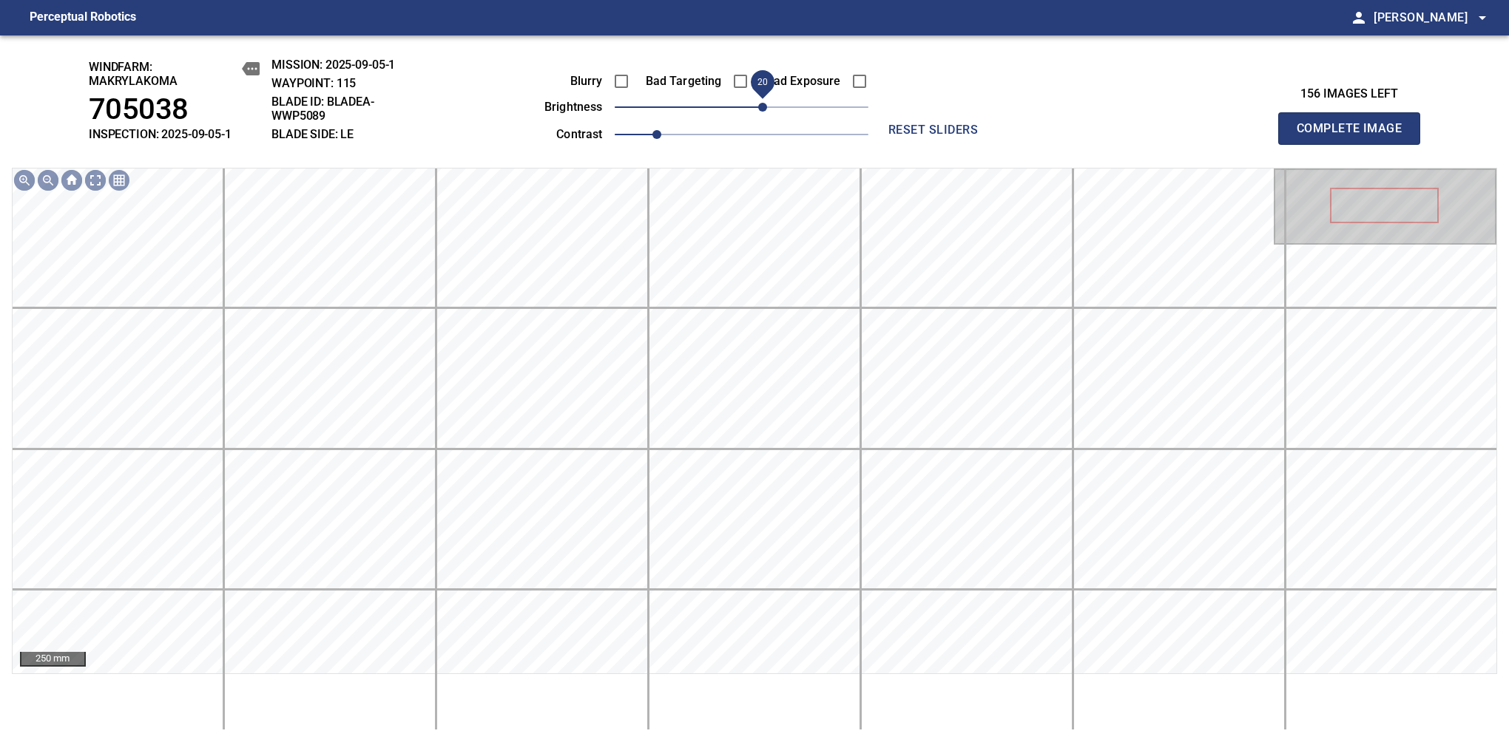
drag, startPoint x: 750, startPoint y: 112, endPoint x: 760, endPoint y: 109, distance: 10.8
click at [760, 109] on span "20" at bounding box center [762, 107] width 9 height 9
click at [756, 109] on span "10" at bounding box center [751, 107] width 9 height 9
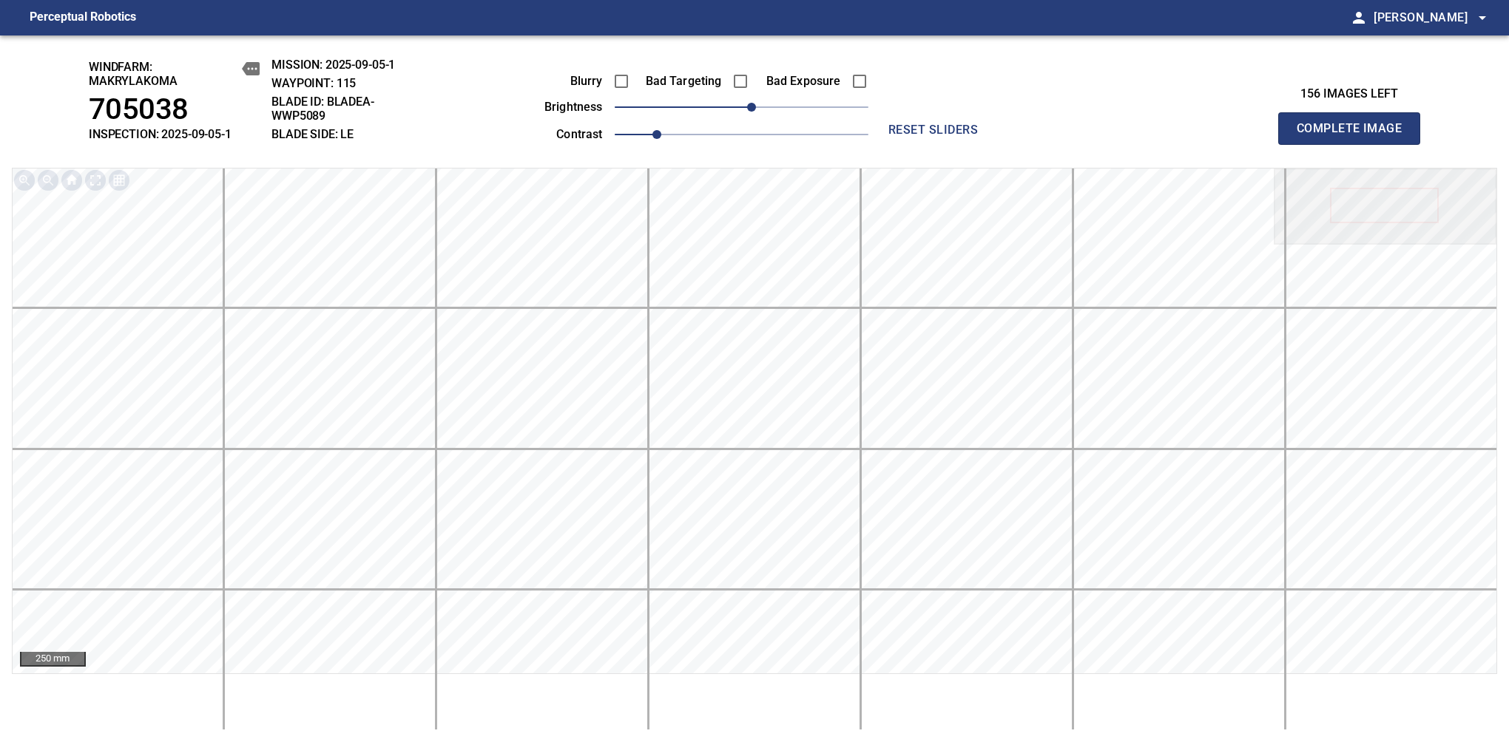
click at [1355, 136] on span "Complete Image" at bounding box center [1348, 128] width 109 height 21
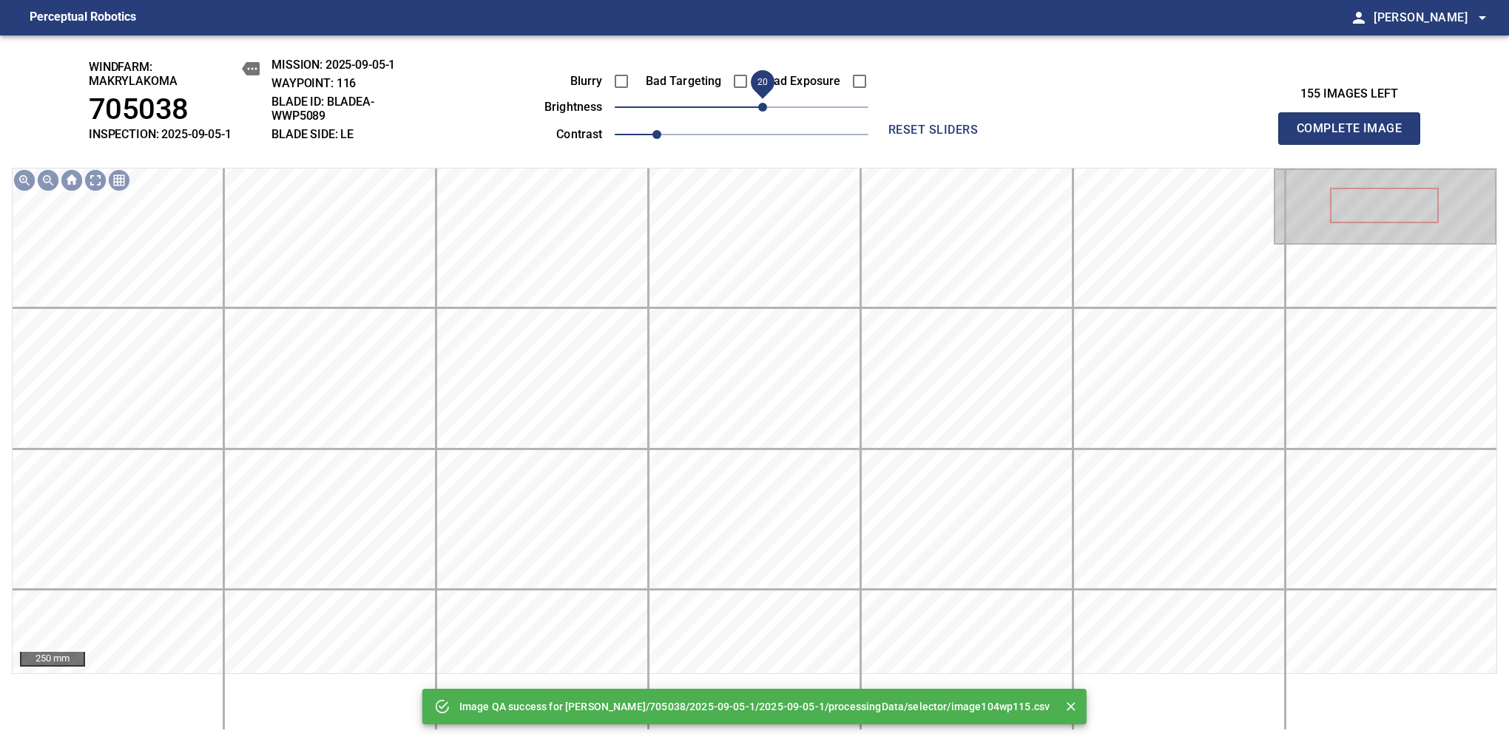
drag, startPoint x: 740, startPoint y: 109, endPoint x: 758, endPoint y: 99, distance: 20.5
click at [758, 103] on span "20" at bounding box center [762, 107] width 9 height 9
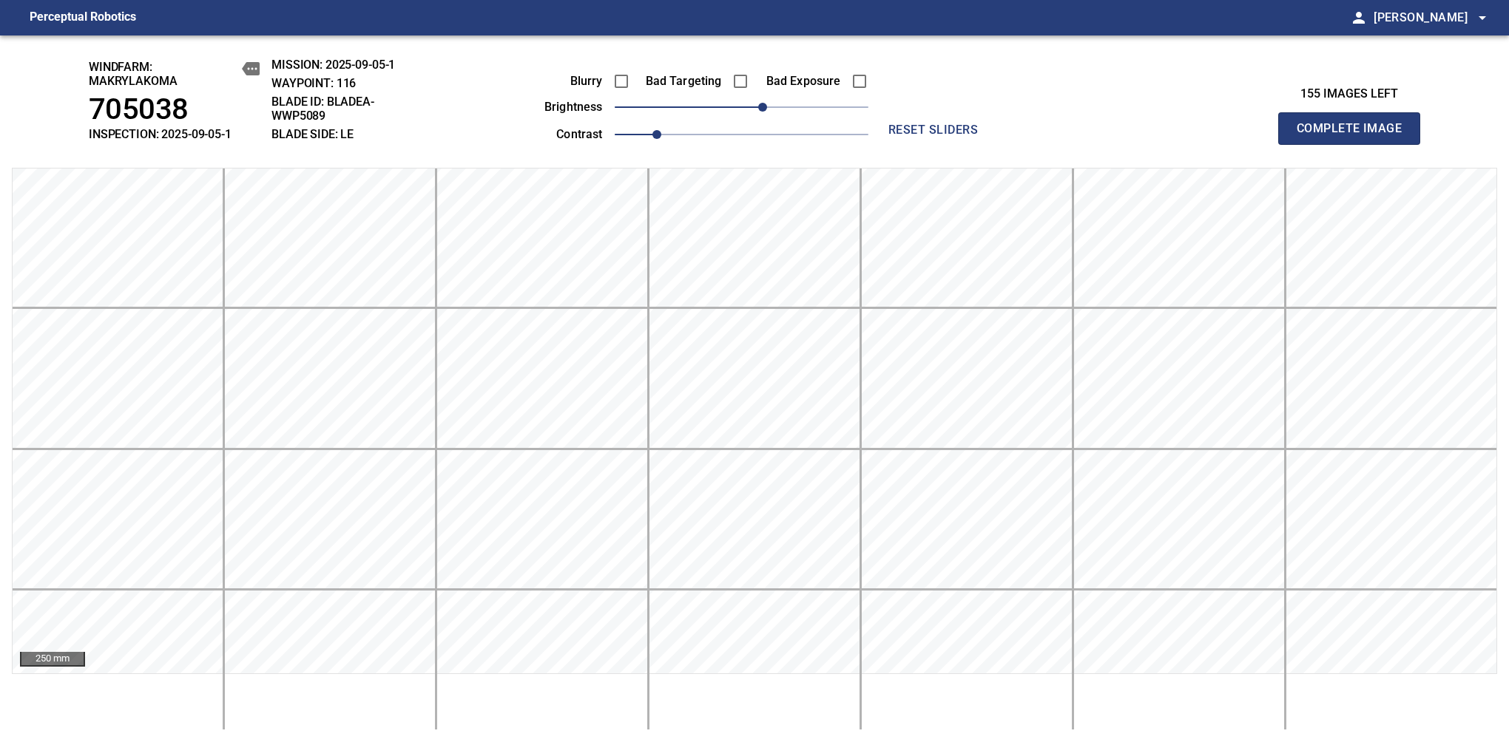
click at [1355, 136] on span "Complete Image" at bounding box center [1348, 128] width 109 height 21
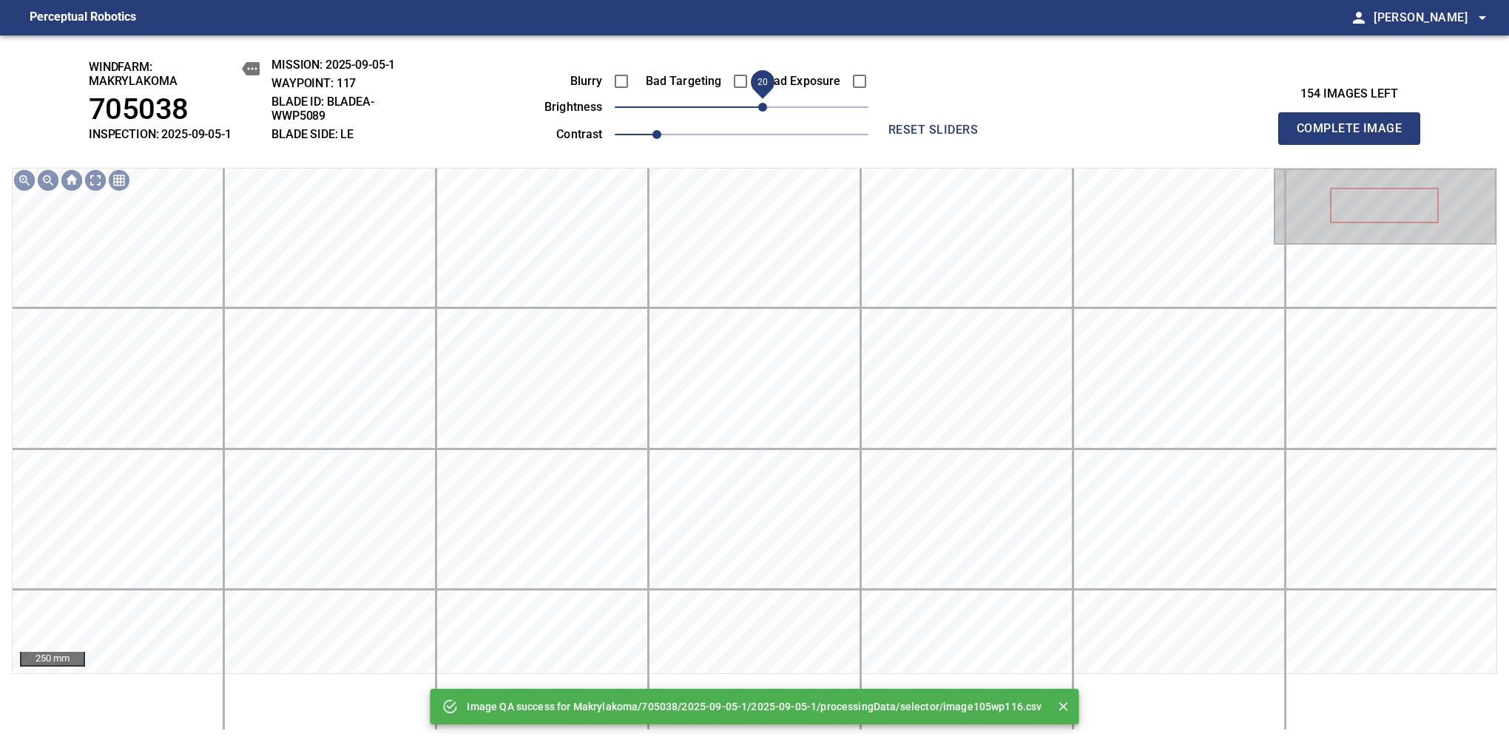
click at [763, 106] on span "20" at bounding box center [762, 107] width 9 height 9
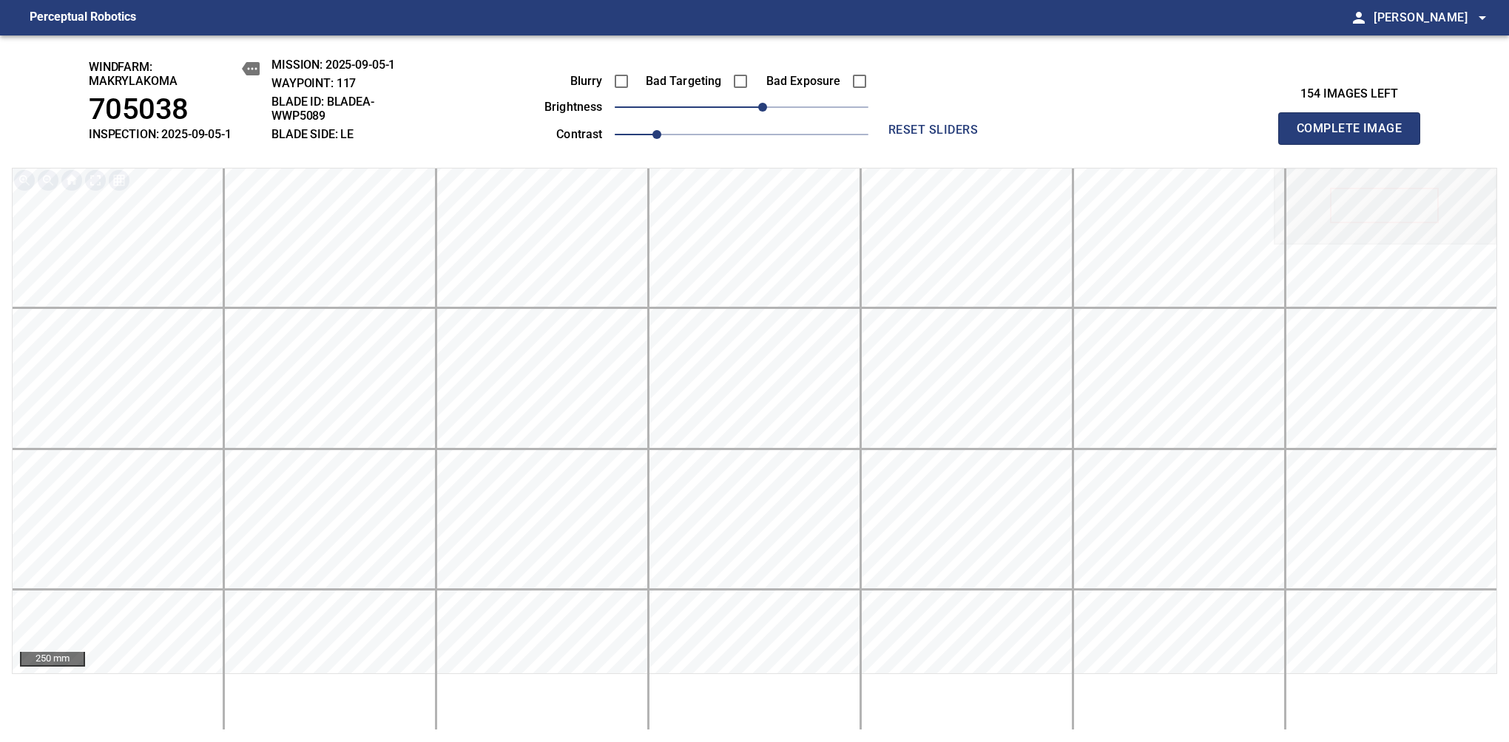
click at [1355, 136] on span "Complete Image" at bounding box center [1348, 128] width 109 height 21
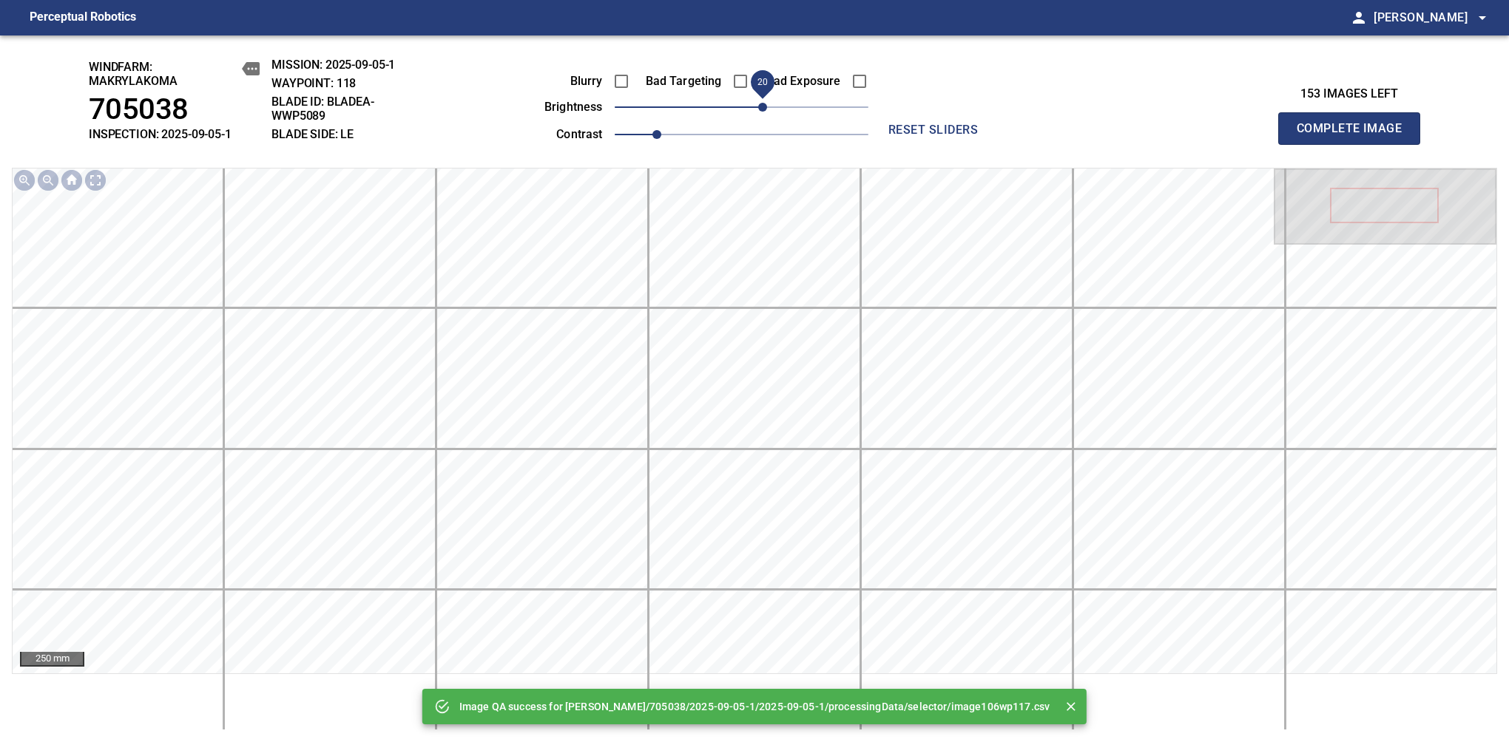
drag, startPoint x: 745, startPoint y: 109, endPoint x: 763, endPoint y: 97, distance: 21.7
click at [763, 103] on span "20" at bounding box center [762, 107] width 9 height 9
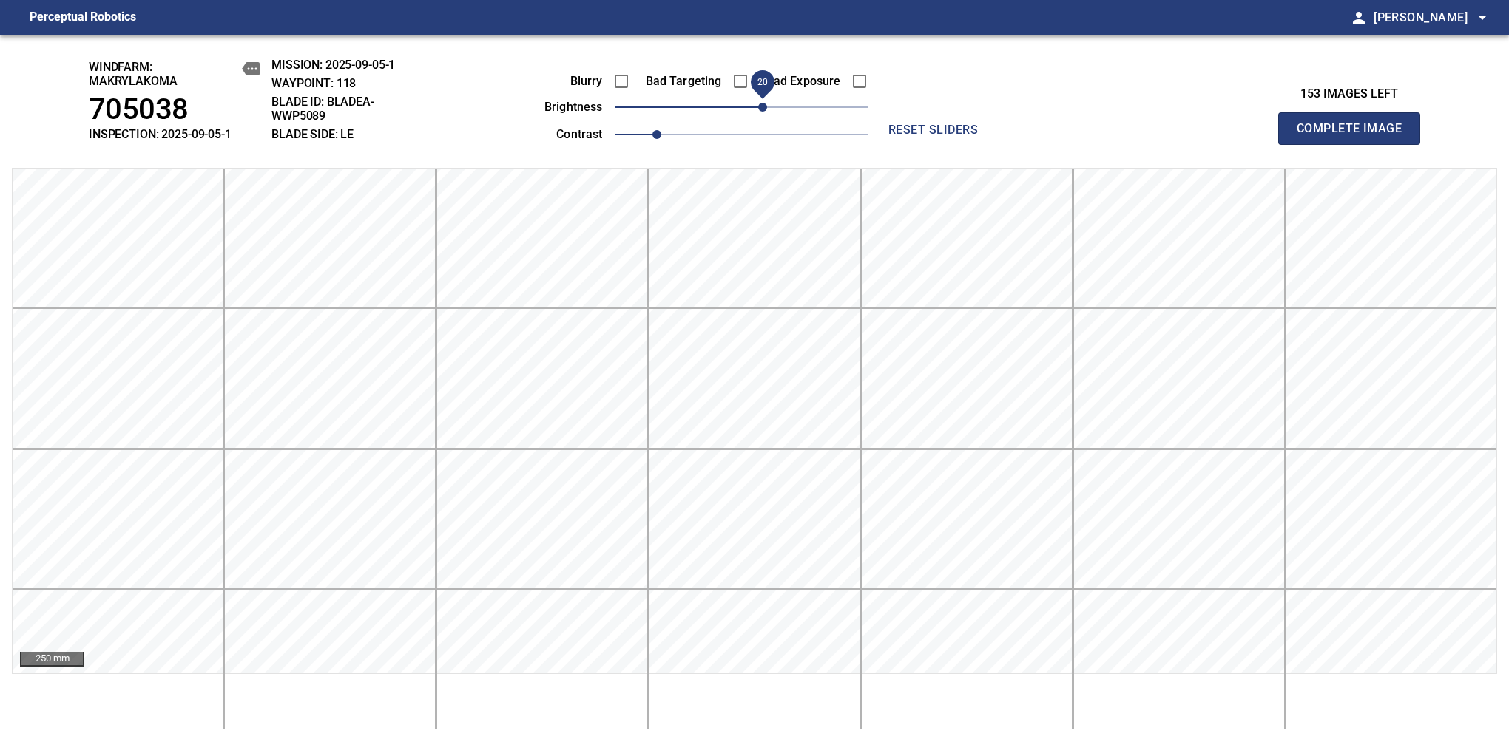
click at [1355, 136] on span "Complete Image" at bounding box center [1348, 128] width 109 height 21
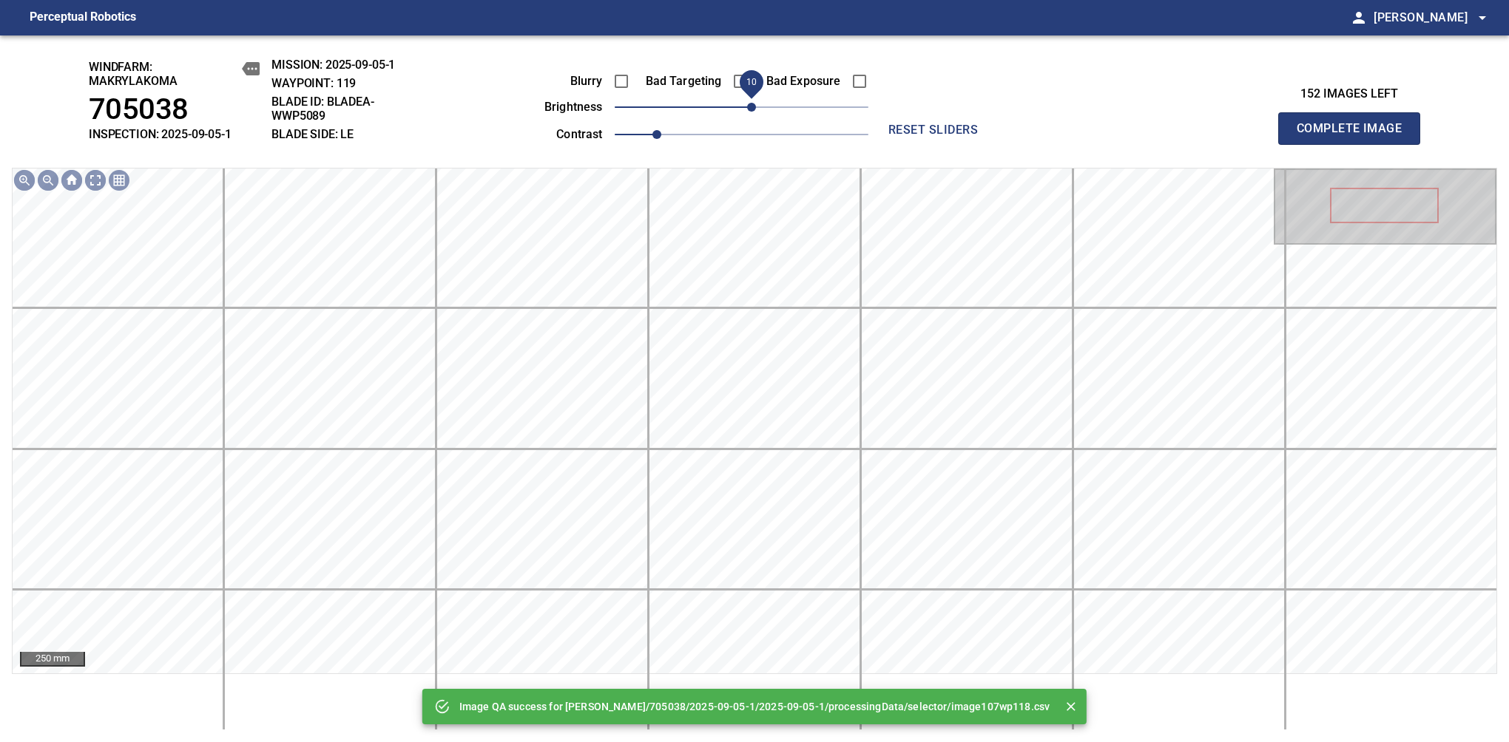
click at [748, 109] on span "10" at bounding box center [751, 107] width 9 height 9
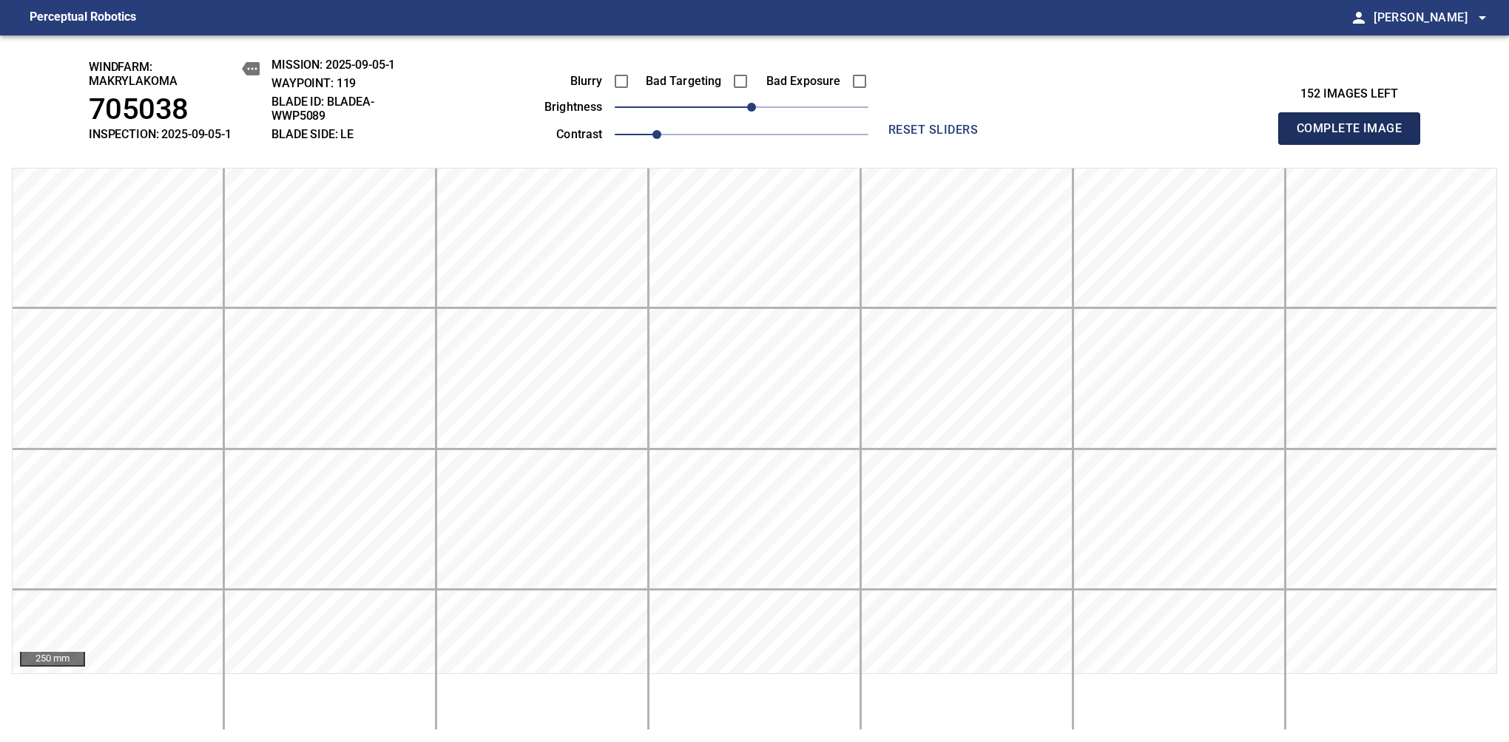
click at [1355, 136] on span "Complete Image" at bounding box center [1348, 128] width 109 height 21
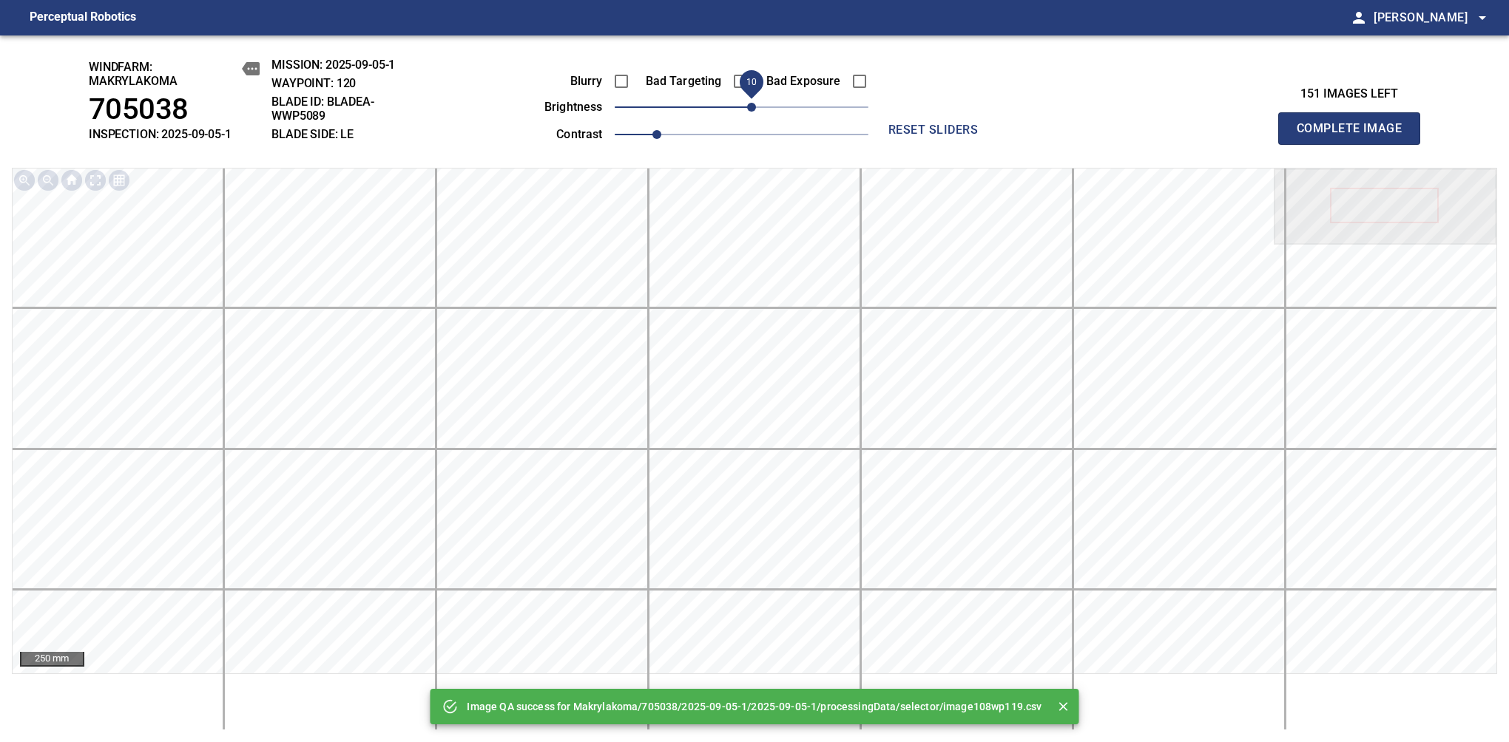
click at [748, 112] on span "10" at bounding box center [751, 107] width 9 height 9
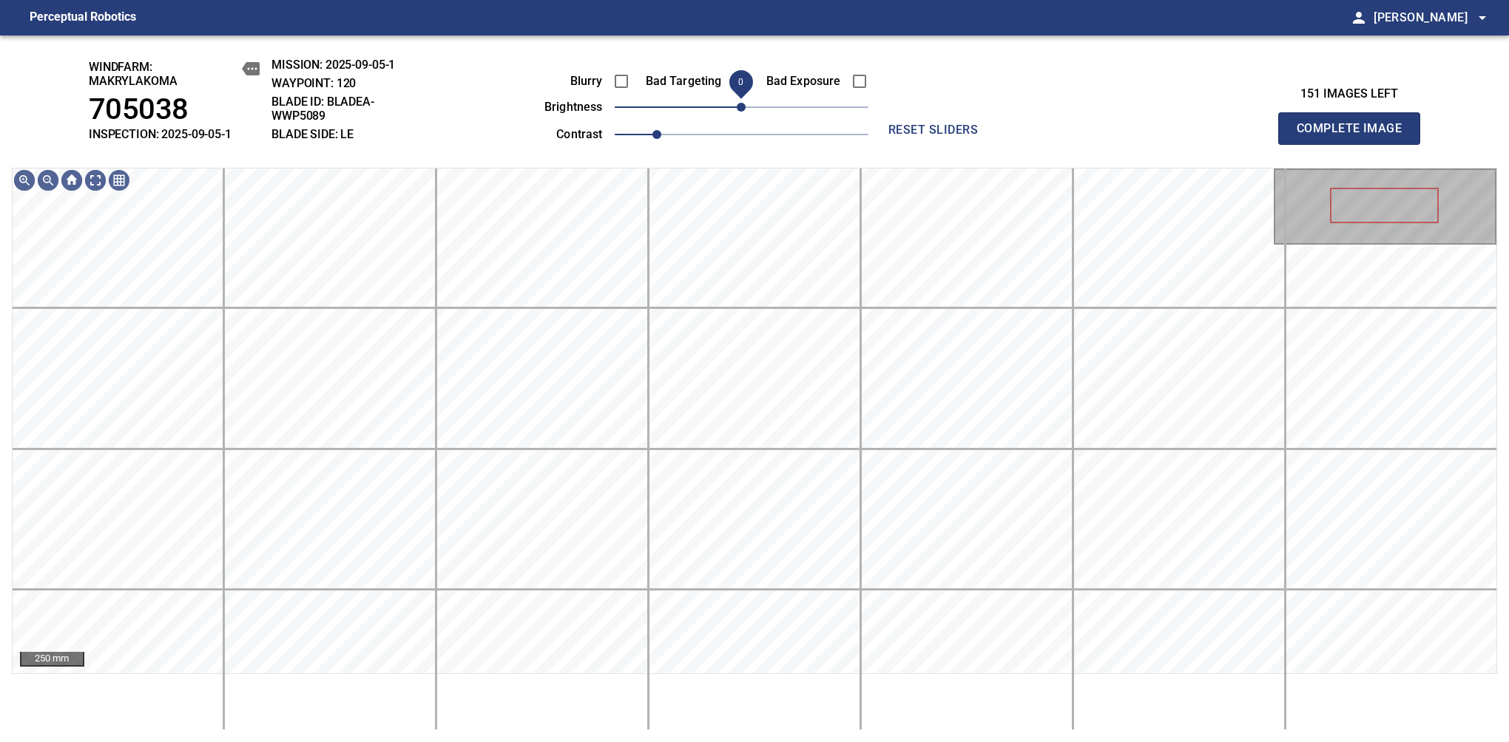
click at [743, 112] on span "0" at bounding box center [741, 107] width 9 height 9
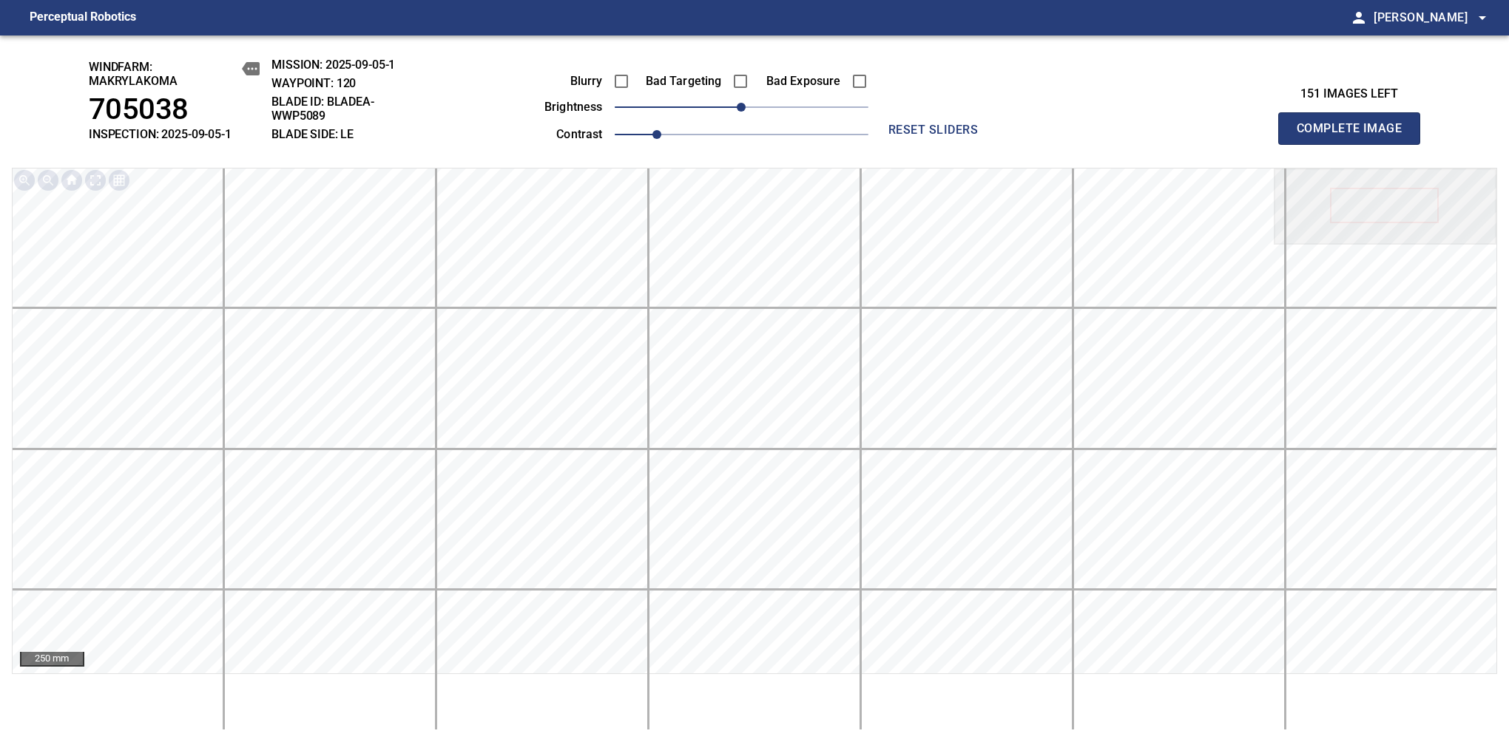
click at [1355, 136] on span "Complete Image" at bounding box center [1348, 128] width 109 height 21
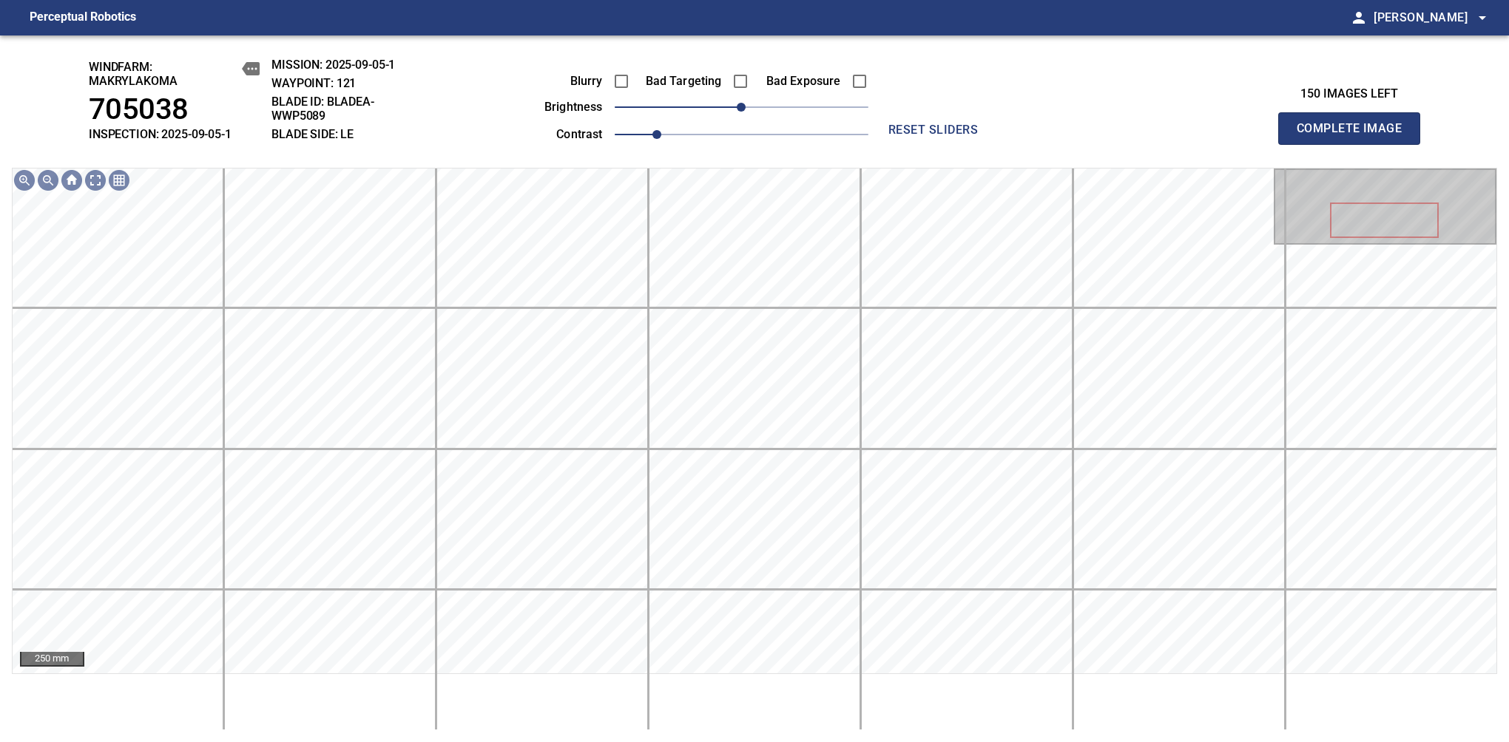
click at [1355, 136] on span "Complete Image" at bounding box center [1348, 128] width 109 height 21
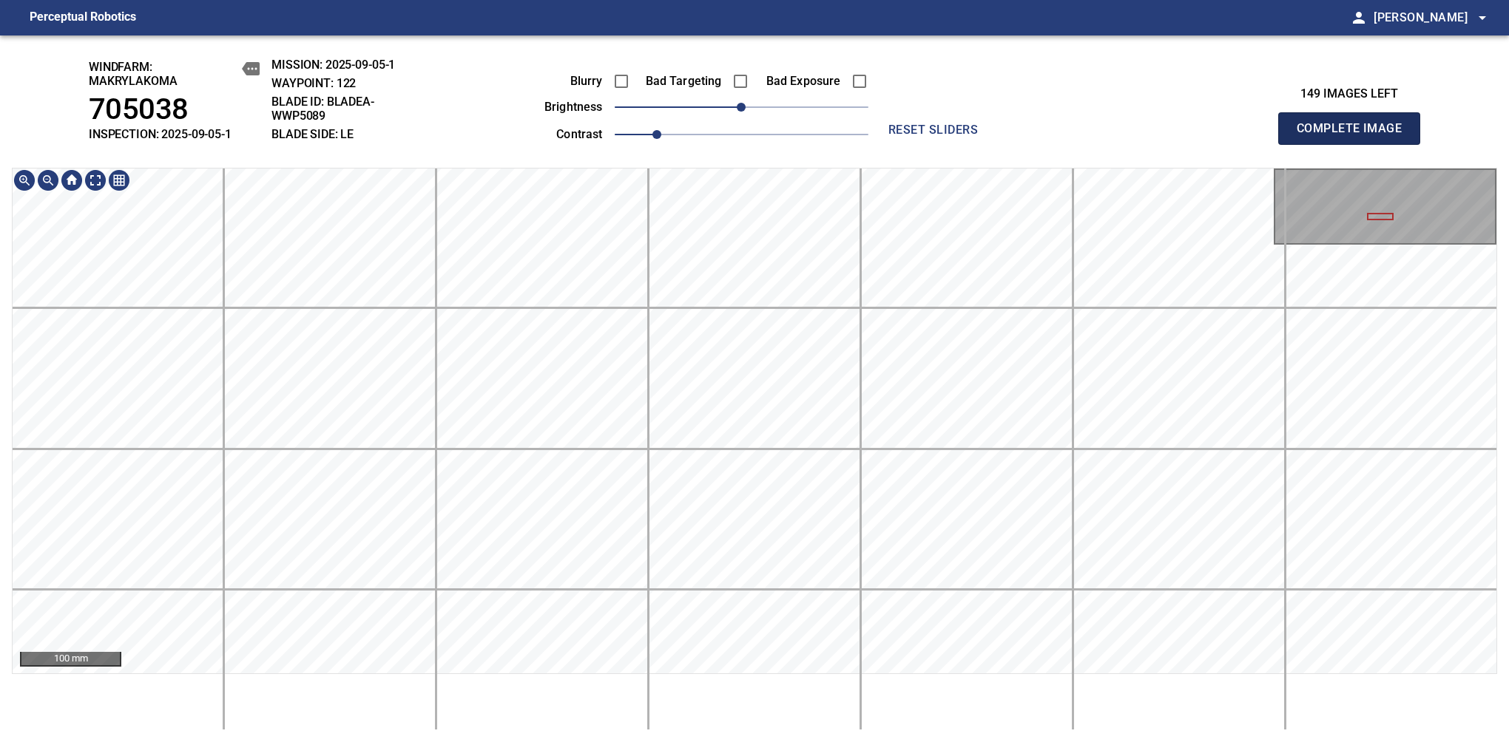
click at [1355, 136] on span "Complete Image" at bounding box center [1348, 128] width 109 height 21
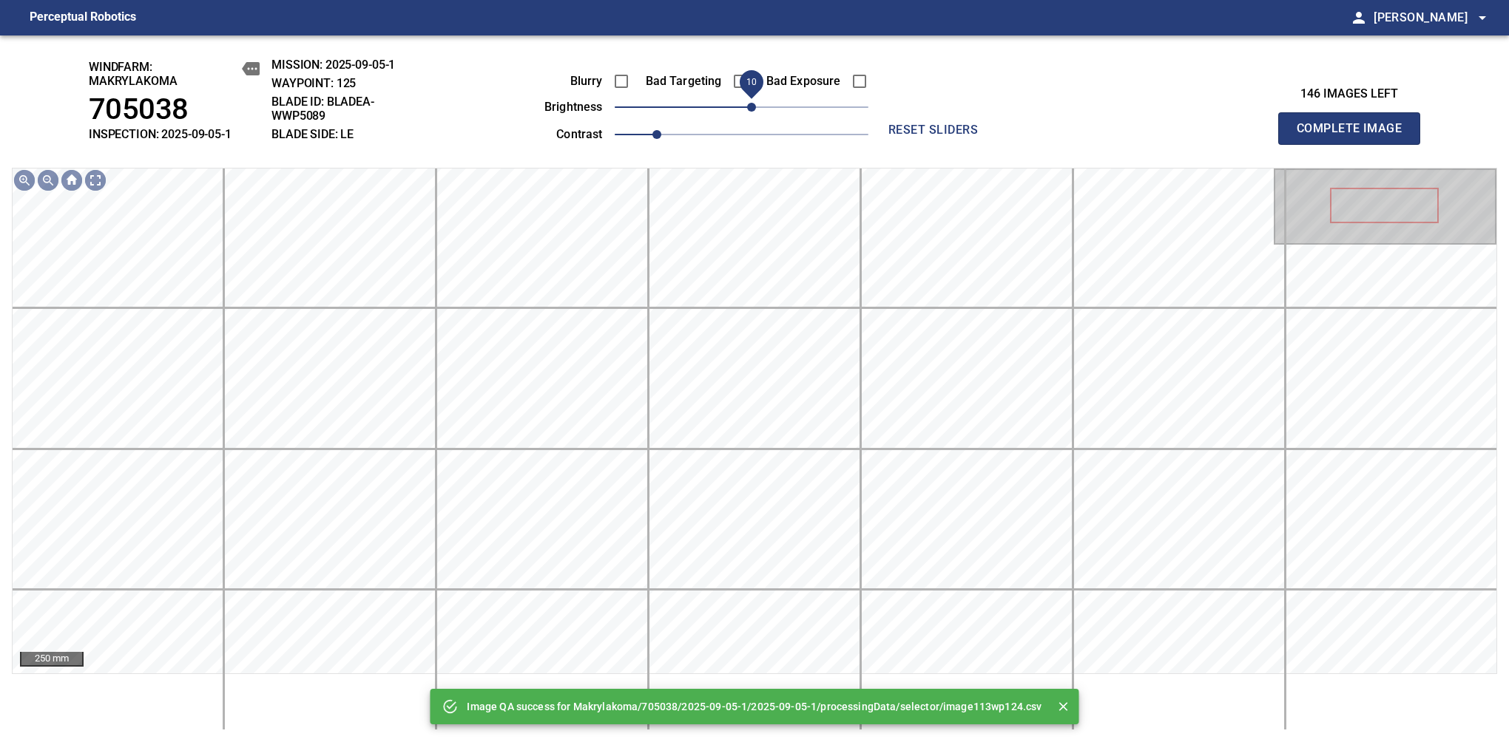
click at [751, 107] on span "10" at bounding box center [751, 107] width 9 height 9
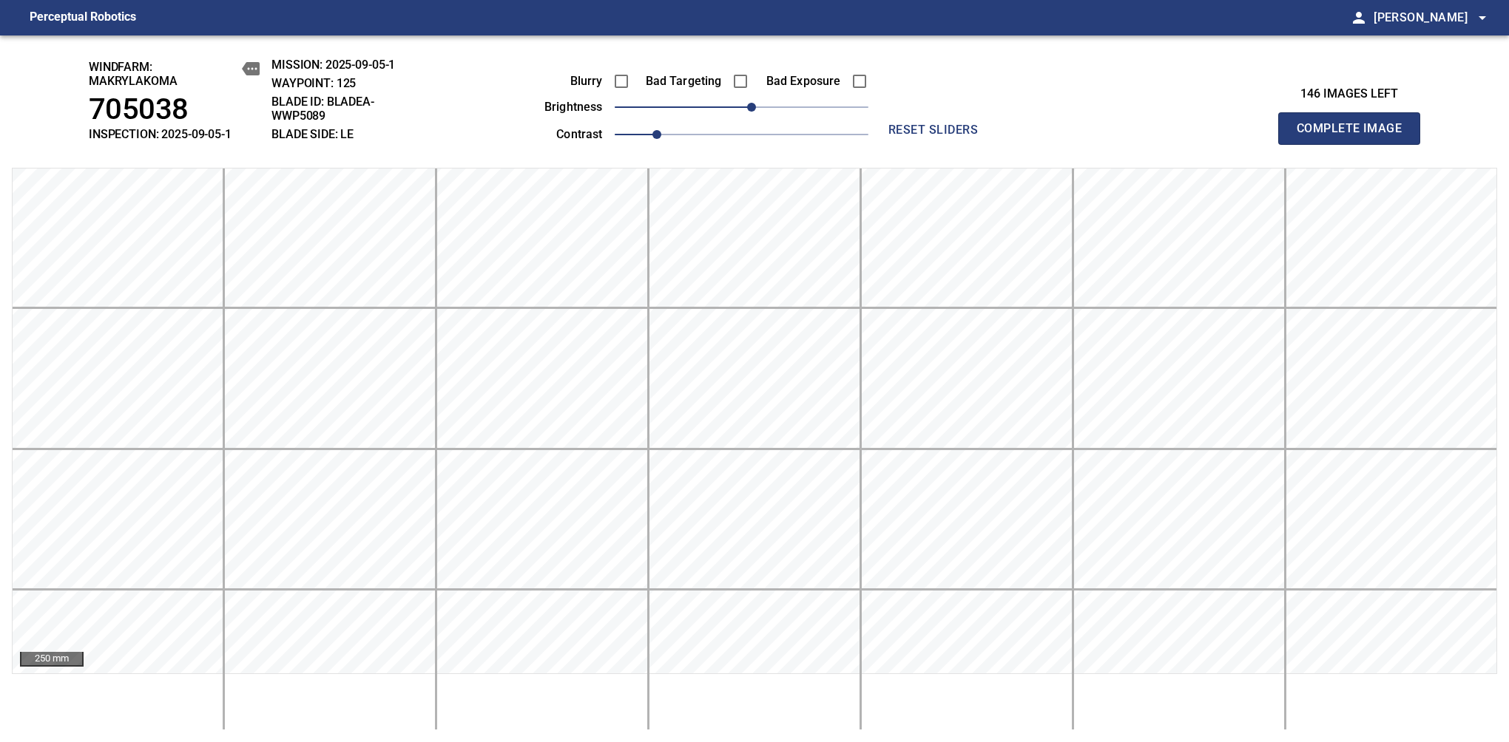
click at [1355, 136] on span "Complete Image" at bounding box center [1348, 128] width 109 height 21
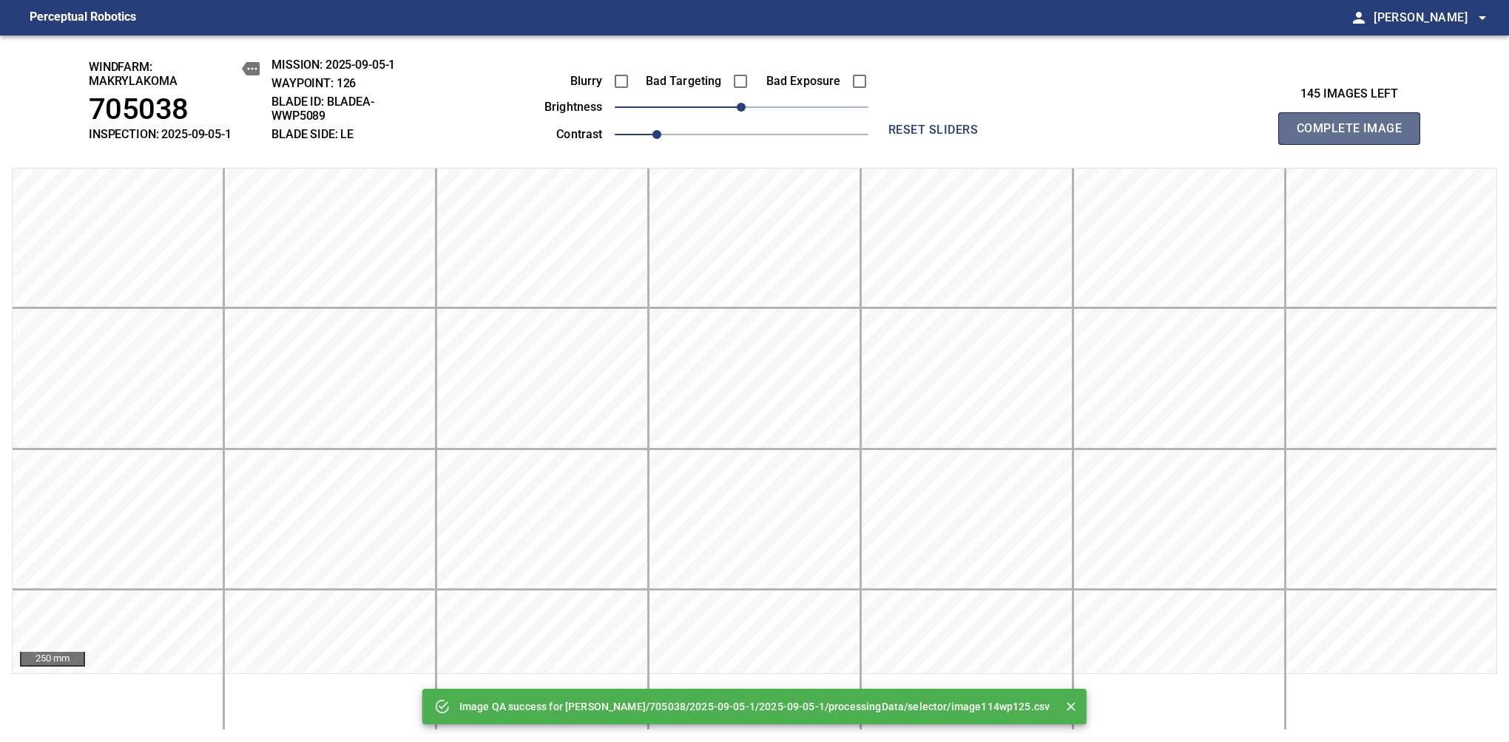
click at [1355, 136] on span "Complete Image" at bounding box center [1348, 128] width 109 height 21
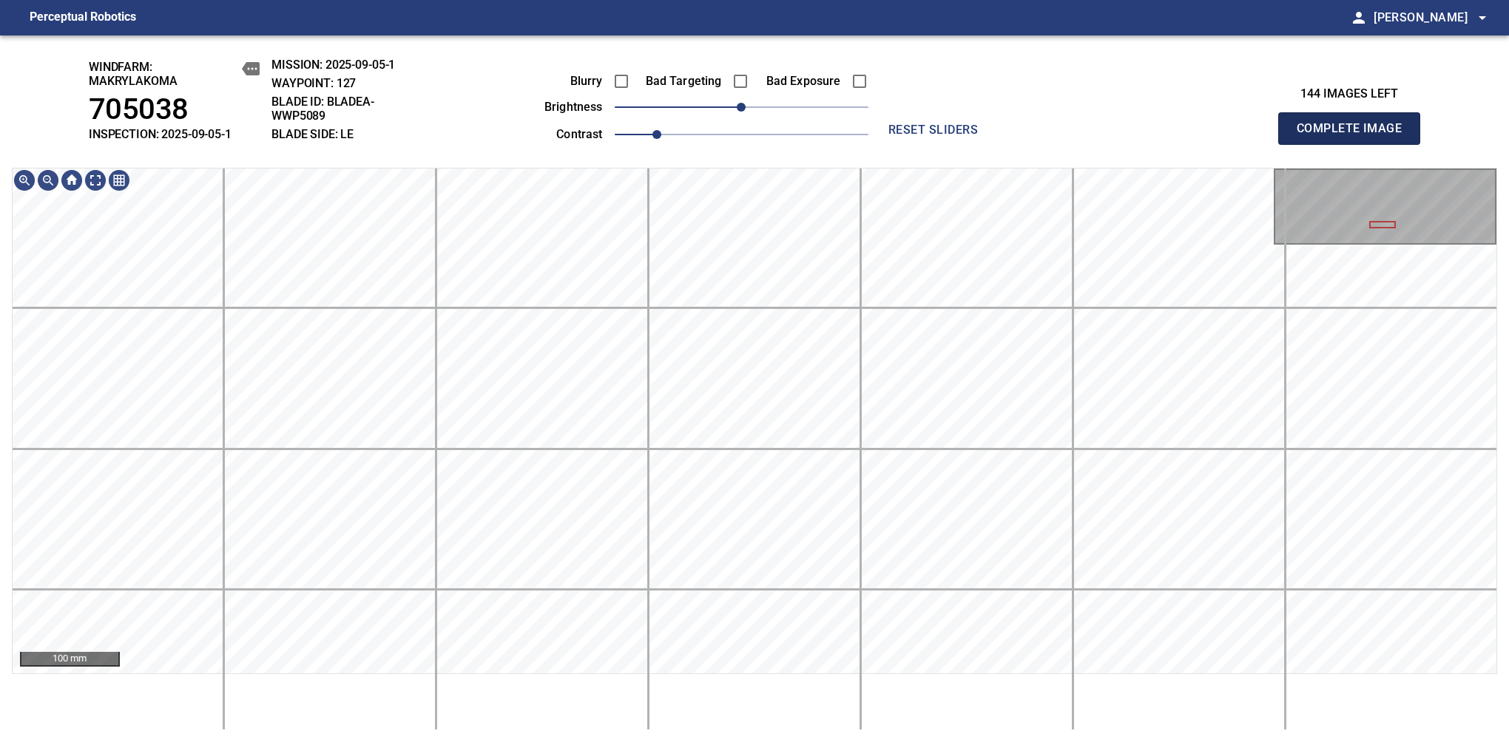
click at [1355, 136] on span "Complete Image" at bounding box center [1348, 128] width 109 height 21
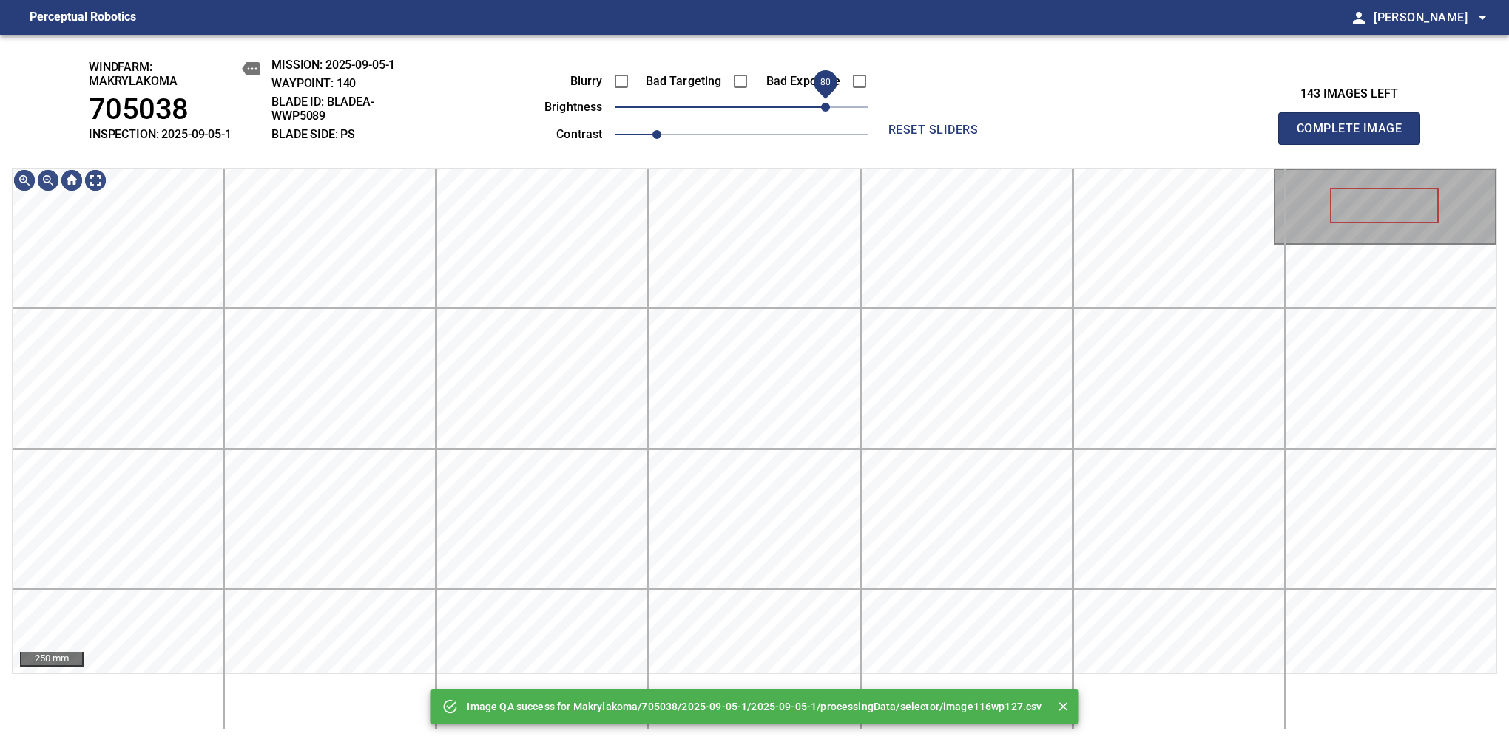
drag, startPoint x: 762, startPoint y: 107, endPoint x: 822, endPoint y: 102, distance: 60.1
click at [822, 103] on span "80" at bounding box center [825, 107] width 9 height 9
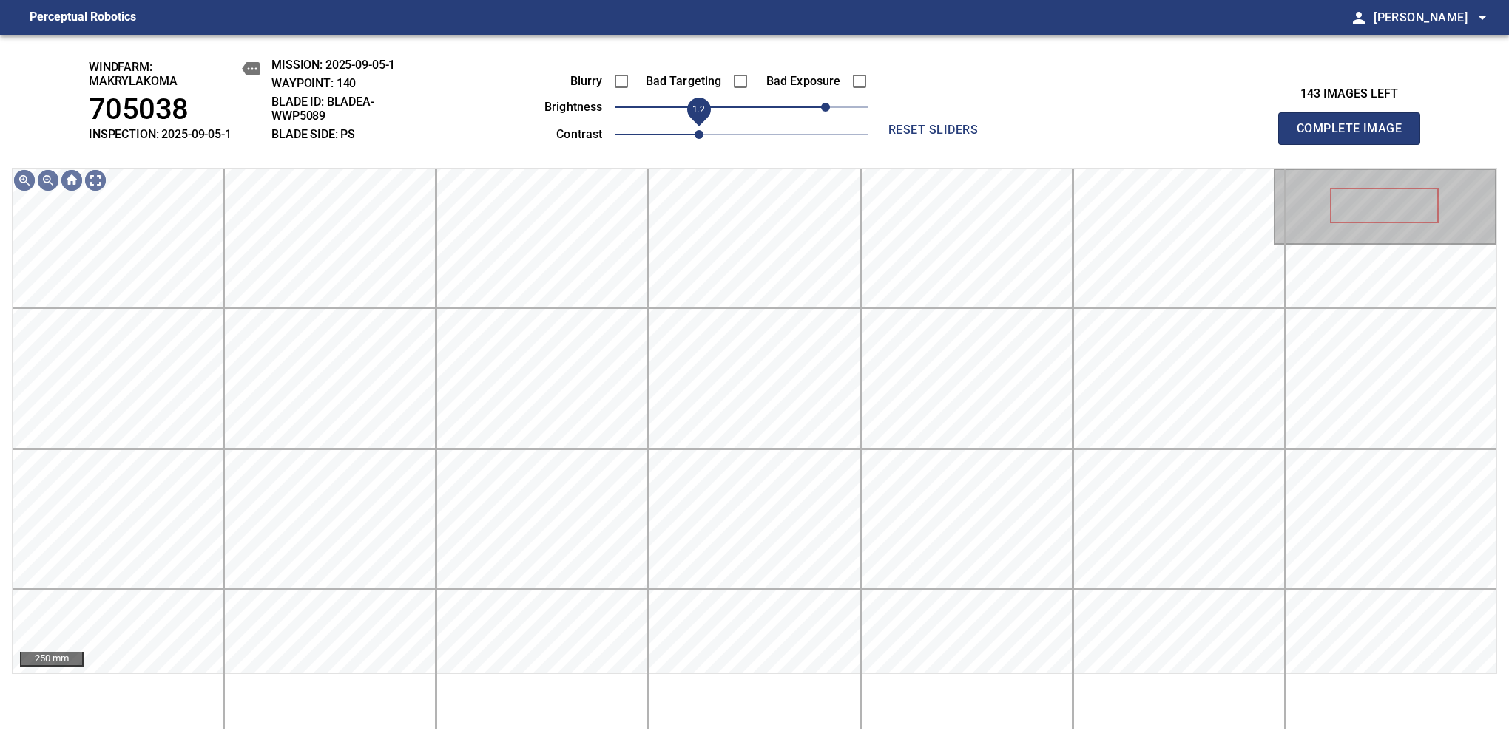
drag, startPoint x: 657, startPoint y: 138, endPoint x: 689, endPoint y: 125, distance: 35.2
click at [694, 130] on span "1.2" at bounding box center [698, 134] width 9 height 9
drag, startPoint x: 708, startPoint y: 132, endPoint x: 721, endPoint y: 130, distance: 13.5
click at [721, 130] on span "1.3" at bounding box center [719, 134] width 9 height 9
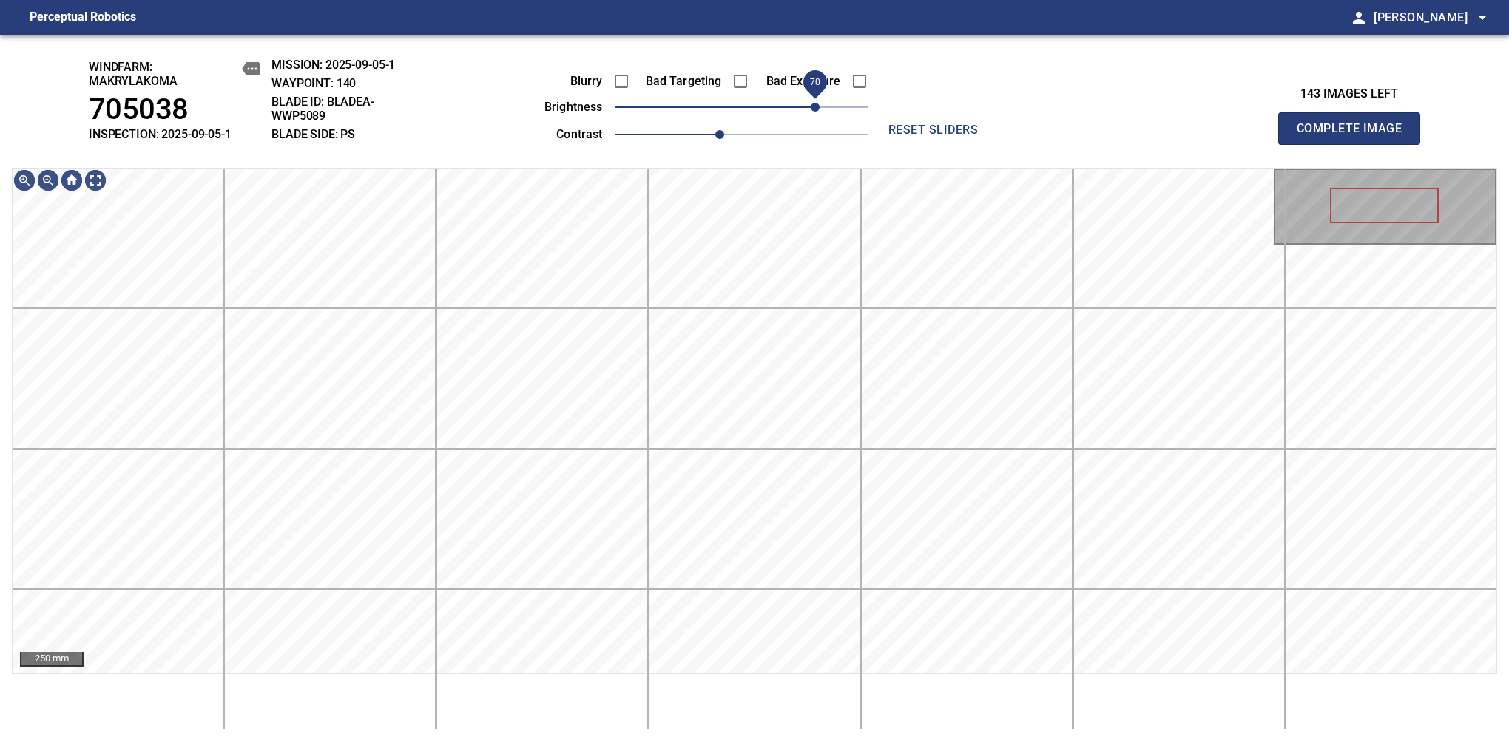
click at [819, 104] on span "70" at bounding box center [814, 107] width 9 height 9
click at [1355, 136] on span "Complete Image" at bounding box center [1348, 128] width 109 height 21
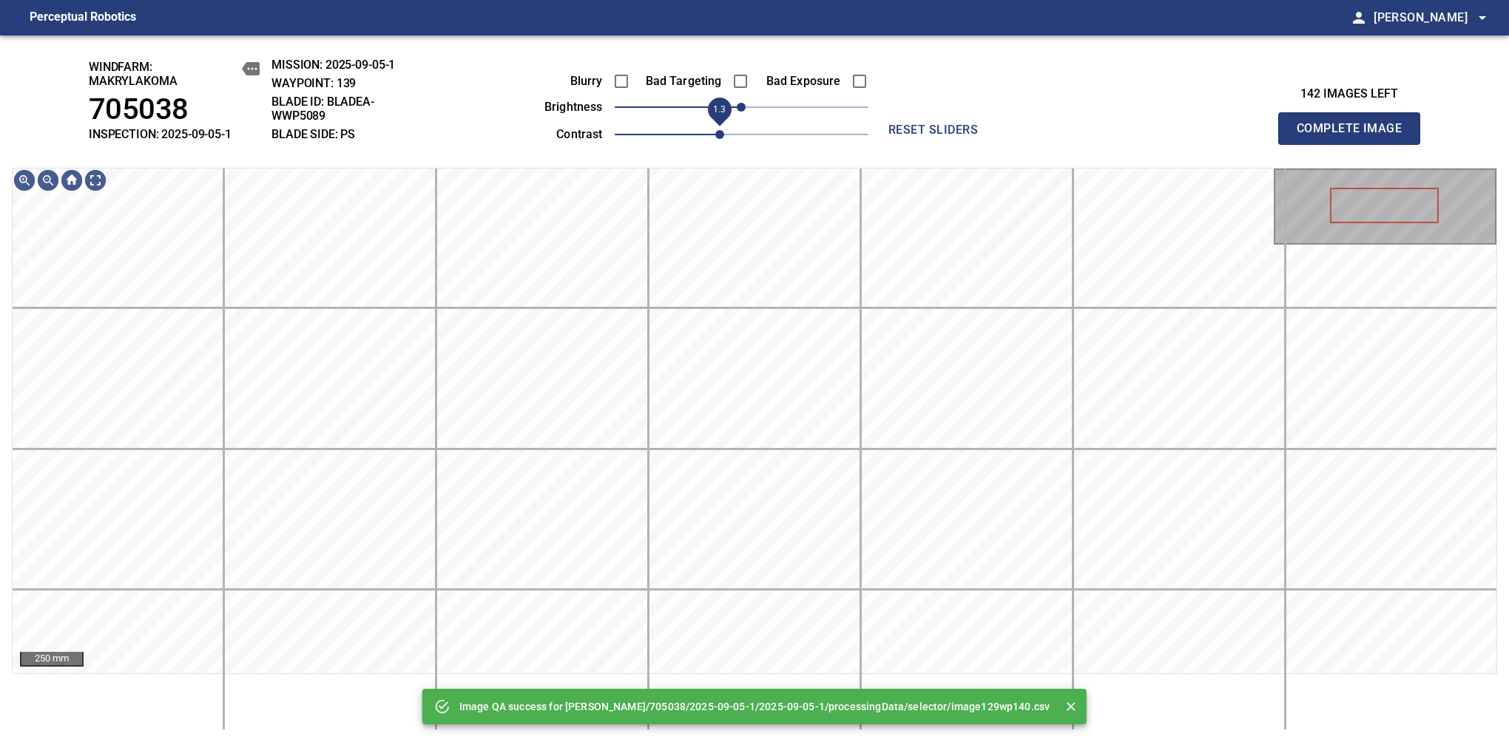
click at [716, 142] on span "1.3" at bounding box center [742, 134] width 254 height 21
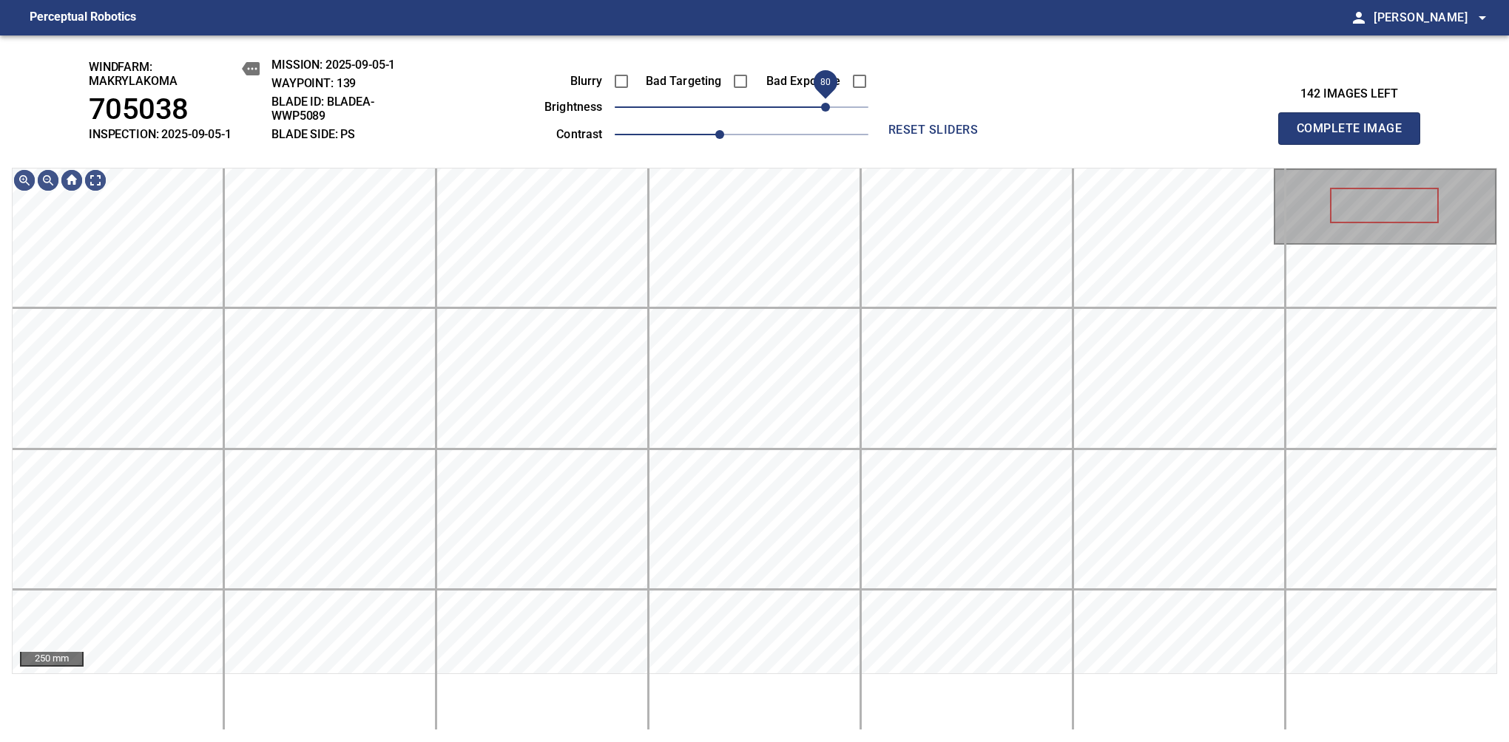
drag, startPoint x: 778, startPoint y: 114, endPoint x: 825, endPoint y: 98, distance: 49.1
click at [825, 98] on span "80" at bounding box center [742, 107] width 254 height 21
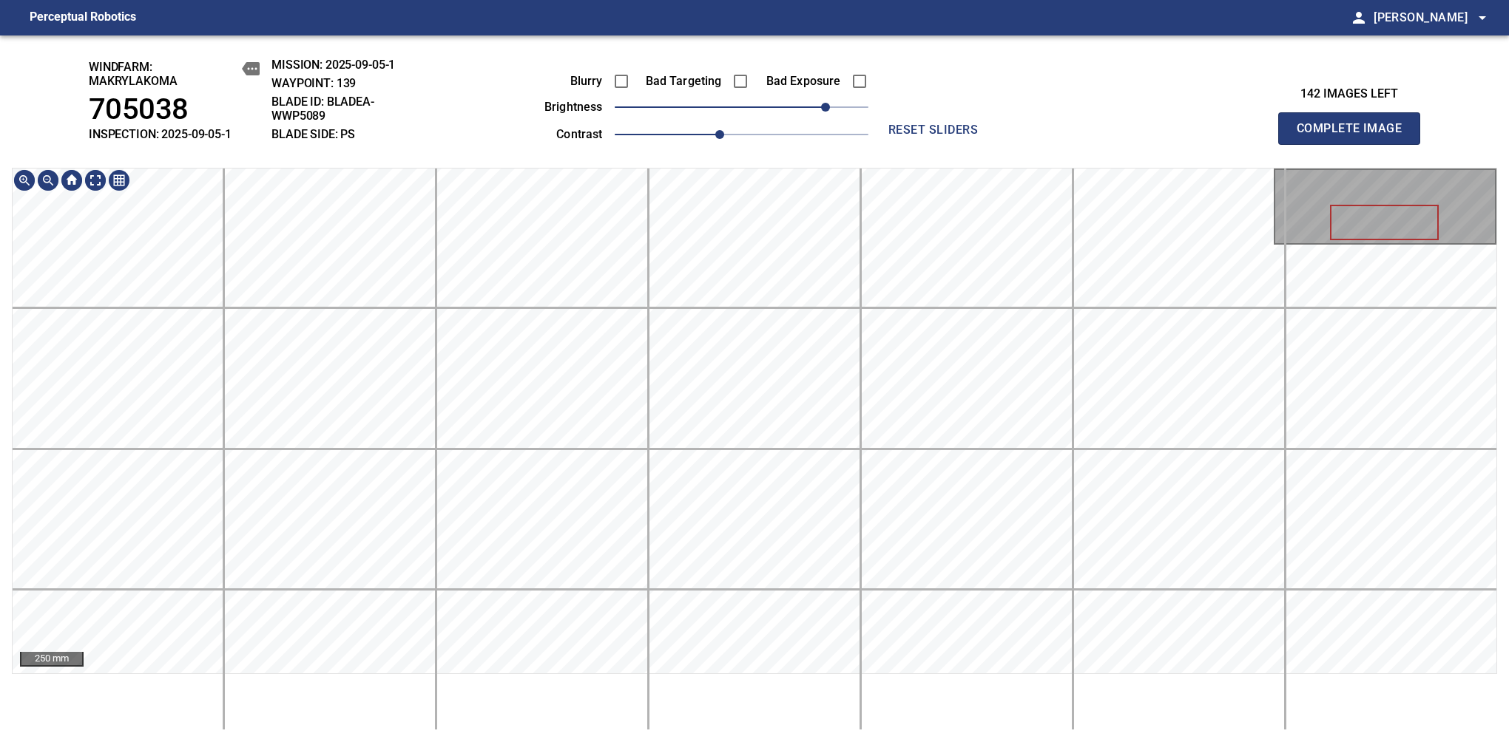
click at [760, 132] on div "windfarm: Makrylakoma 705038 INSPECTION: 2025-09-05-1 MISSION: 2025-09-05-1 WAY…" at bounding box center [754, 388] width 1509 height 707
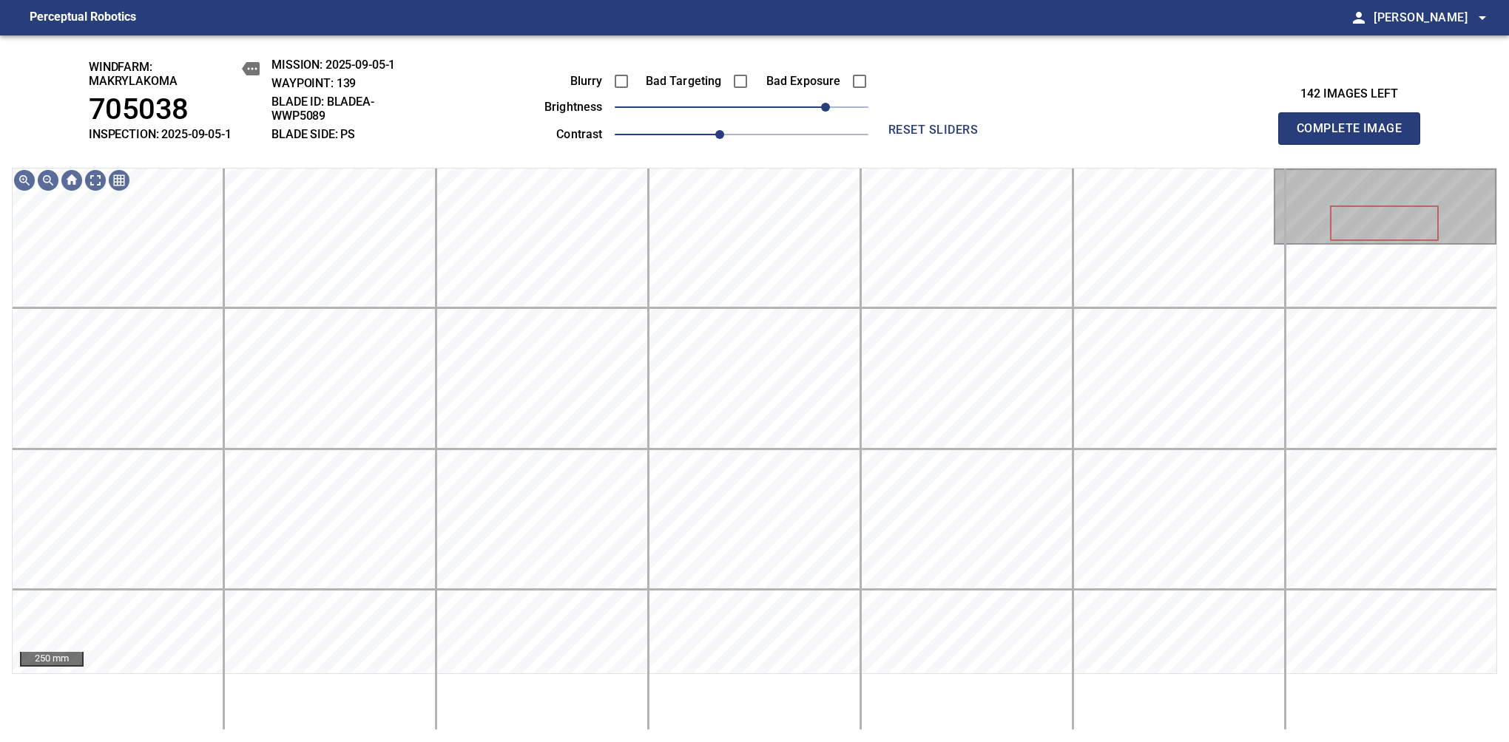
click at [1355, 136] on span "Complete Image" at bounding box center [1348, 128] width 109 height 21
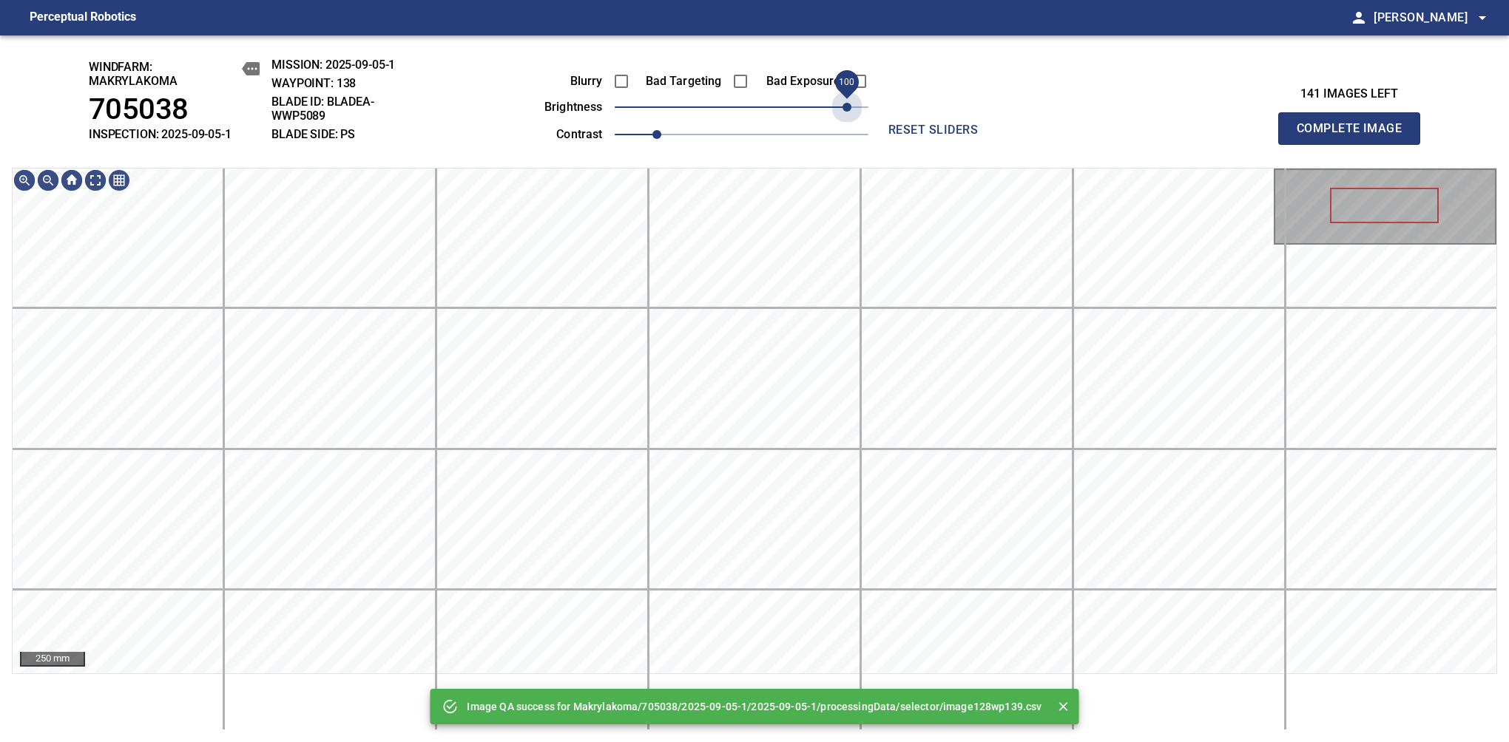
drag, startPoint x: 828, startPoint y: 121, endPoint x: 843, endPoint y: 121, distance: 15.5
click at [843, 118] on span "100" at bounding box center [742, 107] width 254 height 21
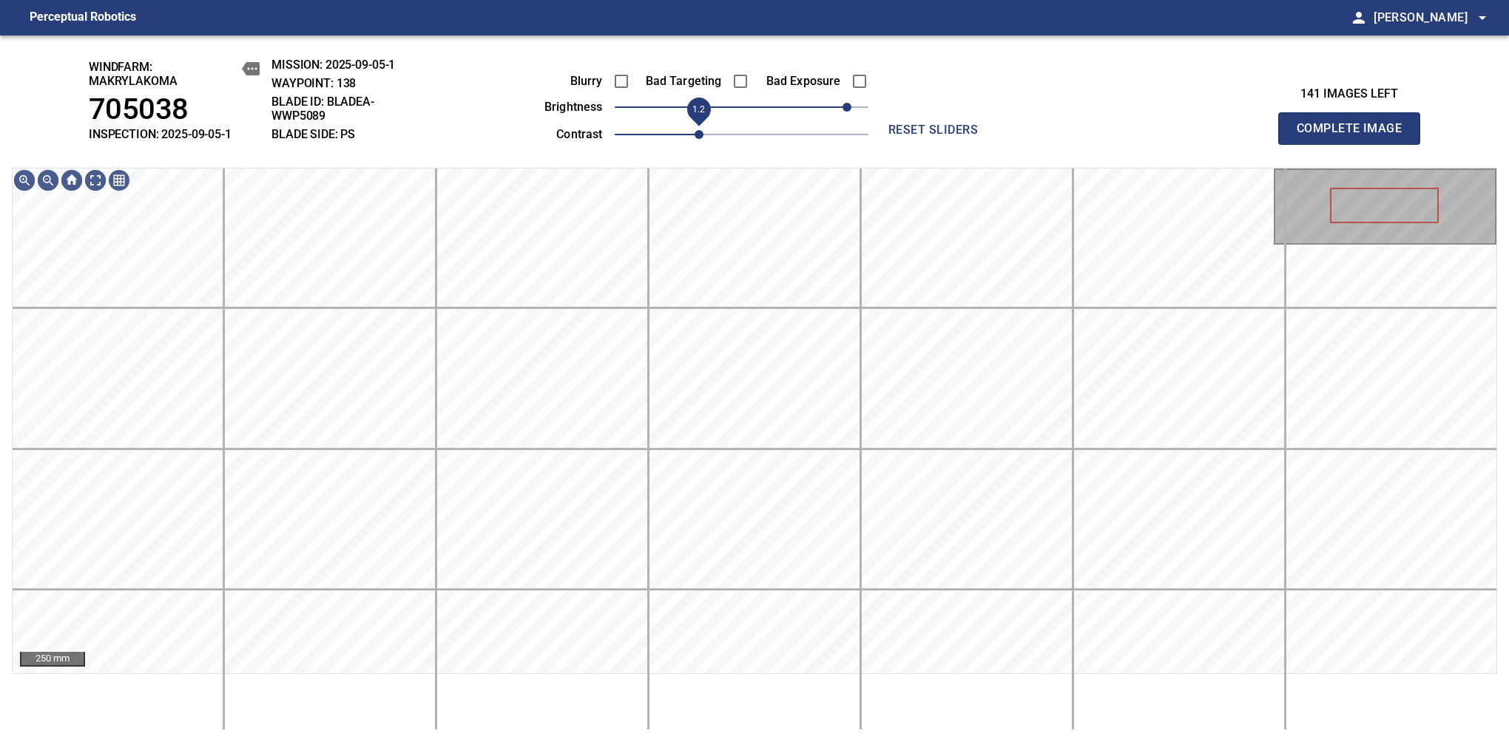
click at [707, 129] on span "1.2" at bounding box center [742, 134] width 254 height 21
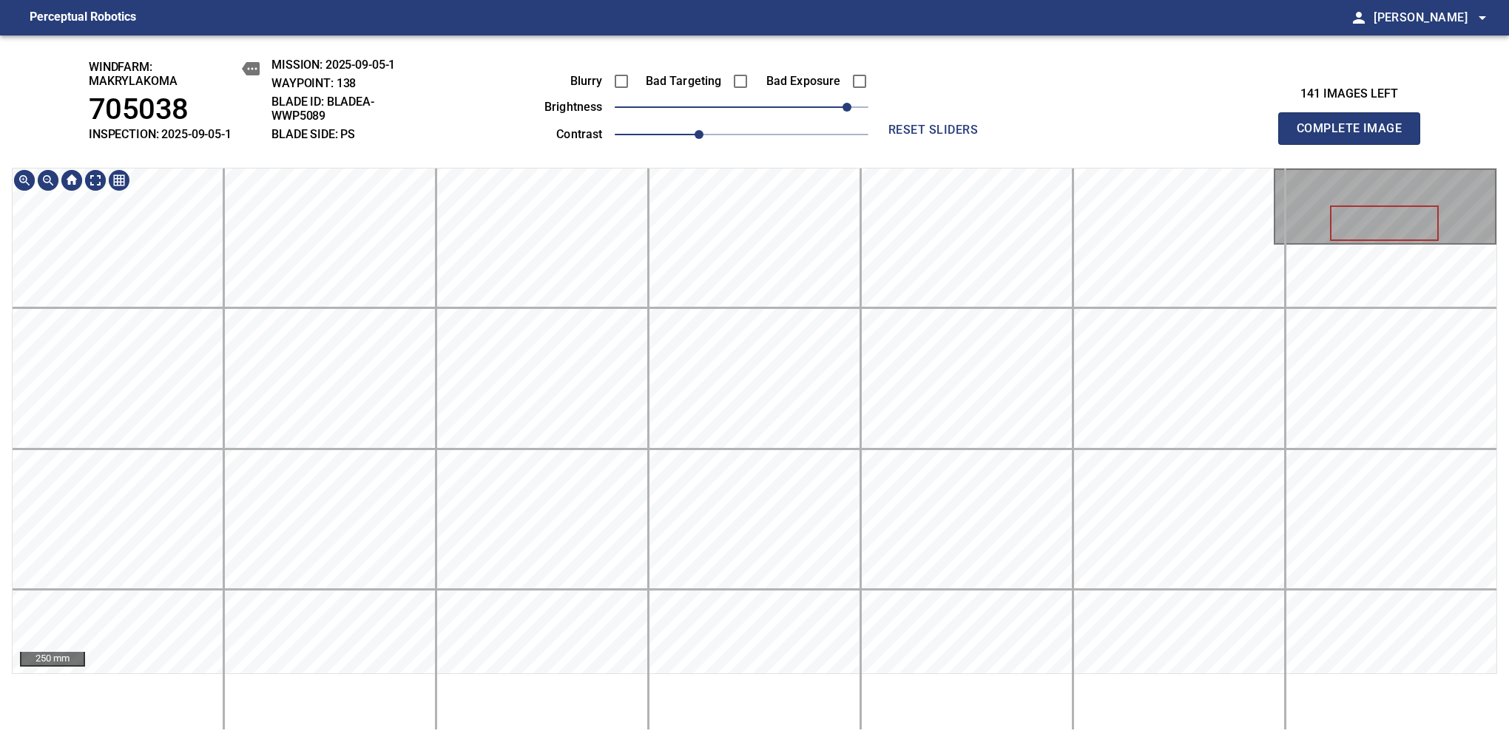
click at [714, 115] on div "windfarm: Makrylakoma 705038 INSPECTION: 2025-09-05-1 MISSION: 2025-09-05-1 WAY…" at bounding box center [754, 388] width 1509 height 707
click at [1355, 136] on span "Complete Image" at bounding box center [1348, 128] width 109 height 21
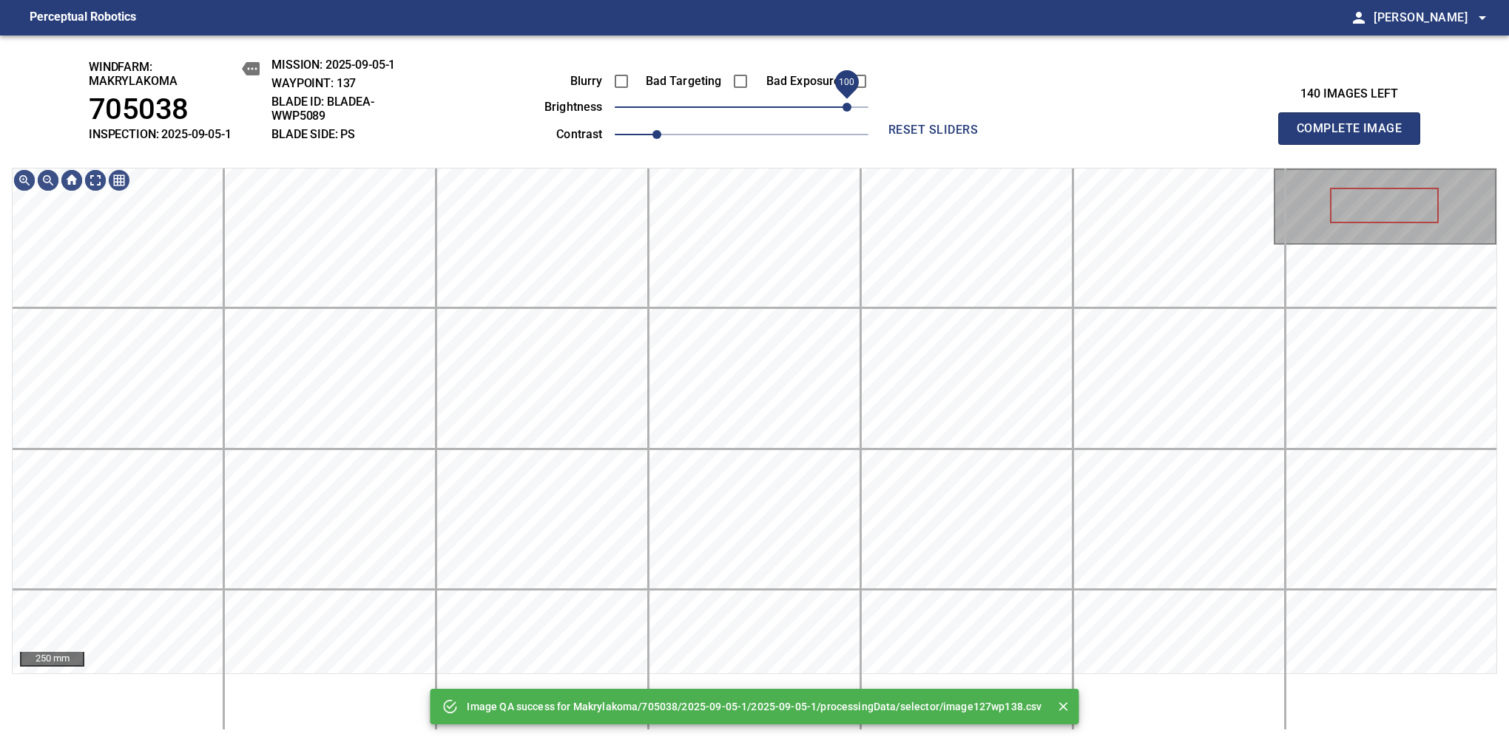
drag, startPoint x: 808, startPoint y: 115, endPoint x: 843, endPoint y: 112, distance: 35.6
click at [843, 112] on span "100" at bounding box center [846, 107] width 9 height 9
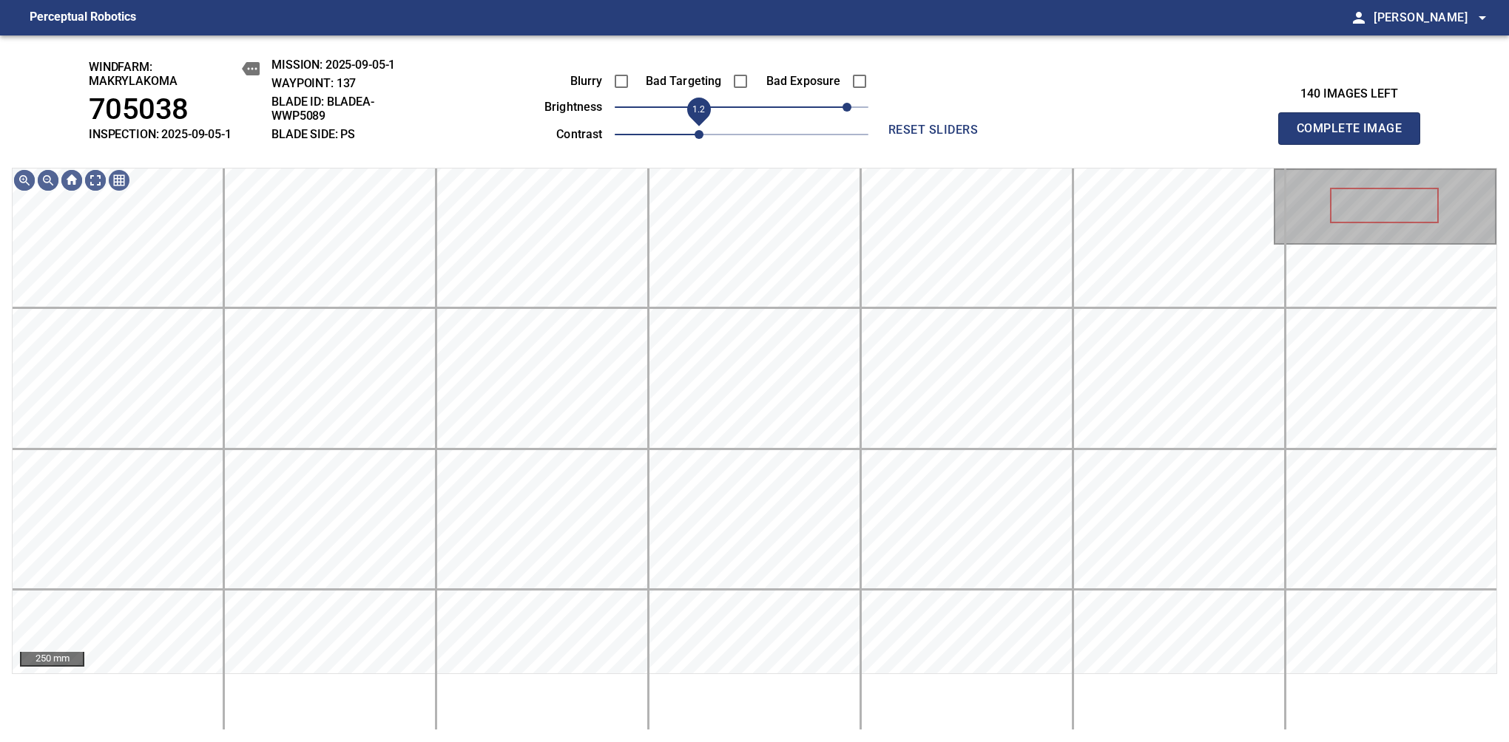
drag, startPoint x: 675, startPoint y: 135, endPoint x: 688, endPoint y: 135, distance: 13.3
click at [694, 135] on span "1.2" at bounding box center [698, 134] width 9 height 9
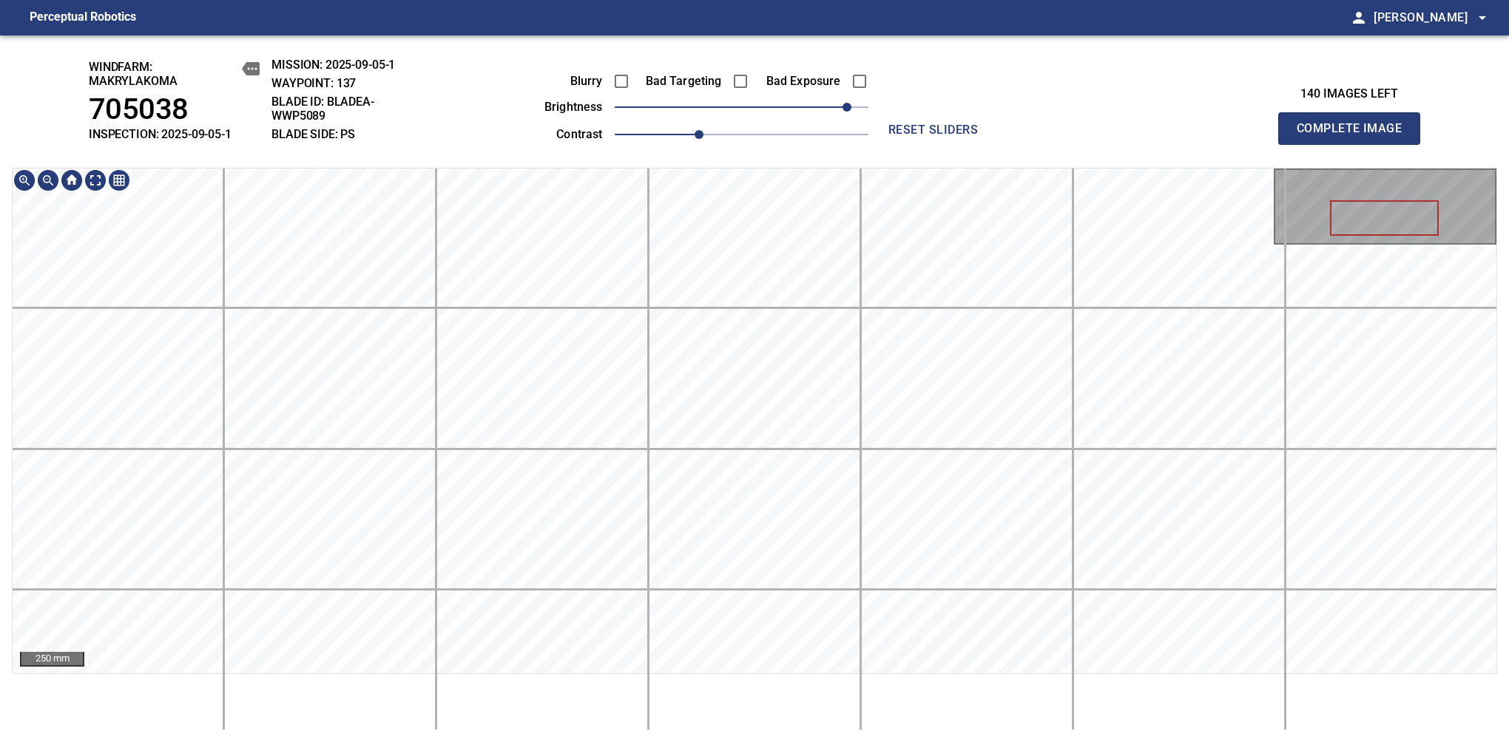
click at [731, 120] on div "windfarm: Makrylakoma 705038 INSPECTION: 2025-09-05-1 MISSION: 2025-09-05-1 WAY…" at bounding box center [754, 388] width 1509 height 707
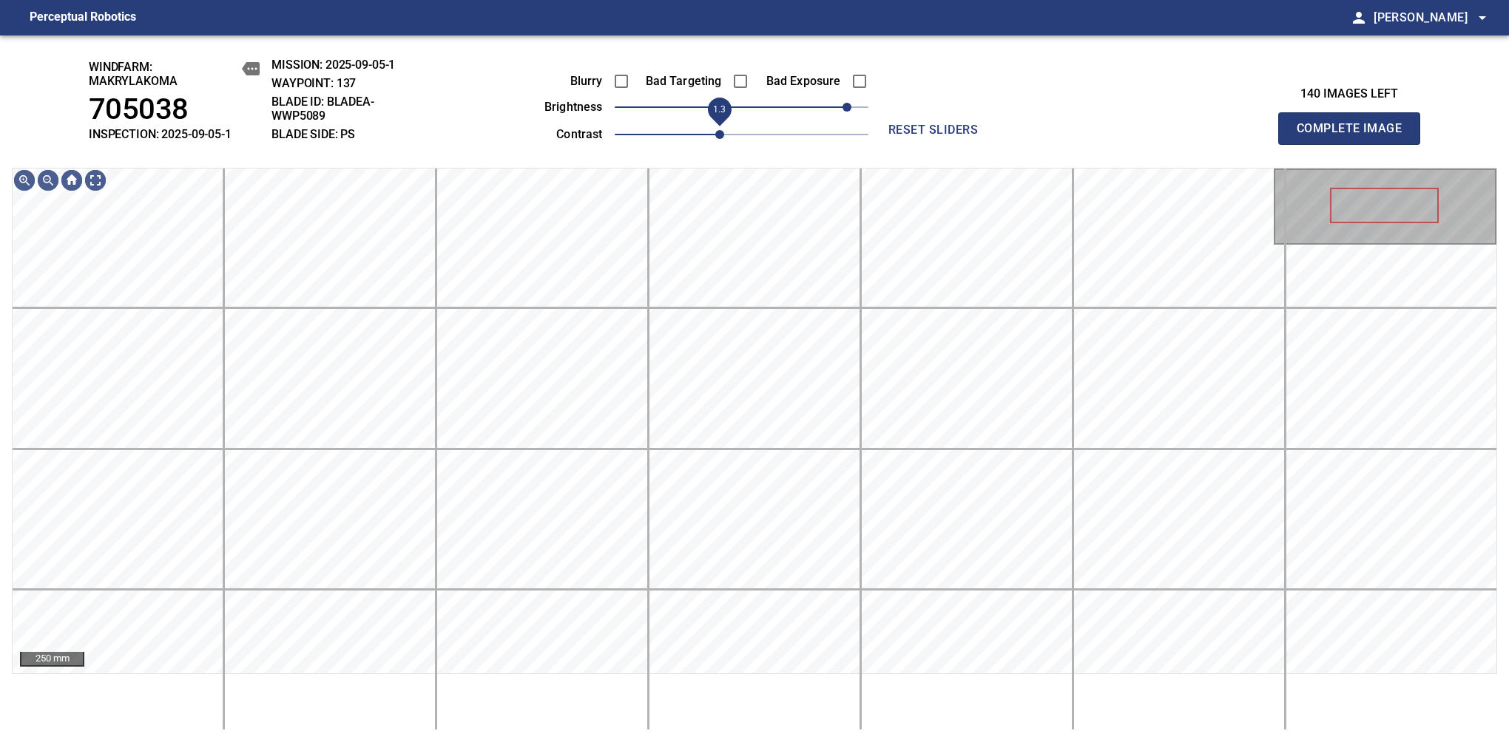
drag, startPoint x: 706, startPoint y: 135, endPoint x: 717, endPoint y: 130, distance: 11.6
click at [717, 130] on span "1.3" at bounding box center [719, 134] width 9 height 9
click at [846, 103] on span "100" at bounding box center [846, 107] width 9 height 9
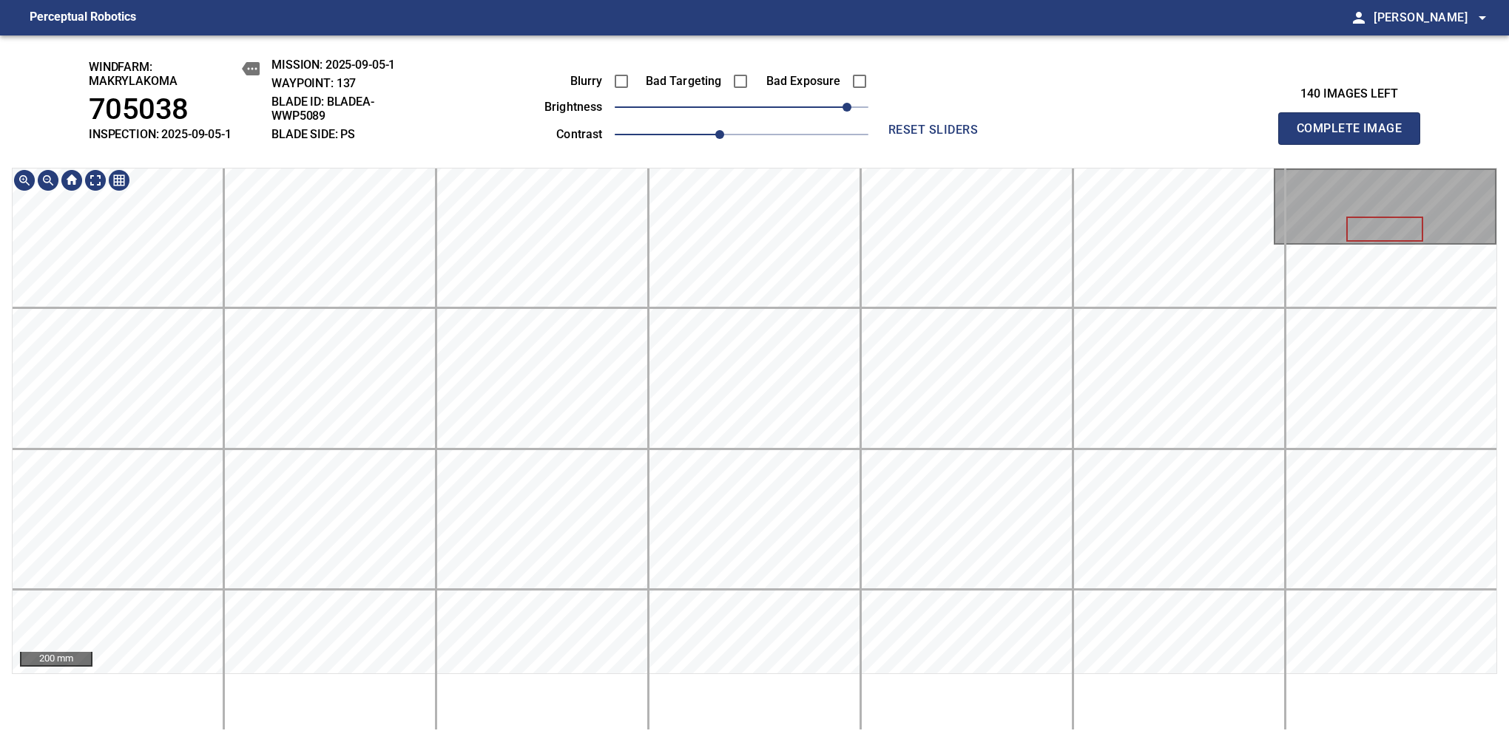
click at [1355, 136] on span "Complete Image" at bounding box center [1348, 128] width 109 height 21
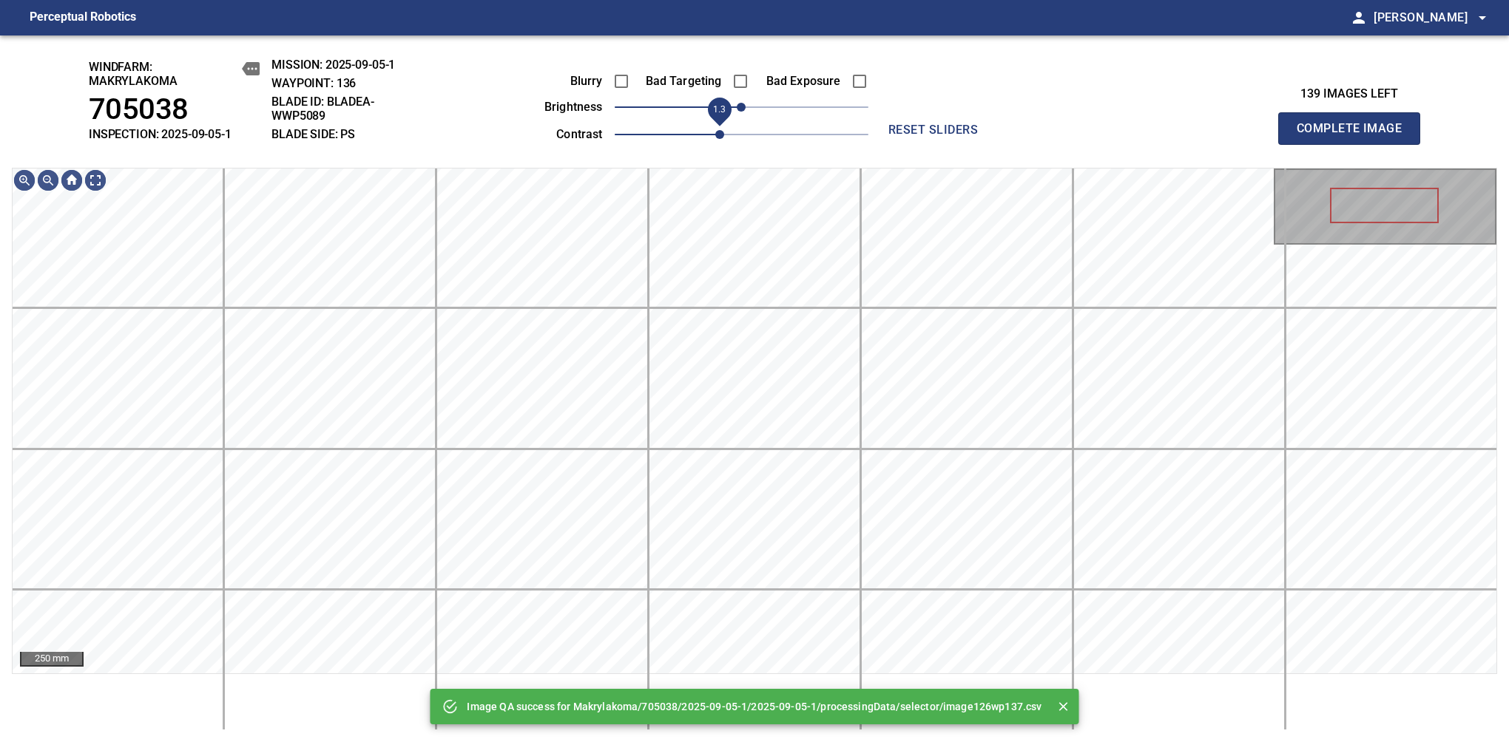
drag, startPoint x: 671, startPoint y: 133, endPoint x: 730, endPoint y: 130, distance: 59.2
click at [724, 130] on span "1.3" at bounding box center [719, 134] width 9 height 9
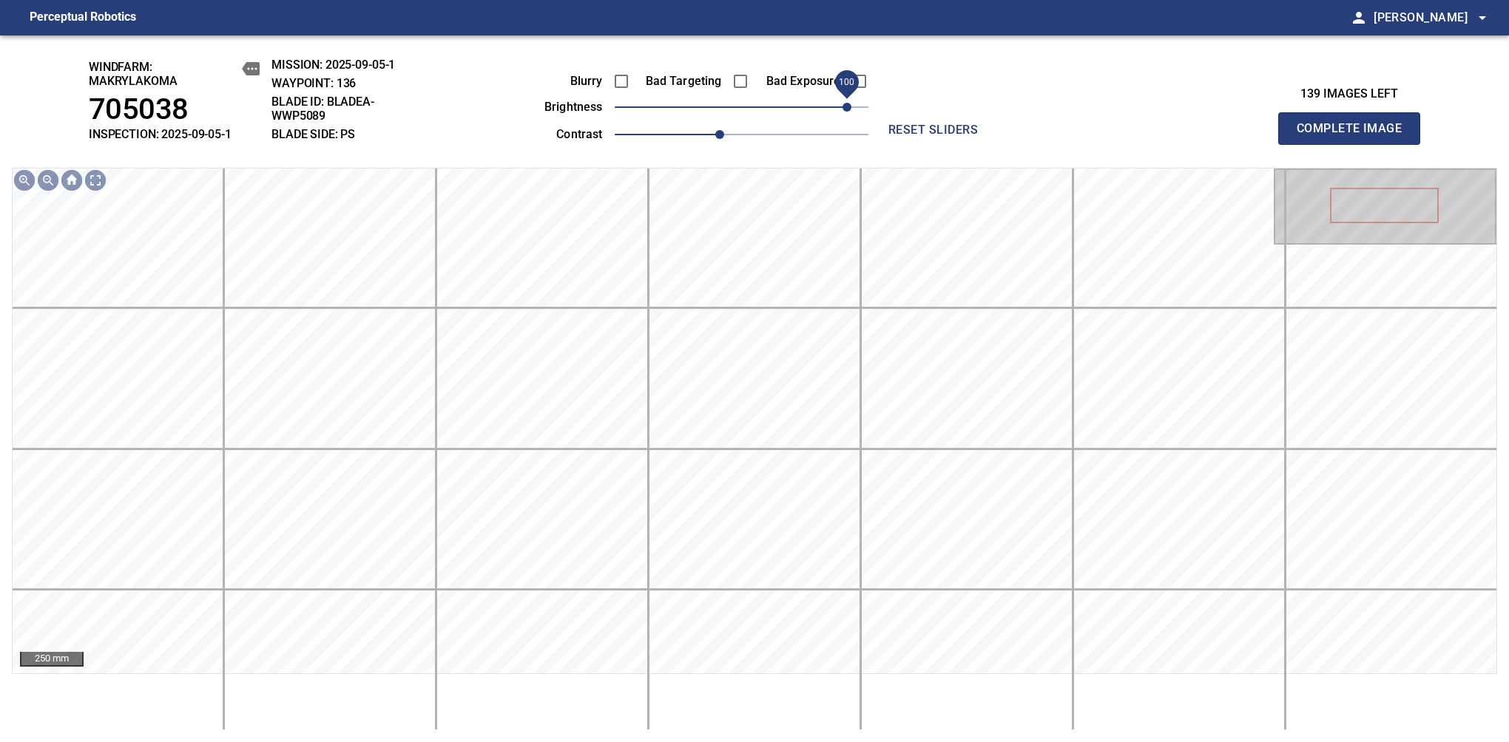
drag, startPoint x: 763, startPoint y: 106, endPoint x: 845, endPoint y: 102, distance: 81.5
click at [845, 103] on span "100" at bounding box center [846, 107] width 9 height 9
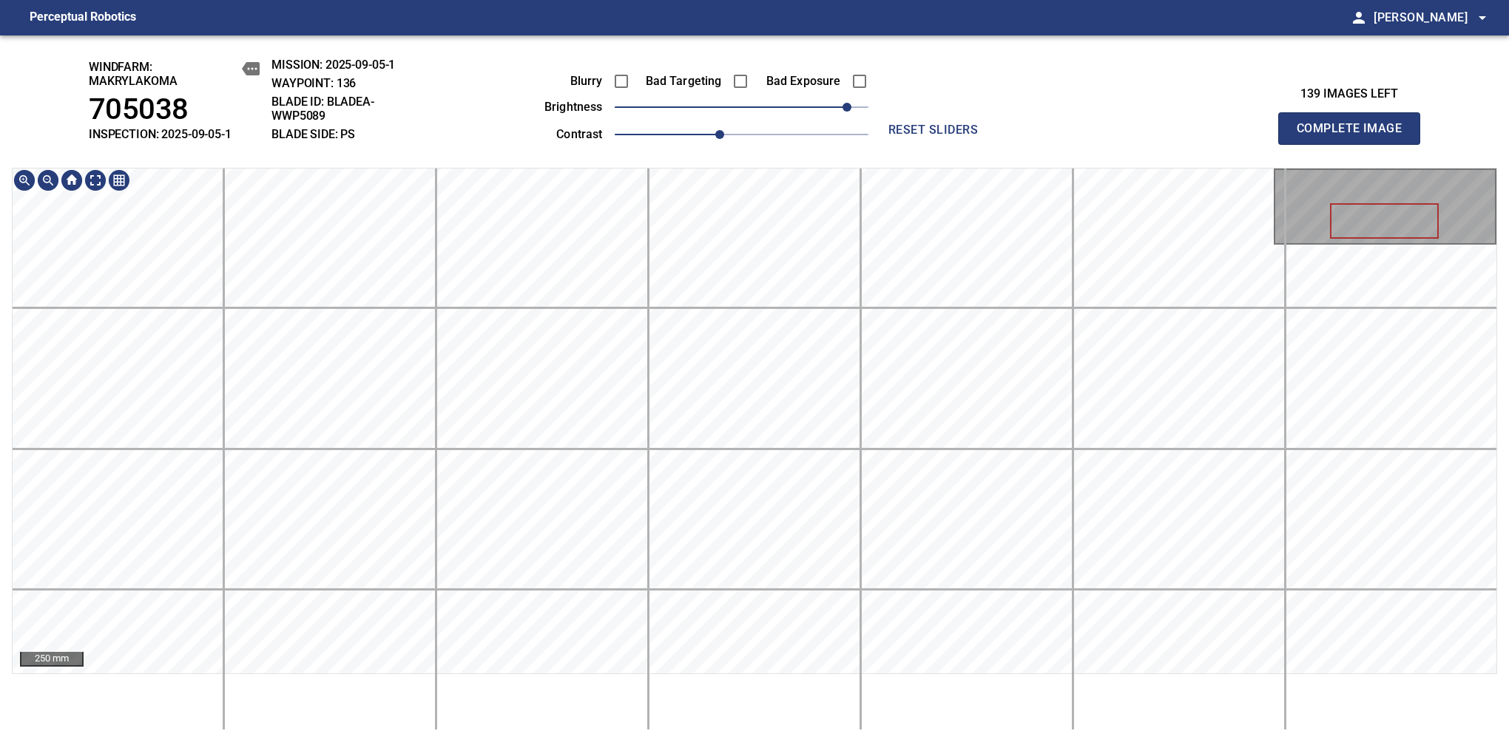
click at [681, 12] on main "Perceptual Robotics person [PERSON_NAME] arrow_drop_down windfarm: Makrylakoma …" at bounding box center [754, 371] width 1509 height 742
click at [1355, 136] on span "Complete Image" at bounding box center [1348, 128] width 109 height 21
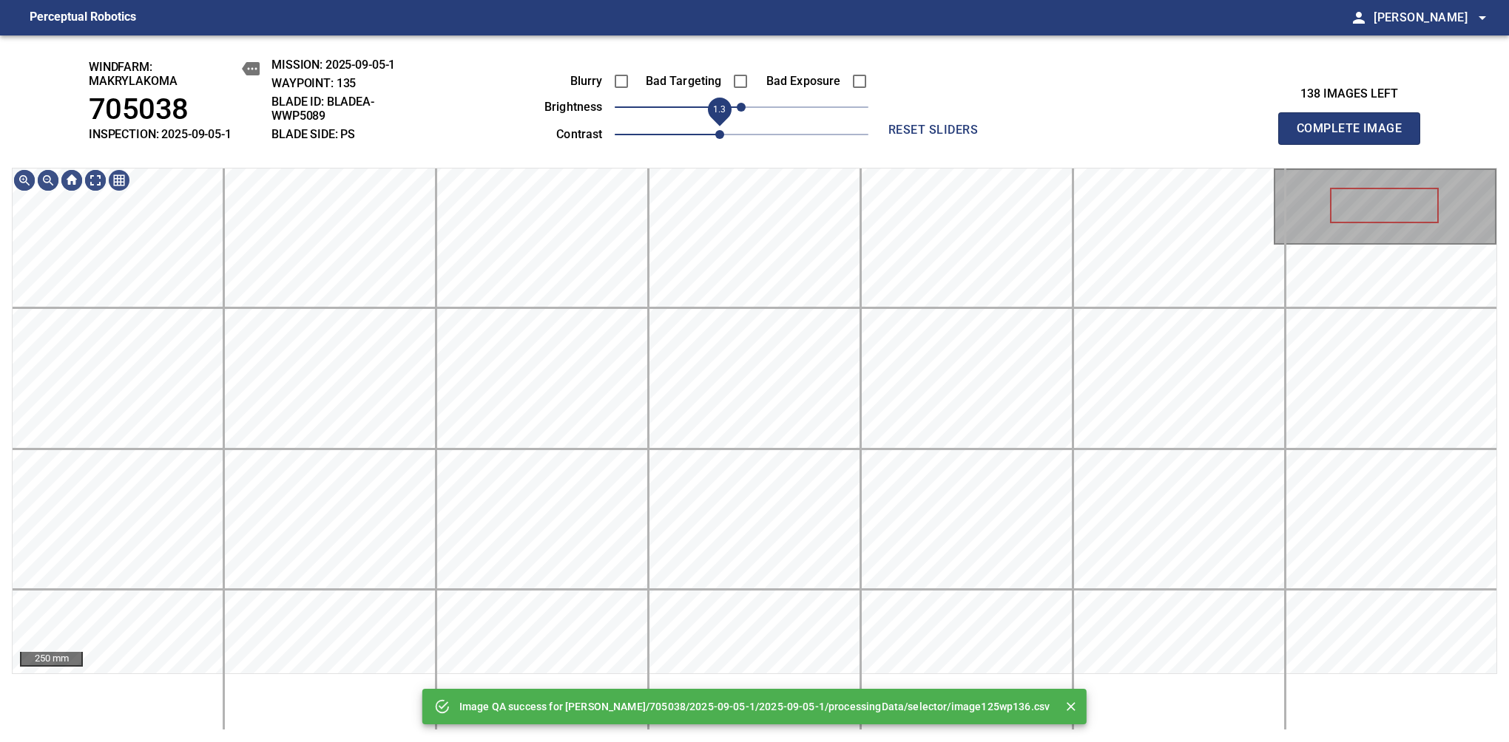
click at [722, 141] on span "1.3" at bounding box center [742, 134] width 254 height 21
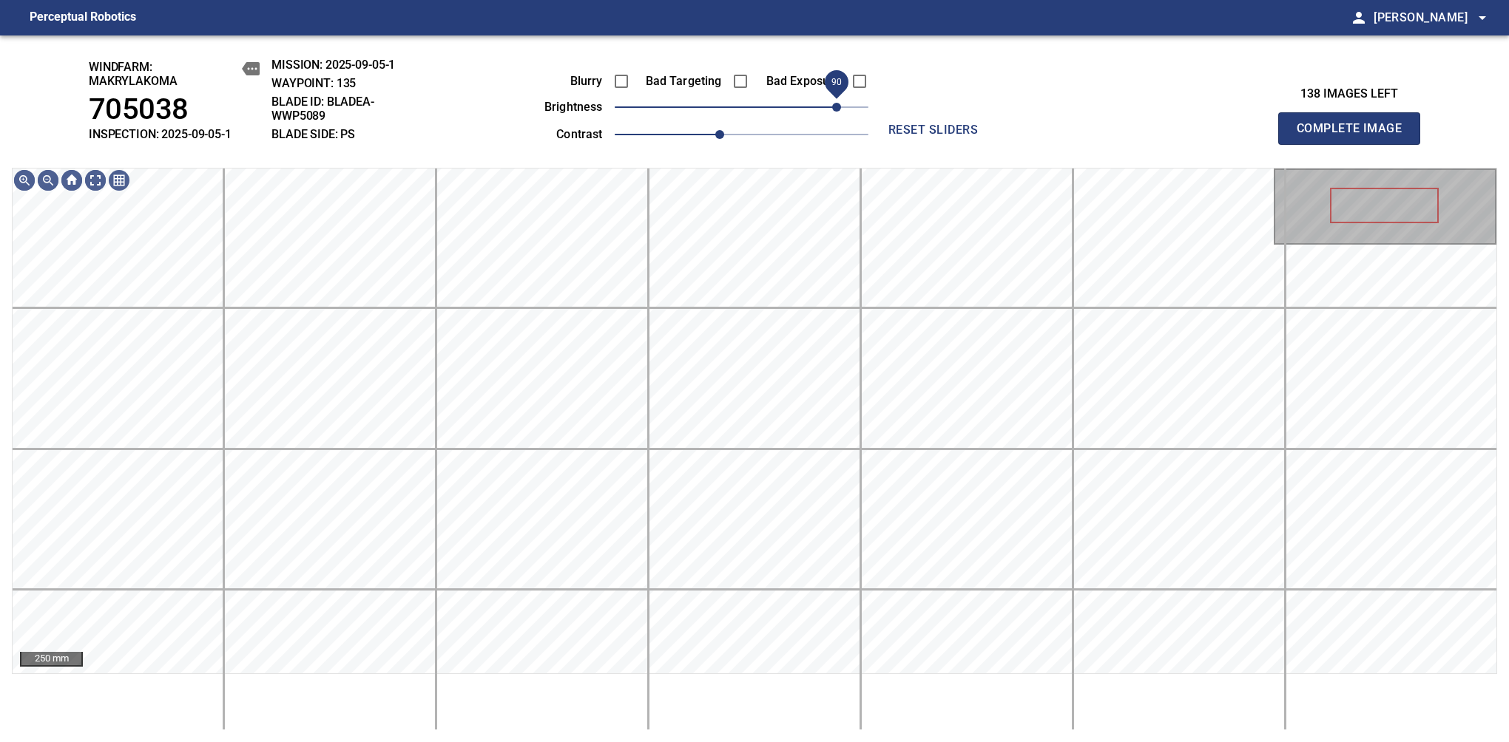
drag, startPoint x: 820, startPoint y: 112, endPoint x: 839, endPoint y: 107, distance: 19.9
click at [839, 107] on span "90" at bounding box center [742, 107] width 254 height 21
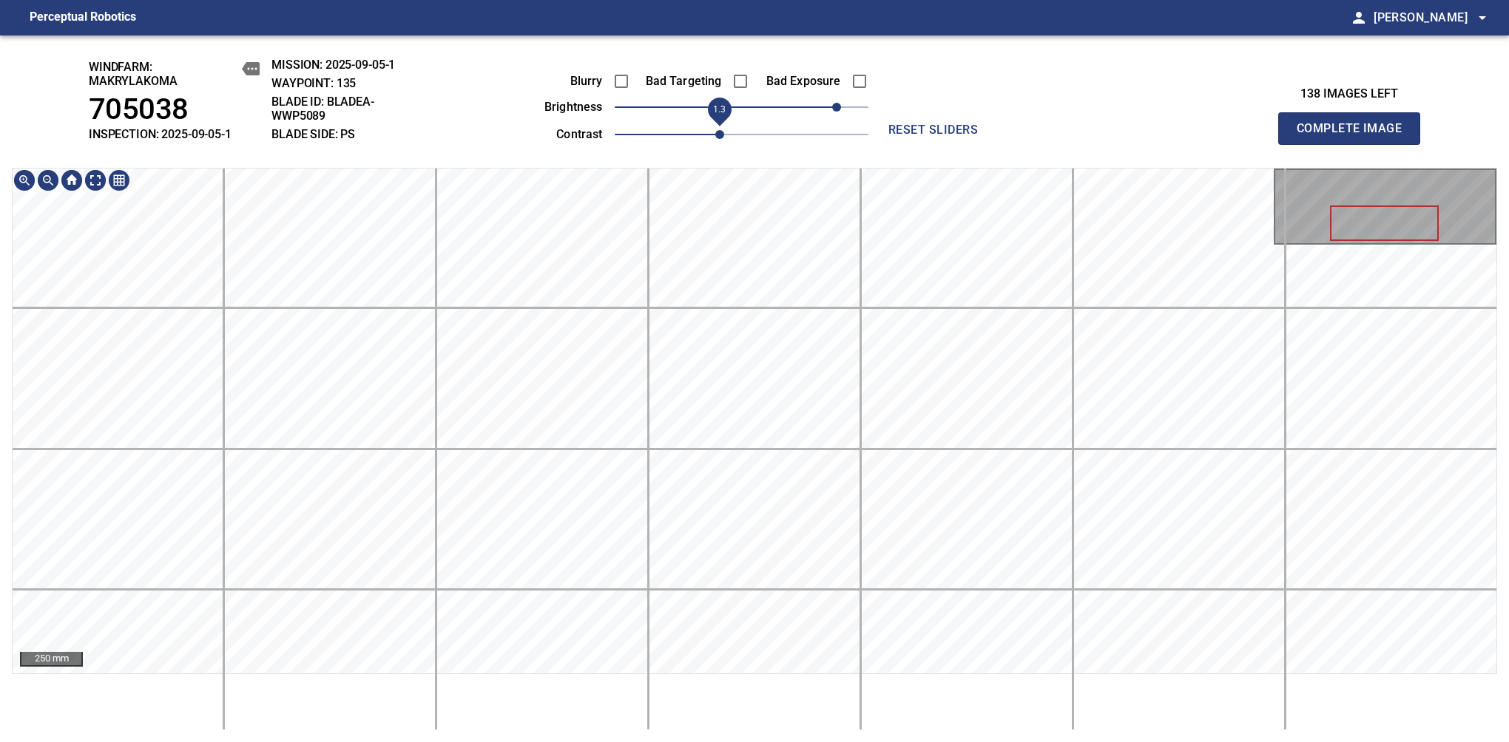
click at [717, 136] on div "windfarm: Makrylakoma 705038 INSPECTION: 2025-09-05-1 MISSION: 2025-09-05-1 WAY…" at bounding box center [754, 388] width 1509 height 707
drag, startPoint x: 1355, startPoint y: 136, endPoint x: 722, endPoint y: 136, distance: 633.0
click at [1355, 136] on span "Complete Image" at bounding box center [1348, 128] width 109 height 21
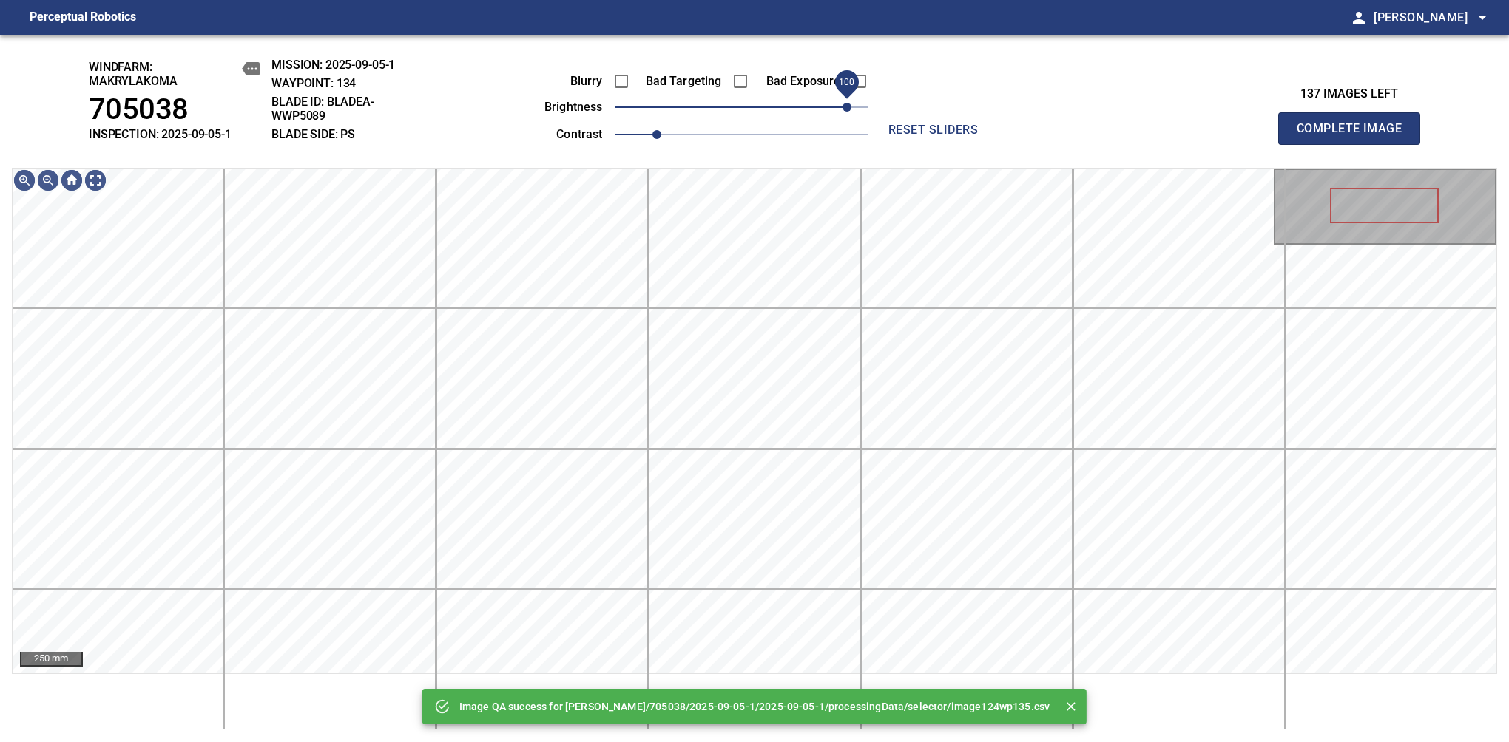
click at [852, 100] on div "Blurry Bad Targeting Bad Exposure brightness 100 contrast 1" at bounding box center [689, 105] width 357 height 79
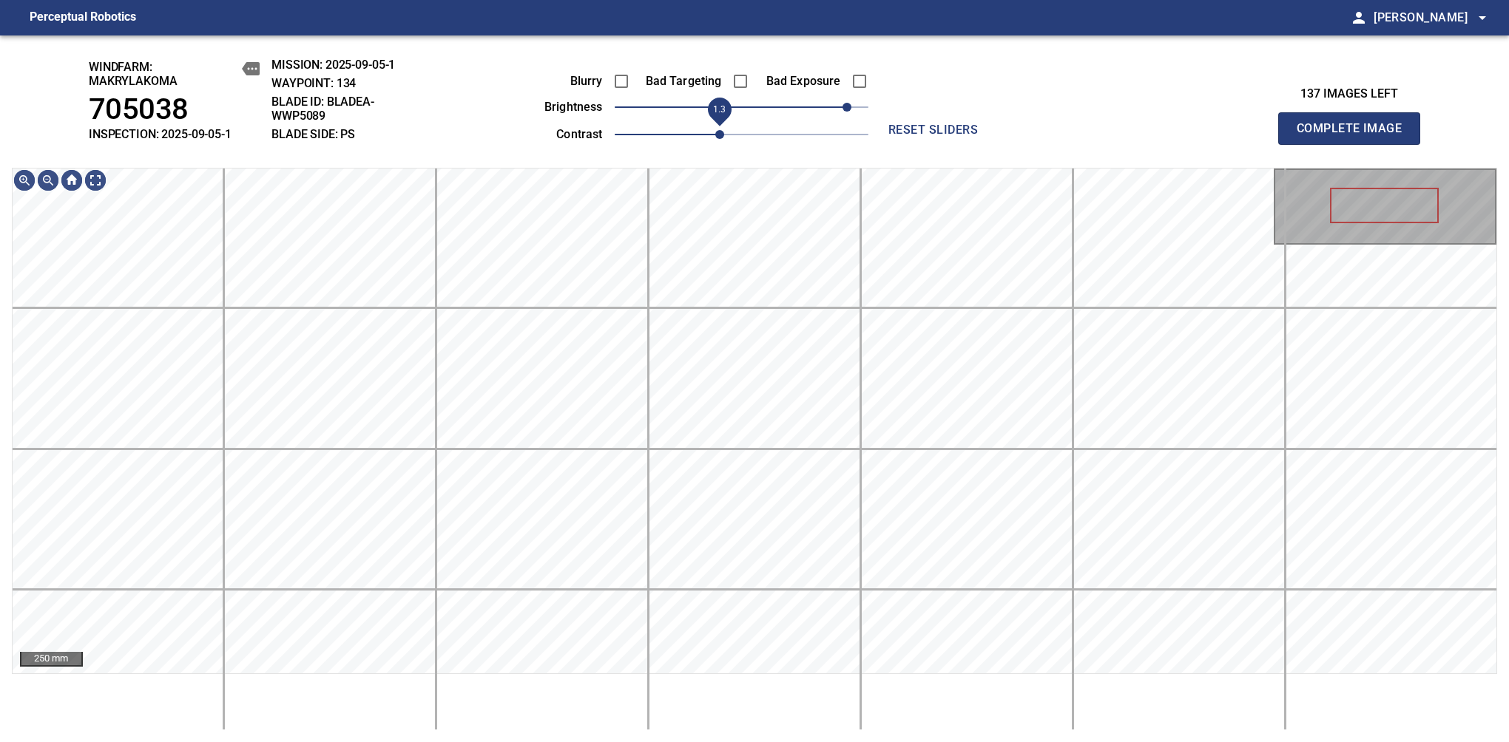
drag, startPoint x: 688, startPoint y: 136, endPoint x: 722, endPoint y: 128, distance: 34.3
click at [722, 130] on span "1.3" at bounding box center [719, 134] width 9 height 9
click at [741, 100] on div "windfarm: Makrylakoma 705038 INSPECTION: 2025-09-05-1 MISSION: 2025-09-05-1 WAY…" at bounding box center [754, 388] width 1509 height 707
click at [1355, 136] on span "Complete Image" at bounding box center [1348, 128] width 109 height 21
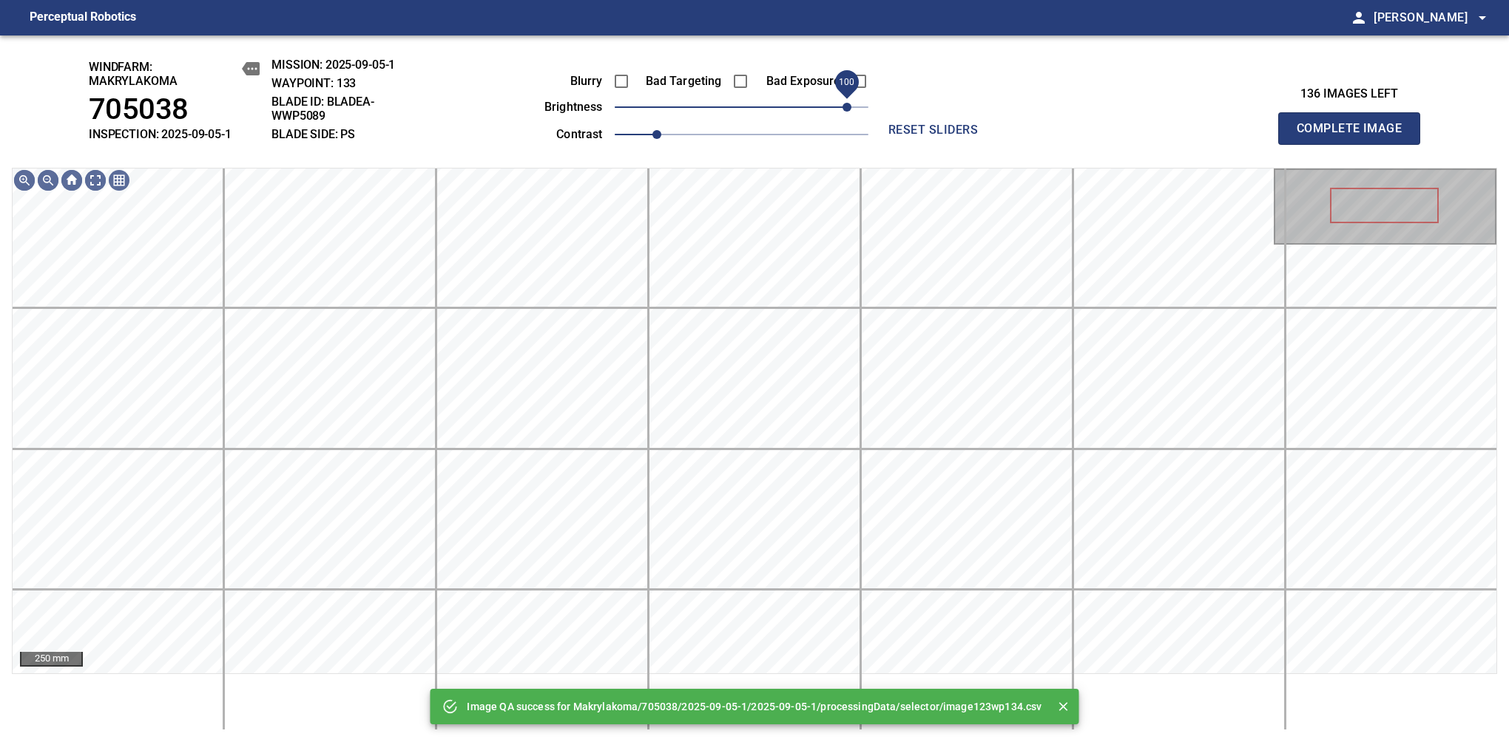
drag, startPoint x: 813, startPoint y: 106, endPoint x: 852, endPoint y: 106, distance: 39.2
click at [852, 106] on span "100" at bounding box center [742, 107] width 254 height 21
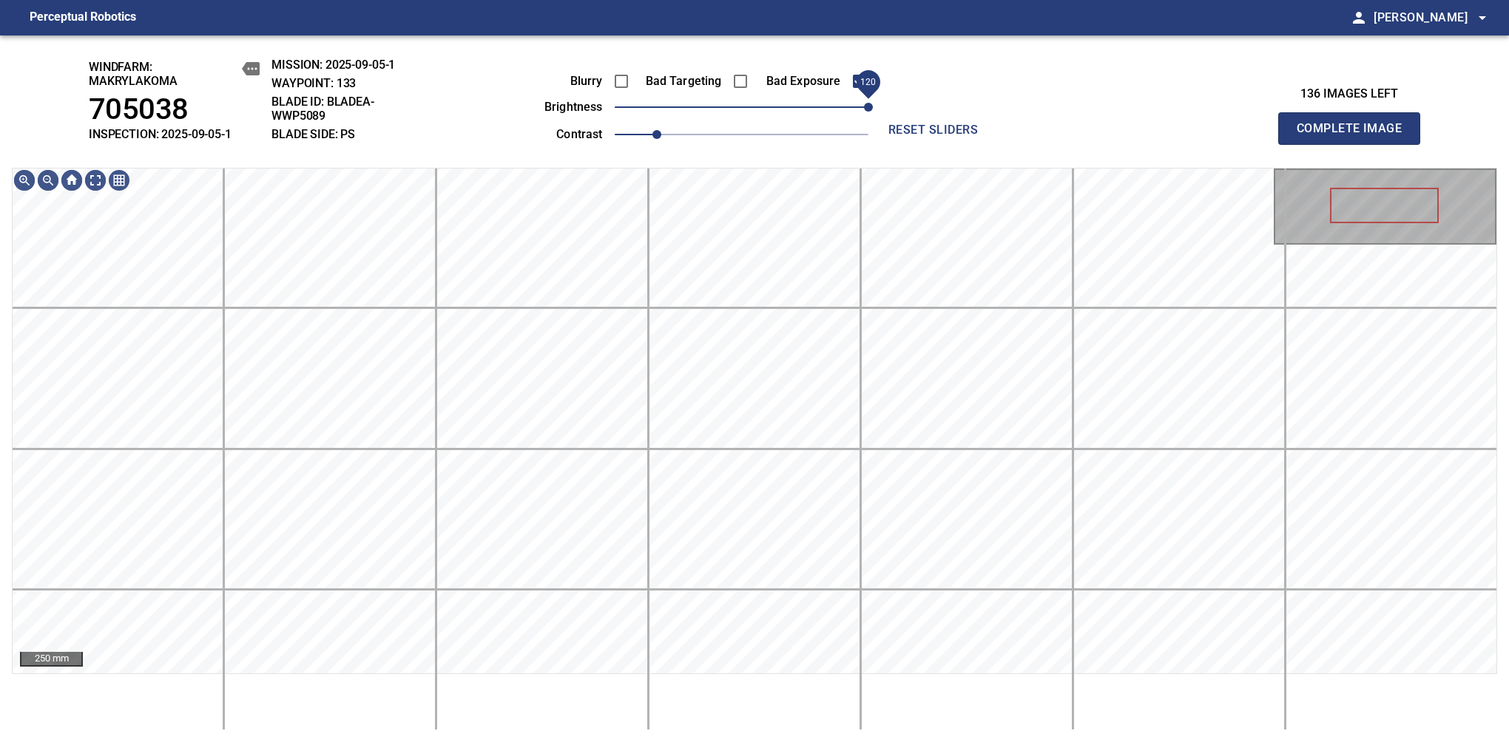
click at [866, 106] on span "120" at bounding box center [868, 107] width 9 height 9
drag, startPoint x: 680, startPoint y: 133, endPoint x: 698, endPoint y: 127, distance: 19.4
click at [698, 127] on span "1.2" at bounding box center [742, 134] width 254 height 21
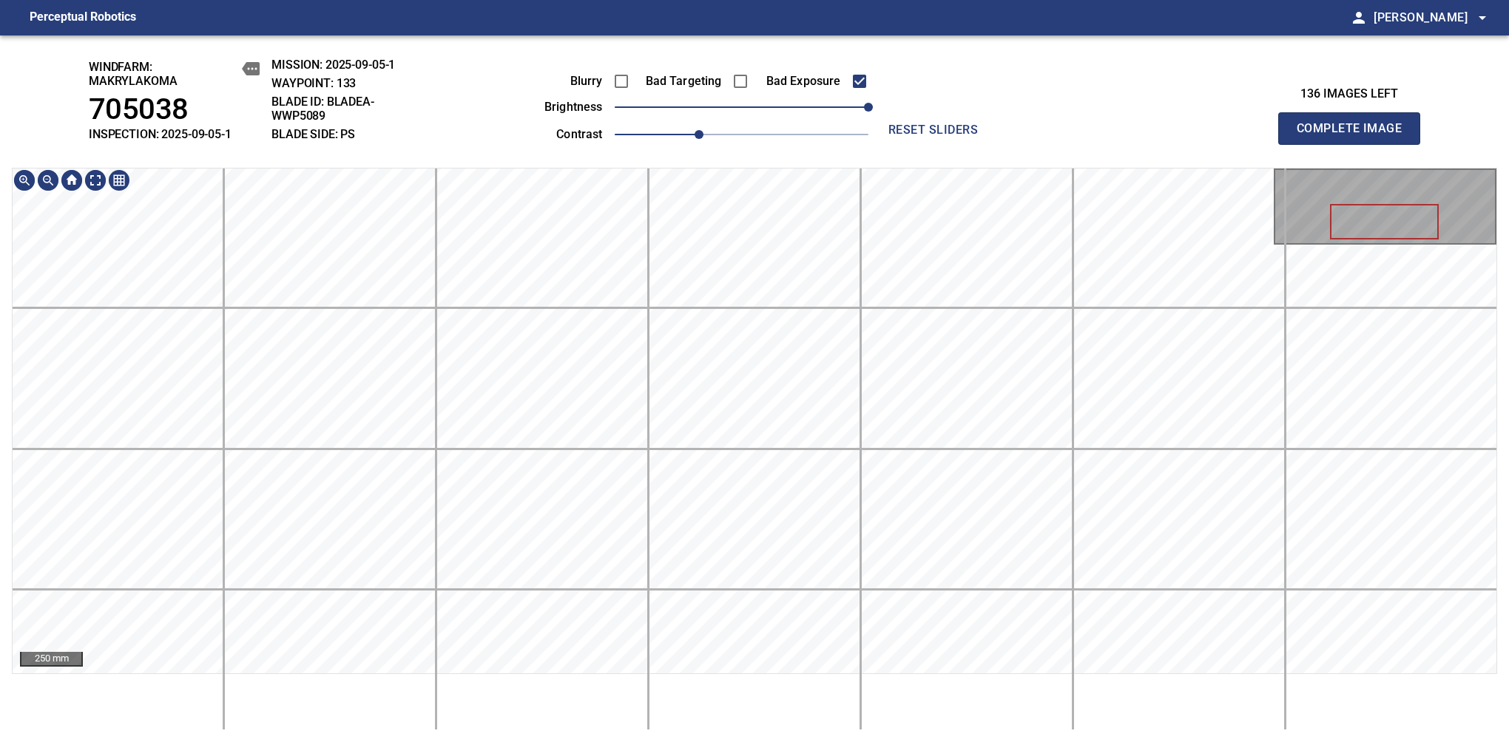
click at [708, 37] on div "windfarm: Makrylakoma 705038 INSPECTION: 2025-09-05-1 MISSION: 2025-09-05-1 WAY…" at bounding box center [754, 388] width 1509 height 707
click at [1355, 136] on span "Complete Image" at bounding box center [1348, 128] width 109 height 21
drag, startPoint x: 879, startPoint y: 98, endPoint x: 856, endPoint y: 109, distance: 25.5
click at [856, 109] on span "110" at bounding box center [742, 107] width 254 height 21
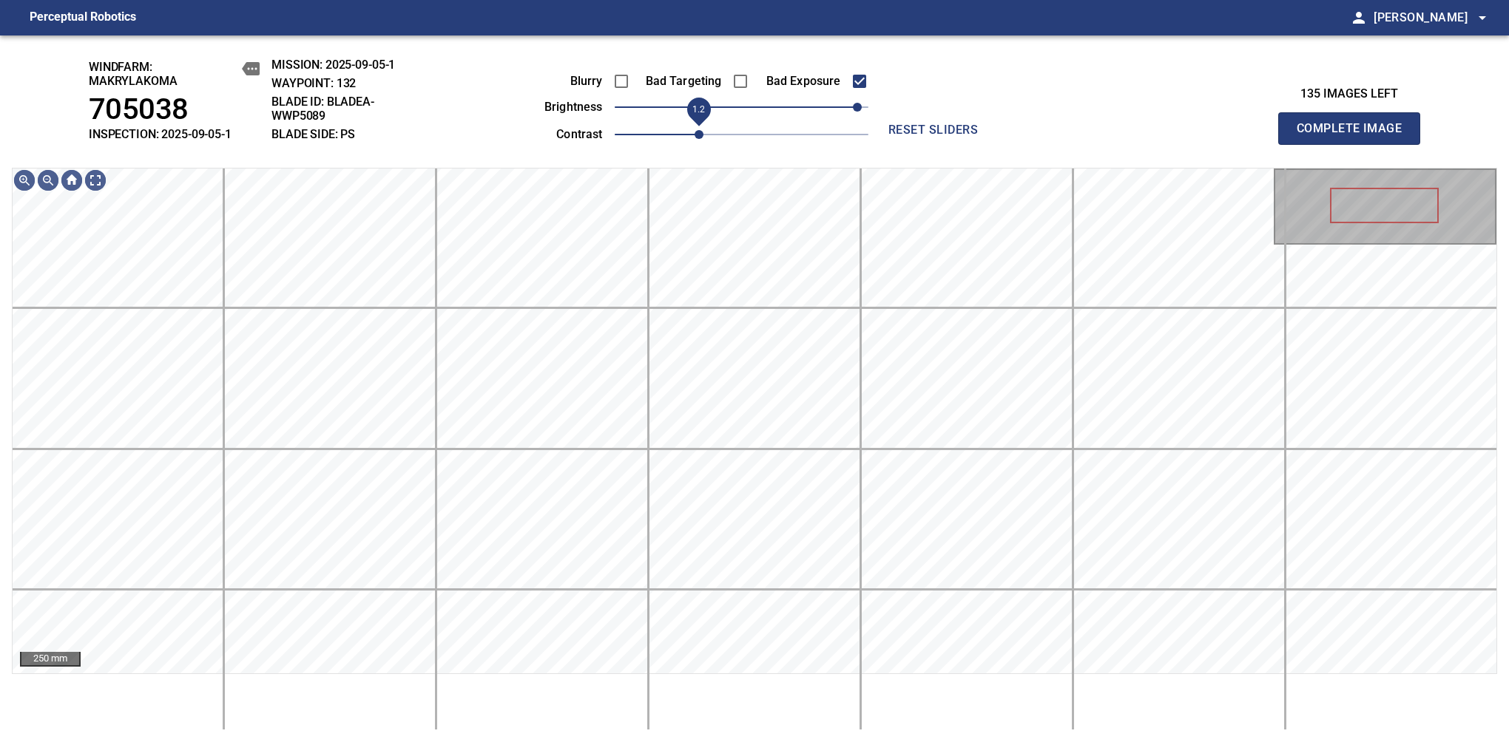
click at [703, 139] on span "1.2" at bounding box center [698, 134] width 9 height 9
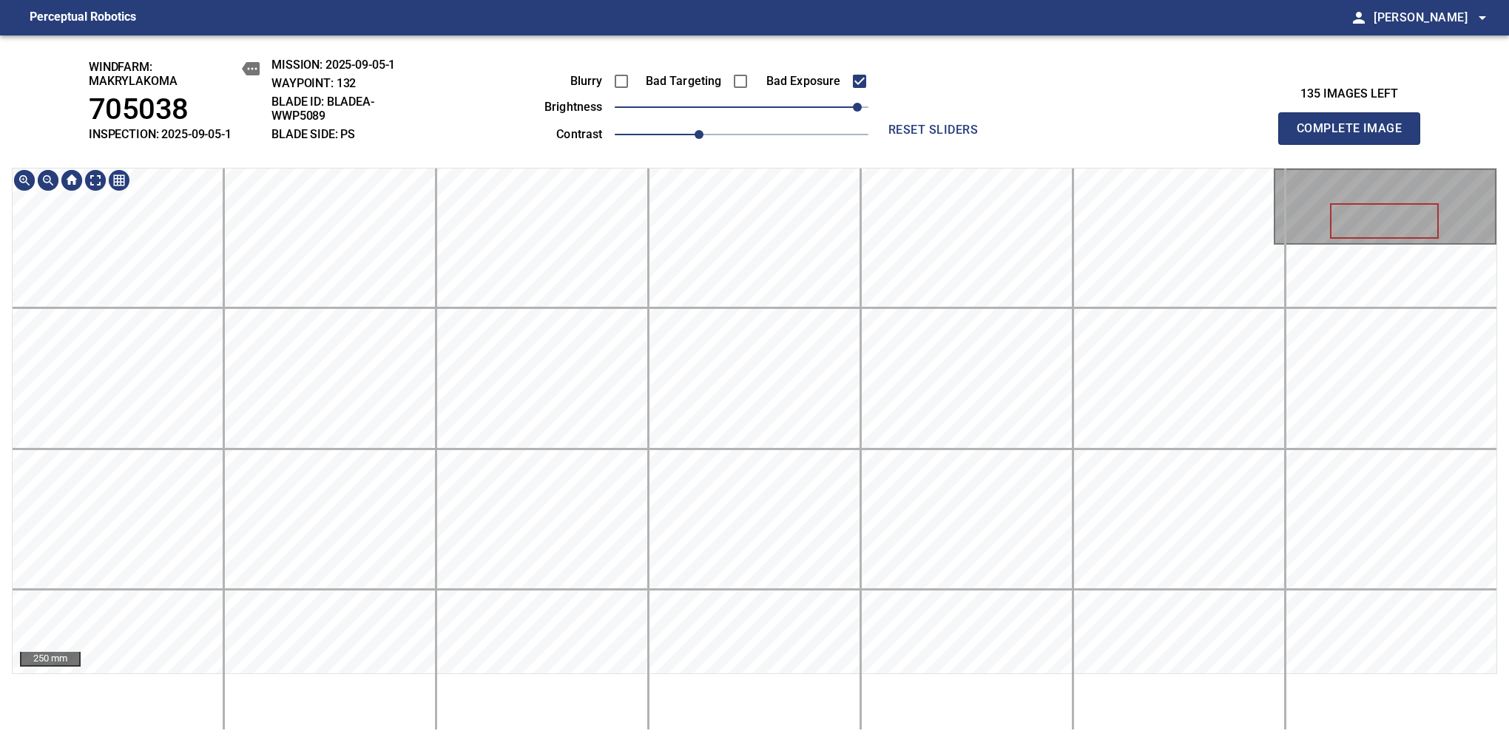
click at [768, 0] on html "Perceptual Robotics person [PERSON_NAME] arrow_drop_down windfarm: Makrylakoma …" at bounding box center [754, 371] width 1509 height 742
click at [1355, 136] on span "Complete Image" at bounding box center [1348, 128] width 109 height 21
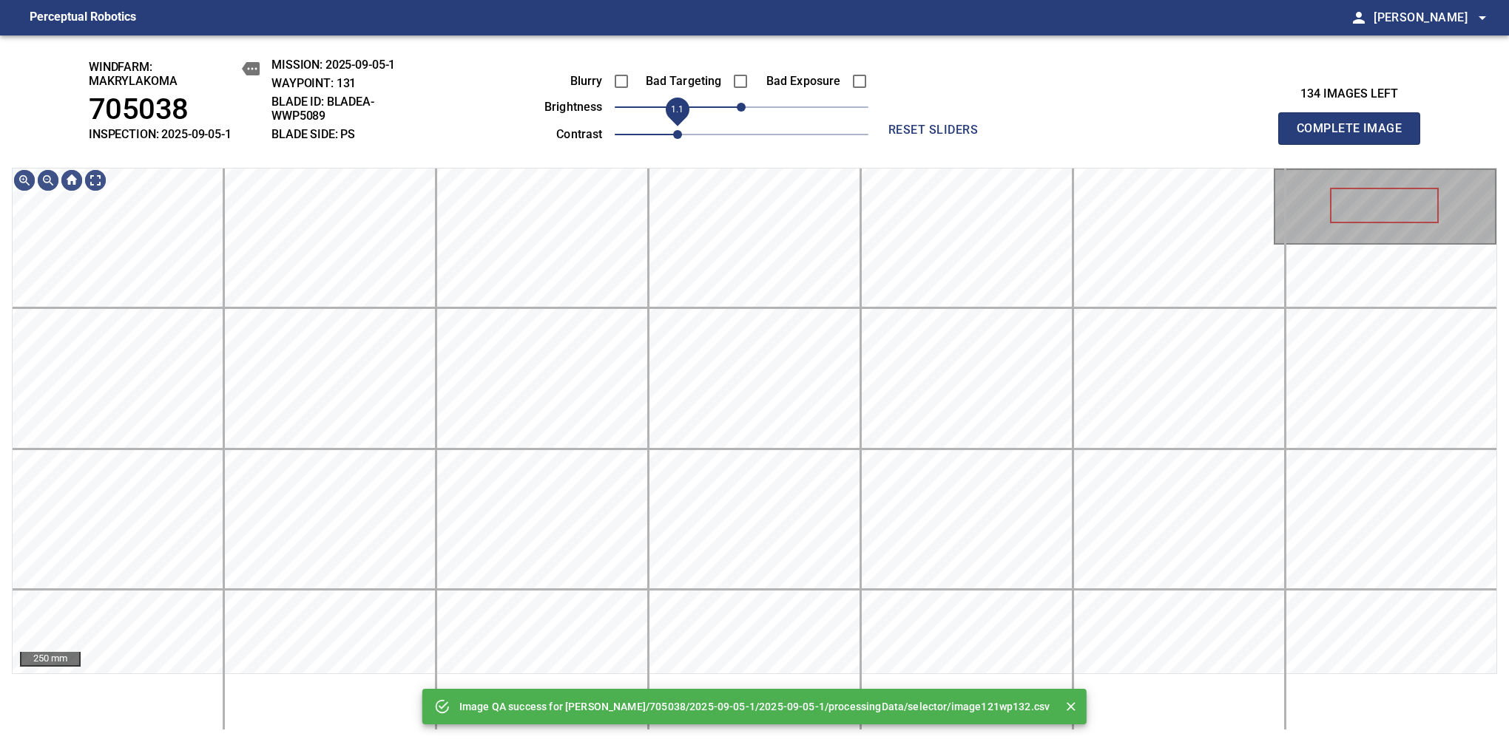
drag, startPoint x: 680, startPoint y: 123, endPoint x: 695, endPoint y: 123, distance: 15.5
click at [682, 130] on span "1.1" at bounding box center [677, 134] width 9 height 9
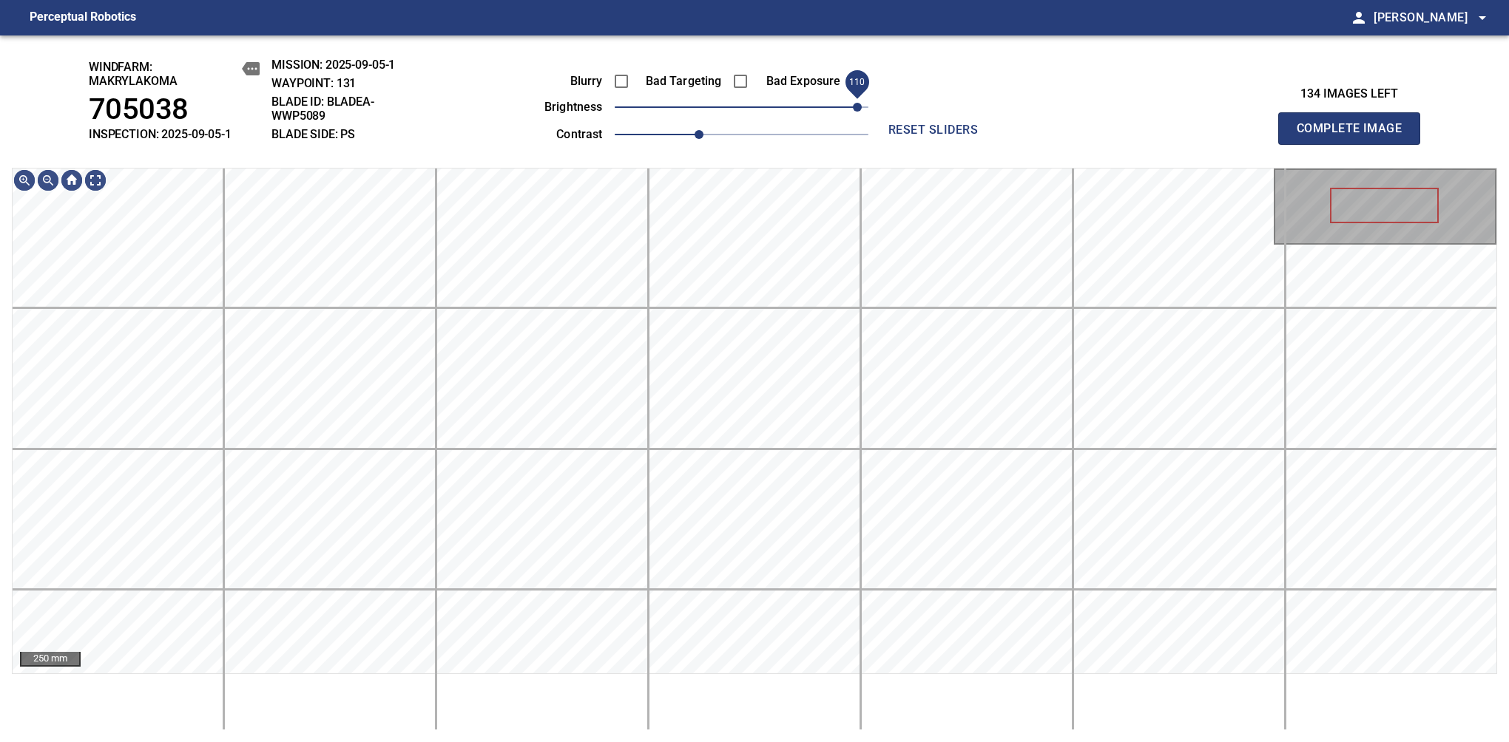
drag, startPoint x: 772, startPoint y: 112, endPoint x: 861, endPoint y: 115, distance: 88.8
click at [861, 115] on span "110" at bounding box center [742, 107] width 254 height 21
click at [701, 9] on main "Perceptual Robotics person [PERSON_NAME] arrow_drop_down windfarm: Makrylakoma …" at bounding box center [754, 371] width 1509 height 742
click at [1355, 136] on span "Complete Image" at bounding box center [1348, 128] width 109 height 21
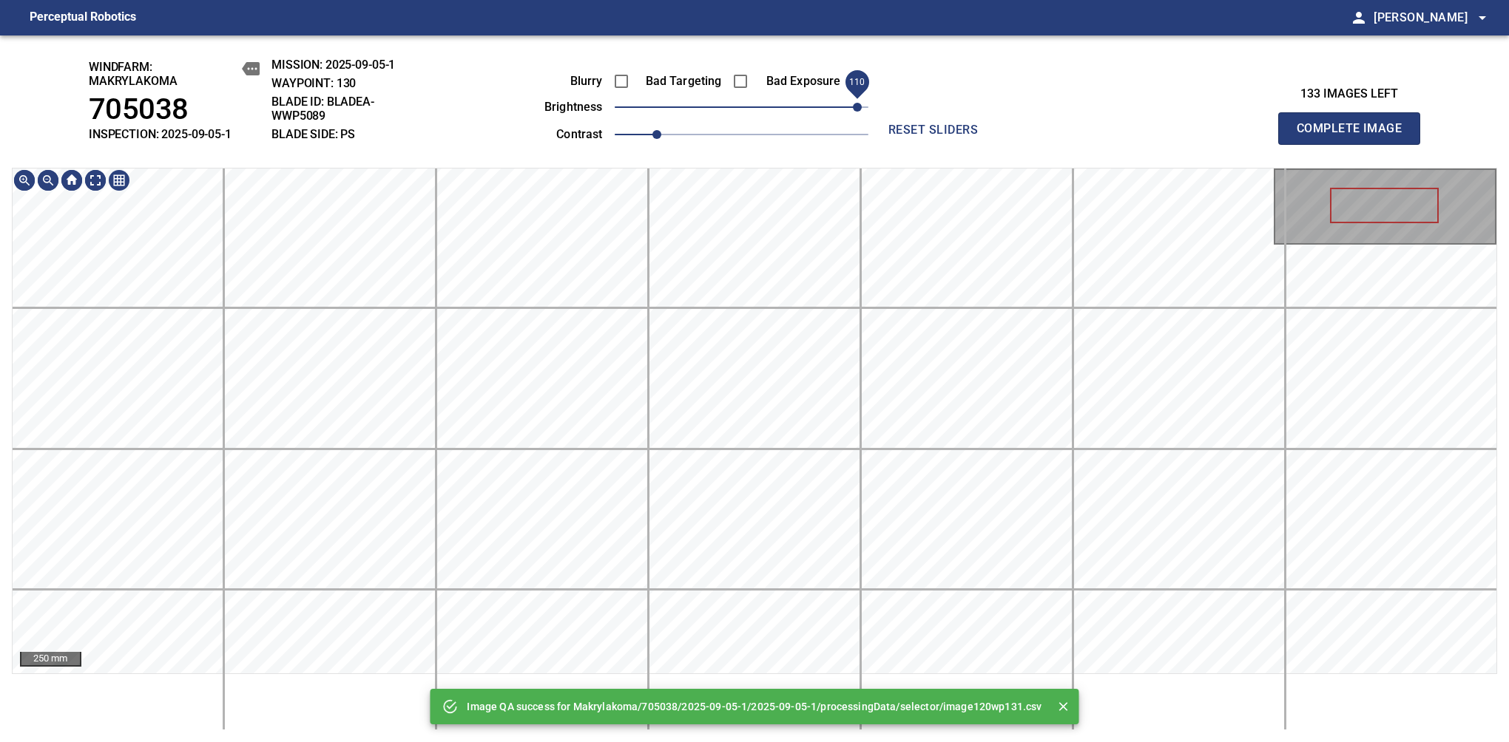
drag, startPoint x: 828, startPoint y: 117, endPoint x: 853, endPoint y: 118, distance: 25.9
click at [853, 118] on span "110" at bounding box center [742, 107] width 254 height 21
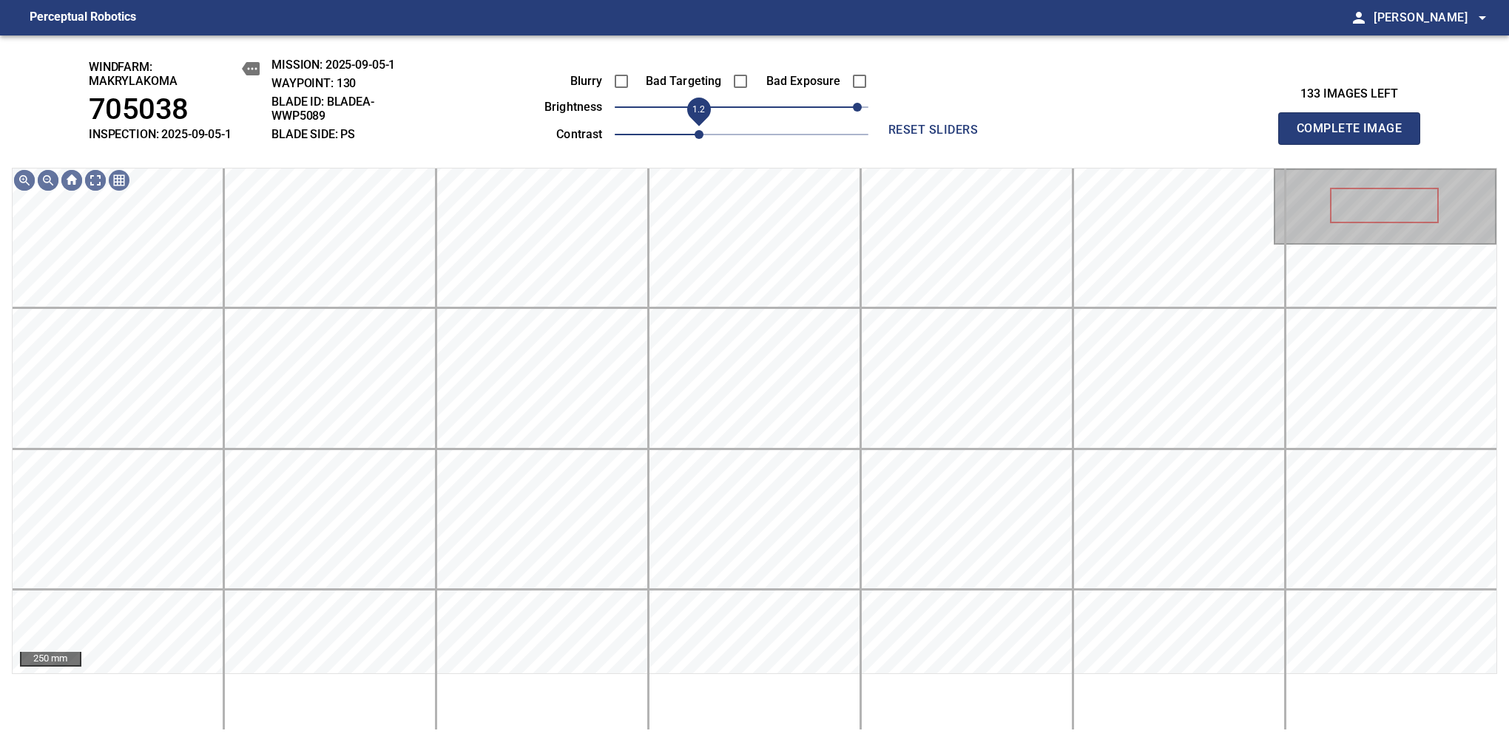
click at [688, 130] on span "1.2" at bounding box center [742, 134] width 254 height 21
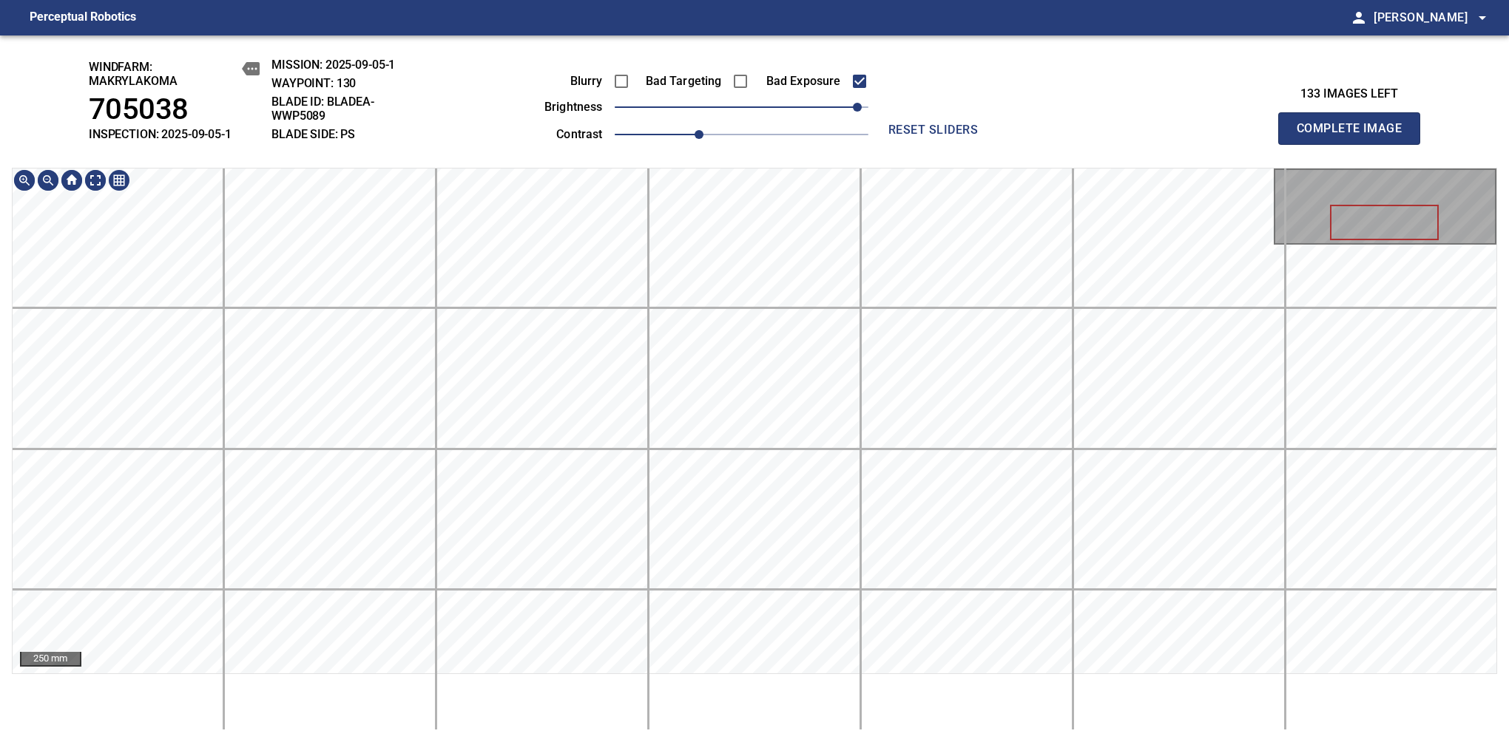
click at [766, 154] on div "windfarm: Makrylakoma 705038 INSPECTION: 2025-09-05-1 MISSION: 2025-09-05-1 WAY…" at bounding box center [754, 388] width 1509 height 707
click at [719, 138] on span "1.2" at bounding box center [742, 134] width 254 height 21
click at [774, 148] on div "windfarm: Makrylakoma 705038 INSPECTION: 2025-09-05-1 MISSION: 2025-09-05-1 WAY…" at bounding box center [754, 388] width 1509 height 707
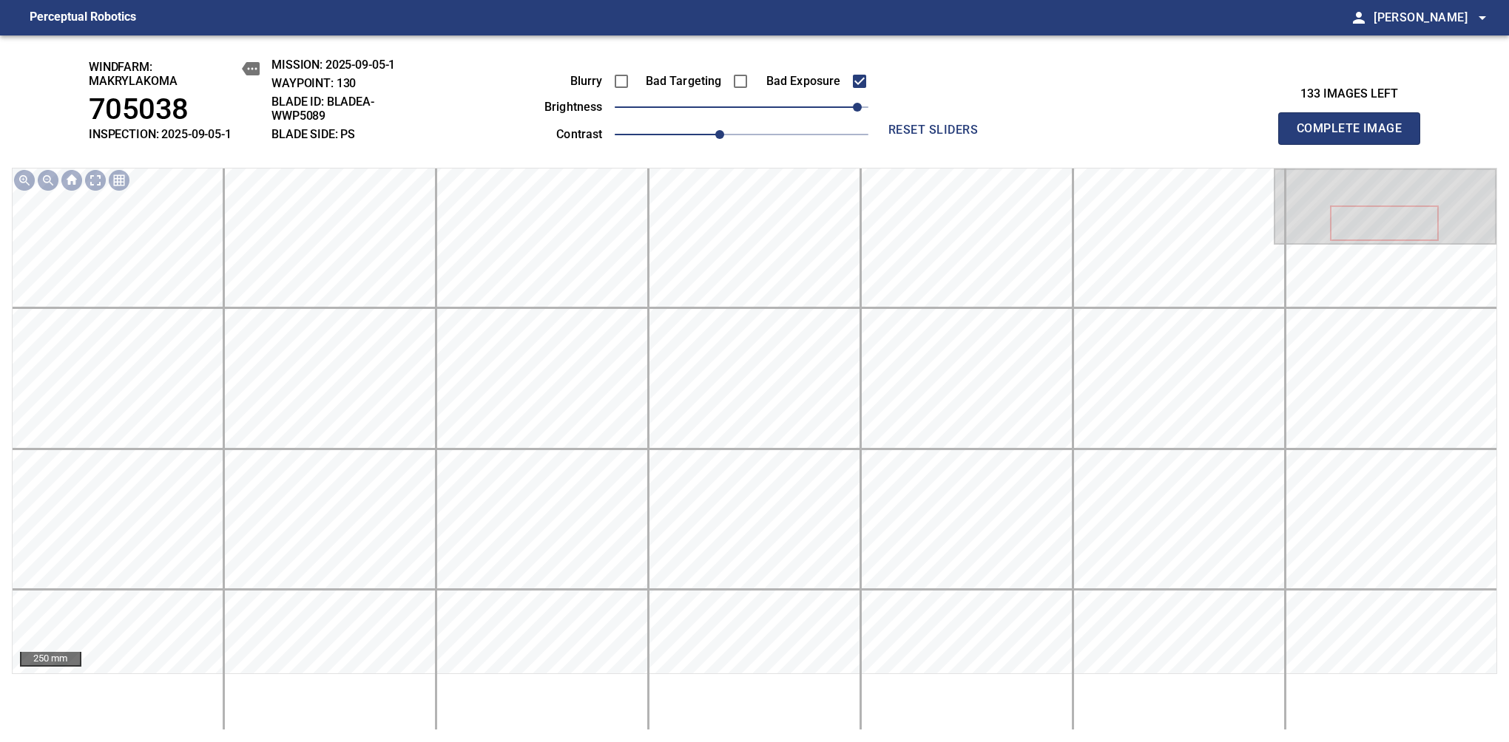
click at [1355, 136] on span "Complete Image" at bounding box center [1348, 128] width 109 height 21
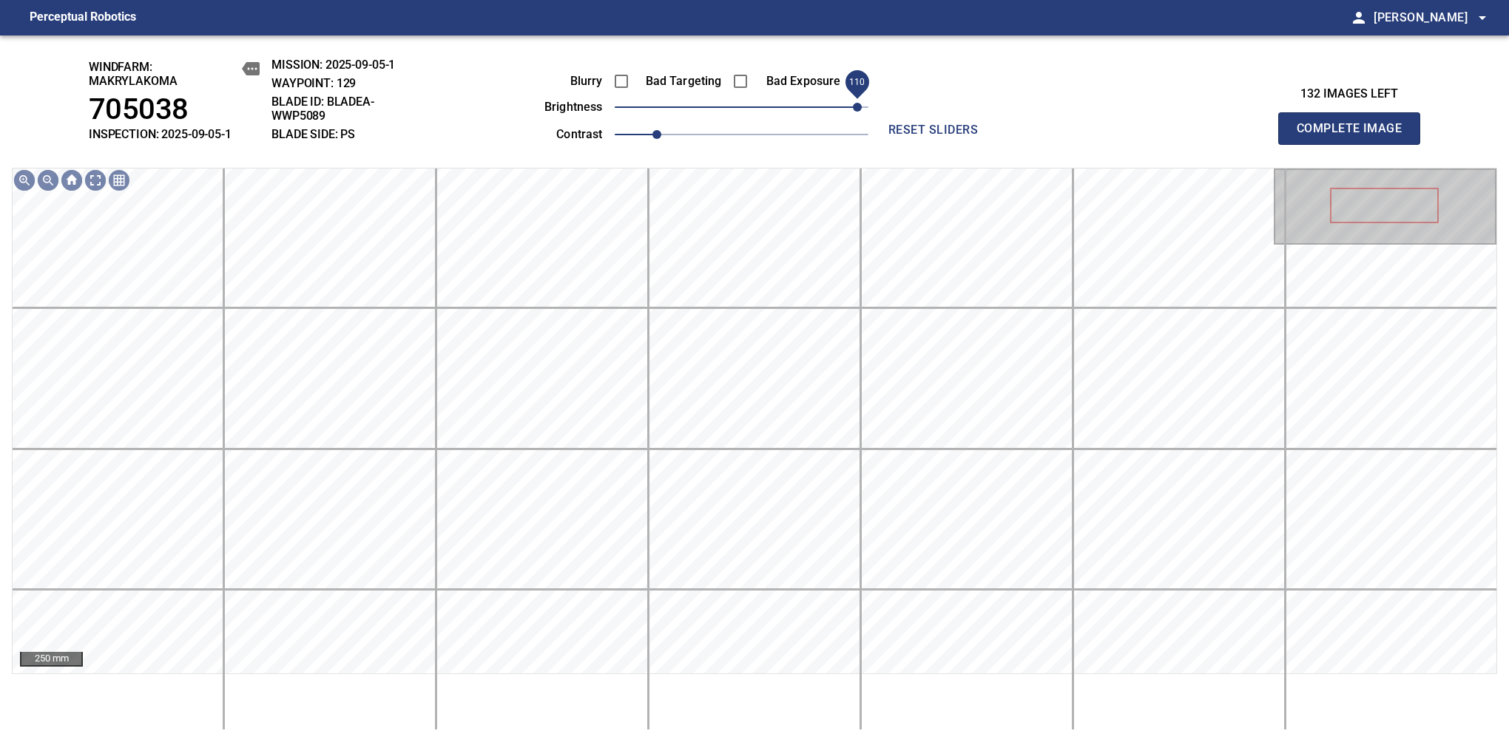
click at [853, 109] on span "110" at bounding box center [742, 107] width 254 height 21
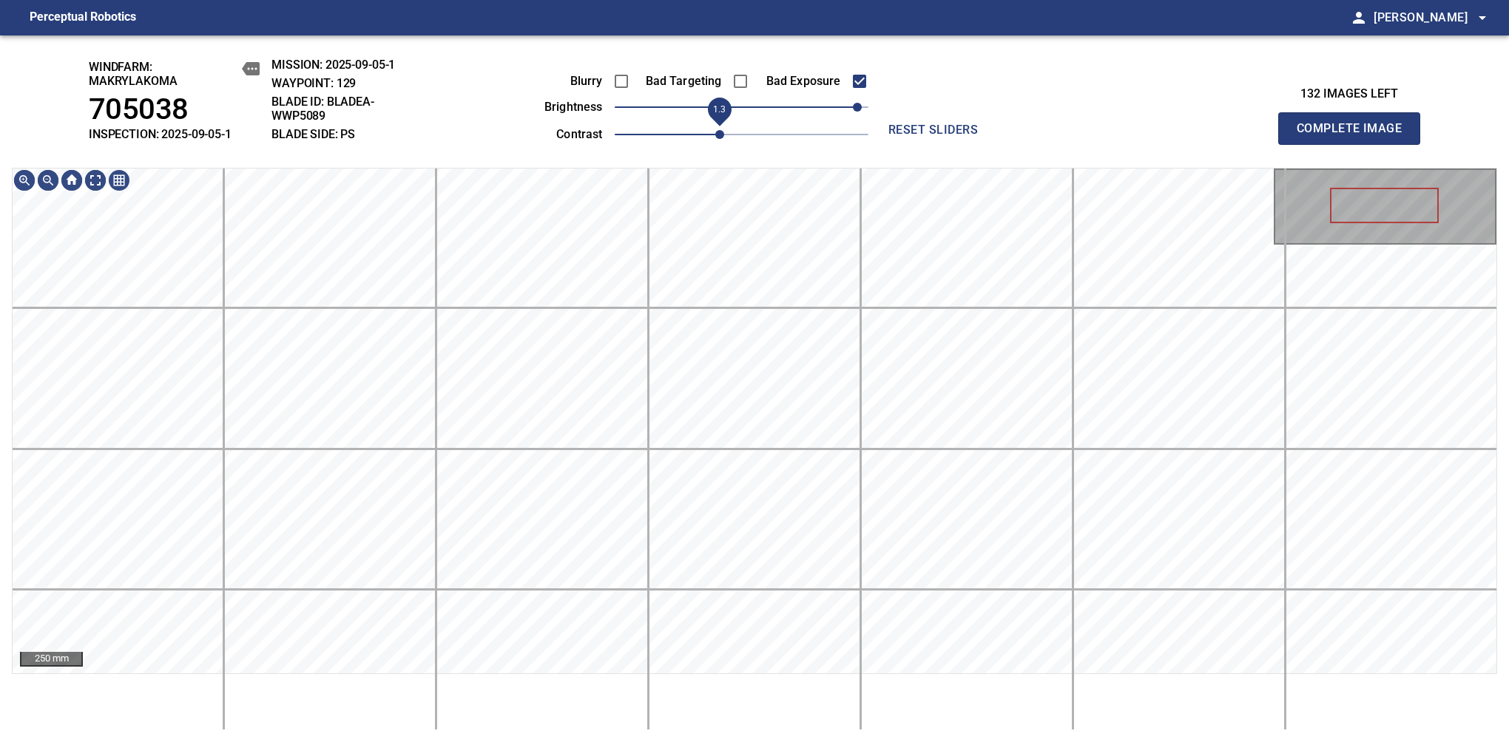
drag, startPoint x: 703, startPoint y: 138, endPoint x: 716, endPoint y: 136, distance: 13.4
click at [716, 136] on span "1.3" at bounding box center [742, 134] width 254 height 21
click at [722, 0] on html "Perceptual Robotics person [PERSON_NAME] arrow_drop_down windfarm: Makrylakoma …" at bounding box center [754, 371] width 1509 height 742
drag, startPoint x: 1352, startPoint y: 133, endPoint x: 1352, endPoint y: 121, distance: 12.6
click at [1355, 136] on span "Complete Image" at bounding box center [1348, 128] width 109 height 21
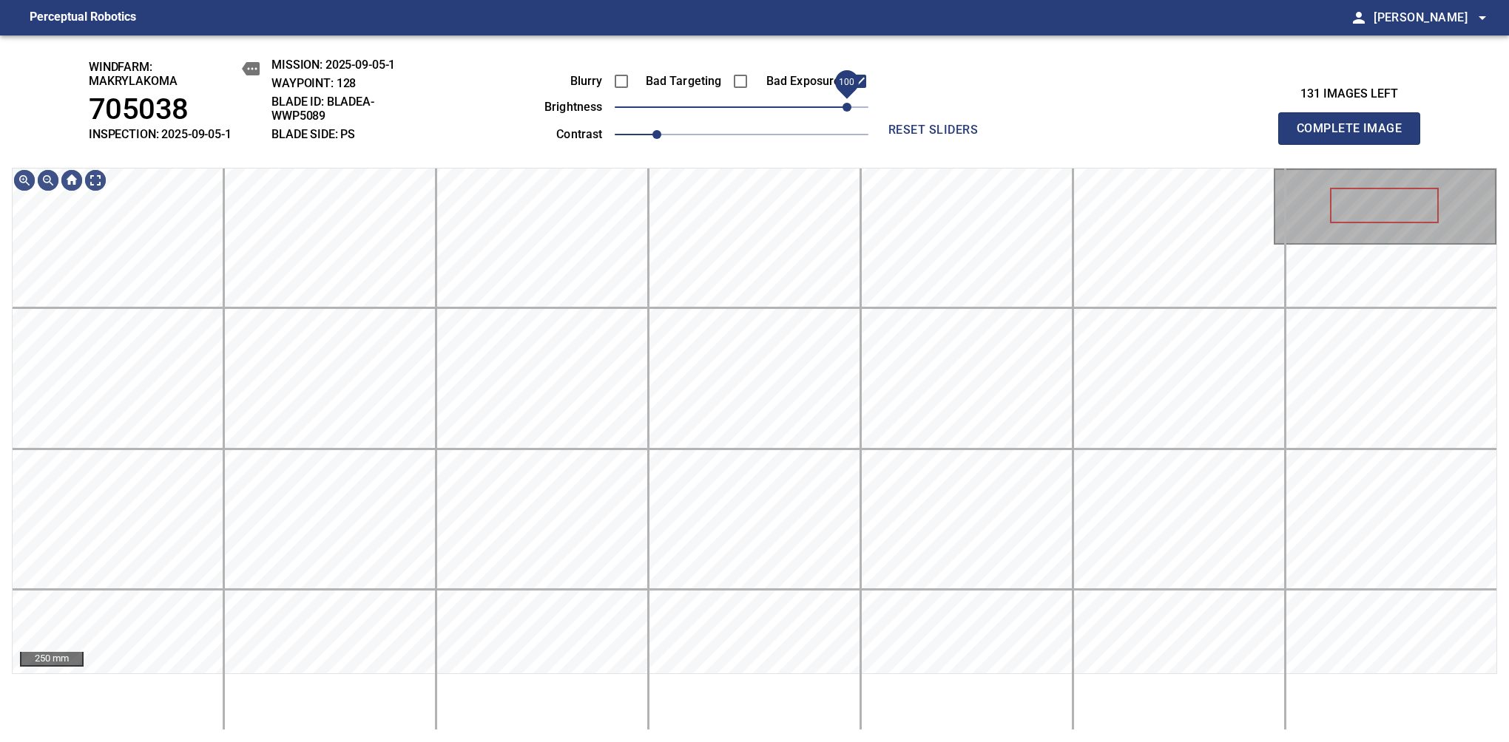
drag, startPoint x: 780, startPoint y: 115, endPoint x: 845, endPoint y: 115, distance: 64.3
click at [845, 115] on span "100" at bounding box center [742, 107] width 254 height 21
drag, startPoint x: 653, startPoint y: 141, endPoint x: 689, endPoint y: 130, distance: 37.7
click at [694, 130] on span "1.2" at bounding box center [698, 134] width 9 height 9
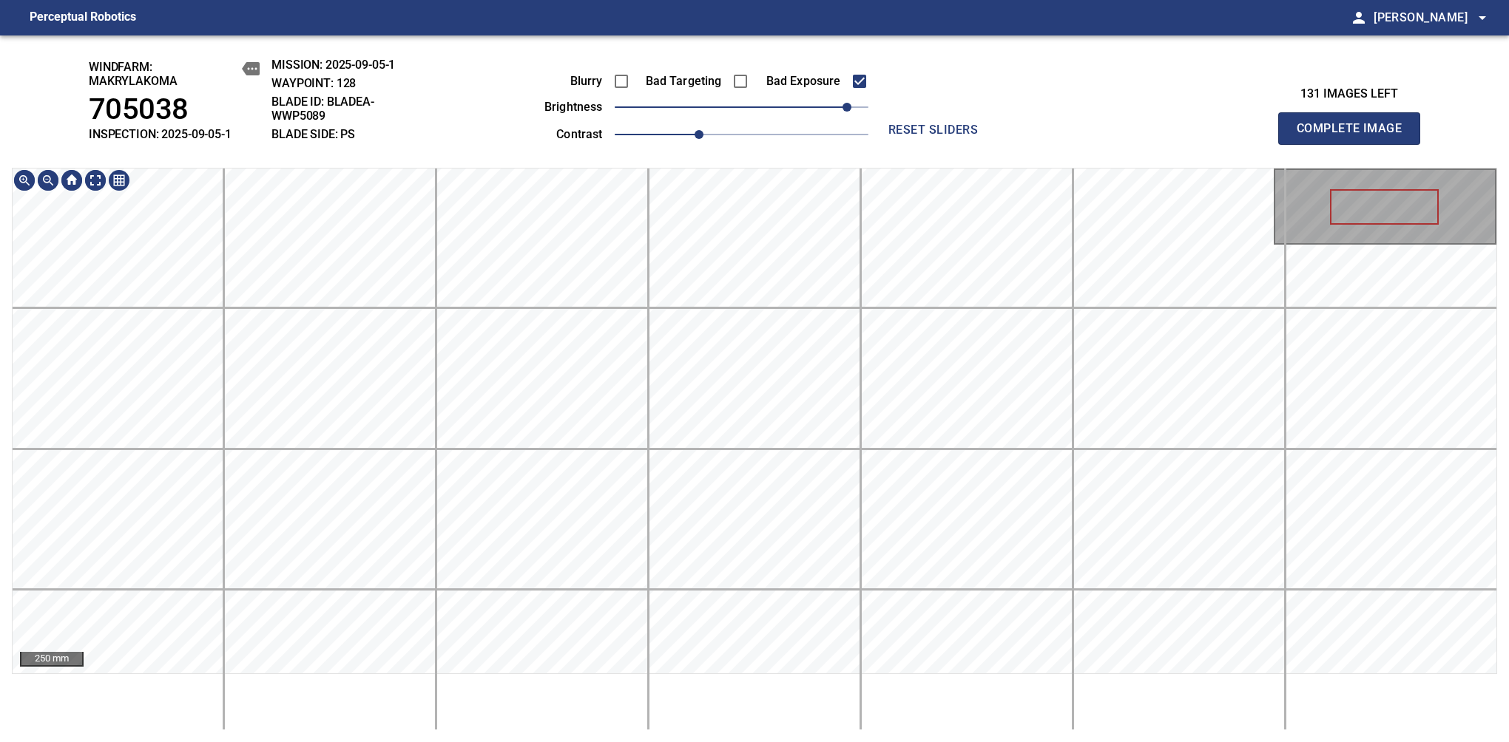
click at [669, 0] on html "Perceptual Robotics person [PERSON_NAME] arrow_drop_down windfarm: Makrylakoma …" at bounding box center [754, 371] width 1509 height 742
click at [715, 135] on span "1.3" at bounding box center [719, 134] width 9 height 9
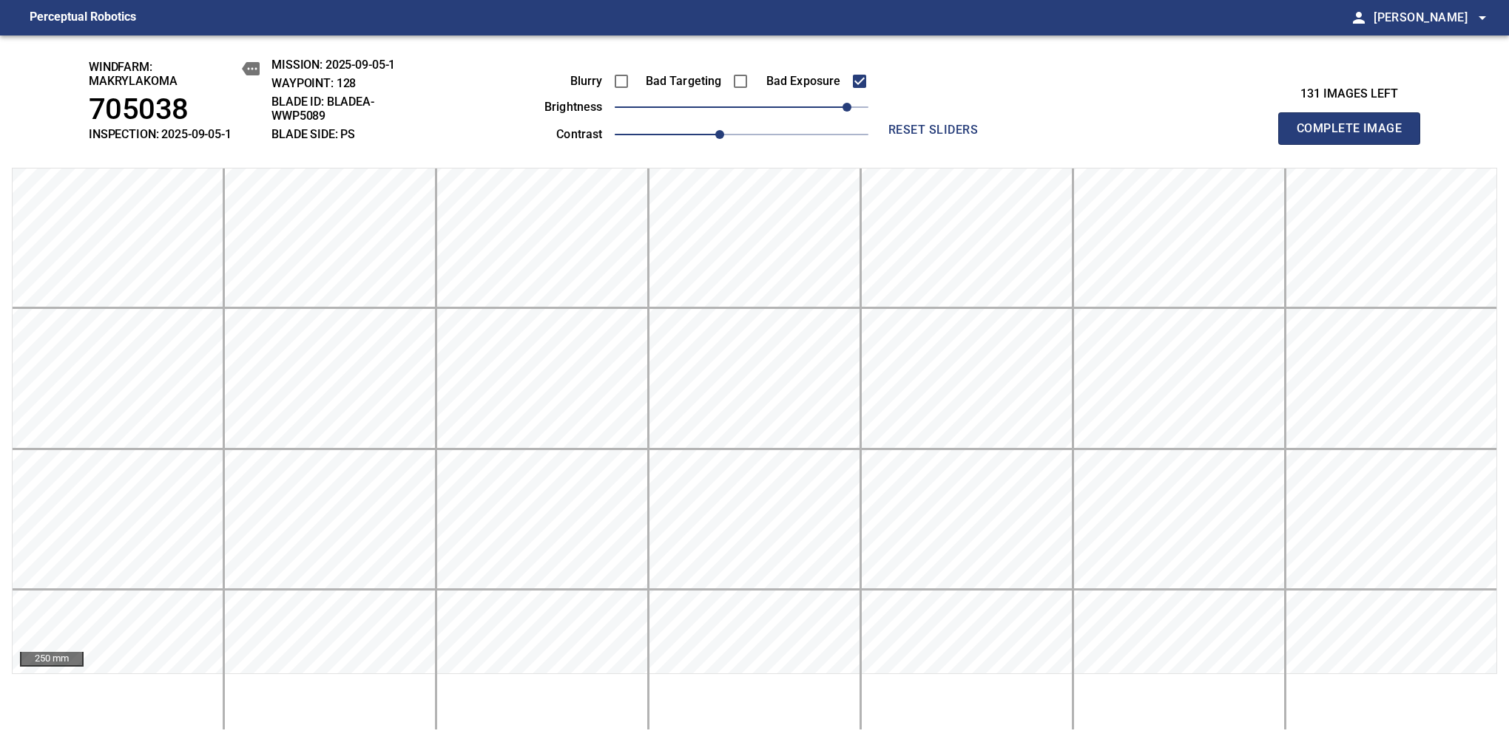
click at [1355, 136] on span "Complete Image" at bounding box center [1348, 128] width 109 height 21
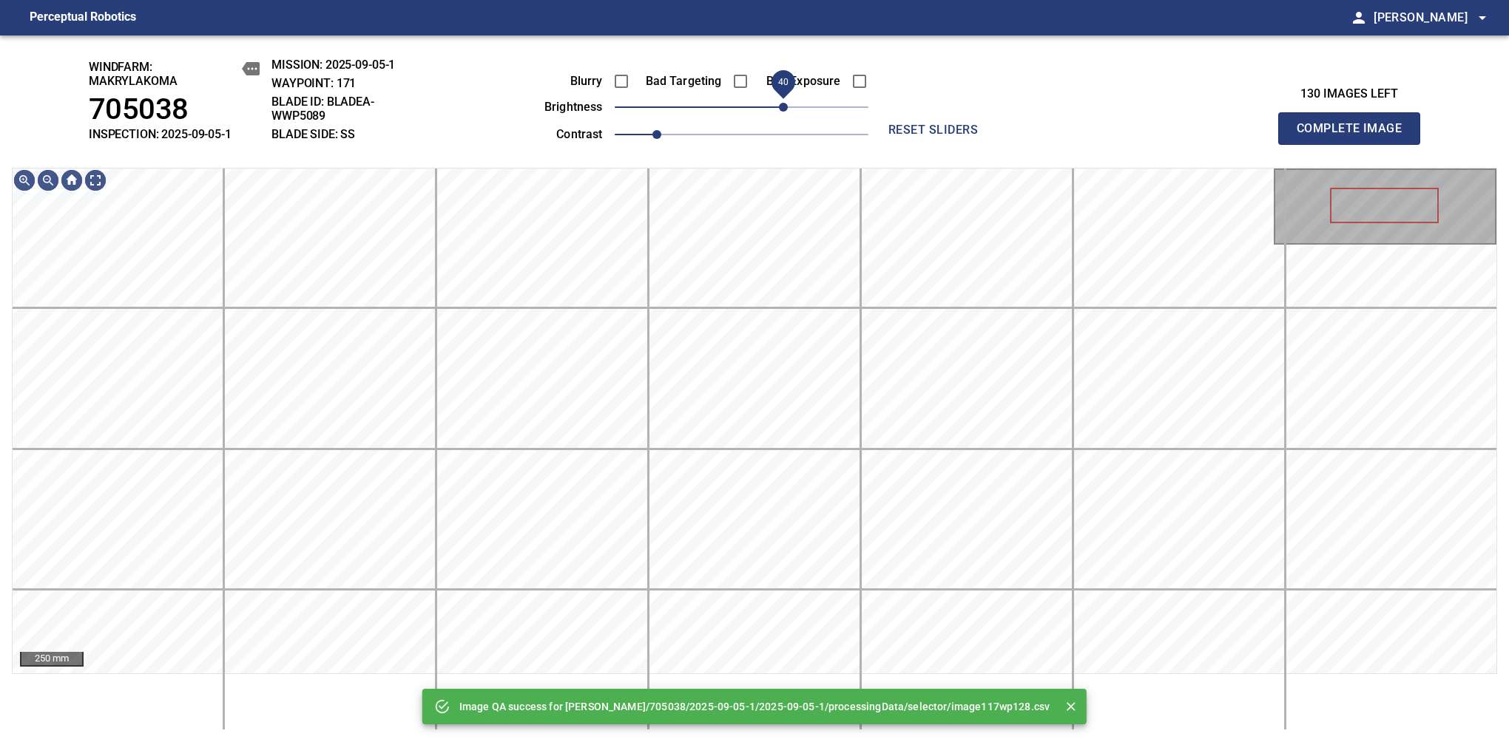
drag, startPoint x: 767, startPoint y: 106, endPoint x: 785, endPoint y: 104, distance: 18.0
click at [785, 104] on span "40" at bounding box center [783, 107] width 9 height 9
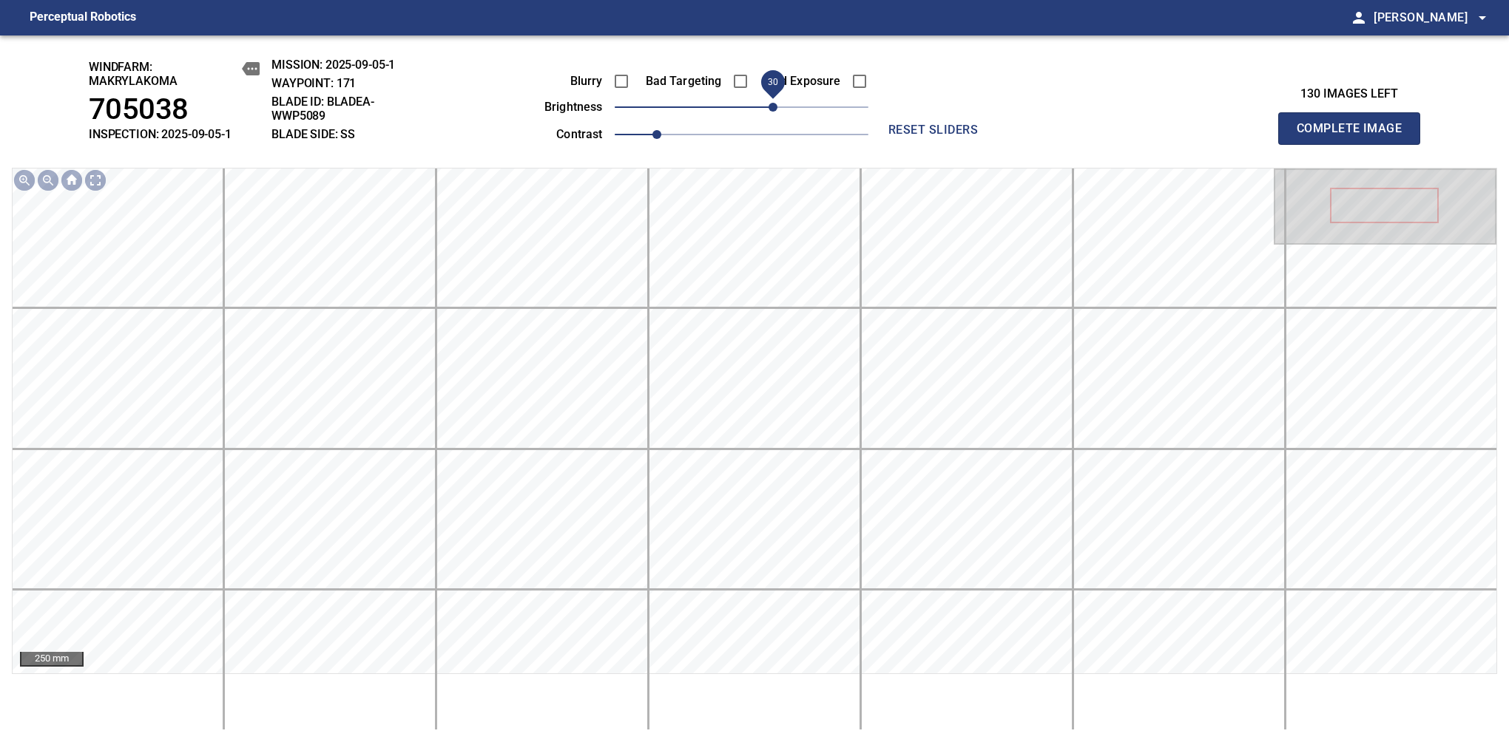
click at [777, 112] on span "30" at bounding box center [772, 107] width 9 height 9
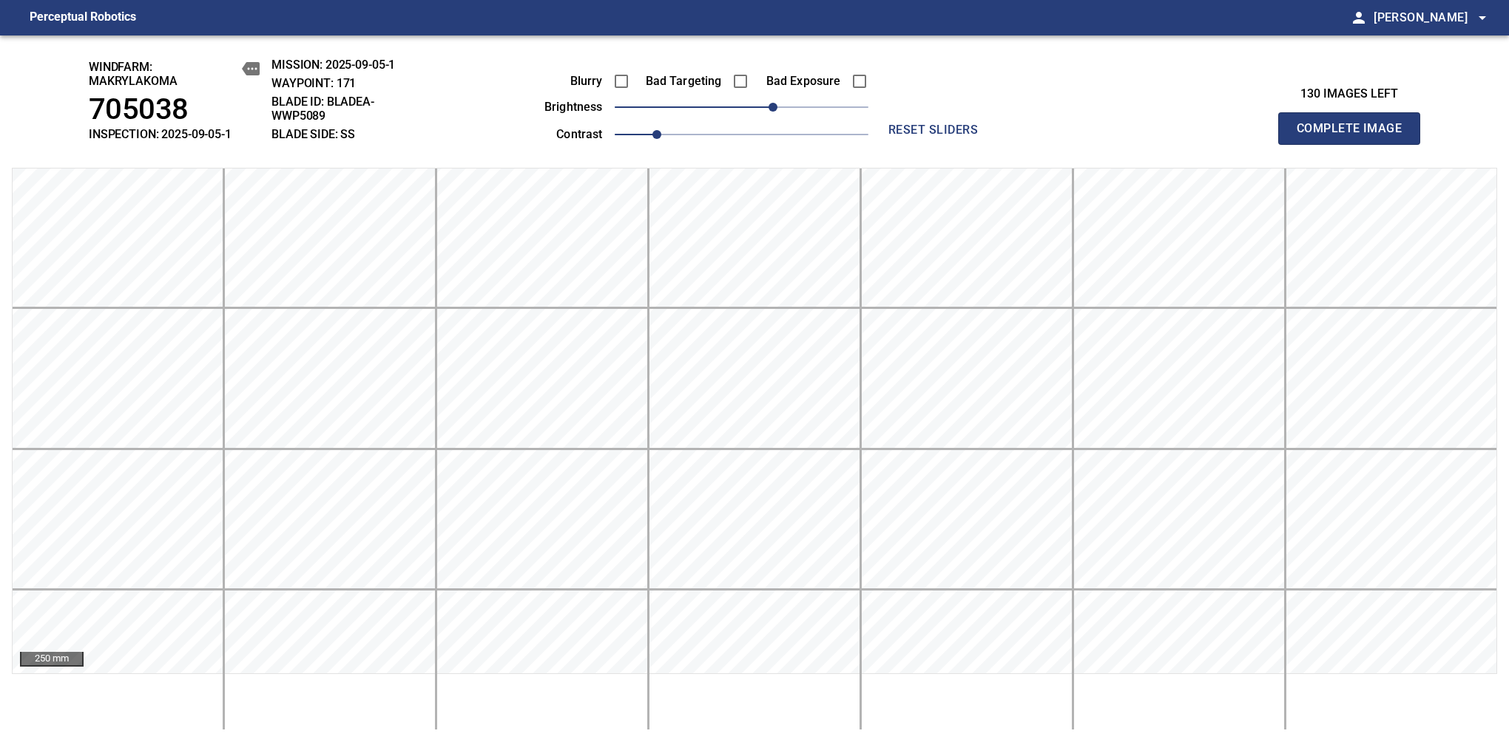
click at [1355, 136] on span "Complete Image" at bounding box center [1348, 128] width 109 height 21
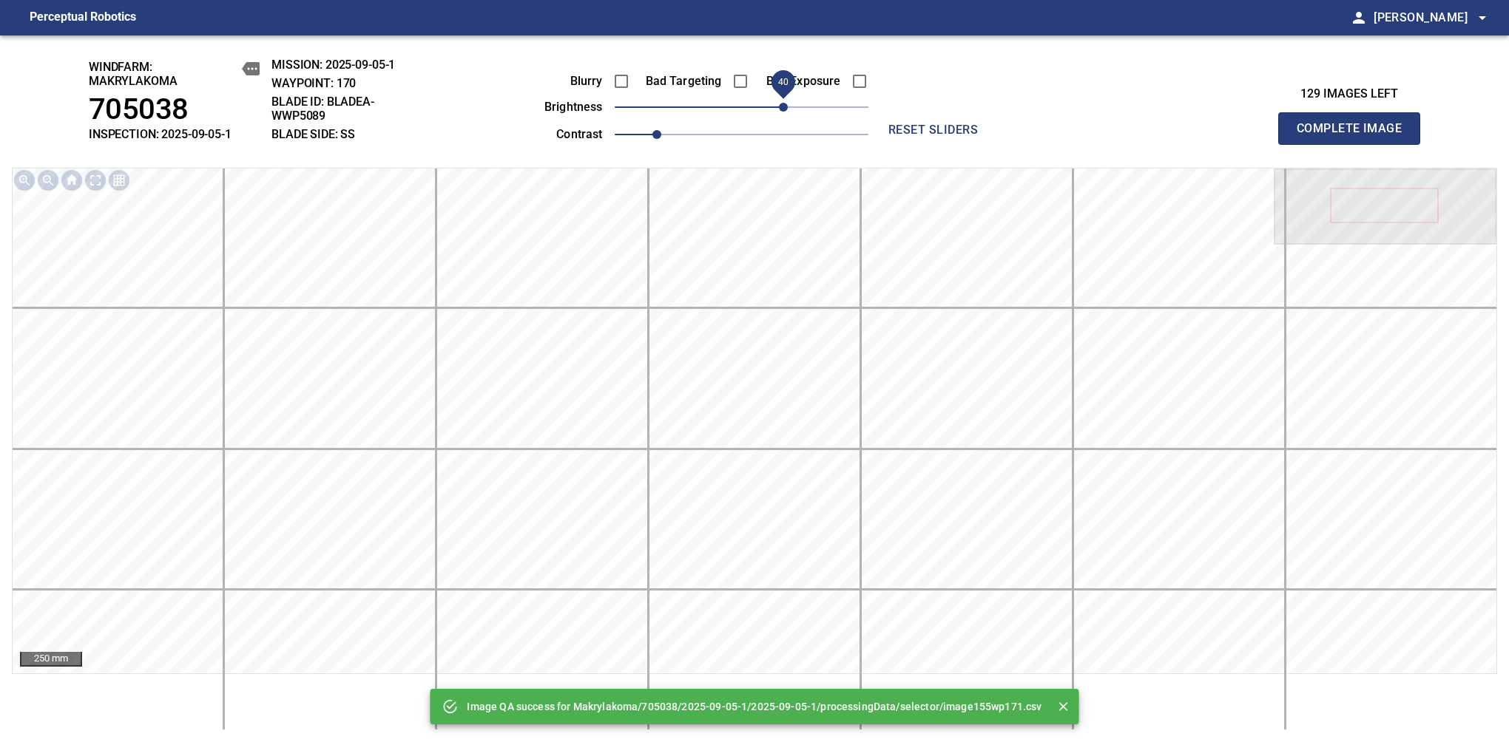
click at [780, 109] on span "40" at bounding box center [783, 107] width 9 height 9
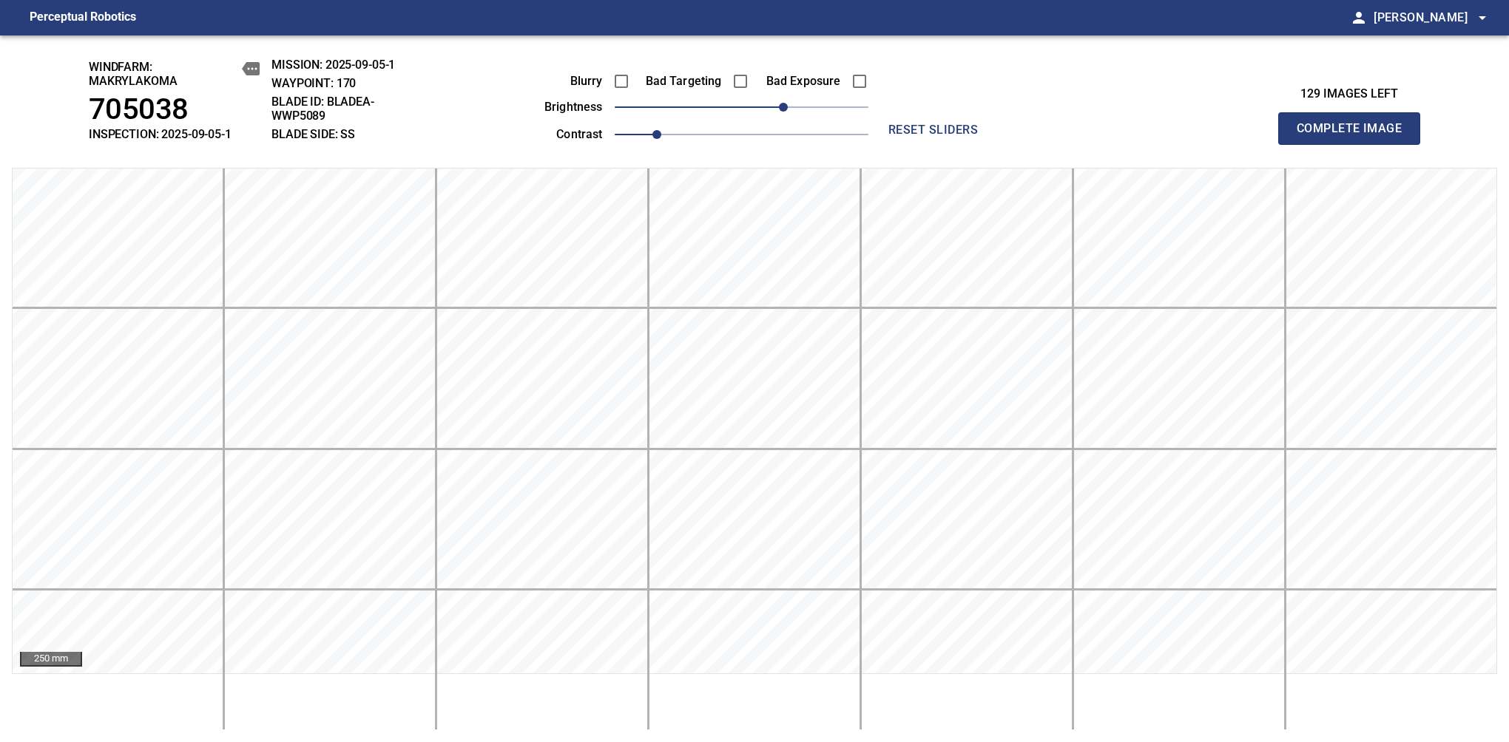
click at [1355, 136] on span "Complete Image" at bounding box center [1348, 128] width 109 height 21
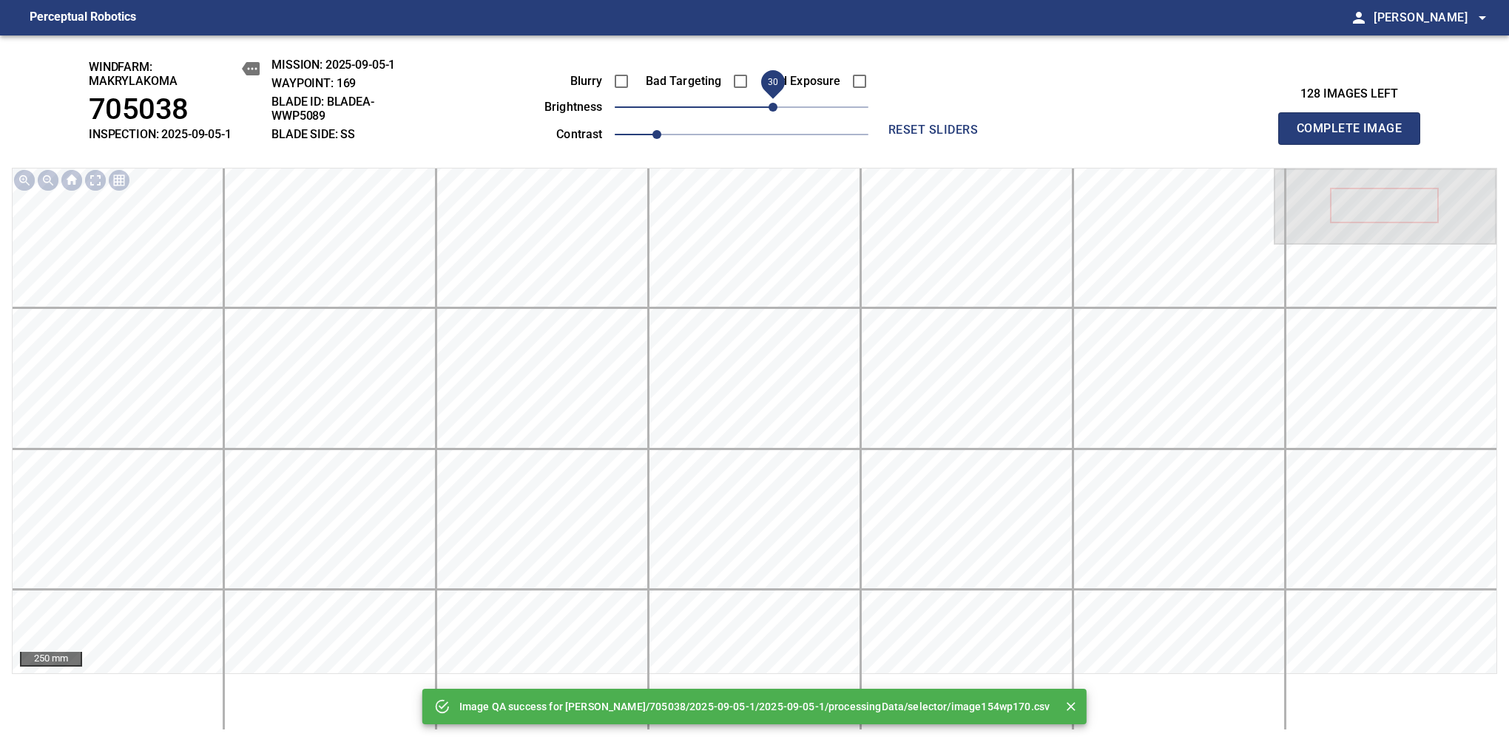
drag, startPoint x: 746, startPoint y: 112, endPoint x: 772, endPoint y: 104, distance: 27.1
click at [772, 104] on span "30" at bounding box center [772, 107] width 9 height 9
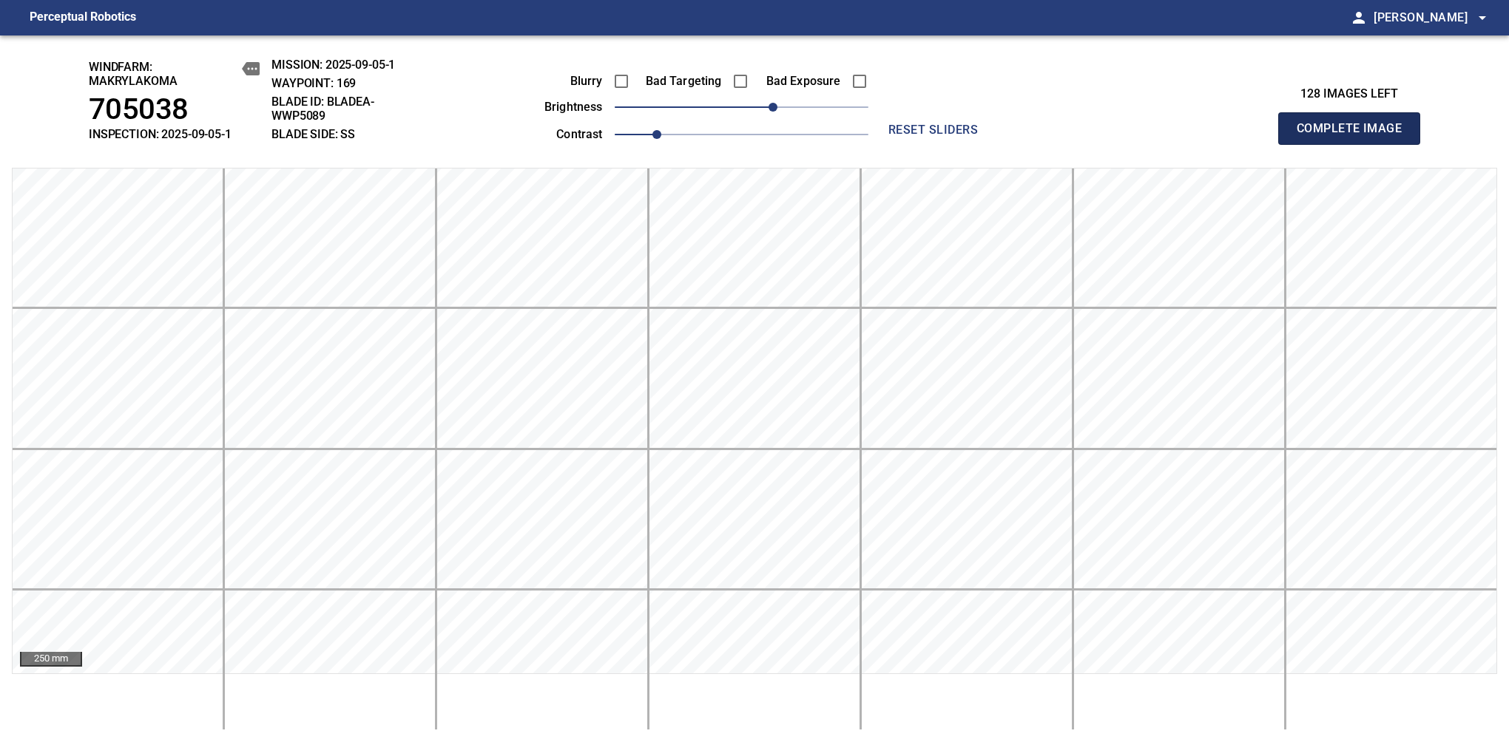
click at [1355, 136] on span "Complete Image" at bounding box center [1348, 128] width 109 height 21
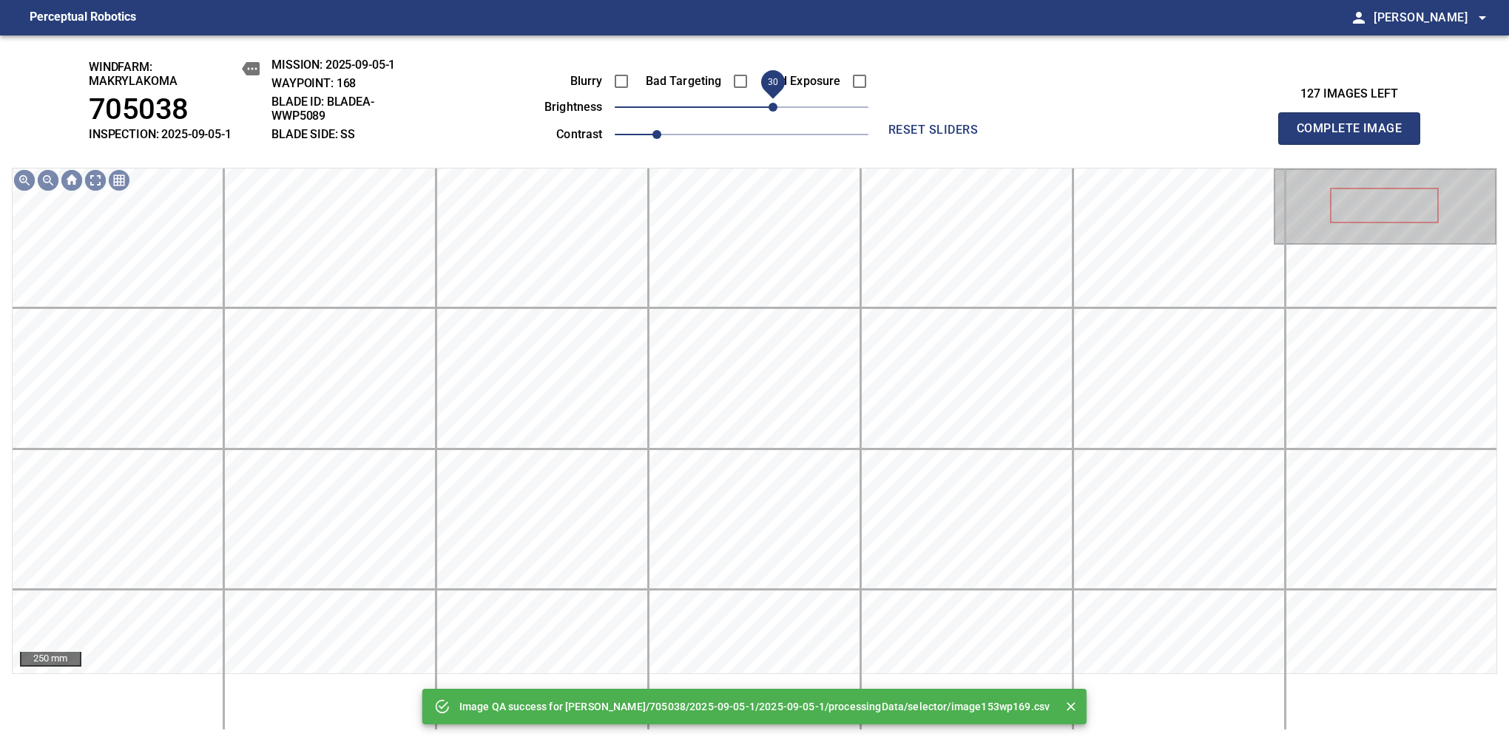
drag, startPoint x: 748, startPoint y: 107, endPoint x: 772, endPoint y: 104, distance: 23.8
click at [772, 104] on span "30" at bounding box center [772, 107] width 9 height 9
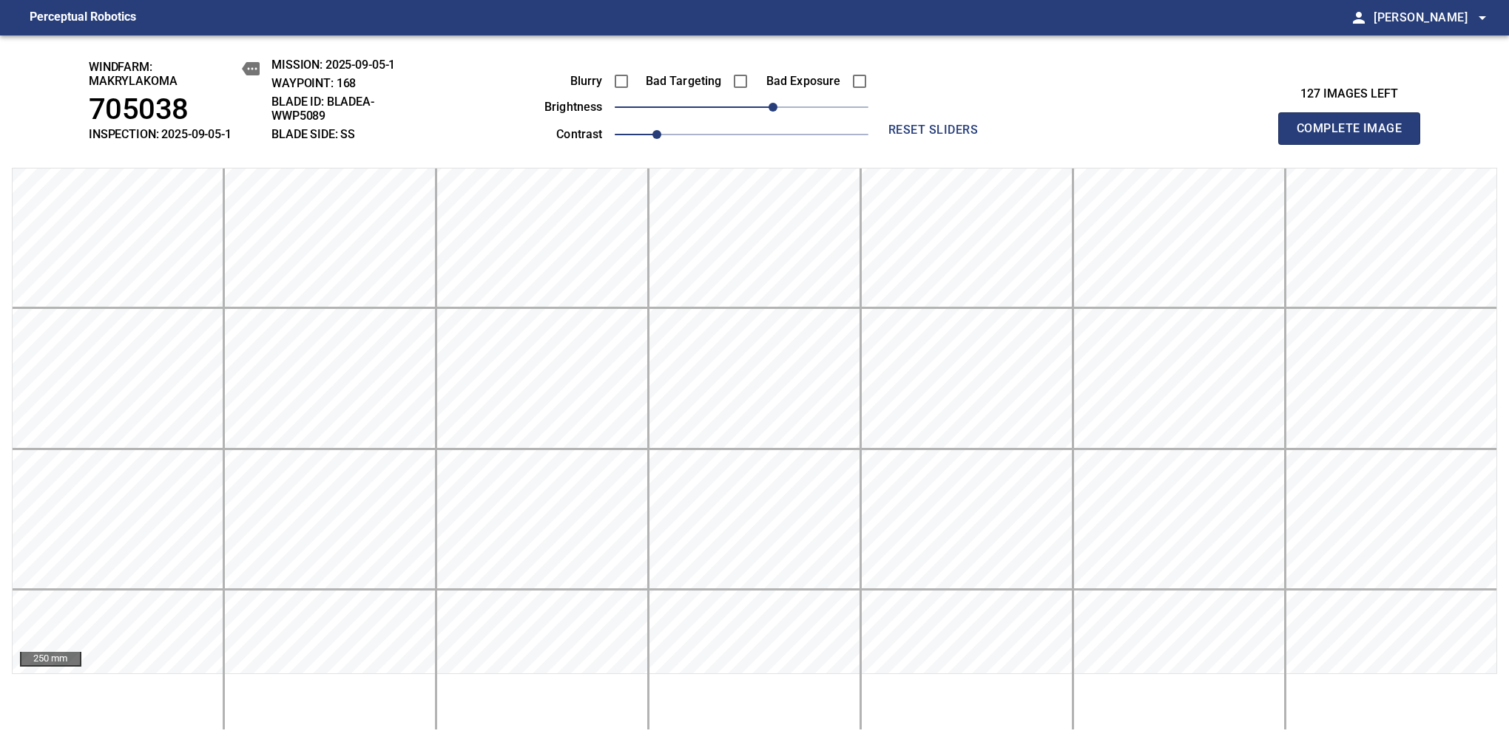
click at [1355, 136] on span "Complete Image" at bounding box center [1348, 128] width 109 height 21
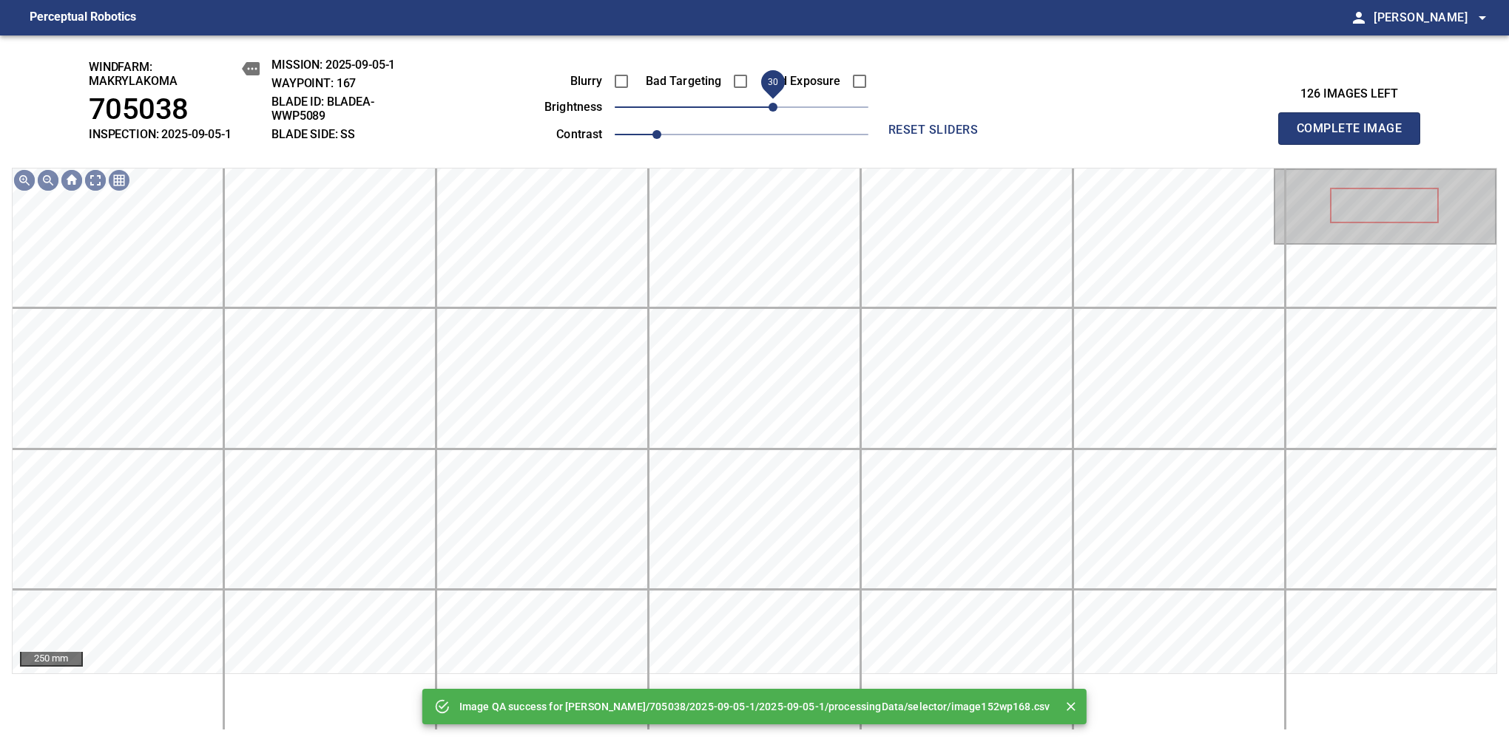
drag, startPoint x: 748, startPoint y: 109, endPoint x: 776, endPoint y: 109, distance: 28.1
click at [776, 109] on span "30" at bounding box center [772, 107] width 9 height 9
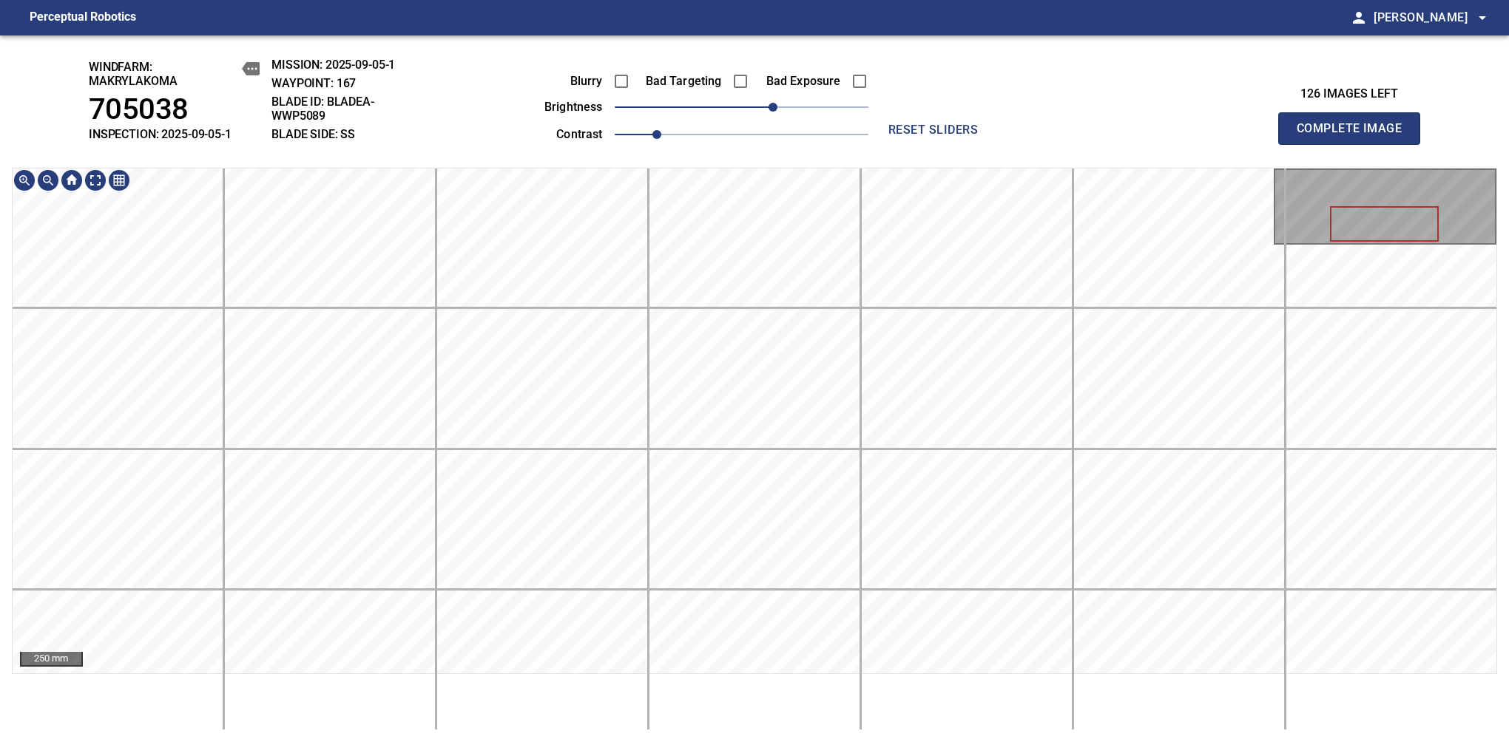
click at [1355, 136] on span "Complete Image" at bounding box center [1348, 128] width 109 height 21
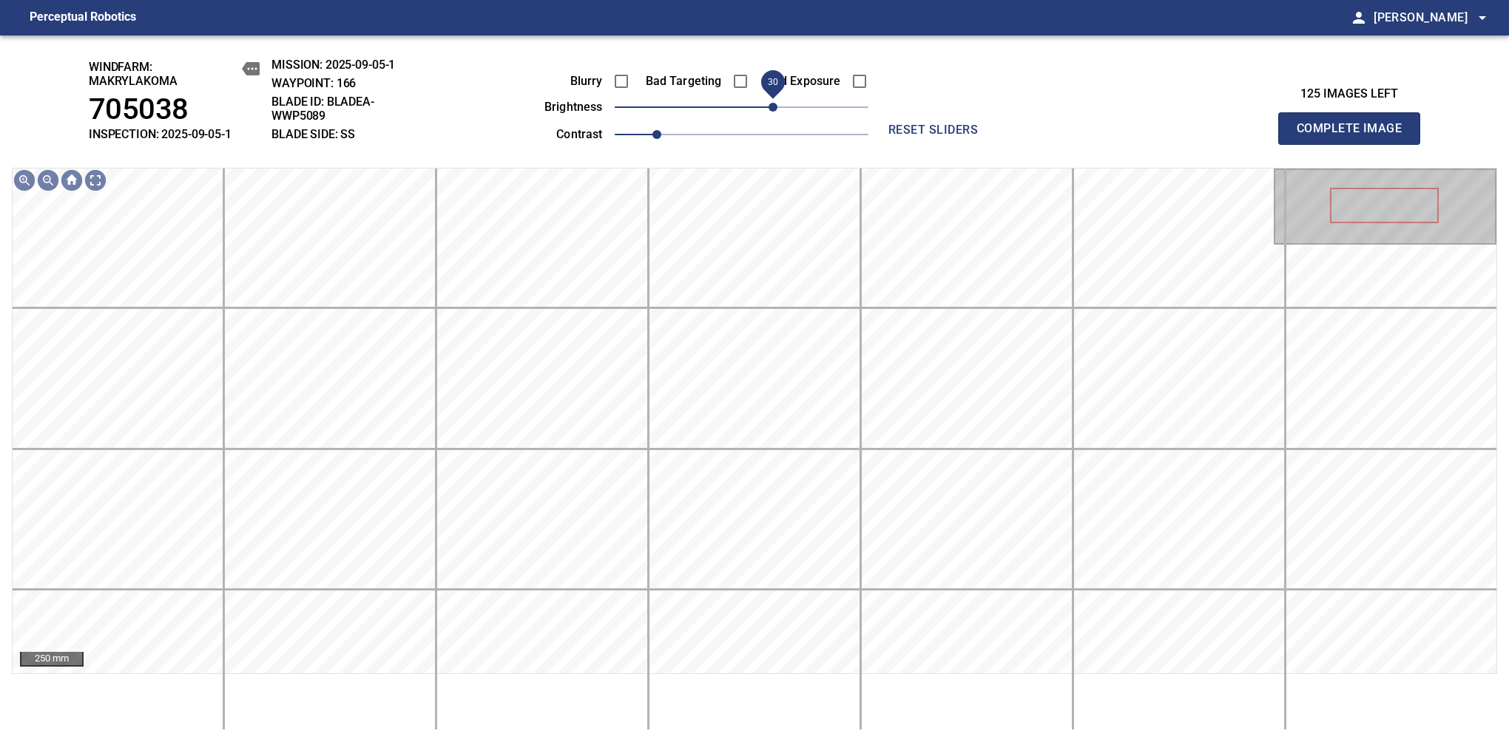
drag, startPoint x: 746, startPoint y: 104, endPoint x: 774, endPoint y: 106, distance: 28.2
click at [774, 106] on span "30" at bounding box center [772, 107] width 9 height 9
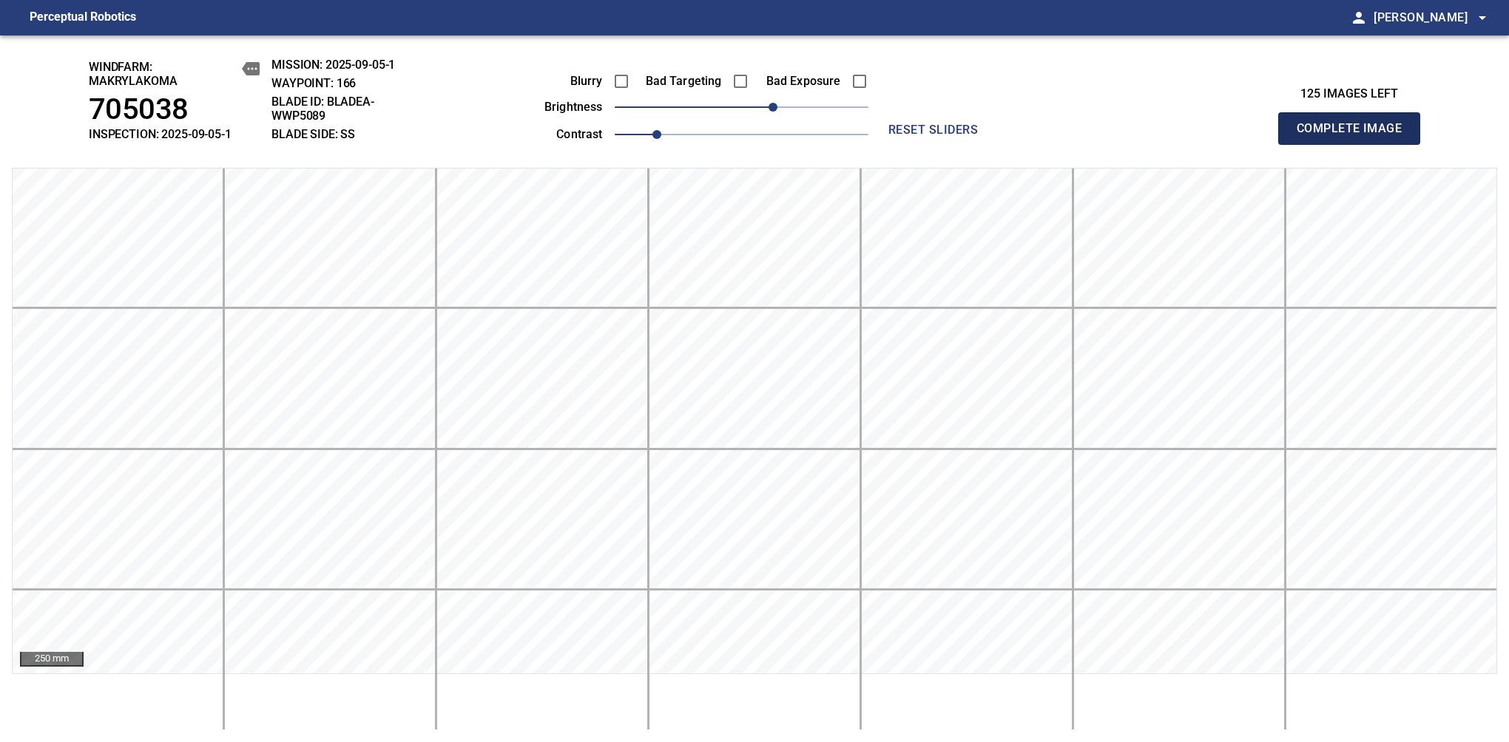
click at [1355, 136] on span "Complete Image" at bounding box center [1348, 128] width 109 height 21
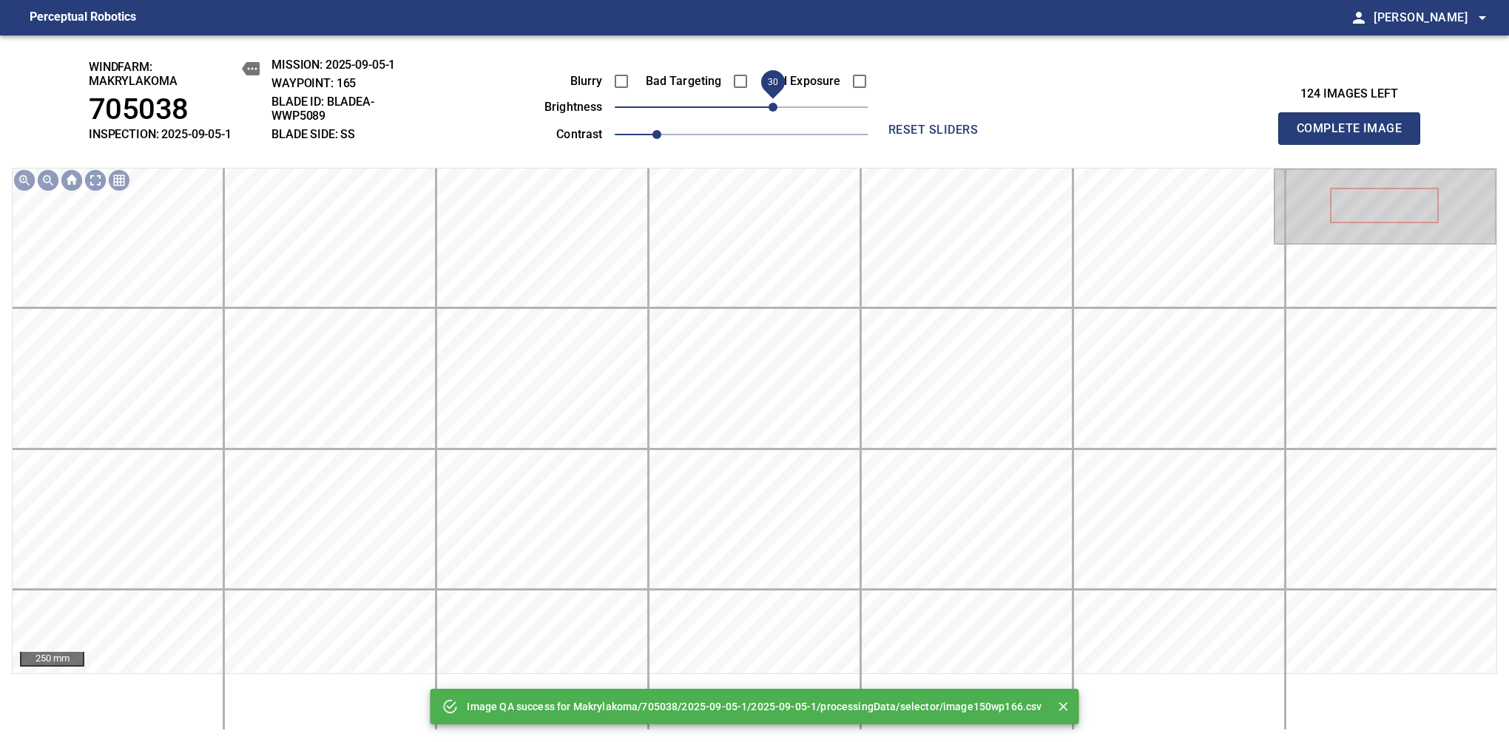
click at [769, 109] on span "30" at bounding box center [742, 107] width 254 height 21
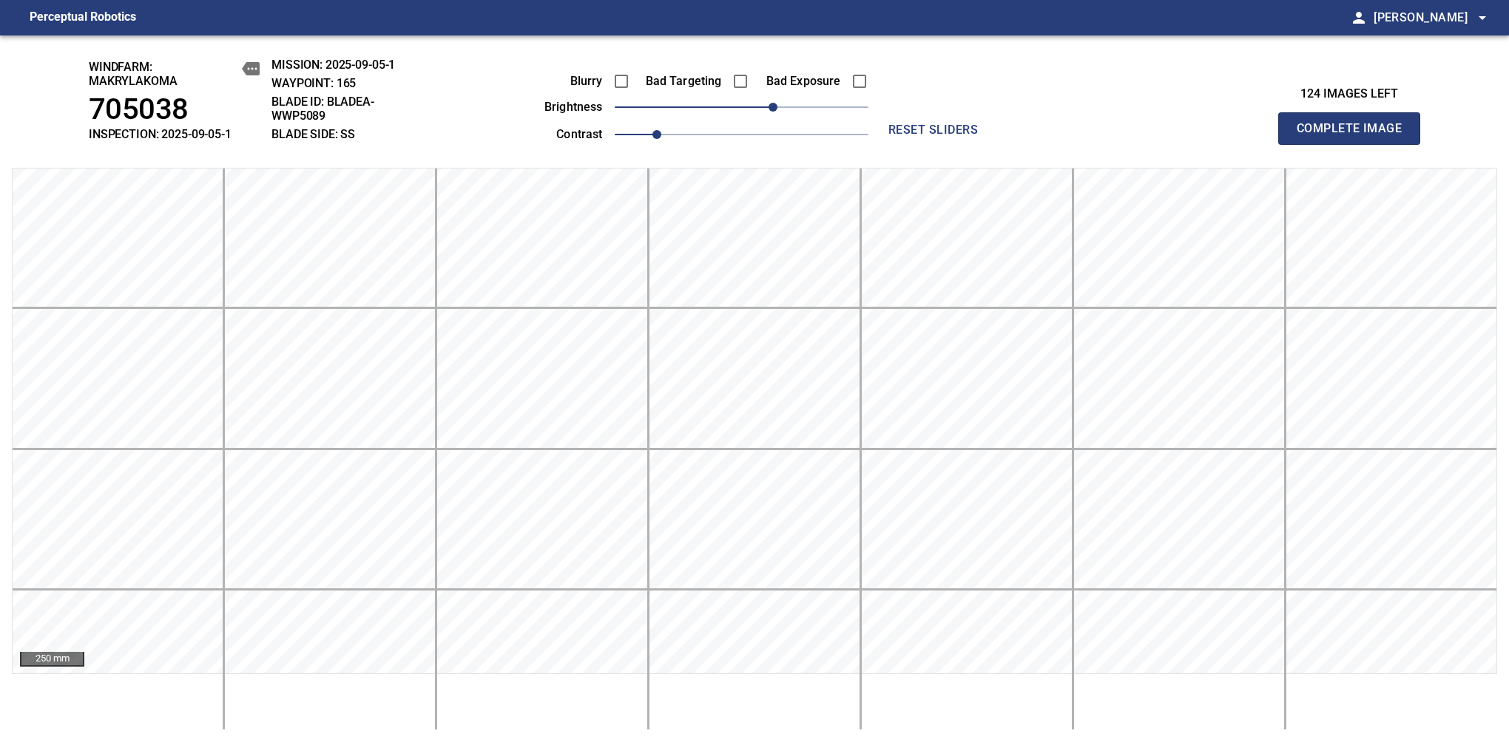
click at [1355, 136] on span "Complete Image" at bounding box center [1348, 128] width 109 height 21
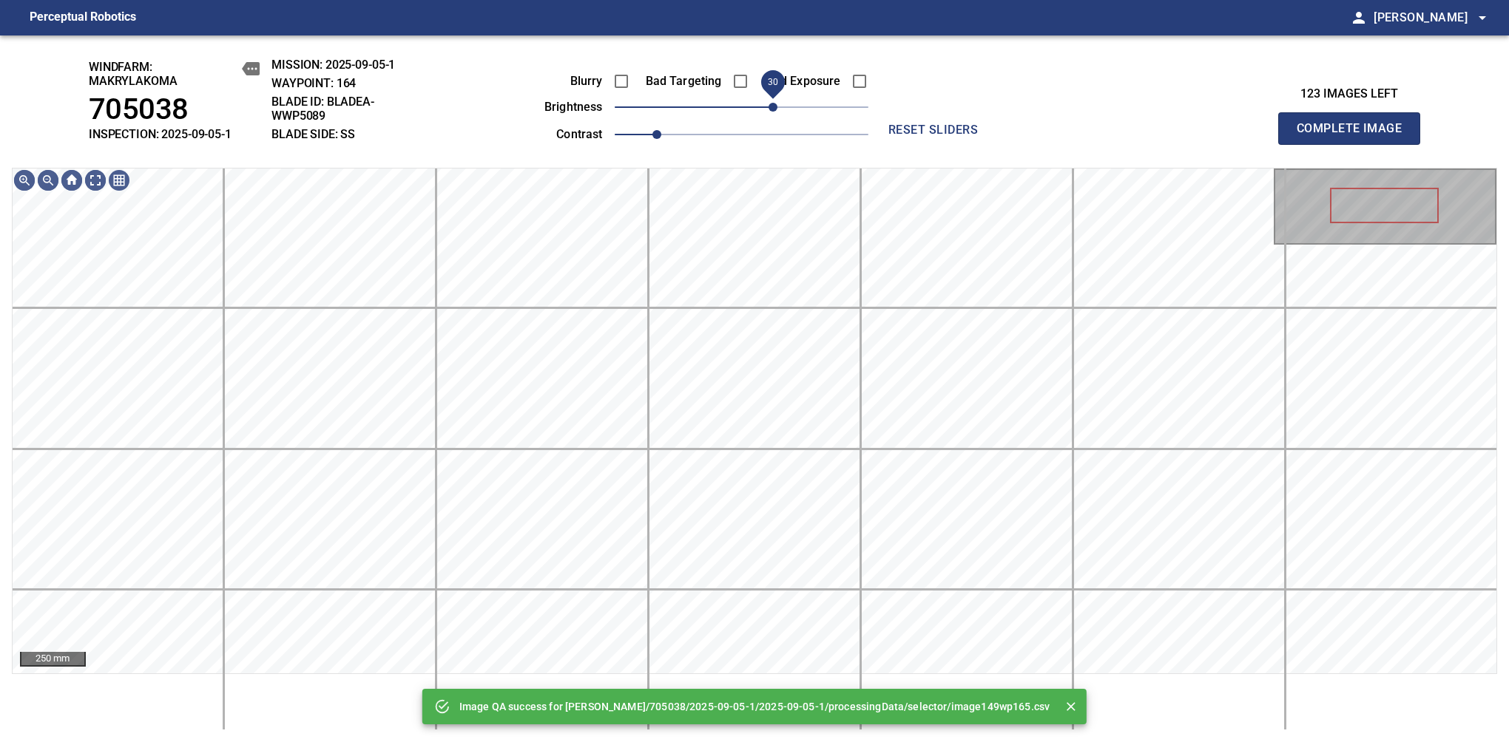
drag, startPoint x: 753, startPoint y: 109, endPoint x: 769, endPoint y: 109, distance: 16.3
click at [769, 109] on span "30" at bounding box center [772, 107] width 9 height 9
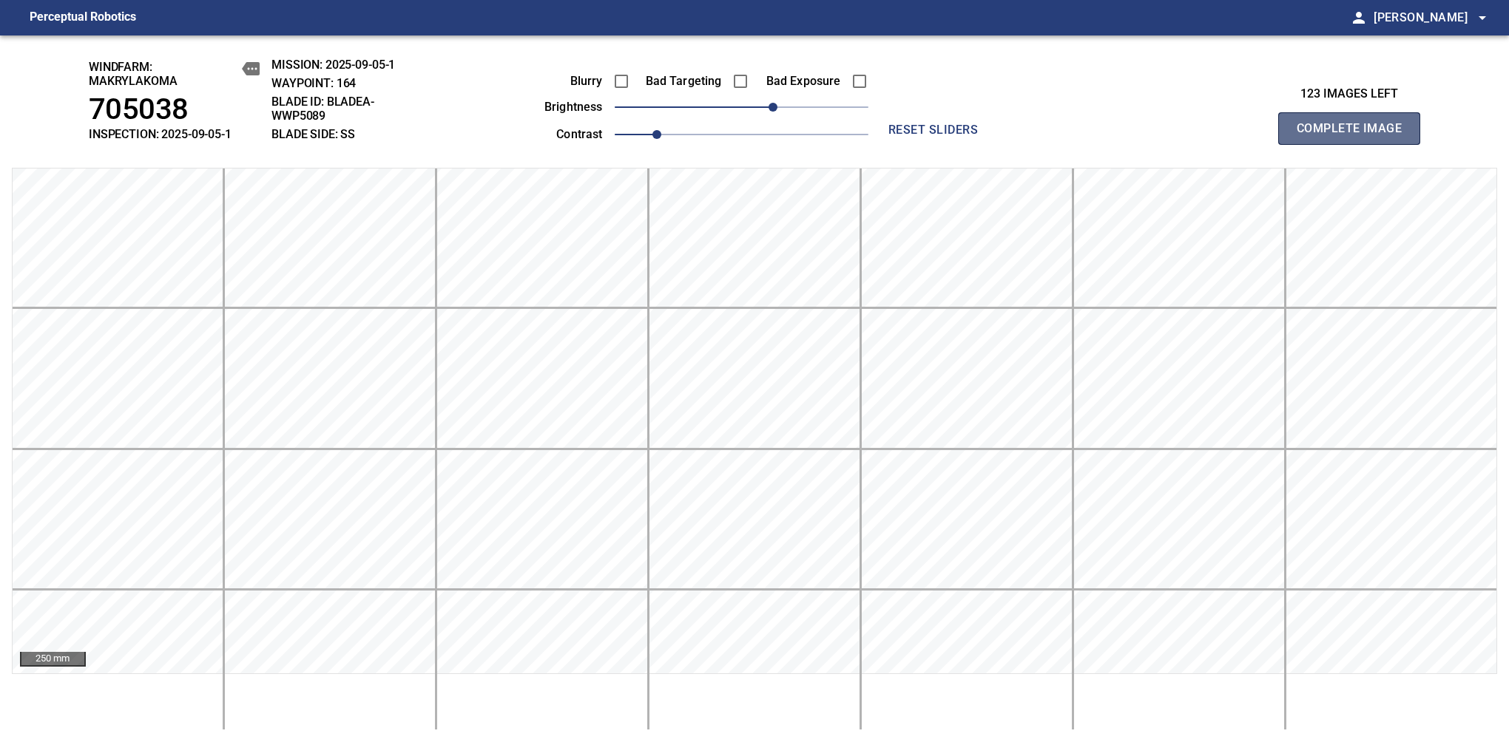
click at [1355, 136] on span "Complete Image" at bounding box center [1348, 128] width 109 height 21
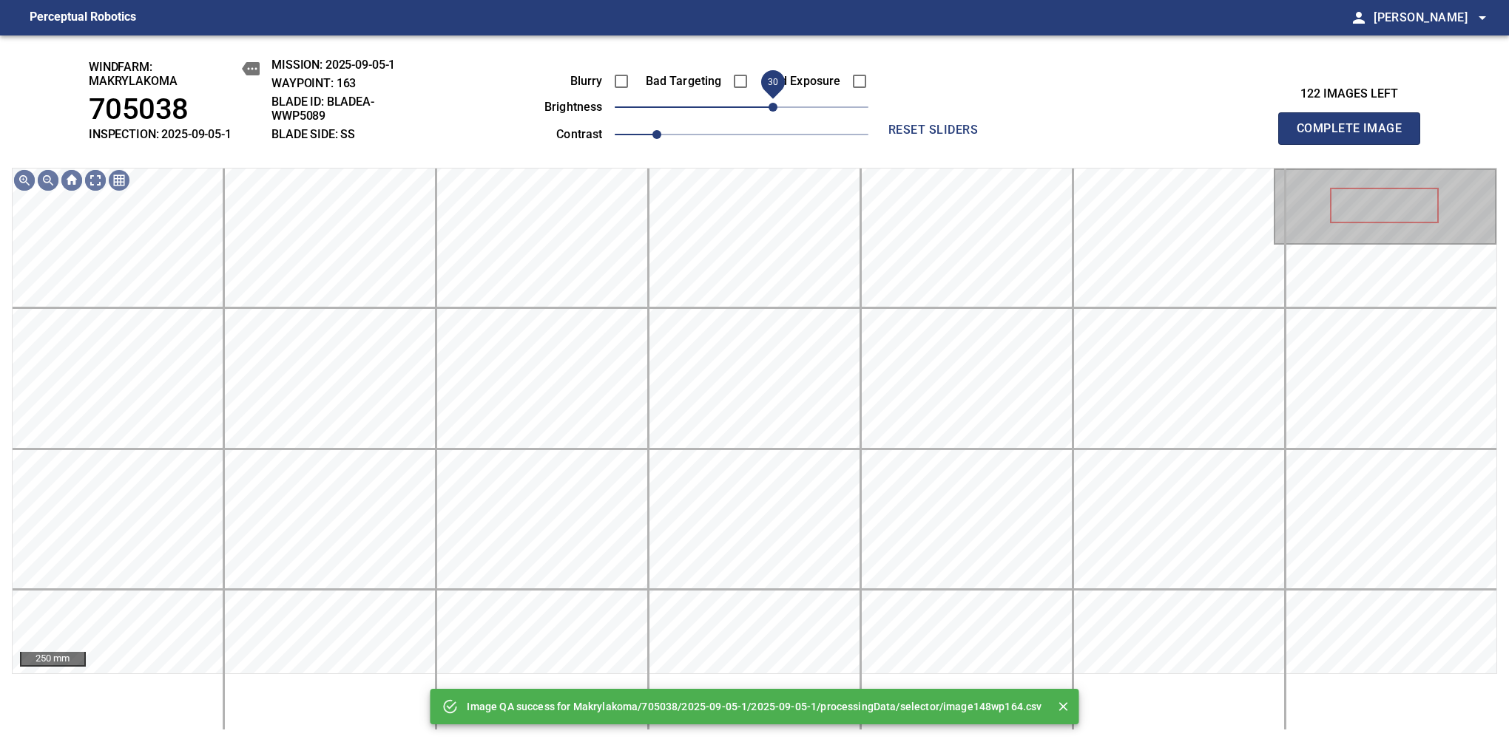
drag, startPoint x: 754, startPoint y: 106, endPoint x: 769, endPoint y: 109, distance: 15.8
click at [769, 109] on span "30" at bounding box center [772, 107] width 9 height 9
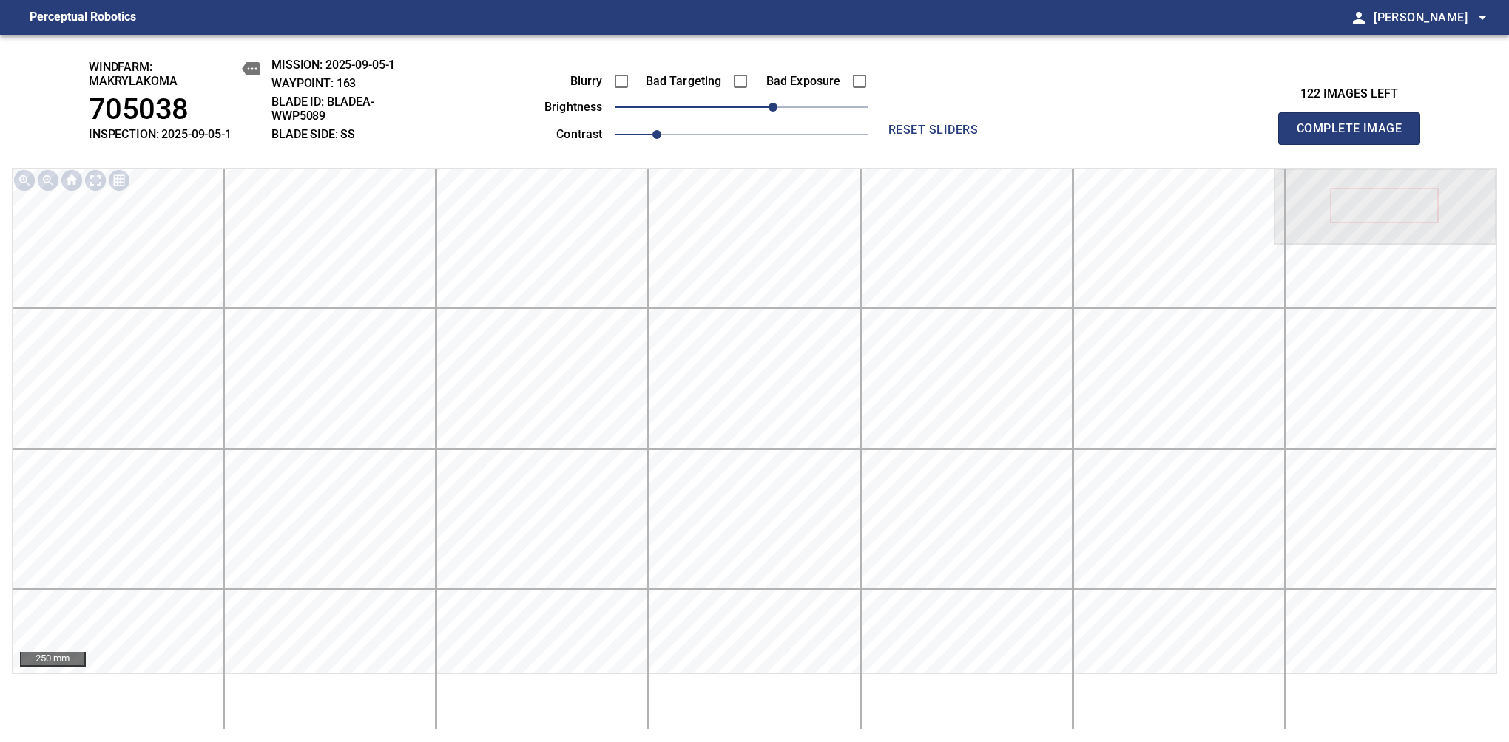
click at [1355, 136] on span "Complete Image" at bounding box center [1348, 128] width 109 height 21
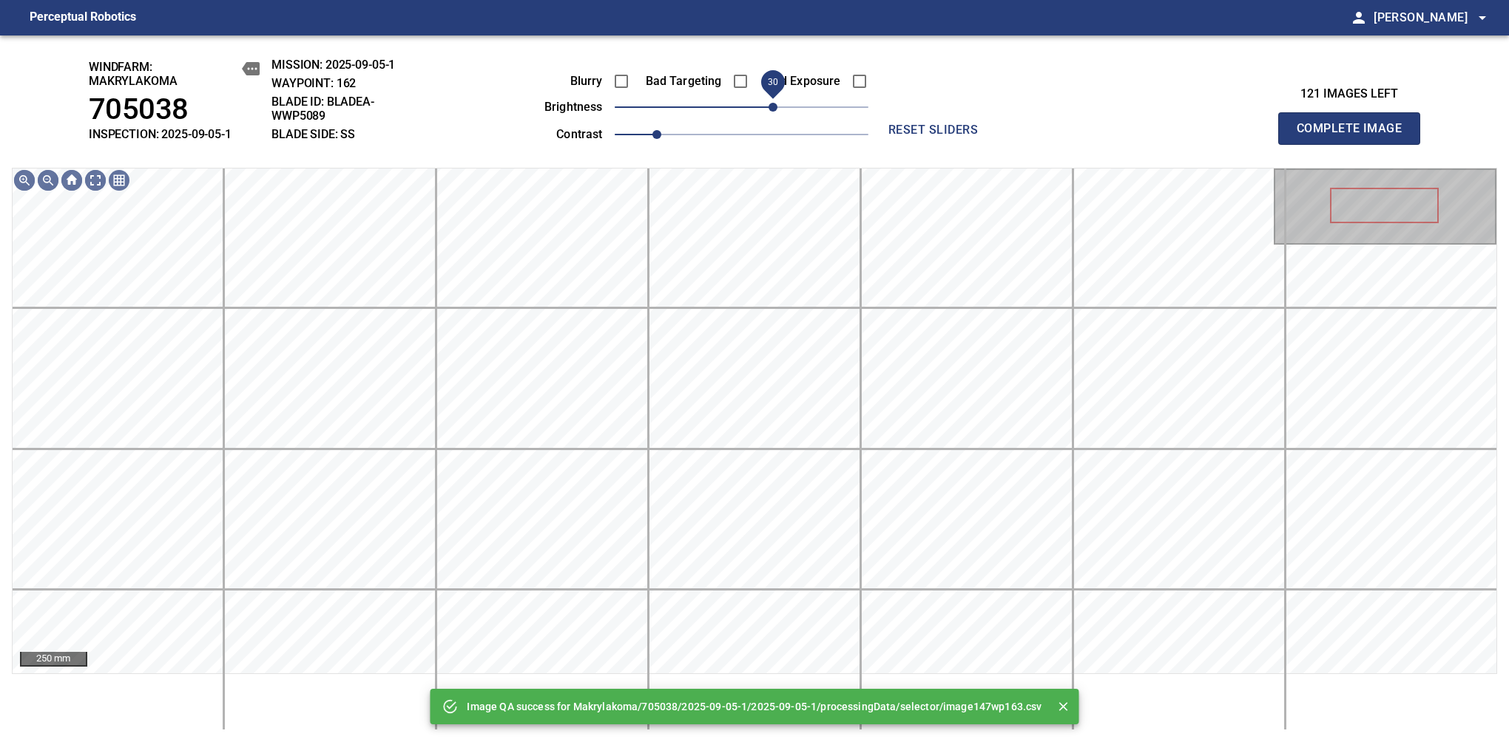
drag, startPoint x: 756, startPoint y: 109, endPoint x: 771, endPoint y: 109, distance: 15.5
click at [771, 109] on span "30" at bounding box center [772, 107] width 9 height 9
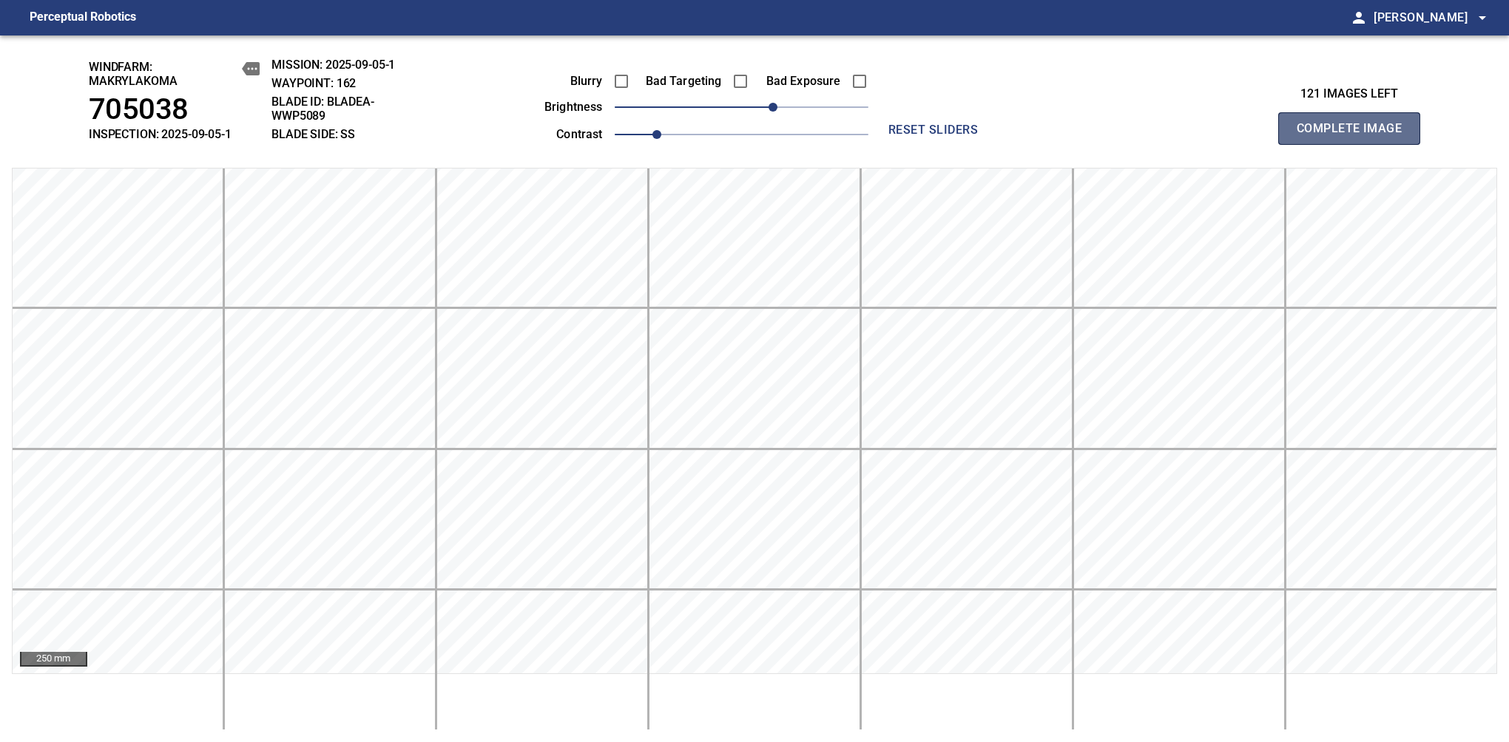
click at [1355, 136] on span "Complete Image" at bounding box center [1348, 128] width 109 height 21
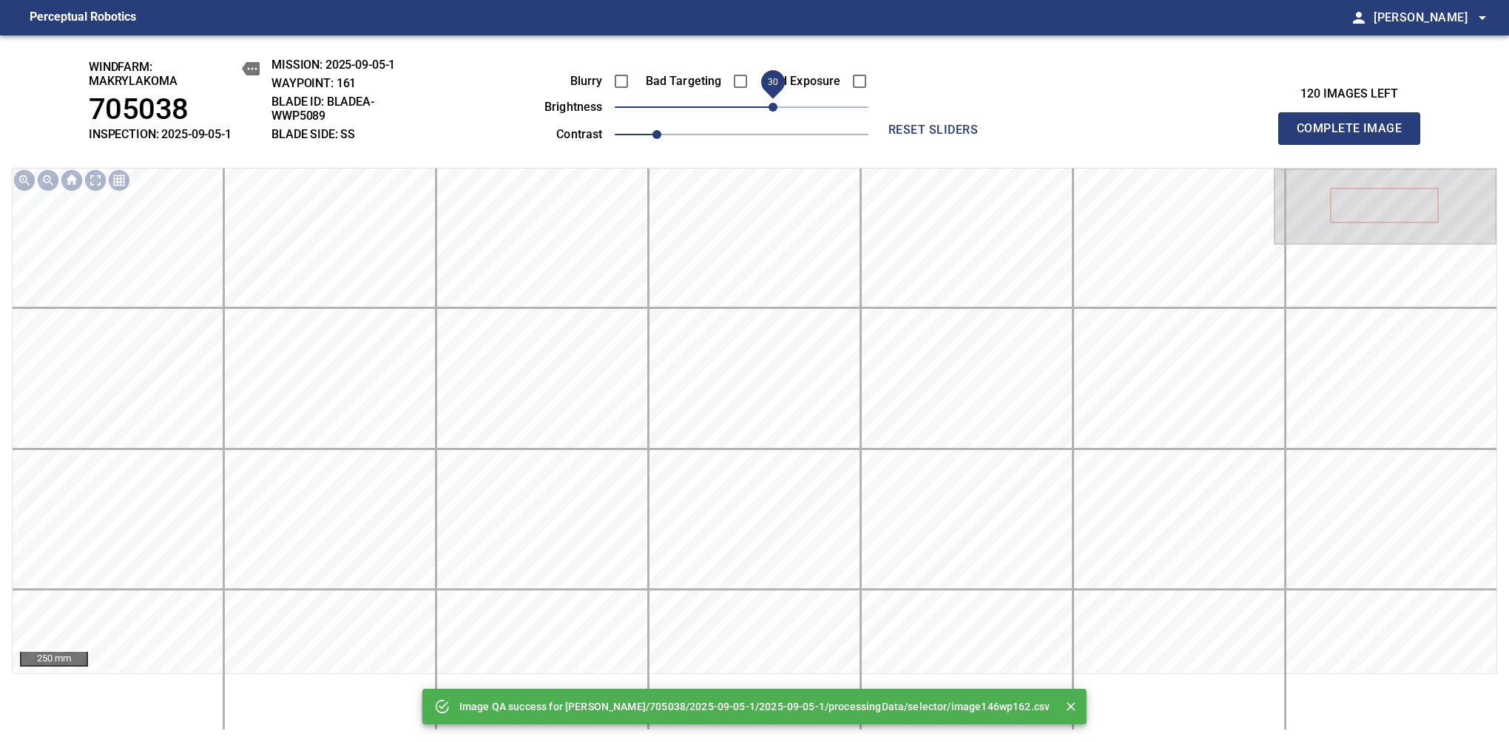
drag, startPoint x: 761, startPoint y: 109, endPoint x: 771, endPoint y: 106, distance: 10.8
click at [771, 106] on span "30" at bounding box center [742, 107] width 254 height 21
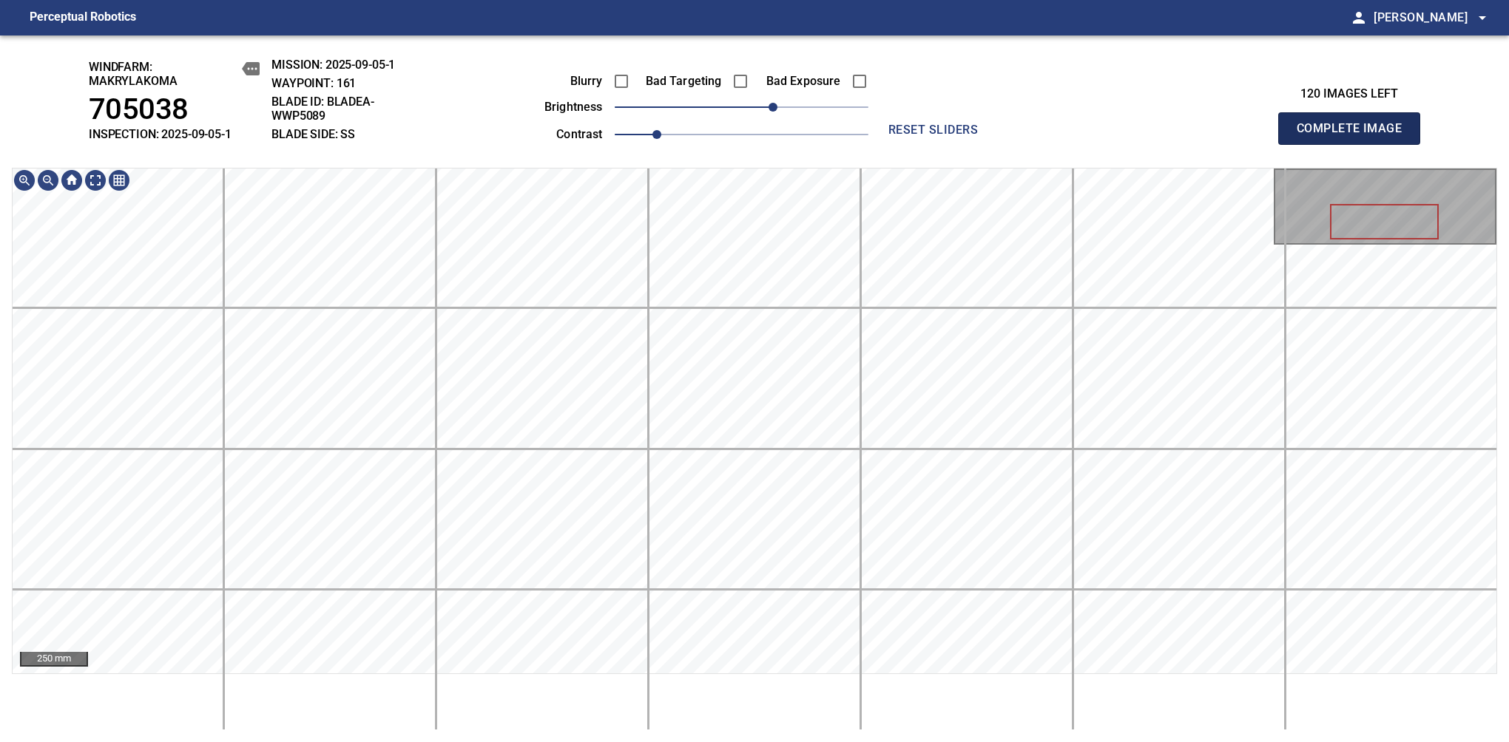
drag, startPoint x: 1339, startPoint y: 118, endPoint x: 1032, endPoint y: 164, distance: 310.3
click at [1355, 136] on span "Complete Image" at bounding box center [1348, 128] width 109 height 21
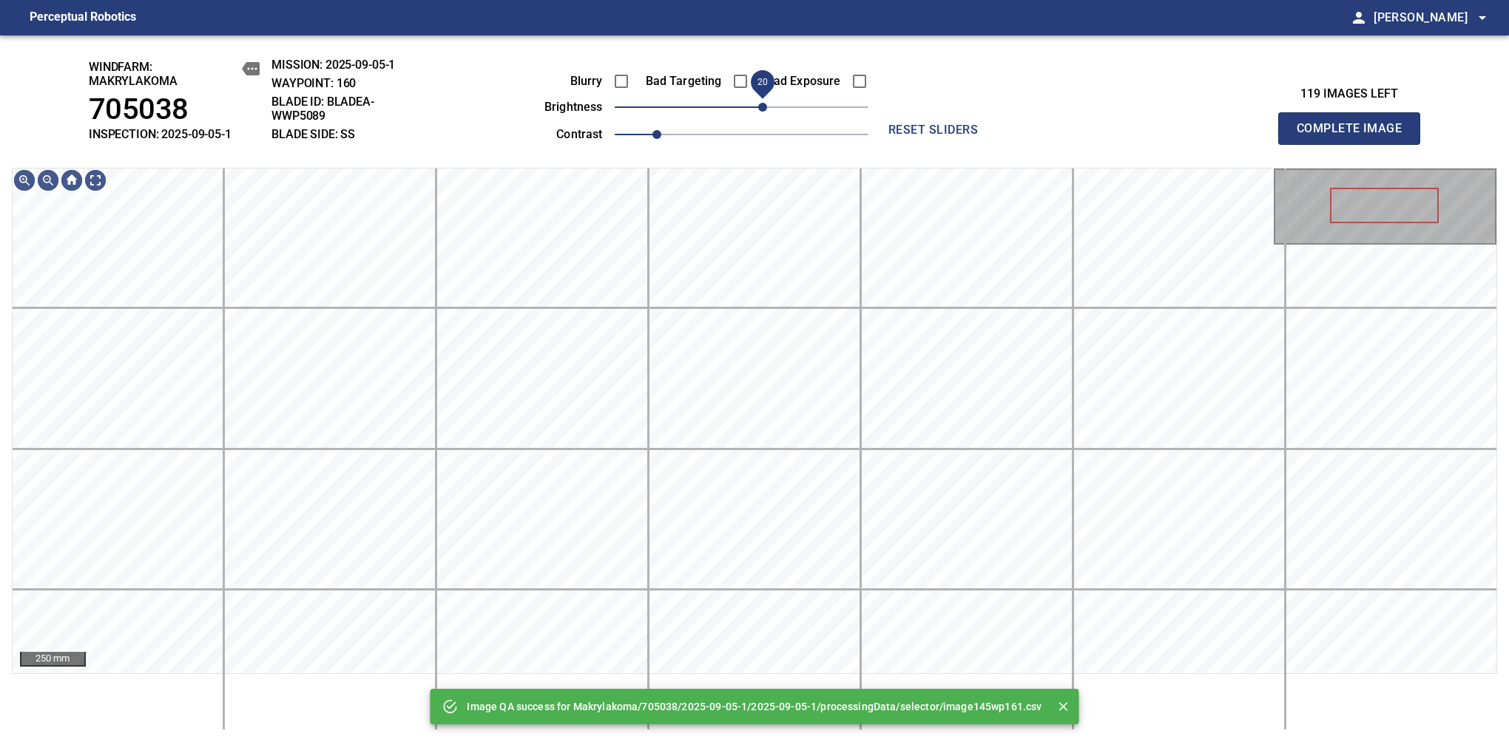
drag, startPoint x: 742, startPoint y: 115, endPoint x: 764, endPoint y: 117, distance: 21.6
click at [764, 112] on span "20" at bounding box center [762, 107] width 9 height 9
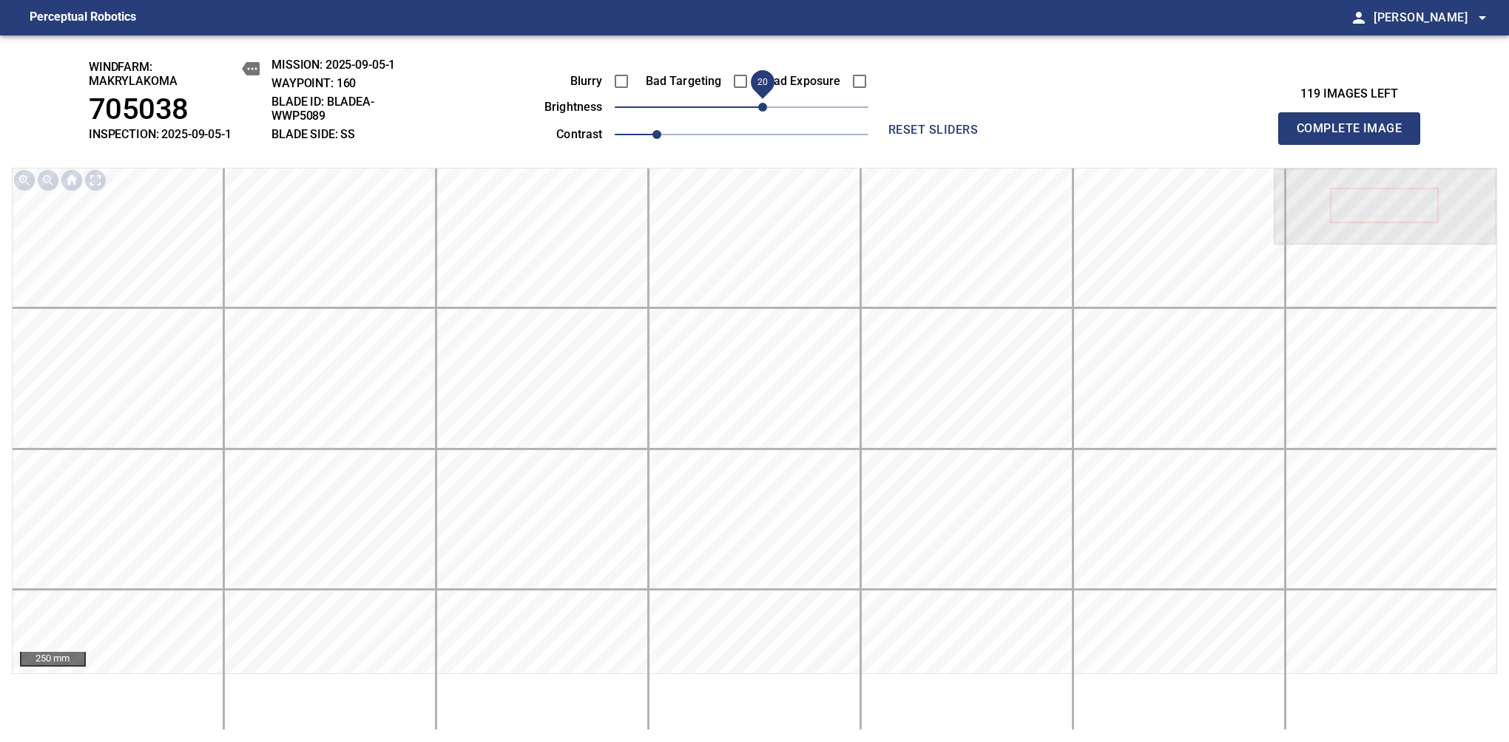
click at [1355, 136] on span "Complete Image" at bounding box center [1348, 128] width 109 height 21
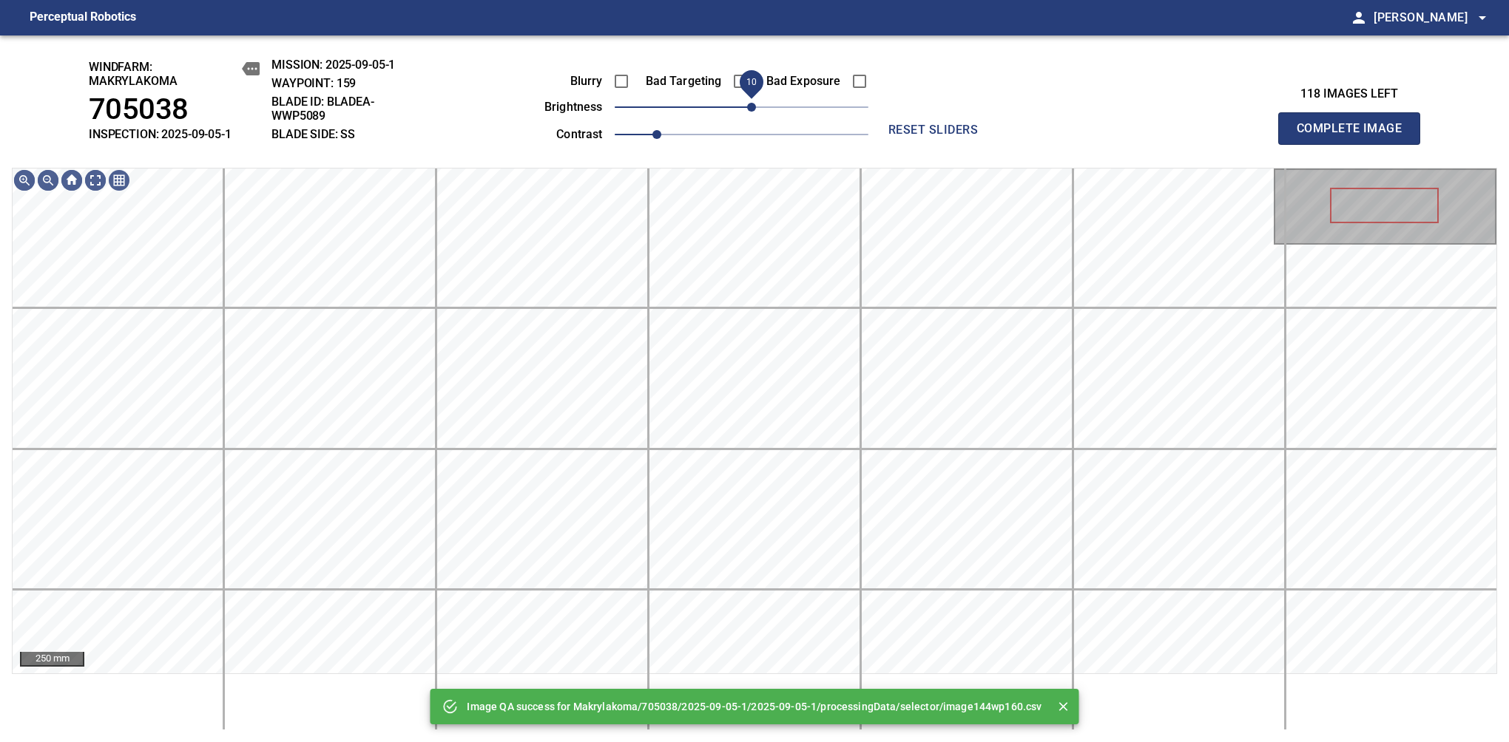
click at [751, 106] on span "10" at bounding box center [751, 107] width 9 height 9
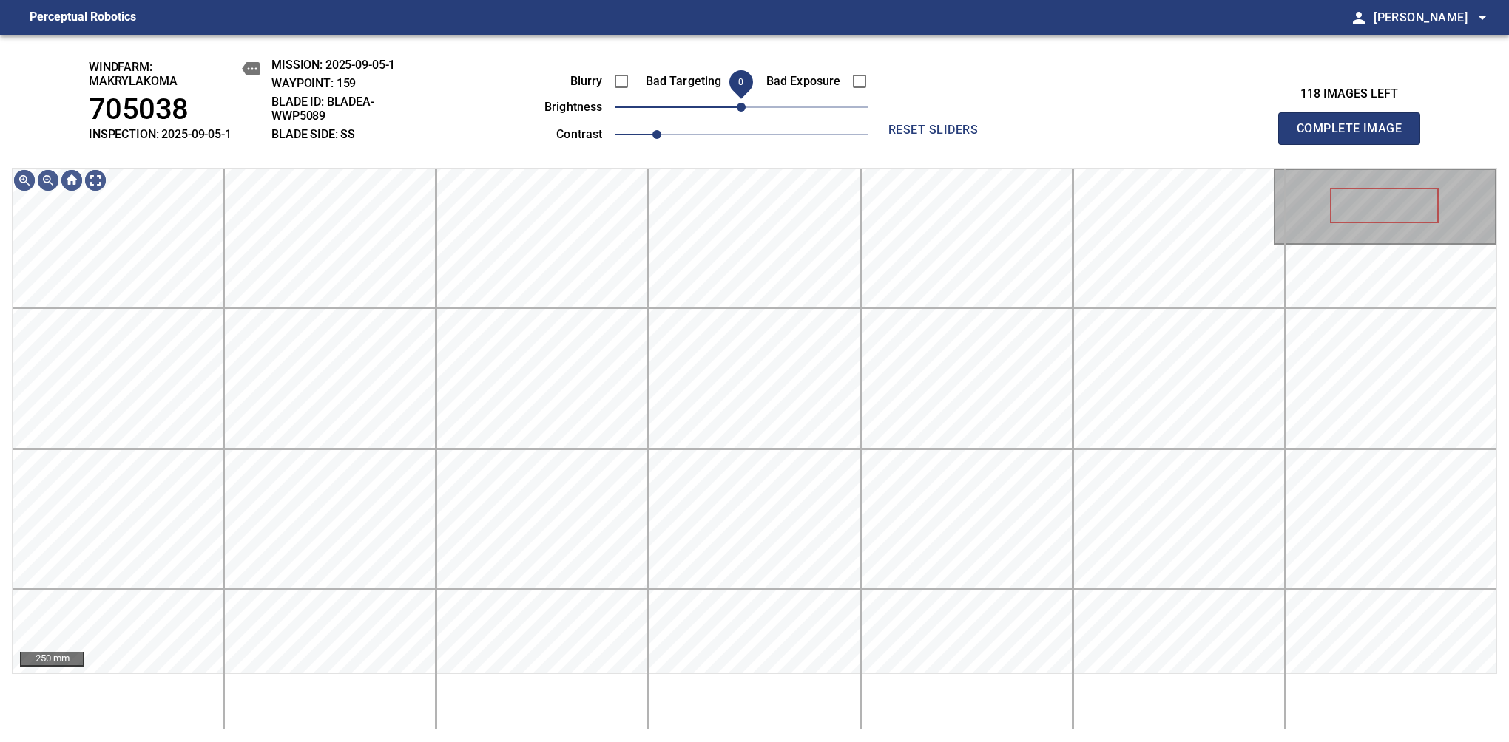
click at [742, 103] on span "0" at bounding box center [741, 107] width 9 height 9
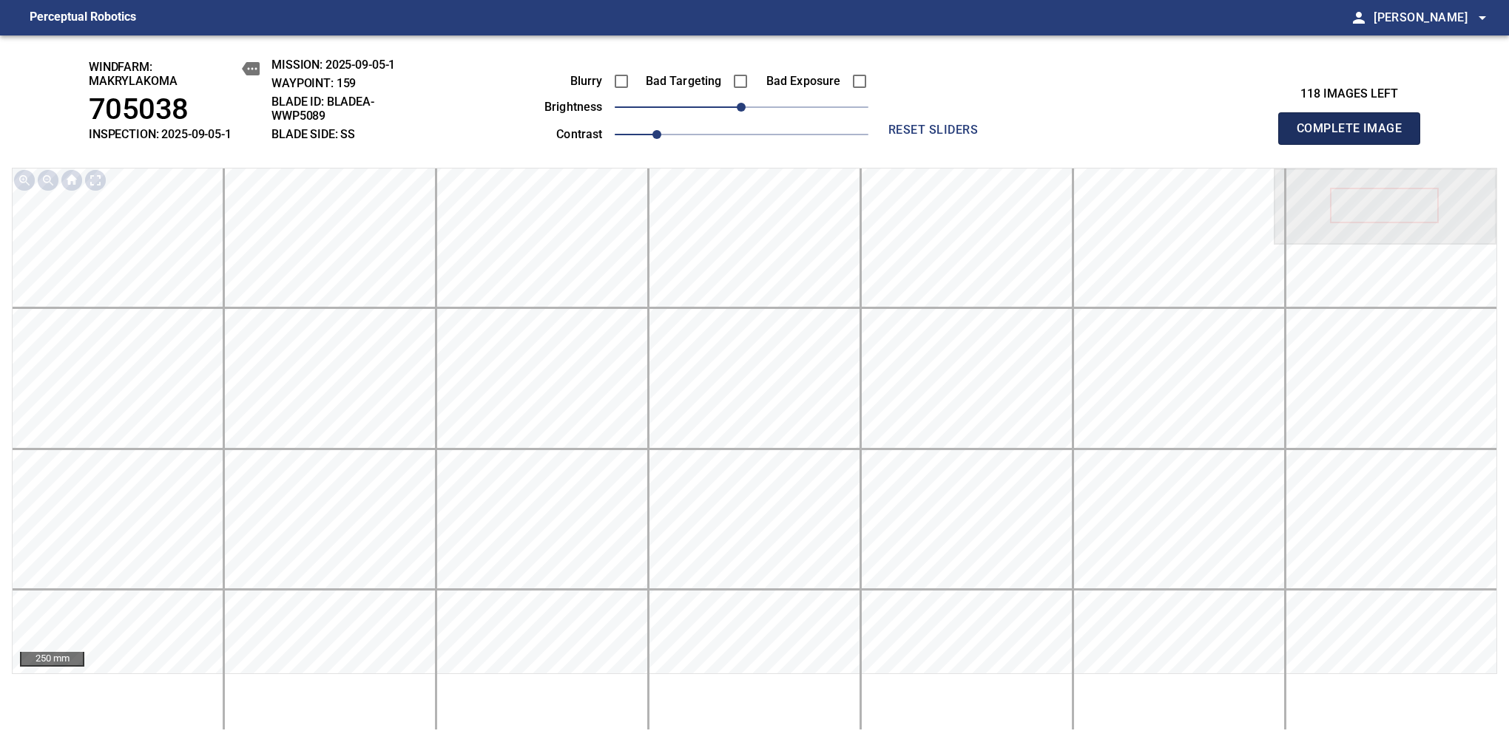
click at [1355, 136] on span "Complete Image" at bounding box center [1348, 128] width 109 height 21
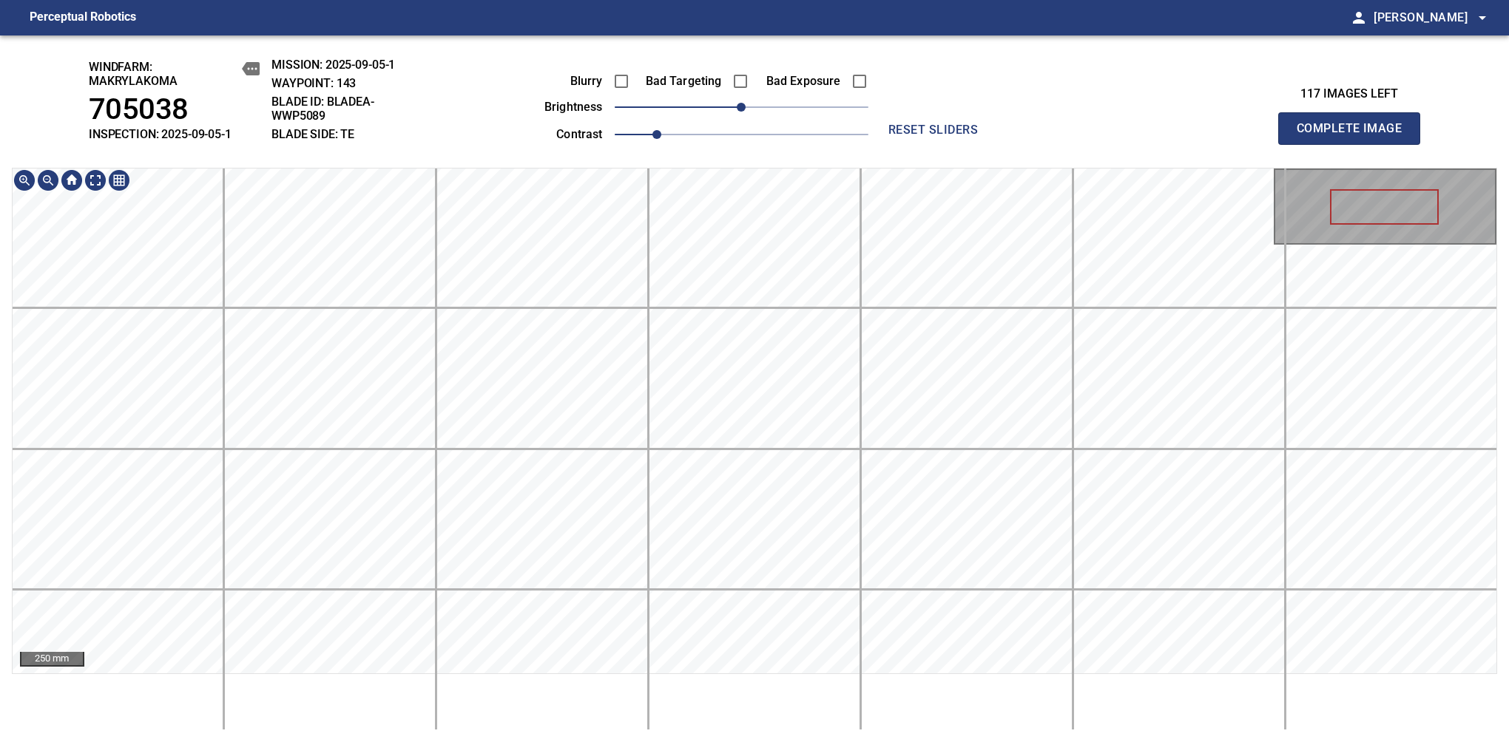
click at [1032, 742] on html "Perceptual Robotics person [PERSON_NAME] arrow_drop_down windfarm: Makrylakoma …" at bounding box center [754, 371] width 1509 height 742
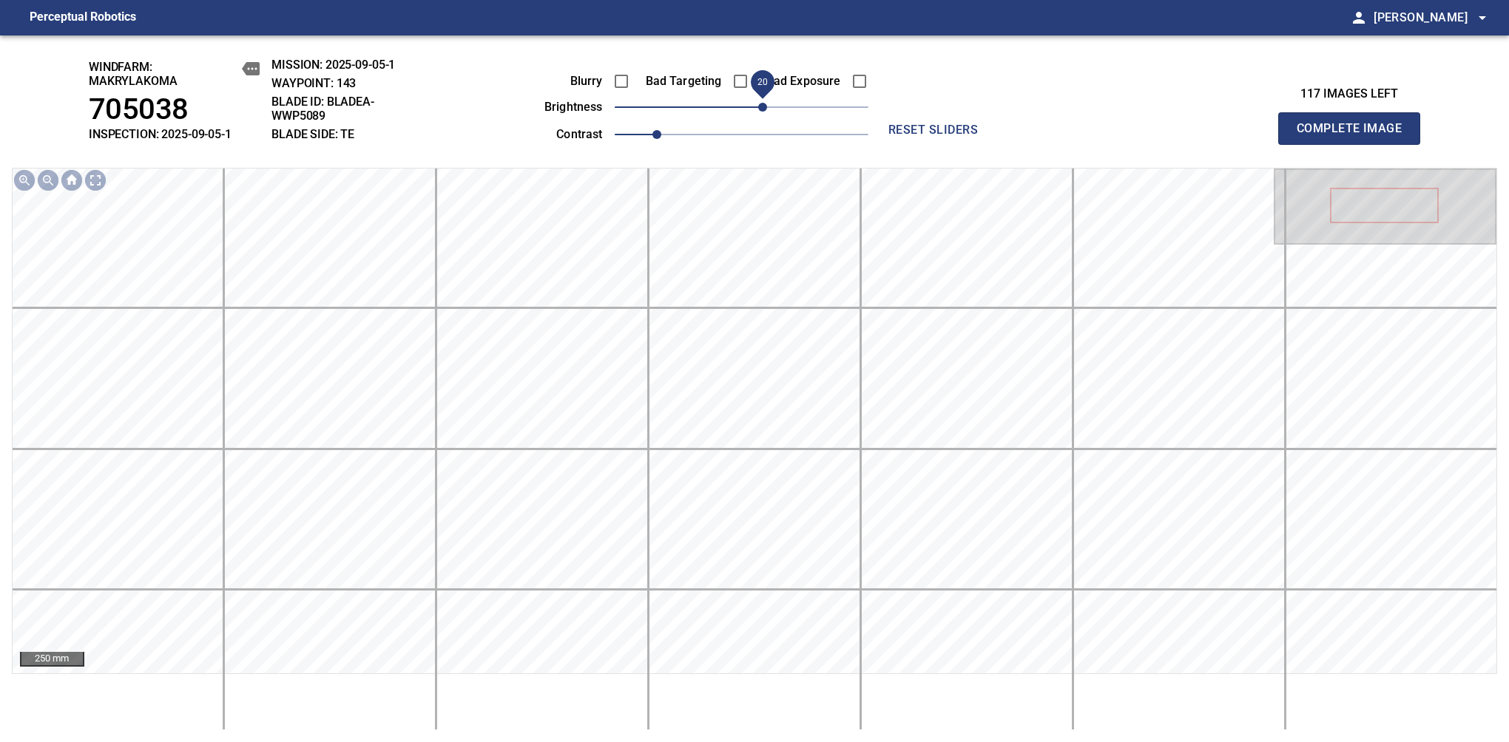
click at [763, 112] on span "20" at bounding box center [762, 107] width 9 height 9
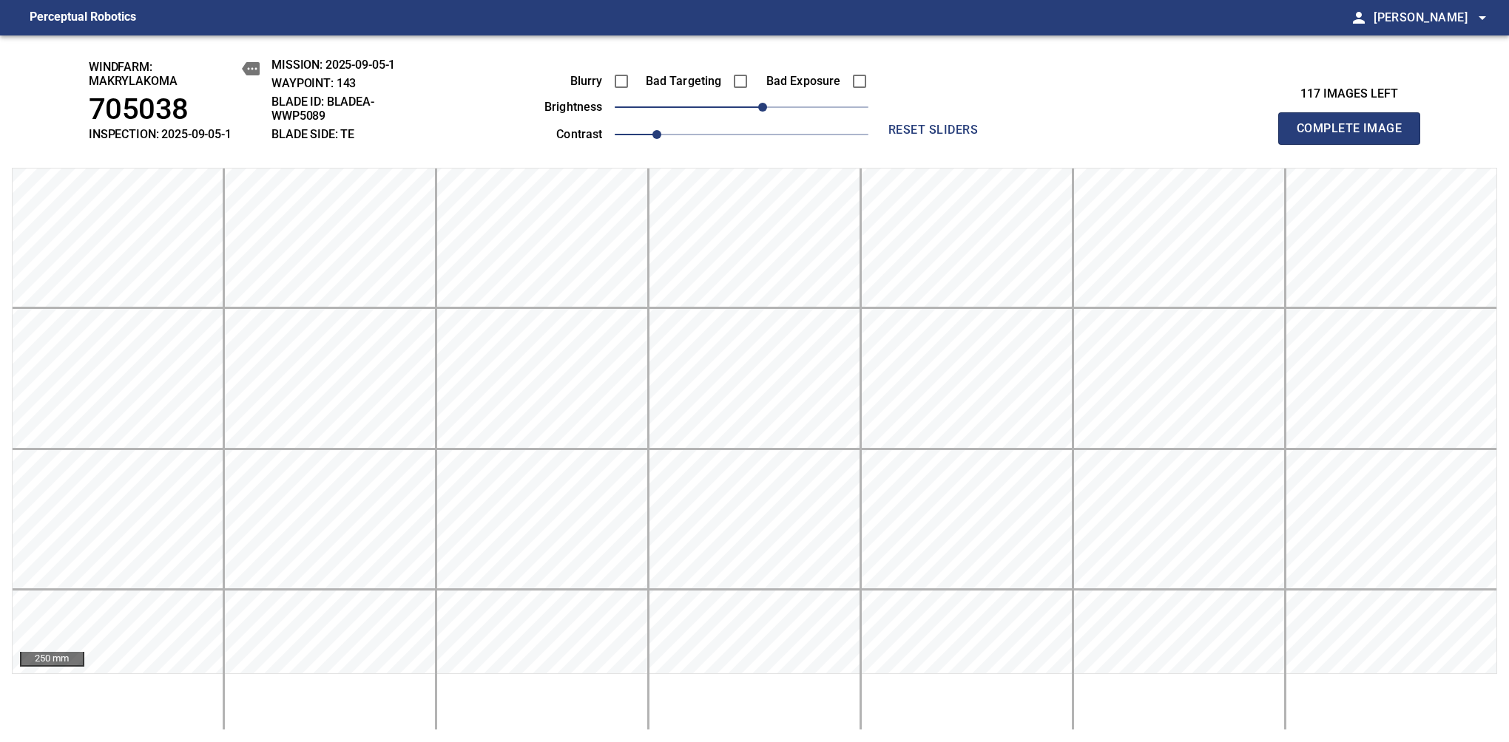
click at [1355, 136] on span "Complete Image" at bounding box center [1348, 128] width 109 height 21
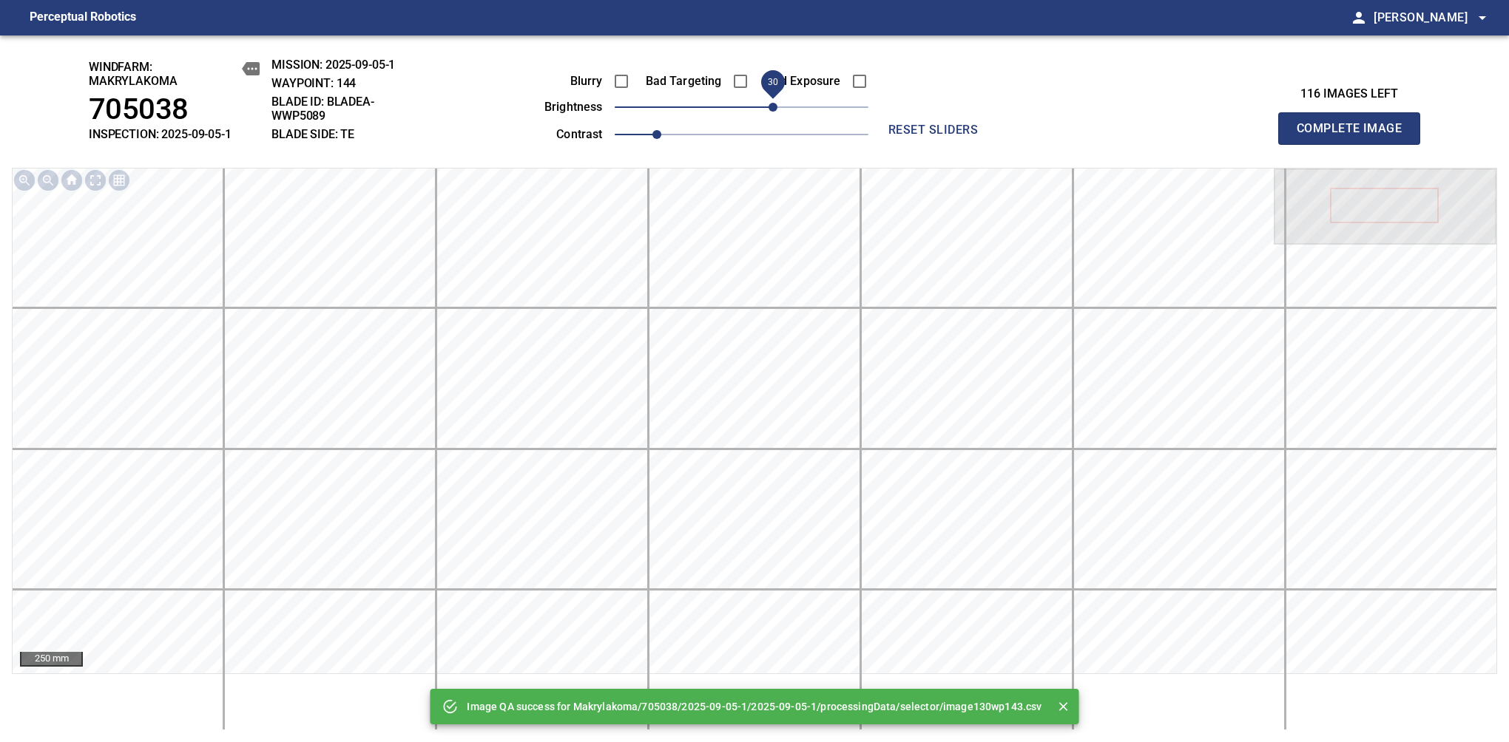
click at [775, 104] on span "30" at bounding box center [772, 107] width 9 height 9
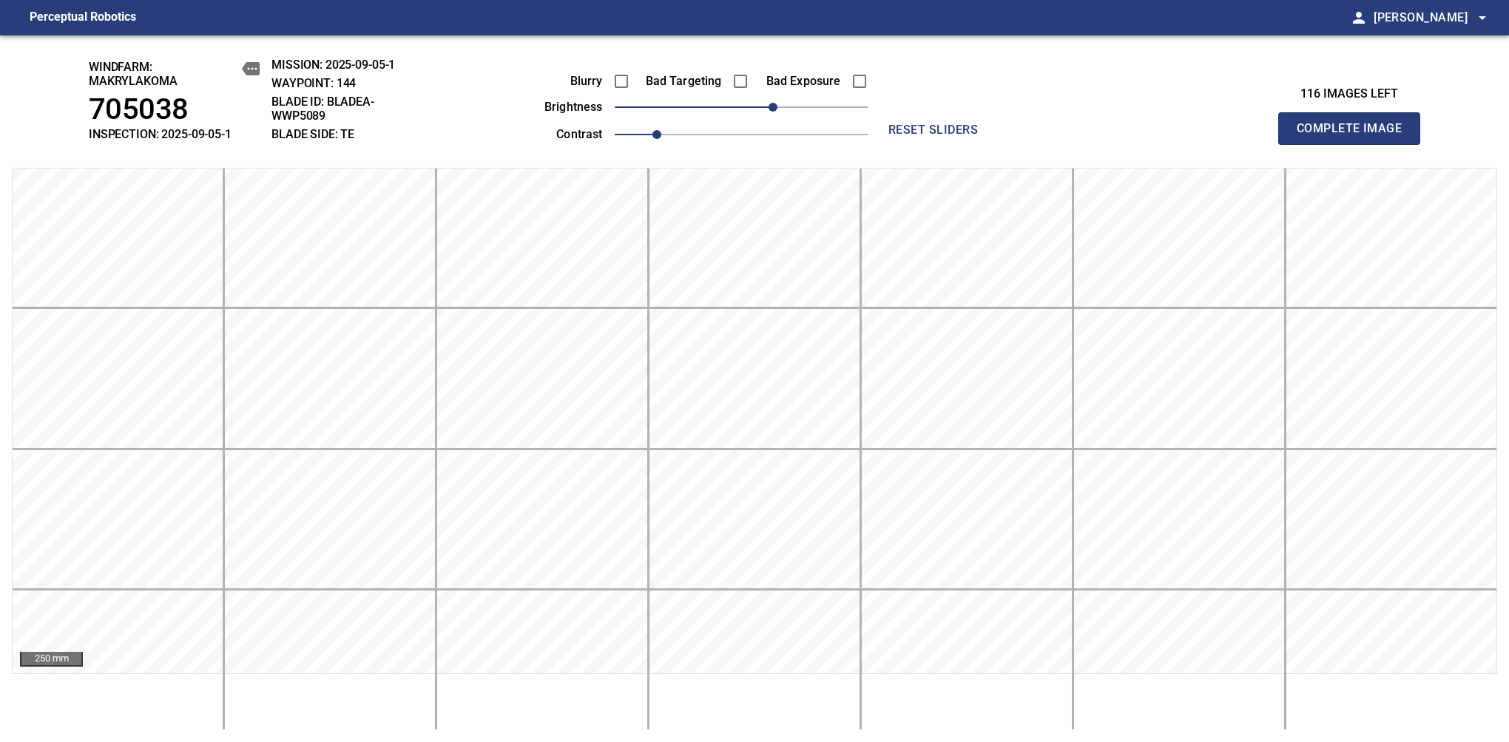
click at [1355, 136] on span "Complete Image" at bounding box center [1348, 128] width 109 height 21
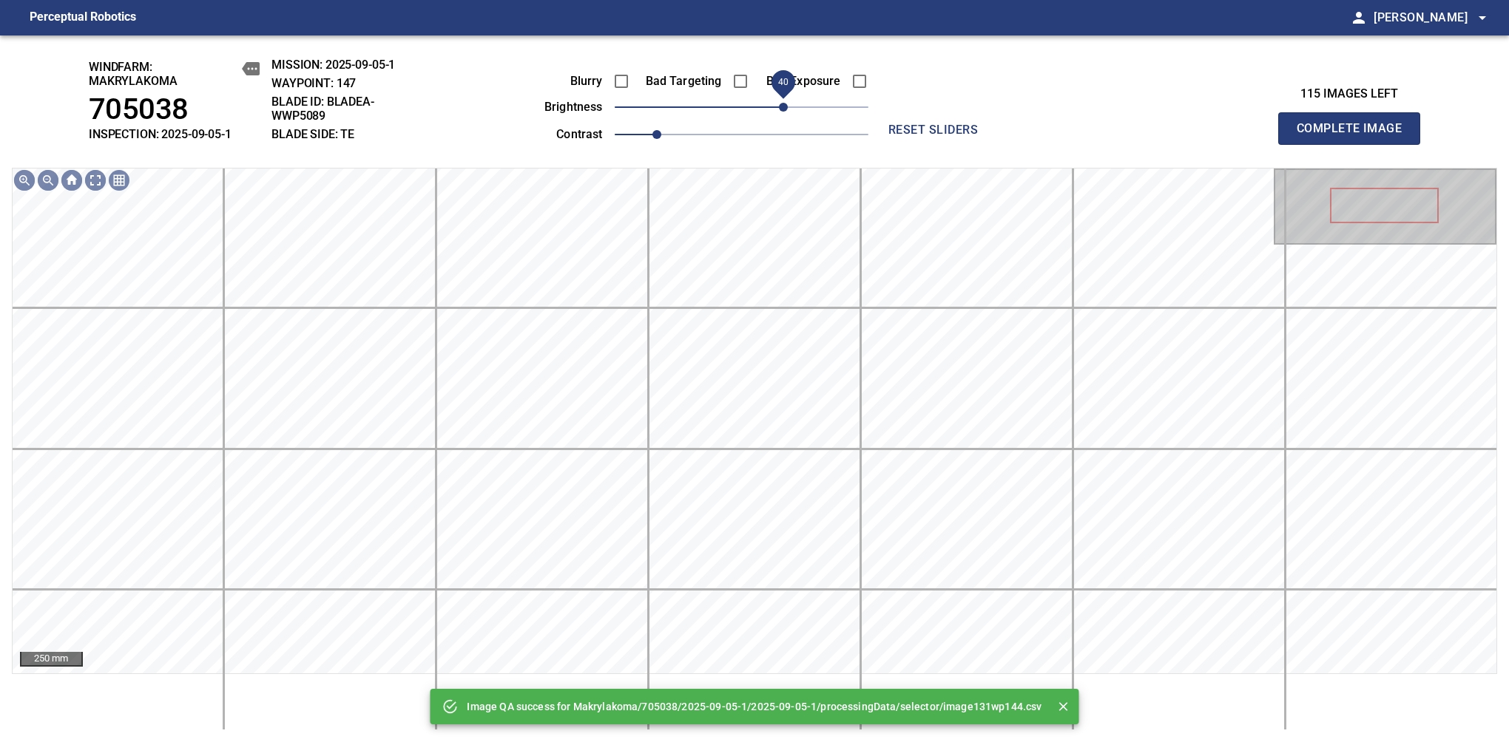
drag, startPoint x: 767, startPoint y: 112, endPoint x: 788, endPoint y: 112, distance: 21.4
click at [788, 112] on span "40" at bounding box center [783, 107] width 9 height 9
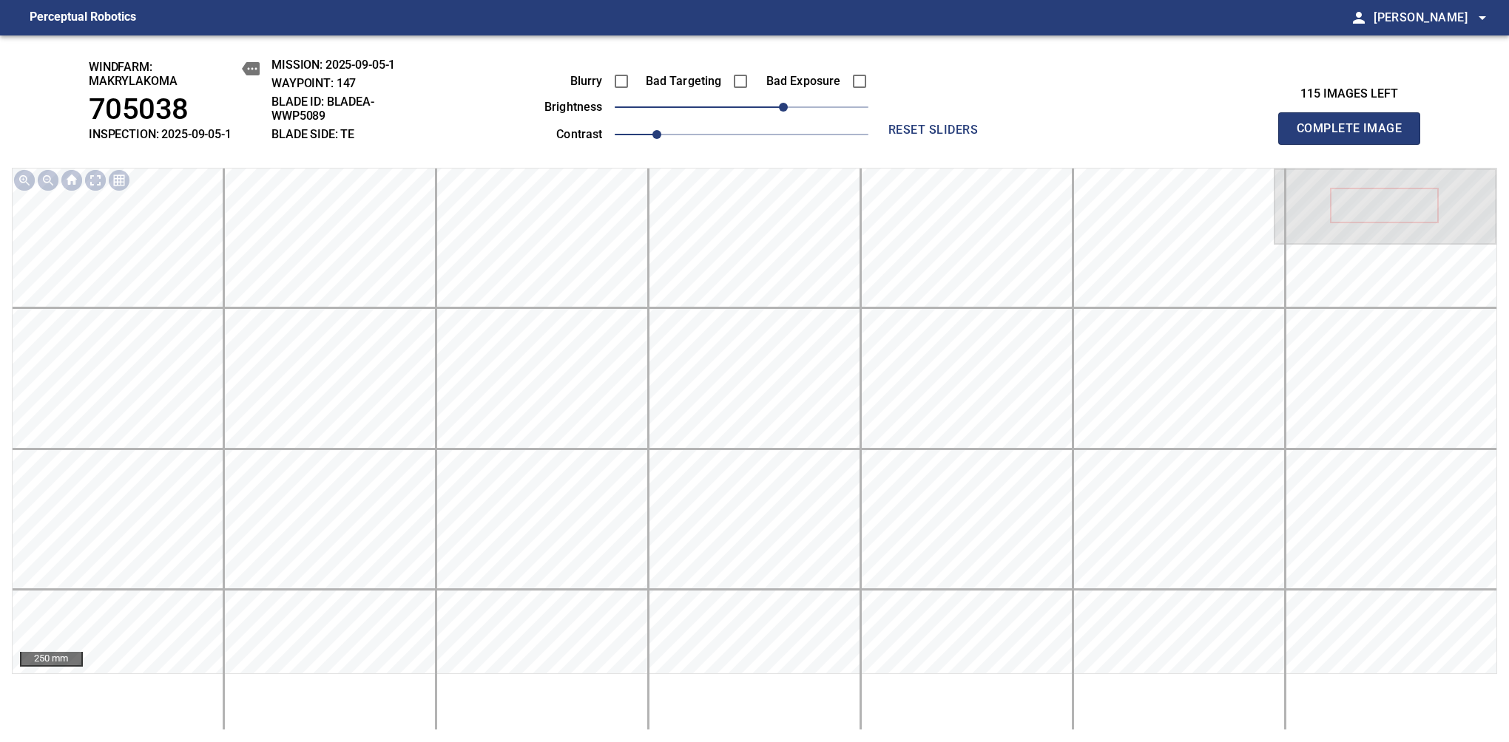
click at [1355, 136] on span "Complete Image" at bounding box center [1348, 128] width 109 height 21
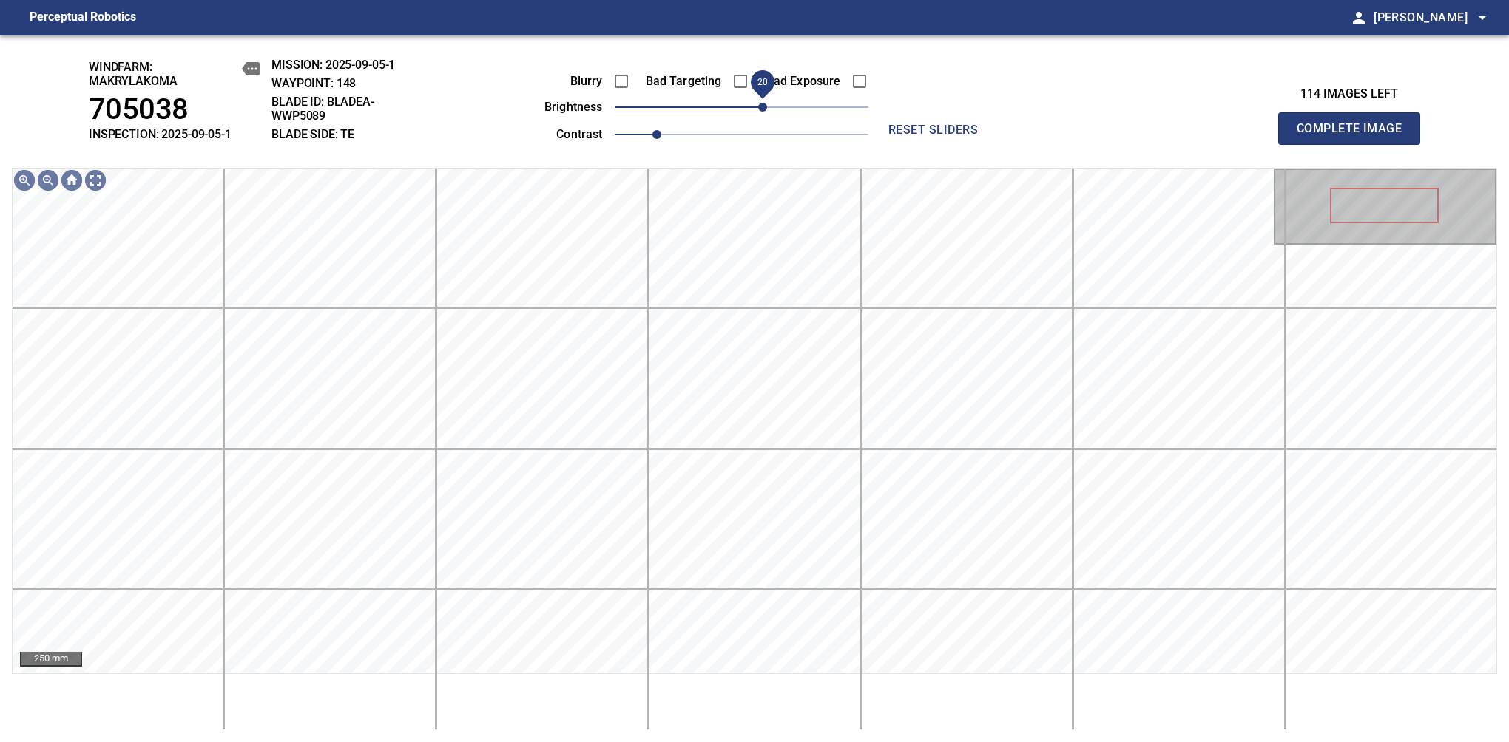
drag, startPoint x: 747, startPoint y: 115, endPoint x: 763, endPoint y: 104, distance: 19.7
click at [763, 104] on span "20" at bounding box center [762, 107] width 9 height 9
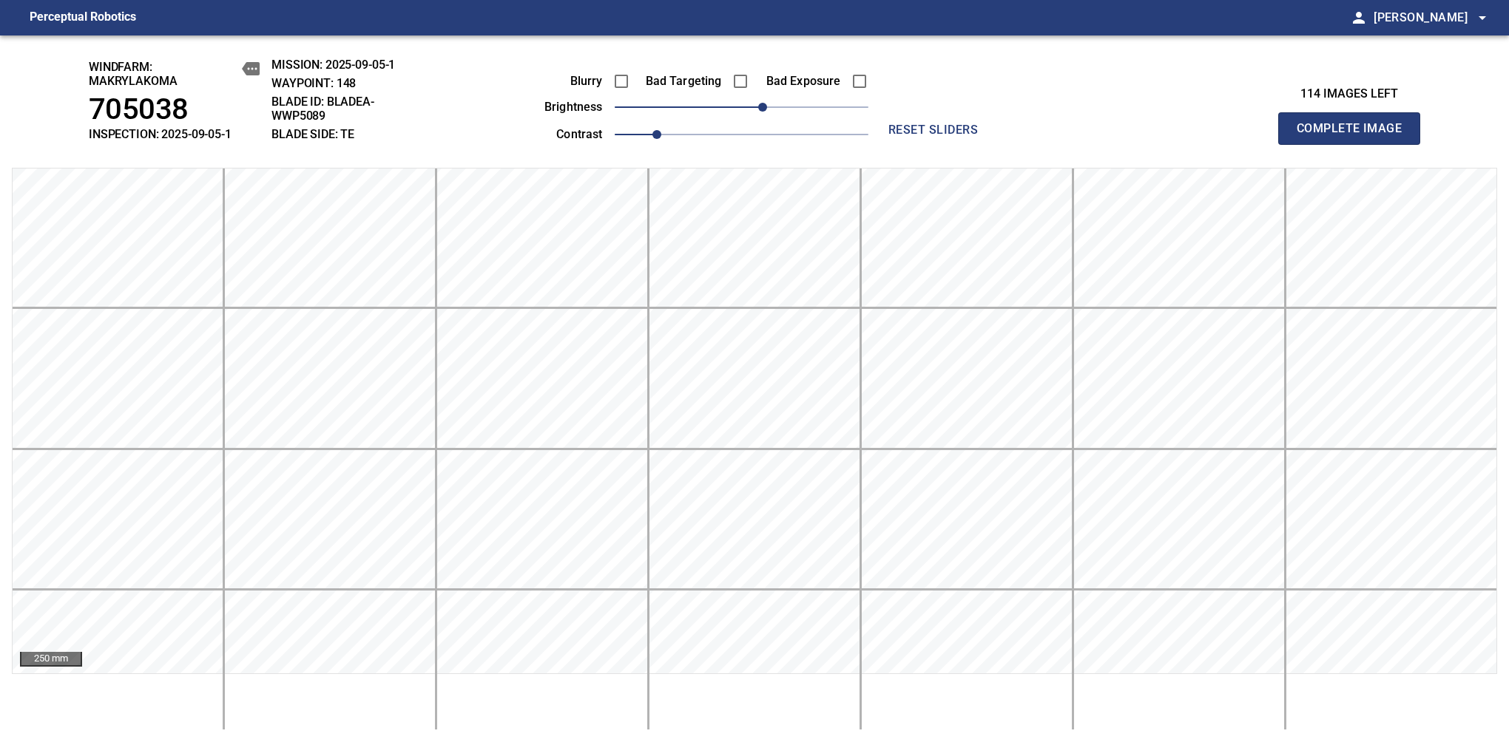
click at [1355, 136] on span "Complete Image" at bounding box center [1348, 128] width 109 height 21
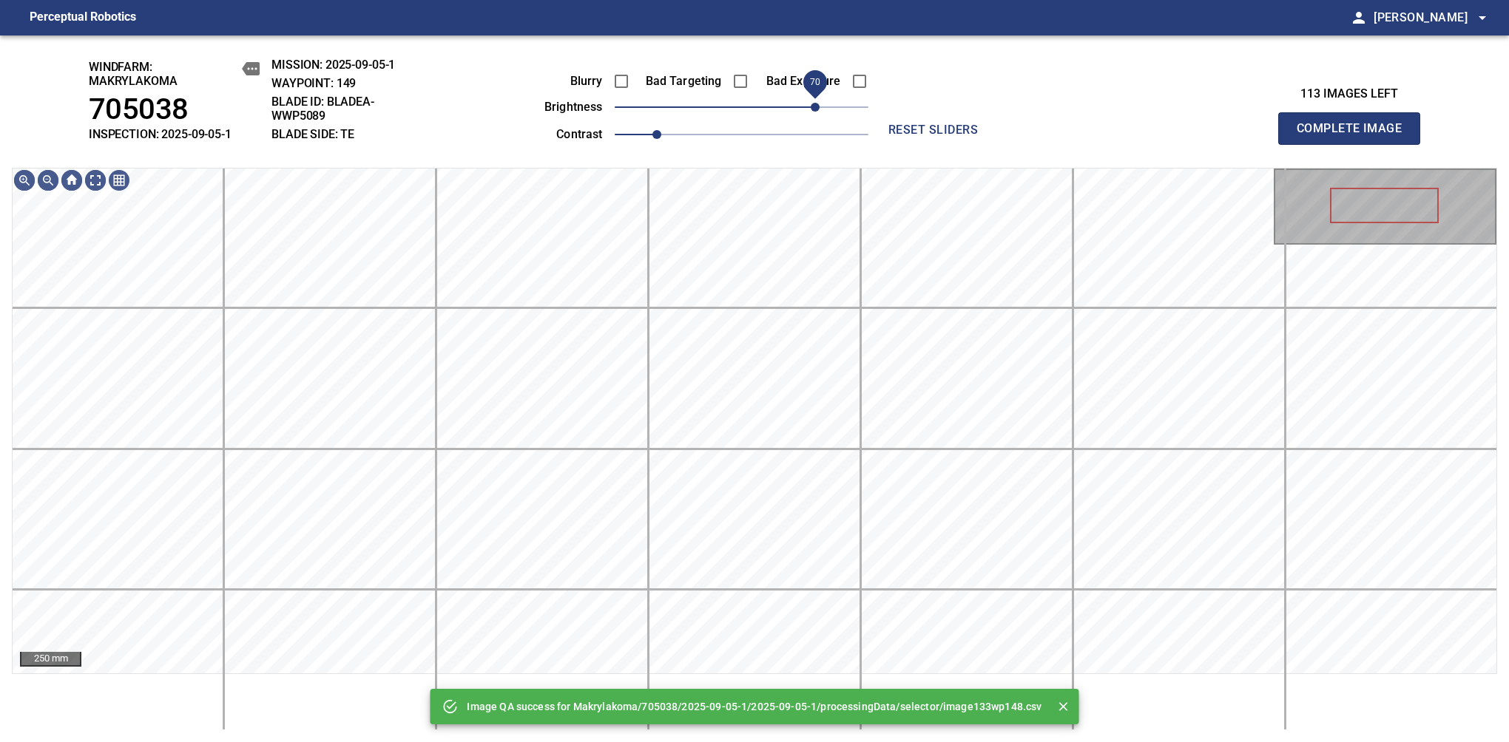
drag, startPoint x: 750, startPoint y: 112, endPoint x: 820, endPoint y: 106, distance: 70.5
click at [819, 106] on span "70" at bounding box center [814, 107] width 9 height 9
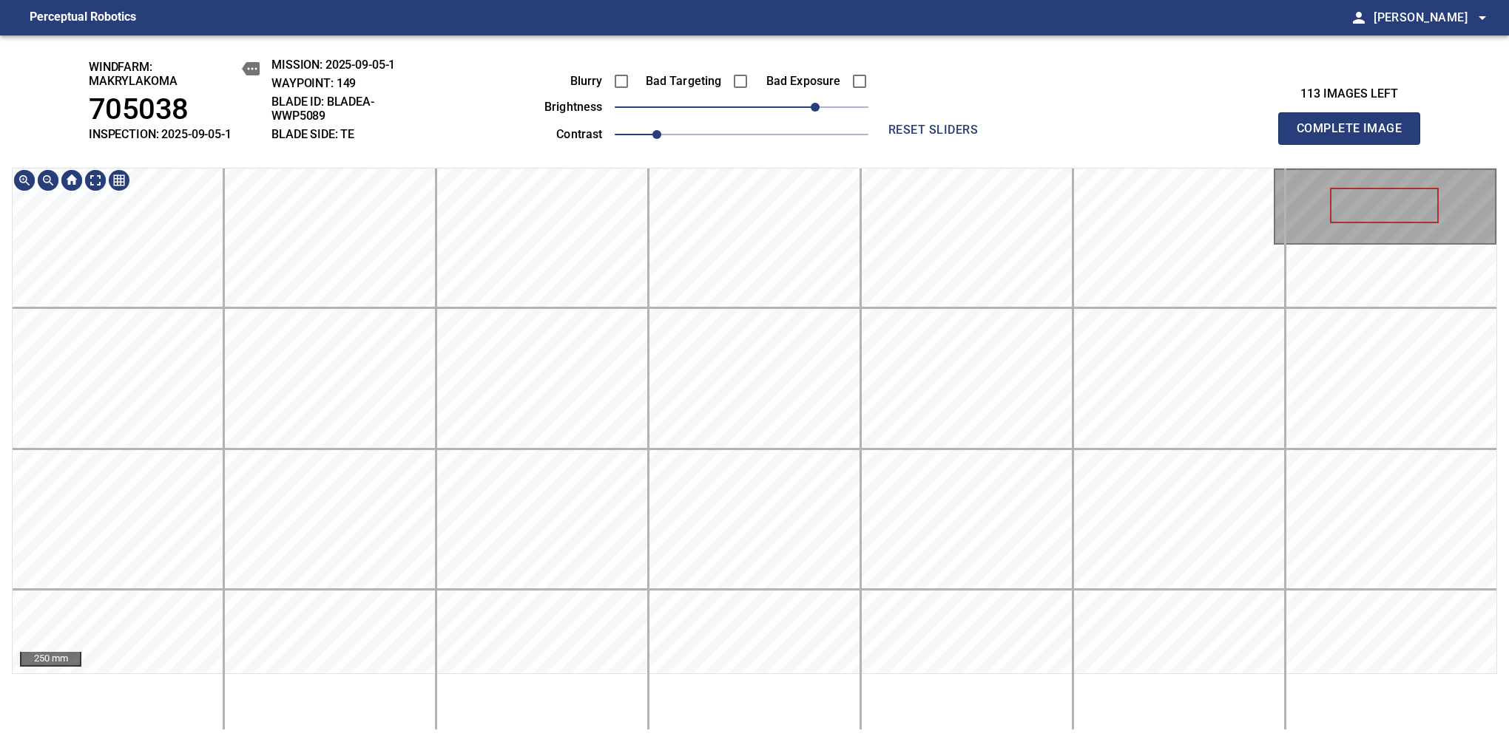
click at [726, 742] on html "Perceptual Robotics person [PERSON_NAME] arrow_drop_down windfarm: Makrylakoma …" at bounding box center [754, 371] width 1509 height 742
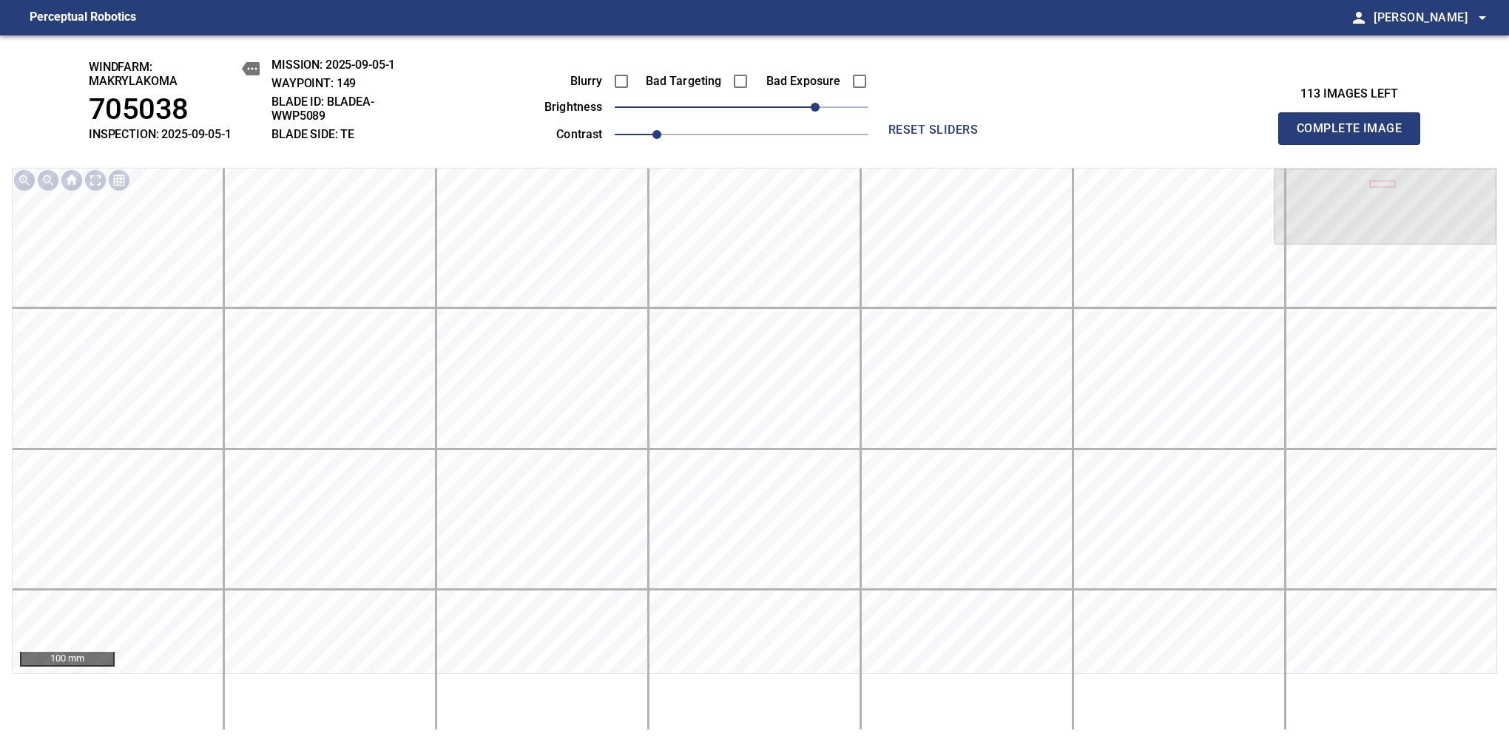
click at [1355, 136] on span "Complete Image" at bounding box center [1348, 128] width 109 height 21
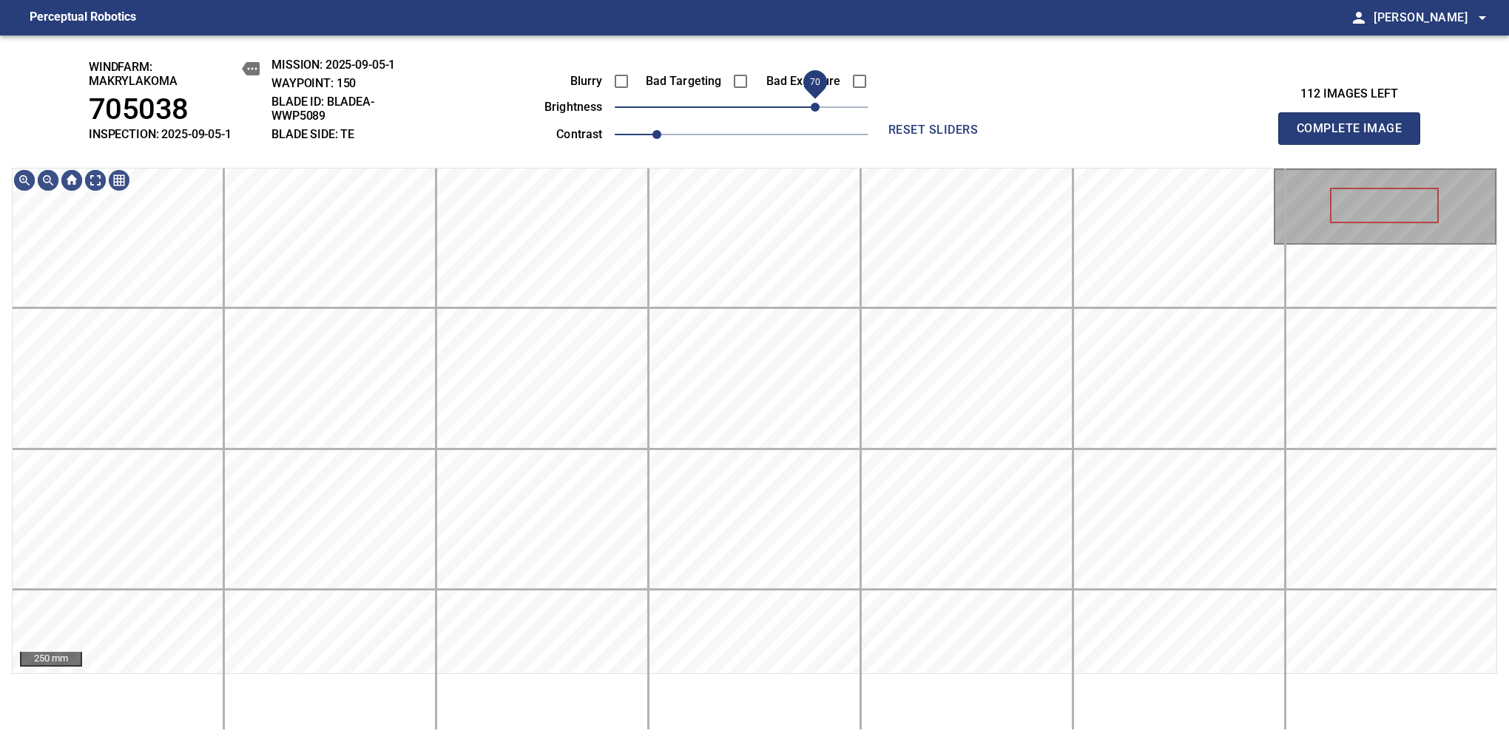
drag, startPoint x: 819, startPoint y: 112, endPoint x: 811, endPoint y: 100, distance: 15.0
click at [811, 100] on span "70" at bounding box center [742, 107] width 254 height 21
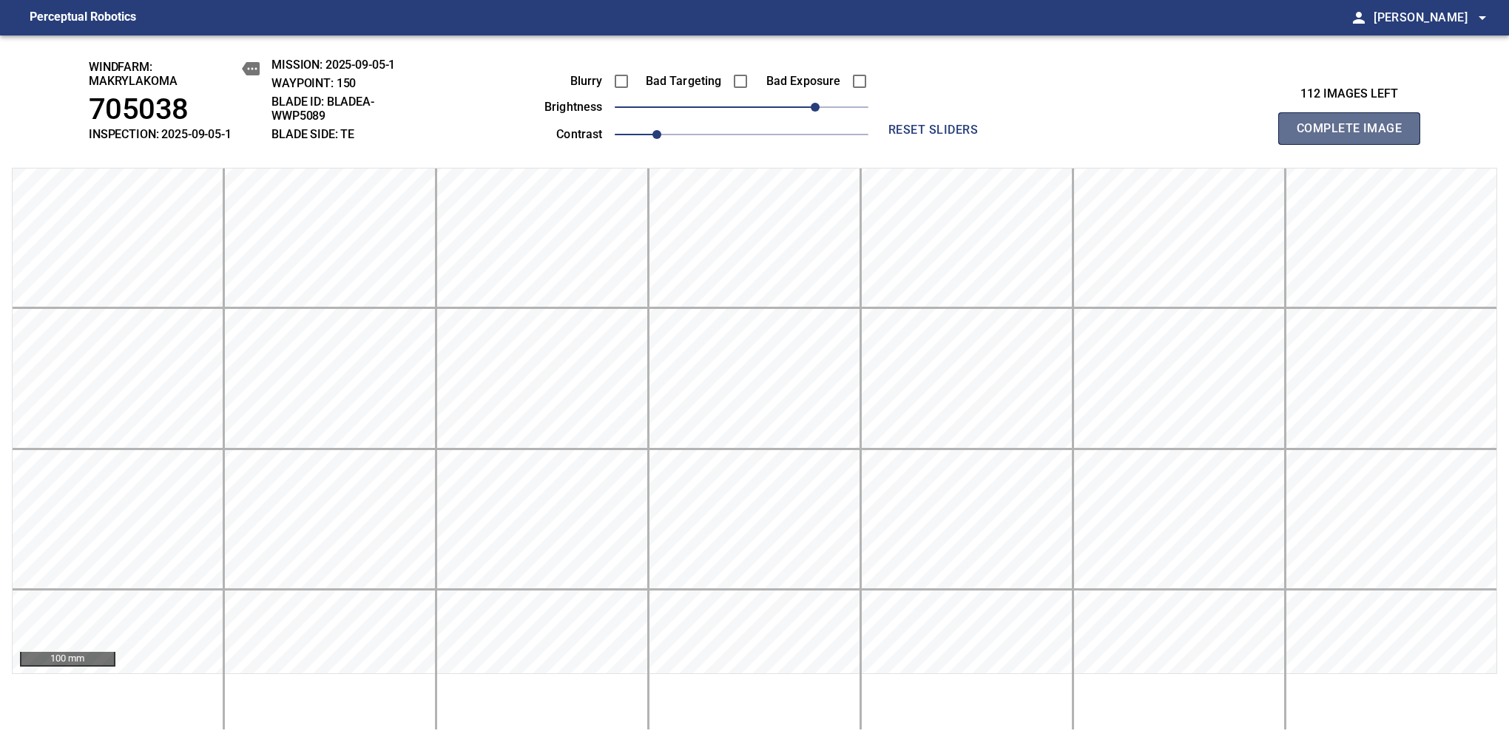
click at [1355, 136] on span "Complete Image" at bounding box center [1348, 128] width 109 height 21
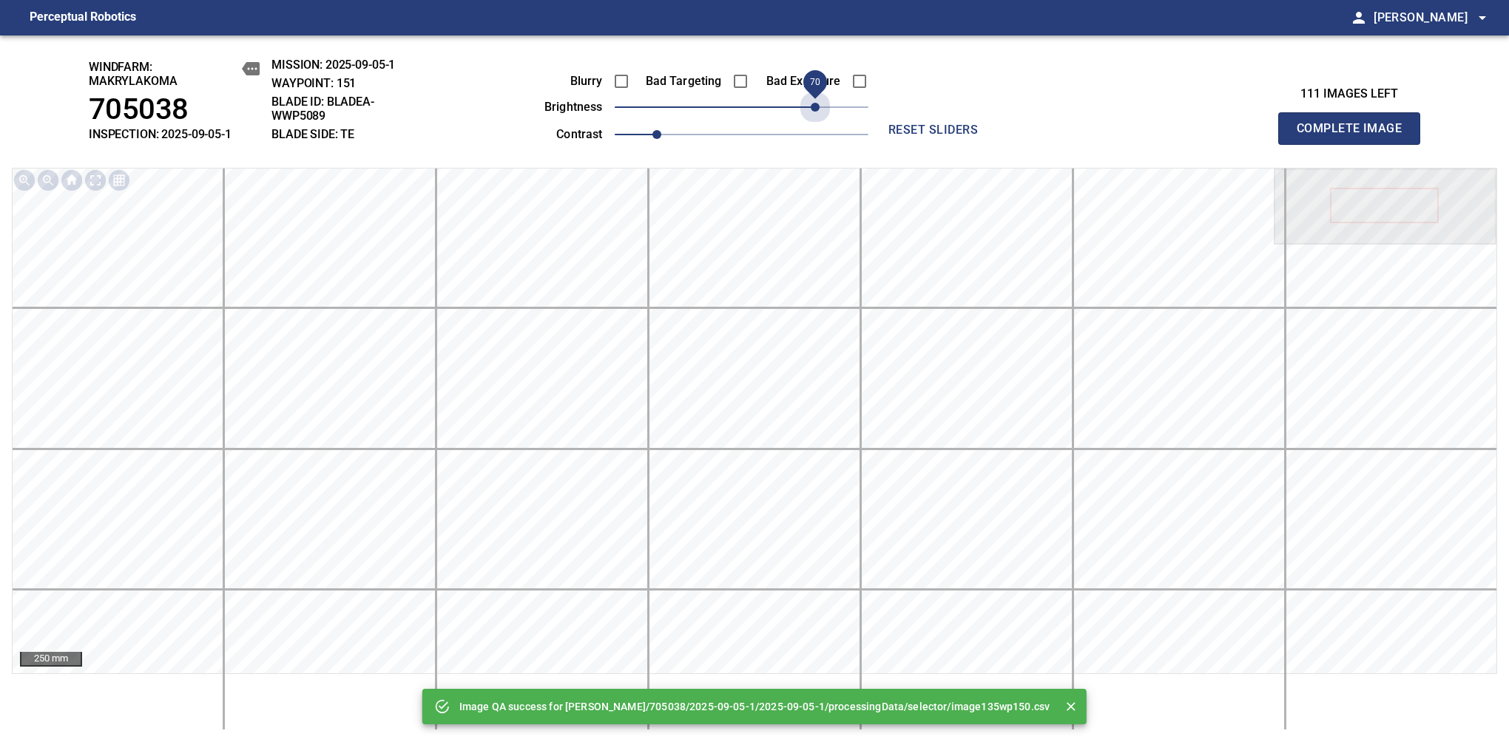
click at [812, 102] on span "70" at bounding box center [742, 107] width 254 height 21
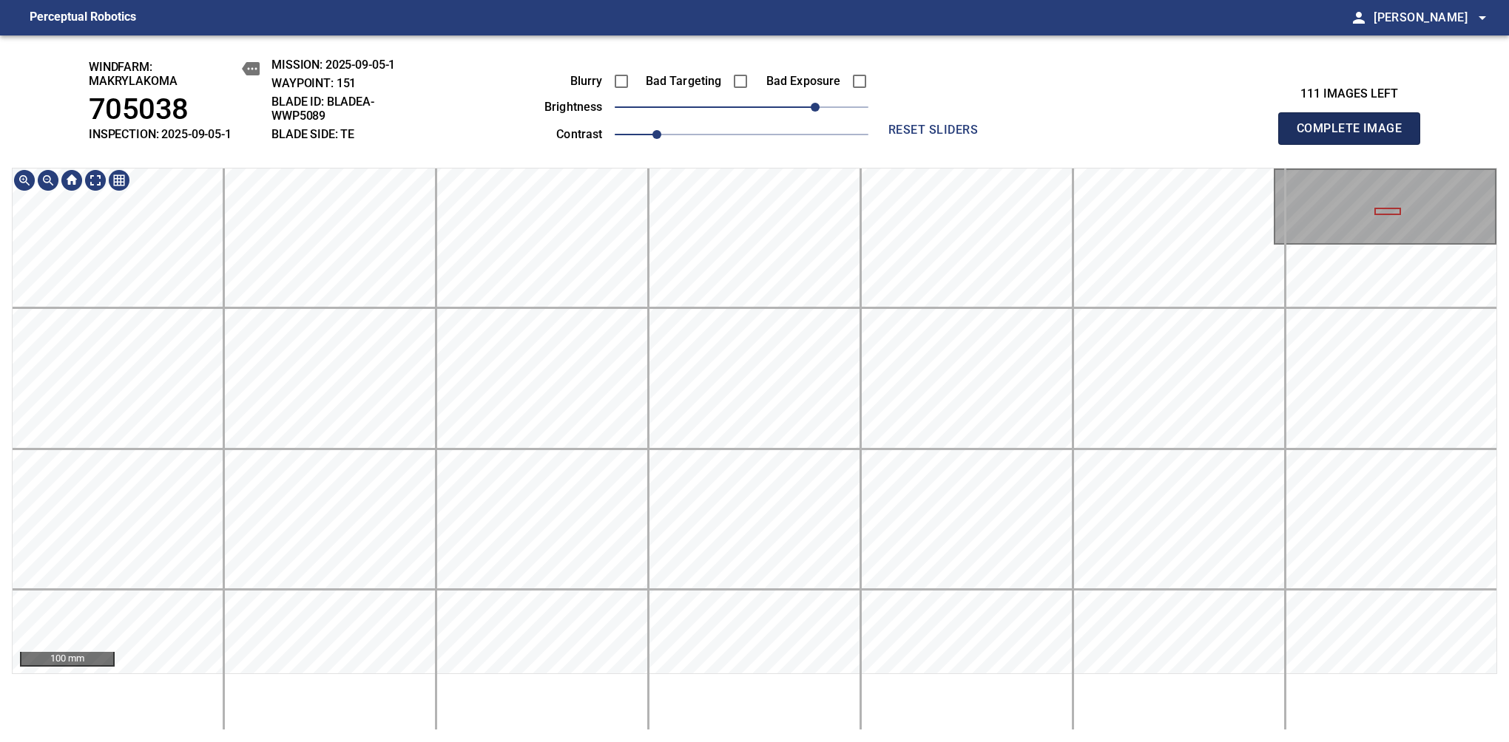
click at [1355, 136] on span "Complete Image" at bounding box center [1348, 128] width 109 height 21
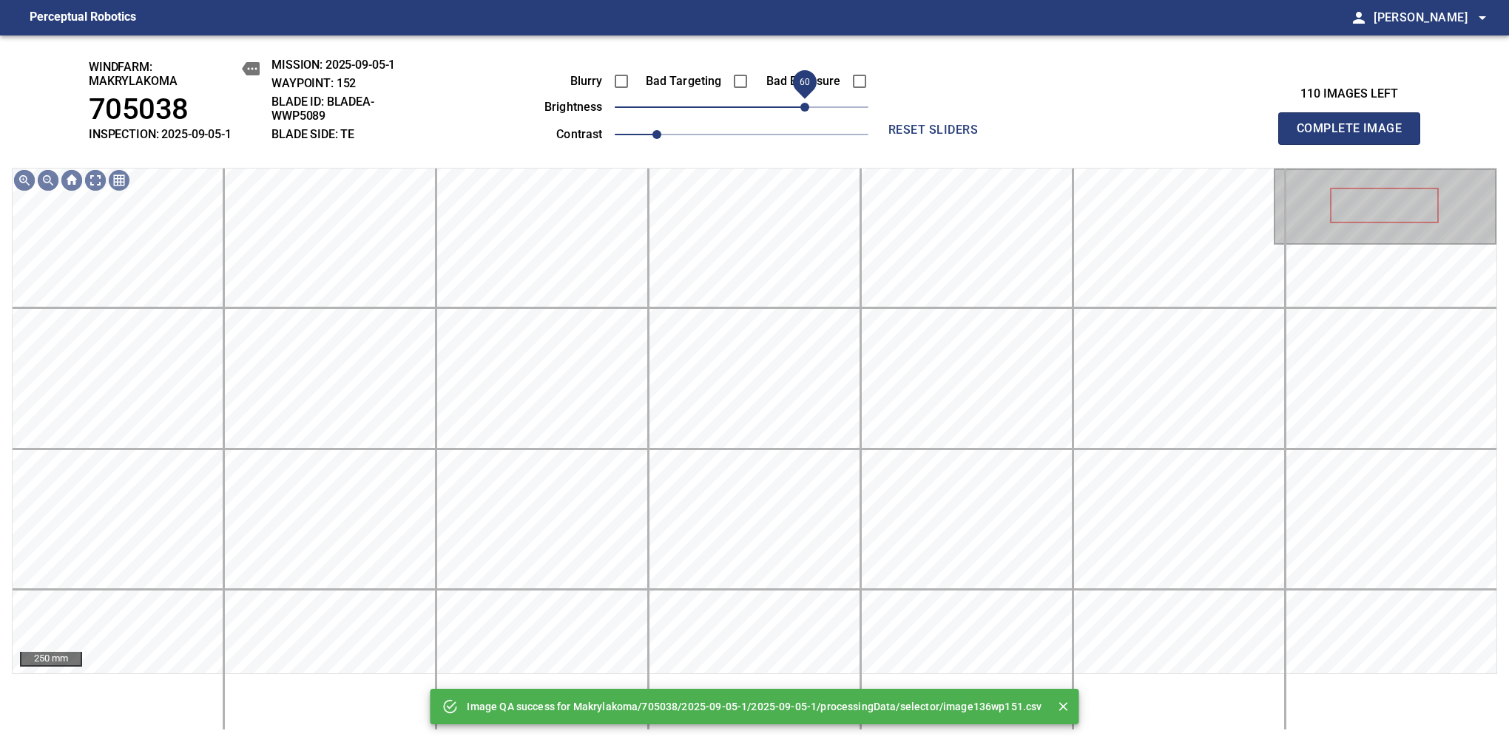
drag, startPoint x: 819, startPoint y: 109, endPoint x: 808, endPoint y: 115, distance: 13.2
click at [808, 115] on span "60" at bounding box center [742, 107] width 254 height 21
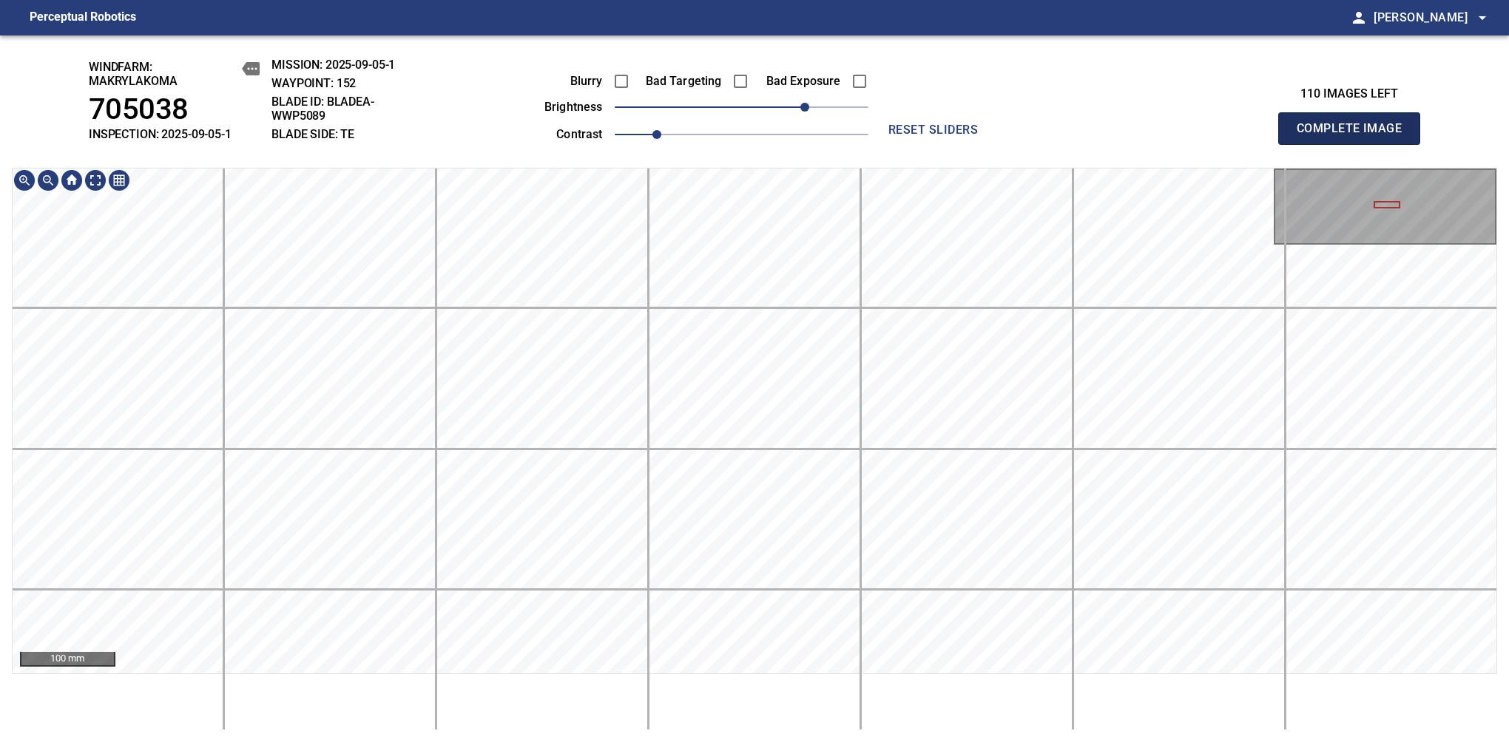
click at [1355, 136] on span "Complete Image" at bounding box center [1348, 128] width 109 height 21
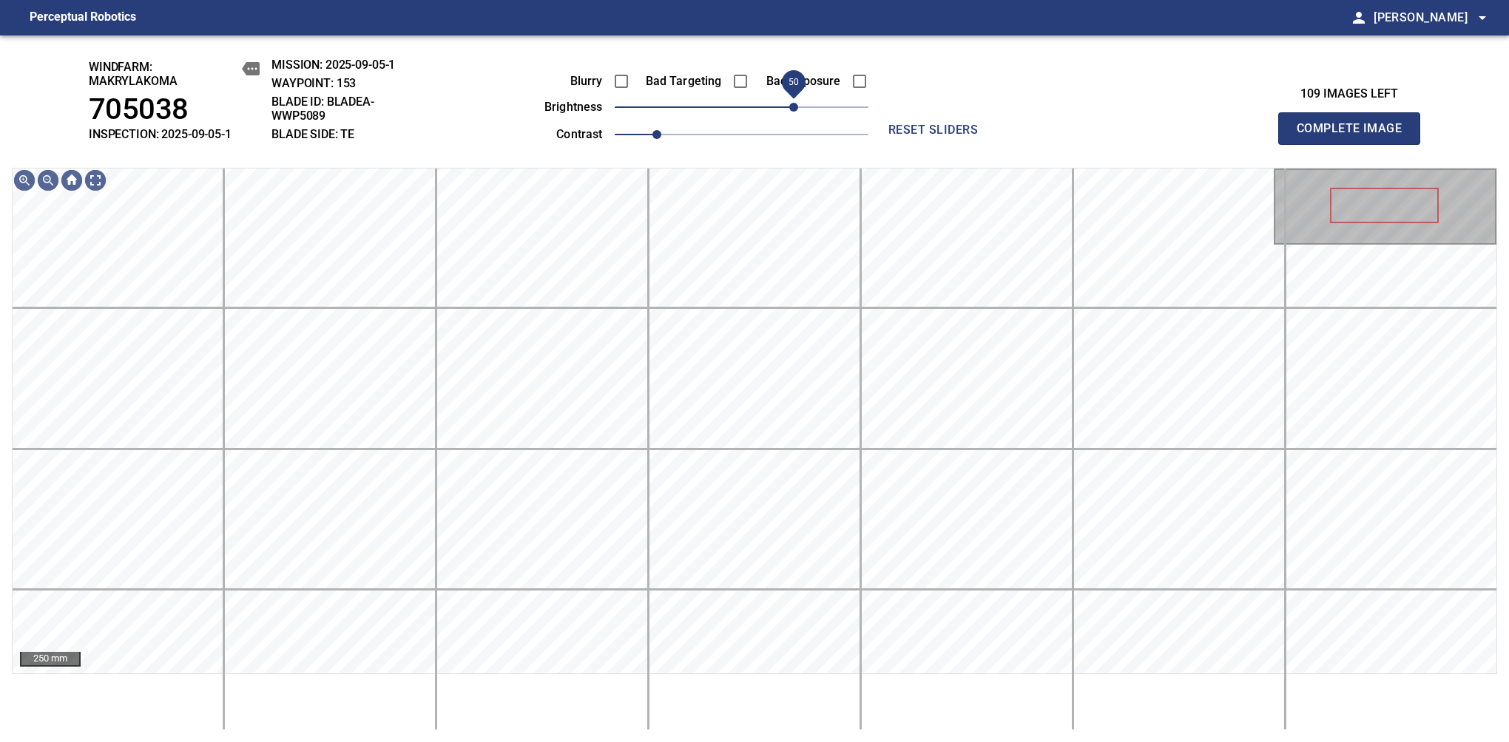
drag, startPoint x: 757, startPoint y: 109, endPoint x: 793, endPoint y: 98, distance: 38.1
click at [793, 103] on span "50" at bounding box center [793, 107] width 9 height 9
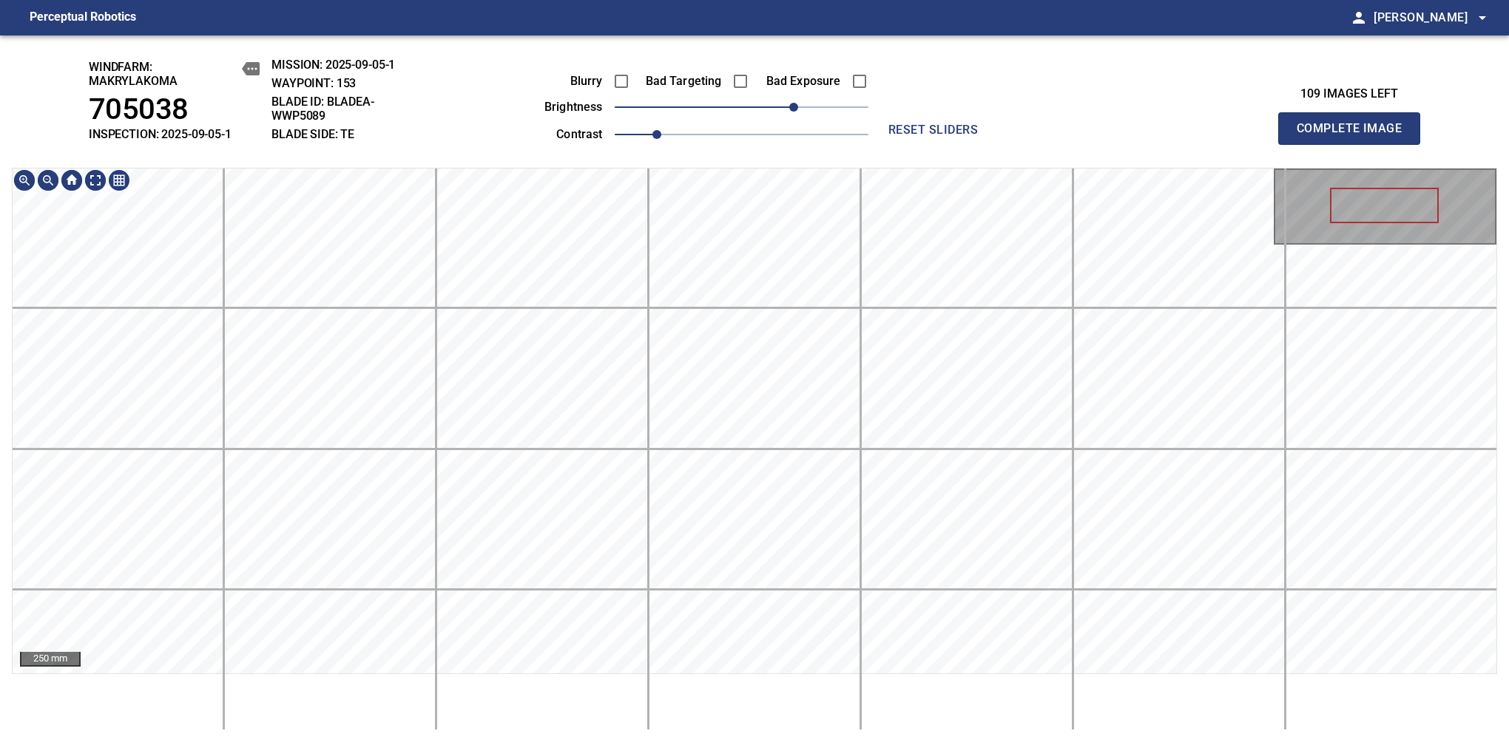
click at [779, 141] on div "windfarm: Makrylakoma 705038 INSPECTION: 2025-09-05-1 MISSION: 2025-09-05-1 WAY…" at bounding box center [754, 388] width 1509 height 707
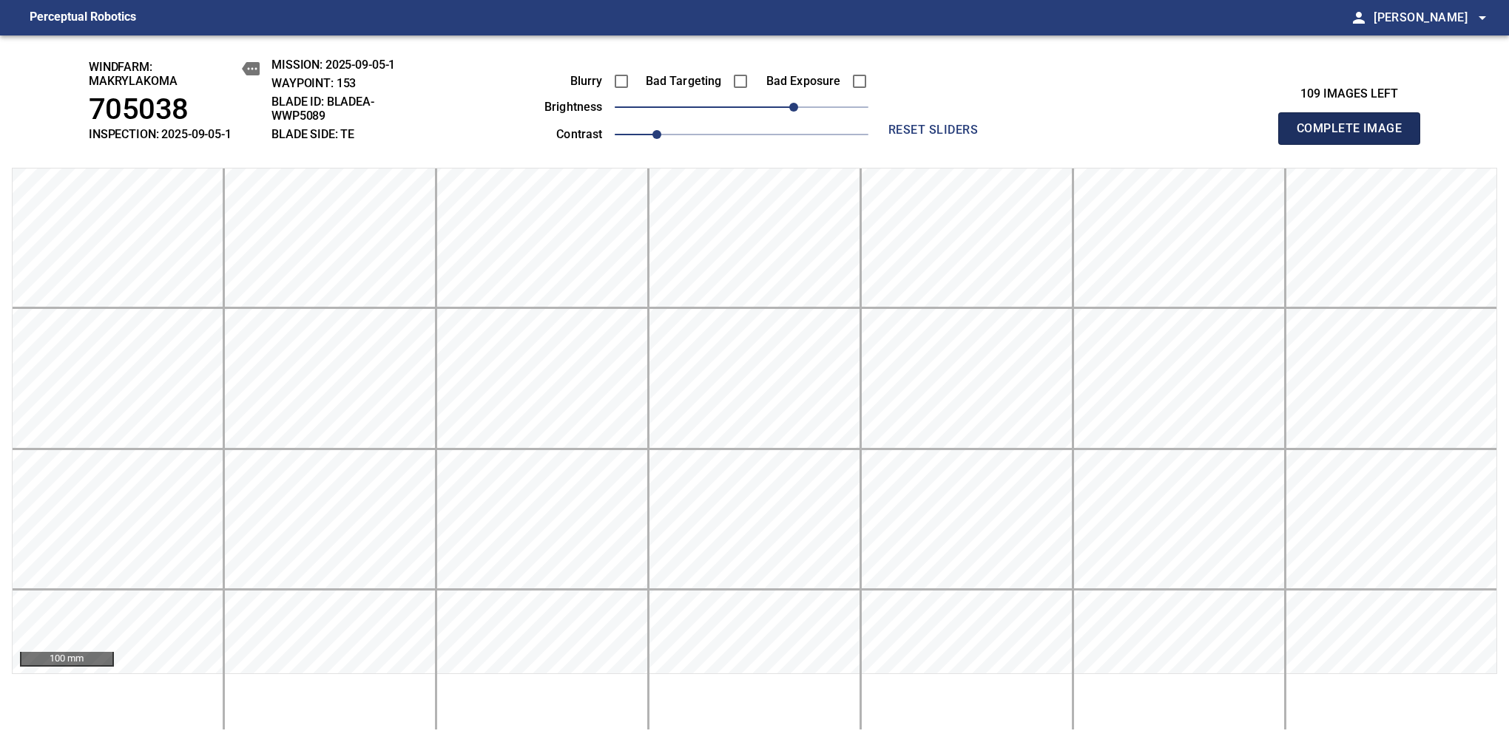
click at [1355, 136] on span "Complete Image" at bounding box center [1348, 128] width 109 height 21
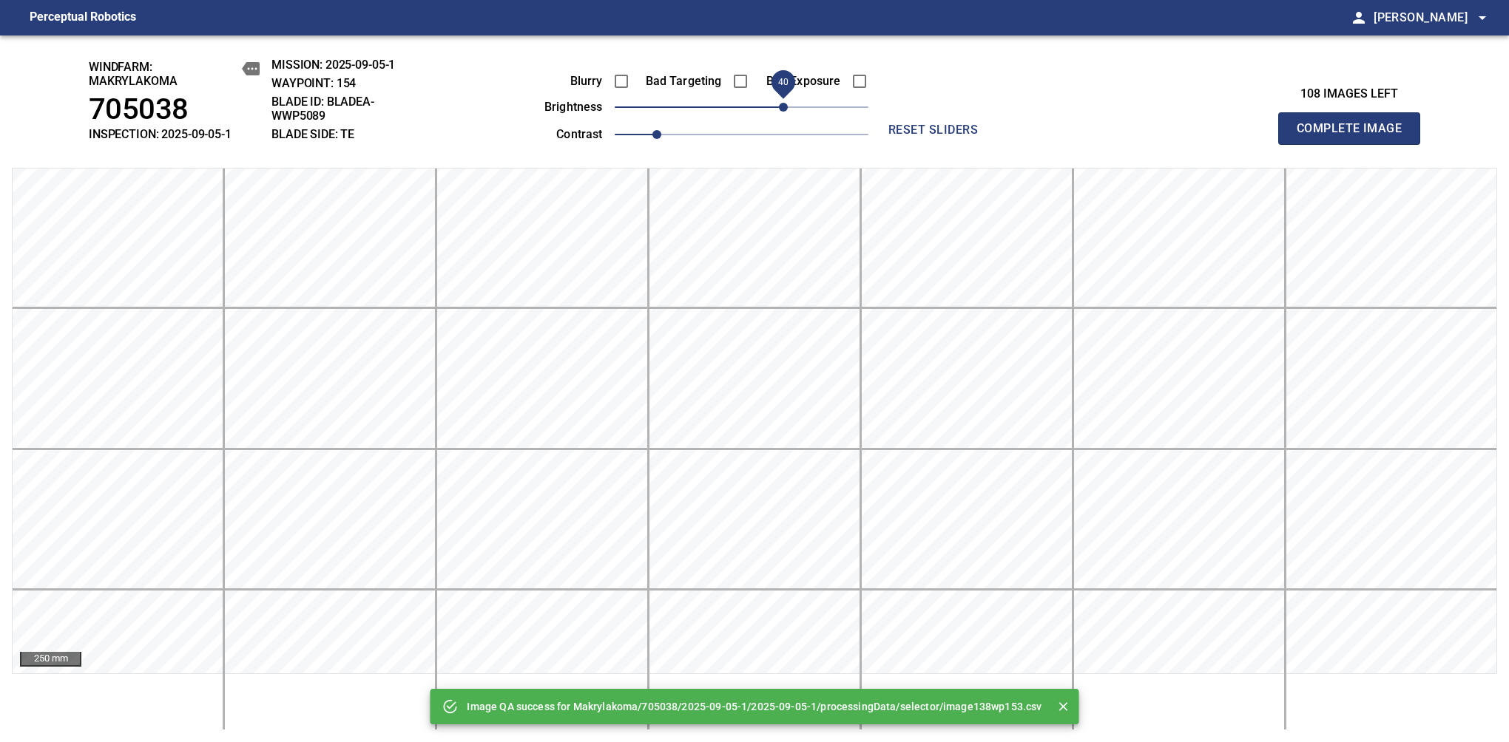
drag, startPoint x: 751, startPoint y: 107, endPoint x: 784, endPoint y: 109, distance: 33.4
click at [784, 109] on span "40" at bounding box center [783, 107] width 9 height 9
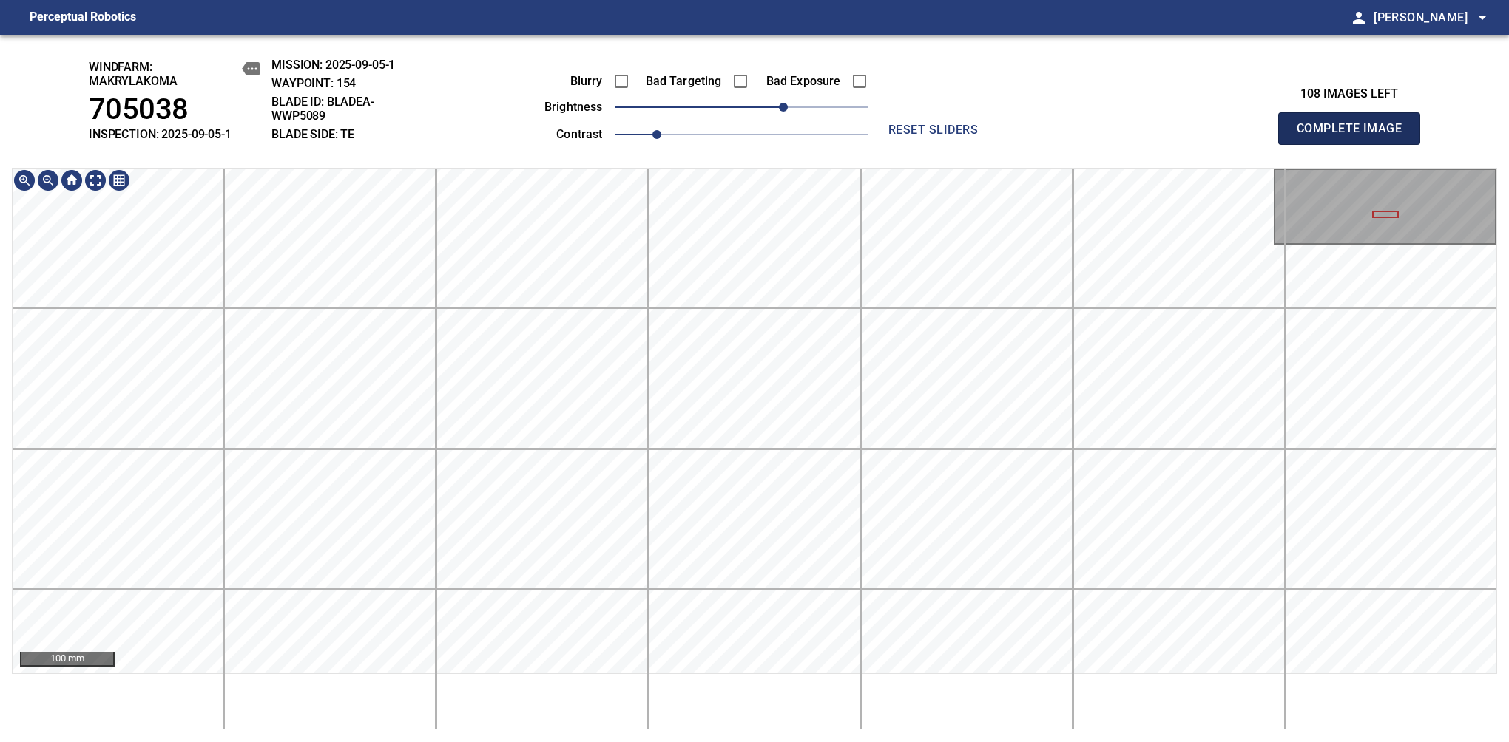
click at [1355, 136] on span "Complete Image" at bounding box center [1348, 128] width 109 height 21
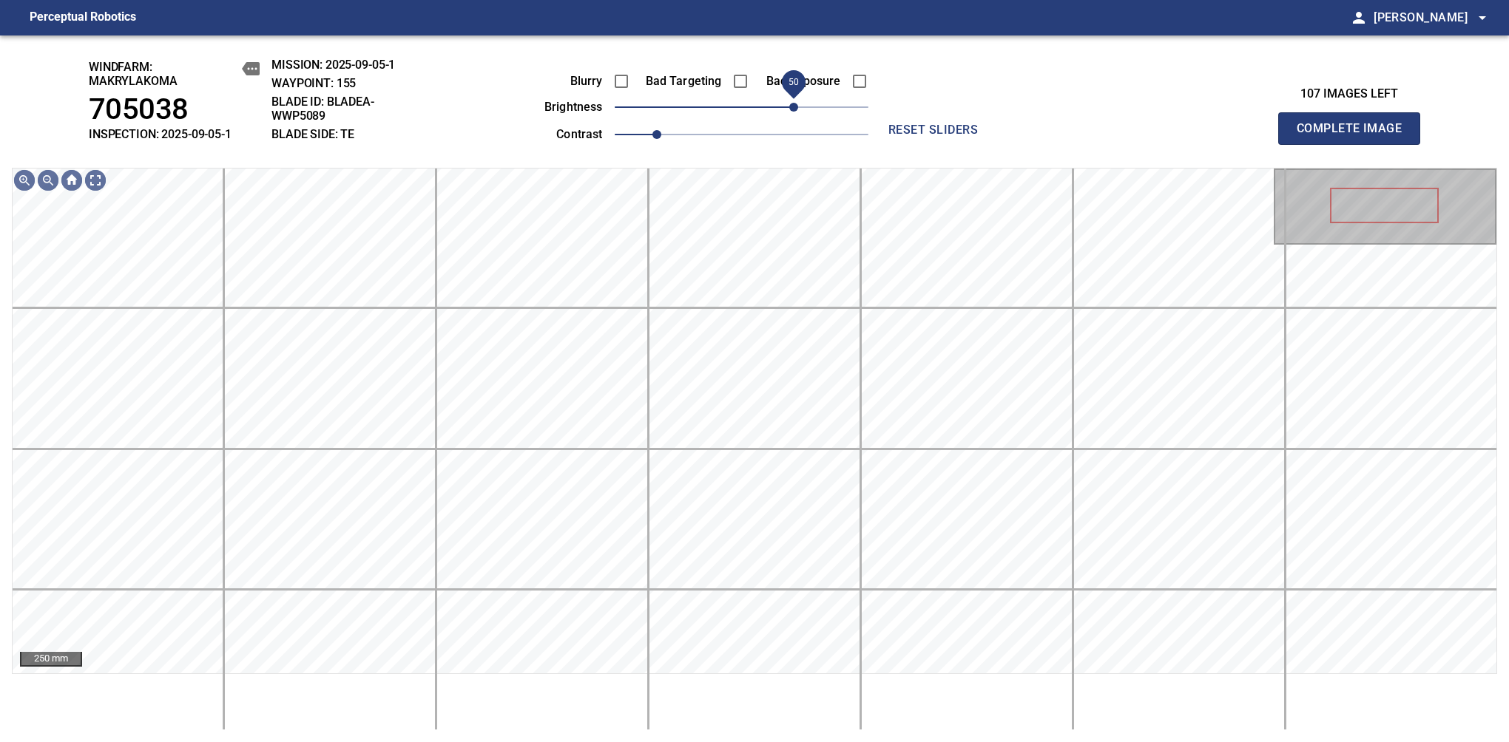
drag, startPoint x: 751, startPoint y: 102, endPoint x: 789, endPoint y: 106, distance: 38.7
click at [789, 106] on span "50" at bounding box center [793, 107] width 9 height 9
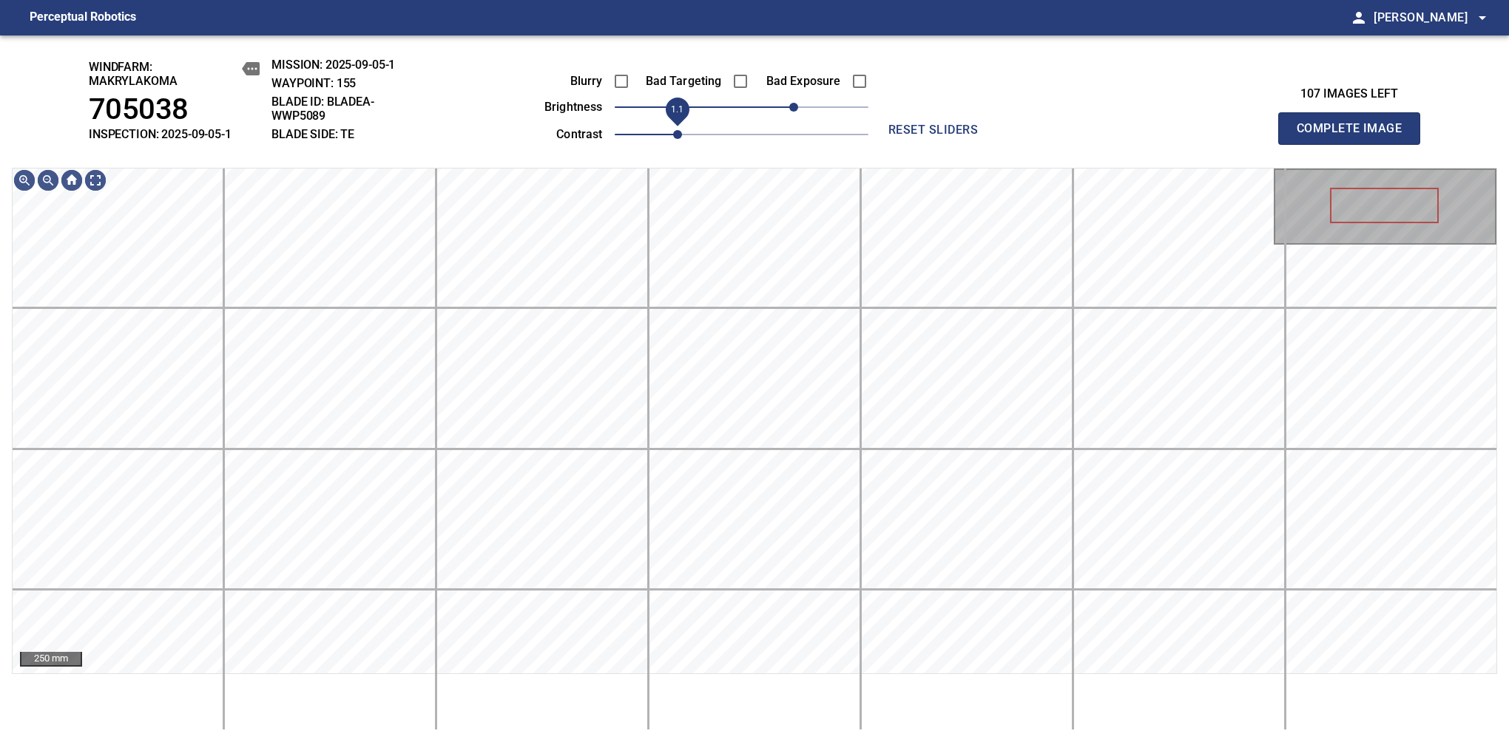
click at [673, 130] on span "1.1" at bounding box center [677, 134] width 9 height 9
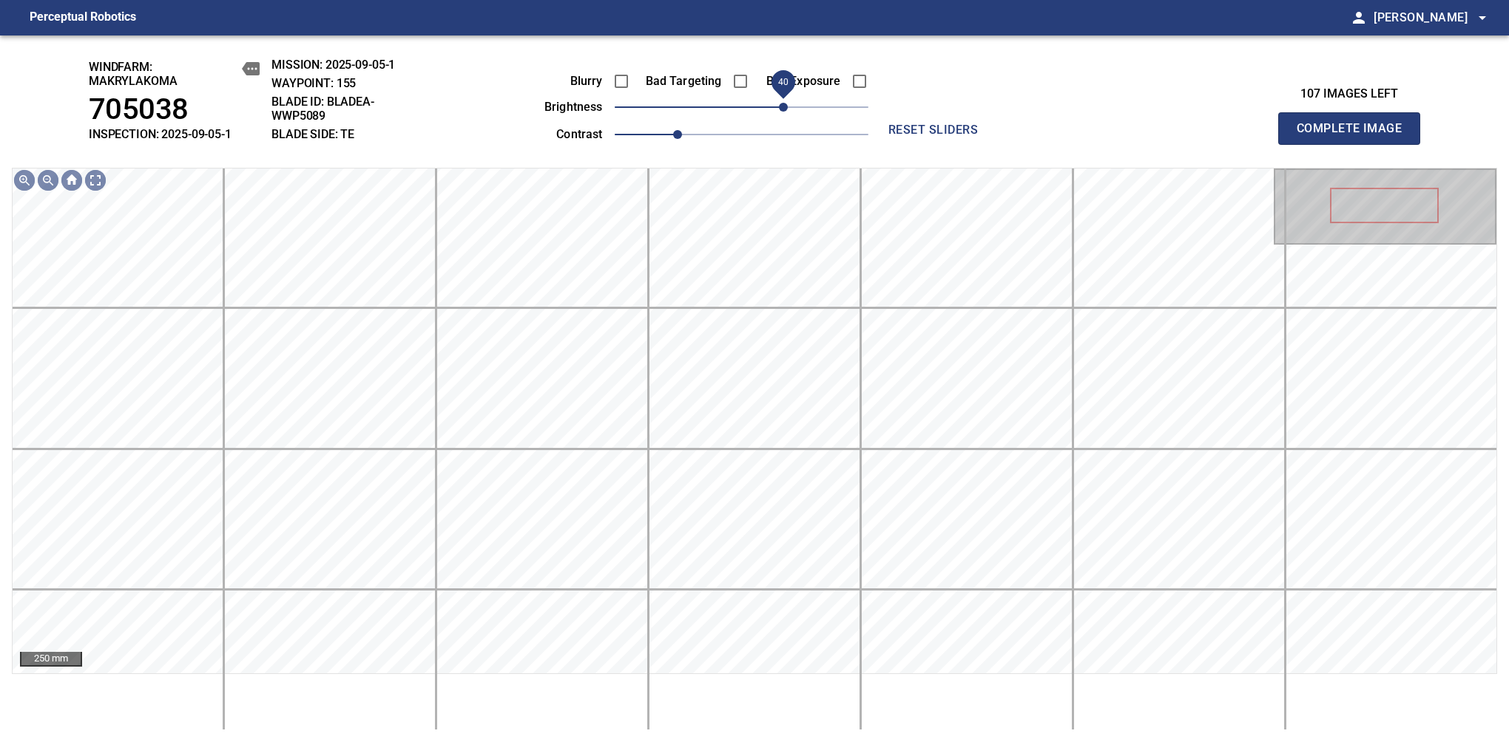
click at [787, 109] on span "40" at bounding box center [783, 107] width 9 height 9
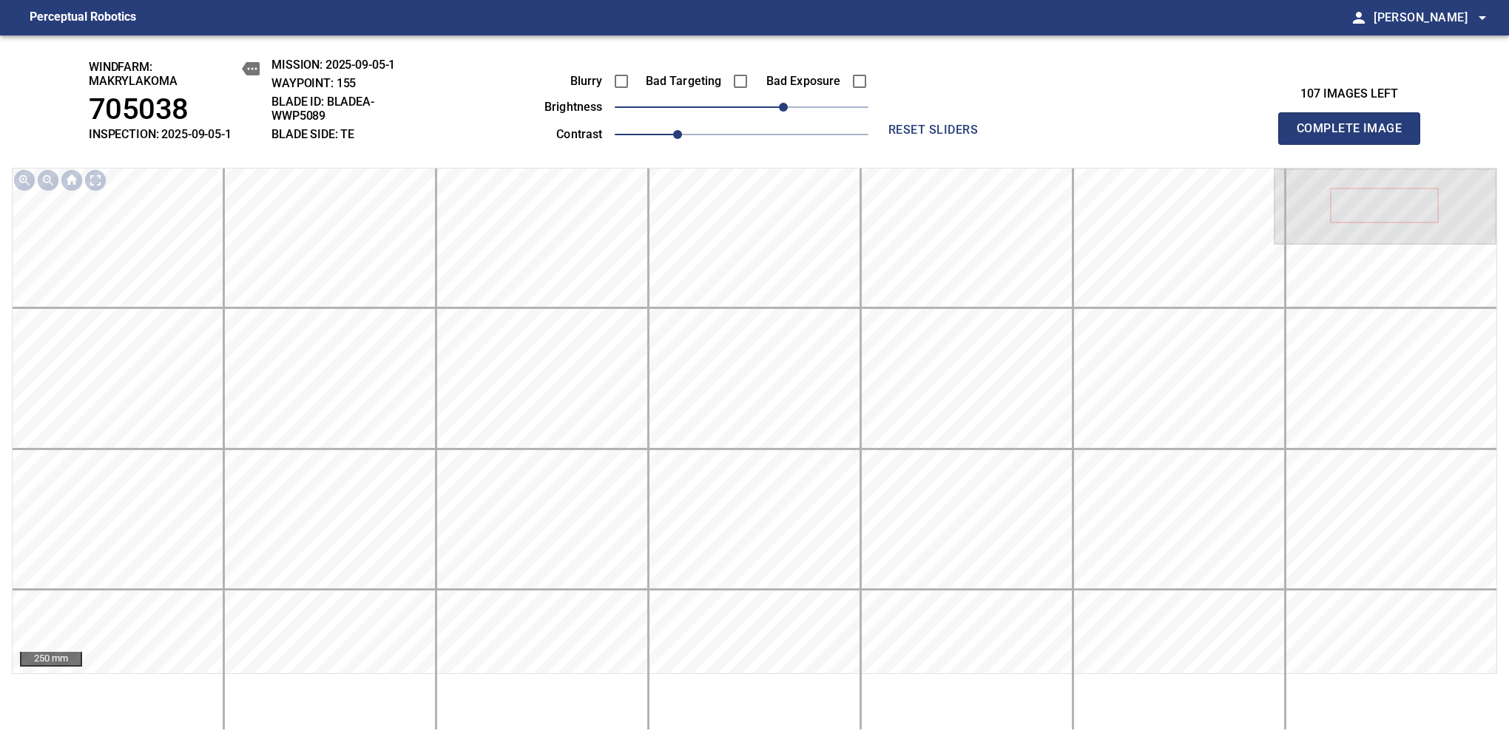
click at [1355, 136] on span "Complete Image" at bounding box center [1348, 128] width 109 height 21
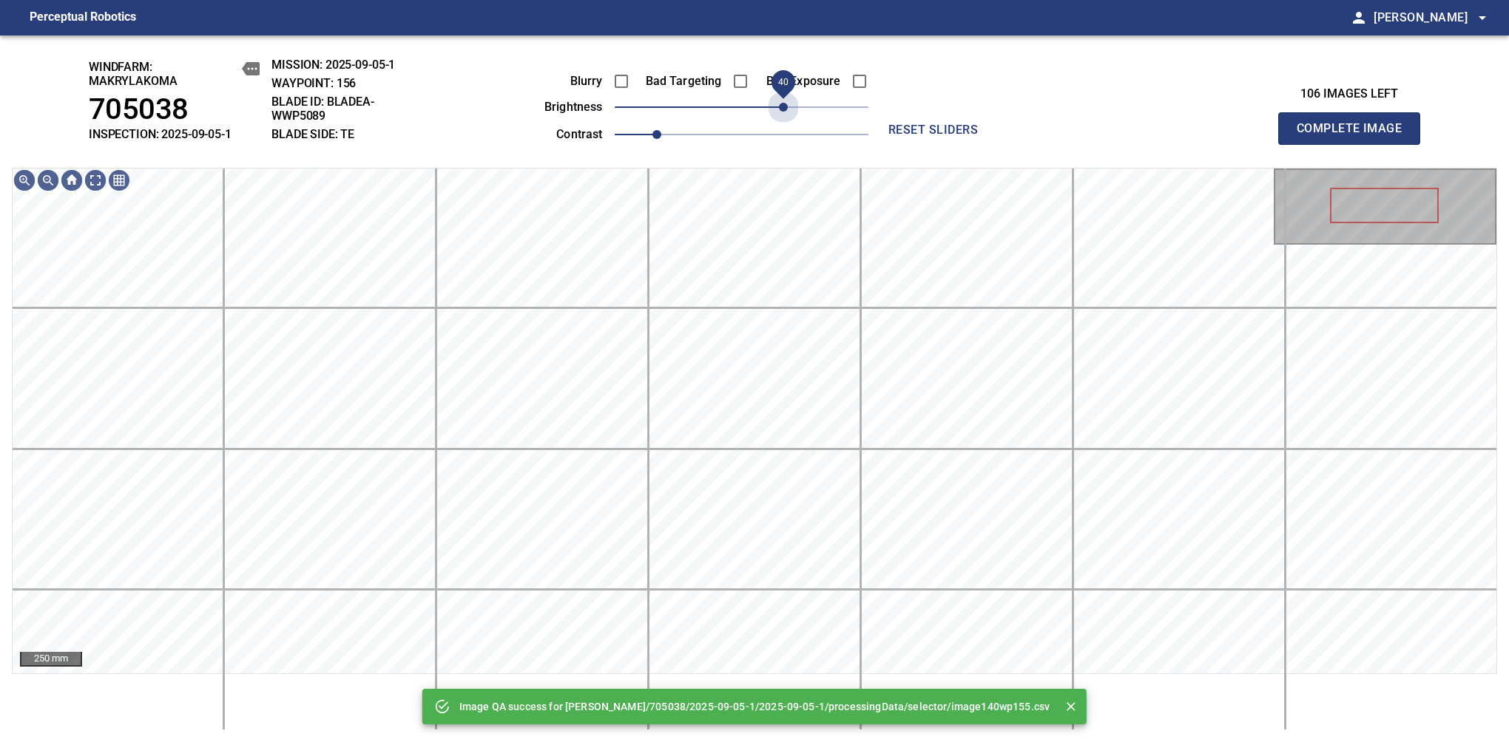
click at [787, 109] on span "40" at bounding box center [742, 107] width 254 height 21
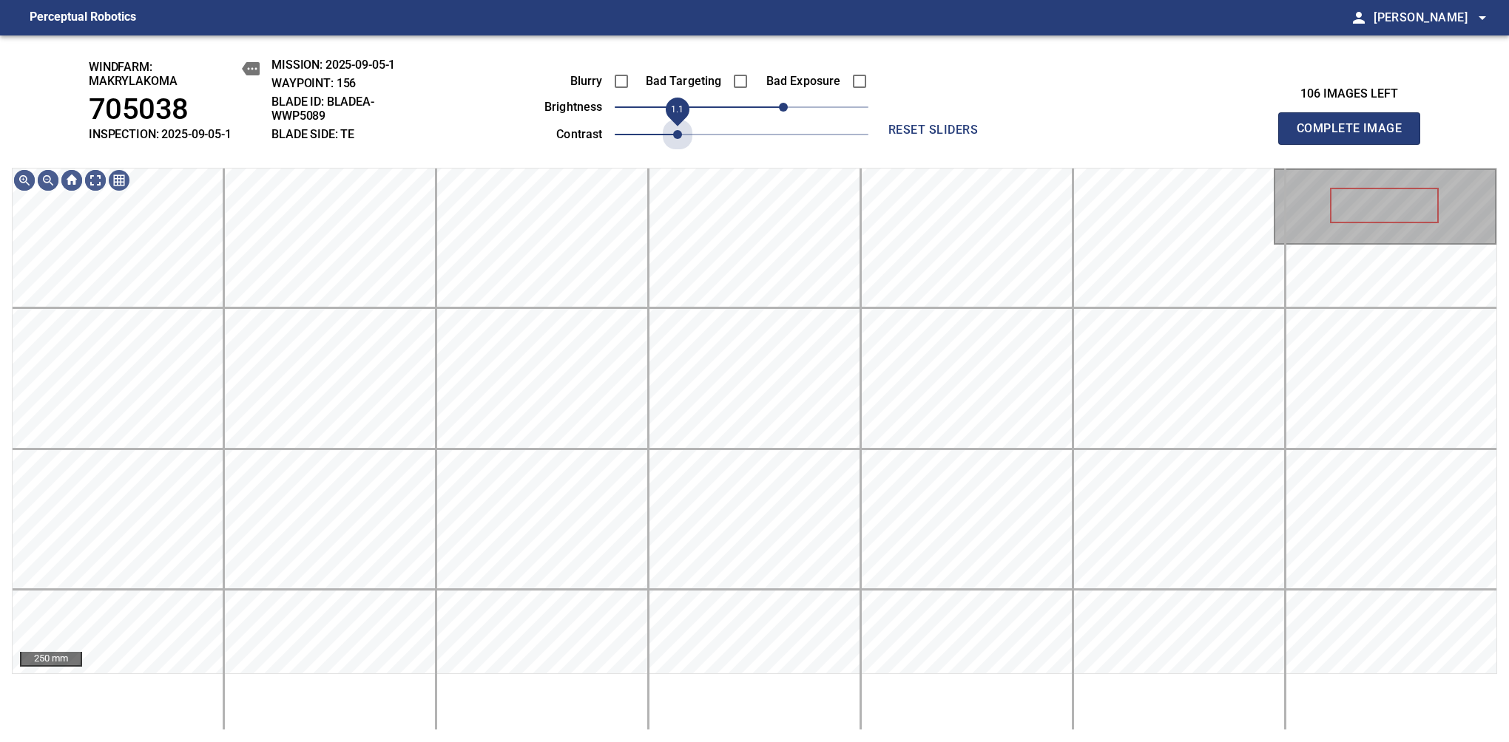
click at [679, 133] on span "1.1" at bounding box center [742, 134] width 254 height 21
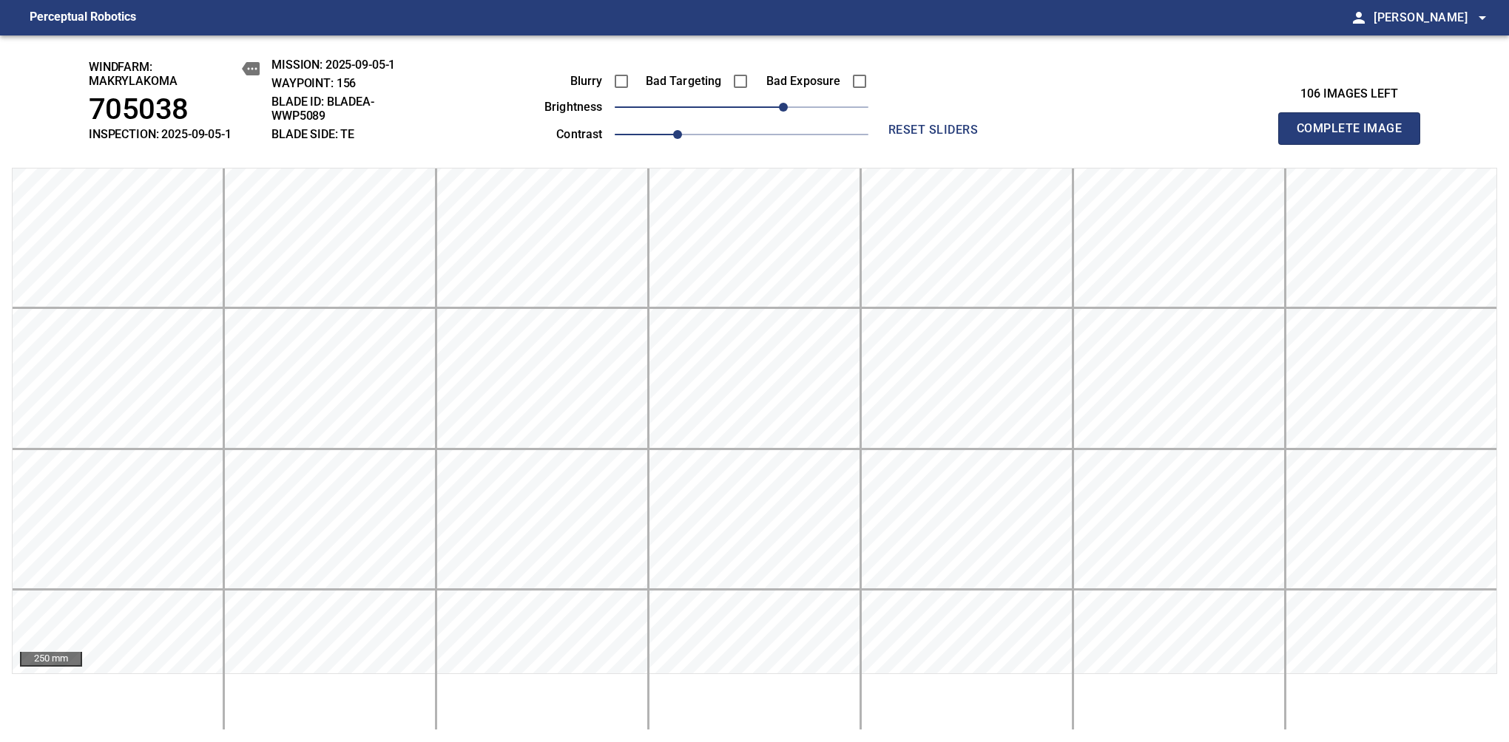
click at [1355, 136] on span "Complete Image" at bounding box center [1348, 128] width 109 height 21
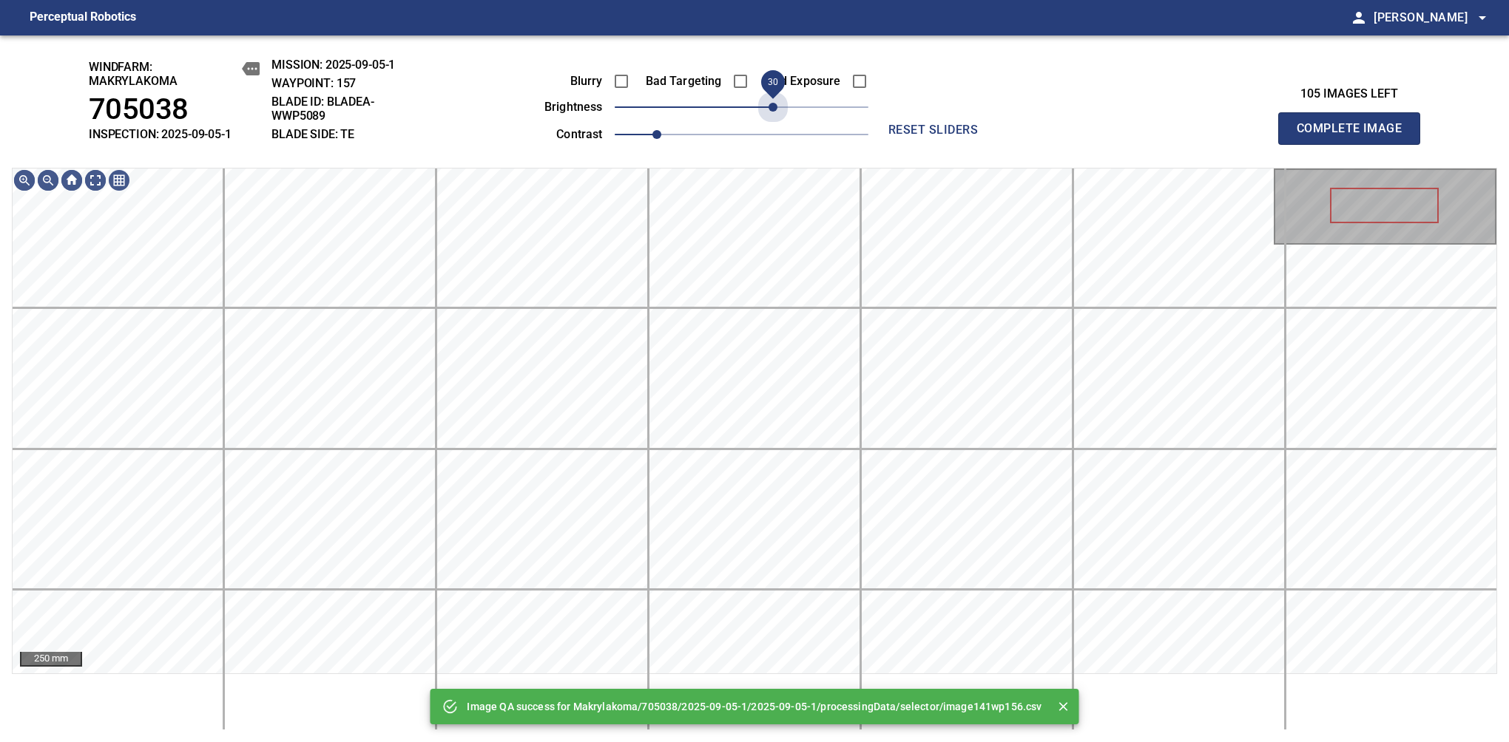
click at [777, 115] on span "30" at bounding box center [742, 107] width 254 height 21
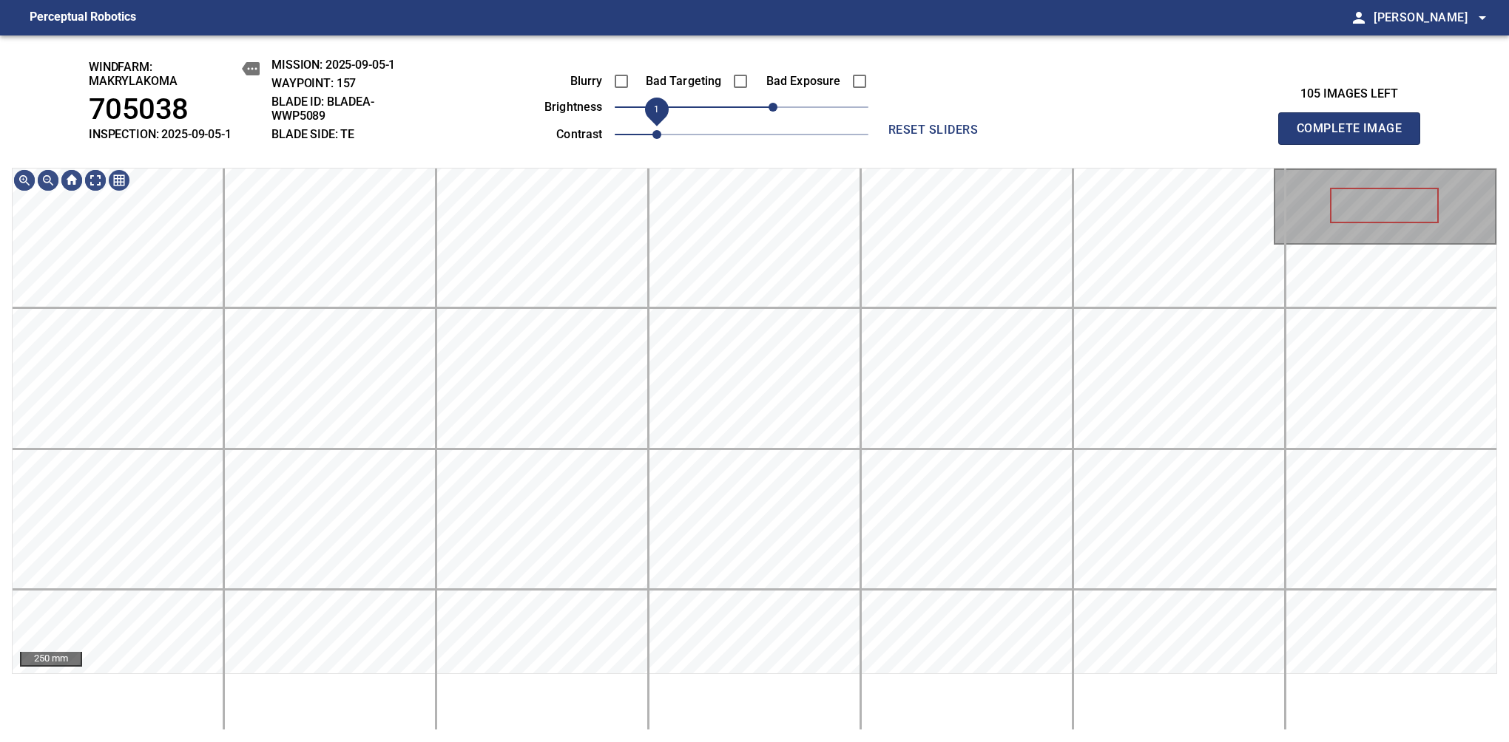
click at [661, 139] on span "1" at bounding box center [656, 134] width 9 height 9
drag, startPoint x: 666, startPoint y: 141, endPoint x: 678, endPoint y: 139, distance: 12.7
click at [678, 139] on span "1.1" at bounding box center [677, 134] width 9 height 9
click at [827, 53] on div "windfarm: Makrylakoma 705038 INSPECTION: 2025-09-05-1 MISSION: 2025-09-05-1 WAY…" at bounding box center [754, 388] width 1509 height 707
click at [1355, 136] on span "Complete Image" at bounding box center [1348, 128] width 109 height 21
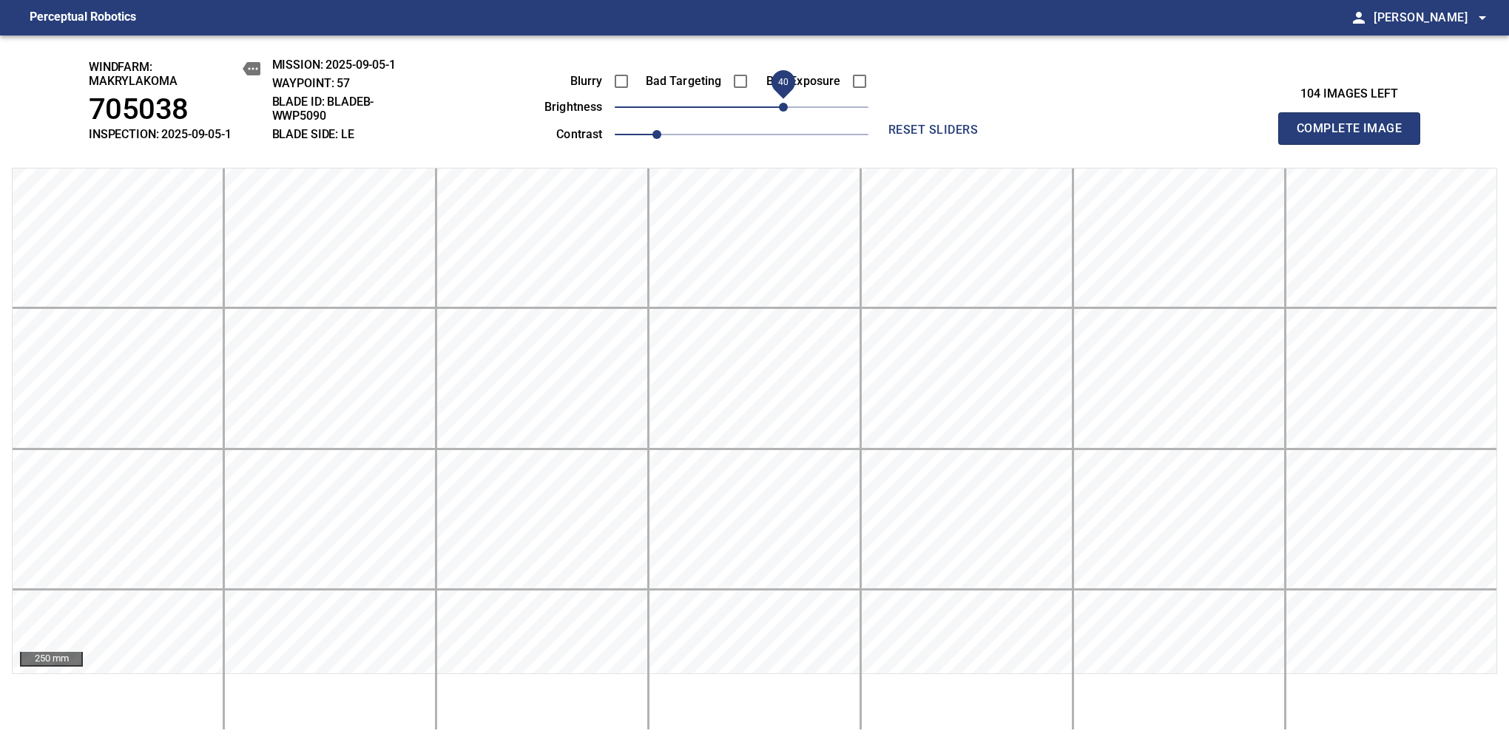
drag, startPoint x: 751, startPoint y: 112, endPoint x: 779, endPoint y: 112, distance: 28.1
click at [779, 112] on span "40" at bounding box center [783, 107] width 9 height 9
click at [1355, 136] on span "Complete Image" at bounding box center [1348, 128] width 109 height 21
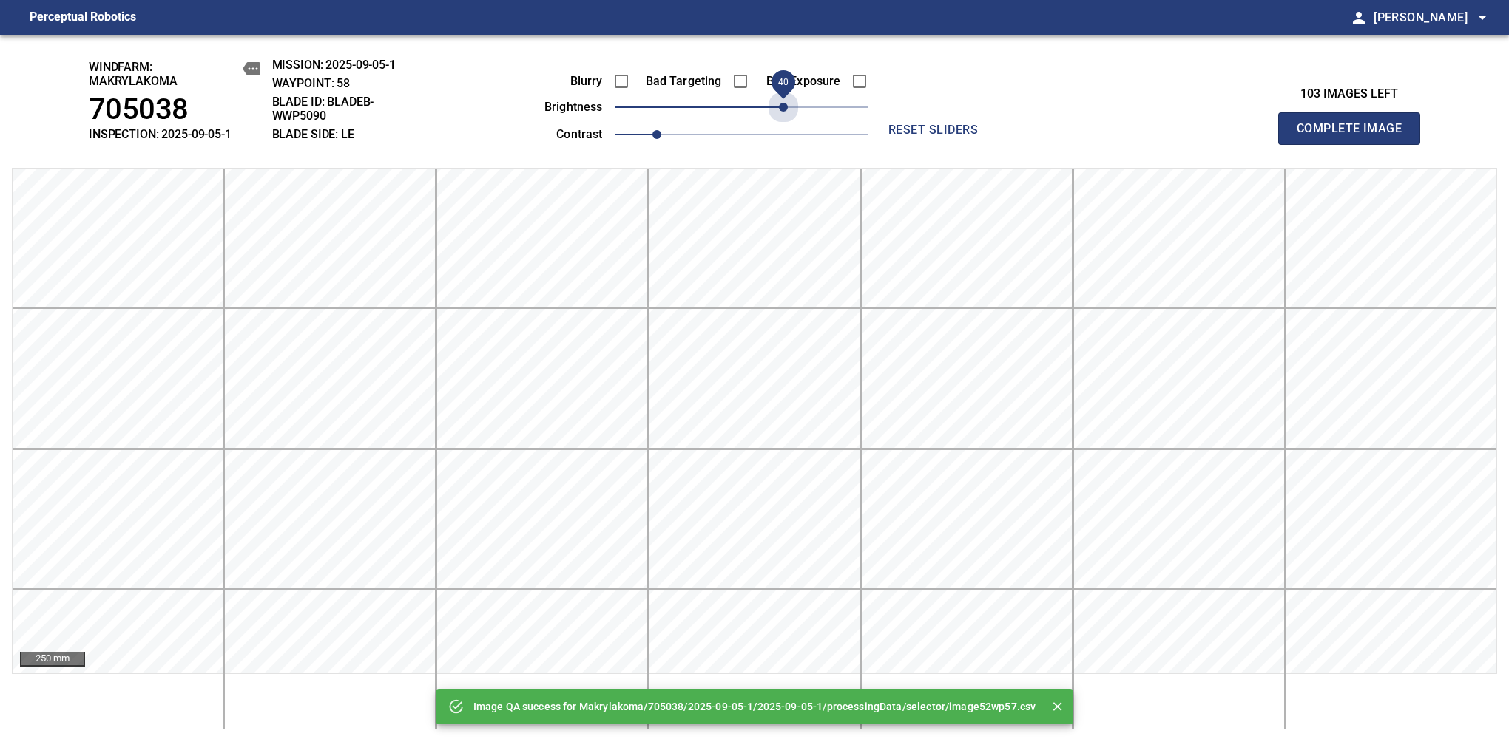
click at [787, 112] on span "40" at bounding box center [783, 107] width 9 height 9
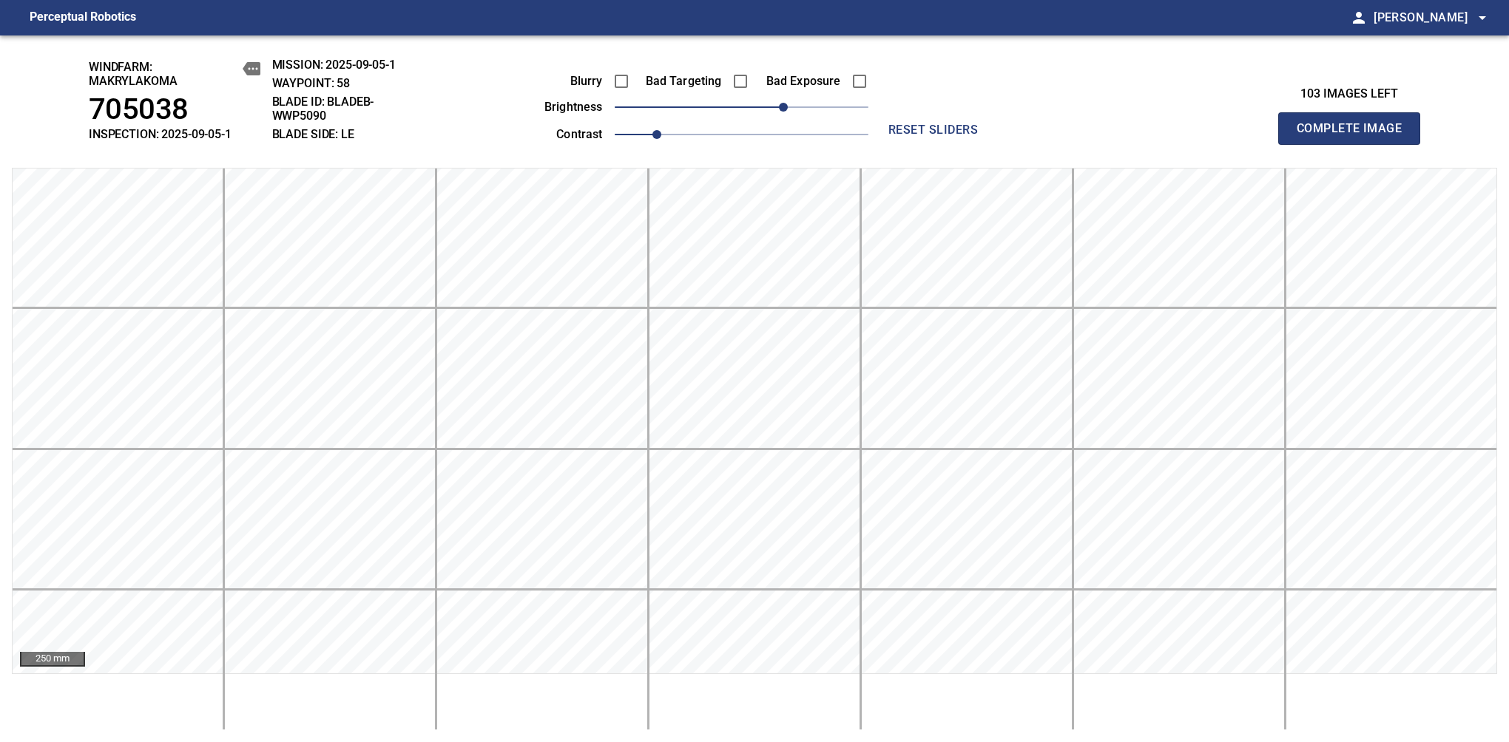
click at [1355, 136] on span "Complete Image" at bounding box center [1348, 128] width 109 height 21
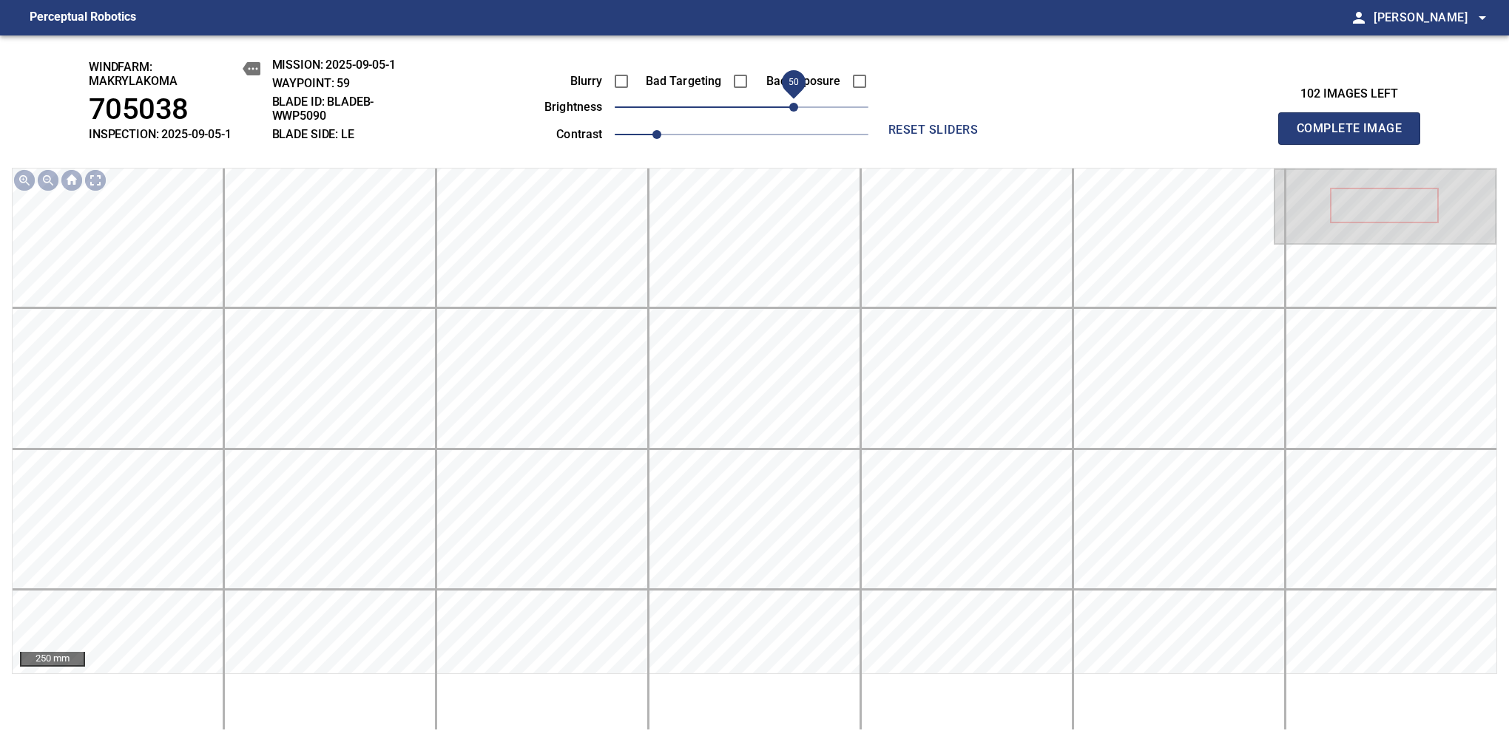
drag, startPoint x: 779, startPoint y: 118, endPoint x: 795, endPoint y: 112, distance: 17.1
click at [795, 112] on span "50" at bounding box center [793, 107] width 9 height 9
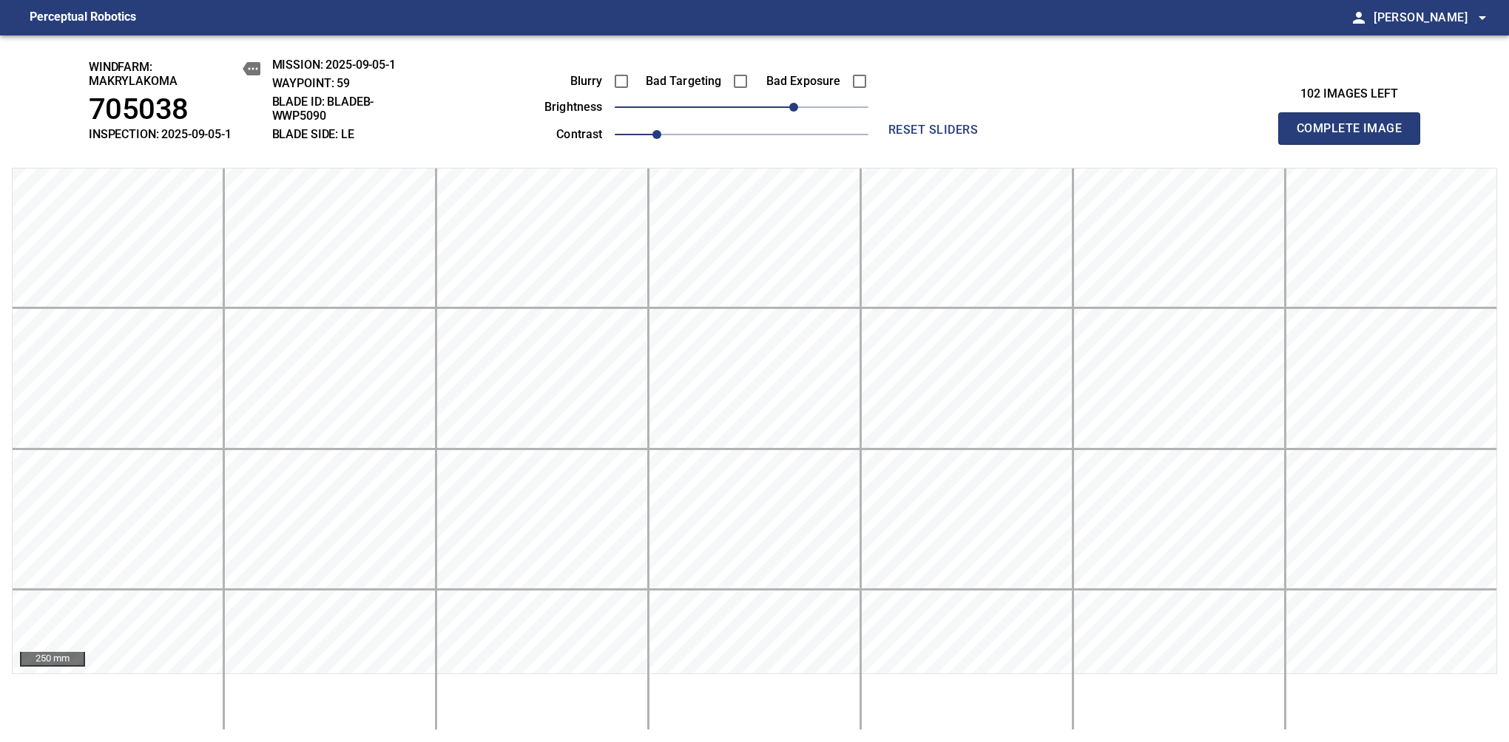
click at [1355, 136] on span "Complete Image" at bounding box center [1348, 128] width 109 height 21
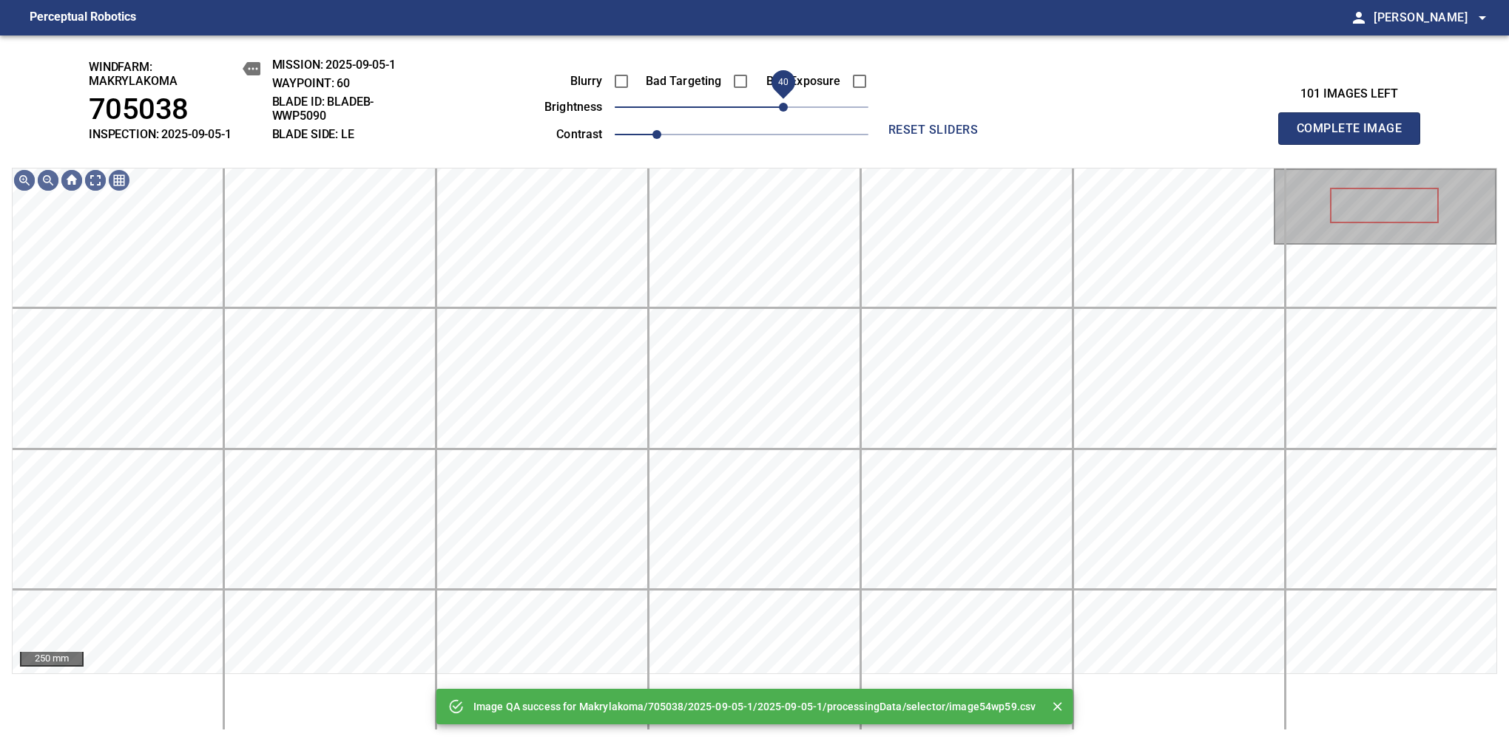
drag, startPoint x: 795, startPoint y: 112, endPoint x: 785, endPoint y: 115, distance: 10.8
click at [785, 115] on span "40" at bounding box center [742, 107] width 254 height 21
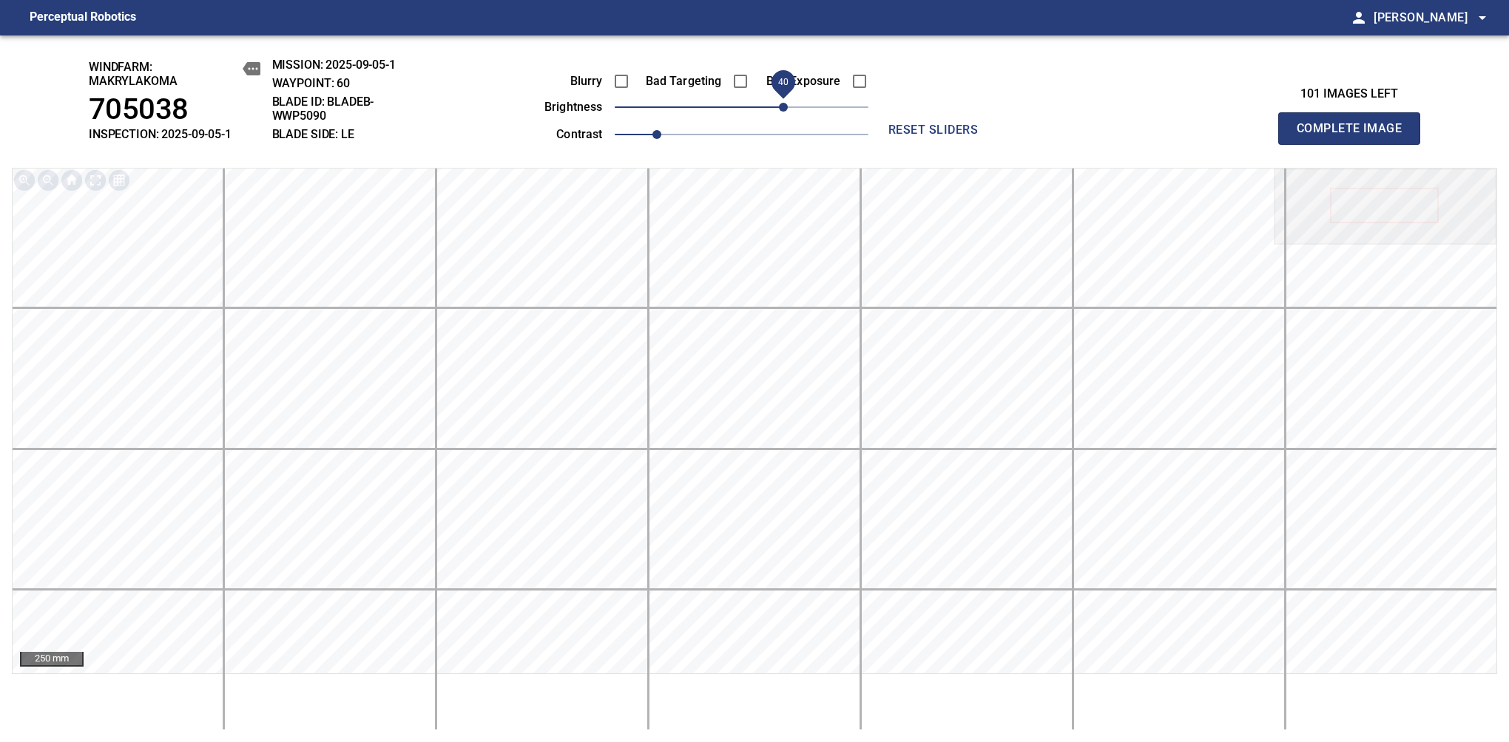
click at [1355, 136] on span "Complete Image" at bounding box center [1348, 128] width 109 height 21
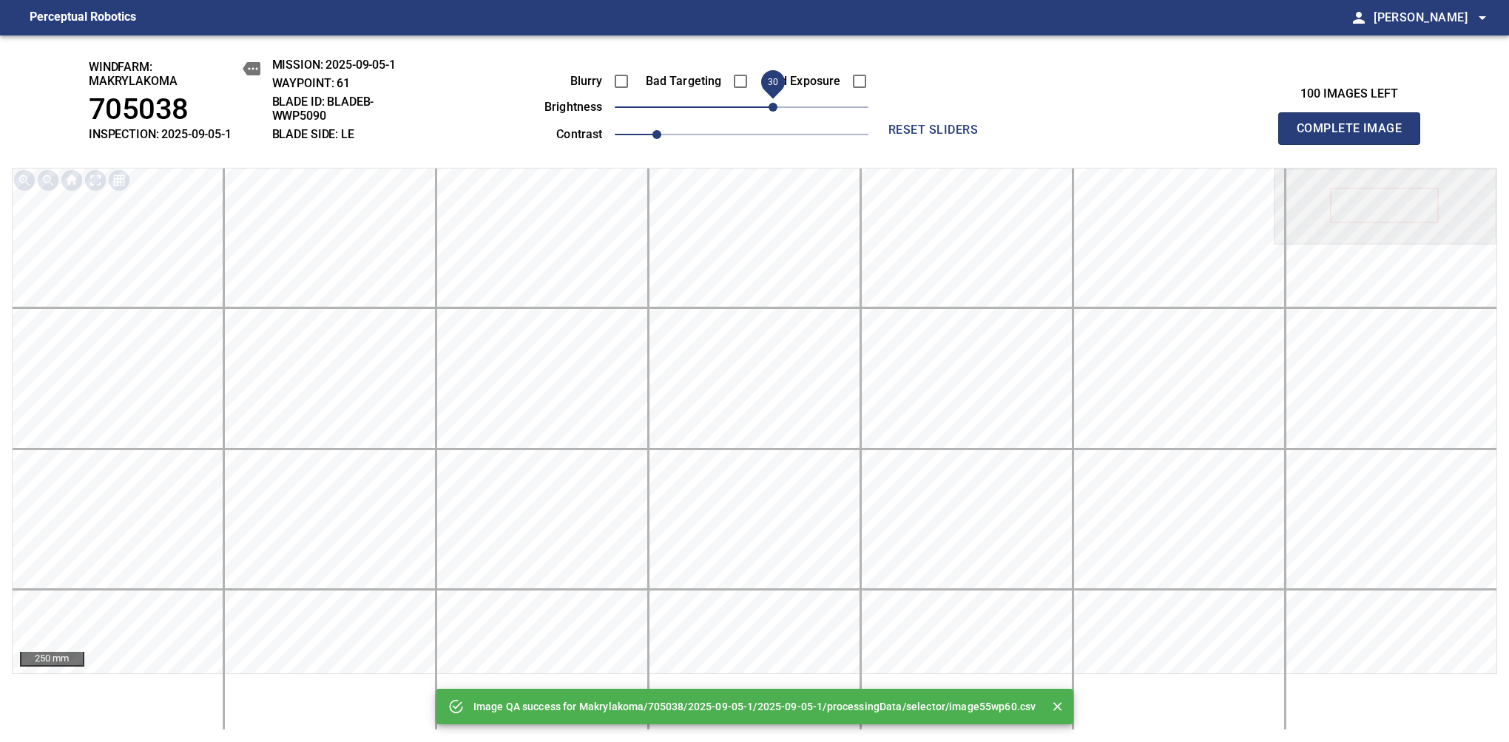
click at [777, 115] on span "30" at bounding box center [742, 107] width 254 height 21
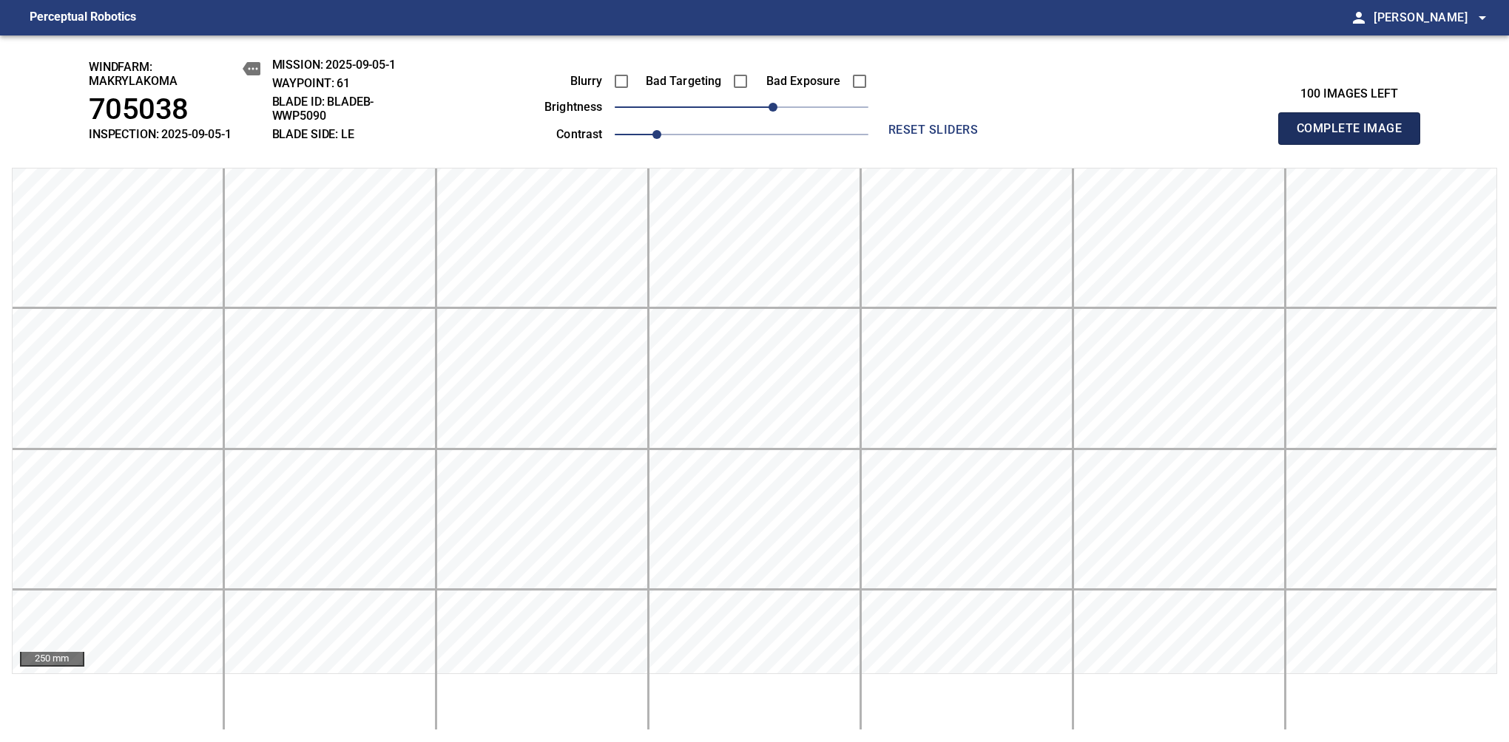
click at [1355, 136] on span "Complete Image" at bounding box center [1348, 128] width 109 height 21
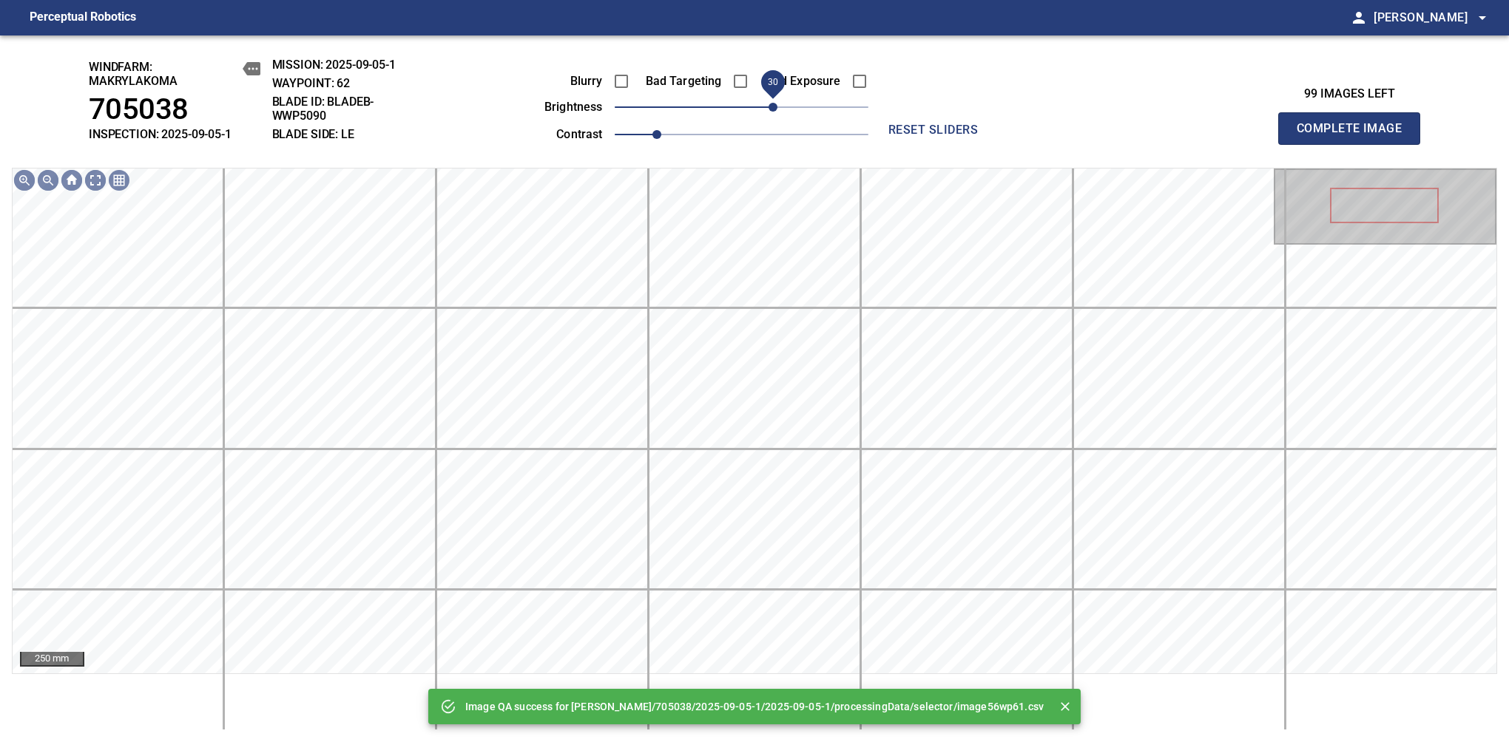
click at [777, 107] on span "30" at bounding box center [742, 107] width 254 height 21
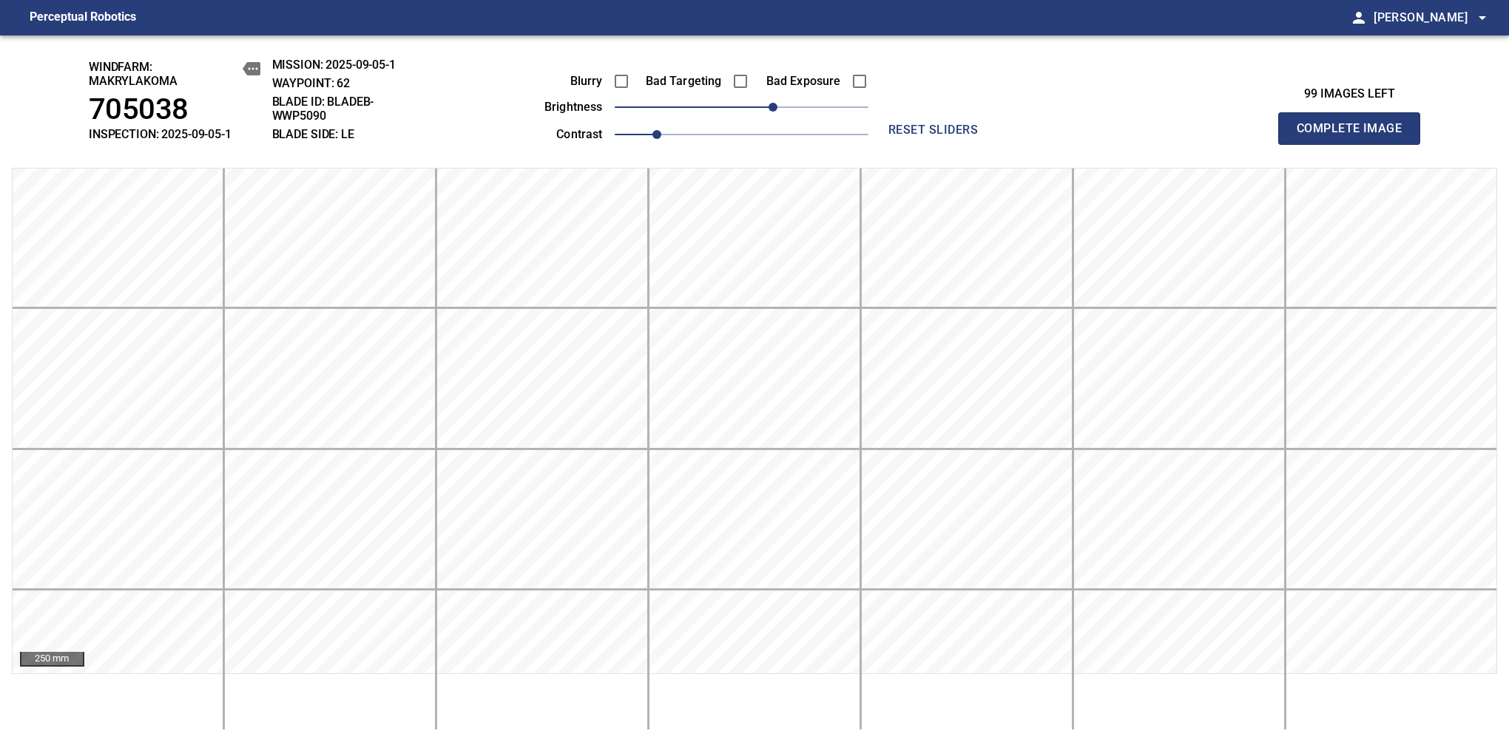
click at [1355, 136] on span "Complete Image" at bounding box center [1348, 128] width 109 height 21
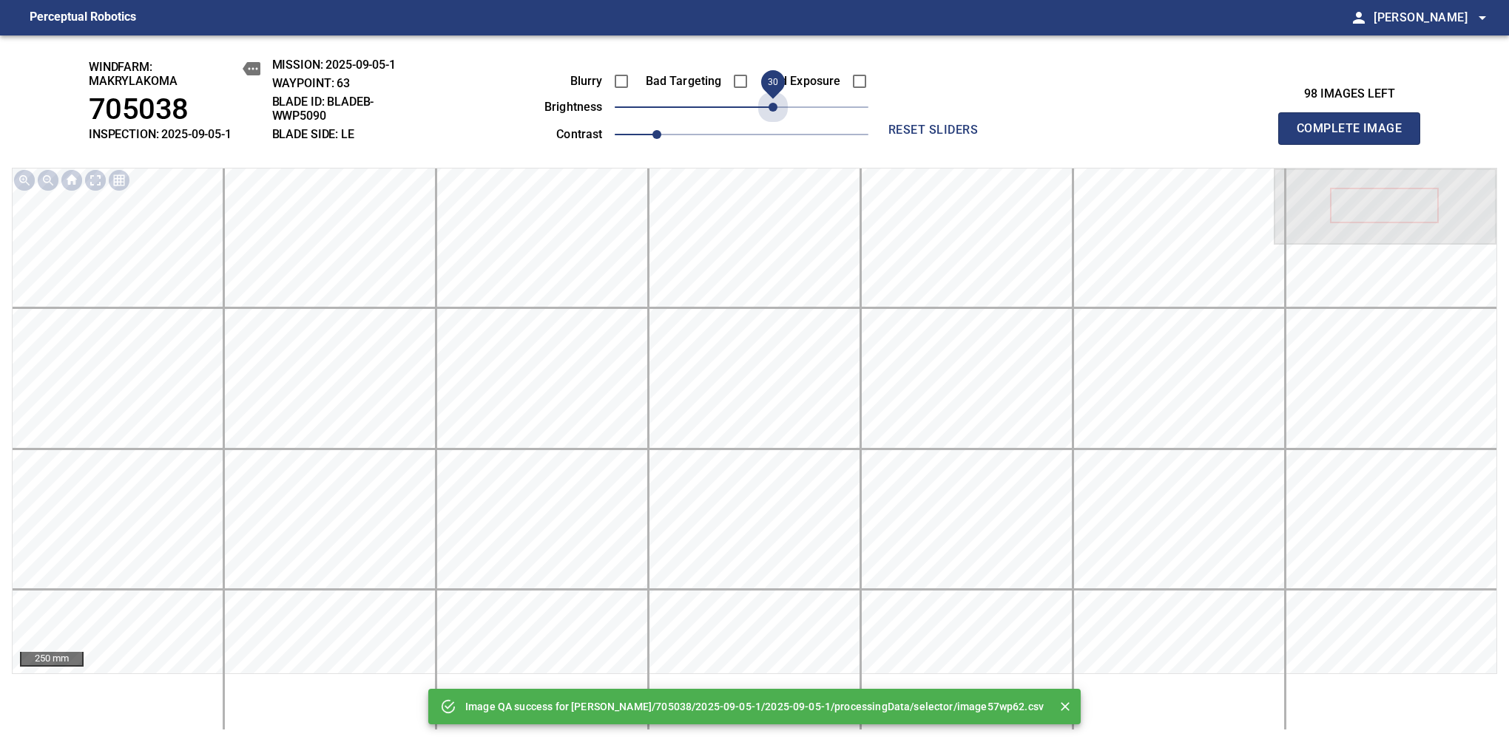
click at [769, 104] on span "30" at bounding box center [742, 107] width 254 height 21
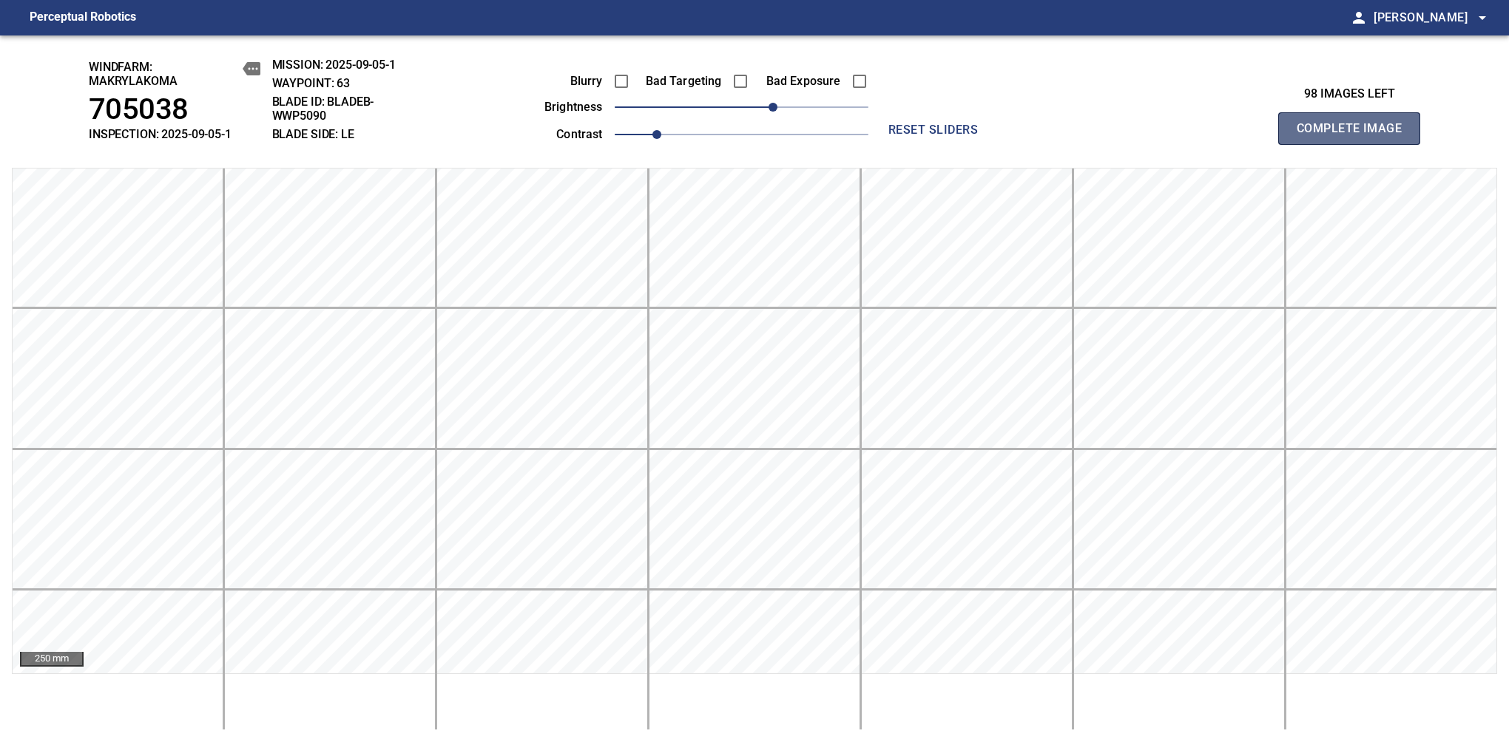
click at [1355, 136] on span "Complete Image" at bounding box center [1348, 128] width 109 height 21
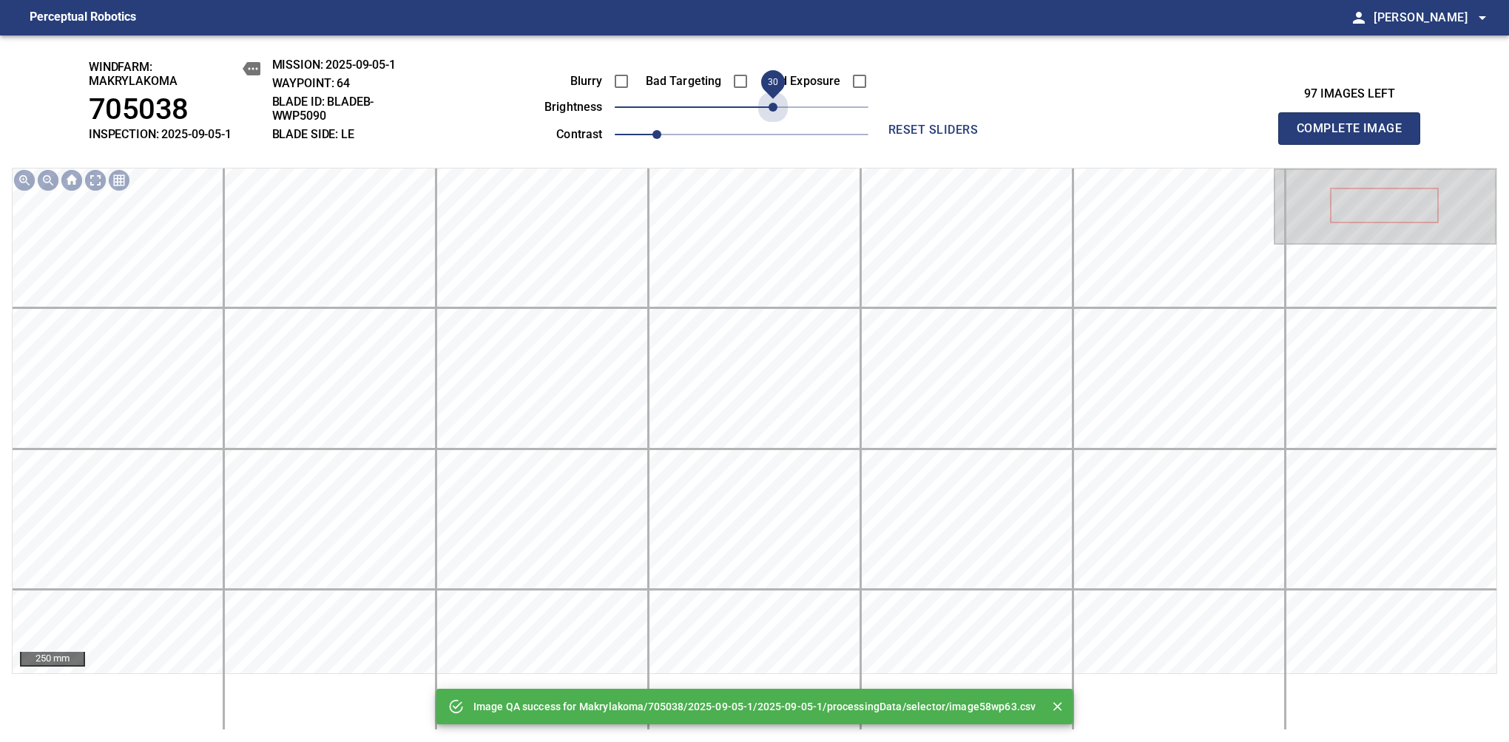
click at [769, 104] on span "30" at bounding box center [742, 107] width 254 height 21
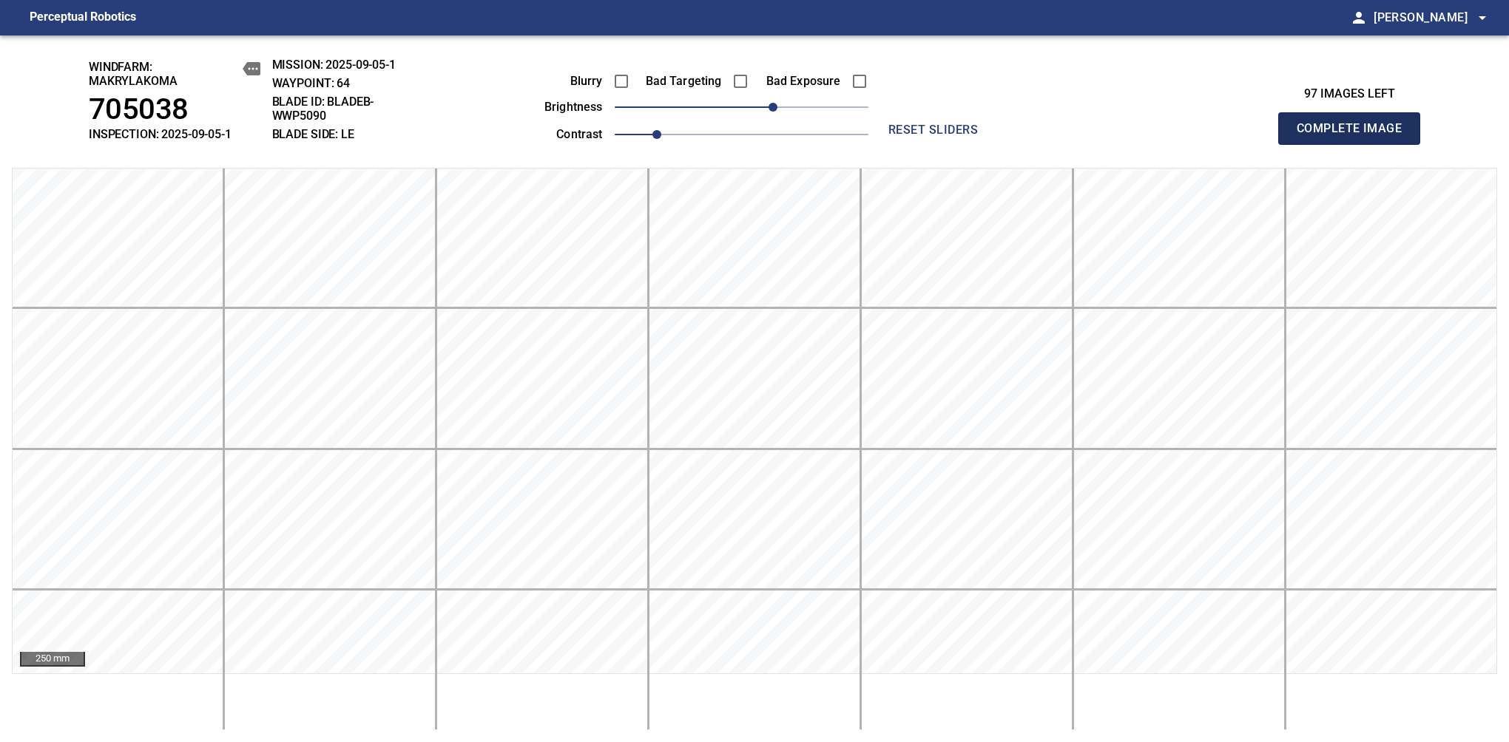
click at [1355, 136] on span "Complete Image" at bounding box center [1348, 128] width 109 height 21
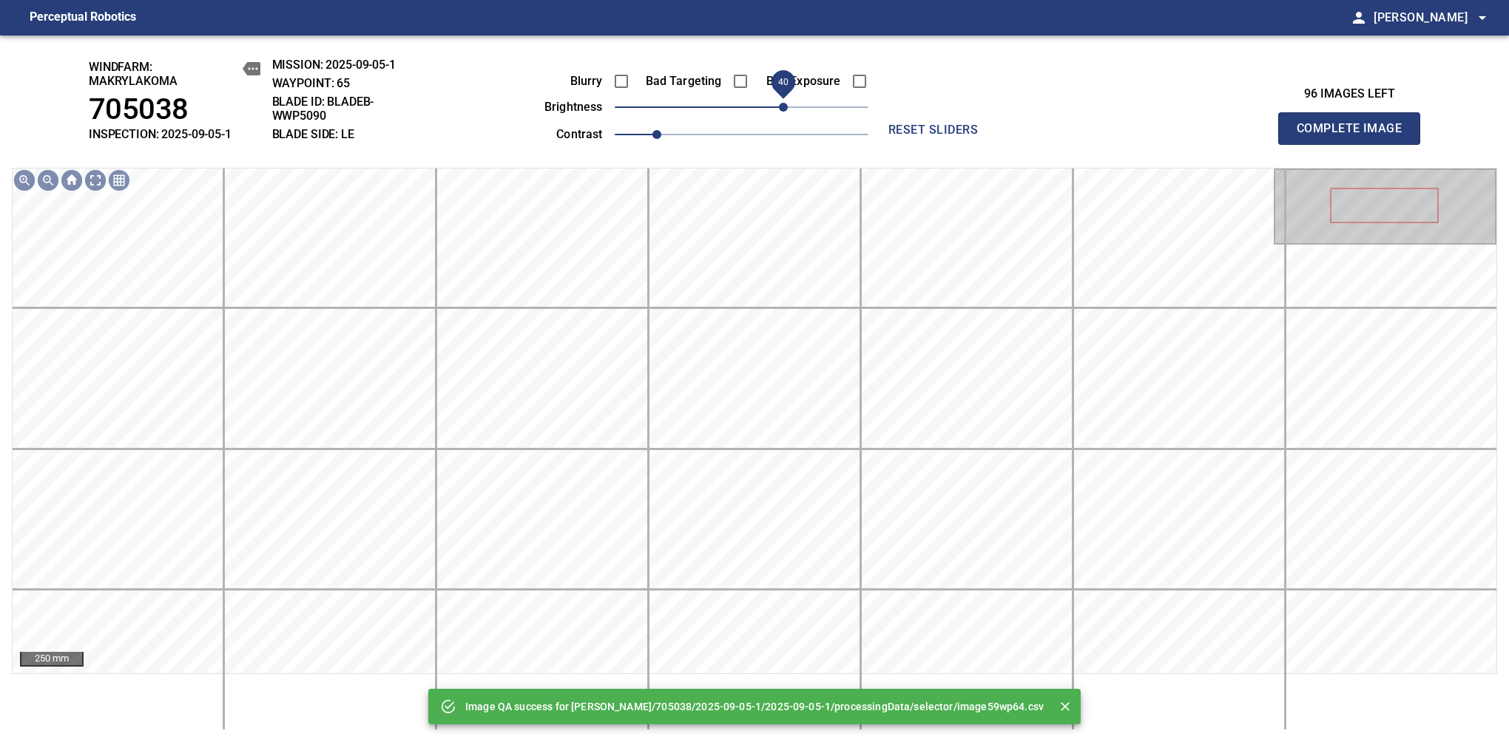
drag, startPoint x: 769, startPoint y: 104, endPoint x: 779, endPoint y: 109, distance: 11.6
click at [779, 109] on span "40" at bounding box center [742, 107] width 254 height 21
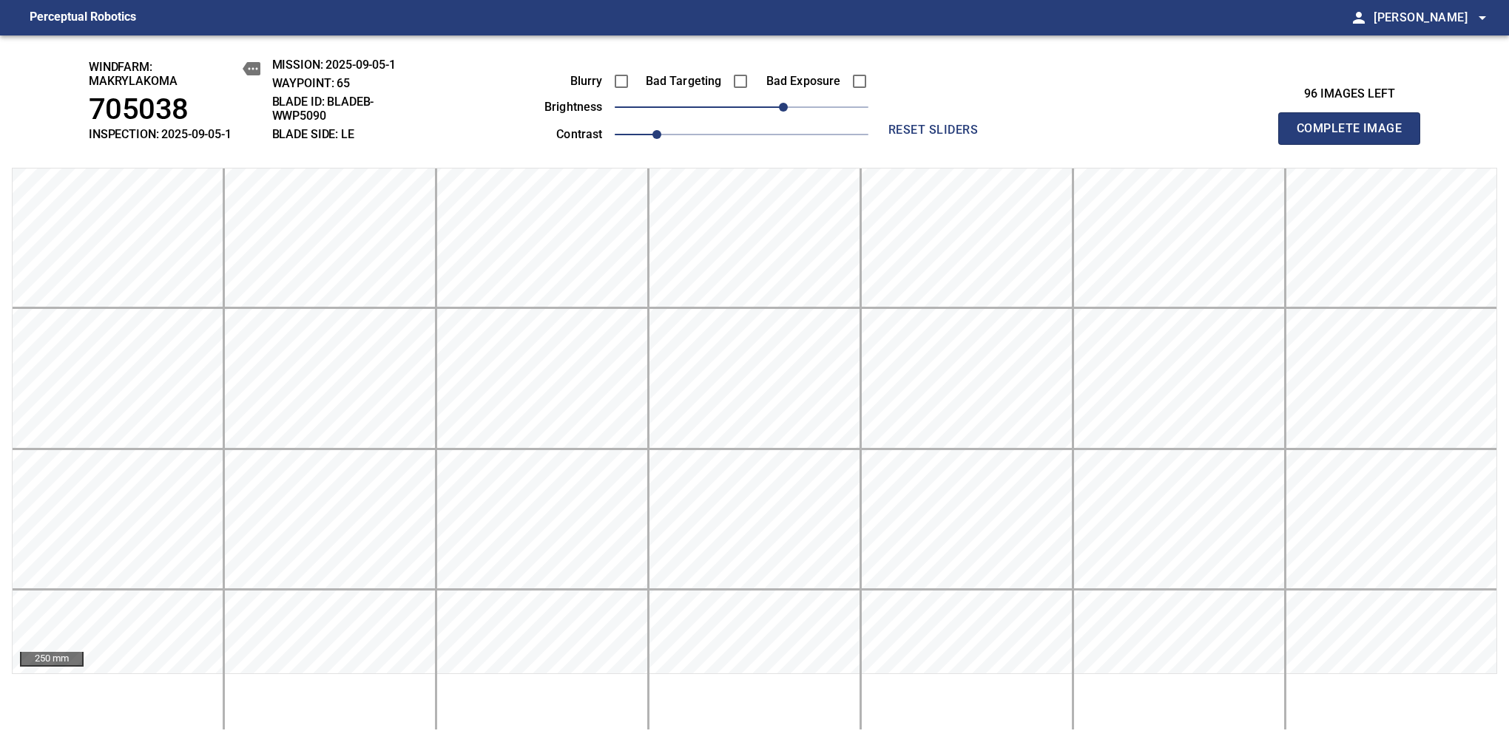
click at [1355, 136] on span "Complete Image" at bounding box center [1348, 128] width 109 height 21
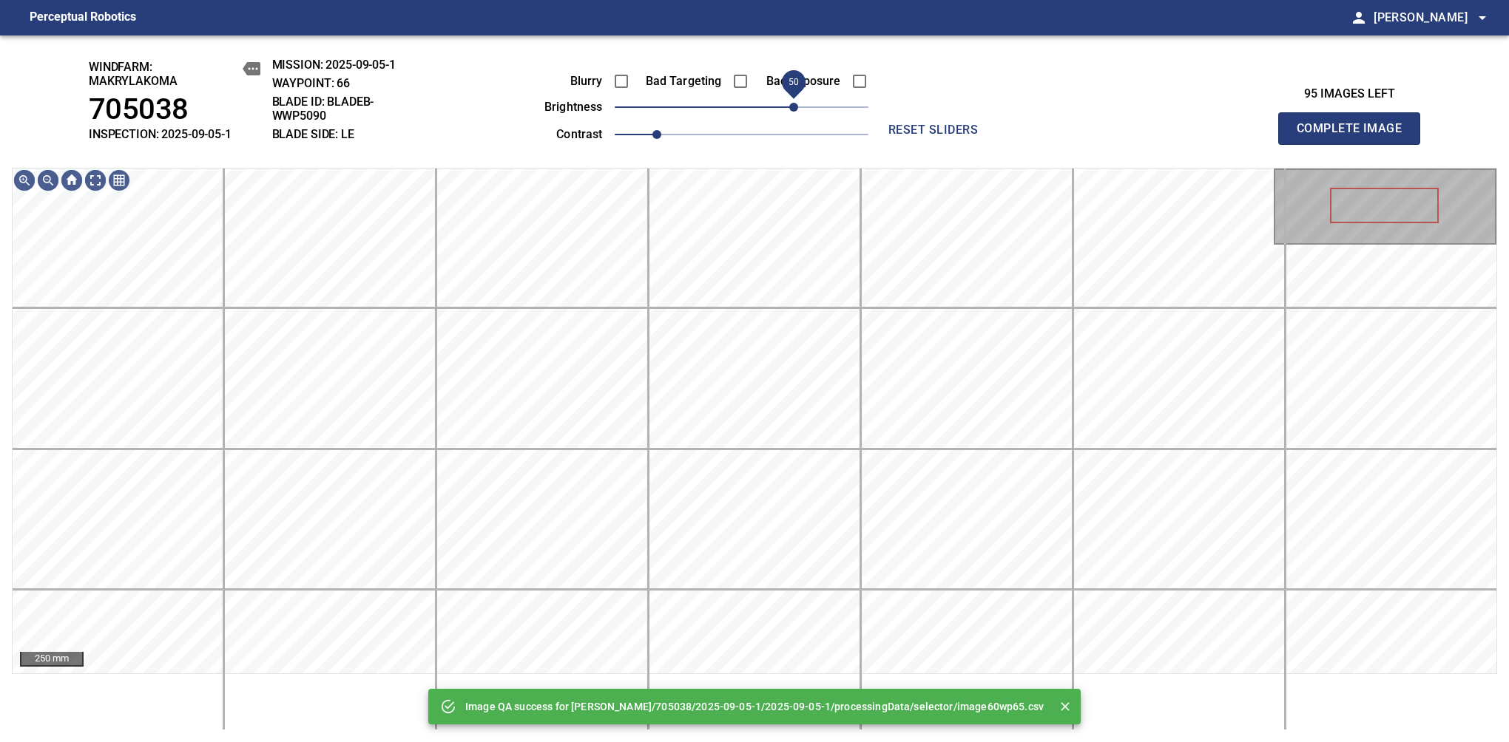
drag, startPoint x: 779, startPoint y: 109, endPoint x: 795, endPoint y: 109, distance: 15.5
click at [795, 109] on span "50" at bounding box center [742, 107] width 254 height 21
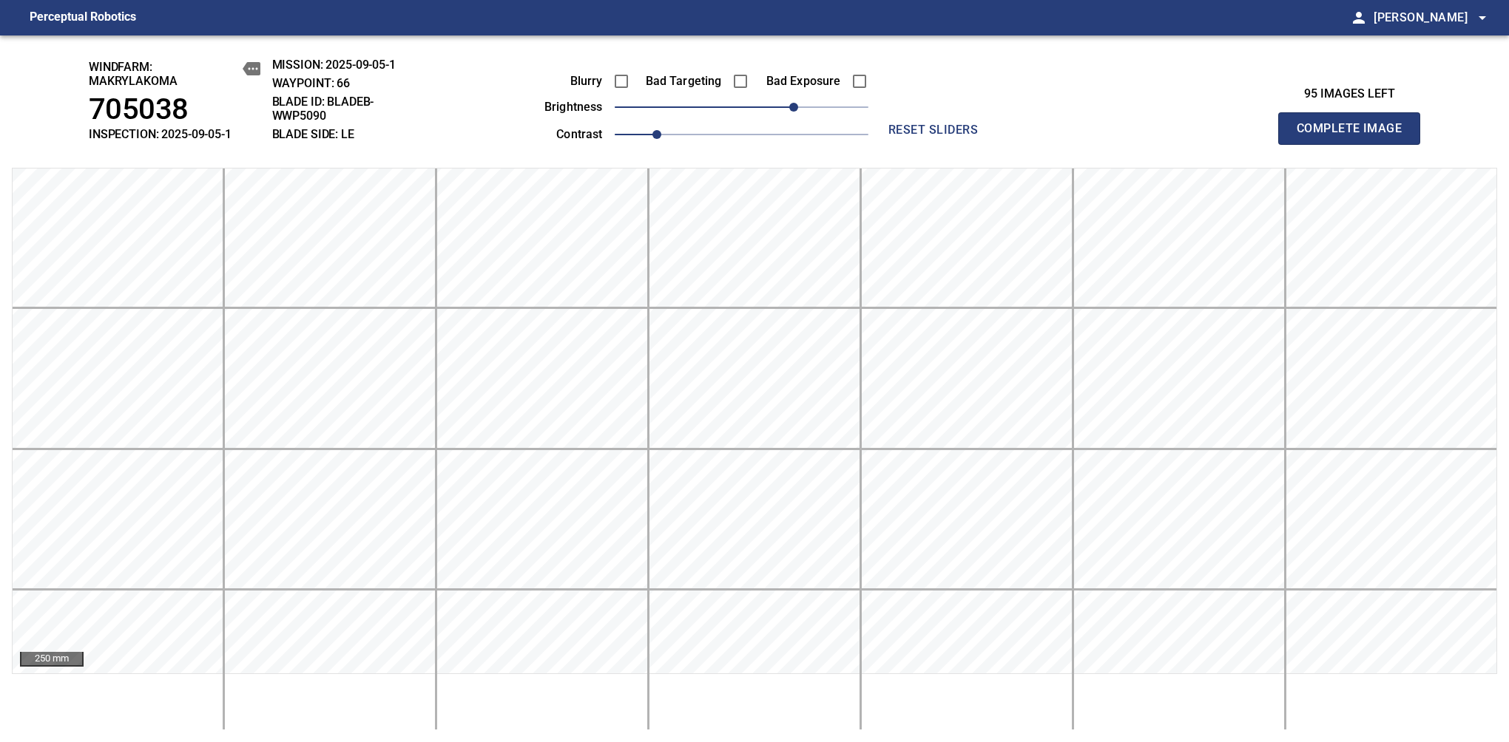
click at [1355, 136] on span "Complete Image" at bounding box center [1348, 128] width 109 height 21
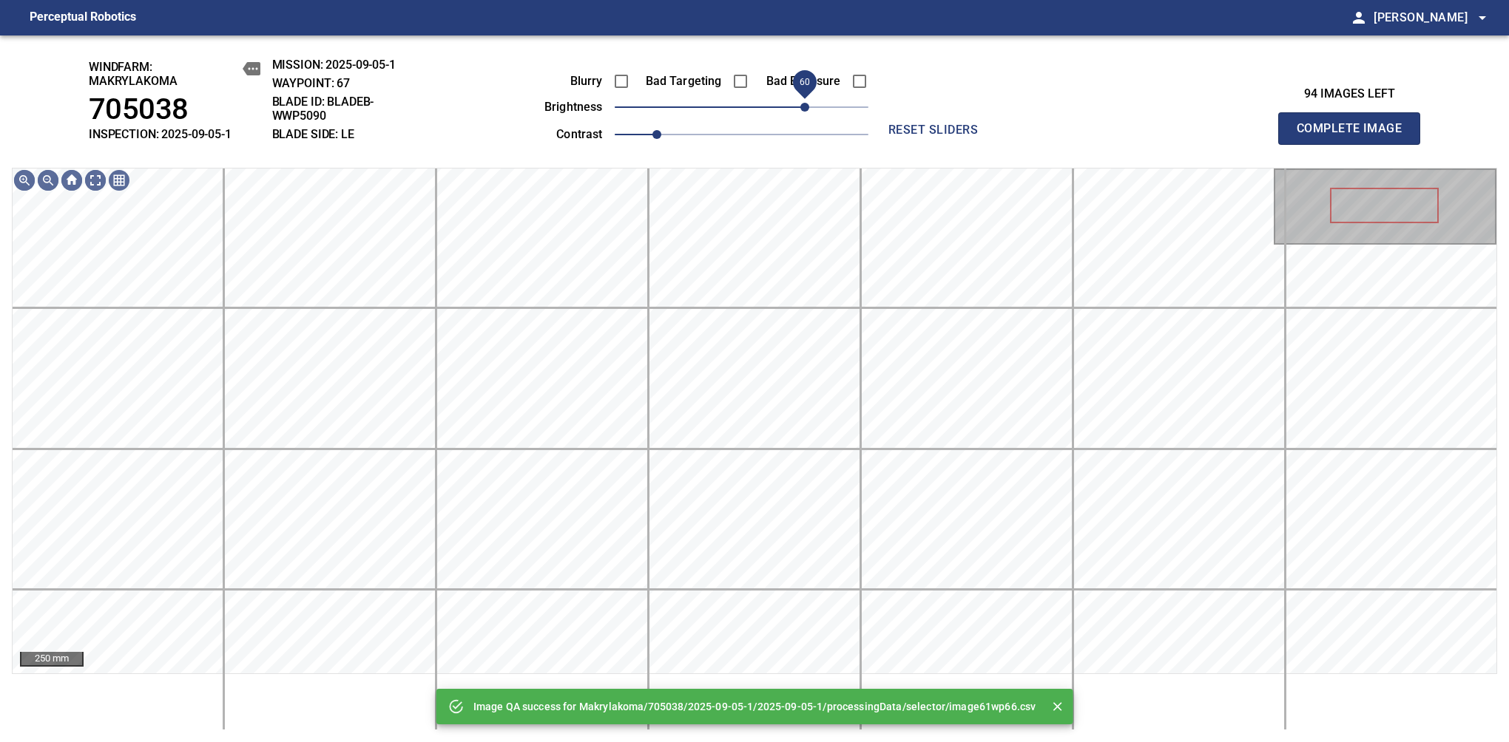
drag, startPoint x: 793, startPoint y: 106, endPoint x: 802, endPoint y: 106, distance: 9.6
click at [802, 106] on span "60" at bounding box center [742, 107] width 254 height 21
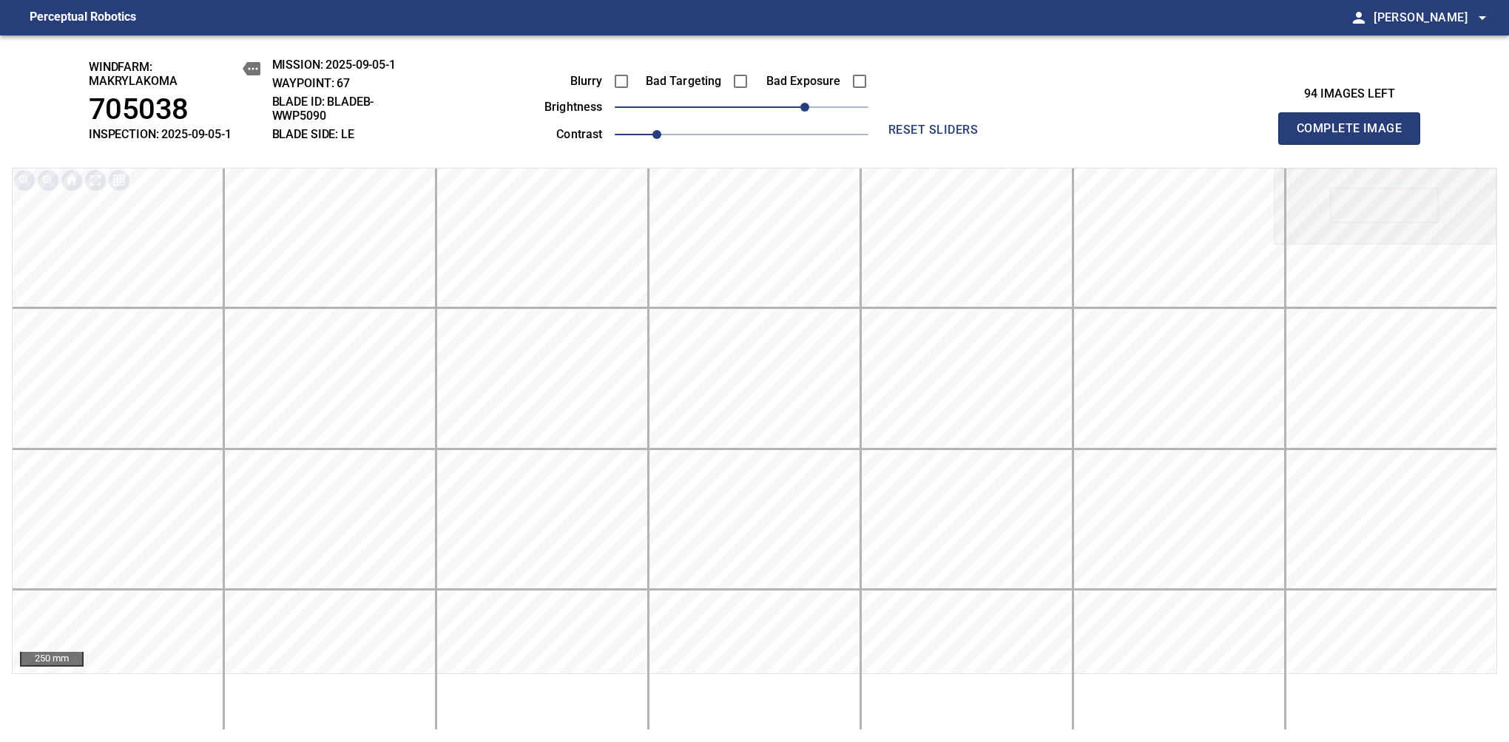
click at [1355, 136] on span "Complete Image" at bounding box center [1348, 128] width 109 height 21
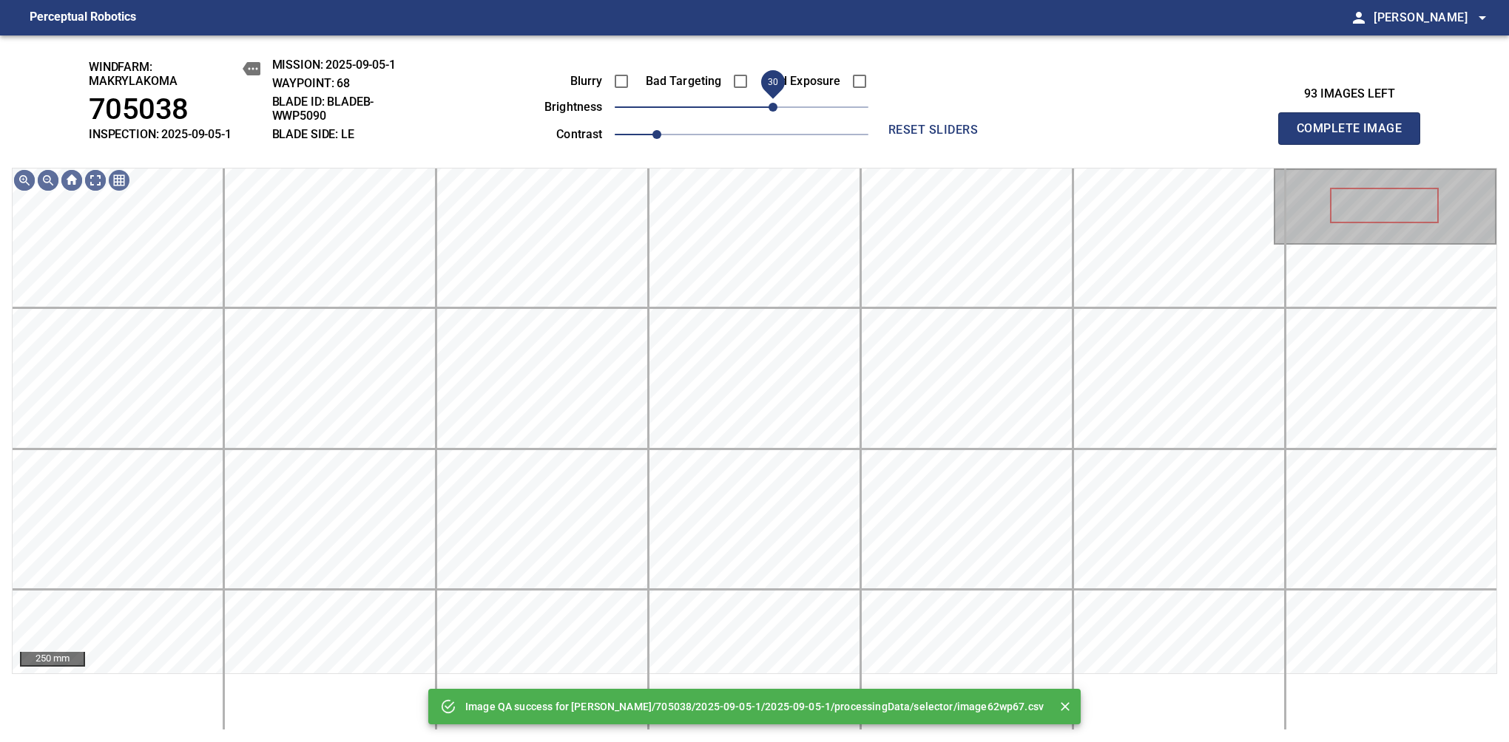
drag, startPoint x: 802, startPoint y: 106, endPoint x: 777, endPoint y: 114, distance: 26.2
click at [777, 114] on span "30" at bounding box center [742, 107] width 254 height 21
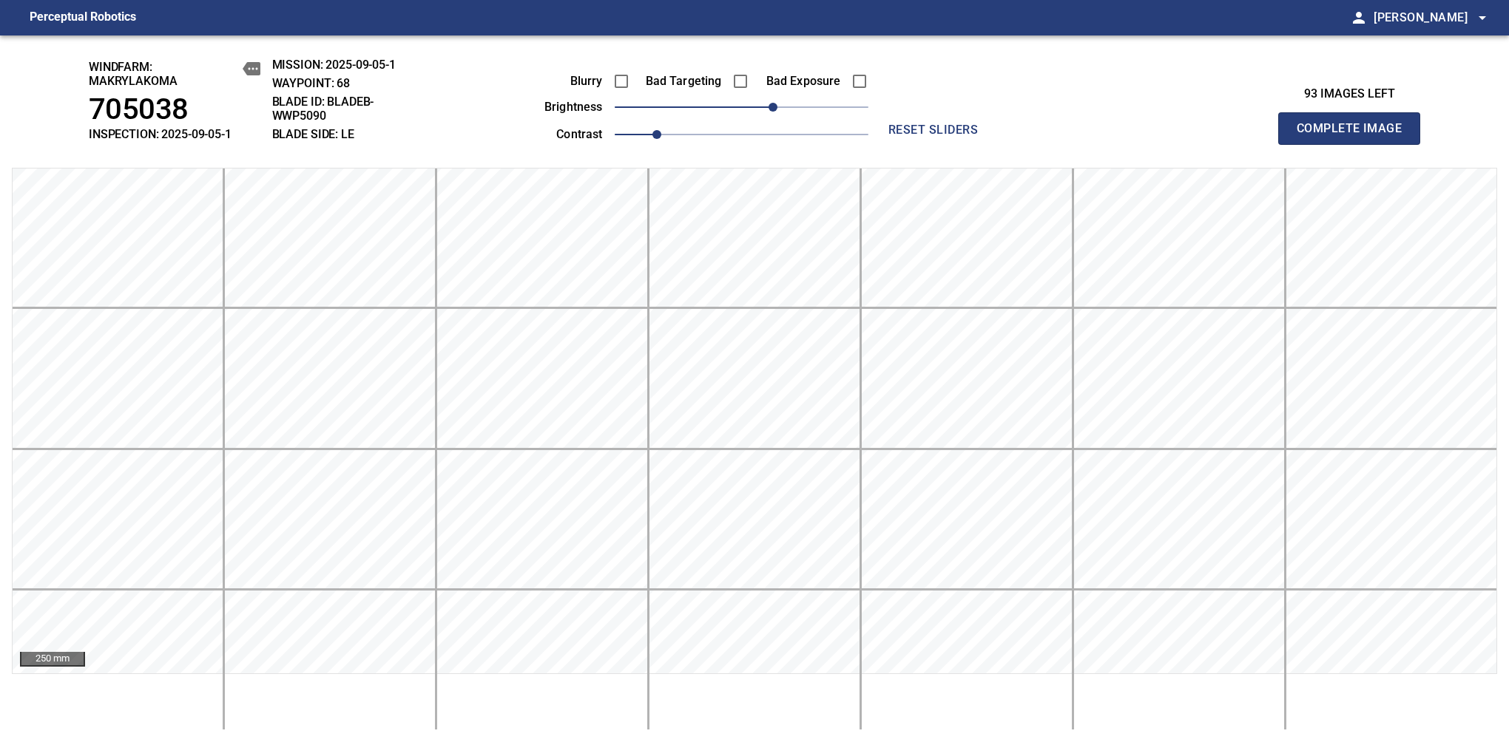
click at [1355, 136] on span "Complete Image" at bounding box center [1348, 128] width 109 height 21
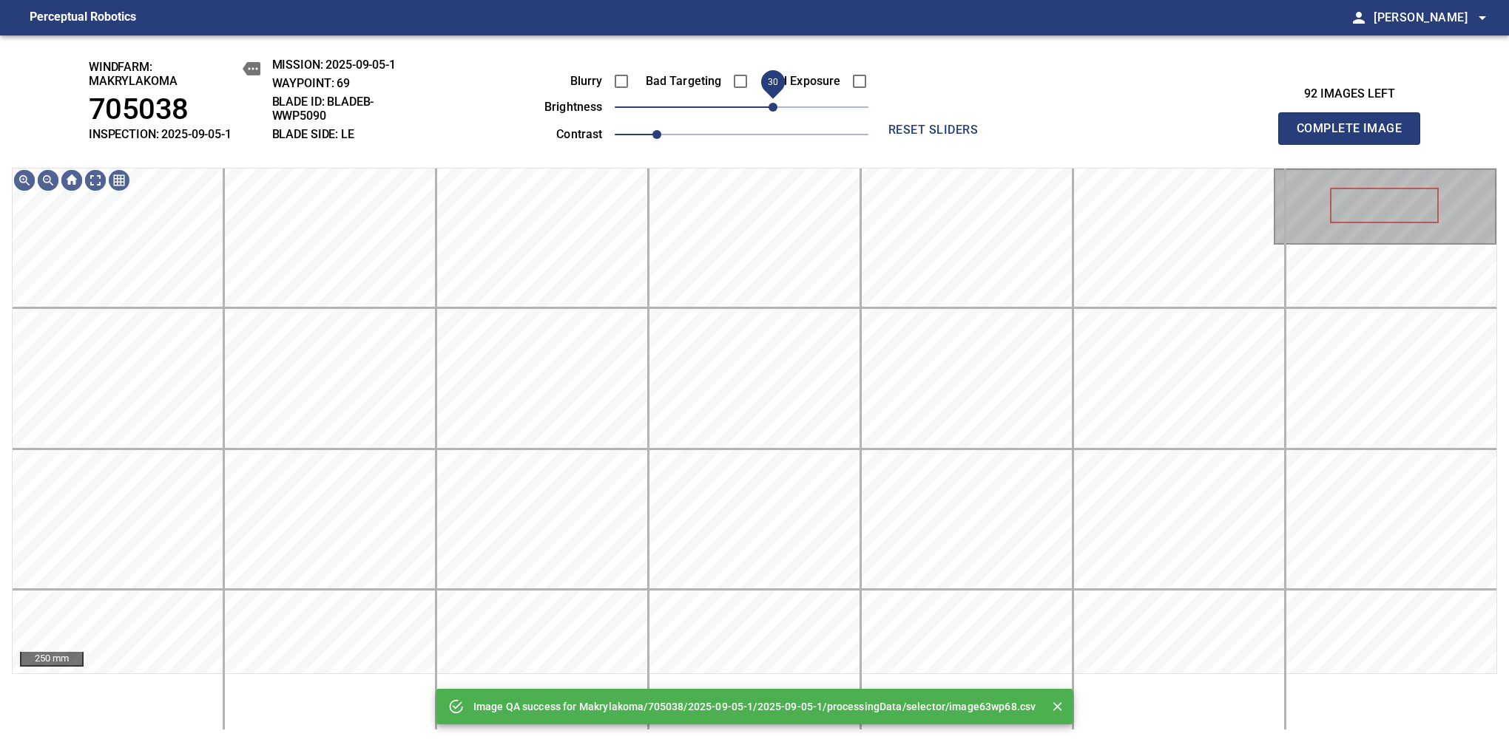
click at [777, 111] on span "30" at bounding box center [742, 107] width 254 height 21
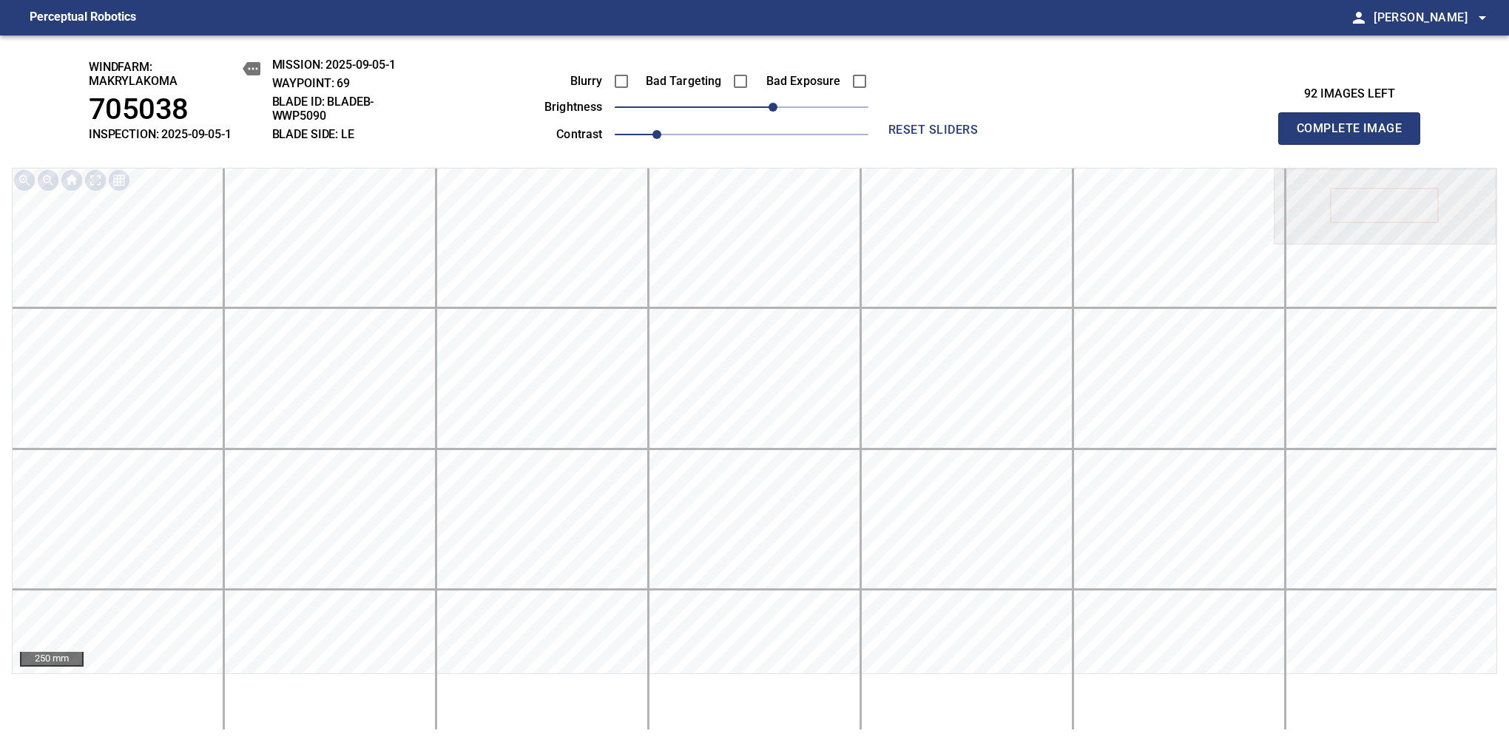
click at [1355, 136] on span "Complete Image" at bounding box center [1348, 128] width 109 height 21
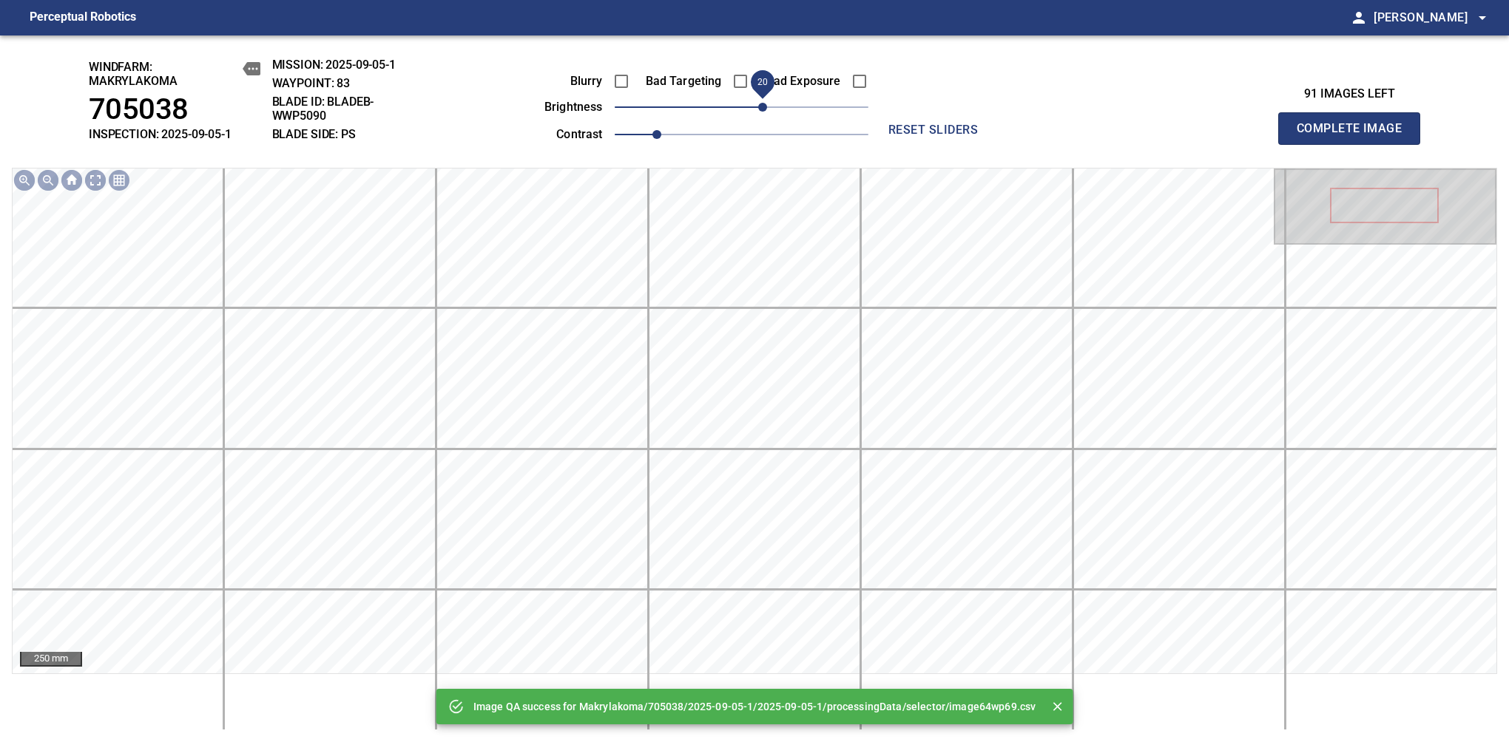
drag, startPoint x: 775, startPoint y: 109, endPoint x: 767, endPoint y: 111, distance: 8.4
click at [767, 111] on span "20" at bounding box center [742, 107] width 254 height 21
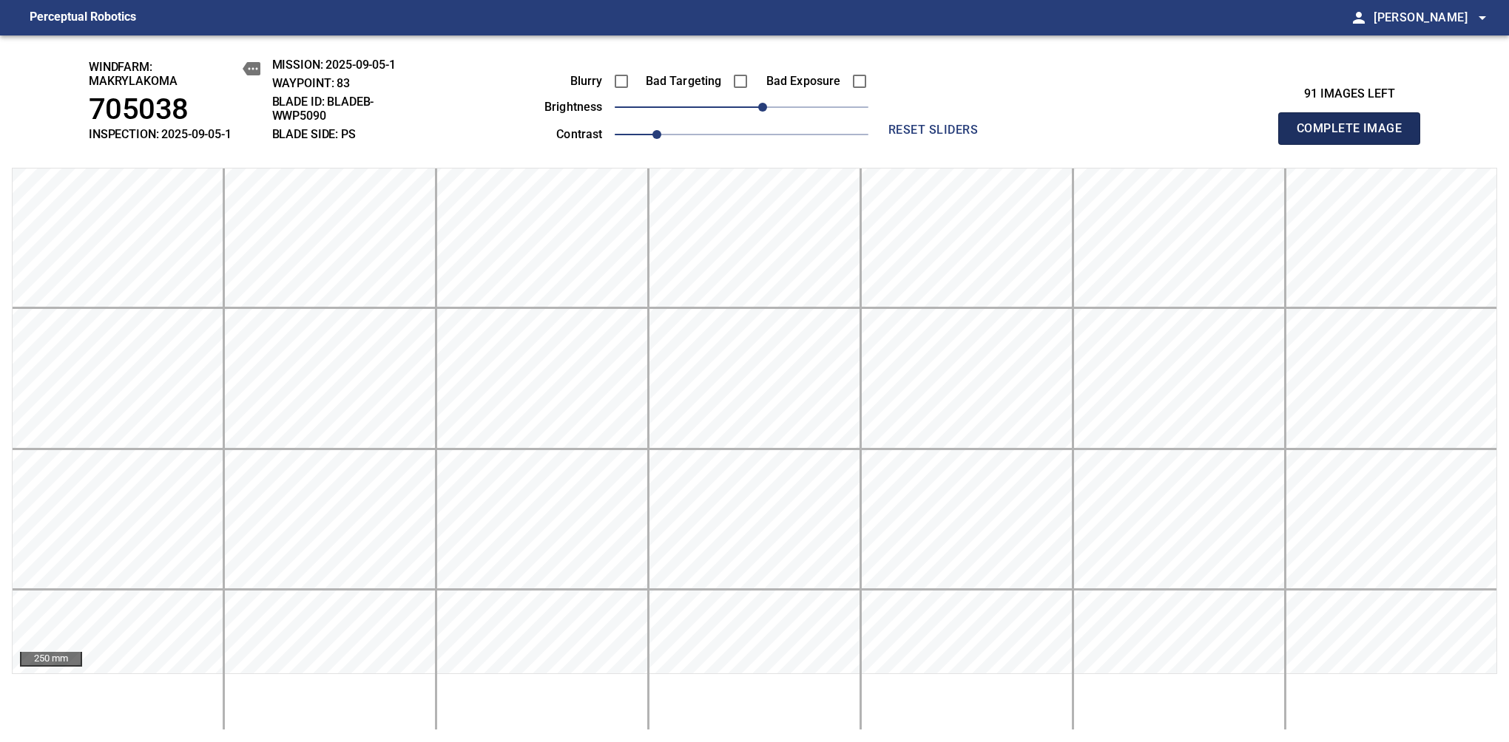
click at [1355, 136] on span "Complete Image" at bounding box center [1348, 128] width 109 height 21
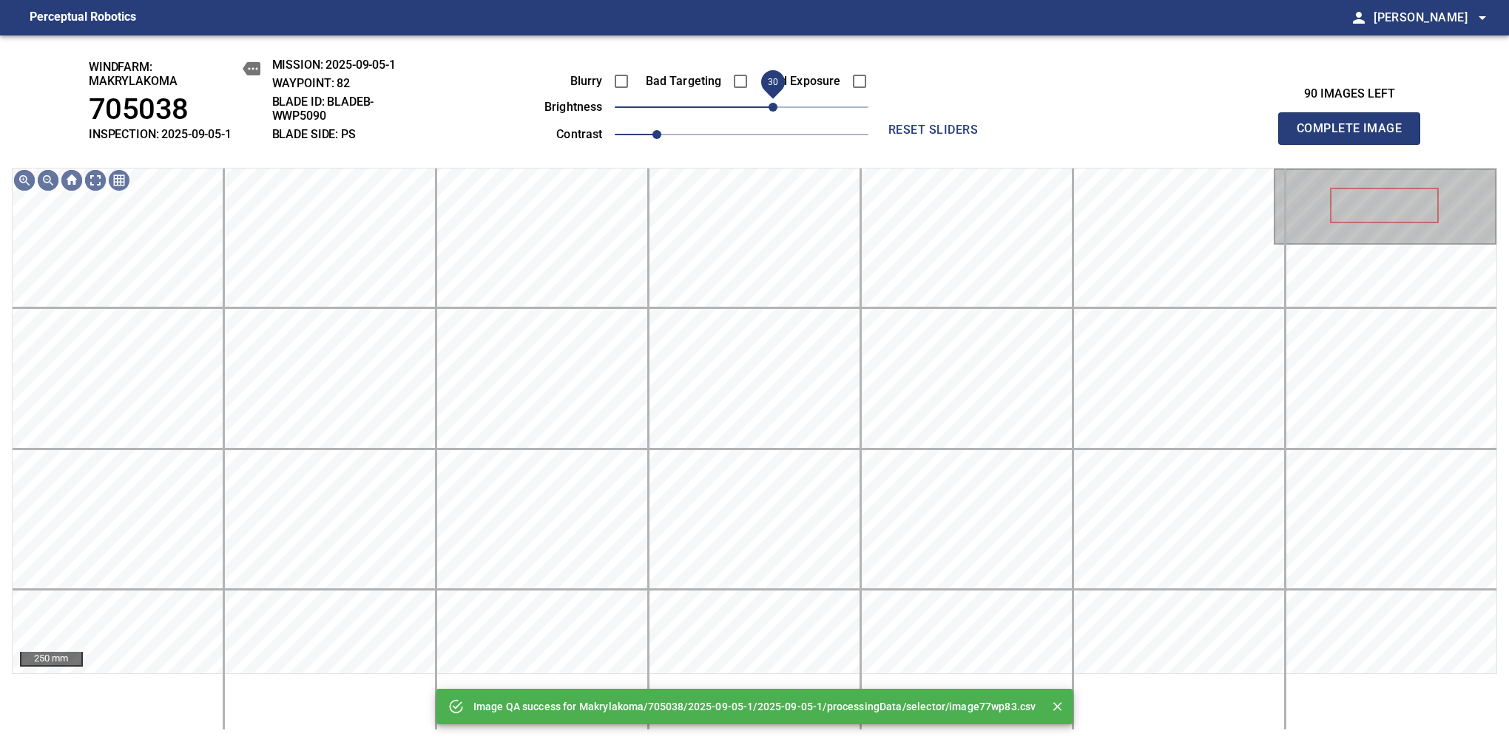
drag, startPoint x: 767, startPoint y: 111, endPoint x: 775, endPoint y: 111, distance: 8.1
click at [775, 111] on span "30" at bounding box center [742, 107] width 254 height 21
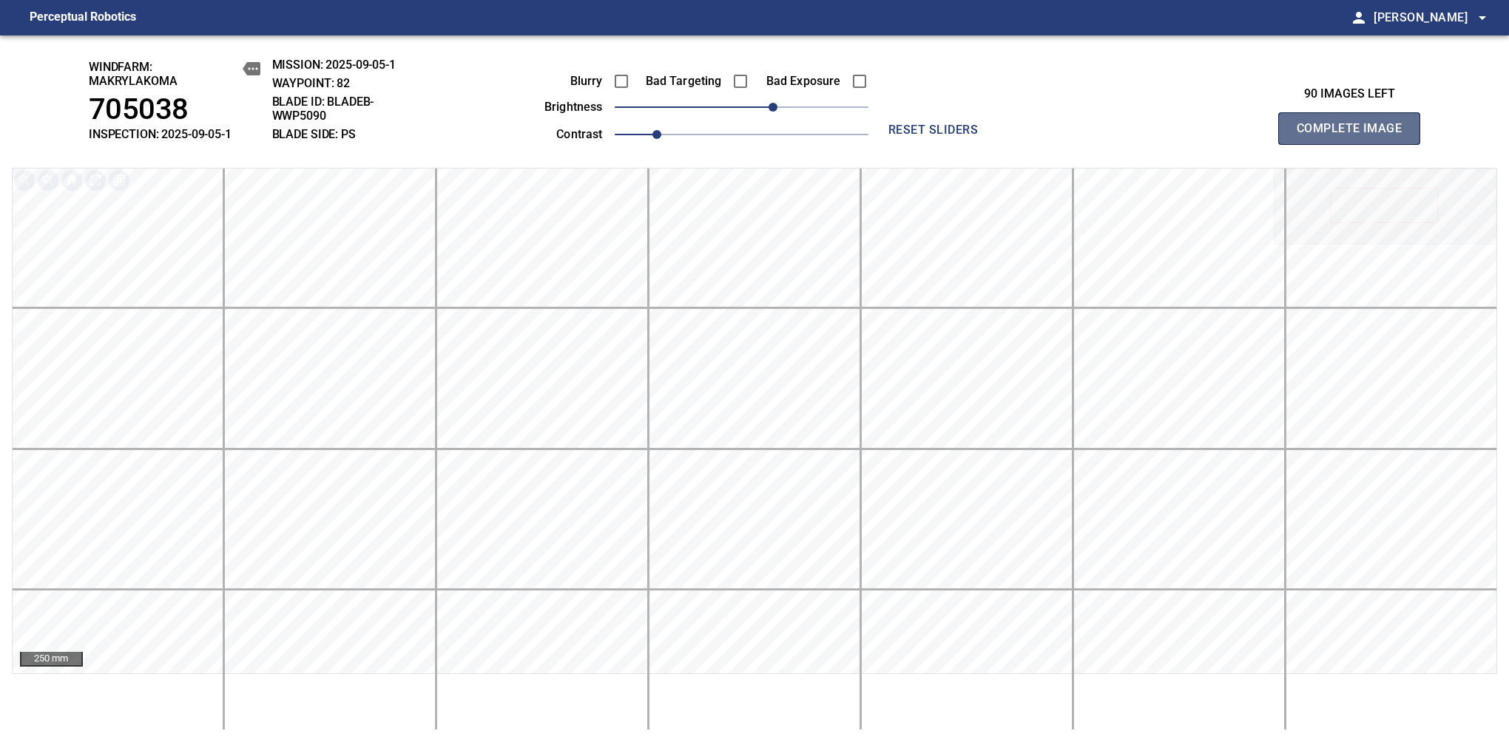
click at [1355, 136] on span "Complete Image" at bounding box center [1348, 128] width 109 height 21
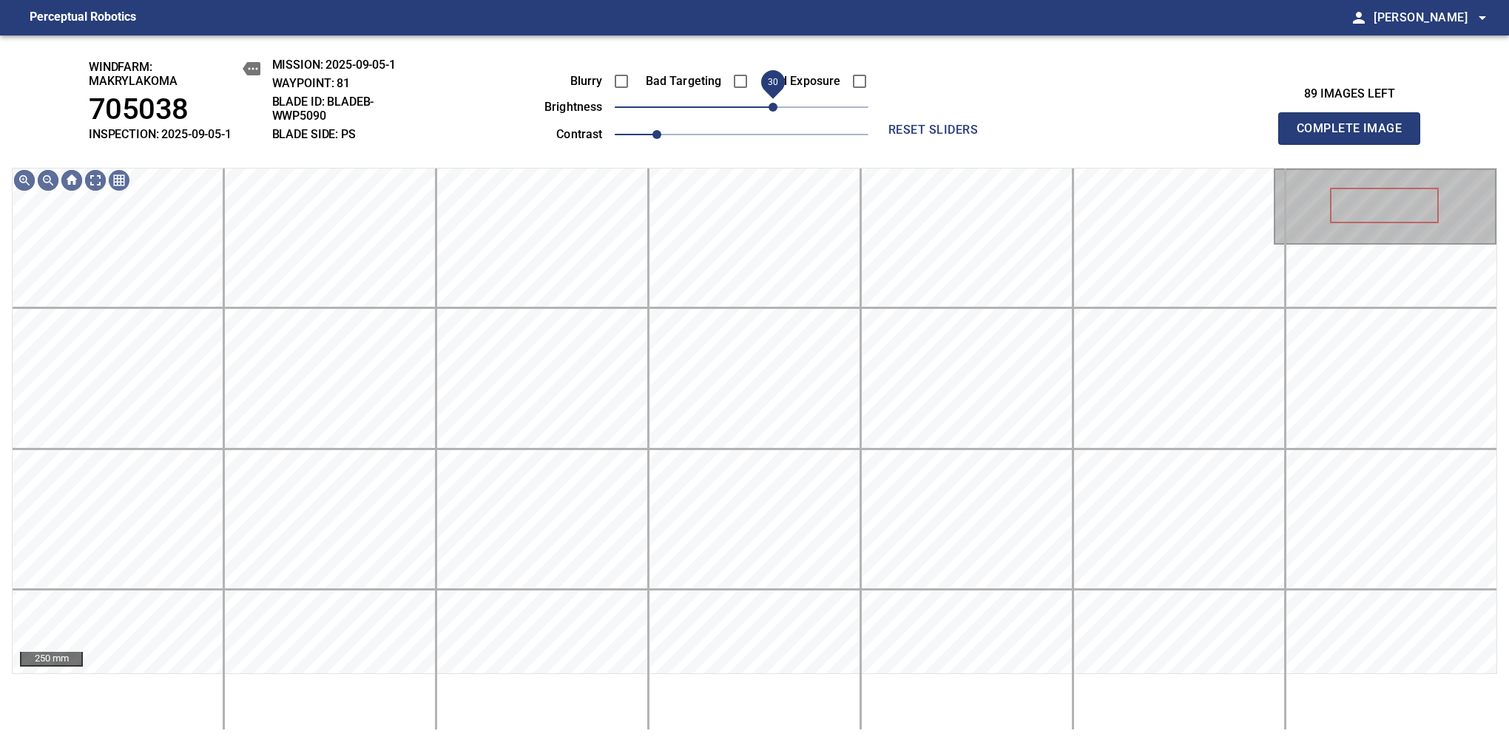
click at [770, 111] on span "30" at bounding box center [742, 107] width 254 height 21
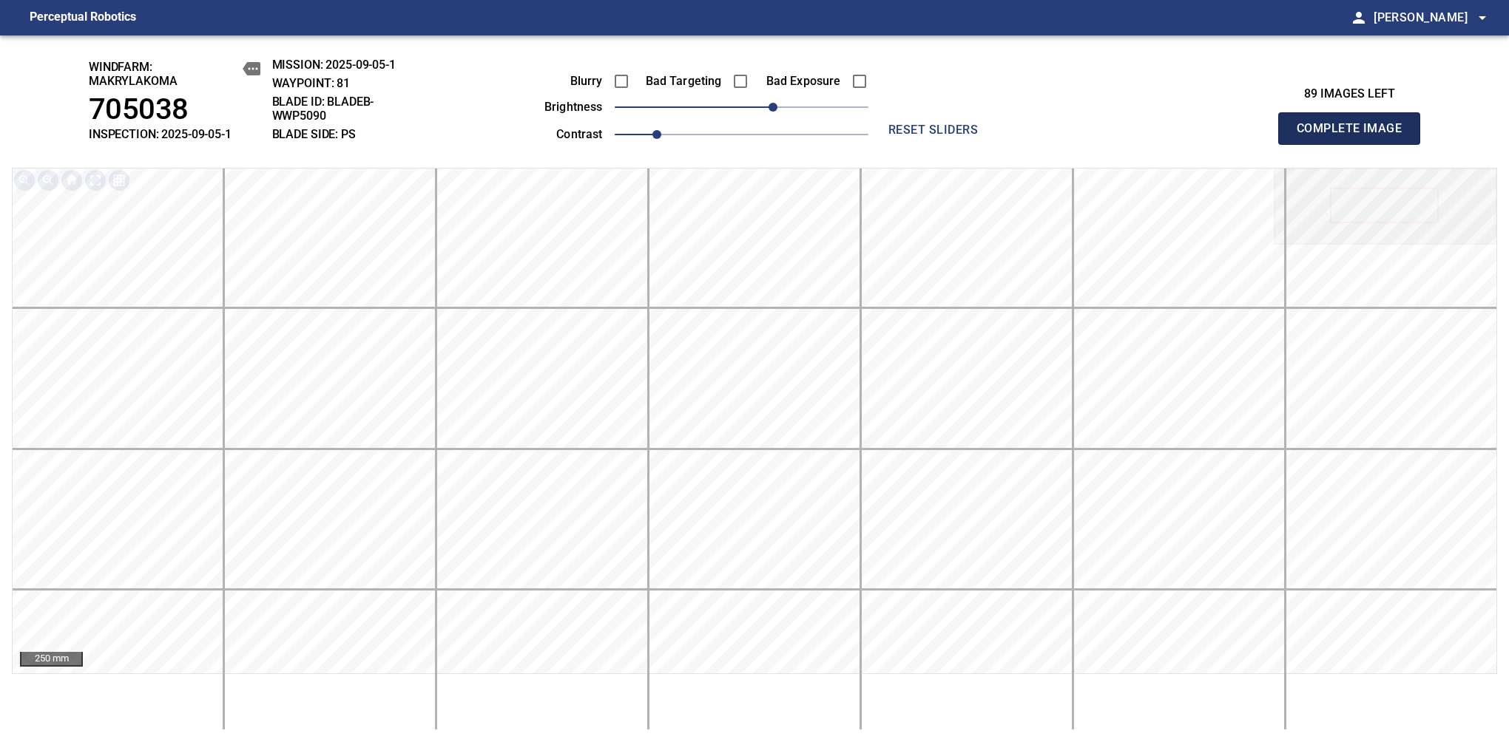
click at [1355, 136] on span "Complete Image" at bounding box center [1348, 128] width 109 height 21
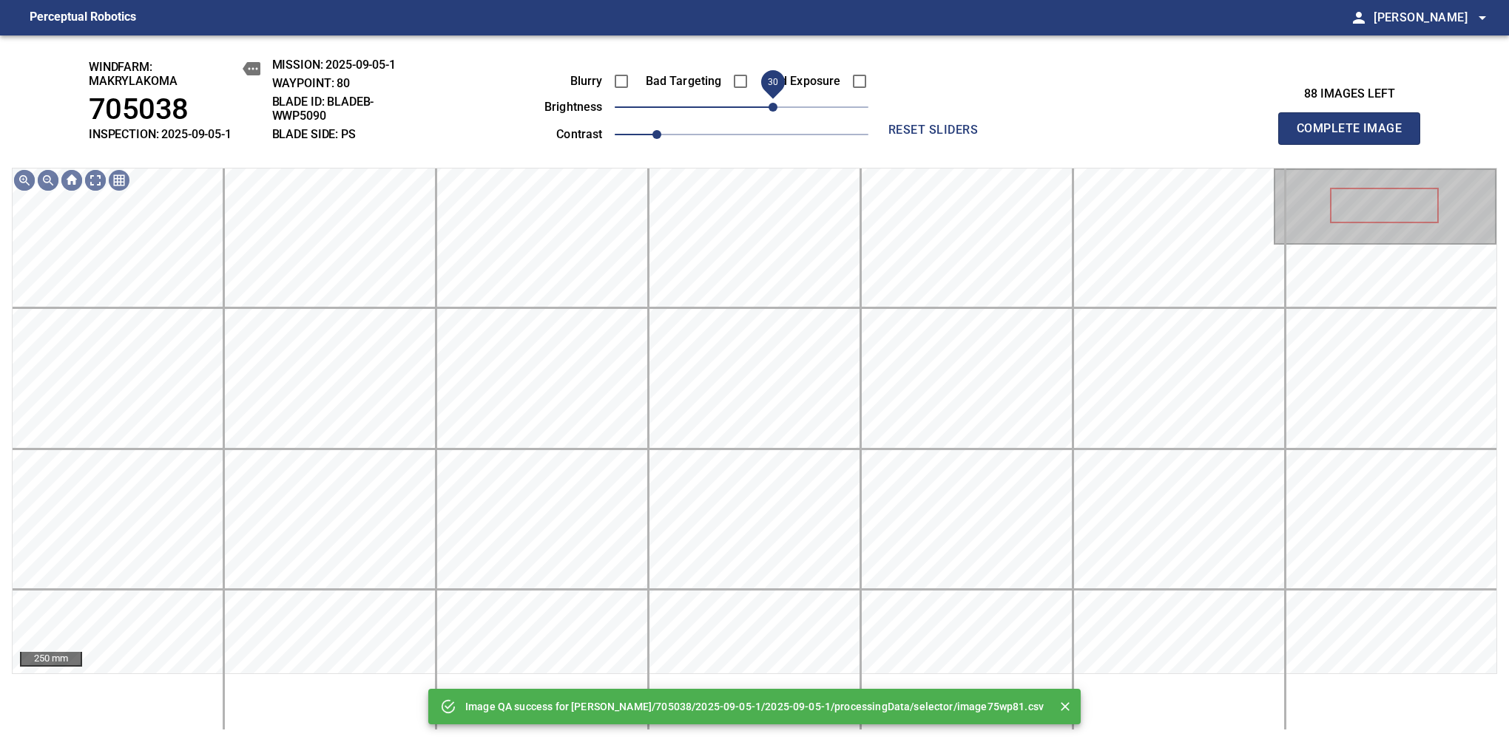
click at [773, 109] on span "30" at bounding box center [742, 107] width 254 height 21
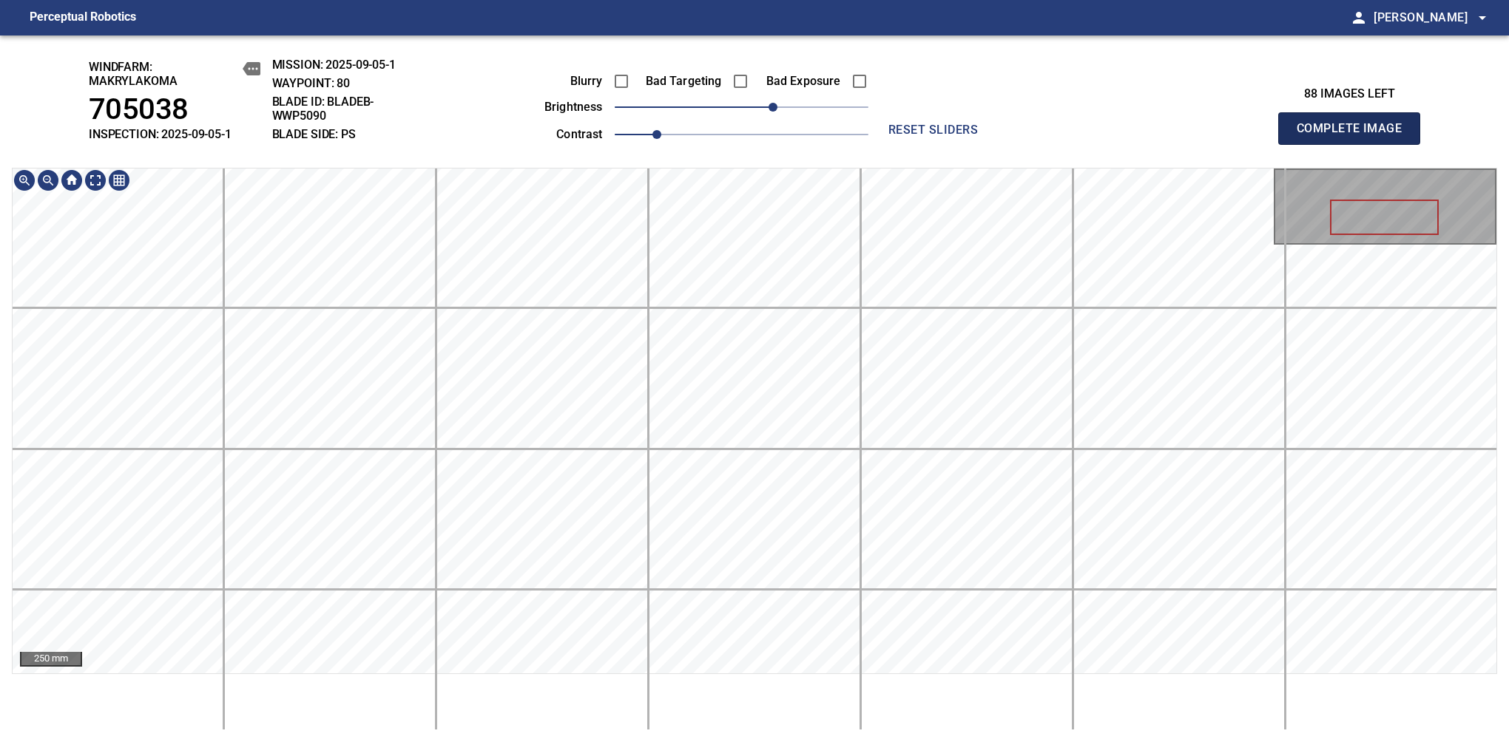
click at [1355, 136] on span "Complete Image" at bounding box center [1348, 128] width 109 height 21
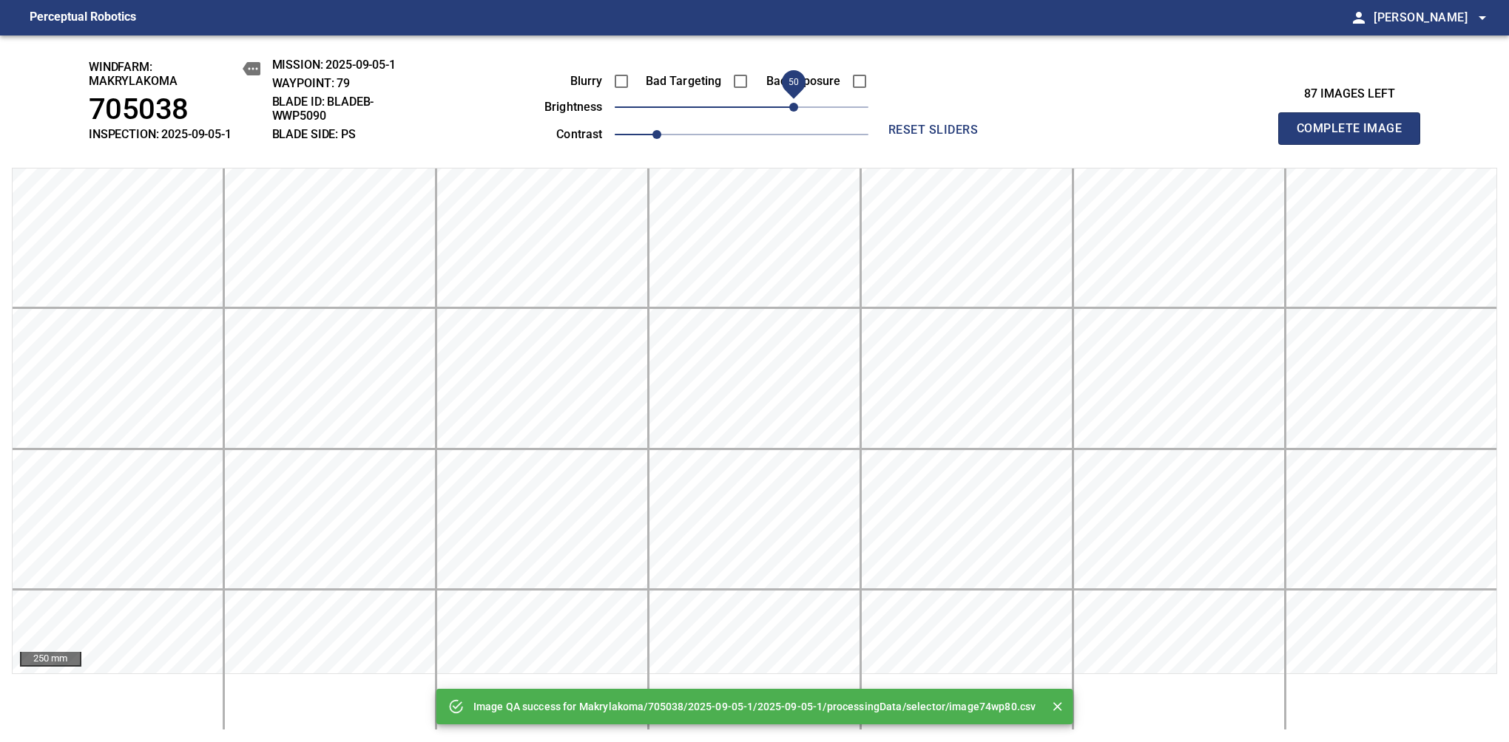
drag, startPoint x: 745, startPoint y: 104, endPoint x: 791, endPoint y: 109, distance: 46.2
click at [791, 109] on span "50" at bounding box center [793, 107] width 9 height 9
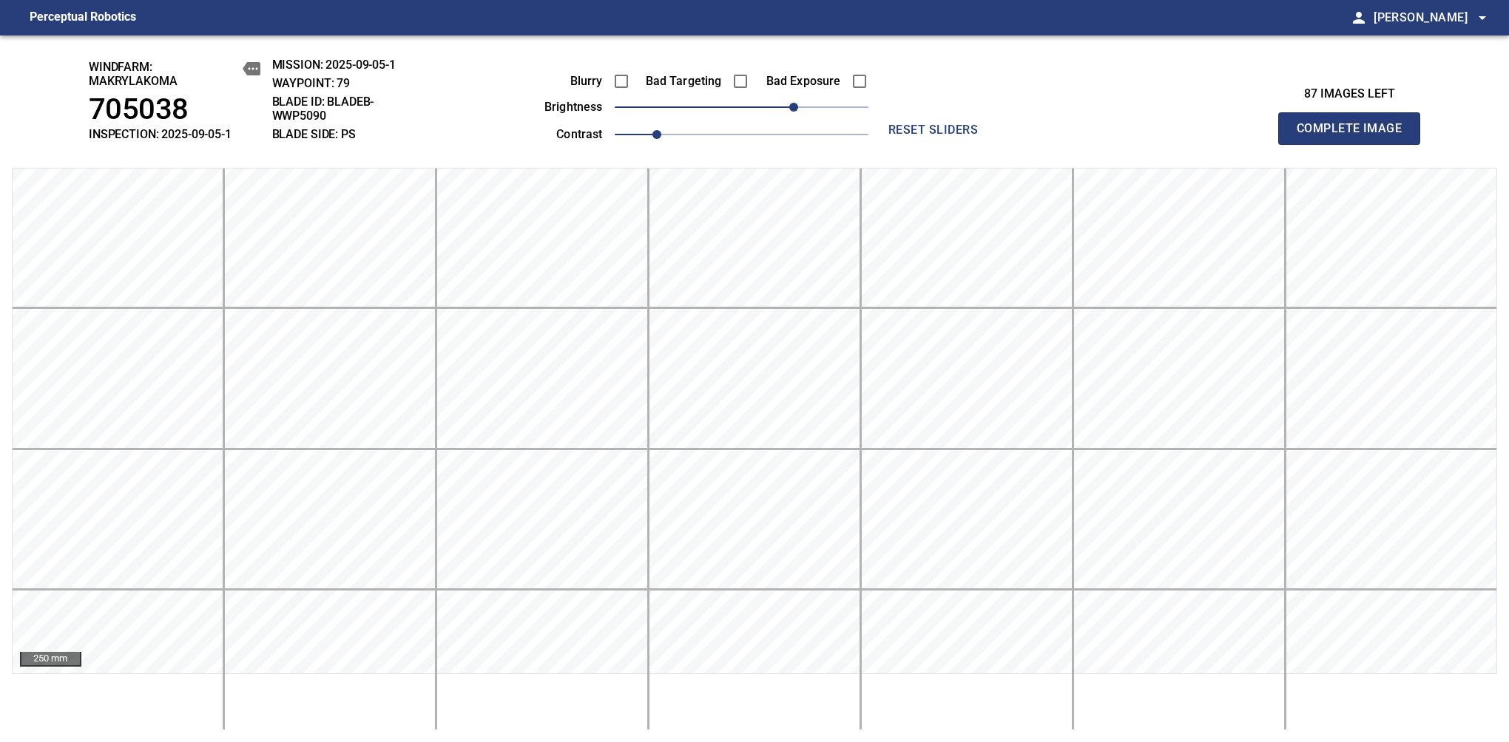
click at [1355, 136] on span "Complete Image" at bounding box center [1348, 128] width 109 height 21
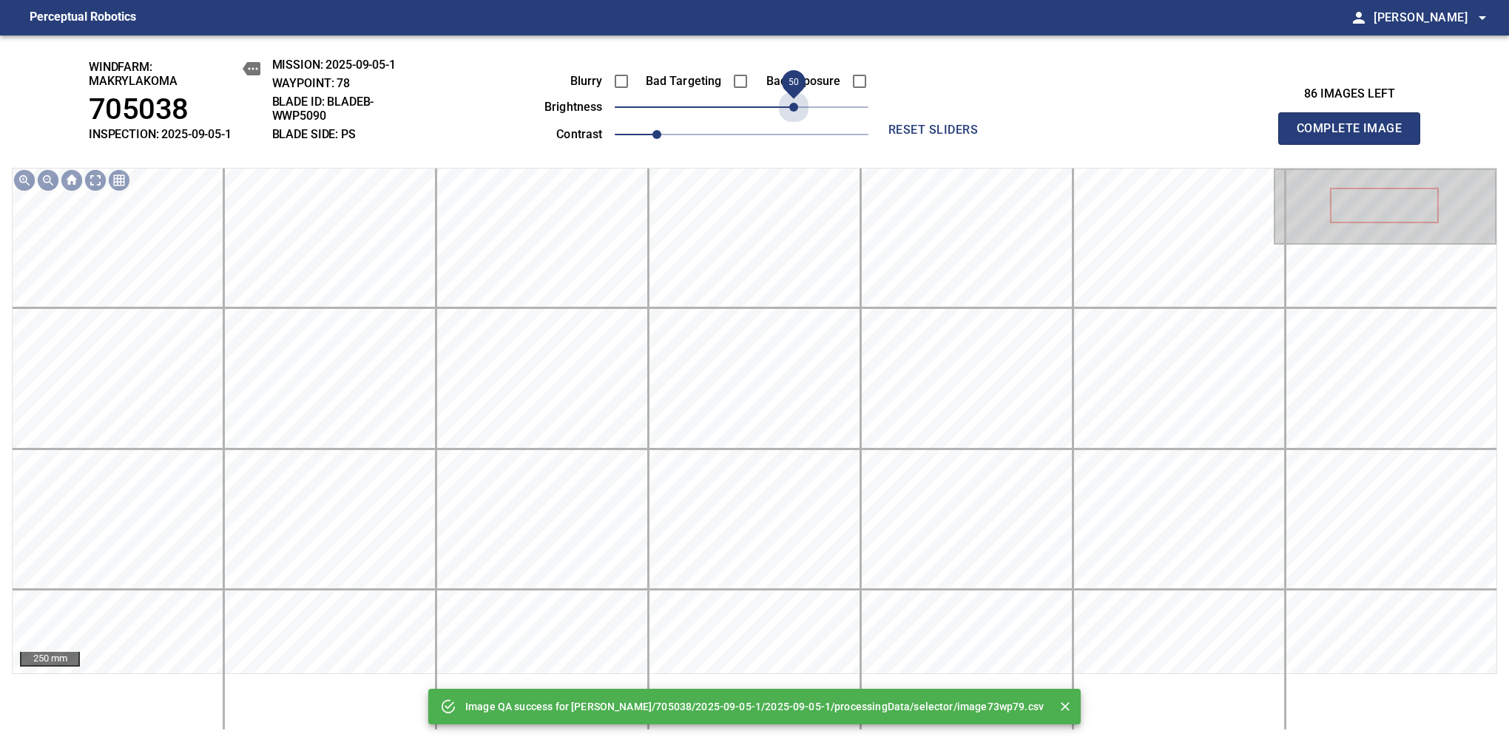
click at [791, 109] on span "50" at bounding box center [742, 107] width 254 height 21
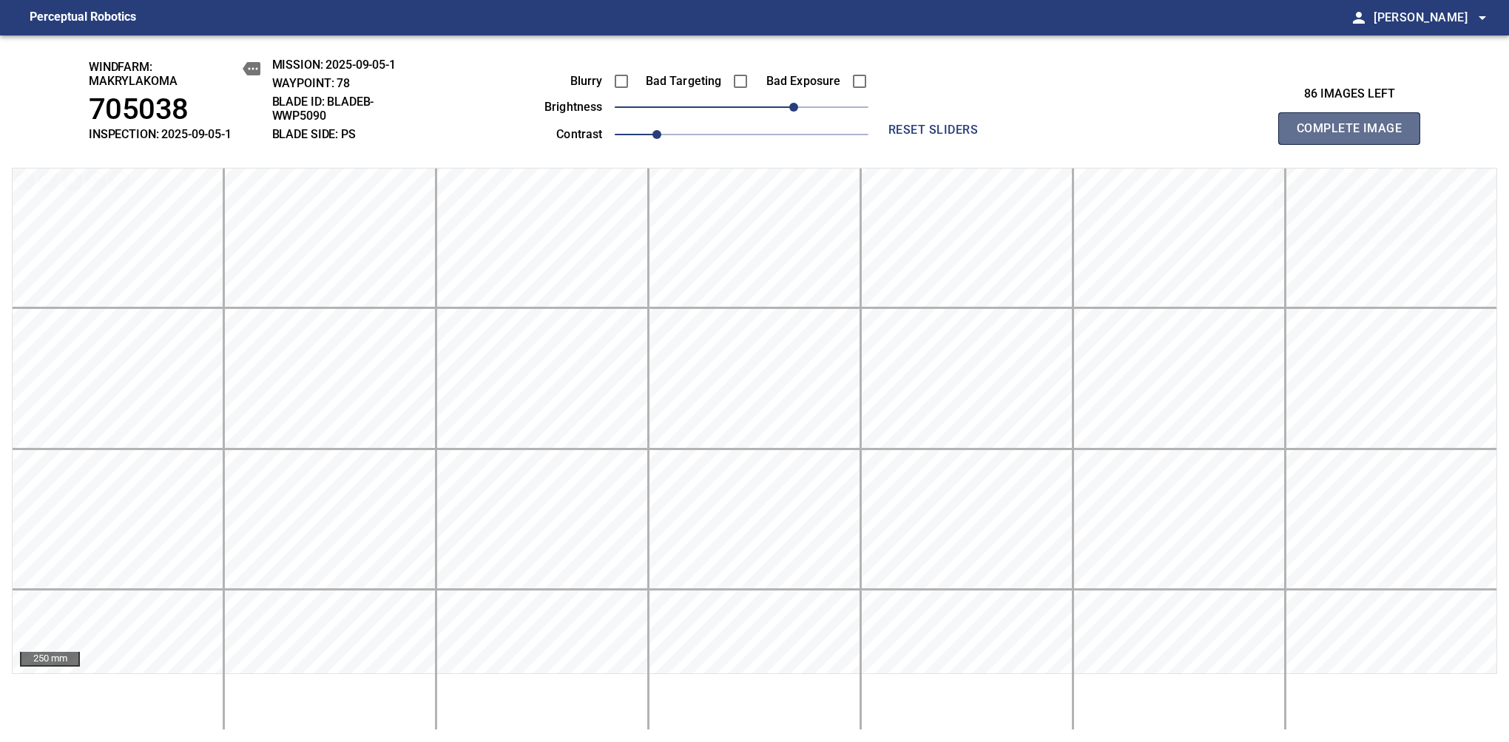
click at [1355, 136] on span "Complete Image" at bounding box center [1348, 128] width 109 height 21
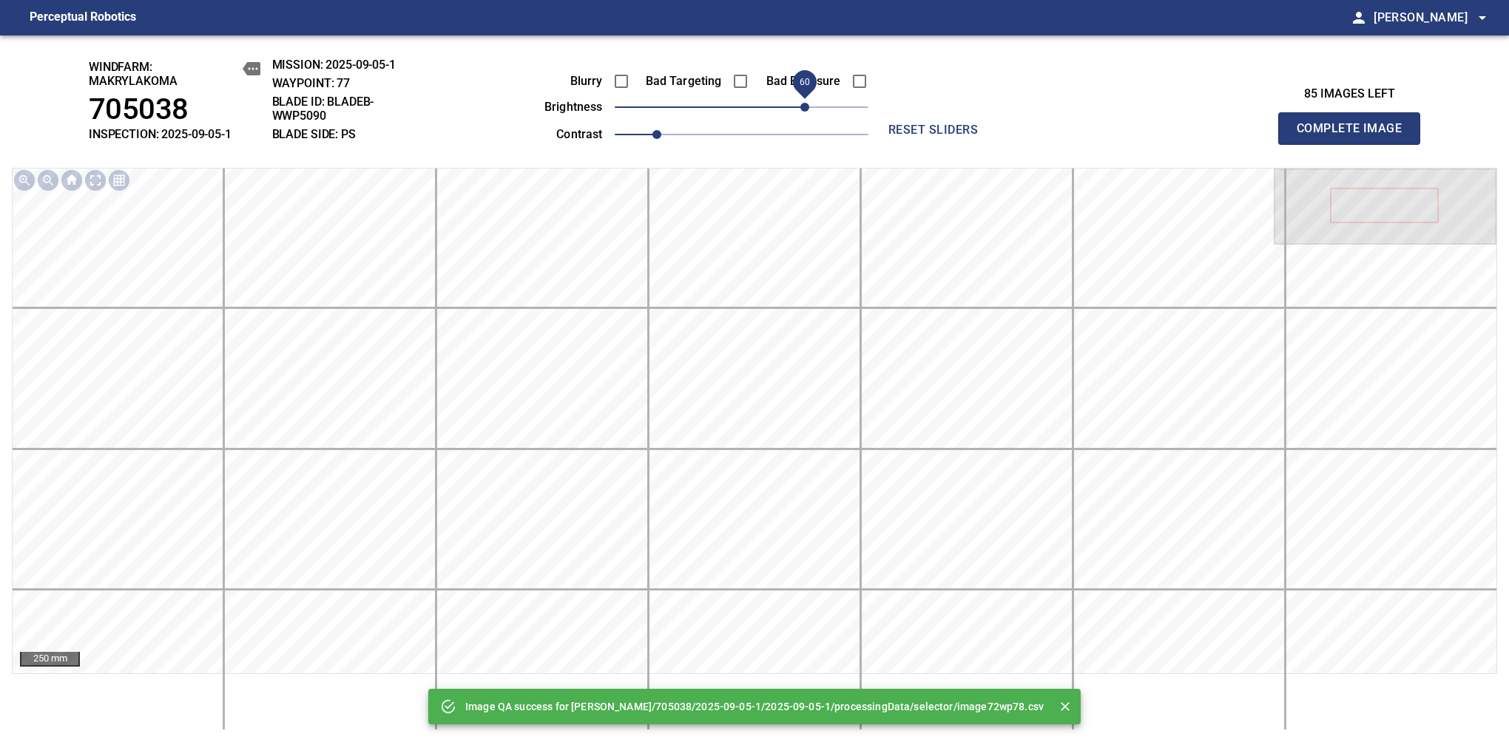
drag, startPoint x: 791, startPoint y: 109, endPoint x: 803, endPoint y: 101, distance: 15.0
click at [803, 101] on span "60" at bounding box center [742, 107] width 254 height 21
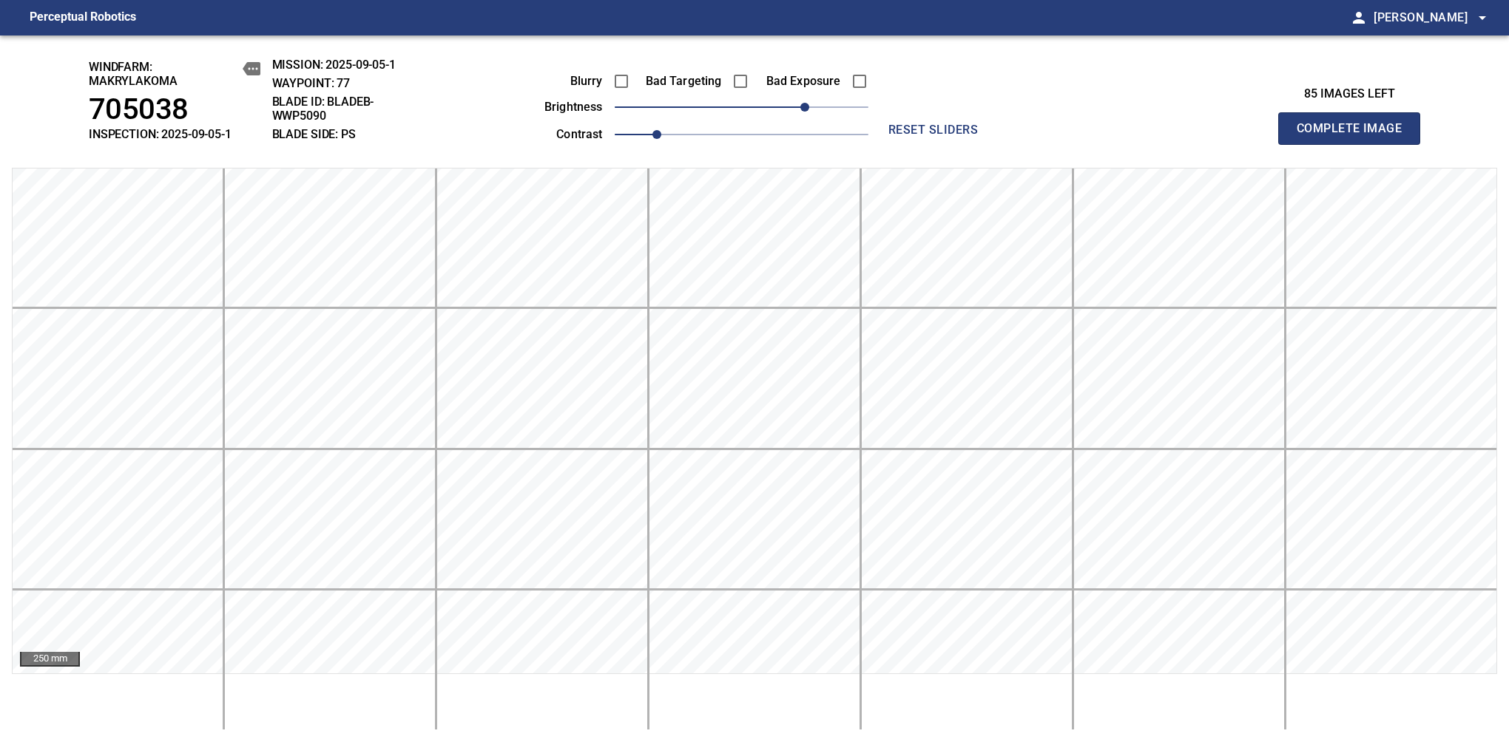
click at [1355, 136] on span "Complete Image" at bounding box center [1348, 128] width 109 height 21
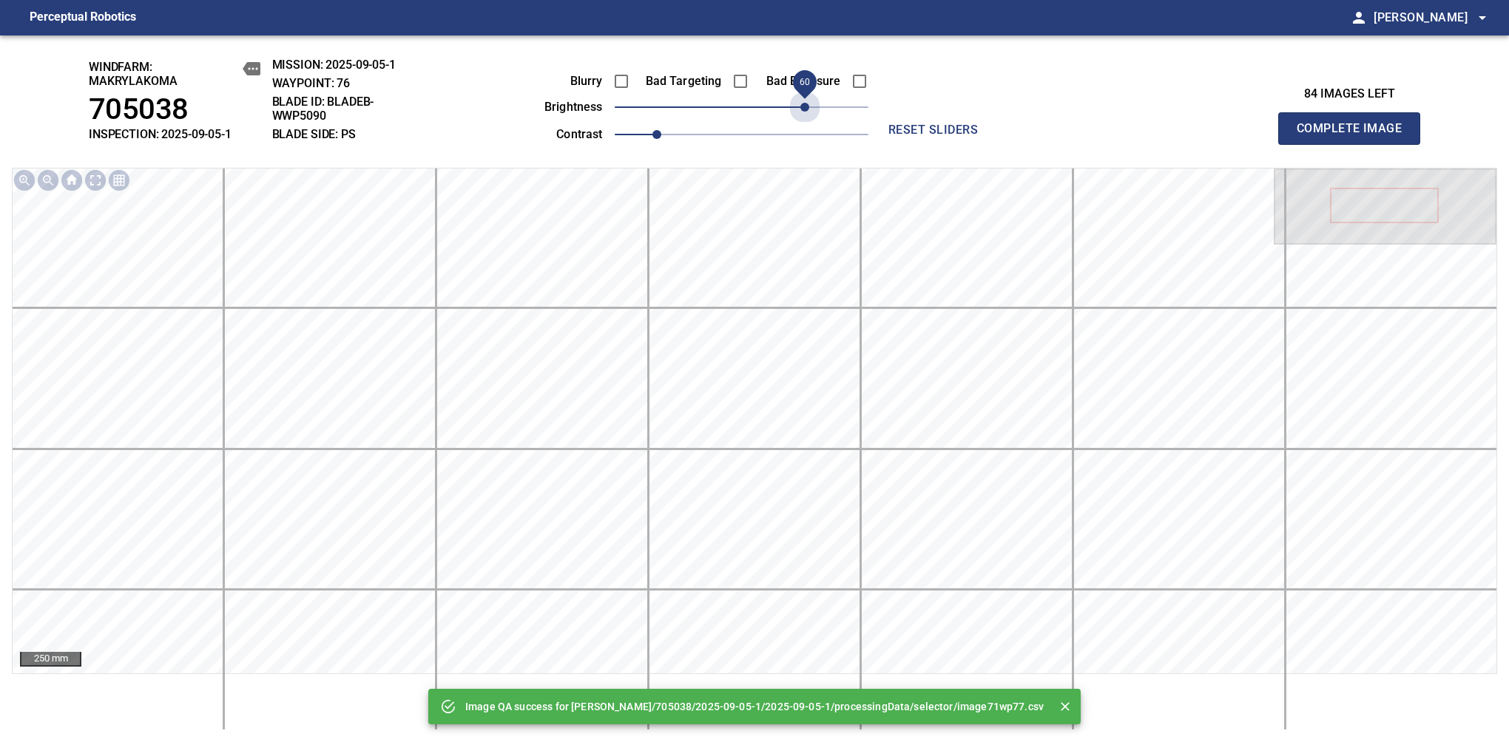
click at [803, 101] on span "60" at bounding box center [742, 107] width 254 height 21
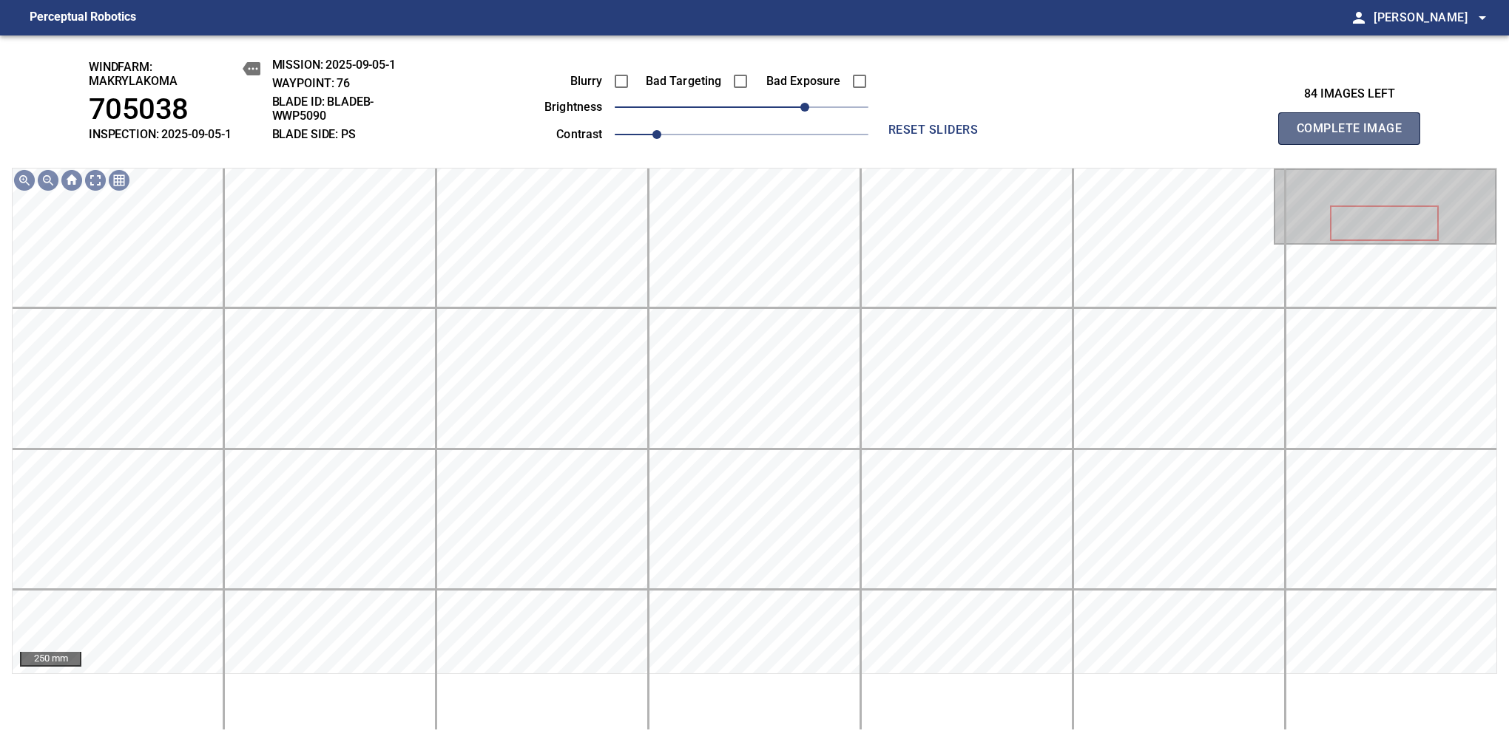
click at [1355, 136] on span "Complete Image" at bounding box center [1348, 128] width 109 height 21
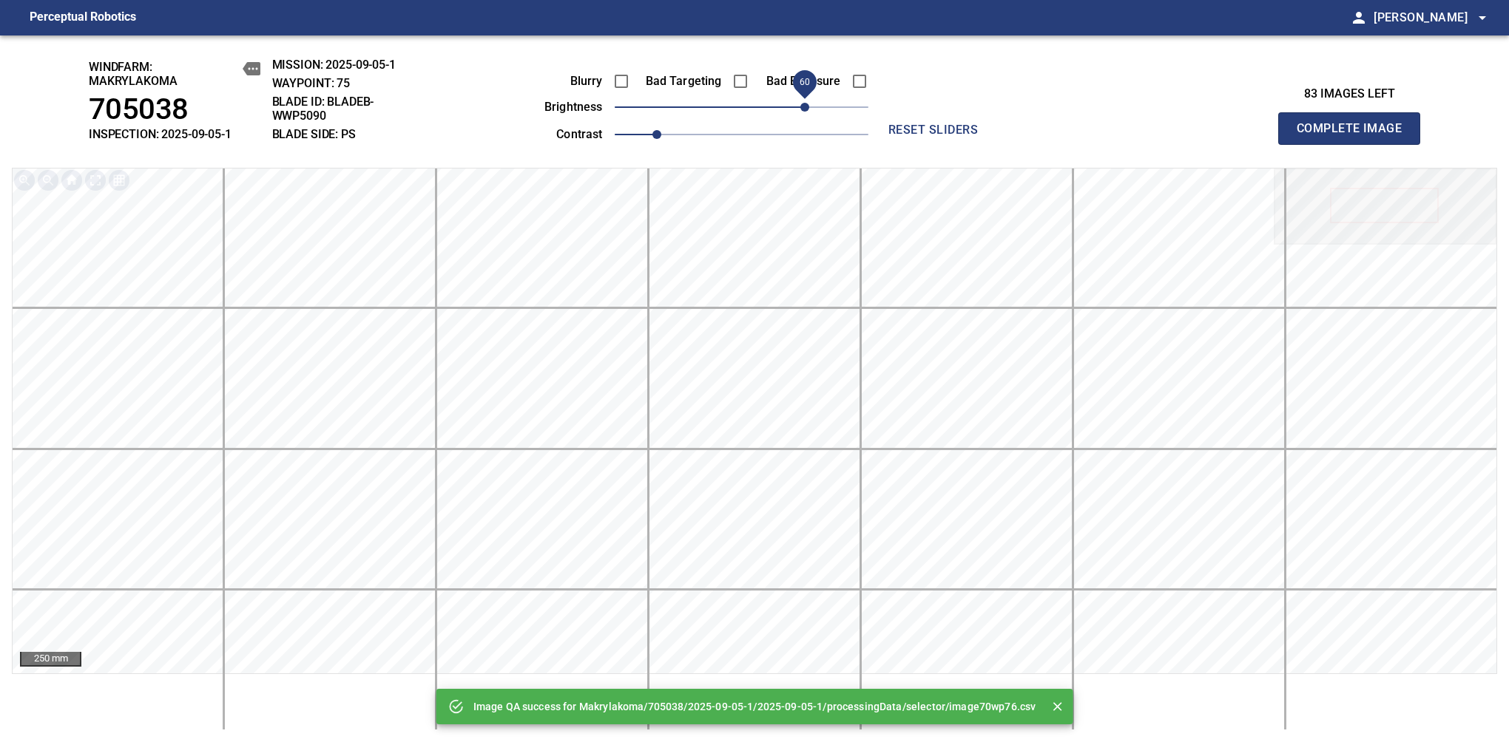
click at [801, 105] on span "60" at bounding box center [742, 107] width 254 height 21
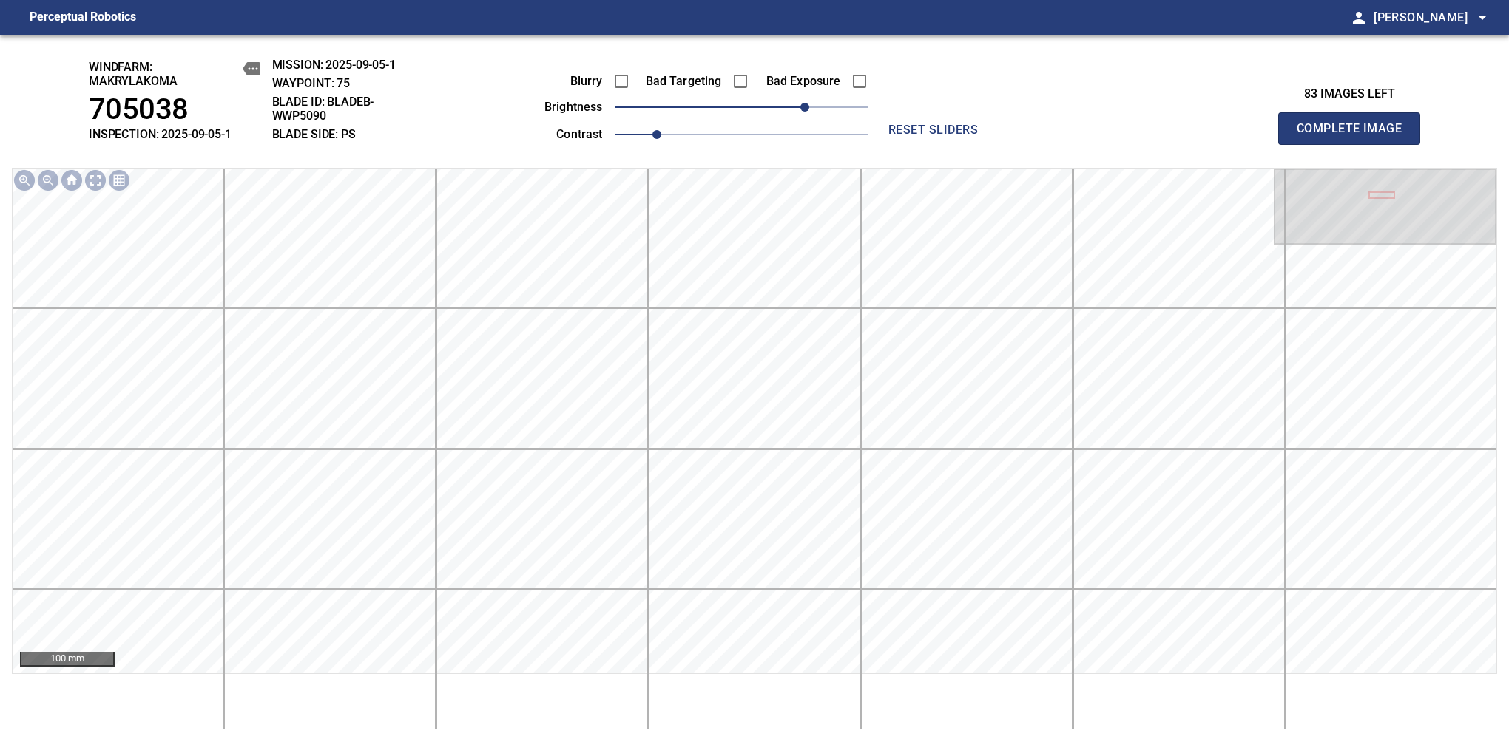
click at [1355, 136] on span "Complete Image" at bounding box center [1348, 128] width 109 height 21
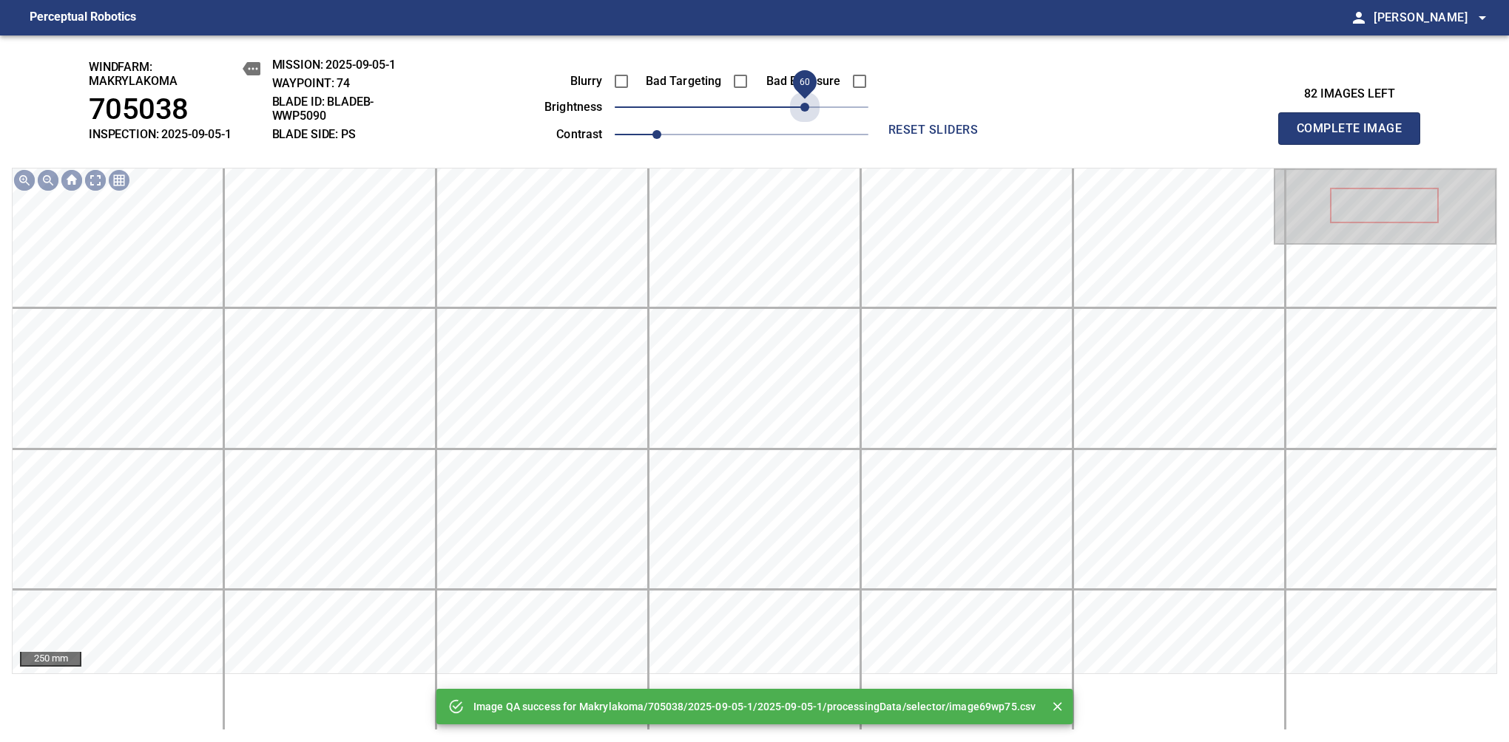
click at [801, 112] on span "60" at bounding box center [742, 107] width 254 height 21
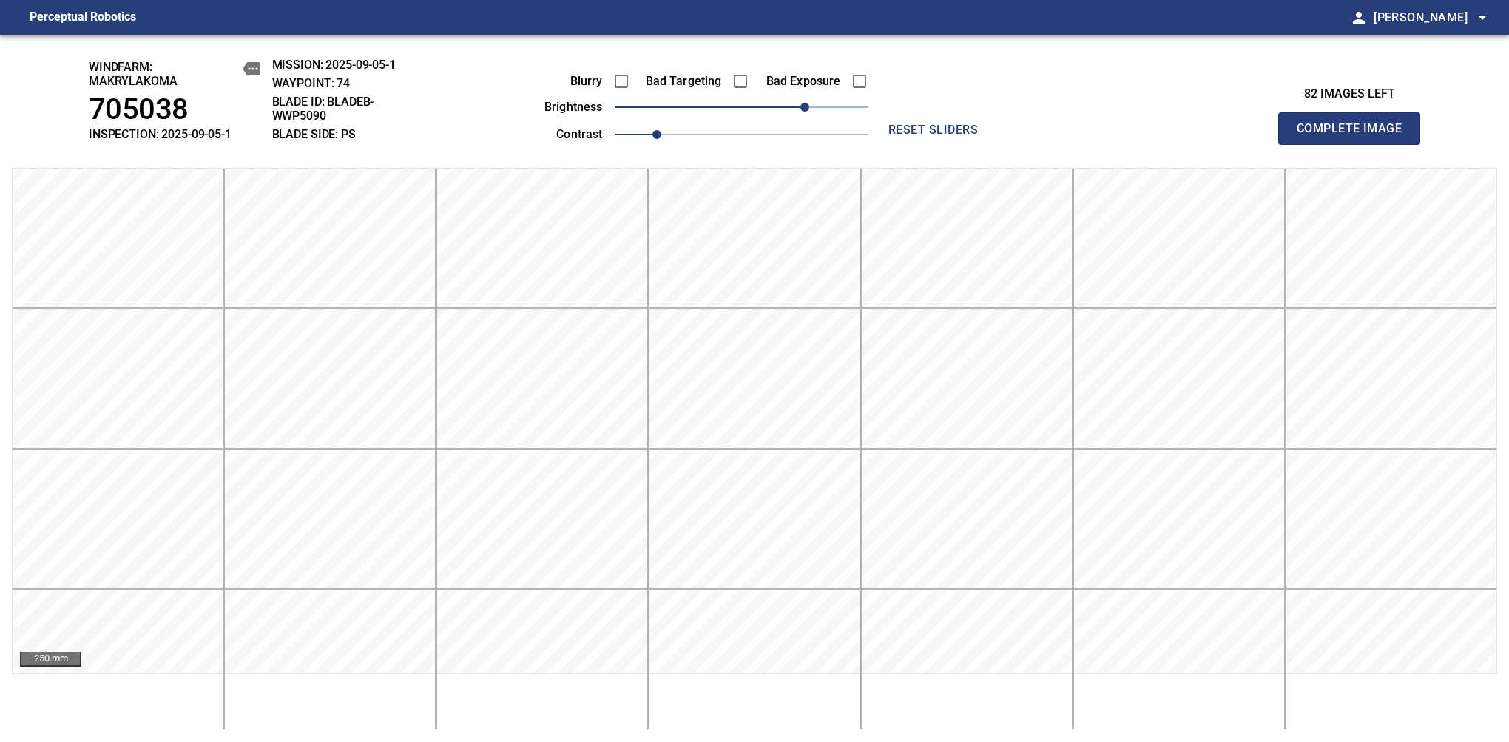
click at [1355, 136] on span "Complete Image" at bounding box center [1348, 128] width 109 height 21
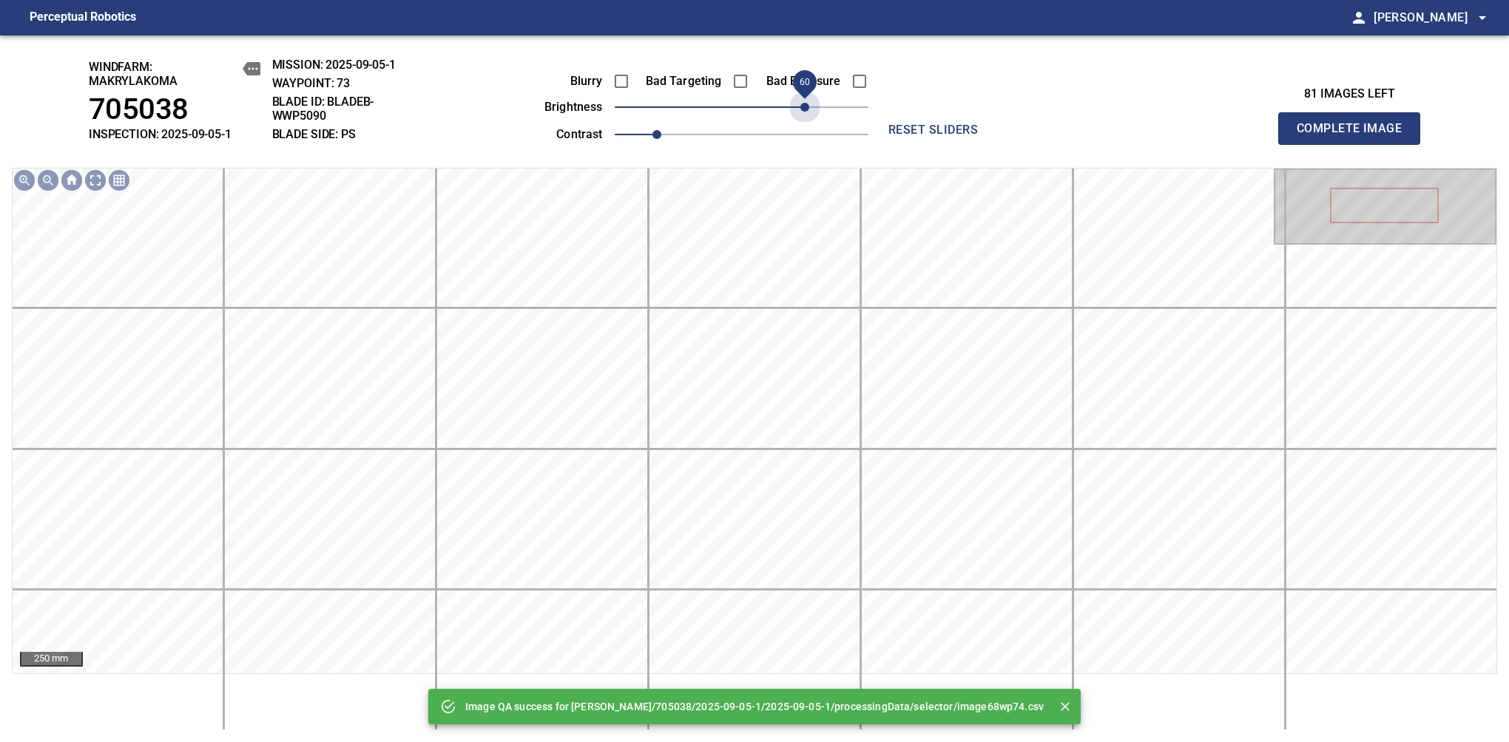
click at [801, 112] on span "60" at bounding box center [742, 107] width 254 height 21
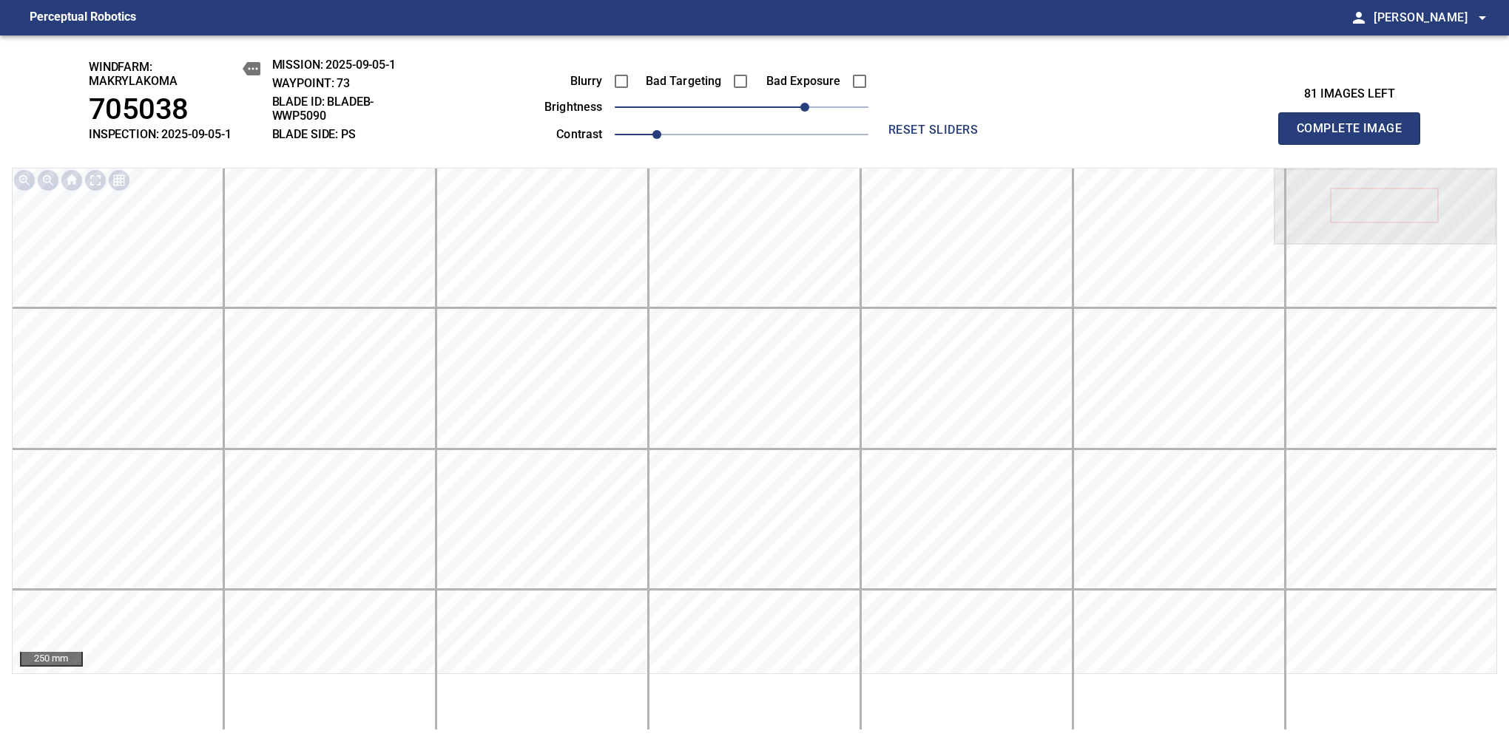
click at [1355, 136] on span "Complete Image" at bounding box center [1348, 128] width 109 height 21
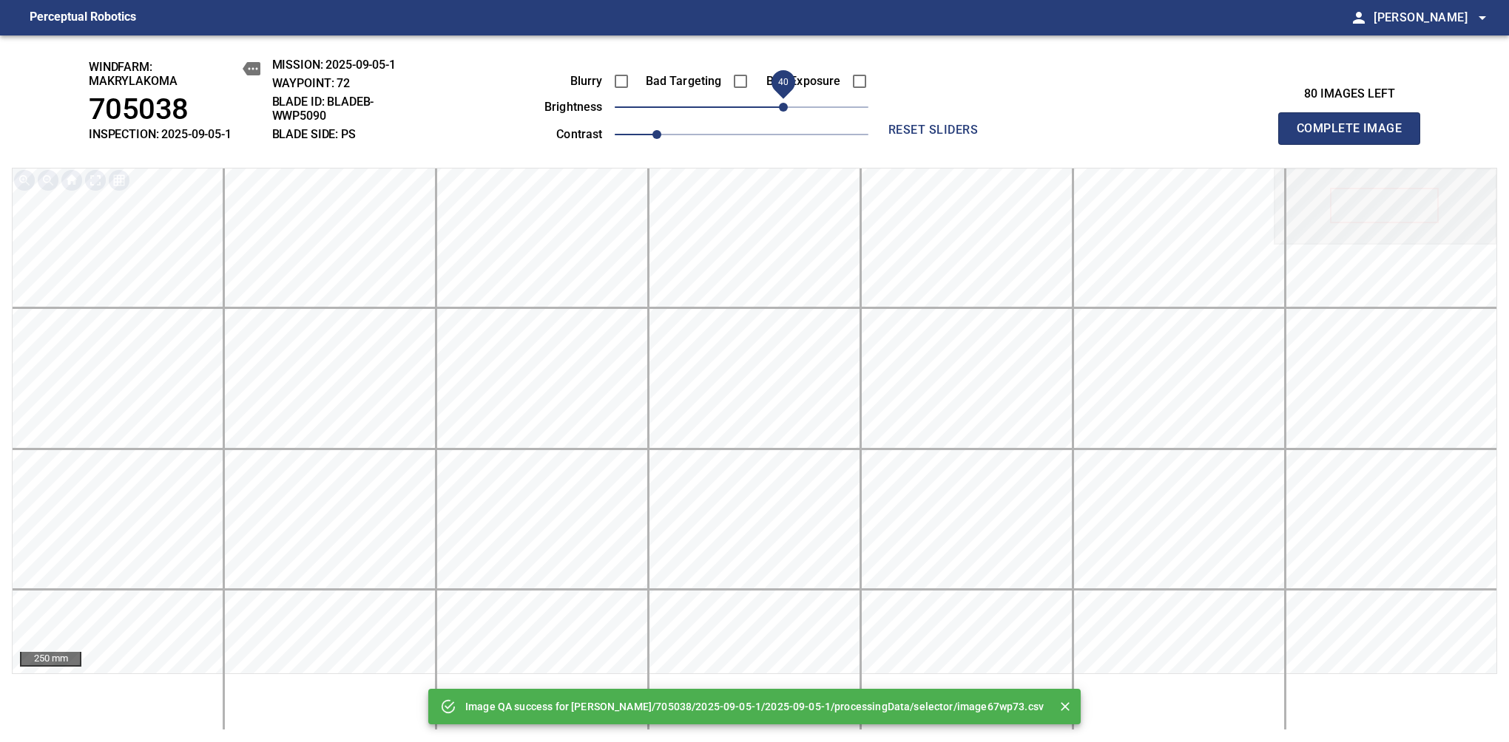
drag, startPoint x: 801, startPoint y: 112, endPoint x: 788, endPoint y: 115, distance: 12.9
click at [788, 115] on span "40" at bounding box center [742, 107] width 254 height 21
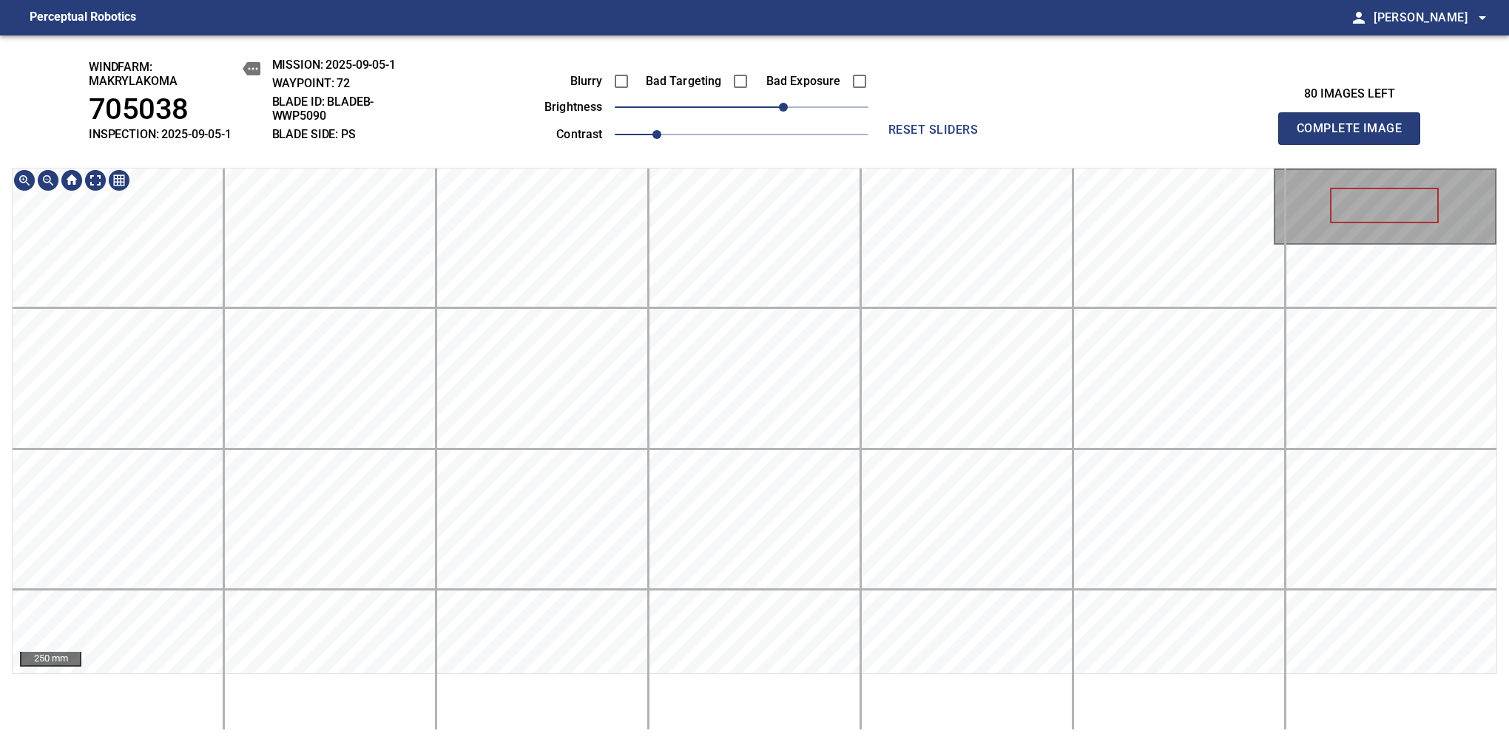
click at [1355, 136] on span "Complete Image" at bounding box center [1348, 128] width 109 height 21
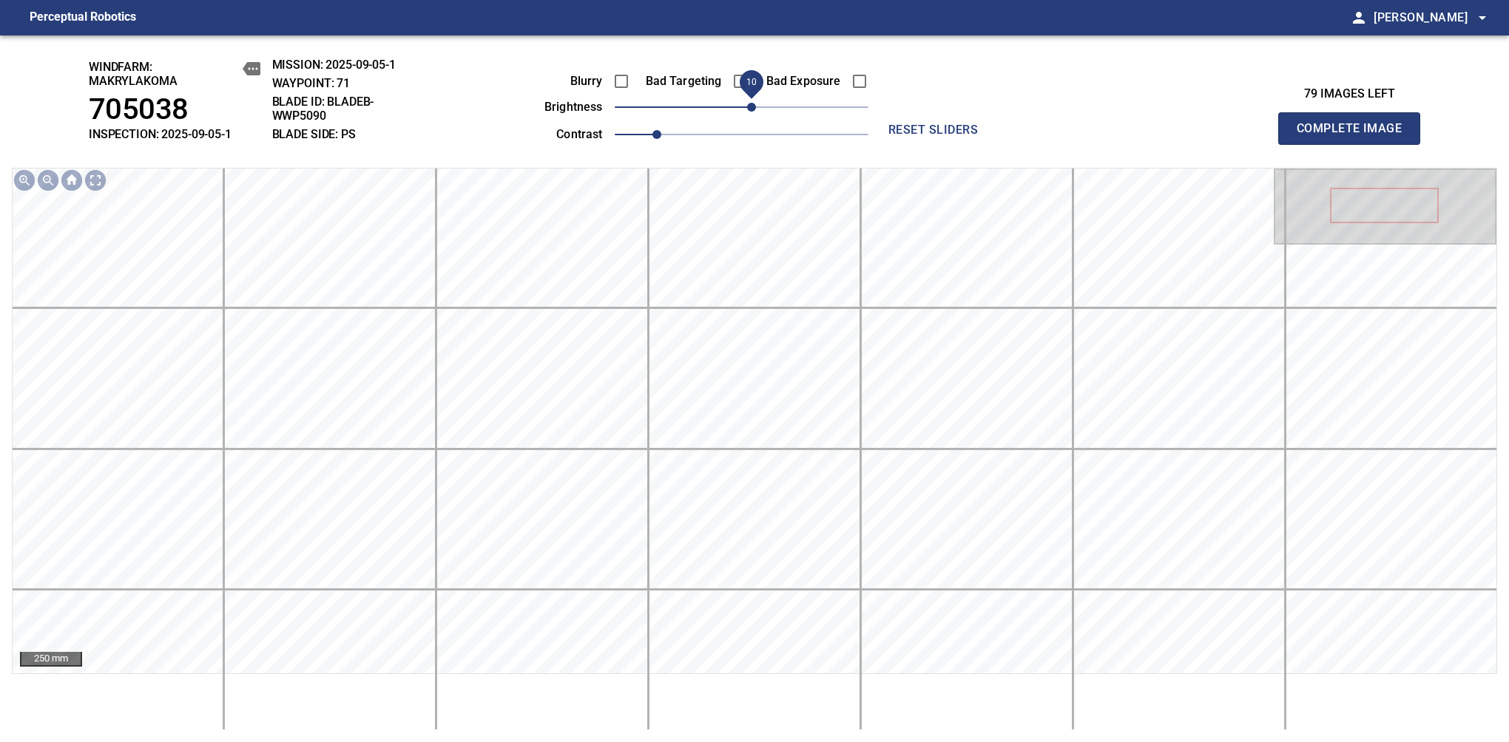
drag, startPoint x: 746, startPoint y: 115, endPoint x: 757, endPoint y: 112, distance: 10.6
click at [756, 112] on span "10" at bounding box center [751, 107] width 9 height 9
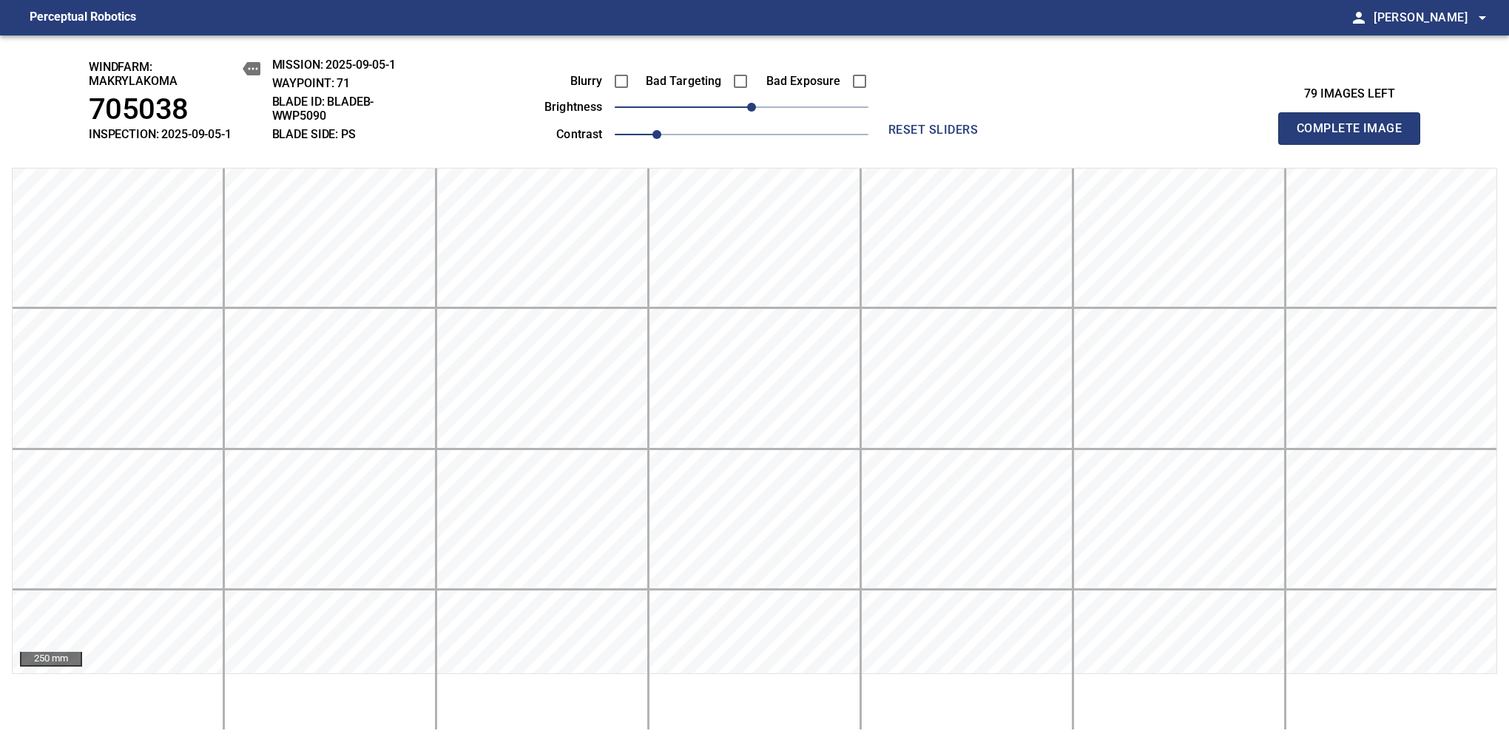
click at [1355, 136] on span "Complete Image" at bounding box center [1348, 128] width 109 height 21
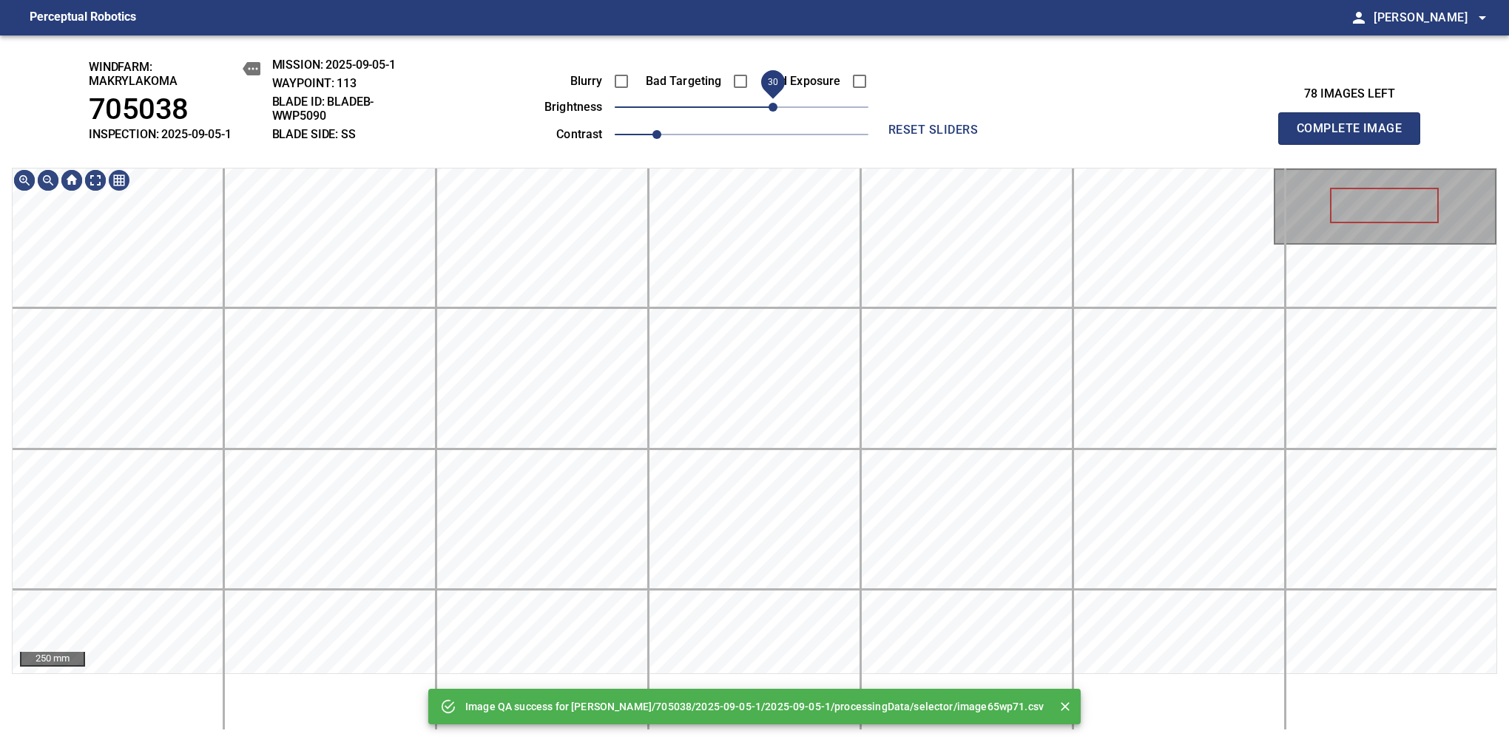
drag, startPoint x: 757, startPoint y: 112, endPoint x: 772, endPoint y: 112, distance: 15.5
click at [772, 112] on span "30" at bounding box center [772, 107] width 9 height 9
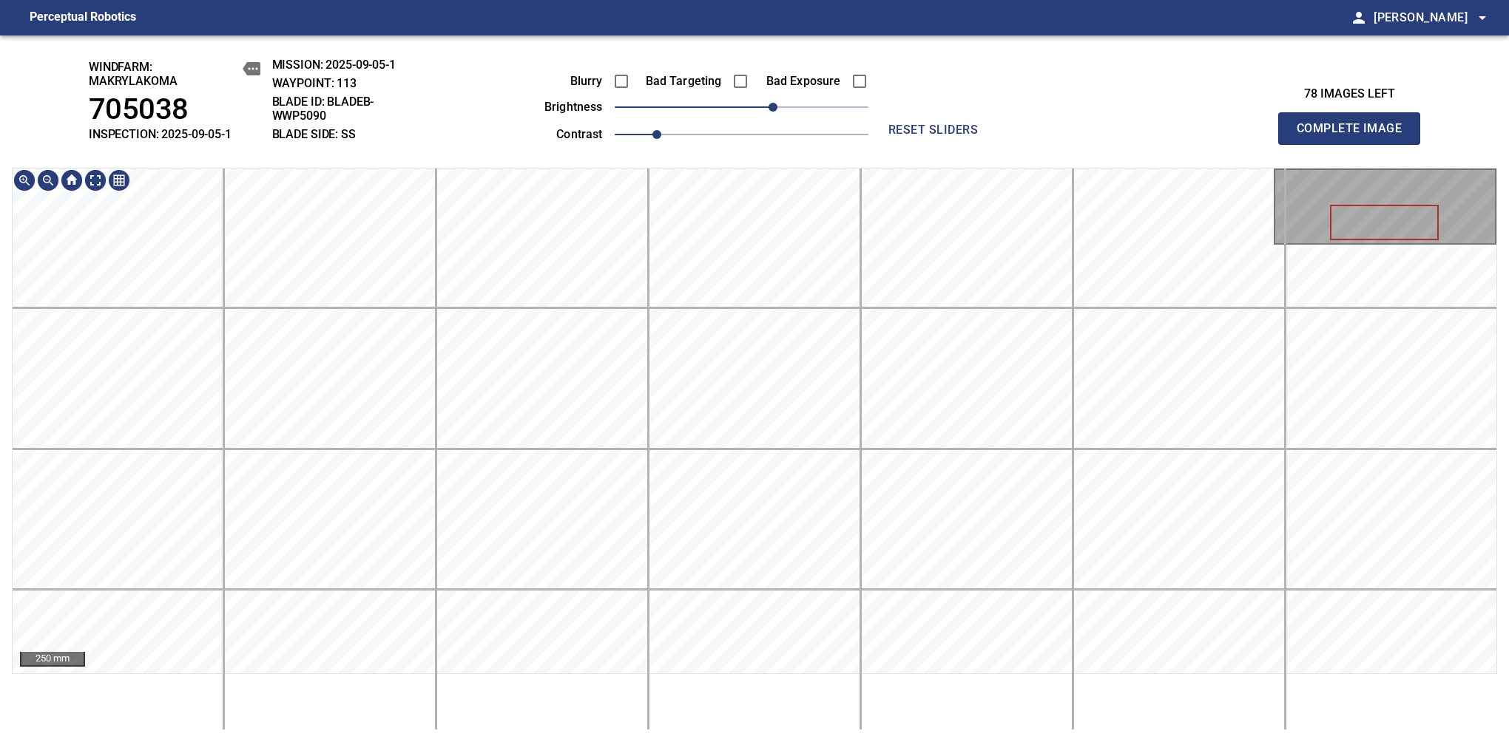
click at [938, 133] on div "windfarm: Makrylakoma 705038 INSPECTION: 2025-09-05-1 MISSION: 2025-09-05-1 WAY…" at bounding box center [754, 388] width 1509 height 707
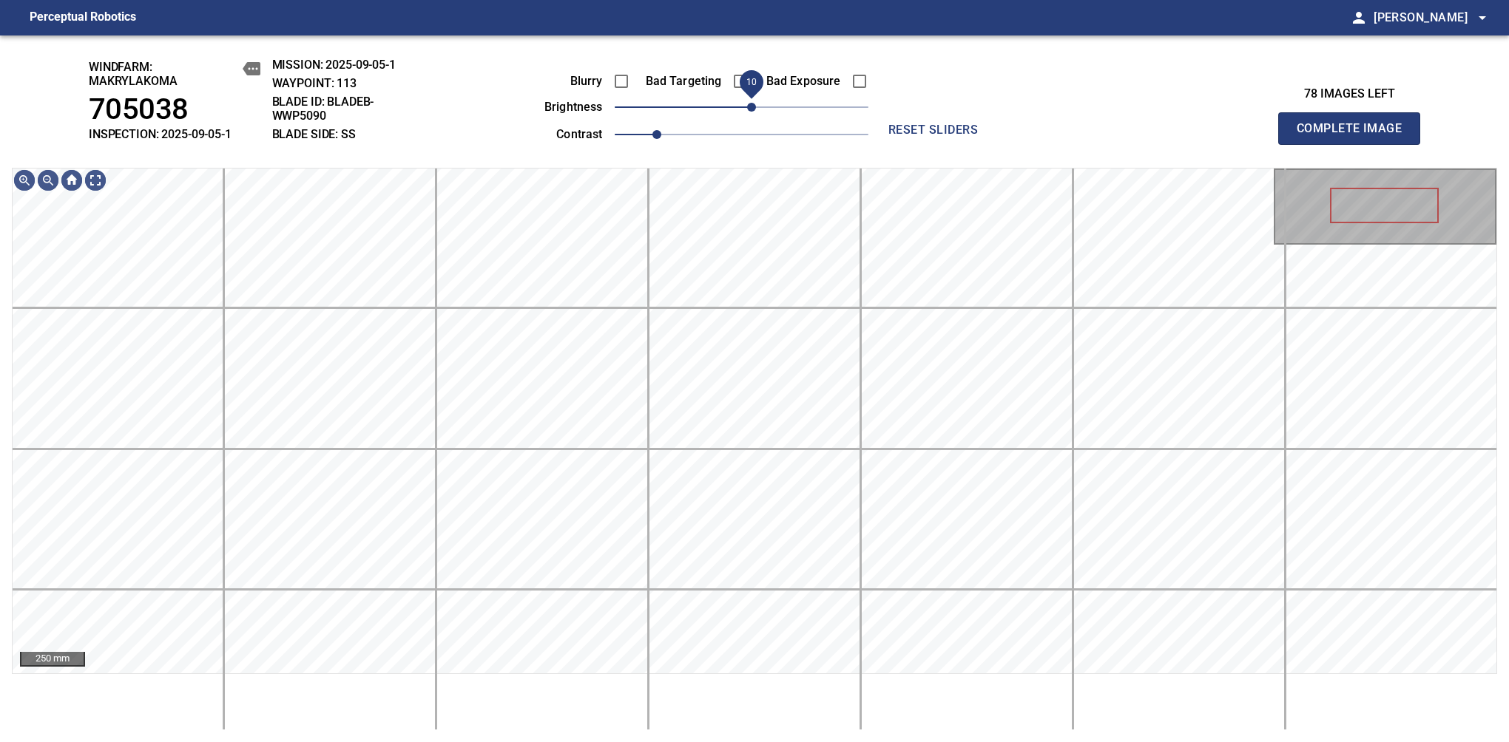
drag, startPoint x: 759, startPoint y: 109, endPoint x: 754, endPoint y: 122, distance: 13.6
click at [754, 112] on span "10" at bounding box center [751, 107] width 9 height 9
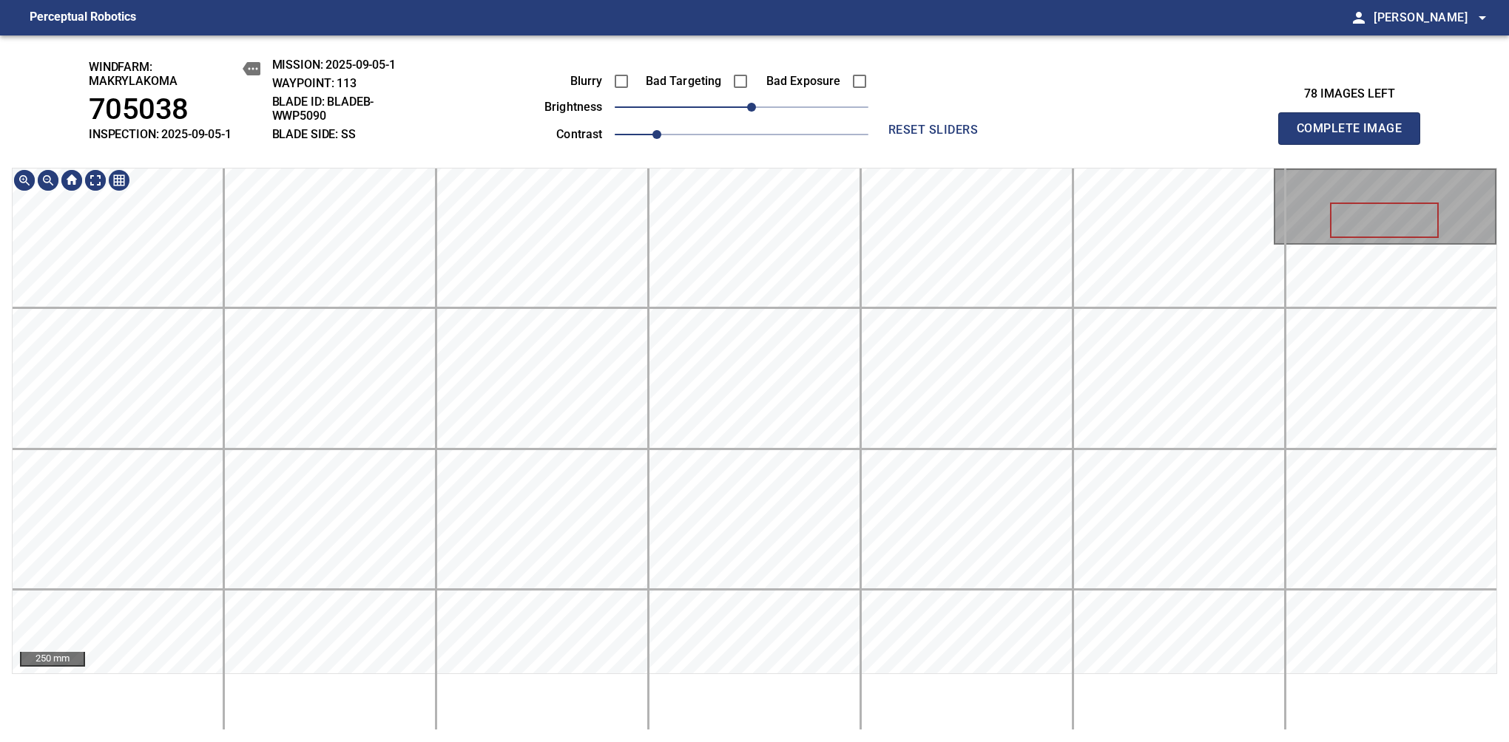
click at [829, 92] on div "windfarm: Makrylakoma 705038 INSPECTION: 2025-09-05-1 MISSION: 2025-09-05-1 WAY…" at bounding box center [754, 388] width 1509 height 707
click at [1355, 136] on span "Complete Image" at bounding box center [1348, 128] width 109 height 21
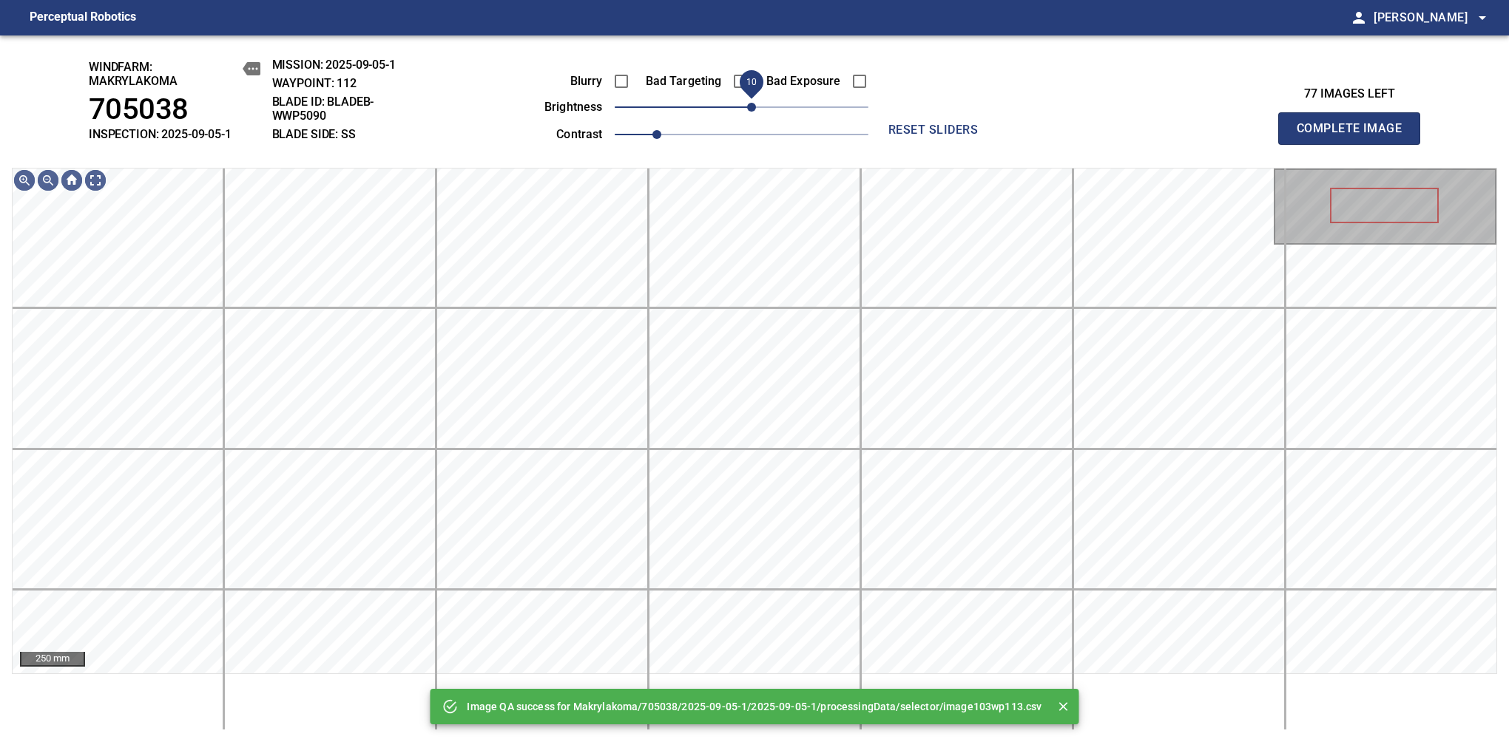
drag, startPoint x: 761, startPoint y: 112, endPoint x: 751, endPoint y: 118, distance: 10.9
click at [751, 112] on span "10" at bounding box center [751, 107] width 9 height 9
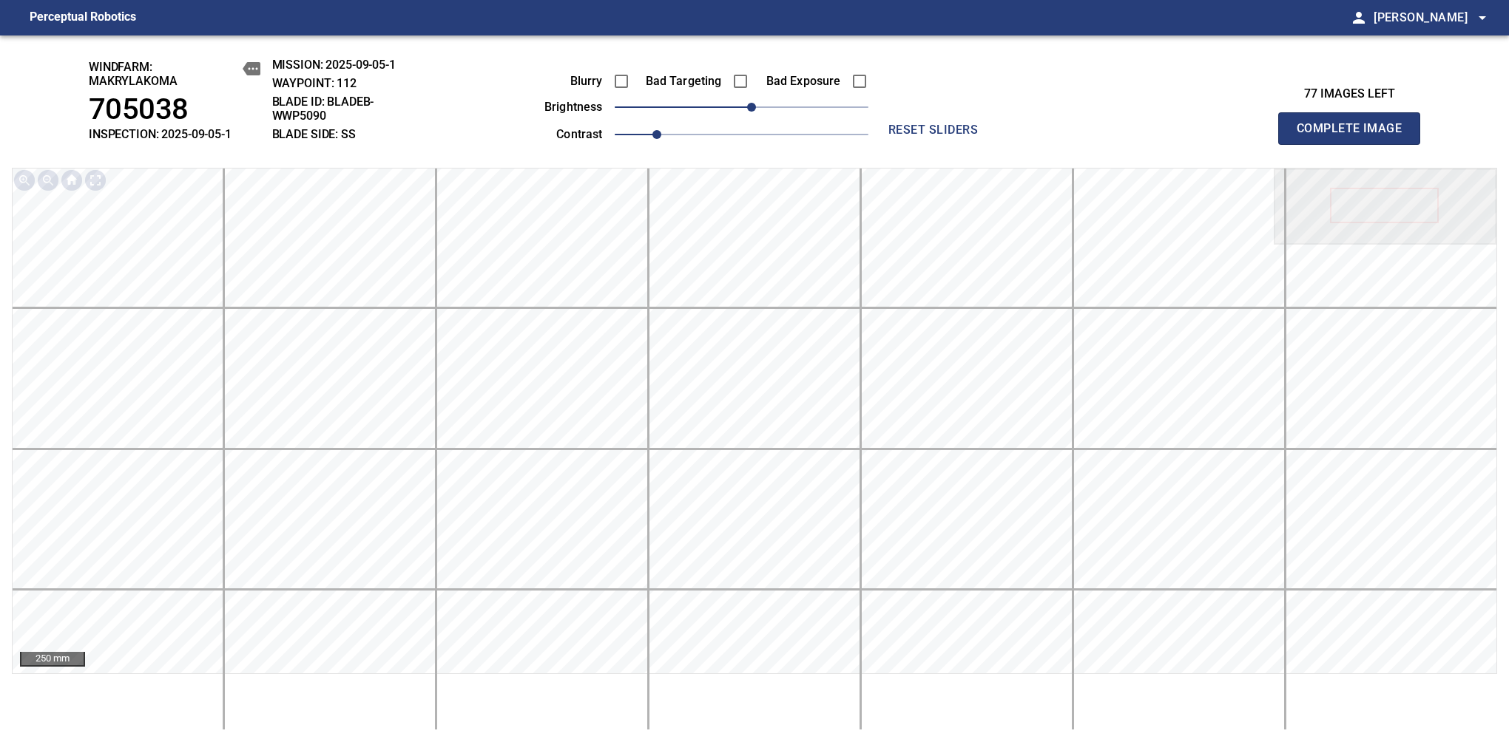
click at [1355, 136] on span "Complete Image" at bounding box center [1348, 128] width 109 height 21
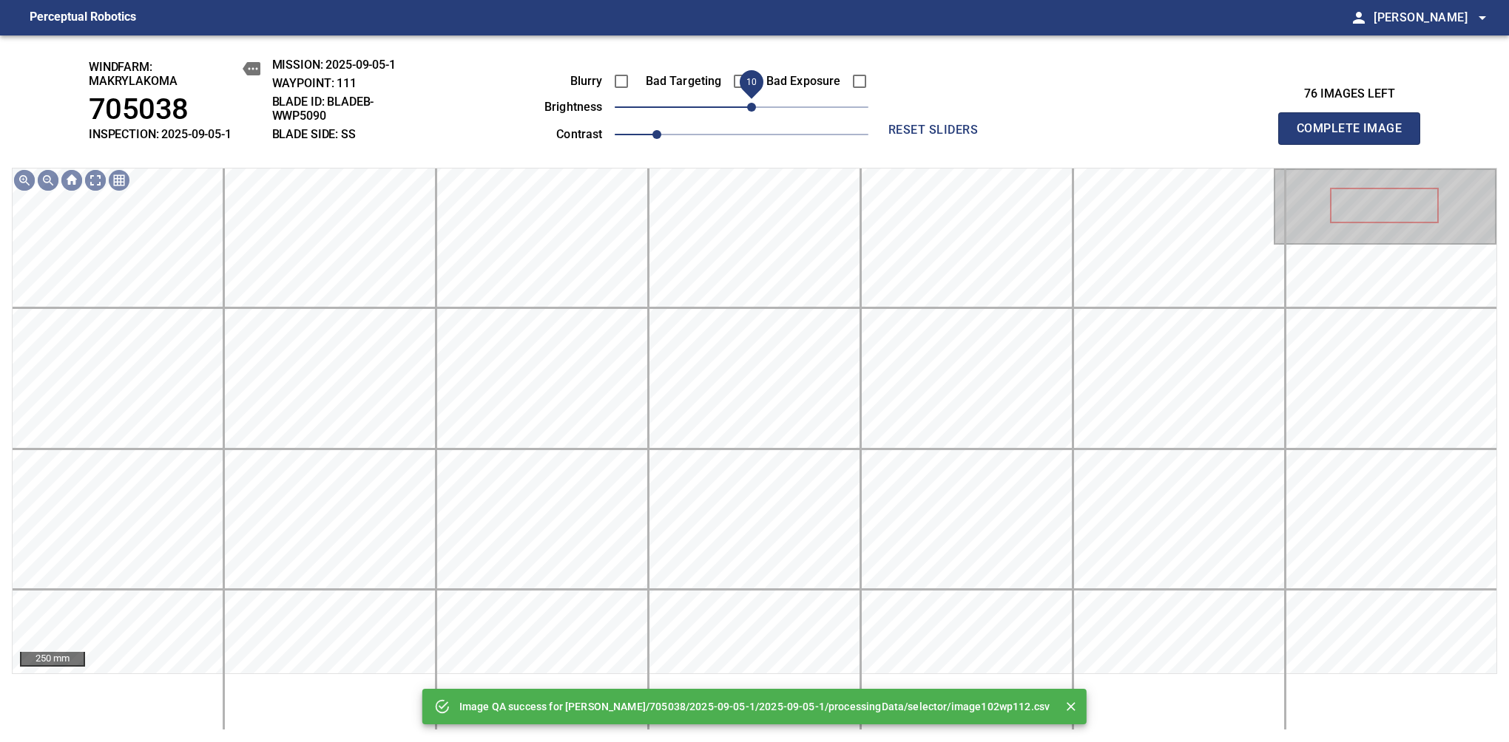
click at [748, 105] on span "10" at bounding box center [751, 107] width 9 height 9
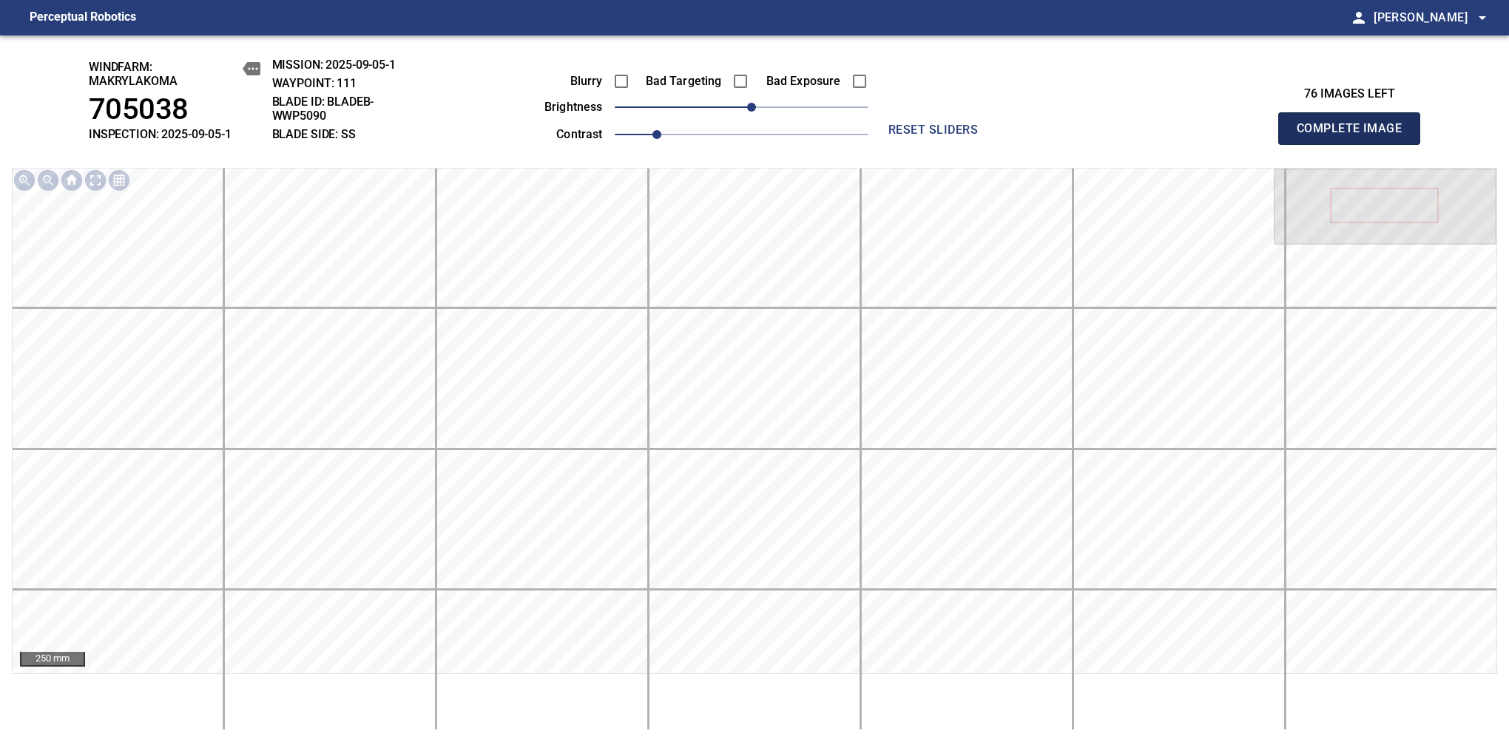
click at [1355, 136] on span "Complete Image" at bounding box center [1348, 128] width 109 height 21
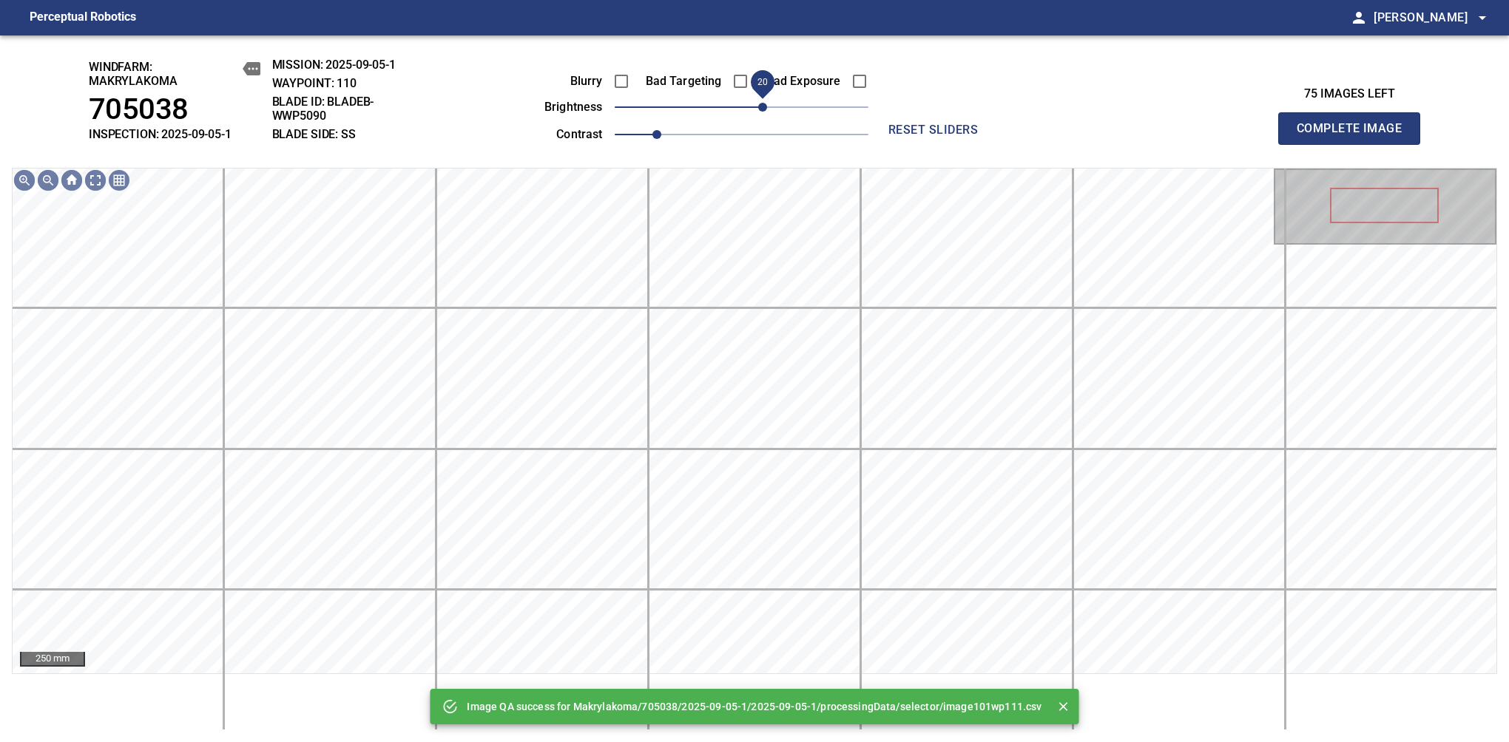
drag, startPoint x: 745, startPoint y: 107, endPoint x: 766, endPoint y: 105, distance: 20.8
click at [766, 105] on span "20" at bounding box center [762, 107] width 9 height 9
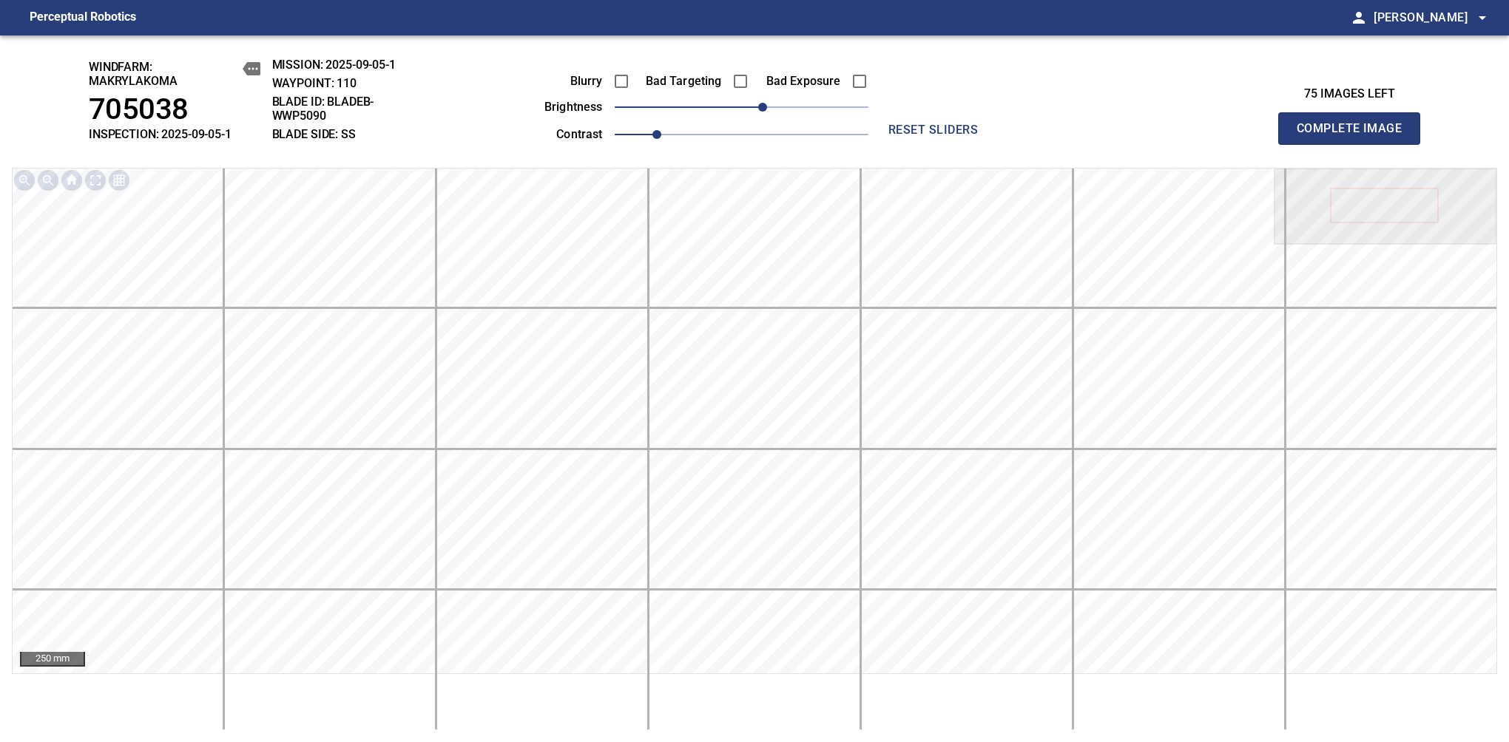
click at [1355, 136] on span "Complete Image" at bounding box center [1348, 128] width 109 height 21
drag, startPoint x: 742, startPoint y: 110, endPoint x: 757, endPoint y: 110, distance: 14.8
click at [758, 110] on span "20" at bounding box center [762, 107] width 9 height 9
click at [1355, 136] on span "Complete Image" at bounding box center [1348, 128] width 109 height 21
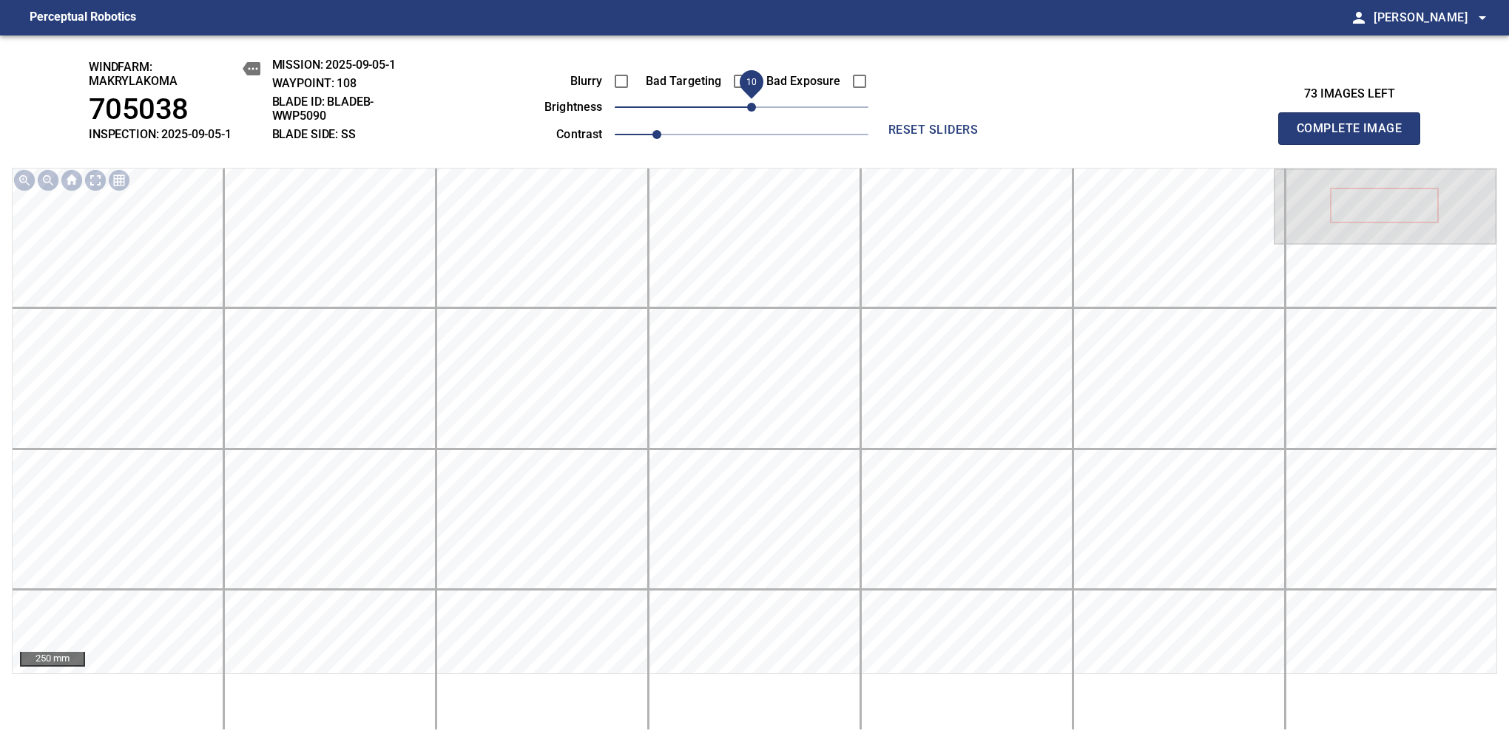
drag, startPoint x: 742, startPoint y: 110, endPoint x: 754, endPoint y: 106, distance: 12.6
click at [754, 106] on span "10" at bounding box center [751, 107] width 9 height 9
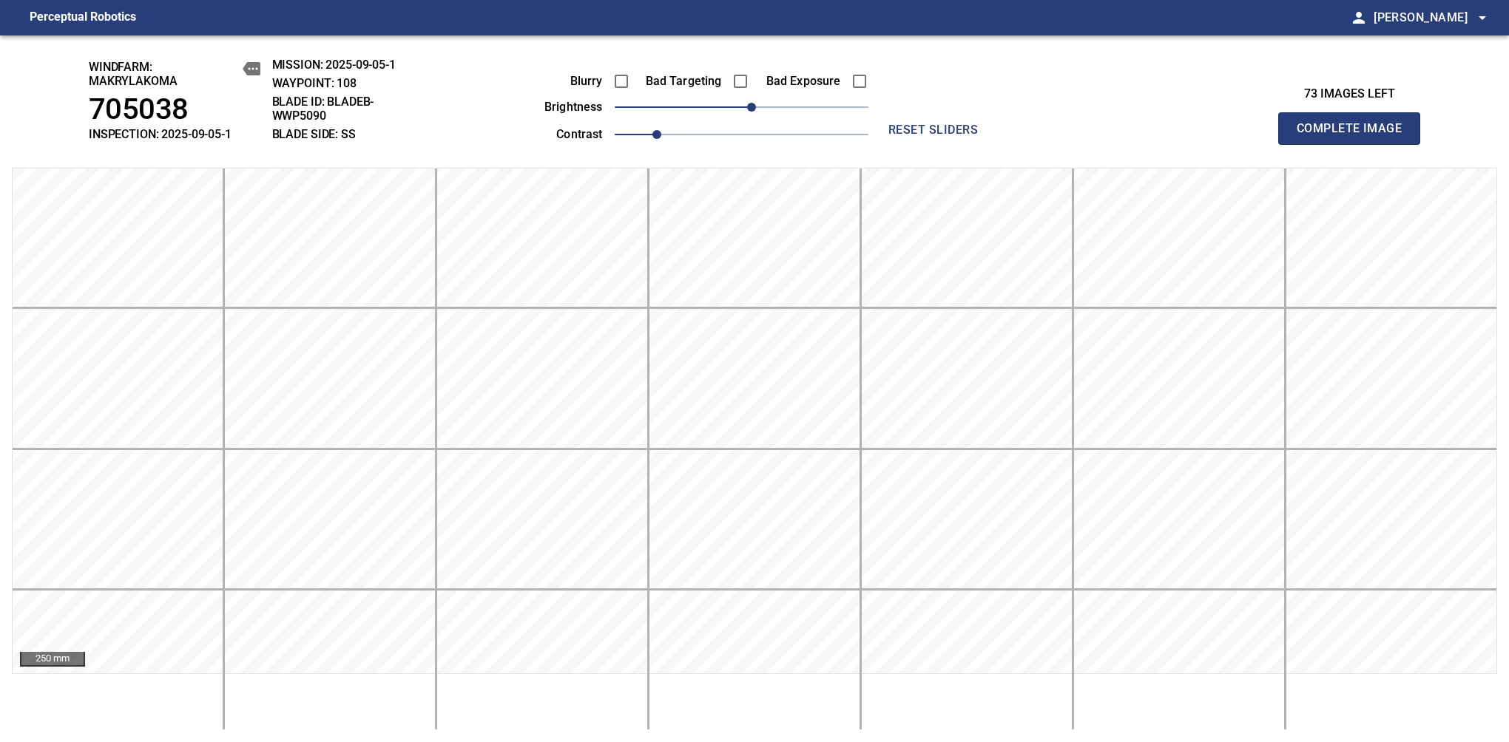
click at [1355, 136] on span "Complete Image" at bounding box center [1348, 128] width 109 height 21
drag, startPoint x: 1421, startPoint y: 198, endPoint x: 1383, endPoint y: 164, distance: 51.3
click at [1355, 136] on span "Complete Image" at bounding box center [1348, 128] width 109 height 21
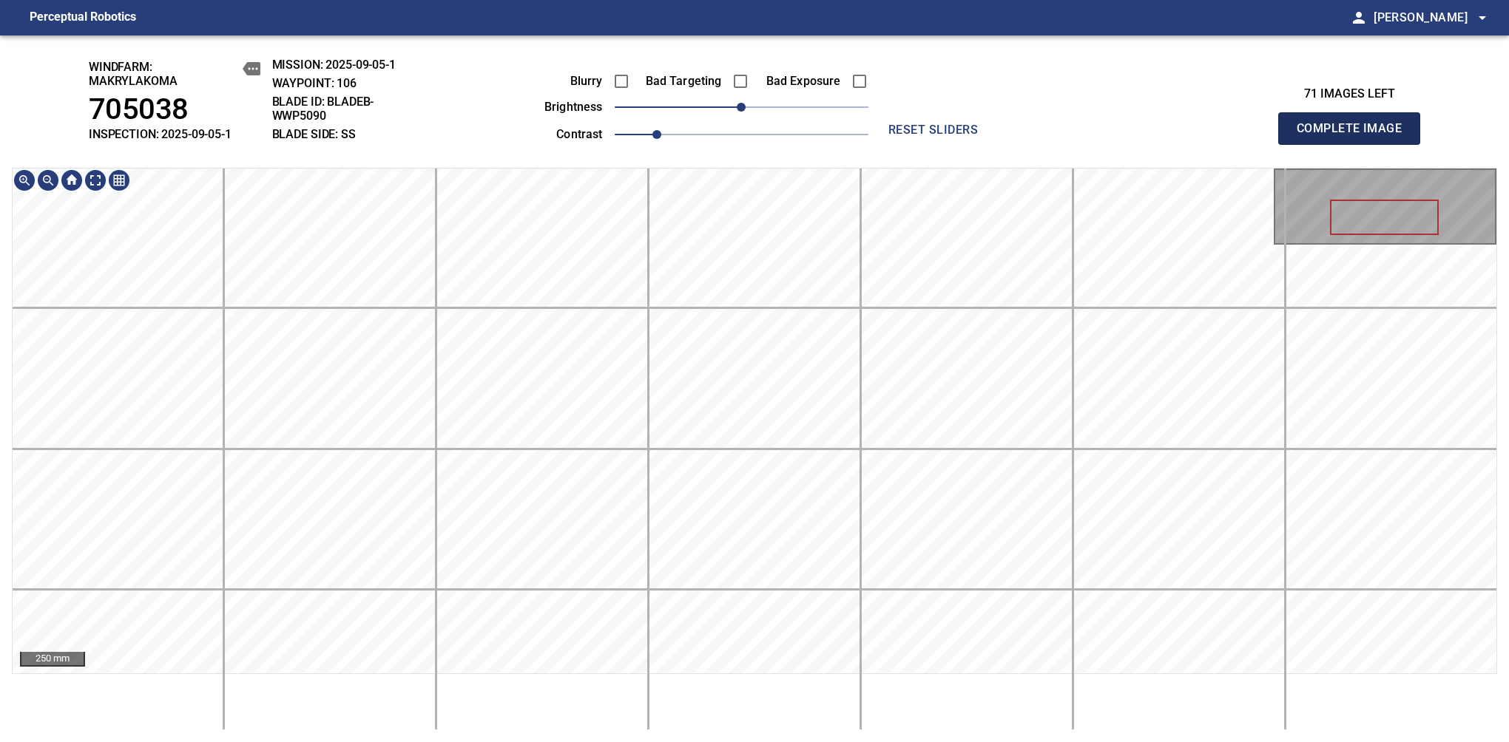
click at [1355, 136] on span "Complete Image" at bounding box center [1348, 128] width 109 height 21
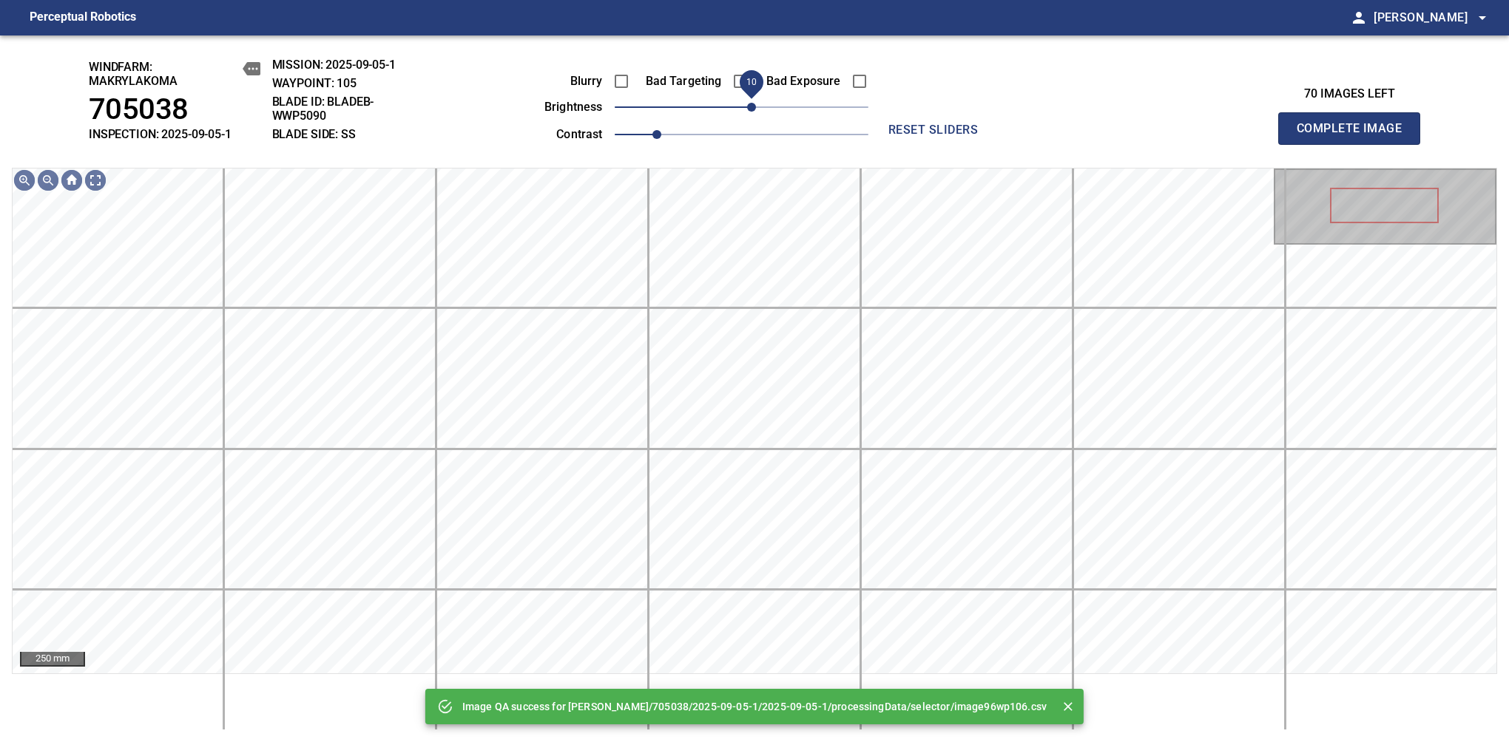
click at [749, 109] on span "10" at bounding box center [751, 107] width 9 height 9
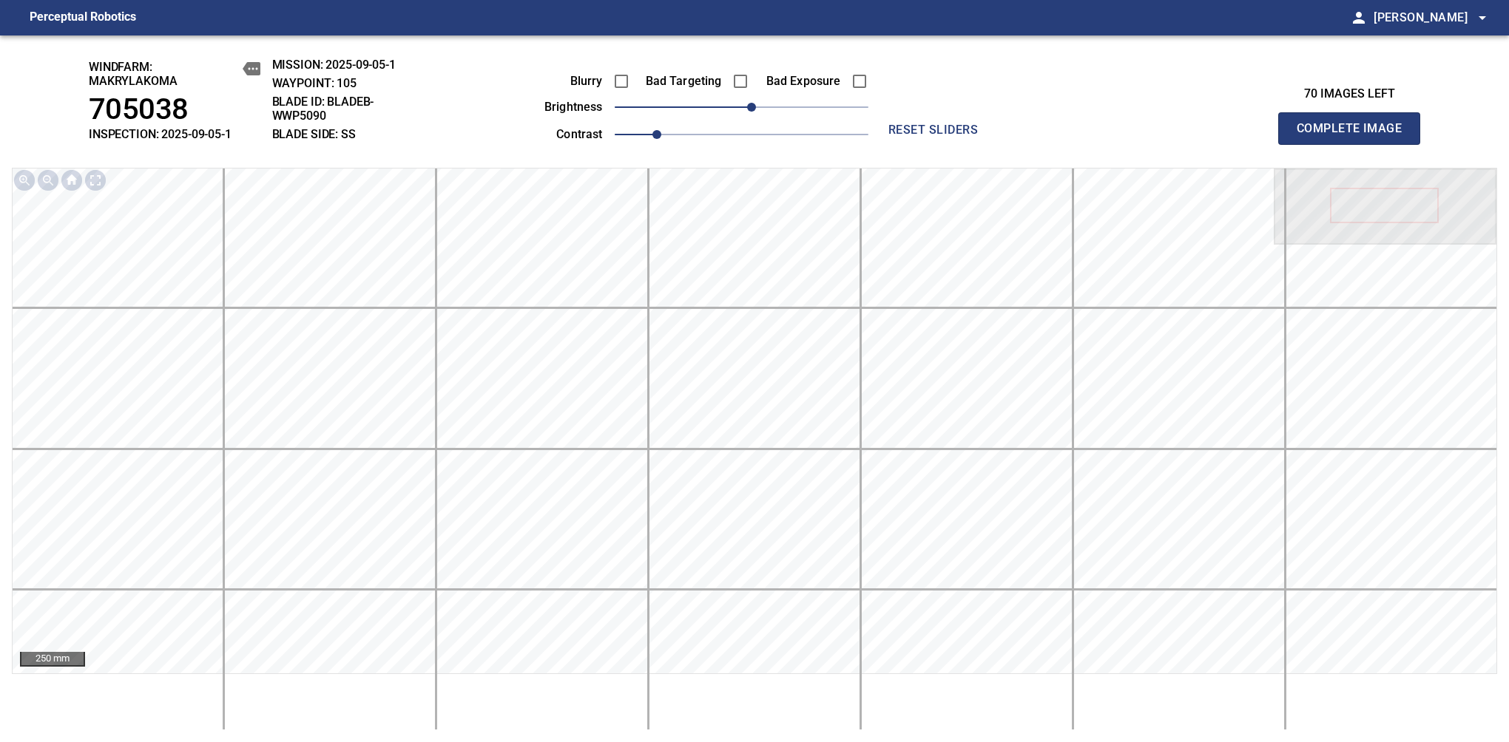
click at [1355, 136] on span "Complete Image" at bounding box center [1348, 128] width 109 height 21
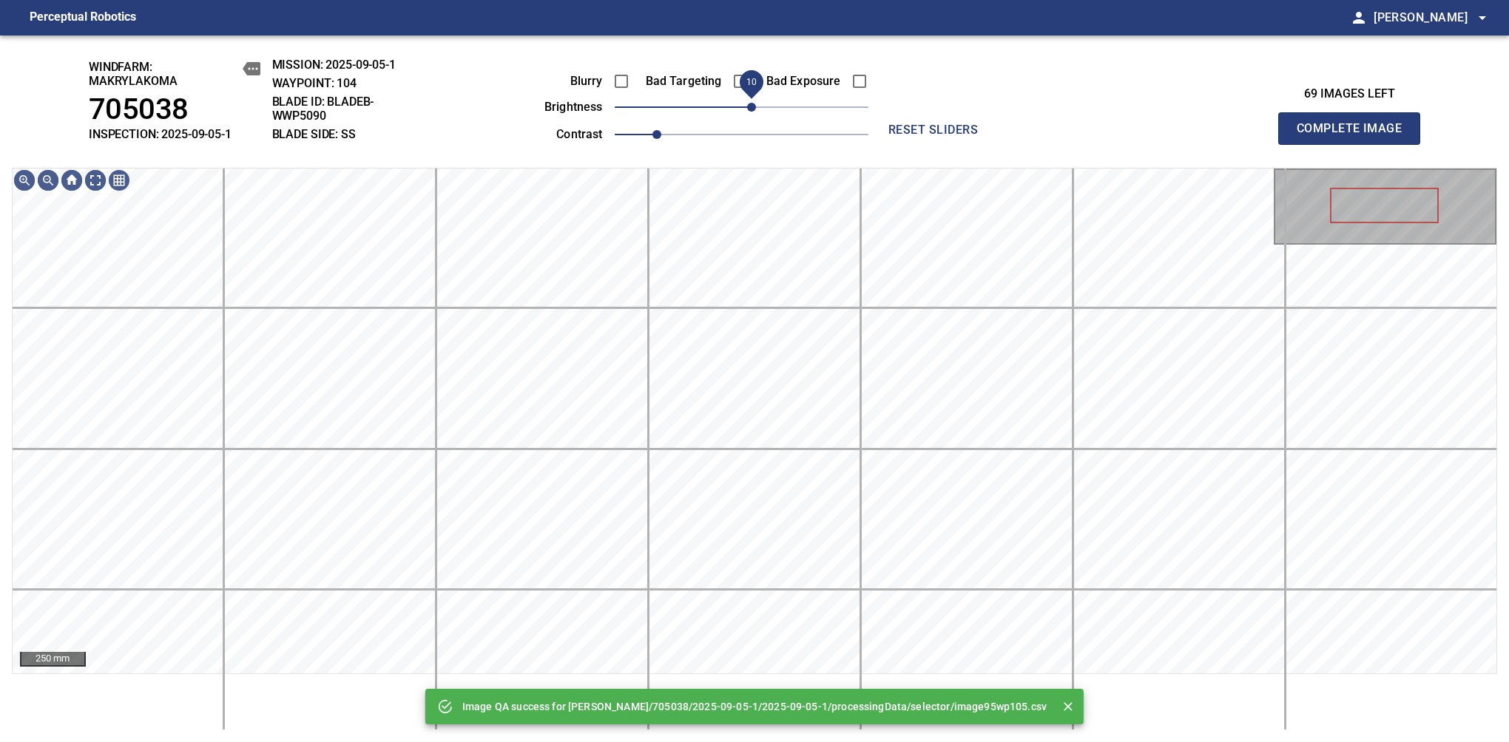
drag, startPoint x: 741, startPoint y: 109, endPoint x: 749, endPoint y: 106, distance: 8.7
click at [749, 106] on span "10" at bounding box center [751, 107] width 9 height 9
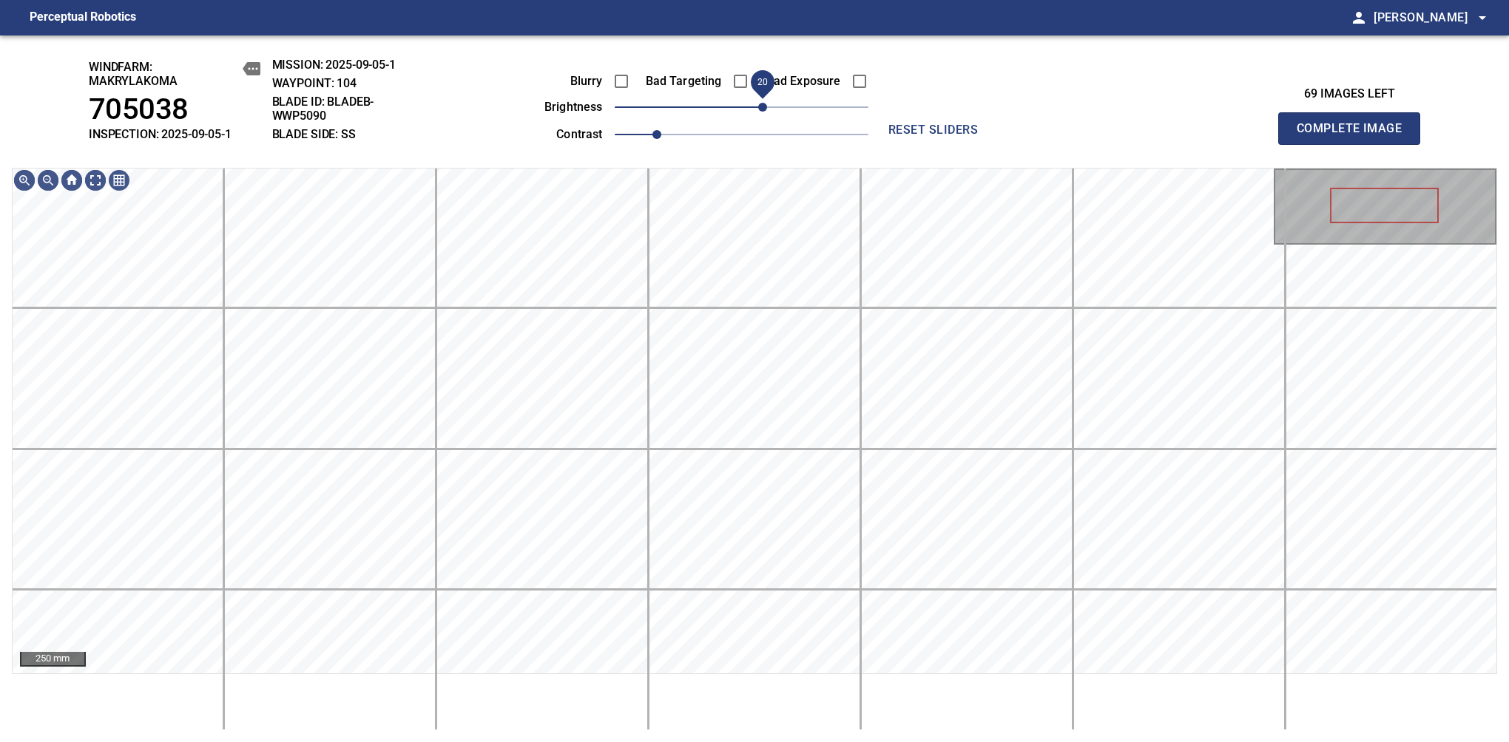
click at [758, 106] on span "20" at bounding box center [762, 107] width 9 height 9
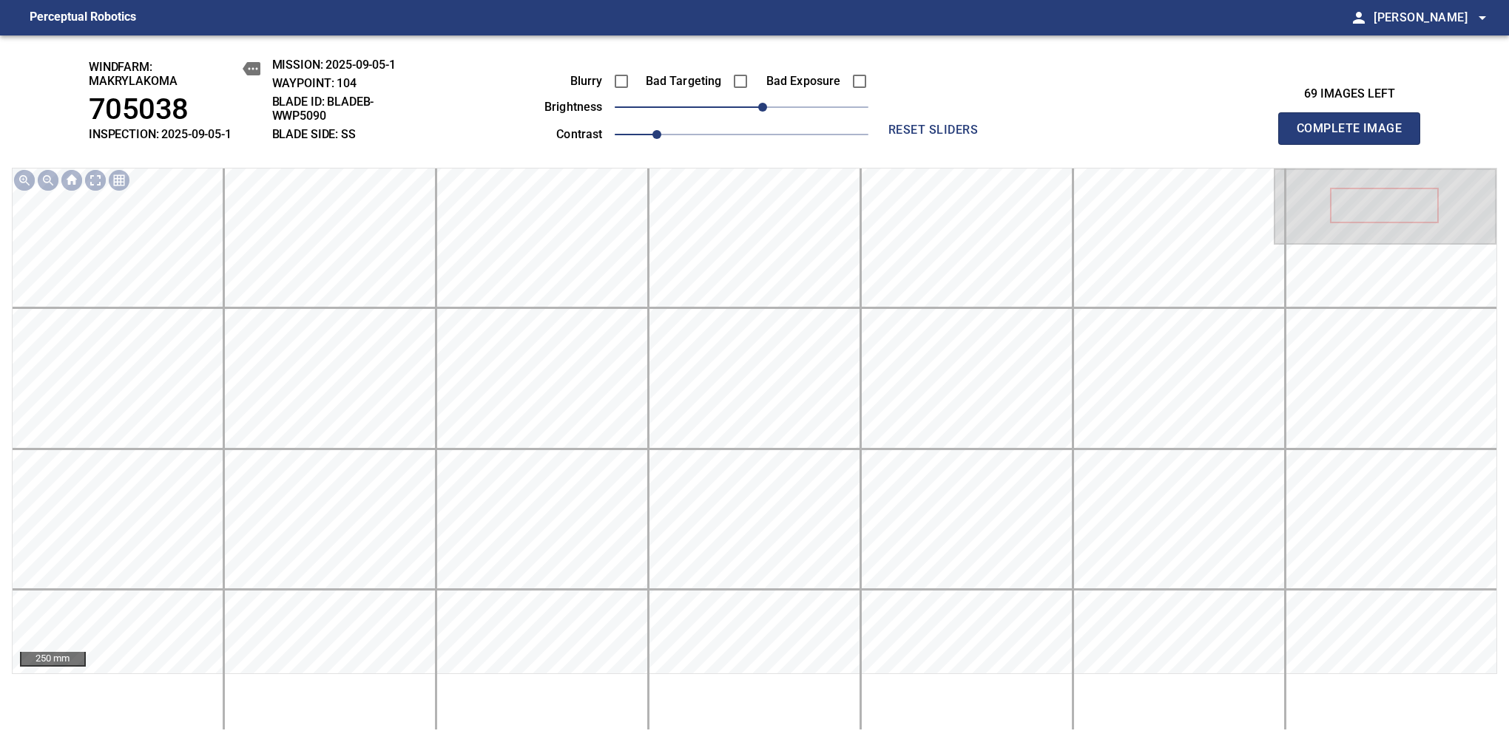
click at [1355, 136] on span "Complete Image" at bounding box center [1348, 128] width 109 height 21
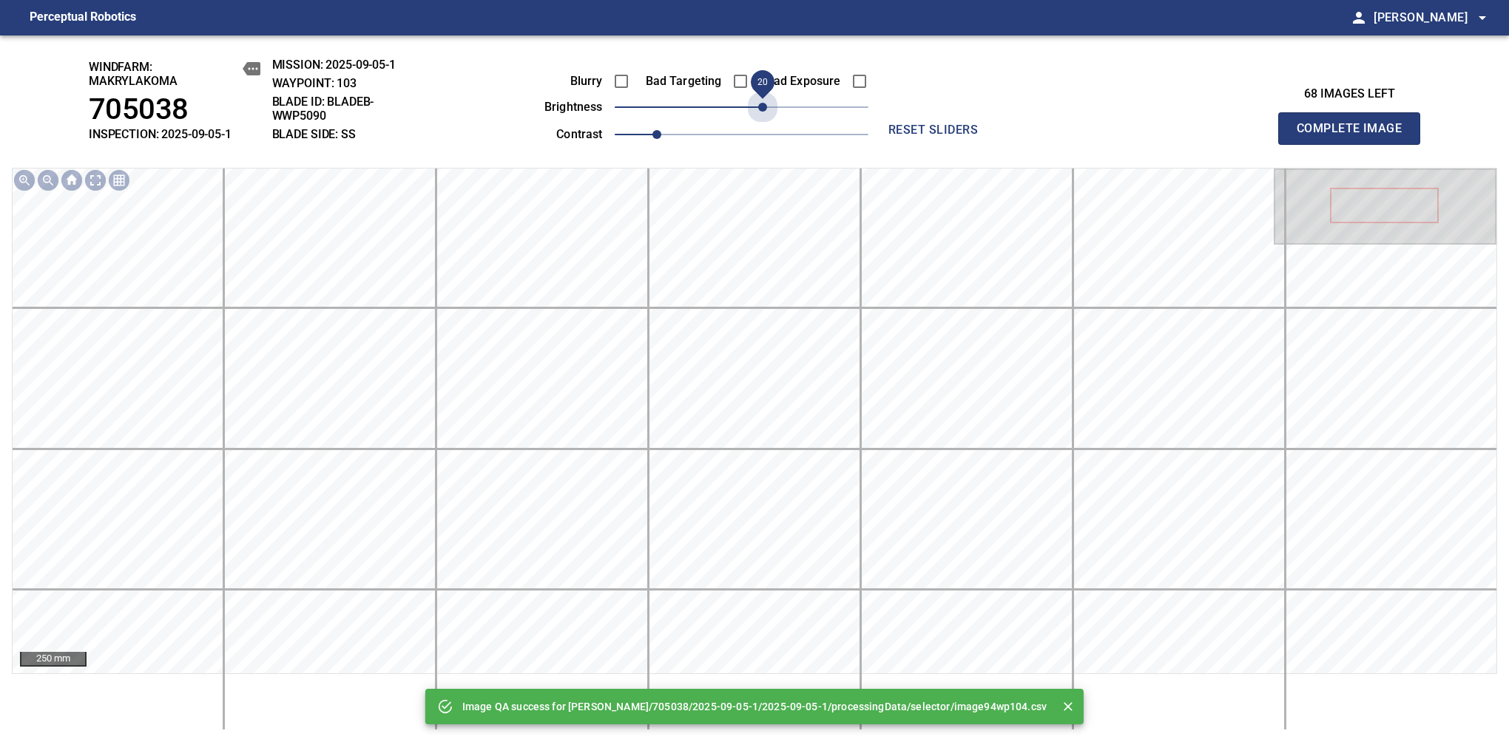
click at [757, 106] on span "20" at bounding box center [742, 107] width 254 height 21
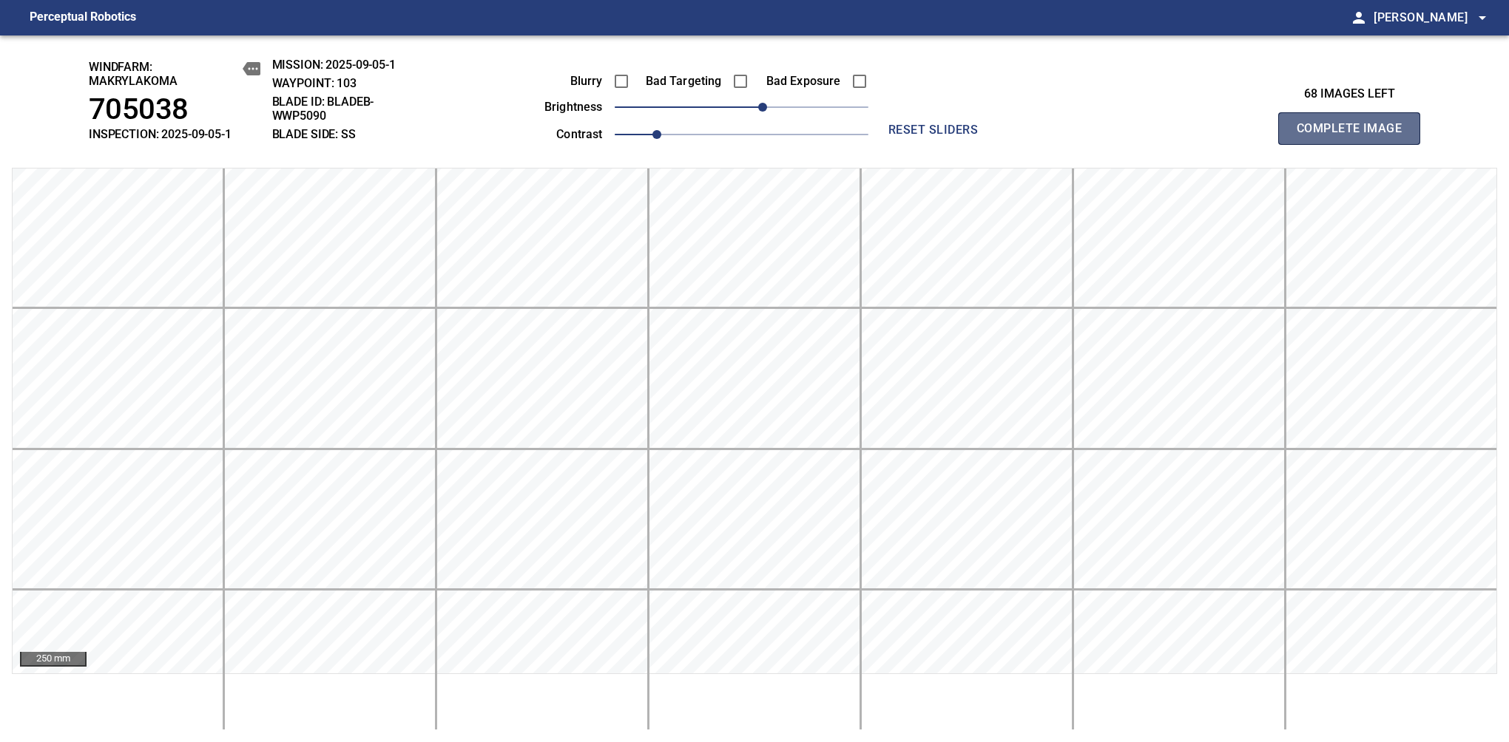
click at [1355, 136] on span "Complete Image" at bounding box center [1348, 128] width 109 height 21
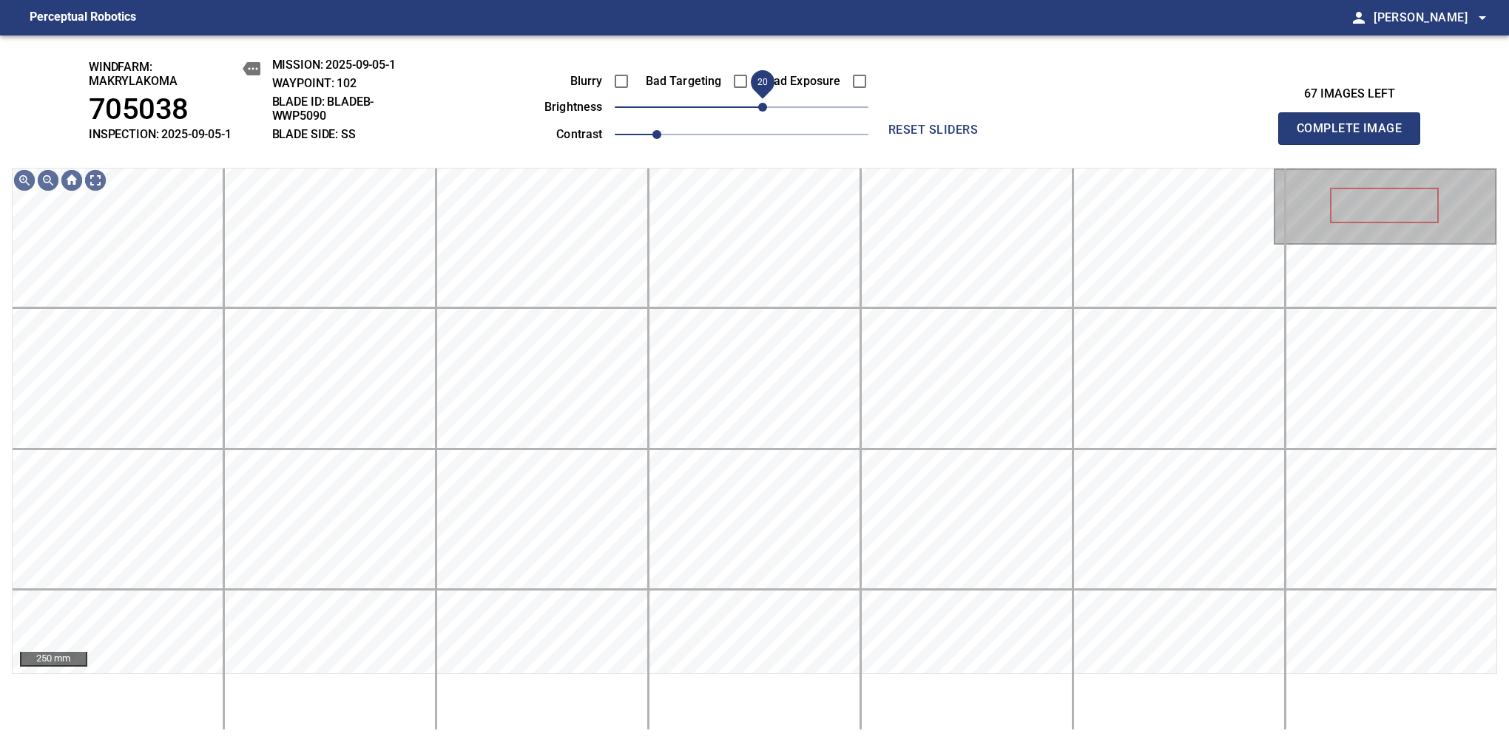
drag, startPoint x: 748, startPoint y: 112, endPoint x: 757, endPoint y: 106, distance: 10.7
click at [758, 106] on span "20" at bounding box center [762, 107] width 9 height 9
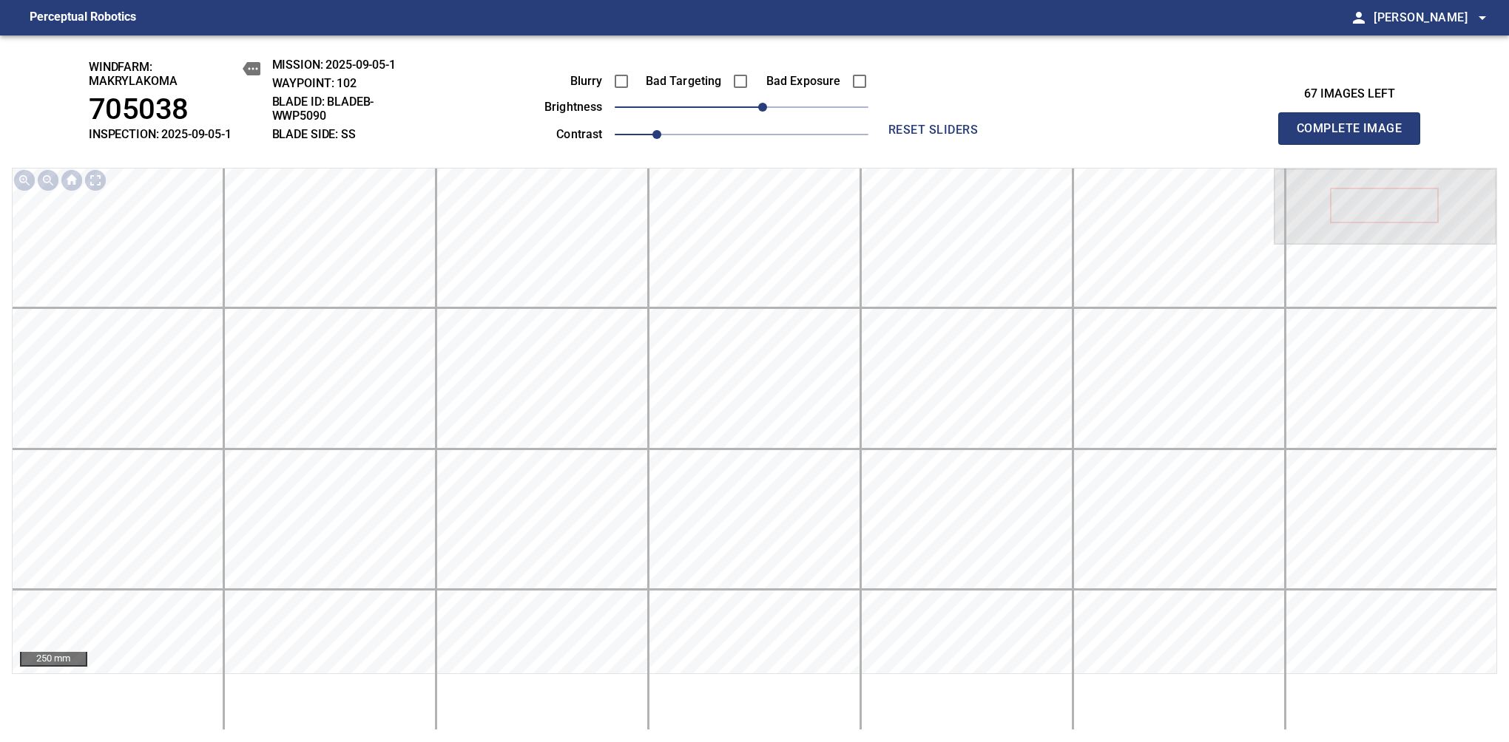
click at [1355, 136] on span "Complete Image" at bounding box center [1348, 128] width 109 height 21
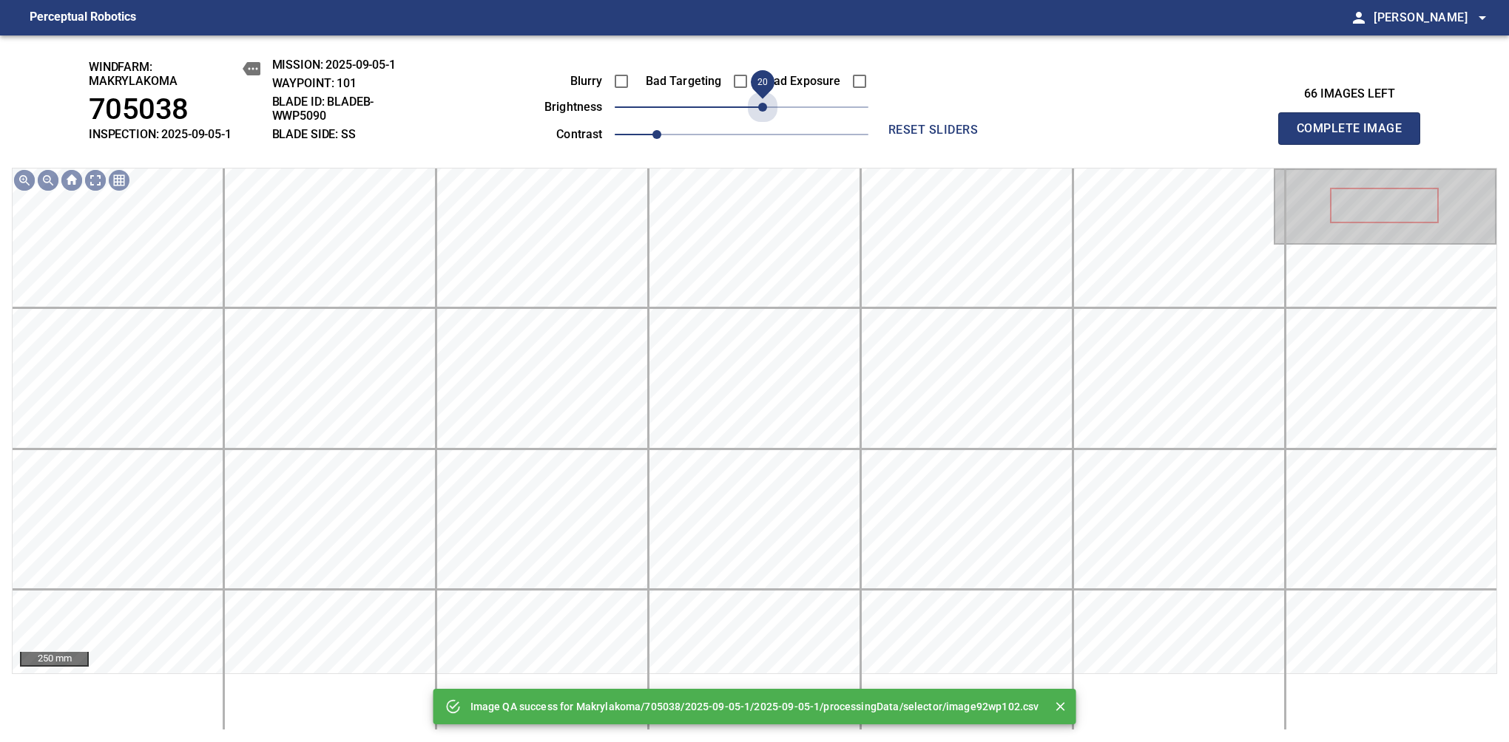
click at [757, 106] on span "20" at bounding box center [742, 107] width 254 height 21
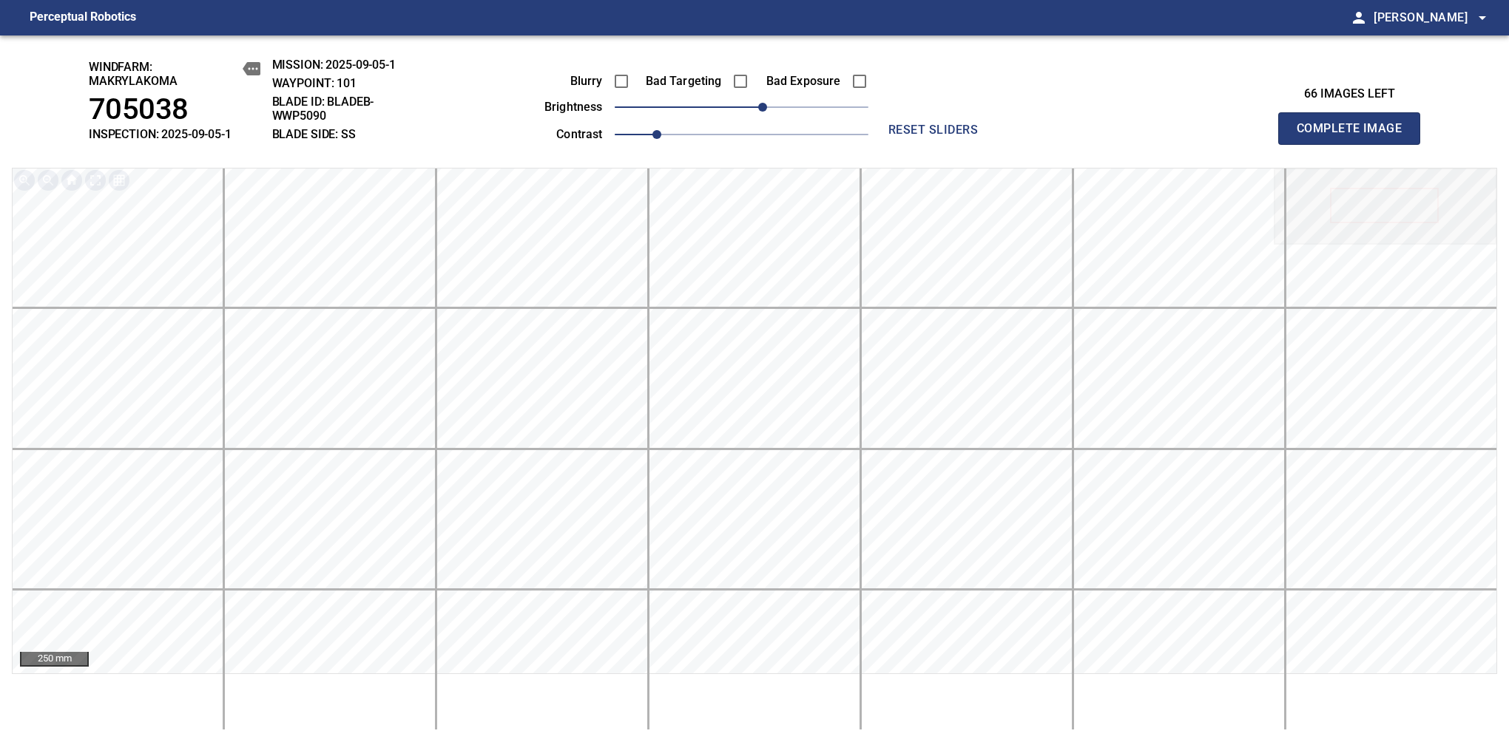
click at [1355, 136] on span "Complete Image" at bounding box center [1348, 128] width 109 height 21
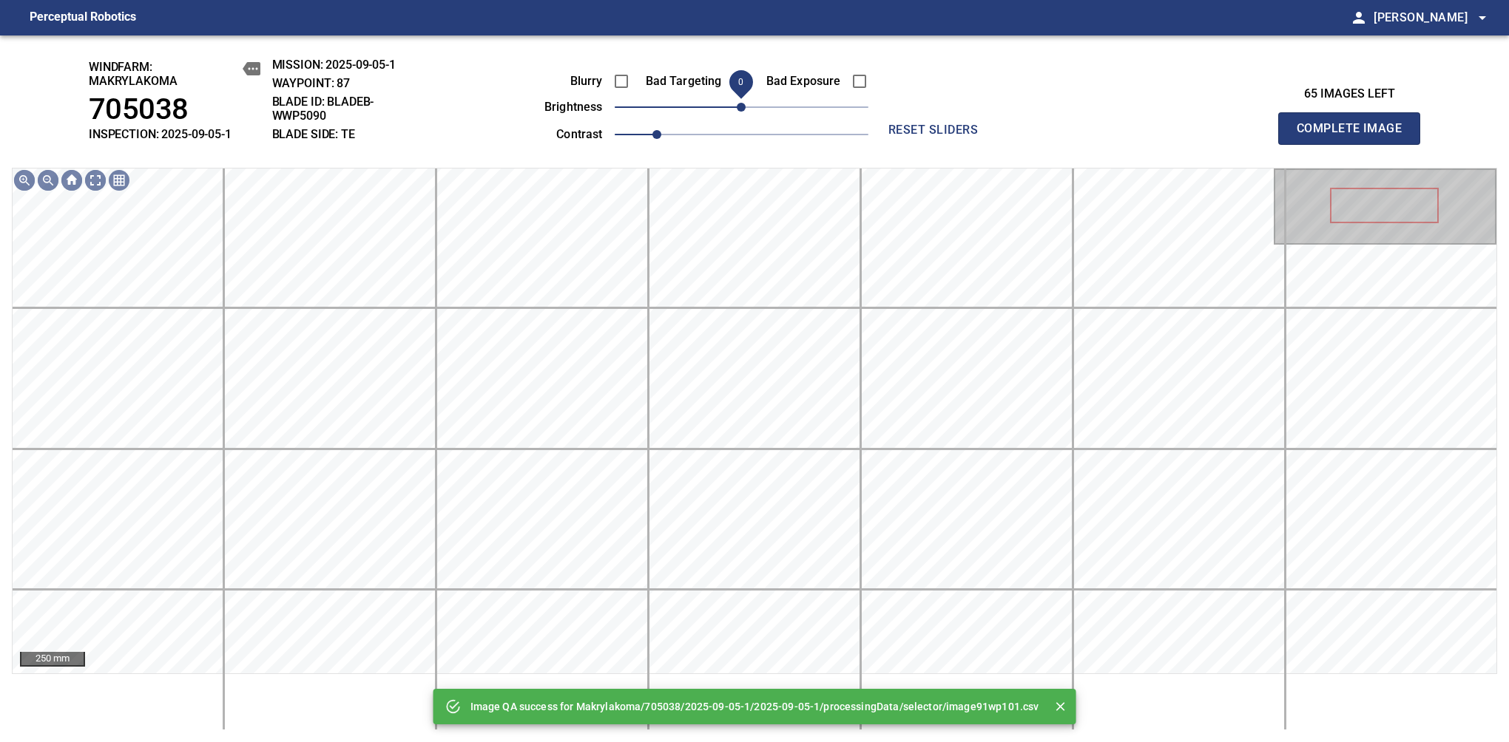
drag, startPoint x: 757, startPoint y: 106, endPoint x: 745, endPoint y: 112, distance: 13.6
click at [745, 112] on span "0" at bounding box center [742, 107] width 254 height 21
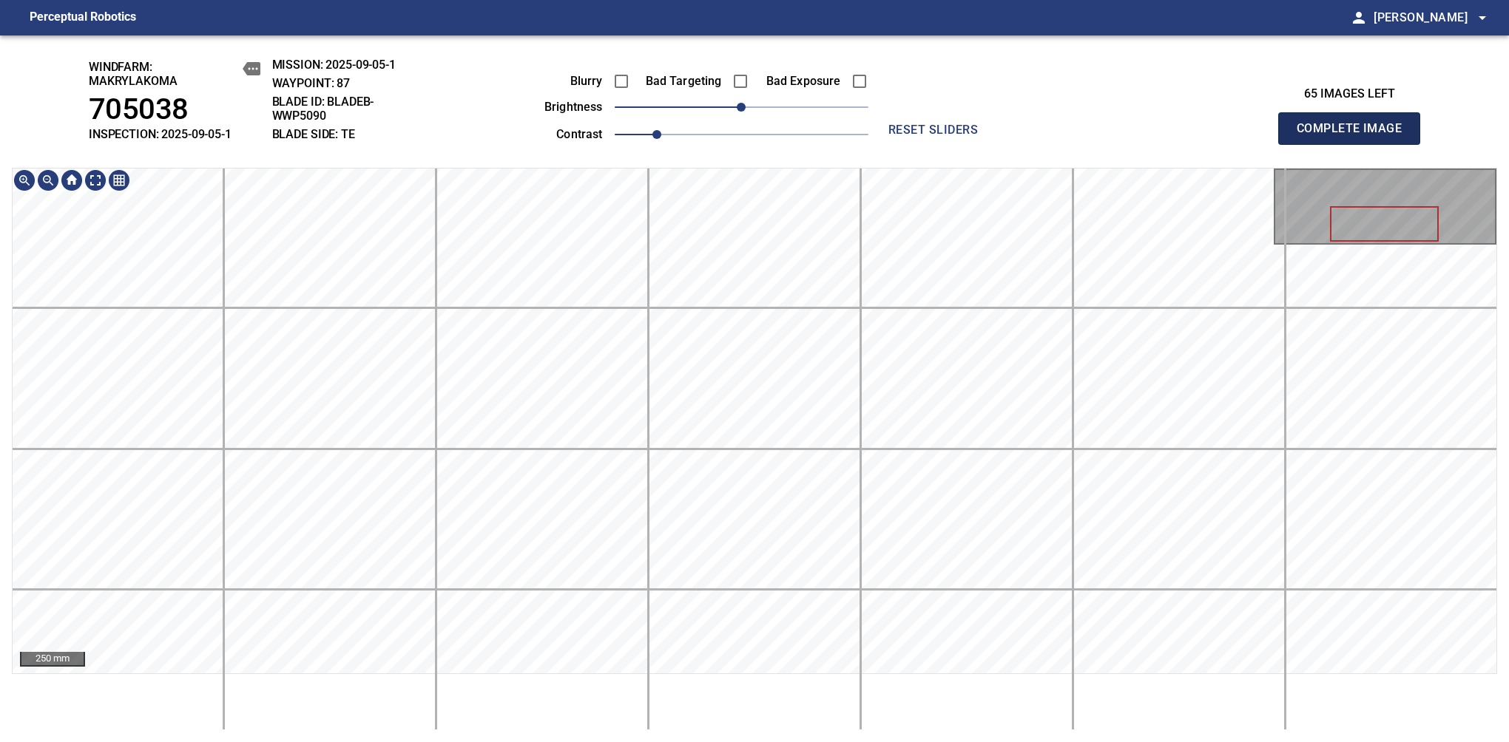
click at [1355, 136] on span "Complete Image" at bounding box center [1348, 128] width 109 height 21
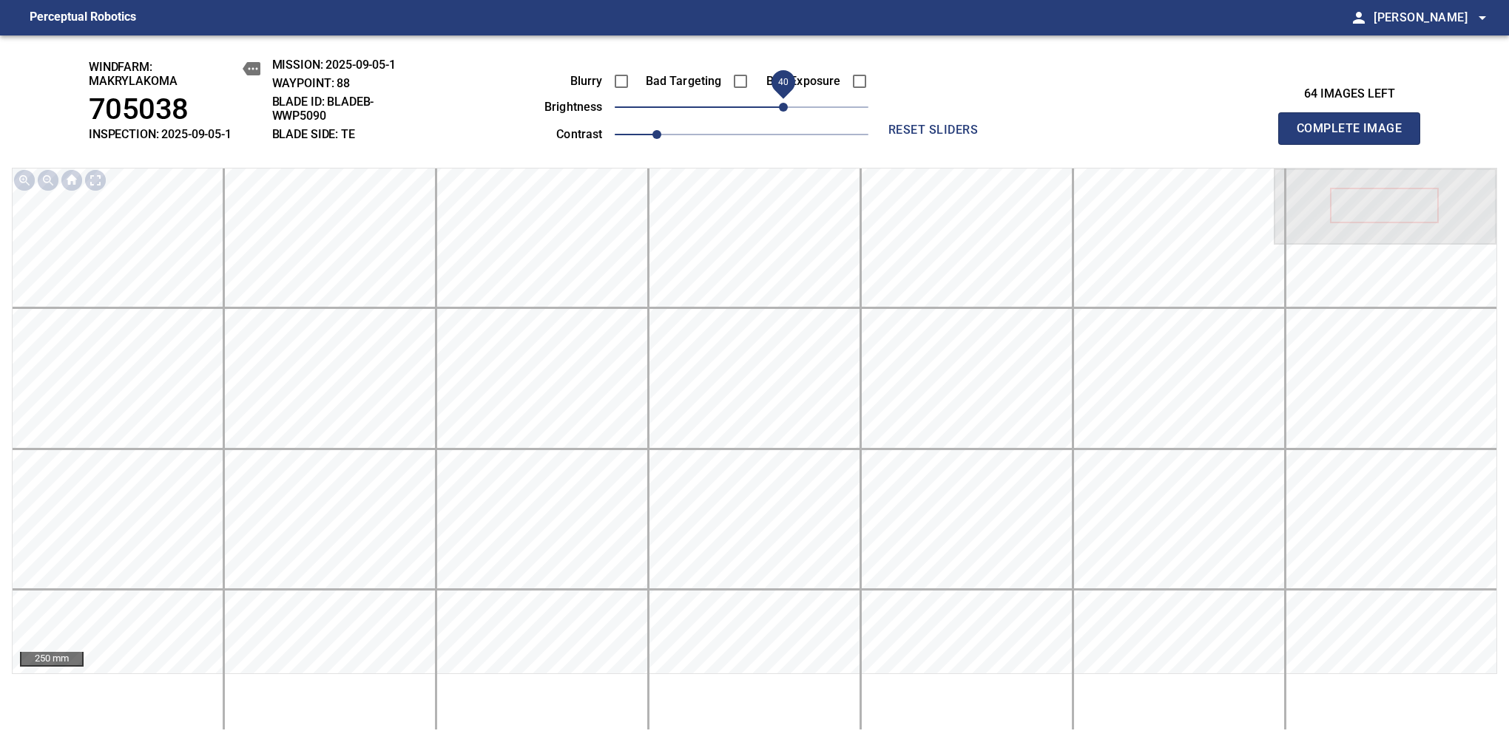
drag, startPoint x: 769, startPoint y: 115, endPoint x: 782, endPoint y: 115, distance: 13.3
click at [782, 112] on span "40" at bounding box center [783, 107] width 9 height 9
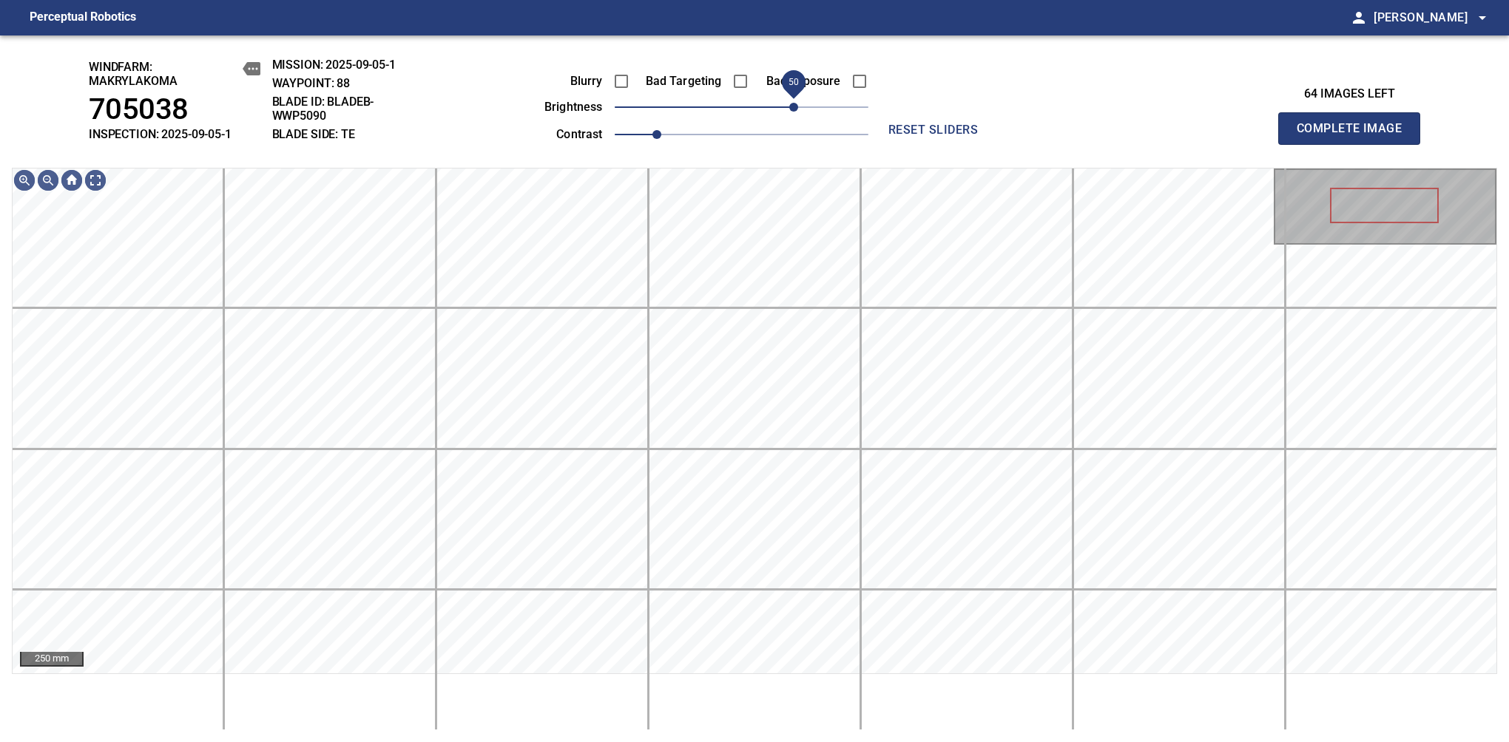
drag, startPoint x: 782, startPoint y: 115, endPoint x: 790, endPoint y: 115, distance: 7.4
click at [790, 112] on span "50" at bounding box center [793, 107] width 9 height 9
click at [788, 112] on span "40" at bounding box center [783, 107] width 9 height 9
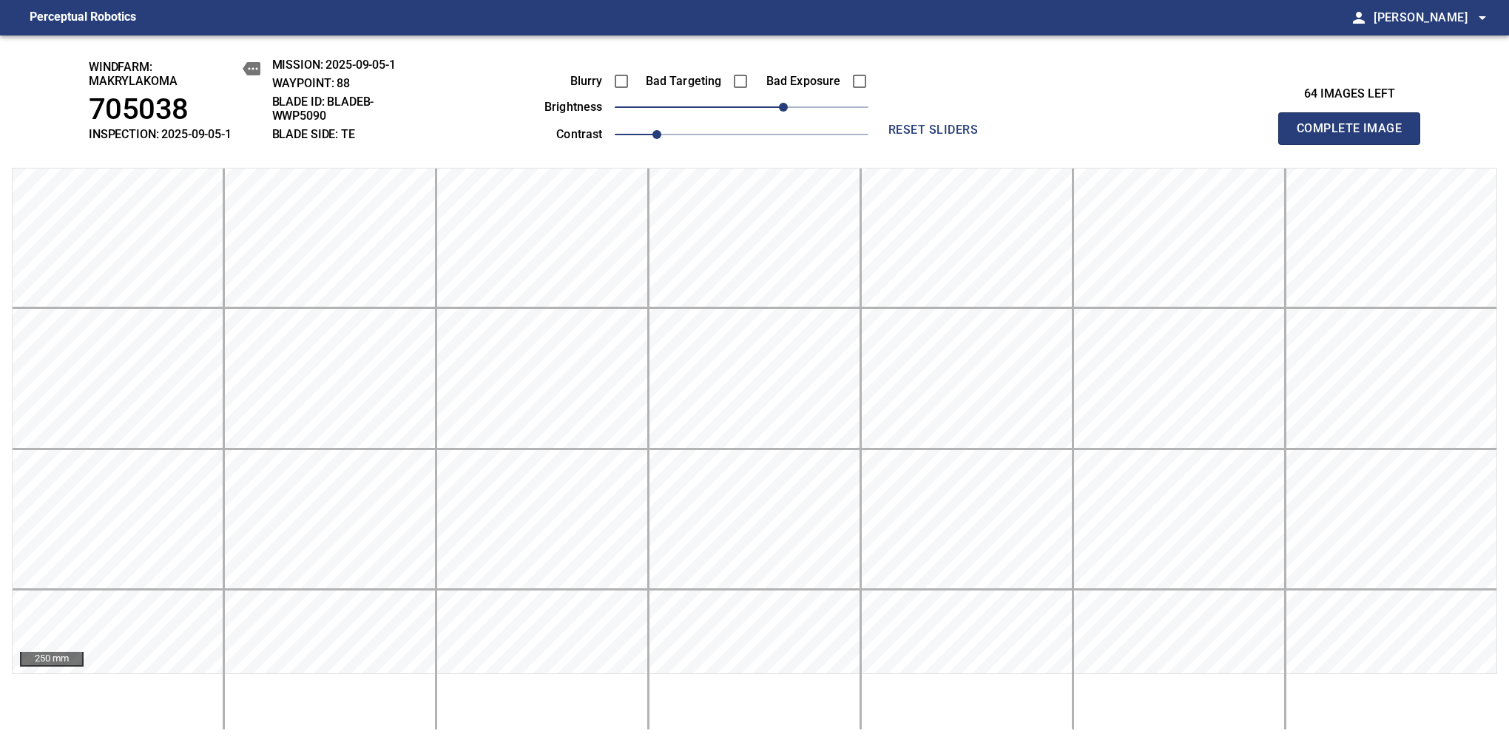
click at [800, 119] on div "Blurry Bad Targeting Bad Exposure brightness 40 contrast 1" at bounding box center [689, 105] width 357 height 79
drag, startPoint x: 780, startPoint y: 109, endPoint x: 790, endPoint y: 104, distance: 10.9
click at [790, 104] on span "50" at bounding box center [793, 107] width 9 height 9
click at [1355, 136] on span "Complete Image" at bounding box center [1348, 128] width 109 height 21
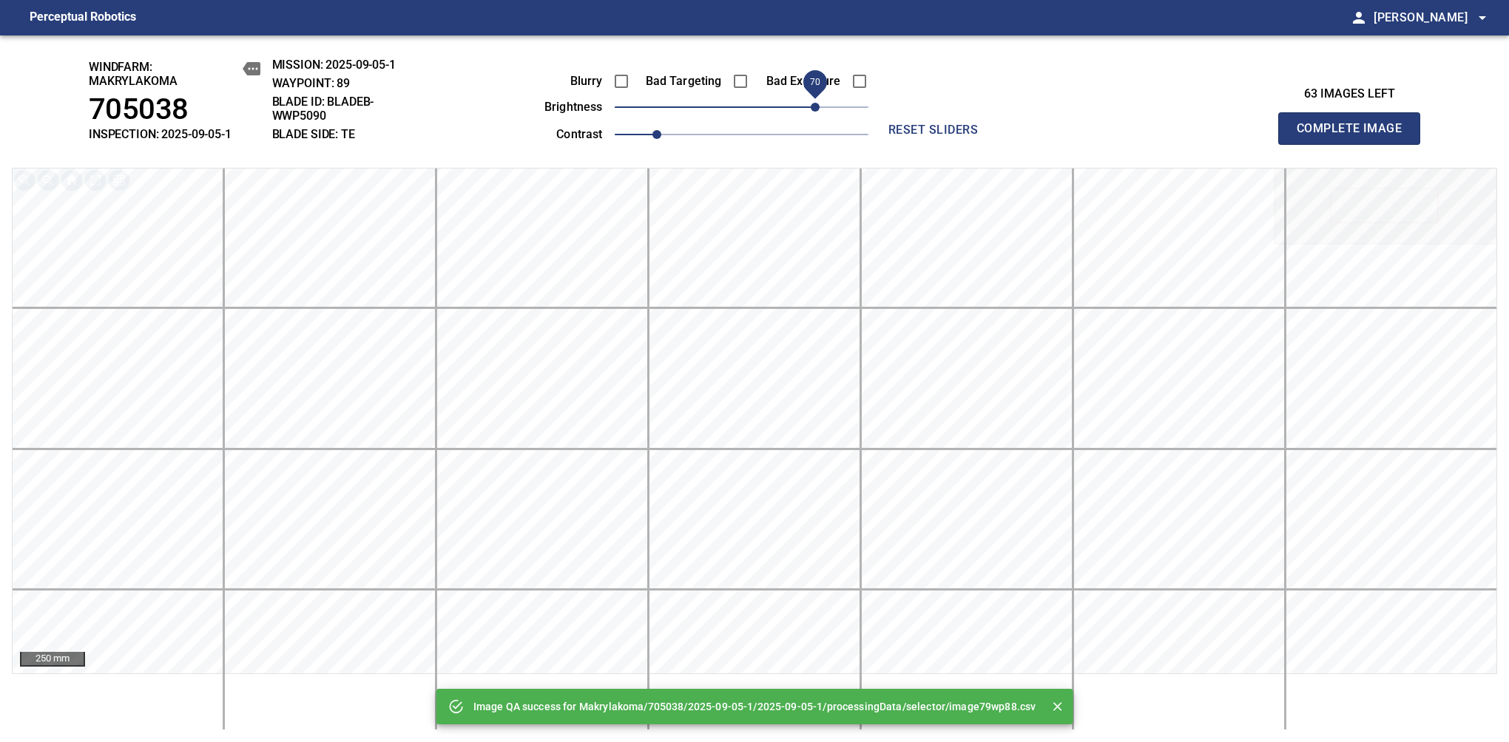
drag, startPoint x: 790, startPoint y: 104, endPoint x: 813, endPoint y: 106, distance: 23.8
click at [813, 106] on span "70" at bounding box center [742, 107] width 254 height 21
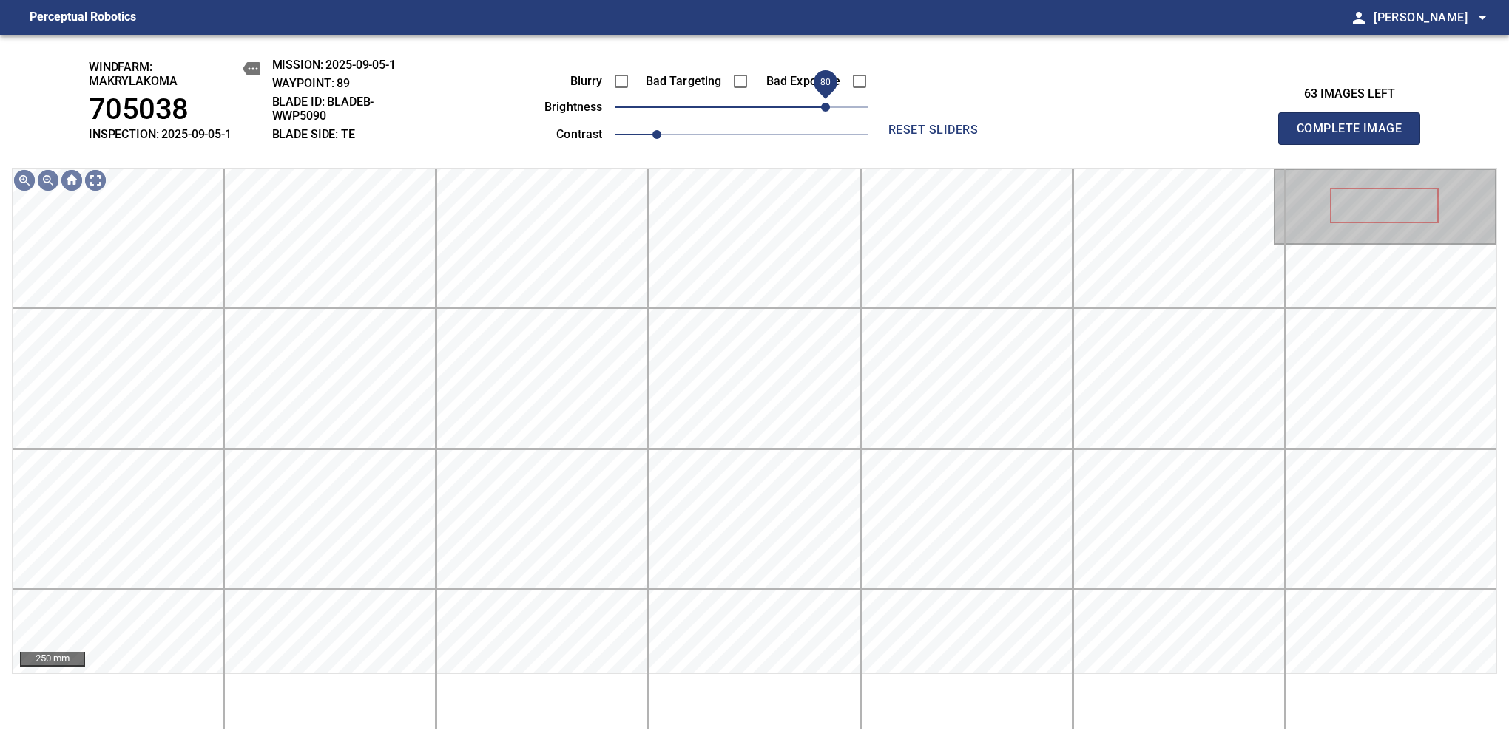
click at [828, 109] on span "80" at bounding box center [825, 107] width 9 height 9
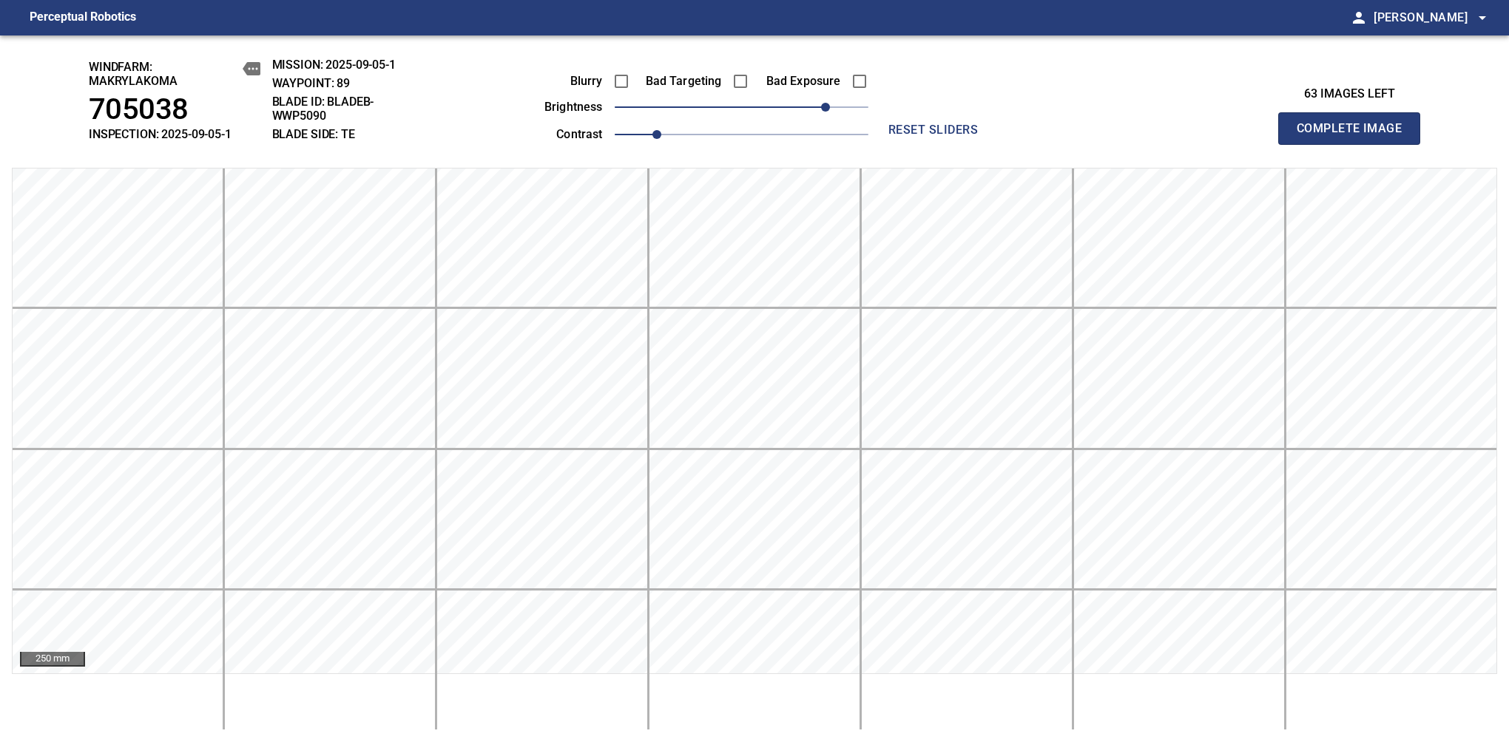
click at [1355, 136] on span "Complete Image" at bounding box center [1348, 128] width 109 height 21
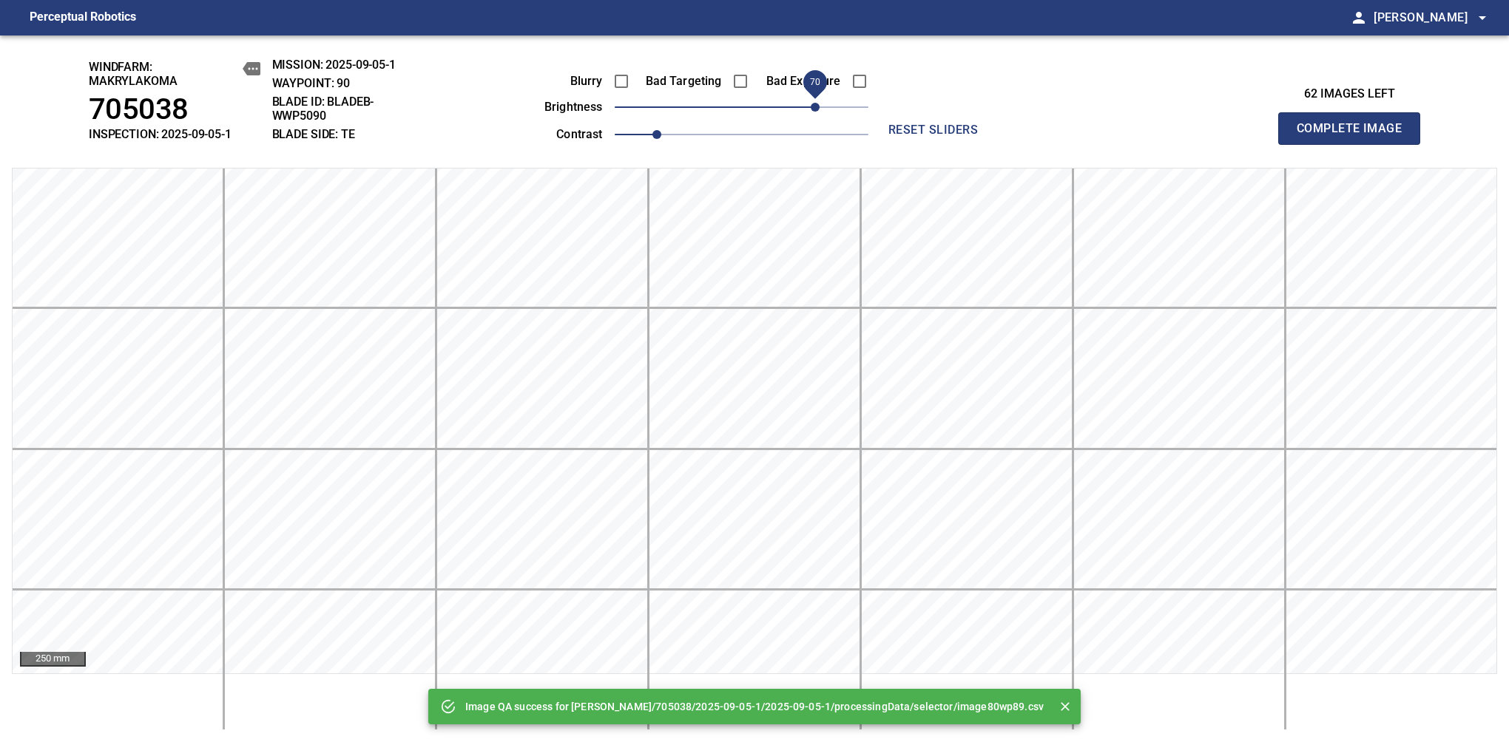
drag, startPoint x: 792, startPoint y: 115, endPoint x: 810, endPoint y: 120, distance: 19.2
click at [810, 118] on span "70" at bounding box center [742, 107] width 254 height 21
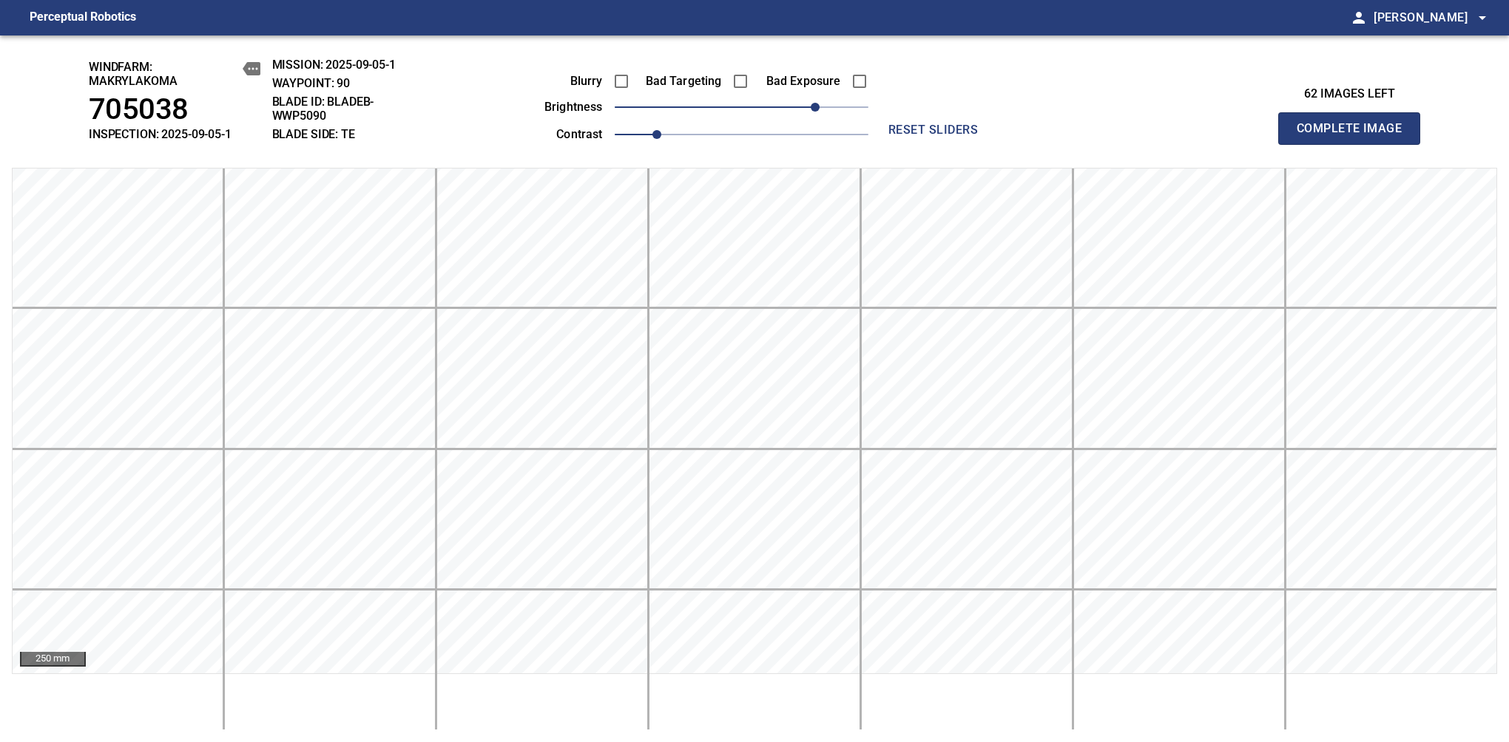
click at [1355, 136] on span "Complete Image" at bounding box center [1348, 128] width 109 height 21
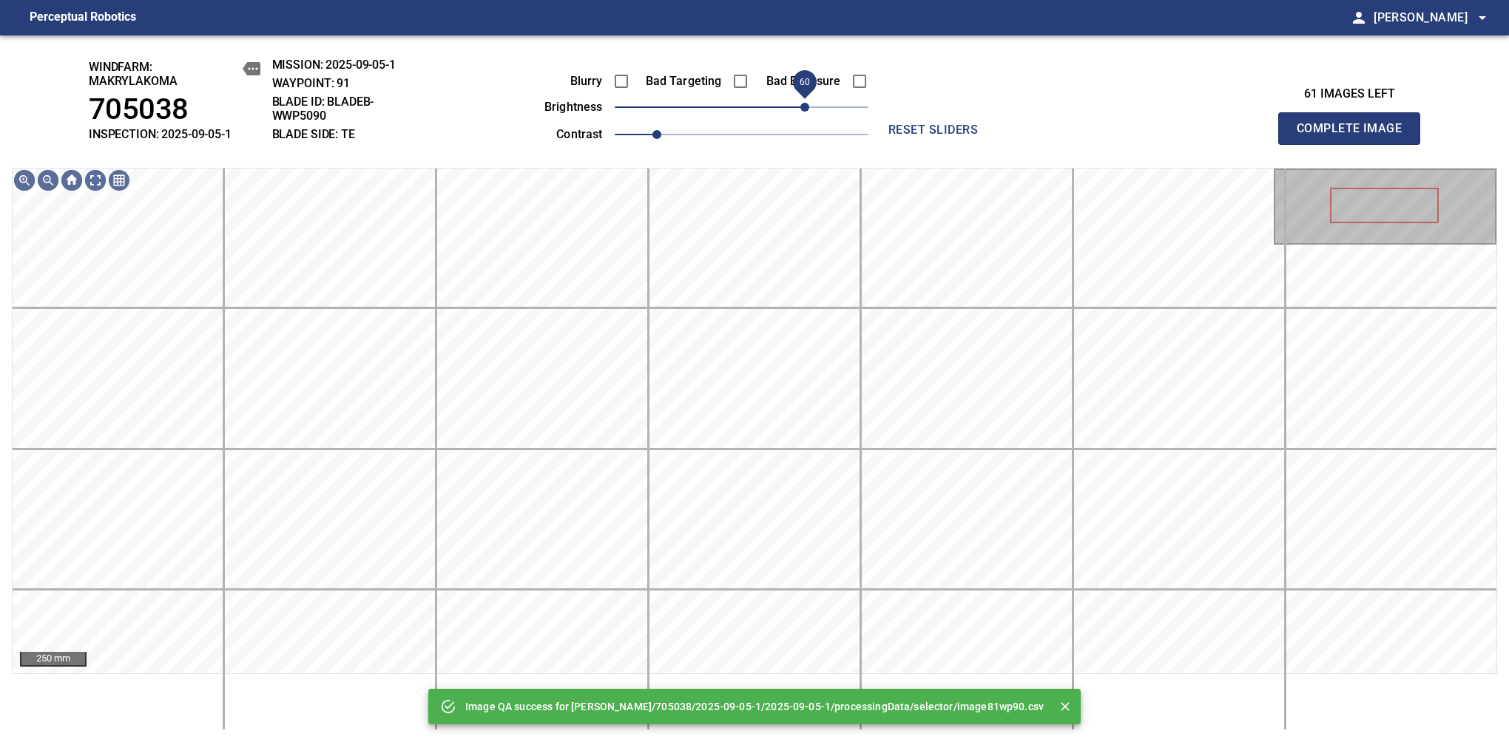
click at [808, 102] on span "60" at bounding box center [742, 107] width 254 height 21
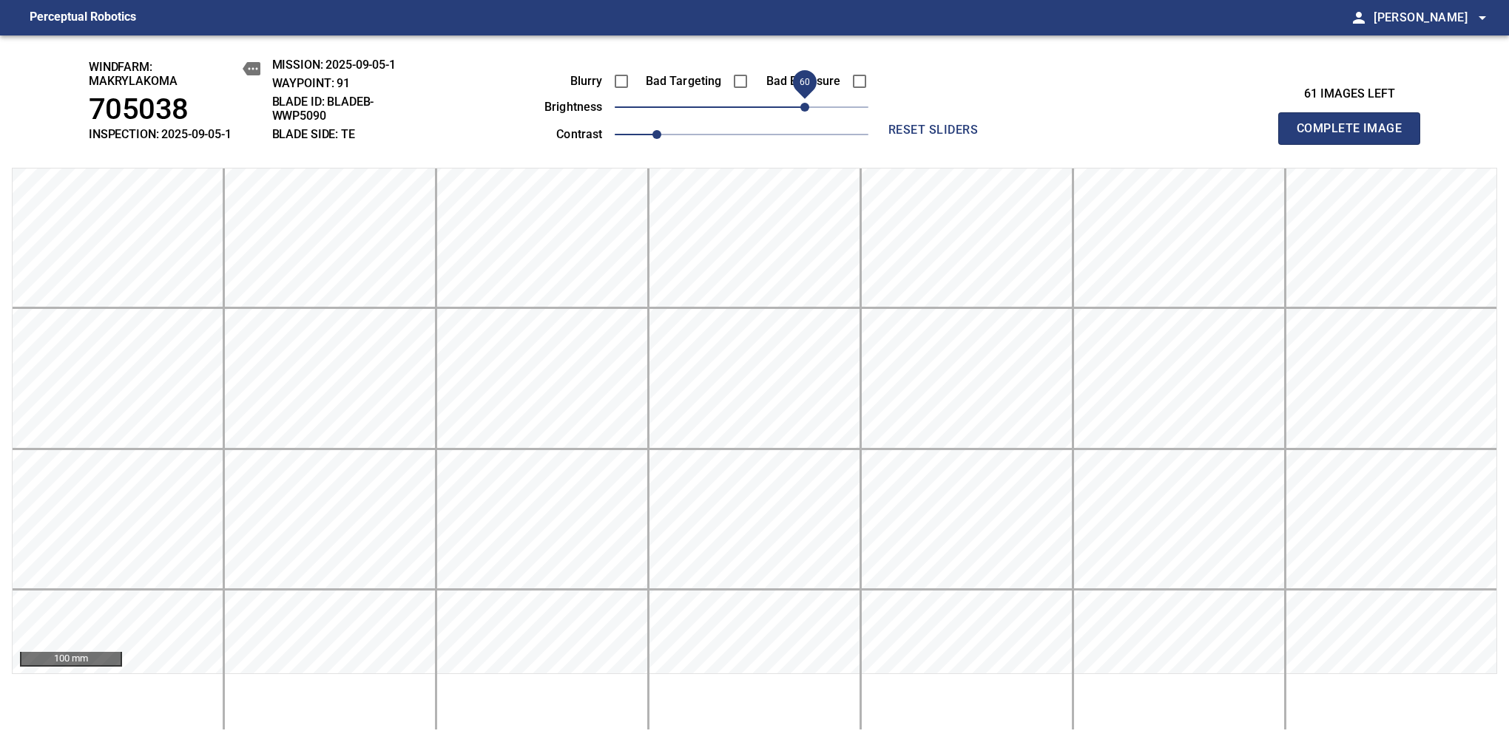
click at [1355, 136] on span "Complete Image" at bounding box center [1348, 128] width 109 height 21
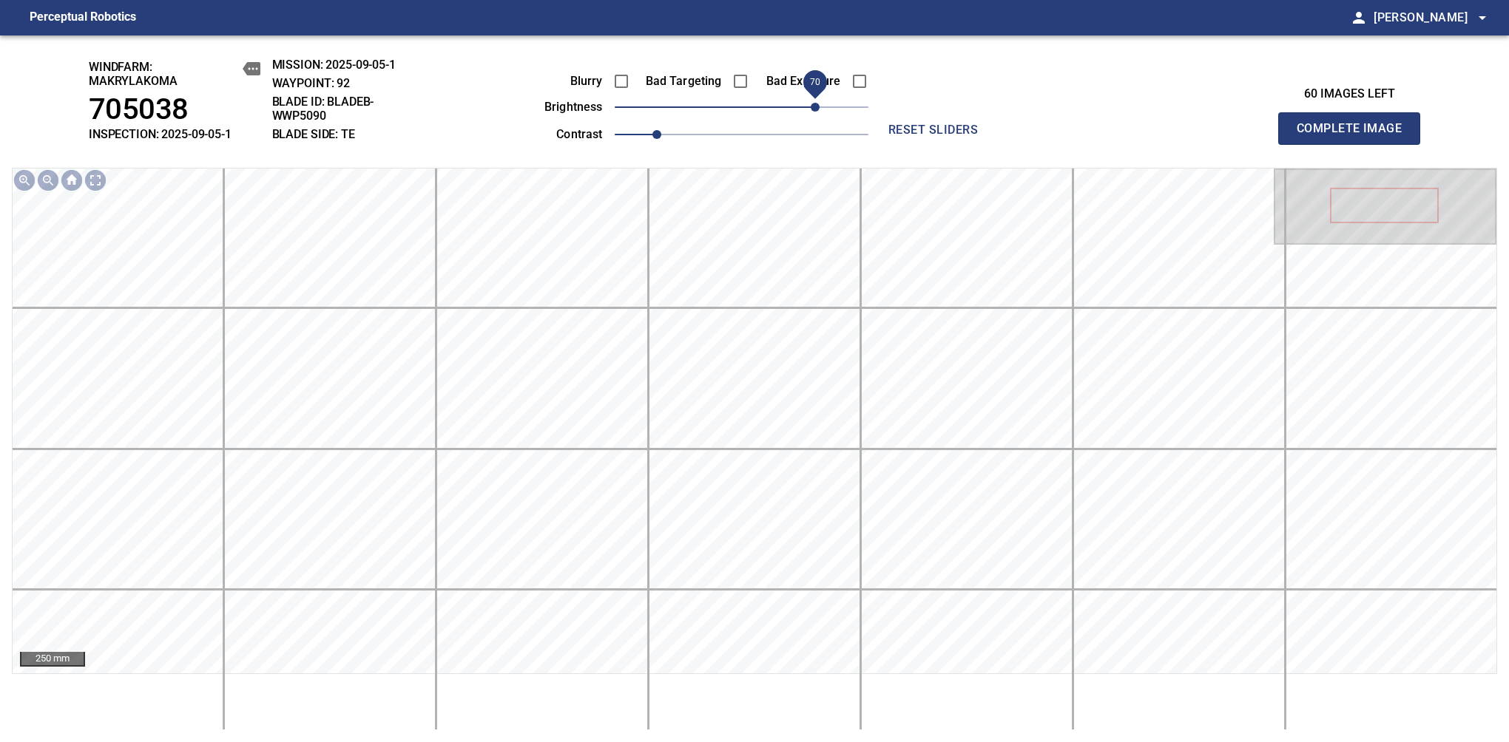
drag, startPoint x: 797, startPoint y: 119, endPoint x: 810, endPoint y: 119, distance: 13.3
click at [810, 118] on span "70" at bounding box center [742, 107] width 254 height 21
click at [818, 112] on span "70" at bounding box center [814, 107] width 9 height 9
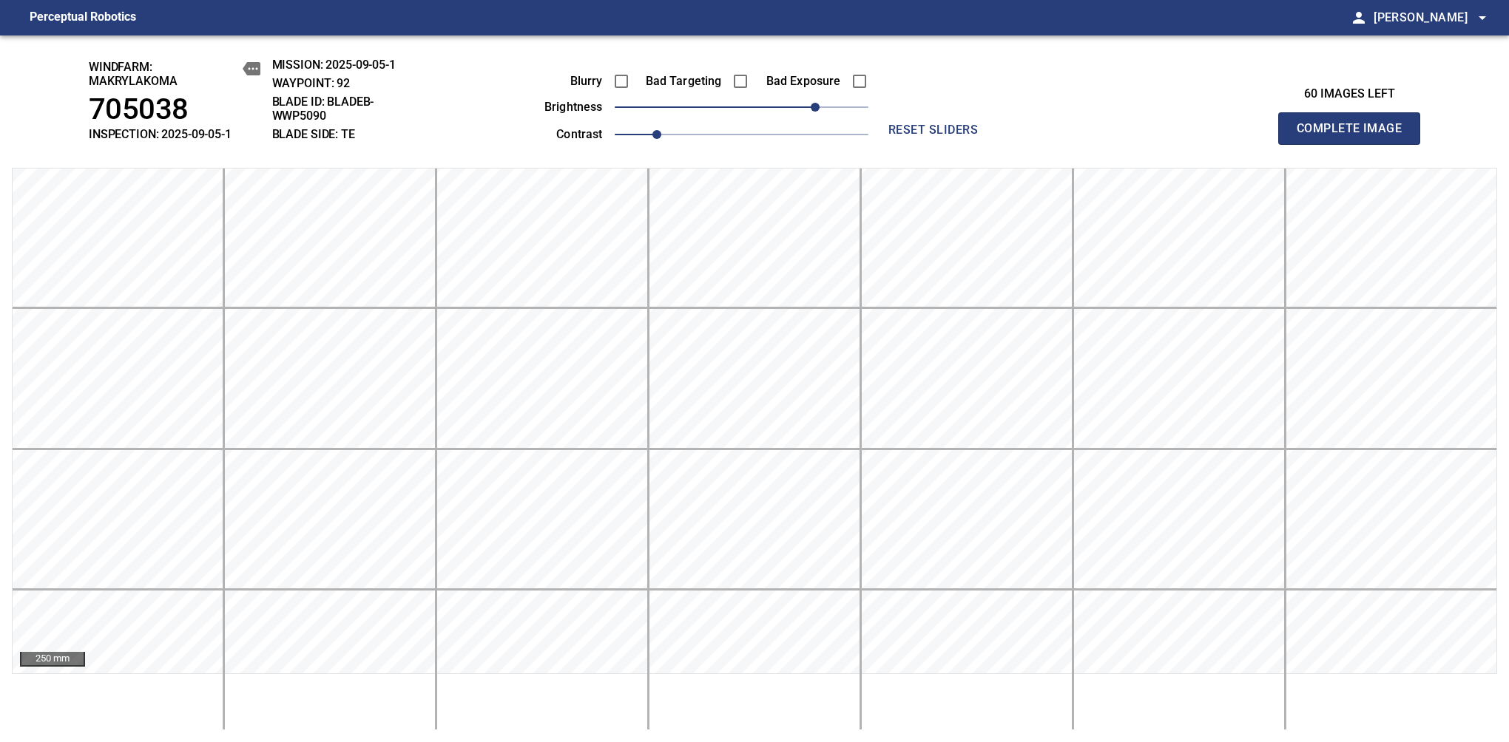
click at [1355, 136] on span "Complete Image" at bounding box center [1348, 128] width 109 height 21
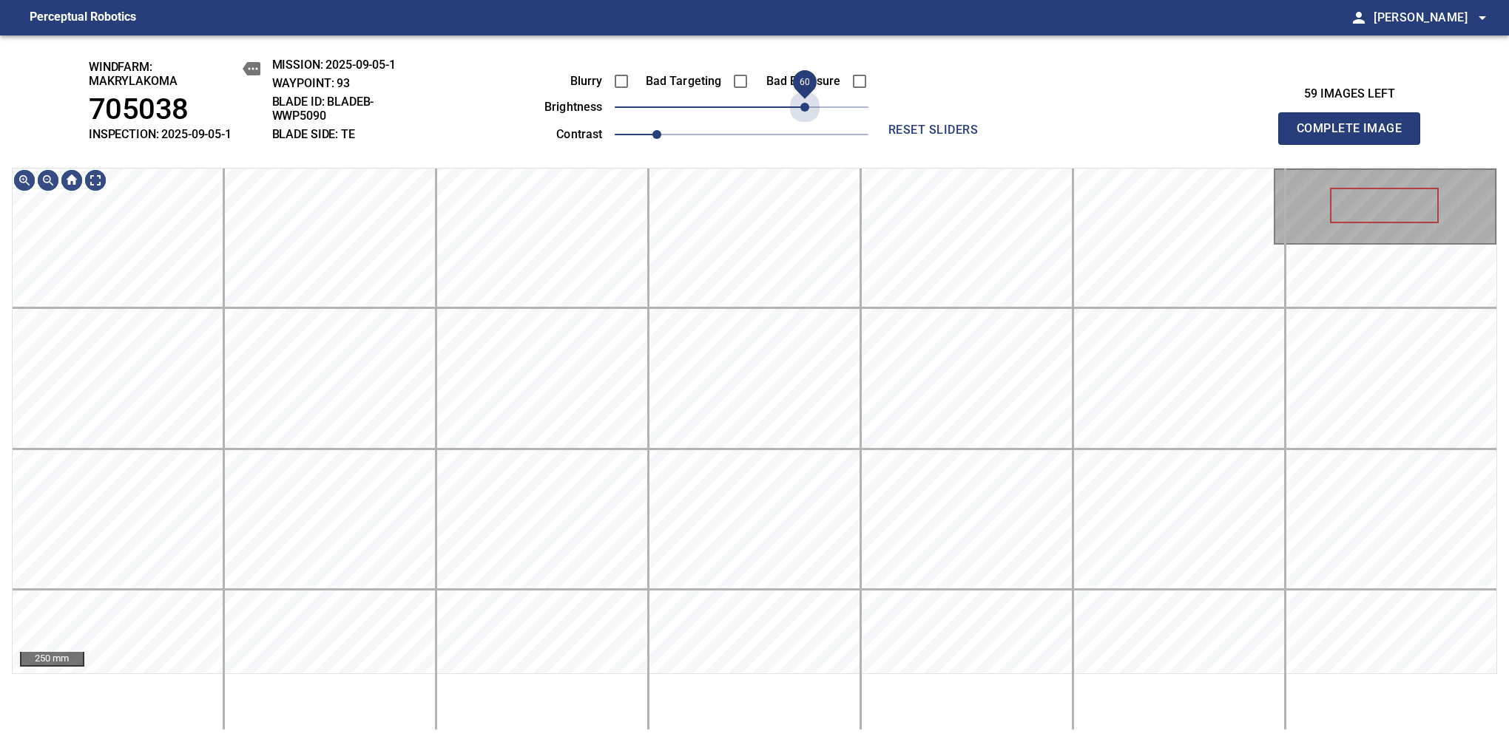
drag, startPoint x: 748, startPoint y: 117, endPoint x: 805, endPoint y: 137, distance: 60.3
click at [805, 137] on div "Blurry Bad Targeting Bad Exposure brightness 60 contrast 1" at bounding box center [689, 105] width 357 height 79
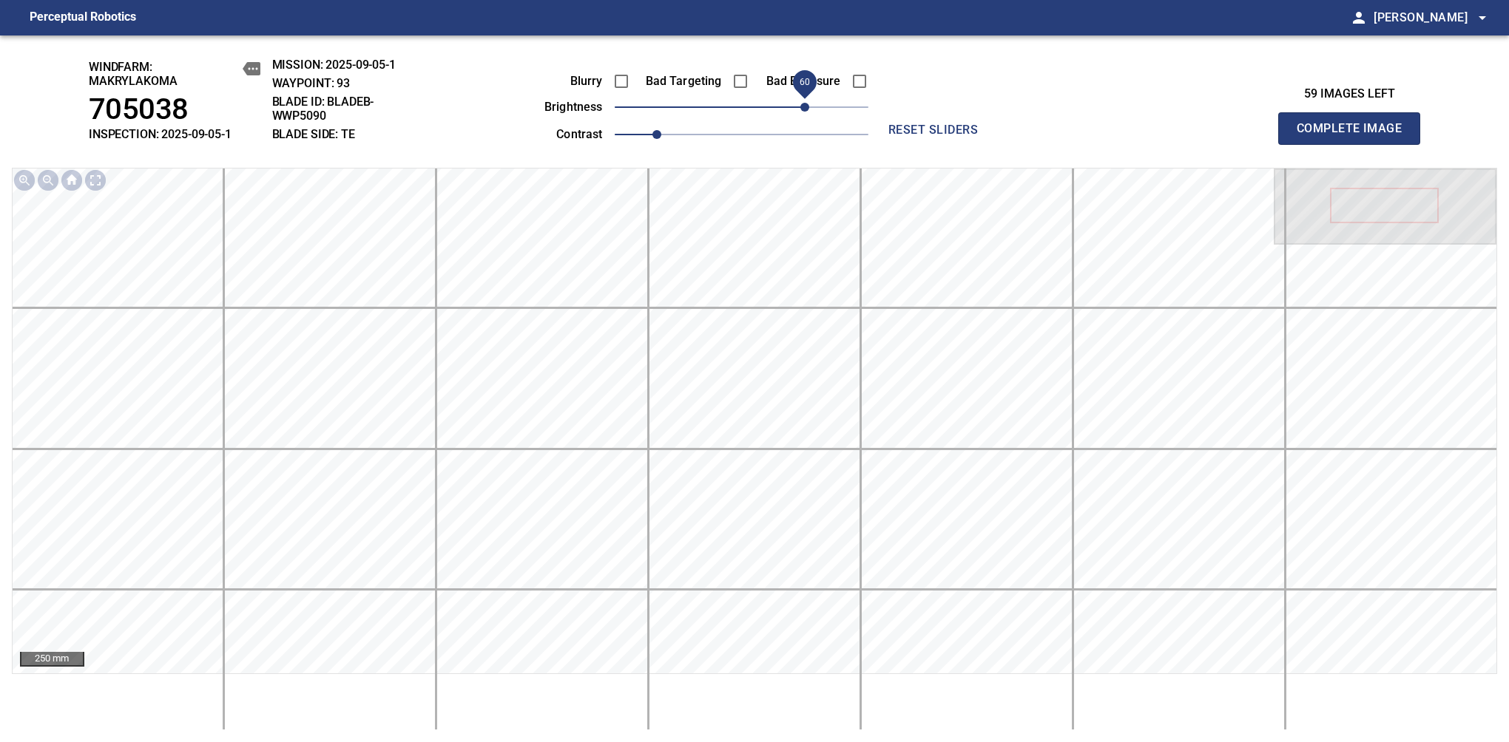
drag, startPoint x: 813, startPoint y: 109, endPoint x: 805, endPoint y: 114, distance: 9.0
click at [805, 112] on span "60" at bounding box center [804, 107] width 9 height 9
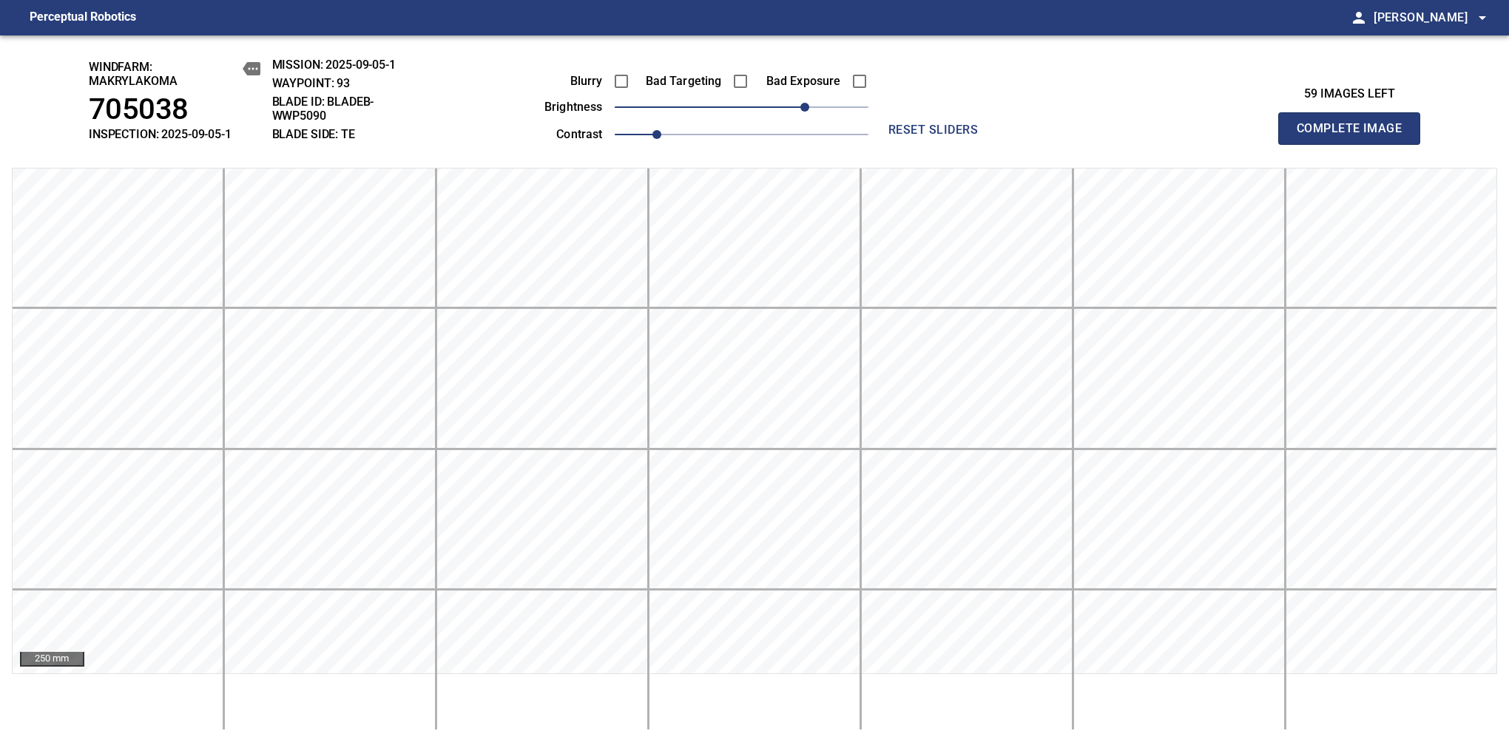
click at [1355, 136] on span "Complete Image" at bounding box center [1348, 128] width 109 height 21
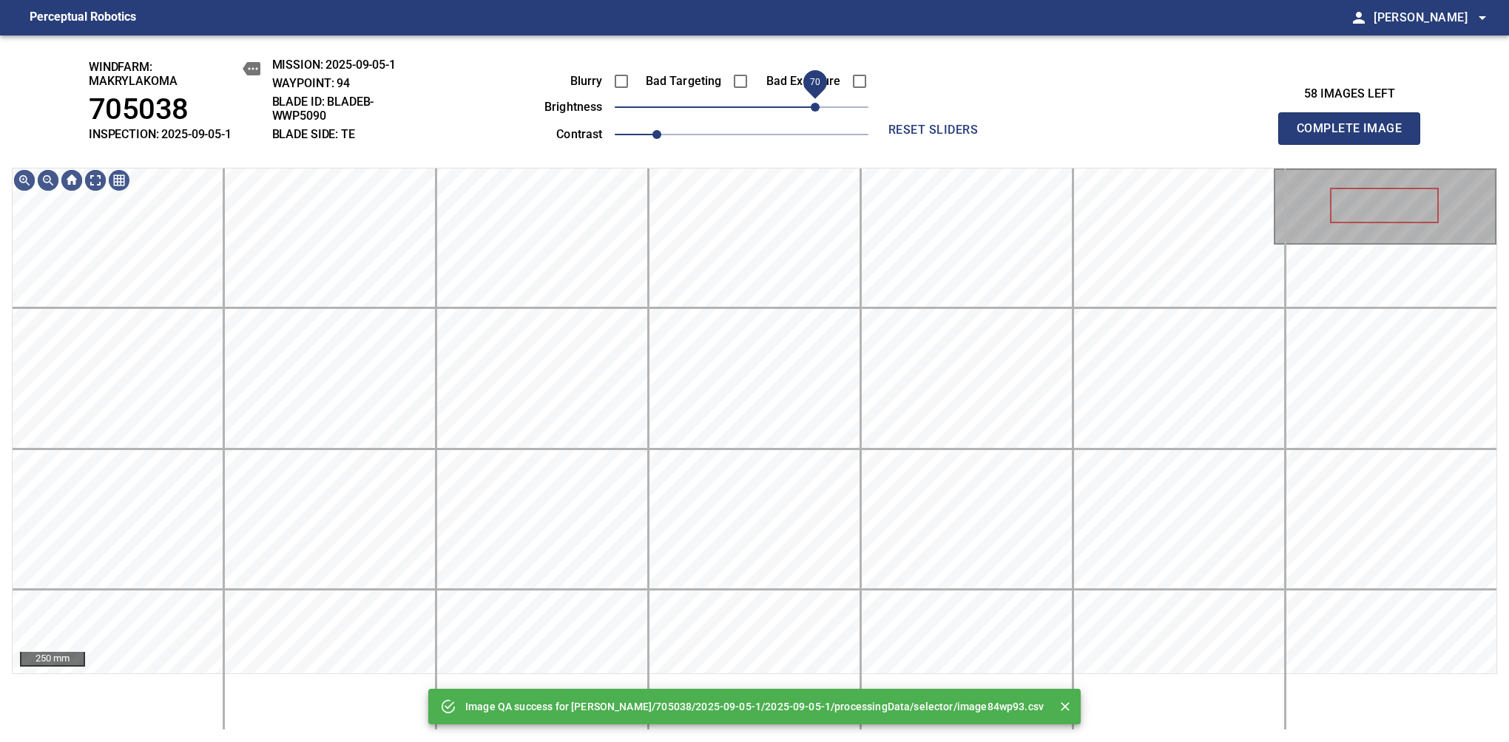
drag, startPoint x: 751, startPoint y: 112, endPoint x: 819, endPoint y: 114, distance: 67.3
click at [819, 112] on span "70" at bounding box center [814, 107] width 9 height 9
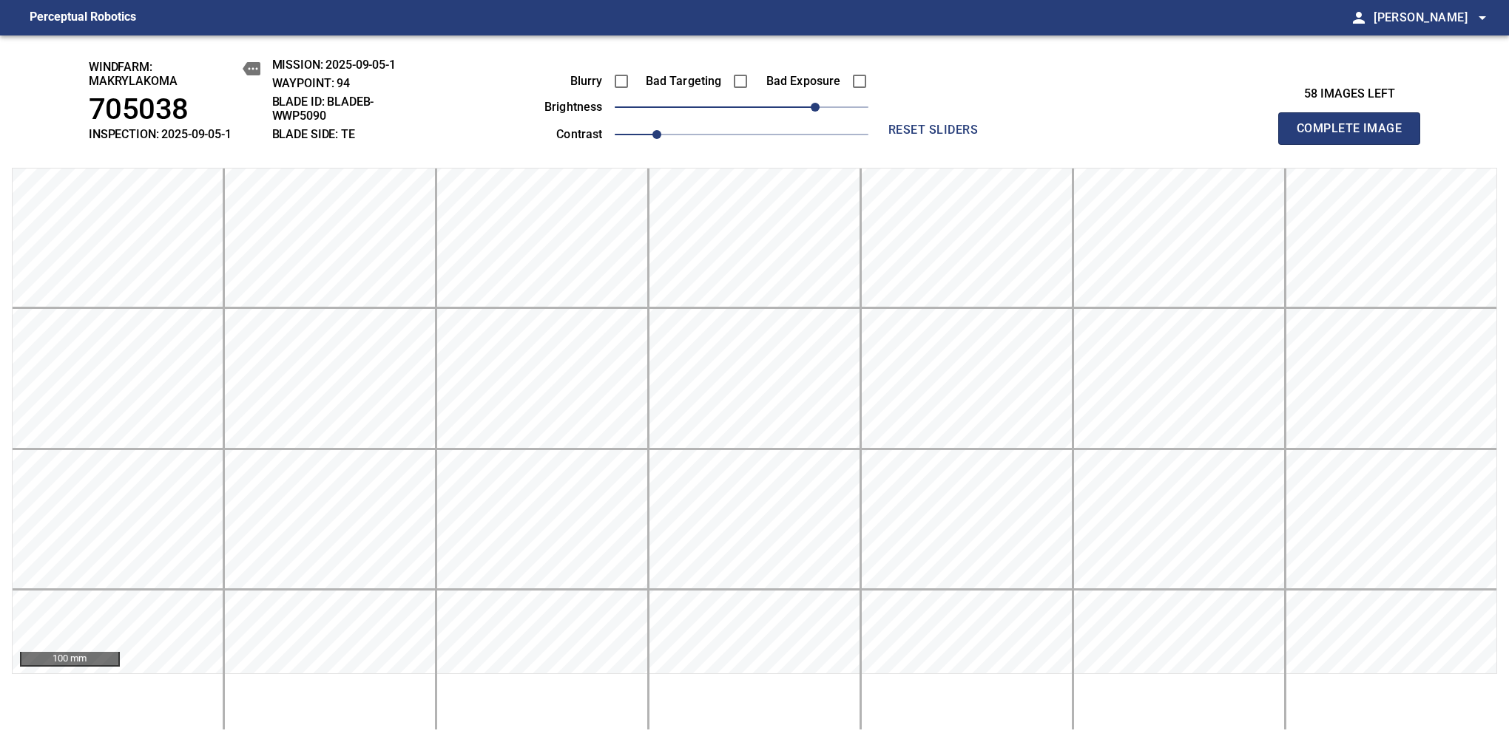
click at [1355, 136] on span "Complete Image" at bounding box center [1348, 128] width 109 height 21
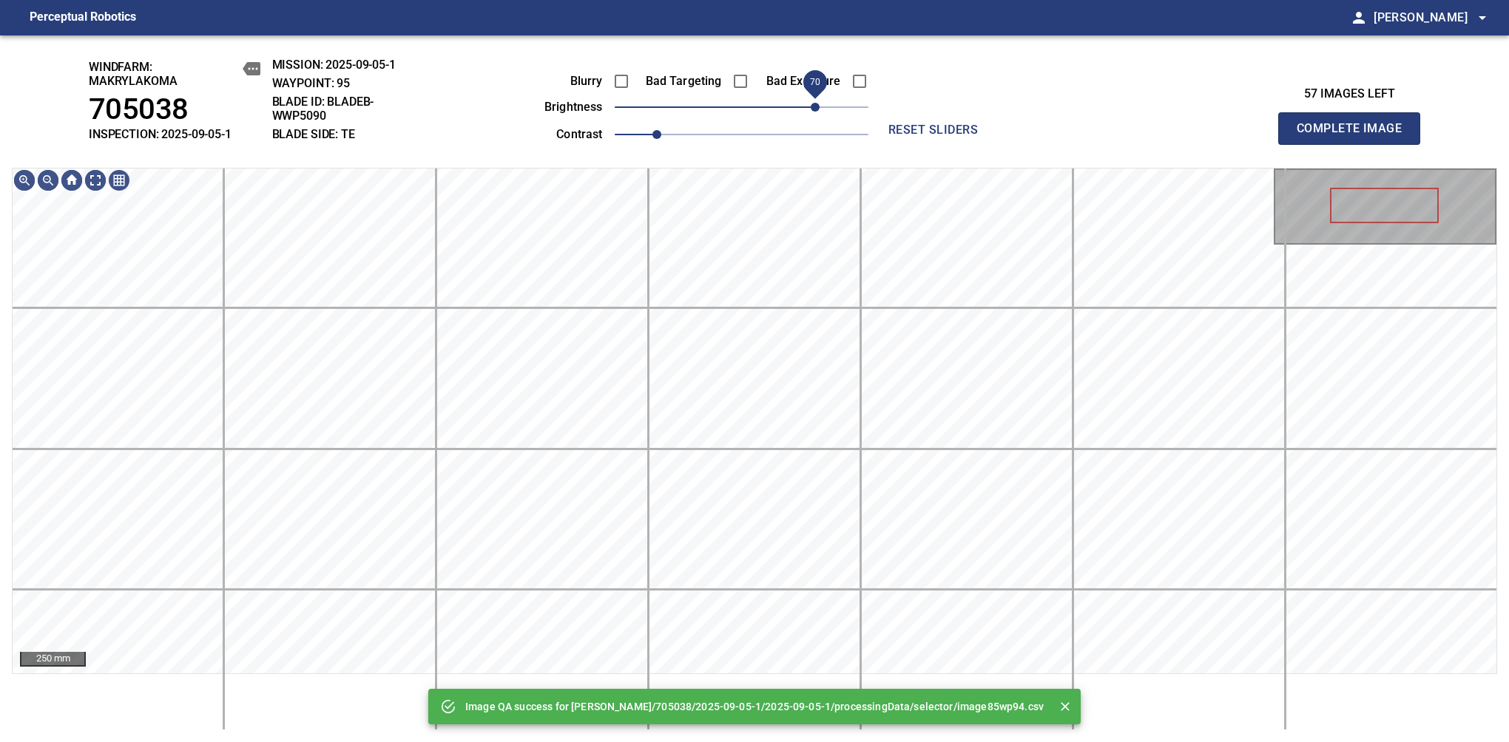
drag, startPoint x: 824, startPoint y: 108, endPoint x: 819, endPoint y: 115, distance: 8.6
click at [819, 115] on span "70" at bounding box center [742, 107] width 254 height 21
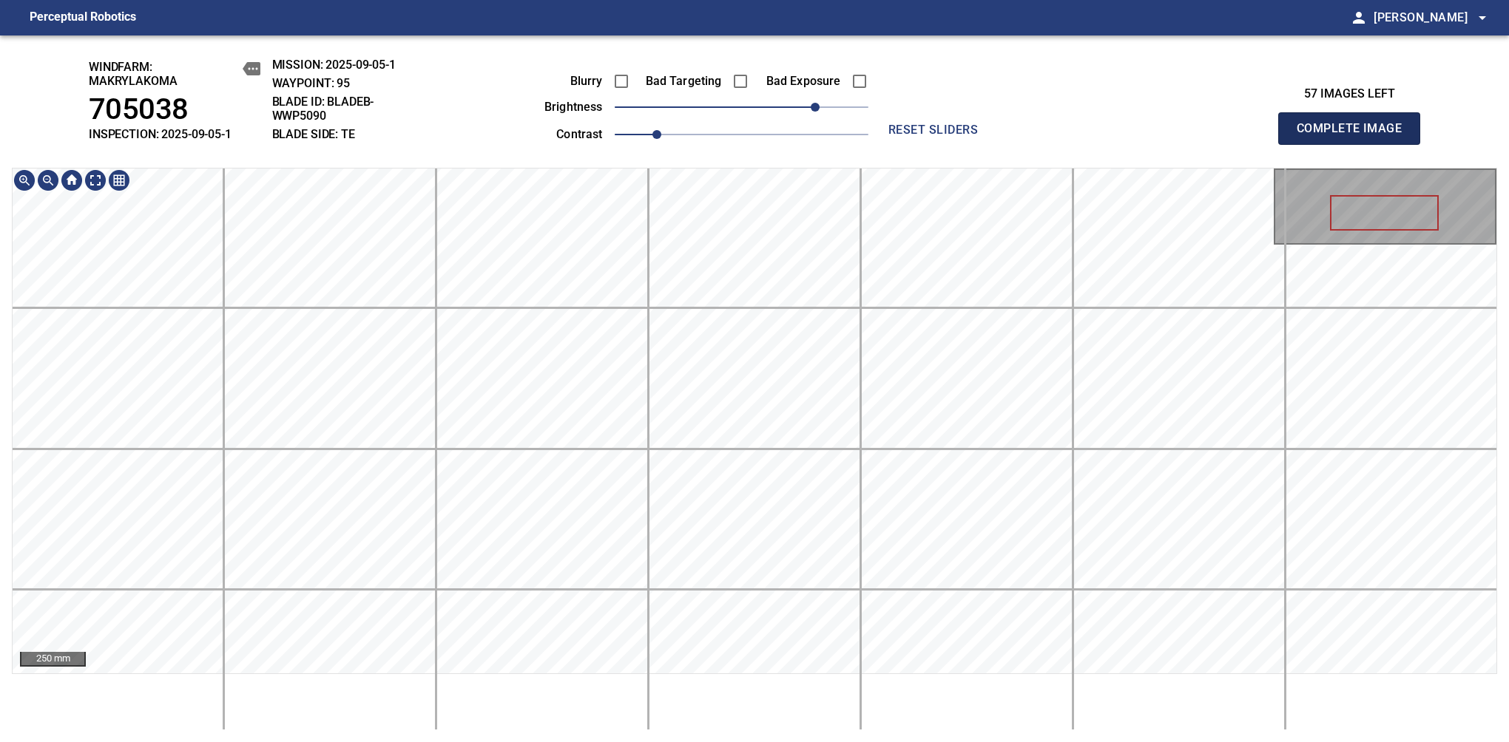
click at [1355, 136] on span "Complete Image" at bounding box center [1348, 128] width 109 height 21
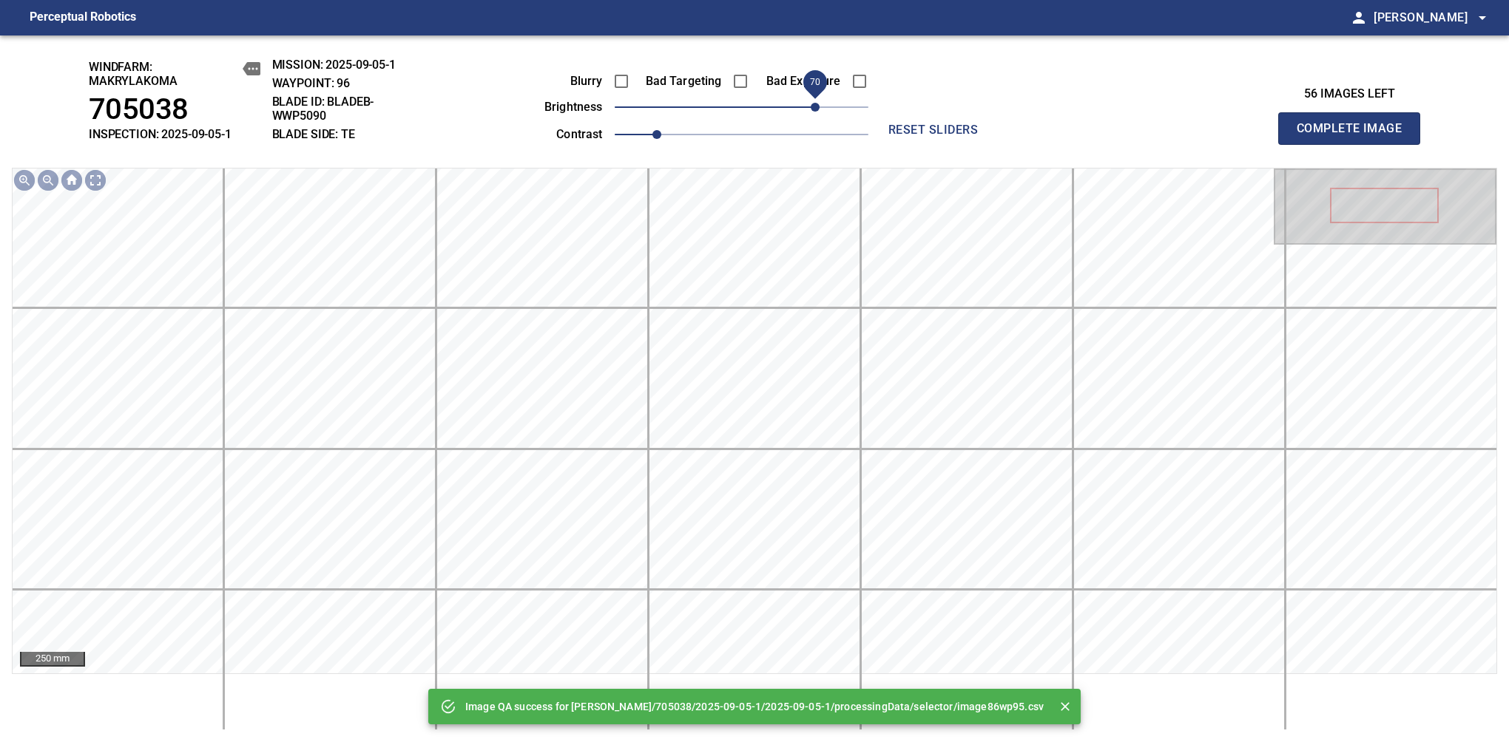
drag, startPoint x: 793, startPoint y: 113, endPoint x: 819, endPoint y: 113, distance: 25.9
click at [819, 112] on span "70" at bounding box center [814, 107] width 9 height 9
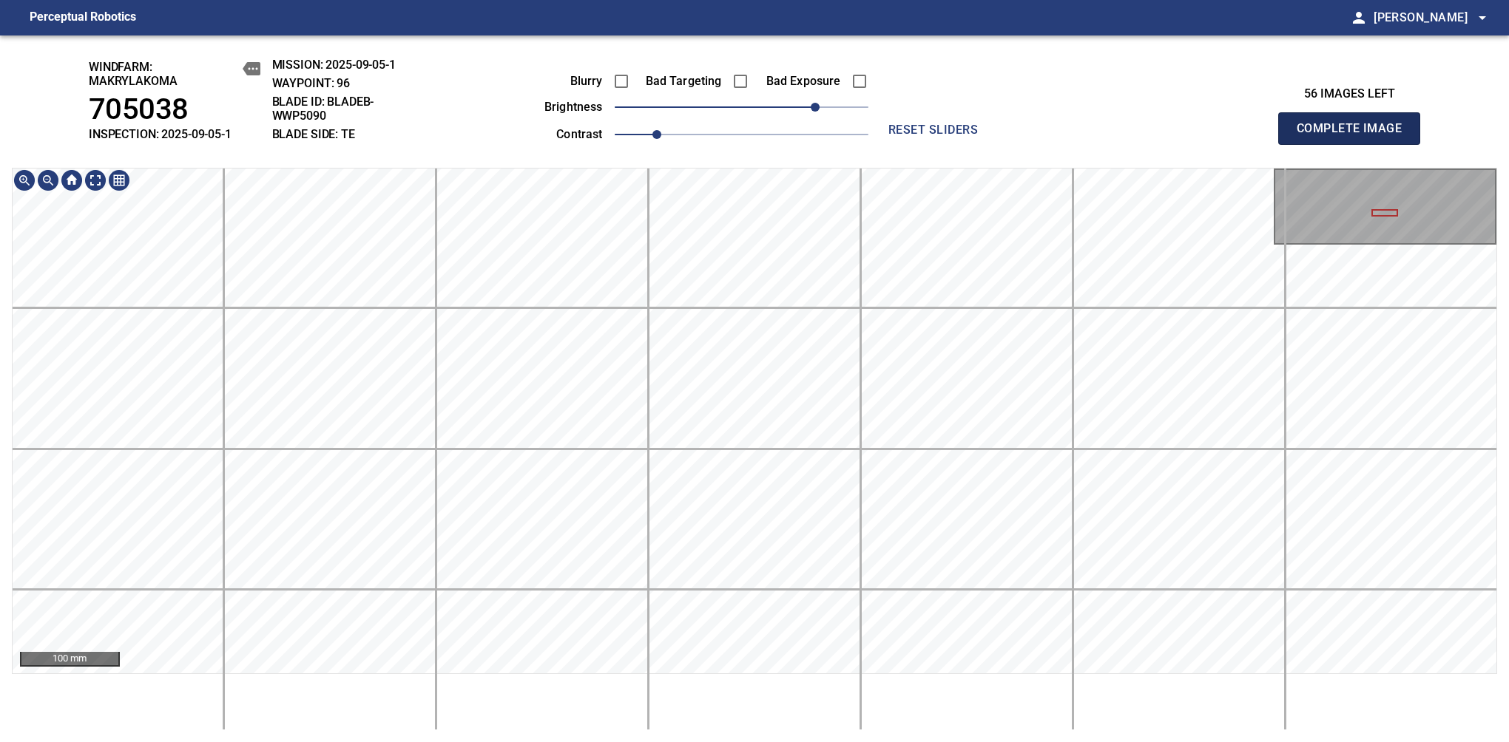
click at [1355, 136] on span "Complete Image" at bounding box center [1348, 128] width 109 height 21
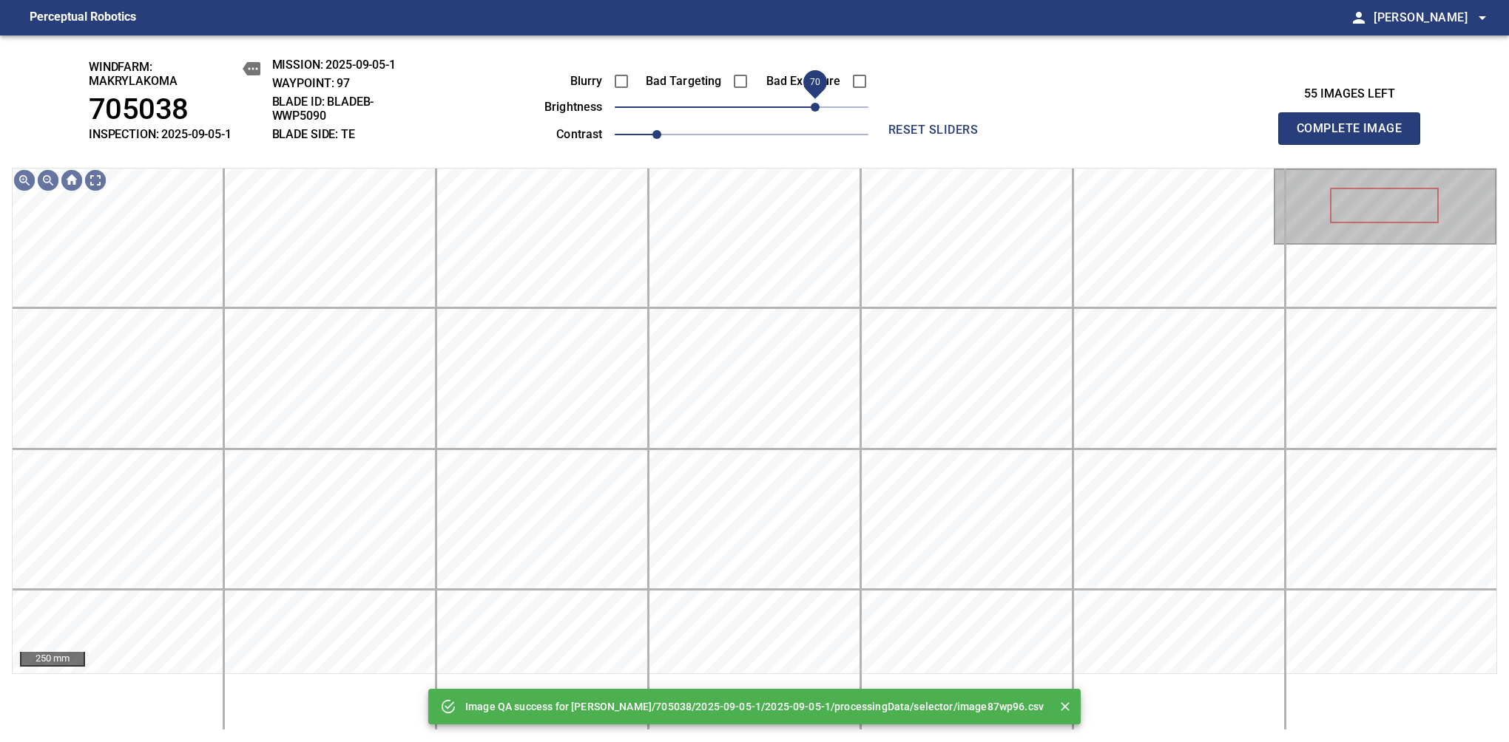
drag, startPoint x: 753, startPoint y: 114, endPoint x: 819, endPoint y: 121, distance: 66.2
click at [819, 112] on span "70" at bounding box center [814, 107] width 9 height 9
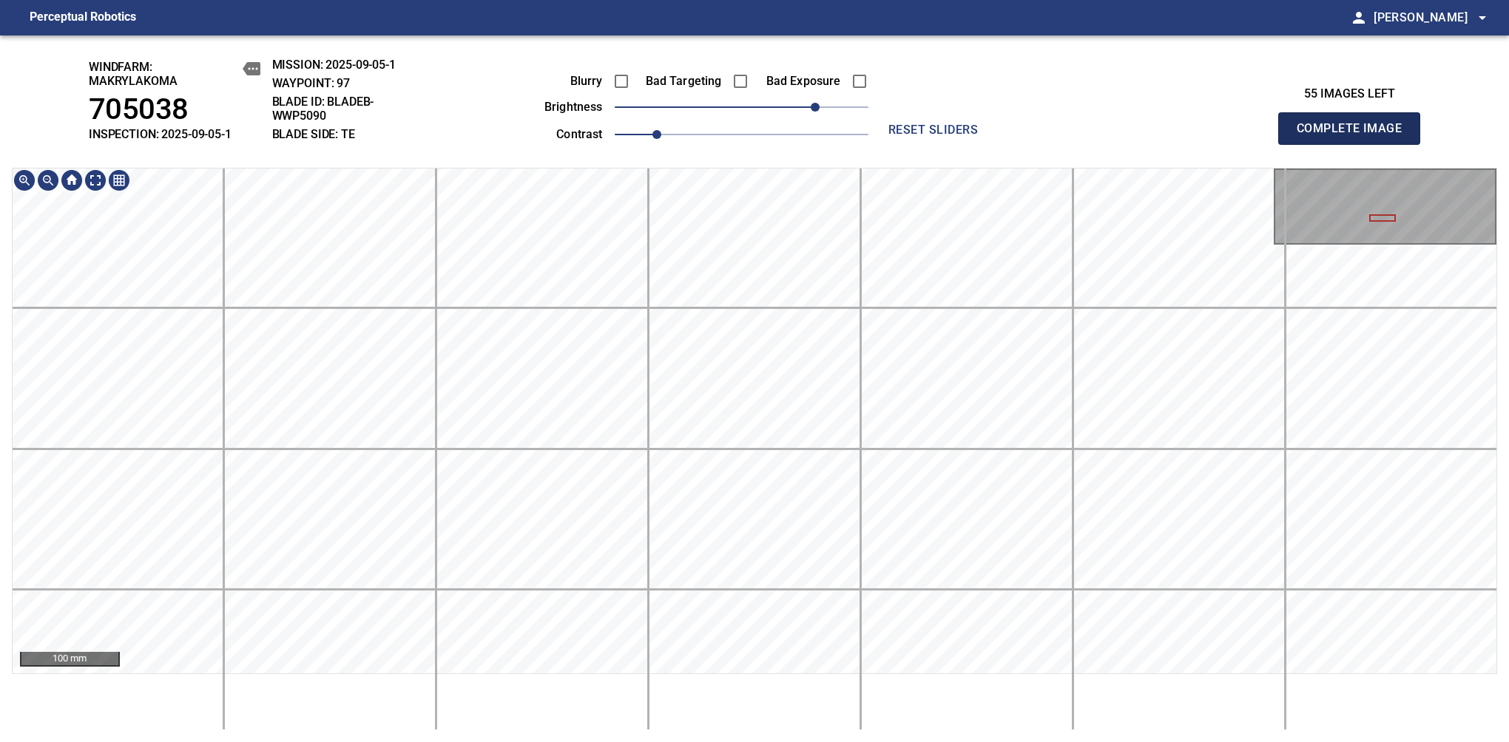
click at [1355, 136] on span "Complete Image" at bounding box center [1348, 128] width 109 height 21
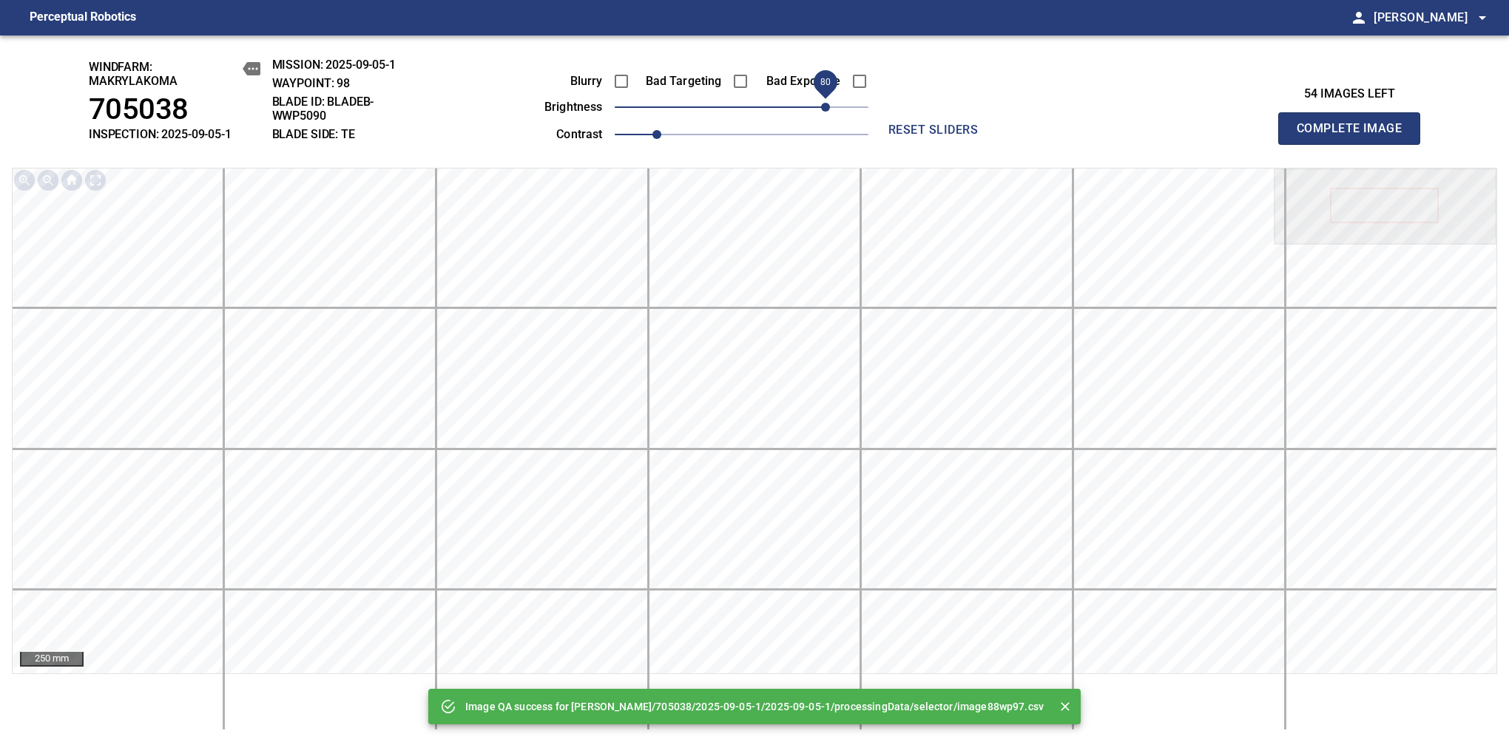
drag, startPoint x: 756, startPoint y: 112, endPoint x: 825, endPoint y: 108, distance: 69.7
click at [825, 108] on span "80" at bounding box center [742, 107] width 254 height 21
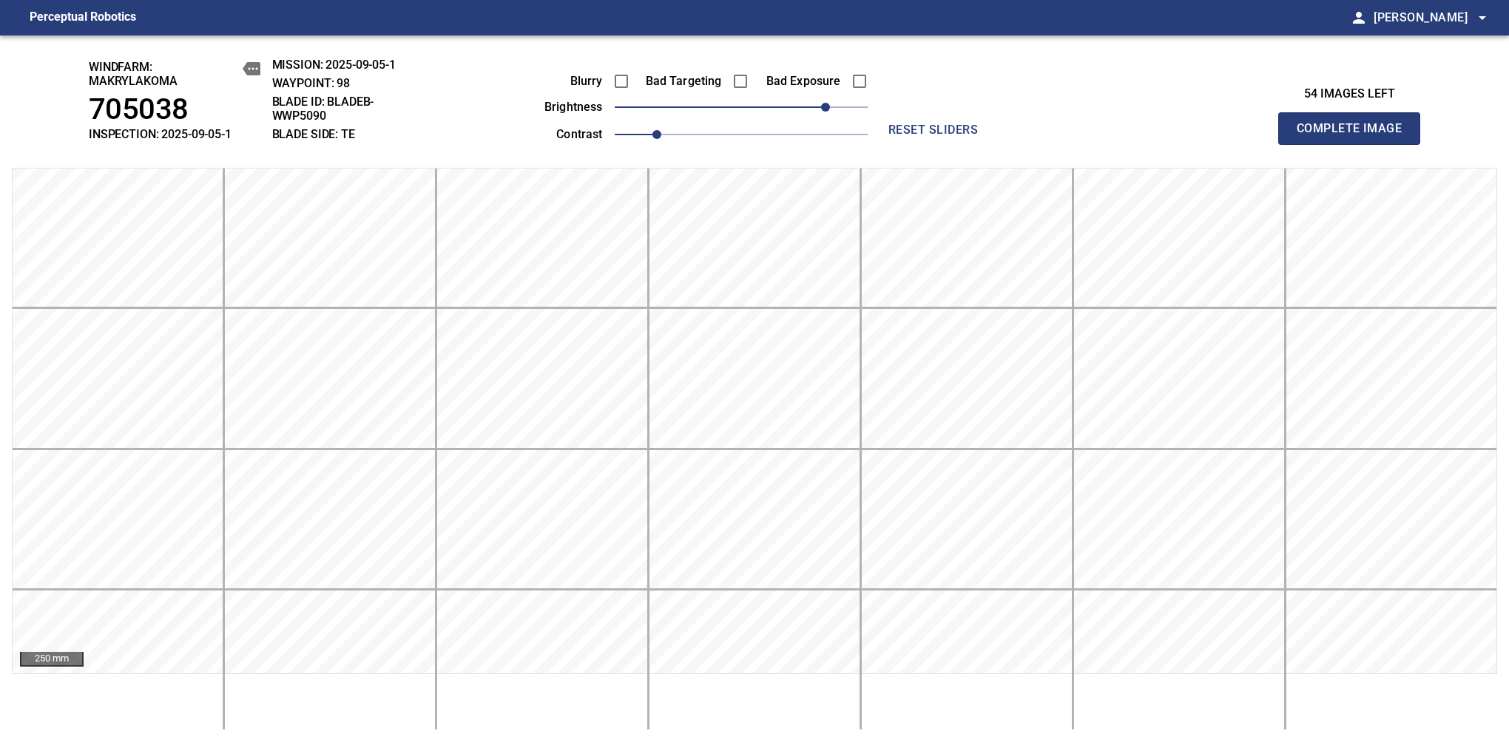
click at [1355, 136] on span "Complete Image" at bounding box center [1348, 128] width 109 height 21
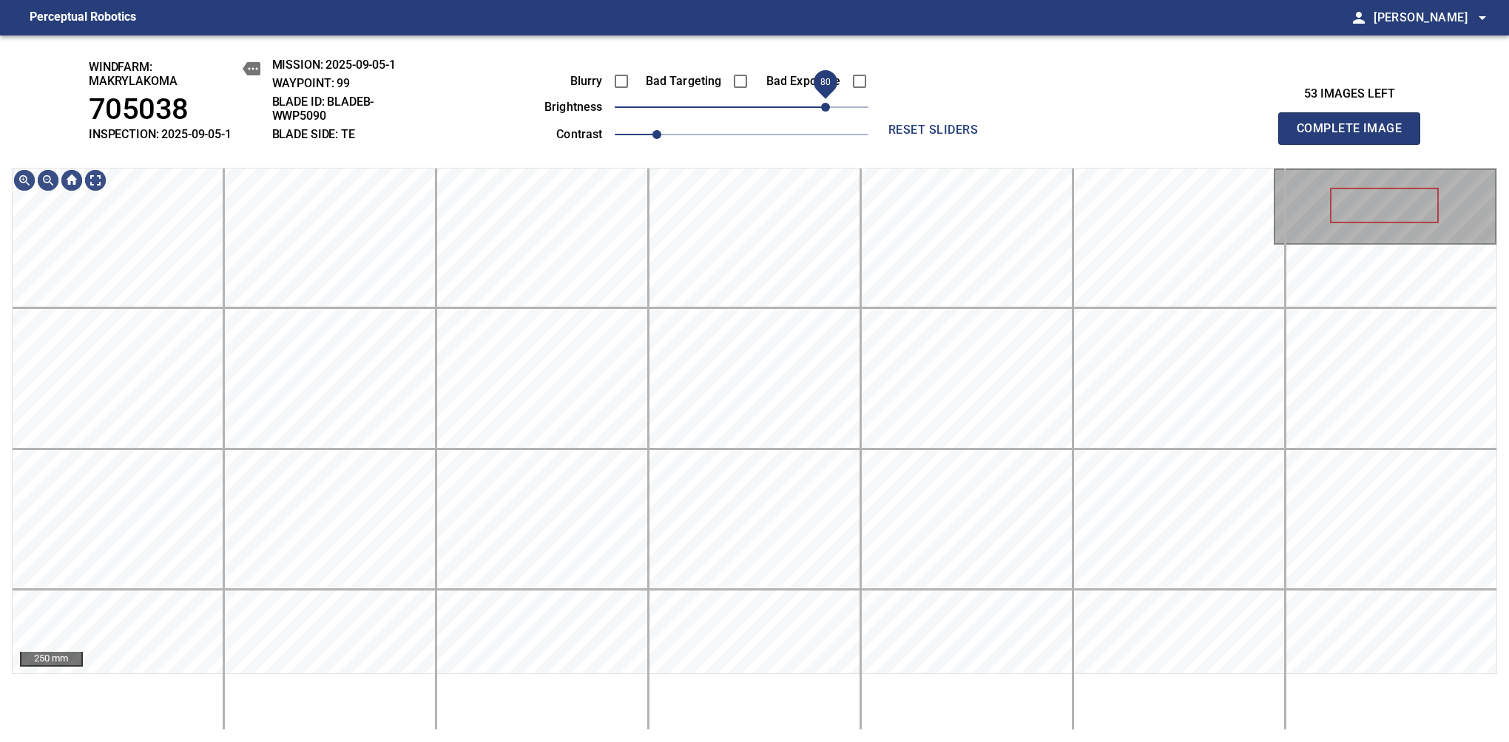
drag, startPoint x: 794, startPoint y: 109, endPoint x: 822, endPoint y: 99, distance: 29.9
click at [822, 99] on span "80" at bounding box center [742, 107] width 254 height 21
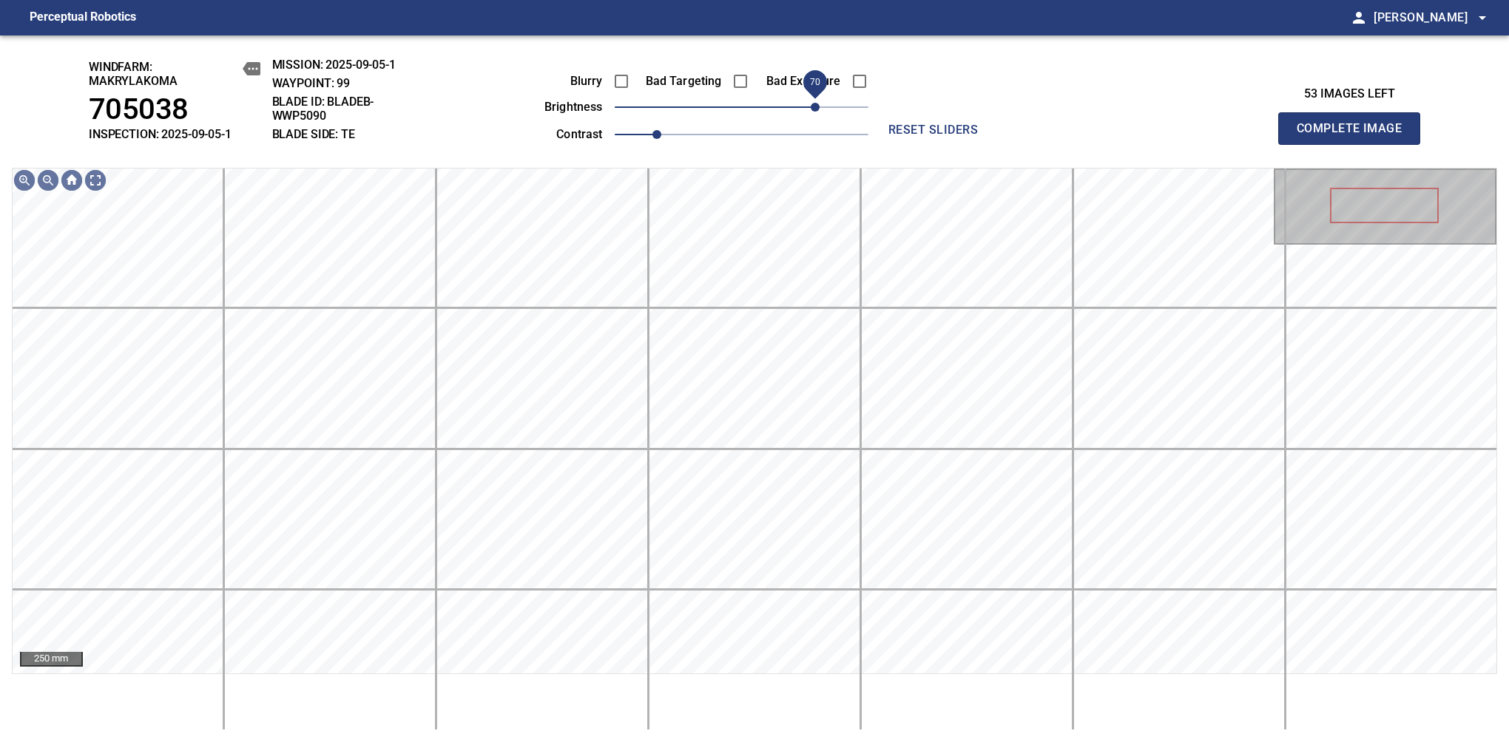
click at [816, 112] on span "70" at bounding box center [814, 107] width 9 height 9
click at [828, 112] on span "80" at bounding box center [825, 107] width 9 height 9
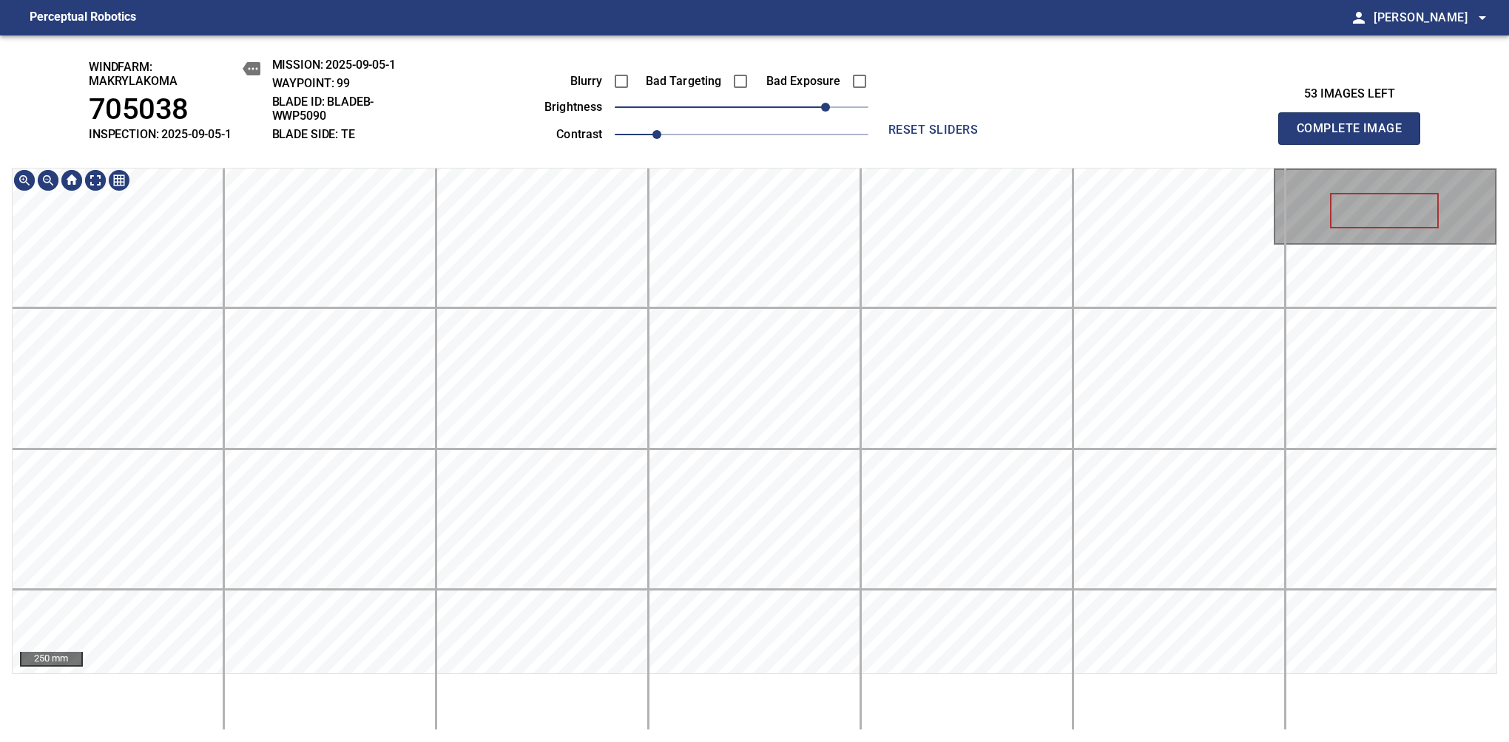
click at [688, 65] on div "windfarm: Makrylakoma 705038 INSPECTION: 2025-09-05-1 MISSION: 2025-09-05-1 WAY…" at bounding box center [754, 388] width 1509 height 707
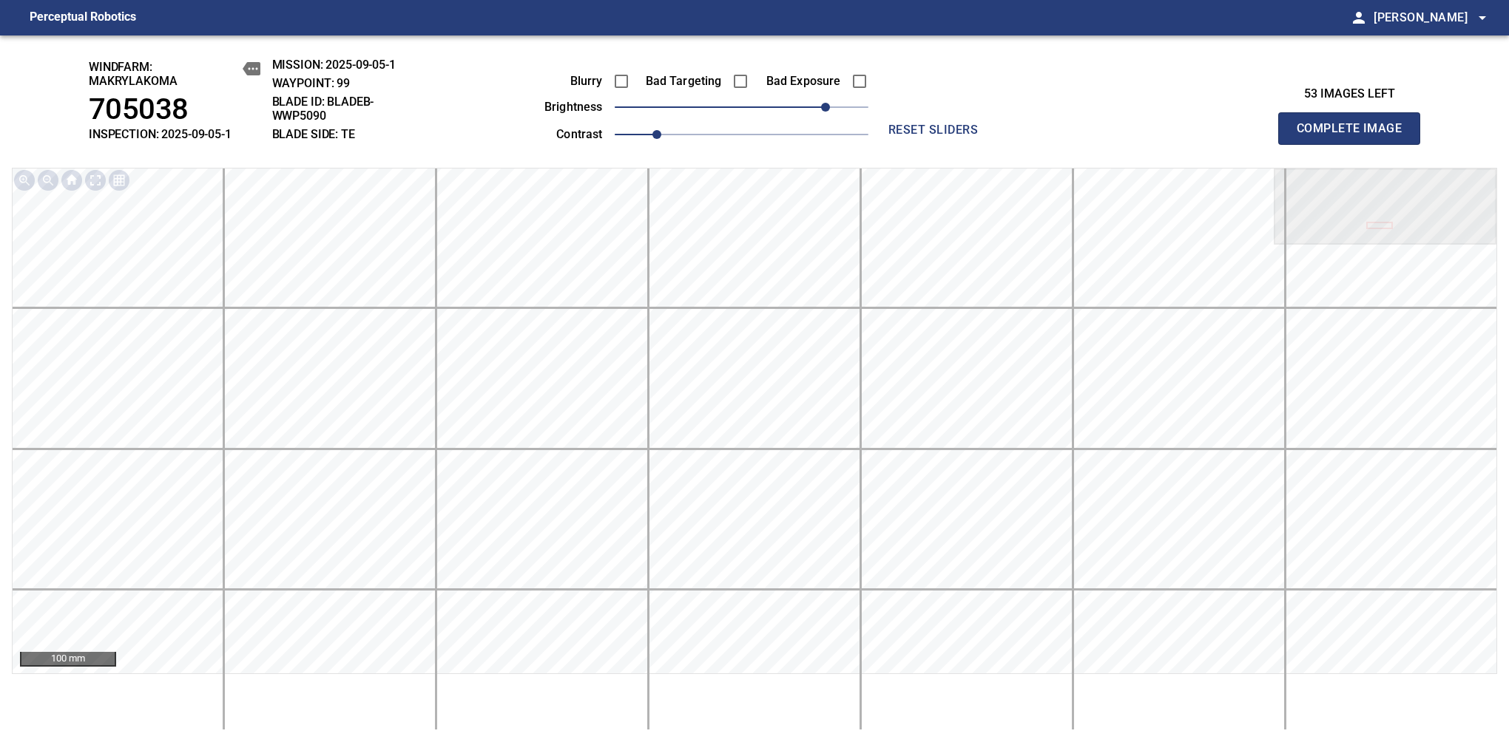
click at [1355, 136] on span "Complete Image" at bounding box center [1348, 128] width 109 height 21
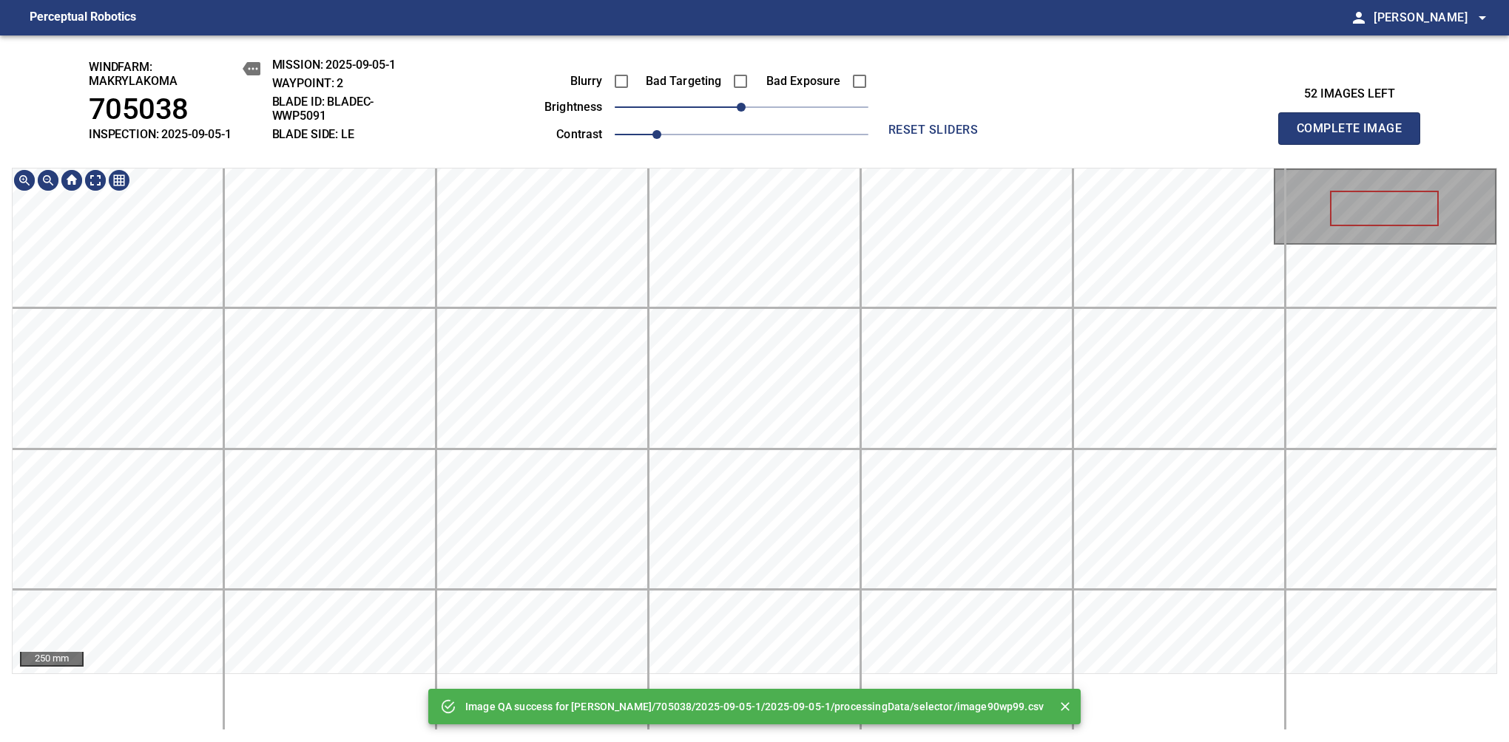
click at [763, 140] on div "Image QA success for [PERSON_NAME]/705038/2025-09-05-1/2025-09-05-1/processingD…" at bounding box center [754, 388] width 1509 height 707
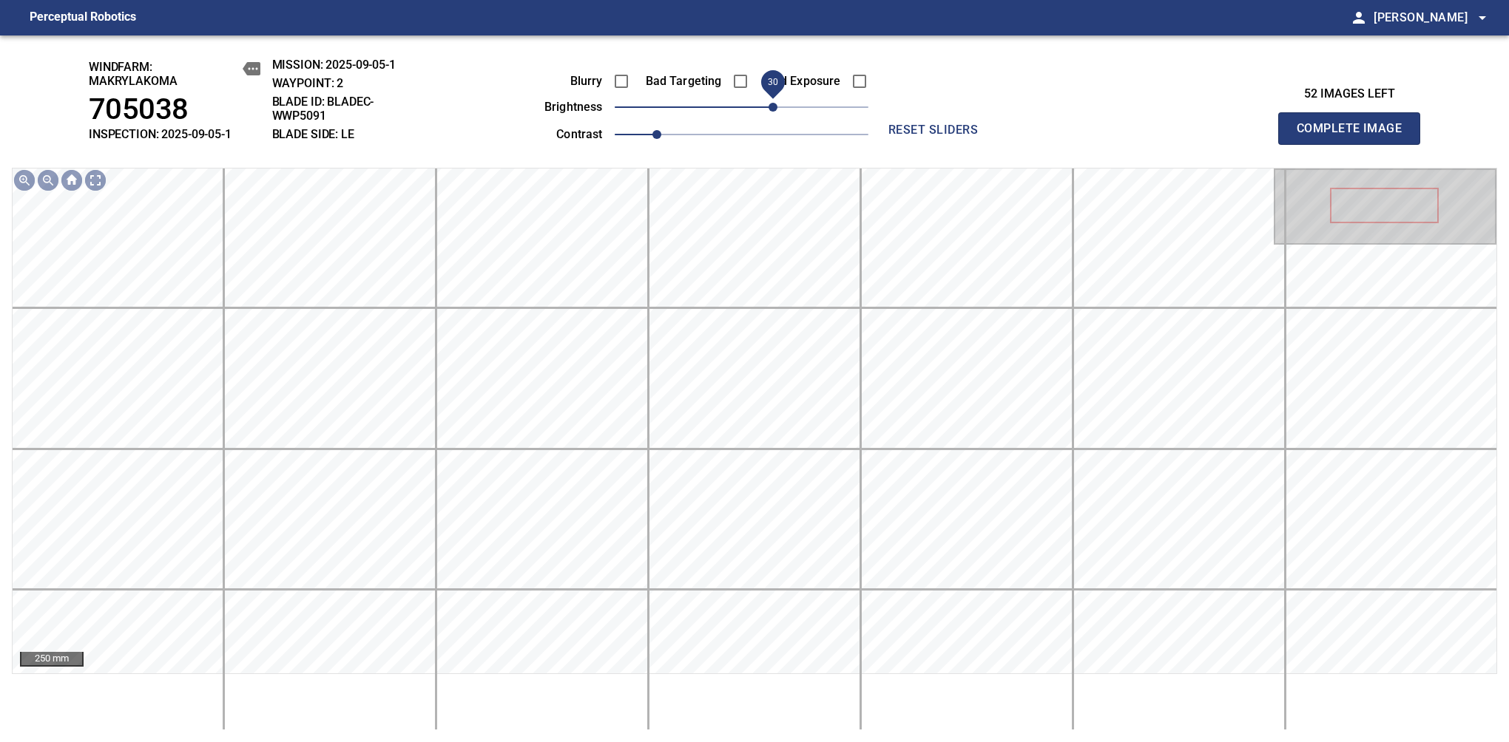
drag, startPoint x: 744, startPoint y: 109, endPoint x: 778, endPoint y: 114, distance: 34.4
click at [777, 112] on span "30" at bounding box center [772, 107] width 9 height 9
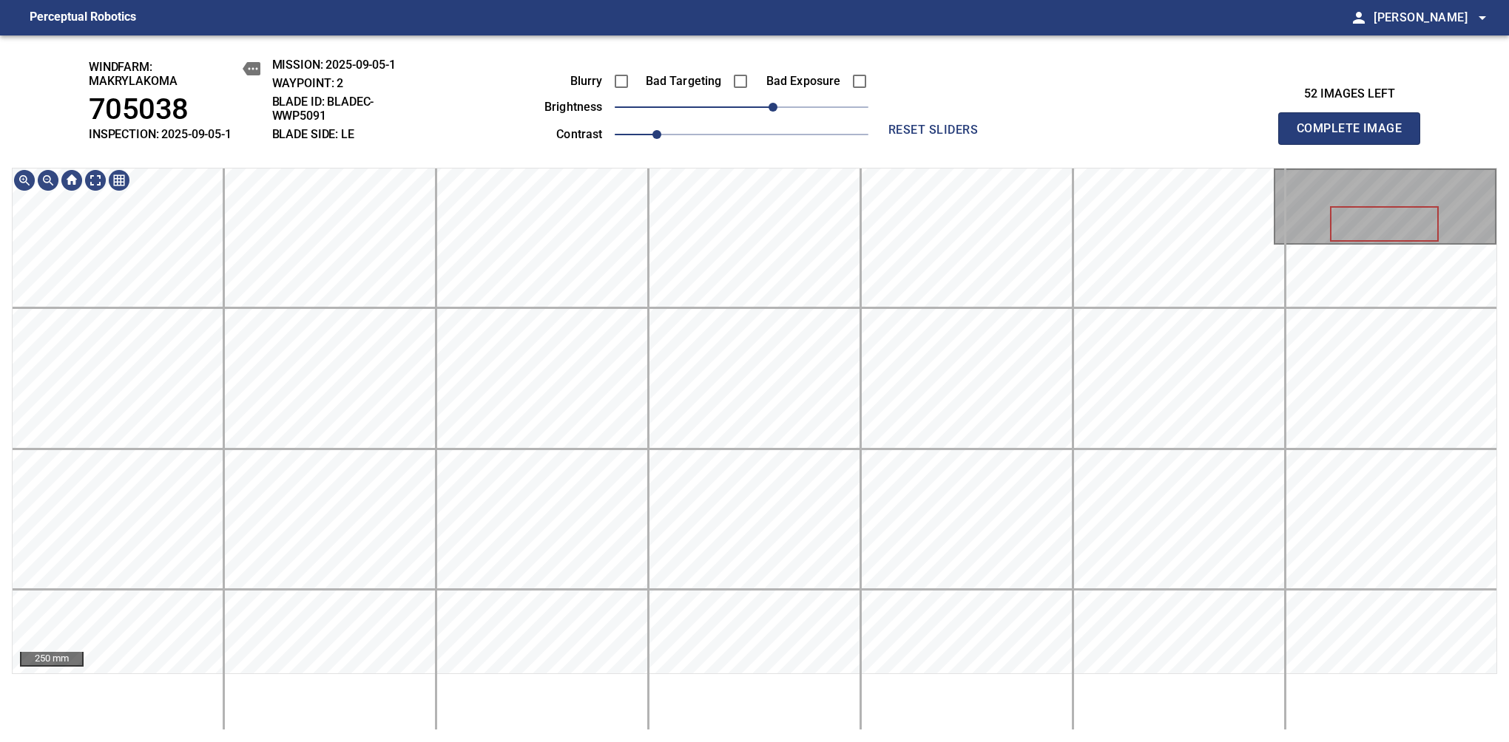
click at [1355, 136] on span "Complete Image" at bounding box center [1348, 128] width 109 height 21
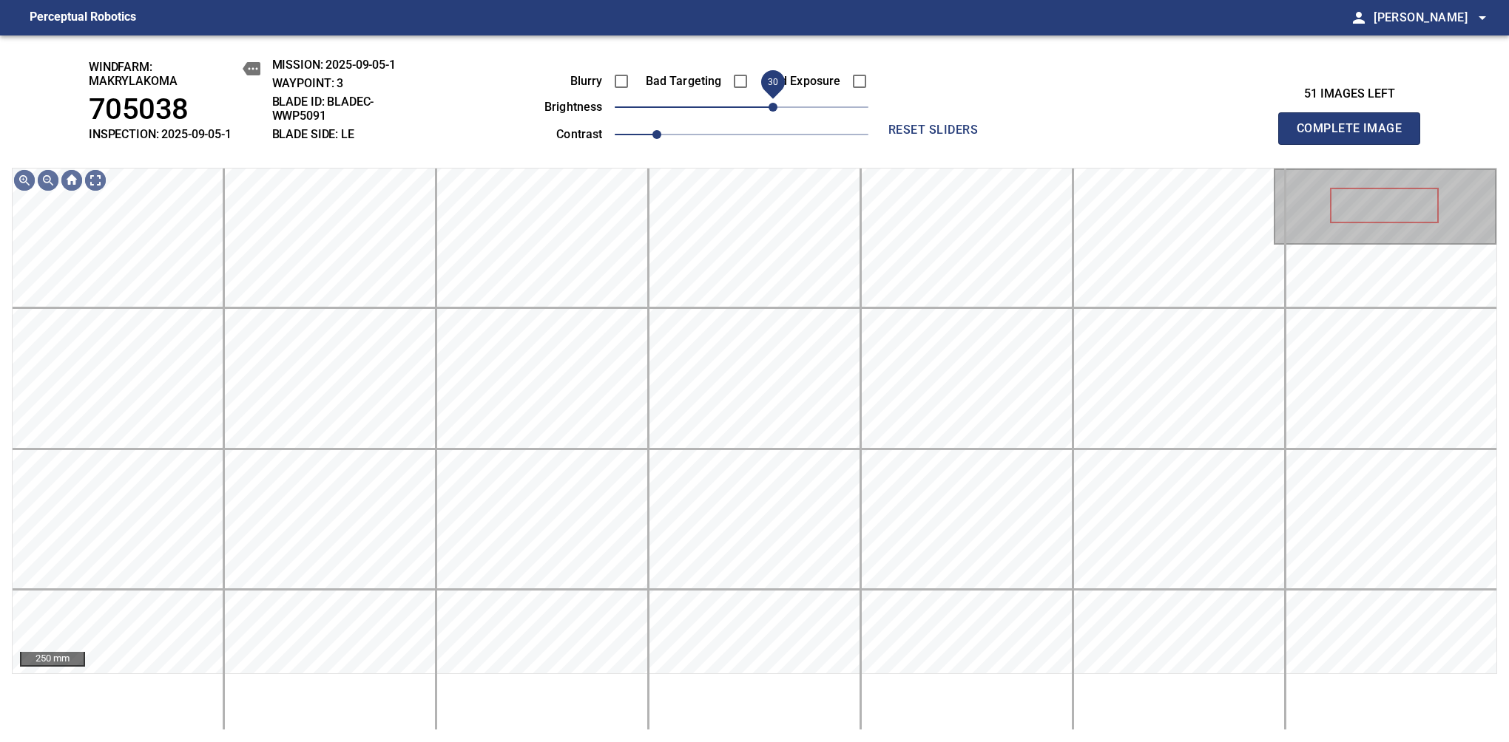
drag, startPoint x: 750, startPoint y: 104, endPoint x: 776, endPoint y: 104, distance: 25.9
click at [776, 104] on span "30" at bounding box center [772, 107] width 9 height 9
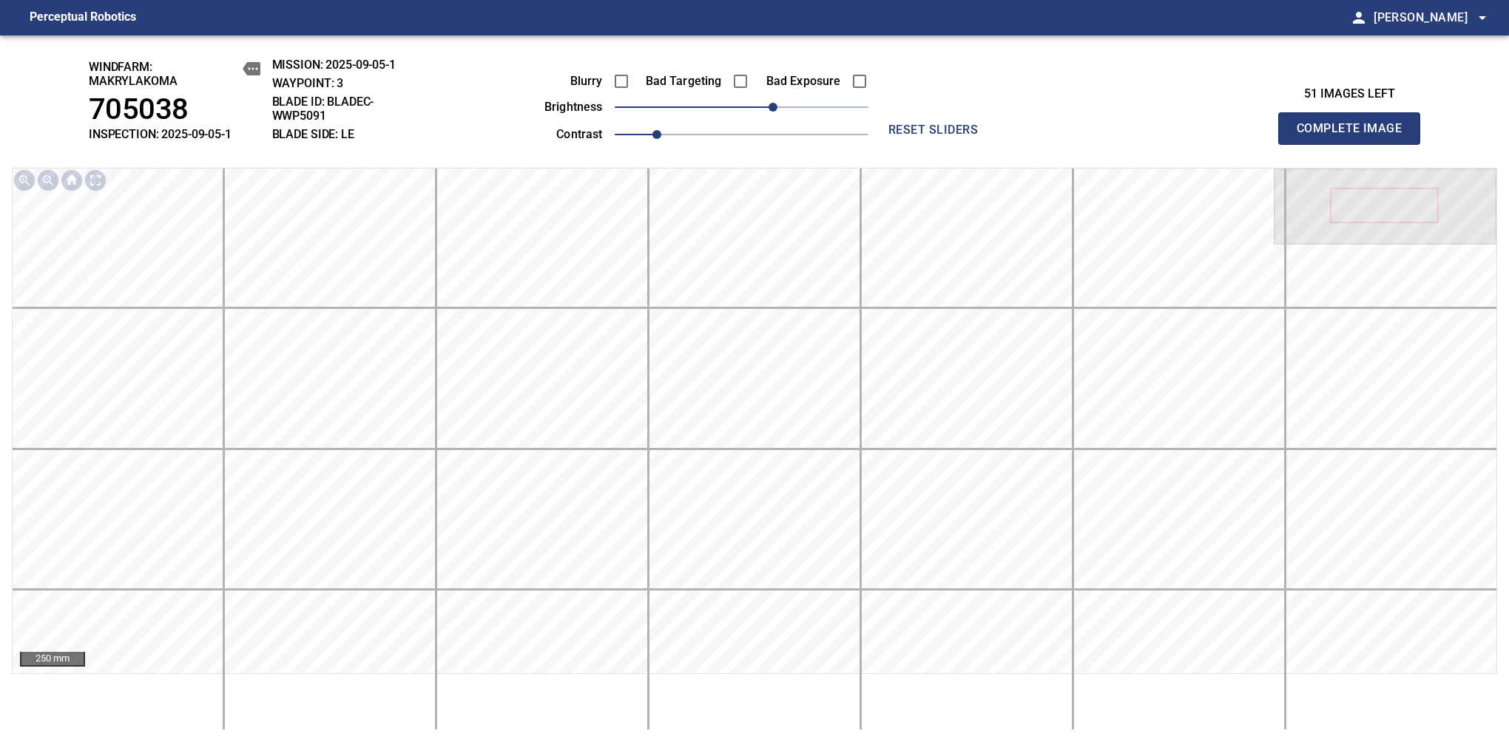
click at [1355, 136] on span "Complete Image" at bounding box center [1348, 128] width 109 height 21
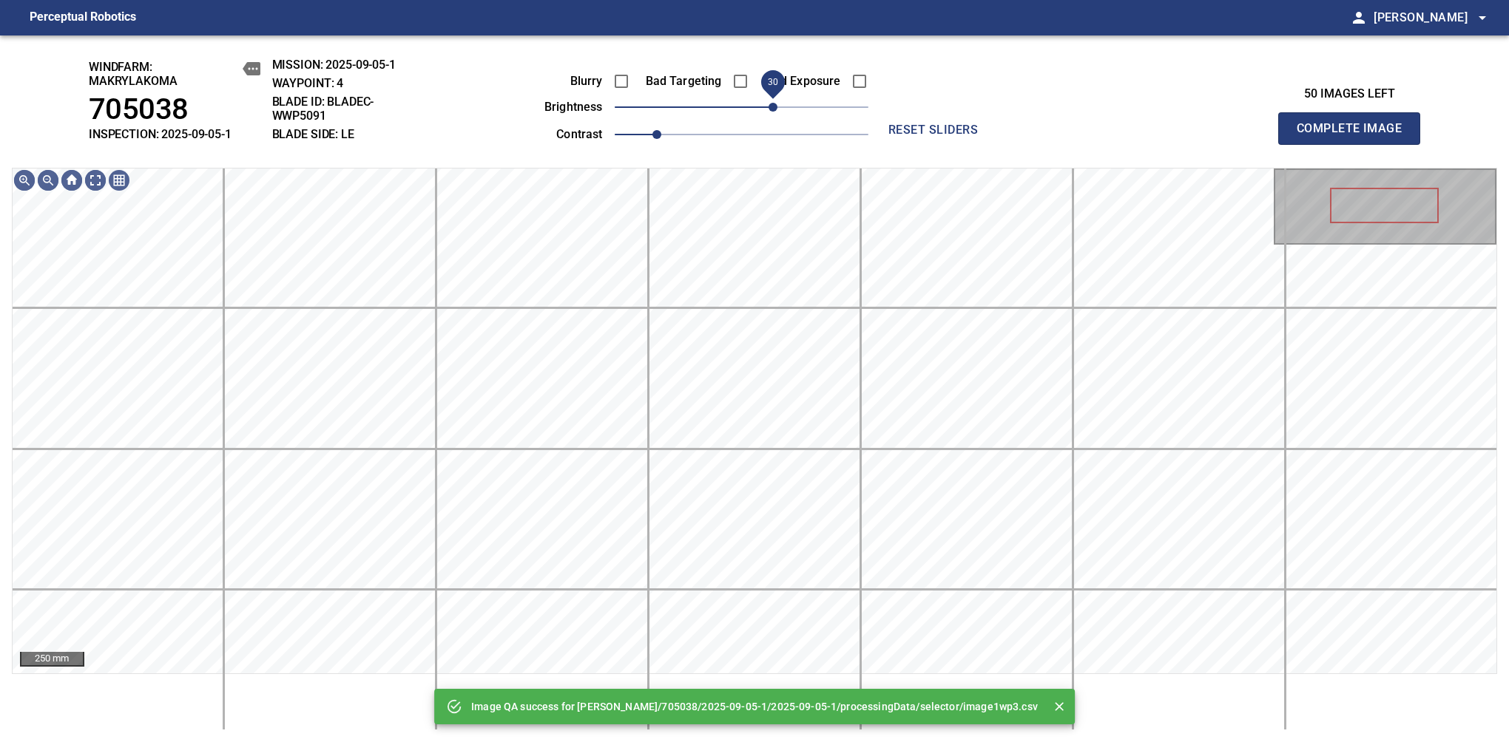
drag, startPoint x: 753, startPoint y: 106, endPoint x: 776, endPoint y: 114, distance: 24.1
click at [776, 112] on span "30" at bounding box center [772, 107] width 9 height 9
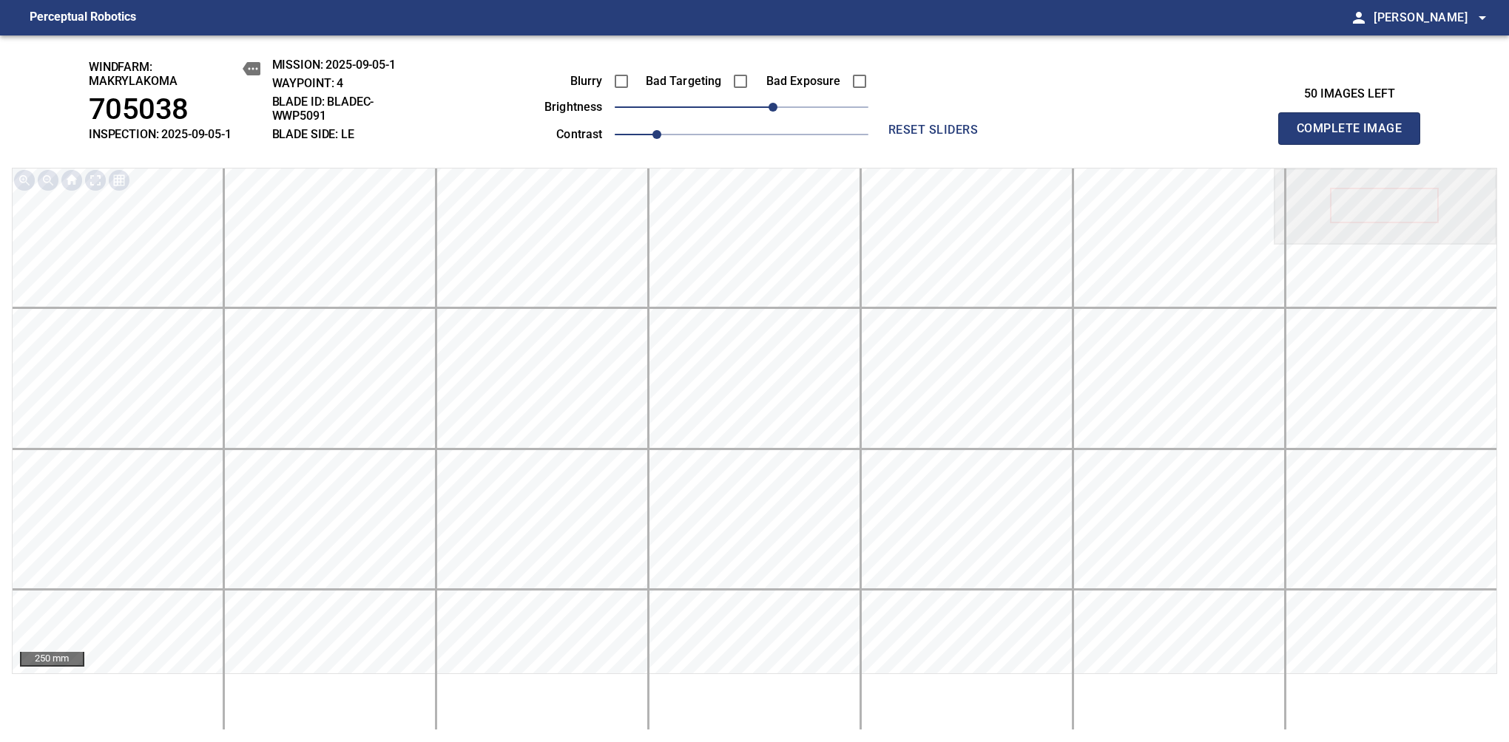
click at [1355, 136] on span "Complete Image" at bounding box center [1348, 128] width 109 height 21
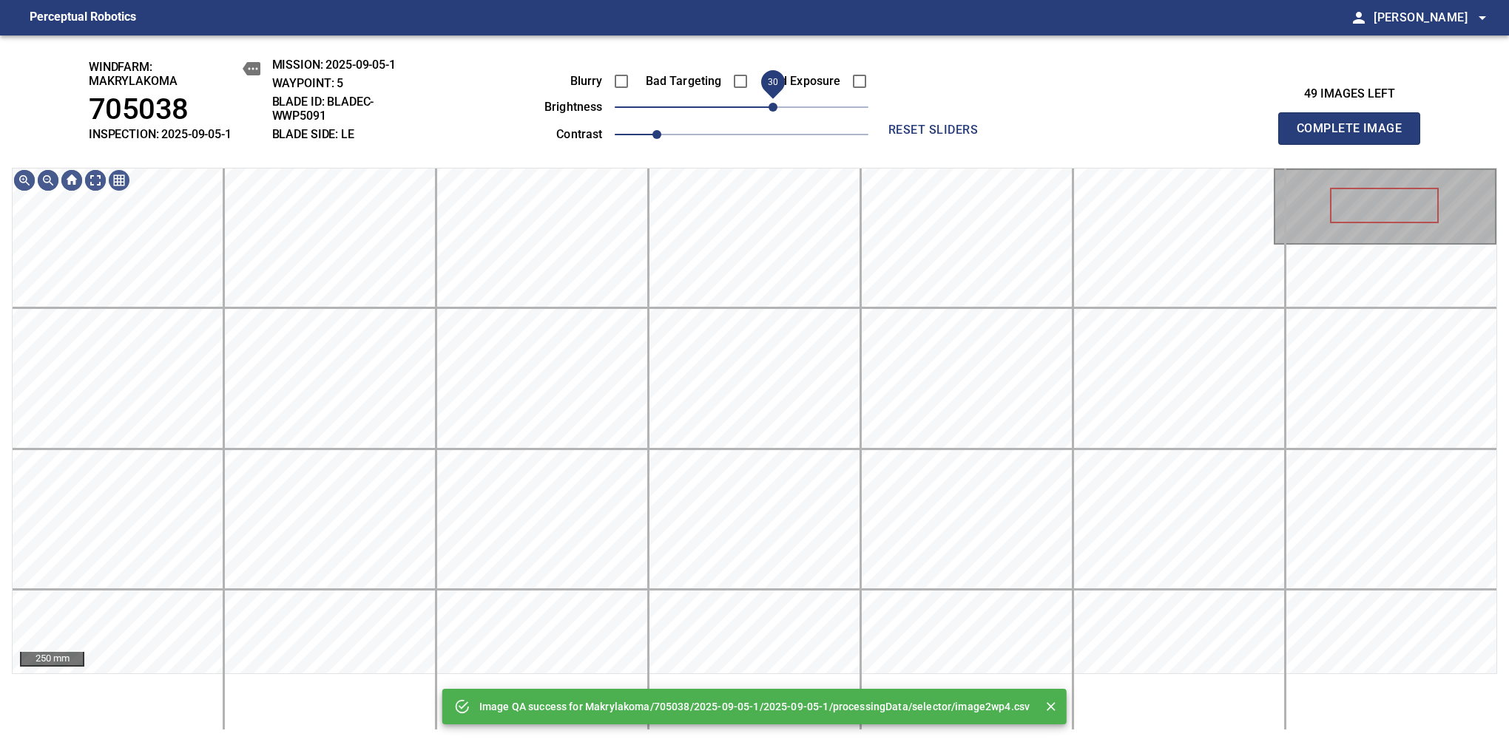
click at [776, 109] on span "30" at bounding box center [772, 107] width 9 height 9
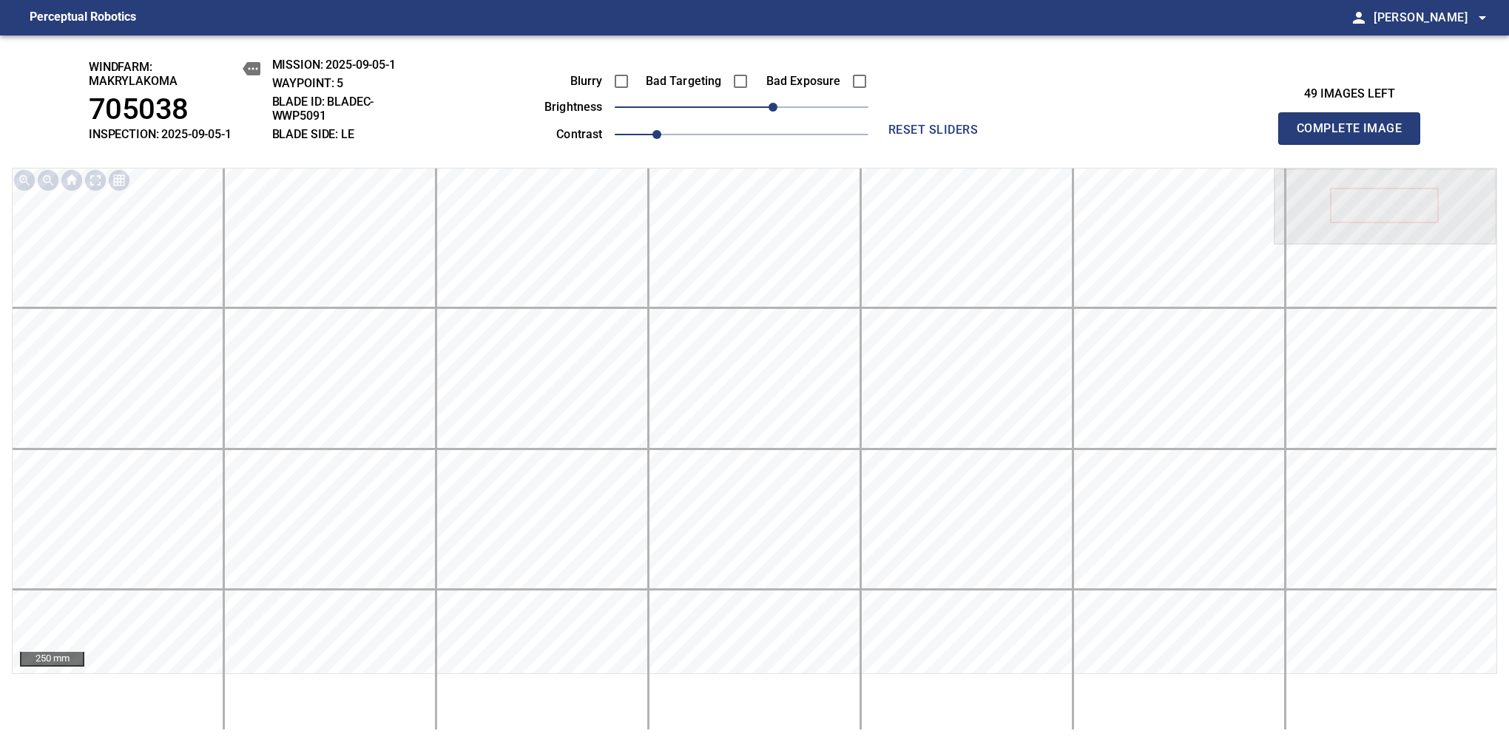
click at [1355, 136] on span "Complete Image" at bounding box center [1348, 128] width 109 height 21
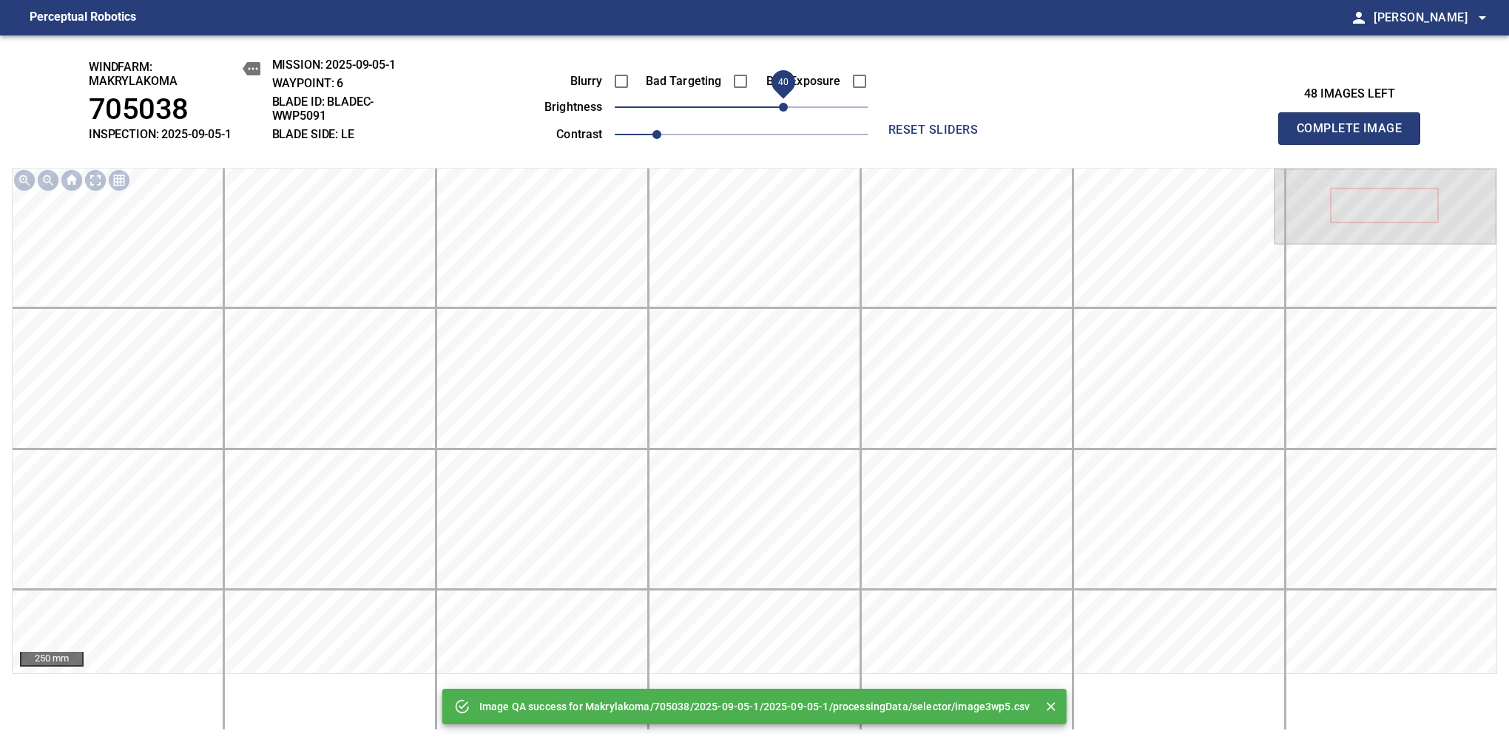
drag, startPoint x: 742, startPoint y: 112, endPoint x: 781, endPoint y: 109, distance: 38.6
click at [781, 109] on span "40" at bounding box center [783, 107] width 9 height 9
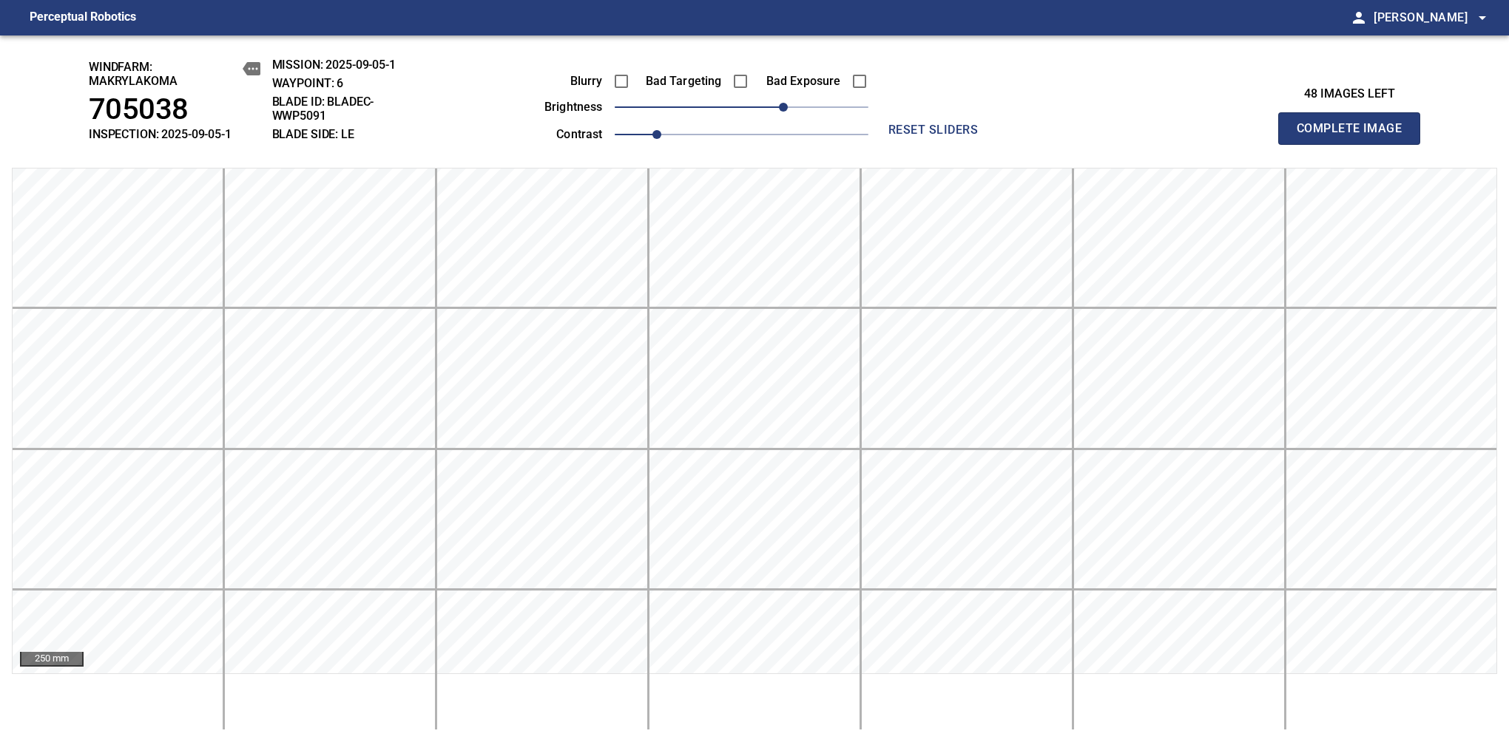
click at [1355, 136] on span "Complete Image" at bounding box center [1348, 128] width 109 height 21
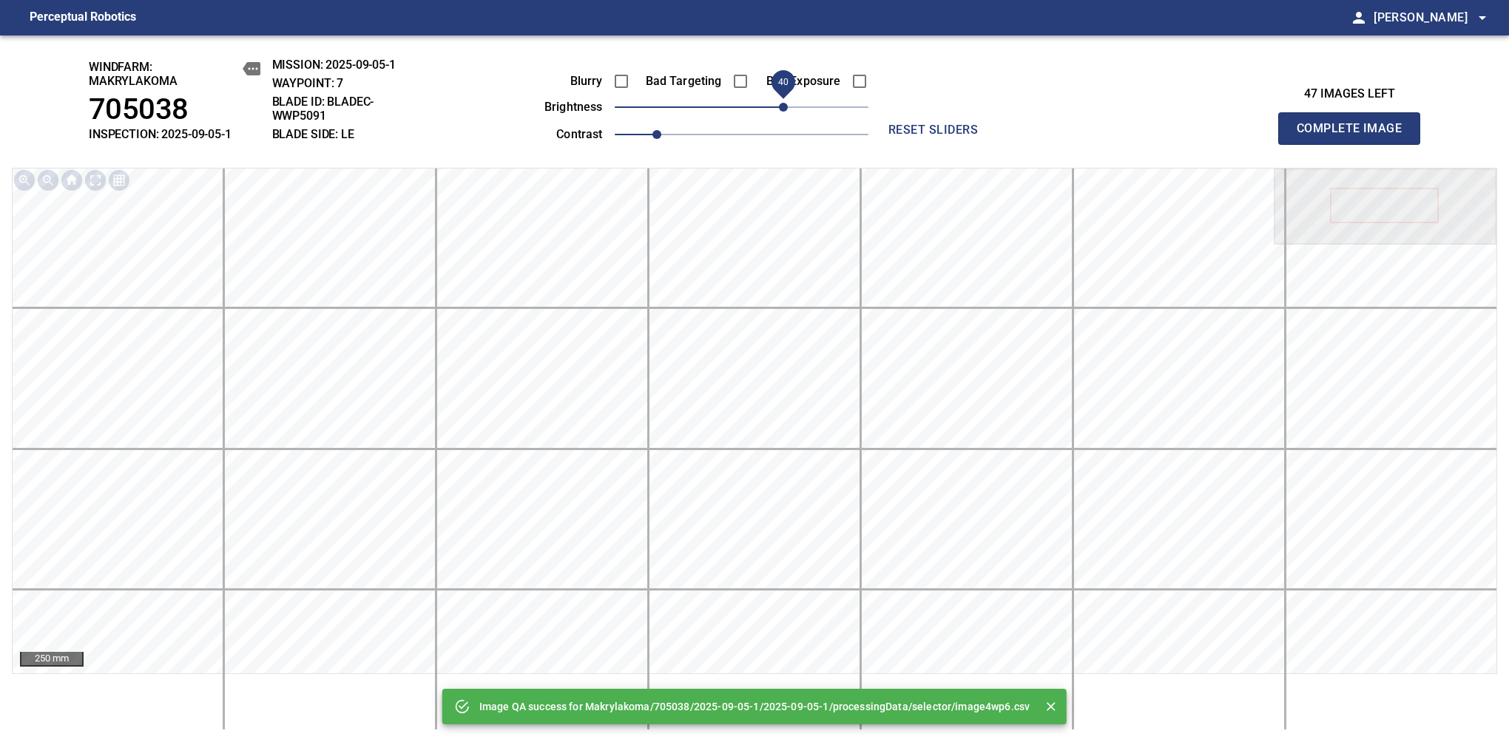
drag, startPoint x: 768, startPoint y: 109, endPoint x: 787, endPoint y: 106, distance: 18.6
click at [787, 106] on span "40" at bounding box center [783, 107] width 9 height 9
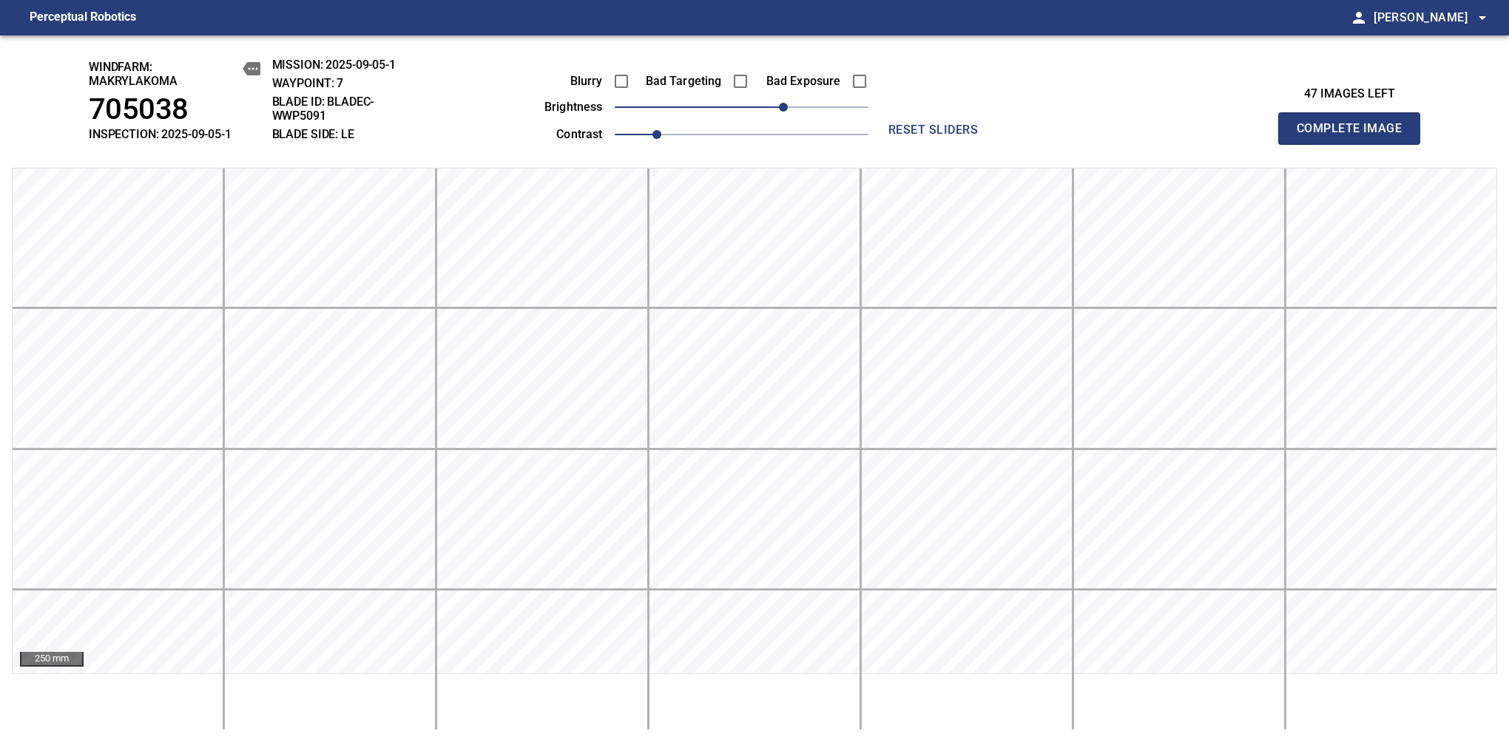
click at [1355, 136] on span "Complete Image" at bounding box center [1348, 128] width 109 height 21
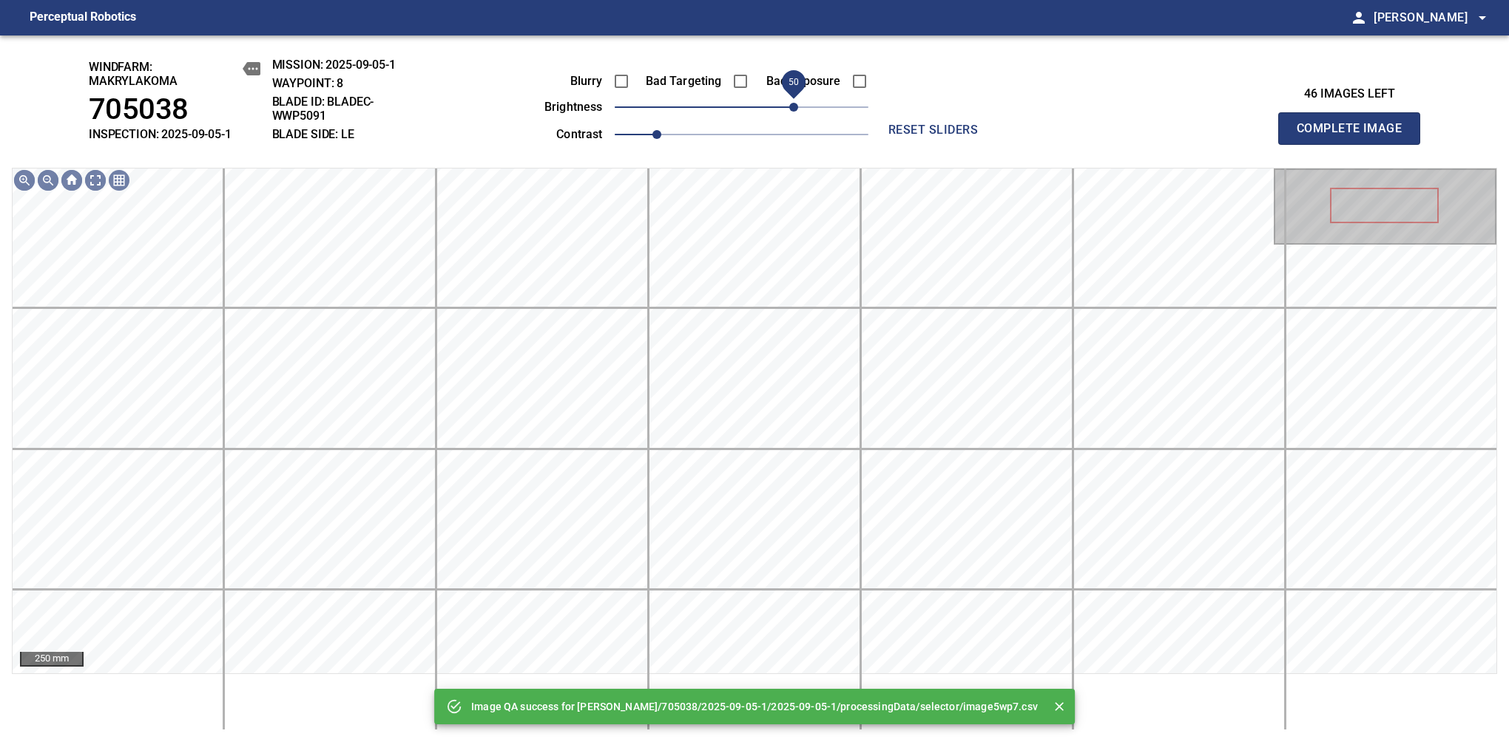
drag, startPoint x: 758, startPoint y: 106, endPoint x: 795, endPoint y: 111, distance: 37.2
click at [795, 111] on span "50" at bounding box center [742, 107] width 254 height 21
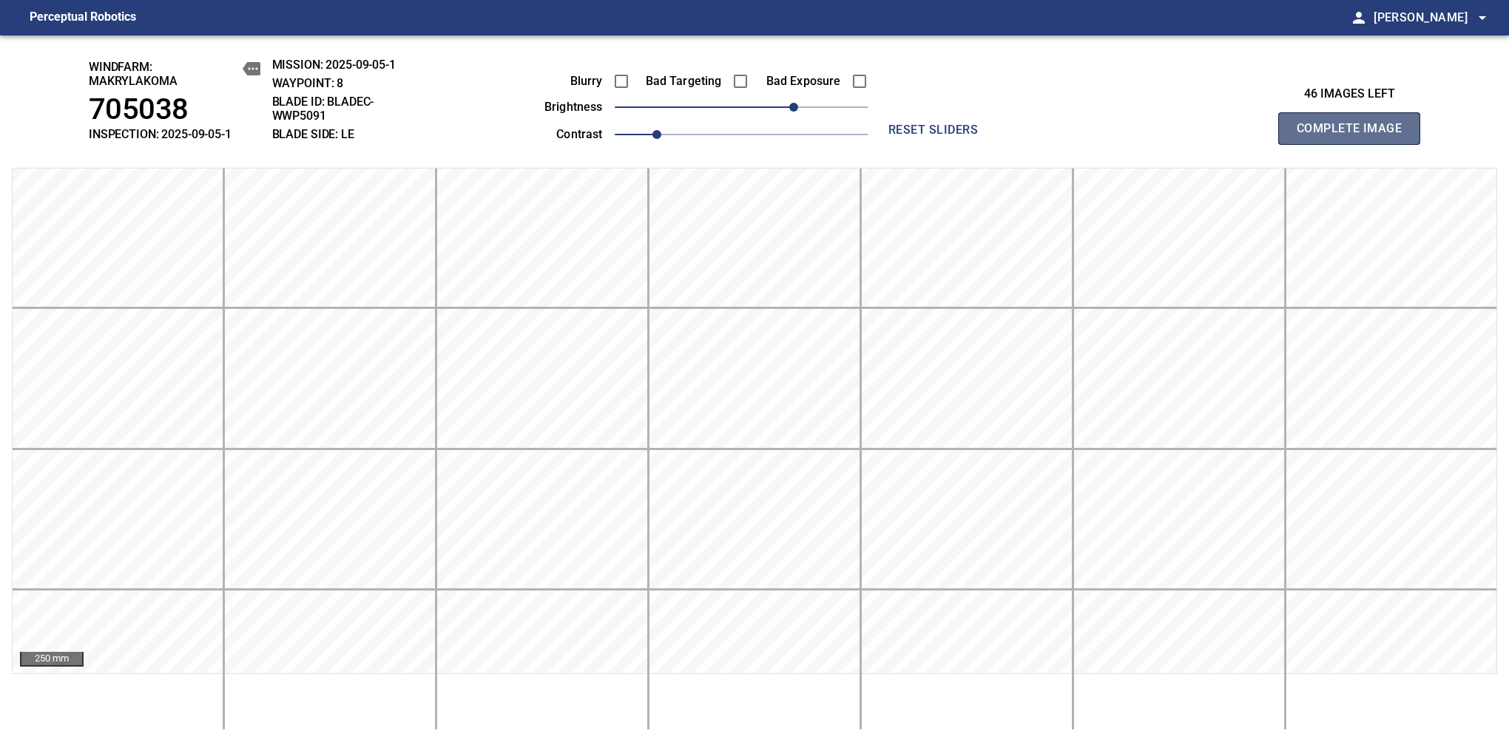
click at [1355, 136] on span "Complete Image" at bounding box center [1348, 128] width 109 height 21
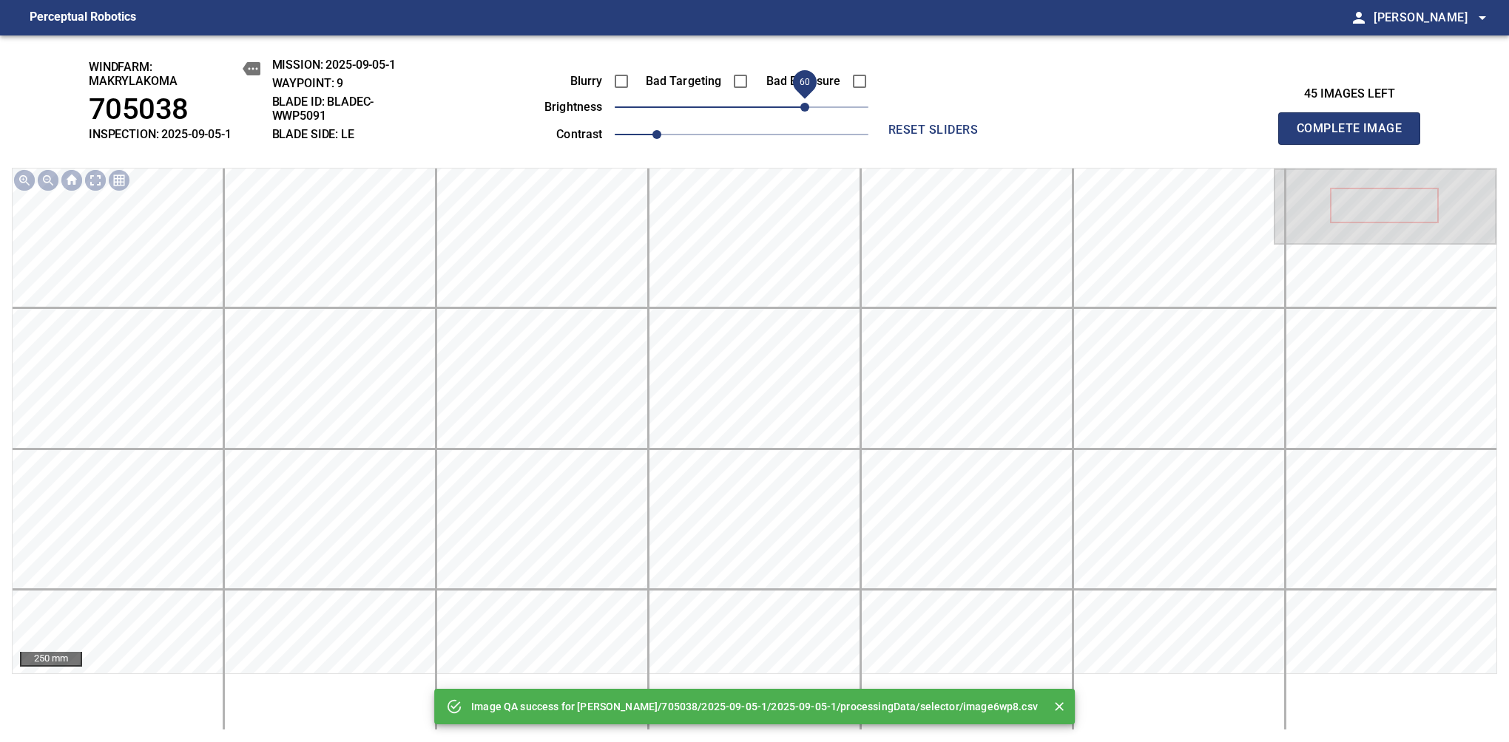
click at [799, 111] on span "60" at bounding box center [742, 107] width 254 height 21
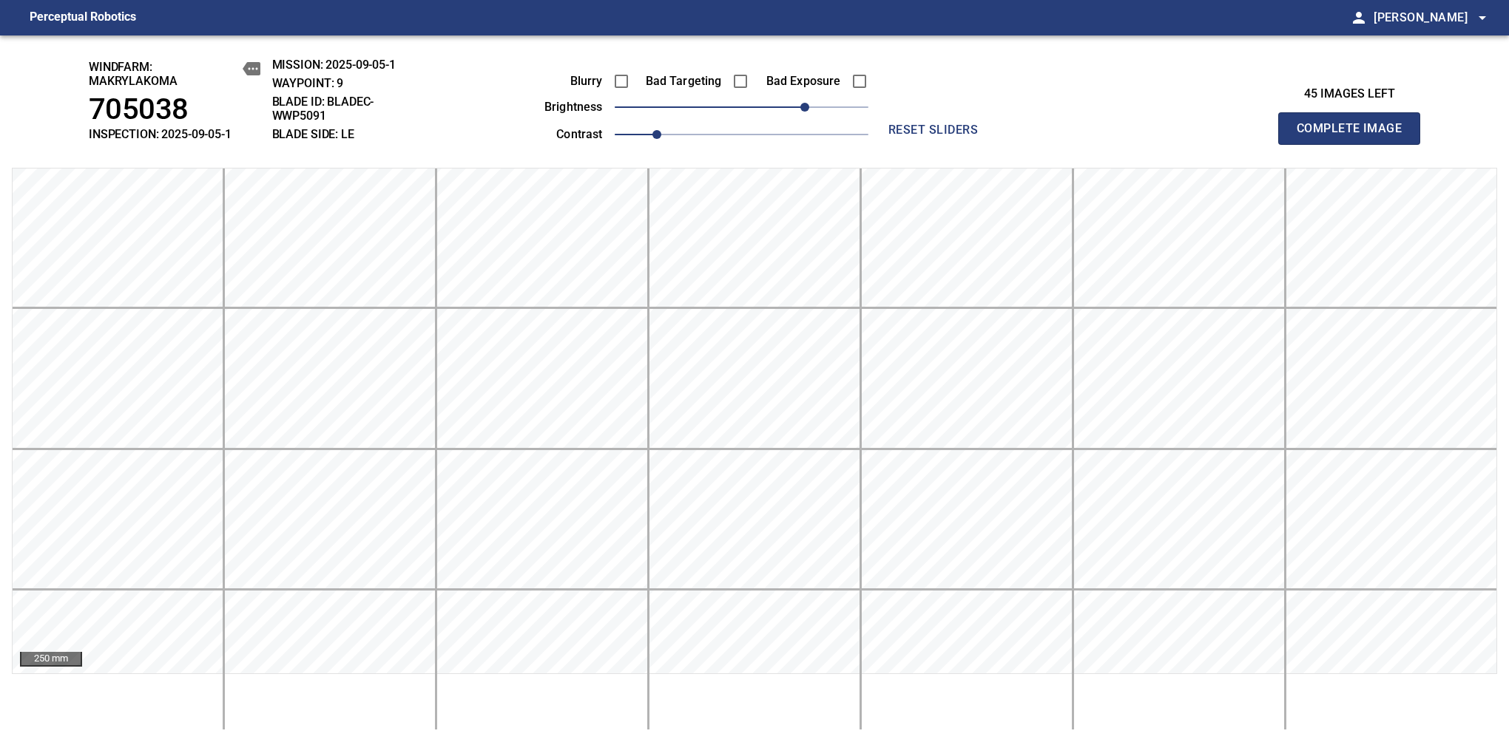
click at [1355, 136] on span "Complete Image" at bounding box center [1348, 128] width 109 height 21
click at [799, 113] on span "60" at bounding box center [742, 107] width 254 height 21
click at [1355, 136] on span "Complete Image" at bounding box center [1348, 128] width 109 height 21
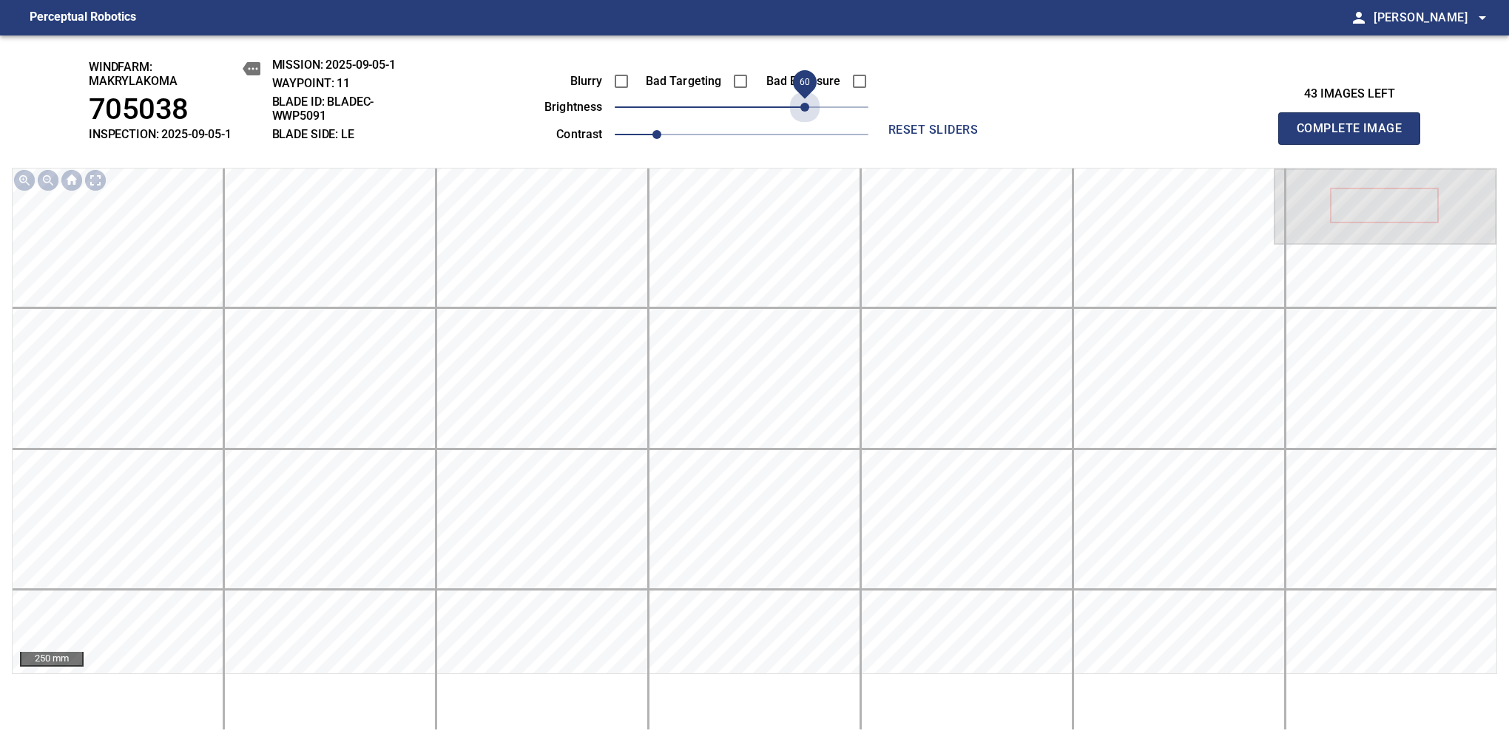
drag, startPoint x: 750, startPoint y: 106, endPoint x: 808, endPoint y: 127, distance: 61.3
click at [808, 127] on div "Blurry Bad Targeting Bad Exposure brightness 60 contrast 1" at bounding box center [689, 105] width 357 height 79
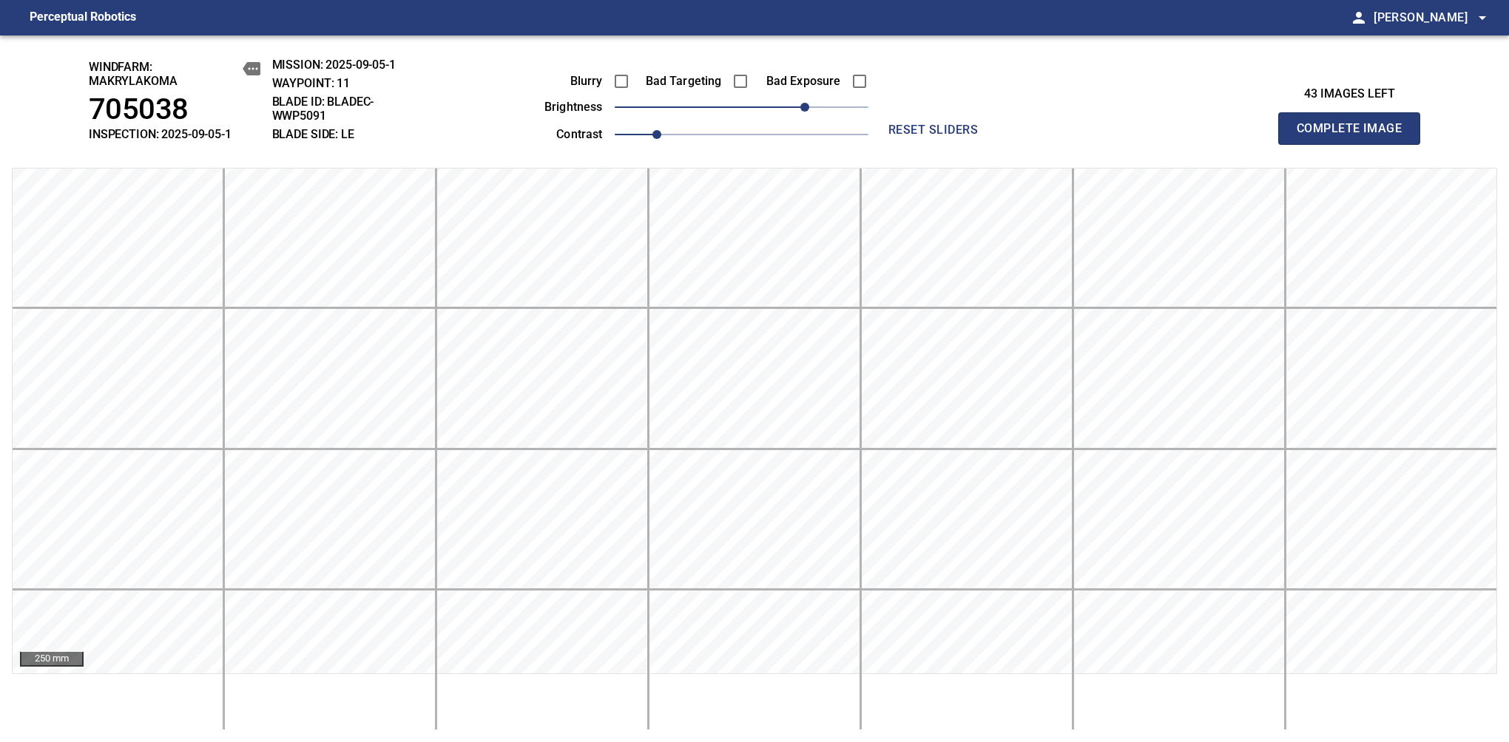
click at [1355, 136] on span "Complete Image" at bounding box center [1348, 128] width 109 height 21
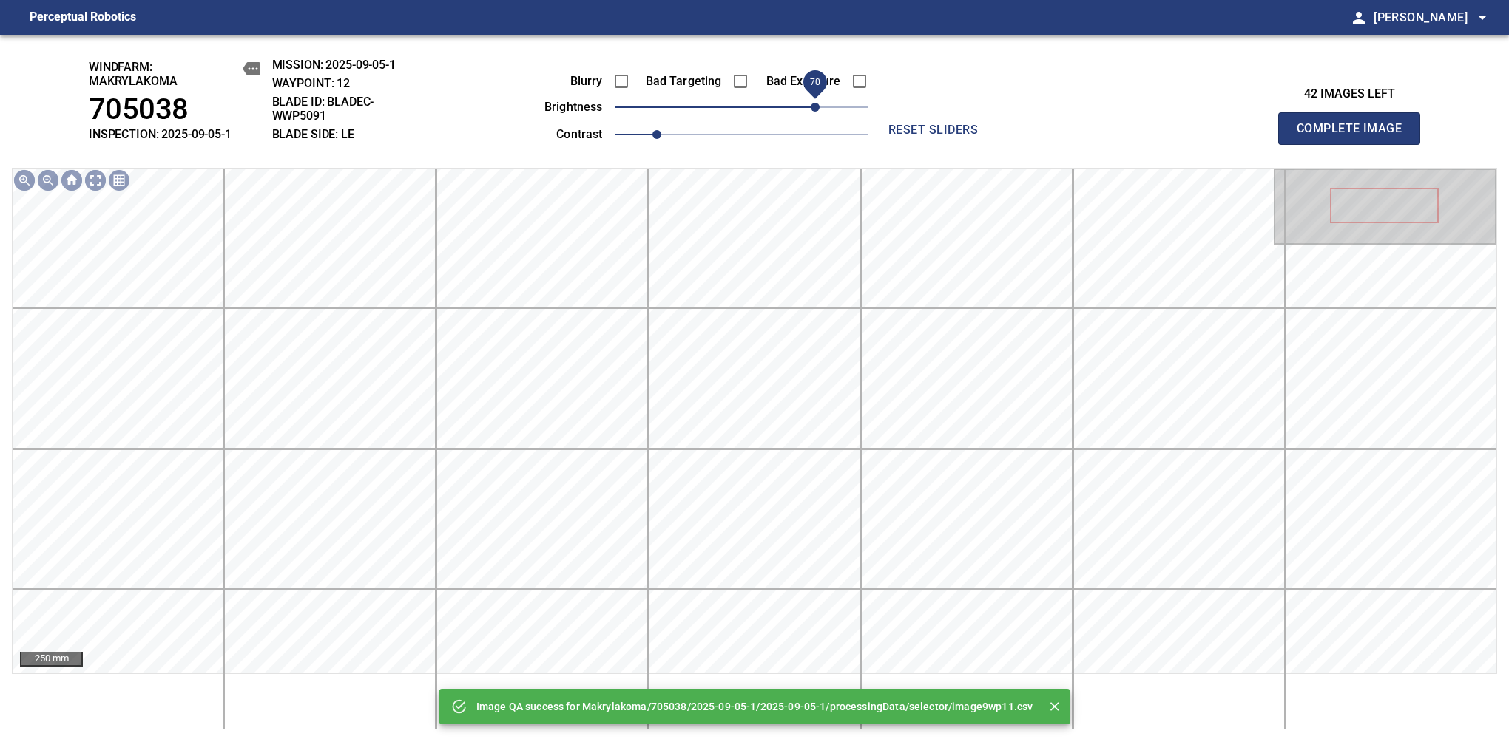
drag, startPoint x: 805, startPoint y: 112, endPoint x: 813, endPoint y: 98, distance: 15.2
click at [813, 98] on span "70" at bounding box center [742, 107] width 254 height 21
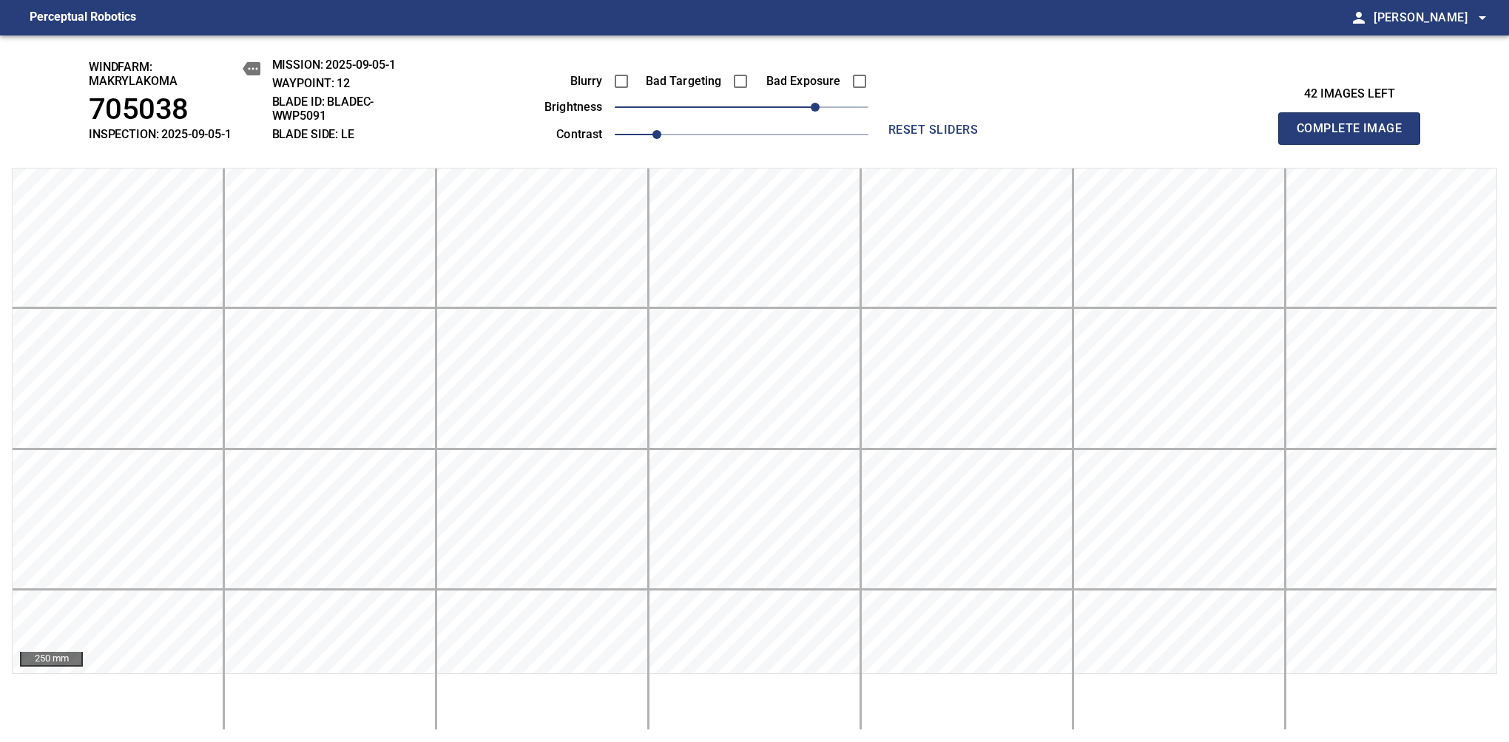
click at [1355, 136] on span "Complete Image" at bounding box center [1348, 128] width 109 height 21
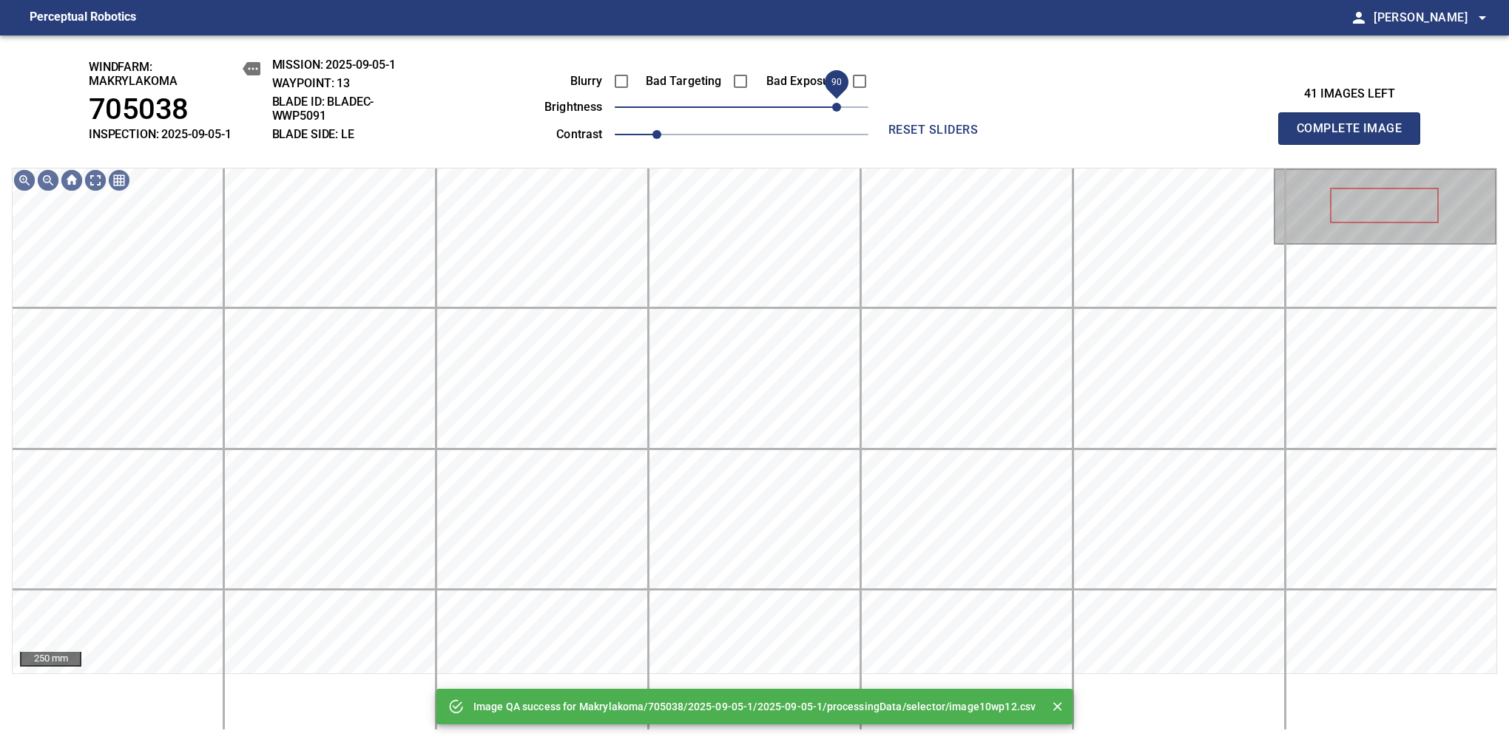
drag, startPoint x: 756, startPoint y: 104, endPoint x: 833, endPoint y: 98, distance: 77.8
click at [833, 103] on span "90" at bounding box center [836, 107] width 9 height 9
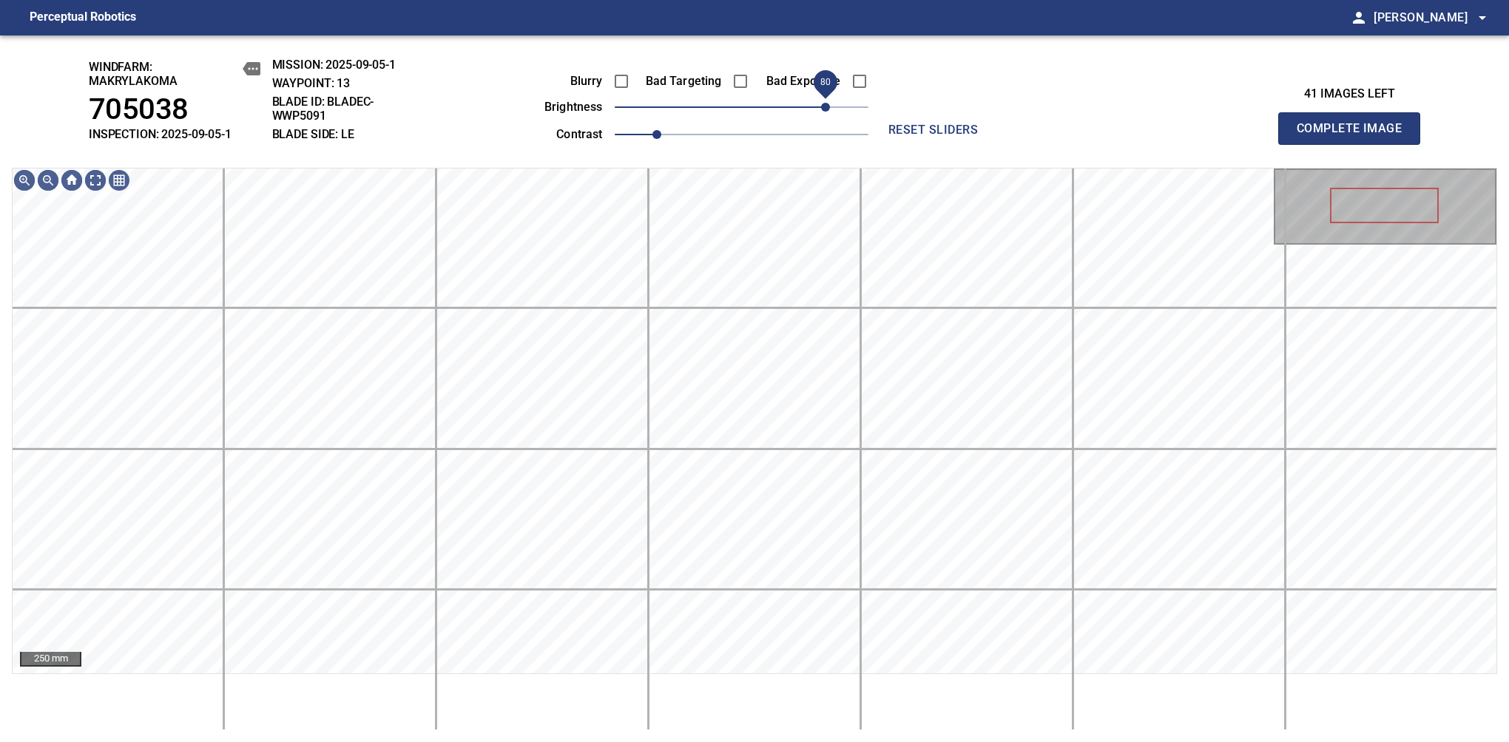
drag, startPoint x: 833, startPoint y: 98, endPoint x: 825, endPoint y: 106, distance: 11.5
click at [825, 106] on span "80" at bounding box center [825, 107] width 9 height 9
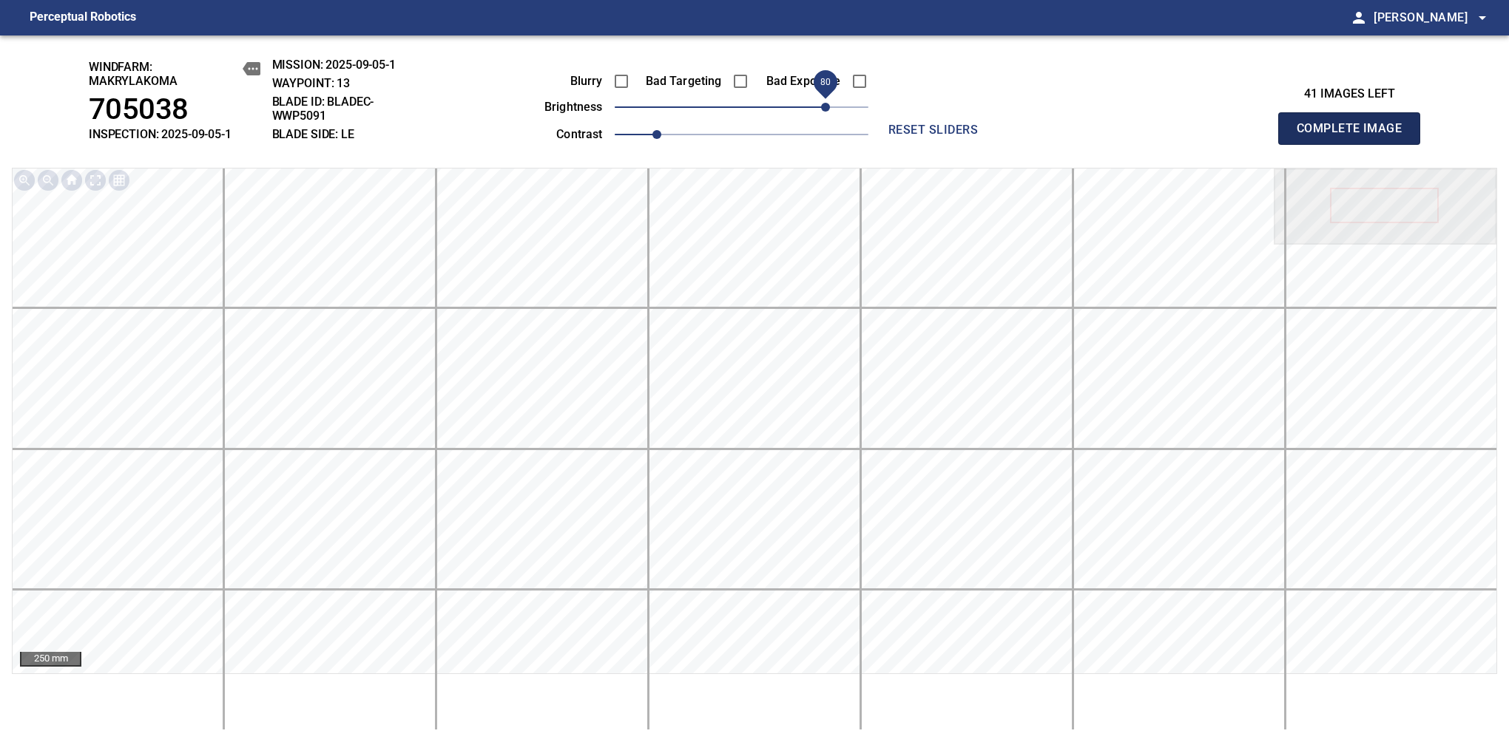
click at [1355, 136] on span "Complete Image" at bounding box center [1348, 128] width 109 height 21
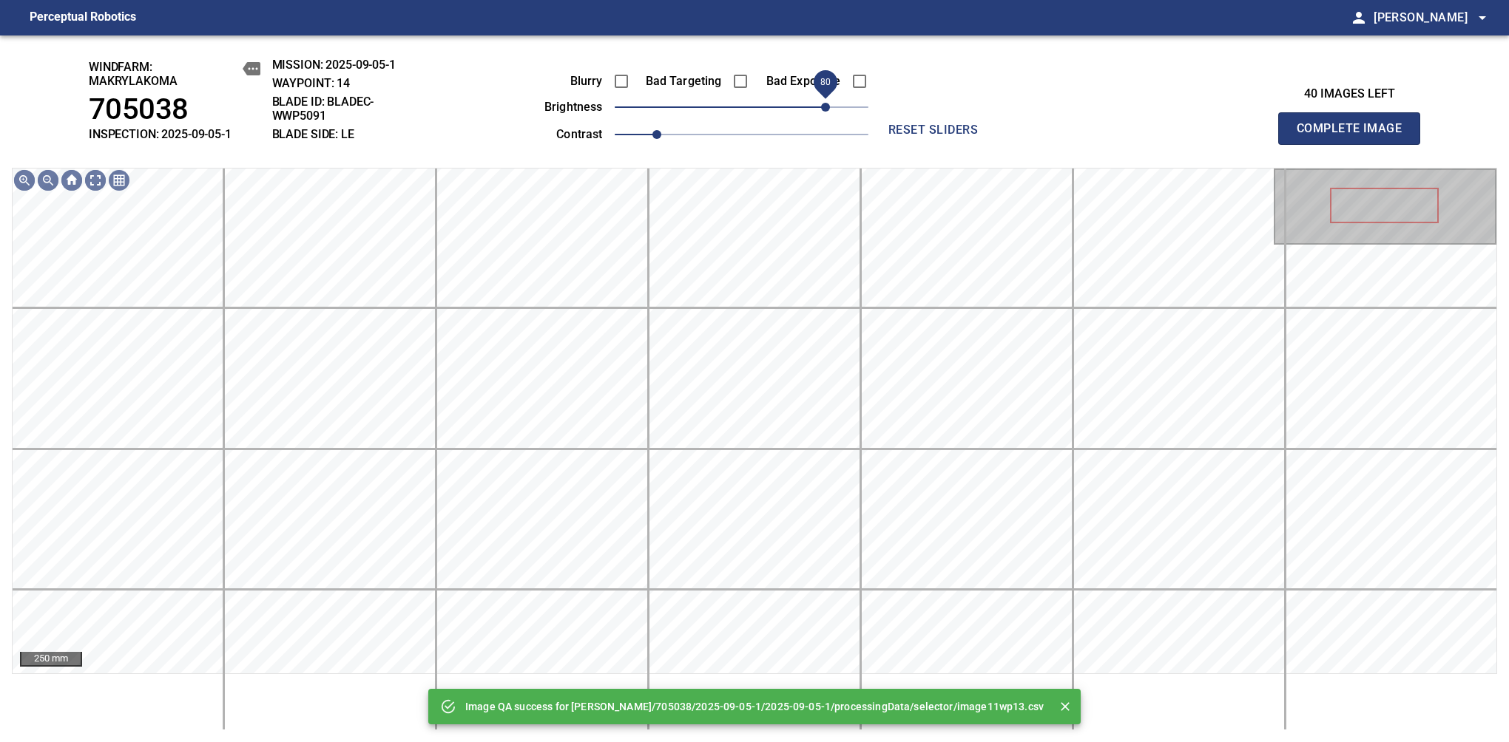
drag, startPoint x: 768, startPoint y: 114, endPoint x: 825, endPoint y: 109, distance: 57.1
click at [825, 109] on span "80" at bounding box center [742, 107] width 254 height 21
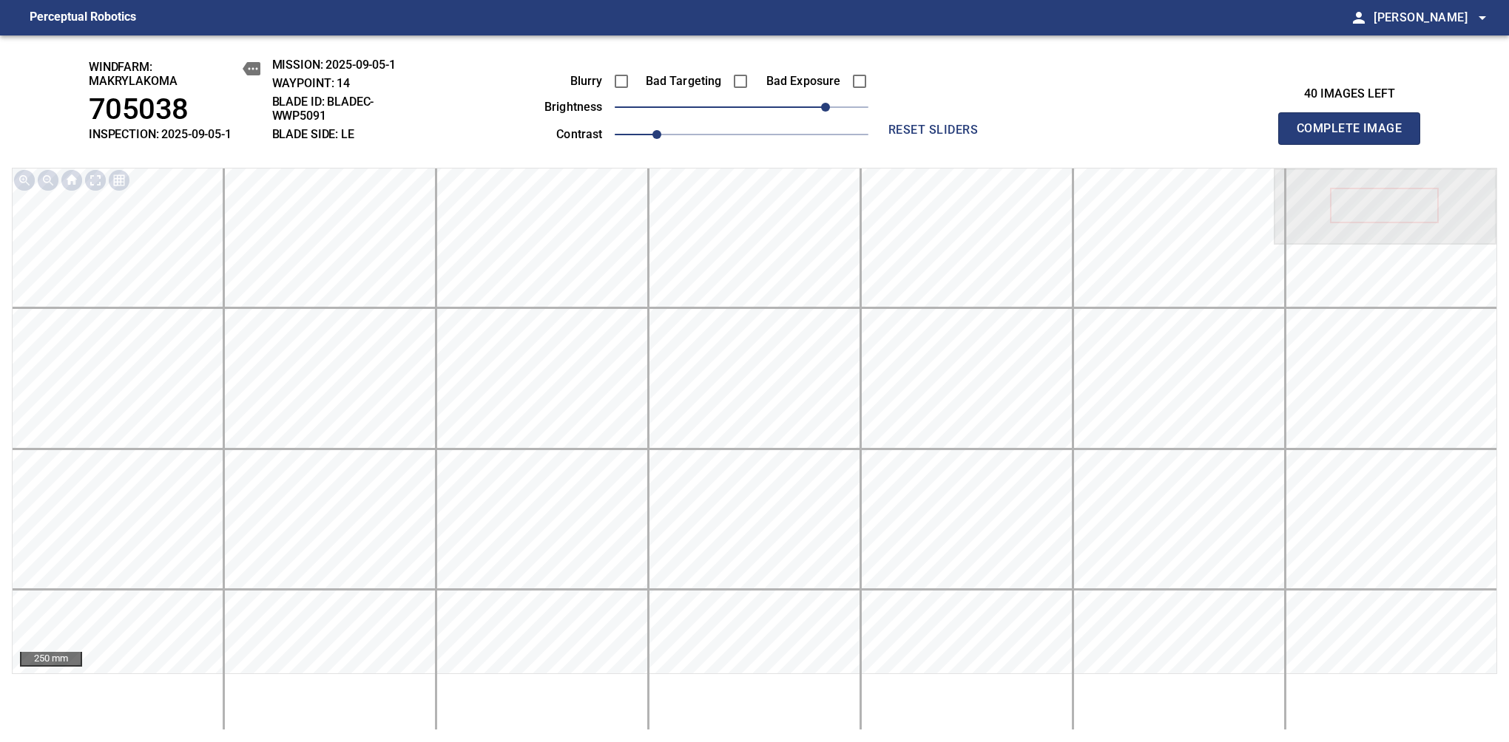
click at [1355, 136] on span "Complete Image" at bounding box center [1348, 128] width 109 height 21
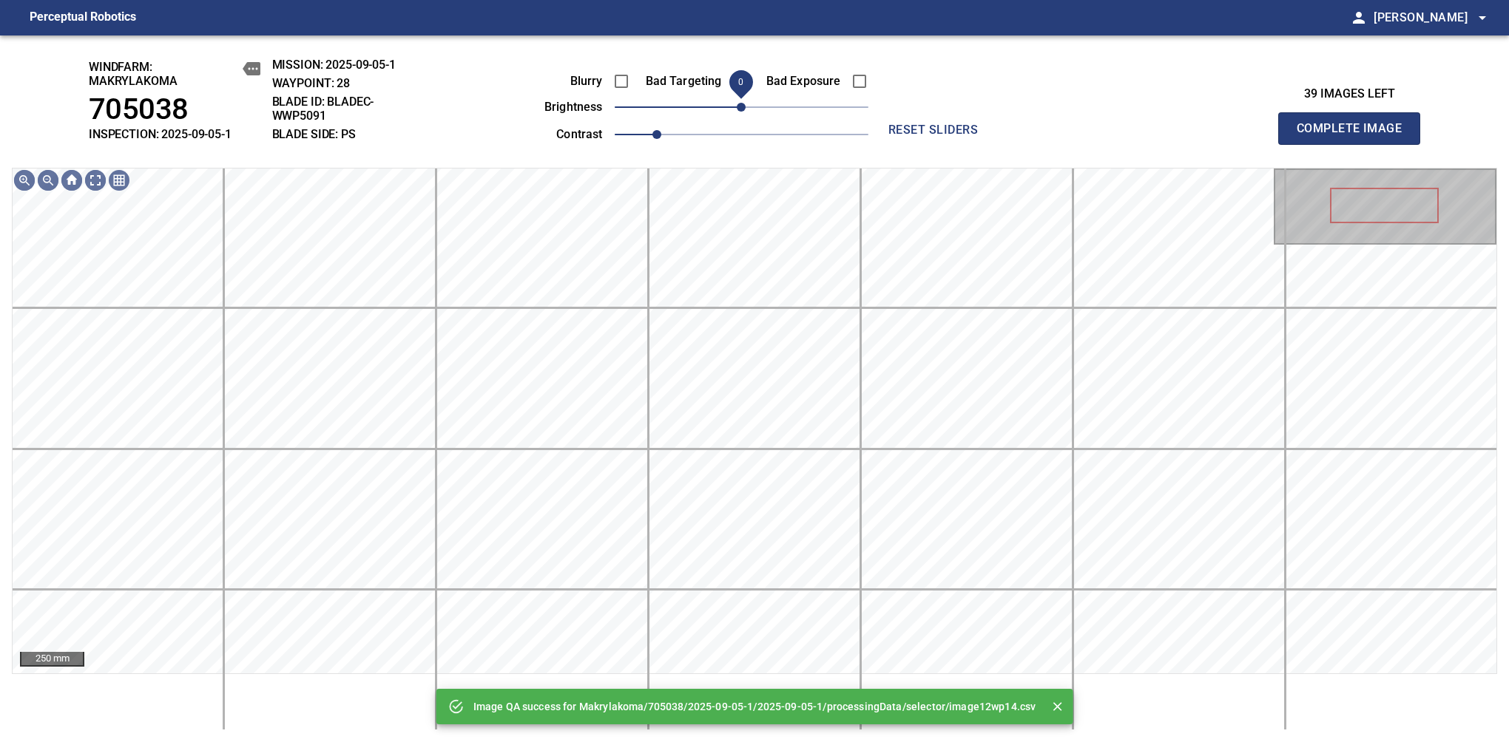
click at [745, 109] on span "0" at bounding box center [741, 107] width 9 height 9
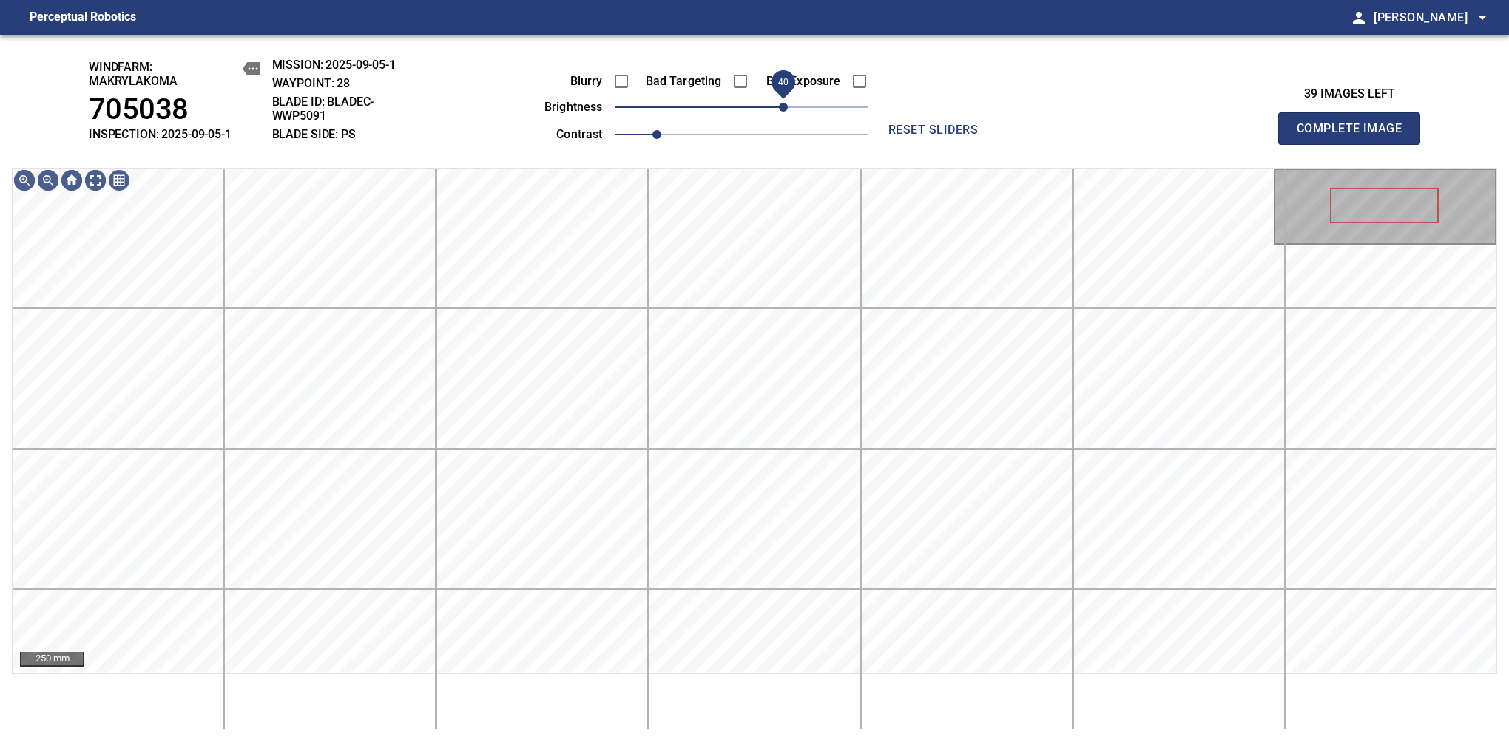
drag, startPoint x: 748, startPoint y: 109, endPoint x: 784, endPoint y: 101, distance: 36.4
click at [784, 103] on span "40" at bounding box center [783, 107] width 9 height 9
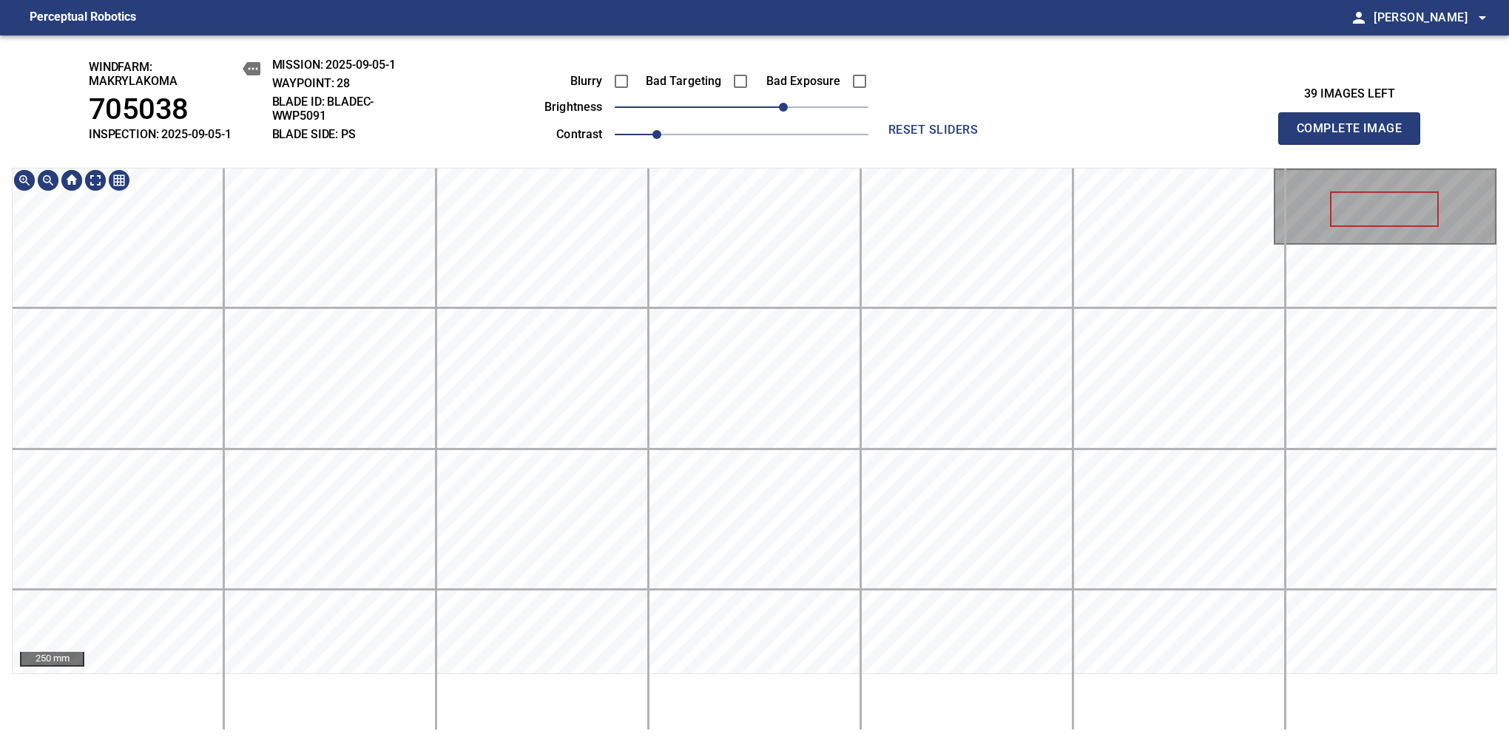
click at [802, 130] on div "windfarm: Makrylakoma 705038 INSPECTION: 2025-09-05-1 MISSION: 2025-09-05-1 WAY…" at bounding box center [754, 388] width 1509 height 707
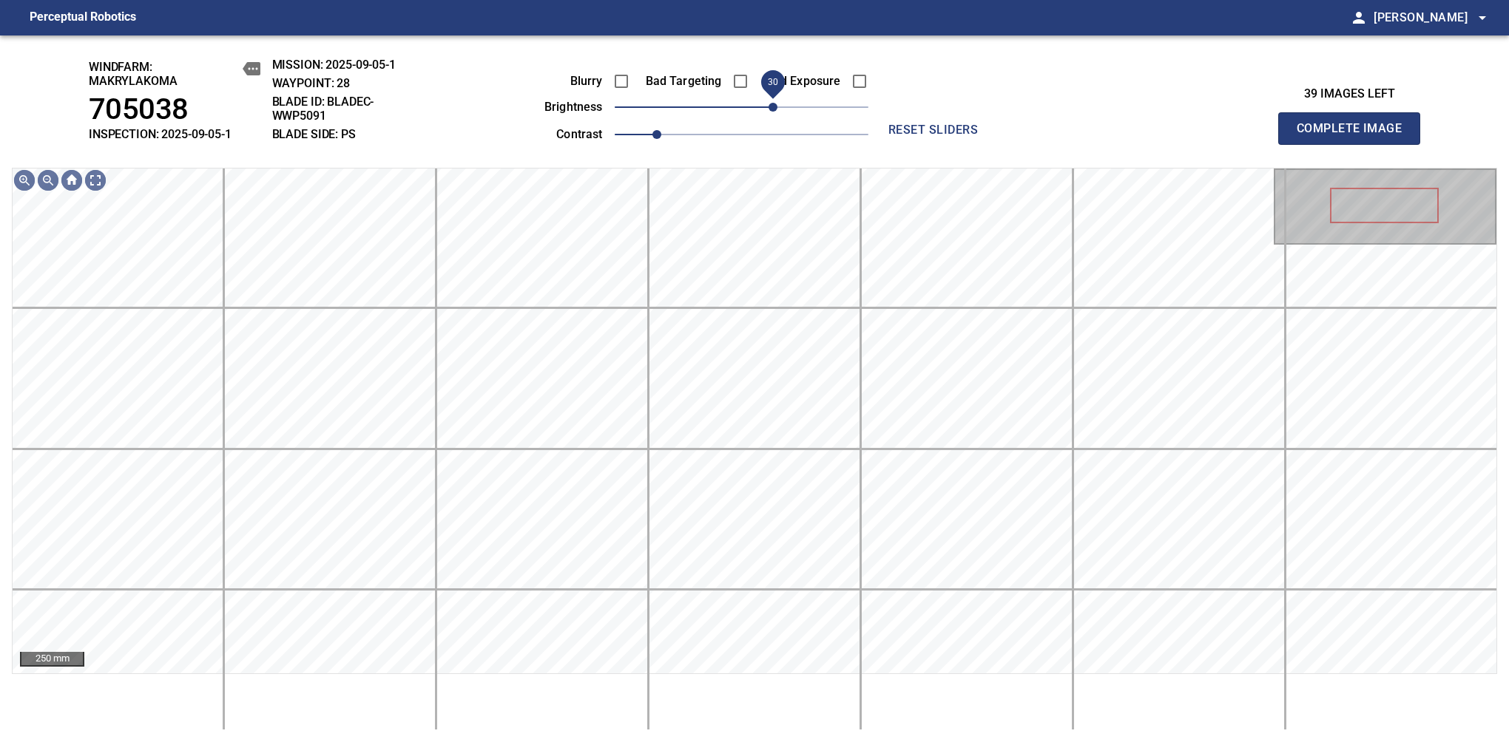
drag, startPoint x: 779, startPoint y: 106, endPoint x: 772, endPoint y: 109, distance: 8.0
click at [772, 109] on span "30" at bounding box center [772, 107] width 9 height 9
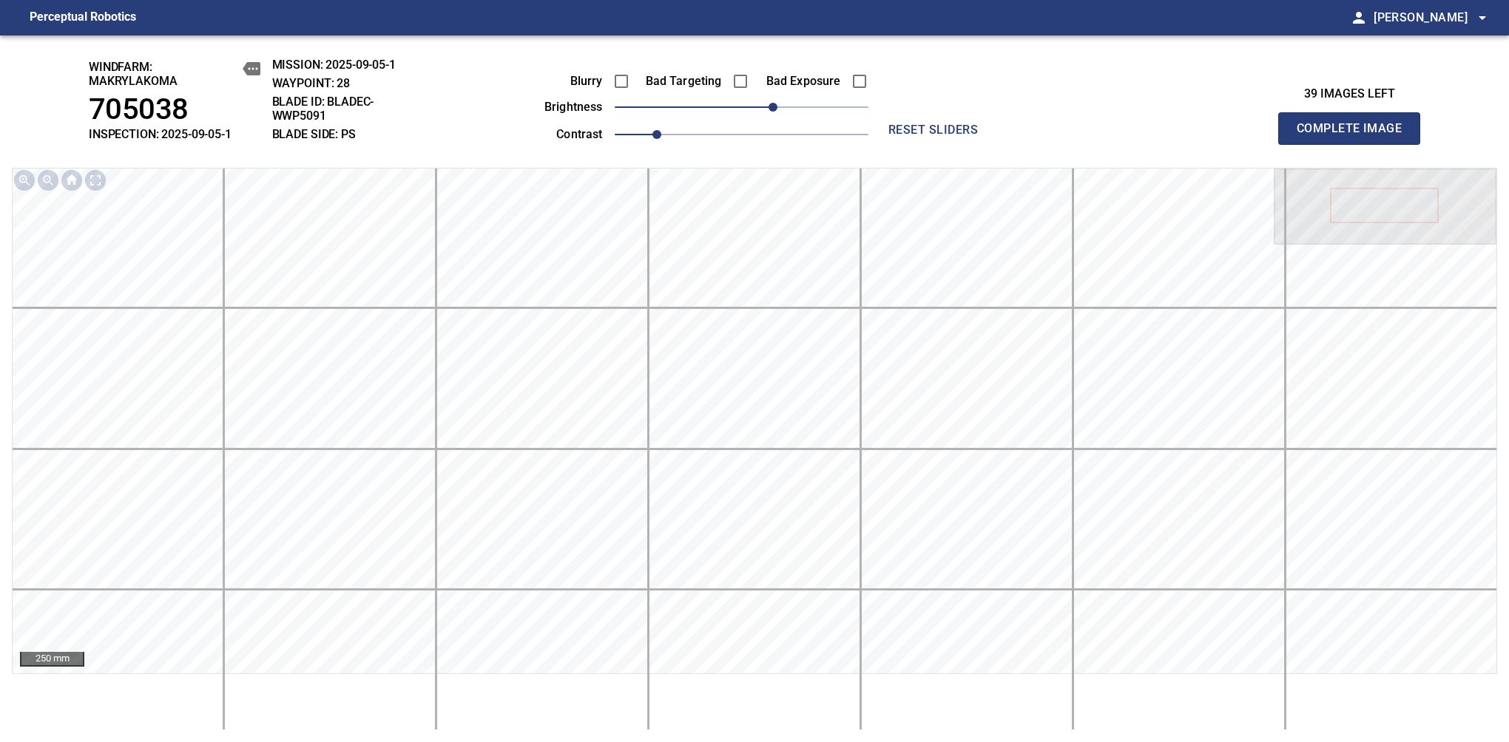
click at [1355, 136] on span "Complete Image" at bounding box center [1348, 128] width 109 height 21
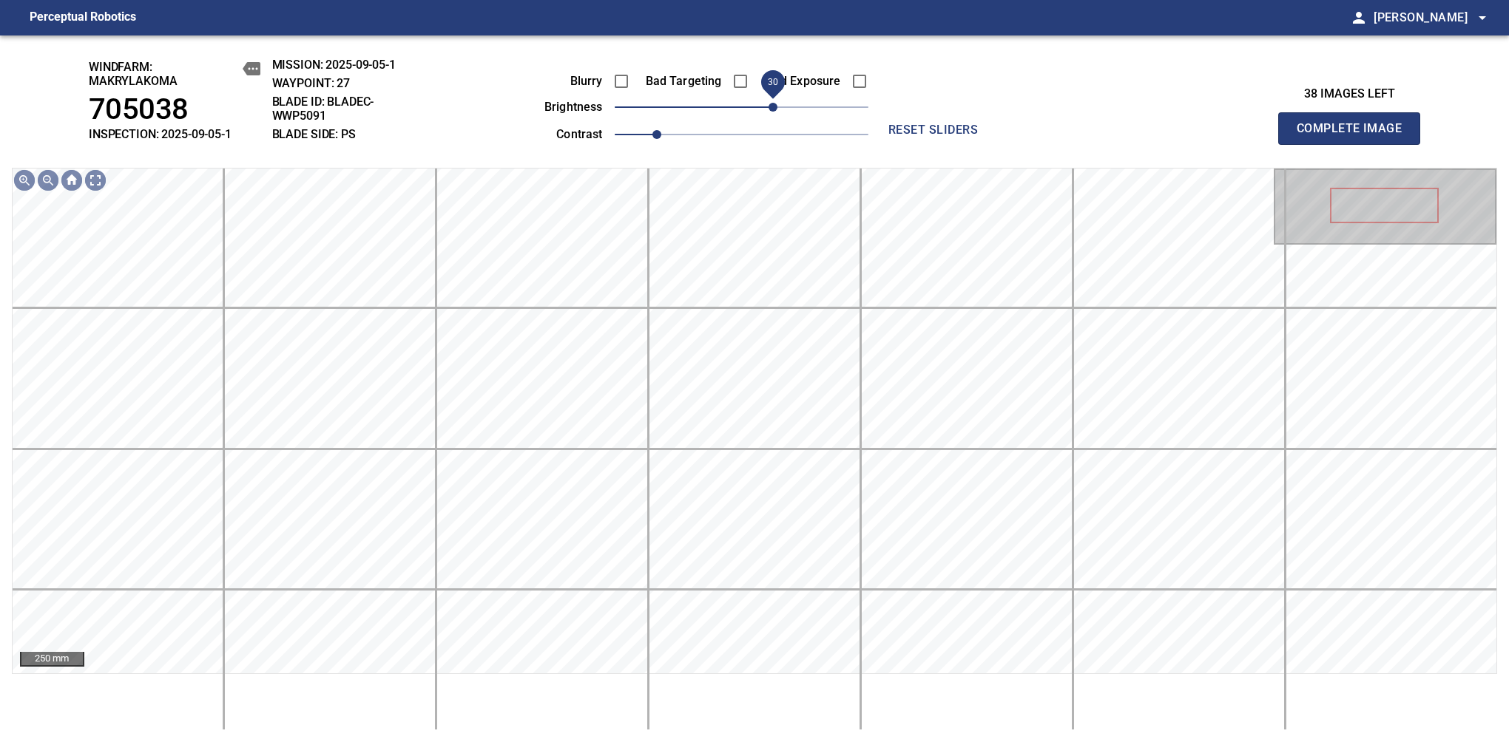
click at [772, 112] on span "30" at bounding box center [772, 107] width 9 height 9
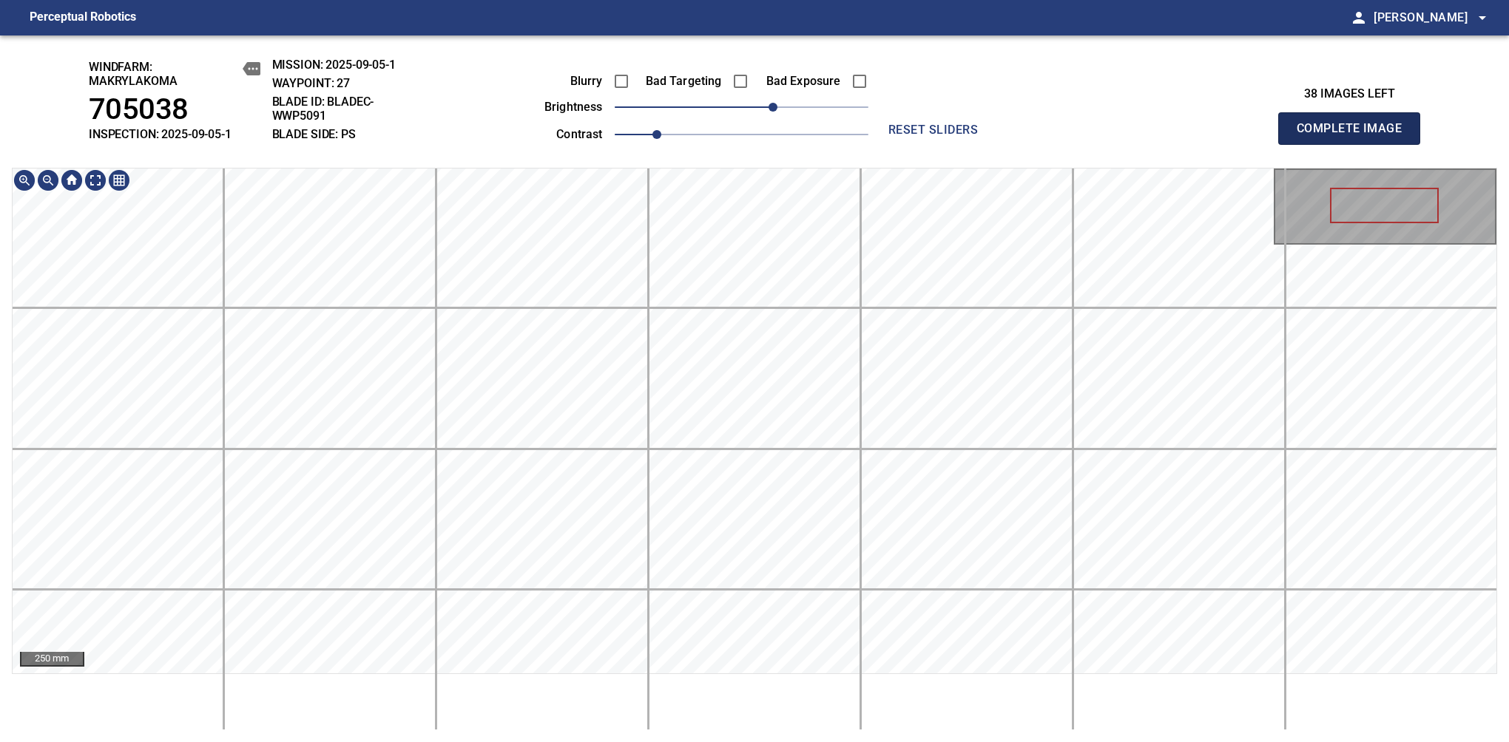
click at [1355, 136] on span "Complete Image" at bounding box center [1348, 128] width 109 height 21
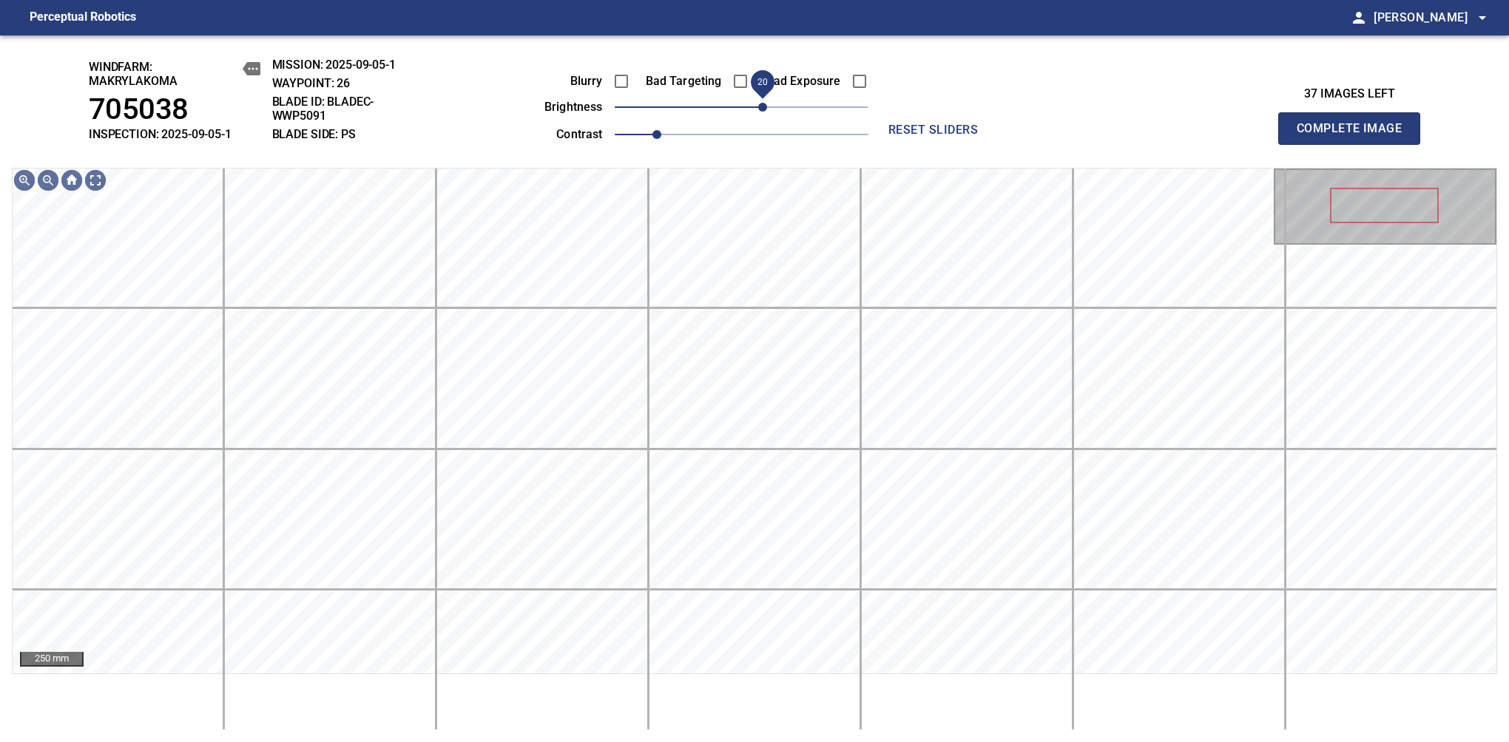
drag, startPoint x: 738, startPoint y: 117, endPoint x: 764, endPoint y: 109, distance: 27.1
click at [764, 109] on span "20" at bounding box center [762, 107] width 9 height 9
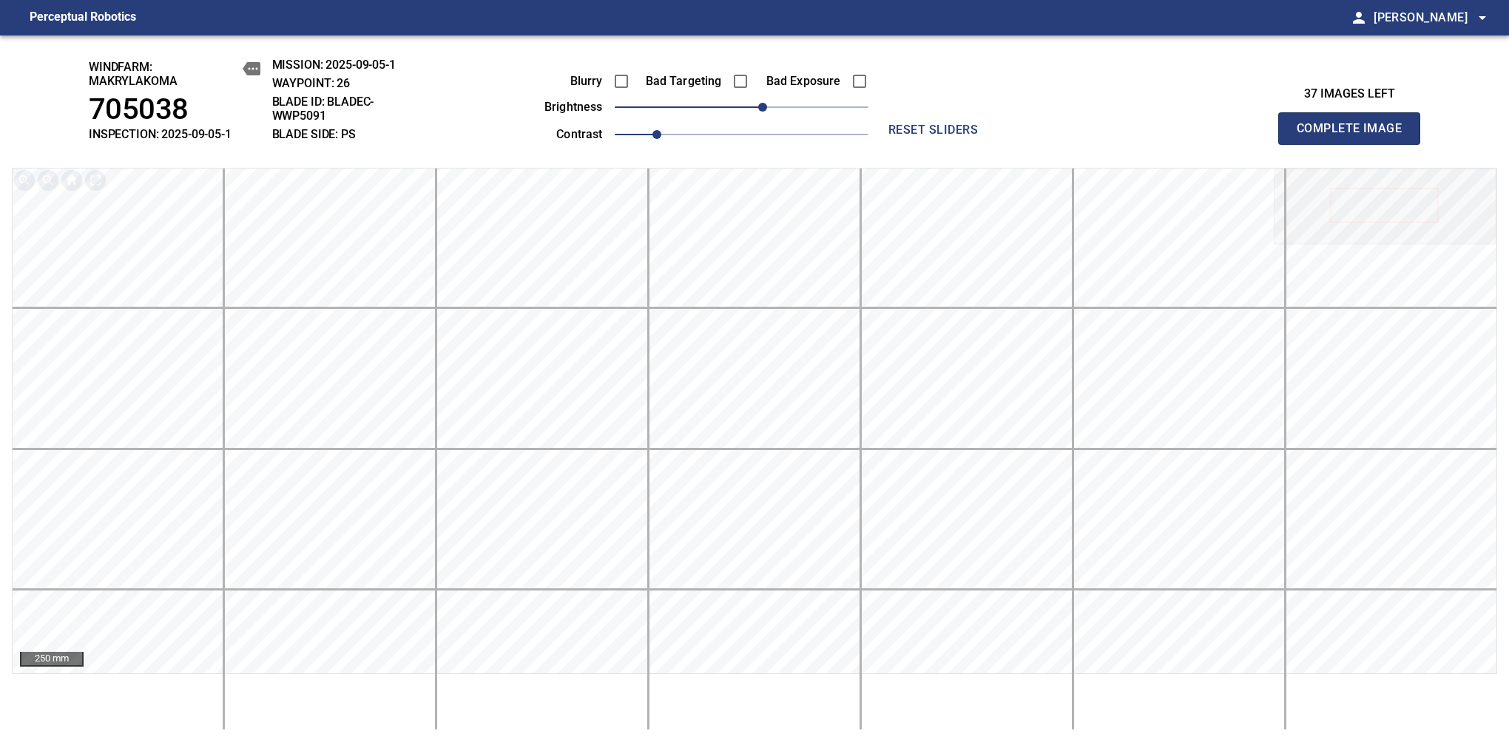
click at [1355, 136] on span "Complete Image" at bounding box center [1348, 128] width 109 height 21
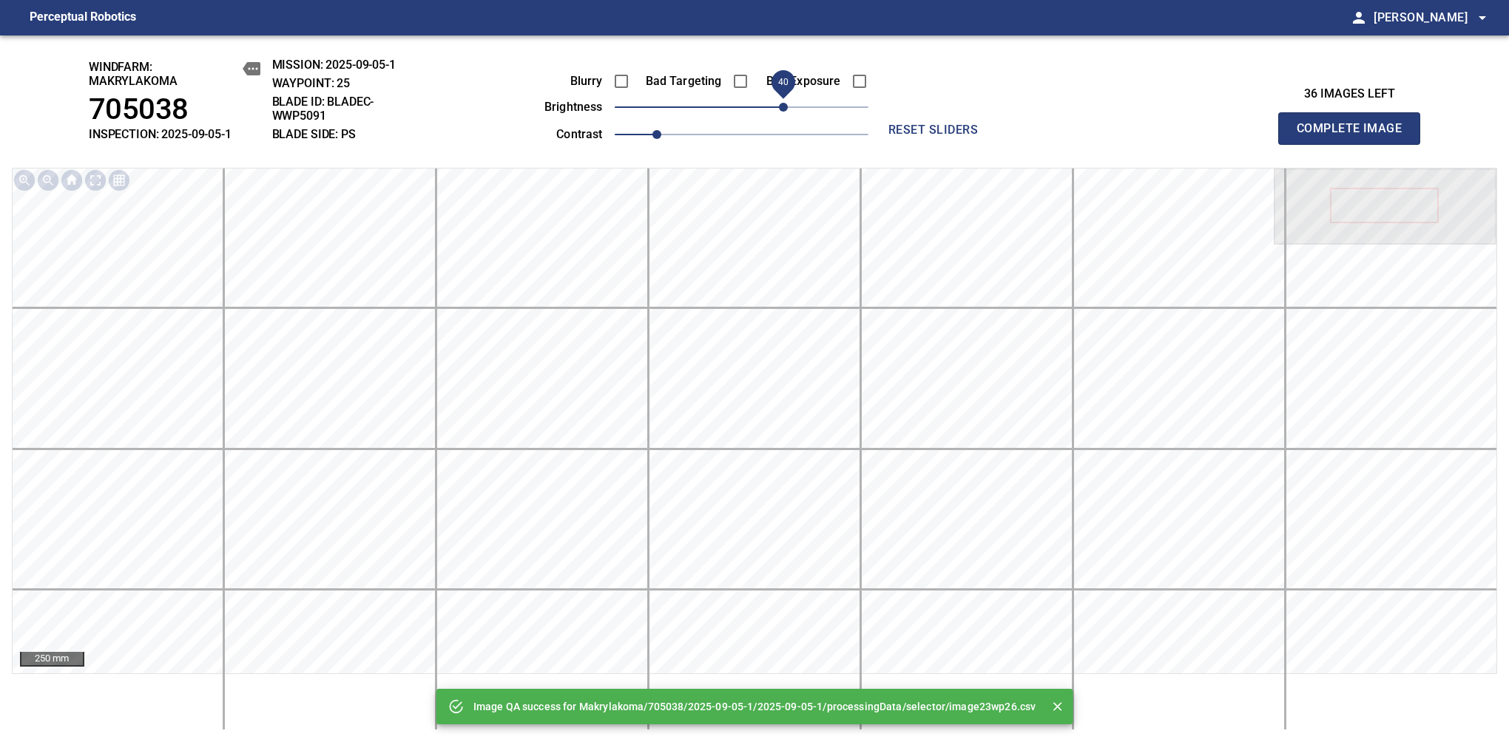
drag, startPoint x: 743, startPoint y: 112, endPoint x: 779, endPoint y: 113, distance: 36.3
click at [779, 112] on span "40" at bounding box center [783, 107] width 9 height 9
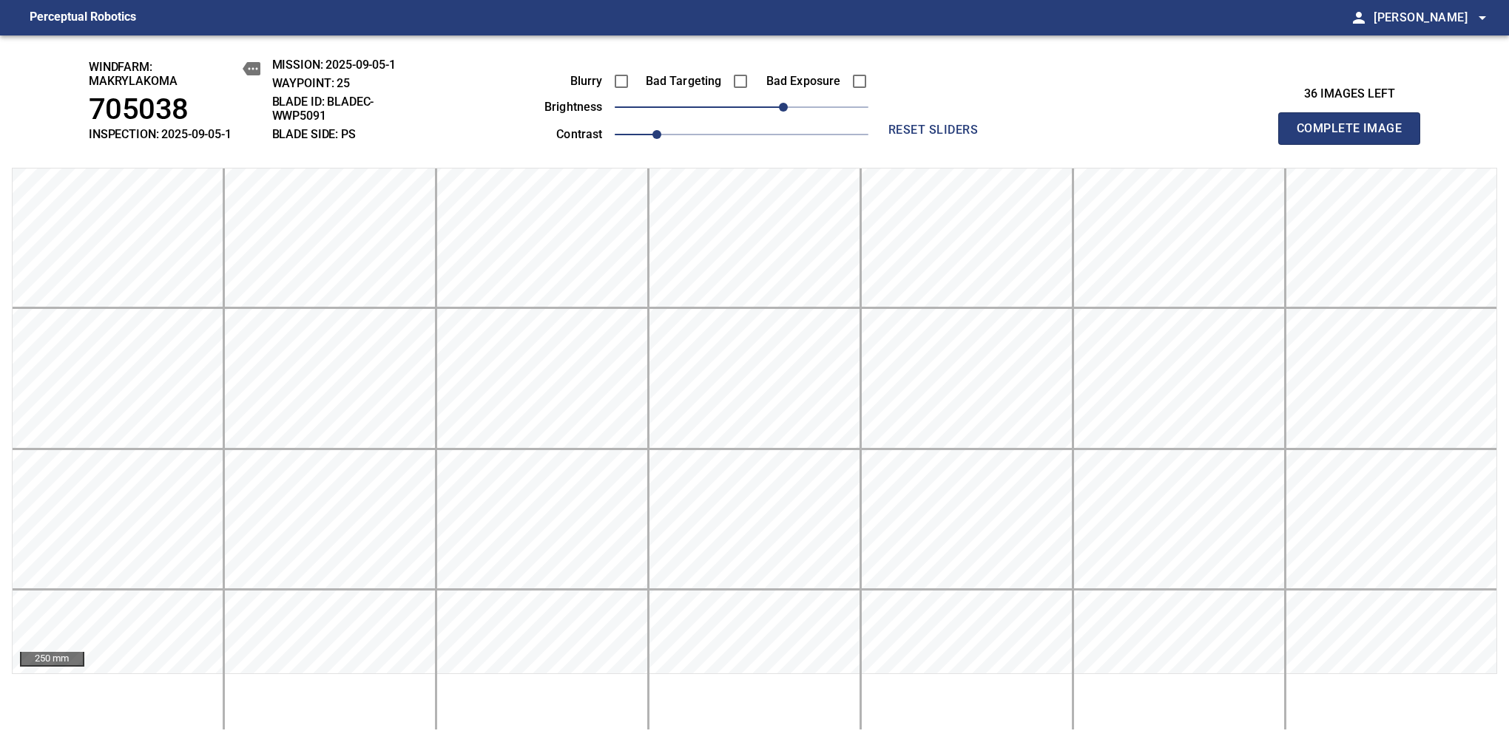
click at [1355, 136] on span "Complete Image" at bounding box center [1348, 128] width 109 height 21
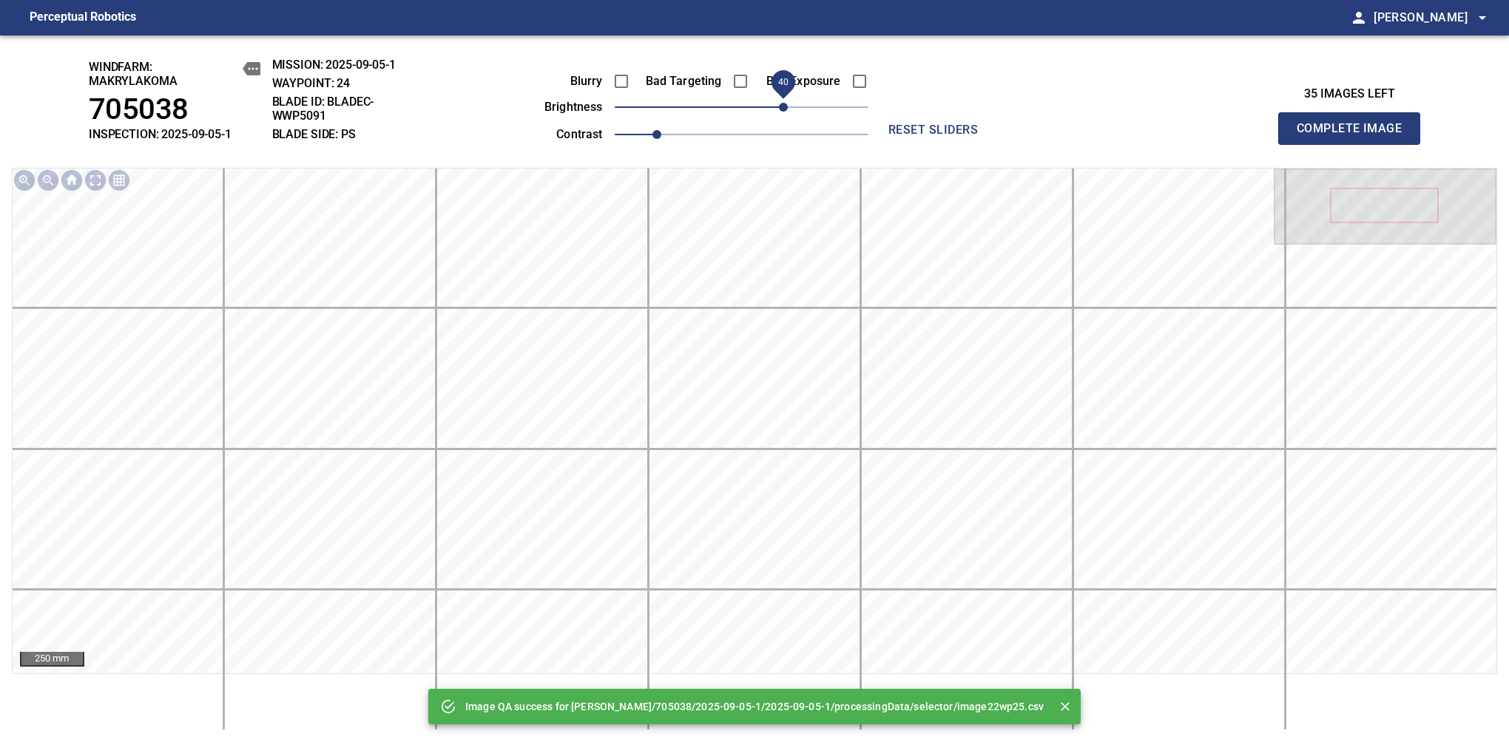
drag, startPoint x: 790, startPoint y: 111, endPoint x: 779, endPoint y: 111, distance: 10.4
click at [779, 111] on span "40" at bounding box center [742, 107] width 254 height 21
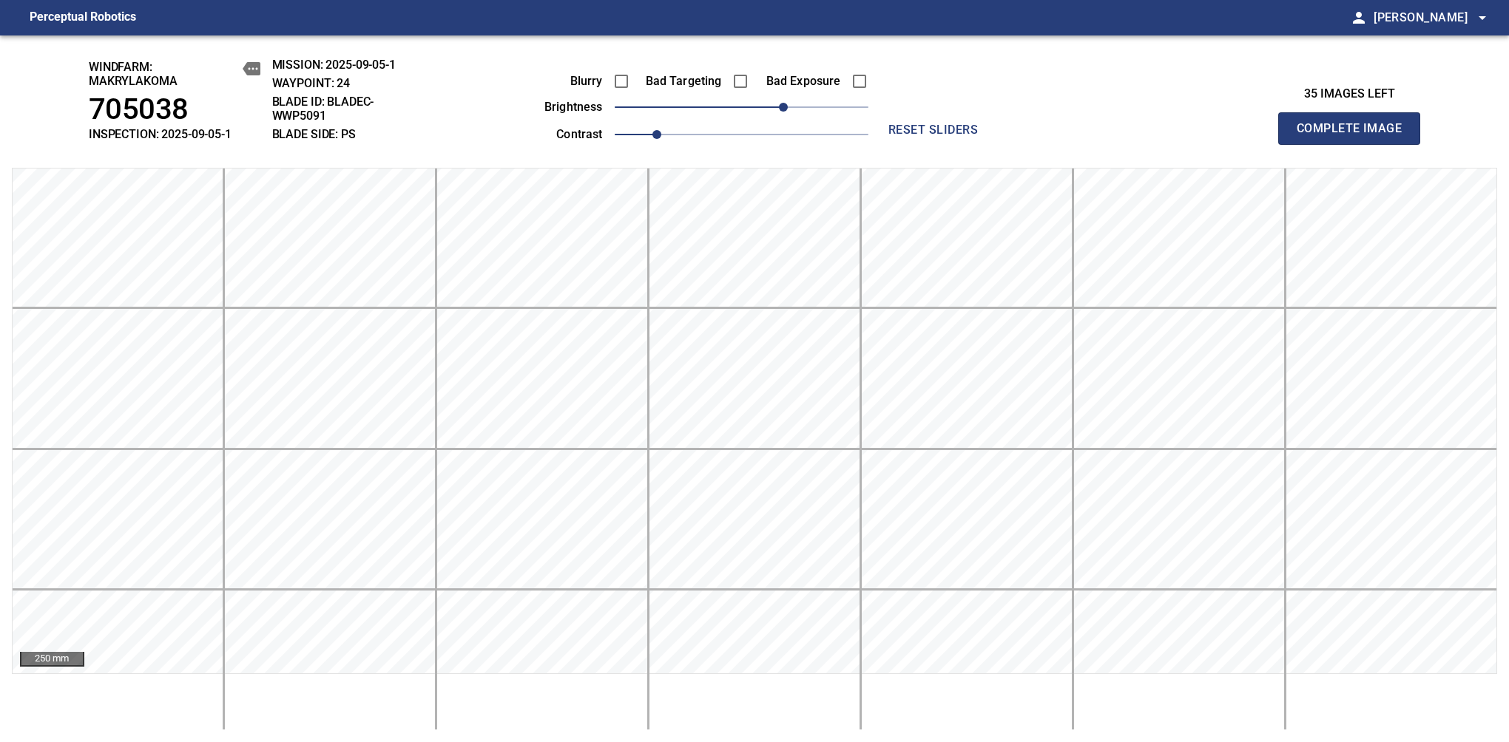
click at [1355, 136] on span "Complete Image" at bounding box center [1348, 128] width 109 height 21
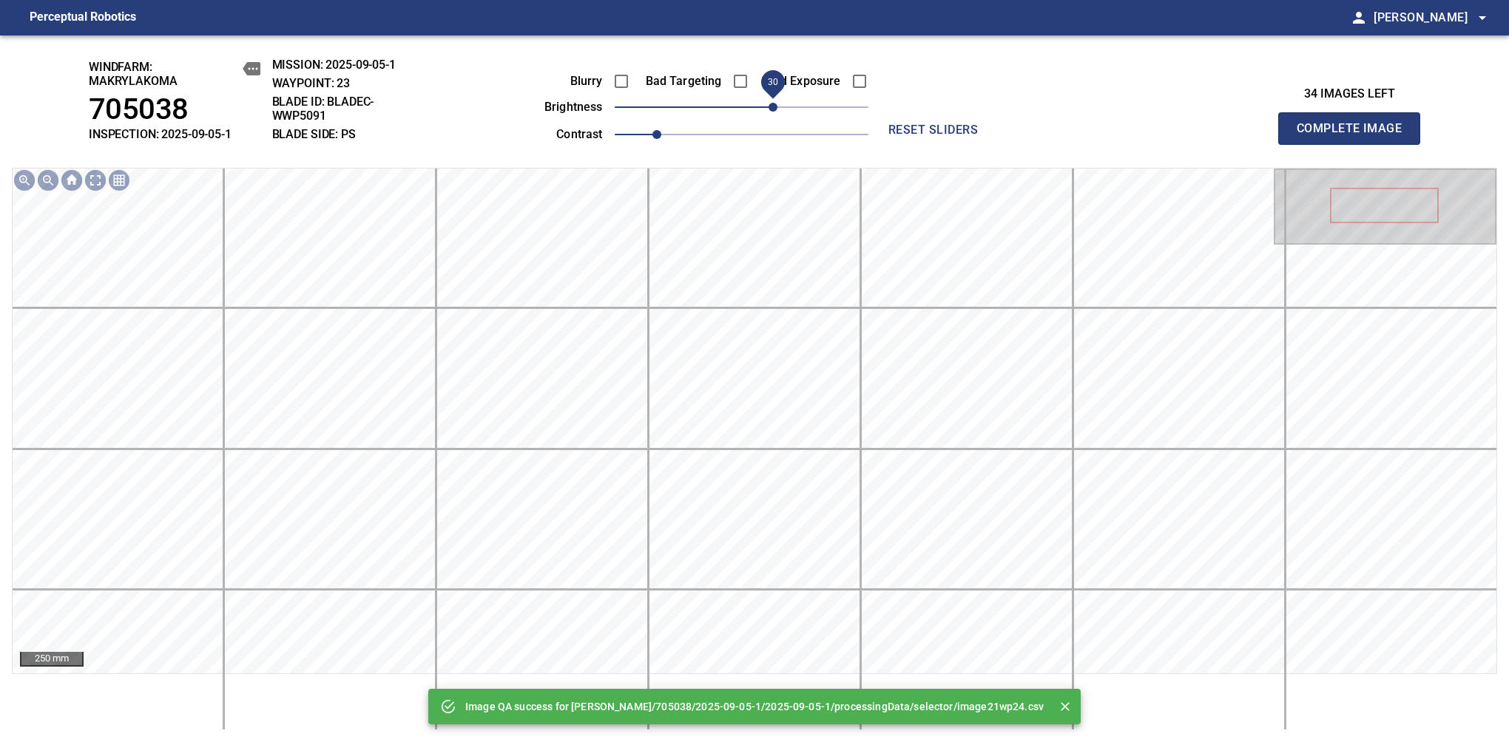
drag, startPoint x: 746, startPoint y: 111, endPoint x: 777, endPoint y: 115, distance: 31.4
click at [777, 112] on span "30" at bounding box center [772, 107] width 9 height 9
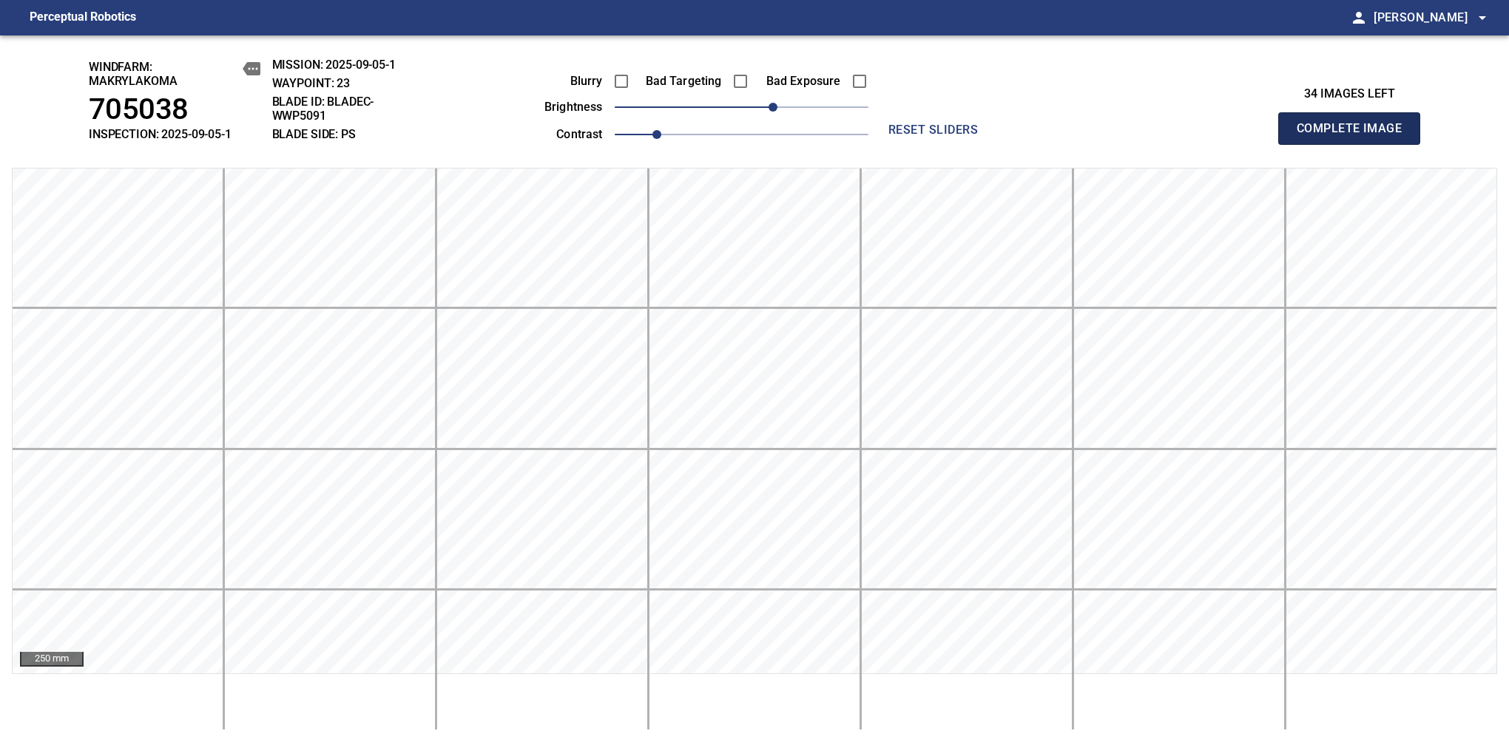
click at [1355, 136] on span "Complete Image" at bounding box center [1348, 128] width 109 height 21
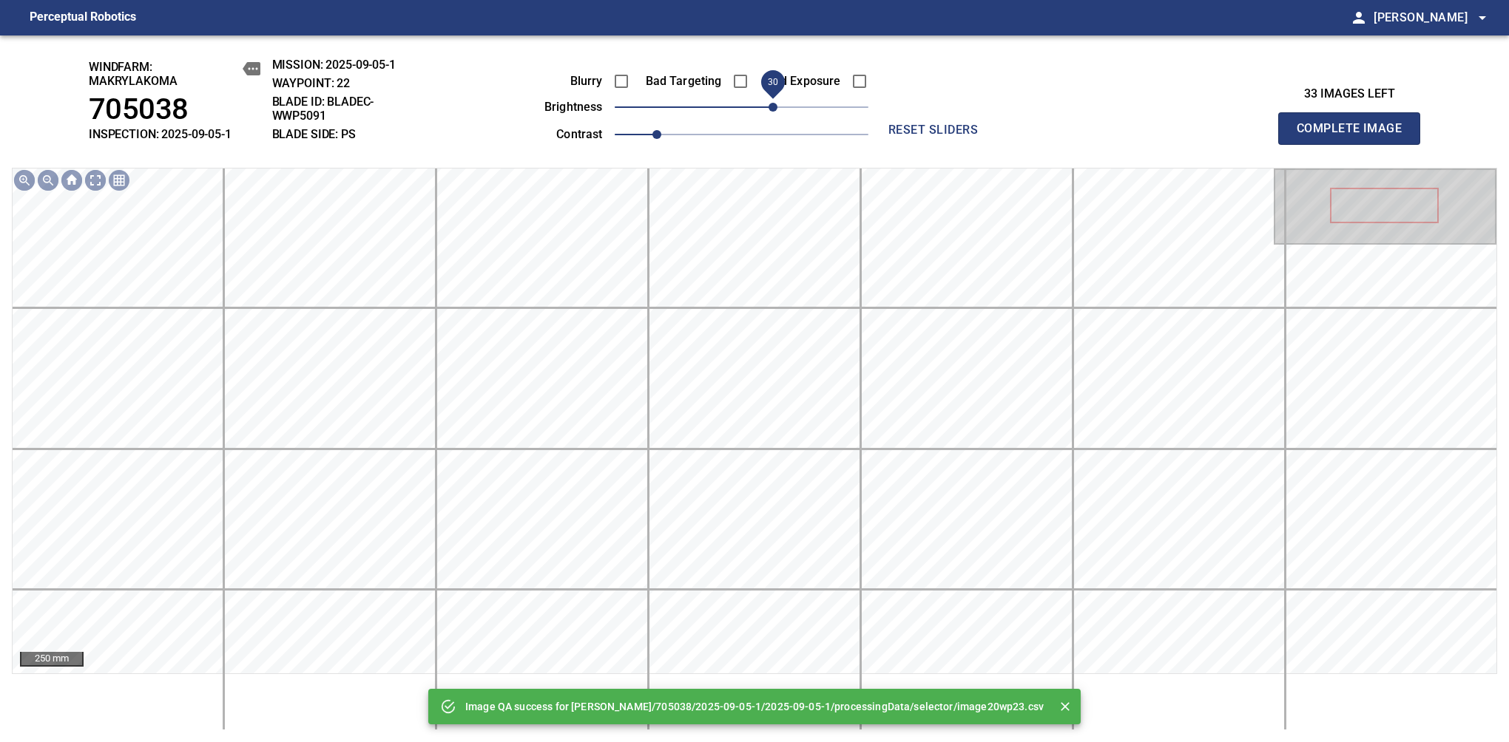
drag, startPoint x: 744, startPoint y: 108, endPoint x: 777, endPoint y: 112, distance: 33.6
click at [777, 112] on span "30" at bounding box center [772, 107] width 9 height 9
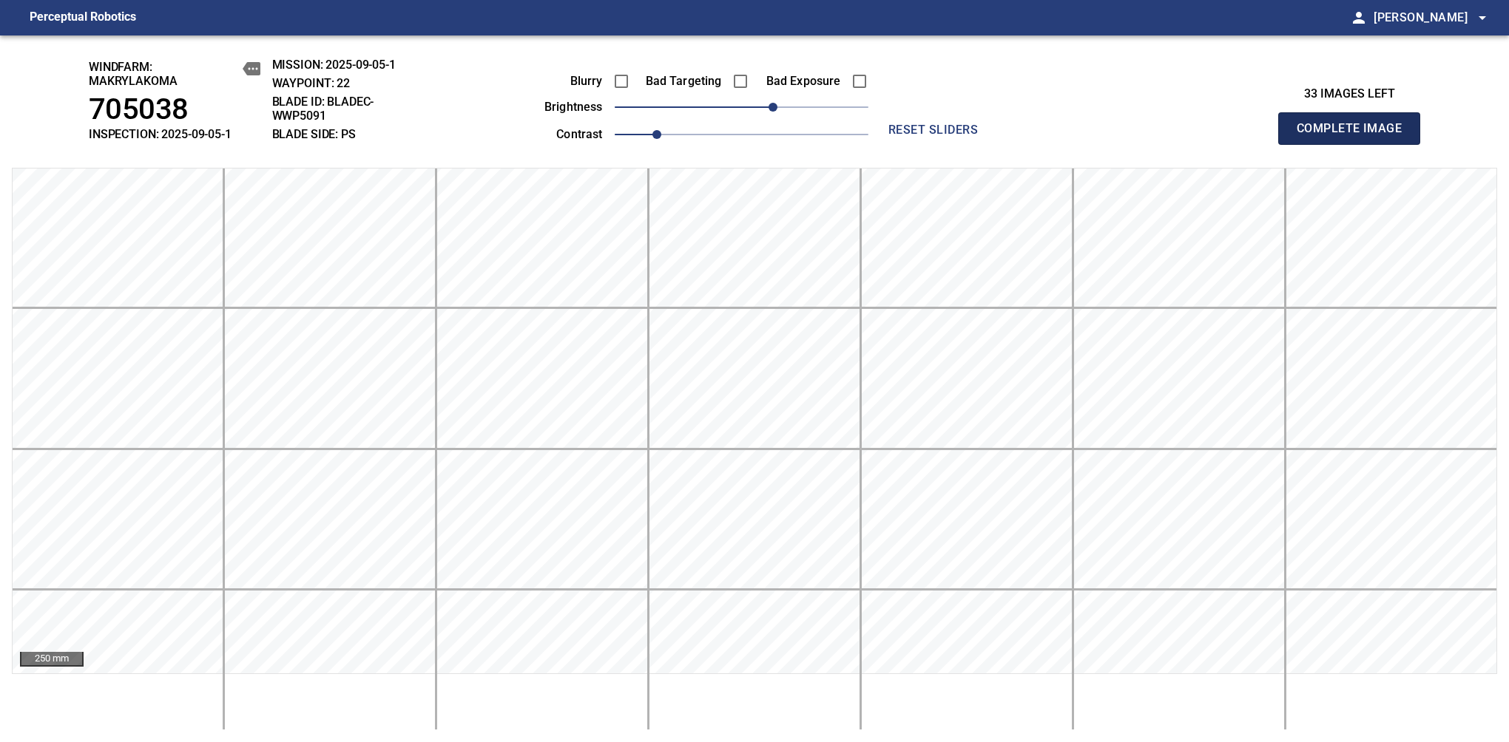
click at [1355, 136] on span "Complete Image" at bounding box center [1348, 128] width 109 height 21
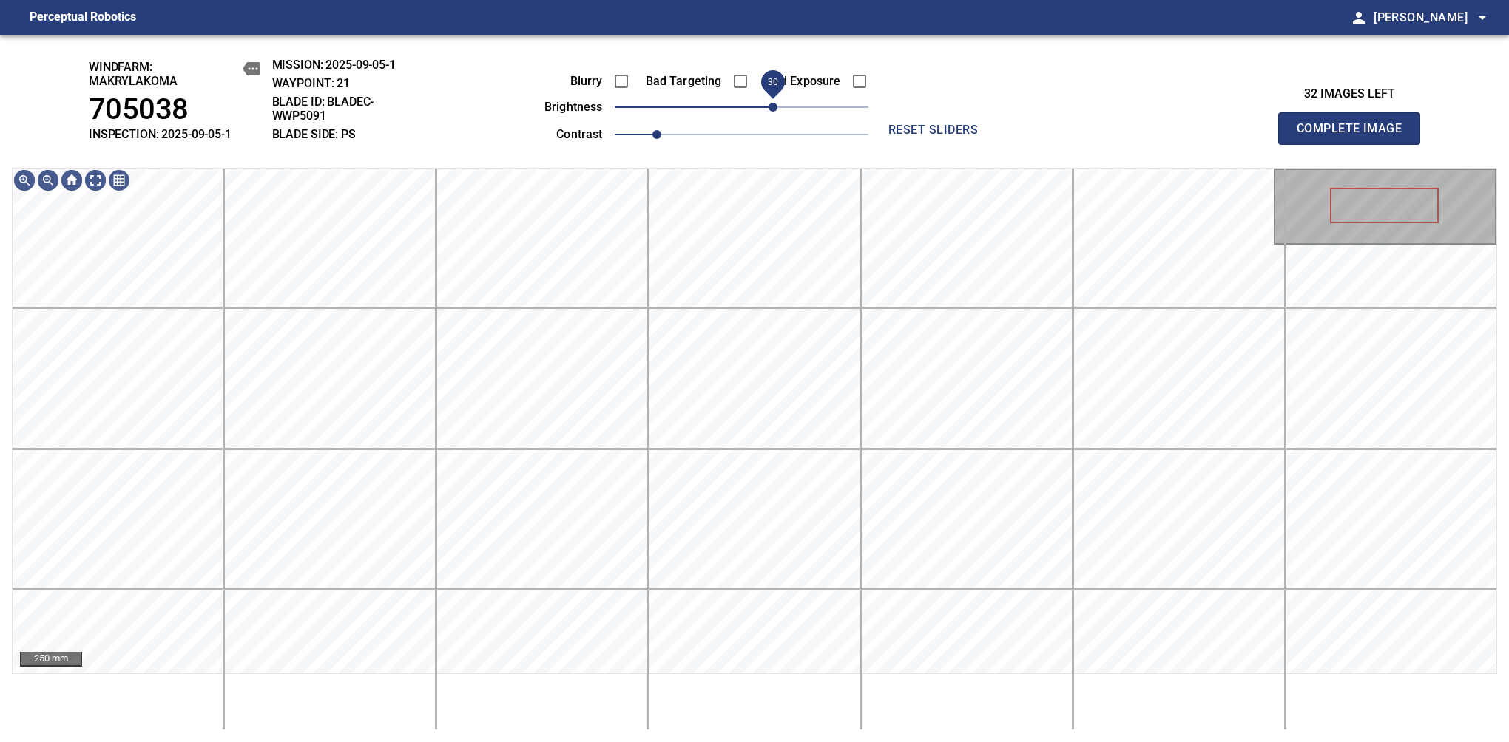
drag, startPoint x: 779, startPoint y: 108, endPoint x: 772, endPoint y: 115, distance: 10.5
click at [772, 112] on span "30" at bounding box center [772, 107] width 9 height 9
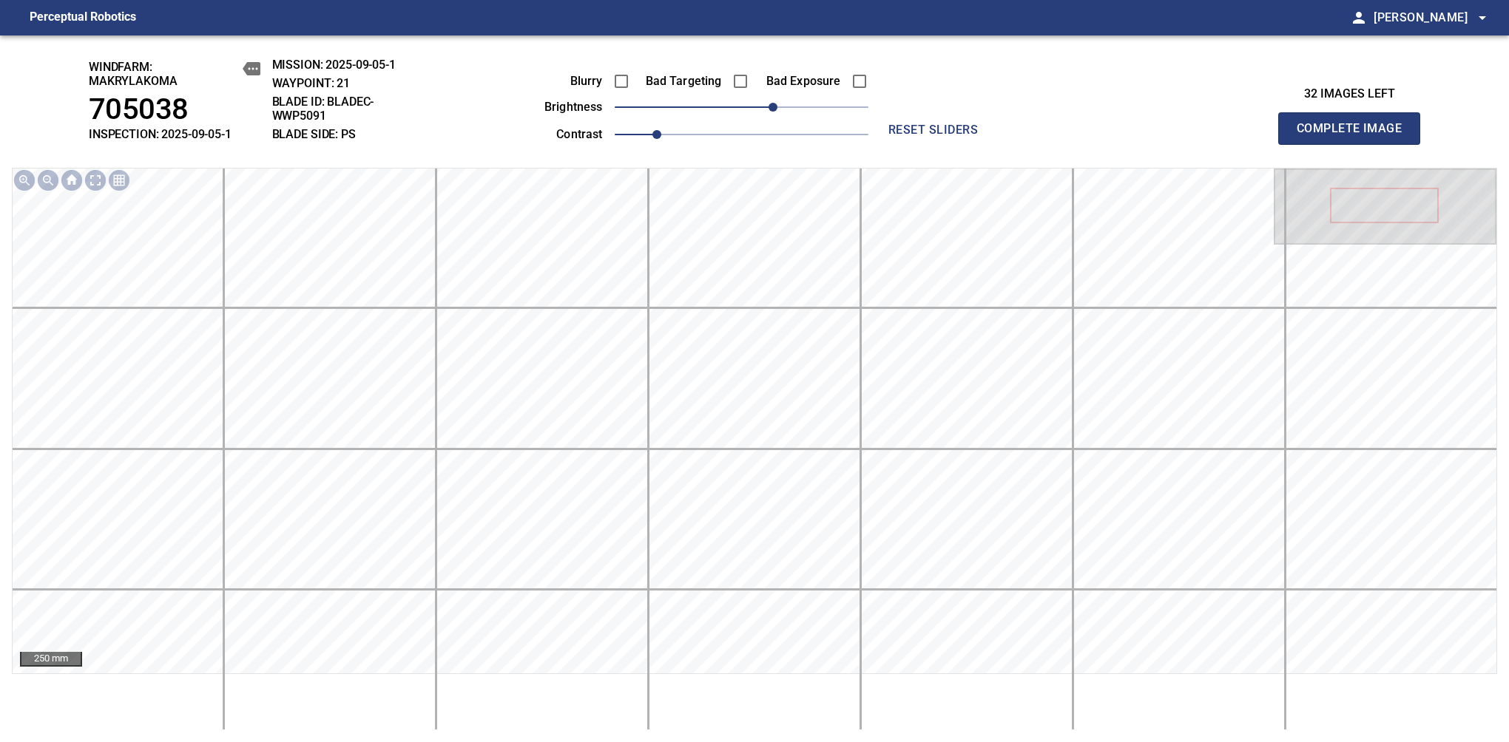
click at [1355, 136] on span "Complete Image" at bounding box center [1348, 128] width 109 height 21
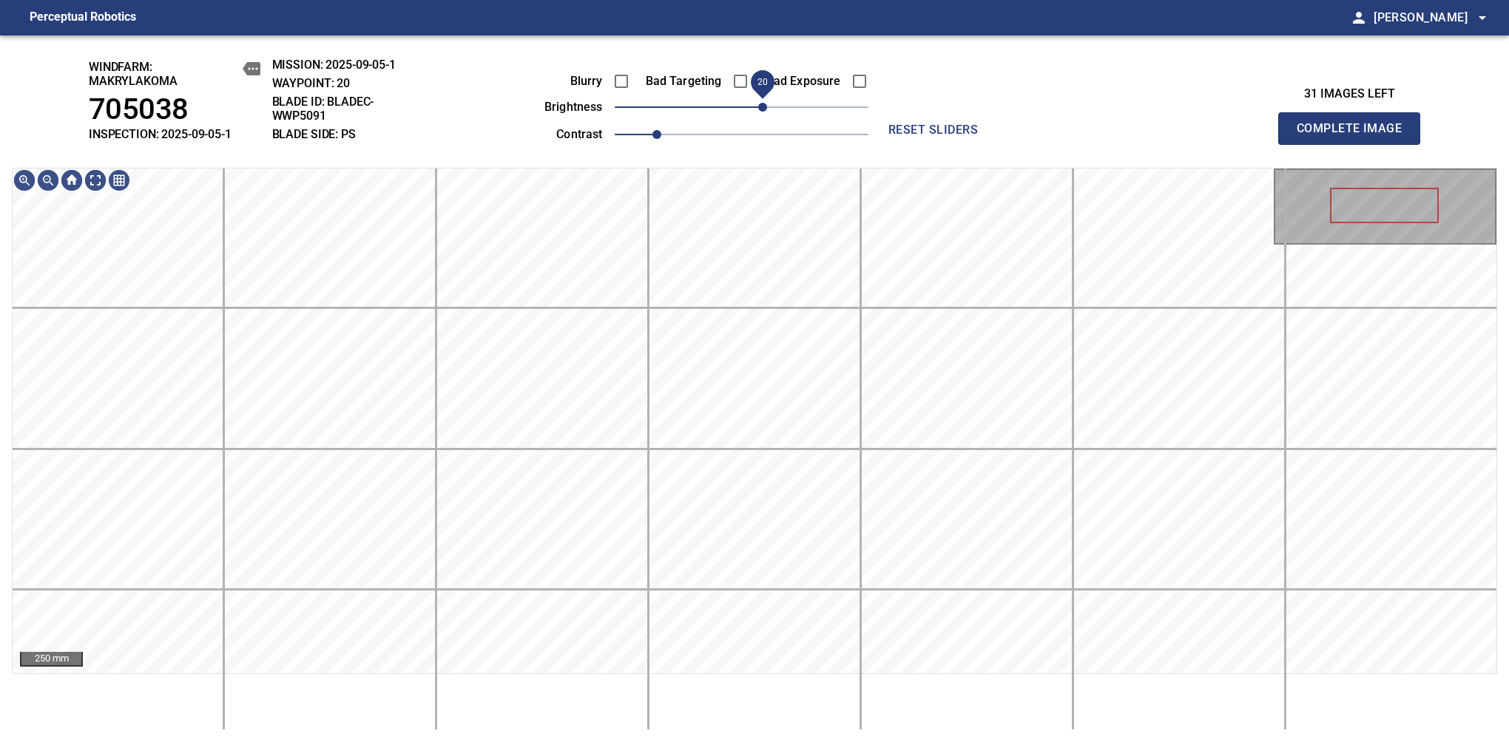
drag, startPoint x: 759, startPoint y: 103, endPoint x: 767, endPoint y: 104, distance: 8.3
click at [767, 104] on span "20" at bounding box center [762, 107] width 9 height 9
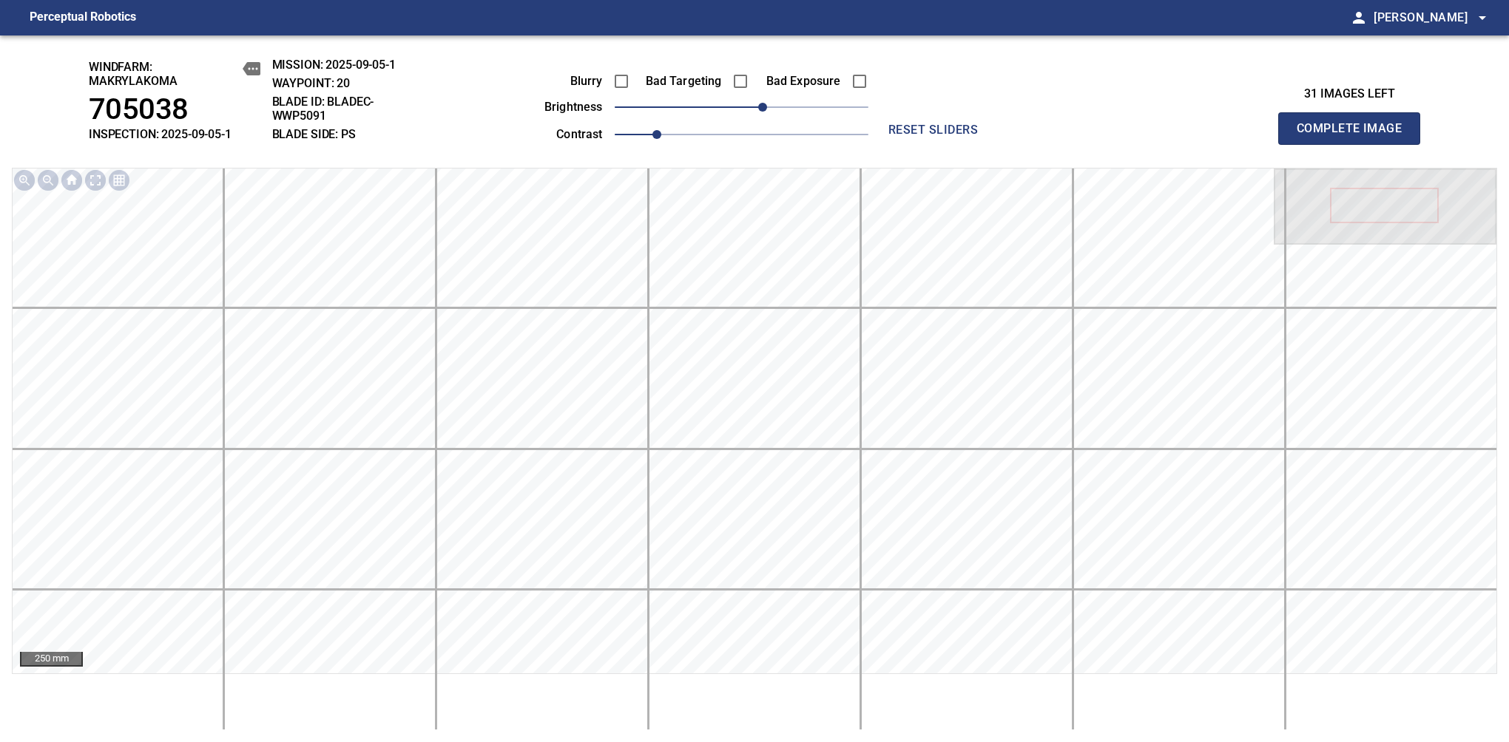
click at [1355, 136] on span "Complete Image" at bounding box center [1348, 128] width 109 height 21
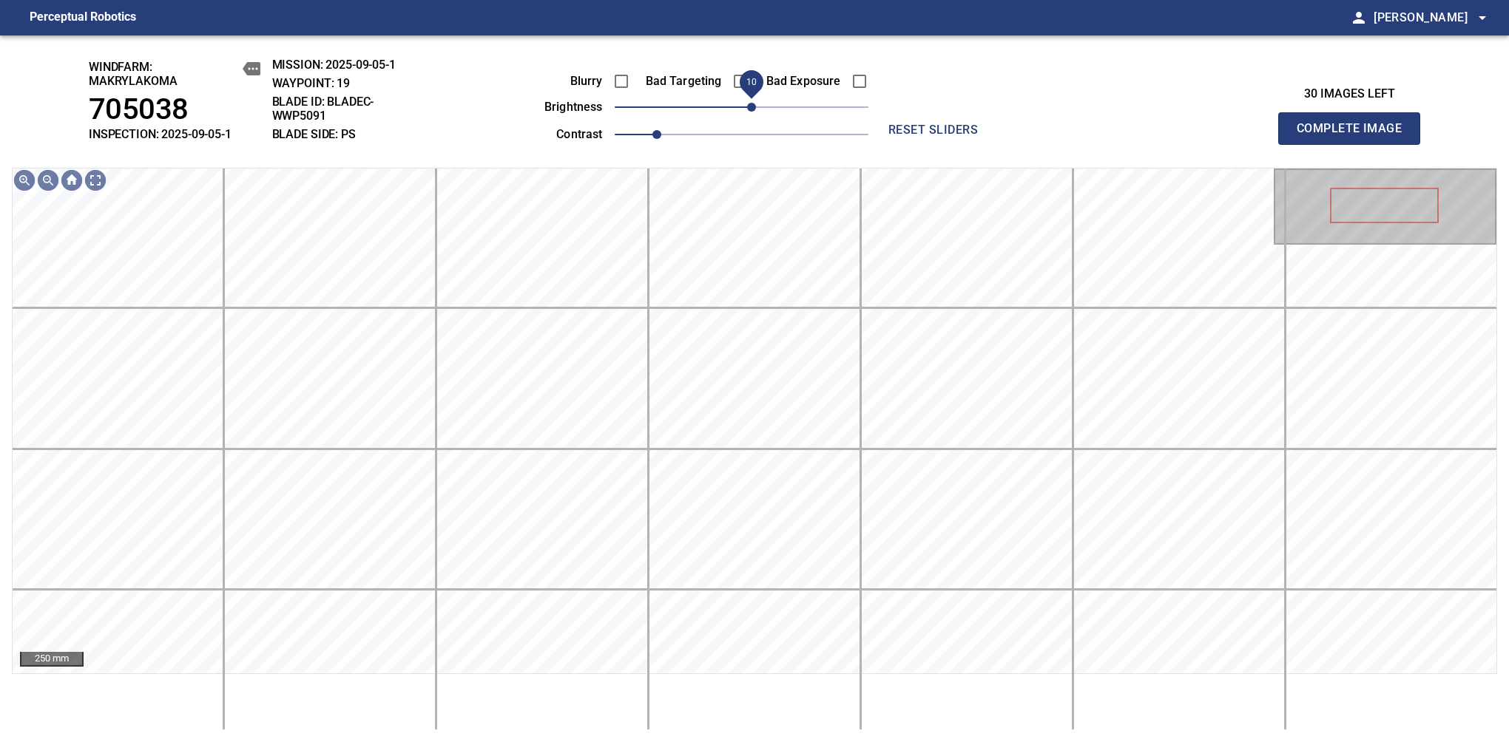
click at [751, 109] on span "10" at bounding box center [751, 107] width 9 height 9
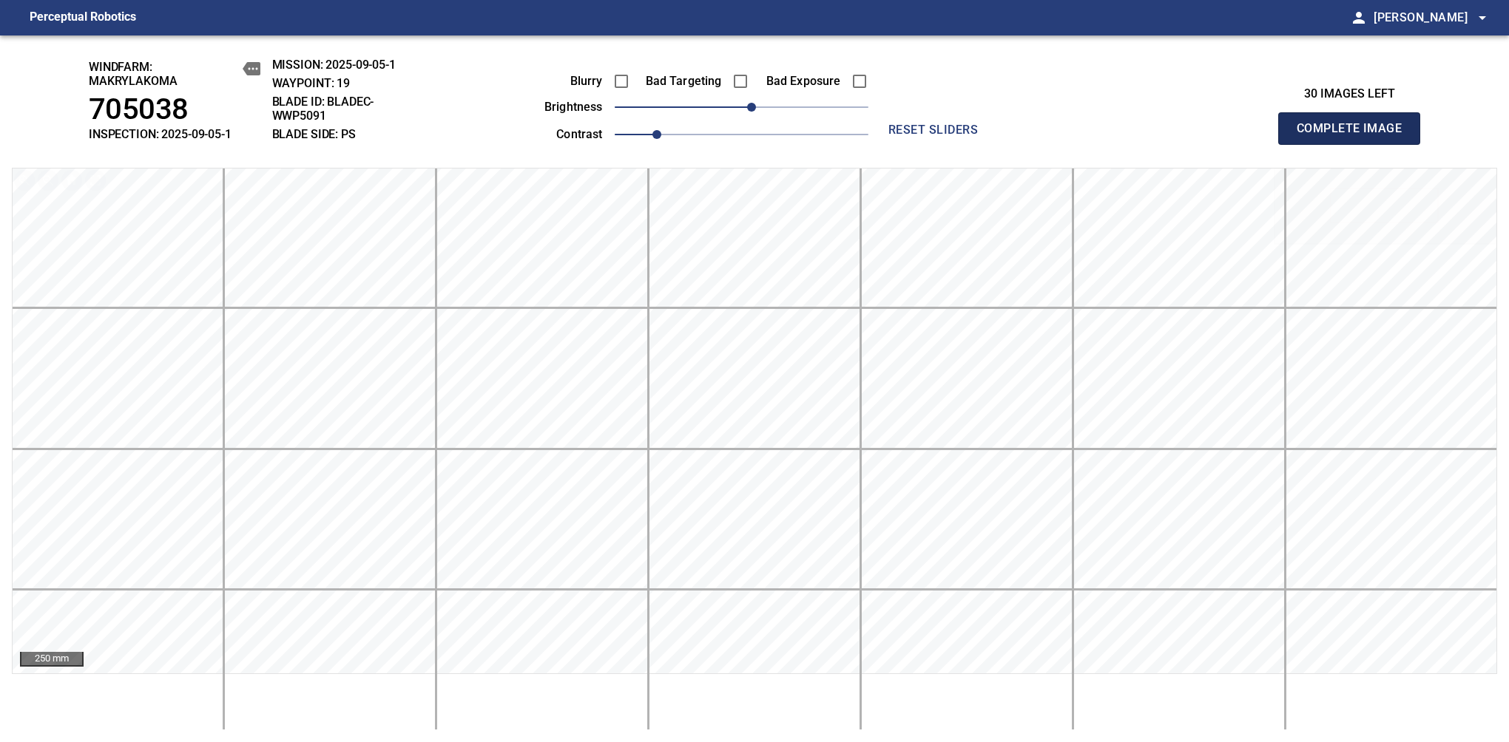
click at [1355, 136] on span "Complete Image" at bounding box center [1348, 128] width 109 height 21
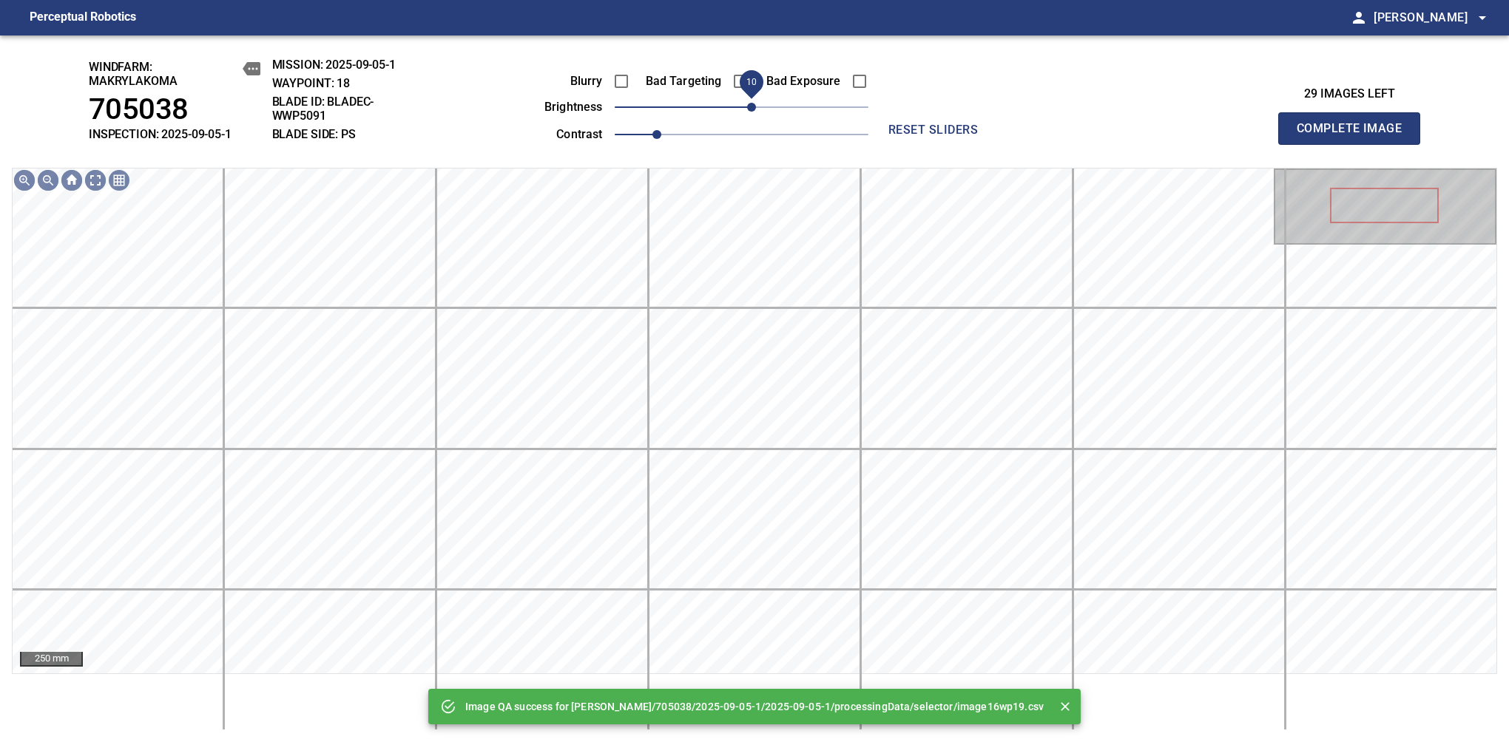
drag, startPoint x: 741, startPoint y: 109, endPoint x: 751, endPoint y: 107, distance: 10.6
click at [751, 107] on span "10" at bounding box center [751, 107] width 9 height 9
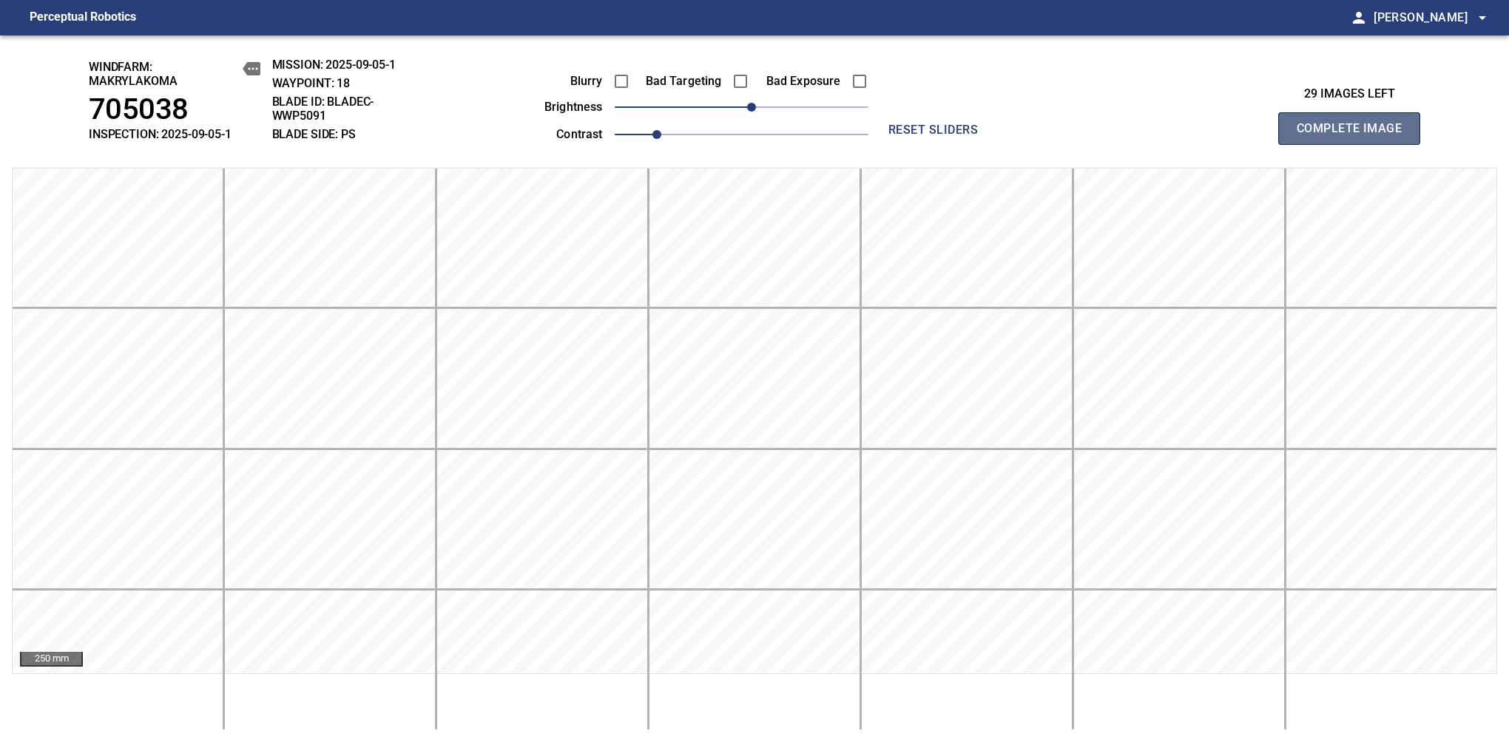
click at [1355, 136] on span "Complete Image" at bounding box center [1348, 128] width 109 height 21
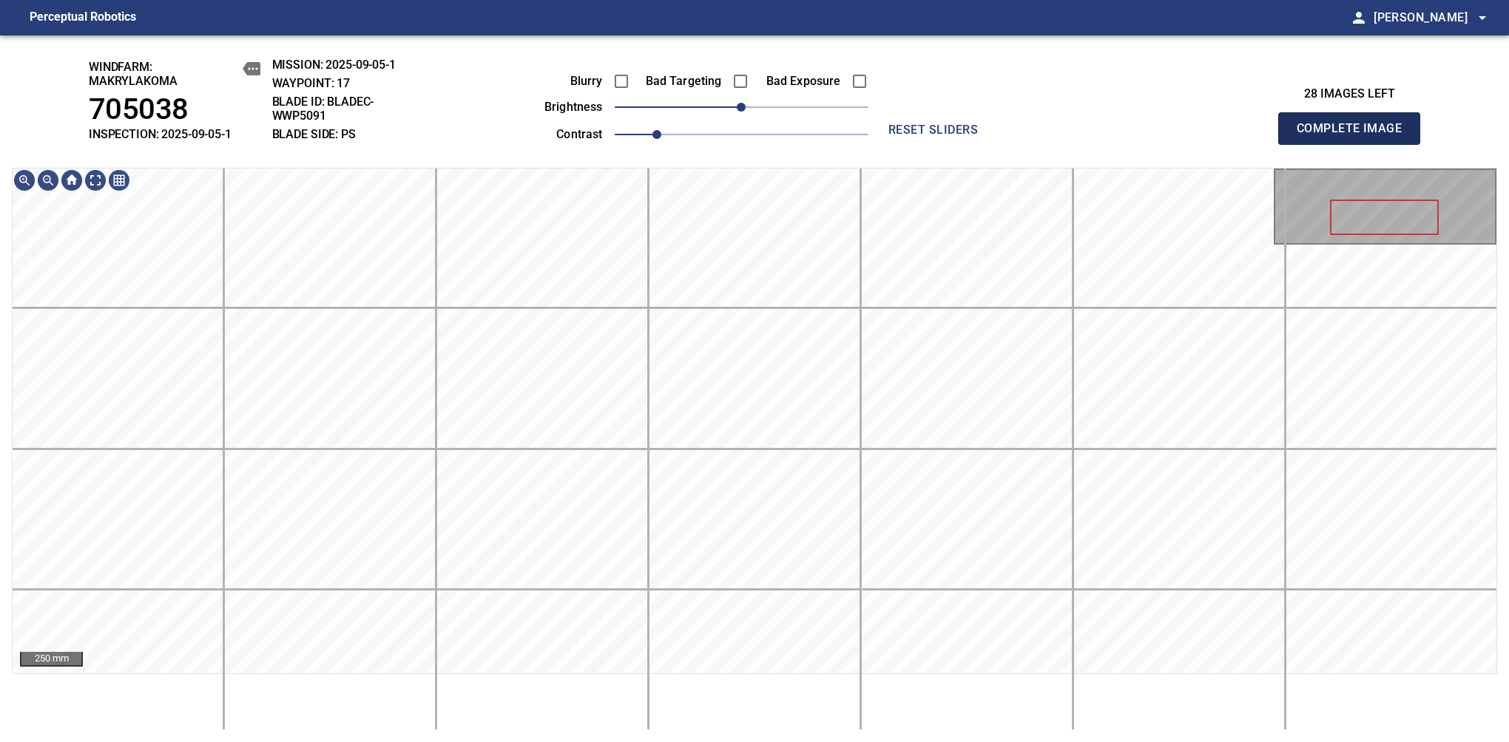
click at [1355, 136] on span "Complete Image" at bounding box center [1348, 128] width 109 height 21
click at [819, 101] on div "windfarm: Makrylakoma 705038 INSPECTION: 2025-09-05-1 MISSION: 2025-09-05-1 WAY…" at bounding box center [754, 388] width 1509 height 707
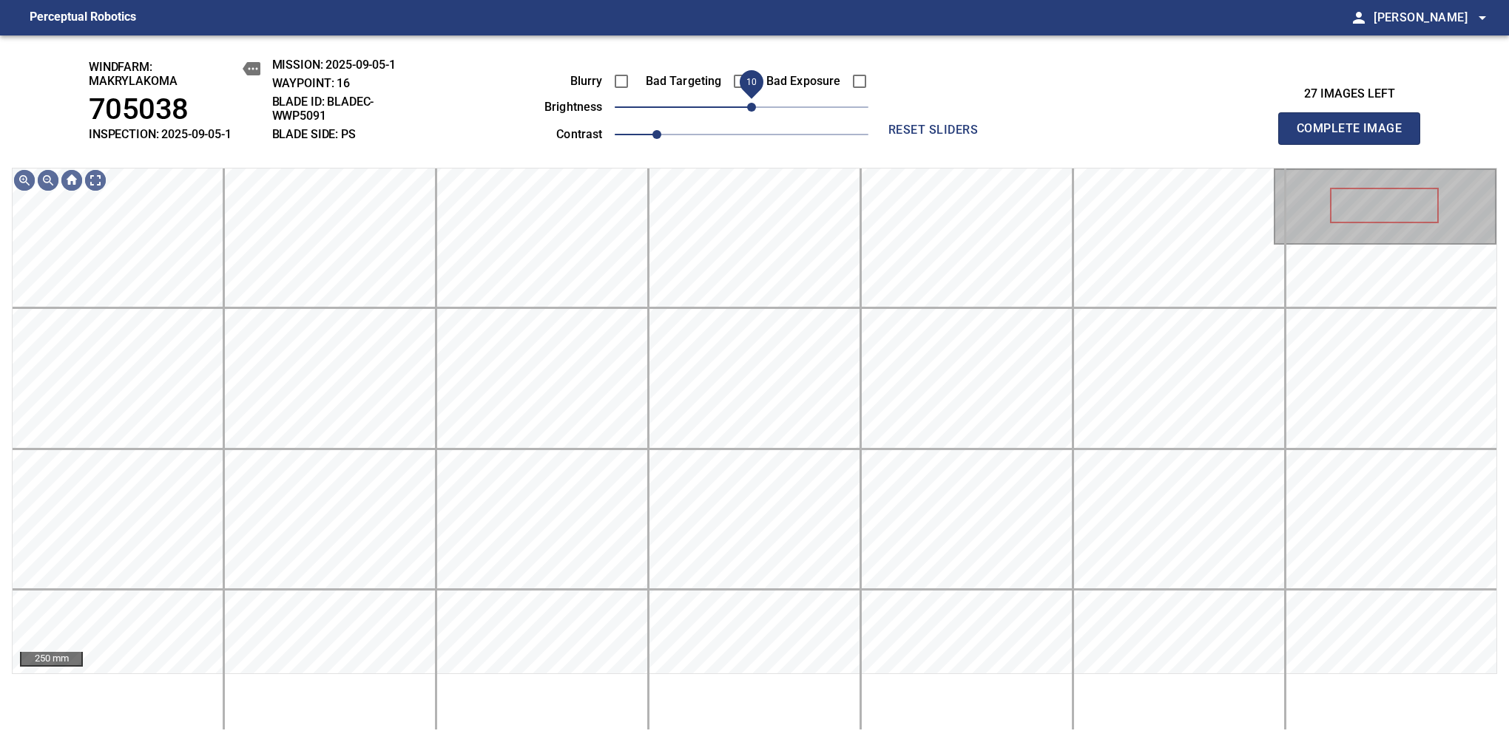
click at [755, 109] on span "10" at bounding box center [751, 107] width 9 height 9
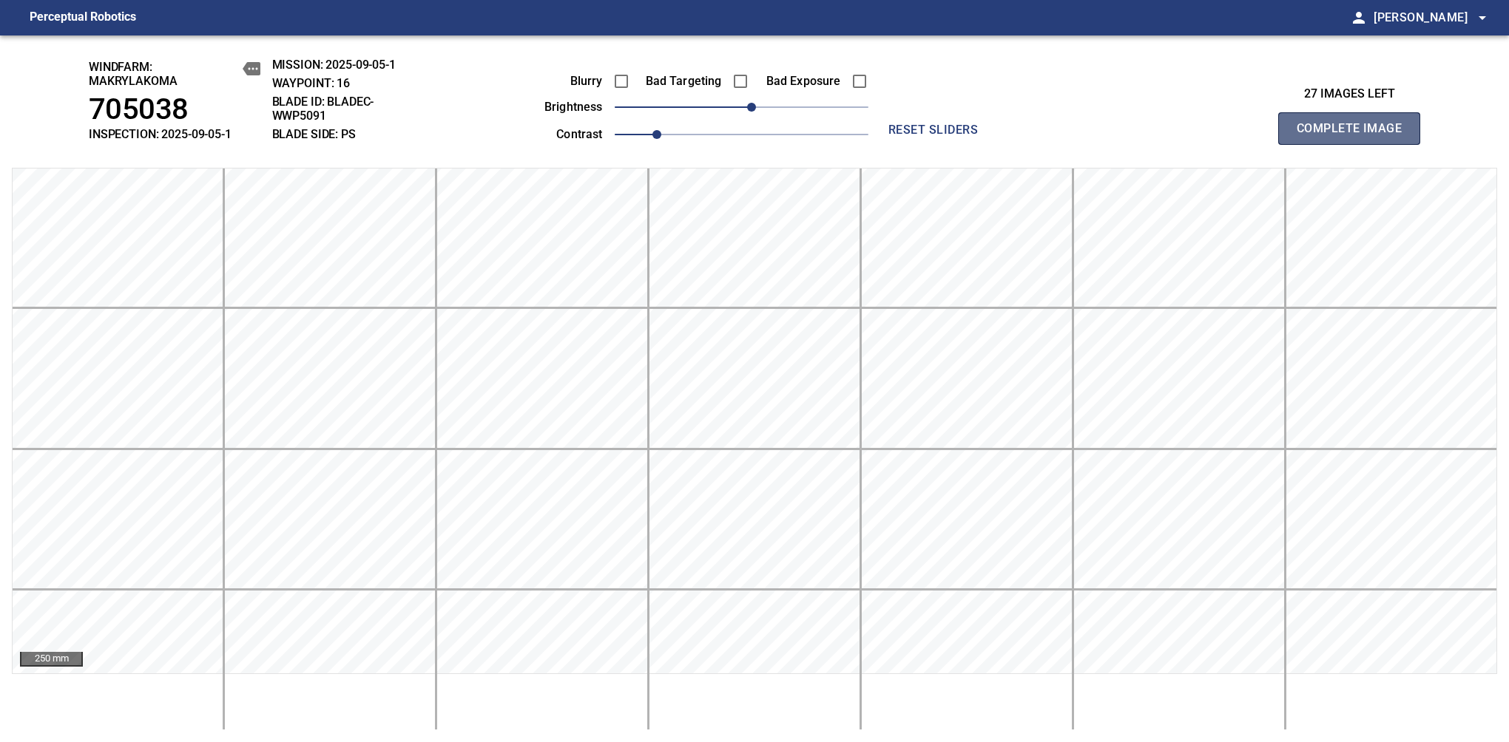
click at [1331, 135] on span "Complete Image" at bounding box center [1348, 128] width 109 height 21
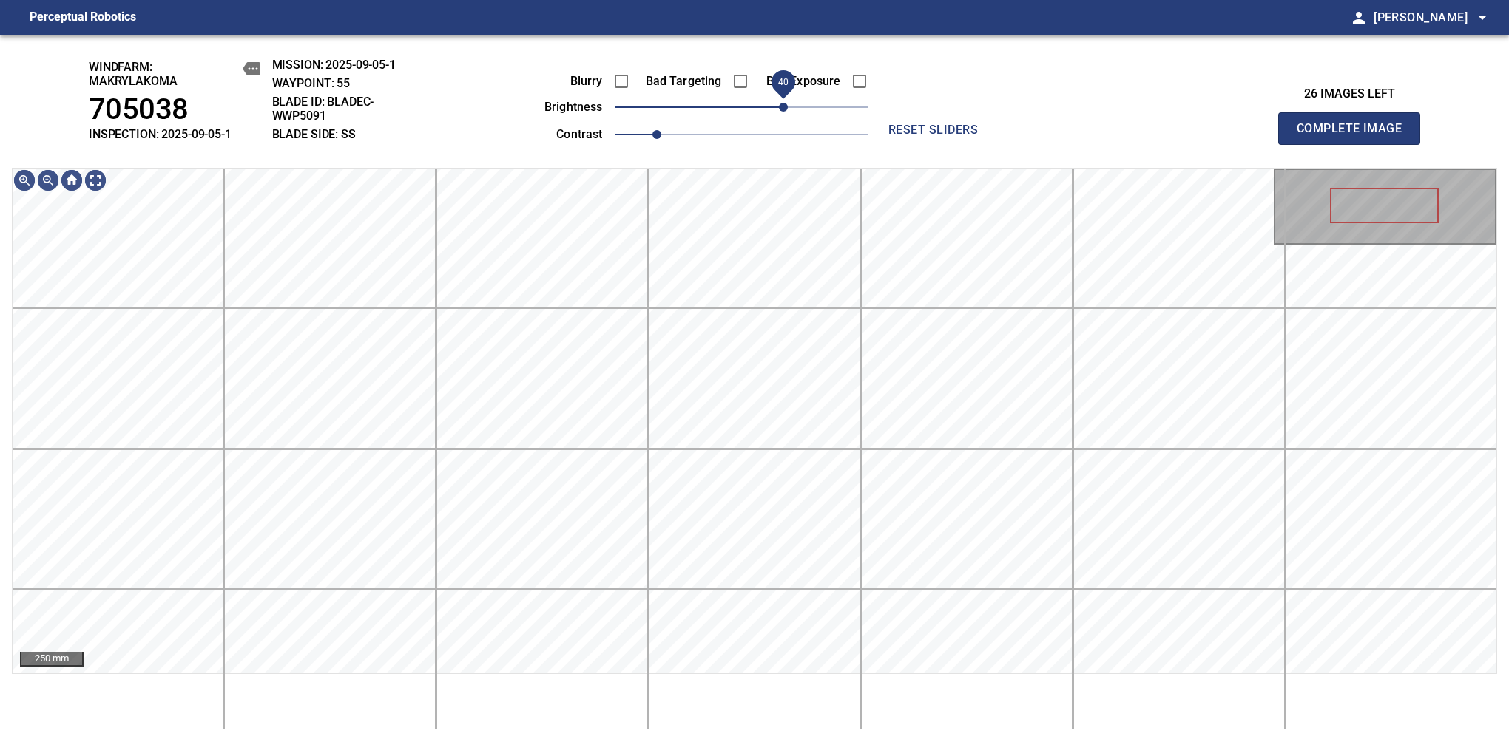
drag, startPoint x: 768, startPoint y: 109, endPoint x: 783, endPoint y: 104, distance: 16.6
click at [783, 104] on span "40" at bounding box center [783, 107] width 9 height 9
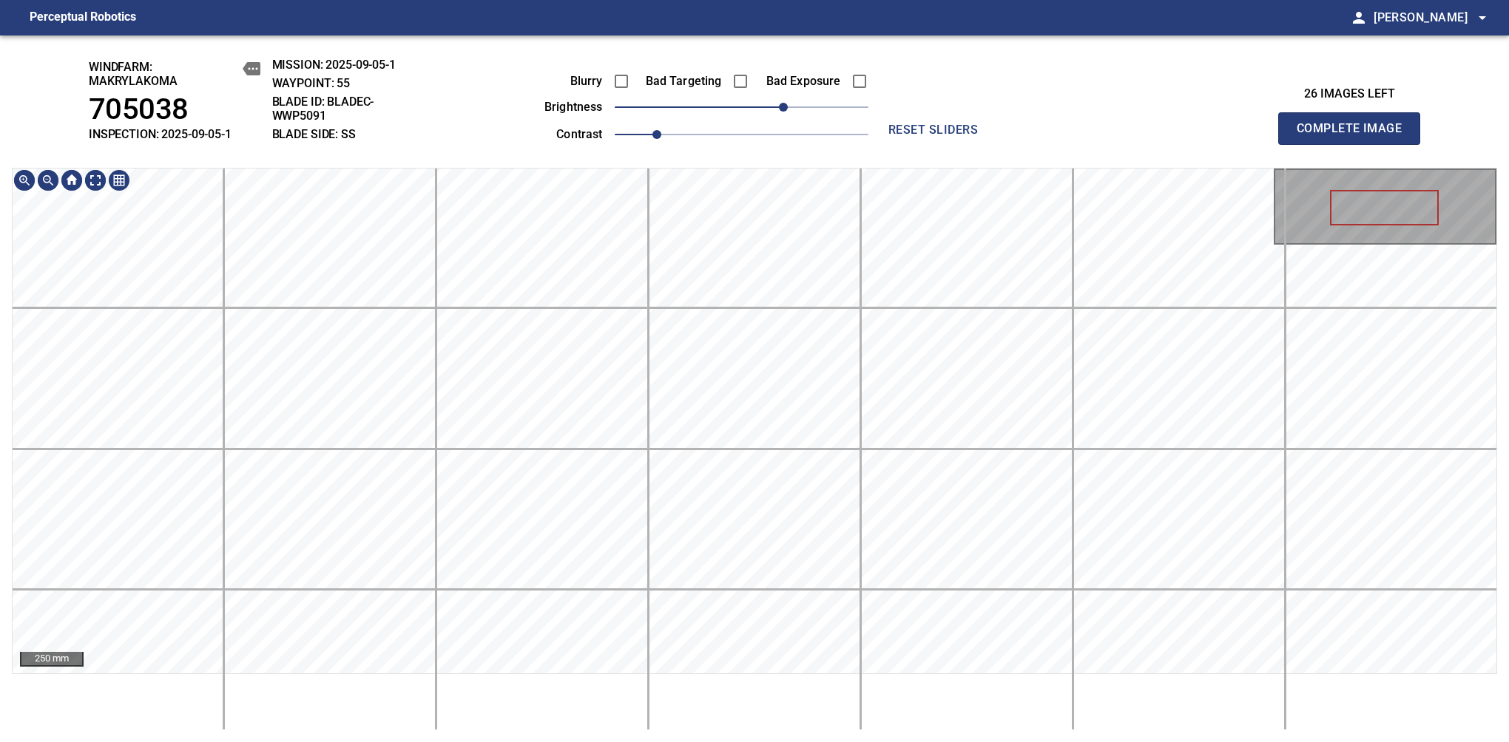
click at [846, 130] on div "windfarm: Makrylakoma 705038 INSPECTION: 2025-09-05-1 MISSION: 2025-09-05-1 WAY…" at bounding box center [754, 388] width 1509 height 707
click at [1355, 136] on span "Complete Image" at bounding box center [1348, 128] width 109 height 21
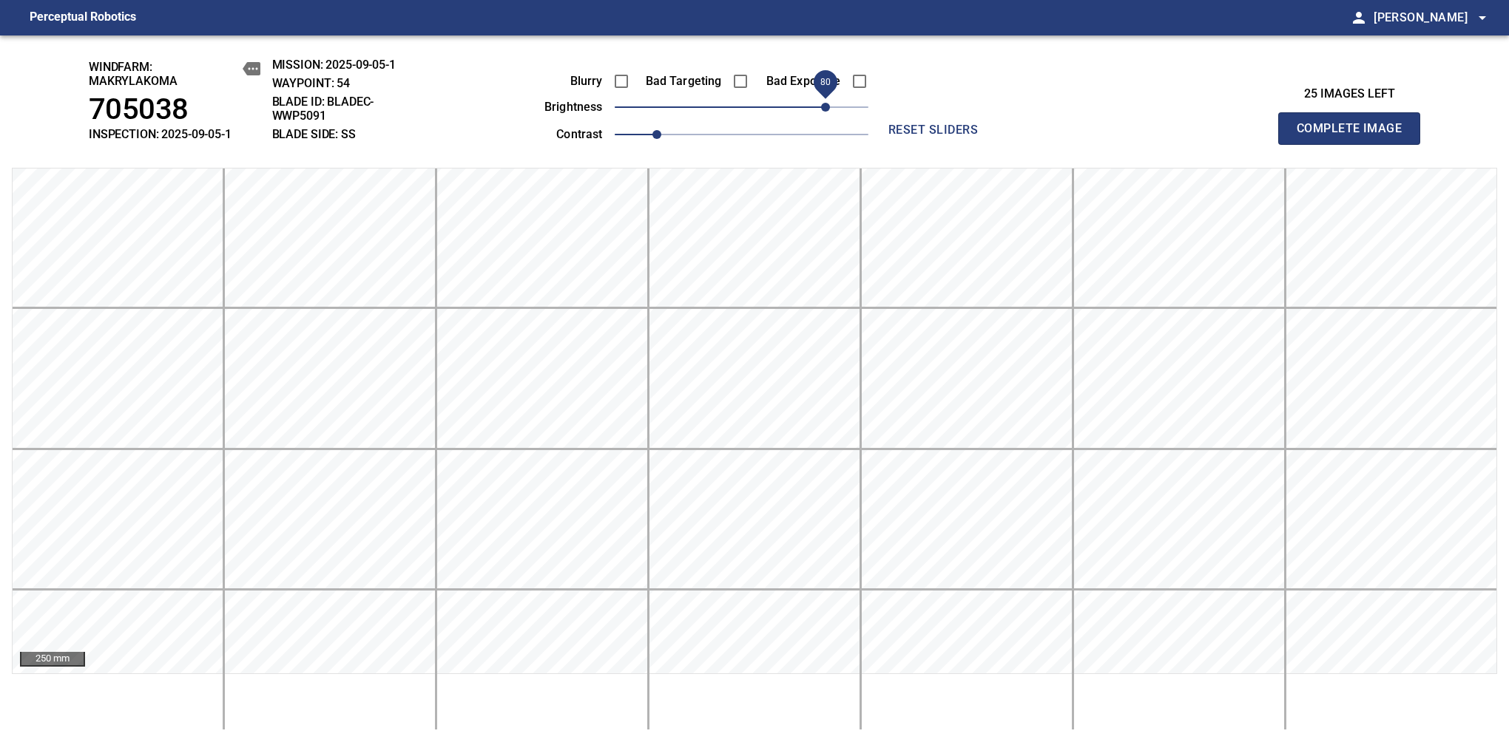
drag, startPoint x: 760, startPoint y: 109, endPoint x: 825, endPoint y: 109, distance: 65.1
click at [825, 109] on span "80" at bounding box center [742, 107] width 254 height 21
click at [1355, 136] on span "Complete Image" at bounding box center [1348, 128] width 109 height 21
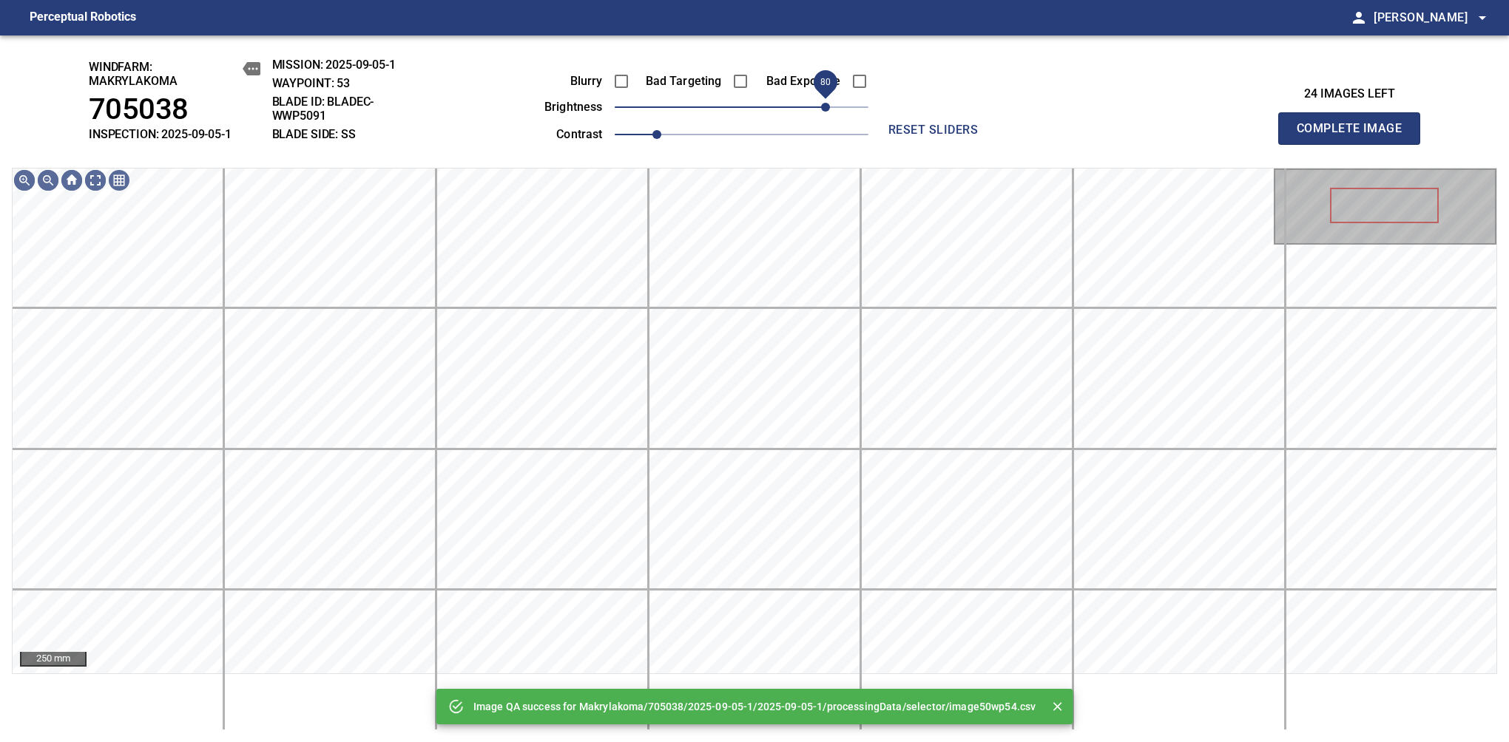
click at [822, 111] on span "80" at bounding box center [742, 107] width 254 height 21
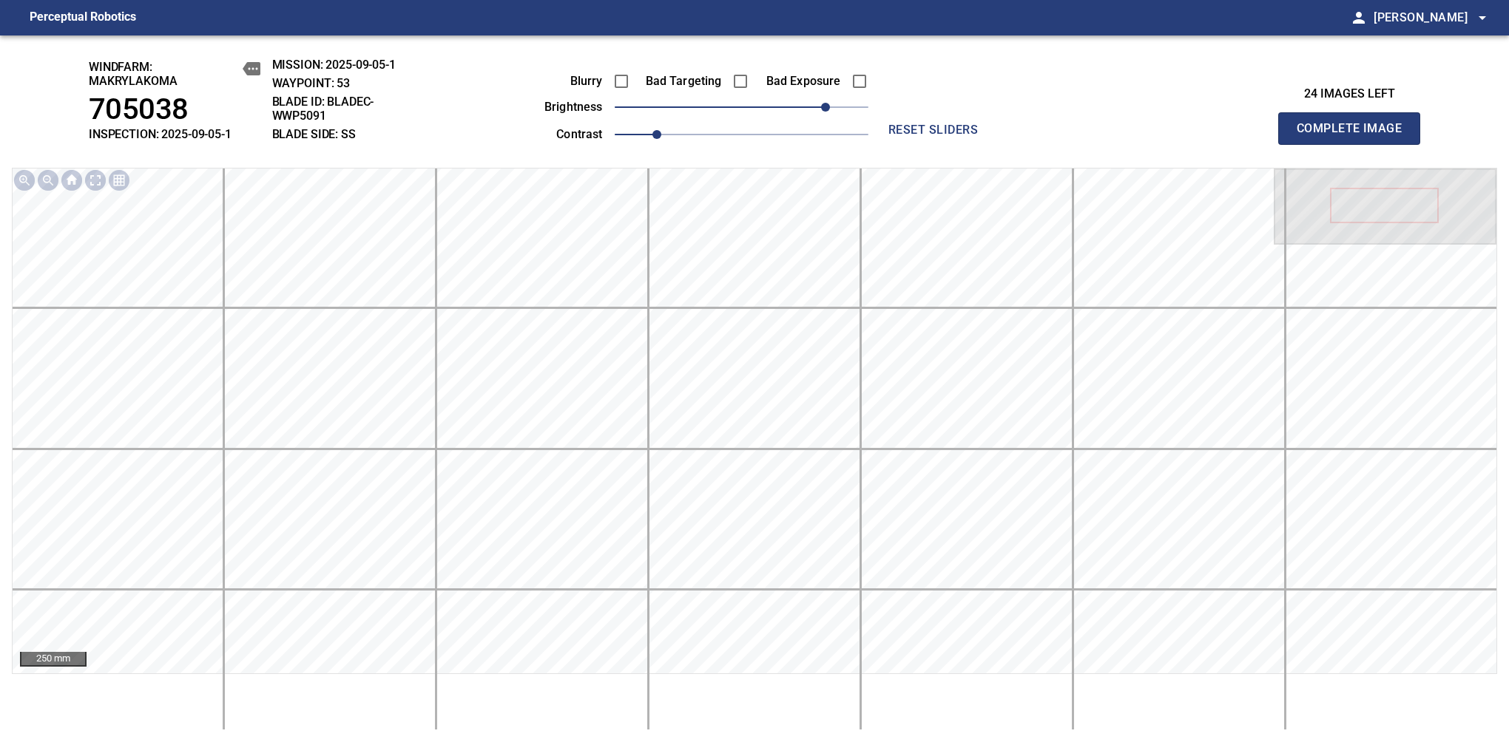
click at [1355, 136] on span "Complete Image" at bounding box center [1348, 128] width 109 height 21
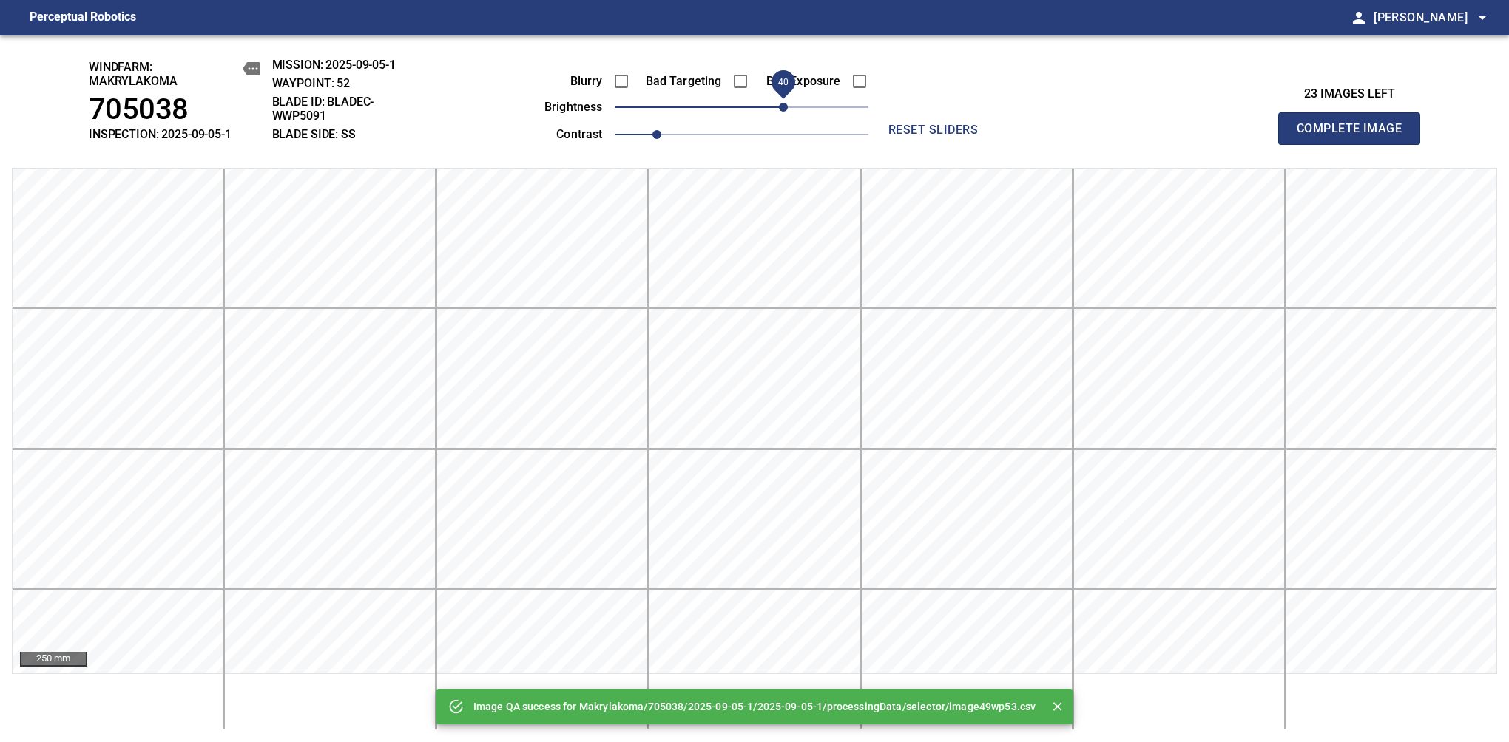
drag, startPoint x: 822, startPoint y: 111, endPoint x: 784, endPoint y: 115, distance: 38.7
click at [784, 115] on span "40" at bounding box center [742, 107] width 254 height 21
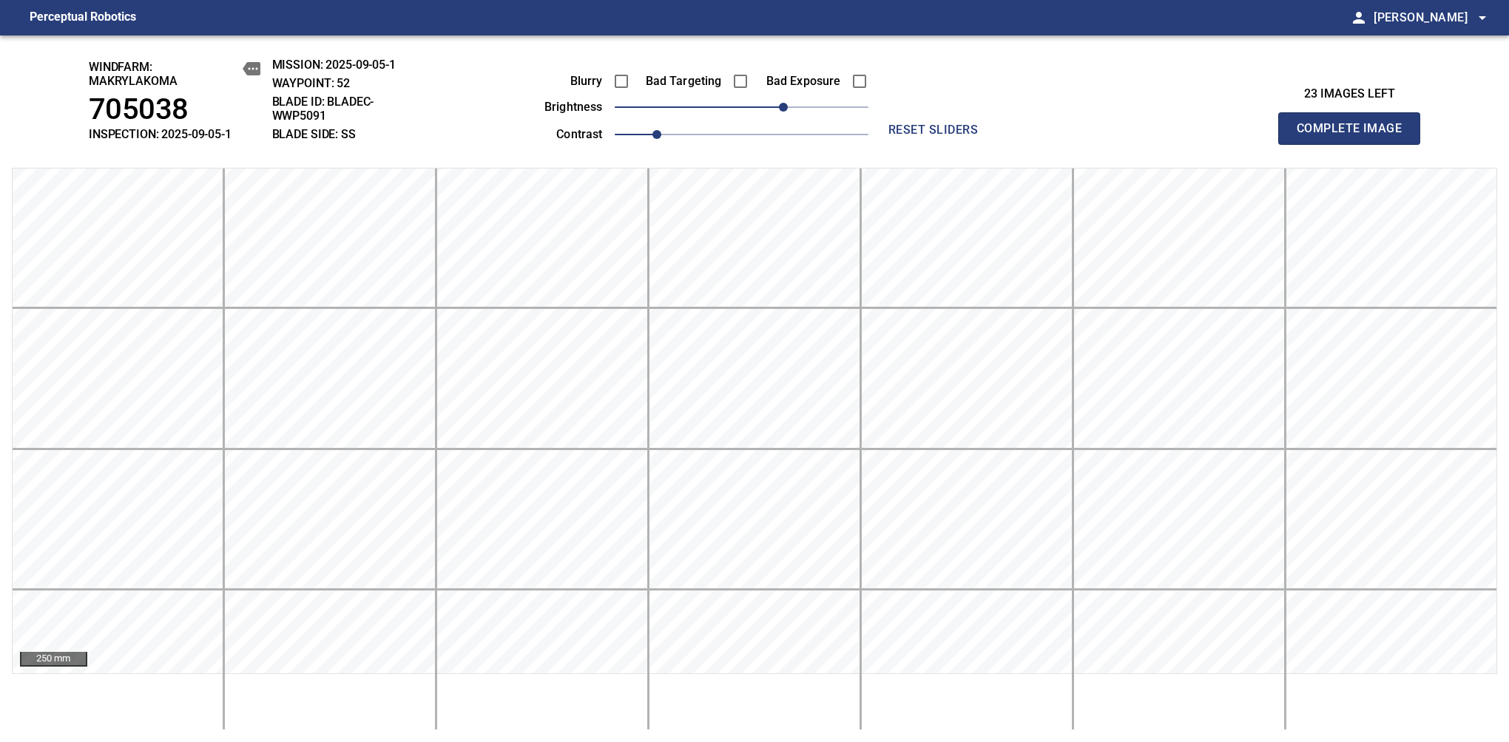
click at [1355, 136] on span "Complete Image" at bounding box center [1348, 128] width 109 height 21
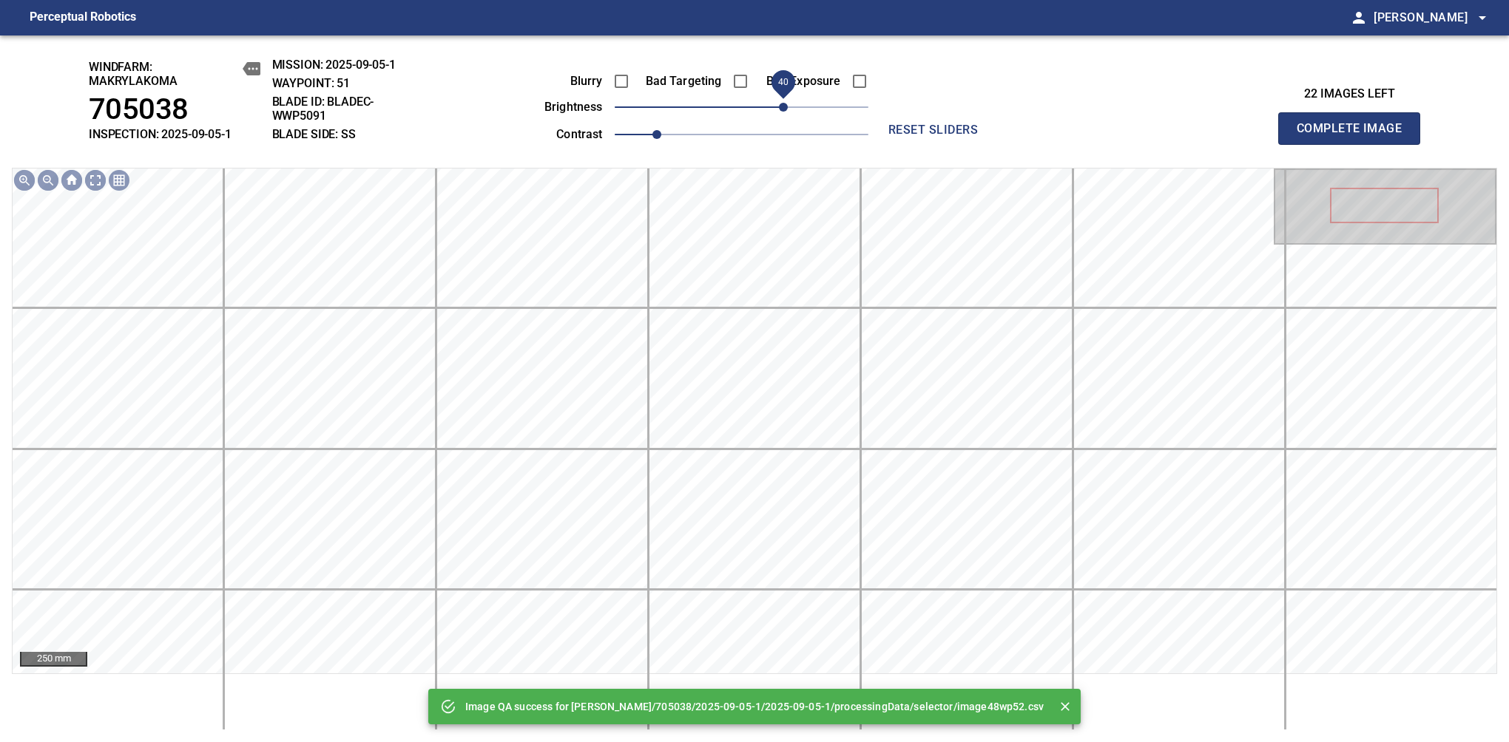
click at [788, 106] on span "40" at bounding box center [783, 107] width 9 height 9
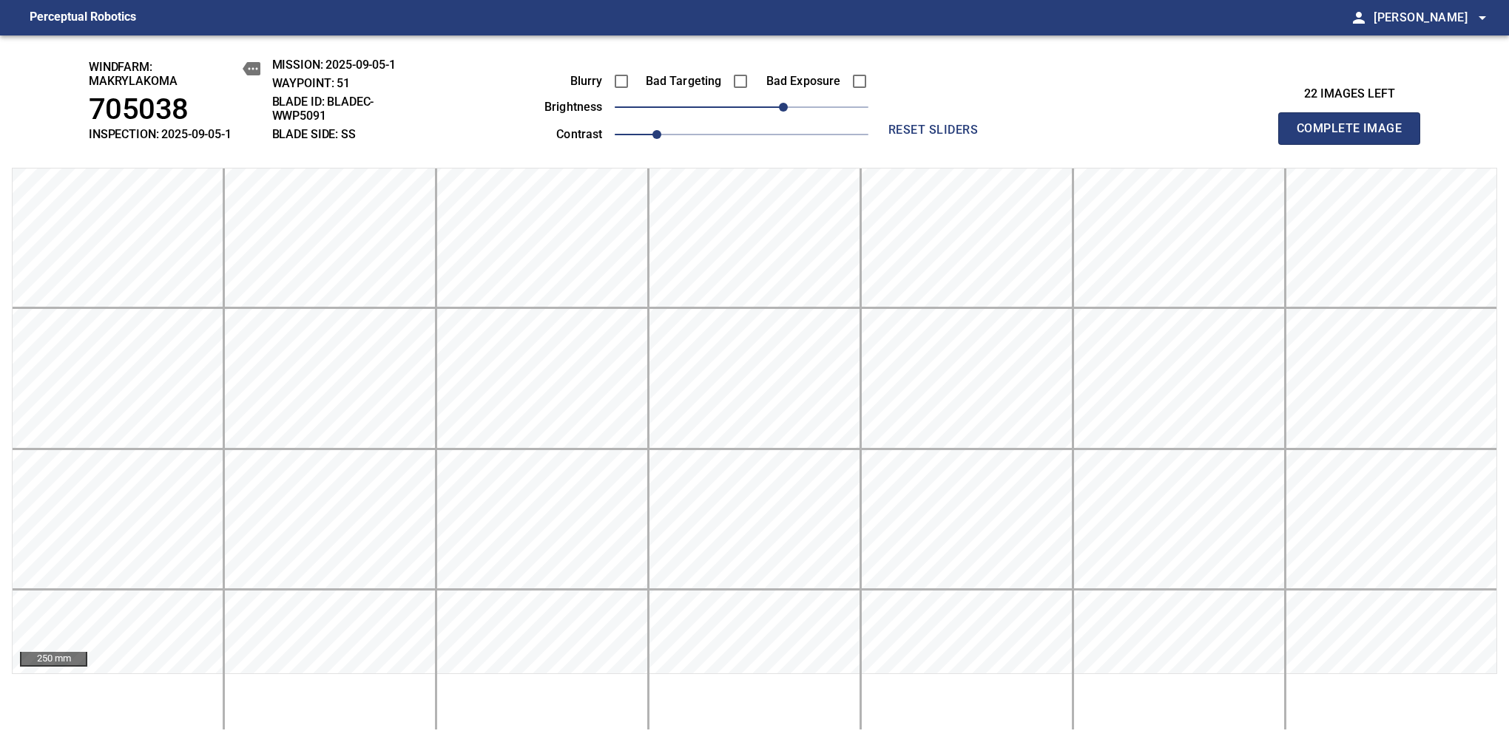
click at [1355, 136] on span "Complete Image" at bounding box center [1348, 128] width 109 height 21
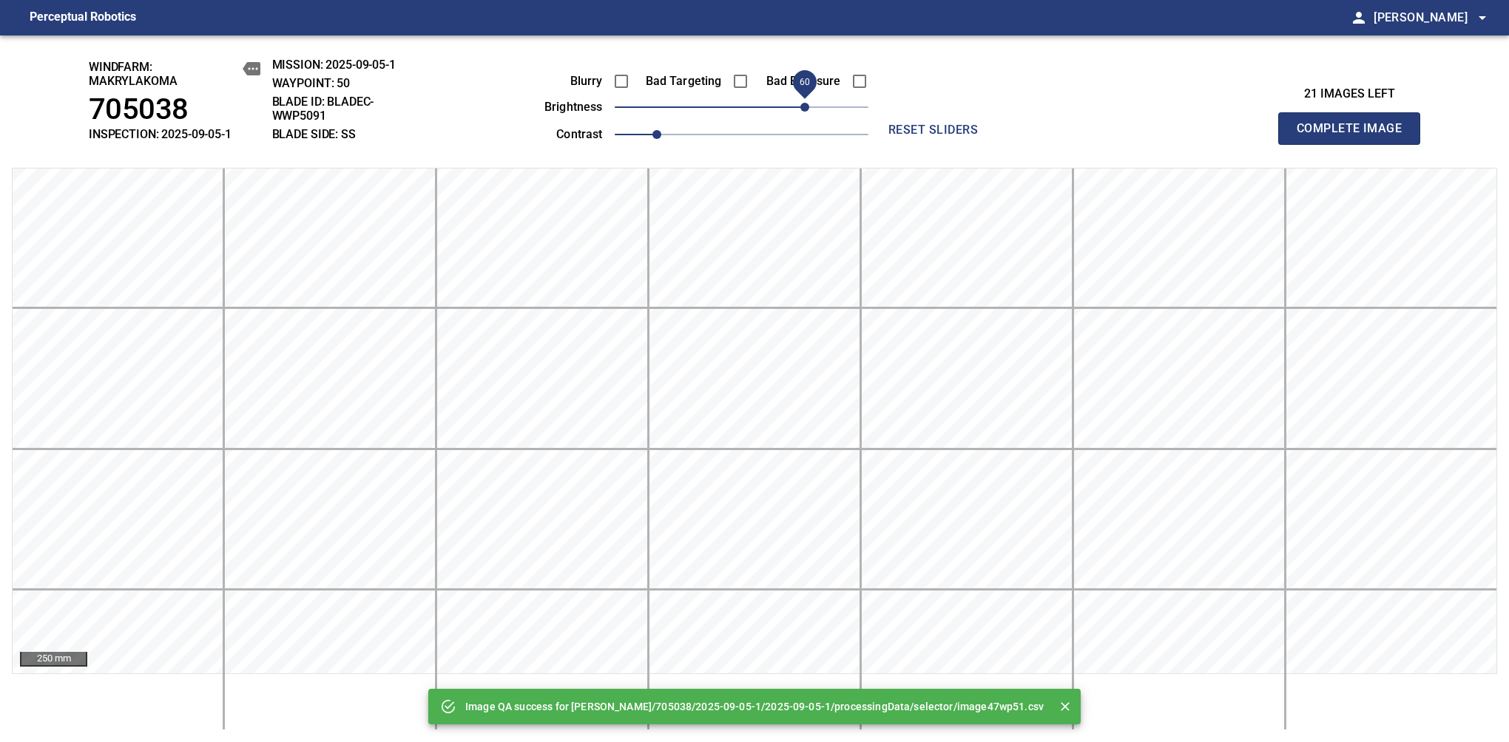
click at [806, 106] on span "60" at bounding box center [804, 107] width 9 height 9
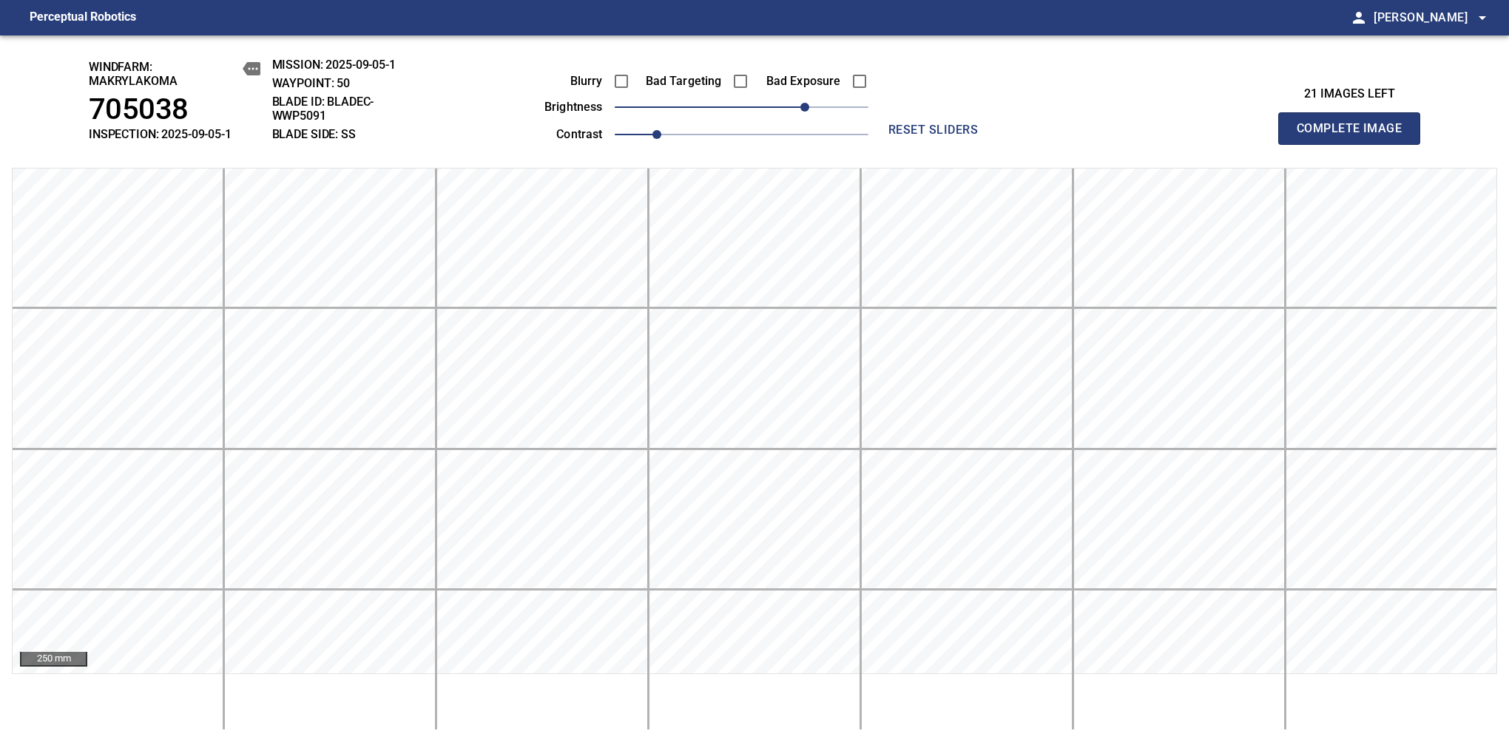
click at [1355, 136] on span "Complete Image" at bounding box center [1348, 128] width 109 height 21
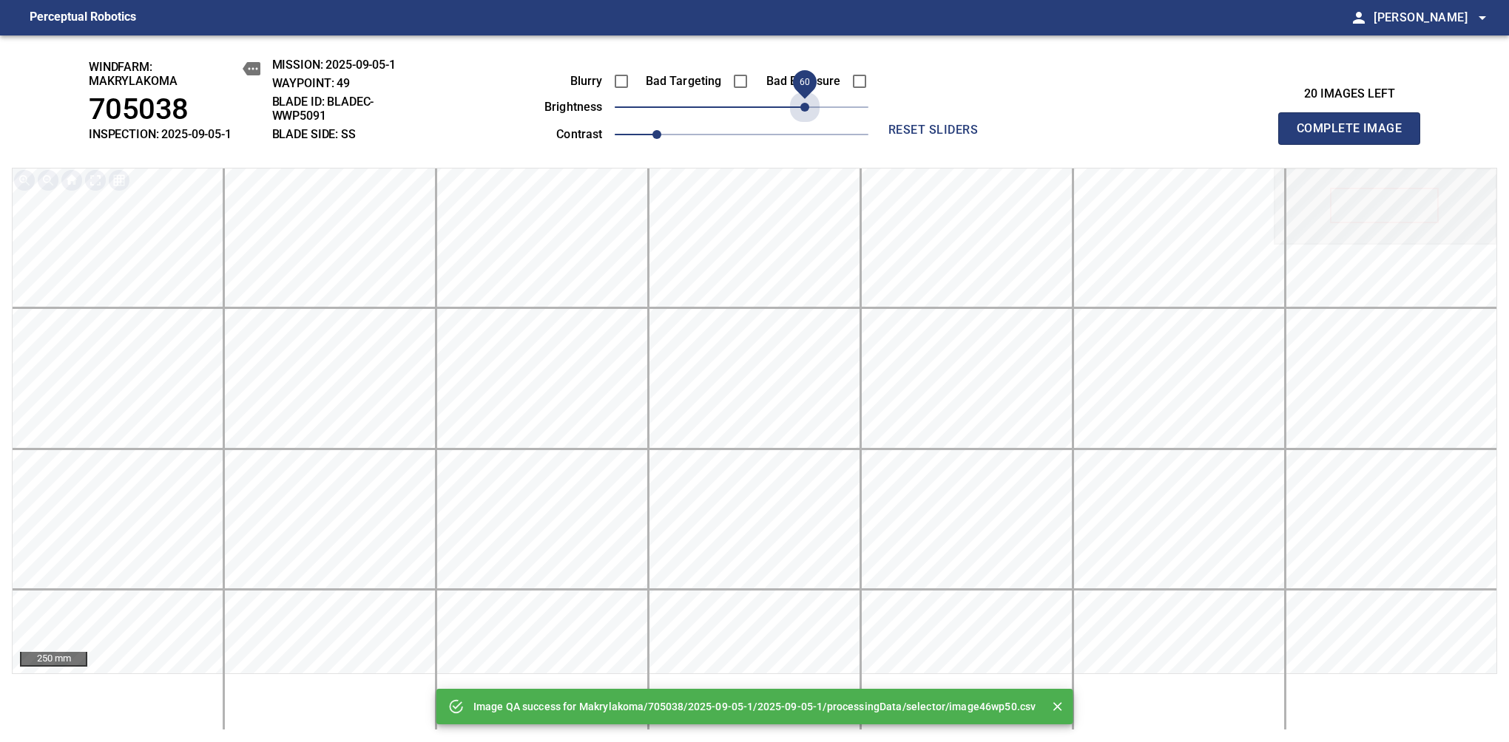
click at [806, 106] on span "60" at bounding box center [742, 107] width 254 height 21
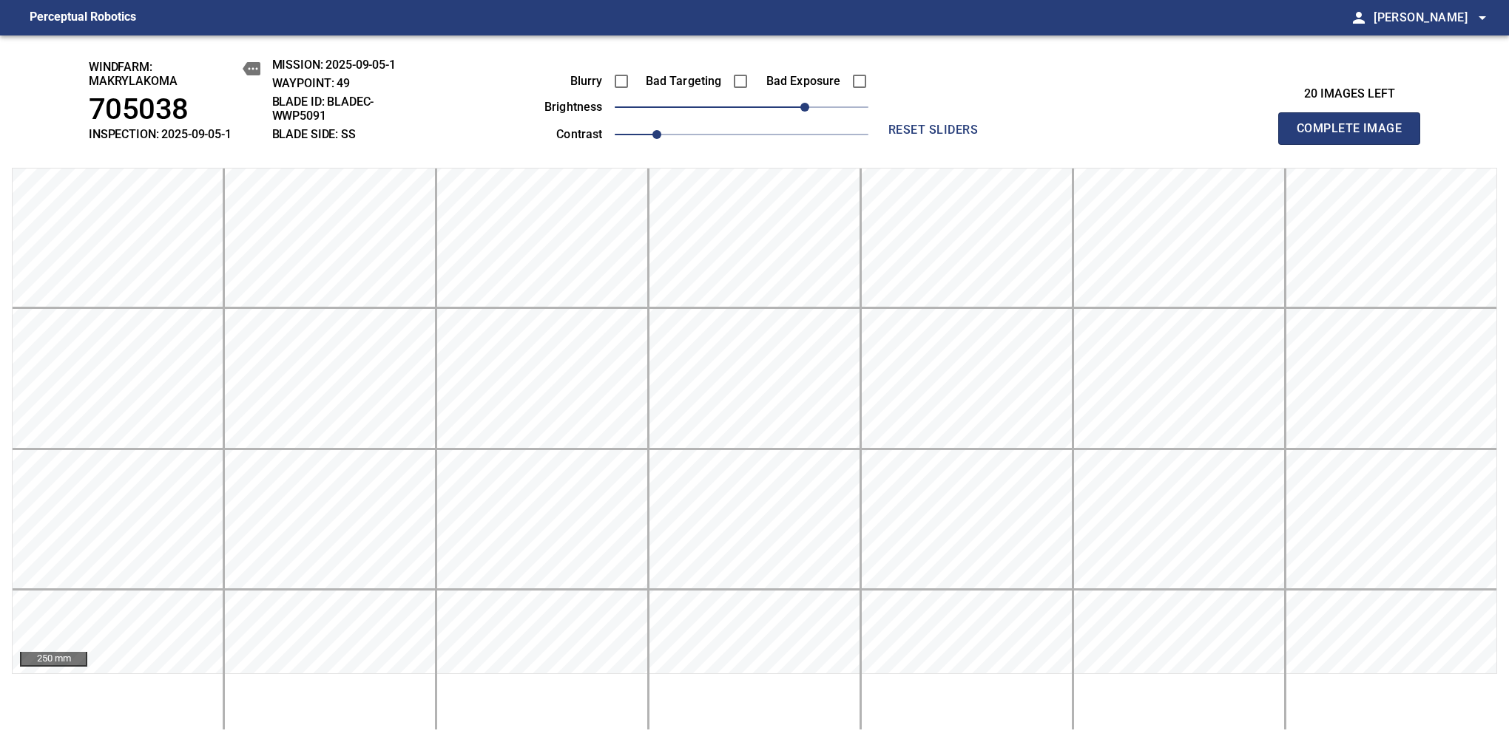
click at [1355, 136] on span "Complete Image" at bounding box center [1348, 128] width 109 height 21
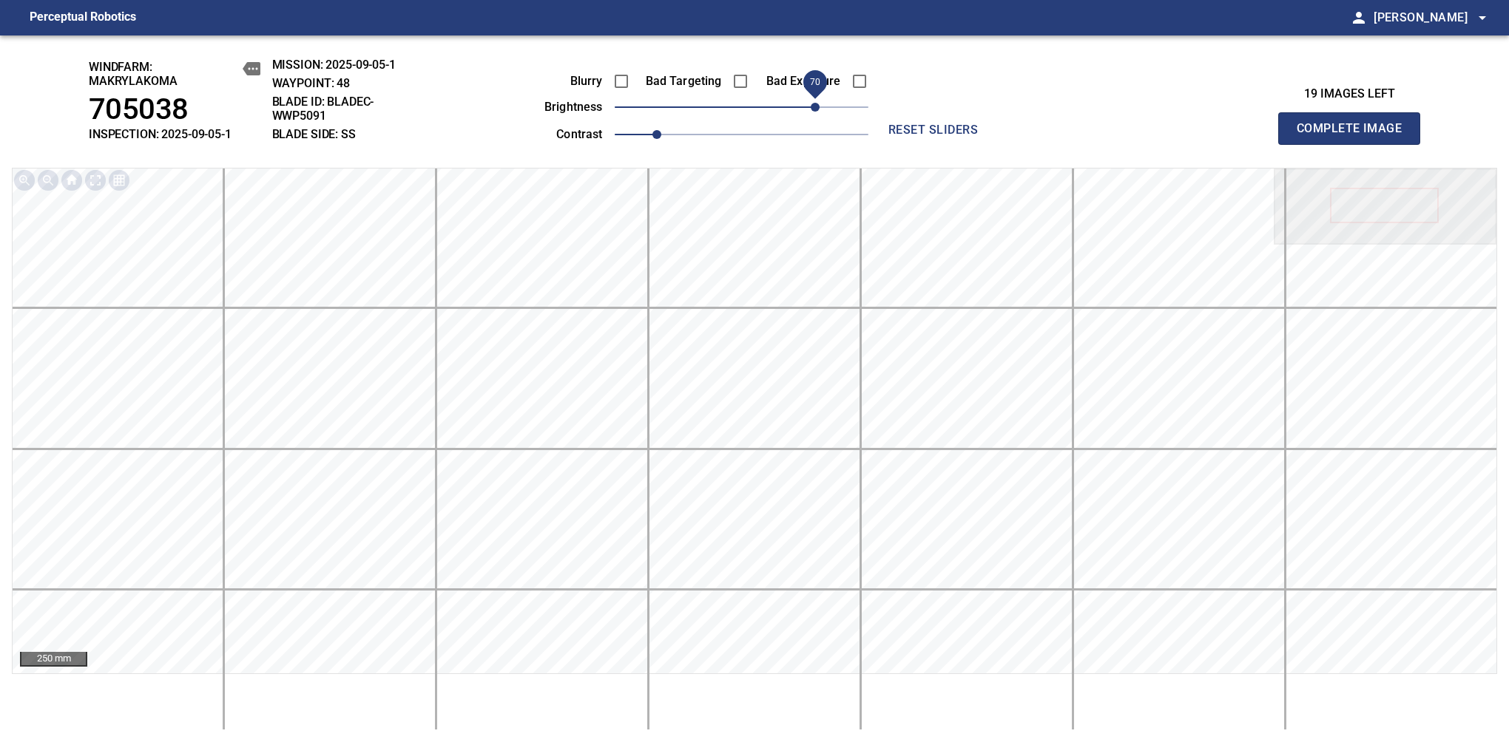
drag, startPoint x: 748, startPoint y: 108, endPoint x: 810, endPoint y: 110, distance: 62.2
click at [810, 110] on span "70" at bounding box center [814, 107] width 9 height 9
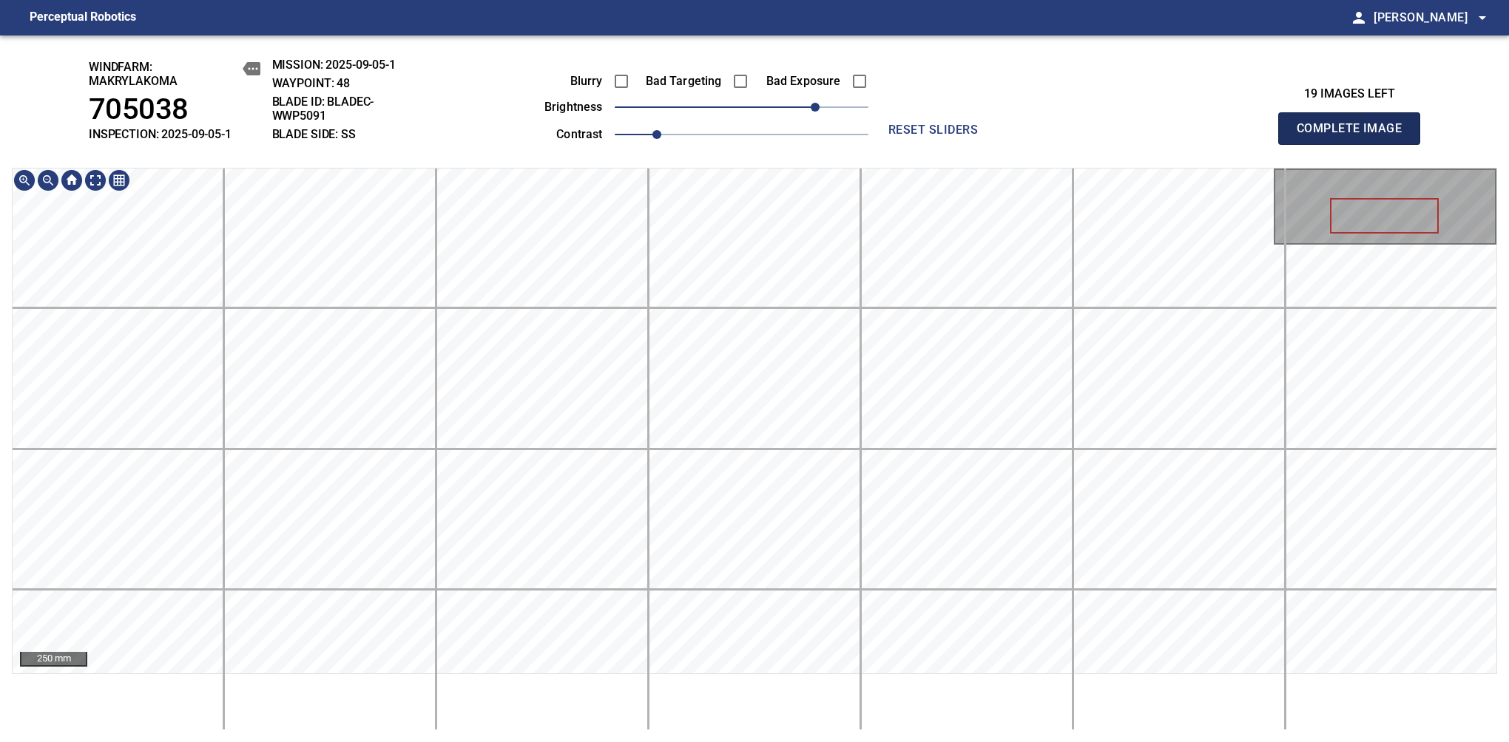
click at [1355, 136] on span "Complete Image" at bounding box center [1348, 128] width 109 height 21
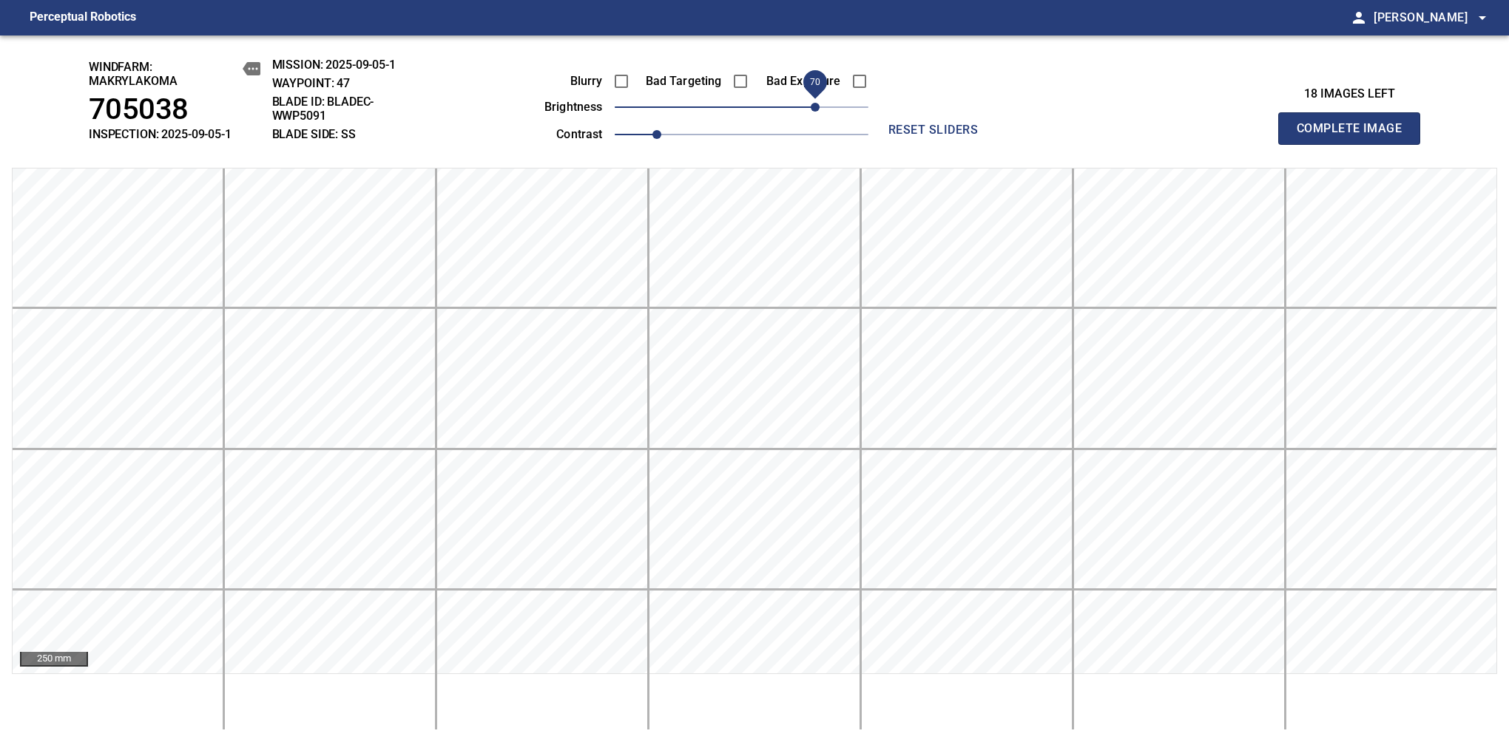
drag, startPoint x: 772, startPoint y: 115, endPoint x: 819, endPoint y: 118, distance: 46.7
click at [819, 112] on span "70" at bounding box center [814, 107] width 9 height 9
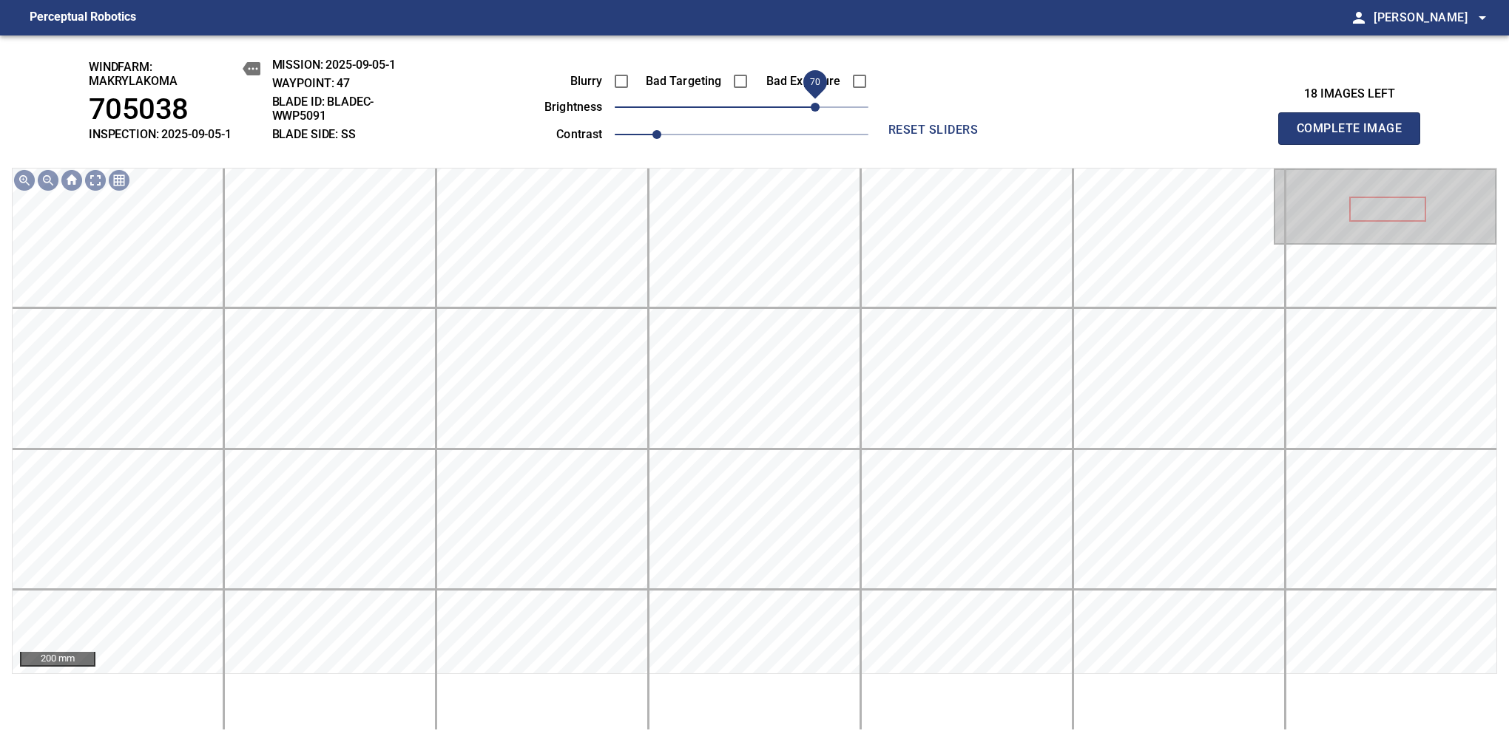
click at [1355, 136] on span "Complete Image" at bounding box center [1348, 128] width 109 height 21
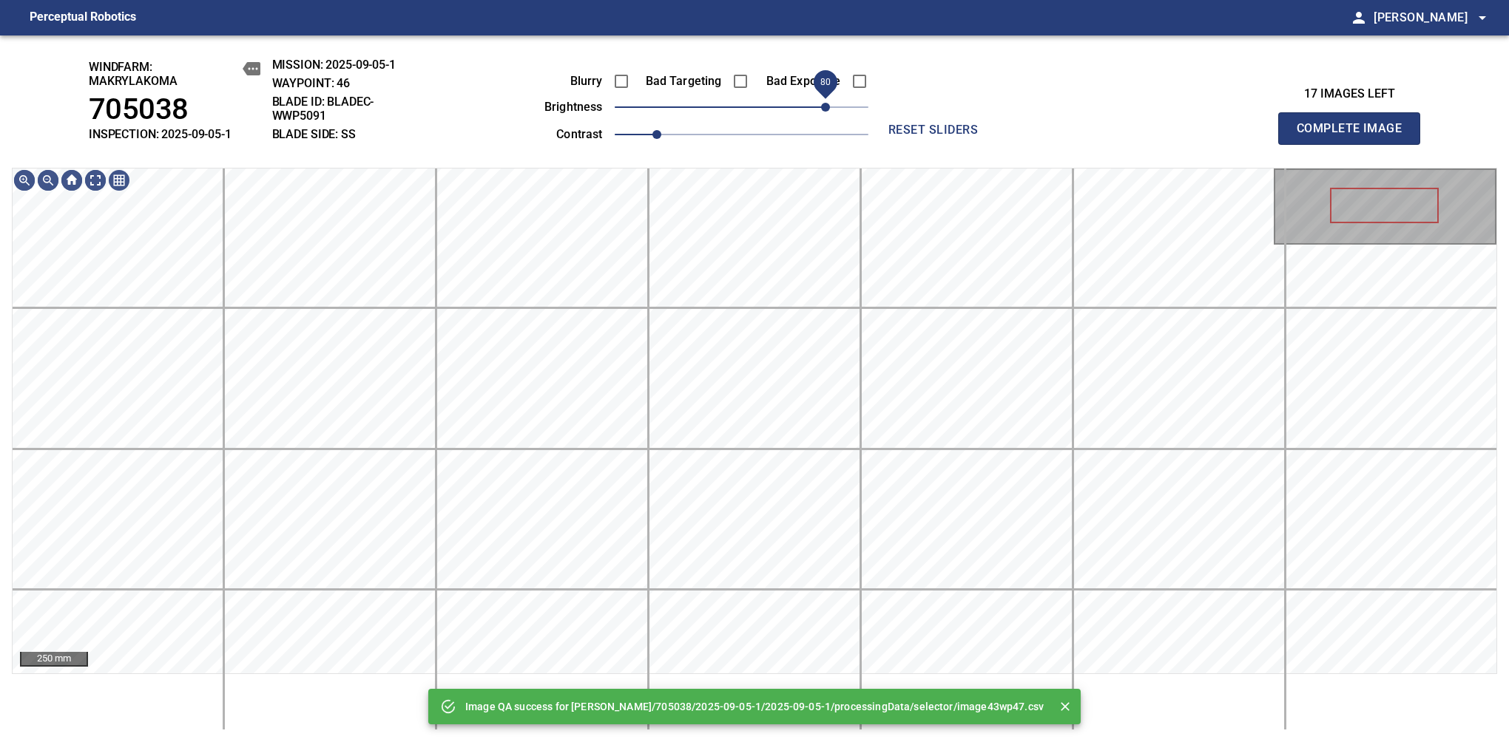
drag, startPoint x: 816, startPoint y: 114, endPoint x: 821, endPoint y: 106, distance: 8.6
click at [821, 106] on span "80" at bounding box center [742, 107] width 254 height 21
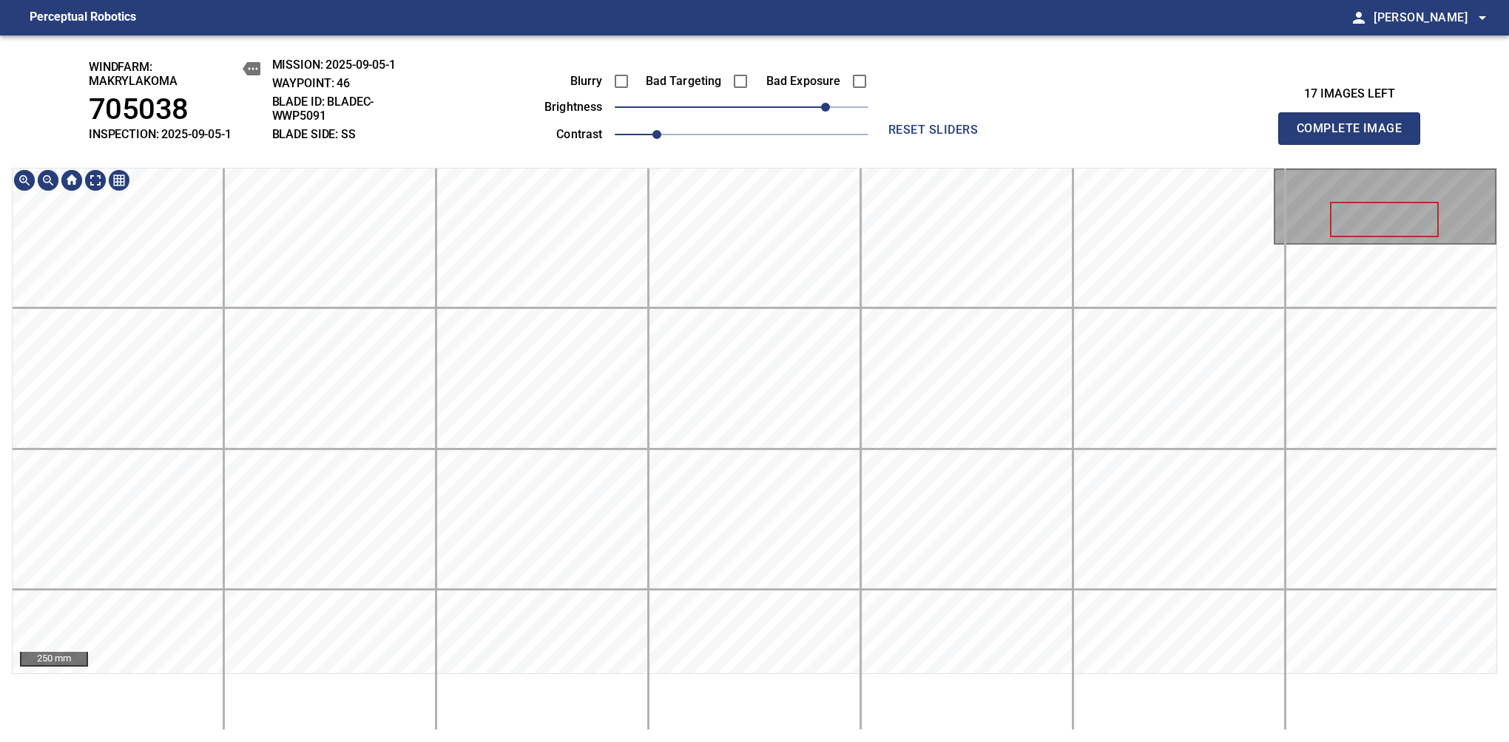
click at [853, 132] on div "windfarm: Makrylakoma 705038 INSPECTION: 2025-09-05-1 MISSION: 2025-09-05-1 WAY…" at bounding box center [754, 388] width 1509 height 707
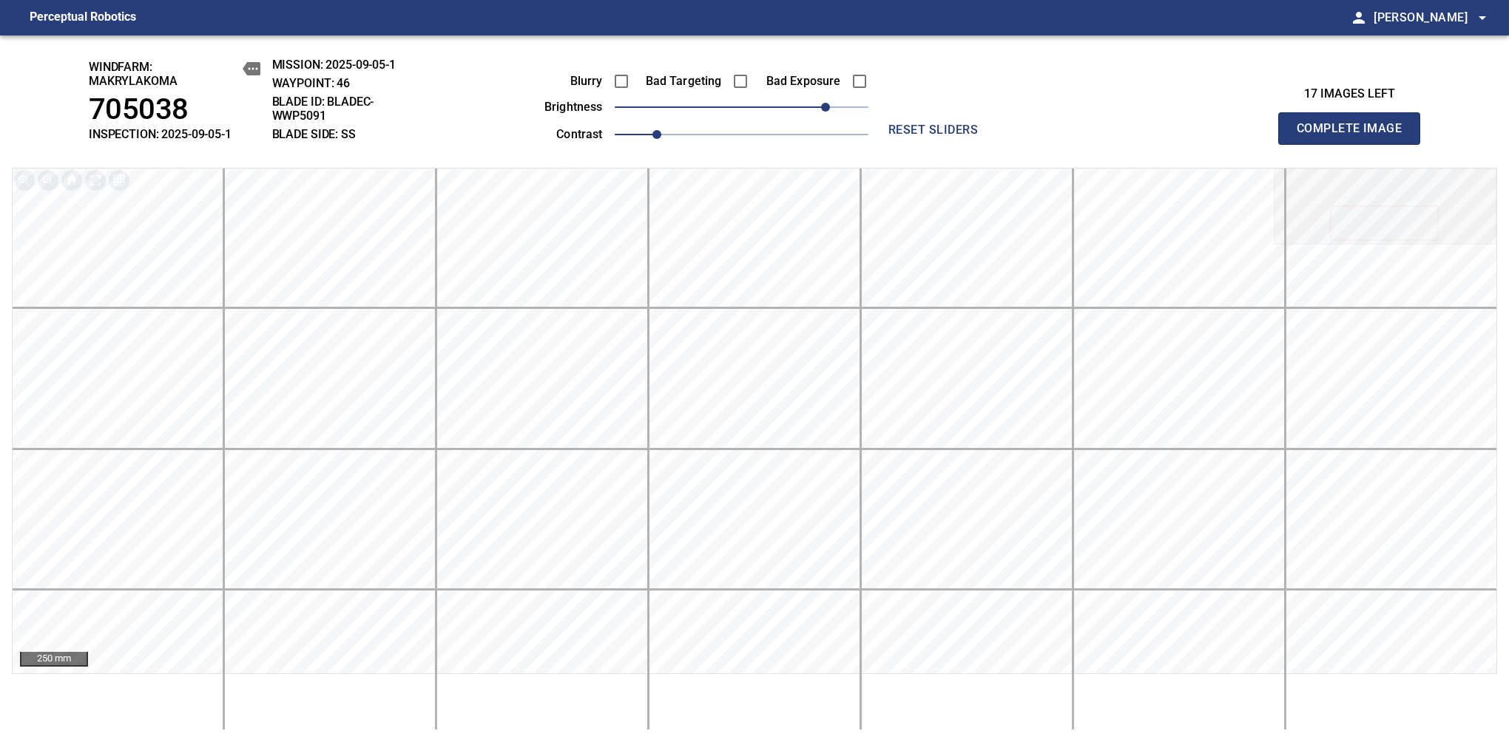
click at [1355, 136] on span "Complete Image" at bounding box center [1348, 128] width 109 height 21
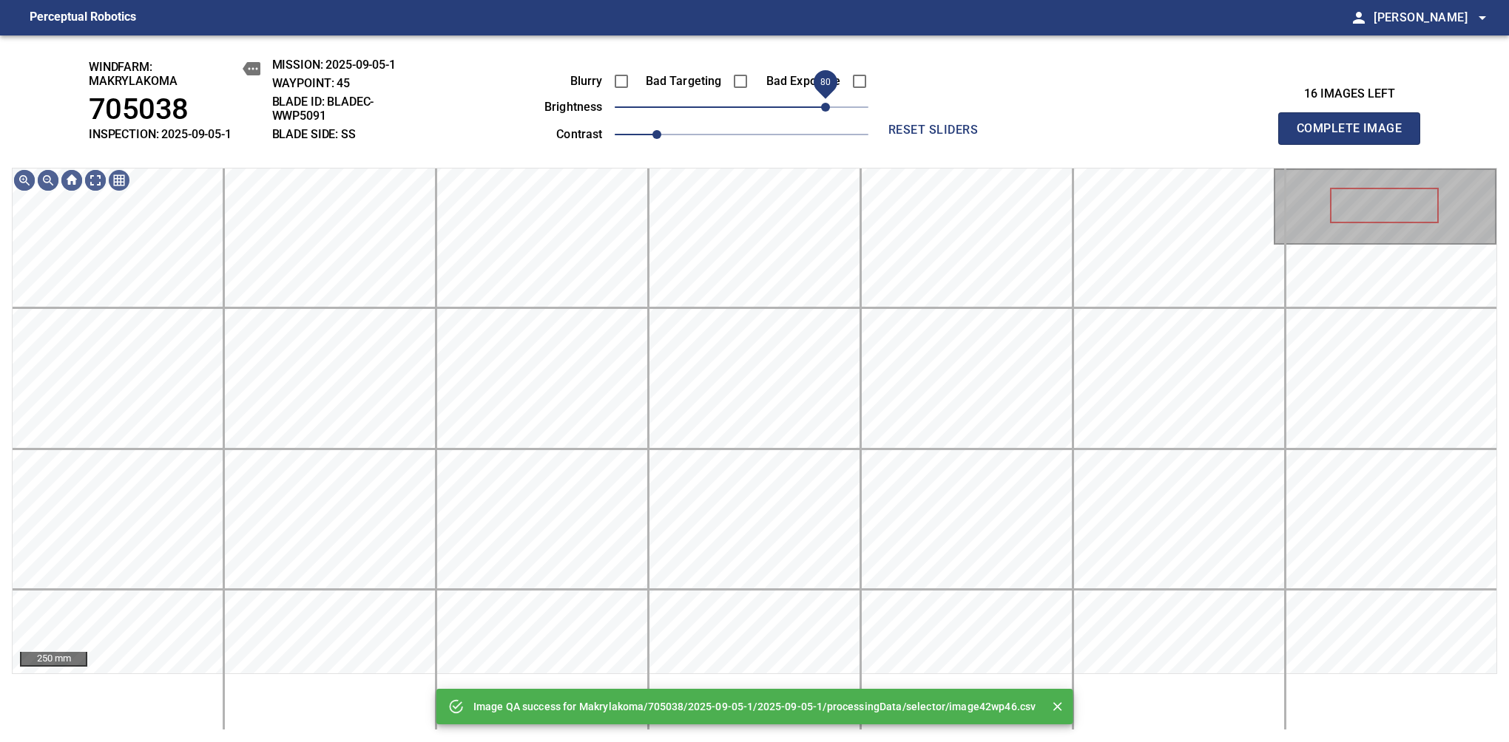
drag, startPoint x: 785, startPoint y: 109, endPoint x: 824, endPoint y: 104, distance: 38.8
click at [824, 104] on span "80" at bounding box center [742, 107] width 254 height 21
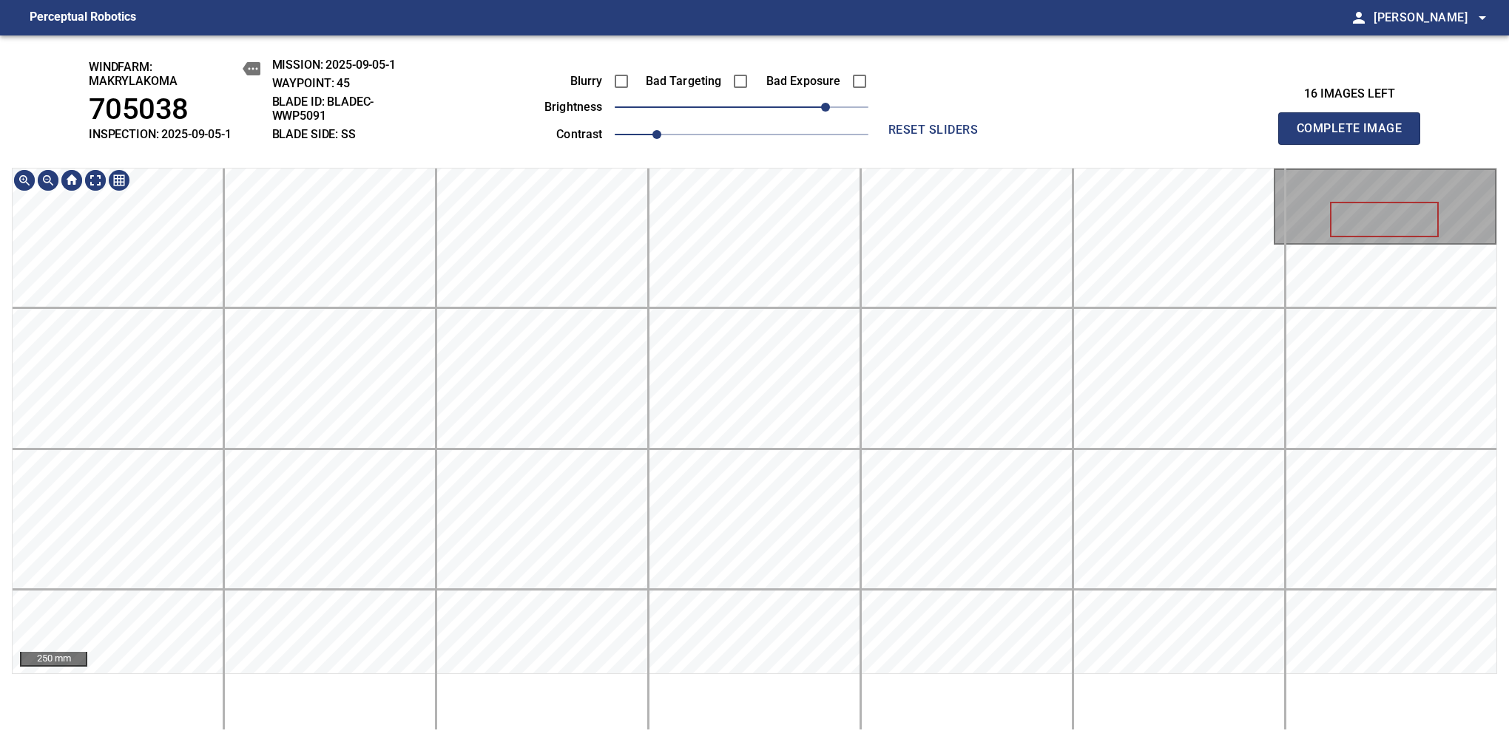
click at [791, 114] on div "windfarm: Makrylakoma 705038 INSPECTION: 2025-09-05-1 MISSION: 2025-09-05-1 WAY…" at bounding box center [754, 388] width 1509 height 707
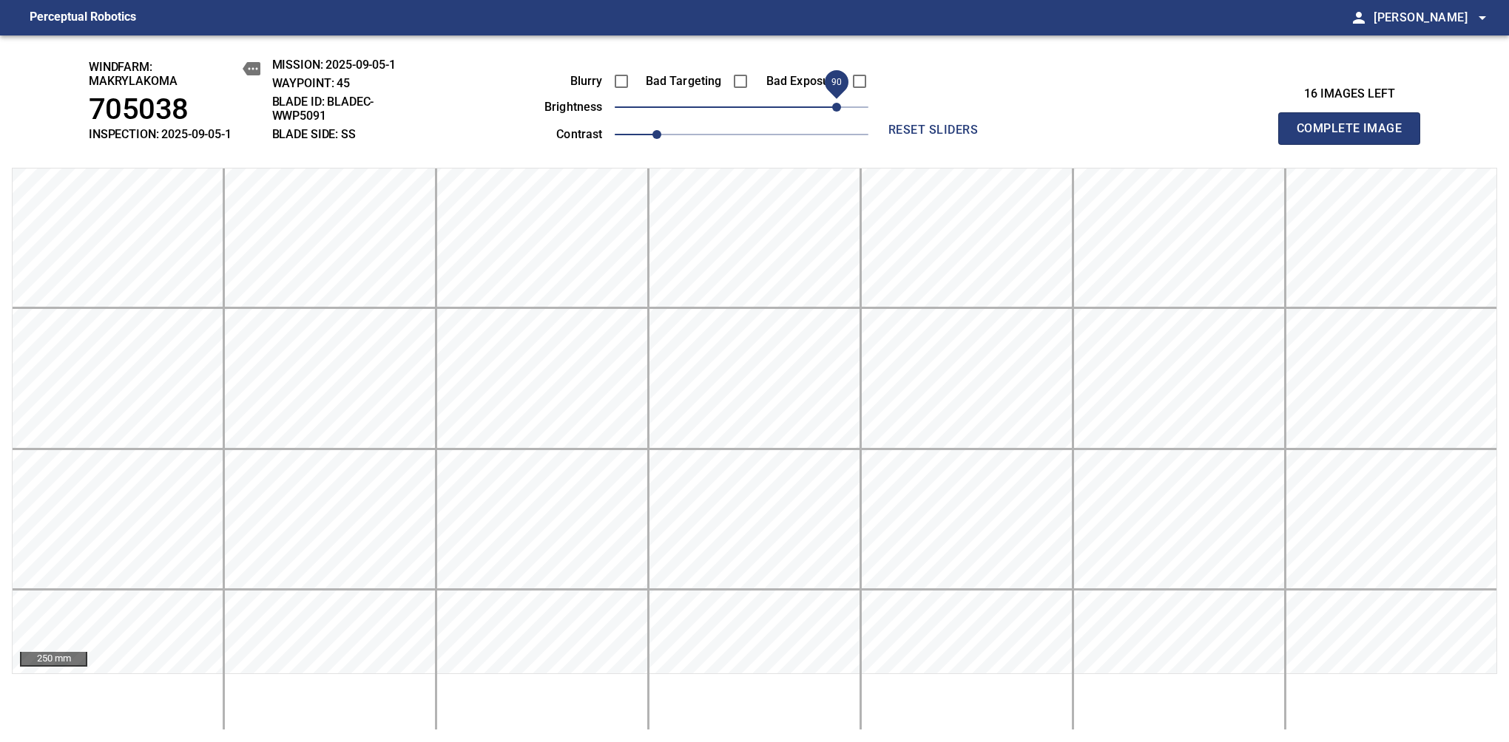
click at [832, 109] on span "90" at bounding box center [836, 107] width 9 height 9
click at [1355, 136] on span "Complete Image" at bounding box center [1348, 128] width 109 height 21
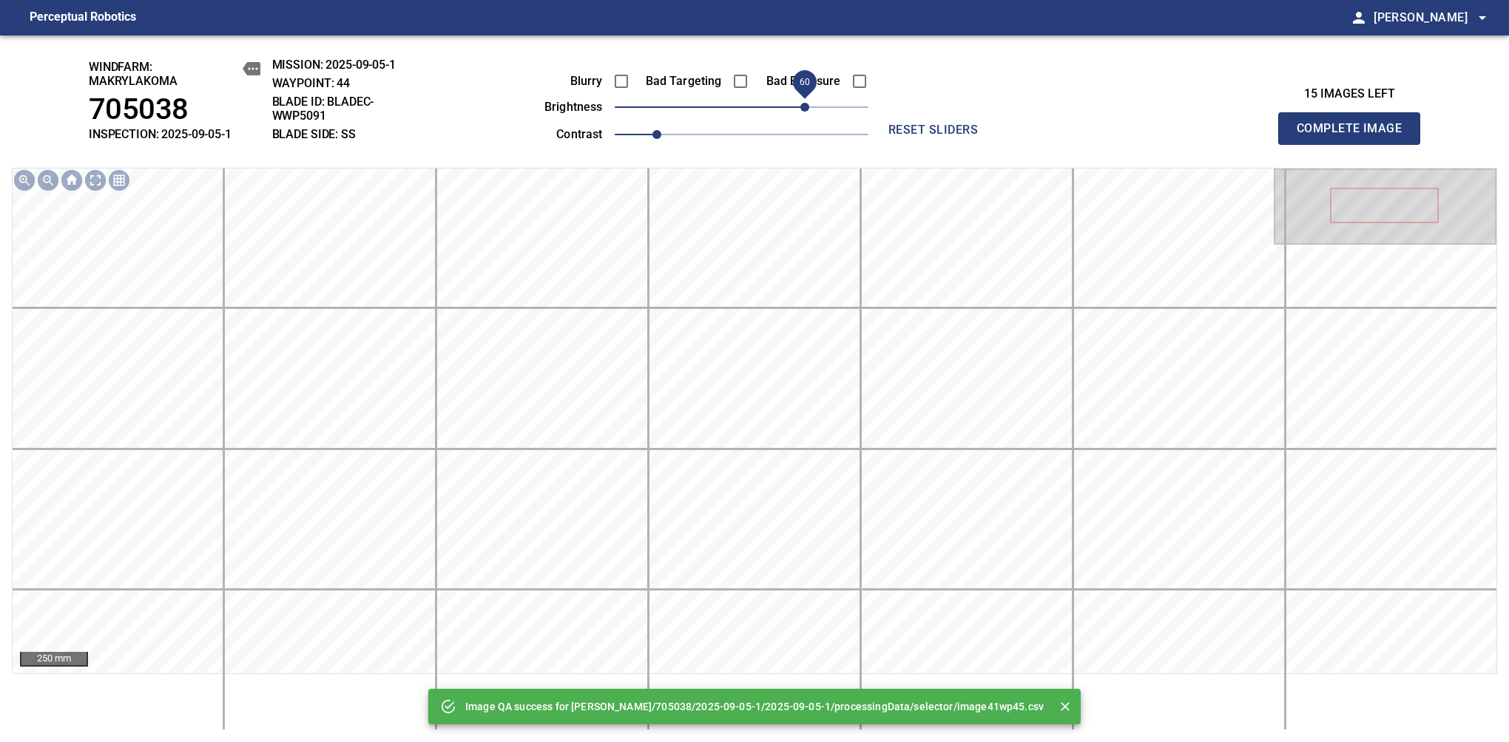
drag, startPoint x: 813, startPoint y: 111, endPoint x: 806, endPoint y: 116, distance: 9.0
click at [806, 116] on span "60" at bounding box center [742, 107] width 254 height 21
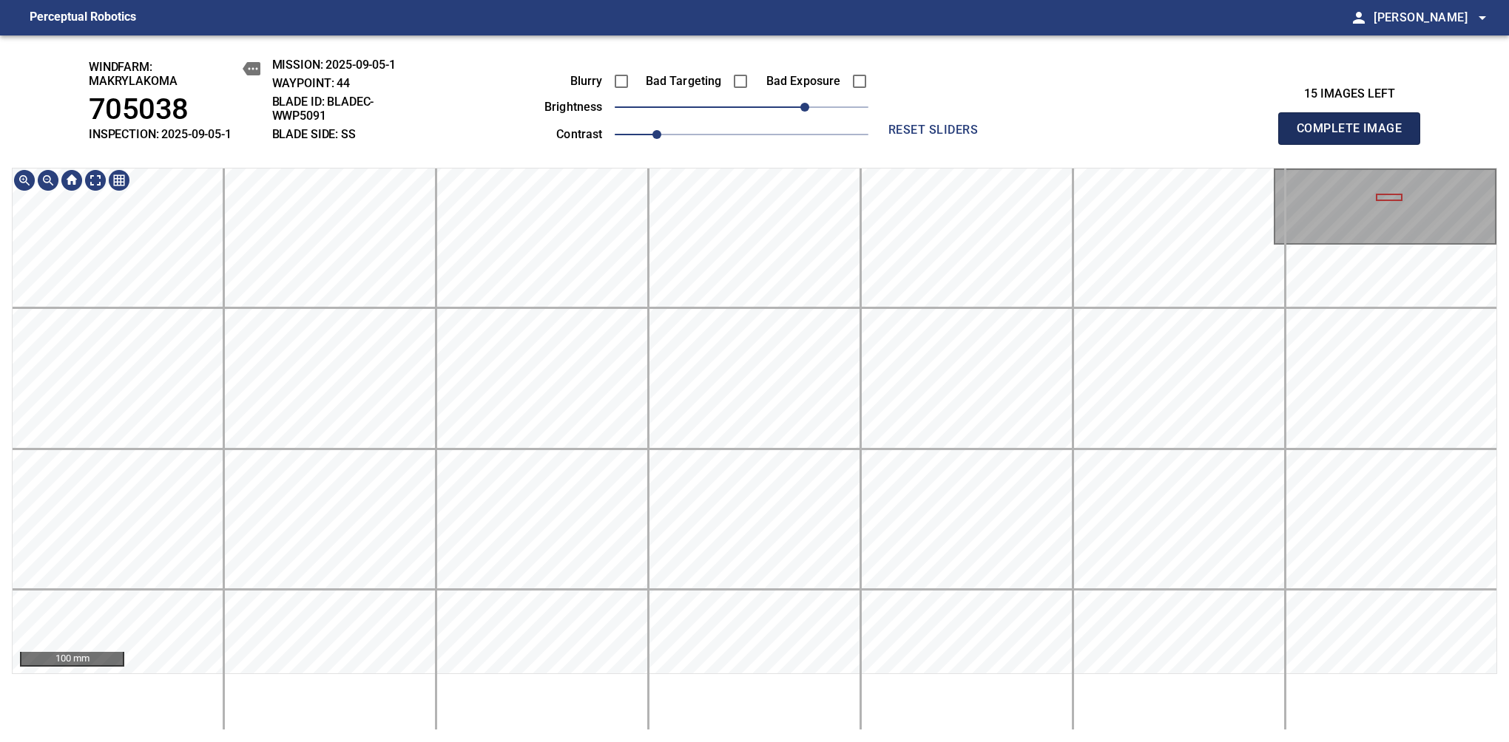
click at [1355, 136] on span "Complete Image" at bounding box center [1348, 128] width 109 height 21
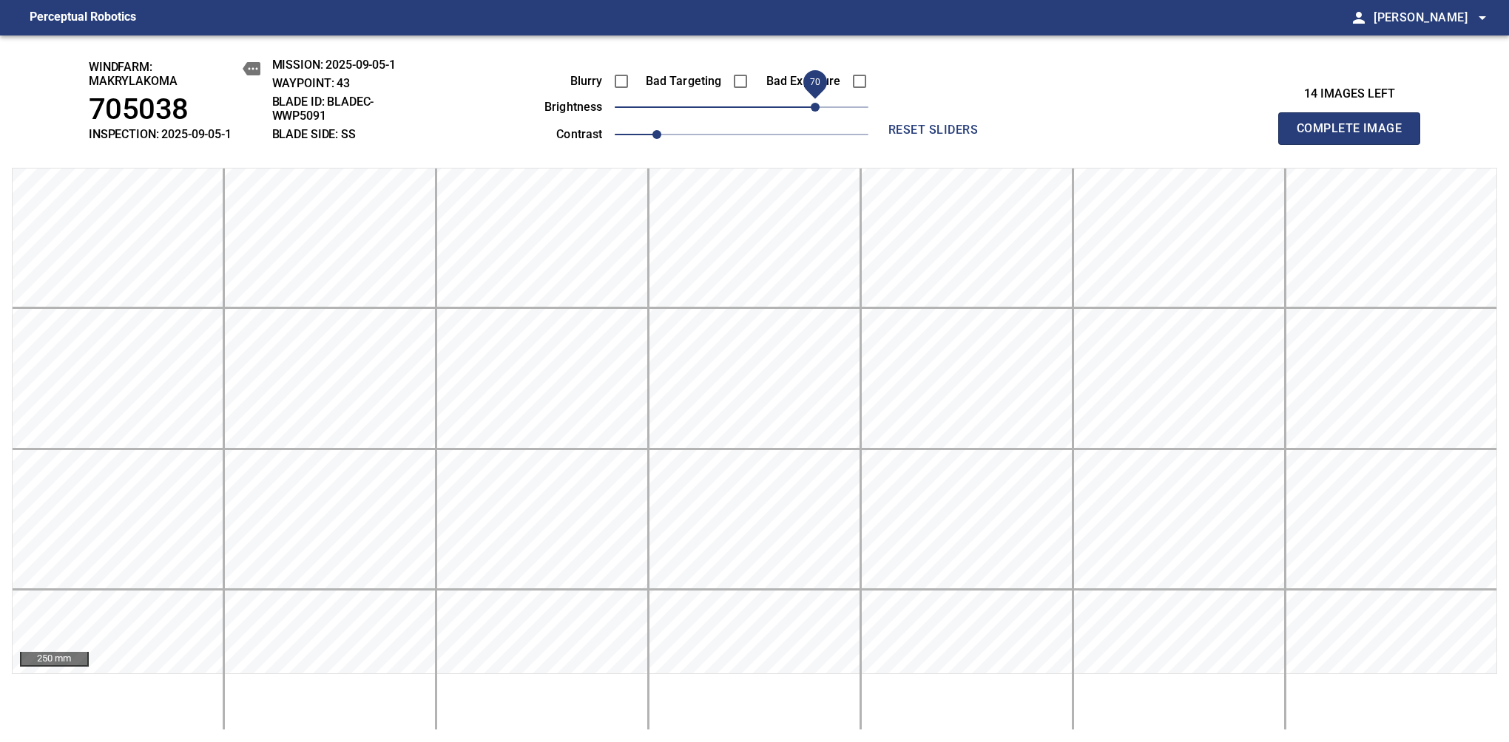
drag, startPoint x: 751, startPoint y: 112, endPoint x: 810, endPoint y: 109, distance: 59.2
click at [810, 109] on span "70" at bounding box center [814, 107] width 9 height 9
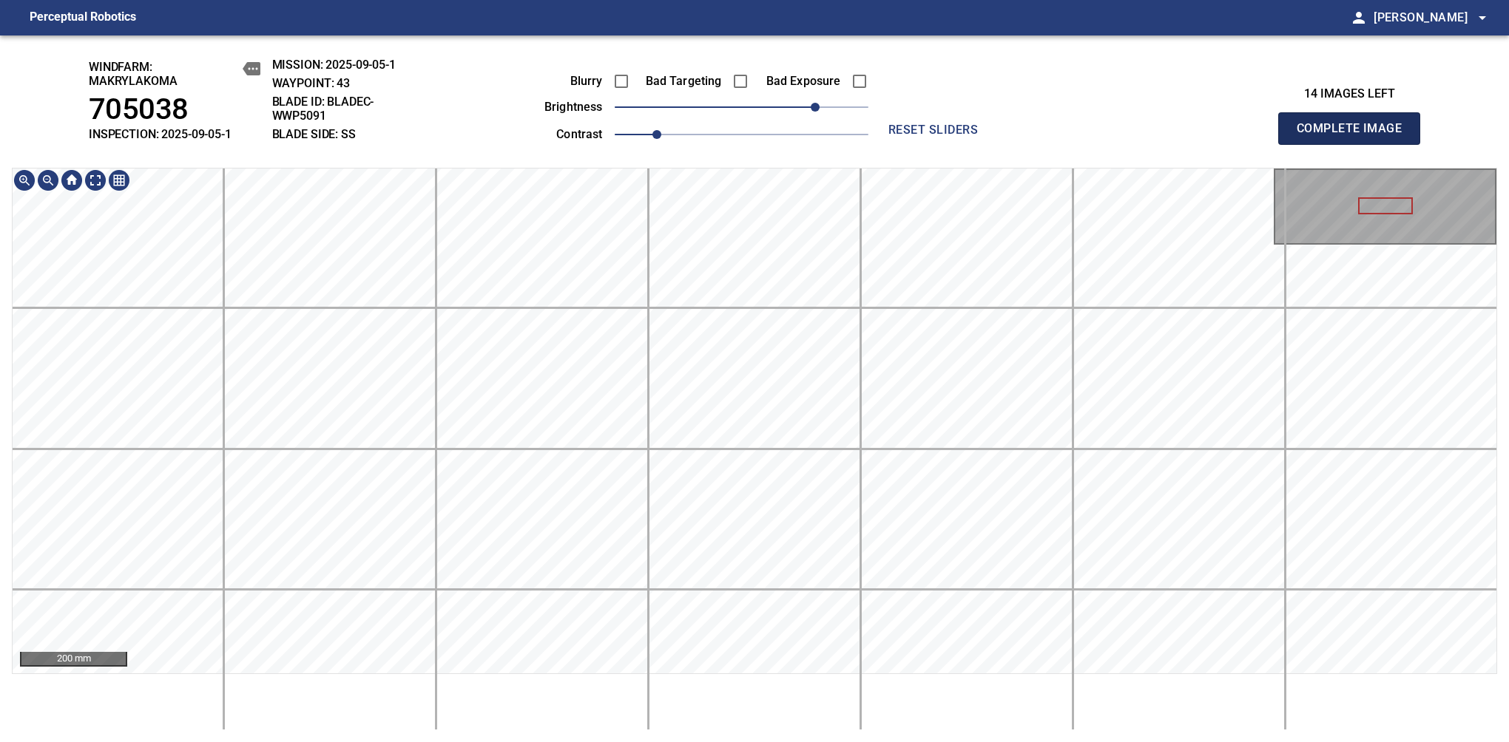
click at [1355, 136] on span "Complete Image" at bounding box center [1348, 128] width 109 height 21
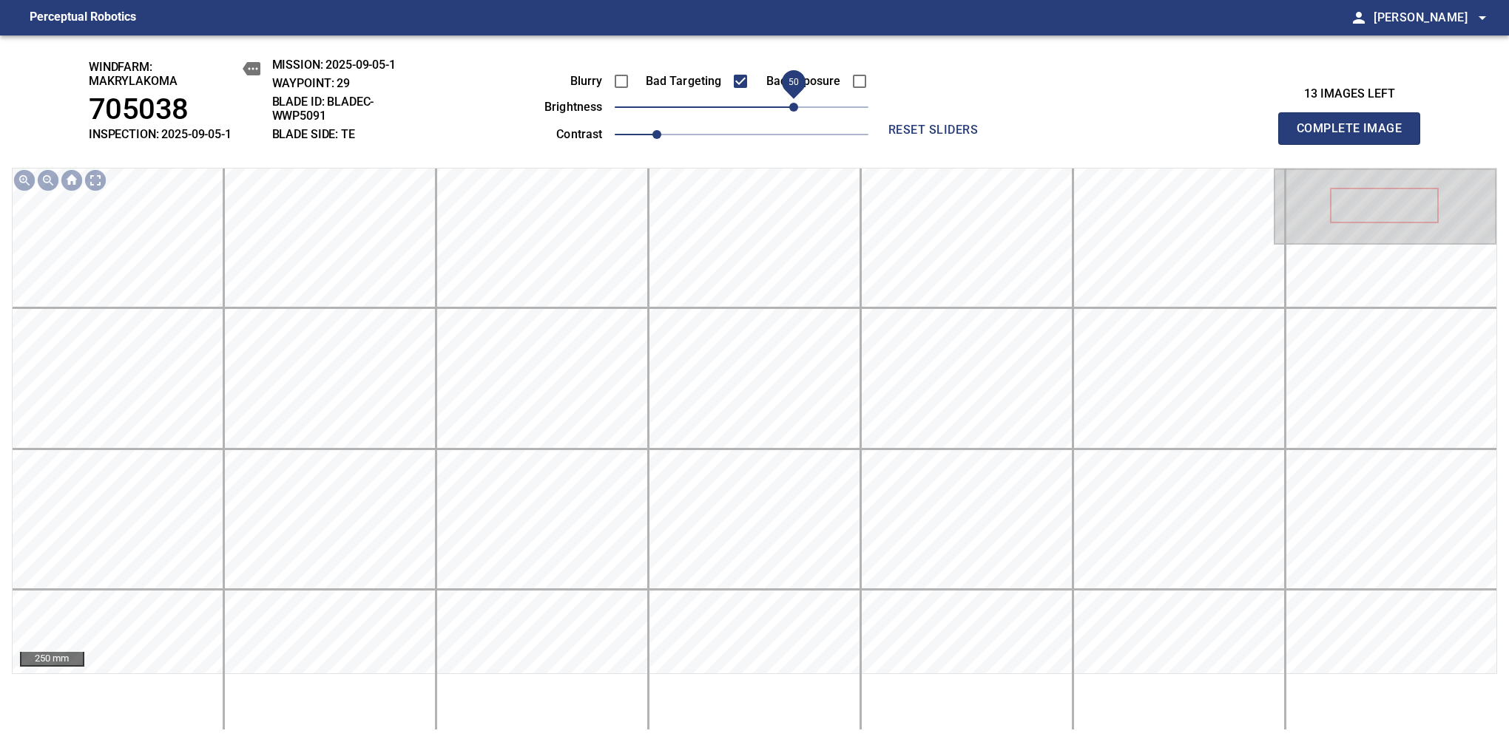
drag, startPoint x: 775, startPoint y: 114, endPoint x: 796, endPoint y: 112, distance: 20.8
click at [796, 112] on span "50" at bounding box center [793, 107] width 9 height 9
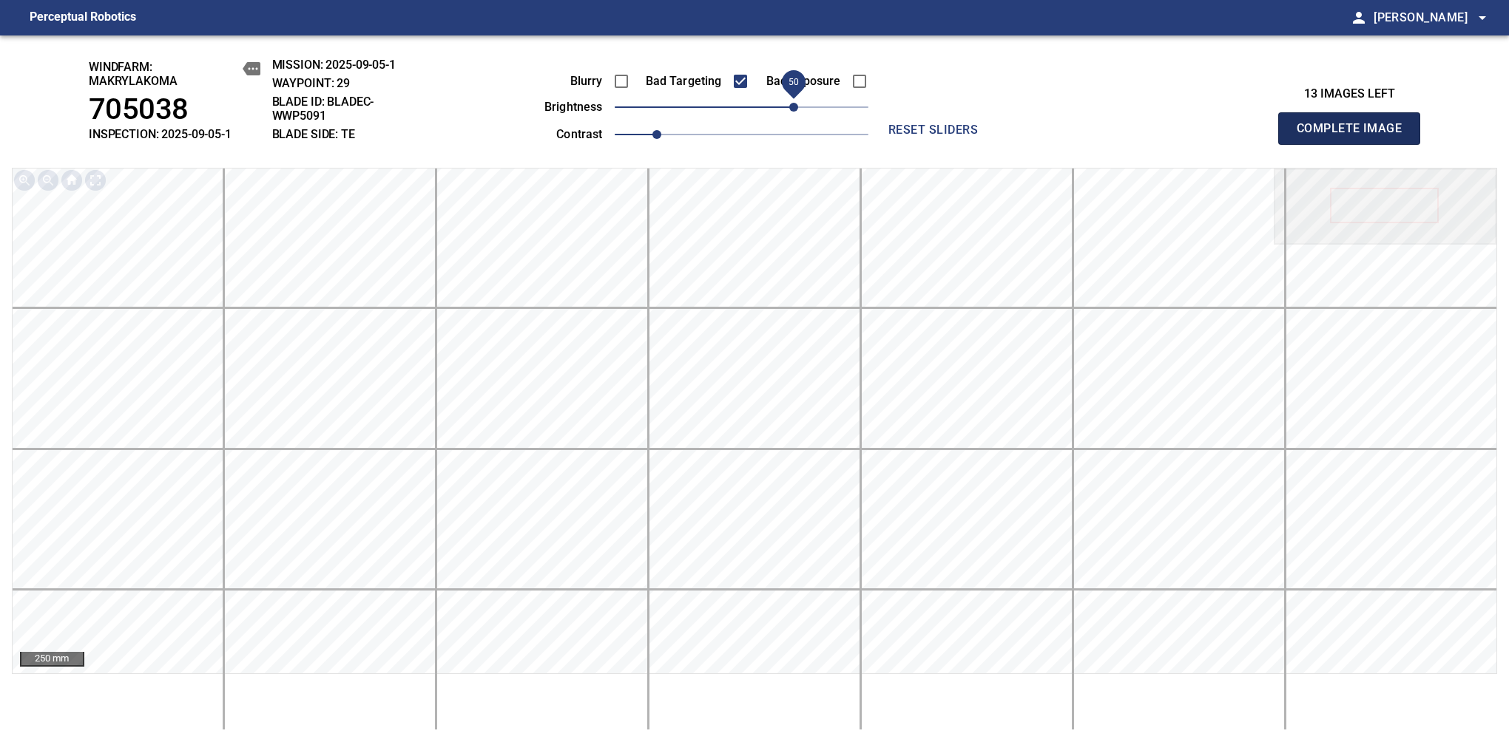
click at [1355, 136] on span "Complete Image" at bounding box center [1348, 128] width 109 height 21
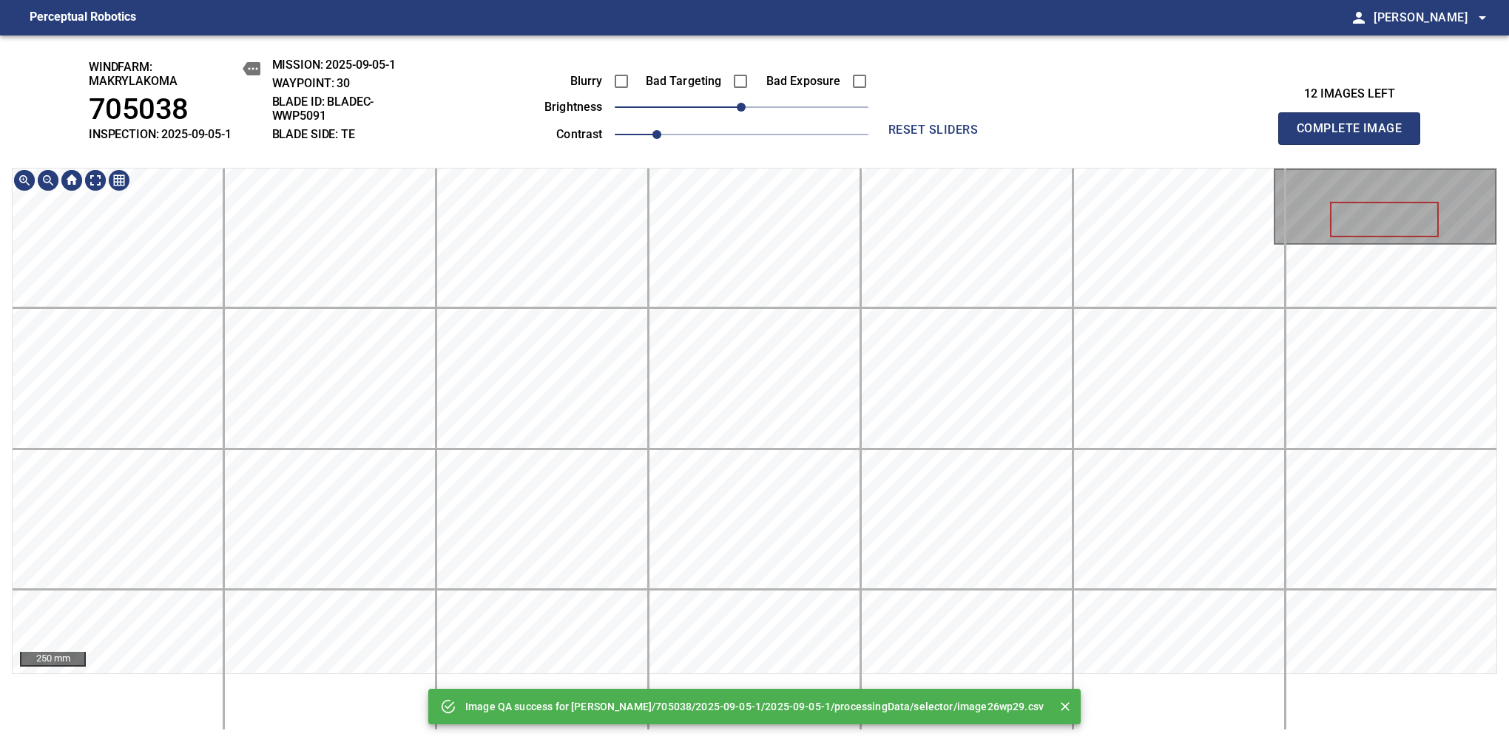
click at [754, 117] on div "Image QA success for Makrylakoma/705038/2025-09-05-1/2025-09-05-1/processingDat…" at bounding box center [754, 388] width 1509 height 707
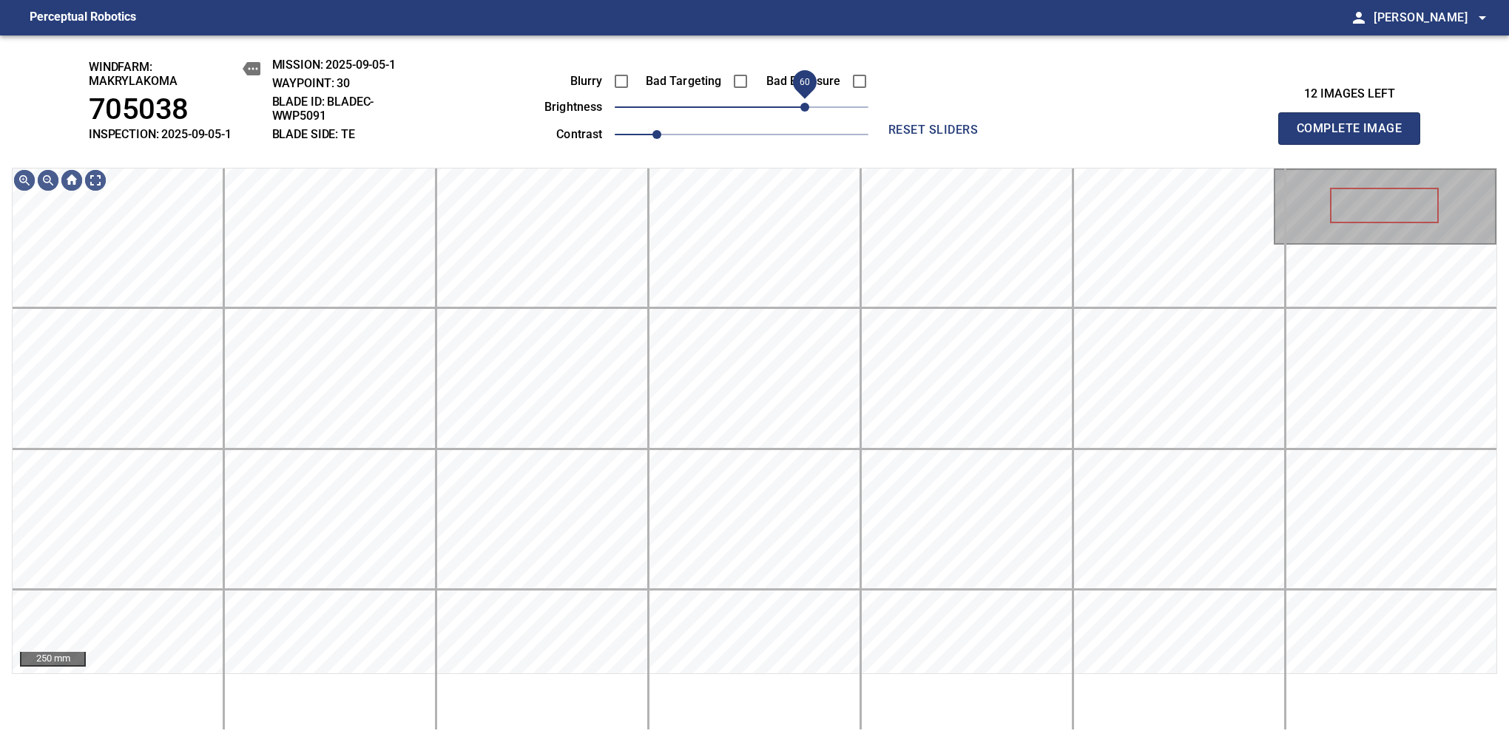
drag, startPoint x: 777, startPoint y: 116, endPoint x: 808, endPoint y: 121, distance: 31.5
click at [808, 112] on span "60" at bounding box center [804, 107] width 9 height 9
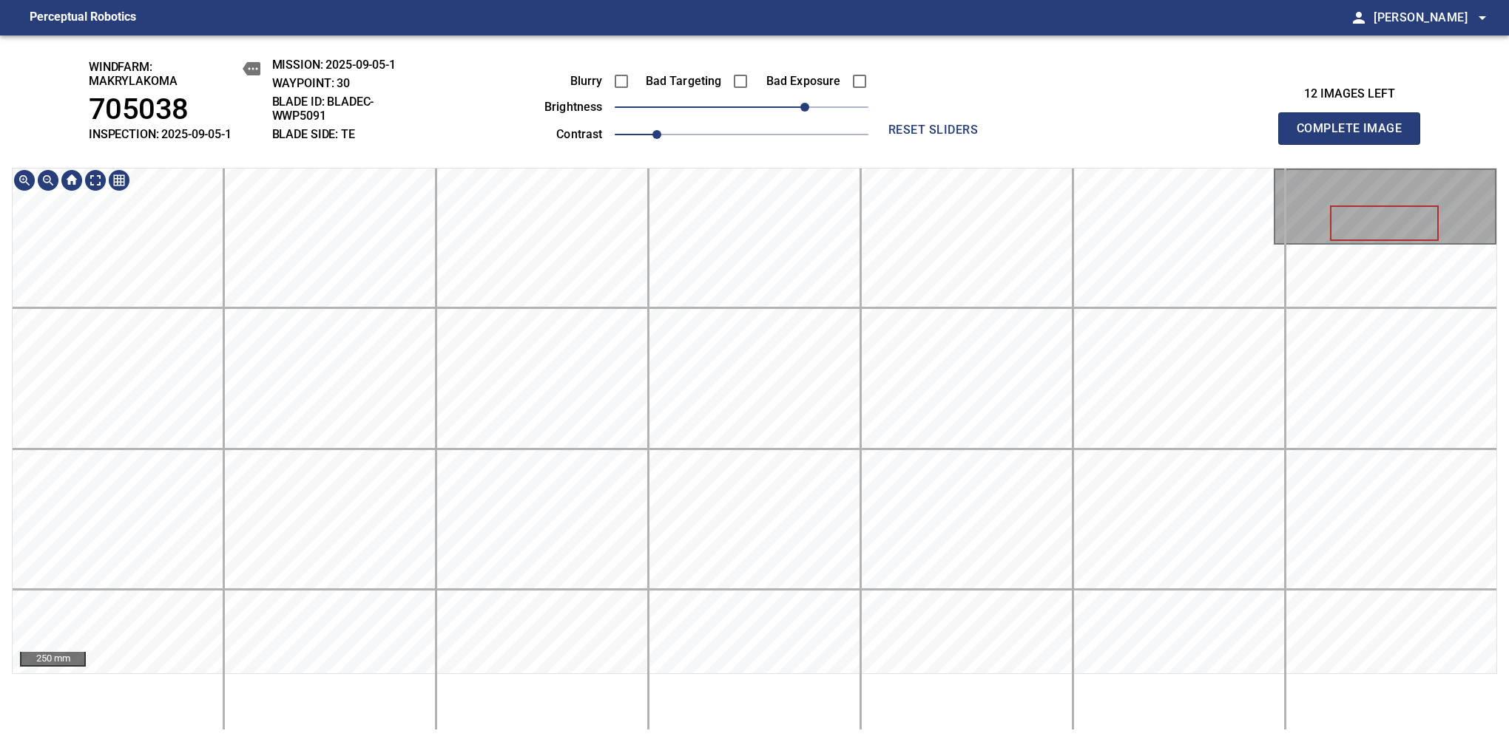
click at [1355, 136] on span "Complete Image" at bounding box center [1348, 128] width 109 height 21
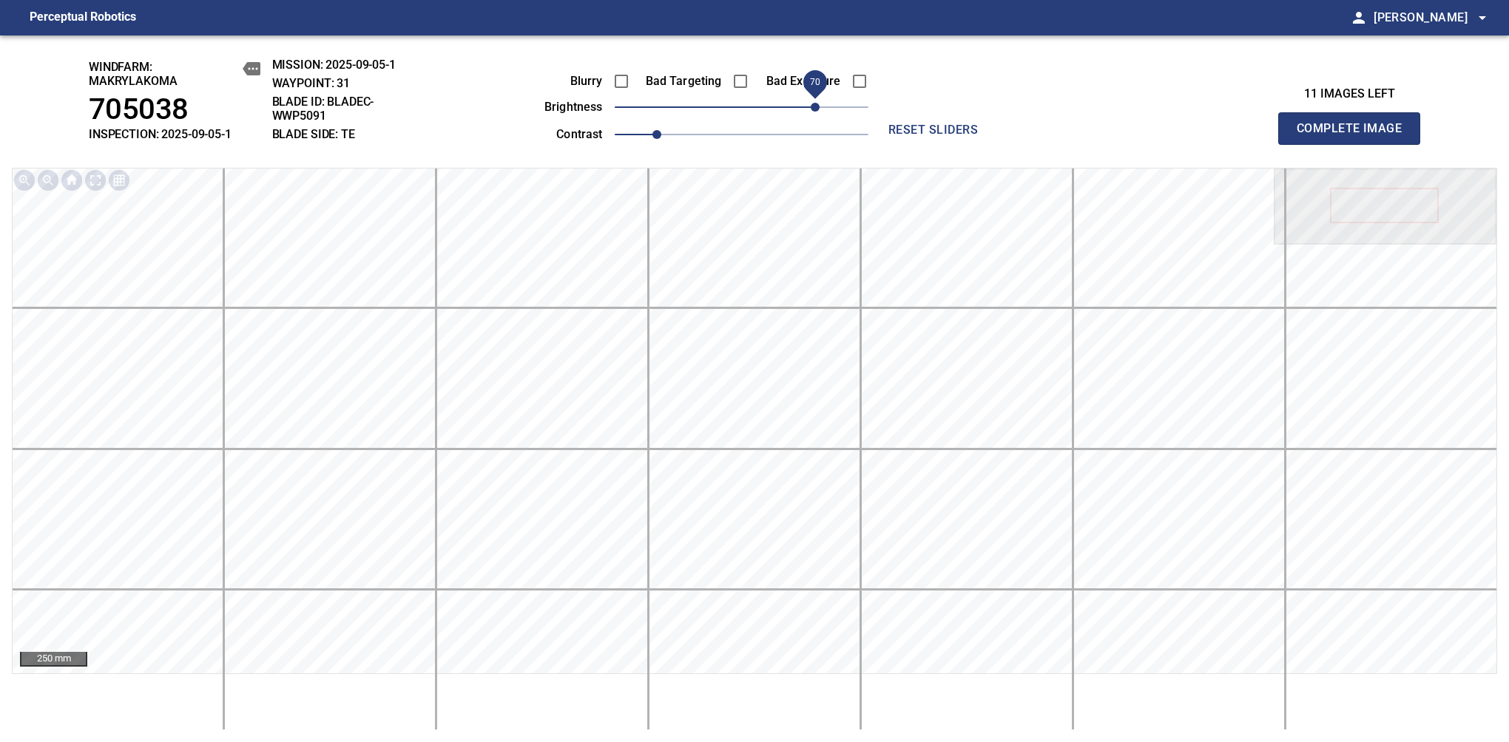
drag, startPoint x: 775, startPoint y: 115, endPoint x: 819, endPoint y: 106, distance: 45.1
click at [819, 106] on span "70" at bounding box center [742, 107] width 254 height 21
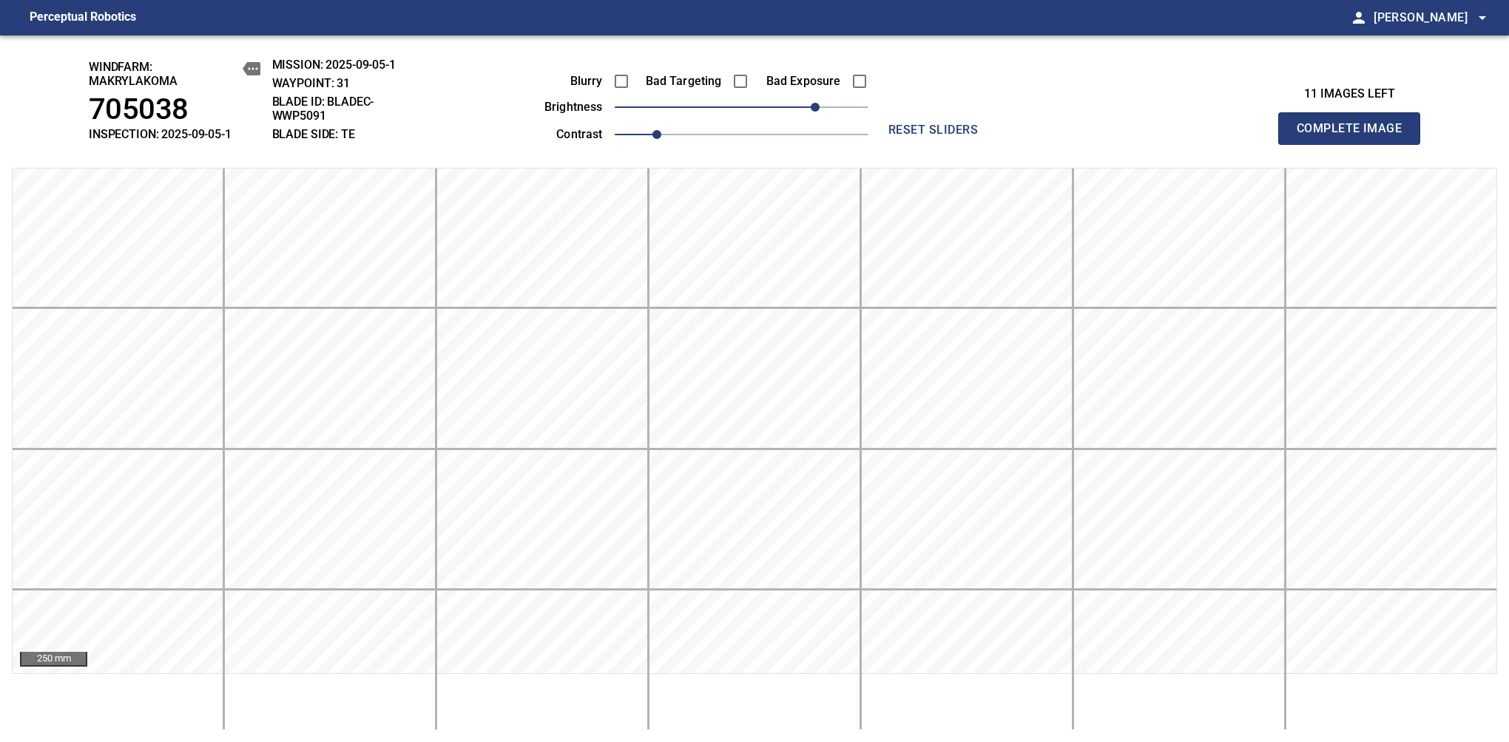
click at [1355, 136] on span "Complete Image" at bounding box center [1348, 128] width 109 height 21
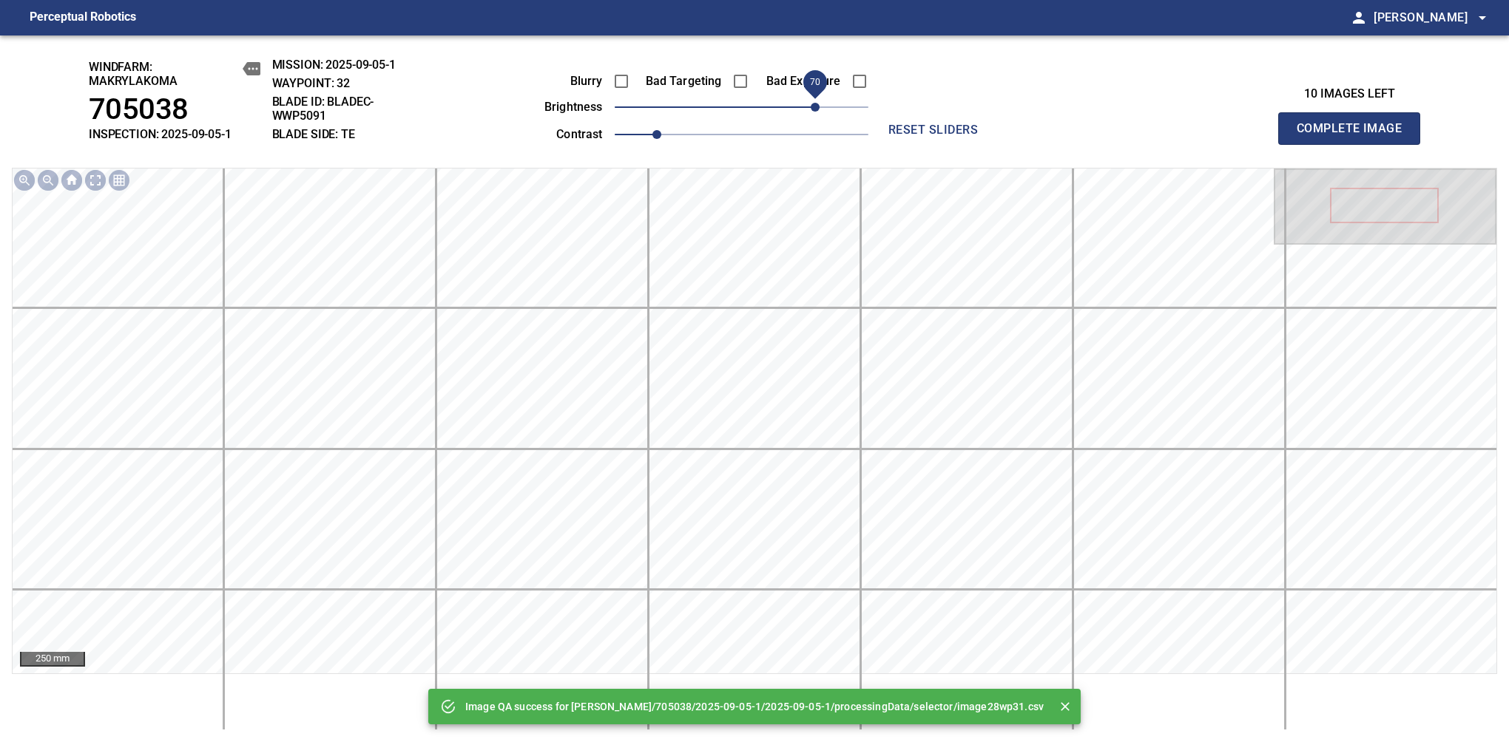
click at [817, 112] on span "70" at bounding box center [742, 107] width 254 height 21
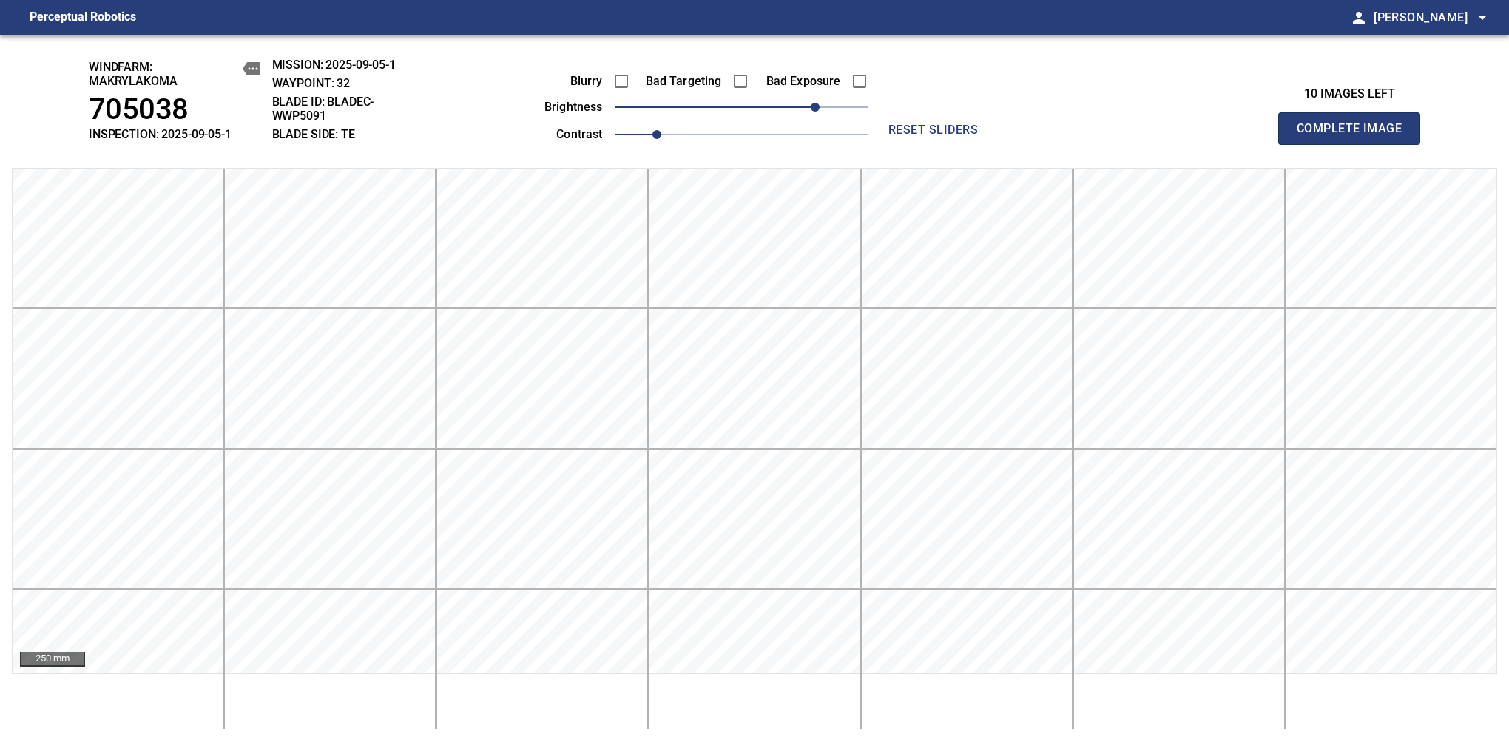
click at [1355, 136] on span "Complete Image" at bounding box center [1348, 128] width 109 height 21
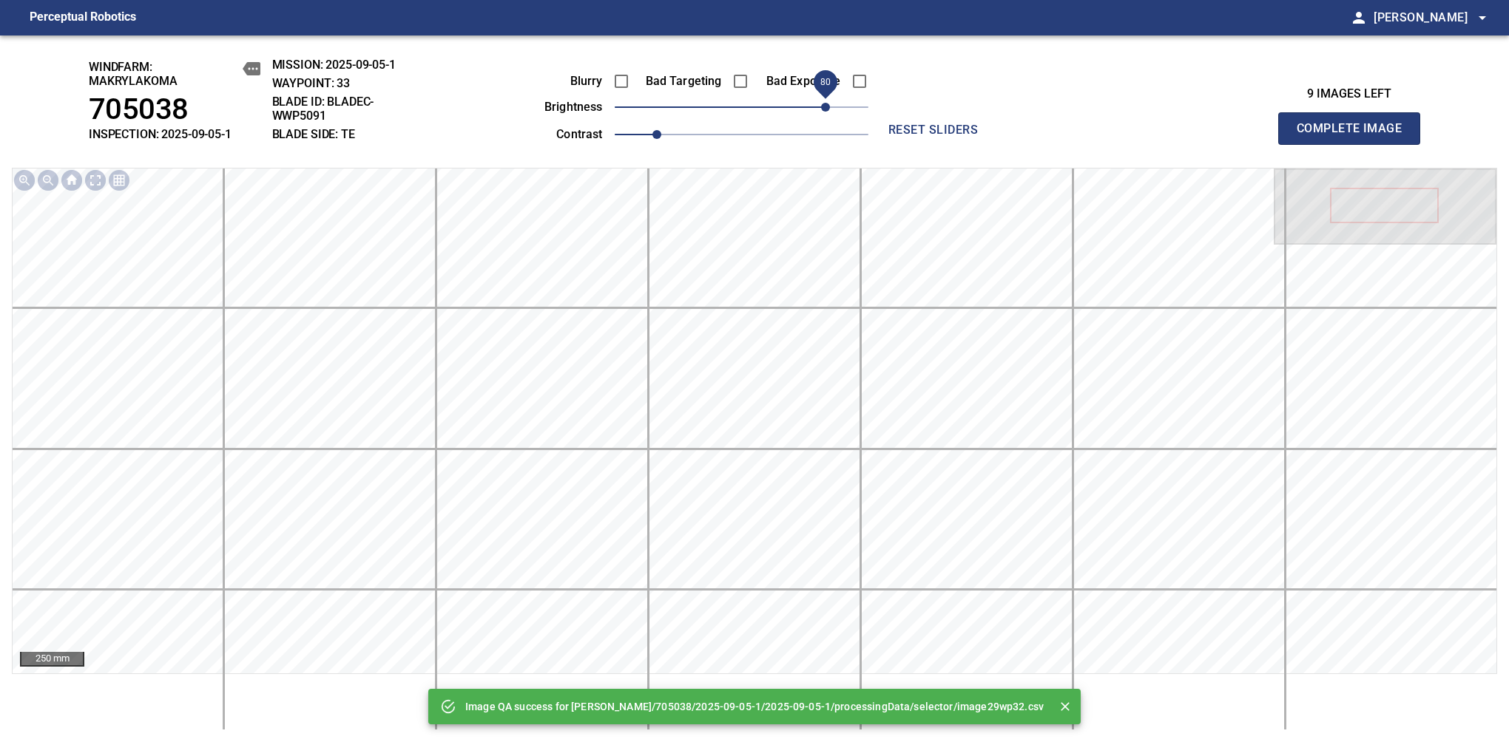
drag, startPoint x: 817, startPoint y: 112, endPoint x: 828, endPoint y: 109, distance: 10.6
click at [828, 109] on span "80" at bounding box center [742, 107] width 254 height 21
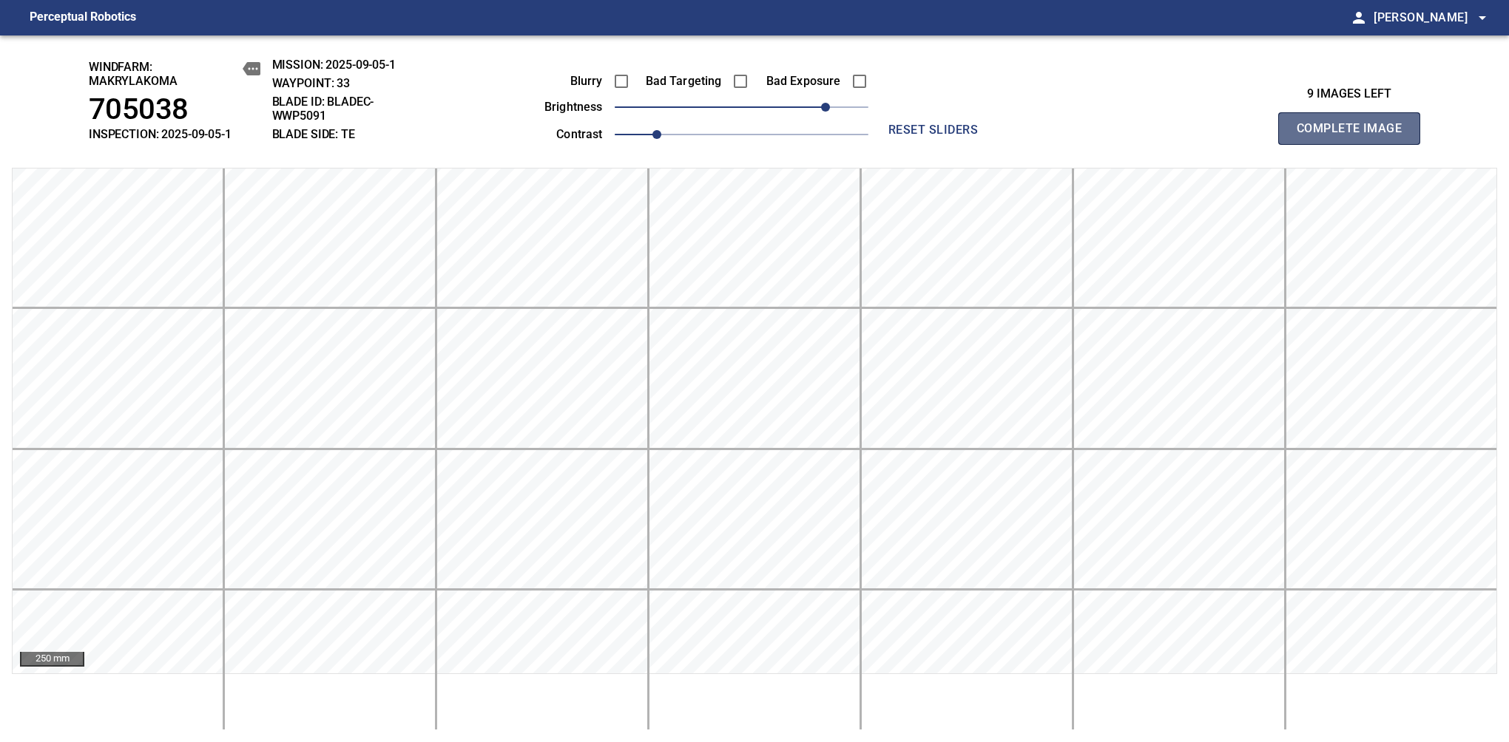
click at [1355, 136] on span "Complete Image" at bounding box center [1348, 128] width 109 height 21
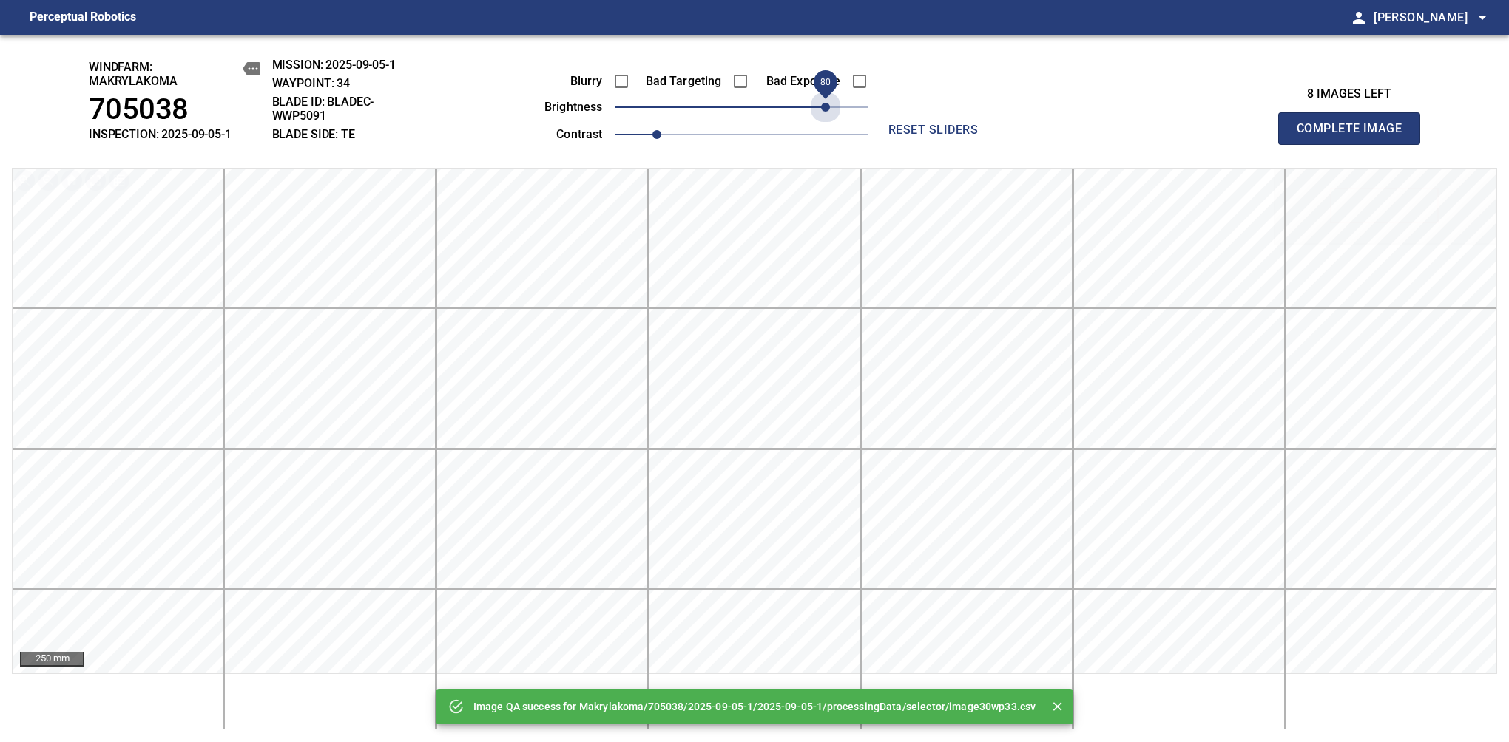
click at [828, 109] on span "80" at bounding box center [742, 107] width 254 height 21
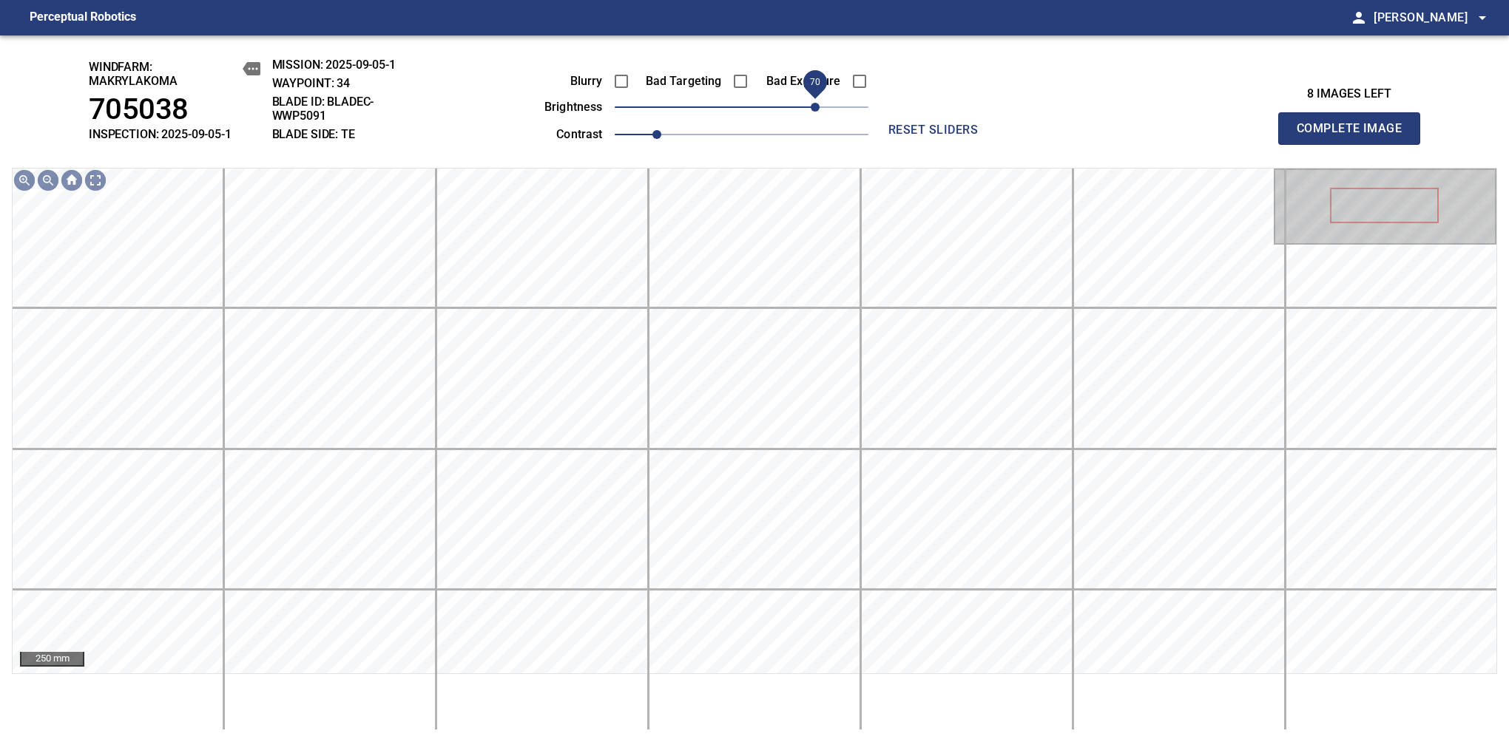
click at [817, 109] on span "70" at bounding box center [814, 107] width 9 height 9
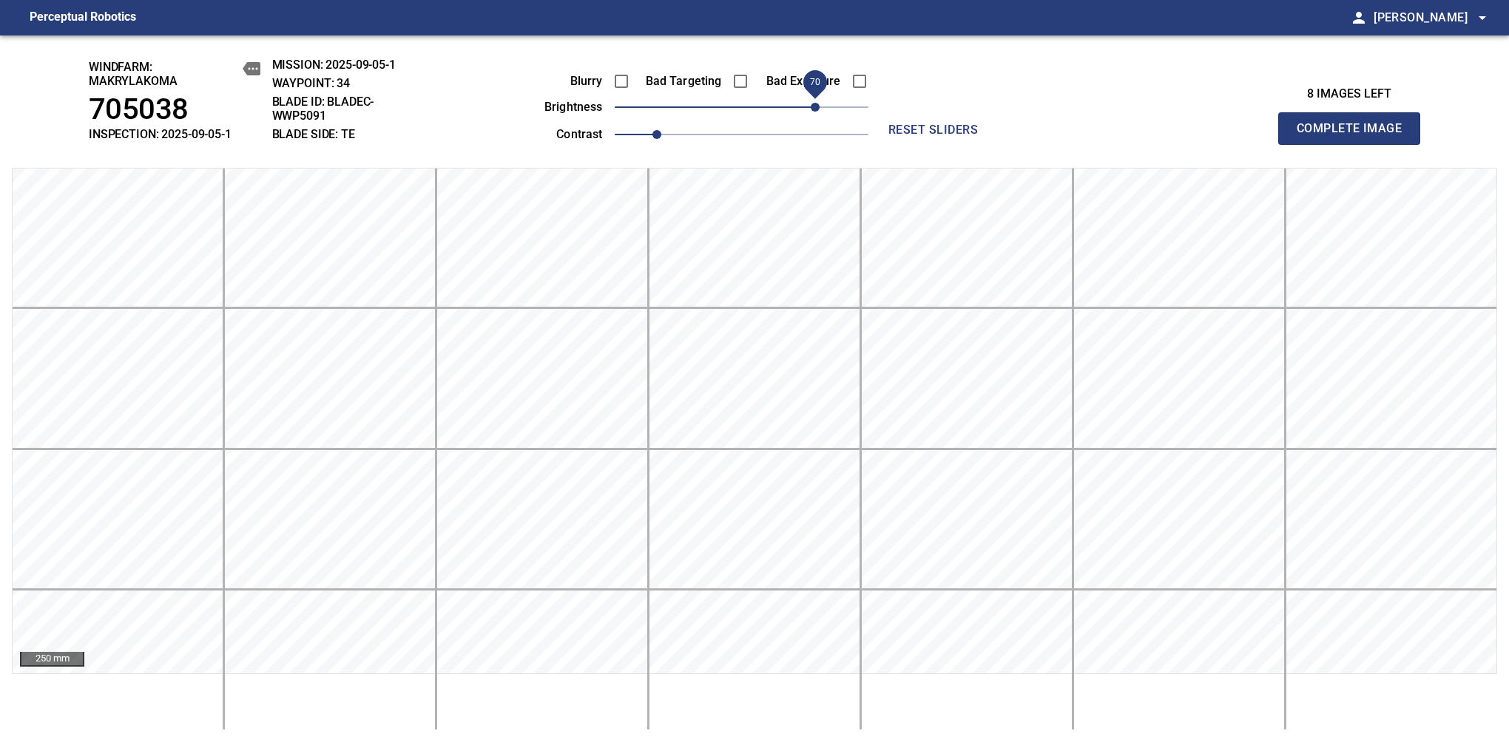
click at [1355, 136] on span "Complete Image" at bounding box center [1348, 128] width 109 height 21
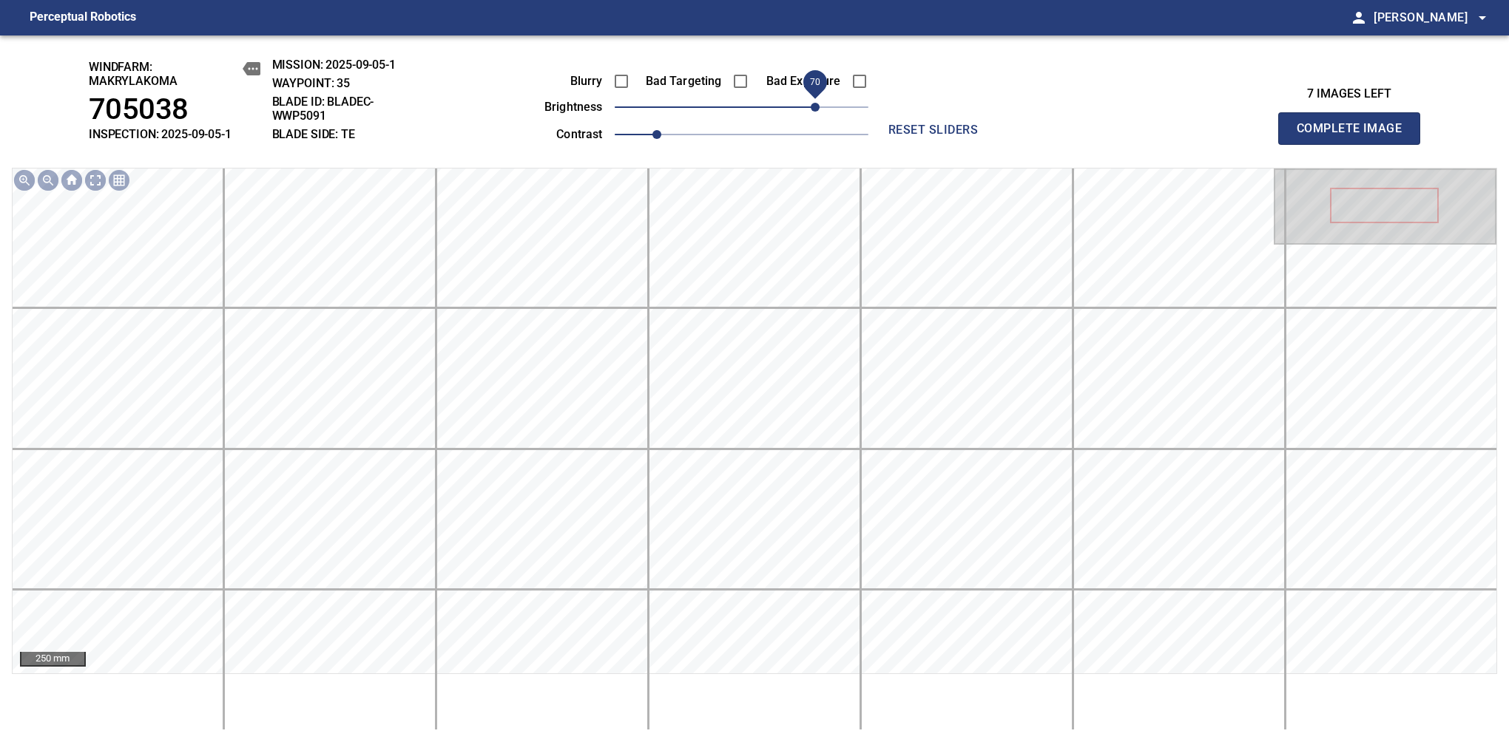
drag, startPoint x: 805, startPoint y: 109, endPoint x: 814, endPoint y: 109, distance: 9.6
click at [814, 109] on span "70" at bounding box center [742, 107] width 254 height 21
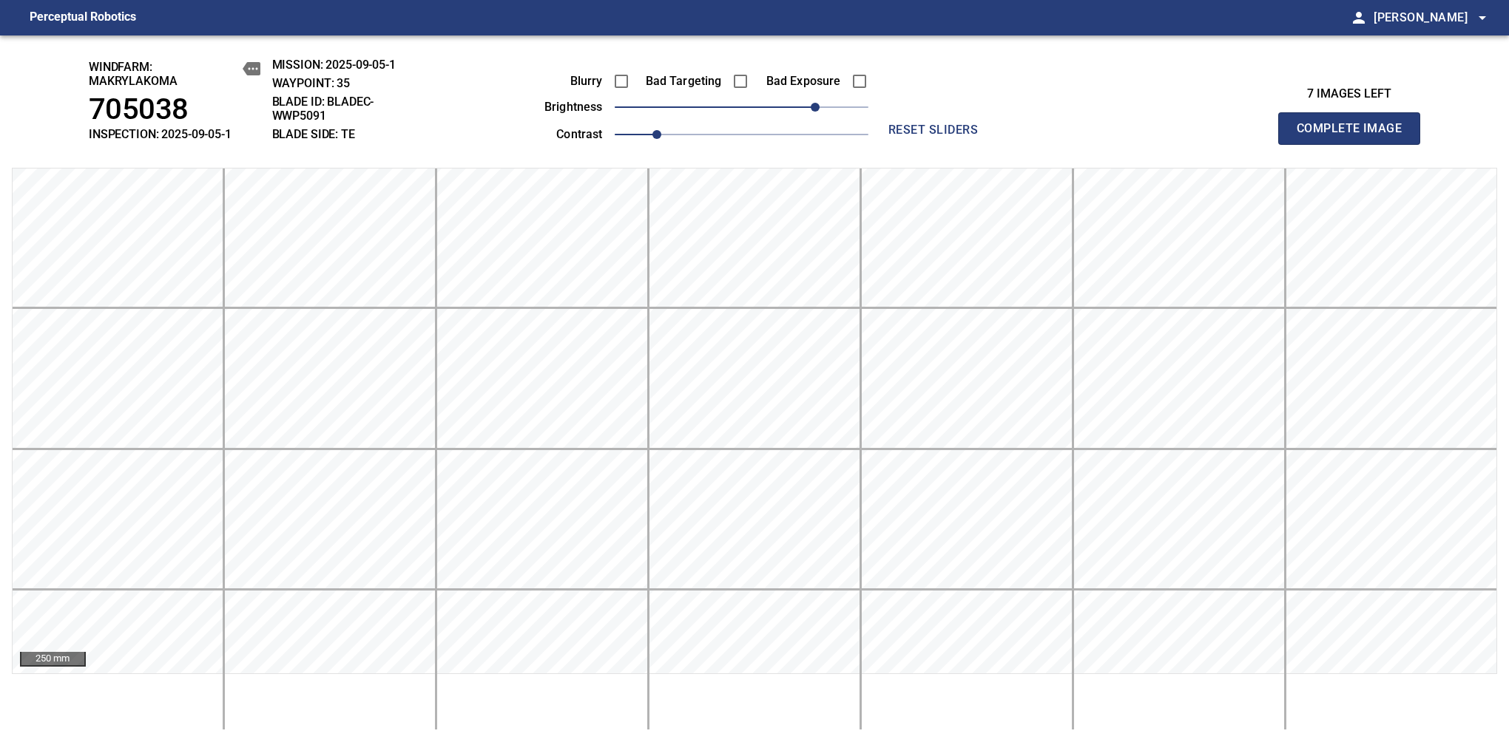
click at [1355, 136] on span "Complete Image" at bounding box center [1348, 128] width 109 height 21
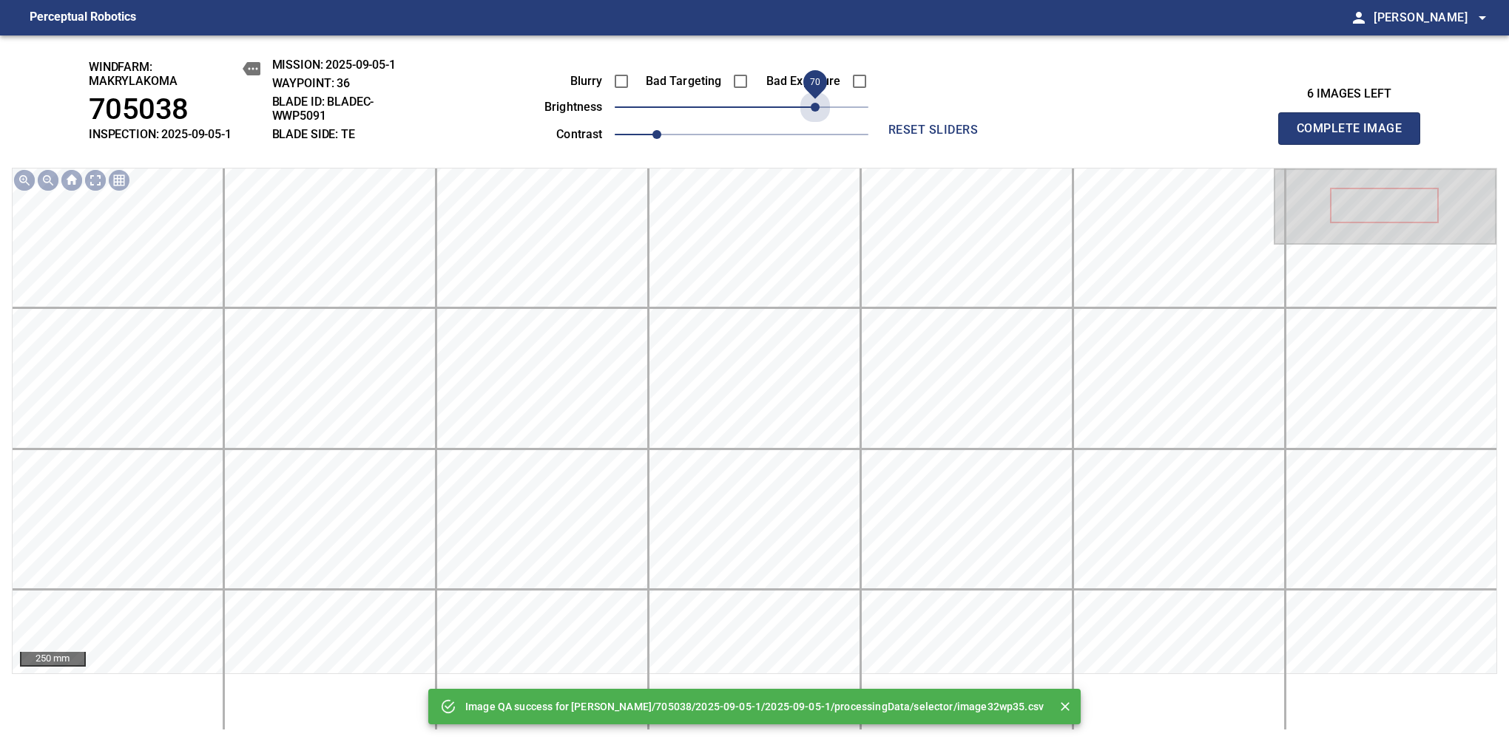
click at [814, 109] on span "70" at bounding box center [742, 107] width 254 height 21
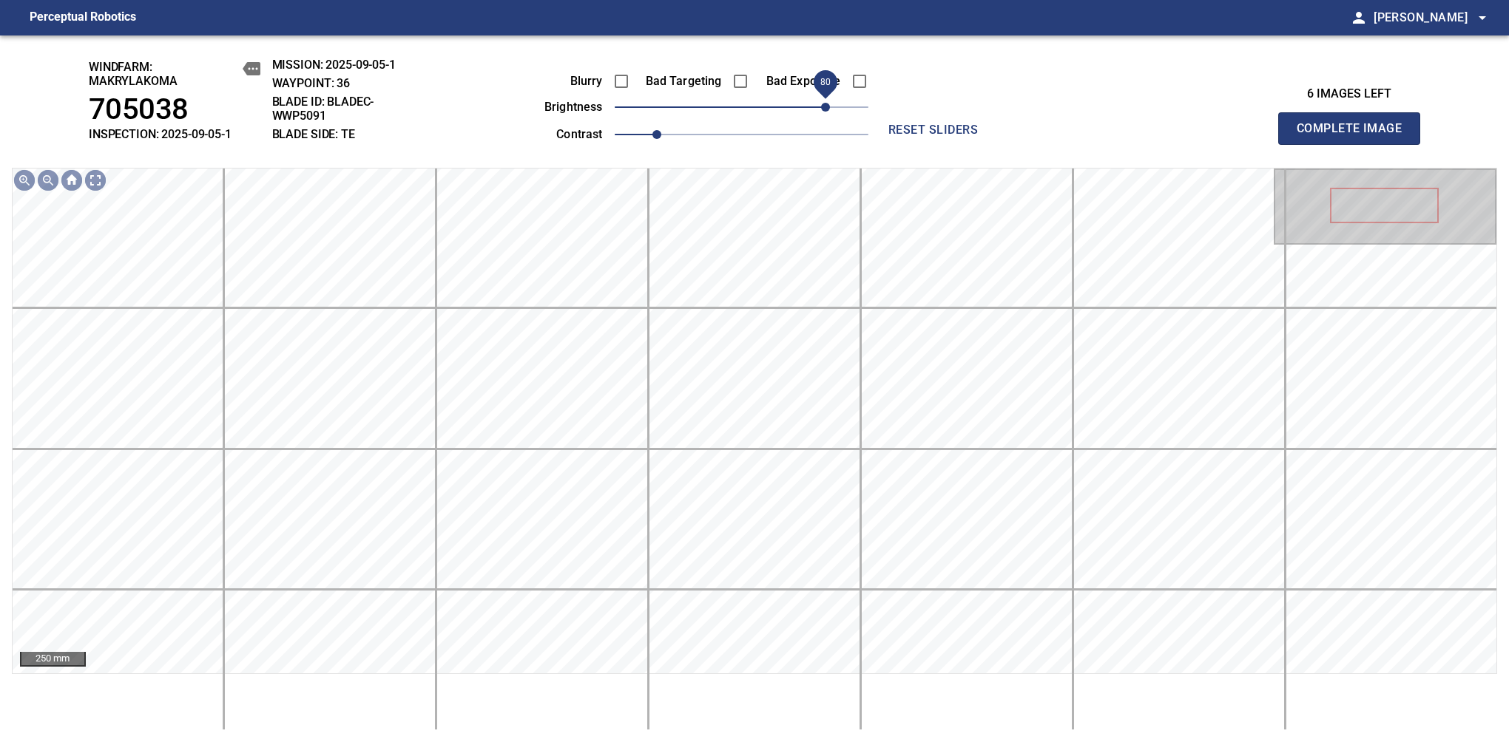
drag, startPoint x: 814, startPoint y: 106, endPoint x: 822, endPoint y: 104, distance: 8.4
click at [822, 104] on span "80" at bounding box center [825, 107] width 9 height 9
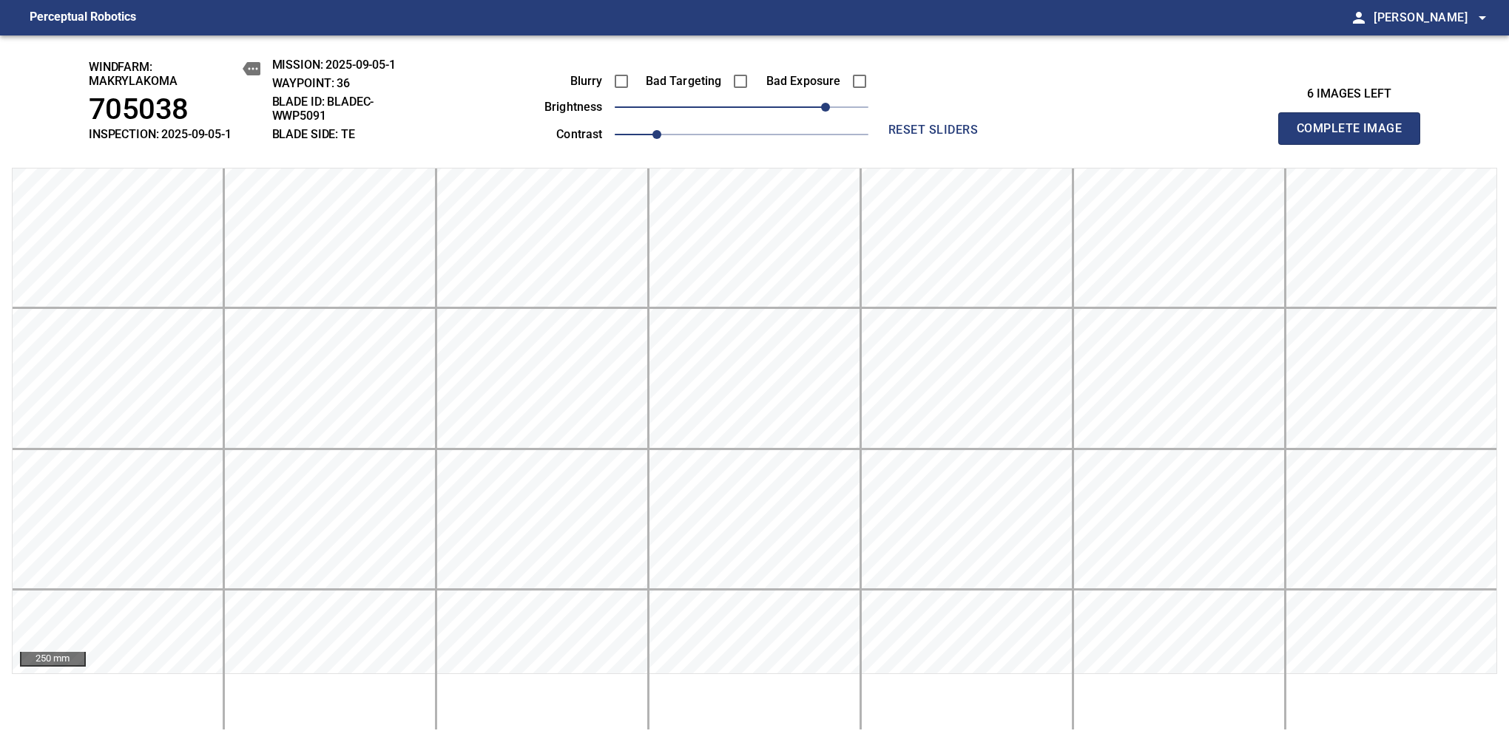
click at [1355, 136] on span "Complete Image" at bounding box center [1348, 128] width 109 height 21
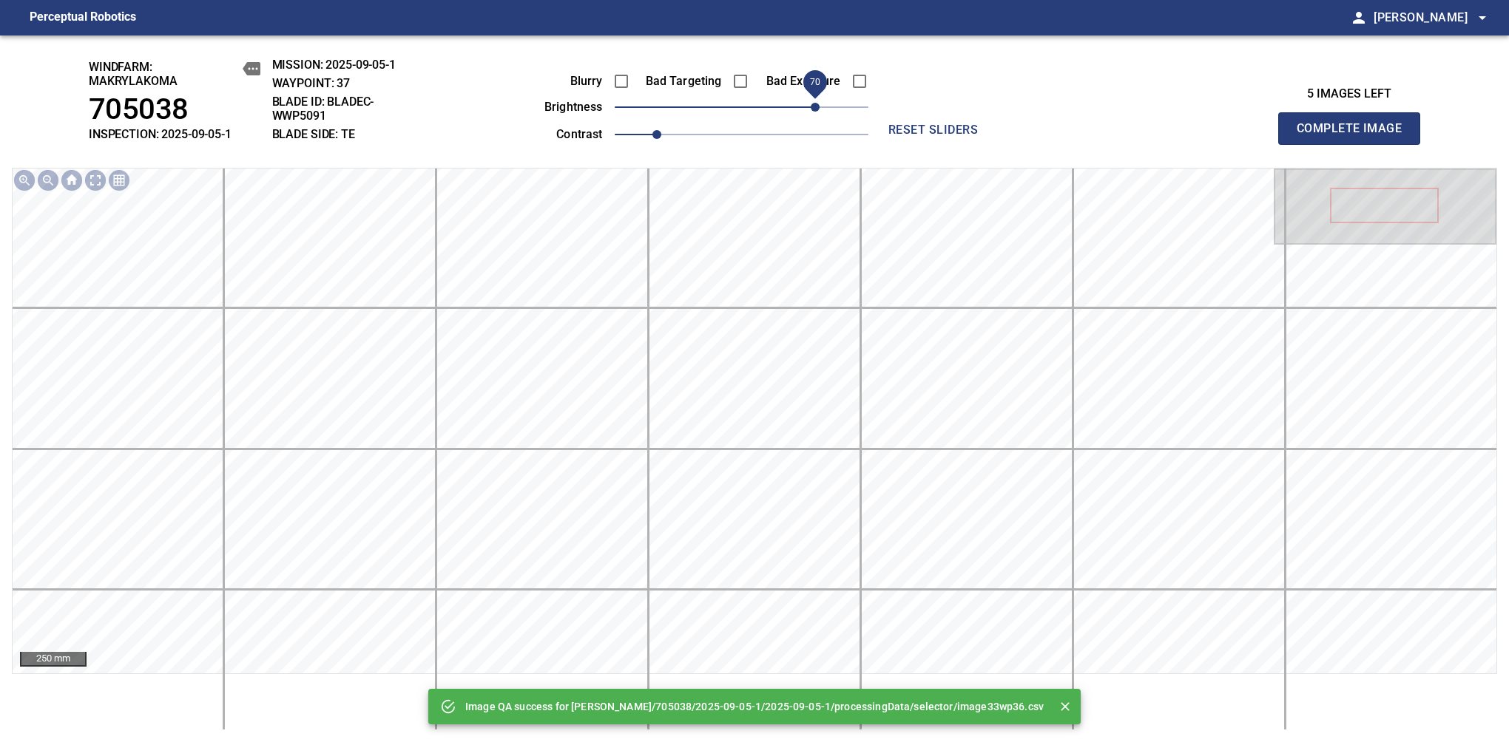
drag, startPoint x: 816, startPoint y: 112, endPoint x: 819, endPoint y: 102, distance: 10.8
click at [819, 102] on span "70" at bounding box center [742, 107] width 254 height 21
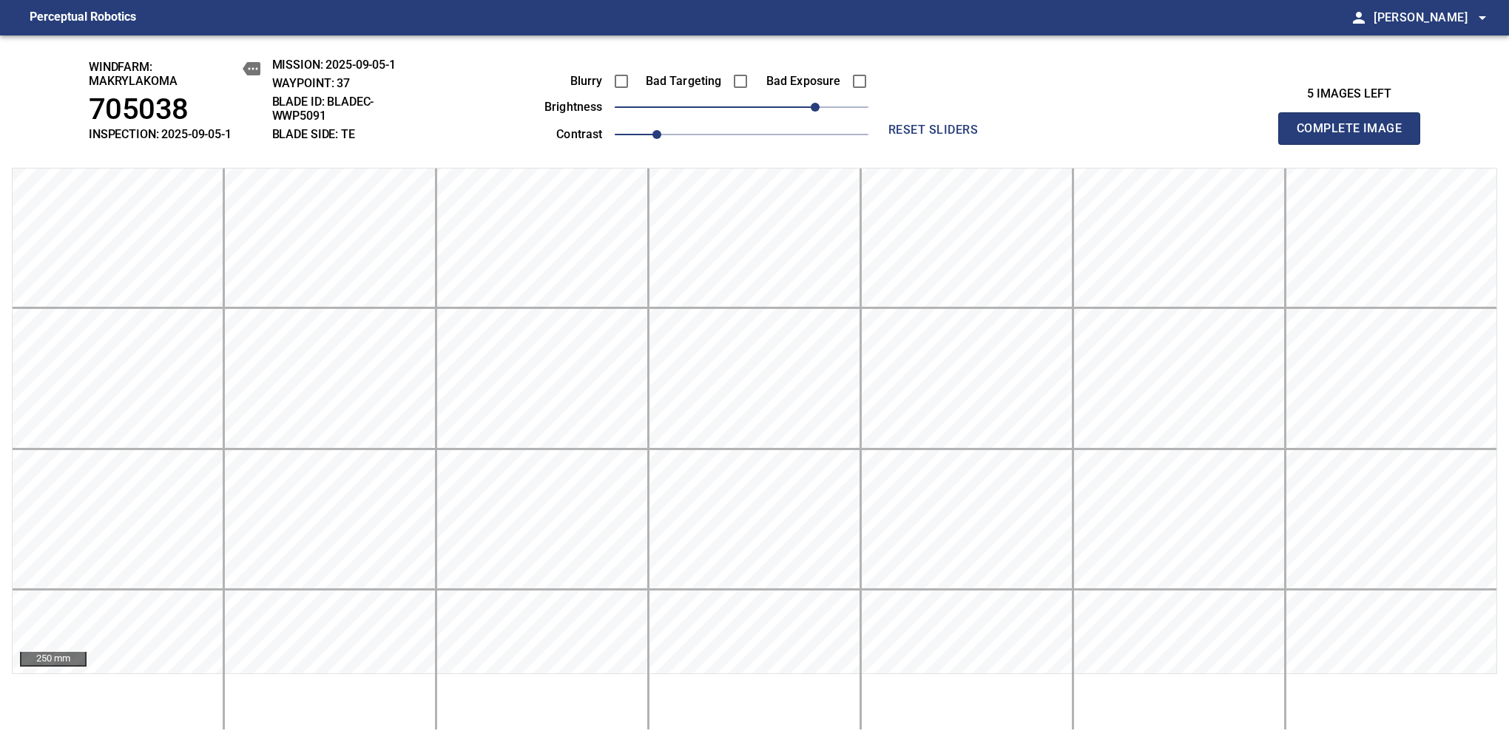
click at [1355, 136] on span "Complete Image" at bounding box center [1348, 128] width 109 height 21
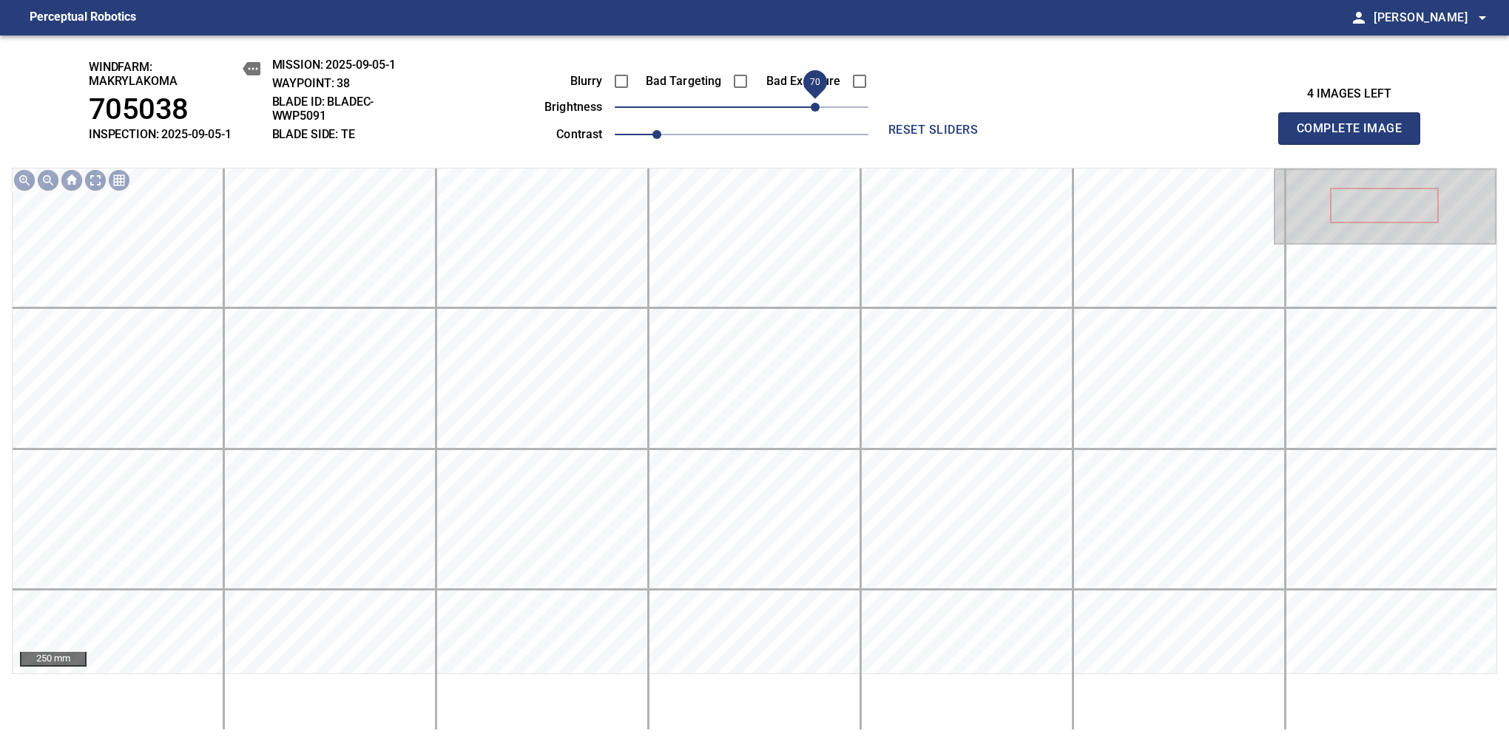
drag, startPoint x: 791, startPoint y: 109, endPoint x: 819, endPoint y: 106, distance: 29.0
click at [819, 106] on span "70" at bounding box center [742, 107] width 254 height 21
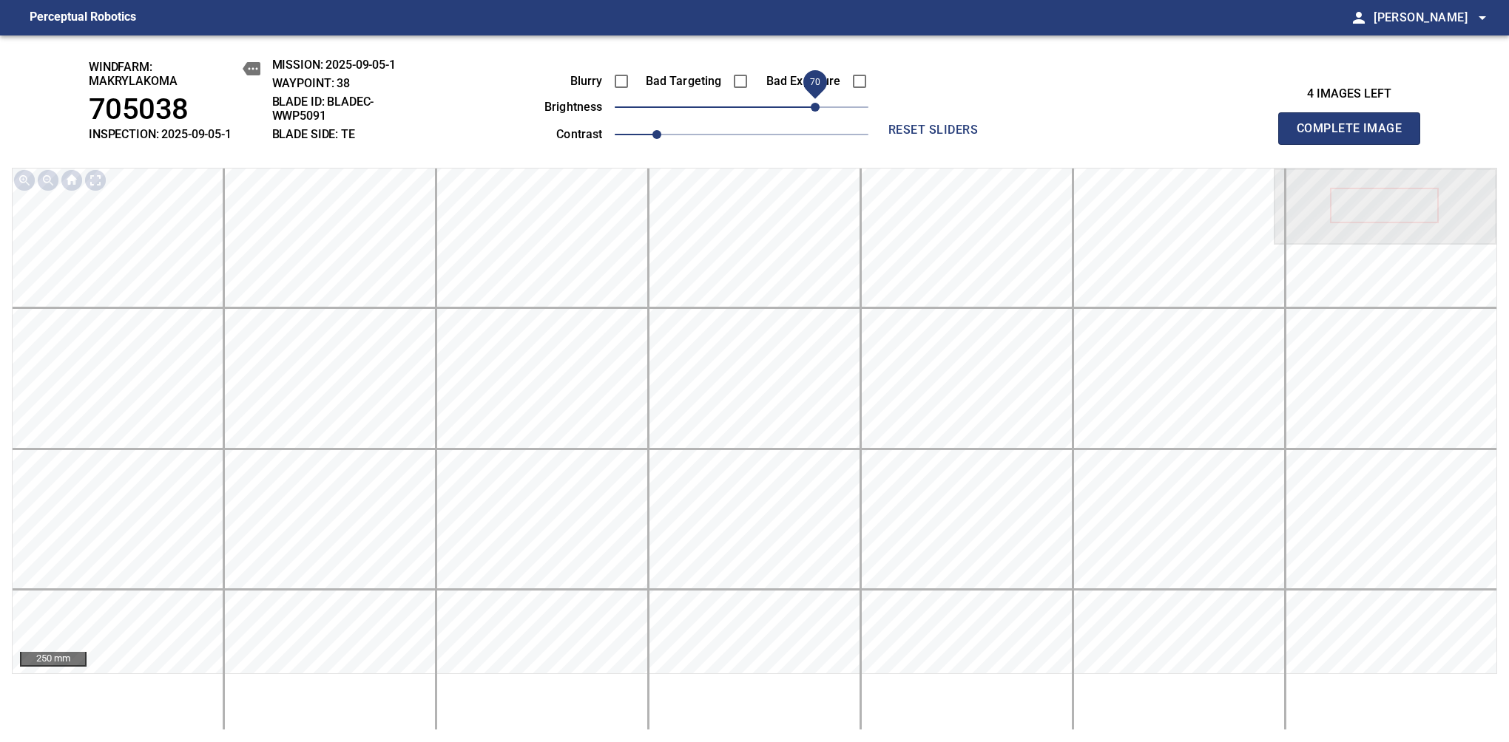
click at [817, 105] on span "70" at bounding box center [814, 107] width 9 height 9
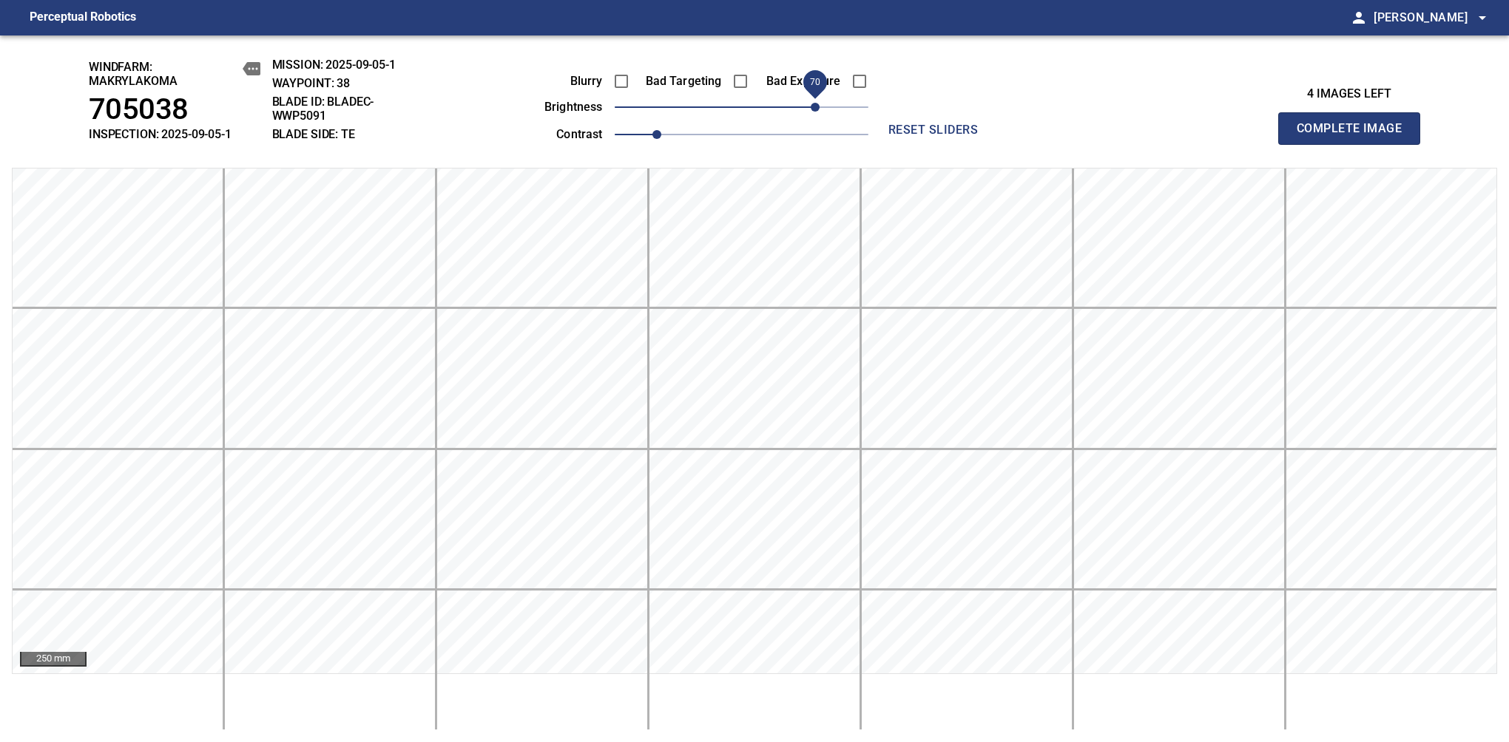
click at [1355, 136] on span "Complete Image" at bounding box center [1348, 128] width 109 height 21
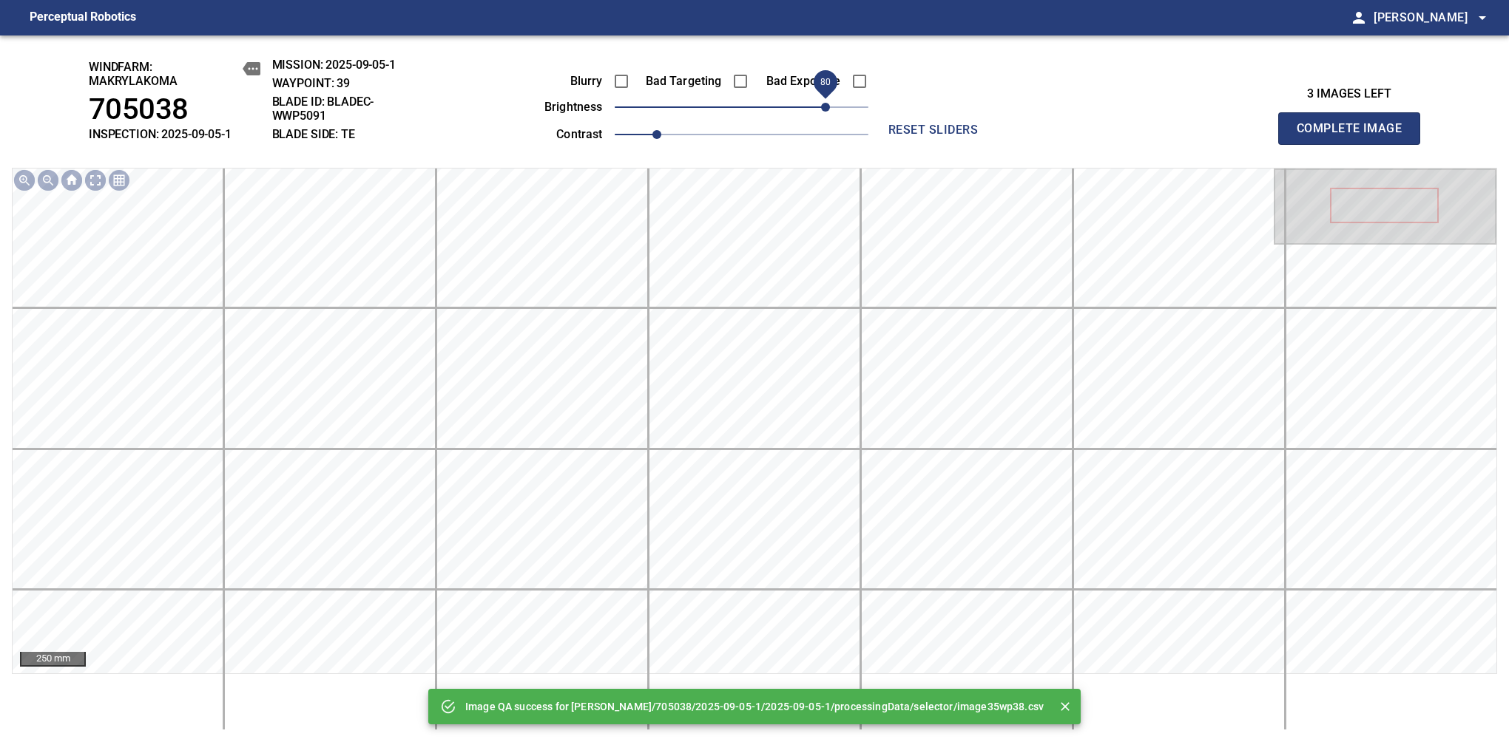
drag, startPoint x: 802, startPoint y: 110, endPoint x: 822, endPoint y: 112, distance: 20.8
click at [822, 112] on span "80" at bounding box center [742, 107] width 254 height 21
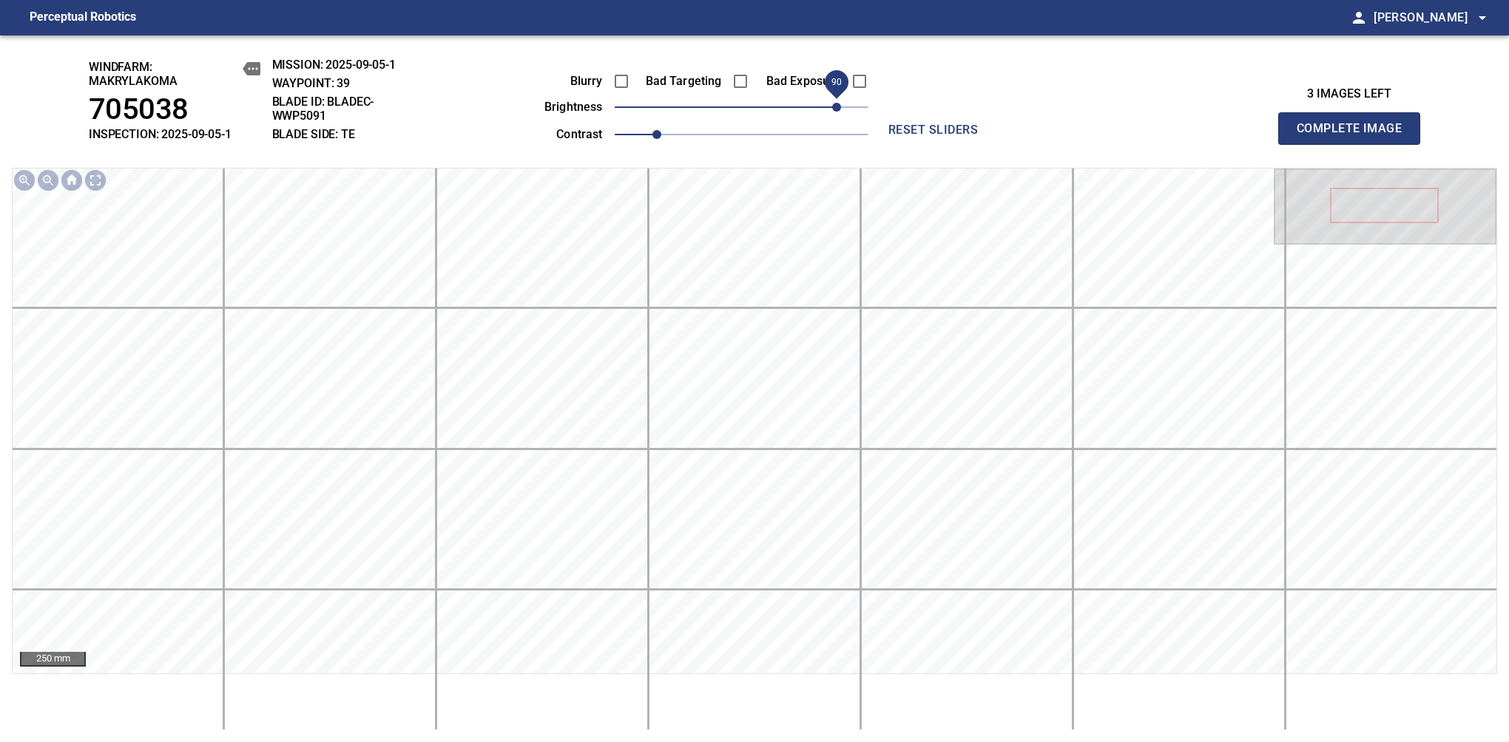
click at [838, 103] on span "90" at bounding box center [836, 107] width 9 height 9
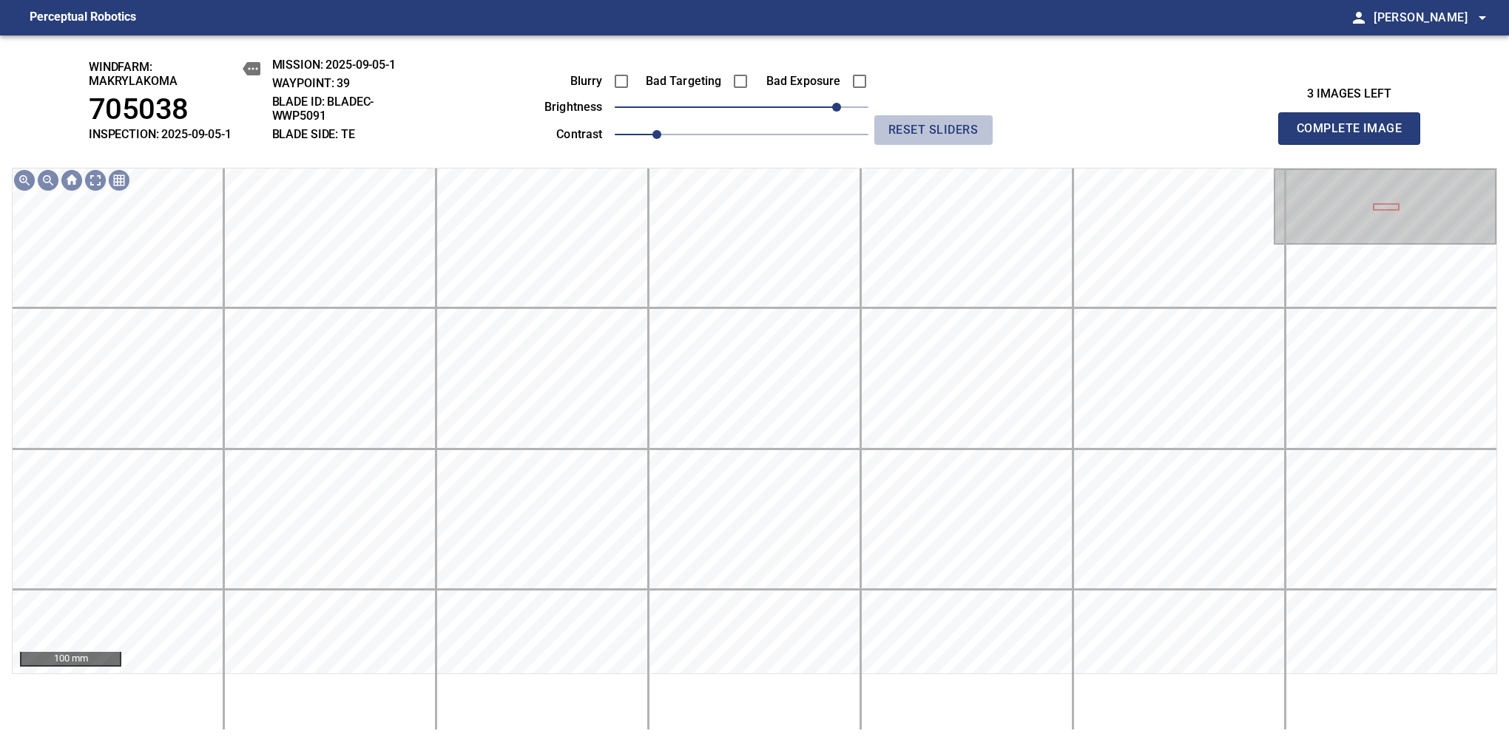
click at [916, 123] on span "reset sliders" at bounding box center [933, 130] width 106 height 21
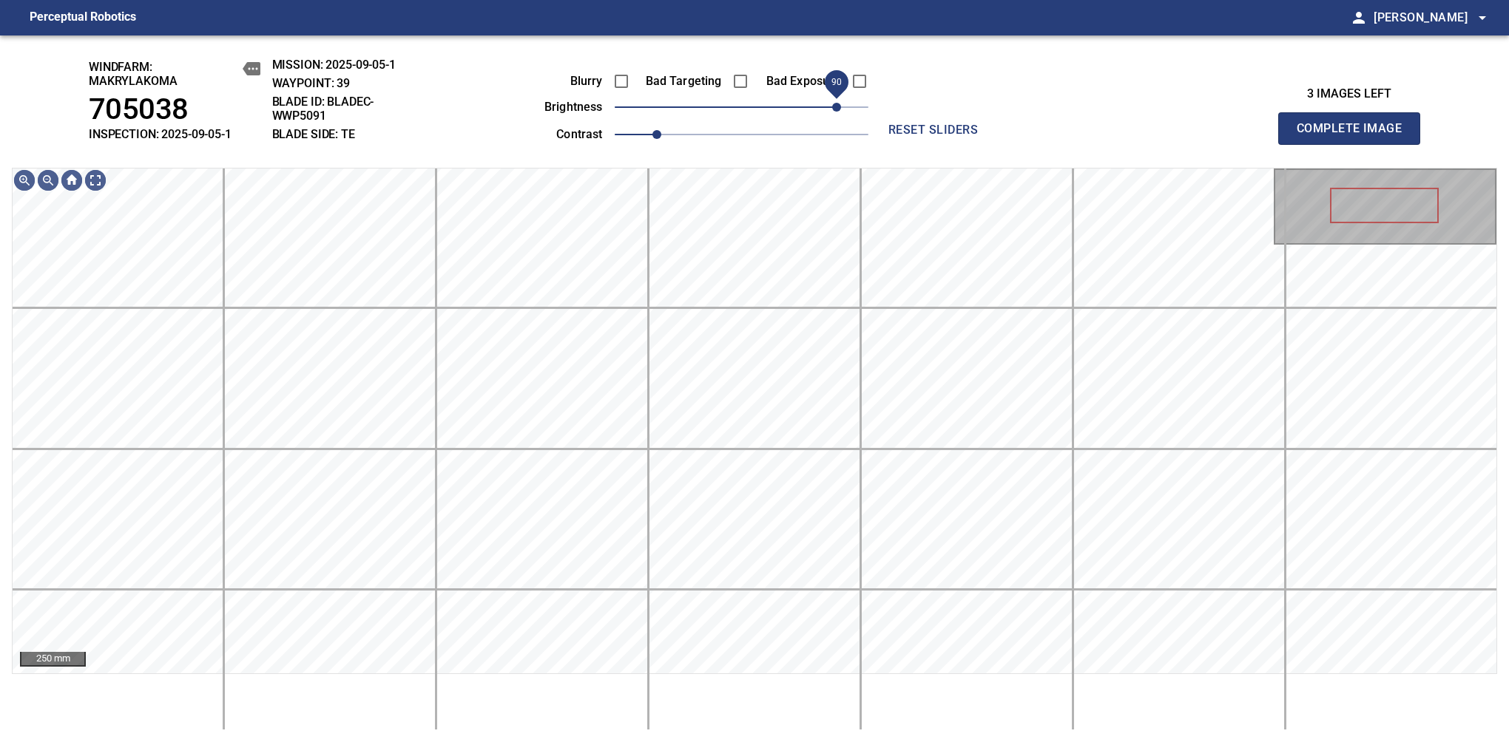
drag, startPoint x: 819, startPoint y: 112, endPoint x: 835, endPoint y: 103, distance: 18.3
click at [835, 103] on span "90" at bounding box center [742, 107] width 254 height 21
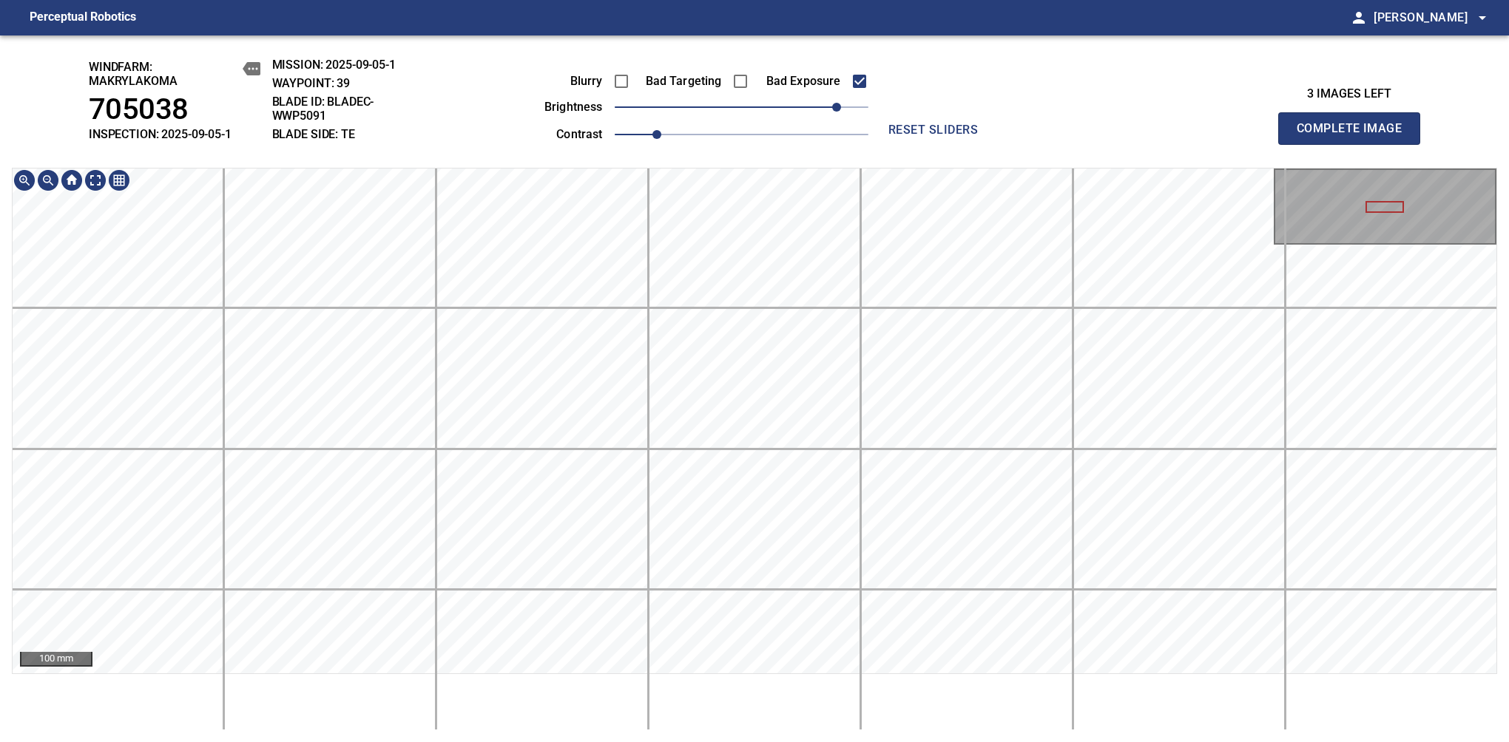
click at [1355, 136] on span "Complete Image" at bounding box center [1348, 128] width 109 height 21
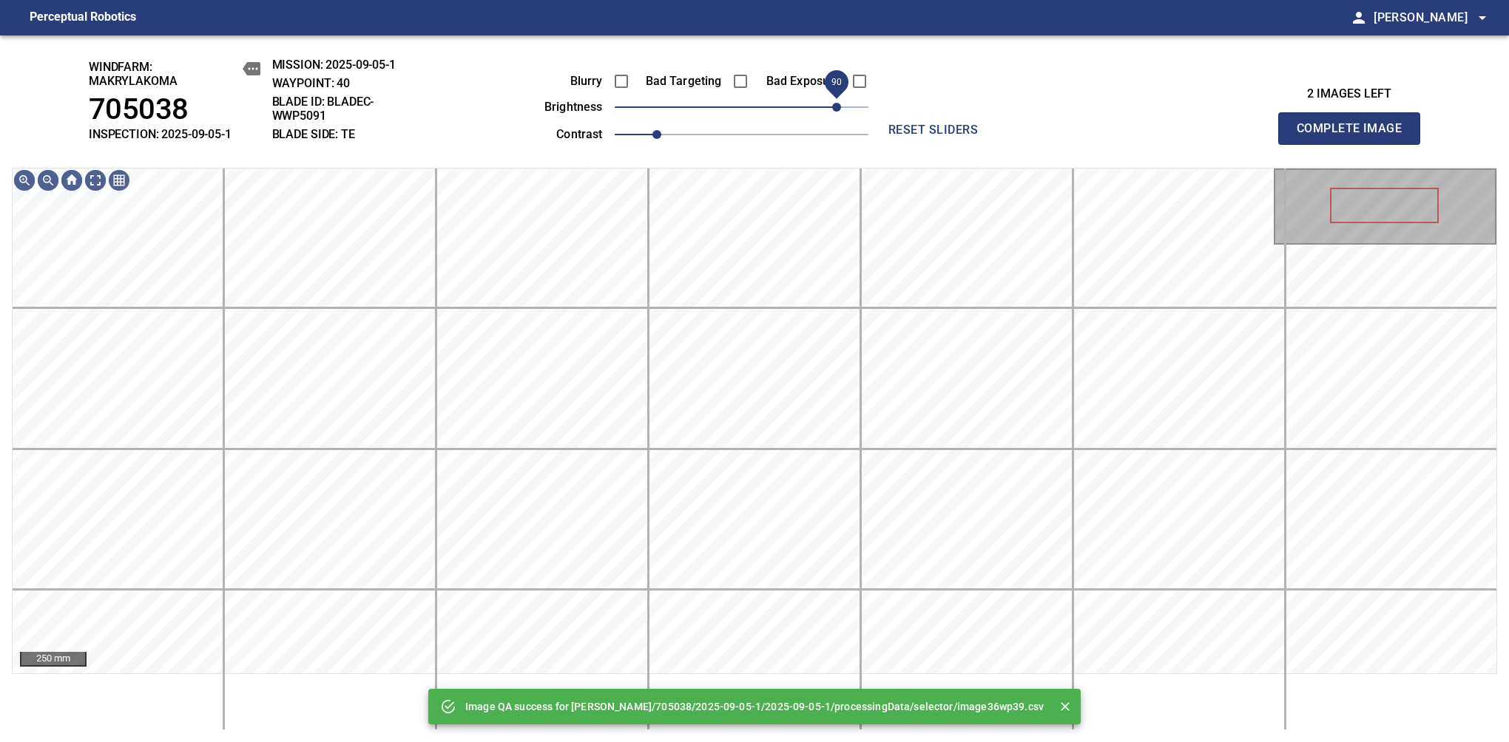
drag, startPoint x: 825, startPoint y: 108, endPoint x: 847, endPoint y: 103, distance: 23.5
click at [847, 103] on span "90" at bounding box center [742, 107] width 254 height 21
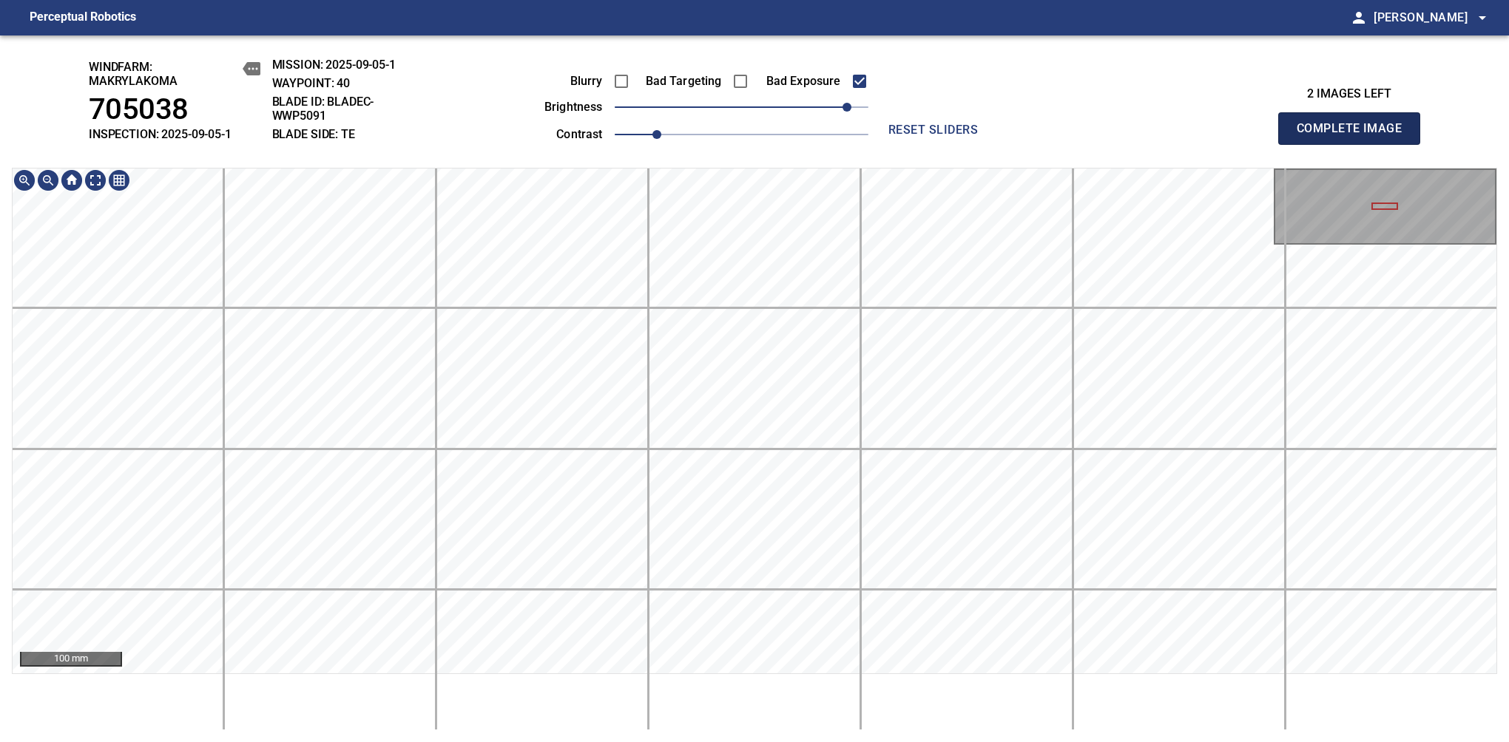
click at [1355, 136] on span "Complete Image" at bounding box center [1348, 128] width 109 height 21
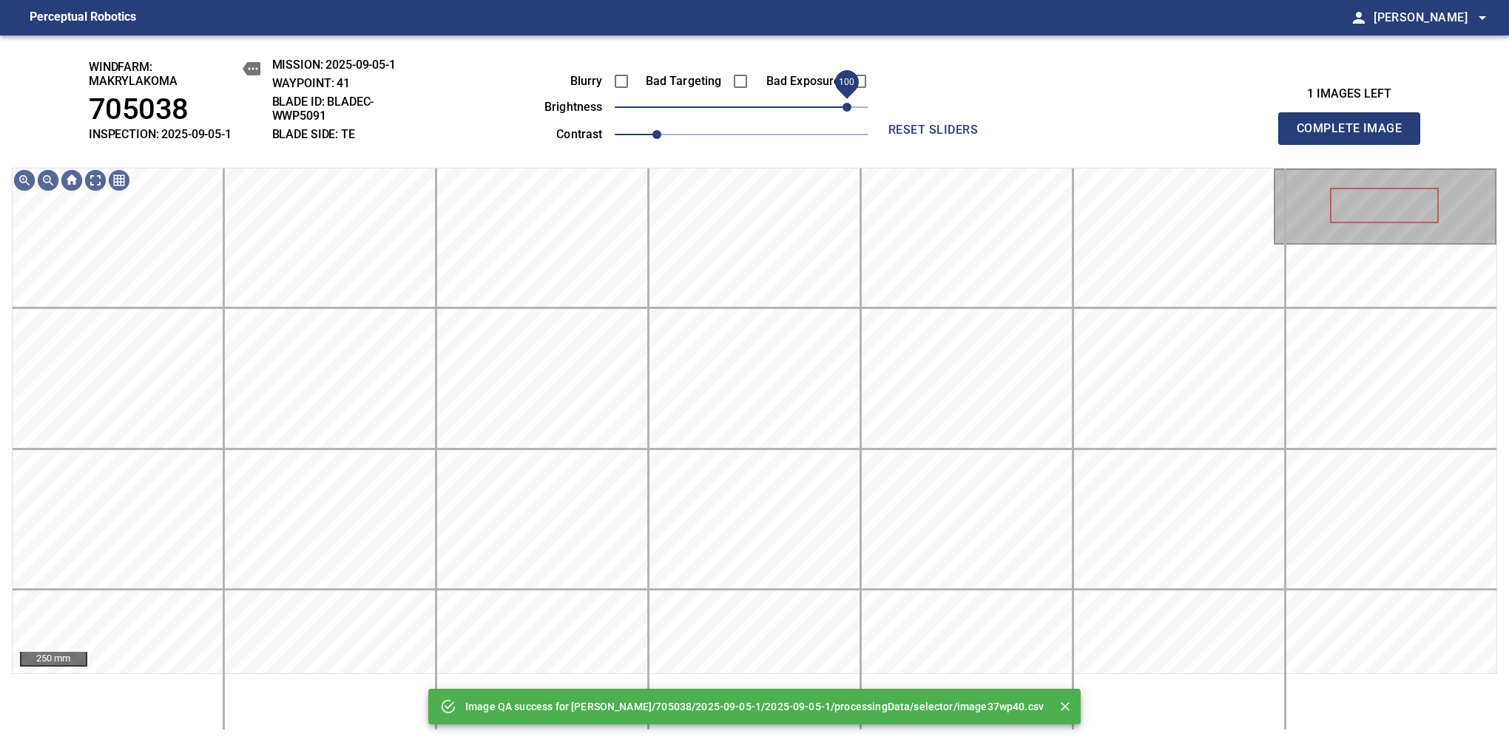
click at [845, 106] on span "100" at bounding box center [742, 107] width 254 height 21
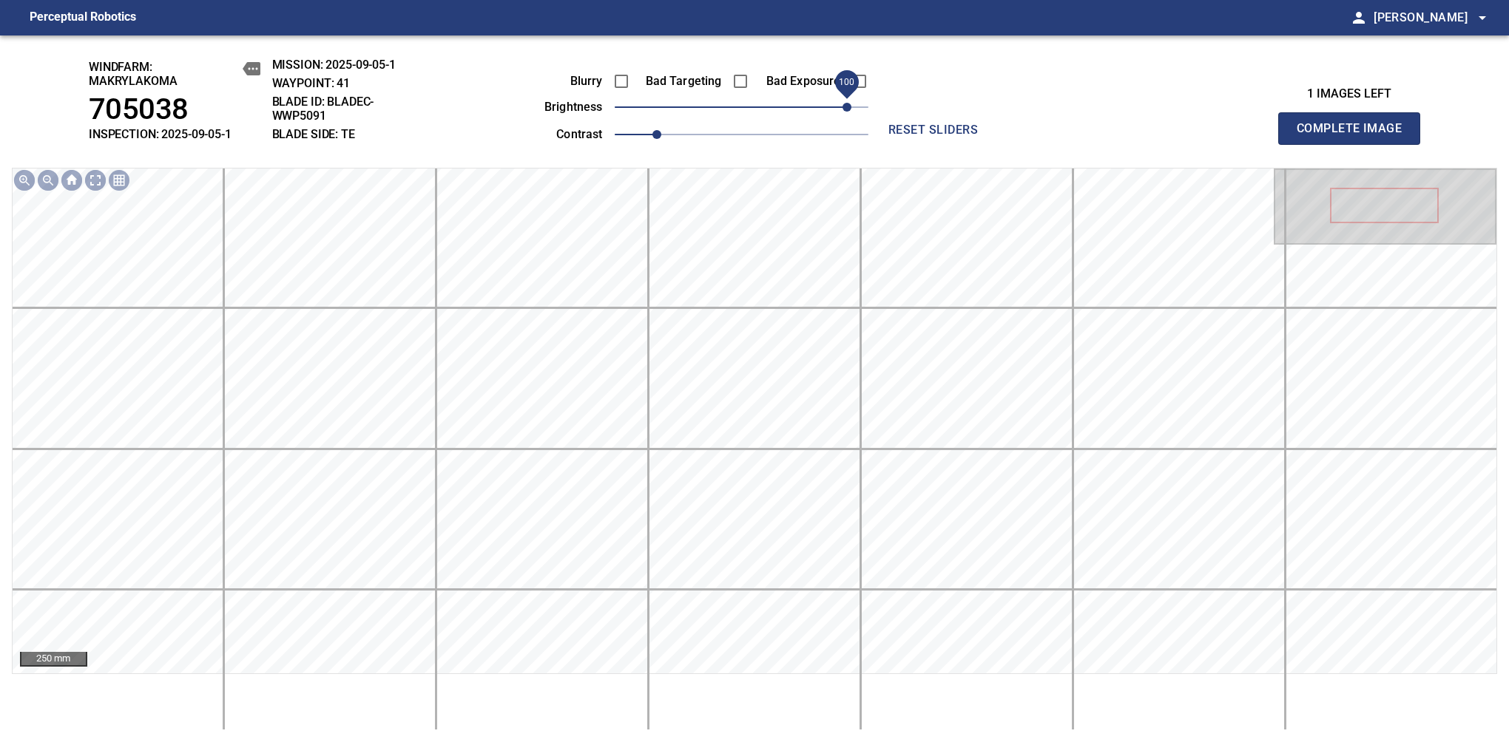
click at [858, 80] on span "100" at bounding box center [846, 82] width 33 height 33
click at [1355, 136] on span "Complete Image" at bounding box center [1348, 128] width 109 height 21
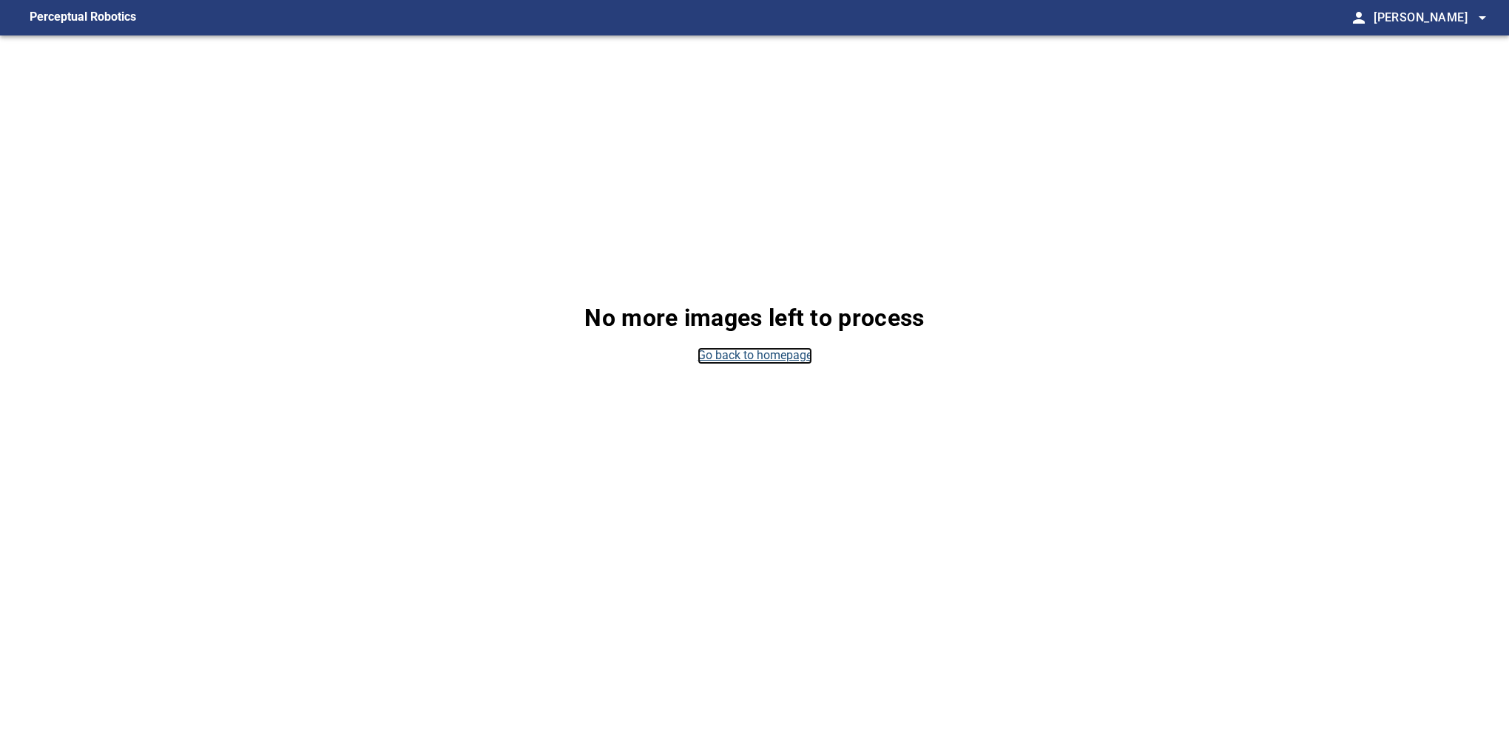
click at [791, 359] on link "Go back to homepage" at bounding box center [754, 356] width 115 height 17
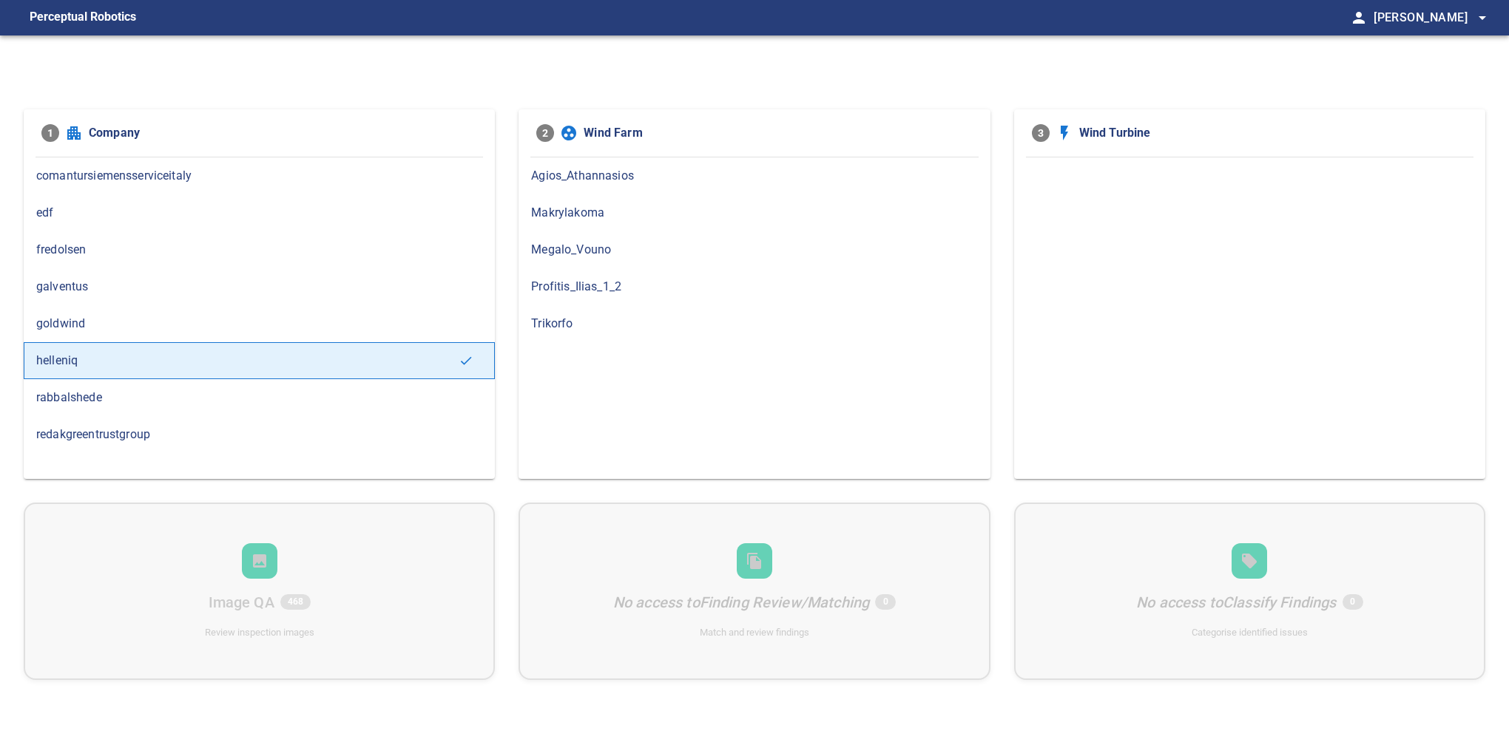
click at [580, 207] on span "Makrylakoma" at bounding box center [754, 213] width 446 height 18
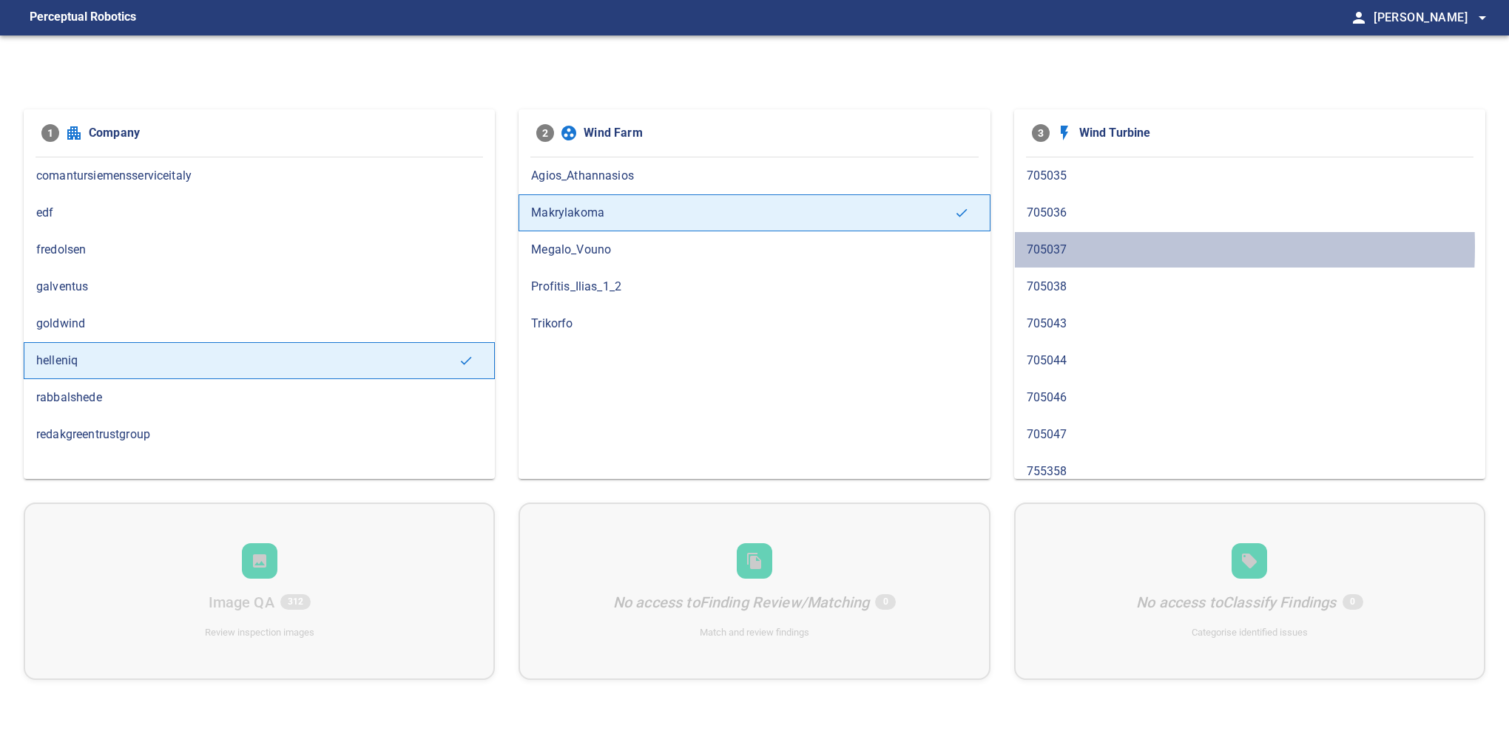
click at [1047, 246] on span "705037" at bounding box center [1249, 250] width 446 height 18
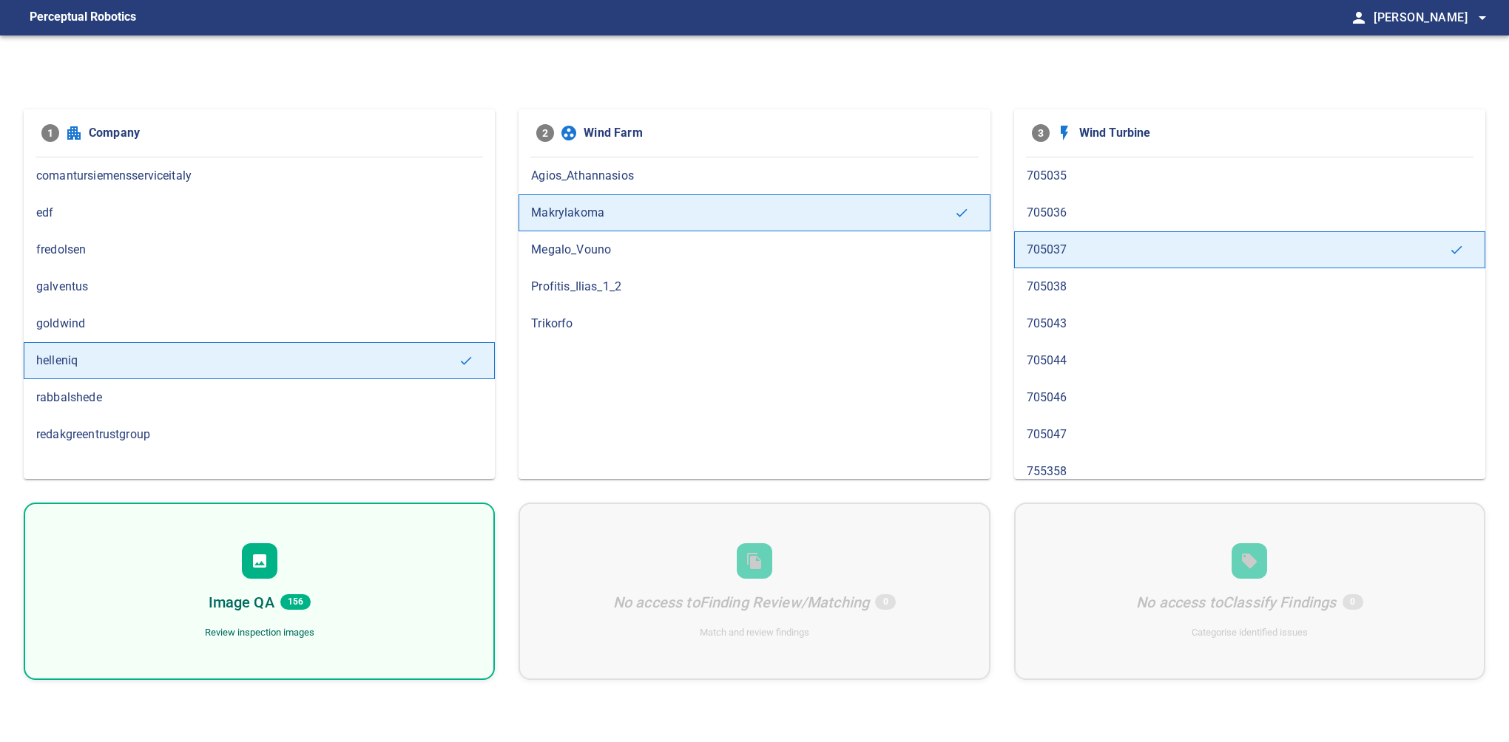
click at [282, 587] on div "Image QA 156 Review inspection images" at bounding box center [259, 591] width 471 height 177
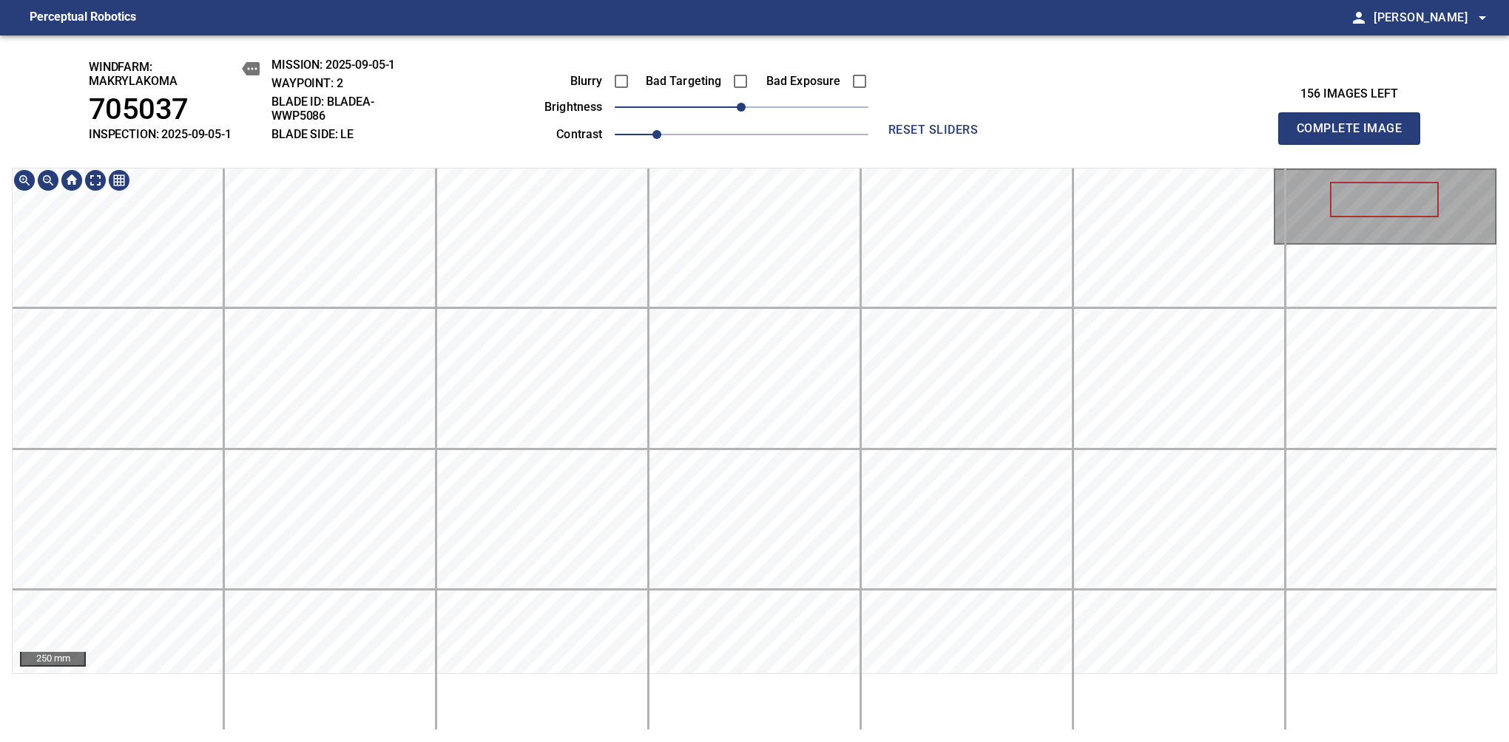
click at [729, 704] on div "250 mm" at bounding box center [754, 449] width 1485 height 563
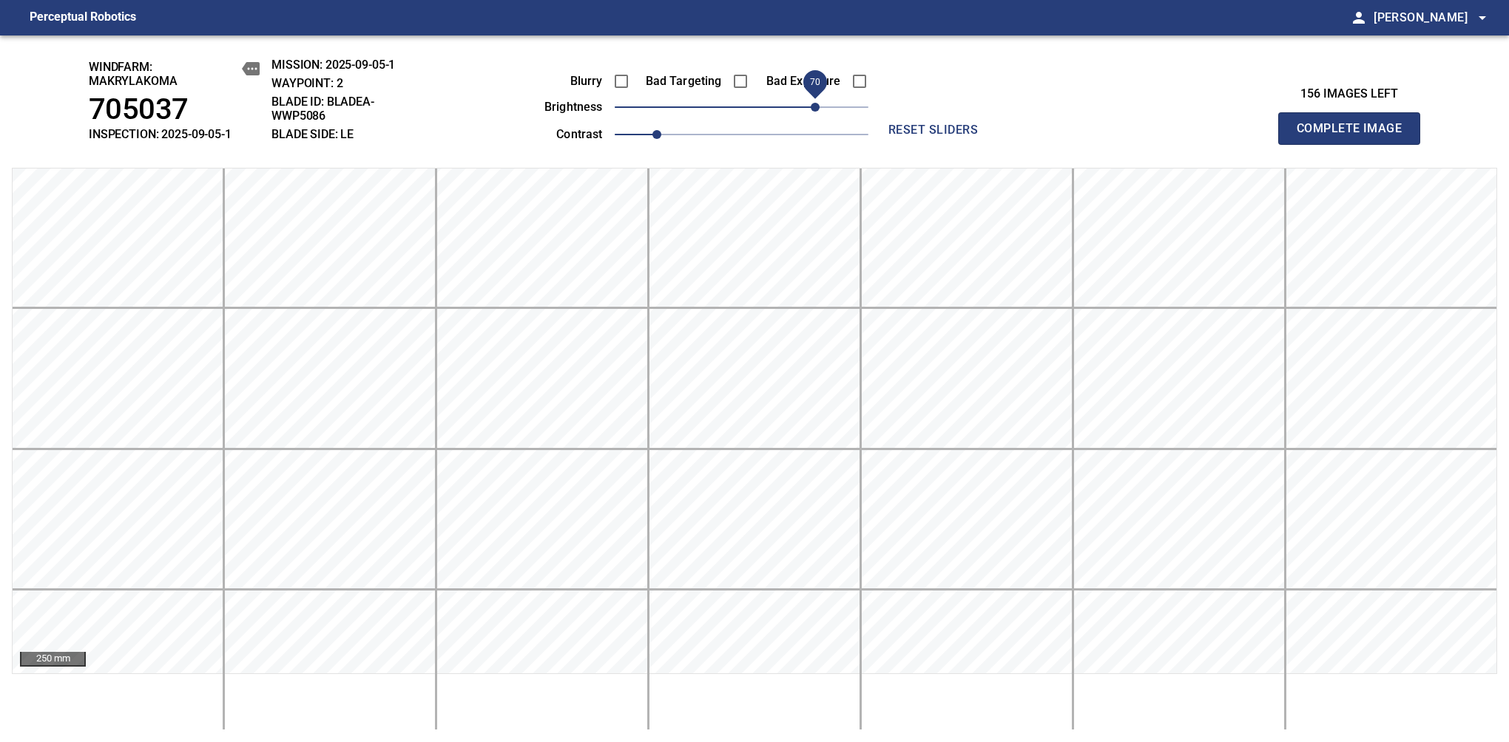
drag, startPoint x: 760, startPoint y: 111, endPoint x: 810, endPoint y: 96, distance: 51.7
click at [810, 103] on span "70" at bounding box center [814, 107] width 9 height 9
click at [1355, 136] on span "Complete Image" at bounding box center [1348, 128] width 109 height 21
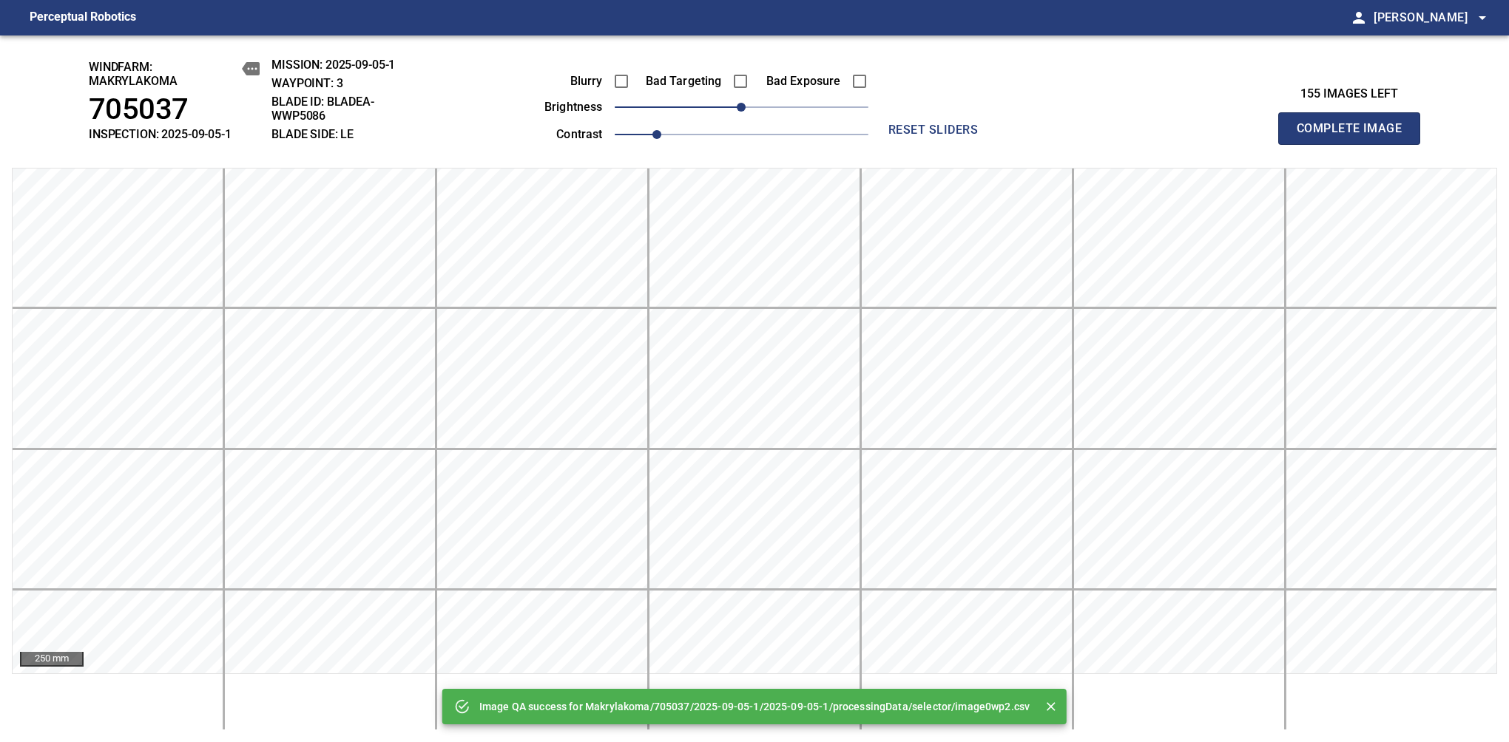
click at [796, 127] on div "Blurry Bad Targeting Bad Exposure brightness 0 contrast 1" at bounding box center [689, 105] width 357 height 79
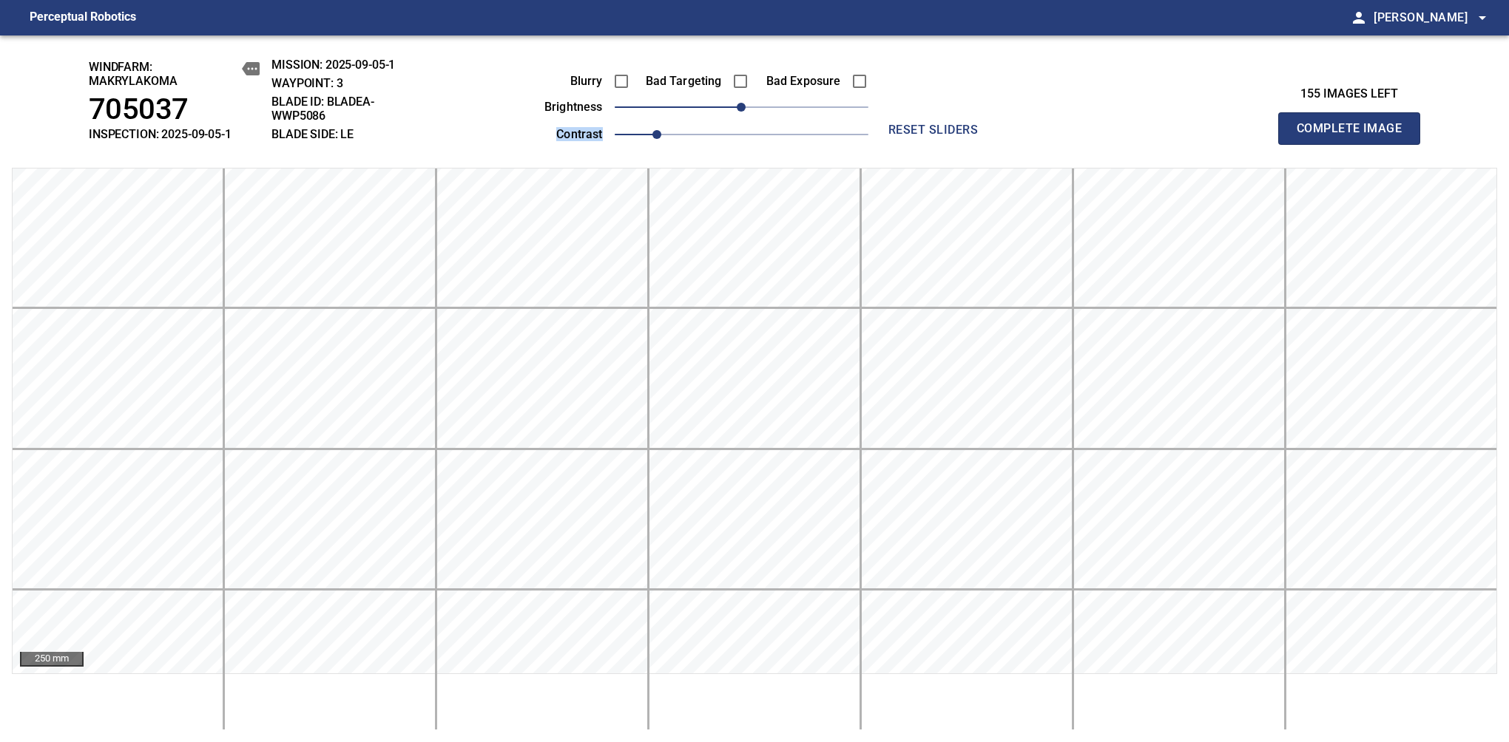
drag, startPoint x: 791, startPoint y: 114, endPoint x: 804, endPoint y: 106, distance: 14.6
click at [804, 106] on div "Blurry Bad Targeting Bad Exposure brightness 0 contrast 1" at bounding box center [689, 105] width 357 height 79
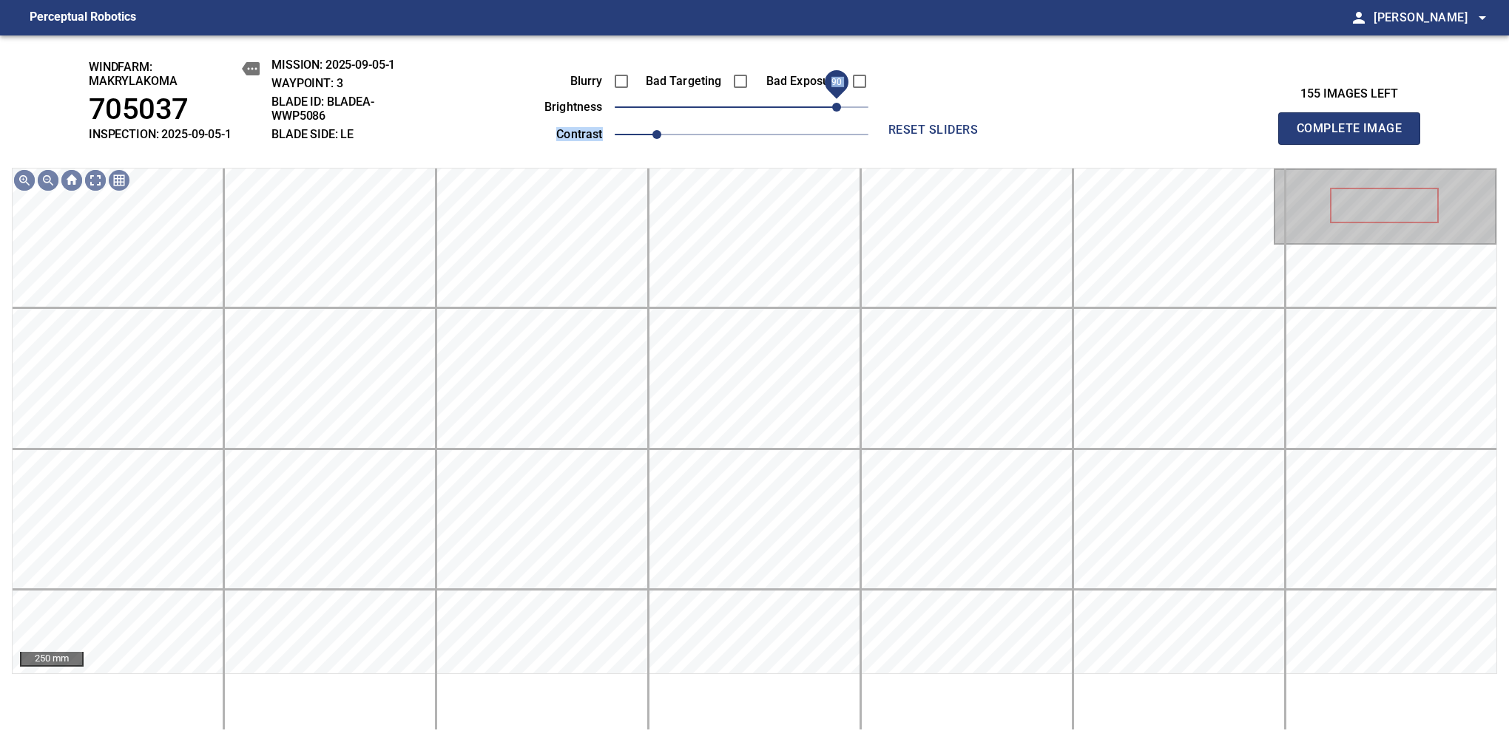
drag, startPoint x: 757, startPoint y: 109, endPoint x: 837, endPoint y: 104, distance: 80.1
click at [837, 104] on span "90" at bounding box center [836, 107] width 9 height 9
drag, startPoint x: 833, startPoint y: 104, endPoint x: 822, endPoint y: 106, distance: 10.6
click at [822, 106] on span "80" at bounding box center [825, 107] width 9 height 9
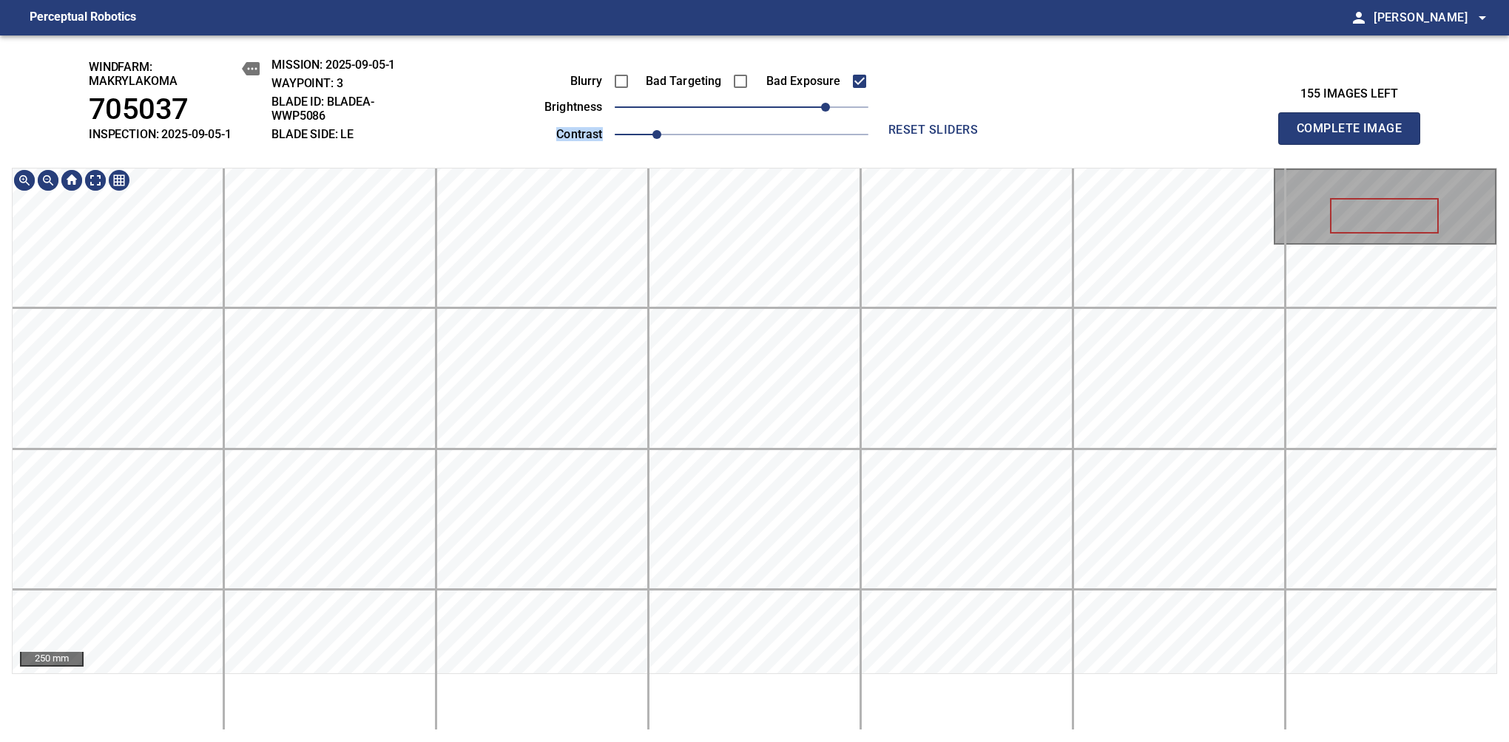
click at [677, 119] on div "windfarm: Makrylakoma 705037 INSPECTION: 2025-09-05-1 MISSION: 2025-09-05-1 WAY…" at bounding box center [754, 388] width 1509 height 707
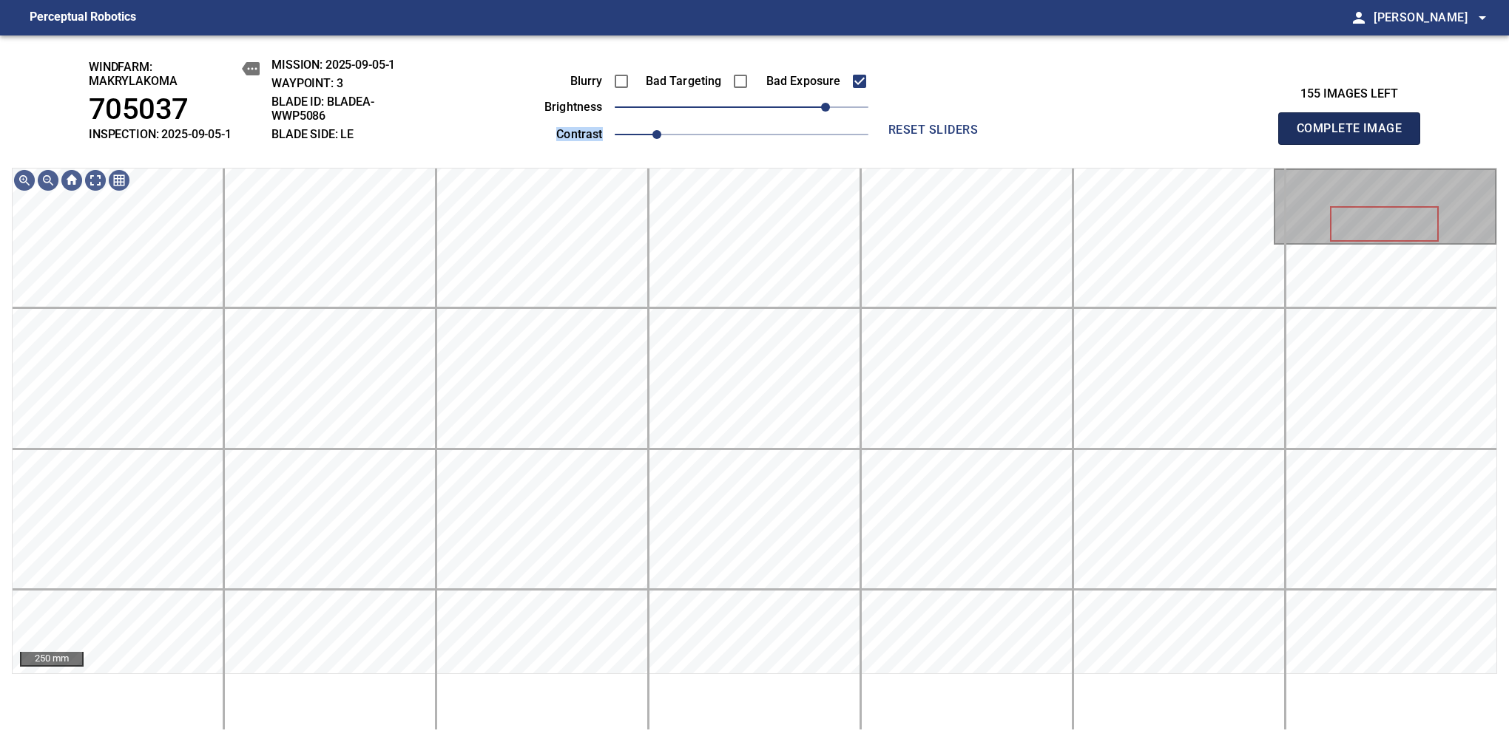
click at [1355, 136] on span "Complete Image" at bounding box center [1348, 128] width 109 height 21
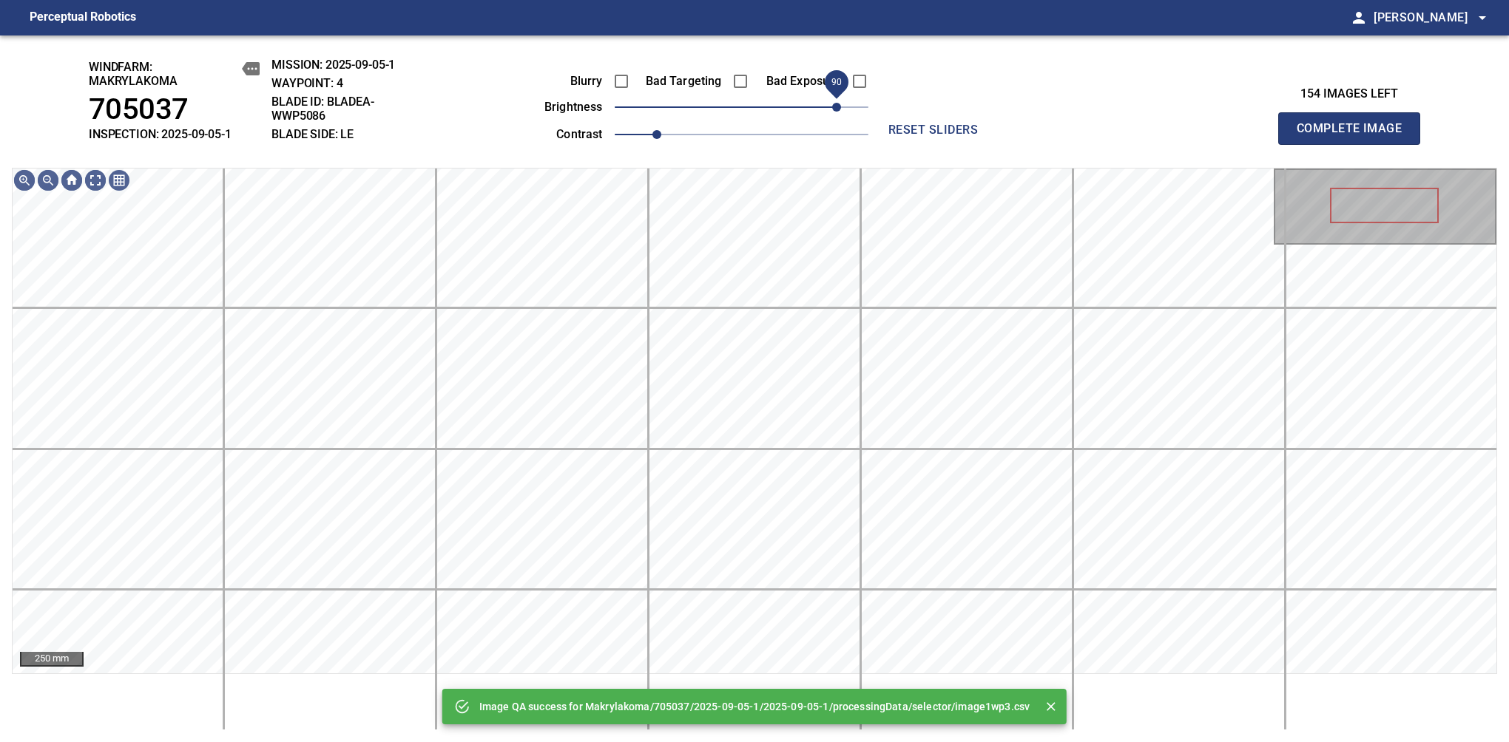
click at [839, 104] on span "90" at bounding box center [742, 107] width 254 height 21
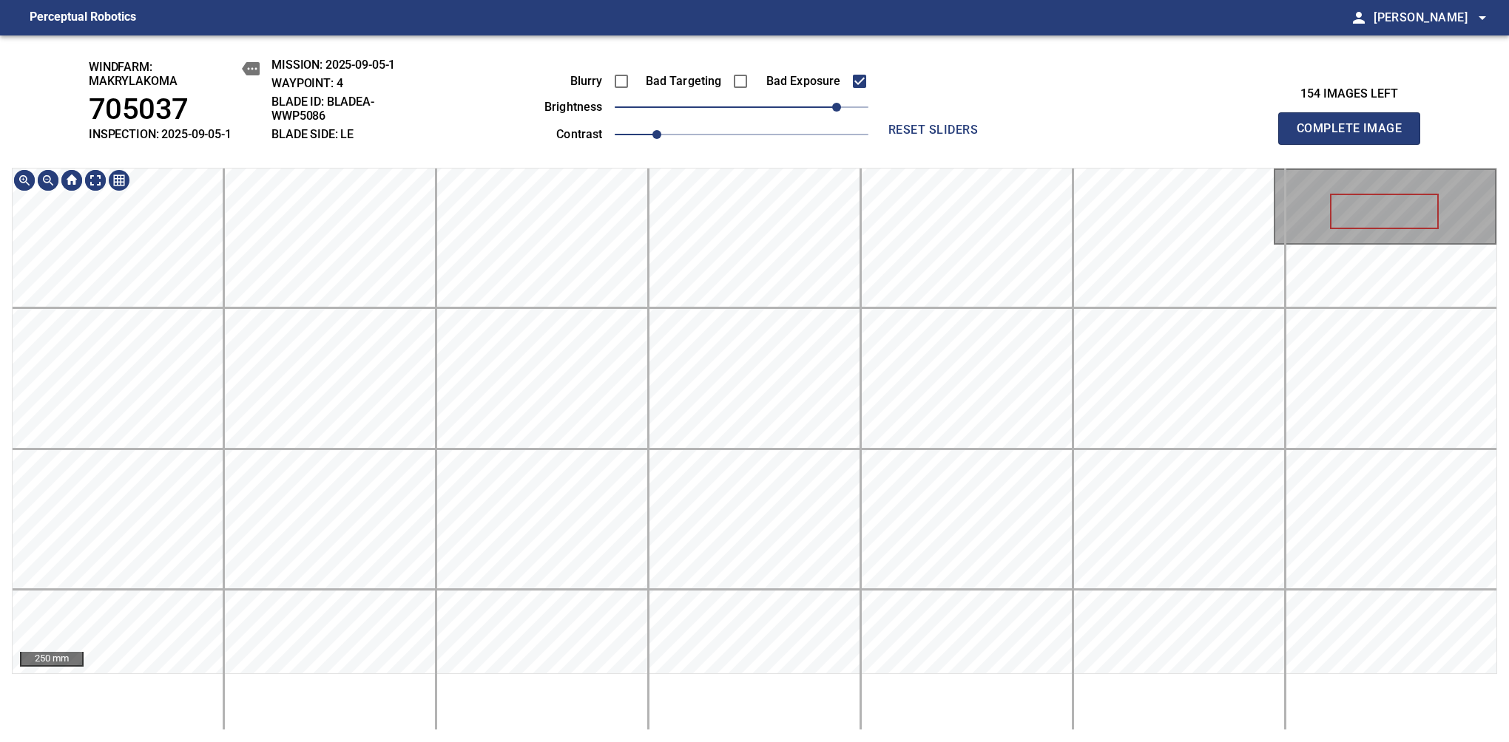
click at [696, 153] on div "windfarm: Makrylakoma 705037 INSPECTION: 2025-09-05-1 MISSION: 2025-09-05-1 WAY…" at bounding box center [754, 388] width 1509 height 707
click at [1355, 136] on span "Complete Image" at bounding box center [1348, 128] width 109 height 21
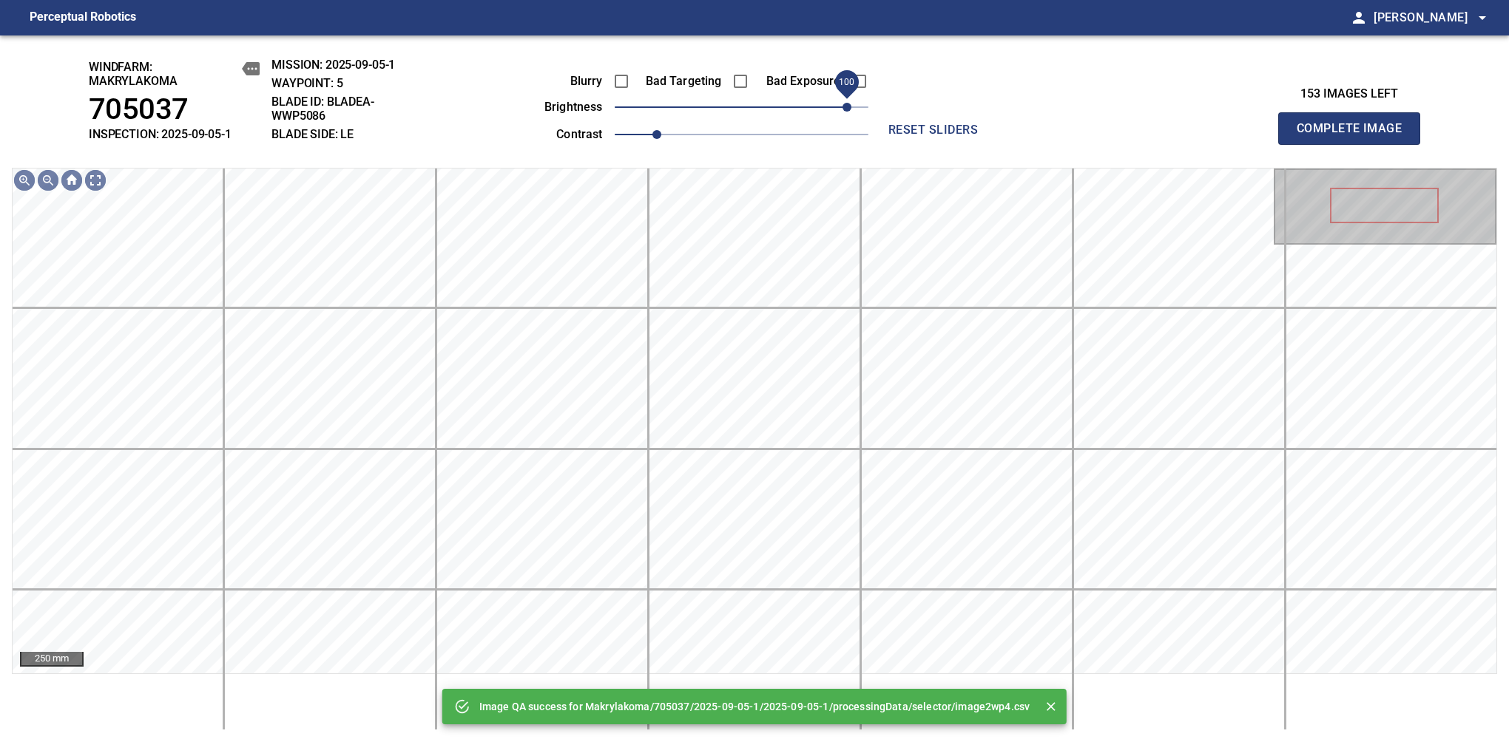
drag, startPoint x: 788, startPoint y: 104, endPoint x: 851, endPoint y: 104, distance: 62.9
click at [851, 104] on span "100" at bounding box center [742, 107] width 254 height 21
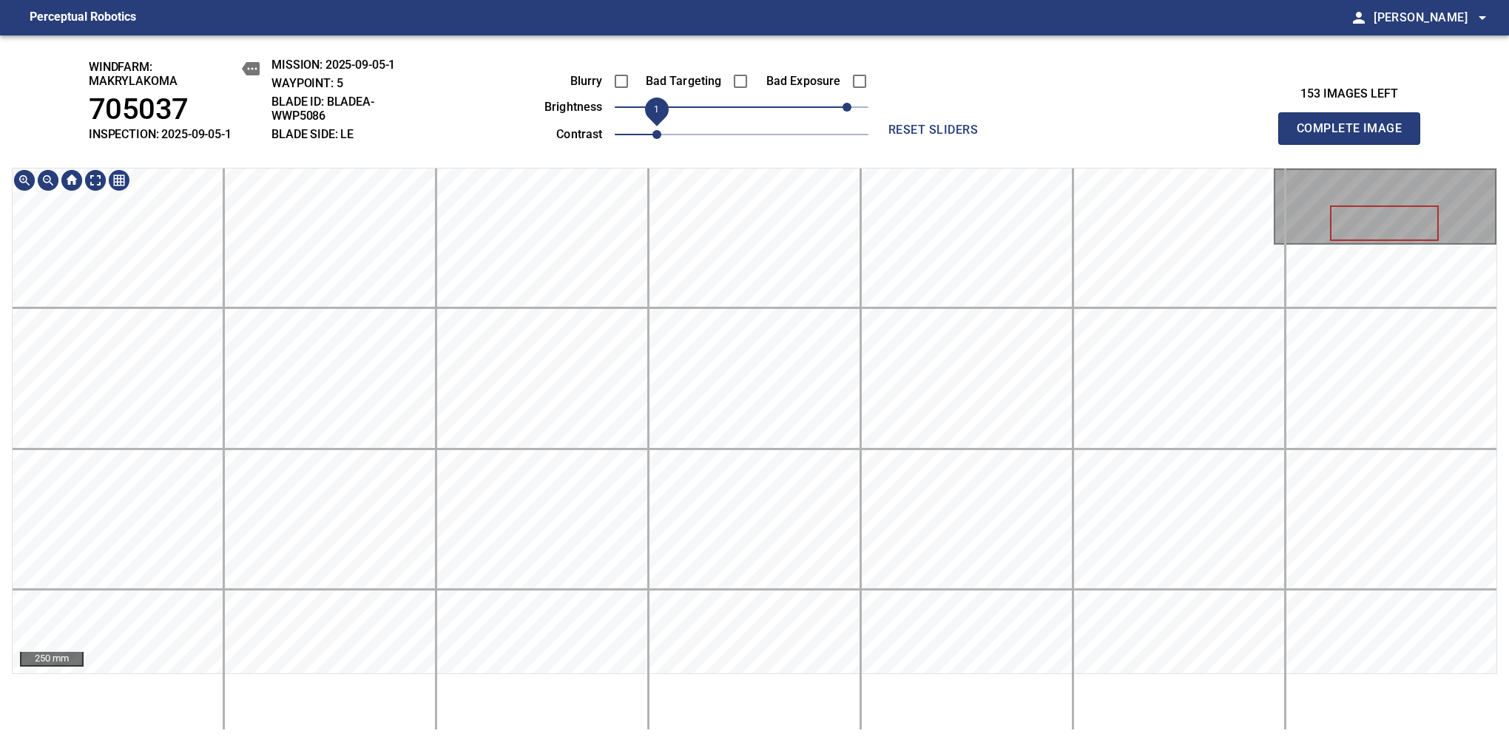
click at [657, 135] on div "windfarm: Makrylakoma 705037 INSPECTION: 2025-09-05-1 MISSION: 2025-09-05-1 WAY…" at bounding box center [754, 388] width 1509 height 707
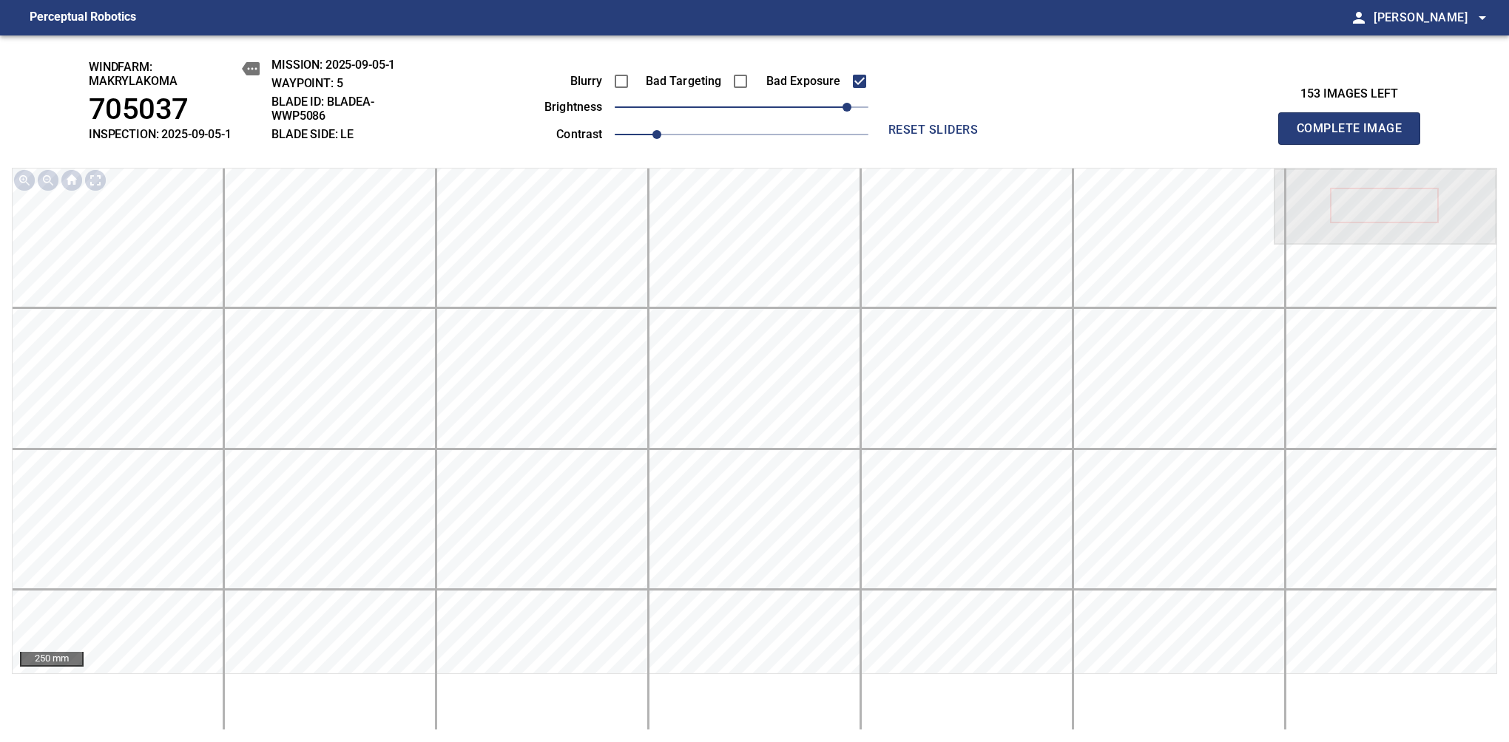
click at [1355, 136] on span "Complete Image" at bounding box center [1348, 128] width 109 height 21
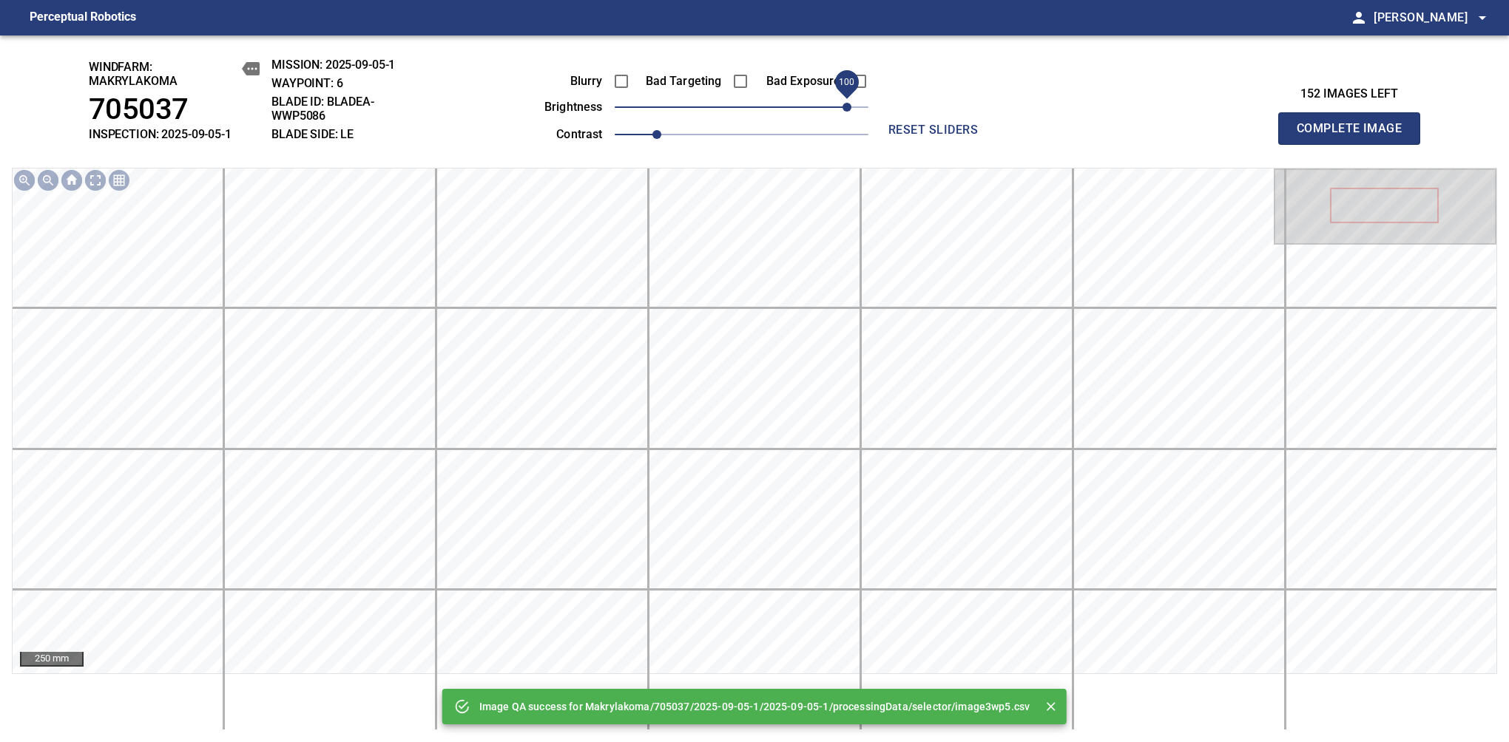
drag, startPoint x: 834, startPoint y: 106, endPoint x: 850, endPoint y: 106, distance: 15.5
click at [850, 106] on span "100" at bounding box center [742, 107] width 254 height 21
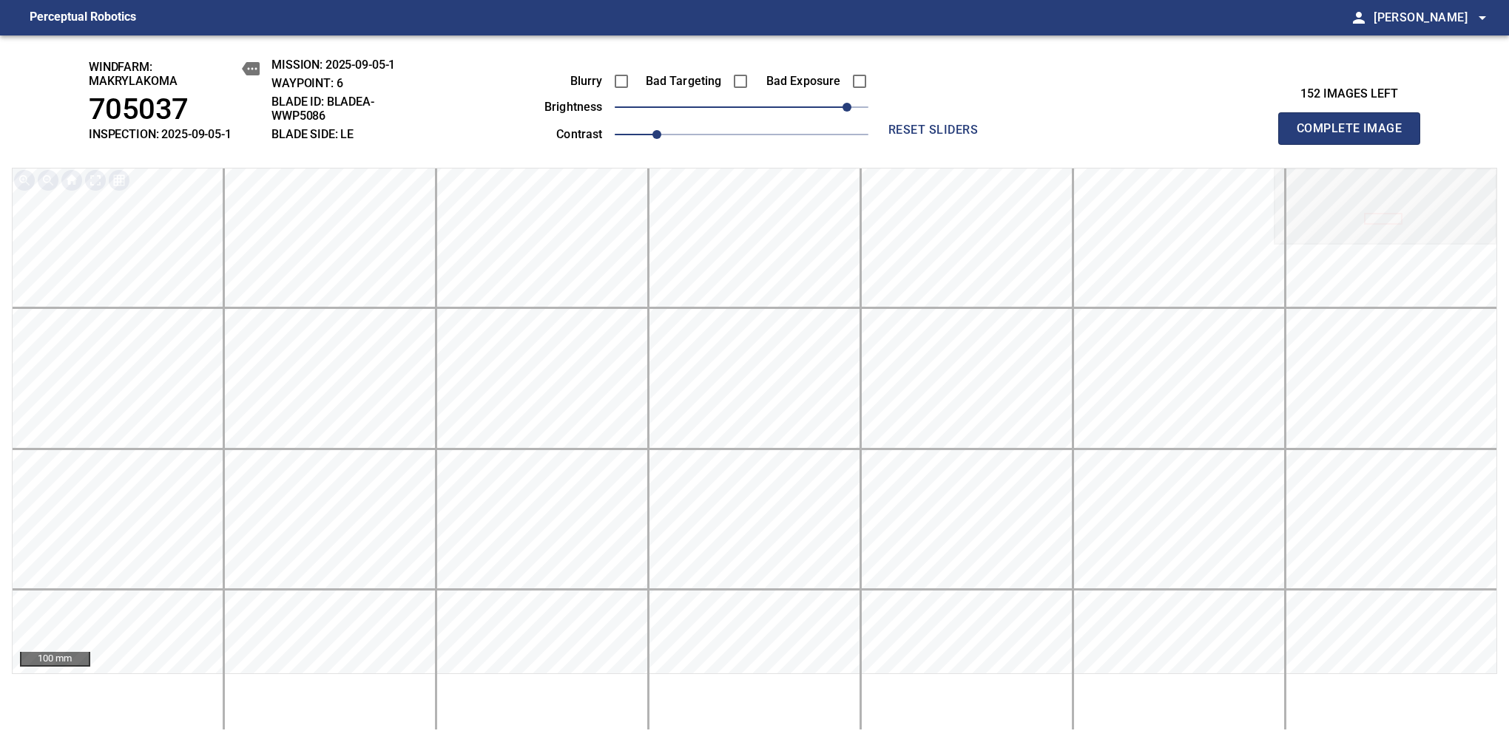
click at [1355, 136] on span "Complete Image" at bounding box center [1348, 128] width 109 height 21
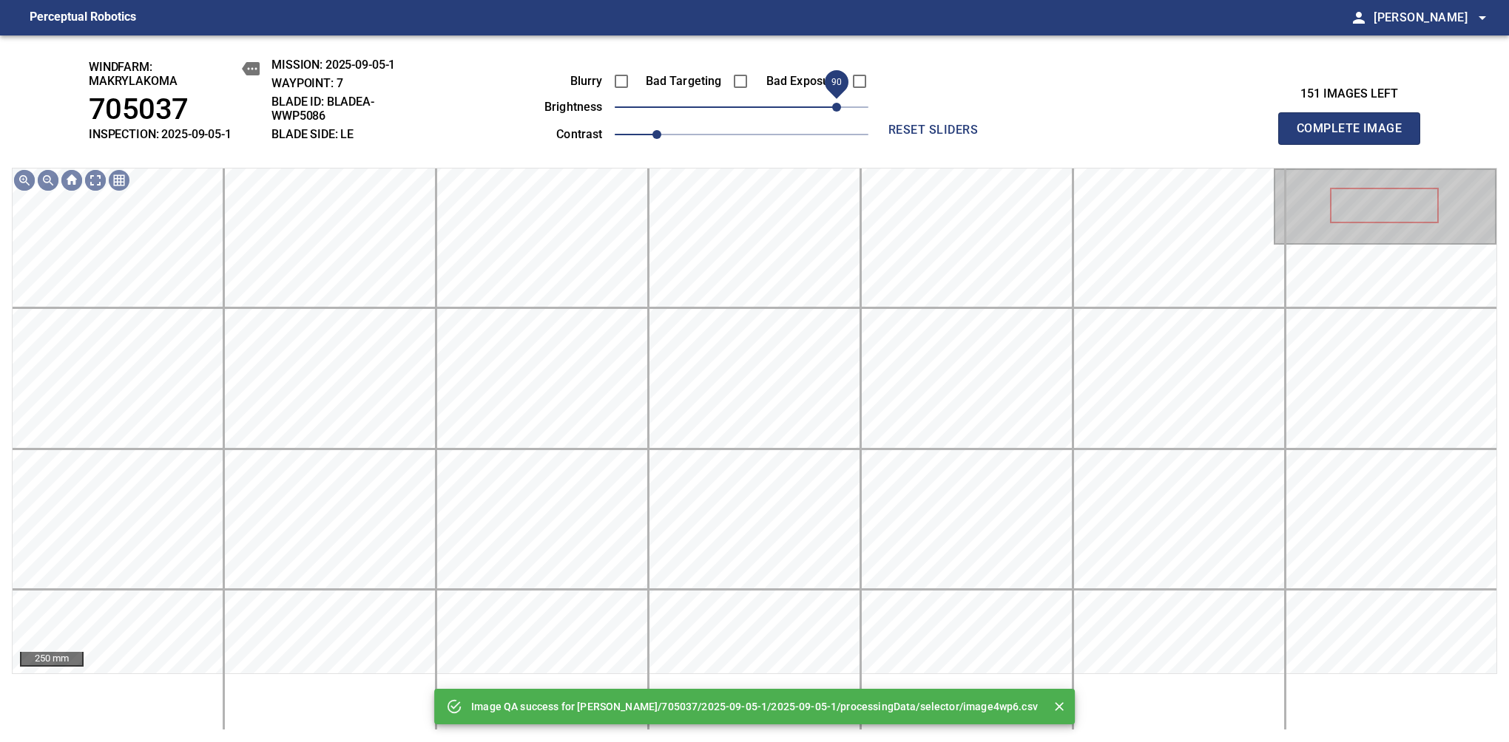
drag, startPoint x: 831, startPoint y: 106, endPoint x: 840, endPoint y: 98, distance: 12.0
click at [840, 98] on span "90" at bounding box center [742, 107] width 254 height 21
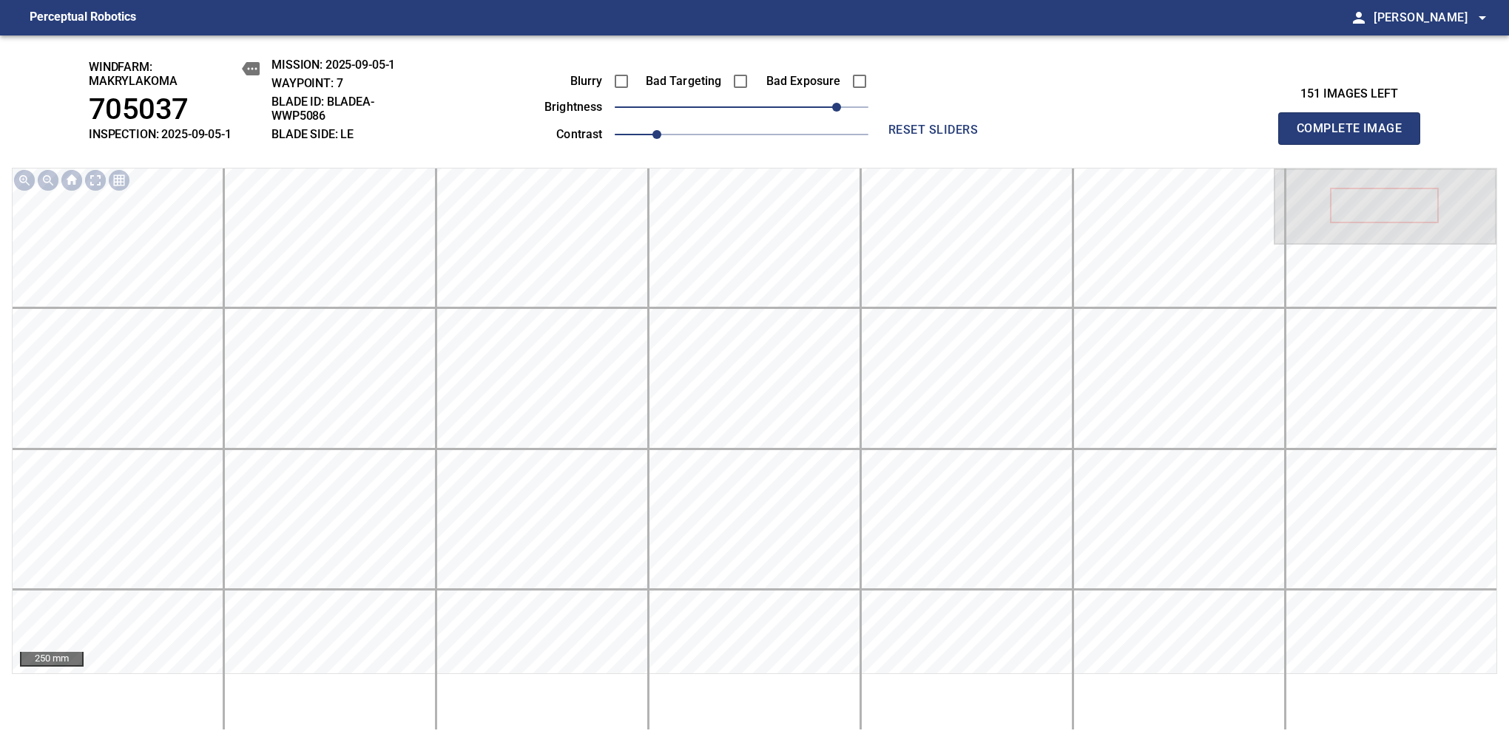
click at [1355, 136] on span "Complete Image" at bounding box center [1348, 128] width 109 height 21
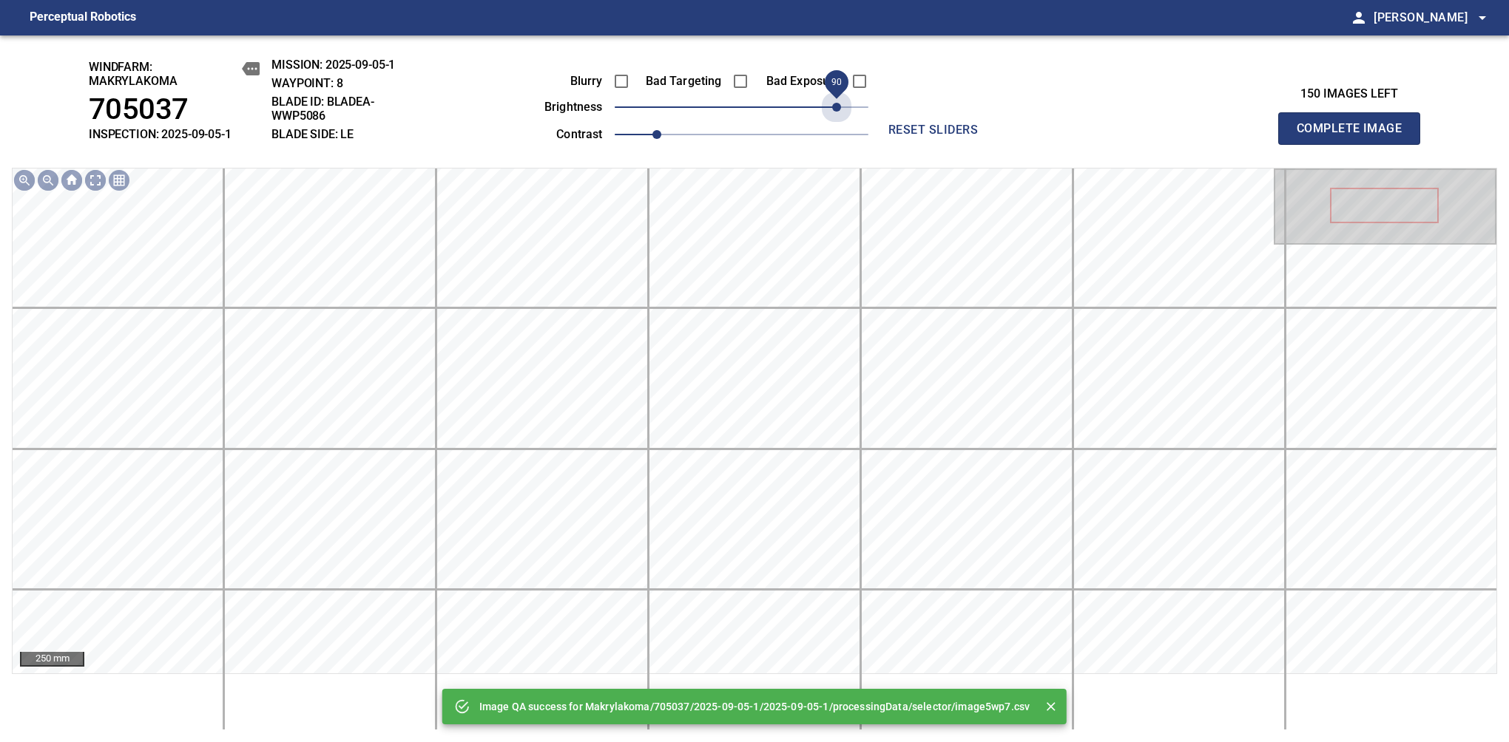
click at [840, 98] on span "90" at bounding box center [742, 107] width 254 height 21
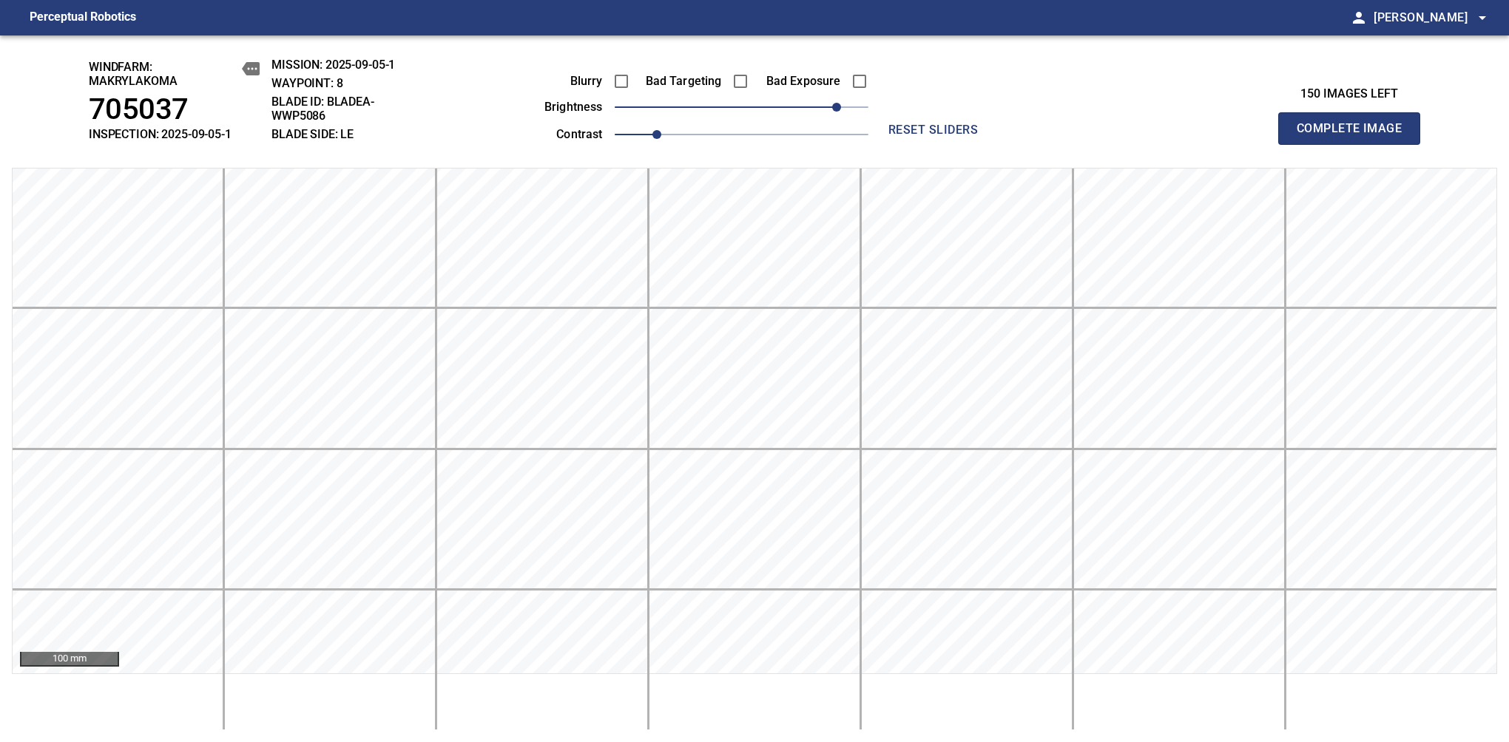
click at [1355, 136] on span "Complete Image" at bounding box center [1348, 128] width 109 height 21
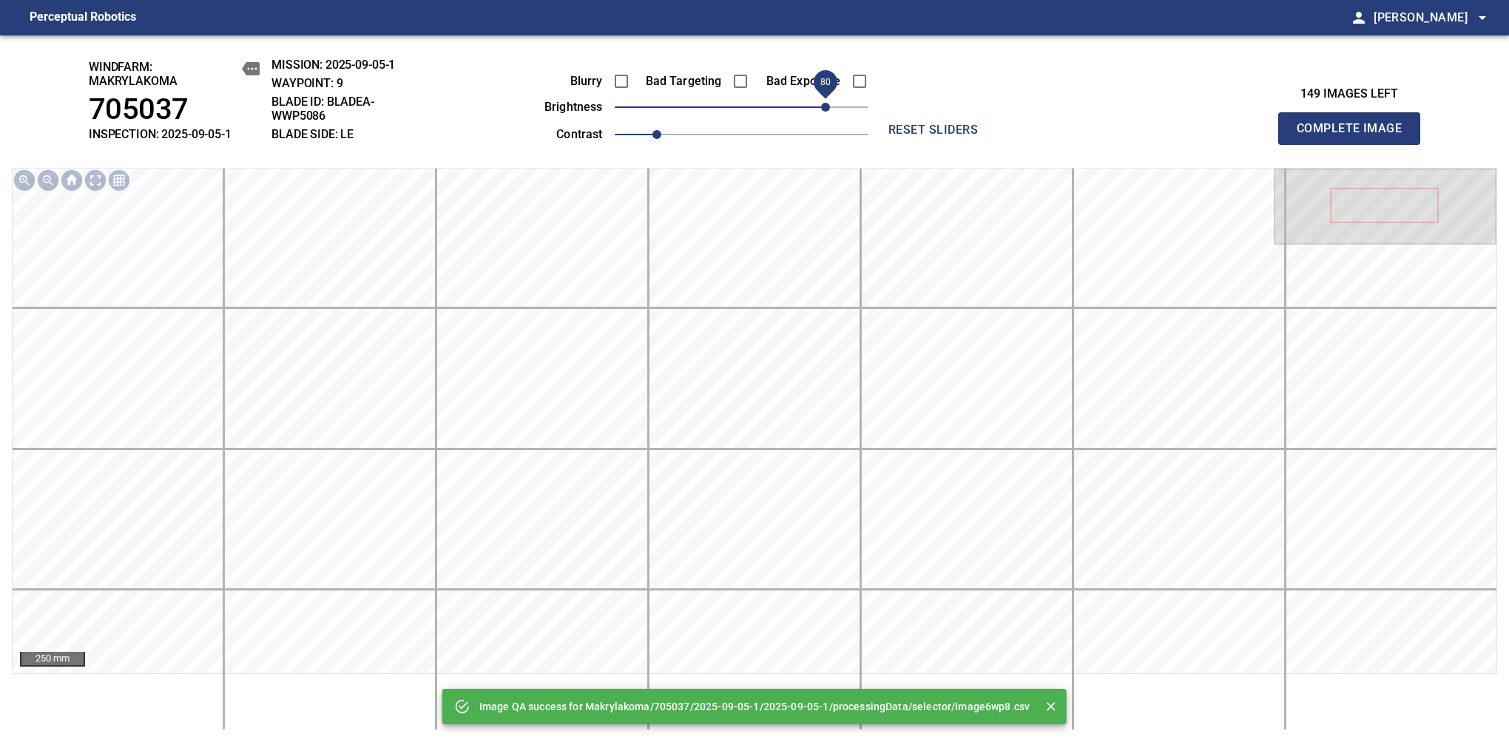
drag, startPoint x: 816, startPoint y: 112, endPoint x: 829, endPoint y: 104, distance: 15.0
click at [829, 104] on span "80" at bounding box center [742, 107] width 254 height 21
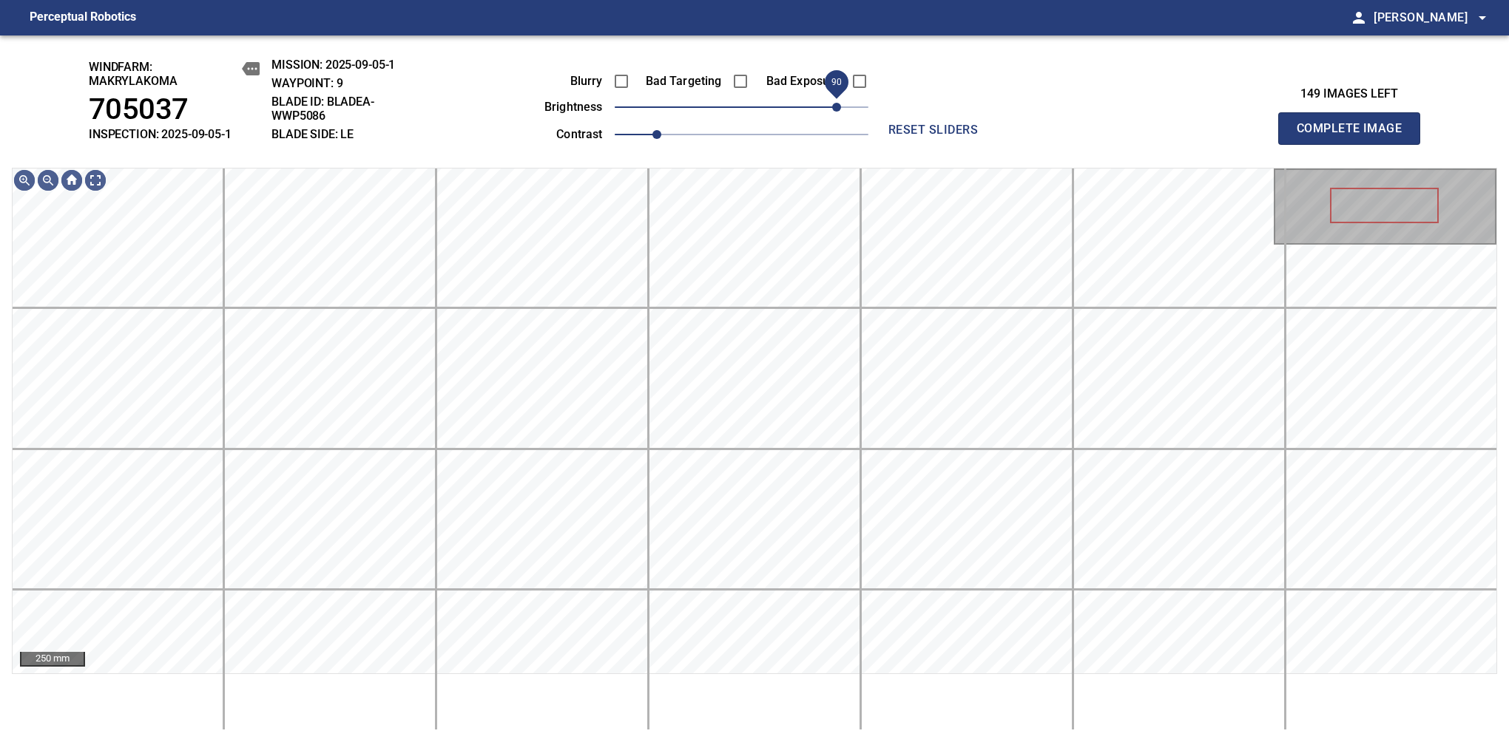
click at [834, 103] on span "90" at bounding box center [836, 107] width 9 height 9
drag, startPoint x: 834, startPoint y: 101, endPoint x: 827, endPoint y: 104, distance: 7.7
click at [827, 104] on span "80" at bounding box center [825, 107] width 9 height 9
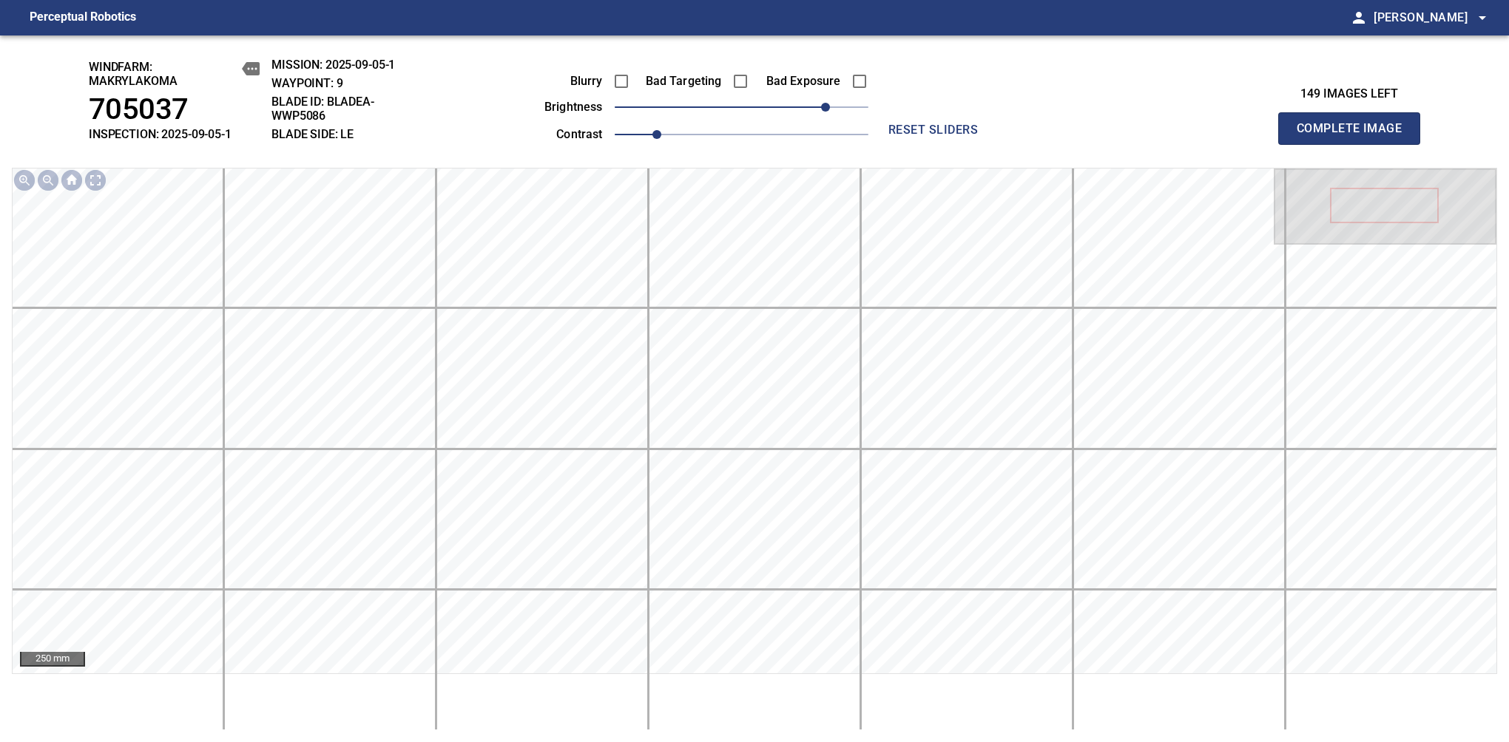
click at [1355, 136] on span "Complete Image" at bounding box center [1348, 128] width 109 height 21
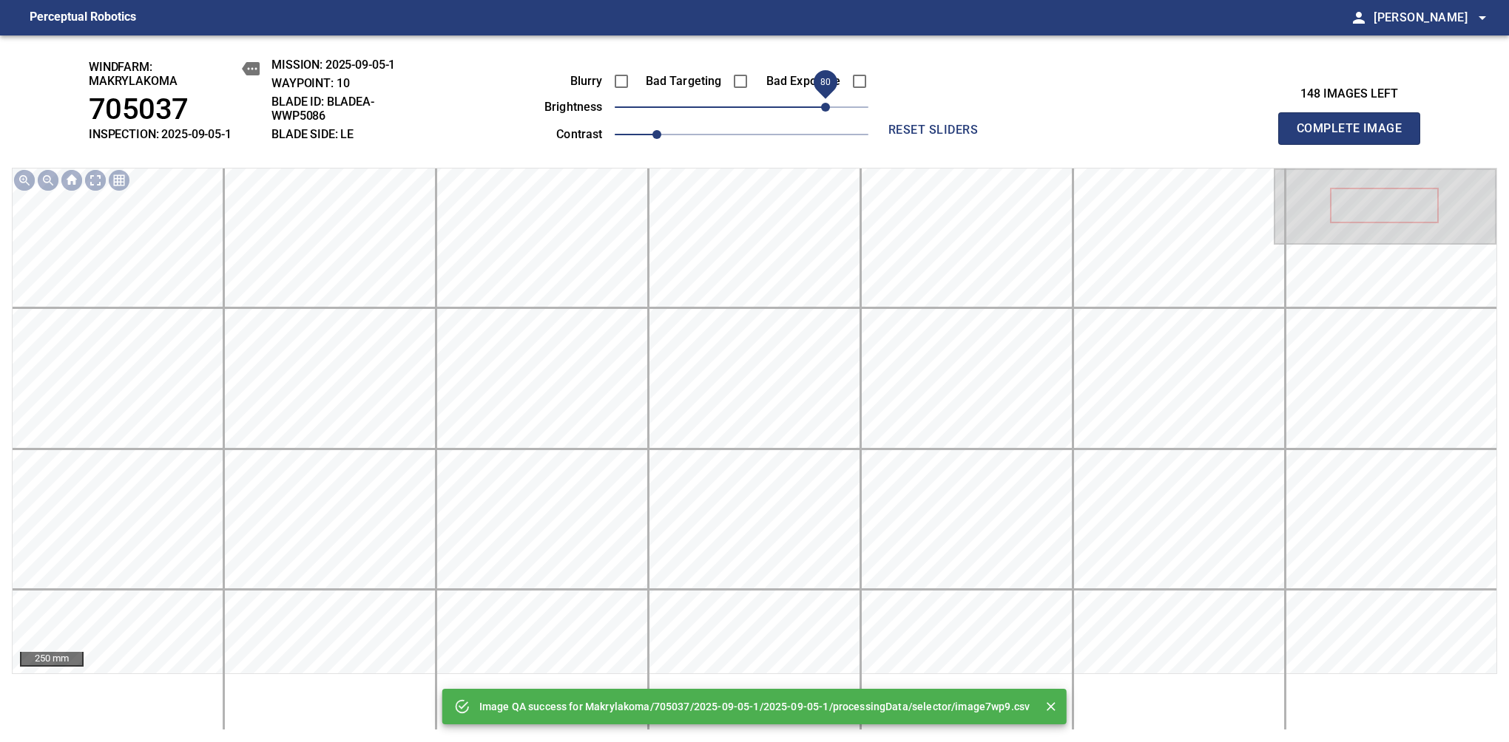
drag, startPoint x: 798, startPoint y: 115, endPoint x: 829, endPoint y: 106, distance: 32.3
click at [829, 106] on span "80" at bounding box center [742, 107] width 254 height 21
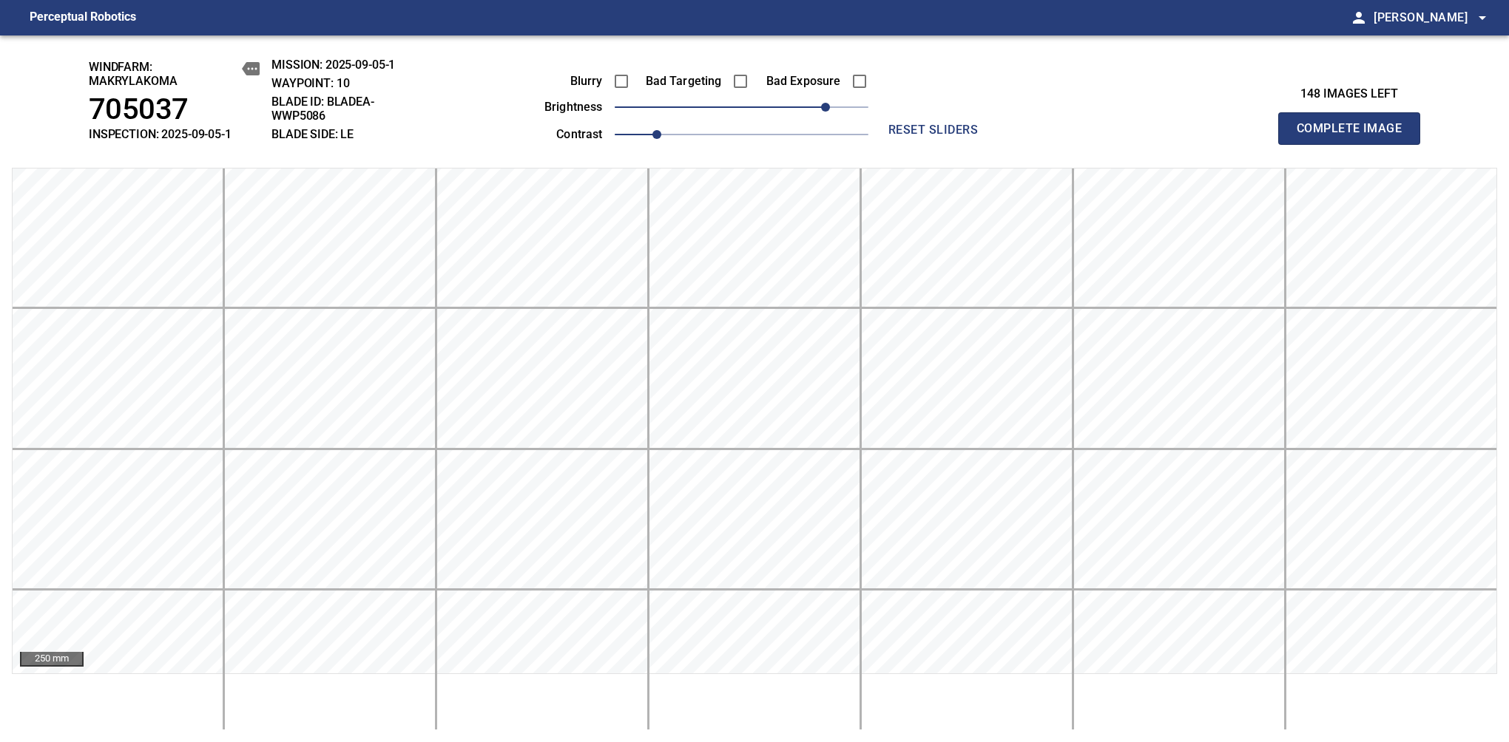
click at [1355, 136] on span "Complete Image" at bounding box center [1348, 128] width 109 height 21
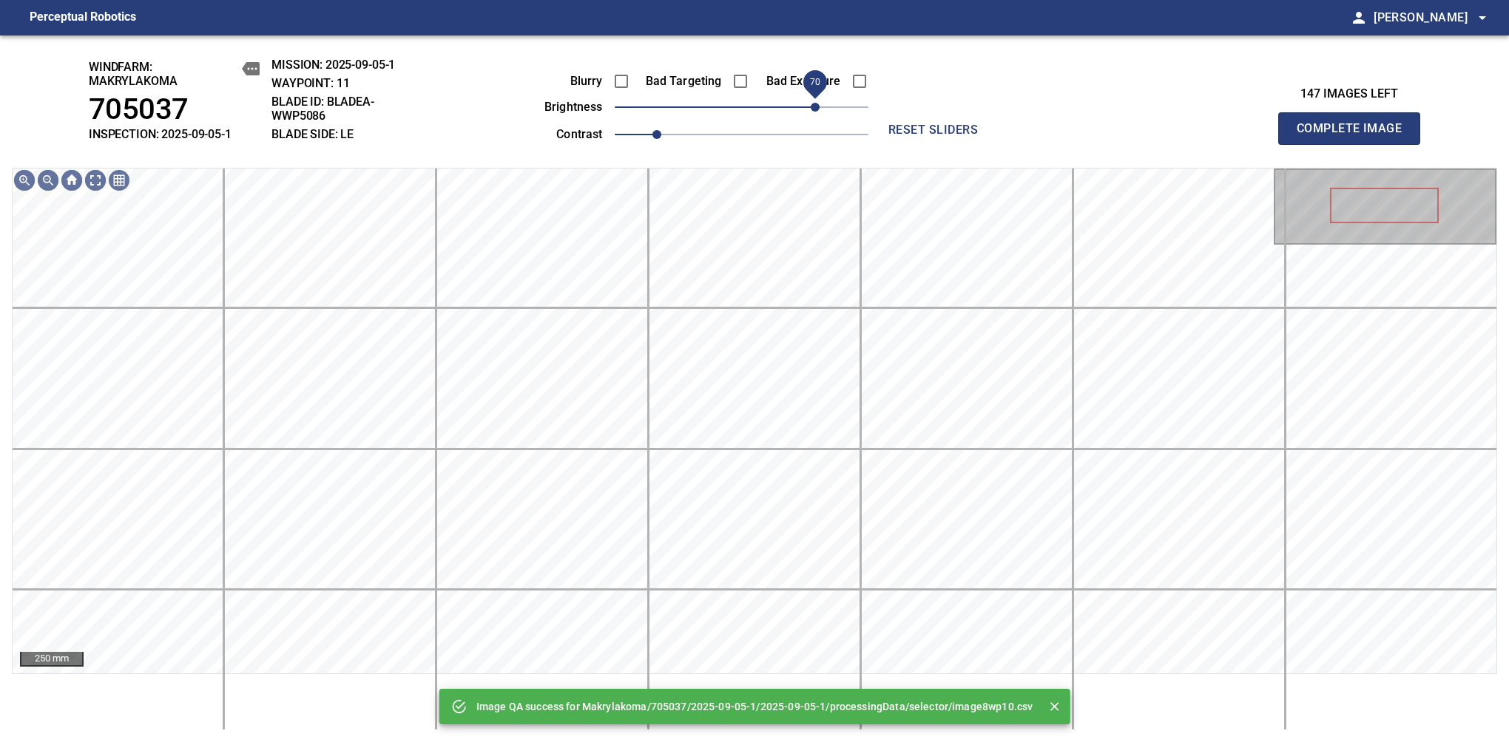
drag, startPoint x: 778, startPoint y: 112, endPoint x: 813, endPoint y: 106, distance: 35.9
click at [813, 106] on span "70" at bounding box center [742, 107] width 254 height 21
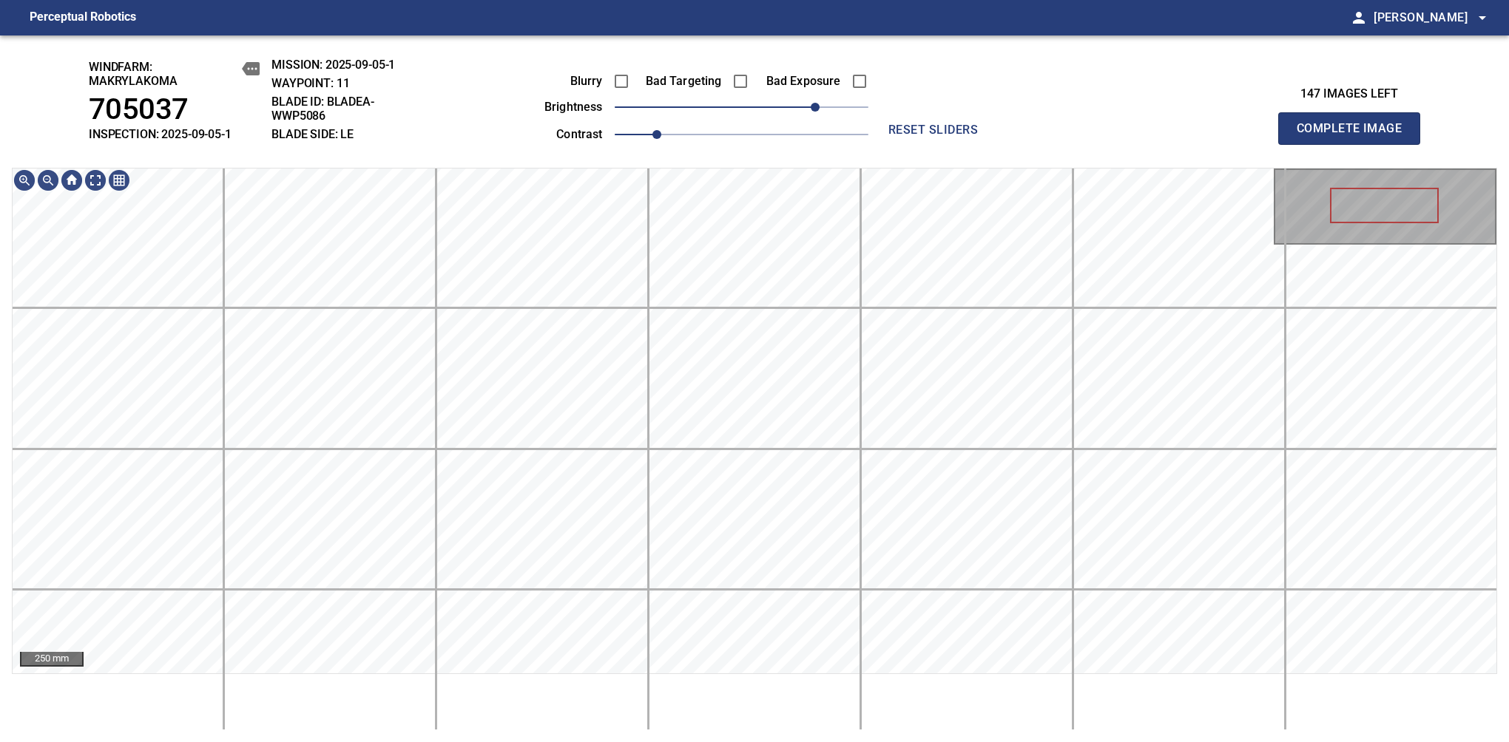
click at [1355, 136] on span "Complete Image" at bounding box center [1348, 128] width 109 height 21
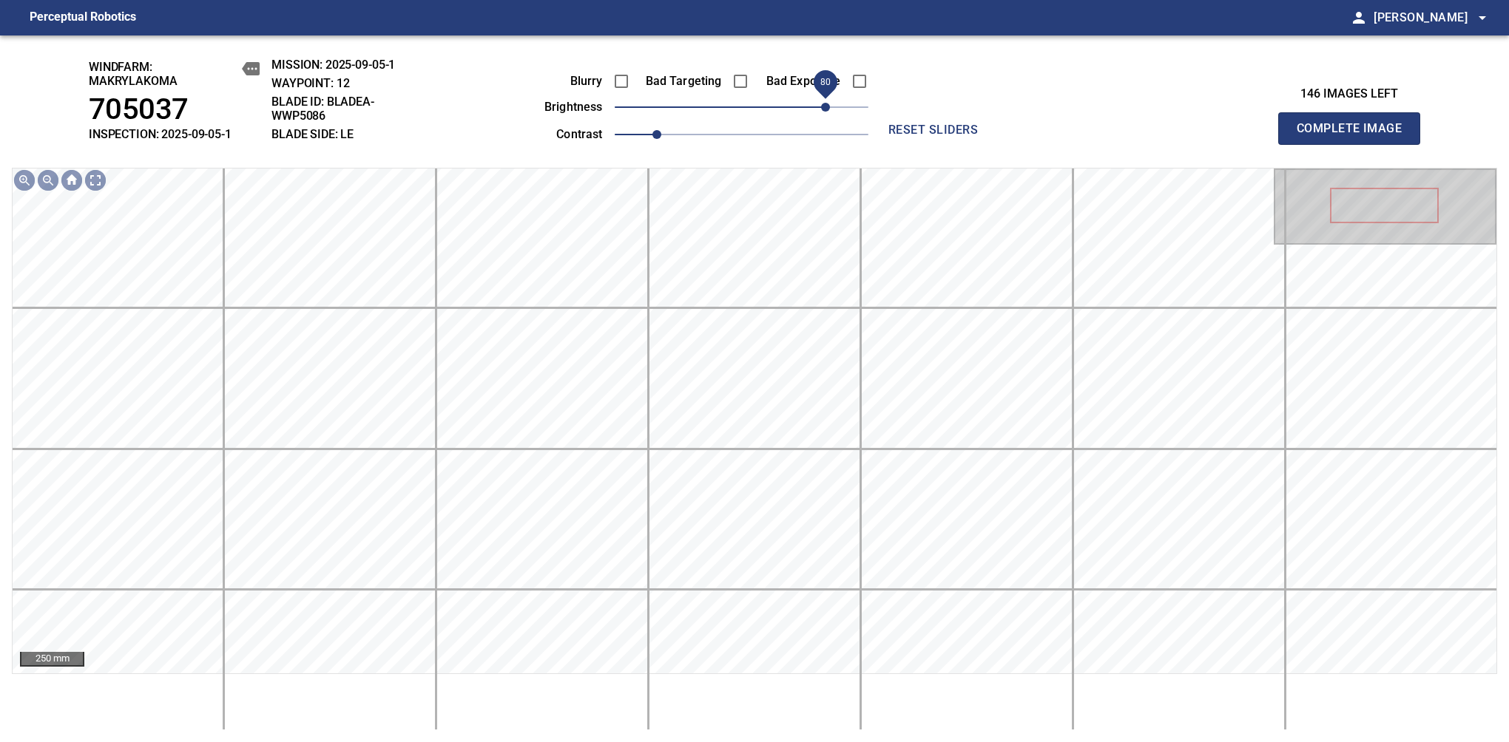
drag, startPoint x: 743, startPoint y: 109, endPoint x: 828, endPoint y: 104, distance: 85.2
click at [828, 104] on span "80" at bounding box center [825, 107] width 9 height 9
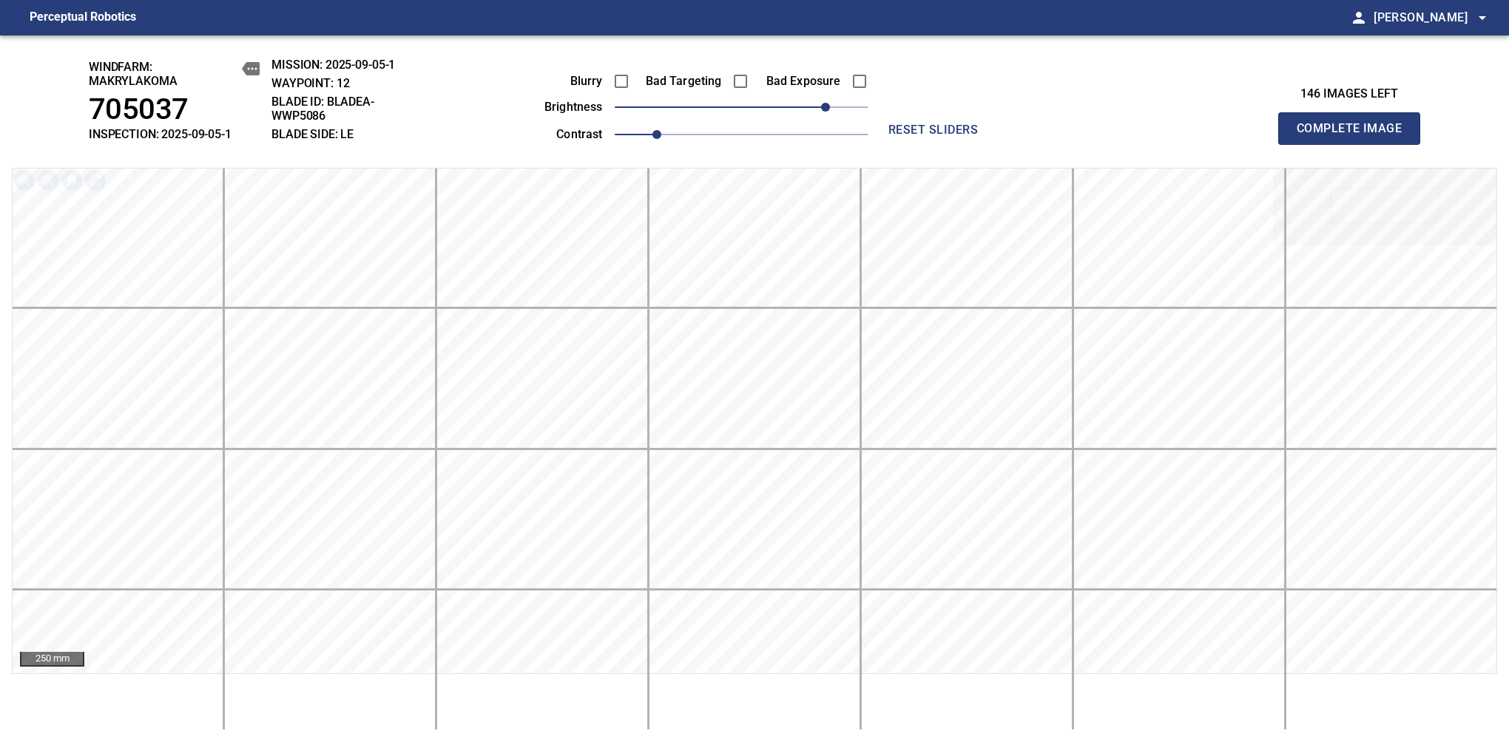
click at [1355, 136] on span "Complete Image" at bounding box center [1348, 128] width 109 height 21
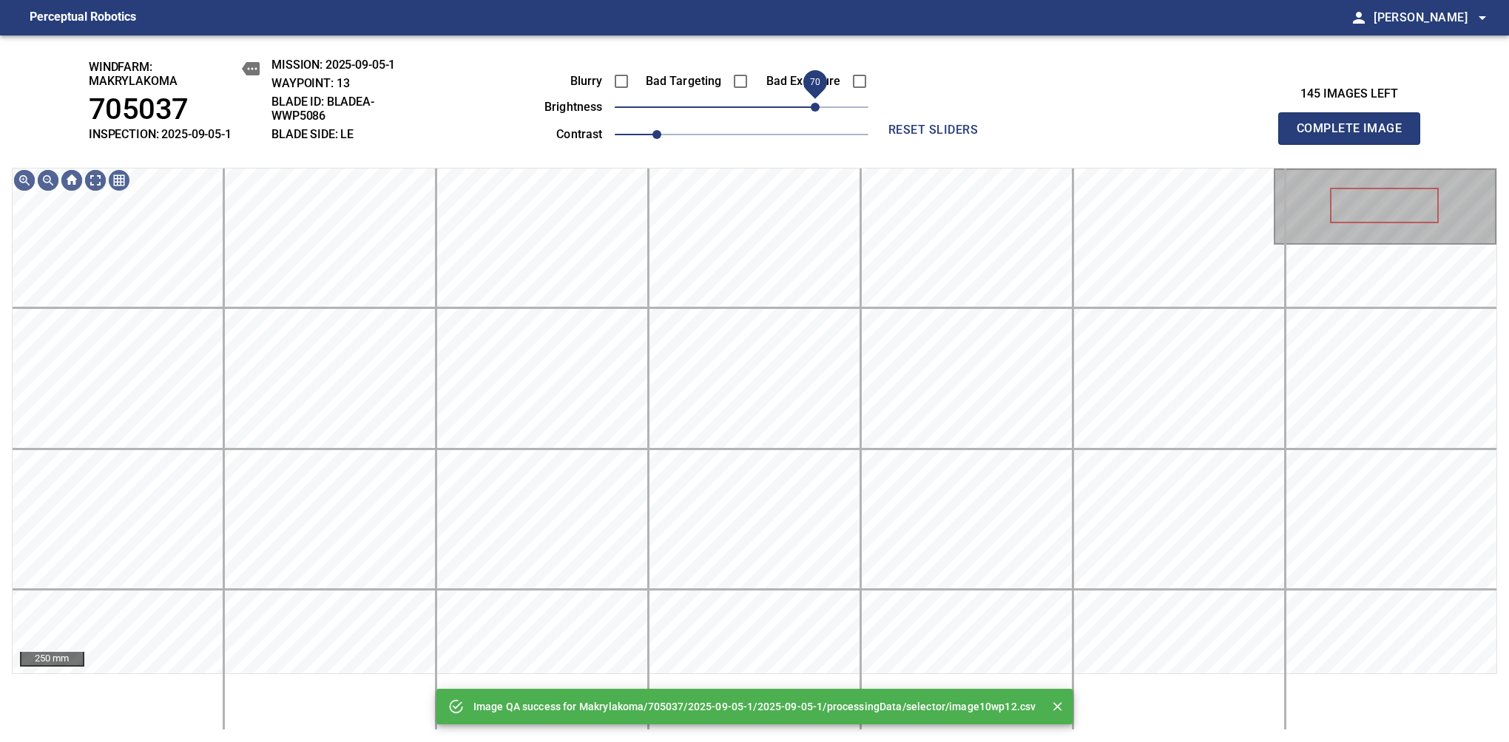
click at [819, 106] on span "70" at bounding box center [742, 107] width 254 height 21
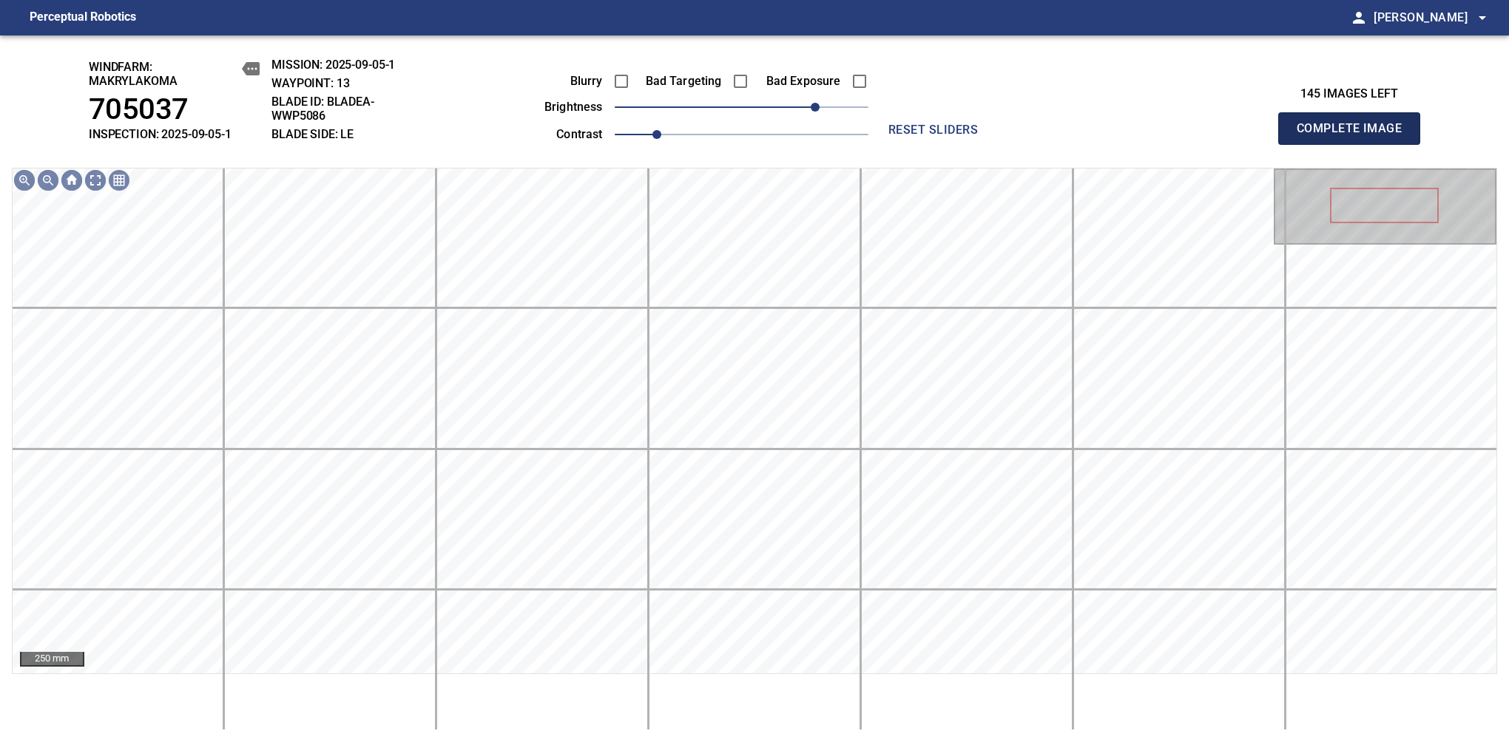
click at [1355, 136] on span "Complete Image" at bounding box center [1348, 128] width 109 height 21
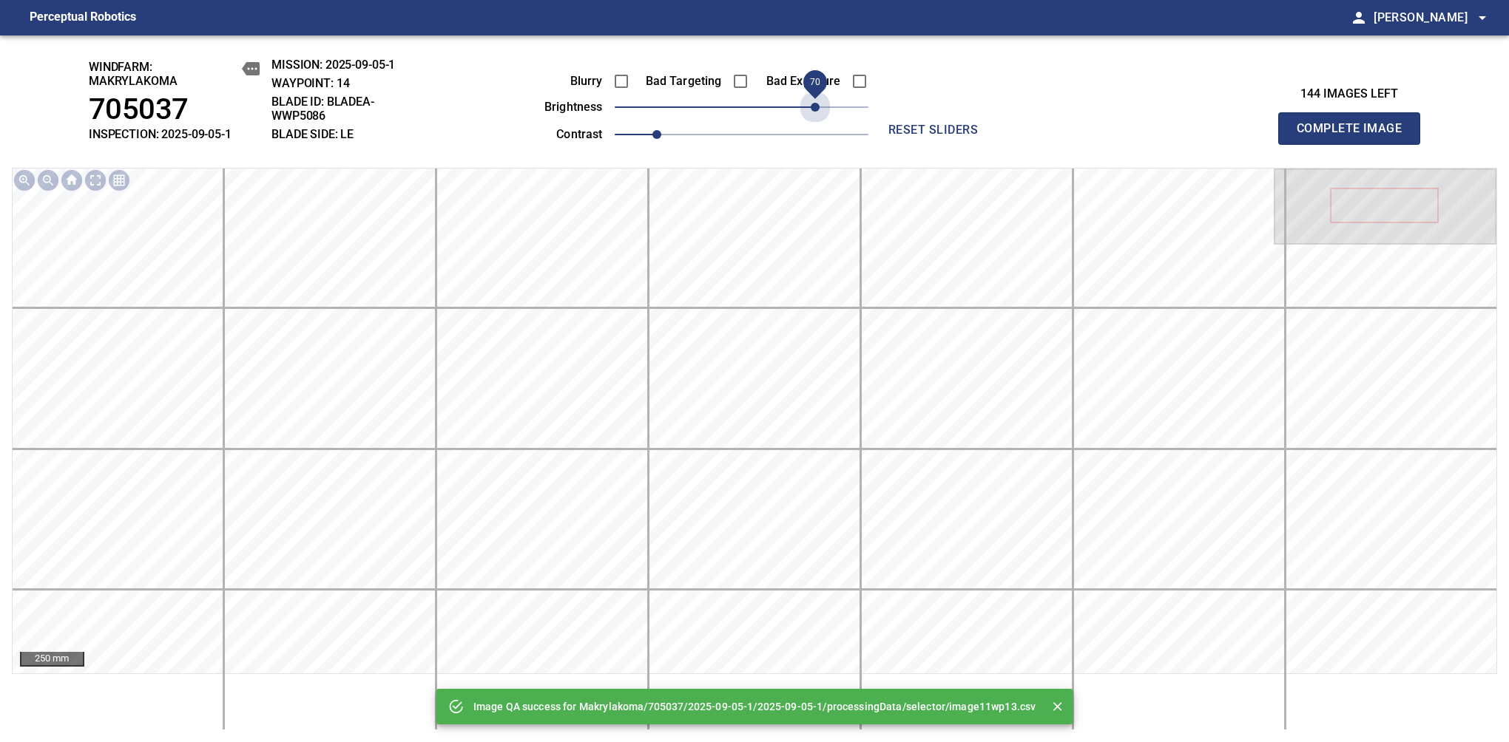
click at [819, 106] on span "70" at bounding box center [742, 107] width 254 height 21
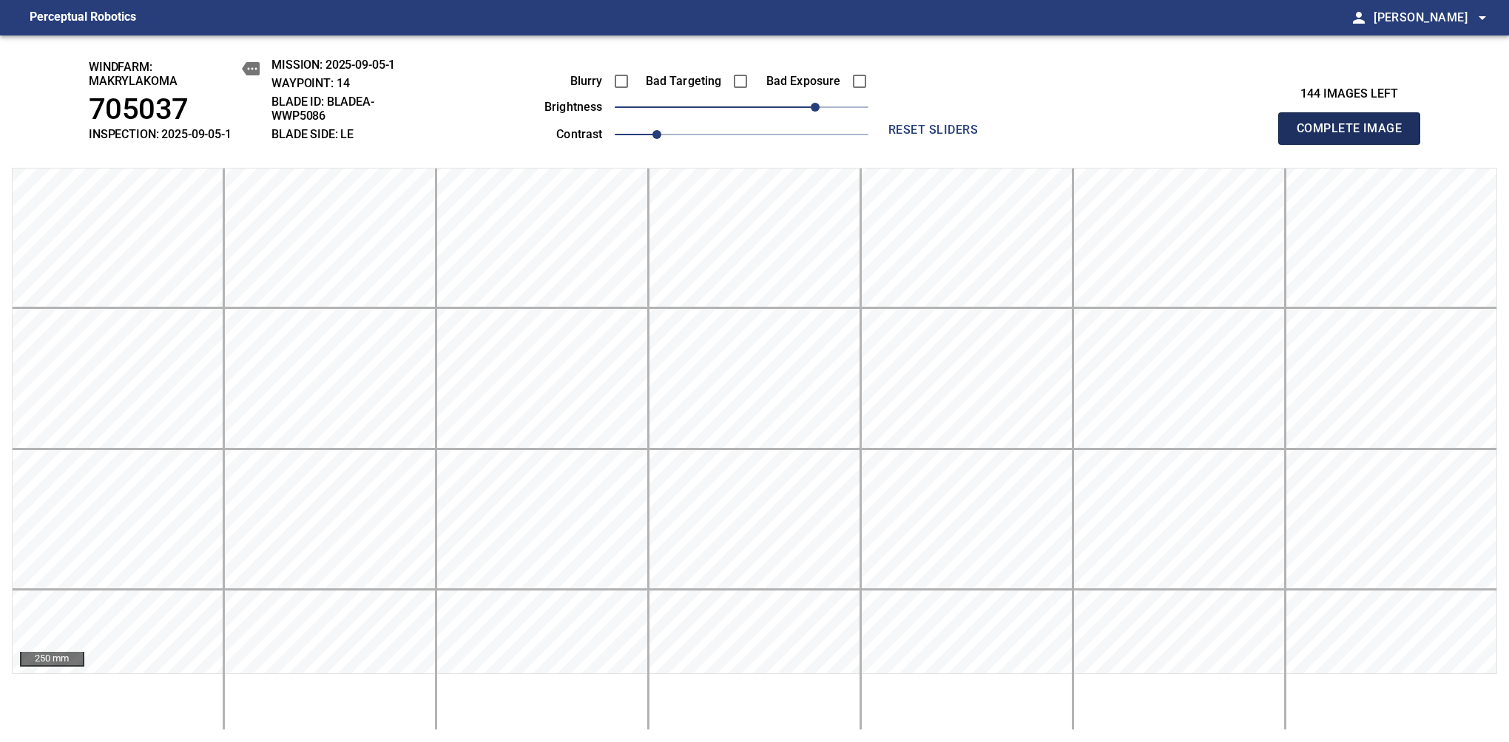
click at [1355, 136] on span "Complete Image" at bounding box center [1348, 128] width 109 height 21
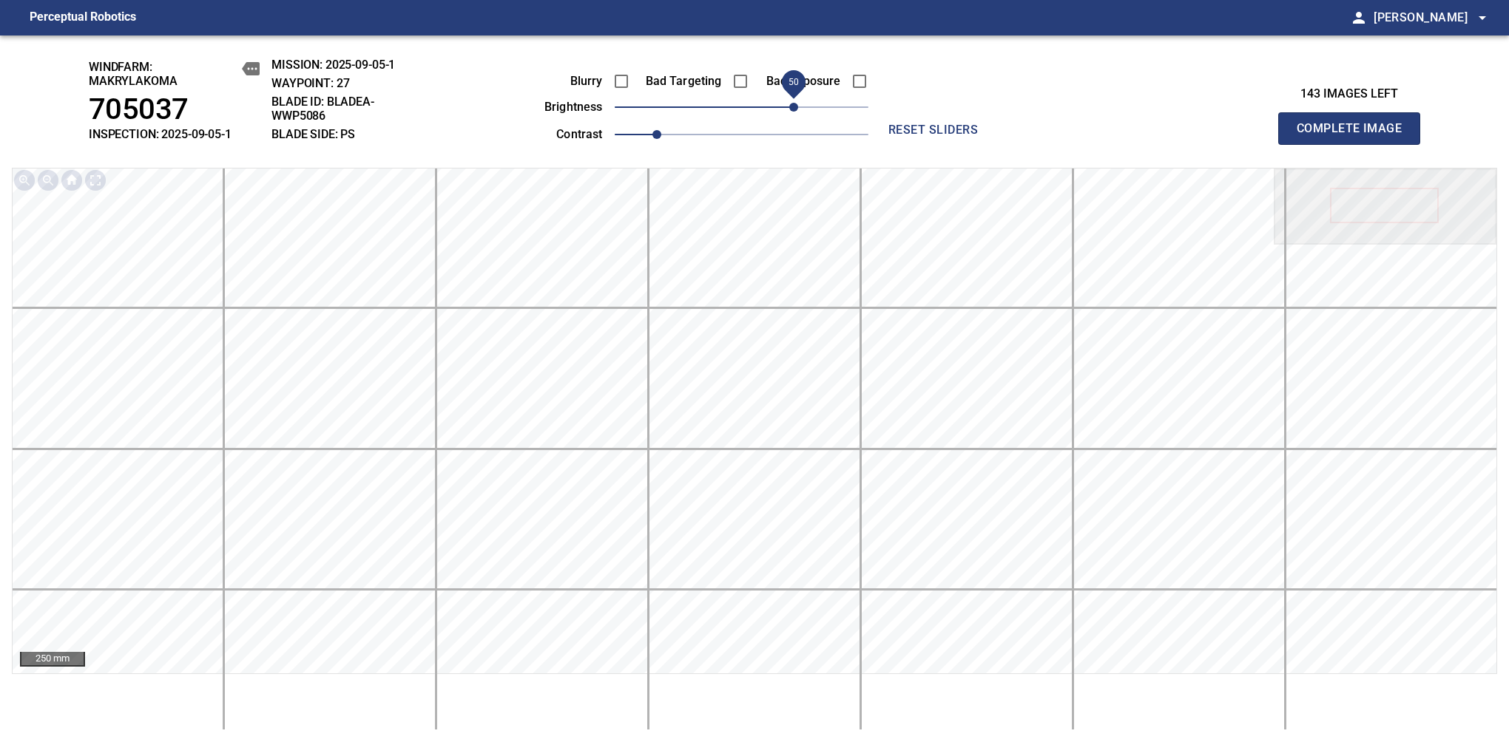
drag, startPoint x: 775, startPoint y: 112, endPoint x: 796, endPoint y: 109, distance: 21.6
click at [796, 109] on span "50" at bounding box center [793, 107] width 9 height 9
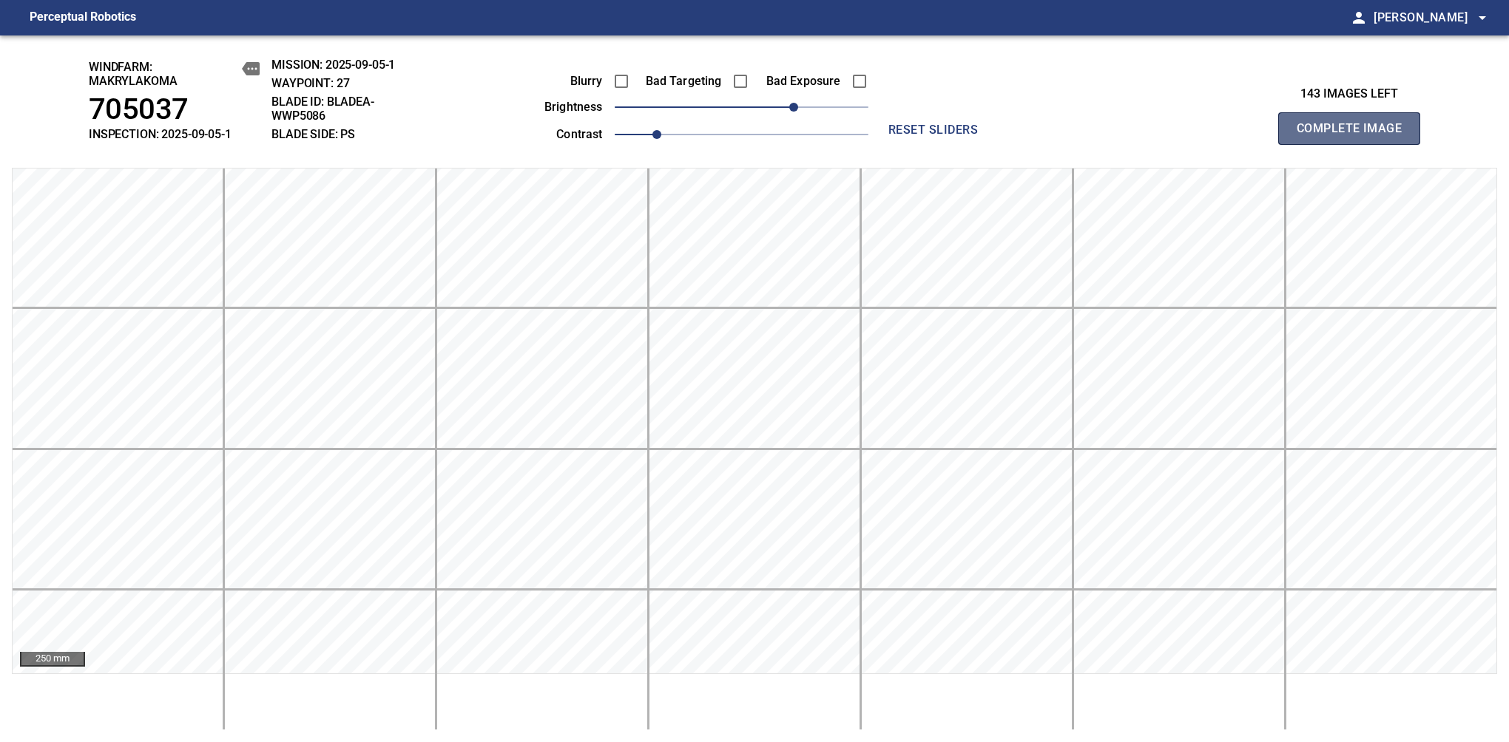
click at [1355, 136] on span "Complete Image" at bounding box center [1348, 128] width 109 height 21
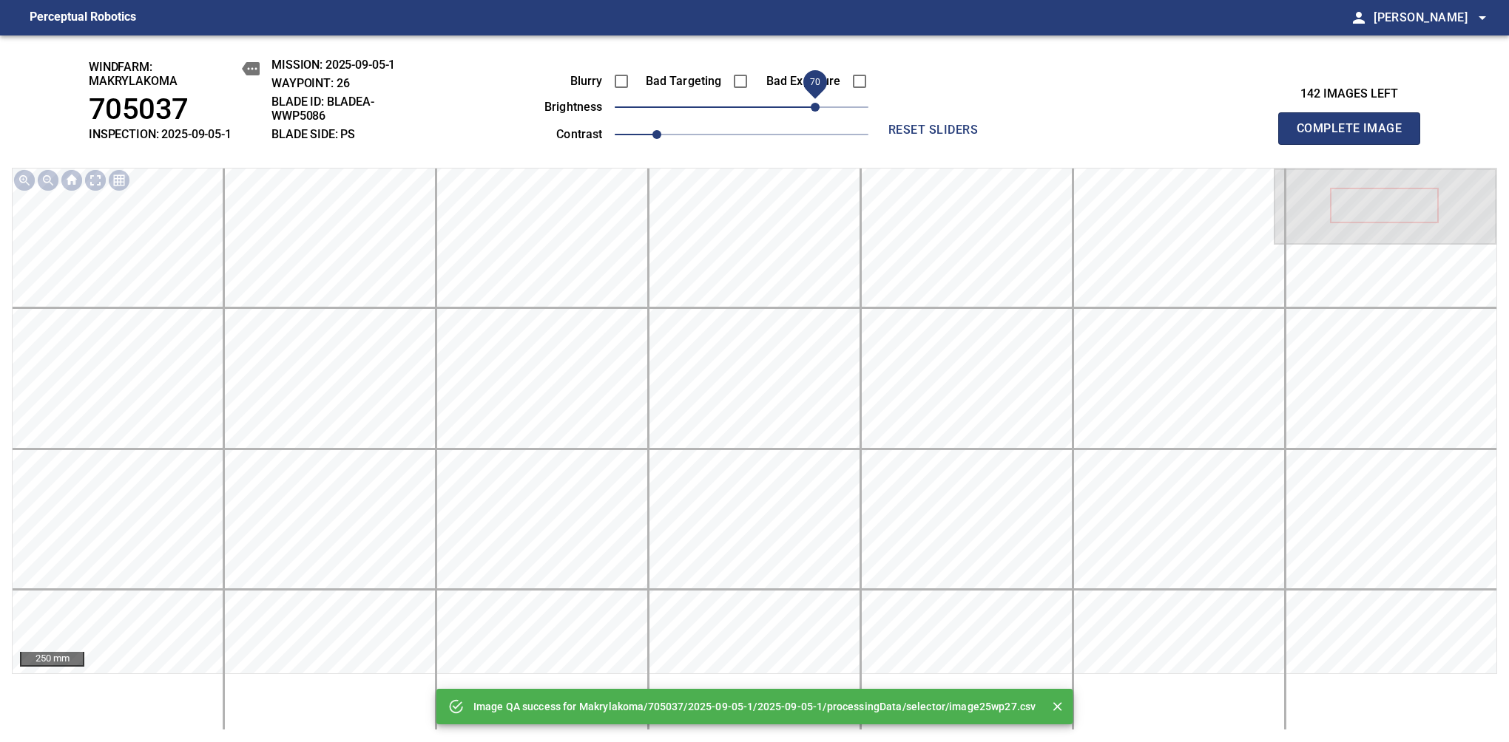
drag, startPoint x: 732, startPoint y: 109, endPoint x: 817, endPoint y: 101, distance: 85.4
click at [817, 103] on span "70" at bounding box center [814, 107] width 9 height 9
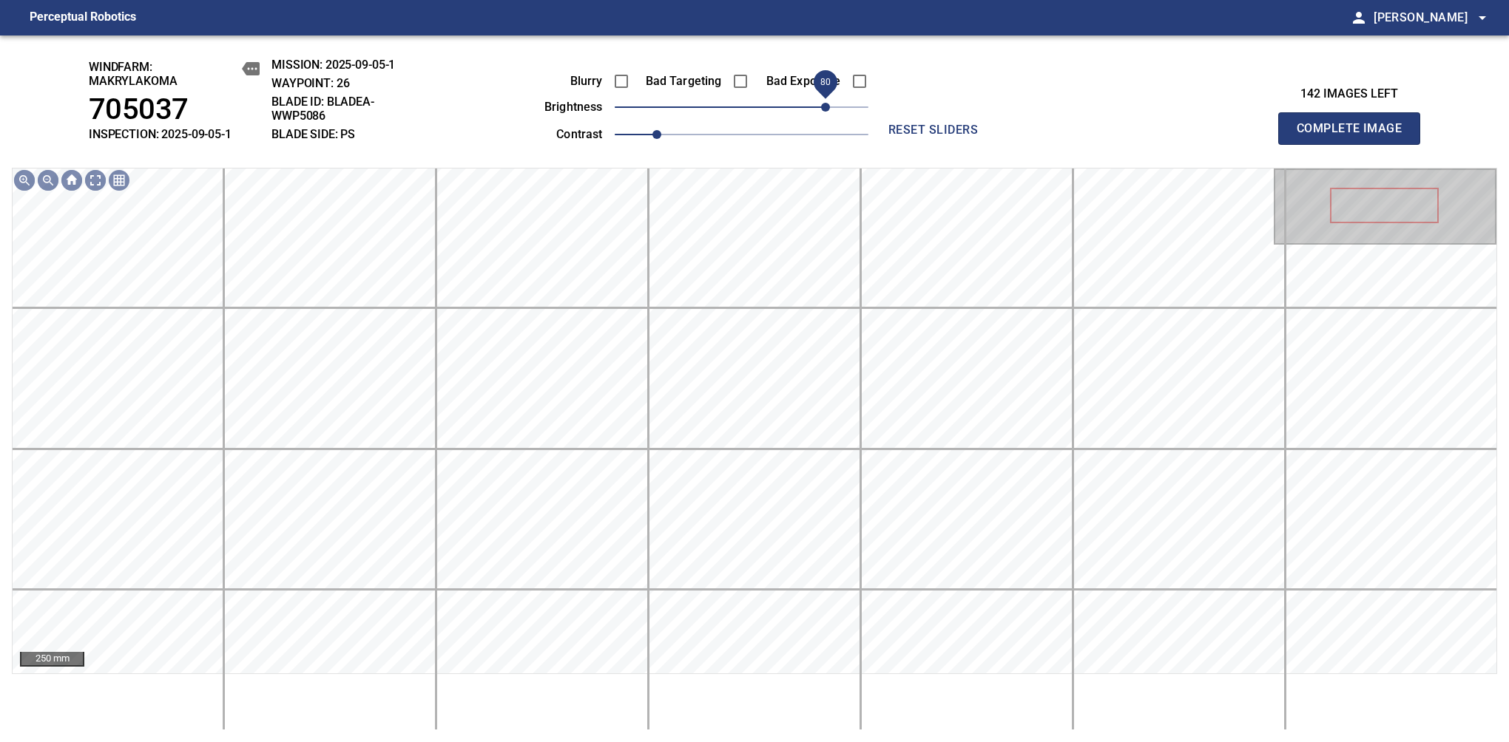
drag, startPoint x: 817, startPoint y: 101, endPoint x: 830, endPoint y: 101, distance: 12.6
click at [830, 103] on span "80" at bounding box center [825, 107] width 9 height 9
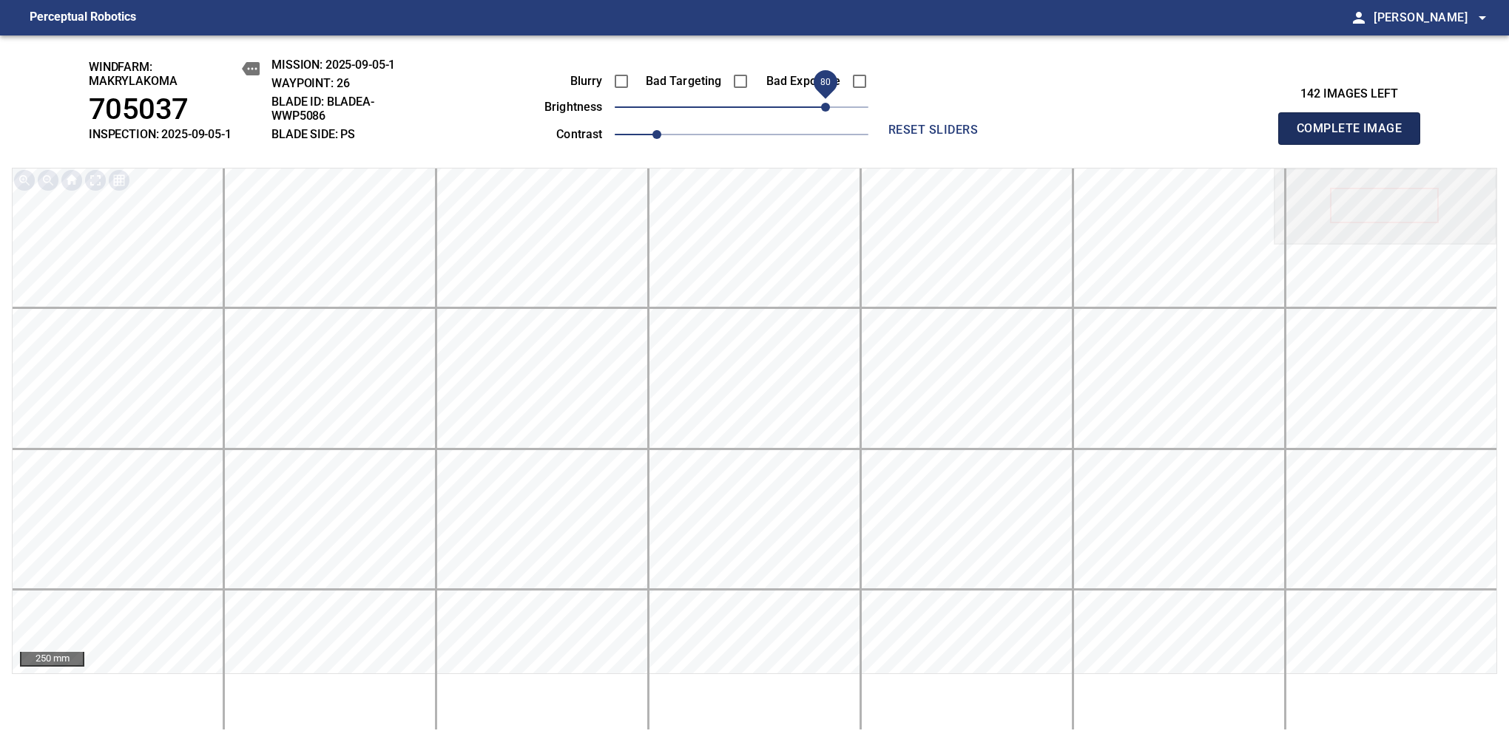
click at [1355, 136] on span "Complete Image" at bounding box center [1348, 128] width 109 height 21
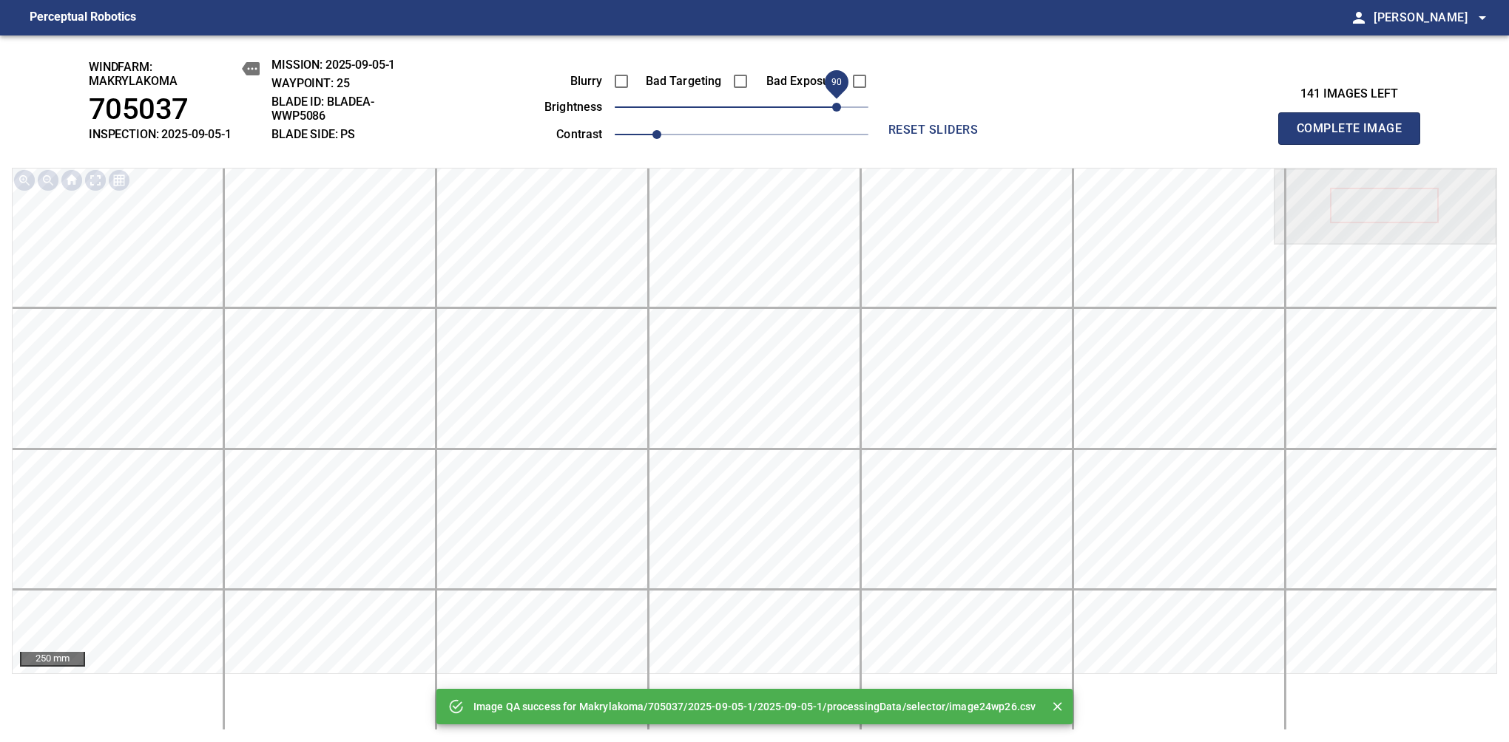
drag, startPoint x: 830, startPoint y: 101, endPoint x: 837, endPoint y: 99, distance: 7.7
click at [837, 99] on span "90" at bounding box center [742, 107] width 254 height 21
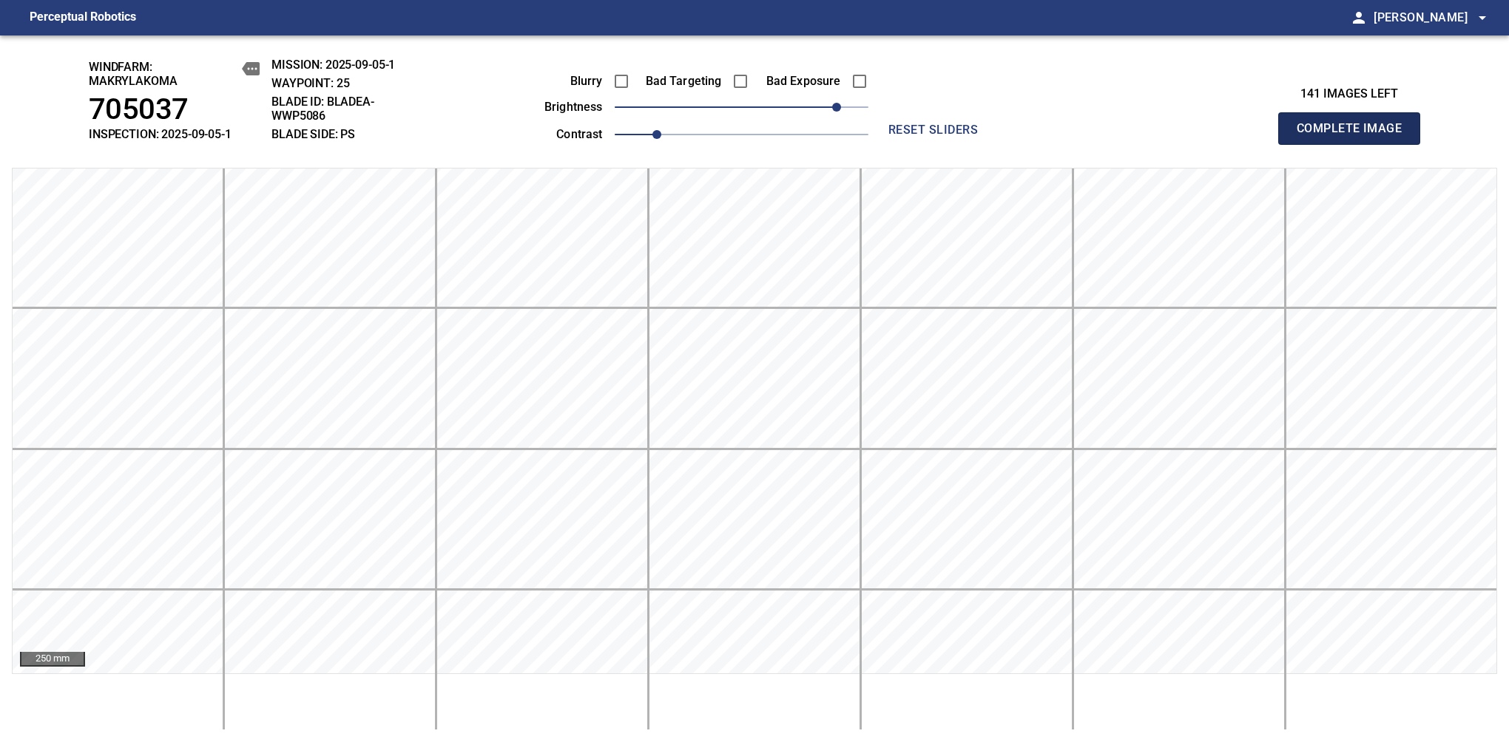
click at [1355, 136] on span "Complete Image" at bounding box center [1348, 128] width 109 height 21
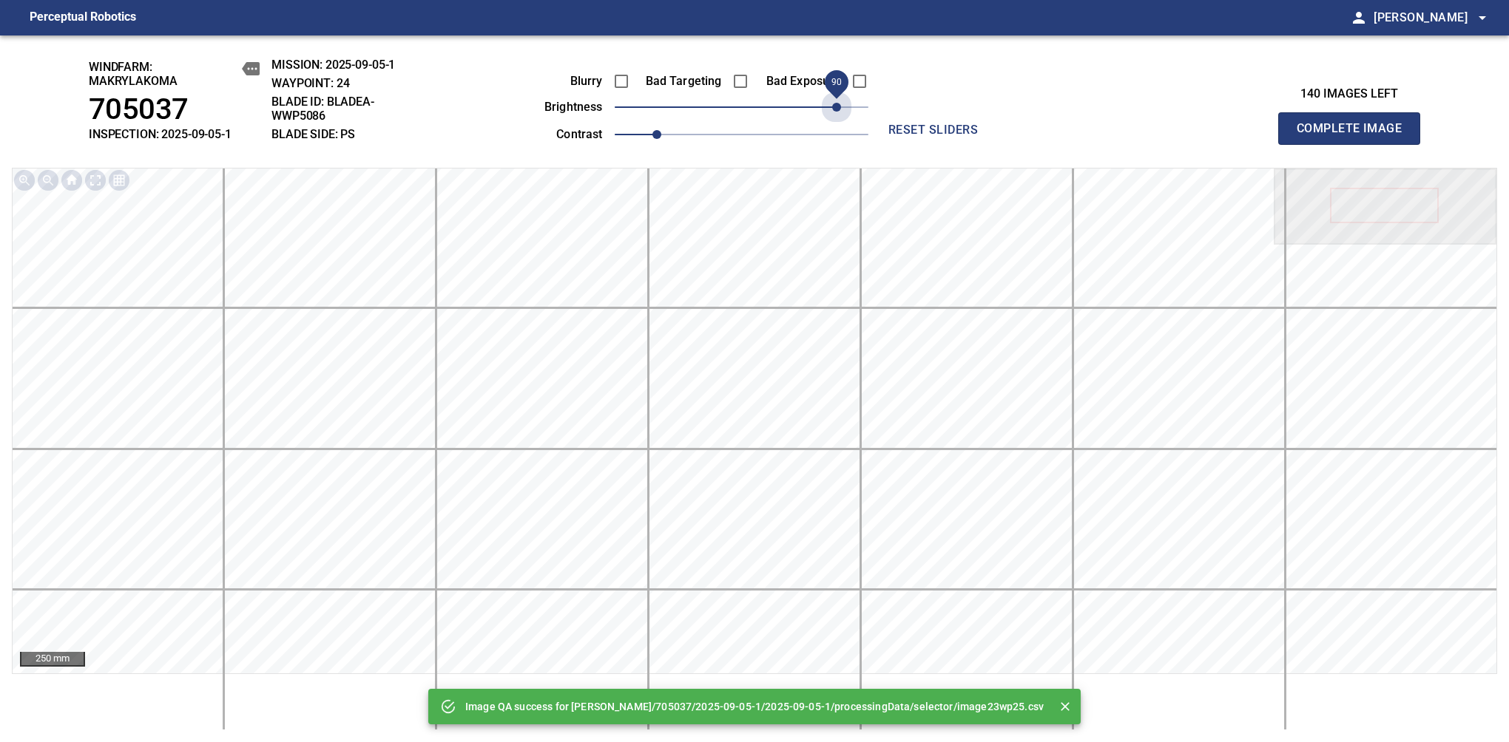
click at [837, 99] on span "90" at bounding box center [742, 107] width 254 height 21
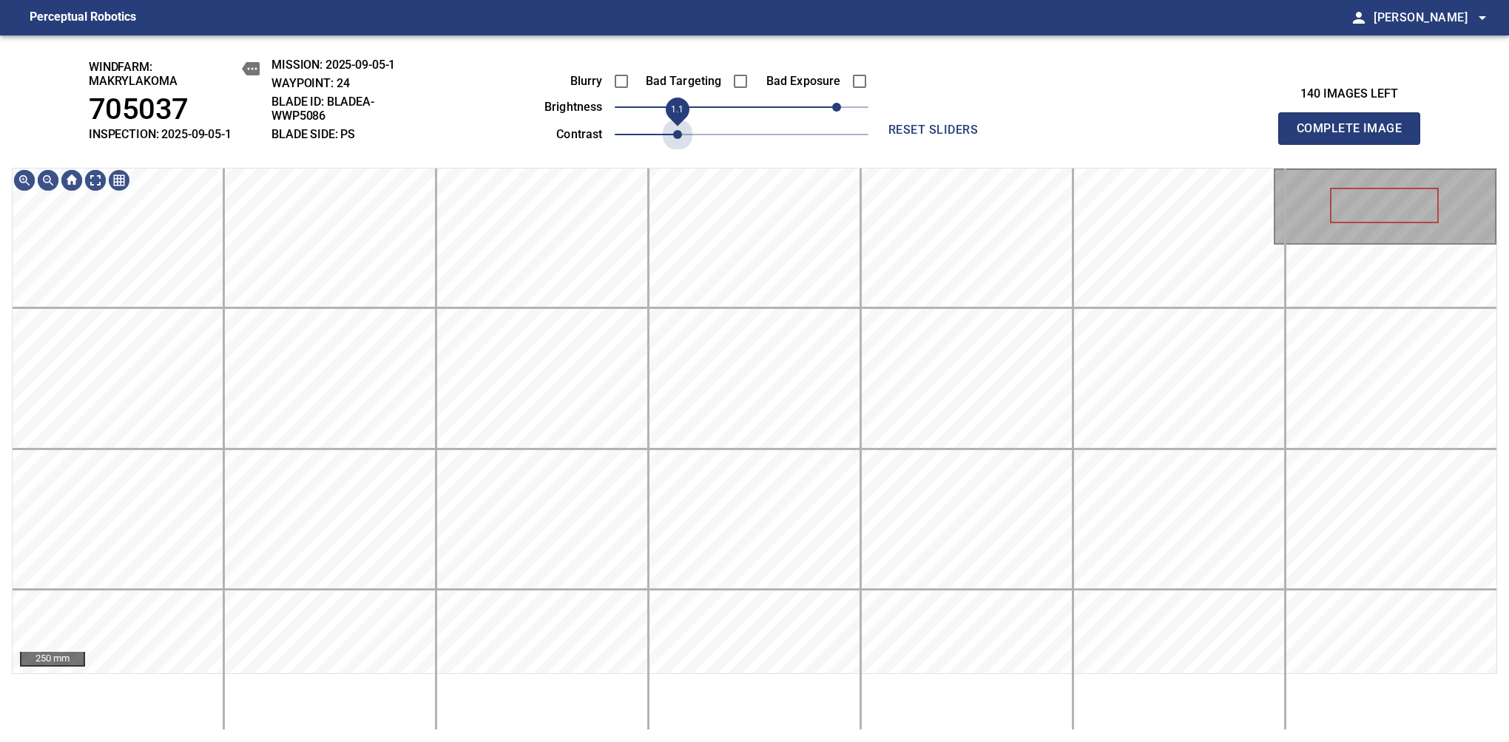
drag, startPoint x: 663, startPoint y: 133, endPoint x: 728, endPoint y: 128, distance: 65.3
click at [674, 130] on span "1.1" at bounding box center [677, 134] width 9 height 9
drag, startPoint x: 685, startPoint y: 127, endPoint x: 695, endPoint y: 128, distance: 10.4
click at [695, 130] on span "1.2" at bounding box center [698, 134] width 9 height 9
click at [828, 103] on span "80" at bounding box center [825, 107] width 9 height 9
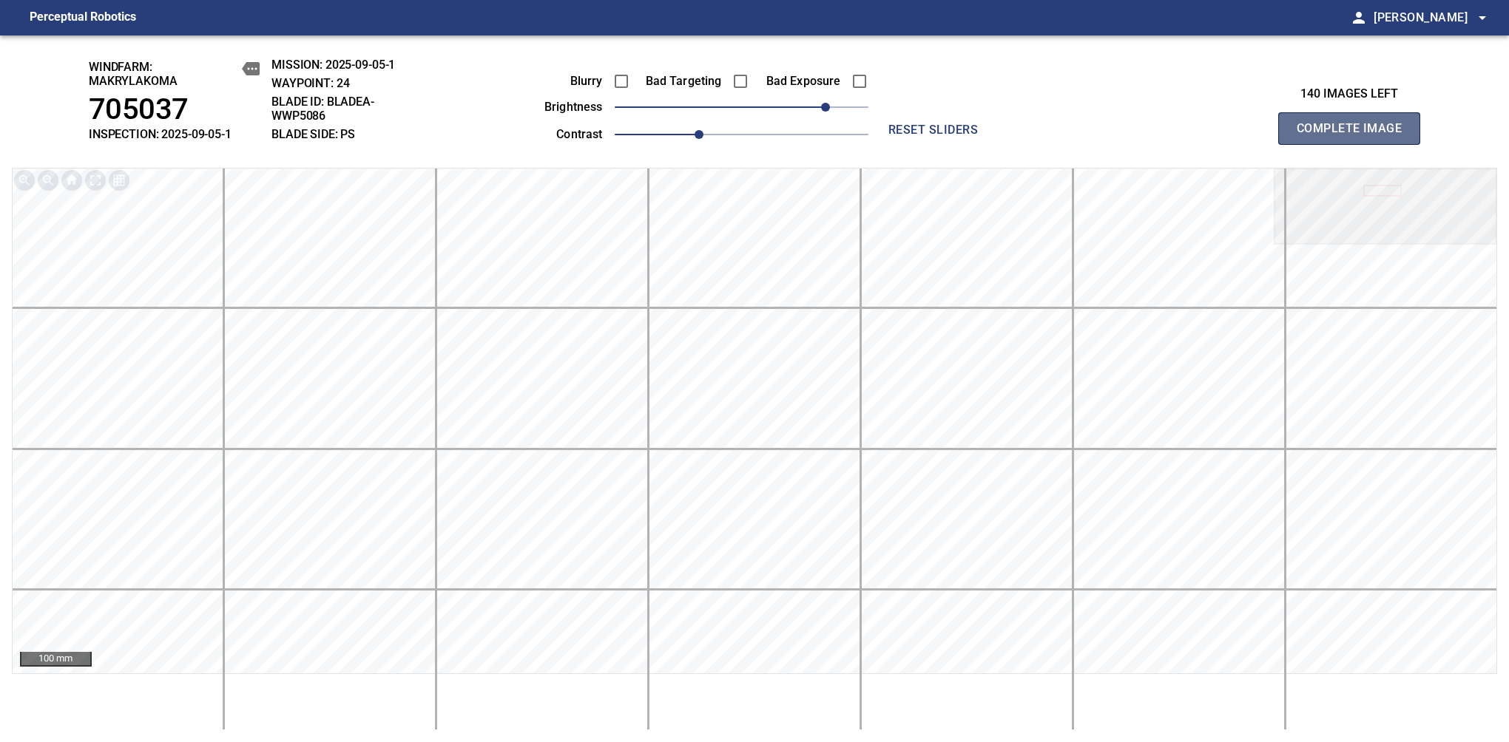
drag, startPoint x: 1352, startPoint y: 133, endPoint x: 833, endPoint y: 117, distance: 518.6
click at [1355, 136] on span "Complete Image" at bounding box center [1348, 128] width 109 height 21
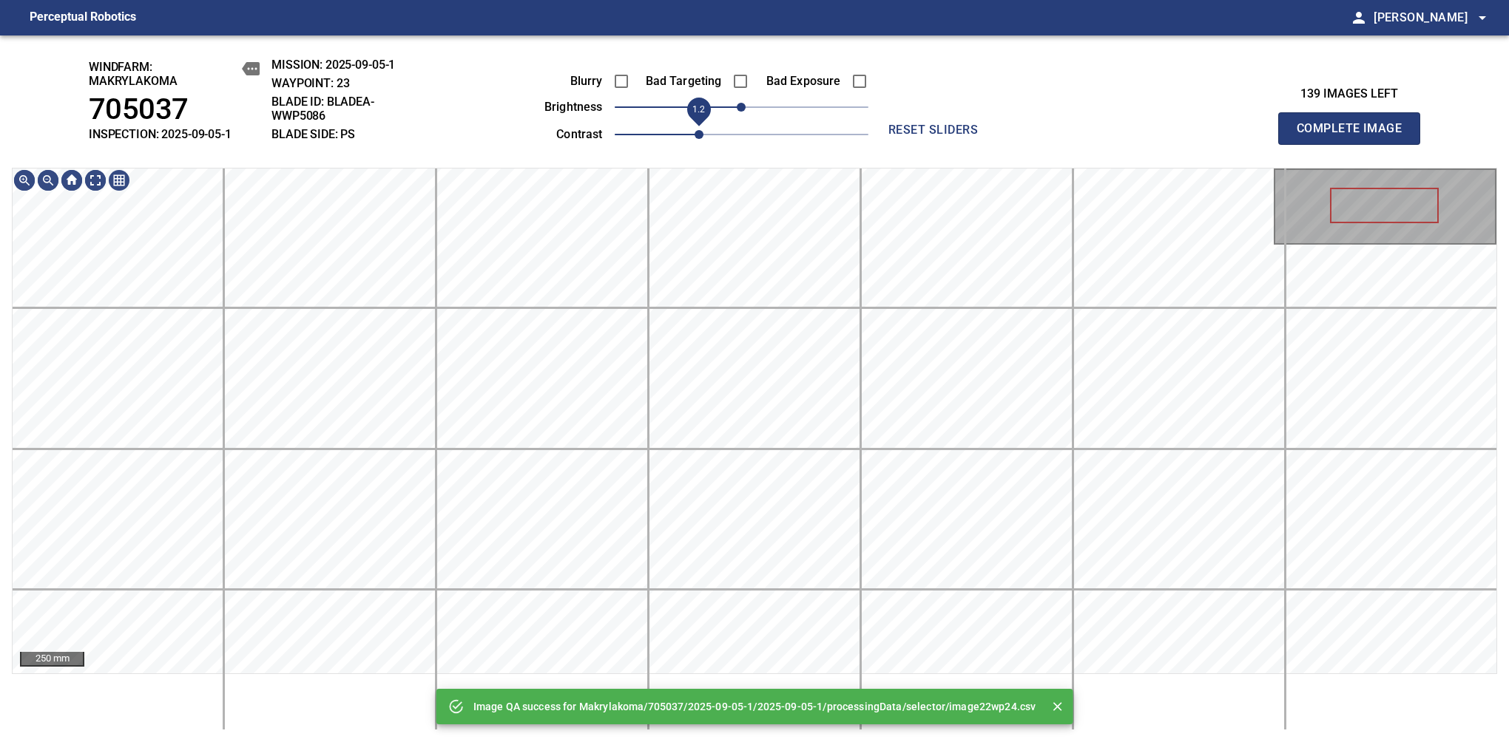
drag, startPoint x: 660, startPoint y: 140, endPoint x: 701, endPoint y: 133, distance: 41.9
click at [701, 133] on span "1.2" at bounding box center [698, 134] width 9 height 9
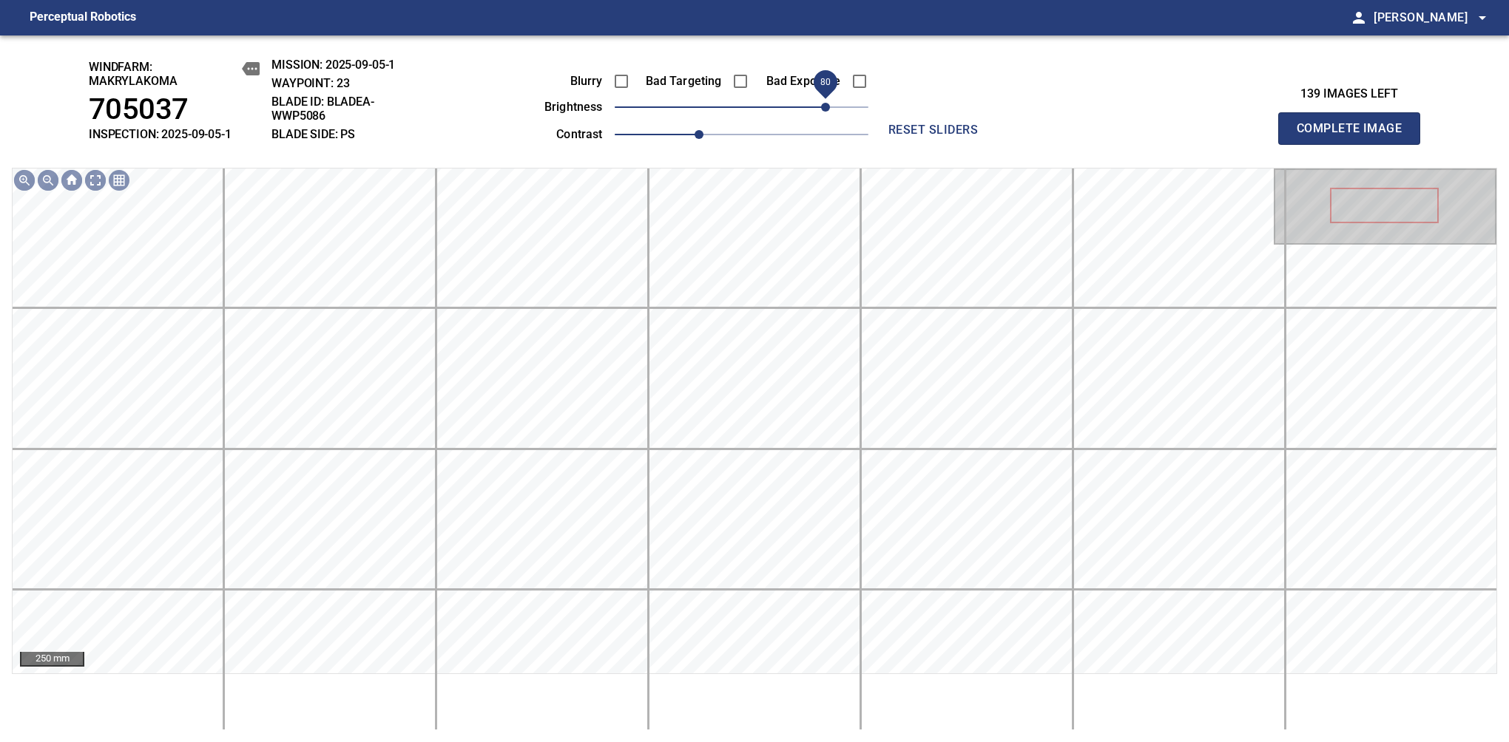
drag, startPoint x: 754, startPoint y: 104, endPoint x: 822, endPoint y: 104, distance: 68.0
click at [822, 104] on span "80" at bounding box center [825, 107] width 9 height 9
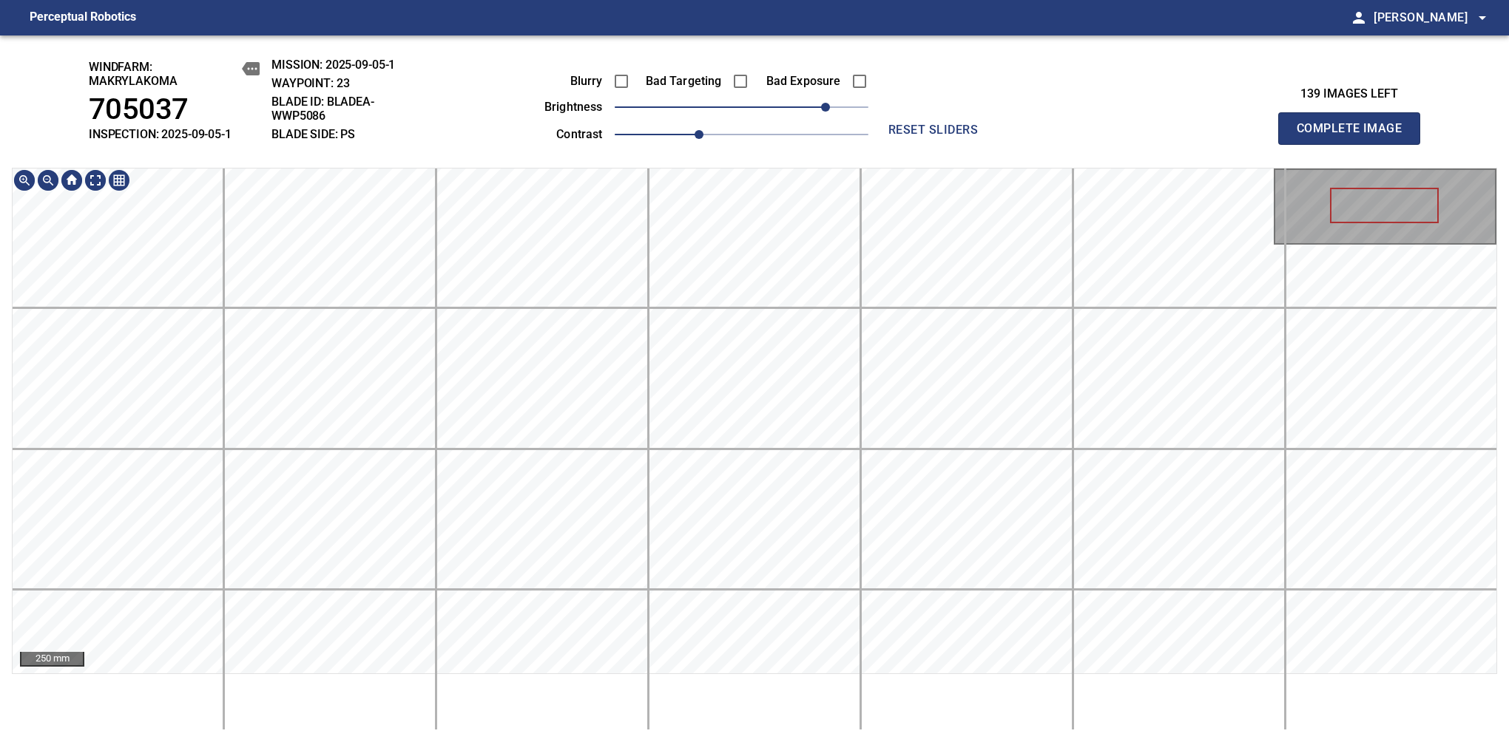
click at [541, 58] on div "windfarm: Makrylakoma 705037 INSPECTION: 2025-09-05-1 MISSION: 2025-09-05-1 WAY…" at bounding box center [754, 388] width 1509 height 707
click at [1355, 136] on span "Complete Image" at bounding box center [1348, 128] width 109 height 21
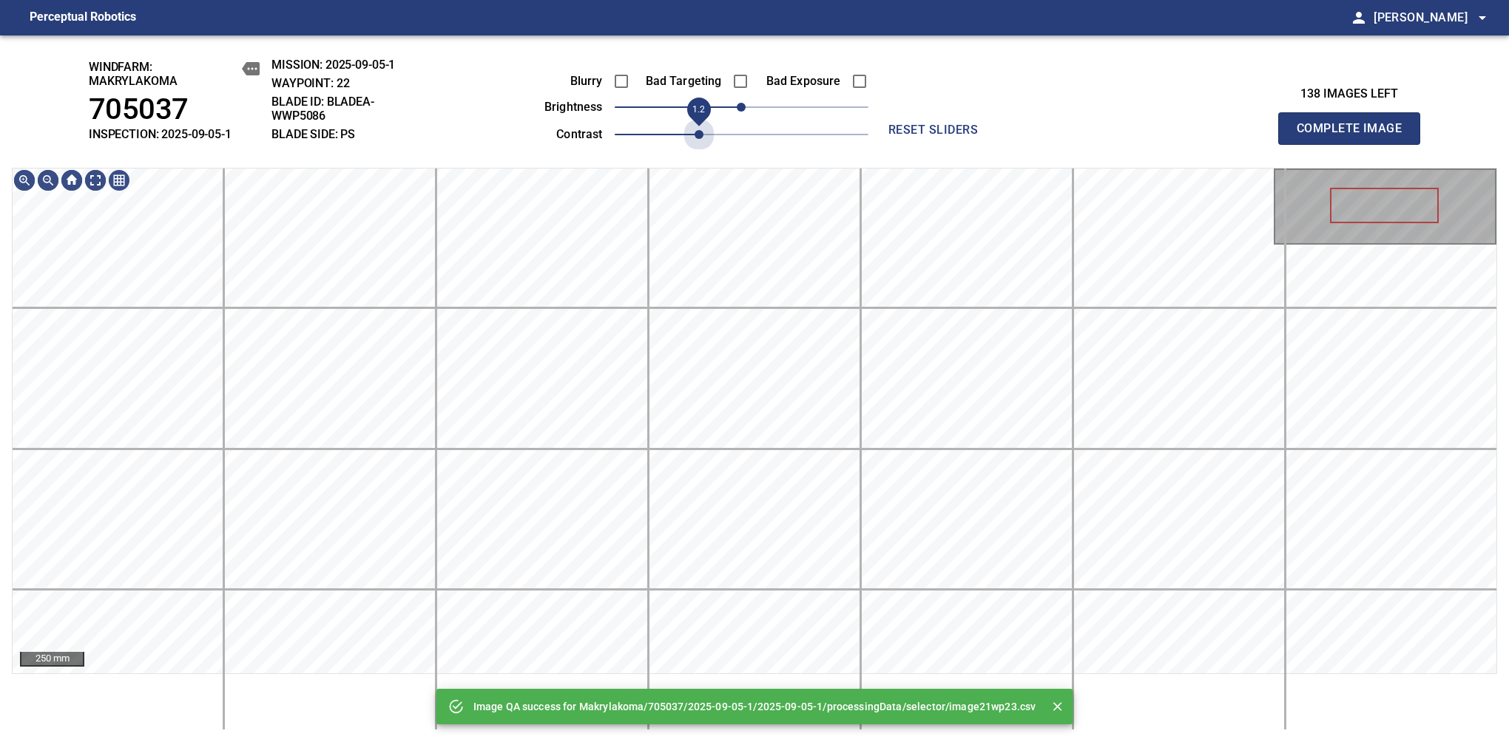
drag, startPoint x: 639, startPoint y: 130, endPoint x: 690, endPoint y: 123, distance: 51.6
click at [690, 124] on span "1.2" at bounding box center [742, 134] width 254 height 21
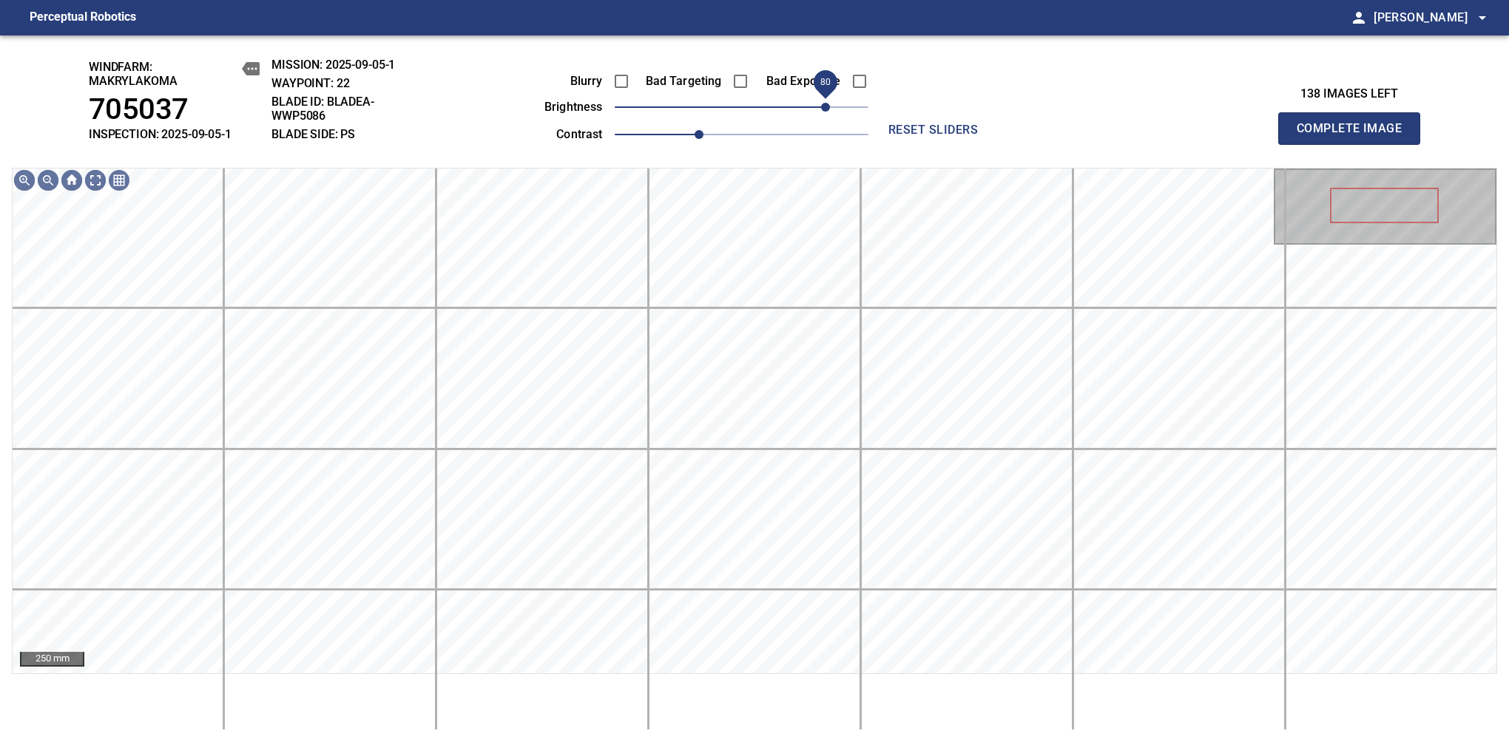
drag, startPoint x: 745, startPoint y: 112, endPoint x: 828, endPoint y: 109, distance: 82.9
click at [828, 109] on span "80" at bounding box center [825, 107] width 9 height 9
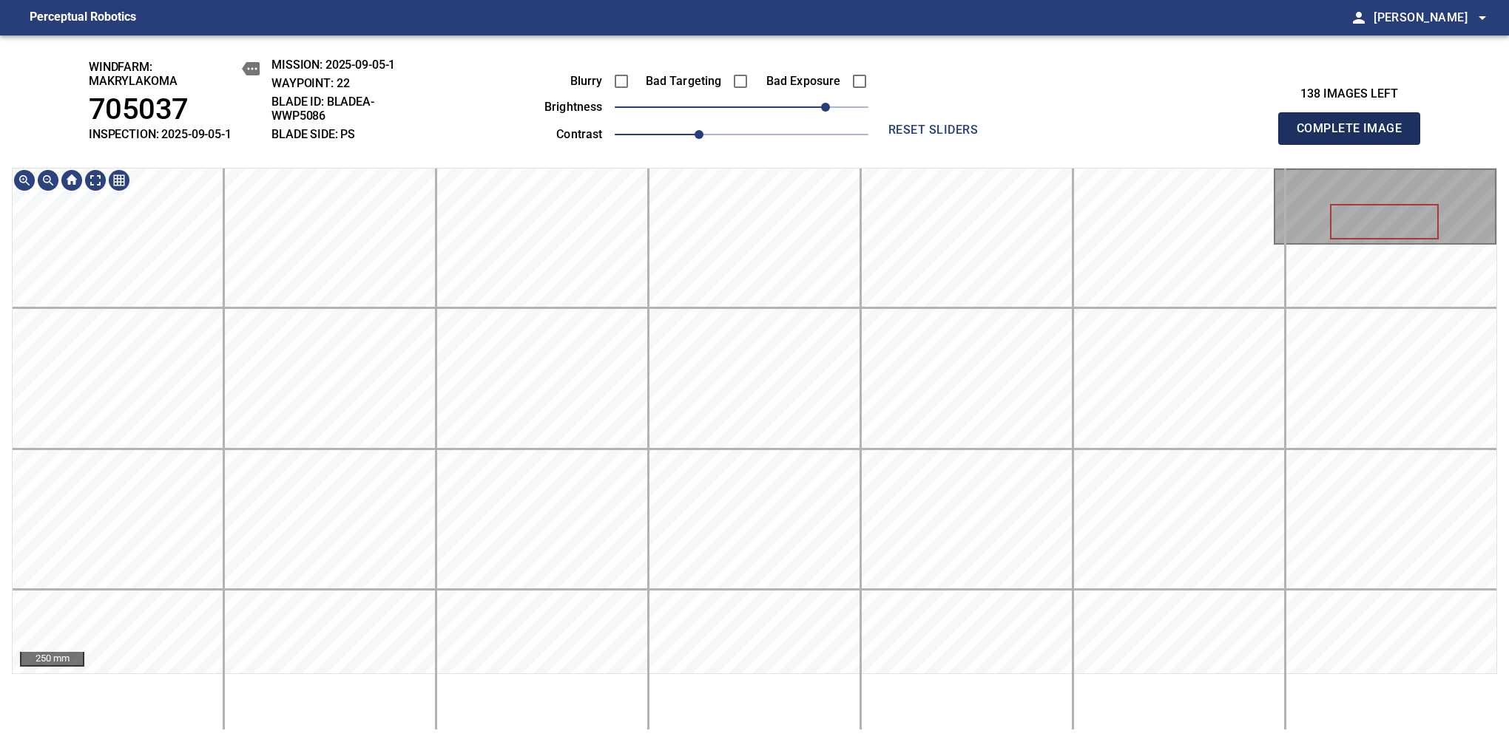
click at [1355, 136] on span "Complete Image" at bounding box center [1348, 128] width 109 height 21
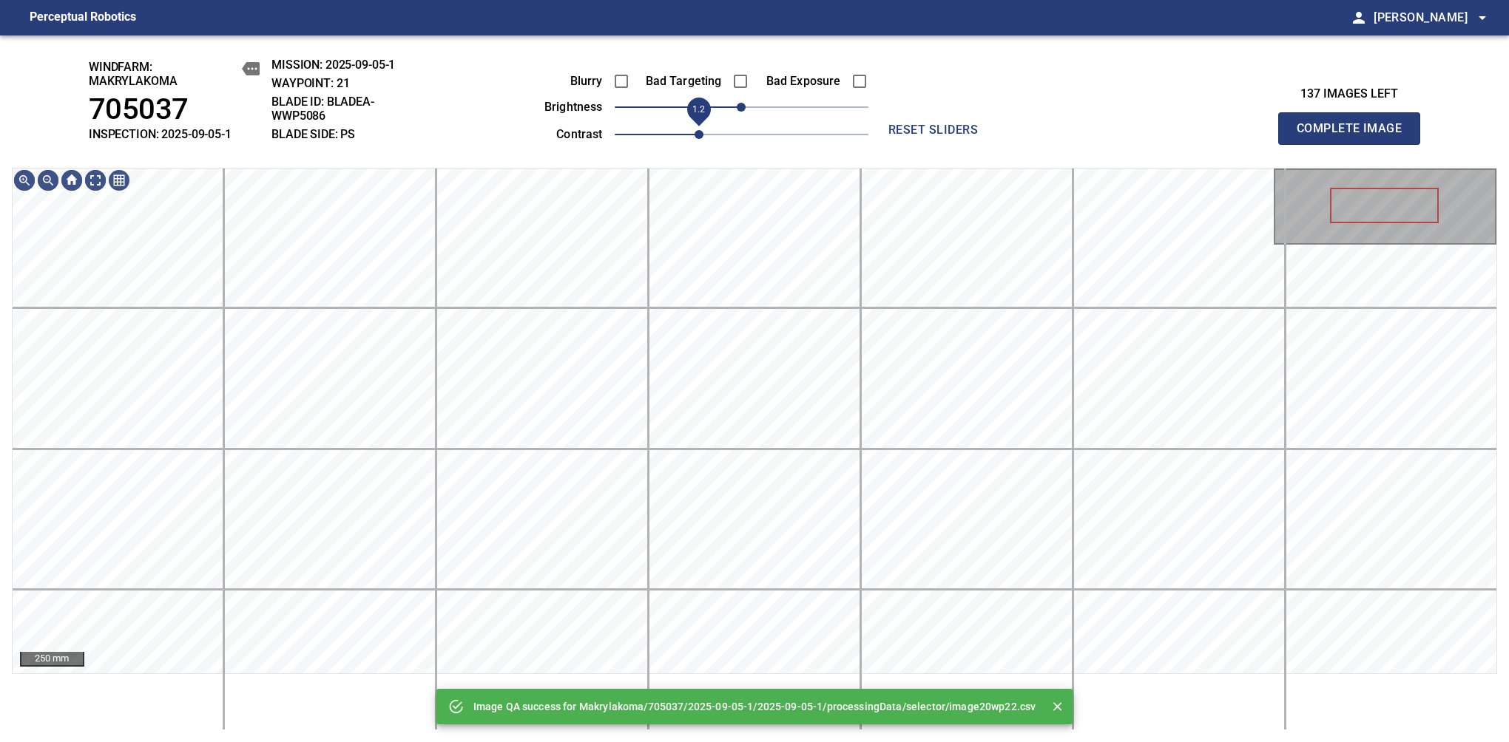
click at [703, 136] on span "1.2" at bounding box center [698, 134] width 9 height 9
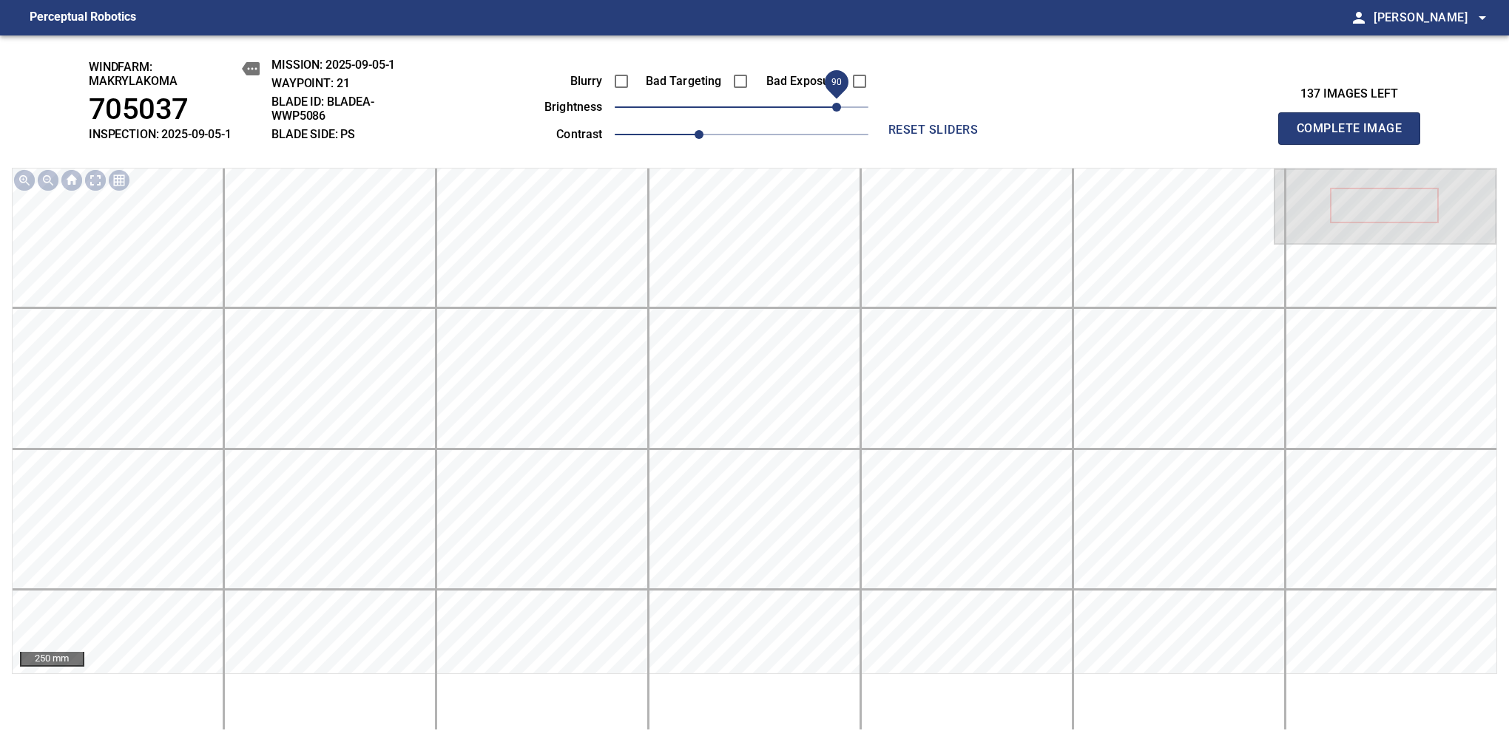
drag, startPoint x: 791, startPoint y: 107, endPoint x: 833, endPoint y: 102, distance: 42.5
click at [833, 103] on span "90" at bounding box center [836, 107] width 9 height 9
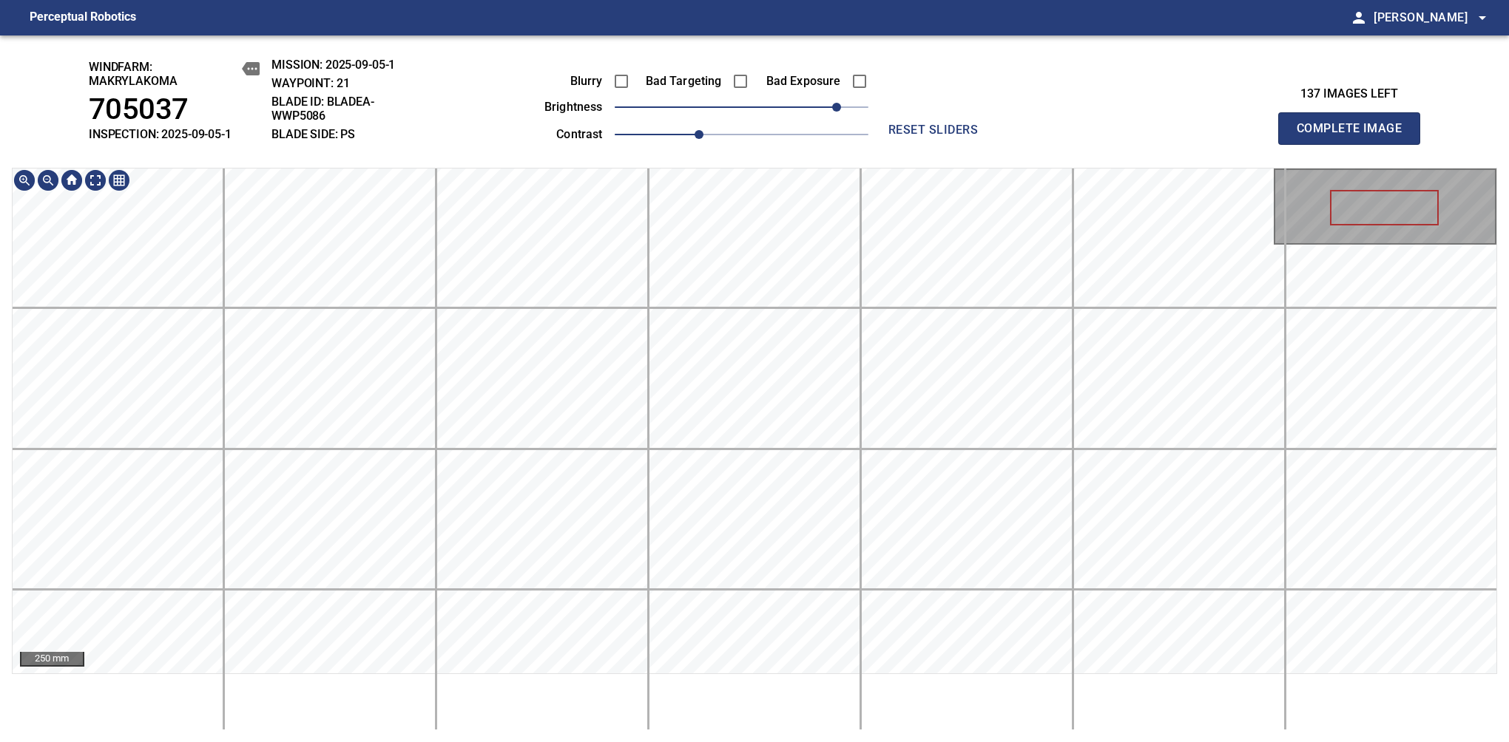
click at [745, 118] on div "windfarm: Makrylakoma 705037 INSPECTION: 2025-09-05-1 MISSION: 2025-09-05-1 WAY…" at bounding box center [754, 388] width 1509 height 707
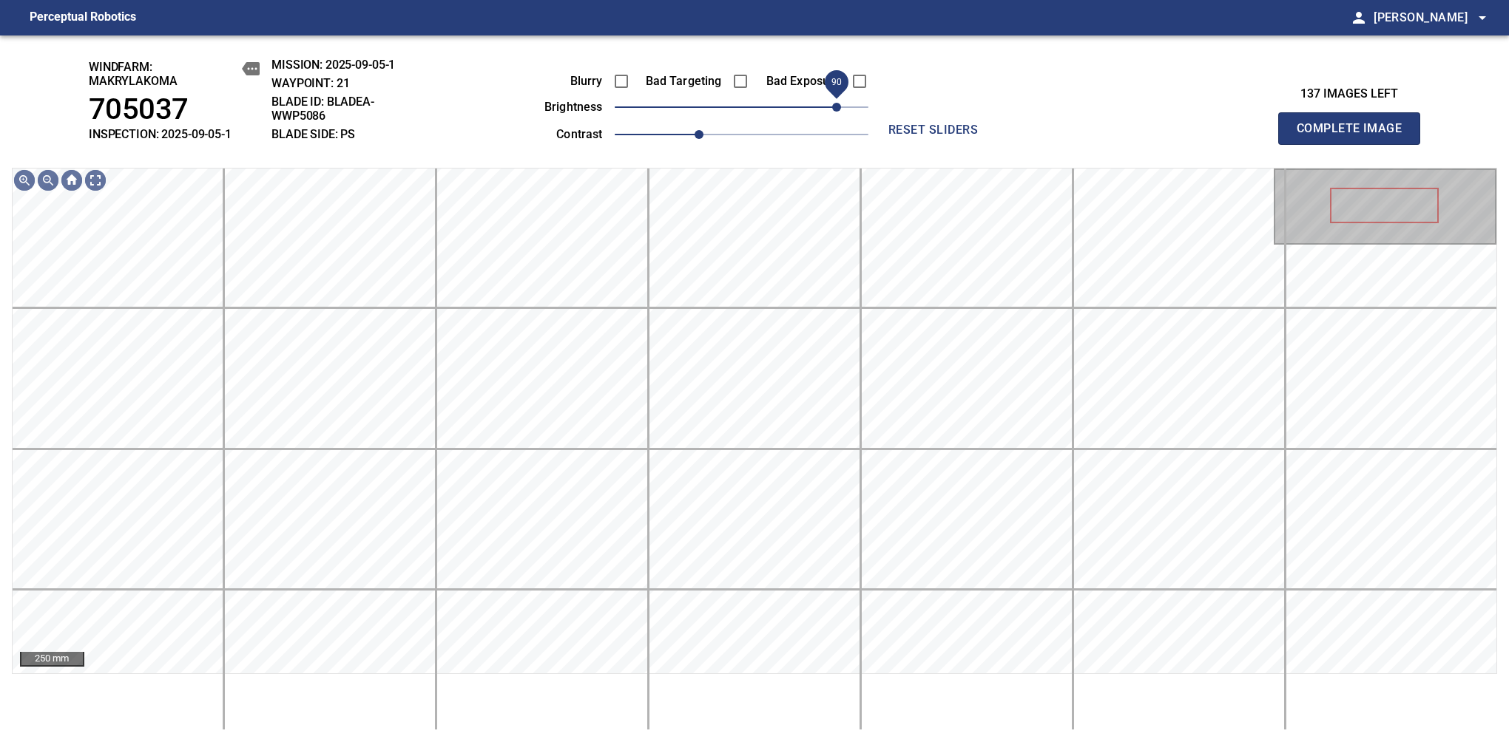
drag, startPoint x: 825, startPoint y: 105, endPoint x: 833, endPoint y: 98, distance: 10.5
click at [833, 103] on span "90" at bounding box center [836, 107] width 9 height 9
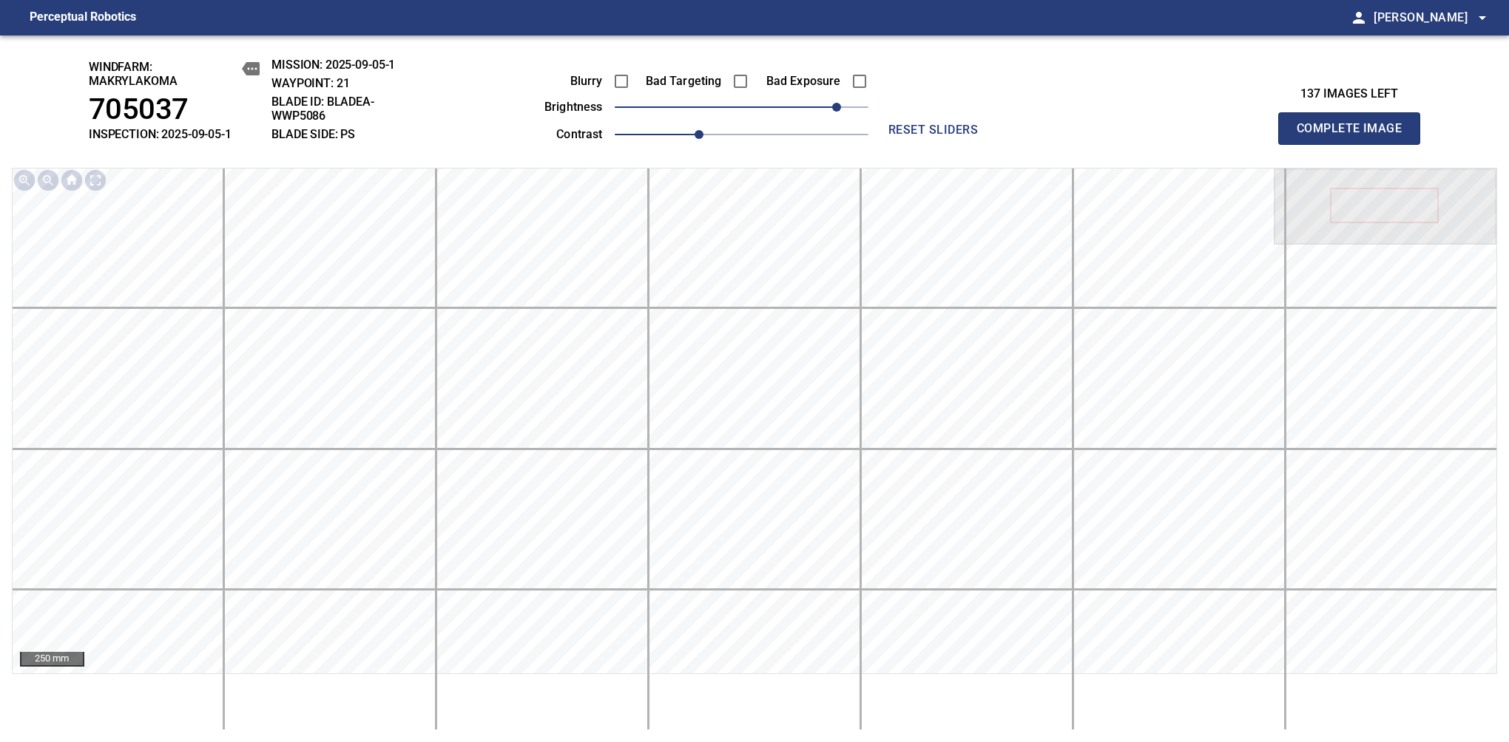
click at [1355, 136] on span "Complete Image" at bounding box center [1348, 128] width 109 height 21
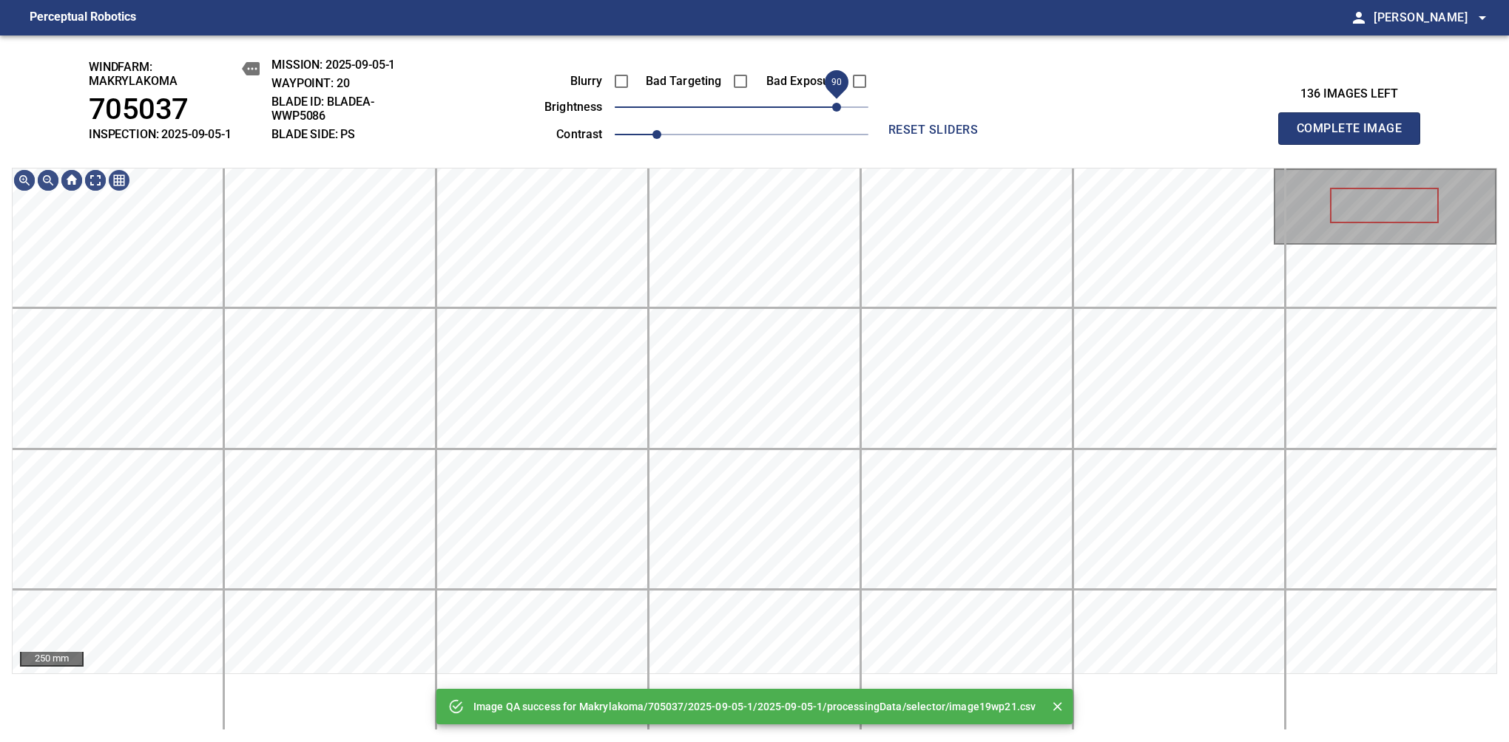
drag, startPoint x: 810, startPoint y: 98, endPoint x: 835, endPoint y: 102, distance: 25.5
click at [835, 102] on span "90" at bounding box center [742, 107] width 254 height 21
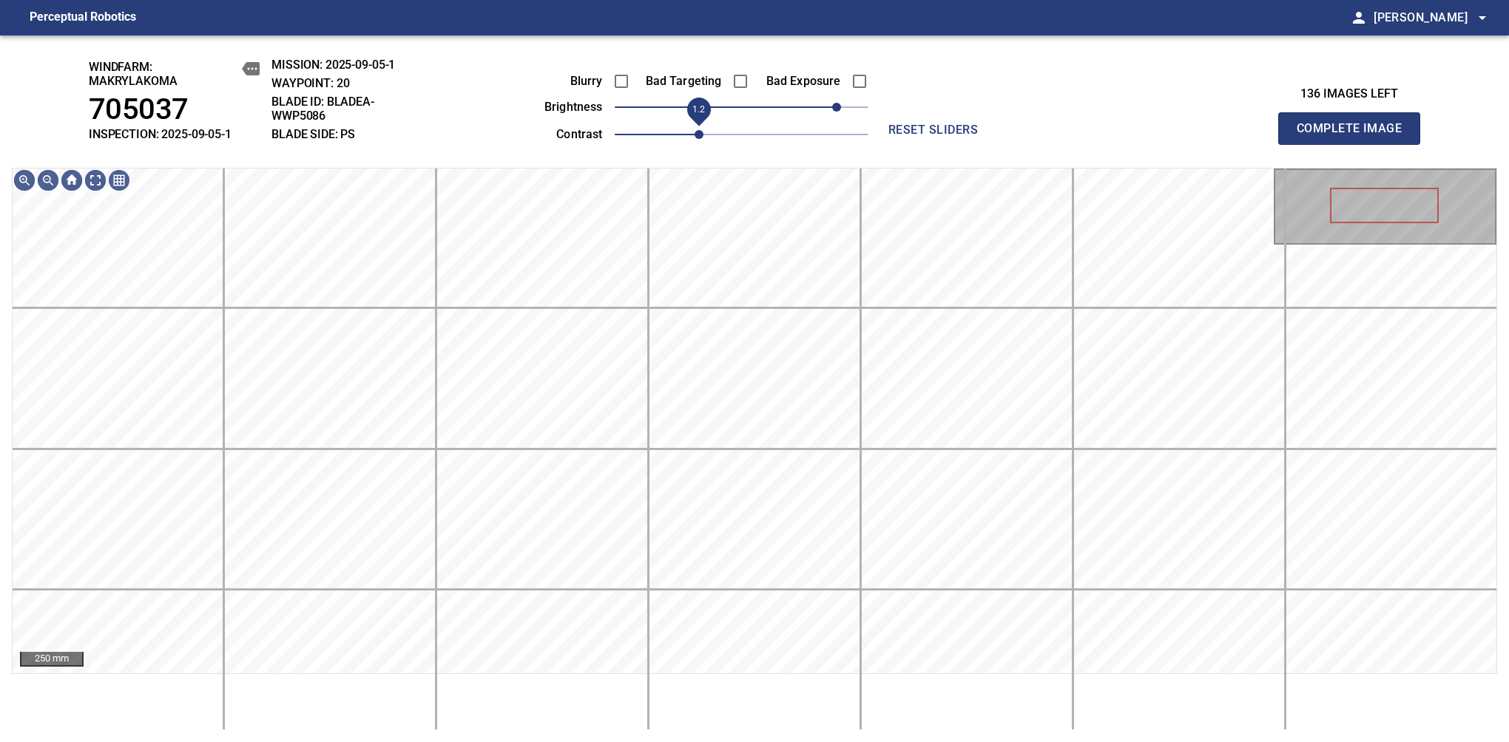
drag, startPoint x: 669, startPoint y: 134, endPoint x: 692, endPoint y: 123, distance: 25.2
click at [694, 130] on span "1.2" at bounding box center [698, 134] width 9 height 9
click at [1355, 136] on span "Complete Image" at bounding box center [1348, 128] width 109 height 21
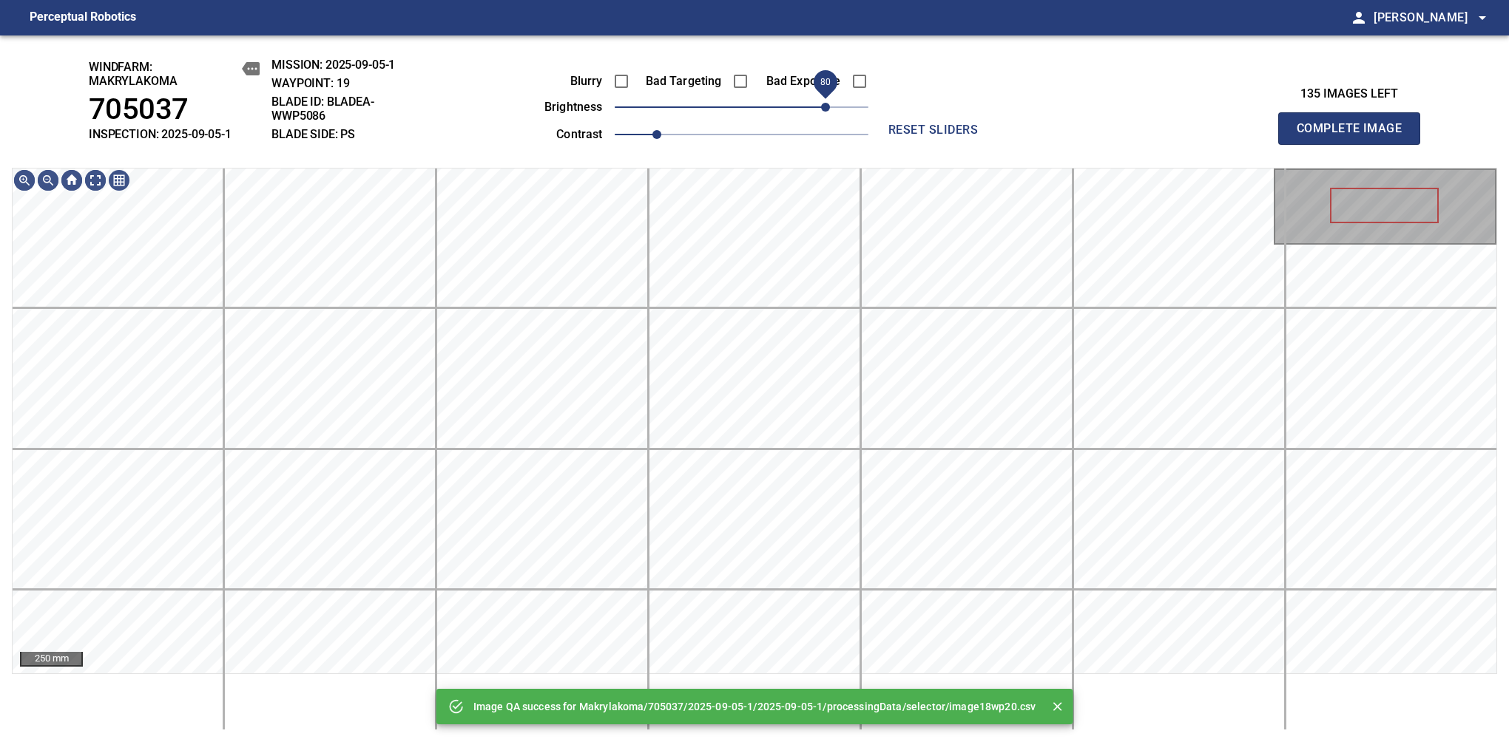
drag, startPoint x: 751, startPoint y: 111, endPoint x: 830, endPoint y: 98, distance: 81.0
click at [830, 103] on span "80" at bounding box center [825, 107] width 9 height 9
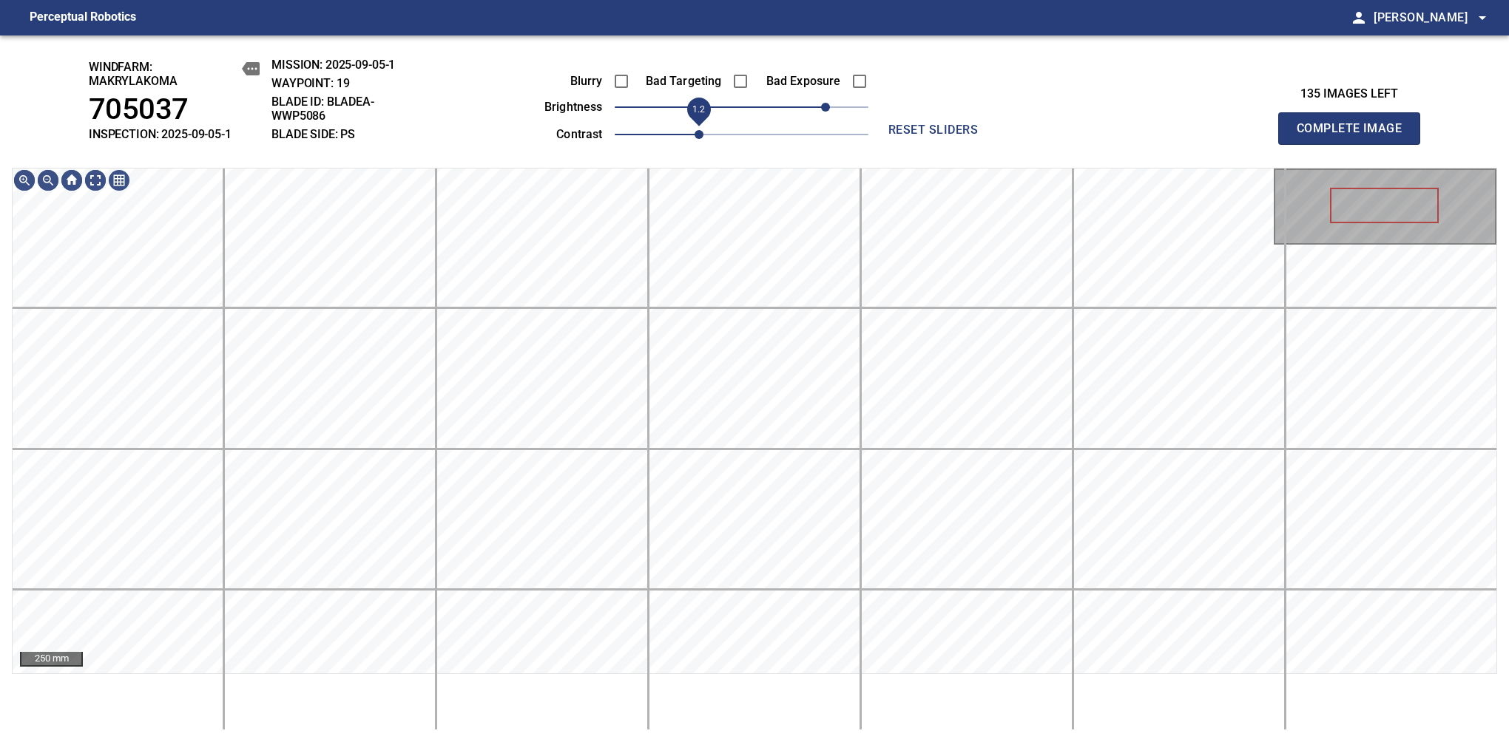
drag, startPoint x: 674, startPoint y: 136, endPoint x: 695, endPoint y: 134, distance: 20.8
click at [695, 134] on span "1.2" at bounding box center [698, 134] width 9 height 9
click at [760, 116] on div "windfarm: Makrylakoma 705037 INSPECTION: 2025-09-05-1 MISSION: 2025-09-05-1 WAY…" at bounding box center [754, 388] width 1509 height 707
click at [835, 108] on span "90" at bounding box center [836, 107] width 9 height 9
click at [740, 67] on div "windfarm: Makrylakoma 705037 INSPECTION: 2025-09-05-1 MISSION: 2025-09-05-1 WAY…" at bounding box center [754, 388] width 1509 height 707
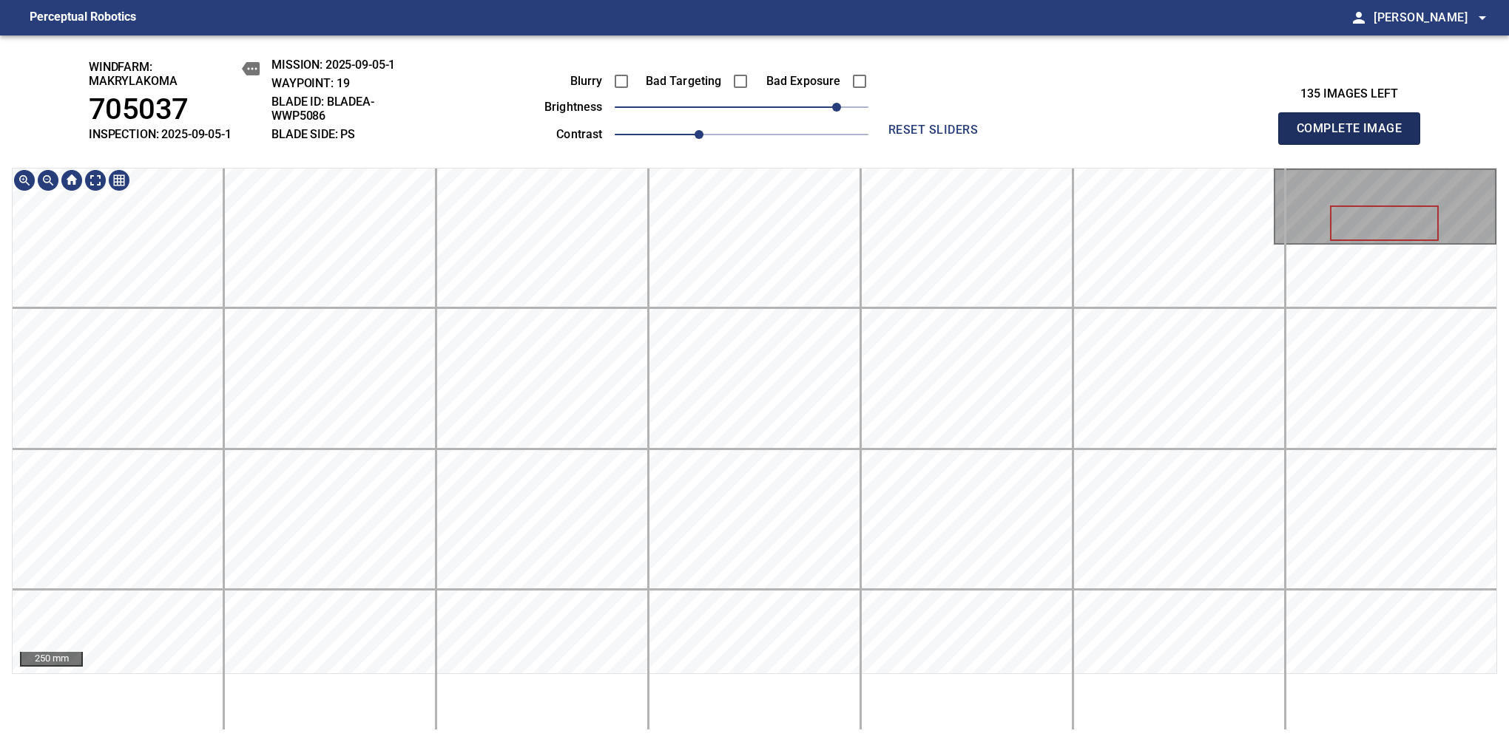
click at [1355, 136] on span "Complete Image" at bounding box center [1348, 128] width 109 height 21
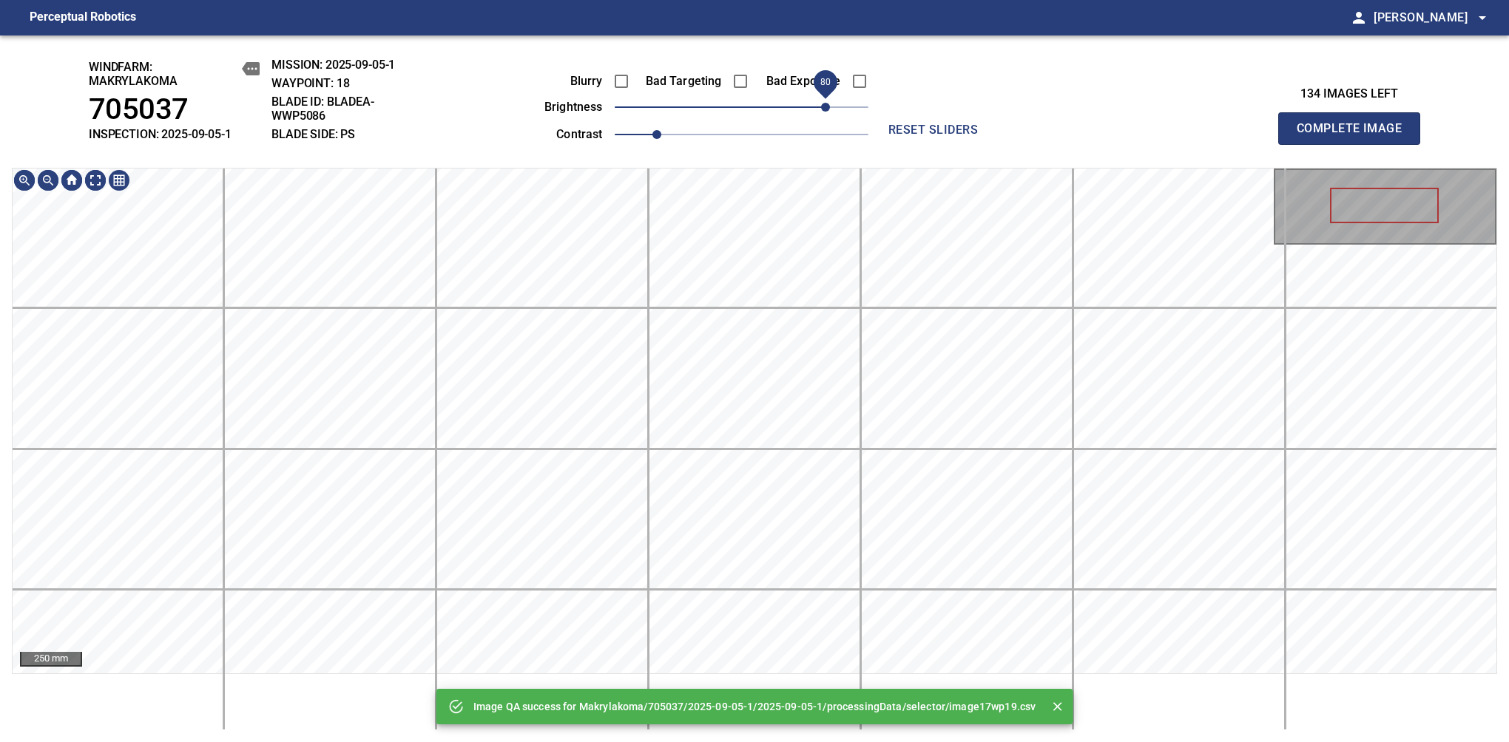
drag, startPoint x: 786, startPoint y: 115, endPoint x: 833, endPoint y: 106, distance: 47.6
click at [830, 106] on span "80" at bounding box center [825, 107] width 9 height 9
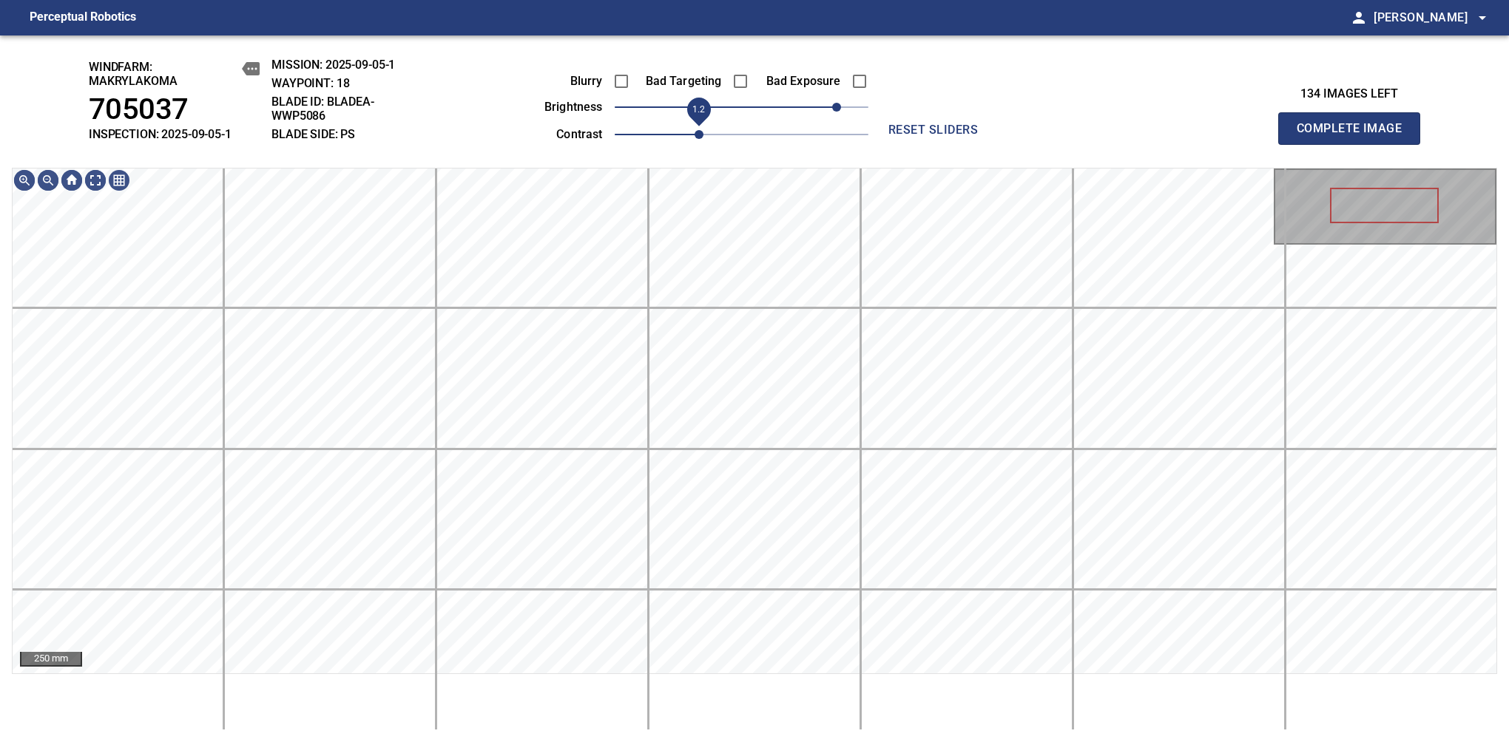
drag, startPoint x: 654, startPoint y: 133, endPoint x: 690, endPoint y: 132, distance: 35.5
click at [694, 132] on span "1.2" at bounding box center [698, 134] width 9 height 9
click at [698, 64] on div "windfarm: Makrylakoma 705037 INSPECTION: 2025-09-05-1 MISSION: 2025-09-05-1 WAY…" at bounding box center [754, 388] width 1509 height 707
click at [1355, 136] on span "Complete Image" at bounding box center [1348, 128] width 109 height 21
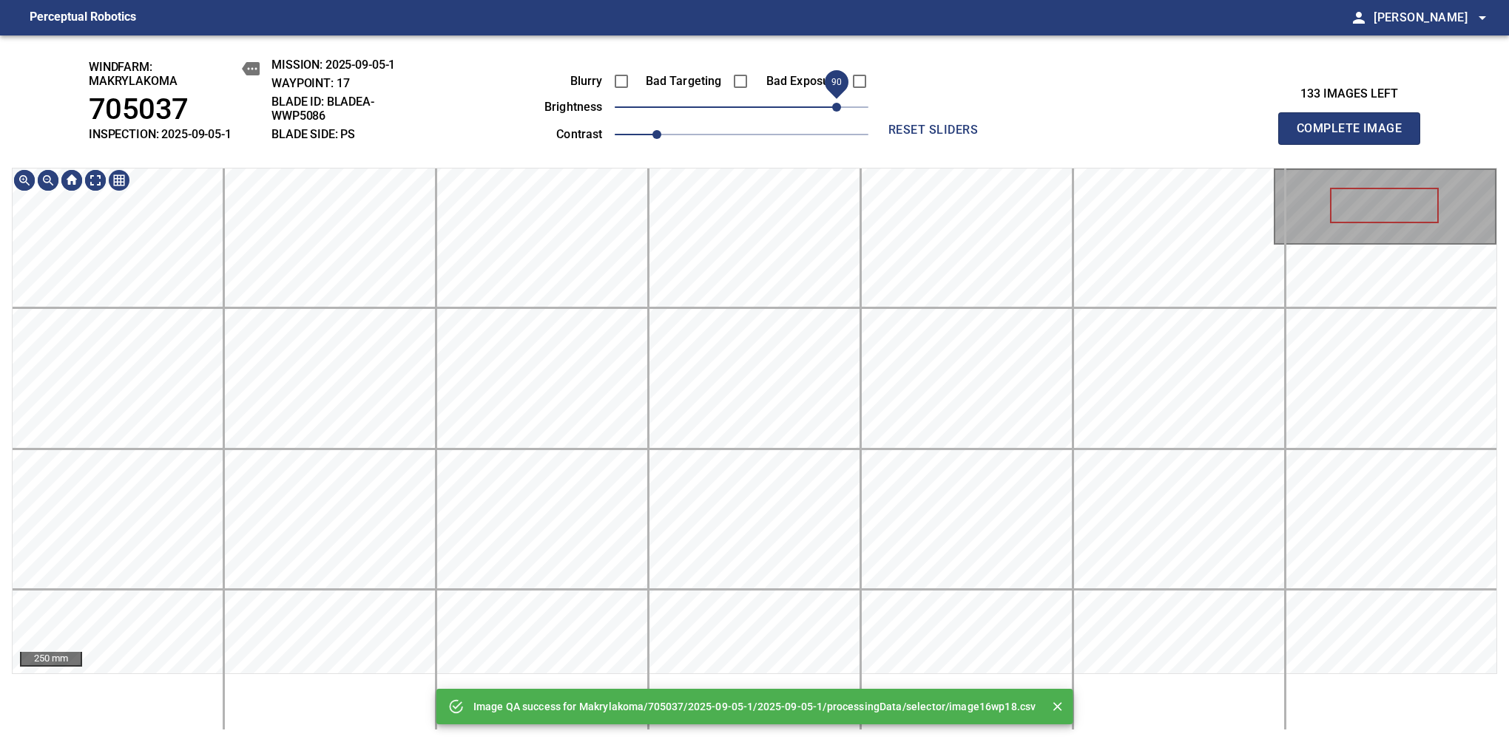
drag, startPoint x: 769, startPoint y: 116, endPoint x: 839, endPoint y: 106, distance: 70.3
click at [839, 106] on span "90" at bounding box center [742, 107] width 254 height 21
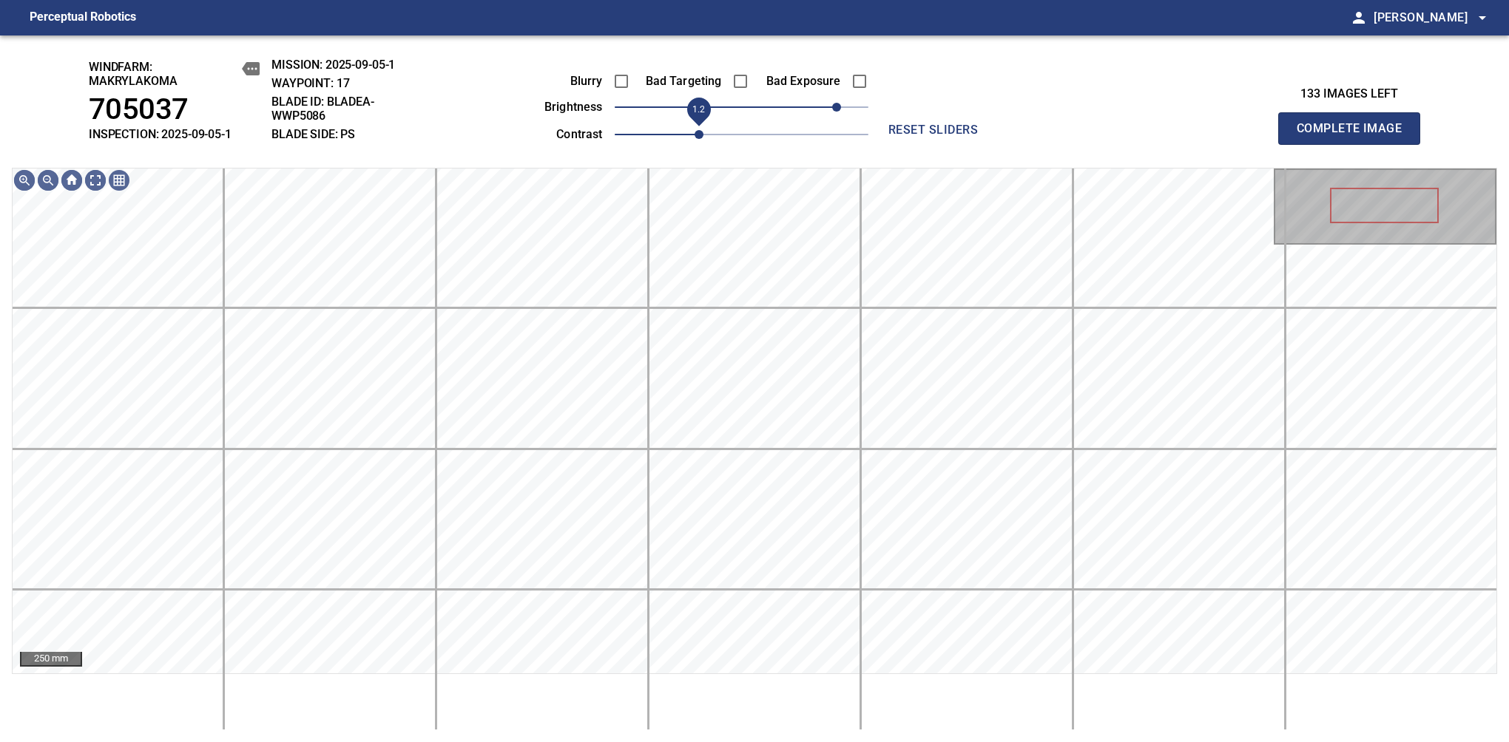
drag, startPoint x: 672, startPoint y: 131, endPoint x: 695, endPoint y: 126, distance: 23.3
click at [695, 130] on span "1.2" at bounding box center [698, 134] width 9 height 9
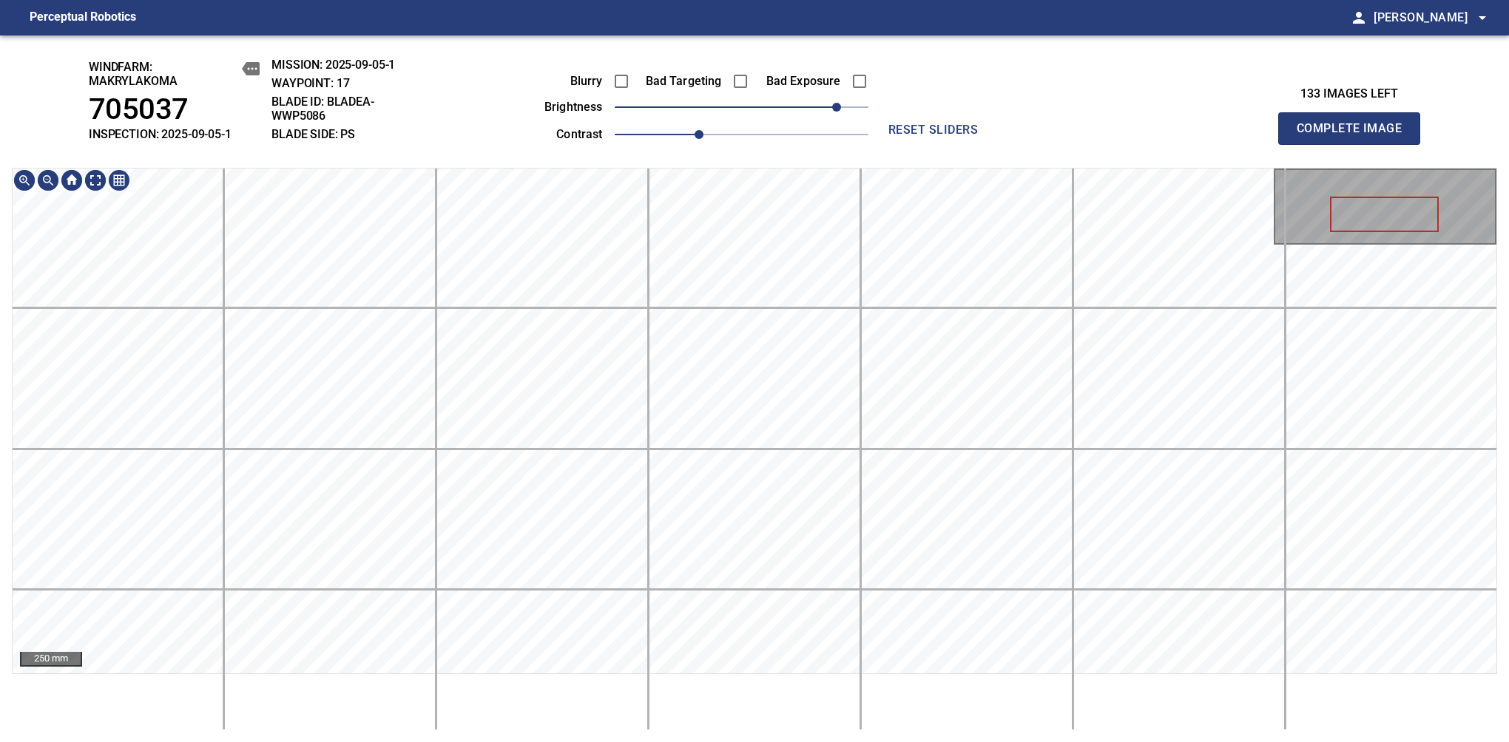
click at [748, 72] on div "windfarm: Makrylakoma 705037 INSPECTION: 2025-09-05-1 MISSION: 2025-09-05-1 WAY…" at bounding box center [754, 388] width 1509 height 707
click at [1355, 136] on span "Complete Image" at bounding box center [1348, 128] width 109 height 21
drag, startPoint x: 674, startPoint y: 132, endPoint x: 698, endPoint y: 132, distance: 24.4
click at [698, 132] on span "1.2" at bounding box center [742, 134] width 254 height 21
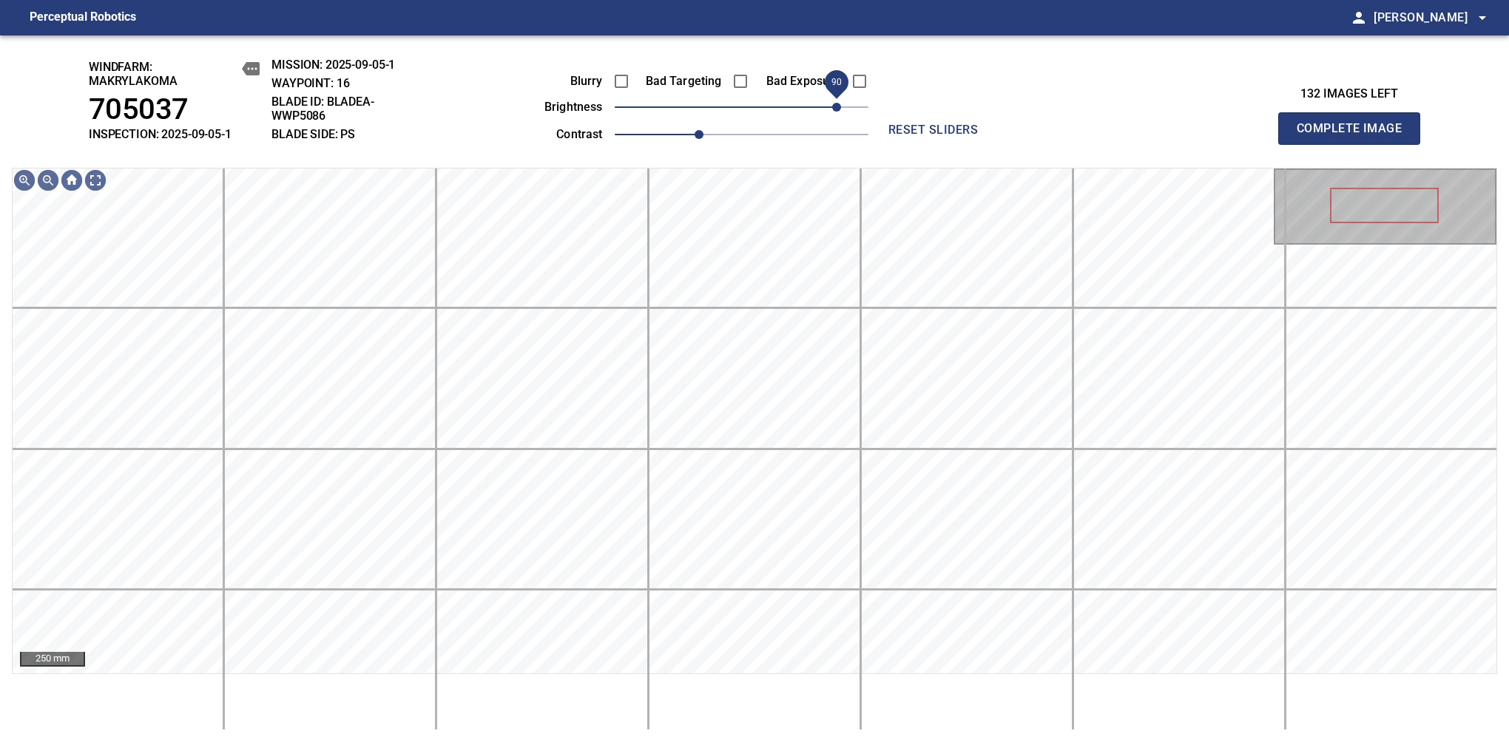
drag, startPoint x: 745, startPoint y: 109, endPoint x: 833, endPoint y: 106, distance: 88.1
click at [833, 106] on span "90" at bounding box center [836, 107] width 9 height 9
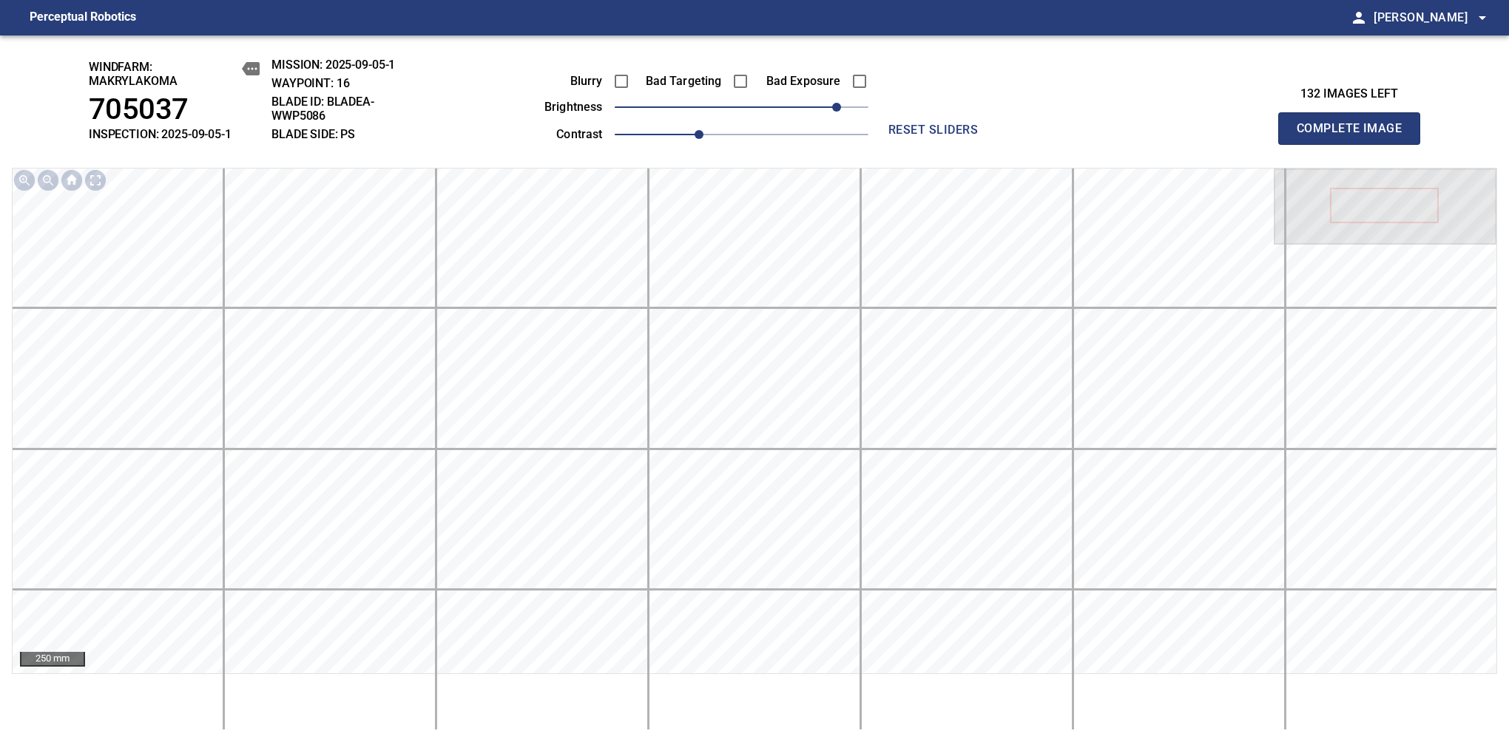
click at [1355, 136] on span "Complete Image" at bounding box center [1348, 128] width 109 height 21
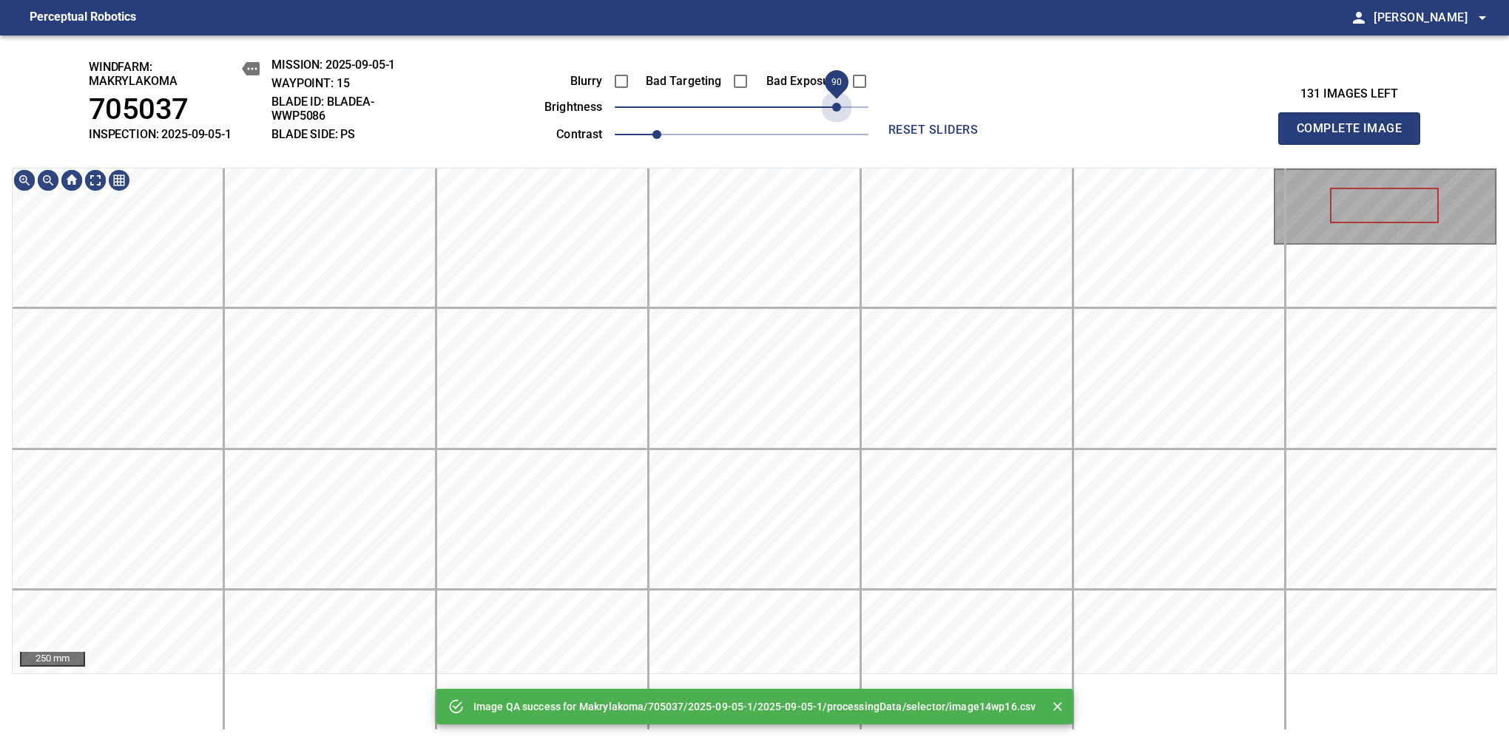
click at [833, 106] on span "90" at bounding box center [742, 107] width 254 height 21
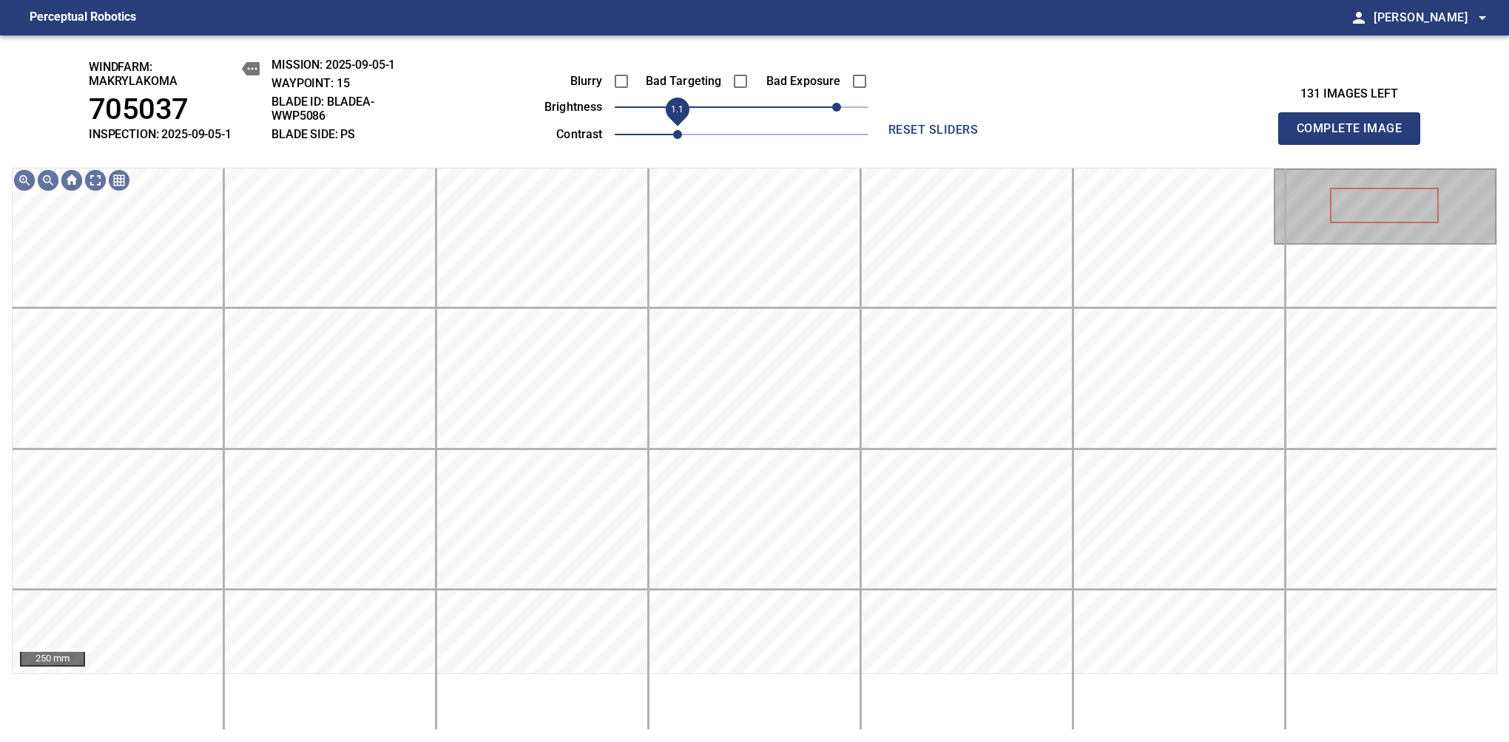
drag, startPoint x: 651, startPoint y: 132, endPoint x: 670, endPoint y: 130, distance: 18.6
click at [673, 130] on span "1.1" at bounding box center [677, 134] width 9 height 9
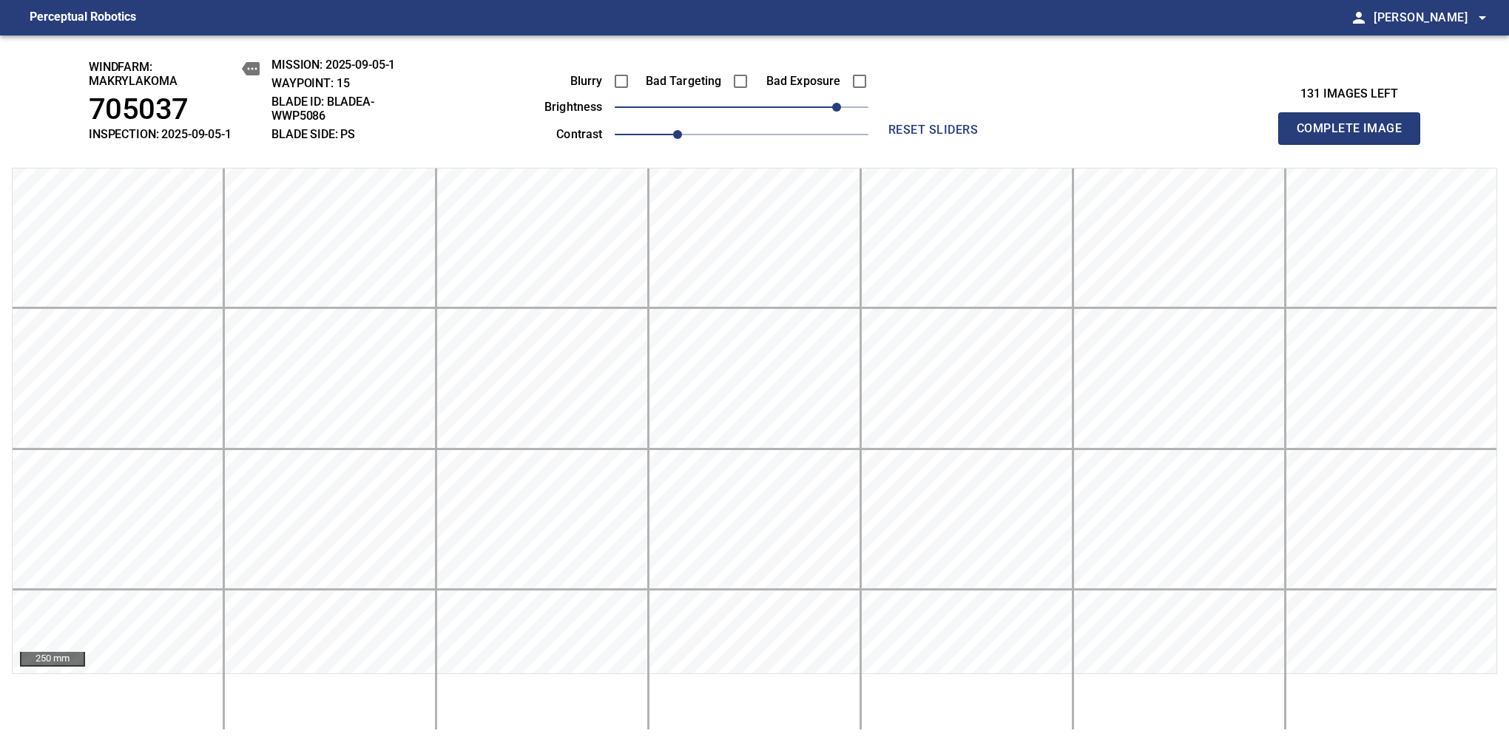
click at [1355, 136] on span "Complete Image" at bounding box center [1348, 128] width 109 height 21
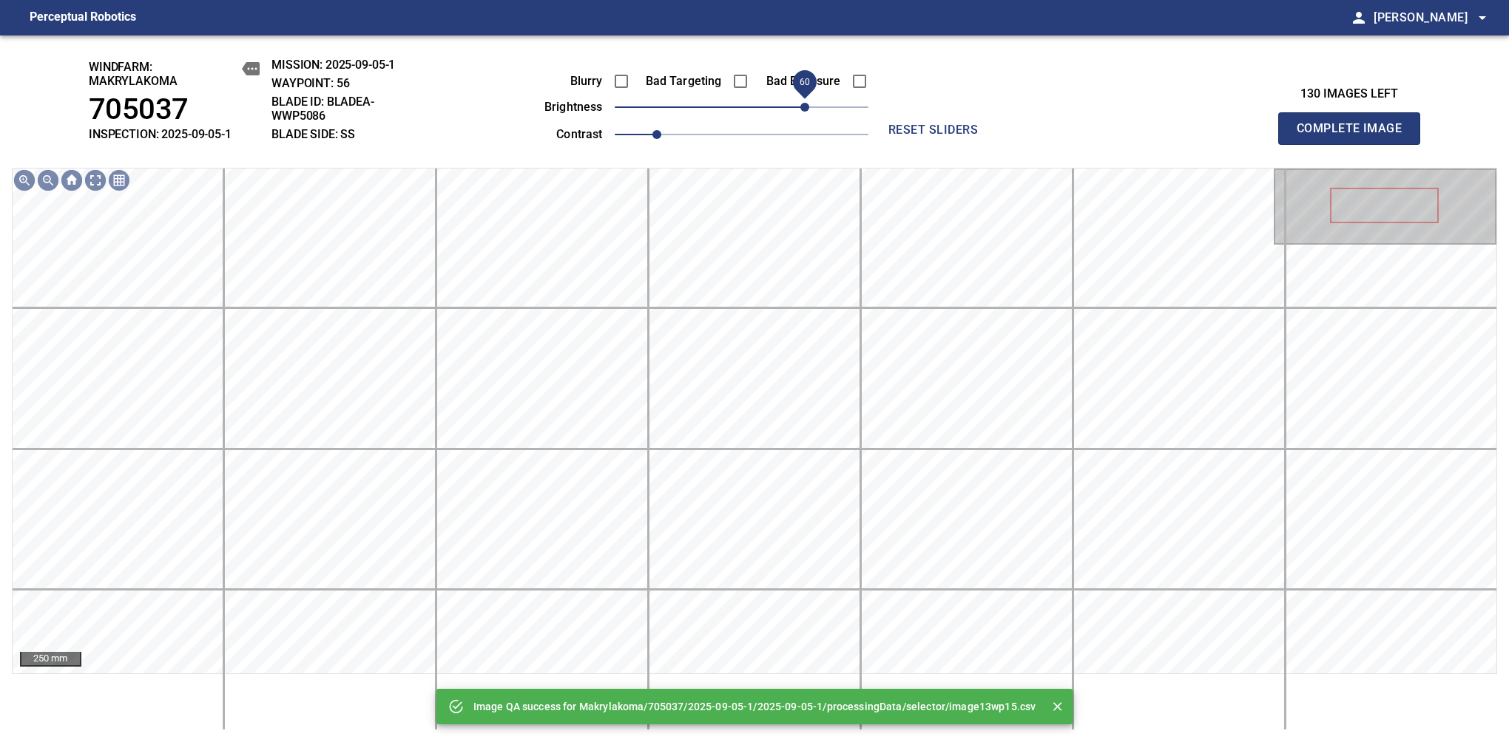
drag, startPoint x: 791, startPoint y: 109, endPoint x: 805, endPoint y: 104, distance: 14.3
click at [805, 104] on span "60" at bounding box center [804, 107] width 9 height 9
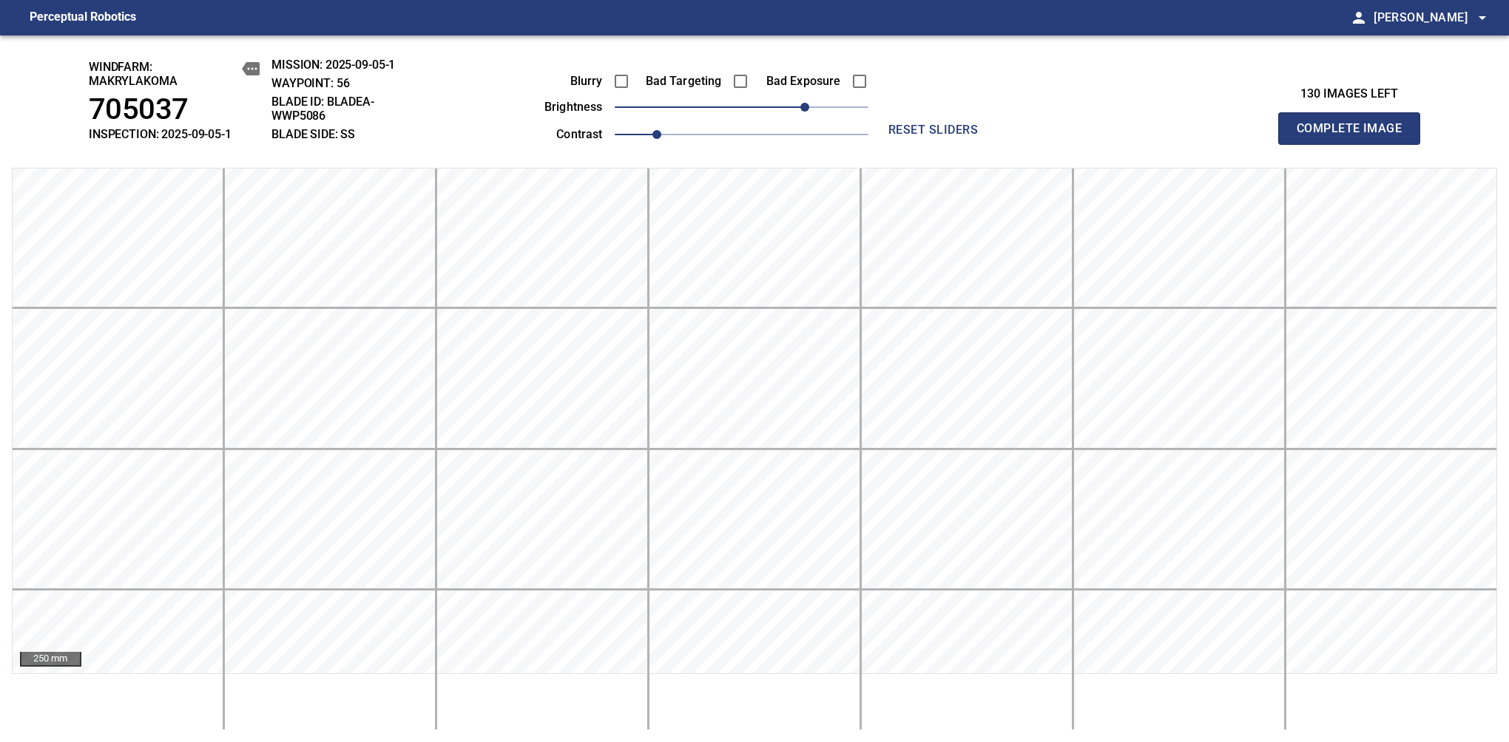
click at [1355, 136] on span "Complete Image" at bounding box center [1348, 128] width 109 height 21
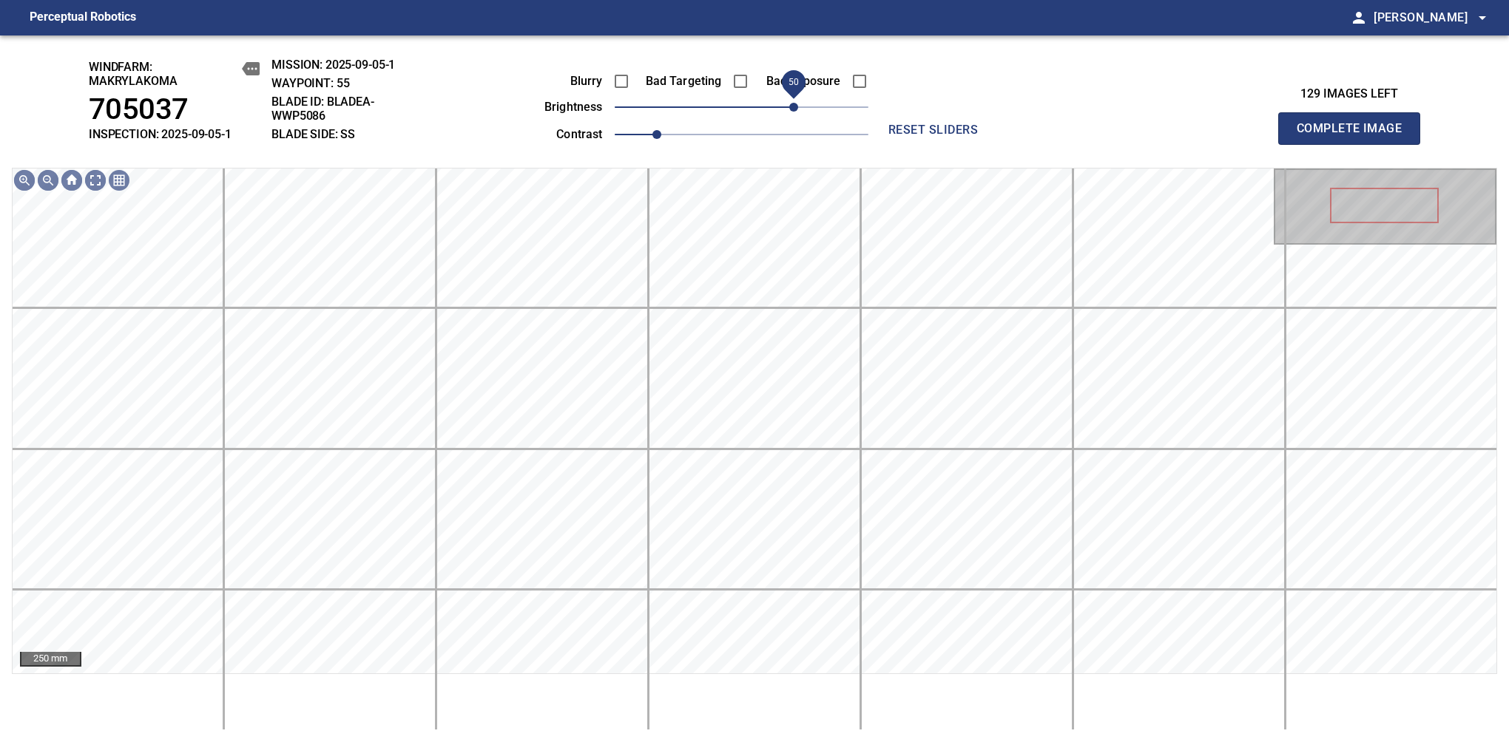
drag, startPoint x: 805, startPoint y: 104, endPoint x: 791, endPoint y: 109, distance: 14.3
click at [791, 109] on span "50" at bounding box center [742, 107] width 254 height 21
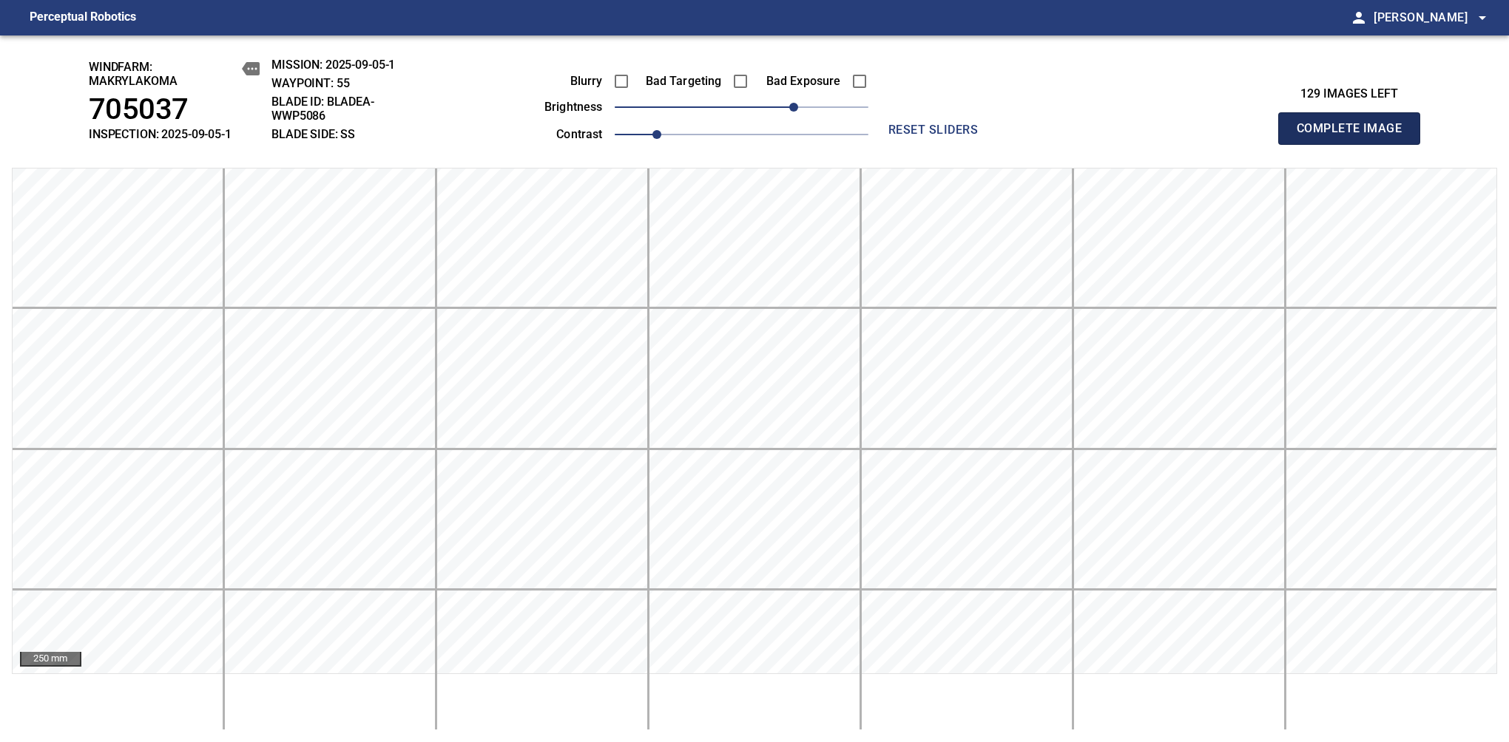
click at [1355, 136] on span "Complete Image" at bounding box center [1348, 128] width 109 height 21
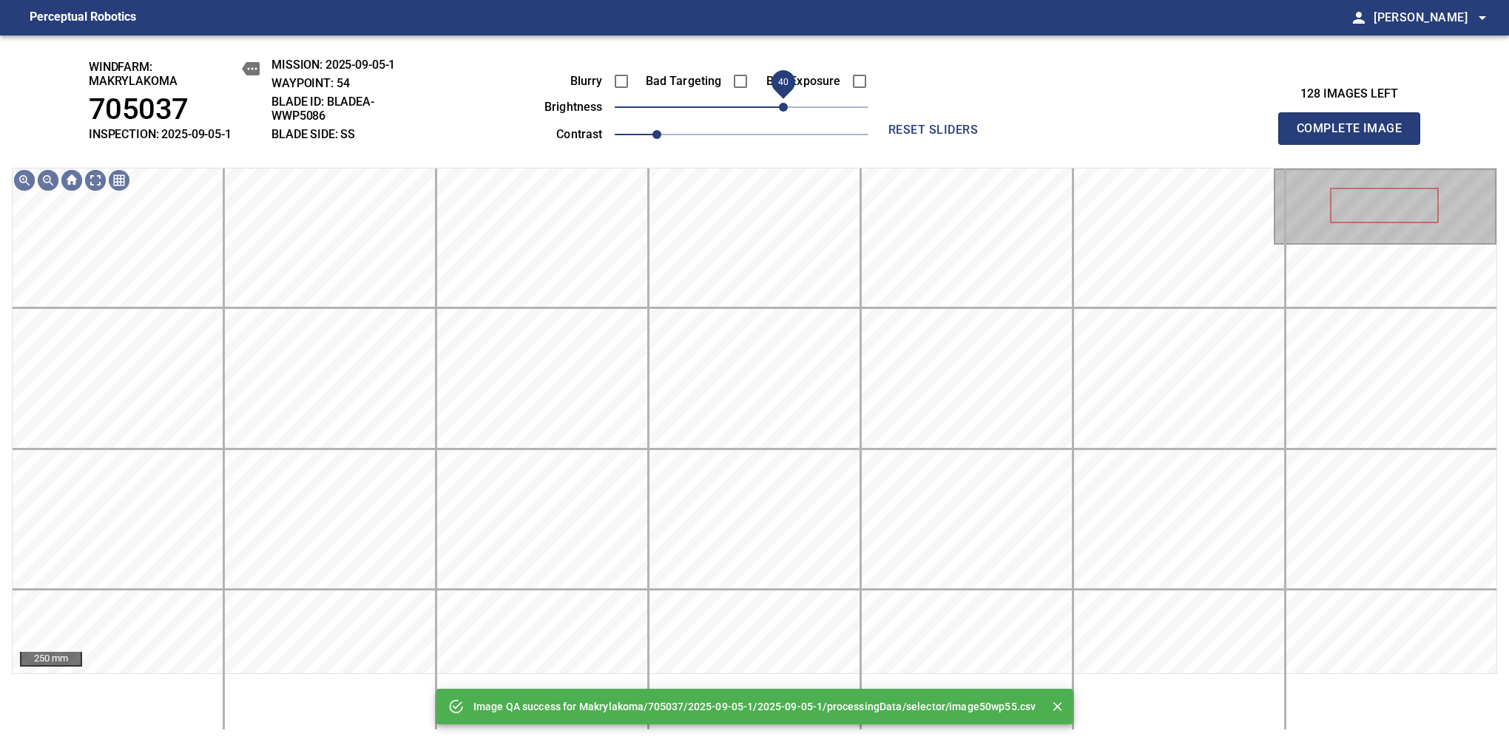
drag, startPoint x: 748, startPoint y: 104, endPoint x: 787, endPoint y: 109, distance: 39.5
click at [787, 109] on span "40" at bounding box center [783, 107] width 9 height 9
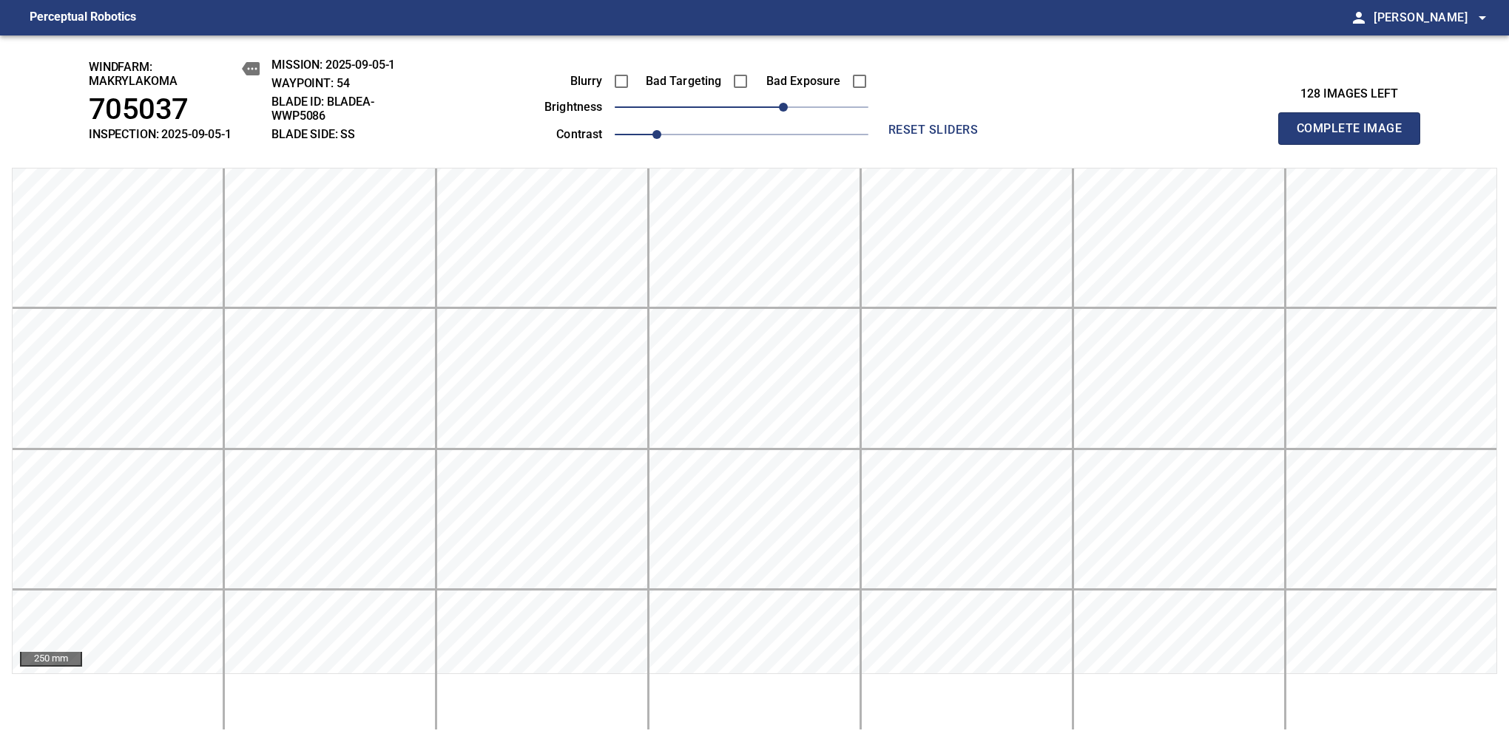
click at [1355, 136] on span "Complete Image" at bounding box center [1348, 128] width 109 height 21
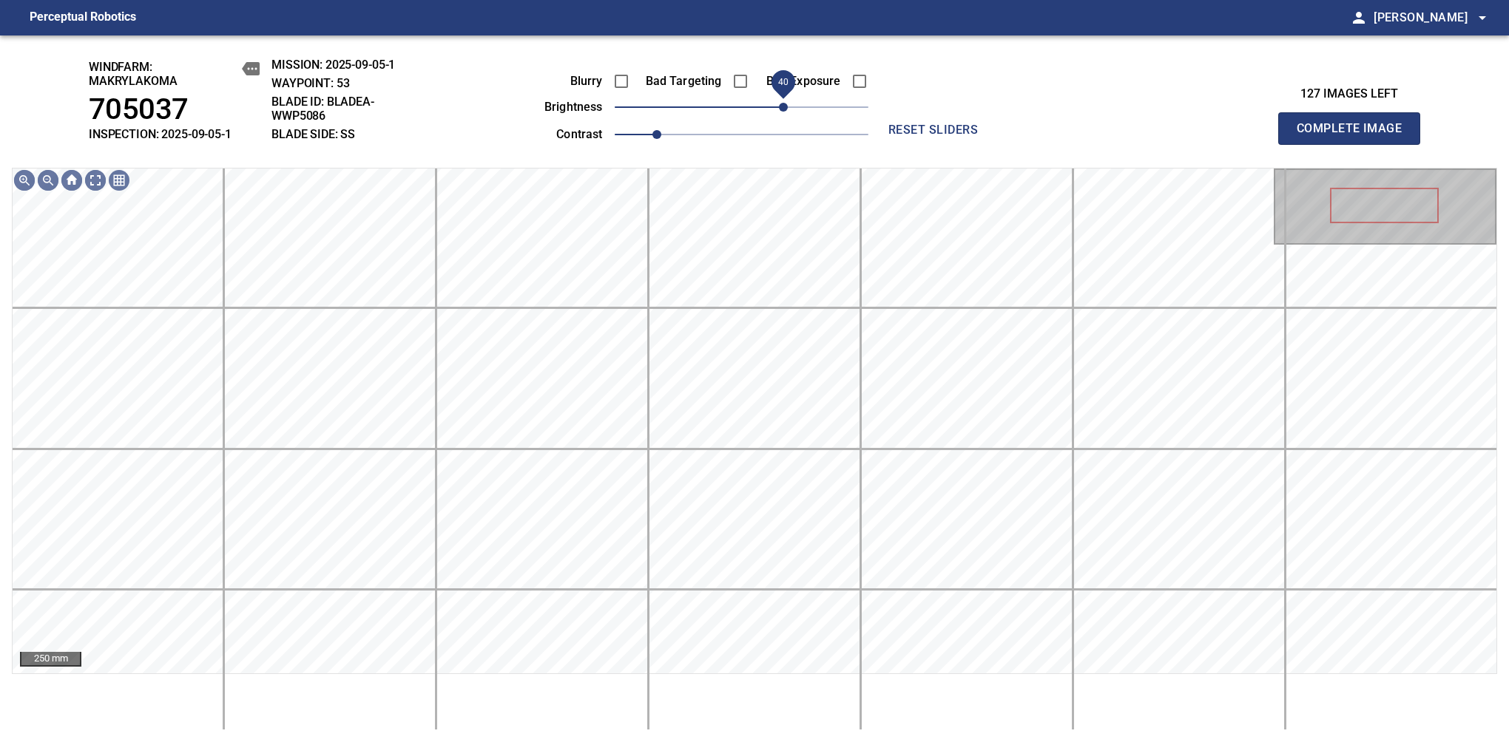
drag, startPoint x: 774, startPoint y: 104, endPoint x: 787, endPoint y: 106, distance: 13.5
click at [787, 106] on span "40" at bounding box center [783, 107] width 9 height 9
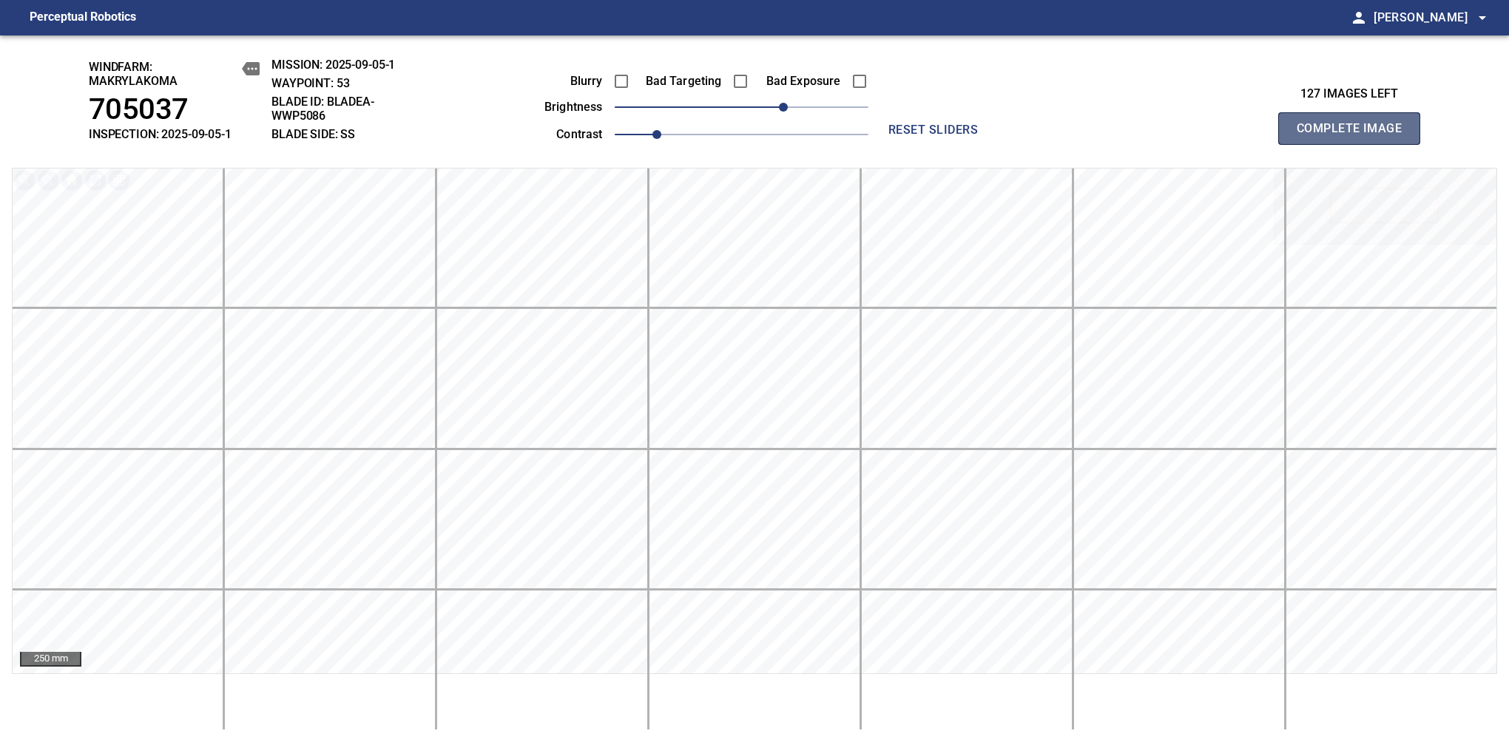
click at [1355, 136] on span "Complete Image" at bounding box center [1348, 128] width 109 height 21
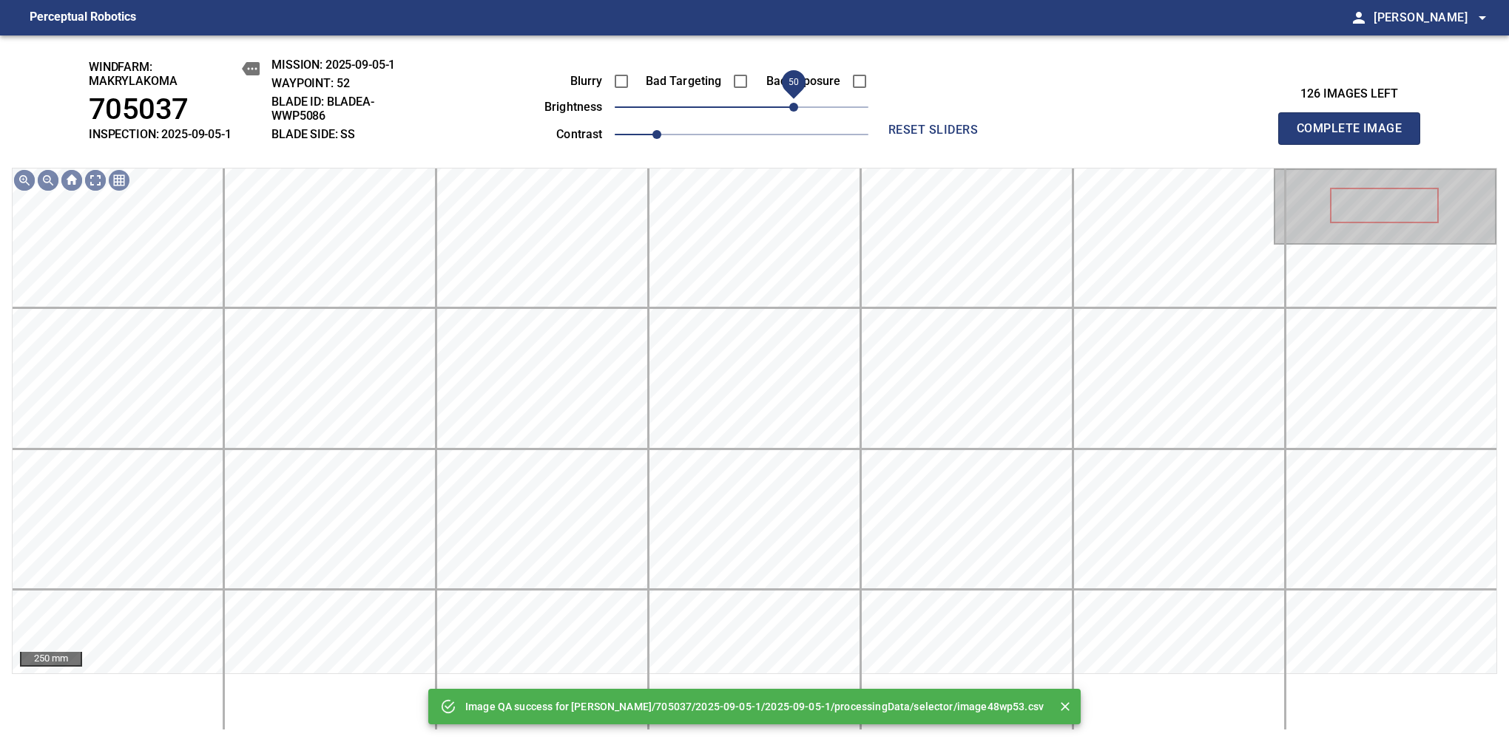
drag, startPoint x: 758, startPoint y: 108, endPoint x: 795, endPoint y: 108, distance: 37.0
click at [795, 108] on span "50" at bounding box center [742, 107] width 254 height 21
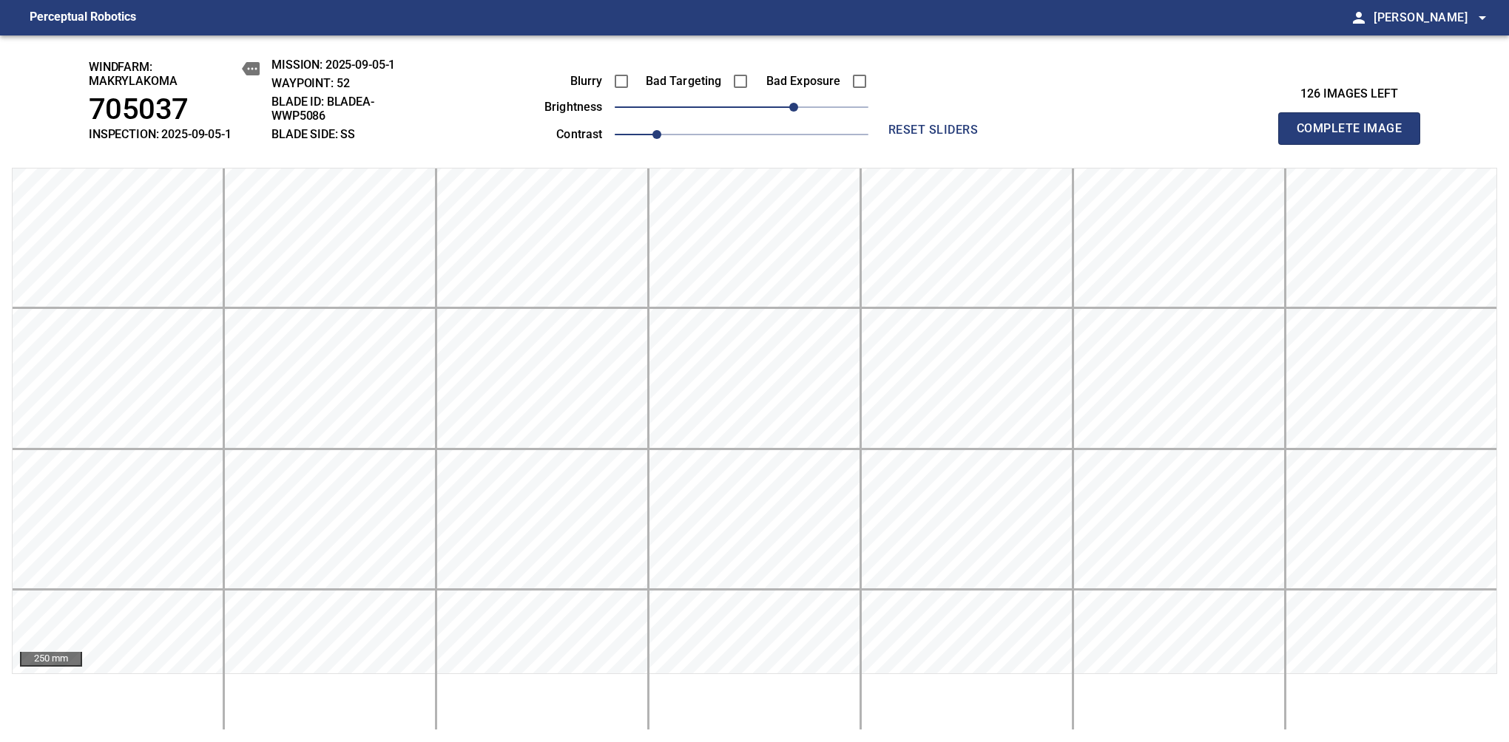
click at [1355, 136] on span "Complete Image" at bounding box center [1348, 128] width 109 height 21
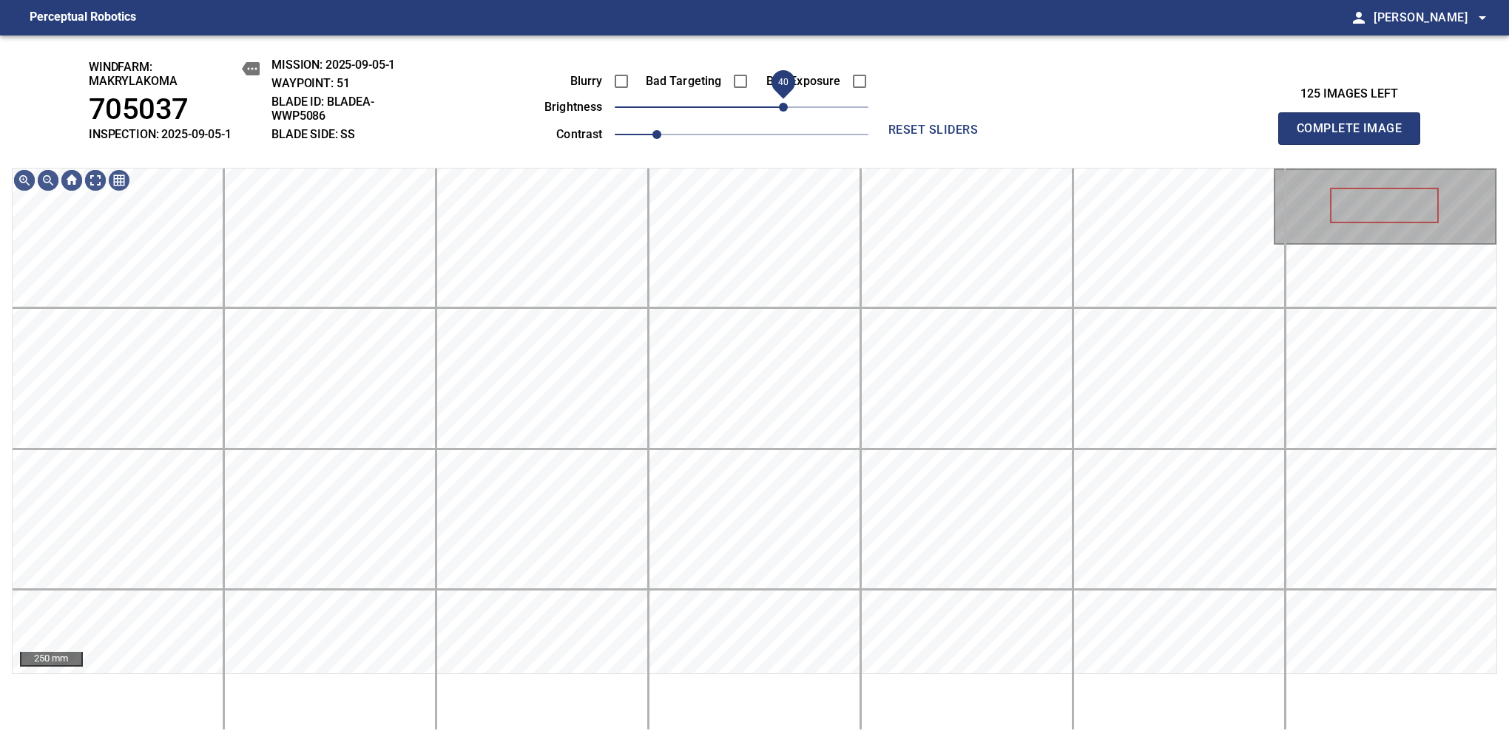
drag, startPoint x: 761, startPoint y: 103, endPoint x: 785, endPoint y: 112, distance: 25.5
click at [785, 112] on span "40" at bounding box center [742, 107] width 254 height 21
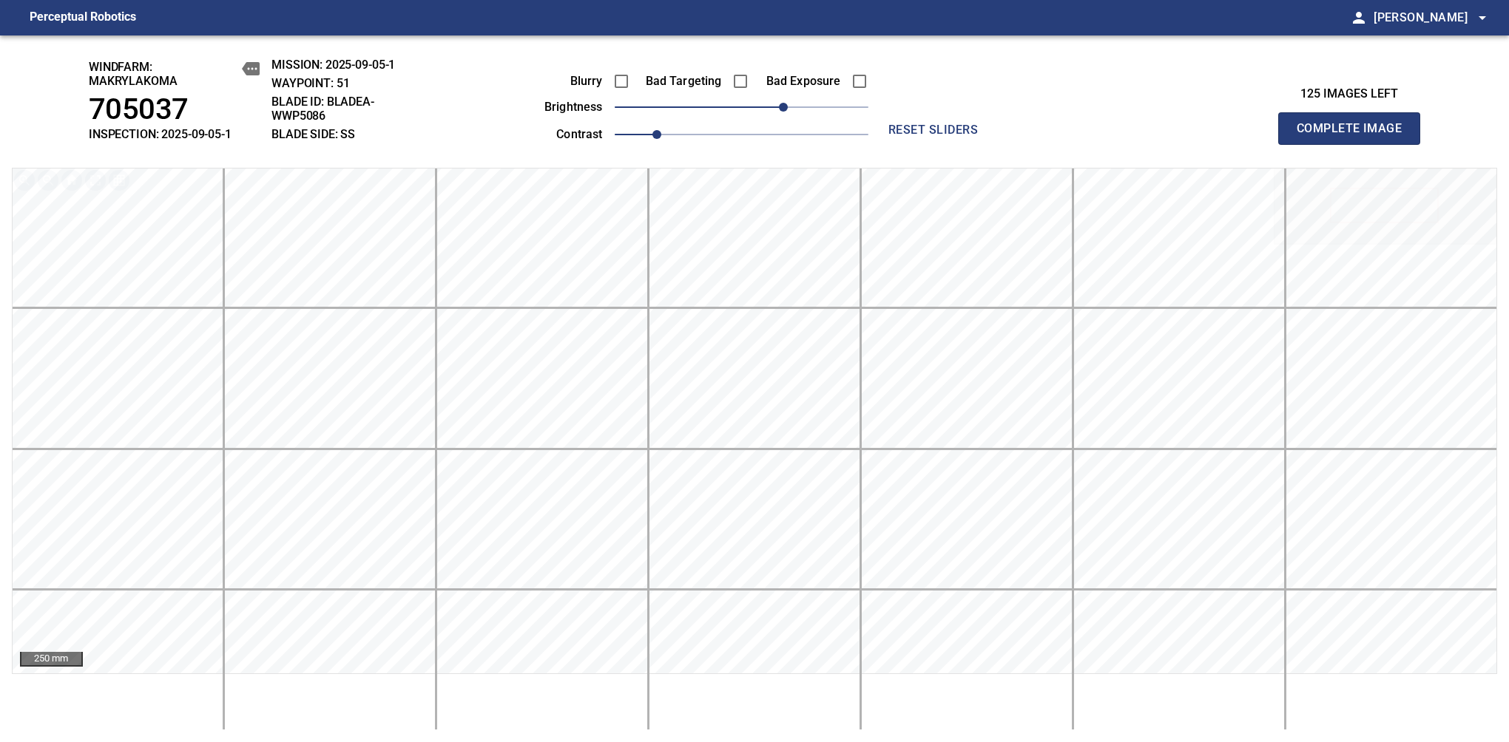
click at [1355, 136] on span "Complete Image" at bounding box center [1348, 128] width 109 height 21
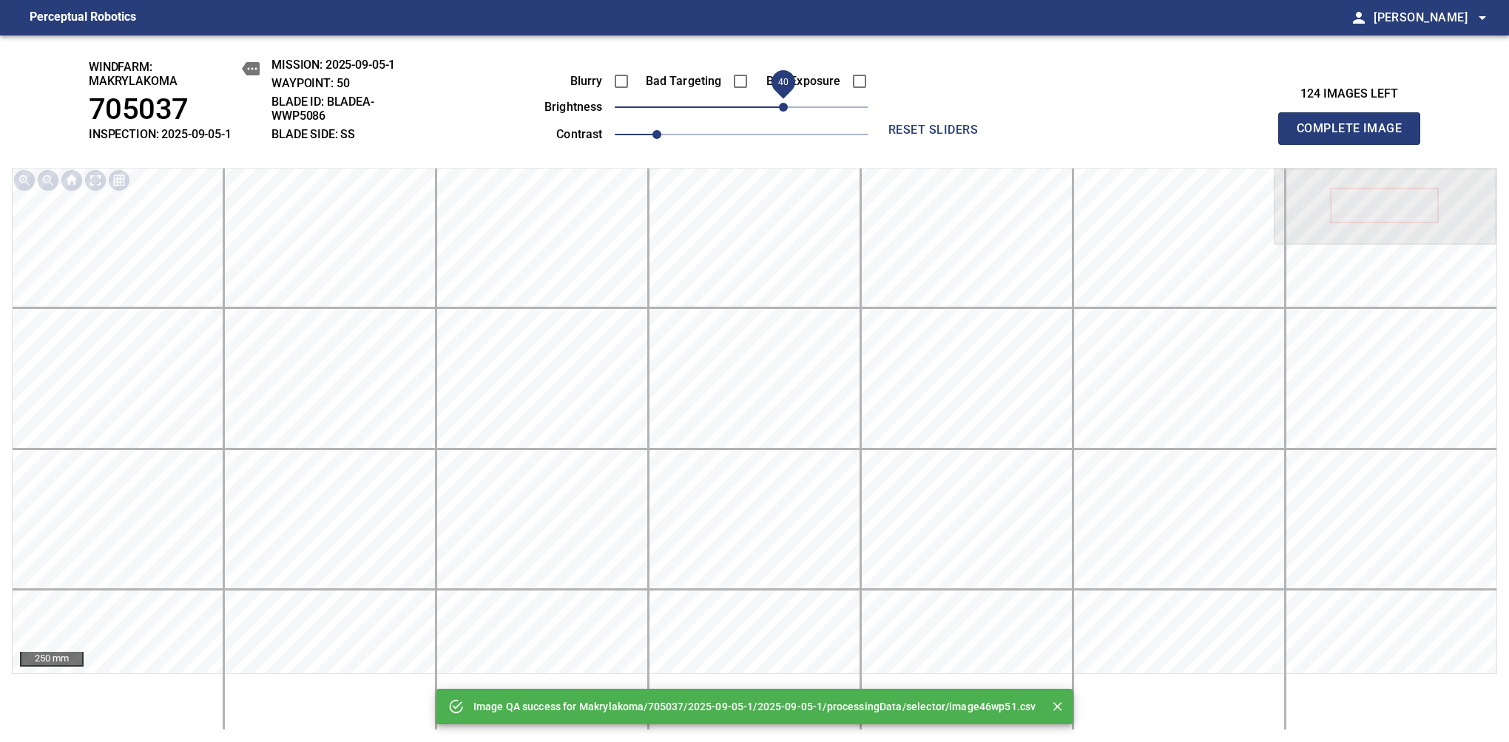
drag, startPoint x: 759, startPoint y: 103, endPoint x: 785, endPoint y: 109, distance: 26.0
click at [785, 109] on span "40" at bounding box center [742, 107] width 254 height 21
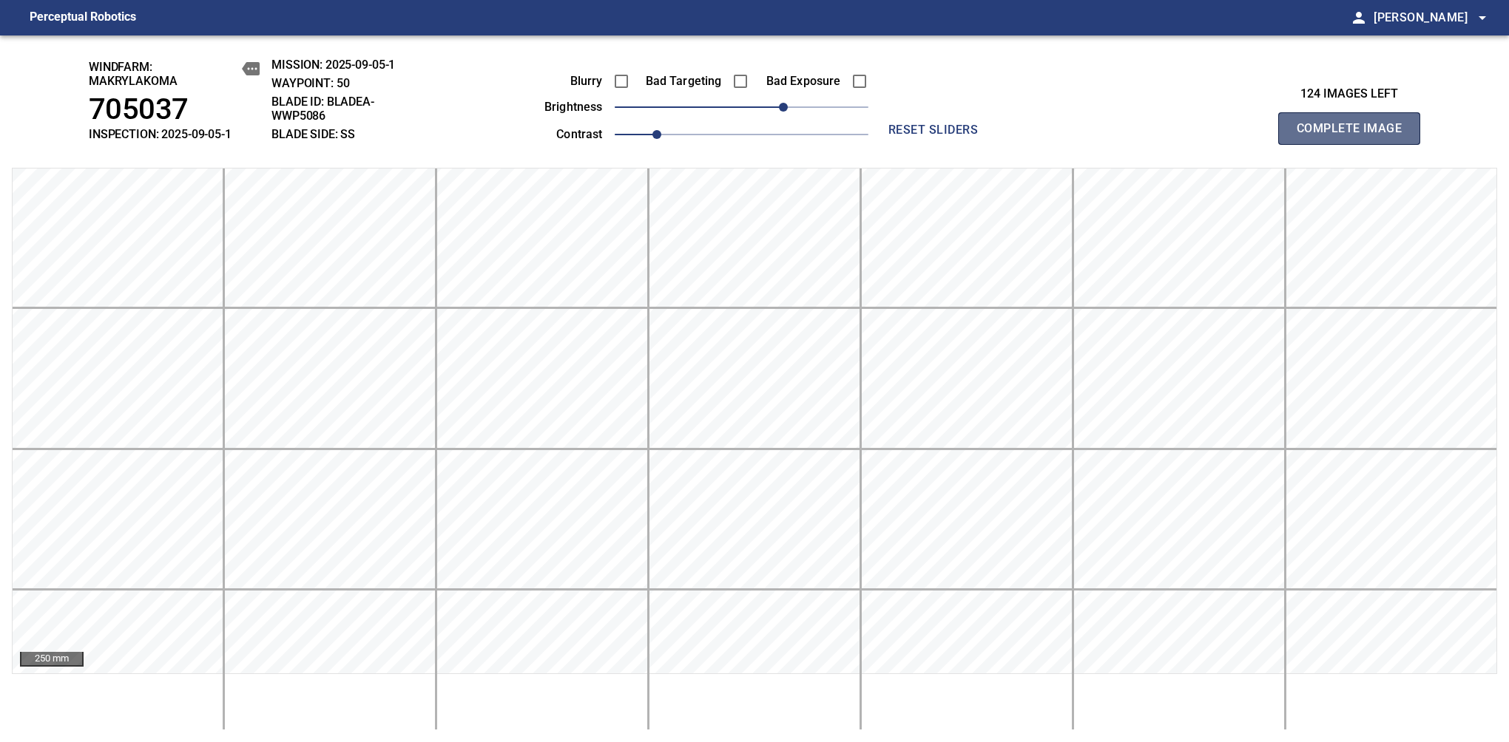
click at [1355, 136] on span "Complete Image" at bounding box center [1348, 128] width 109 height 21
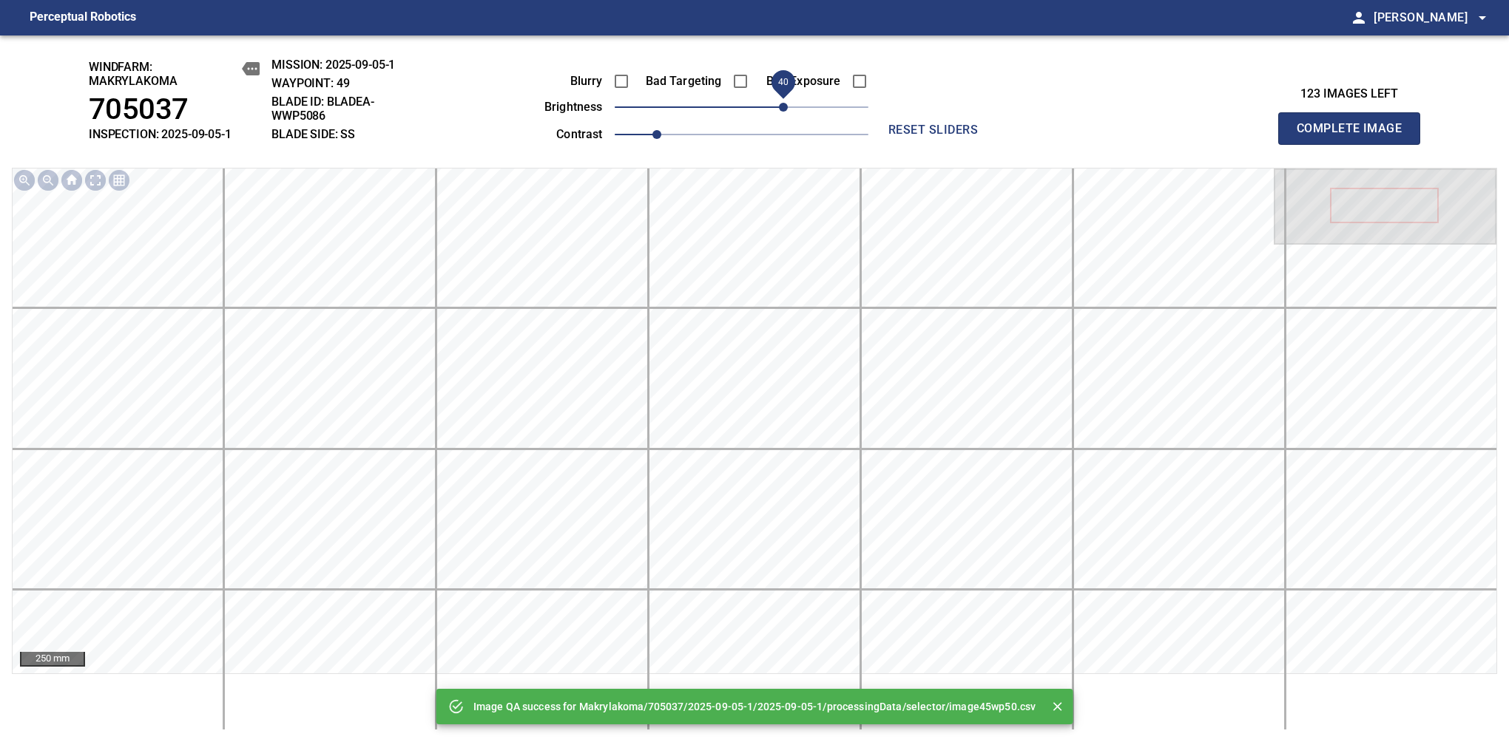
click at [780, 109] on span "40" at bounding box center [742, 107] width 254 height 21
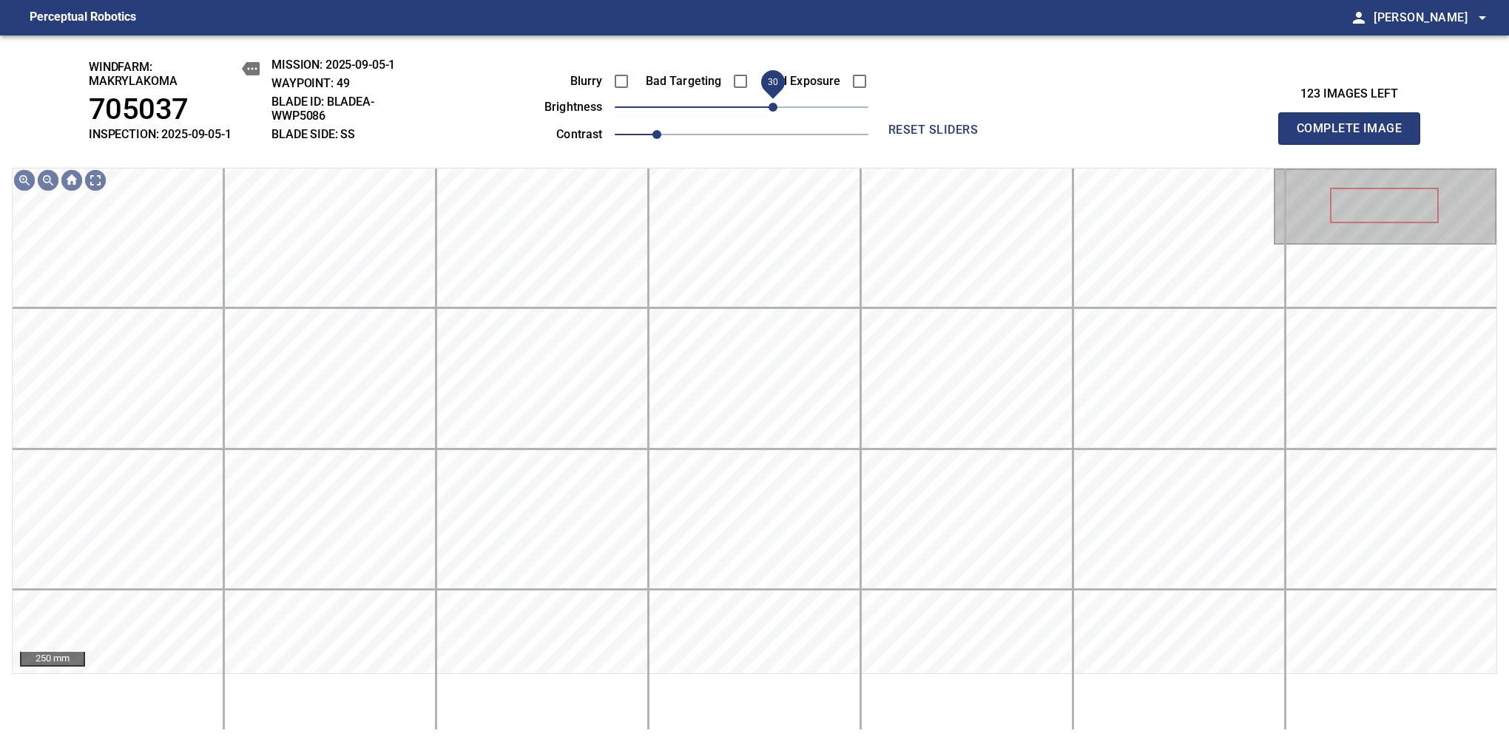
drag, startPoint x: 782, startPoint y: 118, endPoint x: 775, endPoint y: 117, distance: 7.5
click at [775, 112] on span "30" at bounding box center [772, 107] width 9 height 9
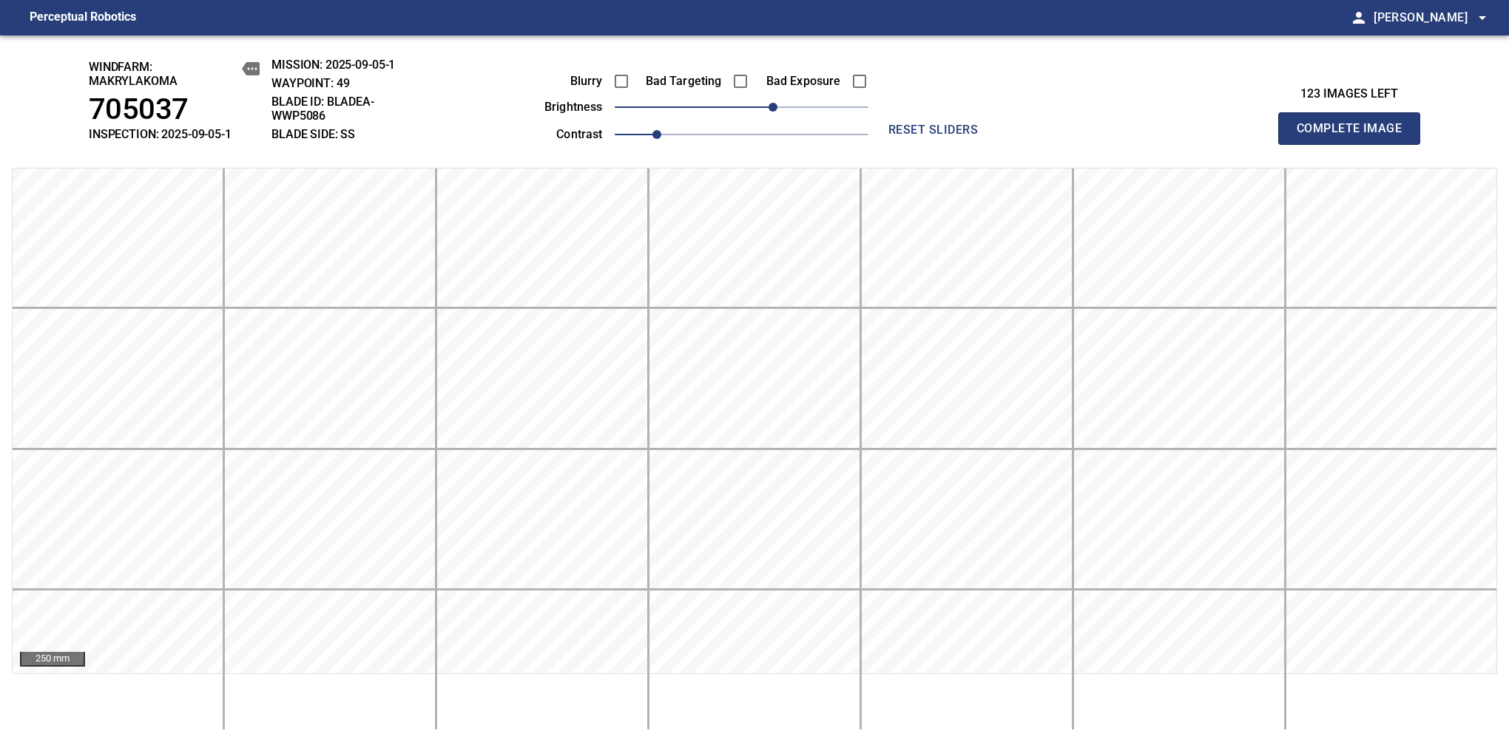
click at [1355, 136] on span "Complete Image" at bounding box center [1348, 128] width 109 height 21
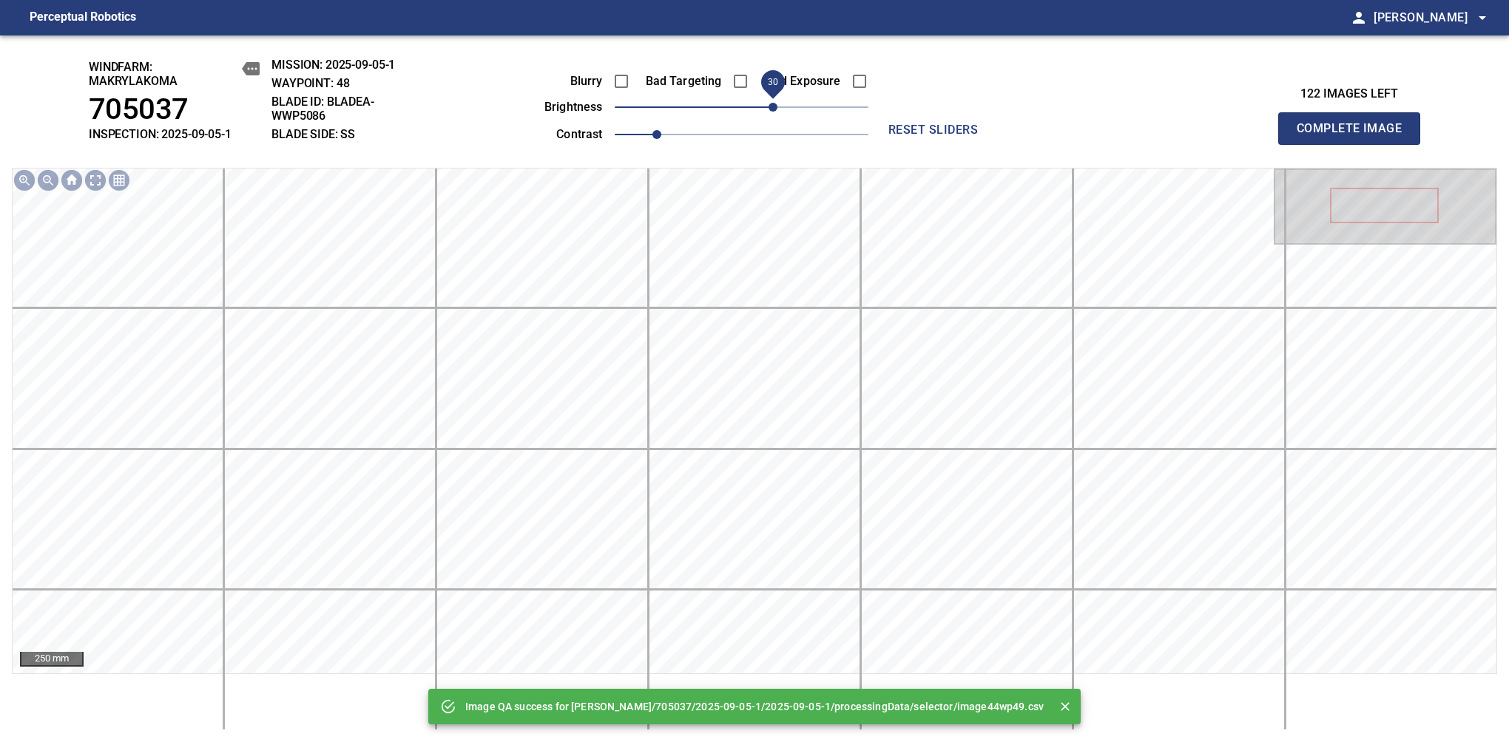
drag, startPoint x: 751, startPoint y: 106, endPoint x: 772, endPoint y: 106, distance: 20.7
click at [772, 106] on span "30" at bounding box center [772, 107] width 9 height 9
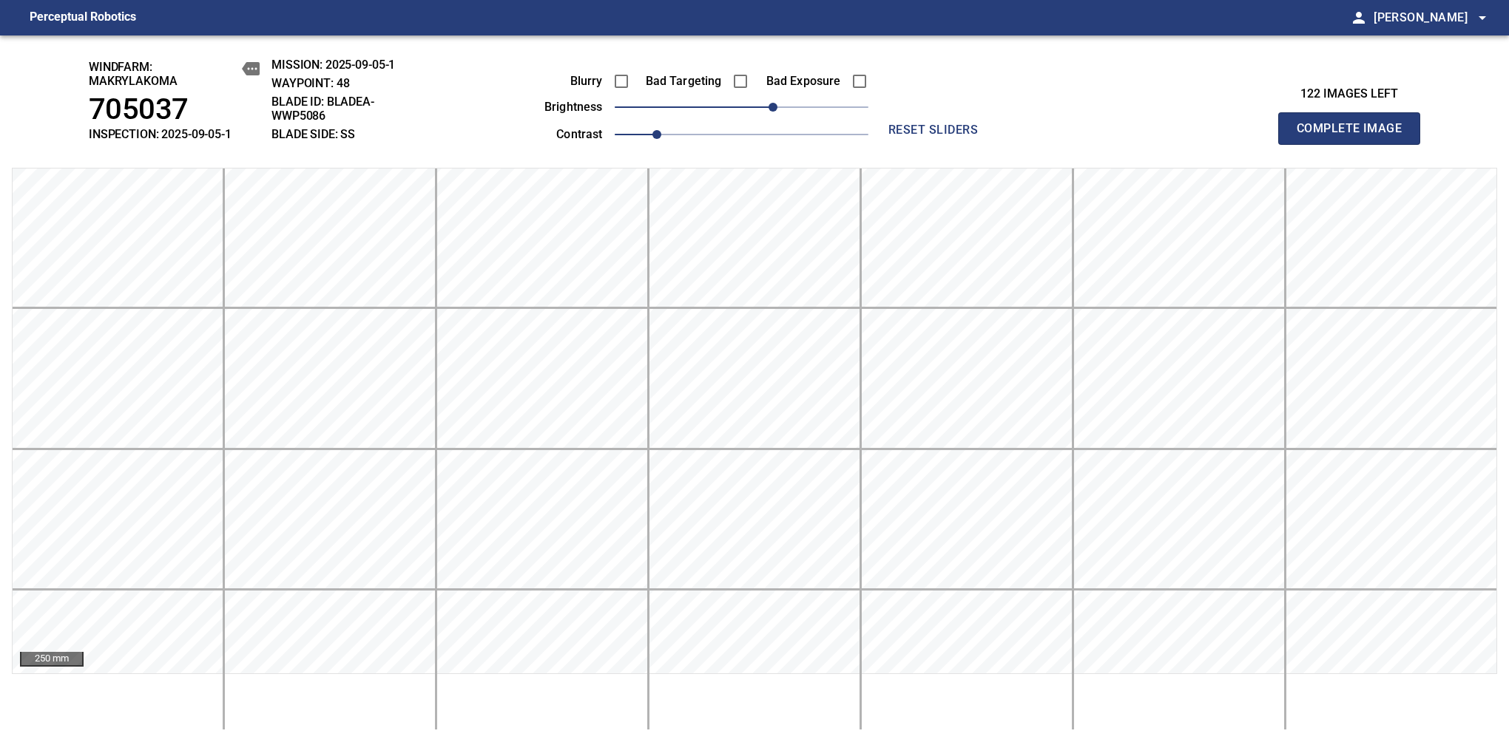
click at [1355, 136] on span "Complete Image" at bounding box center [1348, 128] width 109 height 21
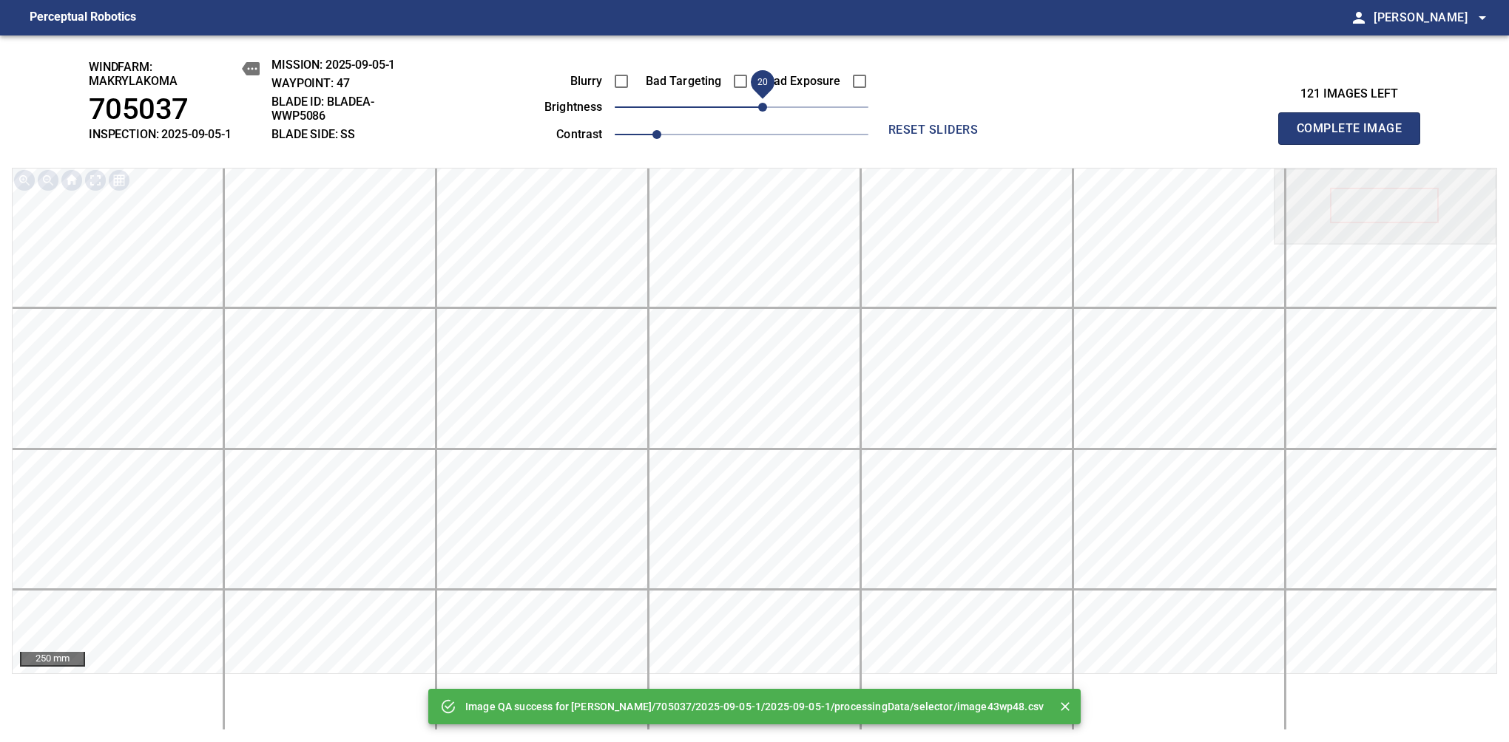
drag, startPoint x: 743, startPoint y: 109, endPoint x: 762, endPoint y: 106, distance: 18.7
click at [762, 106] on span "20" at bounding box center [762, 107] width 9 height 9
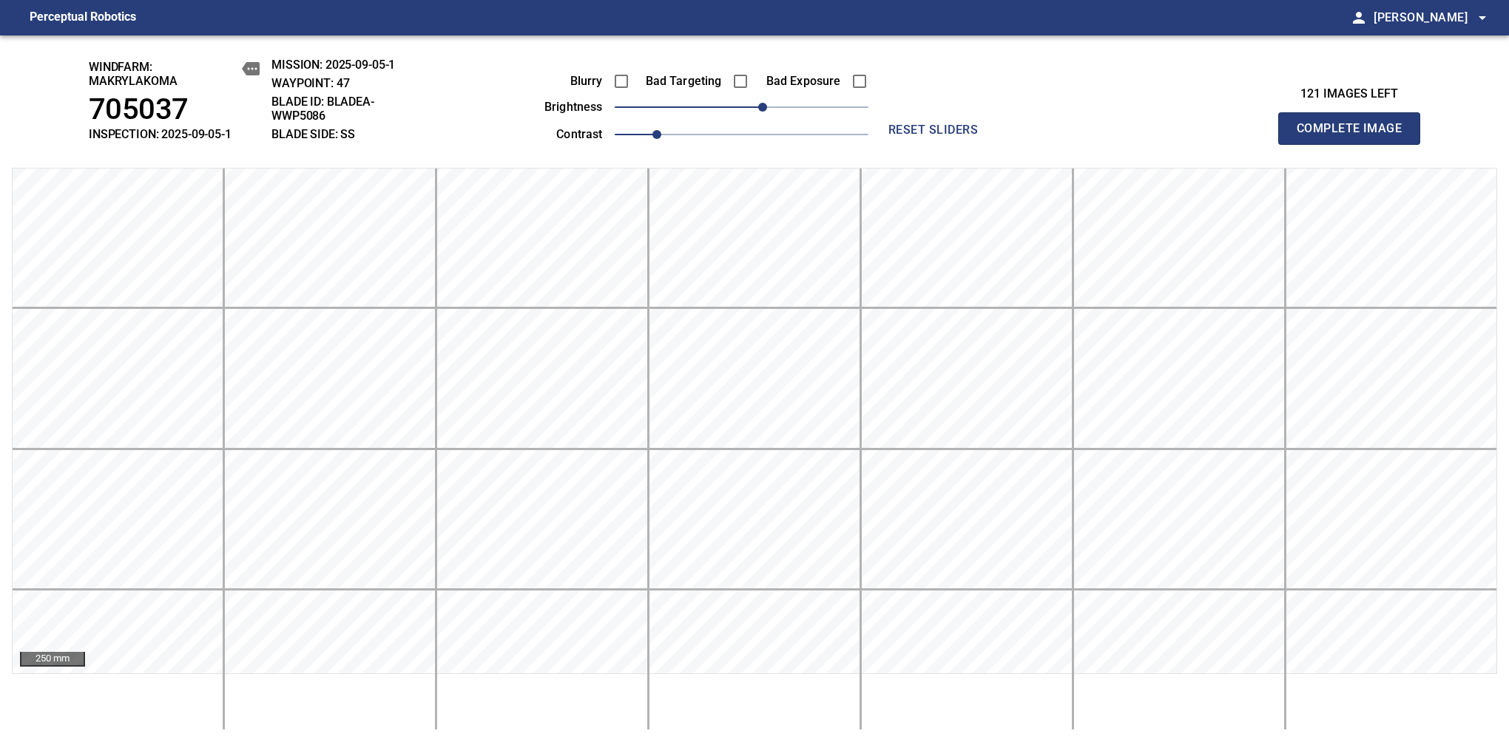
click at [1355, 136] on span "Complete Image" at bounding box center [1348, 128] width 109 height 21
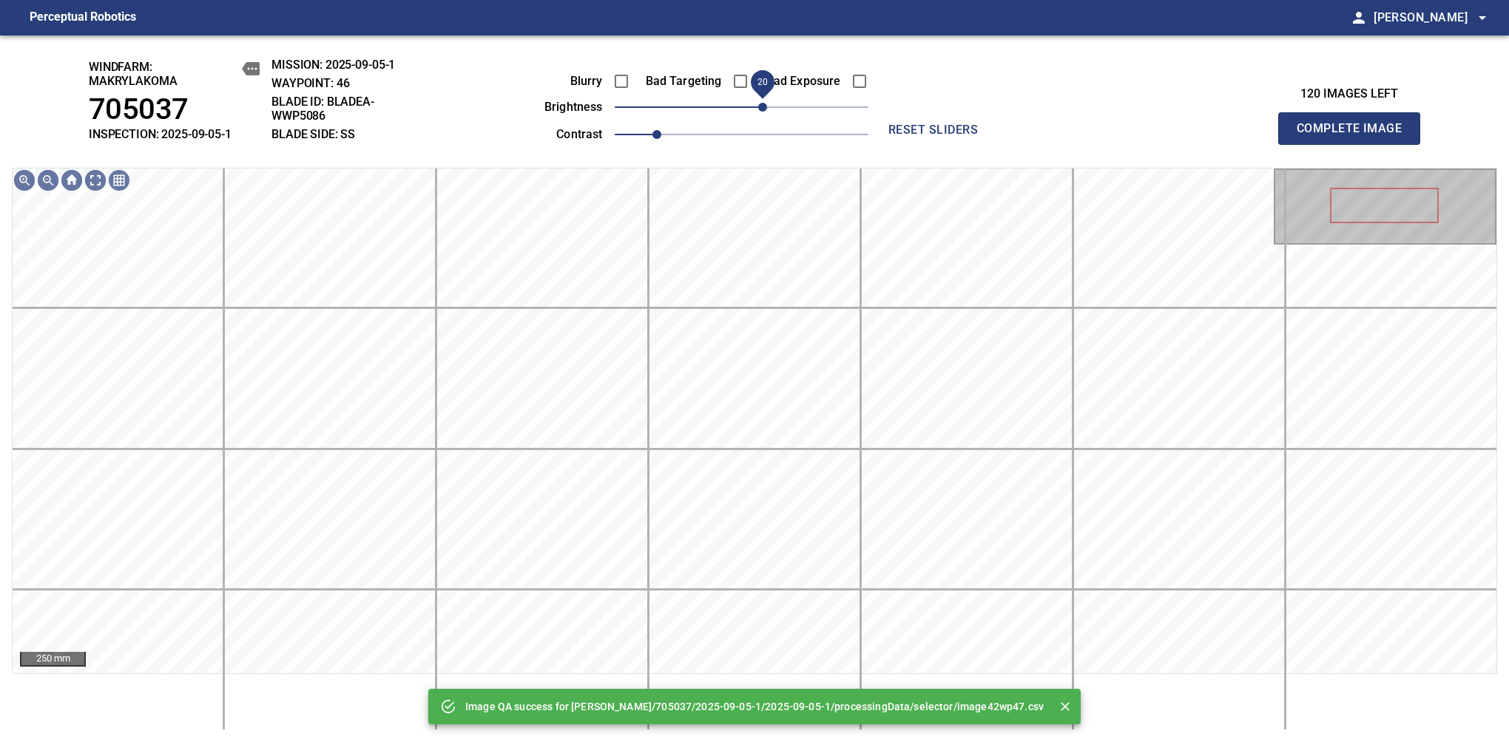
click at [767, 109] on span "20" at bounding box center [762, 107] width 9 height 9
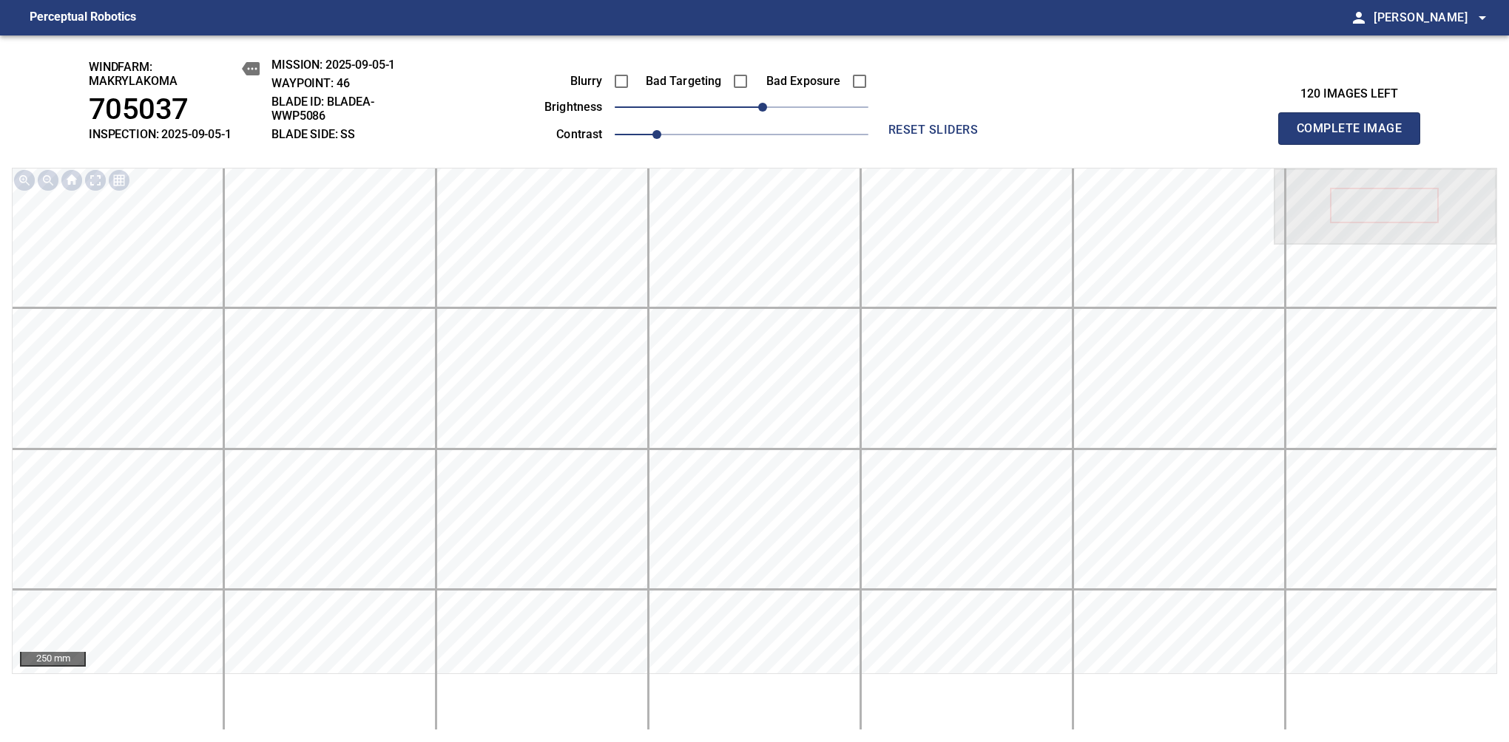
click at [1355, 136] on span "Complete Image" at bounding box center [1348, 128] width 109 height 21
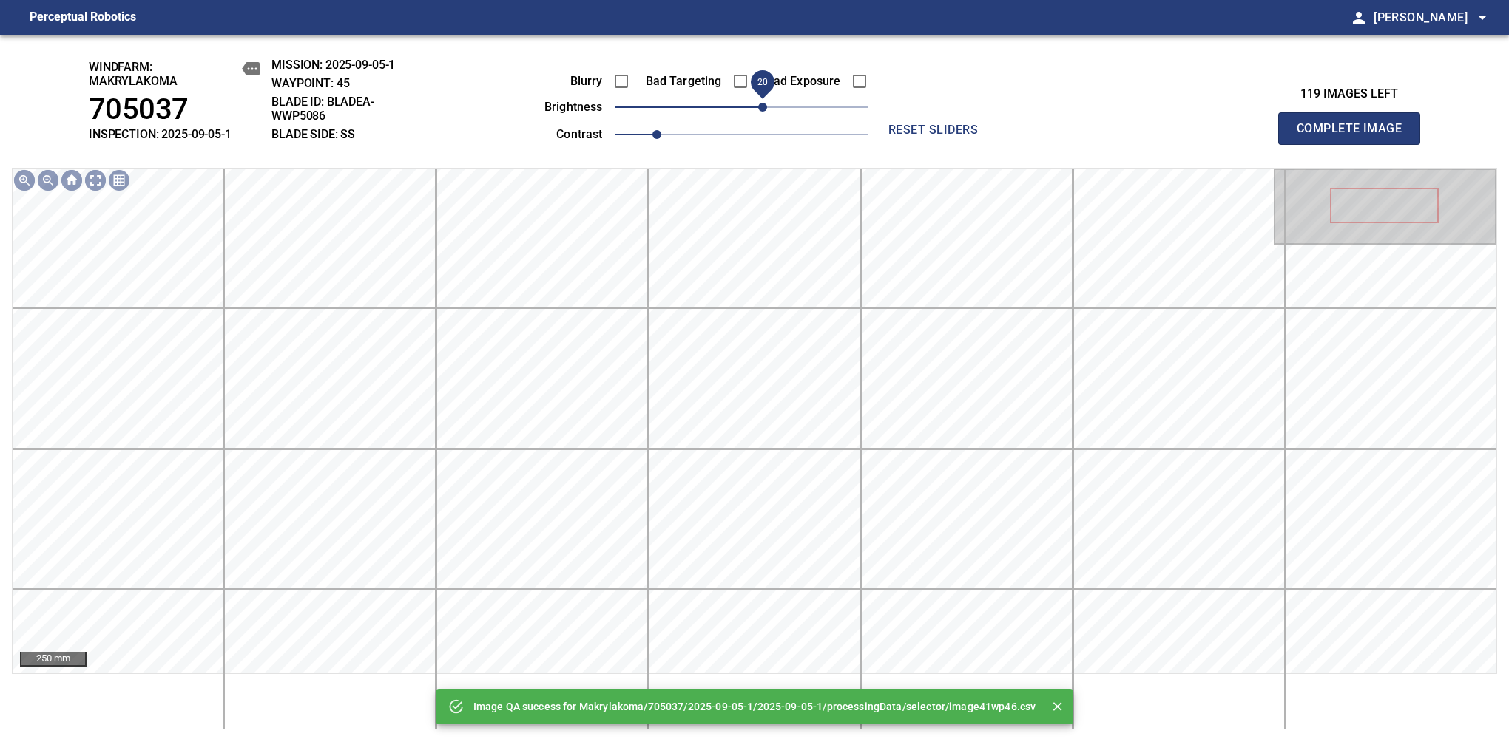
drag, startPoint x: 751, startPoint y: 112, endPoint x: 765, endPoint y: 114, distance: 13.5
click at [765, 112] on span "20" at bounding box center [762, 107] width 9 height 9
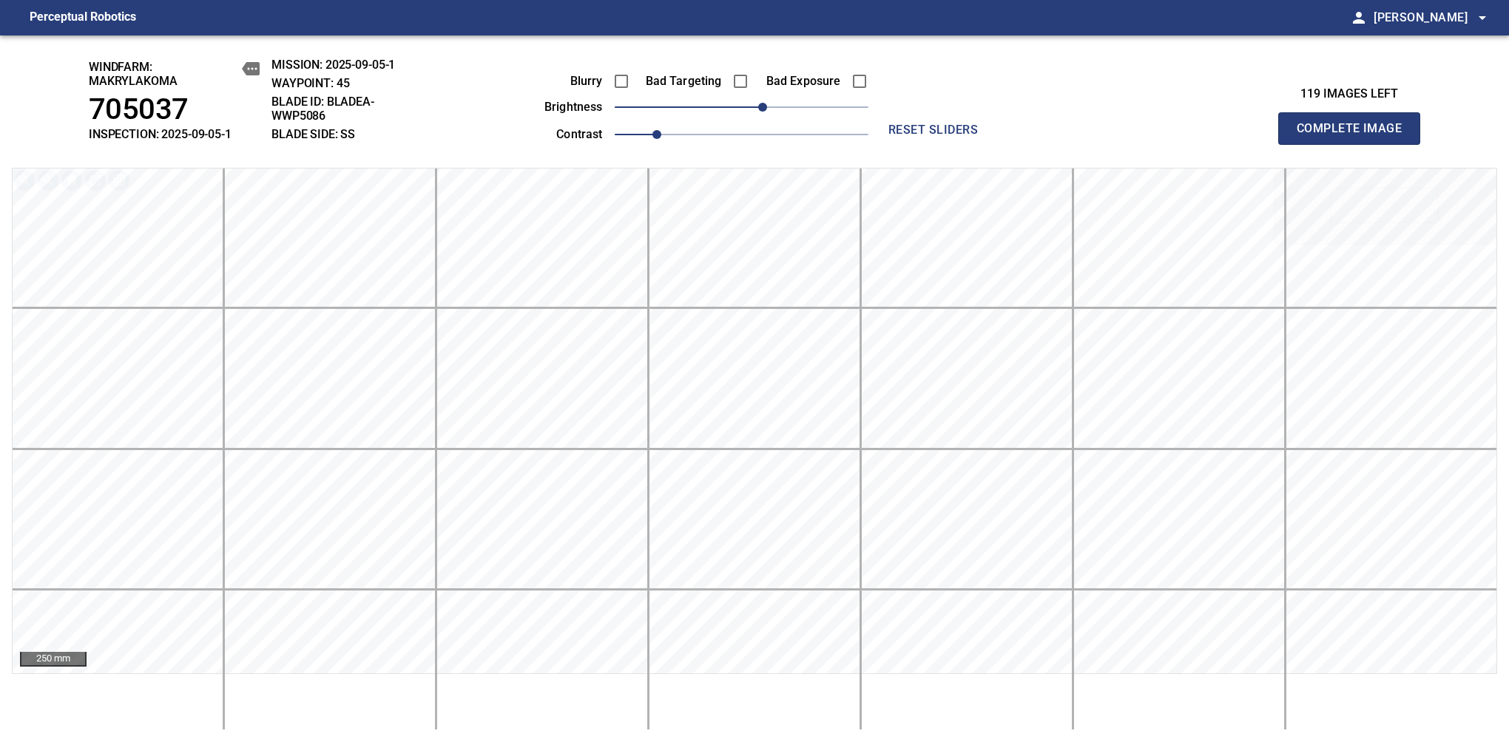
click at [1355, 136] on span "Complete Image" at bounding box center [1348, 128] width 109 height 21
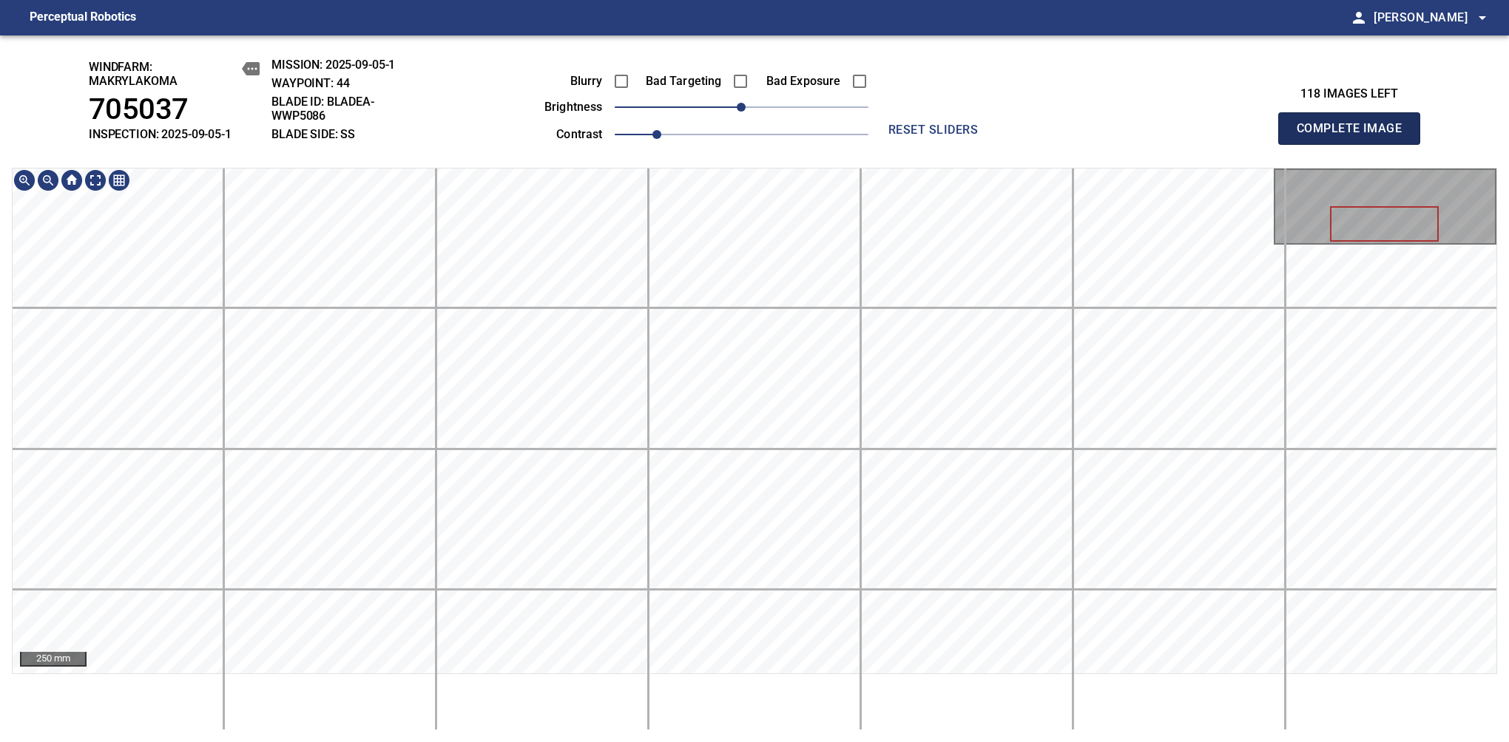
click at [1355, 136] on span "Complete Image" at bounding box center [1348, 128] width 109 height 21
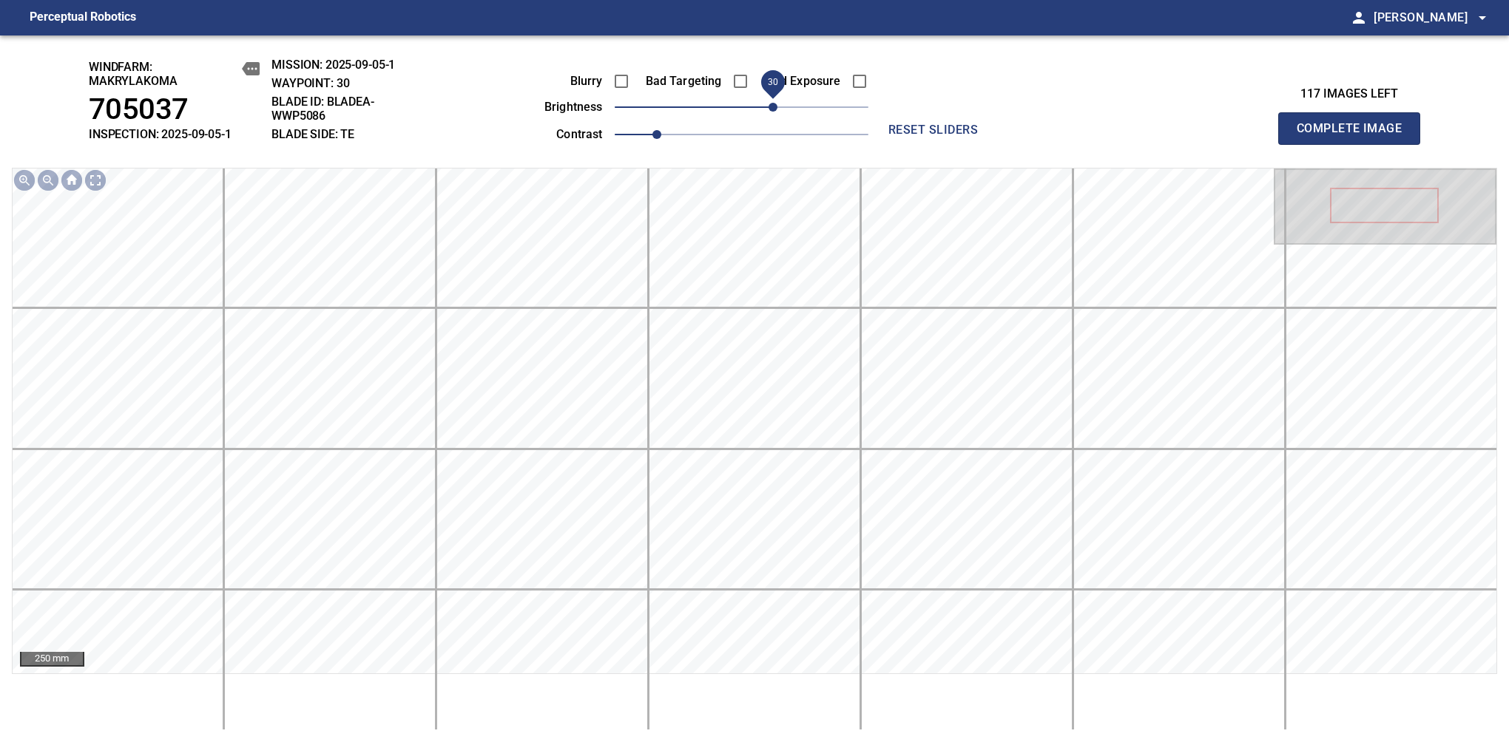
drag, startPoint x: 748, startPoint y: 112, endPoint x: 775, endPoint y: 112, distance: 26.6
click at [775, 112] on span "30" at bounding box center [772, 107] width 9 height 9
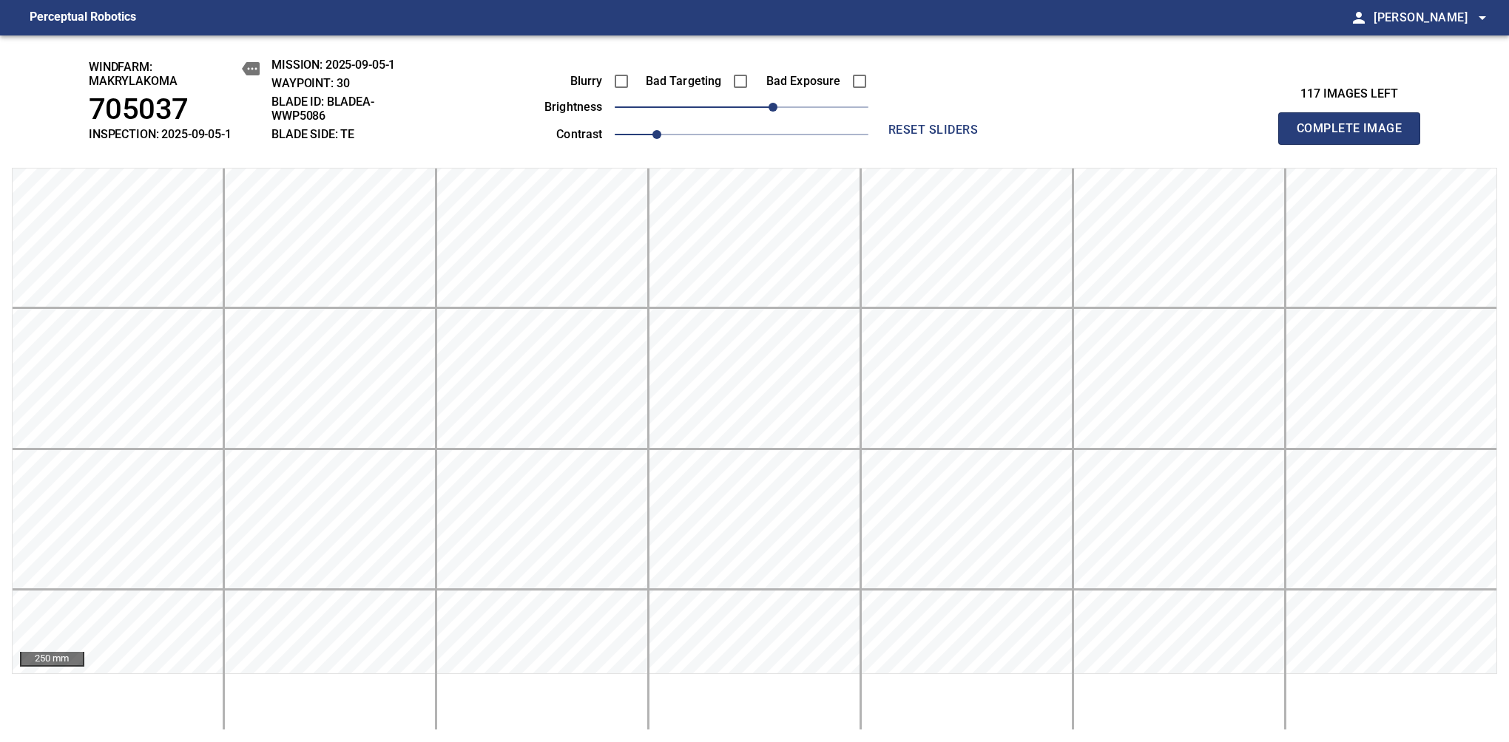
click at [1355, 136] on span "Complete Image" at bounding box center [1348, 128] width 109 height 21
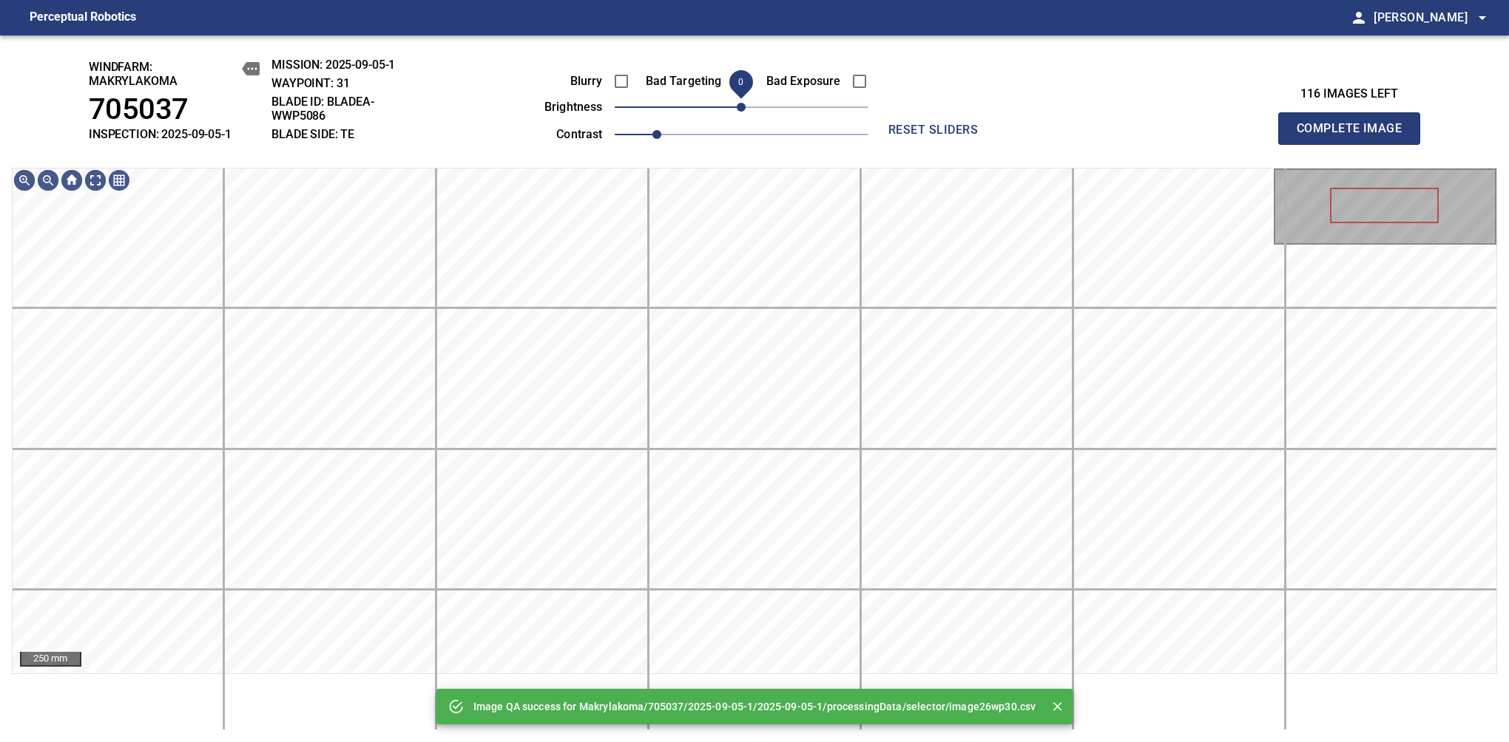
click at [745, 109] on span "0" at bounding box center [741, 107] width 9 height 9
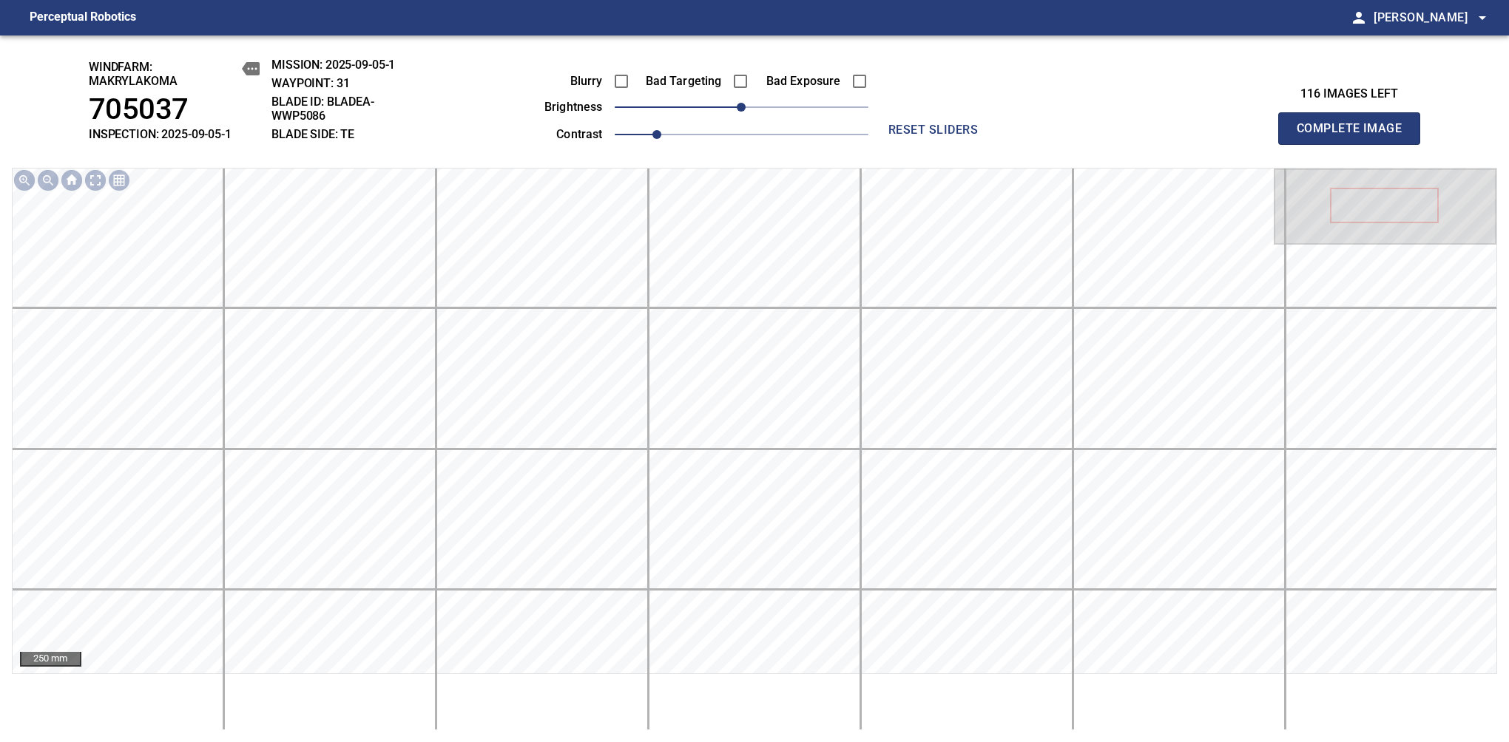
click at [1355, 136] on span "Complete Image" at bounding box center [1348, 128] width 109 height 21
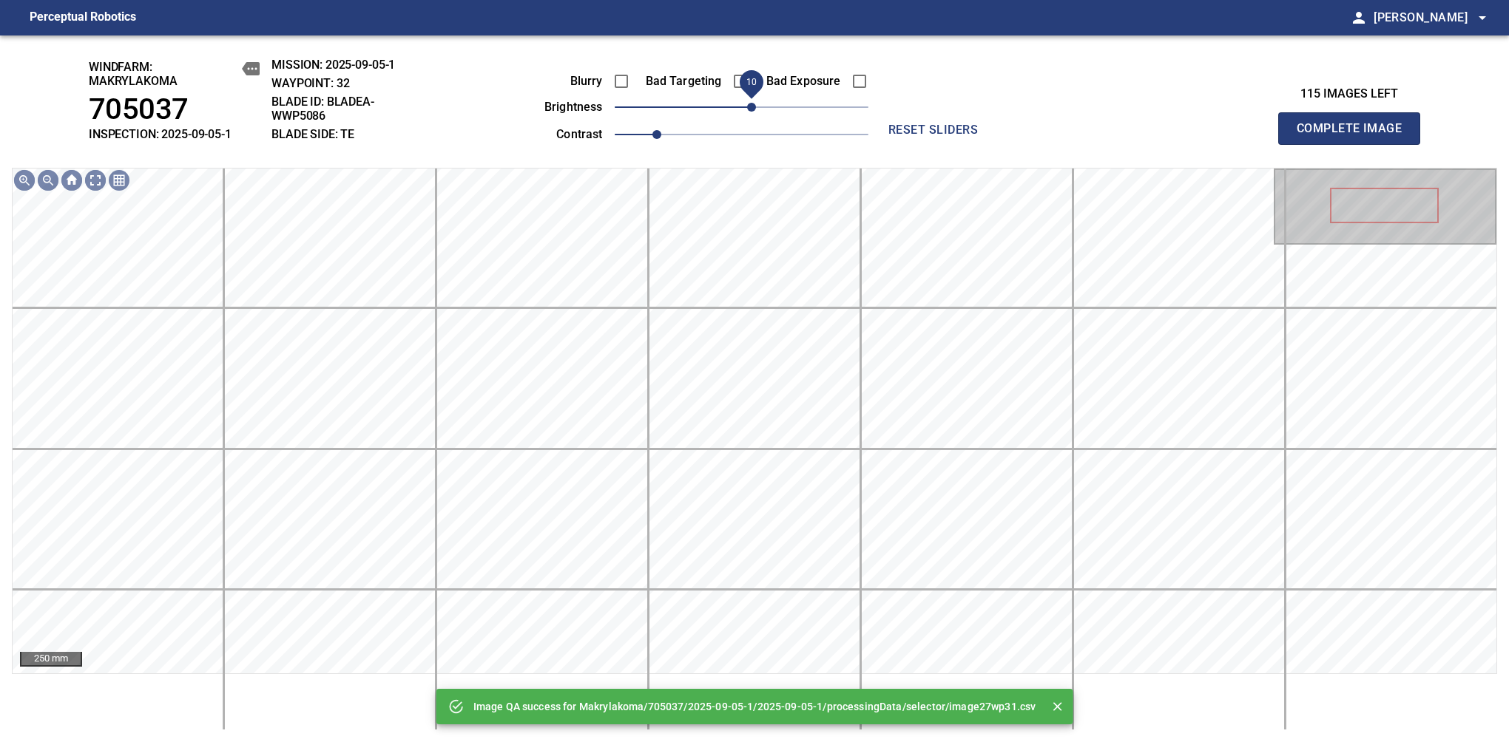
drag, startPoint x: 743, startPoint y: 112, endPoint x: 754, endPoint y: 109, distance: 11.5
click at [754, 109] on span "10" at bounding box center [751, 107] width 9 height 9
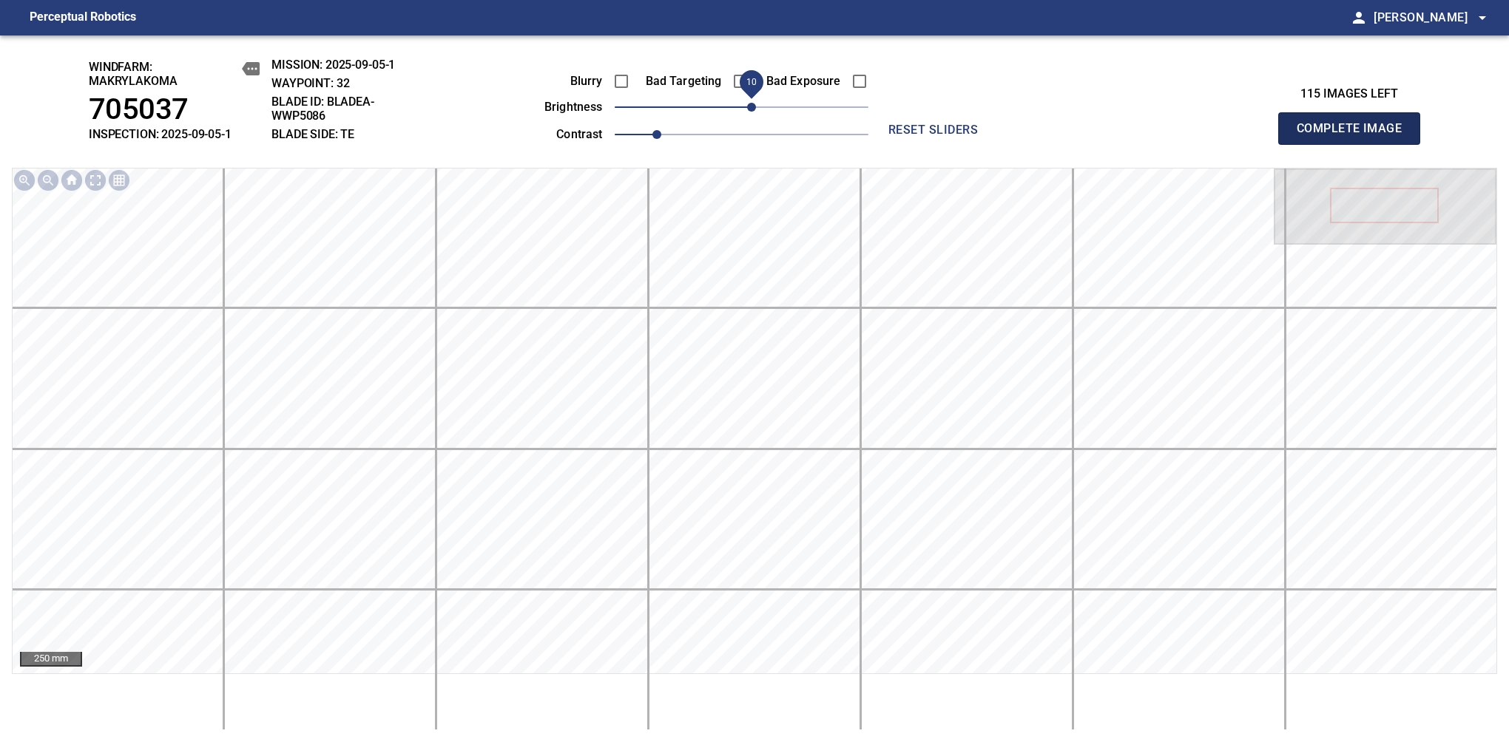
click at [1355, 136] on span "Complete Image" at bounding box center [1348, 128] width 109 height 21
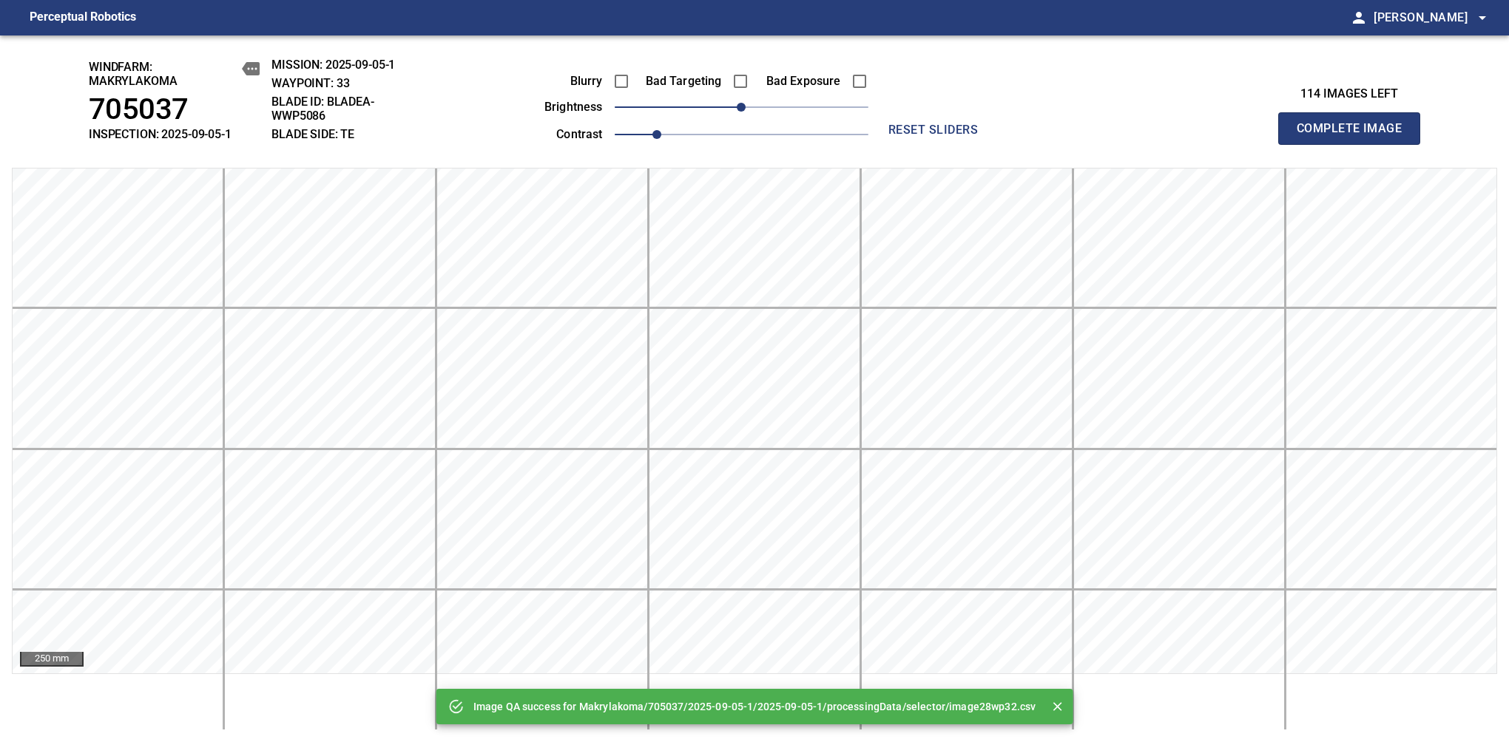
click at [1355, 136] on span "Complete Image" at bounding box center [1348, 128] width 109 height 21
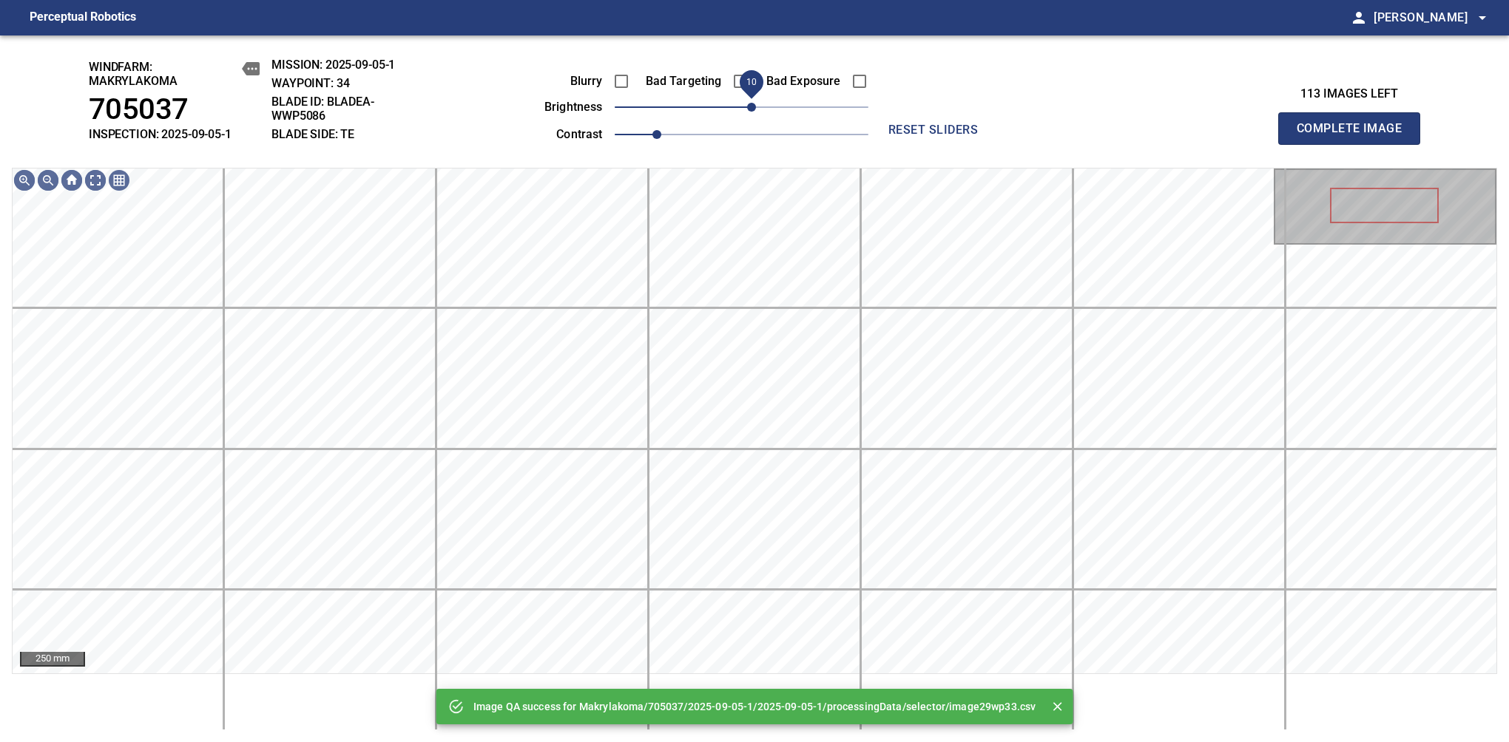
click at [750, 112] on span "10" at bounding box center [751, 107] width 9 height 9
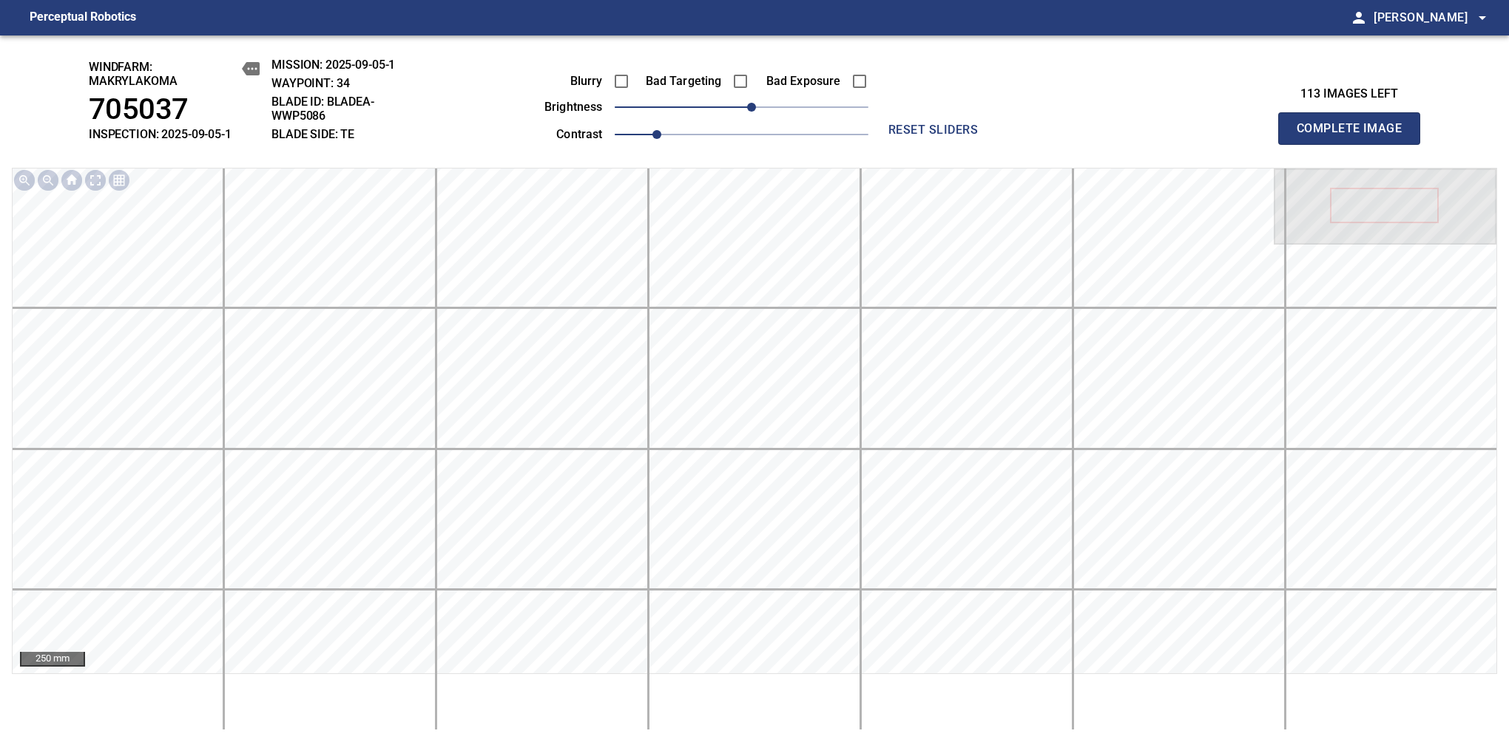
click at [1355, 136] on span "Complete Image" at bounding box center [1348, 128] width 109 height 21
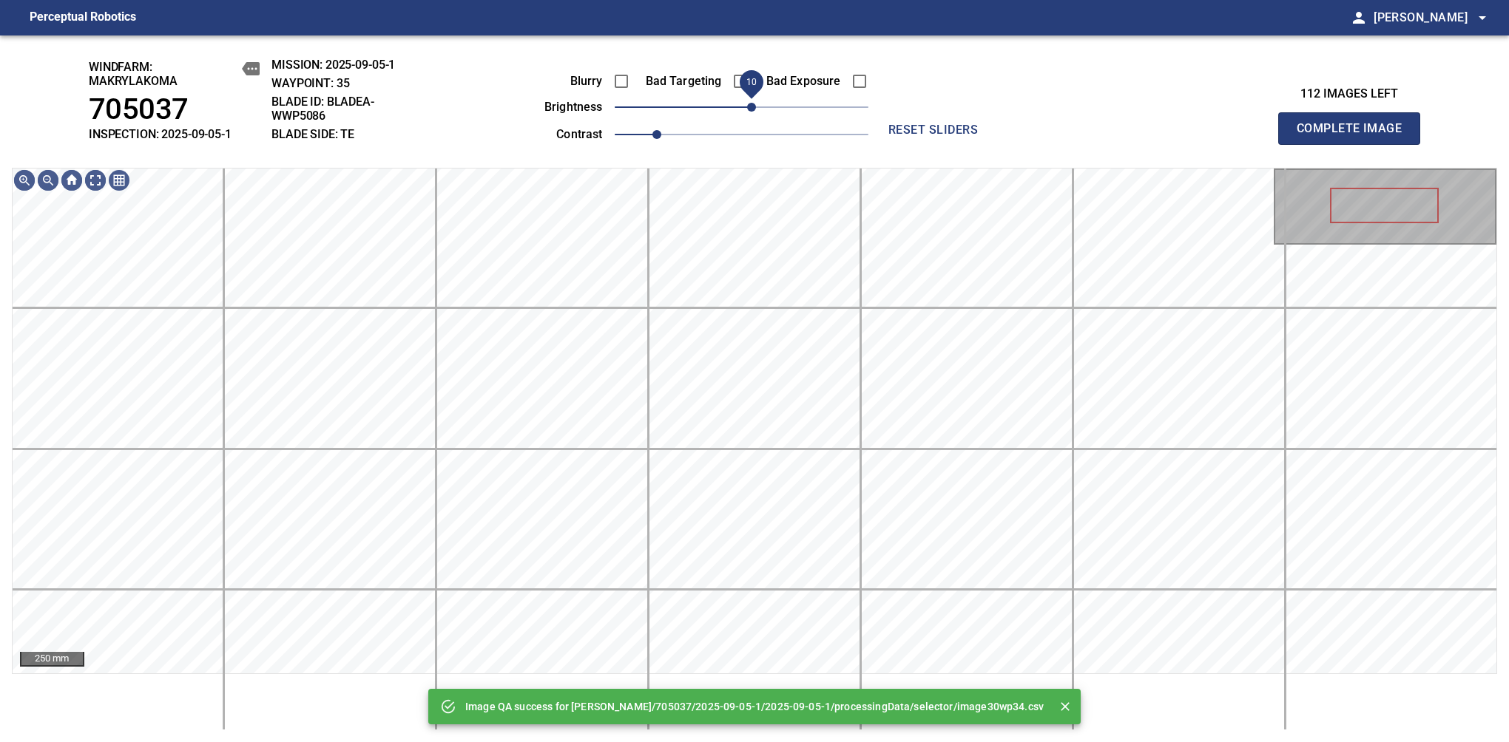
drag, startPoint x: 742, startPoint y: 115, endPoint x: 755, endPoint y: 109, distance: 13.6
click at [755, 109] on span "10" at bounding box center [751, 107] width 9 height 9
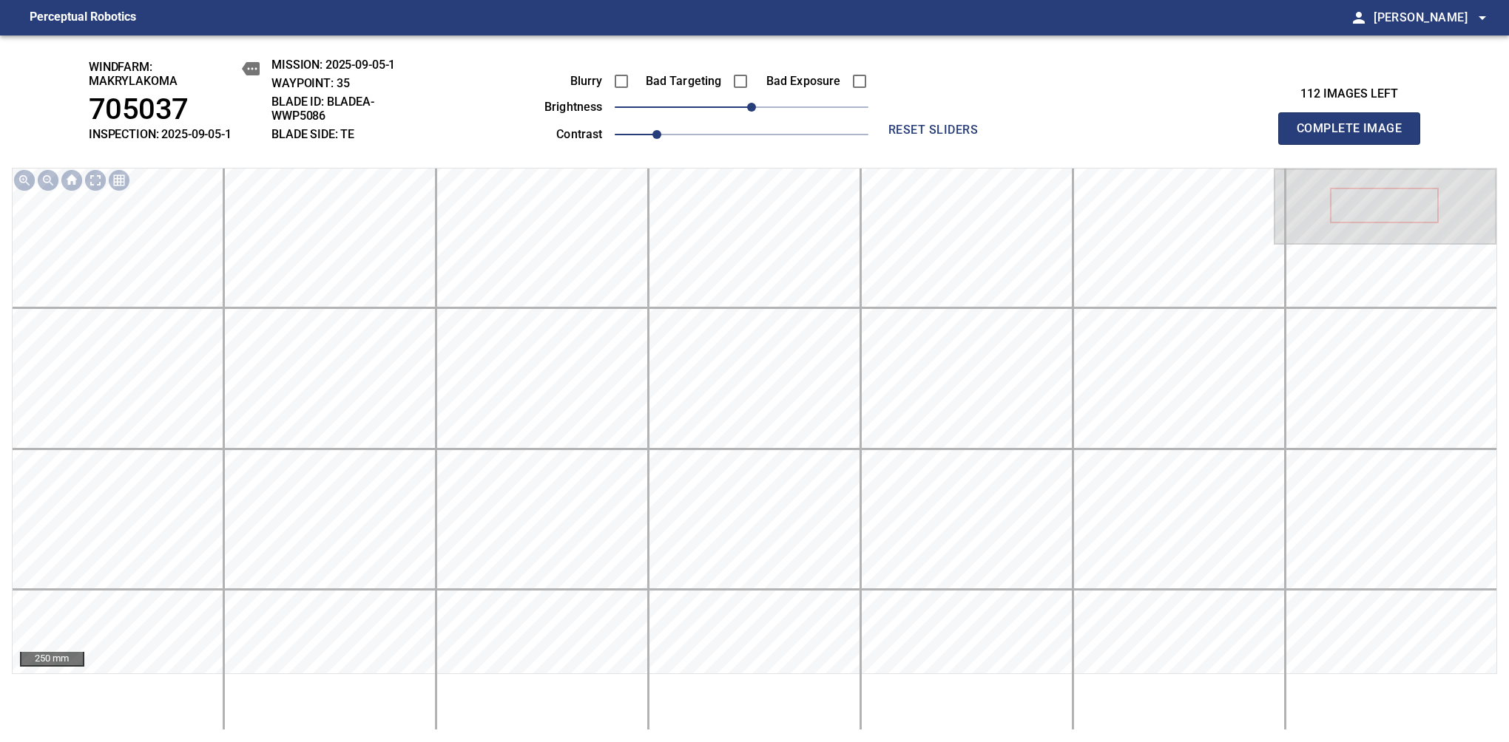
click at [1355, 136] on span "Complete Image" at bounding box center [1348, 128] width 109 height 21
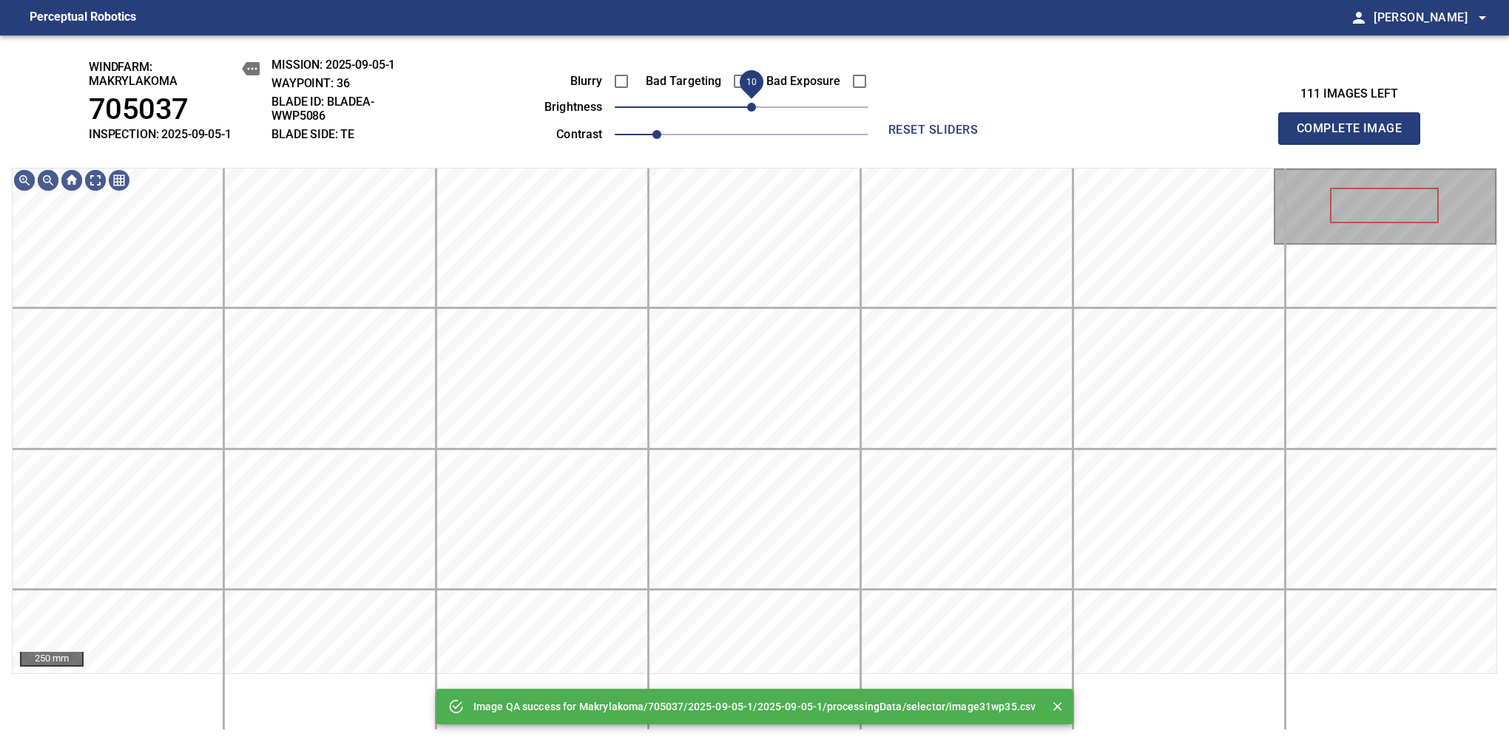
click at [755, 112] on span "10" at bounding box center [751, 107] width 9 height 9
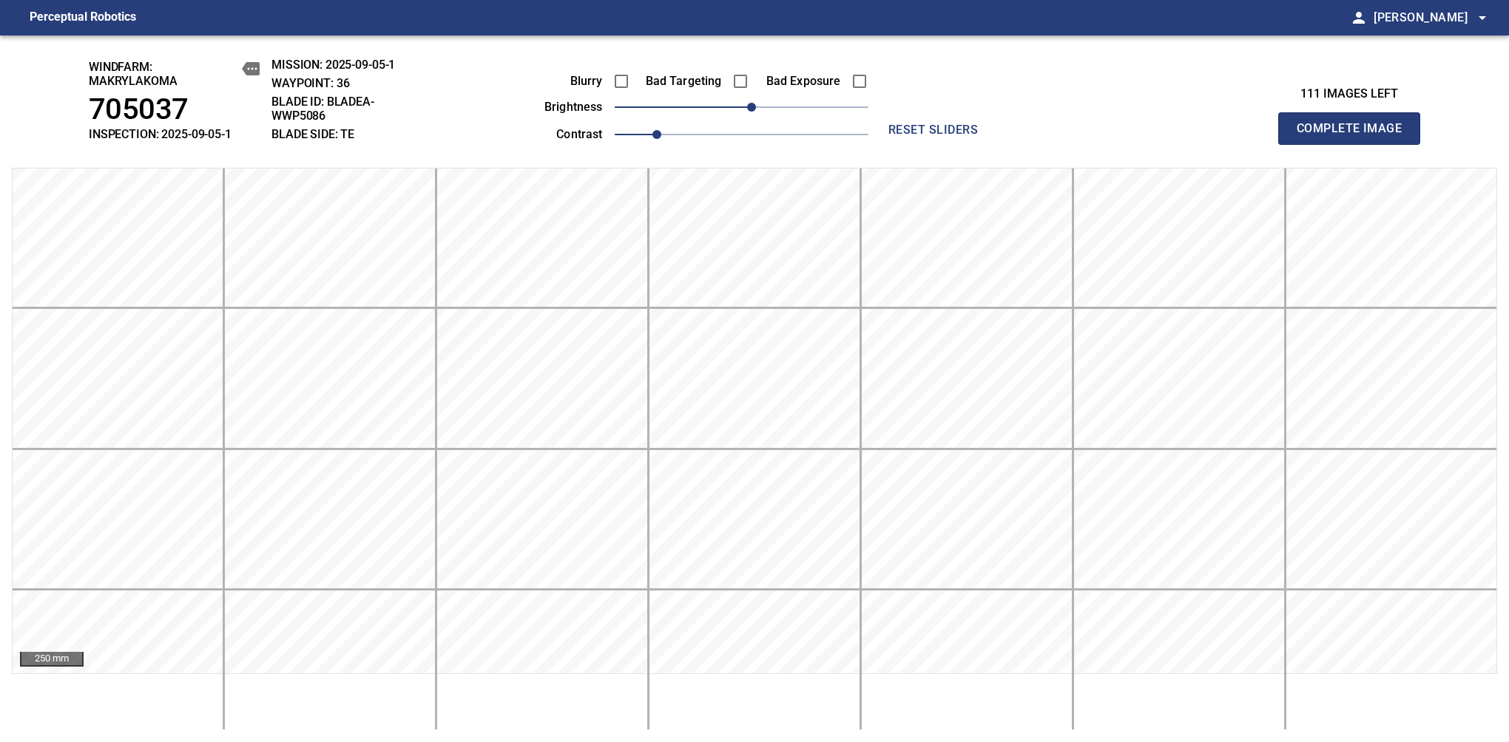
click at [1355, 136] on span "Complete Image" at bounding box center [1348, 128] width 109 height 21
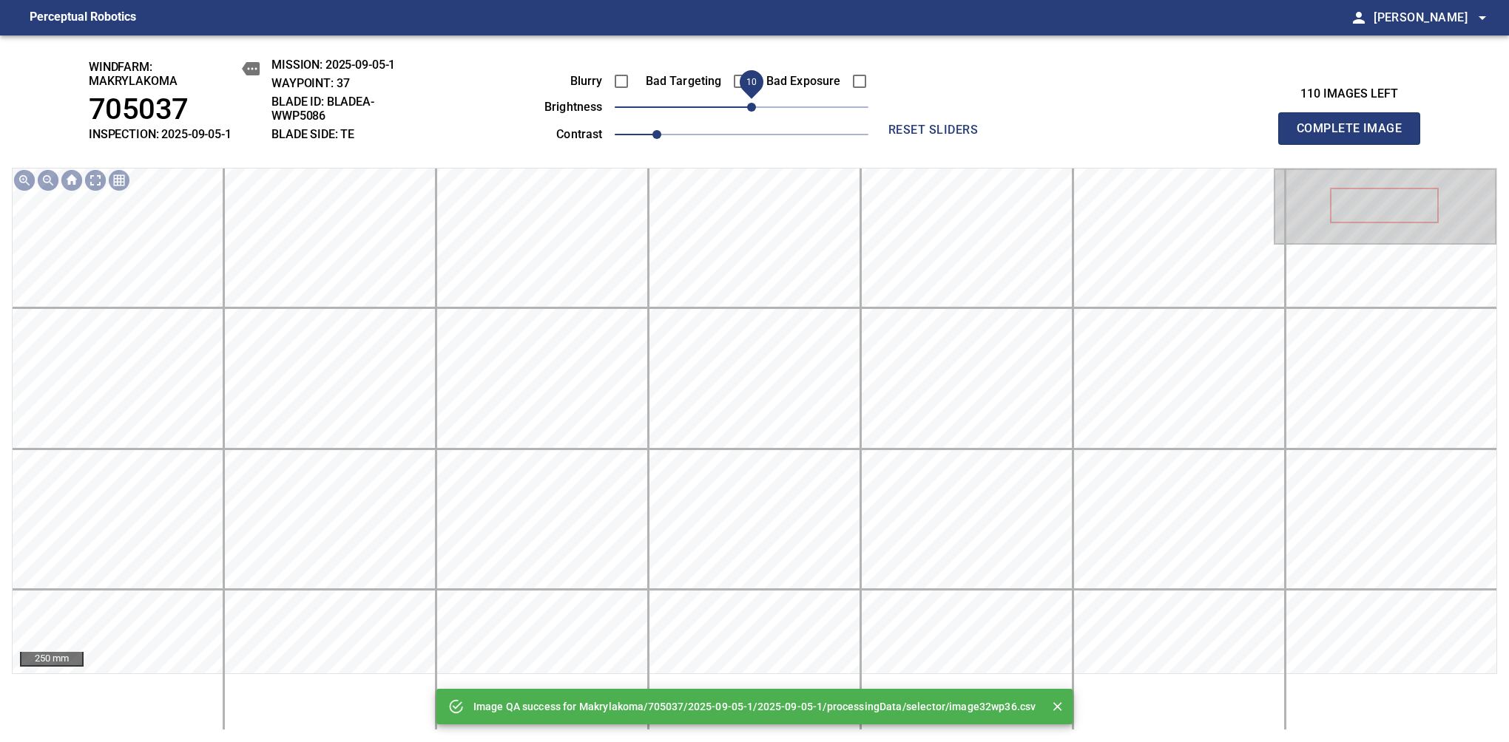
click at [747, 112] on span "10" at bounding box center [751, 107] width 9 height 9
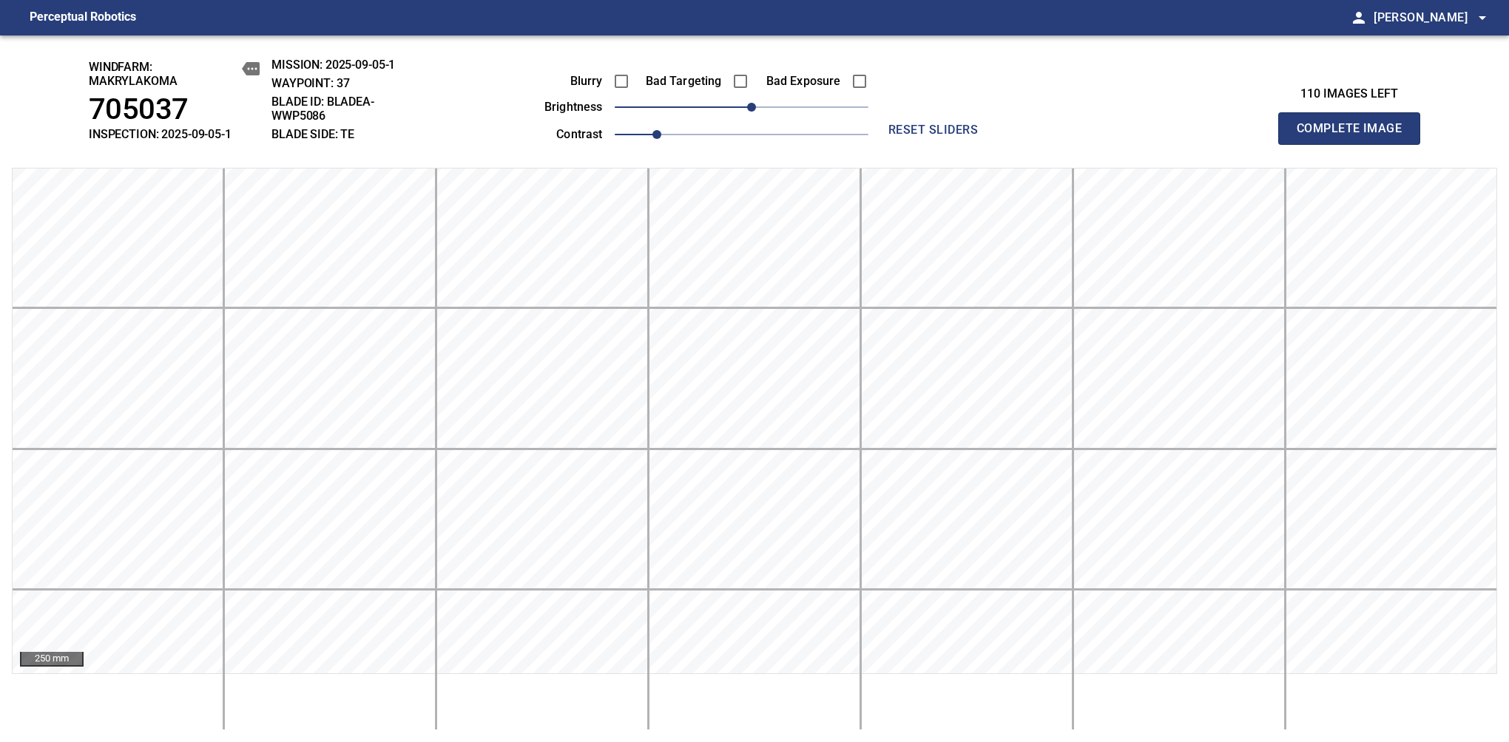
click at [1355, 136] on span "Complete Image" at bounding box center [1348, 128] width 109 height 21
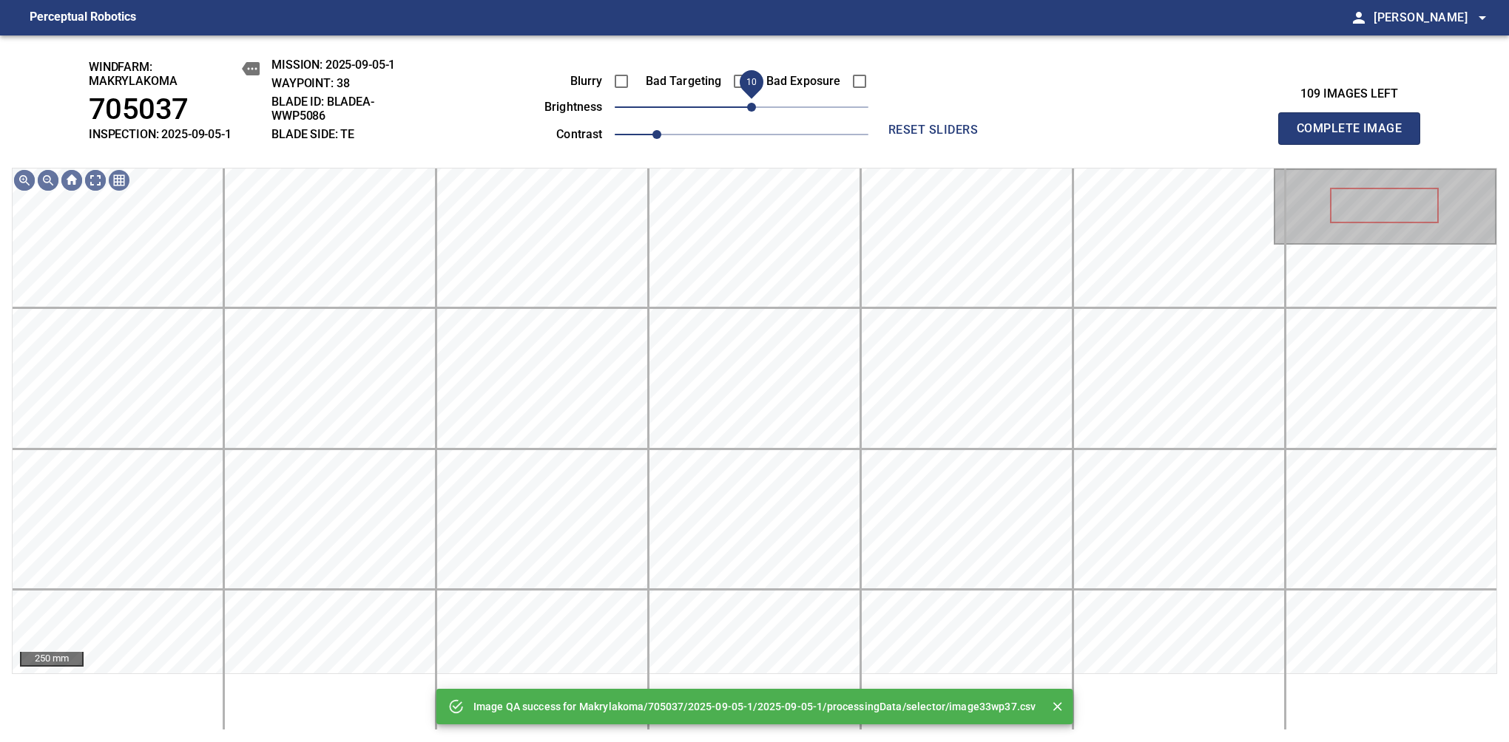
click at [747, 108] on span "10" at bounding box center [751, 107] width 9 height 9
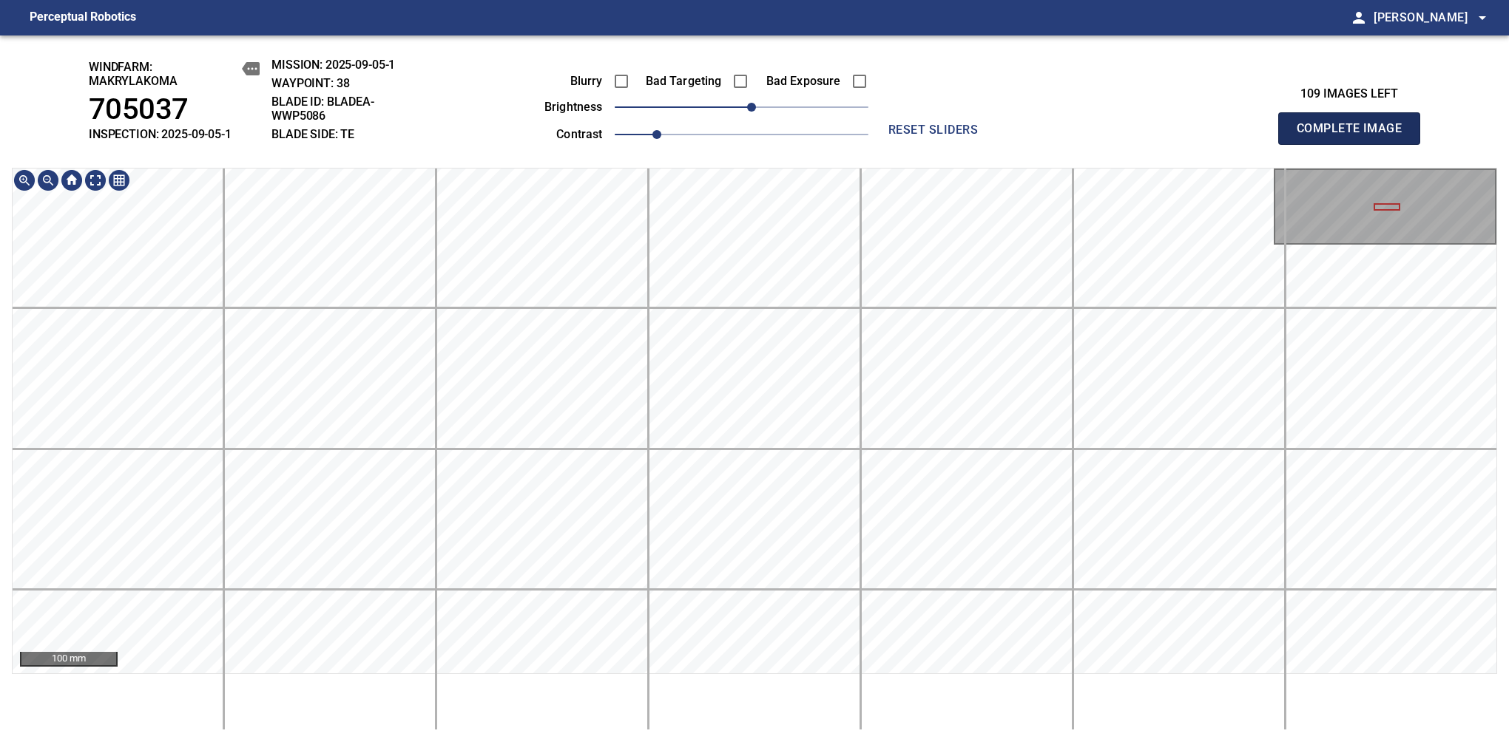
click at [1355, 136] on span "Complete Image" at bounding box center [1348, 128] width 109 height 21
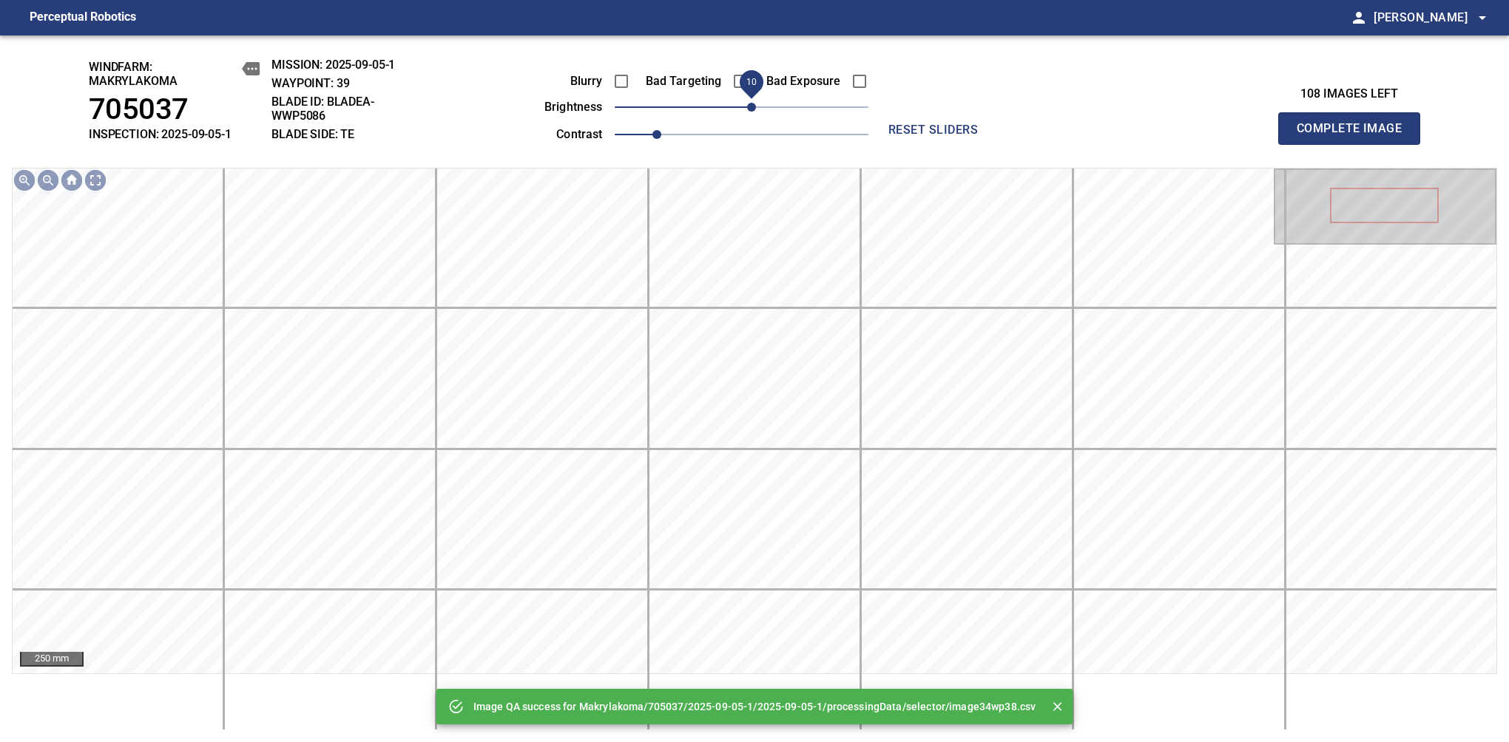
click at [747, 108] on span "10" at bounding box center [751, 107] width 9 height 9
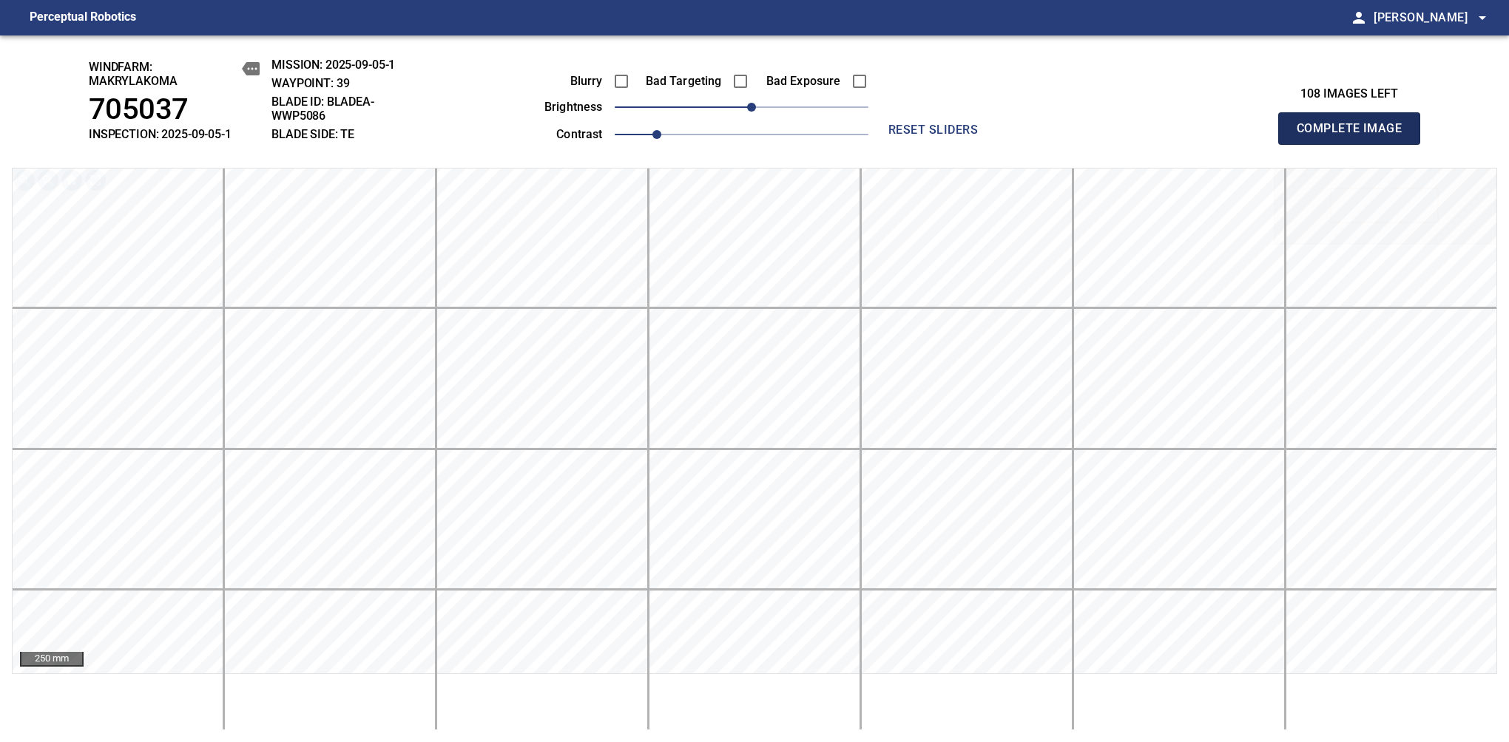
click at [1355, 136] on span "Complete Image" at bounding box center [1348, 128] width 109 height 21
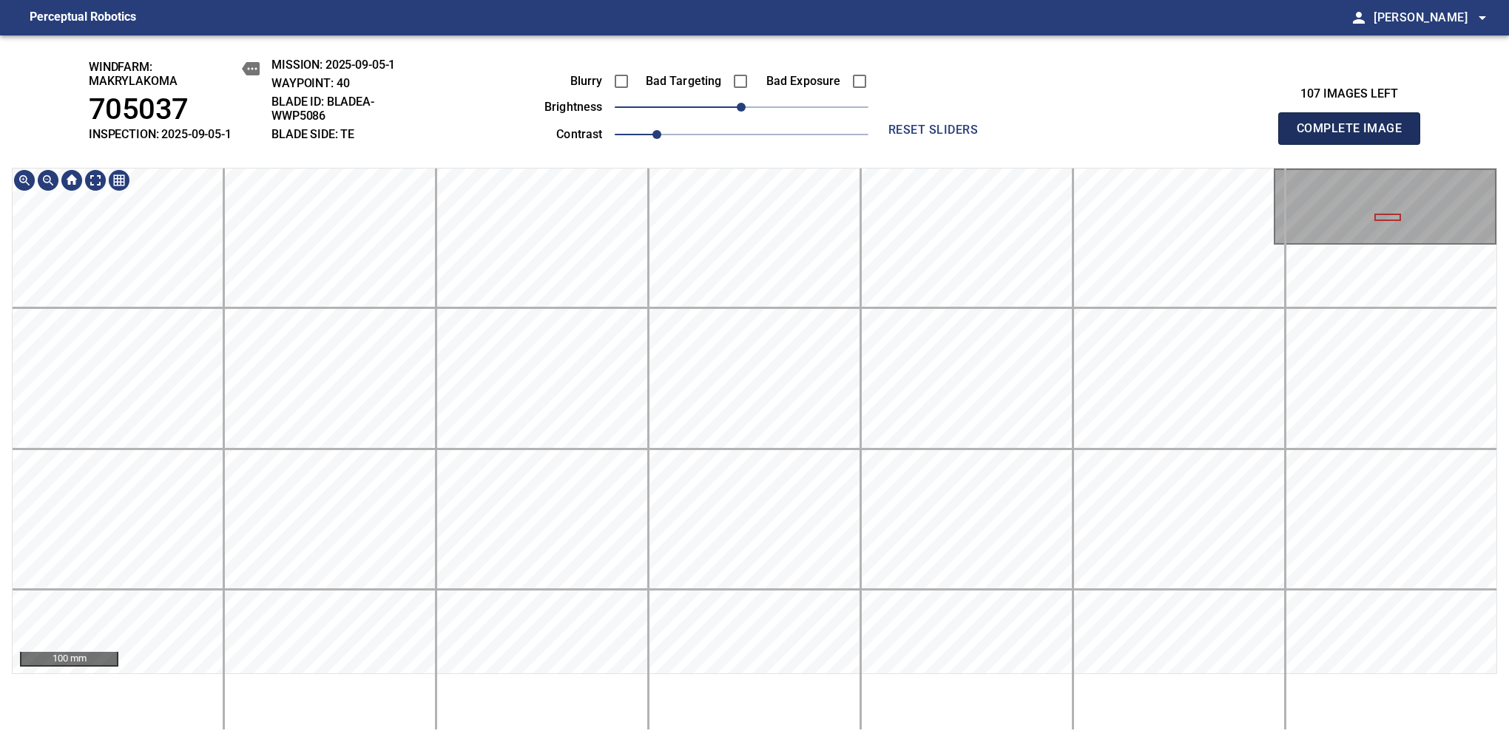
click at [1355, 136] on span "Complete Image" at bounding box center [1348, 128] width 109 height 21
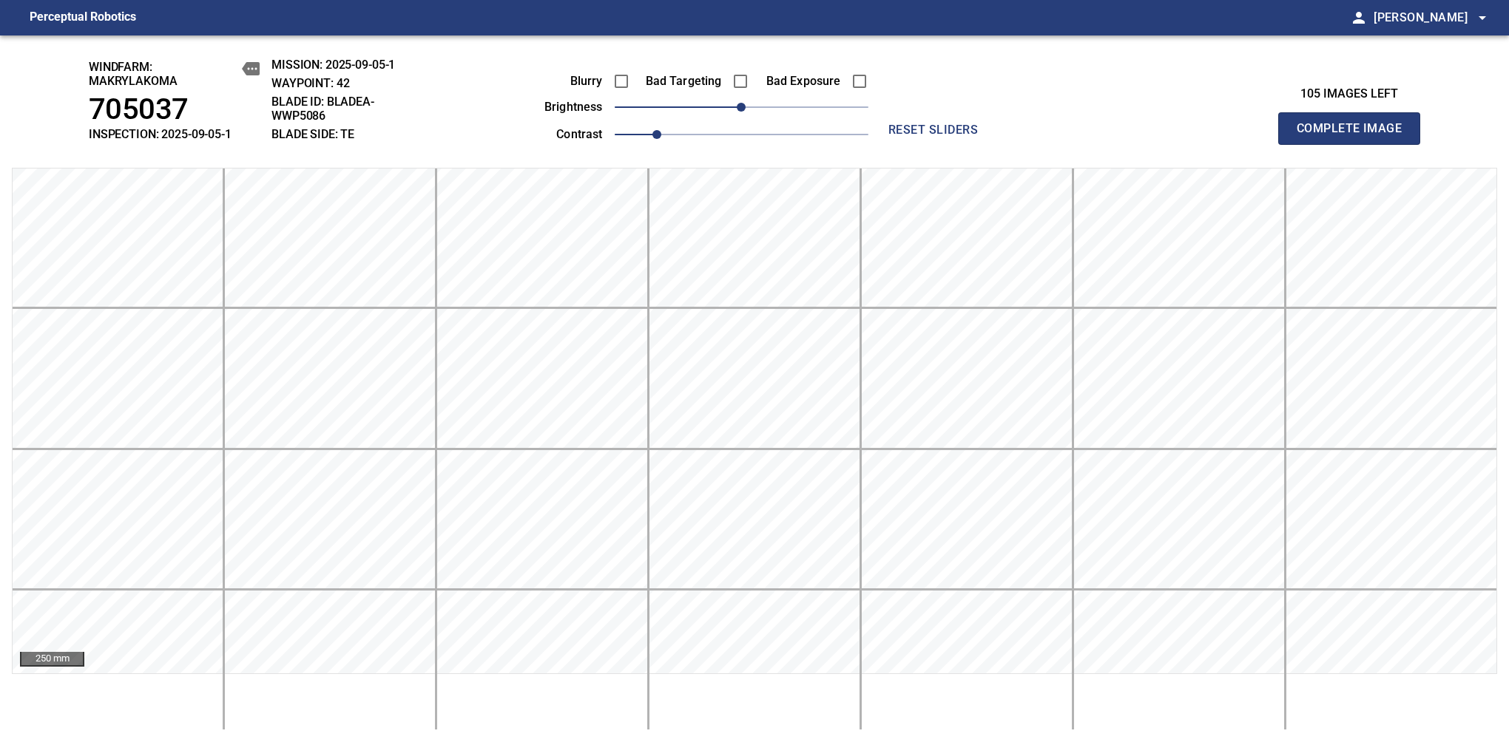
click at [1355, 136] on span "Complete Image" at bounding box center [1348, 128] width 109 height 21
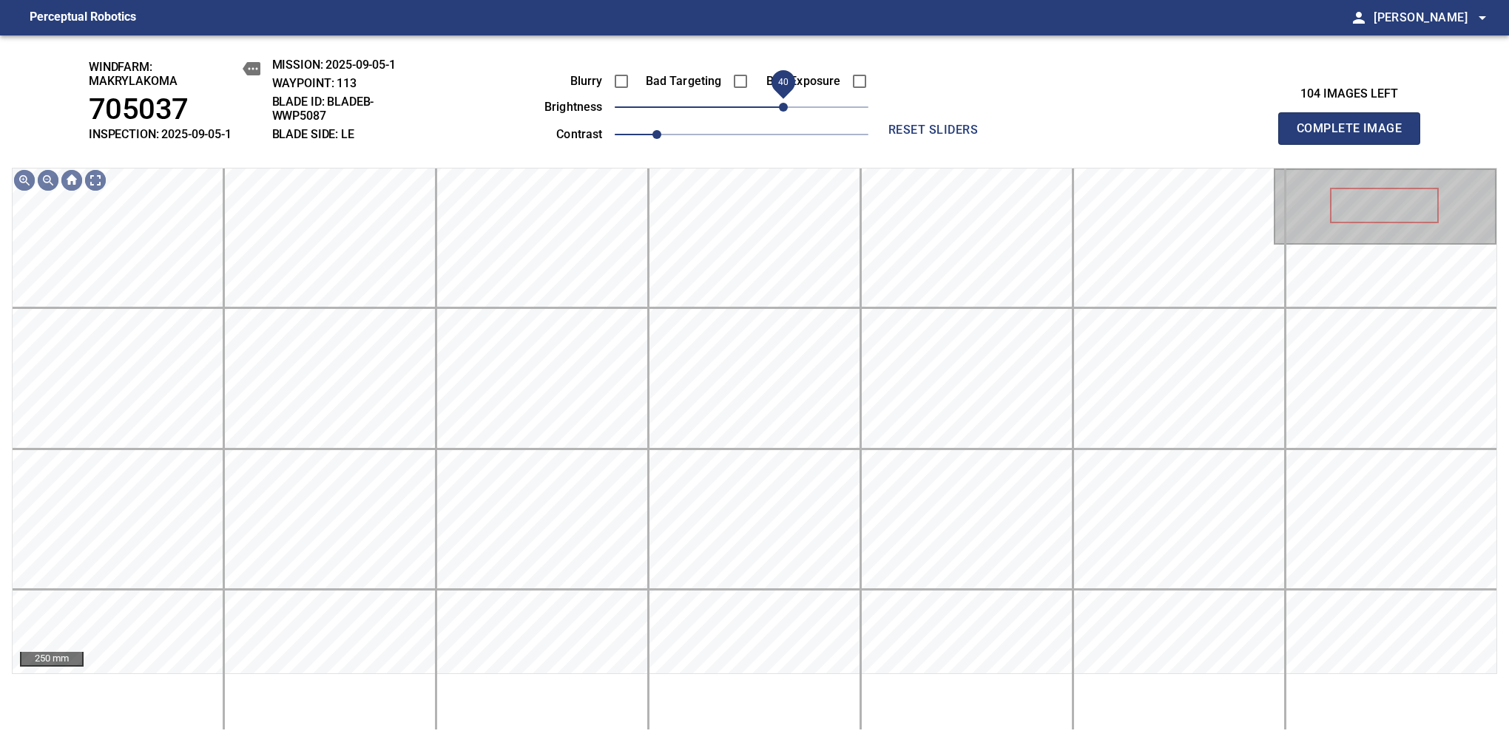
drag, startPoint x: 773, startPoint y: 107, endPoint x: 784, endPoint y: 112, distance: 12.2
click at [784, 112] on span "40" at bounding box center [783, 107] width 9 height 9
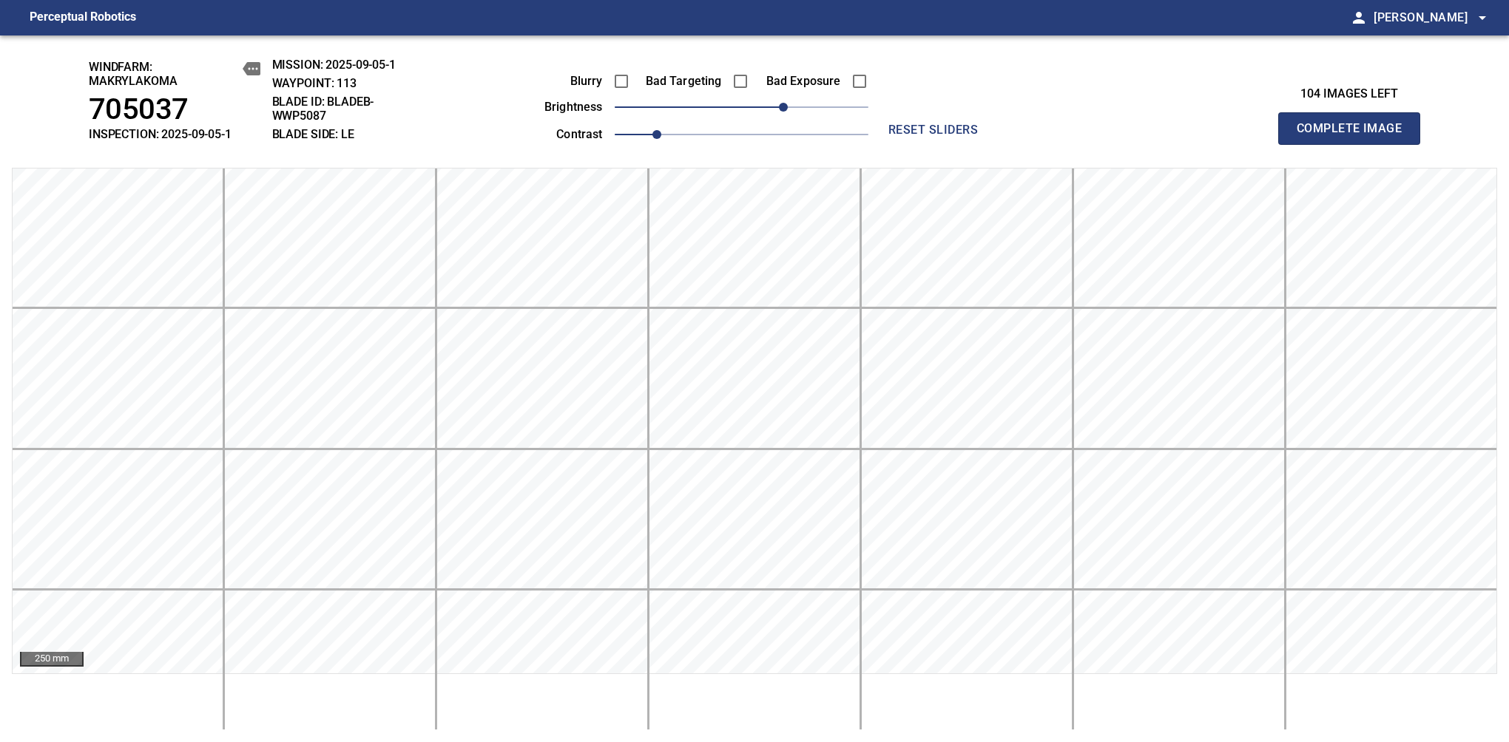
click at [1355, 136] on span "Complete Image" at bounding box center [1348, 128] width 109 height 21
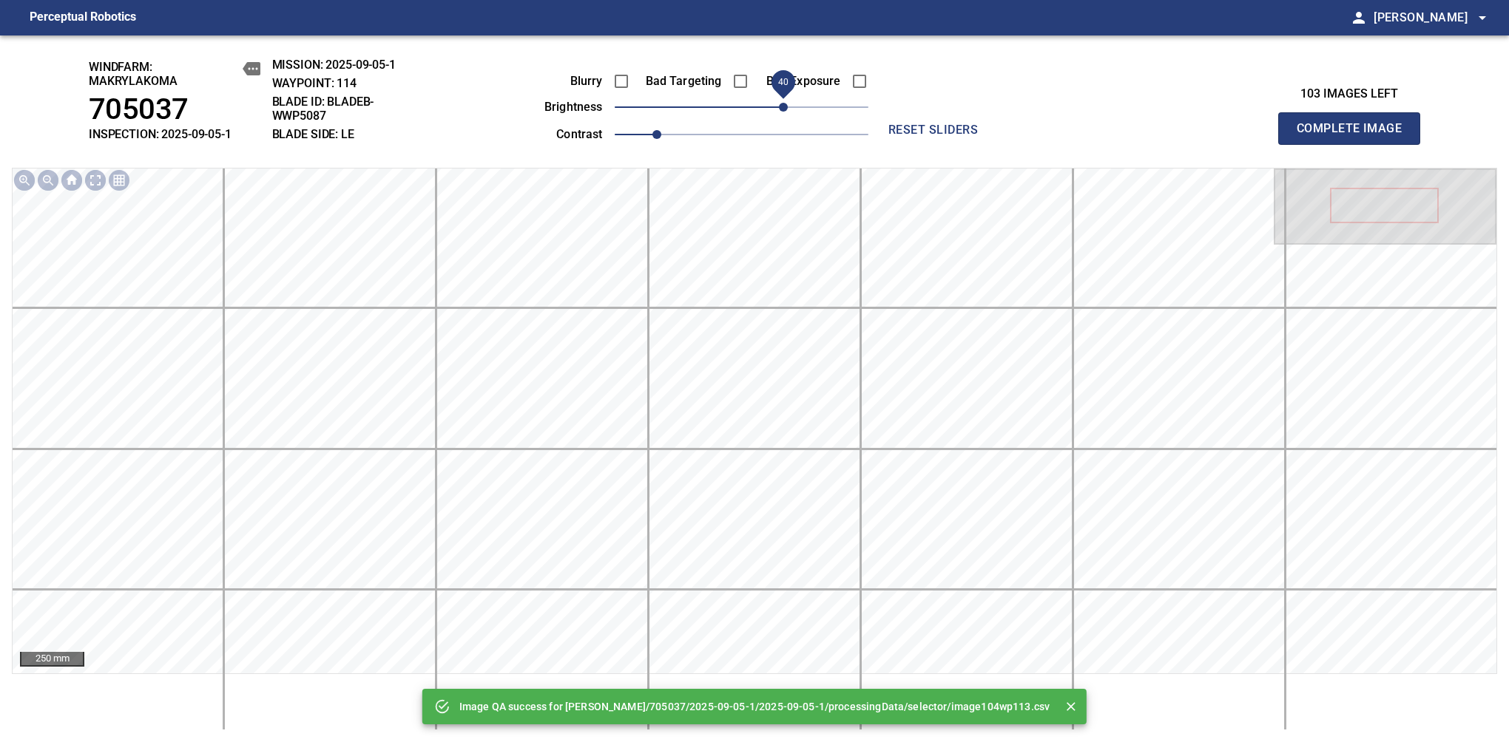
drag, startPoint x: 753, startPoint y: 104, endPoint x: 787, endPoint y: 109, distance: 34.4
click at [787, 109] on span "40" at bounding box center [783, 107] width 9 height 9
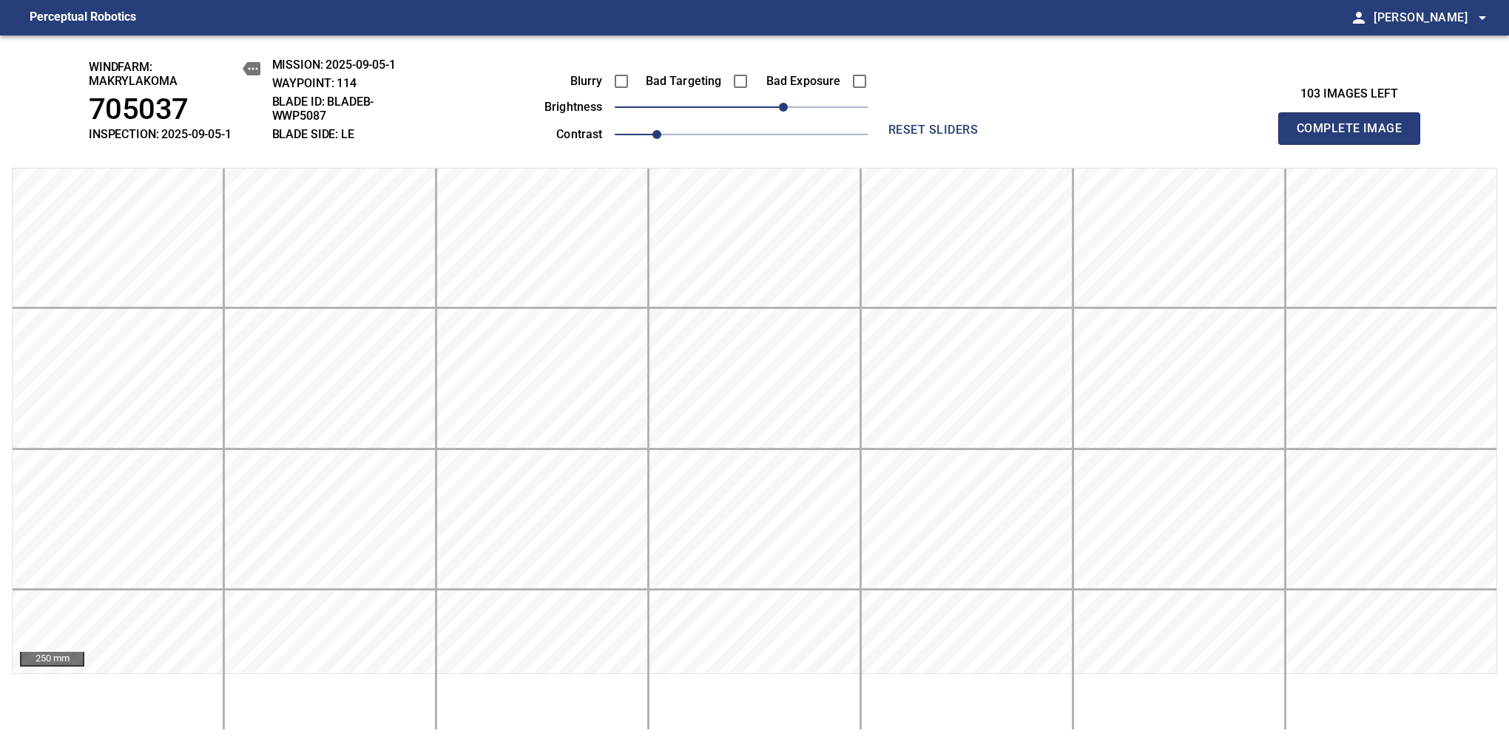
click at [1355, 136] on span "Complete Image" at bounding box center [1348, 128] width 109 height 21
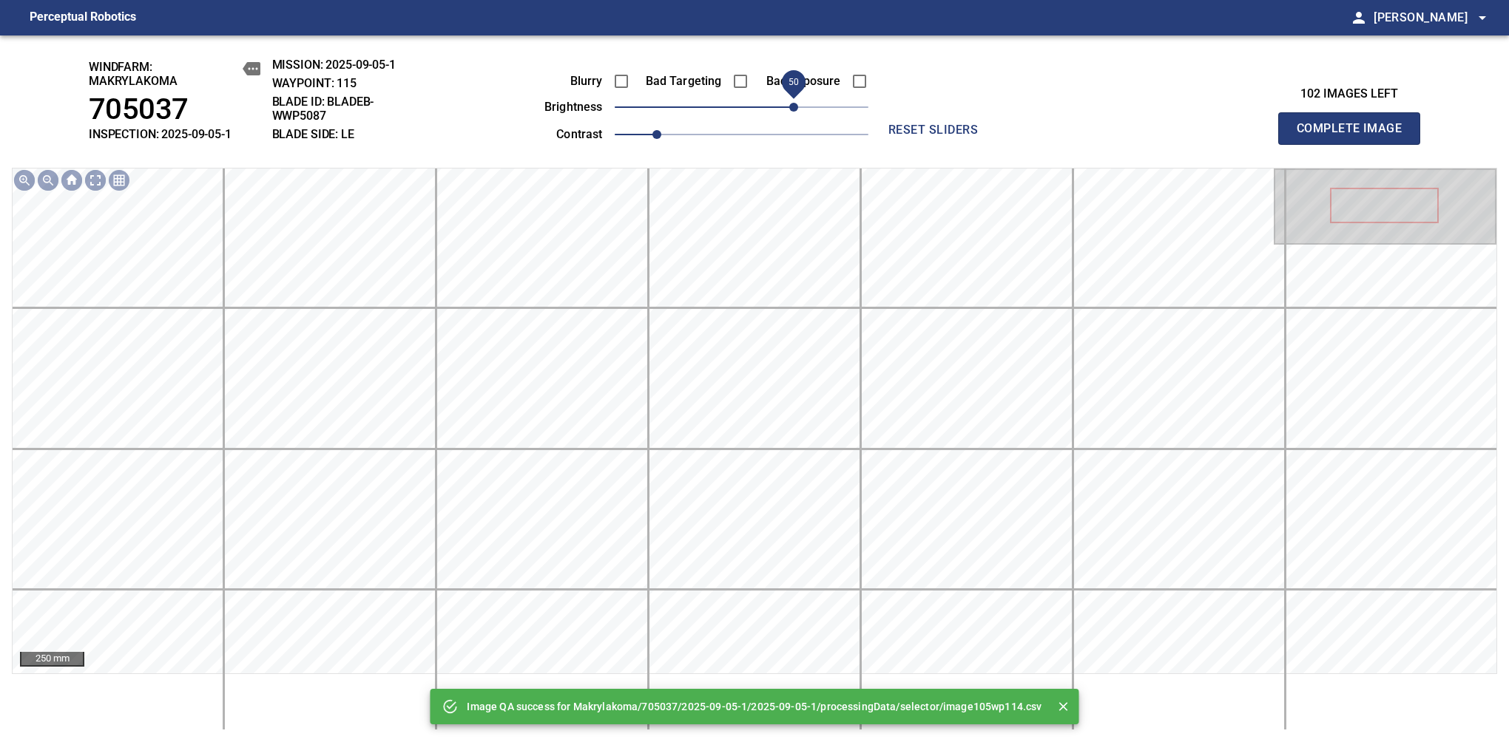
click at [798, 112] on span "50" at bounding box center [742, 107] width 254 height 21
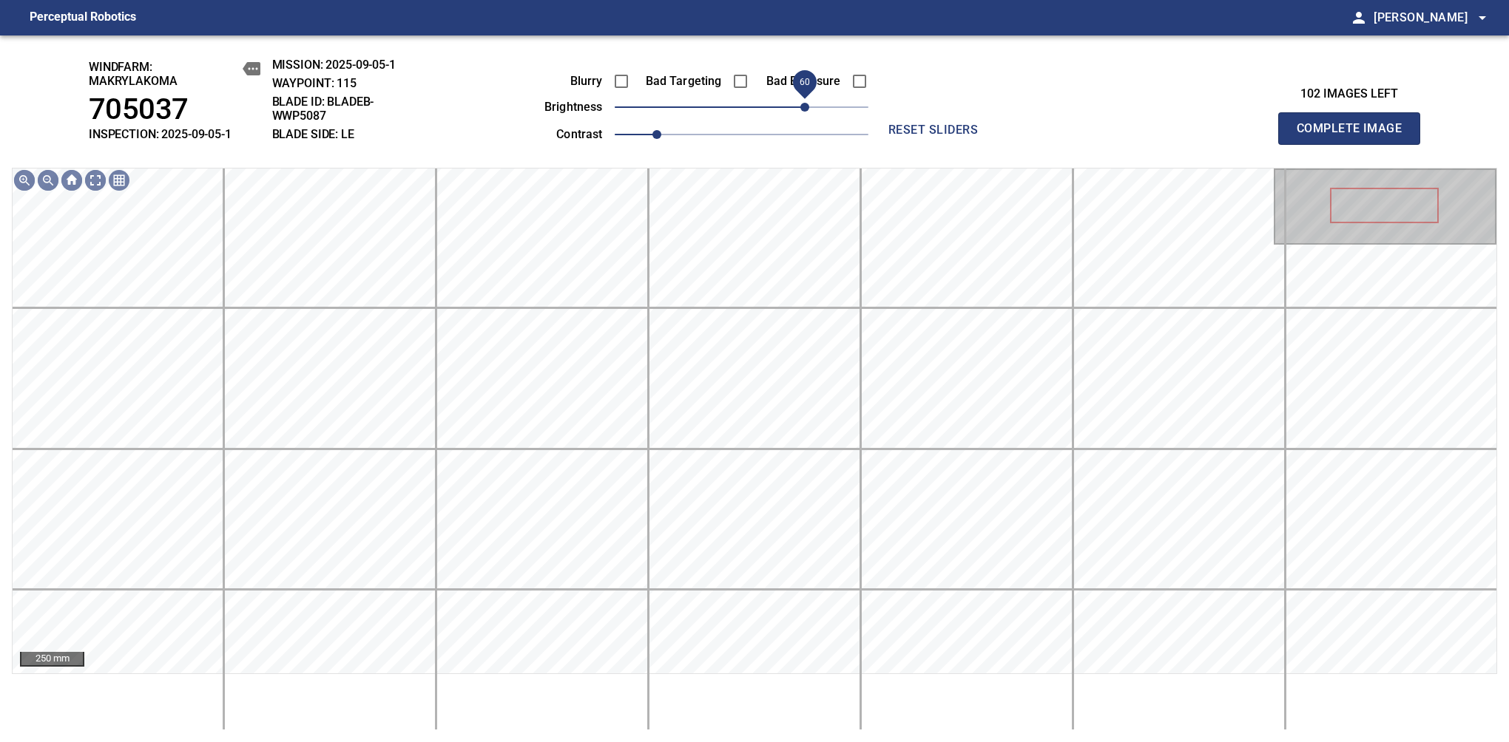
click at [800, 109] on span "60" at bounding box center [804, 107] width 9 height 9
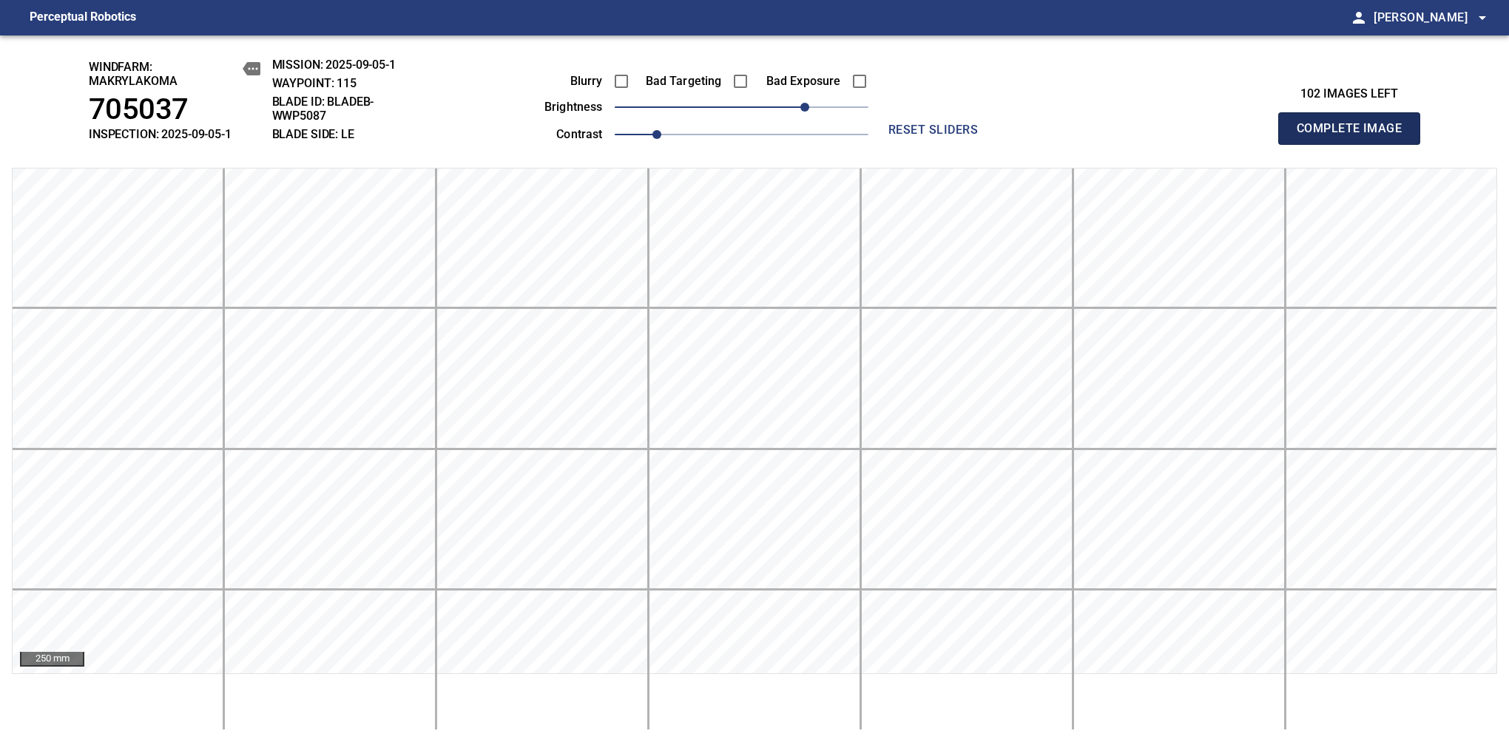
click at [1355, 136] on span "Complete Image" at bounding box center [1348, 128] width 109 height 21
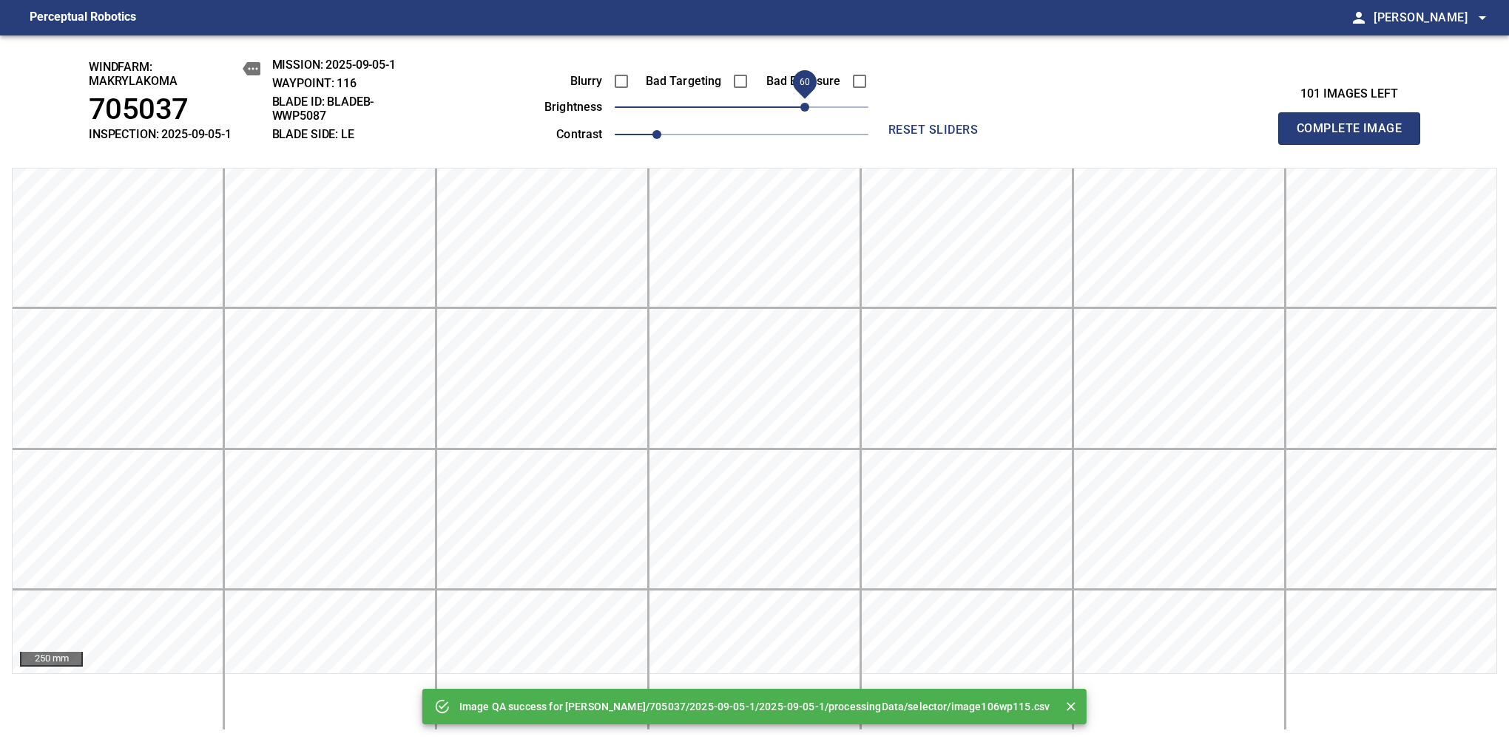
click at [803, 105] on span "60" at bounding box center [742, 107] width 254 height 21
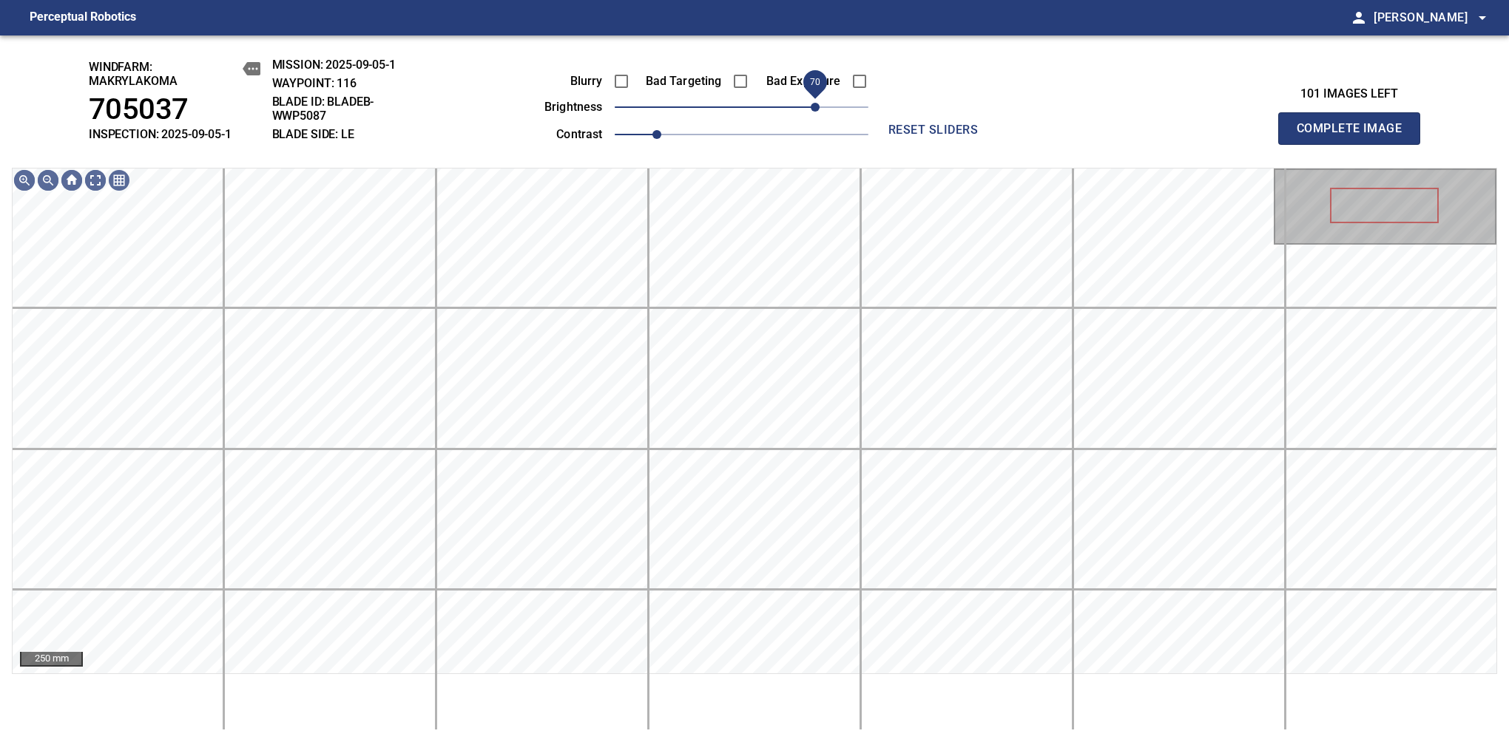
drag, startPoint x: 803, startPoint y: 105, endPoint x: 813, endPoint y: 105, distance: 9.6
click at [813, 105] on span "70" at bounding box center [814, 107] width 9 height 9
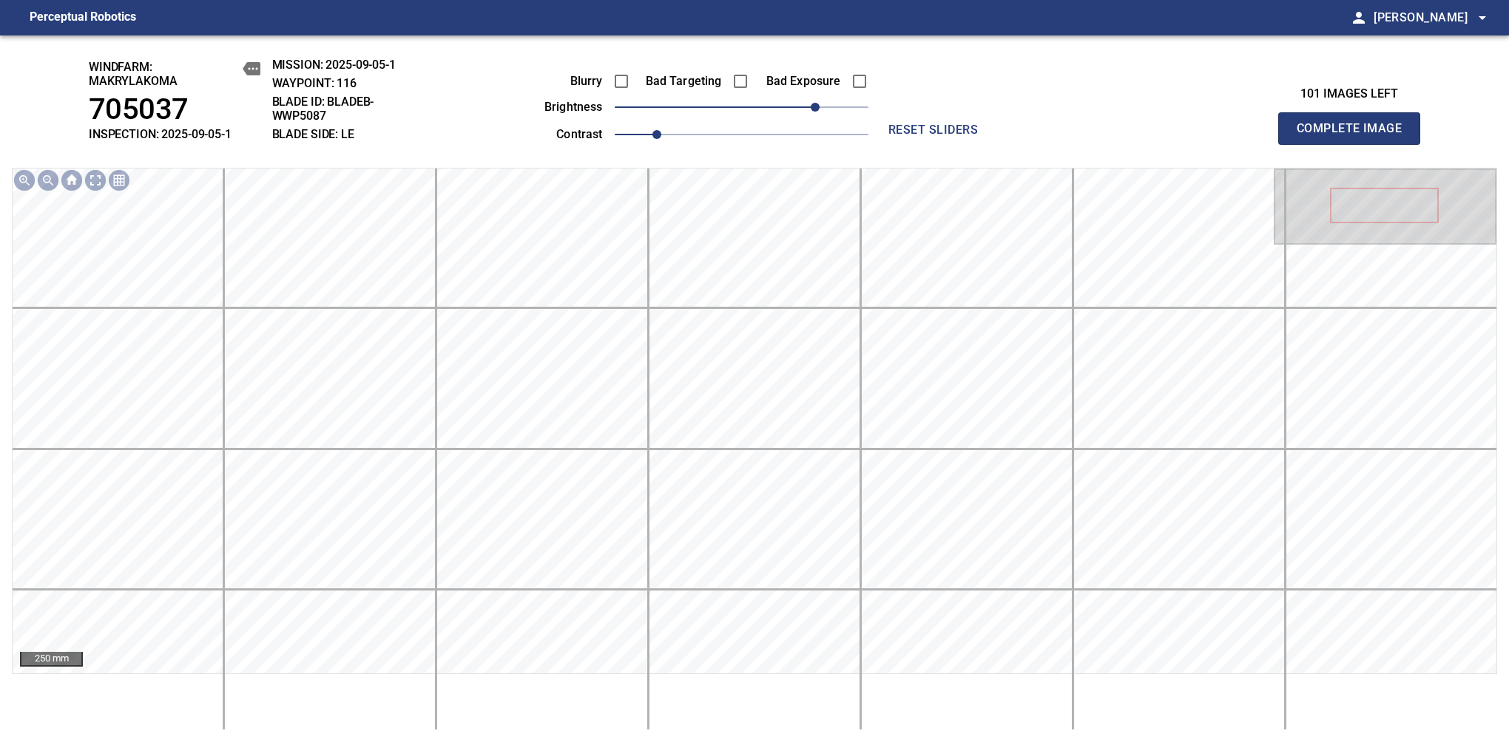
click at [1355, 136] on span "Complete Image" at bounding box center [1348, 128] width 109 height 21
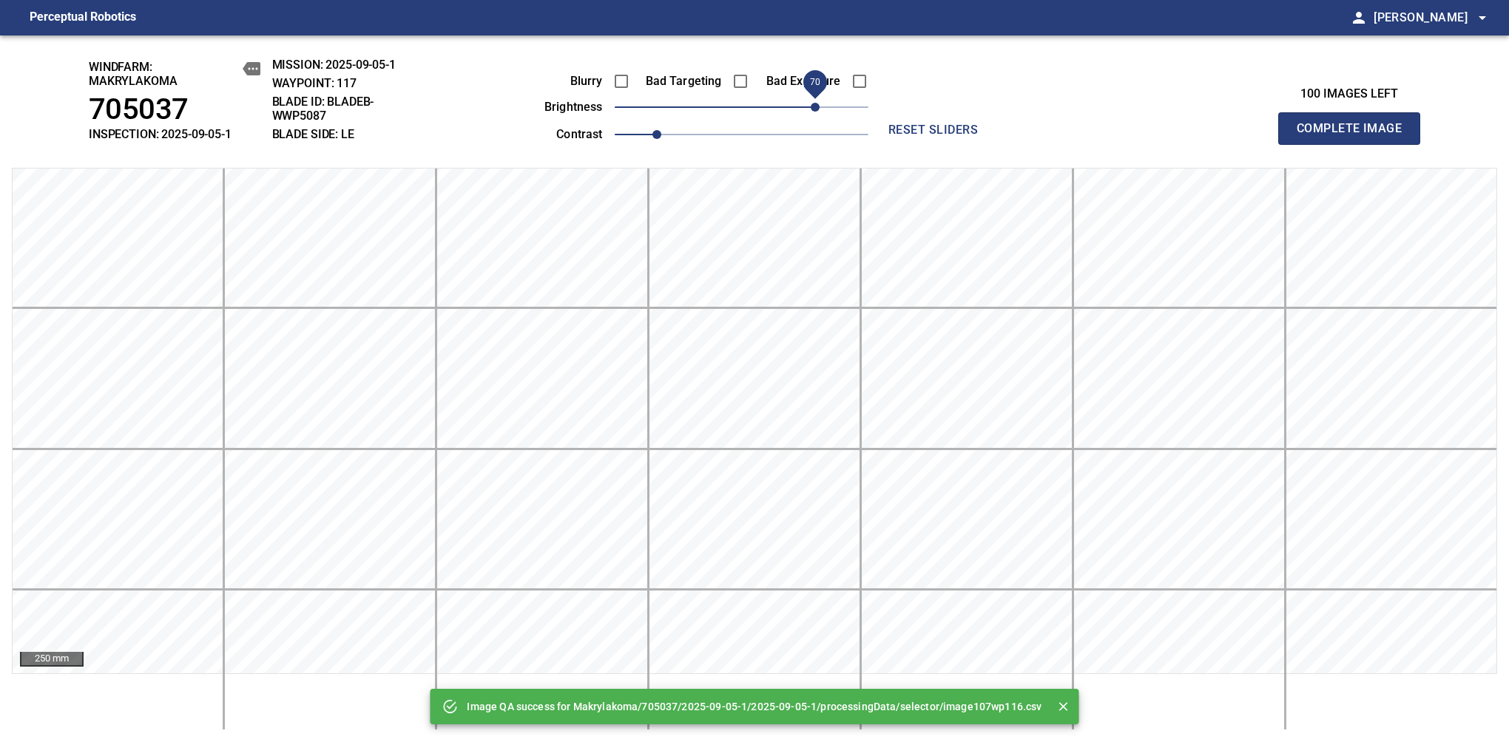
click at [810, 107] on span "70" at bounding box center [742, 107] width 254 height 21
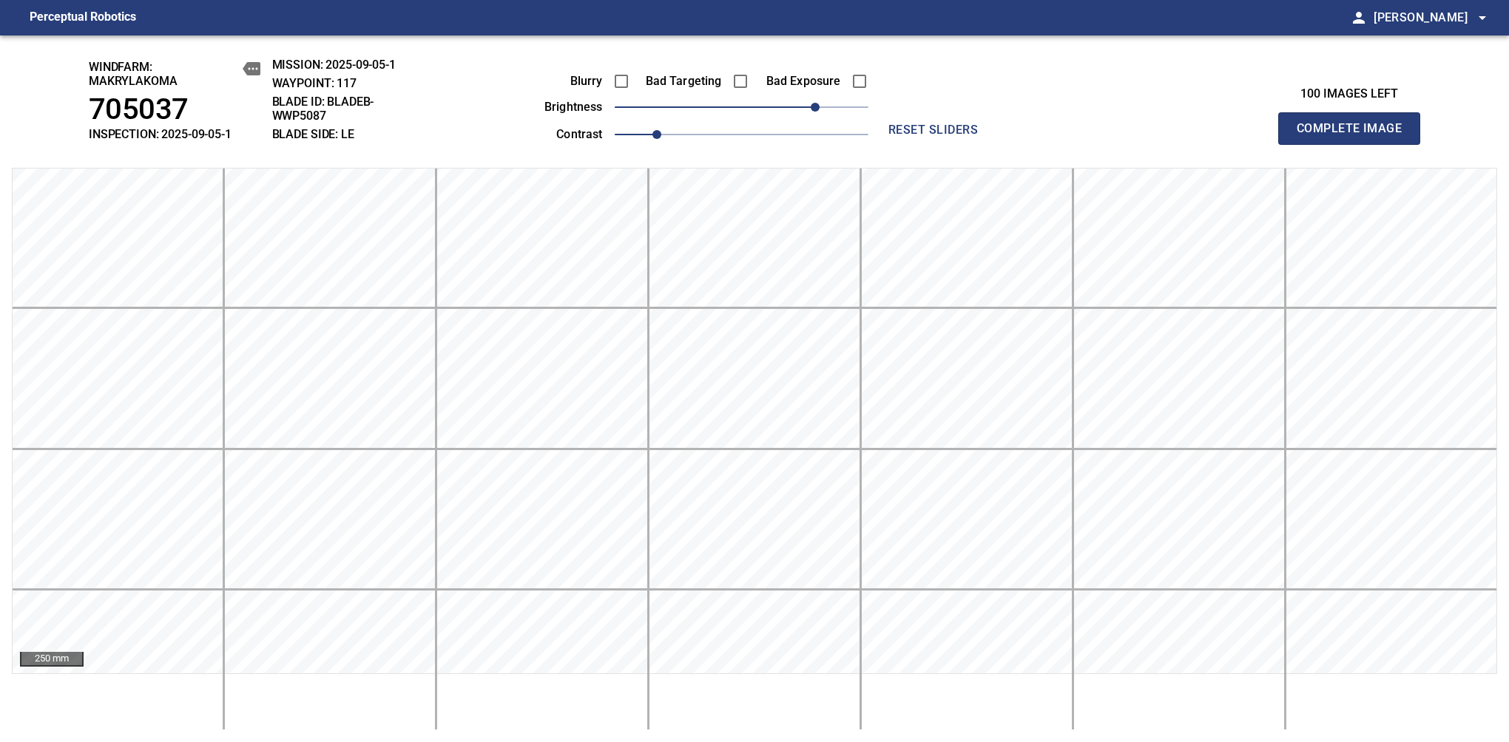
click at [1355, 136] on span "Complete Image" at bounding box center [1348, 128] width 109 height 21
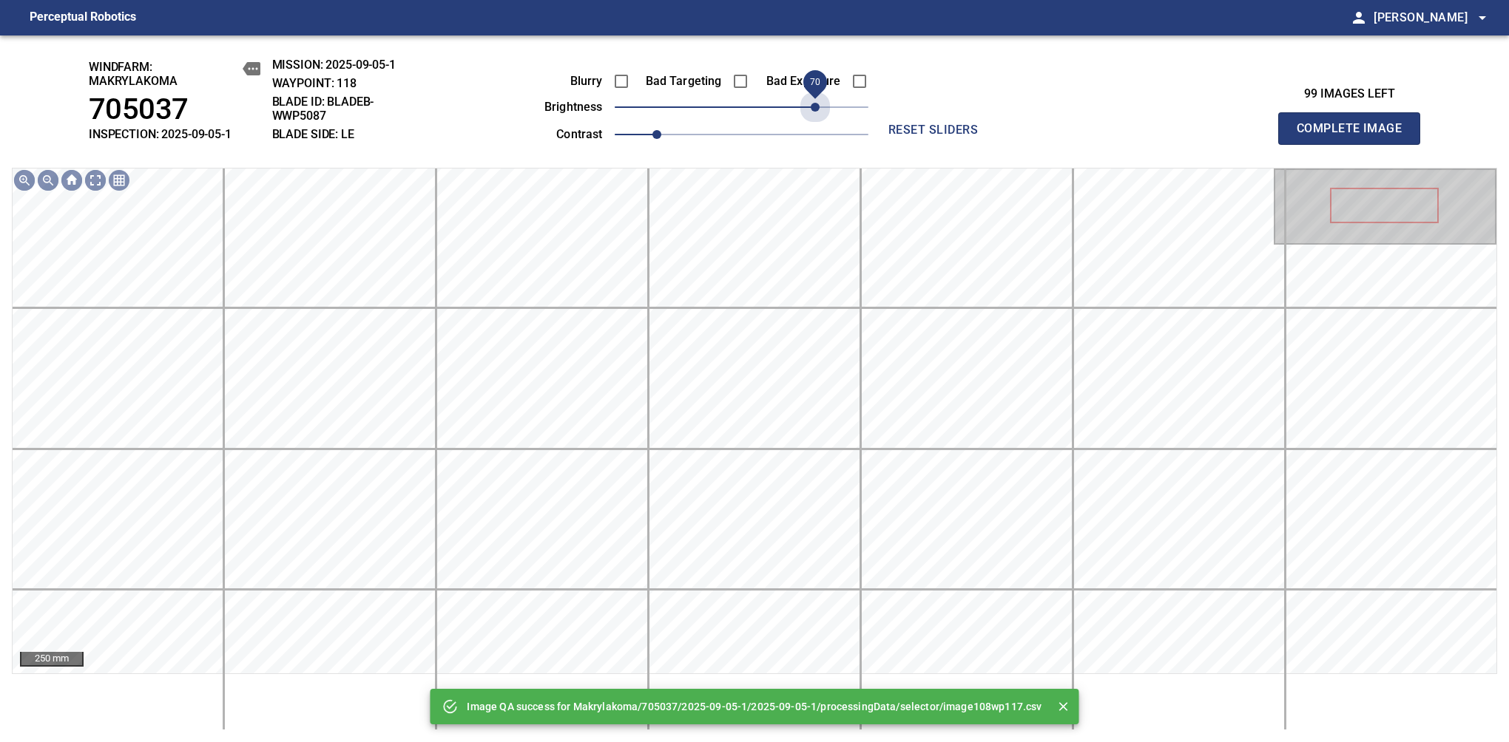
click at [810, 107] on span "70" at bounding box center [742, 107] width 254 height 21
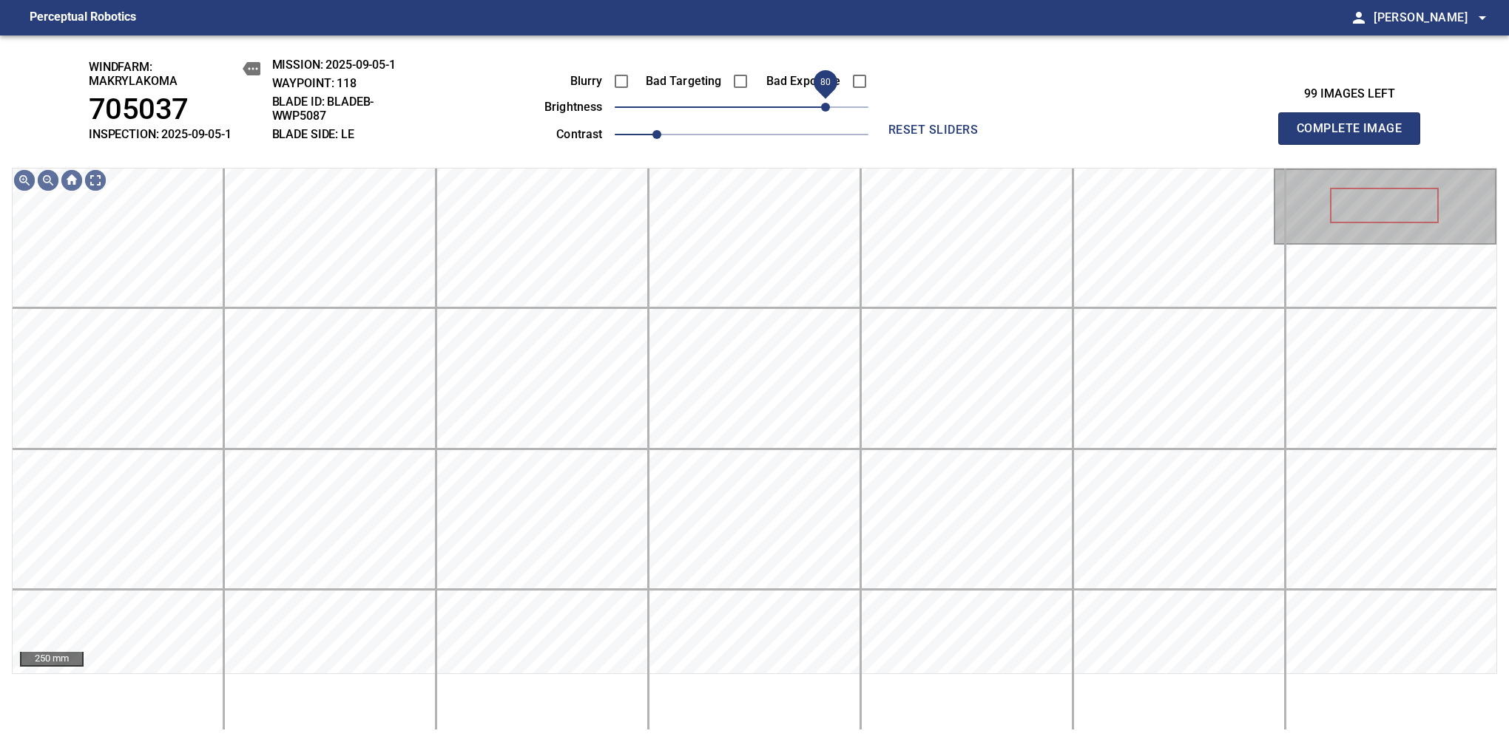
drag, startPoint x: 819, startPoint y: 109, endPoint x: 825, endPoint y: 104, distance: 7.9
click at [825, 104] on span "80" at bounding box center [825, 107] width 9 height 9
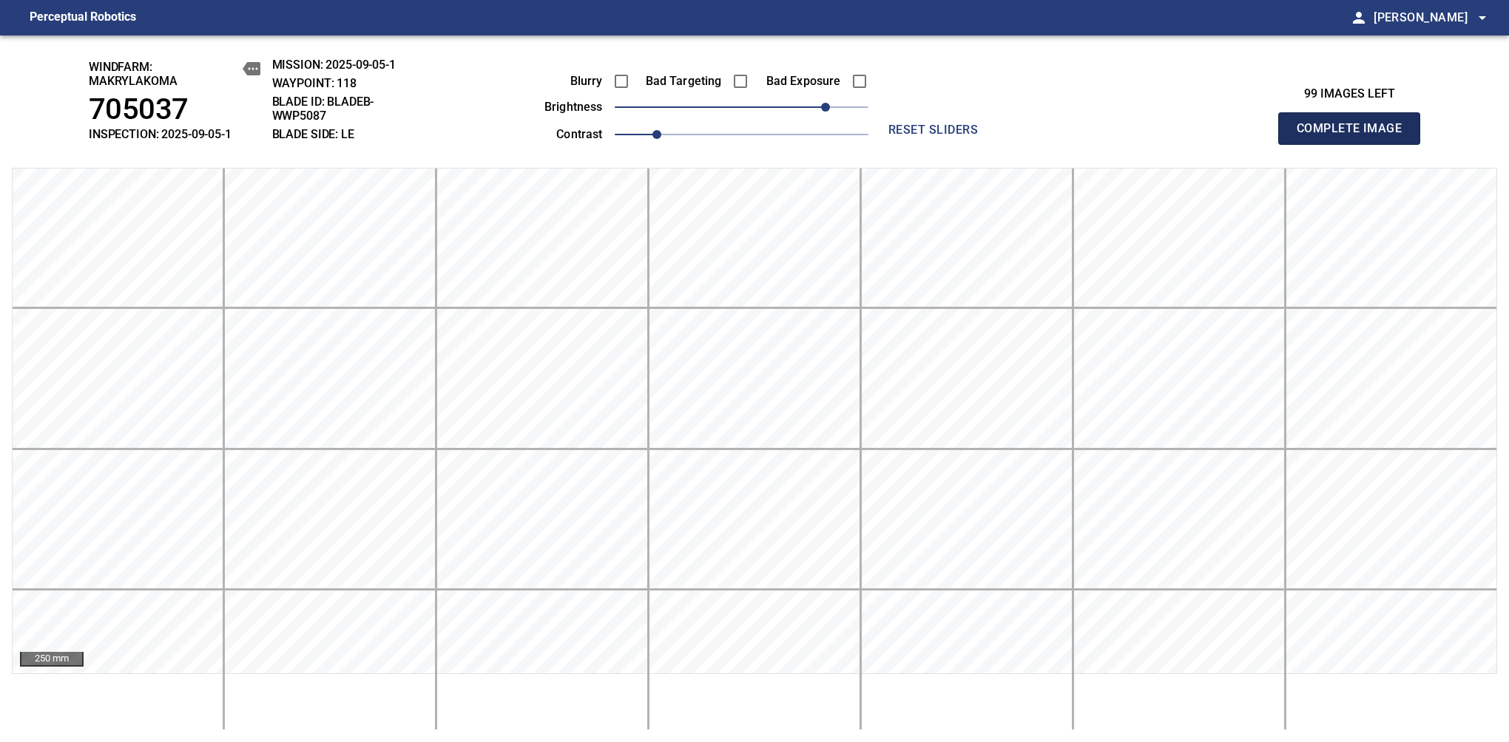
click at [1355, 136] on span "Complete Image" at bounding box center [1348, 128] width 109 height 21
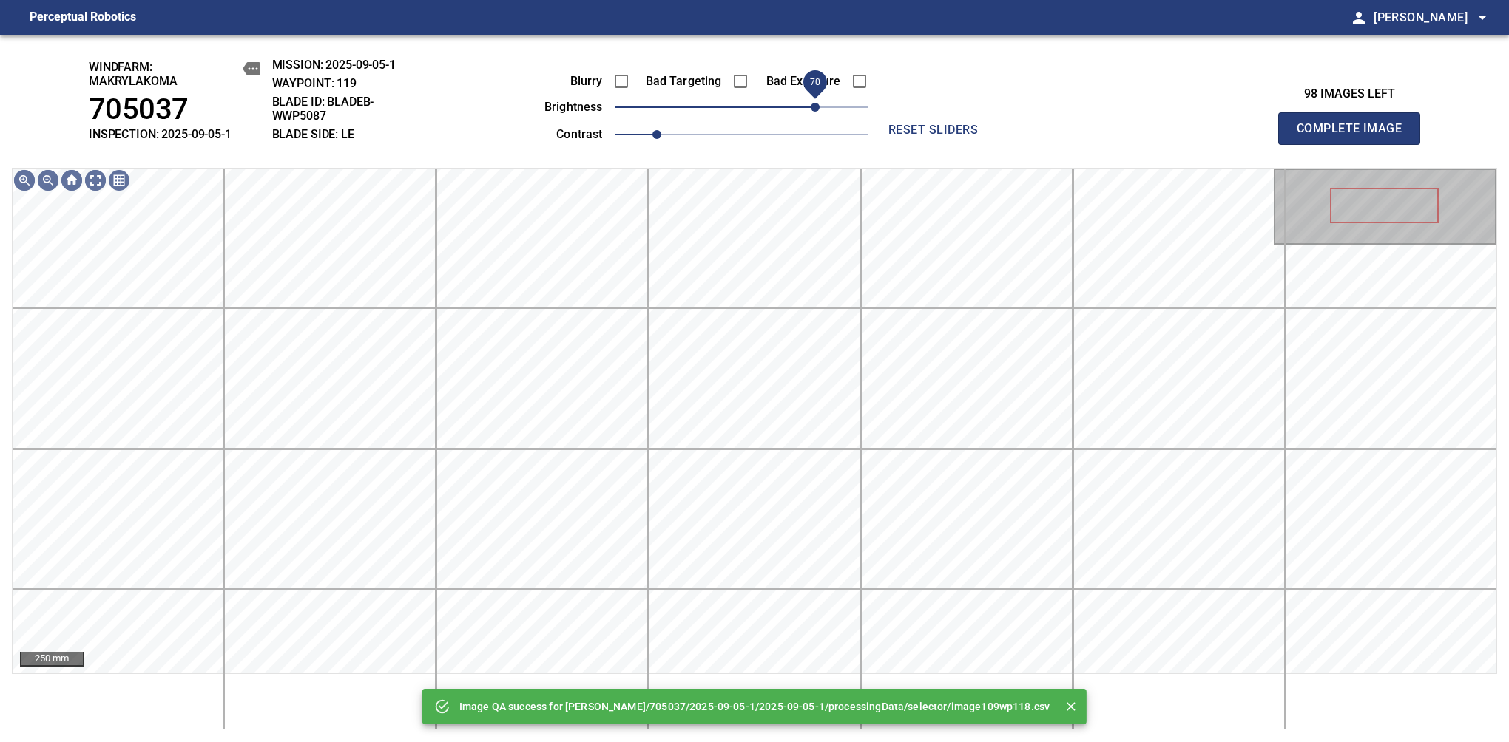
drag, startPoint x: 806, startPoint y: 112, endPoint x: 816, endPoint y: 106, distance: 11.6
click at [816, 106] on span "70" at bounding box center [742, 107] width 254 height 21
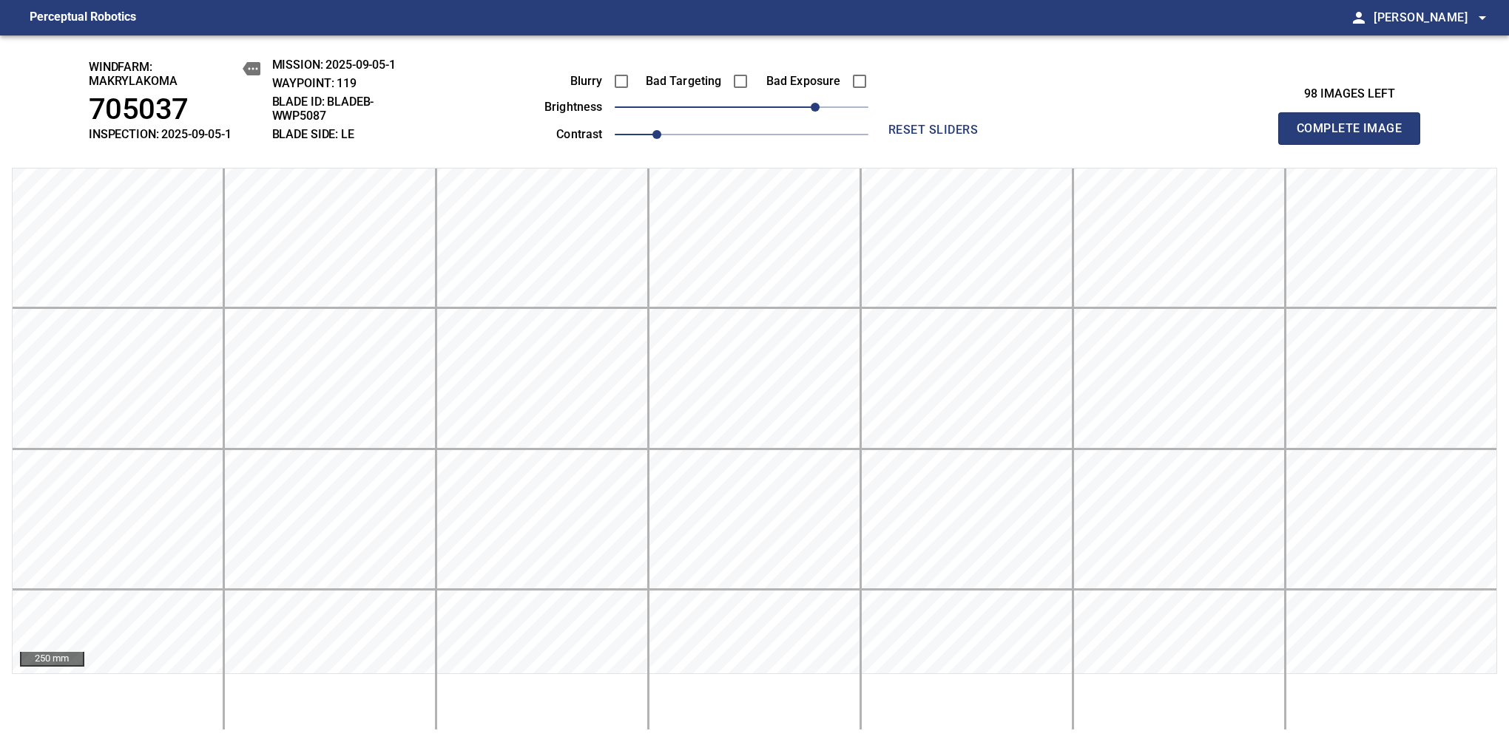
click at [1355, 136] on span "Complete Image" at bounding box center [1348, 128] width 109 height 21
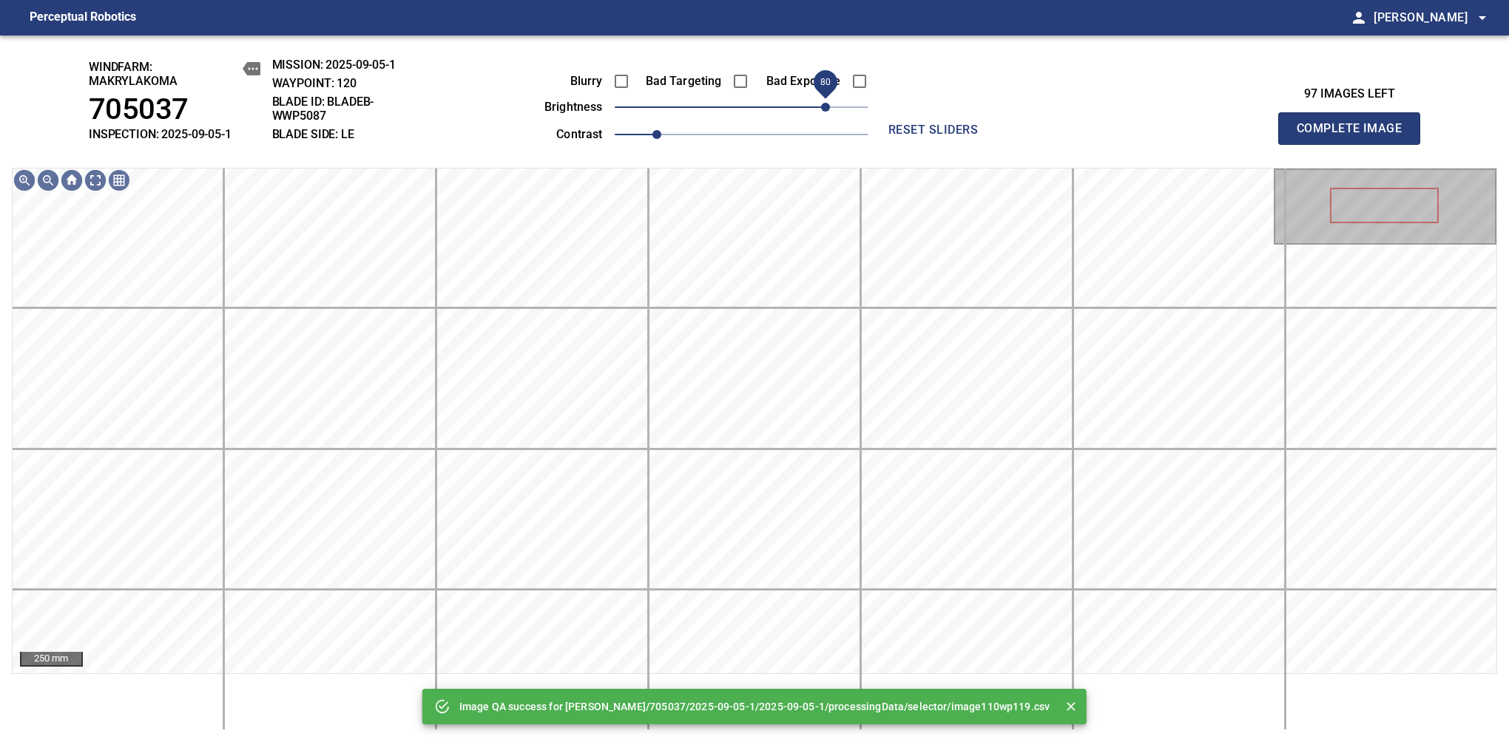
drag, startPoint x: 816, startPoint y: 106, endPoint x: 822, endPoint y: 98, distance: 9.6
click at [822, 98] on span "80" at bounding box center [742, 107] width 254 height 21
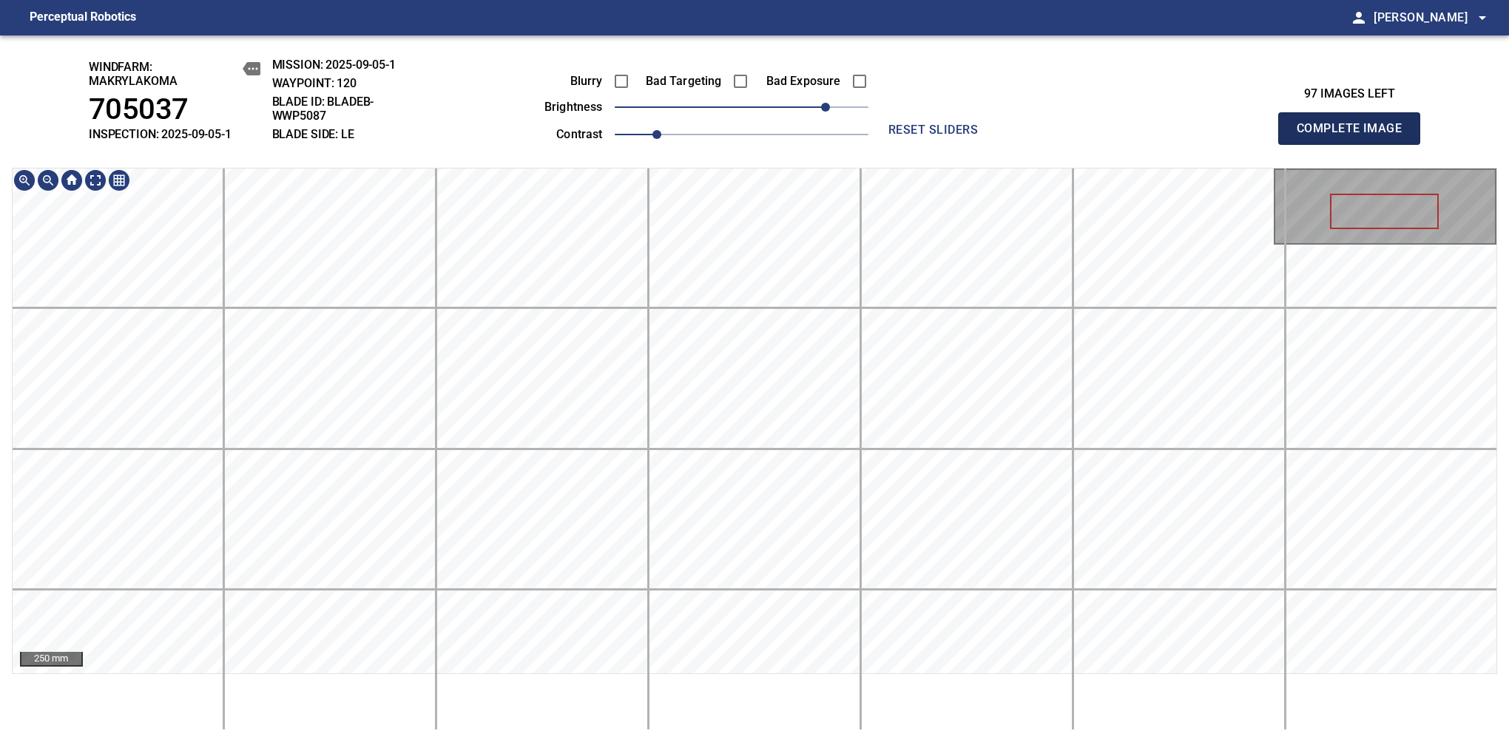
click at [1355, 136] on span "Complete Image" at bounding box center [1348, 128] width 109 height 21
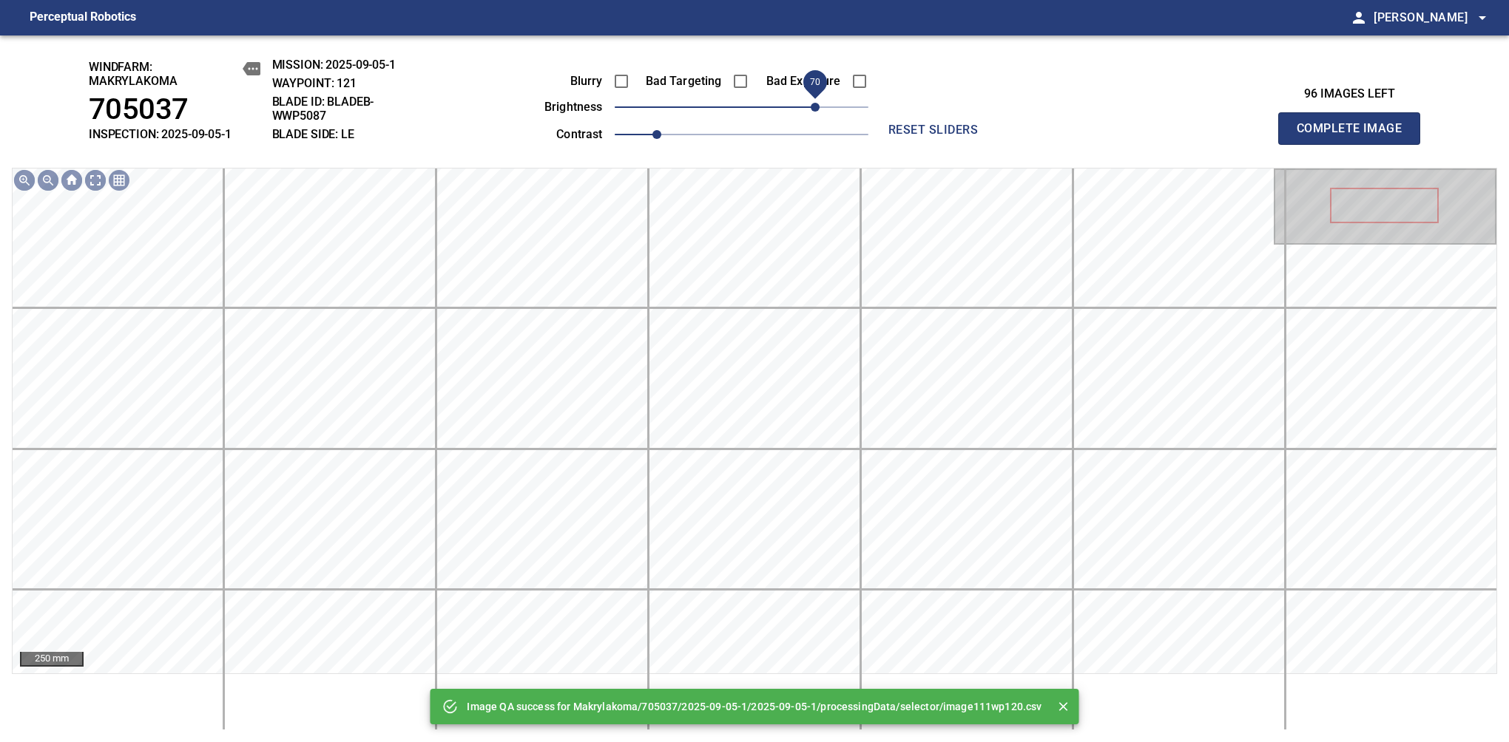
drag, startPoint x: 793, startPoint y: 102, endPoint x: 819, endPoint y: 104, distance: 25.9
click at [819, 104] on span "70" at bounding box center [742, 107] width 254 height 21
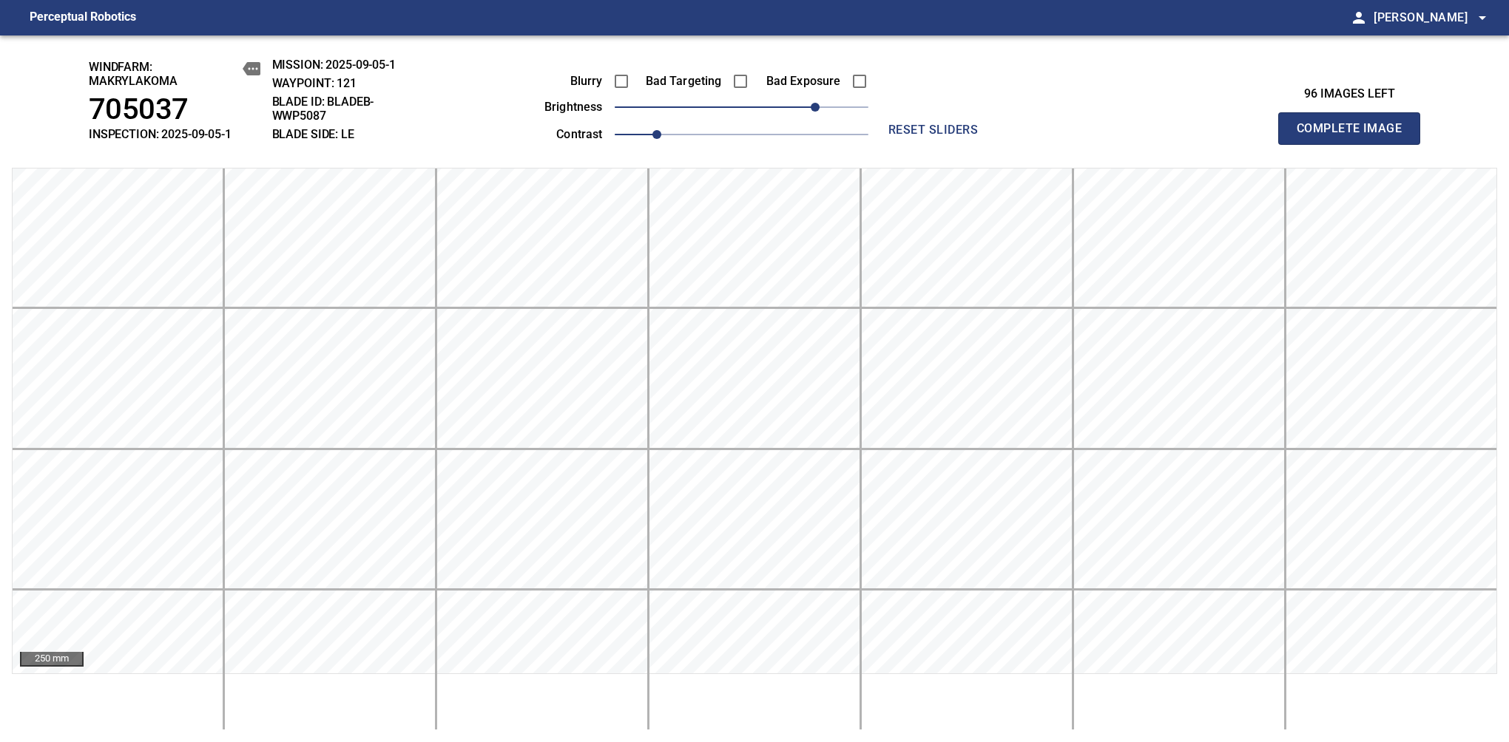
click at [1355, 136] on span "Complete Image" at bounding box center [1348, 128] width 109 height 21
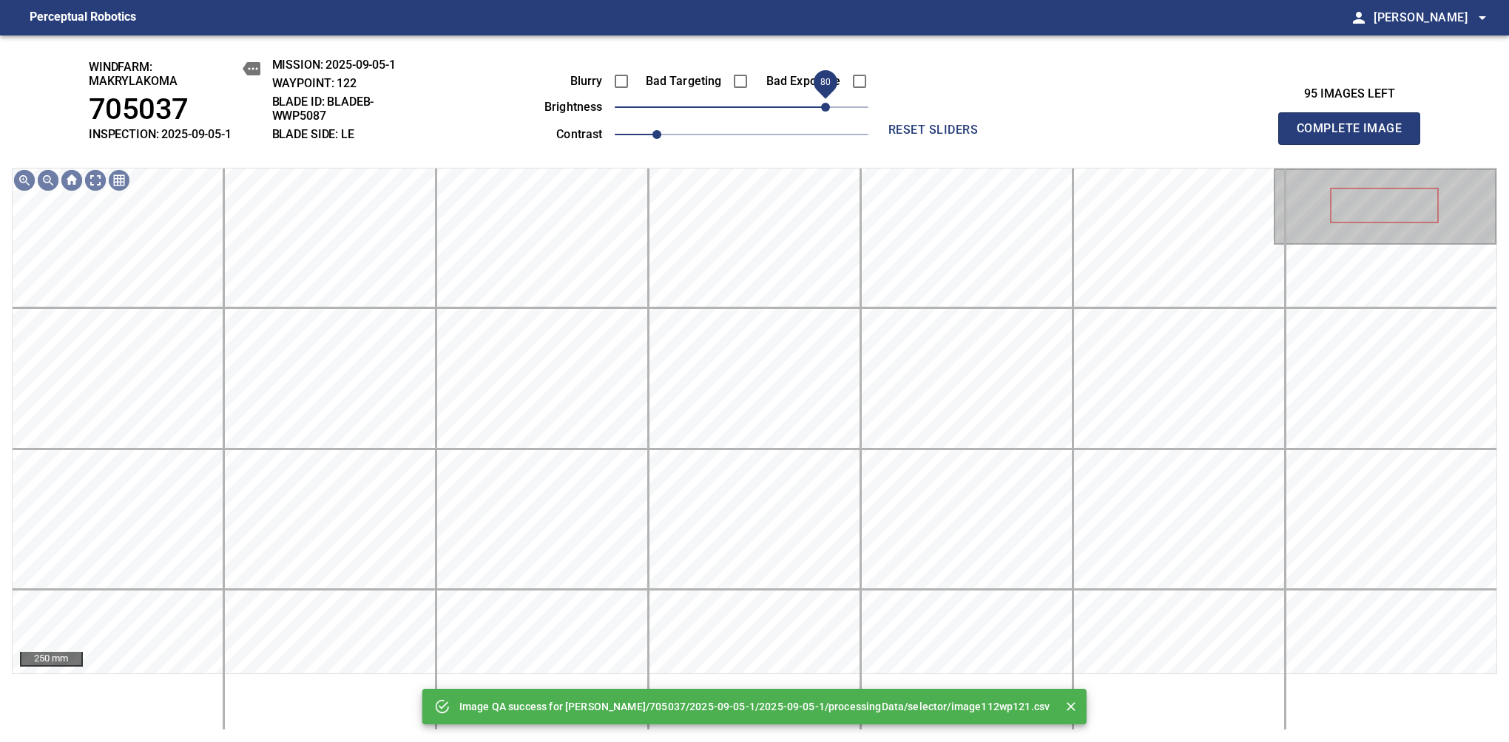
drag, startPoint x: 814, startPoint y: 104, endPoint x: 824, endPoint y: 101, distance: 9.9
click at [824, 101] on span "80" at bounding box center [742, 107] width 254 height 21
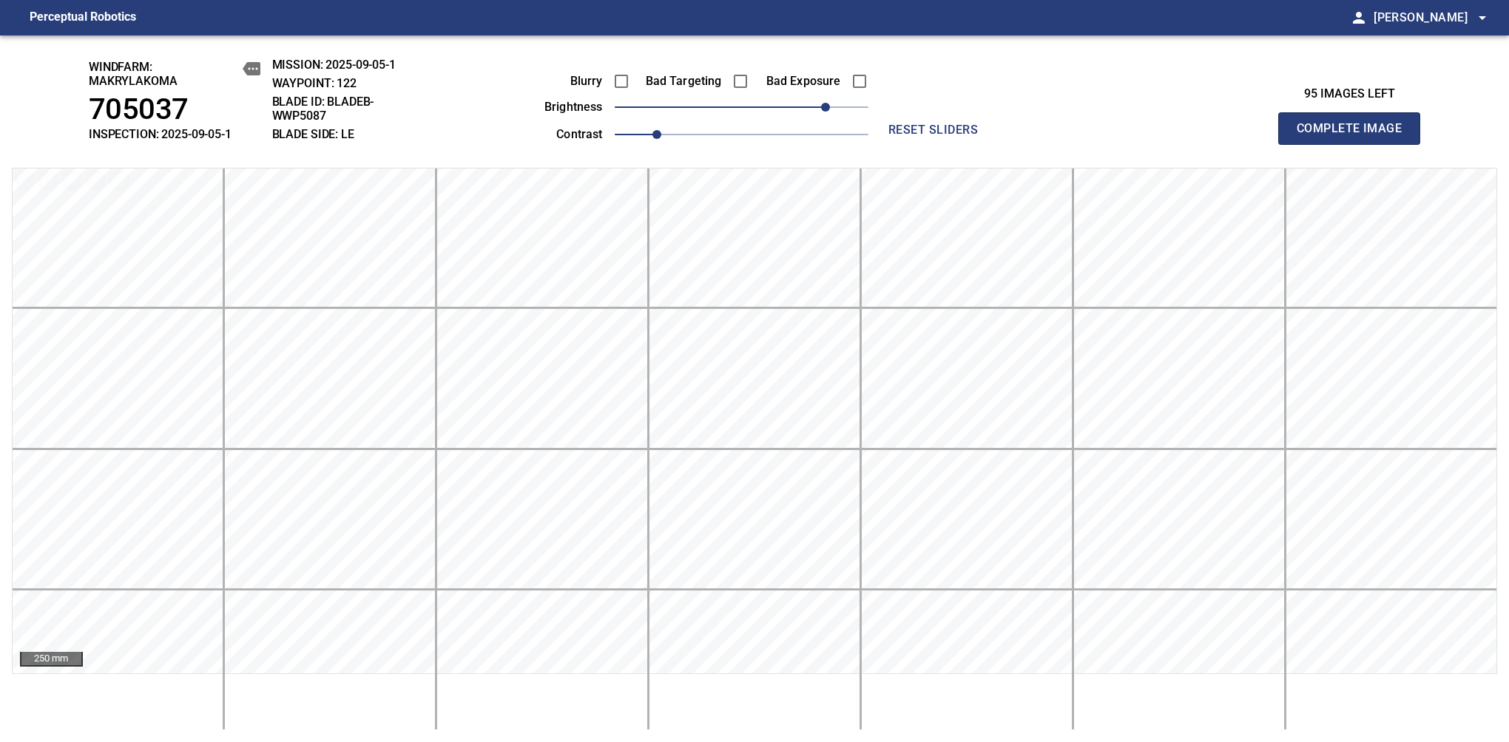
click at [1355, 136] on span "Complete Image" at bounding box center [1348, 128] width 109 height 21
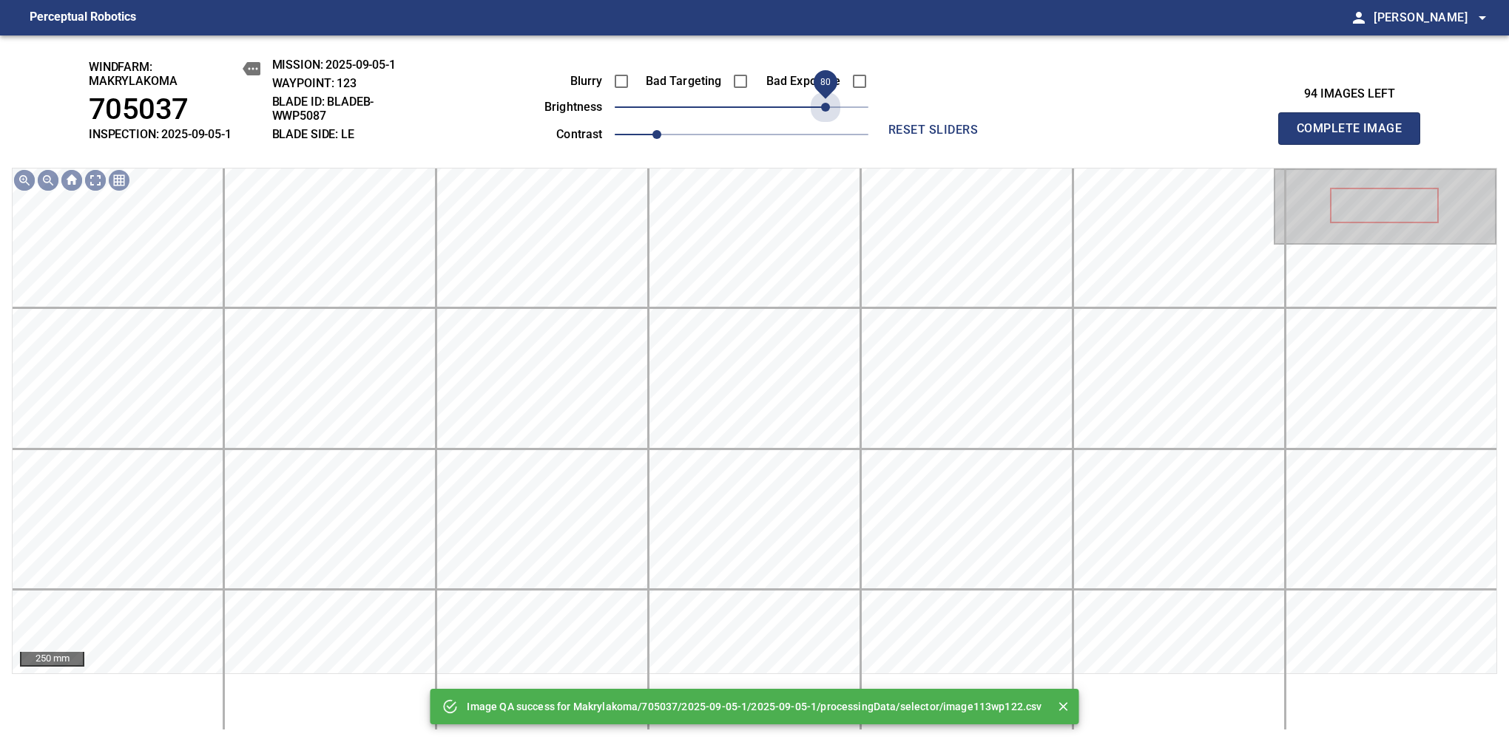
click at [824, 101] on span "80" at bounding box center [742, 107] width 254 height 21
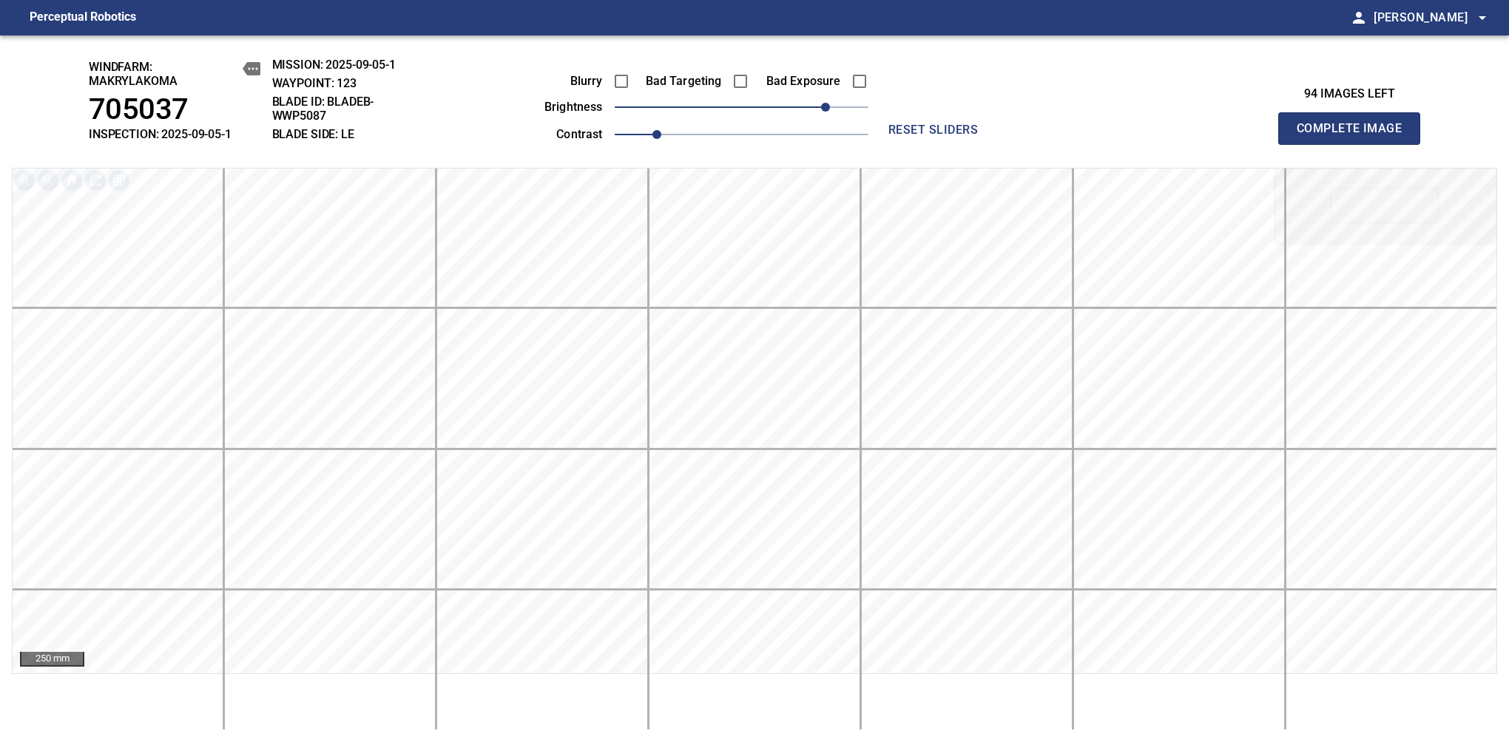
click at [1355, 136] on span "Complete Image" at bounding box center [1348, 128] width 109 height 21
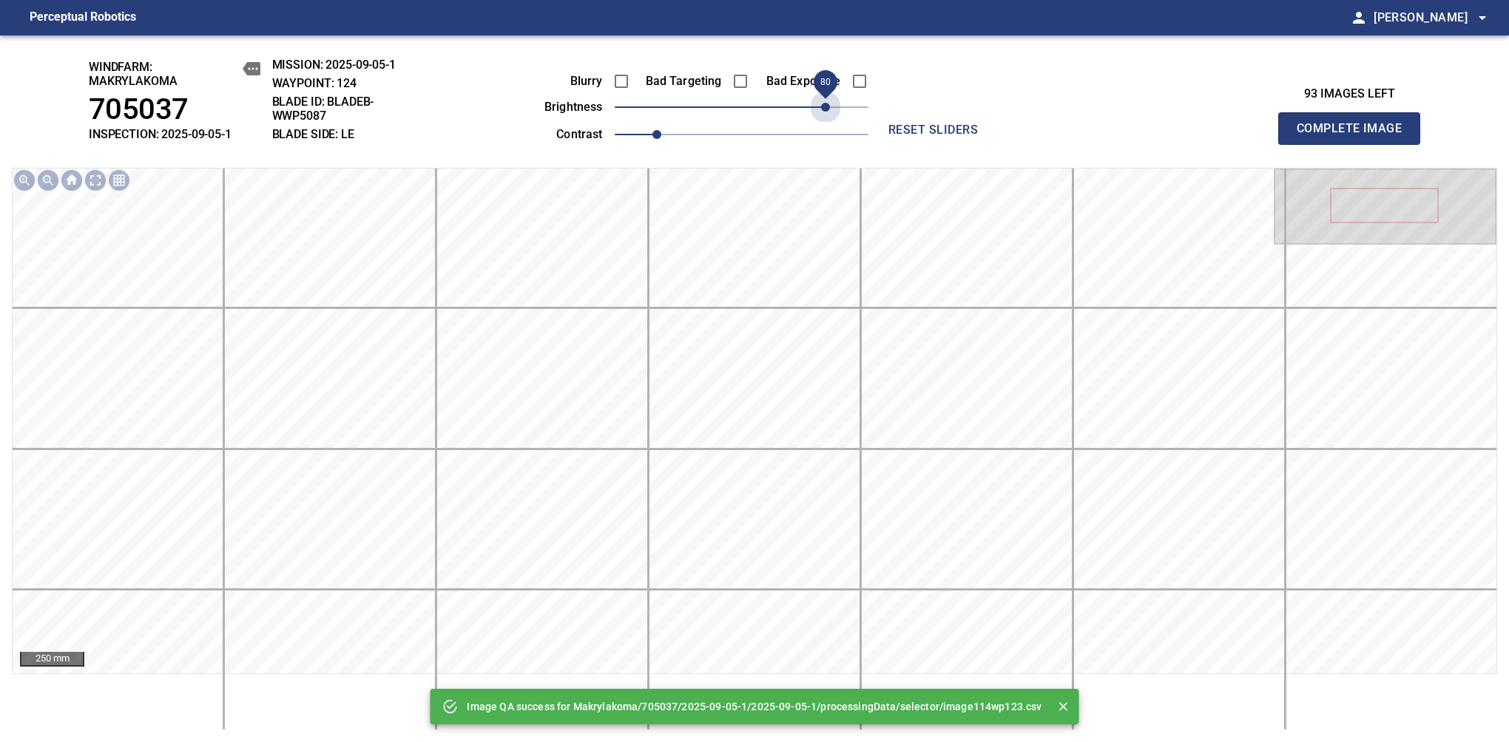
click at [824, 109] on span "80" at bounding box center [742, 107] width 254 height 21
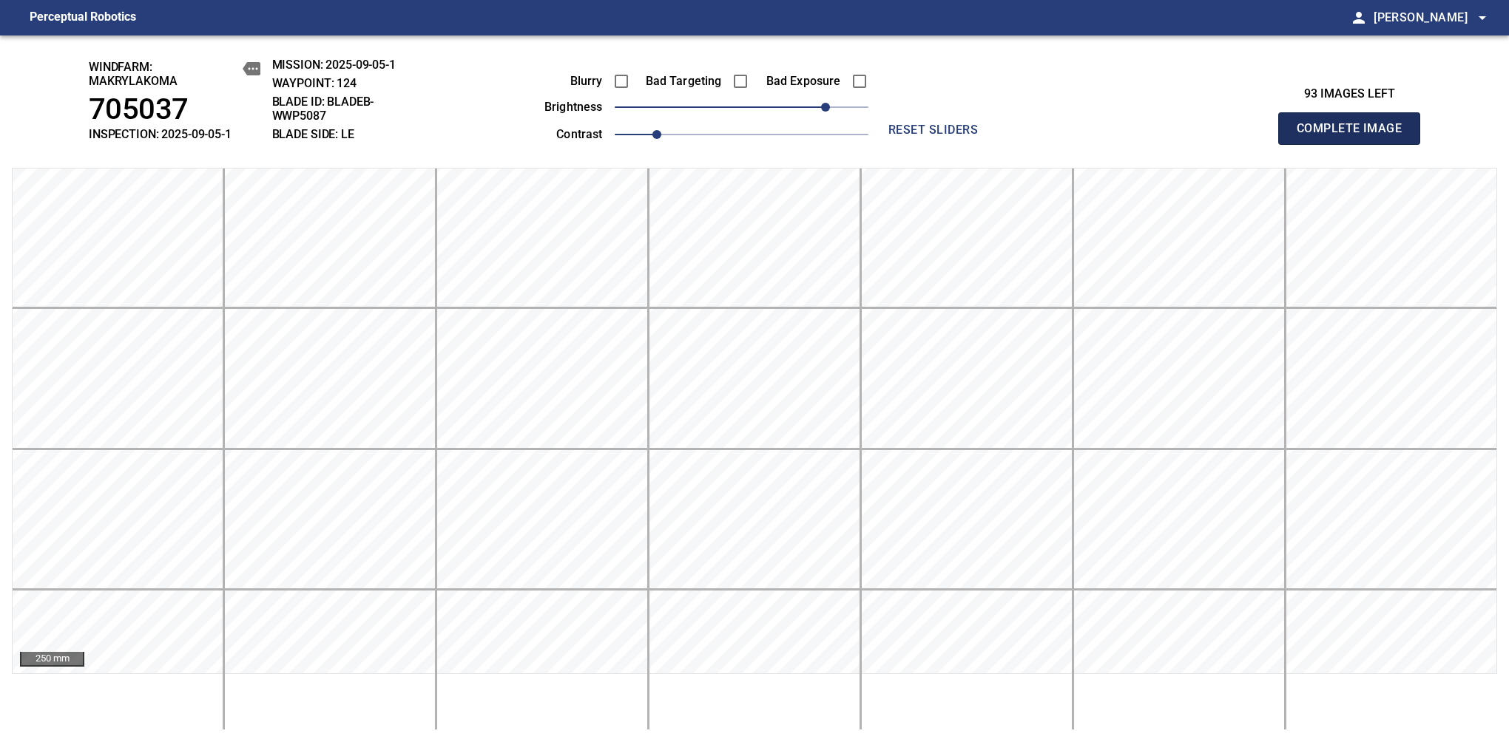
click at [1355, 136] on span "Complete Image" at bounding box center [1348, 128] width 109 height 21
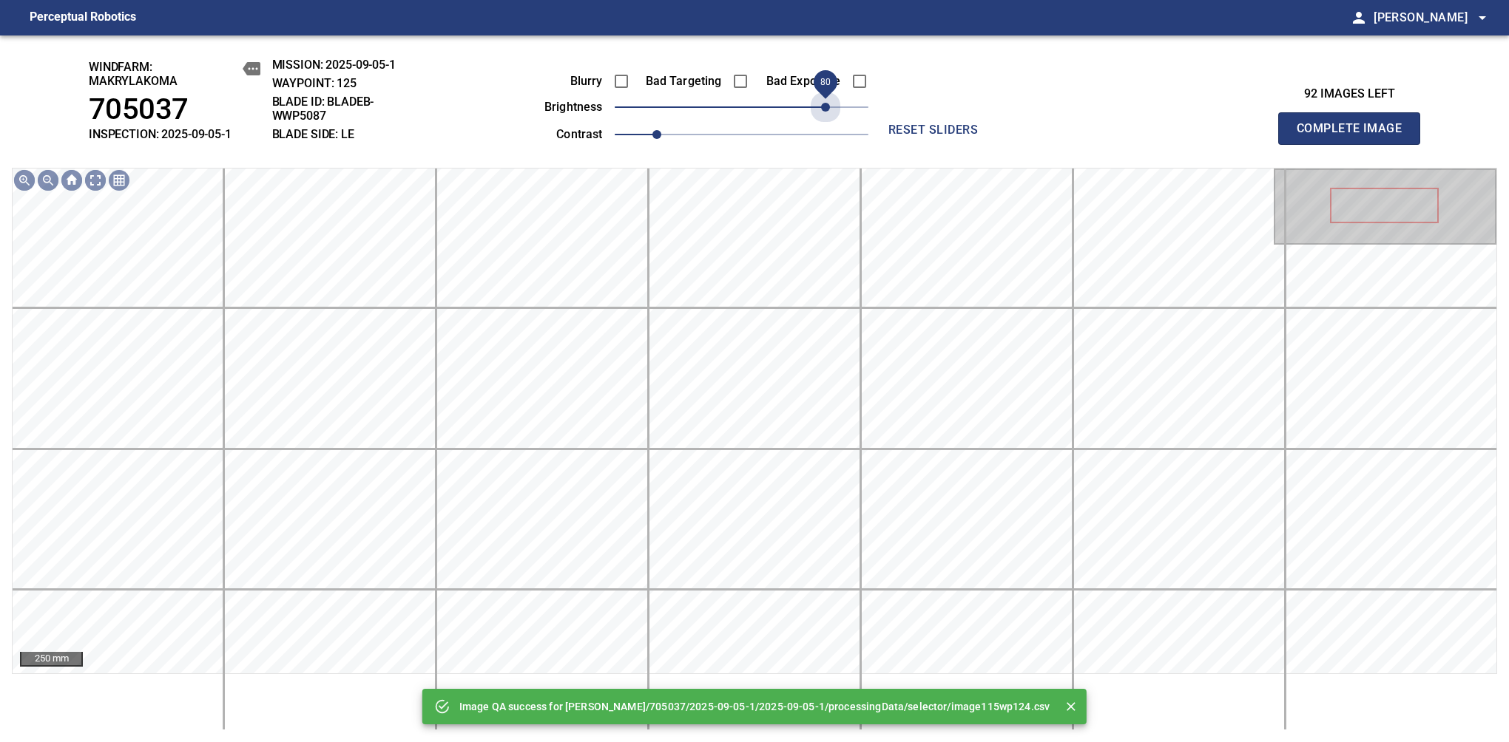
click at [824, 109] on span "80" at bounding box center [742, 107] width 254 height 21
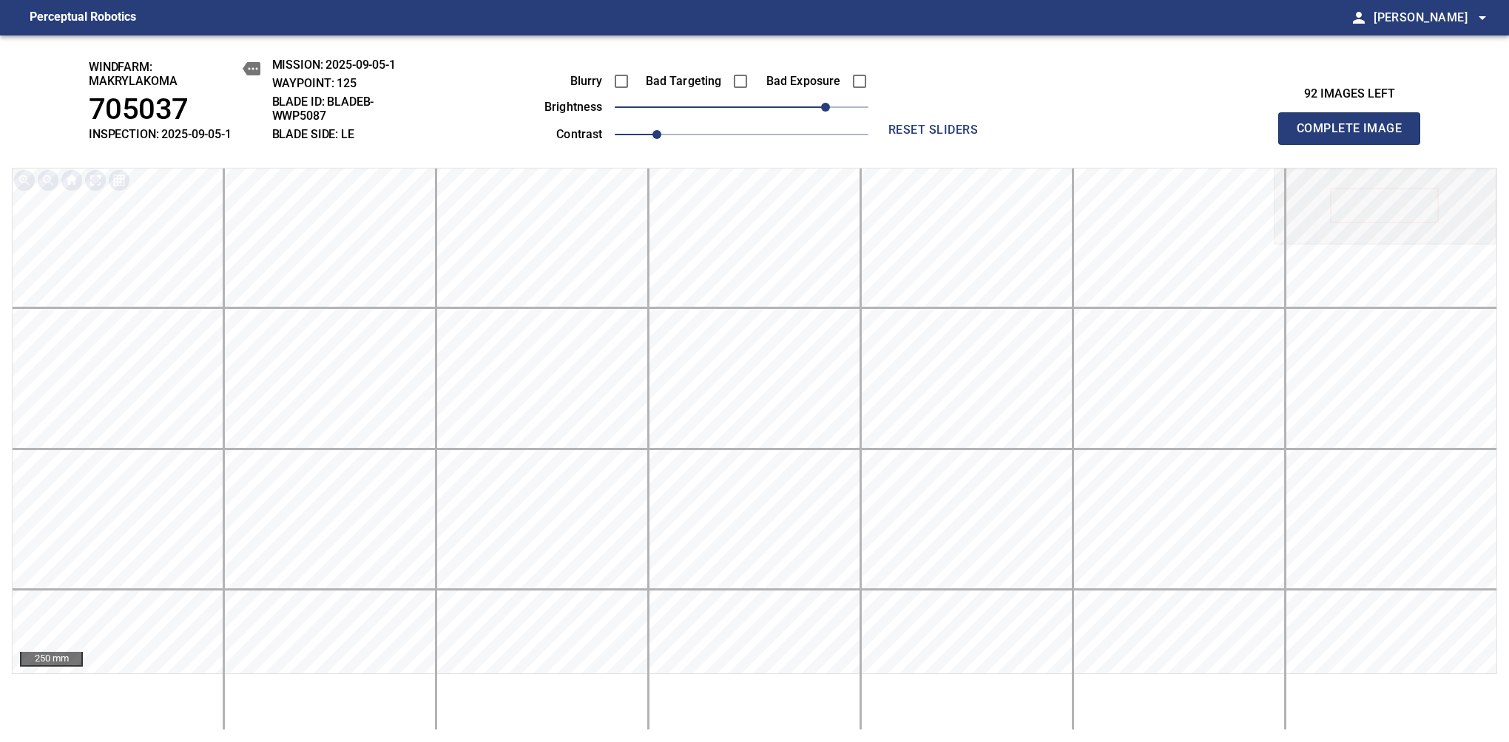
click at [1355, 136] on span "Complete Image" at bounding box center [1348, 128] width 109 height 21
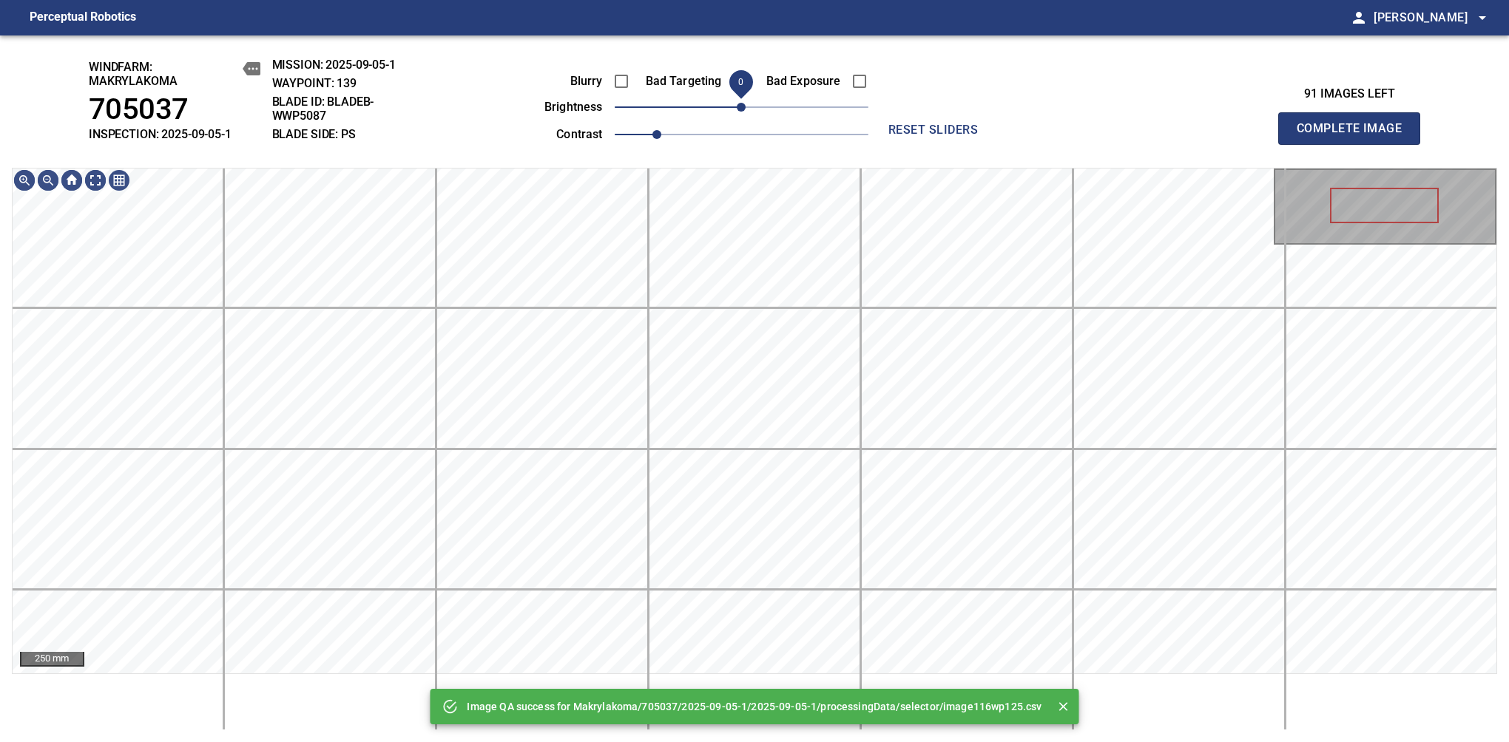
drag, startPoint x: 824, startPoint y: 109, endPoint x: 736, endPoint y: 115, distance: 88.2
click at [736, 115] on span "0" at bounding box center [742, 107] width 254 height 21
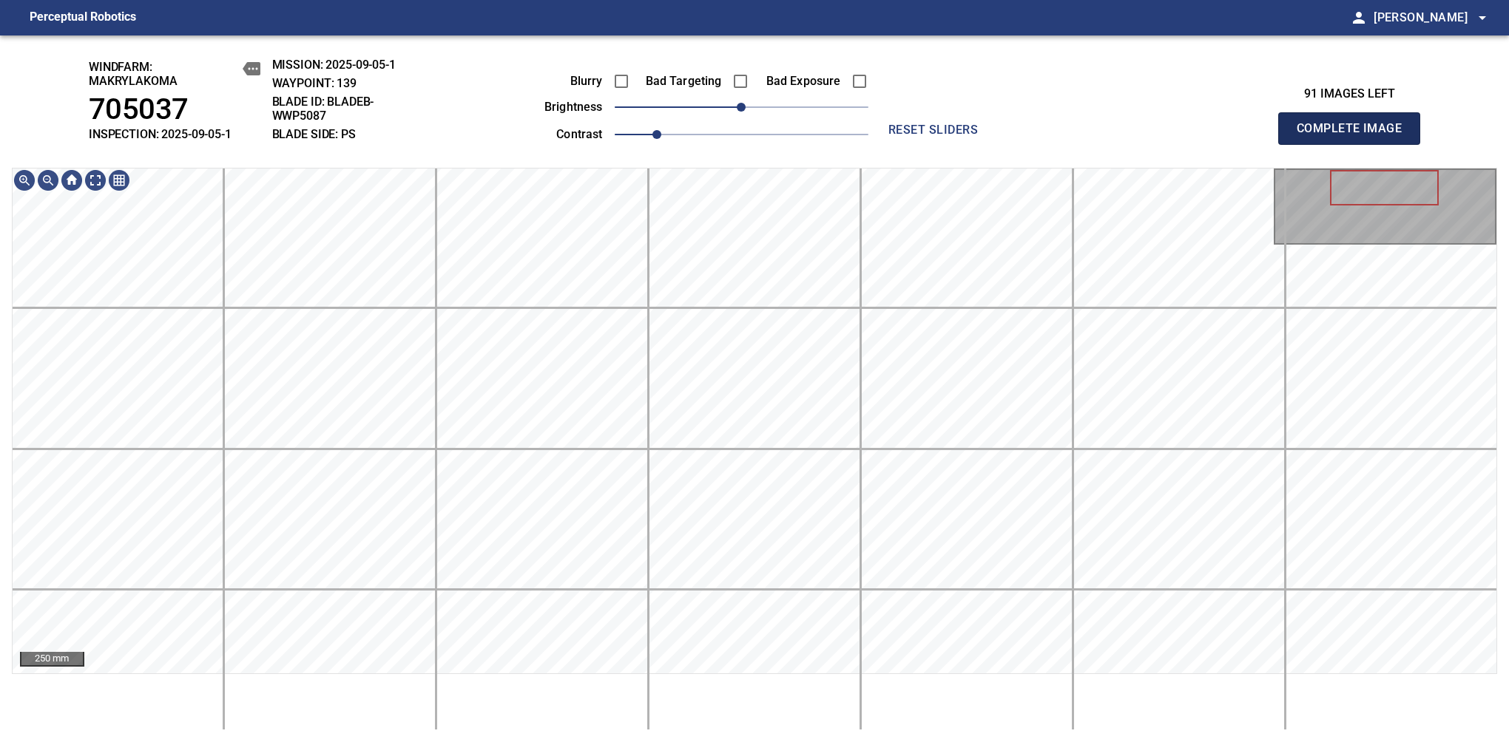
click at [1355, 136] on span "Complete Image" at bounding box center [1348, 128] width 109 height 21
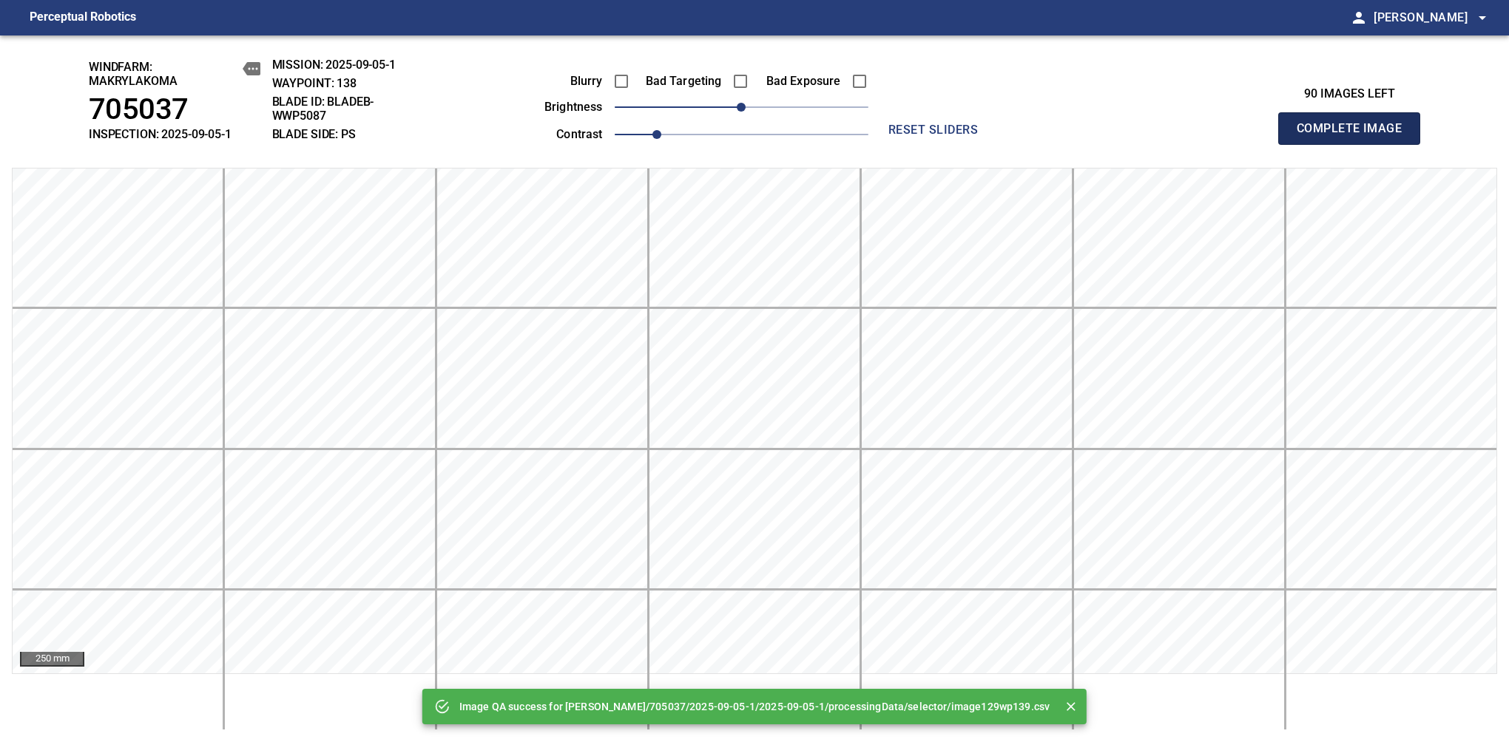
click at [1355, 136] on span "Complete Image" at bounding box center [1348, 128] width 109 height 21
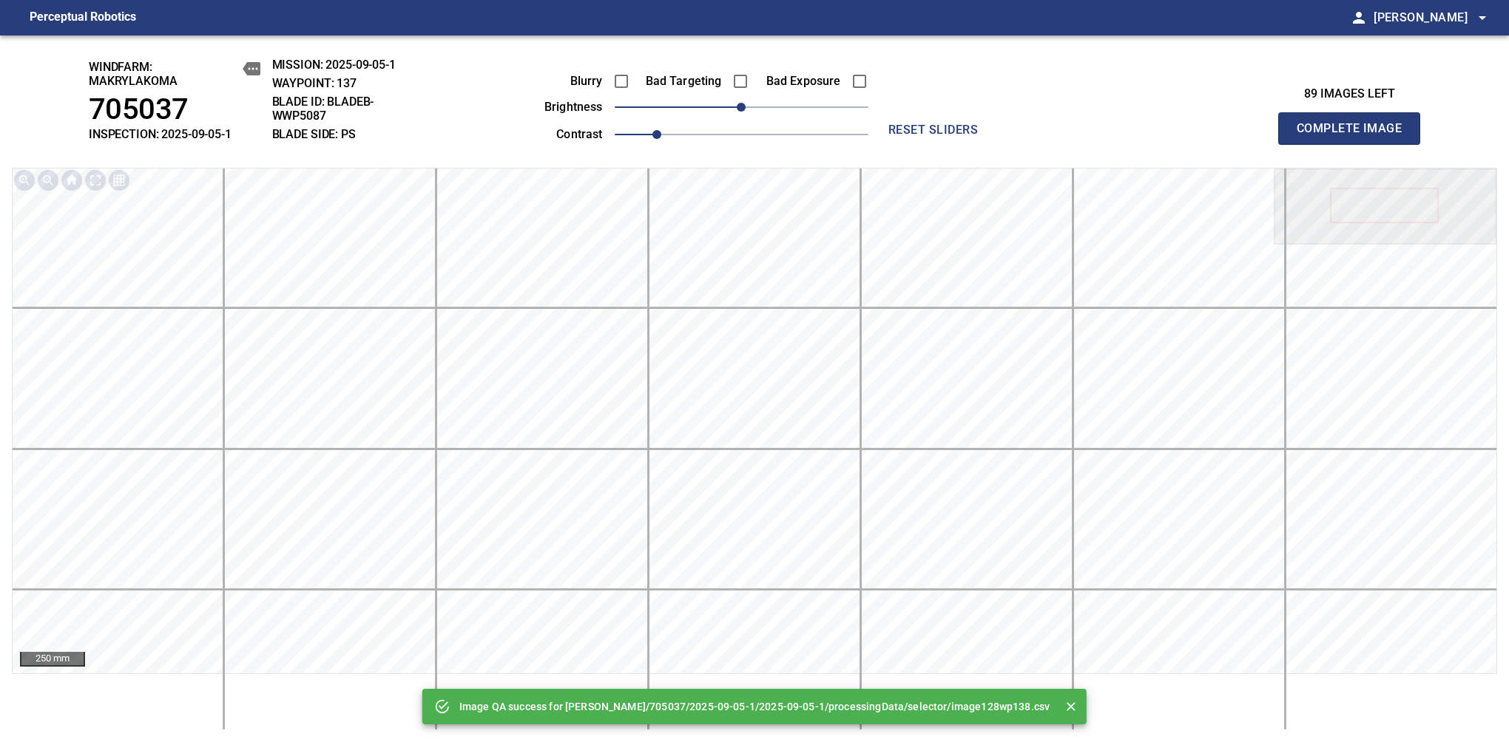
click at [1355, 136] on span "Complete Image" at bounding box center [1348, 128] width 109 height 21
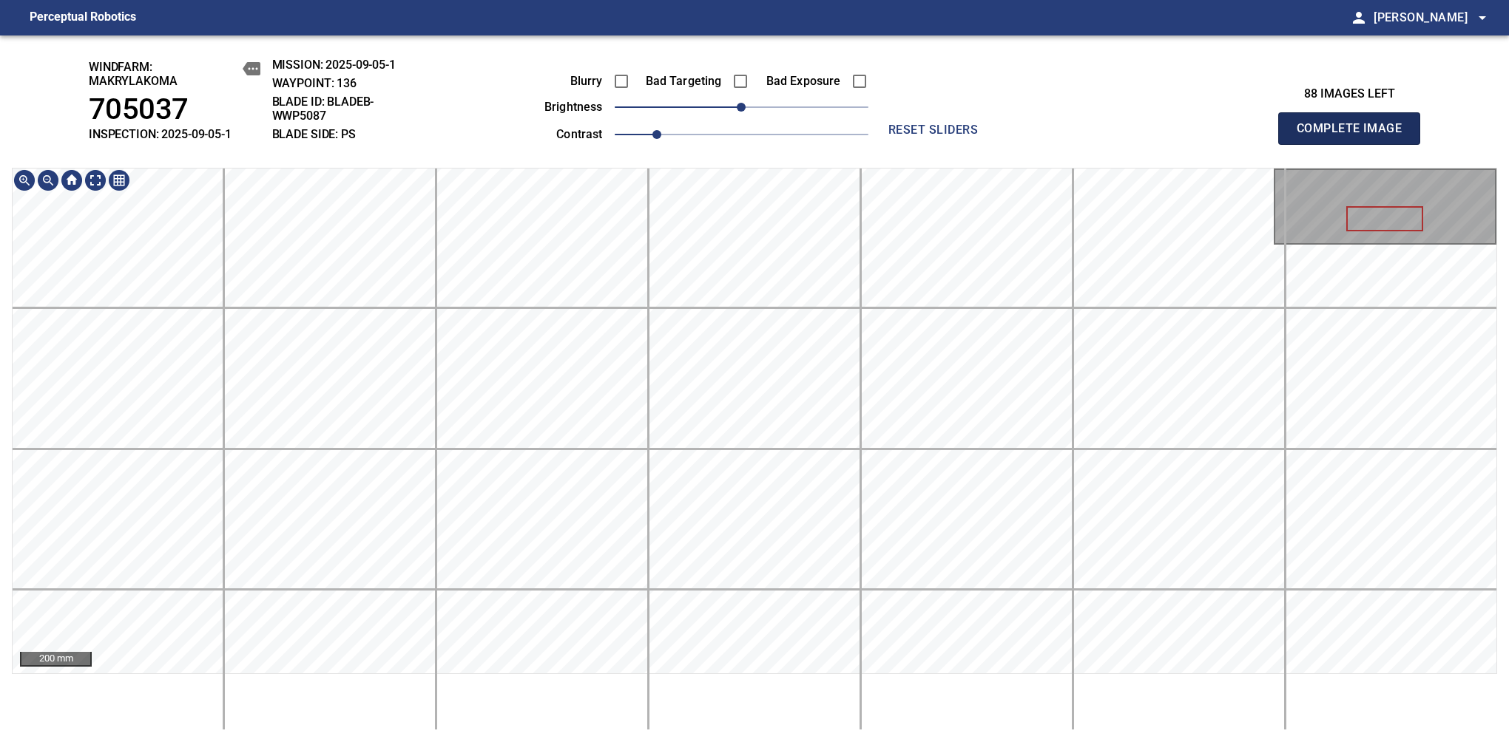
click at [1355, 136] on span "Complete Image" at bounding box center [1348, 128] width 109 height 21
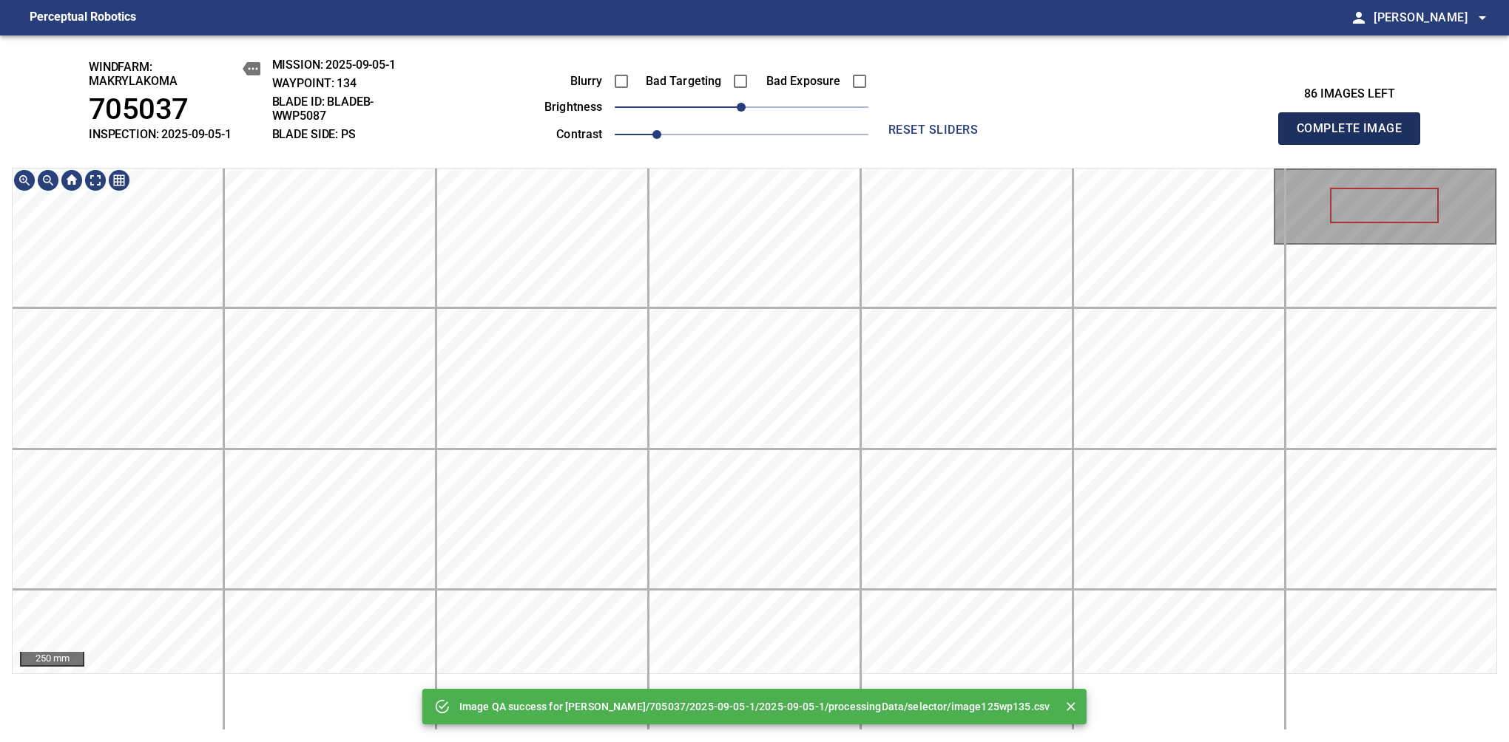
click at [1355, 136] on span "Complete Image" at bounding box center [1348, 128] width 109 height 21
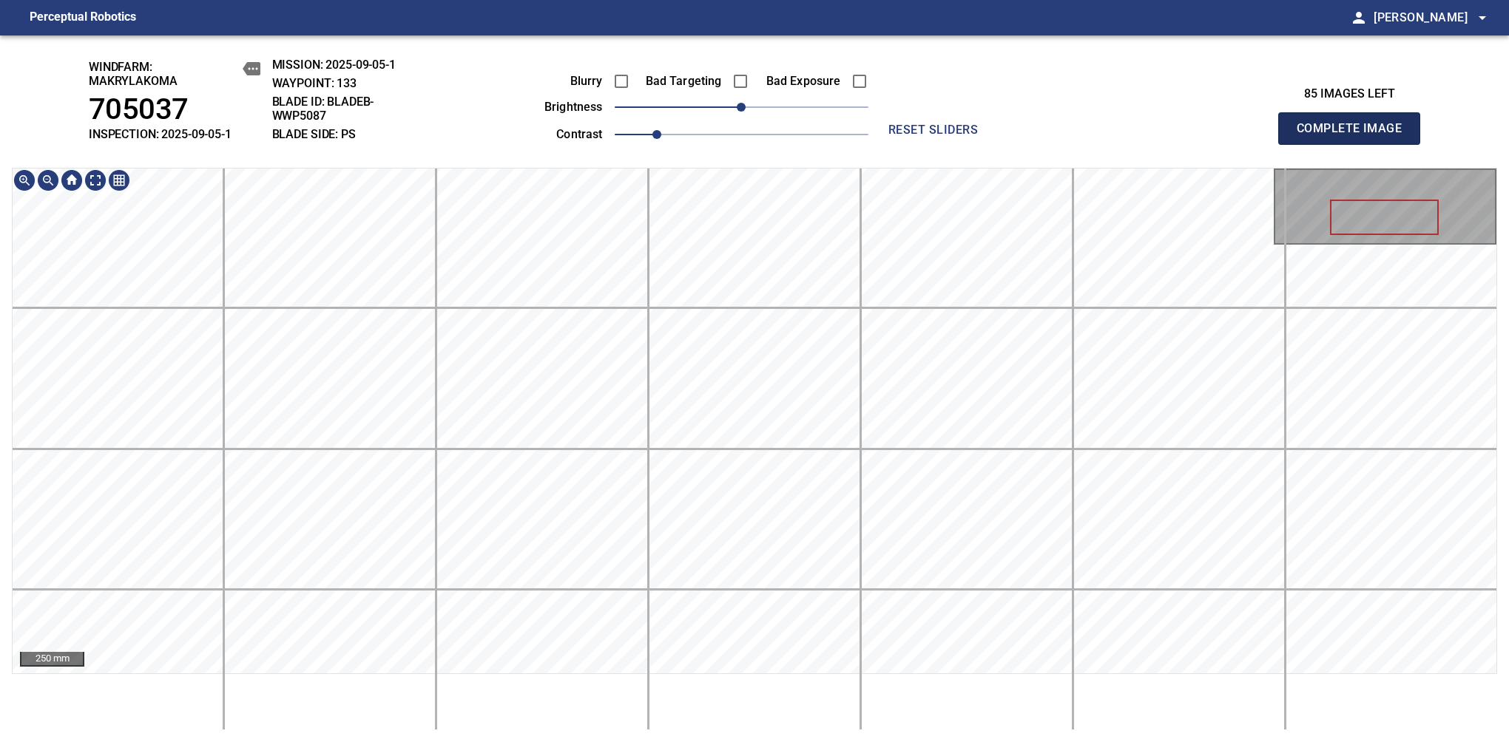
click at [1355, 136] on span "Complete Image" at bounding box center [1348, 128] width 109 height 21
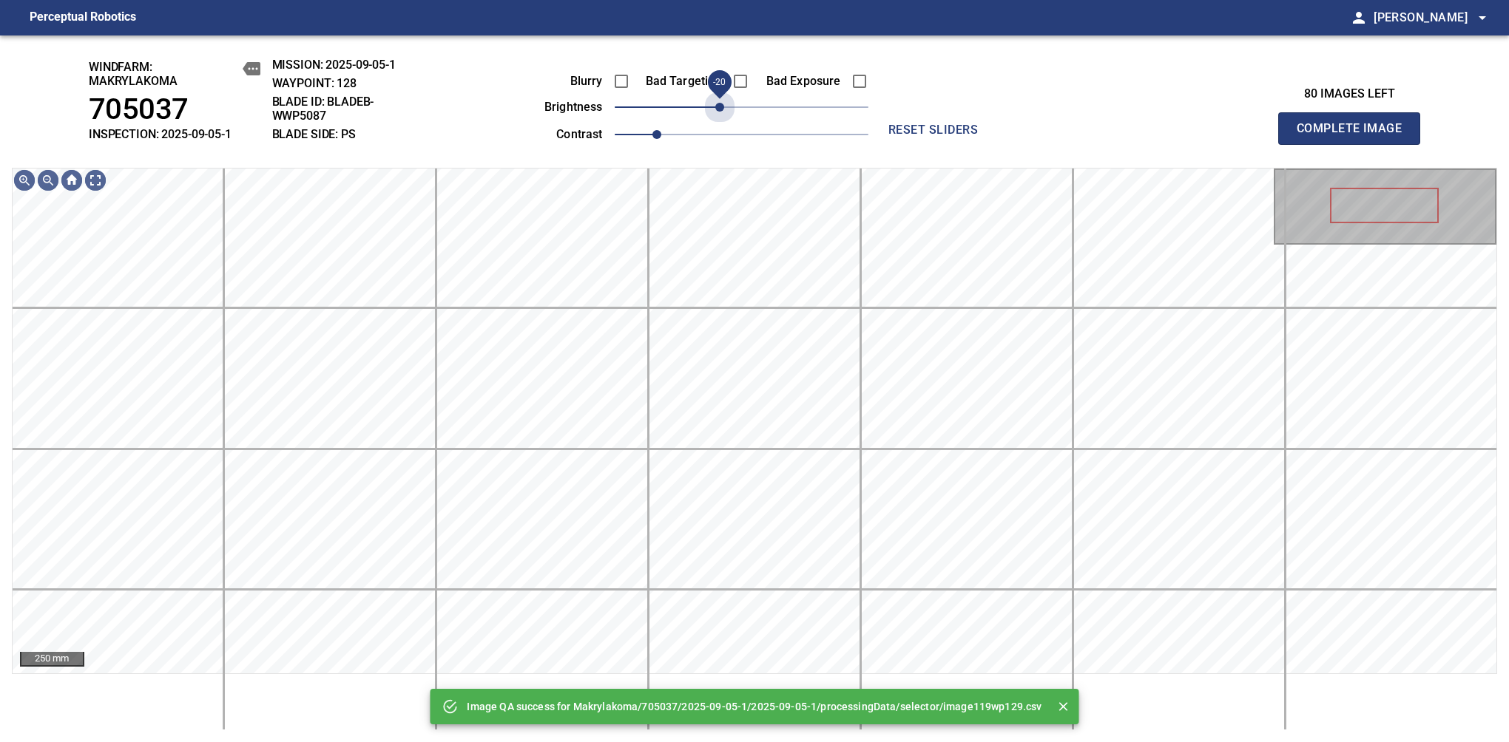
drag, startPoint x: 737, startPoint y: 112, endPoint x: 723, endPoint y: 127, distance: 19.9
click at [723, 127] on div "Blurry Bad Targeting Bad Exposure brightness -20 contrast 1" at bounding box center [689, 105] width 357 height 79
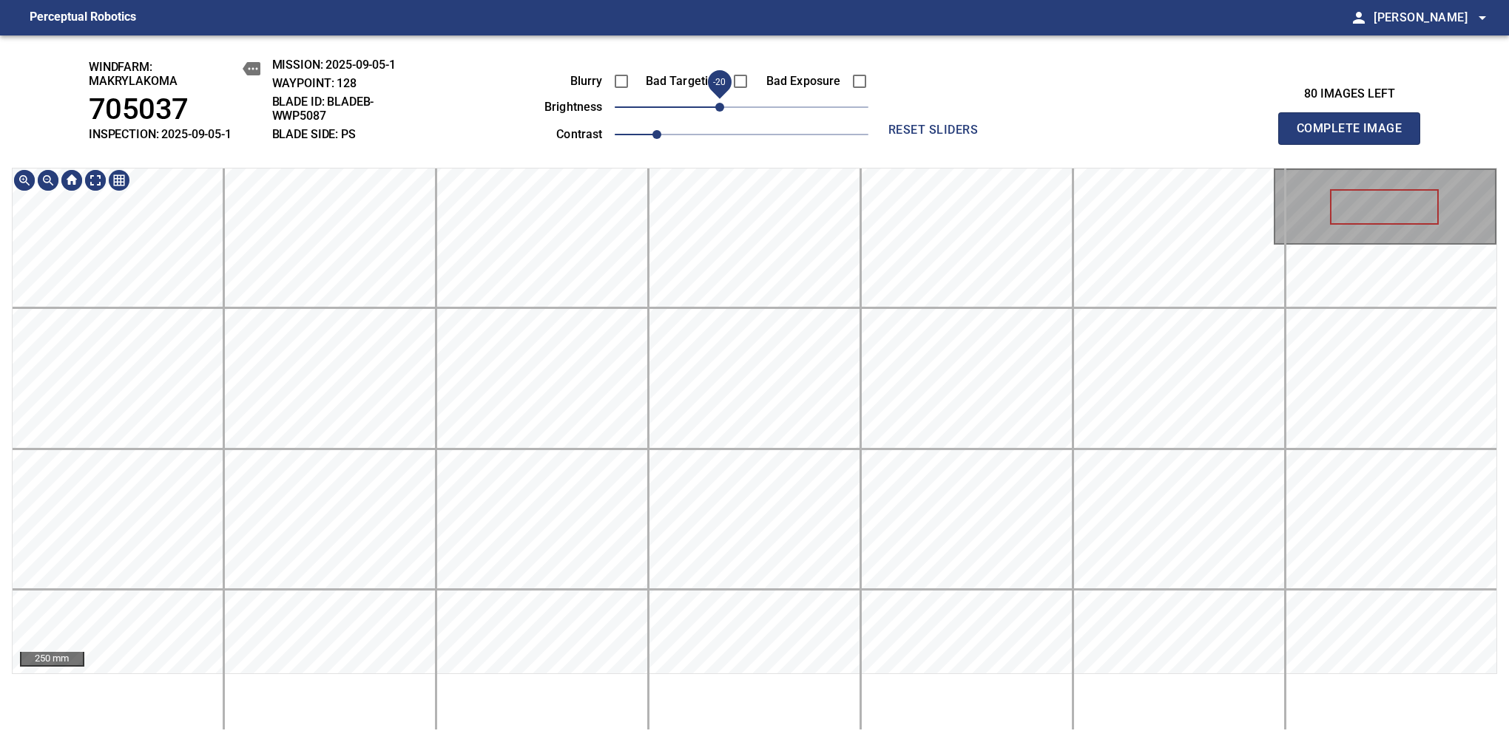
click at [799, 77] on div "windfarm: Makrylakoma 705037 INSPECTION: 2025-09-05-1 MISSION: 2025-09-05-1 WAY…" at bounding box center [754, 388] width 1509 height 707
click at [1355, 136] on span "Complete Image" at bounding box center [1348, 128] width 109 height 21
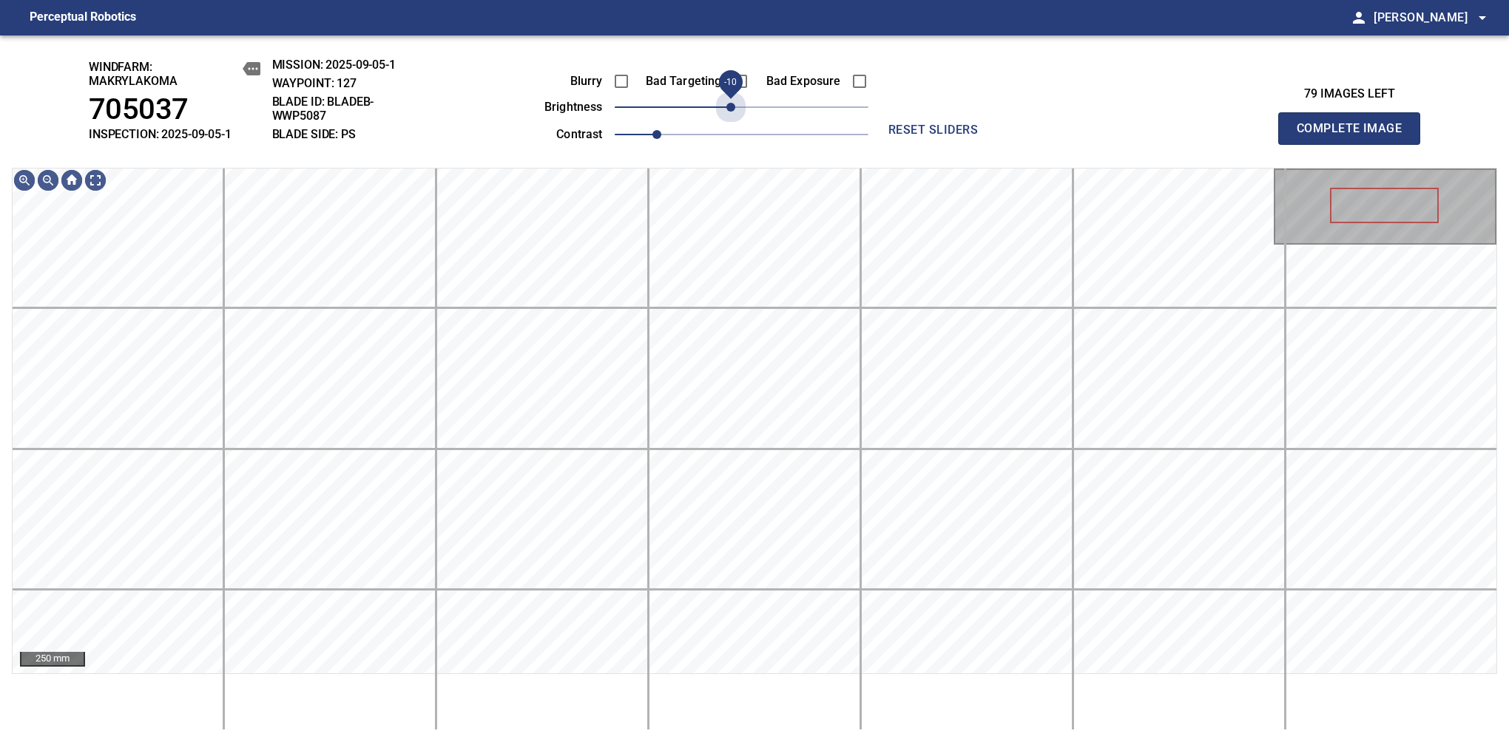
drag, startPoint x: 740, startPoint y: 117, endPoint x: 734, endPoint y: 122, distance: 7.9
click at [734, 112] on span "-10" at bounding box center [730, 107] width 9 height 9
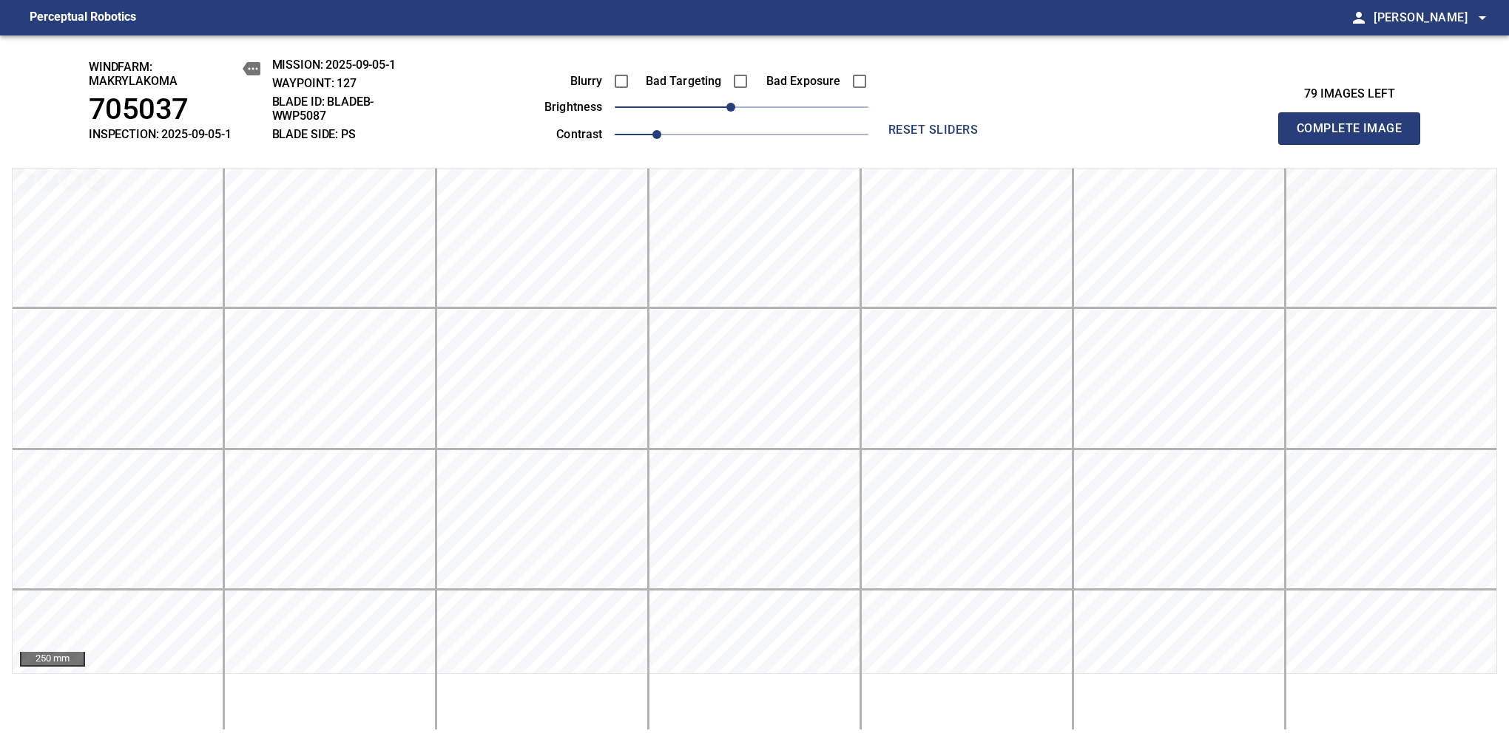
click at [1355, 136] on span "Complete Image" at bounding box center [1348, 128] width 109 height 21
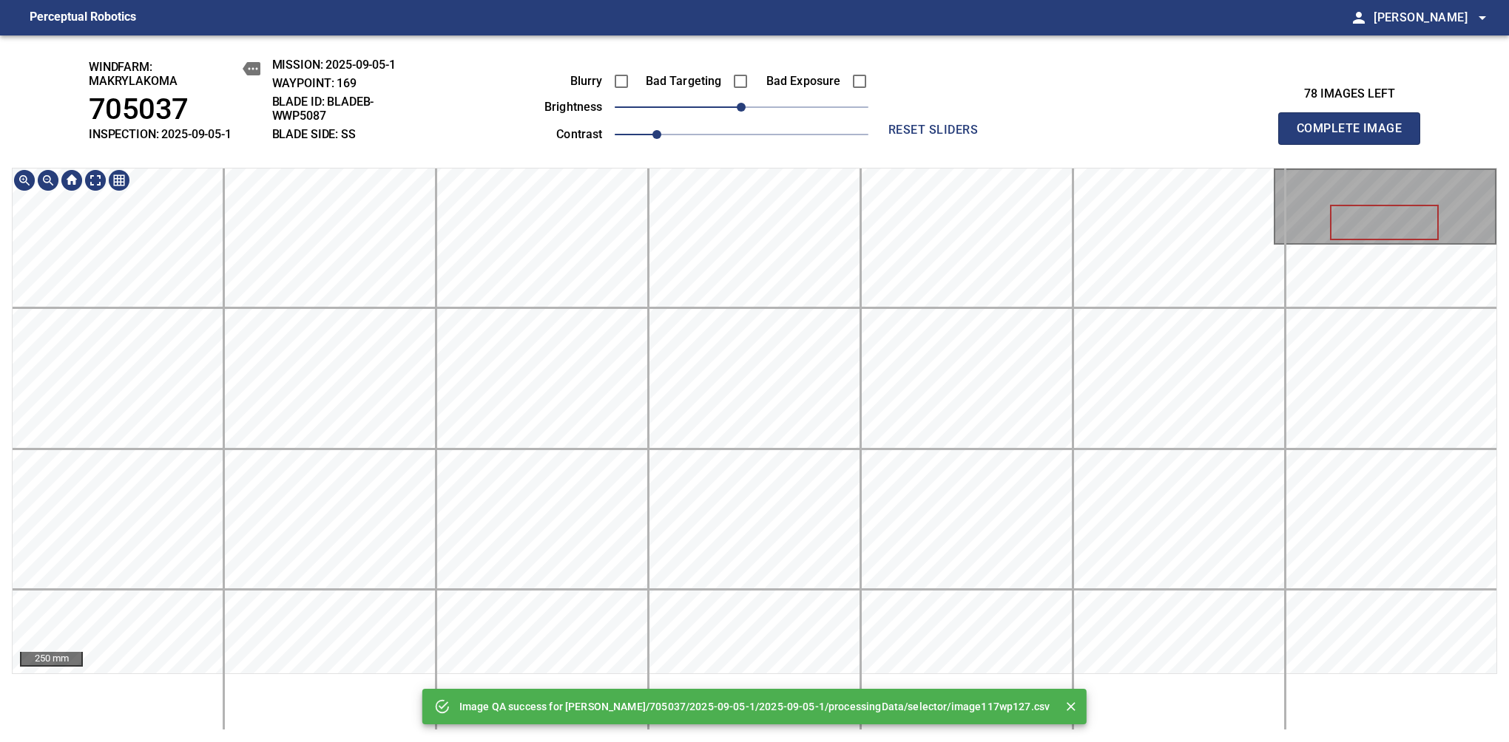
click at [778, 76] on div "Image QA success for Makrylakoma/705037/2025-09-05-1/2025-09-05-1/processingDat…" at bounding box center [754, 388] width 1509 height 707
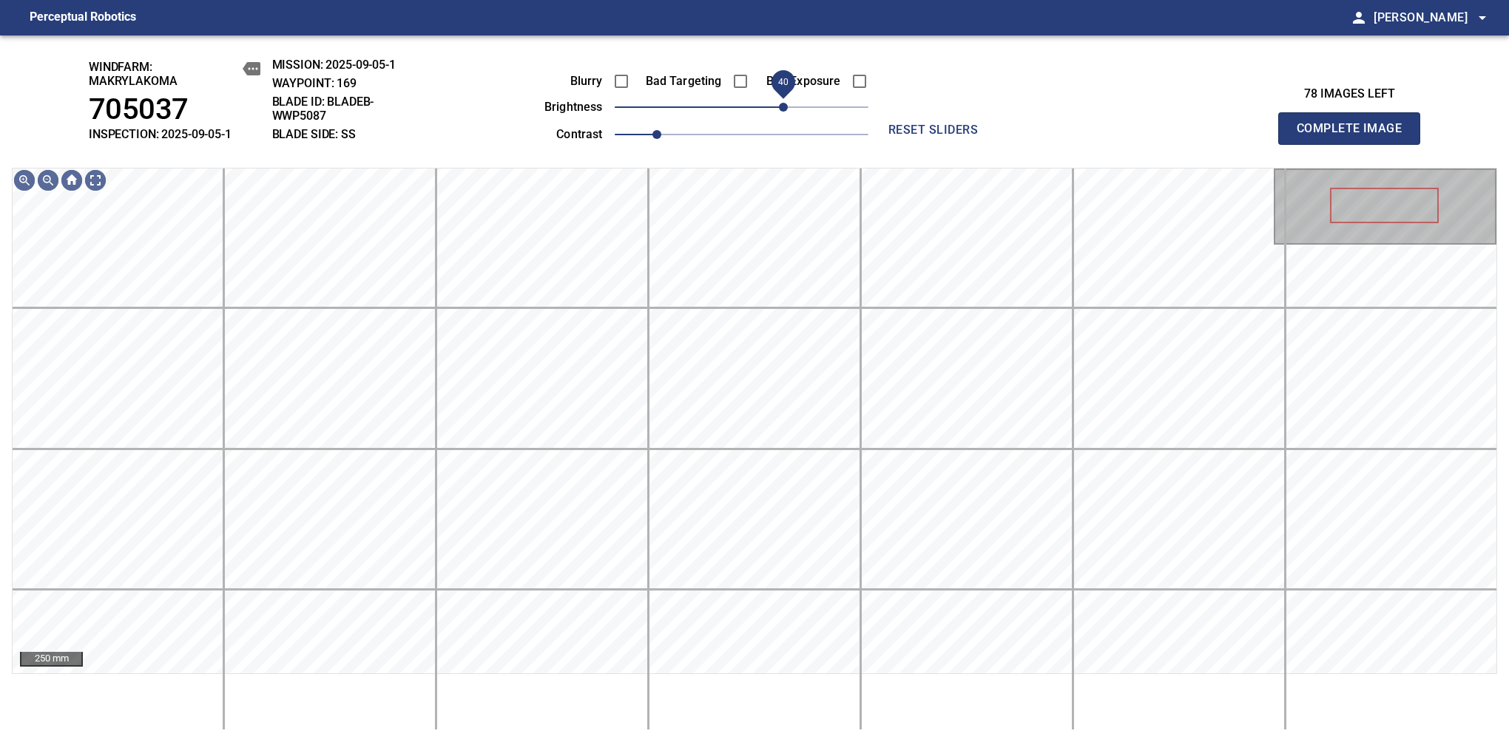
drag, startPoint x: 772, startPoint y: 112, endPoint x: 783, endPoint y: 122, distance: 15.2
click at [783, 112] on span "40" at bounding box center [783, 107] width 9 height 9
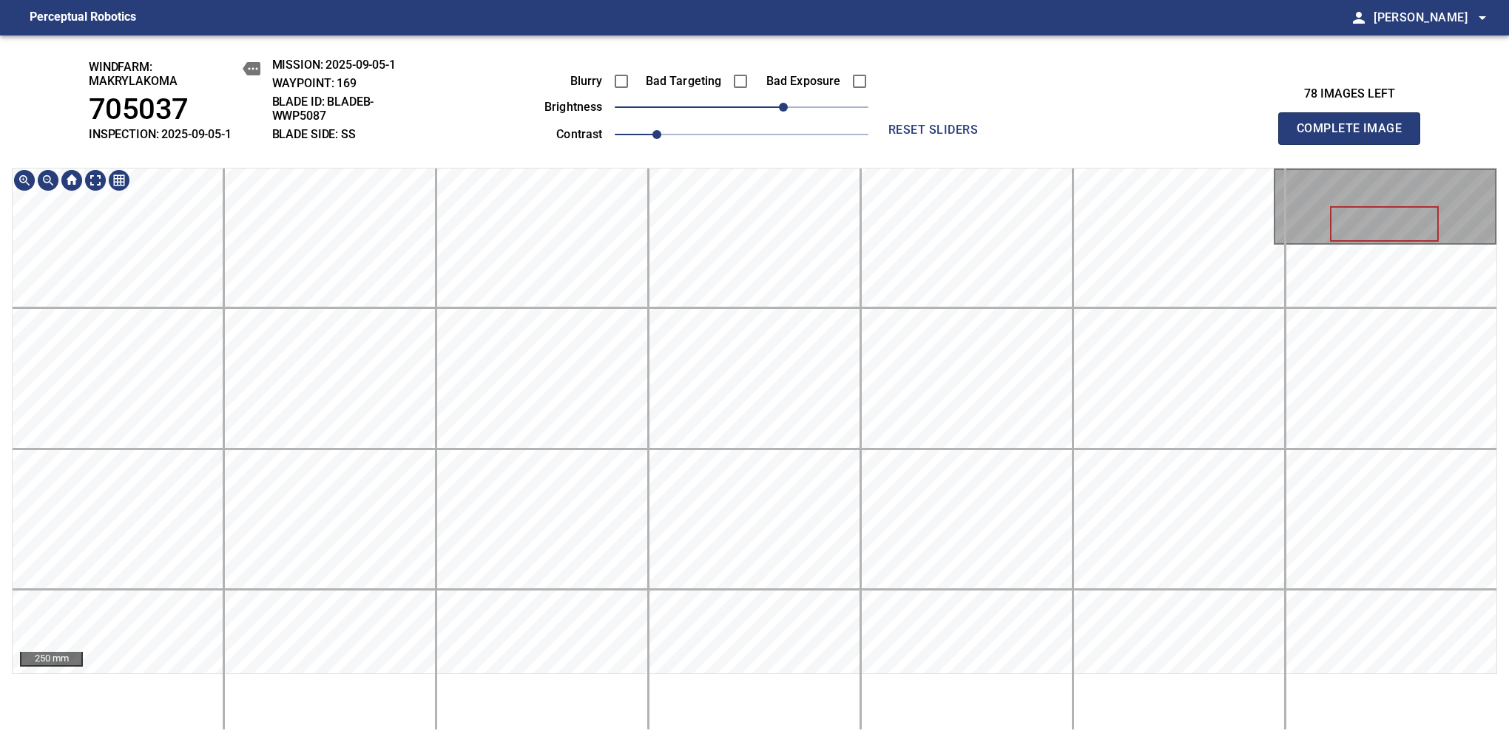
click at [1355, 136] on span "Complete Image" at bounding box center [1348, 128] width 109 height 21
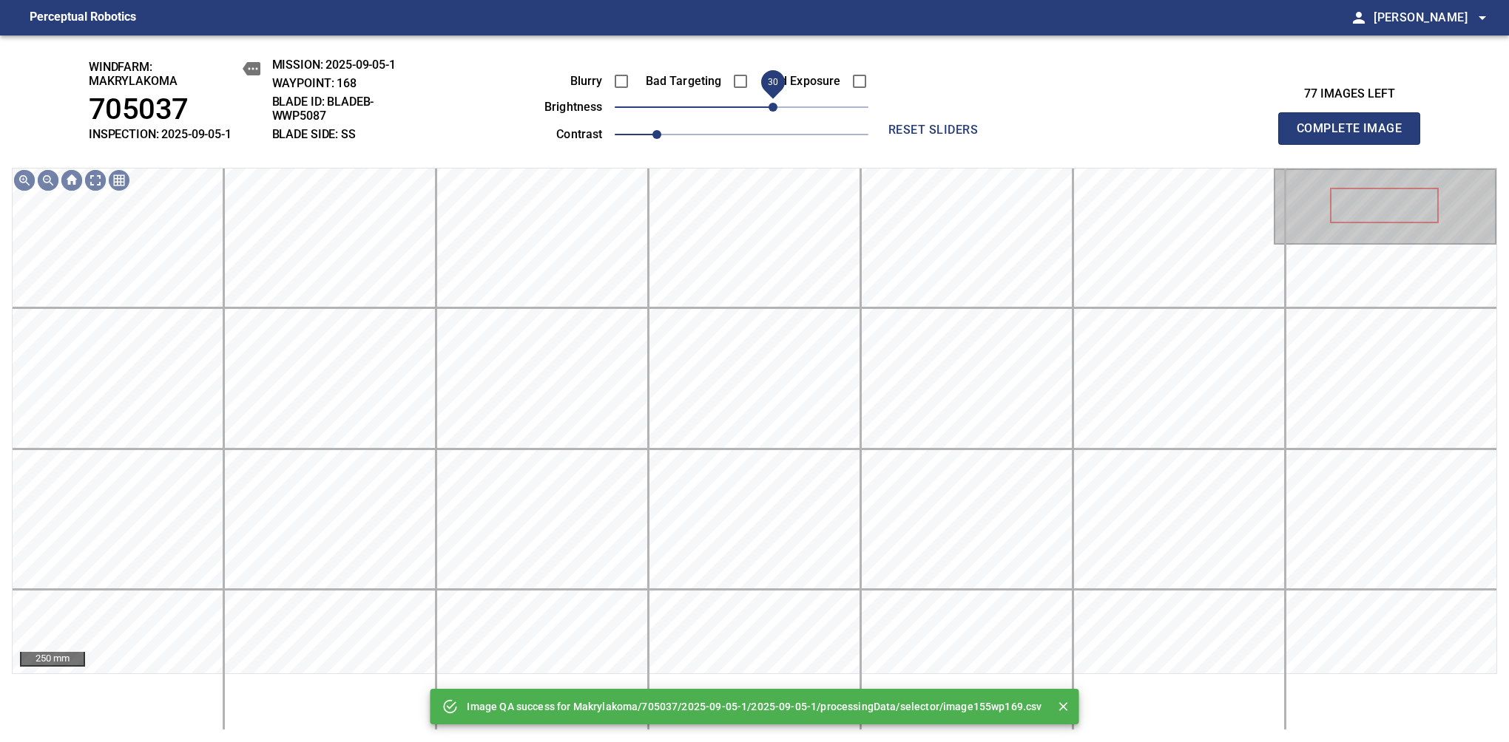
drag, startPoint x: 745, startPoint y: 112, endPoint x: 768, endPoint y: 114, distance: 22.3
click at [768, 112] on span "30" at bounding box center [772, 107] width 9 height 9
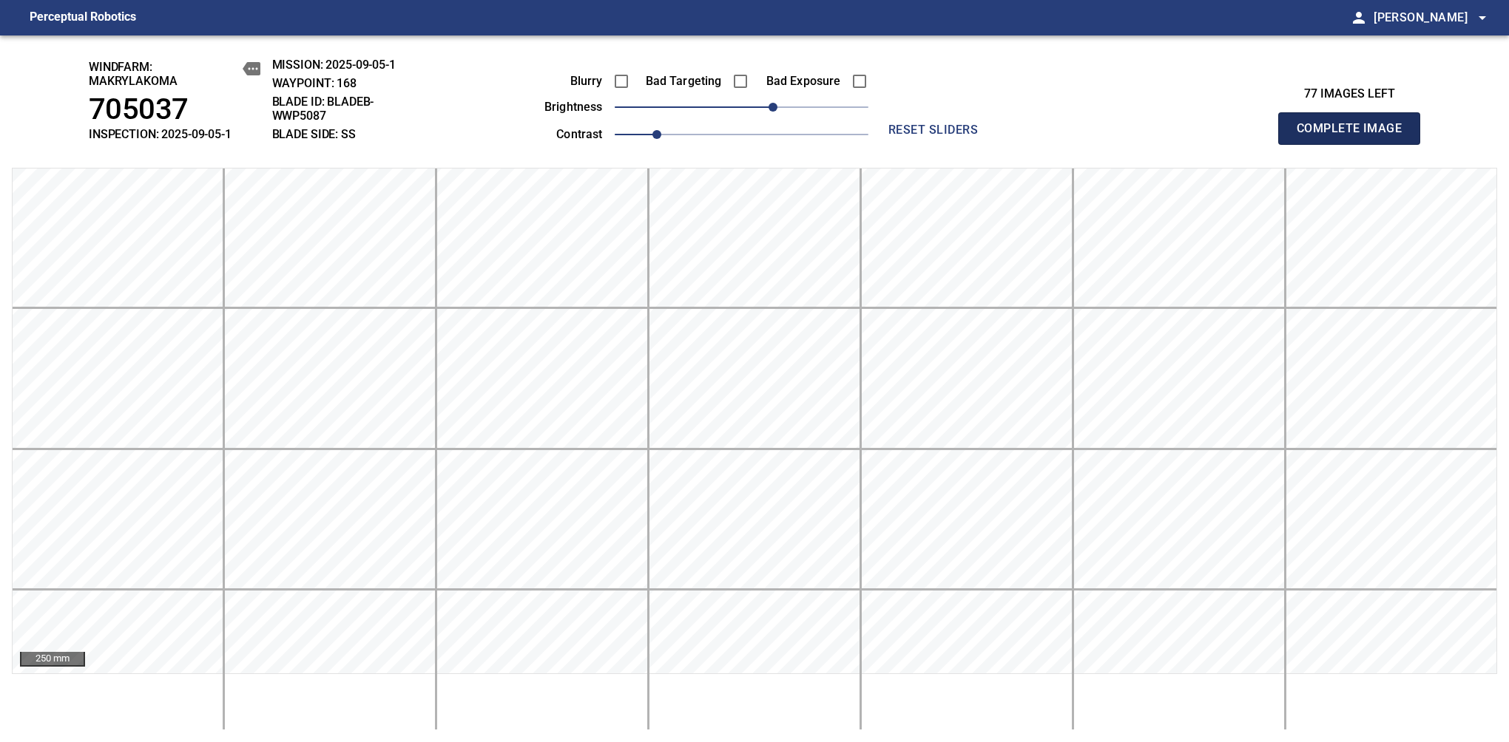
click at [1355, 136] on span "Complete Image" at bounding box center [1348, 128] width 109 height 21
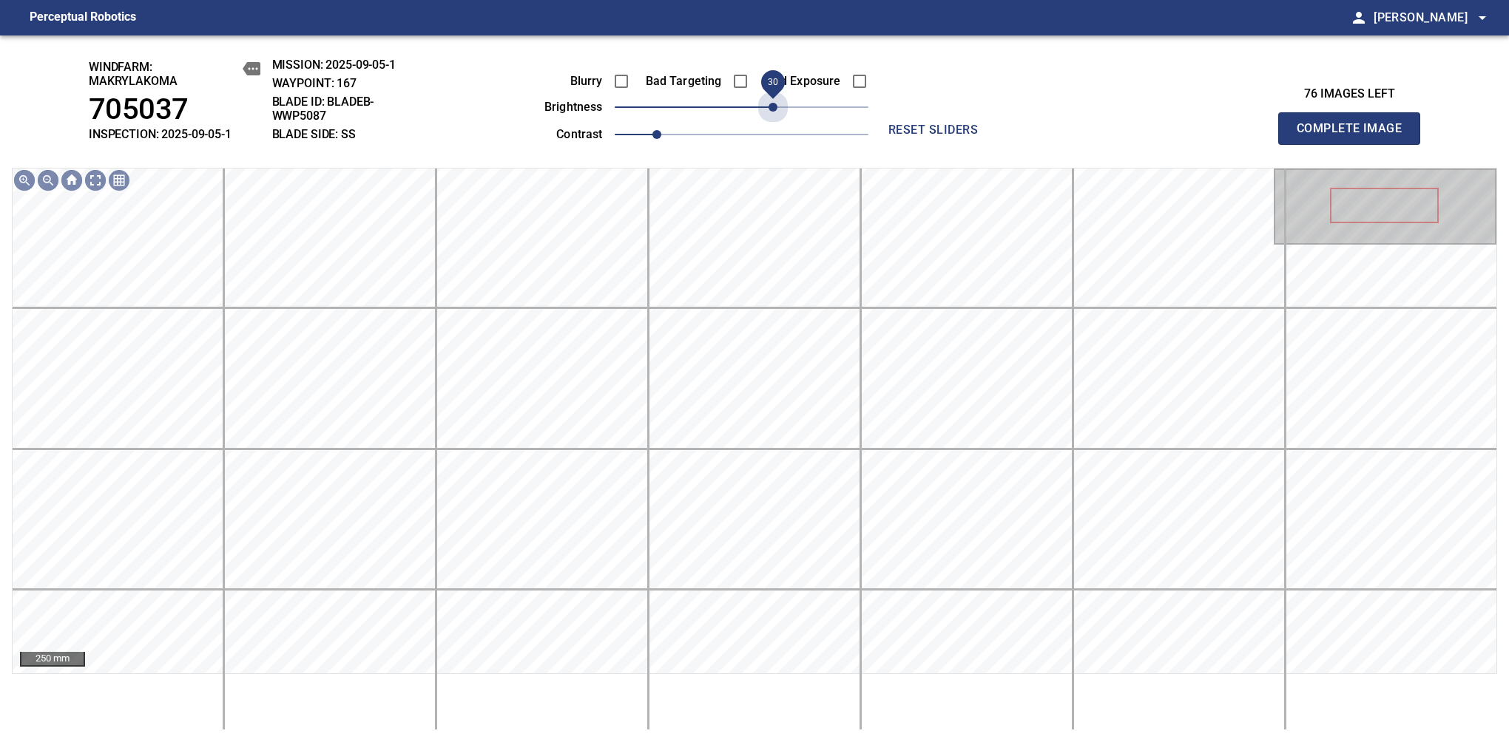
drag, startPoint x: 772, startPoint y: 116, endPoint x: 778, endPoint y: 129, distance: 14.6
click at [778, 129] on div "Blurry Bad Targeting Bad Exposure brightness 30 contrast 1" at bounding box center [689, 105] width 357 height 79
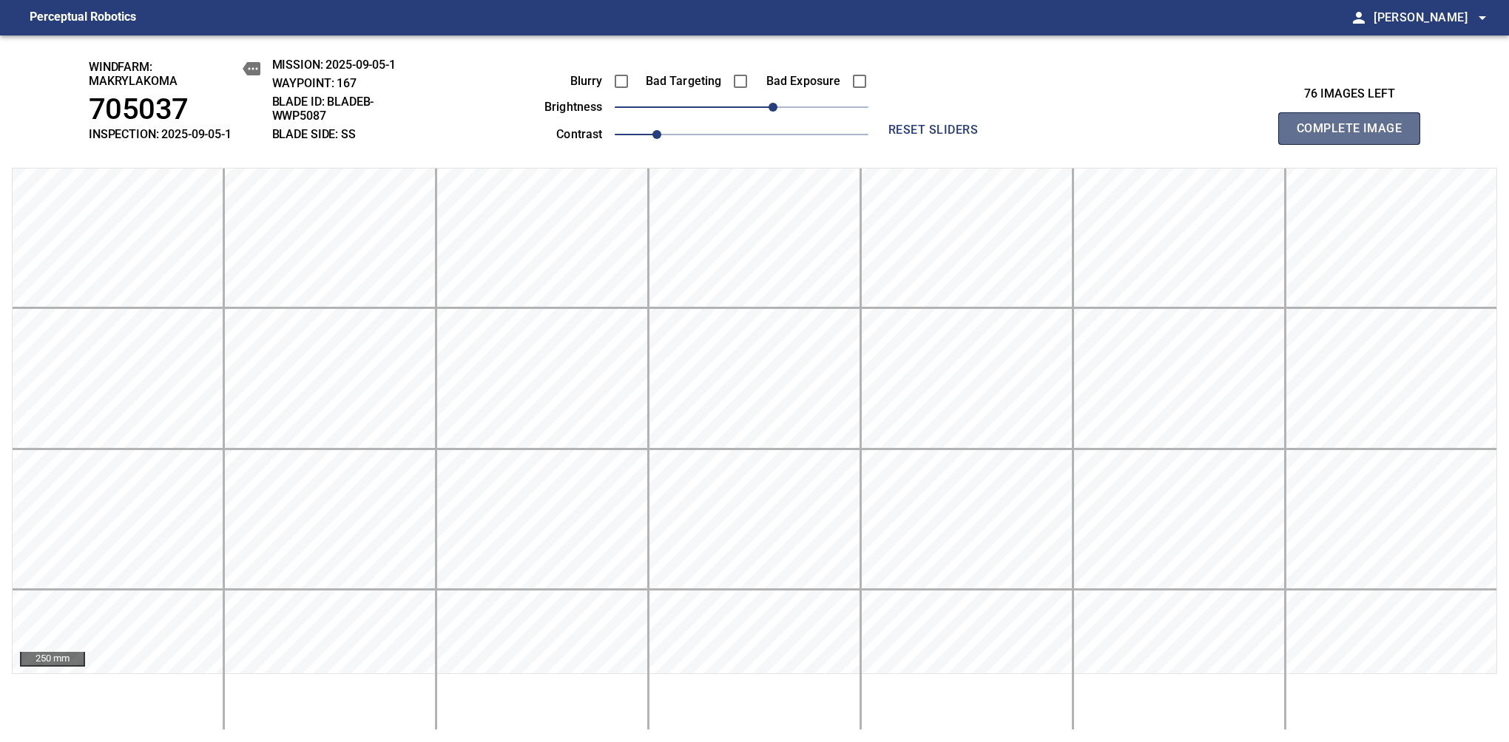
click at [1355, 136] on span "Complete Image" at bounding box center [1348, 128] width 109 height 21
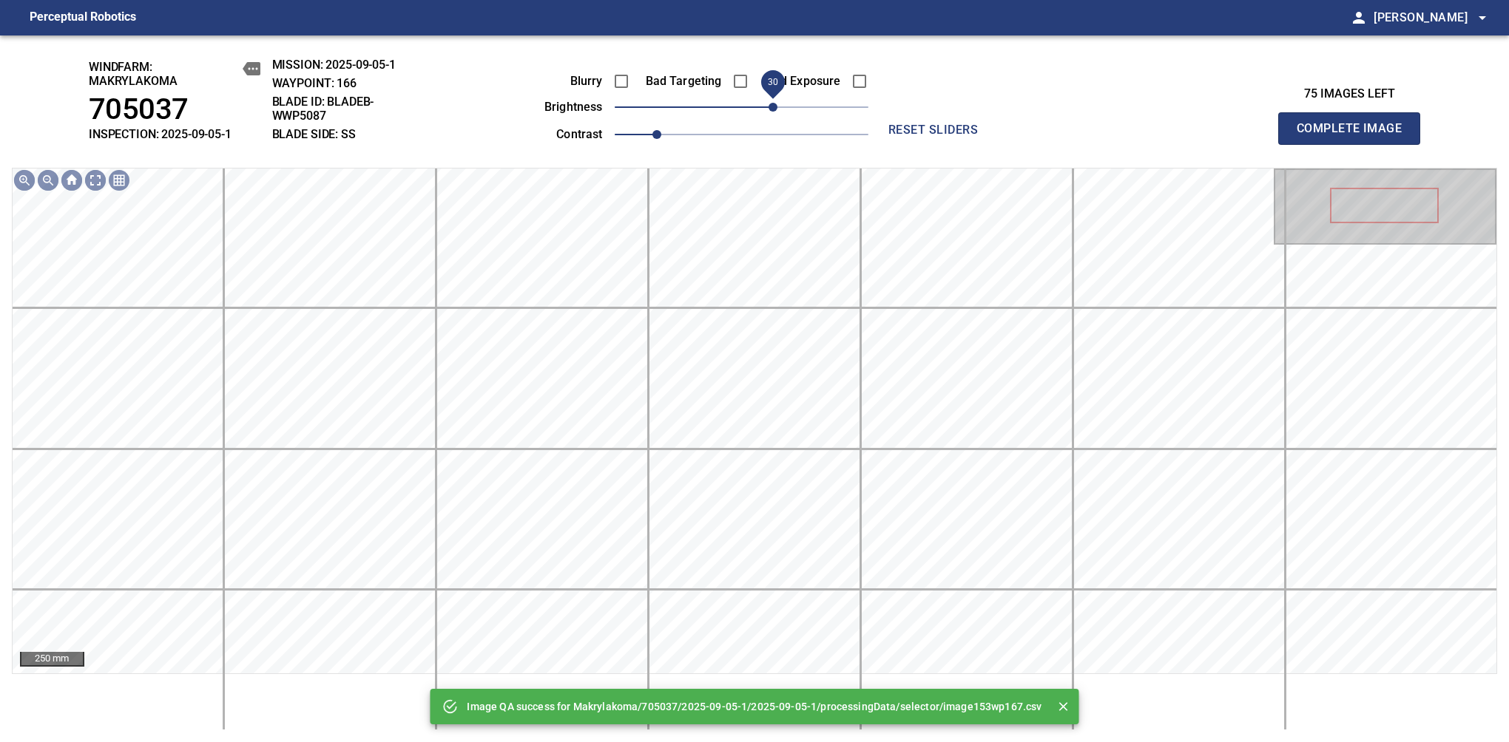
drag, startPoint x: 765, startPoint y: 112, endPoint x: 778, endPoint y: 112, distance: 12.6
click at [777, 112] on span "30" at bounding box center [772, 107] width 9 height 9
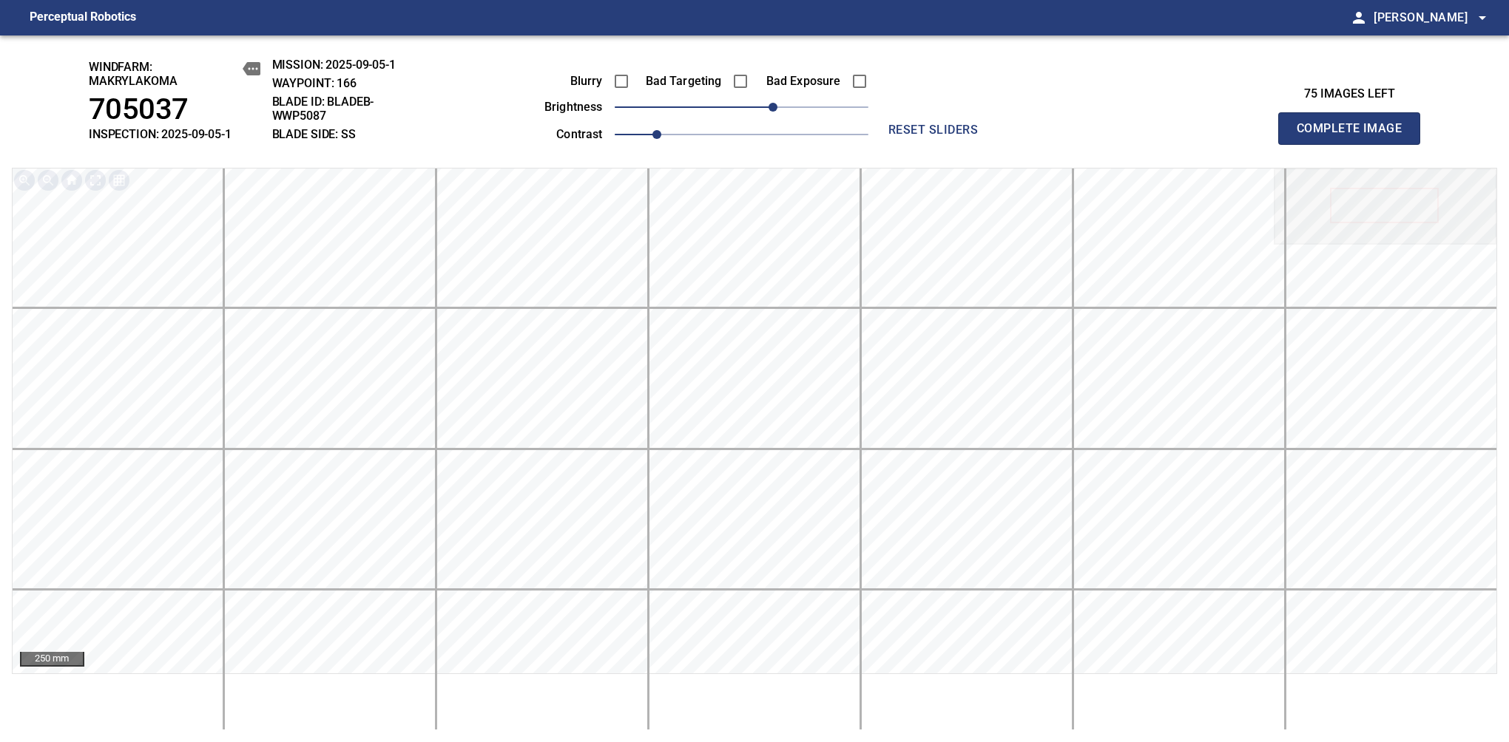
click at [1355, 136] on span "Complete Image" at bounding box center [1348, 128] width 109 height 21
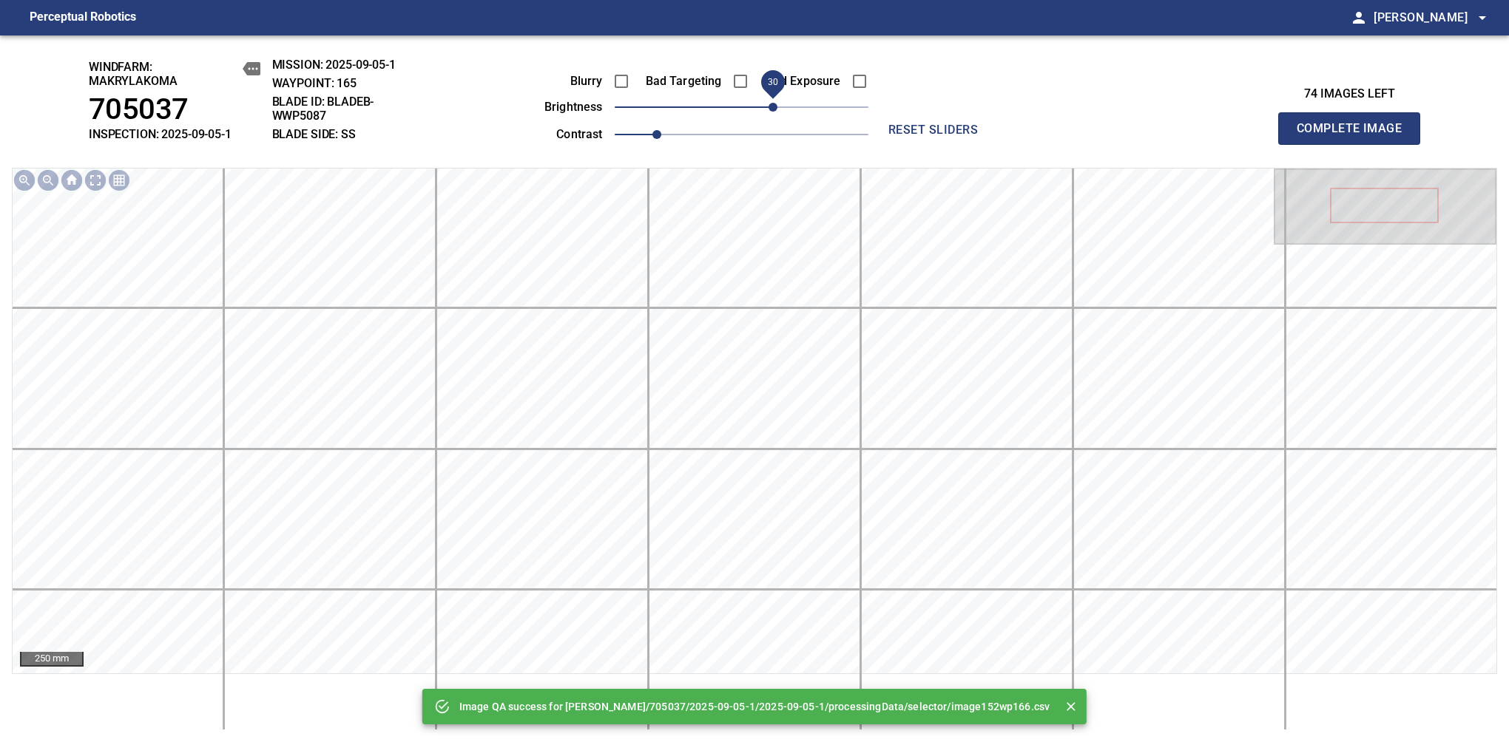
drag, startPoint x: 765, startPoint y: 114, endPoint x: 776, endPoint y: 112, distance: 10.6
click at [776, 112] on span "30" at bounding box center [772, 107] width 9 height 9
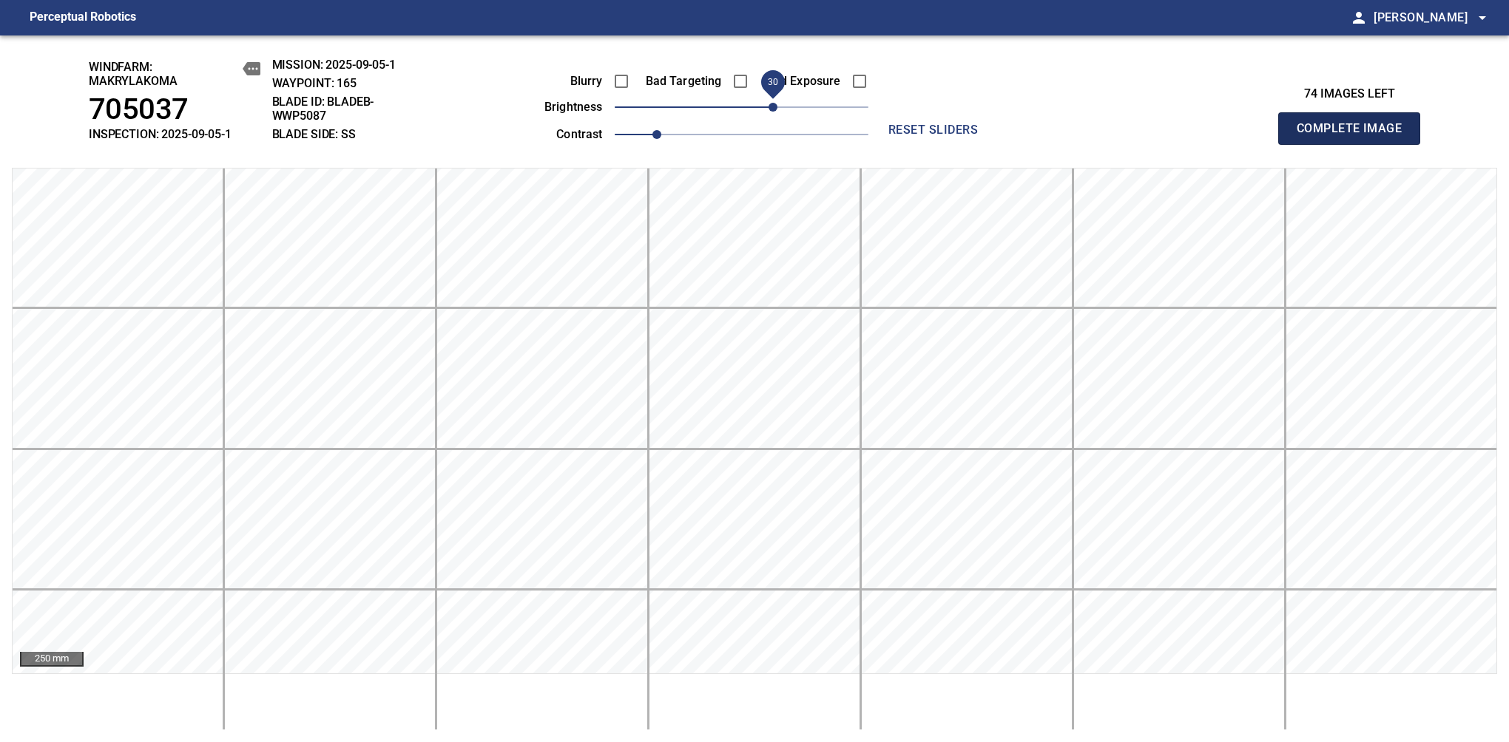
click at [1355, 136] on span "Complete Image" at bounding box center [1348, 128] width 109 height 21
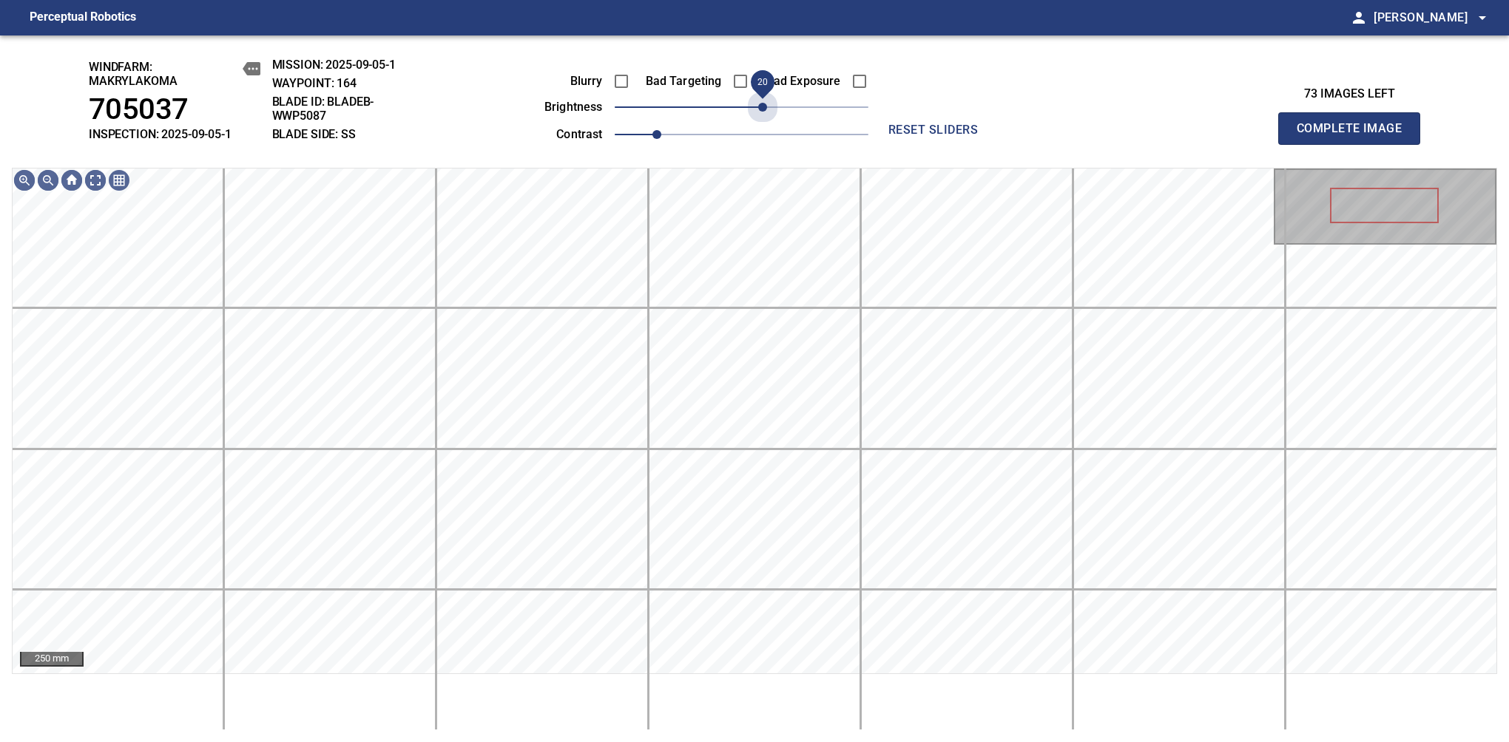
drag, startPoint x: 778, startPoint y: 112, endPoint x: 763, endPoint y: 124, distance: 19.4
click at [763, 124] on div "Blurry Bad Targeting Bad Exposure brightness 20 contrast 1" at bounding box center [689, 105] width 357 height 79
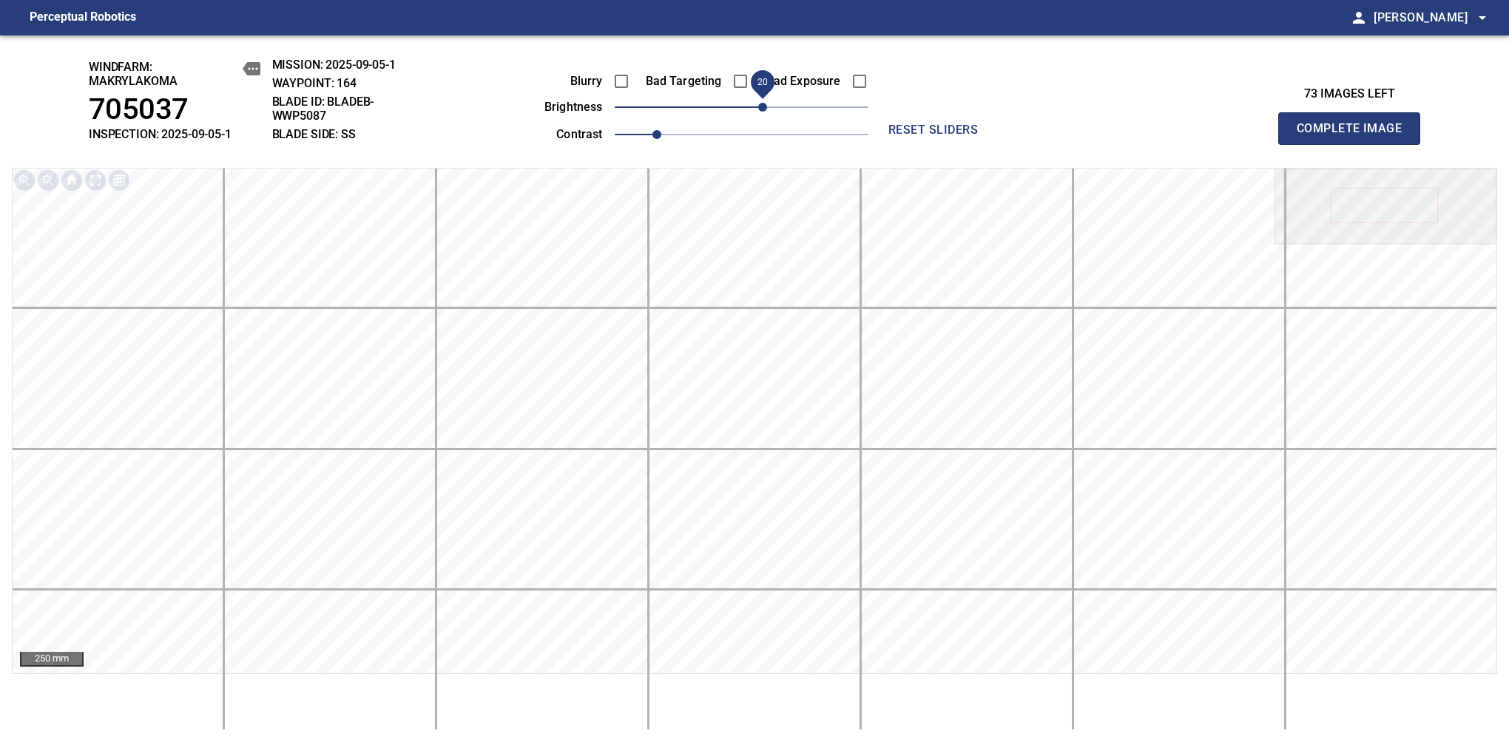
click at [1355, 136] on span "Complete Image" at bounding box center [1348, 128] width 109 height 21
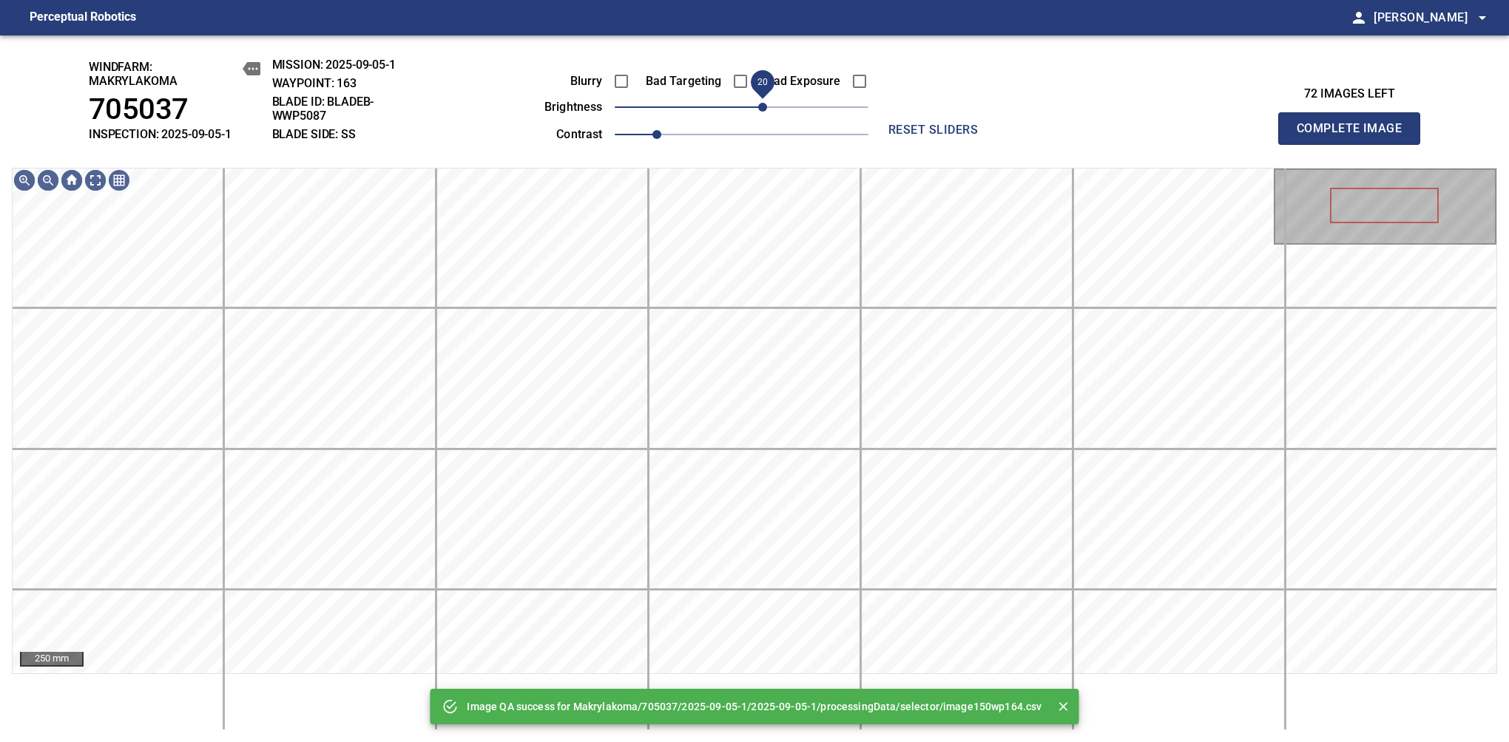
drag, startPoint x: 745, startPoint y: 112, endPoint x: 763, endPoint y: 118, distance: 19.0
click at [763, 112] on span "20" at bounding box center [762, 107] width 9 height 9
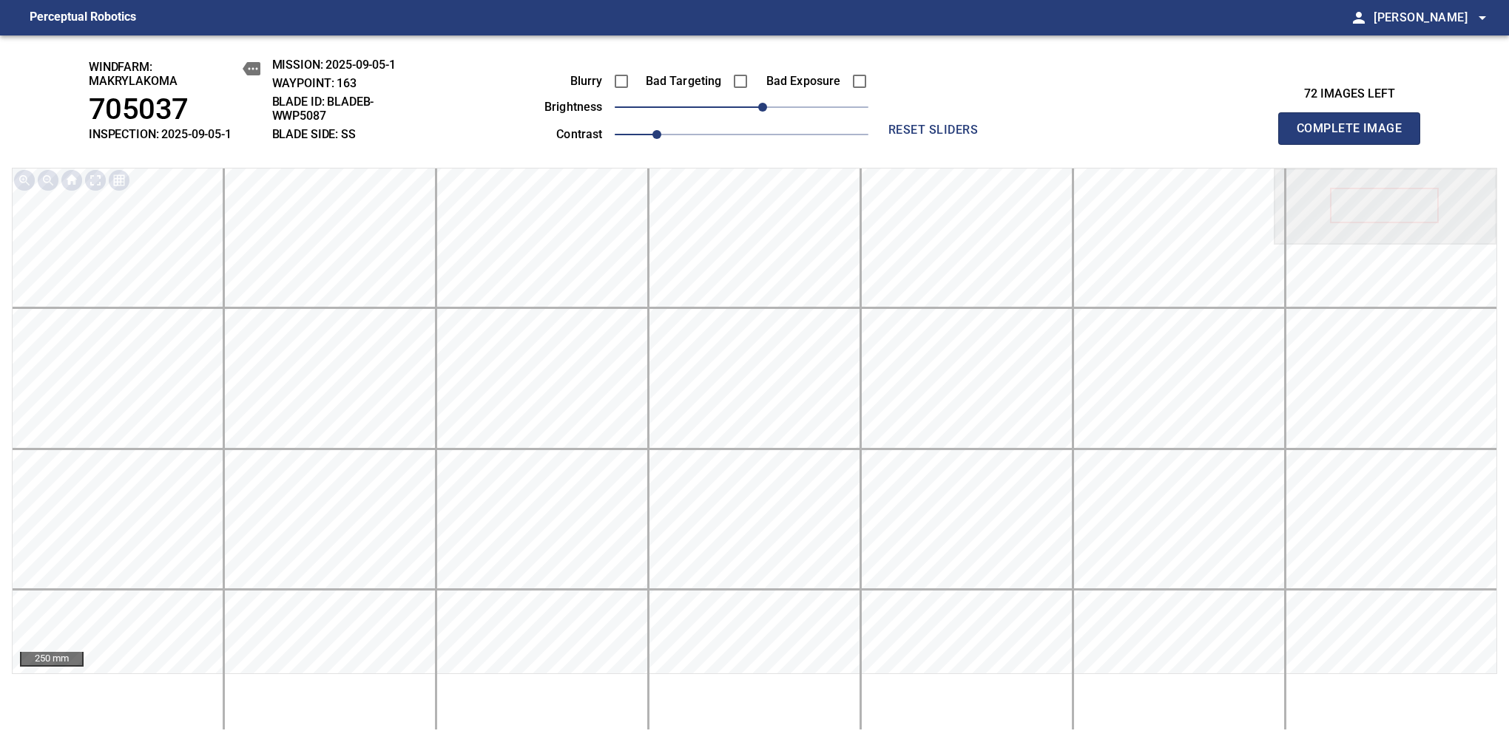
click at [1355, 136] on span "Complete Image" at bounding box center [1348, 128] width 109 height 21
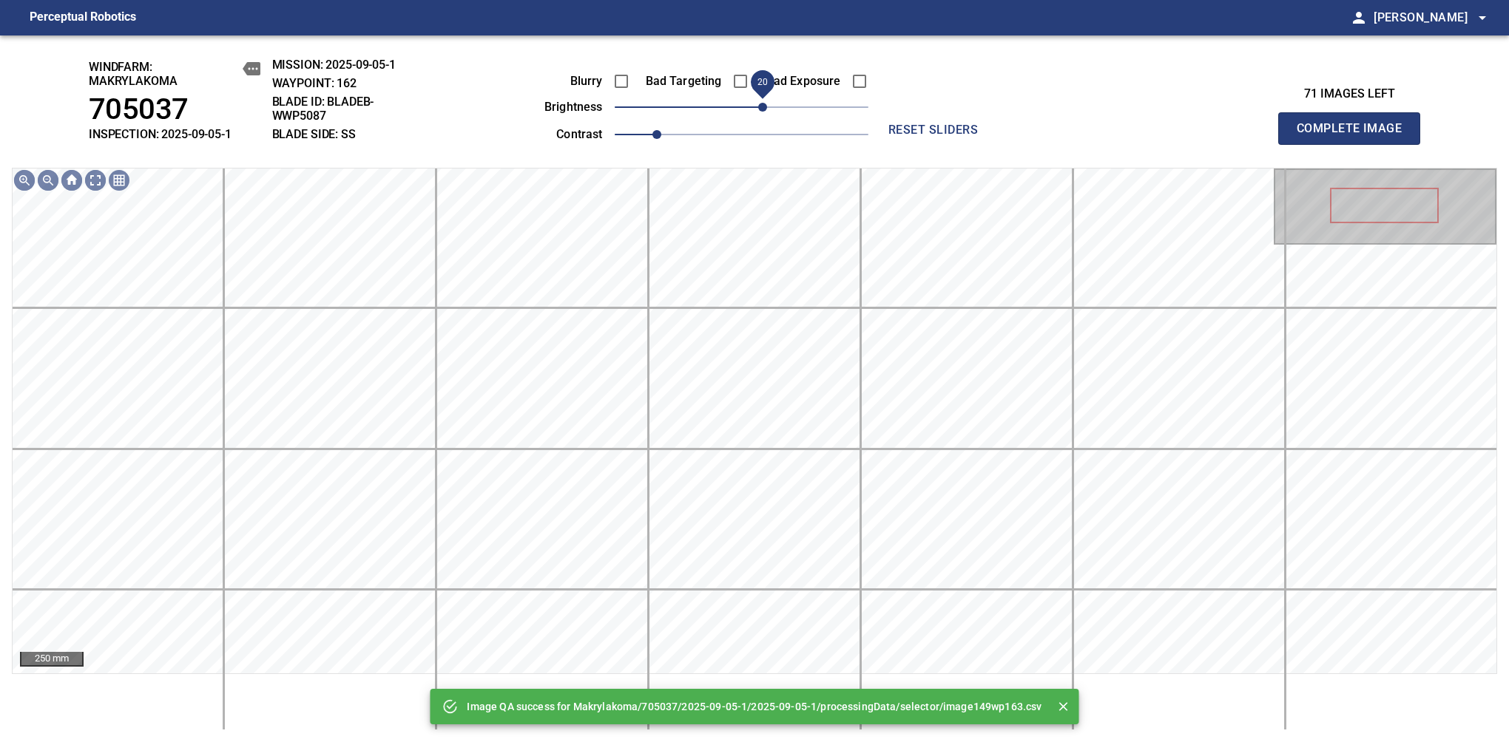
drag, startPoint x: 748, startPoint y: 109, endPoint x: 766, endPoint y: 108, distance: 18.5
click at [766, 108] on span "20" at bounding box center [762, 107] width 9 height 9
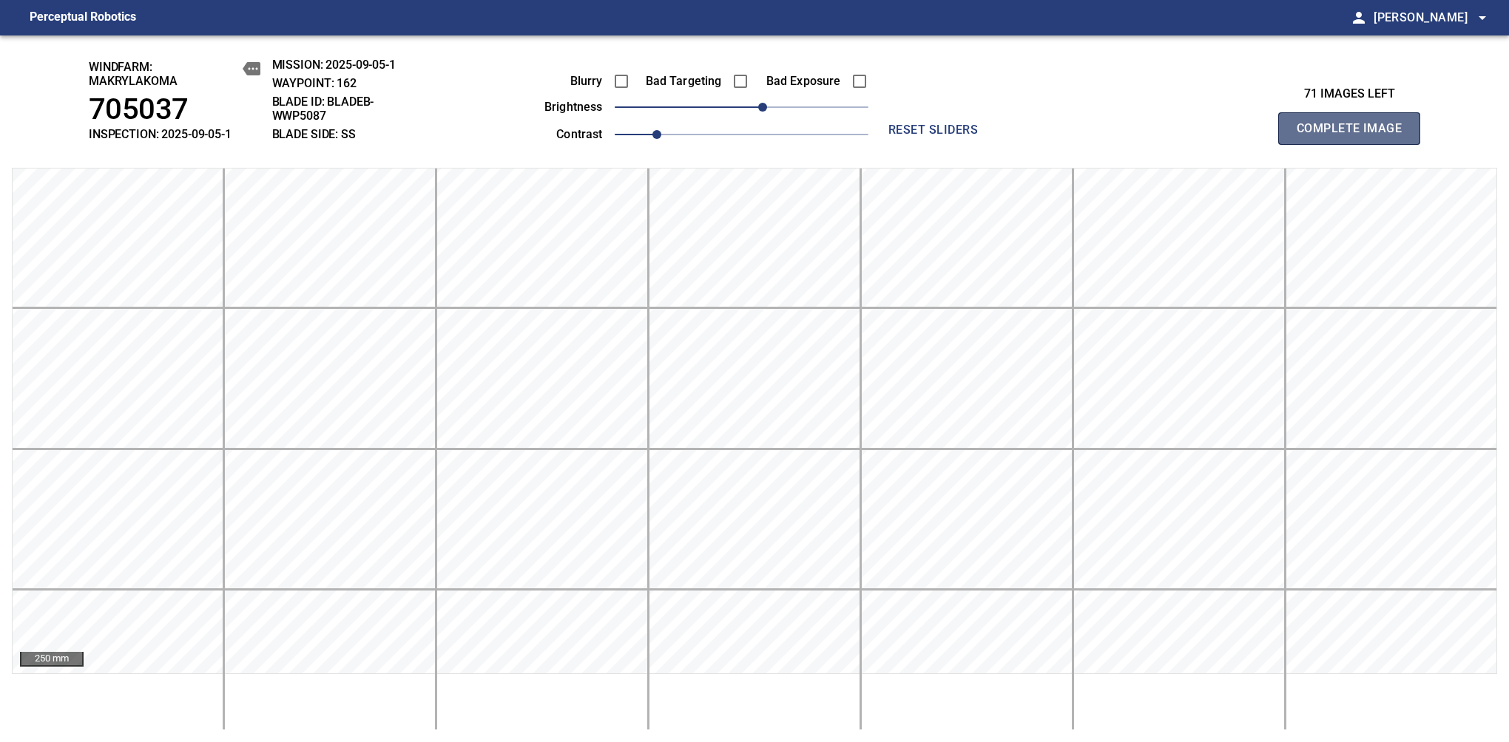
click at [1355, 136] on span "Complete Image" at bounding box center [1348, 128] width 109 height 21
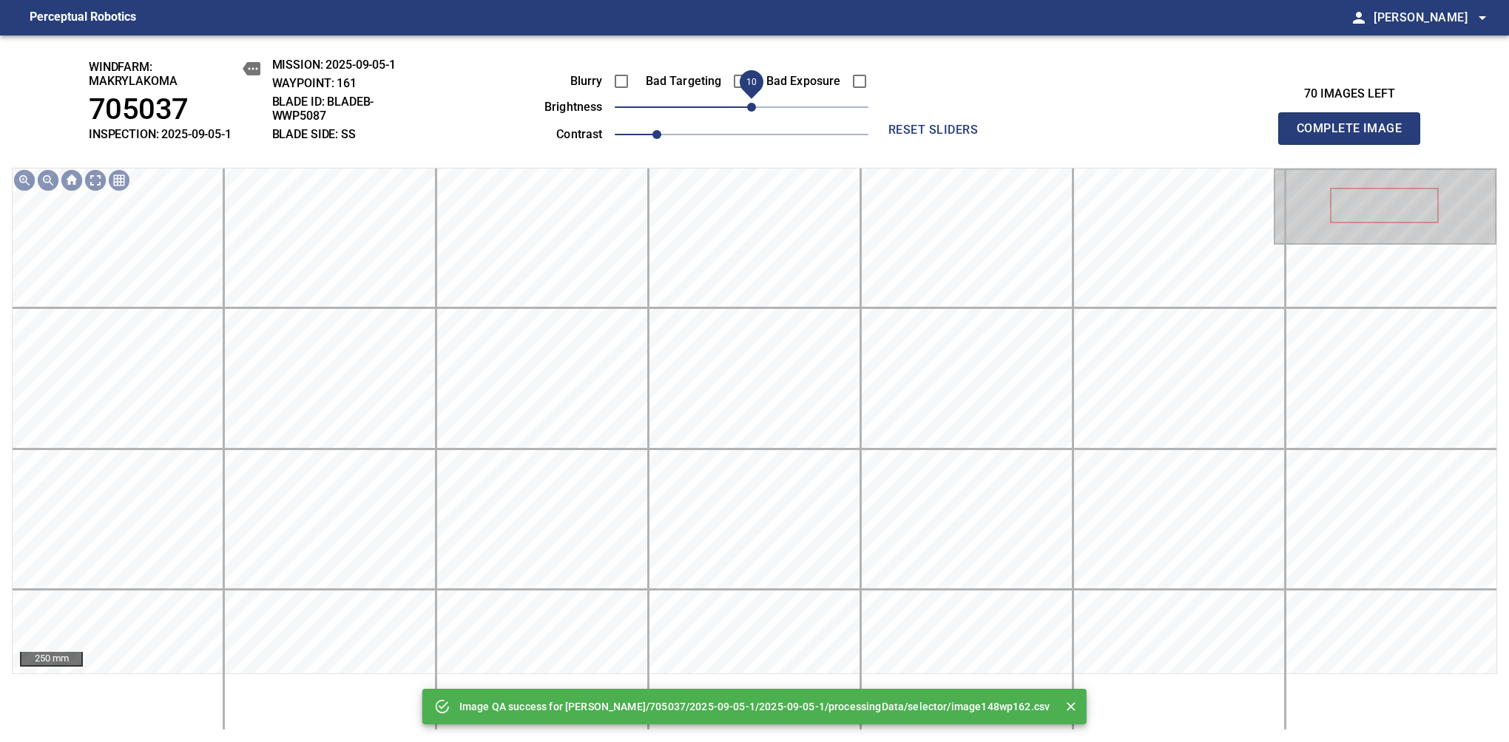
drag, startPoint x: 743, startPoint y: 108, endPoint x: 754, endPoint y: 110, distance: 11.3
click at [754, 110] on span "10" at bounding box center [751, 107] width 9 height 9
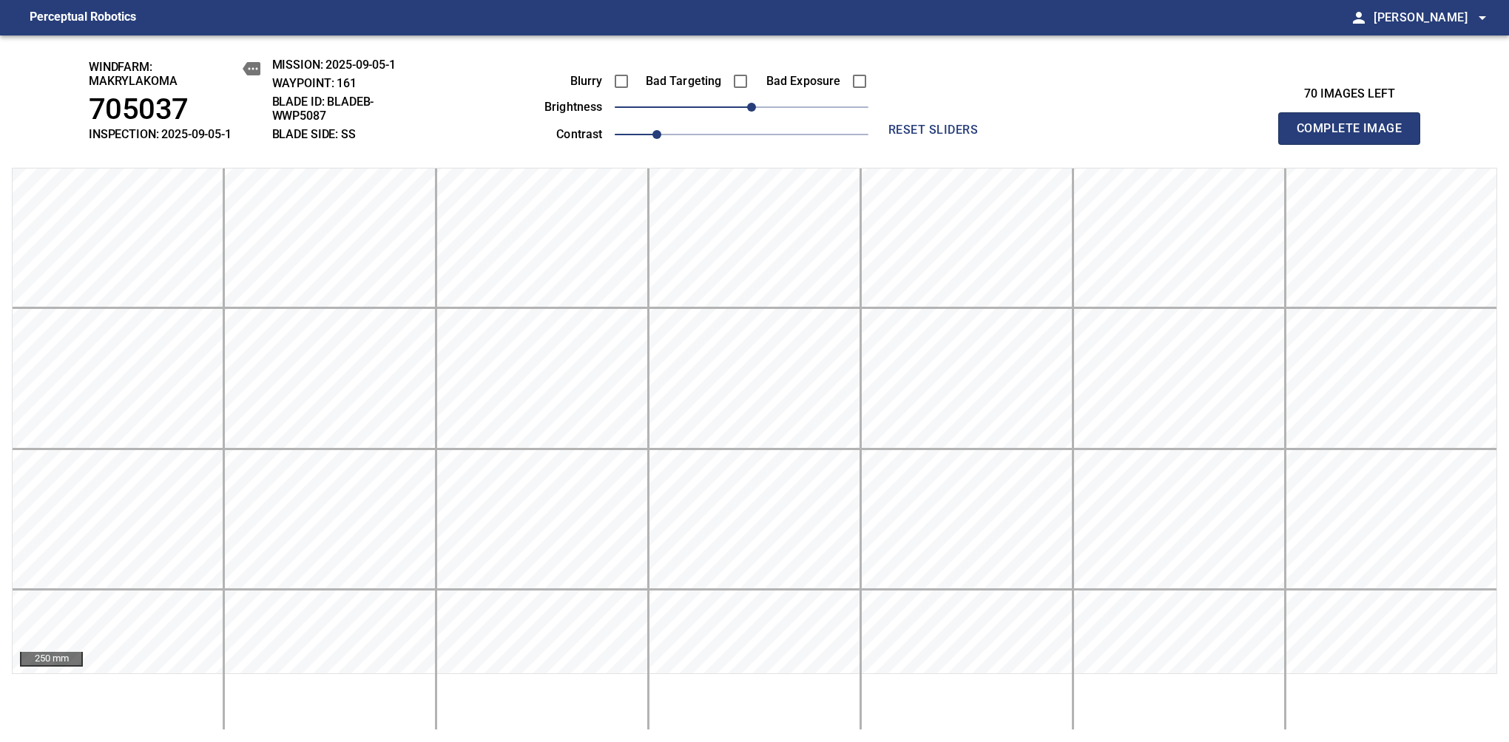
click at [1355, 136] on span "Complete Image" at bounding box center [1348, 128] width 109 height 21
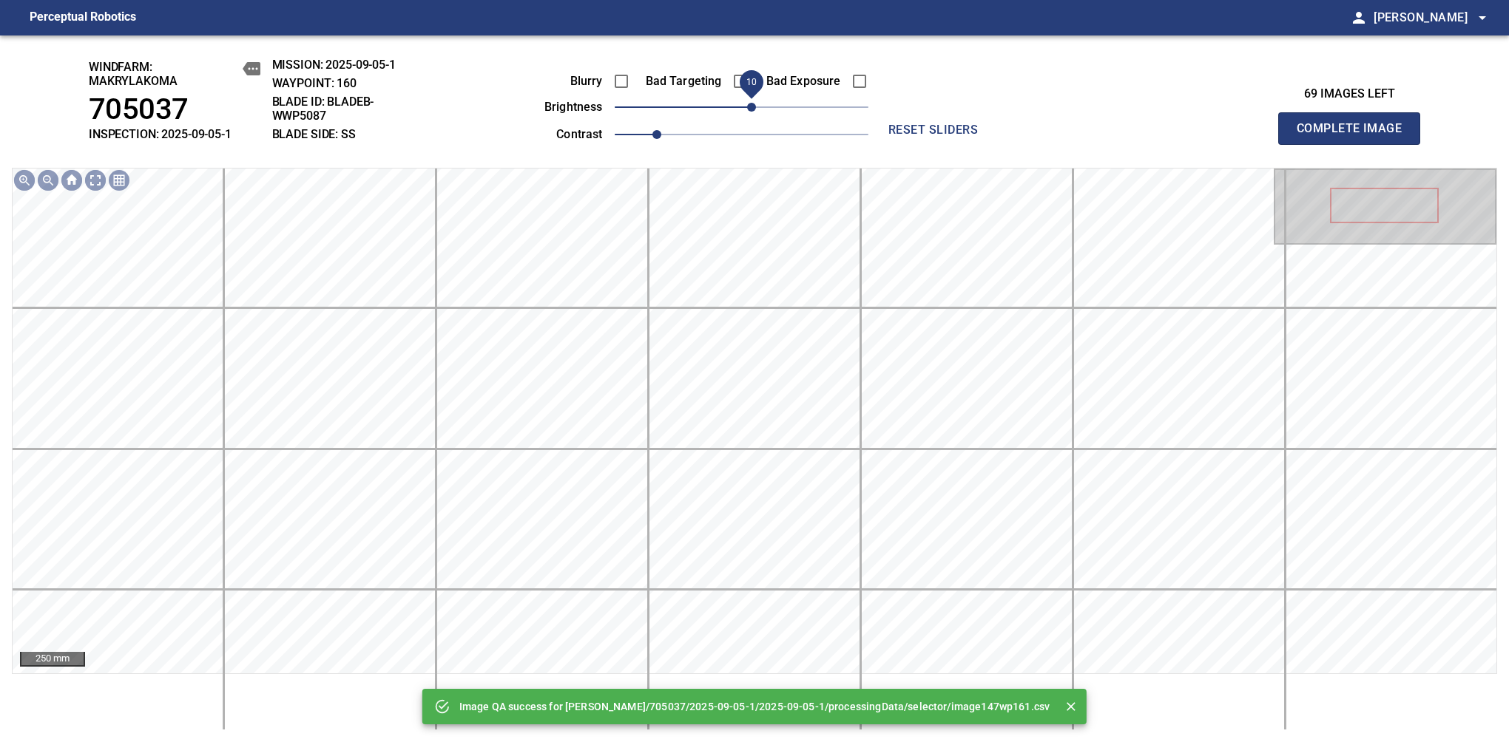
drag, startPoint x: 751, startPoint y: 101, endPoint x: 751, endPoint y: 112, distance: 11.8
click at [751, 112] on span "10" at bounding box center [751, 107] width 9 height 9
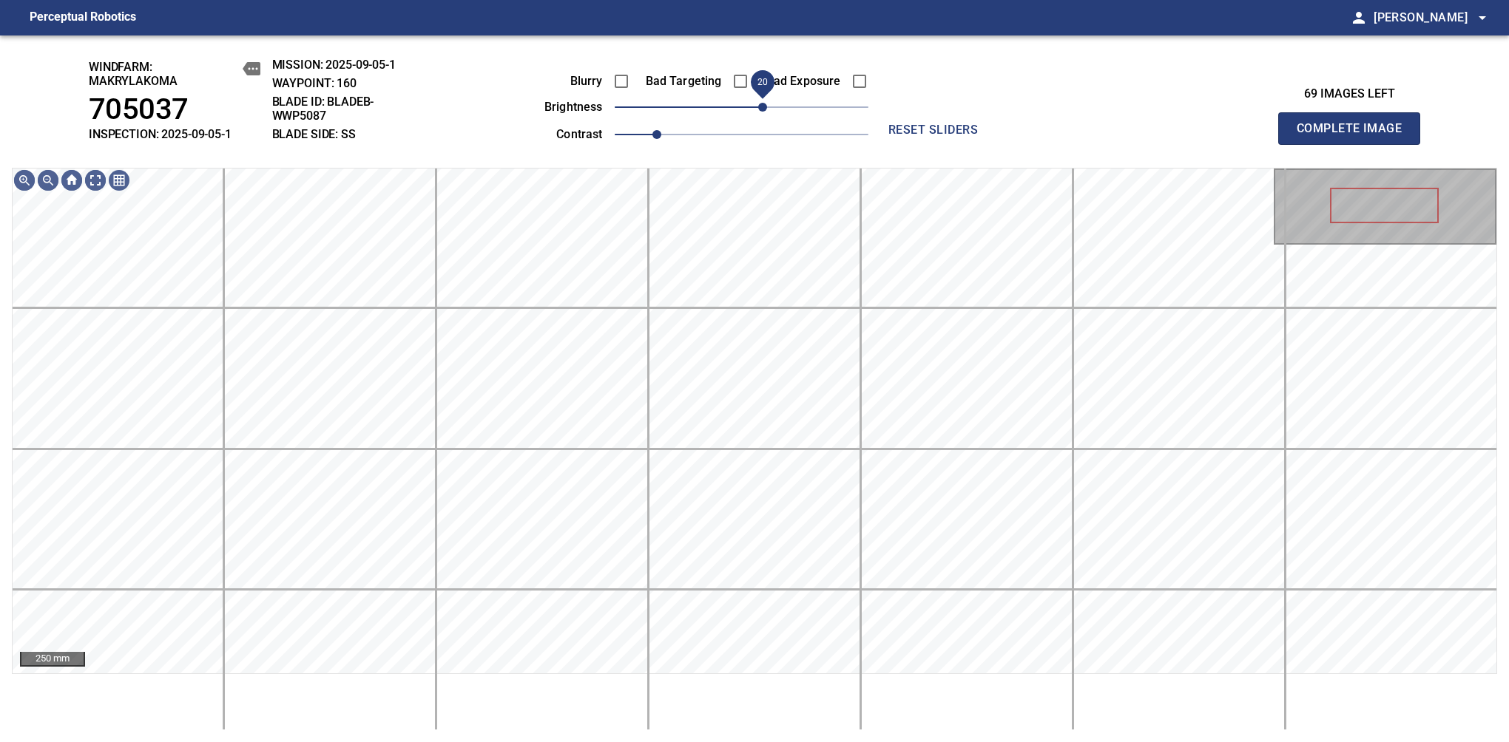
drag, startPoint x: 751, startPoint y: 112, endPoint x: 759, endPoint y: 108, distance: 8.6
click at [759, 108] on span "20" at bounding box center [762, 107] width 9 height 9
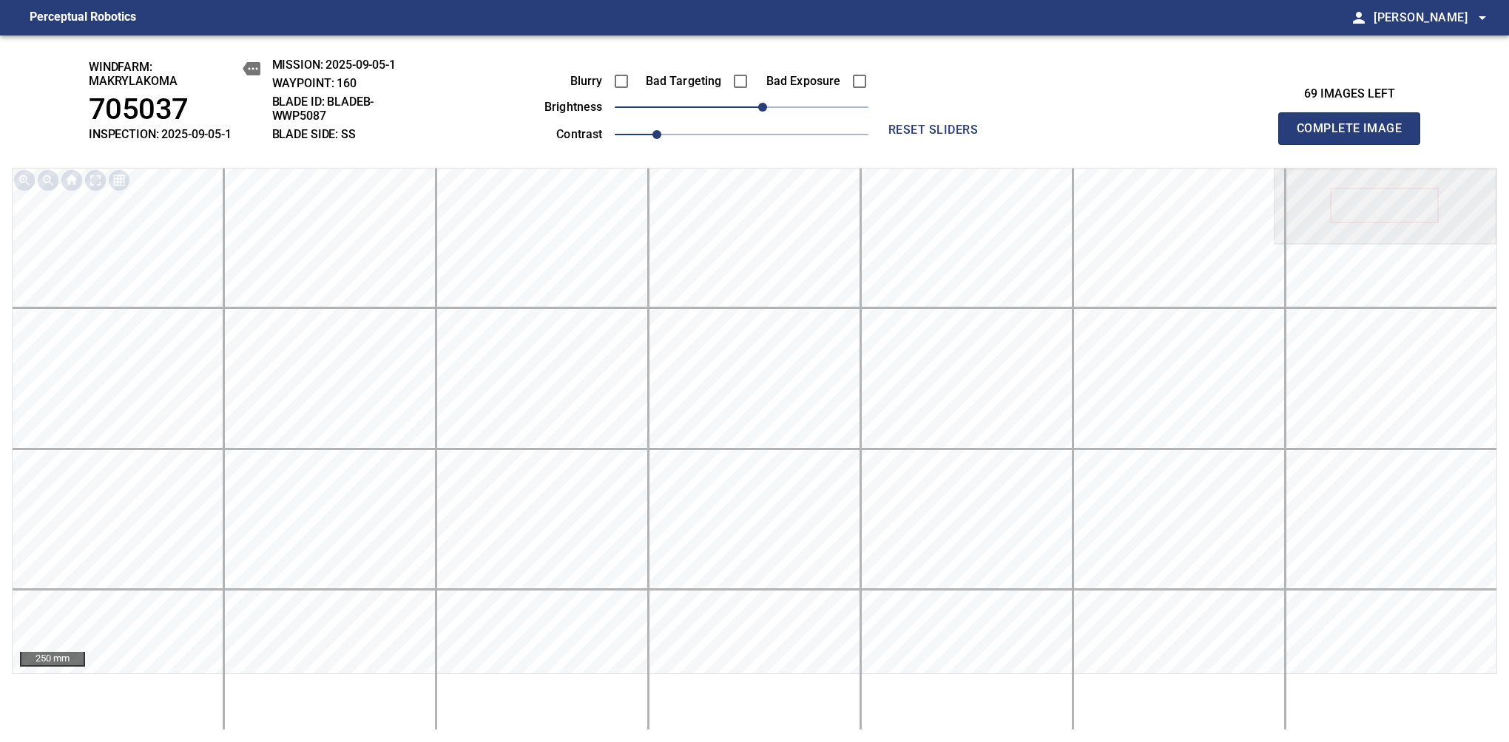
click at [1355, 136] on span "Complete Image" at bounding box center [1348, 128] width 109 height 21
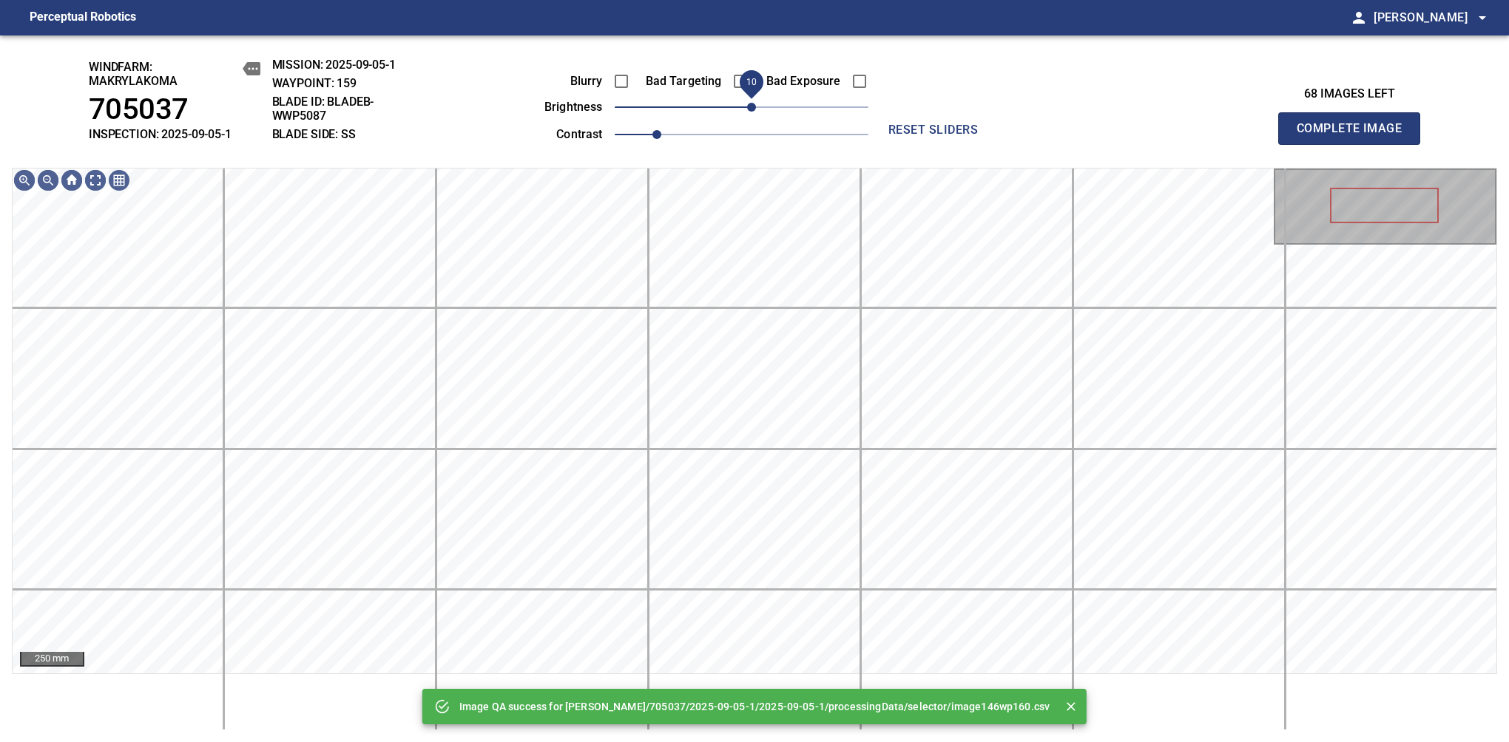
click at [754, 112] on span "10" at bounding box center [751, 107] width 9 height 9
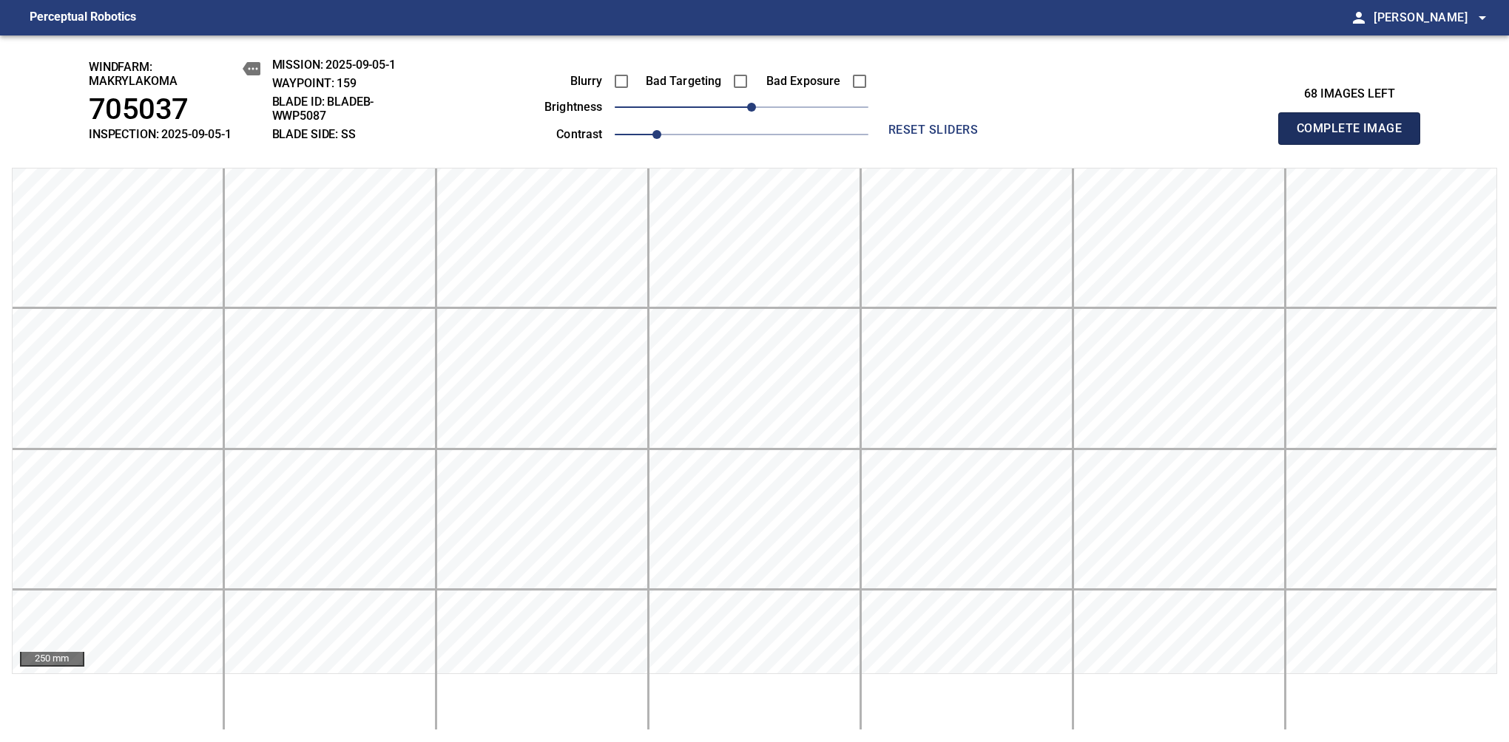
click at [1355, 136] on span "Complete Image" at bounding box center [1348, 128] width 109 height 21
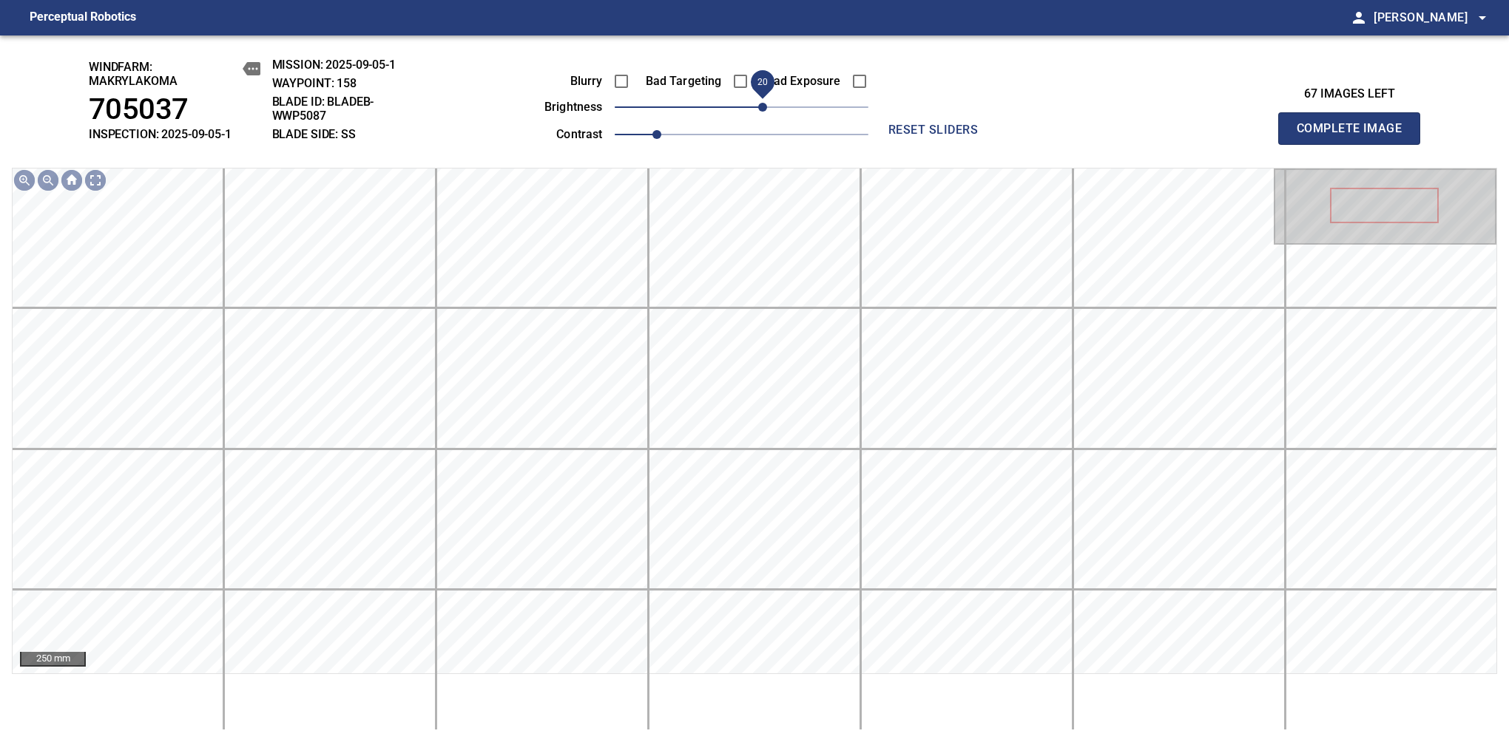
drag, startPoint x: 745, startPoint y: 107, endPoint x: 762, endPoint y: 110, distance: 16.5
click at [762, 110] on span "20" at bounding box center [762, 107] width 9 height 9
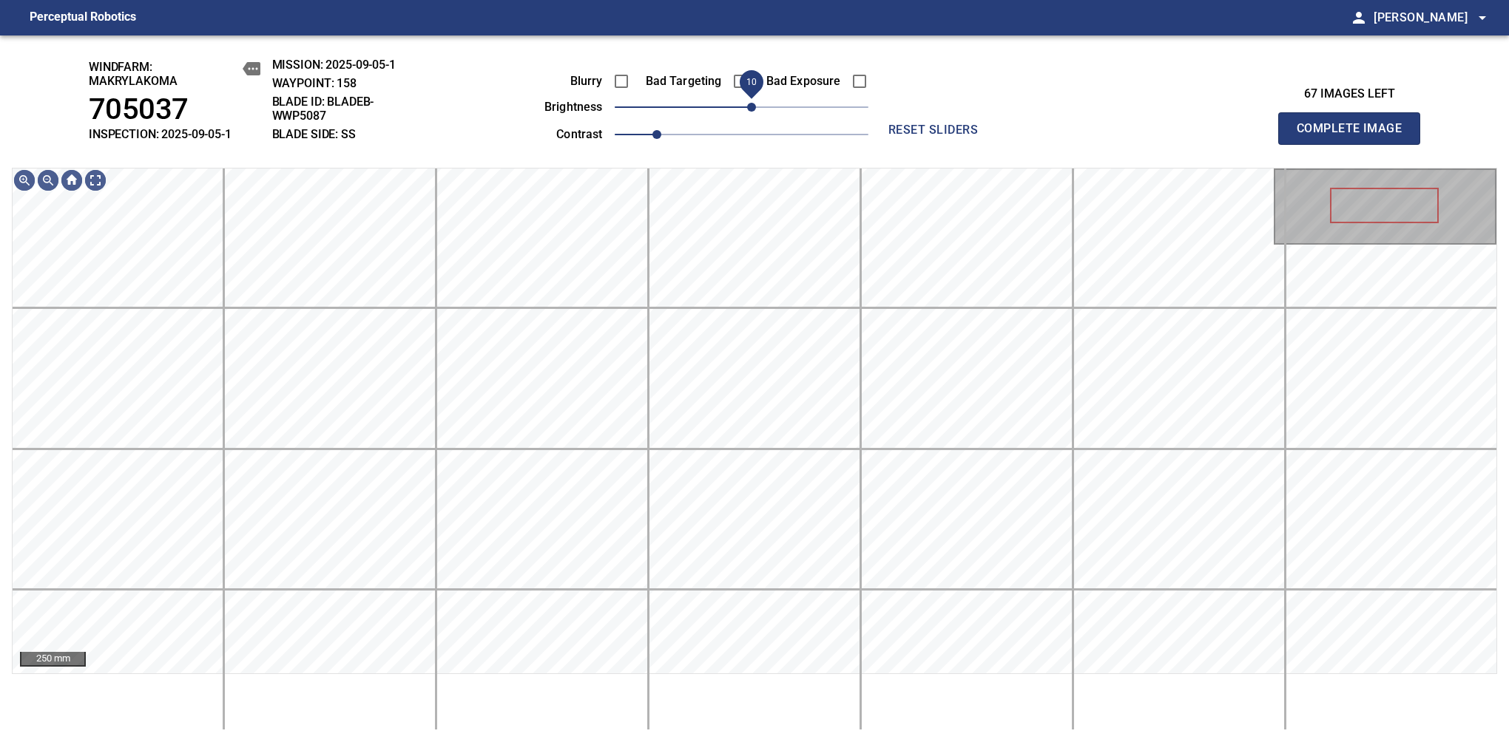
drag, startPoint x: 762, startPoint y: 110, endPoint x: 754, endPoint y: 118, distance: 11.0
click at [754, 112] on span "10" at bounding box center [751, 107] width 9 height 9
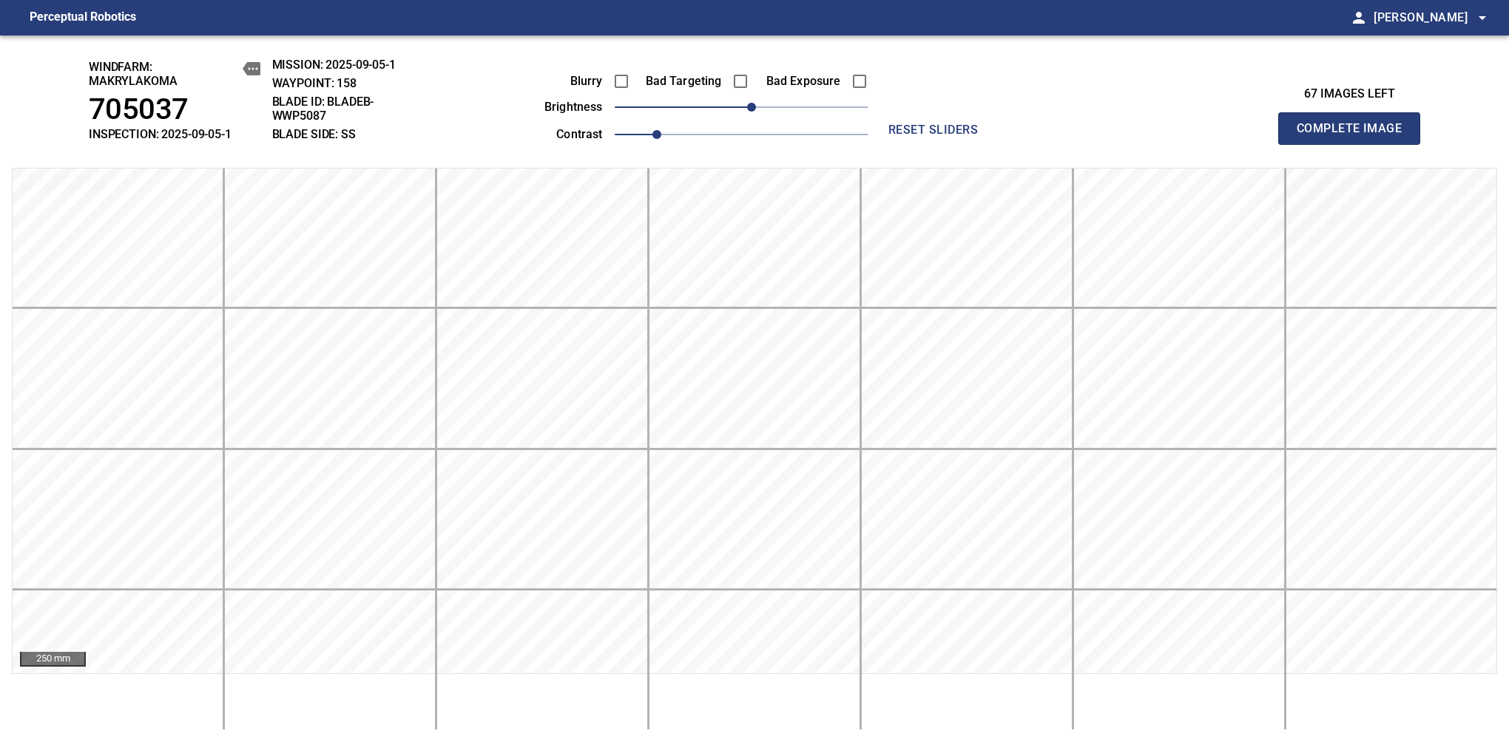
click at [1355, 136] on span "Complete Image" at bounding box center [1348, 128] width 109 height 21
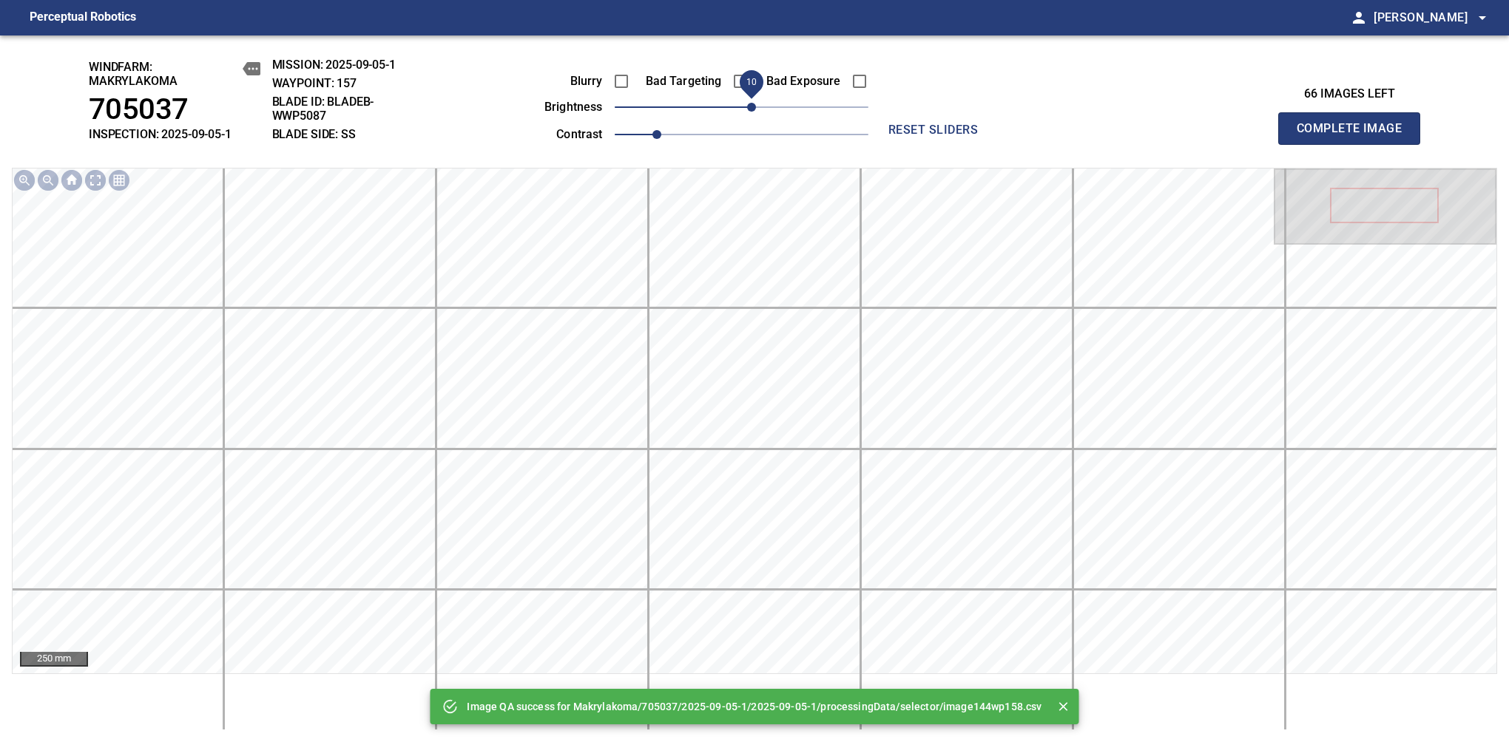
click at [748, 108] on span "10" at bounding box center [751, 107] width 9 height 9
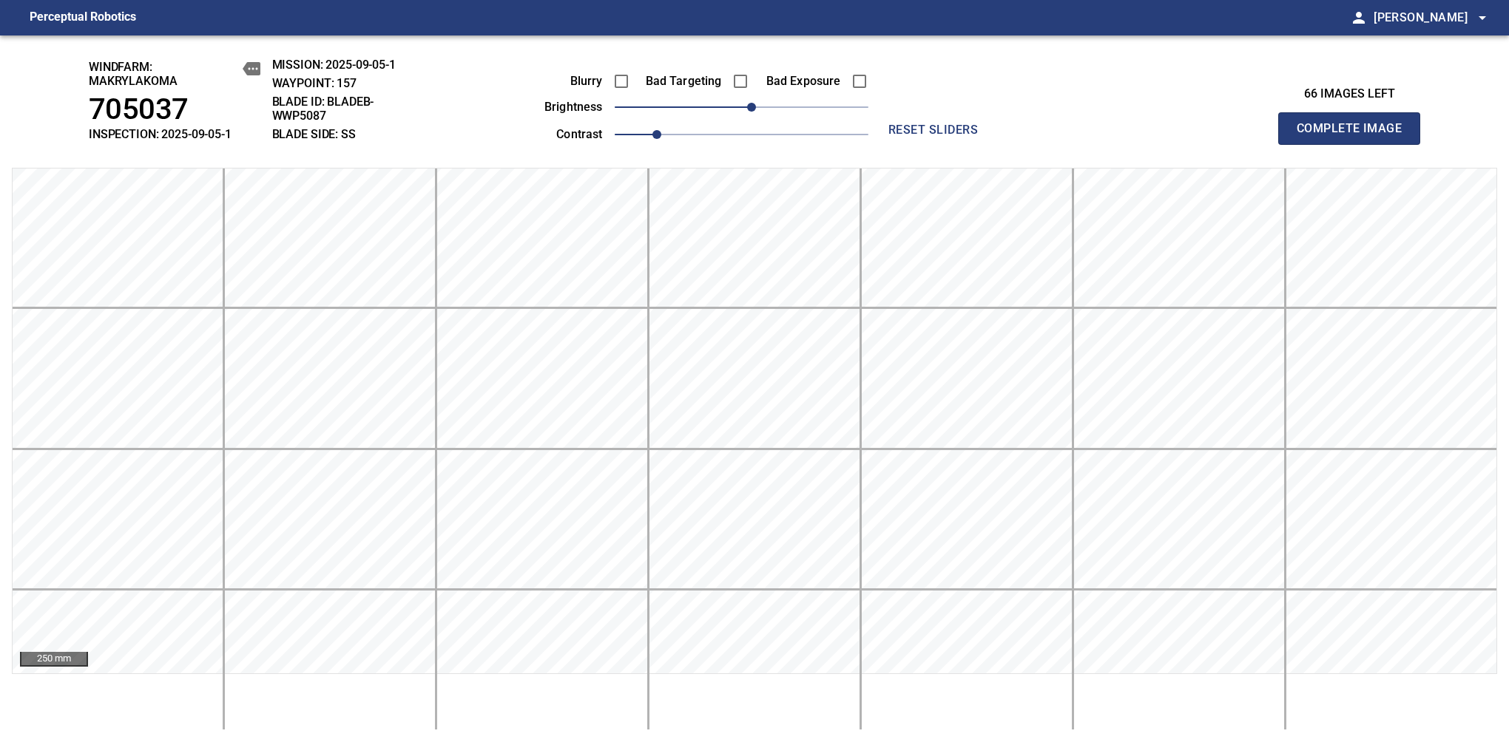
click at [1355, 136] on span "Complete Image" at bounding box center [1348, 128] width 109 height 21
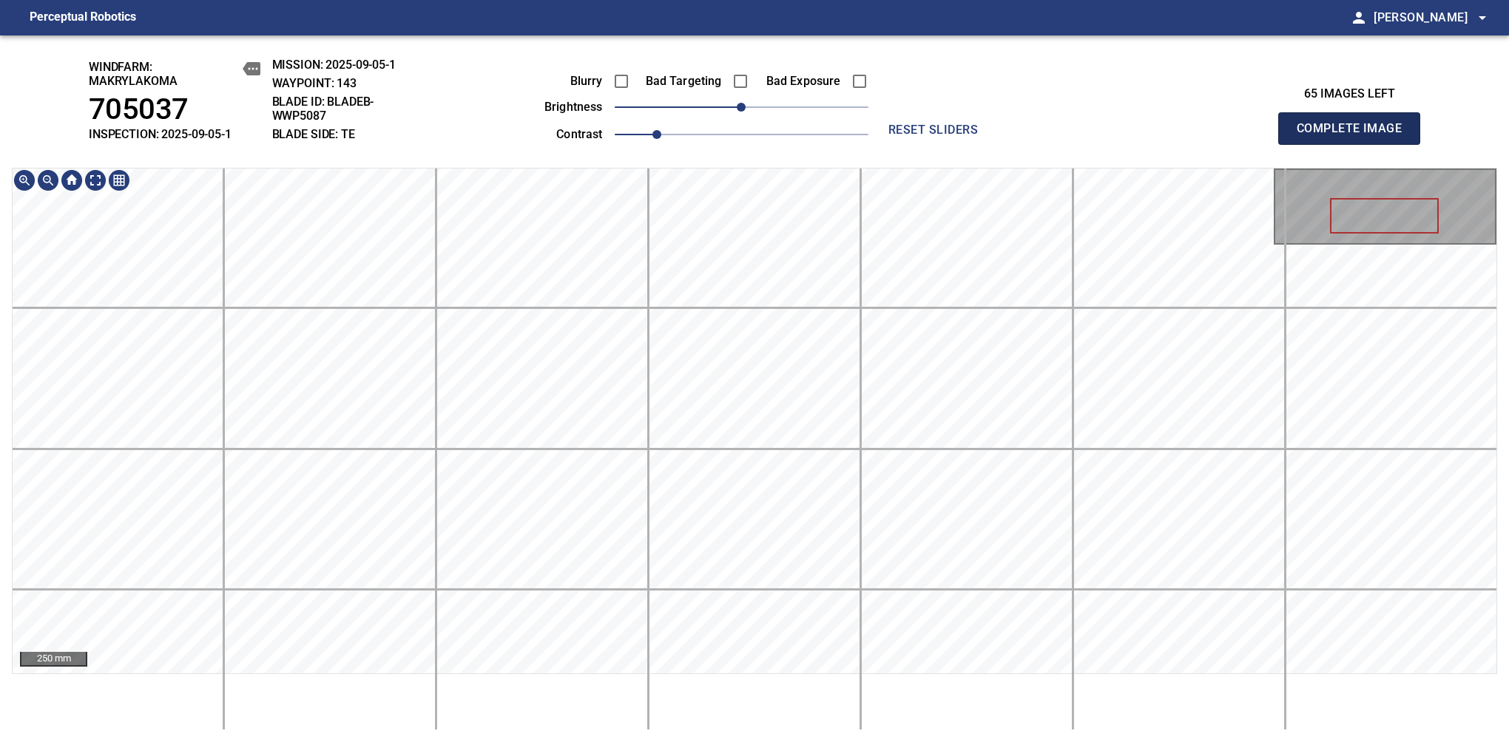
click at [1355, 136] on span "Complete Image" at bounding box center [1348, 128] width 109 height 21
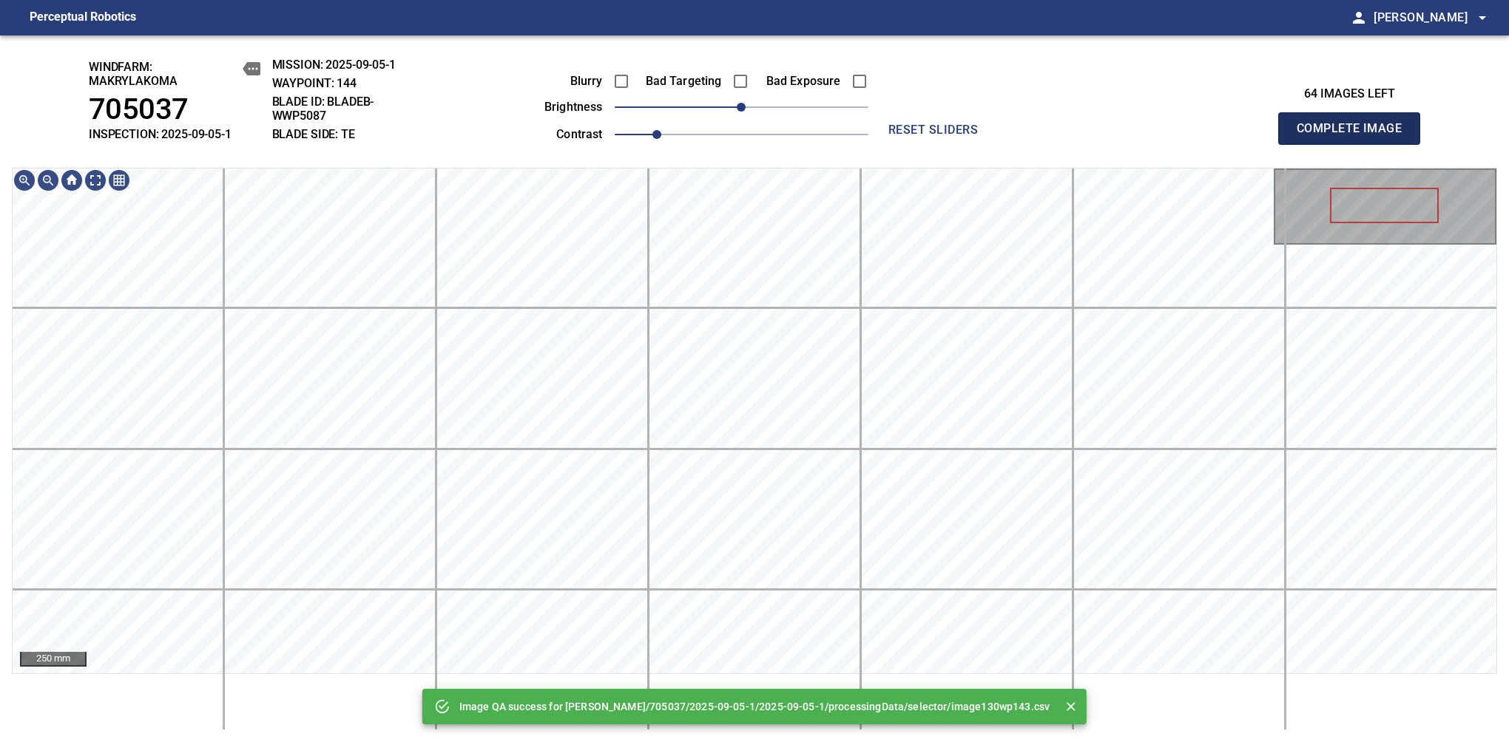
click at [1355, 136] on span "Complete Image" at bounding box center [1348, 128] width 109 height 21
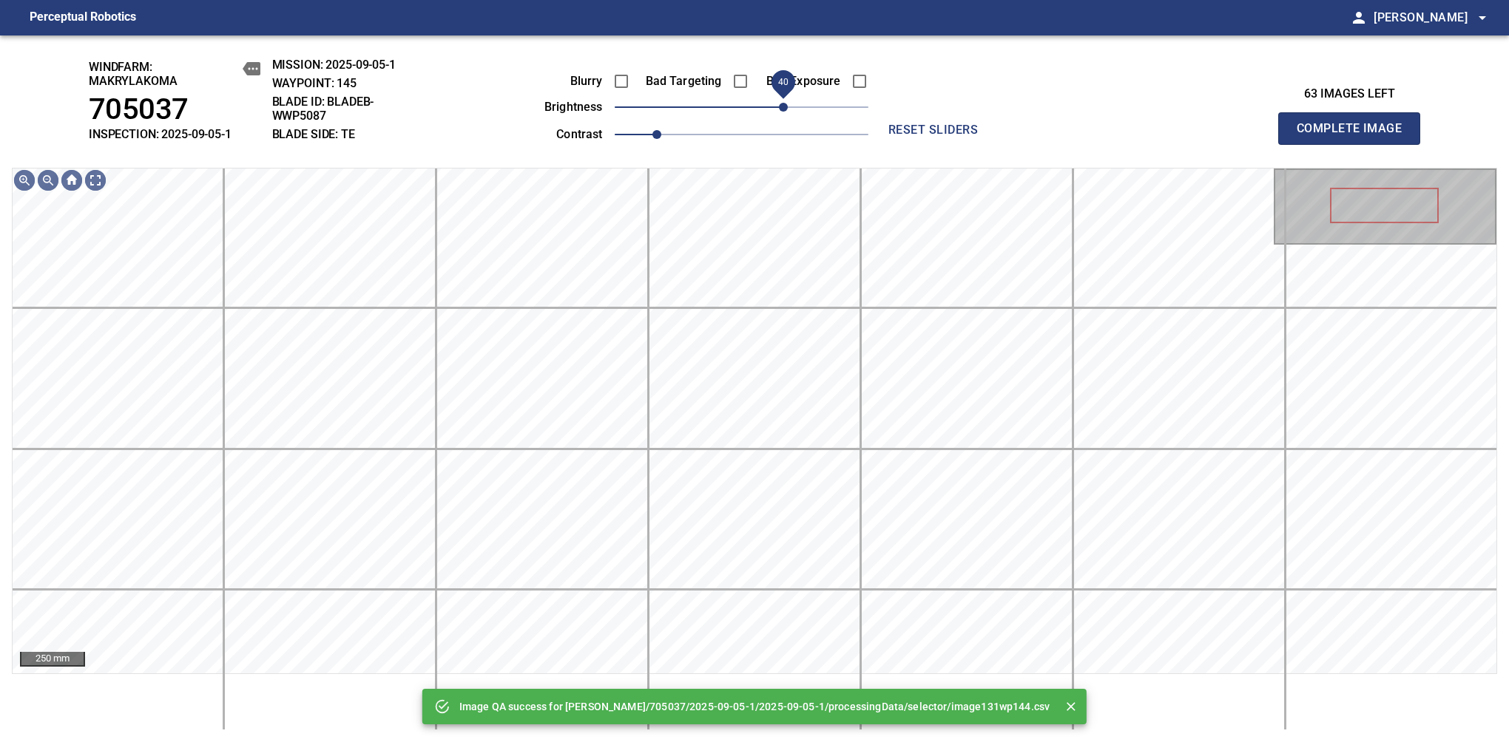
drag, startPoint x: 772, startPoint y: 111, endPoint x: 783, endPoint y: 113, distance: 11.3
click at [783, 113] on span "40" at bounding box center [742, 107] width 254 height 21
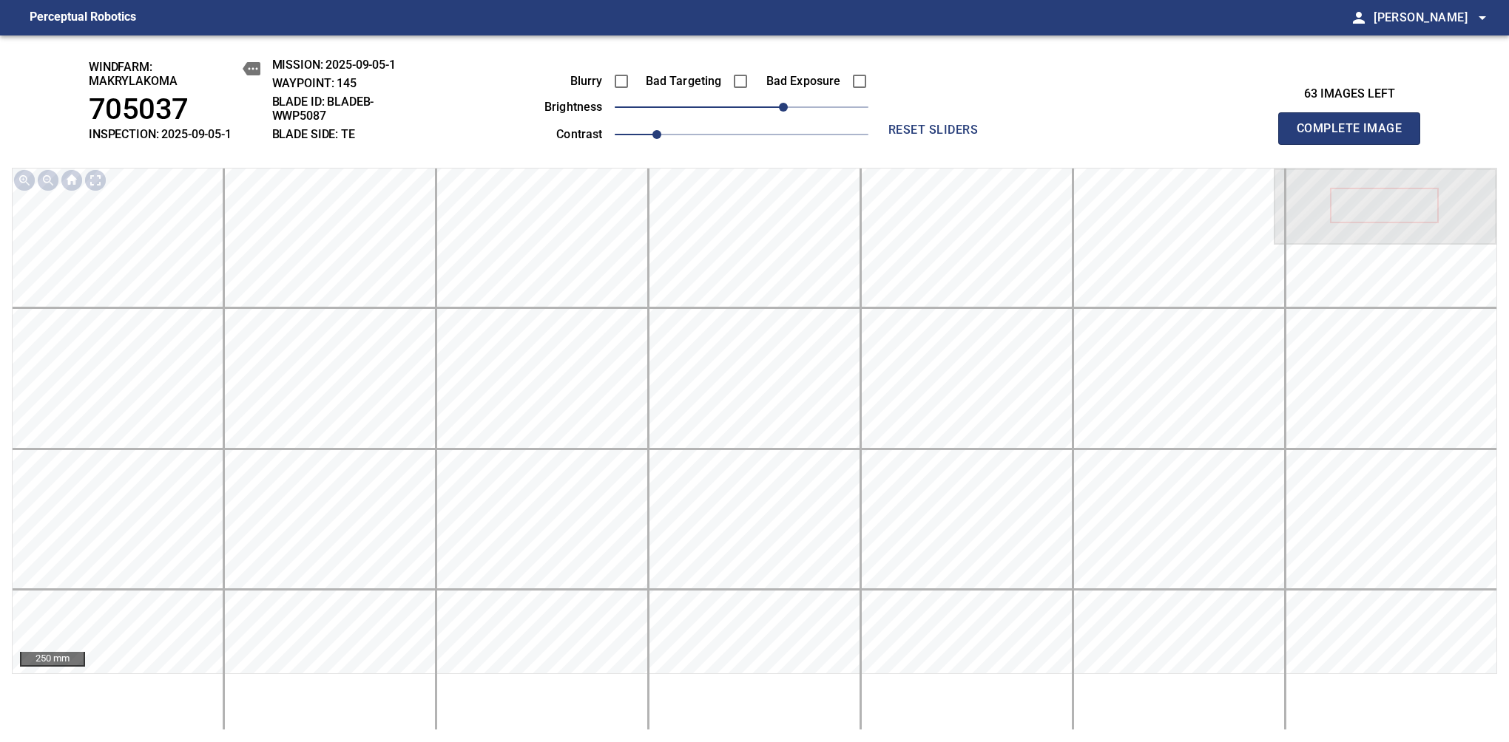
click at [1355, 136] on span "Complete Image" at bounding box center [1348, 128] width 109 height 21
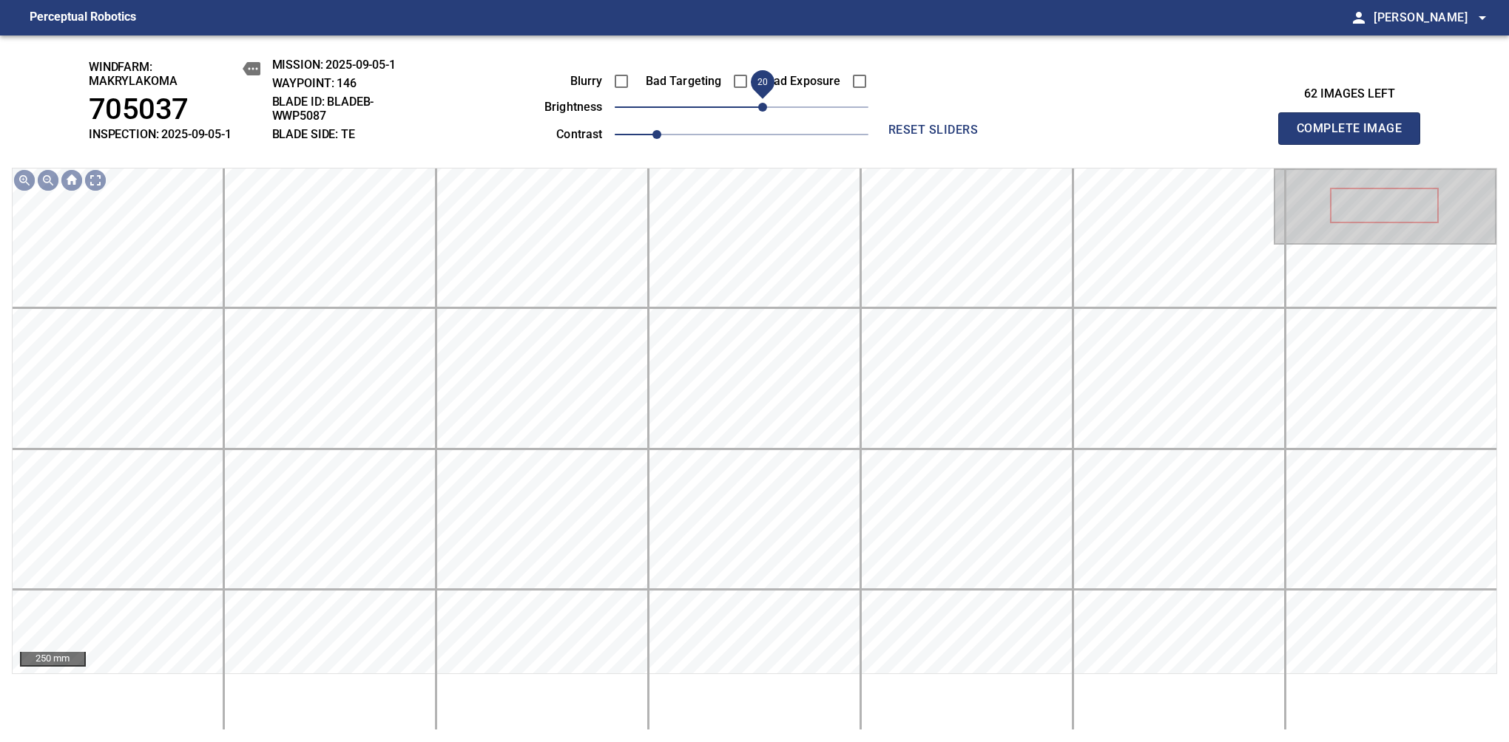
drag, startPoint x: 746, startPoint y: 102, endPoint x: 765, endPoint y: 109, distance: 20.6
click at [765, 109] on span "20" at bounding box center [762, 107] width 9 height 9
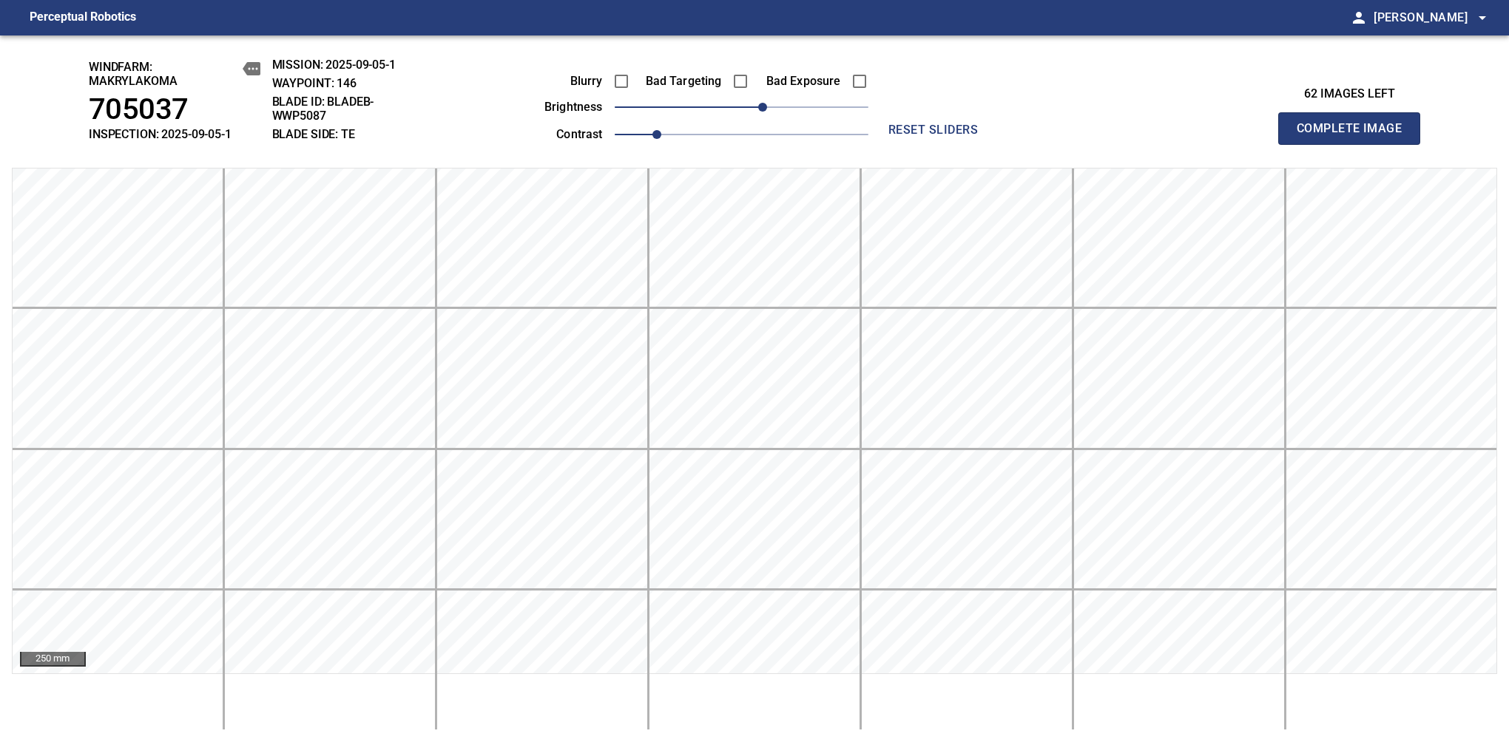
click at [1355, 136] on span "Complete Image" at bounding box center [1348, 128] width 109 height 21
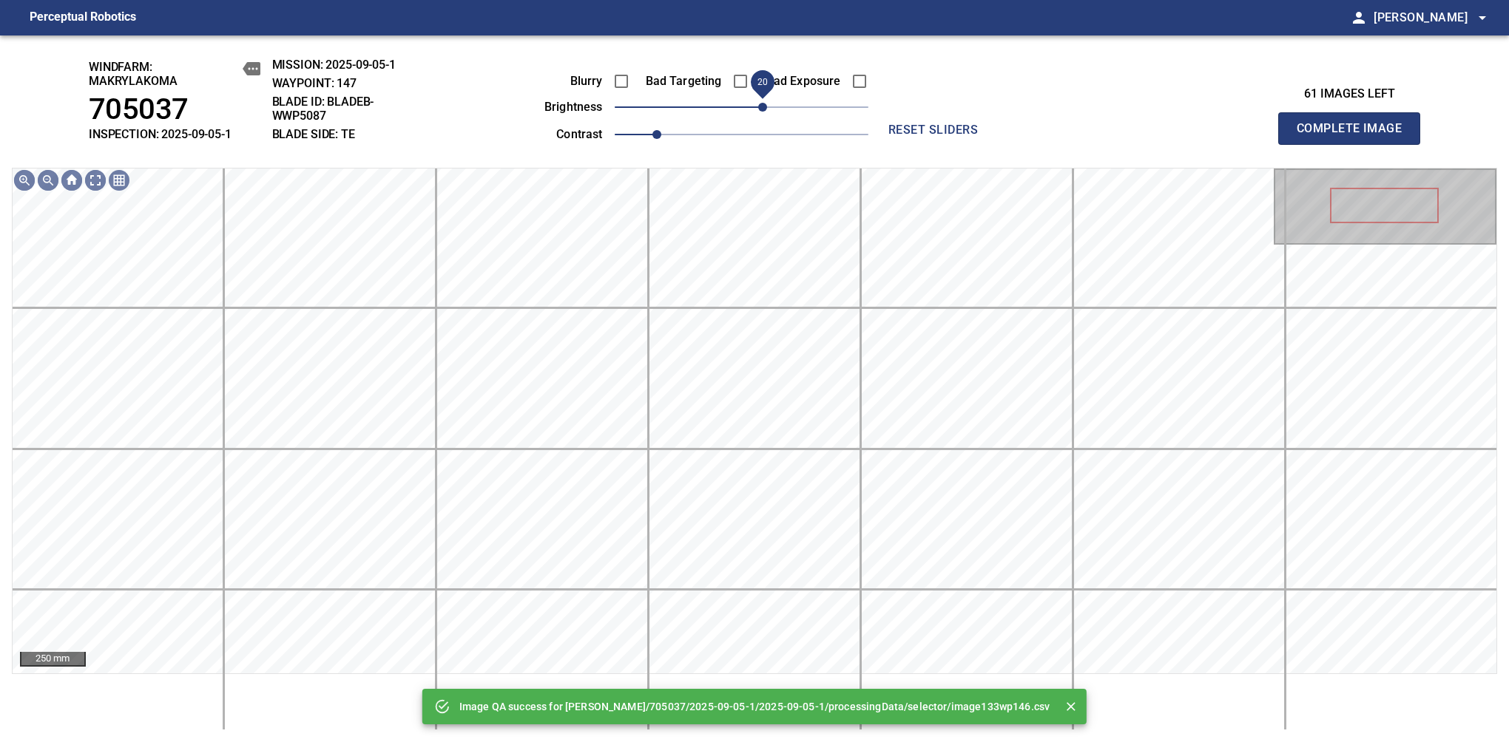
click at [763, 104] on span "20" at bounding box center [762, 107] width 9 height 9
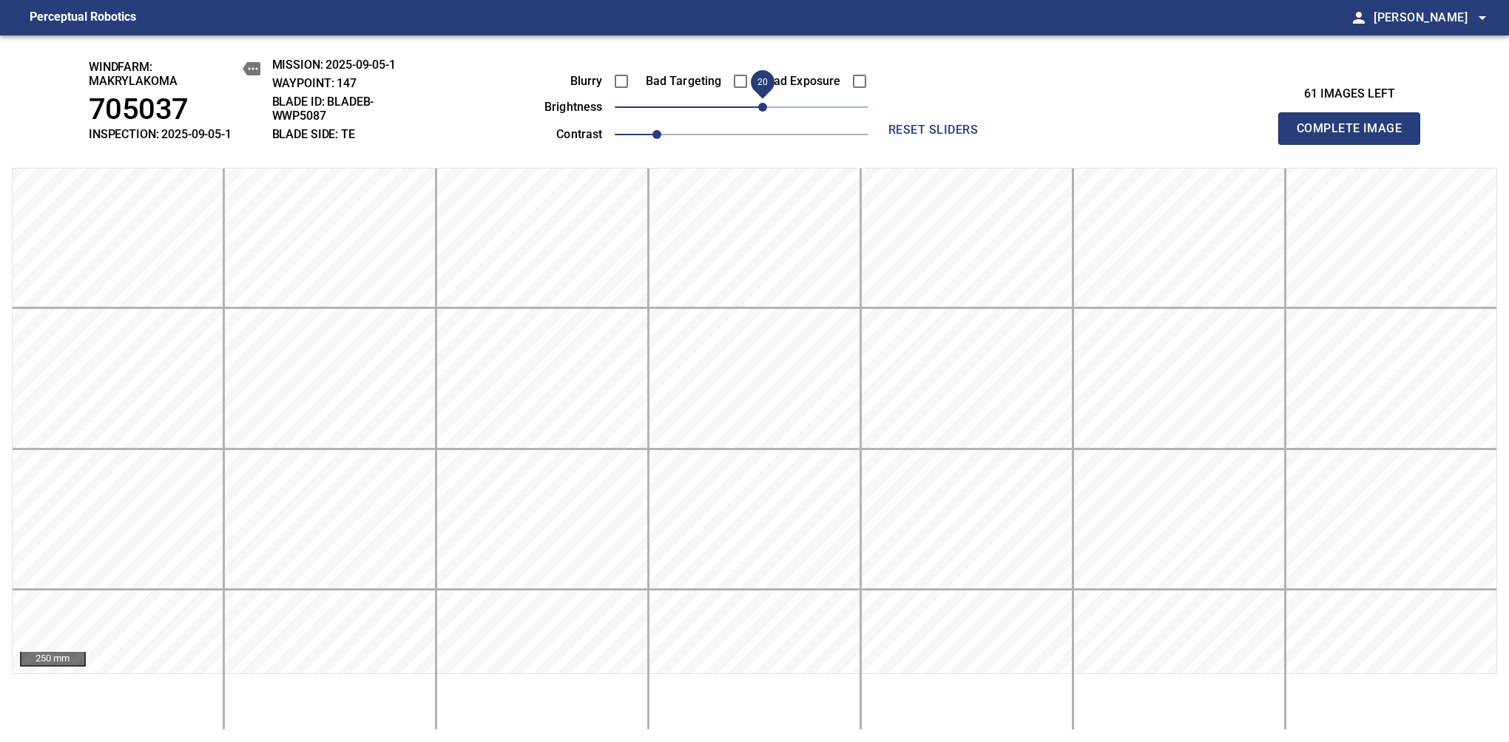
click at [1355, 136] on span "Complete Image" at bounding box center [1348, 128] width 109 height 21
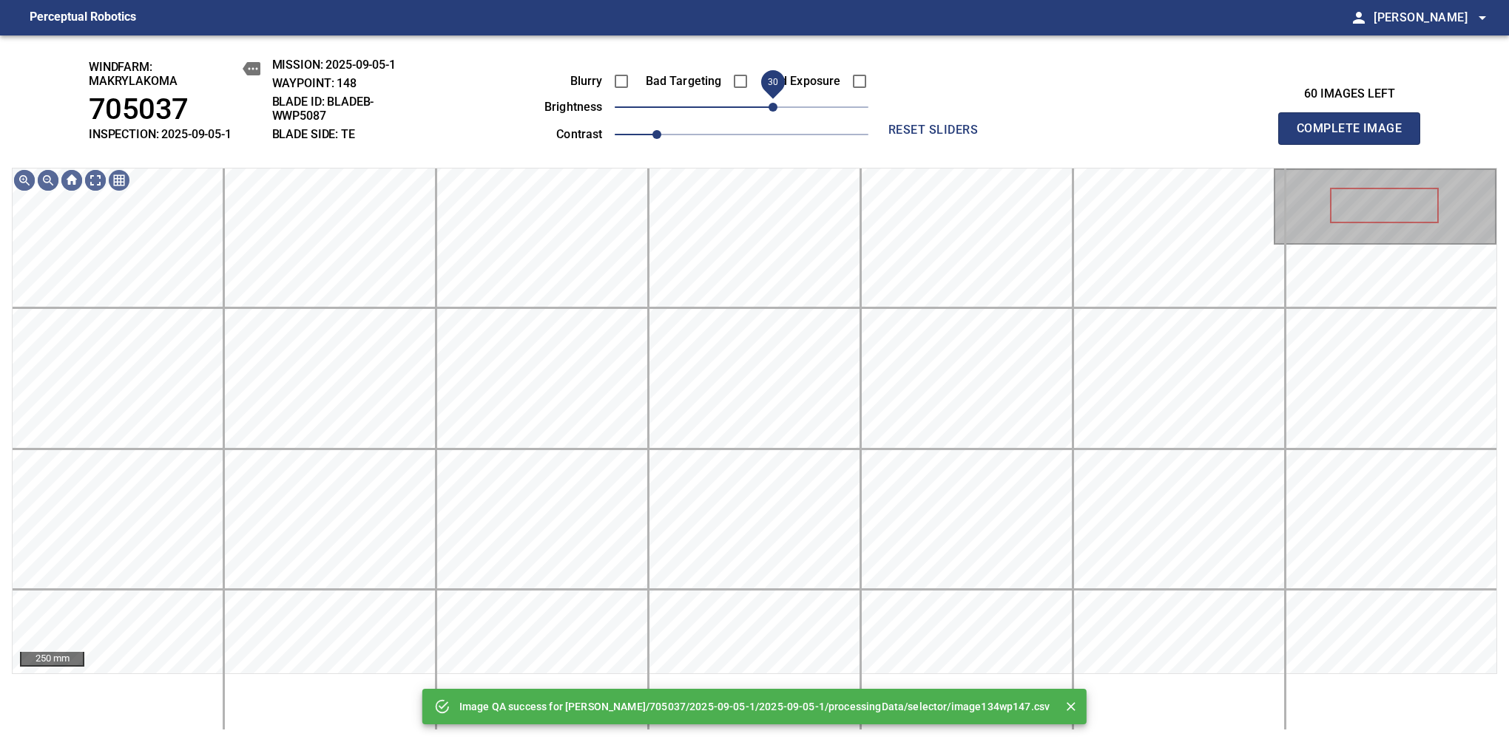
drag, startPoint x: 758, startPoint y: 104, endPoint x: 775, endPoint y: 104, distance: 17.0
click at [775, 104] on span "30" at bounding box center [742, 107] width 254 height 21
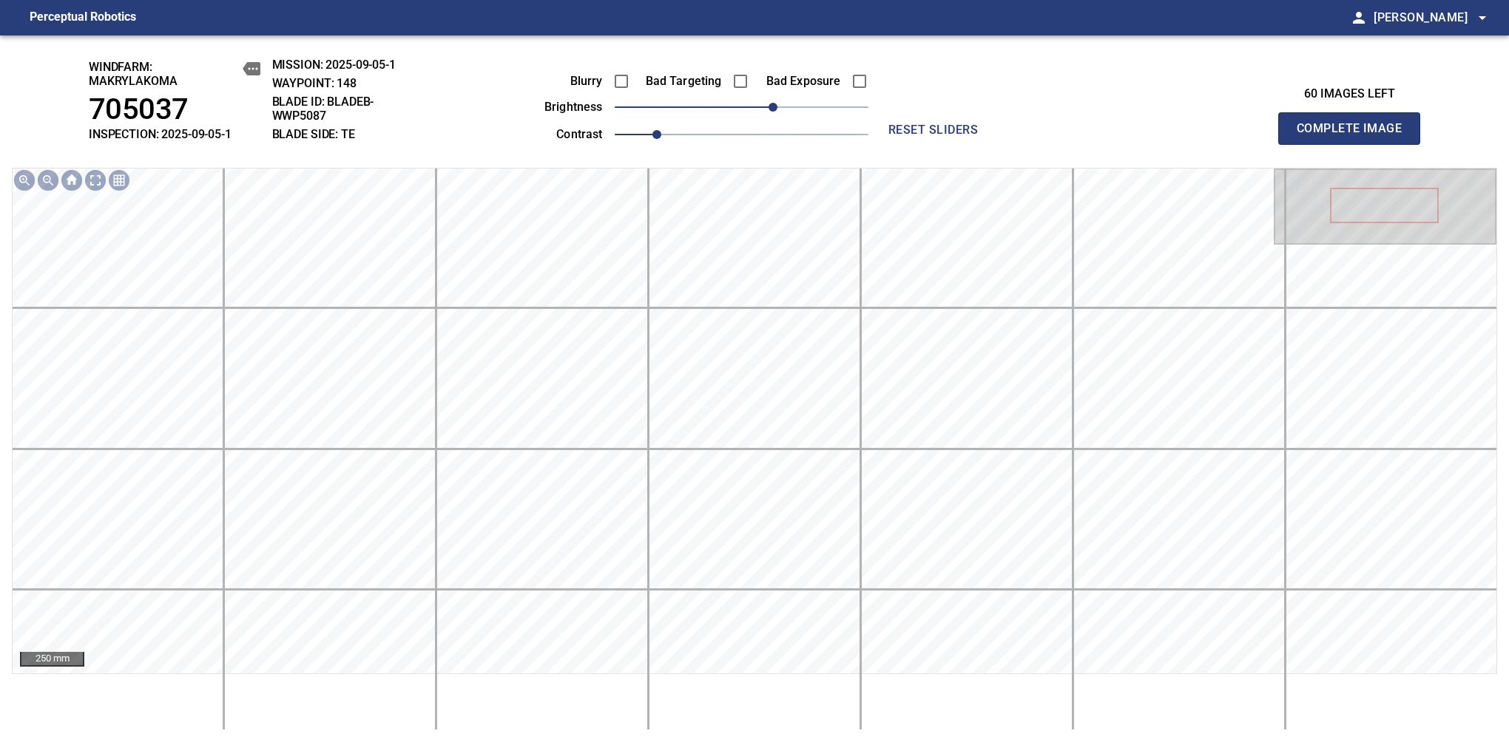
click at [1355, 136] on span "Complete Image" at bounding box center [1348, 128] width 109 height 21
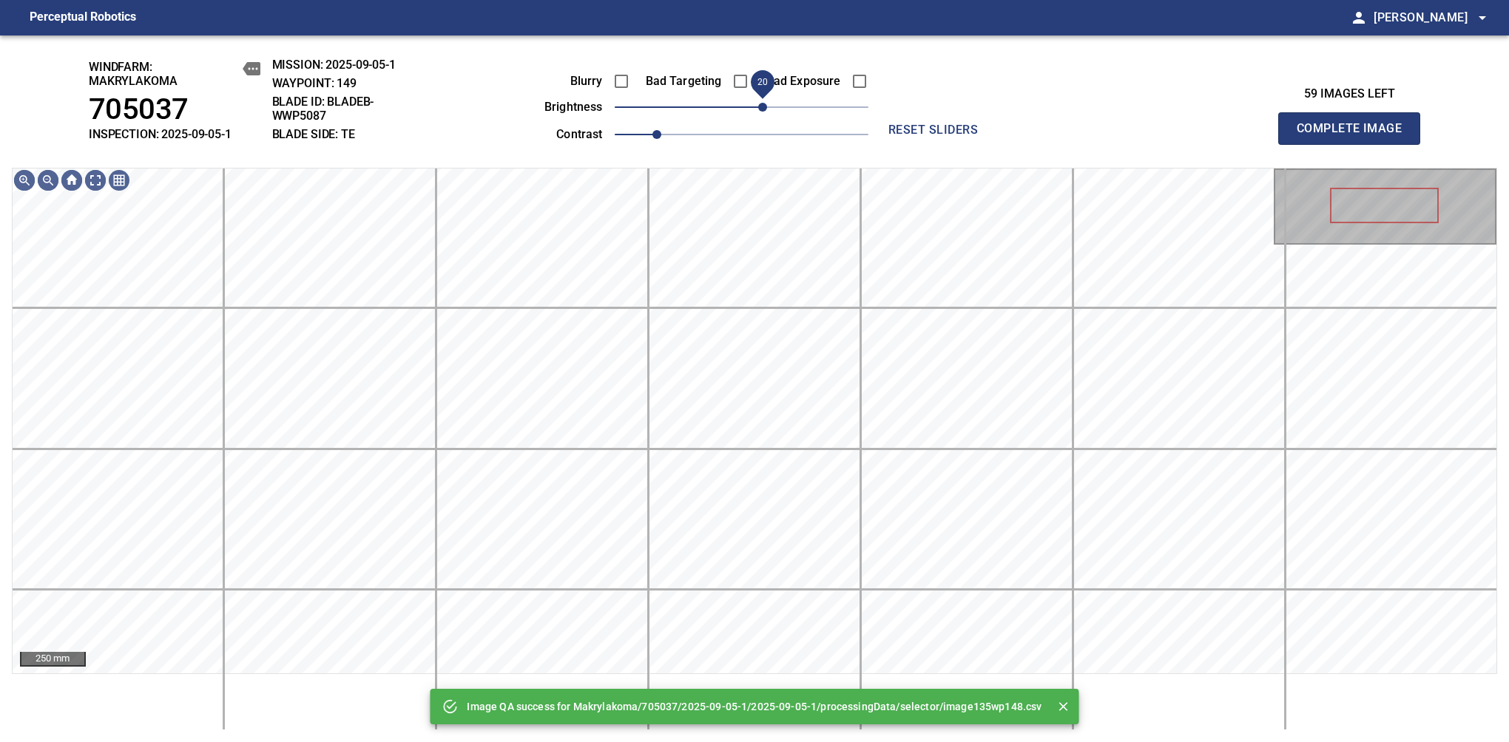
drag, startPoint x: 775, startPoint y: 104, endPoint x: 765, endPoint y: 112, distance: 12.6
click at [765, 112] on span "20" at bounding box center [742, 107] width 254 height 21
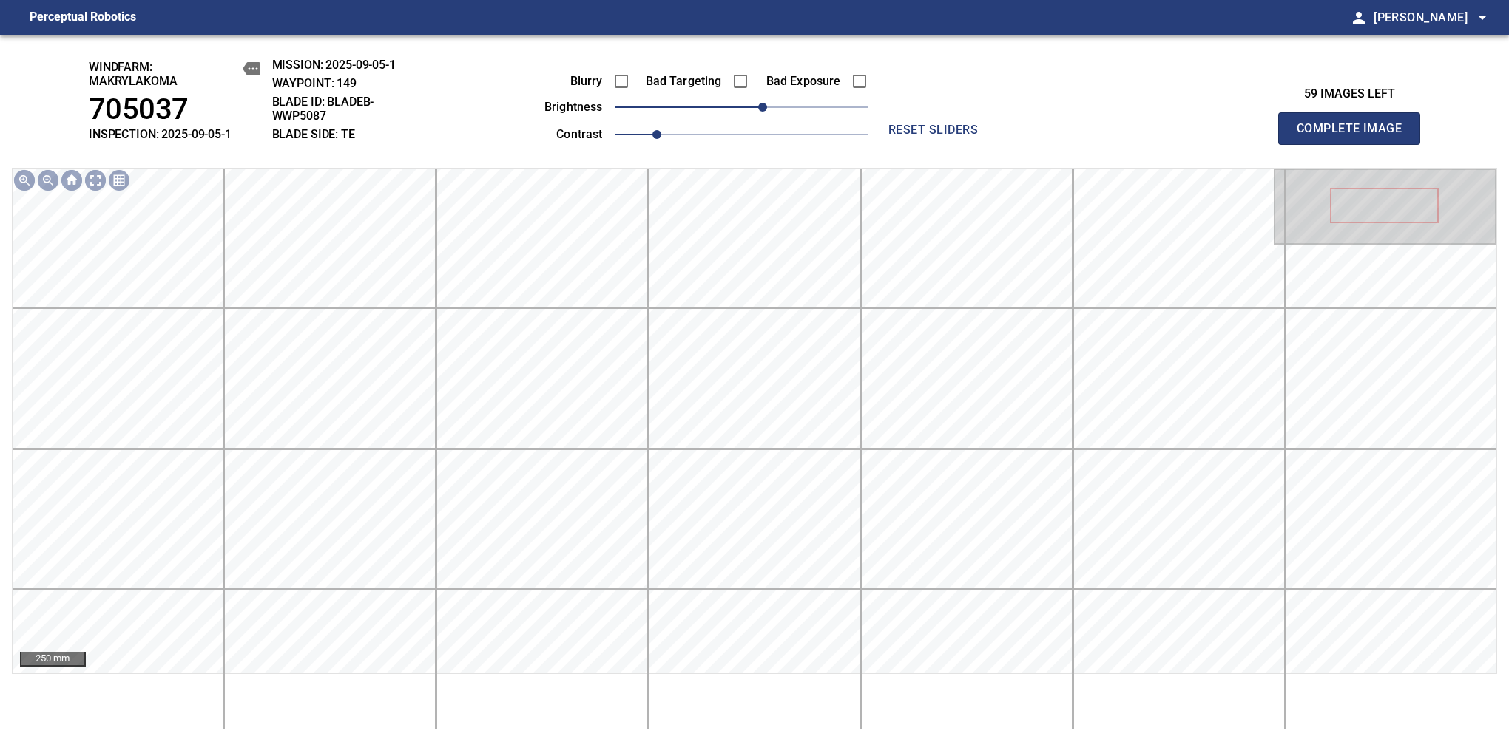
click at [1355, 136] on span "Complete Image" at bounding box center [1348, 128] width 109 height 21
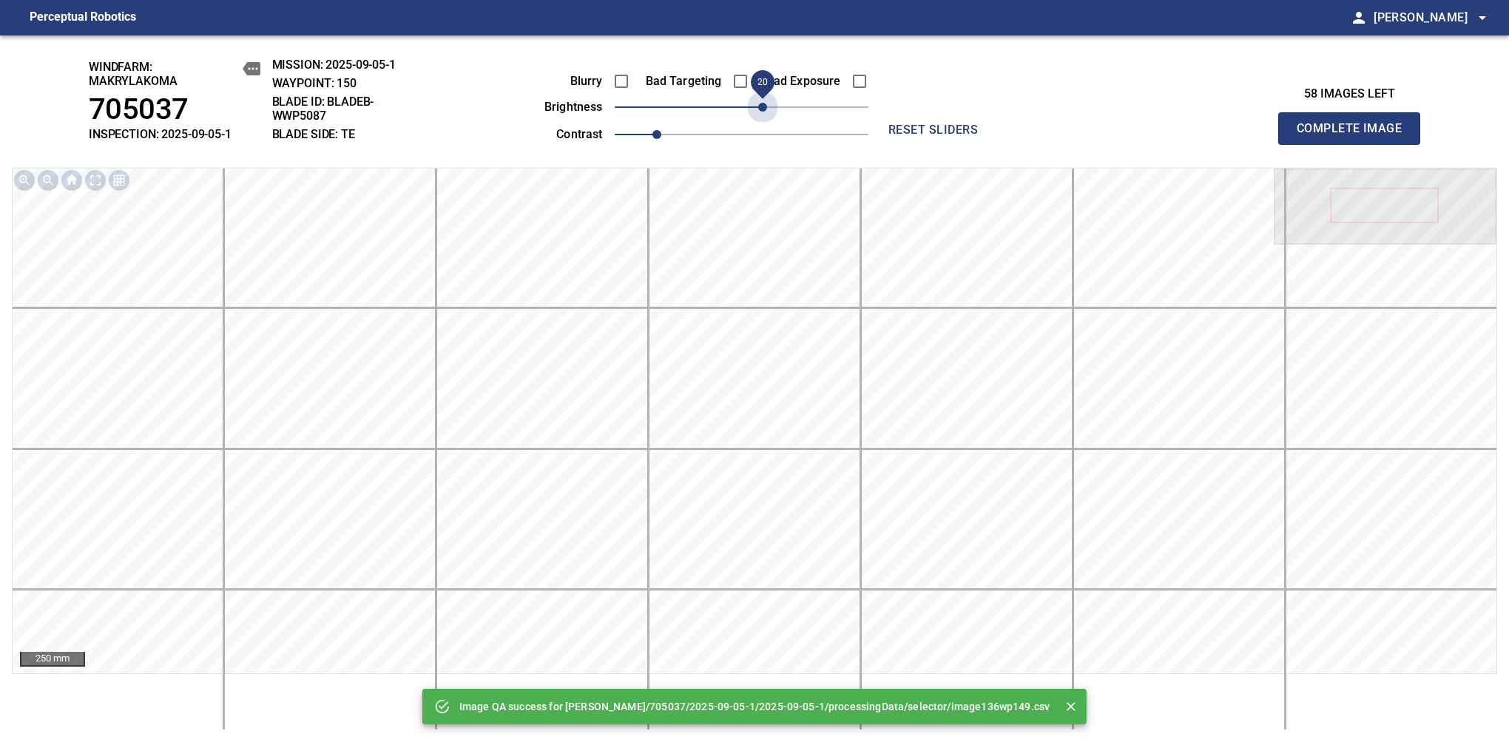
click at [765, 112] on span "20" at bounding box center [742, 107] width 254 height 21
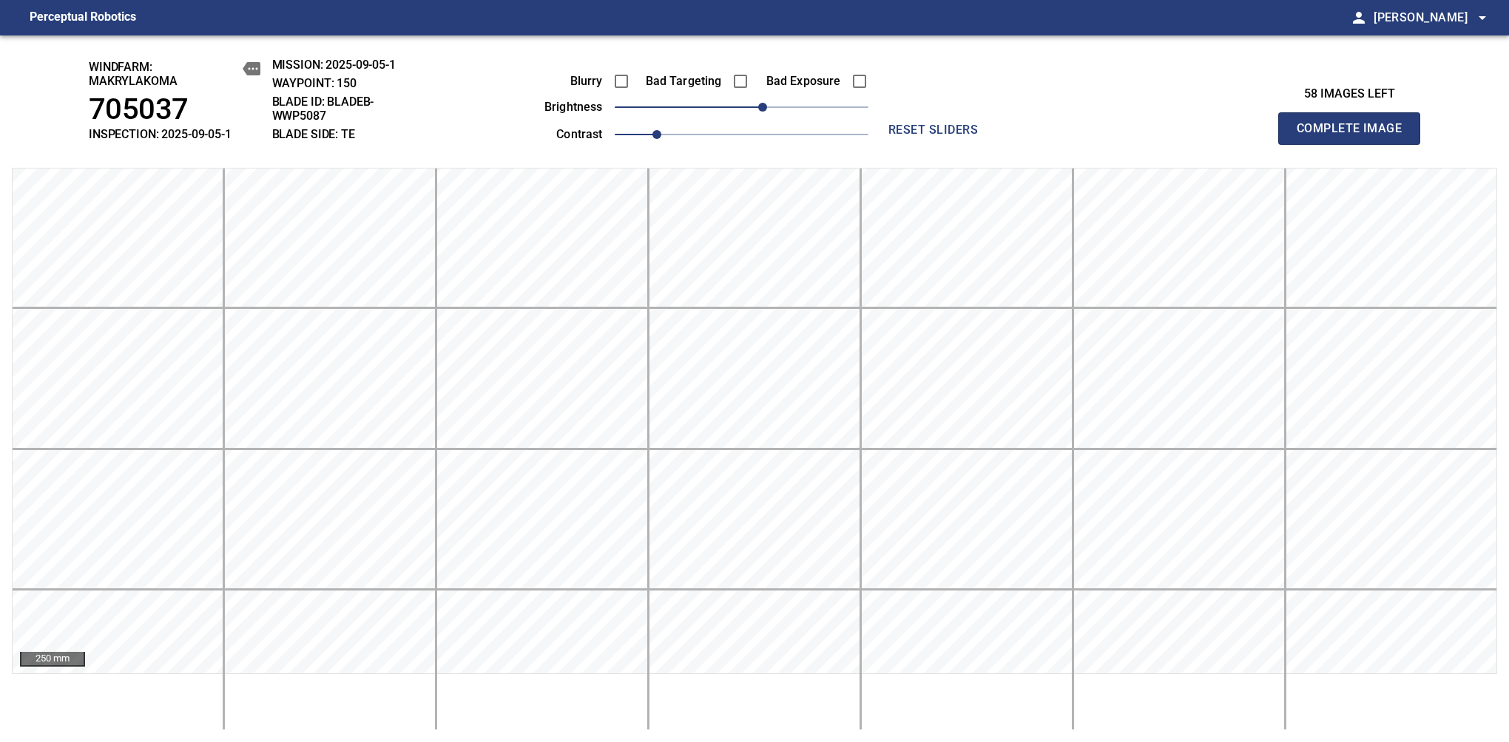
click at [1355, 136] on span "Complete Image" at bounding box center [1348, 128] width 109 height 21
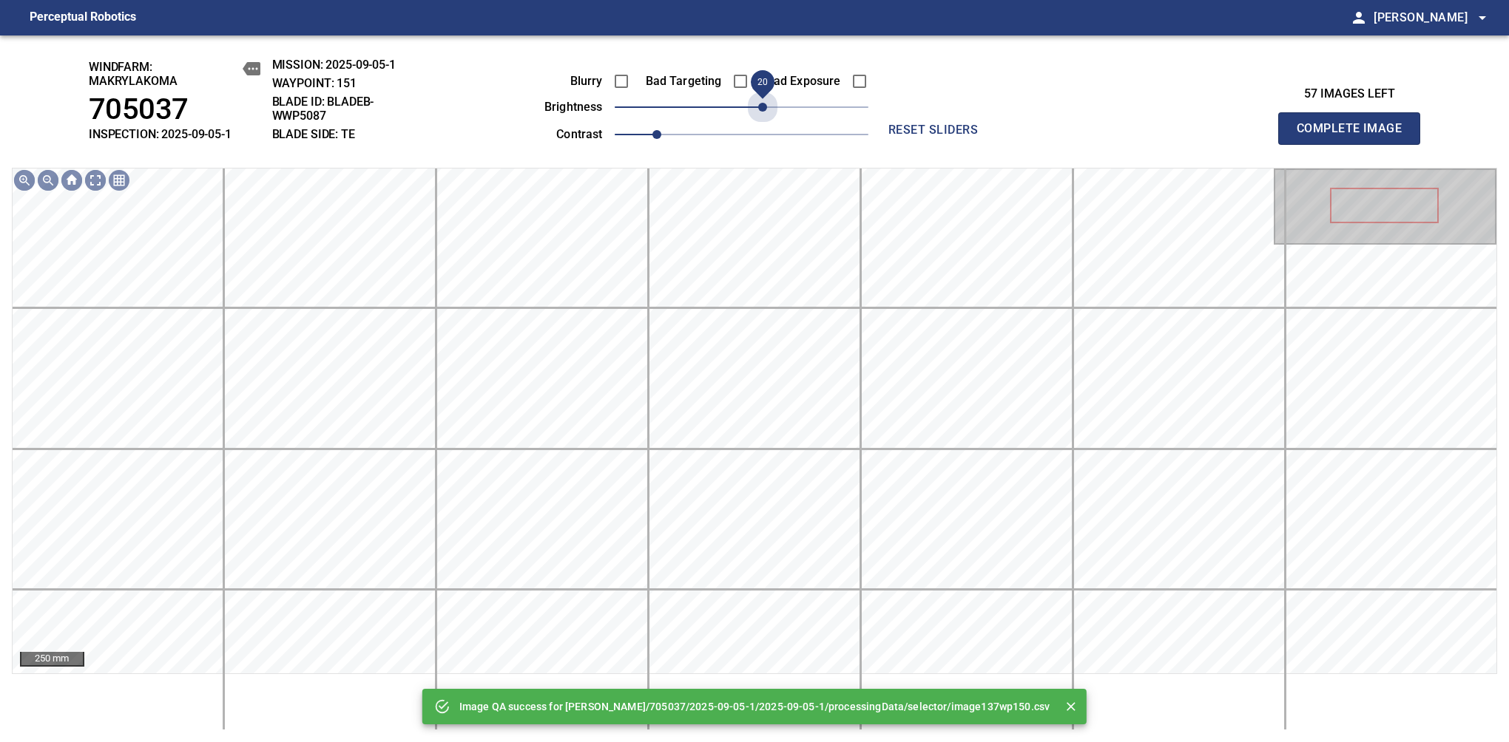
click at [765, 112] on span "20" at bounding box center [742, 107] width 254 height 21
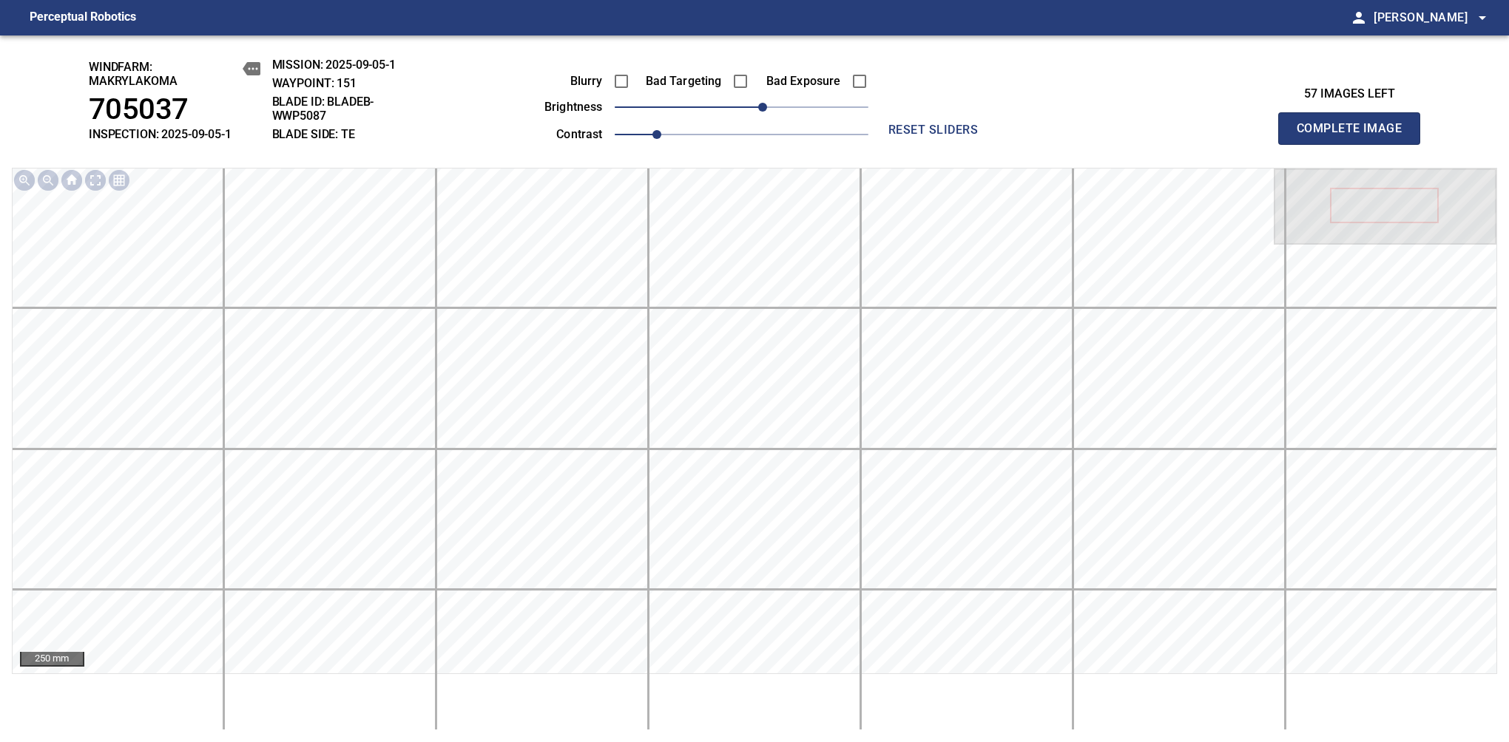
click at [1355, 136] on span "Complete Image" at bounding box center [1348, 128] width 109 height 21
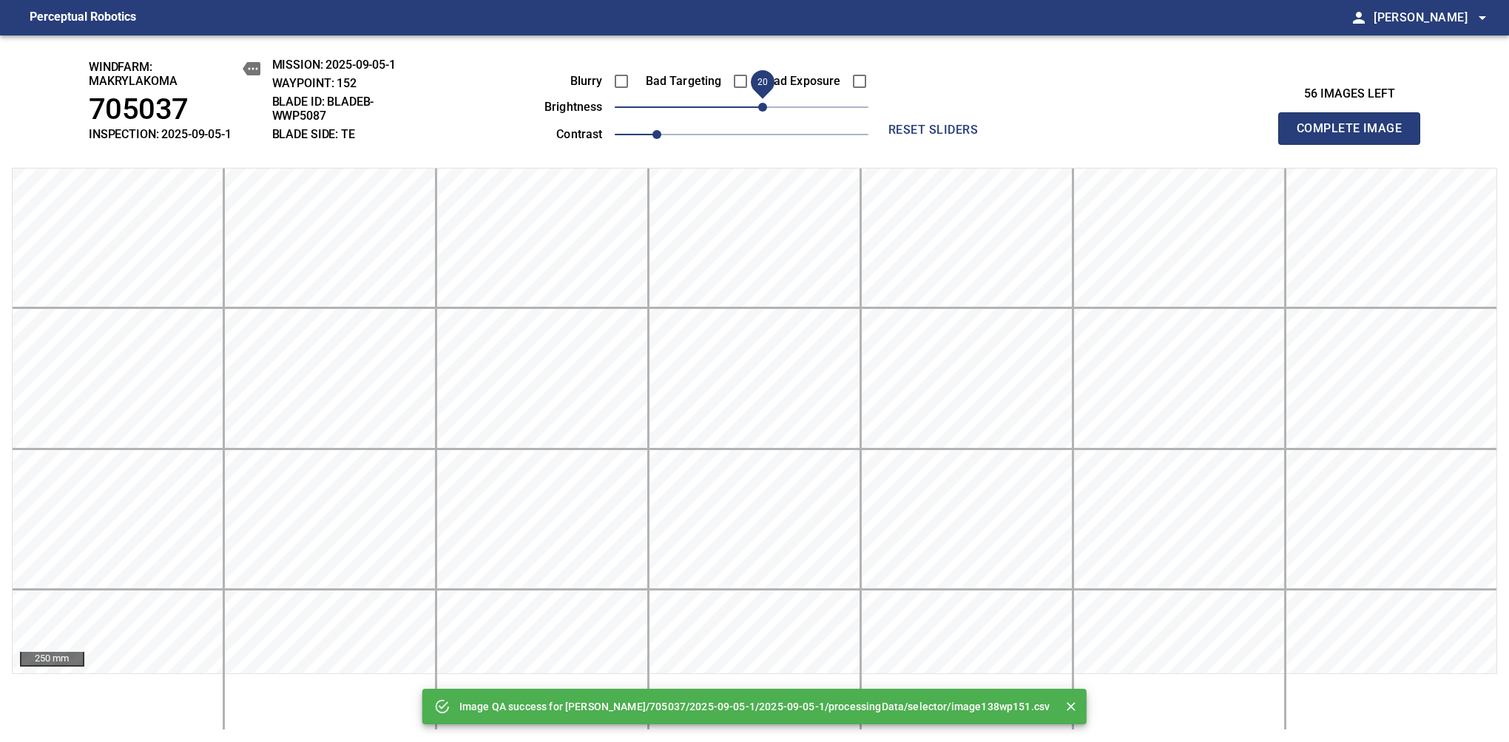
drag, startPoint x: 765, startPoint y: 112, endPoint x: 757, endPoint y: 115, distance: 8.4
click at [757, 115] on span "20" at bounding box center [742, 107] width 254 height 21
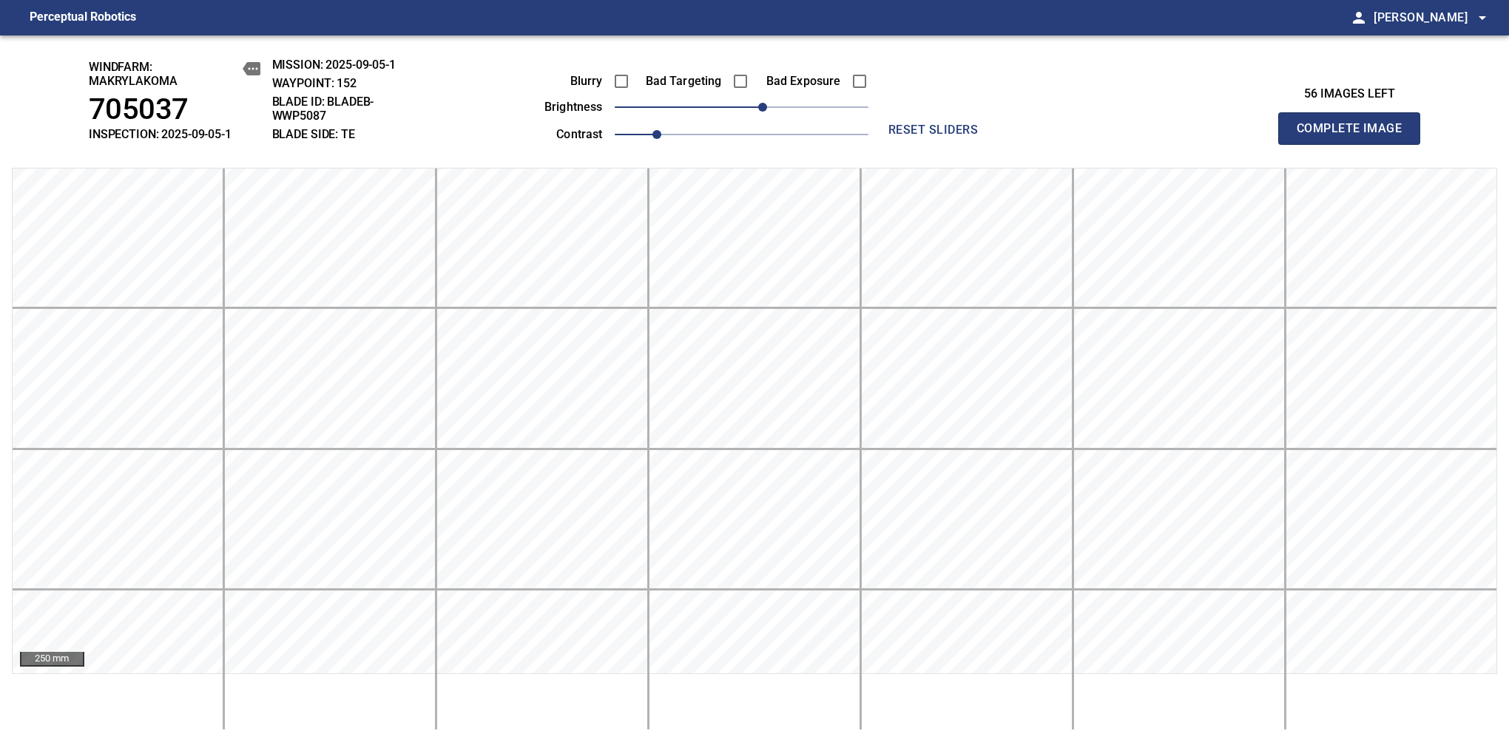
click at [1355, 136] on span "Complete Image" at bounding box center [1348, 128] width 109 height 21
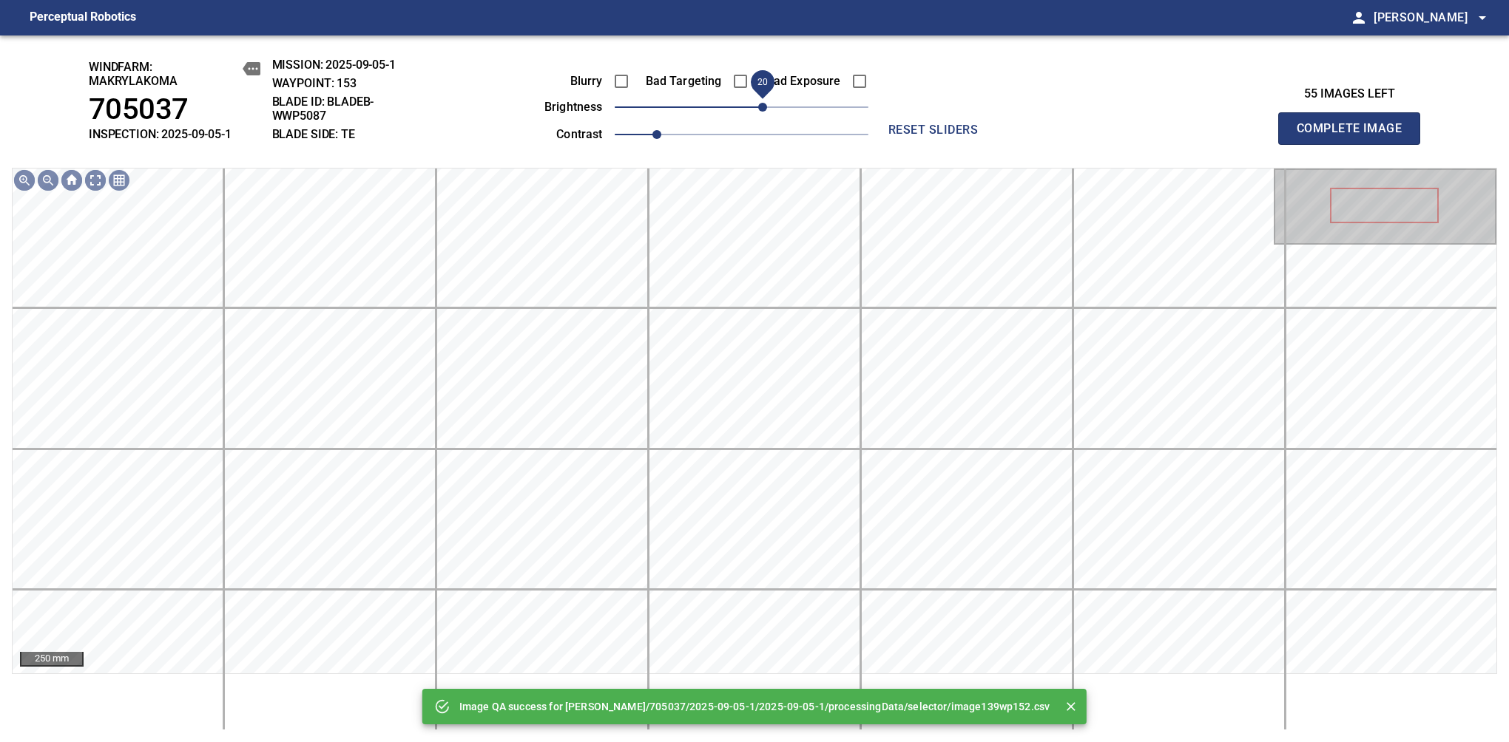
drag, startPoint x: 747, startPoint y: 106, endPoint x: 760, endPoint y: 104, distance: 13.5
click at [760, 104] on span "20" at bounding box center [762, 107] width 9 height 9
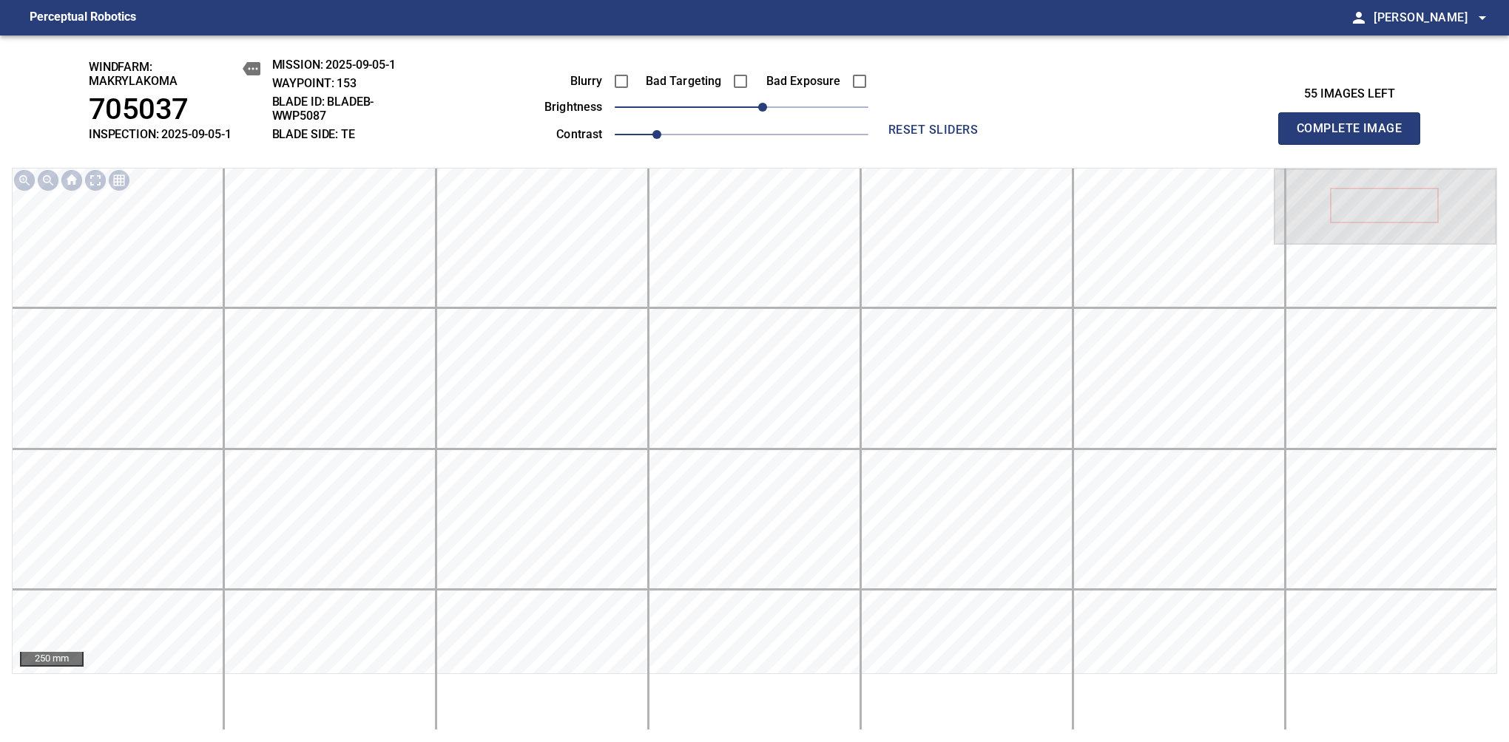
click at [1355, 136] on span "Complete Image" at bounding box center [1348, 128] width 109 height 21
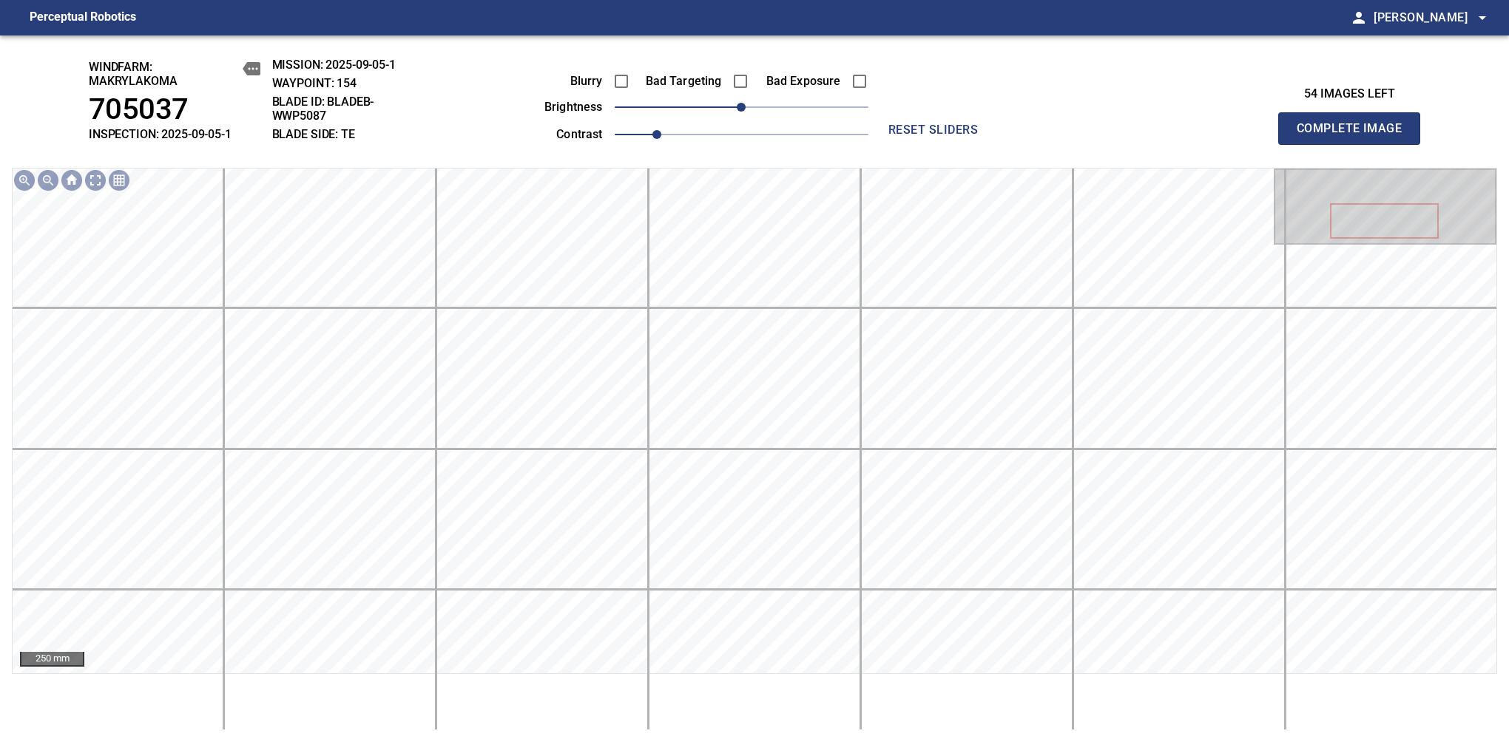
click at [1355, 136] on span "Complete Image" at bounding box center [1348, 128] width 109 height 21
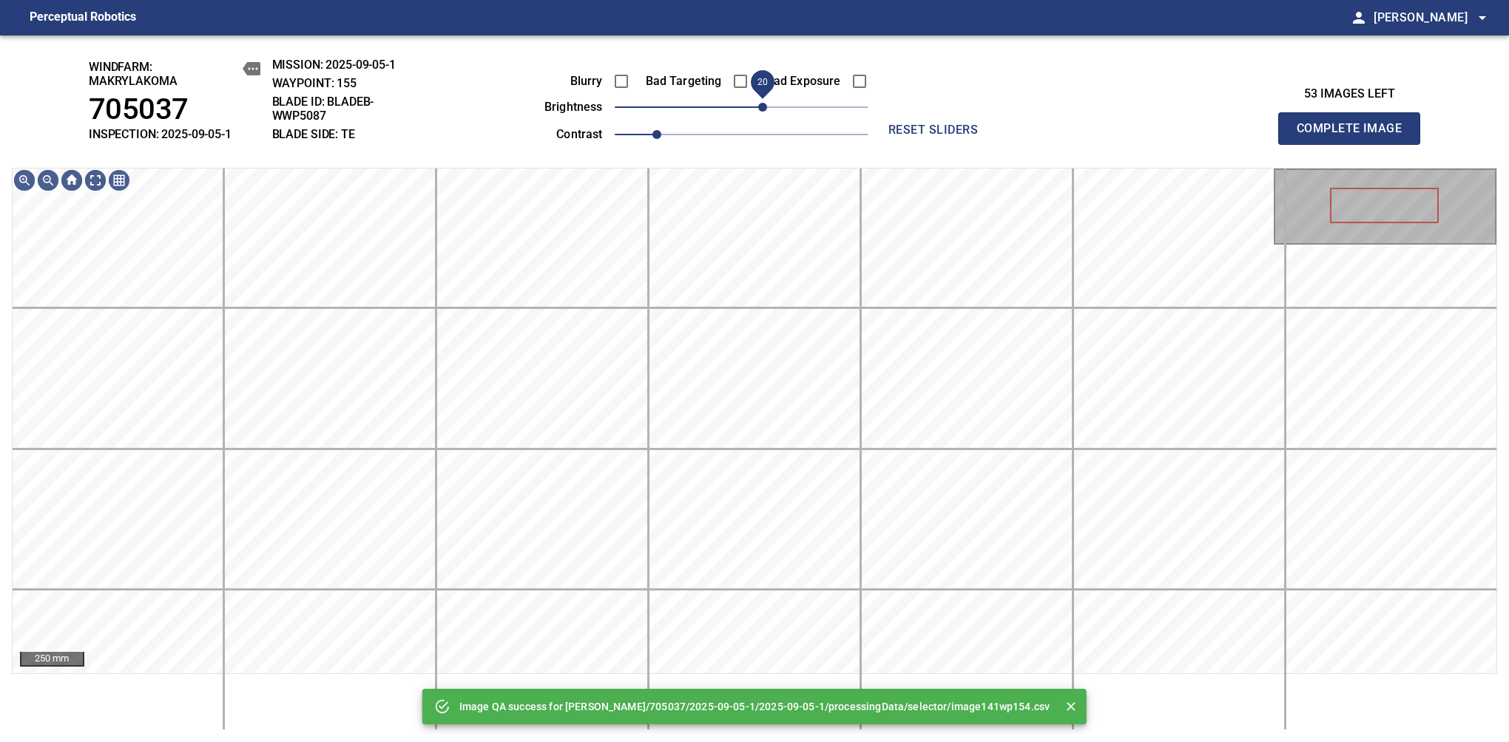
click at [760, 107] on span "20" at bounding box center [762, 107] width 9 height 9
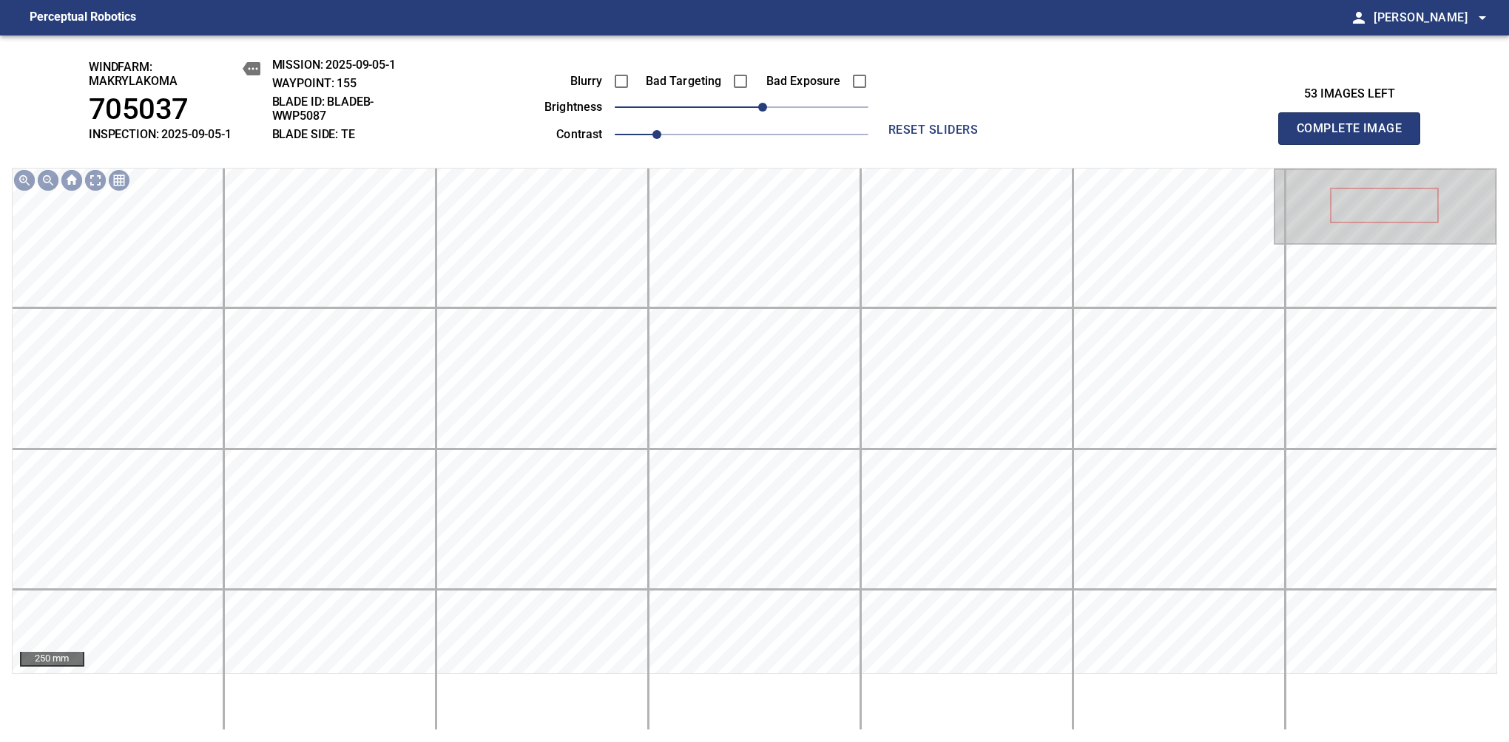
click at [1355, 136] on span "Complete Image" at bounding box center [1348, 128] width 109 height 21
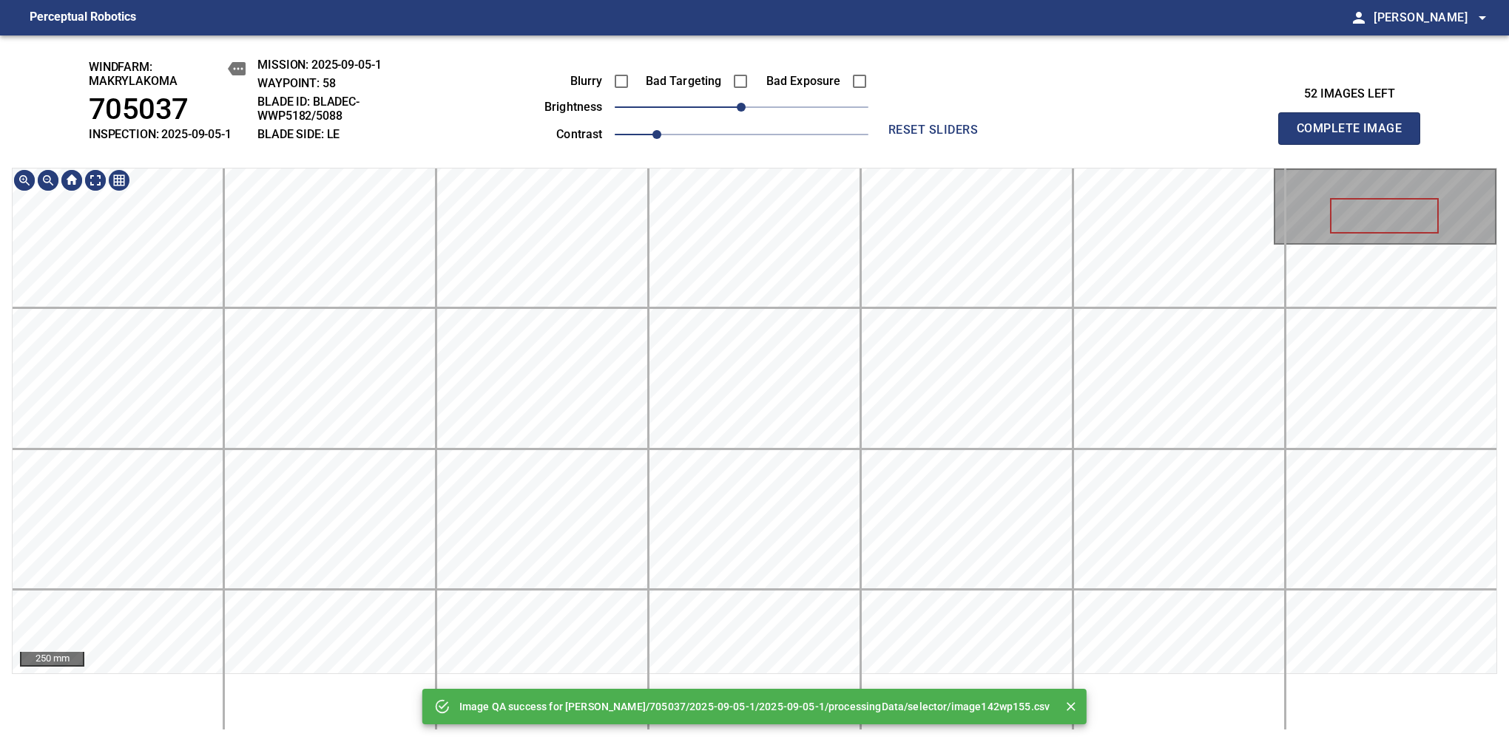
click at [846, 87] on div "Image QA success for Makrylakoma/705037/2025-09-05-1/2025-09-05-1/processingDat…" at bounding box center [754, 388] width 1509 height 707
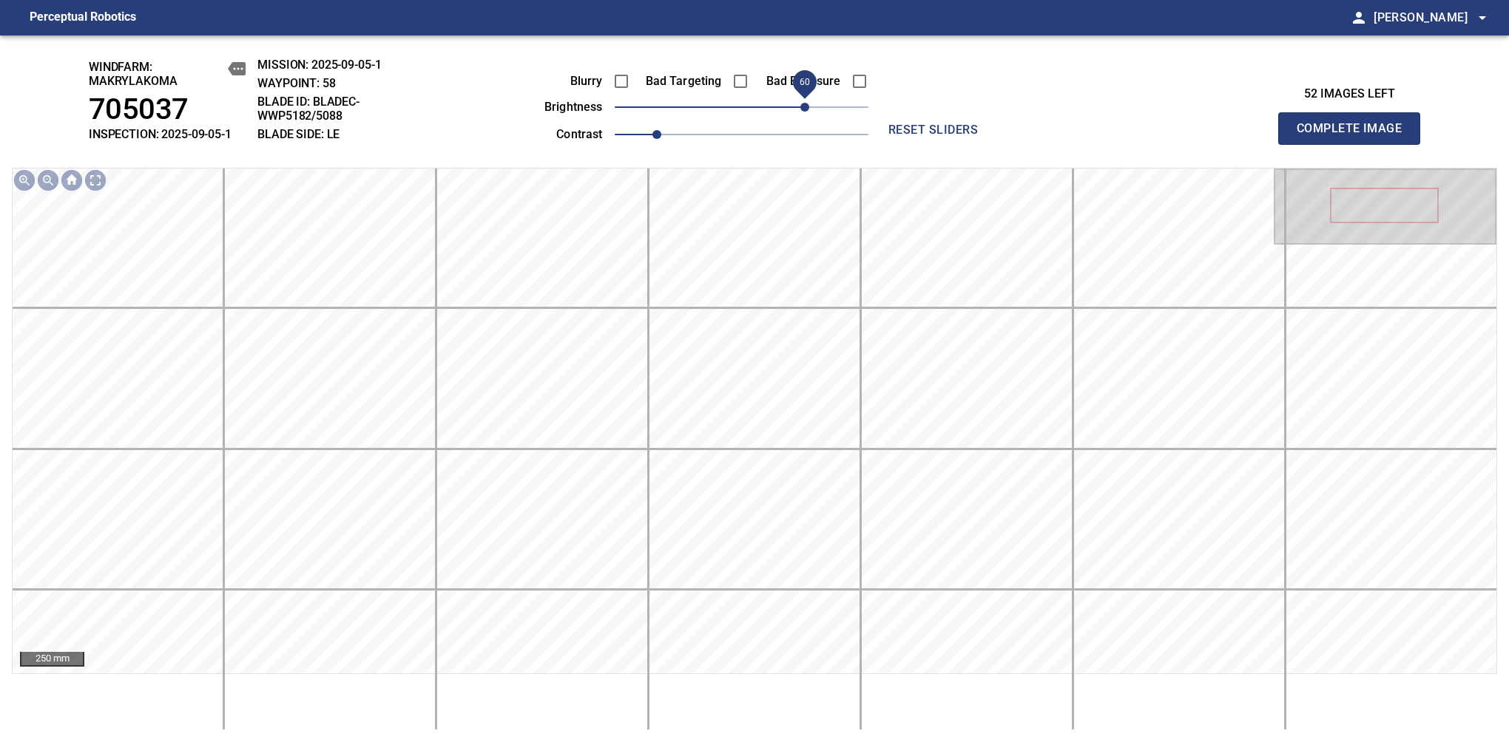
drag, startPoint x: 750, startPoint y: 112, endPoint x: 802, endPoint y: 112, distance: 51.8
click at [802, 112] on span "60" at bounding box center [804, 107] width 9 height 9
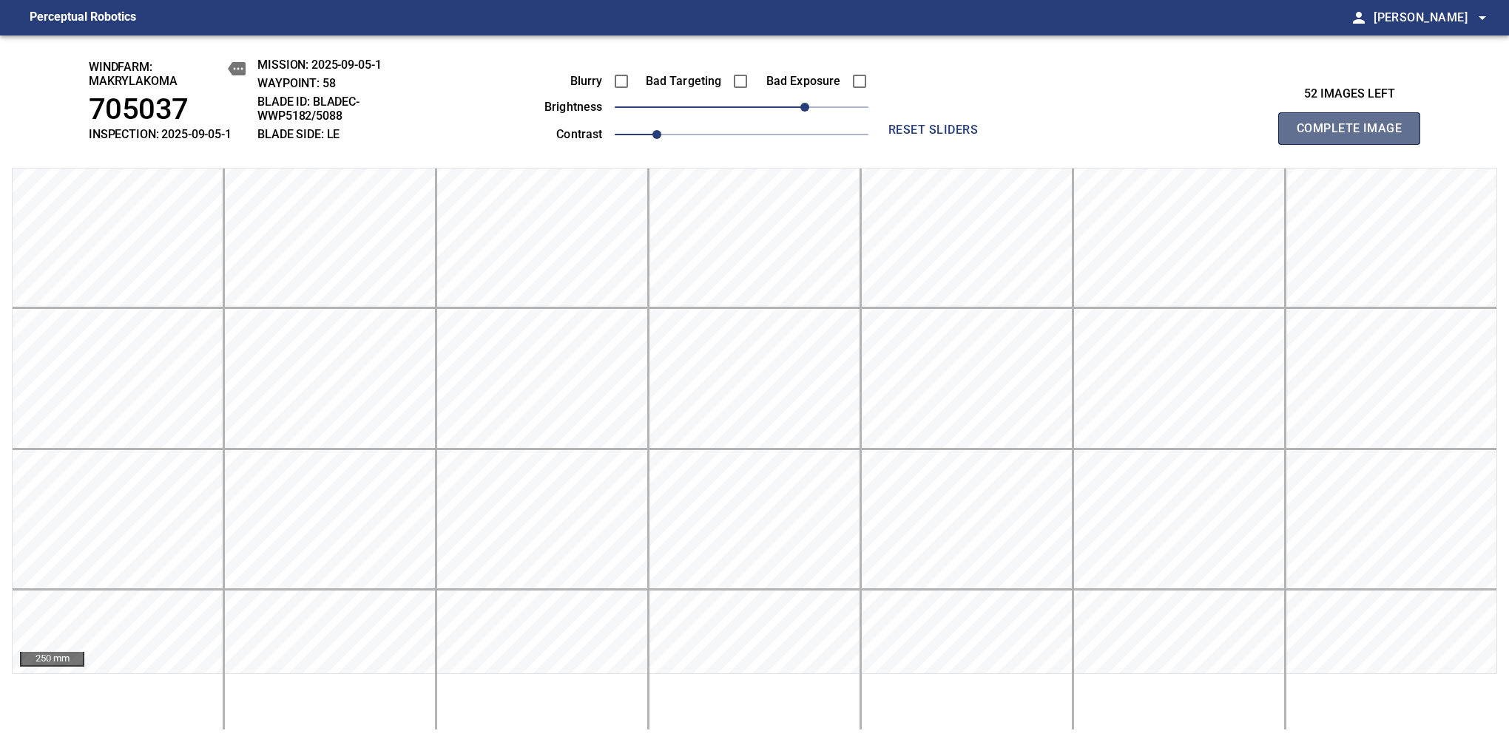
click at [1355, 136] on span "Complete Image" at bounding box center [1348, 128] width 109 height 21
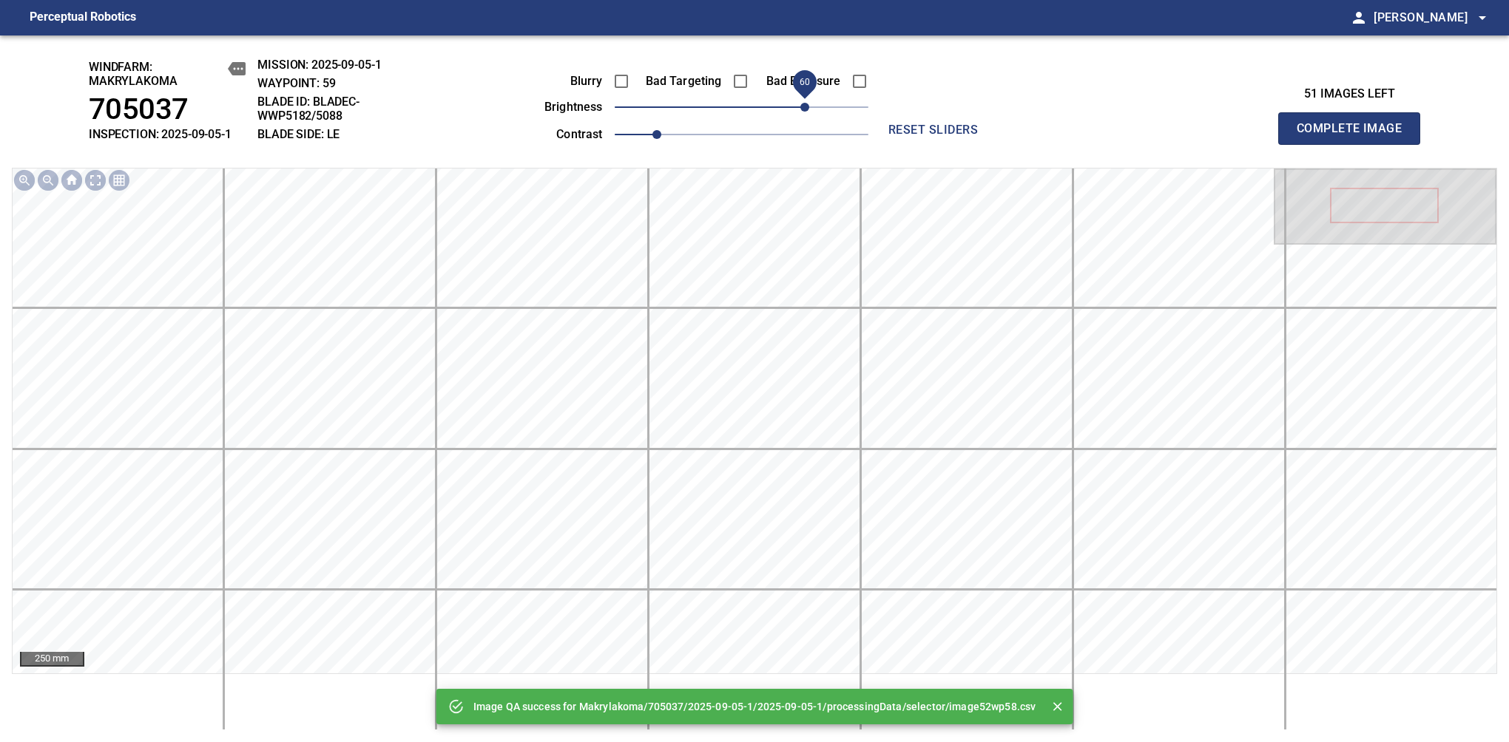
drag, startPoint x: 785, startPoint y: 107, endPoint x: 802, endPoint y: 107, distance: 16.3
click at [802, 107] on span "60" at bounding box center [804, 107] width 9 height 9
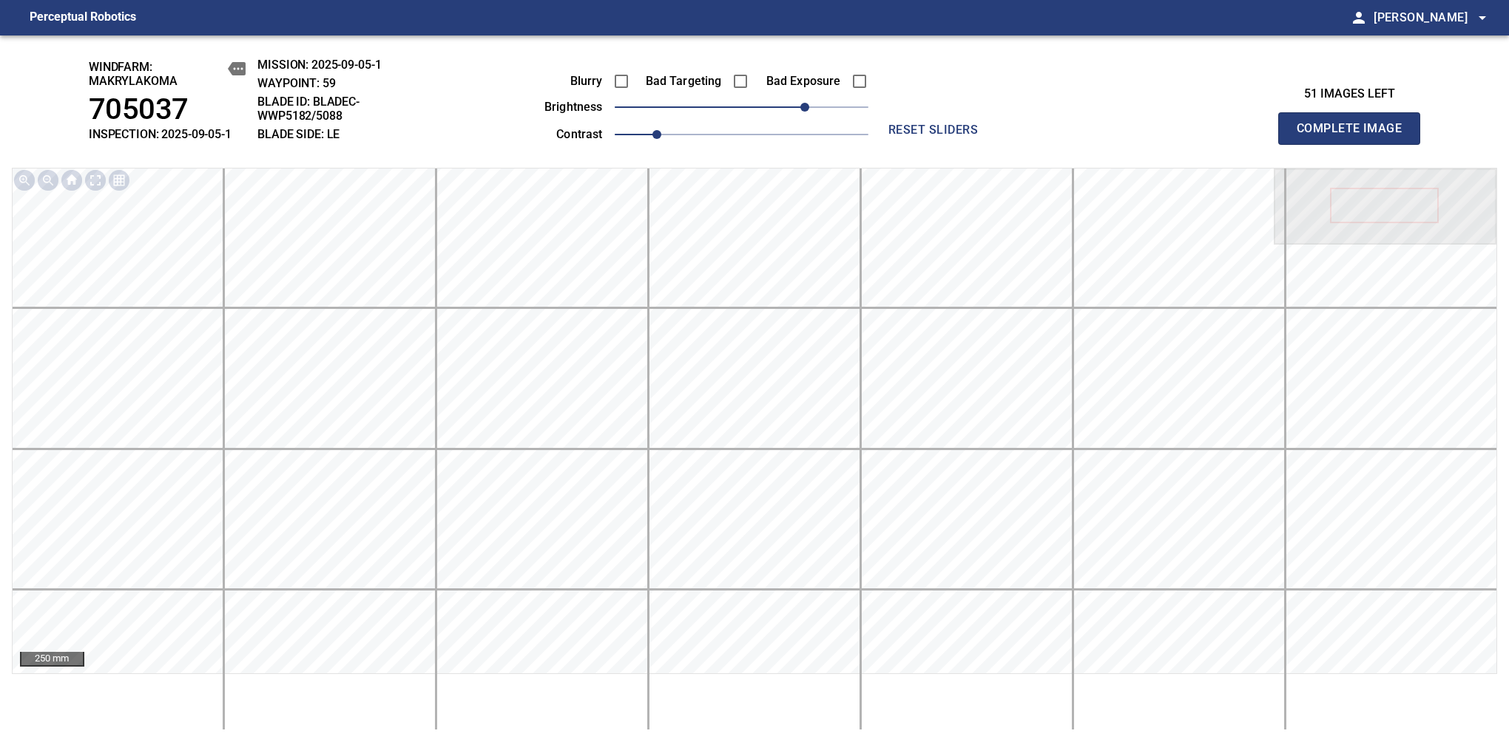
click at [1355, 136] on span "Complete Image" at bounding box center [1348, 128] width 109 height 21
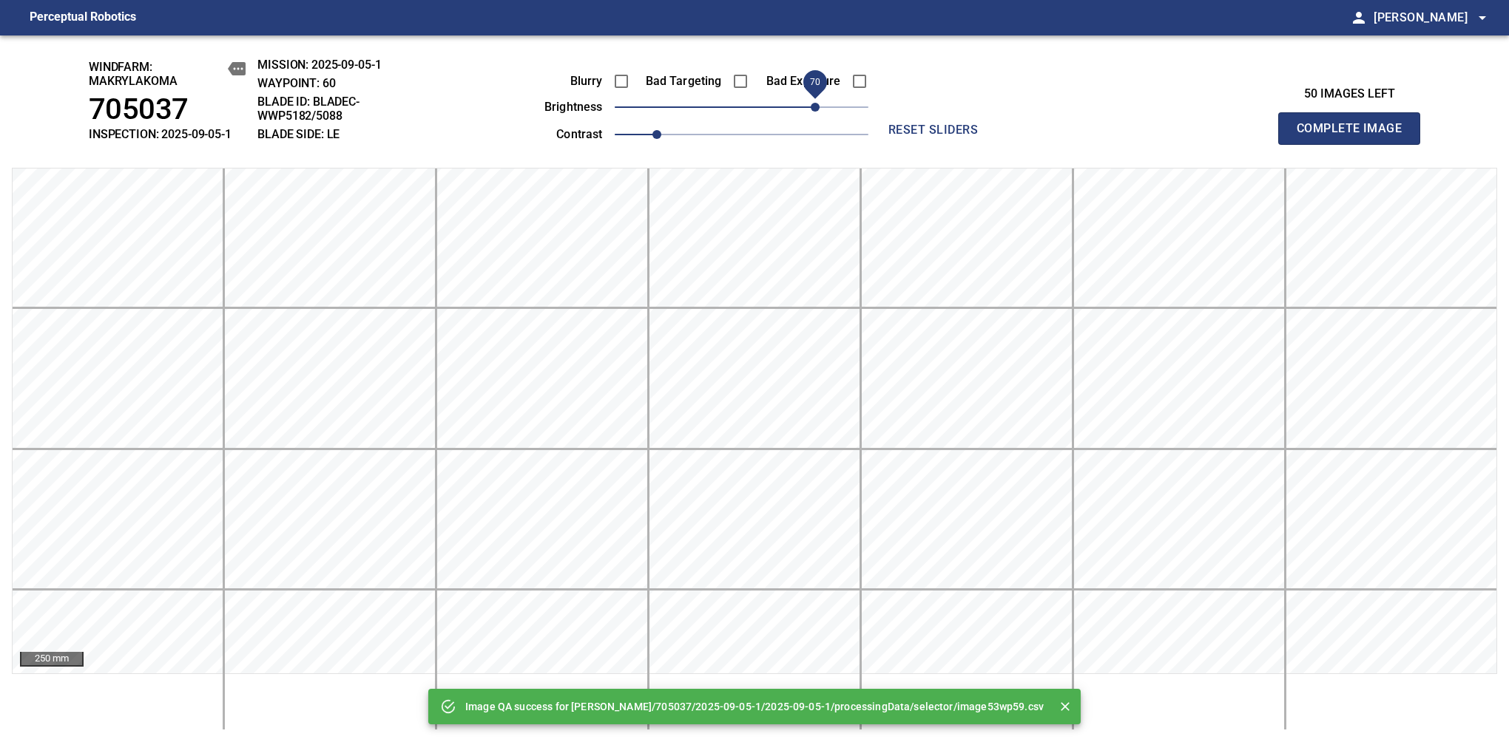
drag, startPoint x: 802, startPoint y: 115, endPoint x: 813, endPoint y: 110, distance: 12.9
click at [813, 110] on span "70" at bounding box center [814, 107] width 9 height 9
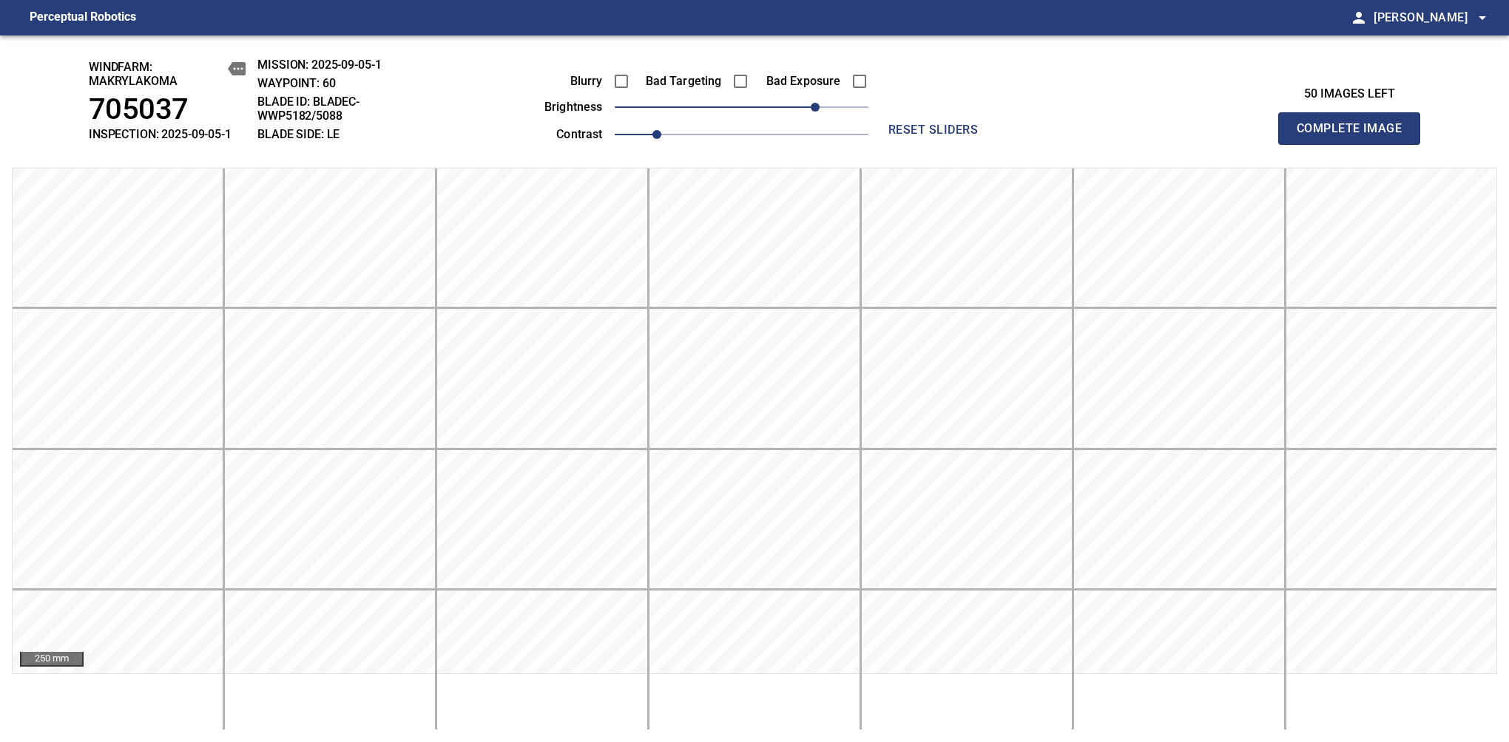
click at [1355, 136] on span "Complete Image" at bounding box center [1348, 128] width 109 height 21
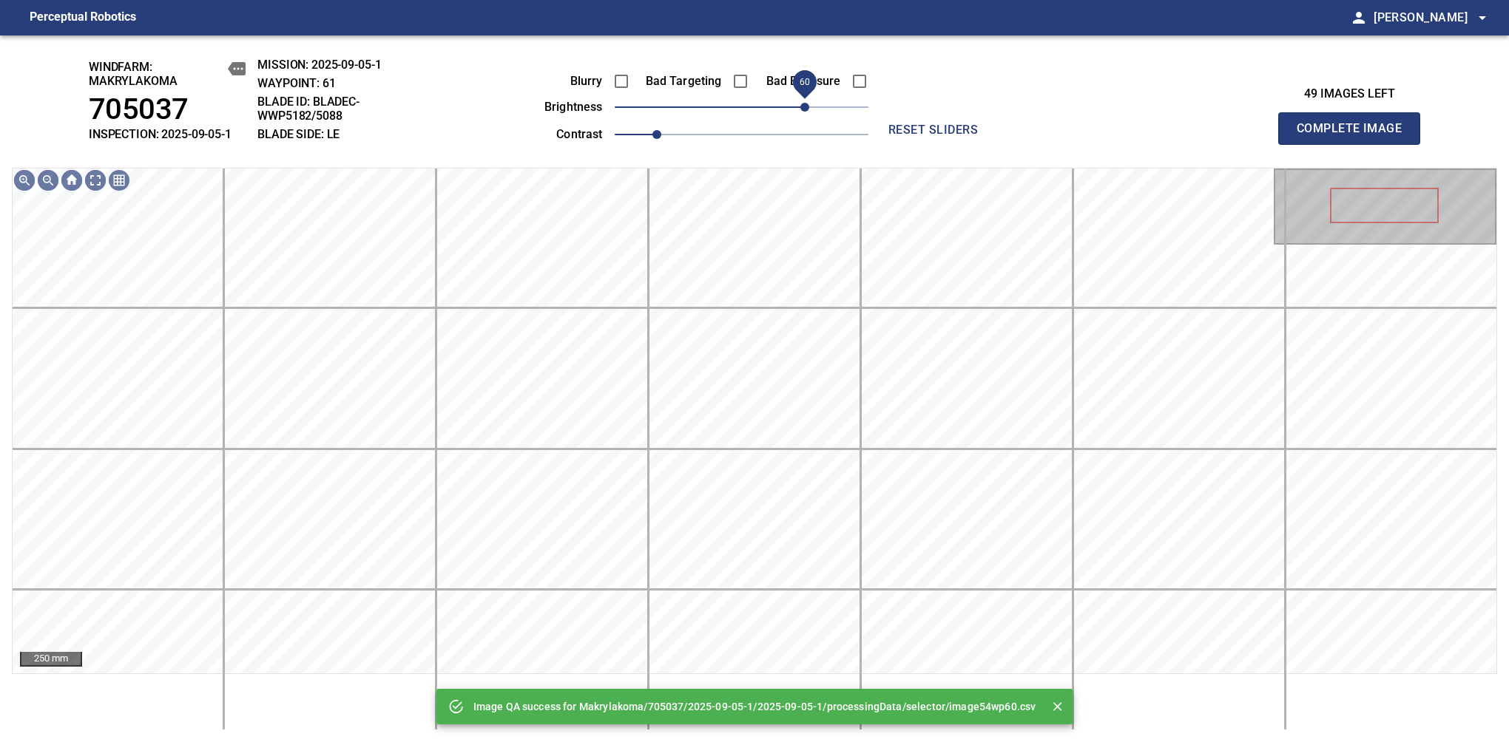
click at [809, 115] on span "60" at bounding box center [742, 107] width 254 height 21
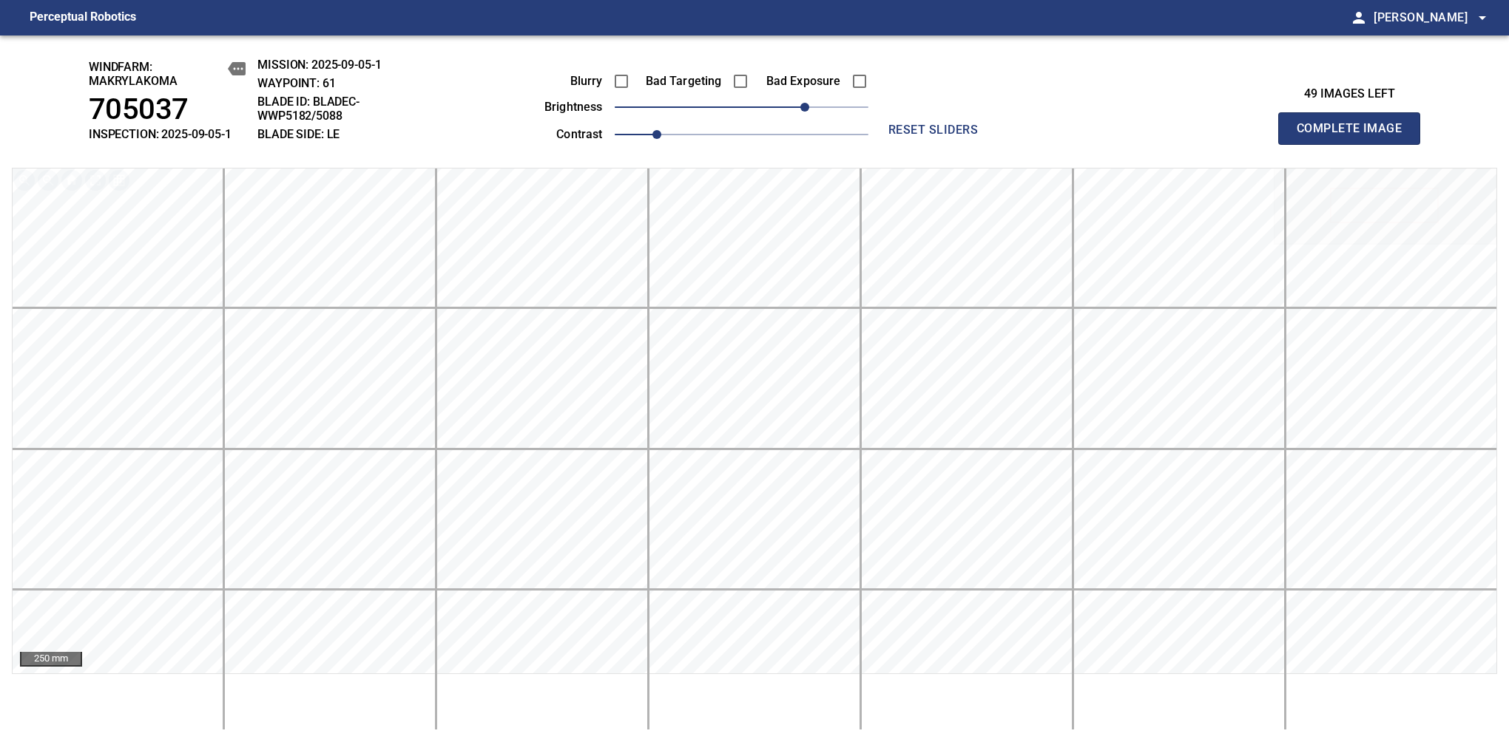
click at [1355, 136] on span "Complete Image" at bounding box center [1348, 128] width 109 height 21
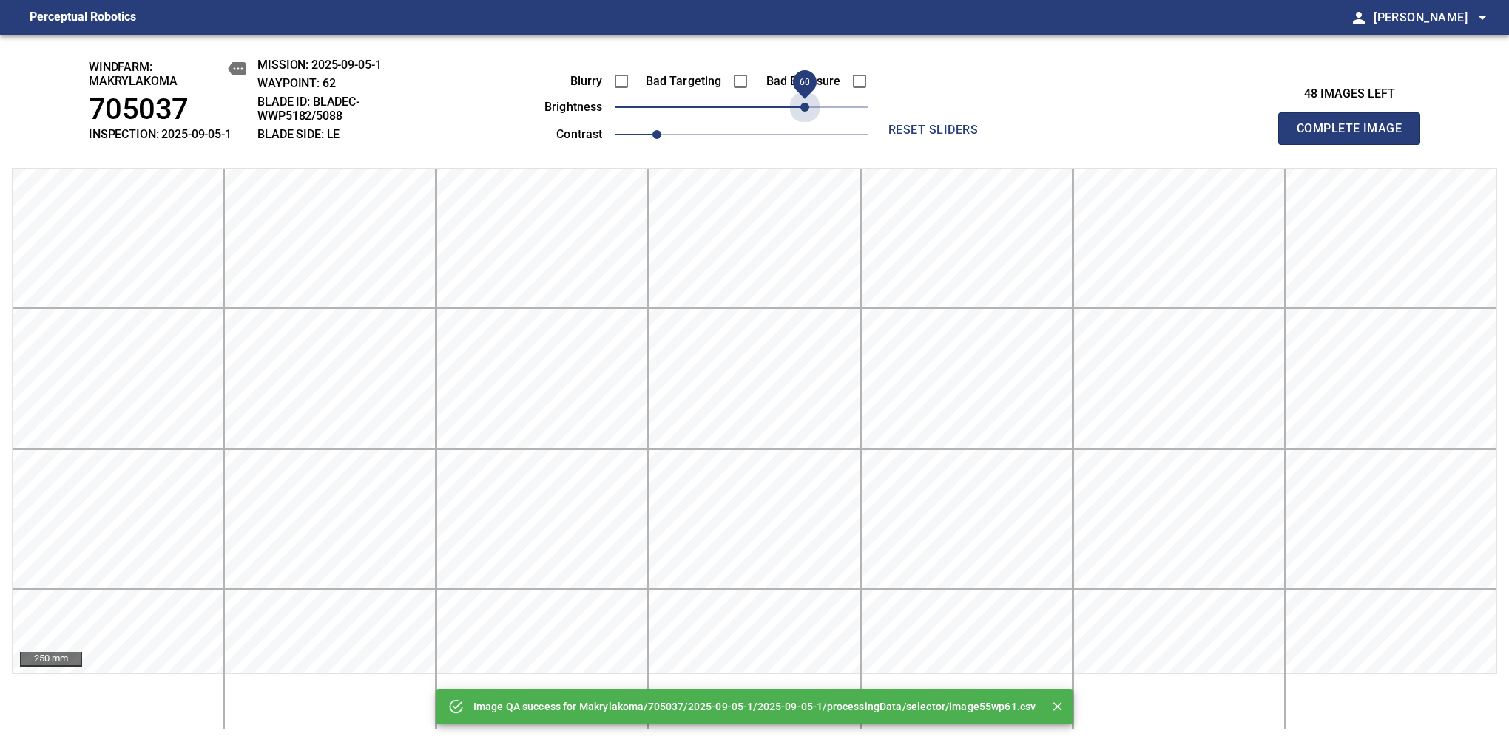
click at [807, 110] on span "60" at bounding box center [742, 107] width 254 height 21
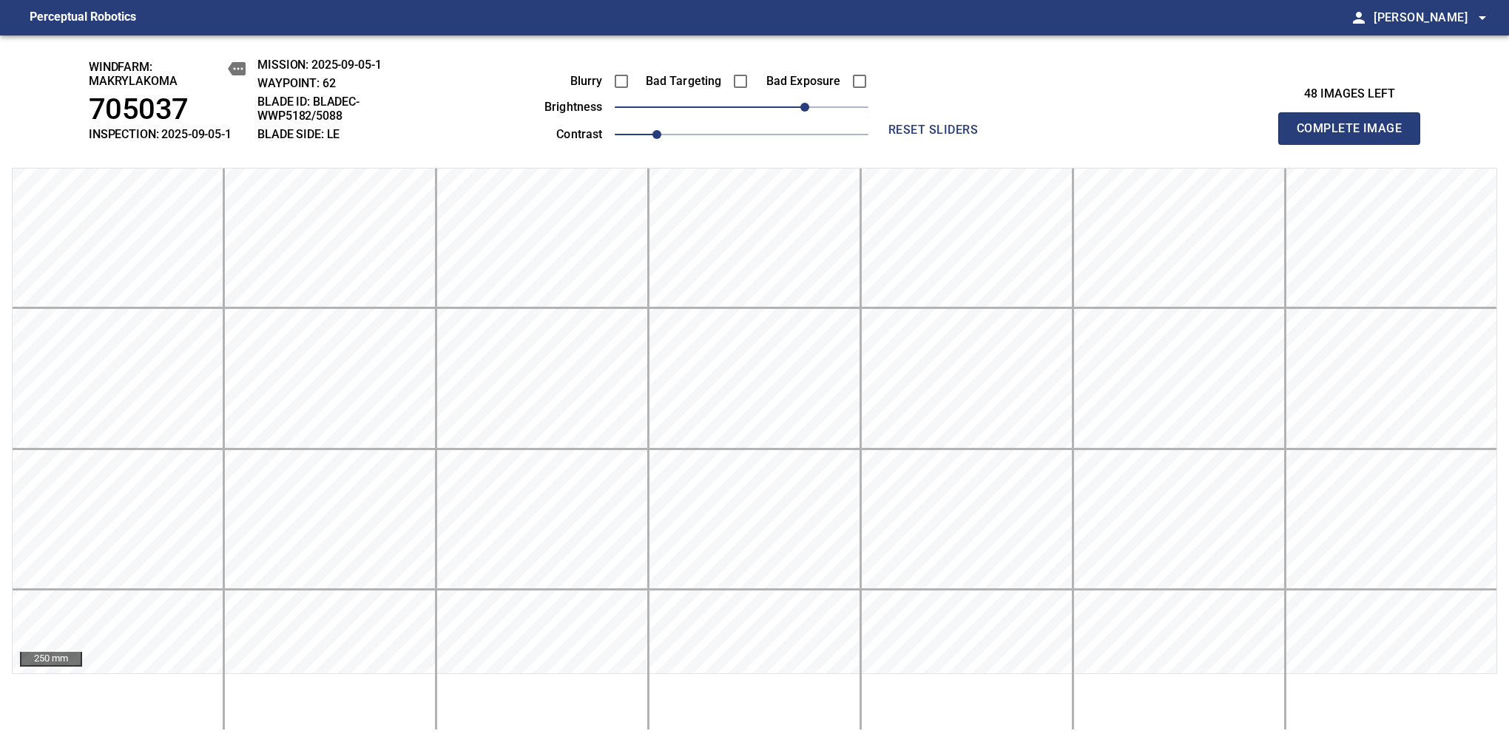
click at [1355, 136] on span "Complete Image" at bounding box center [1348, 128] width 109 height 21
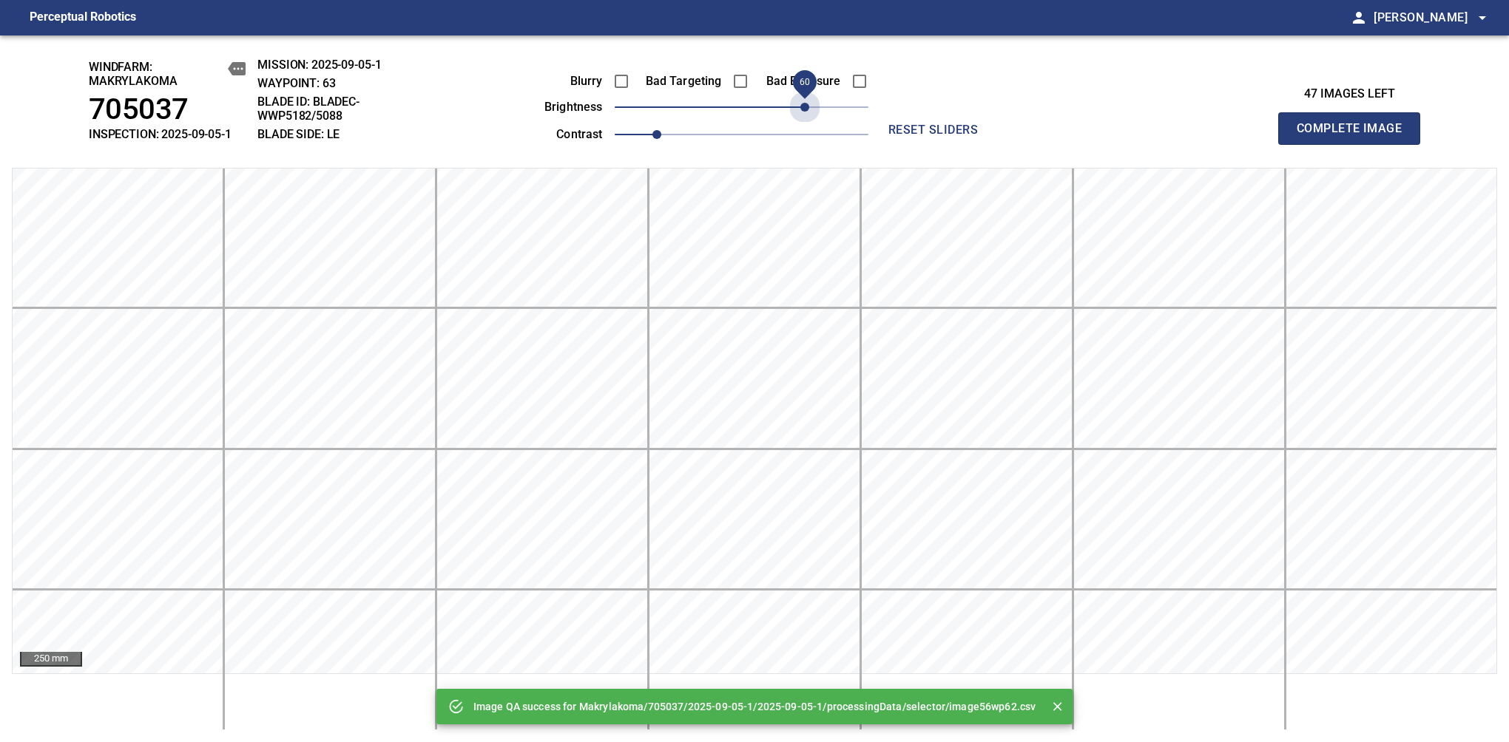
click at [807, 110] on span "60" at bounding box center [742, 107] width 254 height 21
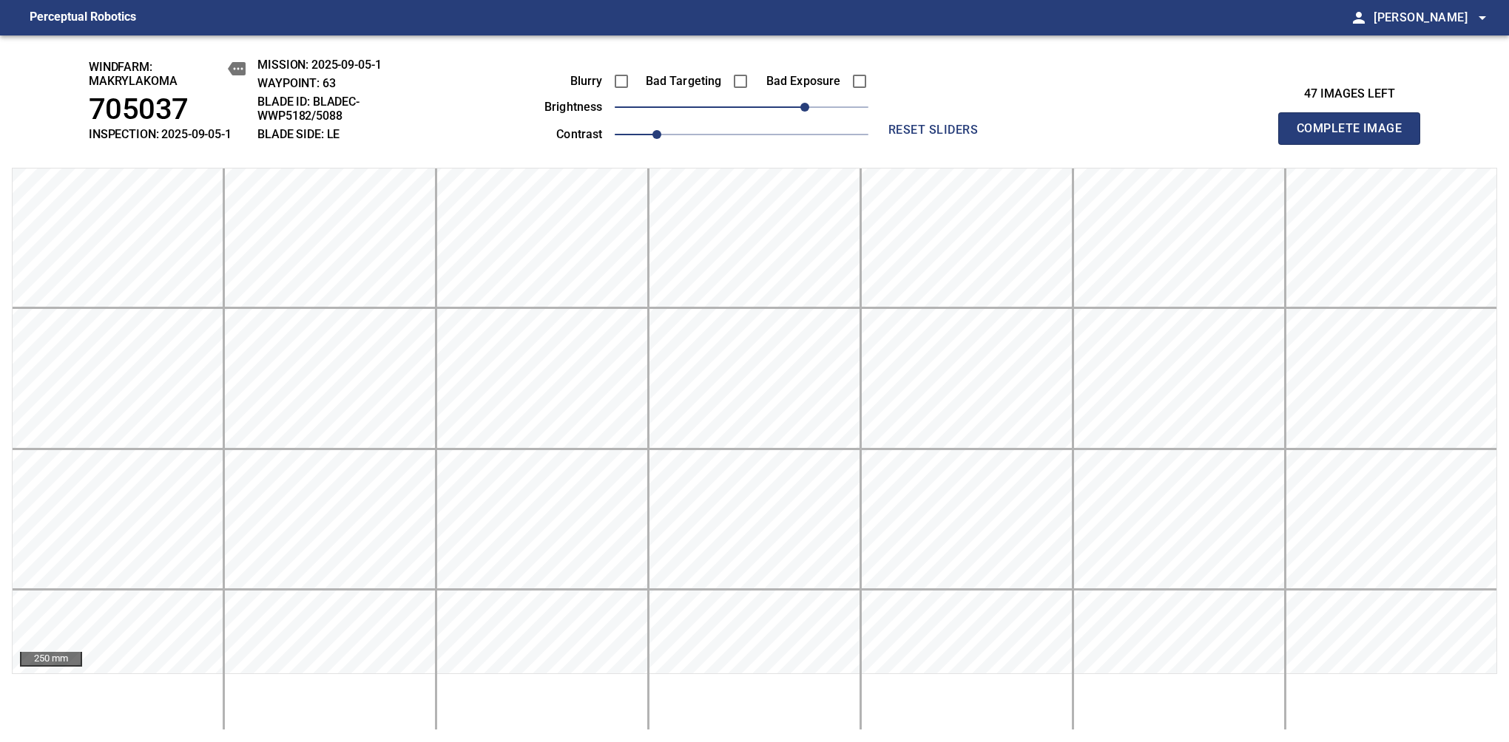
click at [1355, 136] on span "Complete Image" at bounding box center [1348, 128] width 109 height 21
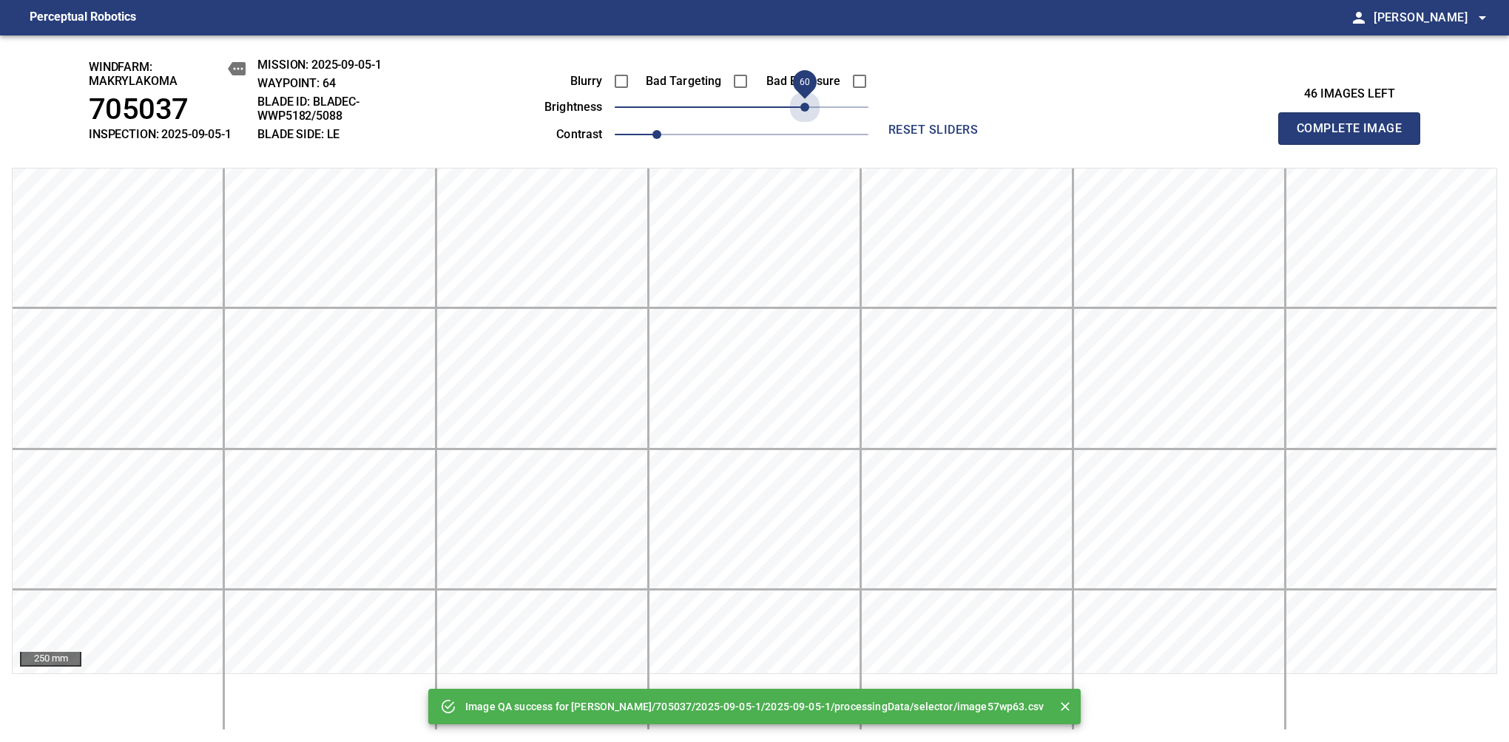
click at [807, 110] on span "60" at bounding box center [742, 107] width 254 height 21
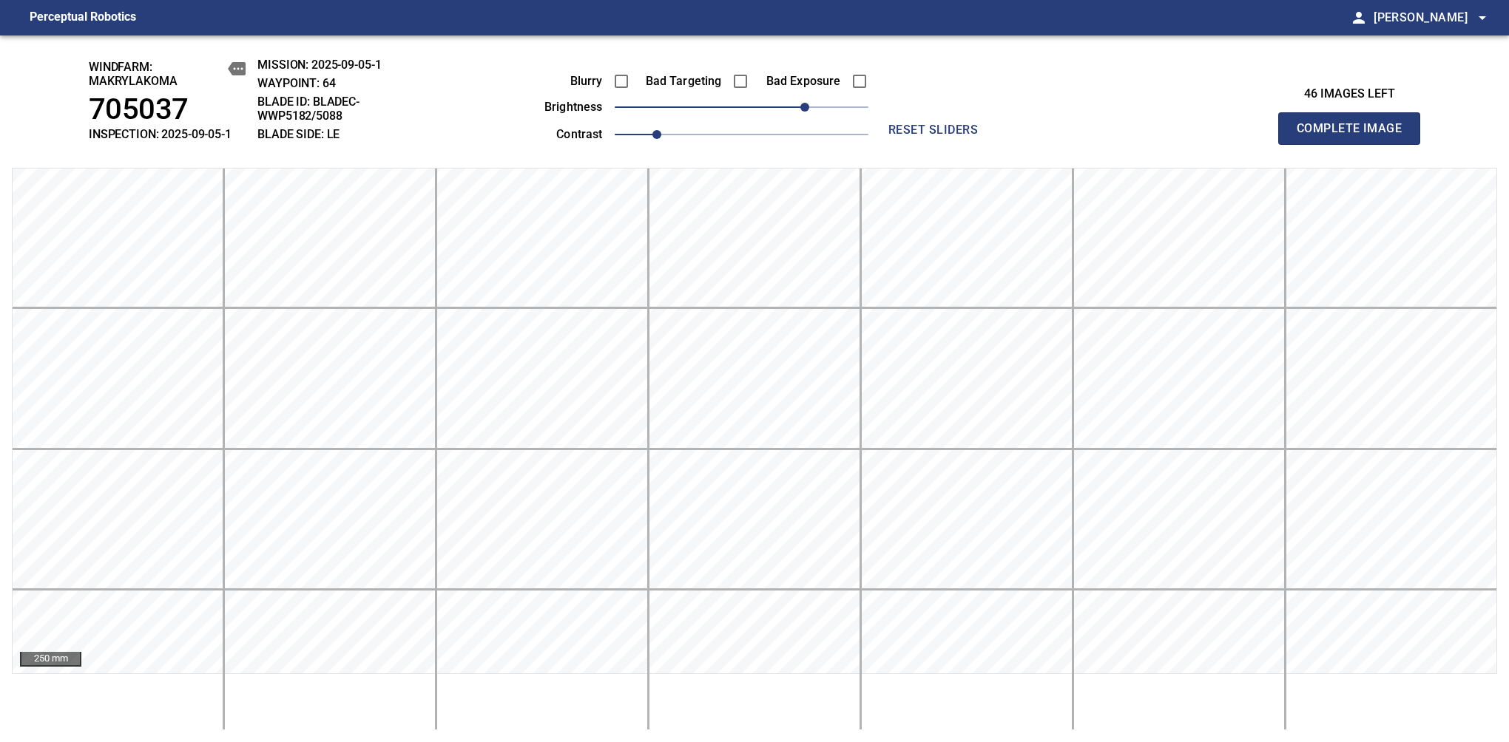
click at [1355, 136] on span "Complete Image" at bounding box center [1348, 128] width 109 height 21
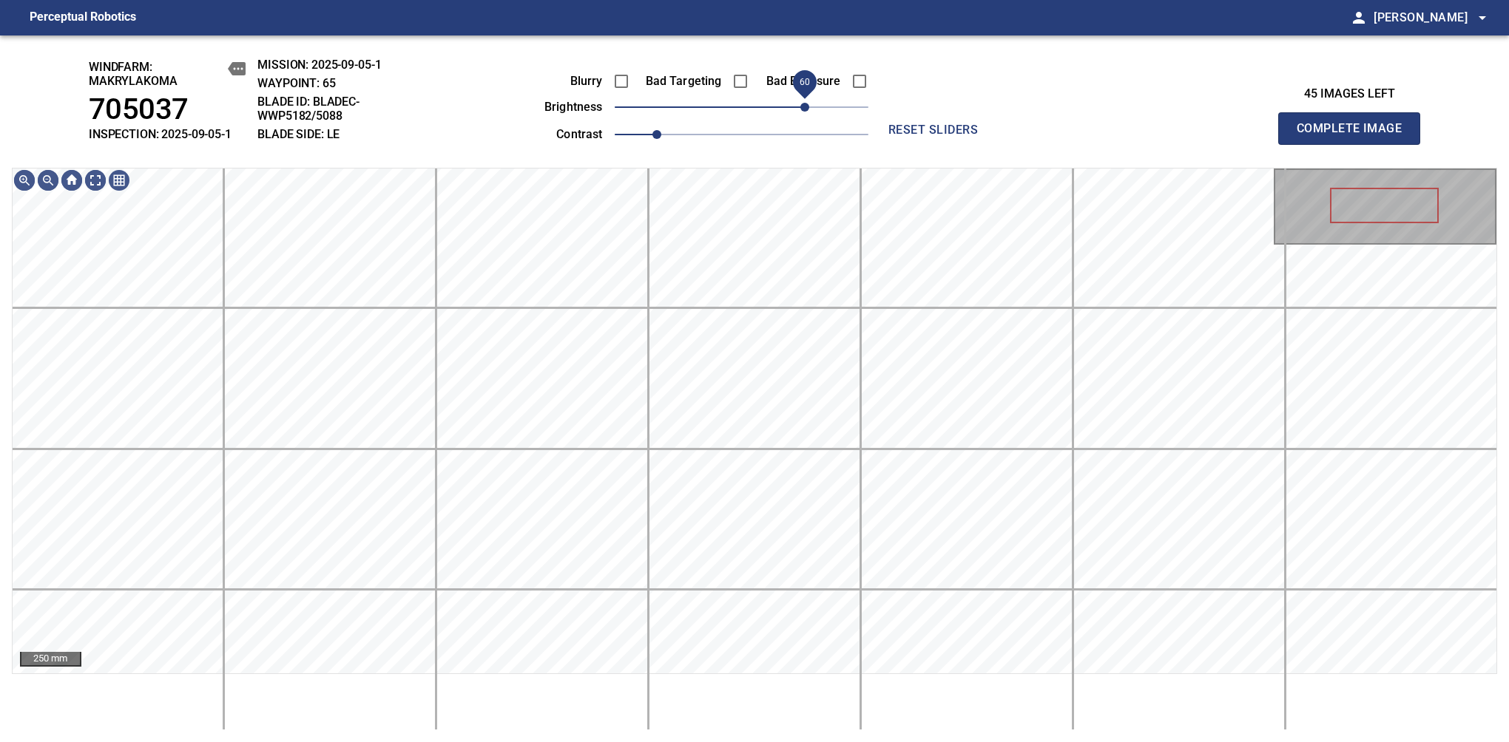
click at [804, 110] on span "60" at bounding box center [742, 107] width 254 height 21
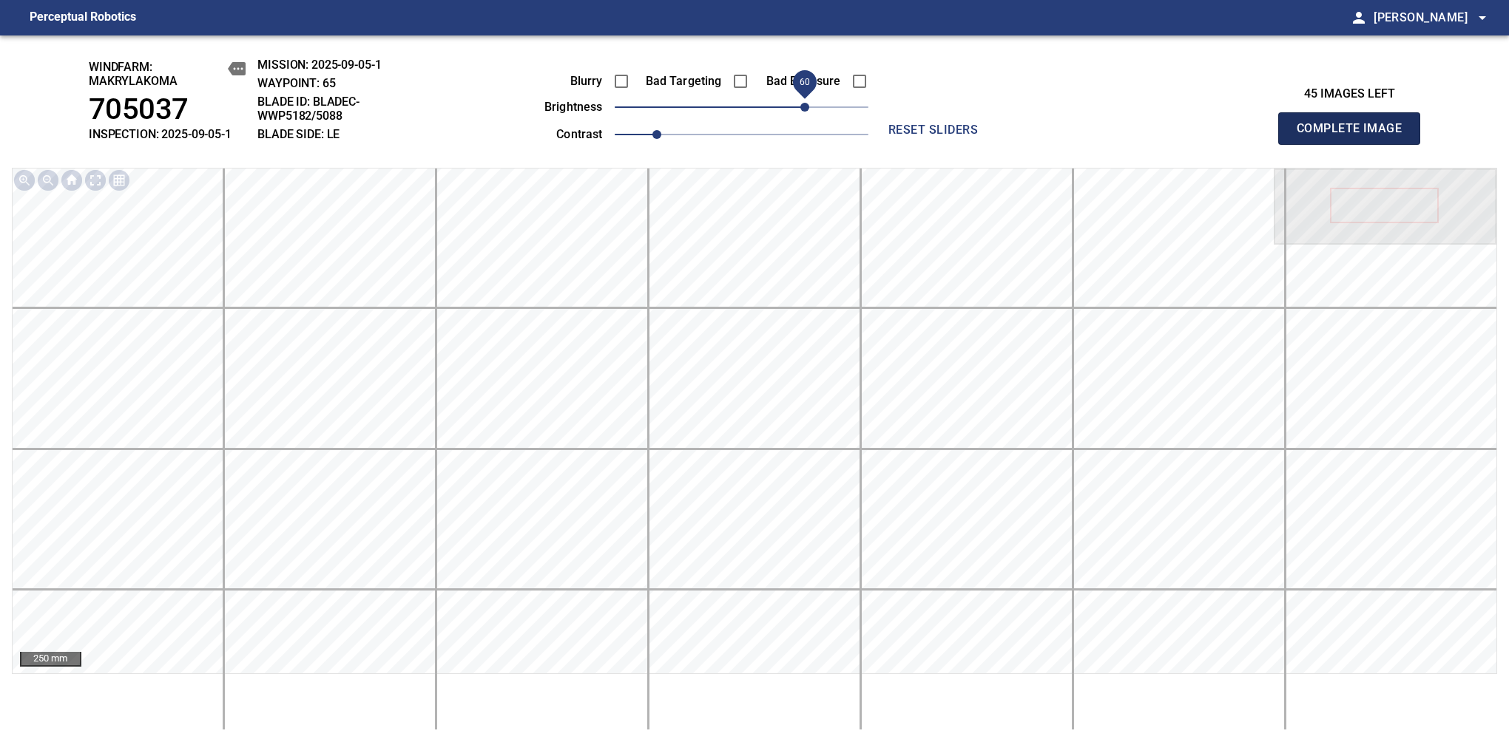
click at [1355, 136] on span "Complete Image" at bounding box center [1348, 128] width 109 height 21
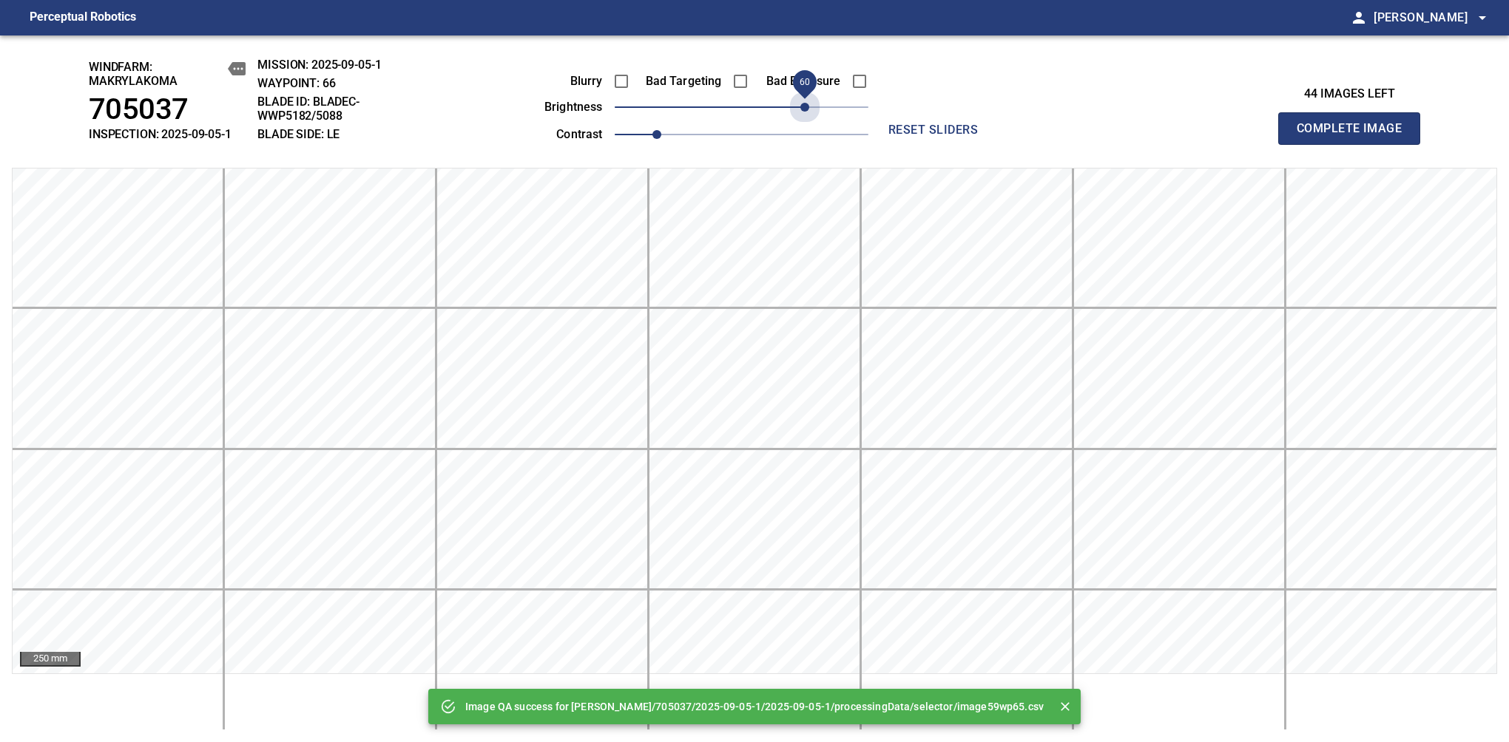
click at [804, 110] on span "60" at bounding box center [742, 107] width 254 height 21
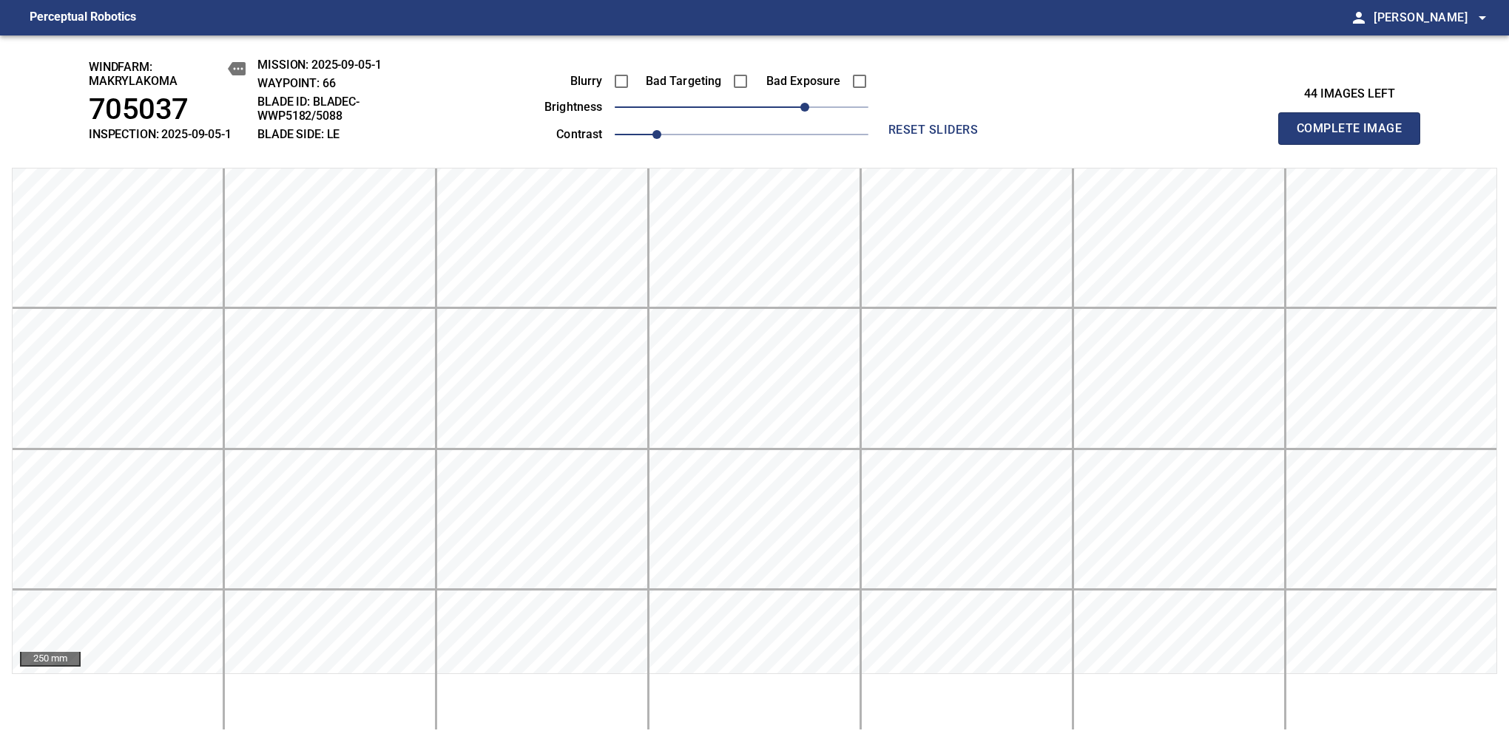
click at [1355, 136] on span "Complete Image" at bounding box center [1348, 128] width 109 height 21
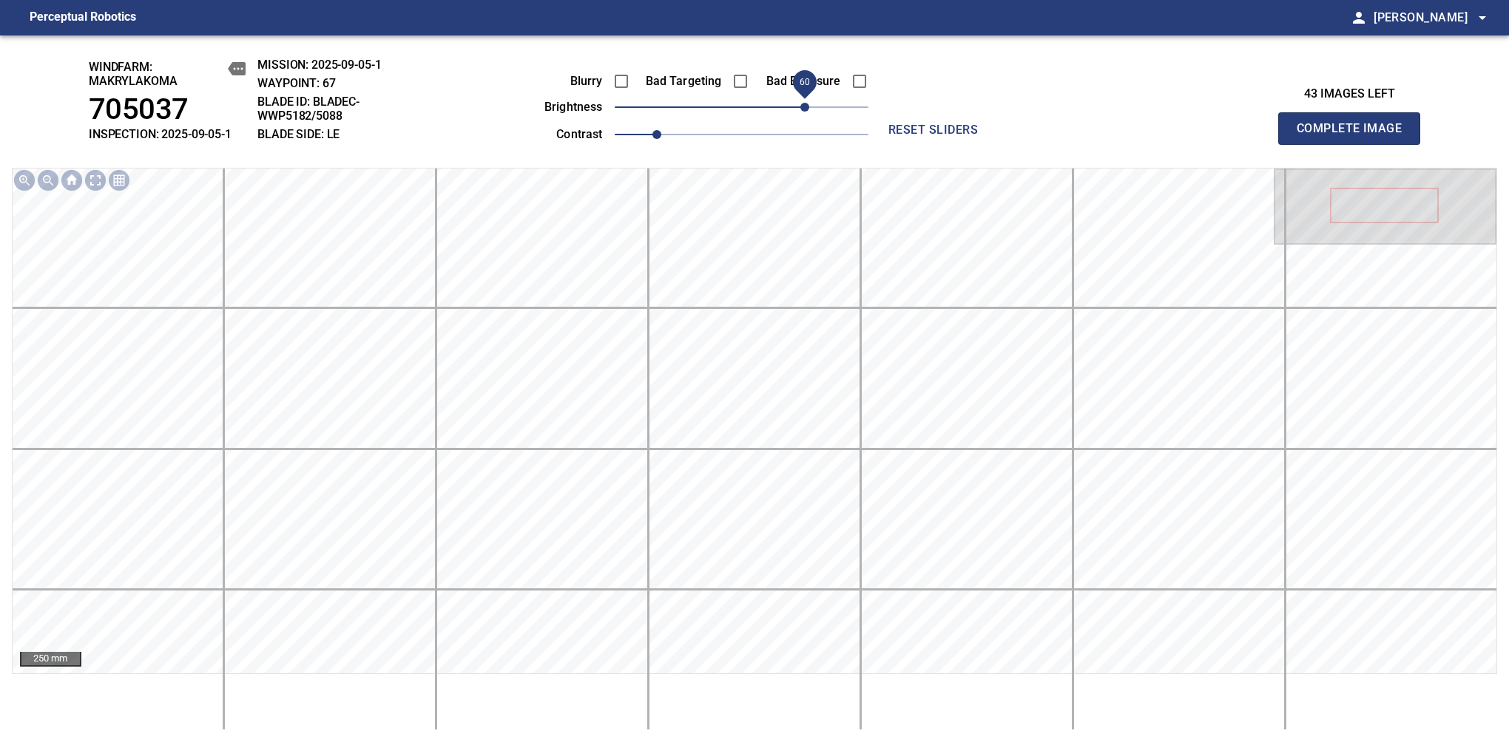
click at [809, 110] on span "60" at bounding box center [742, 107] width 254 height 21
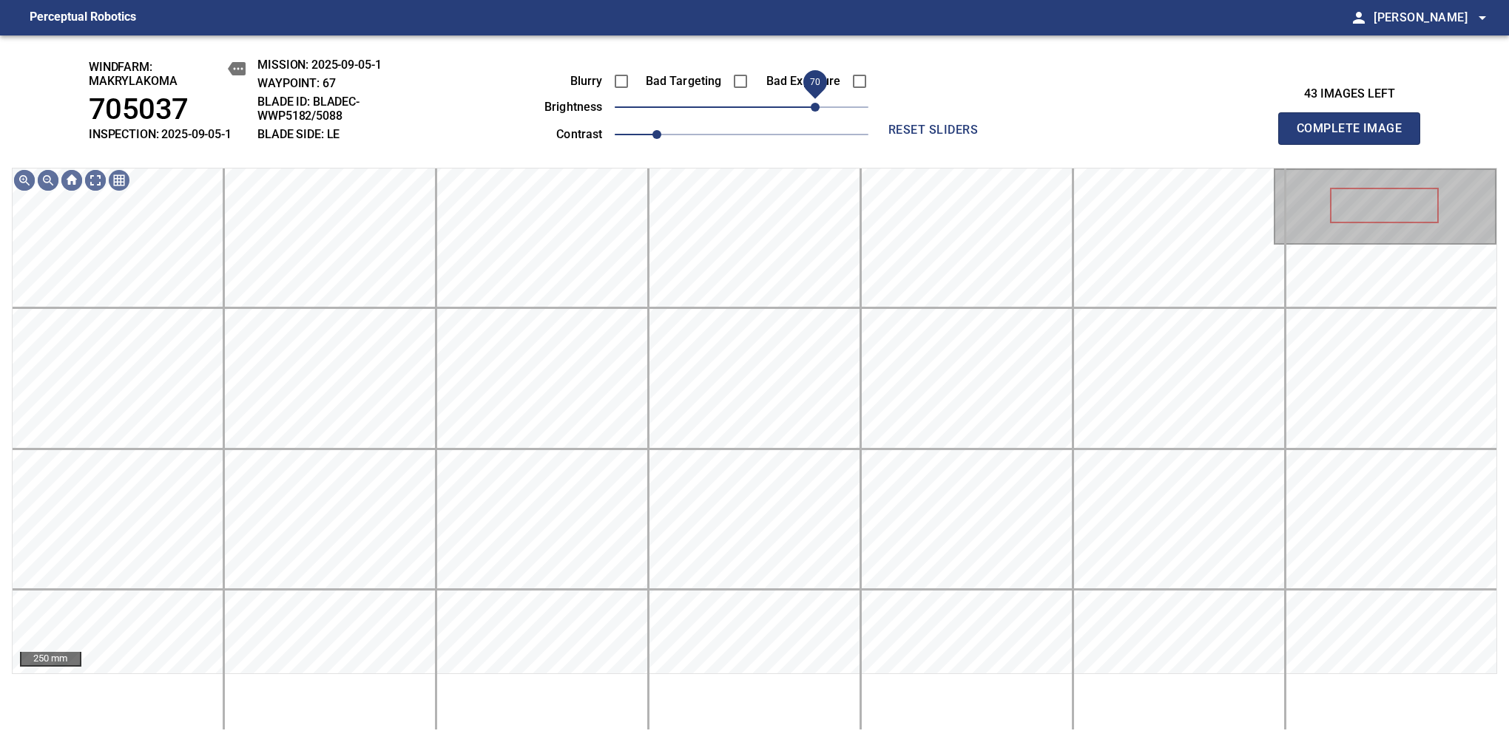
click at [812, 108] on span "70" at bounding box center [814, 107] width 9 height 9
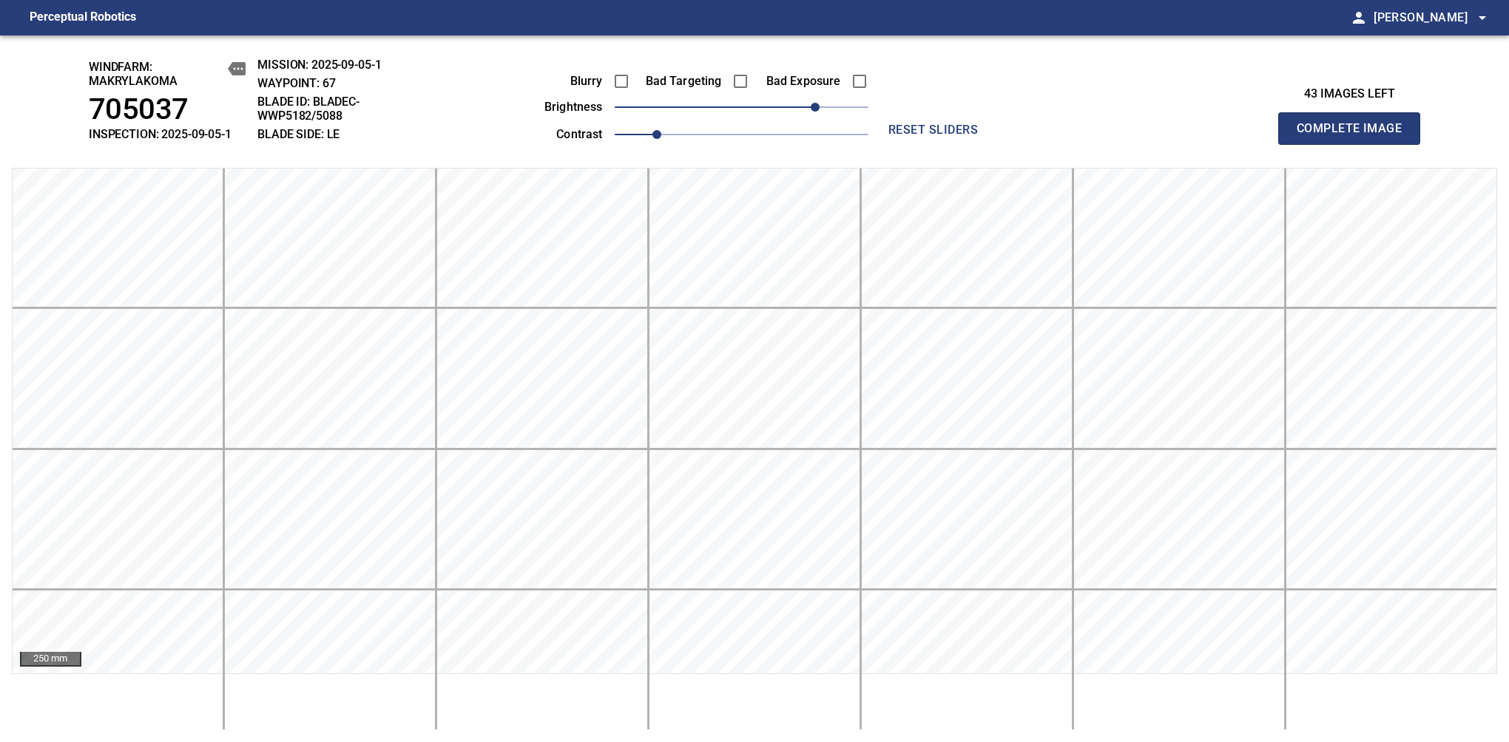
click at [1355, 136] on span "Complete Image" at bounding box center [1348, 128] width 109 height 21
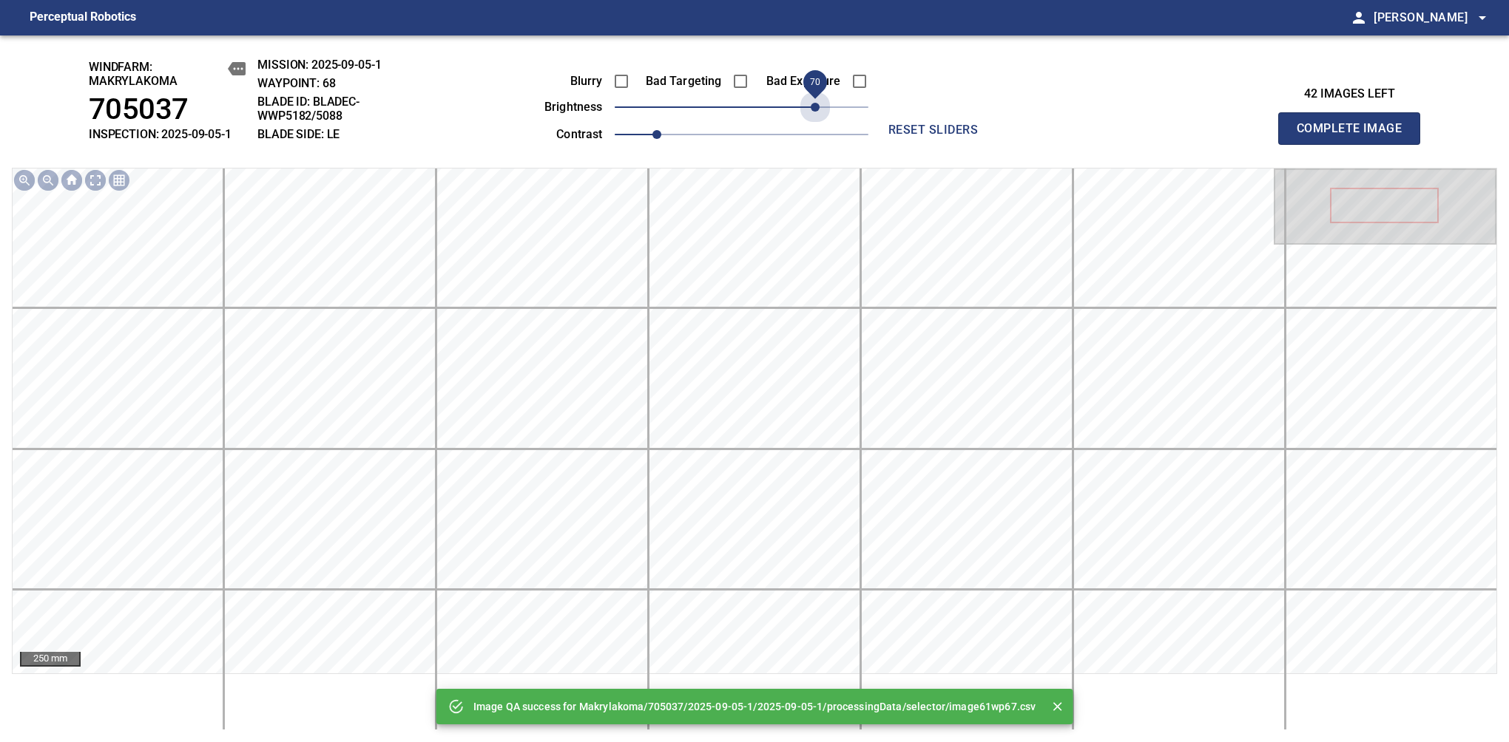
click at [812, 108] on span "70" at bounding box center [742, 107] width 254 height 21
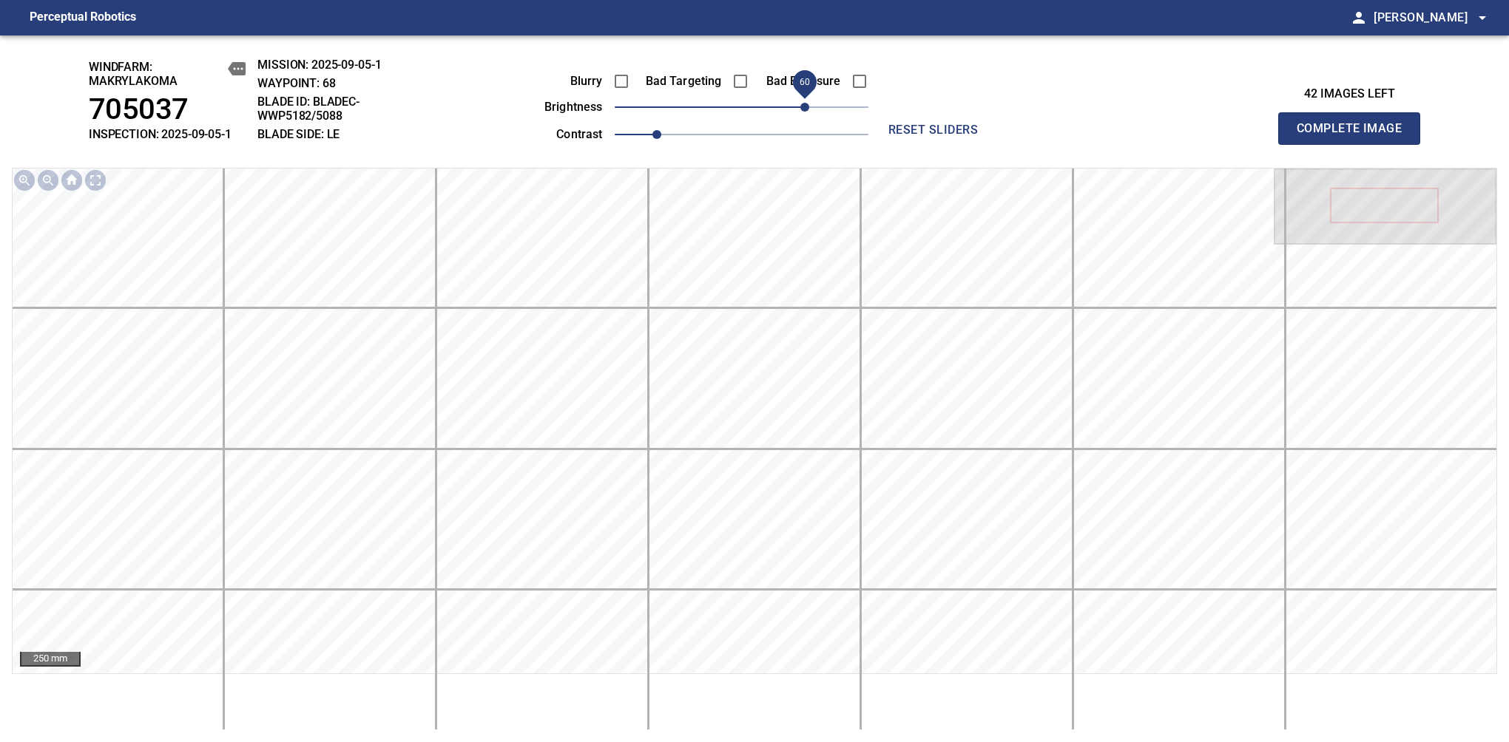
click at [808, 110] on span "60" at bounding box center [804, 107] width 9 height 9
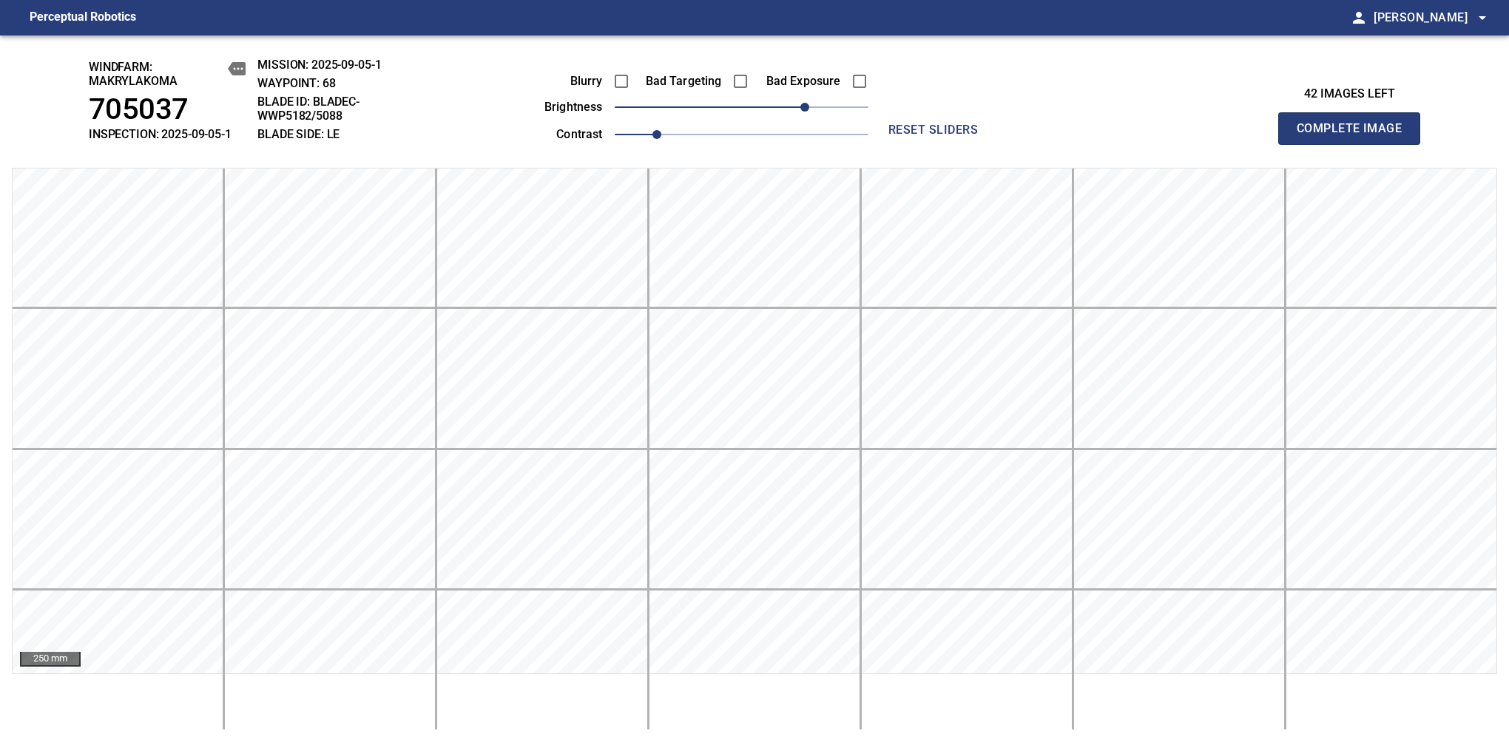
click at [1355, 136] on span "Complete Image" at bounding box center [1348, 128] width 109 height 21
drag, startPoint x: 789, startPoint y: 112, endPoint x: 795, endPoint y: 118, distance: 8.4
click at [795, 118] on span "50" at bounding box center [742, 107] width 254 height 21
click at [1355, 136] on span "Complete Image" at bounding box center [1348, 128] width 109 height 21
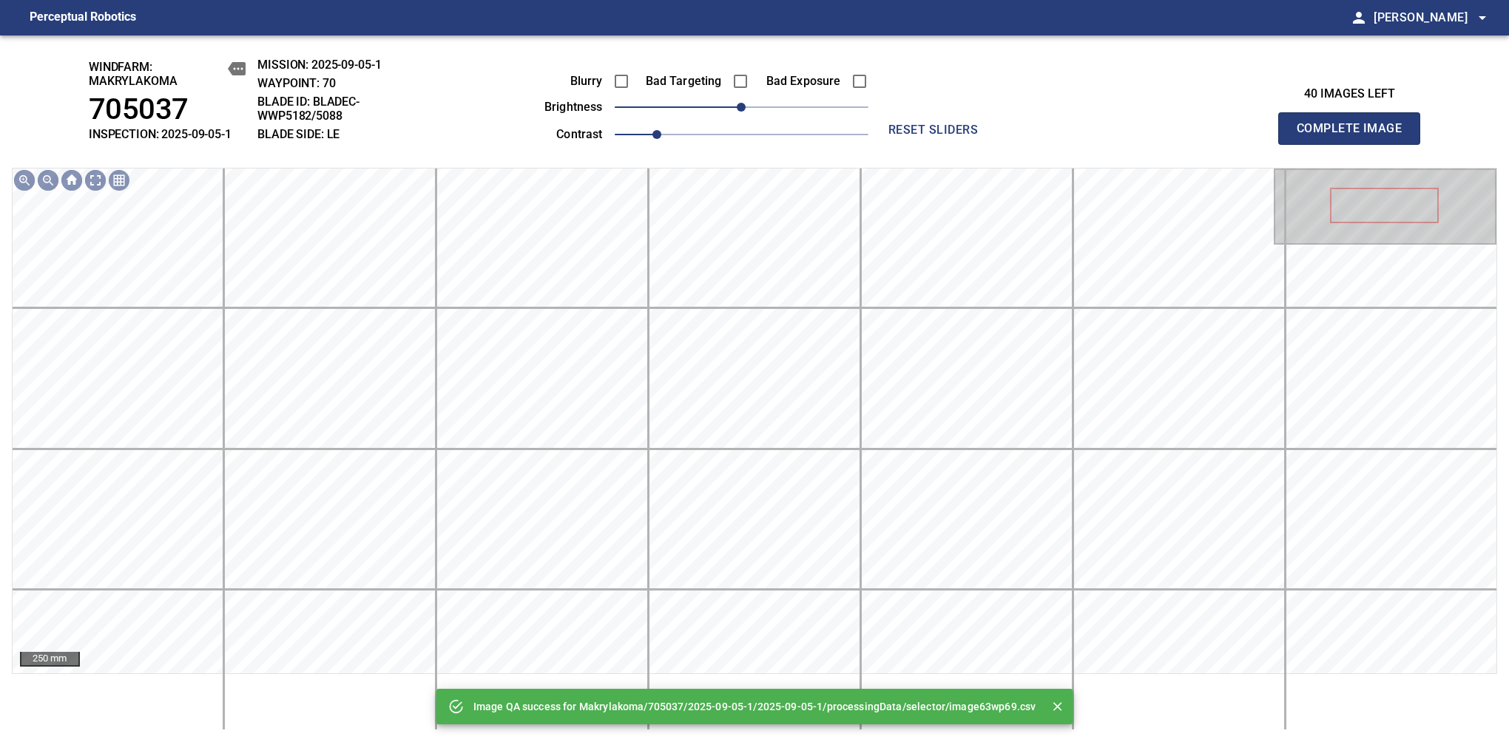
click at [795, 118] on div "Blurry Bad Targeting Bad Exposure brightness 0 contrast 1" at bounding box center [689, 105] width 357 height 79
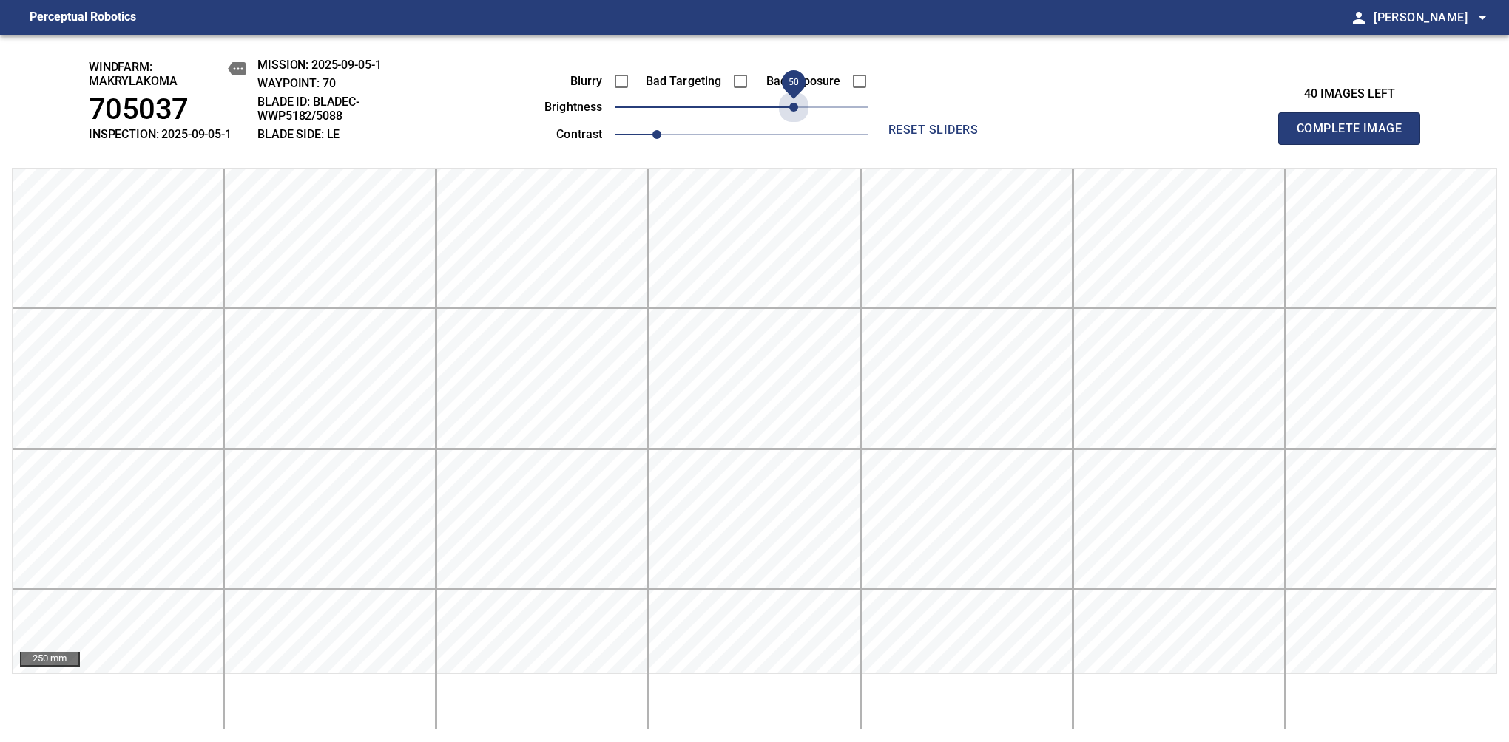
click at [797, 113] on span "50" at bounding box center [742, 107] width 254 height 21
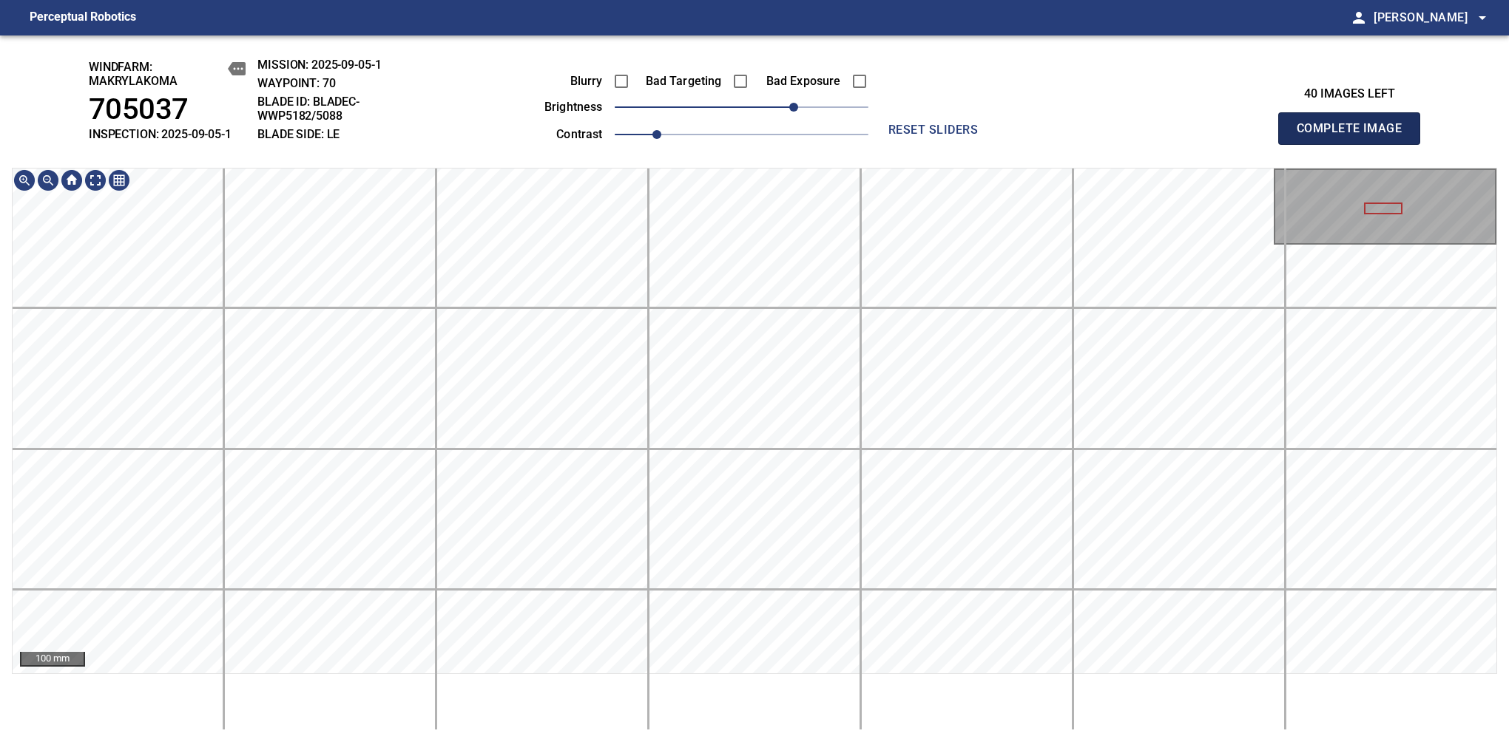
click at [1355, 136] on span "Complete Image" at bounding box center [1348, 128] width 109 height 21
click at [787, 24] on main "Perceptual Robotics person Alex Semenov arrow_drop_down windfarm: Makrylakoma 7…" at bounding box center [754, 371] width 1509 height 742
click at [722, 104] on div "windfarm: Makrylakoma 705037 INSPECTION: 2025-09-05-1 MISSION: 2025-09-05-1 WAY…" at bounding box center [754, 388] width 1509 height 707
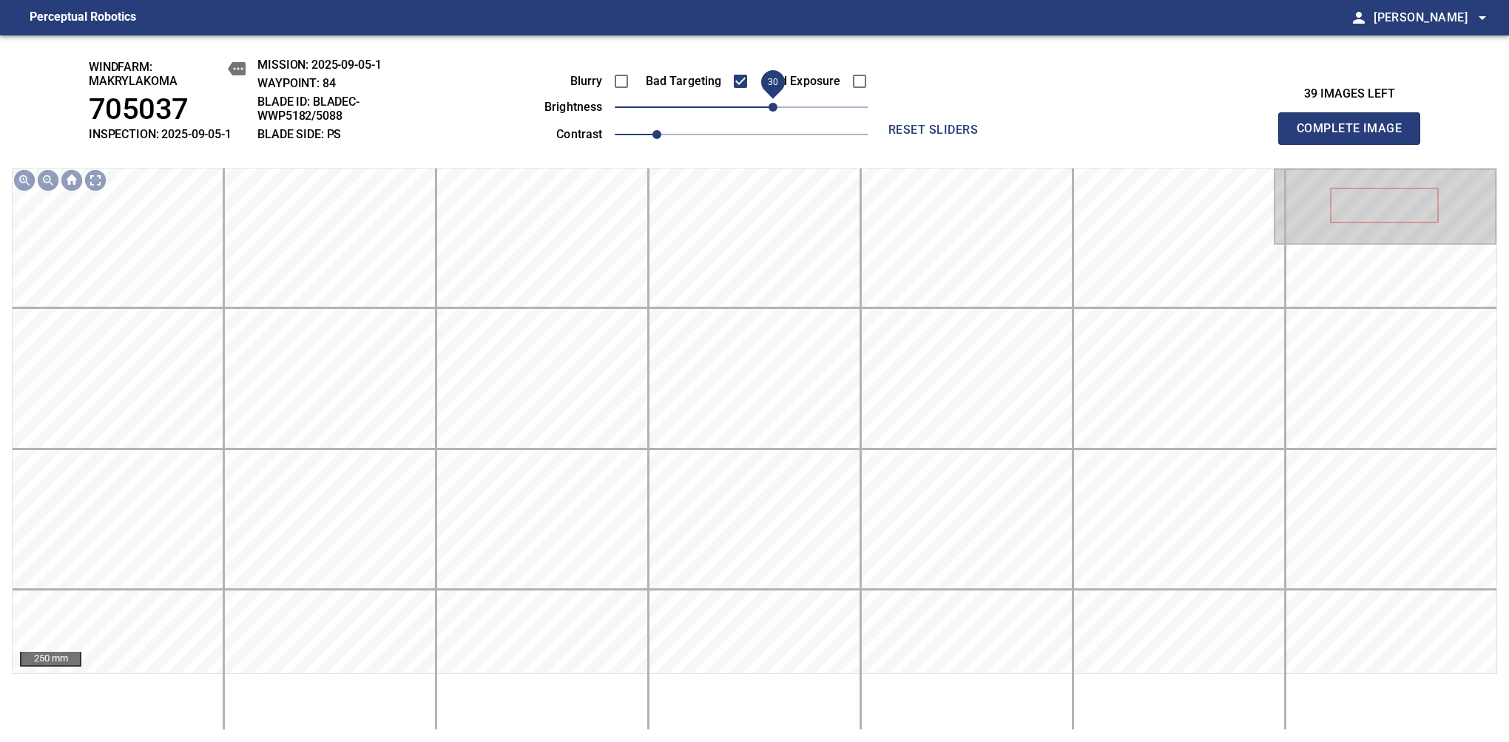
drag, startPoint x: 757, startPoint y: 112, endPoint x: 771, endPoint y: 104, distance: 16.0
click at [771, 104] on span "30" at bounding box center [772, 107] width 9 height 9
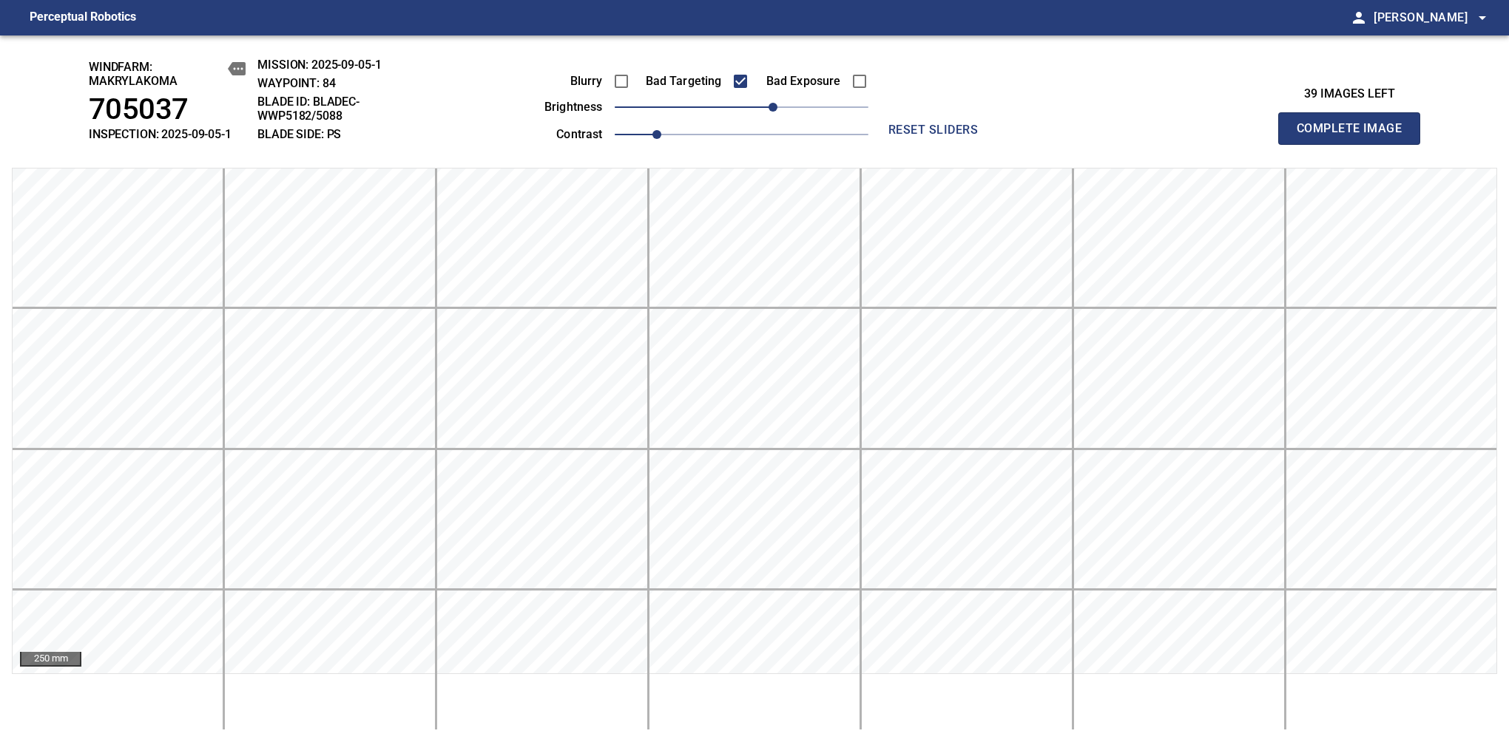
click at [1355, 136] on span "Complete Image" at bounding box center [1348, 128] width 109 height 21
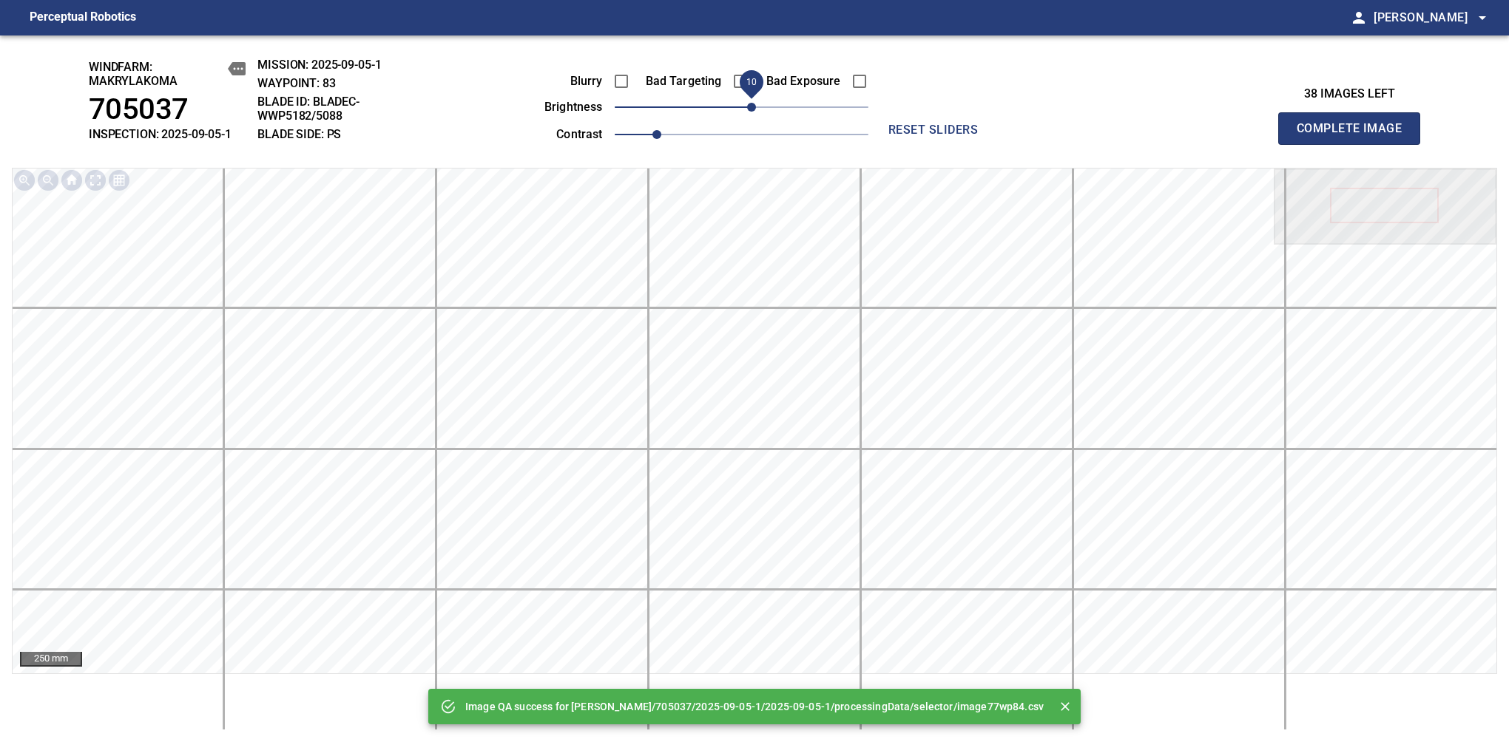
click at [750, 109] on span "10" at bounding box center [751, 107] width 9 height 9
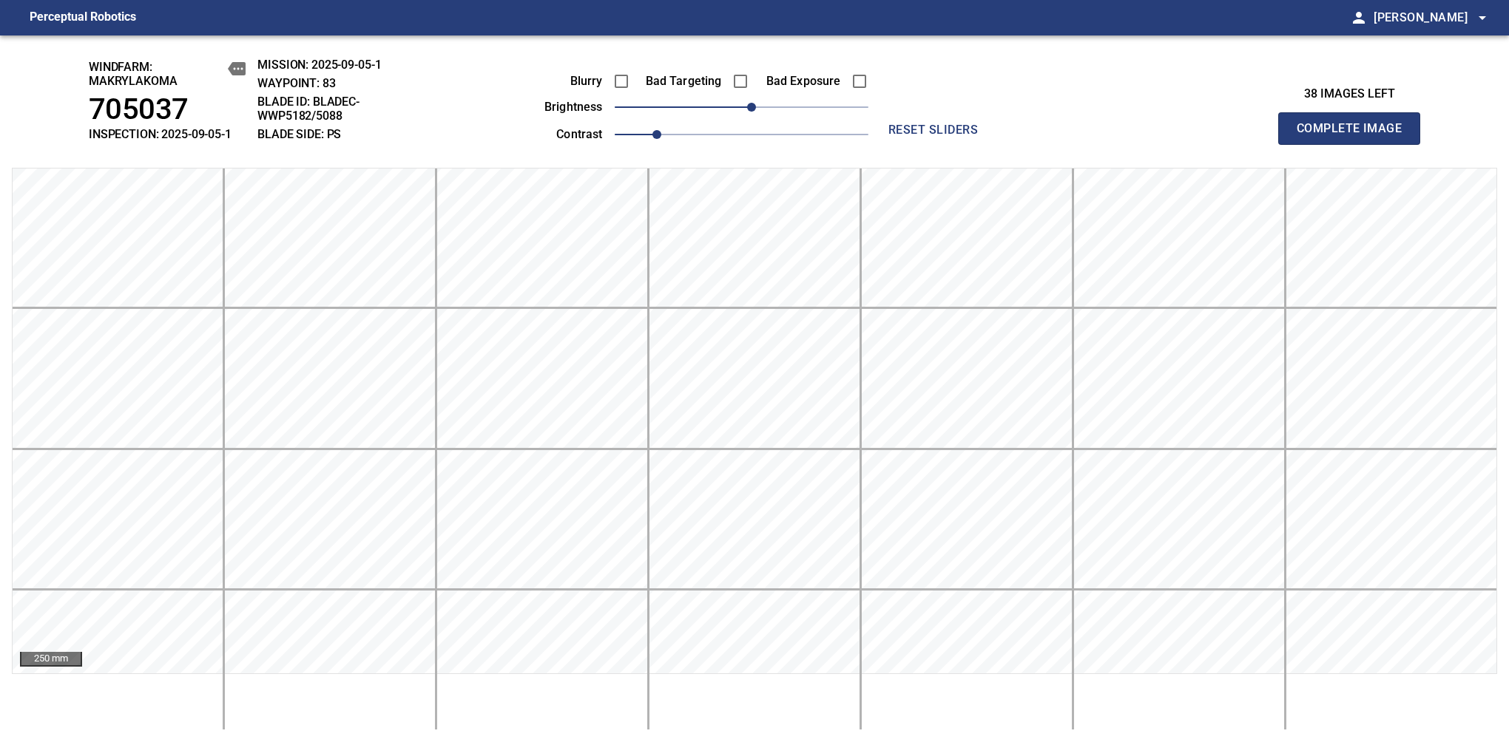
click at [1355, 136] on span "Complete Image" at bounding box center [1348, 128] width 109 height 21
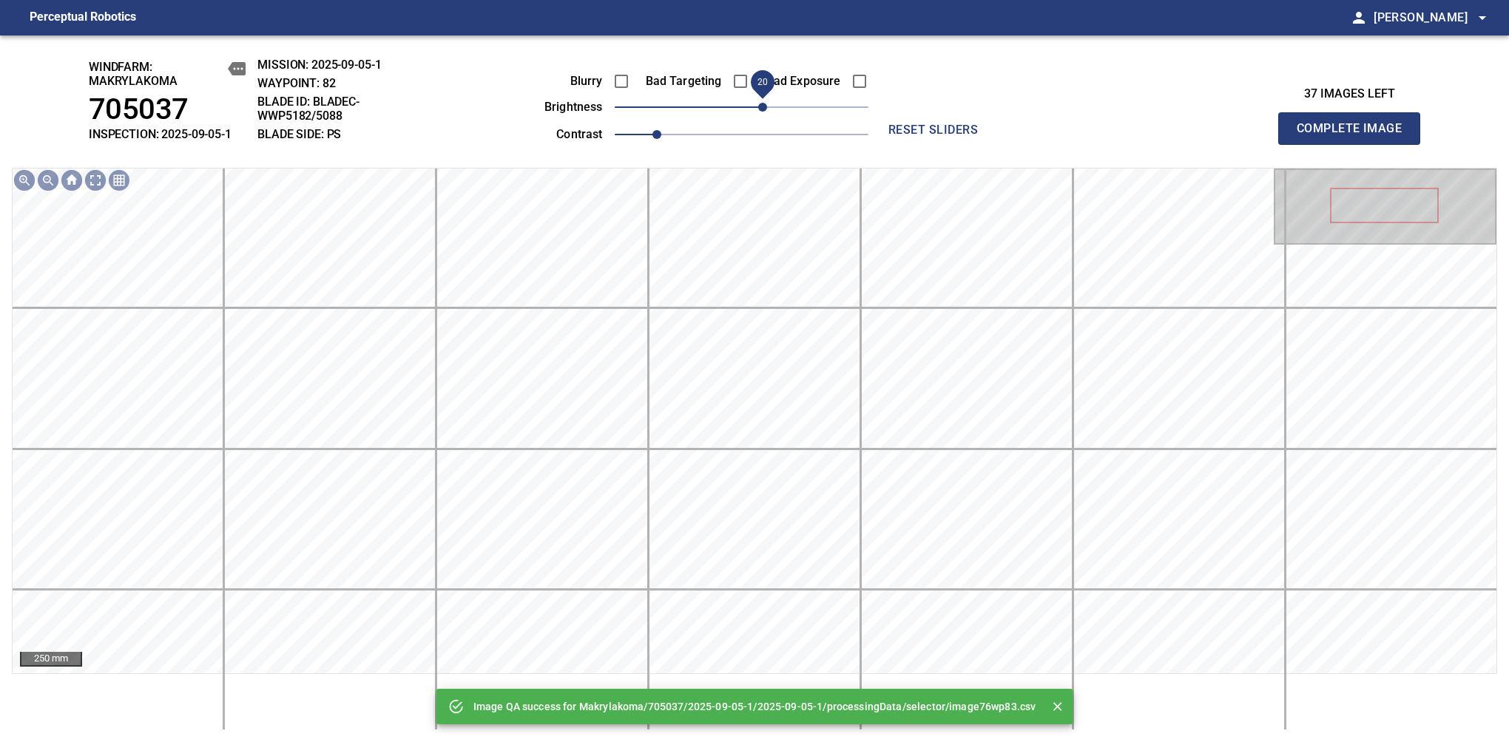
drag, startPoint x: 747, startPoint y: 109, endPoint x: 762, endPoint y: 106, distance: 15.7
click at [762, 106] on span "20" at bounding box center [762, 107] width 9 height 9
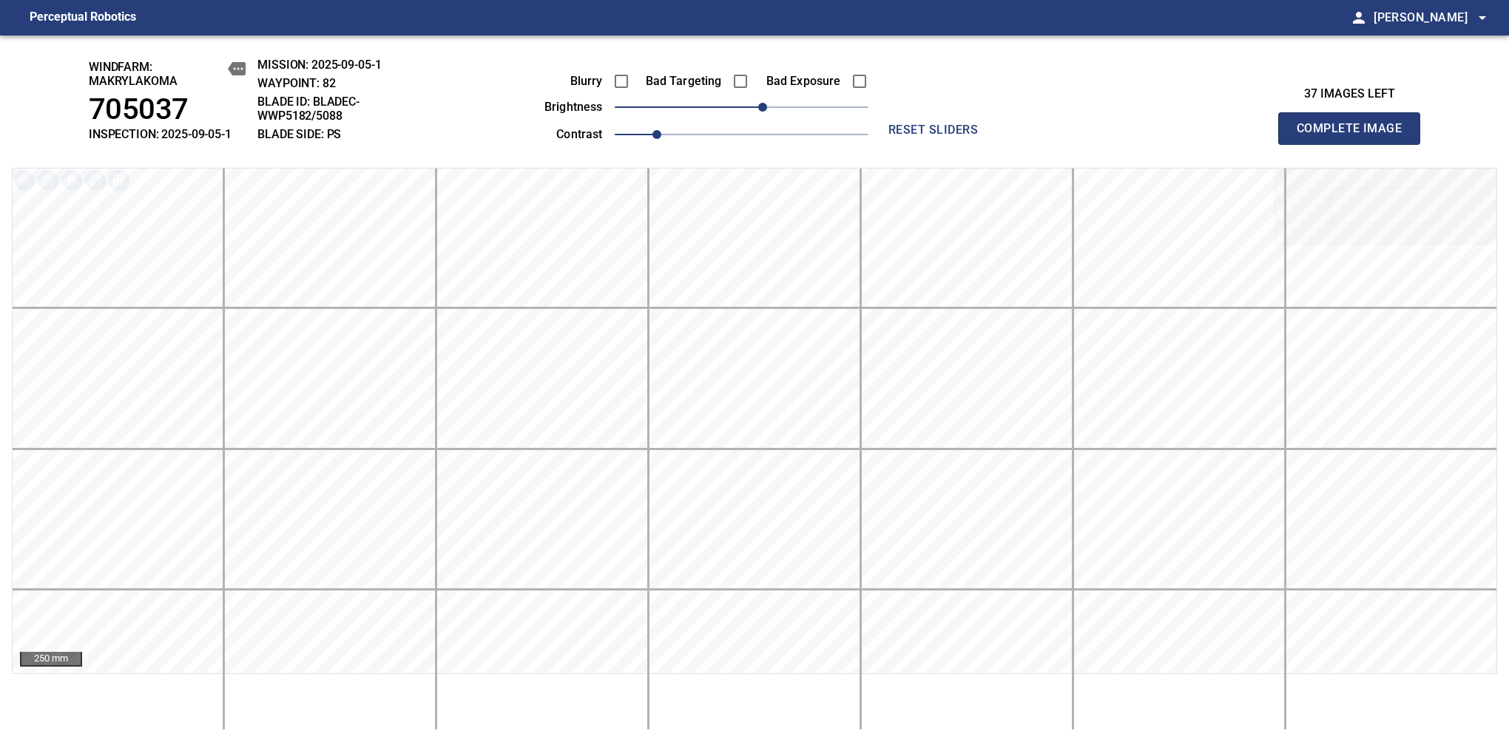
click at [1355, 136] on span "Complete Image" at bounding box center [1348, 128] width 109 height 21
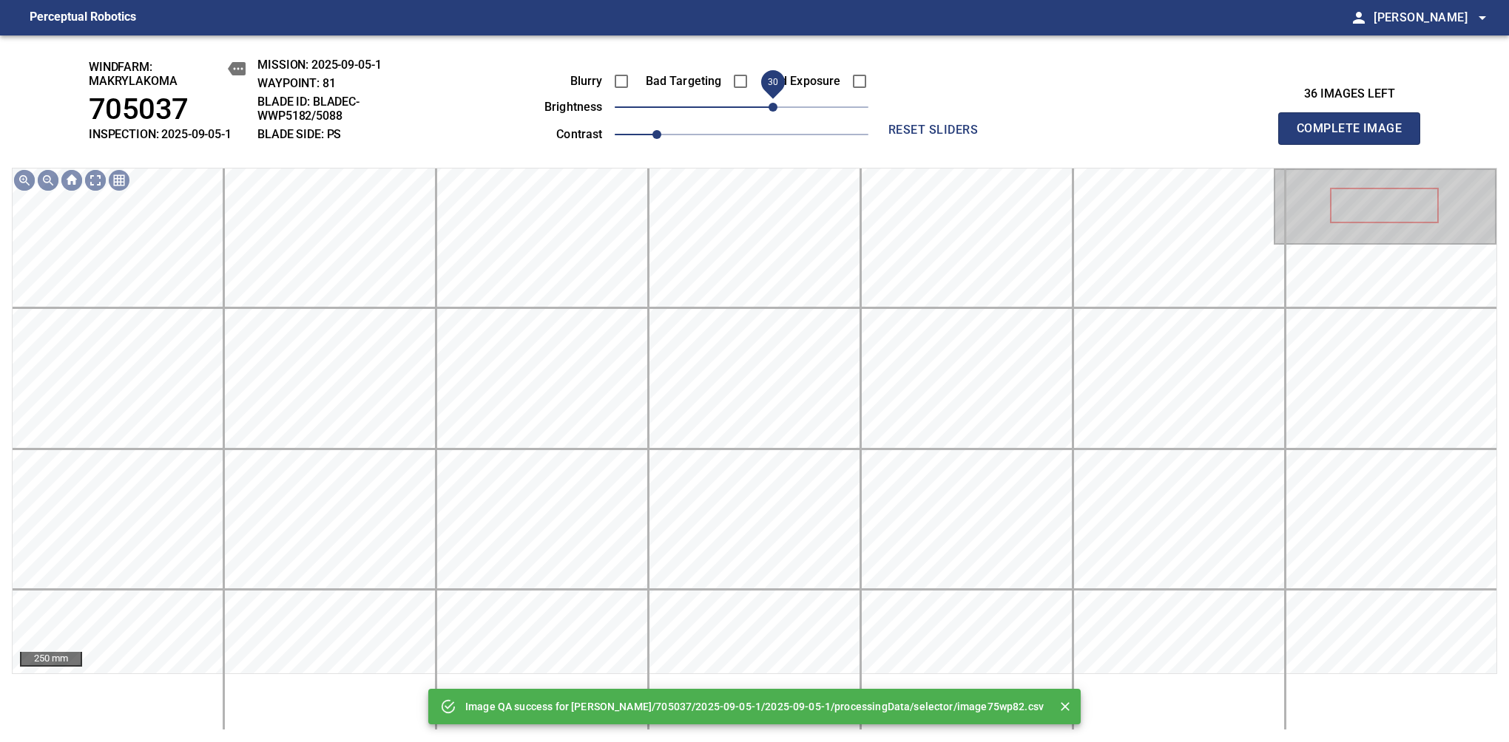
click at [770, 109] on span "30" at bounding box center [772, 107] width 9 height 9
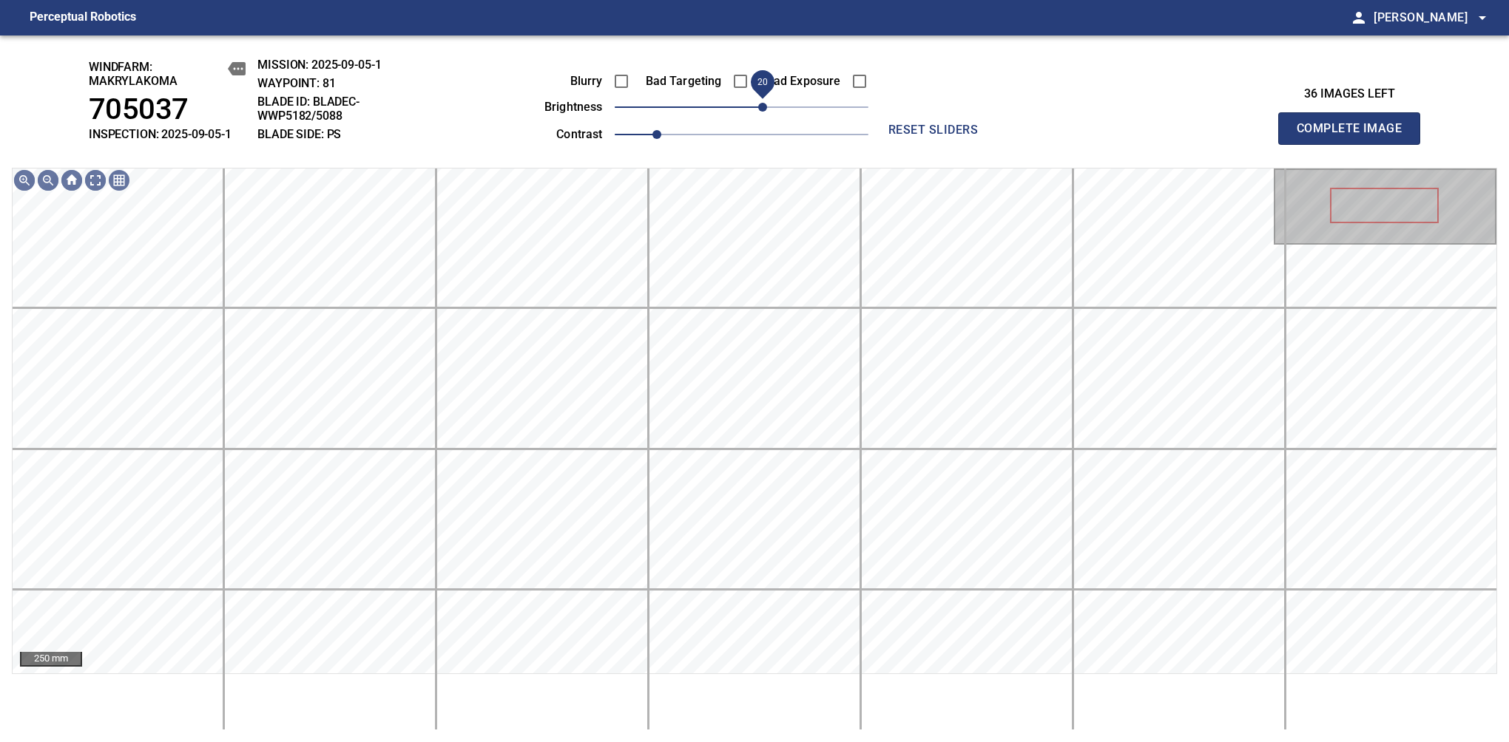
click at [765, 111] on span "20" at bounding box center [762, 107] width 9 height 9
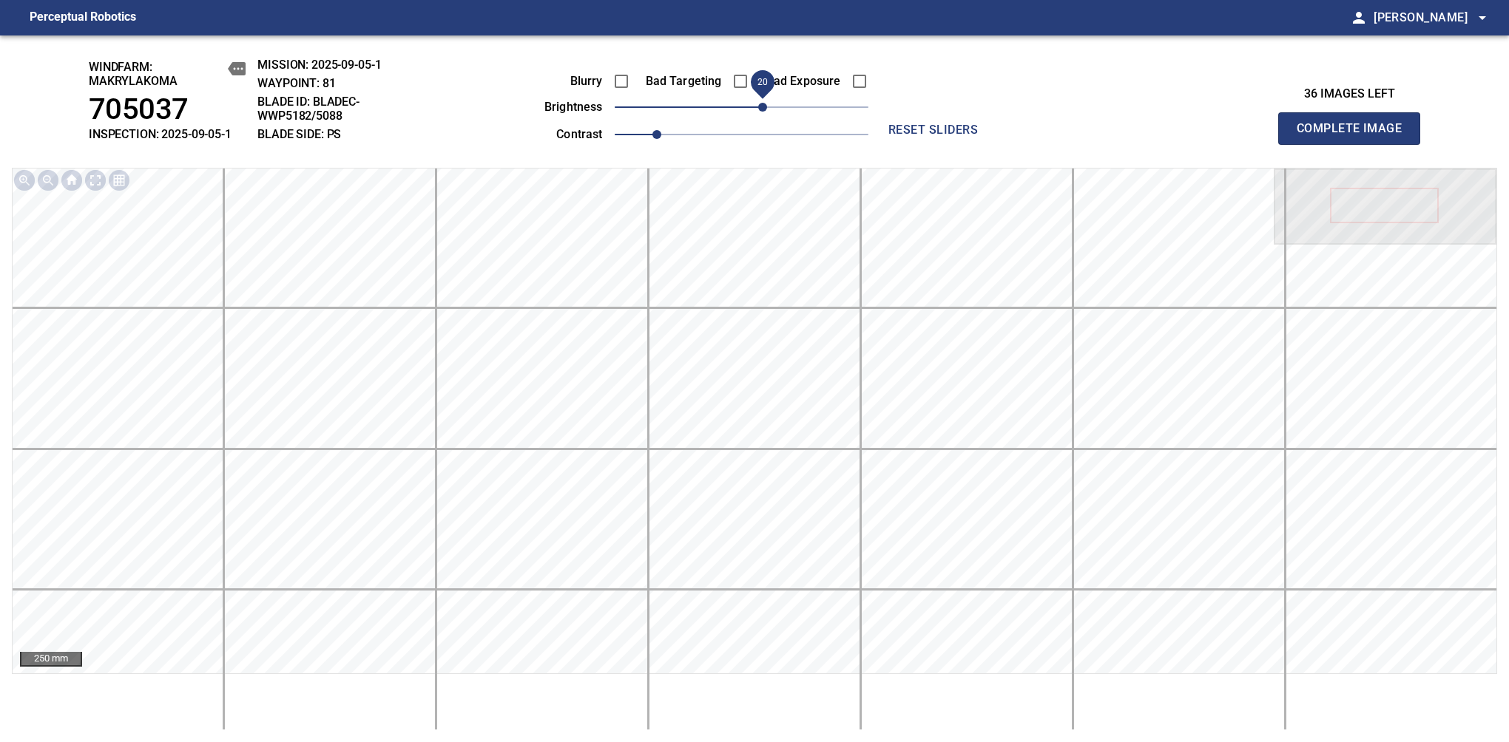
click at [1355, 136] on span "Complete Image" at bounding box center [1348, 128] width 109 height 21
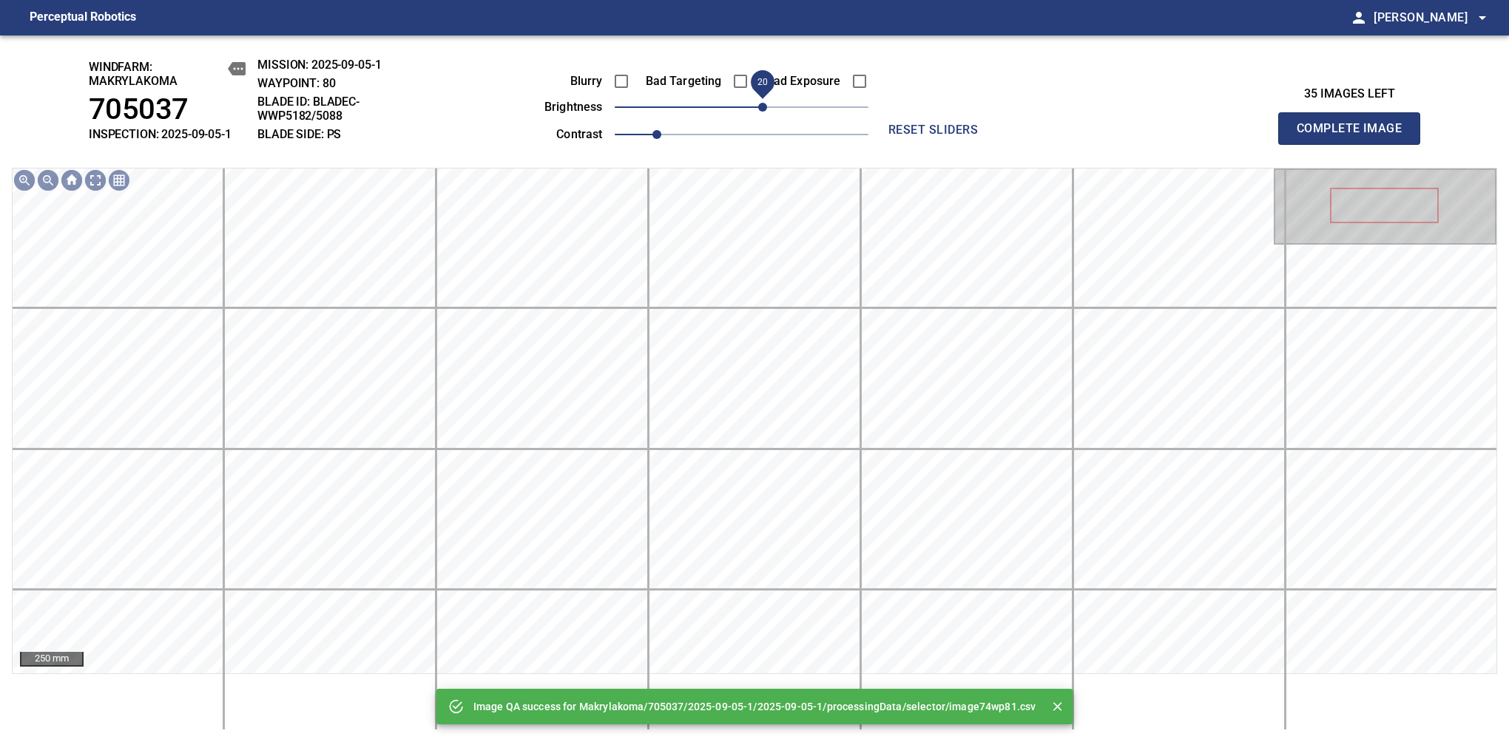
drag, startPoint x: 747, startPoint y: 109, endPoint x: 759, endPoint y: 109, distance: 12.6
click at [759, 109] on span "20" at bounding box center [762, 107] width 9 height 9
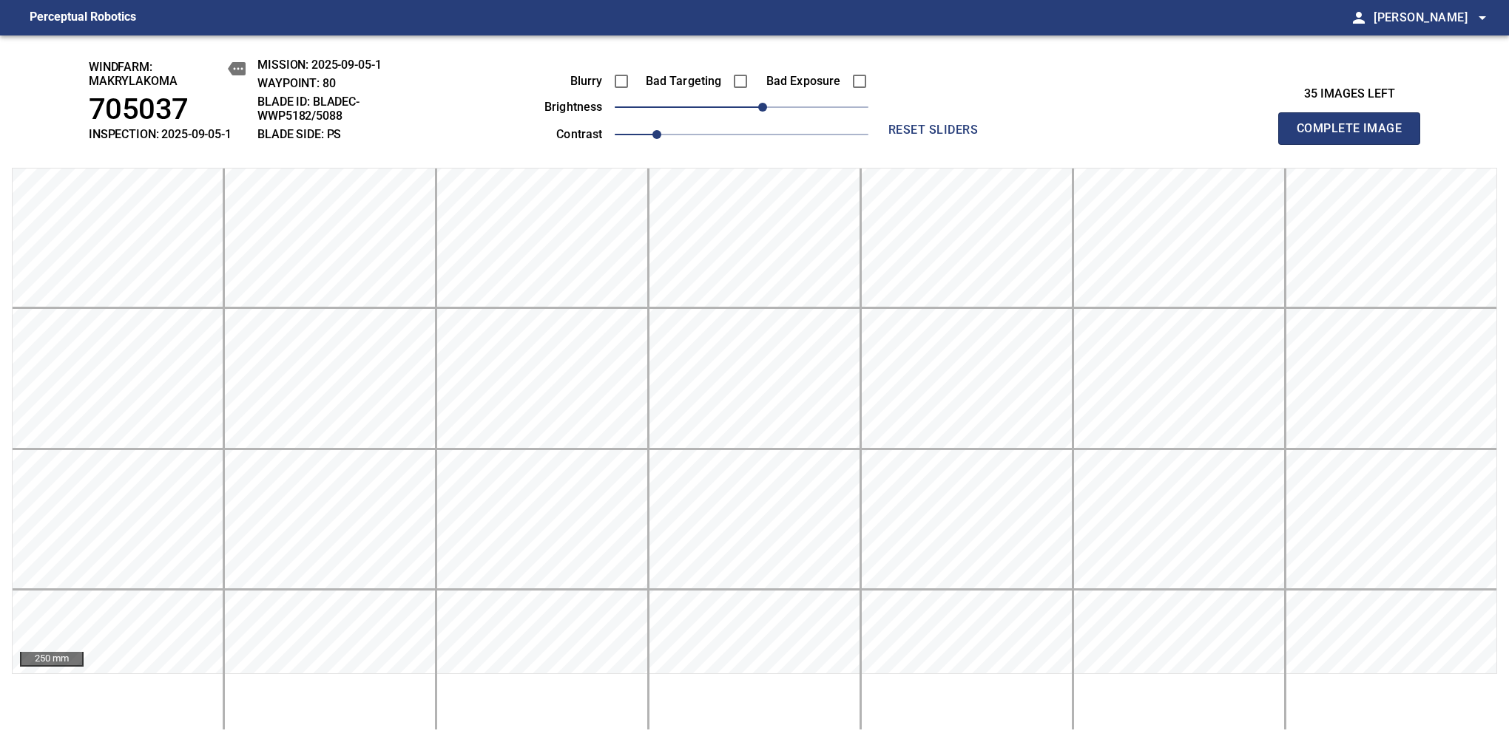
click at [1355, 136] on span "Complete Image" at bounding box center [1348, 128] width 109 height 21
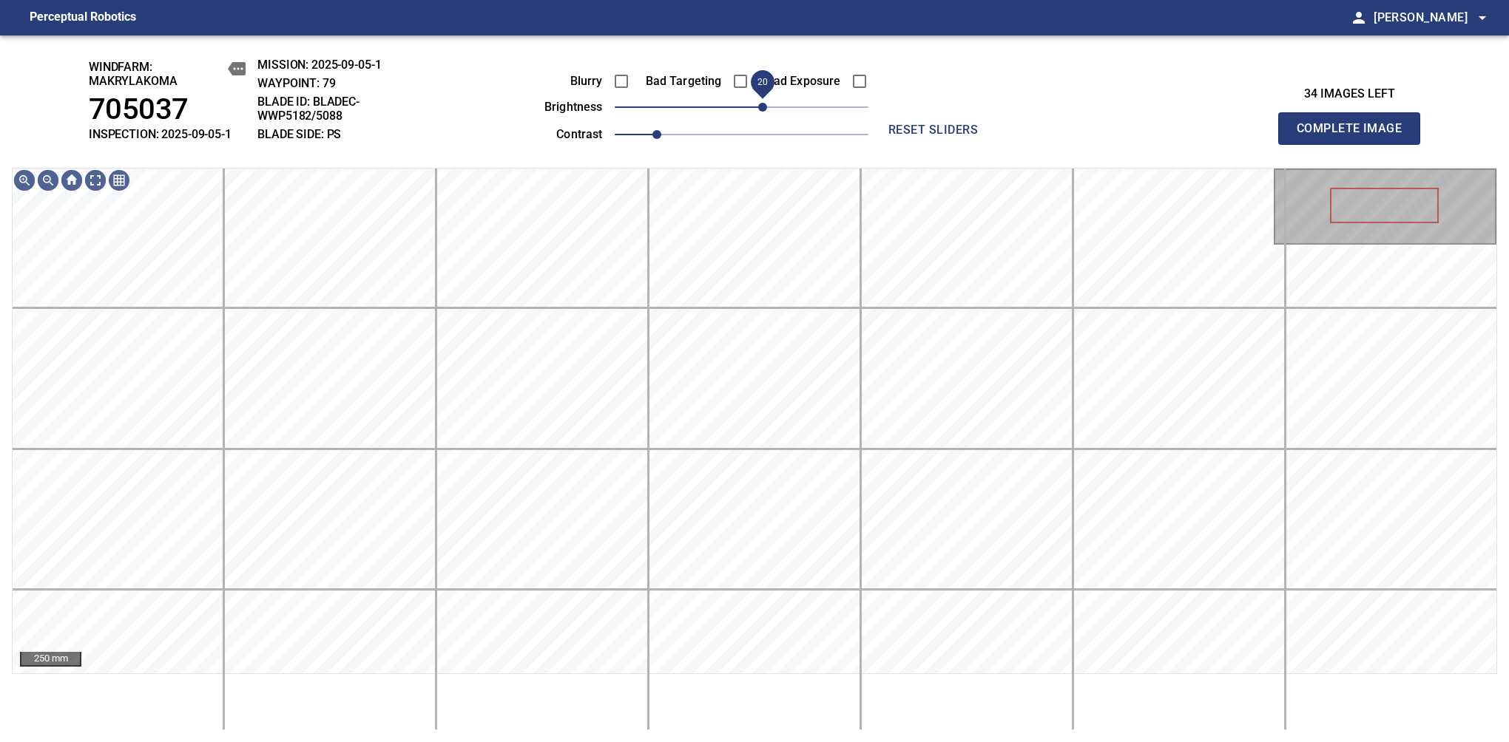
click at [762, 111] on span "20" at bounding box center [762, 107] width 9 height 9
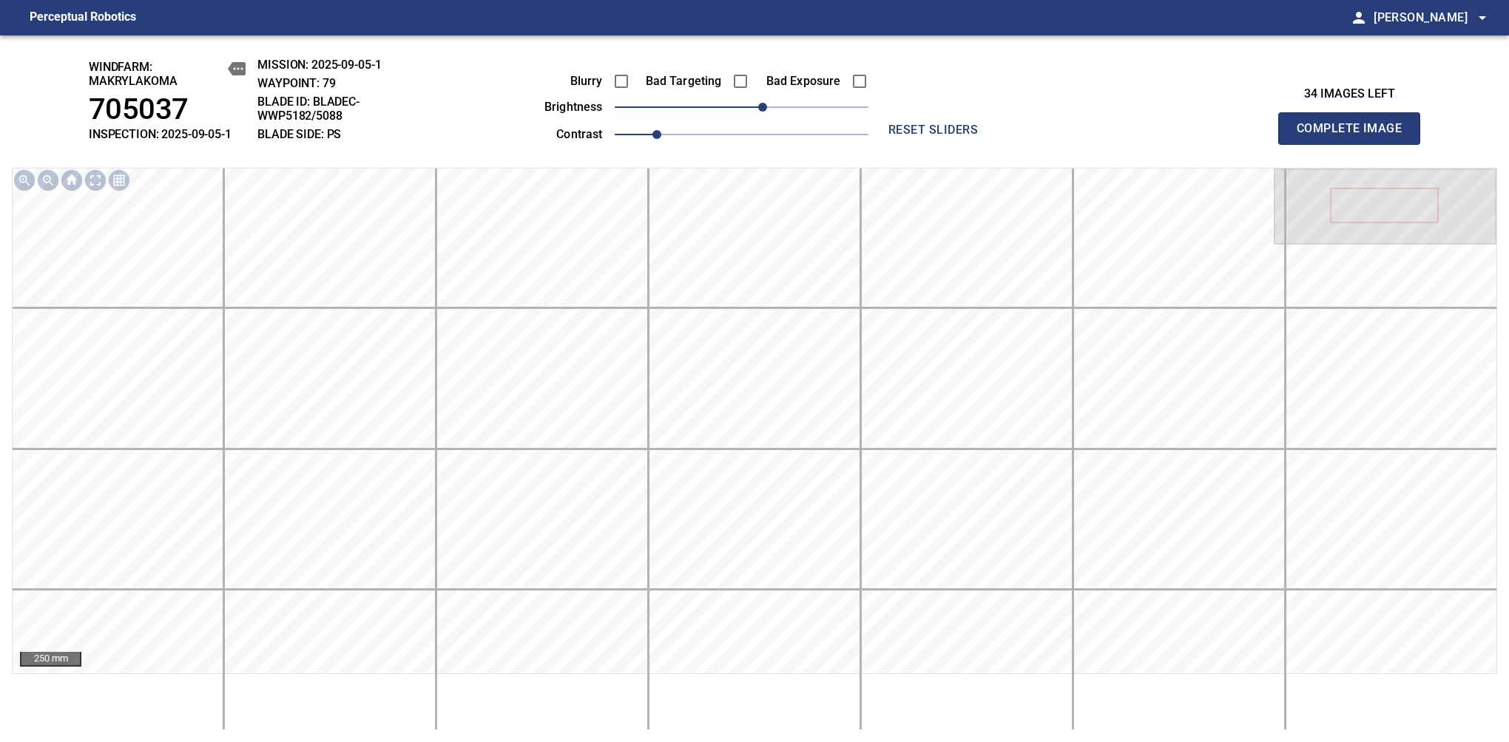
click at [1355, 136] on span "Complete Image" at bounding box center [1348, 128] width 109 height 21
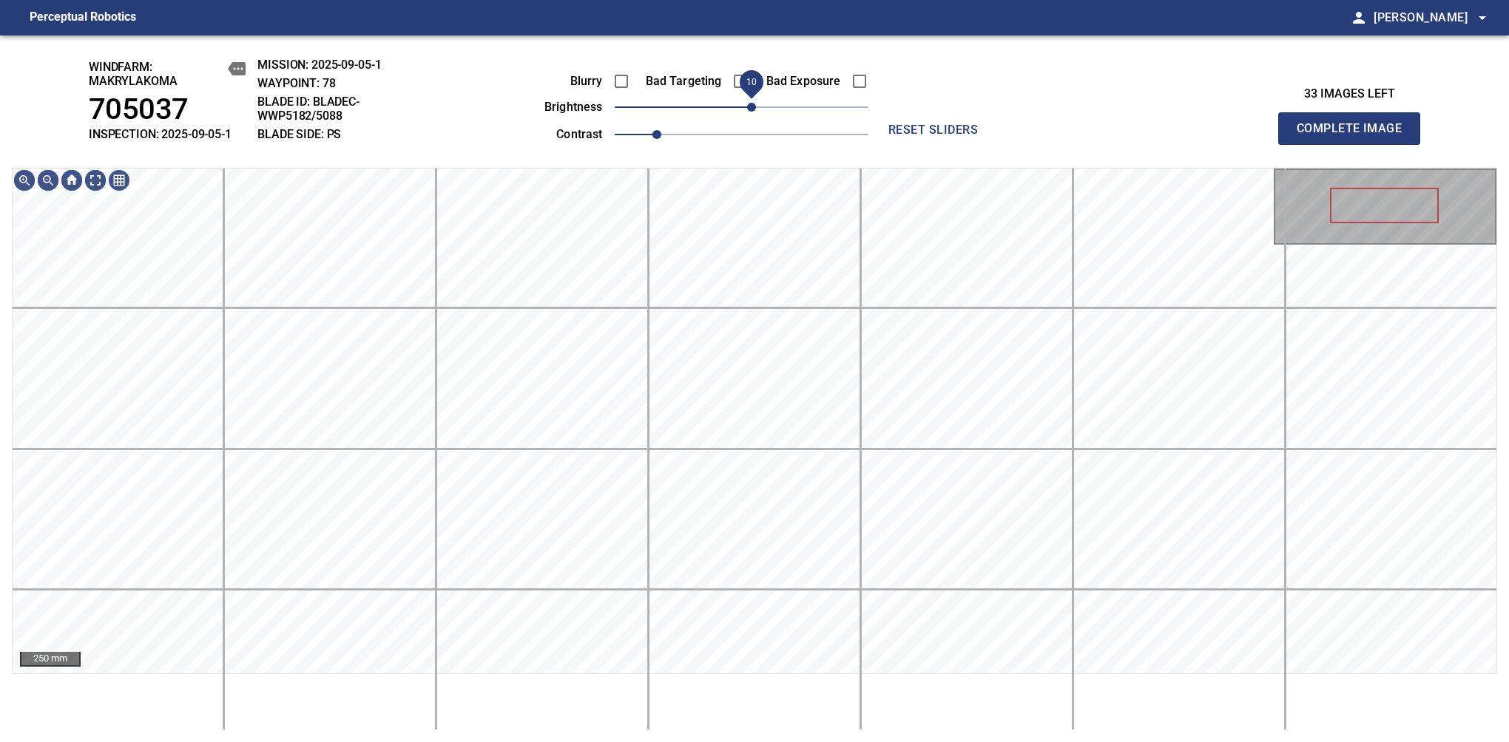
click at [749, 109] on span "10" at bounding box center [751, 107] width 9 height 9
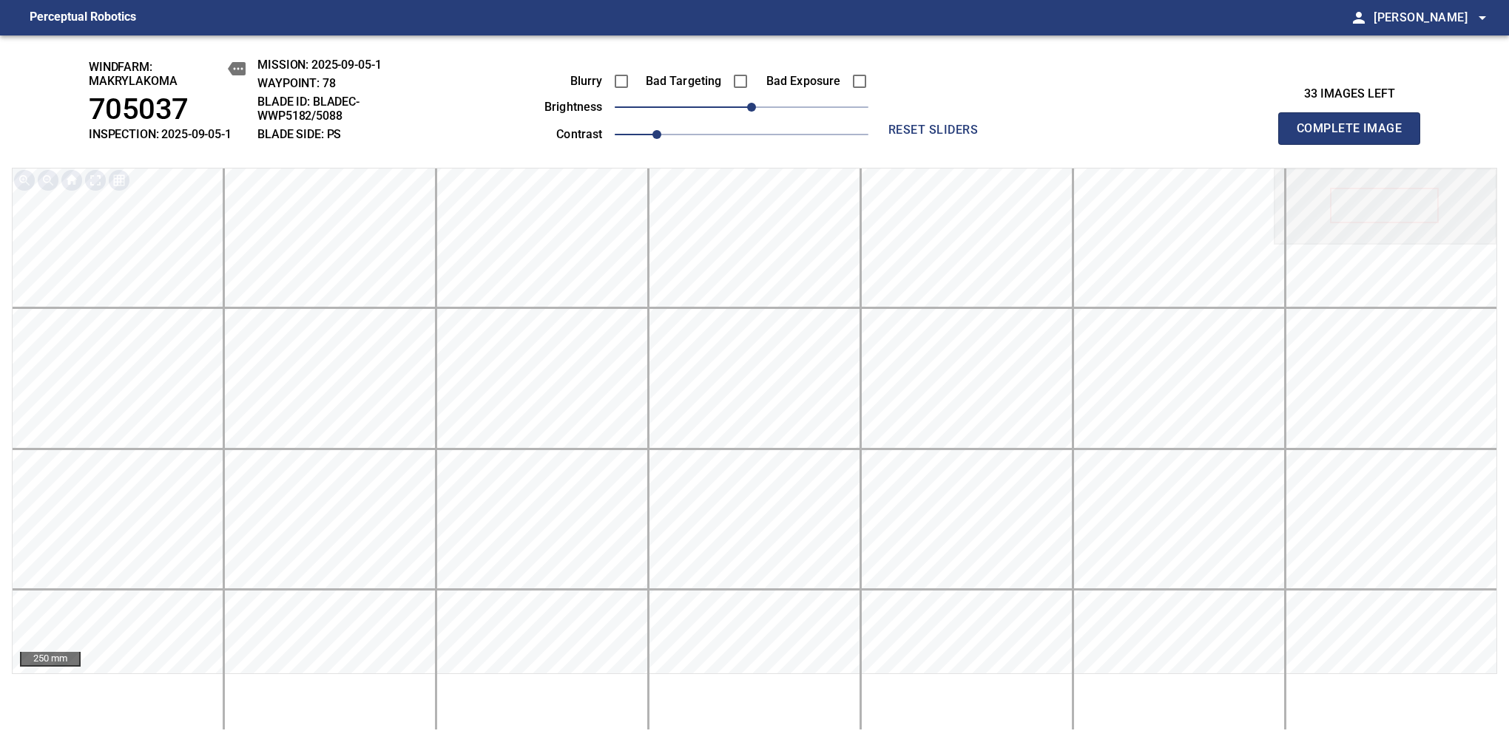
click at [1355, 136] on span "Complete Image" at bounding box center [1348, 128] width 109 height 21
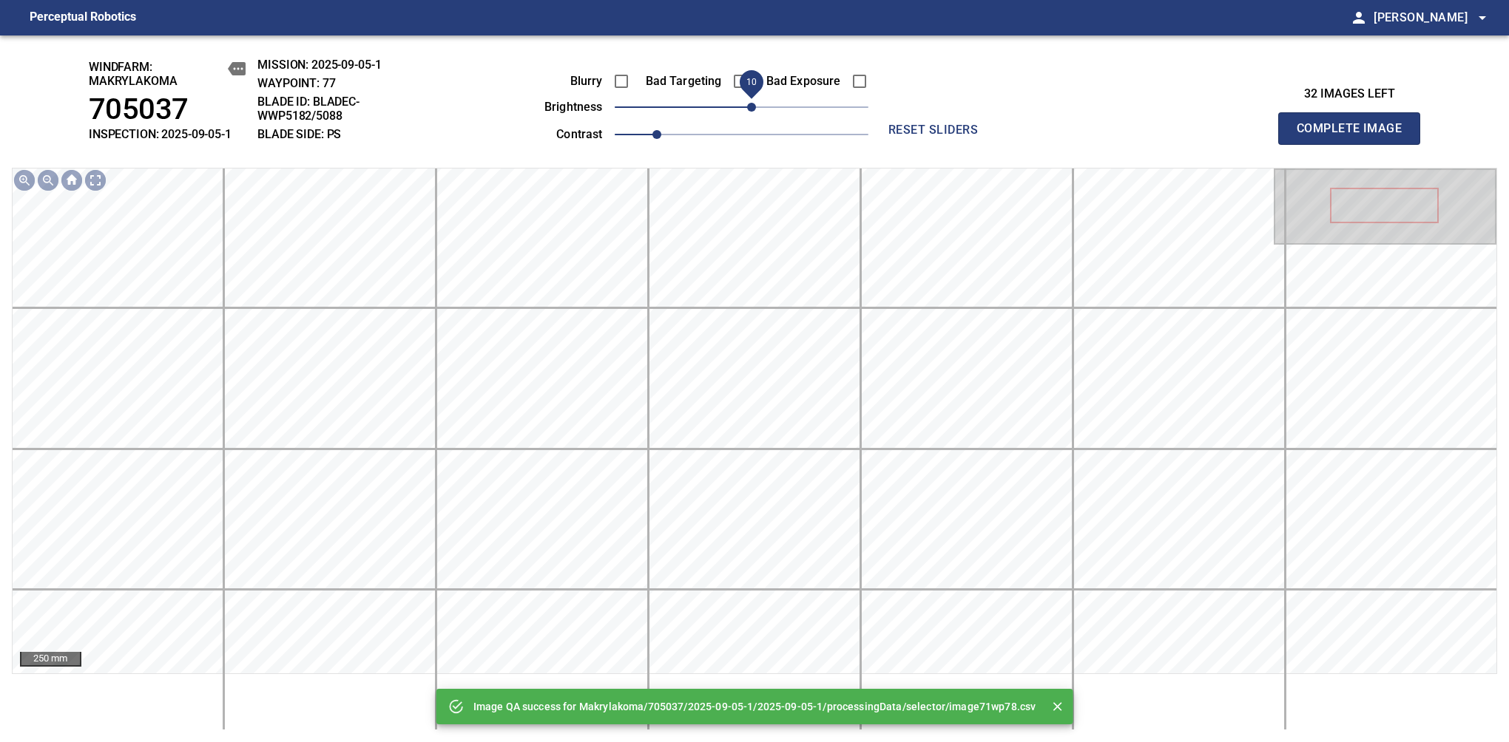
click at [754, 109] on span "10" at bounding box center [751, 107] width 9 height 9
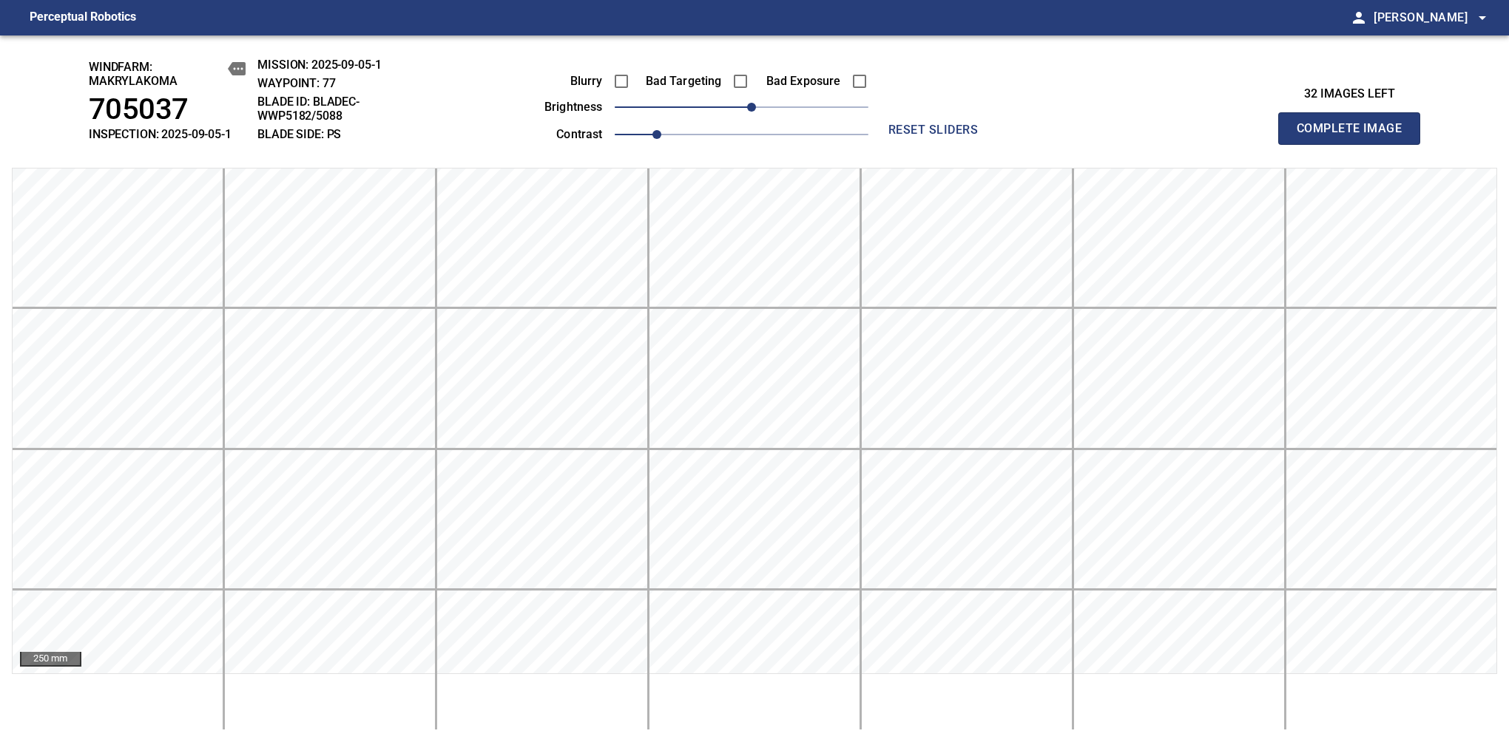
click at [1355, 136] on span "Complete Image" at bounding box center [1348, 128] width 109 height 21
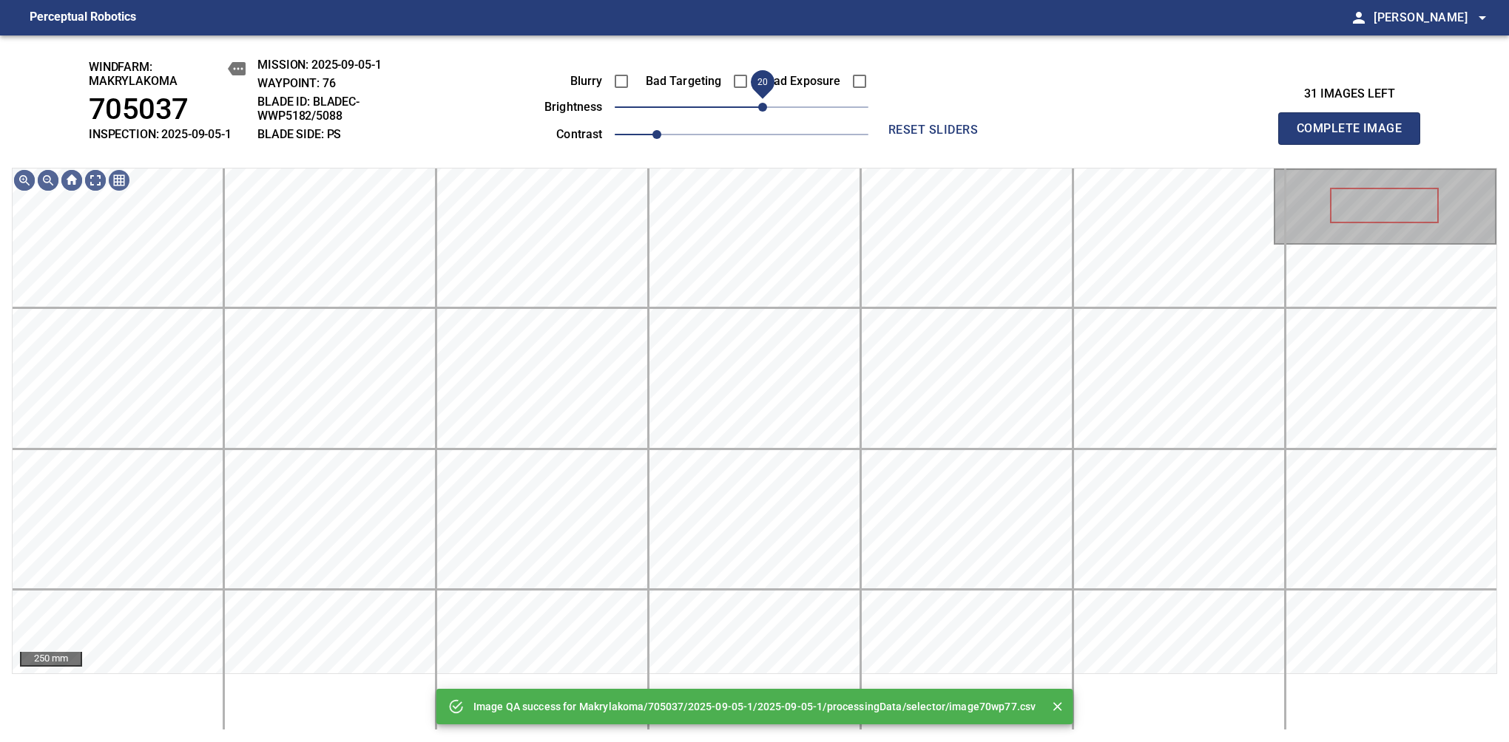
click at [759, 109] on span "20" at bounding box center [762, 107] width 9 height 9
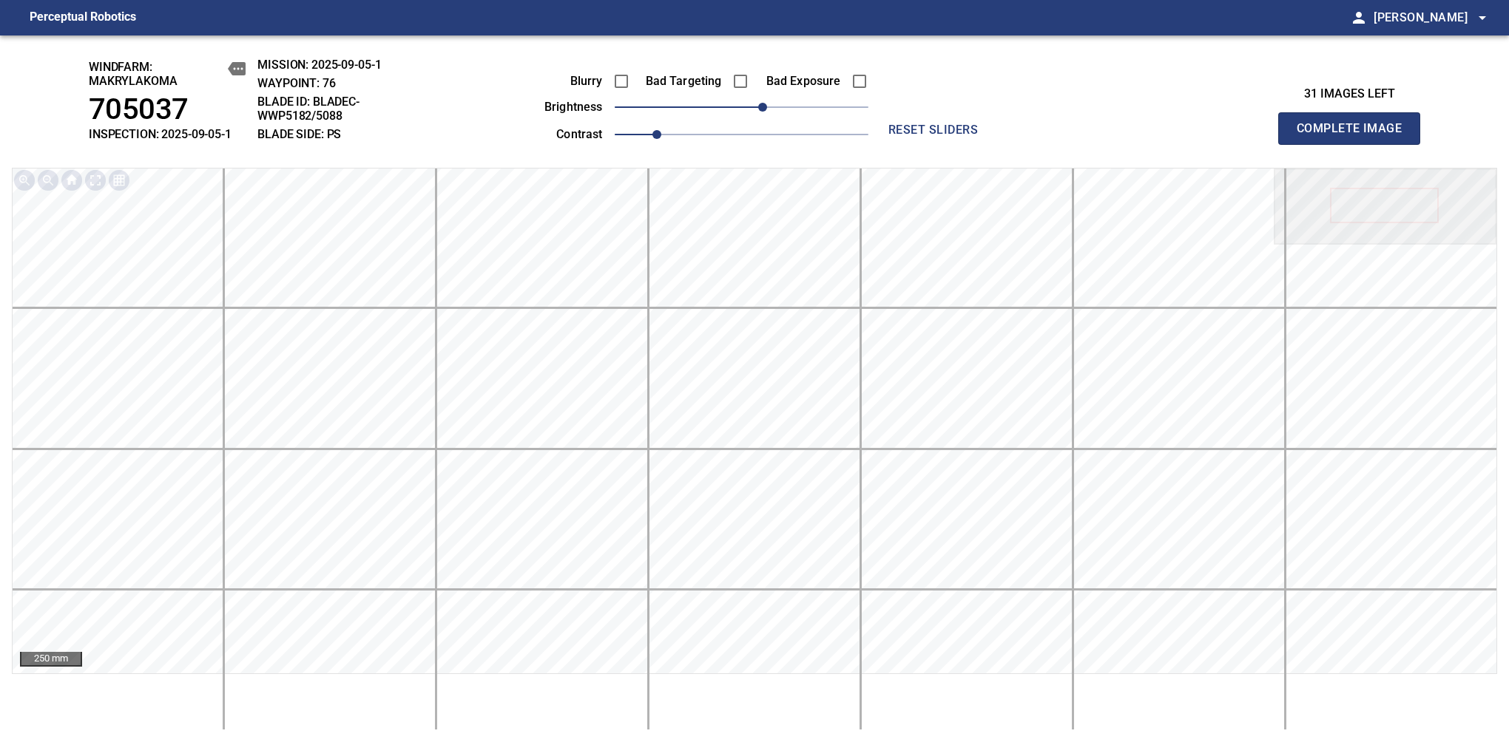
click at [1355, 136] on span "Complete Image" at bounding box center [1348, 128] width 109 height 21
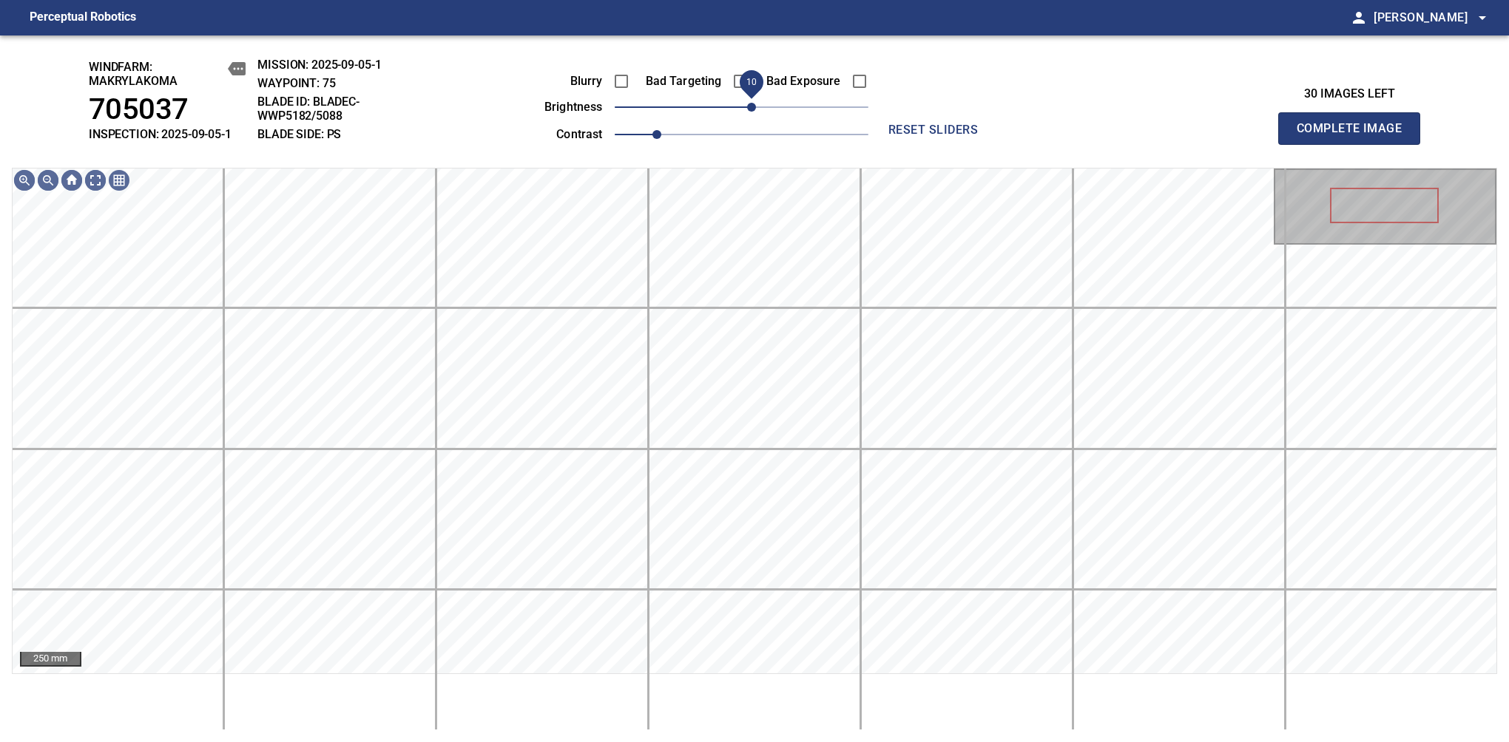
drag, startPoint x: 748, startPoint y: 114, endPoint x: 757, endPoint y: 111, distance: 8.7
click at [756, 111] on span "10" at bounding box center [751, 107] width 9 height 9
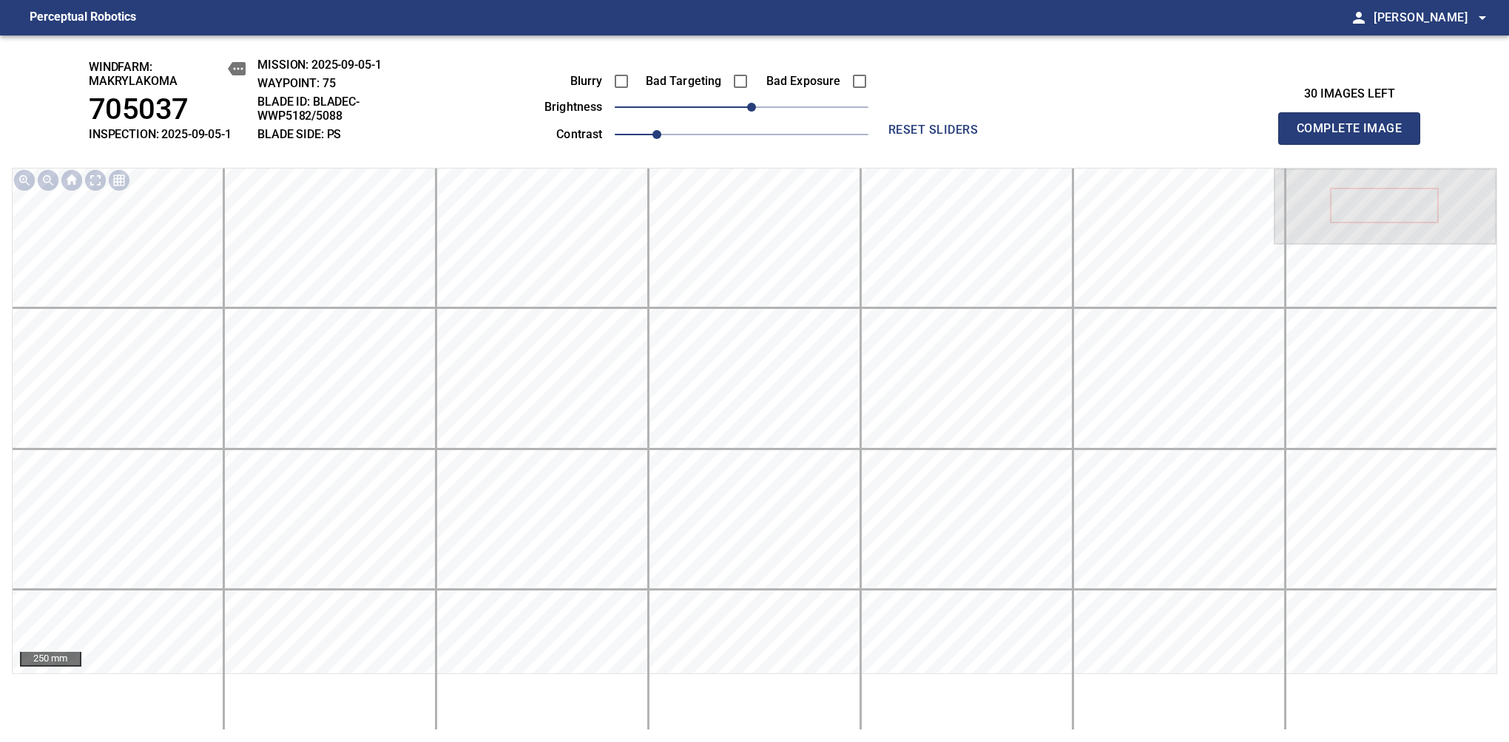
click at [1355, 136] on span "Complete Image" at bounding box center [1348, 128] width 109 height 21
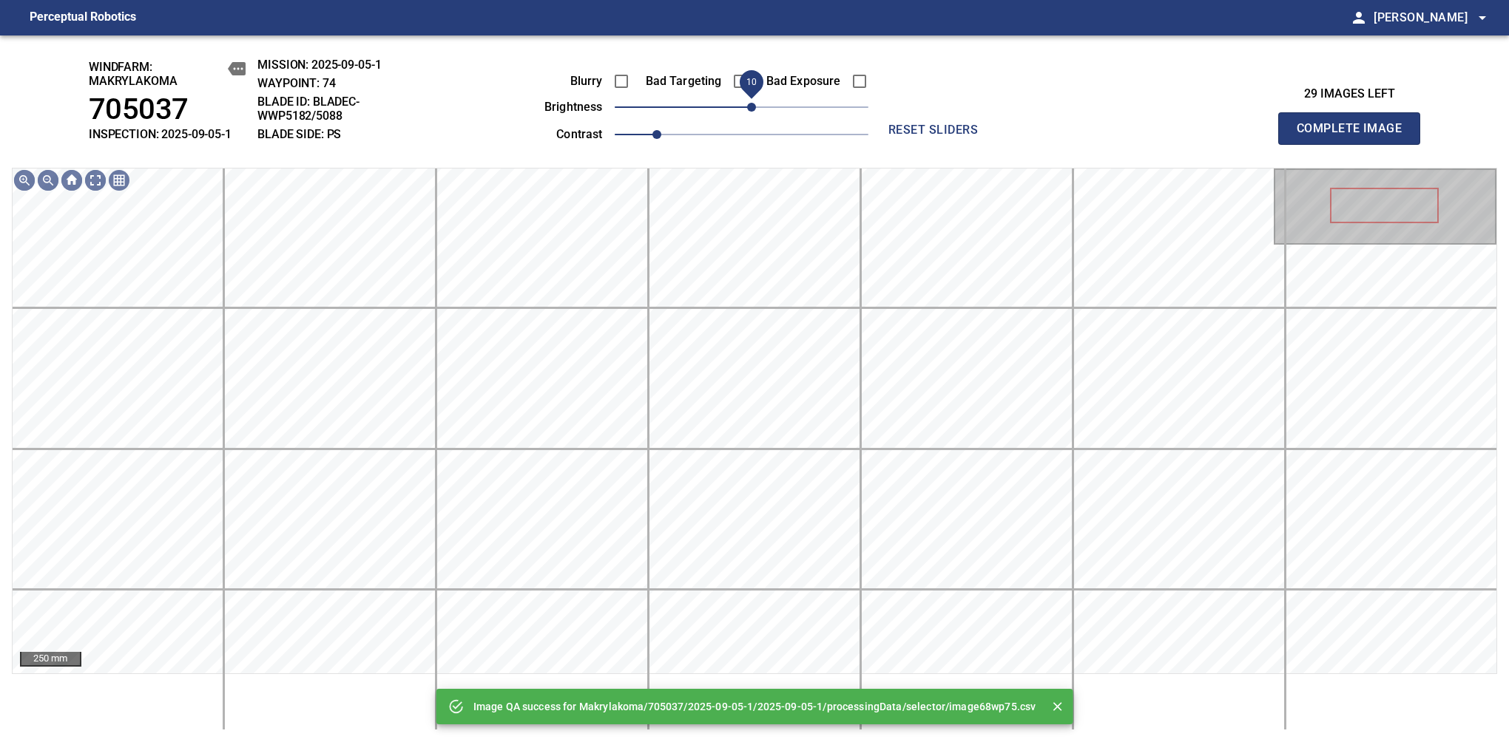
click at [748, 112] on span "10" at bounding box center [751, 107] width 9 height 9
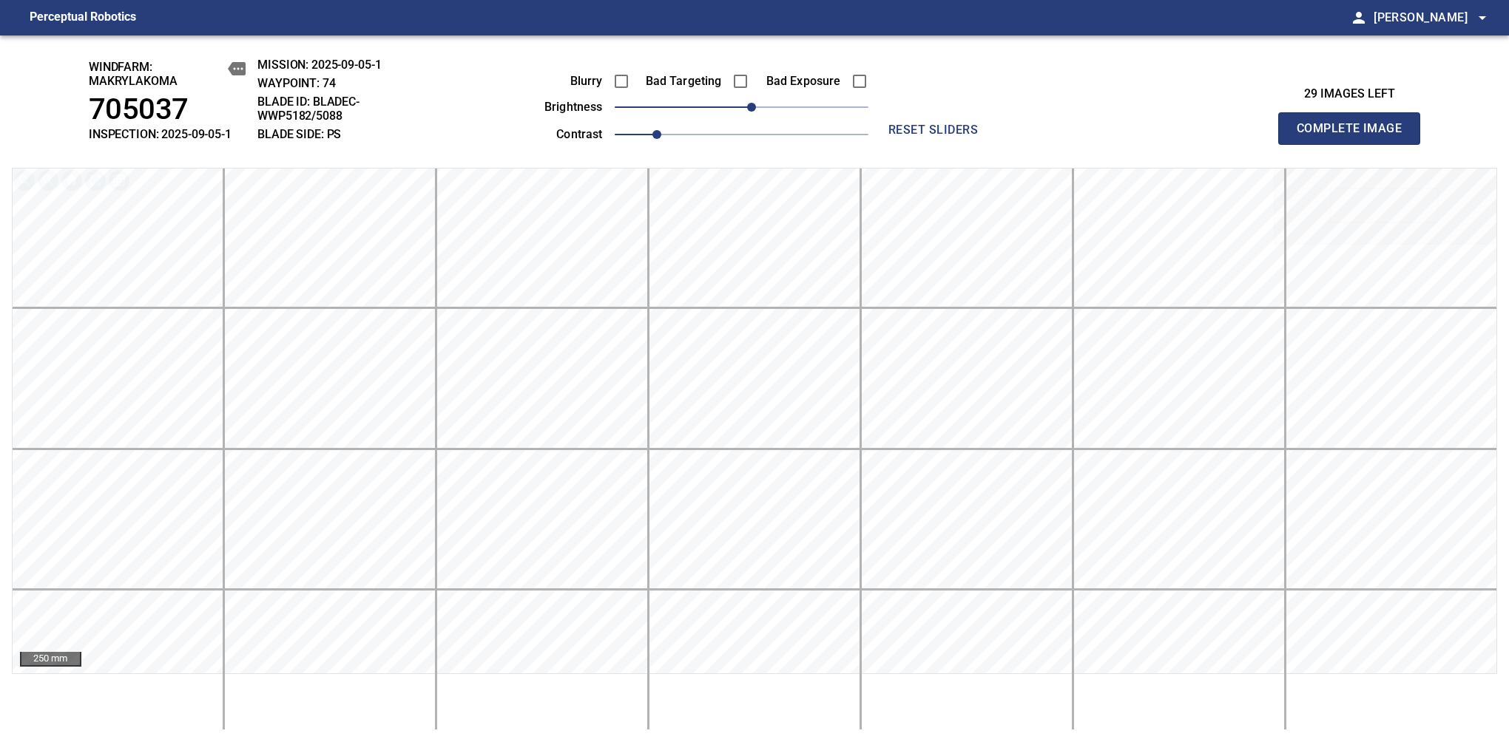
click at [1355, 136] on span "Complete Image" at bounding box center [1348, 128] width 109 height 21
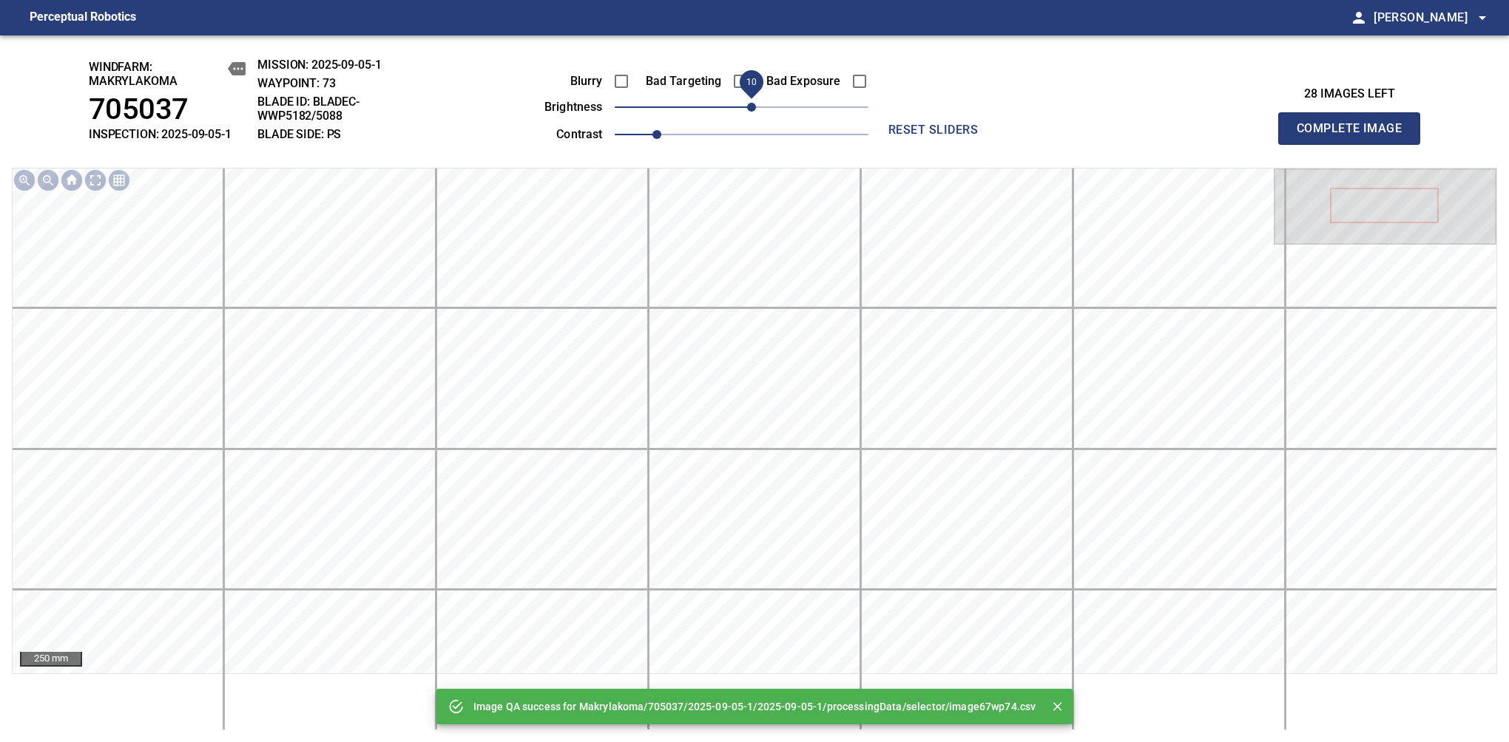
click at [748, 106] on span "10" at bounding box center [751, 107] width 9 height 9
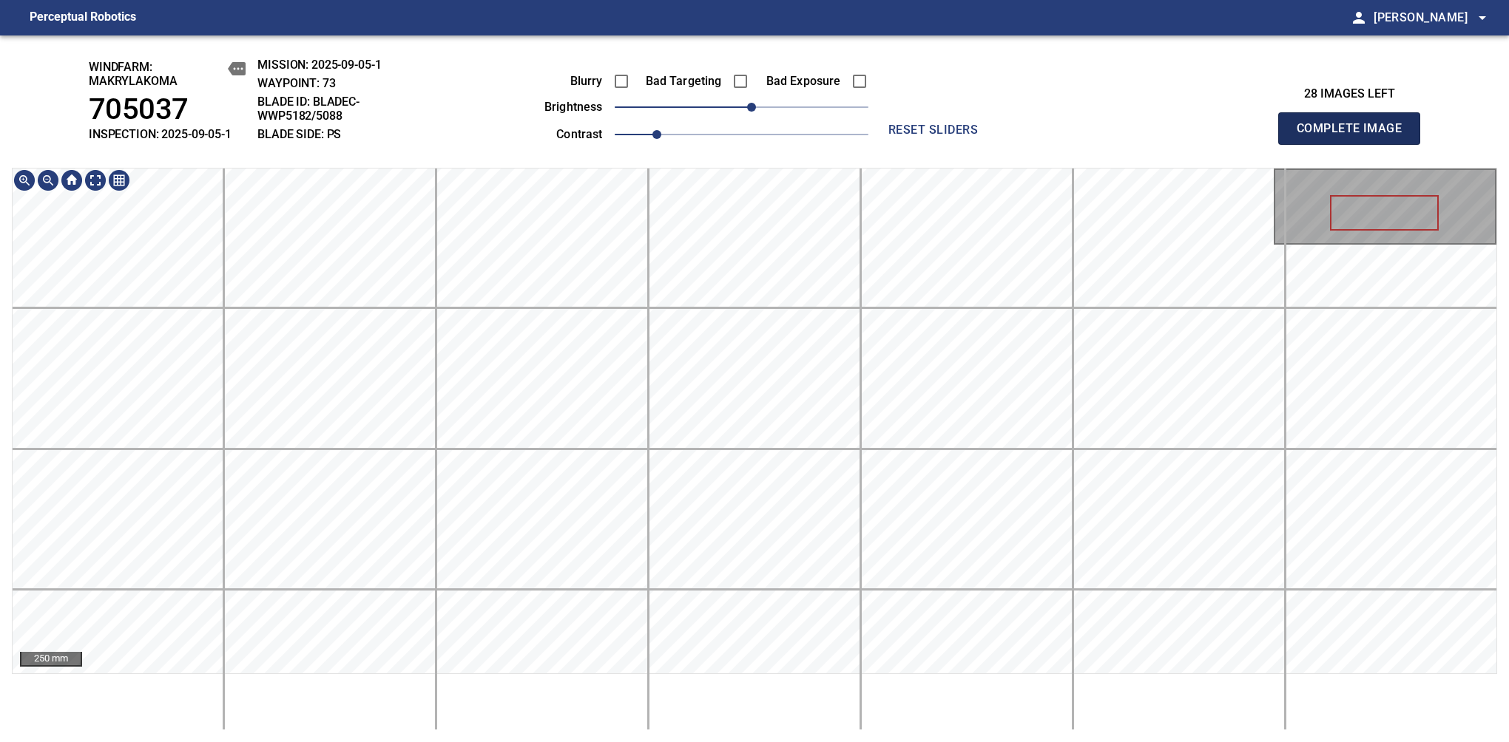
click at [1355, 136] on span "Complete Image" at bounding box center [1348, 128] width 109 height 21
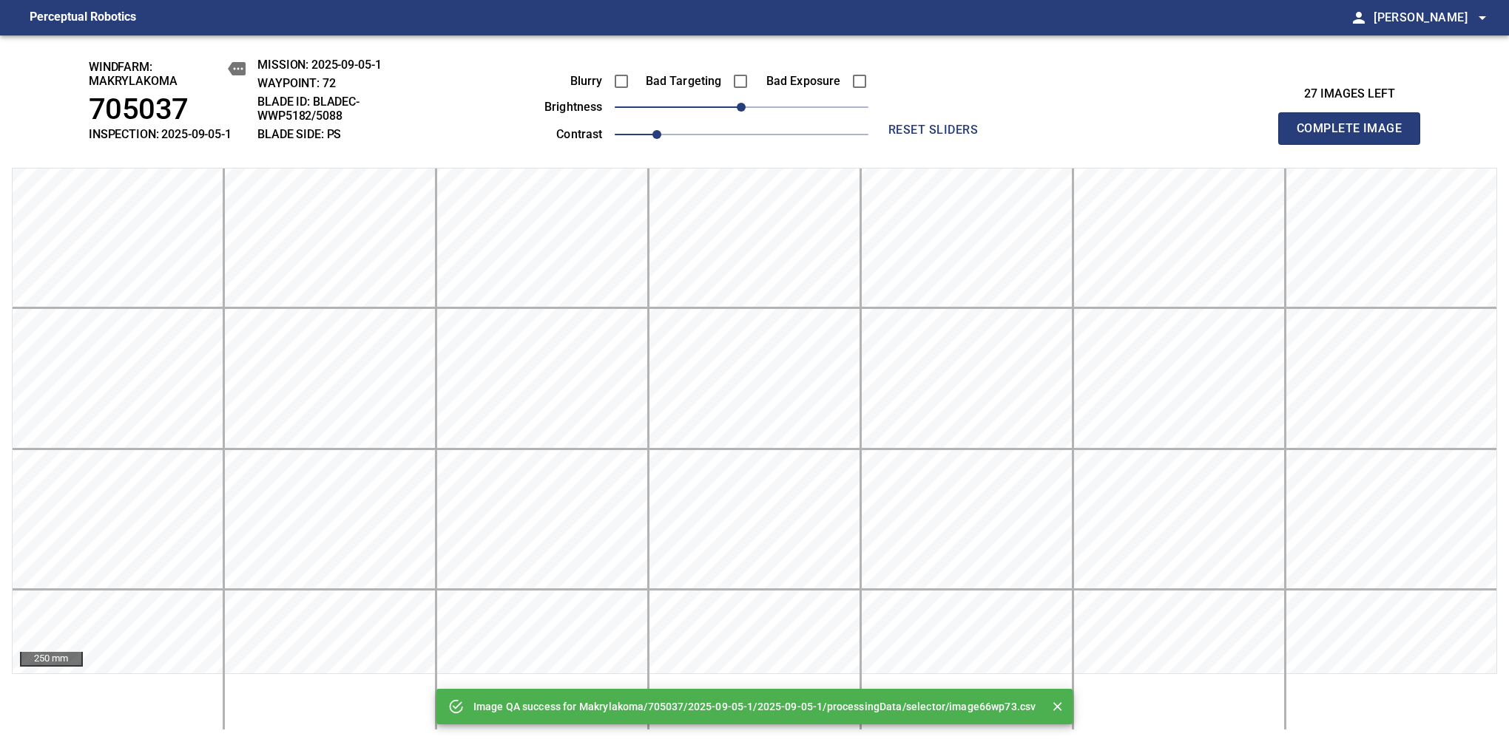
click at [1355, 136] on span "Complete Image" at bounding box center [1348, 128] width 109 height 21
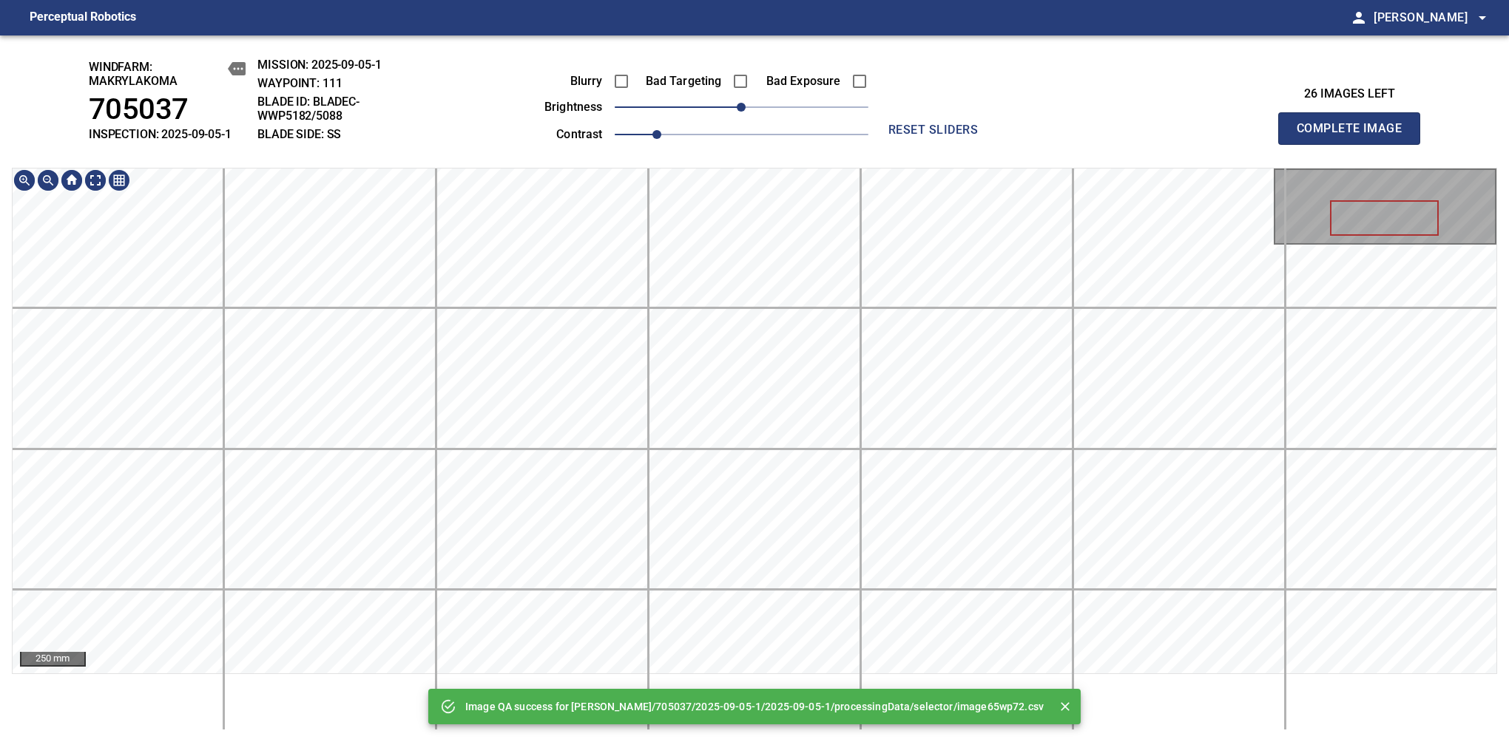
click at [798, 149] on div "Image QA success for Makrylakoma/705037/2025-09-05-1/2025-09-05-1/processingDat…" at bounding box center [754, 388] width 1509 height 707
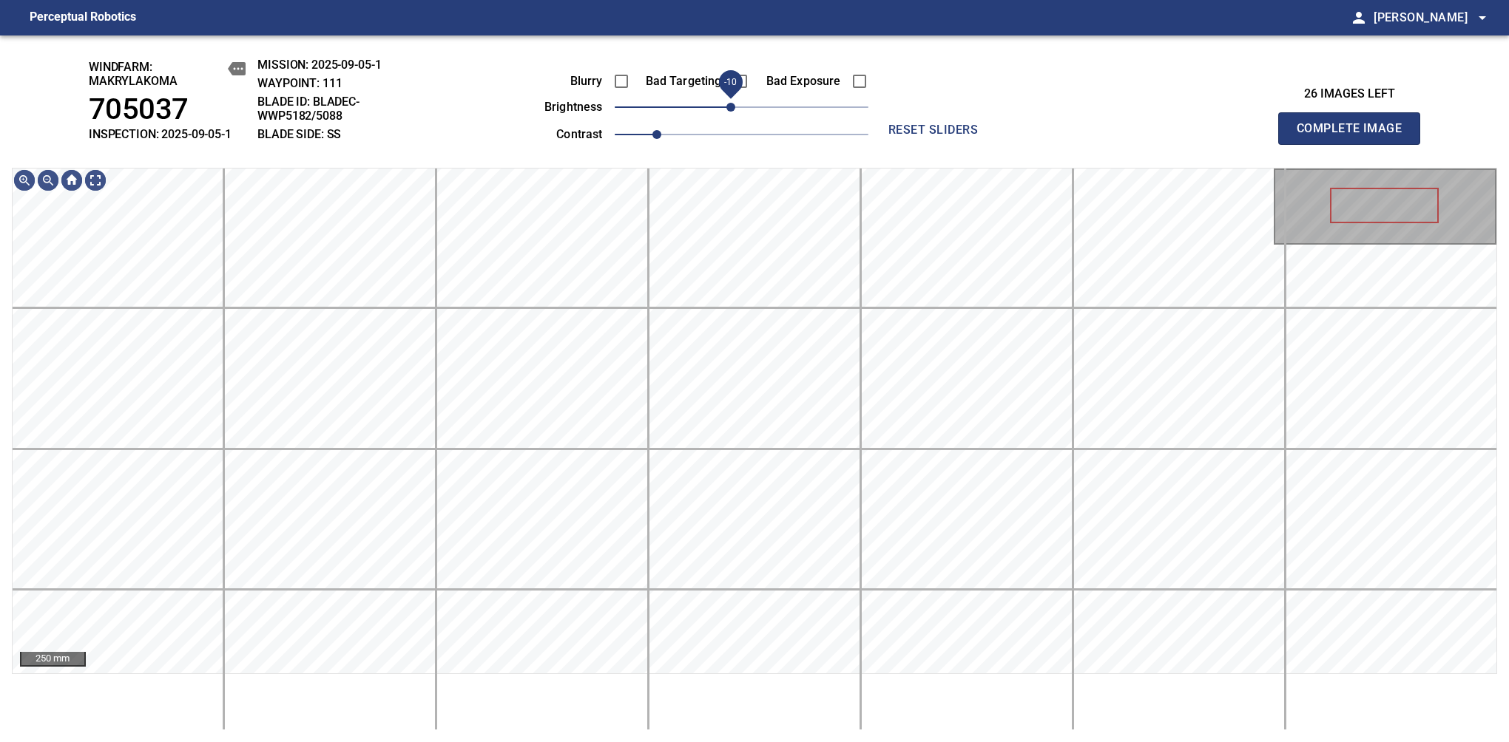
click at [734, 109] on span "-10" at bounding box center [730, 107] width 9 height 9
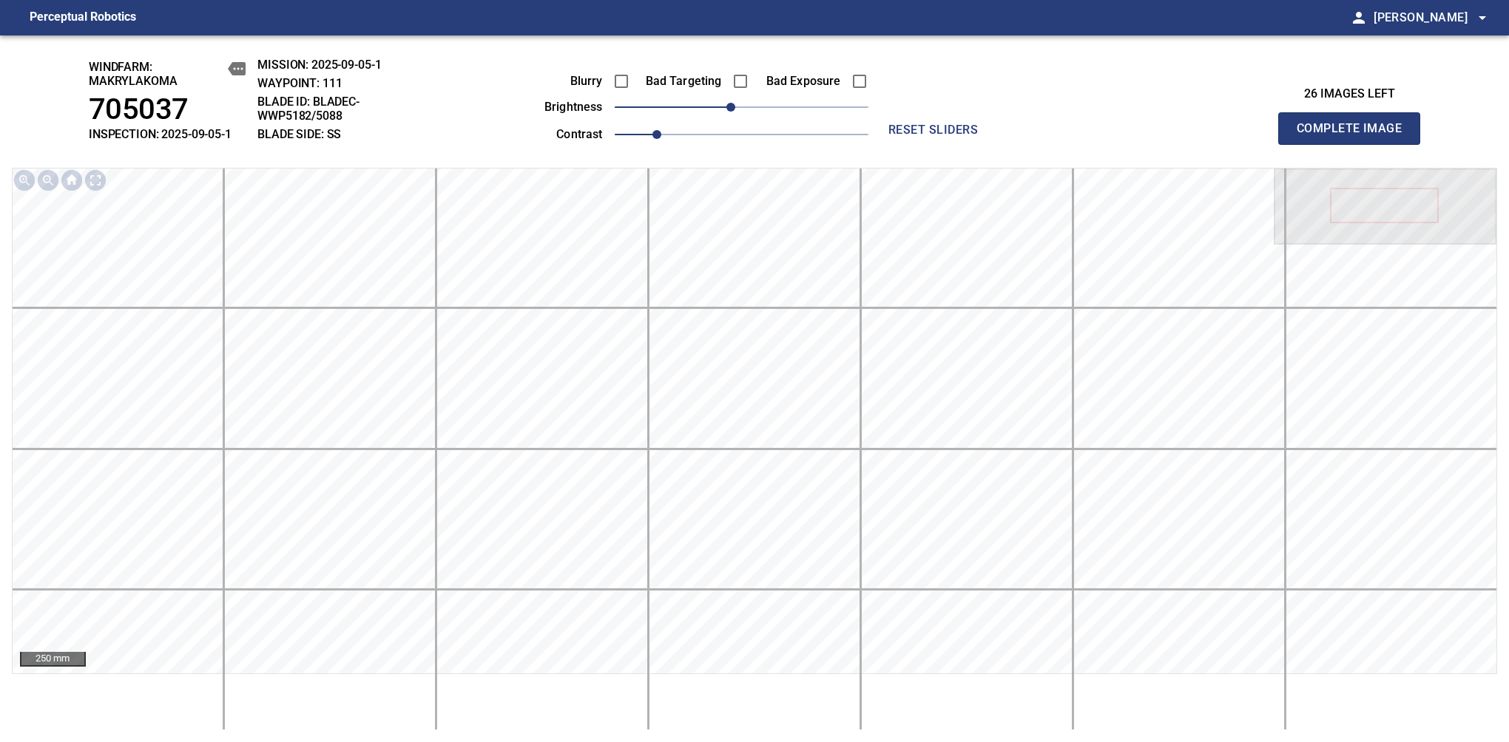
click at [1355, 136] on span "Complete Image" at bounding box center [1348, 128] width 109 height 21
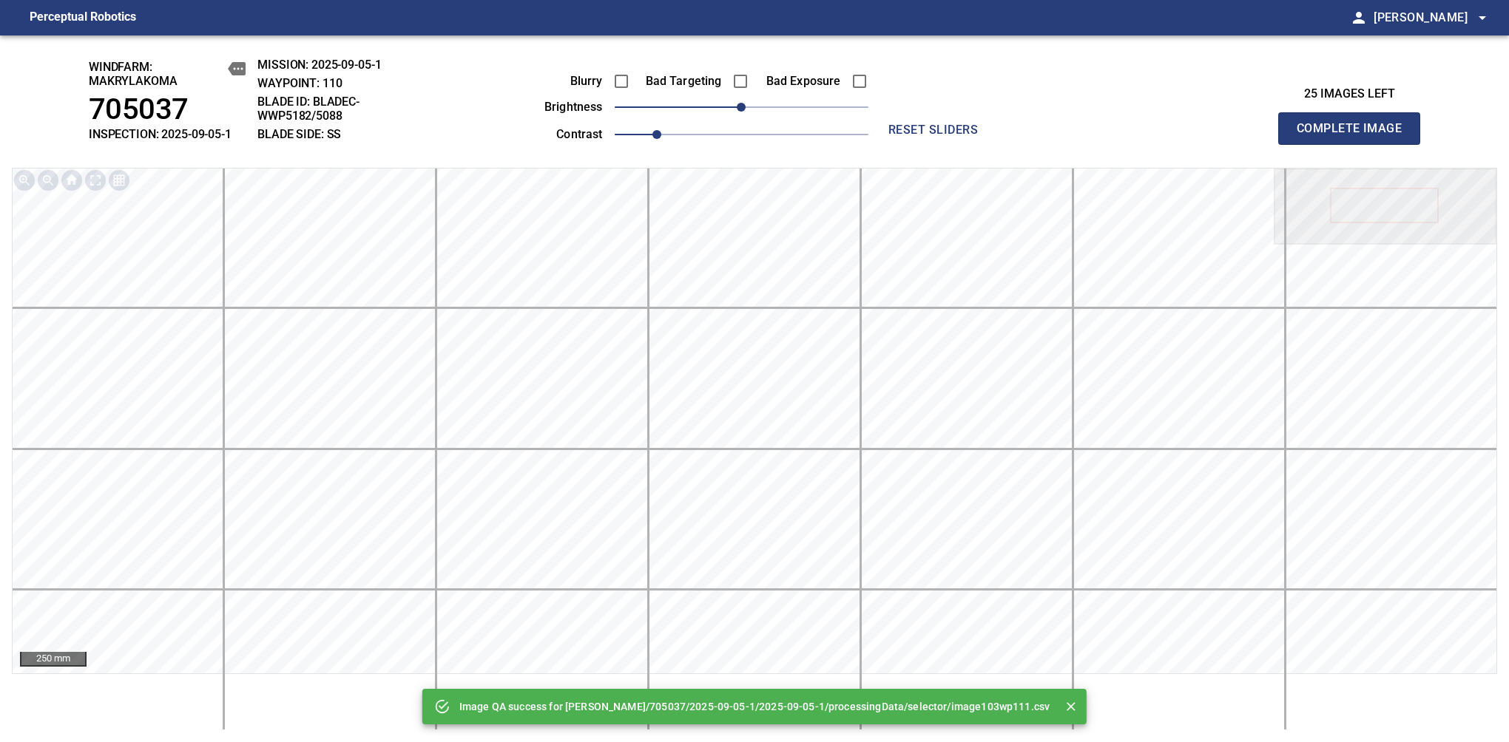
click at [1355, 136] on span "Complete Image" at bounding box center [1348, 128] width 109 height 21
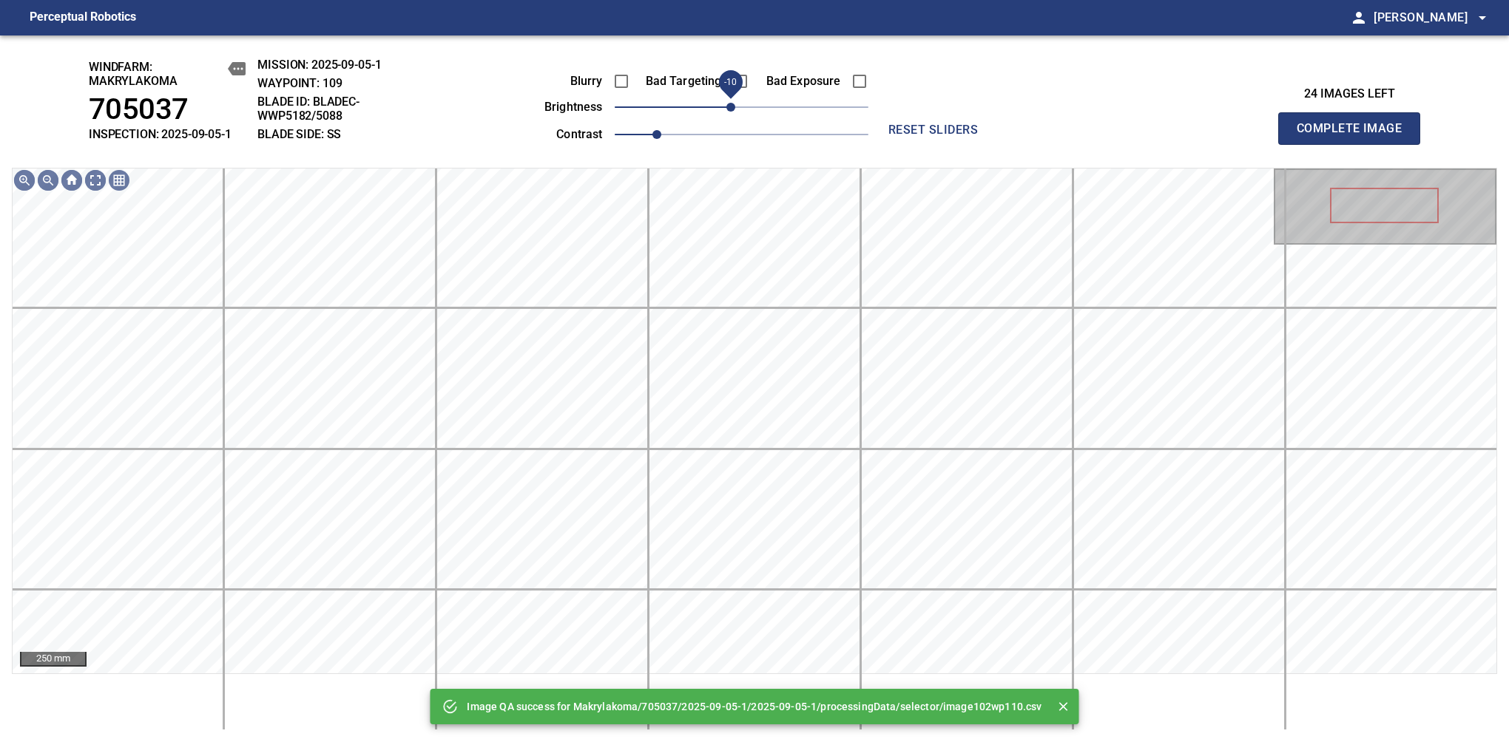
click at [734, 109] on span "-10" at bounding box center [730, 107] width 9 height 9
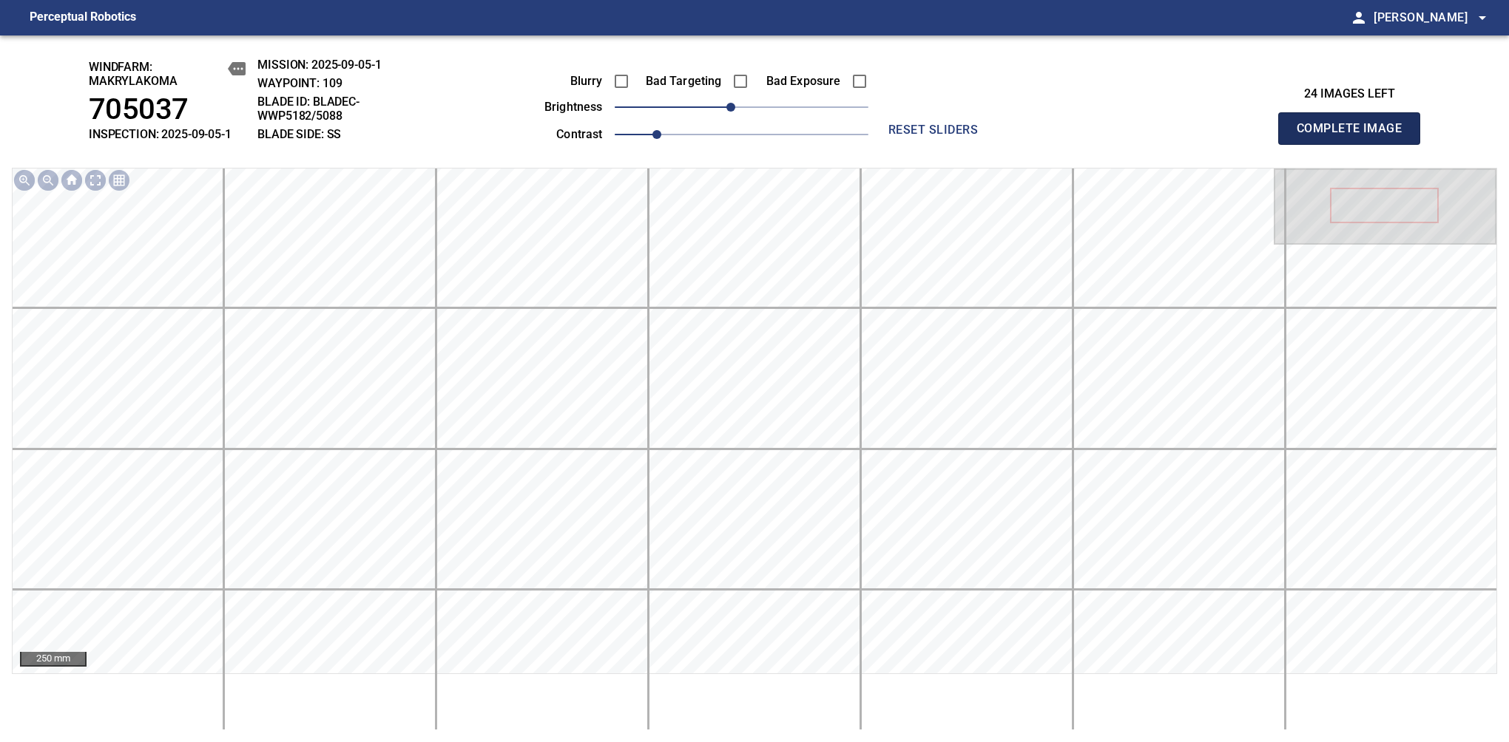
click at [1355, 136] on span "Complete Image" at bounding box center [1348, 128] width 109 height 21
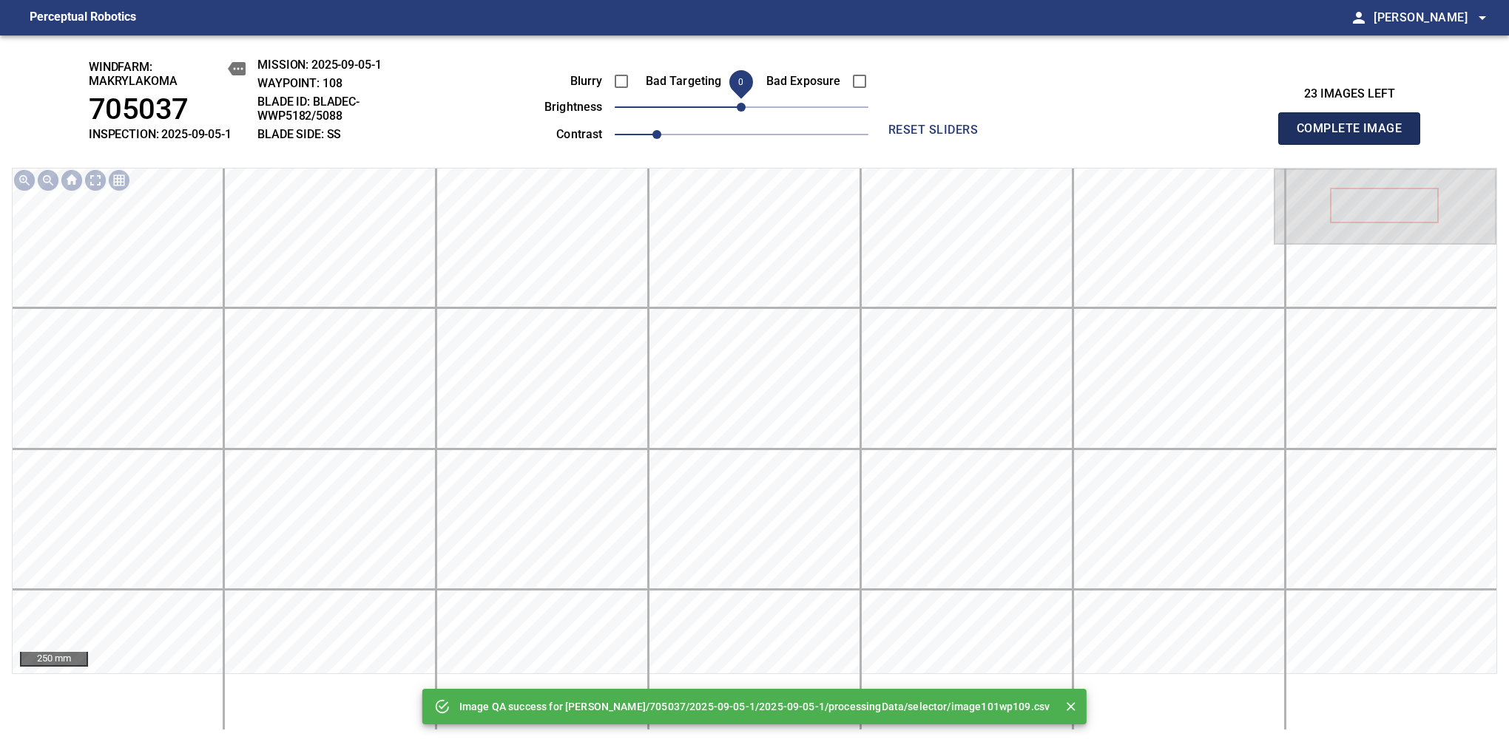
click at [1355, 136] on span "Complete Image" at bounding box center [1348, 128] width 109 height 21
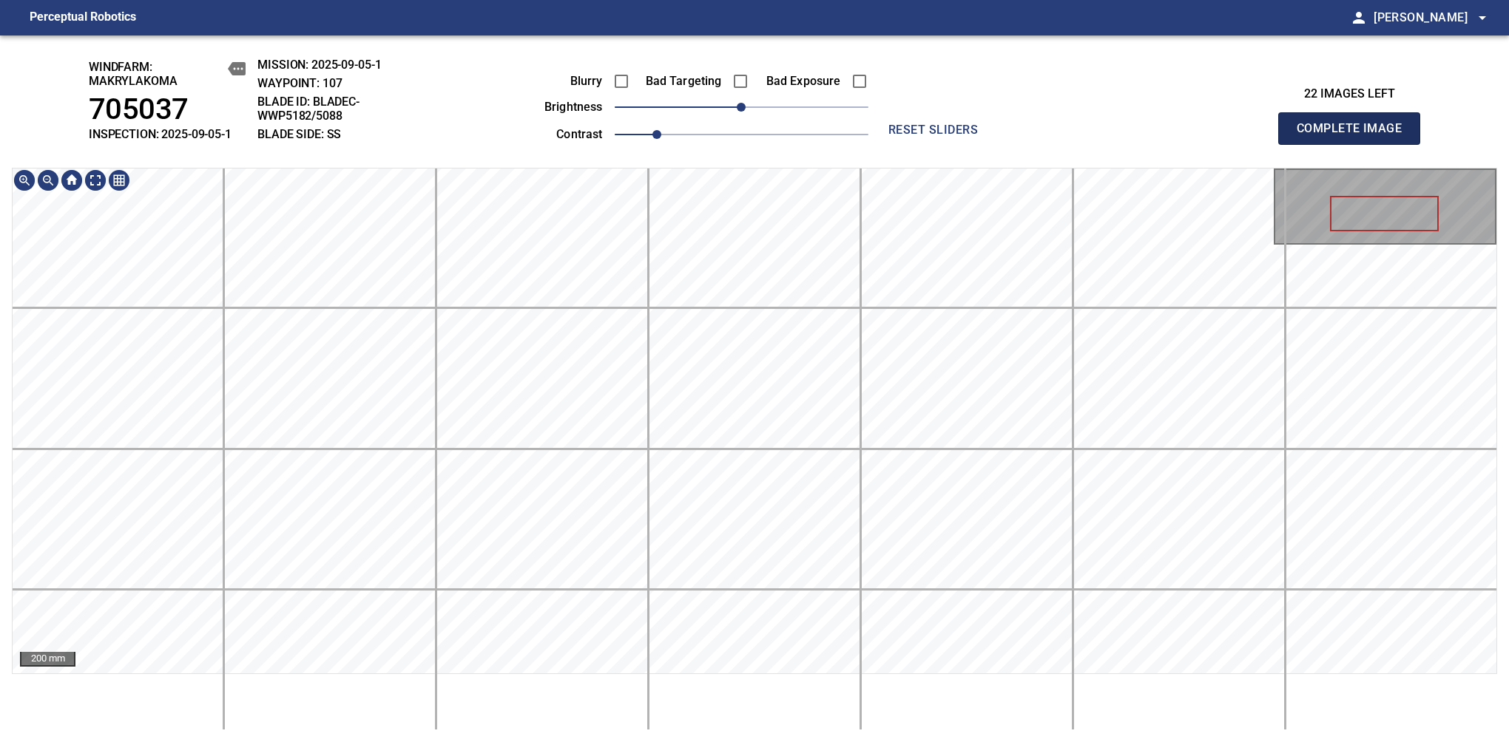
click at [1355, 136] on span "Complete Image" at bounding box center [1348, 128] width 109 height 21
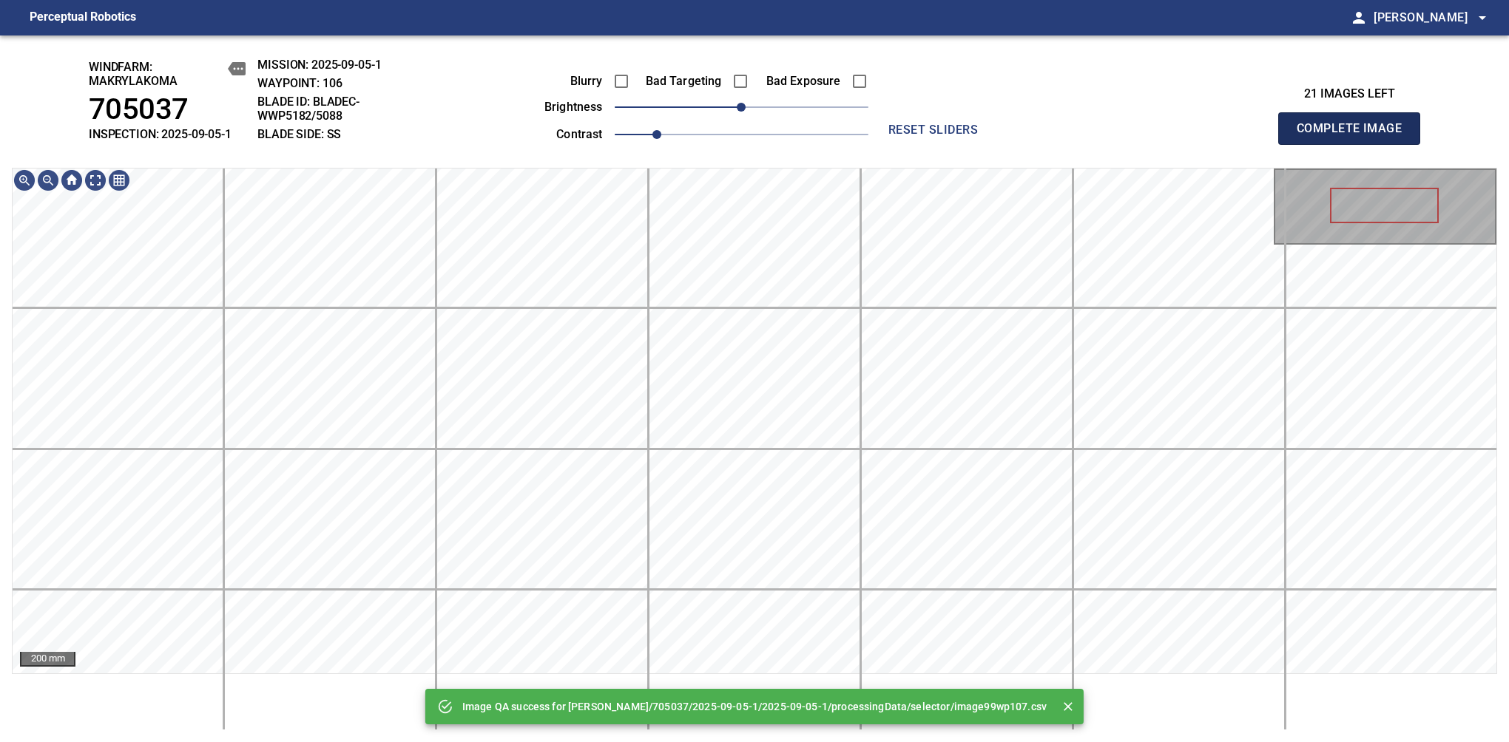
click at [1355, 136] on span "Complete Image" at bounding box center [1348, 128] width 109 height 21
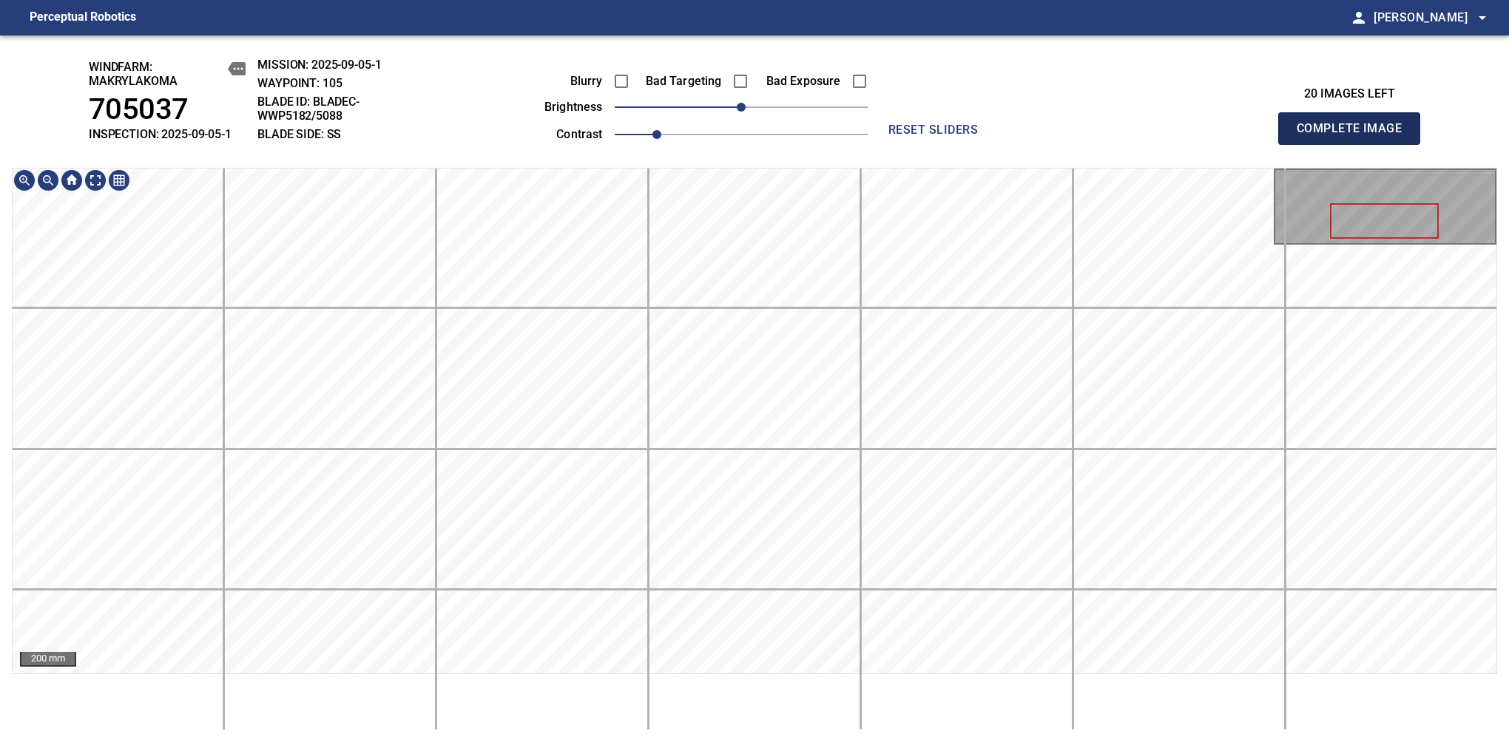
click at [1355, 136] on span "Complete Image" at bounding box center [1348, 128] width 109 height 21
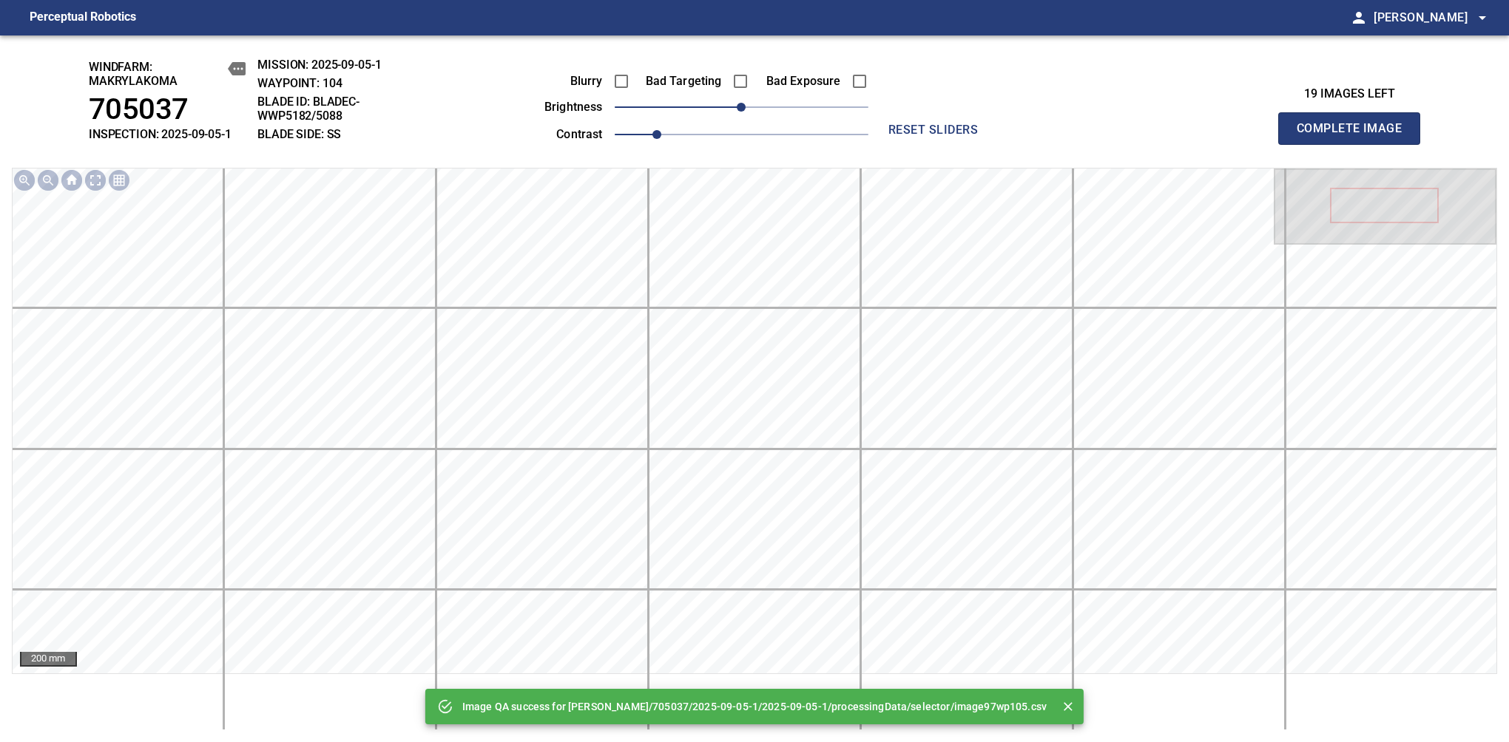
click at [757, 151] on div "Image QA success for Makrylakoma/705037/2025-09-05-1/2025-09-05-1/processingDat…" at bounding box center [754, 388] width 1509 height 707
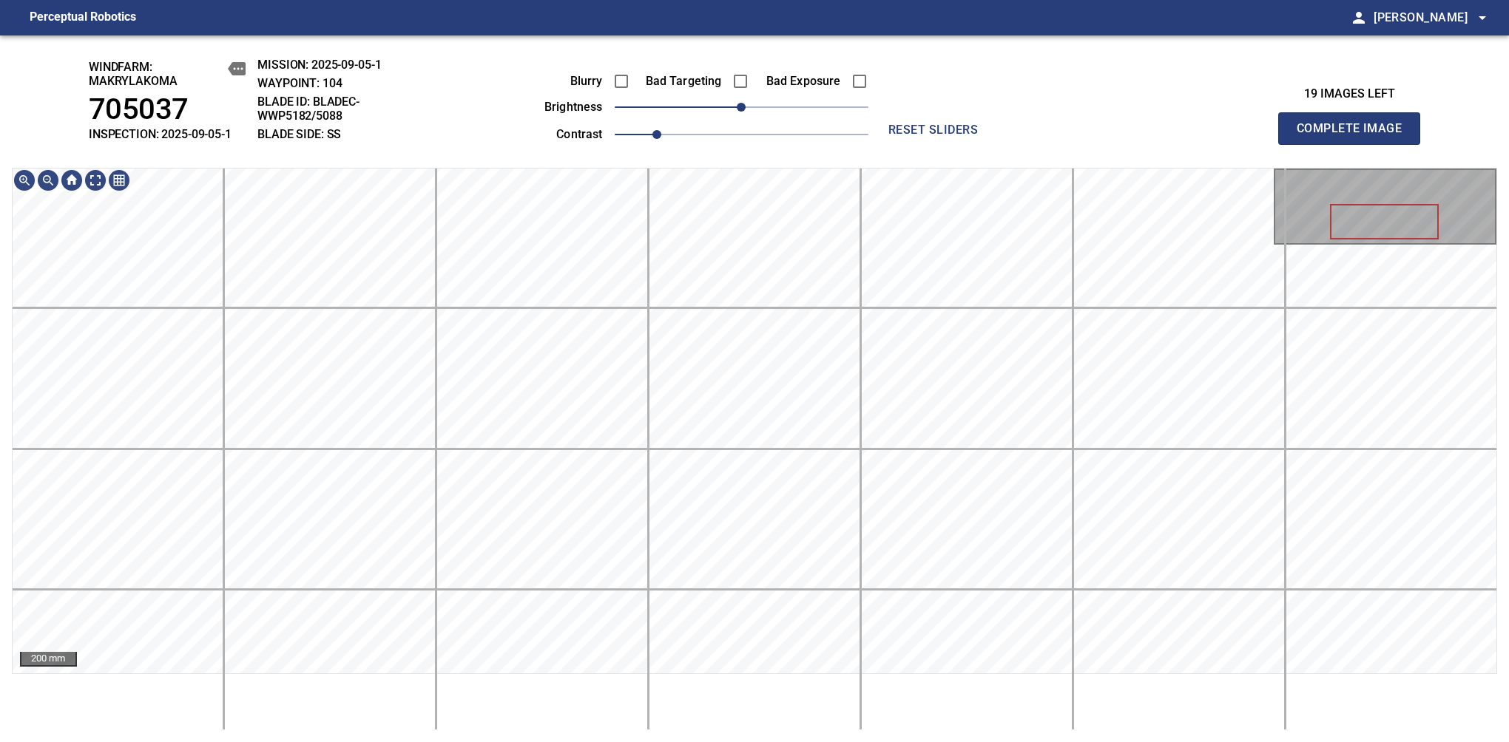
click at [1355, 136] on span "Complete Image" at bounding box center [1348, 128] width 109 height 21
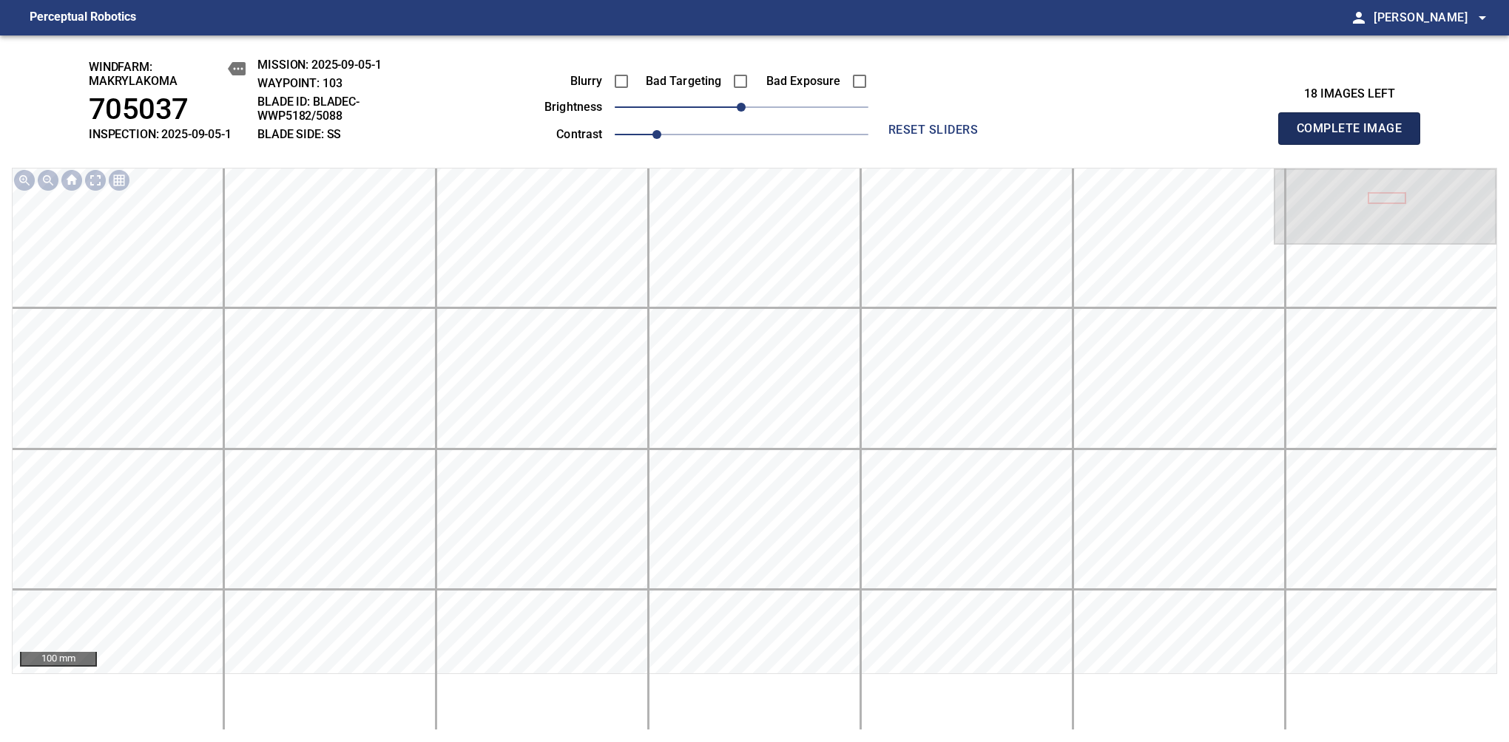
click at [1355, 136] on span "Complete Image" at bounding box center [1348, 128] width 109 height 21
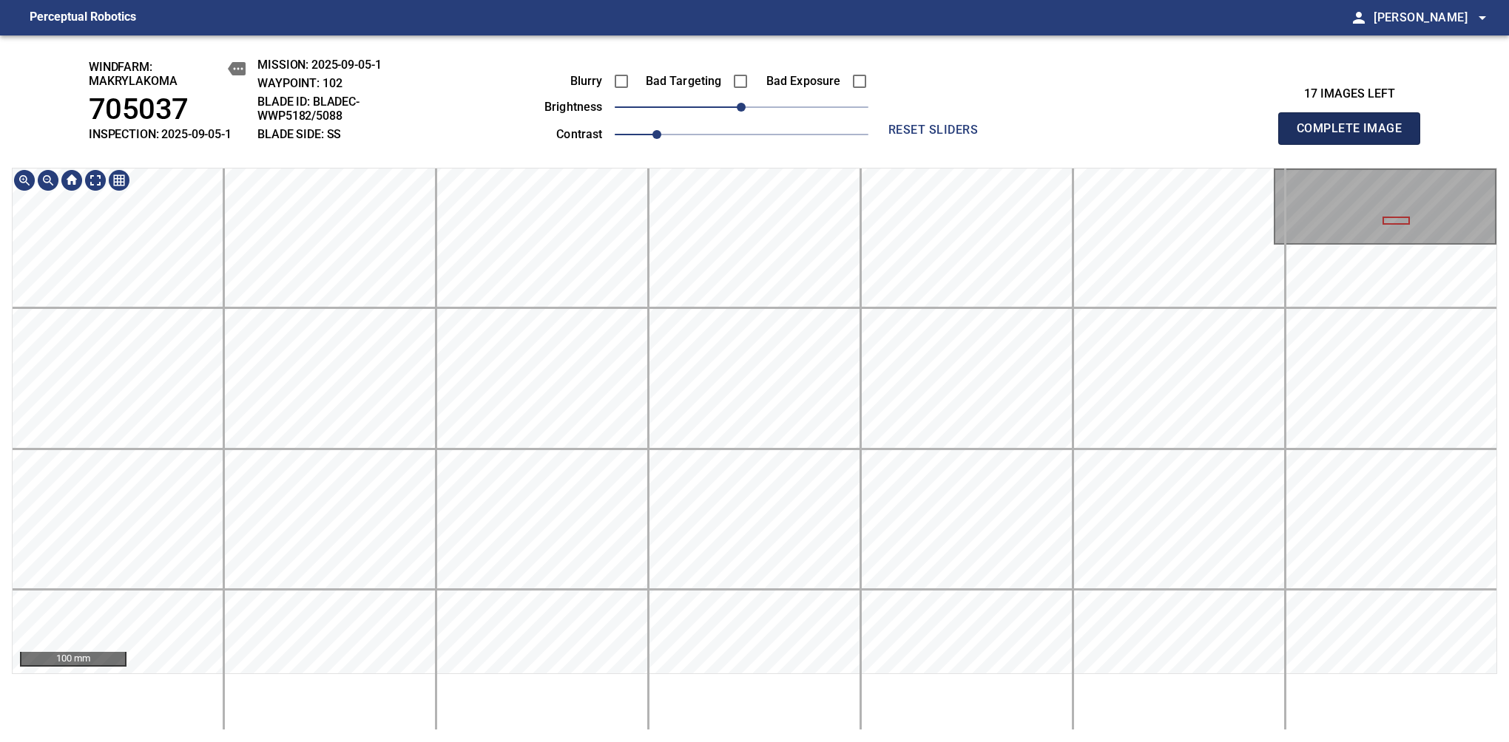
click at [1355, 136] on span "Complete Image" at bounding box center [1348, 128] width 109 height 21
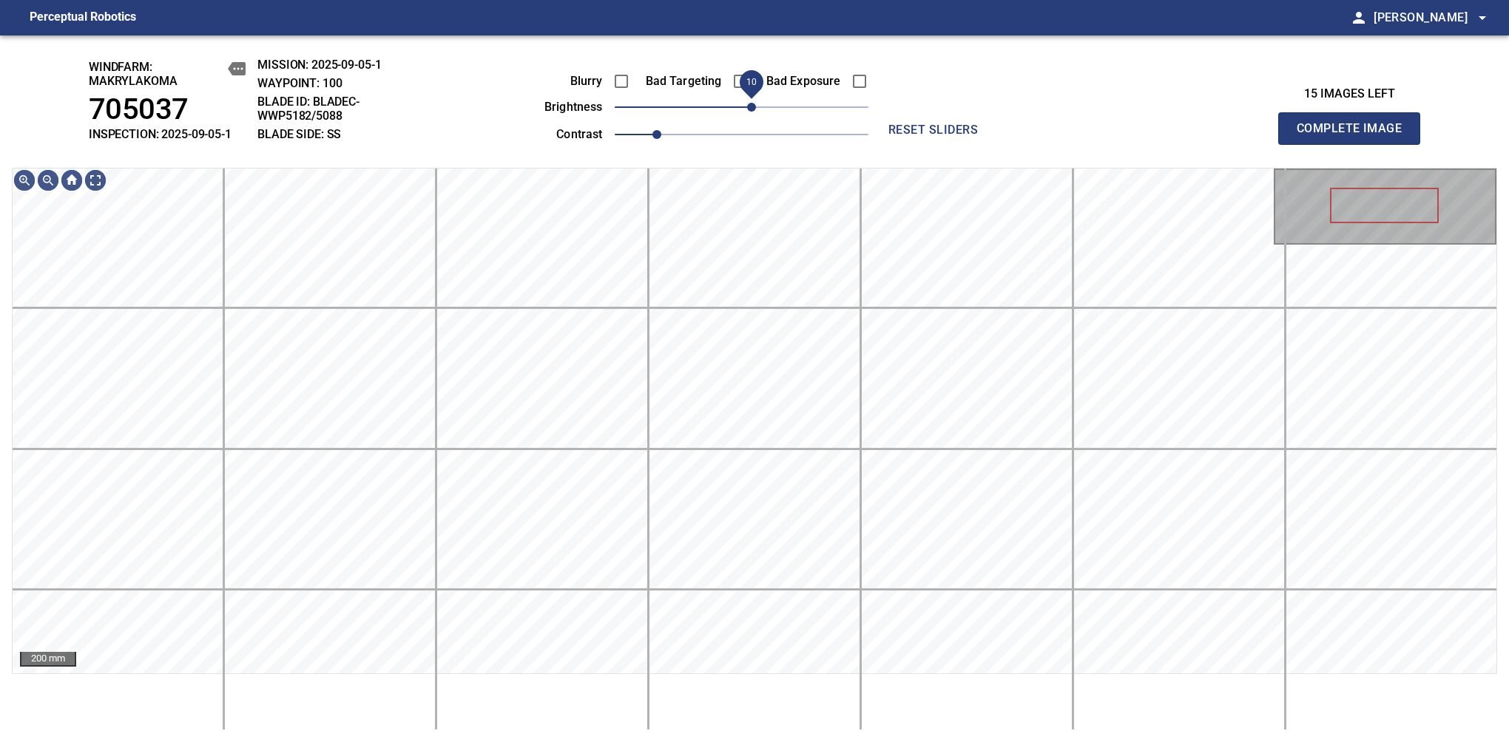
click at [747, 109] on span "10" at bounding box center [751, 107] width 9 height 9
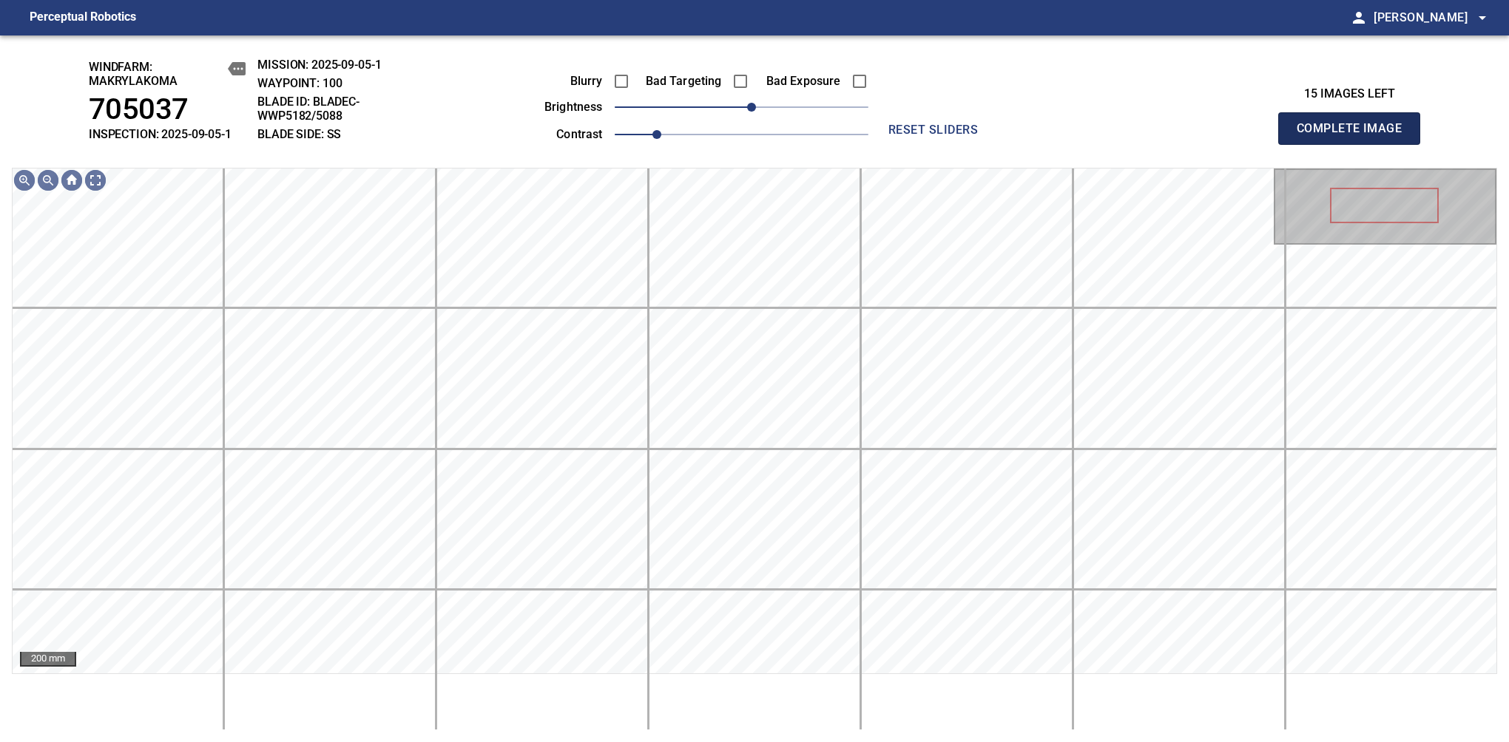
click at [1355, 136] on span "Complete Image" at bounding box center [1348, 128] width 109 height 21
click at [749, 105] on span "10" at bounding box center [751, 107] width 9 height 9
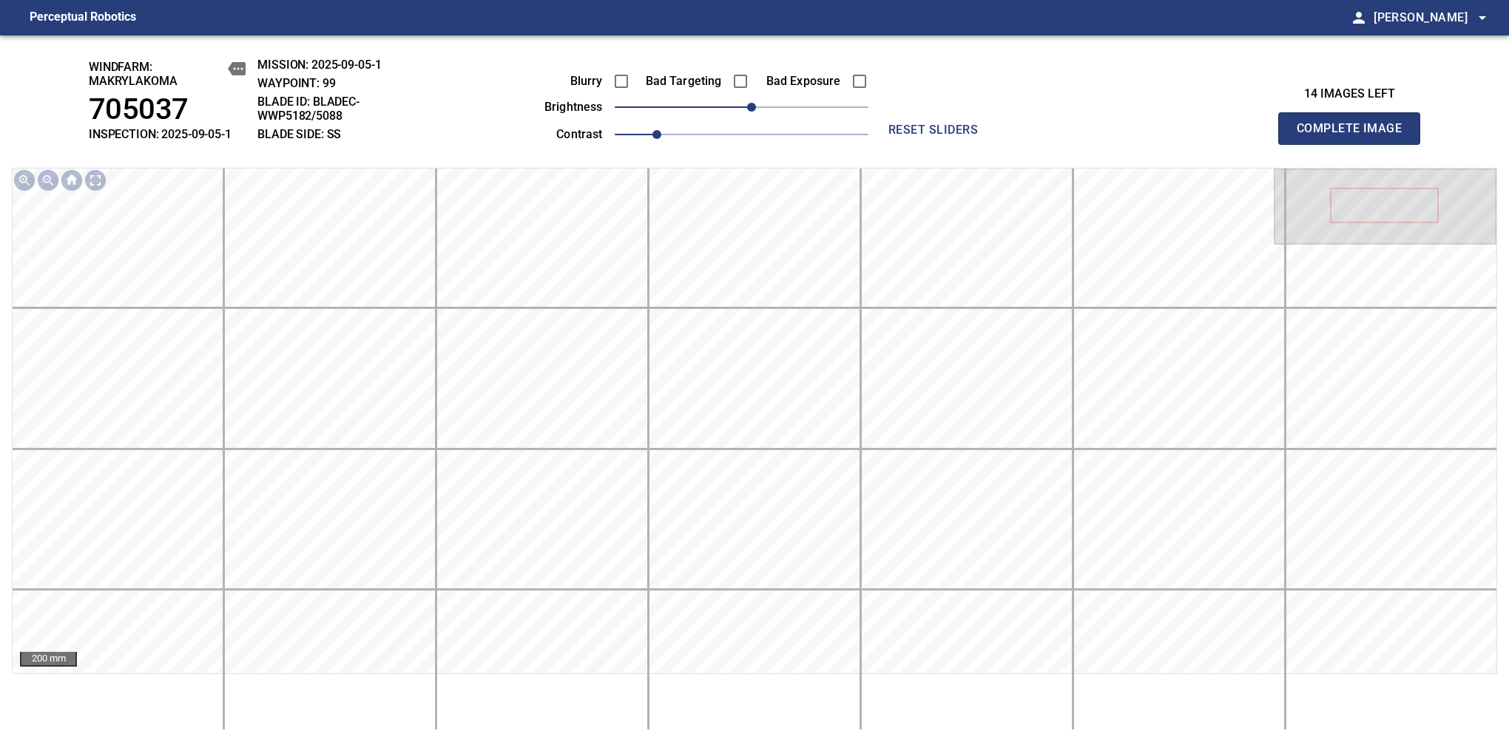
click at [1355, 136] on span "Complete Image" at bounding box center [1348, 128] width 109 height 21
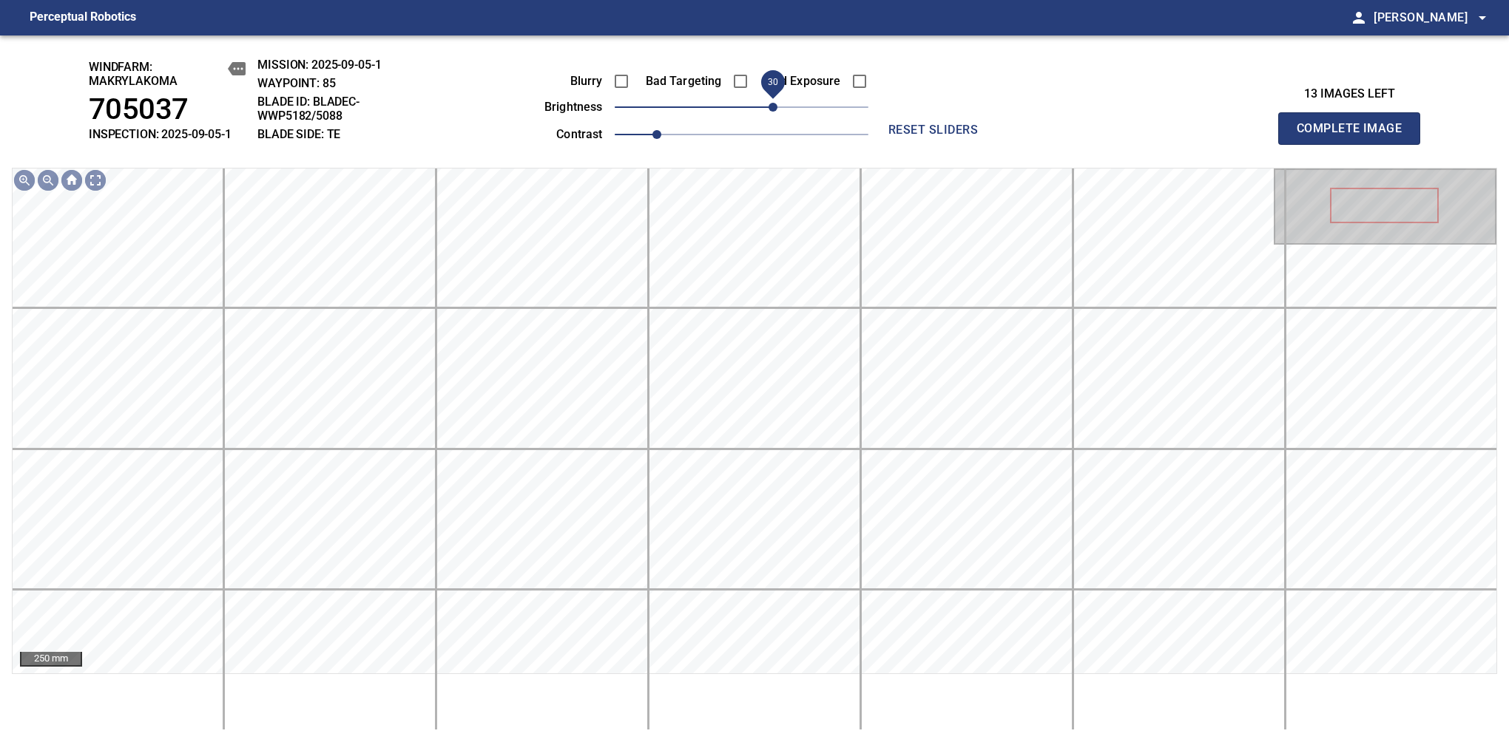
drag, startPoint x: 757, startPoint y: 112, endPoint x: 778, endPoint y: 103, distance: 22.8
click at [777, 103] on span "30" at bounding box center [772, 107] width 9 height 9
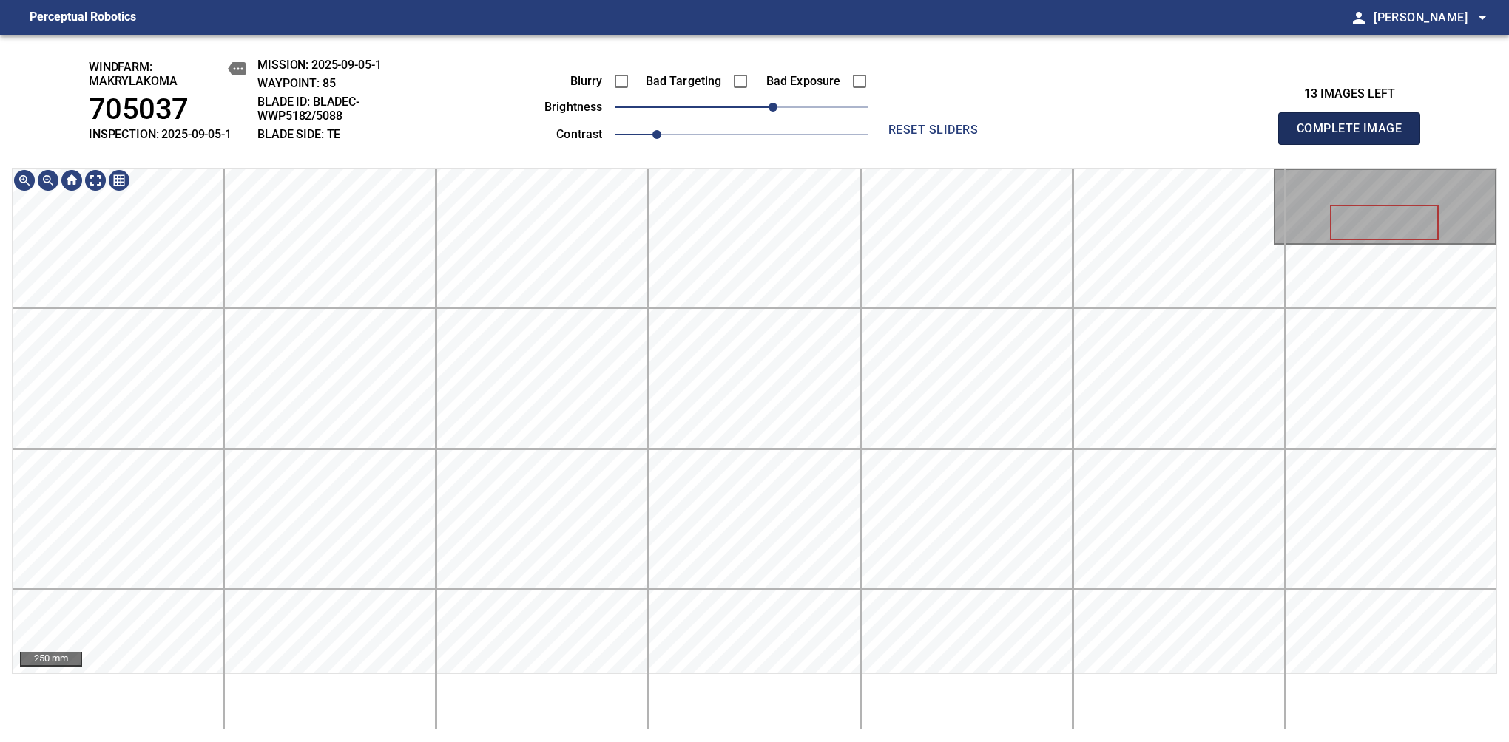
click at [1355, 136] on span "Complete Image" at bounding box center [1348, 128] width 109 height 21
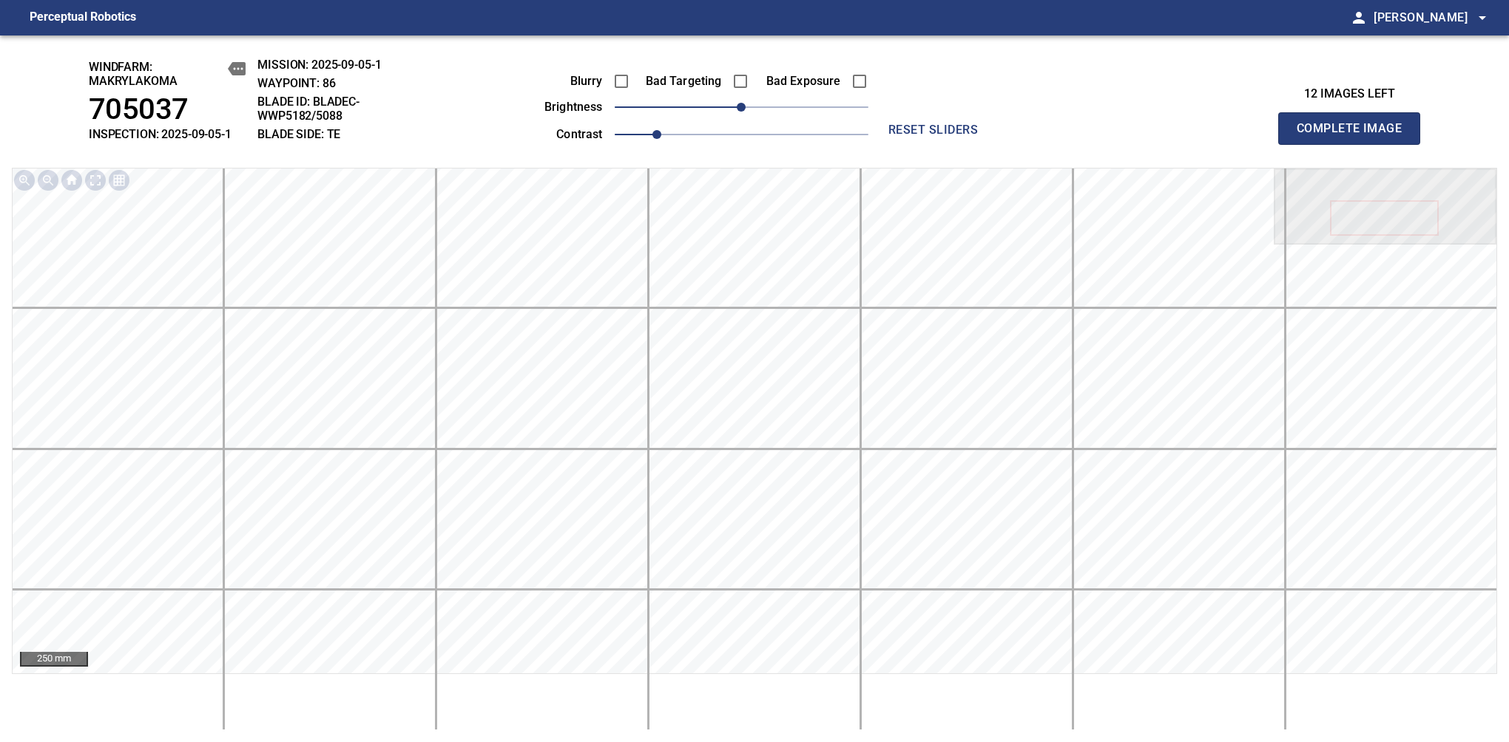
click at [1355, 136] on span "Complete Image" at bounding box center [1348, 128] width 109 height 21
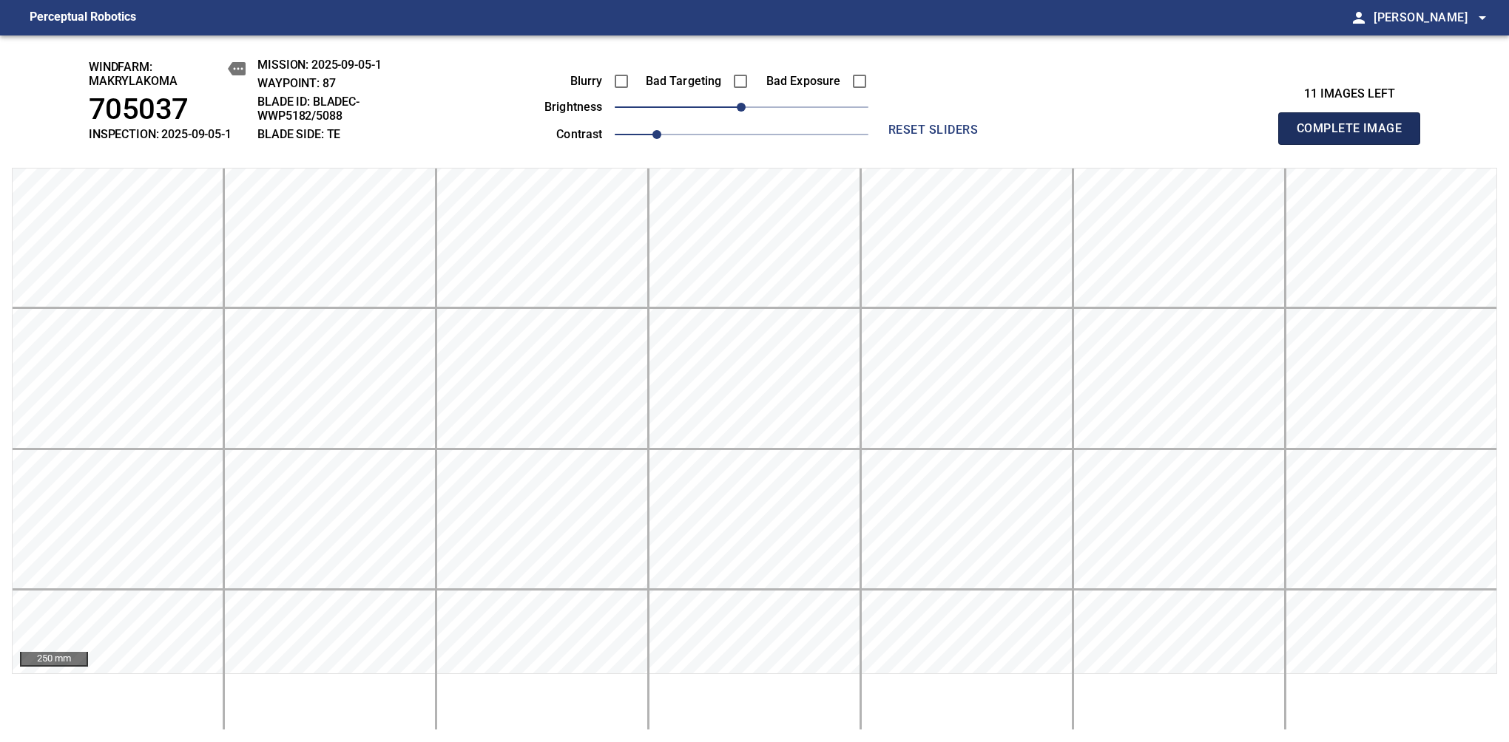
click at [1355, 136] on span "Complete Image" at bounding box center [1348, 128] width 109 height 21
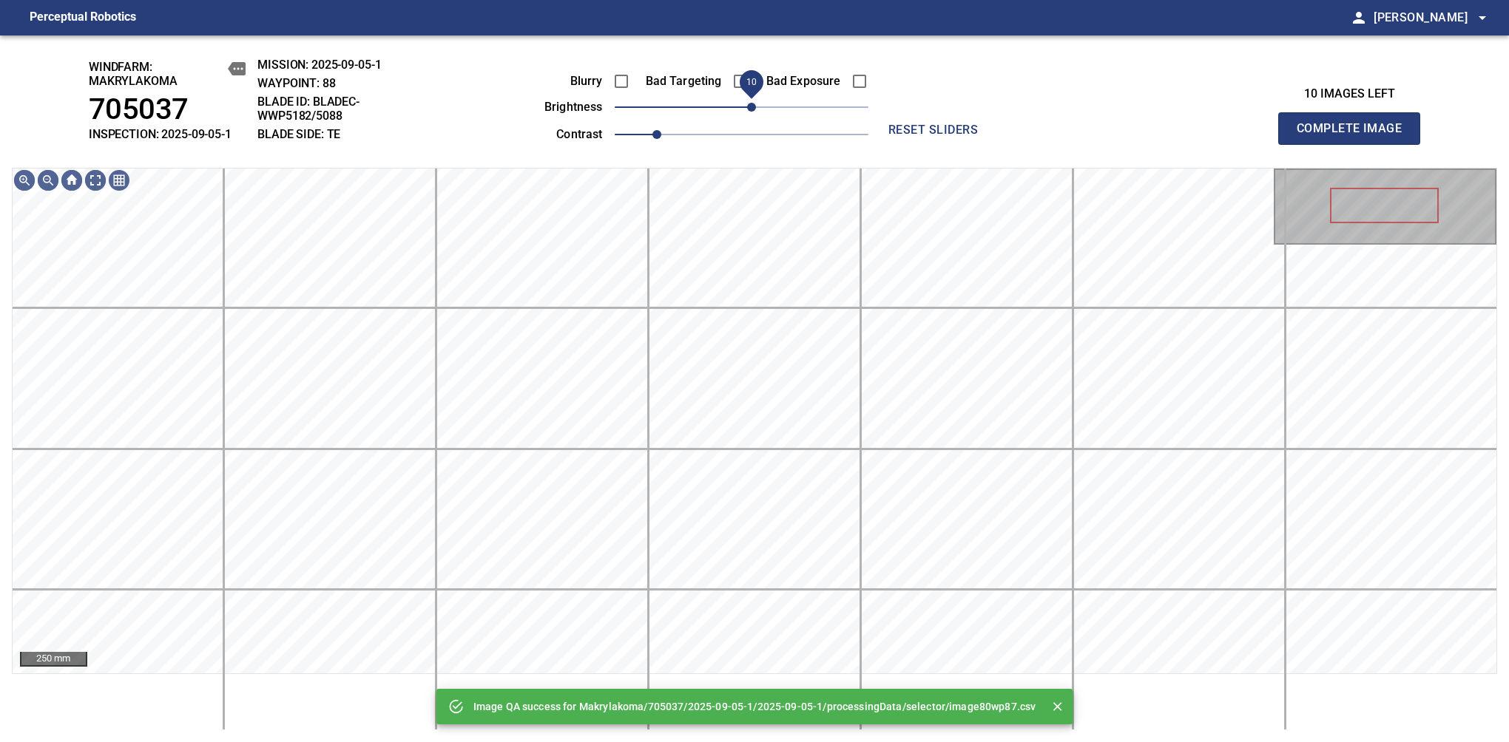
click at [754, 95] on div "Blurry Bad Targeting Bad Exposure brightness 10 contrast 1" at bounding box center [689, 105] width 357 height 79
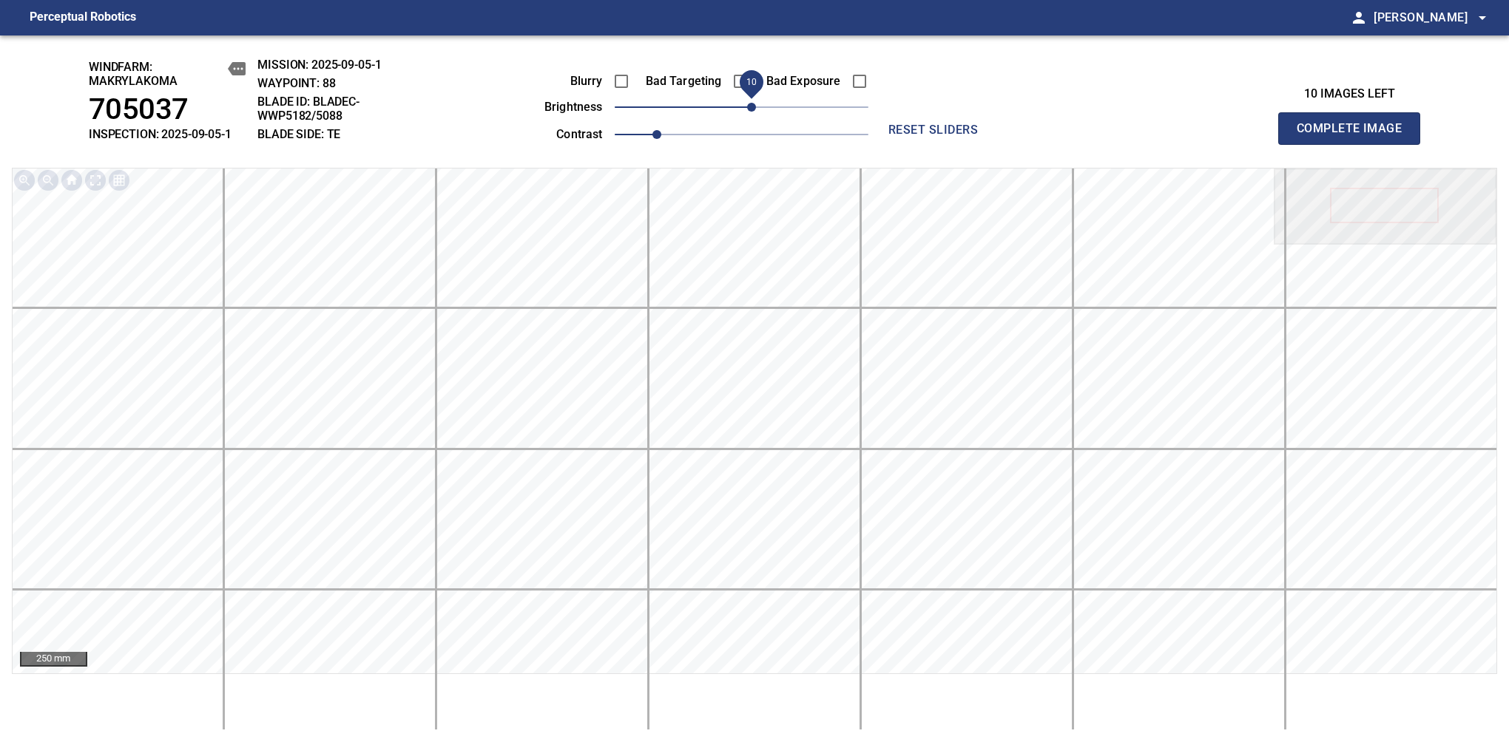
click at [1355, 136] on span "Complete Image" at bounding box center [1348, 128] width 109 height 21
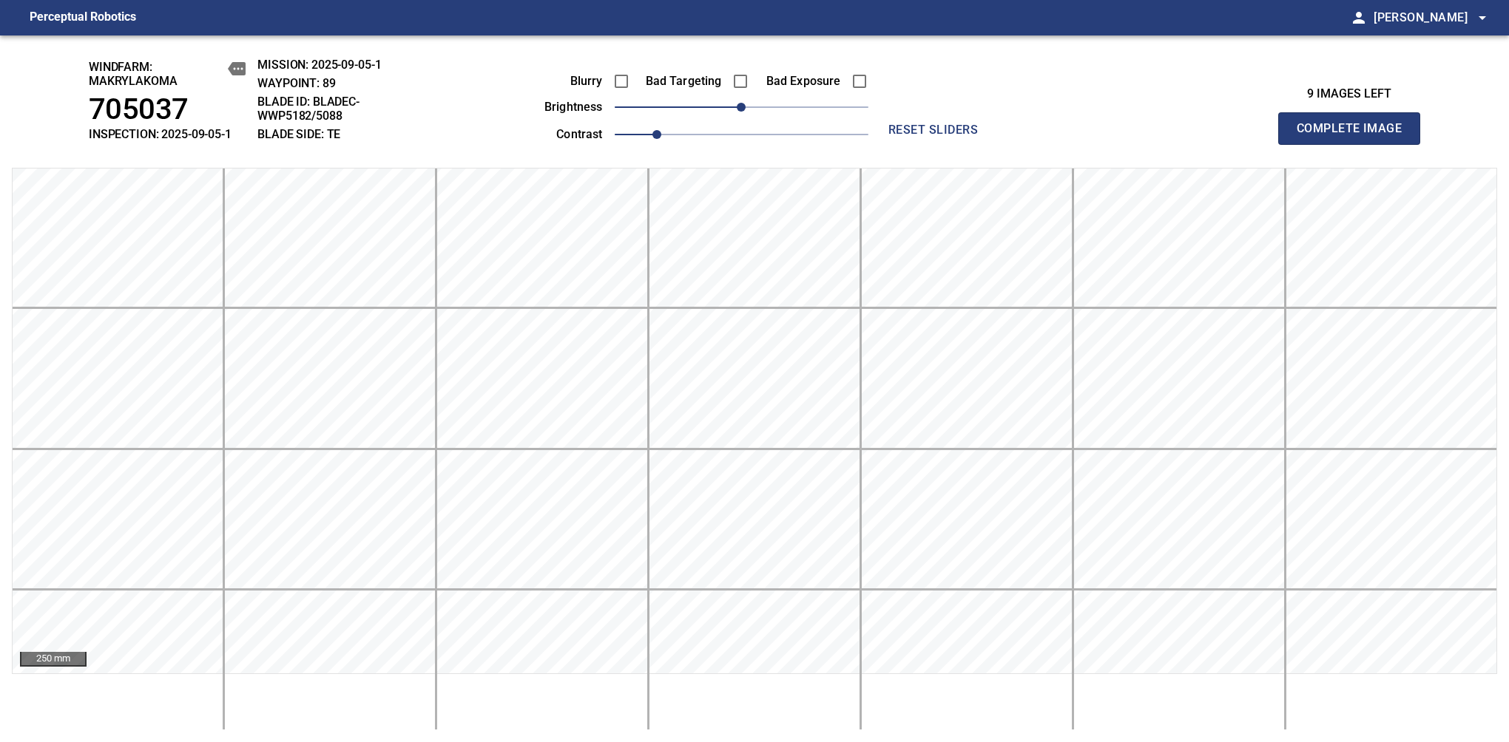
click at [1355, 136] on span "Complete Image" at bounding box center [1348, 128] width 109 height 21
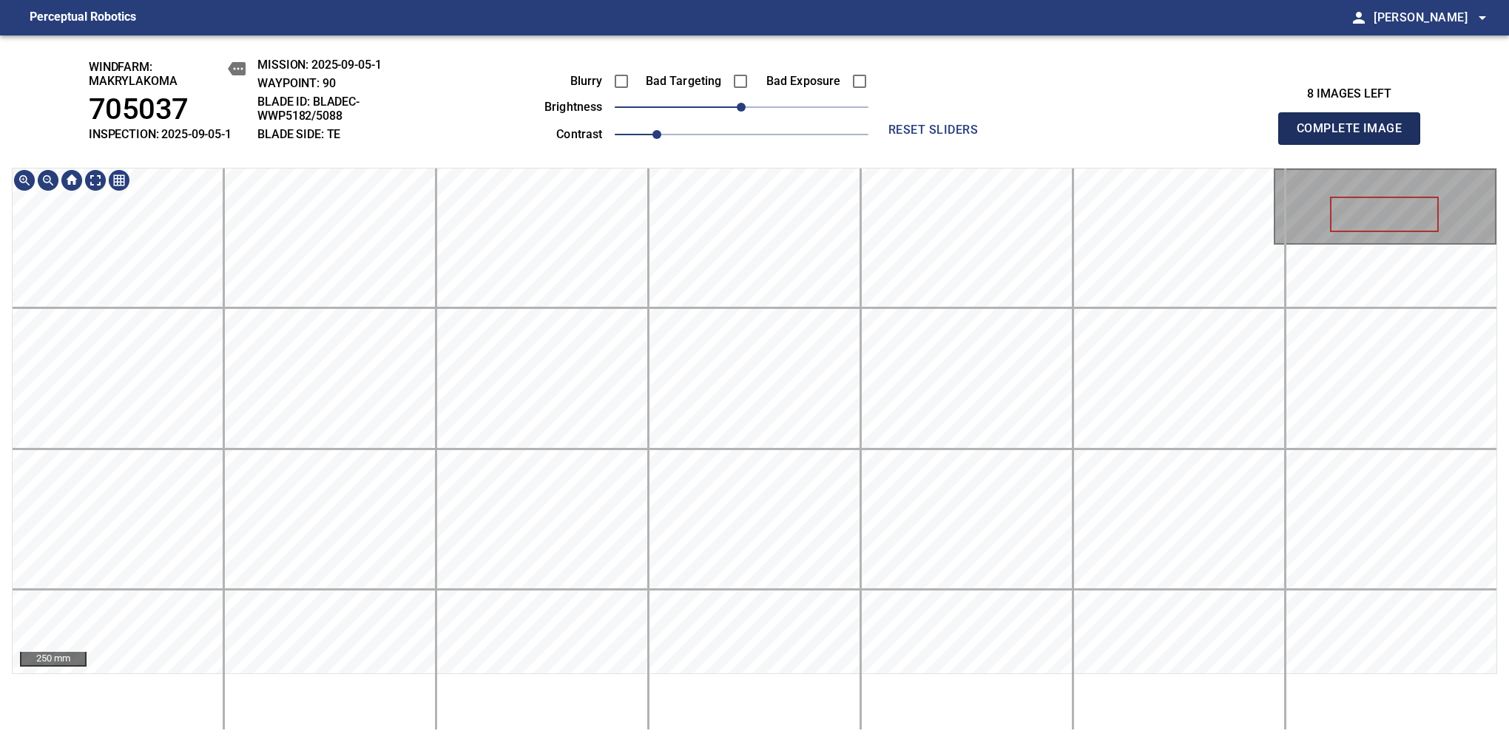
click at [1355, 136] on span "Complete Image" at bounding box center [1348, 128] width 109 height 21
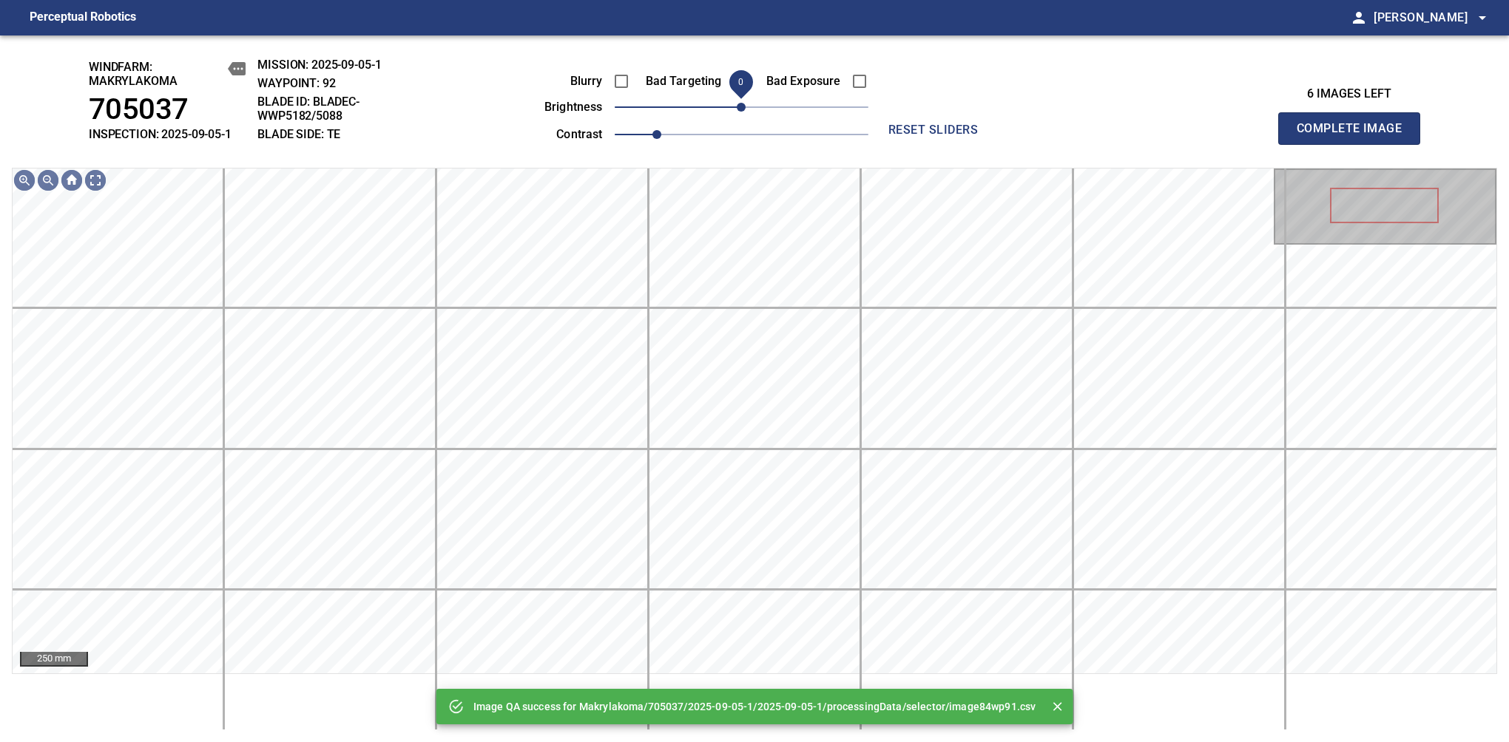
click at [745, 109] on span "0" at bounding box center [741, 107] width 9 height 9
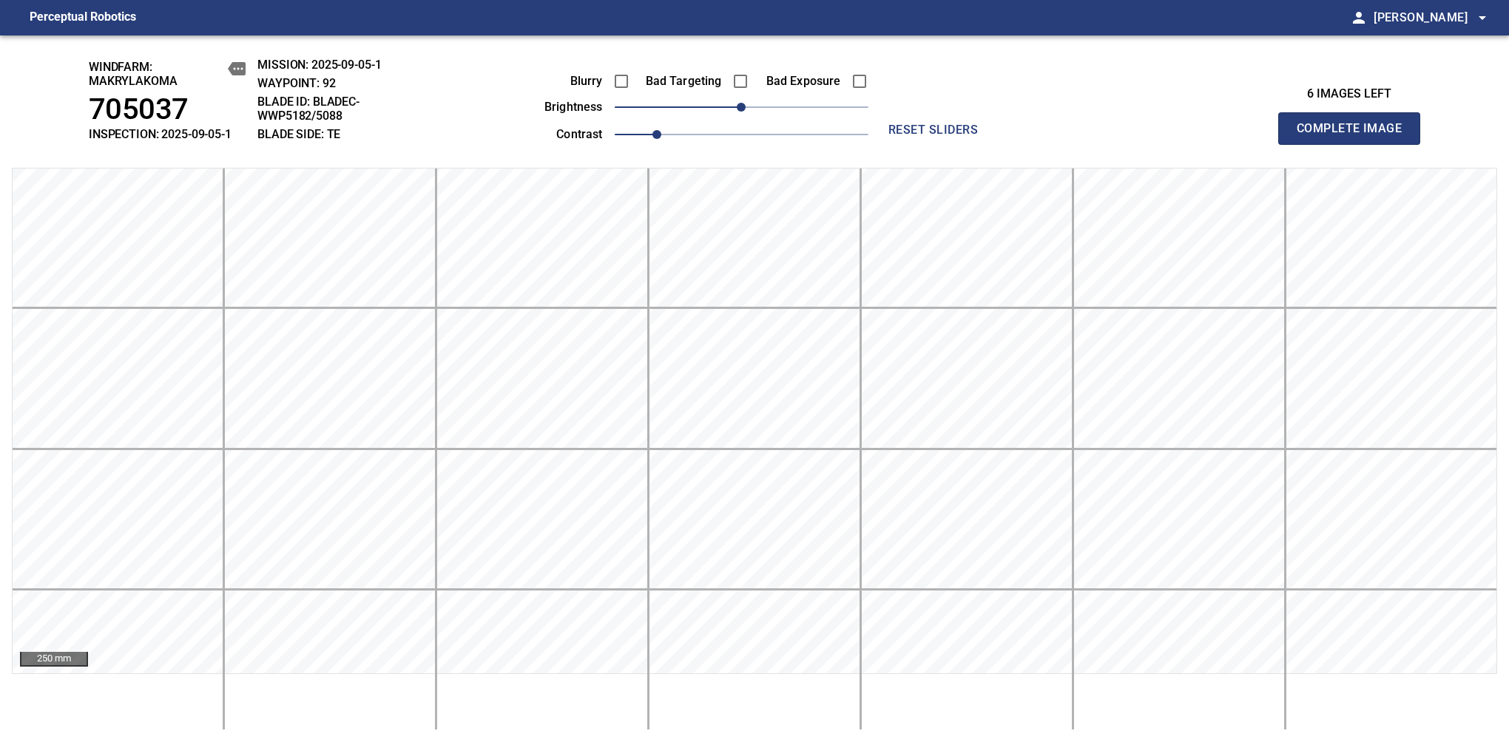
click at [1355, 136] on span "Complete Image" at bounding box center [1348, 128] width 109 height 21
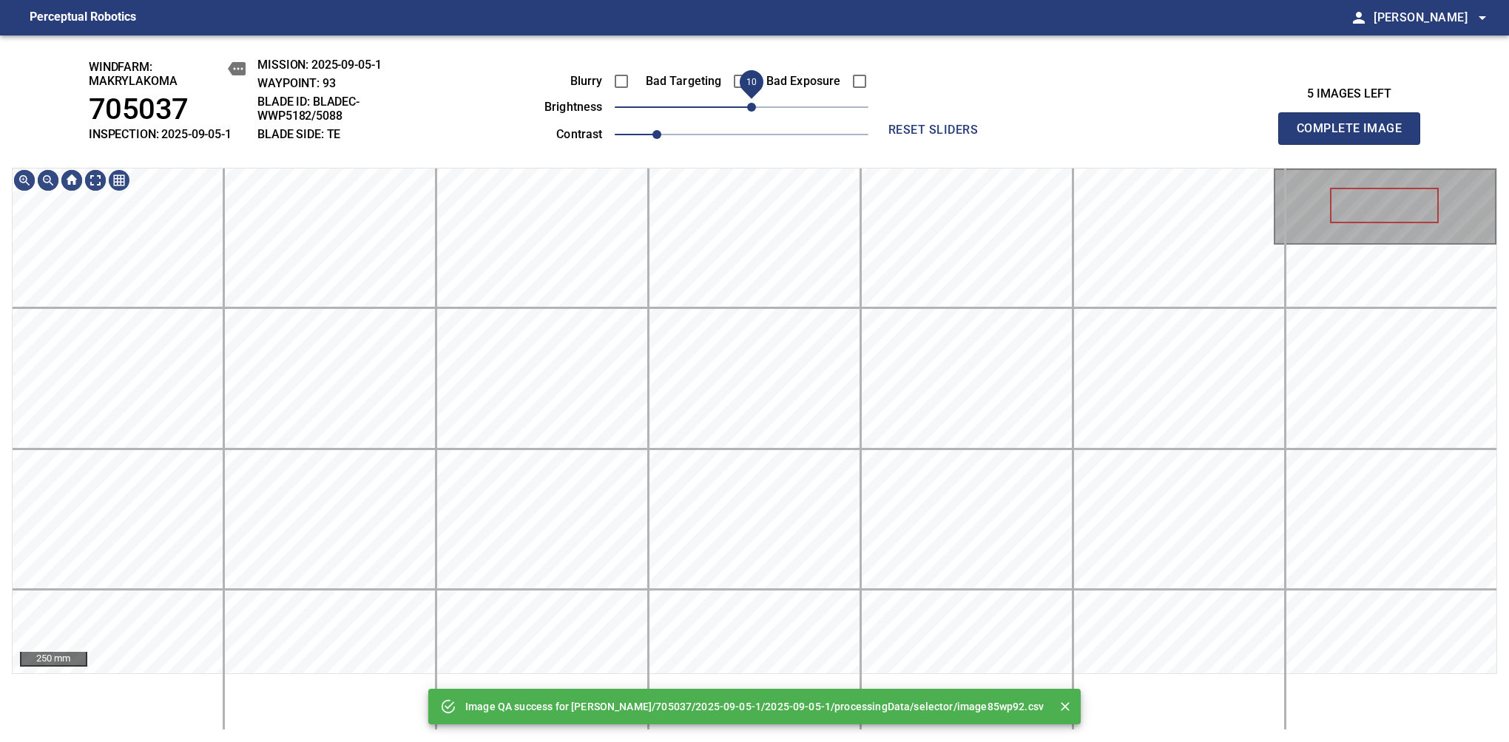
drag, startPoint x: 741, startPoint y: 109, endPoint x: 751, endPoint y: 102, distance: 12.1
click at [751, 103] on span "10" at bounding box center [751, 107] width 9 height 9
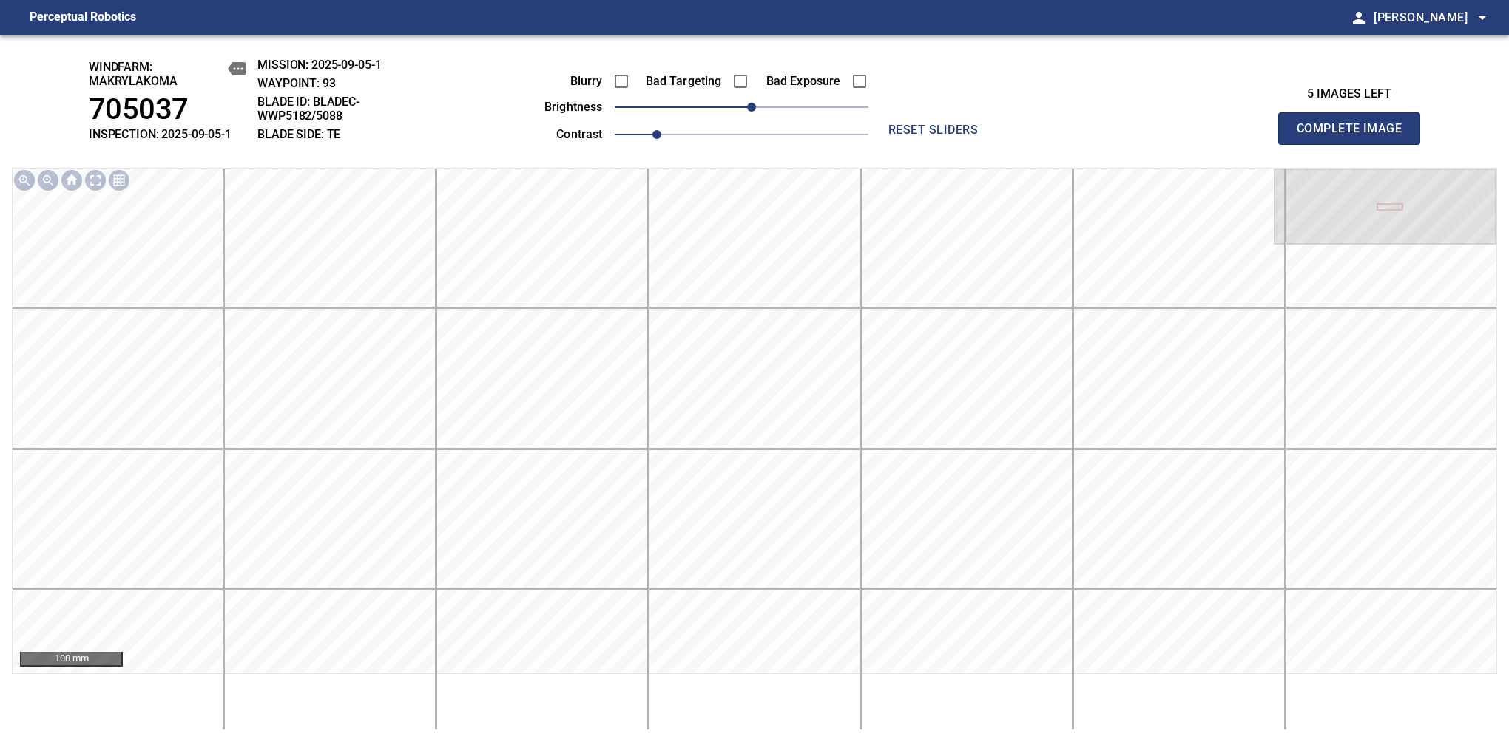
click at [1355, 136] on span "Complete Image" at bounding box center [1348, 128] width 109 height 21
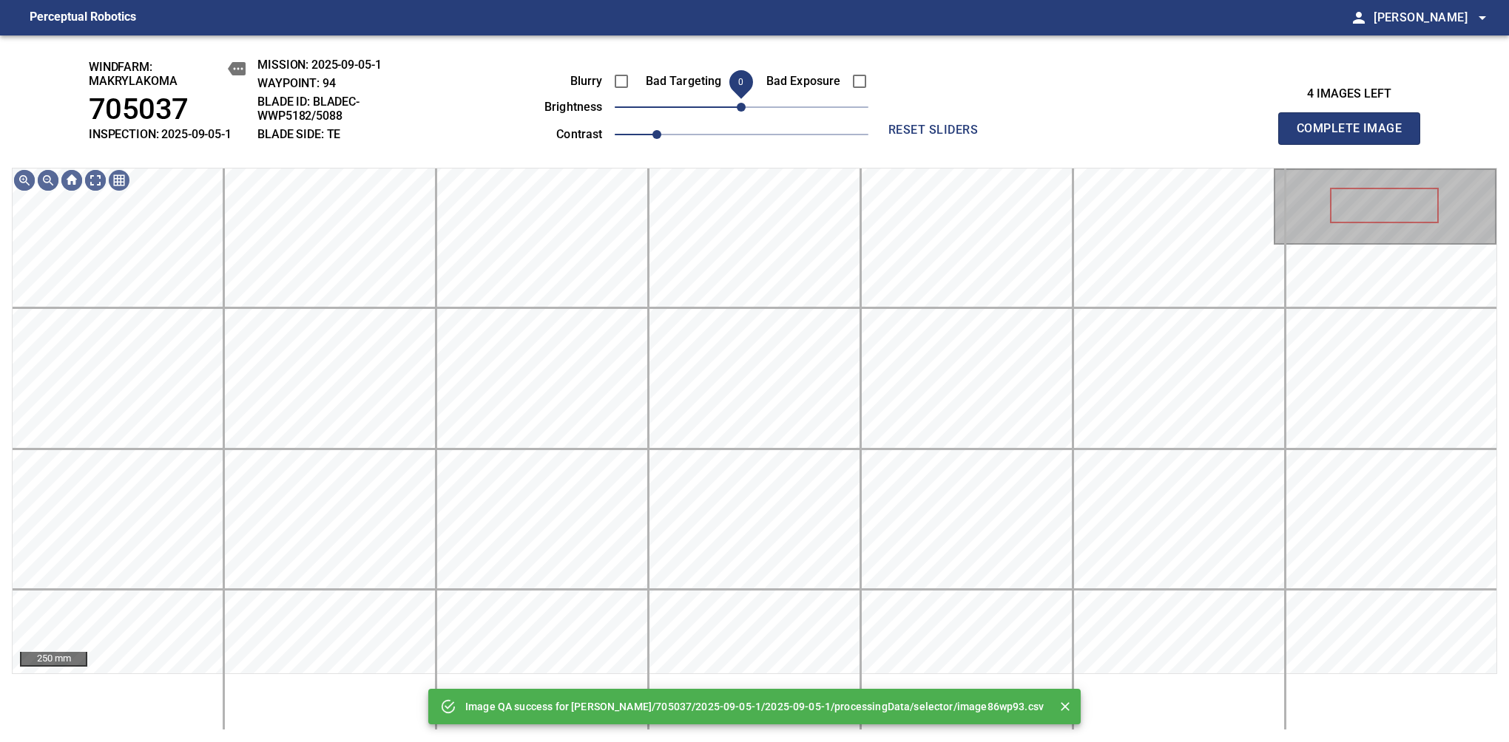
click at [743, 105] on span "0" at bounding box center [741, 107] width 9 height 9
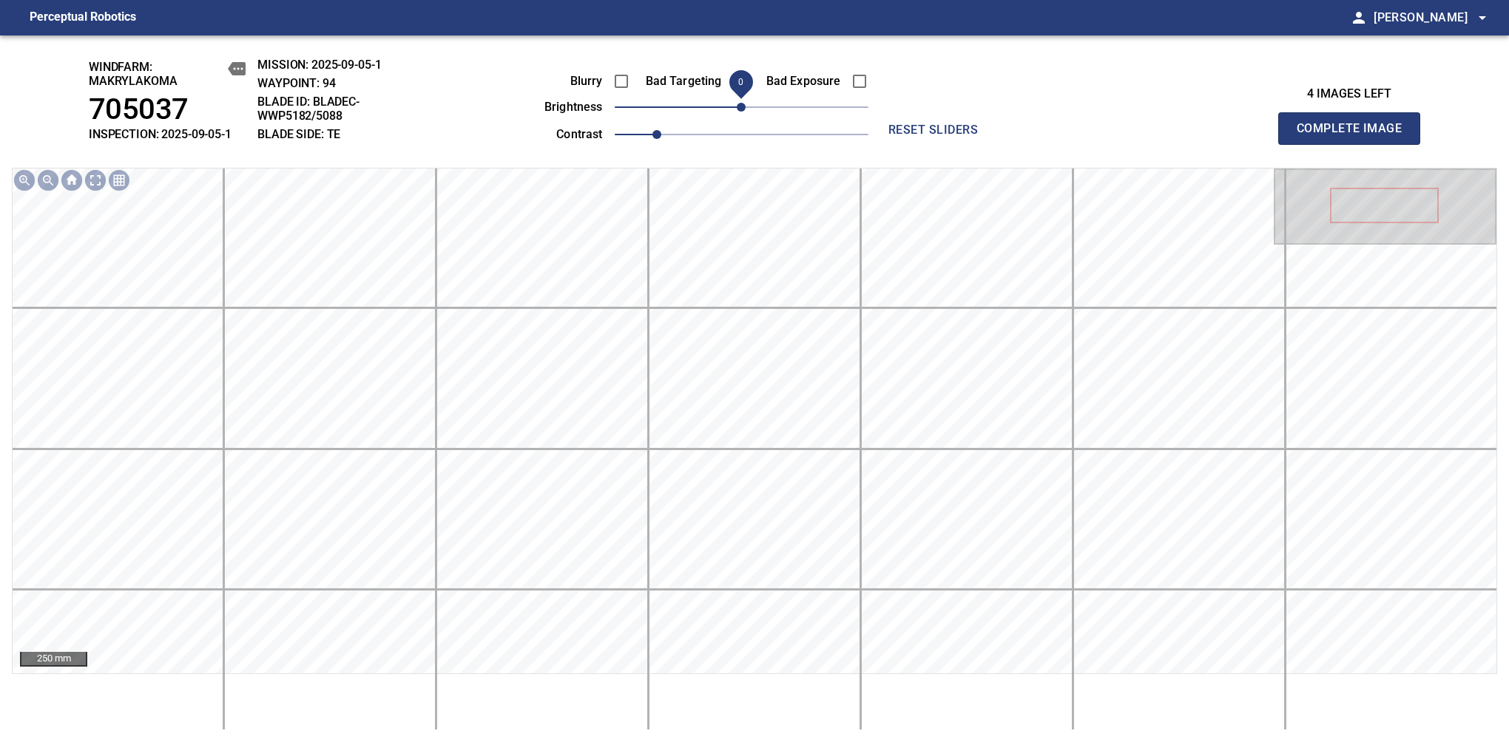
click at [1355, 136] on span "Complete Image" at bounding box center [1348, 128] width 109 height 21
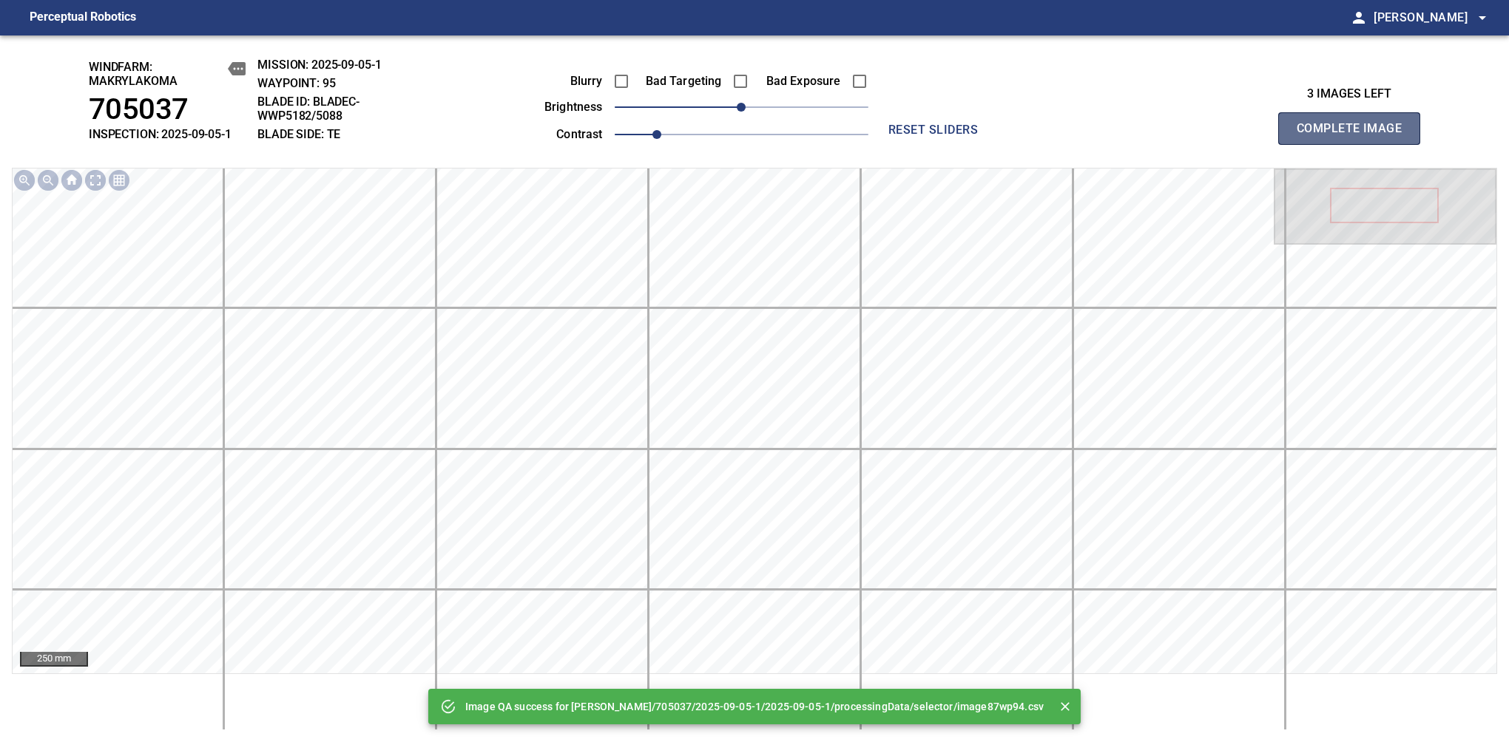
click at [1355, 136] on span "Complete Image" at bounding box center [1348, 128] width 109 height 21
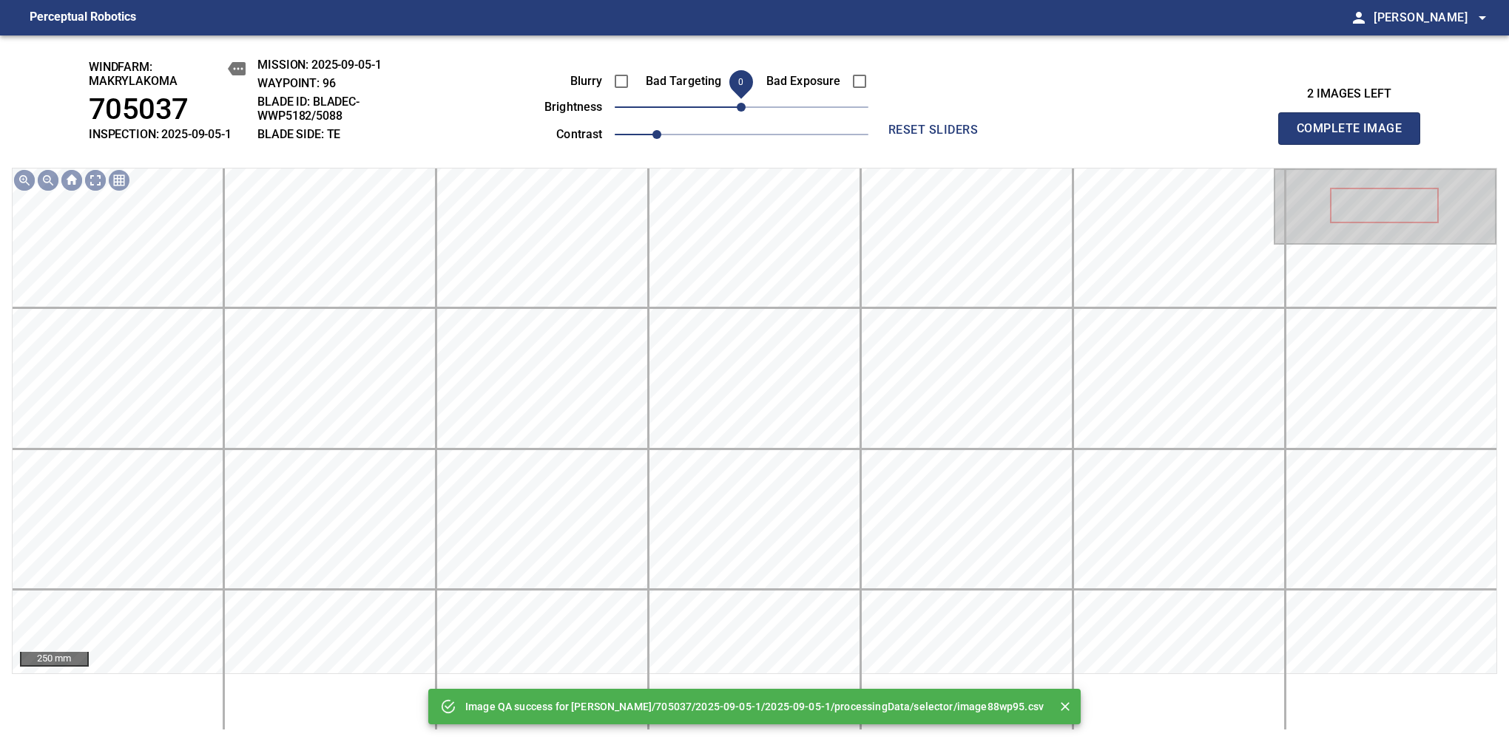
click at [1355, 136] on span "Complete Image" at bounding box center [1348, 128] width 109 height 21
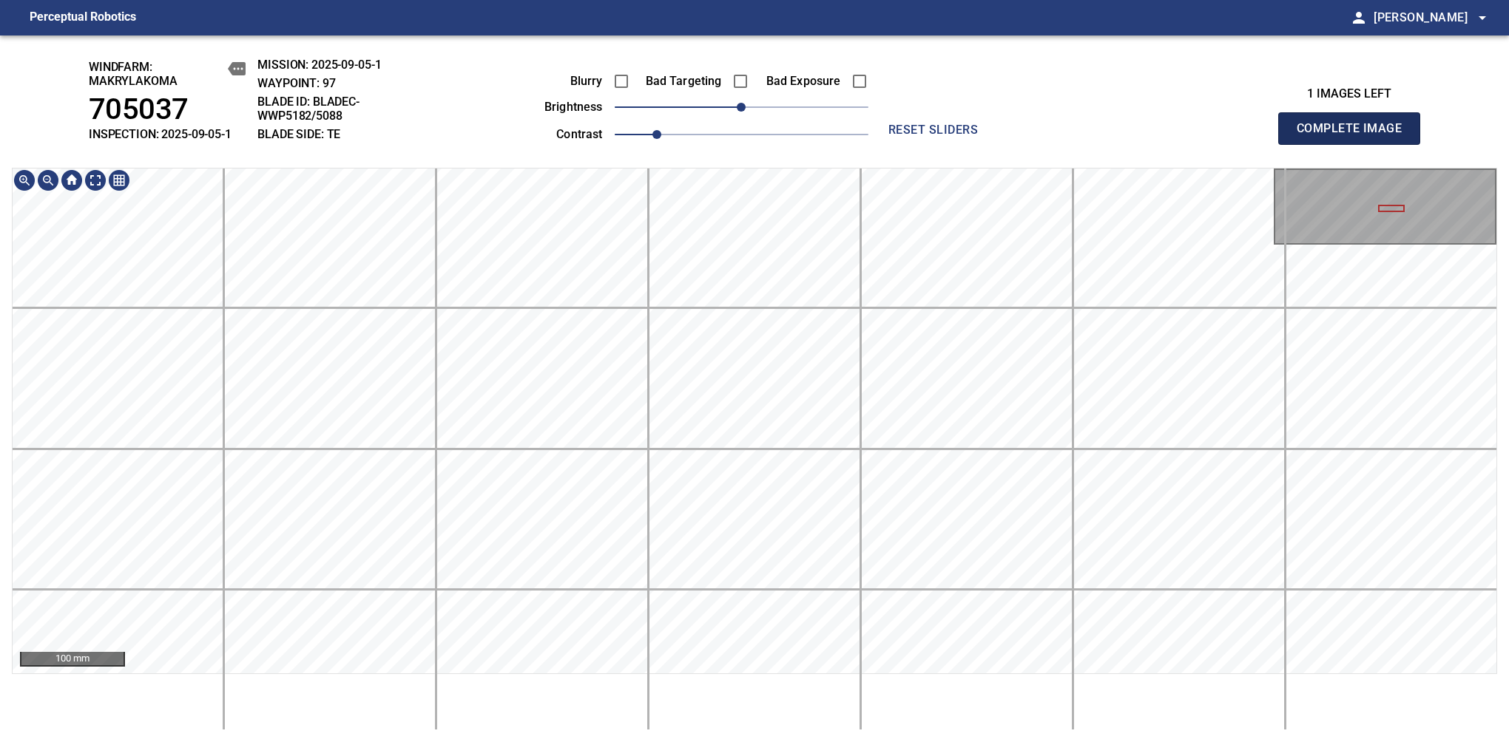
click at [1355, 136] on span "Complete Image" at bounding box center [1348, 128] width 109 height 21
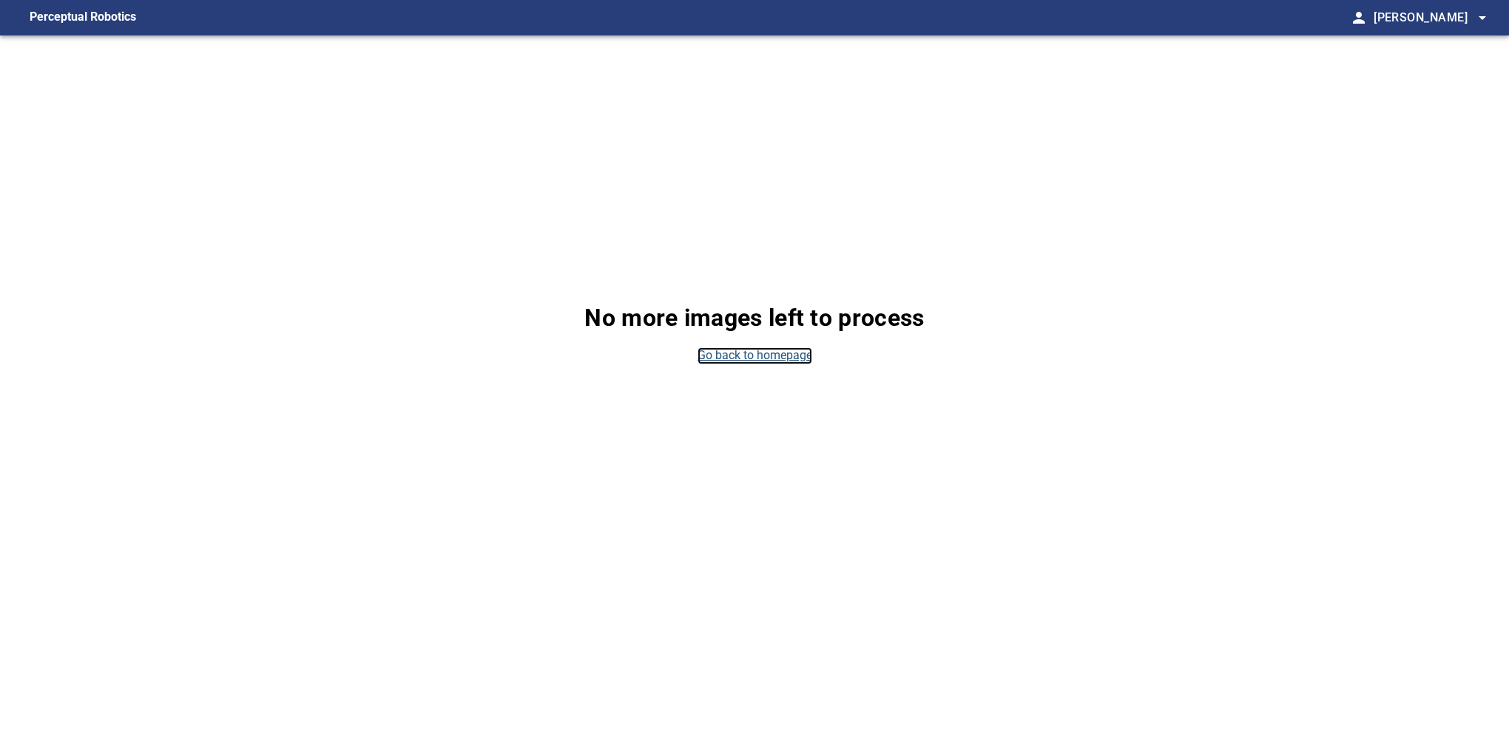
click at [738, 352] on link "Go back to homepage" at bounding box center [754, 356] width 115 height 17
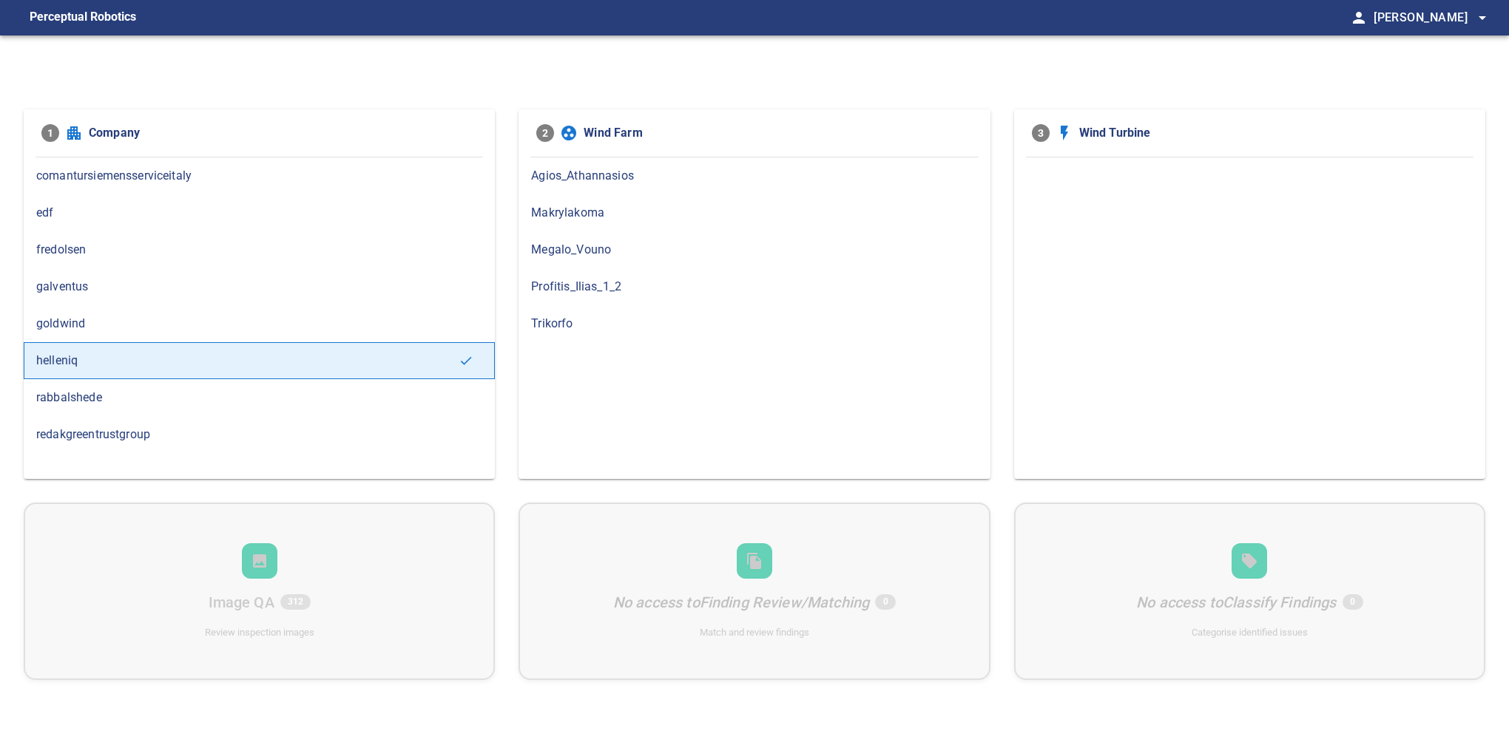
click at [606, 218] on span "Makrylakoma" at bounding box center [754, 213] width 446 height 18
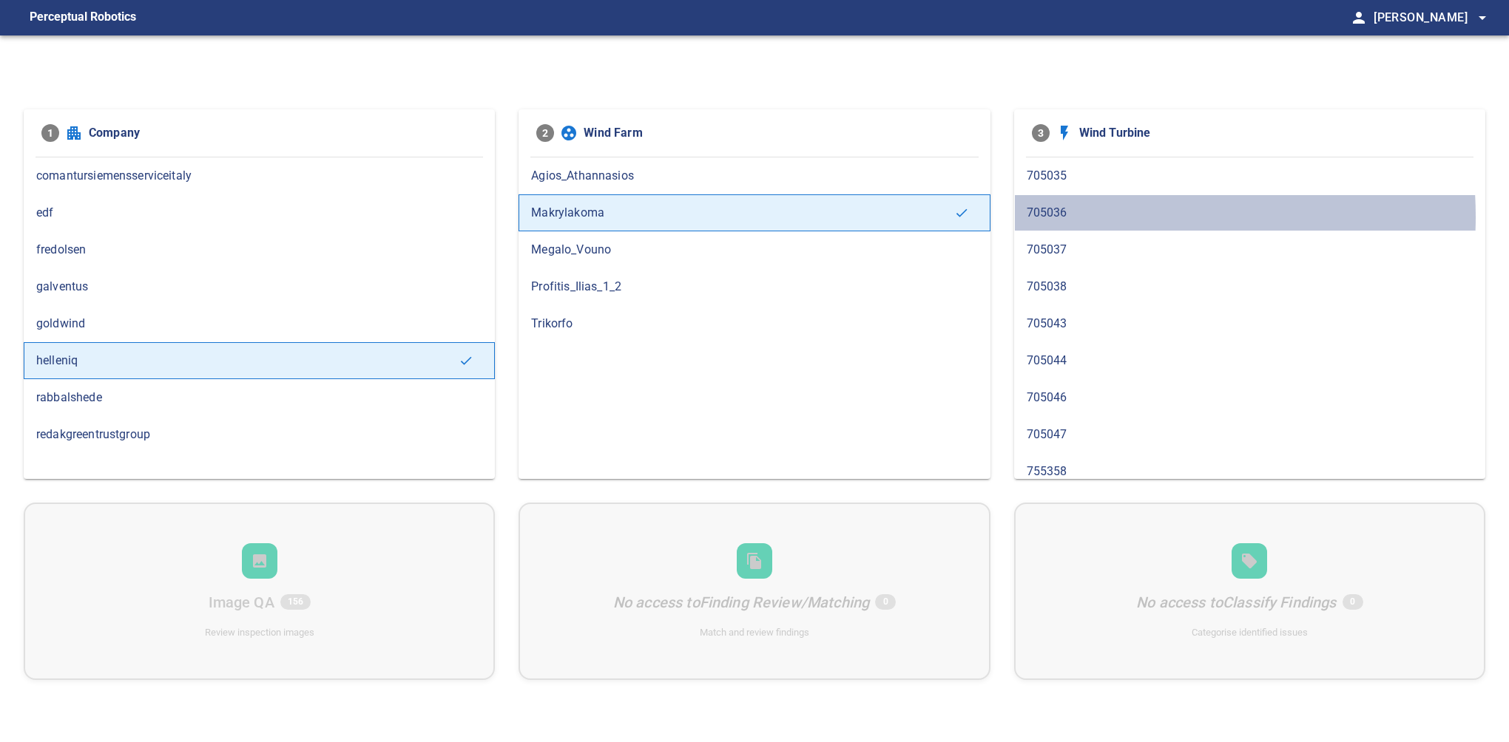
click at [1083, 216] on span "705036" at bounding box center [1249, 213] width 446 height 18
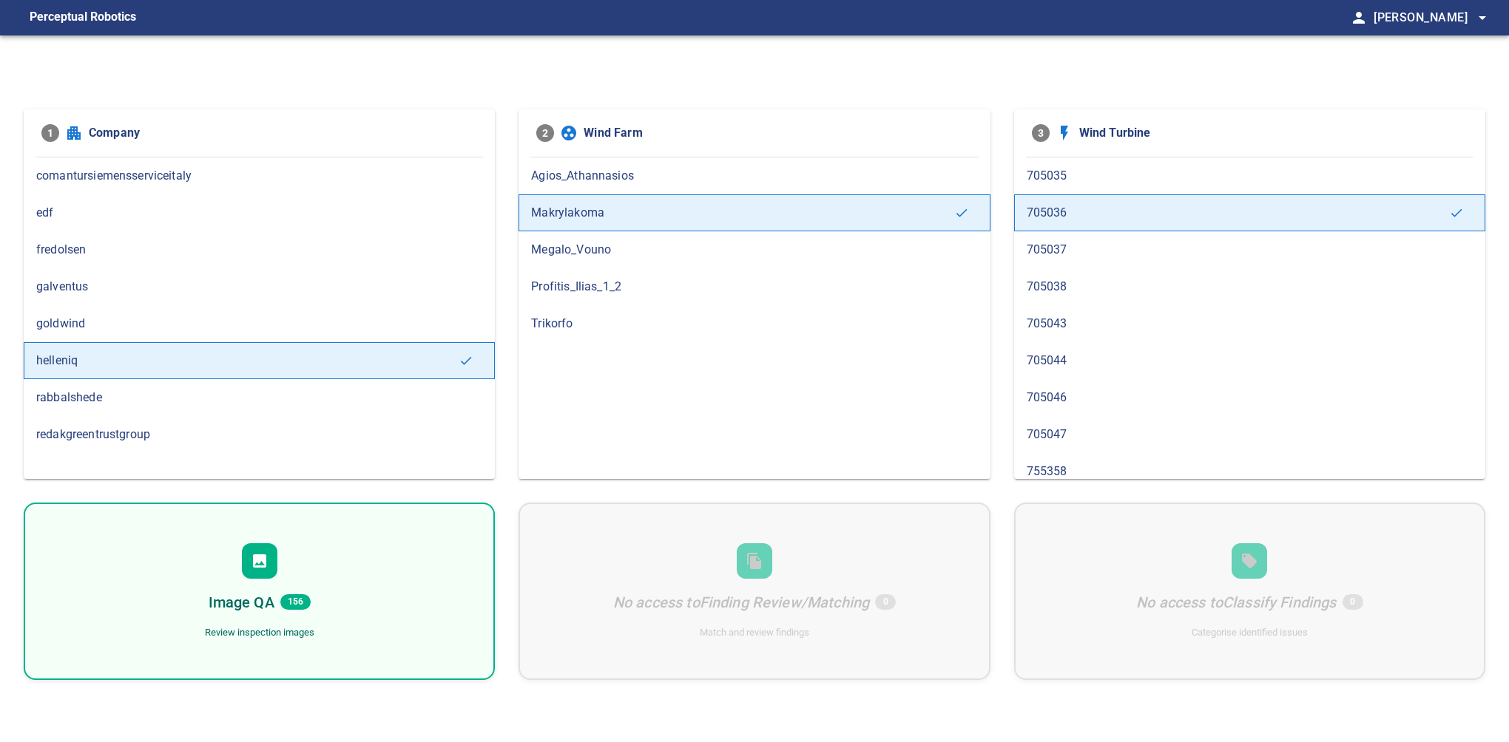
click at [296, 552] on div "Image QA 156 Review inspection images" at bounding box center [259, 591] width 471 height 177
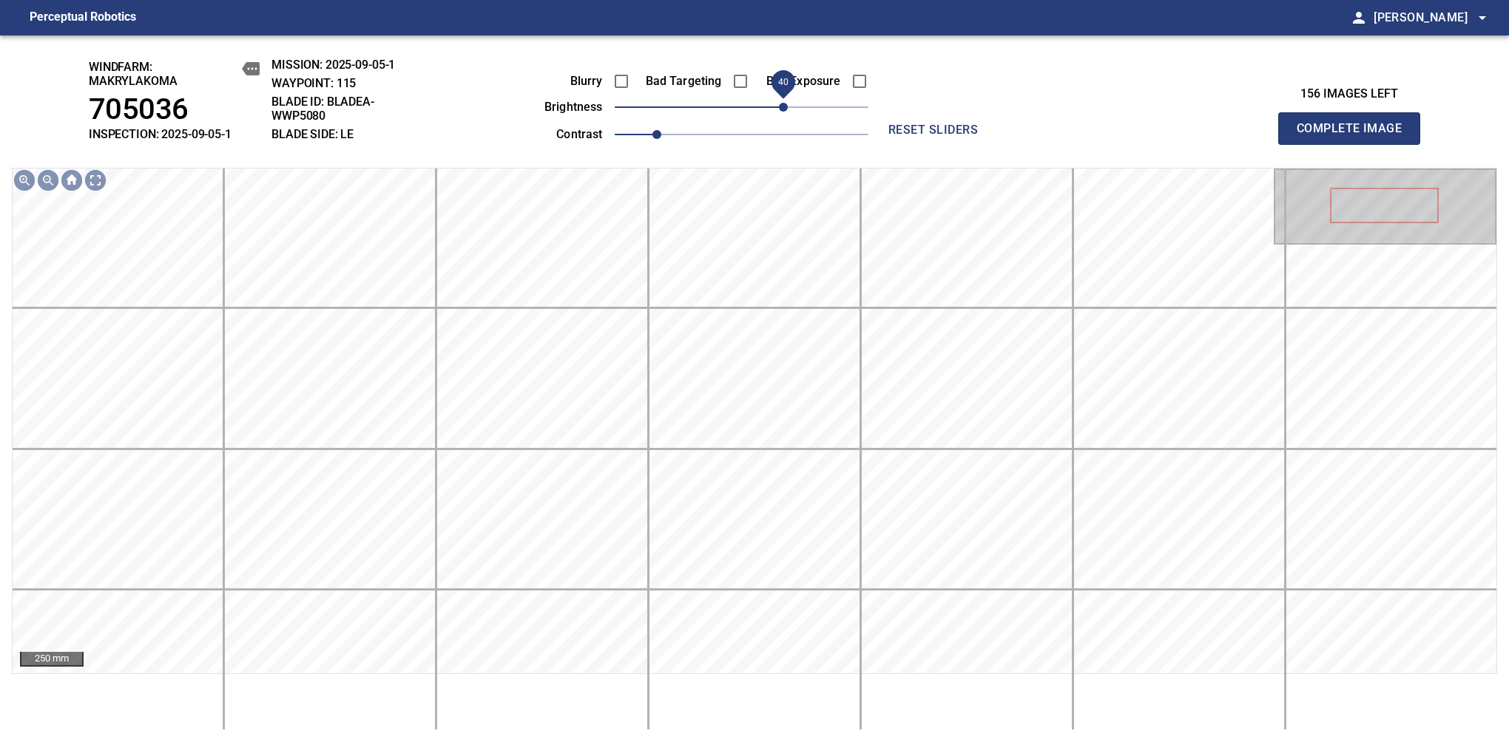
drag, startPoint x: 761, startPoint y: 114, endPoint x: 788, endPoint y: 114, distance: 26.6
click at [788, 112] on span "40" at bounding box center [783, 107] width 9 height 9
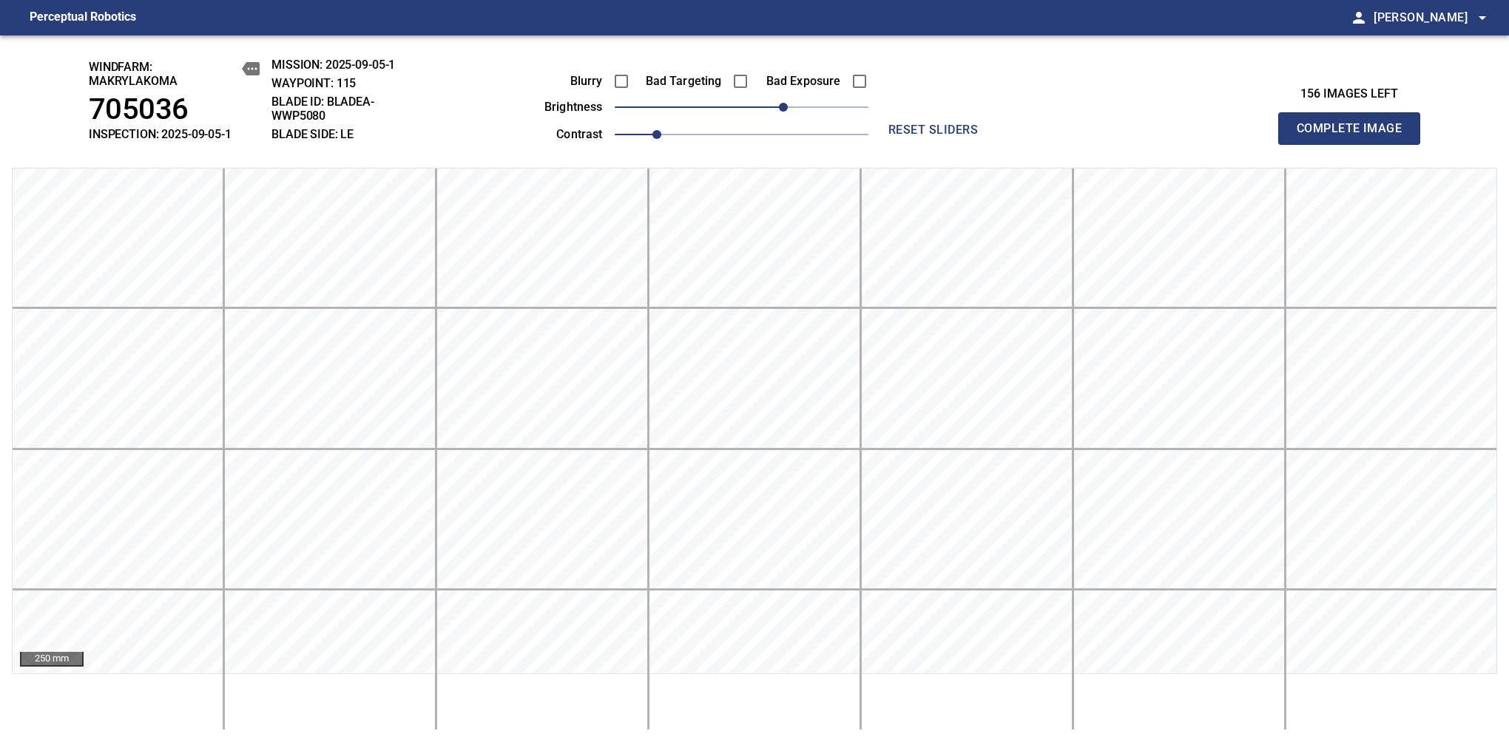
click at [1355, 136] on span "Complete Image" at bounding box center [1348, 128] width 109 height 21
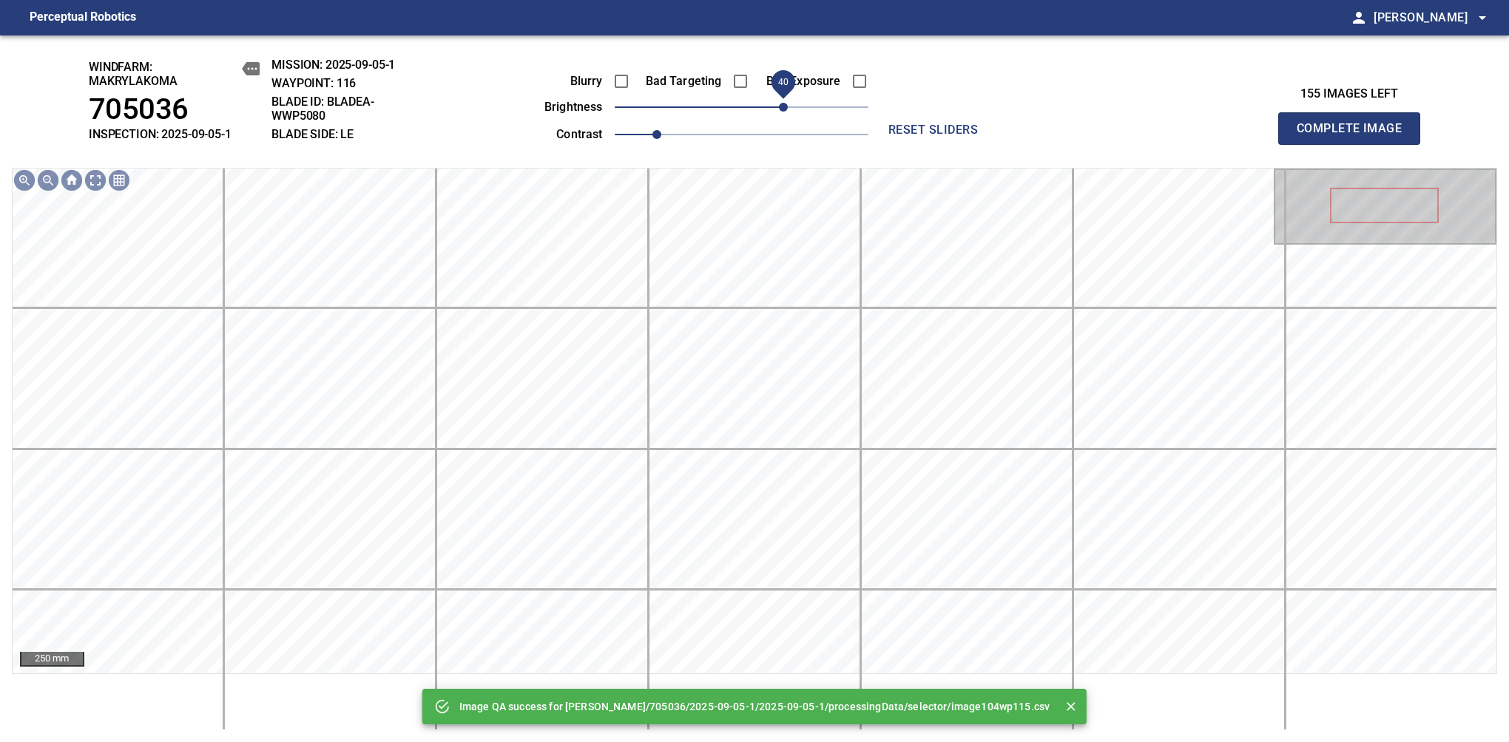
drag, startPoint x: 751, startPoint y: 104, endPoint x: 785, endPoint y: 104, distance: 34.0
click at [785, 104] on span "40" at bounding box center [783, 107] width 9 height 9
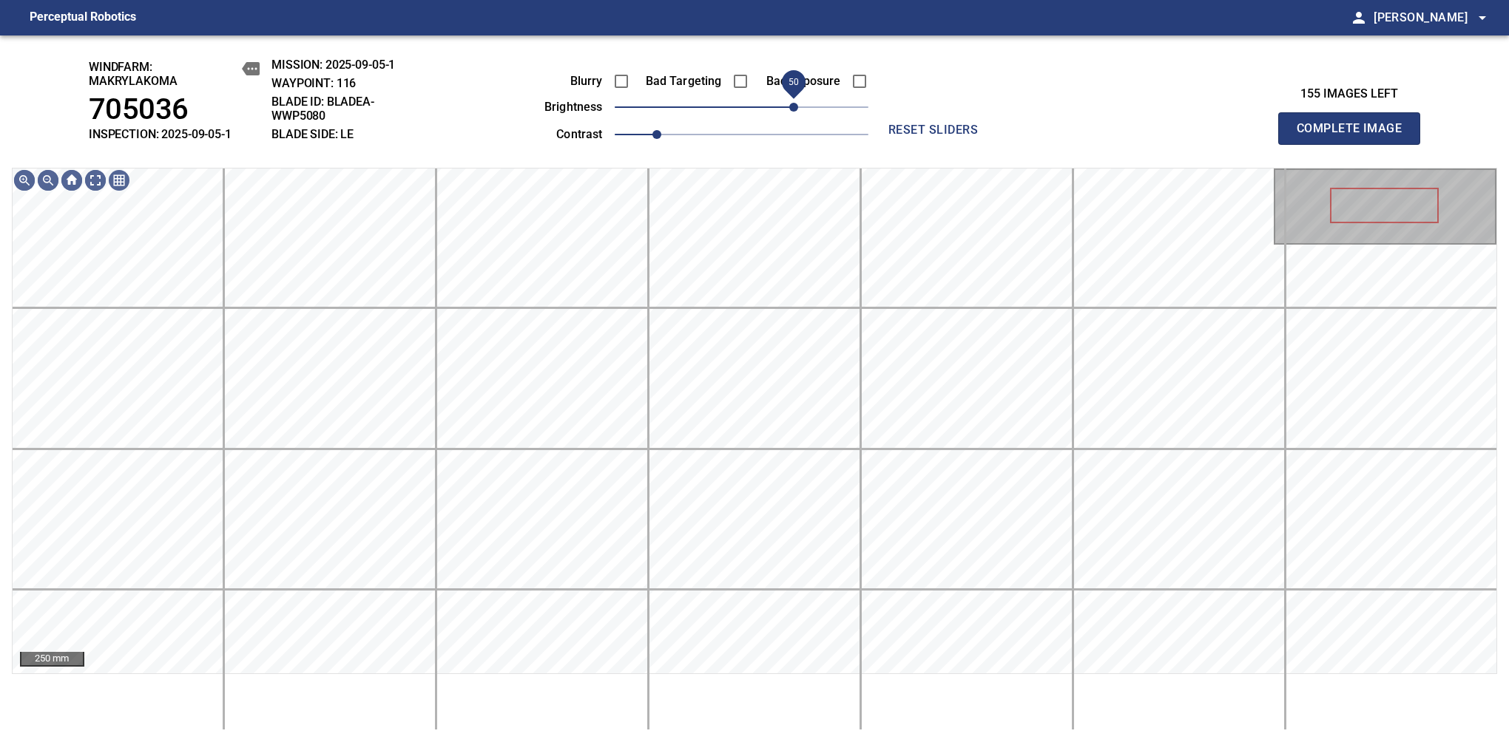
click at [790, 103] on span "50" at bounding box center [793, 107] width 9 height 9
click at [790, 104] on span "50" at bounding box center [793, 107] width 9 height 9
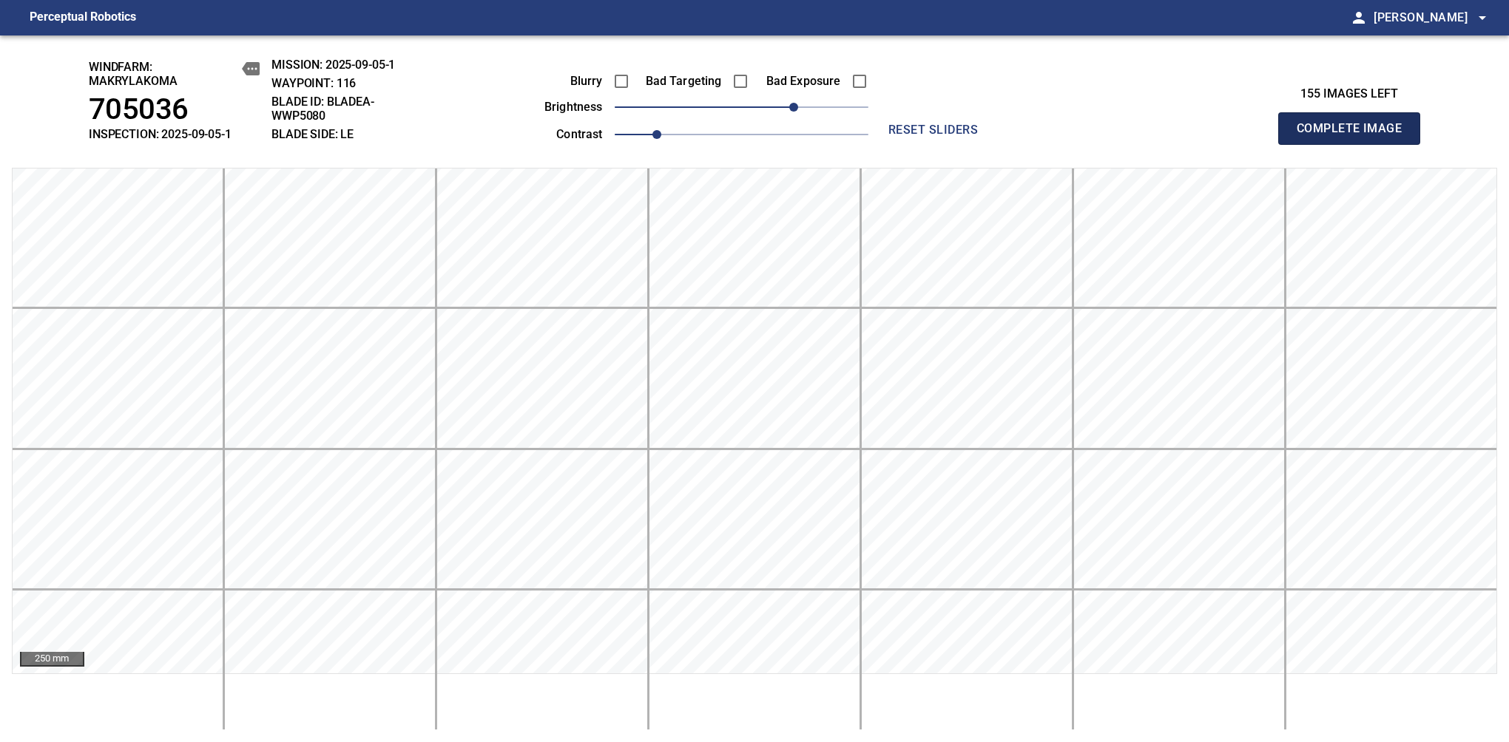
click at [1355, 136] on span "Complete Image" at bounding box center [1348, 128] width 109 height 21
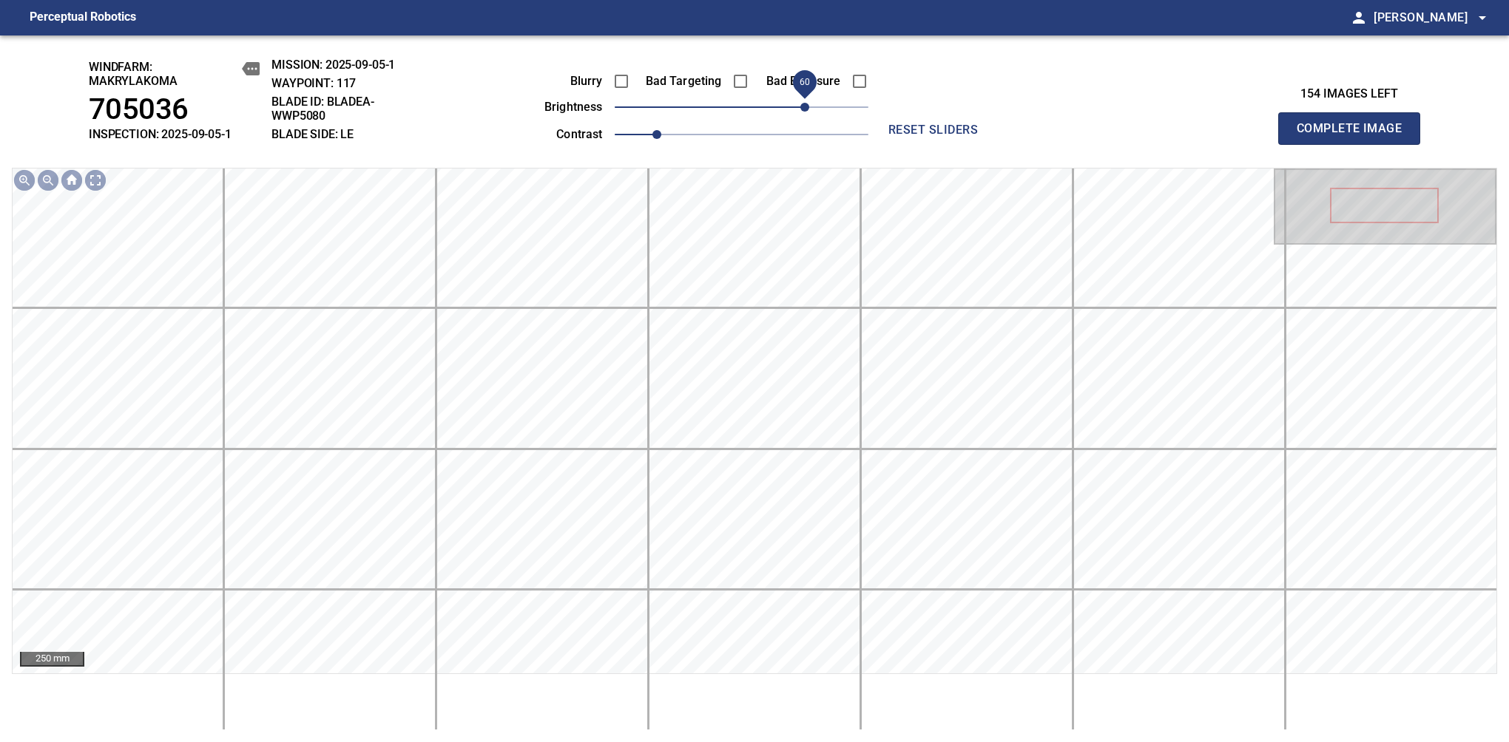
drag, startPoint x: 744, startPoint y: 114, endPoint x: 802, endPoint y: 114, distance: 58.4
click at [802, 112] on span "60" at bounding box center [804, 107] width 9 height 9
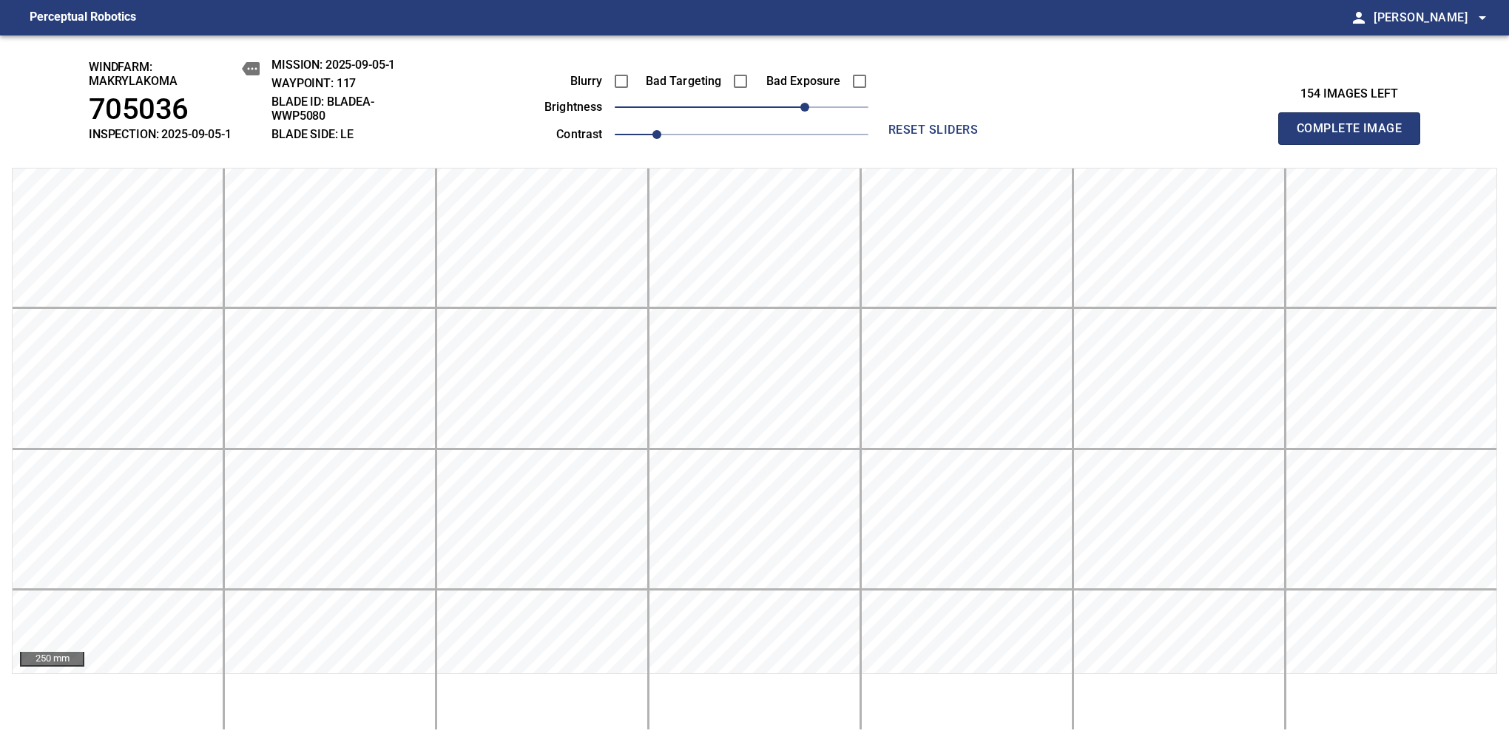
click at [1355, 136] on span "Complete Image" at bounding box center [1348, 128] width 109 height 21
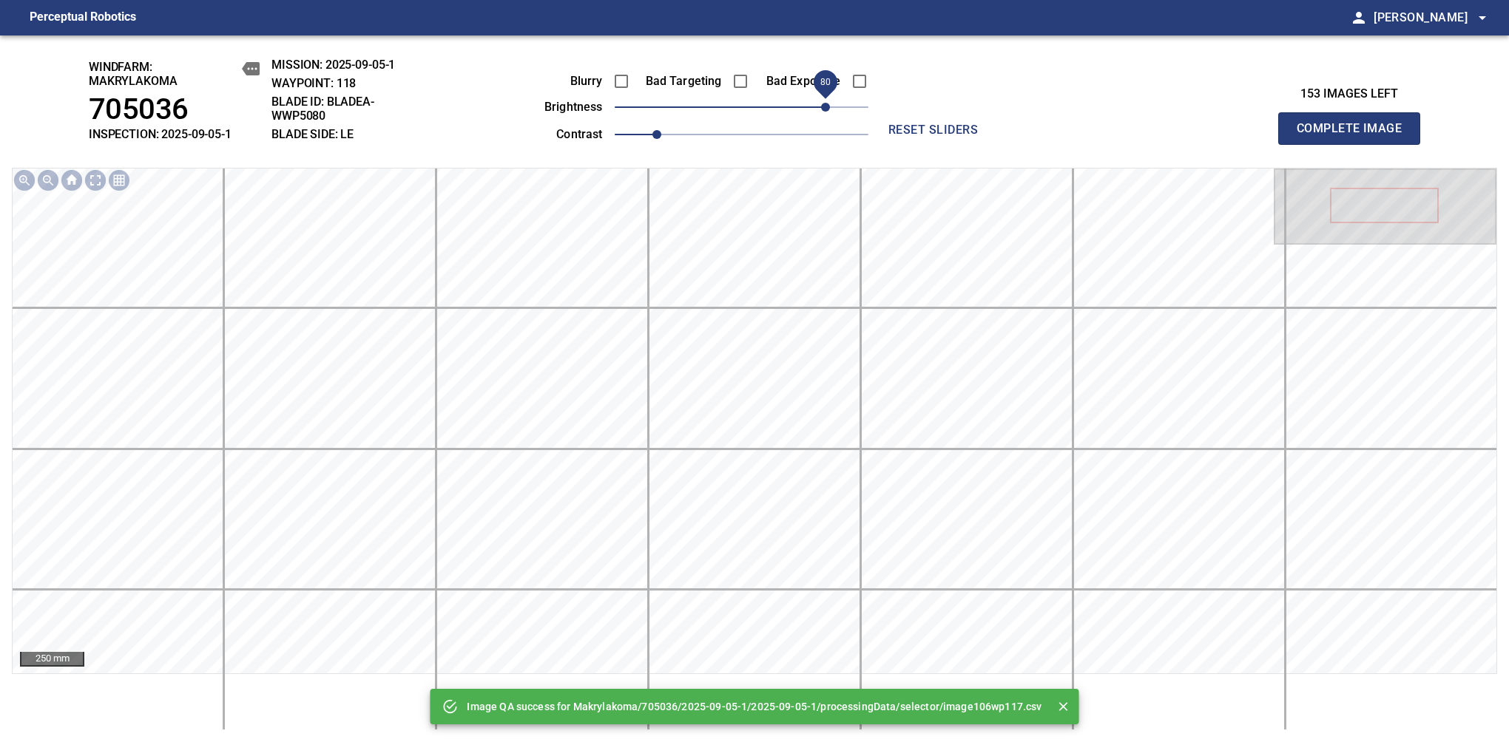
drag, startPoint x: 757, startPoint y: 111, endPoint x: 821, endPoint y: 109, distance: 64.4
click at [821, 109] on span "80" at bounding box center [742, 107] width 254 height 21
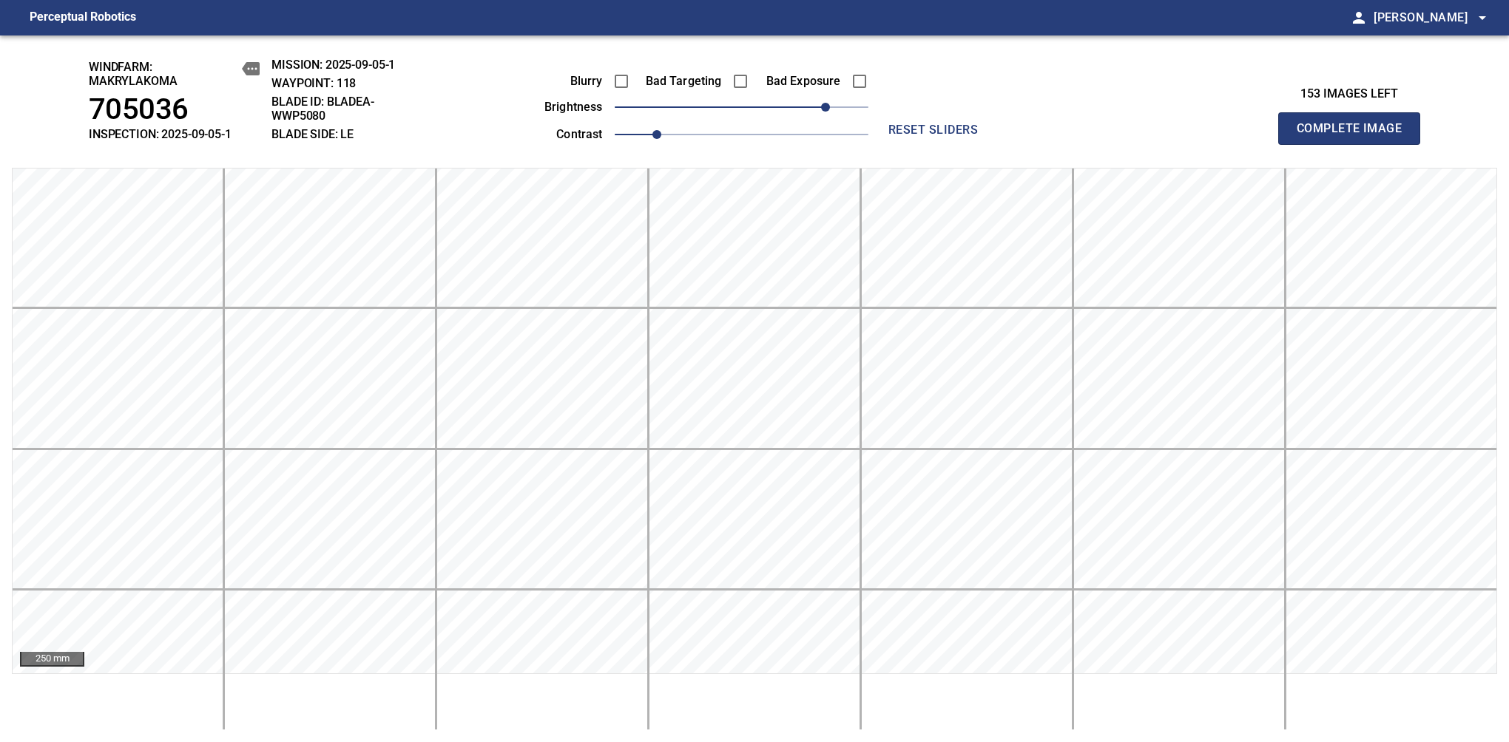
click at [1355, 136] on span "Complete Image" at bounding box center [1348, 128] width 109 height 21
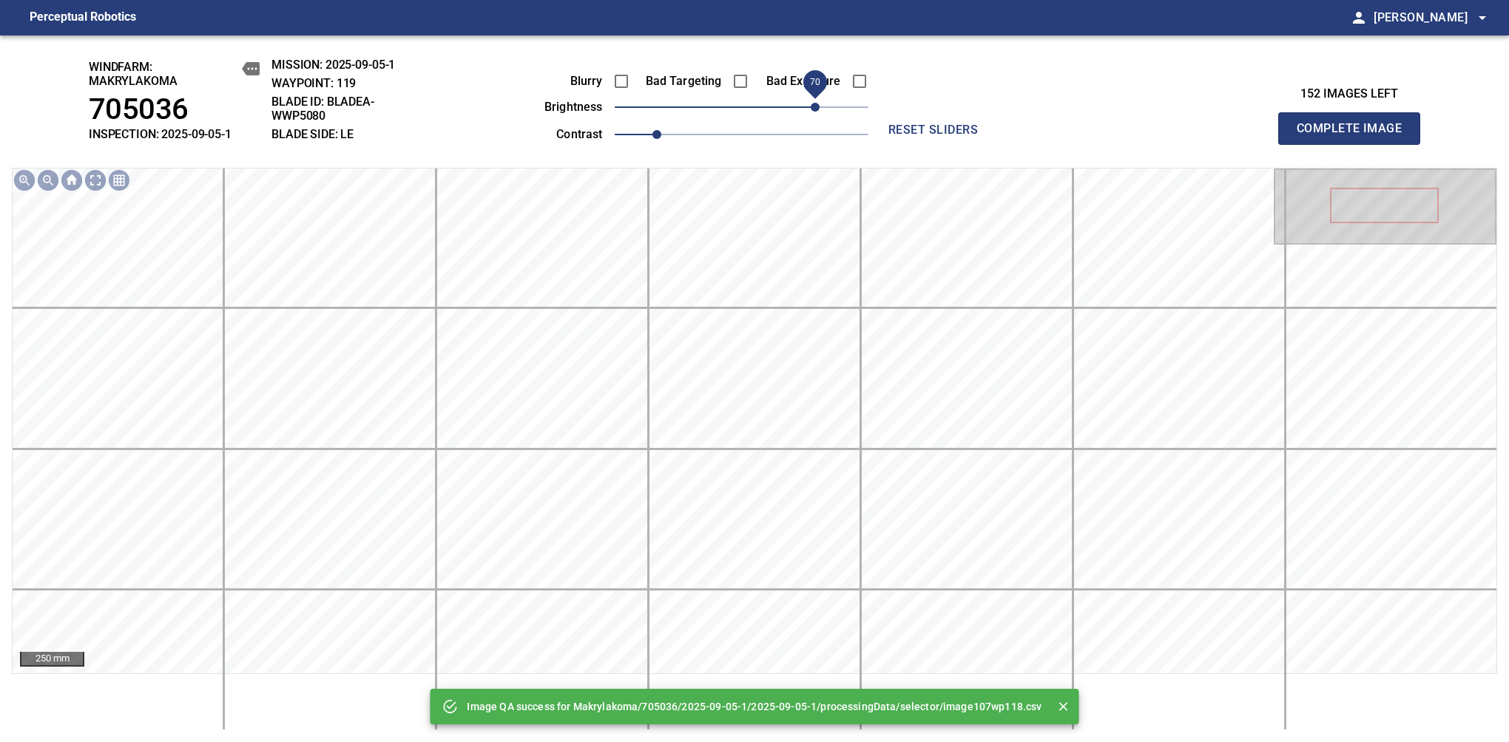
drag, startPoint x: 761, startPoint y: 106, endPoint x: 816, endPoint y: 104, distance: 55.5
click at [816, 104] on span "70" at bounding box center [742, 107] width 254 height 21
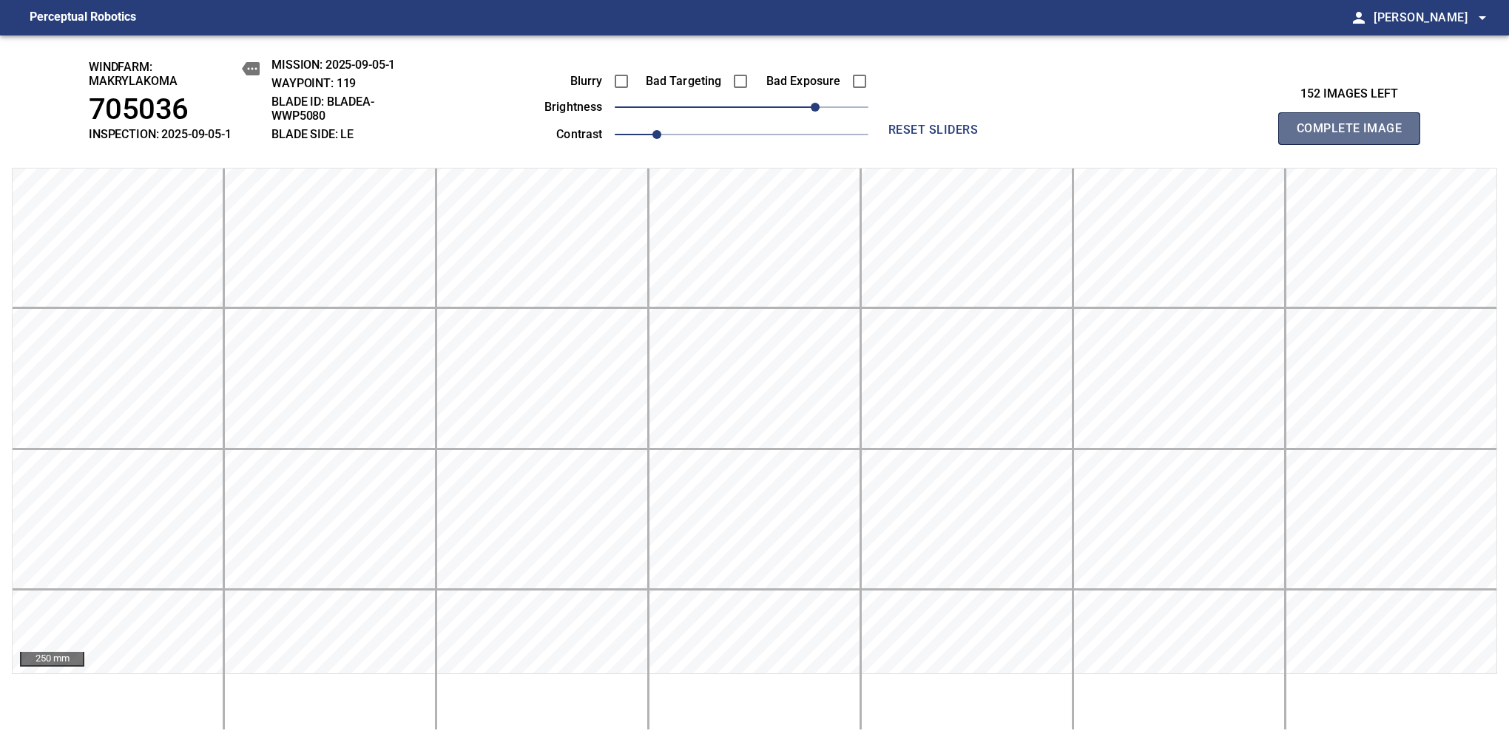
click at [1355, 136] on span "Complete Image" at bounding box center [1348, 128] width 109 height 21
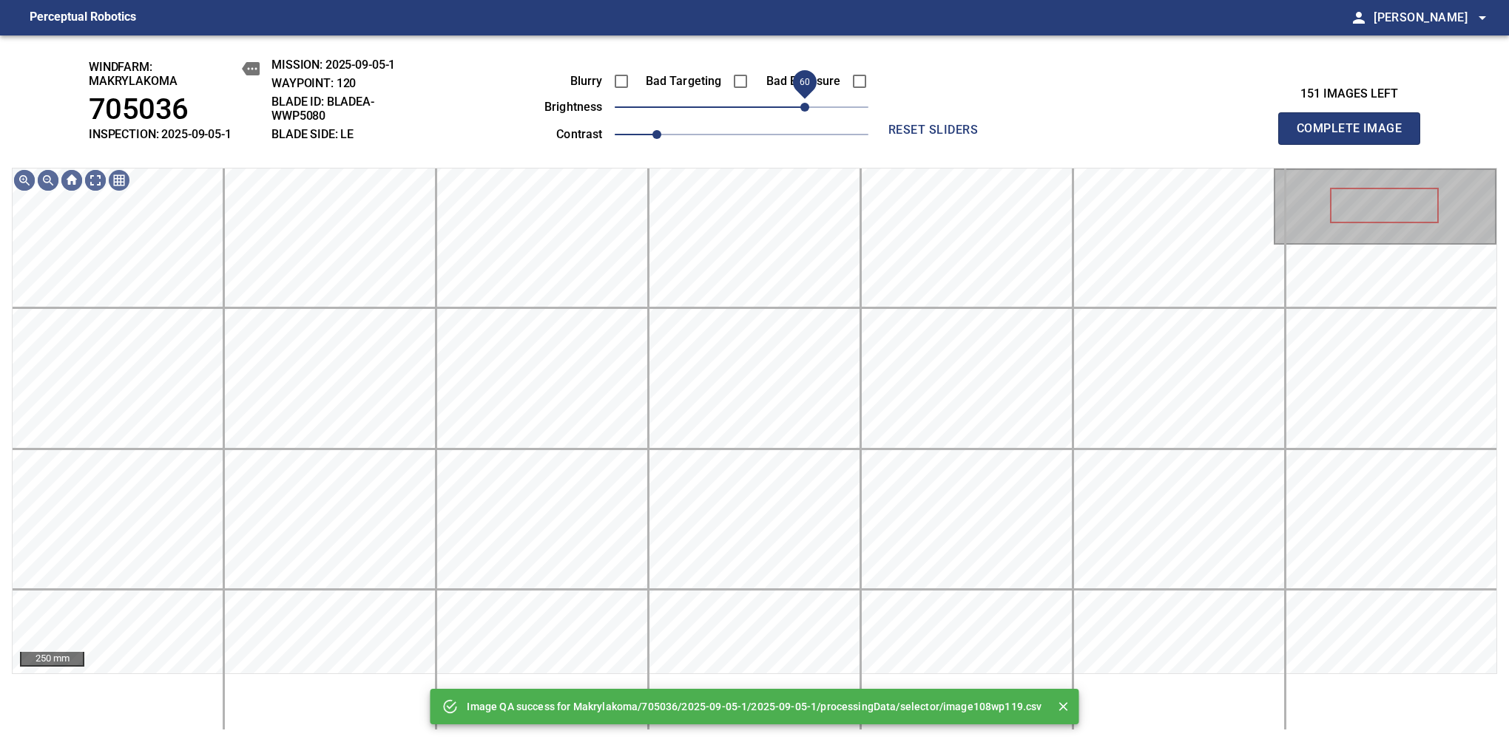
click at [808, 112] on span "60" at bounding box center [742, 107] width 254 height 21
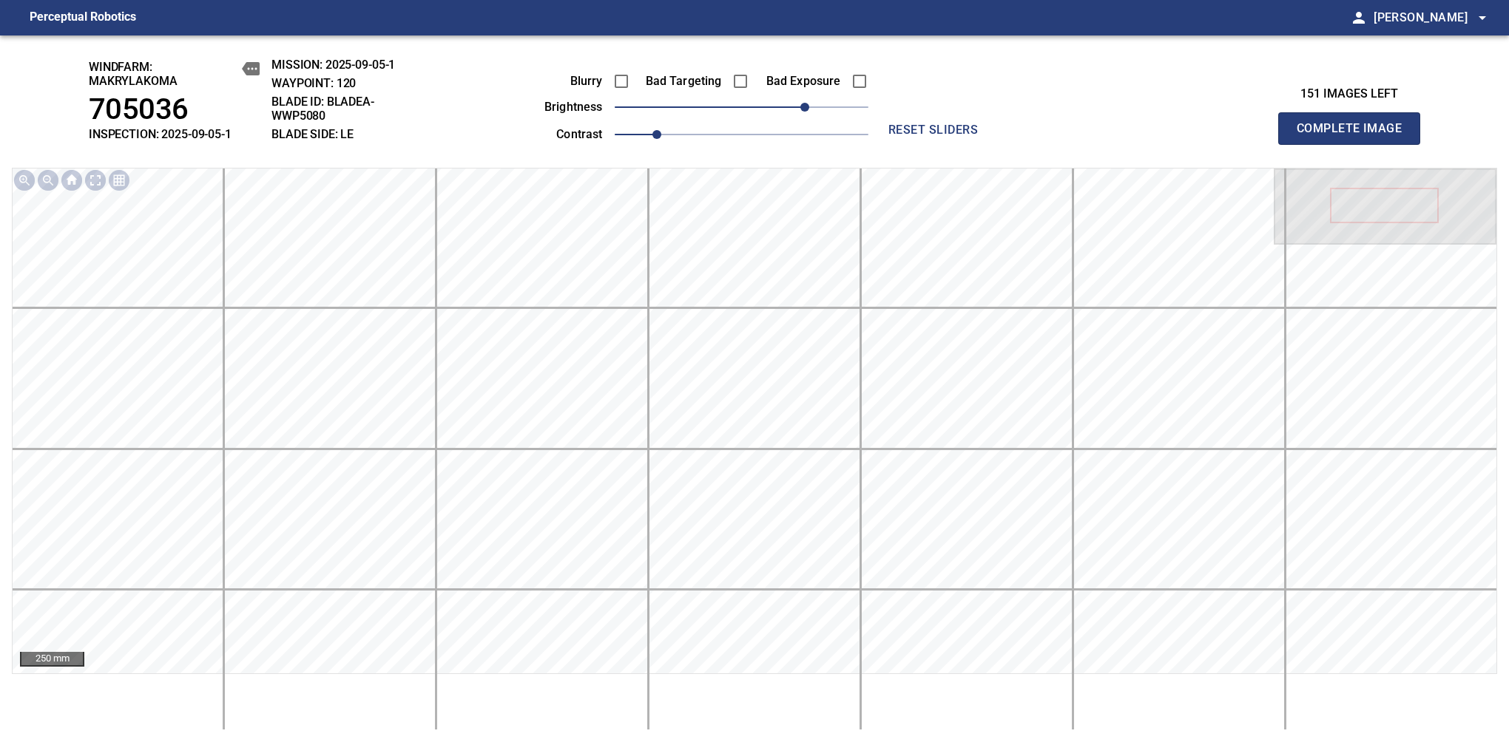
click at [1355, 136] on span "Complete Image" at bounding box center [1348, 128] width 109 height 21
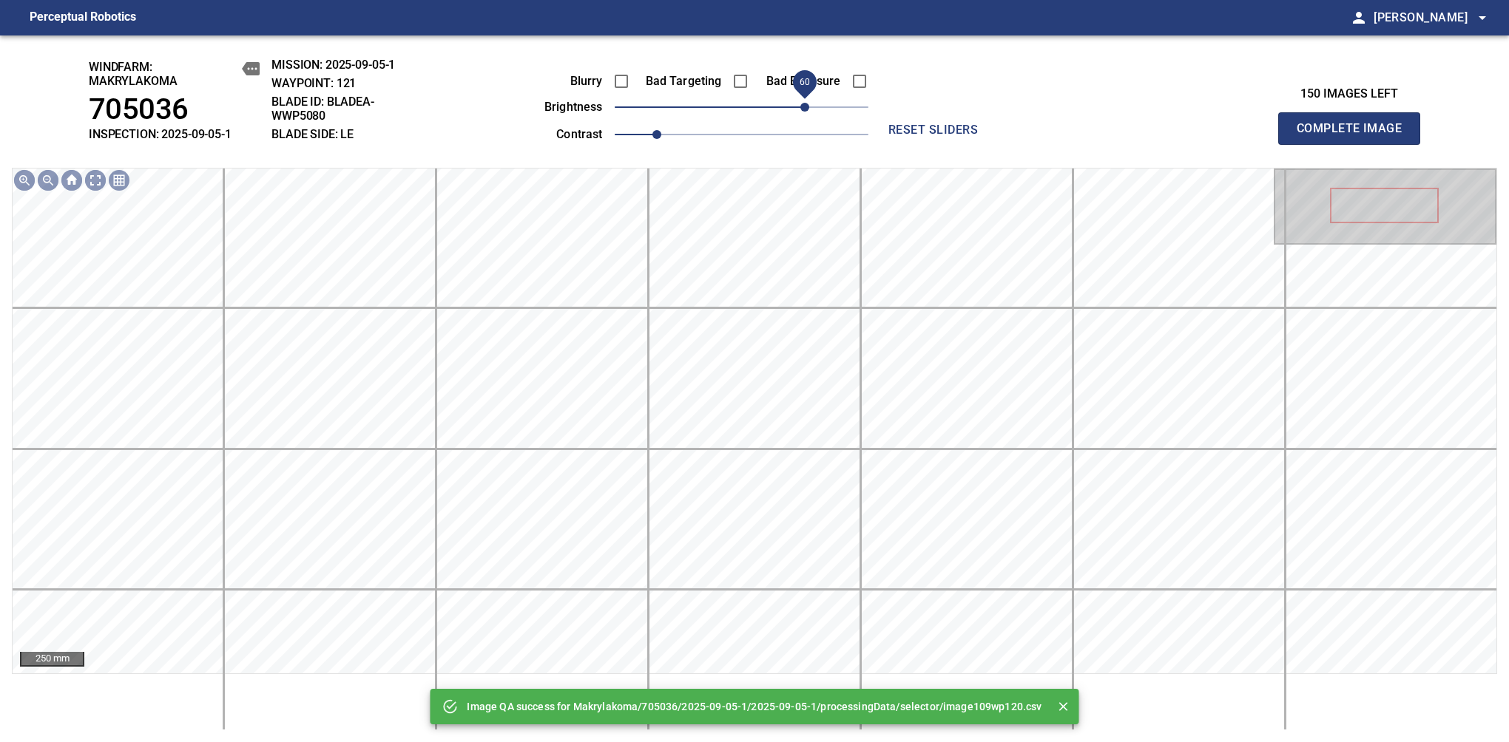
drag, startPoint x: 775, startPoint y: 117, endPoint x: 808, endPoint y: 109, distance: 34.1
click at [808, 109] on span "60" at bounding box center [742, 107] width 254 height 21
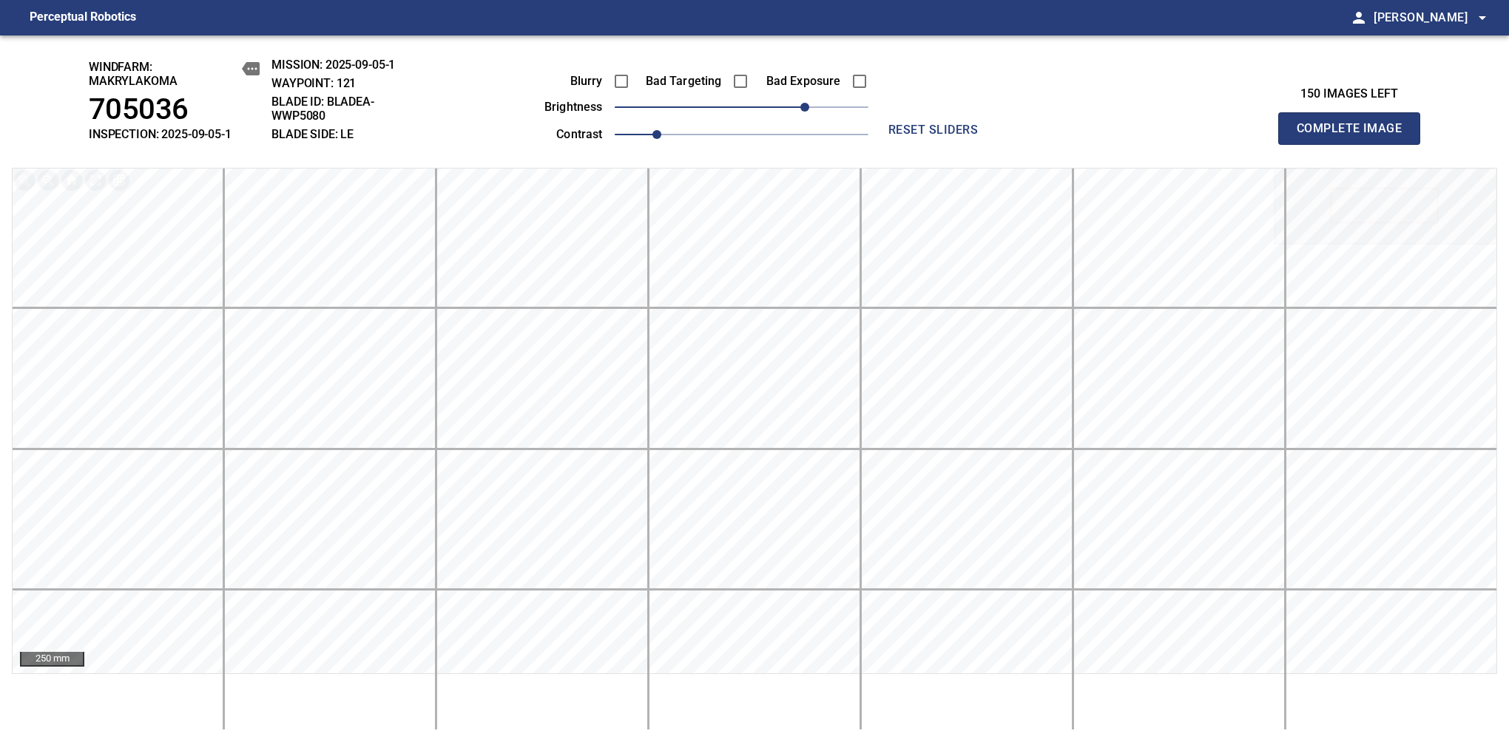
click at [1355, 136] on span "Complete Image" at bounding box center [1348, 128] width 109 height 21
drag, startPoint x: 769, startPoint y: 109, endPoint x: 801, endPoint y: 114, distance: 32.1
click at [801, 112] on span "60" at bounding box center [804, 107] width 9 height 9
click at [1355, 136] on span "Complete Image" at bounding box center [1348, 128] width 109 height 21
click at [799, 114] on span "50" at bounding box center [742, 107] width 254 height 21
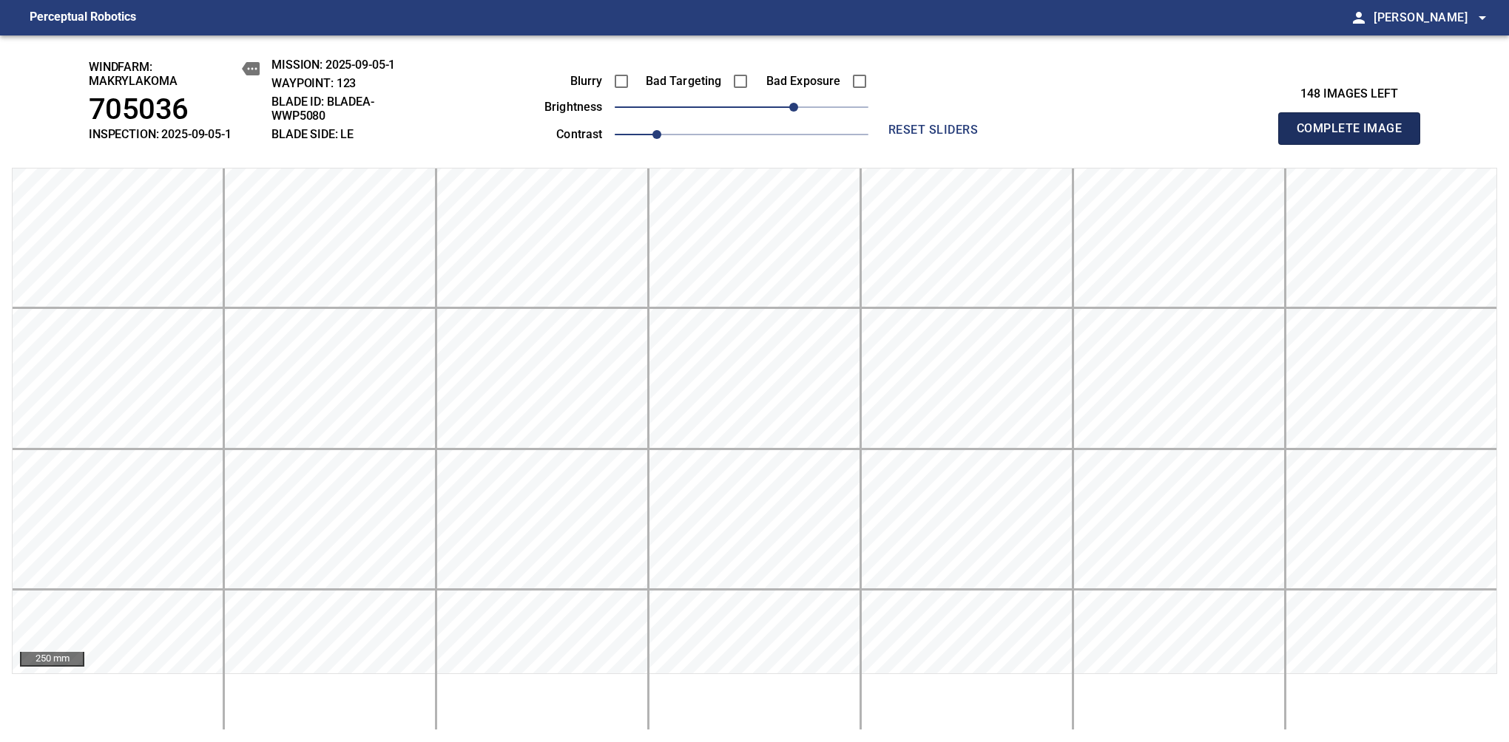
click at [1355, 136] on span "Complete Image" at bounding box center [1348, 128] width 109 height 21
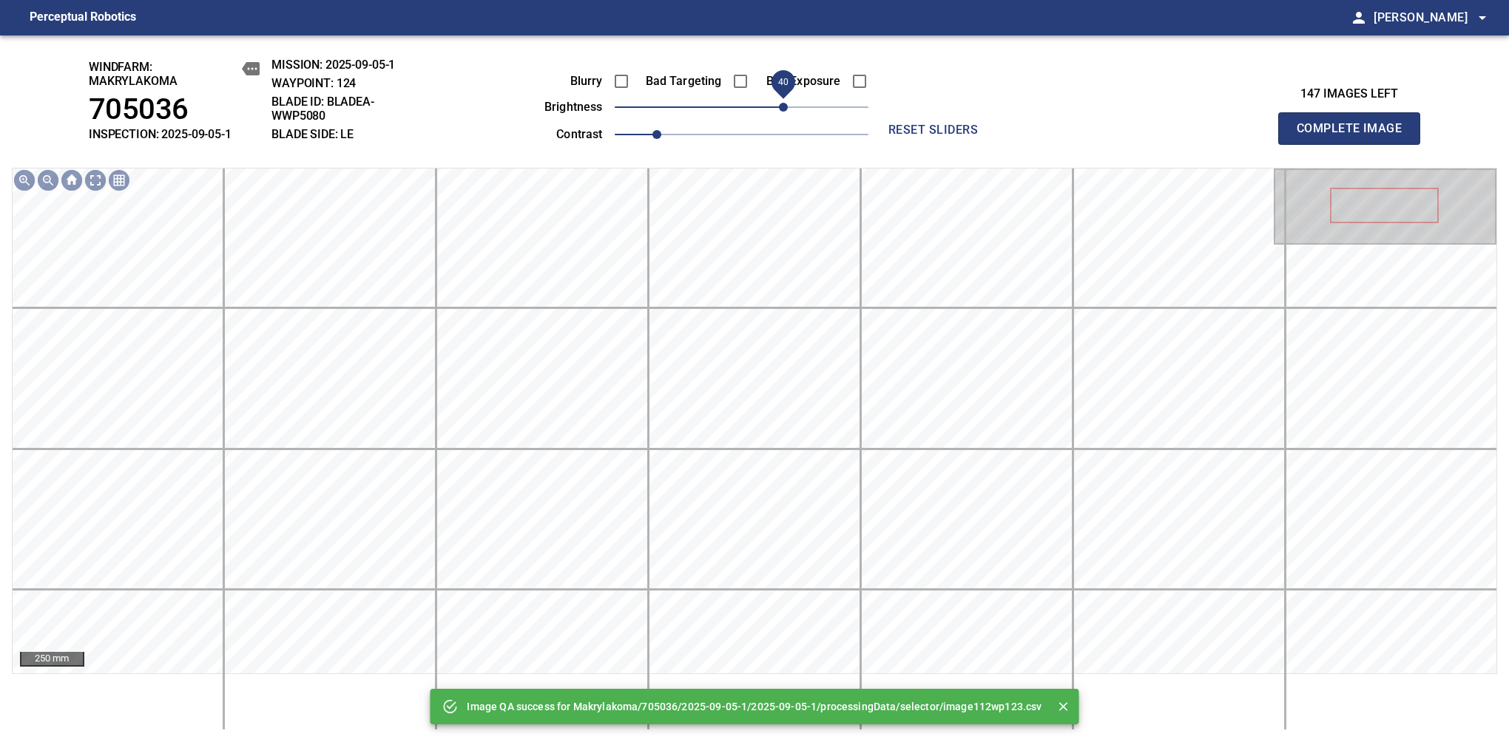
drag, startPoint x: 759, startPoint y: 104, endPoint x: 788, endPoint y: 111, distance: 29.8
click at [788, 111] on span "40" at bounding box center [783, 107] width 9 height 9
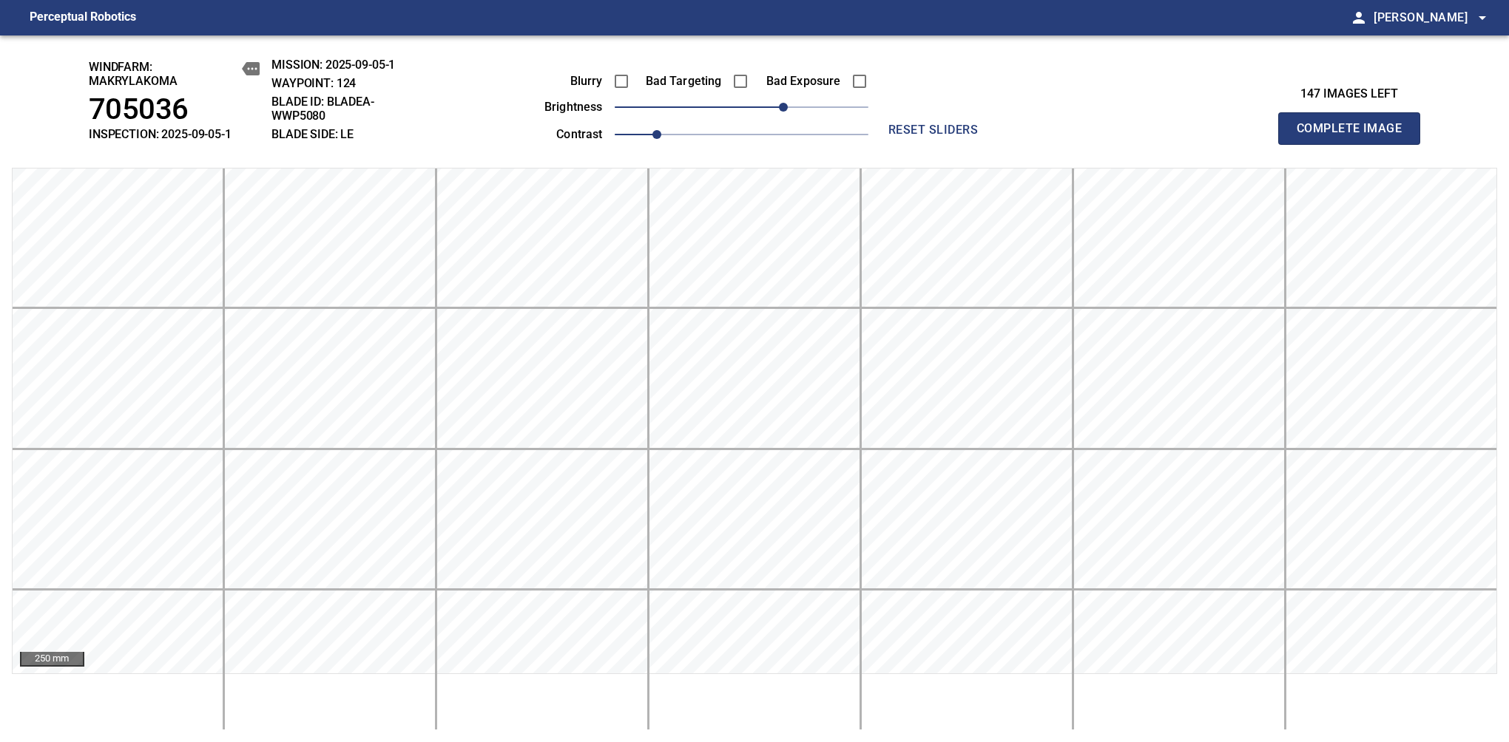
click at [1355, 136] on span "Complete Image" at bounding box center [1348, 128] width 109 height 21
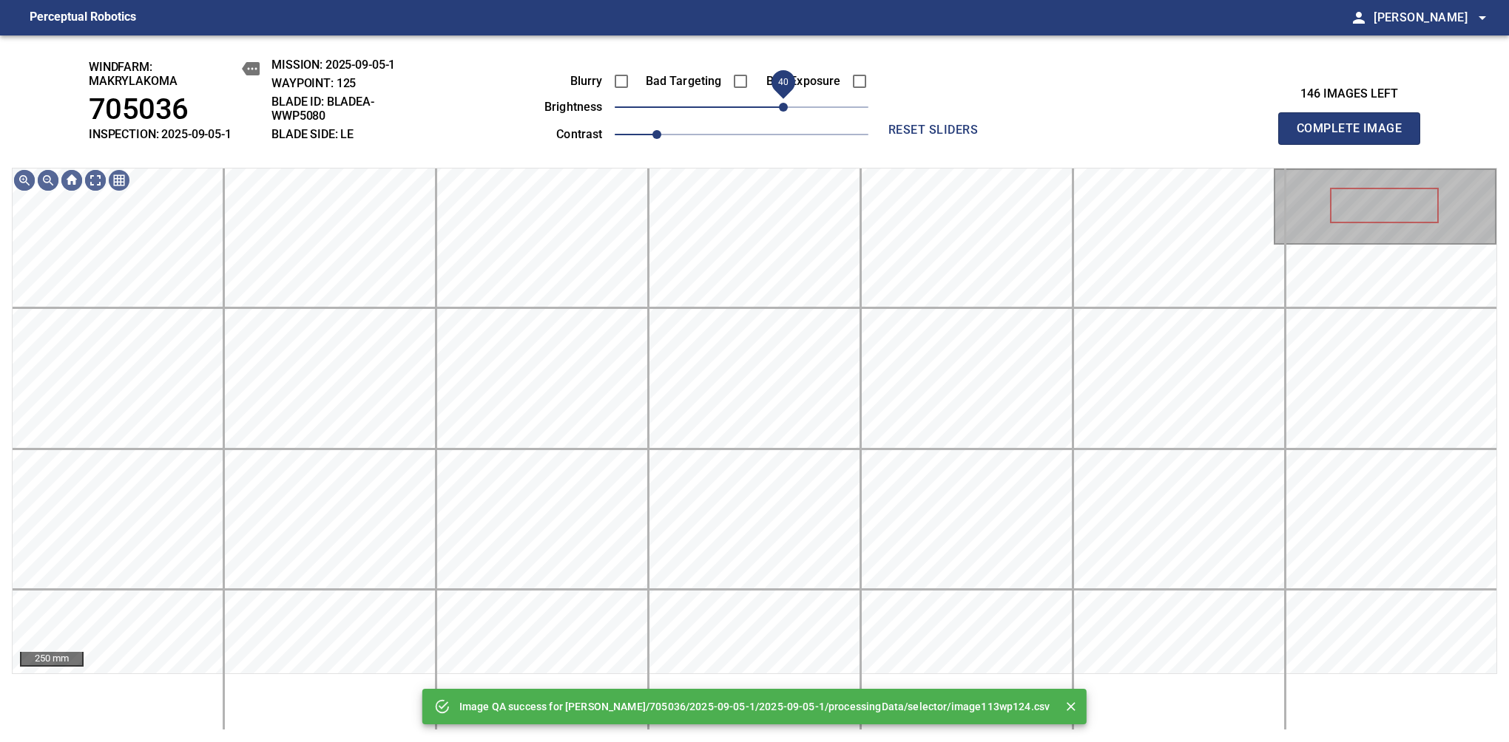
click at [786, 113] on span "40" at bounding box center [742, 107] width 254 height 21
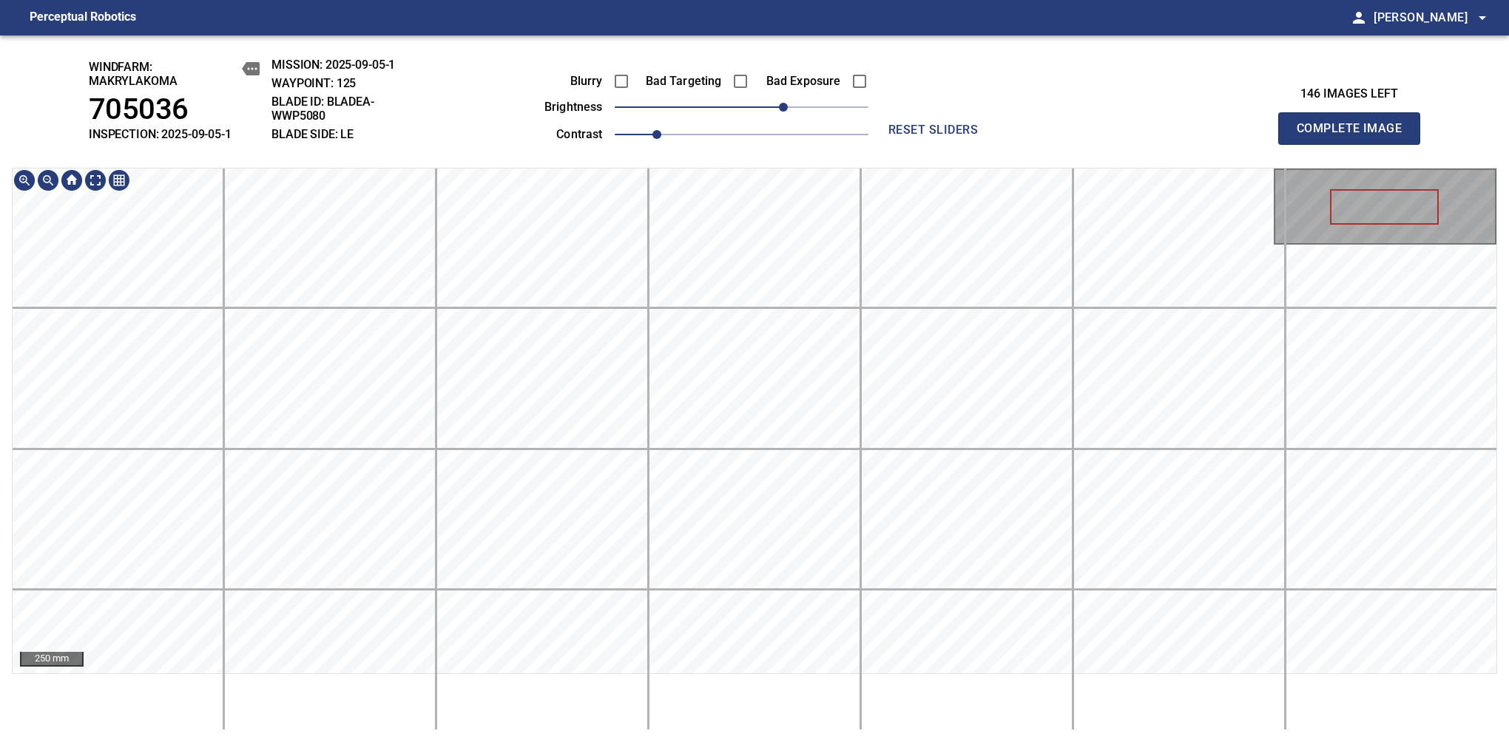
click at [752, 150] on div "windfarm: Makrylakoma 705036 INSPECTION: 2025-09-05-1 MISSION: 2025-09-05-1 WAY…" at bounding box center [754, 388] width 1509 height 707
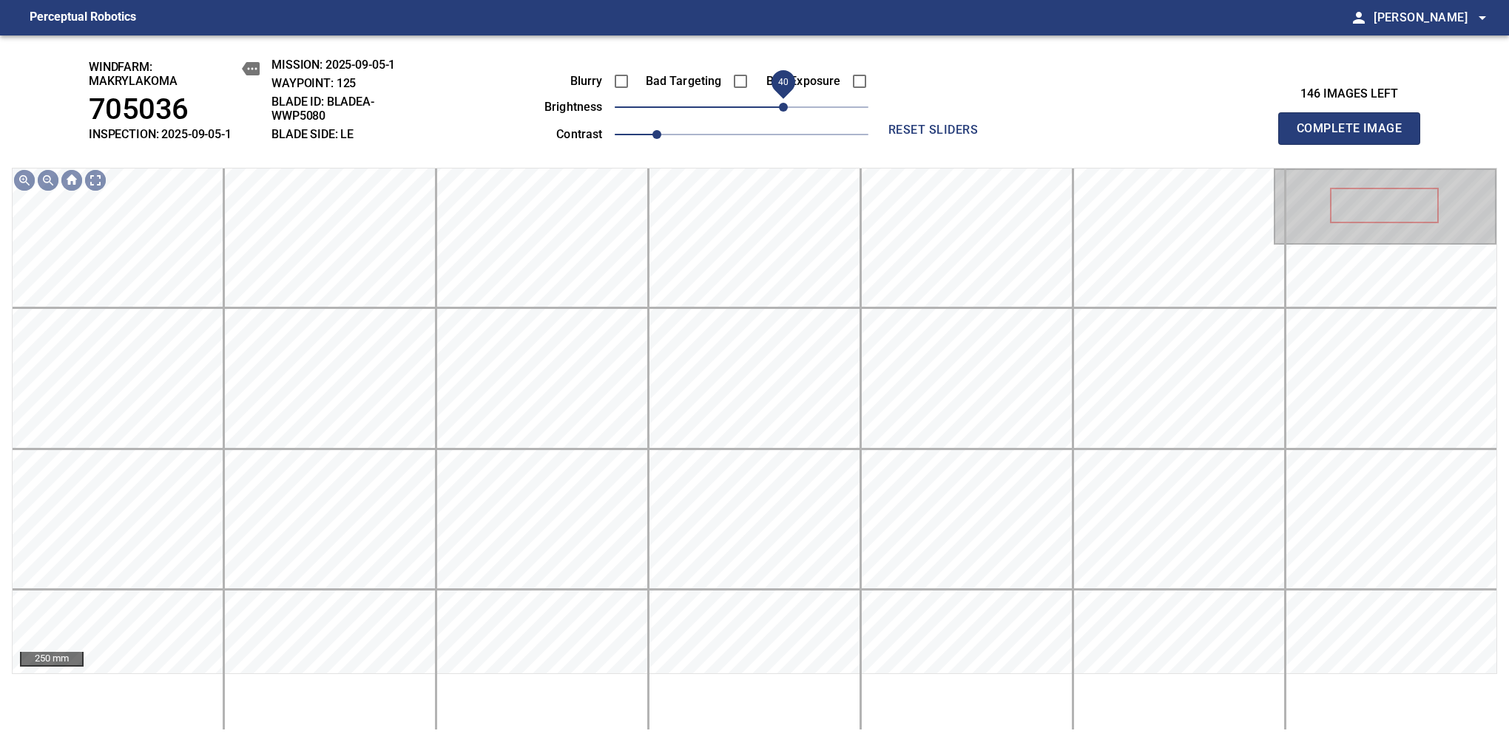
click at [788, 108] on span "40" at bounding box center [783, 107] width 9 height 9
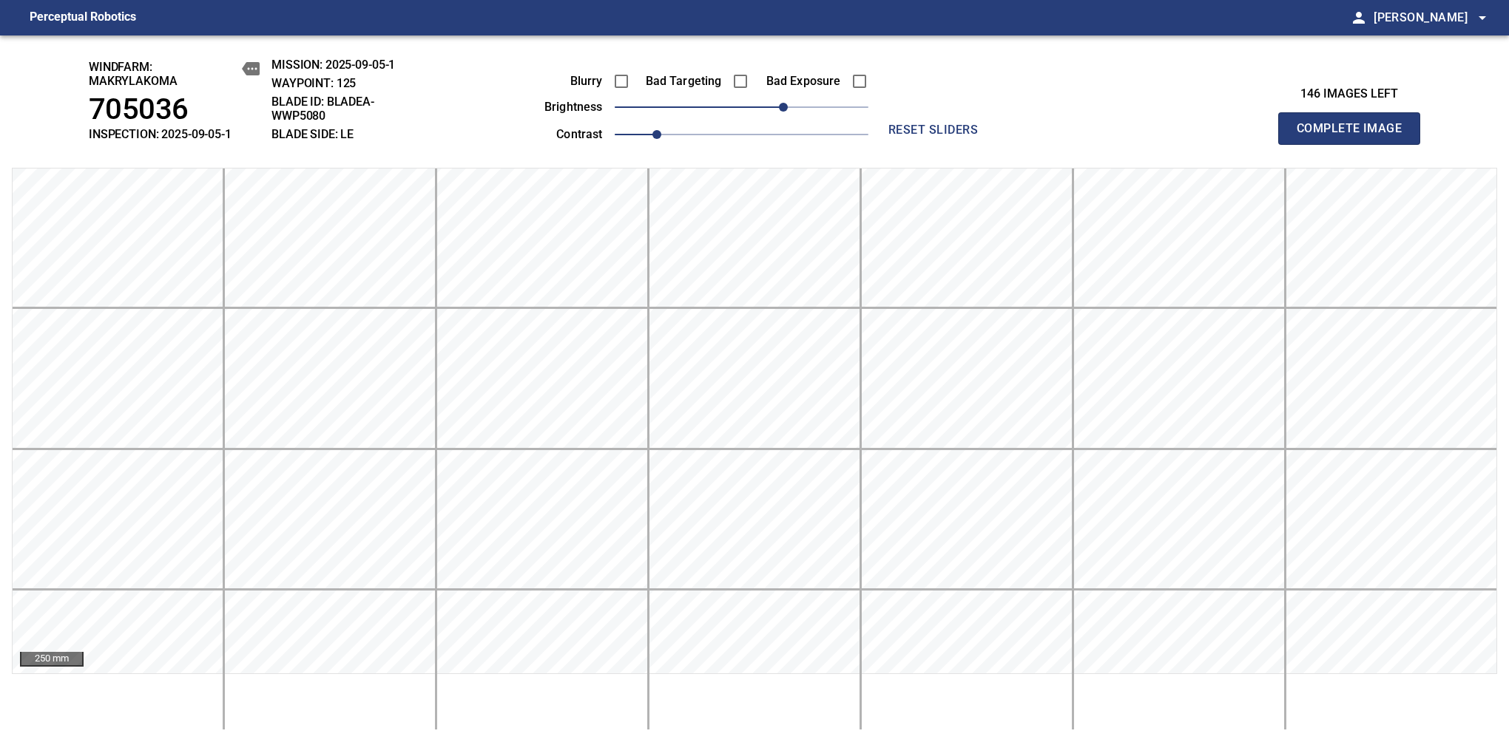
click at [1355, 136] on span "Complete Image" at bounding box center [1348, 128] width 109 height 21
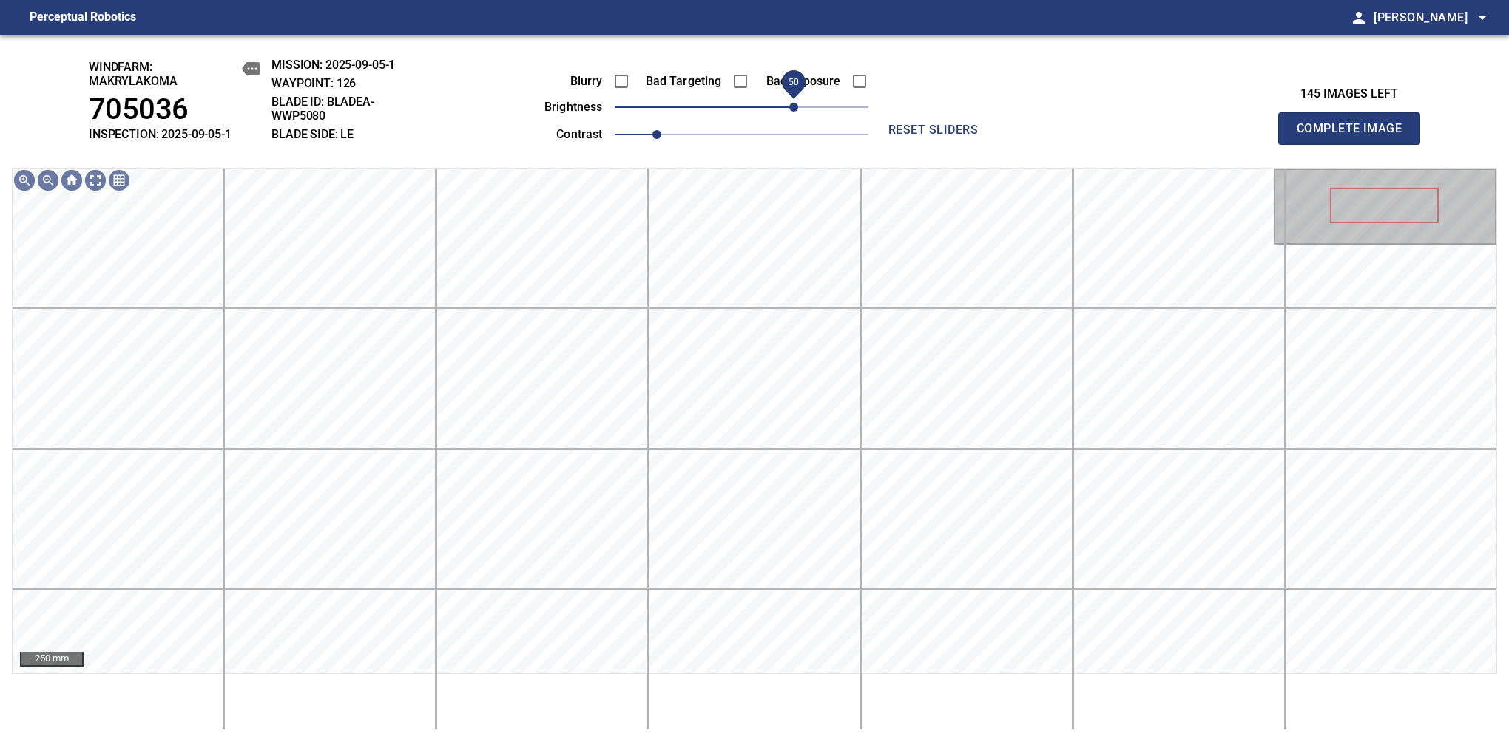
drag, startPoint x: 762, startPoint y: 111, endPoint x: 793, endPoint y: 98, distance: 33.1
click at [793, 103] on span "50" at bounding box center [793, 107] width 9 height 9
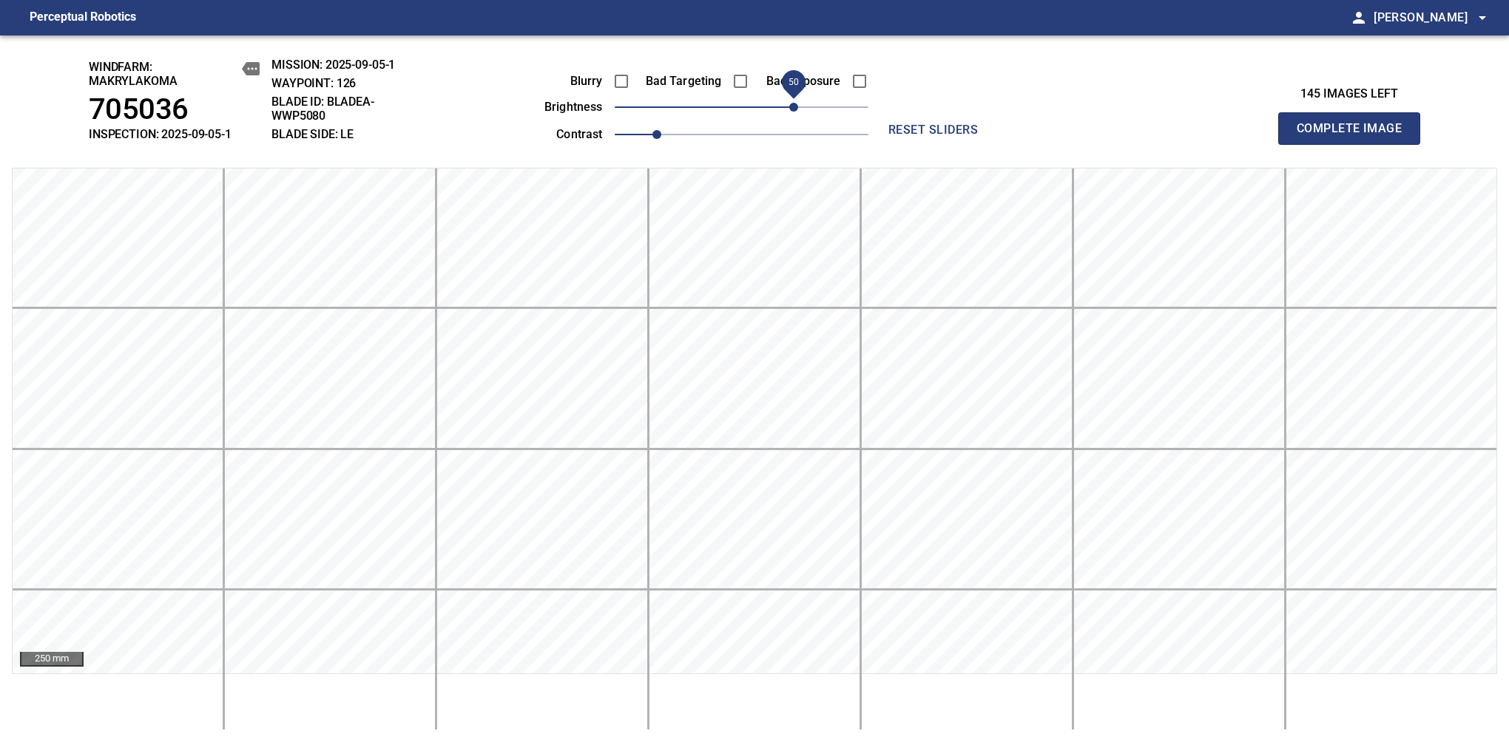
click at [1355, 136] on span "Complete Image" at bounding box center [1348, 128] width 109 height 21
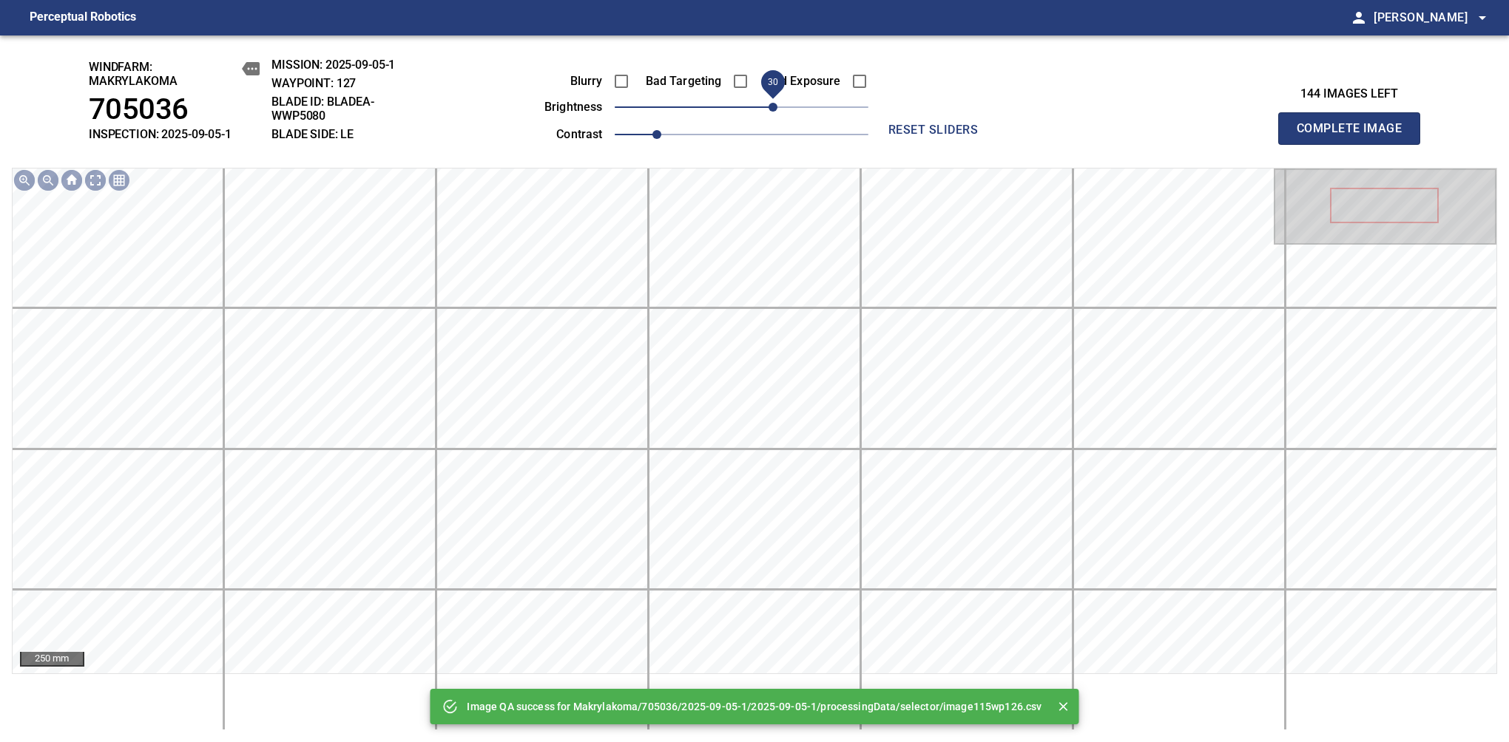
drag, startPoint x: 793, startPoint y: 106, endPoint x: 775, endPoint y: 118, distance: 21.7
click at [775, 118] on span "30" at bounding box center [742, 107] width 254 height 21
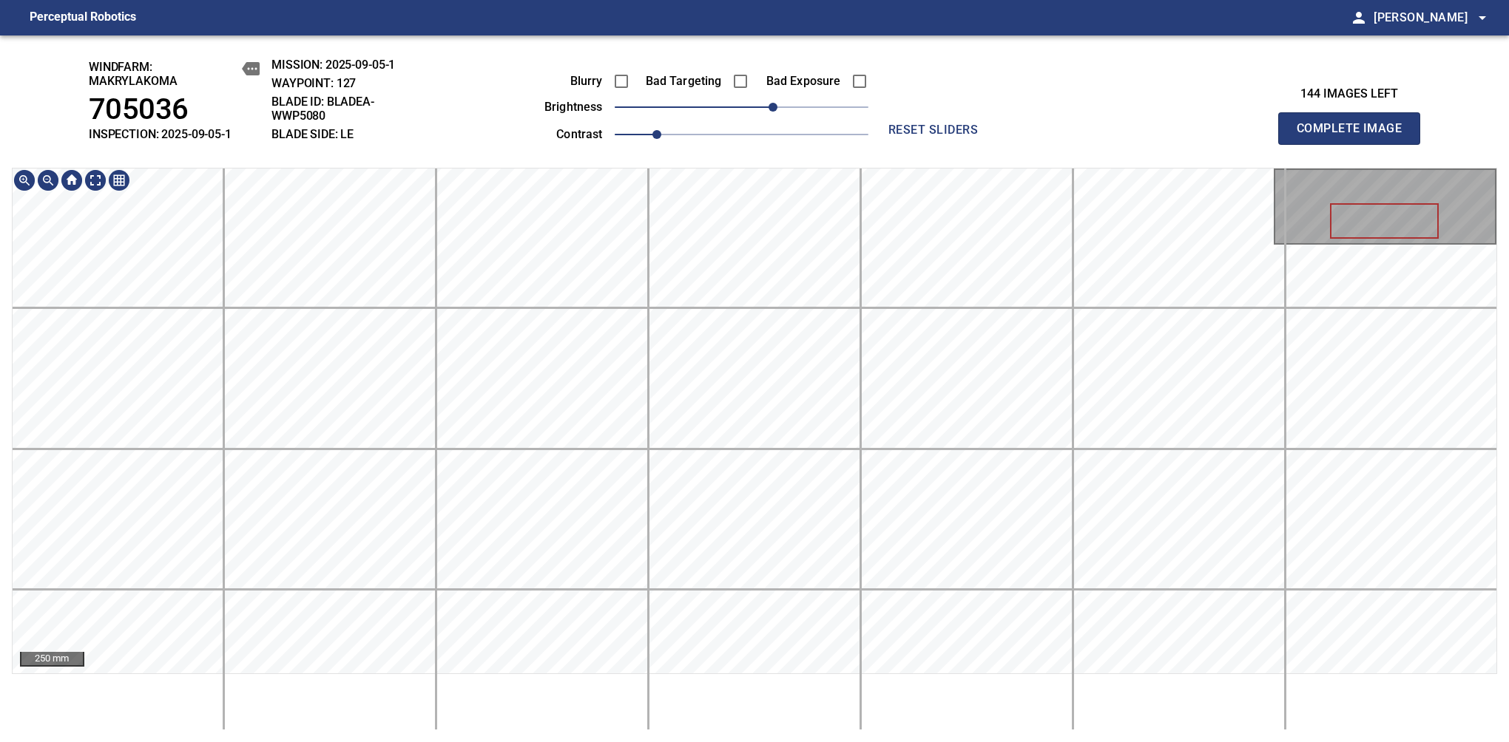
click at [669, 104] on div "windfarm: Makrylakoma 705036 INSPECTION: 2025-09-05-1 MISSION: 2025-09-05-1 WAY…" at bounding box center [754, 388] width 1509 height 707
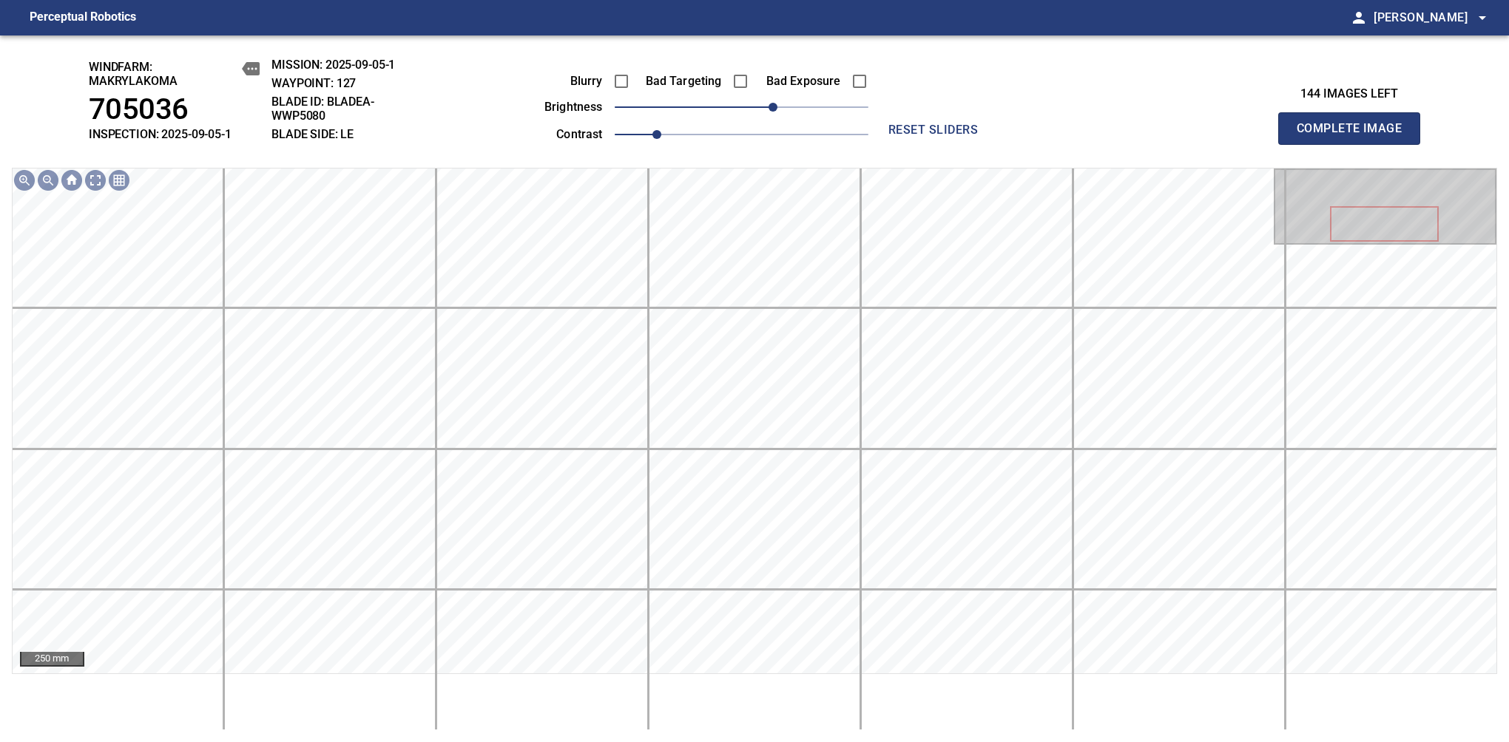
click at [1355, 136] on span "Complete Image" at bounding box center [1348, 128] width 109 height 21
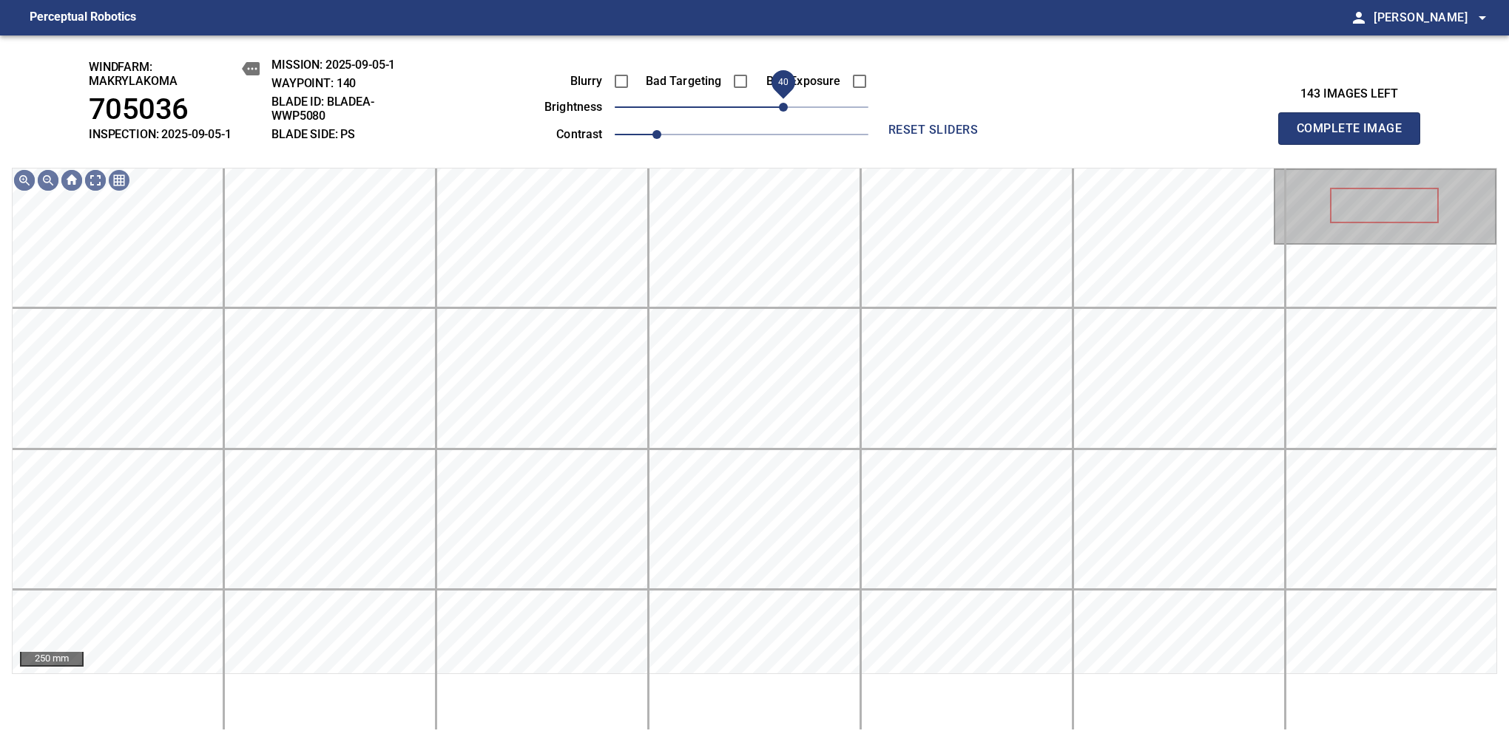
drag, startPoint x: 764, startPoint y: 106, endPoint x: 785, endPoint y: 104, distance: 21.6
click at [785, 104] on span "40" at bounding box center [783, 107] width 9 height 9
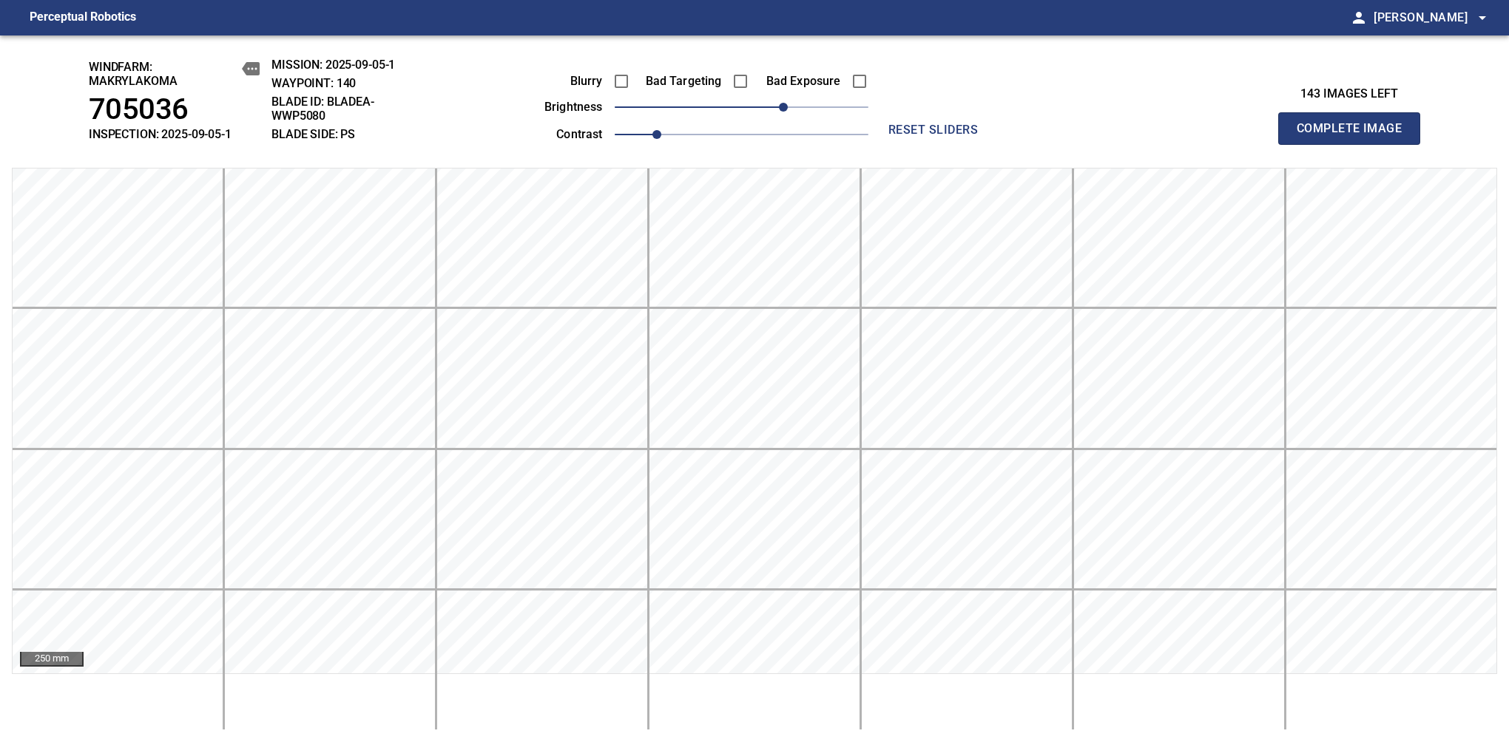
click at [1355, 136] on span "Complete Image" at bounding box center [1348, 128] width 109 height 21
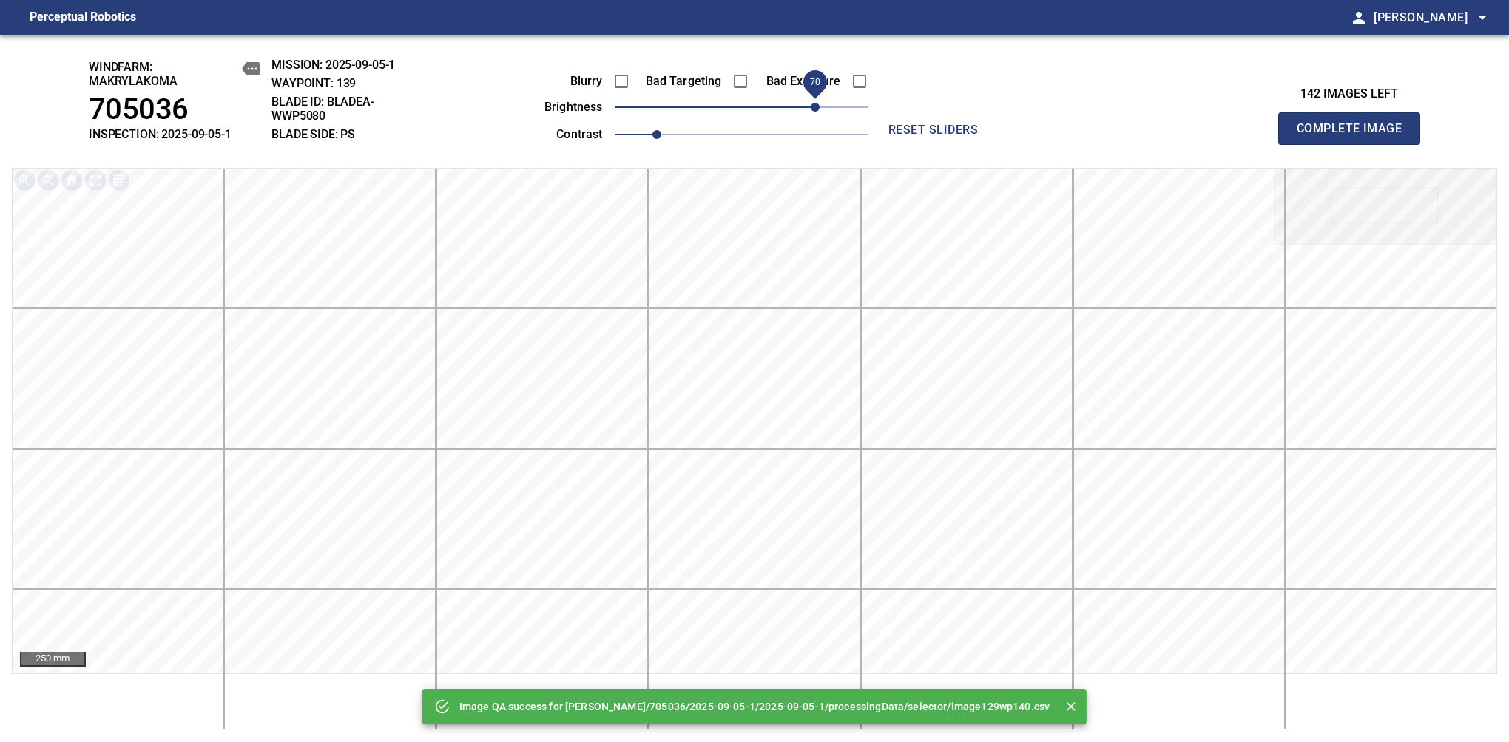
drag, startPoint x: 775, startPoint y: 106, endPoint x: 816, endPoint y: 106, distance: 41.4
click at [816, 106] on span "70" at bounding box center [814, 107] width 9 height 9
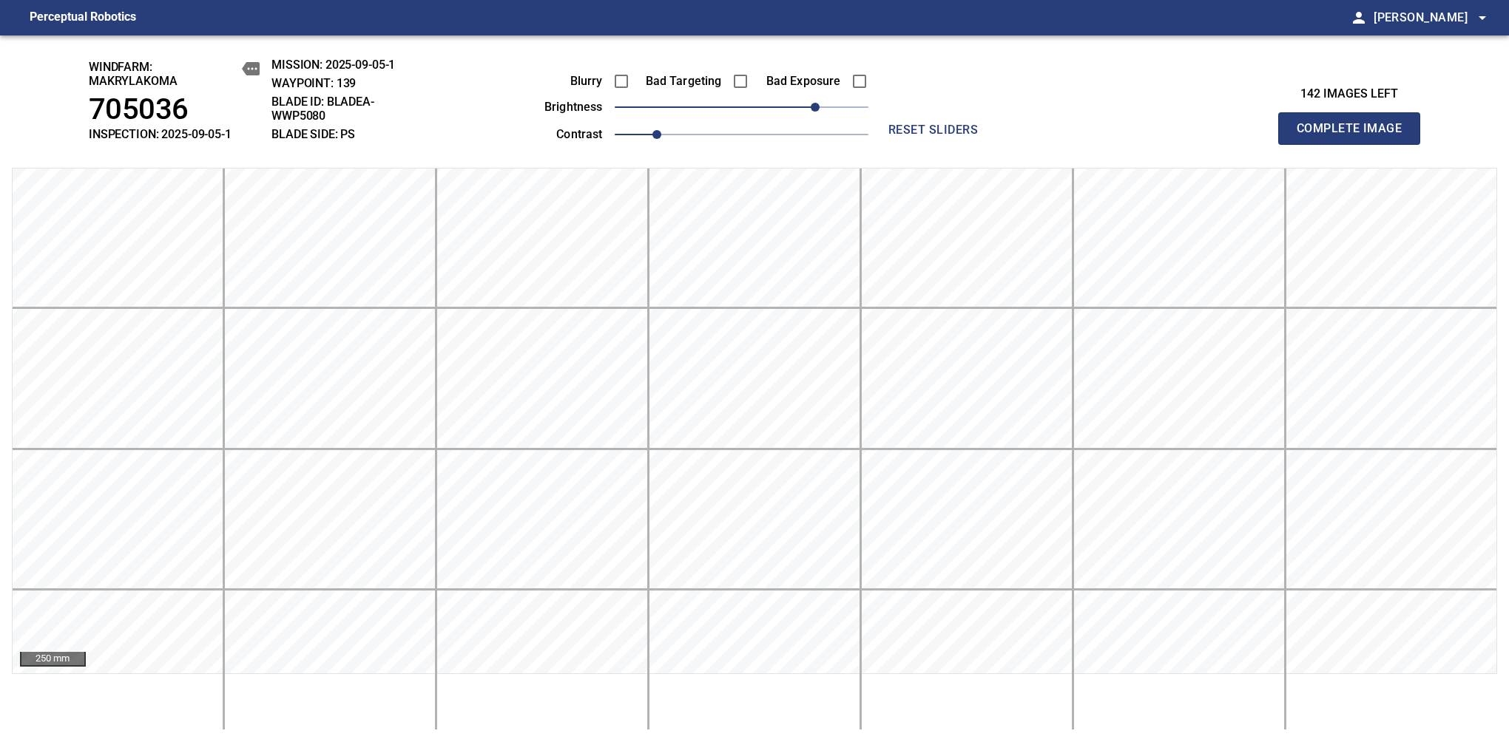
click at [1355, 136] on span "Complete Image" at bounding box center [1348, 128] width 109 height 21
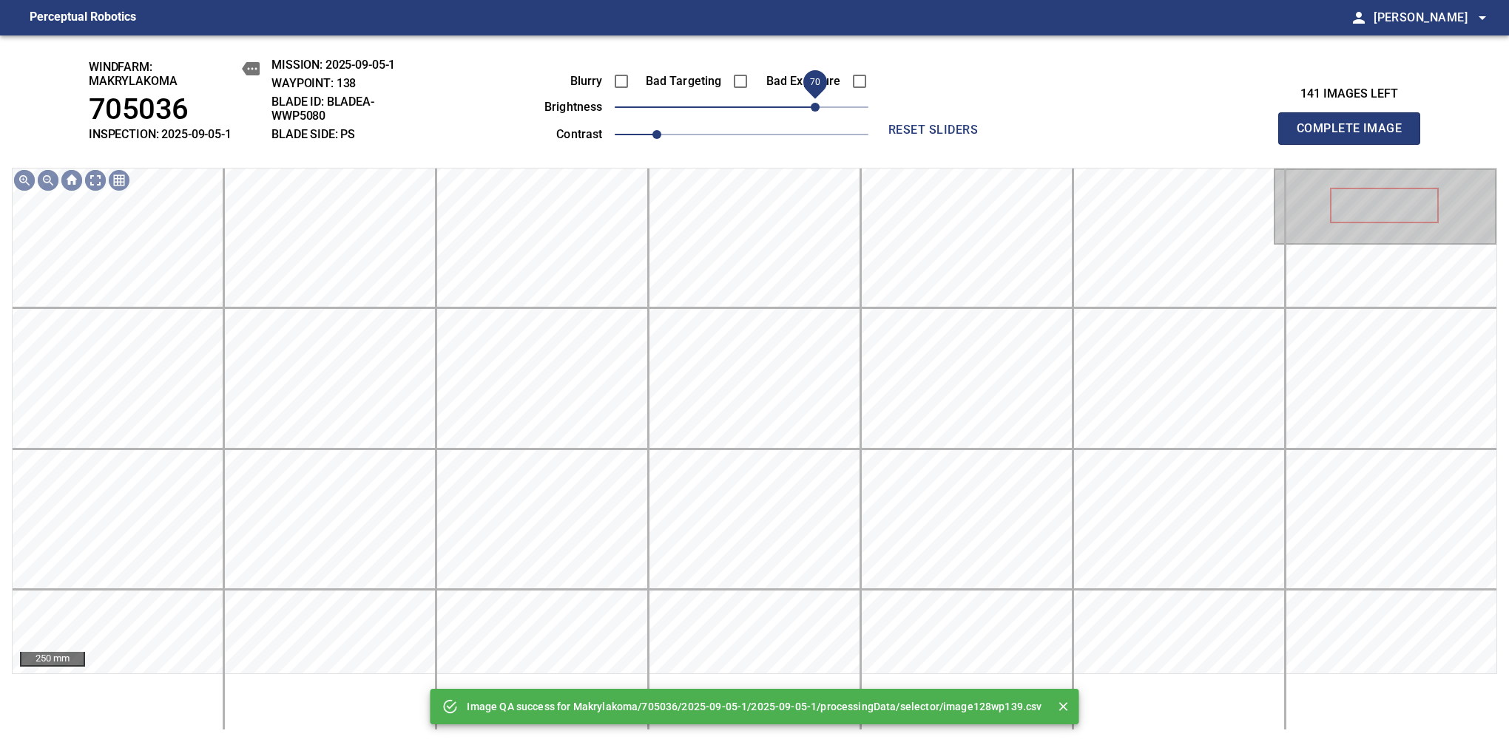
click at [816, 101] on span "70" at bounding box center [742, 107] width 254 height 21
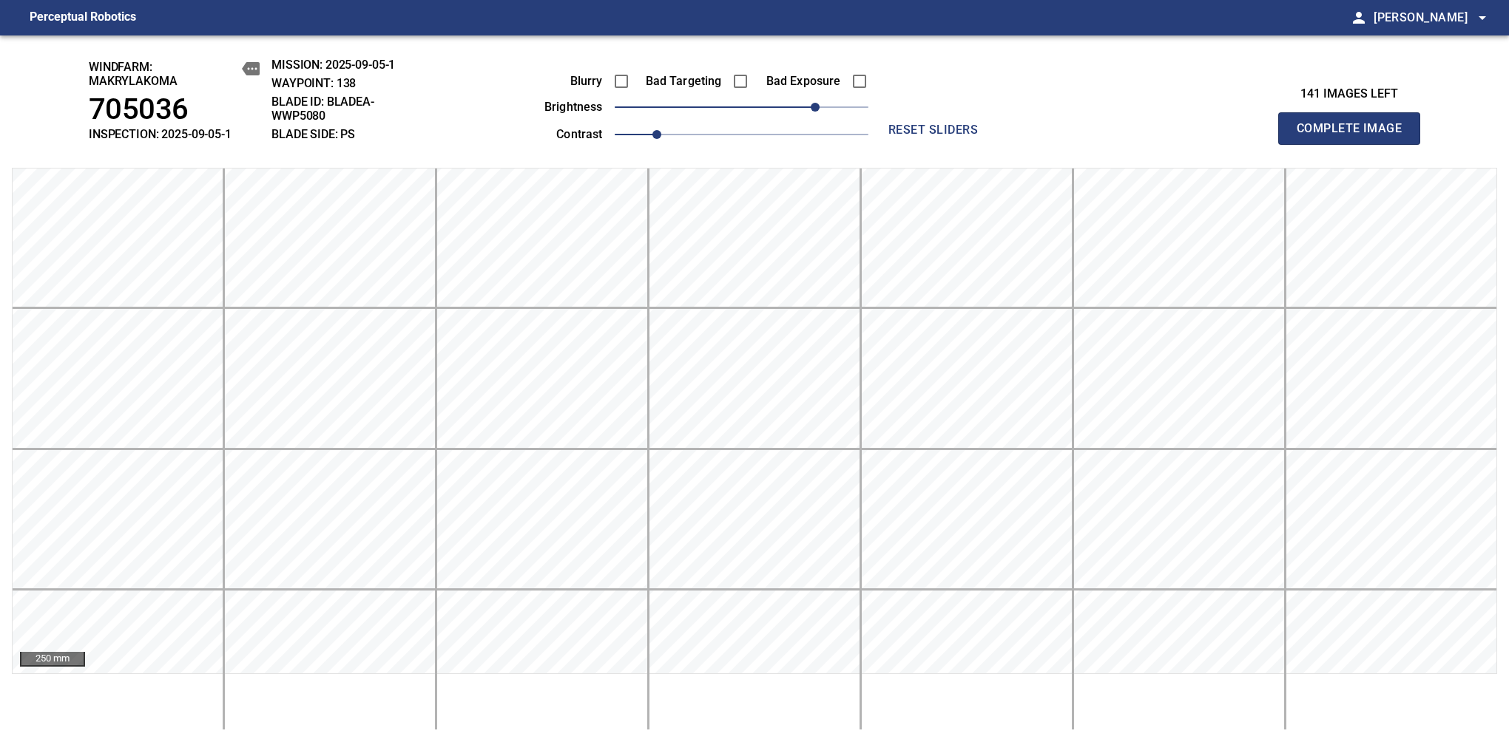
click at [1355, 136] on span "Complete Image" at bounding box center [1348, 128] width 109 height 21
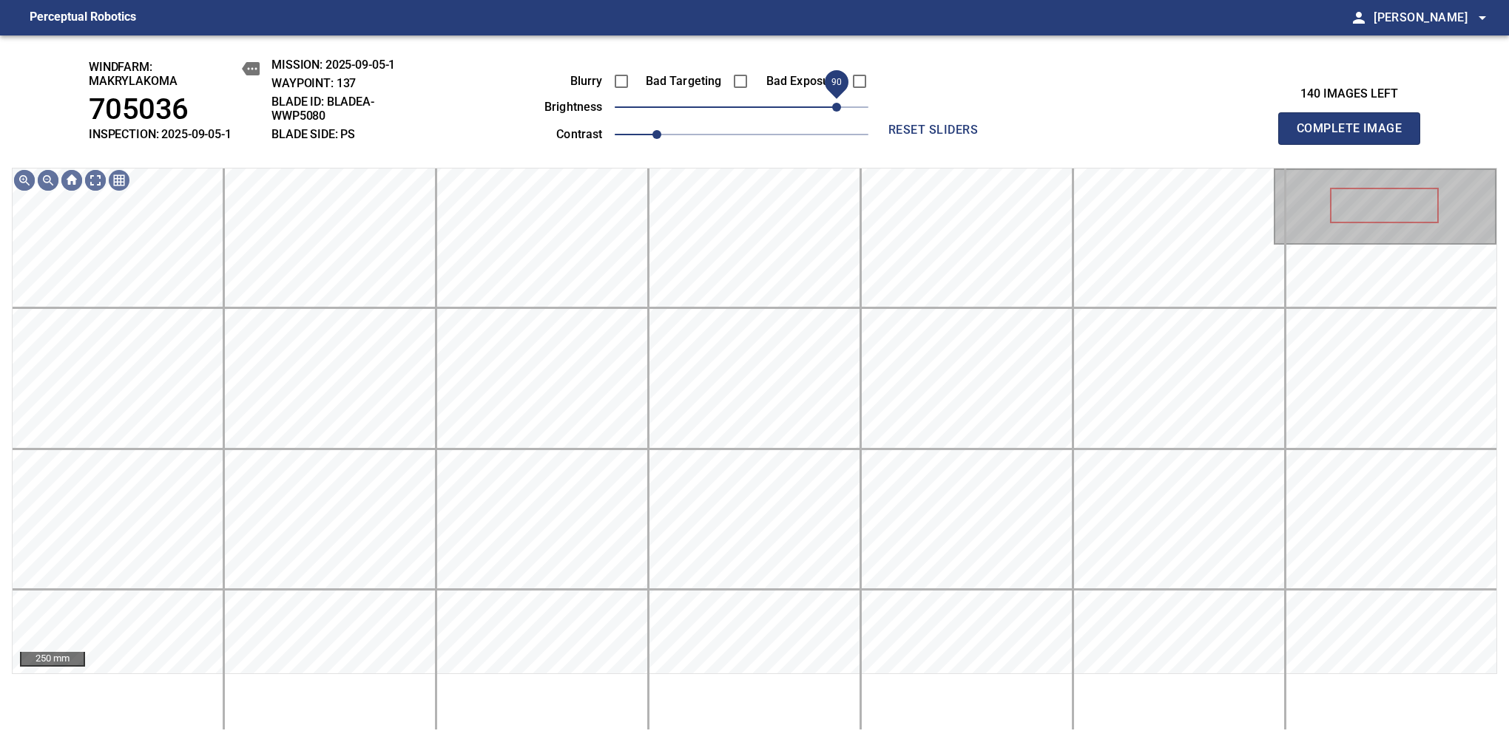
drag, startPoint x: 816, startPoint y: 101, endPoint x: 831, endPoint y: 101, distance: 14.8
click at [831, 101] on span "90" at bounding box center [742, 107] width 254 height 21
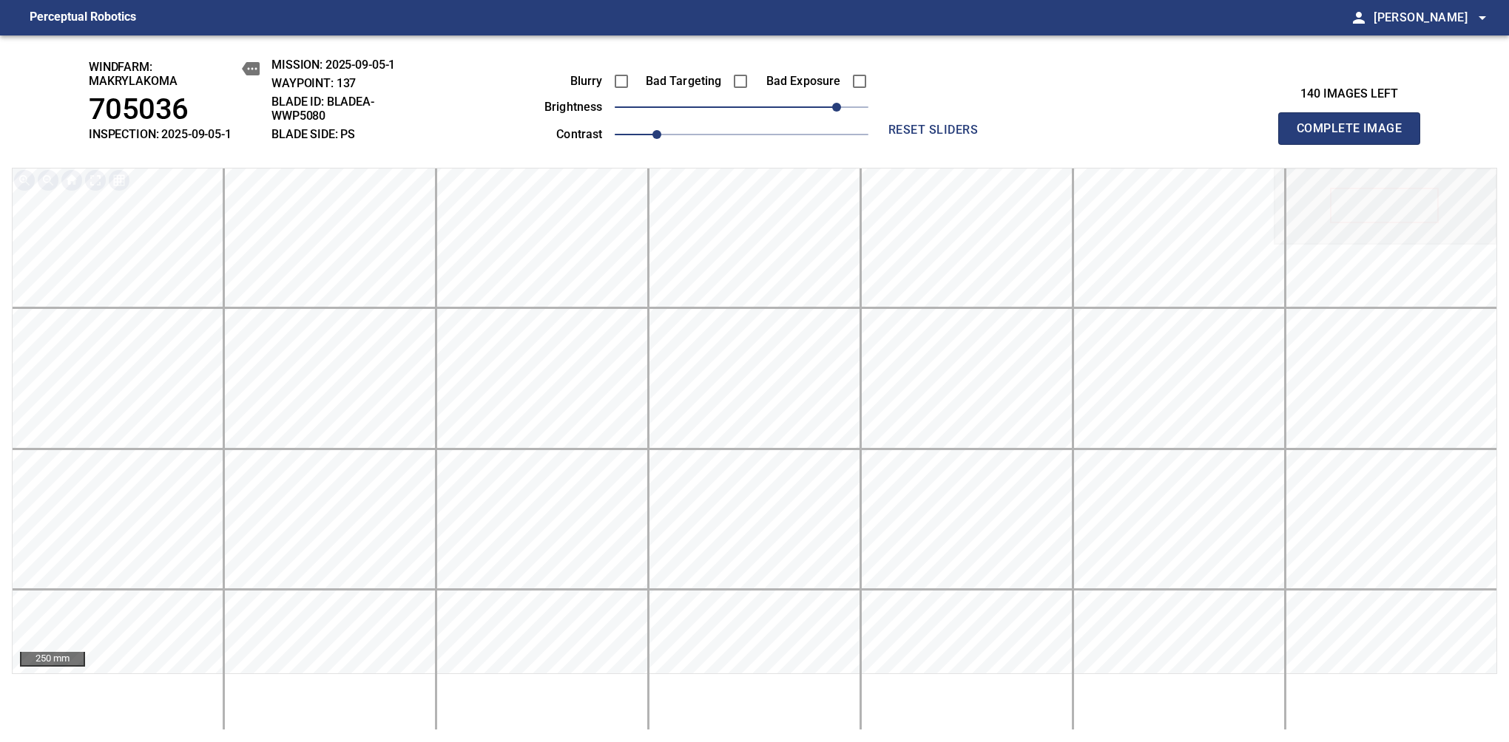
click at [1355, 136] on span "Complete Image" at bounding box center [1348, 128] width 109 height 21
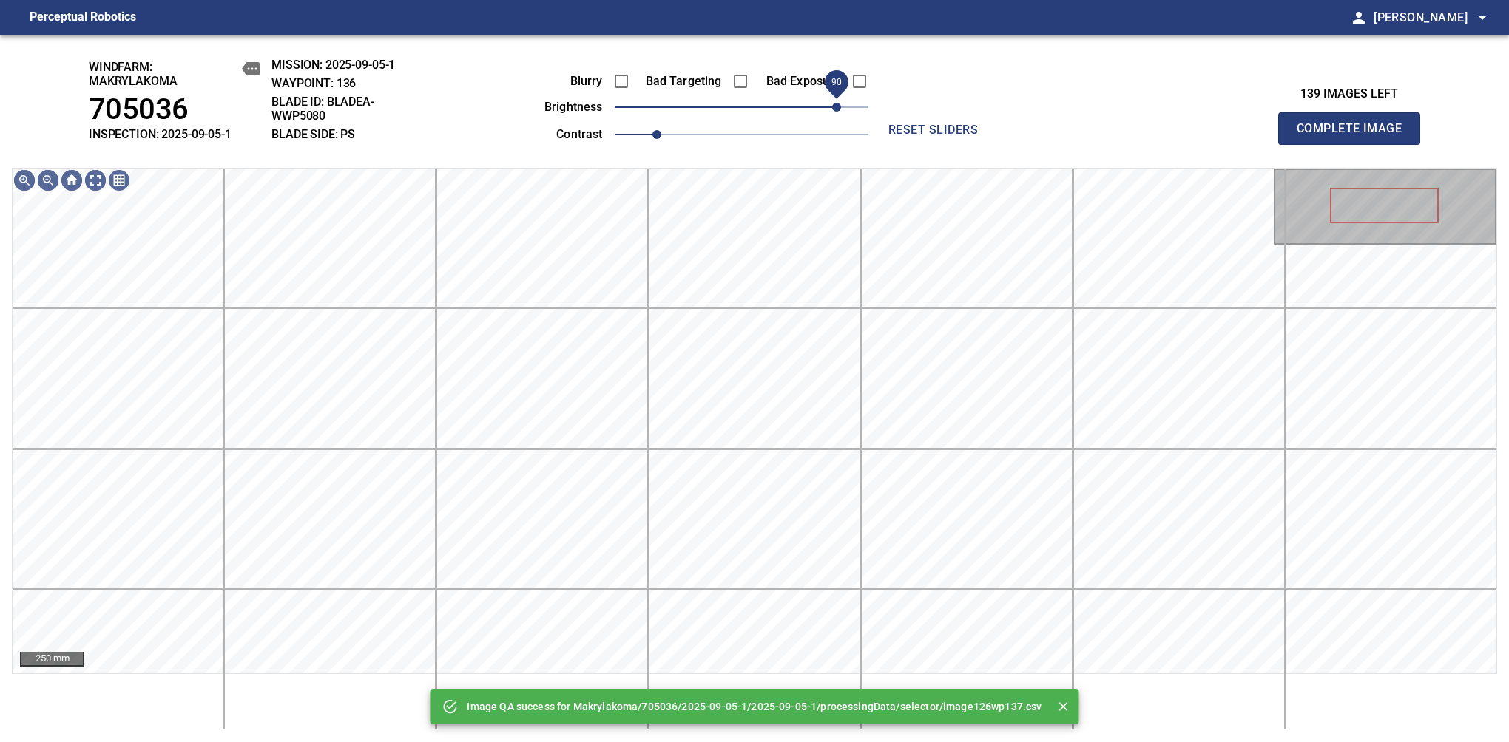
click at [834, 101] on span "90" at bounding box center [742, 107] width 254 height 21
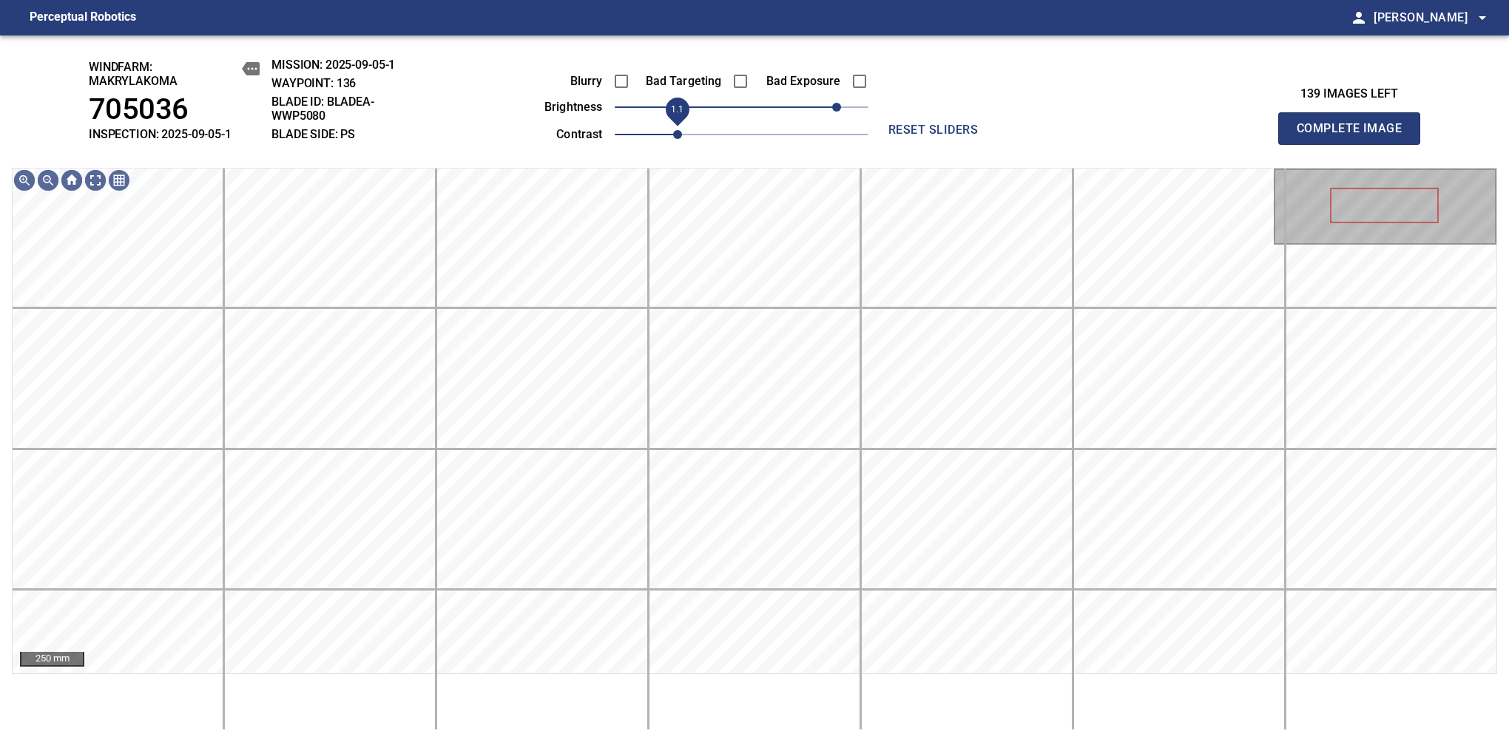
click at [673, 130] on span "1.1" at bounding box center [677, 134] width 9 height 9
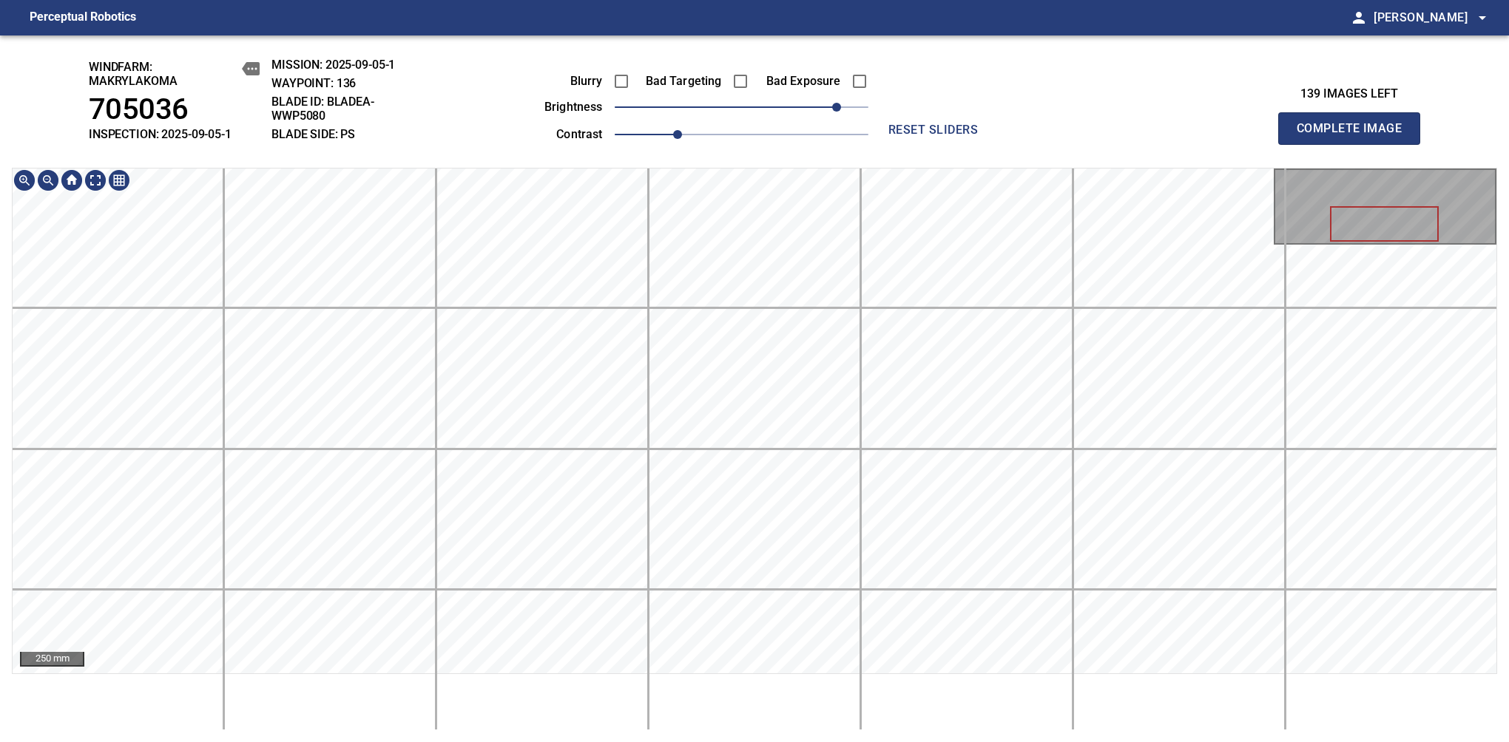
click at [697, 65] on div "windfarm: Makrylakoma 705036 INSPECTION: 2025-09-05-1 MISSION: 2025-09-05-1 WAY…" at bounding box center [754, 388] width 1509 height 707
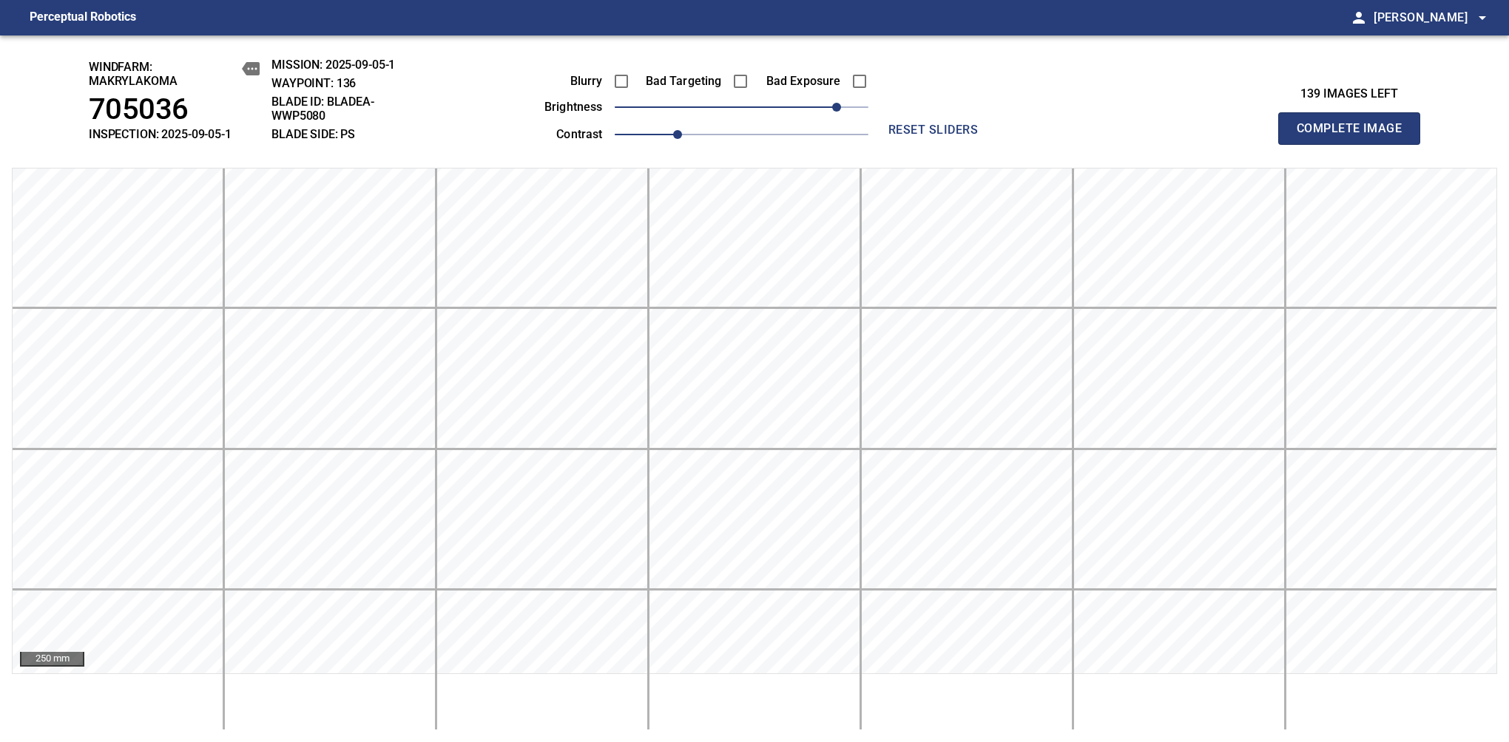
click at [1355, 136] on span "Complete Image" at bounding box center [1348, 128] width 109 height 21
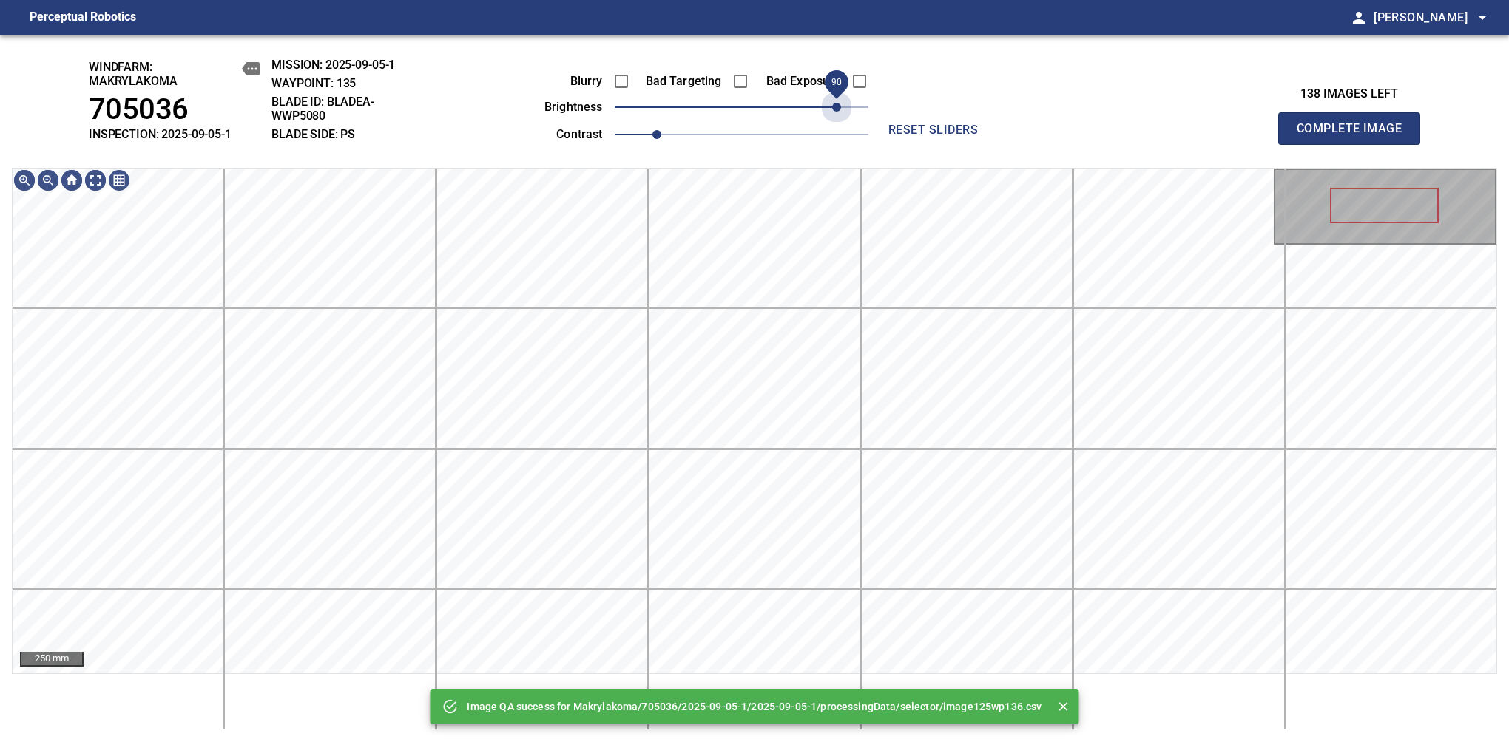
click at [837, 104] on span "90" at bounding box center [742, 107] width 254 height 21
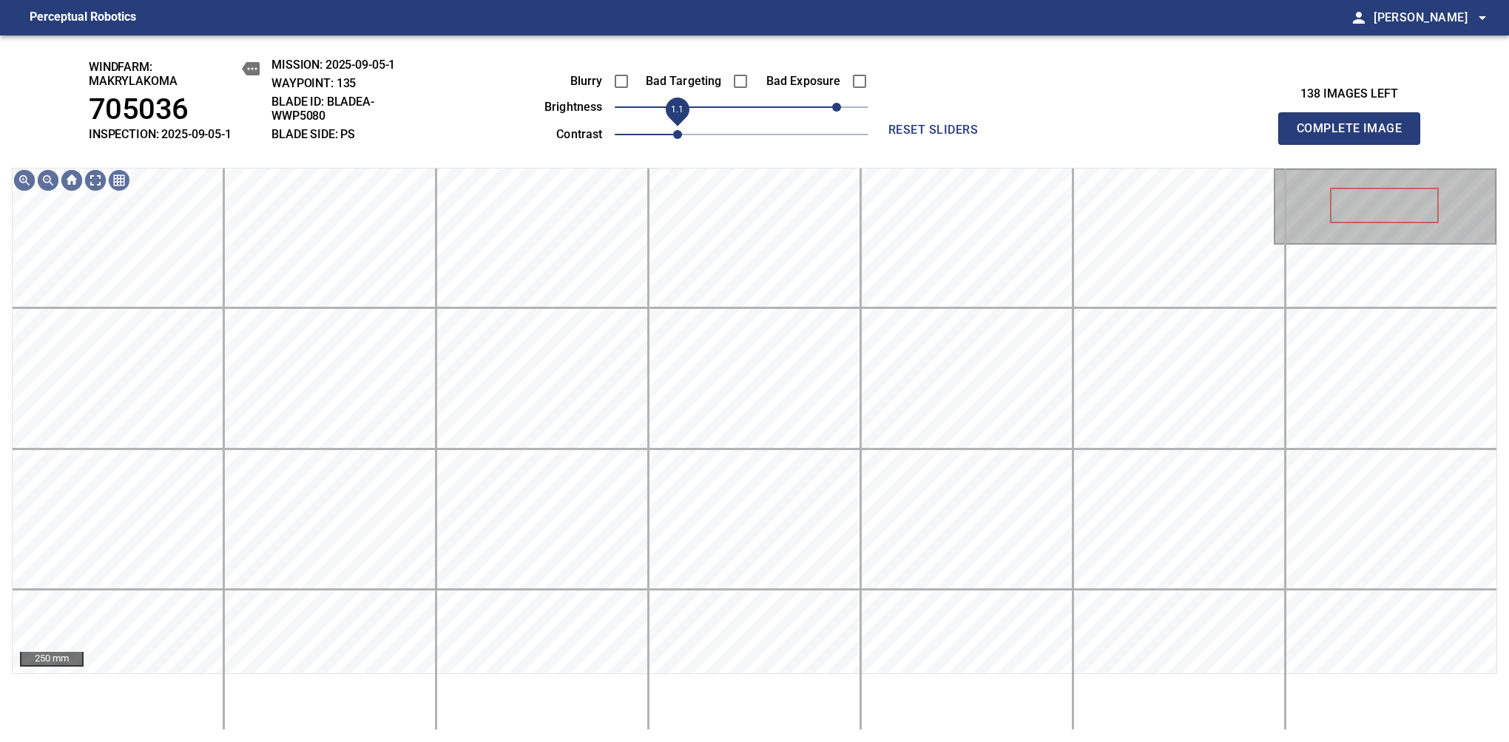
drag, startPoint x: 666, startPoint y: 135, endPoint x: 687, endPoint y: 129, distance: 21.5
click at [682, 130] on span "1.1" at bounding box center [677, 134] width 9 height 9
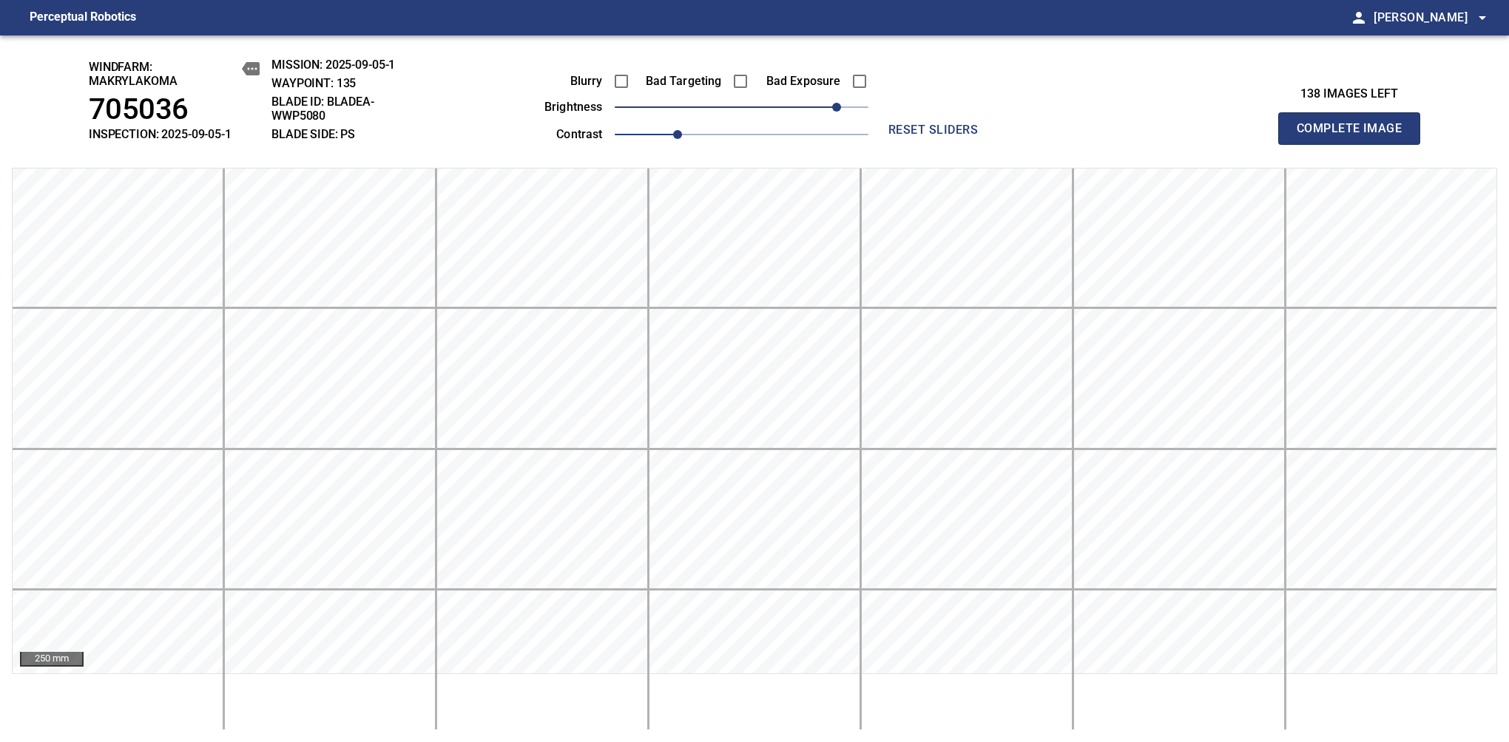
click at [1355, 136] on span "Complete Image" at bounding box center [1348, 128] width 109 height 21
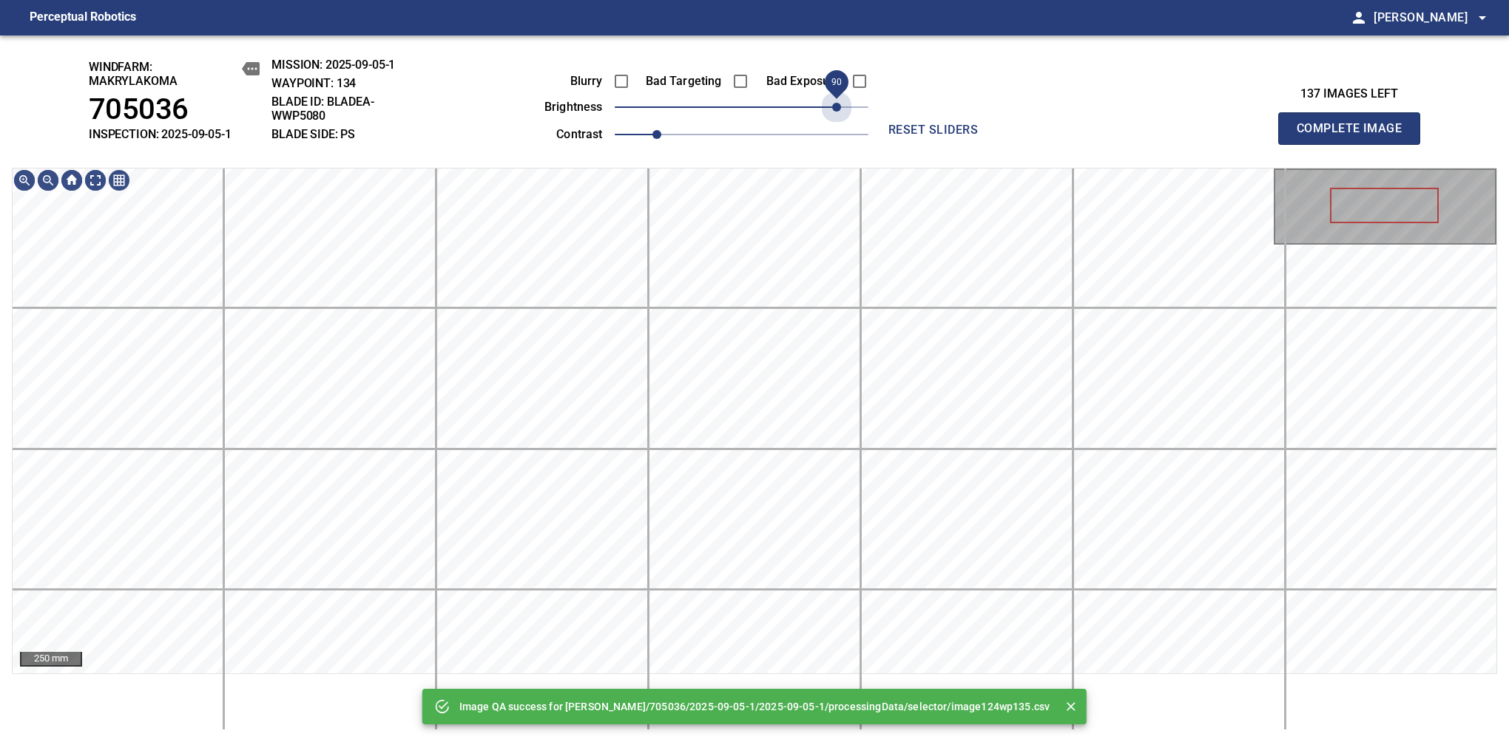
click at [834, 104] on span "90" at bounding box center [742, 107] width 254 height 21
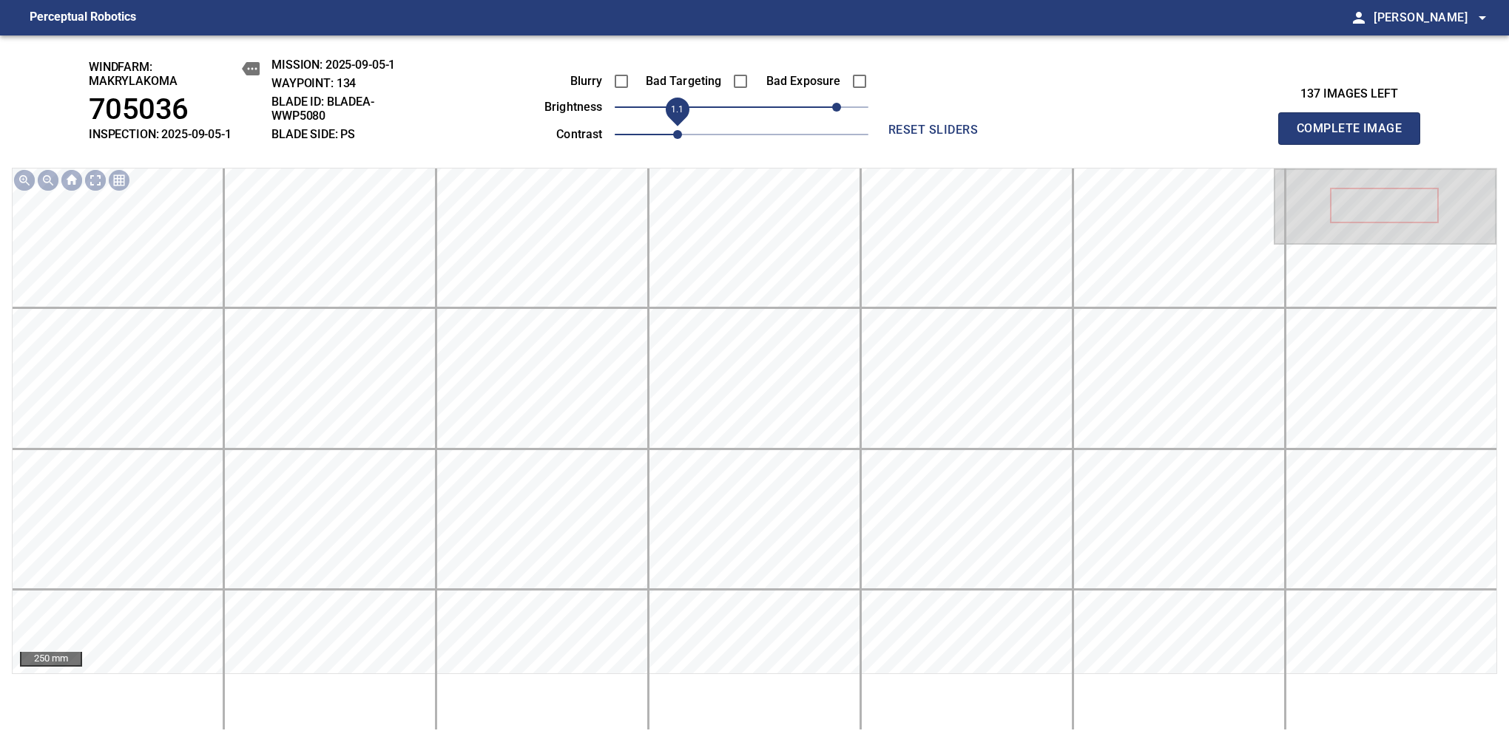
drag, startPoint x: 666, startPoint y: 129, endPoint x: 673, endPoint y: 132, distance: 8.0
click at [673, 132] on span "1.1" at bounding box center [677, 134] width 9 height 9
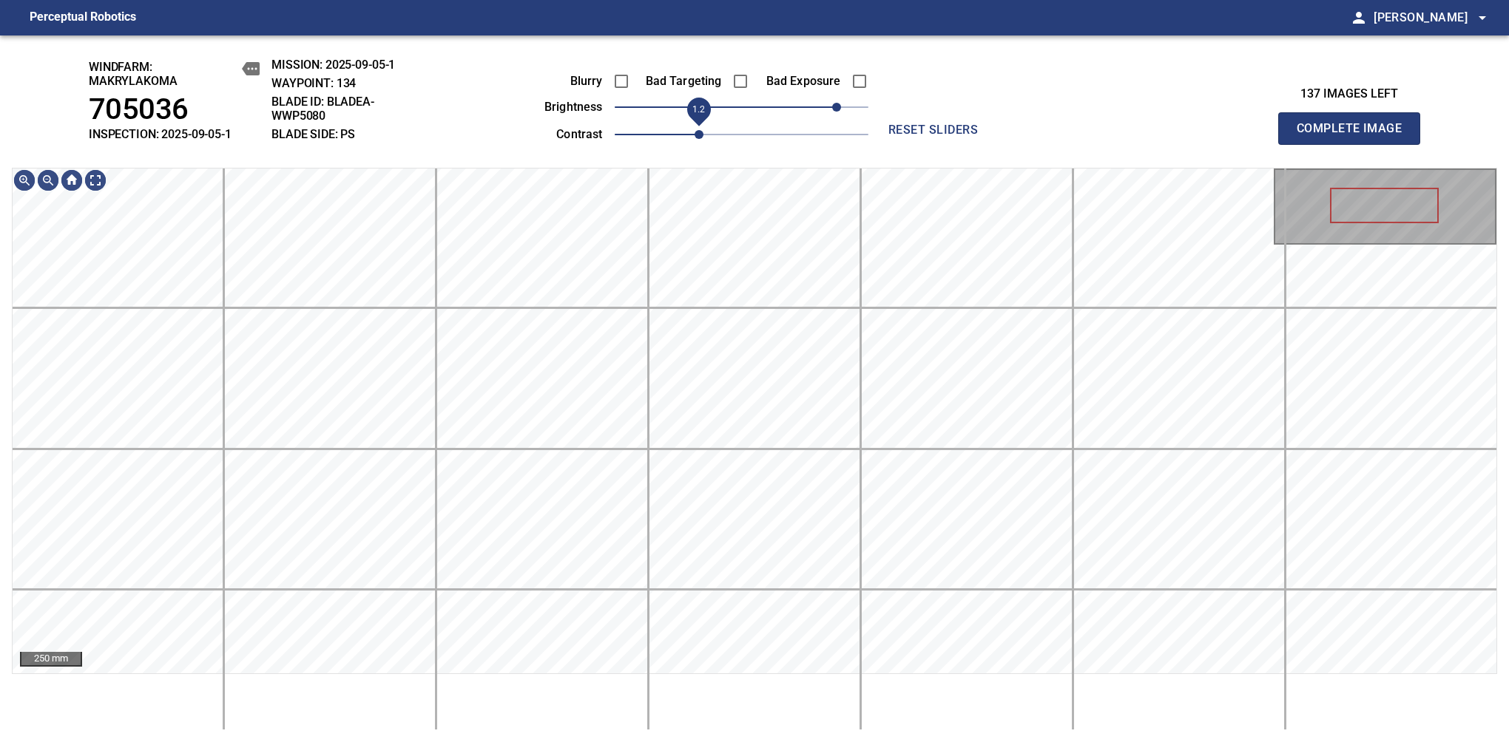
click at [701, 138] on span "1.2" at bounding box center [742, 134] width 254 height 21
click at [796, 92] on div "windfarm: Makrylakoma 705036 INSPECTION: 2025-09-05-1 MISSION: 2025-09-05-1 WAY…" at bounding box center [754, 388] width 1509 height 707
click at [1355, 136] on span "Complete Image" at bounding box center [1348, 128] width 109 height 21
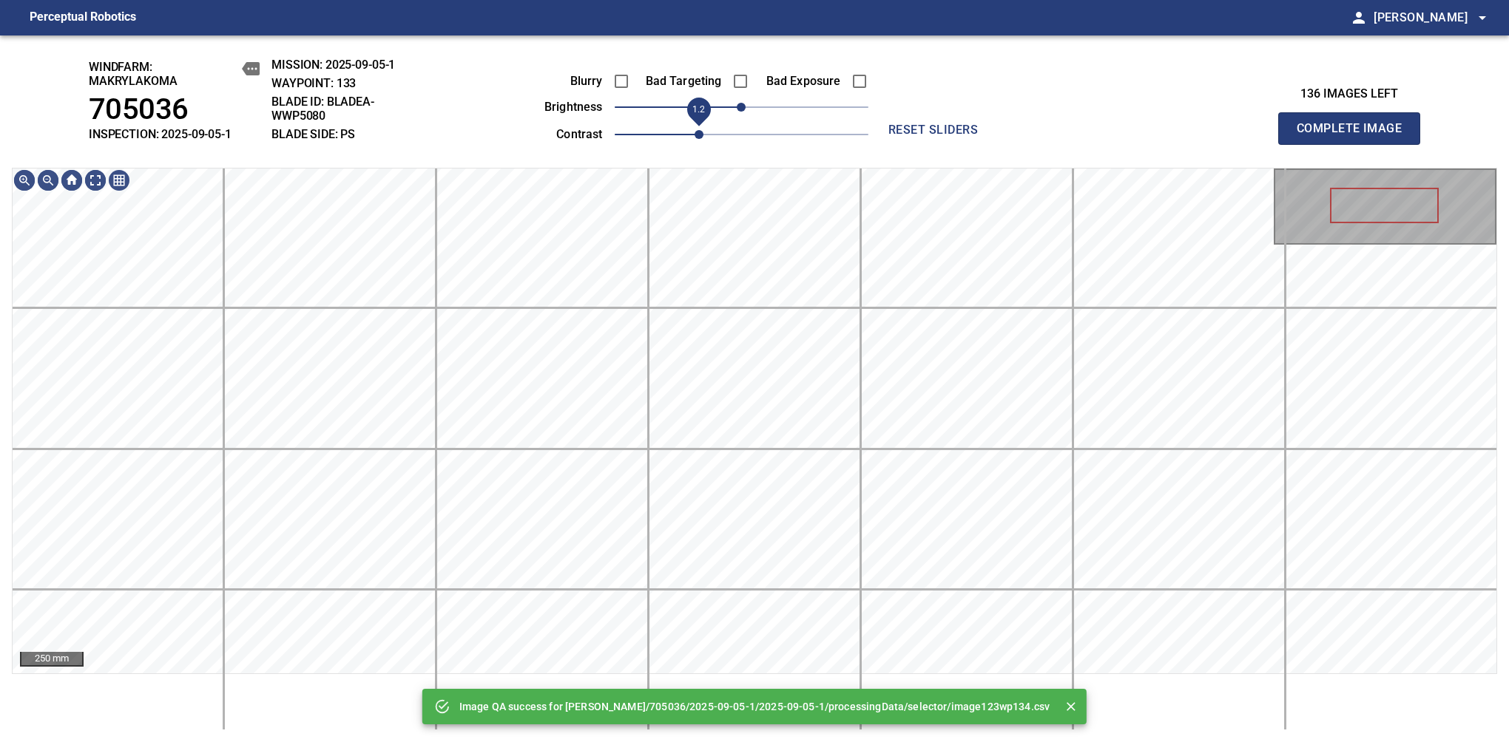
drag, startPoint x: 686, startPoint y: 133, endPoint x: 702, endPoint y: 130, distance: 15.8
click at [702, 130] on span "1.2" at bounding box center [698, 134] width 9 height 9
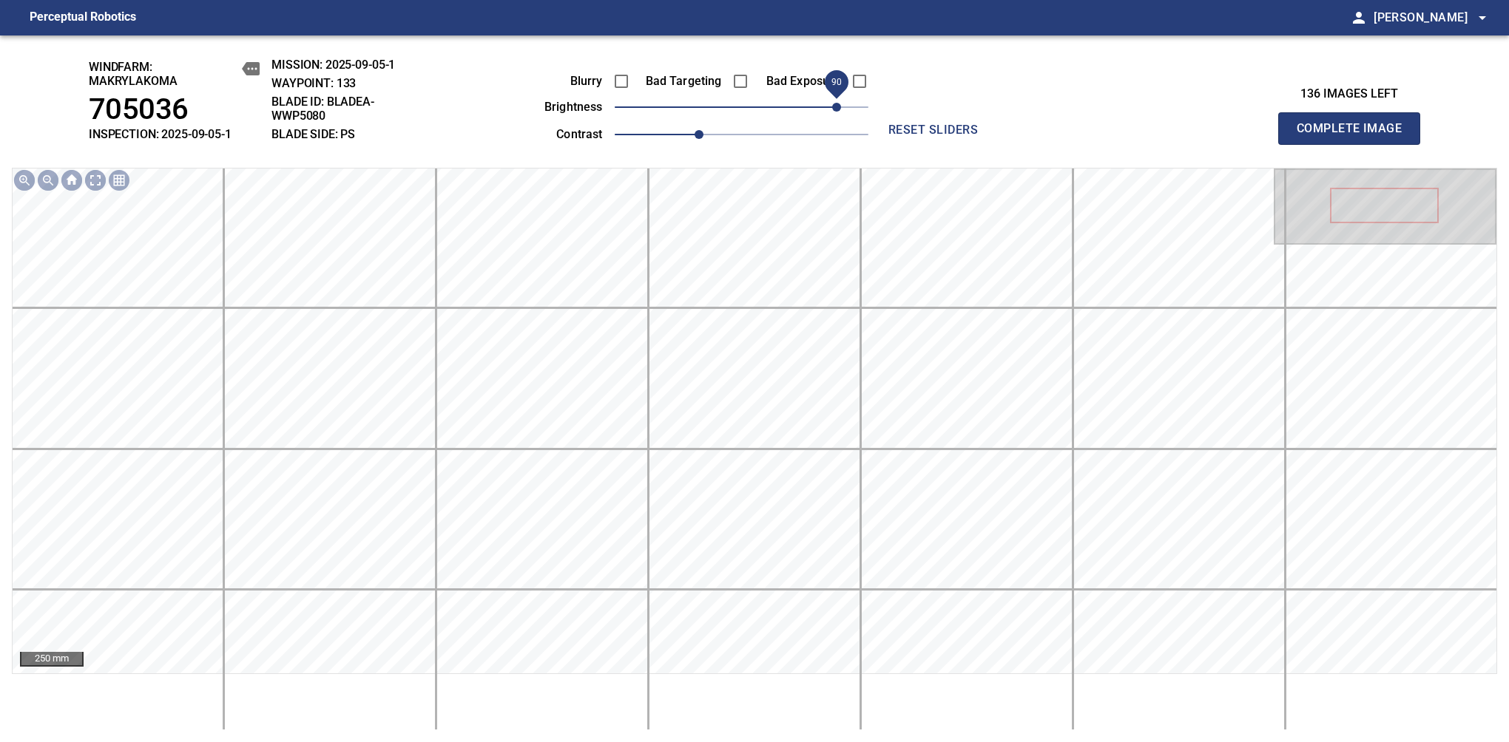
drag, startPoint x: 766, startPoint y: 109, endPoint x: 831, endPoint y: 112, distance: 65.1
click at [831, 112] on span "90" at bounding box center [742, 107] width 254 height 21
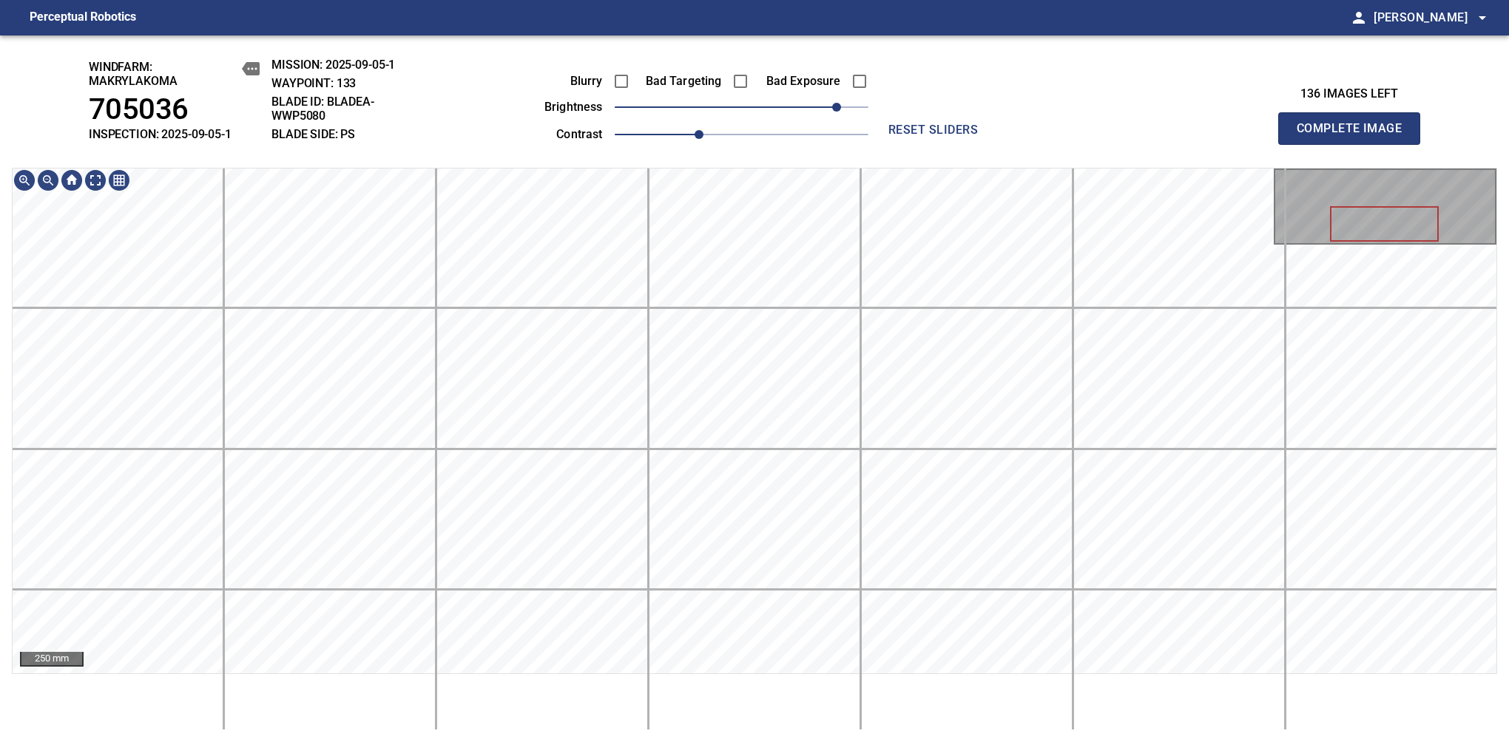
click at [1355, 136] on span "Complete Image" at bounding box center [1348, 128] width 109 height 21
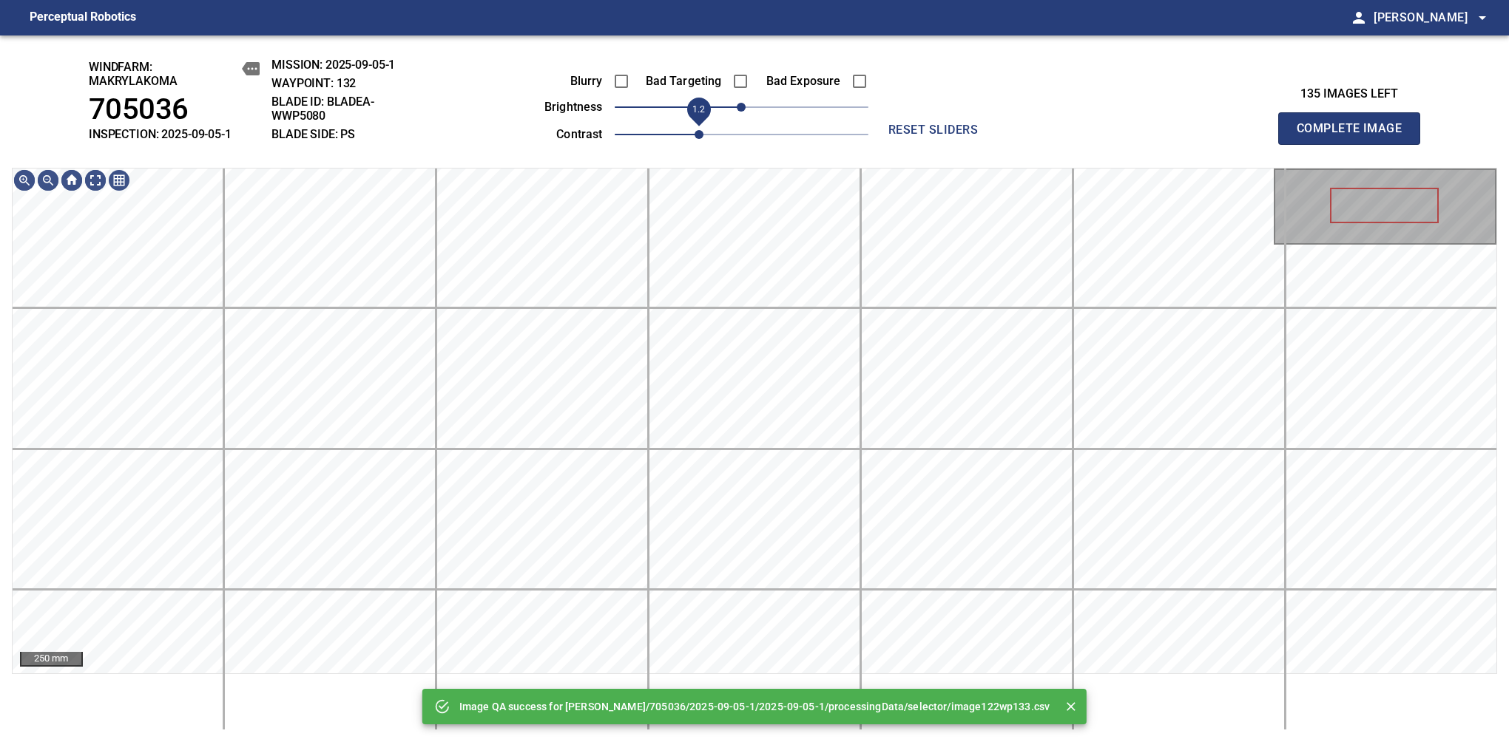
click at [694, 136] on span "1.2" at bounding box center [698, 134] width 9 height 9
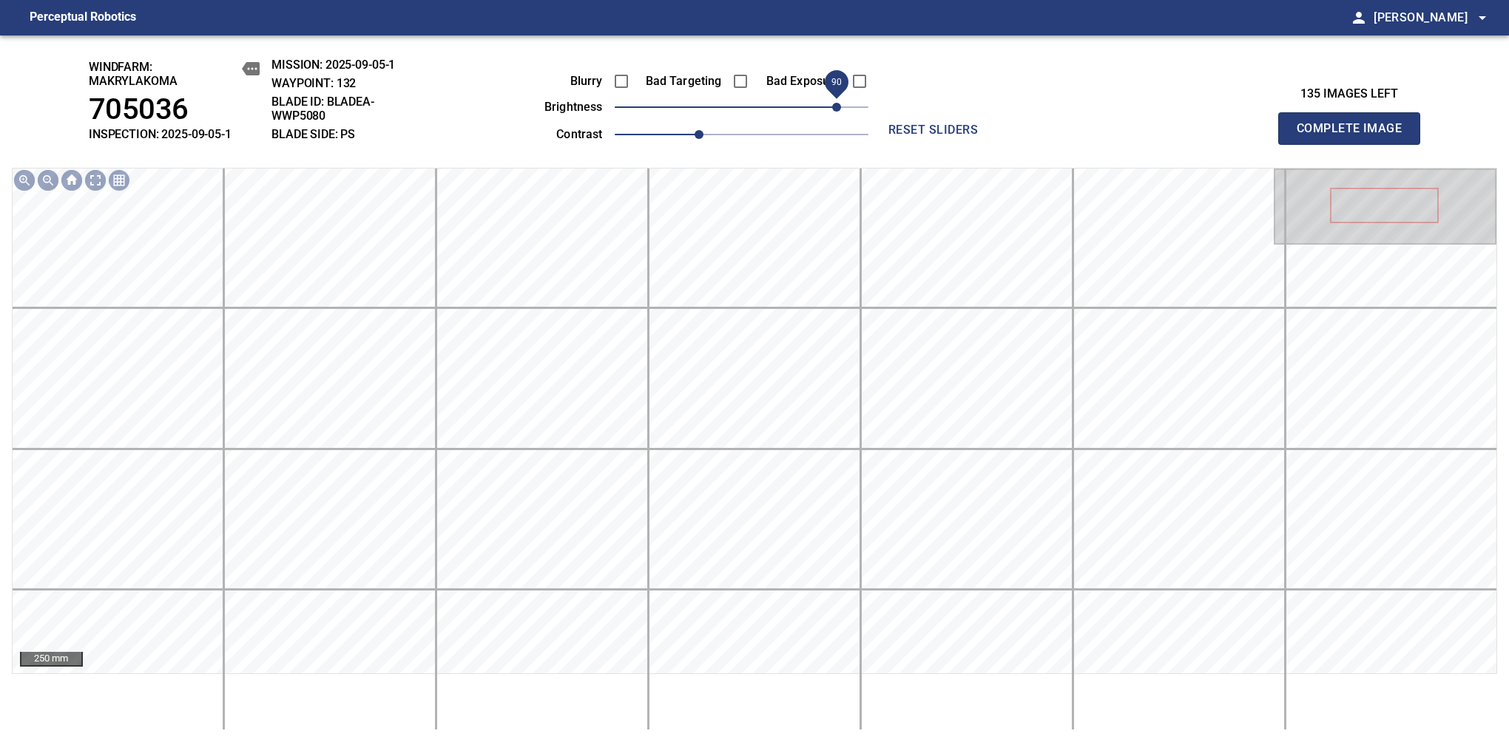
drag, startPoint x: 751, startPoint y: 115, endPoint x: 834, endPoint y: 110, distance: 83.0
click at [834, 110] on span "90" at bounding box center [836, 107] width 9 height 9
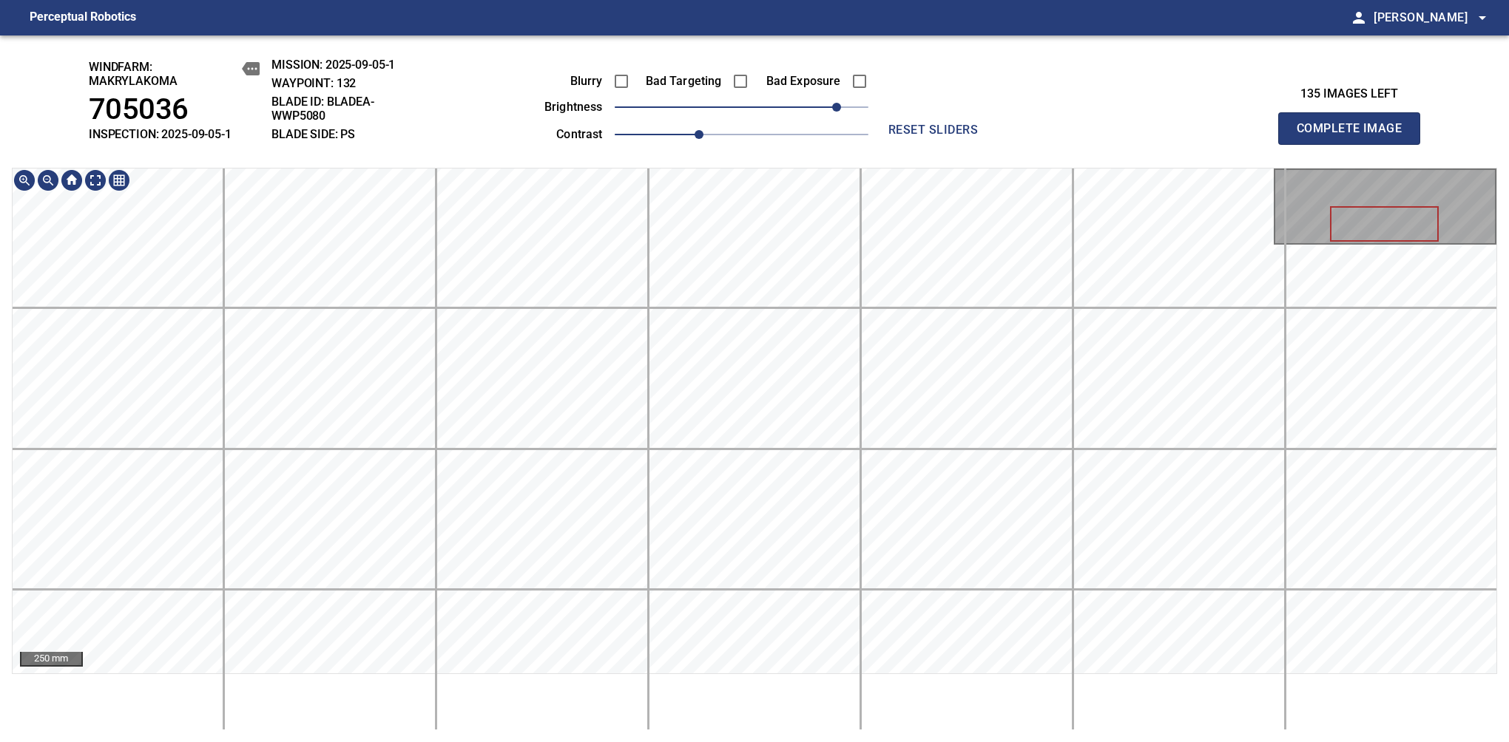
click at [666, 128] on div "windfarm: Makrylakoma 705036 INSPECTION: 2025-09-05-1 MISSION: 2025-09-05-1 WAY…" at bounding box center [754, 388] width 1509 height 707
click at [1355, 136] on span "Complete Image" at bounding box center [1348, 128] width 109 height 21
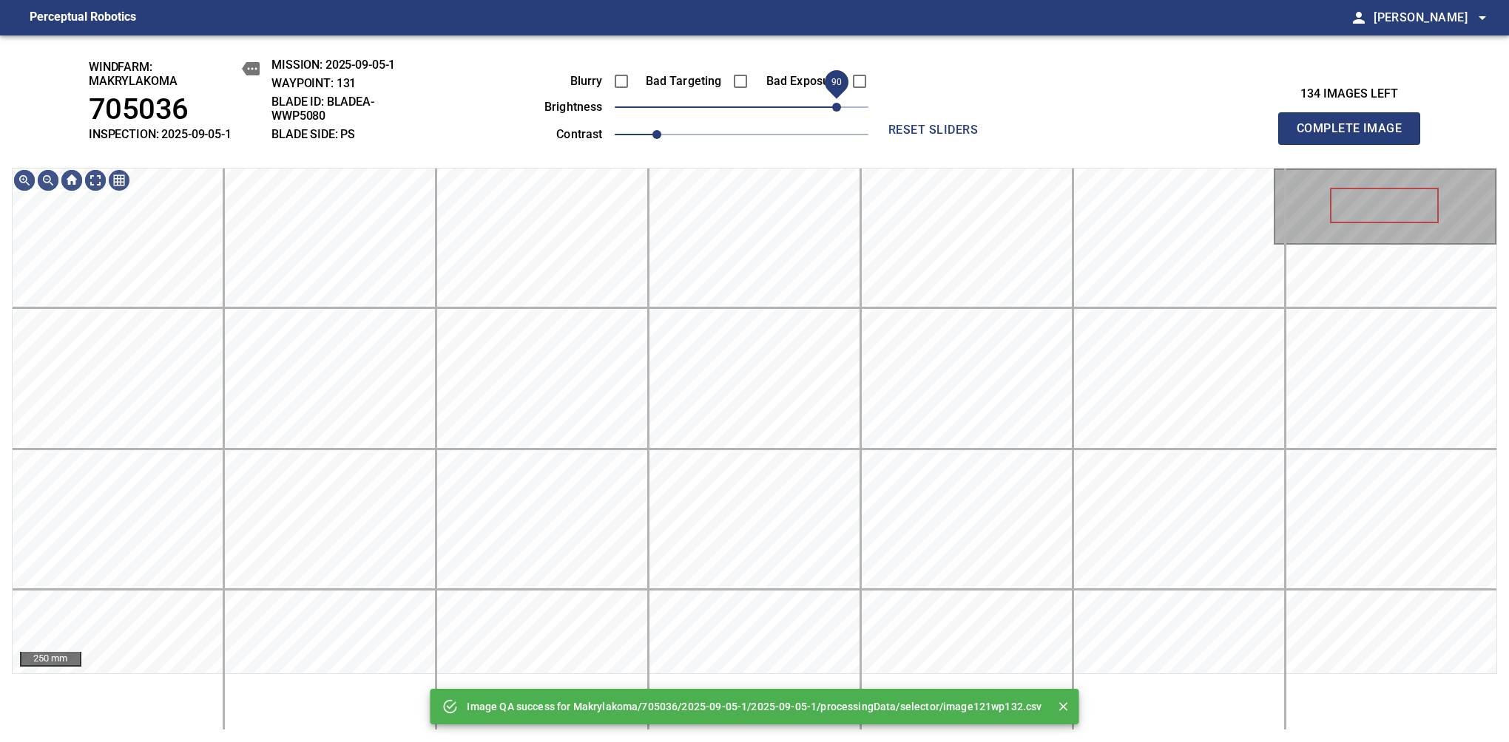
drag, startPoint x: 796, startPoint y: 112, endPoint x: 837, endPoint y: 107, distance: 41.7
click at [837, 107] on span "90" at bounding box center [836, 107] width 9 height 9
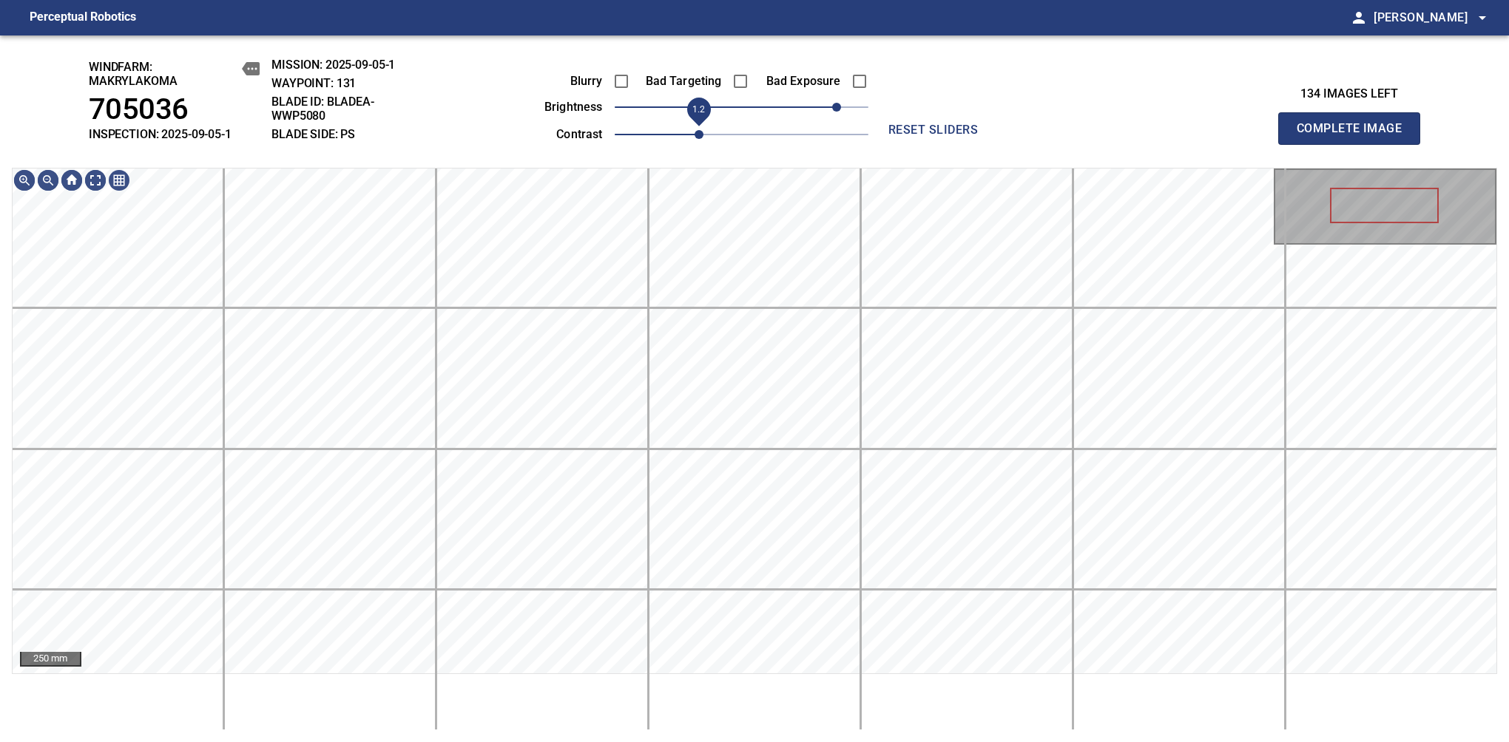
drag, startPoint x: 666, startPoint y: 143, endPoint x: 695, endPoint y: 139, distance: 29.2
click at [695, 139] on span "1.2" at bounding box center [698, 134] width 9 height 9
click at [690, 82] on div "windfarm: Makrylakoma 705036 INSPECTION: 2025-09-05-1 MISSION: 2025-09-05-1 WAY…" at bounding box center [754, 388] width 1509 height 707
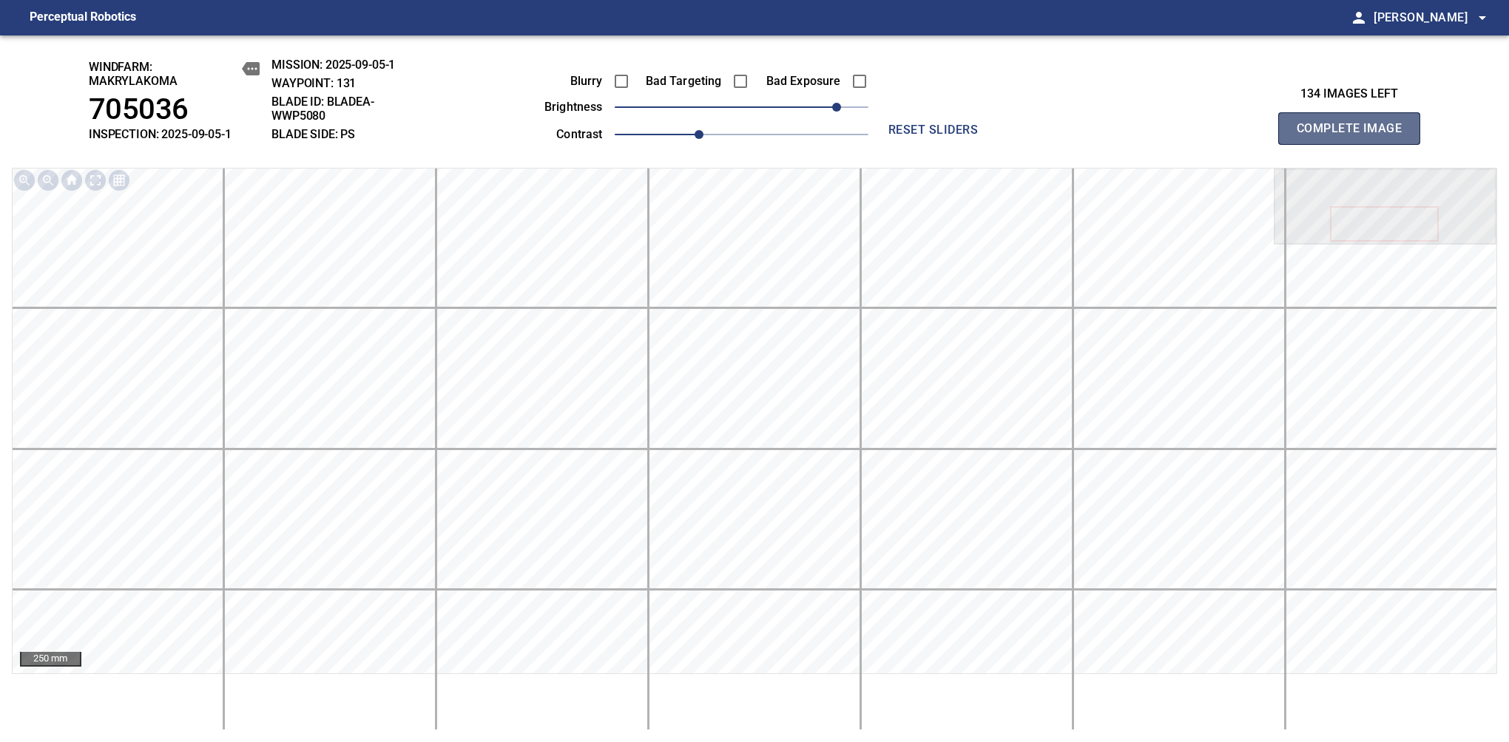
click at [1355, 136] on span "Complete Image" at bounding box center [1348, 128] width 109 height 21
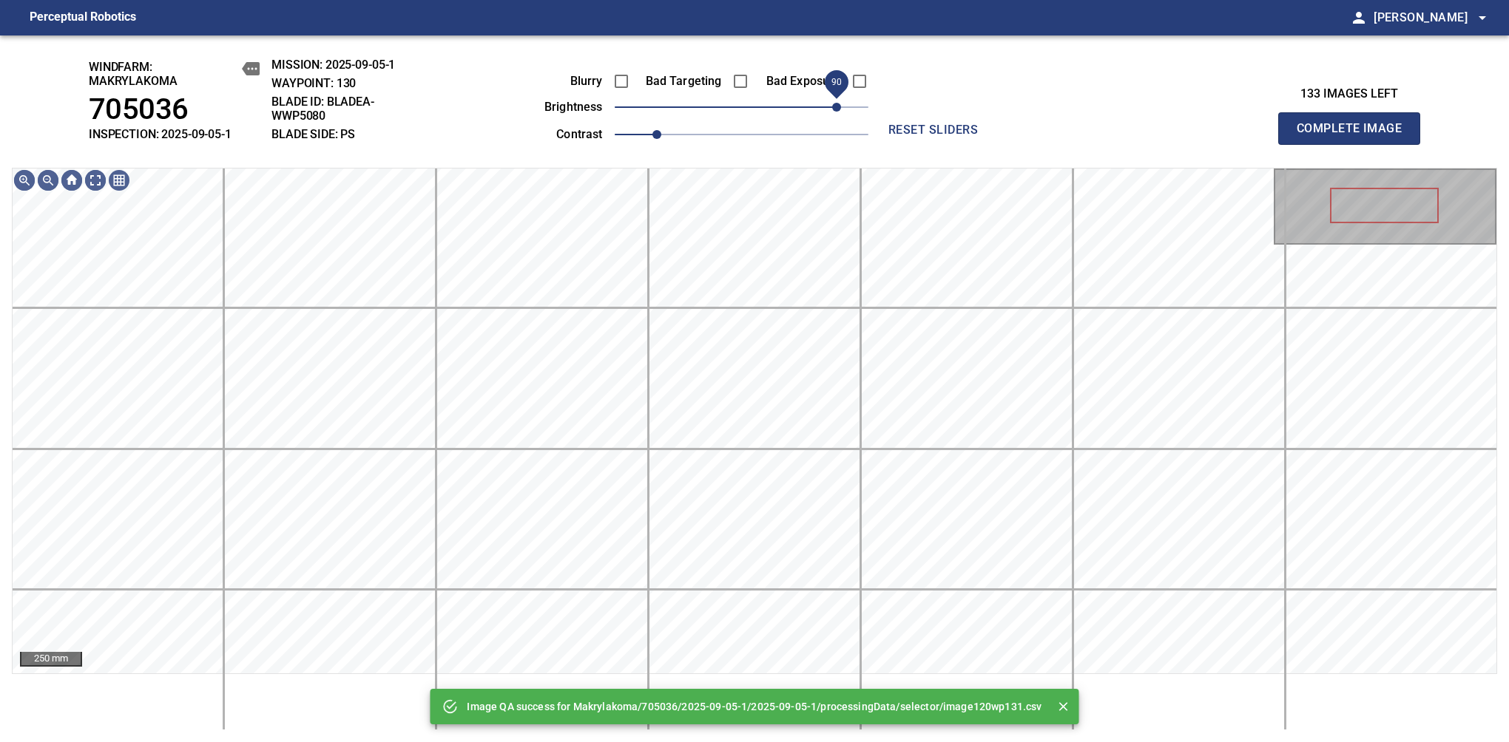
drag, startPoint x: 760, startPoint y: 112, endPoint x: 838, endPoint y: 121, distance: 78.1
click at [838, 112] on span "90" at bounding box center [836, 107] width 9 height 9
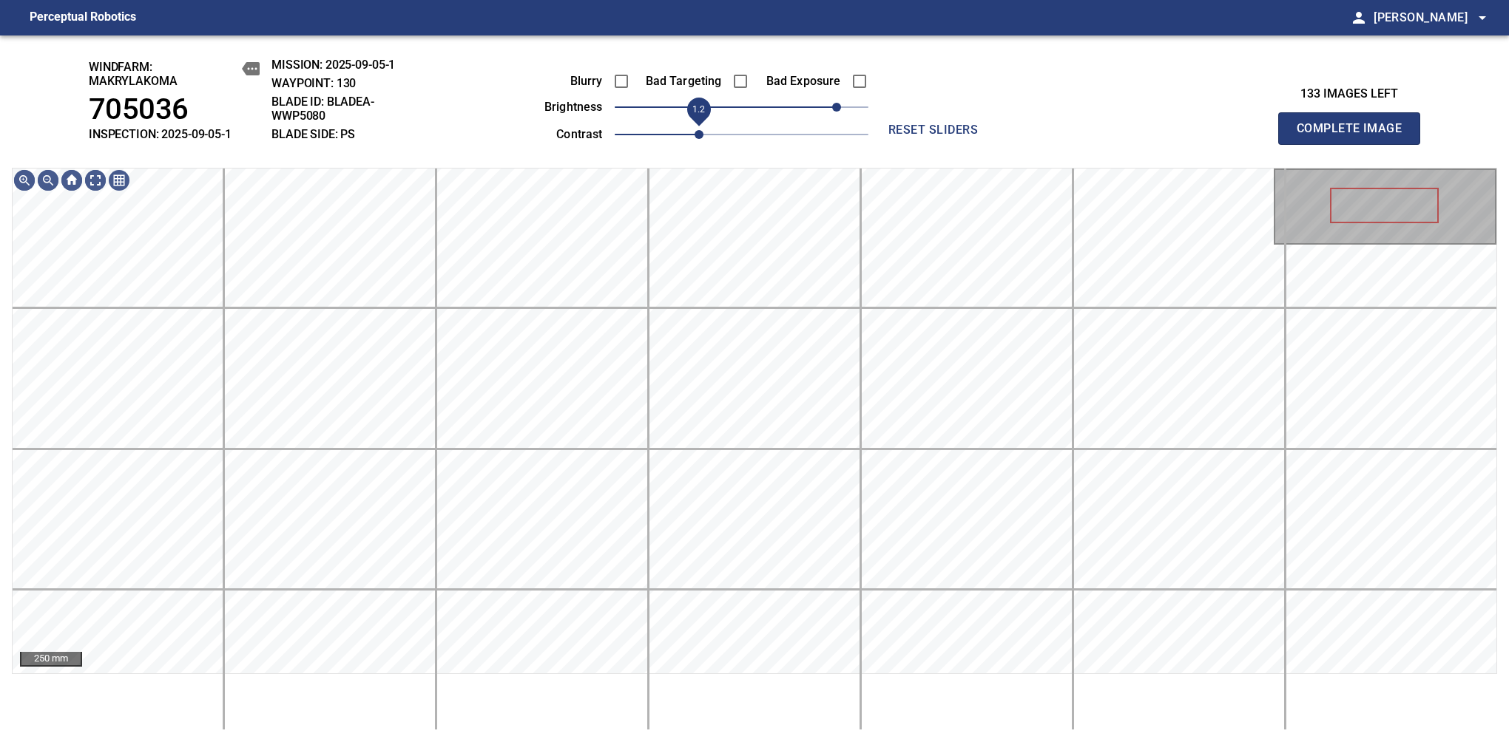
drag, startPoint x: 666, startPoint y: 136, endPoint x: 695, endPoint y: 132, distance: 29.2
click at [695, 132] on span "1.2" at bounding box center [698, 134] width 9 height 9
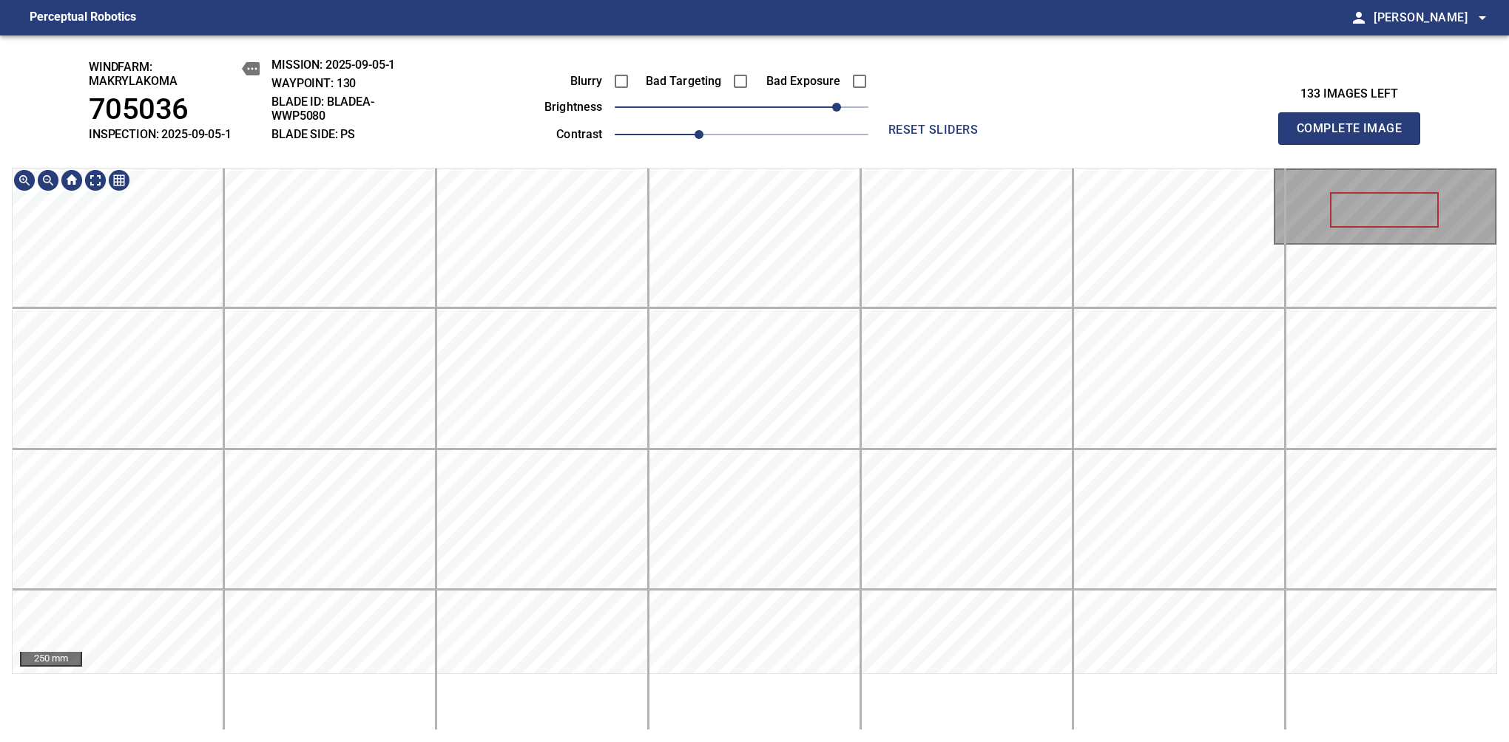
click at [620, 106] on div "windfarm: Makrylakoma 705036 INSPECTION: 2025-09-05-1 MISSION: 2025-09-05-1 WAY…" at bounding box center [754, 388] width 1509 height 707
click at [1355, 136] on span "Complete Image" at bounding box center [1348, 128] width 109 height 21
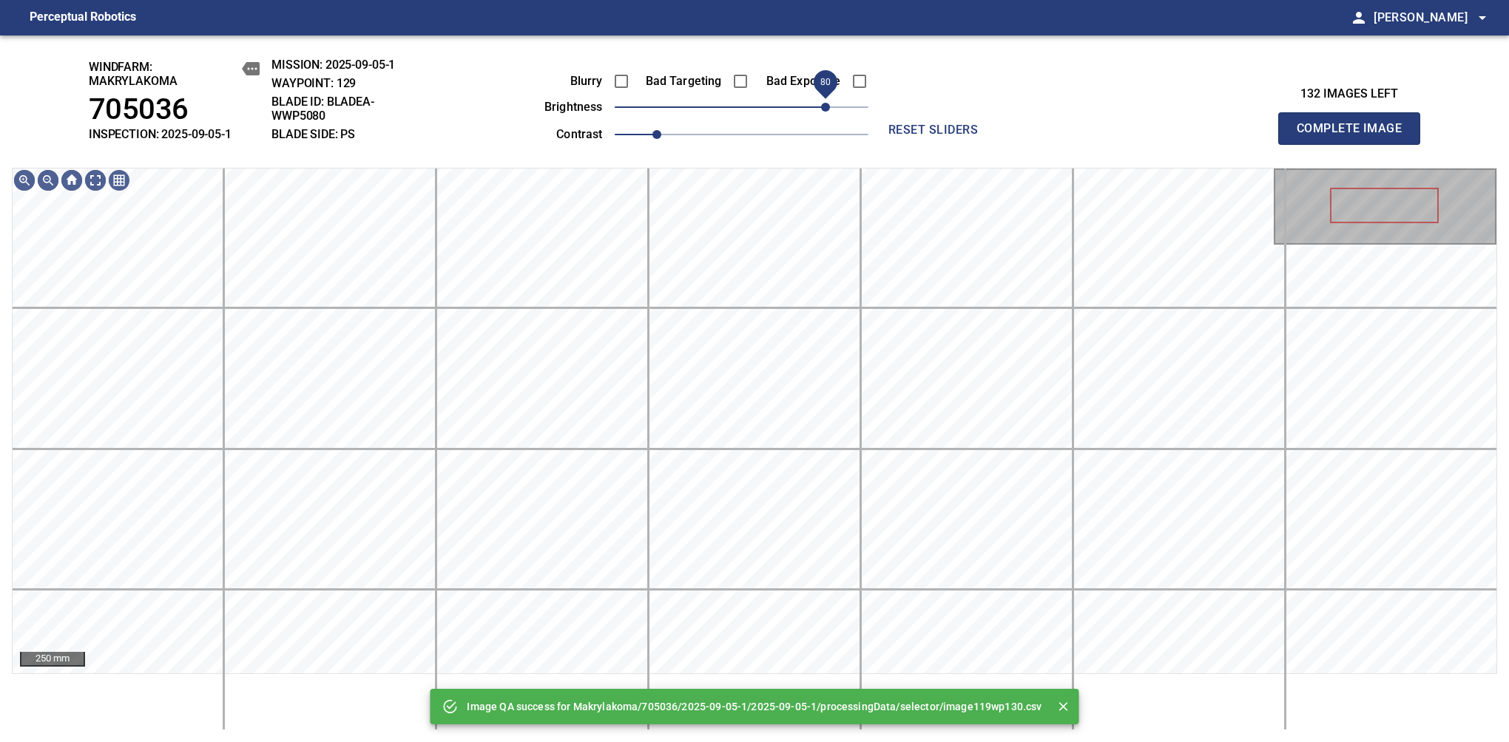
drag, startPoint x: 748, startPoint y: 118, endPoint x: 827, endPoint y: 116, distance: 78.4
click at [827, 112] on span "80" at bounding box center [825, 107] width 9 height 9
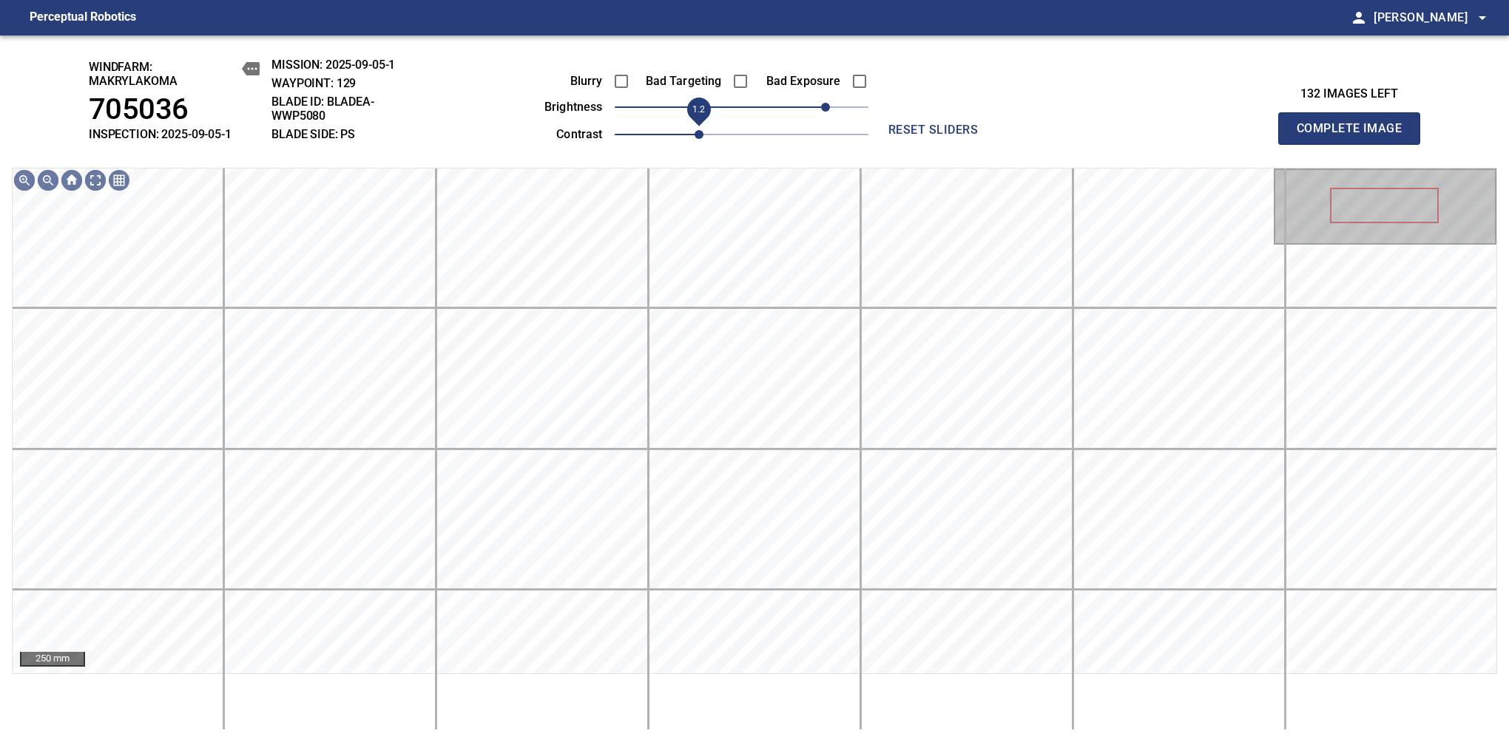
click at [694, 133] on span "1.2" at bounding box center [698, 134] width 9 height 9
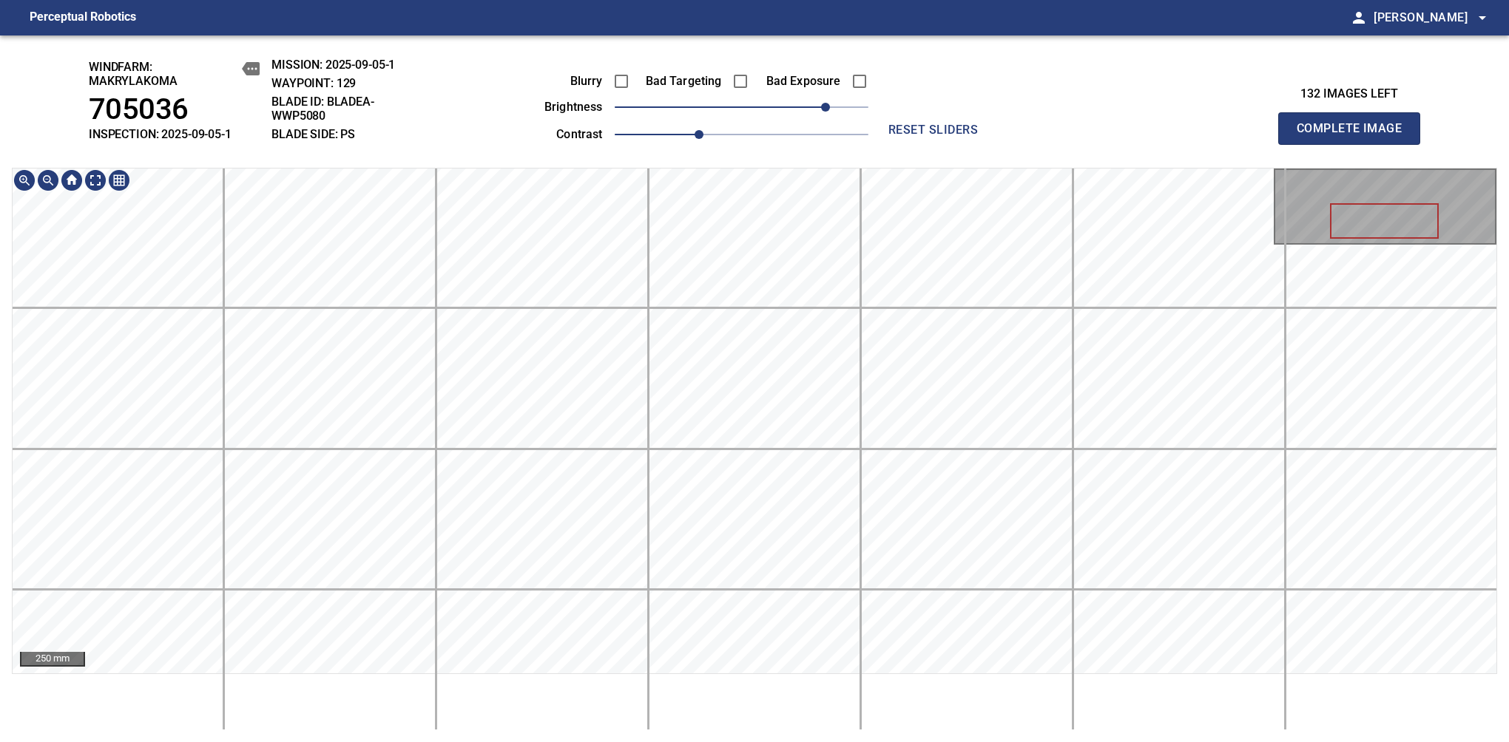
click at [747, 59] on div "windfarm: Makrylakoma 705036 INSPECTION: 2025-09-05-1 MISSION: 2025-09-05-1 WAY…" at bounding box center [754, 388] width 1509 height 707
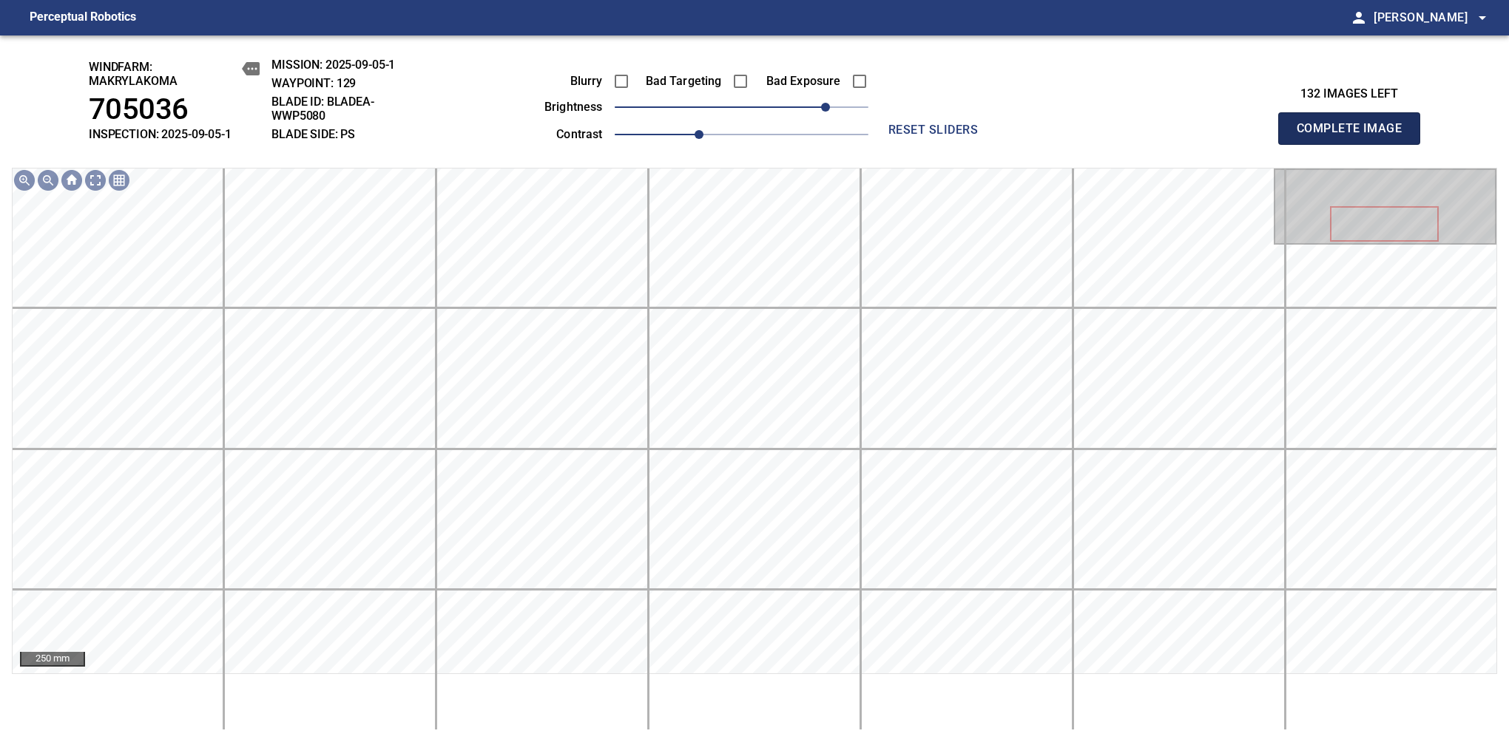
click at [1355, 136] on span "Complete Image" at bounding box center [1348, 128] width 109 height 21
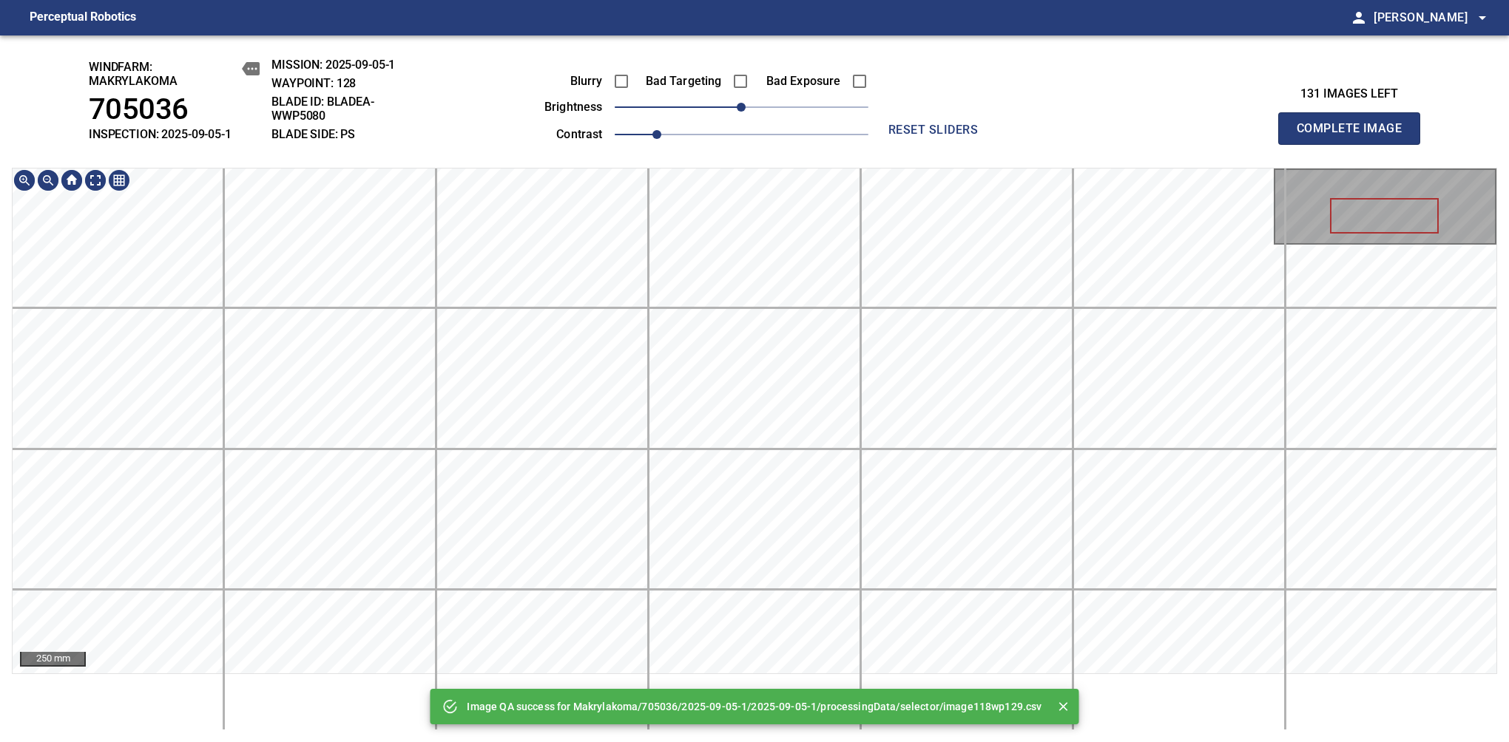
click at [684, 92] on div "Image QA success for Makrylakoma/705036/2025-09-05-1/2025-09-05-1/processingDat…" at bounding box center [754, 388] width 1509 height 707
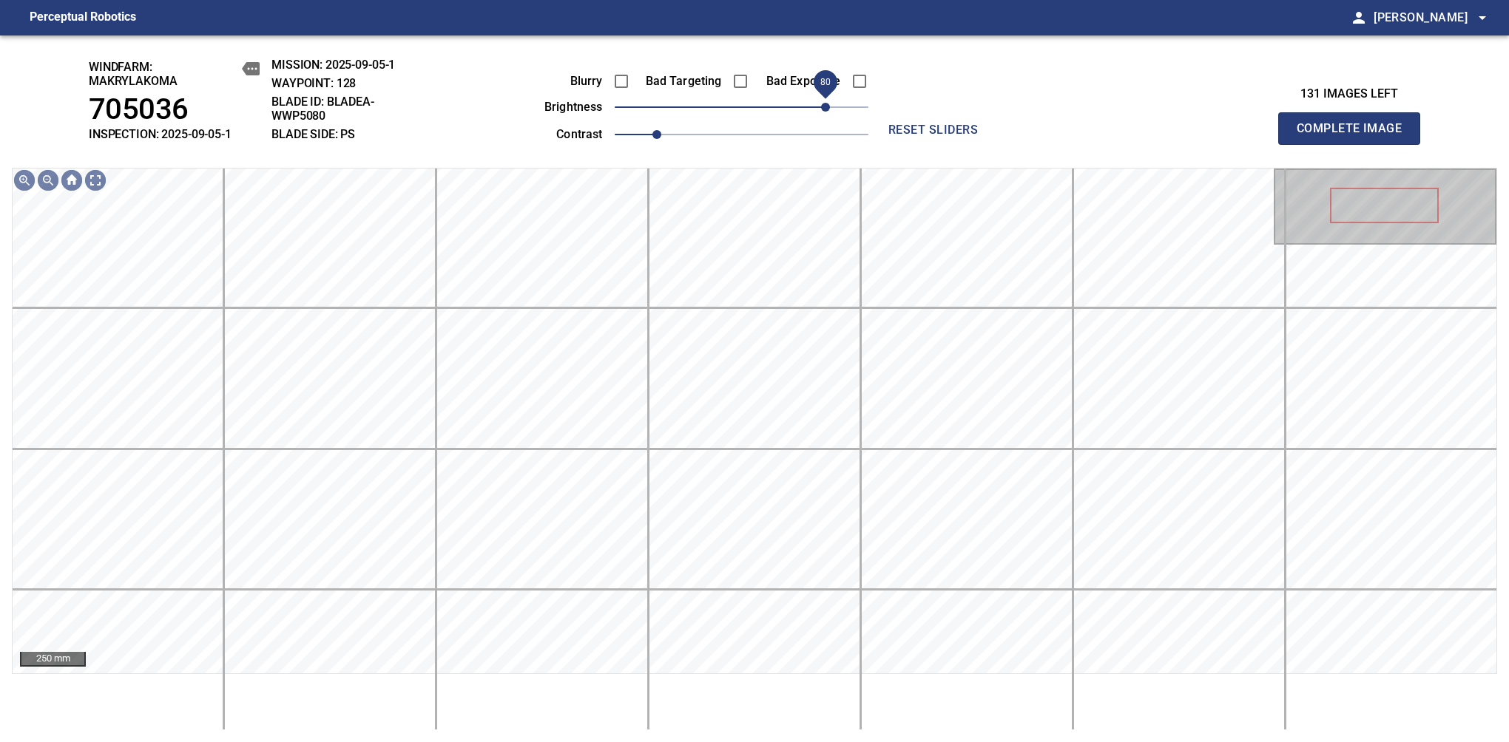
drag, startPoint x: 748, startPoint y: 101, endPoint x: 828, endPoint y: 103, distance: 79.9
click at [828, 103] on span "80" at bounding box center [825, 107] width 9 height 9
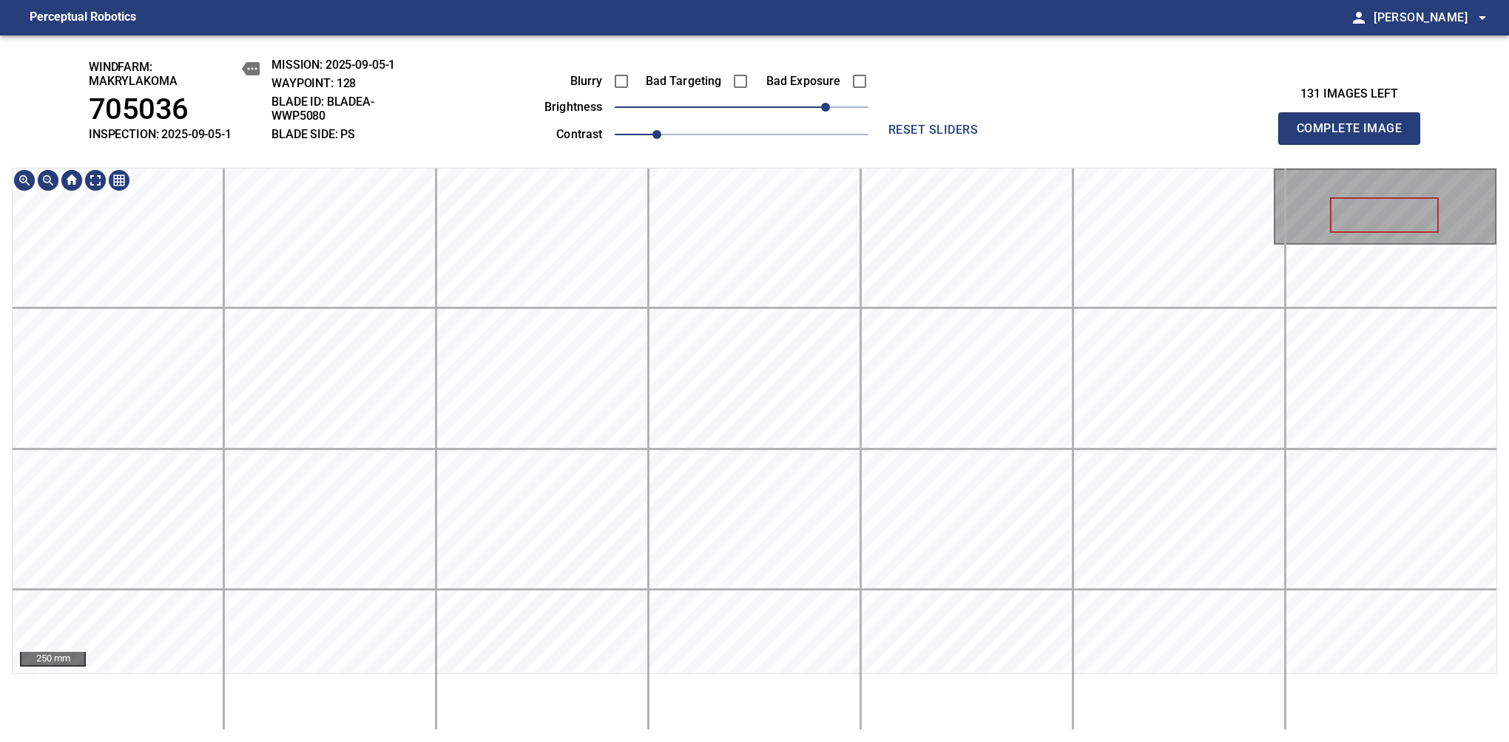
click at [689, 98] on div "windfarm: Makrylakoma 705036 INSPECTION: 2025-09-05-1 MISSION: 2025-09-05-1 WAY…" at bounding box center [754, 388] width 1509 height 707
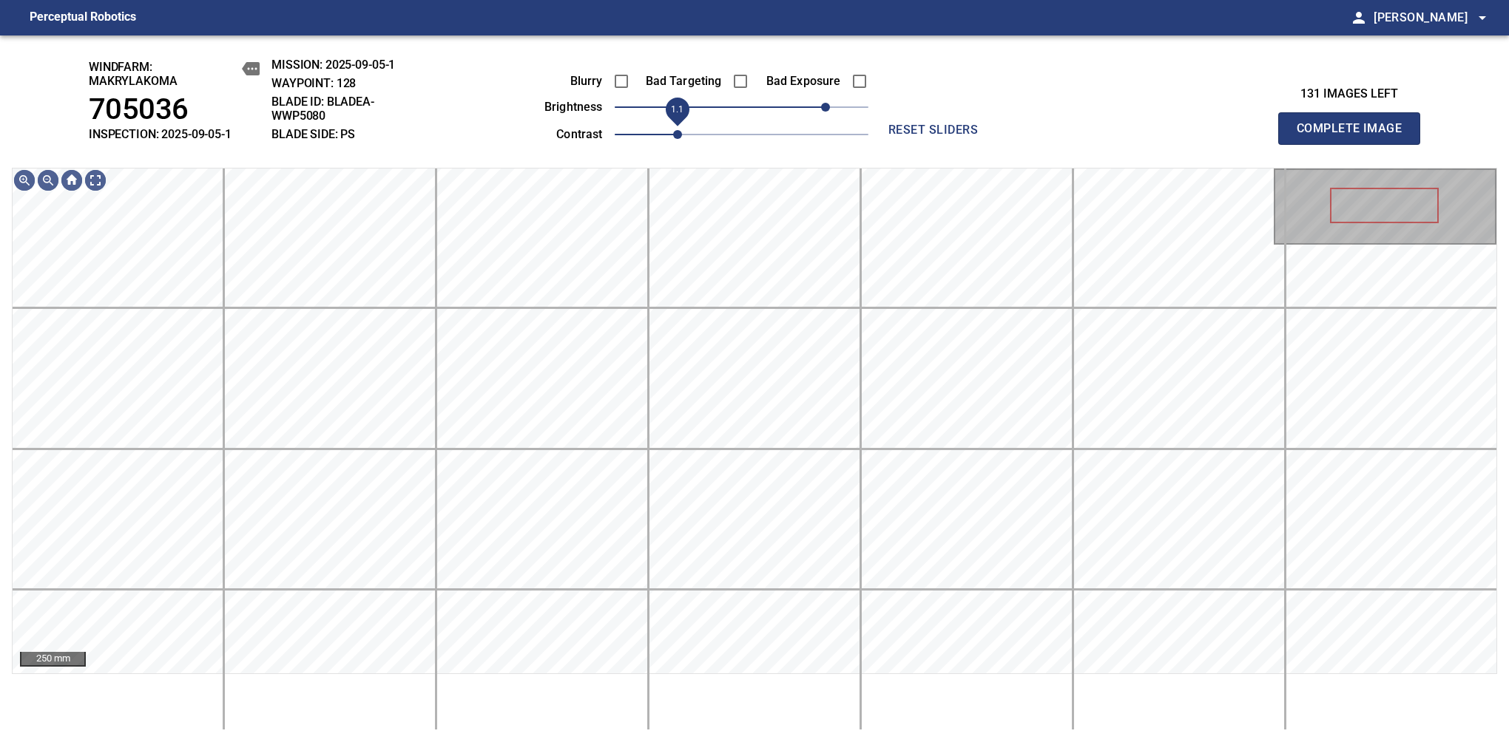
click at [673, 139] on span "1.1" at bounding box center [677, 134] width 9 height 9
click at [810, 106] on span "70" at bounding box center [814, 107] width 9 height 9
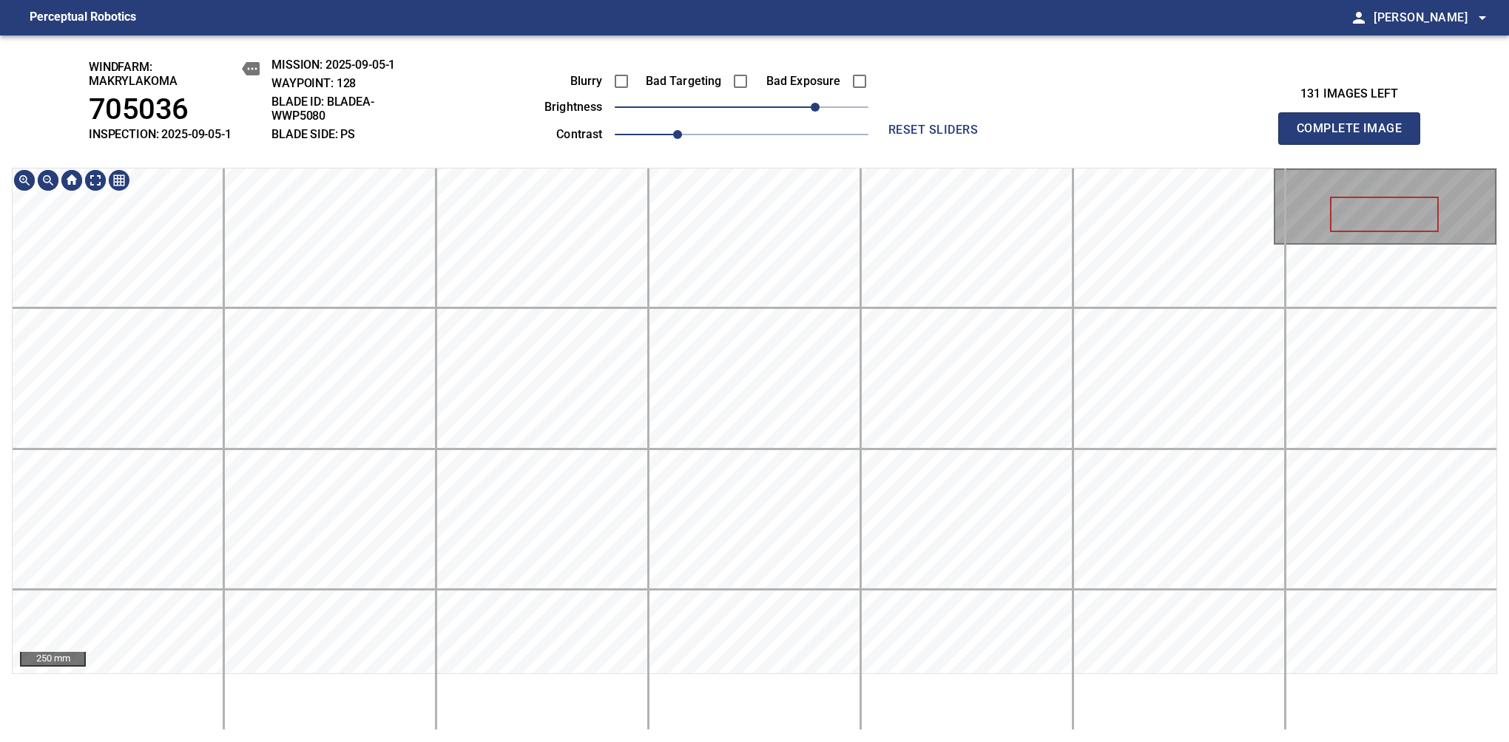
click at [646, 0] on html "Perceptual Robotics person [PERSON_NAME] arrow_drop_down windfarm: Makrylakoma …" at bounding box center [754, 371] width 1509 height 742
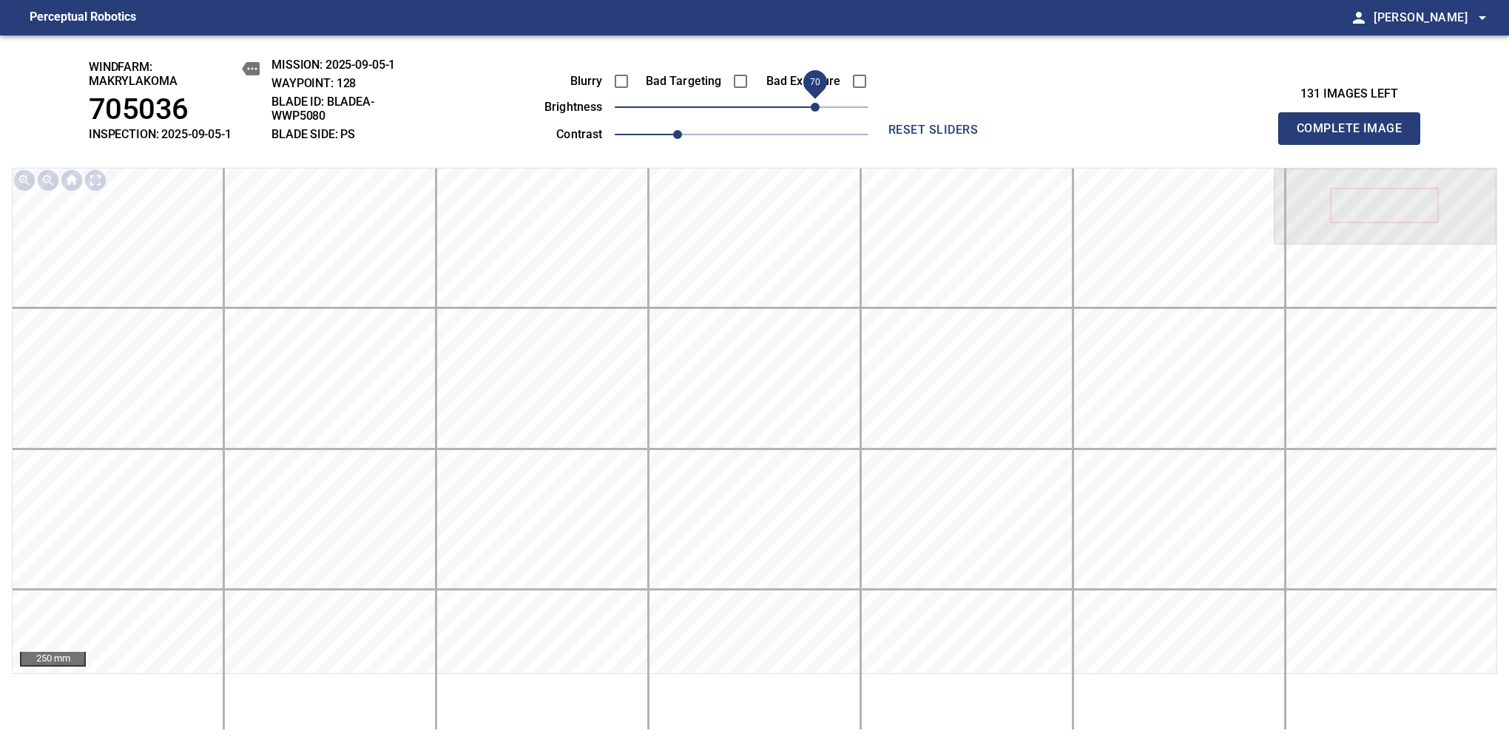
click at [813, 108] on span "70" at bounding box center [814, 107] width 9 height 9
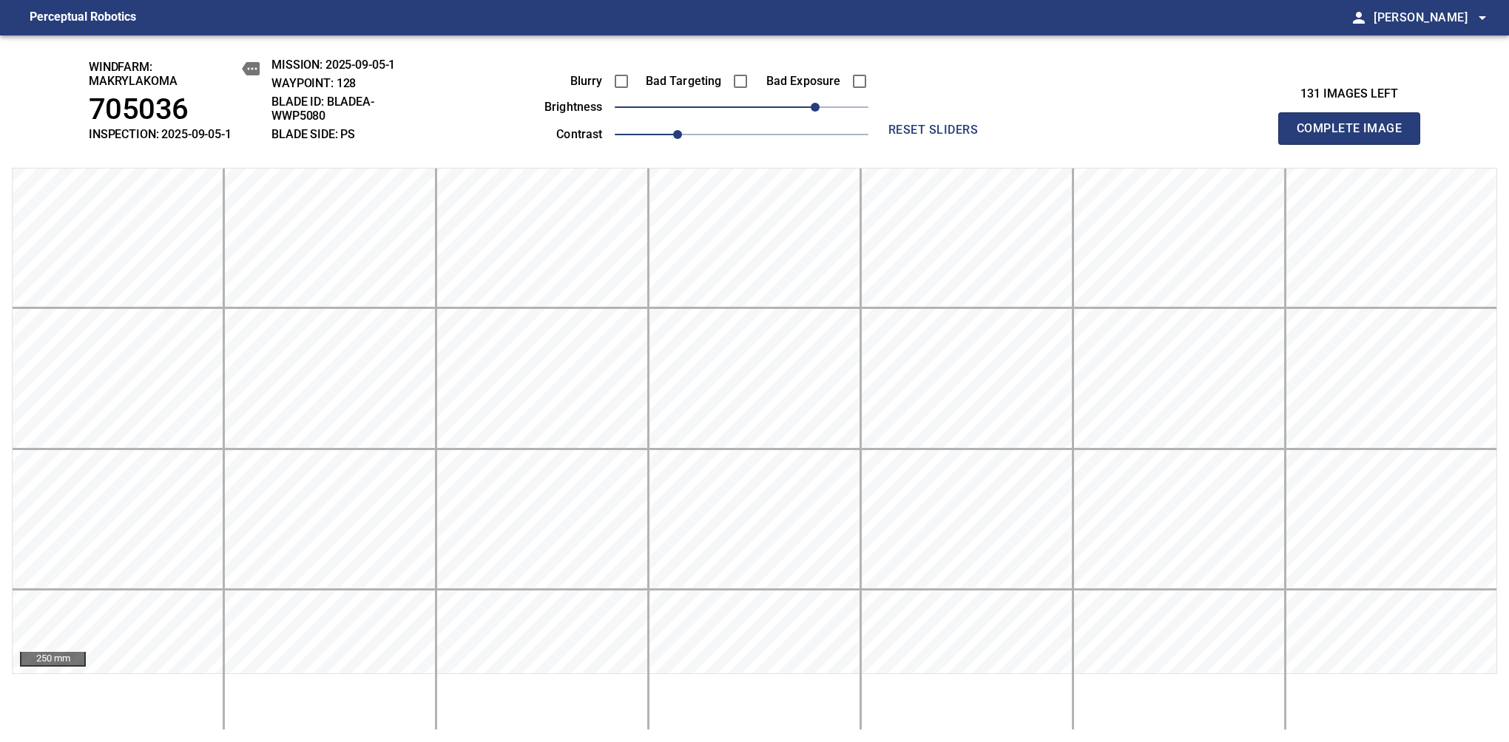
click at [1355, 136] on span "Complete Image" at bounding box center [1348, 128] width 109 height 21
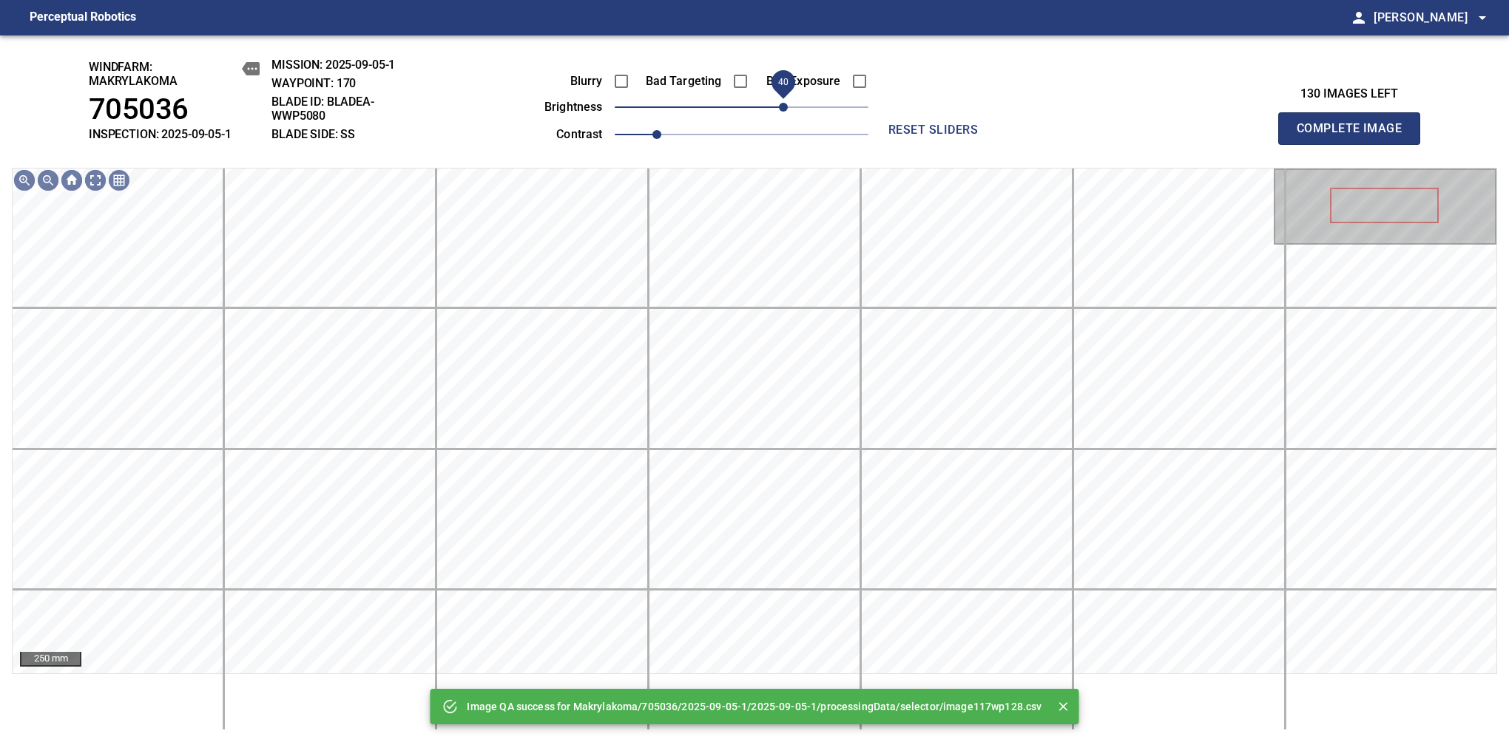
drag, startPoint x: 775, startPoint y: 110, endPoint x: 788, endPoint y: 110, distance: 13.3
click at [788, 110] on span "40" at bounding box center [783, 107] width 9 height 9
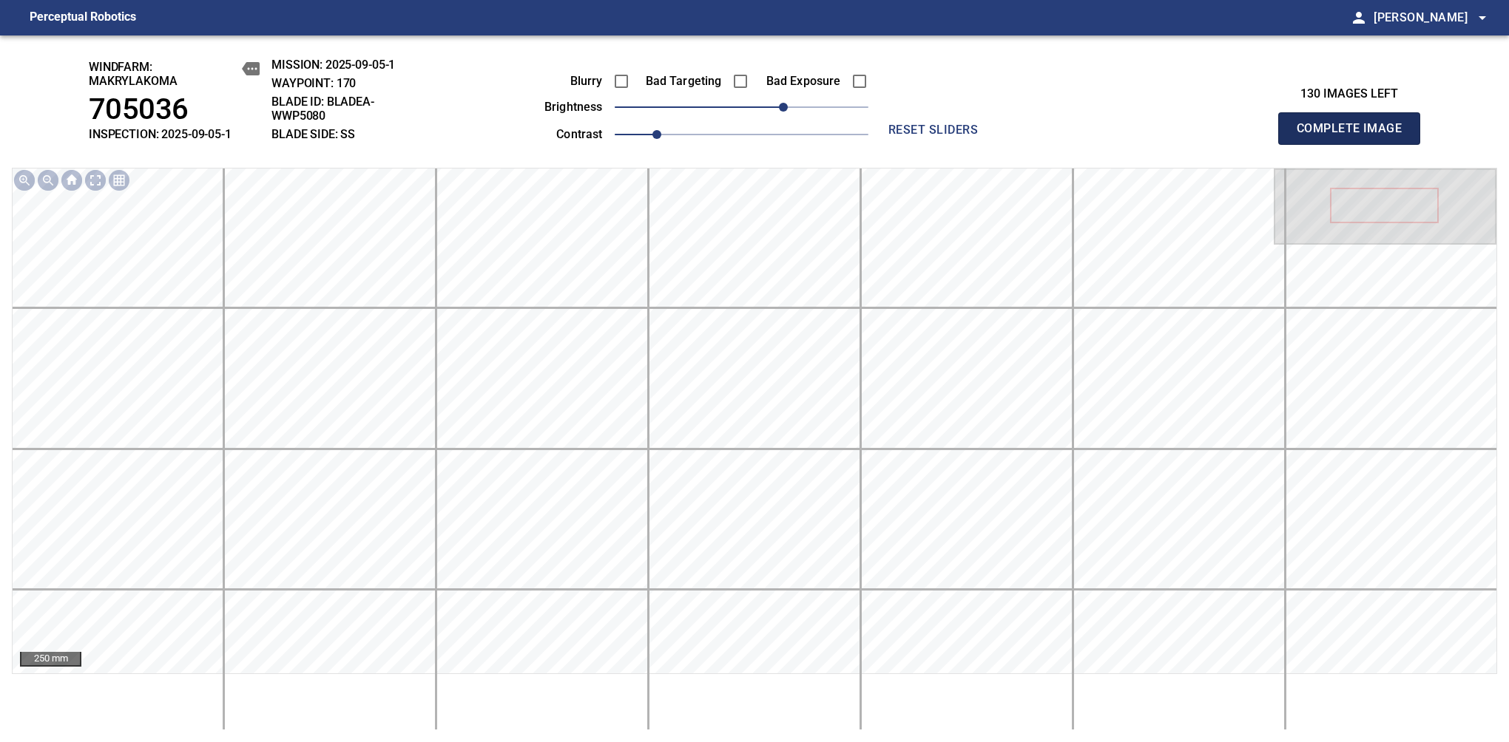
click at [1355, 136] on span "Complete Image" at bounding box center [1348, 128] width 109 height 21
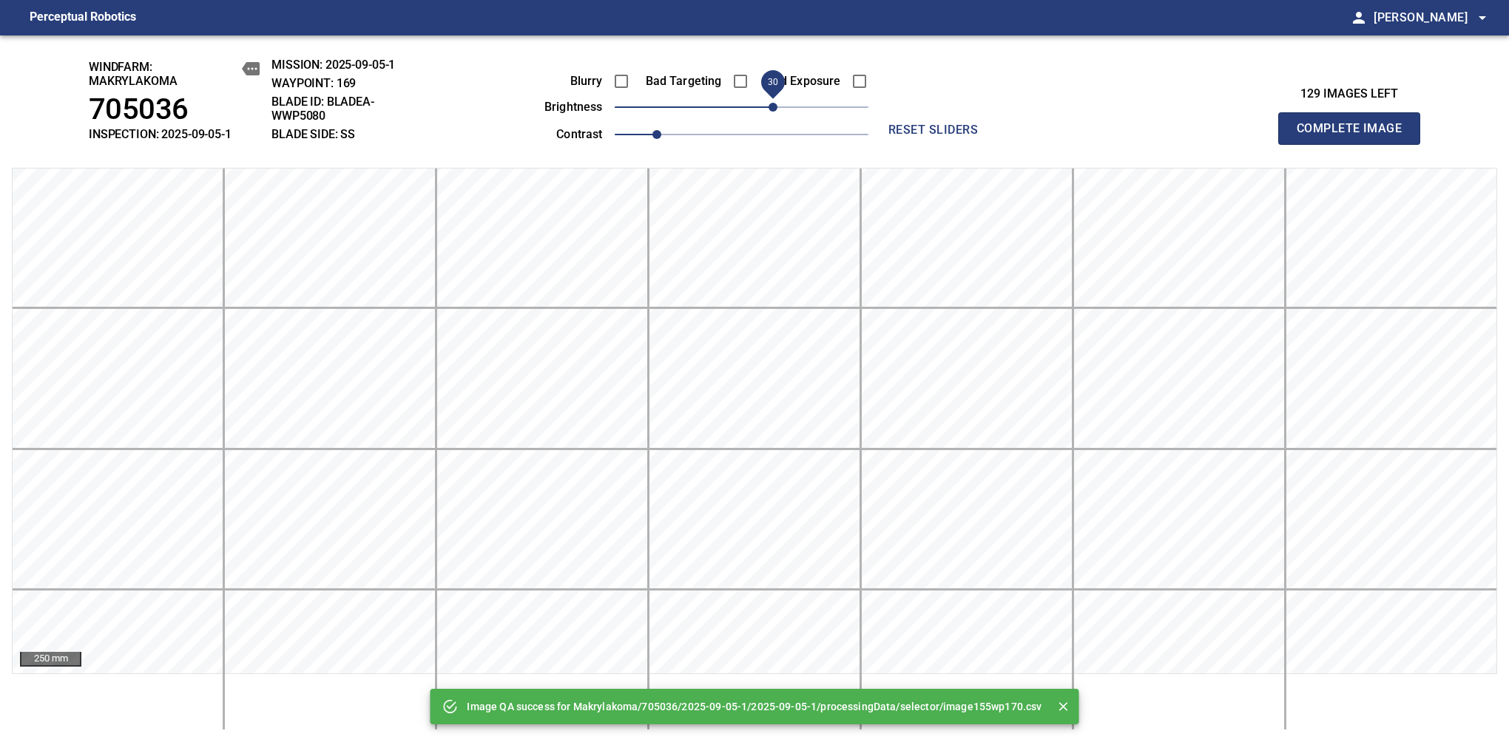
drag, startPoint x: 737, startPoint y: 110, endPoint x: 773, endPoint y: 112, distance: 36.3
click at [773, 112] on span "30" at bounding box center [772, 107] width 9 height 9
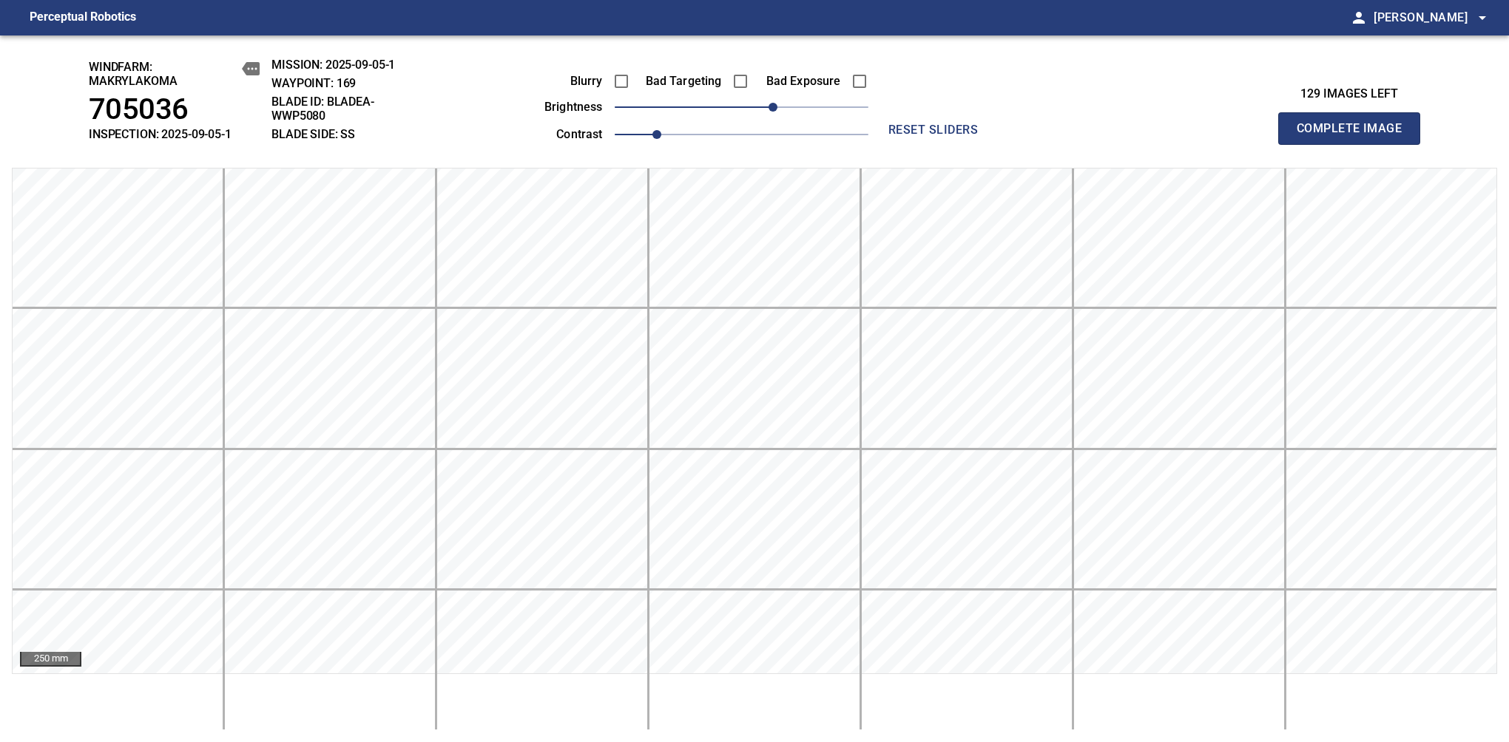
click at [1355, 136] on span "Complete Image" at bounding box center [1348, 128] width 109 height 21
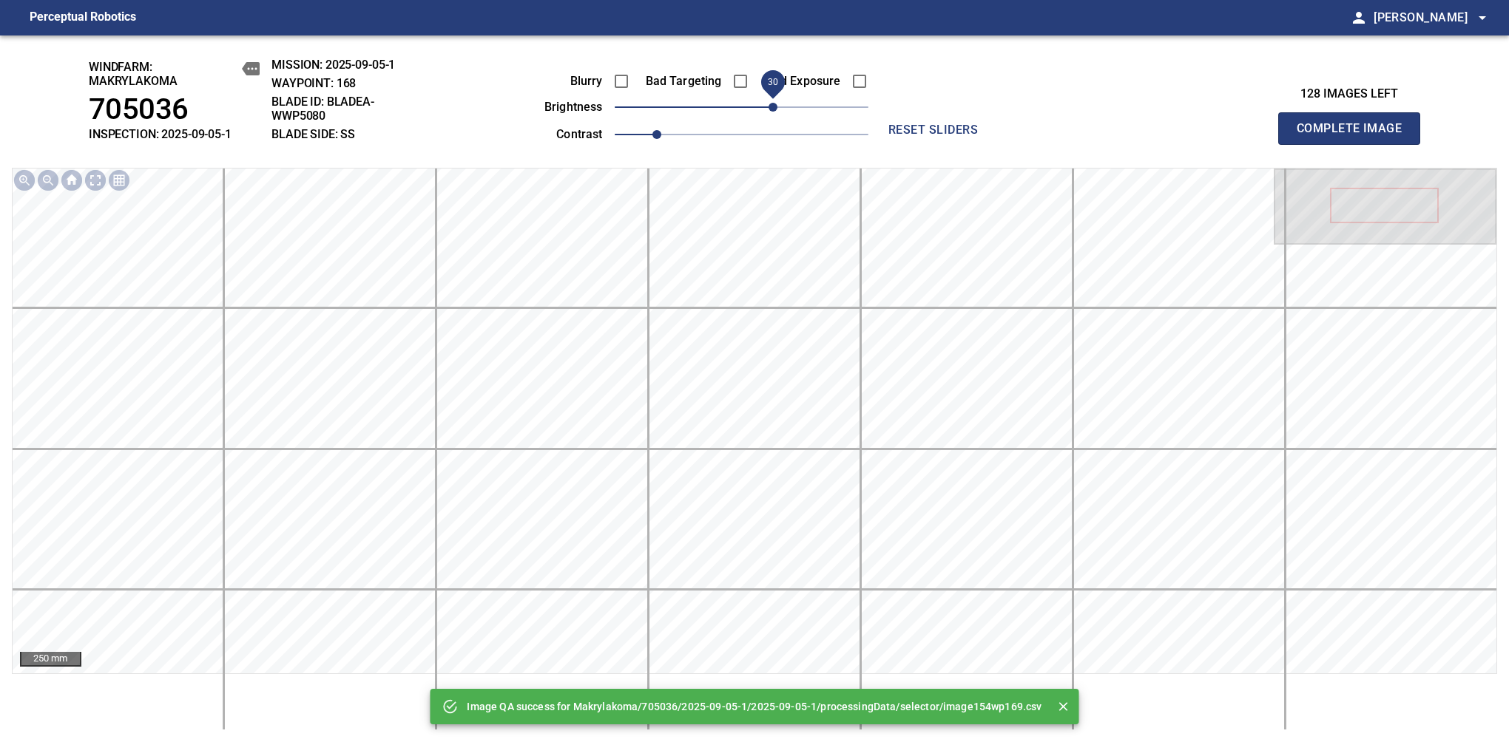
drag, startPoint x: 750, startPoint y: 112, endPoint x: 778, endPoint y: 110, distance: 28.2
click at [777, 110] on span "30" at bounding box center [772, 107] width 9 height 9
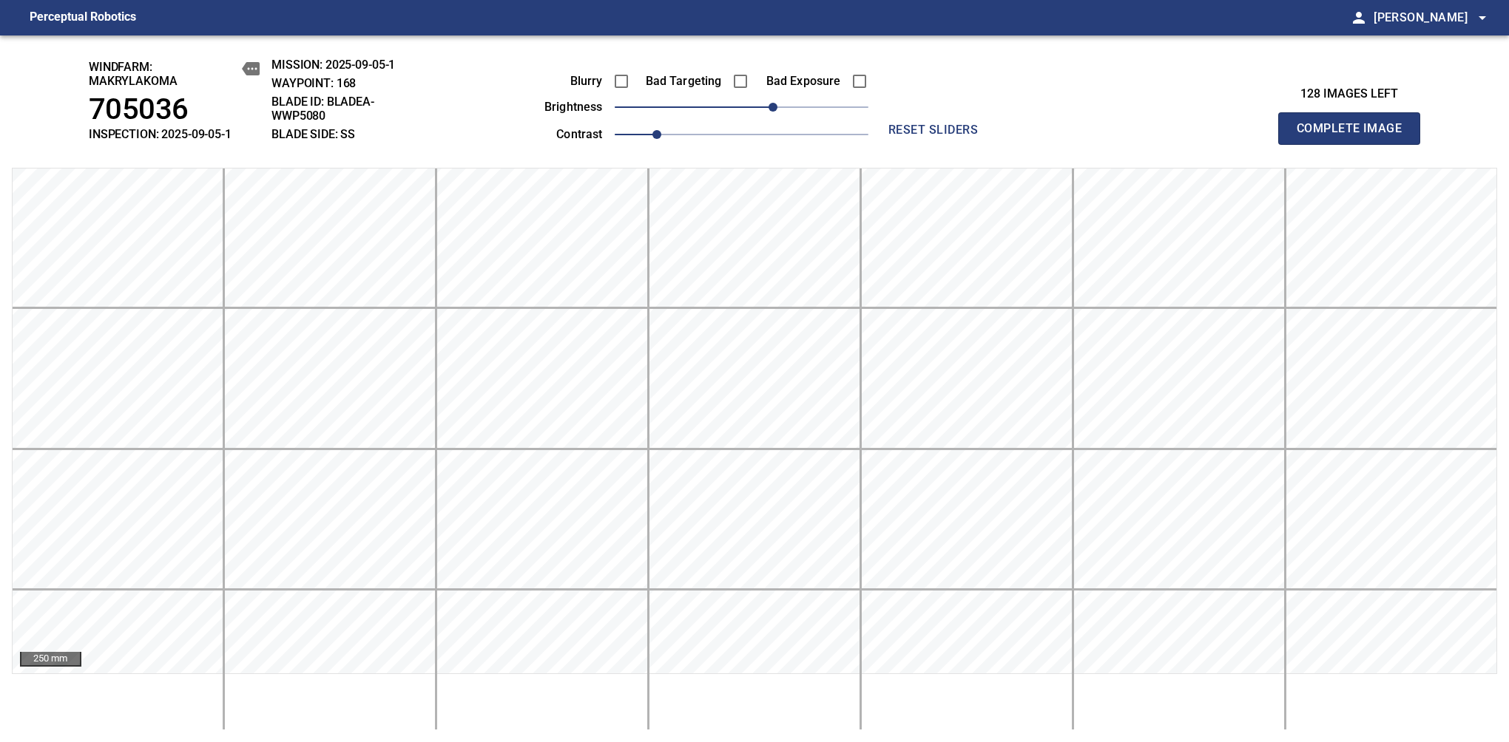
click at [1355, 136] on span "Complete Image" at bounding box center [1348, 128] width 109 height 21
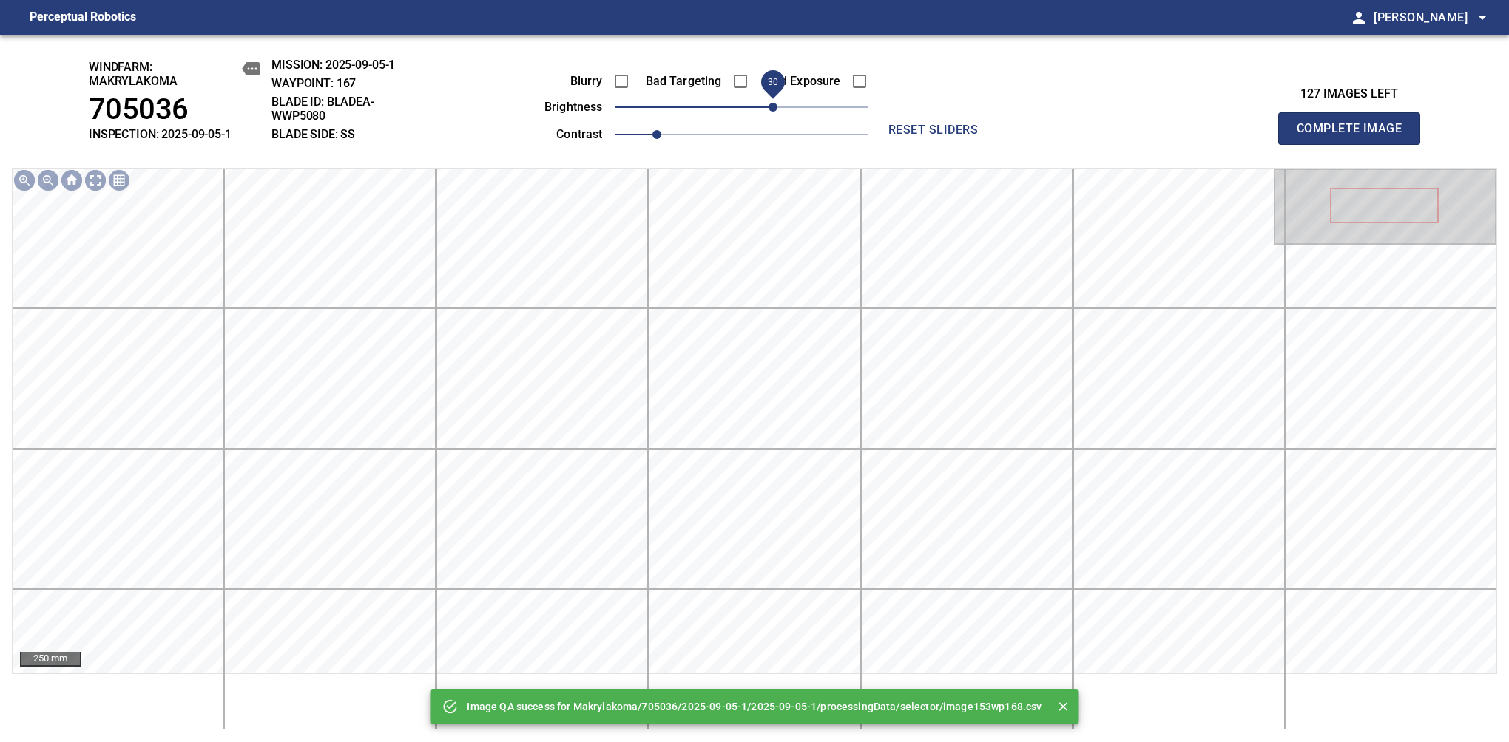
click at [772, 112] on span "30" at bounding box center [772, 107] width 9 height 9
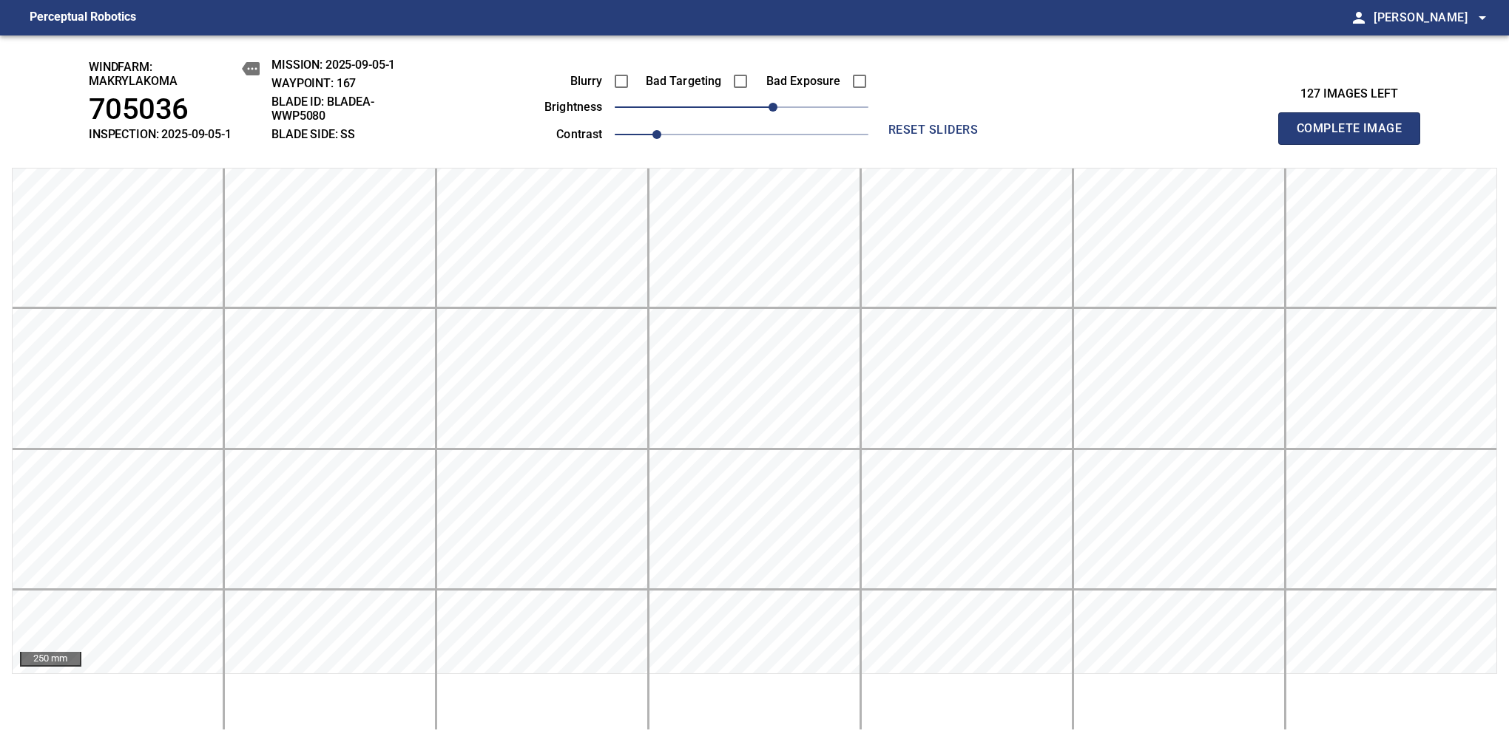
click at [1355, 136] on span "Complete Image" at bounding box center [1348, 128] width 109 height 21
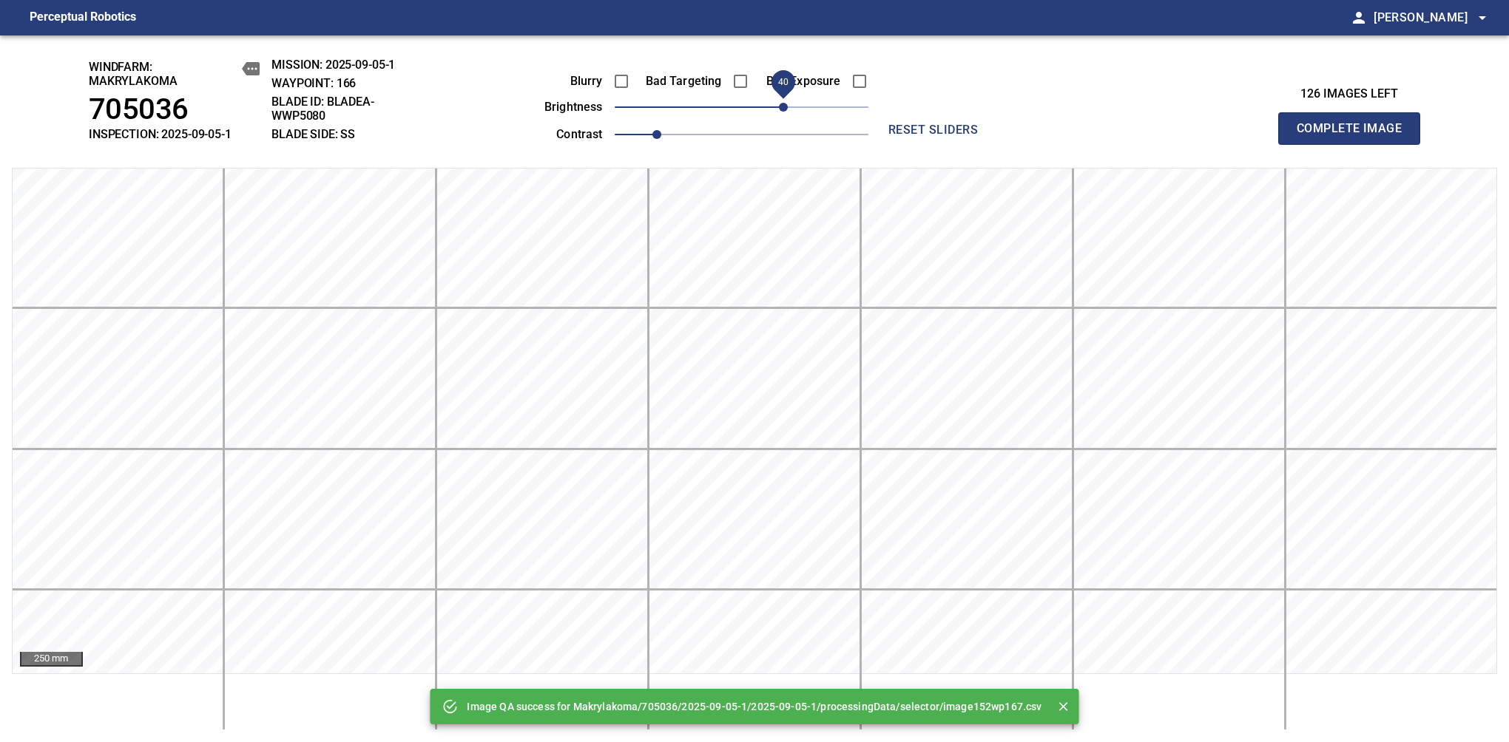
drag, startPoint x: 748, startPoint y: 110, endPoint x: 782, endPoint y: 115, distance: 34.4
click at [782, 112] on span "40" at bounding box center [783, 107] width 9 height 9
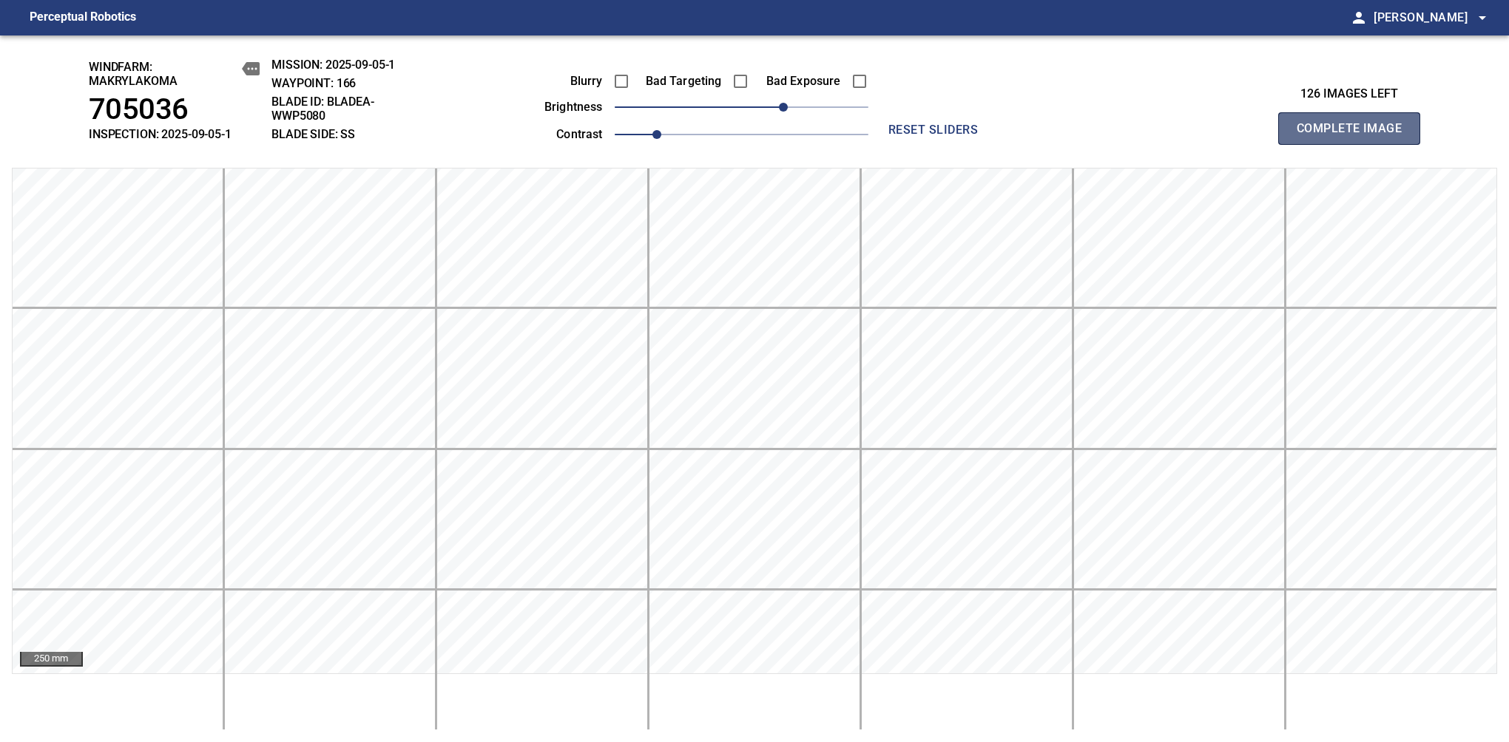
click at [1355, 136] on span "Complete Image" at bounding box center [1348, 128] width 109 height 21
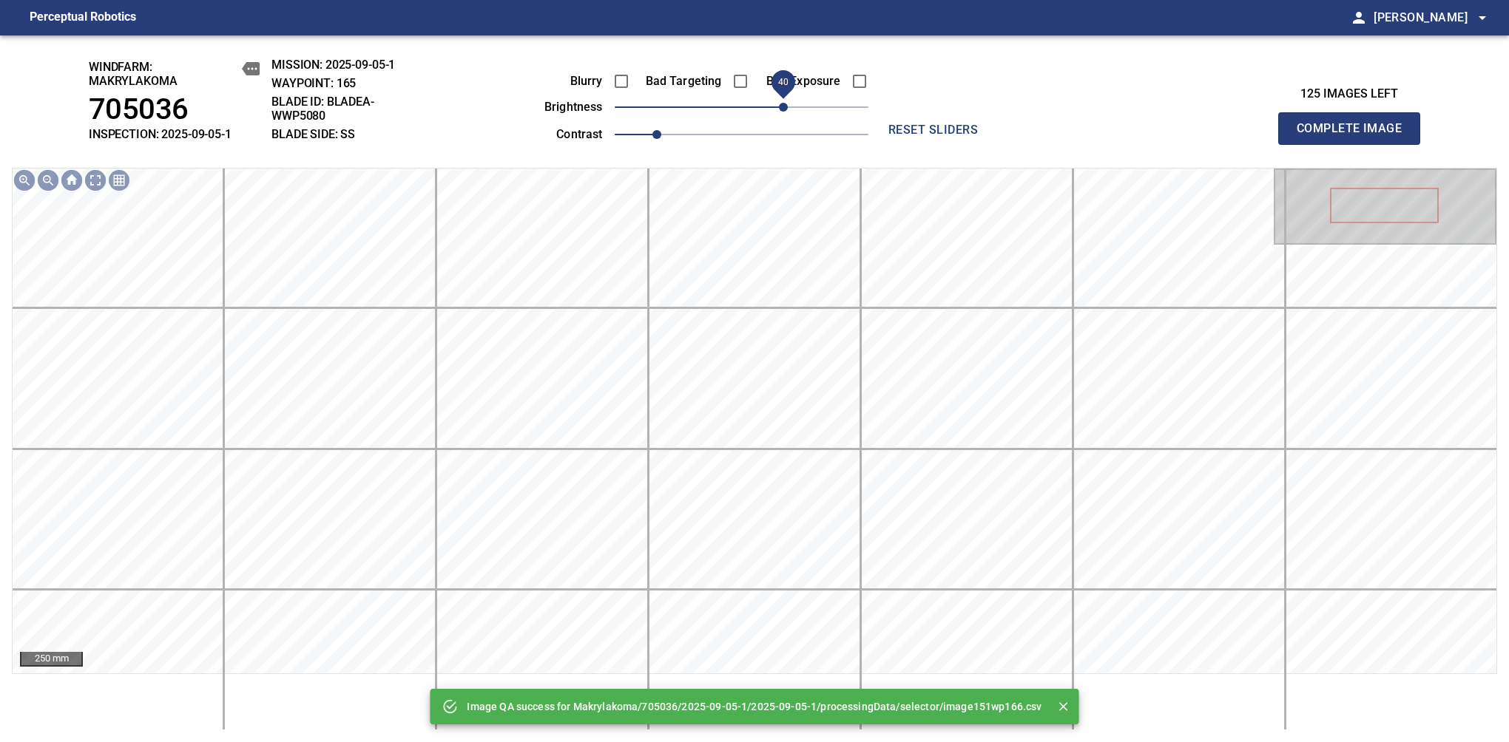
click at [779, 108] on span "40" at bounding box center [742, 107] width 254 height 21
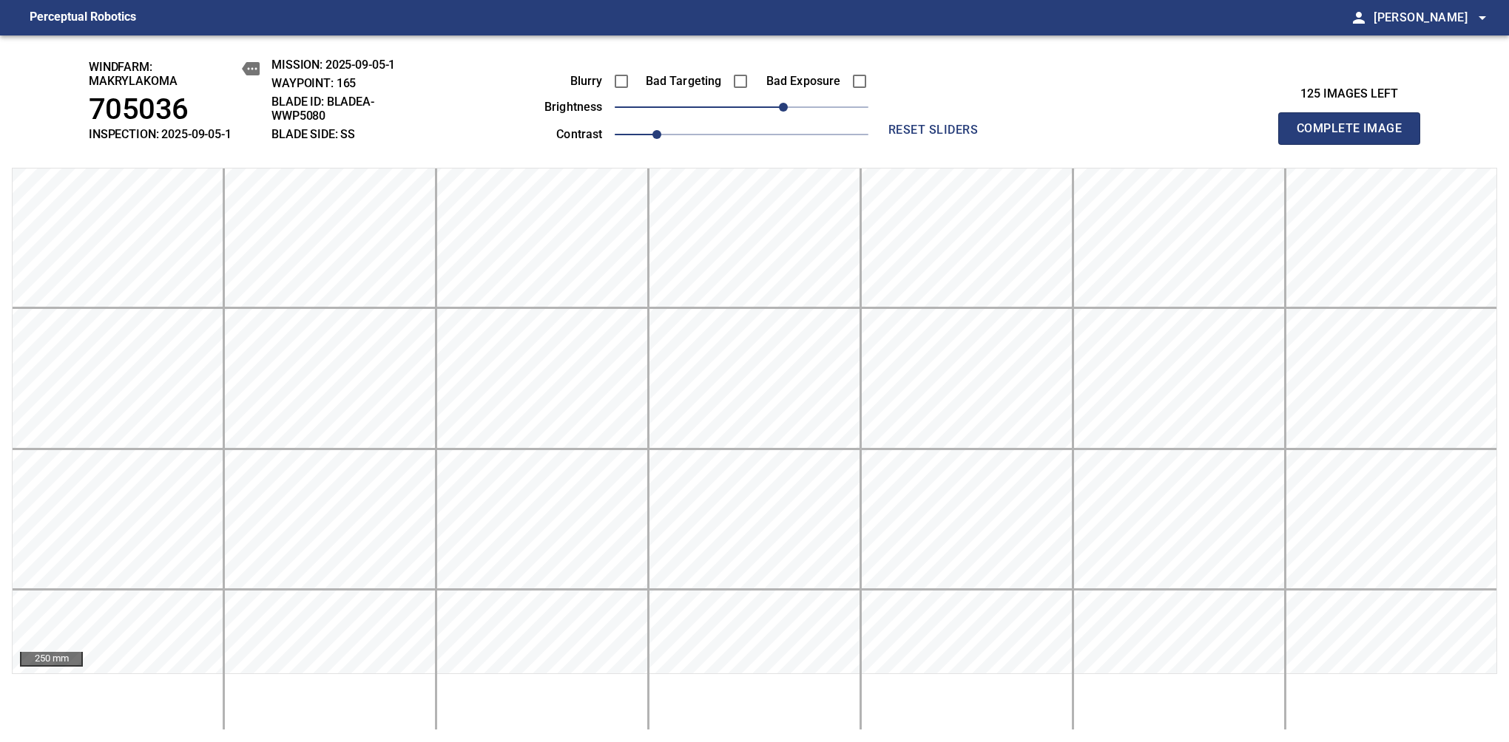
click at [1355, 136] on span "Complete Image" at bounding box center [1348, 128] width 109 height 21
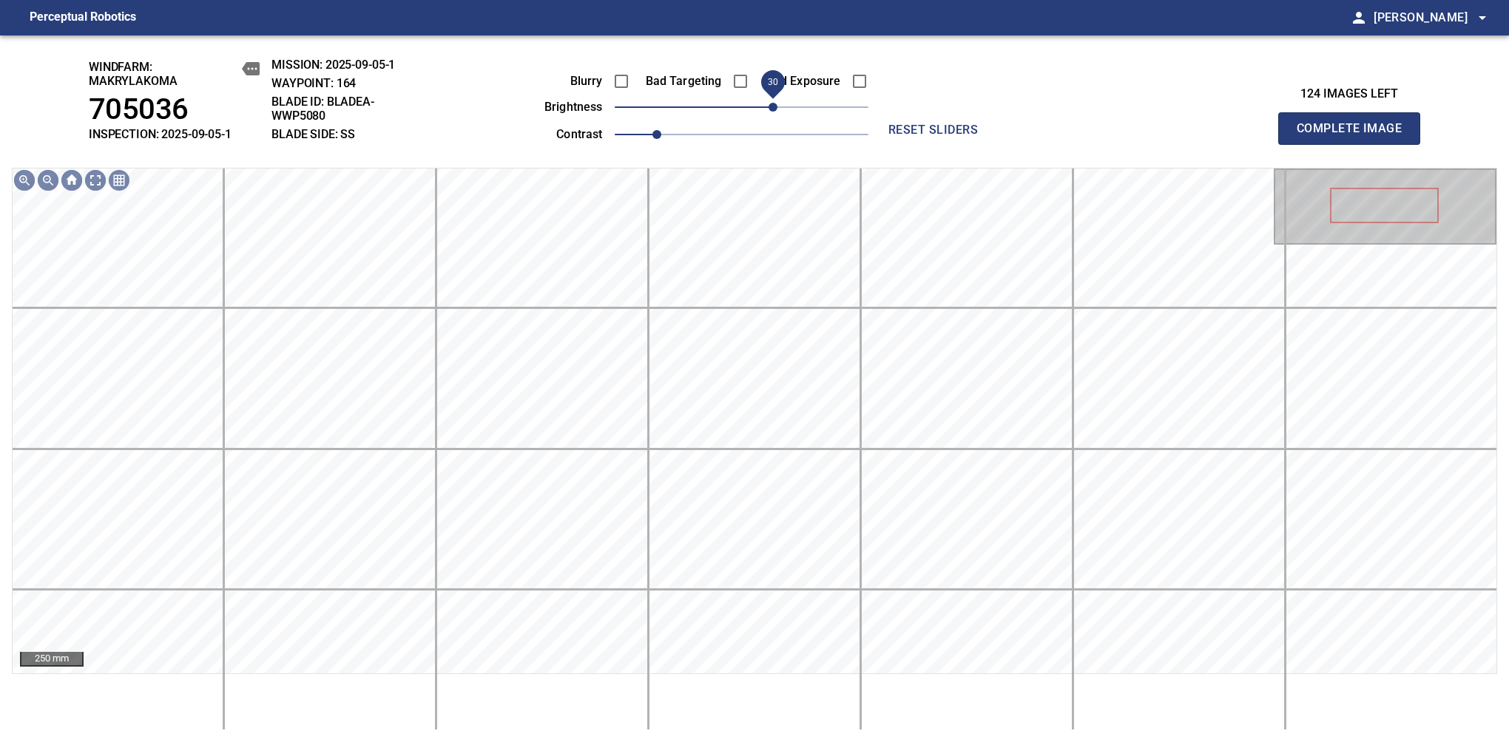
click at [777, 118] on span "30" at bounding box center [742, 107] width 254 height 21
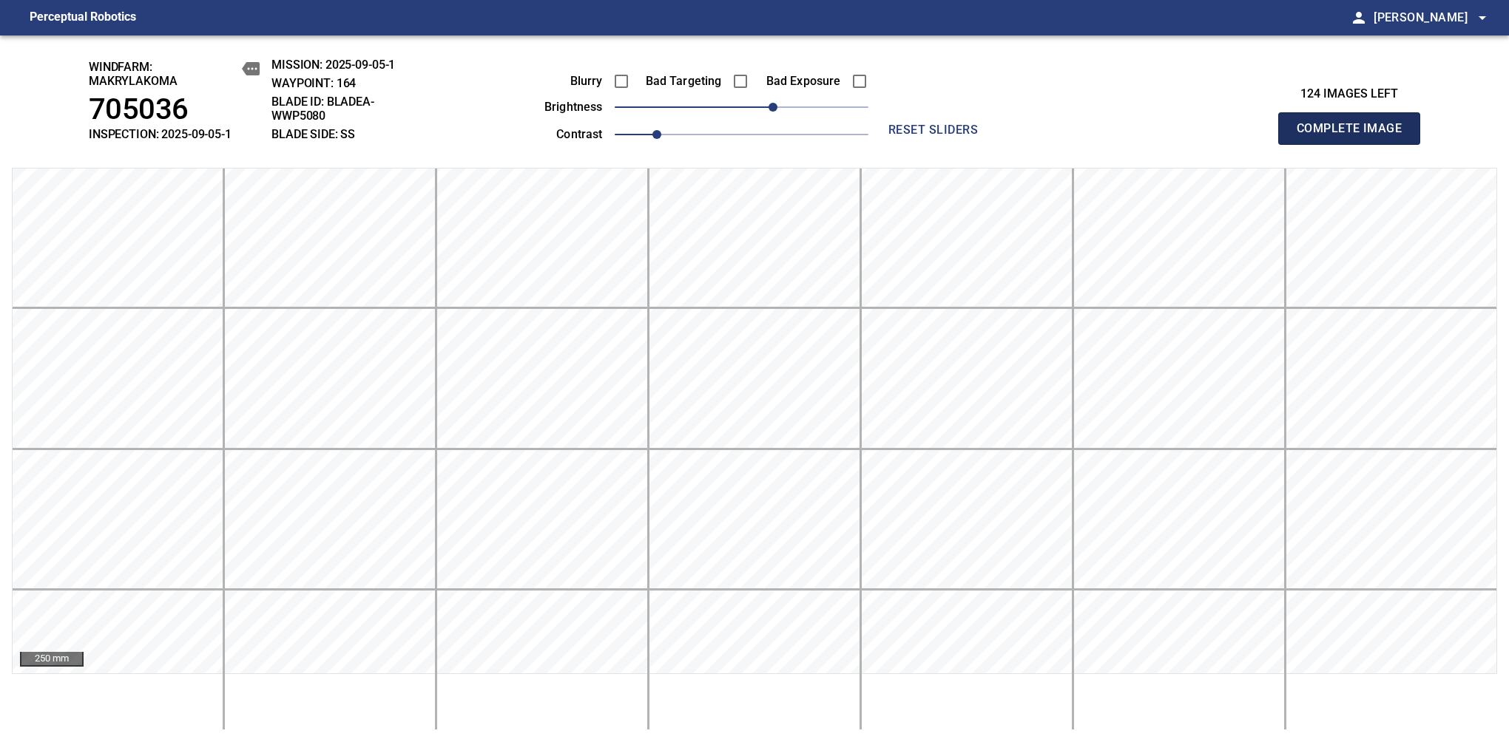
click at [1355, 136] on span "Complete Image" at bounding box center [1348, 128] width 109 height 21
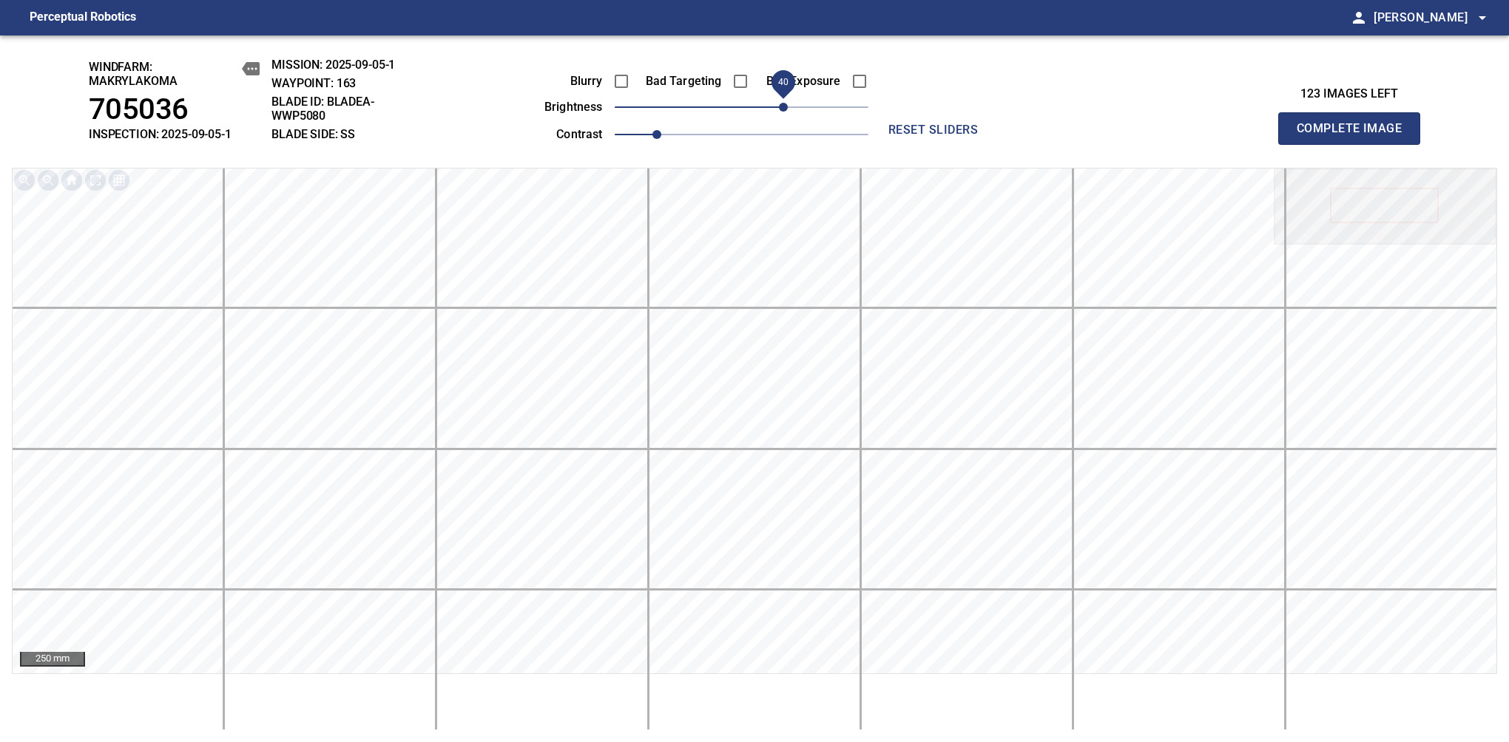
drag, startPoint x: 764, startPoint y: 109, endPoint x: 782, endPoint y: 108, distance: 17.8
click at [782, 108] on span "40" at bounding box center [783, 107] width 9 height 9
click at [1355, 136] on span "Complete Image" at bounding box center [1348, 128] width 109 height 21
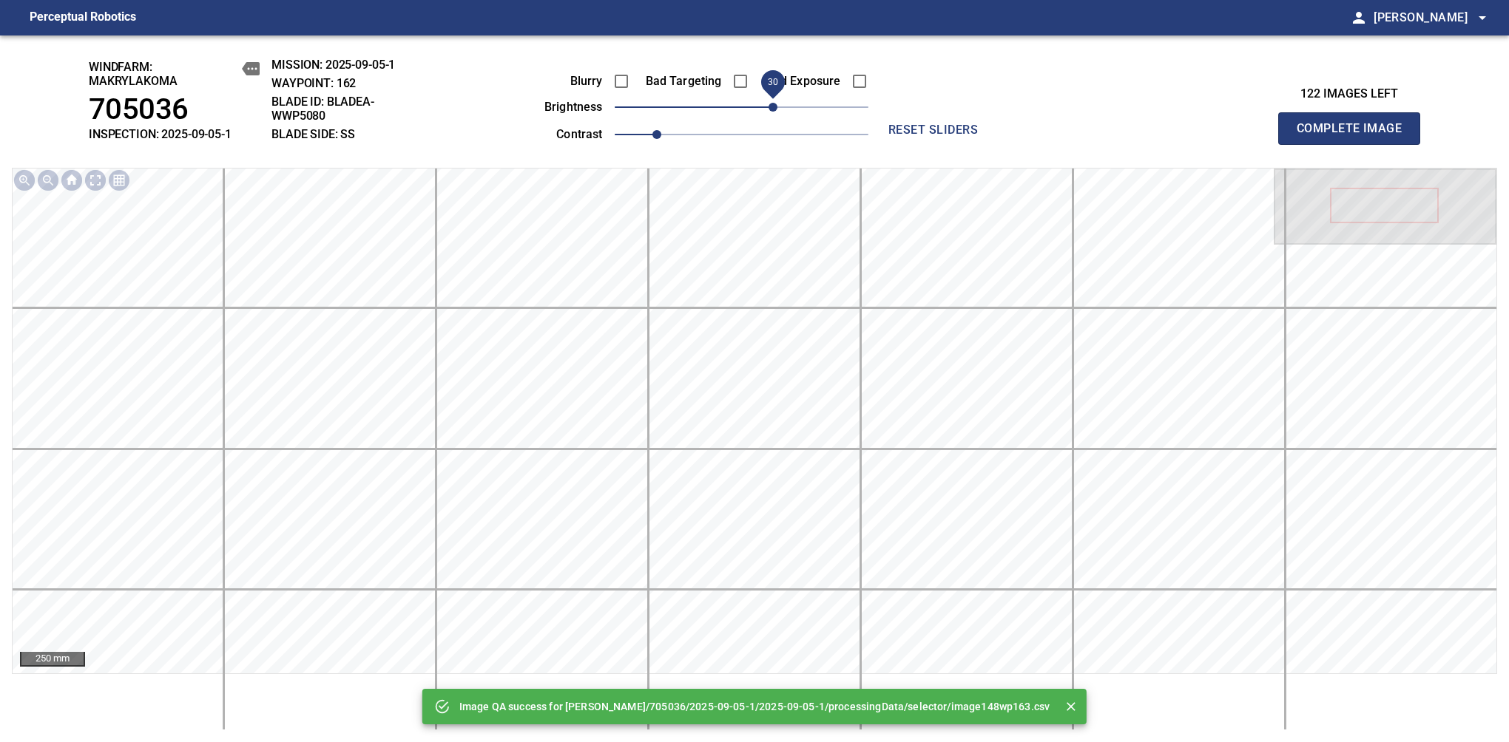
drag, startPoint x: 761, startPoint y: 108, endPoint x: 776, endPoint y: 108, distance: 15.5
click at [776, 108] on span "30" at bounding box center [772, 107] width 9 height 9
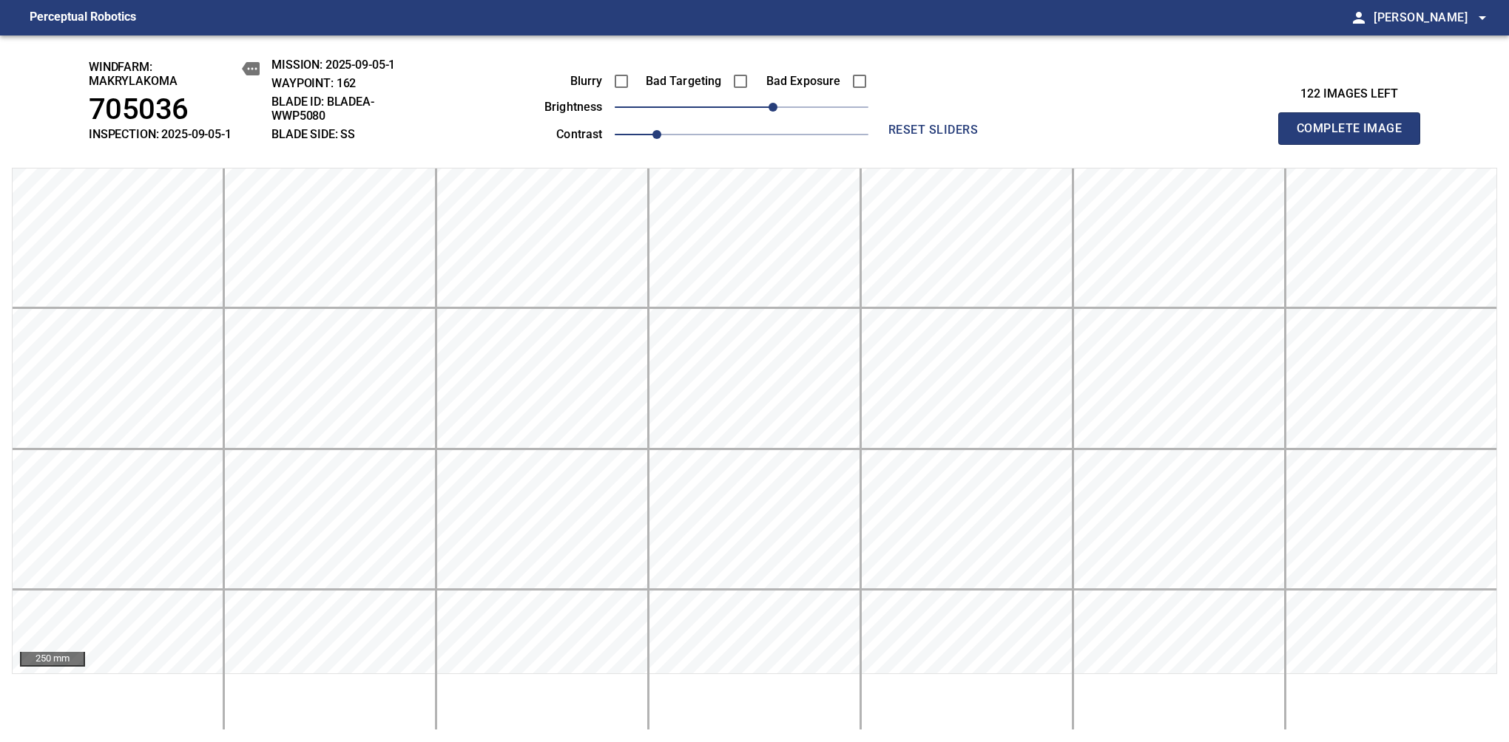
click at [1355, 136] on span "Complete Image" at bounding box center [1348, 128] width 109 height 21
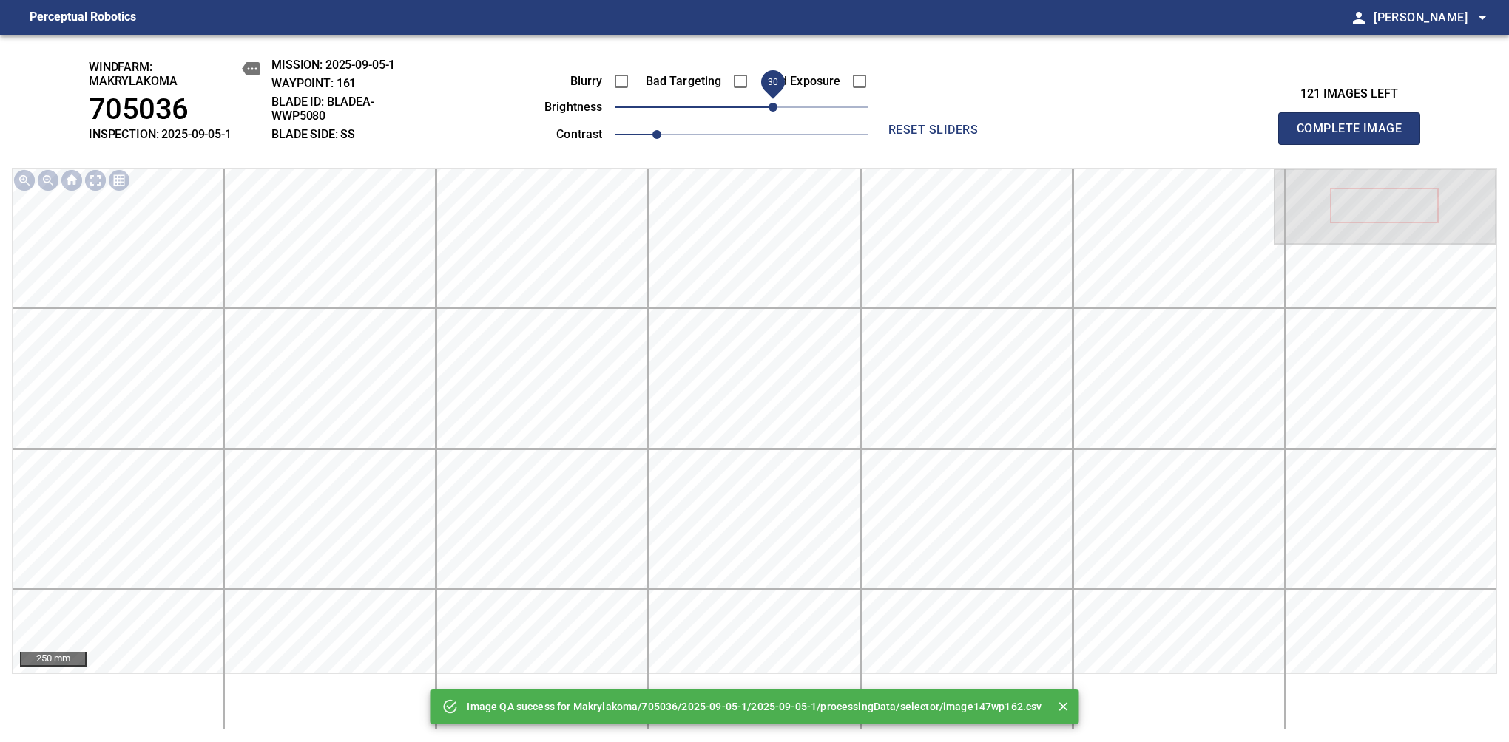
drag, startPoint x: 756, startPoint y: 108, endPoint x: 769, endPoint y: 110, distance: 13.5
click at [769, 110] on span "30" at bounding box center [772, 107] width 9 height 9
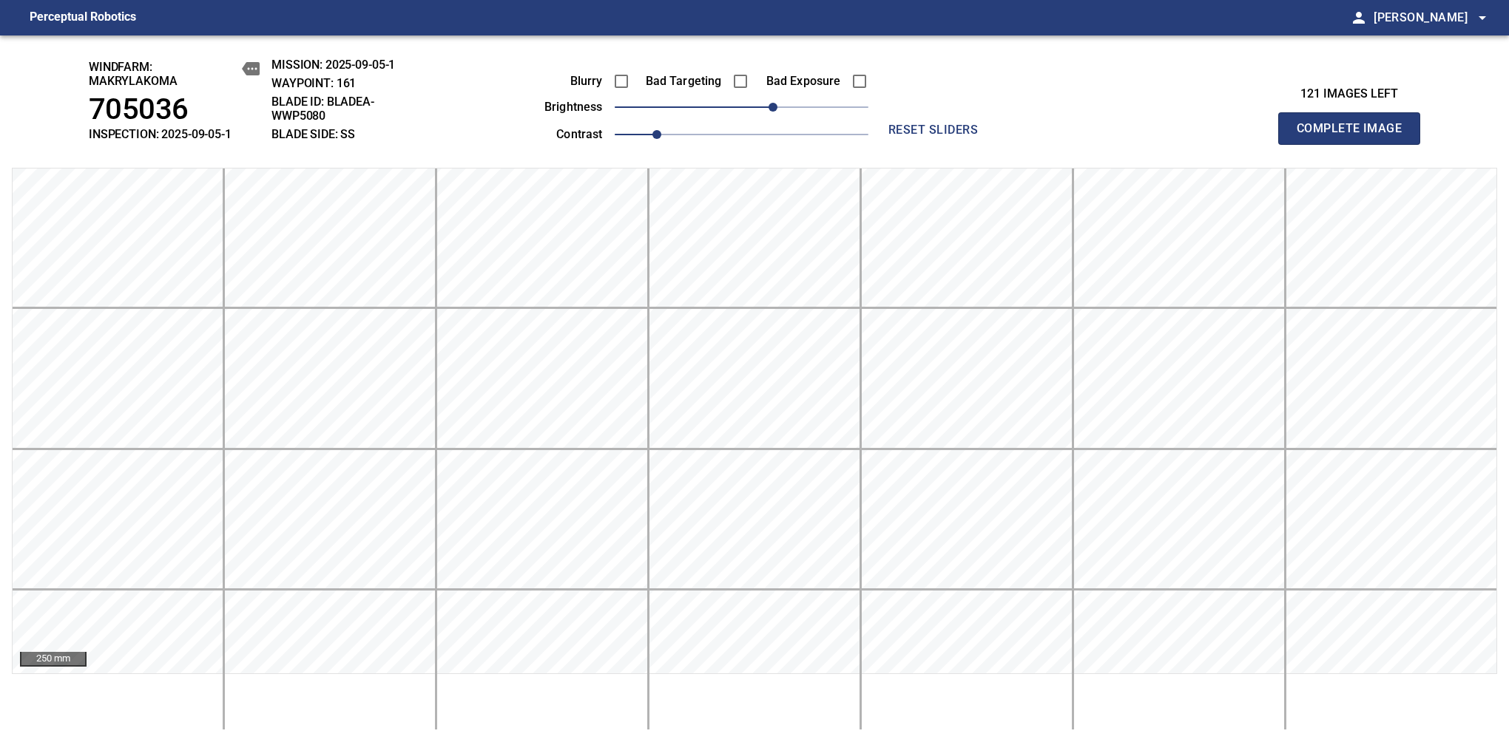
click at [1355, 136] on span "Complete Image" at bounding box center [1348, 128] width 109 height 21
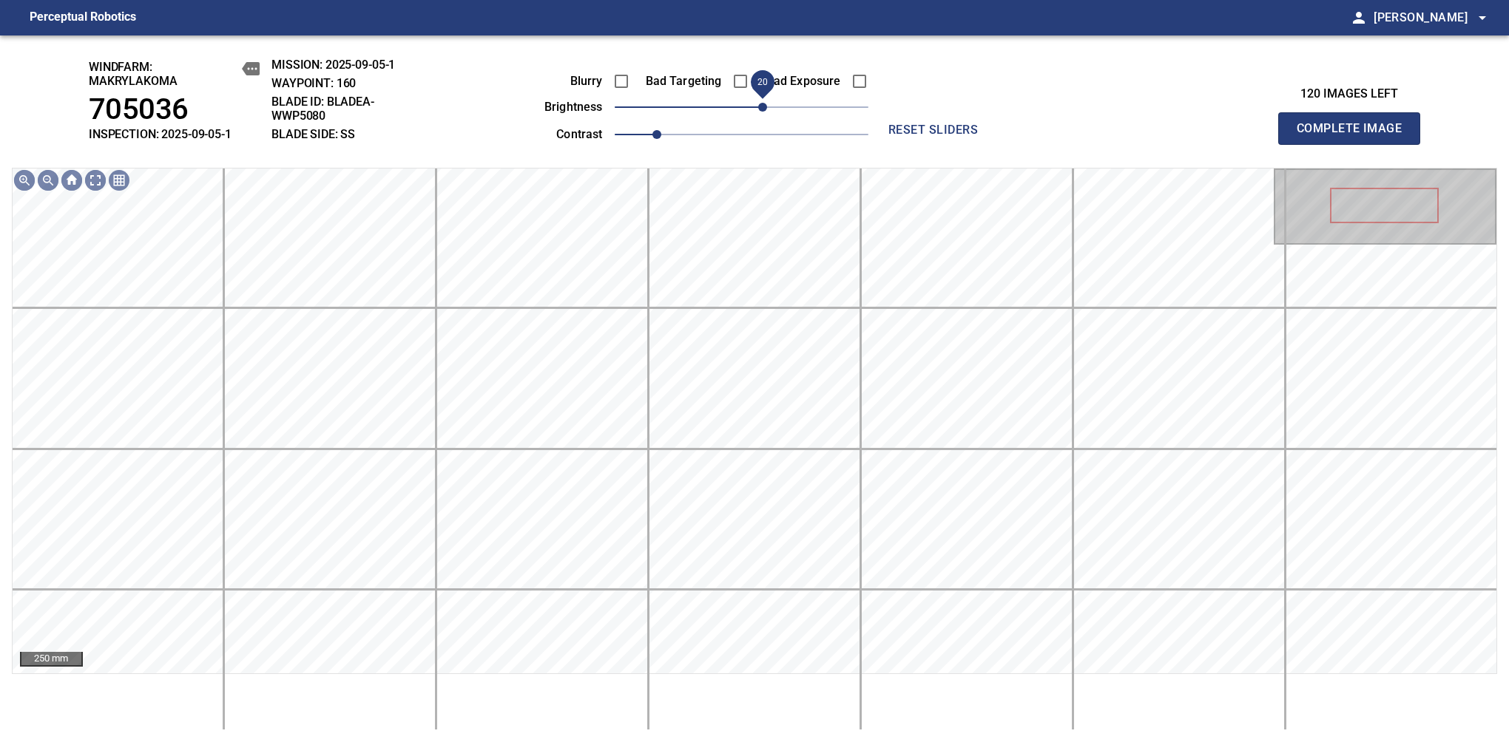
drag, startPoint x: 760, startPoint y: 110, endPoint x: 764, endPoint y: 121, distance: 11.0
click at [764, 112] on span "20" at bounding box center [762, 107] width 9 height 9
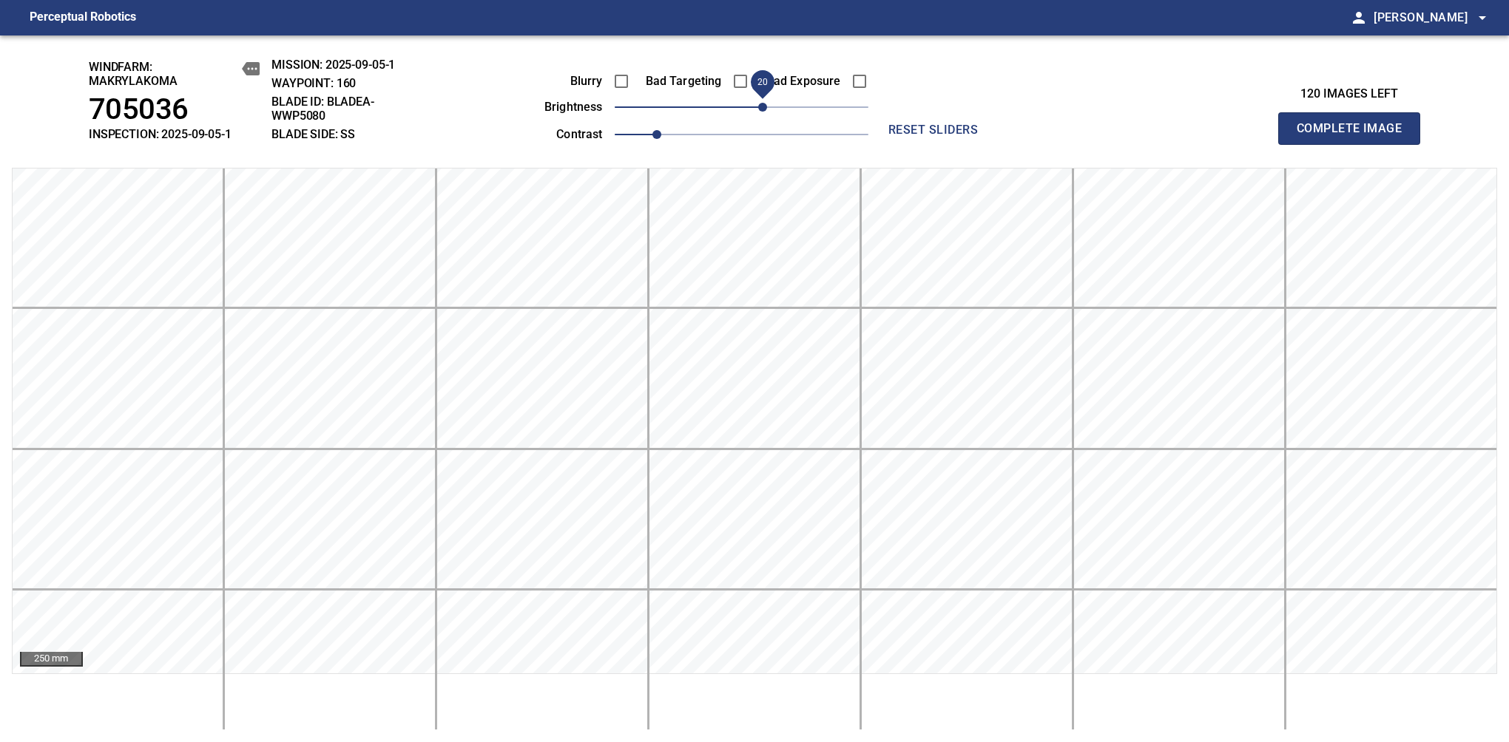
click at [1355, 136] on span "Complete Image" at bounding box center [1348, 128] width 109 height 21
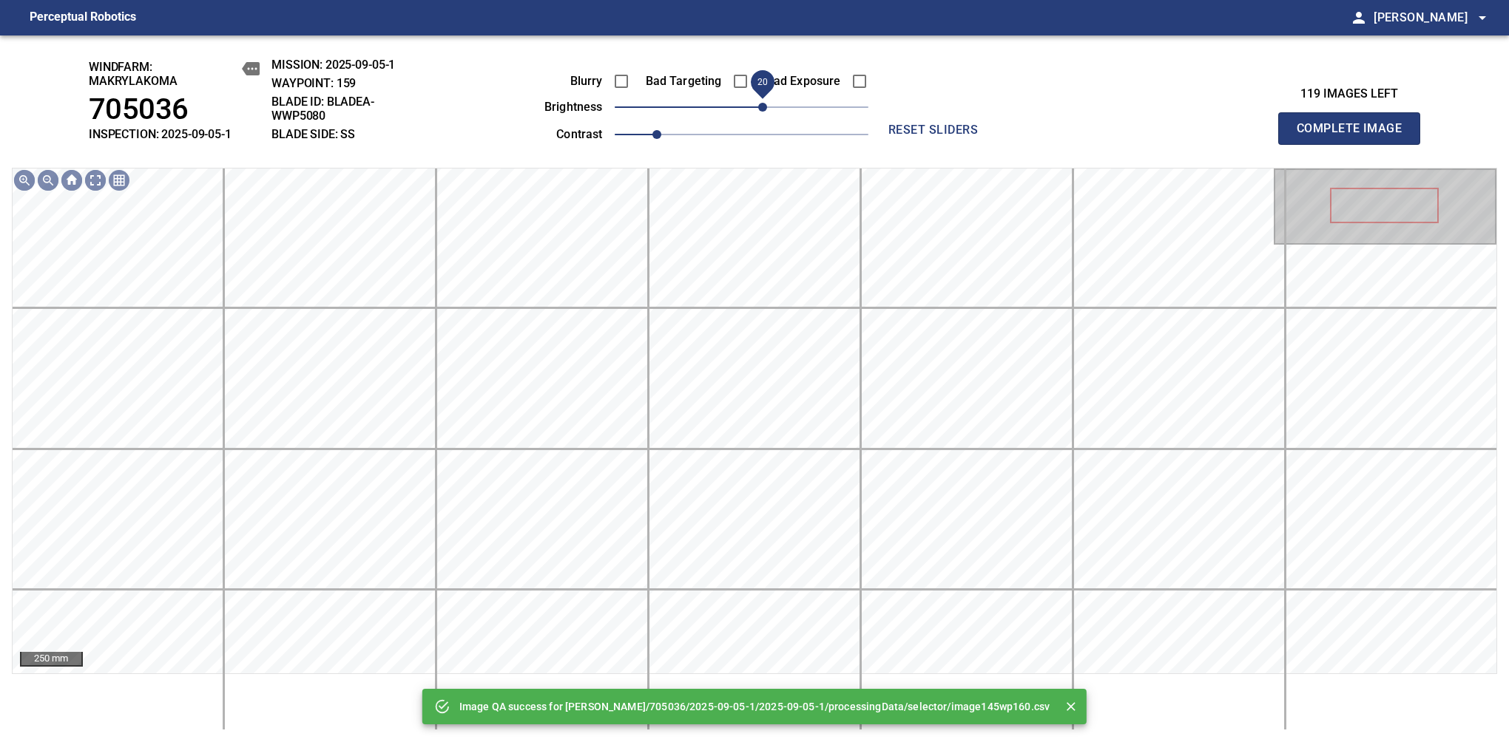
drag, startPoint x: 743, startPoint y: 115, endPoint x: 767, endPoint y: 112, distance: 23.8
click at [767, 112] on span "20" at bounding box center [762, 107] width 9 height 9
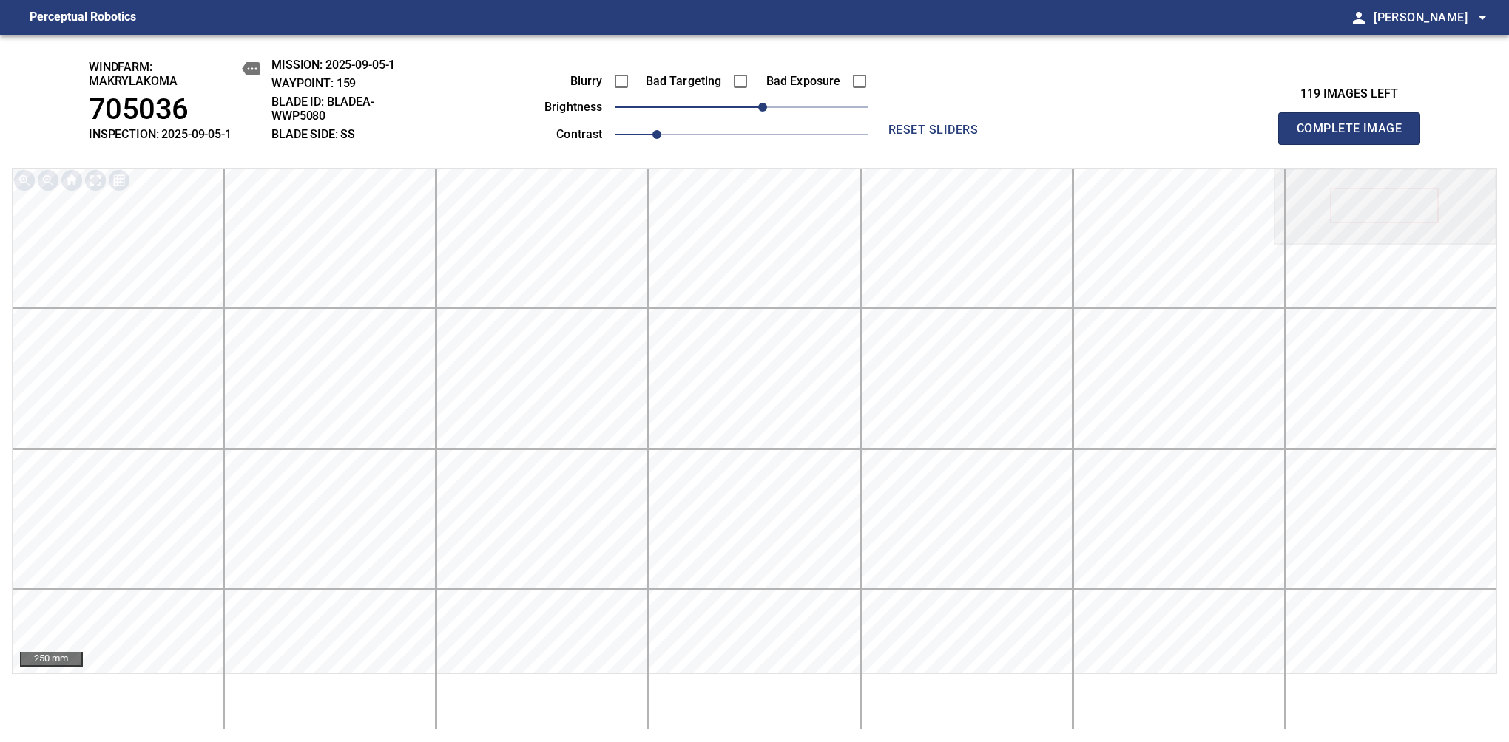
click at [1355, 136] on span "Complete Image" at bounding box center [1348, 128] width 109 height 21
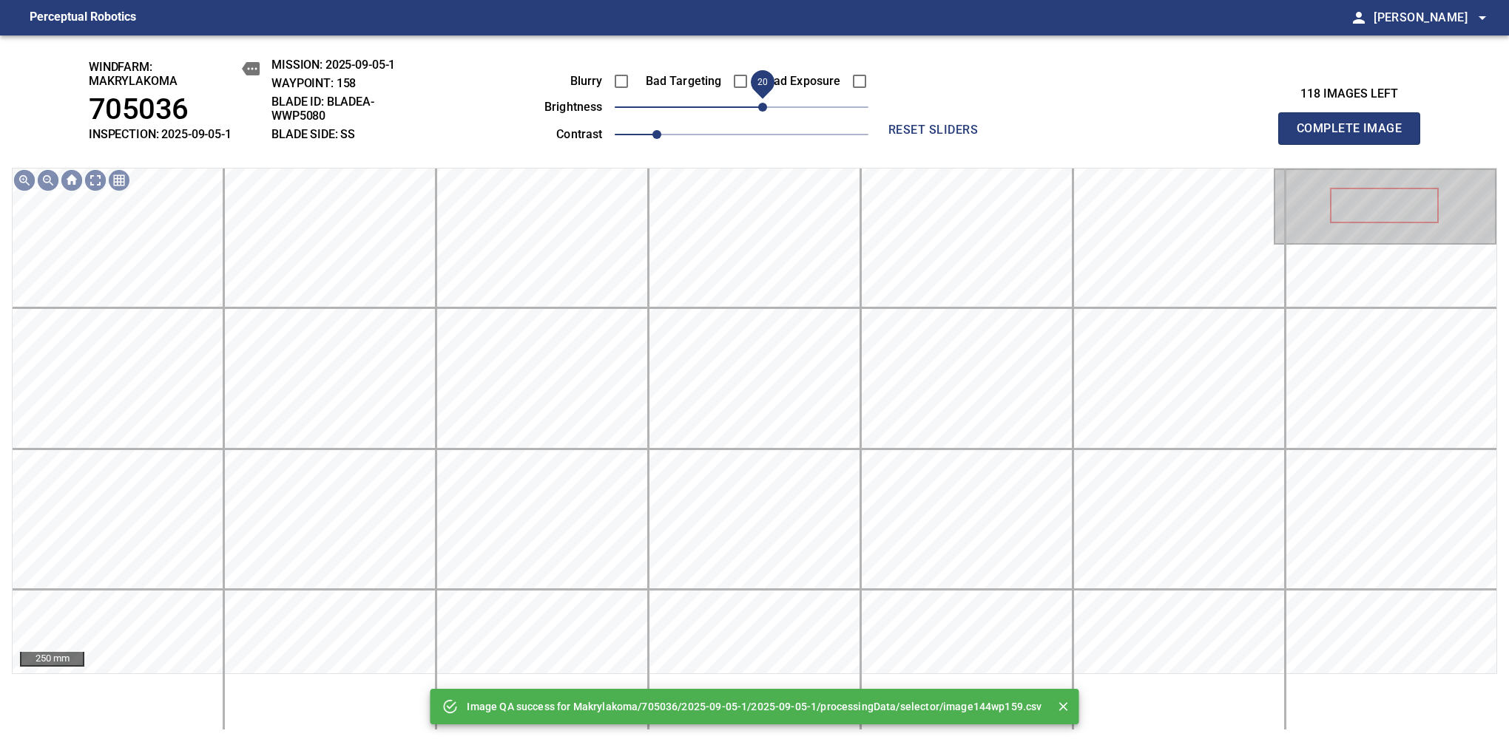
drag, startPoint x: 749, startPoint y: 110, endPoint x: 765, endPoint y: 121, distance: 18.7
click at [765, 112] on span "20" at bounding box center [762, 107] width 9 height 9
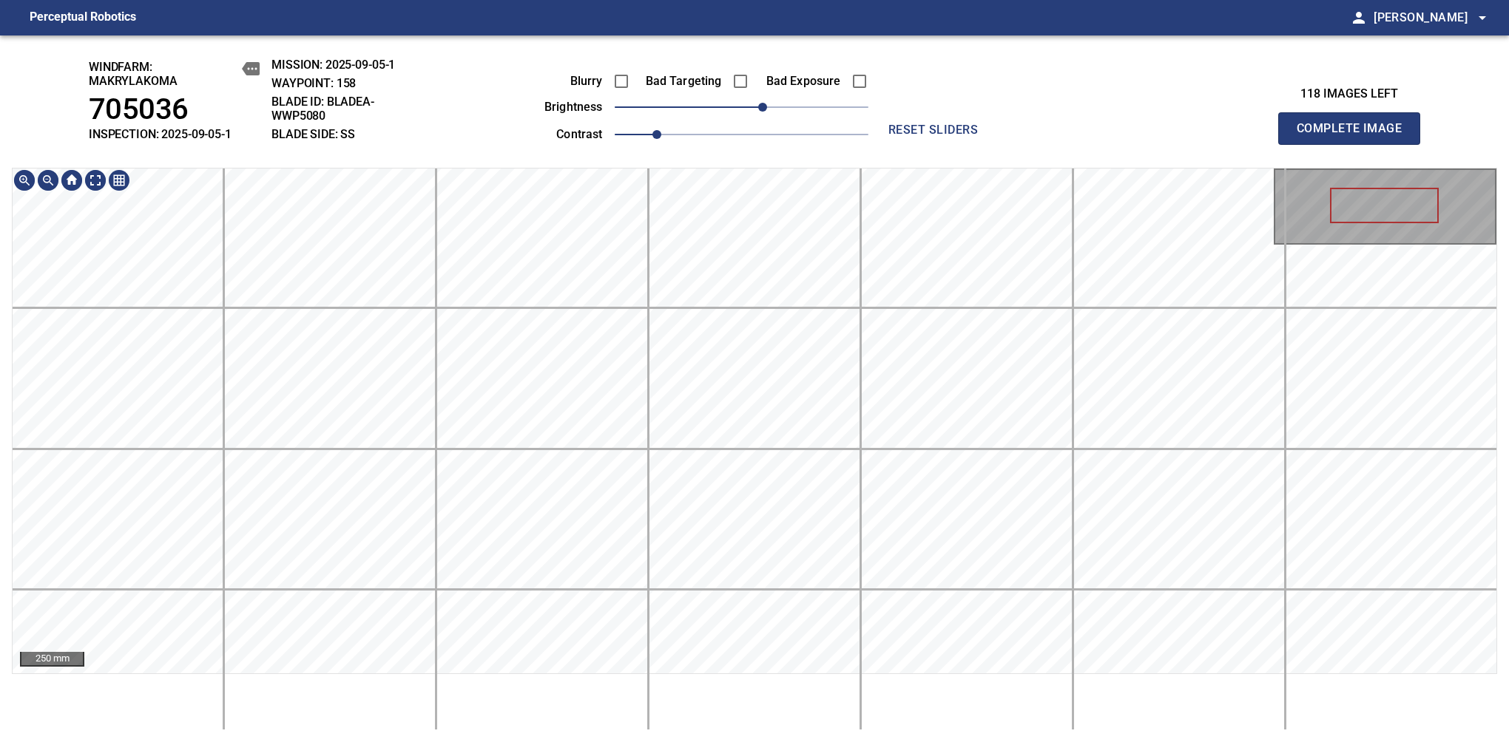
click at [754, 157] on div "windfarm: Makrylakoma 705036 INSPECTION: 2025-09-05-1 MISSION: 2025-09-05-1 WAY…" at bounding box center [754, 388] width 1509 height 707
click at [1355, 136] on span "Complete Image" at bounding box center [1348, 128] width 109 height 21
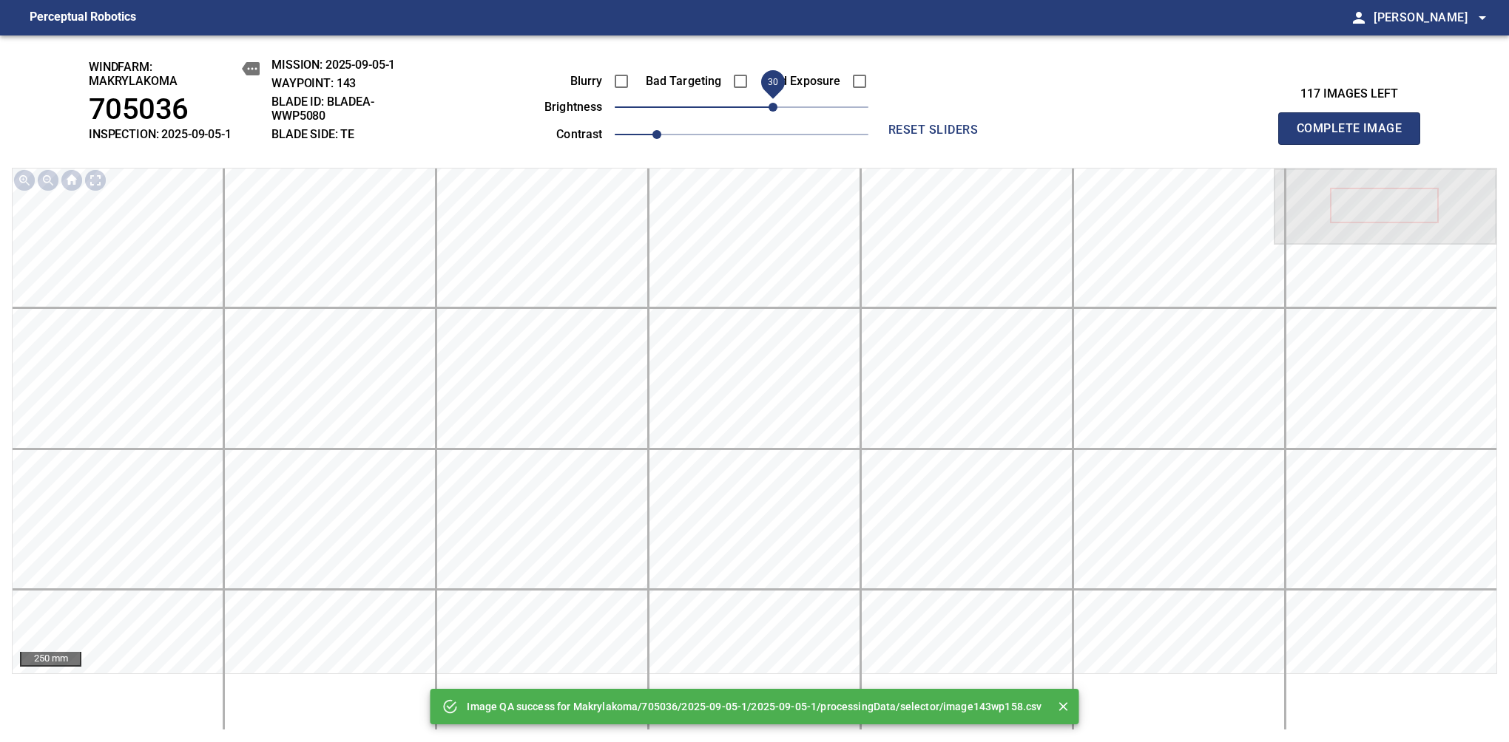
drag, startPoint x: 746, startPoint y: 107, endPoint x: 770, endPoint y: 102, distance: 24.2
click at [770, 103] on span "30" at bounding box center [772, 107] width 9 height 9
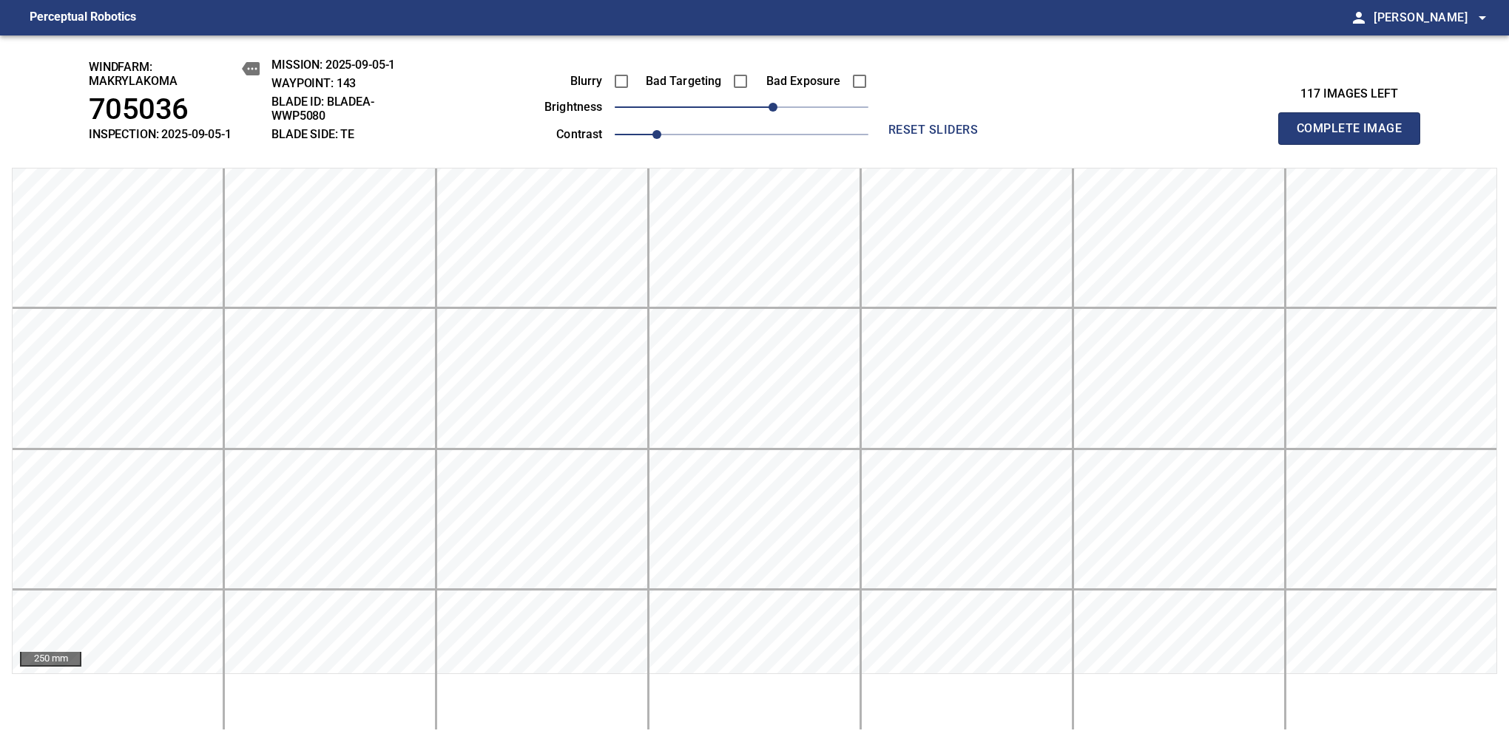
click at [1355, 136] on span "Complete Image" at bounding box center [1348, 128] width 109 height 21
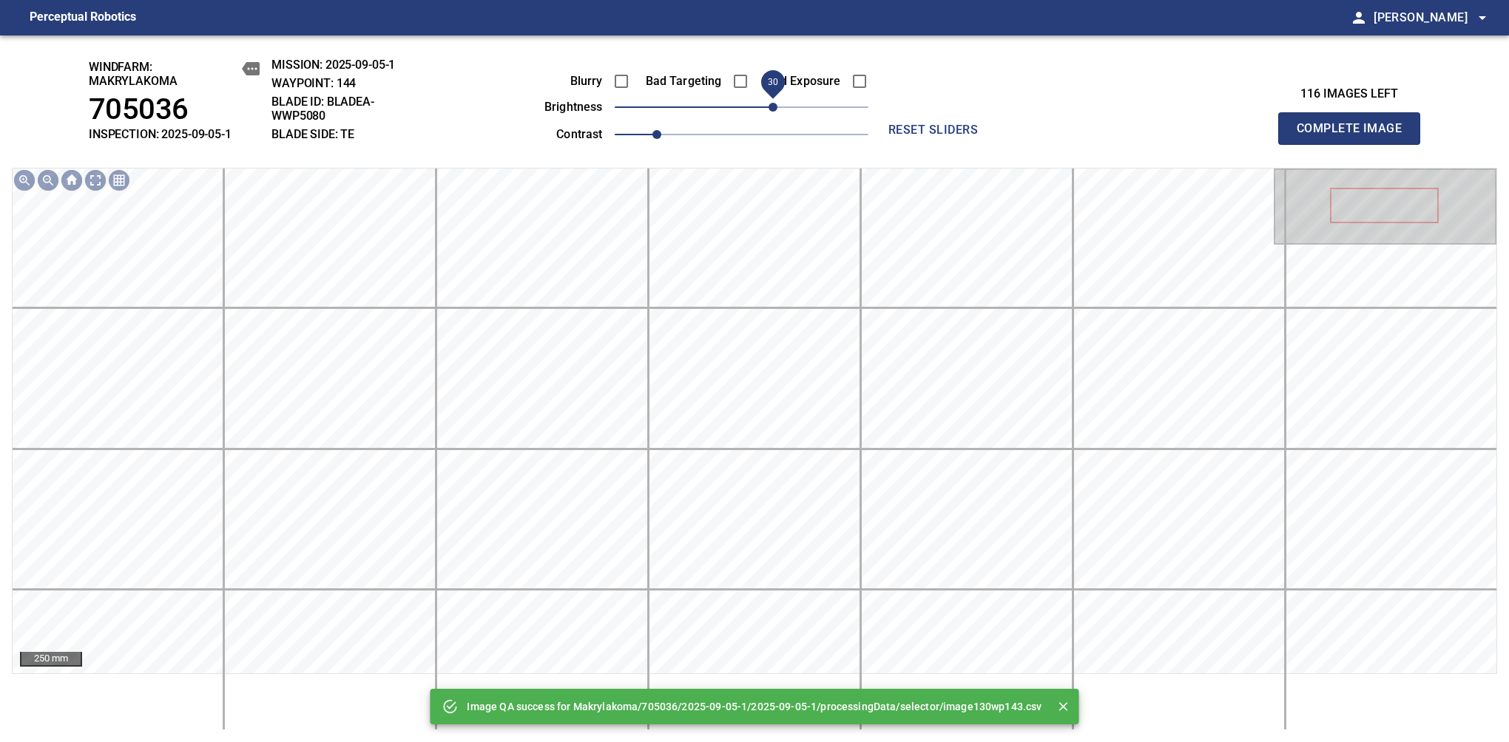
drag, startPoint x: 759, startPoint y: 102, endPoint x: 772, endPoint y: 95, distance: 14.6
click at [772, 103] on span "30" at bounding box center [772, 107] width 9 height 9
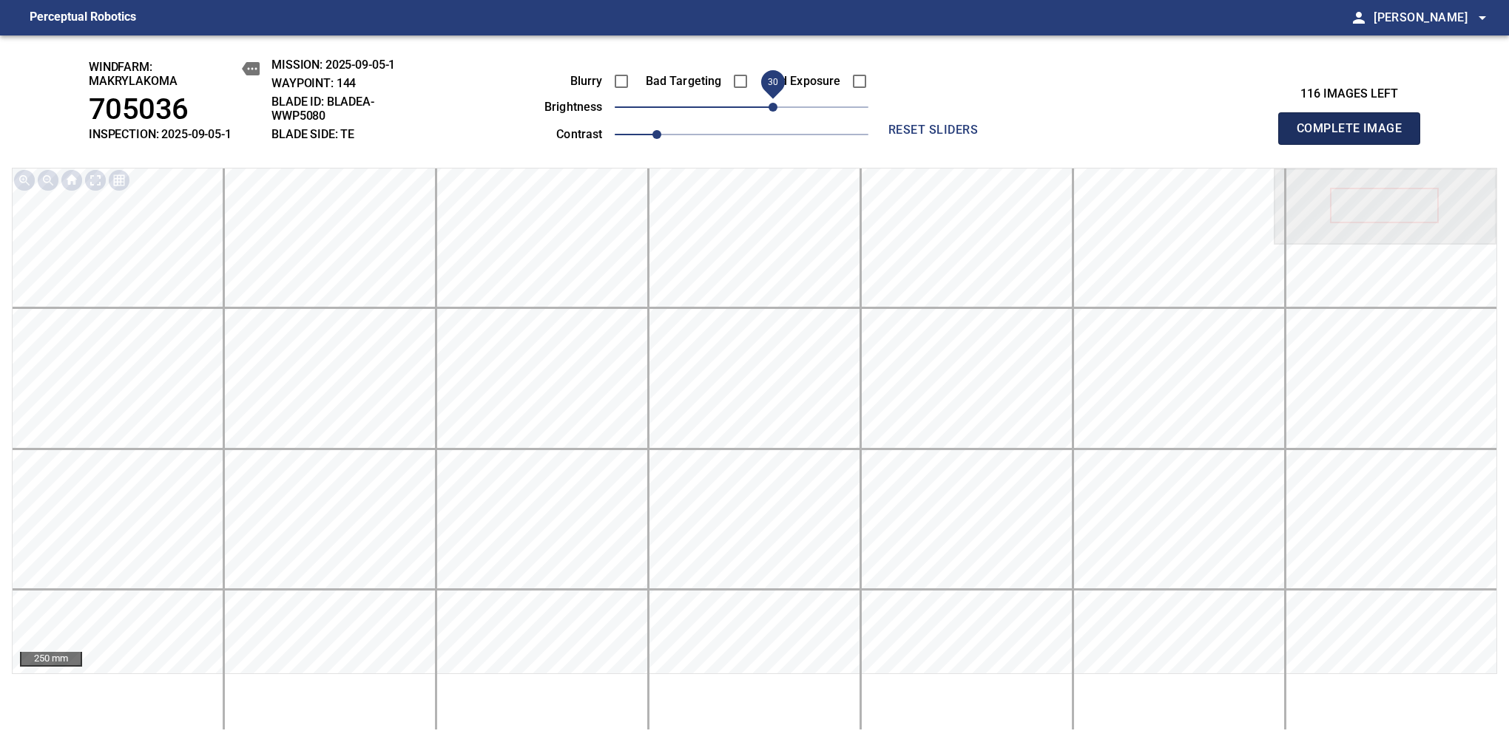
click at [1355, 136] on span "Complete Image" at bounding box center [1348, 128] width 109 height 21
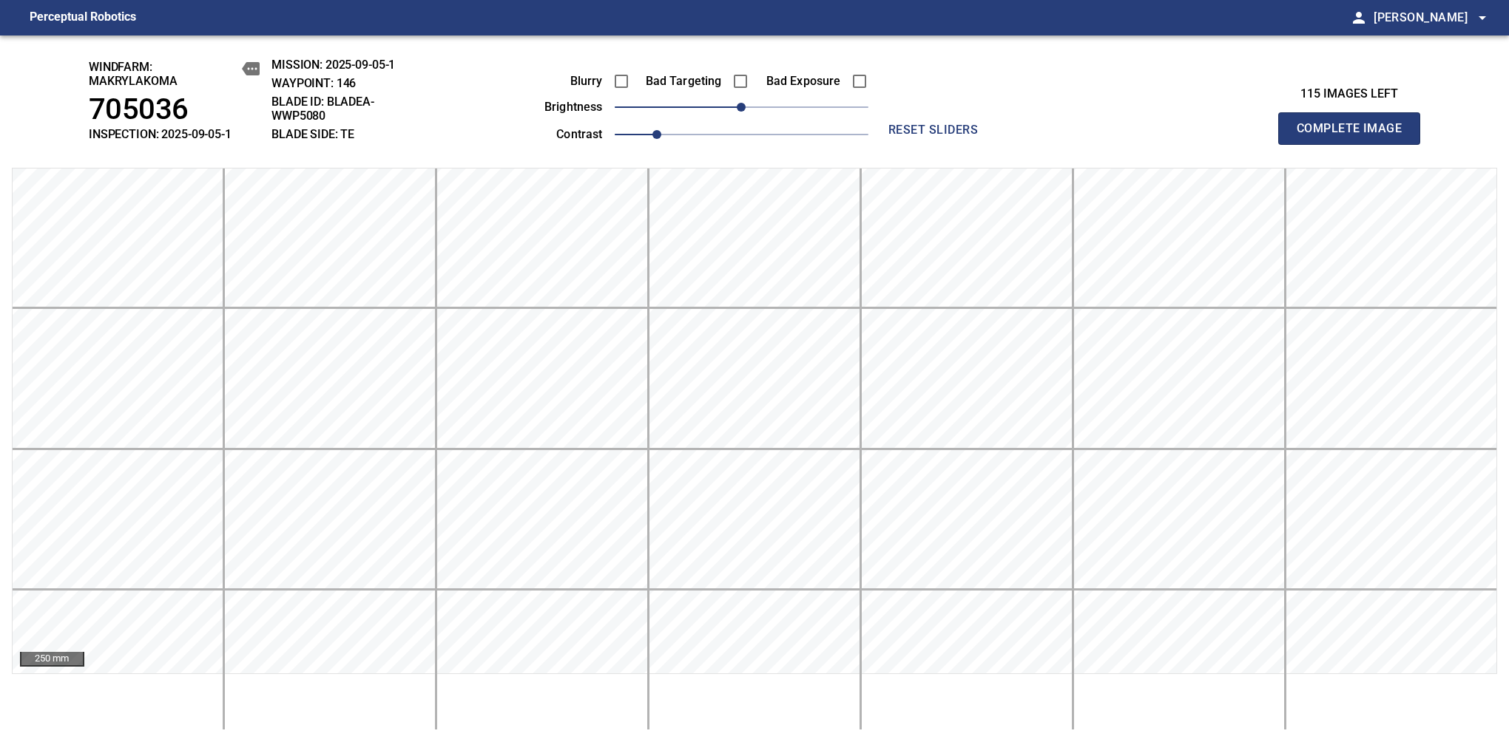
click at [1355, 136] on span "Complete Image" at bounding box center [1348, 128] width 109 height 21
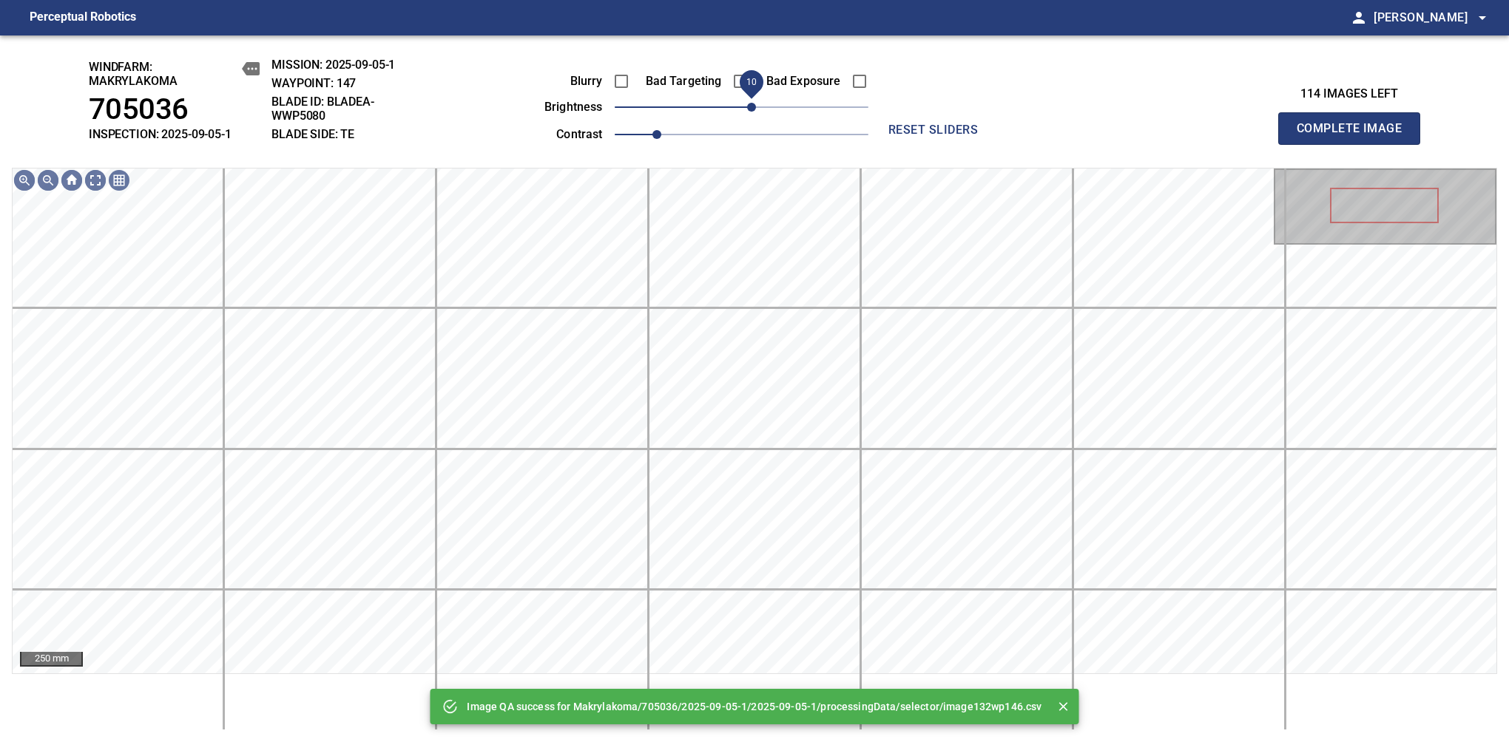
click at [752, 104] on span "10" at bounding box center [751, 107] width 9 height 9
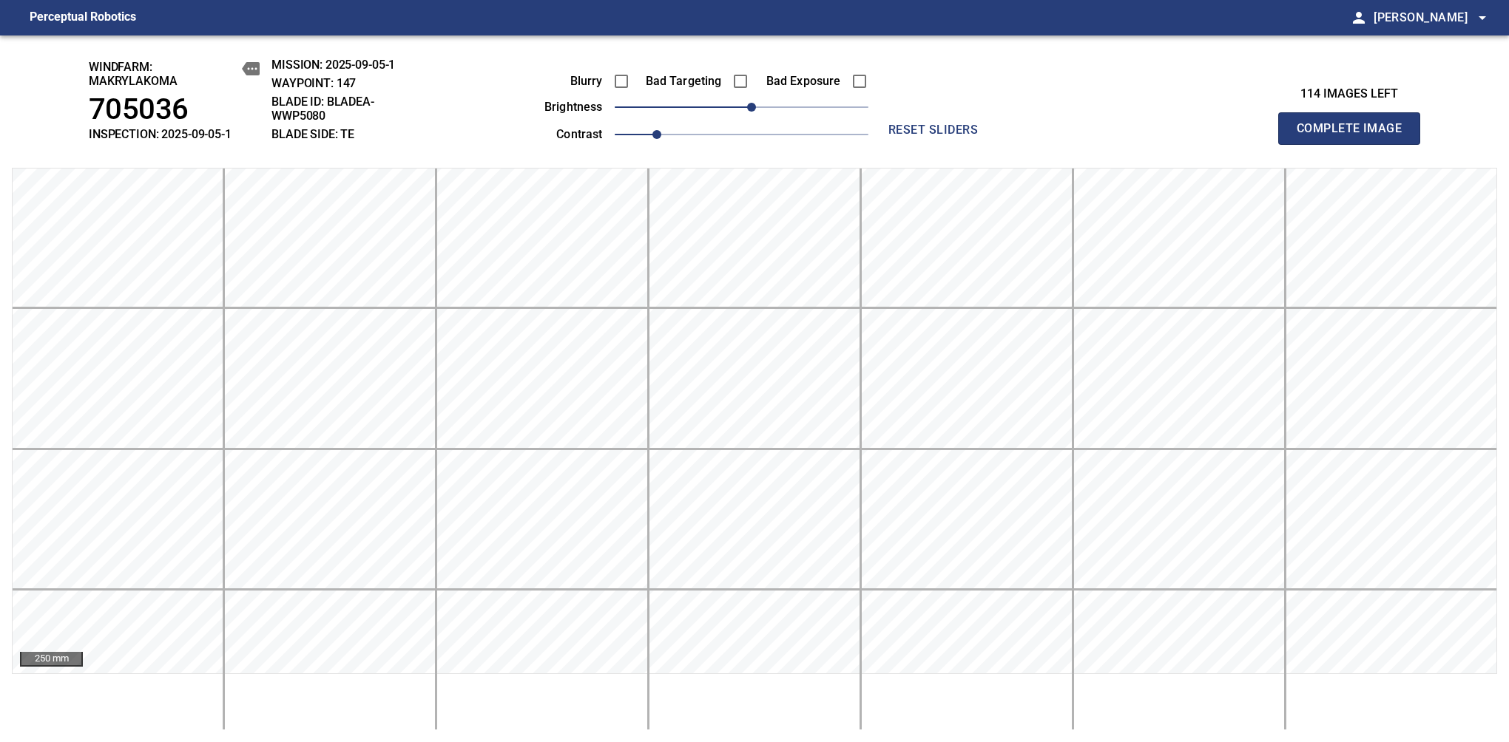
click at [1355, 136] on span "Complete Image" at bounding box center [1348, 128] width 109 height 21
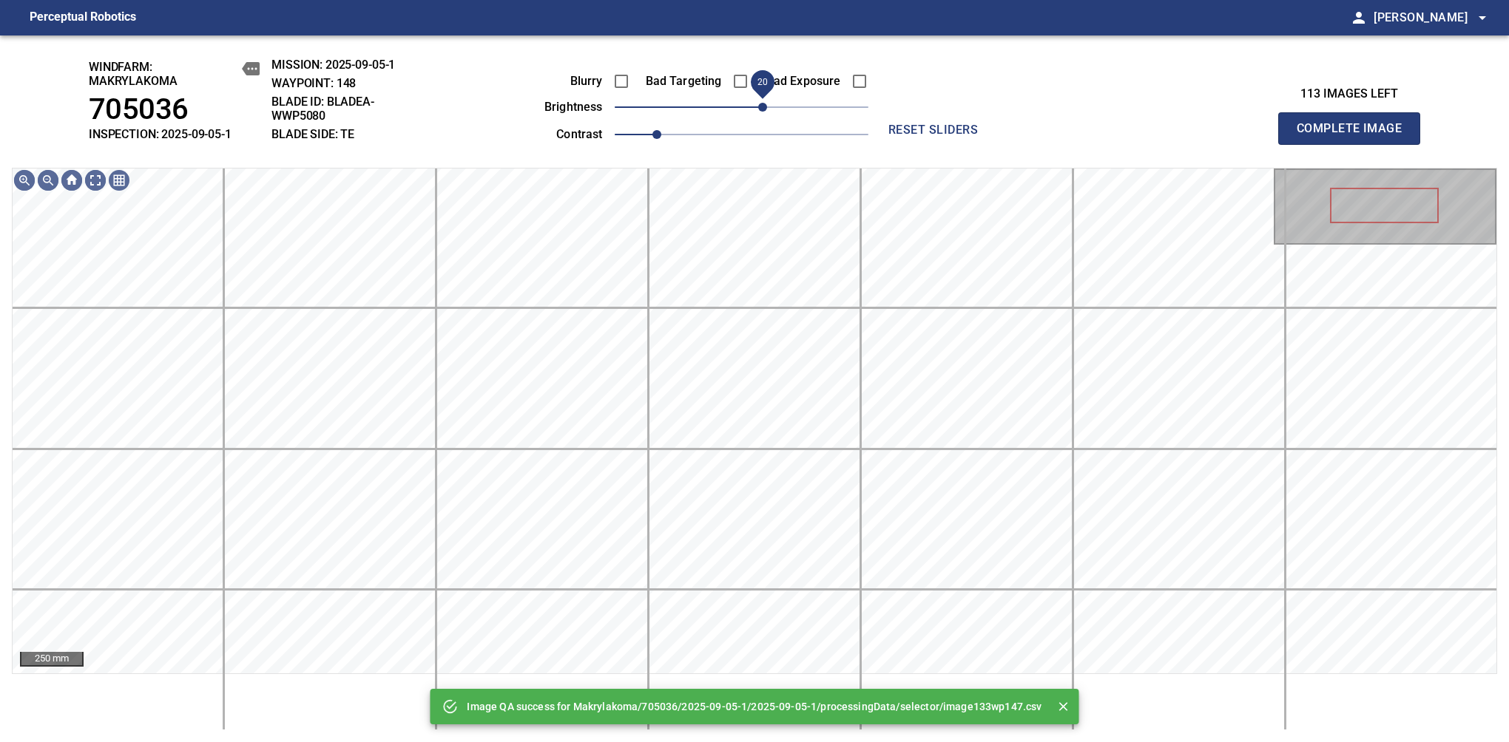
drag, startPoint x: 748, startPoint y: 115, endPoint x: 763, endPoint y: 106, distance: 17.9
click at [763, 106] on span "20" at bounding box center [762, 107] width 9 height 9
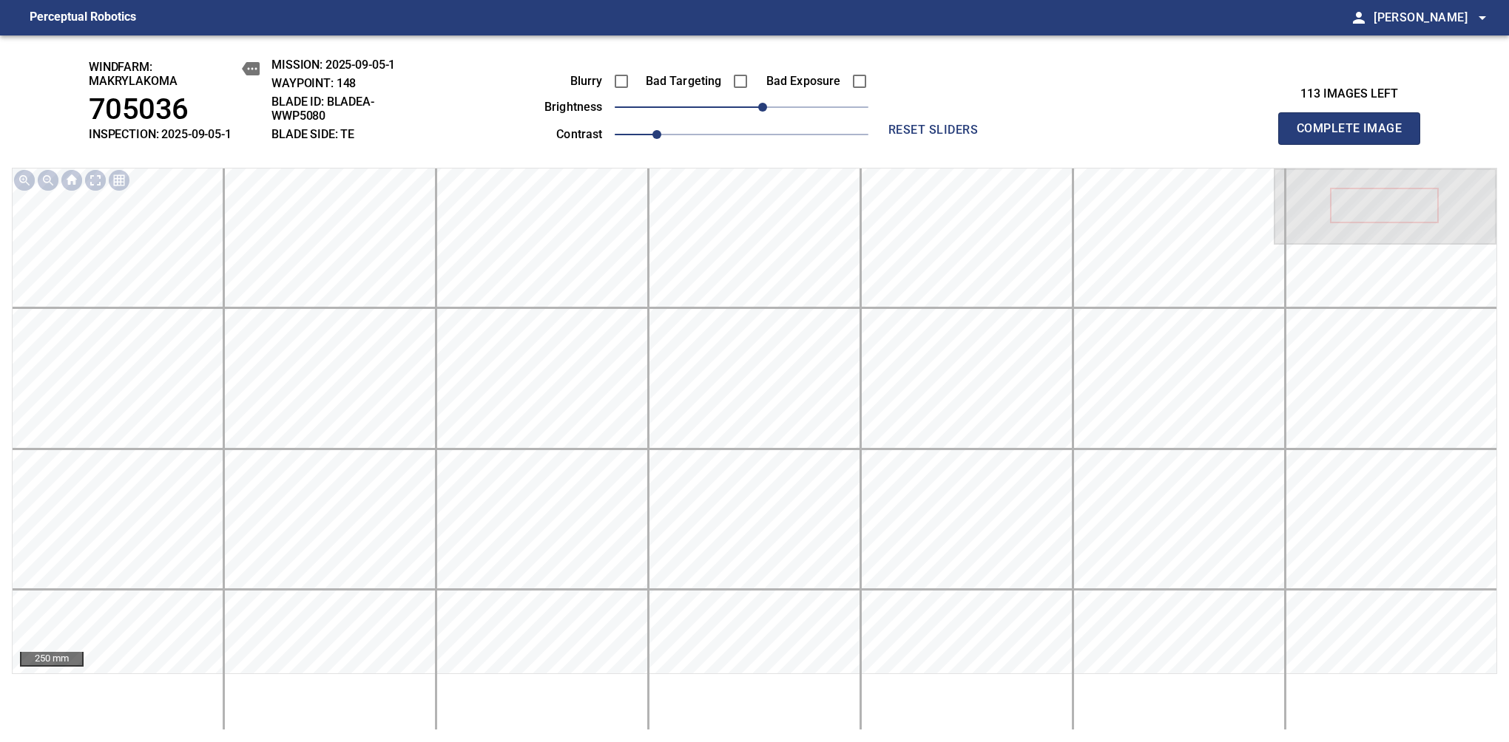
click at [1355, 136] on span "Complete Image" at bounding box center [1348, 128] width 109 height 21
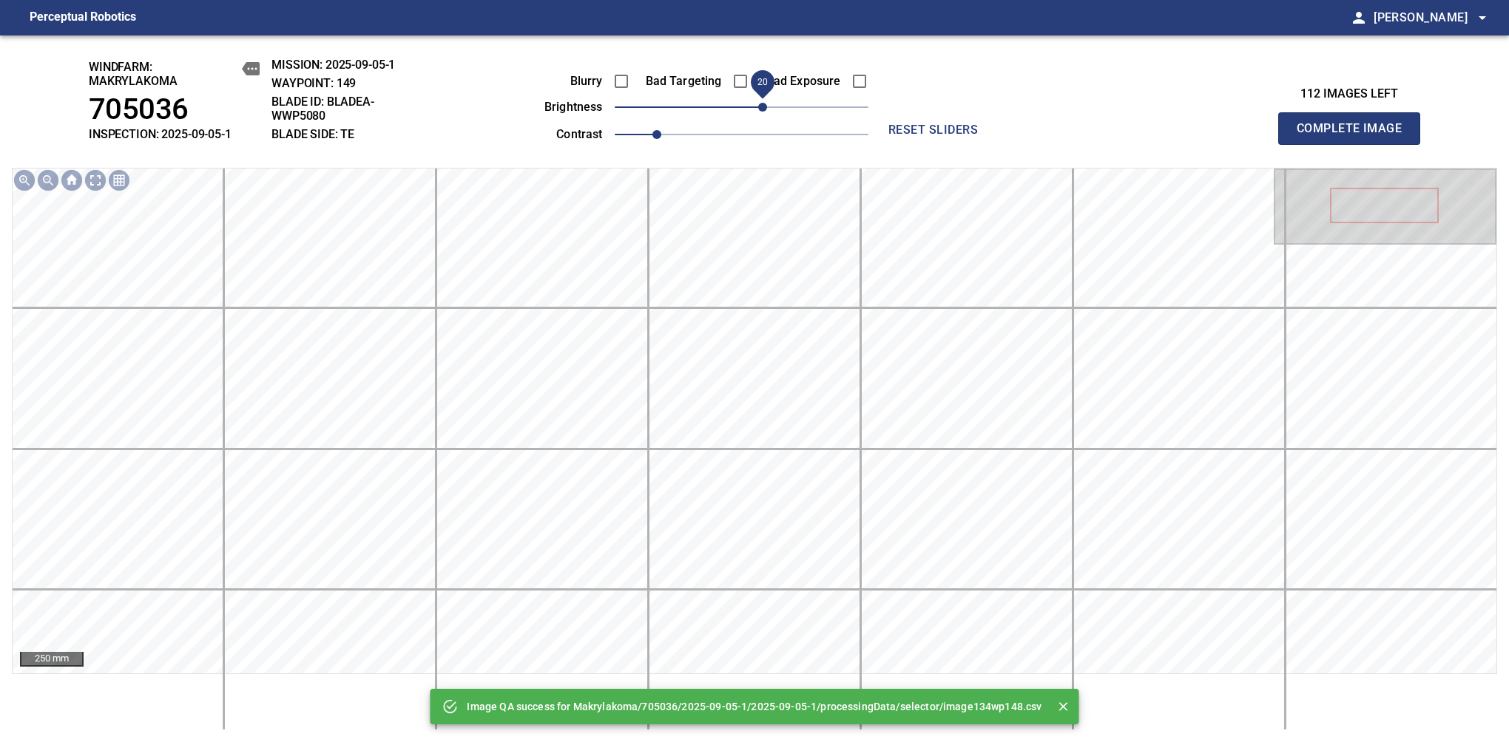
drag, startPoint x: 748, startPoint y: 115, endPoint x: 757, endPoint y: 109, distance: 11.3
click at [758, 109] on span "20" at bounding box center [762, 107] width 9 height 9
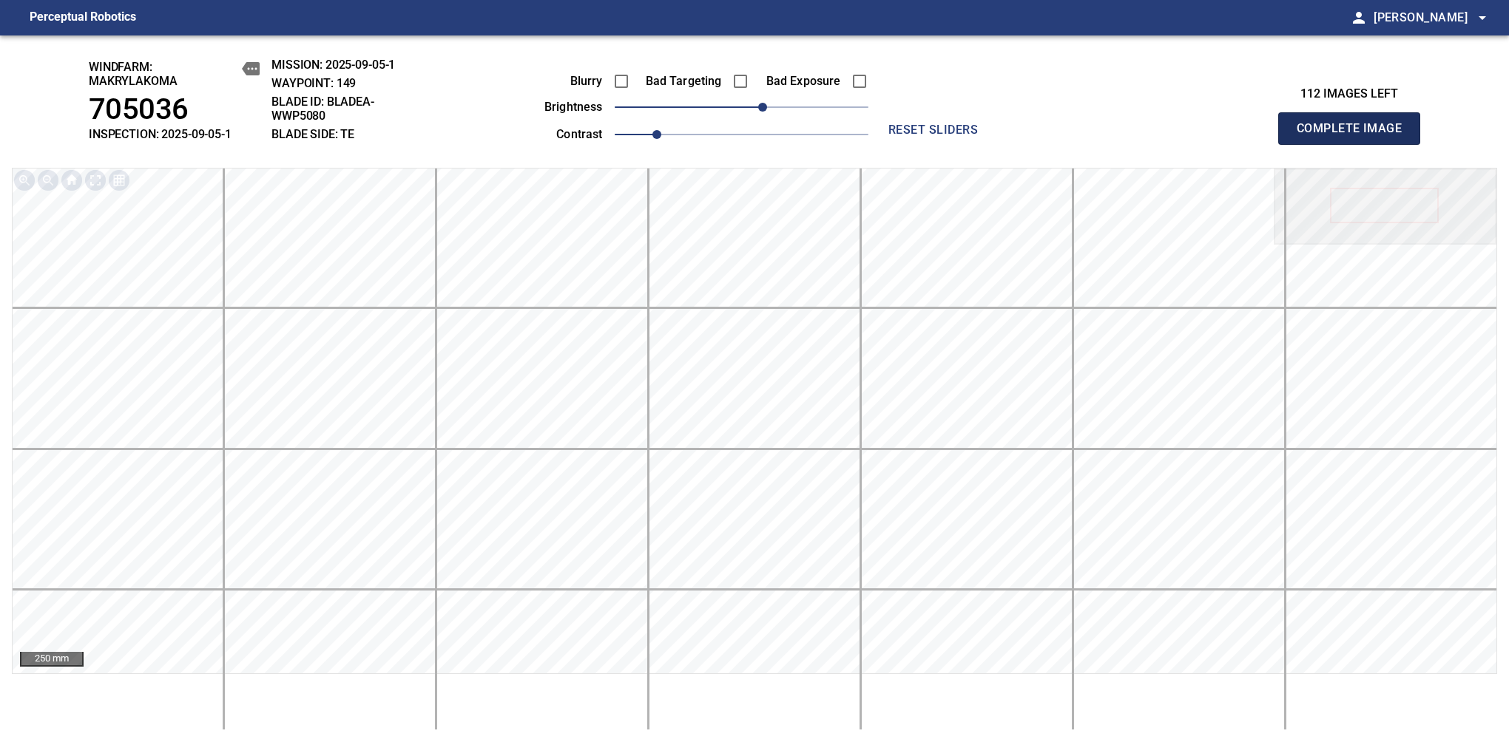
click at [1355, 136] on span "Complete Image" at bounding box center [1348, 128] width 109 height 21
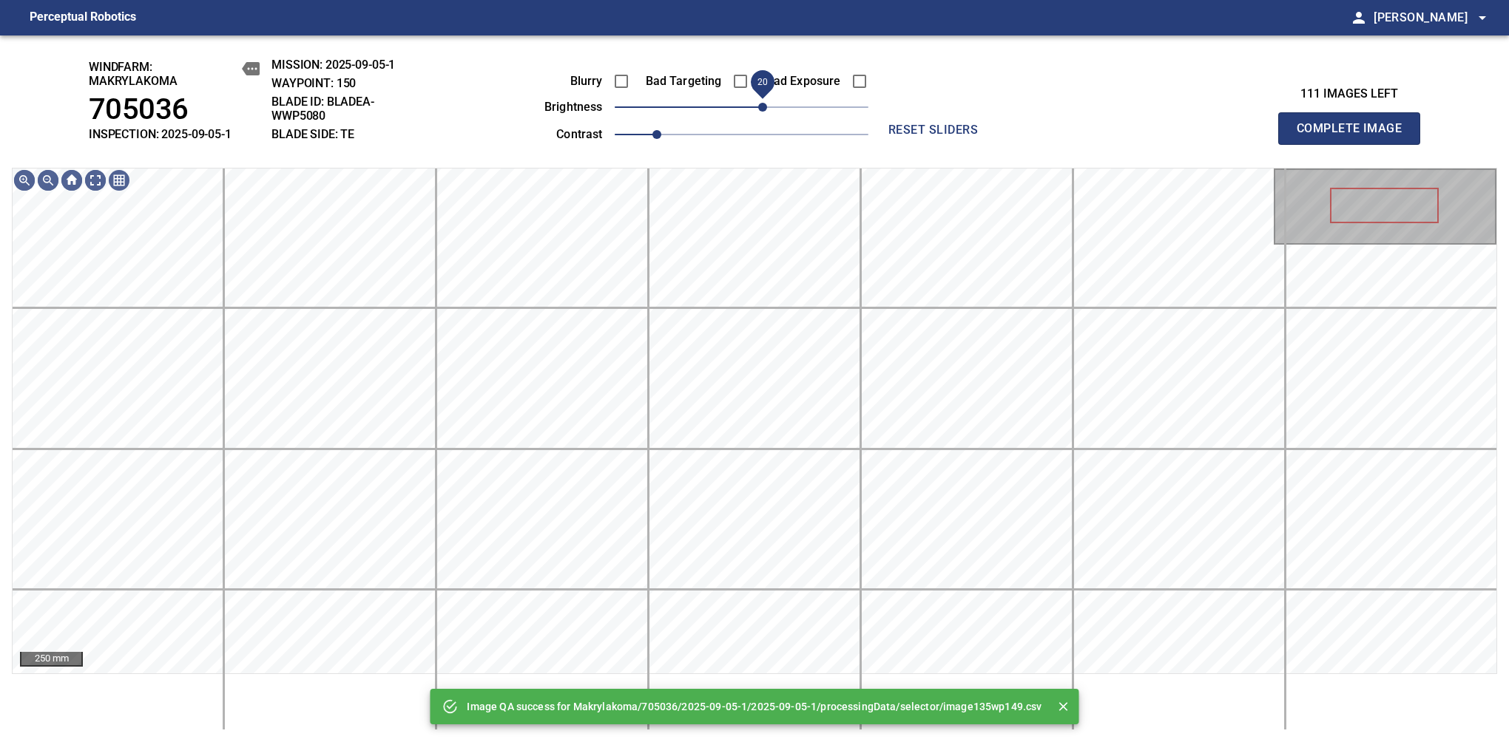
drag, startPoint x: 752, startPoint y: 109, endPoint x: 760, endPoint y: 107, distance: 8.4
click at [760, 107] on span "20" at bounding box center [762, 107] width 9 height 9
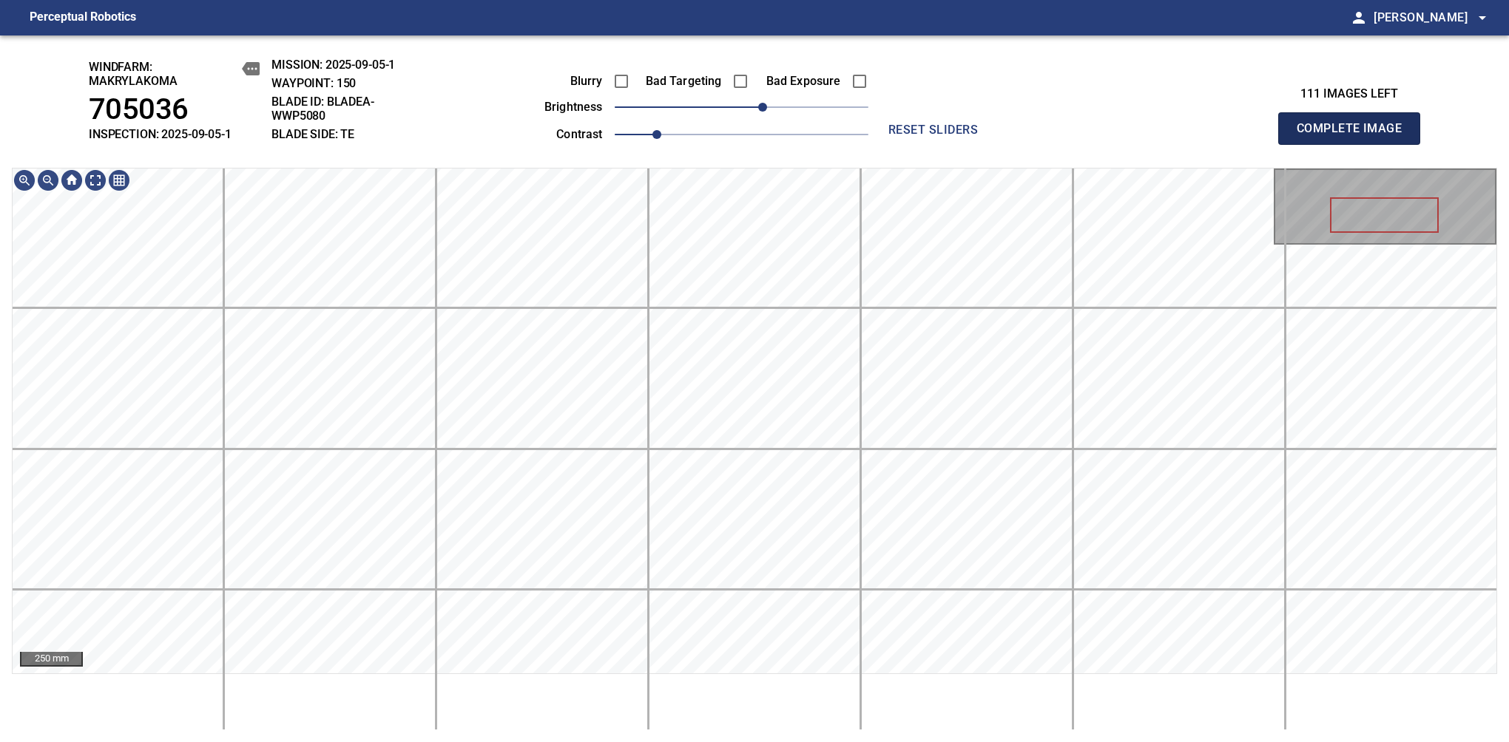
click at [1355, 136] on span "Complete Image" at bounding box center [1348, 128] width 109 height 21
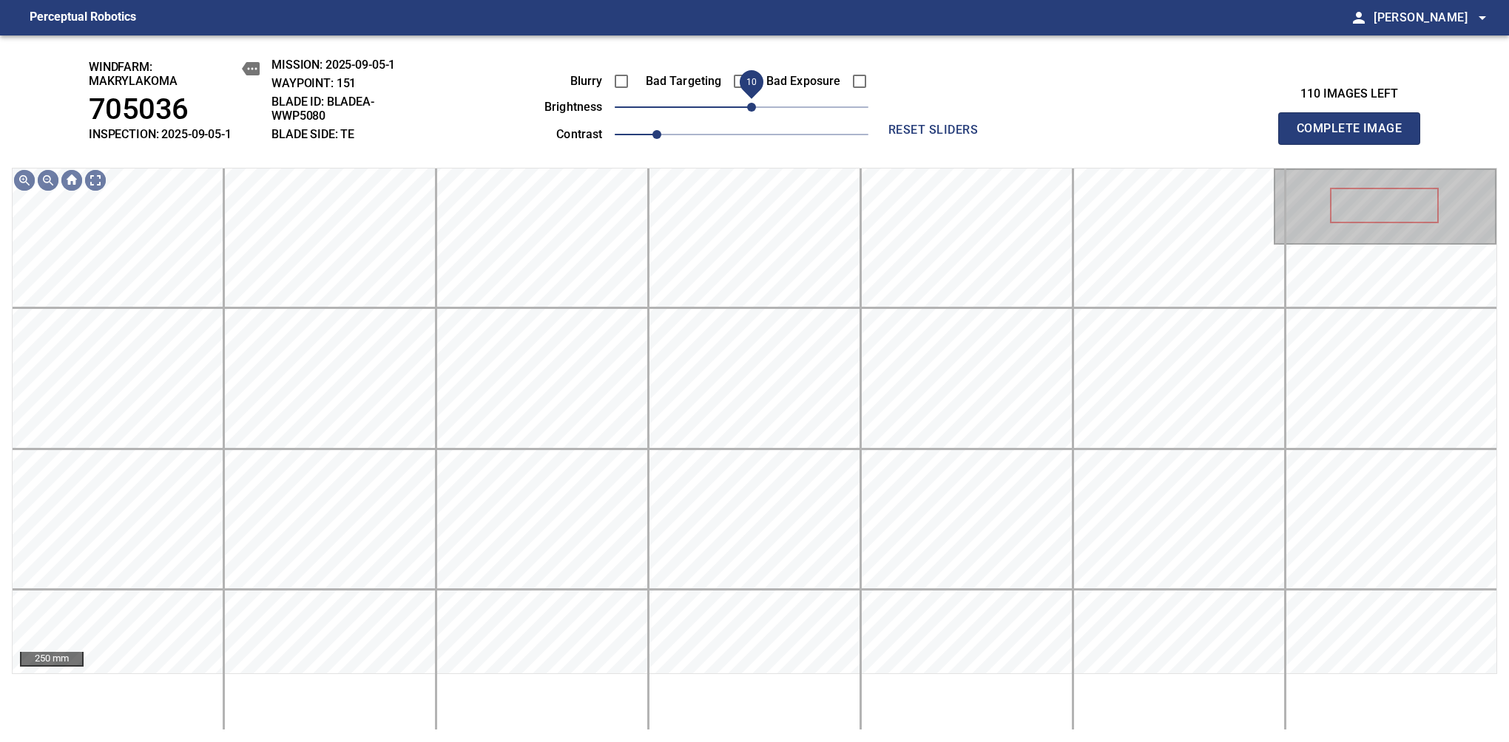
drag, startPoint x: 748, startPoint y: 109, endPoint x: 756, endPoint y: 104, distance: 9.6
click at [756, 104] on span "10" at bounding box center [751, 107] width 9 height 9
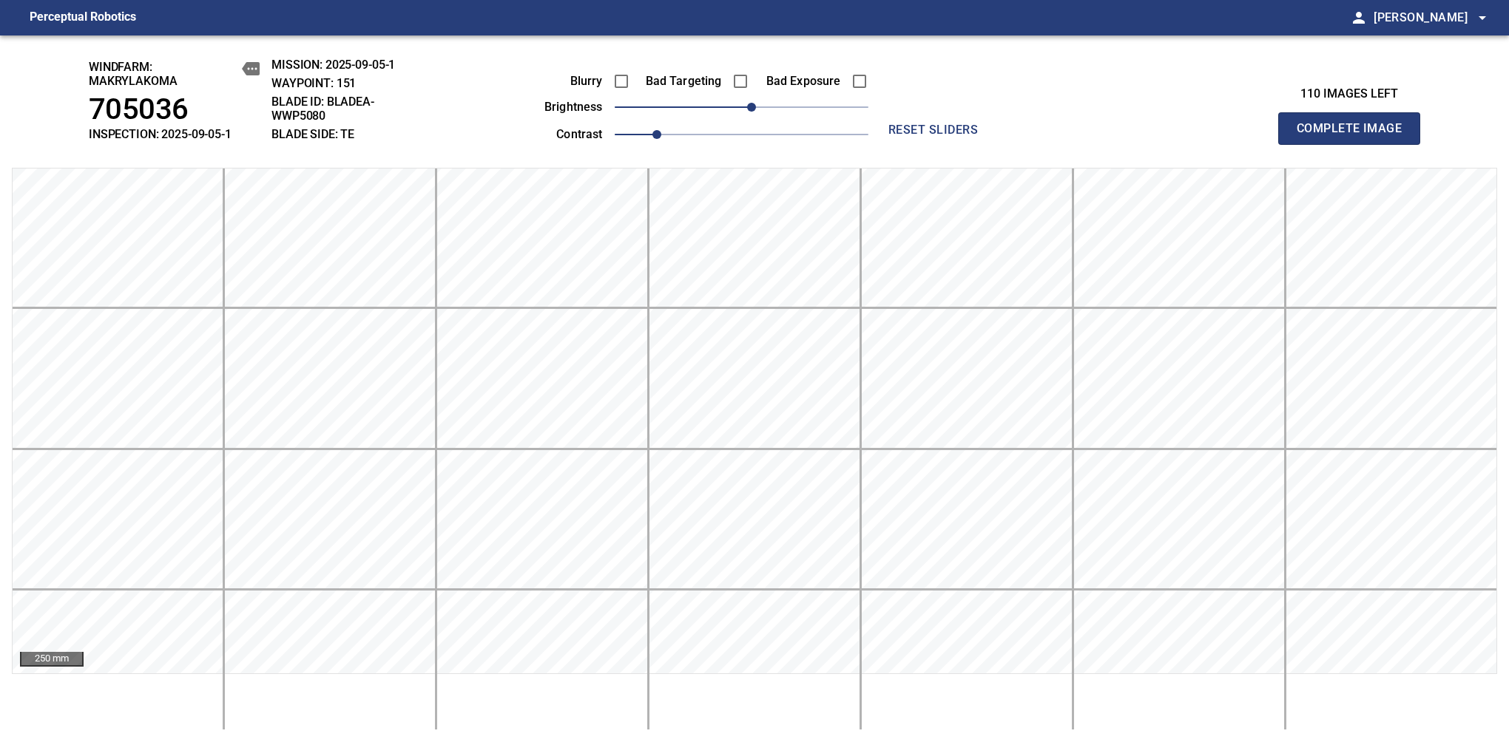
click at [1355, 136] on span "Complete Image" at bounding box center [1348, 128] width 109 height 21
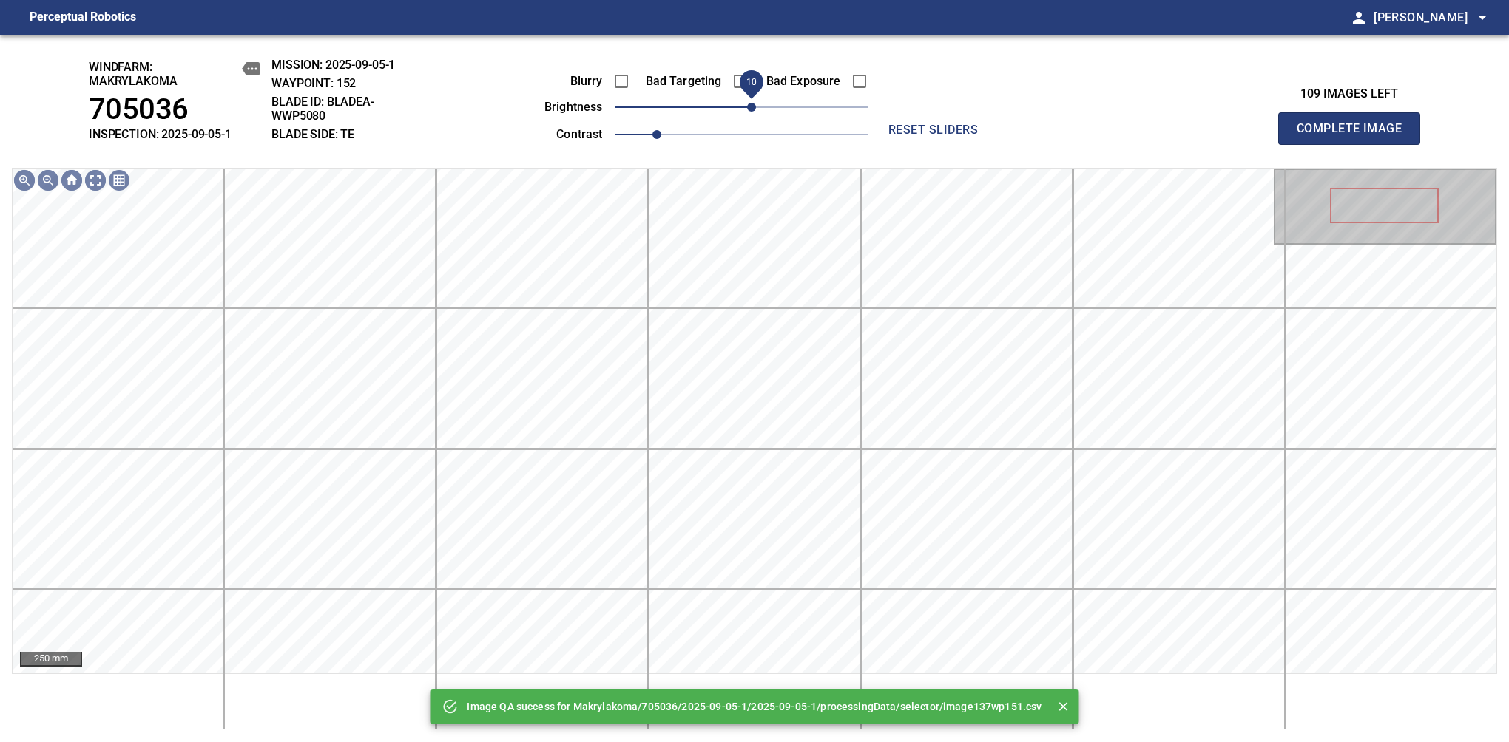
drag, startPoint x: 743, startPoint y: 106, endPoint x: 751, endPoint y: 107, distance: 8.2
click at [751, 107] on span "10" at bounding box center [751, 107] width 9 height 9
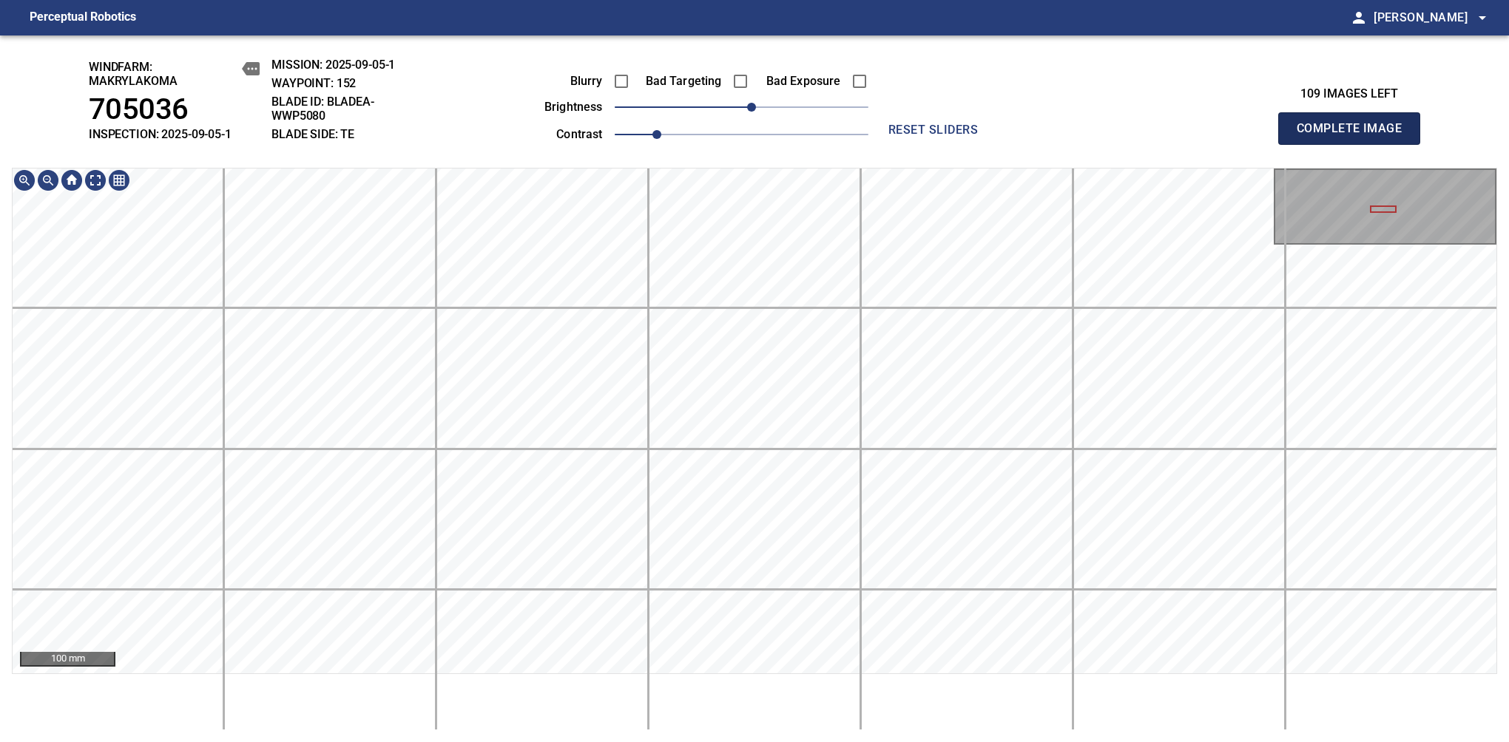
click at [1355, 136] on span "Complete Image" at bounding box center [1348, 128] width 109 height 21
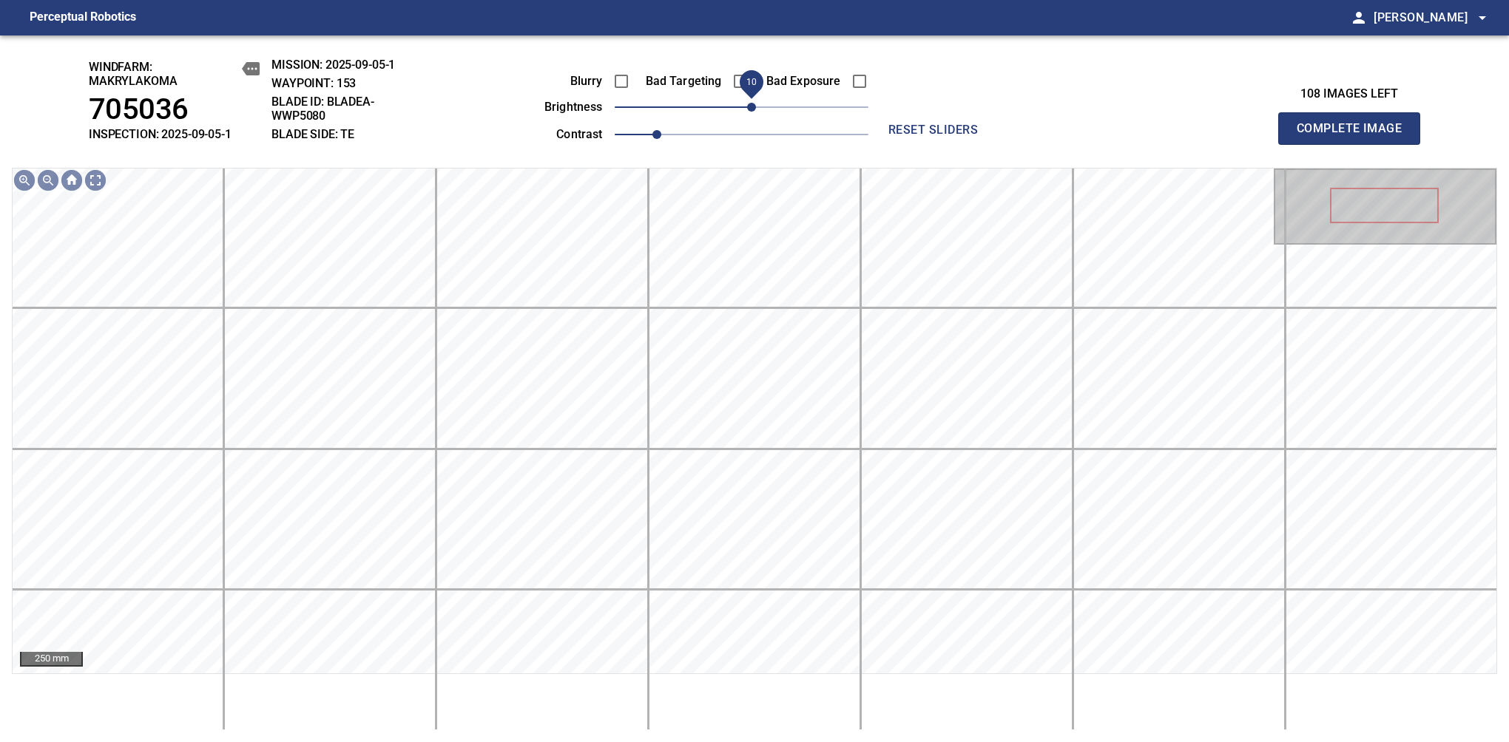
drag, startPoint x: 742, startPoint y: 115, endPoint x: 754, endPoint y: 106, distance: 13.8
click at [754, 106] on span "10" at bounding box center [751, 107] width 9 height 9
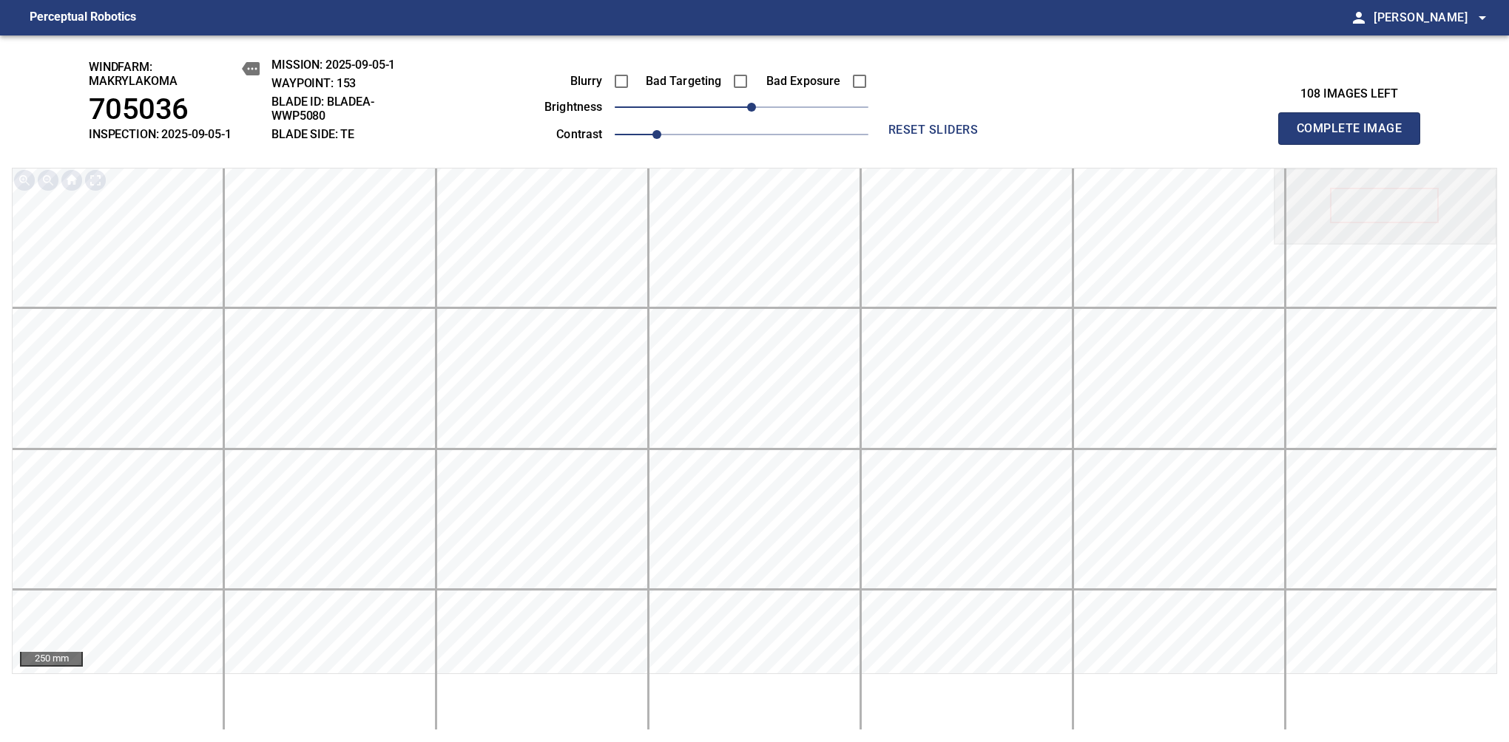
click at [1355, 136] on span "Complete Image" at bounding box center [1348, 128] width 109 height 21
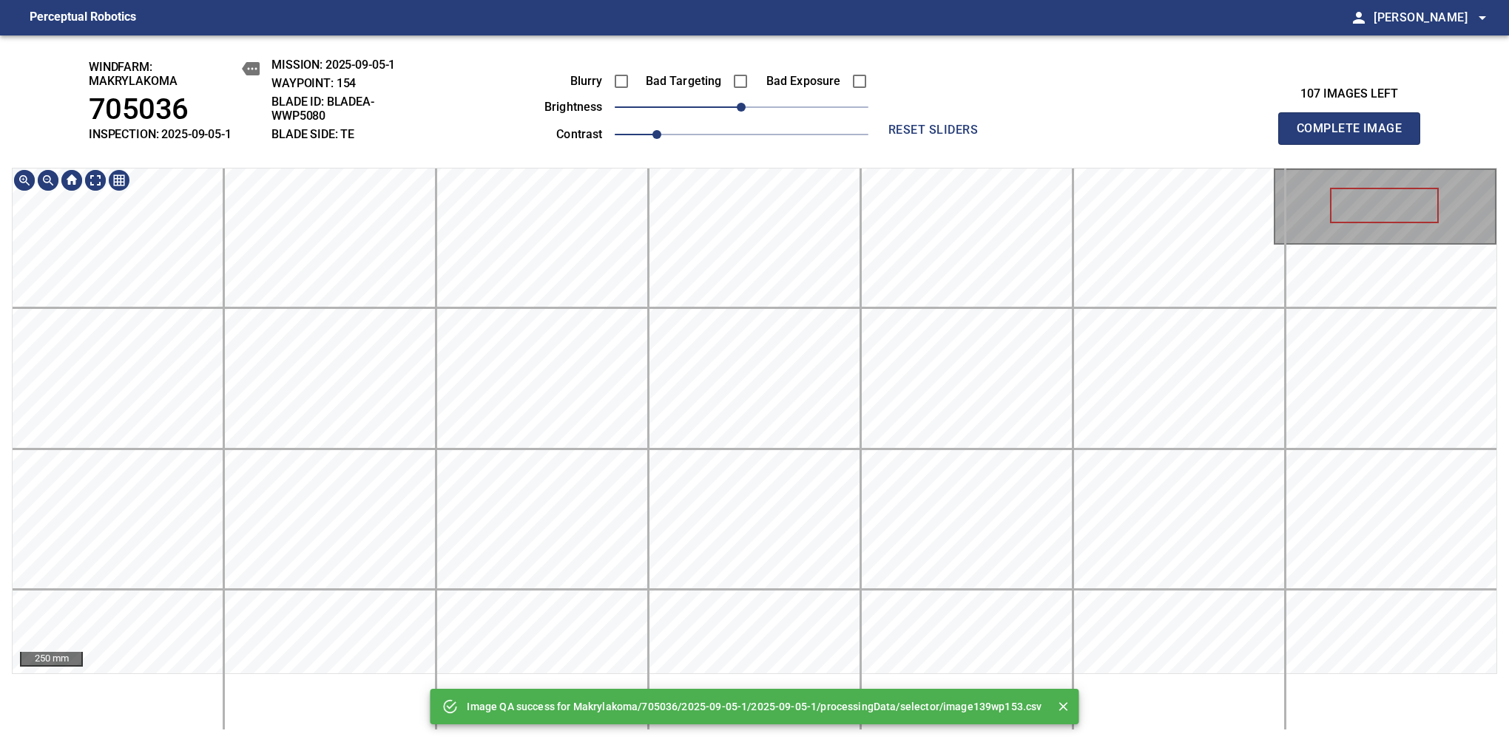
click at [777, 135] on div "Image QA success for Makrylakoma/705036/2025-09-05-1/2025-09-05-1/processingDat…" at bounding box center [754, 388] width 1509 height 707
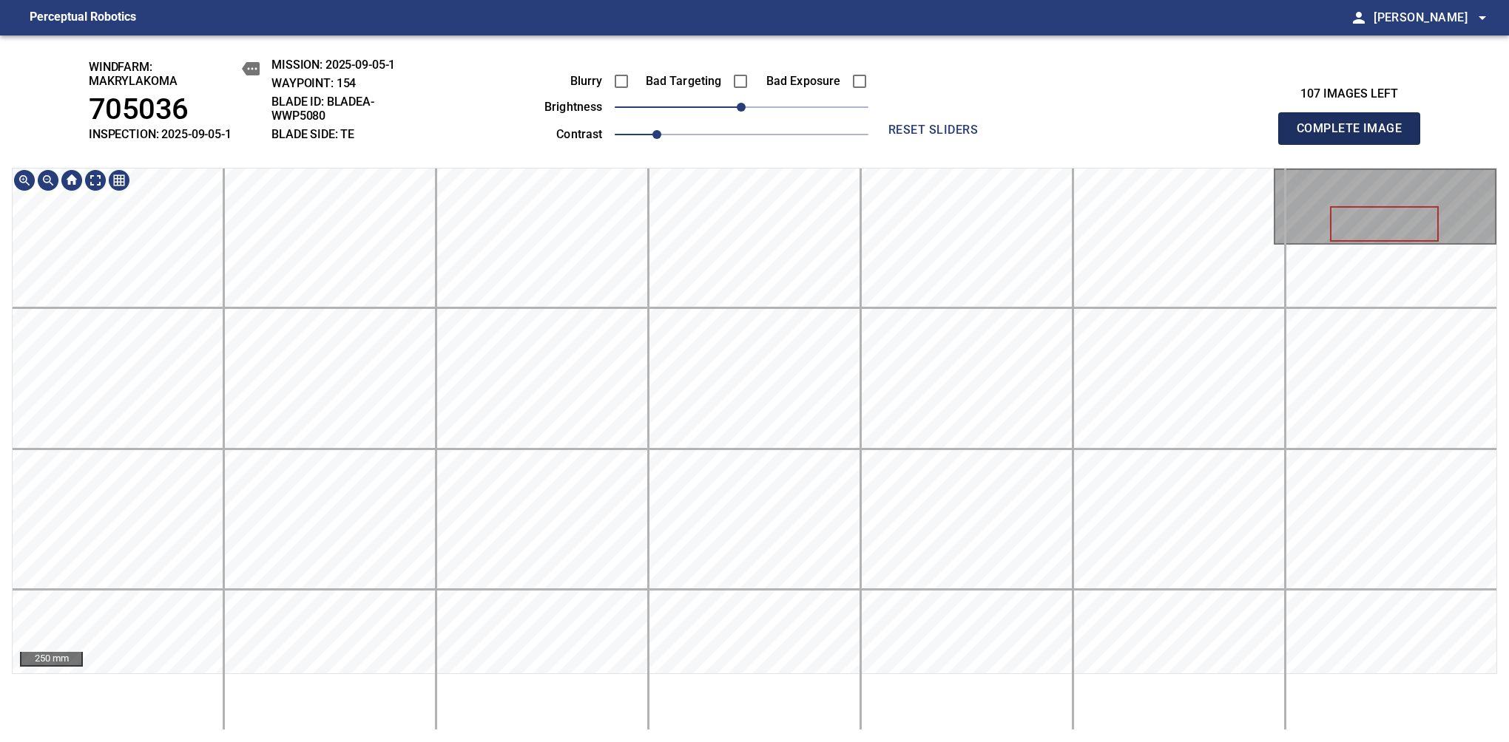
click at [1355, 136] on span "Complete Image" at bounding box center [1348, 128] width 109 height 21
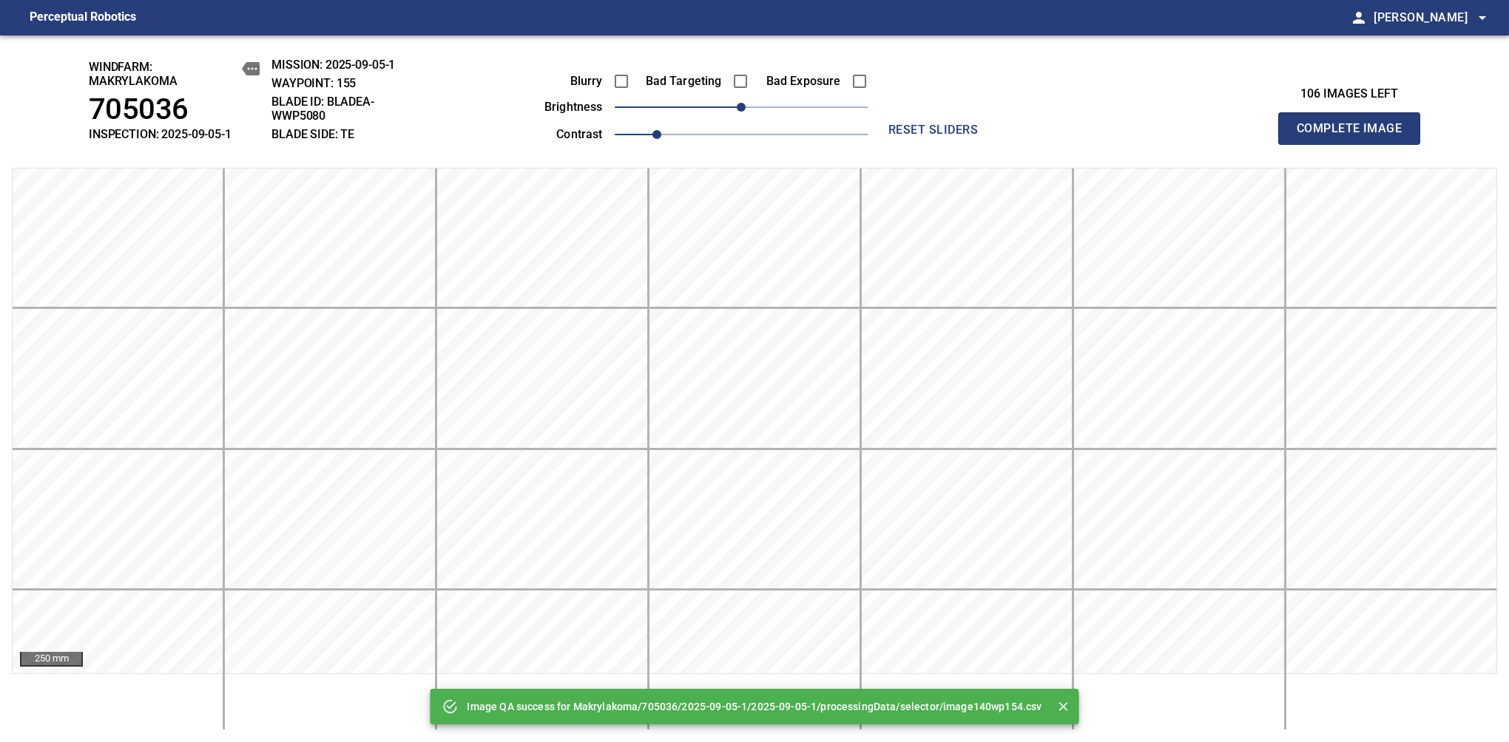
click at [1355, 136] on span "Complete Image" at bounding box center [1348, 128] width 109 height 21
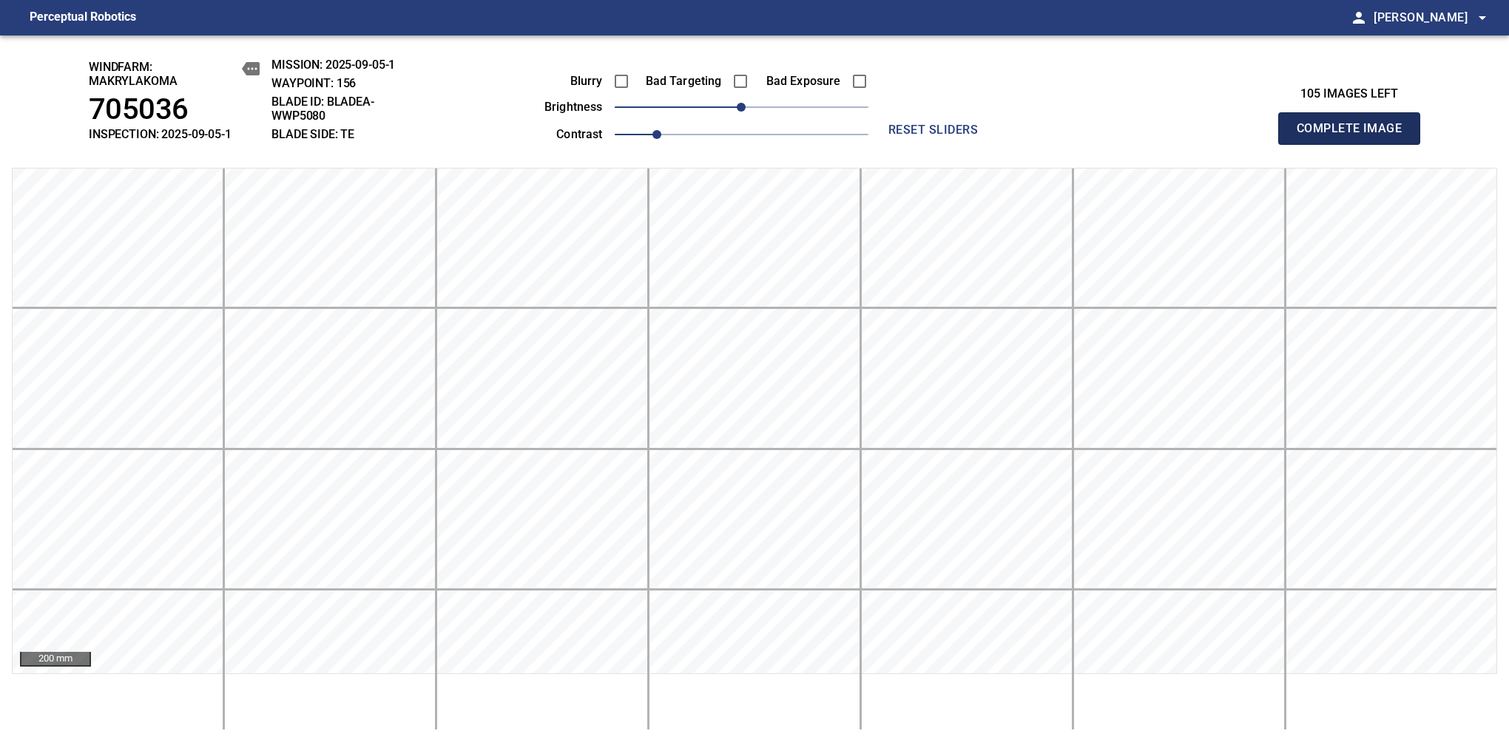
click at [1355, 136] on span "Complete Image" at bounding box center [1348, 128] width 109 height 21
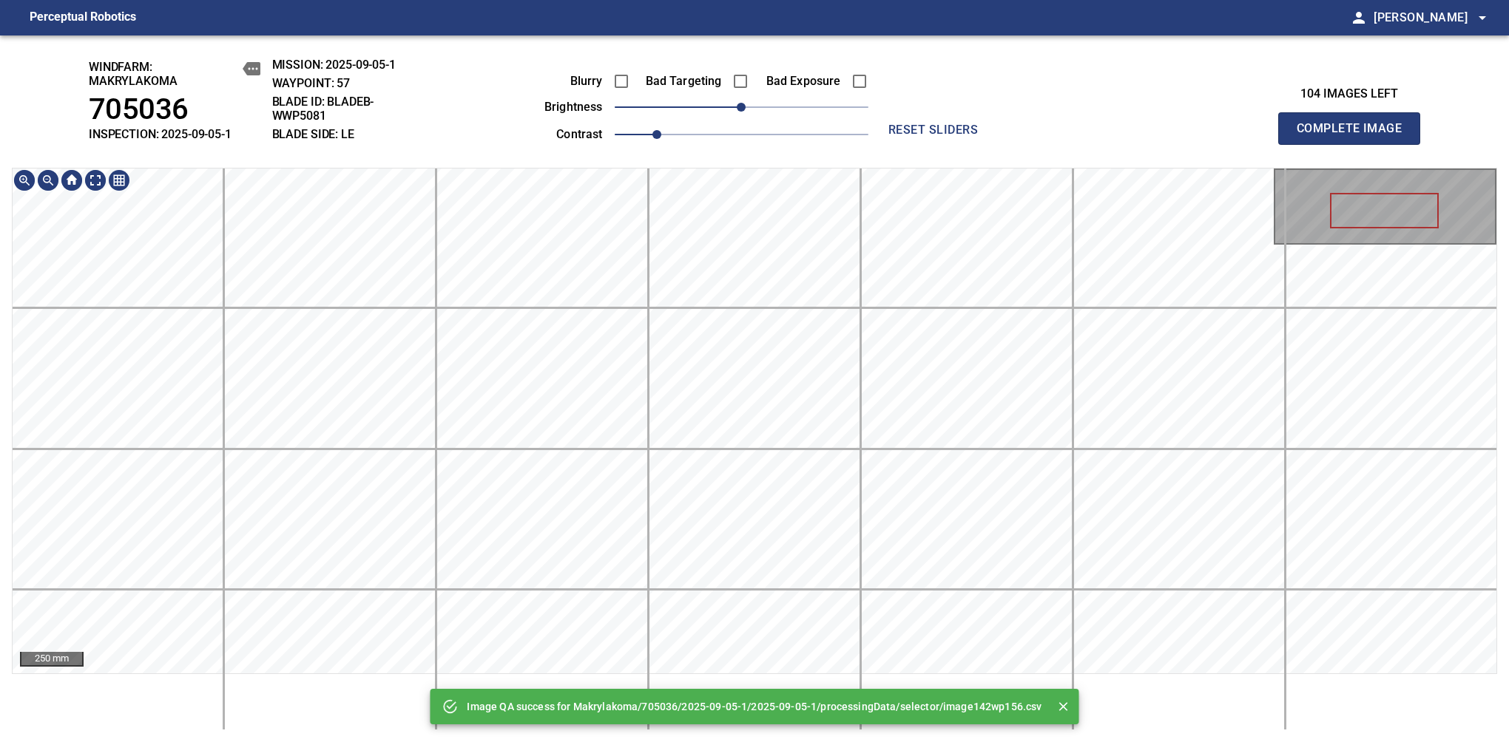
click at [742, 162] on div "Image QA success for Makrylakoma/705036/2025-09-05-1/2025-09-05-1/processingDat…" at bounding box center [754, 388] width 1509 height 707
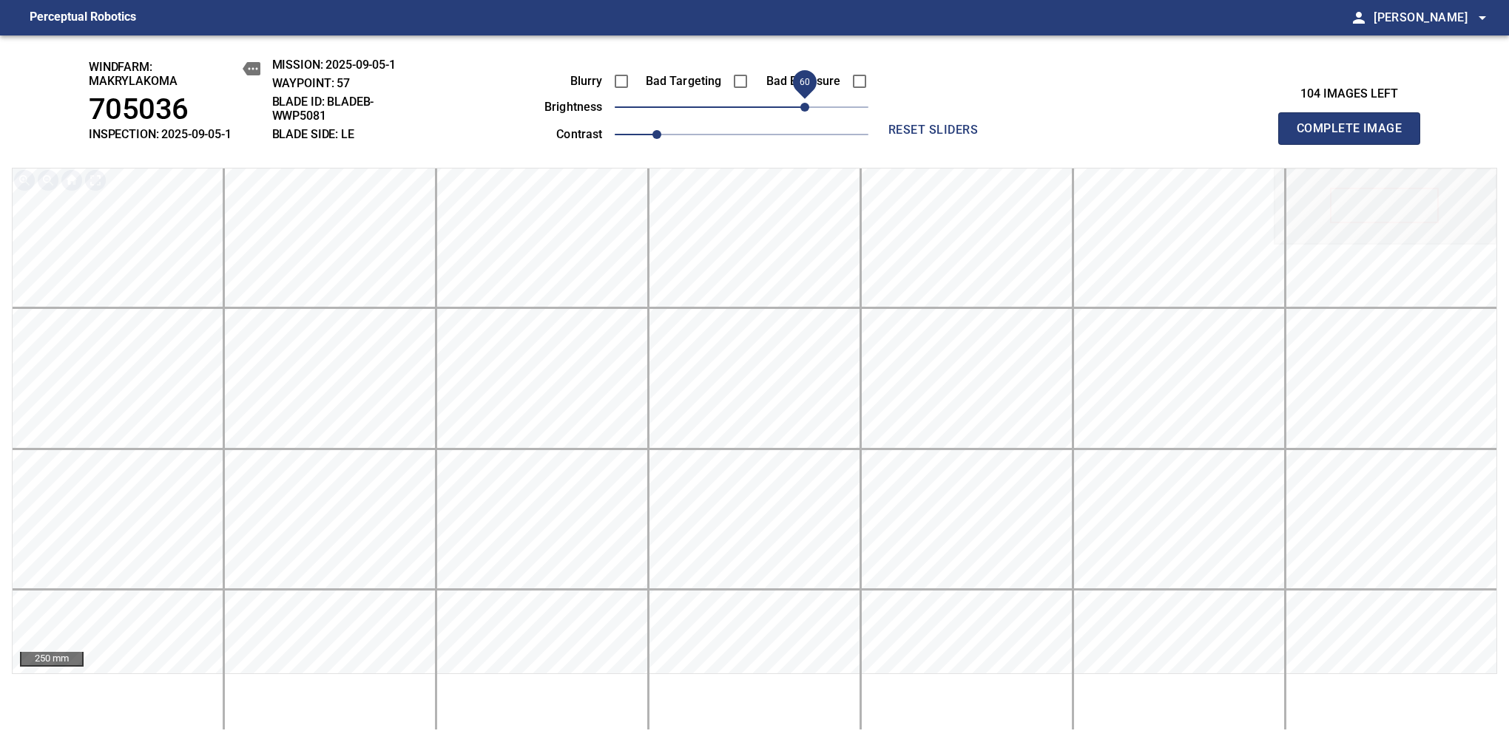
drag, startPoint x: 748, startPoint y: 105, endPoint x: 802, endPoint y: 102, distance: 54.1
click at [802, 103] on span "60" at bounding box center [804, 107] width 9 height 9
click at [1355, 136] on span "Complete Image" at bounding box center [1348, 128] width 109 height 21
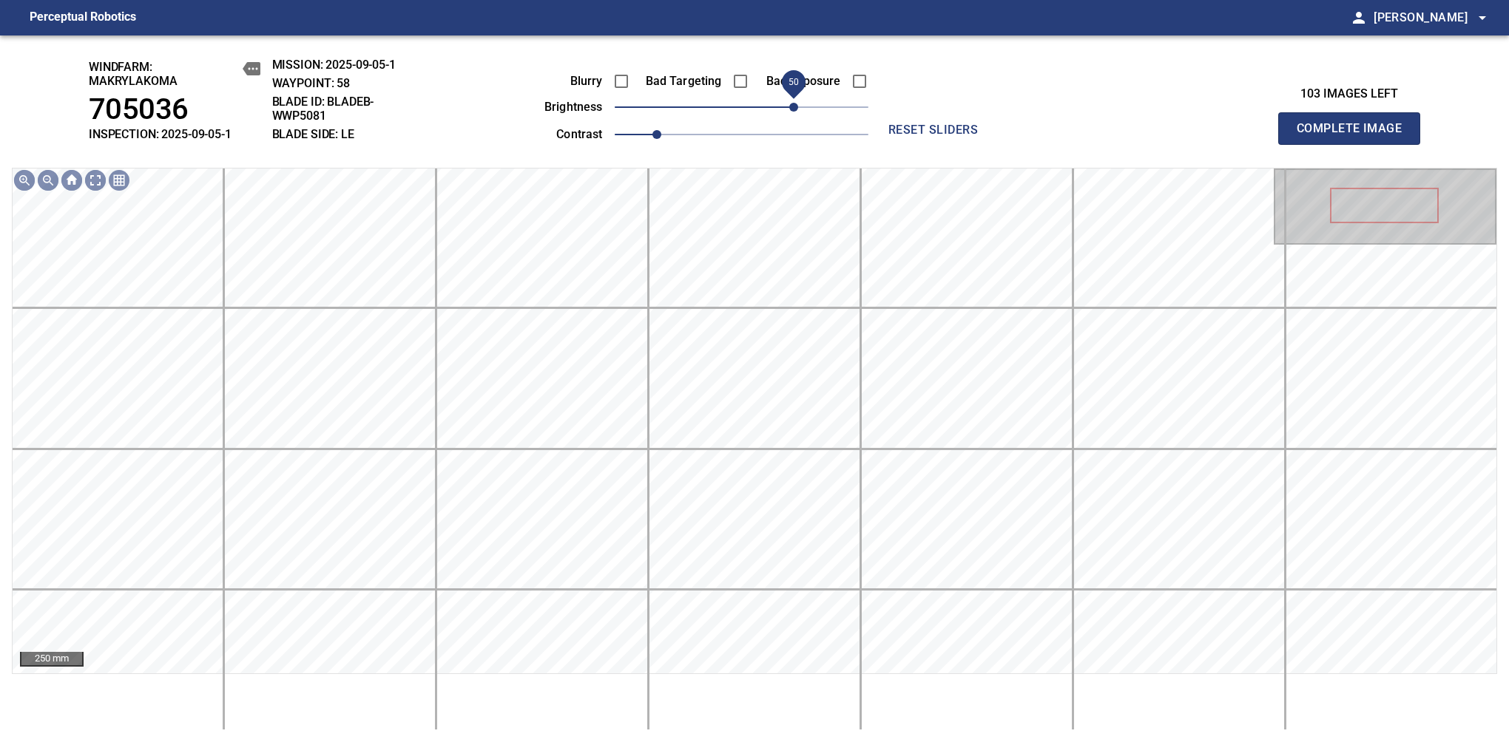
drag, startPoint x: 790, startPoint y: 107, endPoint x: 798, endPoint y: 105, distance: 8.4
click at [798, 105] on span "50" at bounding box center [793, 107] width 9 height 9
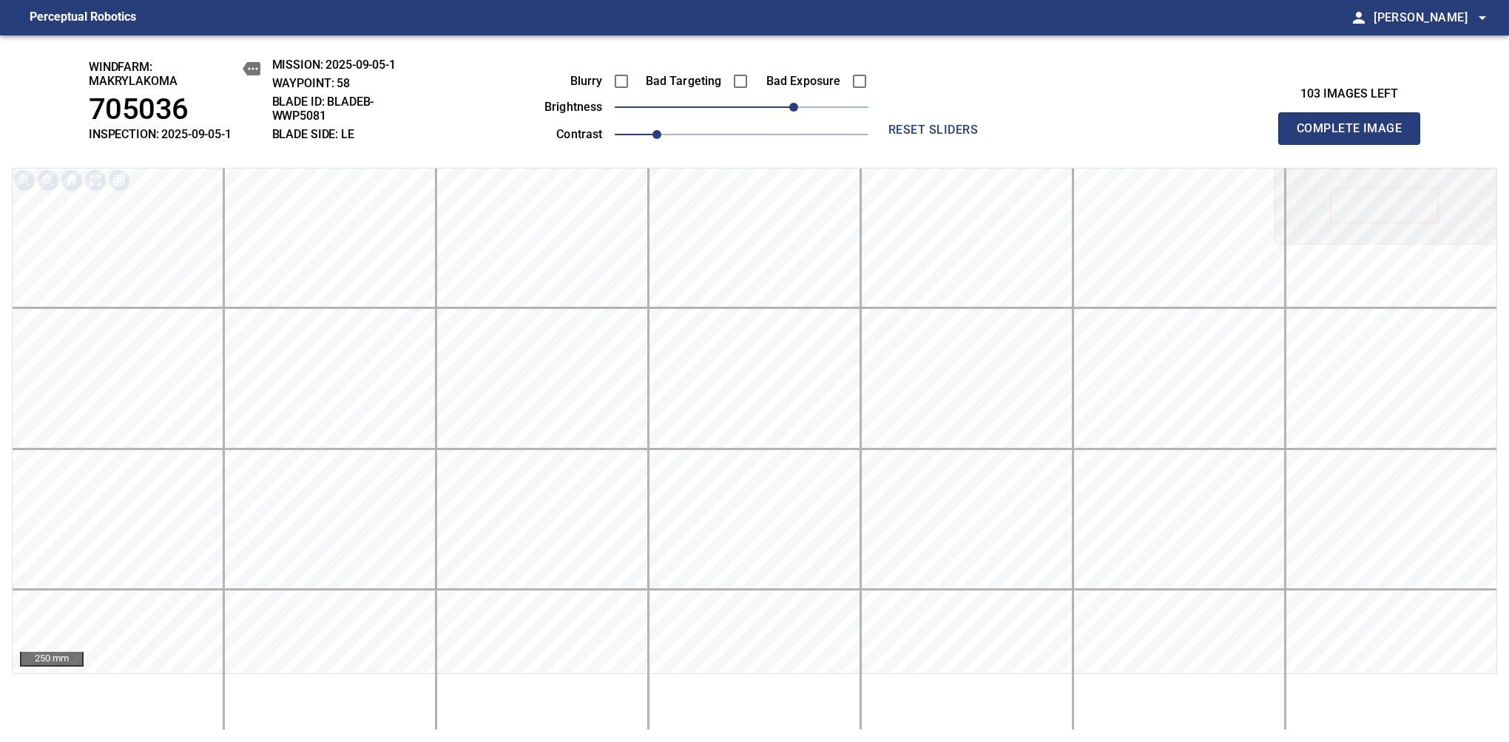
click at [1355, 136] on span "Complete Image" at bounding box center [1348, 128] width 109 height 21
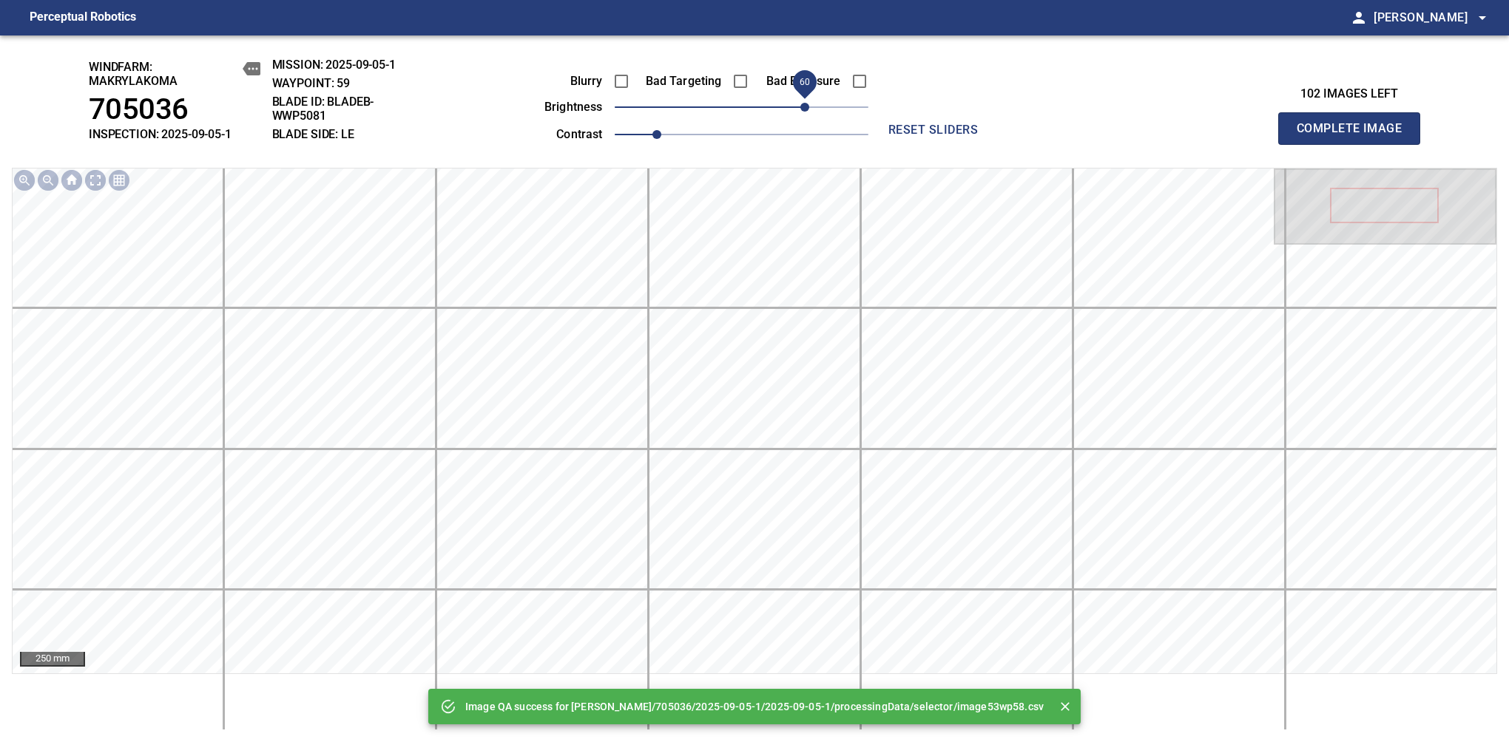
click at [802, 105] on span "60" at bounding box center [742, 107] width 254 height 21
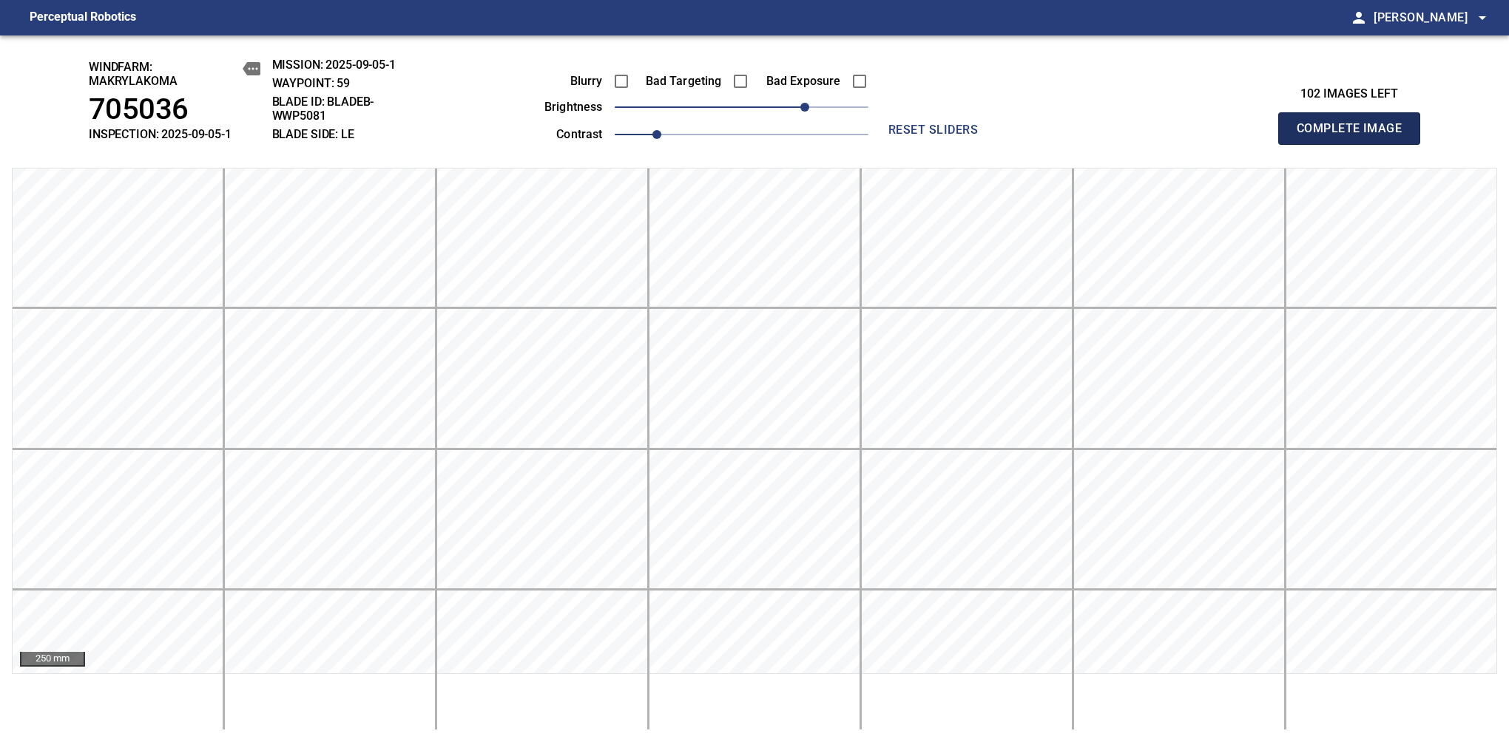
click at [1355, 136] on span "Complete Image" at bounding box center [1348, 128] width 109 height 21
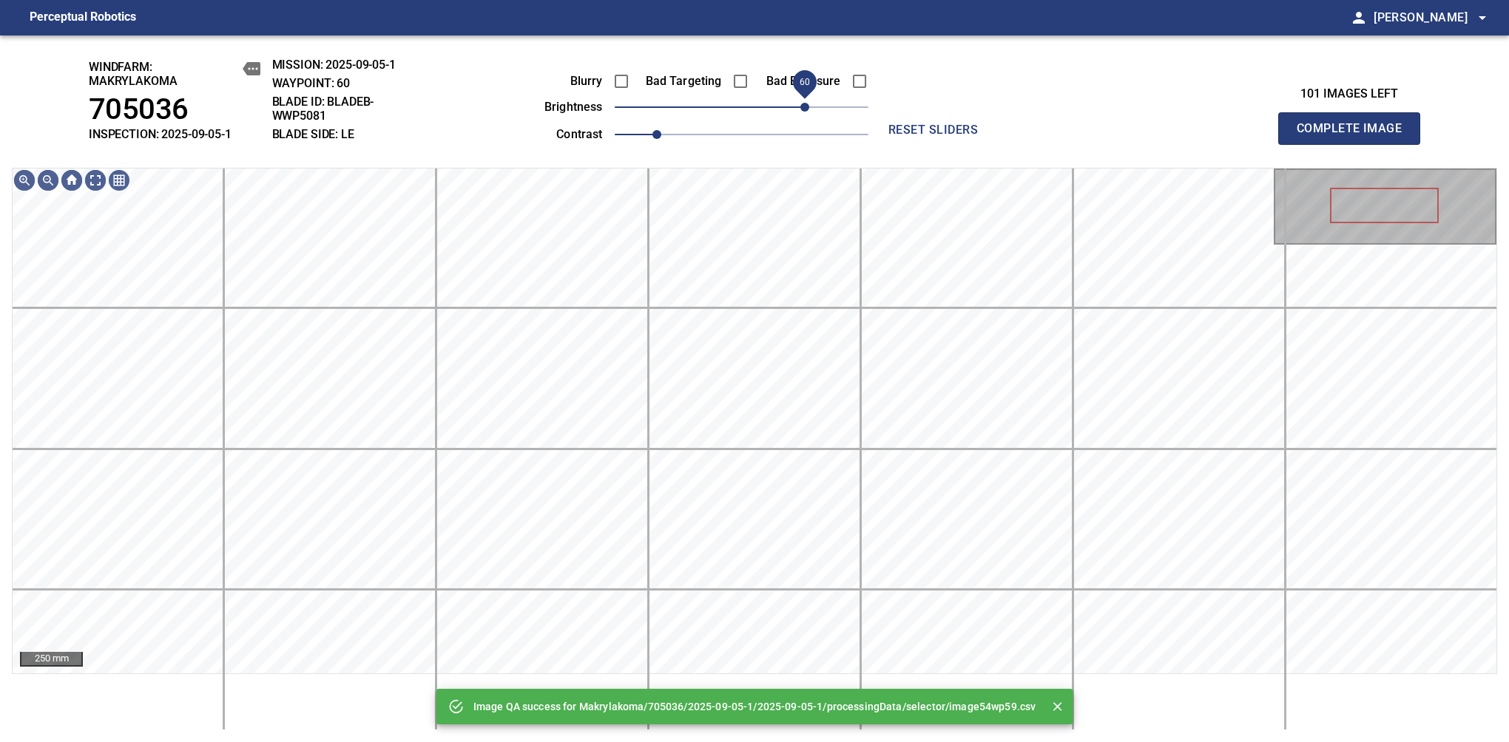
drag, startPoint x: 802, startPoint y: 105, endPoint x: 808, endPoint y: 112, distance: 9.0
click at [808, 112] on span "60" at bounding box center [742, 107] width 254 height 21
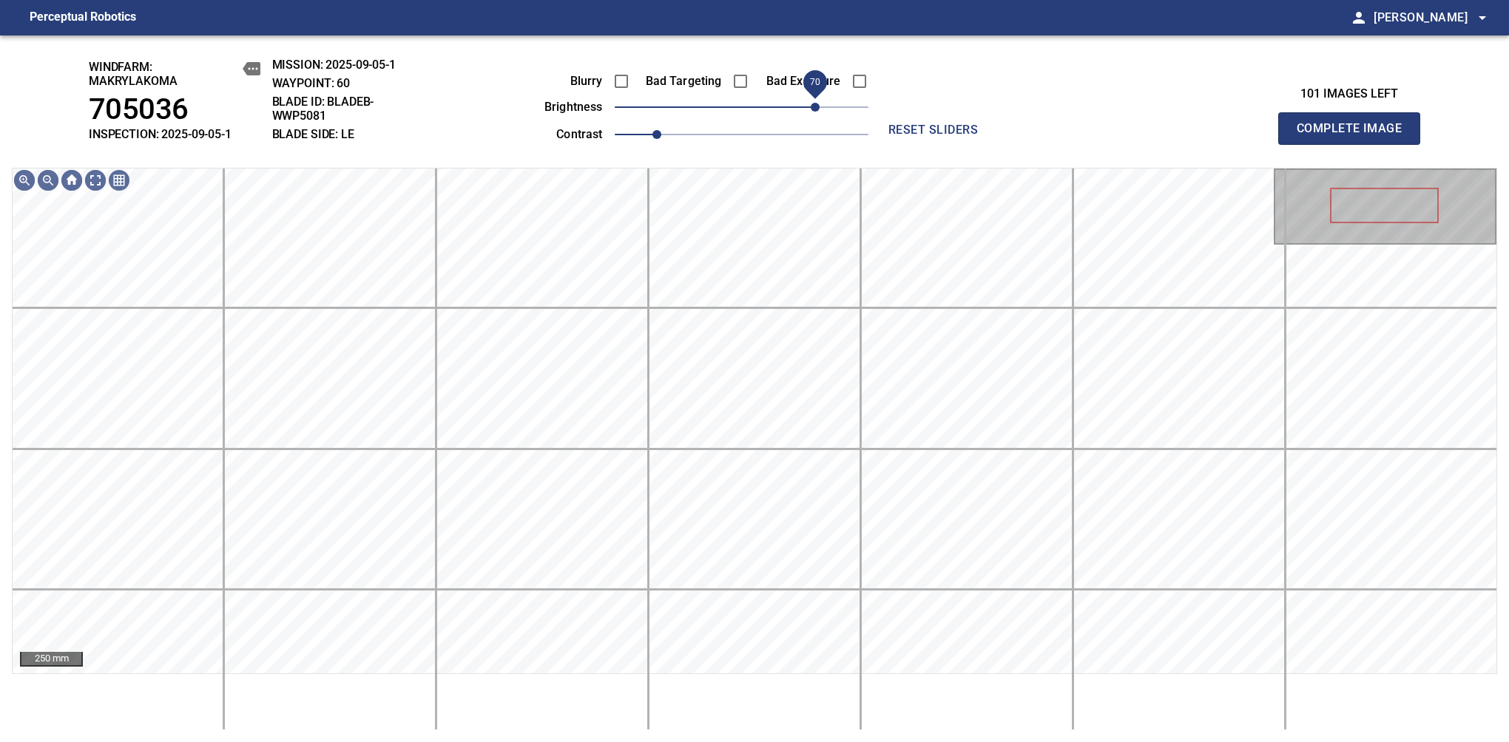
click at [810, 110] on span "70" at bounding box center [814, 107] width 9 height 9
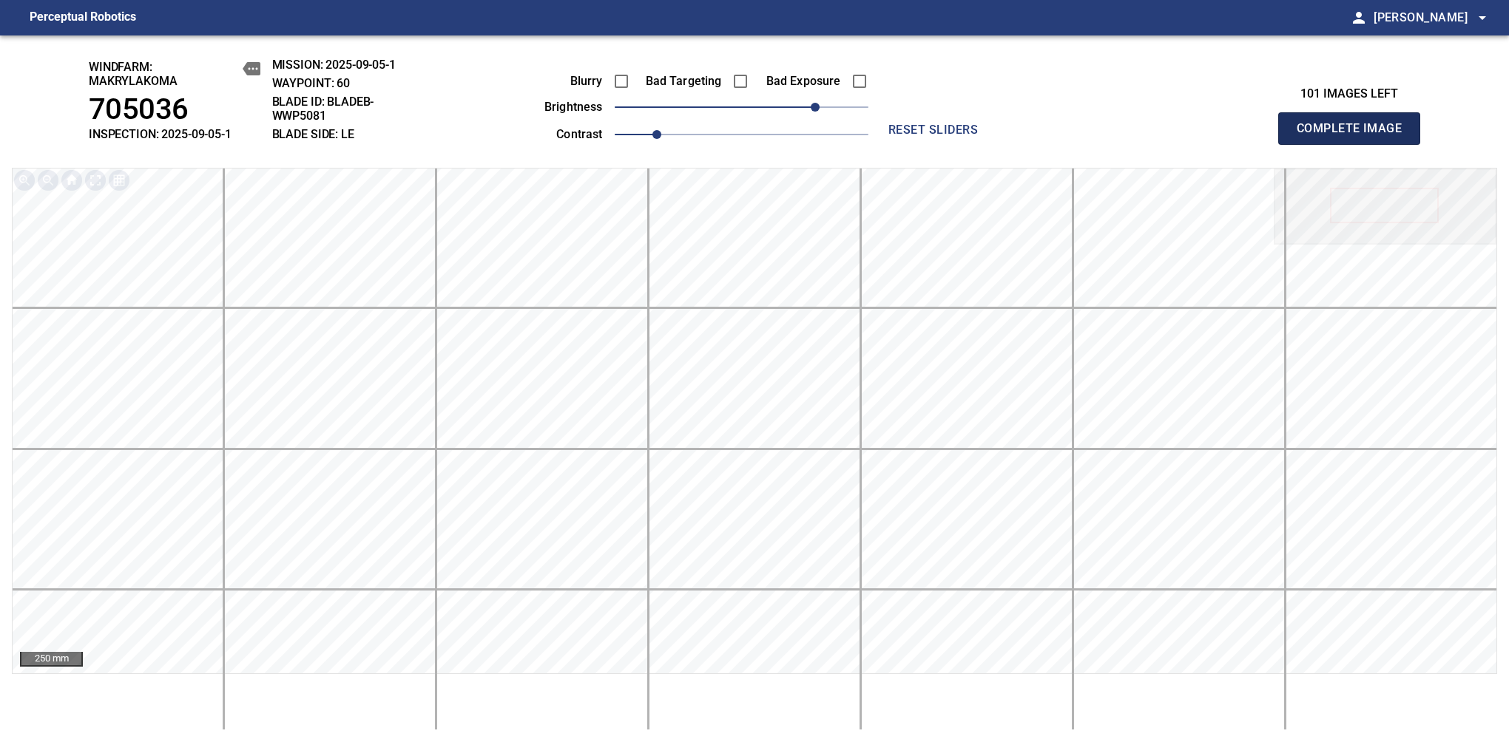
click at [1355, 136] on span "Complete Image" at bounding box center [1348, 128] width 109 height 21
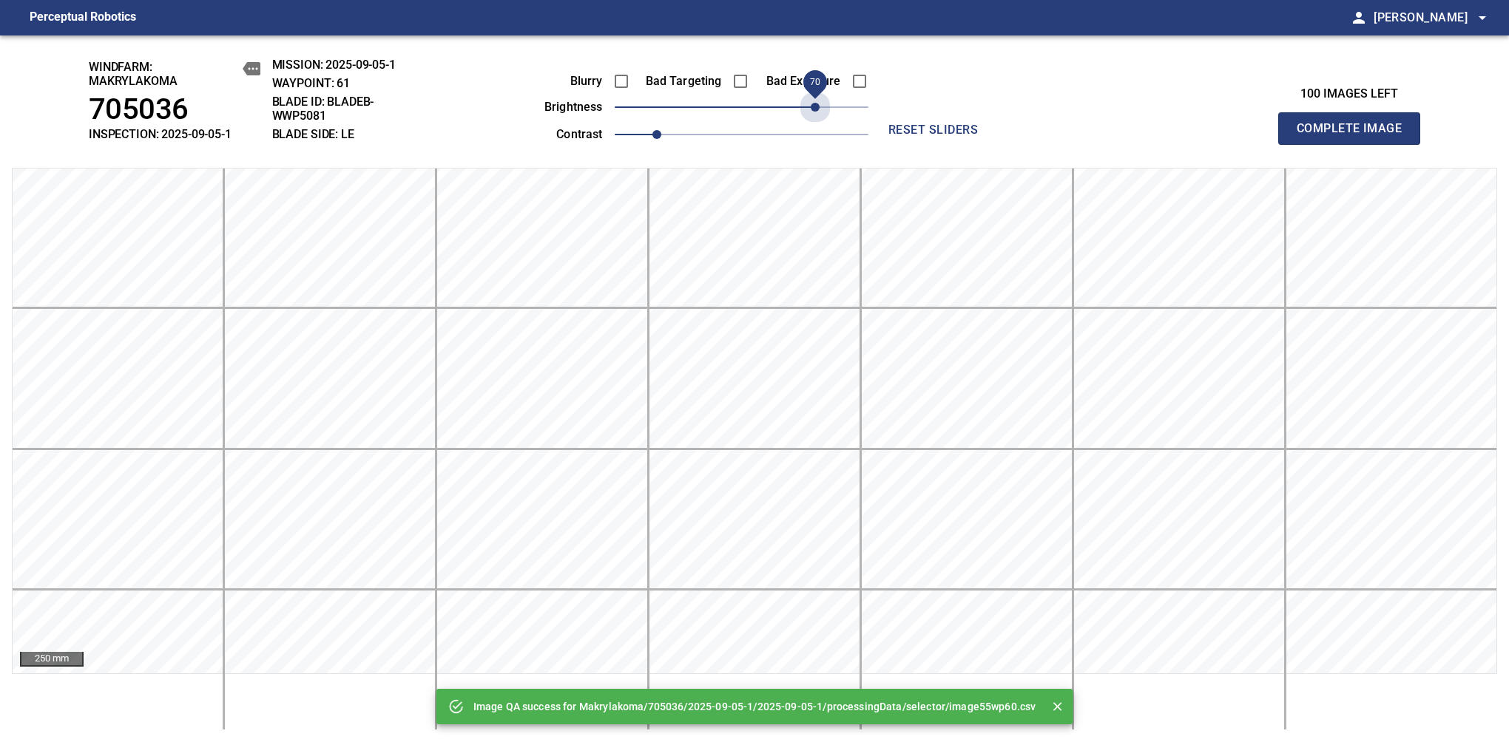
click at [810, 110] on span "70" at bounding box center [742, 107] width 254 height 21
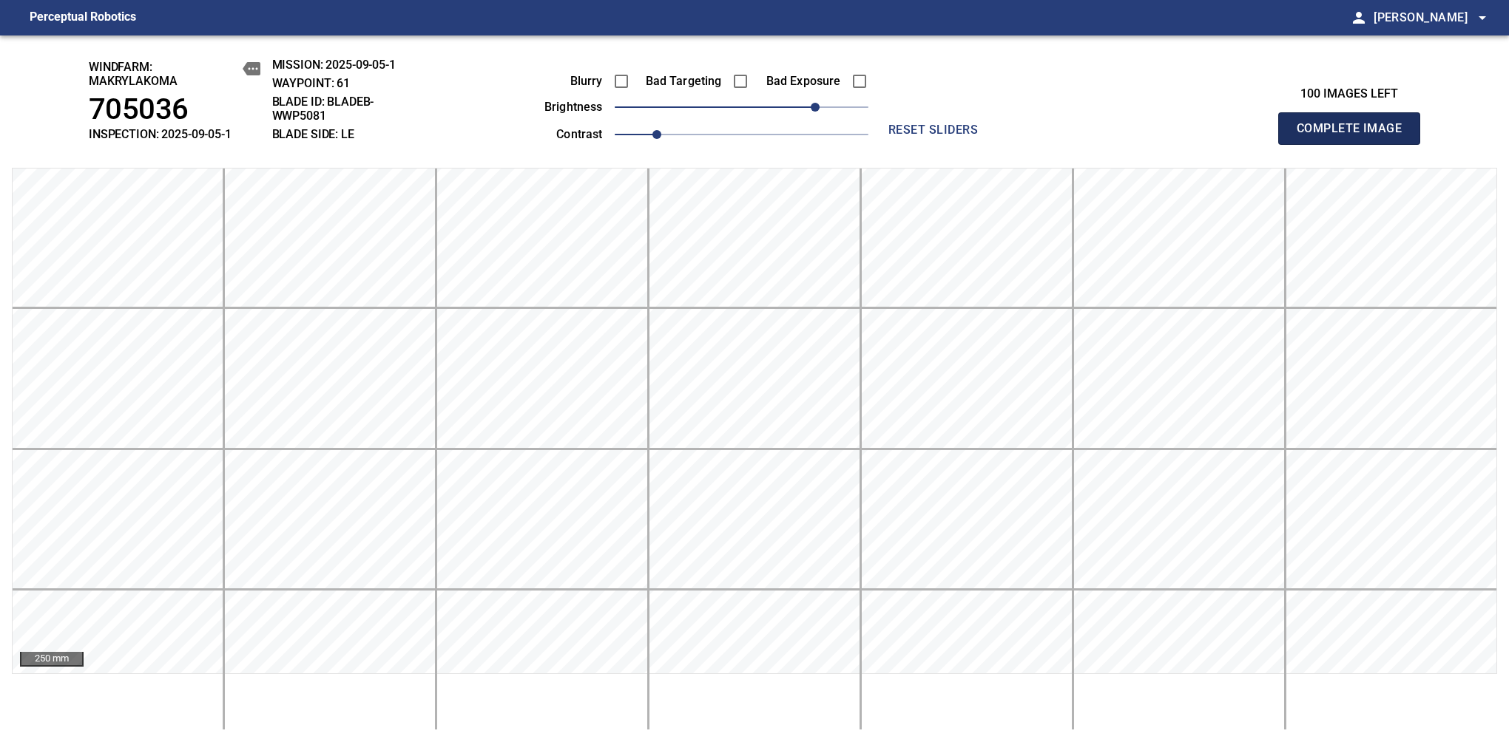
click at [1355, 136] on span "Complete Image" at bounding box center [1348, 128] width 109 height 21
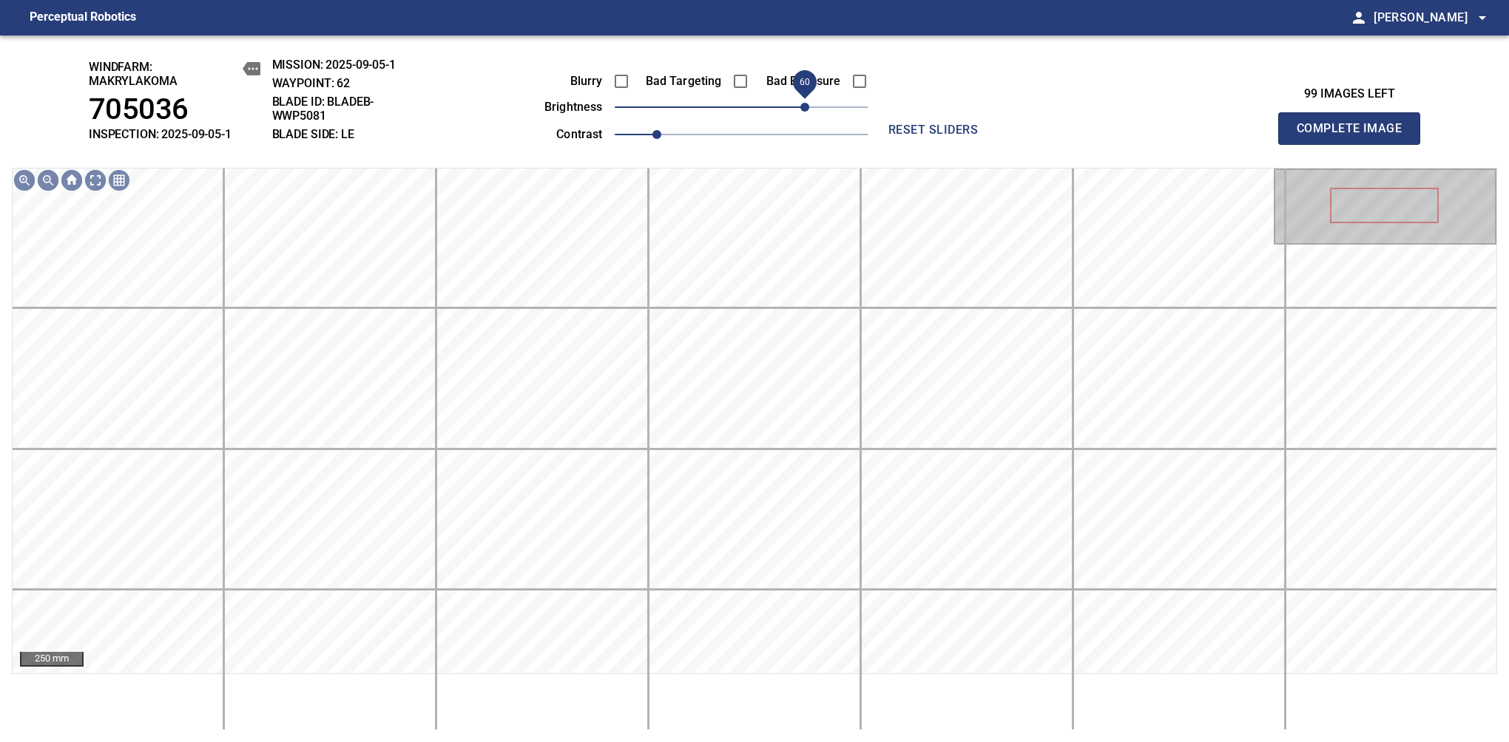
click at [808, 110] on span "60" at bounding box center [742, 107] width 254 height 21
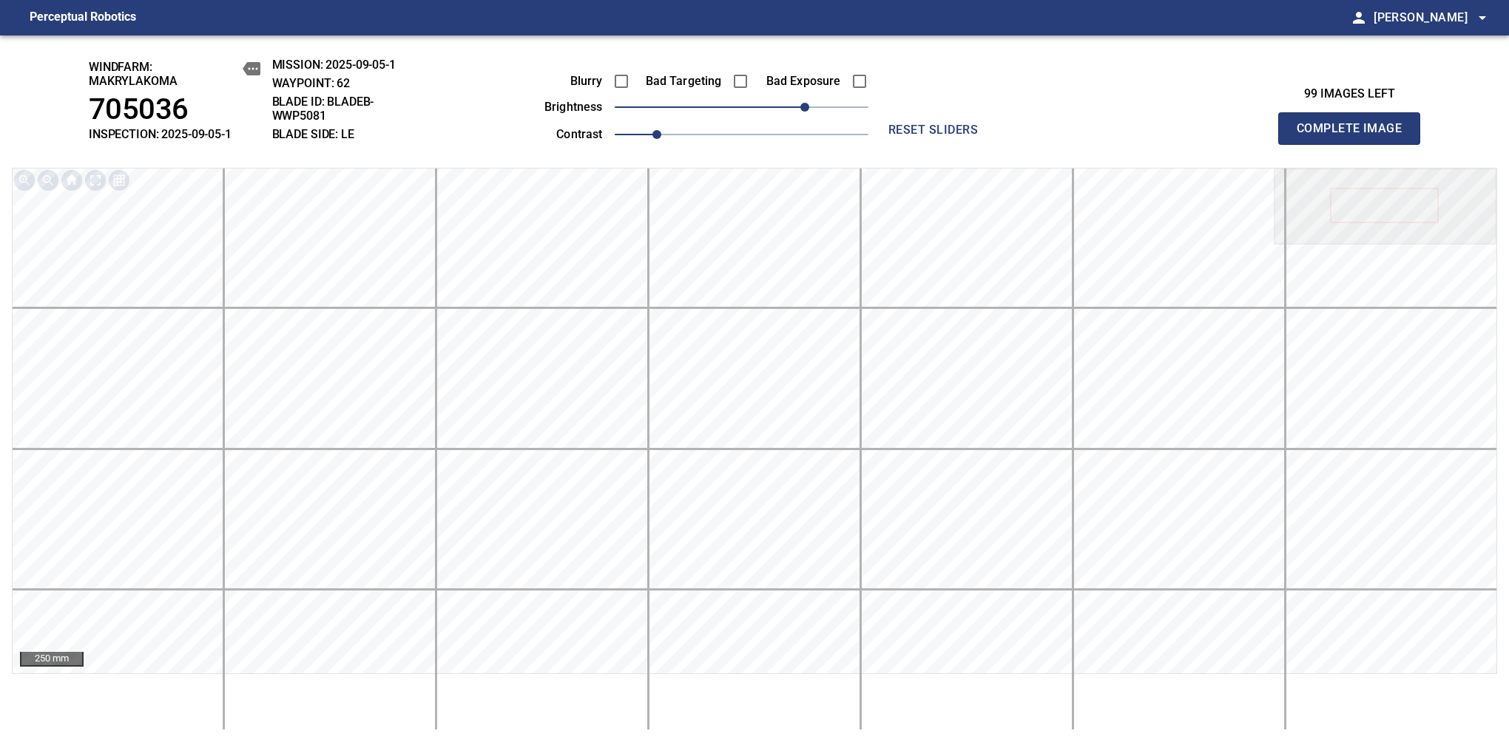
click at [1355, 136] on span "Complete Image" at bounding box center [1348, 128] width 109 height 21
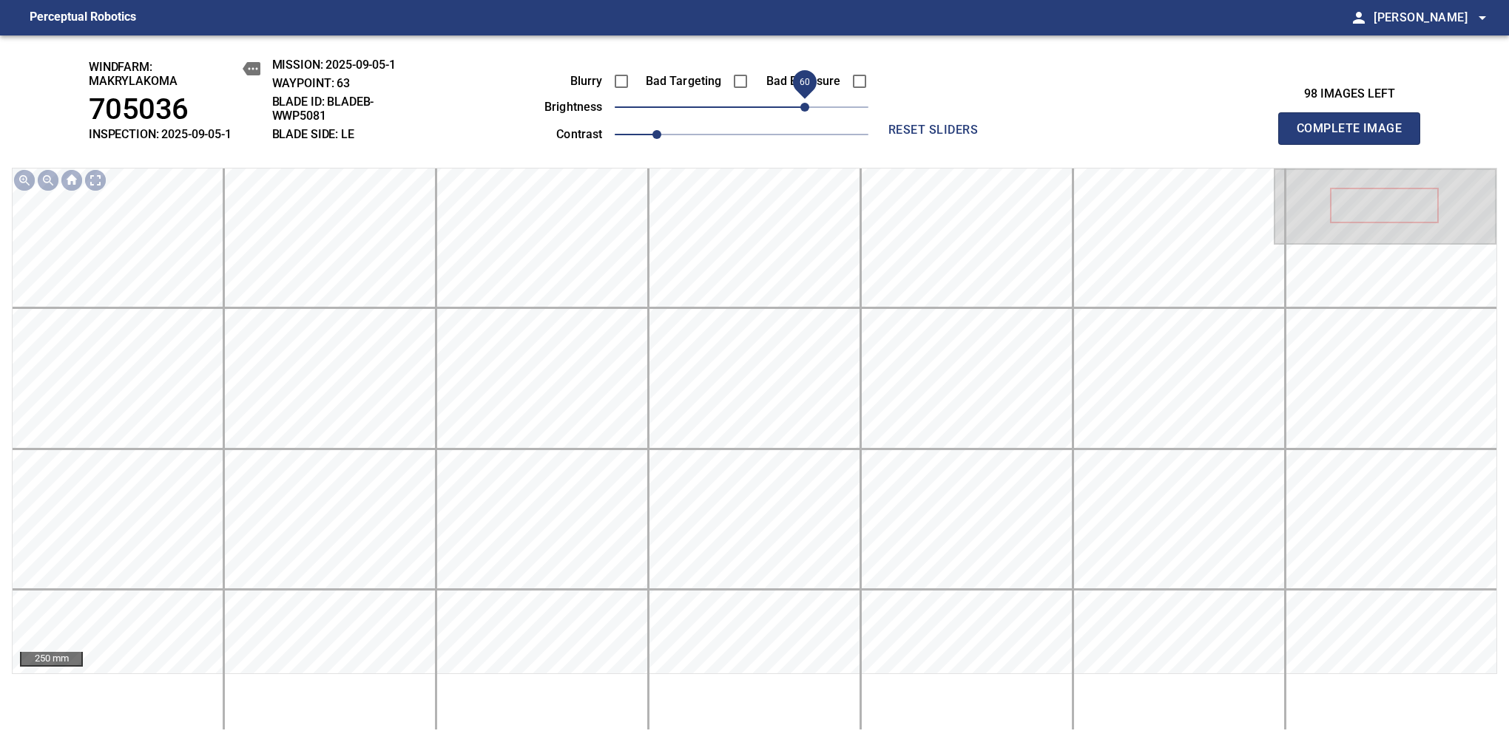
drag, startPoint x: 751, startPoint y: 115, endPoint x: 799, endPoint y: 103, distance: 49.7
click at [800, 103] on span "60" at bounding box center [804, 107] width 9 height 9
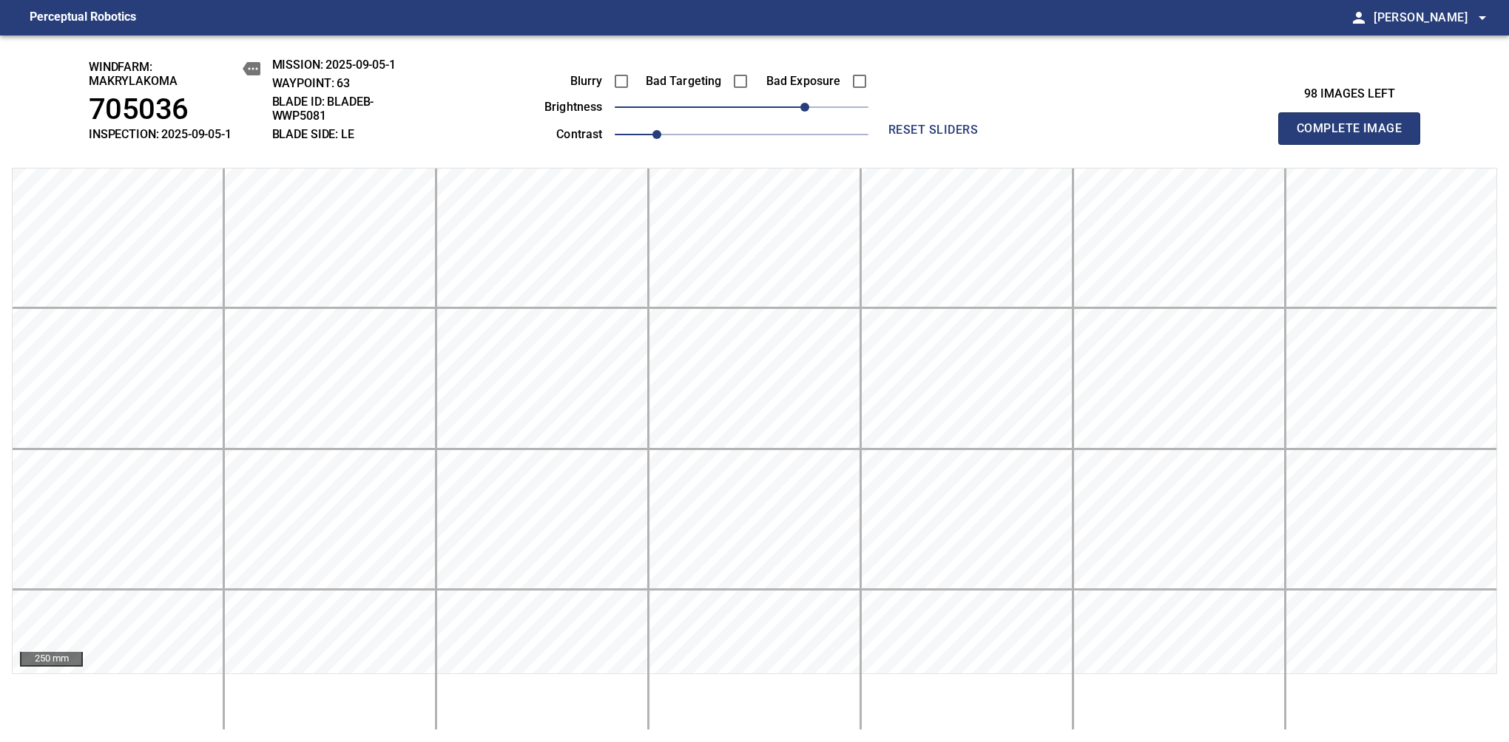
click at [1355, 136] on span "Complete Image" at bounding box center [1348, 128] width 109 height 21
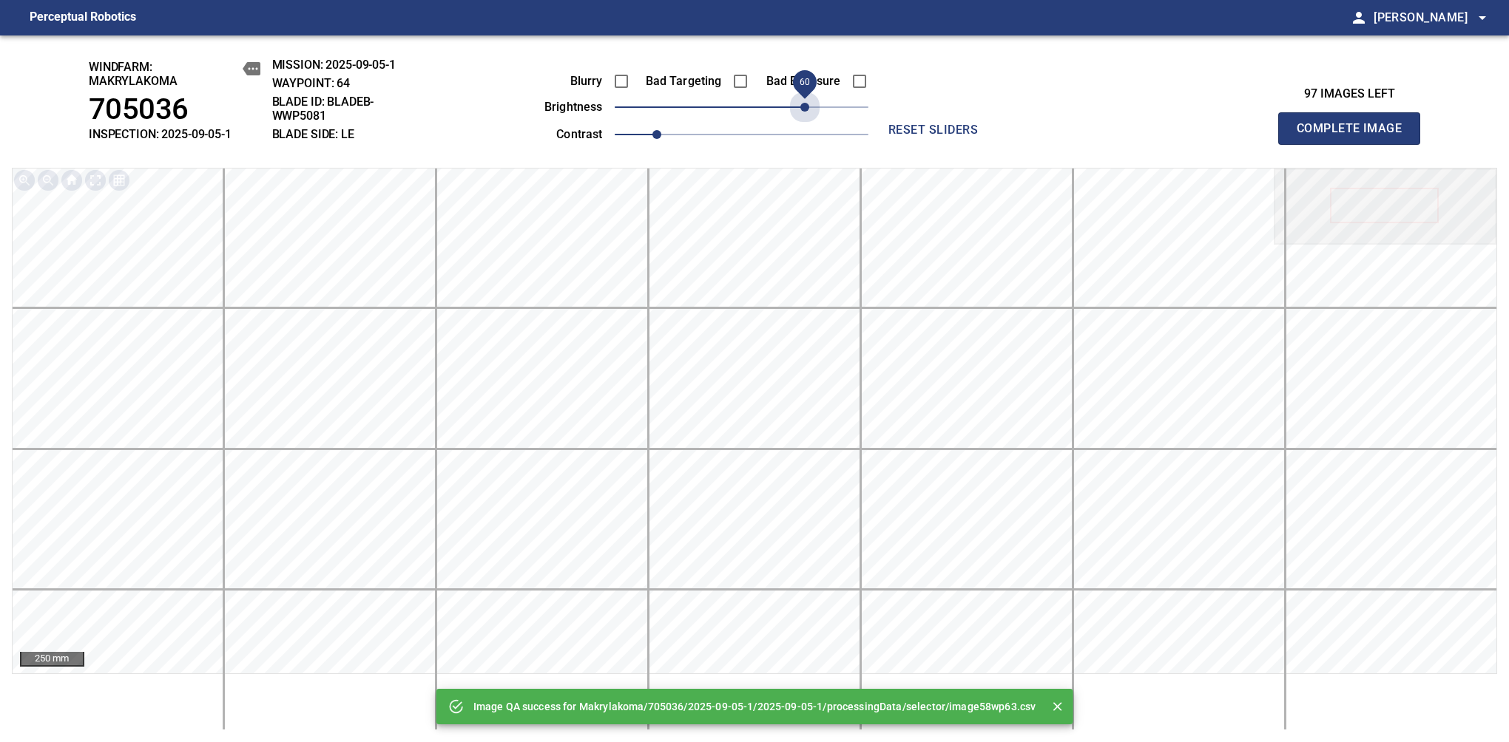
click at [802, 101] on span "60" at bounding box center [742, 107] width 254 height 21
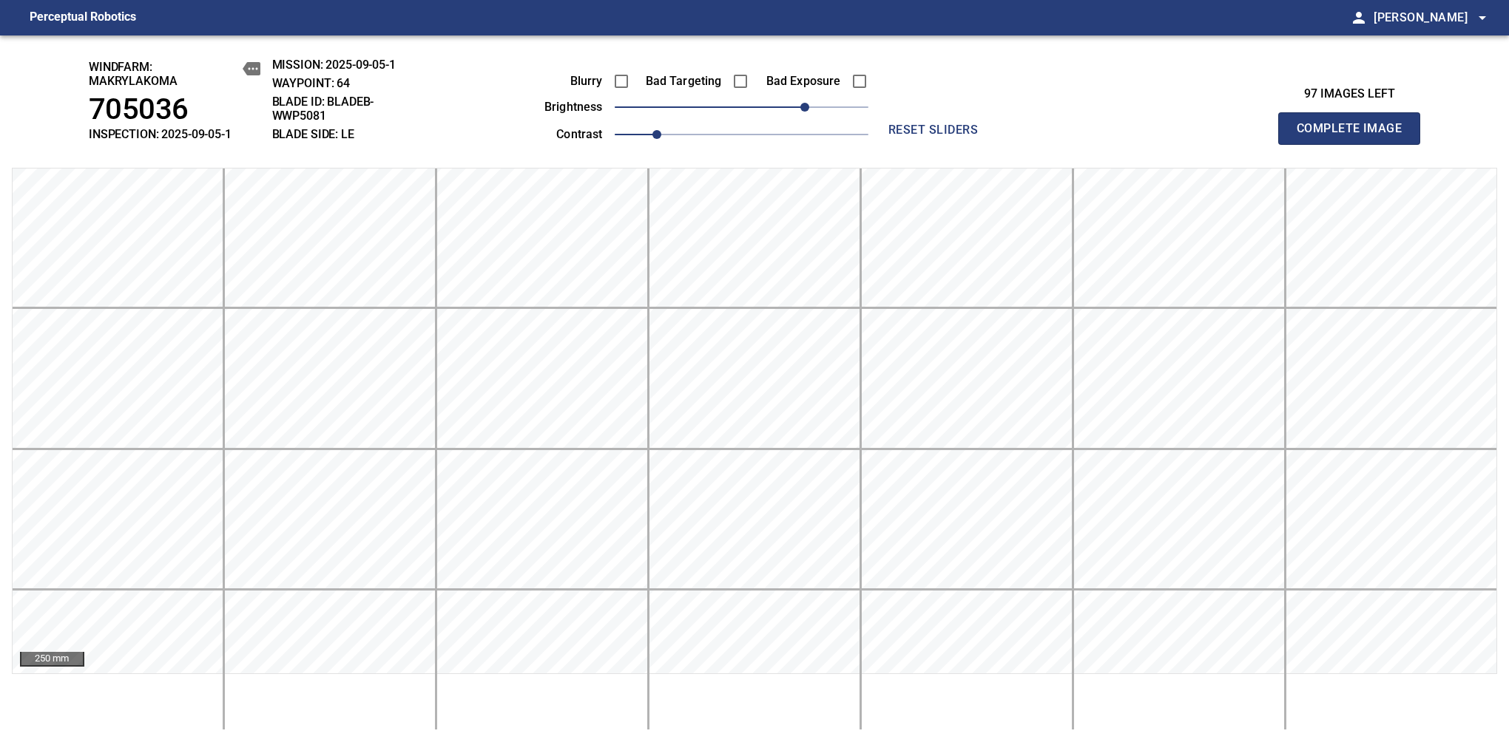
click at [1355, 136] on span "Complete Image" at bounding box center [1348, 128] width 109 height 21
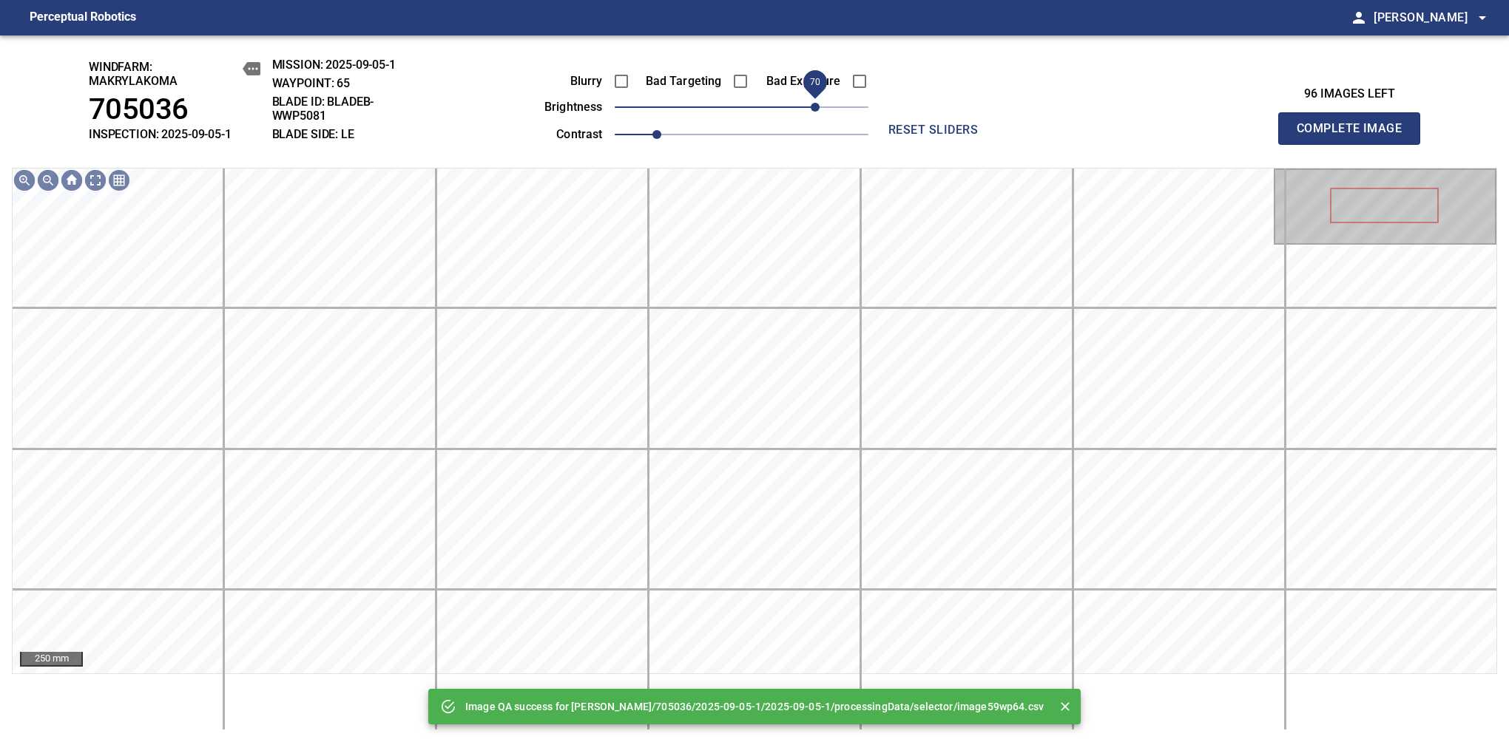
drag, startPoint x: 802, startPoint y: 101, endPoint x: 810, endPoint y: 105, distance: 9.3
click at [810, 105] on span "70" at bounding box center [742, 107] width 254 height 21
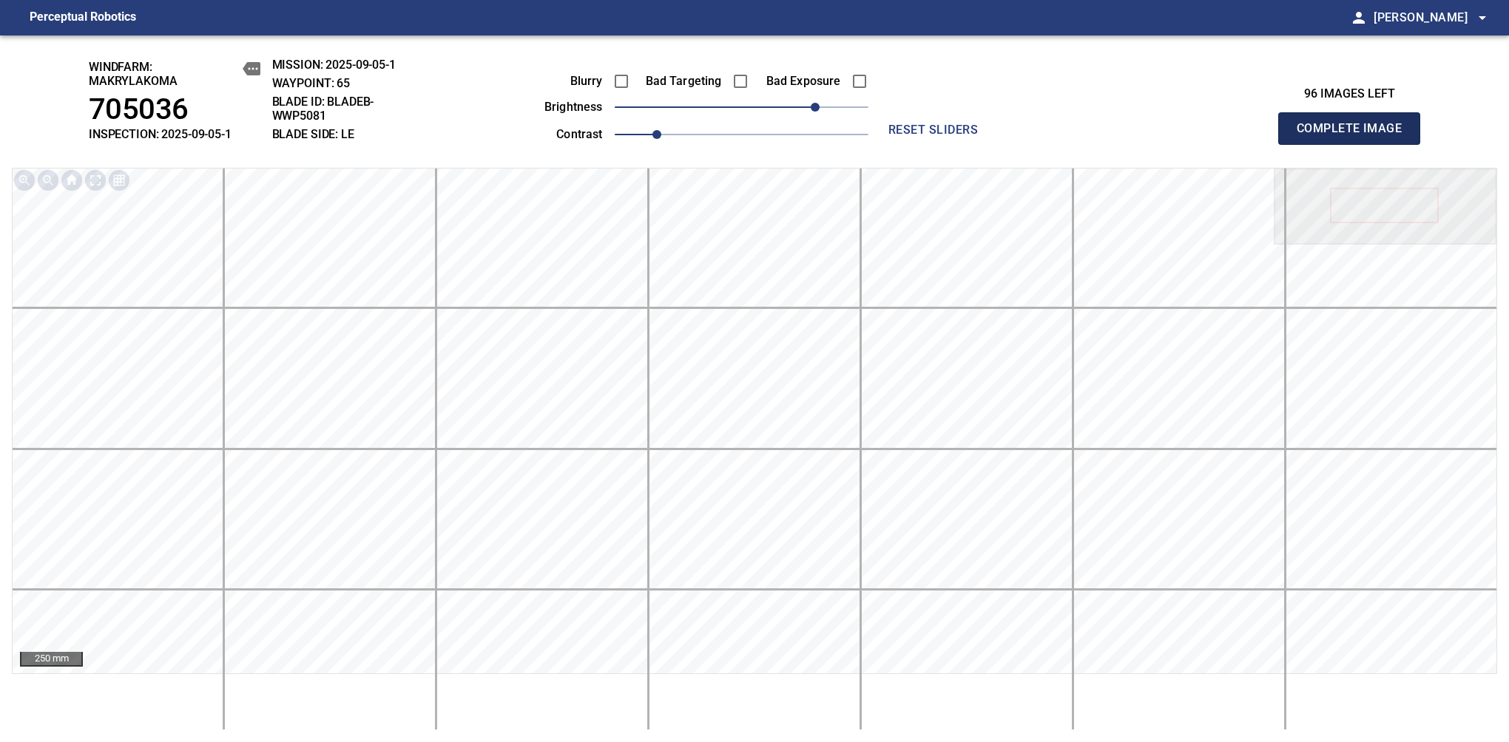
click at [1355, 136] on span "Complete Image" at bounding box center [1348, 128] width 109 height 21
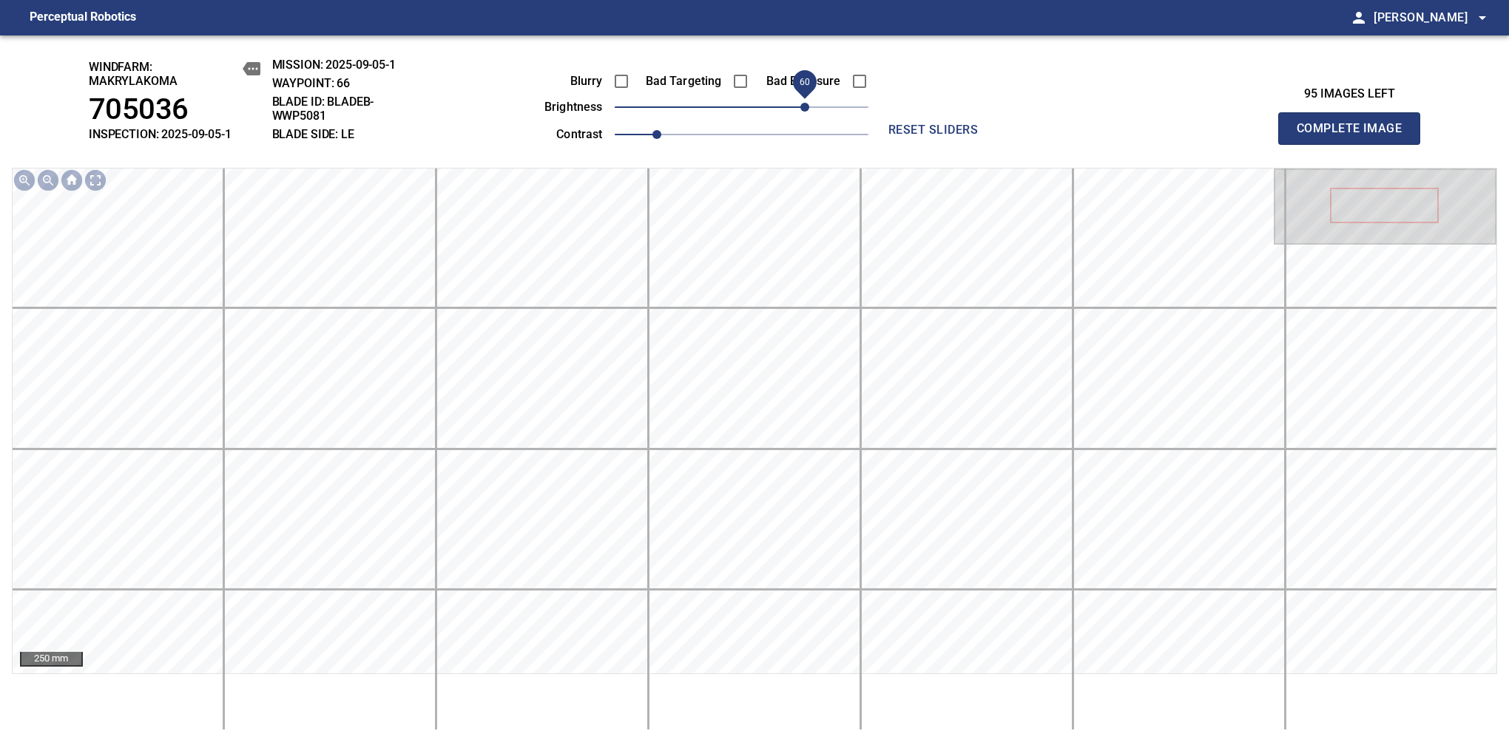
drag, startPoint x: 751, startPoint y: 112, endPoint x: 805, endPoint y: 106, distance: 54.3
click at [805, 106] on span "60" at bounding box center [804, 107] width 9 height 9
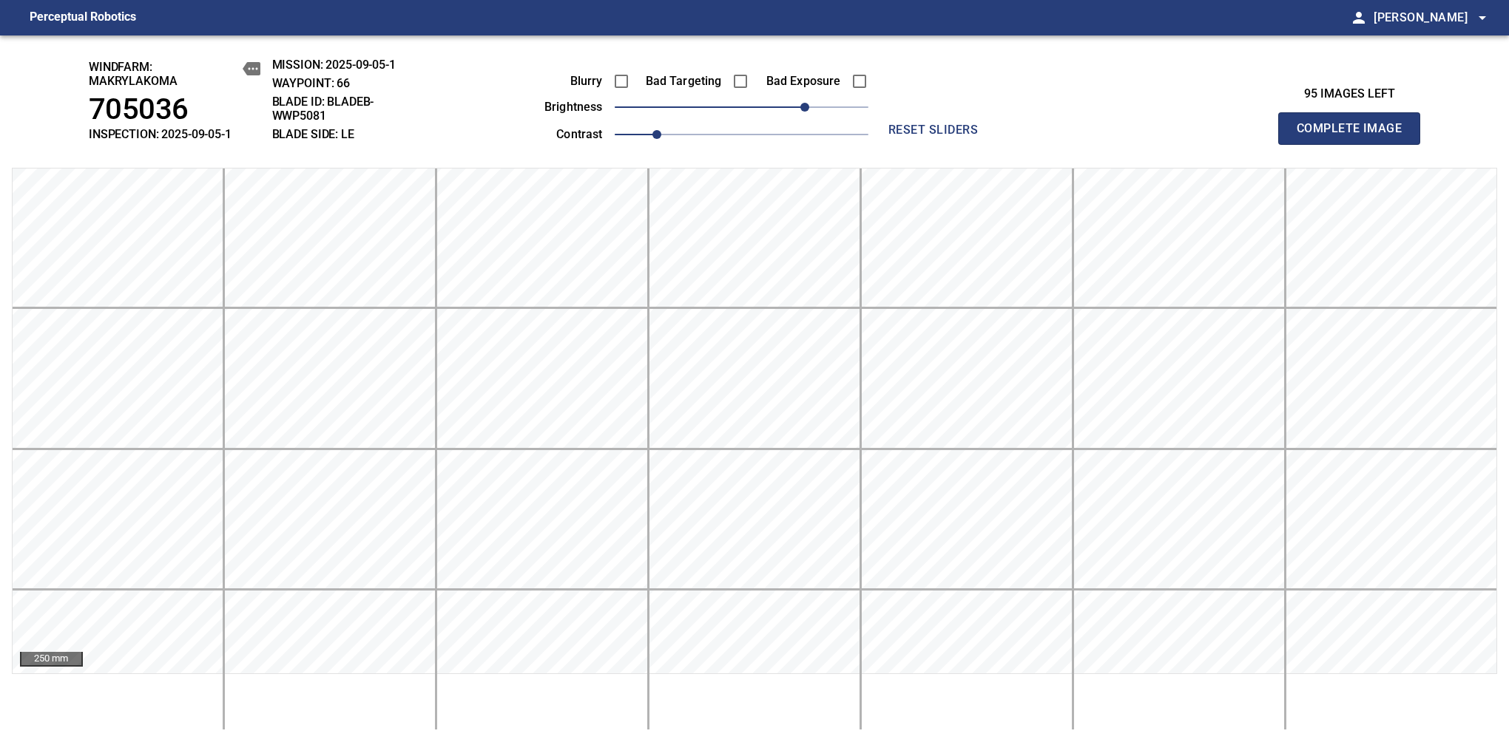
click at [1355, 136] on span "Complete Image" at bounding box center [1348, 128] width 109 height 21
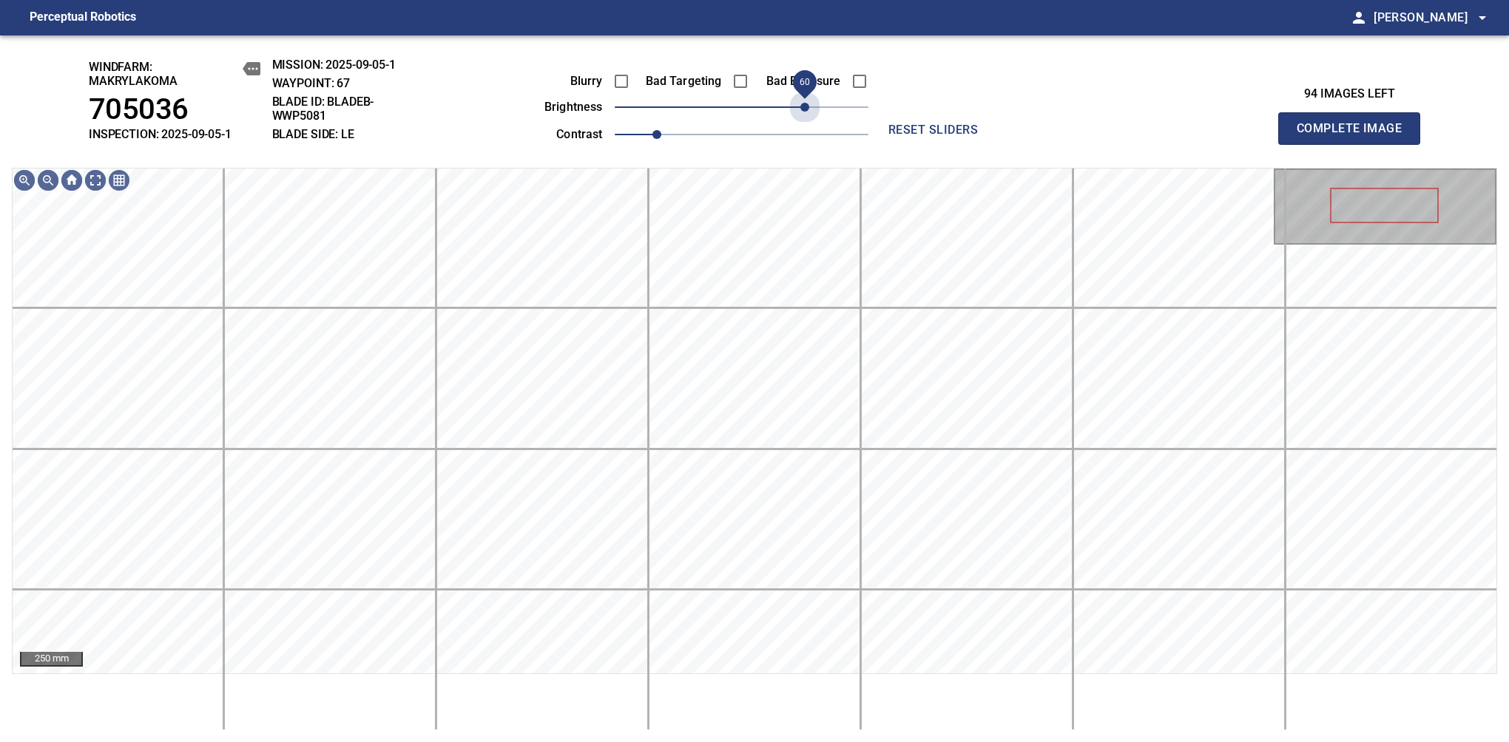
drag, startPoint x: 755, startPoint y: 102, endPoint x: 808, endPoint y: 124, distance: 57.0
click at [808, 124] on div "Blurry Bad Targeting Bad Exposure brightness 60 contrast 1" at bounding box center [689, 105] width 357 height 79
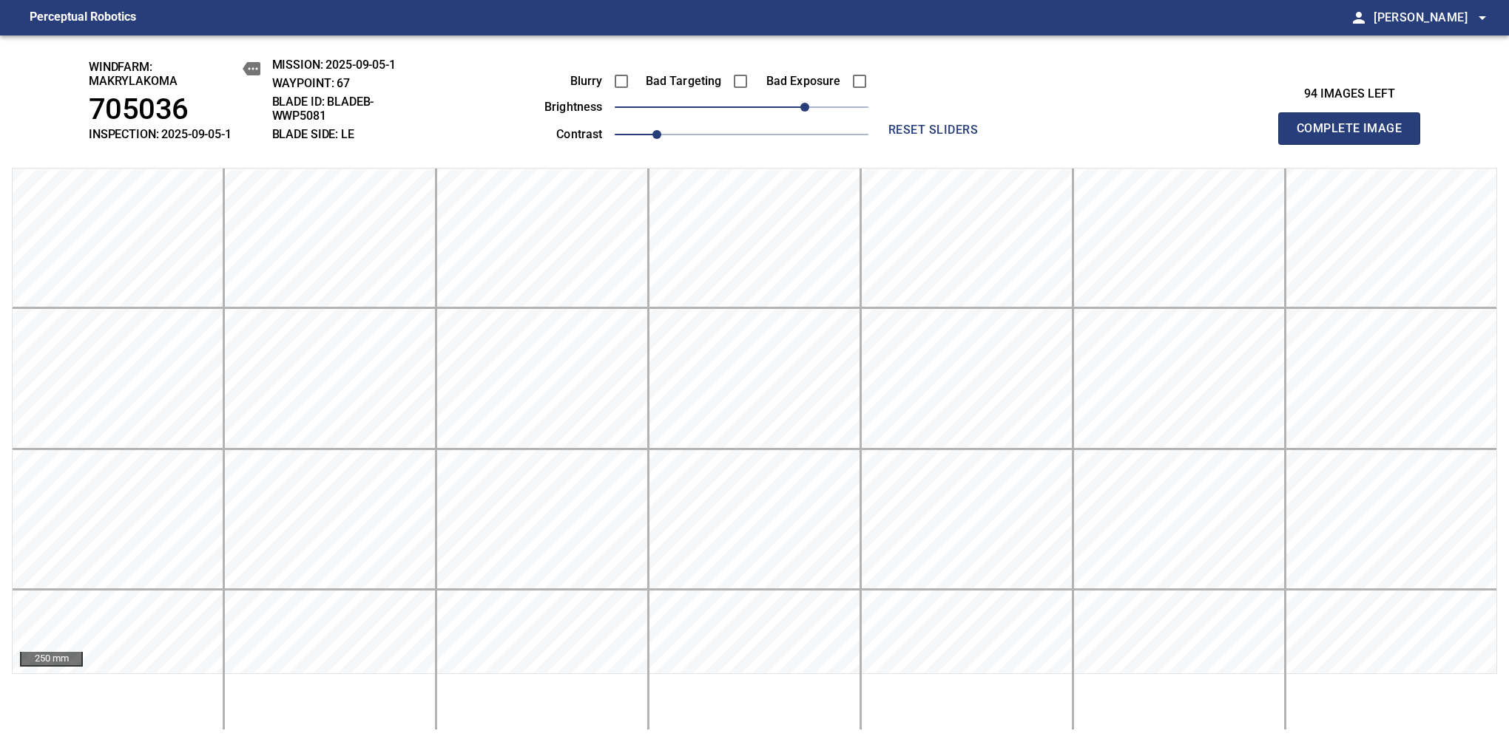
click at [1355, 136] on span "Complete Image" at bounding box center [1348, 128] width 109 height 21
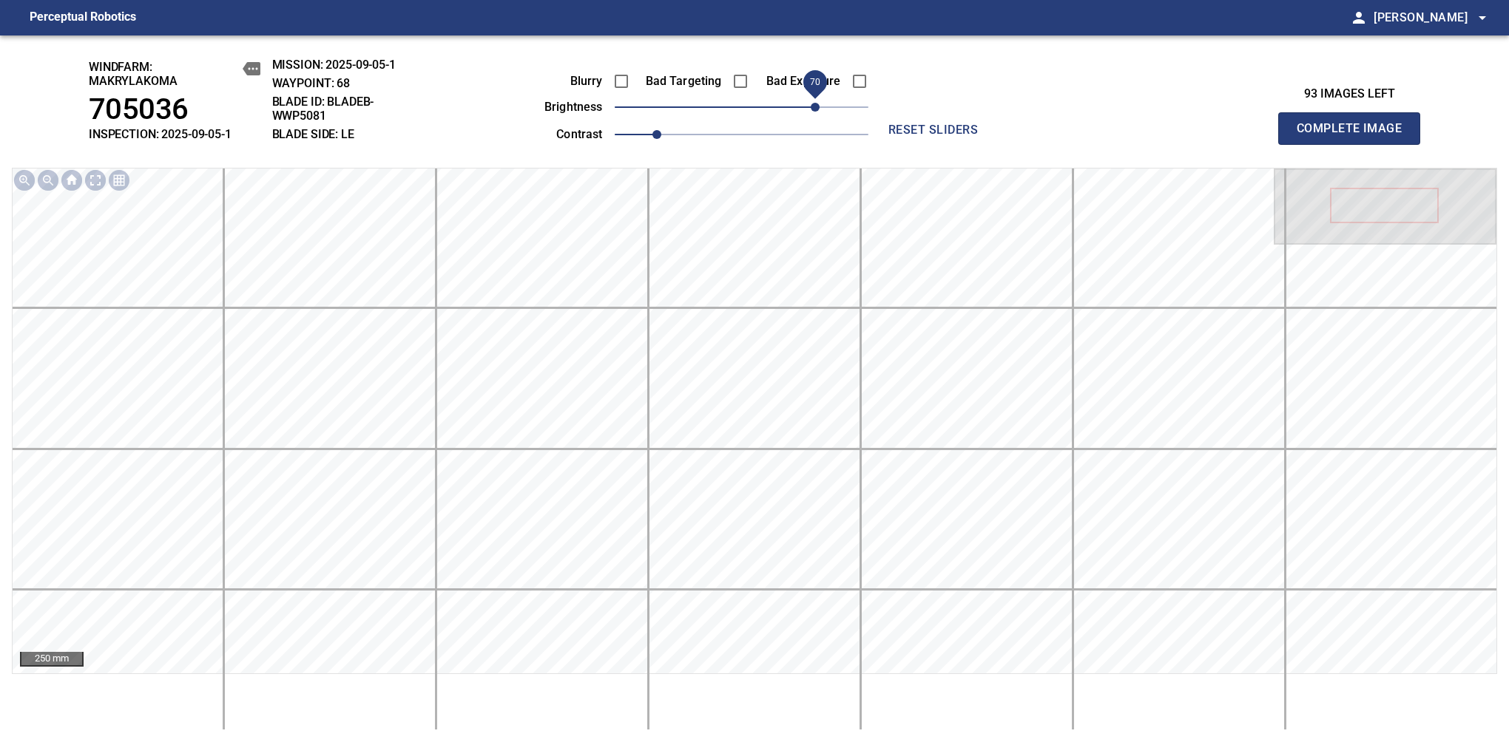
drag, startPoint x: 794, startPoint y: 112, endPoint x: 820, endPoint y: 114, distance: 26.0
click at [819, 112] on span "70" at bounding box center [814, 107] width 9 height 9
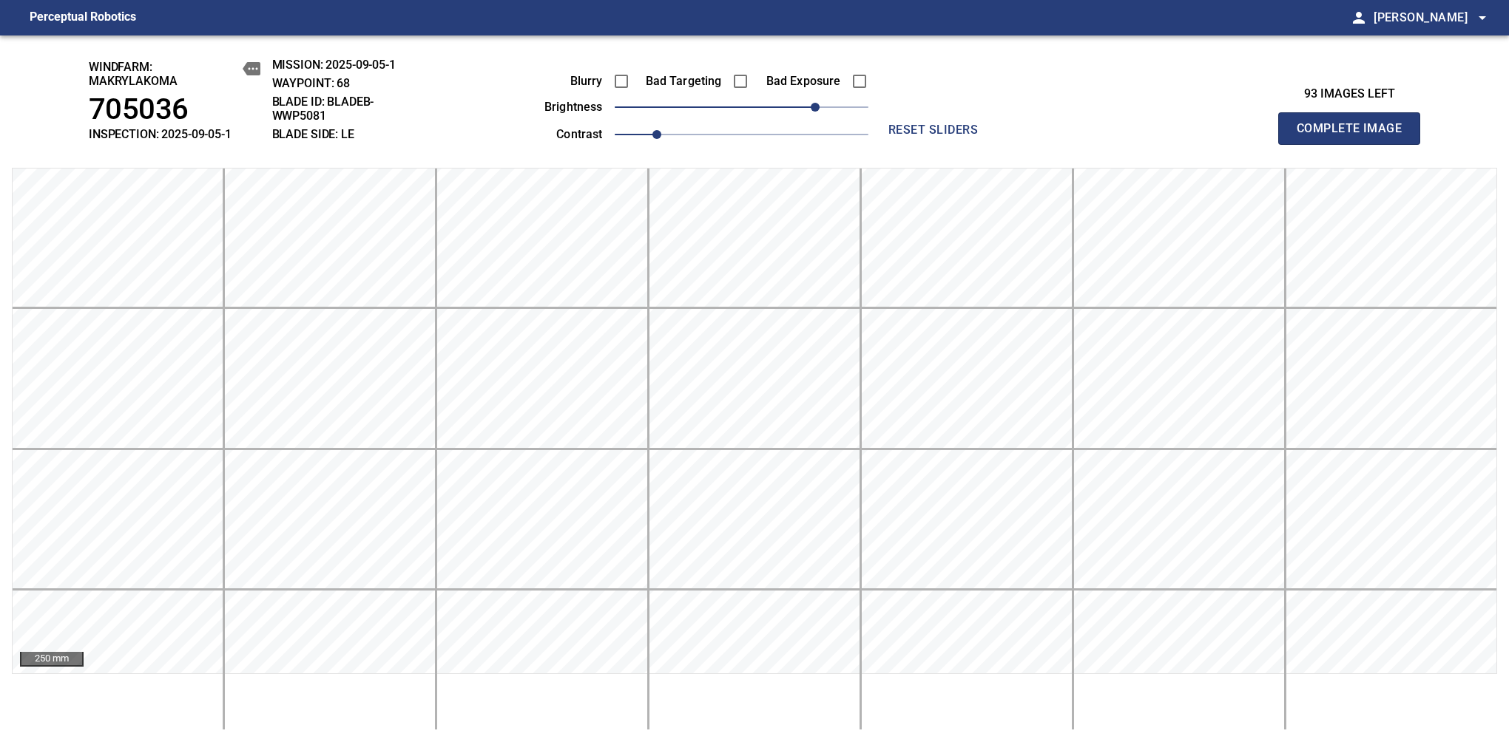
click at [1355, 136] on span "Complete Image" at bounding box center [1348, 128] width 109 height 21
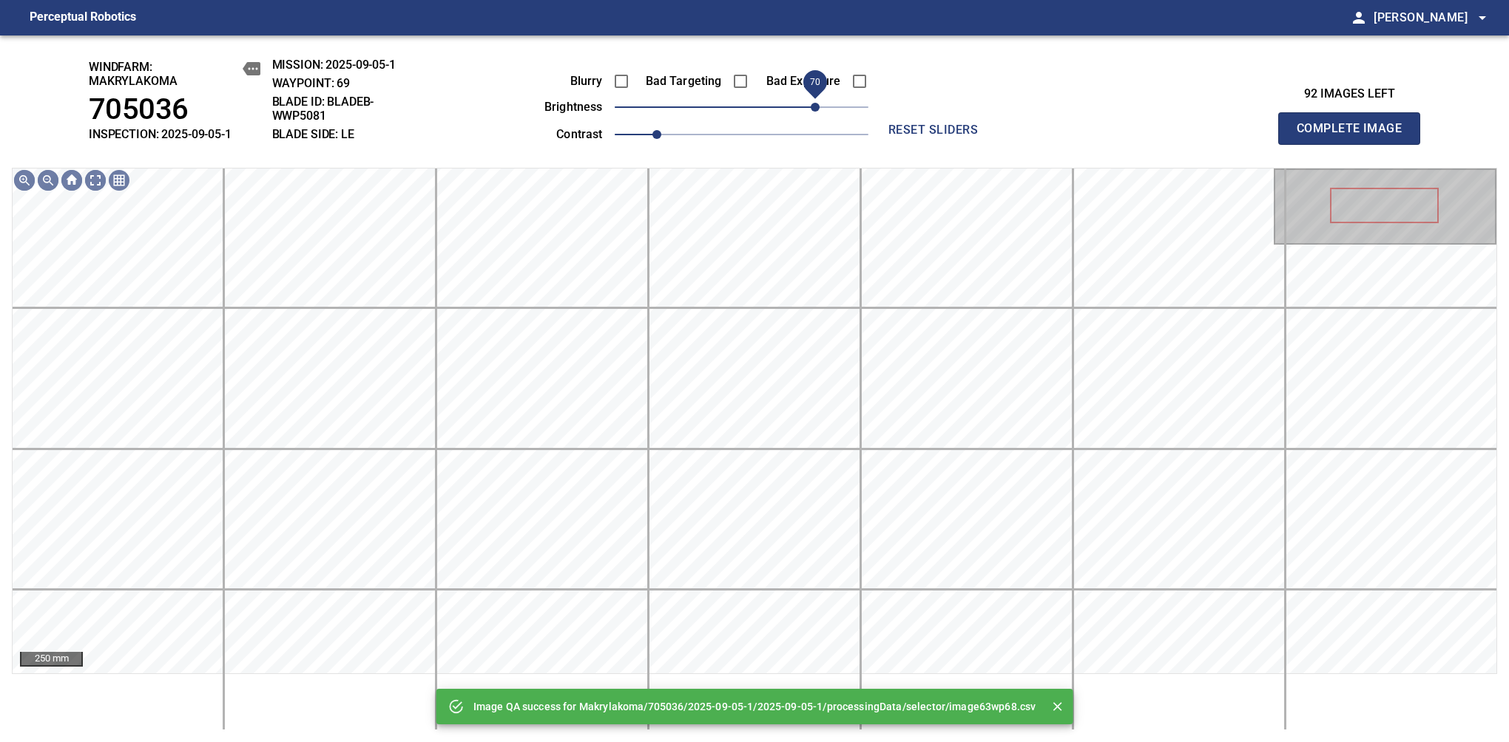
drag, startPoint x: 751, startPoint y: 106, endPoint x: 818, endPoint y: 114, distance: 67.7
click at [818, 112] on span "70" at bounding box center [814, 107] width 9 height 9
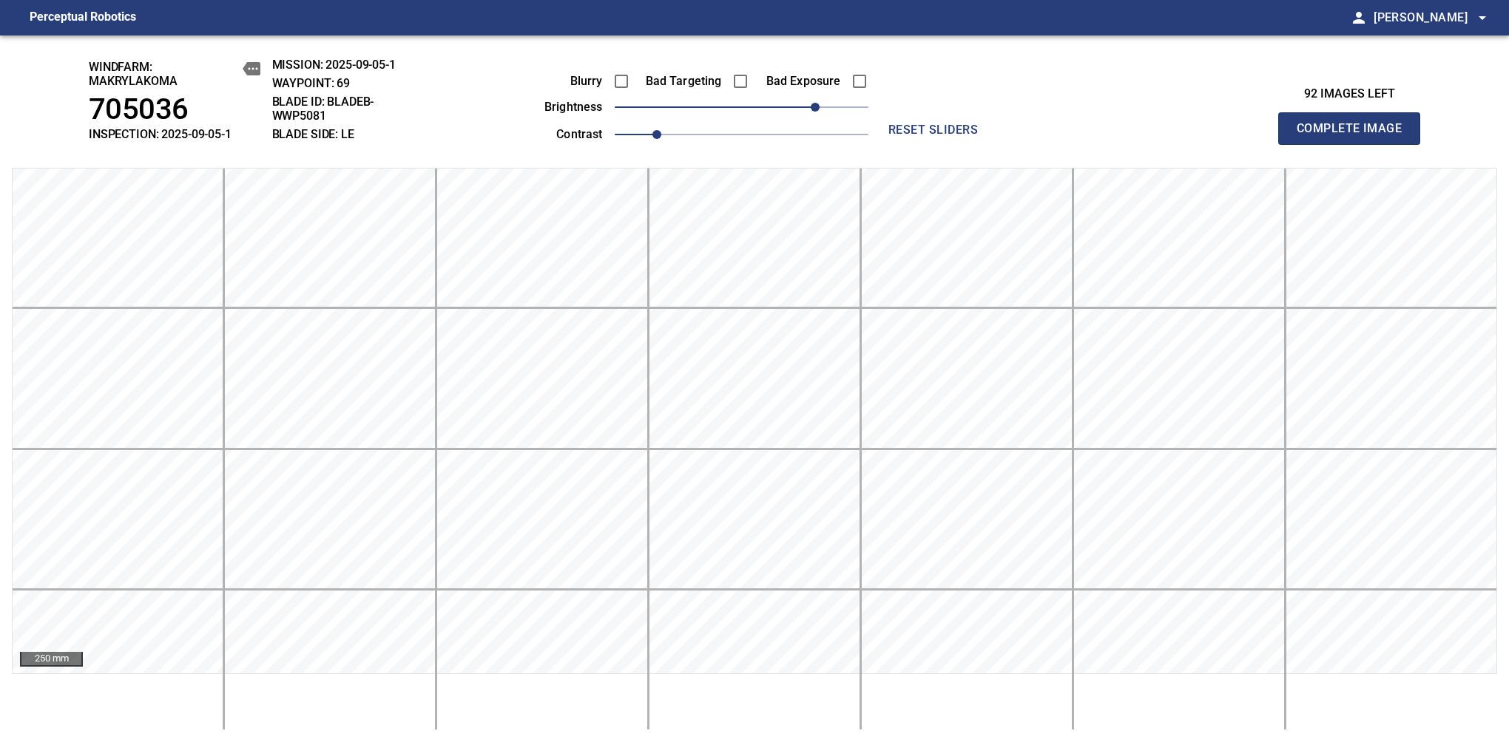
click at [1355, 136] on span "Complete Image" at bounding box center [1348, 128] width 109 height 21
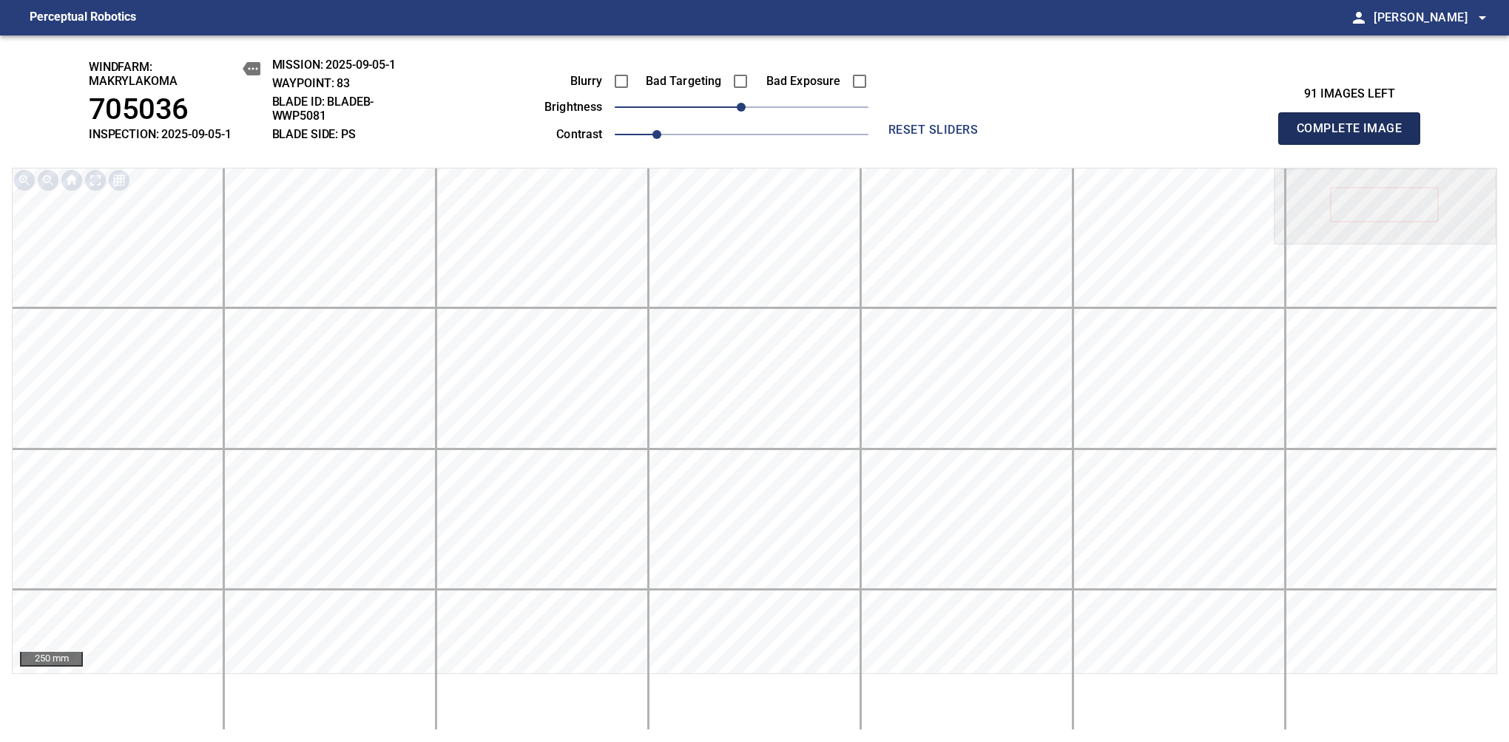
click at [1355, 136] on span "Complete Image" at bounding box center [1348, 128] width 109 height 21
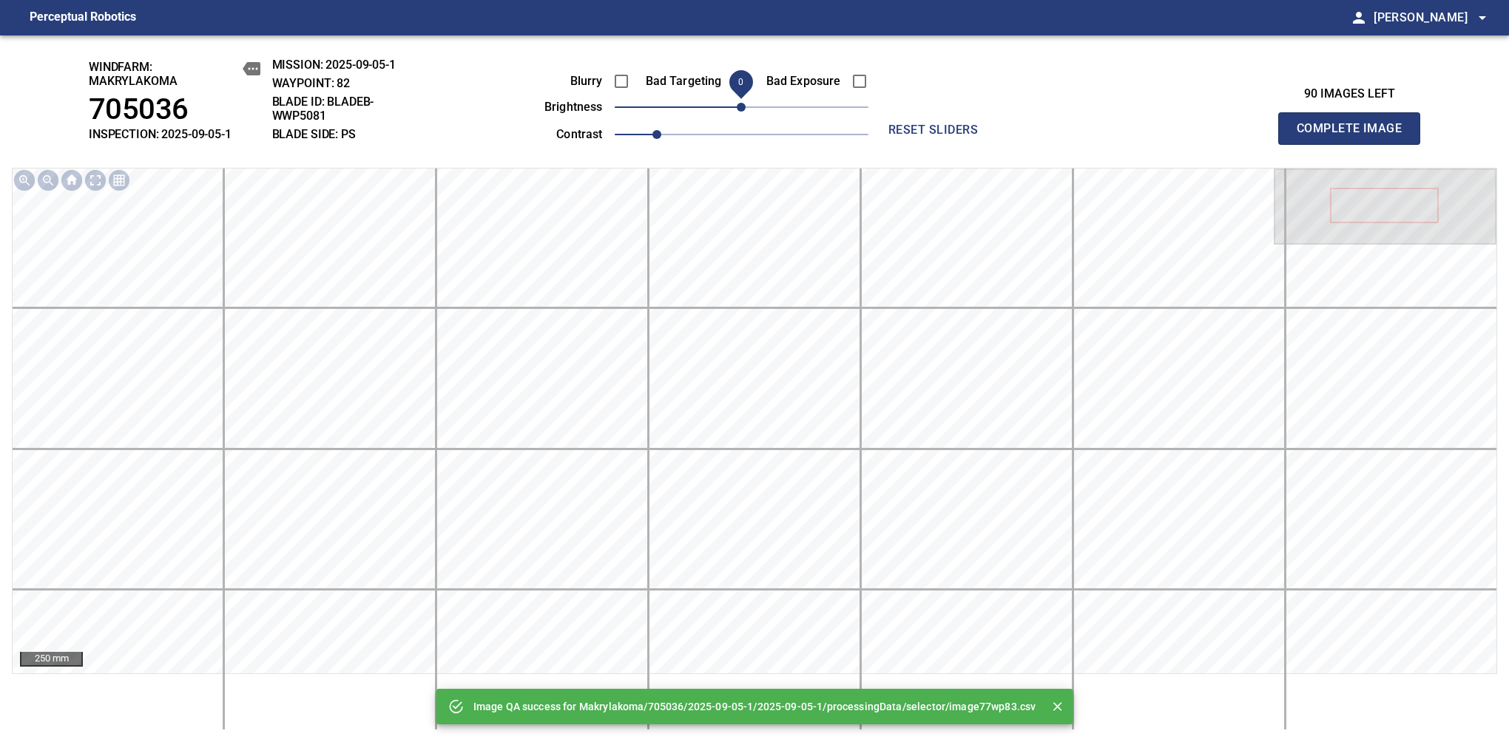
click at [1355, 136] on span "Complete Image" at bounding box center [1348, 128] width 109 height 21
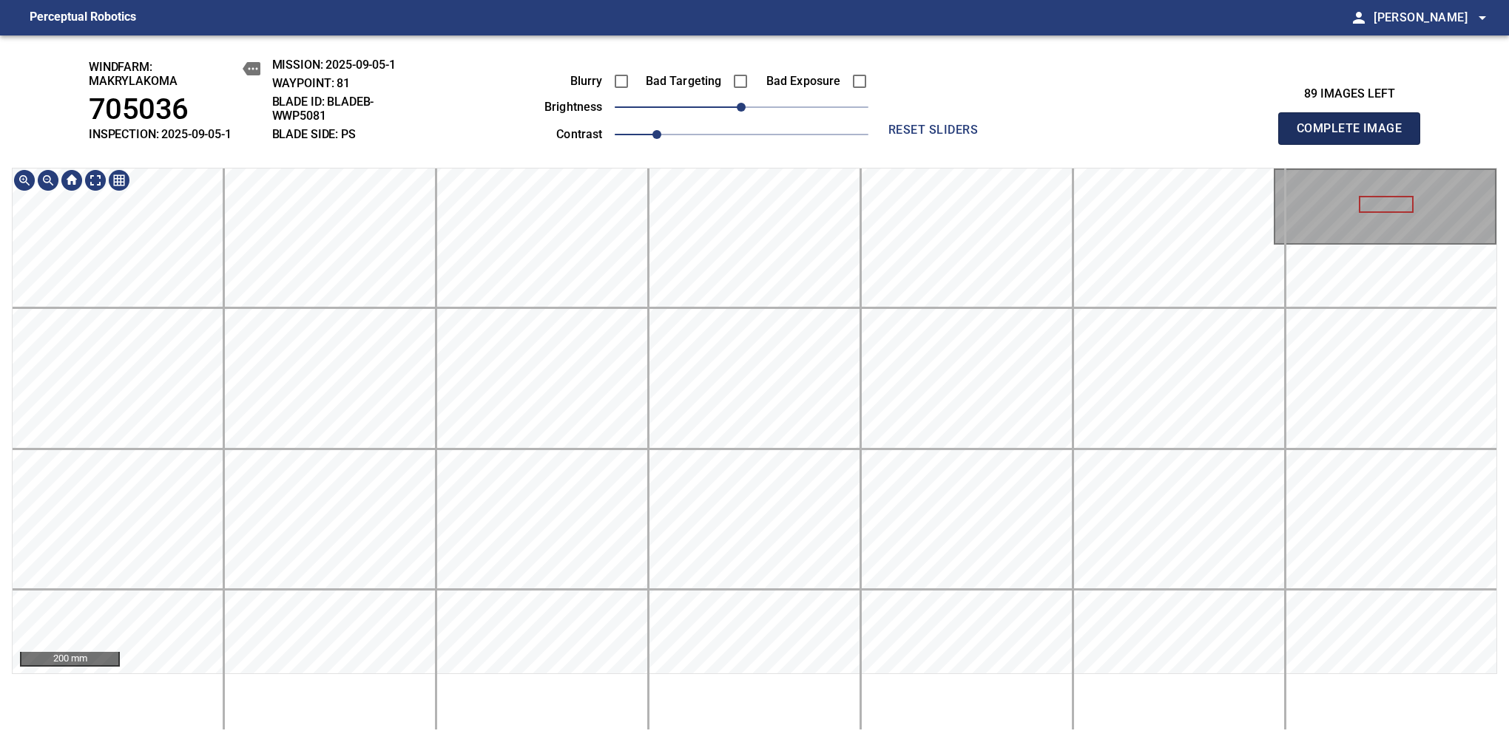
click at [1355, 136] on span "Complete Image" at bounding box center [1348, 128] width 109 height 21
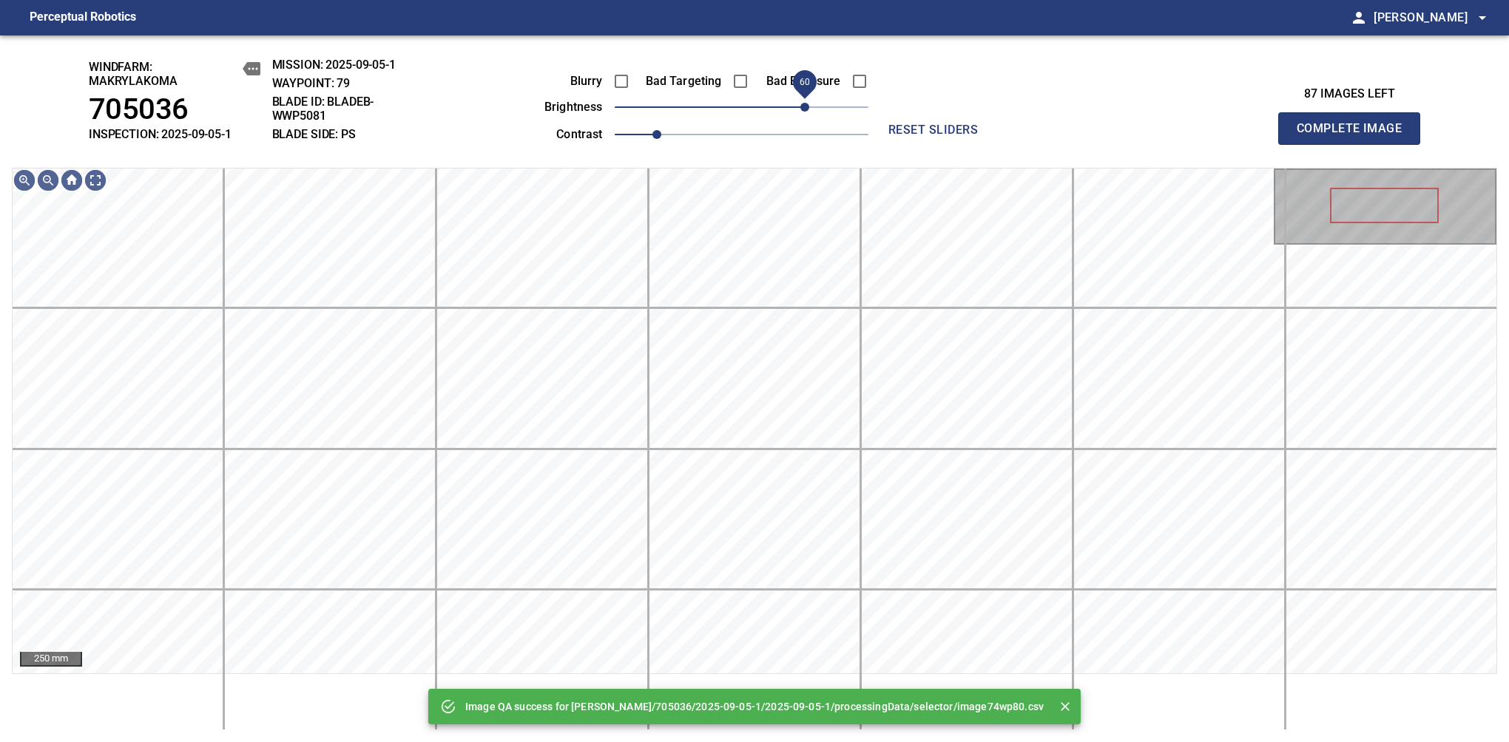
drag, startPoint x: 752, startPoint y: 112, endPoint x: 804, endPoint y: 110, distance: 51.8
click at [804, 110] on span "60" at bounding box center [804, 107] width 9 height 9
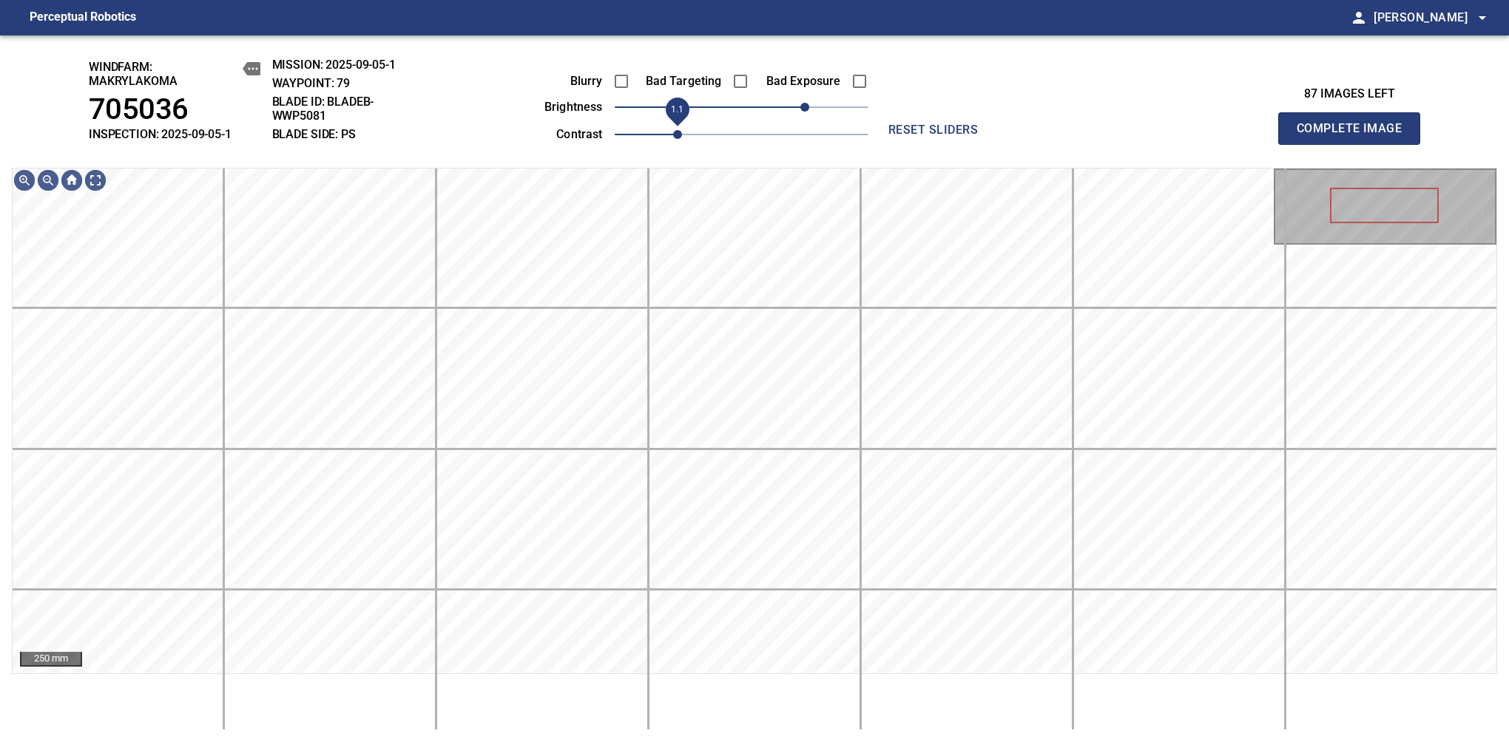
click at [682, 130] on span "1.1" at bounding box center [742, 134] width 254 height 21
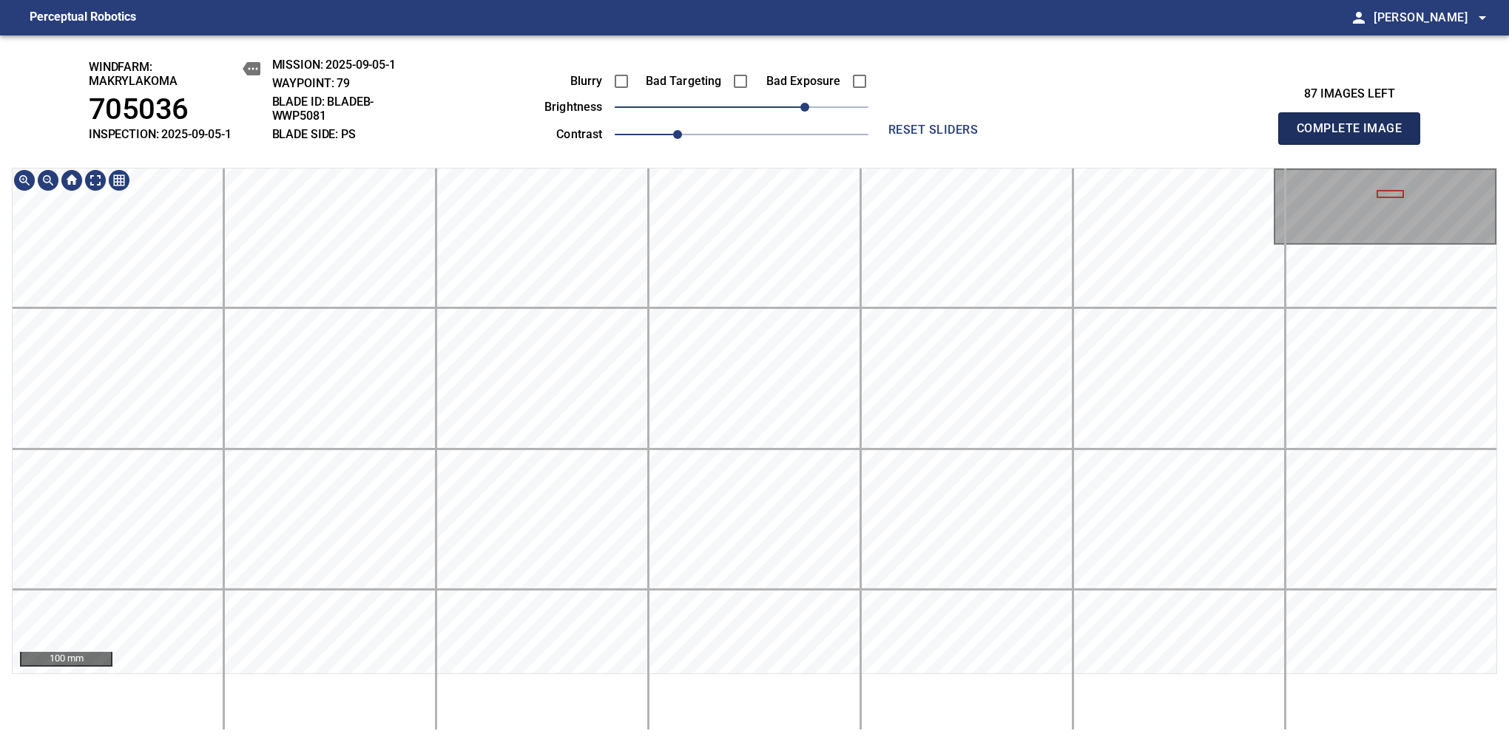
click at [1355, 136] on span "Complete Image" at bounding box center [1348, 128] width 109 height 21
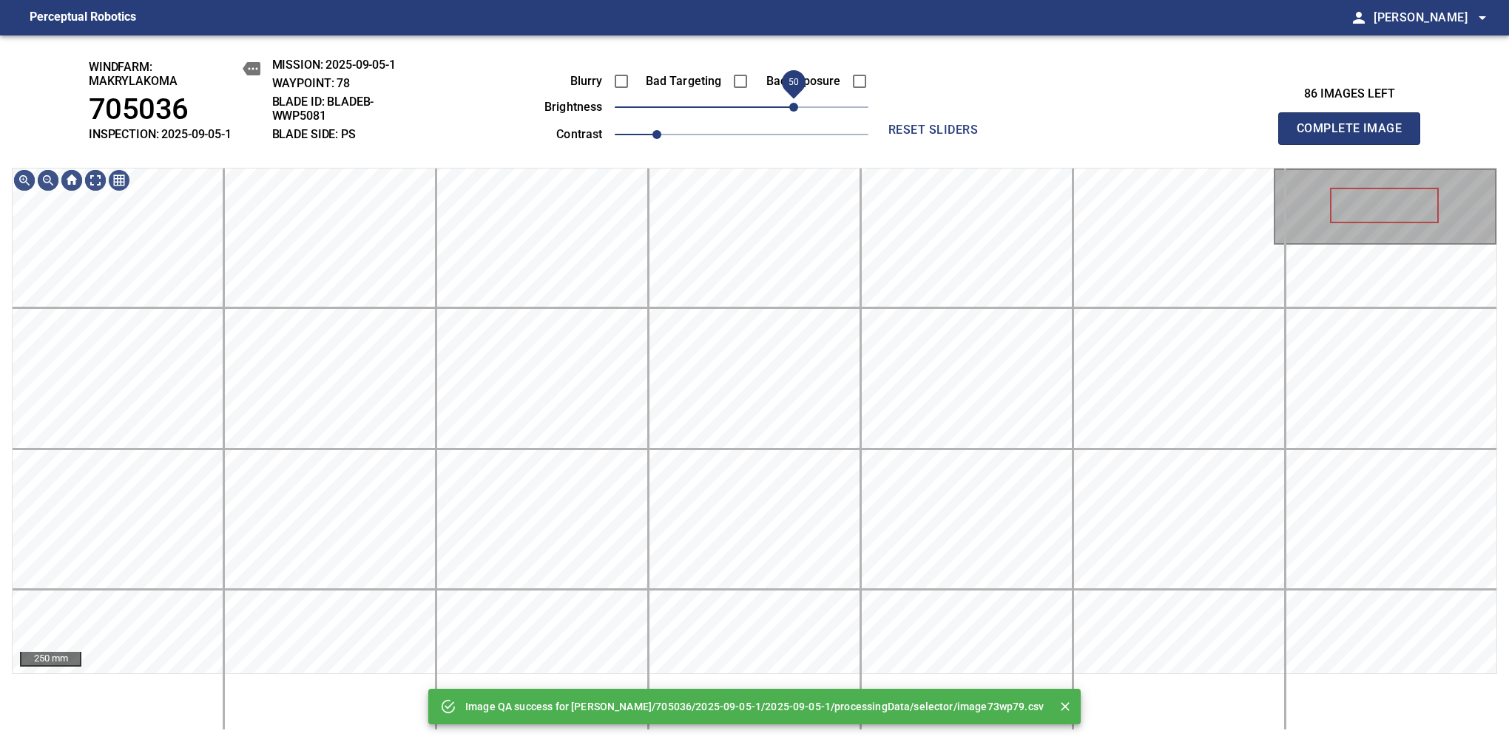
drag, startPoint x: 782, startPoint y: 118, endPoint x: 796, endPoint y: 115, distance: 13.5
click at [796, 112] on span "50" at bounding box center [793, 107] width 9 height 9
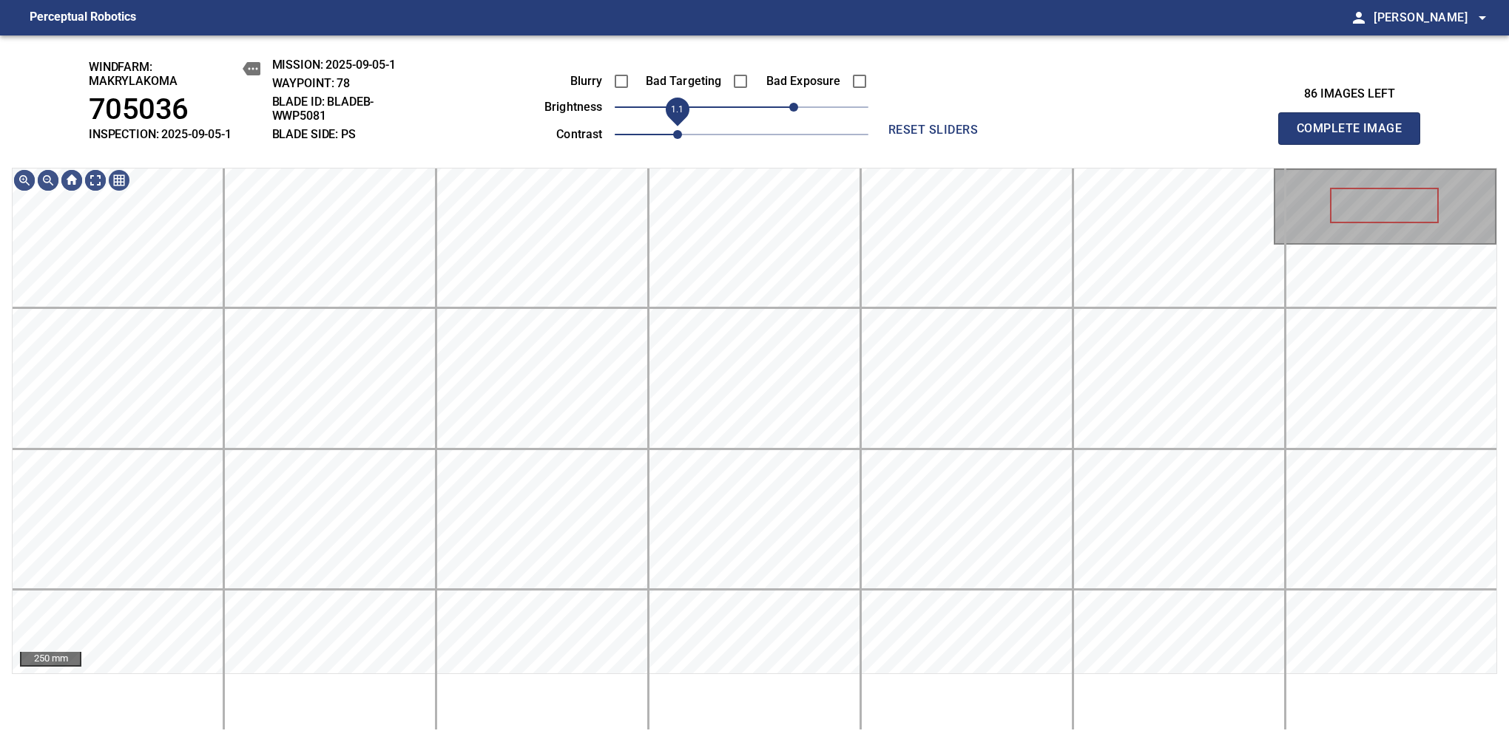
drag, startPoint x: 663, startPoint y: 138, endPoint x: 676, endPoint y: 136, distance: 12.8
click at [676, 136] on span "1.1" at bounding box center [677, 134] width 9 height 9
click at [803, 103] on span "60" at bounding box center [804, 107] width 9 height 9
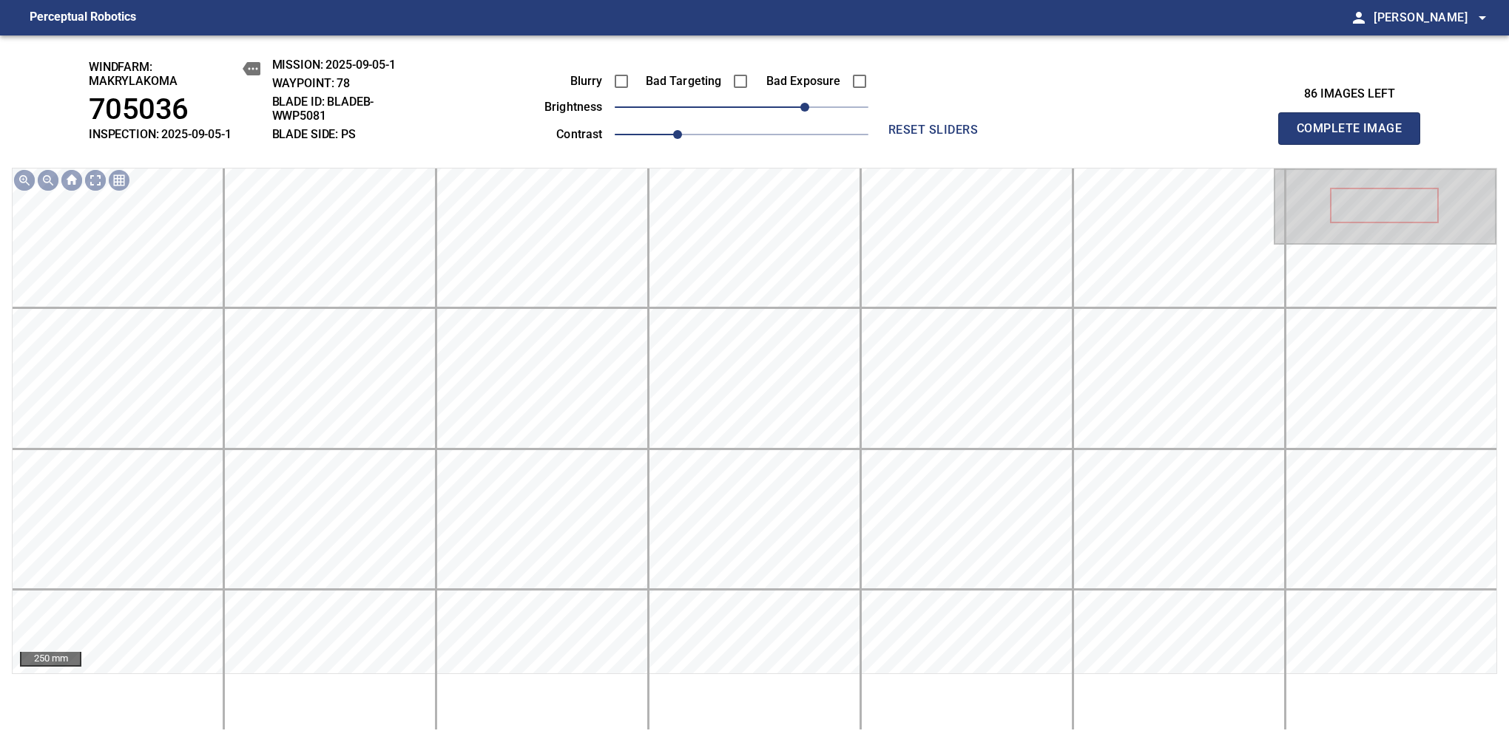
click at [1355, 136] on span "Complete Image" at bounding box center [1348, 128] width 109 height 21
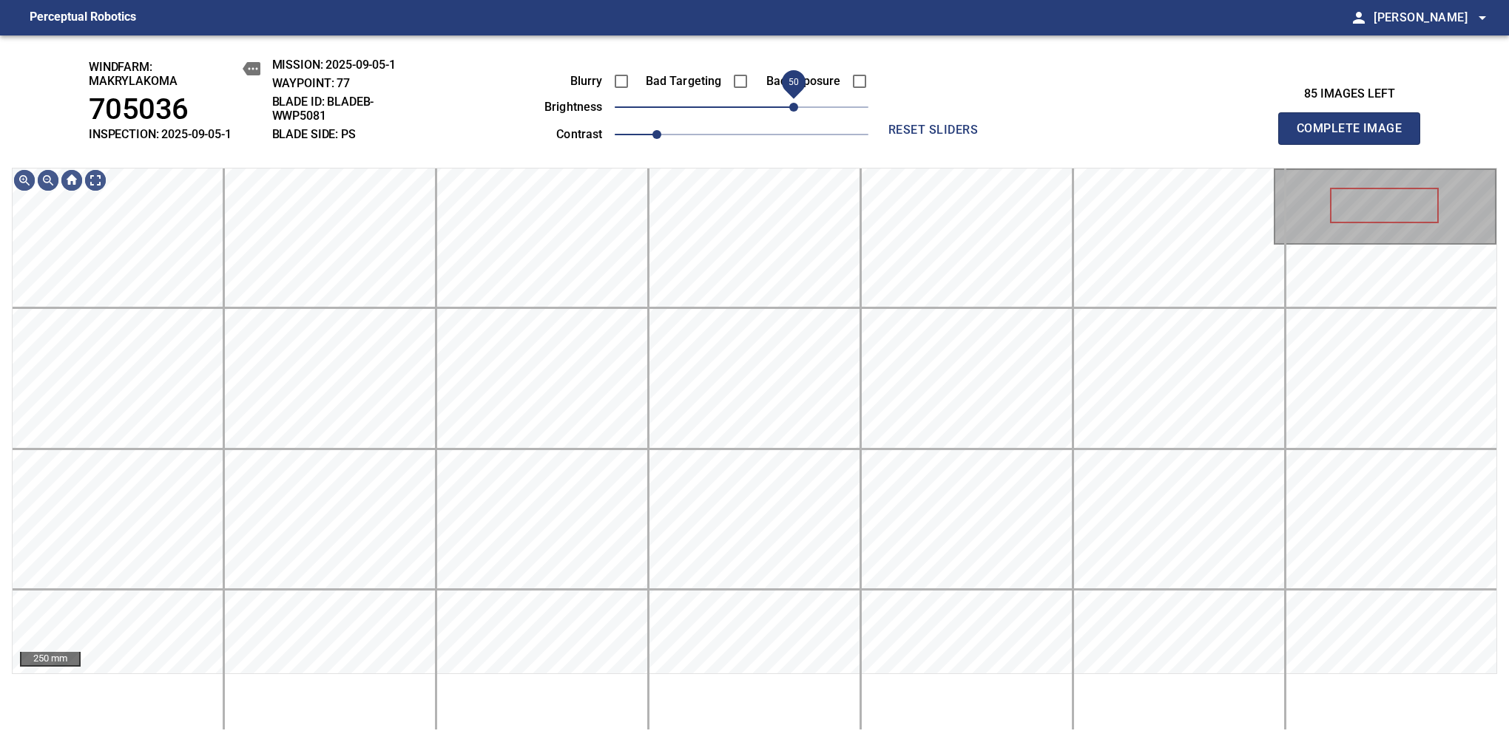
drag, startPoint x: 754, startPoint y: 112, endPoint x: 799, endPoint y: 95, distance: 47.8
click at [798, 103] on span "50" at bounding box center [793, 107] width 9 height 9
click at [808, 112] on span "60" at bounding box center [804, 107] width 9 height 9
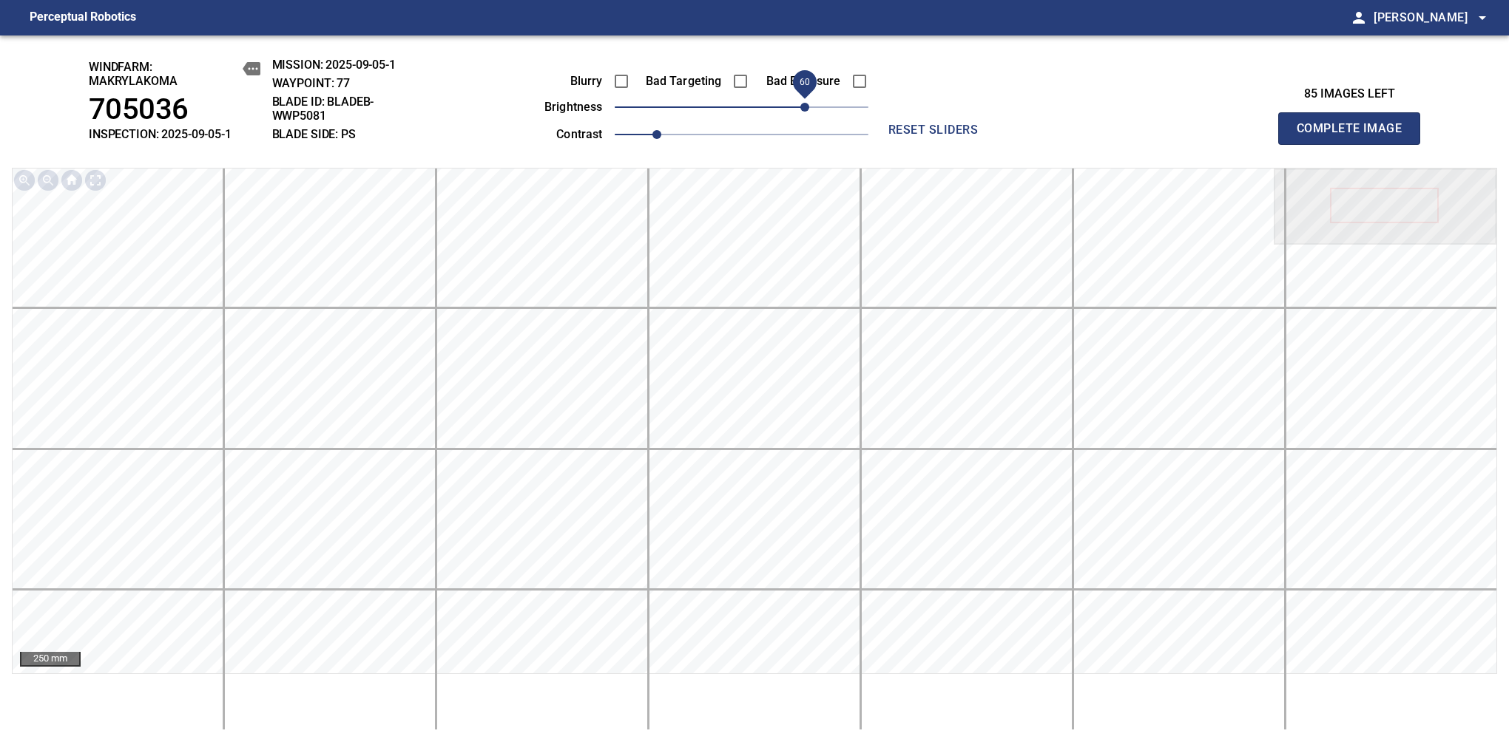
click at [1355, 136] on span "Complete Image" at bounding box center [1348, 128] width 109 height 21
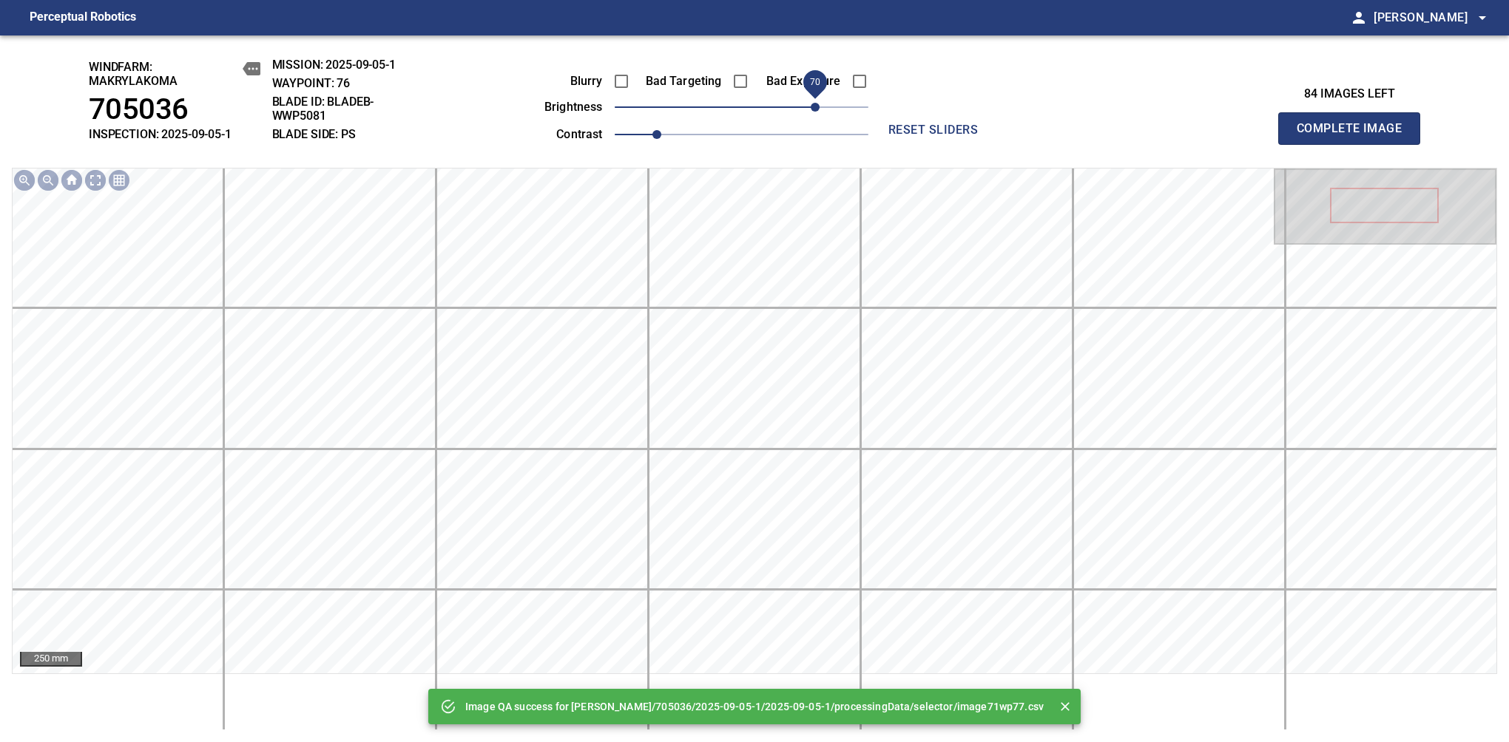
drag, startPoint x: 787, startPoint y: 112, endPoint x: 810, endPoint y: 112, distance: 23.7
click at [810, 112] on span "70" at bounding box center [814, 107] width 9 height 9
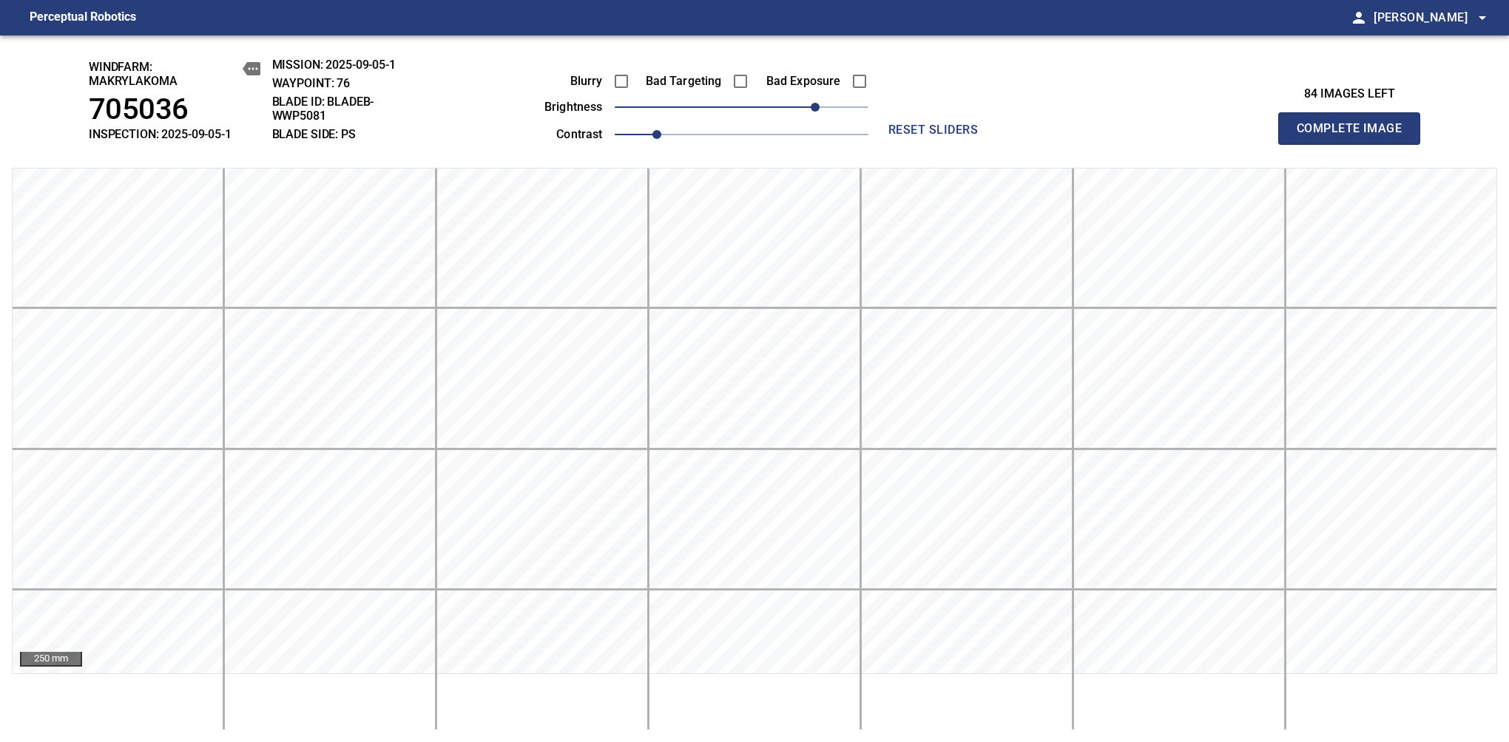
click at [1355, 136] on span "Complete Image" at bounding box center [1348, 128] width 109 height 21
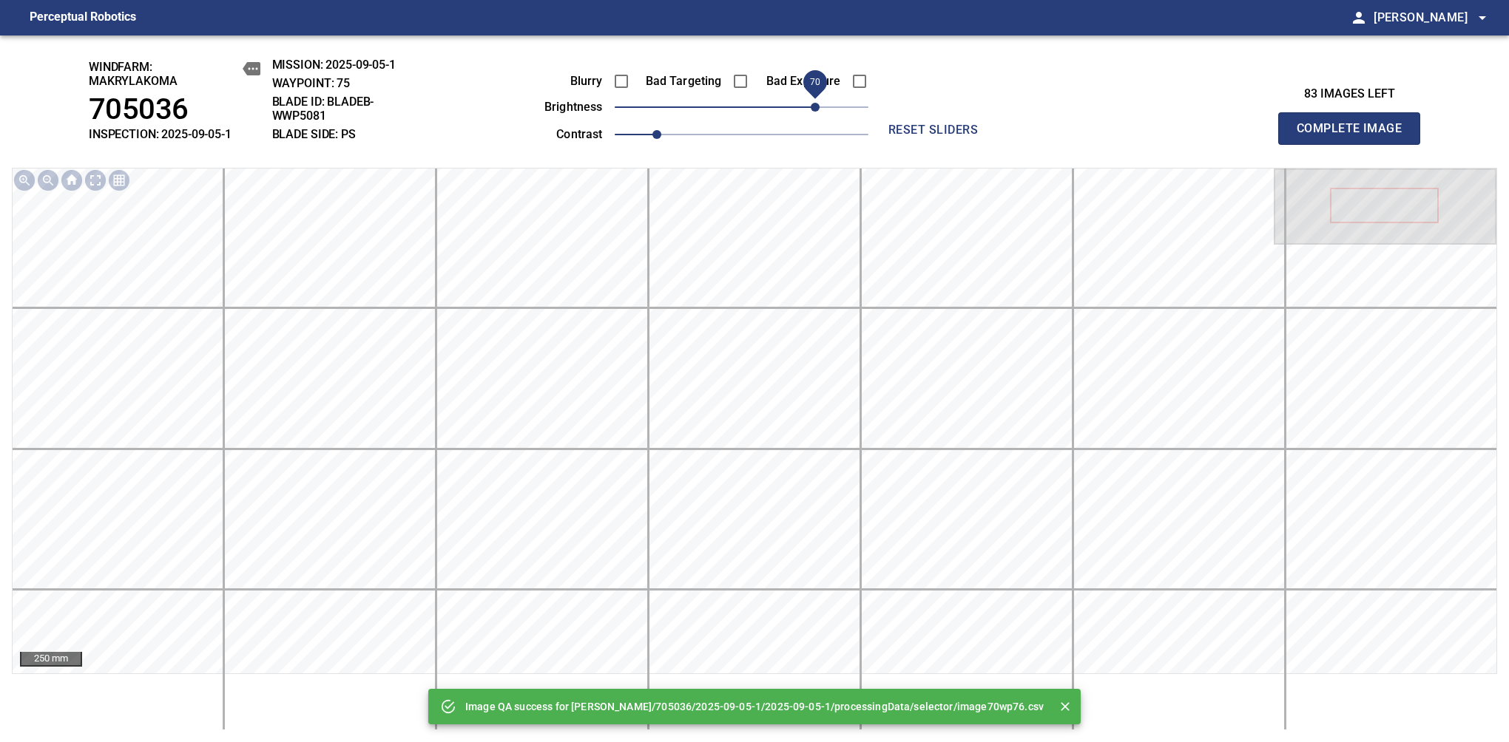
drag, startPoint x: 757, startPoint y: 109, endPoint x: 815, endPoint y: 102, distance: 58.9
click at [815, 102] on span "70" at bounding box center [742, 107] width 254 height 21
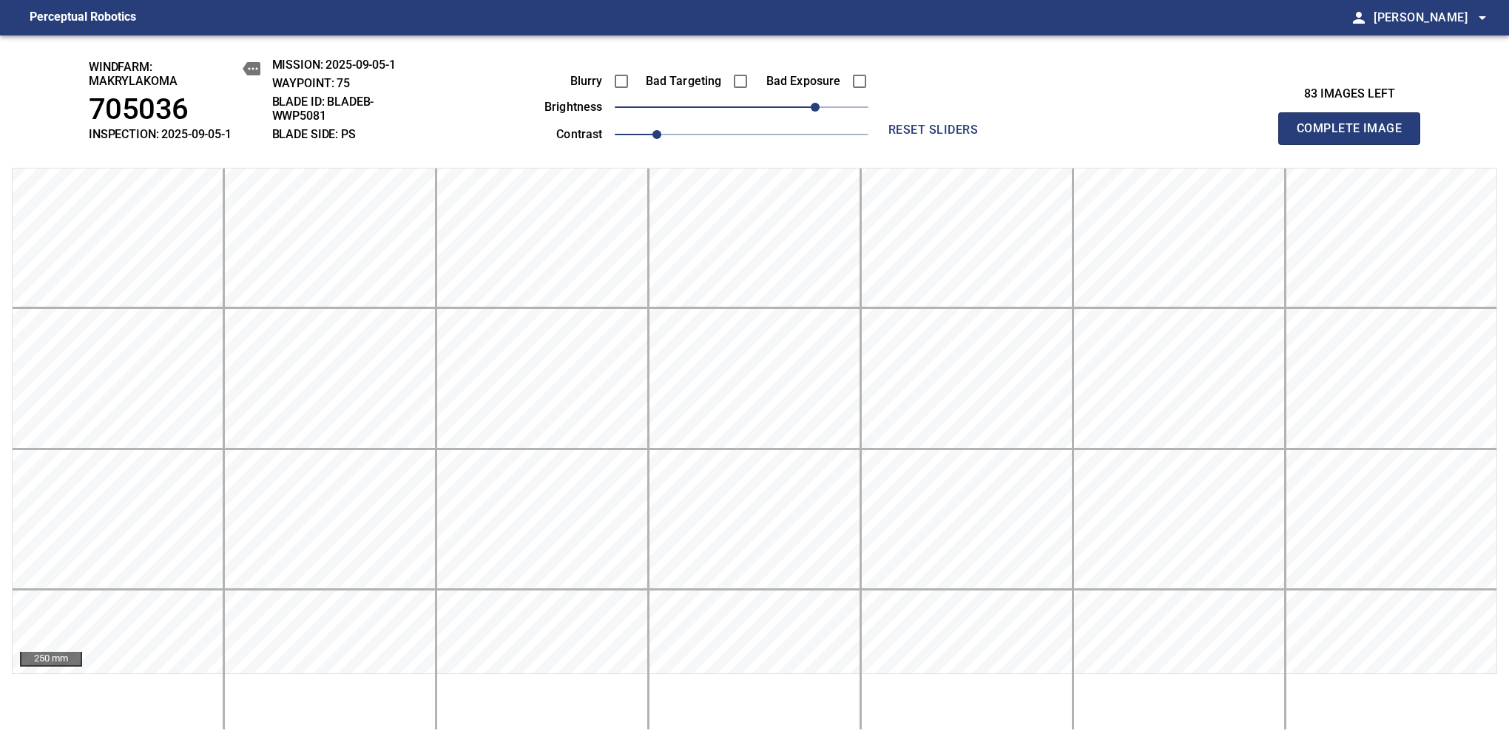
click at [1355, 136] on span "Complete Image" at bounding box center [1348, 128] width 109 height 21
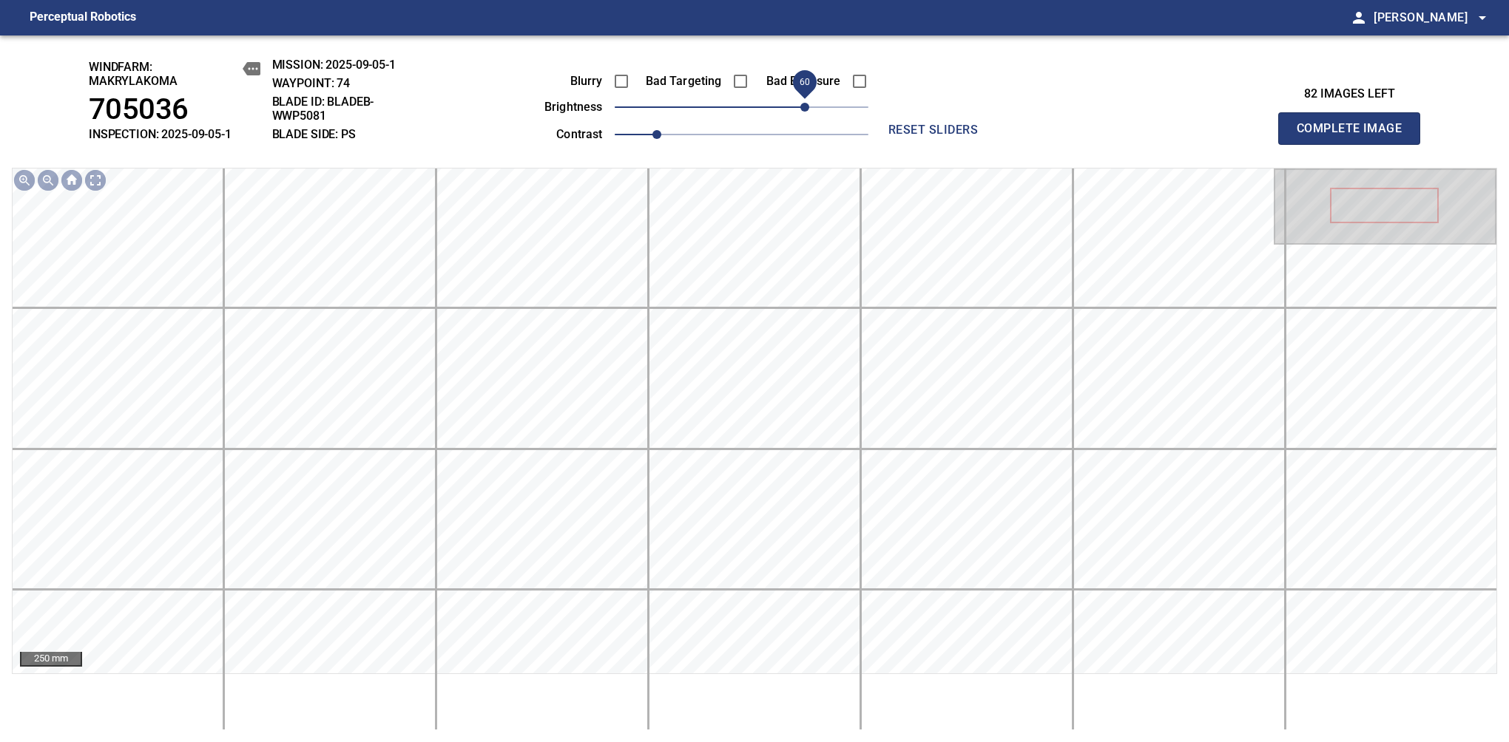
drag, startPoint x: 760, startPoint y: 104, endPoint x: 802, endPoint y: 99, distance: 41.6
click at [802, 103] on span "60" at bounding box center [804, 107] width 9 height 9
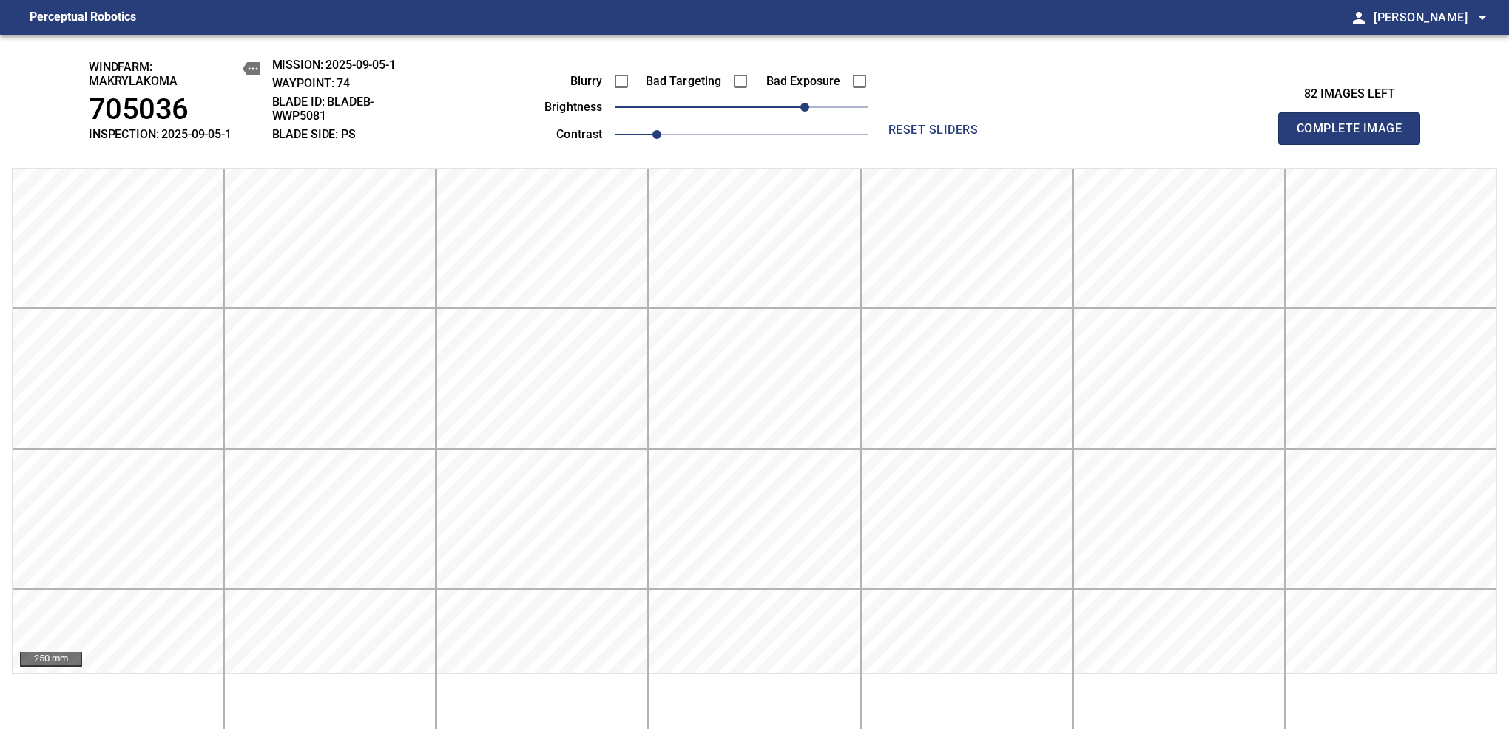
click at [1355, 136] on span "Complete Image" at bounding box center [1348, 128] width 109 height 21
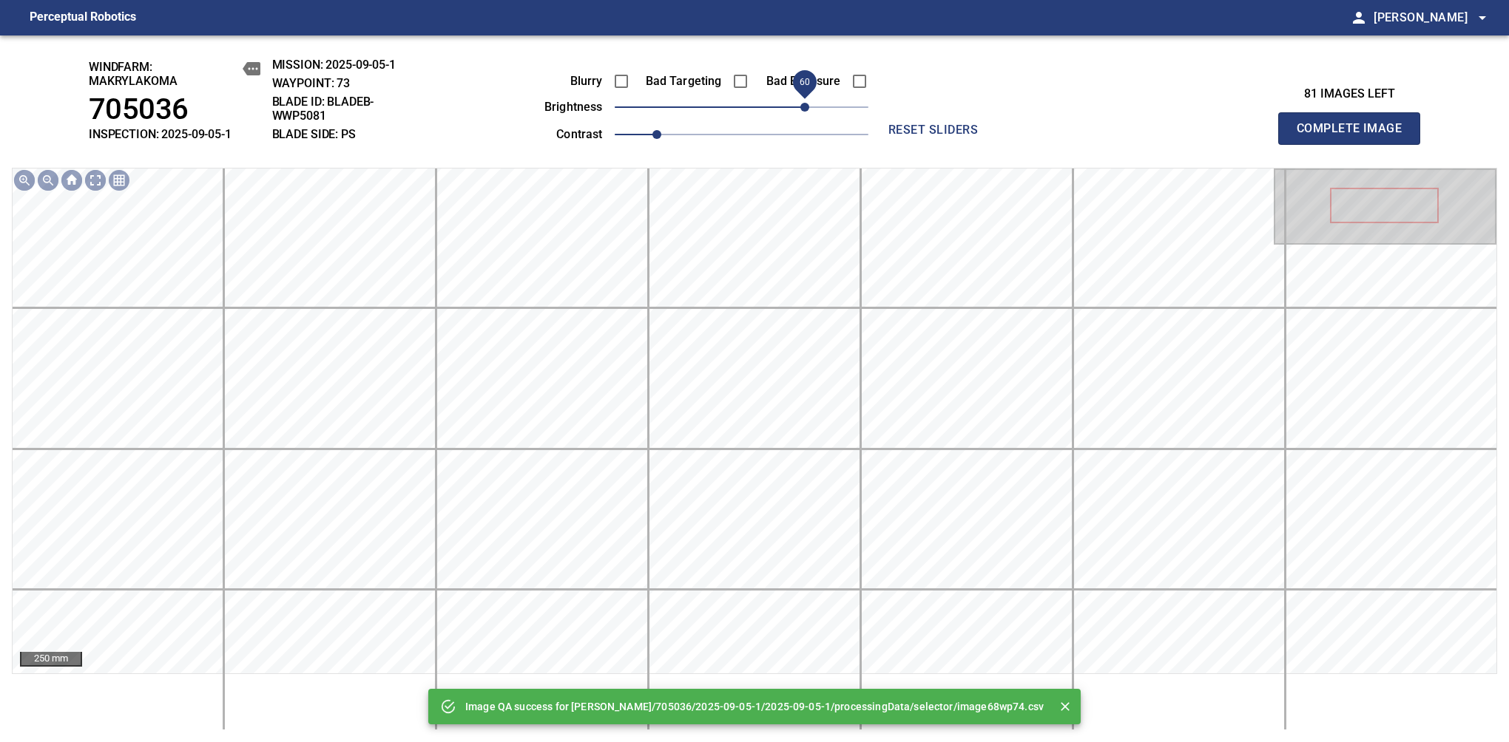
drag, startPoint x: 789, startPoint y: 115, endPoint x: 805, endPoint y: 112, distance: 15.8
click at [805, 112] on span "60" at bounding box center [742, 107] width 254 height 21
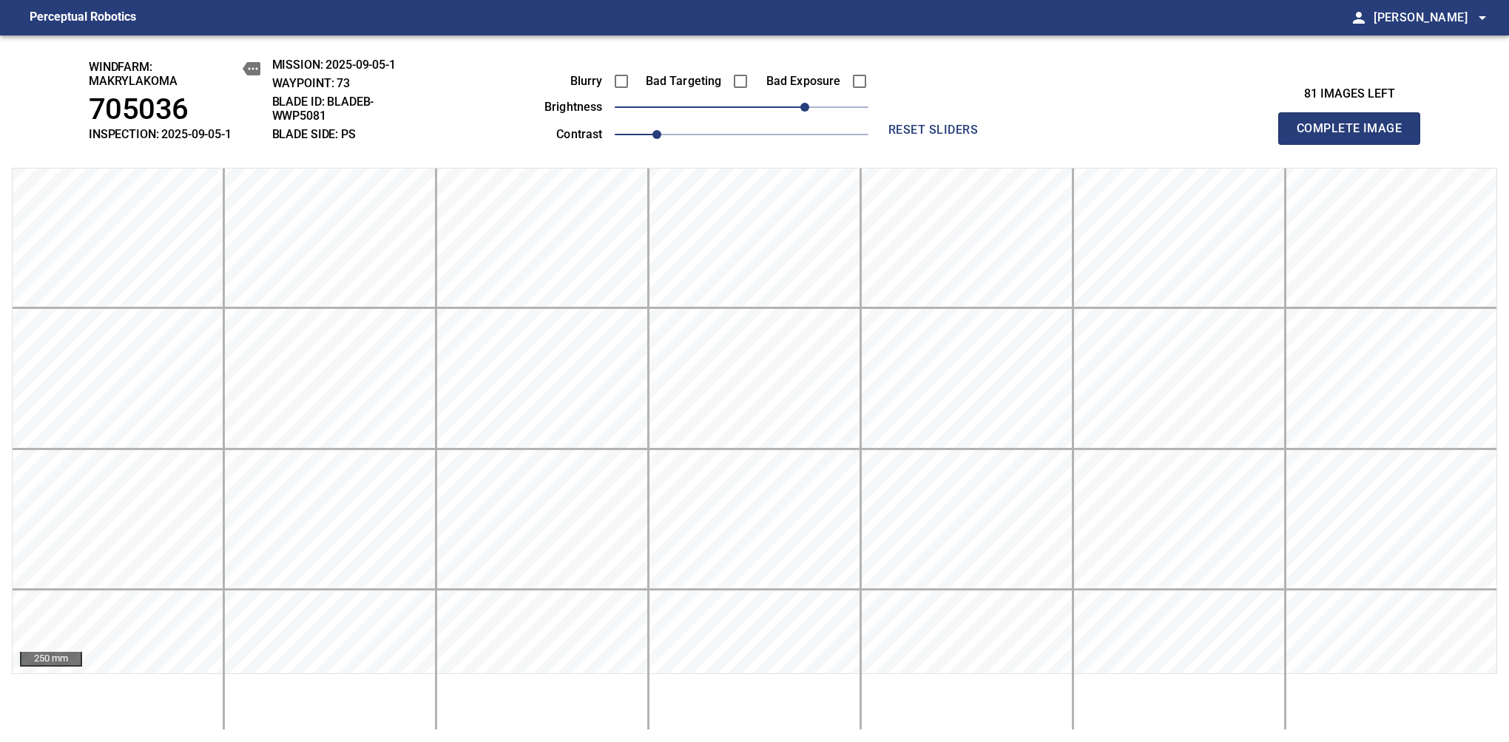
click at [1355, 136] on span "Complete Image" at bounding box center [1348, 128] width 109 height 21
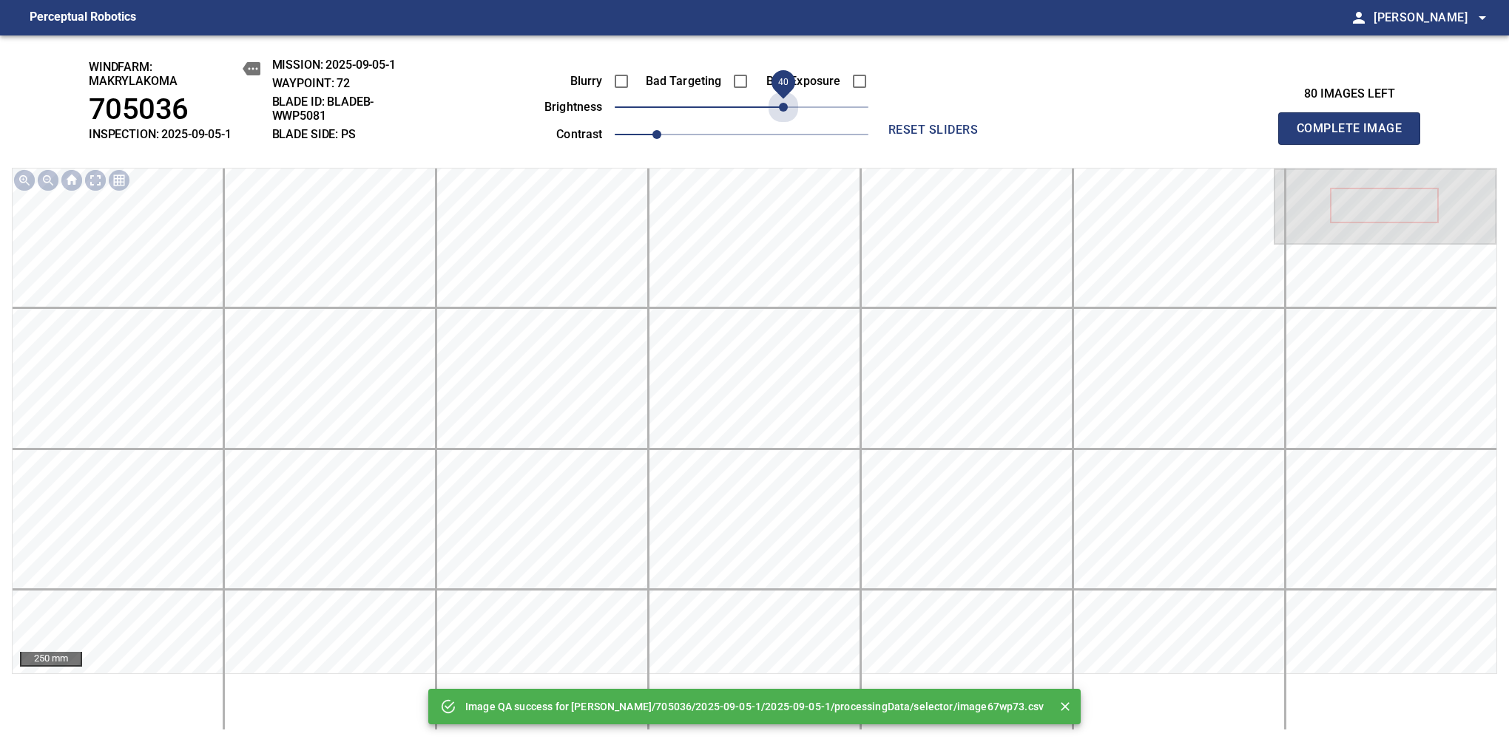
drag, startPoint x: 807, startPoint y: 120, endPoint x: 787, endPoint y: 130, distance: 22.5
click at [787, 130] on div "Blurry Bad Targeting Bad Exposure brightness 40 contrast 1" at bounding box center [689, 105] width 357 height 79
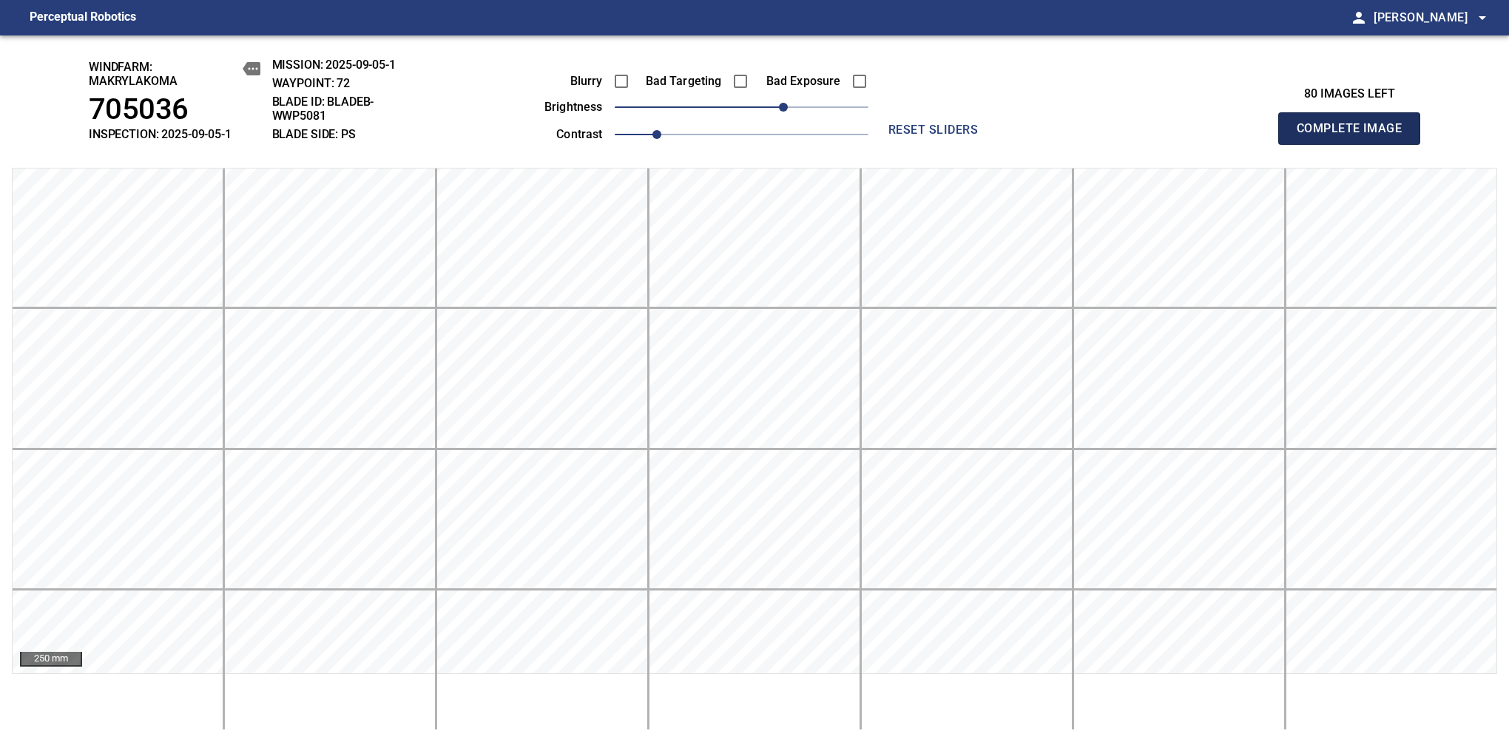
click at [1355, 136] on span "Complete Image" at bounding box center [1348, 128] width 109 height 21
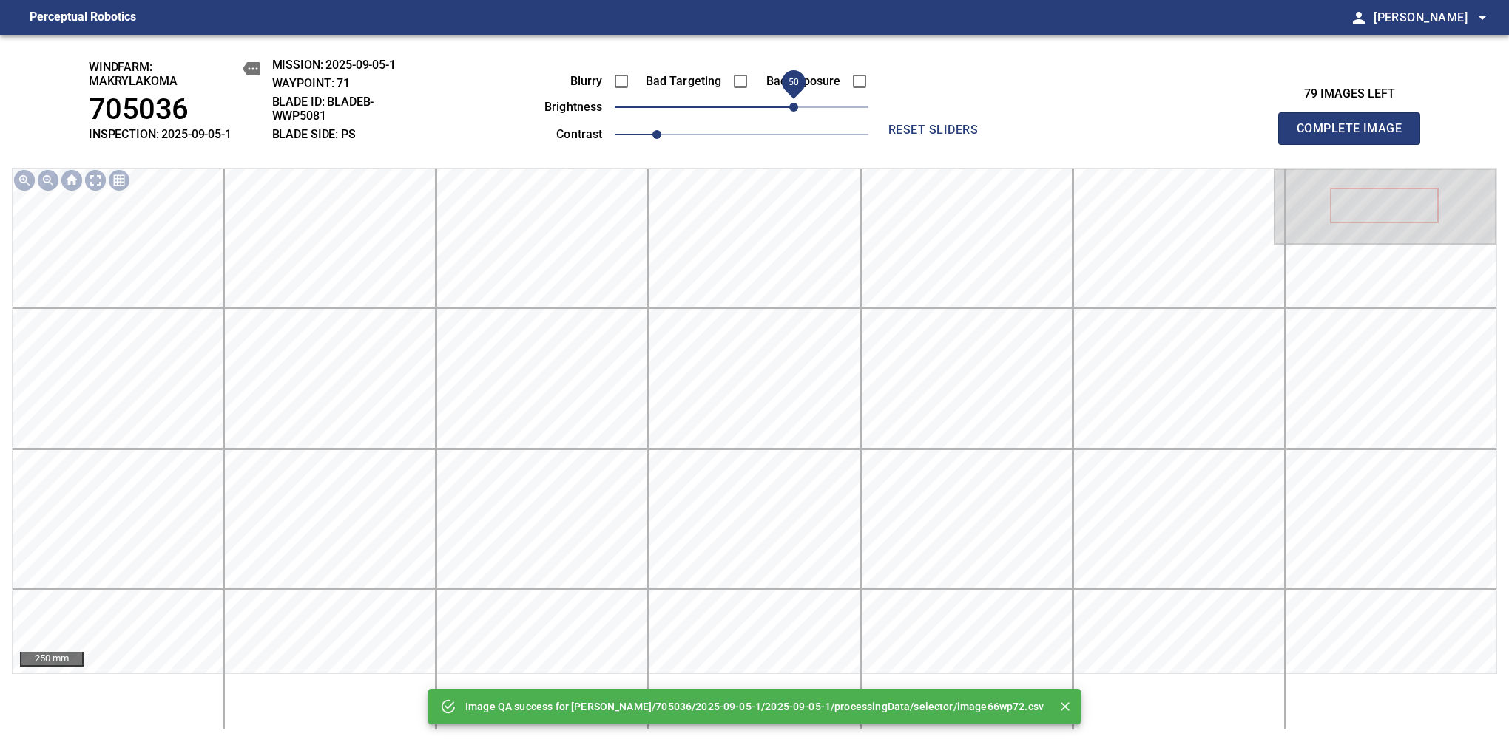
drag, startPoint x: 768, startPoint y: 104, endPoint x: 789, endPoint y: 99, distance: 21.3
click at [789, 103] on span "50" at bounding box center [793, 107] width 9 height 9
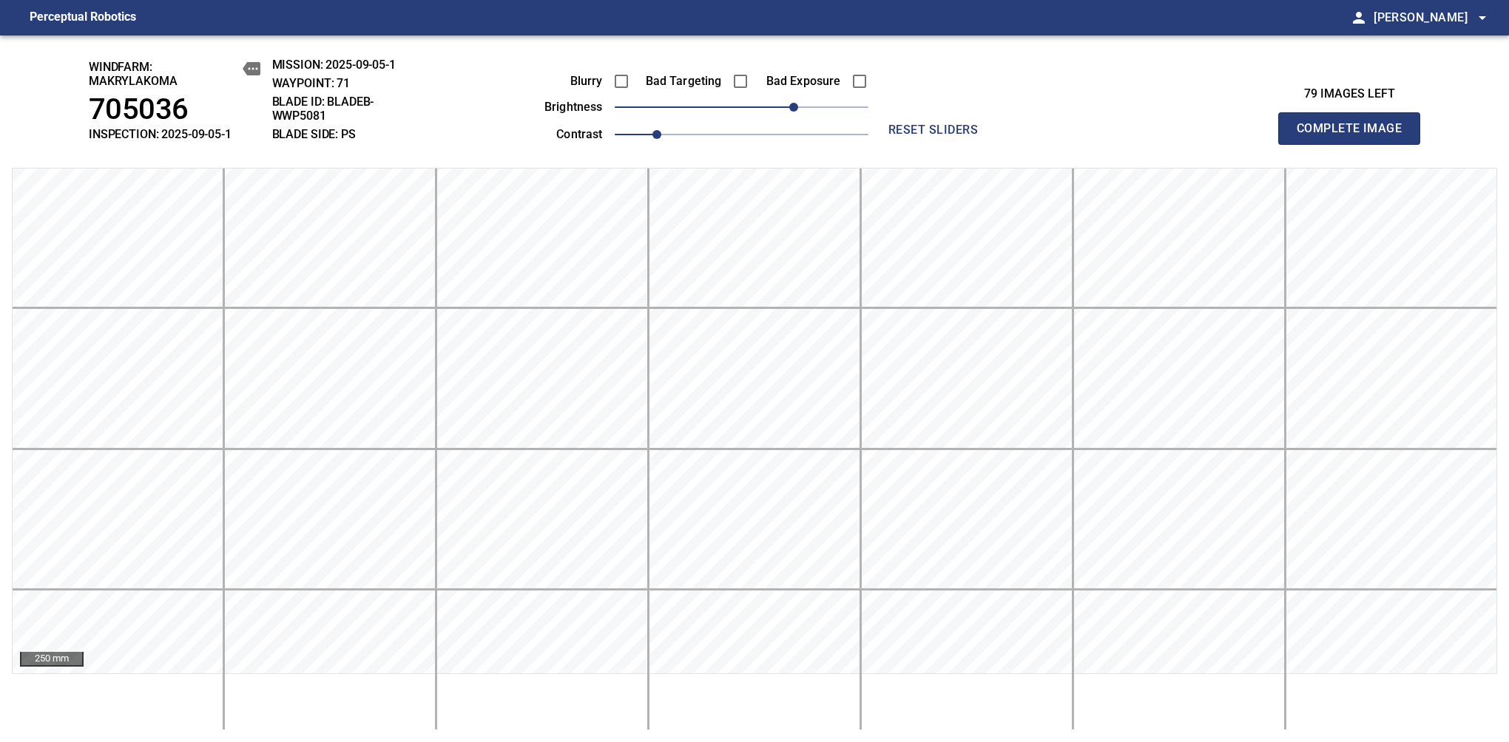
click at [1355, 136] on span "Complete Image" at bounding box center [1348, 128] width 109 height 21
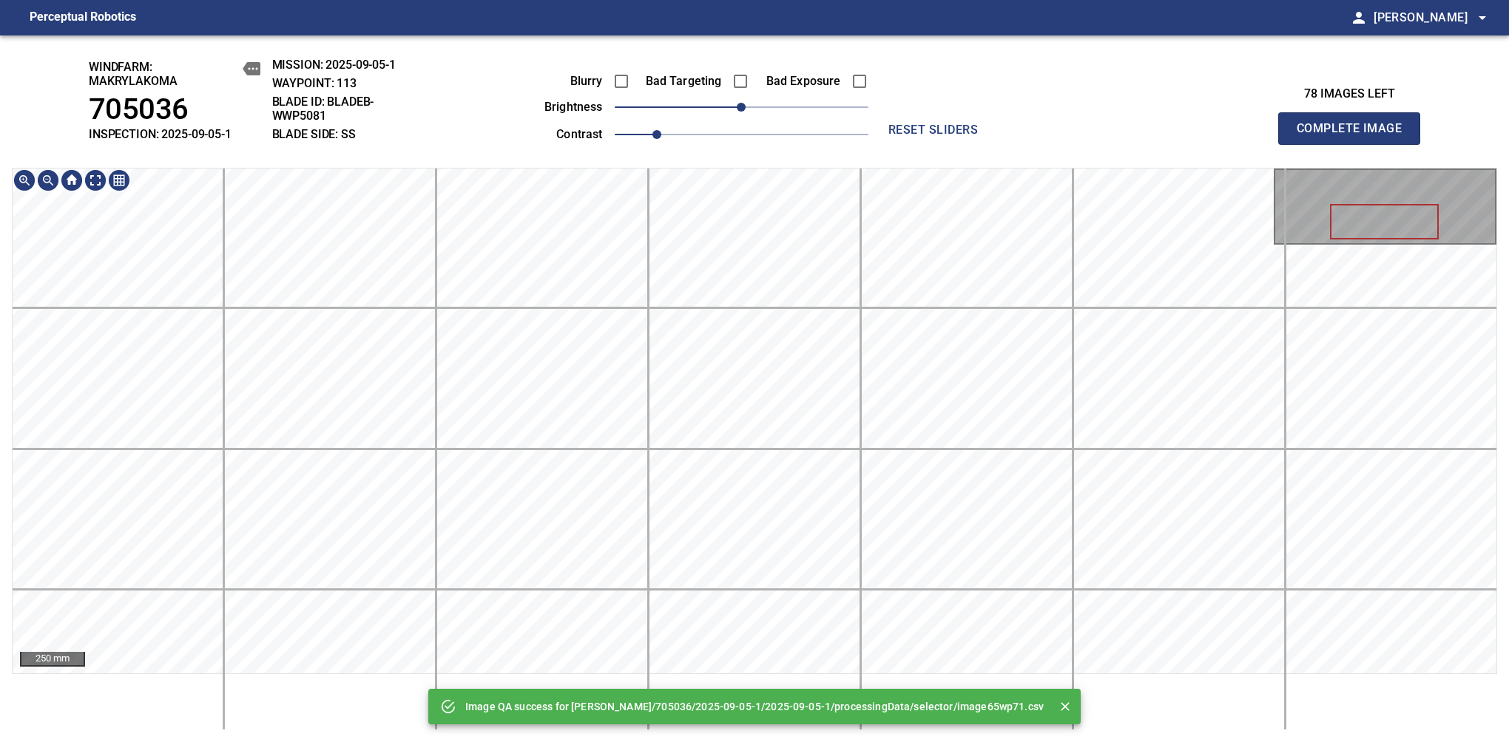
click at [776, 164] on div "Image QA success for Makrylakoma/705036/2025-09-05-1/2025-09-05-1/processingDat…" at bounding box center [754, 388] width 1509 height 707
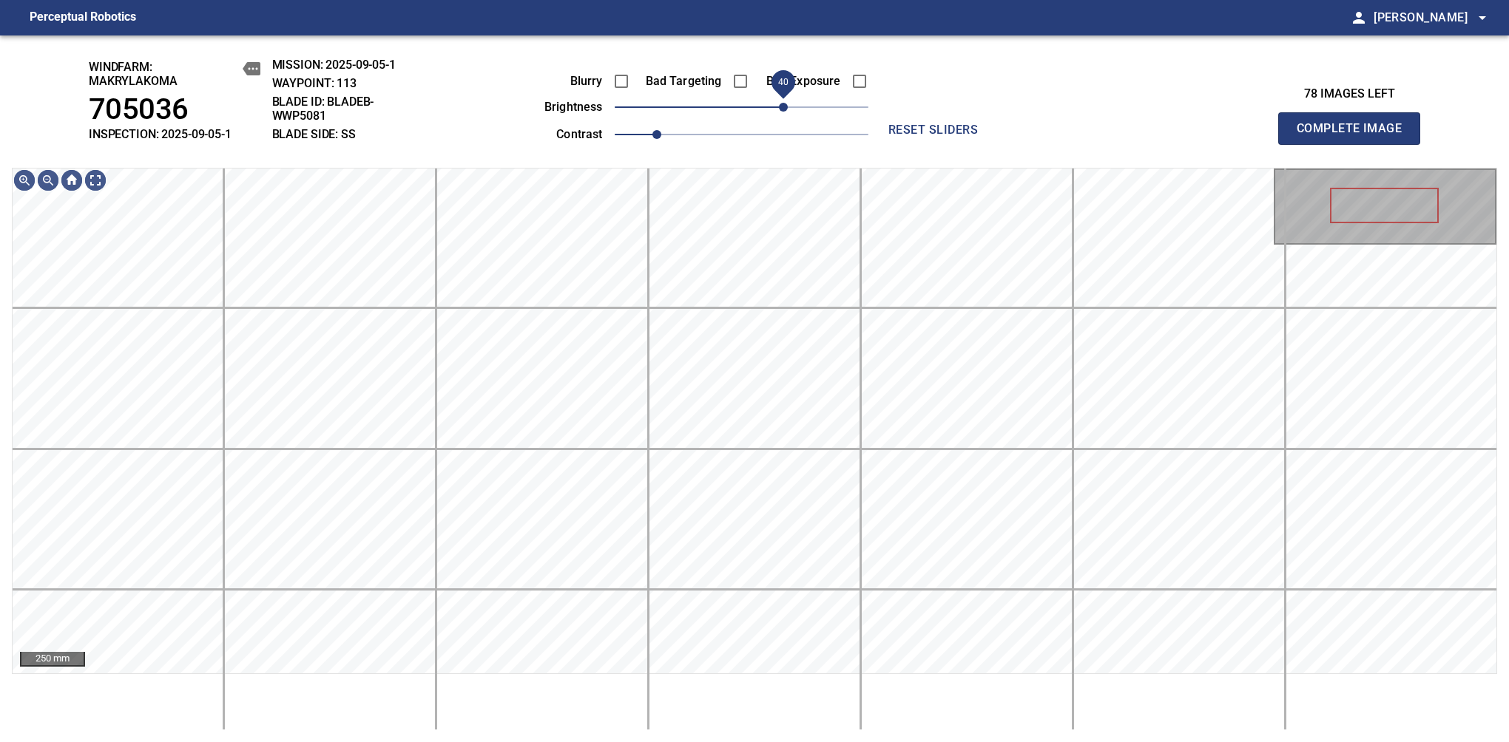
drag, startPoint x: 755, startPoint y: 109, endPoint x: 781, endPoint y: 107, distance: 26.0
click at [781, 107] on span "40" at bounding box center [783, 107] width 9 height 9
click at [1355, 136] on span "Complete Image" at bounding box center [1348, 128] width 109 height 21
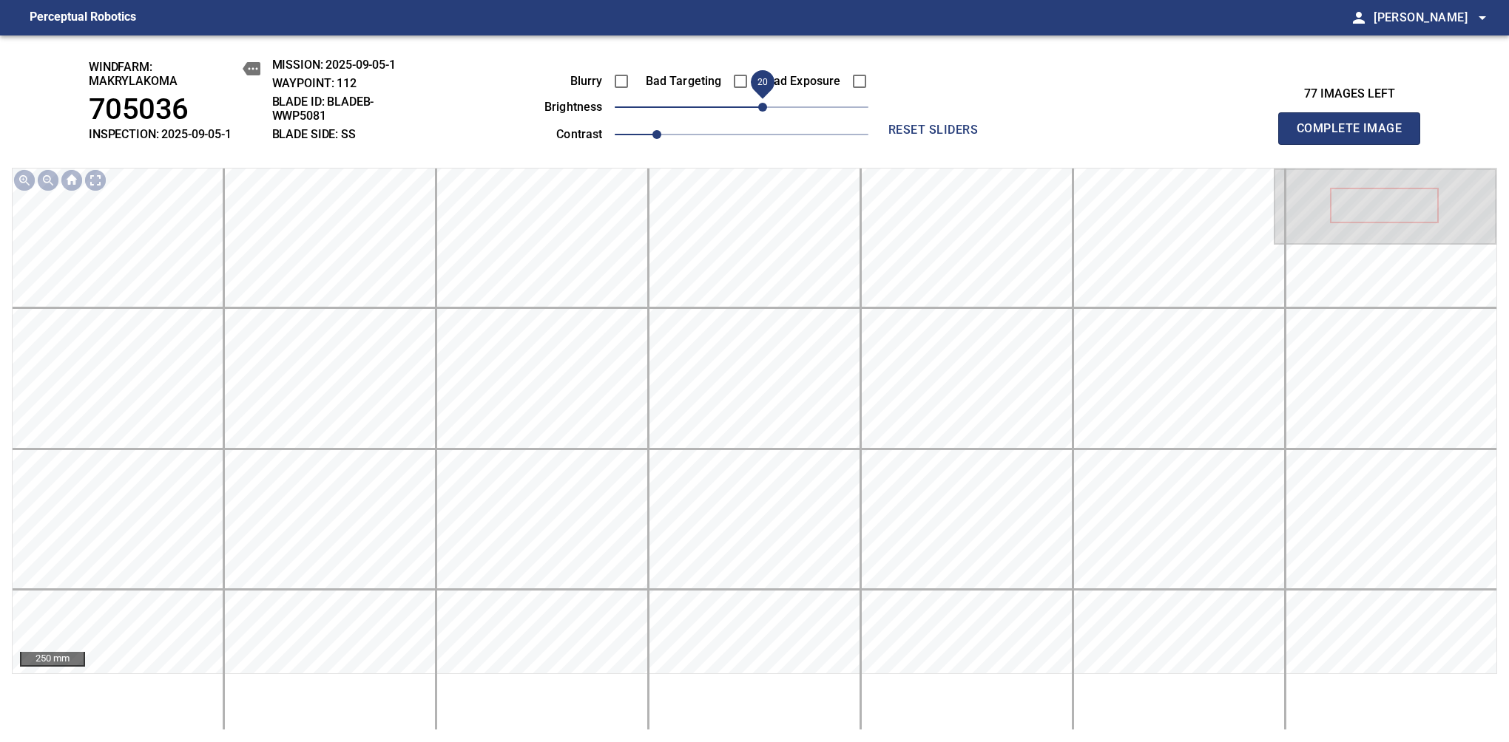
drag, startPoint x: 740, startPoint y: 112, endPoint x: 760, endPoint y: 104, distance: 22.5
click at [760, 104] on span "20" at bounding box center [762, 107] width 9 height 9
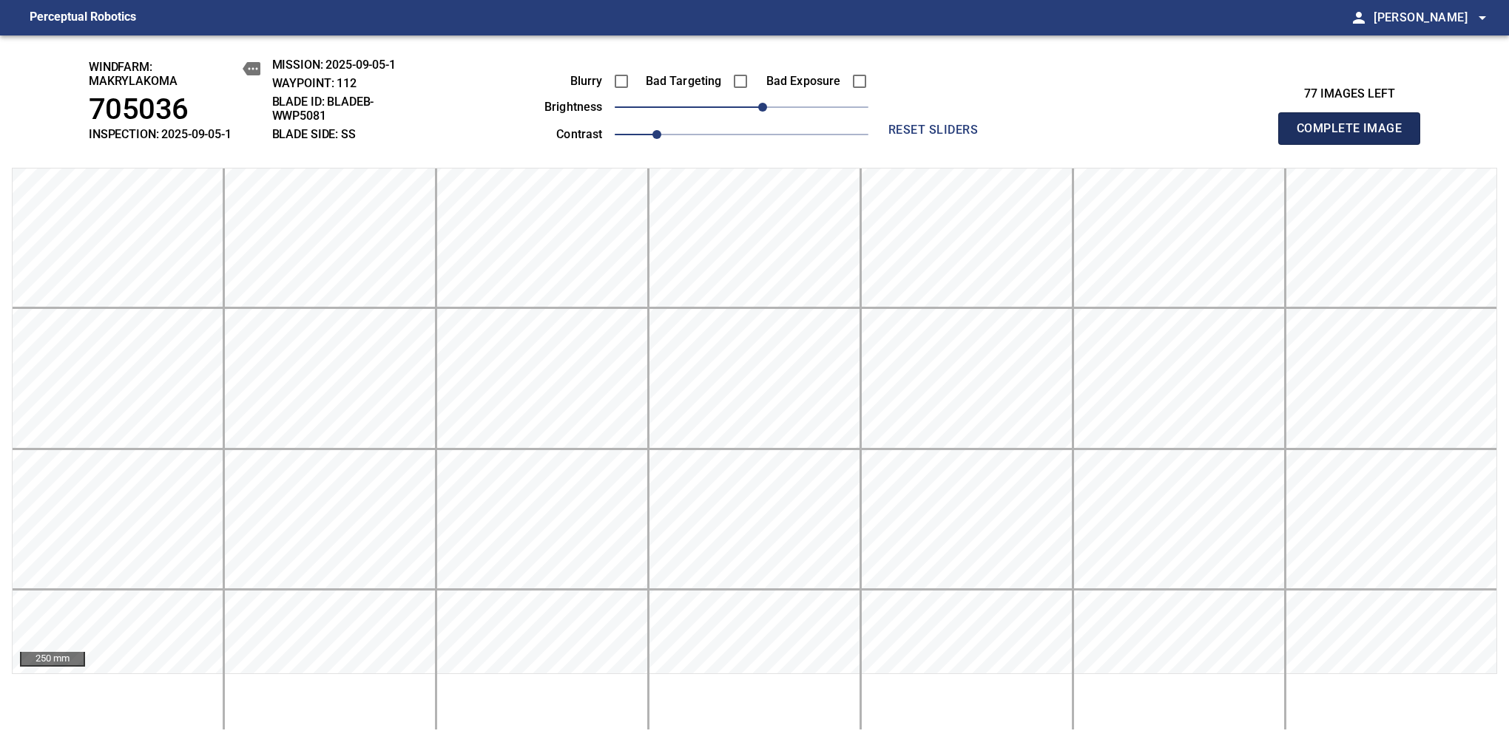
click at [1355, 136] on span "Complete Image" at bounding box center [1348, 128] width 109 height 21
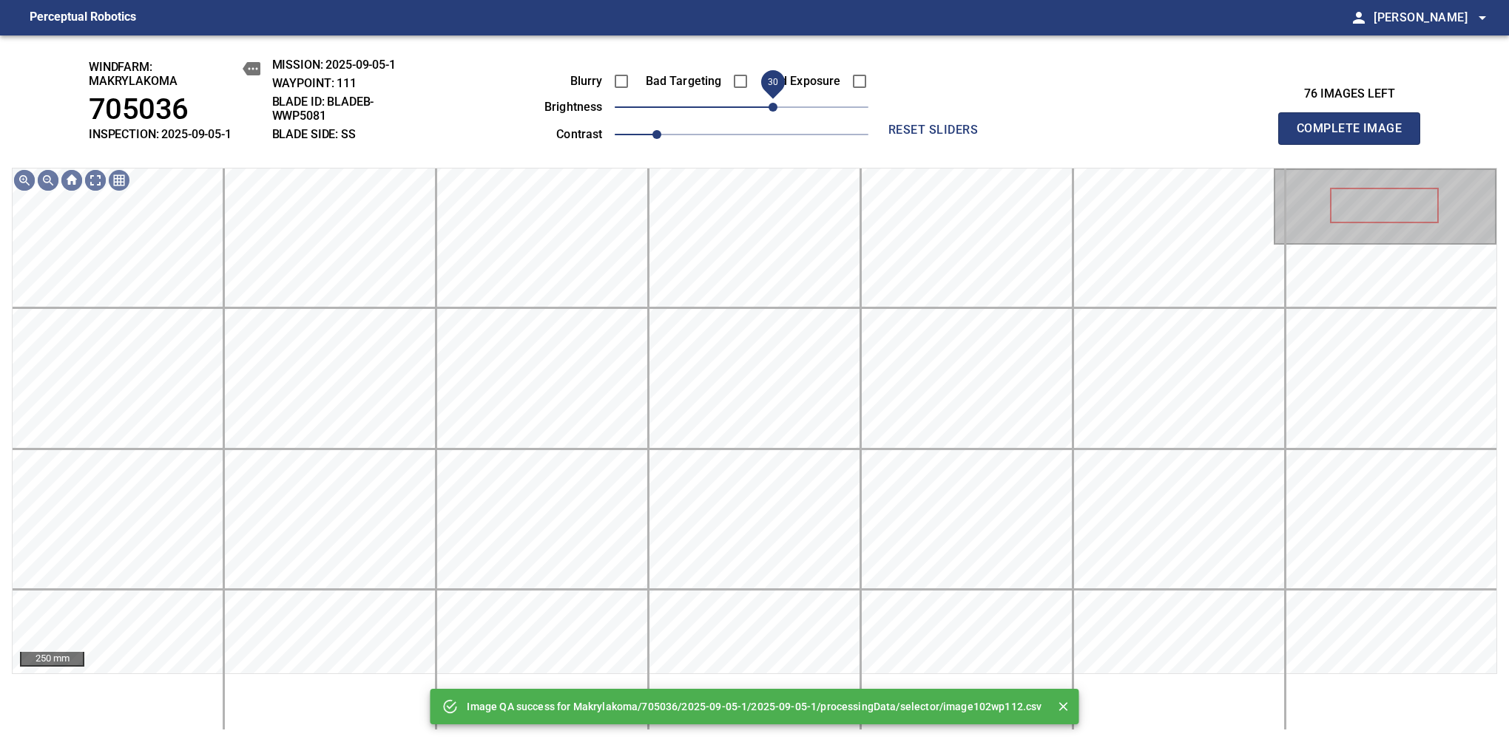
click at [770, 106] on span "30" at bounding box center [772, 107] width 9 height 9
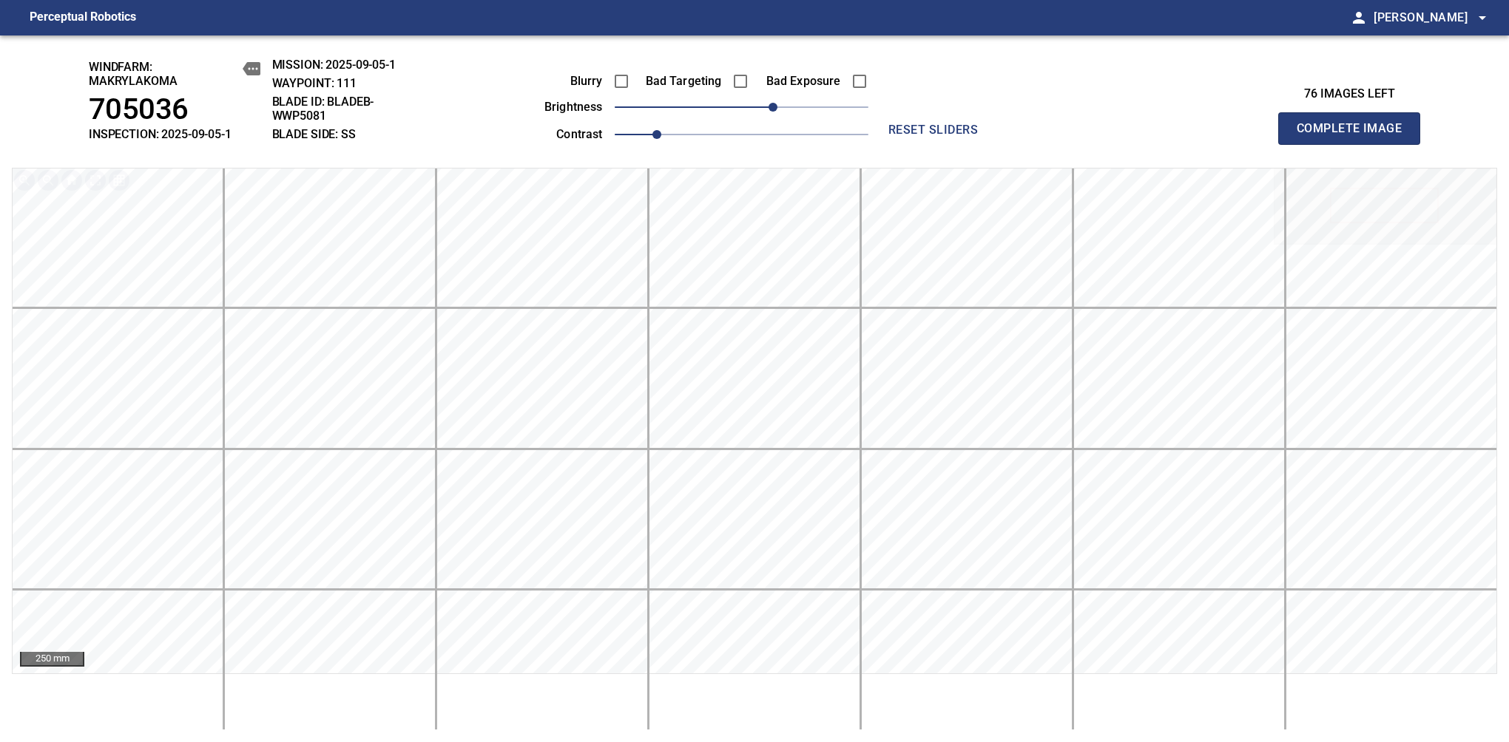
click at [1355, 136] on span "Complete Image" at bounding box center [1348, 128] width 109 height 21
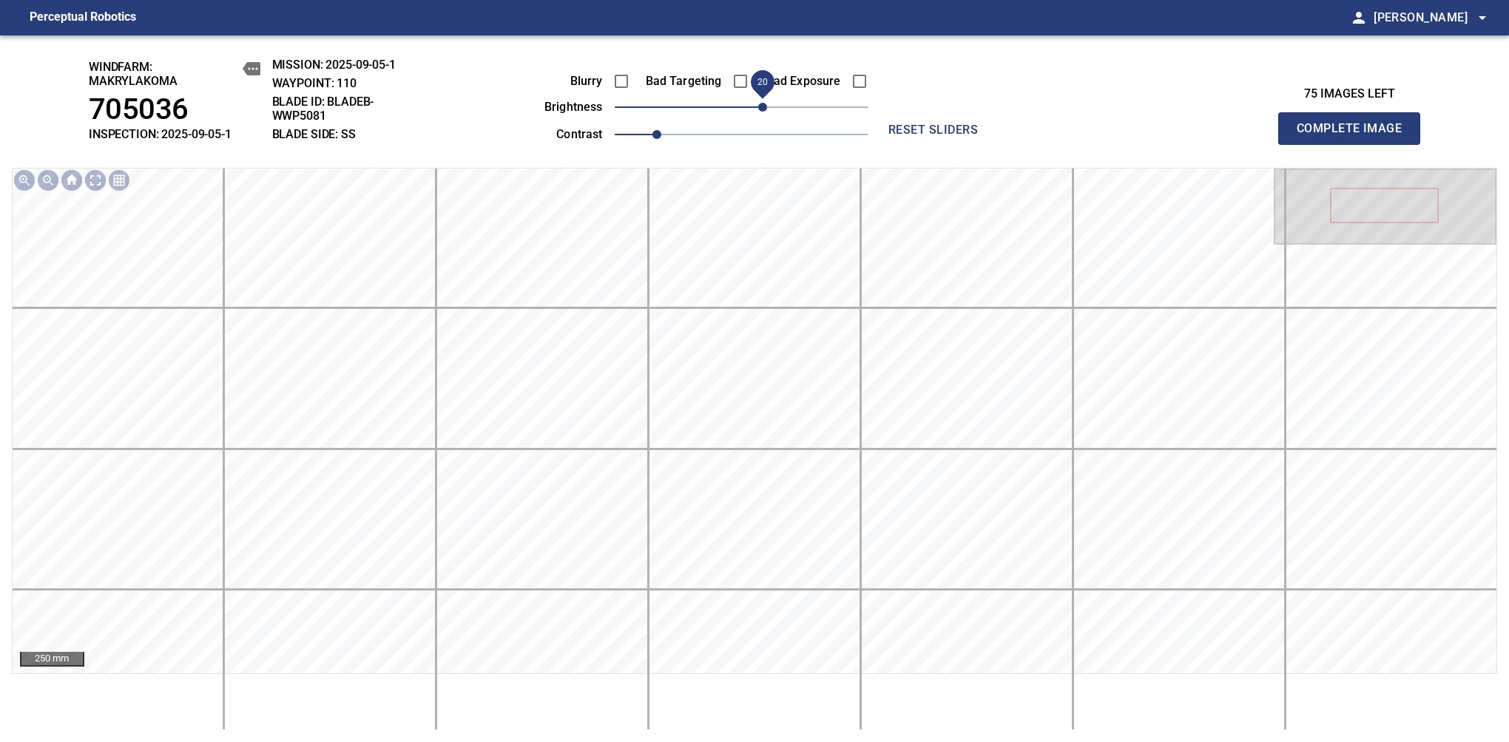
click at [765, 111] on span "20" at bounding box center [762, 107] width 9 height 9
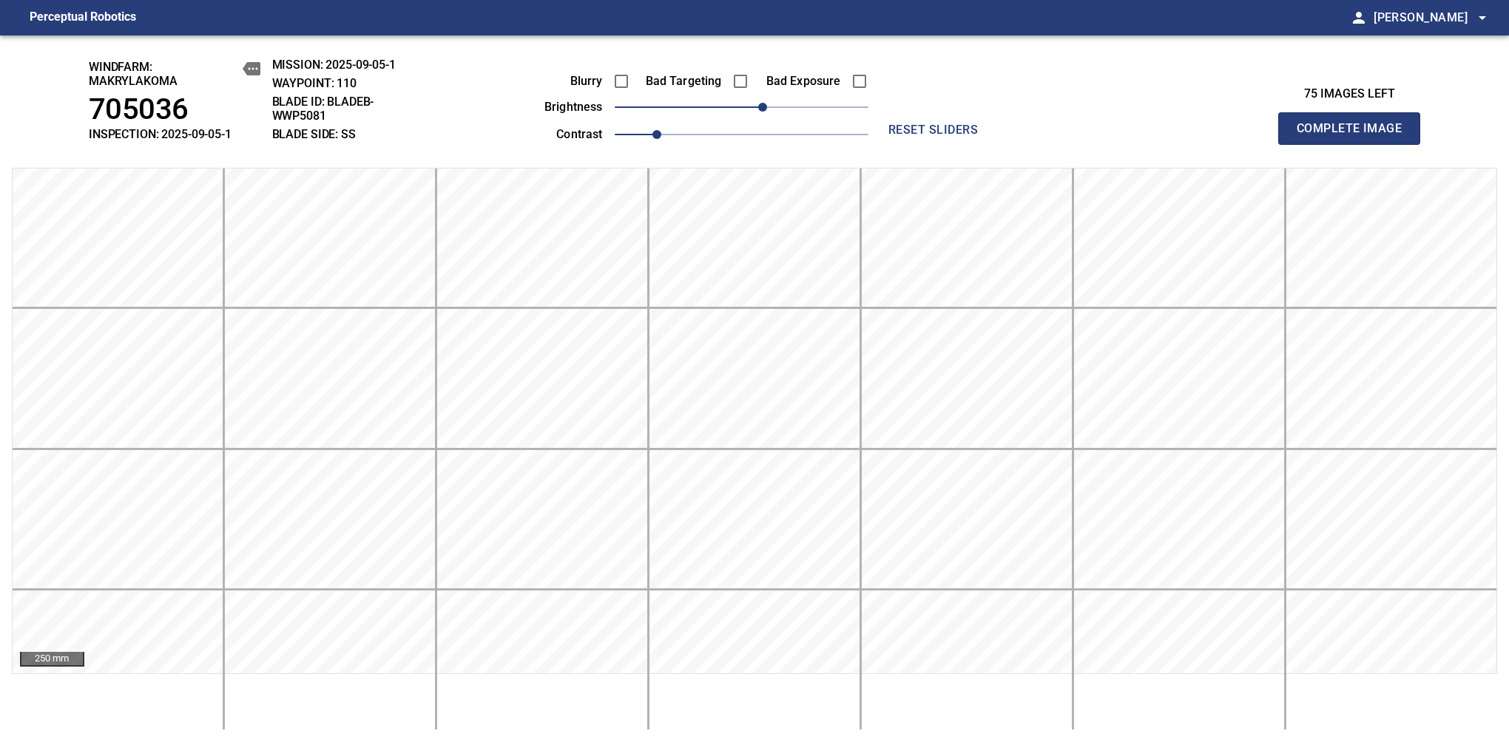
click at [1355, 136] on span "Complete Image" at bounding box center [1348, 128] width 109 height 21
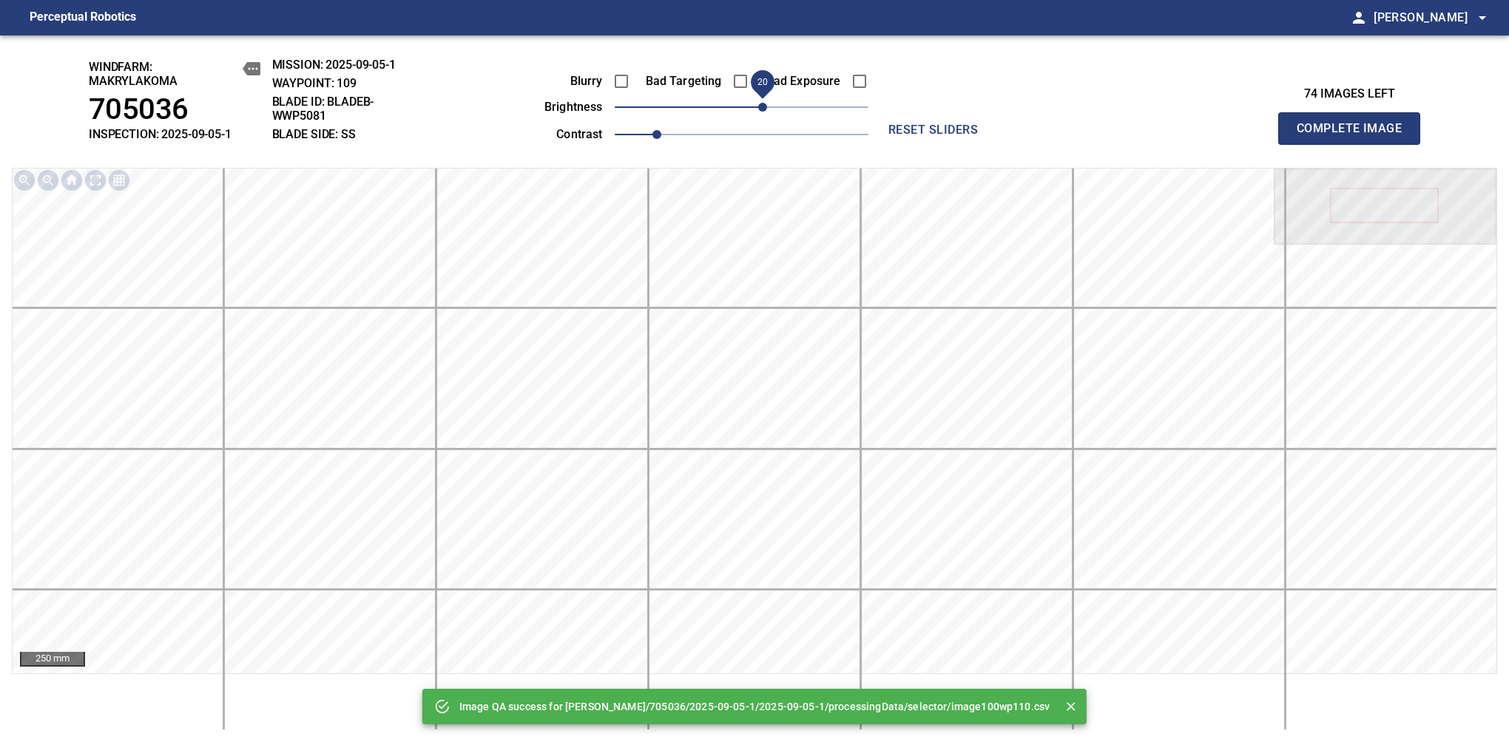
click at [762, 106] on span "20" at bounding box center [762, 107] width 9 height 9
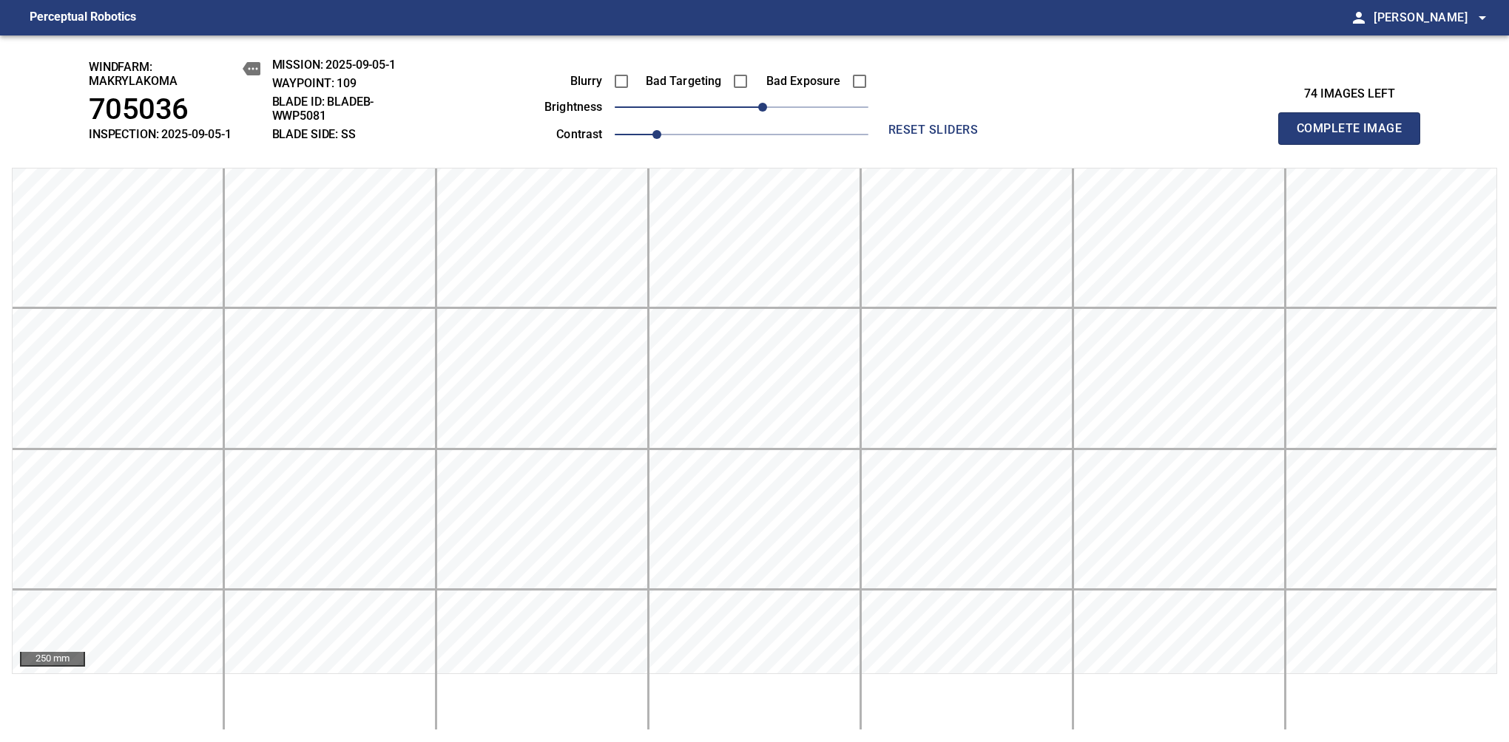
click at [1355, 136] on span "Complete Image" at bounding box center [1348, 128] width 109 height 21
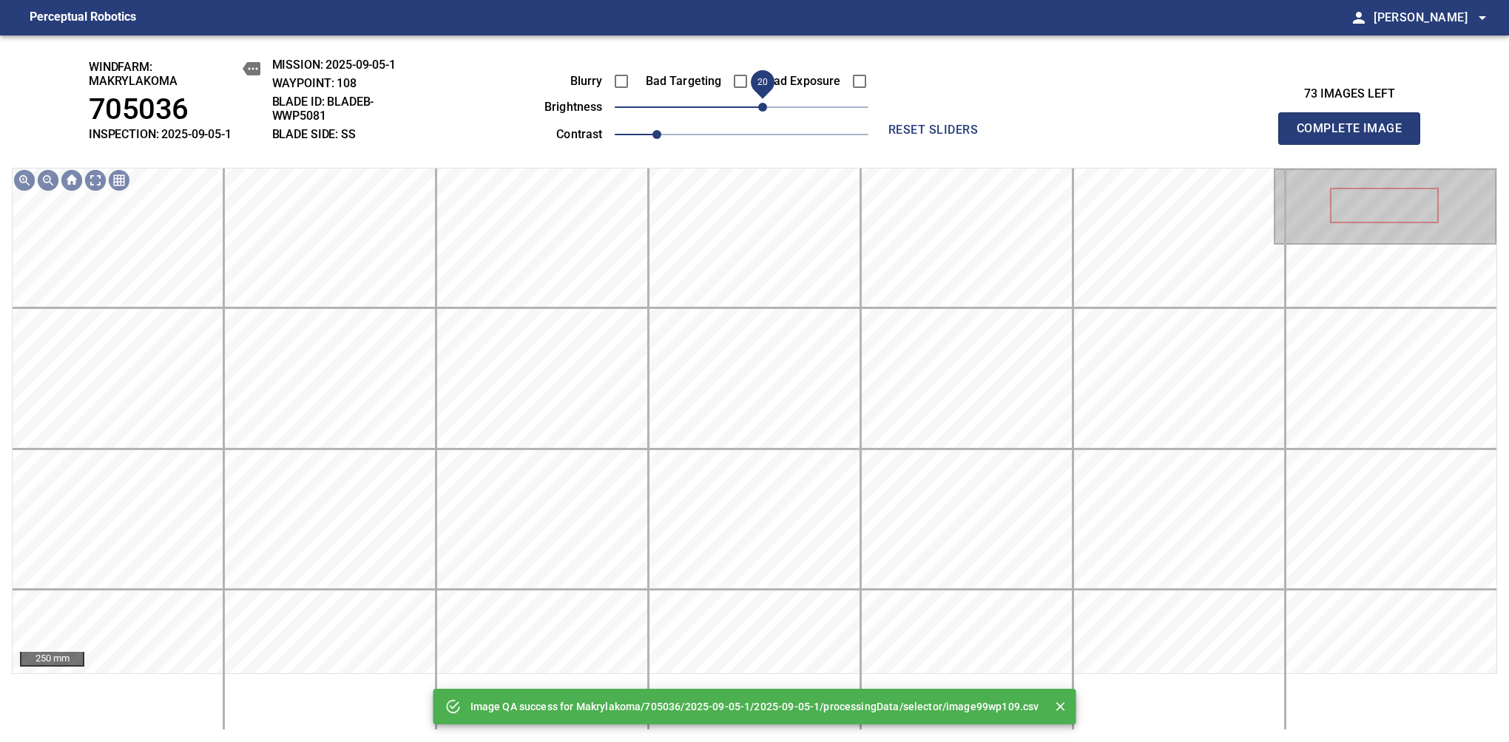
click at [758, 106] on span "20" at bounding box center [762, 107] width 9 height 9
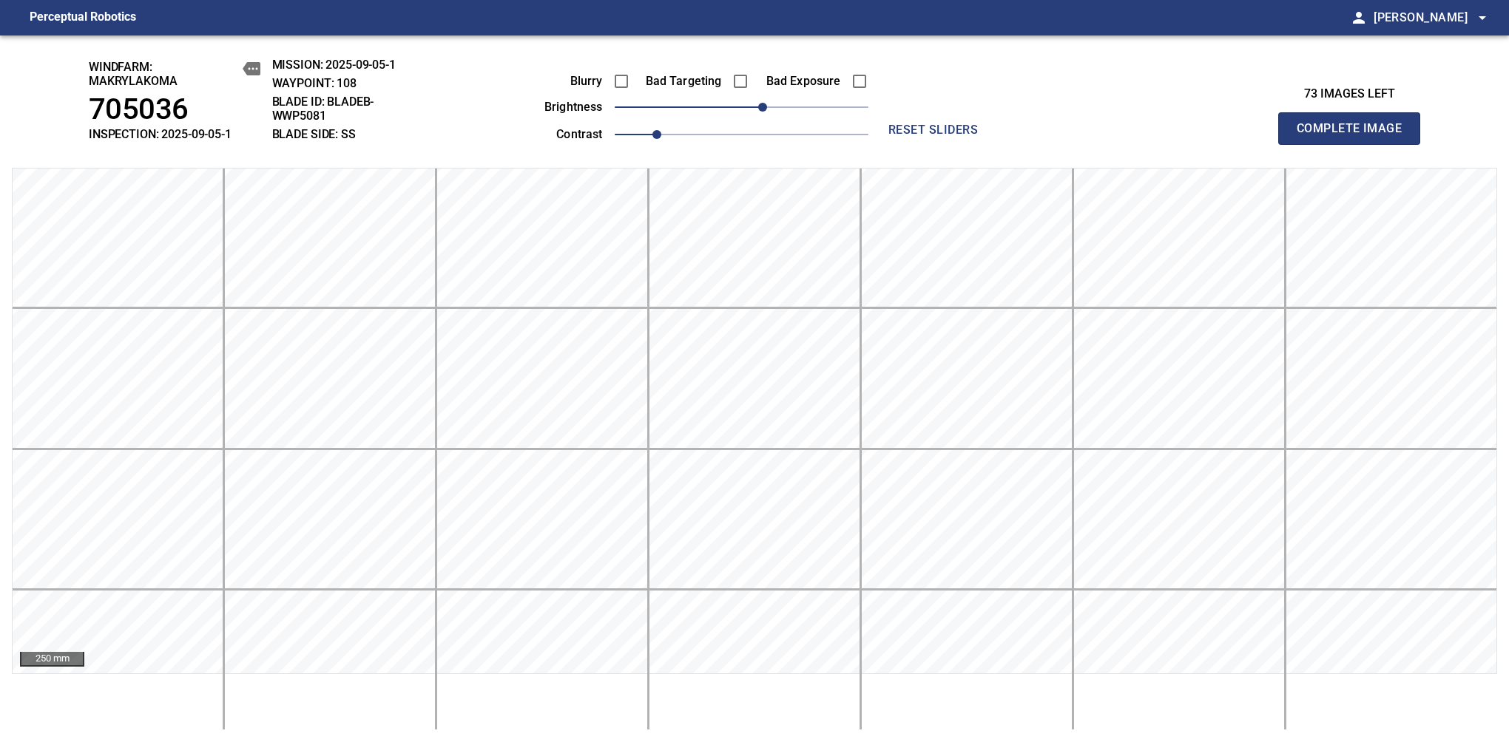
click at [1355, 136] on span "Complete Image" at bounding box center [1348, 128] width 109 height 21
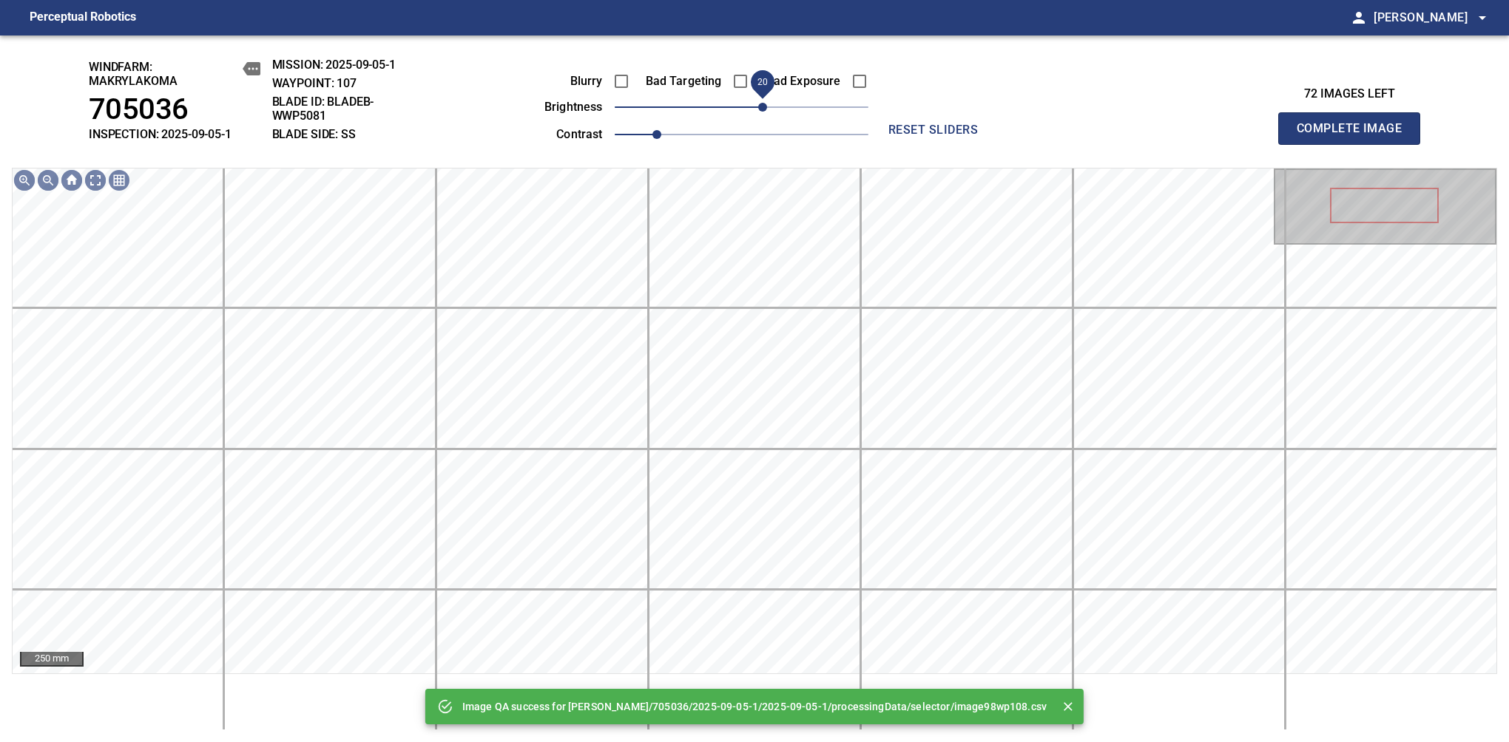
click at [759, 111] on span "20" at bounding box center [762, 107] width 9 height 9
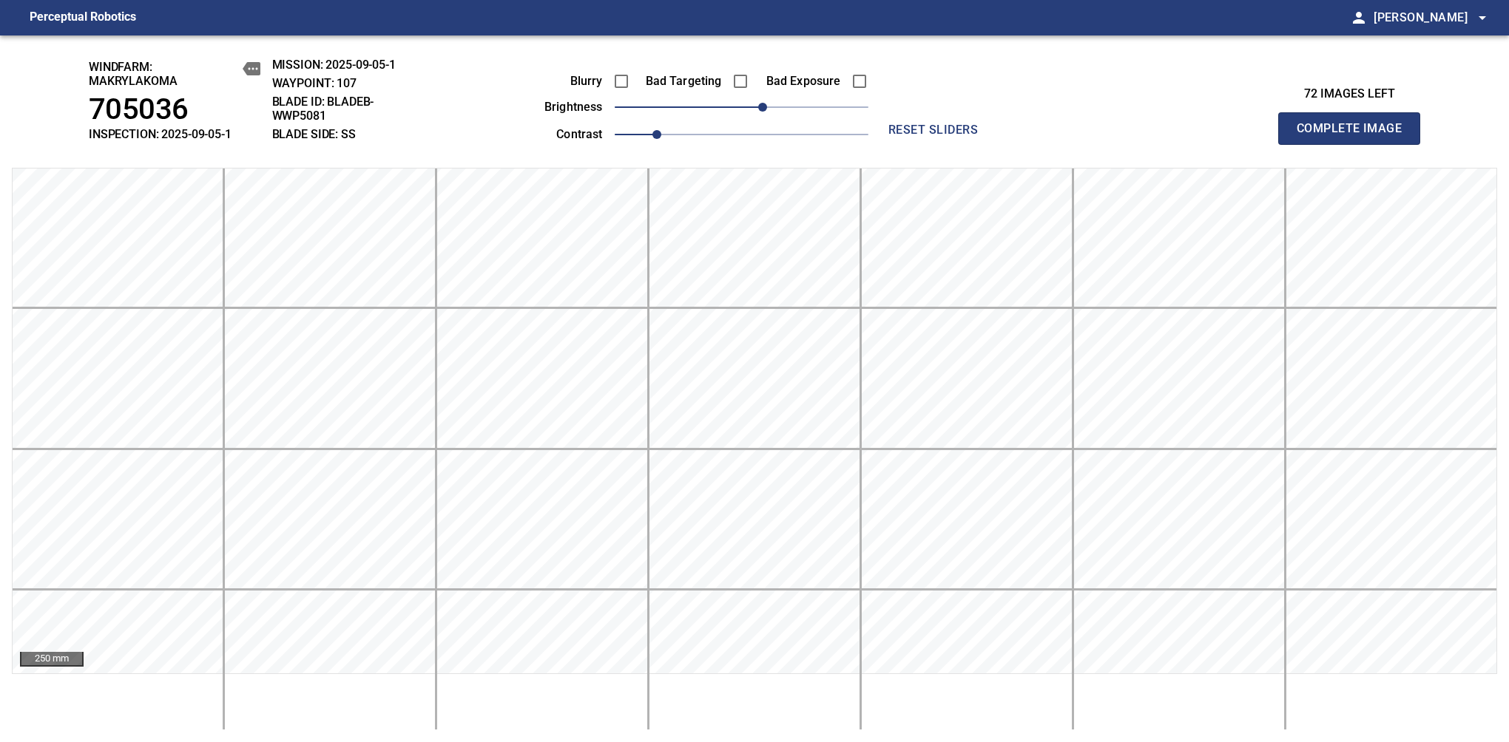
click at [1355, 136] on span "Complete Image" at bounding box center [1348, 128] width 109 height 21
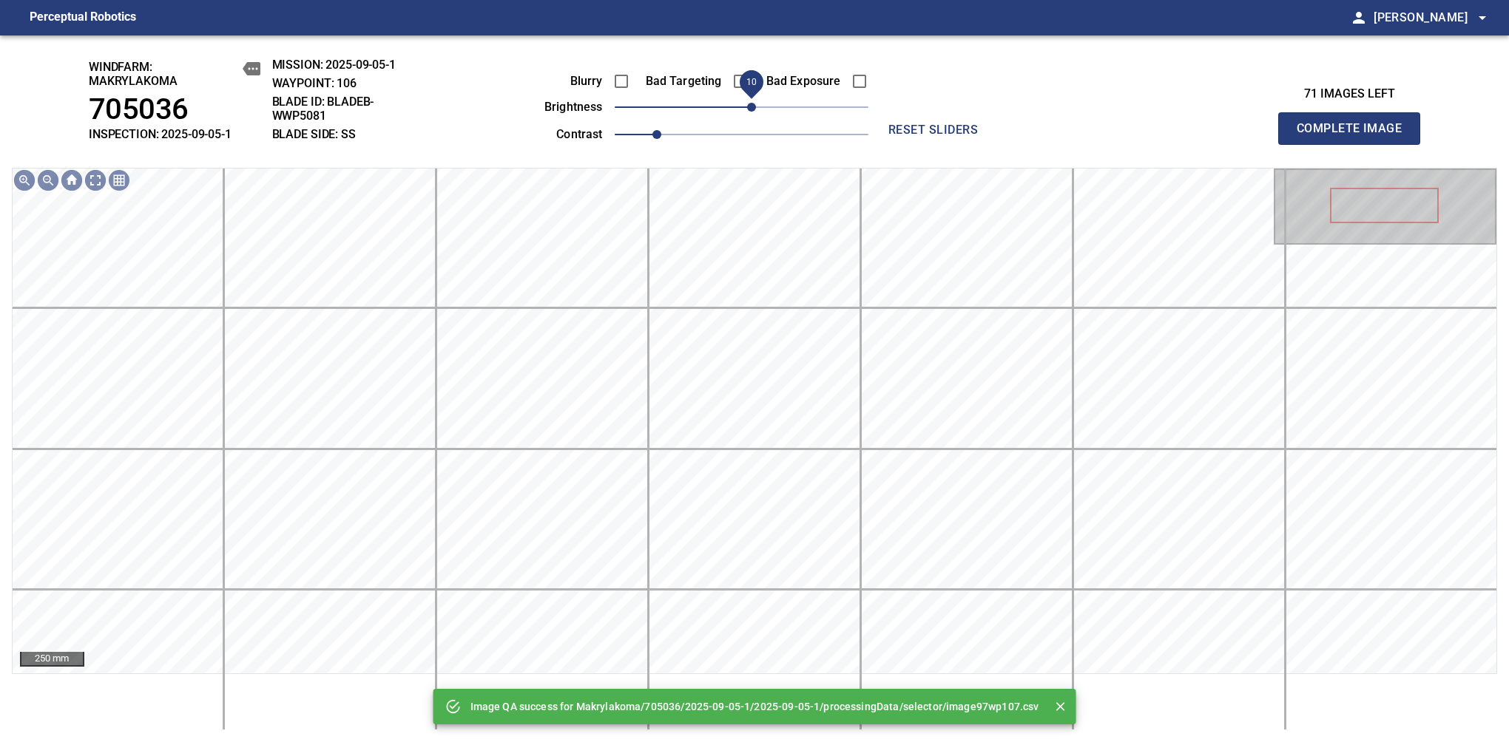
click at [754, 111] on span "10" at bounding box center [751, 107] width 9 height 9
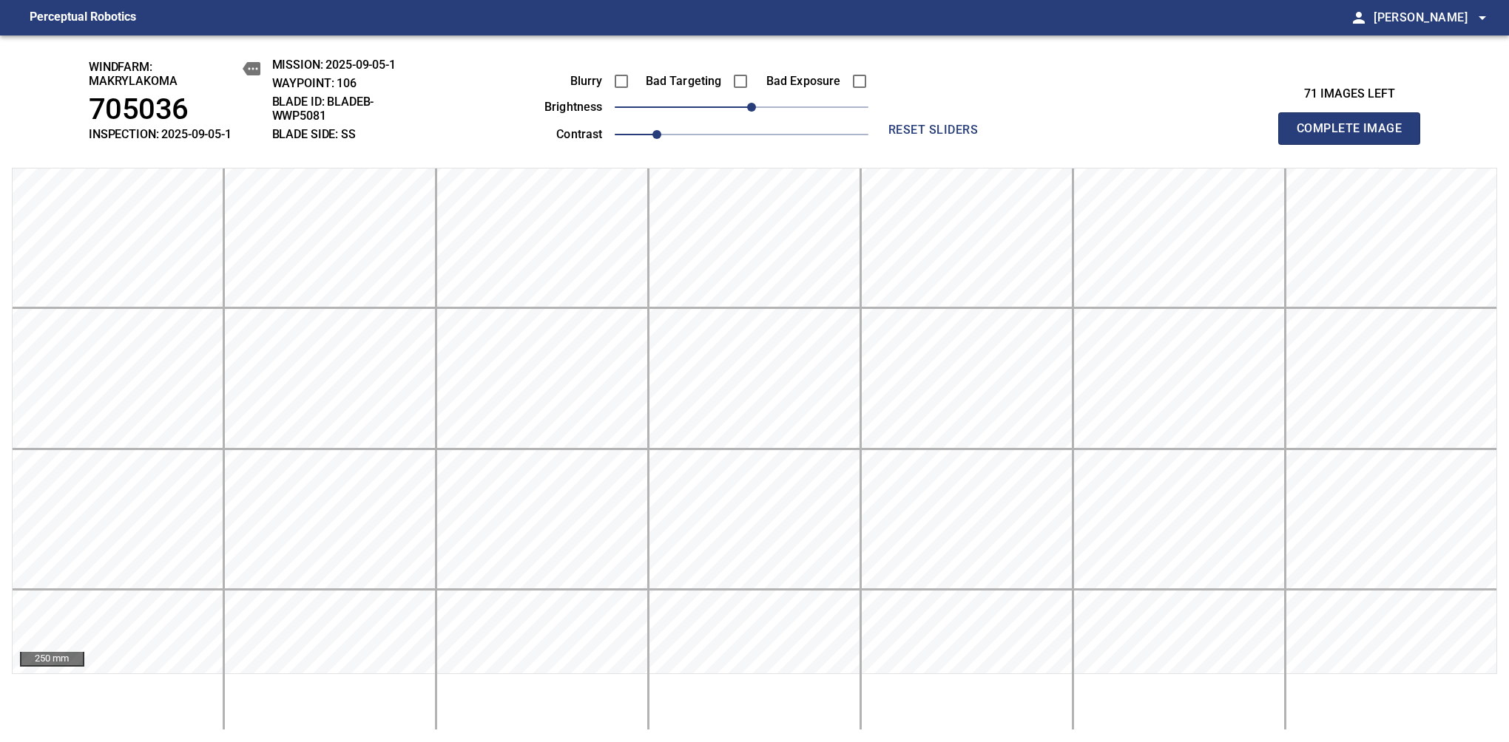
click at [1355, 136] on span "Complete Image" at bounding box center [1348, 128] width 109 height 21
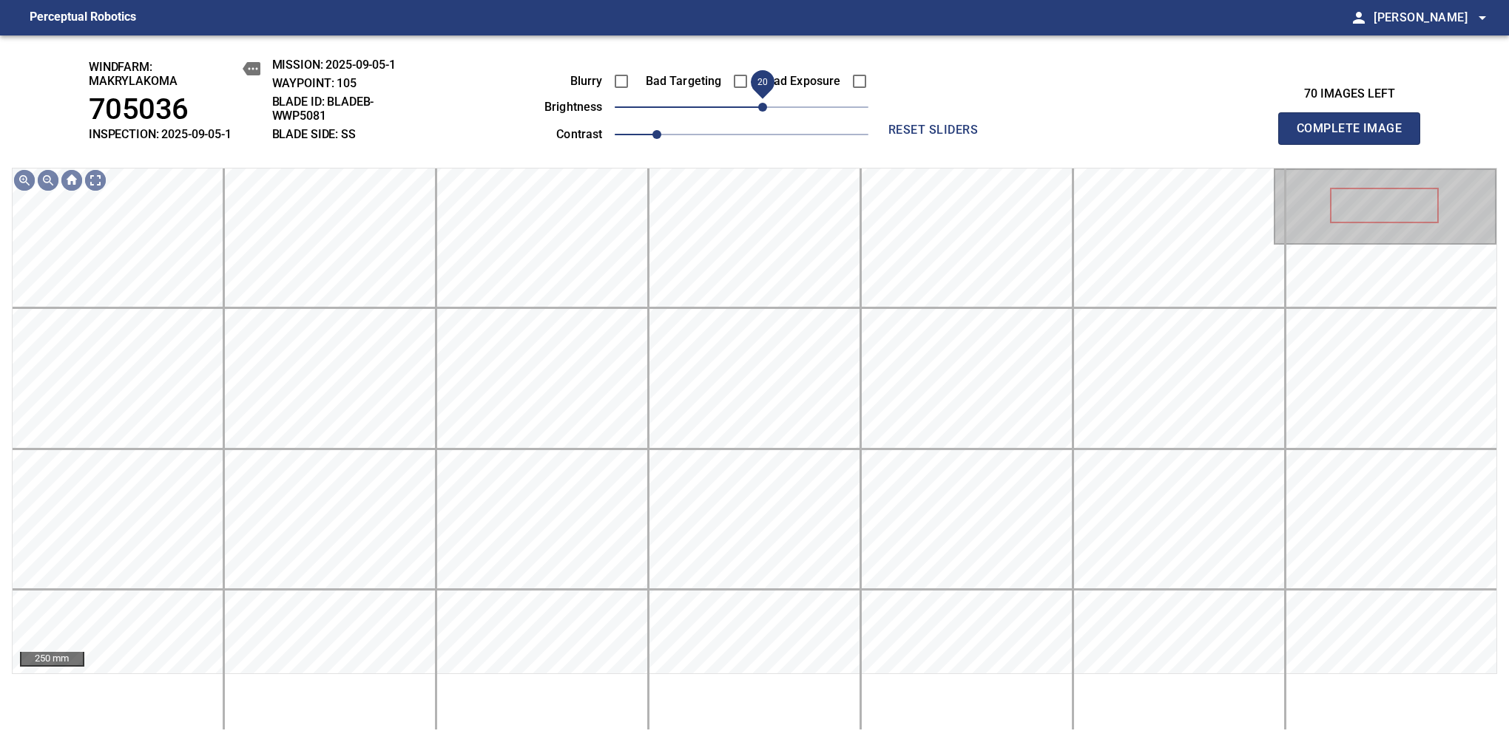
drag, startPoint x: 746, startPoint y: 111, endPoint x: 757, endPoint y: 104, distance: 13.3
click at [758, 104] on span "20" at bounding box center [762, 107] width 9 height 9
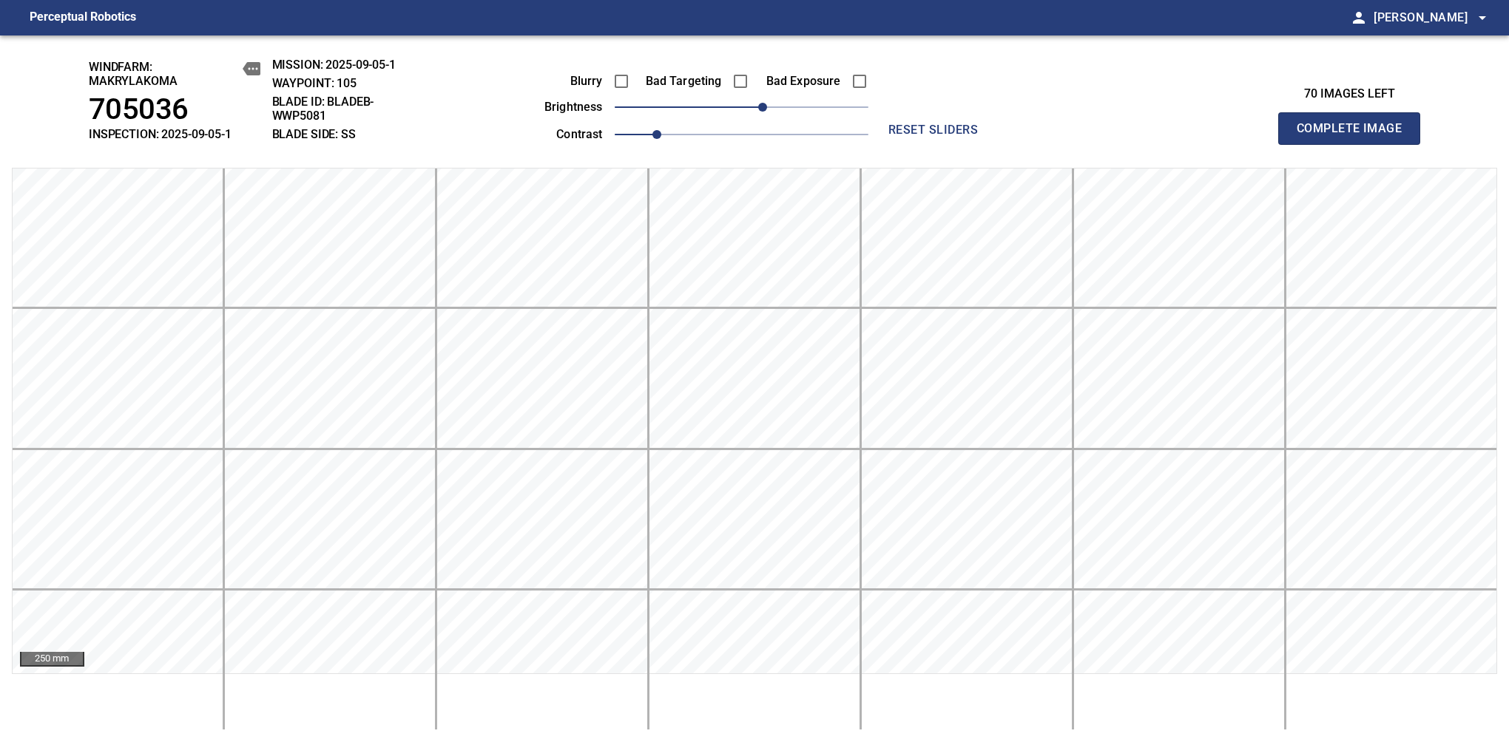
click at [1355, 136] on span "Complete Image" at bounding box center [1348, 128] width 109 height 21
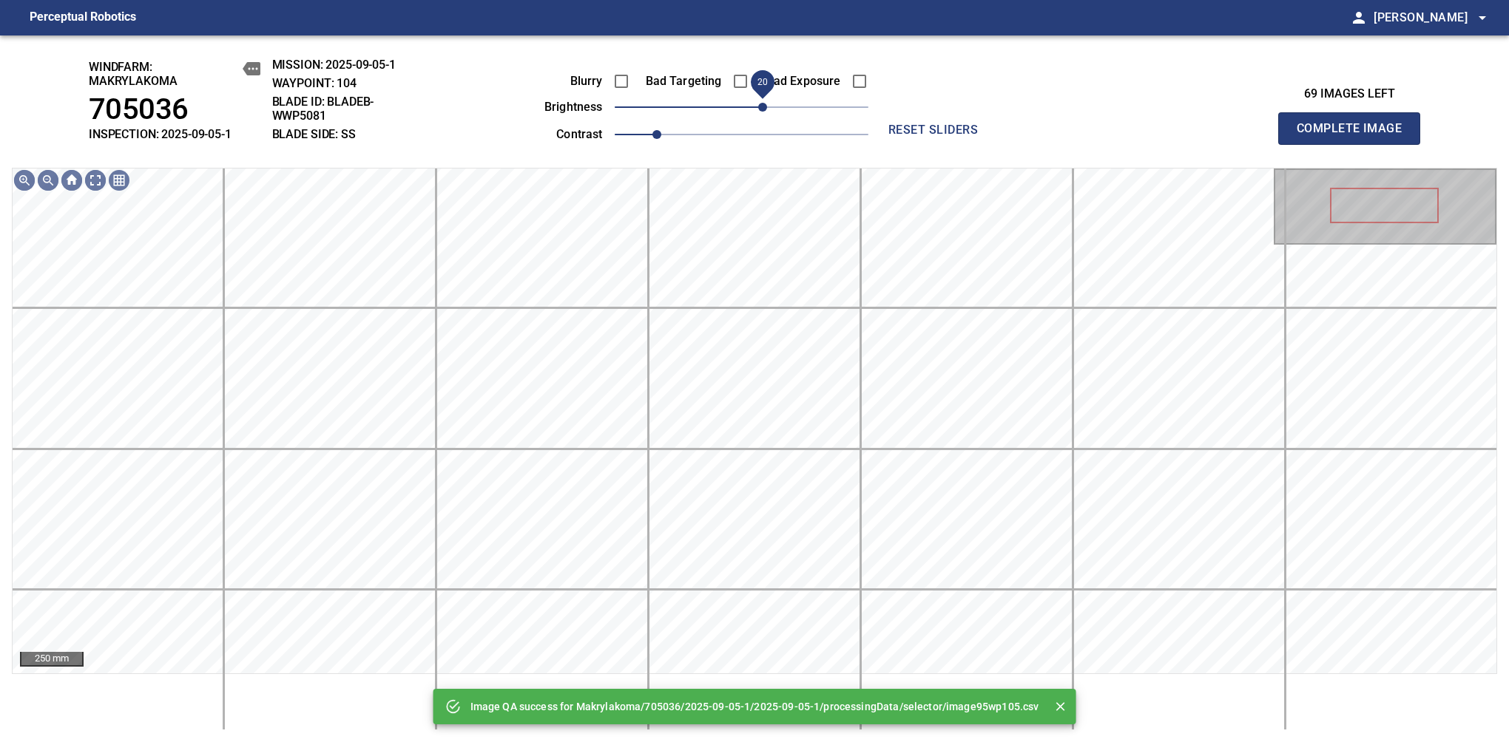
drag, startPoint x: 746, startPoint y: 108, endPoint x: 757, endPoint y: 108, distance: 11.1
click at [758, 108] on span "20" at bounding box center [762, 107] width 9 height 9
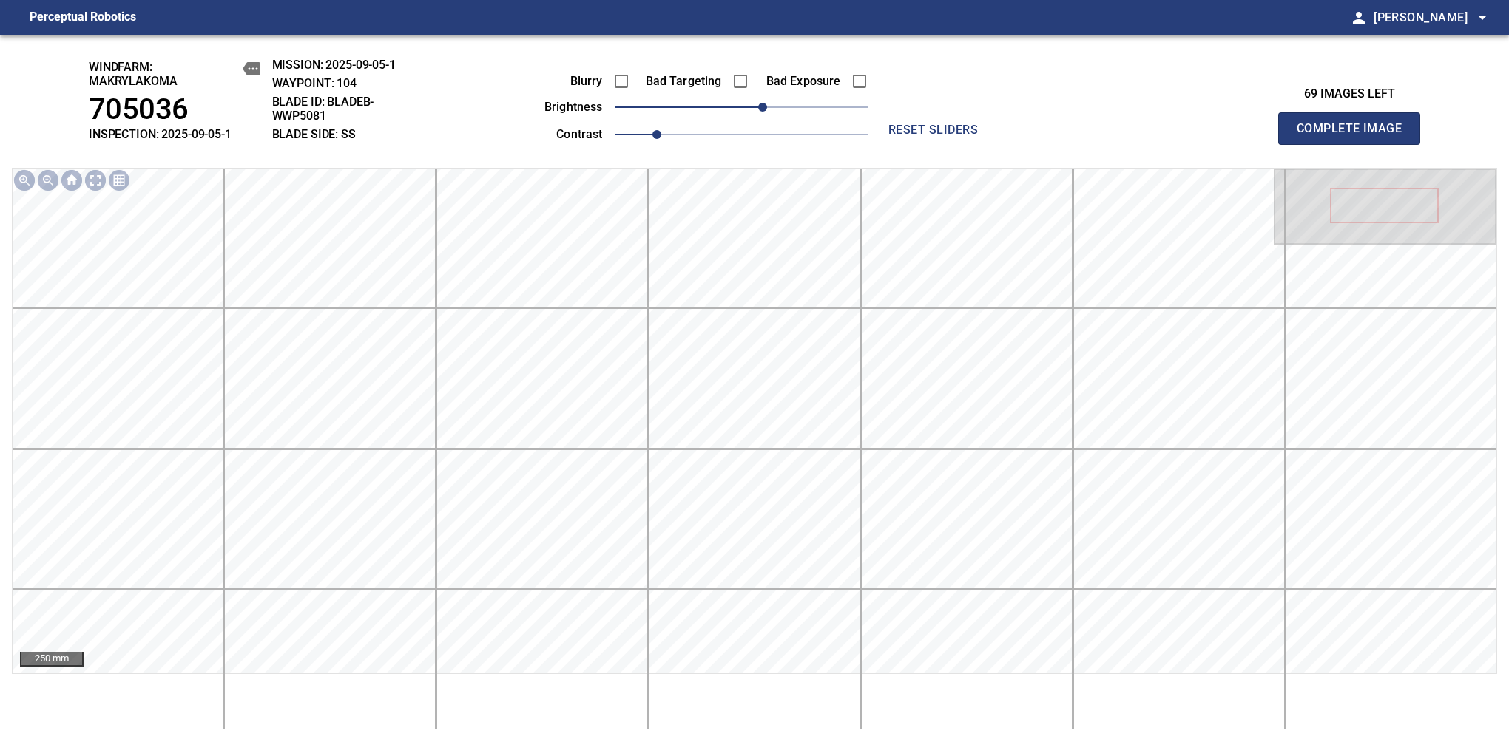
click at [1355, 136] on span "Complete Image" at bounding box center [1348, 128] width 109 height 21
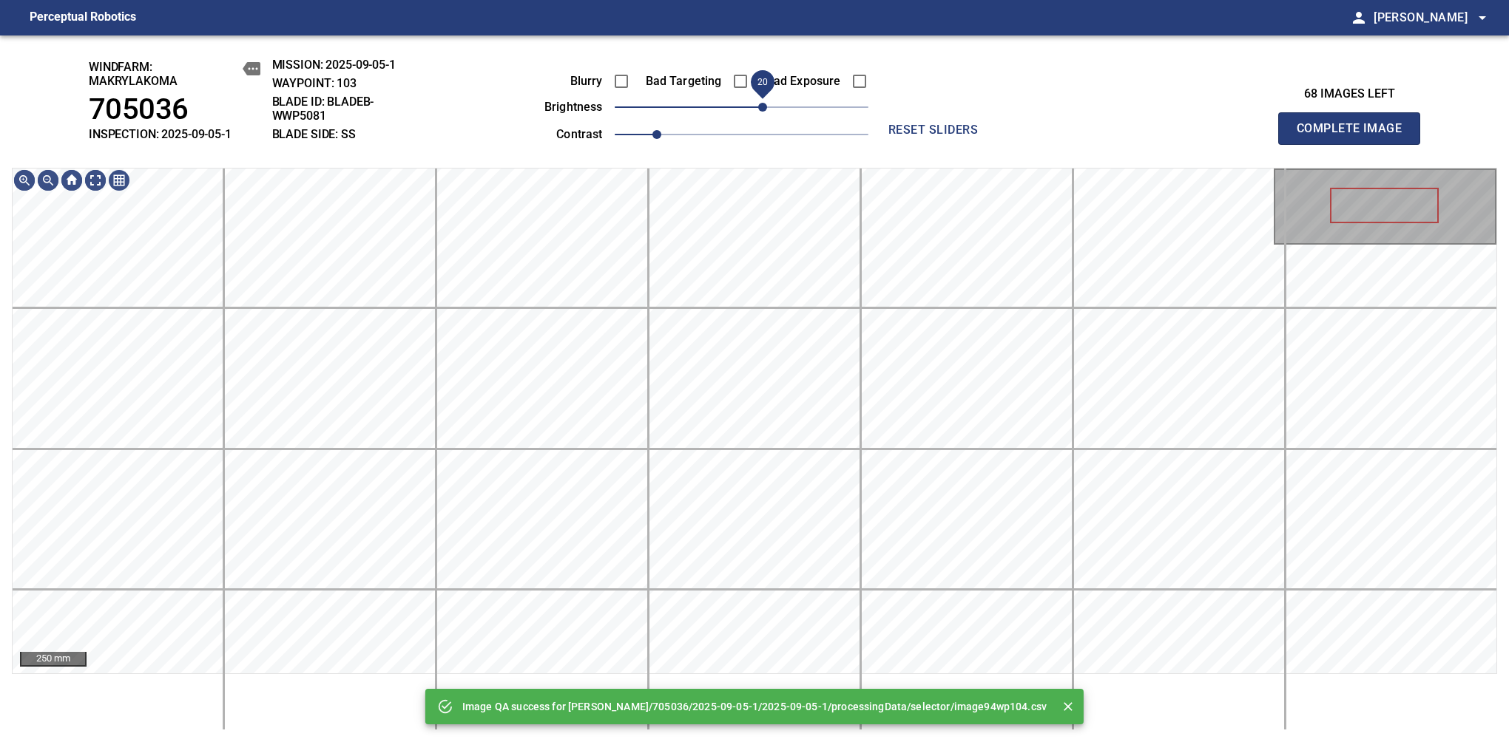
drag, startPoint x: 749, startPoint y: 115, endPoint x: 757, endPoint y: 111, distance: 9.3
click at [758, 111] on span "20" at bounding box center [762, 107] width 9 height 9
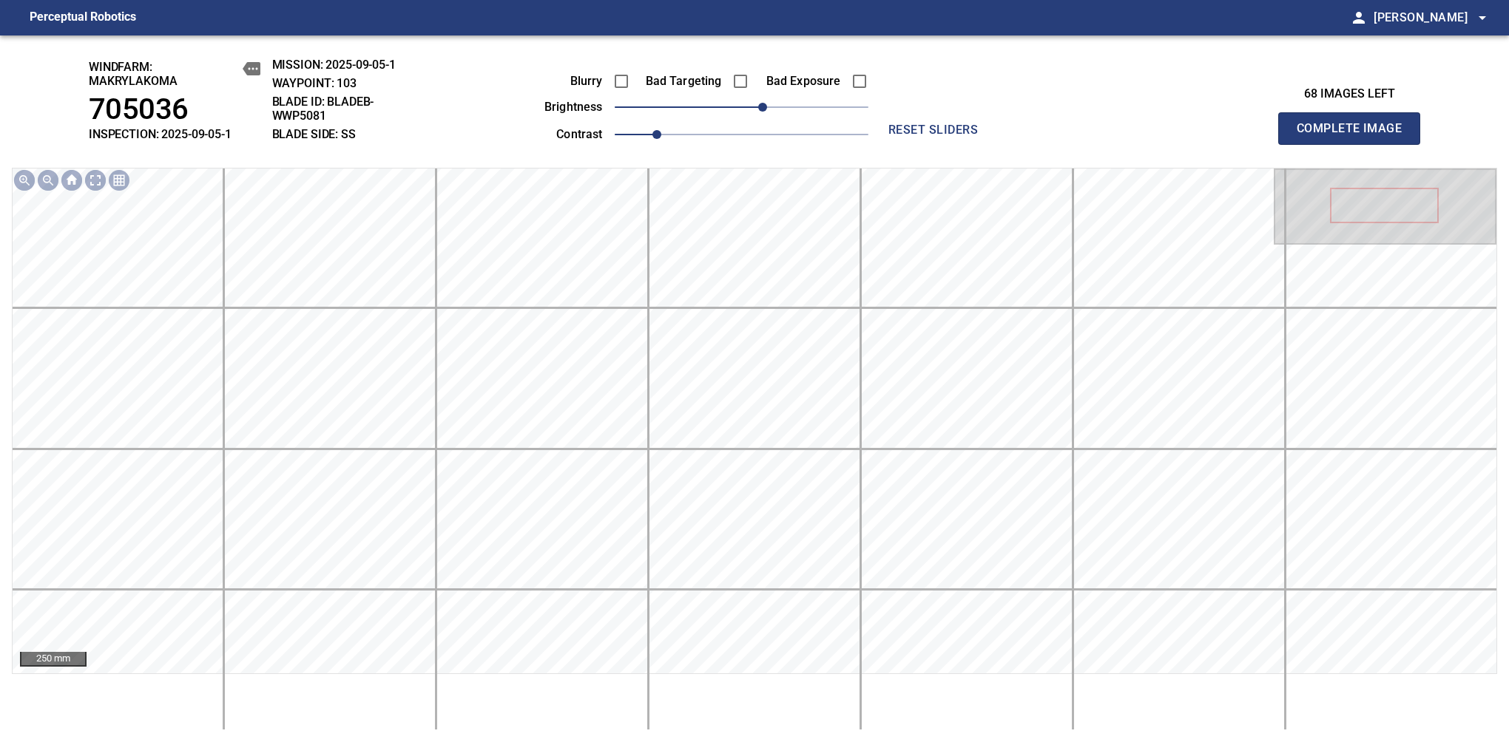
click at [1355, 136] on span "Complete Image" at bounding box center [1348, 128] width 109 height 21
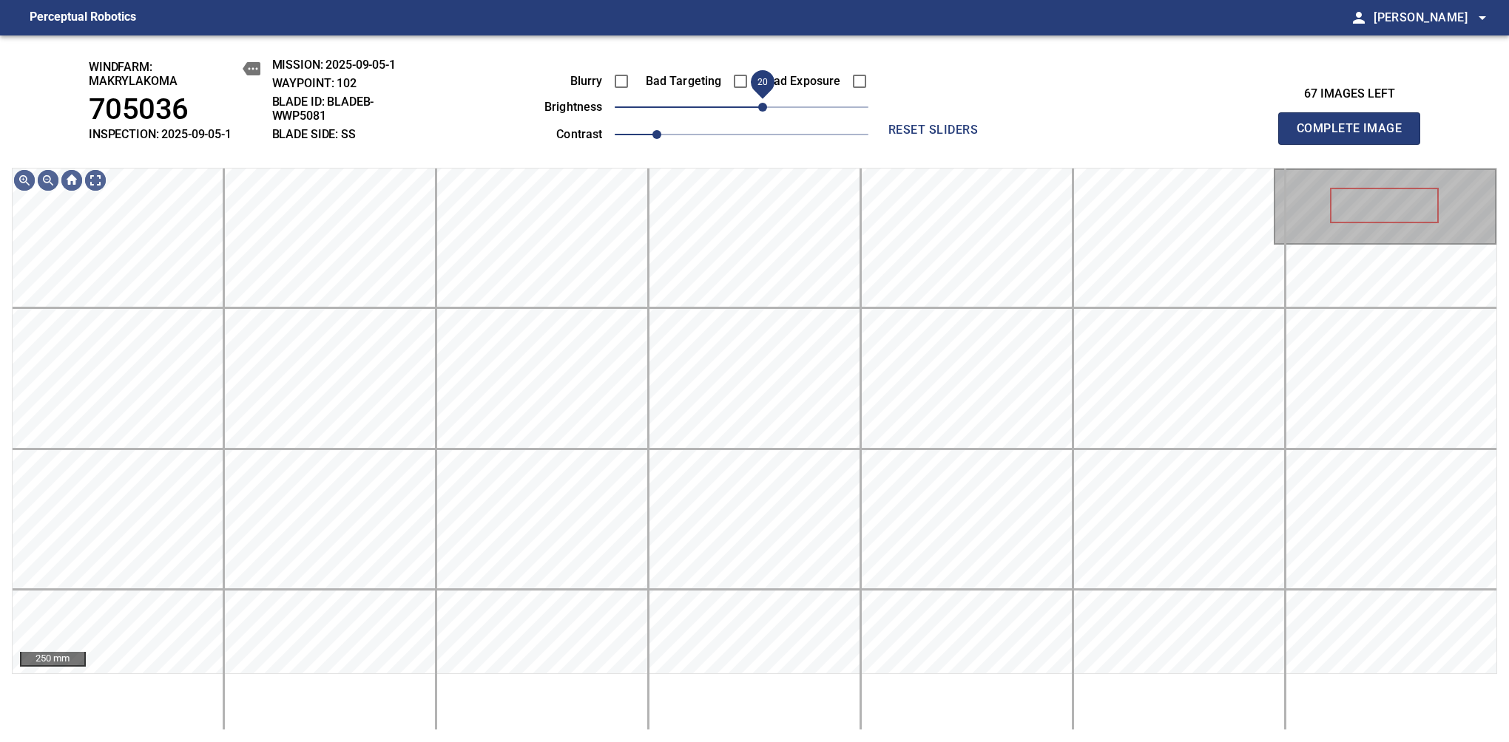
drag, startPoint x: 747, startPoint y: 109, endPoint x: 759, endPoint y: 104, distance: 13.6
click at [759, 104] on span "20" at bounding box center [762, 107] width 9 height 9
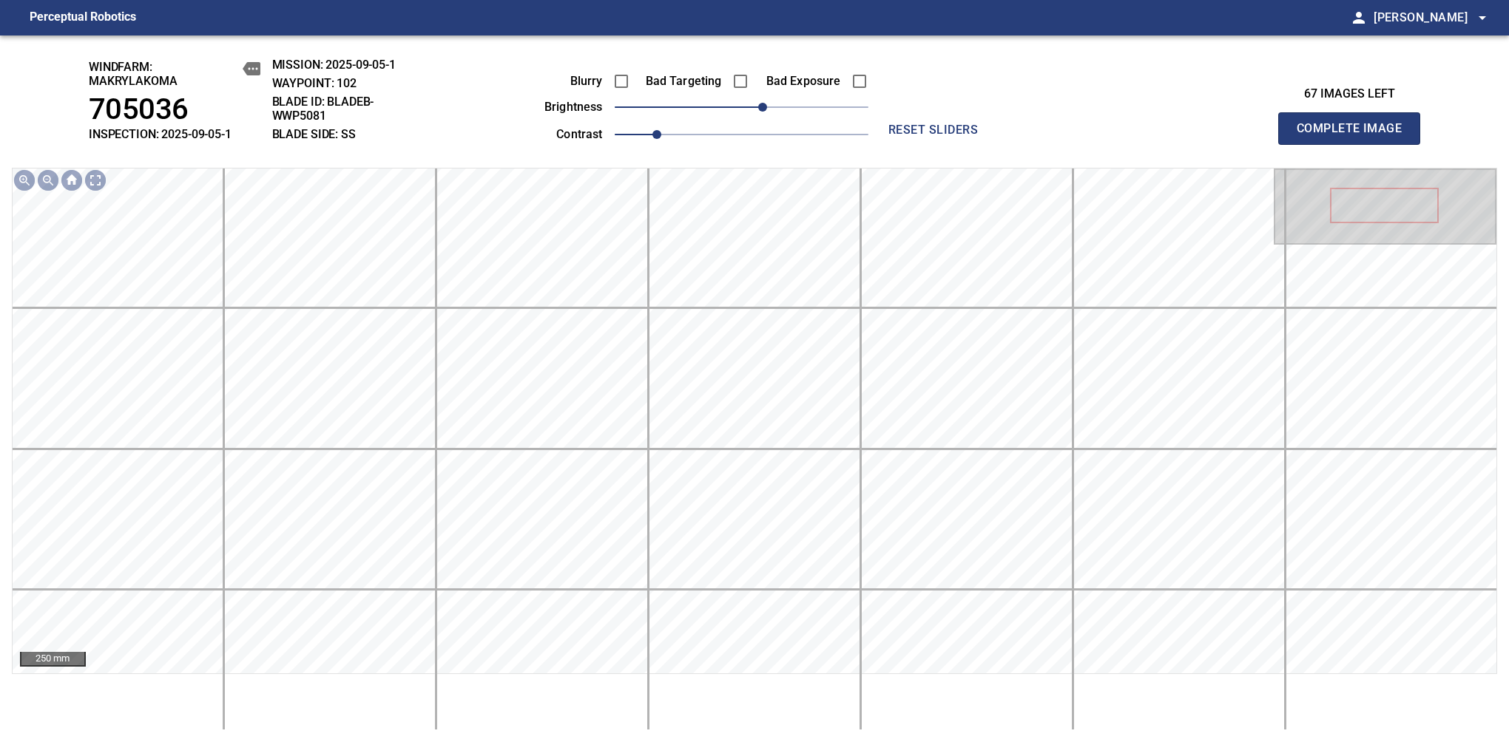
click at [1355, 136] on span "Complete Image" at bounding box center [1348, 128] width 109 height 21
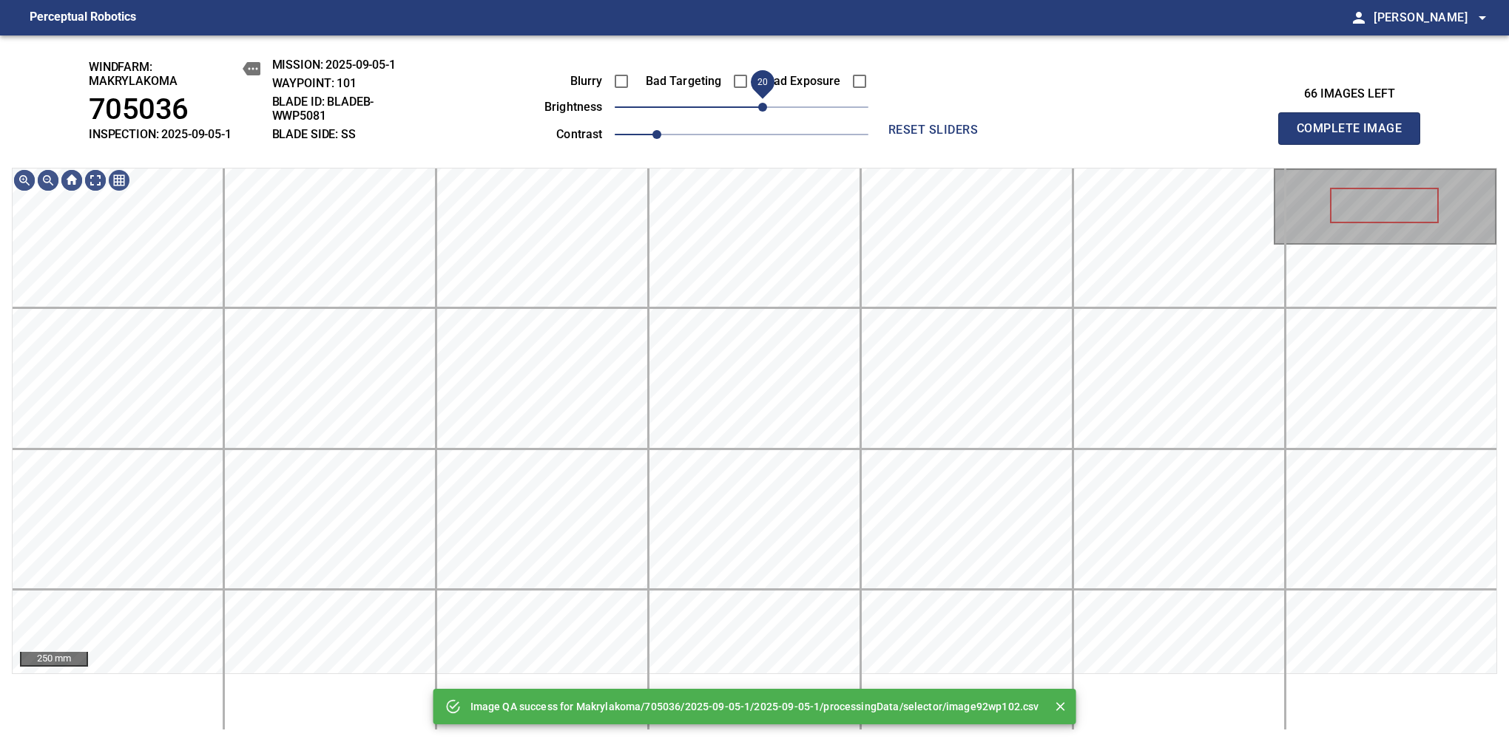
drag, startPoint x: 742, startPoint y: 109, endPoint x: 759, endPoint y: 106, distance: 17.9
click at [759, 106] on span "20" at bounding box center [762, 107] width 9 height 9
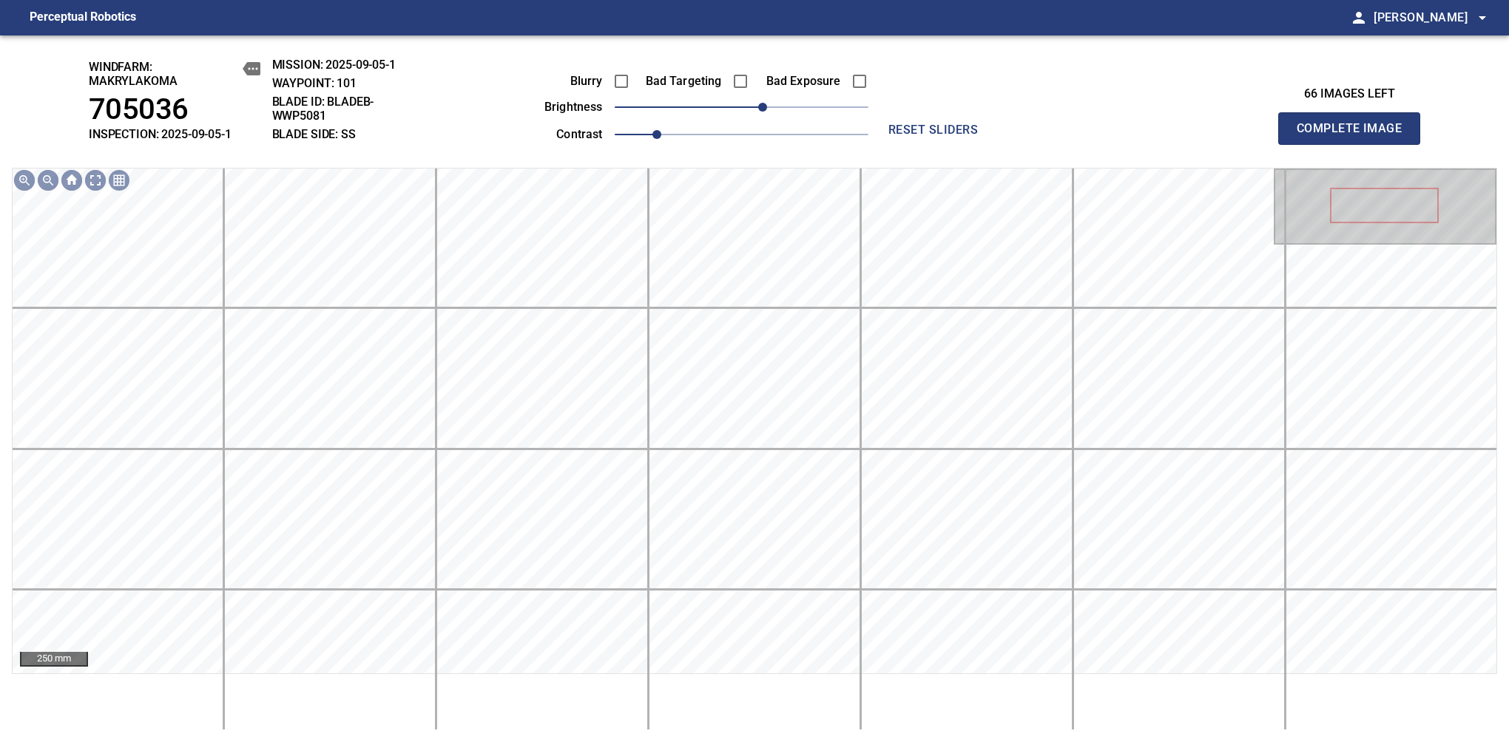
click at [1355, 136] on span "Complete Image" at bounding box center [1348, 128] width 109 height 21
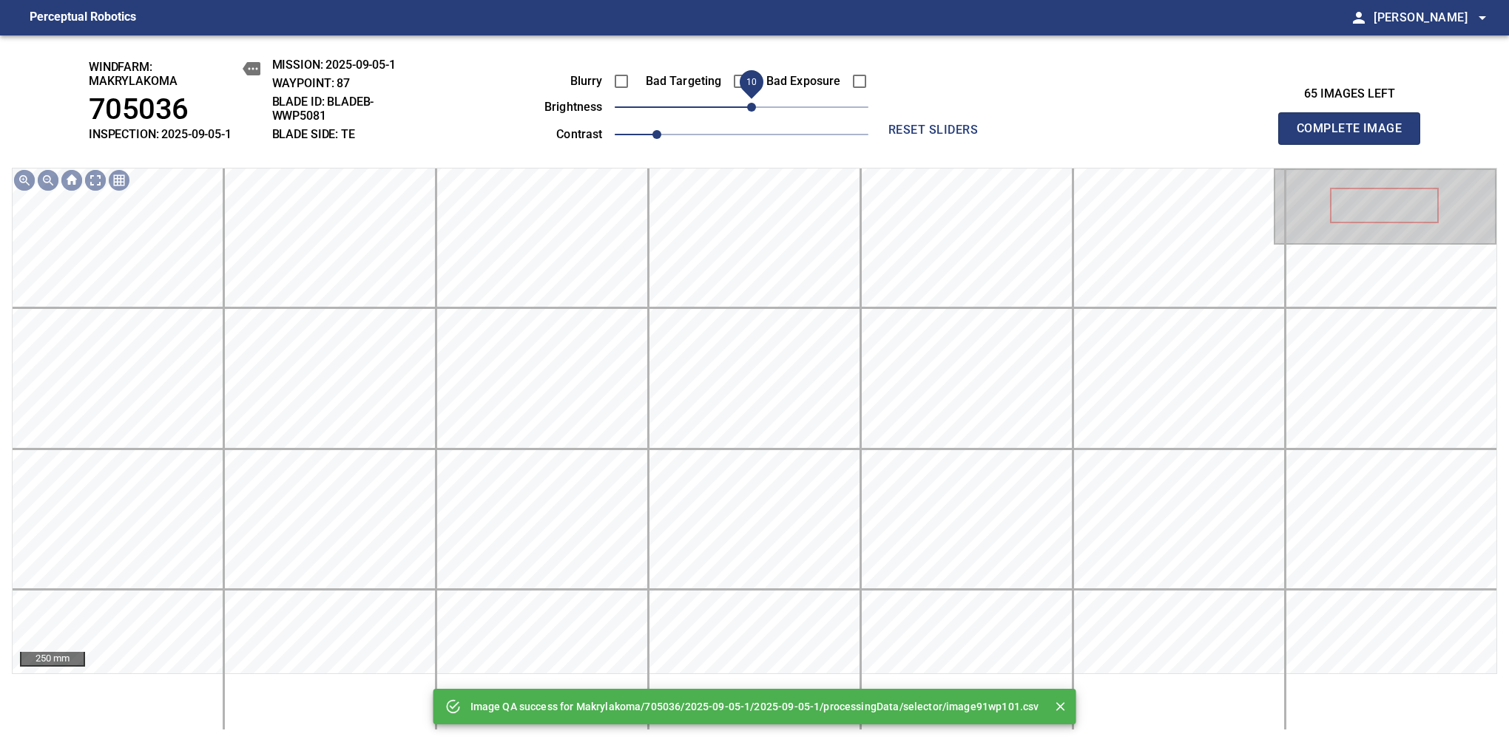
drag, startPoint x: 739, startPoint y: 112, endPoint x: 748, endPoint y: 114, distance: 9.9
click at [748, 112] on span "10" at bounding box center [751, 107] width 9 height 9
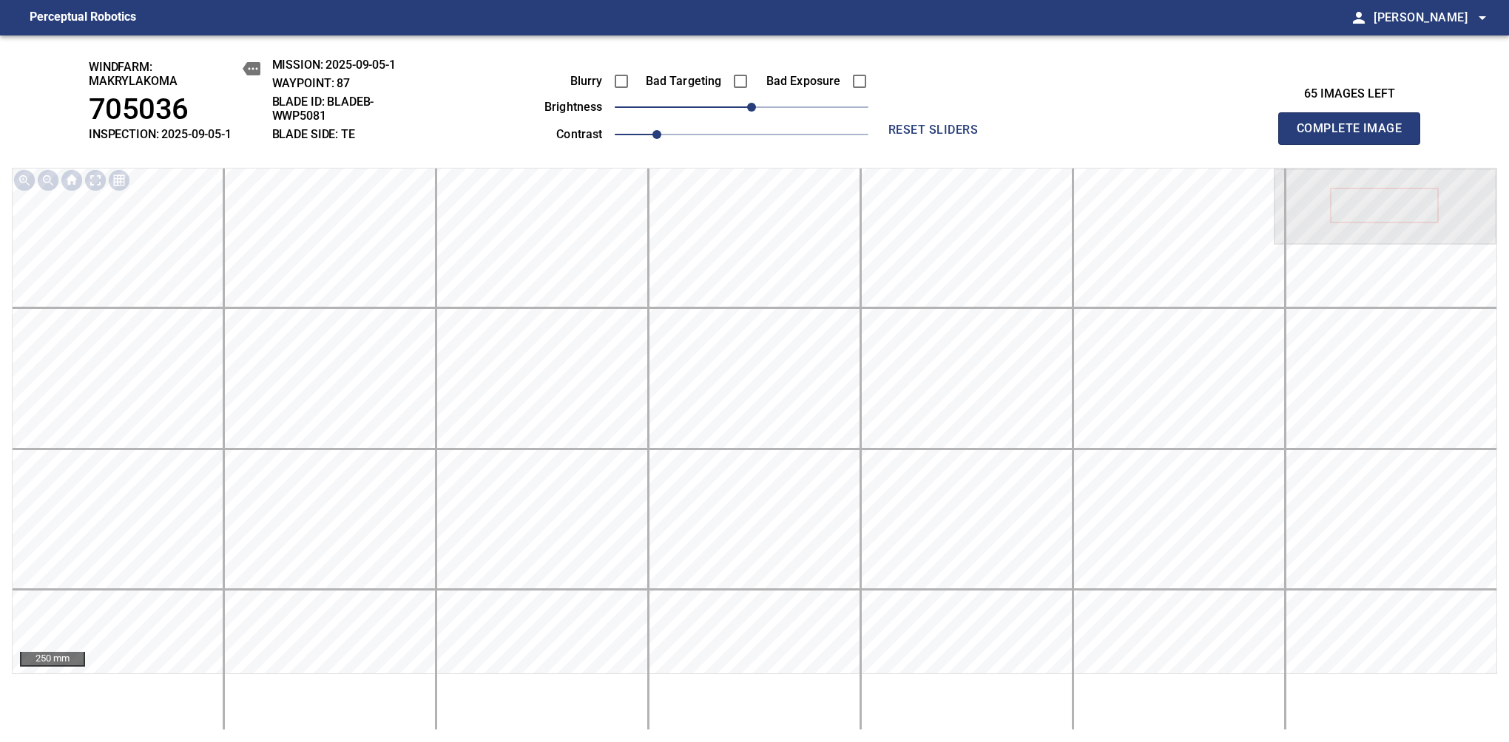
click at [1355, 136] on span "Complete Image" at bounding box center [1348, 128] width 109 height 21
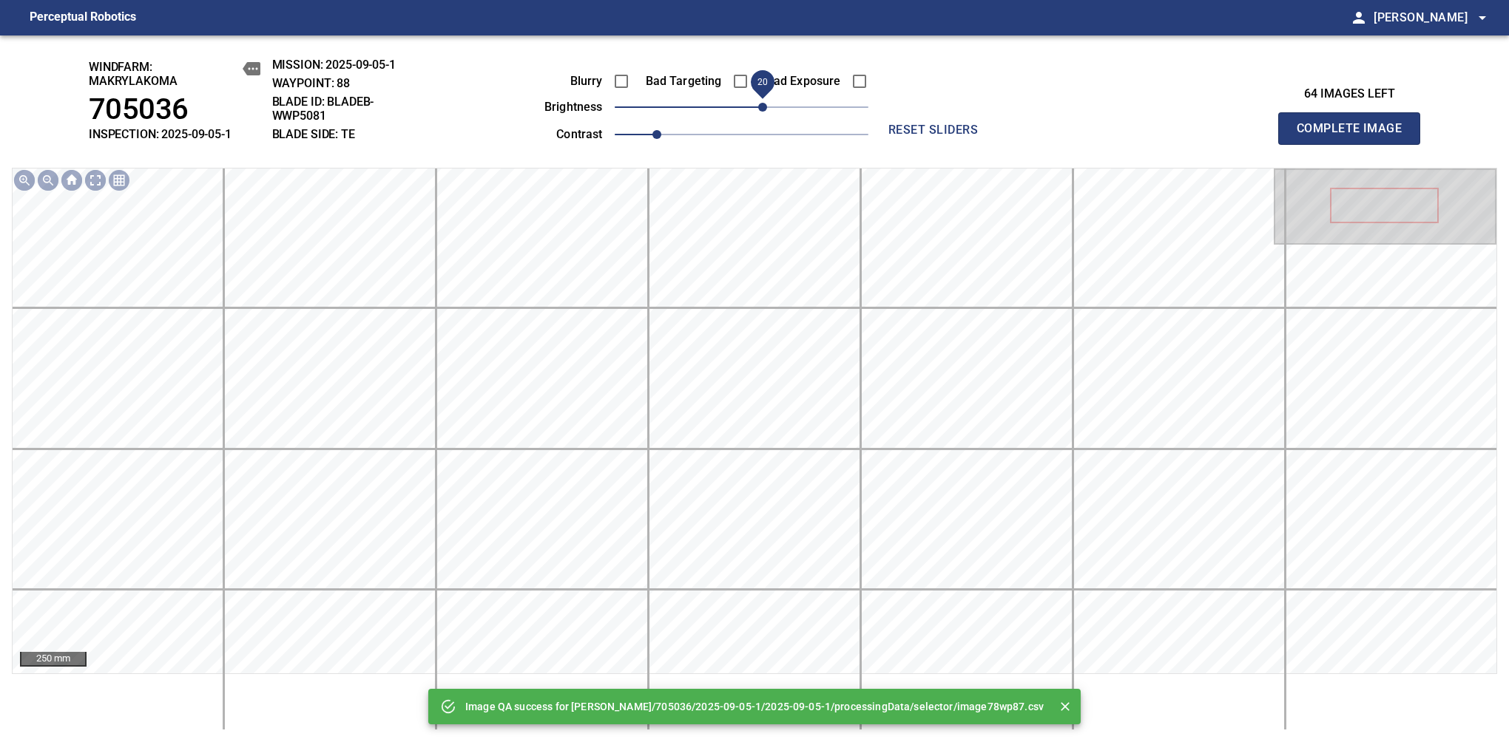
drag, startPoint x: 748, startPoint y: 114, endPoint x: 759, endPoint y: 112, distance: 10.6
click at [759, 112] on span "20" at bounding box center [762, 107] width 9 height 9
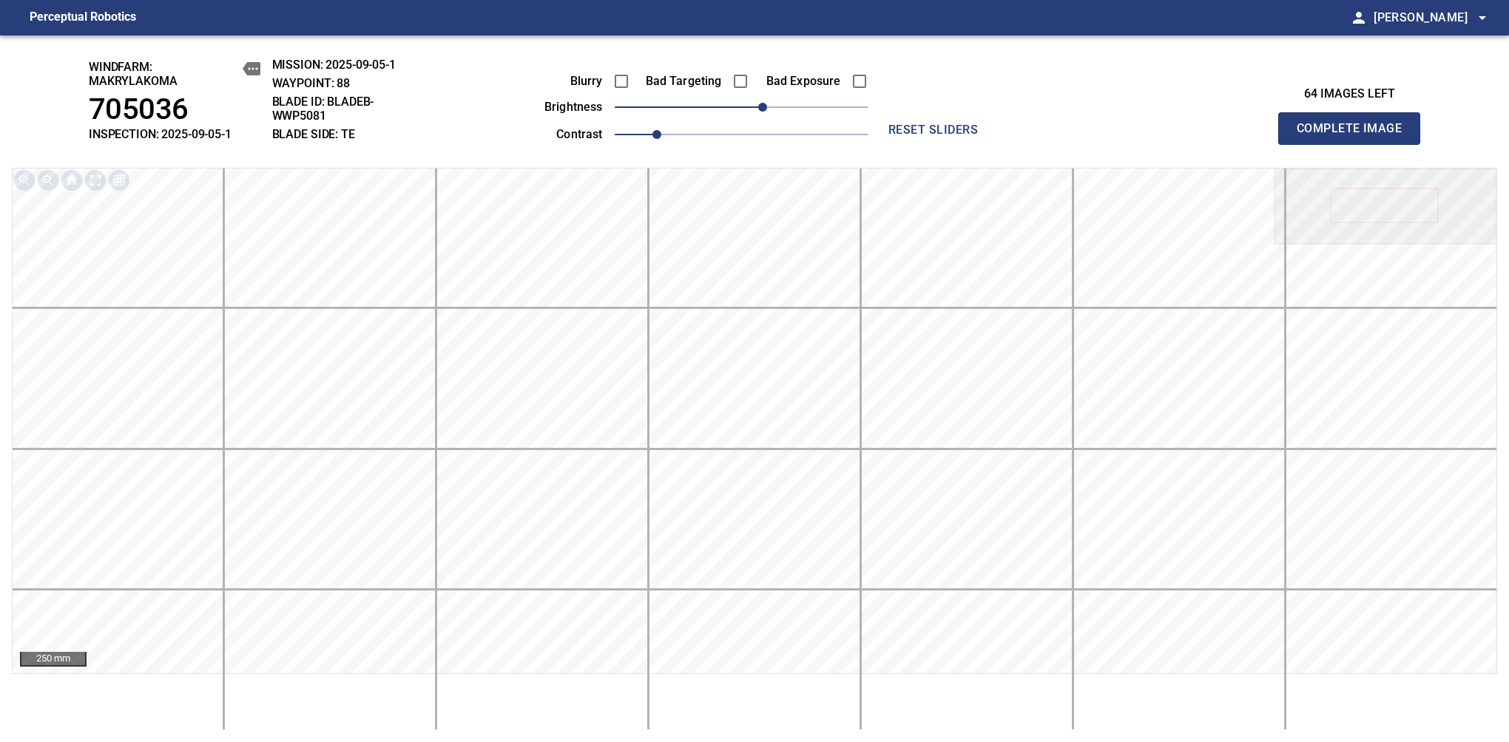
click at [1355, 136] on span "Complete Image" at bounding box center [1348, 128] width 109 height 21
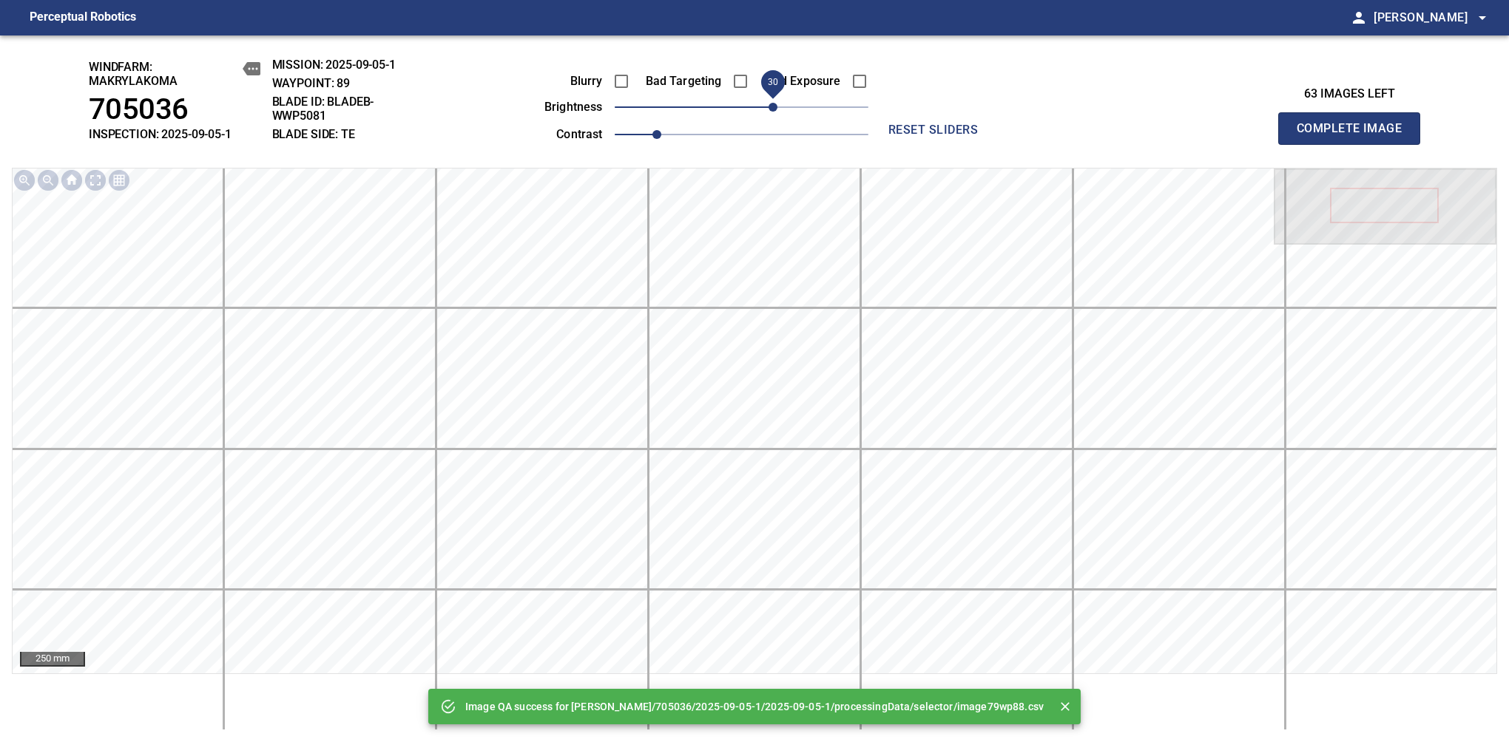
drag, startPoint x: 756, startPoint y: 109, endPoint x: 769, endPoint y: 109, distance: 13.3
click at [769, 109] on span "30" at bounding box center [772, 107] width 9 height 9
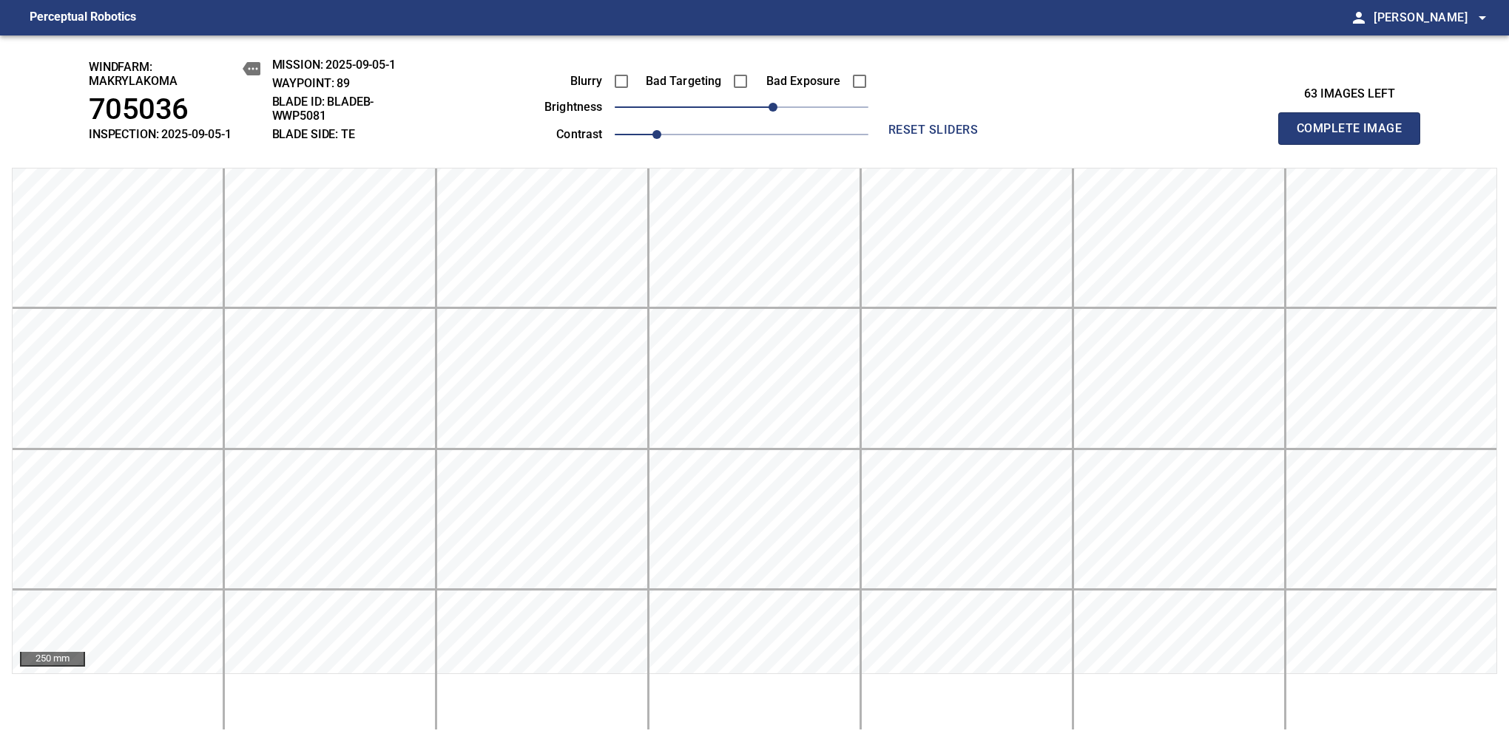
click at [1355, 136] on span "Complete Image" at bounding box center [1348, 128] width 109 height 21
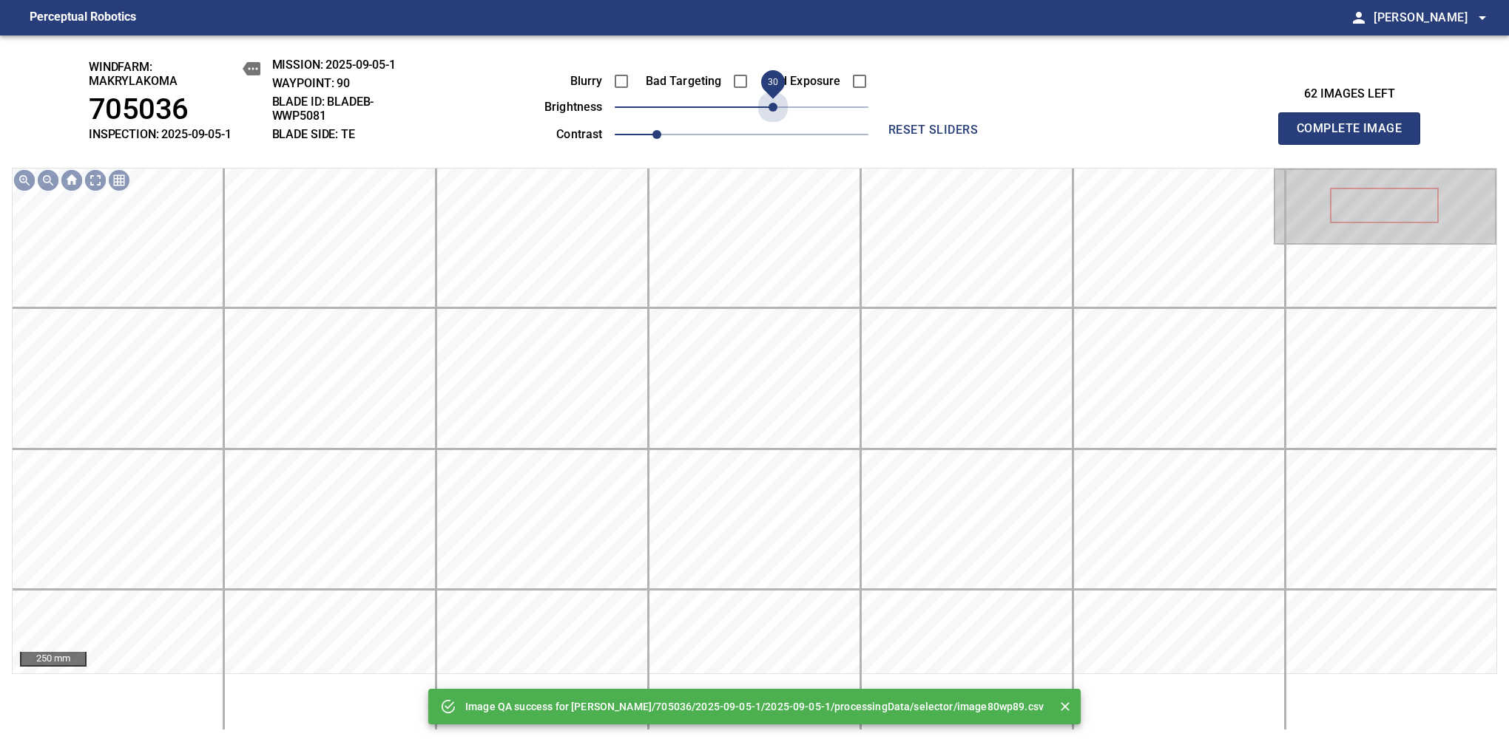
click at [769, 109] on span "30" at bounding box center [742, 107] width 254 height 21
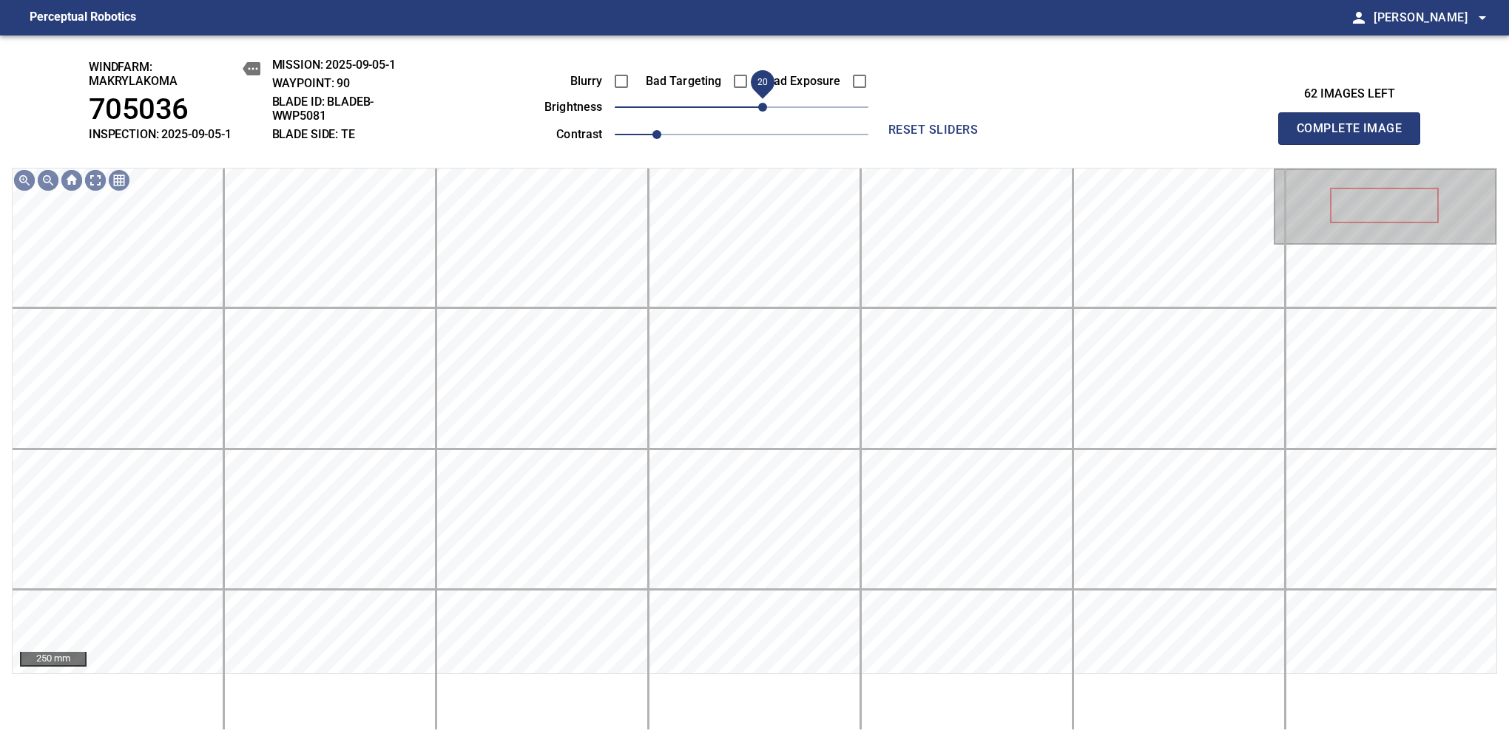
click at [764, 112] on span "20" at bounding box center [762, 107] width 9 height 9
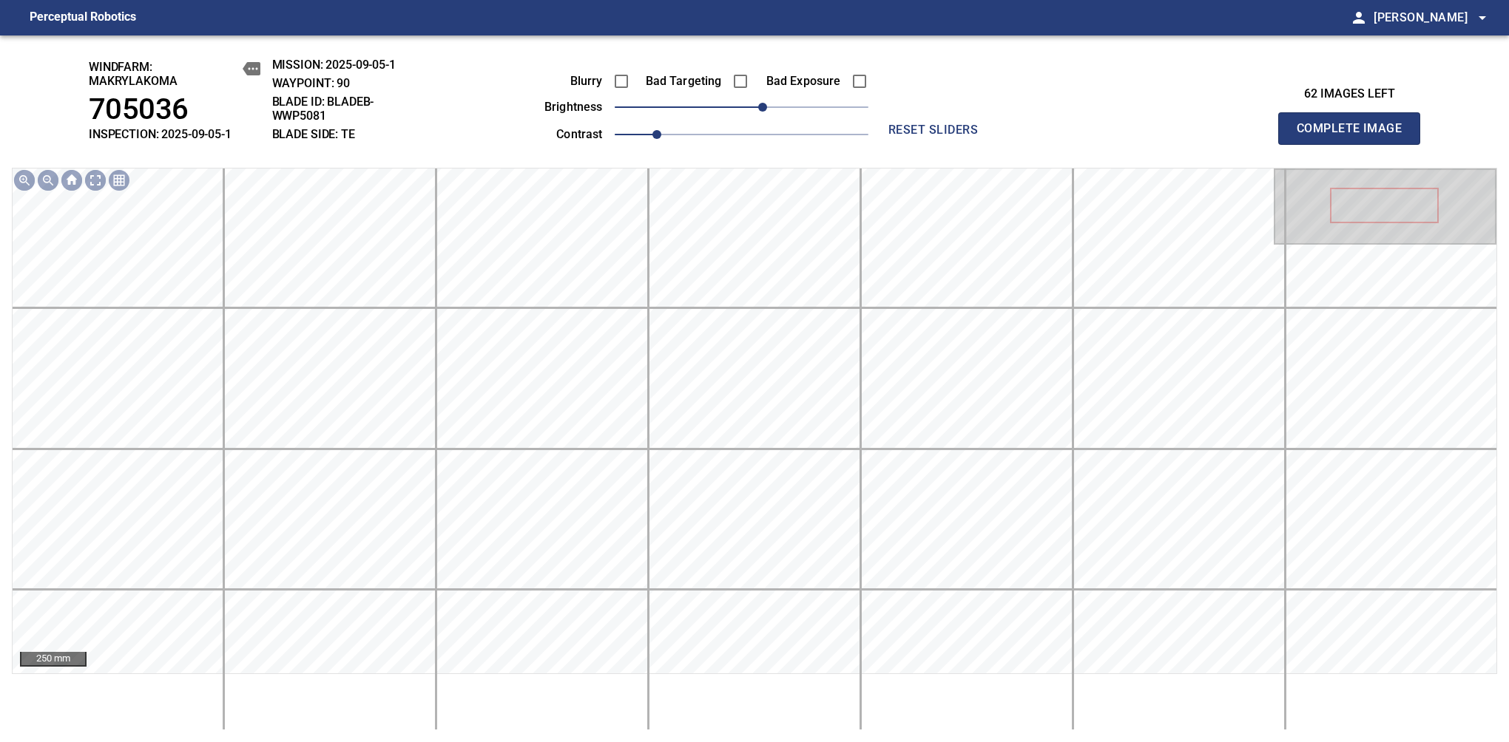
click at [1355, 136] on span "Complete Image" at bounding box center [1348, 128] width 109 height 21
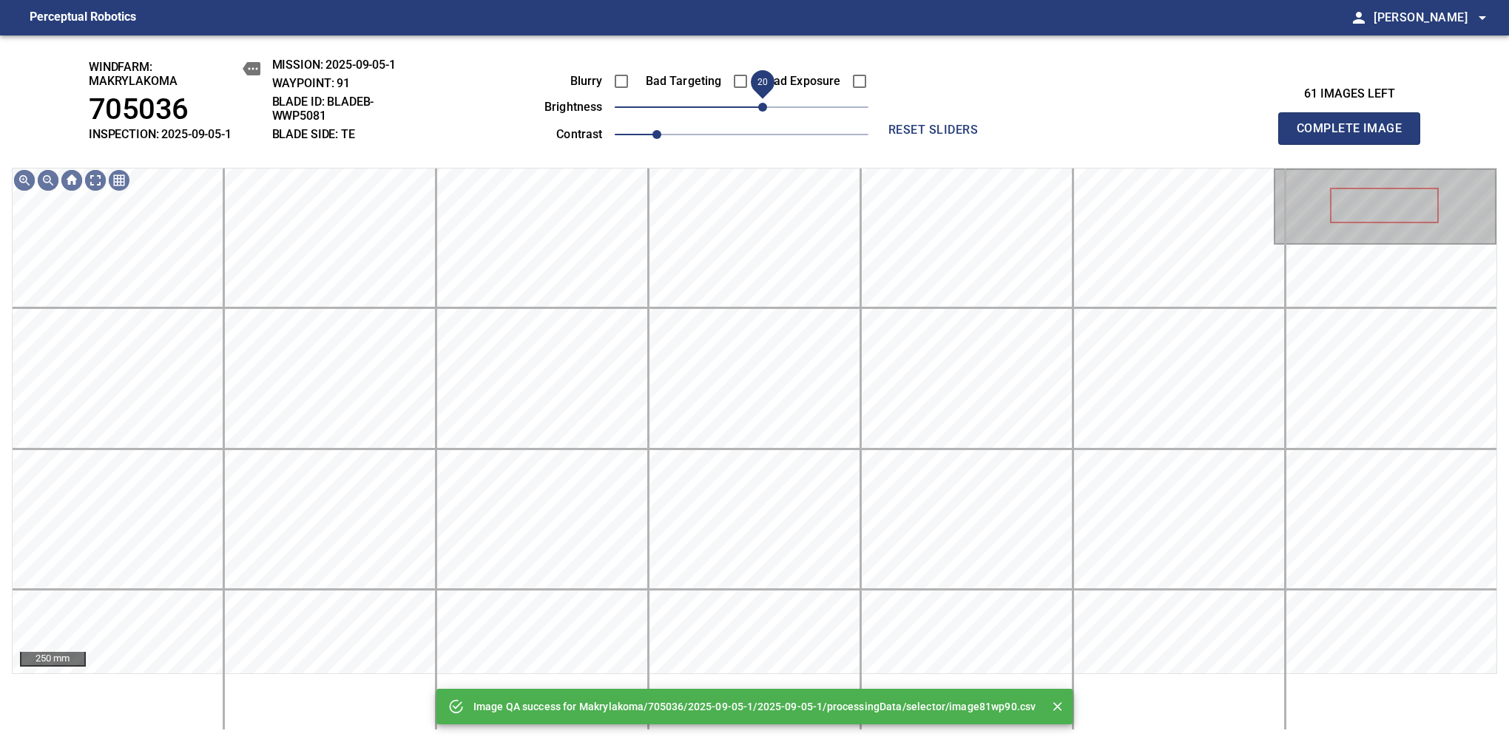
drag, startPoint x: 745, startPoint y: 106, endPoint x: 767, endPoint y: 114, distance: 22.9
click at [767, 112] on span "20" at bounding box center [762, 107] width 9 height 9
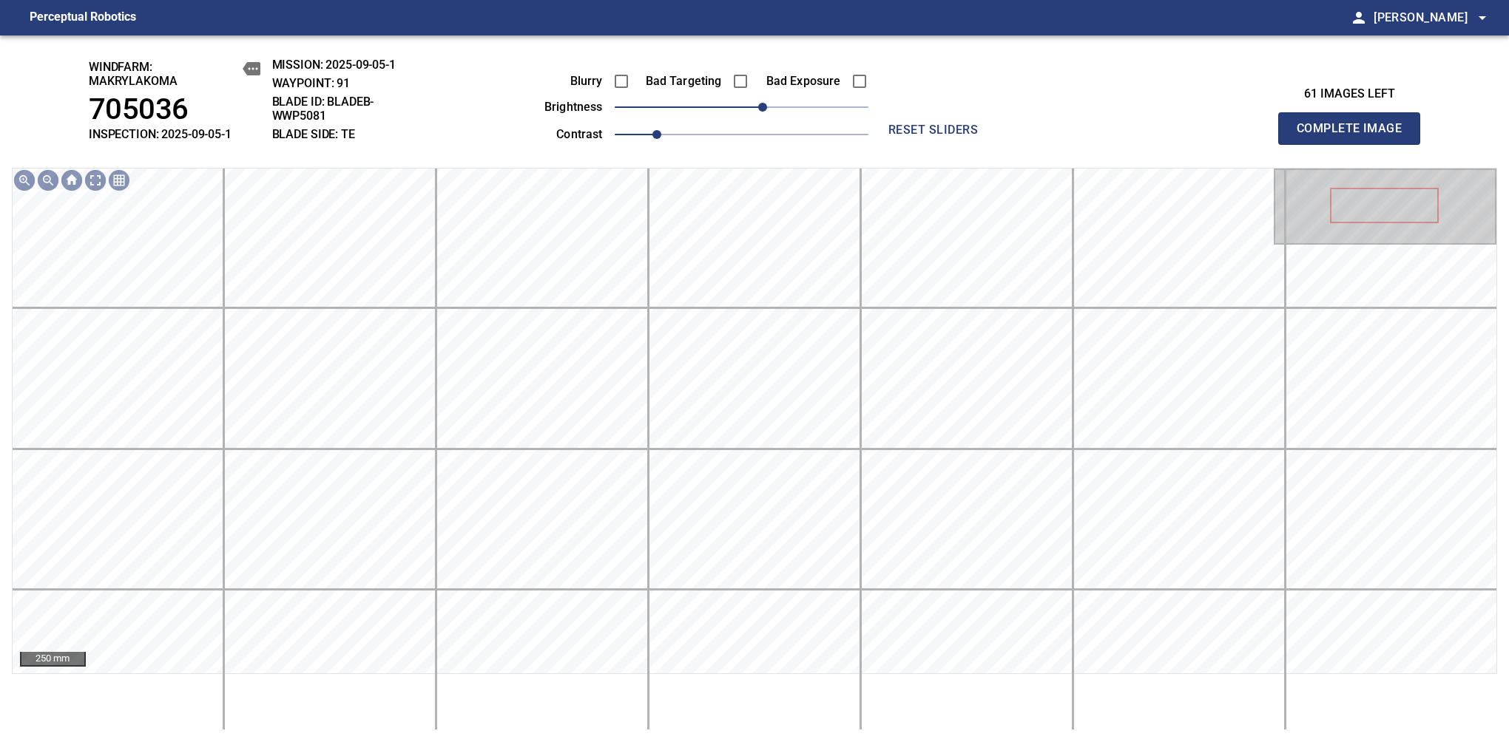
click at [1355, 136] on span "Complete Image" at bounding box center [1348, 128] width 109 height 21
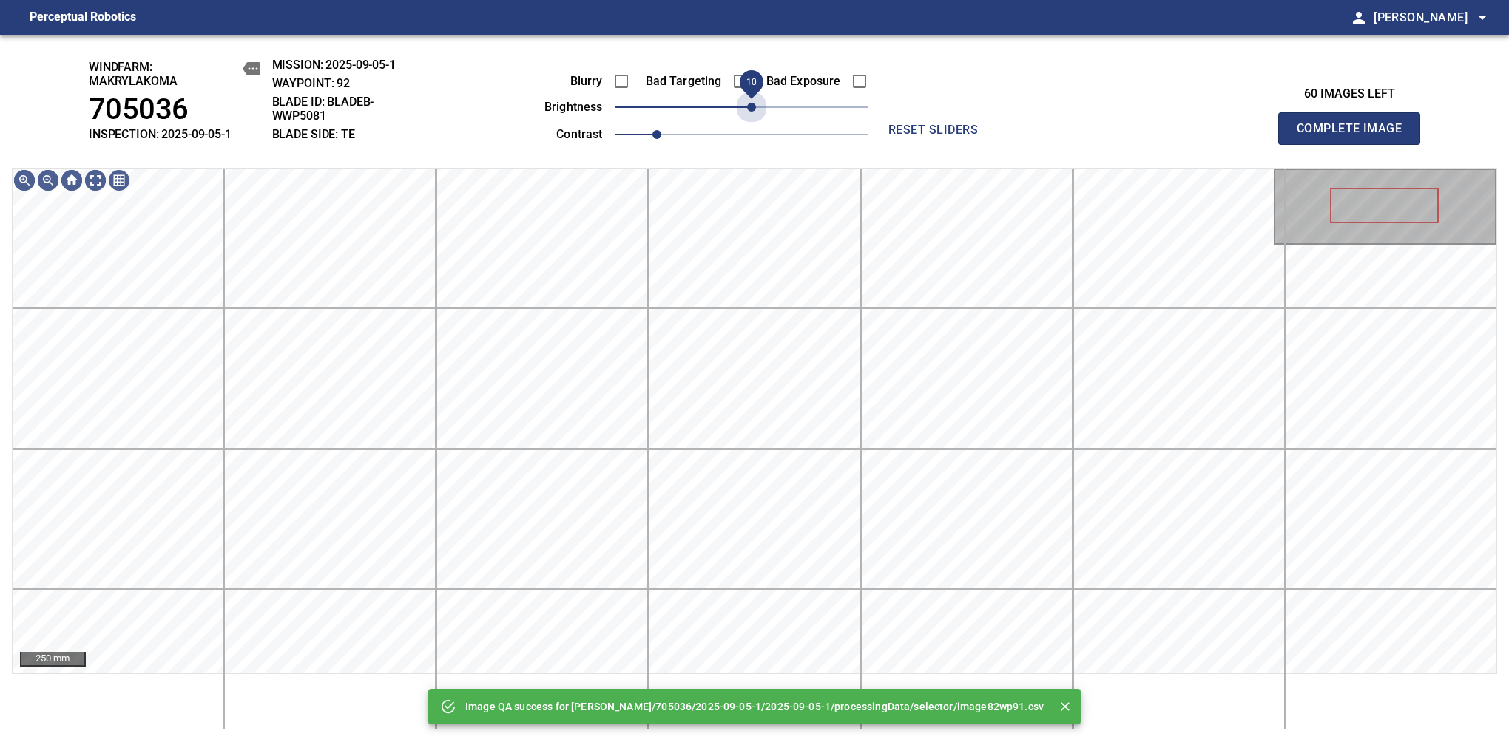
drag, startPoint x: 767, startPoint y: 114, endPoint x: 754, endPoint y: 121, distance: 14.6
click at [754, 118] on span "10" at bounding box center [742, 107] width 254 height 21
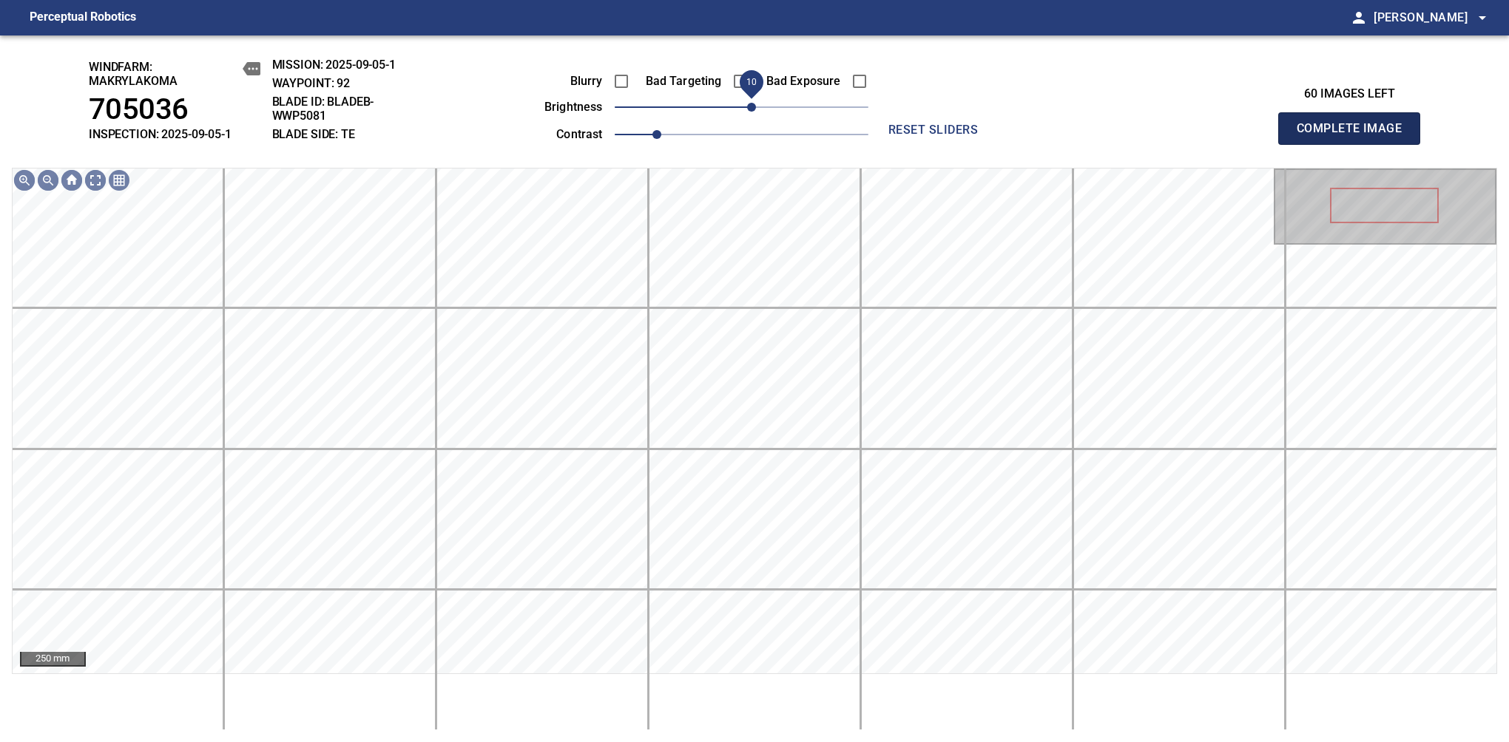
click at [1355, 136] on span "Complete Image" at bounding box center [1348, 128] width 109 height 21
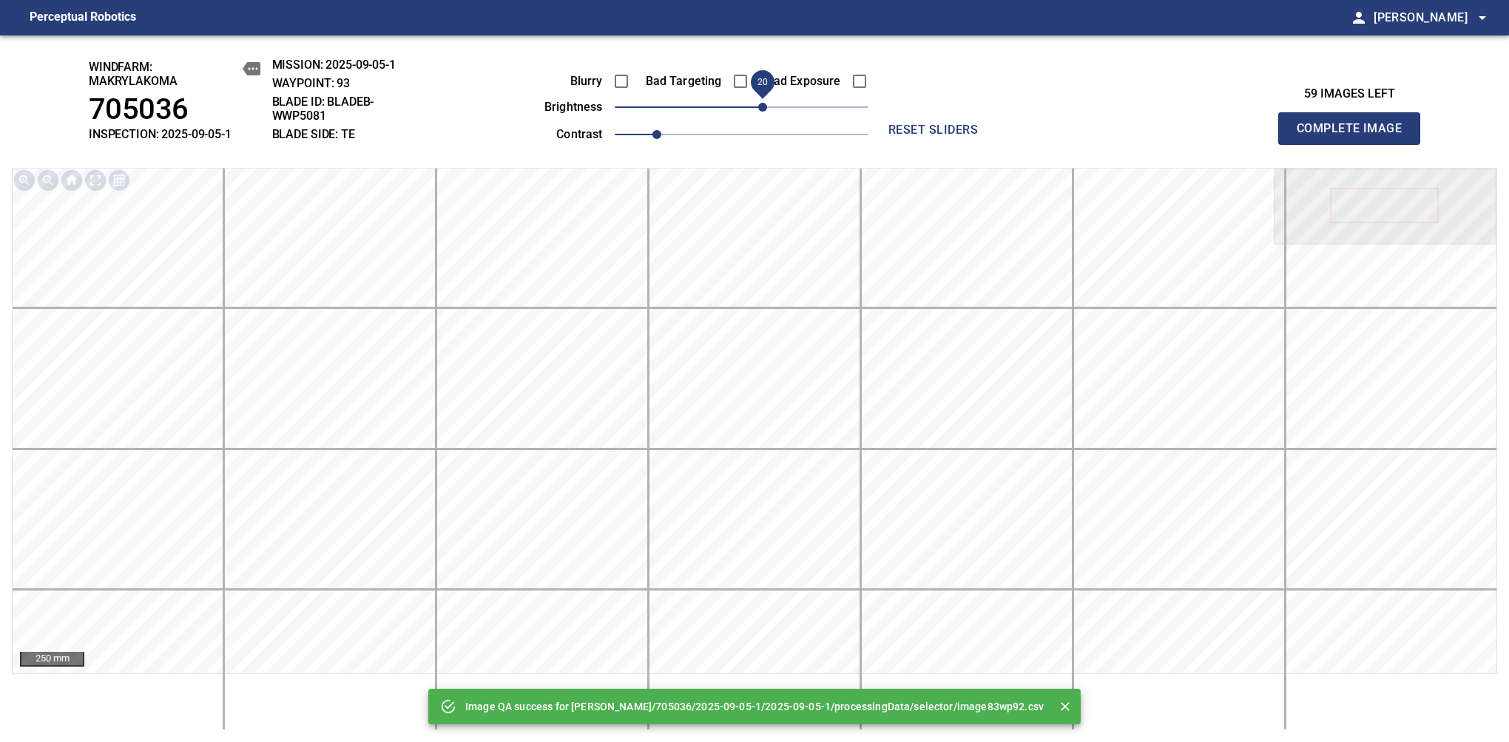
drag, startPoint x: 759, startPoint y: 106, endPoint x: 767, endPoint y: 104, distance: 8.0
click at [767, 104] on span "20" at bounding box center [742, 107] width 254 height 21
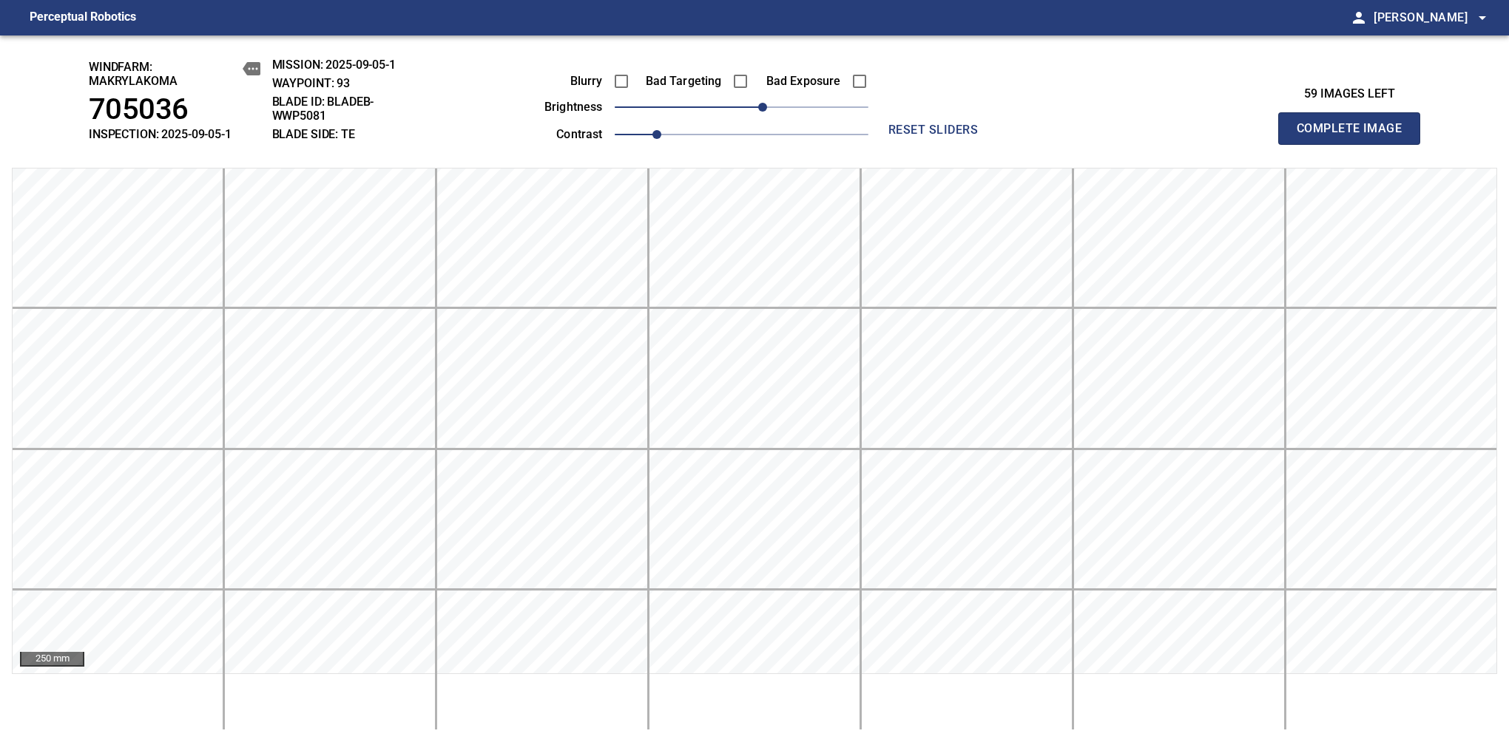
click at [1355, 136] on span "Complete Image" at bounding box center [1348, 128] width 109 height 21
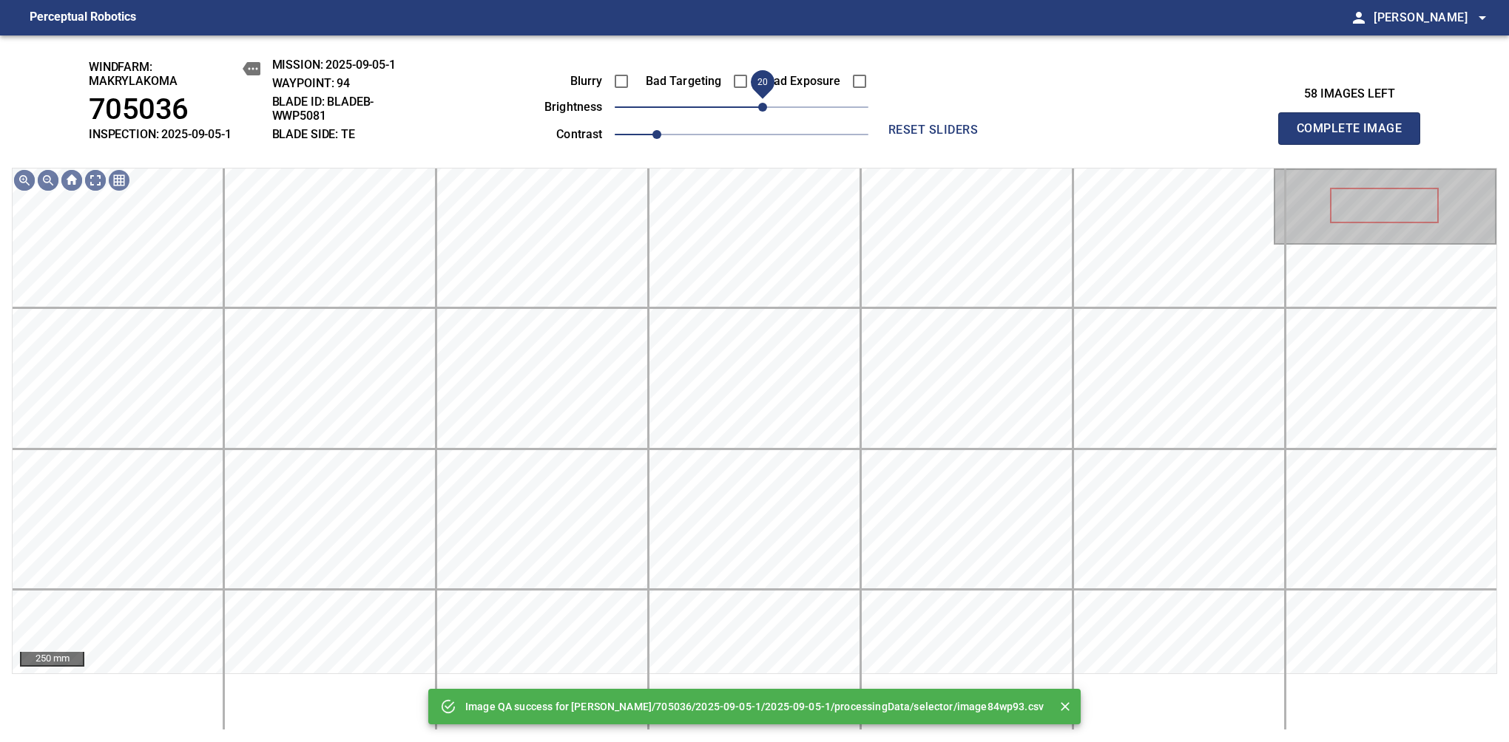
click at [767, 109] on span "20" at bounding box center [742, 107] width 254 height 21
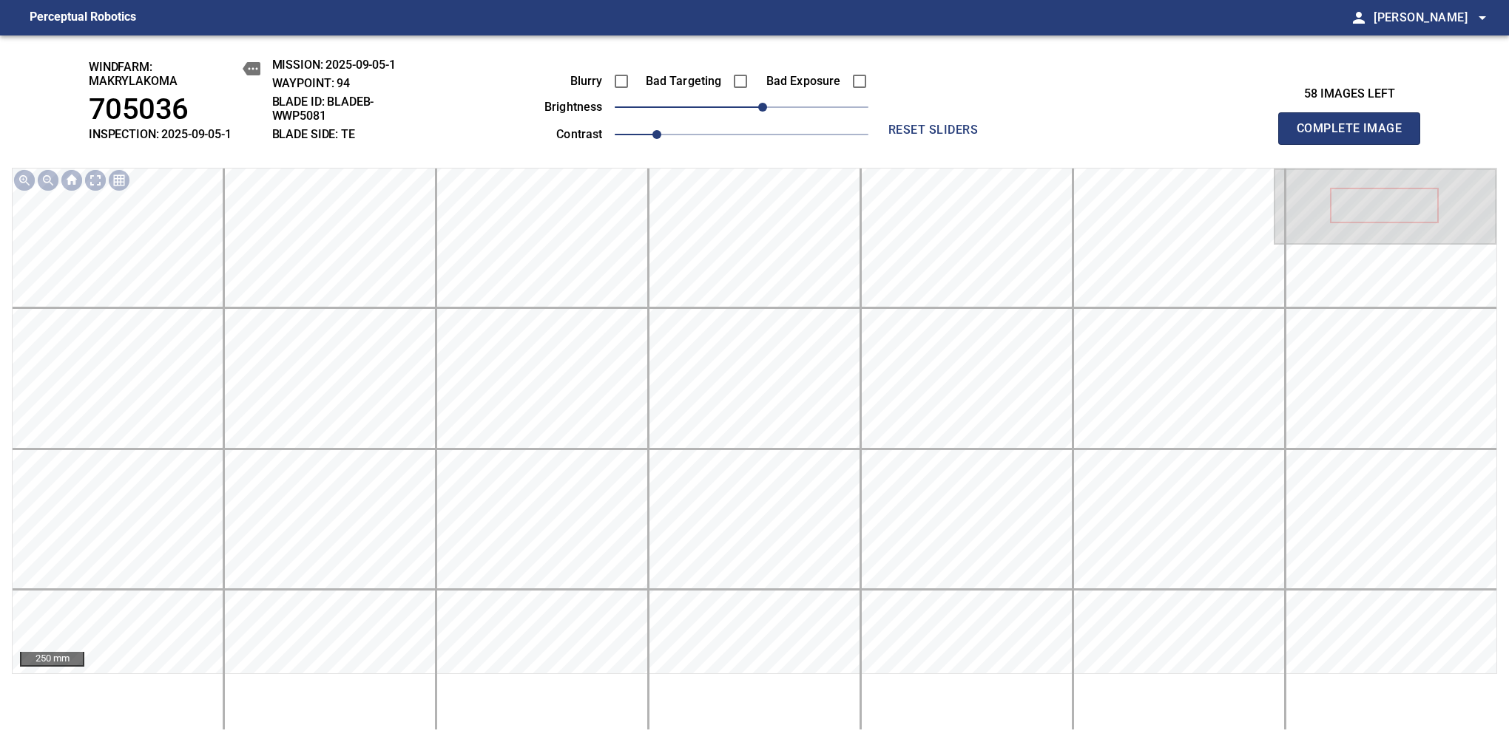
click at [1355, 136] on span "Complete Image" at bounding box center [1348, 128] width 109 height 21
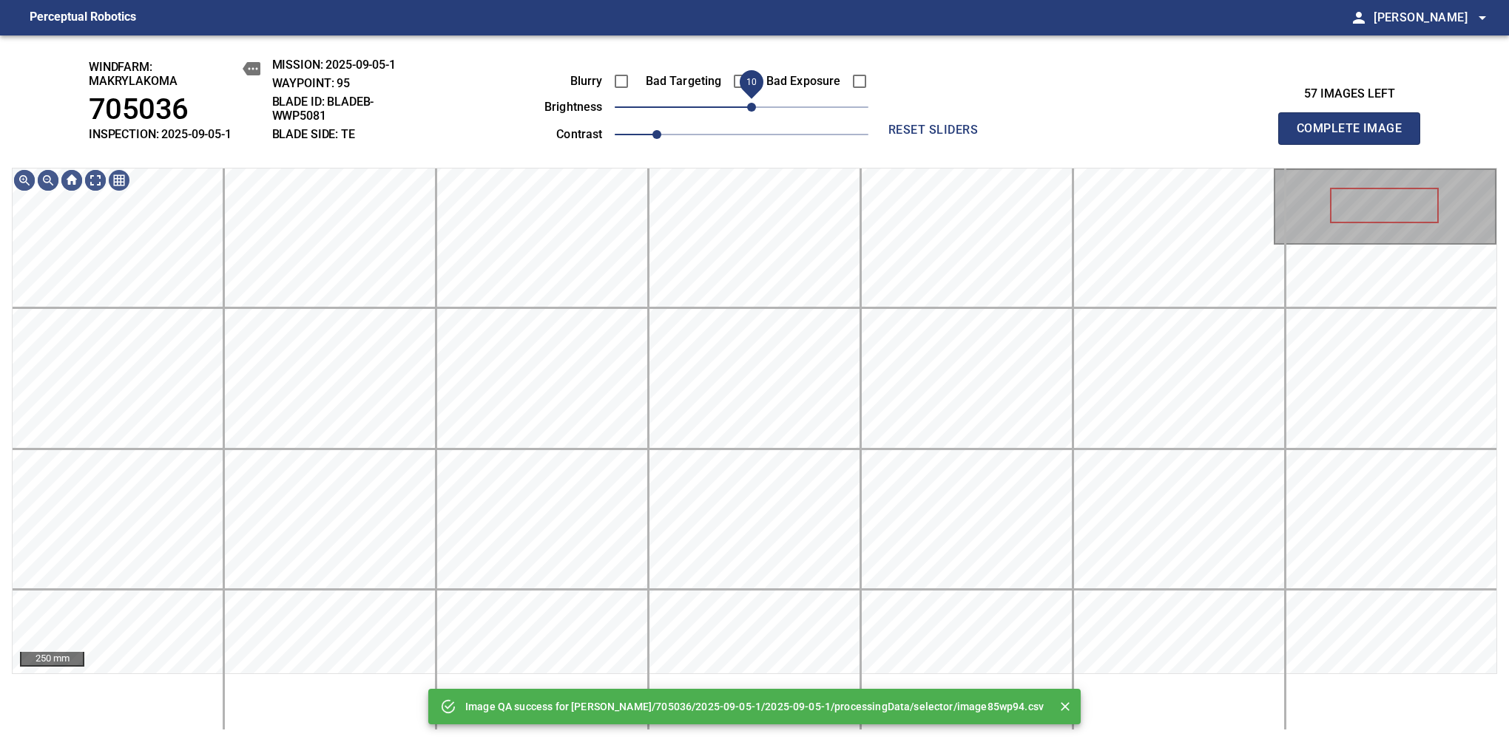
drag, startPoint x: 767, startPoint y: 109, endPoint x: 754, endPoint y: 116, distance: 14.6
click at [754, 116] on span "10" at bounding box center [742, 107] width 254 height 21
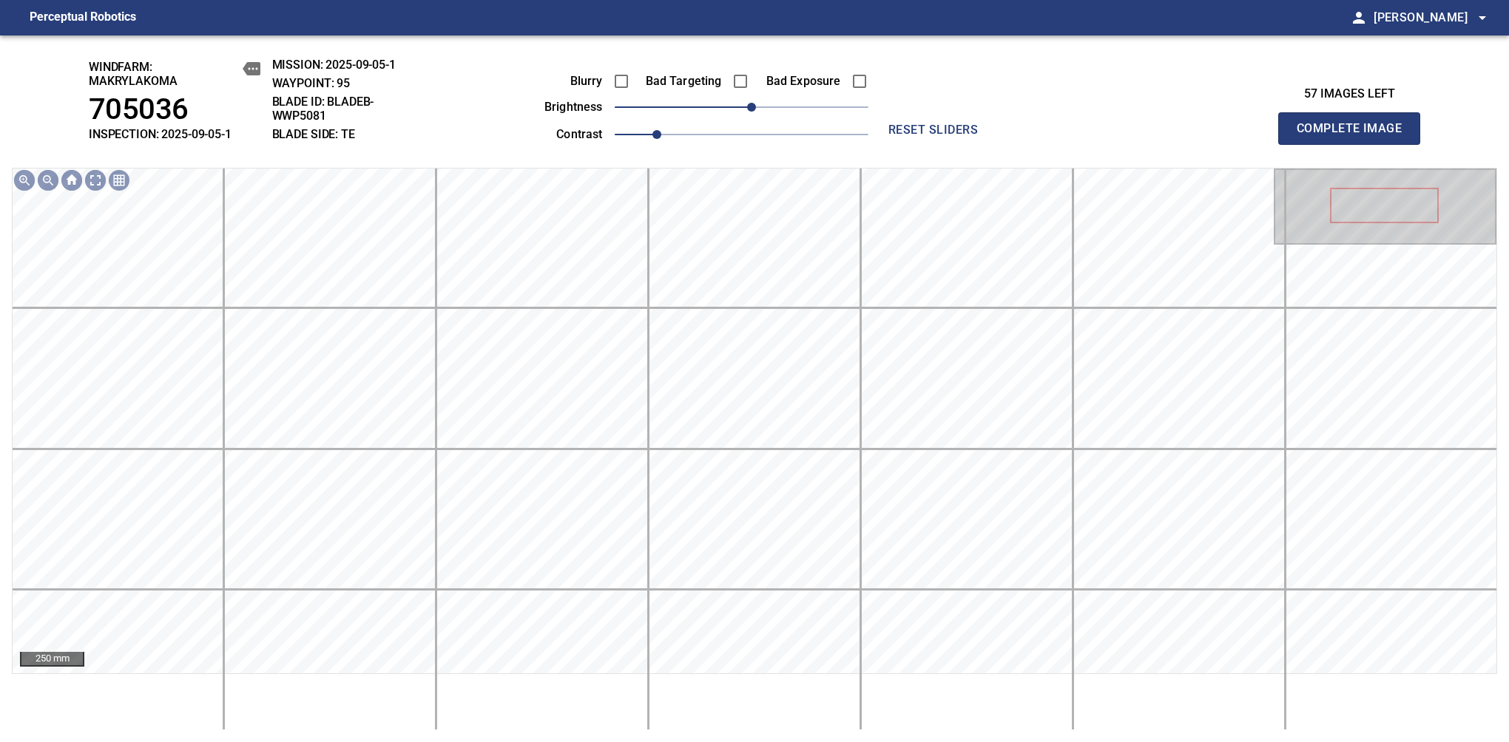
click at [1355, 136] on span "Complete Image" at bounding box center [1348, 128] width 109 height 21
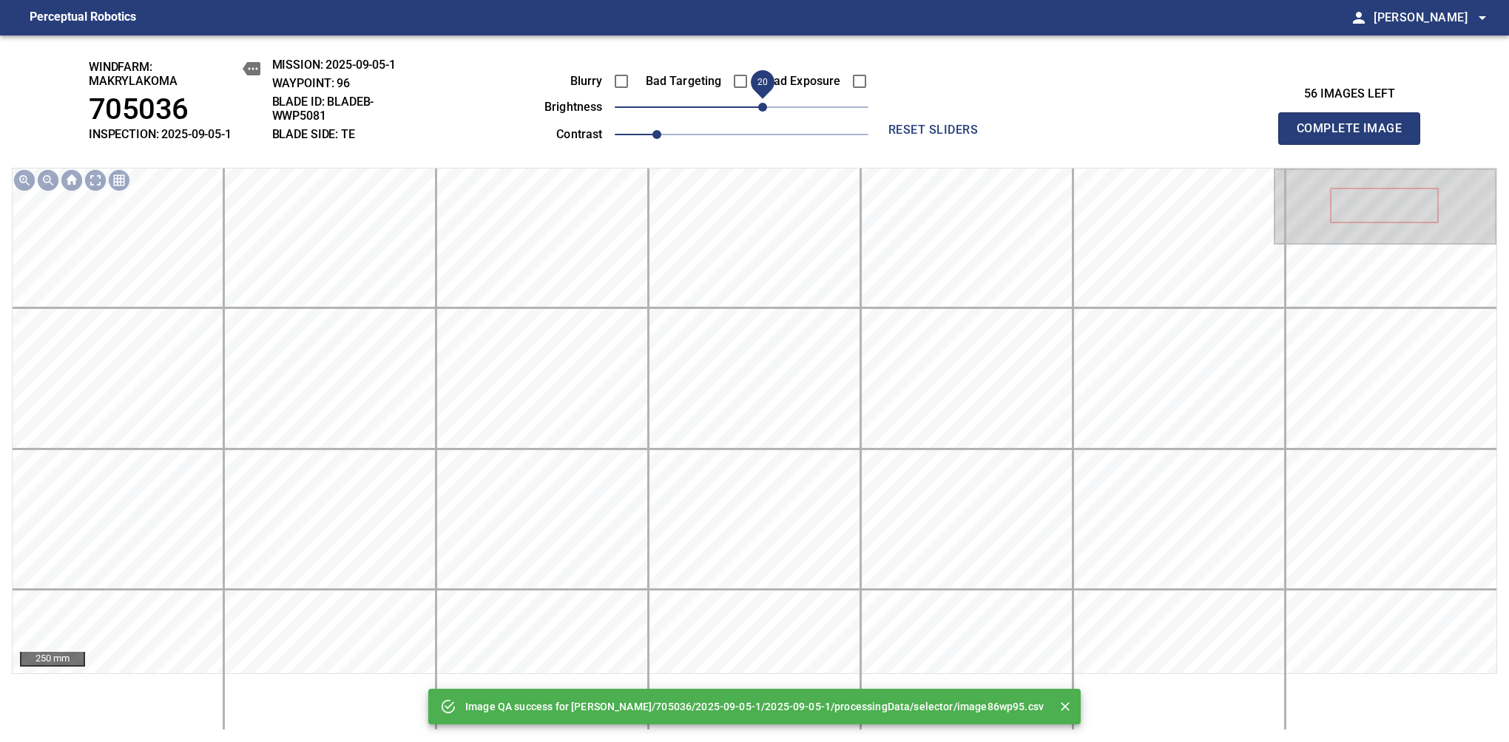
drag, startPoint x: 751, startPoint y: 109, endPoint x: 765, endPoint y: 109, distance: 13.3
click at [765, 109] on span "20" at bounding box center [762, 107] width 9 height 9
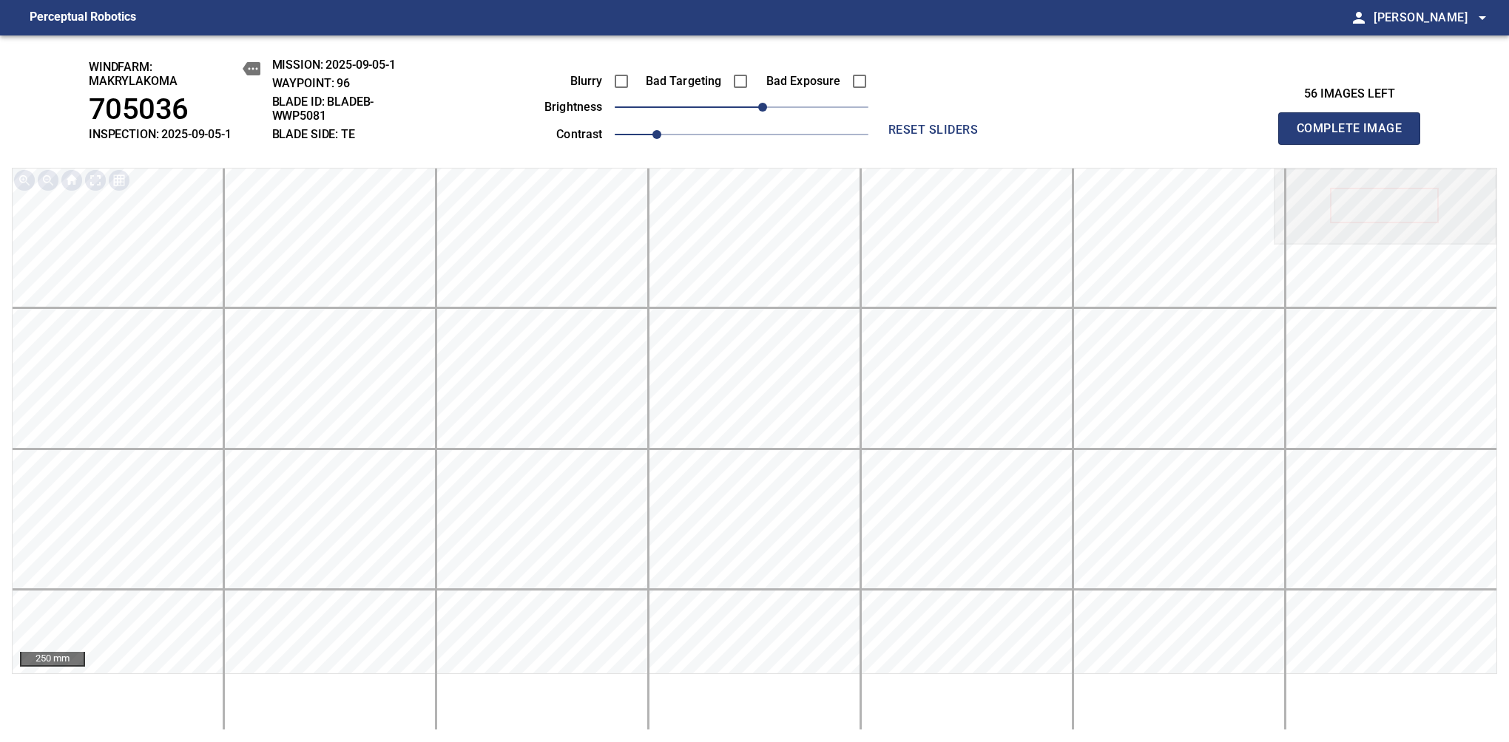
click at [1355, 136] on span "Complete Image" at bounding box center [1348, 128] width 109 height 21
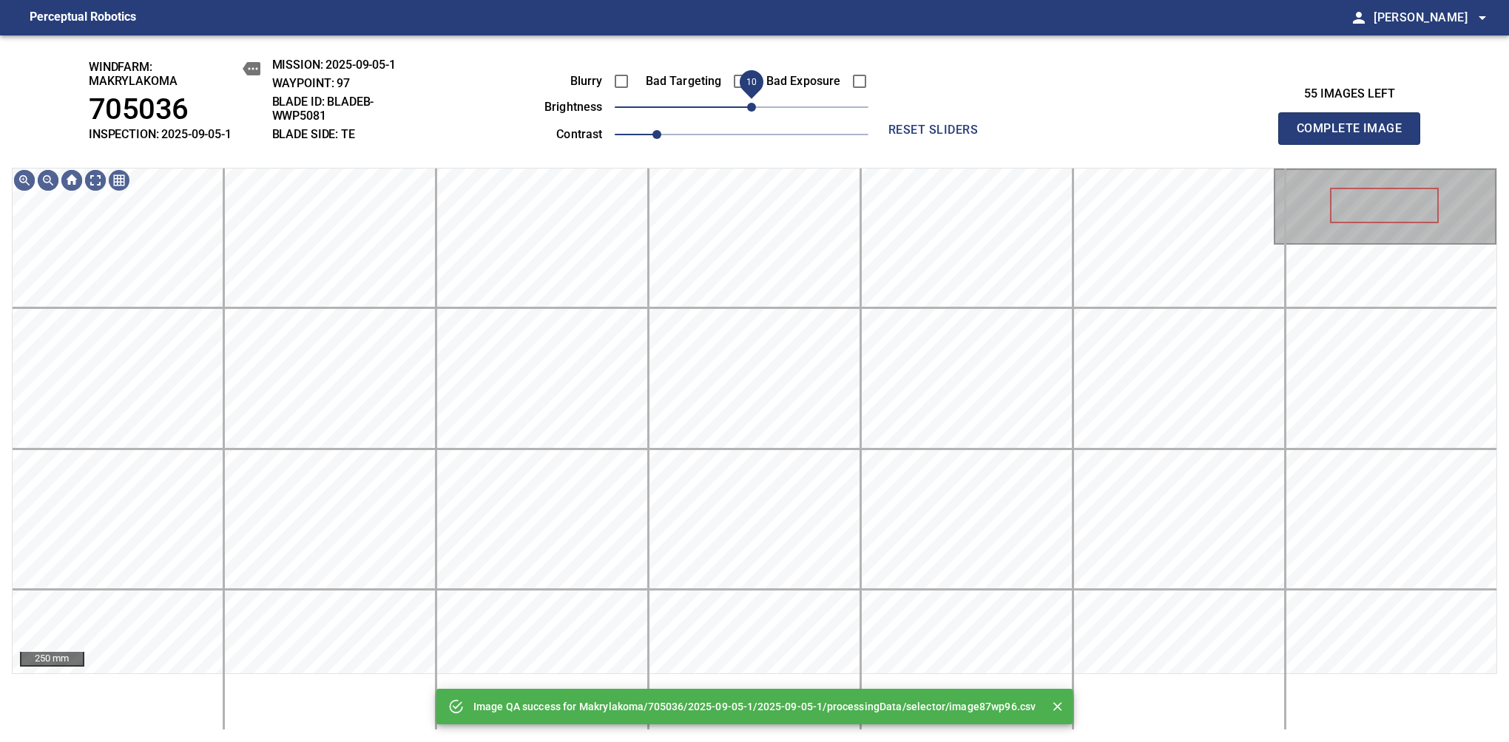
drag, startPoint x: 765, startPoint y: 109, endPoint x: 752, endPoint y: 116, distance: 14.6
click at [752, 116] on span "10" at bounding box center [742, 107] width 254 height 21
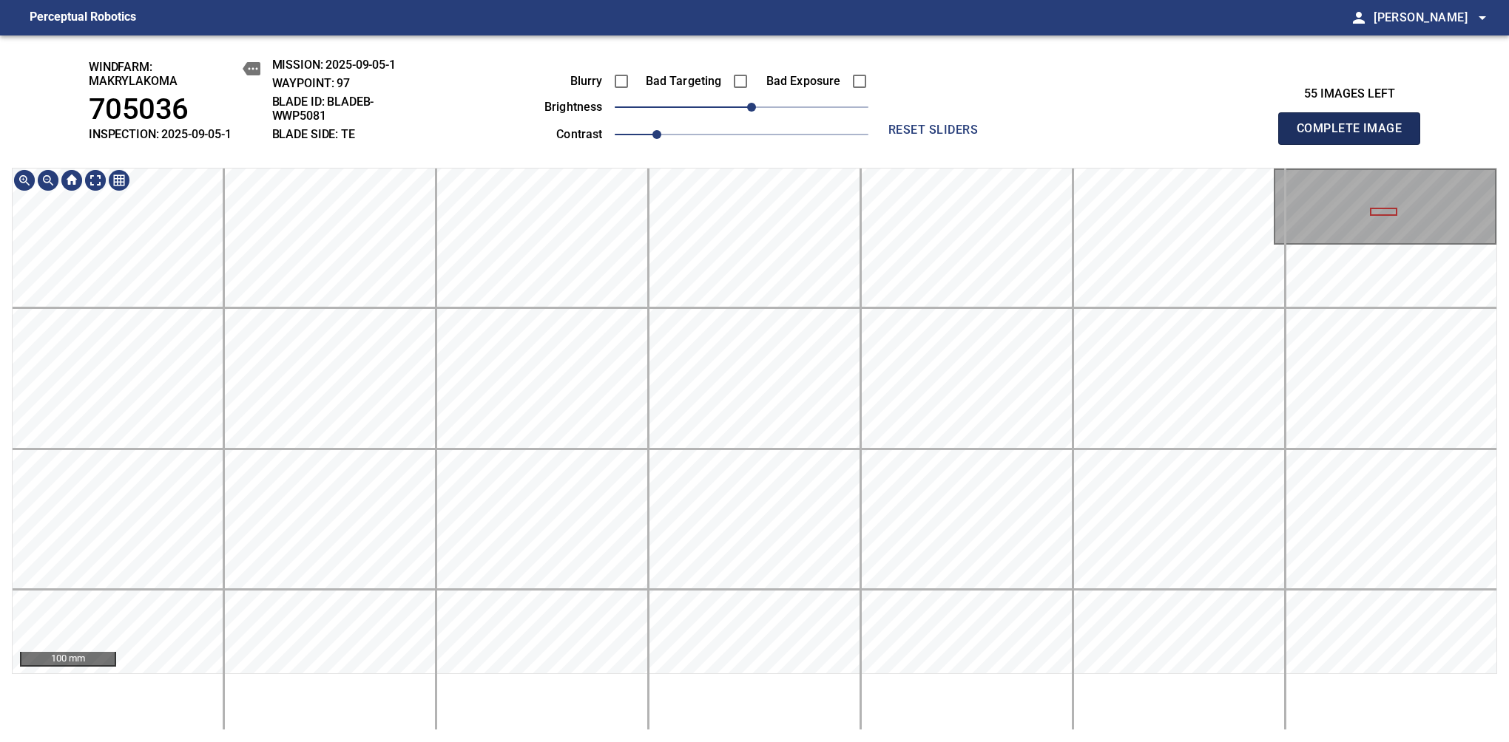
click at [1355, 136] on span "Complete Image" at bounding box center [1348, 128] width 109 height 21
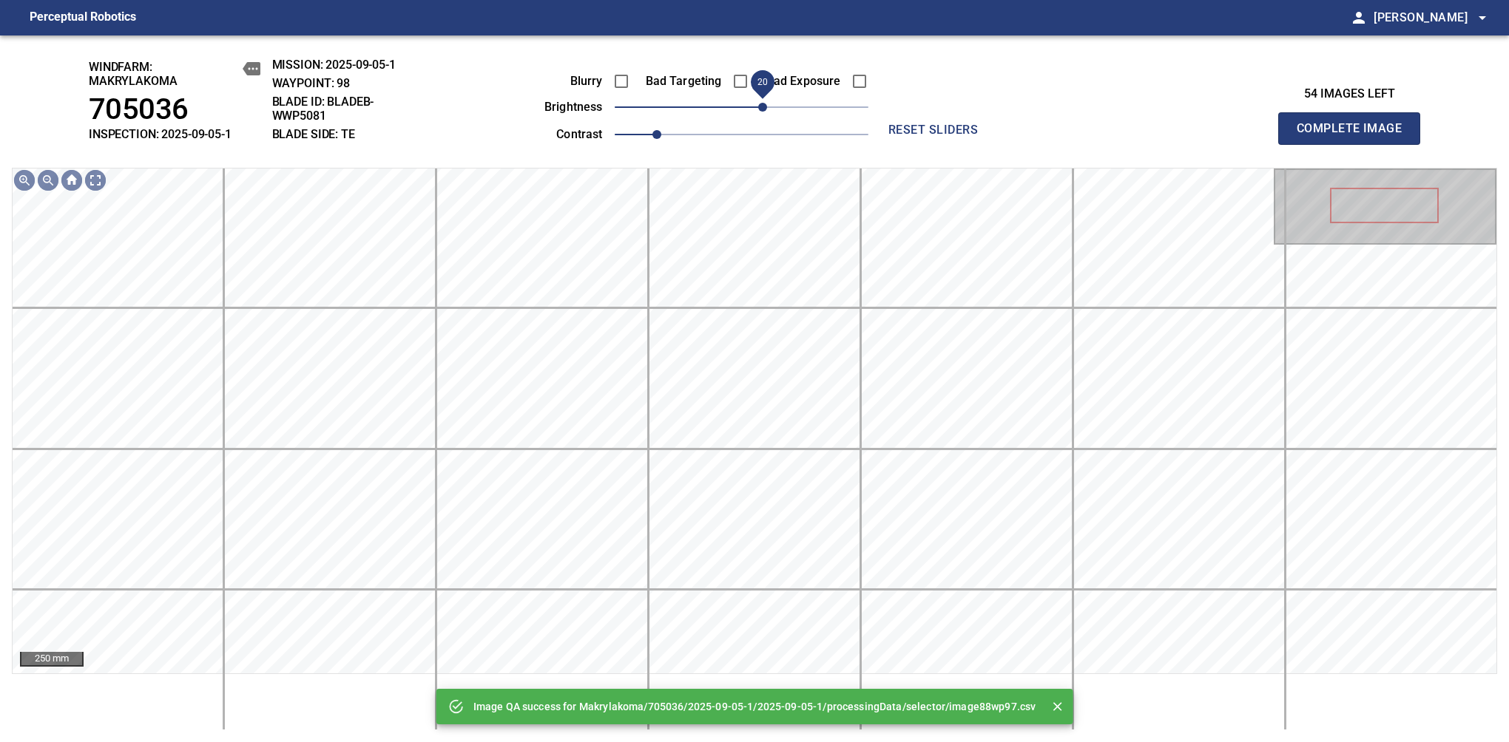
drag, startPoint x: 747, startPoint y: 111, endPoint x: 760, endPoint y: 109, distance: 13.5
click at [760, 109] on span "20" at bounding box center [762, 107] width 9 height 9
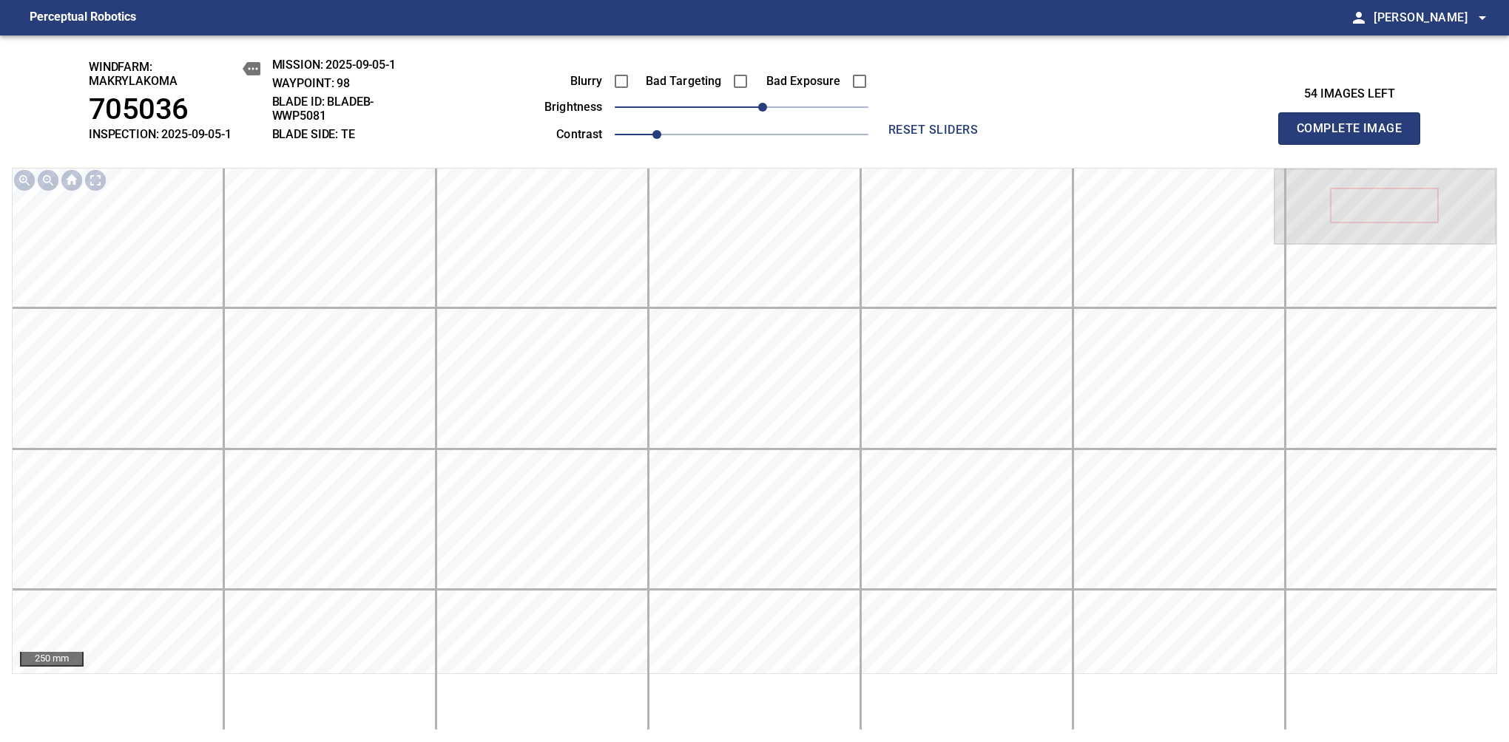
click at [1355, 136] on span "Complete Image" at bounding box center [1348, 128] width 109 height 21
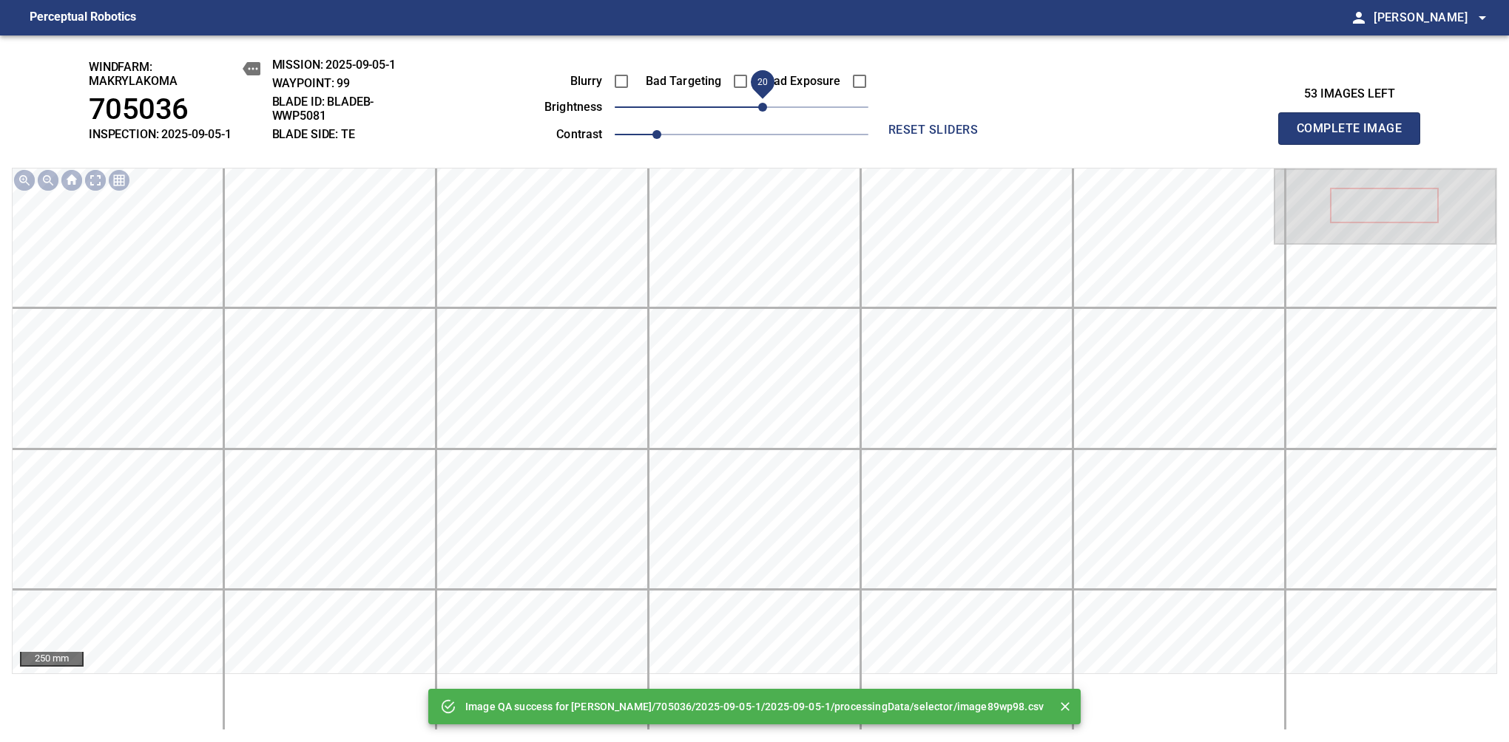
drag, startPoint x: 749, startPoint y: 111, endPoint x: 757, endPoint y: 111, distance: 8.1
click at [758, 111] on span "20" at bounding box center [762, 107] width 9 height 9
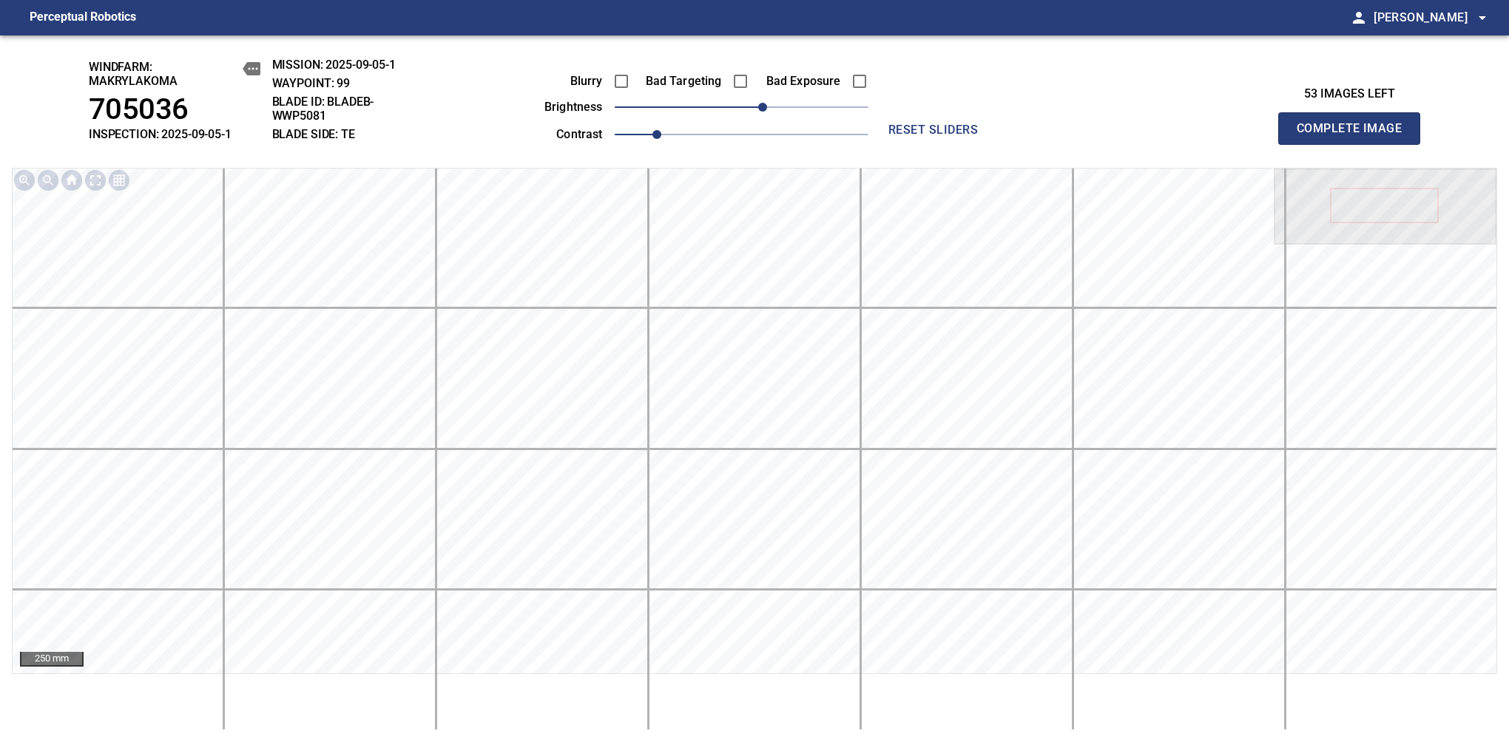
click at [1355, 136] on span "Complete Image" at bounding box center [1348, 128] width 109 height 21
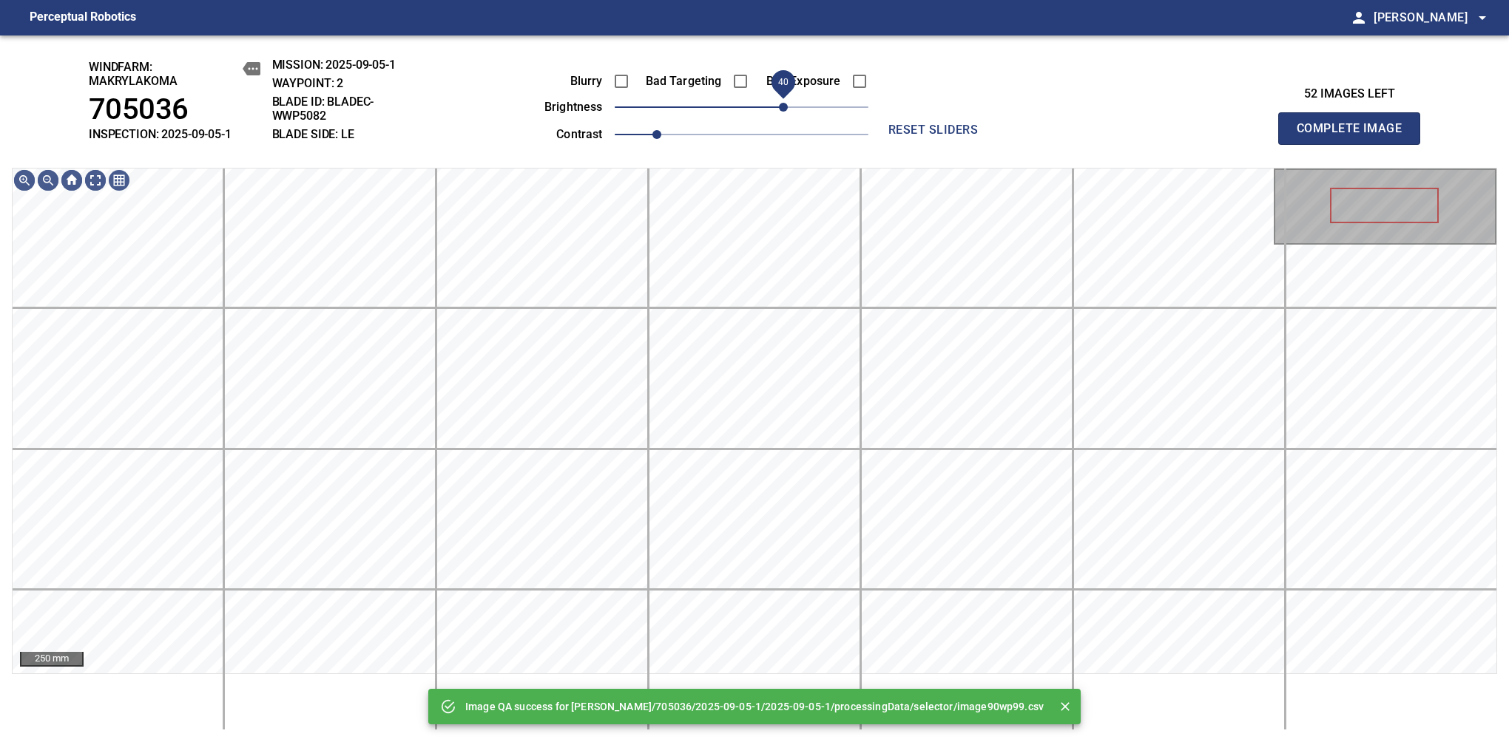
drag, startPoint x: 749, startPoint y: 111, endPoint x: 788, endPoint y: 121, distance: 39.8
click at [788, 112] on span "40" at bounding box center [783, 107] width 9 height 9
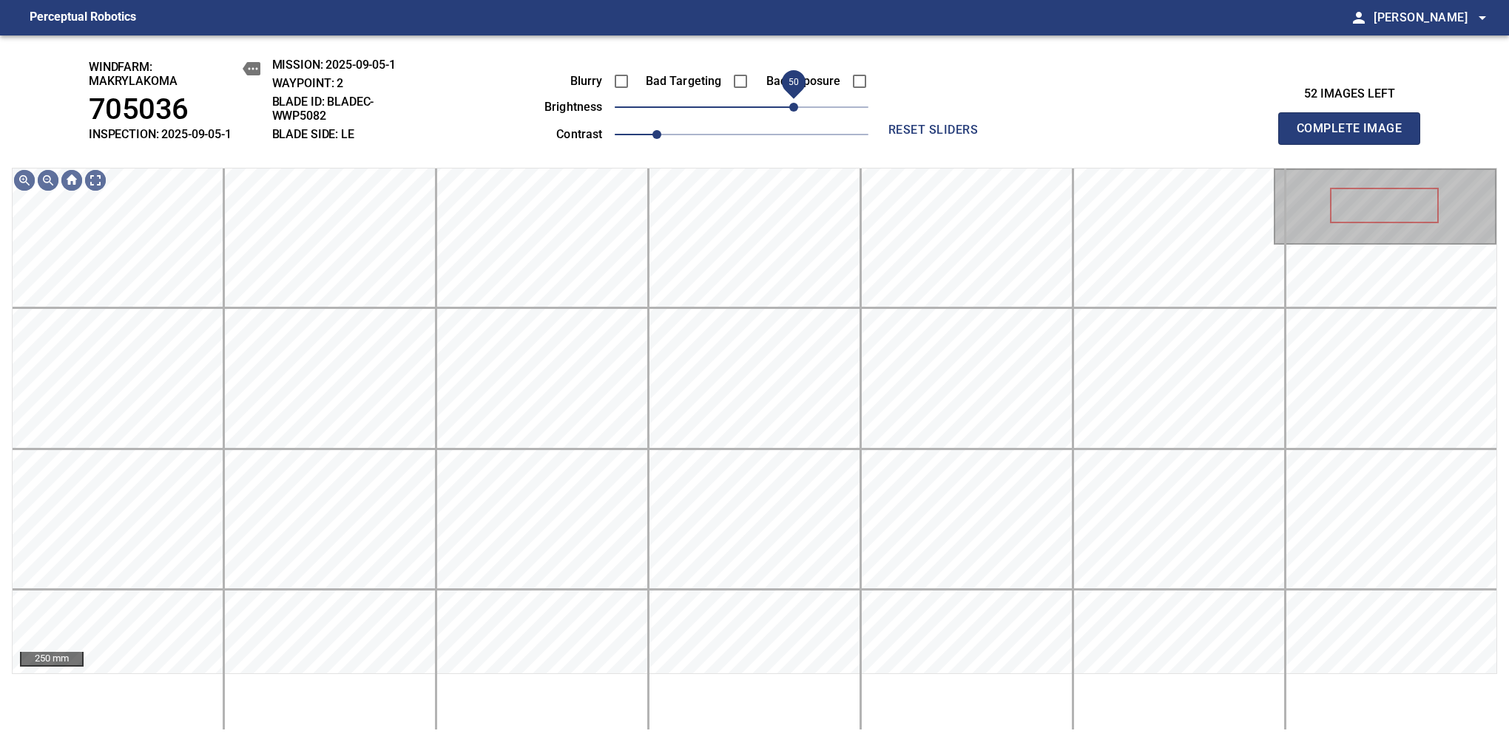
click at [790, 104] on span "50" at bounding box center [793, 107] width 9 height 9
drag, startPoint x: 790, startPoint y: 104, endPoint x: 803, endPoint y: 104, distance: 13.3
click at [803, 104] on span "60" at bounding box center [804, 107] width 9 height 9
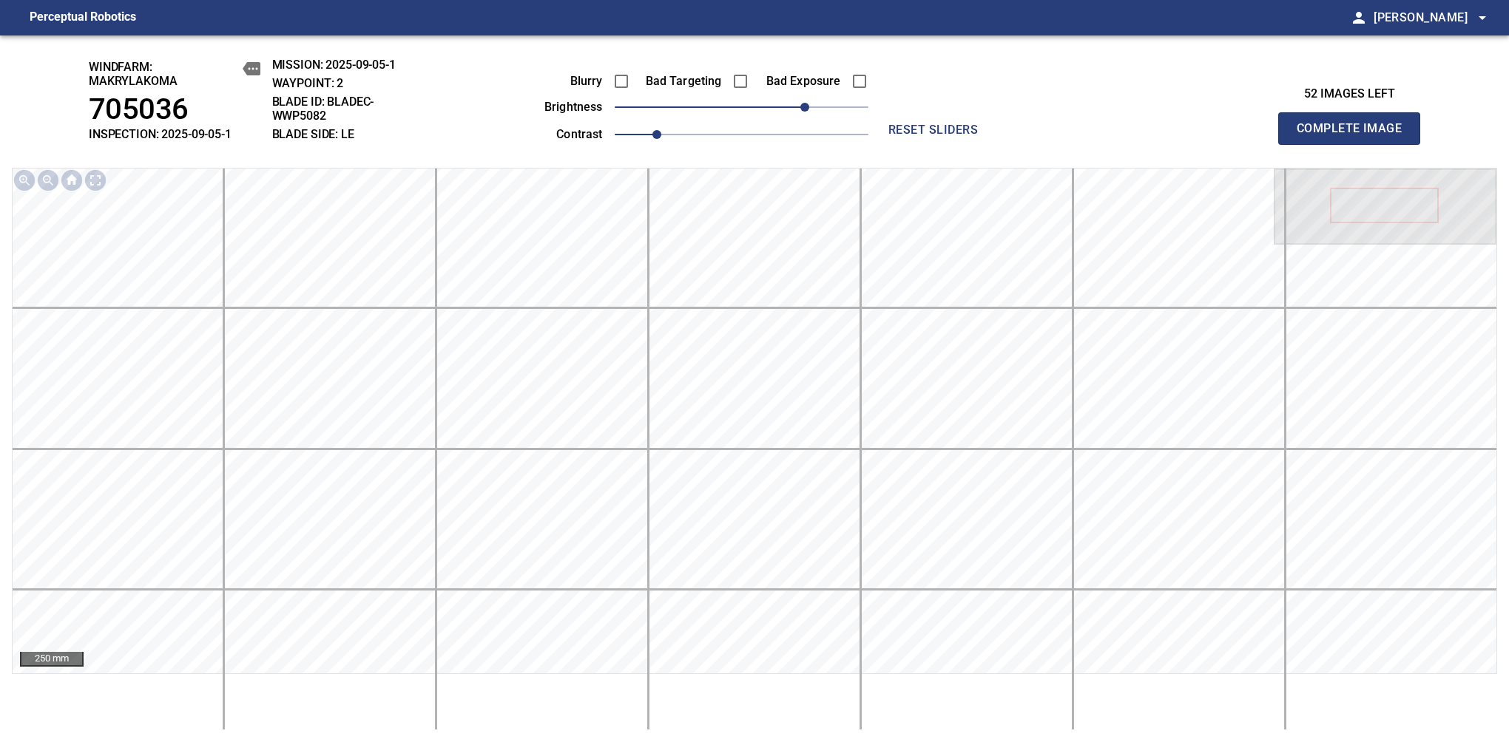
click at [1355, 136] on span "Complete Image" at bounding box center [1348, 128] width 109 height 21
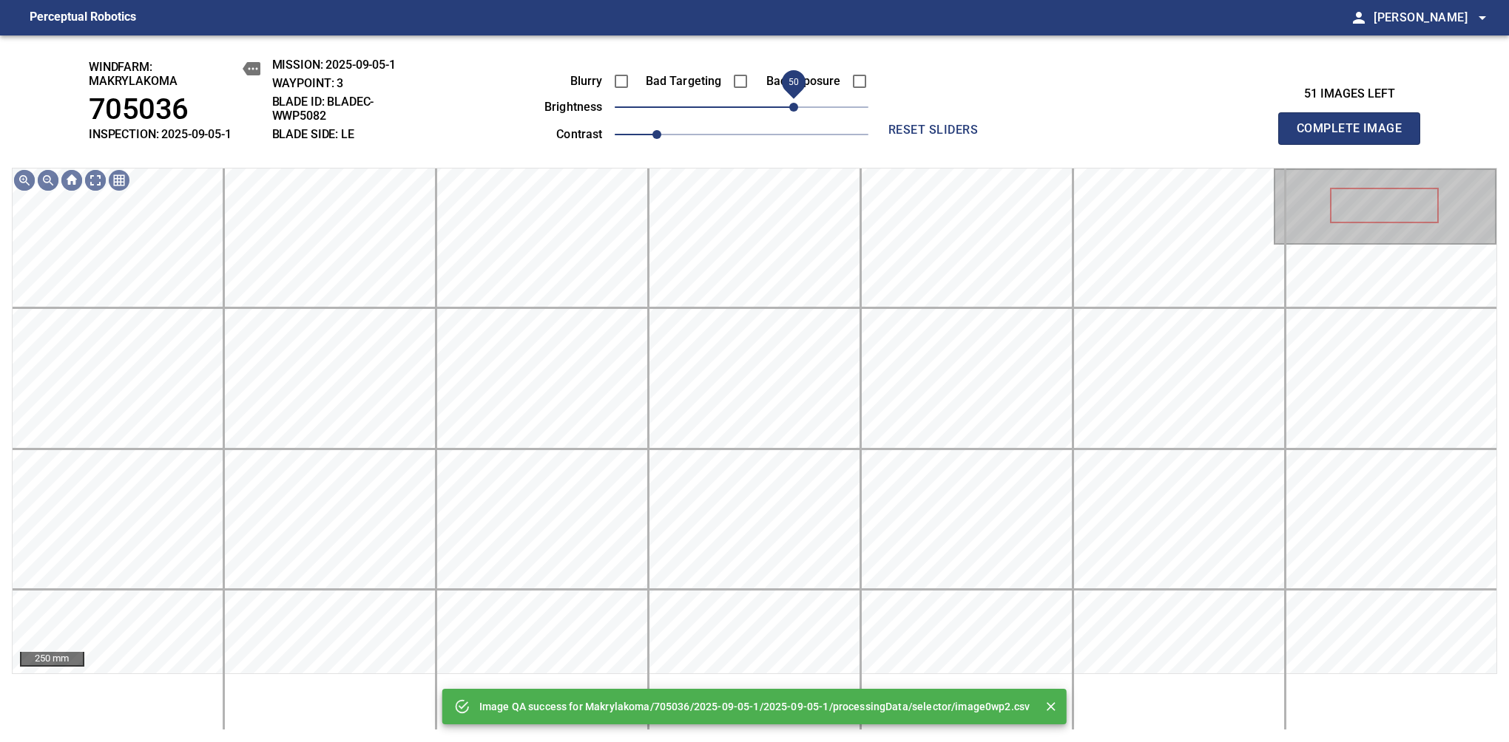
drag, startPoint x: 774, startPoint y: 109, endPoint x: 799, endPoint y: 106, distance: 24.5
click at [798, 106] on span "50" at bounding box center [793, 107] width 9 height 9
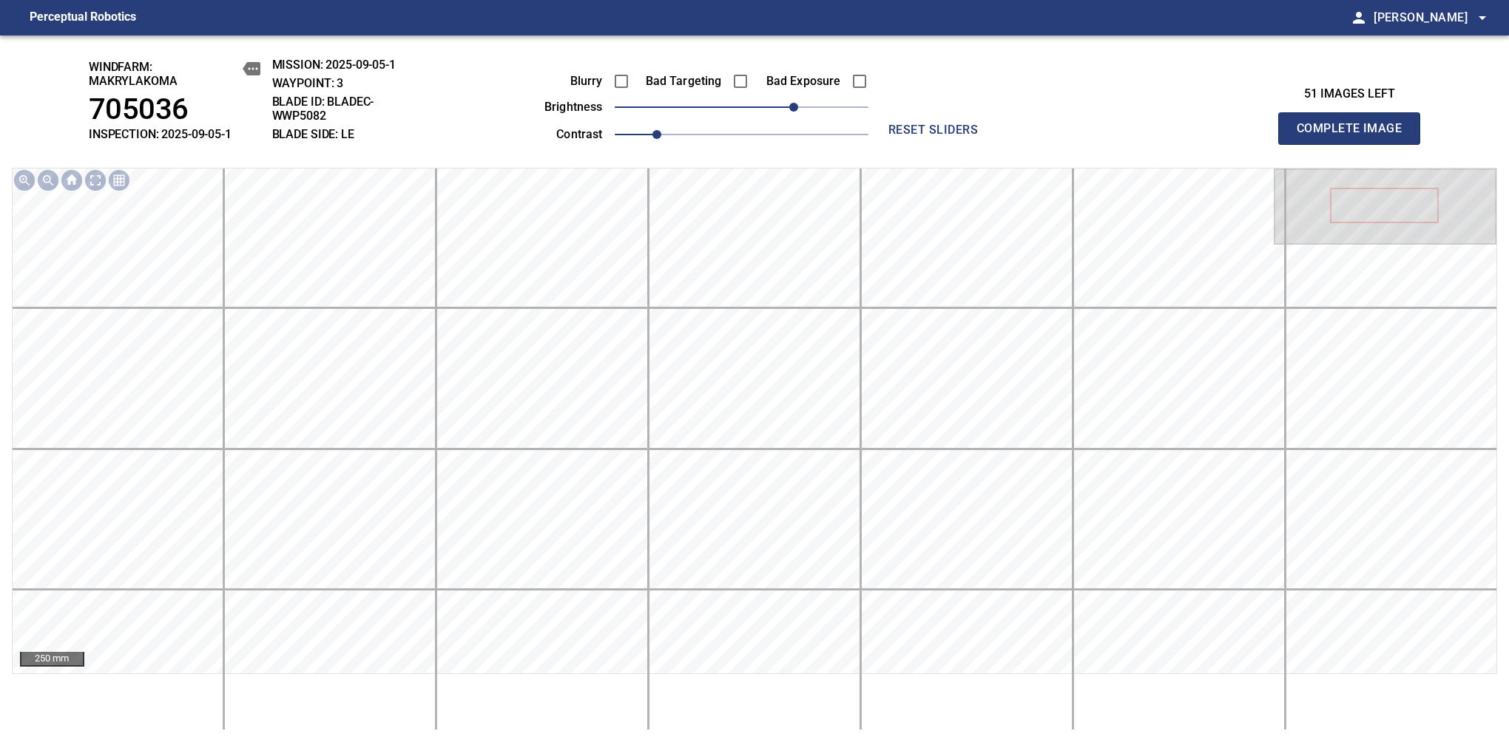
click at [1355, 136] on span "Complete Image" at bounding box center [1348, 128] width 109 height 21
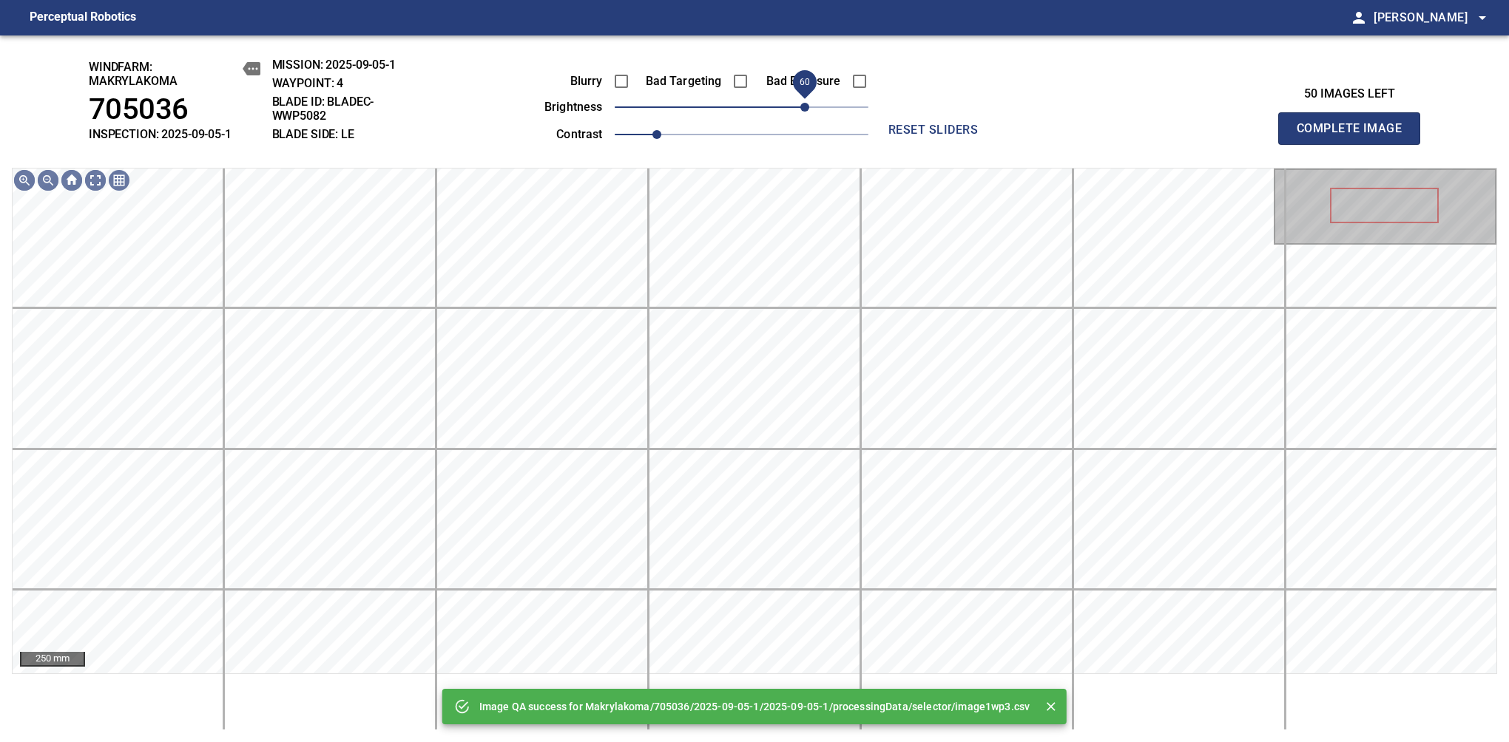
drag, startPoint x: 778, startPoint y: 106, endPoint x: 803, endPoint y: 106, distance: 25.1
click at [803, 106] on span "60" at bounding box center [804, 107] width 9 height 9
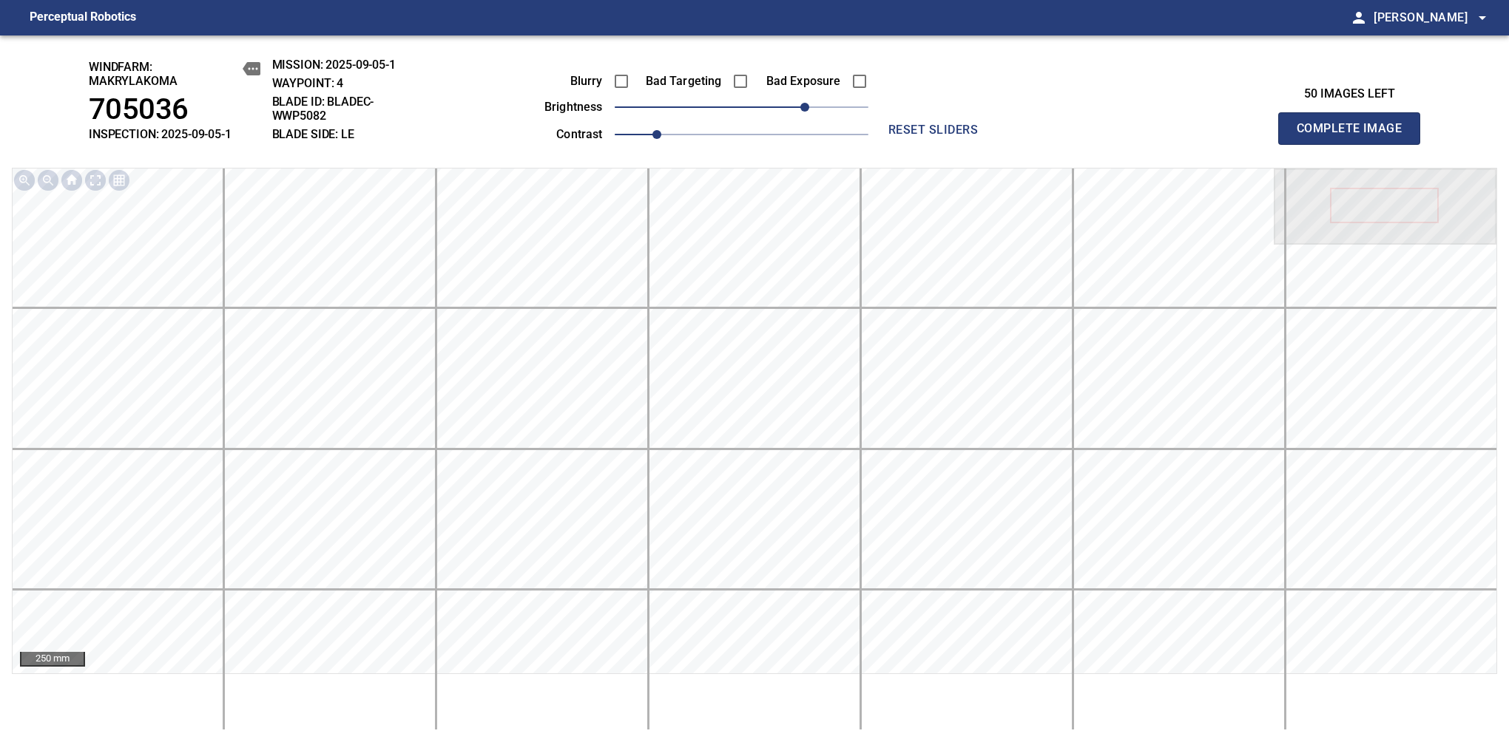
click at [1355, 136] on span "Complete Image" at bounding box center [1348, 128] width 109 height 21
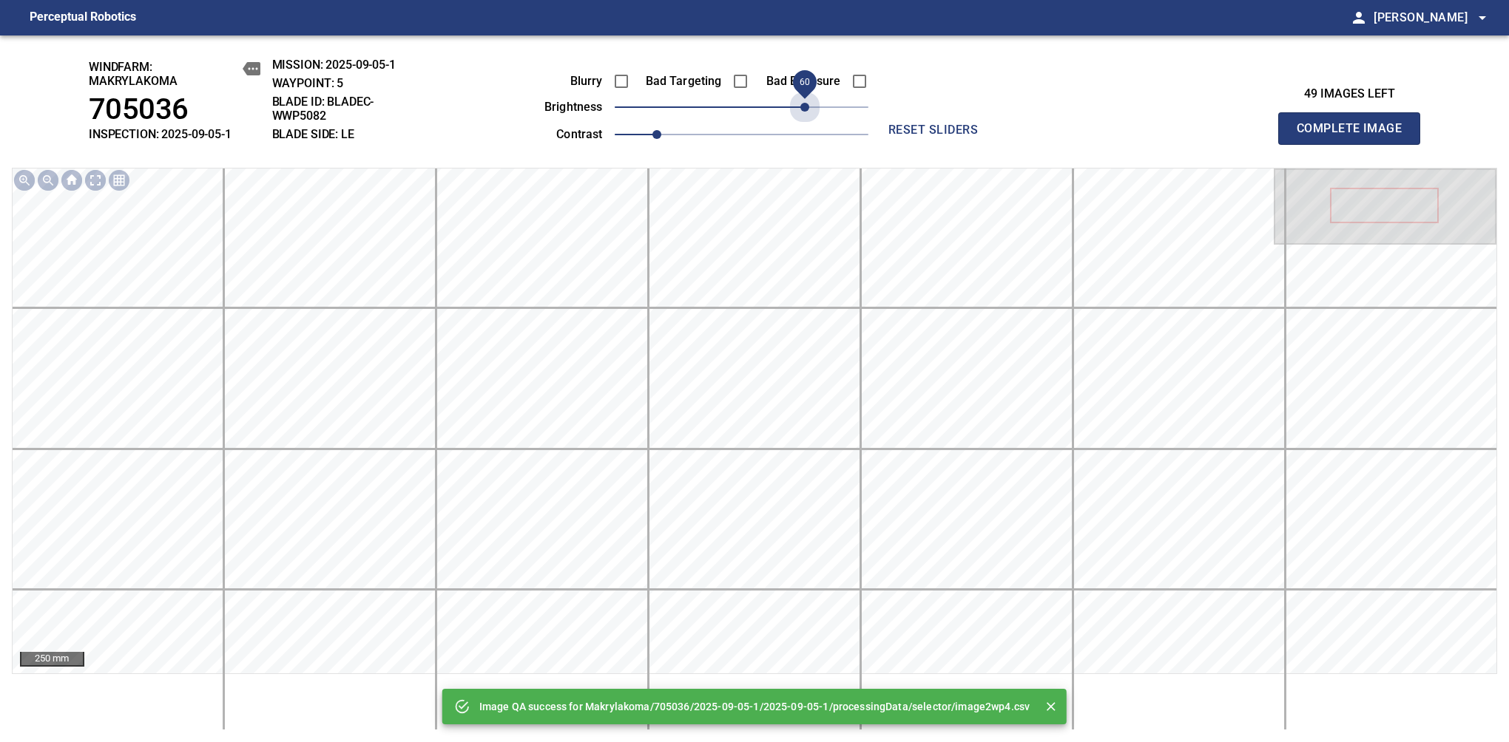
click at [803, 106] on span "60" at bounding box center [742, 107] width 254 height 21
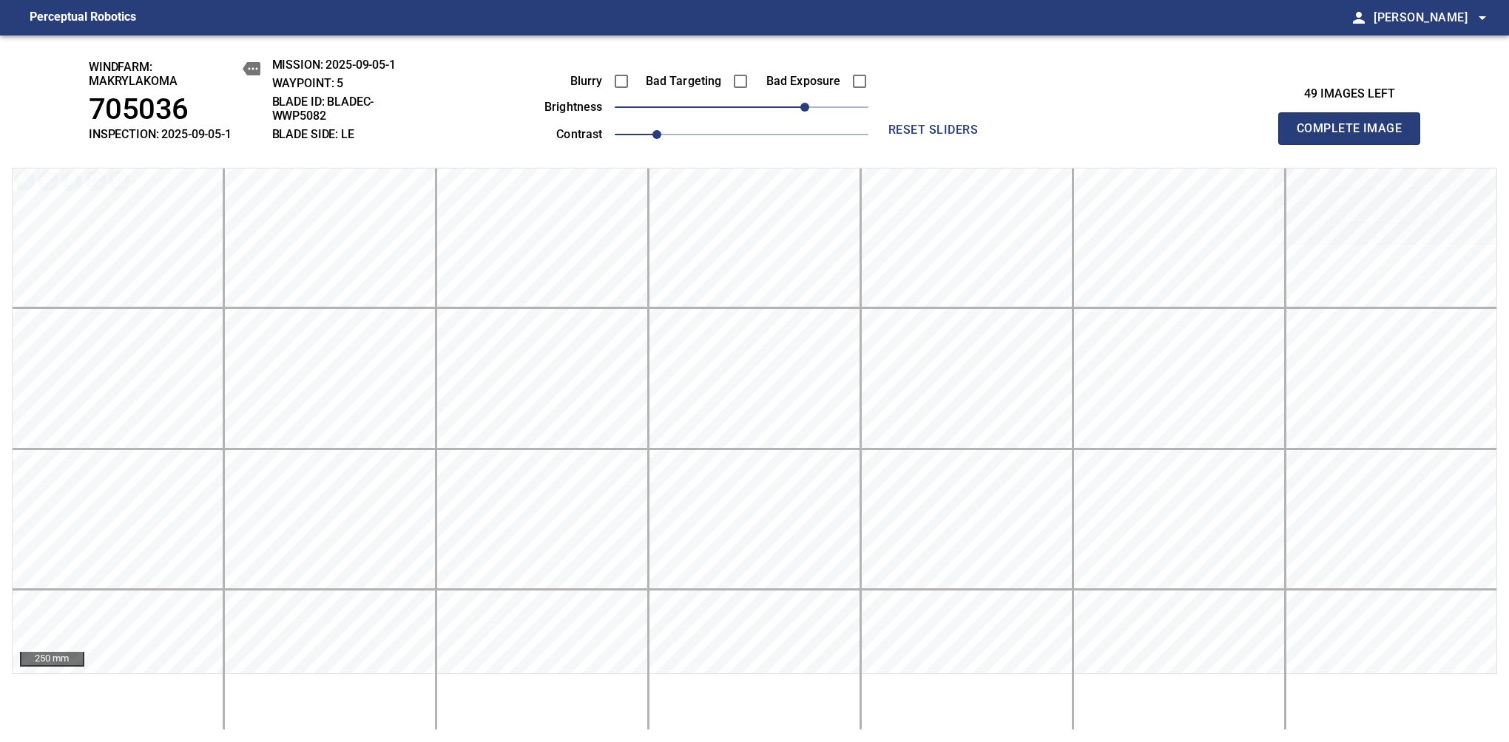
click at [1355, 136] on span "Complete Image" at bounding box center [1348, 128] width 109 height 21
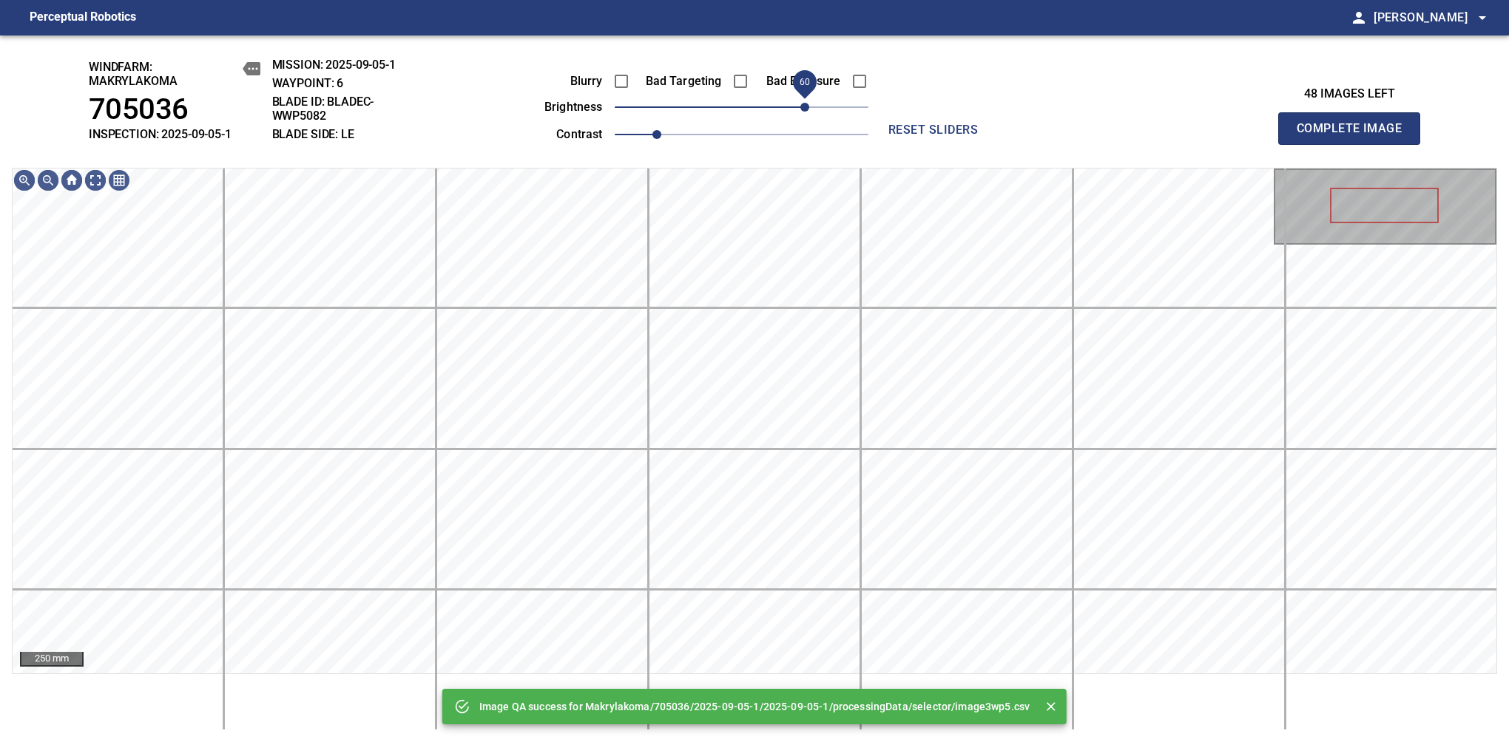
drag, startPoint x: 803, startPoint y: 106, endPoint x: 808, endPoint y: 116, distance: 10.9
click at [808, 116] on span "60" at bounding box center [742, 107] width 254 height 21
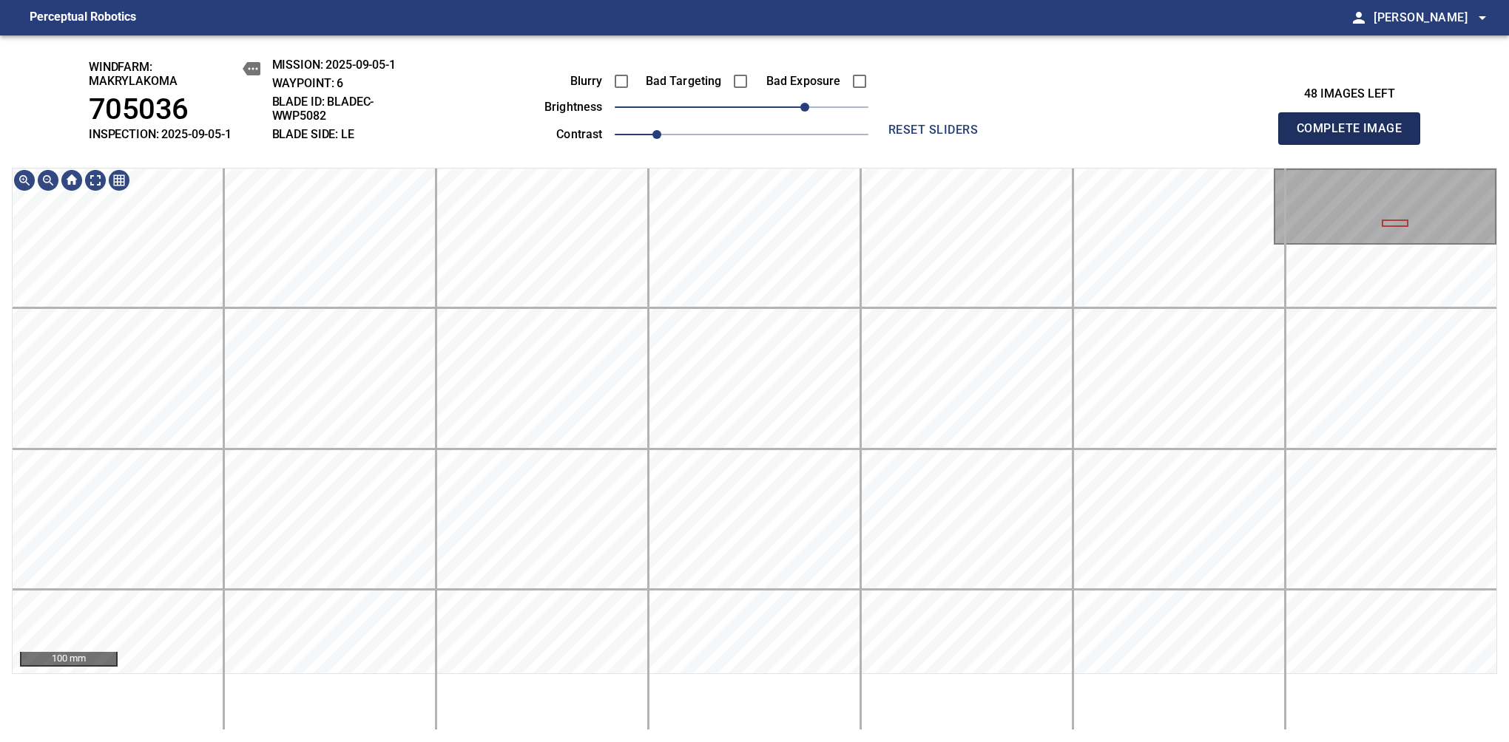
click at [1355, 136] on span "Complete Image" at bounding box center [1348, 128] width 109 height 21
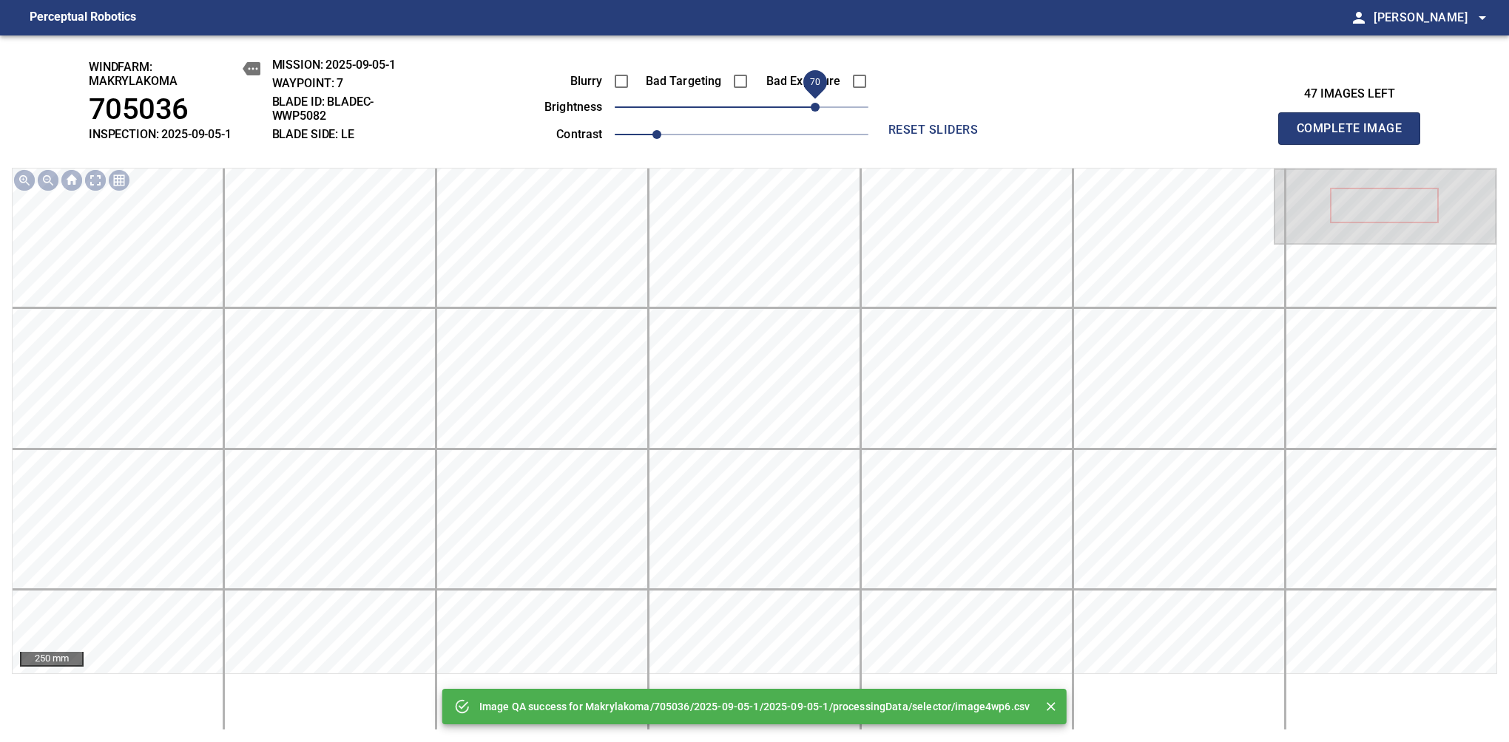
drag, startPoint x: 798, startPoint y: 101, endPoint x: 816, endPoint y: 112, distance: 21.2
click at [816, 112] on span "70" at bounding box center [742, 107] width 254 height 21
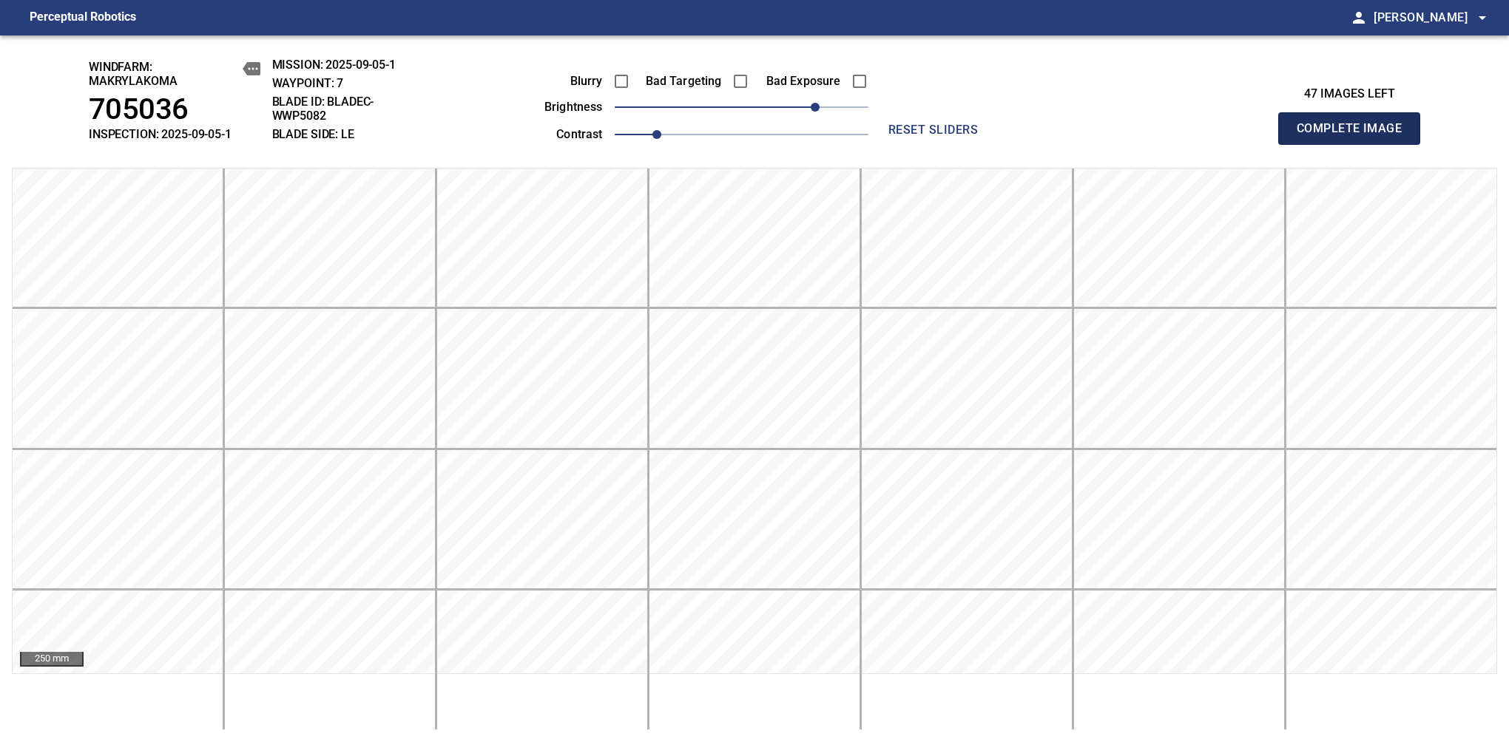
click at [1355, 136] on span "Complete Image" at bounding box center [1348, 128] width 109 height 21
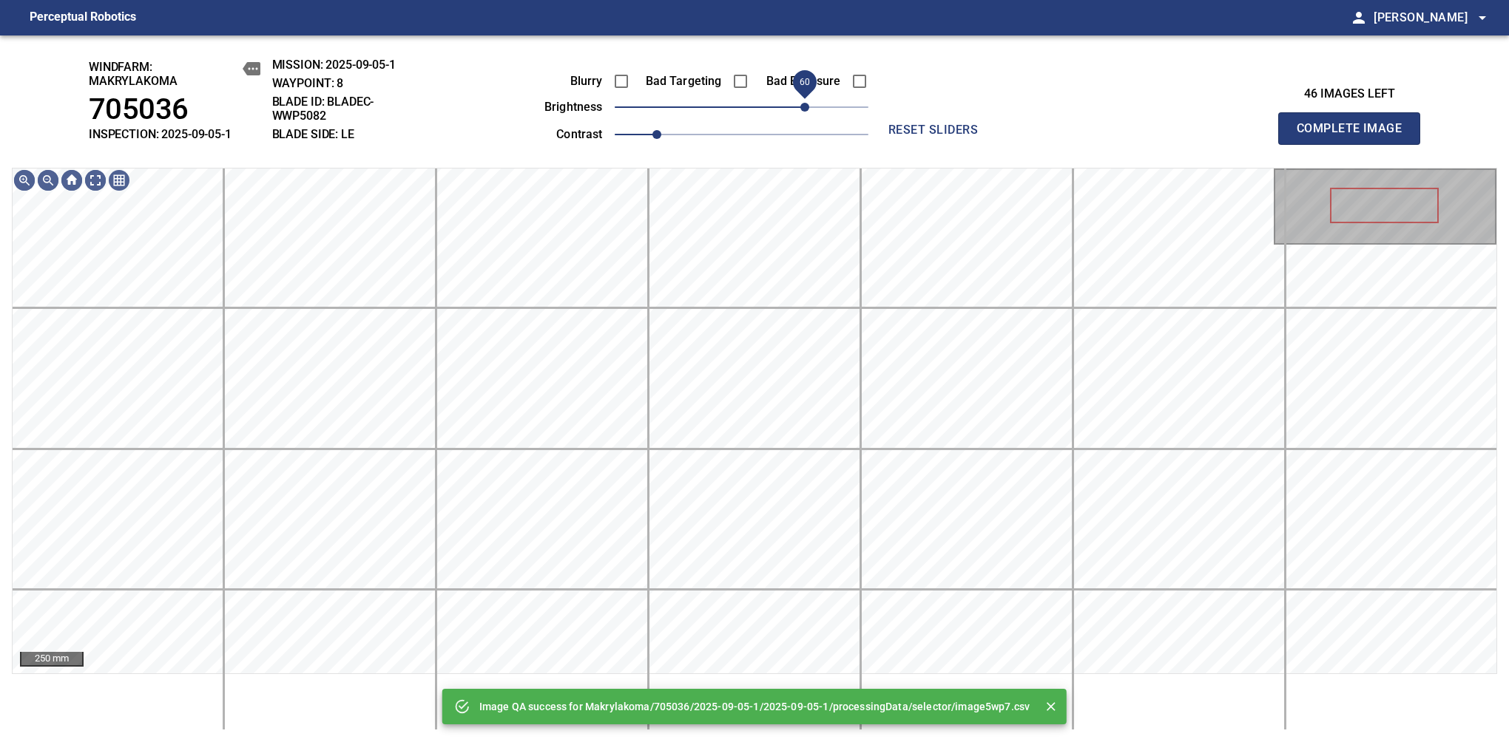
drag, startPoint x: 816, startPoint y: 112, endPoint x: 807, endPoint y: 116, distance: 10.6
click at [807, 116] on span "60" at bounding box center [742, 107] width 254 height 21
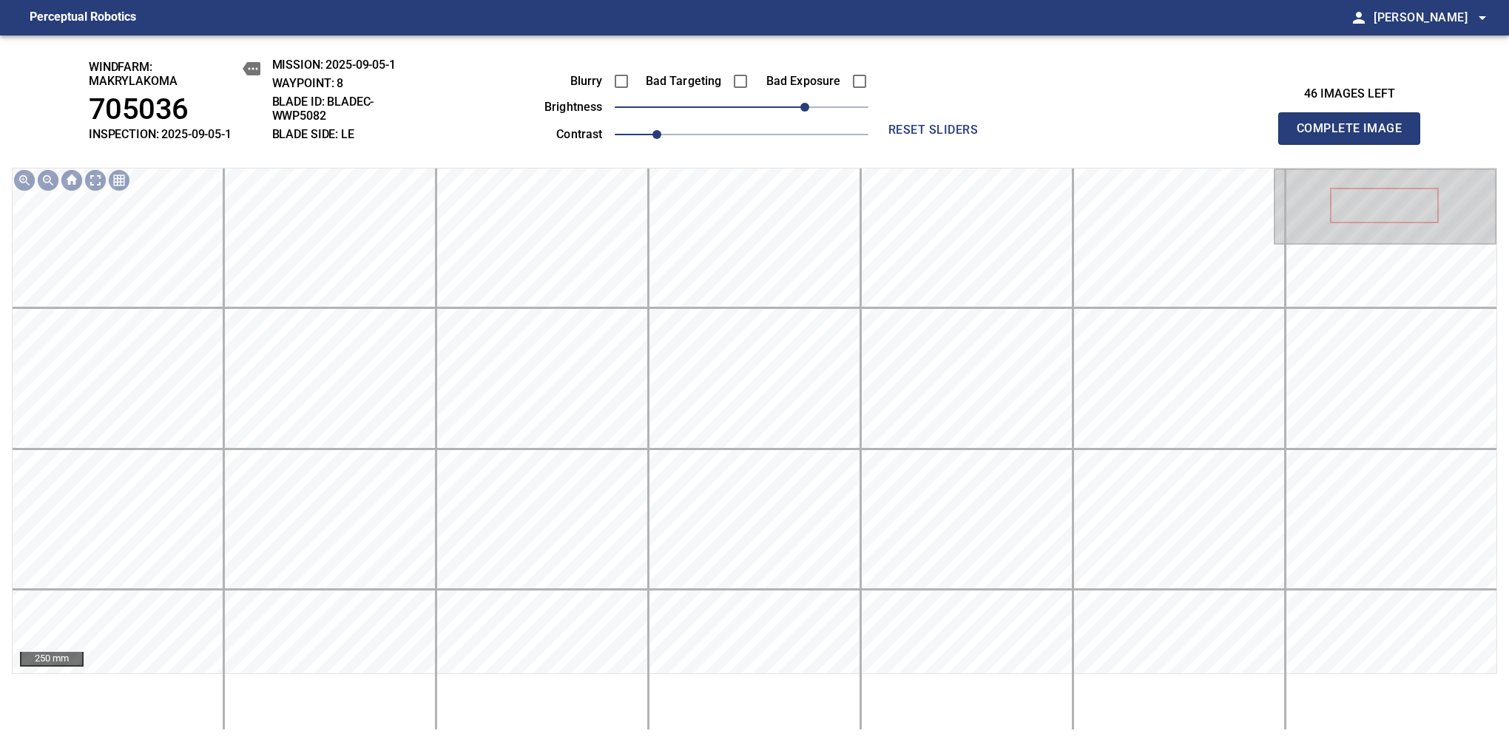
click at [1355, 136] on span "Complete Image" at bounding box center [1348, 128] width 109 height 21
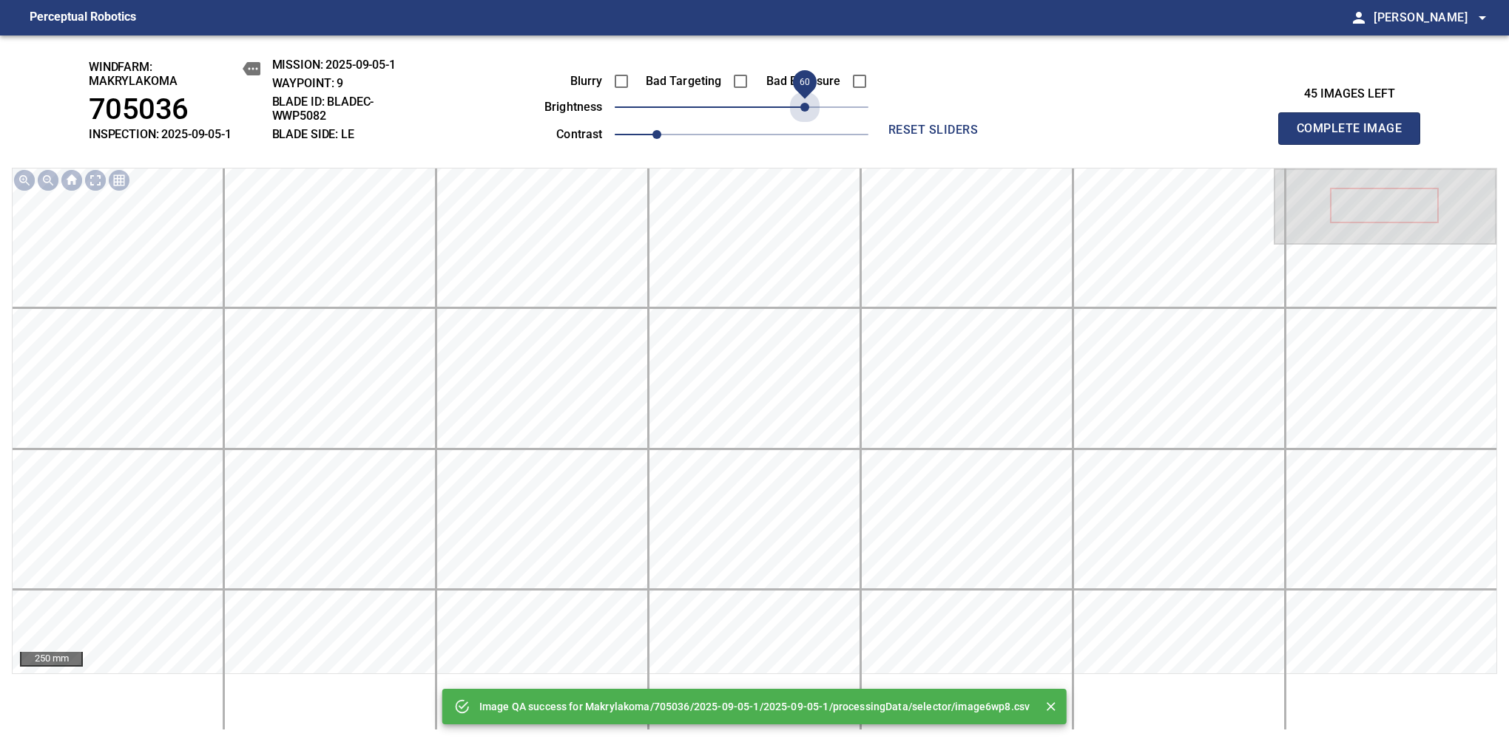
click at [805, 114] on span "60" at bounding box center [742, 107] width 254 height 21
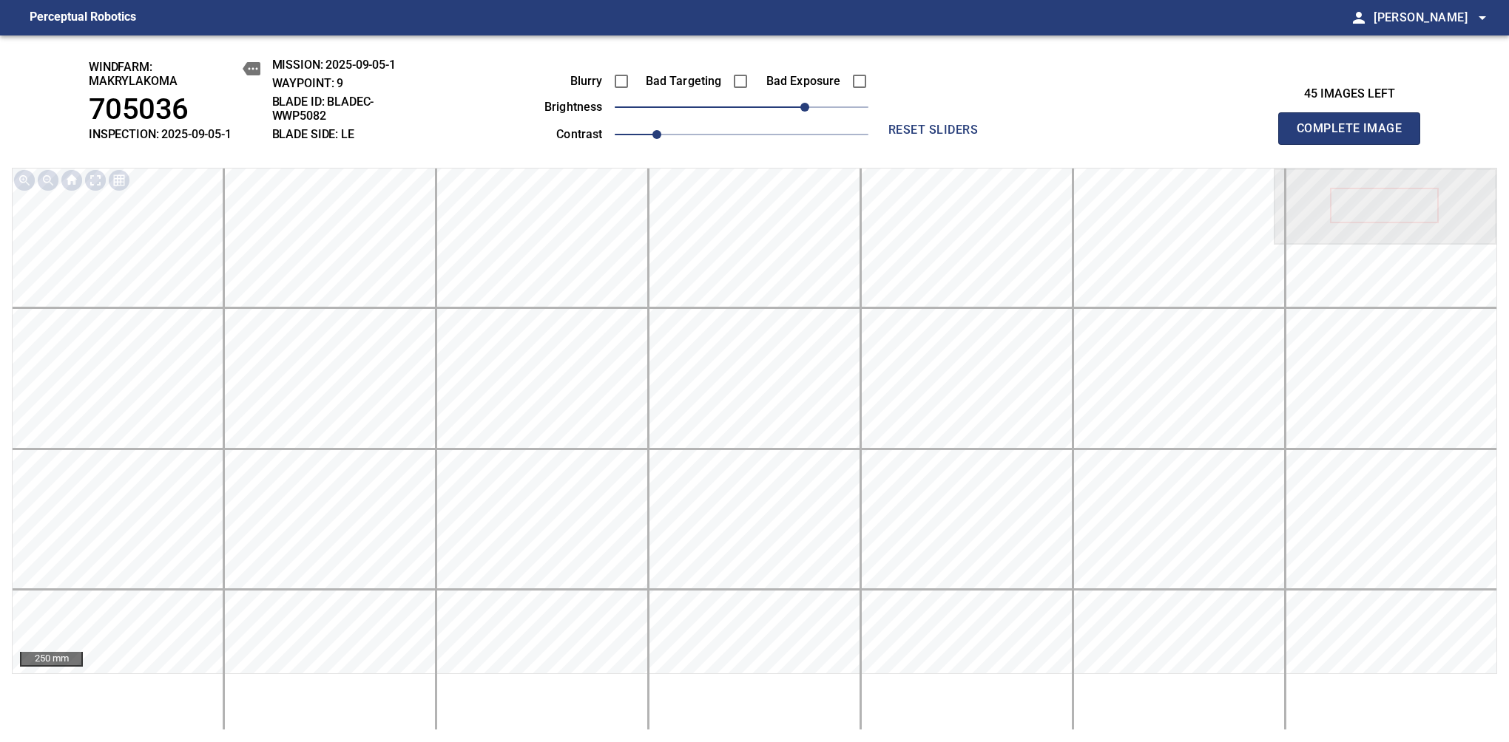
click at [1355, 136] on span "Complete Image" at bounding box center [1348, 128] width 109 height 21
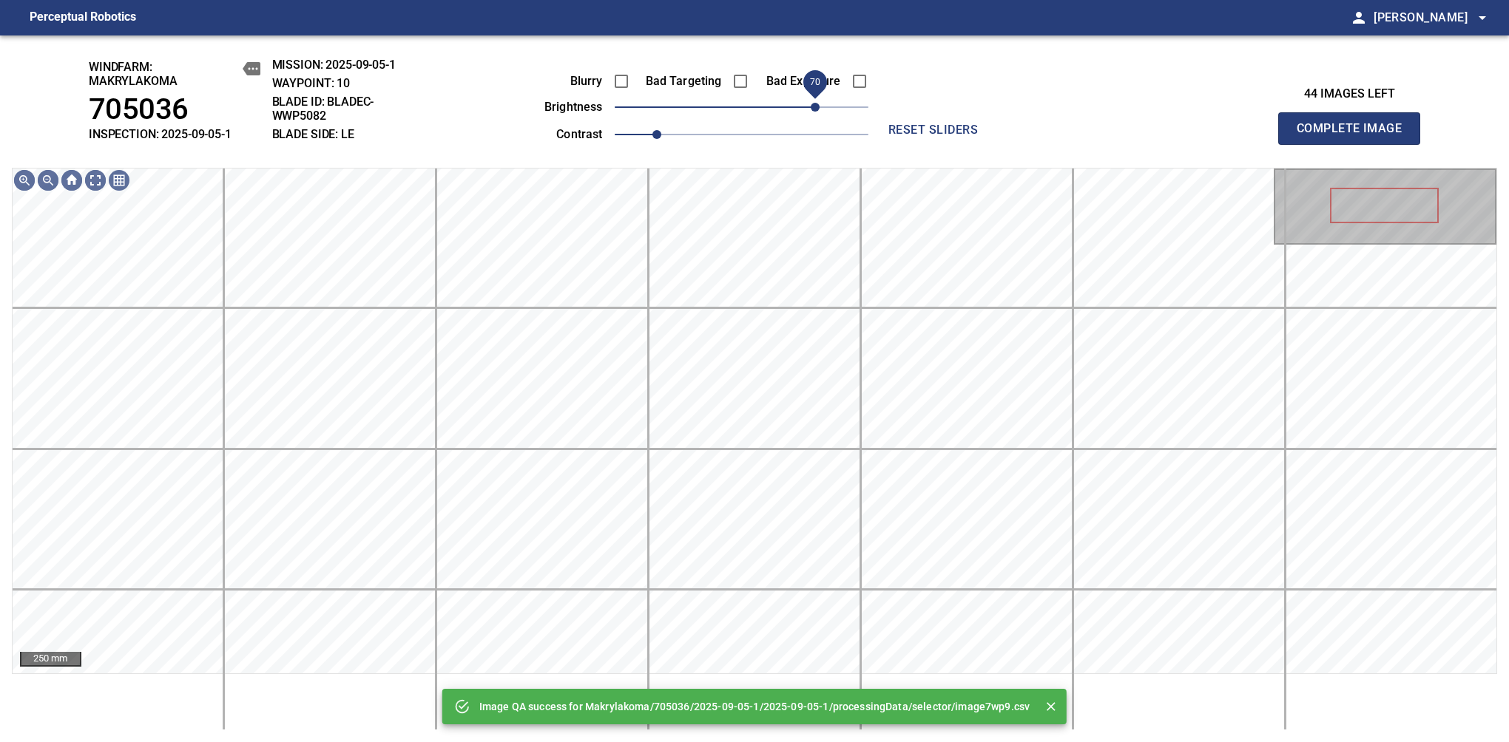
drag, startPoint x: 805, startPoint y: 114, endPoint x: 816, endPoint y: 106, distance: 14.0
click at [816, 106] on span "70" at bounding box center [742, 107] width 254 height 21
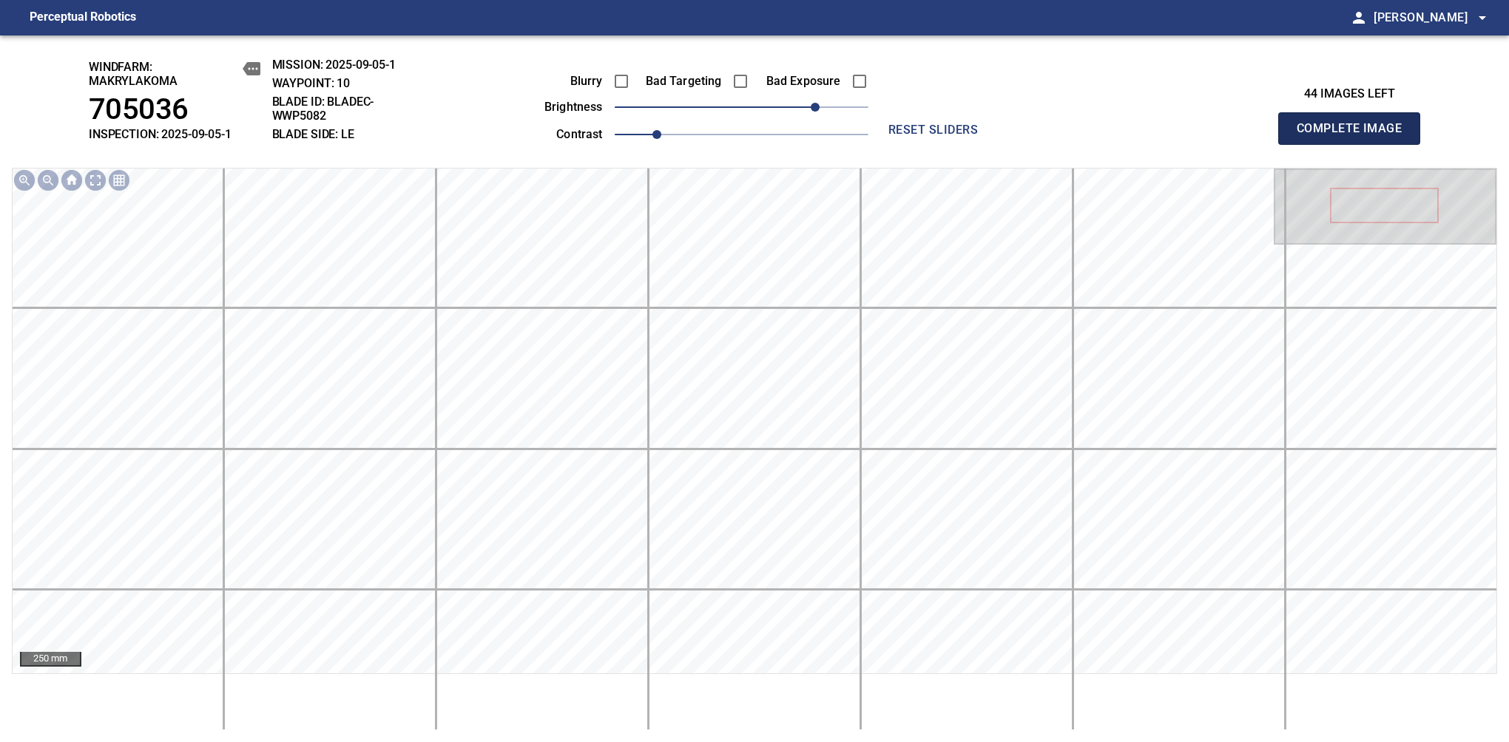
click at [1355, 136] on span "Complete Image" at bounding box center [1348, 128] width 109 height 21
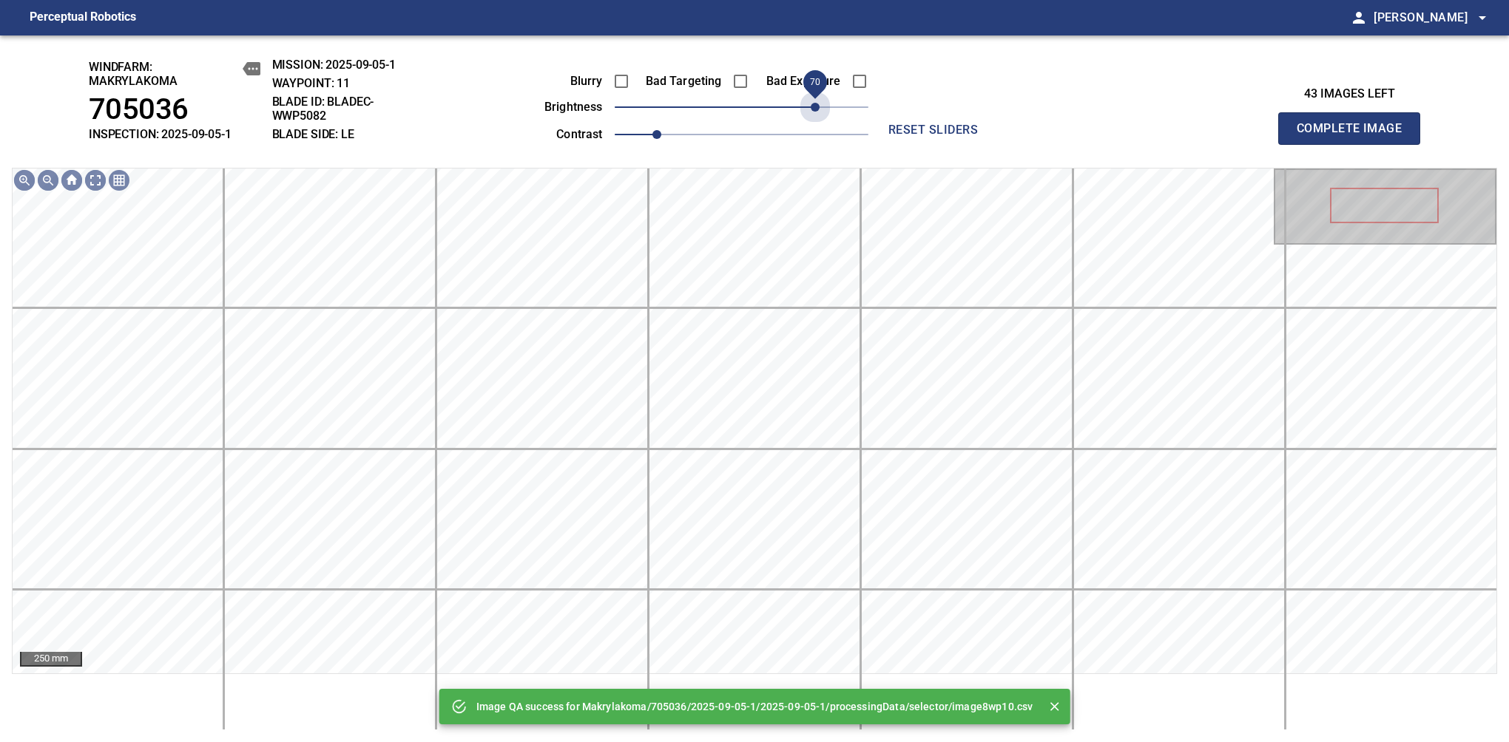
click at [816, 106] on span "70" at bounding box center [742, 107] width 254 height 21
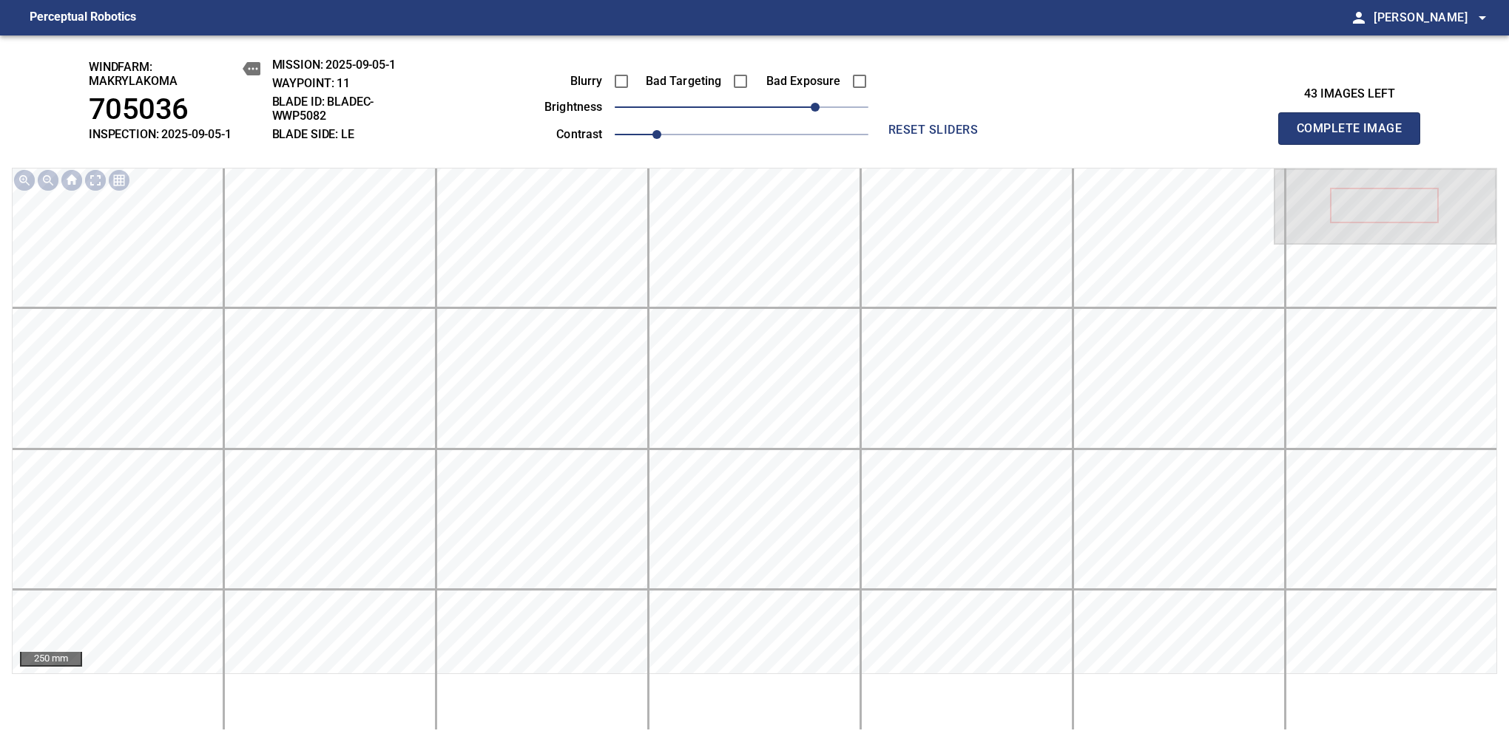
click at [1355, 136] on span "Complete Image" at bounding box center [1348, 128] width 109 height 21
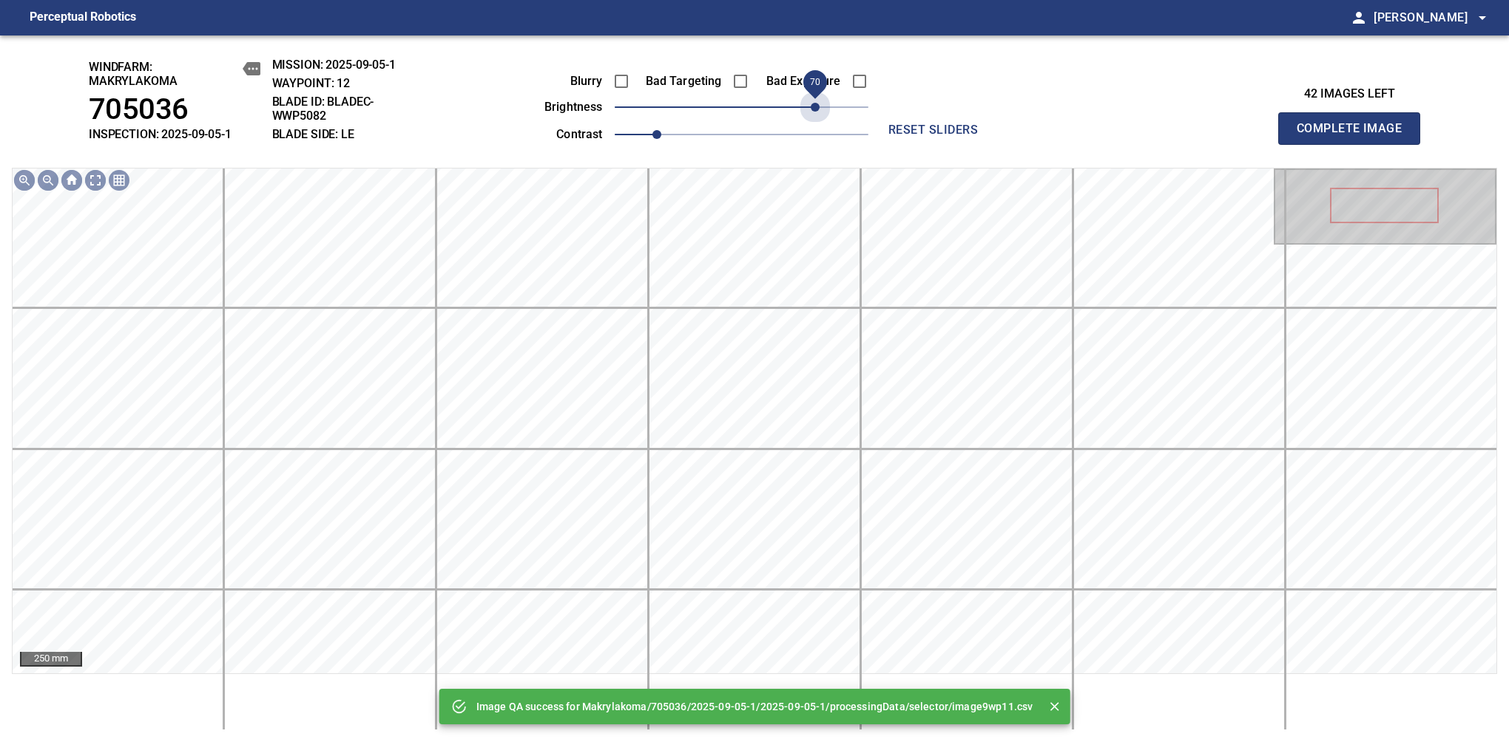
click at [816, 106] on span "70" at bounding box center [742, 107] width 254 height 21
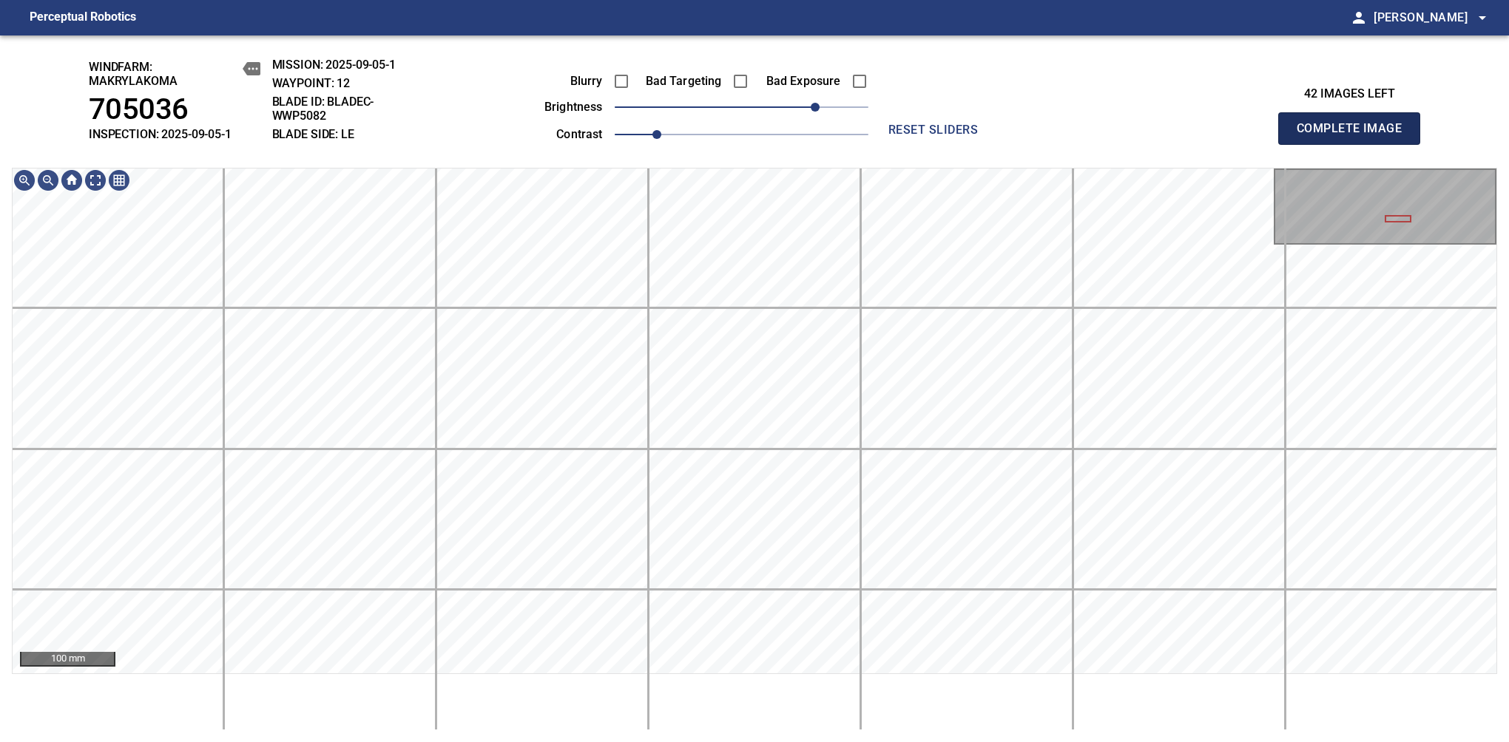
click at [1355, 136] on span "Complete Image" at bounding box center [1348, 128] width 109 height 21
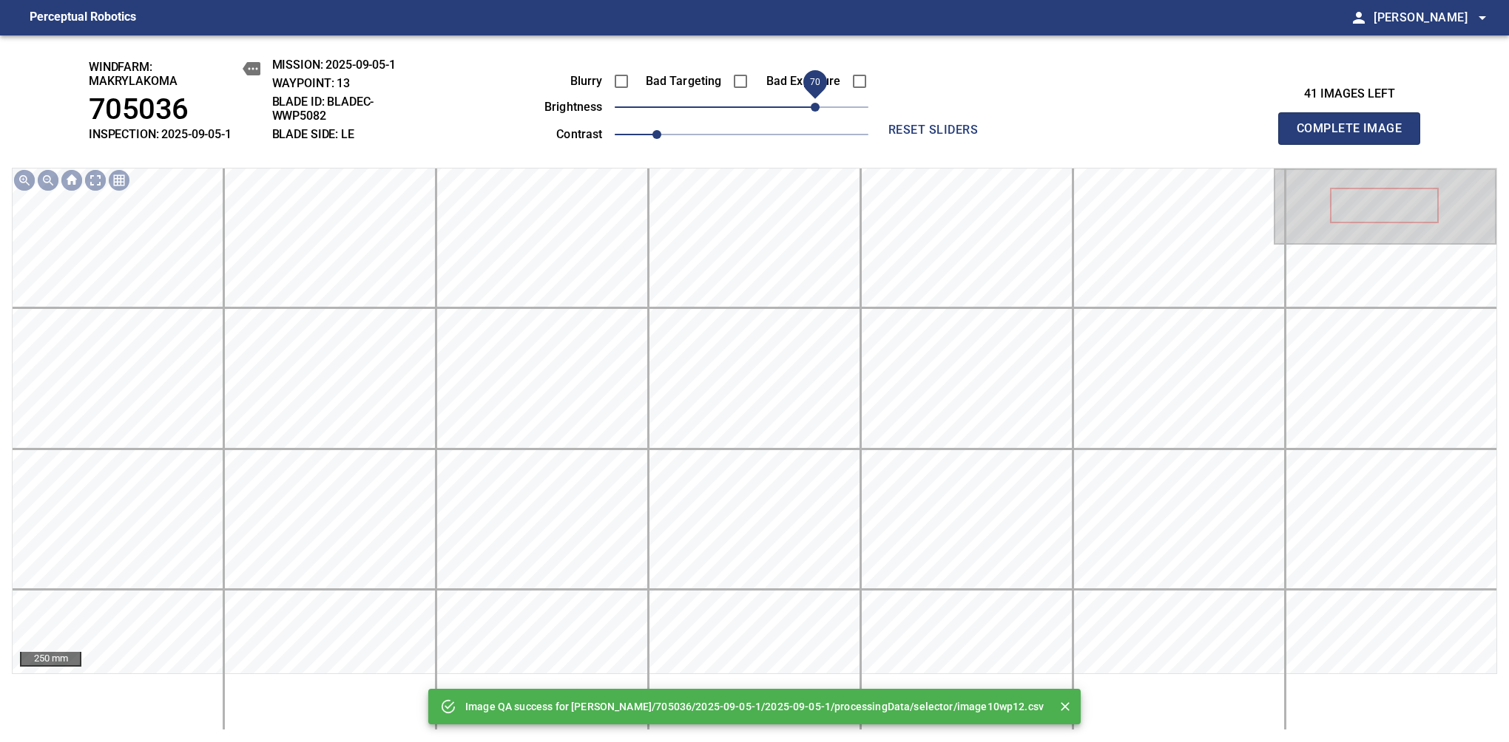
drag, startPoint x: 822, startPoint y: 116, endPoint x: 812, endPoint y: 116, distance: 9.6
click at [812, 116] on span "70" at bounding box center [742, 107] width 254 height 21
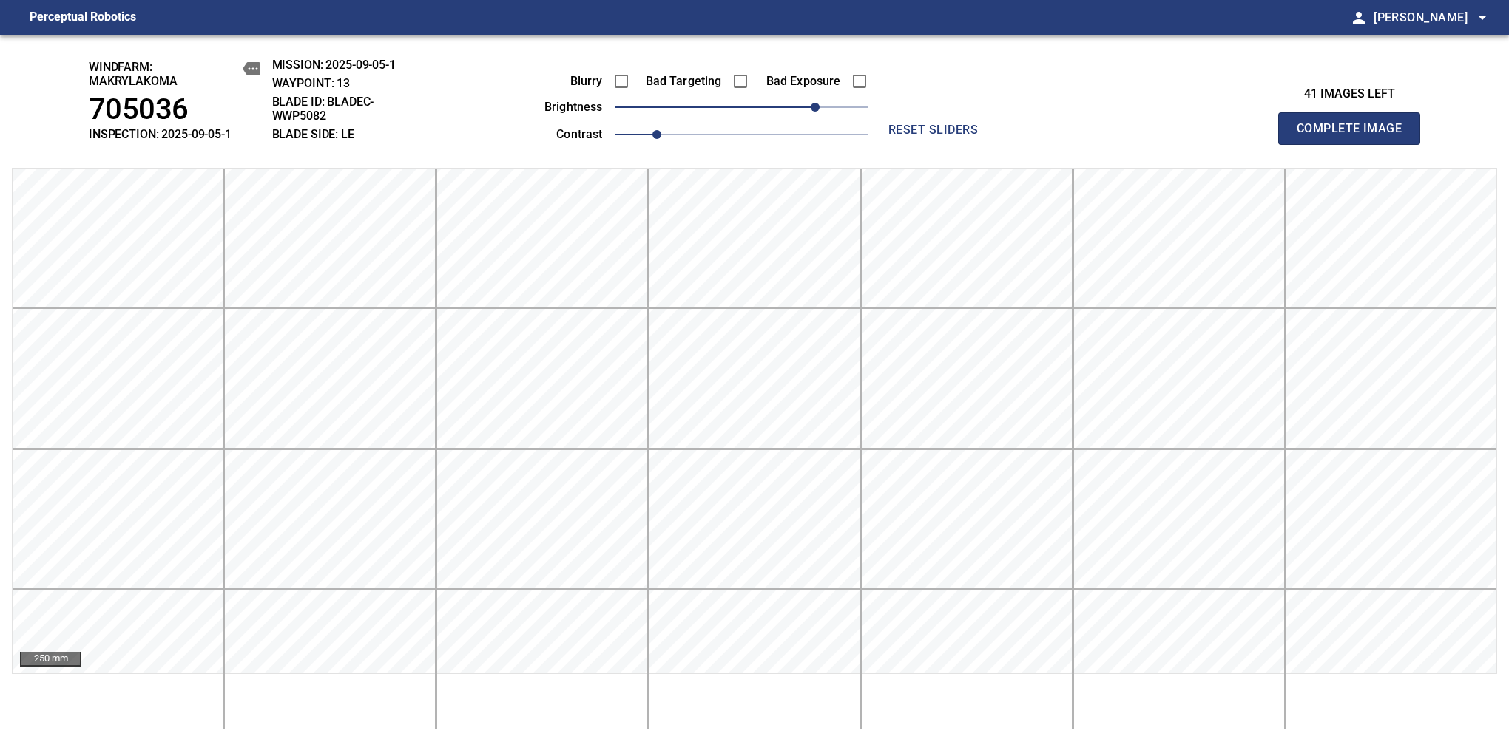
click at [1355, 136] on span "Complete Image" at bounding box center [1348, 128] width 109 height 21
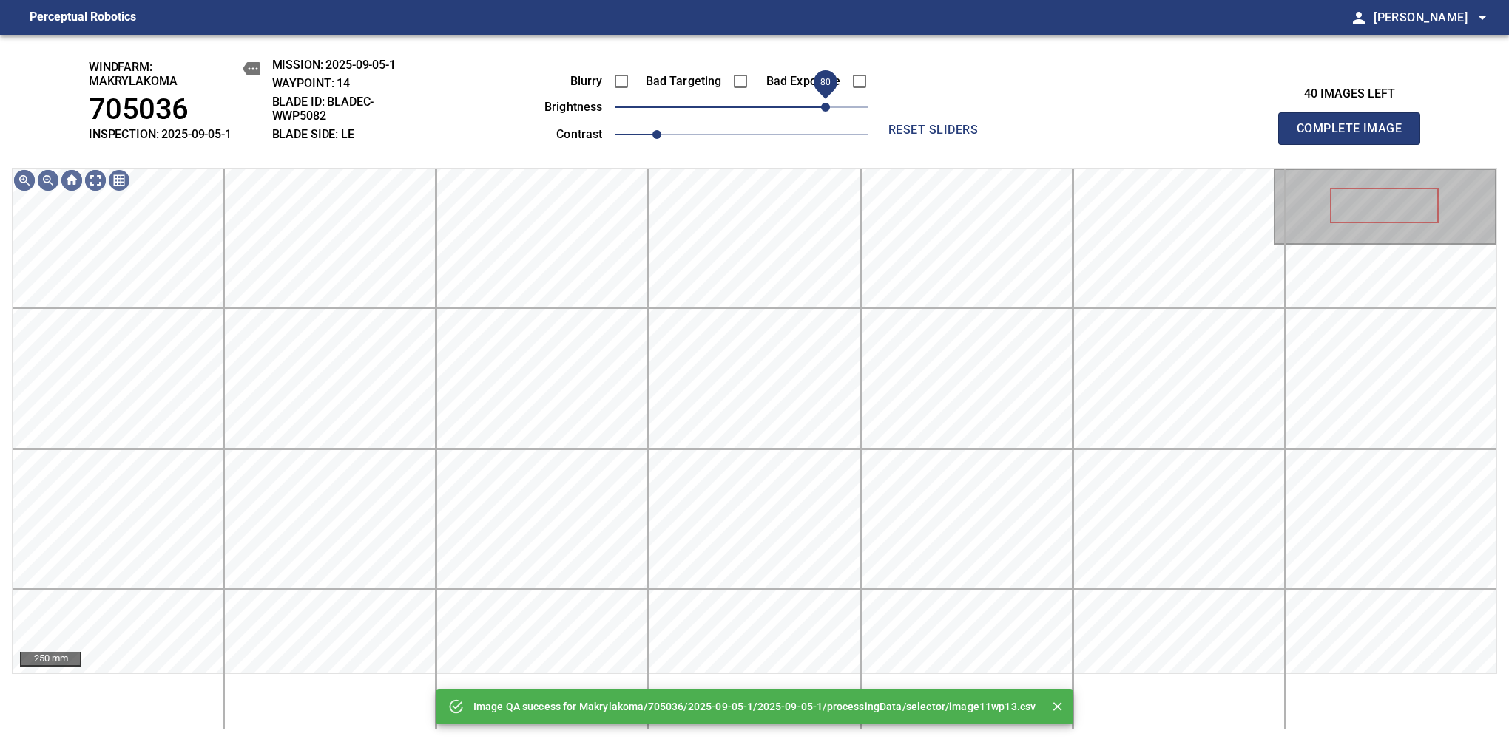
drag, startPoint x: 812, startPoint y: 116, endPoint x: 825, endPoint y: 106, distance: 15.8
click at [825, 106] on span "80" at bounding box center [742, 107] width 254 height 21
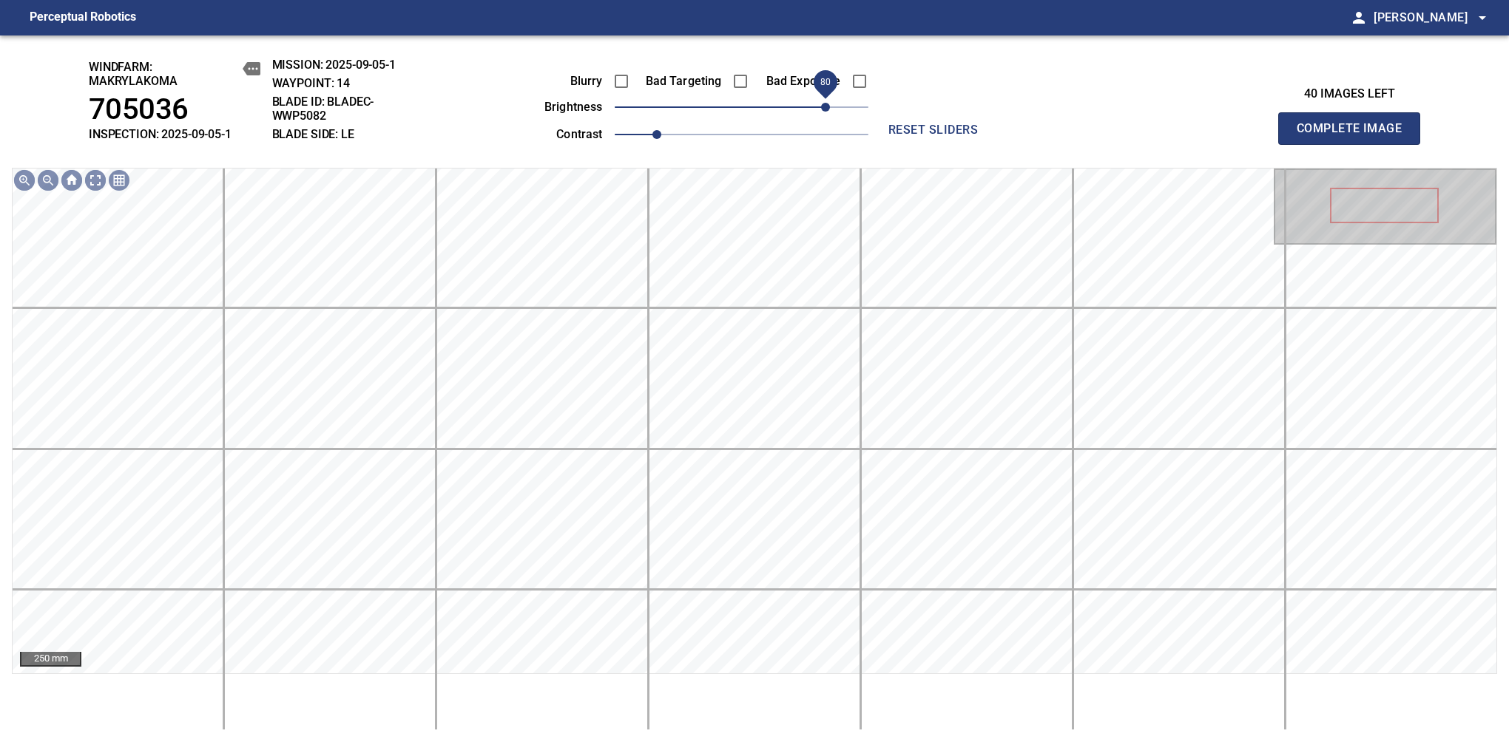
click at [1355, 136] on span "Complete Image" at bounding box center [1348, 128] width 109 height 21
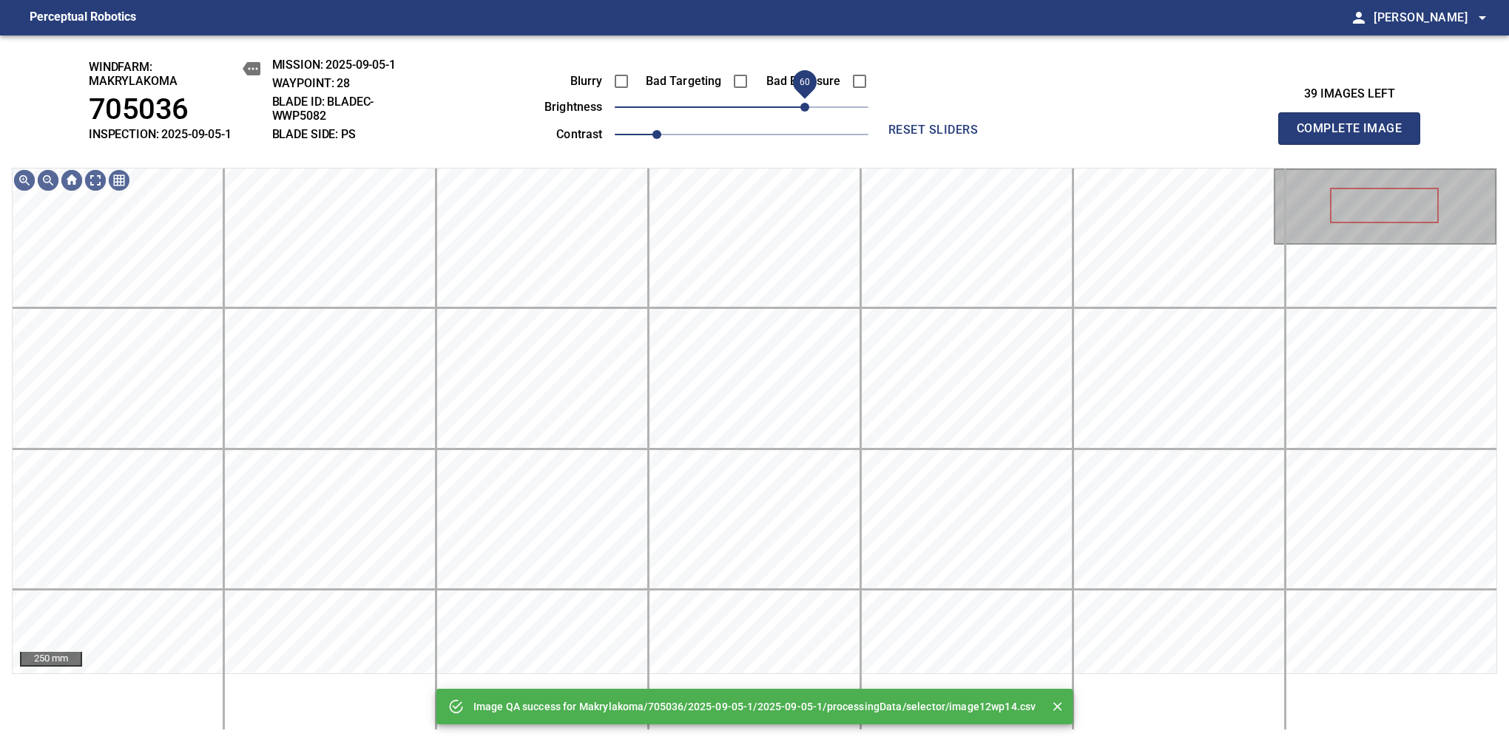
drag, startPoint x: 825, startPoint y: 106, endPoint x: 809, endPoint y: 114, distance: 17.2
click at [809, 114] on span "60" at bounding box center [742, 107] width 254 height 21
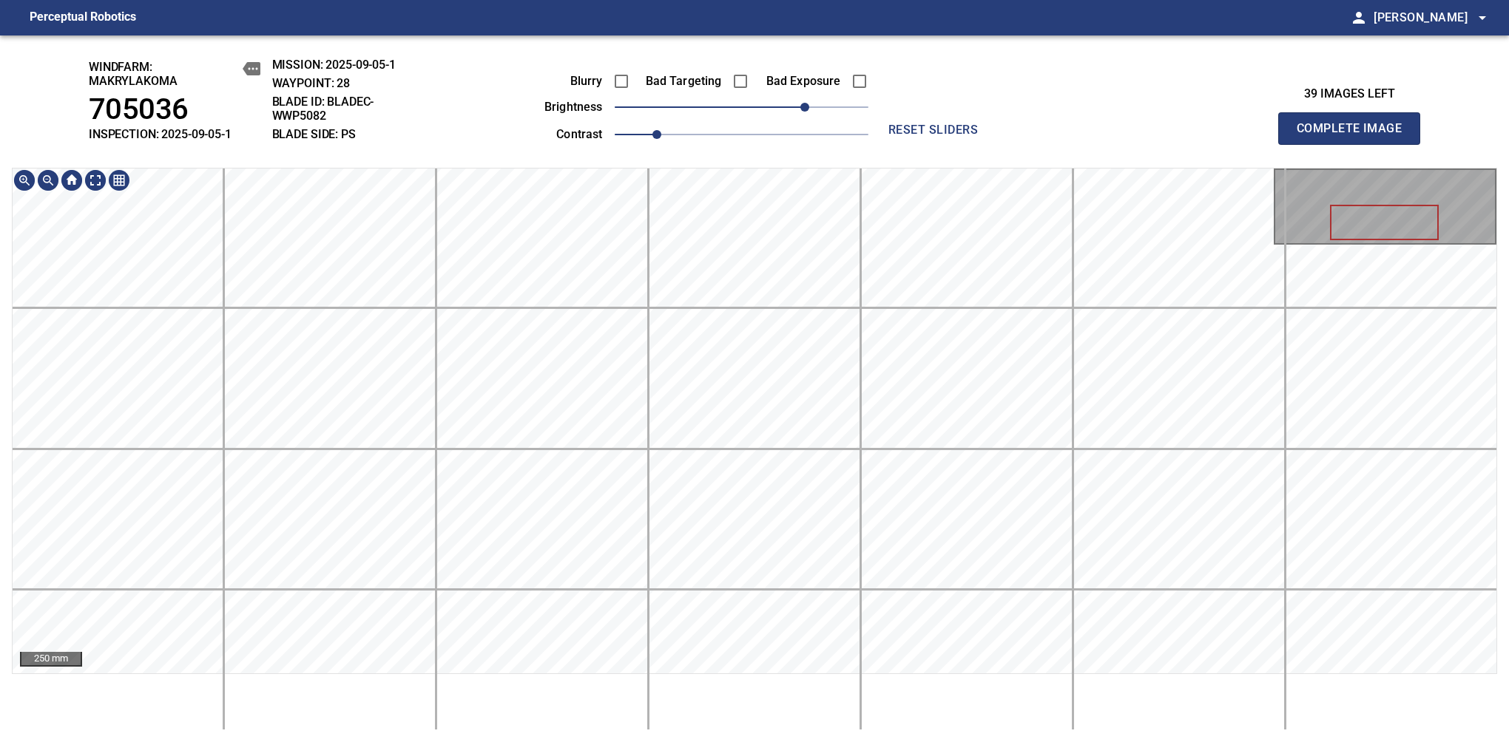
click at [762, 122] on div "windfarm: Makrylakoma 705036 INSPECTION: 2025-09-05-1 MISSION: 2025-09-05-1 WAY…" at bounding box center [754, 388] width 1509 height 707
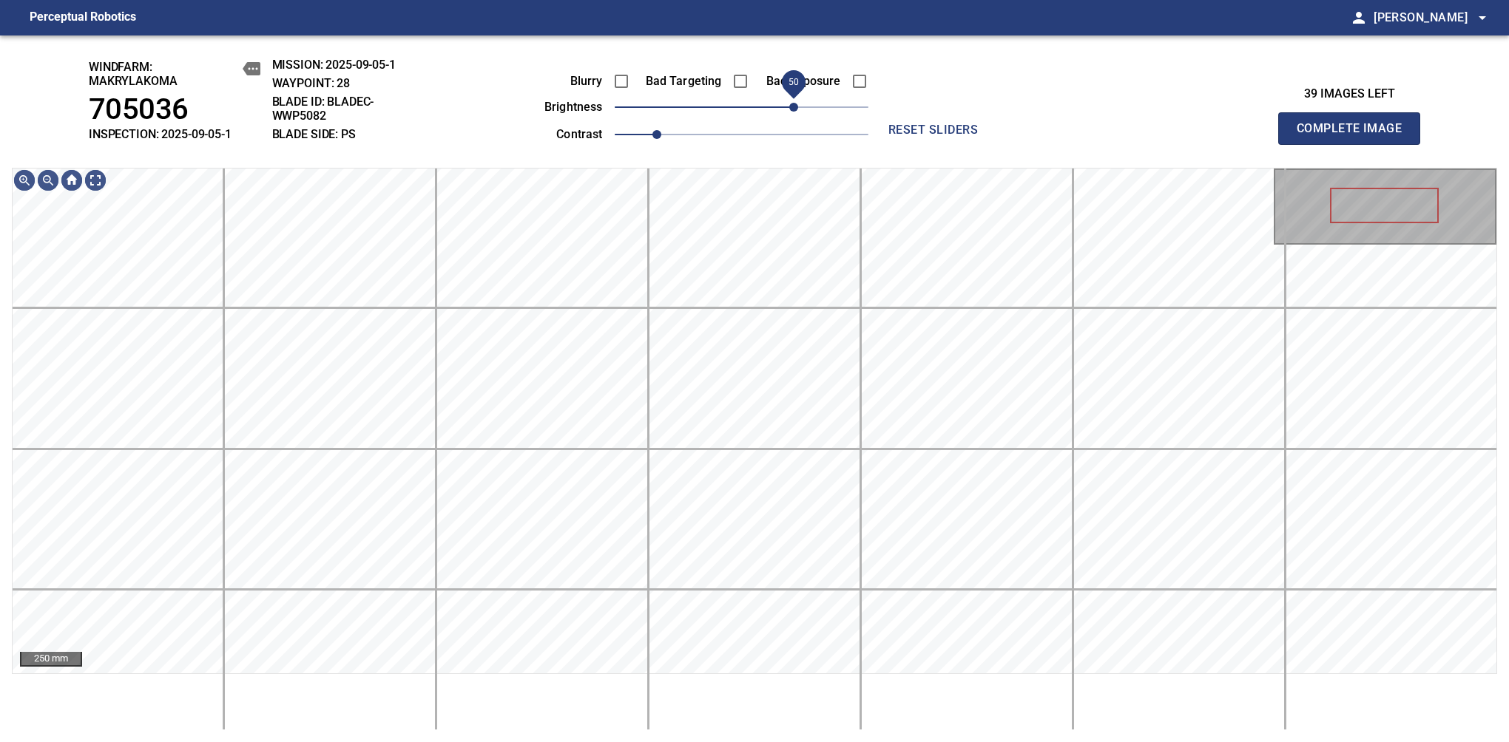
click at [796, 109] on span "50" at bounding box center [793, 107] width 9 height 9
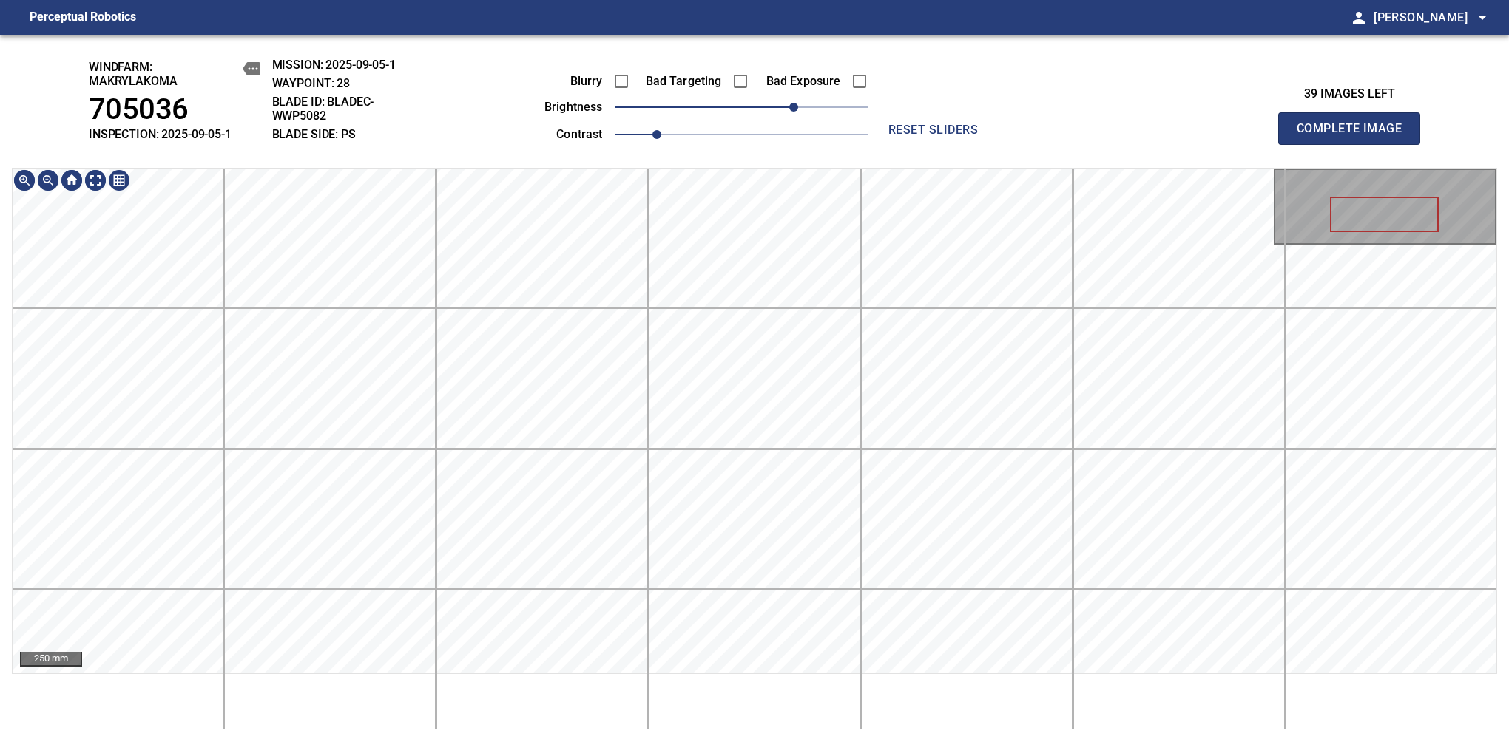
click at [778, 55] on div "windfarm: Makrylakoma 705036 INSPECTION: 2025-09-05-1 MISSION: 2025-09-05-1 WAY…" at bounding box center [754, 388] width 1509 height 707
click at [1355, 136] on span "Complete Image" at bounding box center [1348, 128] width 109 height 21
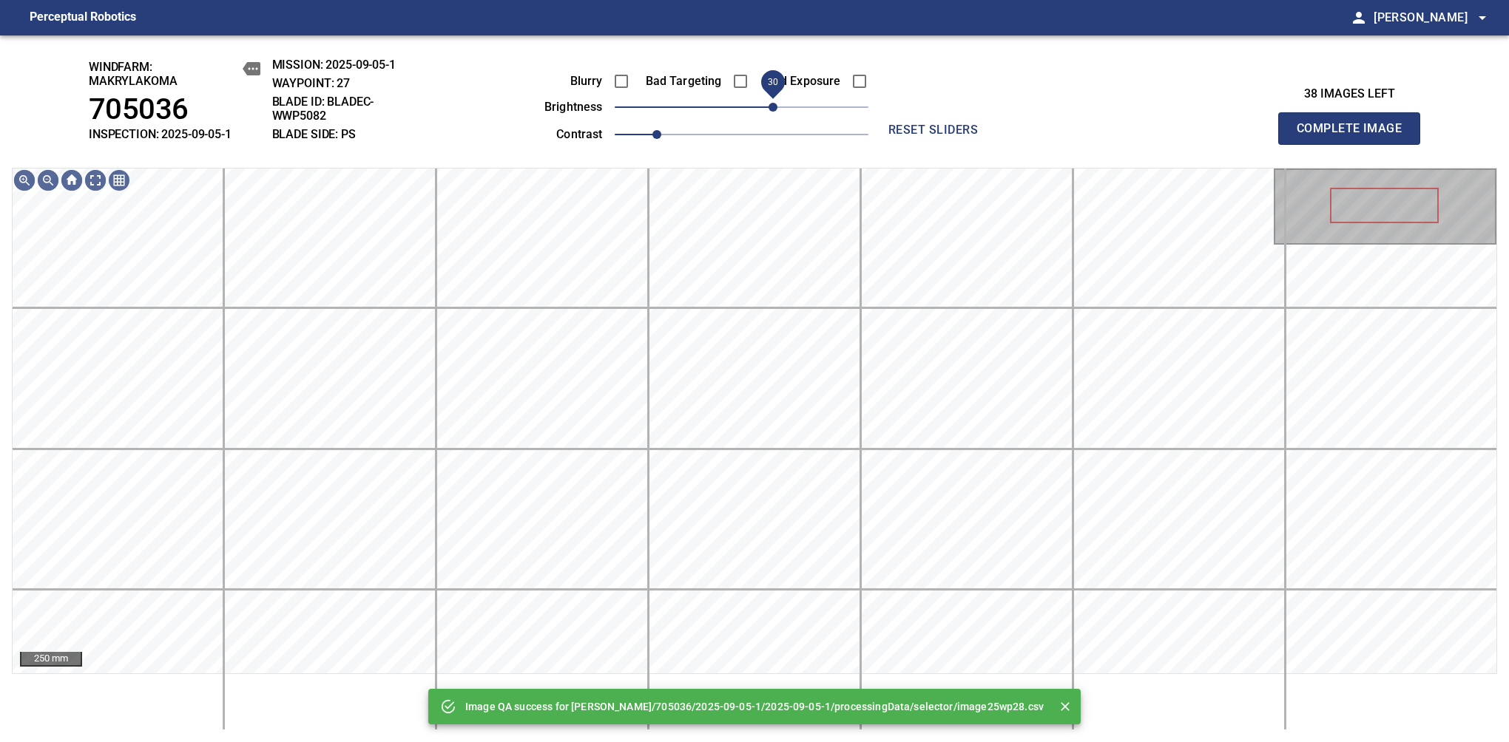
drag, startPoint x: 742, startPoint y: 109, endPoint x: 770, endPoint y: 101, distance: 28.3
click at [770, 103] on span "30" at bounding box center [772, 107] width 9 height 9
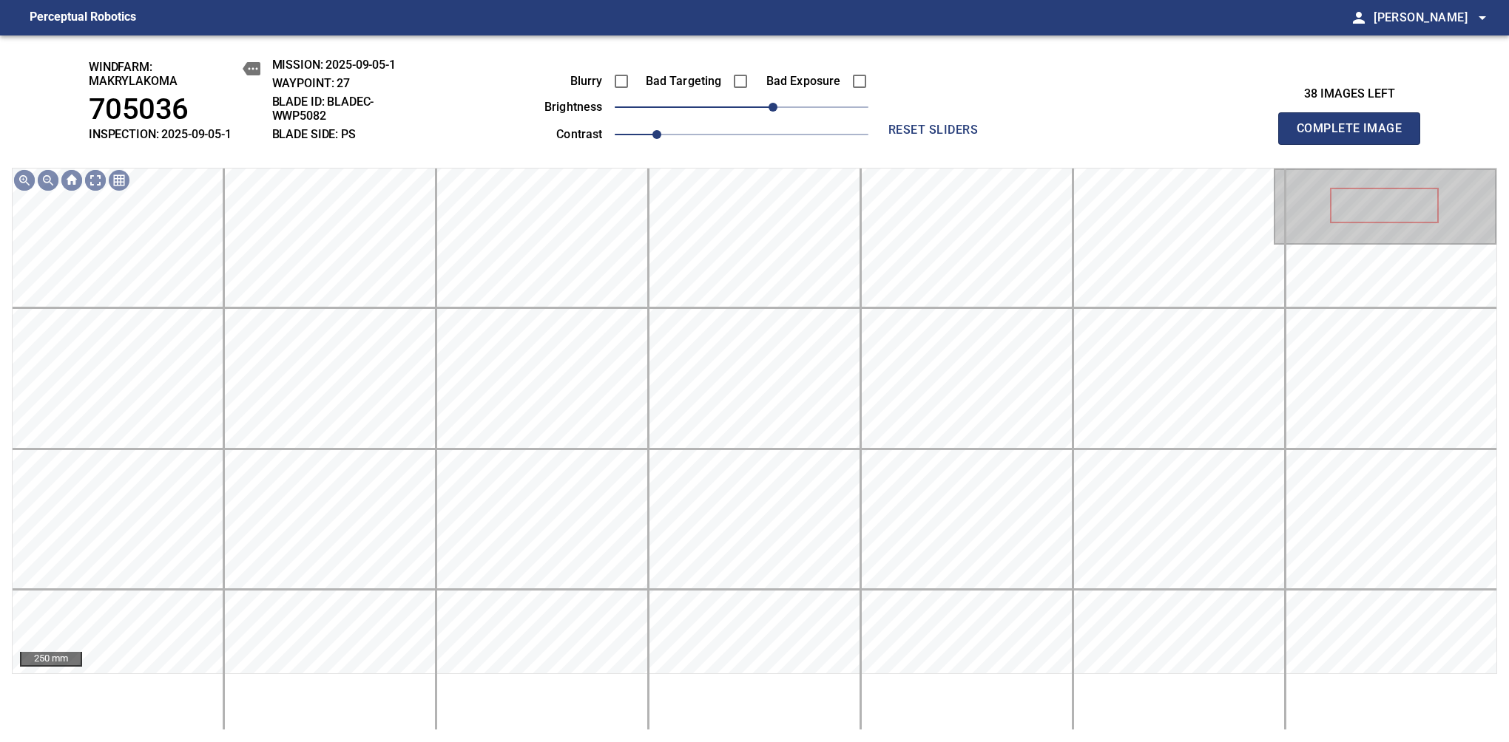
click at [1355, 136] on span "Complete Image" at bounding box center [1348, 128] width 109 height 21
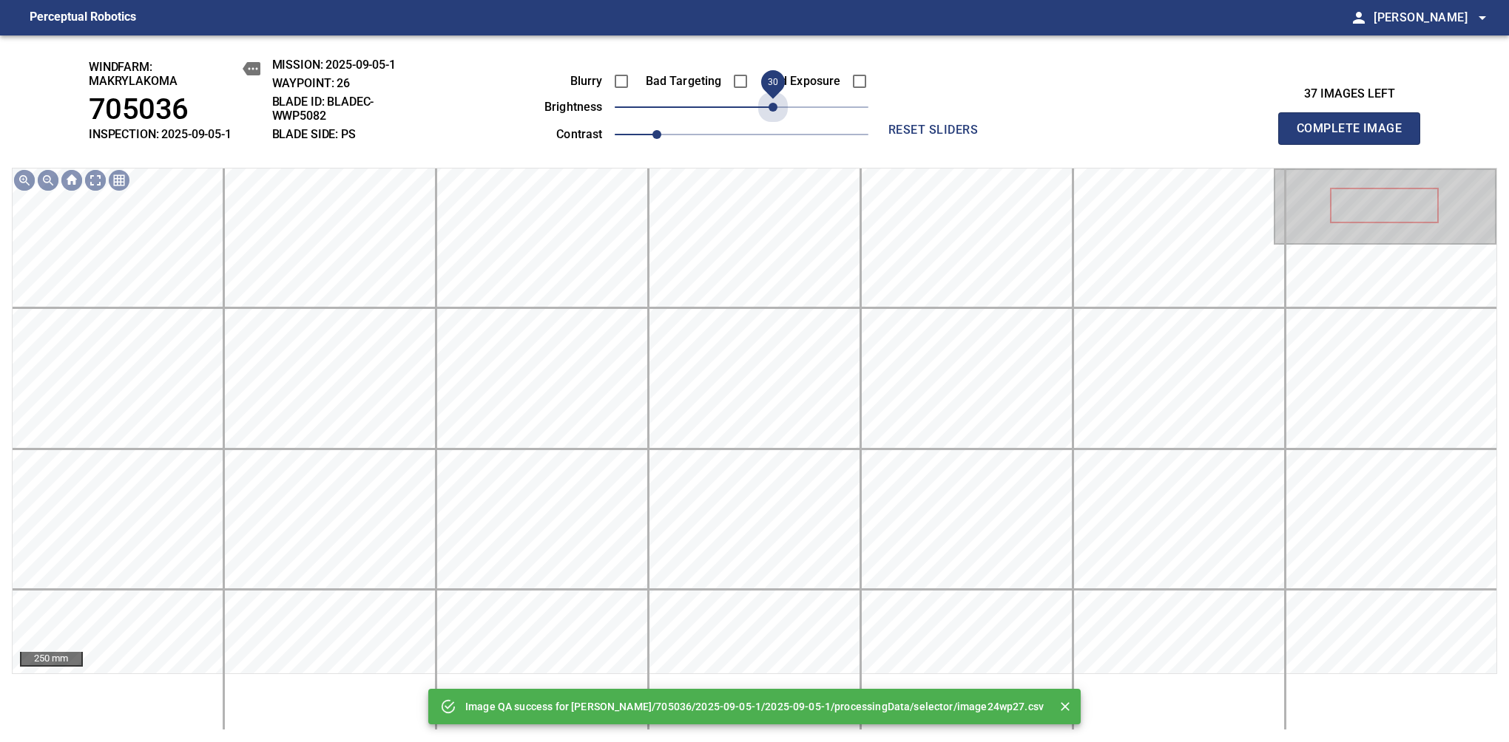
click at [770, 101] on span "30" at bounding box center [742, 107] width 254 height 21
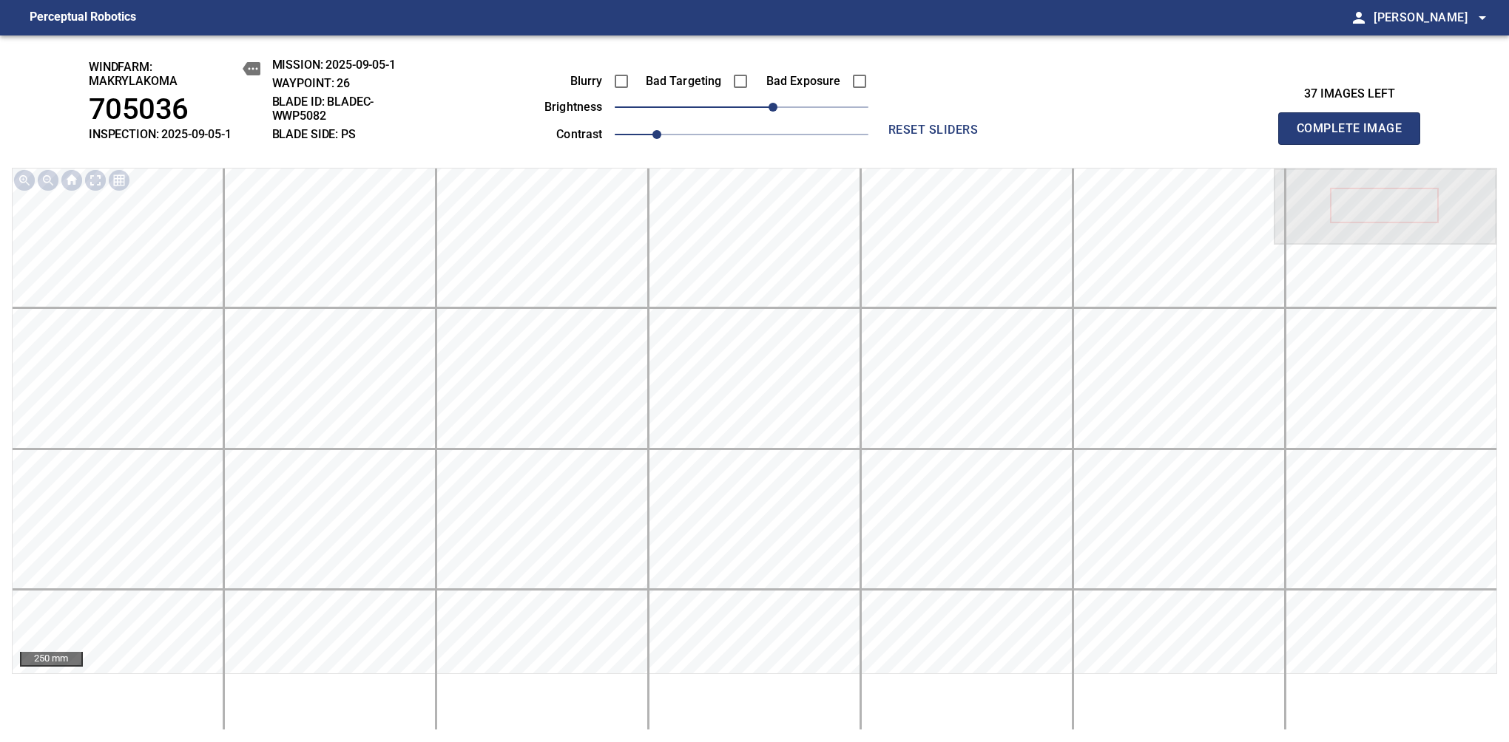
click at [1355, 136] on span "Complete Image" at bounding box center [1348, 128] width 109 height 21
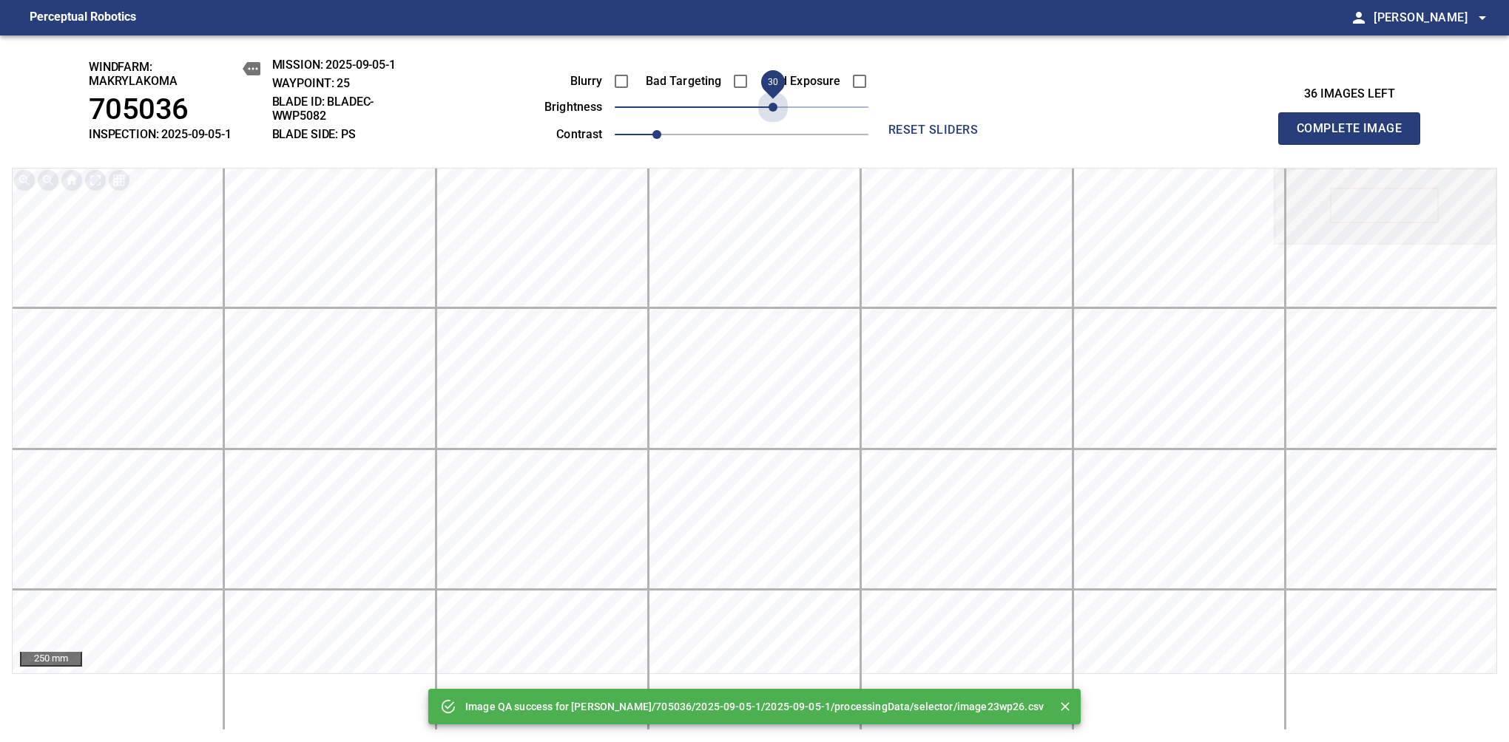
click at [775, 106] on span "30" at bounding box center [742, 107] width 254 height 21
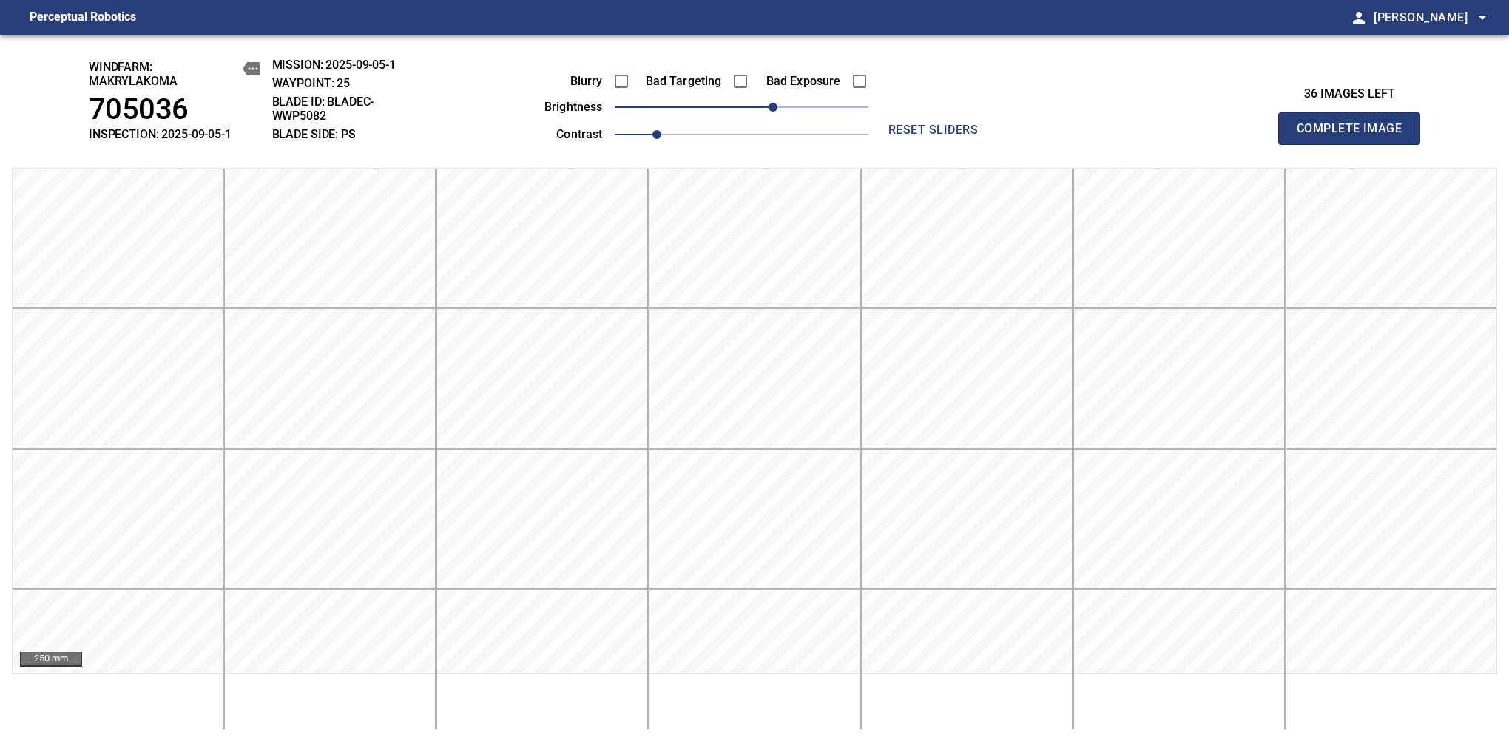
click at [1355, 136] on span "Complete Image" at bounding box center [1348, 128] width 109 height 21
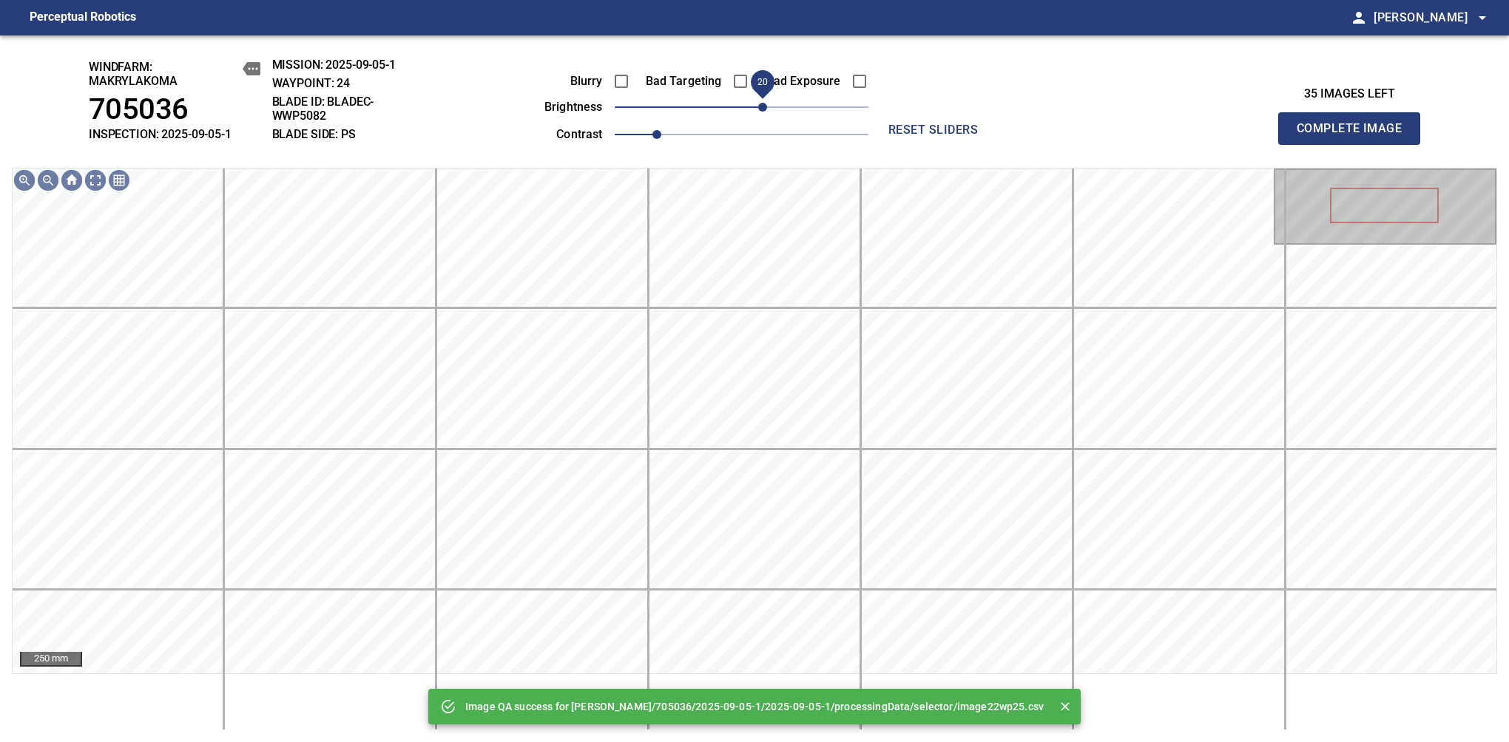
drag, startPoint x: 775, startPoint y: 106, endPoint x: 765, endPoint y: 111, distance: 11.3
click at [765, 111] on span "20" at bounding box center [742, 107] width 254 height 21
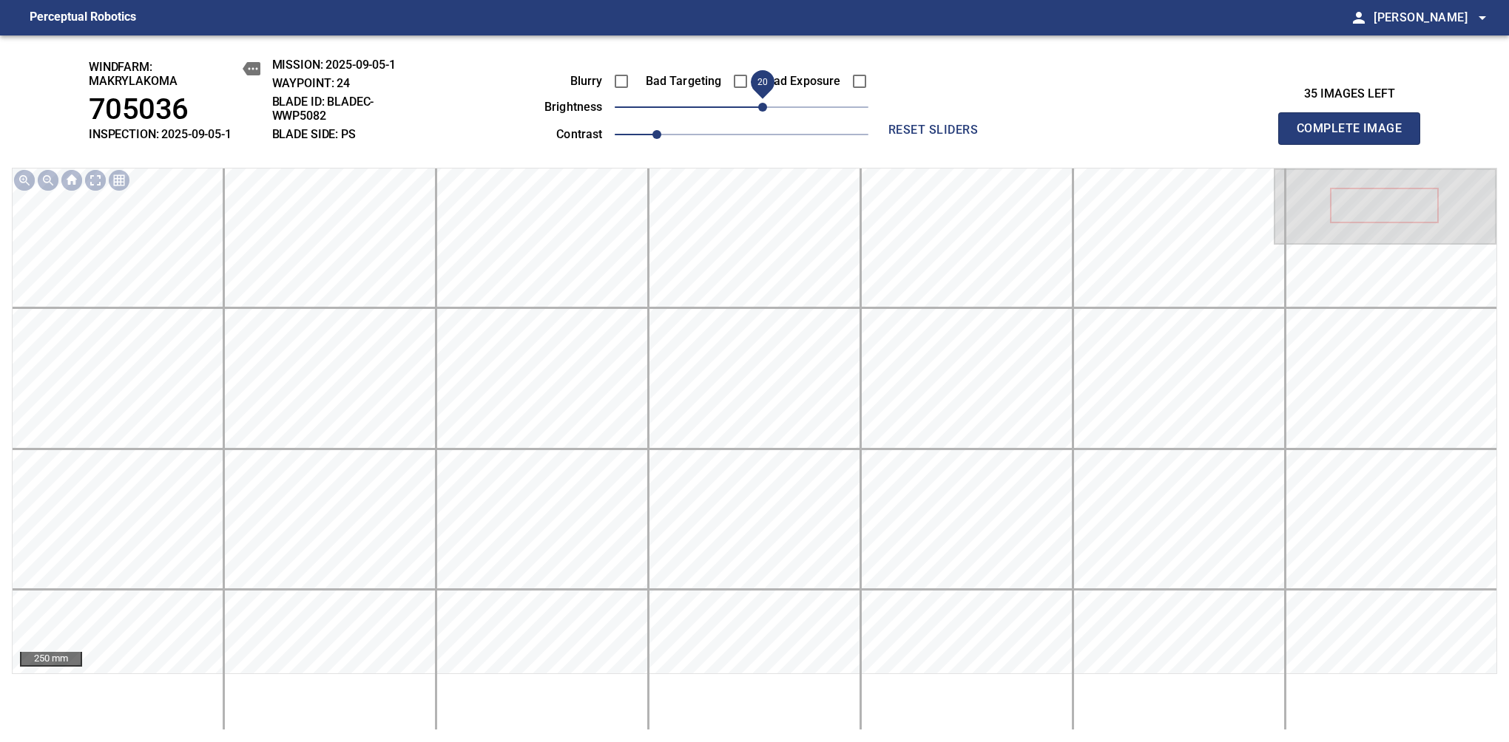
click at [1355, 136] on span "Complete Image" at bounding box center [1348, 128] width 109 height 21
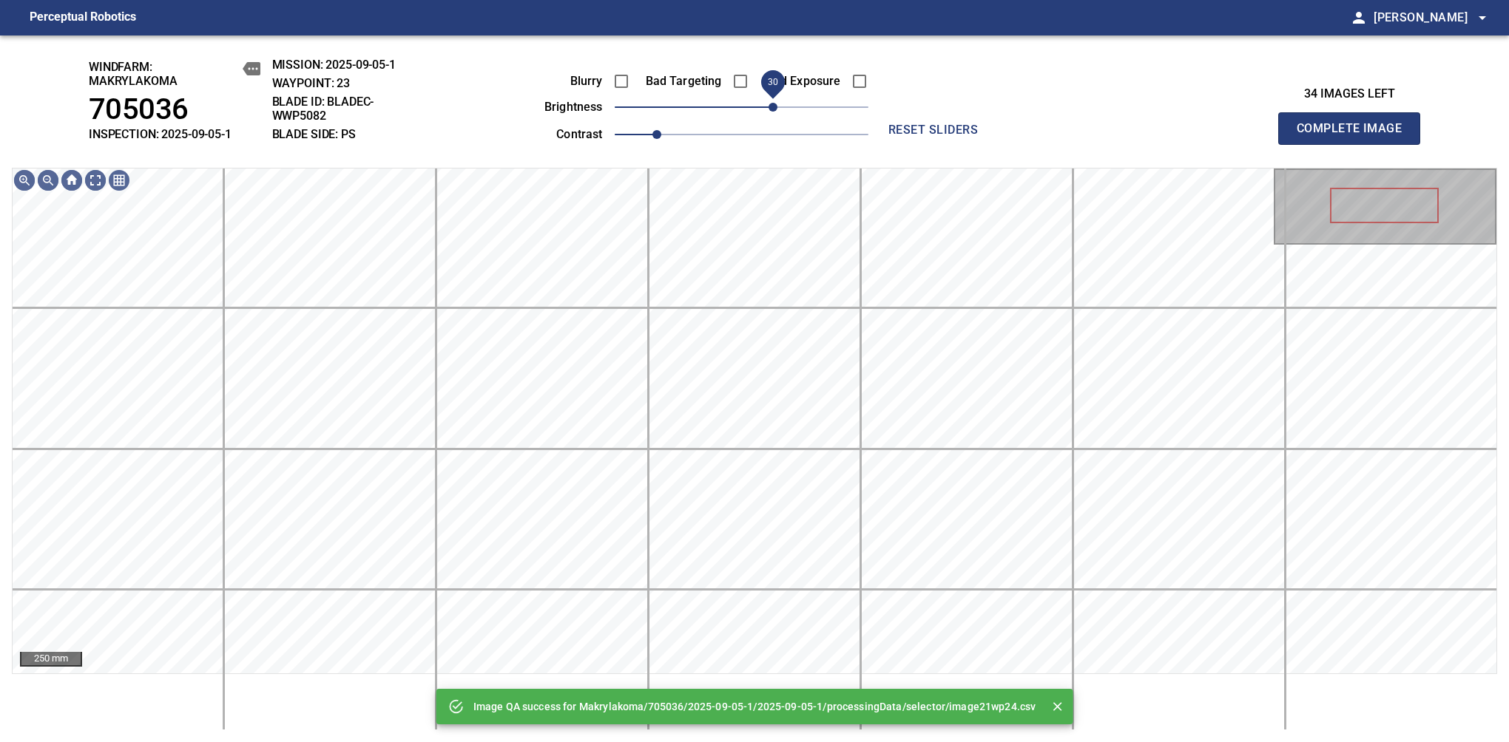
click at [769, 109] on span "30" at bounding box center [742, 107] width 254 height 21
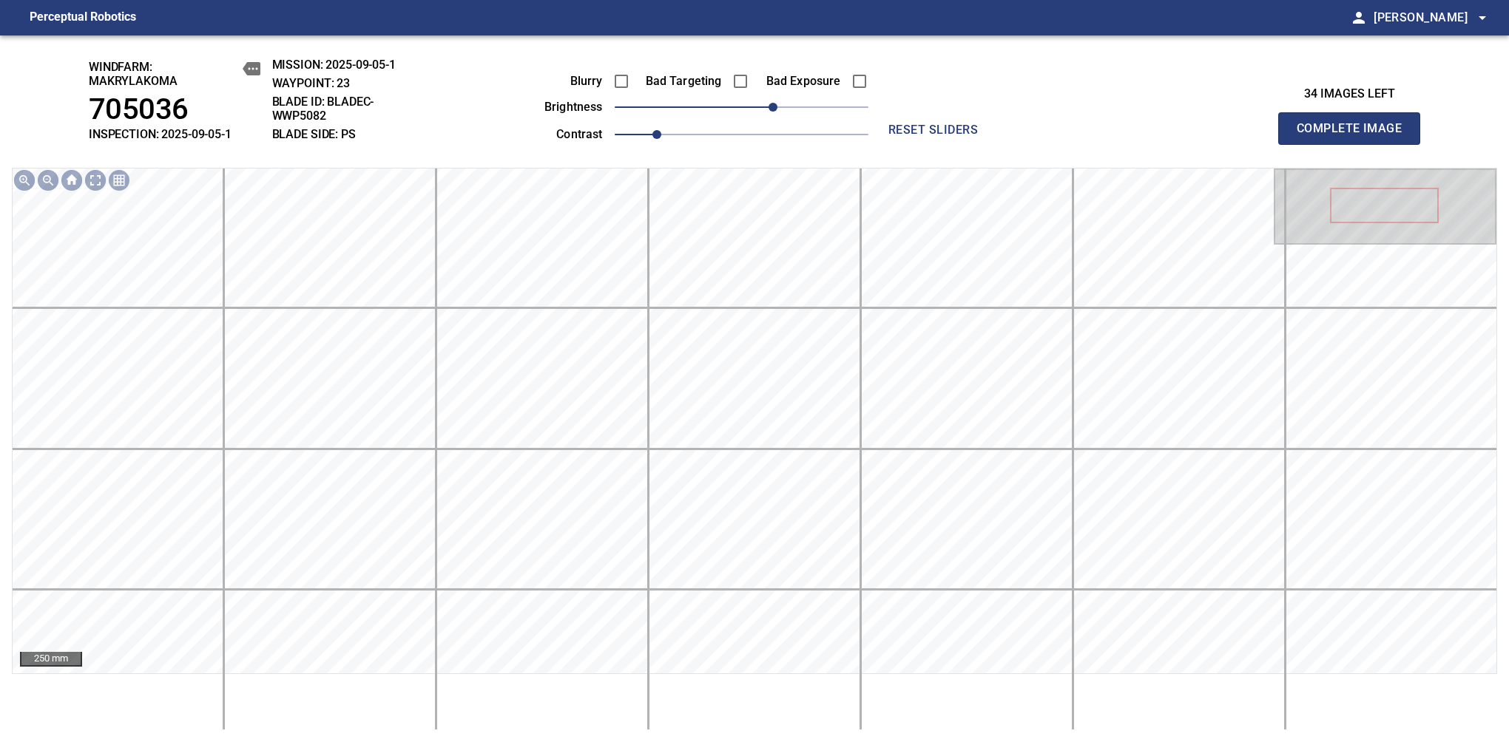
click at [1355, 136] on span "Complete Image" at bounding box center [1348, 128] width 109 height 21
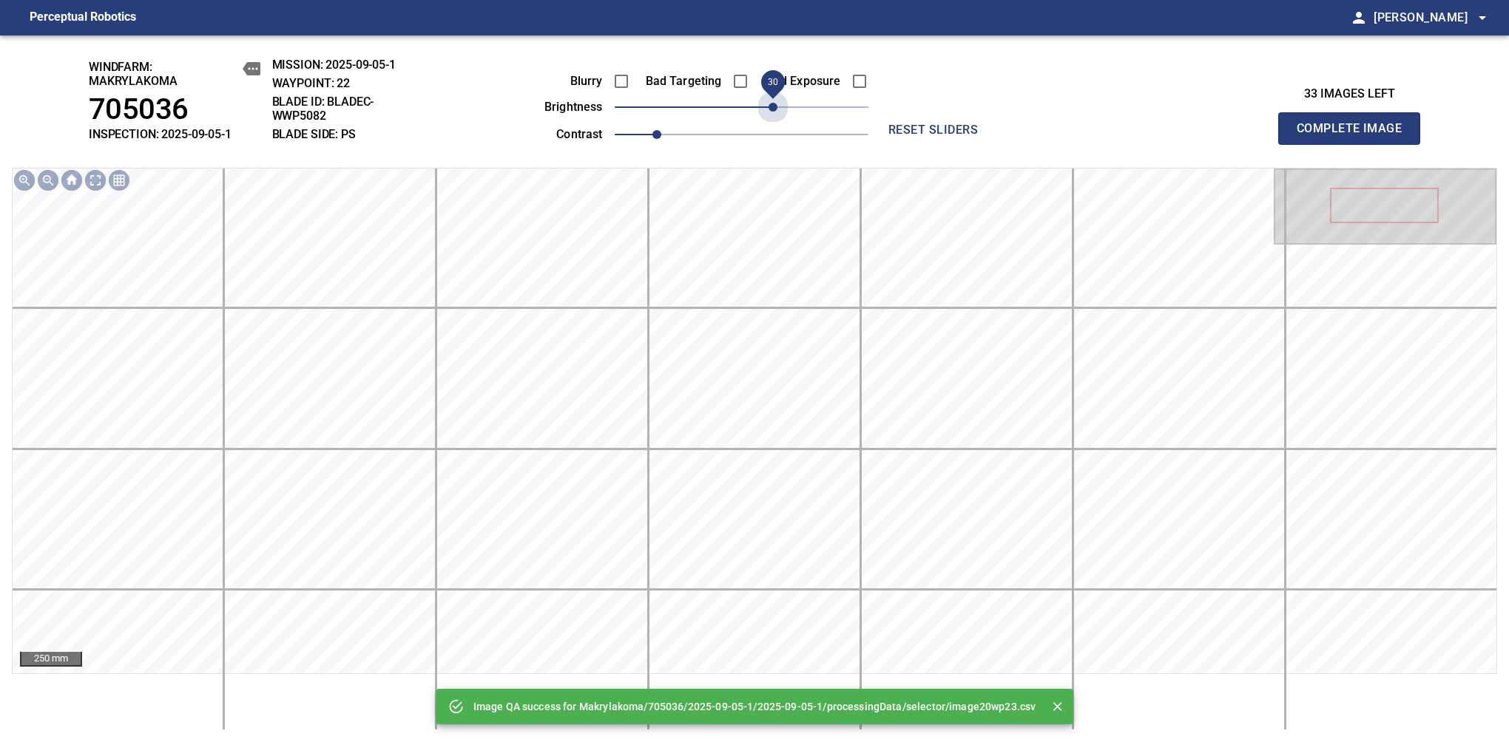
click at [769, 109] on span "30" at bounding box center [742, 107] width 254 height 21
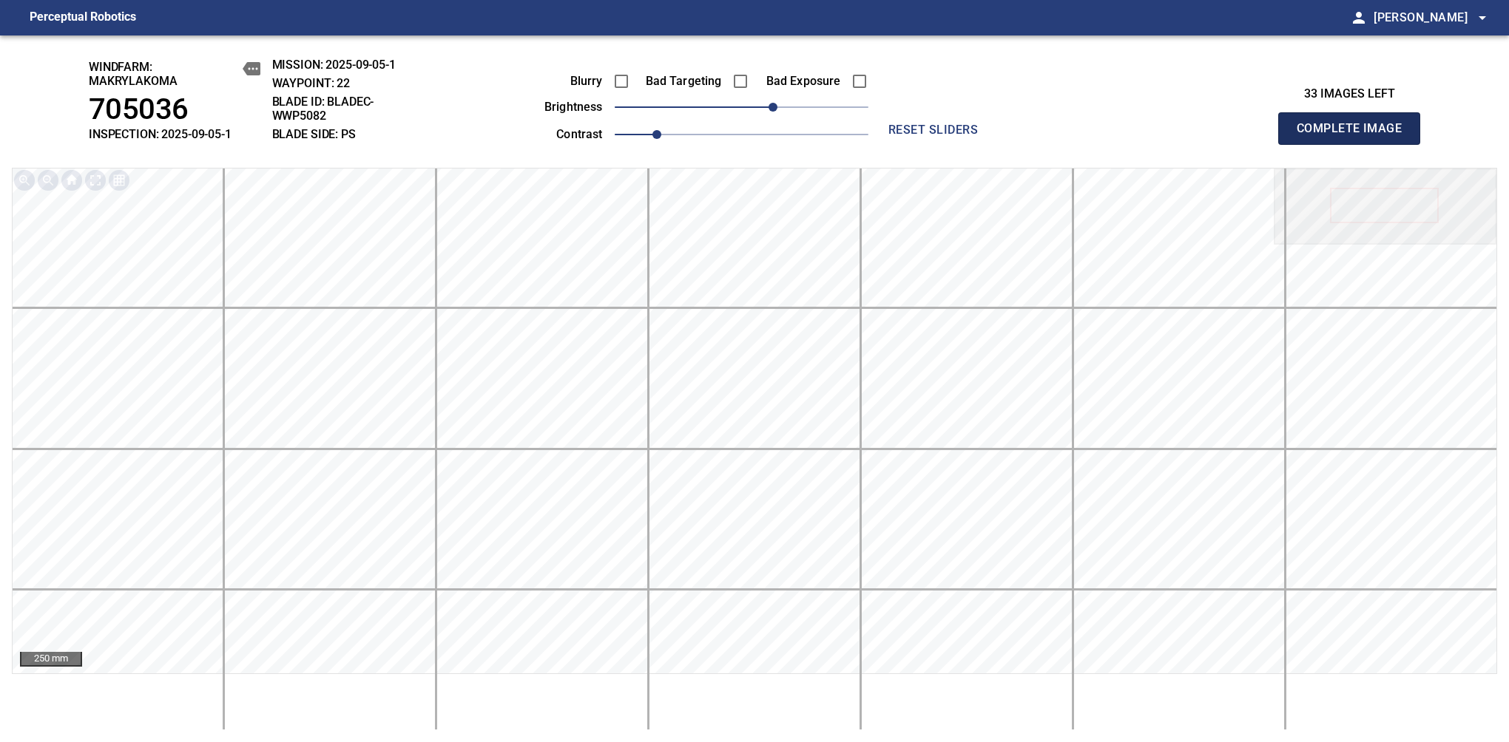
click at [1355, 136] on span "Complete Image" at bounding box center [1348, 128] width 109 height 21
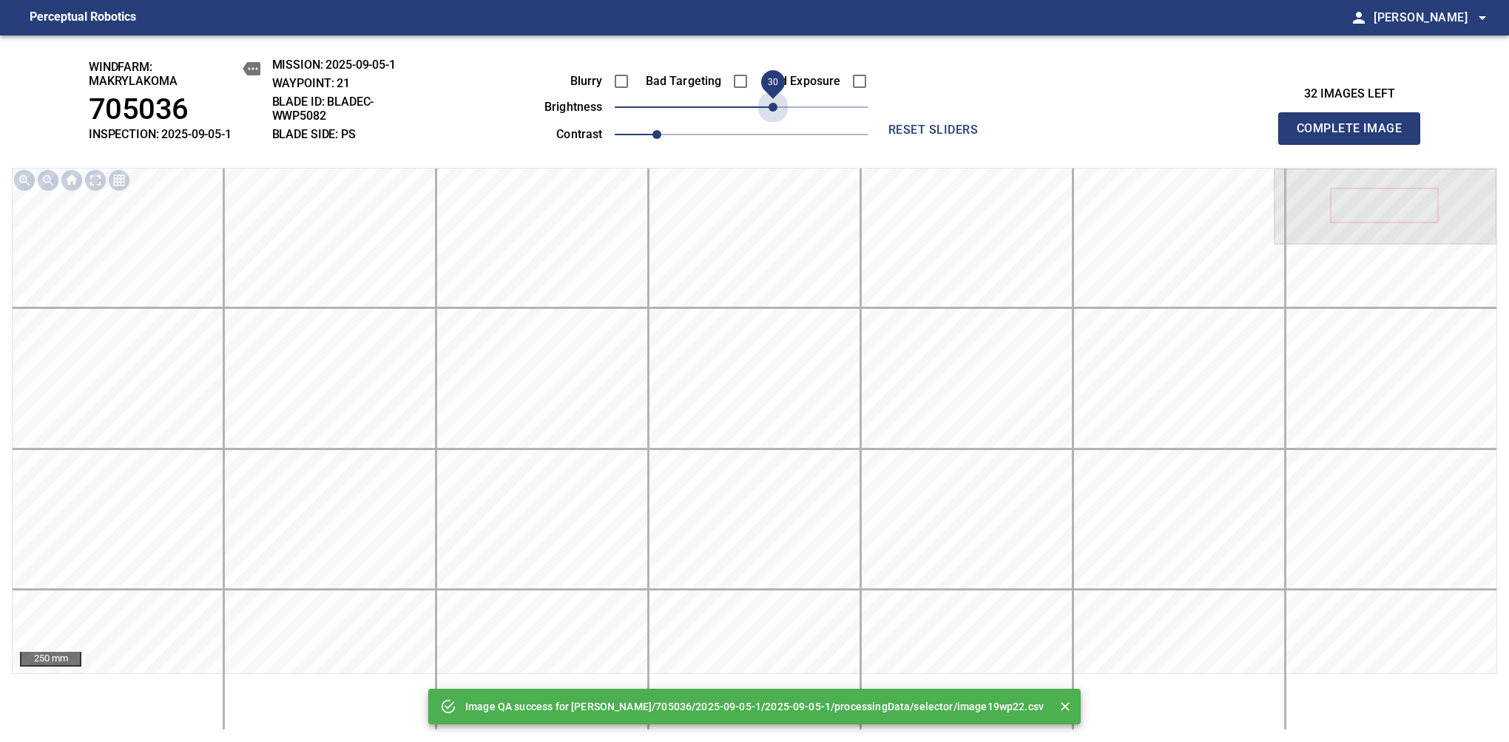
click at [769, 109] on span "30" at bounding box center [742, 107] width 254 height 21
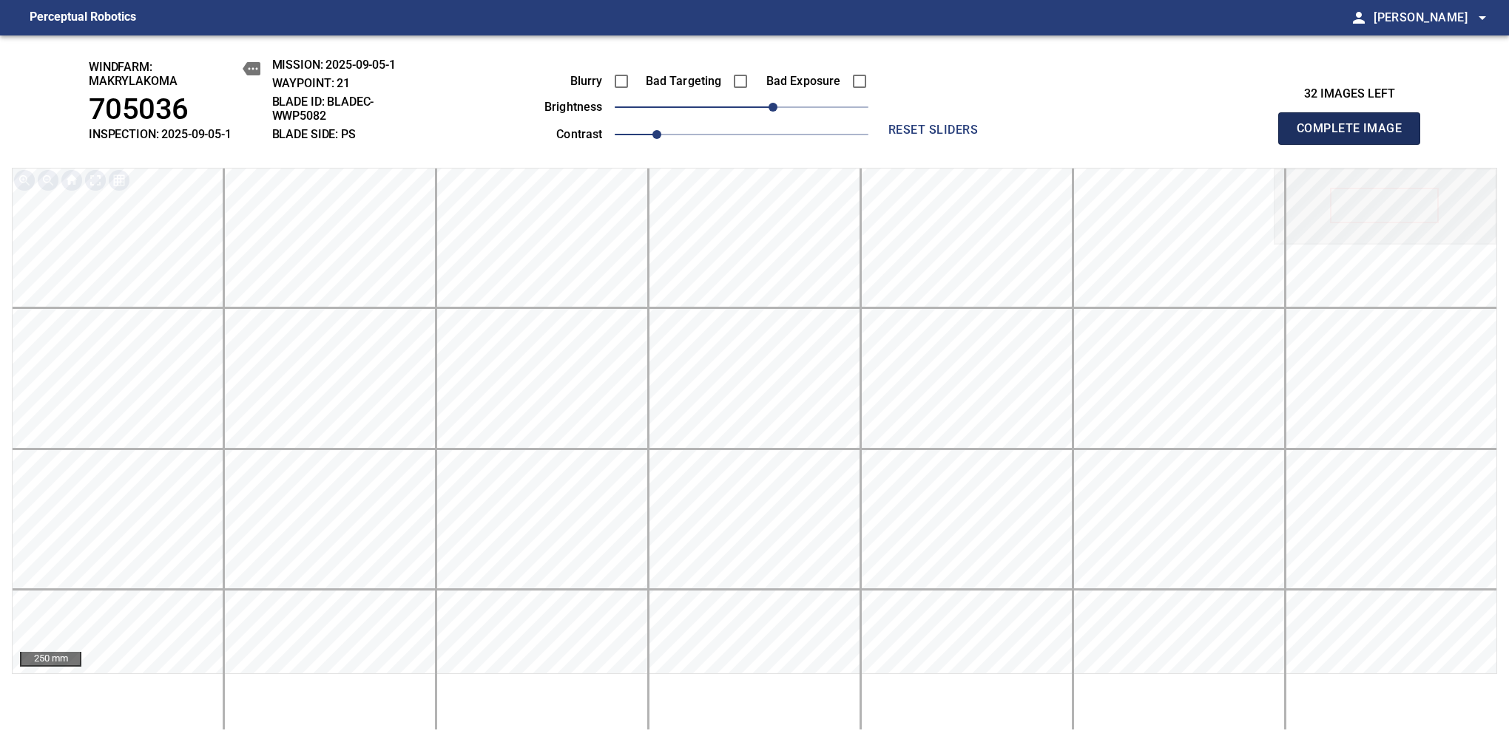
click at [1355, 136] on span "Complete Image" at bounding box center [1348, 128] width 109 height 21
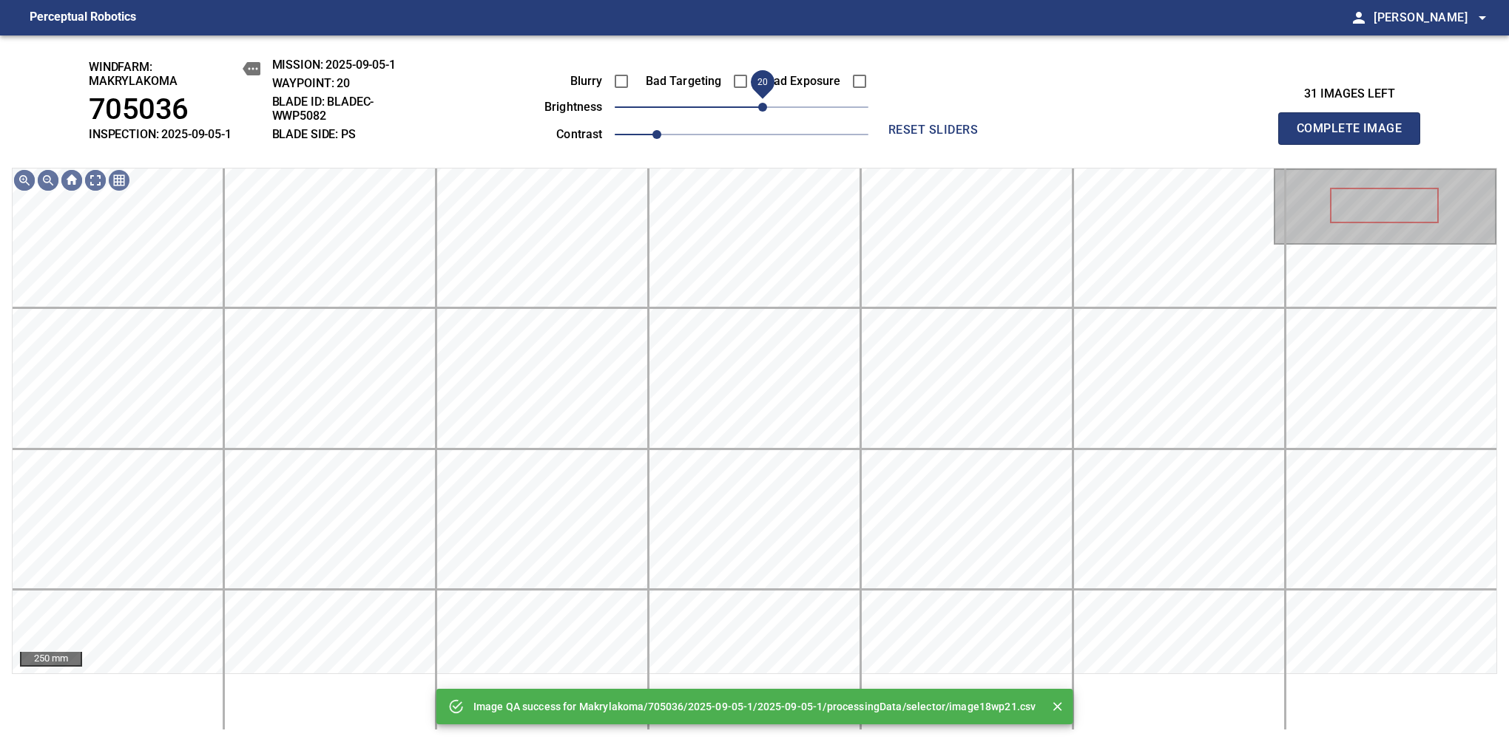
click at [767, 109] on span "20" at bounding box center [742, 107] width 254 height 21
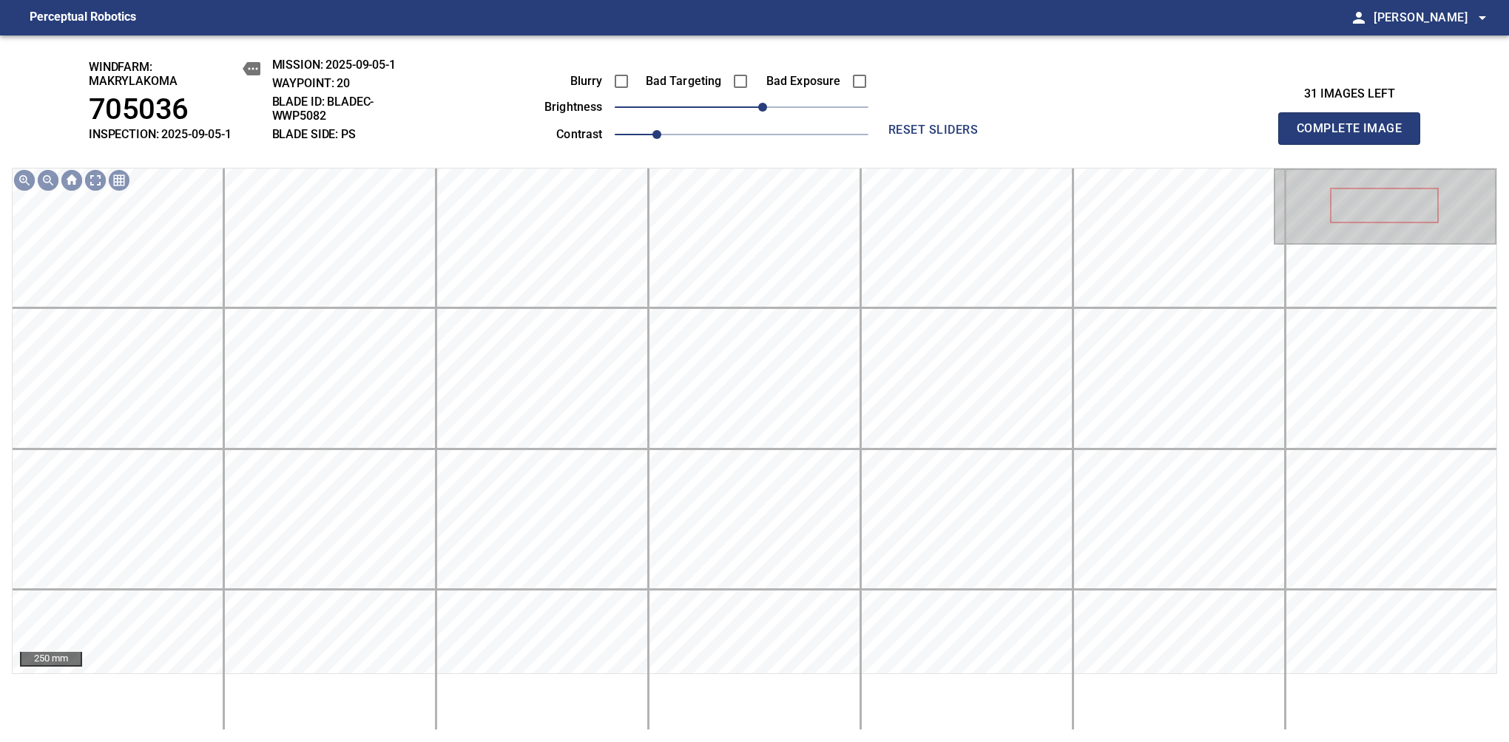
click at [1355, 136] on span "Complete Image" at bounding box center [1348, 128] width 109 height 21
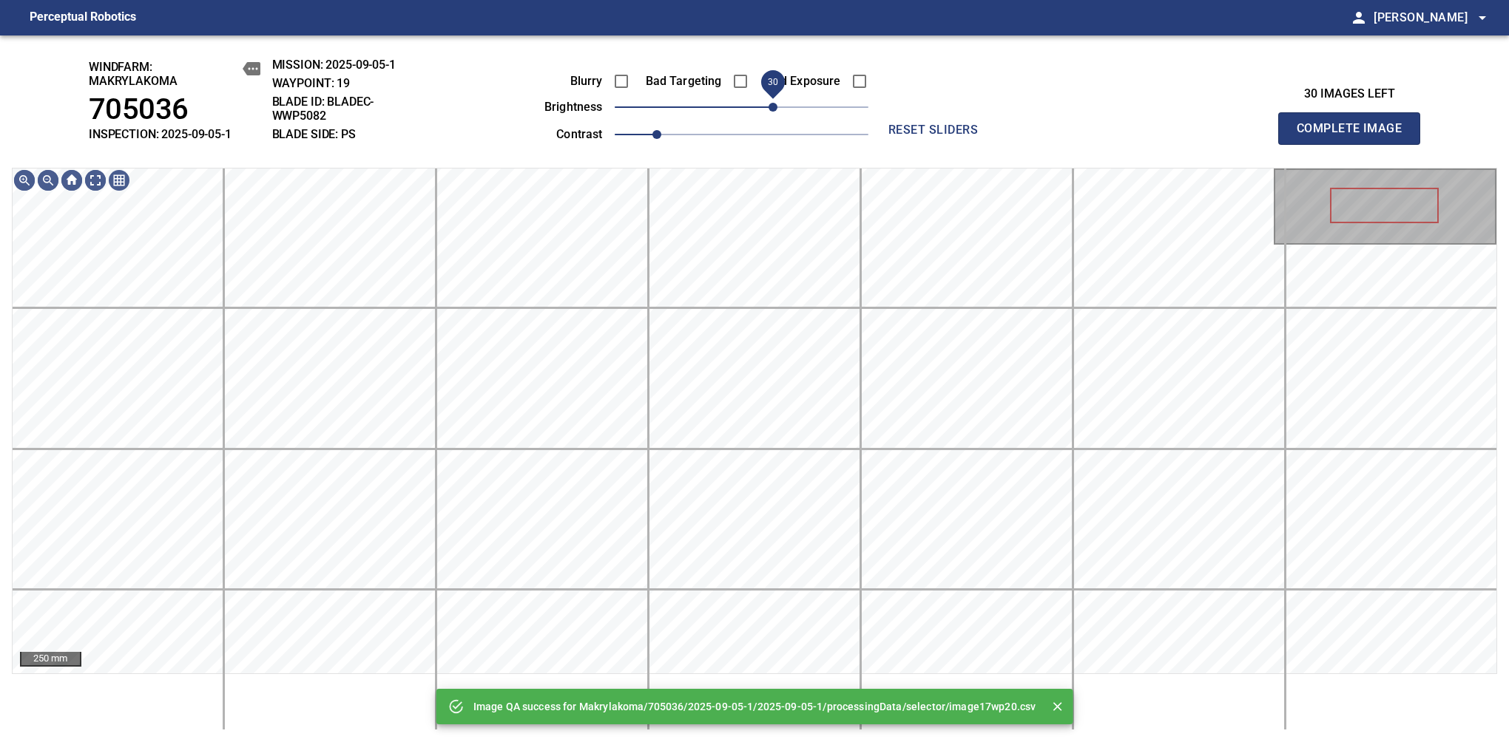
click at [769, 109] on span "30" at bounding box center [742, 107] width 254 height 21
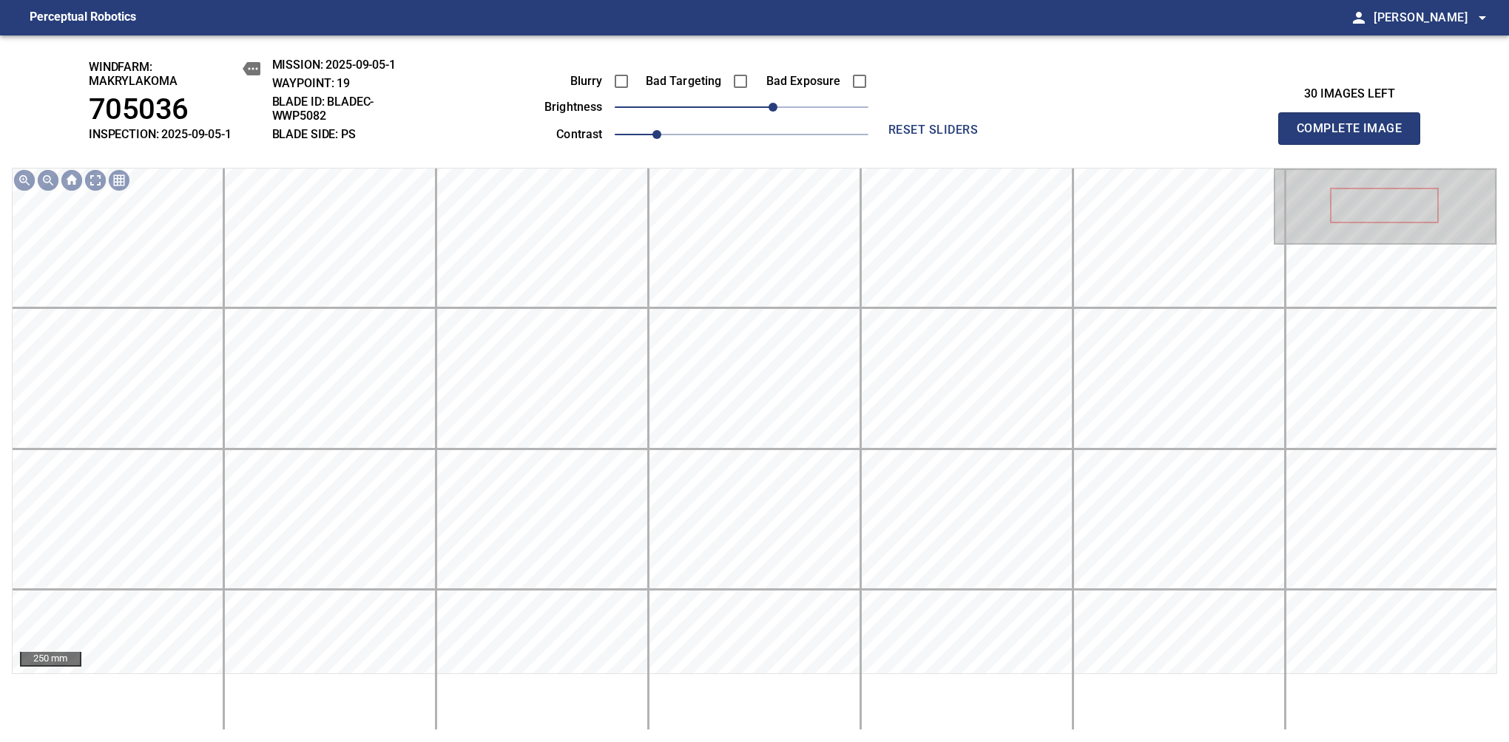
click at [1355, 136] on span "Complete Image" at bounding box center [1348, 128] width 109 height 21
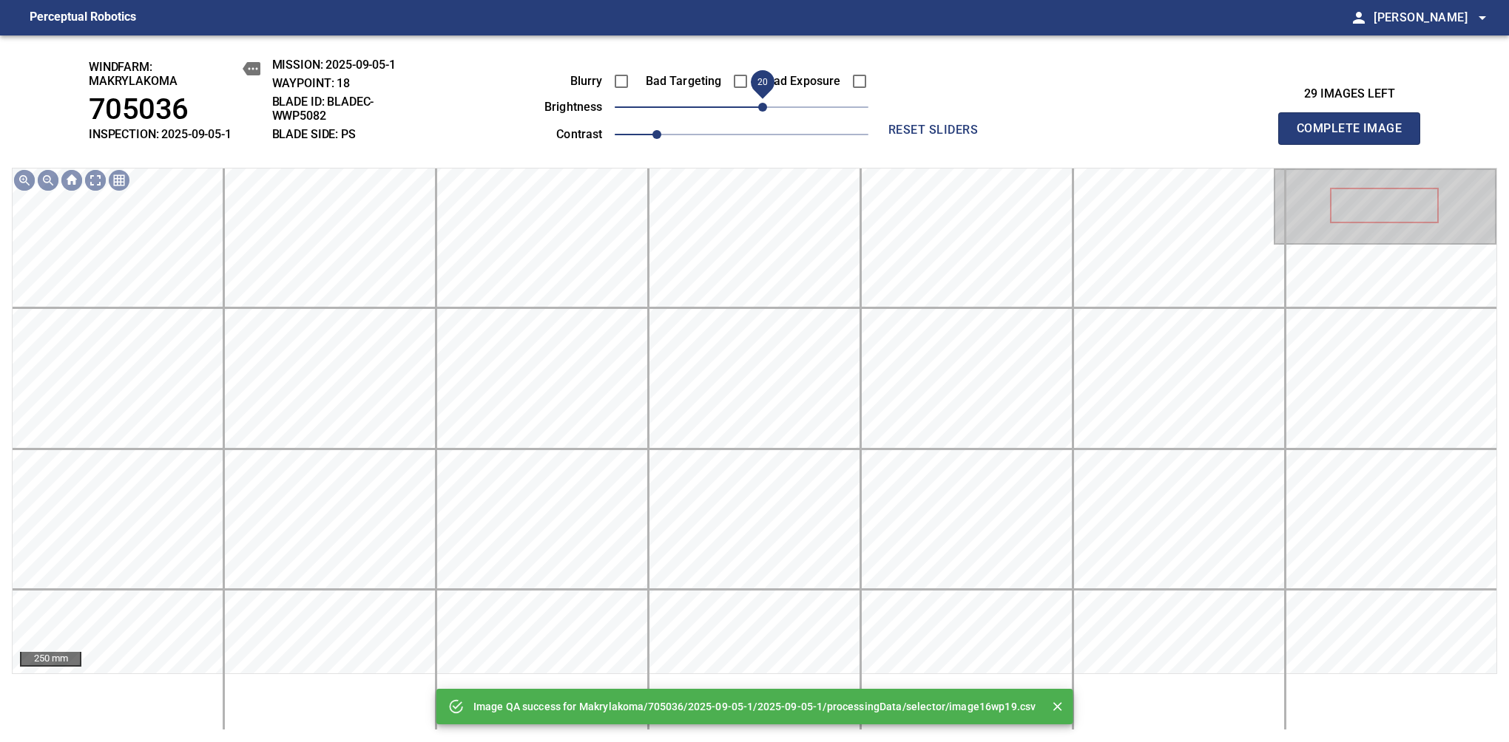
click at [767, 109] on span "20" at bounding box center [742, 107] width 254 height 21
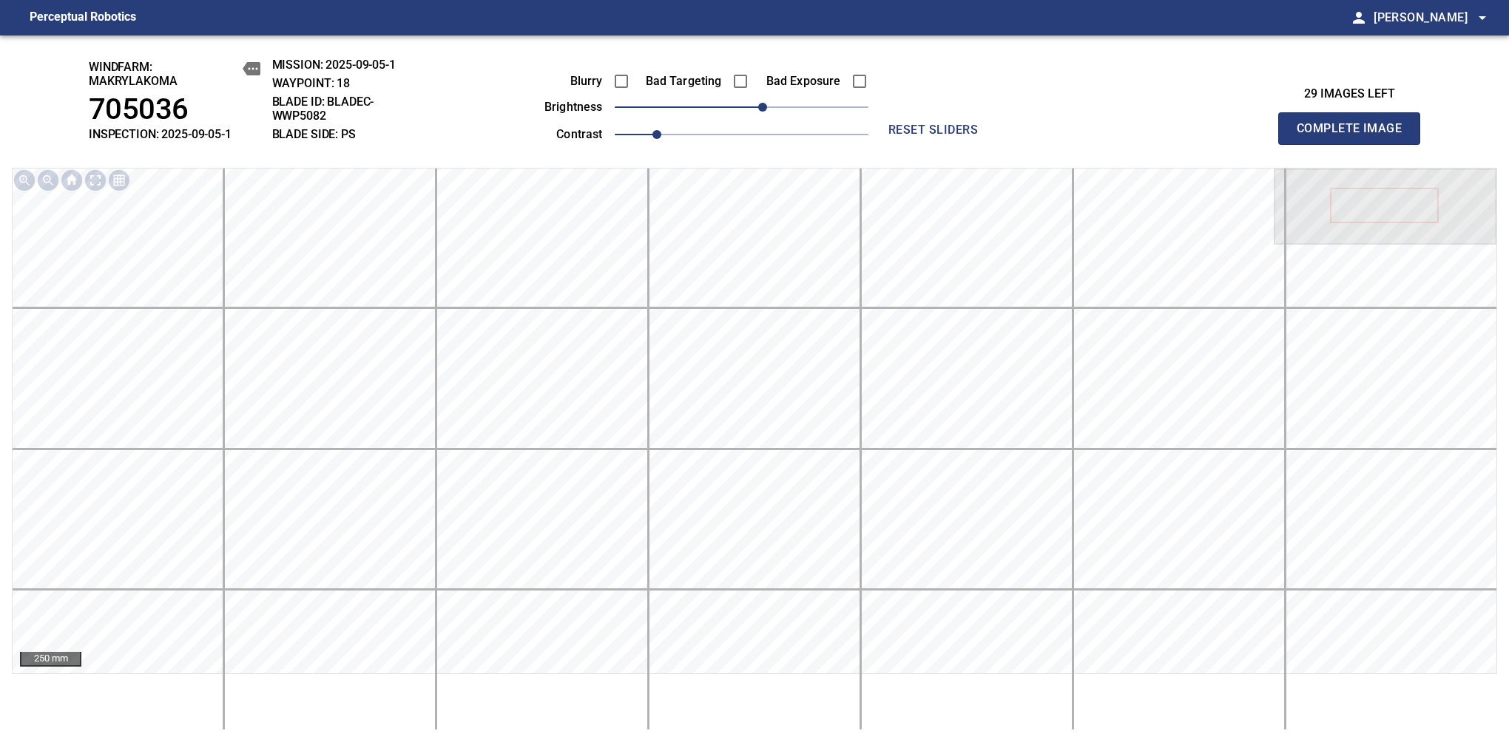
click at [1355, 136] on span "Complete Image" at bounding box center [1348, 128] width 109 height 21
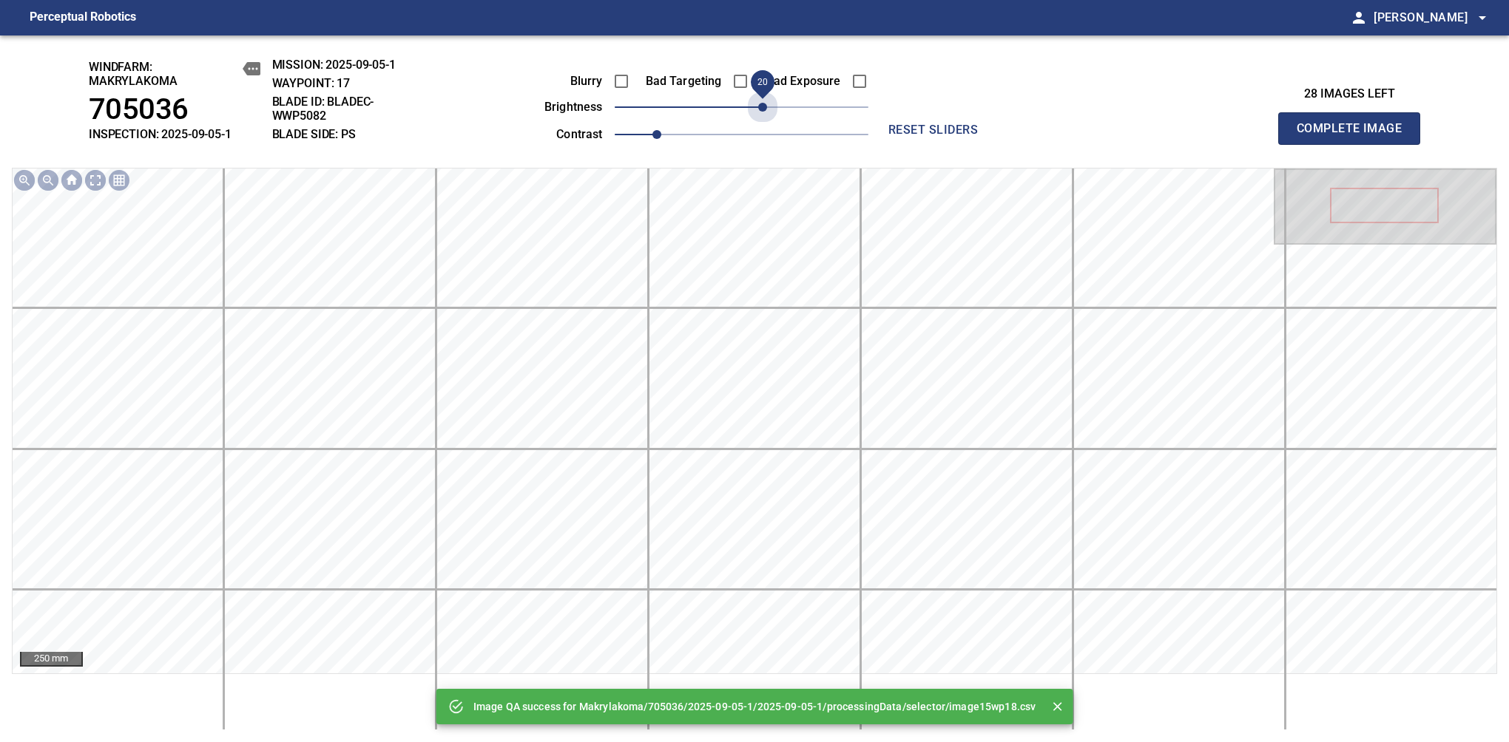
click at [767, 109] on span "20" at bounding box center [742, 107] width 254 height 21
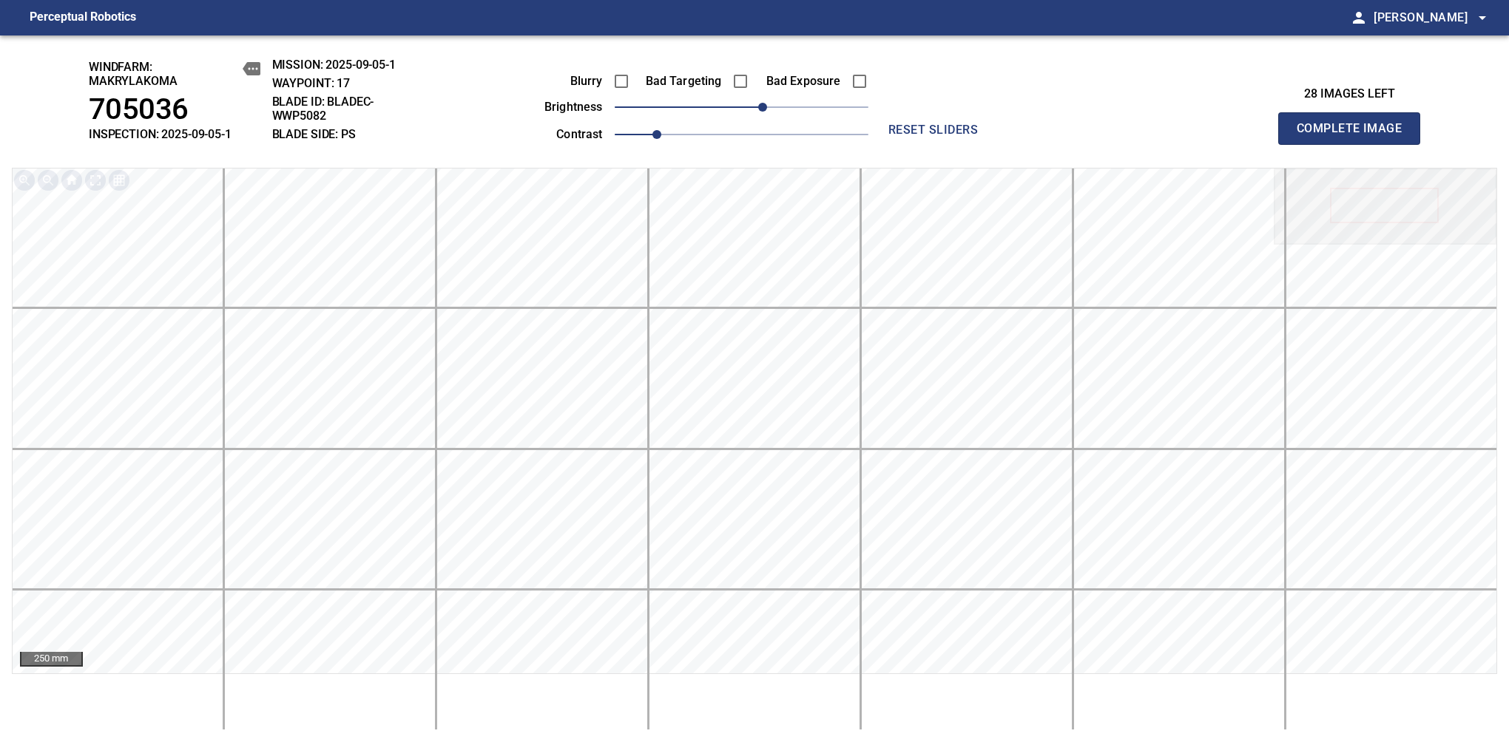
click at [1355, 136] on span "Complete Image" at bounding box center [1348, 128] width 109 height 21
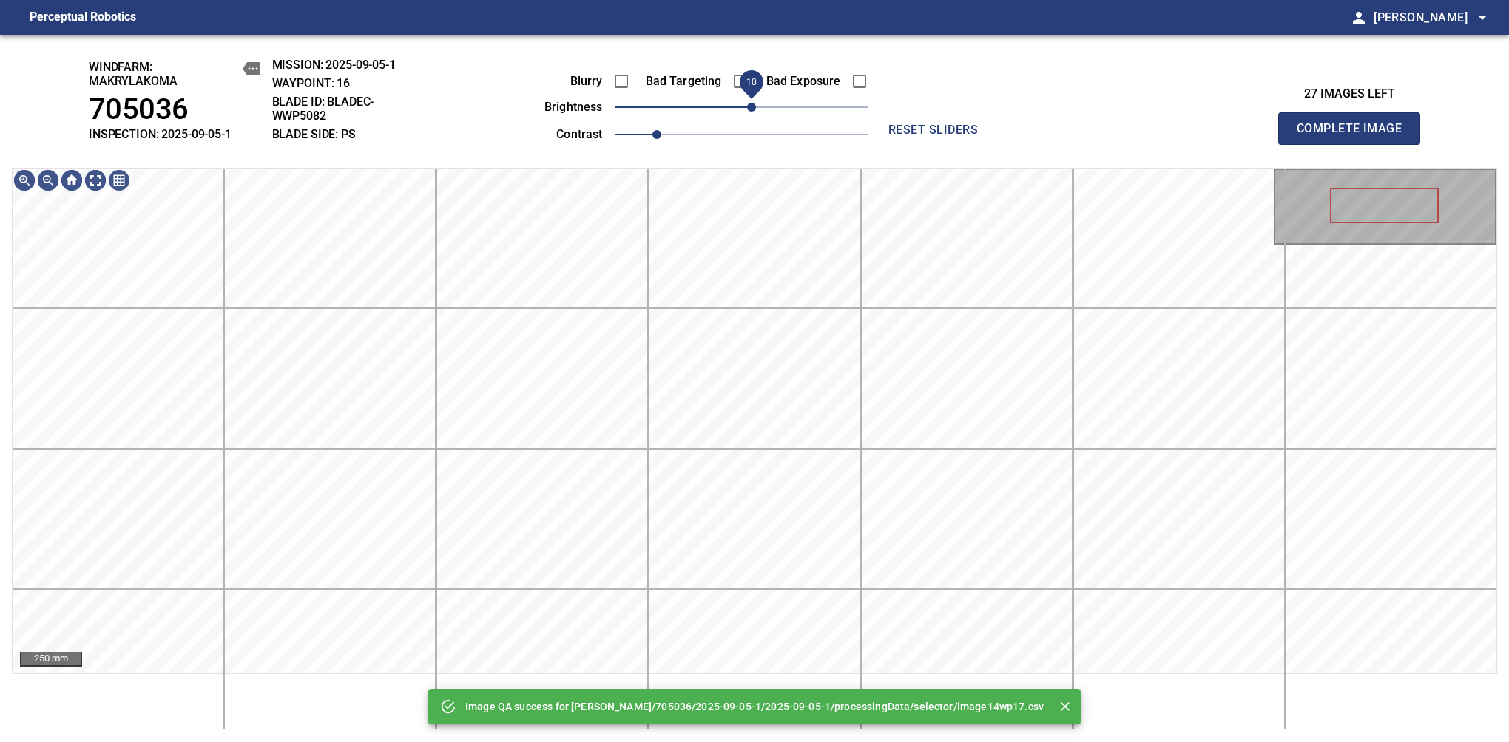
drag, startPoint x: 767, startPoint y: 109, endPoint x: 751, endPoint y: 118, distance: 18.3
click at [751, 118] on span "10" at bounding box center [742, 107] width 254 height 21
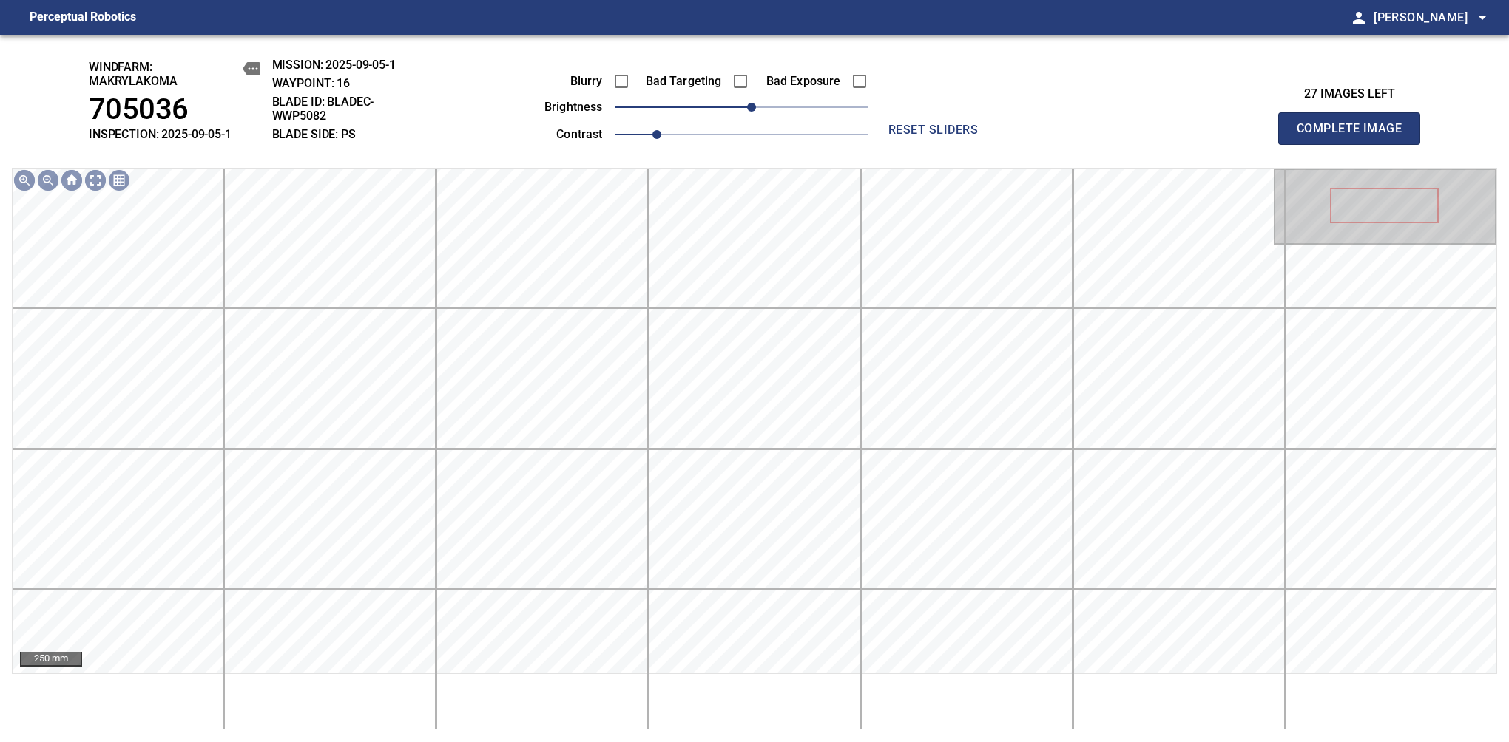
click at [1355, 136] on span "Complete Image" at bounding box center [1348, 128] width 109 height 21
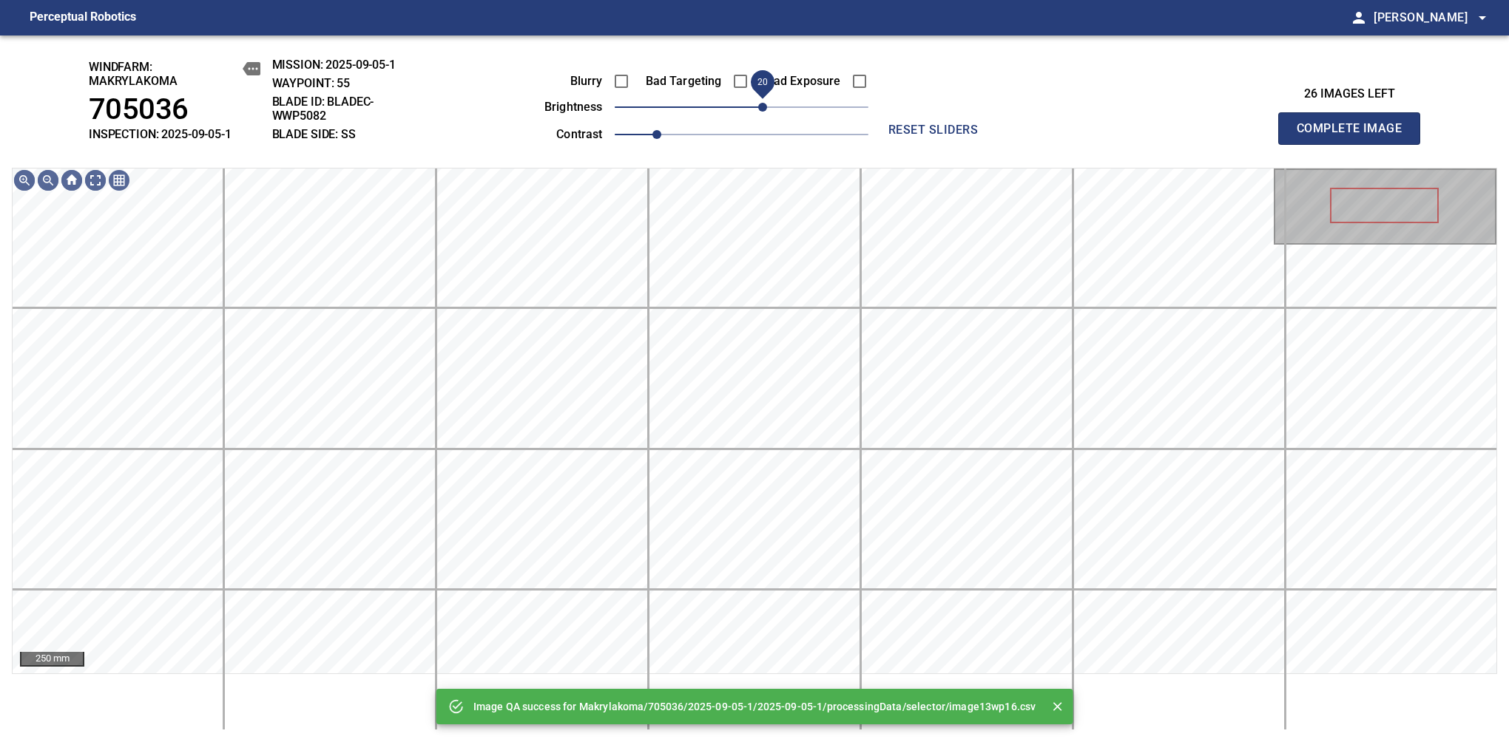
click at [765, 109] on span "20" at bounding box center [762, 107] width 9 height 9
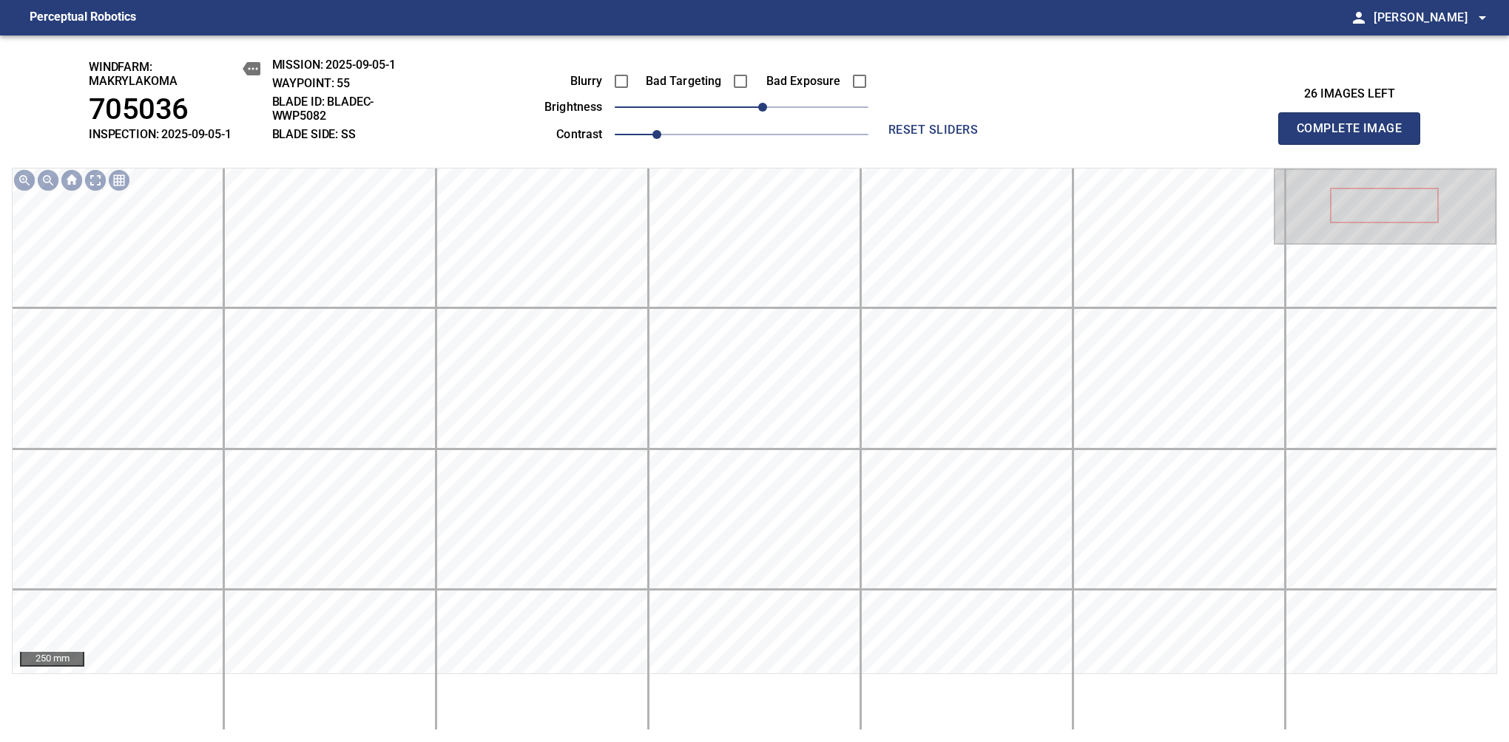
click at [1355, 136] on span "Complete Image" at bounding box center [1348, 128] width 109 height 21
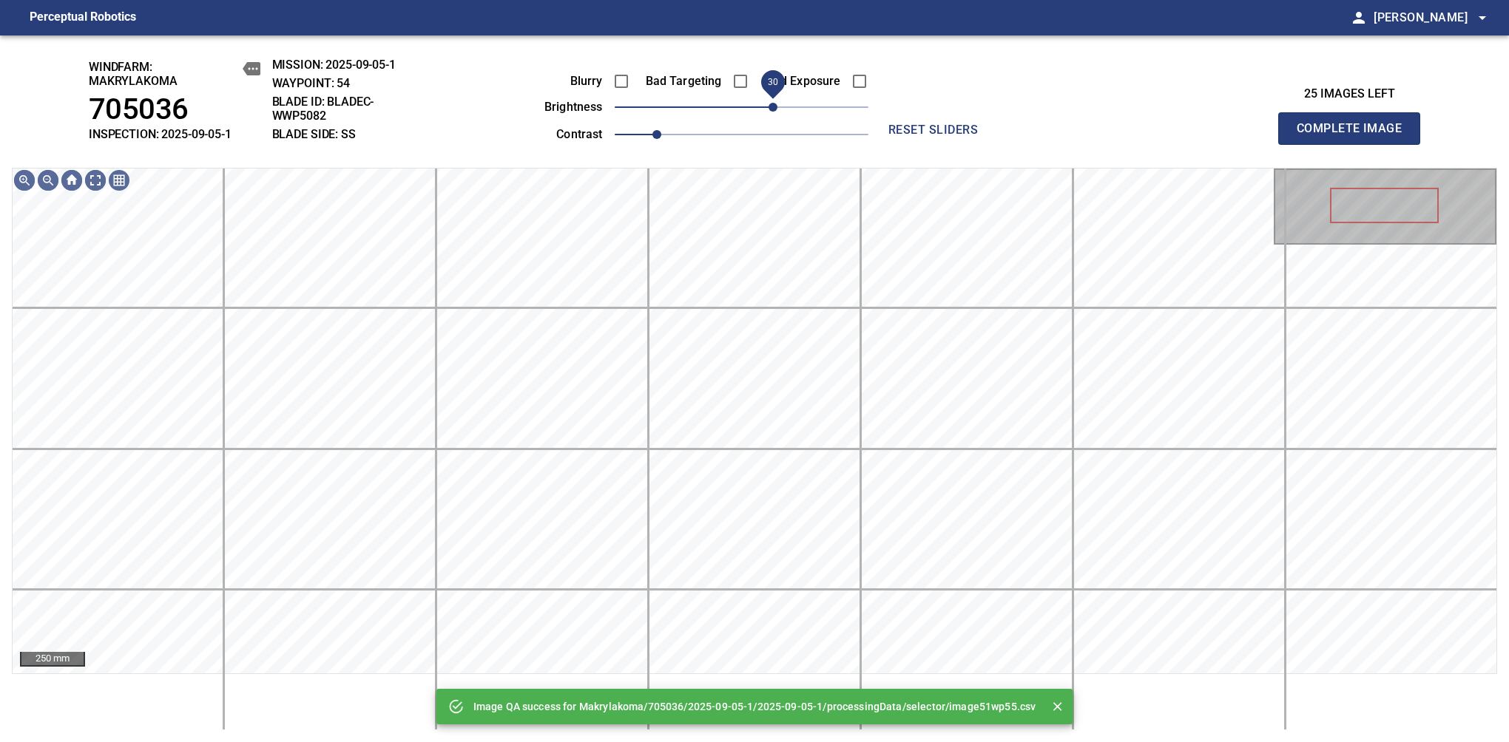
drag, startPoint x: 765, startPoint y: 109, endPoint x: 772, endPoint y: 106, distance: 7.7
click at [772, 106] on span "30" at bounding box center [772, 107] width 9 height 9
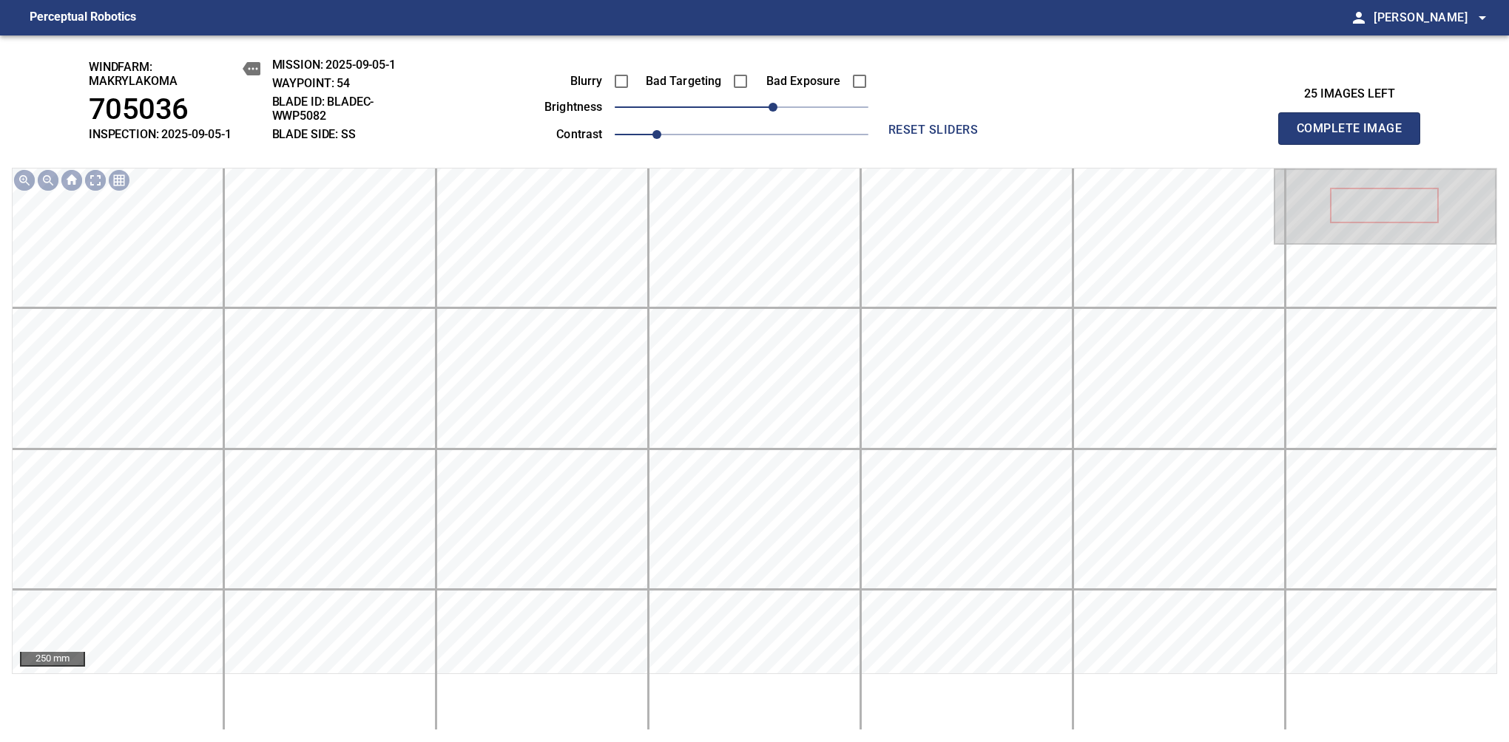
click at [1355, 136] on span "Complete Image" at bounding box center [1348, 128] width 109 height 21
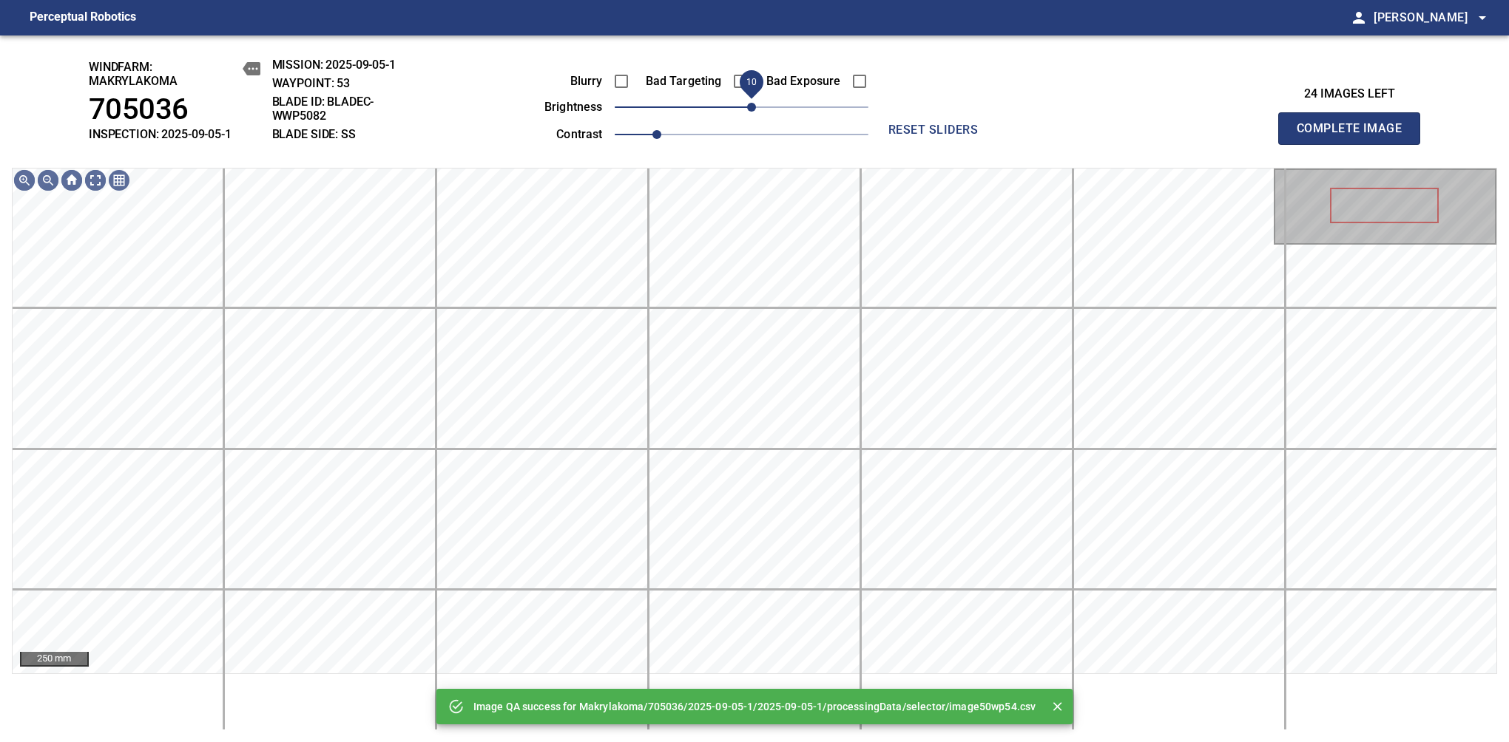
drag, startPoint x: 747, startPoint y: 109, endPoint x: 757, endPoint y: 109, distance: 9.6
click at [756, 109] on span "10" at bounding box center [751, 107] width 9 height 9
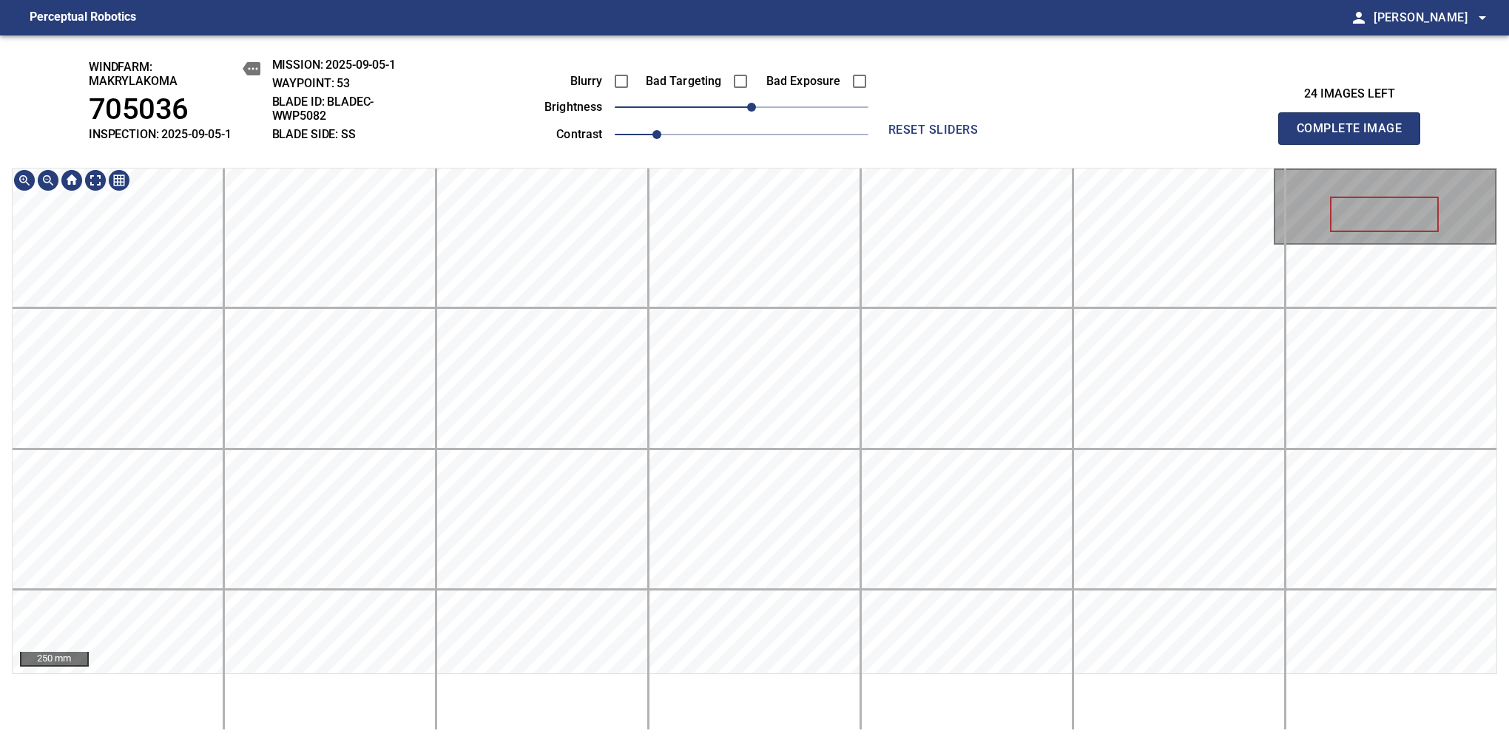
click at [1355, 136] on span "Complete Image" at bounding box center [1348, 128] width 109 height 21
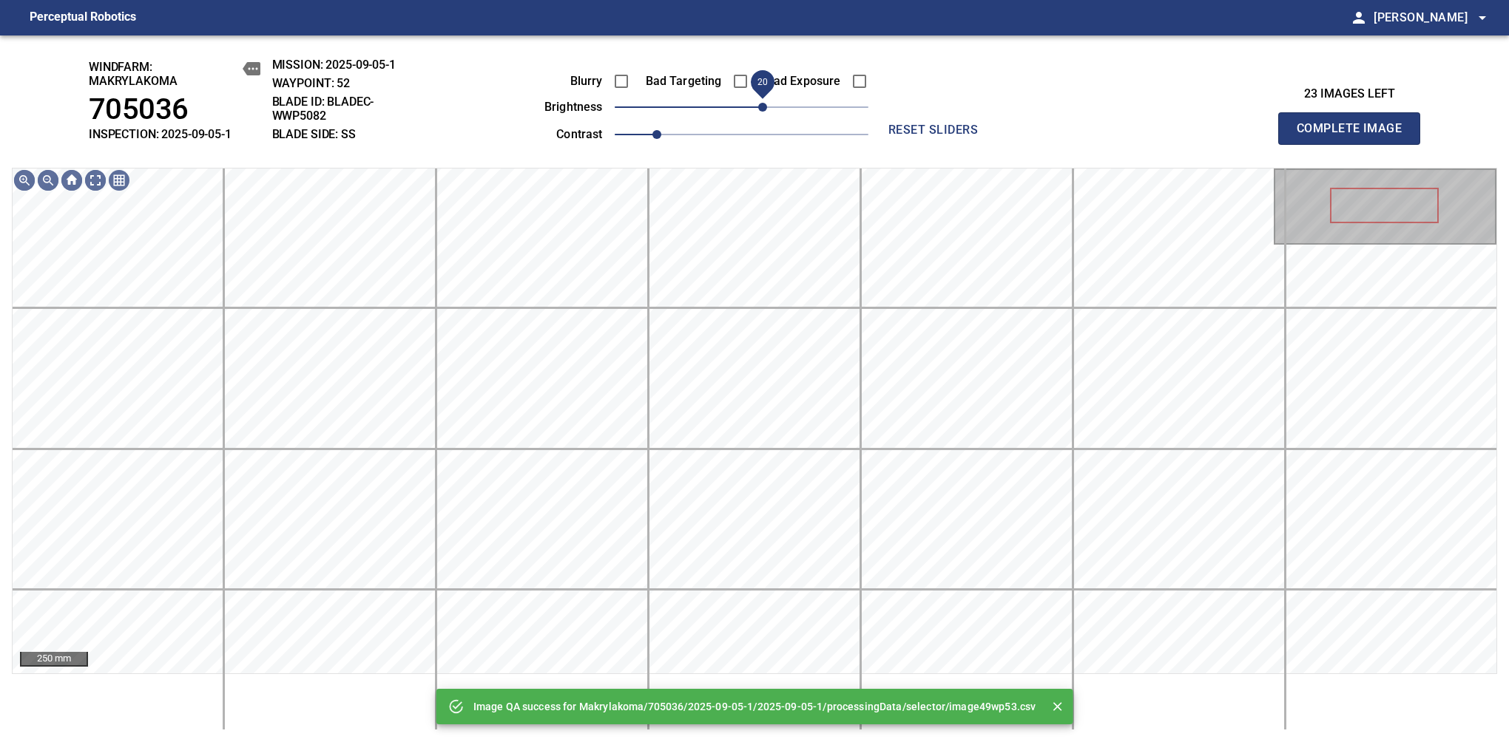
click at [758, 109] on span "20" at bounding box center [762, 107] width 9 height 9
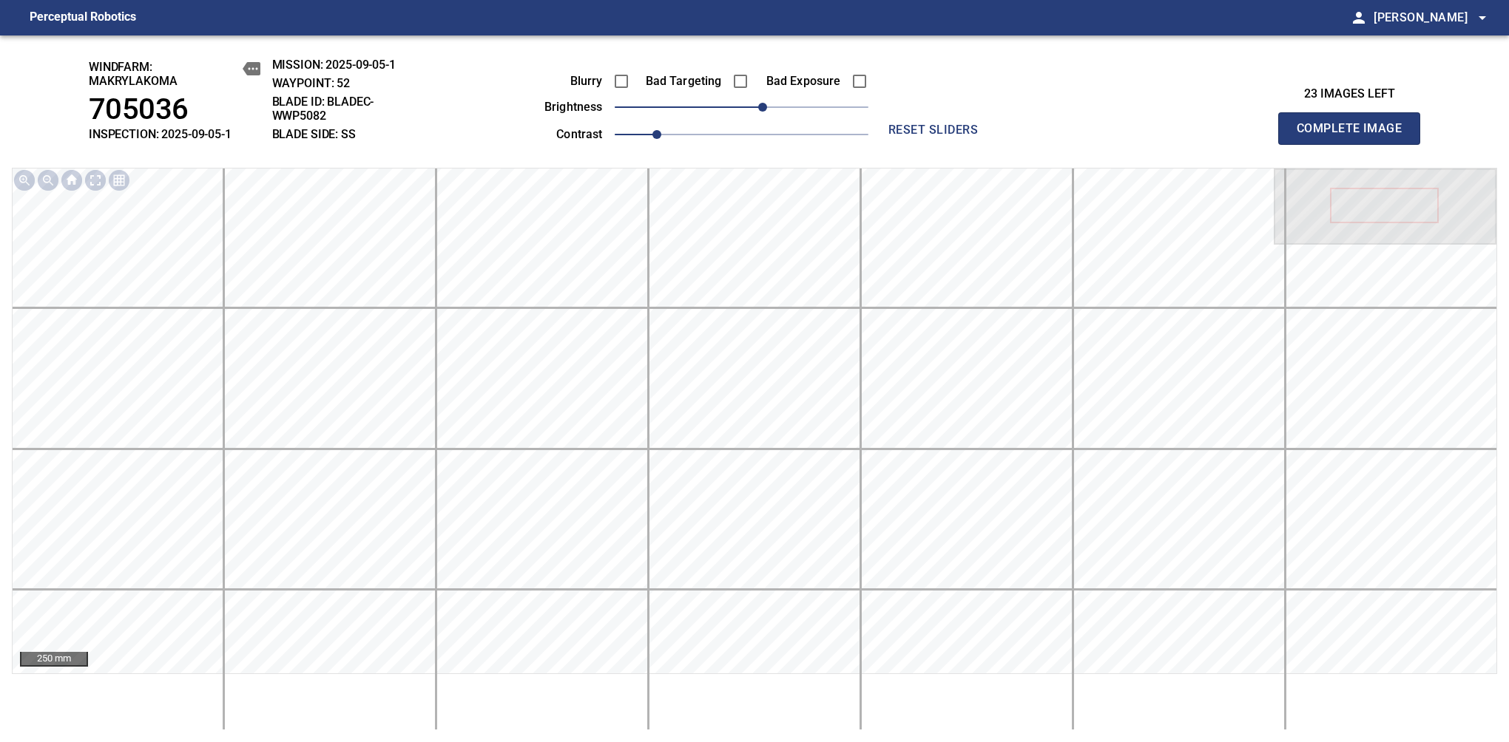
click at [1355, 136] on span "Complete Image" at bounding box center [1348, 128] width 109 height 21
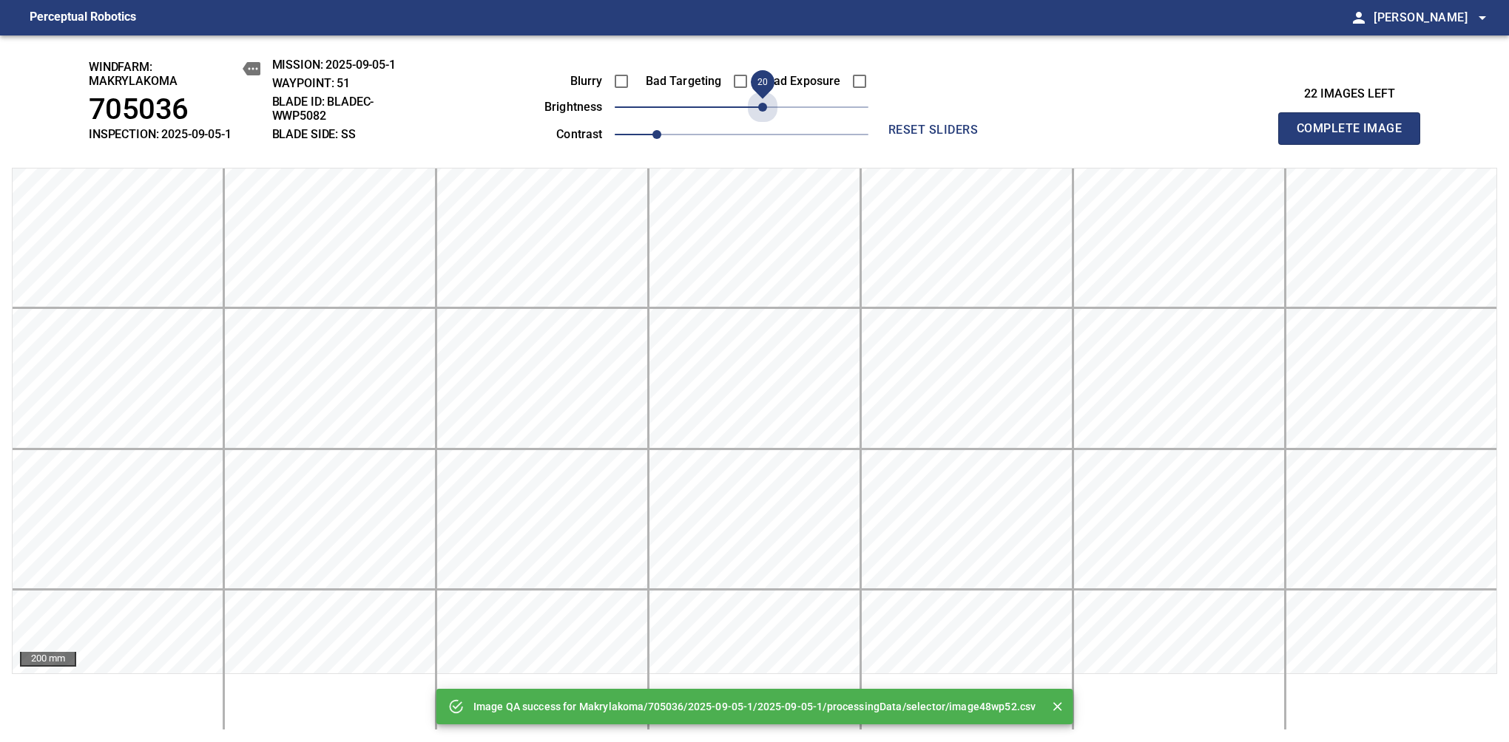
click at [757, 109] on span "20" at bounding box center [742, 107] width 254 height 21
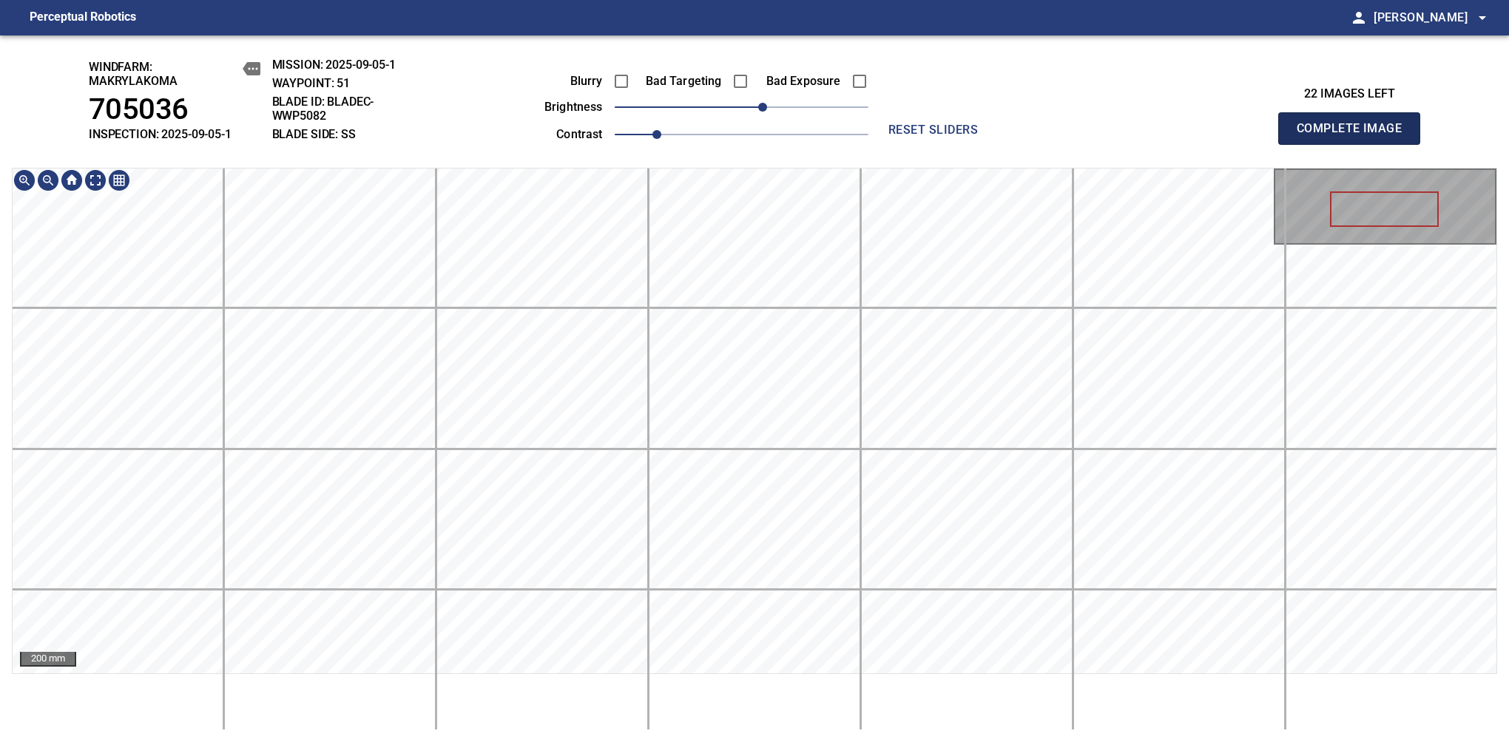
click at [1355, 136] on span "Complete Image" at bounding box center [1348, 128] width 109 height 21
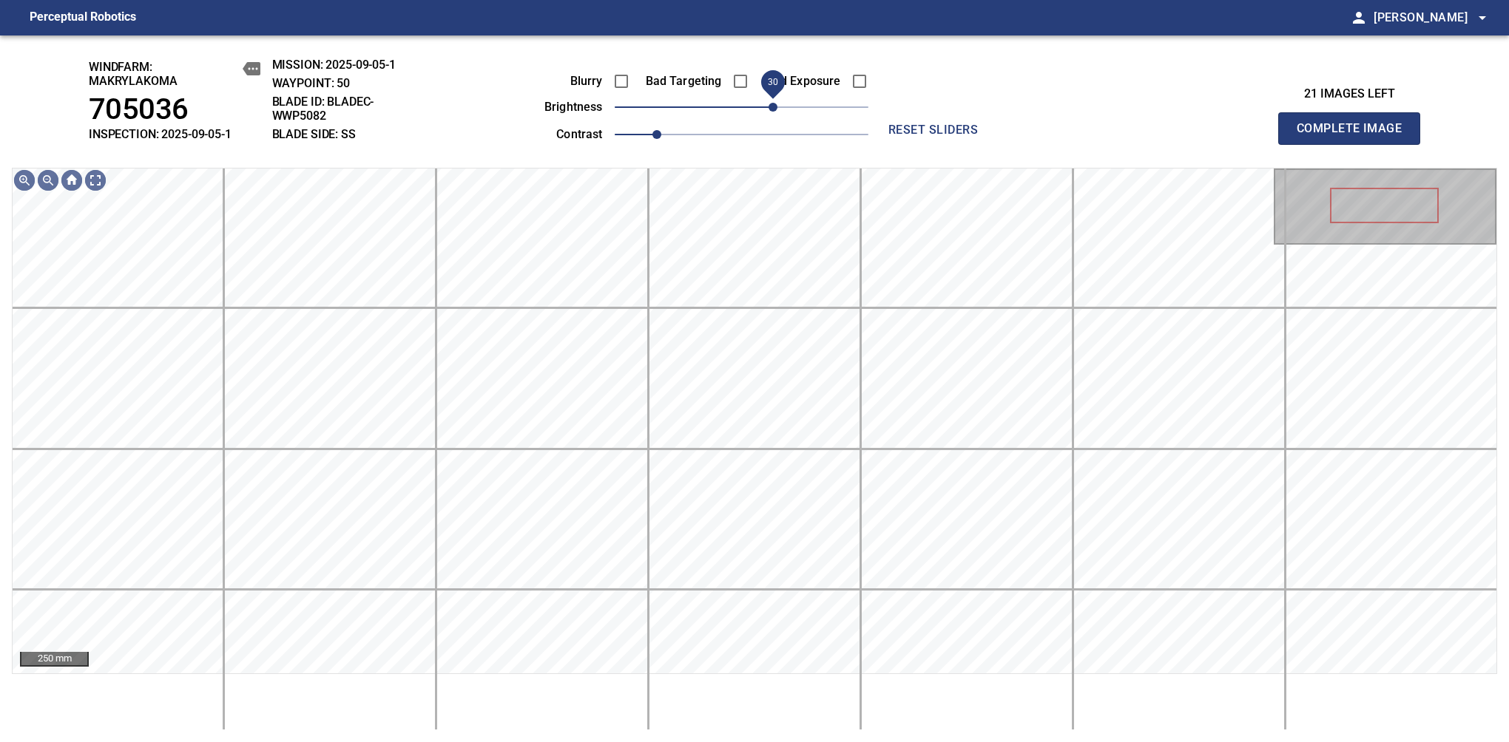
drag, startPoint x: 754, startPoint y: 112, endPoint x: 769, endPoint y: 106, distance: 15.9
click at [769, 106] on span "30" at bounding box center [772, 107] width 9 height 9
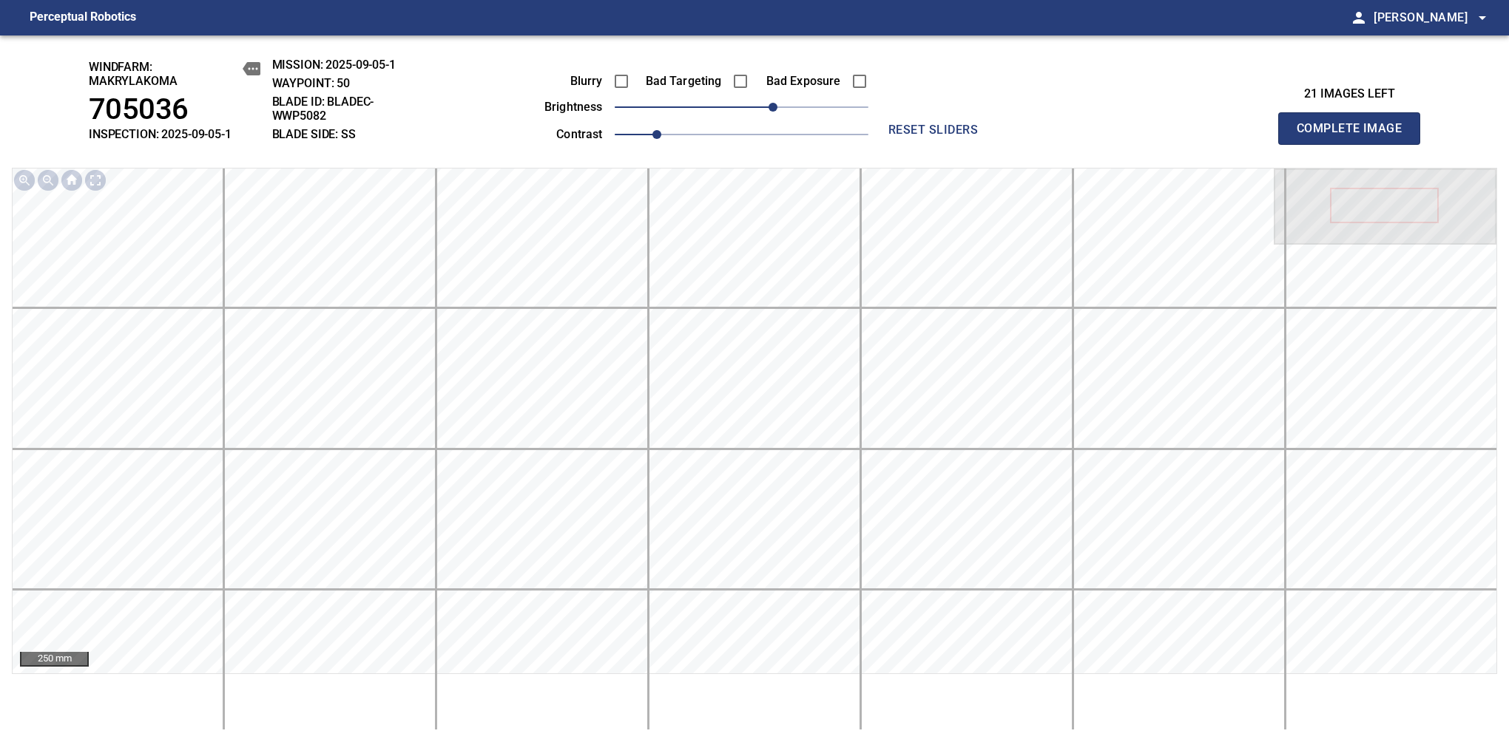
click at [1355, 136] on span "Complete Image" at bounding box center [1348, 128] width 109 height 21
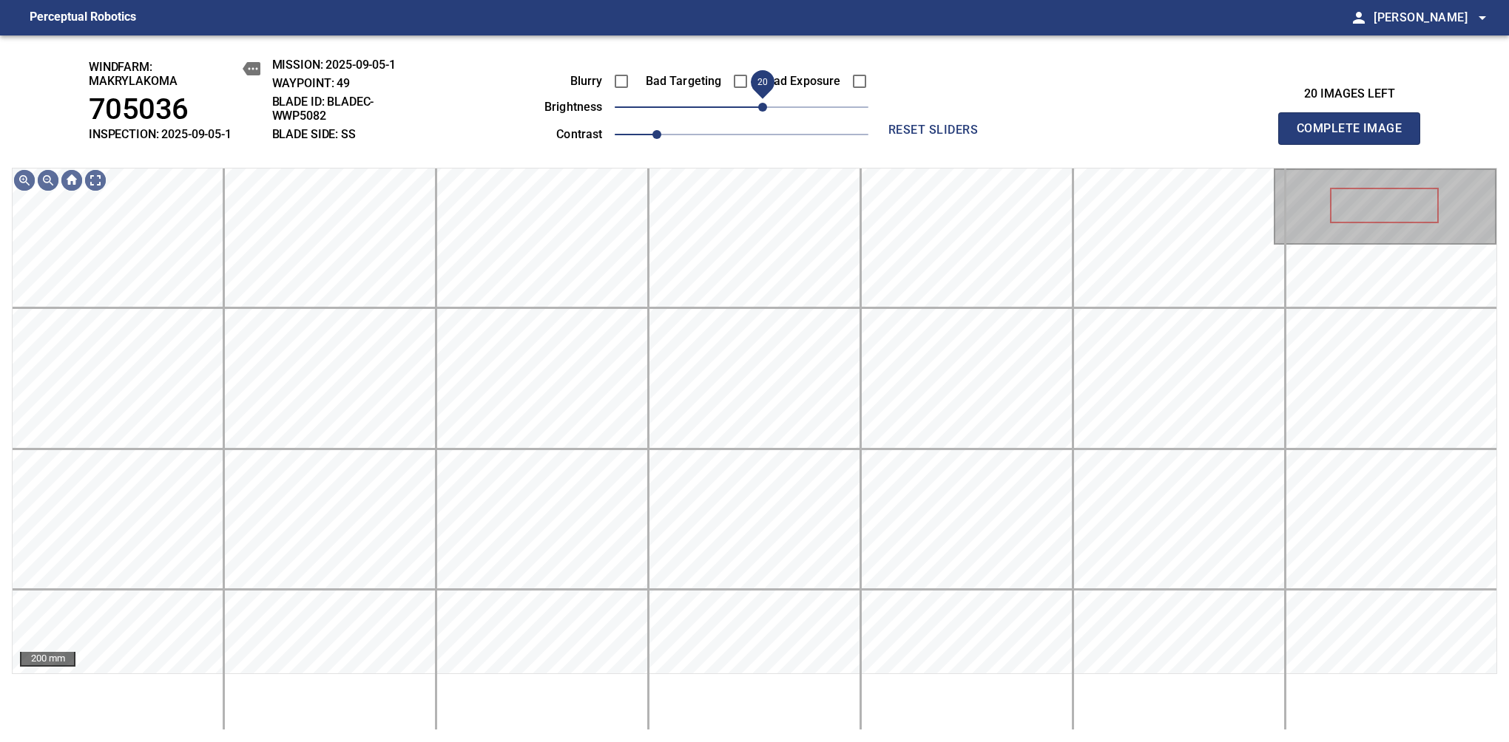
drag, startPoint x: 740, startPoint y: 112, endPoint x: 759, endPoint y: 106, distance: 19.4
click at [759, 106] on span "20" at bounding box center [762, 107] width 9 height 9
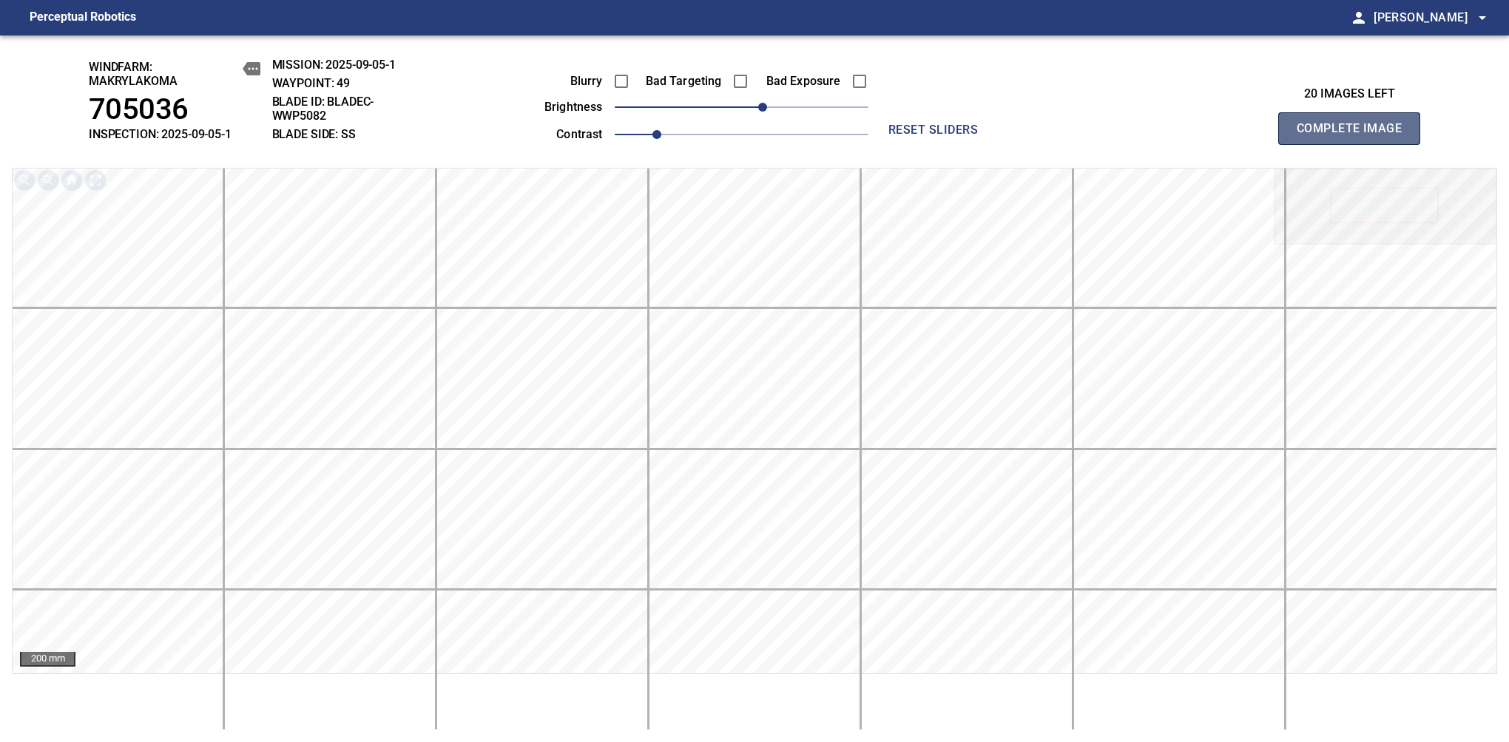
click at [1355, 136] on span "Complete Image" at bounding box center [1348, 128] width 109 height 21
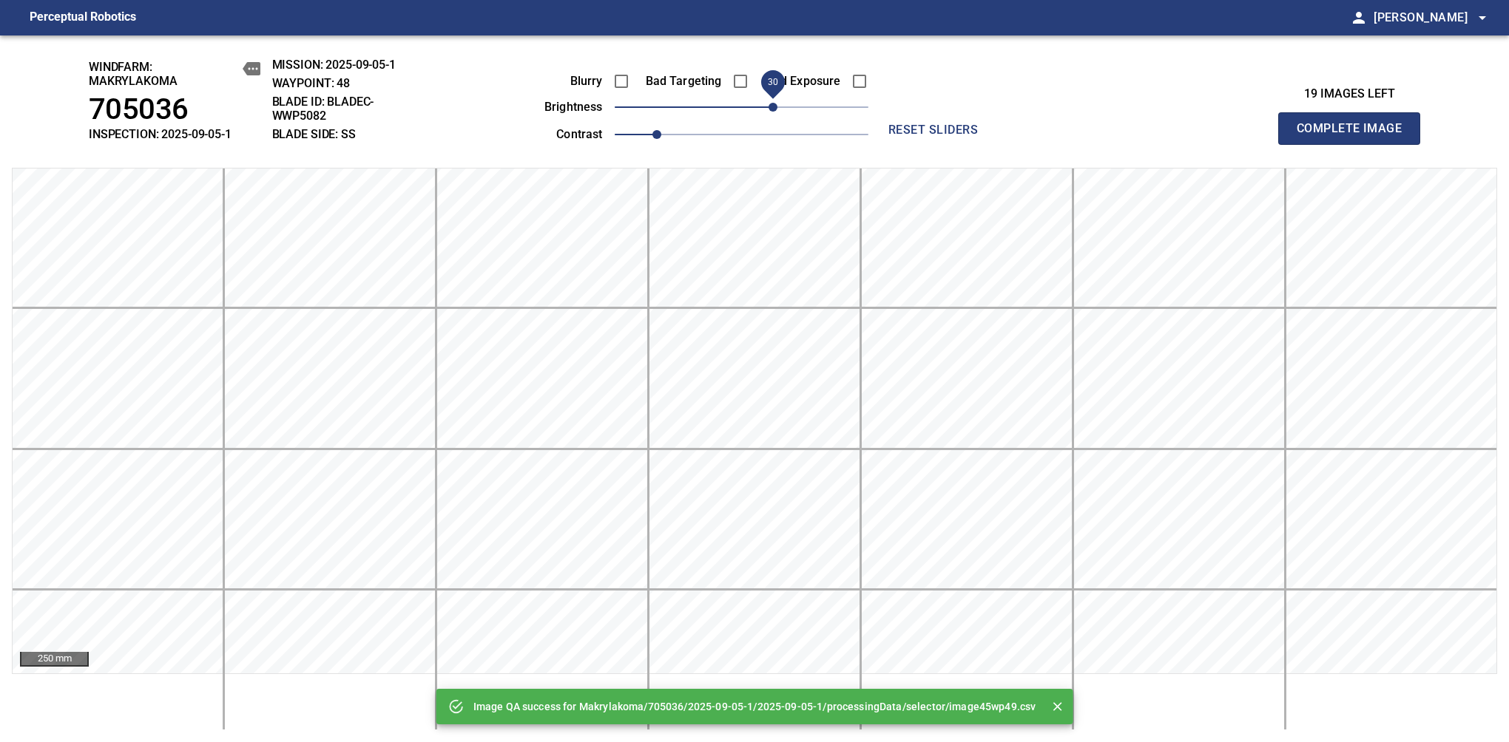
drag, startPoint x: 746, startPoint y: 109, endPoint x: 769, endPoint y: 112, distance: 23.0
click at [769, 112] on span "30" at bounding box center [772, 107] width 9 height 9
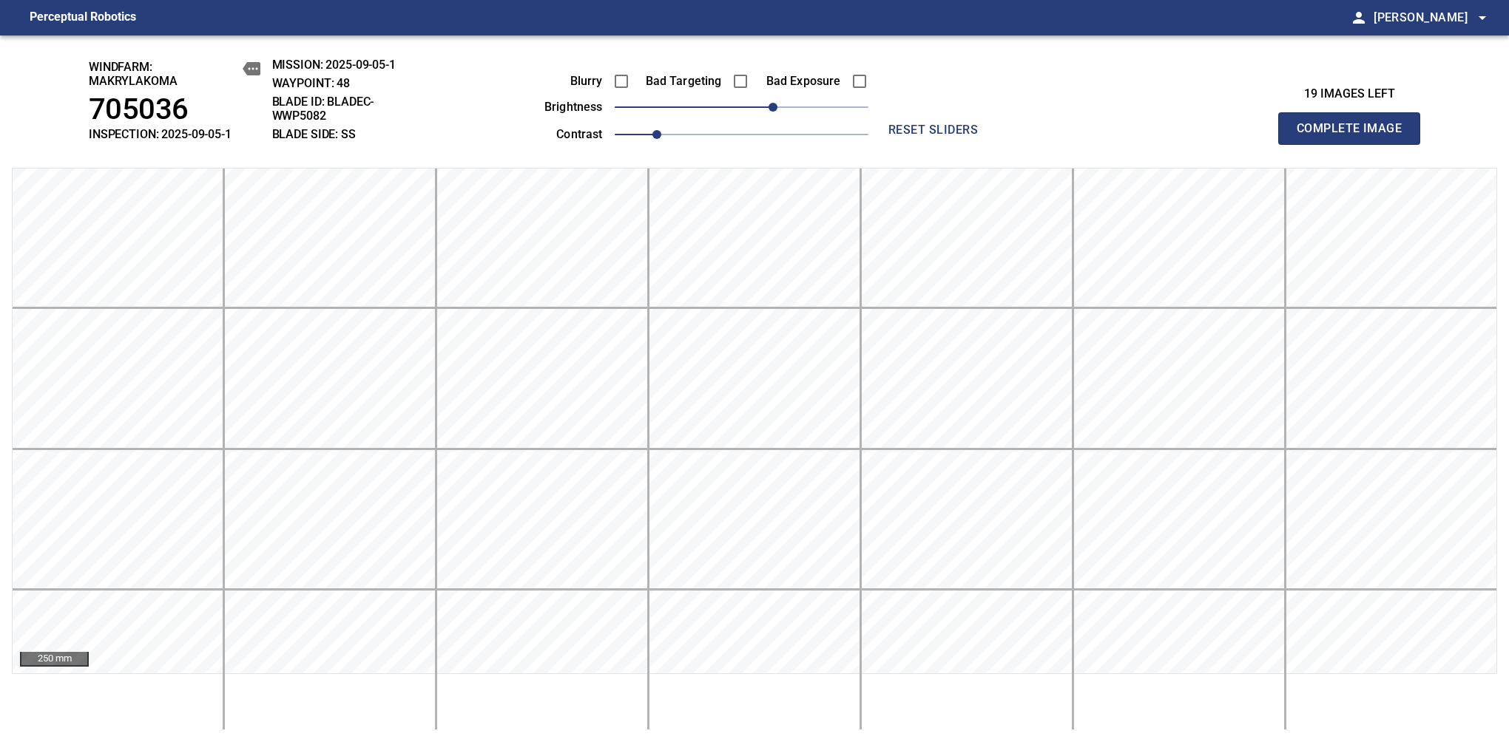
click at [1355, 136] on span "Complete Image" at bounding box center [1348, 128] width 109 height 21
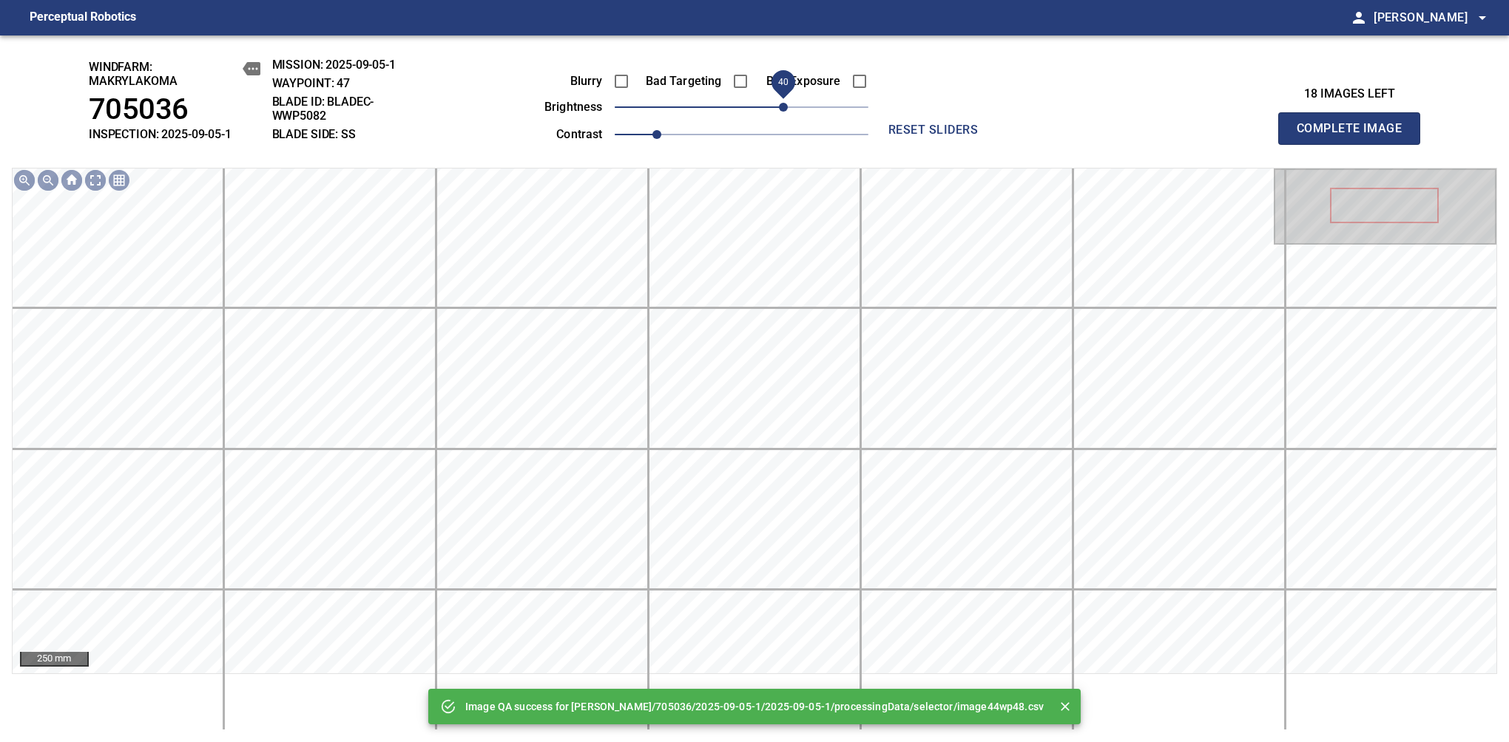
drag, startPoint x: 769, startPoint y: 106, endPoint x: 779, endPoint y: 106, distance: 9.6
click at [779, 106] on span "40" at bounding box center [783, 107] width 9 height 9
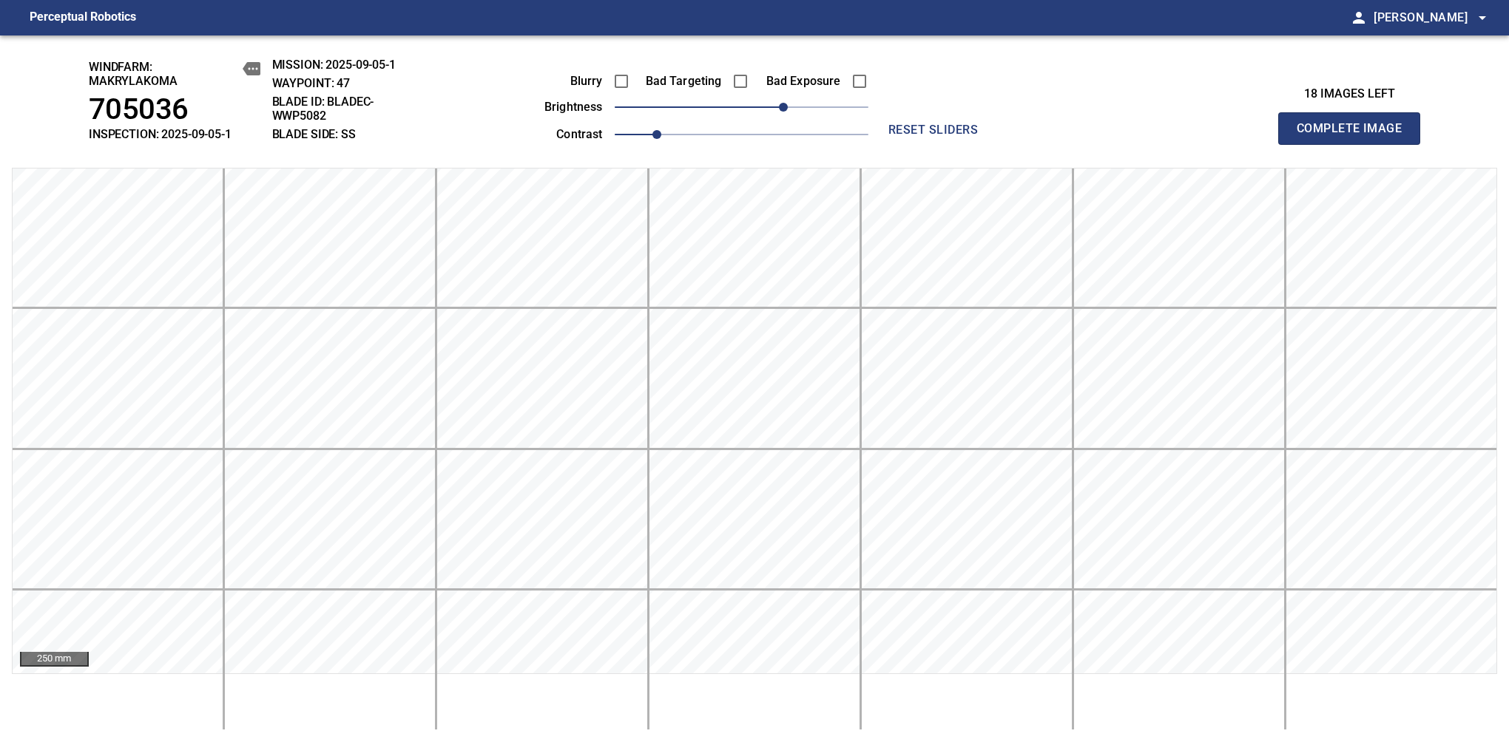
click at [1355, 136] on span "Complete Image" at bounding box center [1348, 128] width 109 height 21
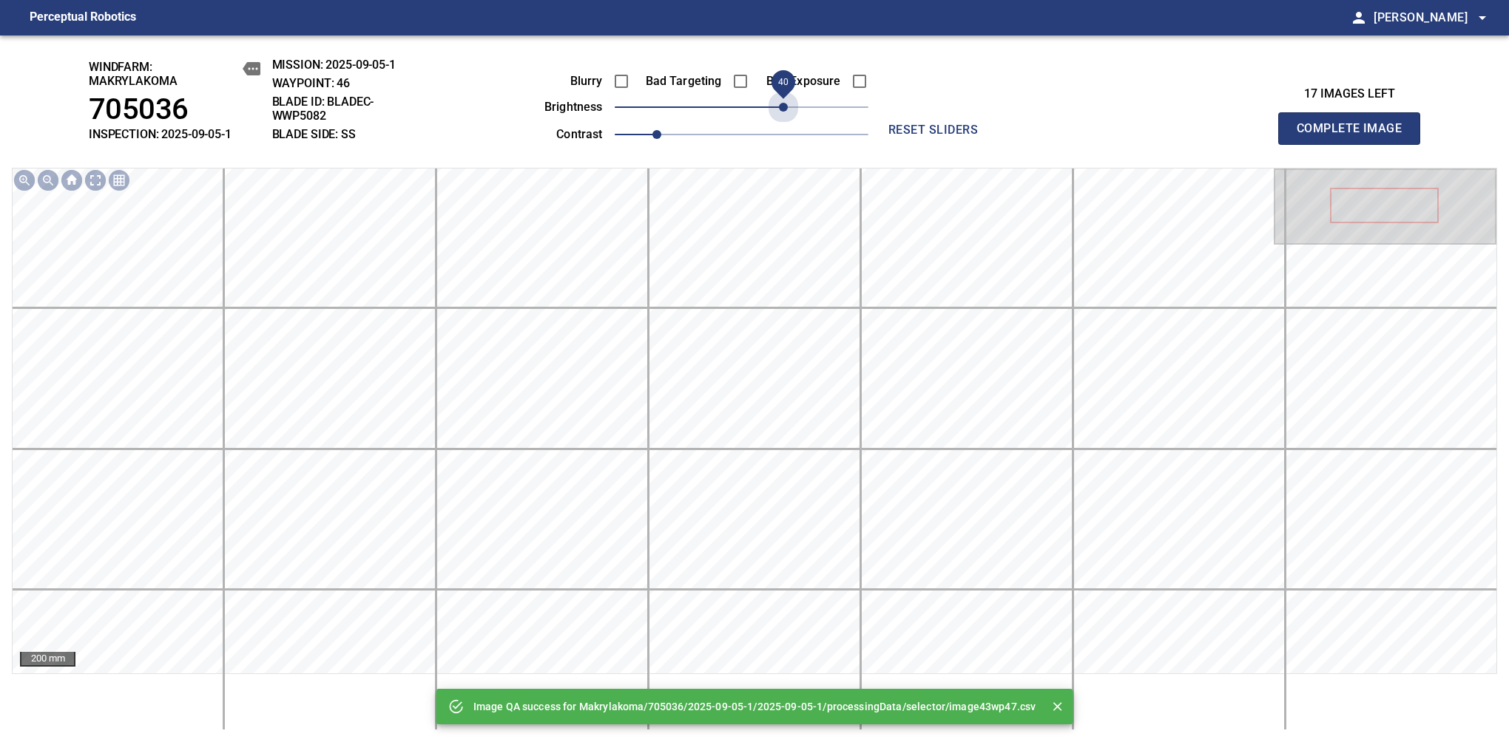
click at [779, 106] on span "40" at bounding box center [742, 107] width 254 height 21
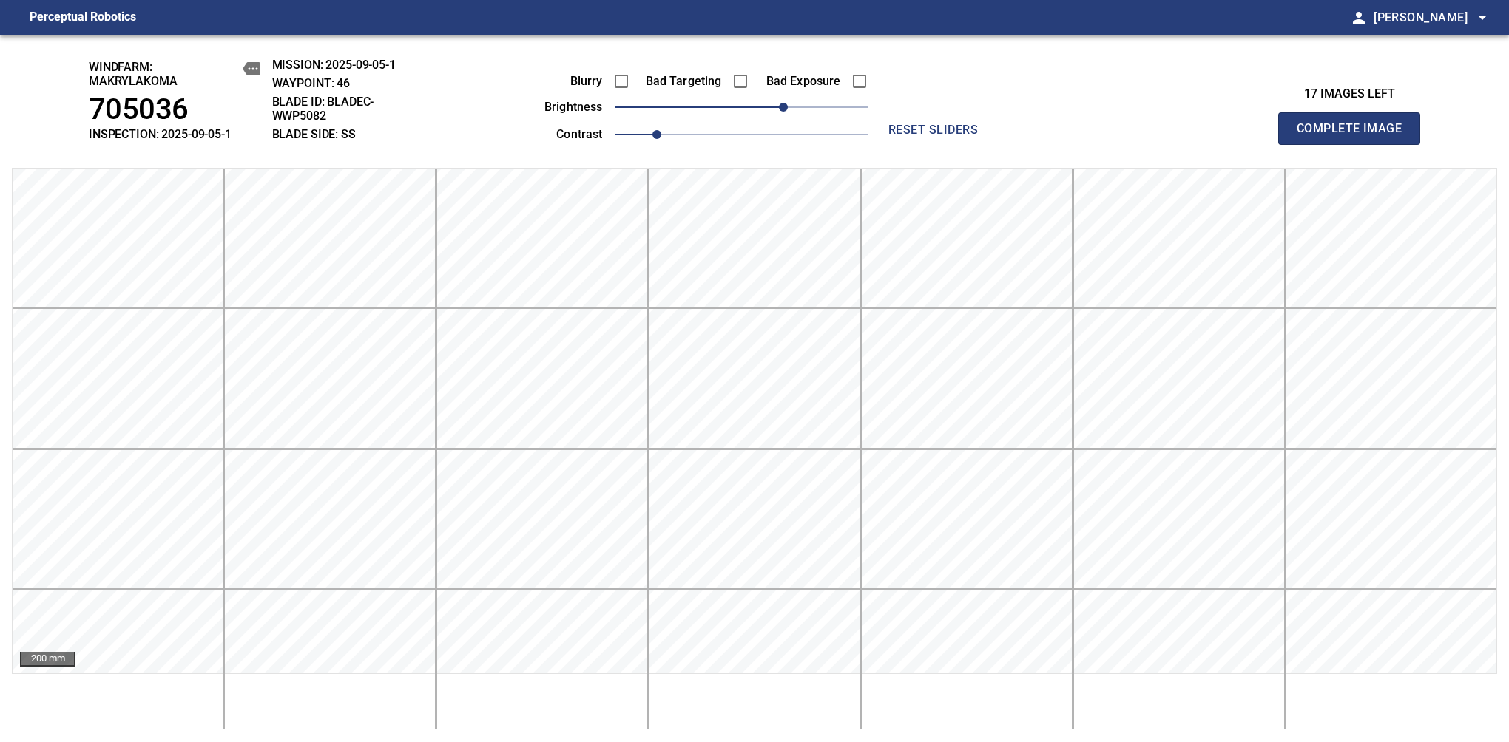
click at [1355, 136] on span "Complete Image" at bounding box center [1348, 128] width 109 height 21
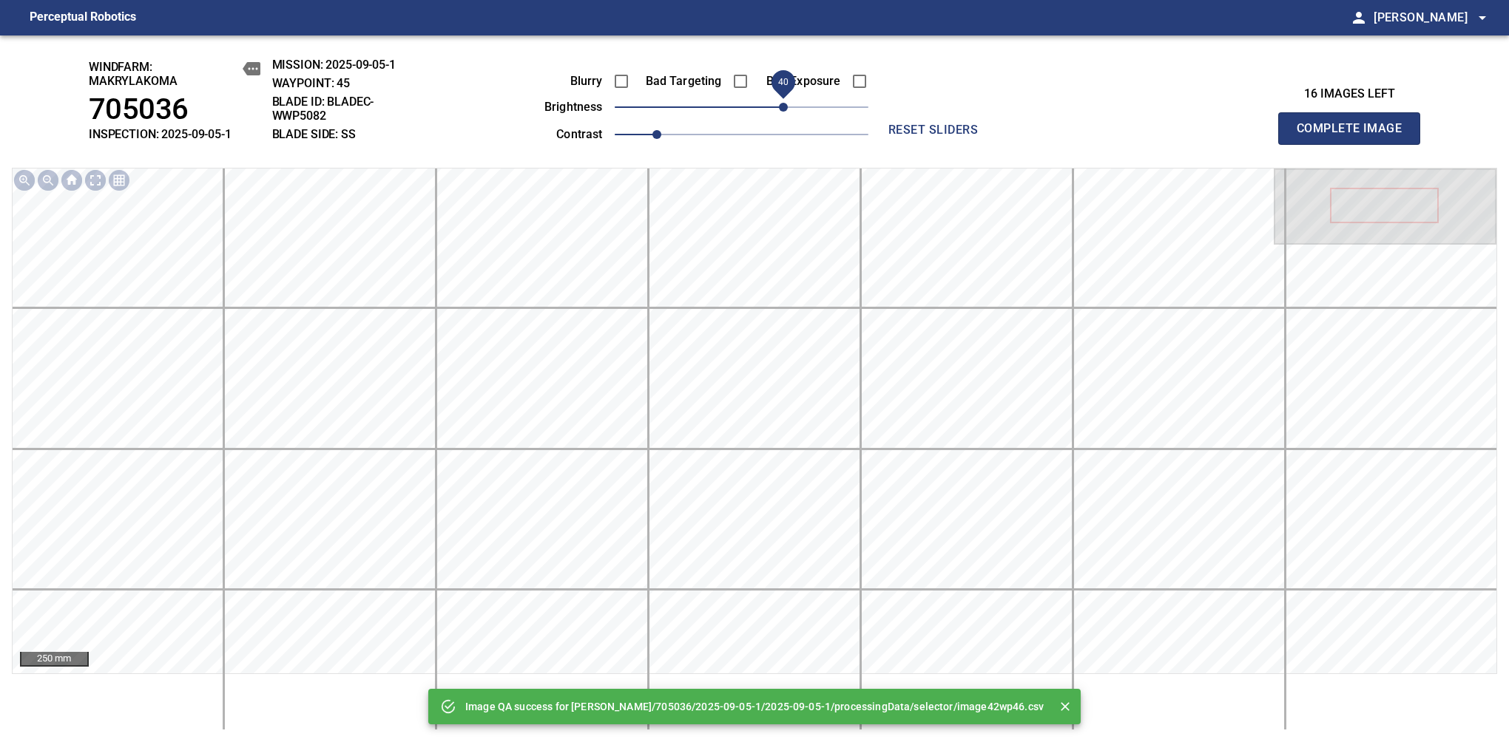
click at [781, 106] on span "40" at bounding box center [742, 107] width 254 height 21
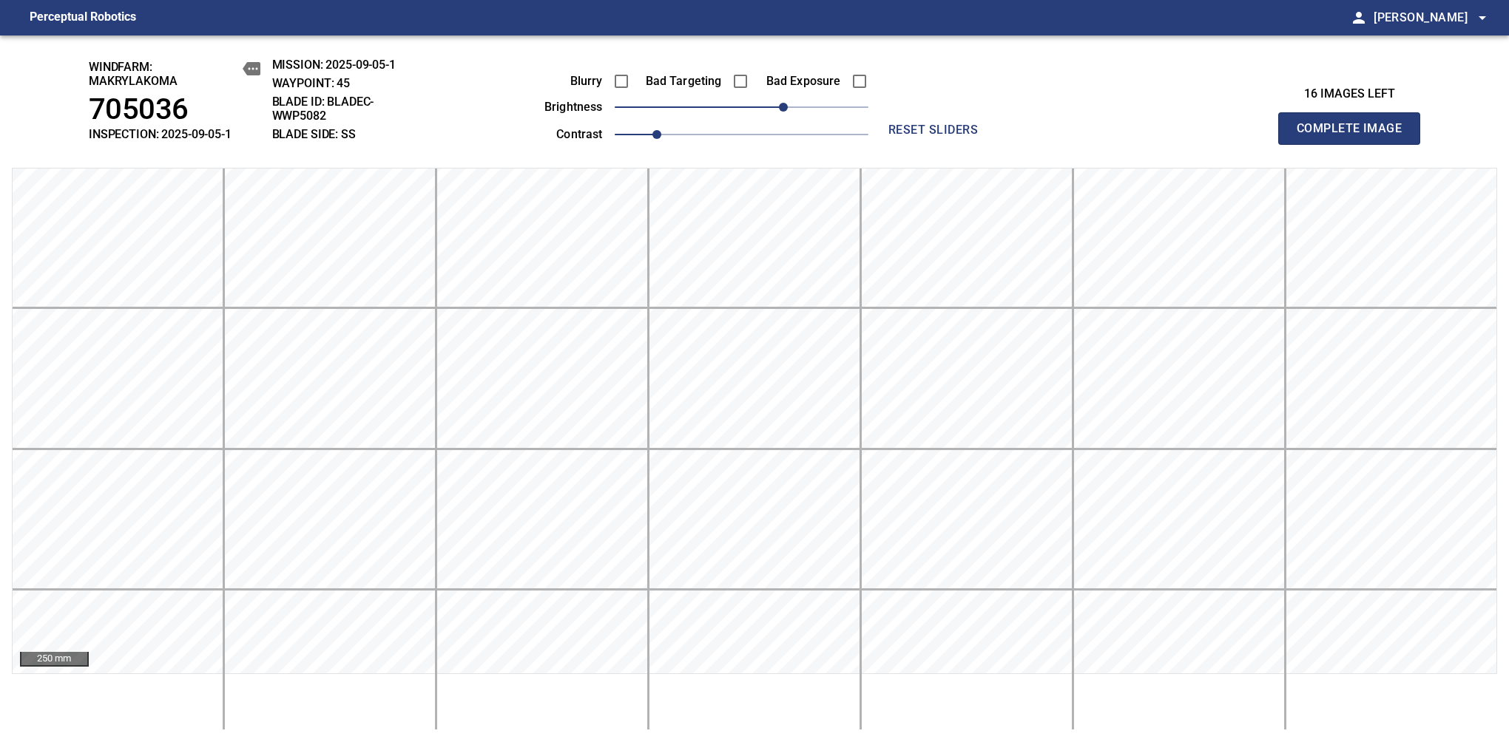
click at [1355, 136] on span "Complete Image" at bounding box center [1348, 128] width 109 height 21
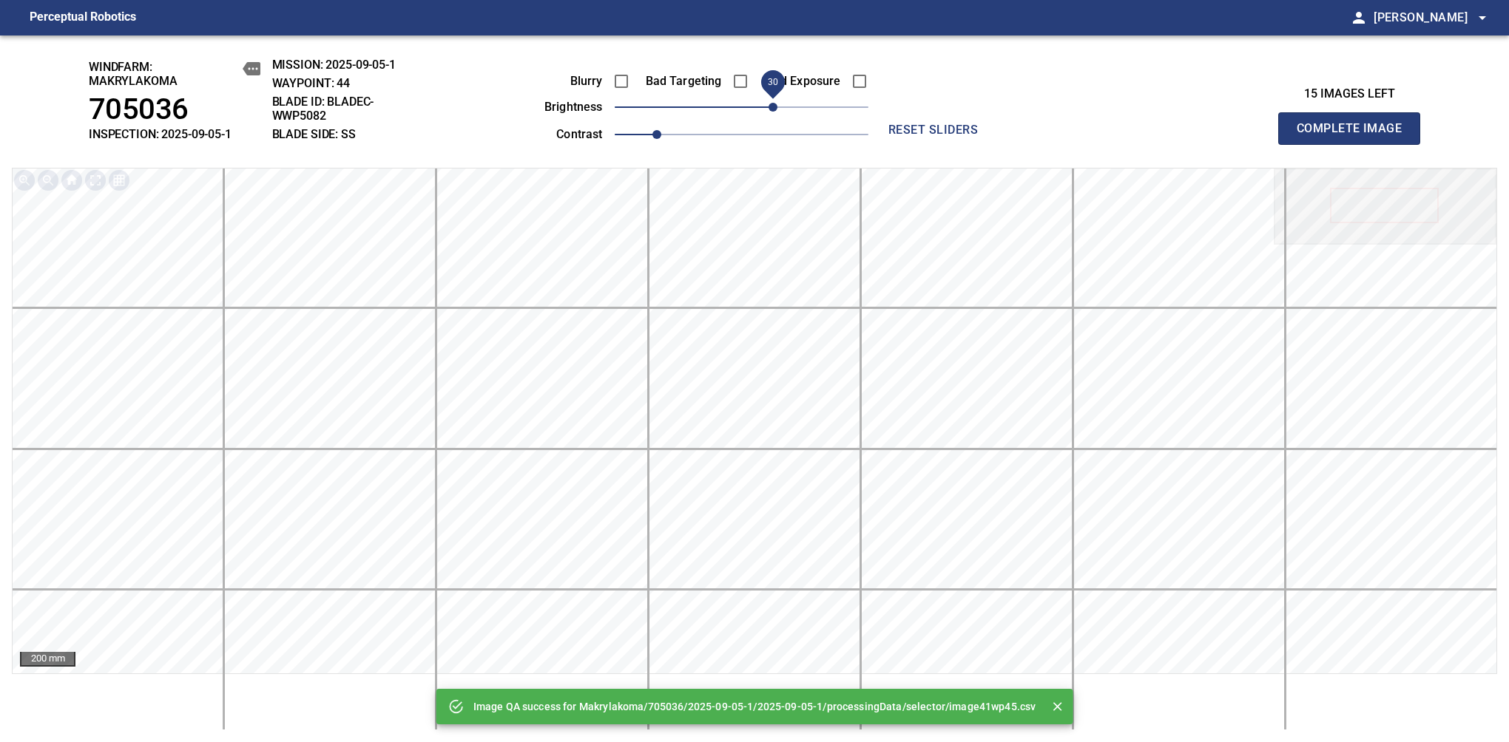
click at [774, 106] on span "30" at bounding box center [742, 107] width 254 height 21
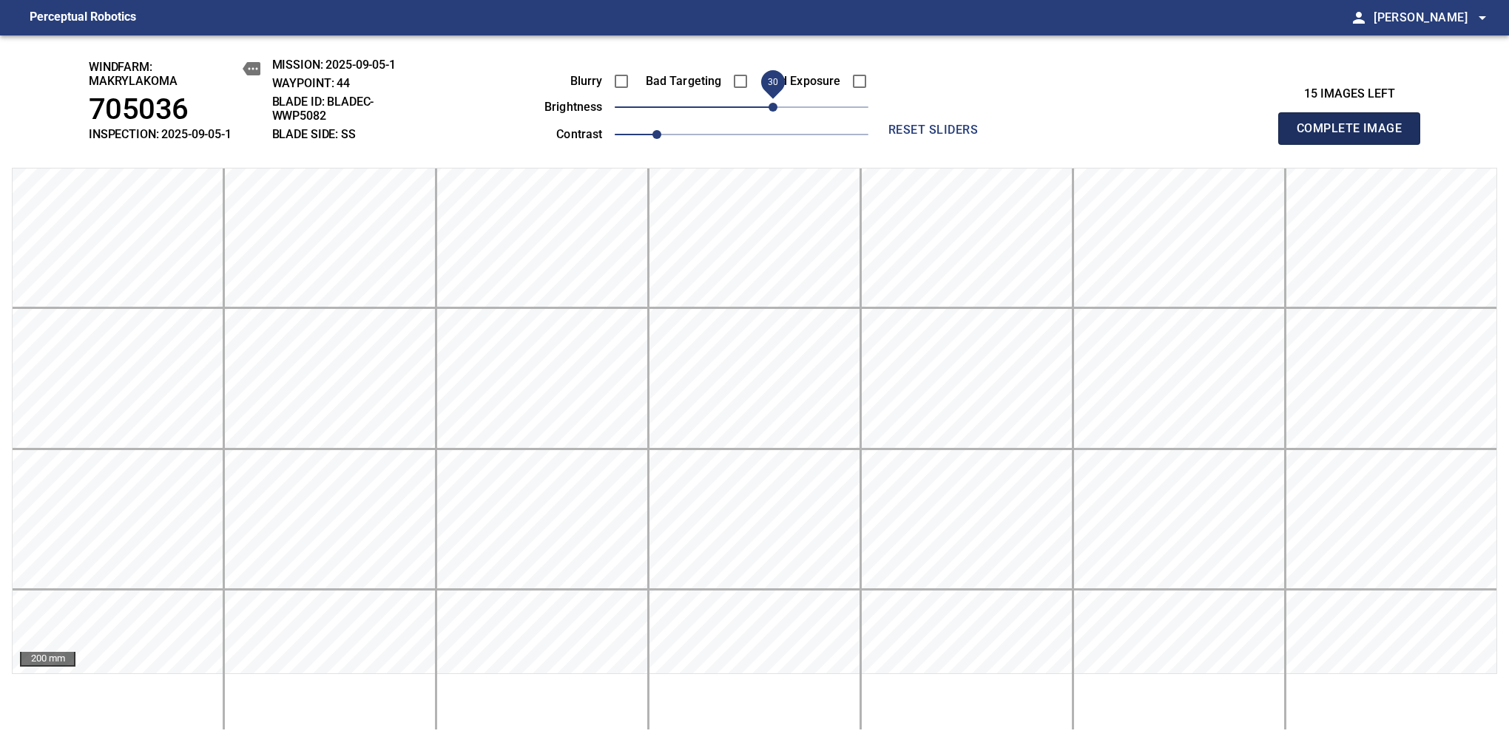
click at [1355, 136] on span "Complete Image" at bounding box center [1348, 128] width 109 height 21
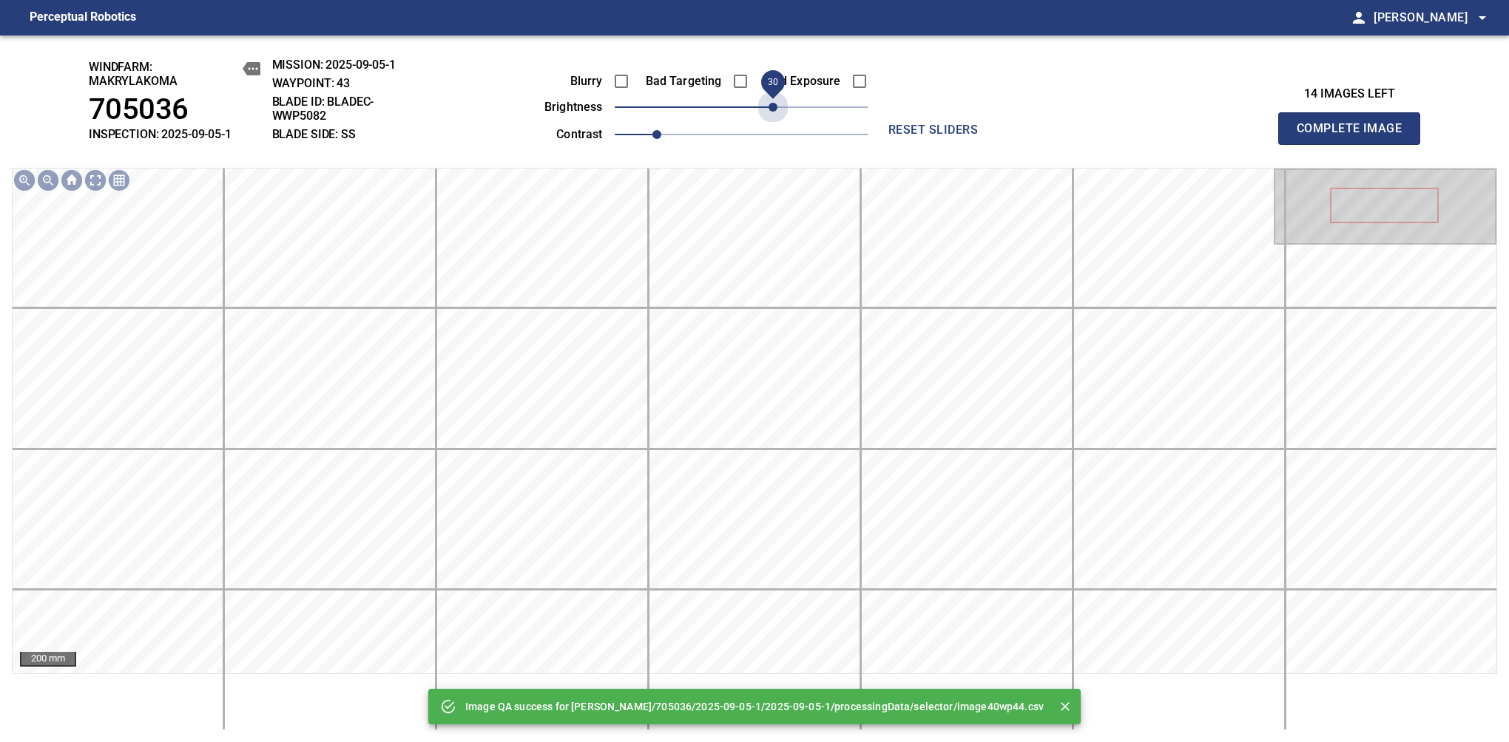
click at [774, 106] on span "30" at bounding box center [742, 107] width 254 height 21
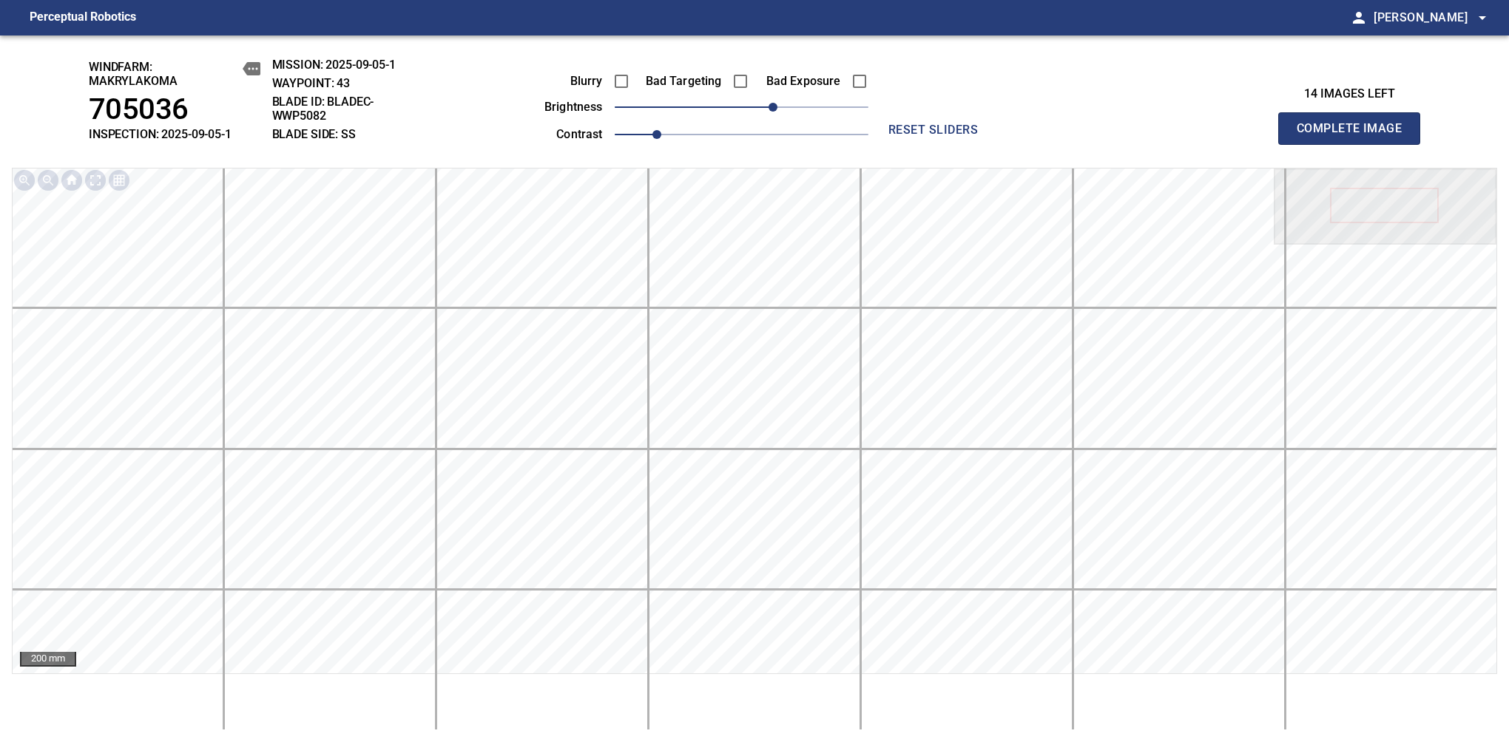
click at [1355, 136] on span "Complete Image" at bounding box center [1348, 128] width 109 height 21
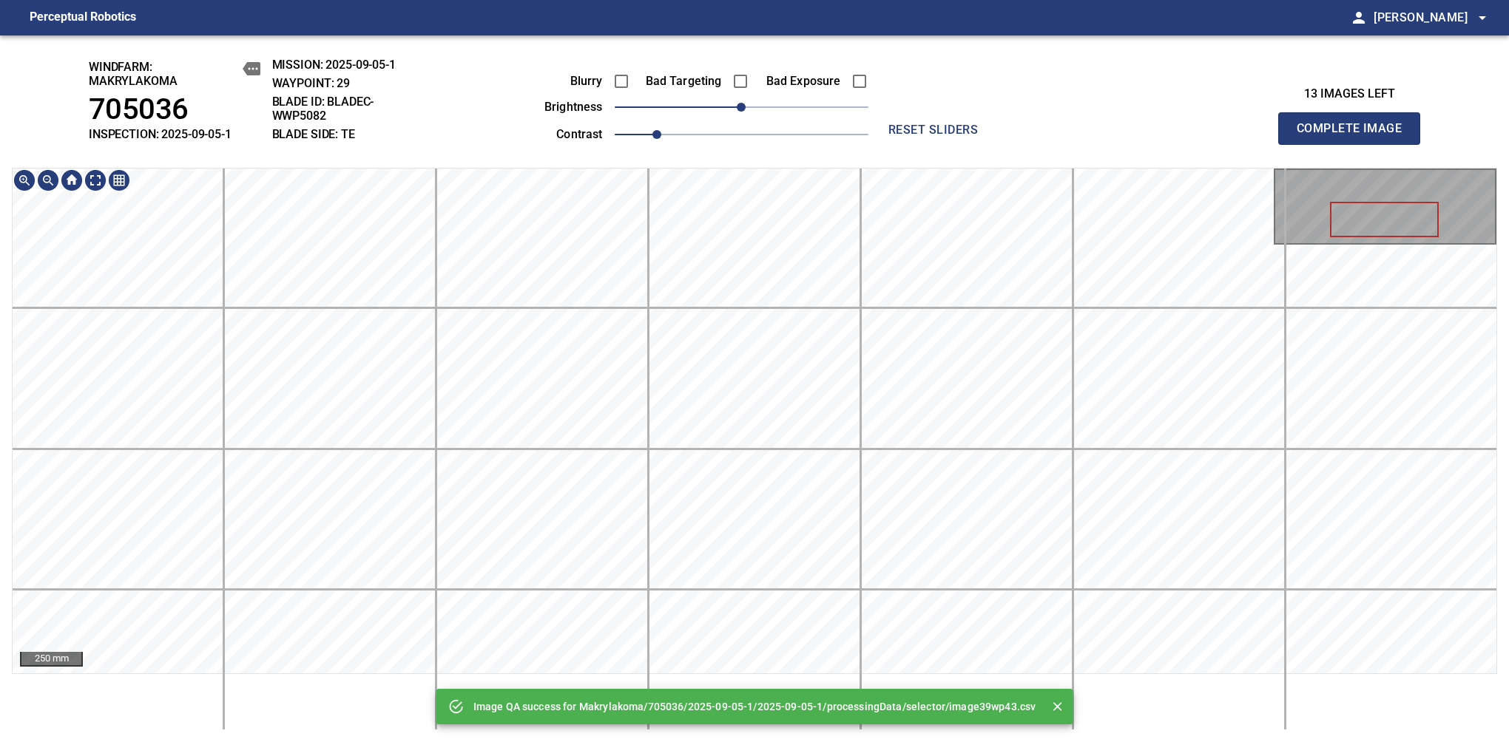
click at [707, 57] on div "Image QA success for Makrylakoma/705036/2025-09-05-1/2025-09-05-1/processingDat…" at bounding box center [754, 388] width 1509 height 707
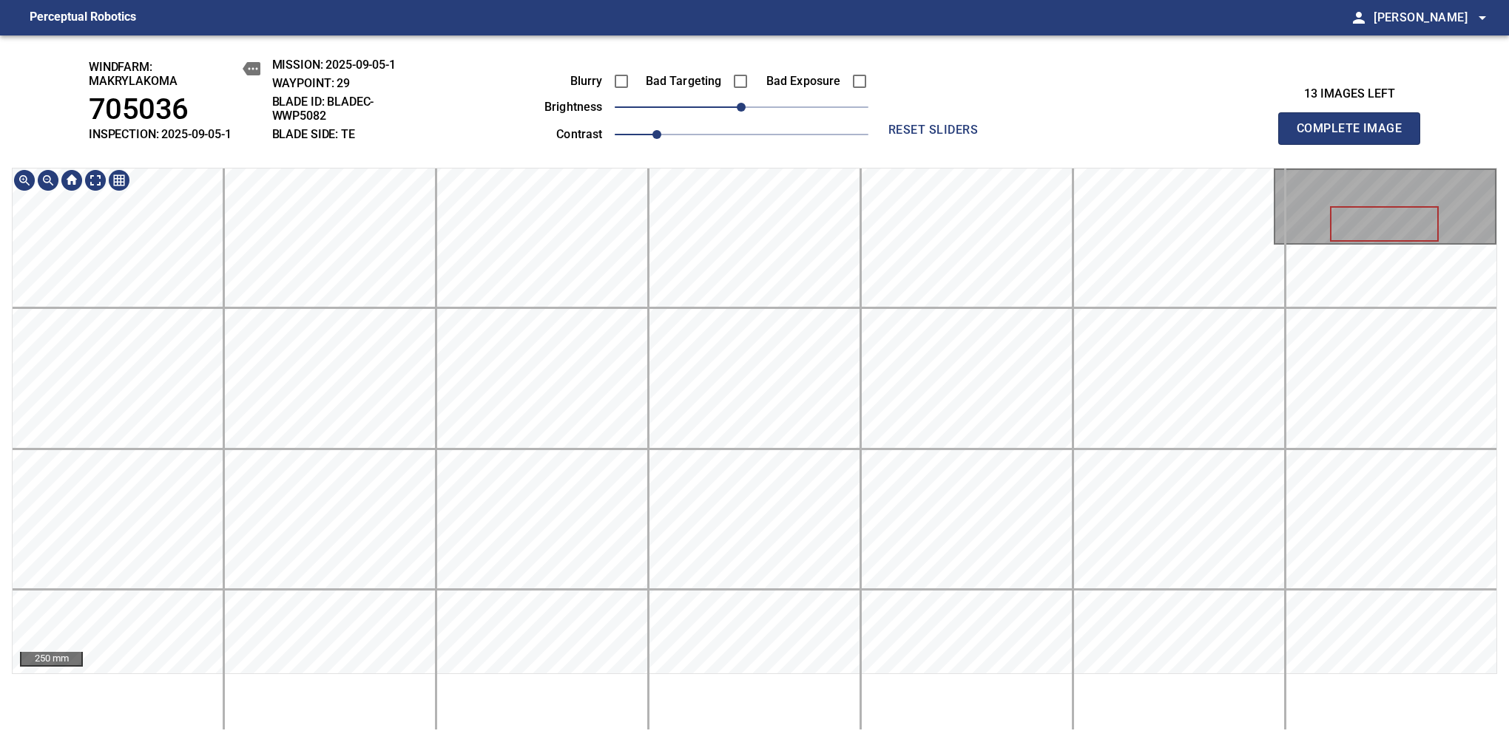
click at [711, 145] on div "windfarm: Makrylakoma 705036 INSPECTION: 2025-09-05-1 MISSION: 2025-09-05-1 WAY…" at bounding box center [754, 388] width 1509 height 707
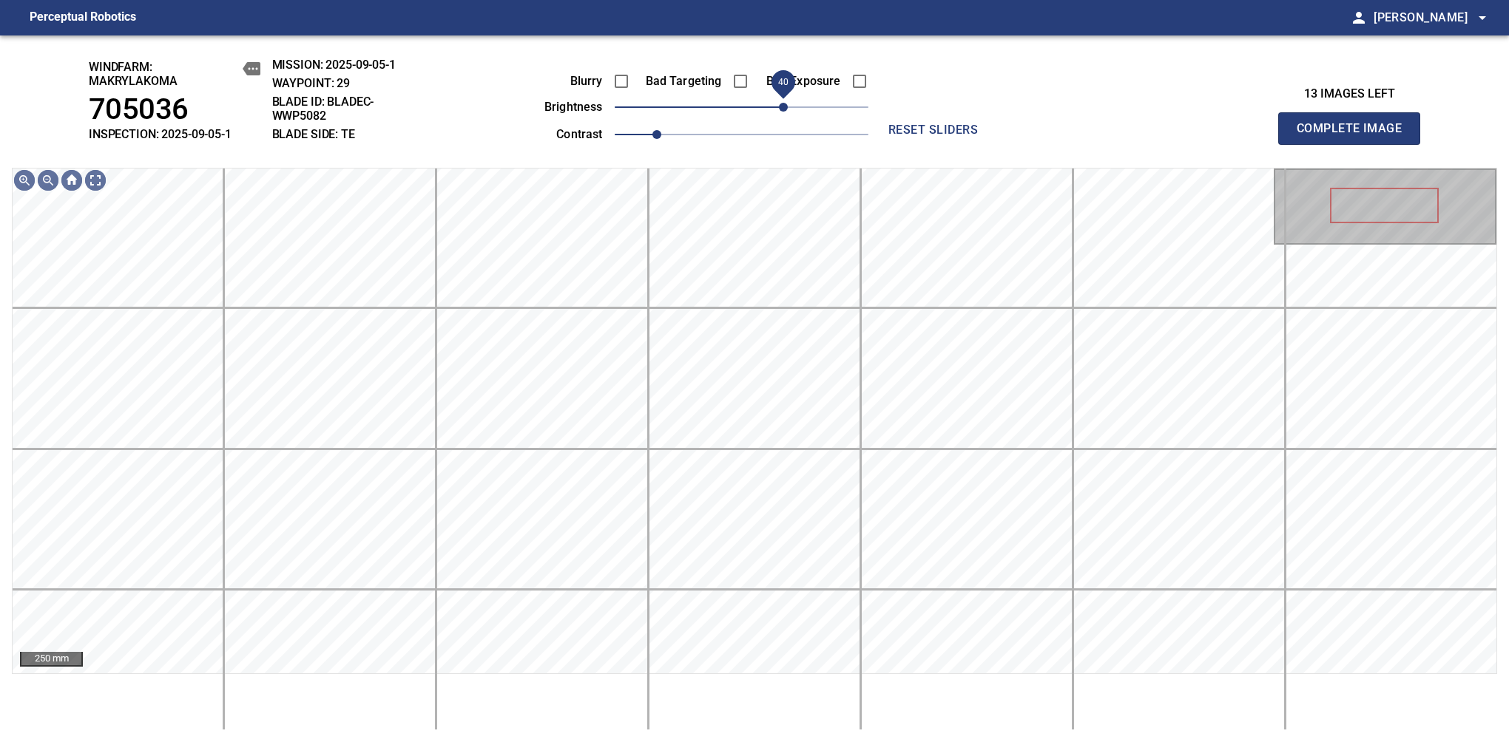
drag, startPoint x: 737, startPoint y: 117, endPoint x: 784, endPoint y: 109, distance: 47.2
click at [784, 109] on span "40" at bounding box center [783, 107] width 9 height 9
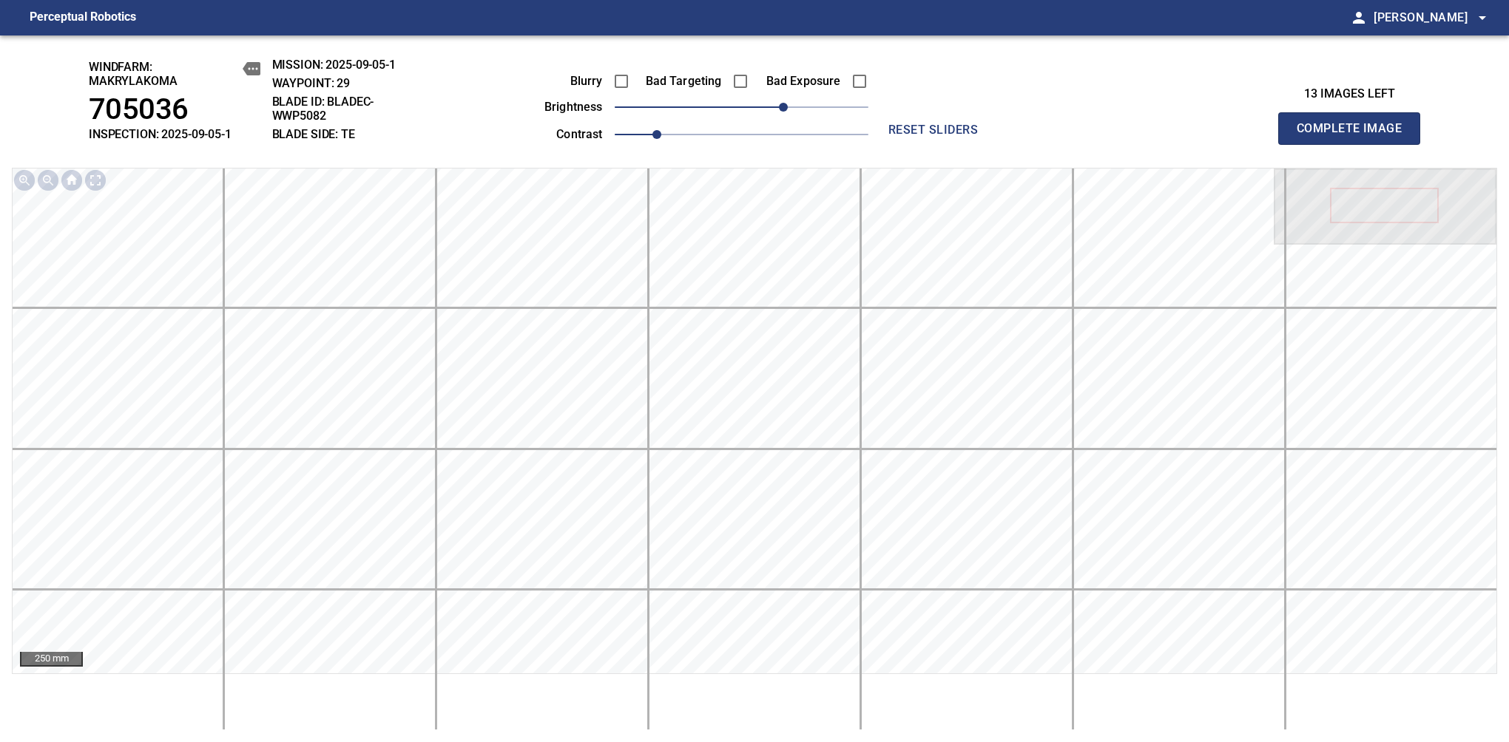
click at [1355, 136] on span "Complete Image" at bounding box center [1348, 128] width 109 height 21
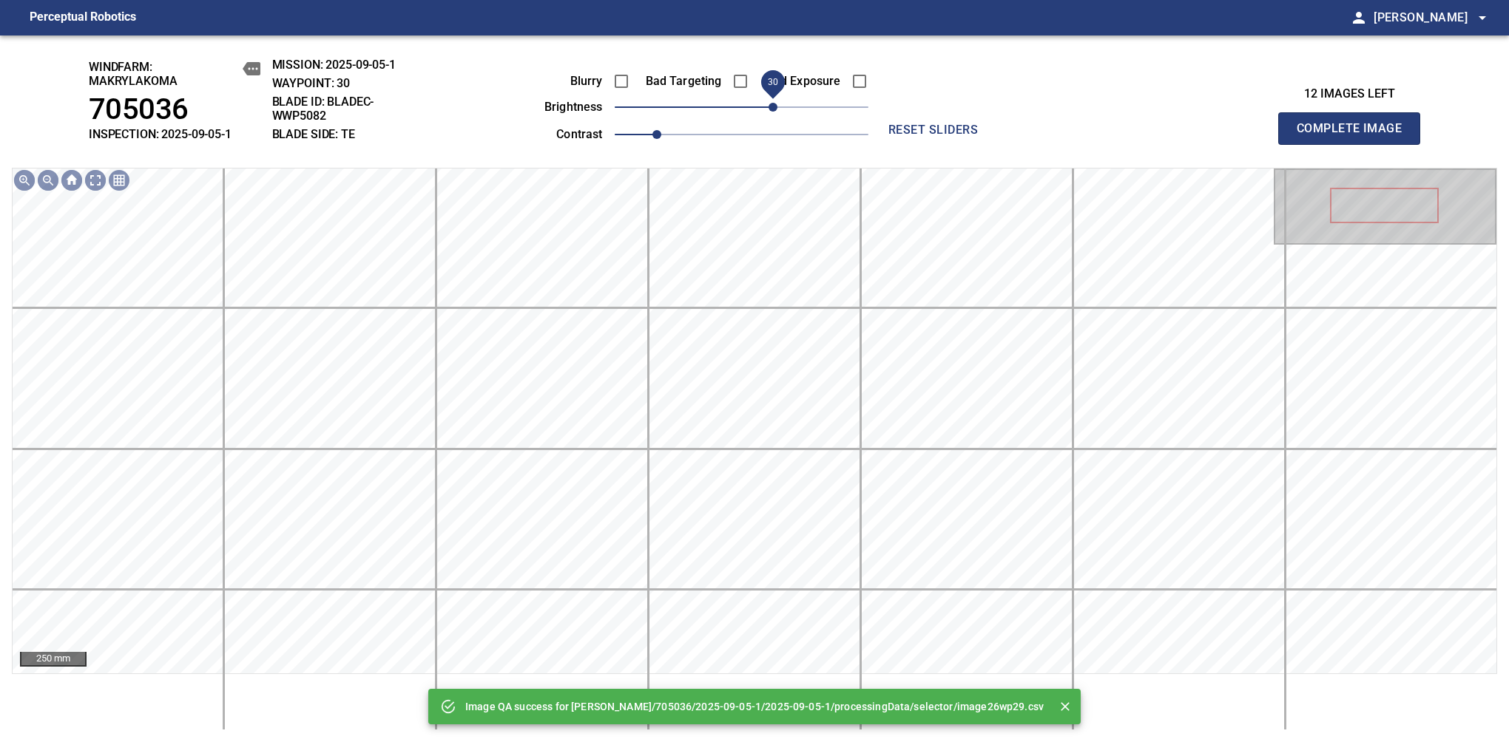
drag, startPoint x: 784, startPoint y: 109, endPoint x: 774, endPoint y: 114, distance: 10.6
click at [774, 114] on span "30" at bounding box center [742, 107] width 254 height 21
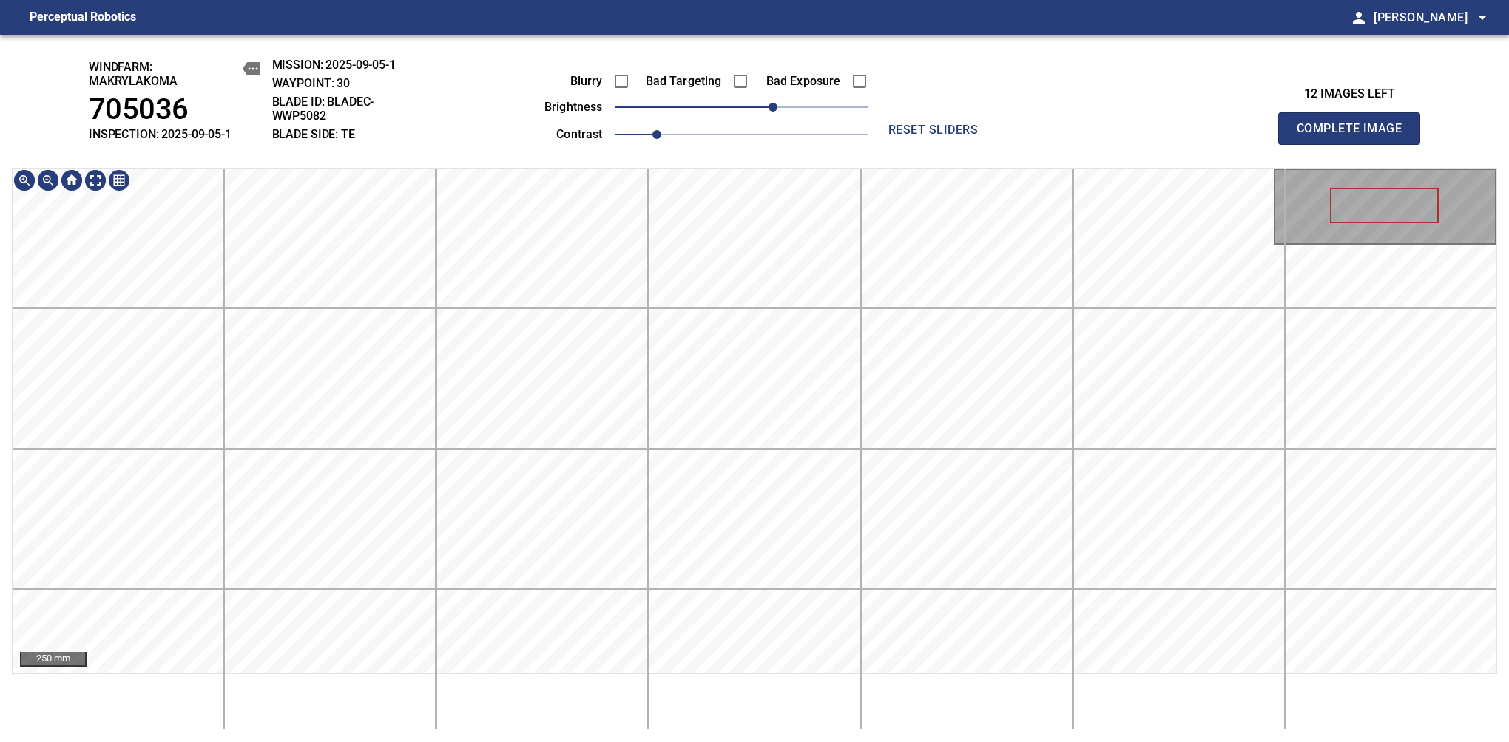
click at [733, 151] on div "windfarm: Makrylakoma 705036 INSPECTION: 2025-09-05-1 MISSION: 2025-09-05-1 WAY…" at bounding box center [754, 388] width 1509 height 707
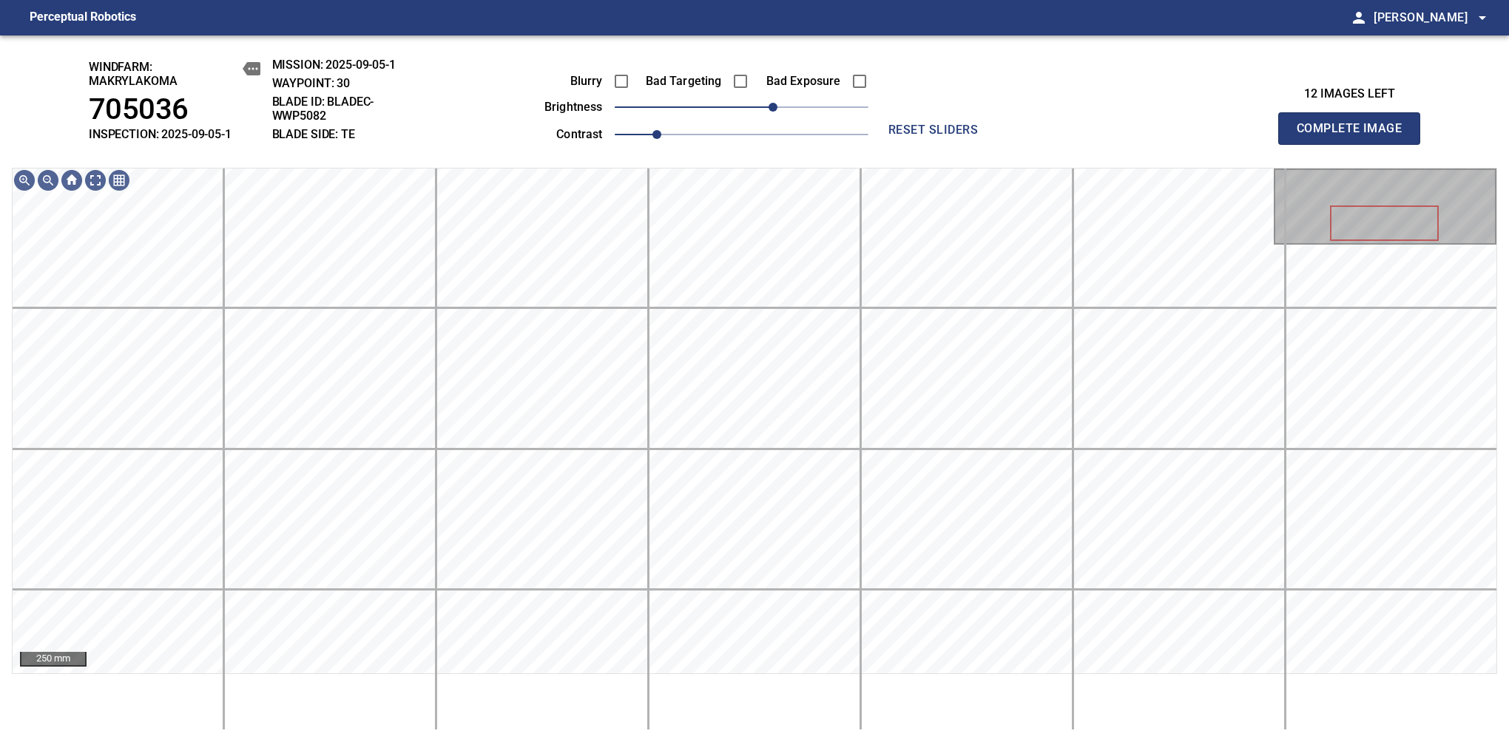
click at [1355, 136] on span "Complete Image" at bounding box center [1348, 128] width 109 height 21
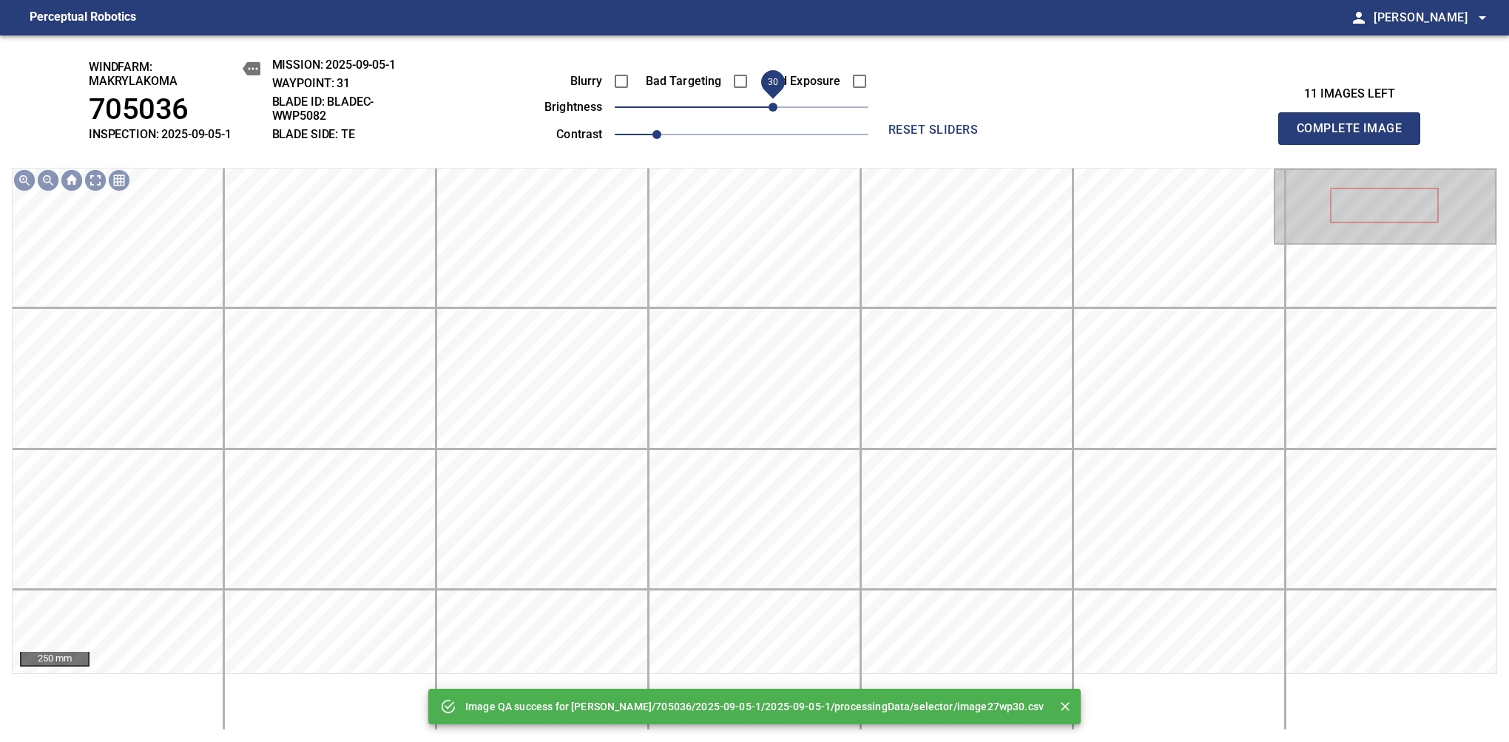
drag, startPoint x: 760, startPoint y: 101, endPoint x: 768, endPoint y: 104, distance: 8.7
click at [768, 104] on span "30" at bounding box center [742, 107] width 254 height 21
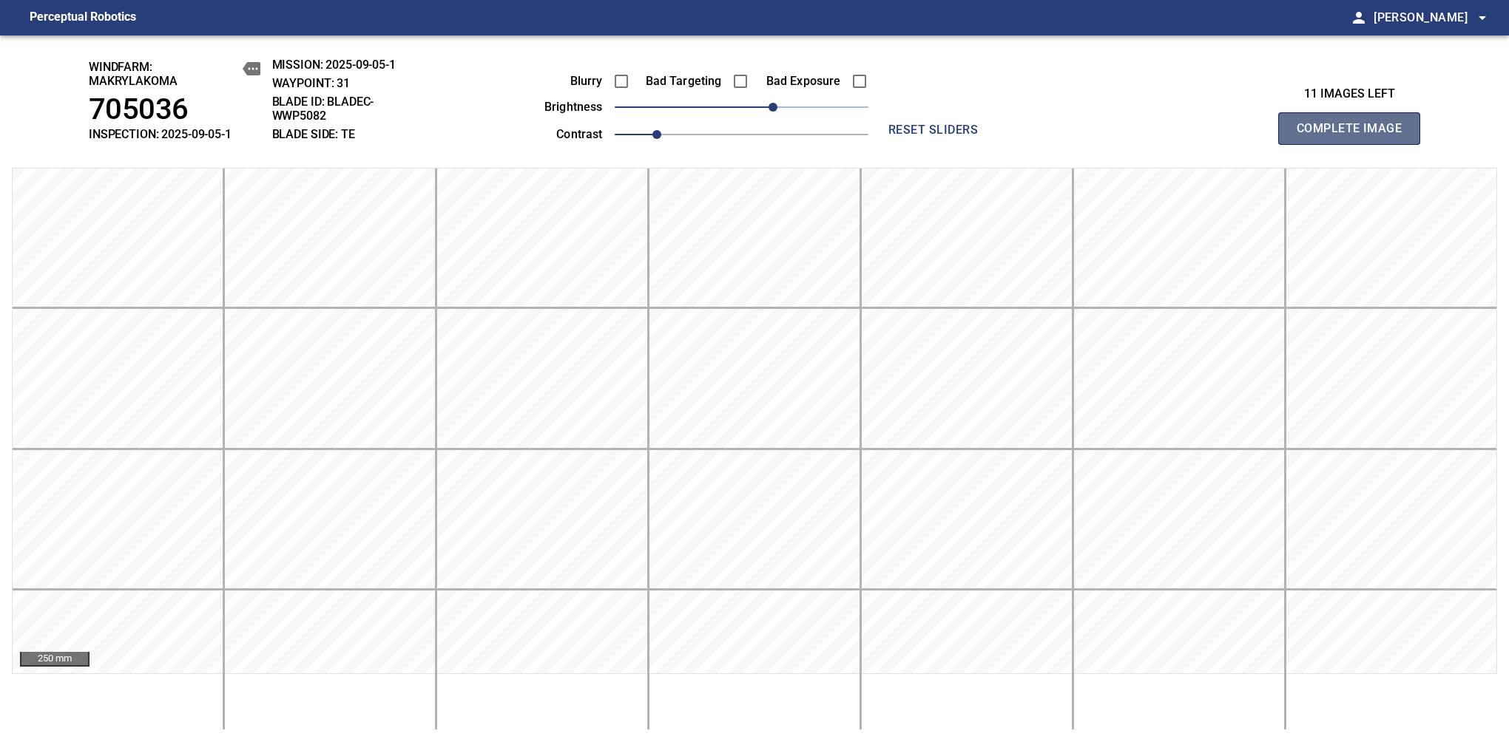
click at [1355, 136] on span "Complete Image" at bounding box center [1348, 128] width 109 height 21
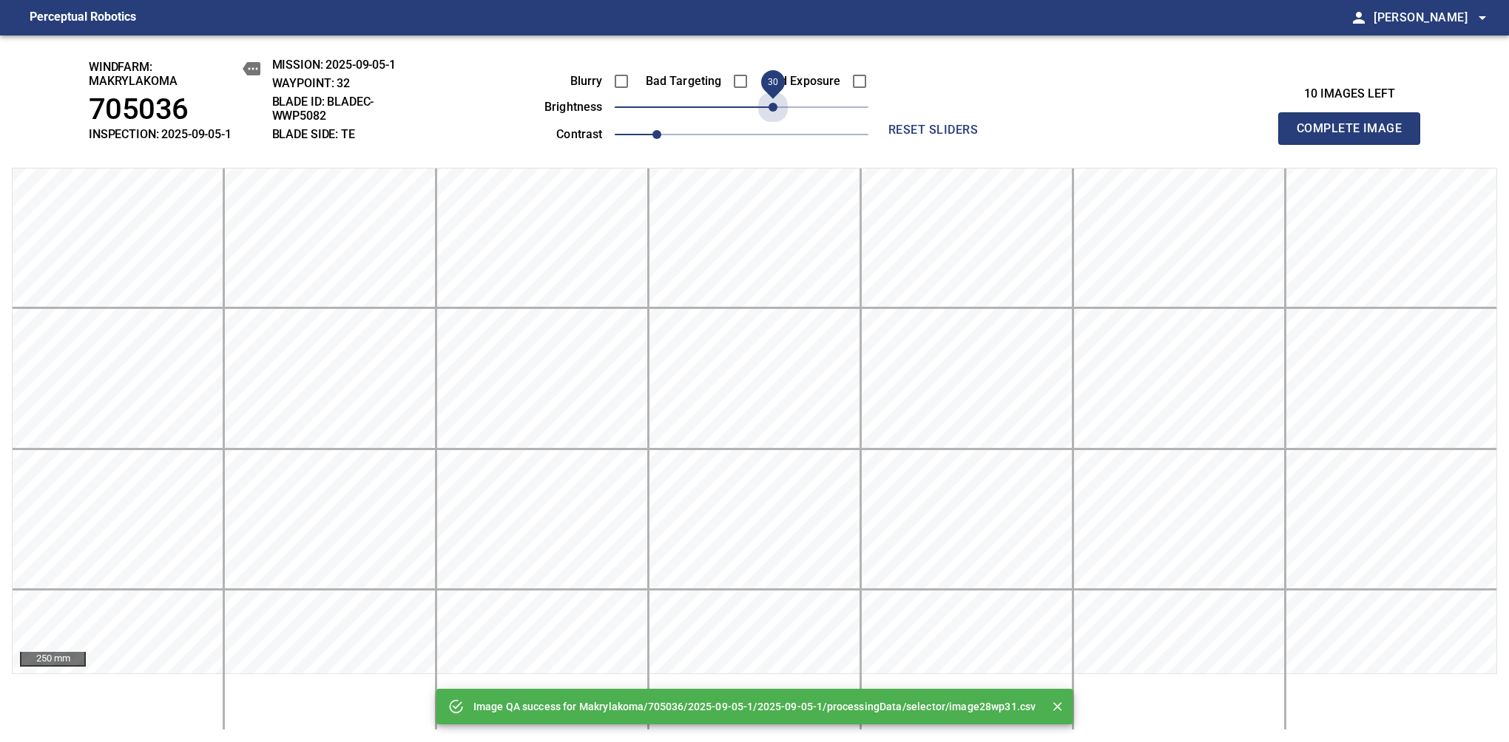
click at [768, 104] on span "30" at bounding box center [742, 107] width 254 height 21
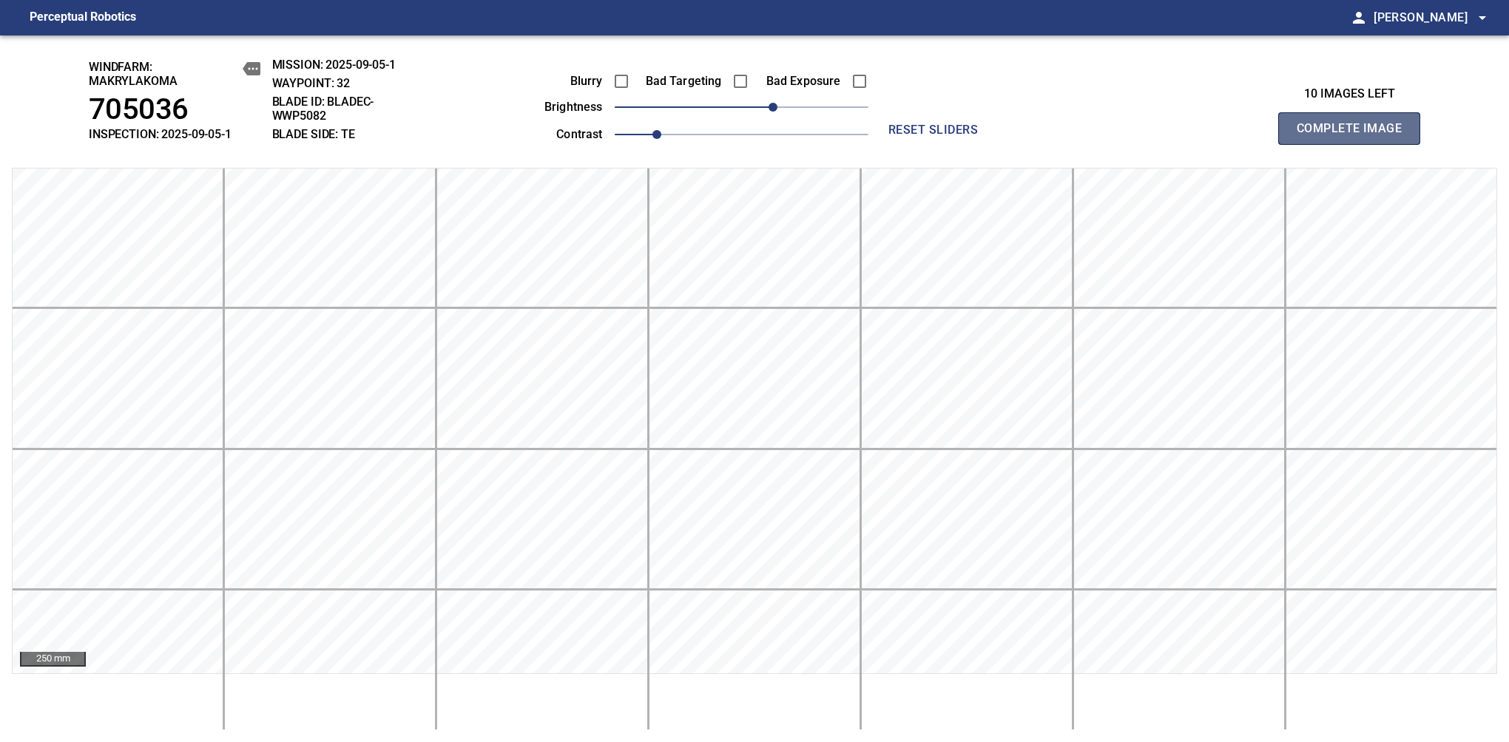
click at [1355, 136] on span "Complete Image" at bounding box center [1348, 128] width 109 height 21
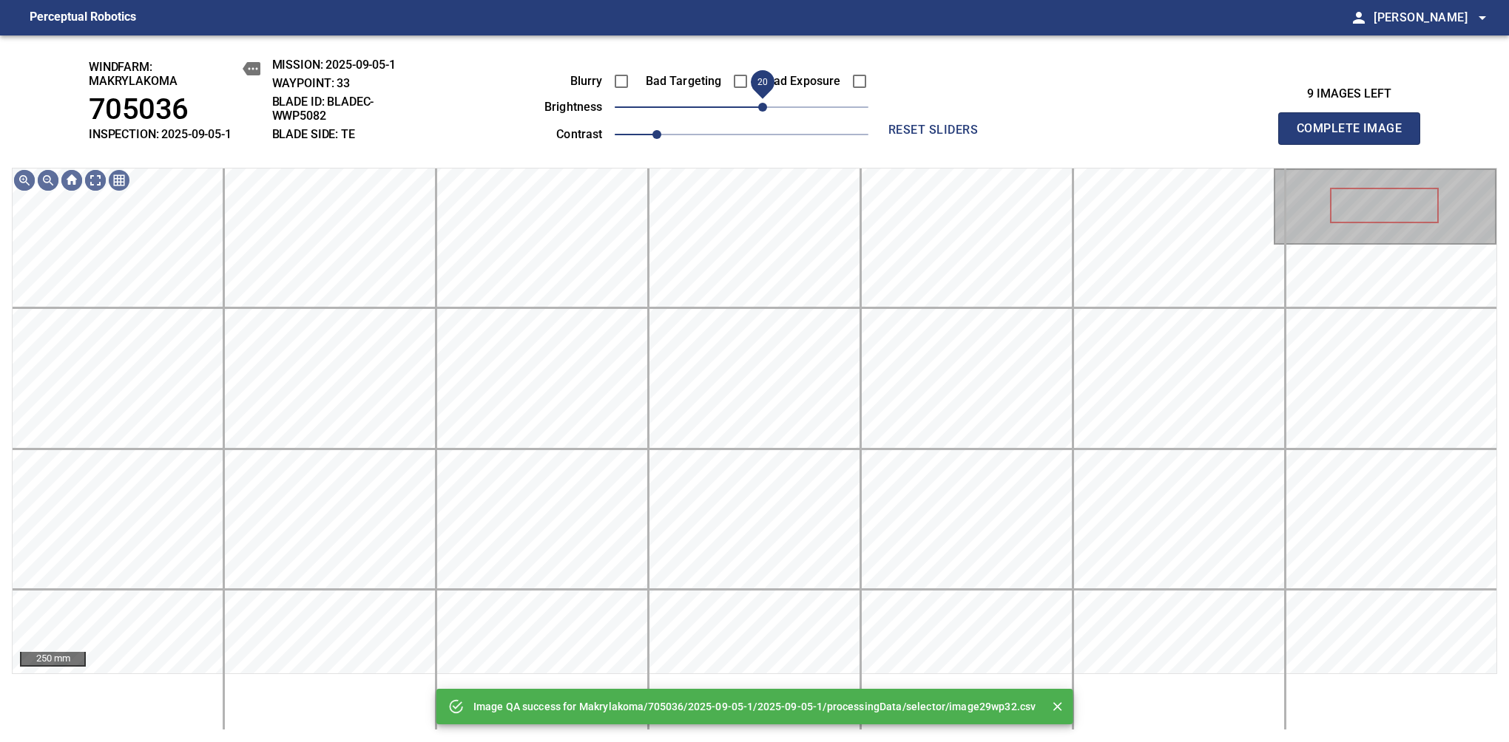
click at [763, 109] on span "20" at bounding box center [742, 107] width 254 height 21
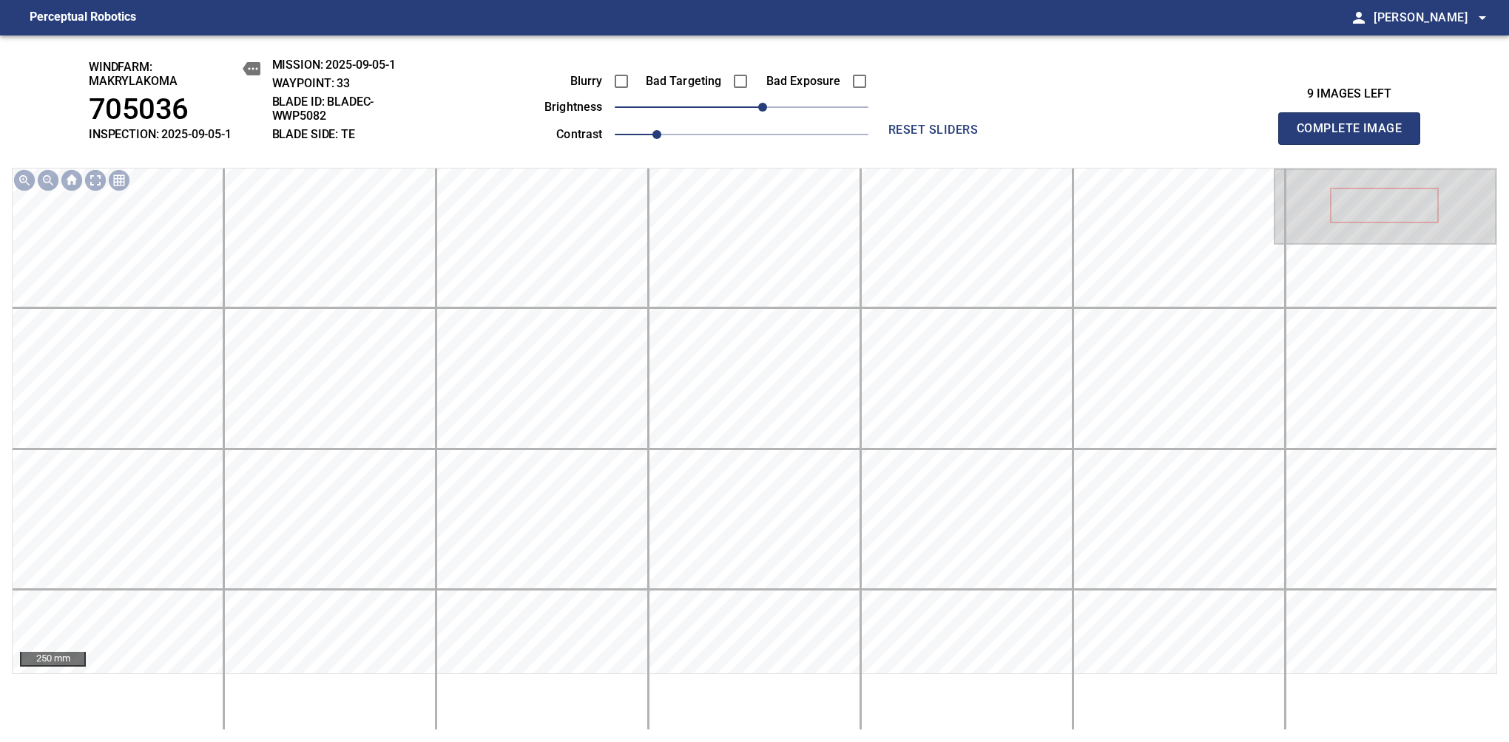
click at [1355, 136] on span "Complete Image" at bounding box center [1348, 128] width 109 height 21
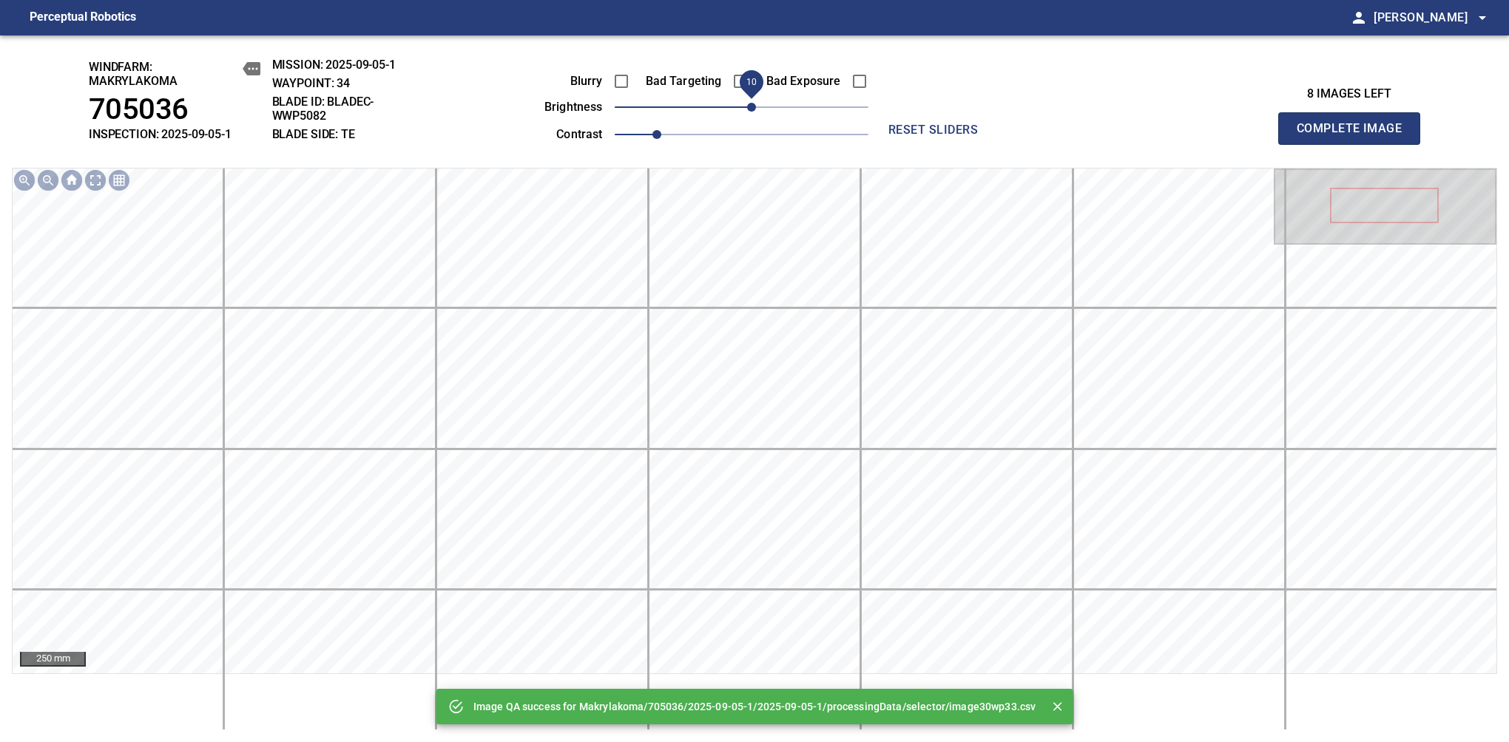
drag, startPoint x: 763, startPoint y: 109, endPoint x: 756, endPoint y: 114, distance: 8.6
click at [756, 114] on span "10" at bounding box center [742, 107] width 254 height 21
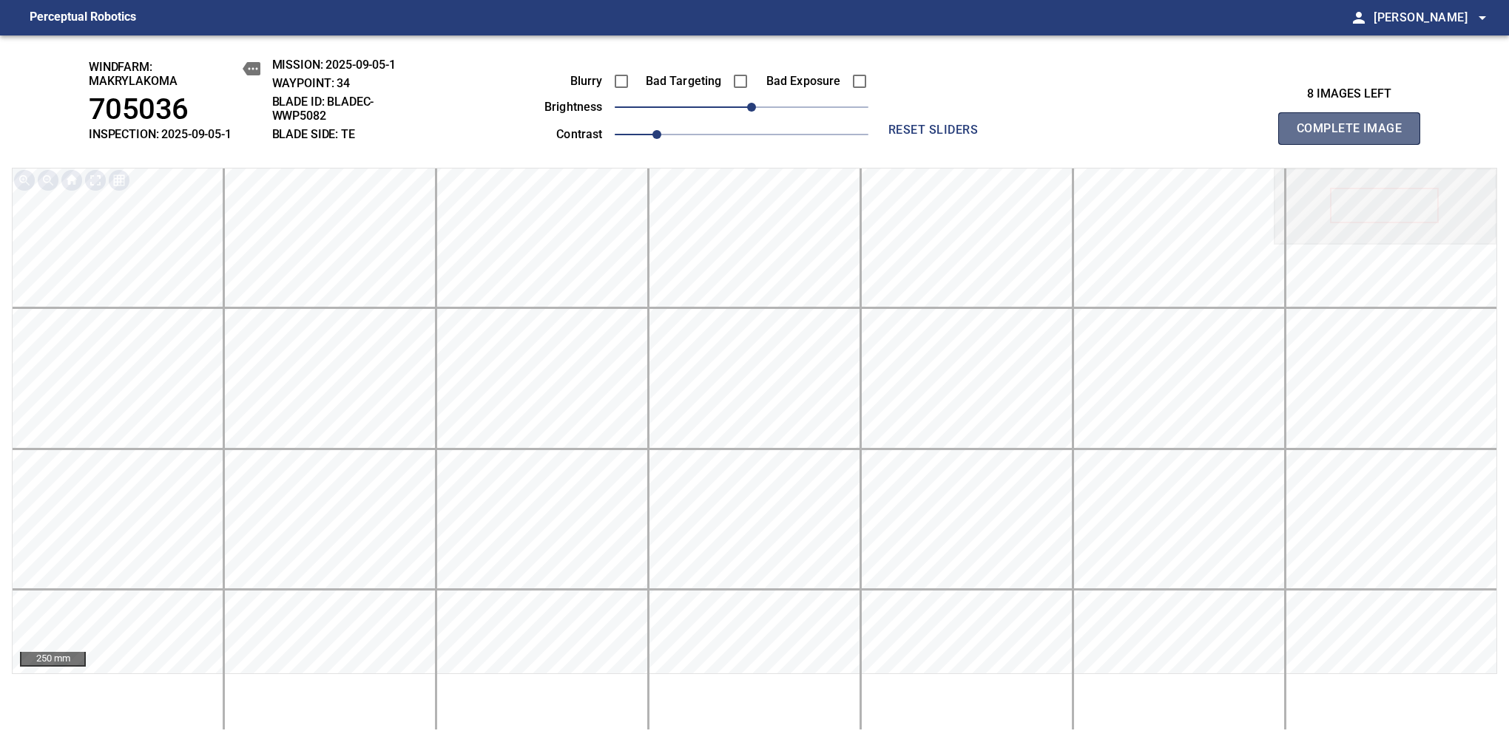
click at [1355, 136] on span "Complete Image" at bounding box center [1348, 128] width 109 height 21
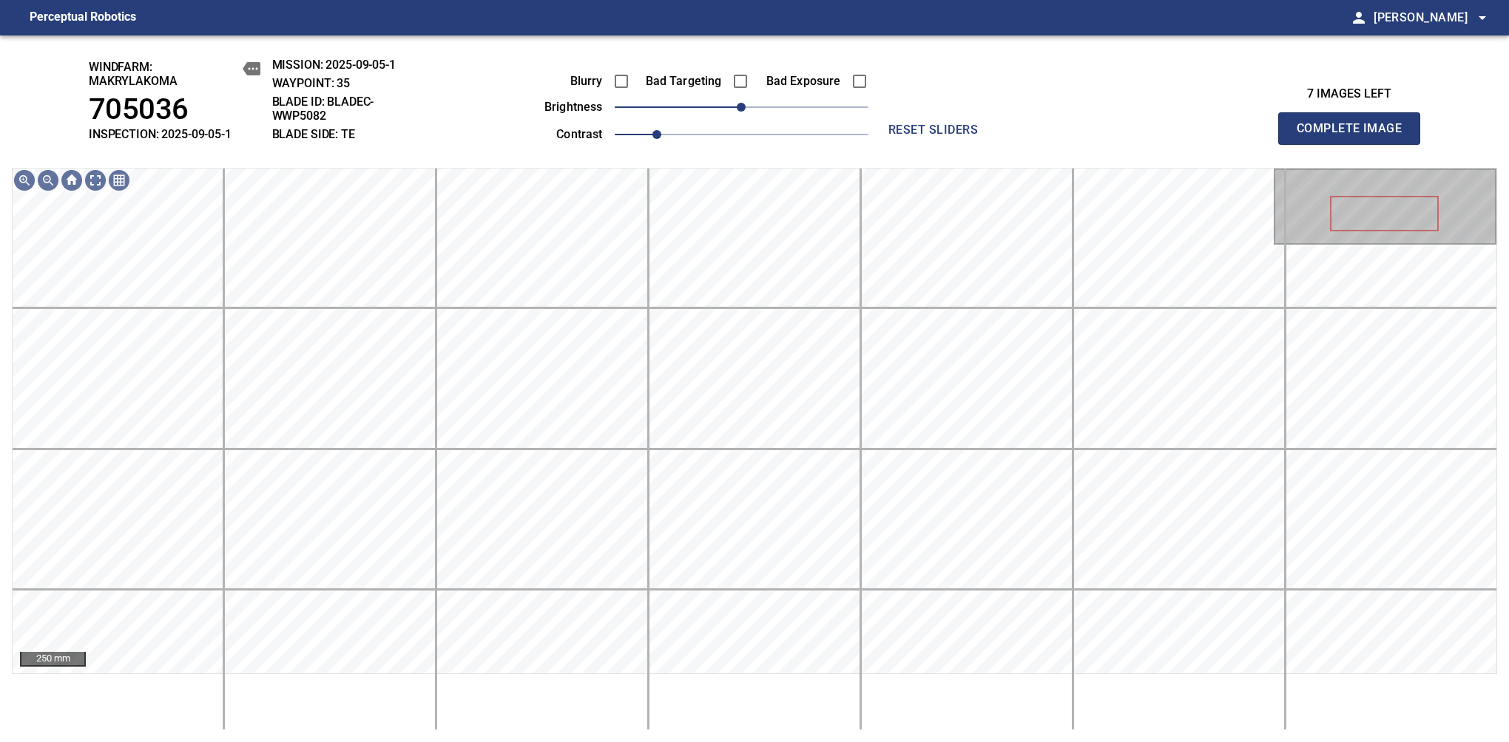
click at [1355, 136] on span "Complete Image" at bounding box center [1348, 128] width 109 height 21
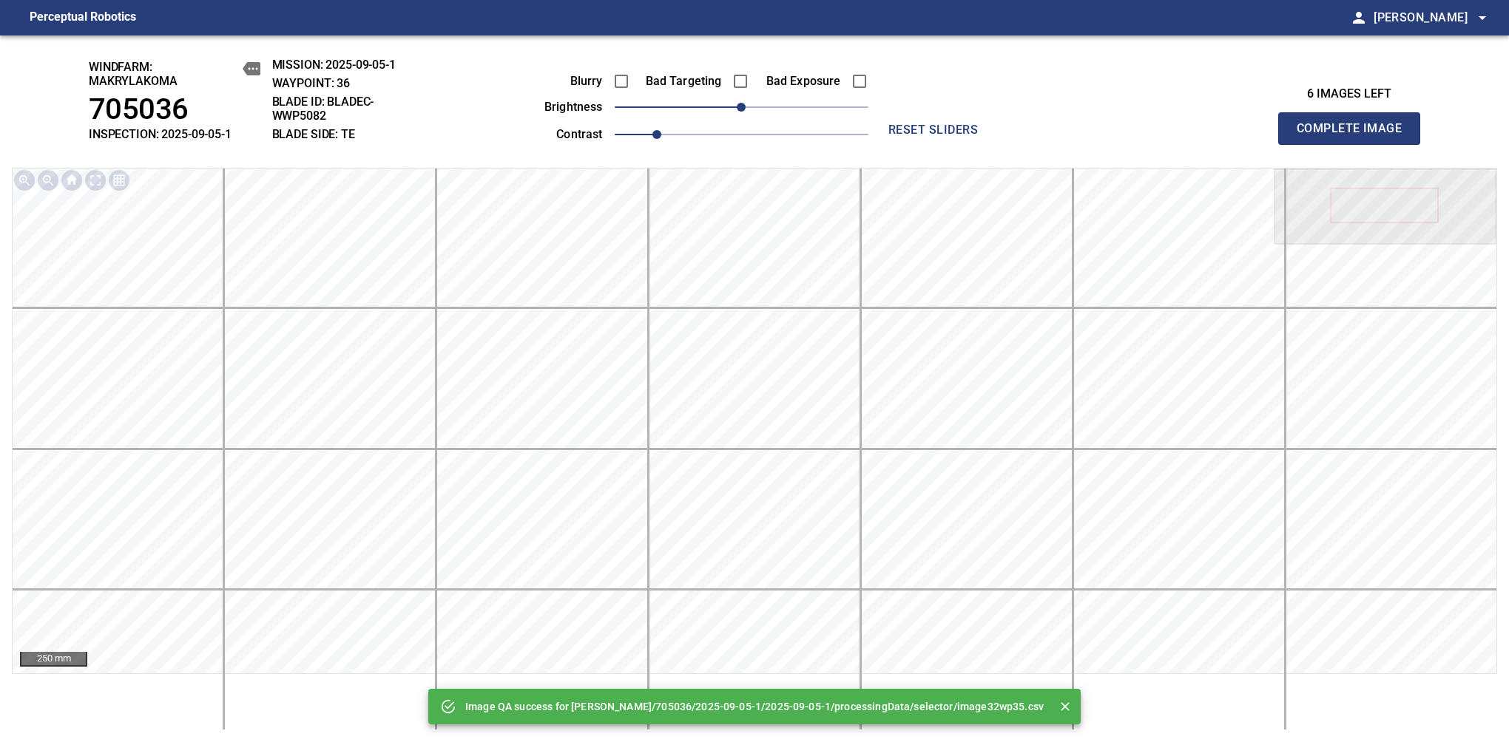
click at [758, 106] on div "Blurry Bad Targeting Bad Exposure brightness 0 contrast 1" at bounding box center [689, 105] width 357 height 79
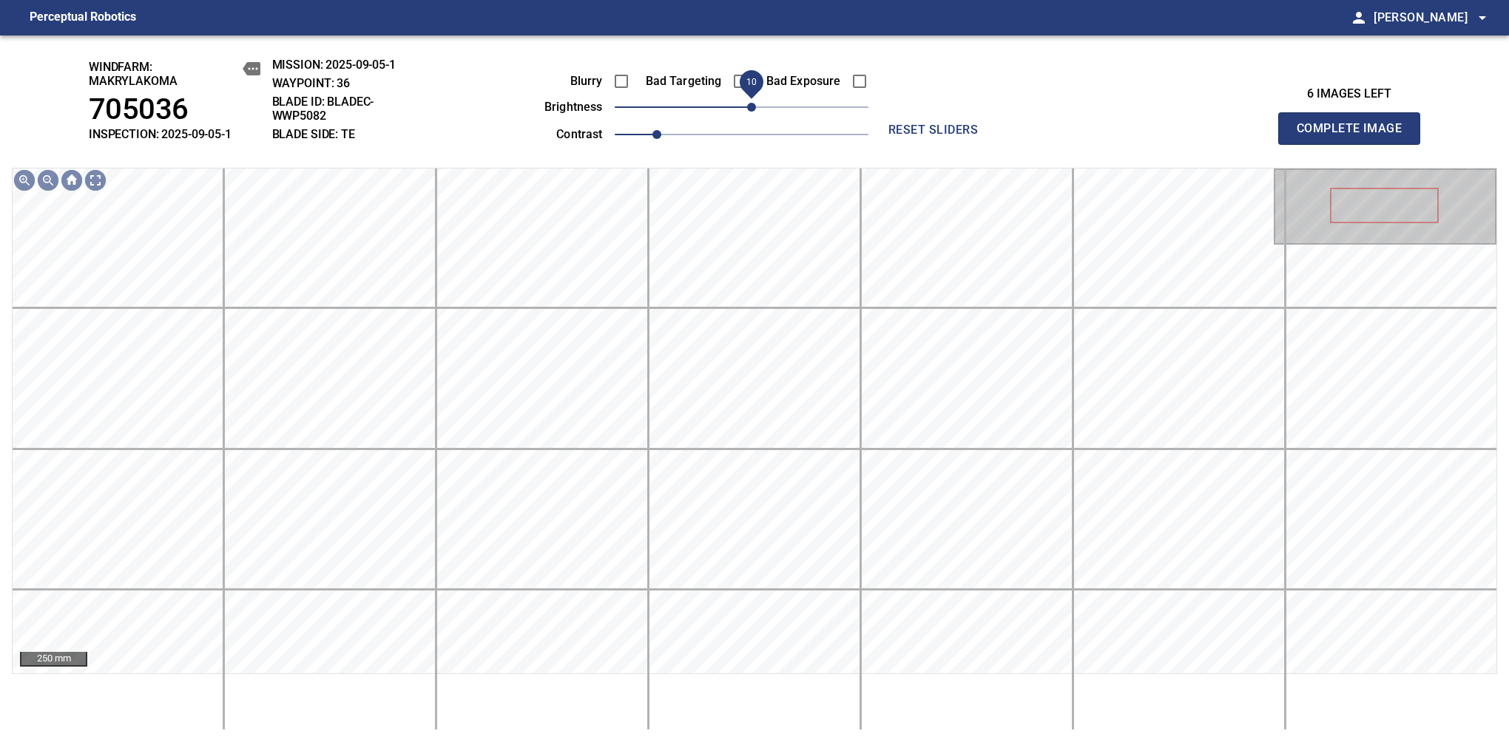
click at [754, 109] on span "10" at bounding box center [751, 107] width 9 height 9
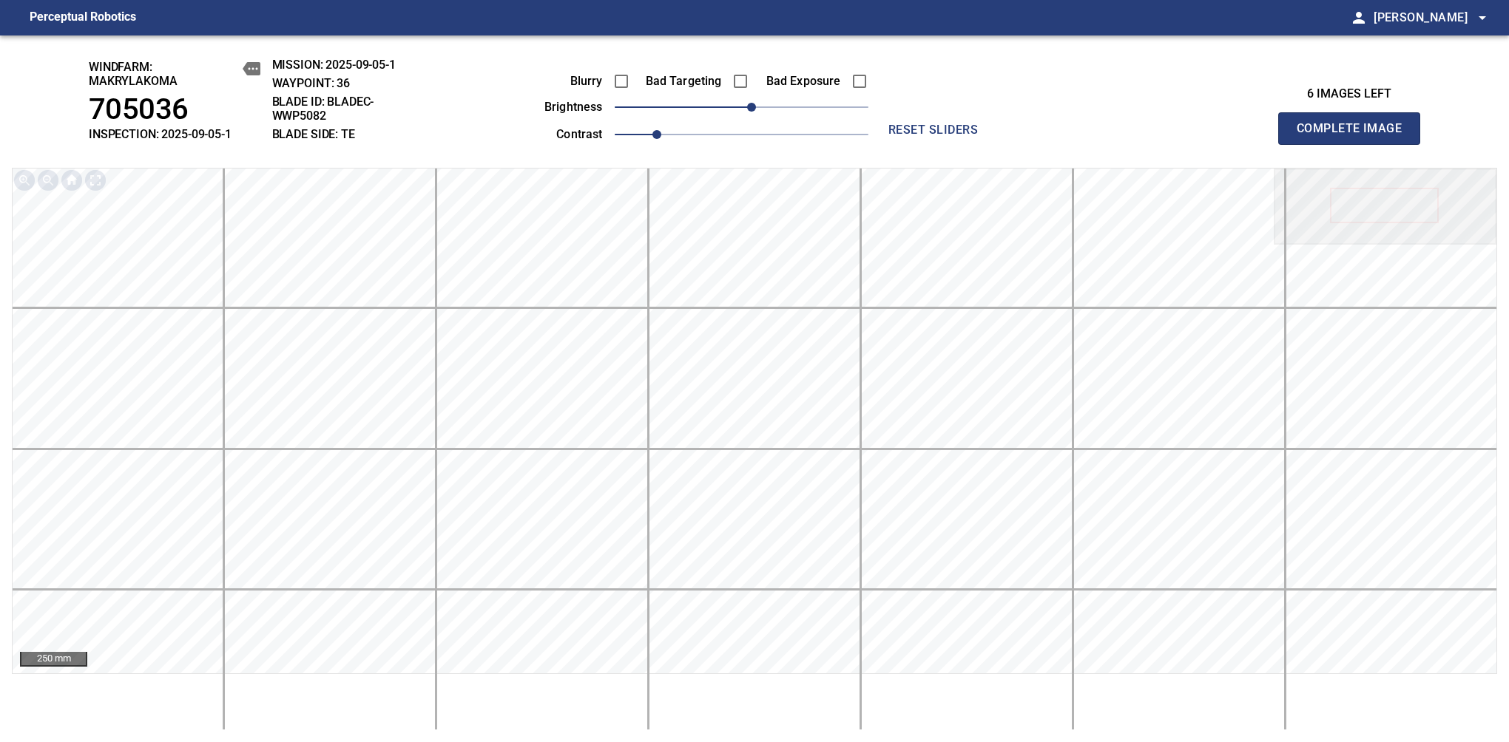
click at [1355, 136] on span "Complete Image" at bounding box center [1348, 128] width 109 height 21
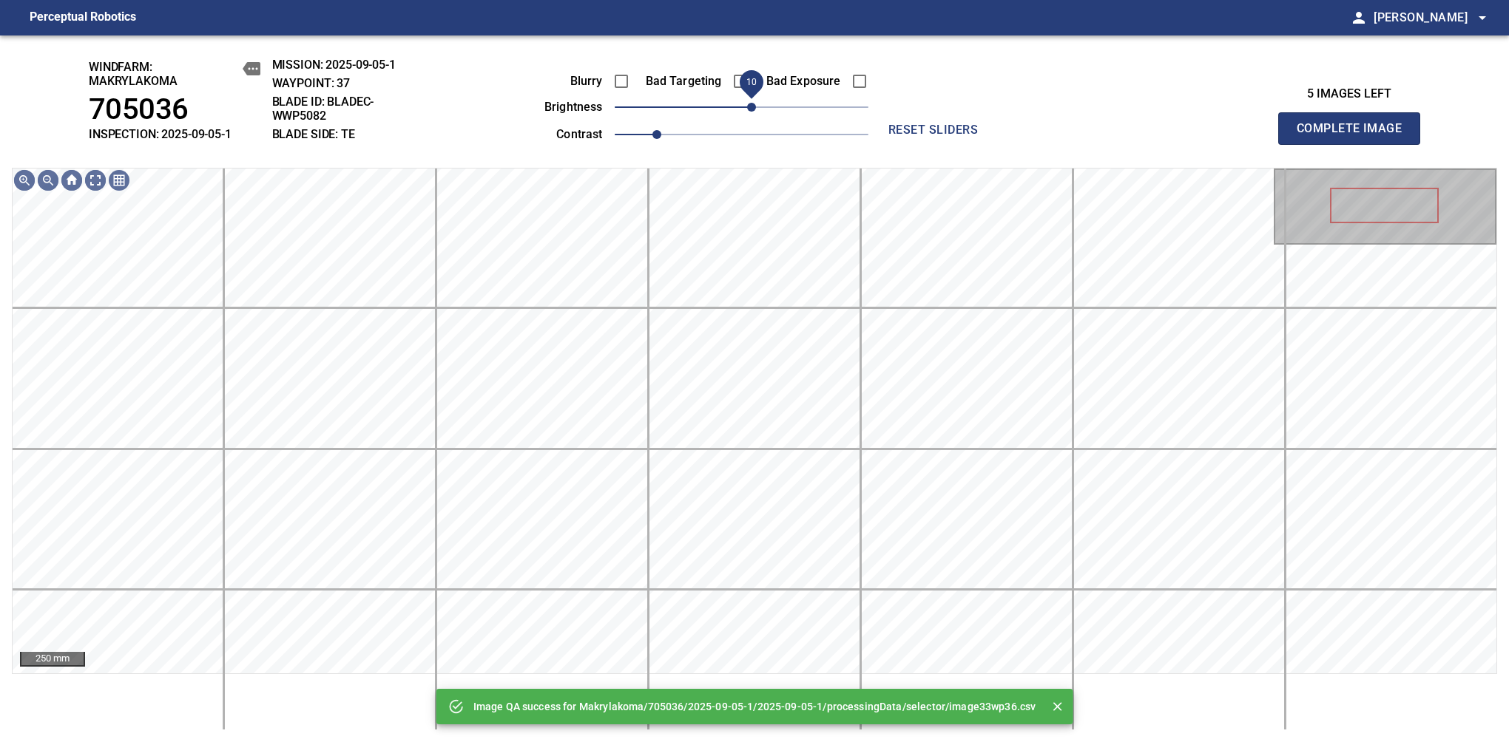
click at [748, 111] on span "10" at bounding box center [751, 107] width 9 height 9
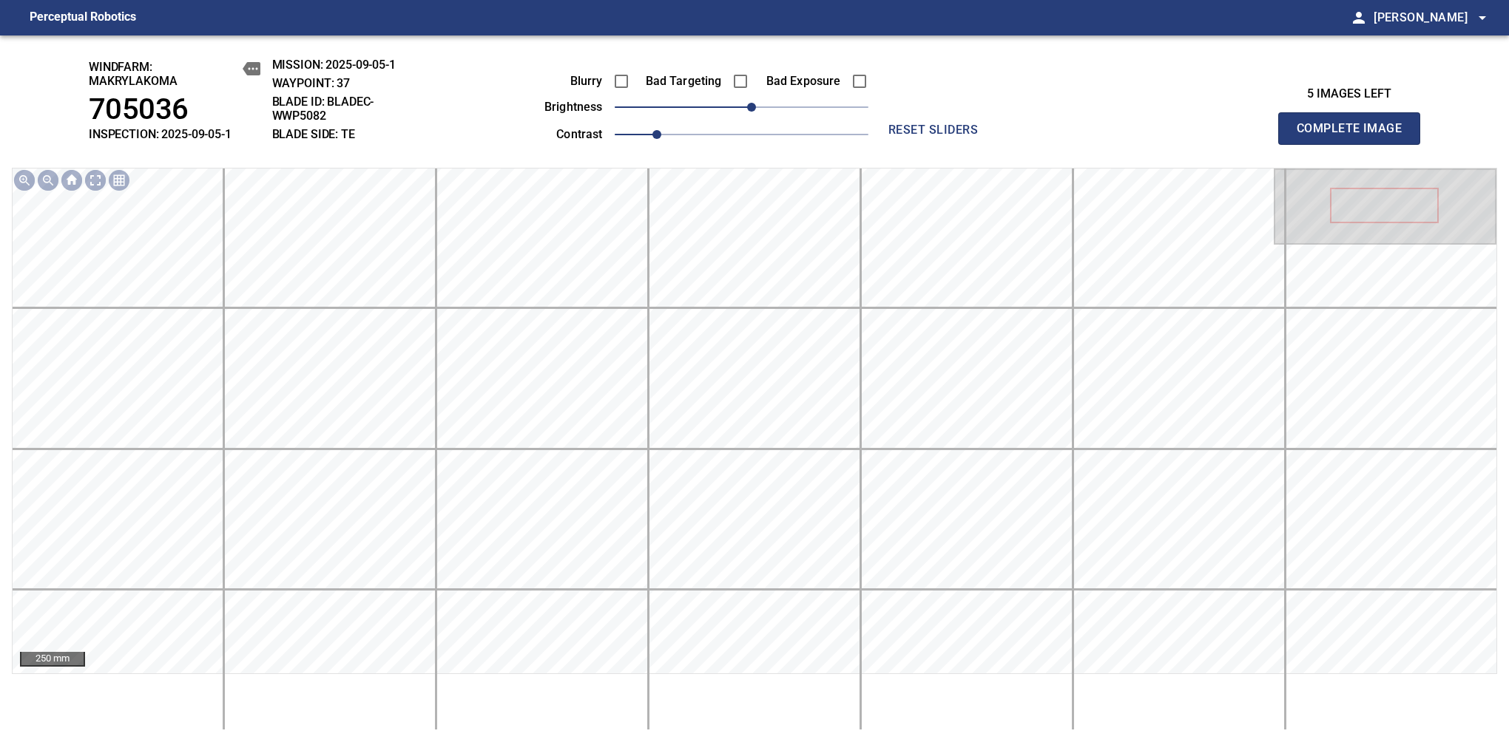
click at [1355, 136] on span "Complete Image" at bounding box center [1348, 128] width 109 height 21
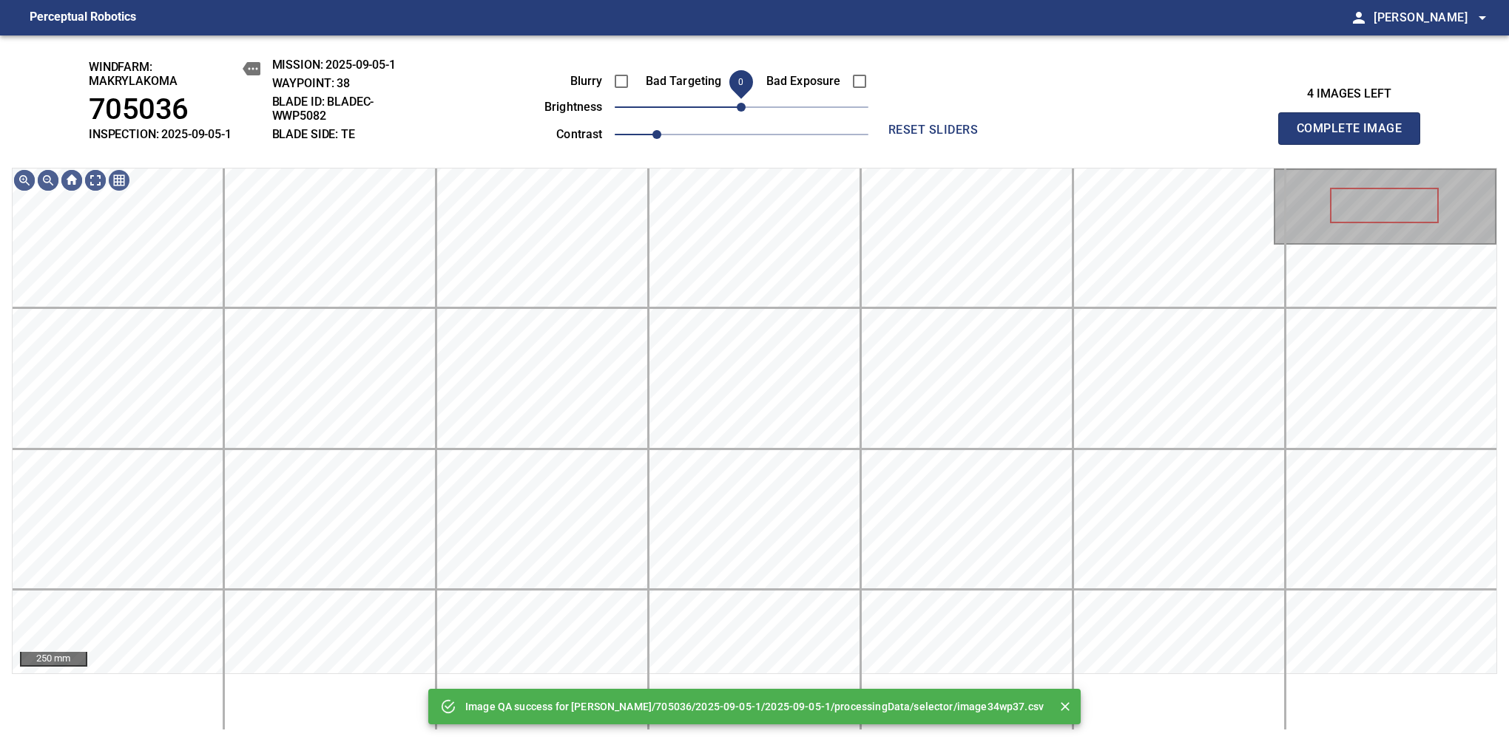
click at [745, 111] on span "0" at bounding box center [741, 107] width 9 height 9
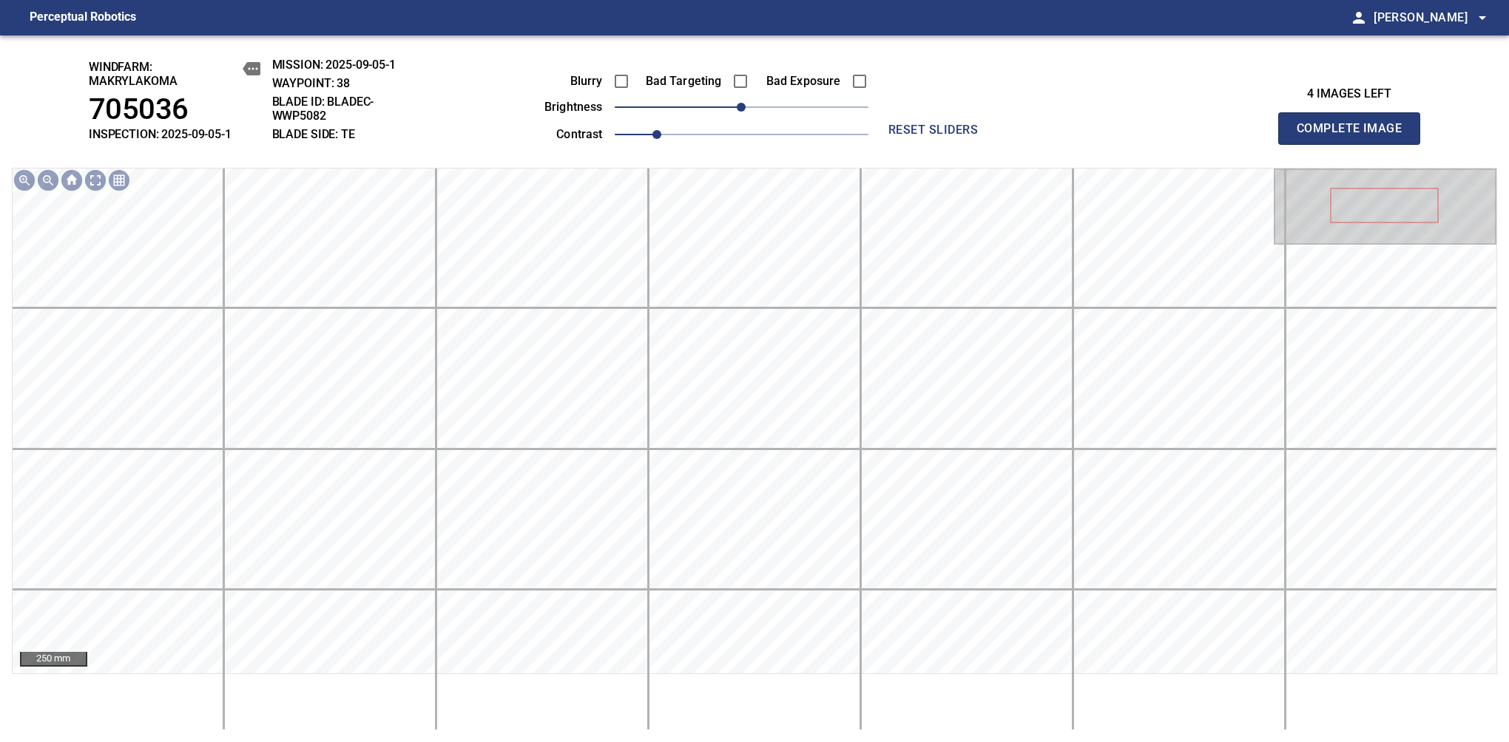
click at [1355, 136] on span "Complete Image" at bounding box center [1348, 128] width 109 height 21
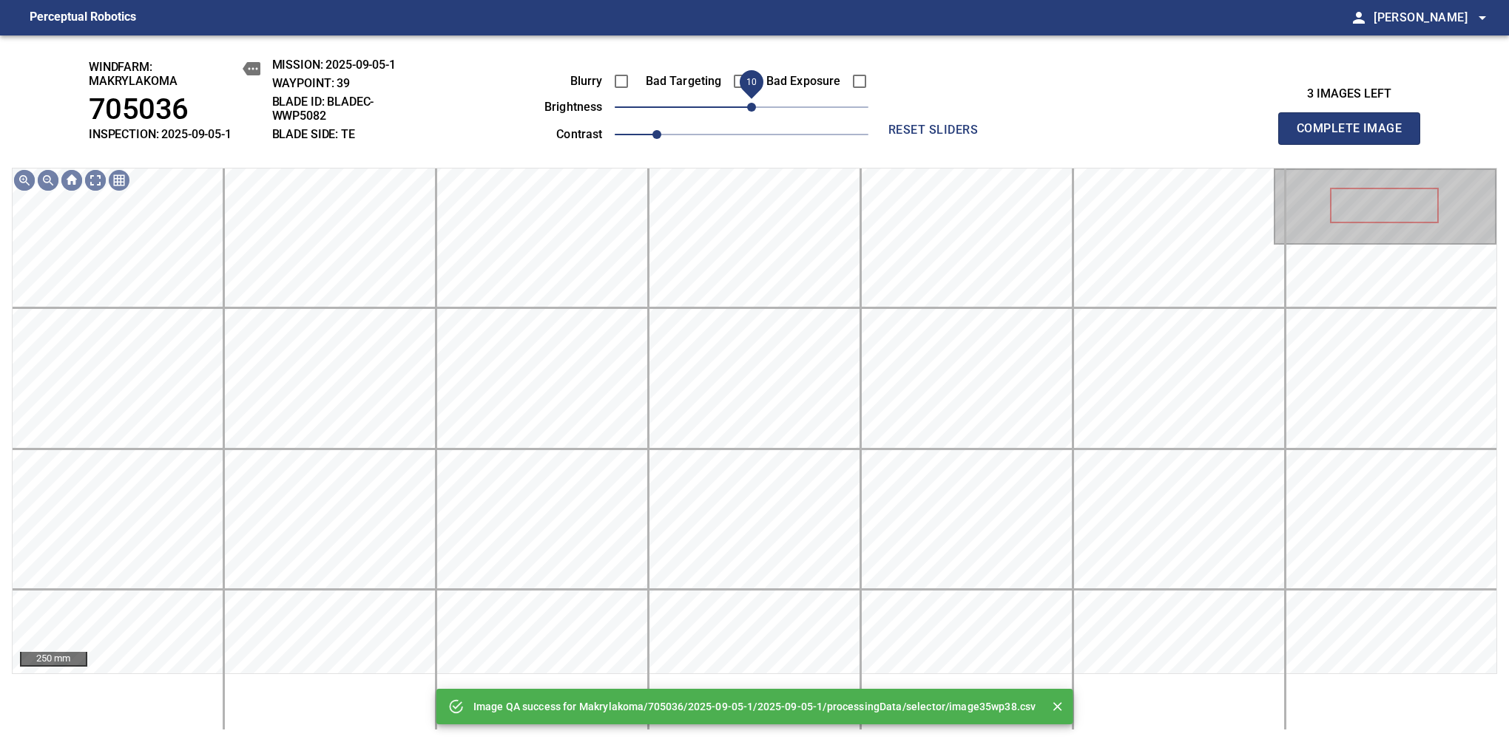
click at [748, 109] on span "10" at bounding box center [751, 107] width 9 height 9
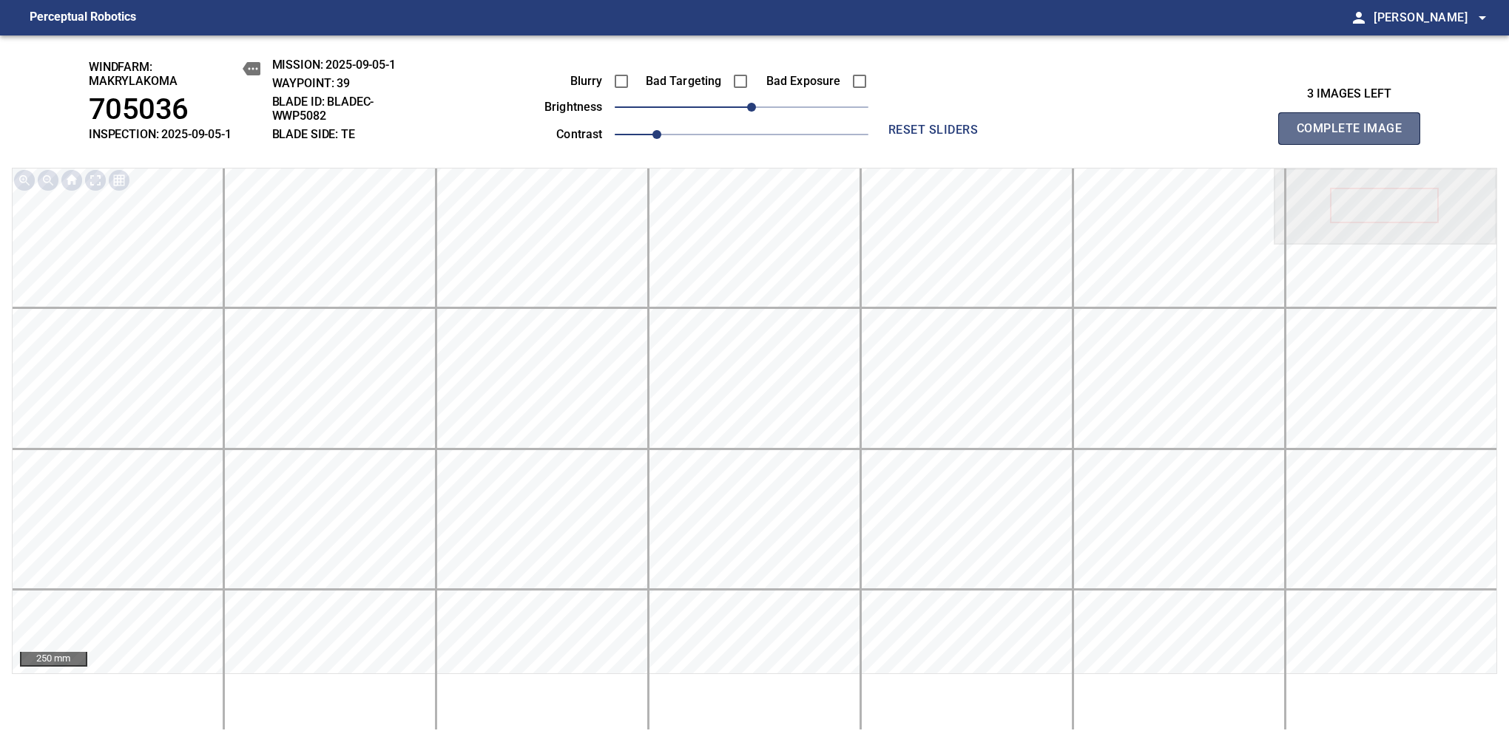
click at [1355, 136] on span "Complete Image" at bounding box center [1348, 128] width 109 height 21
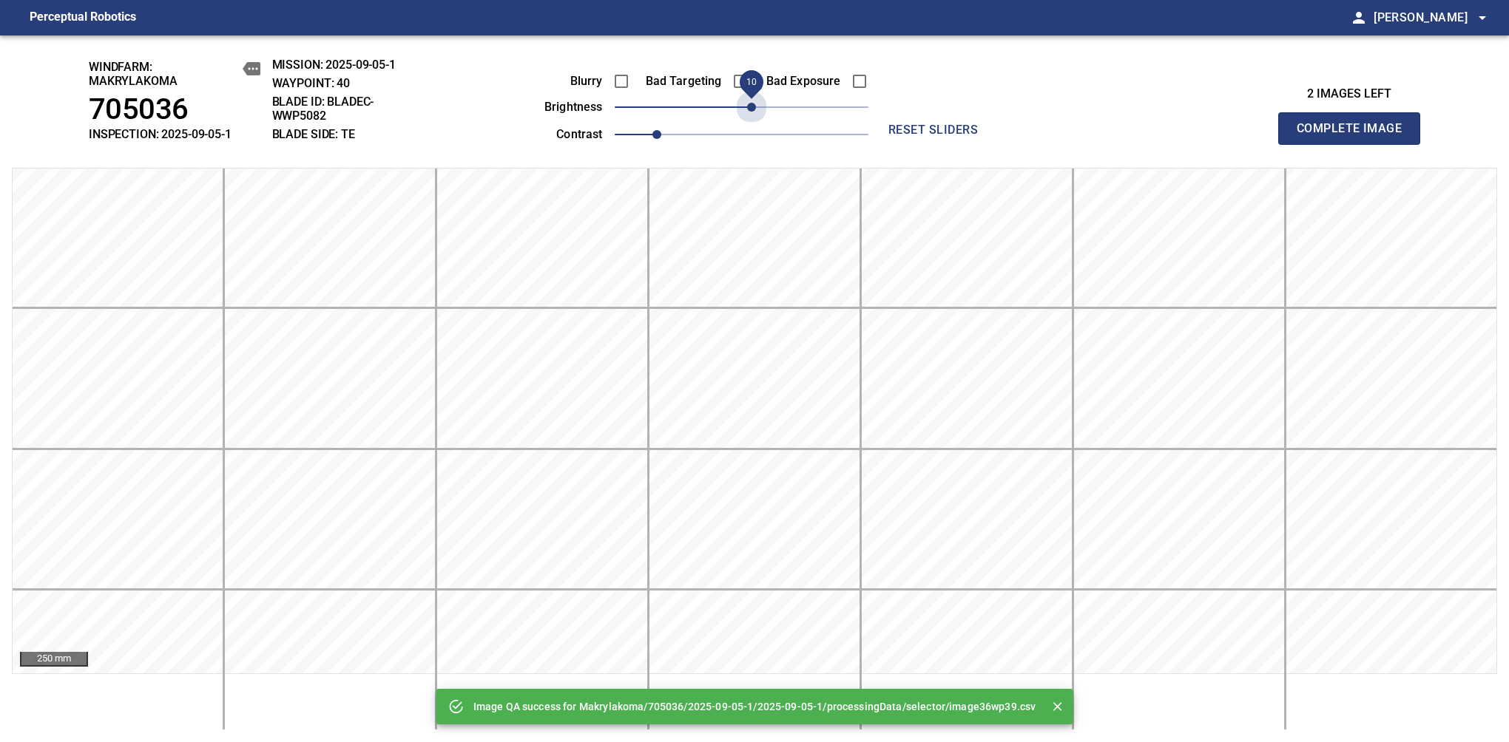
click at [748, 109] on span "10" at bounding box center [751, 107] width 9 height 9
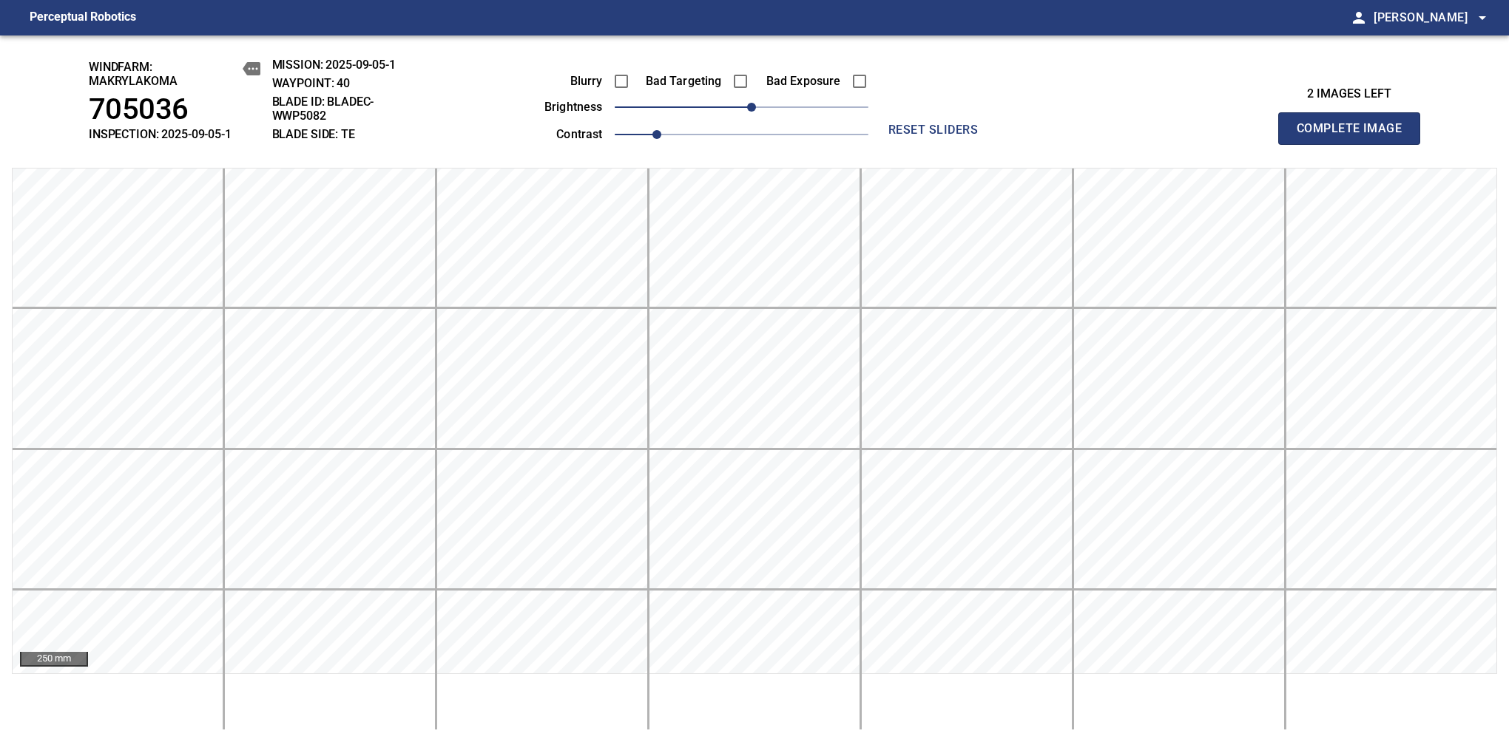
click at [1355, 136] on span "Complete Image" at bounding box center [1348, 128] width 109 height 21
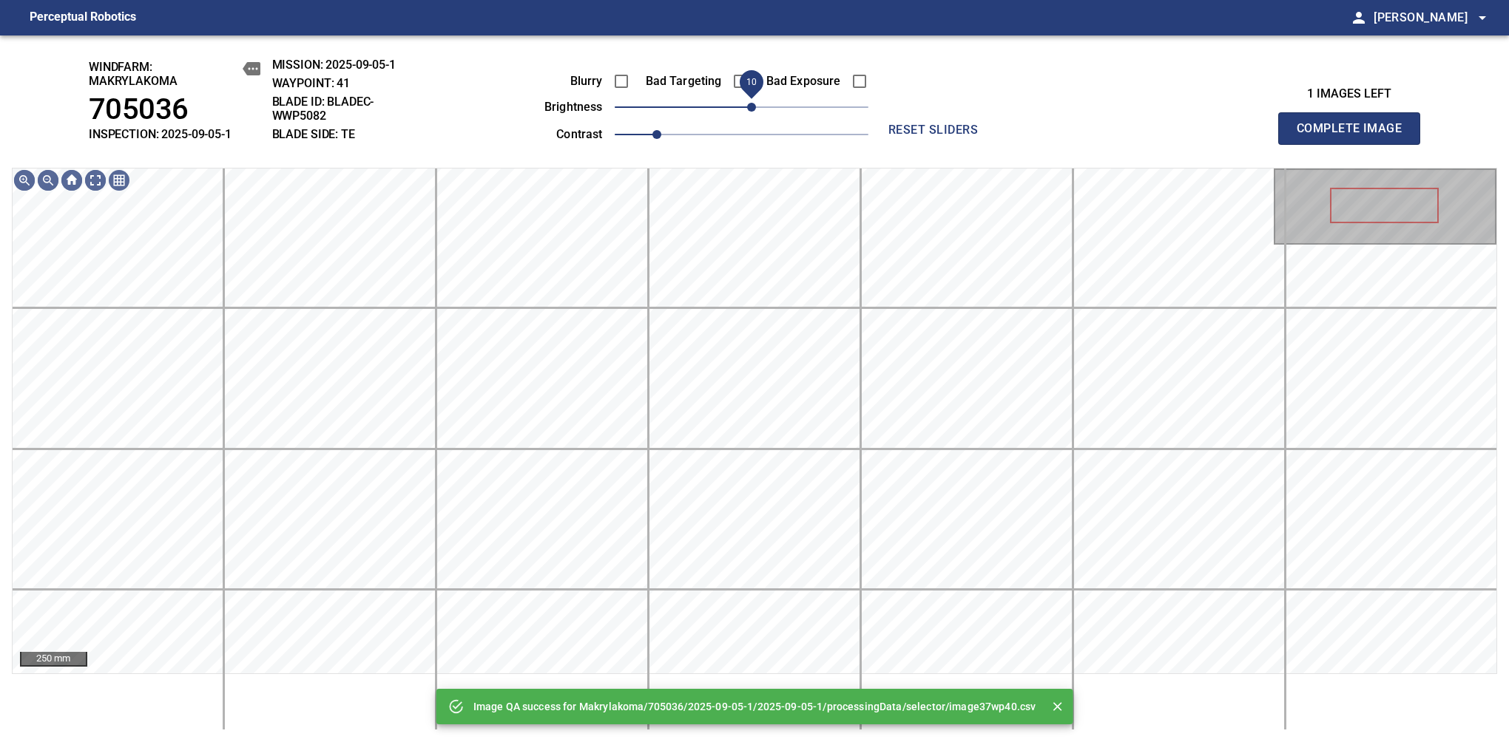
click at [751, 109] on span "10" at bounding box center [751, 107] width 9 height 9
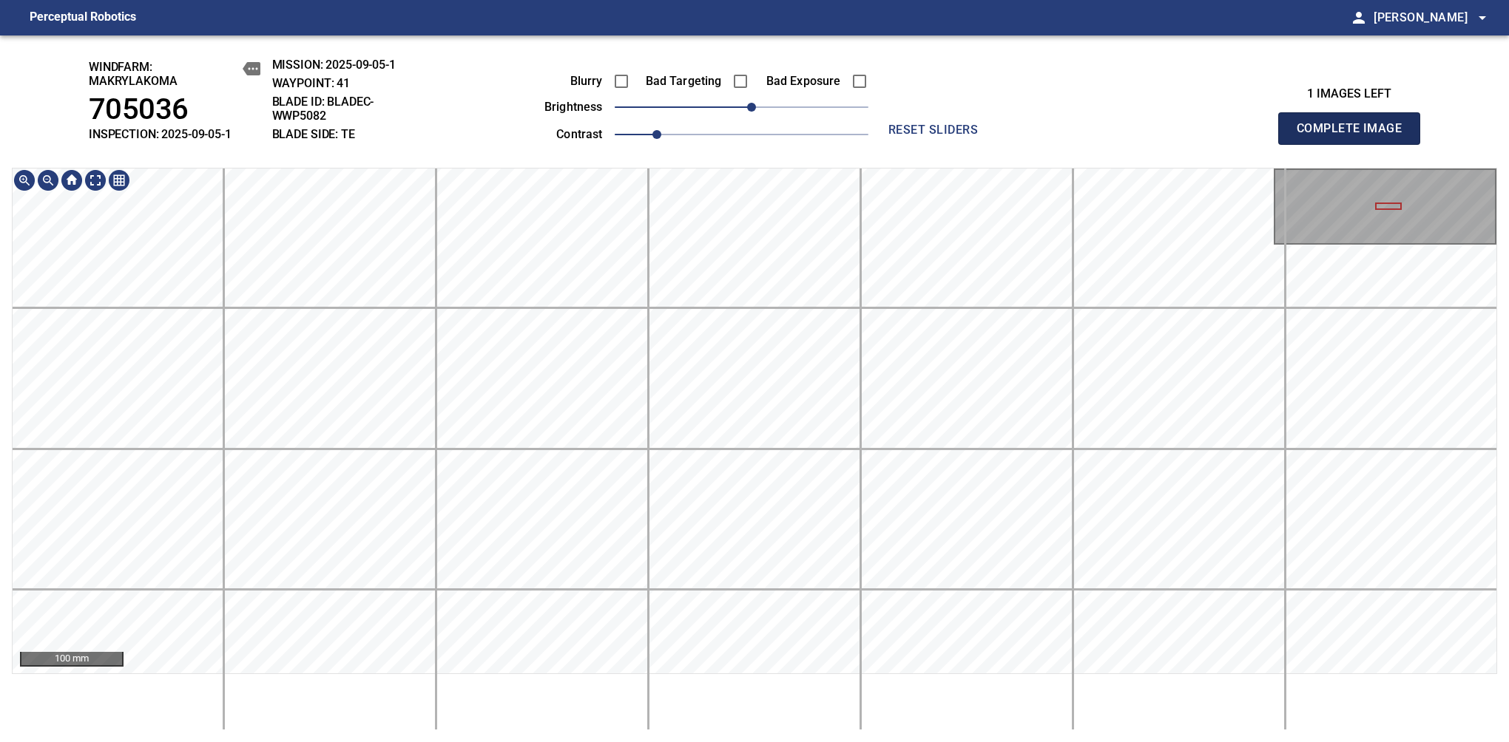
click at [1355, 136] on span "Complete Image" at bounding box center [1348, 128] width 109 height 21
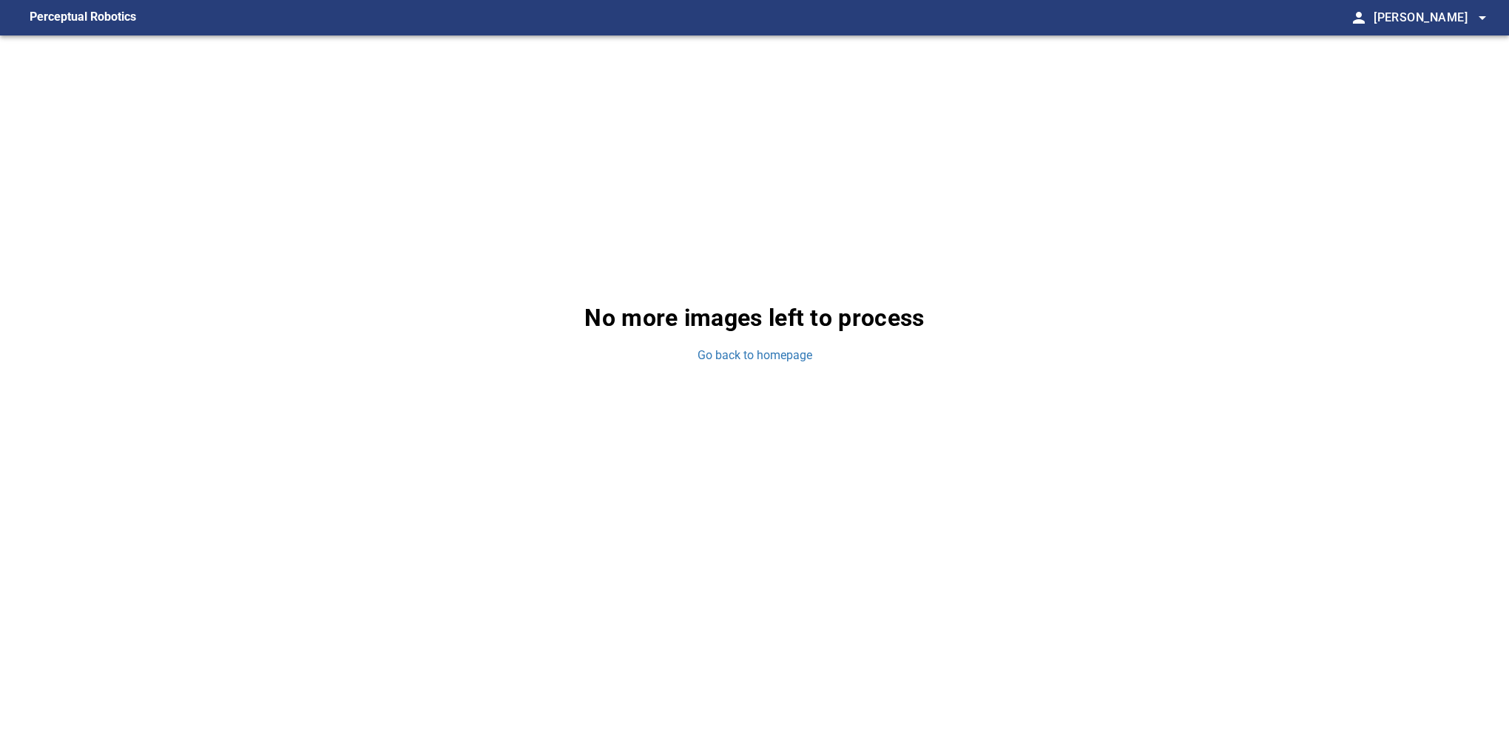
click at [736, 368] on div "No more images left to process Go back to homepage" at bounding box center [754, 332] width 1509 height 594
click at [751, 358] on link "Go back to homepage" at bounding box center [754, 356] width 115 height 17
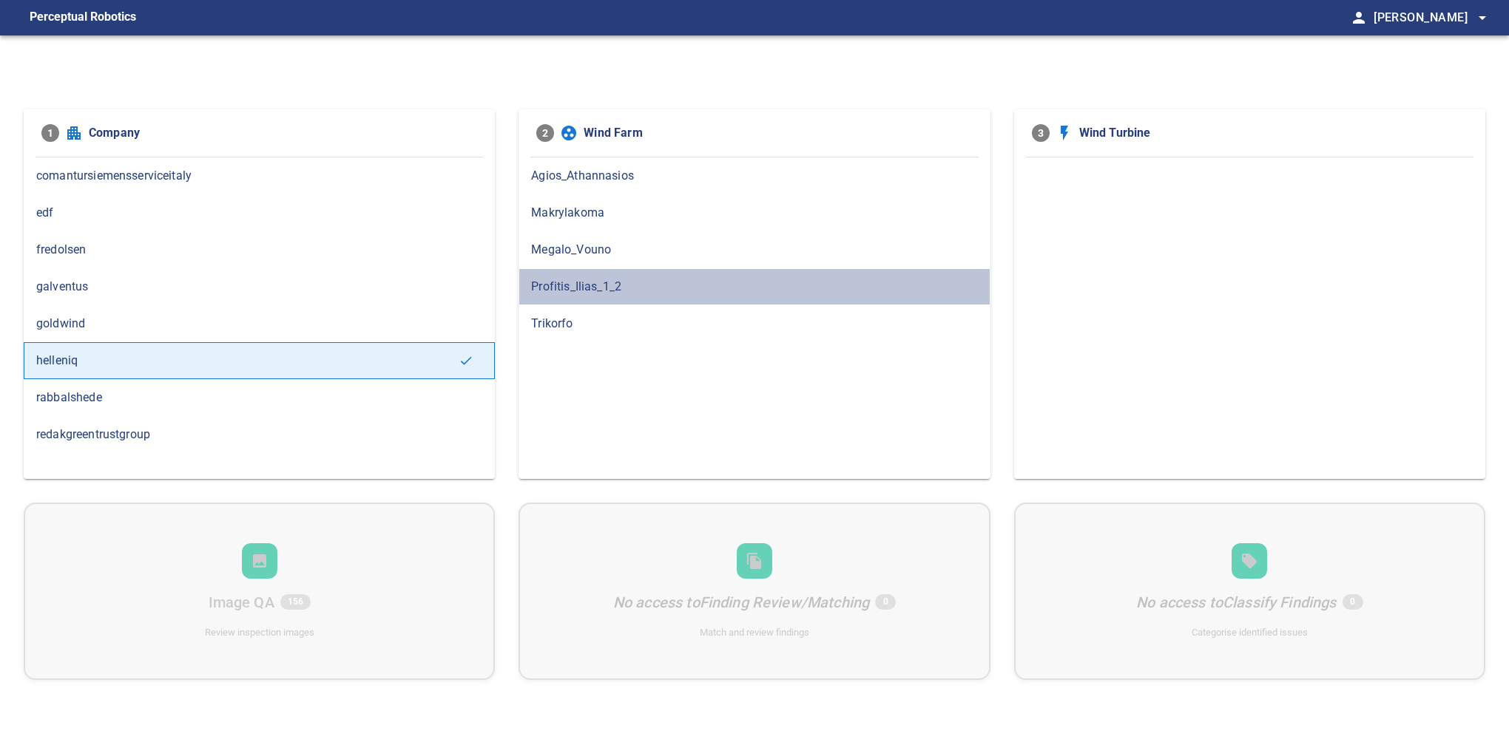
click at [643, 280] on span "Profitis_Ilias_1_2" at bounding box center [754, 287] width 446 height 18
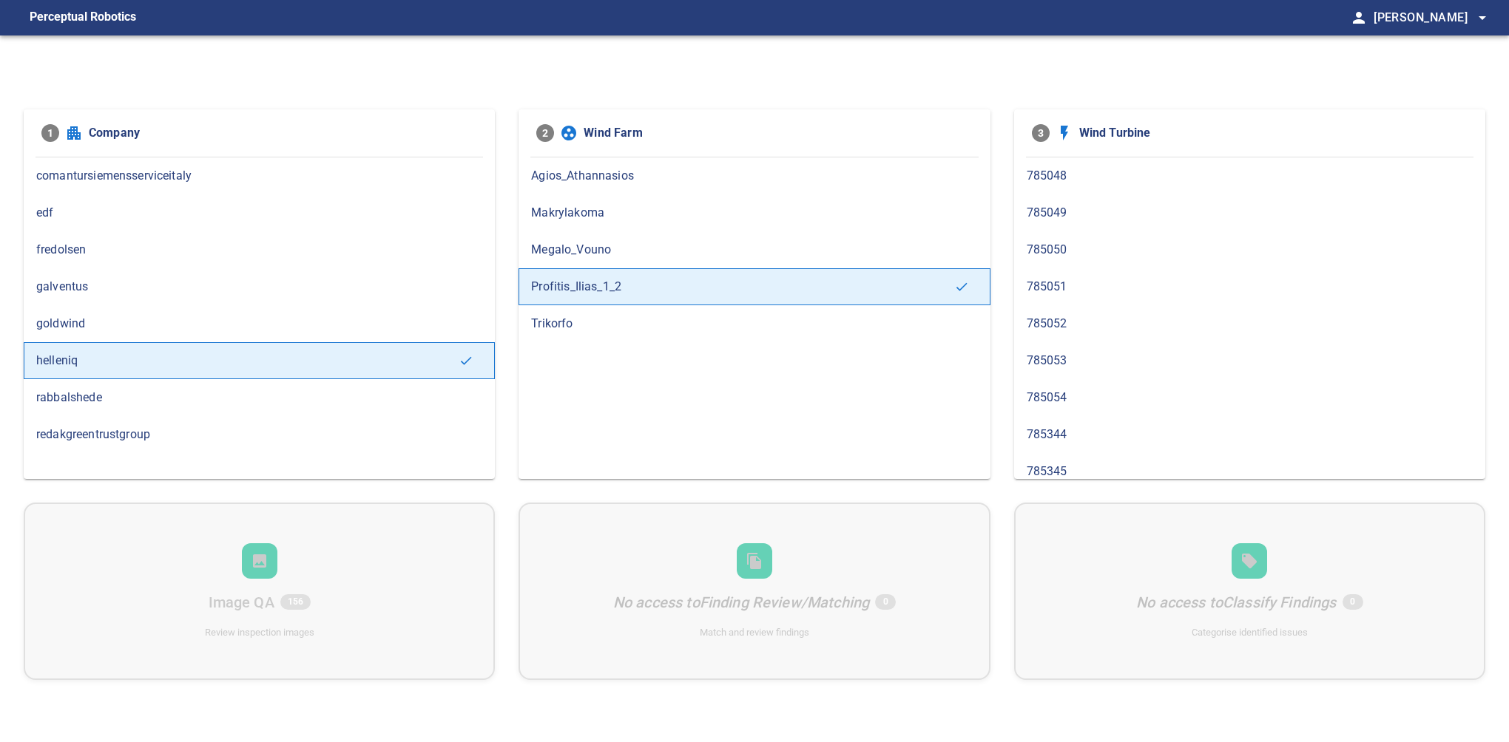
click at [1075, 186] on div "785048" at bounding box center [1249, 176] width 471 height 37
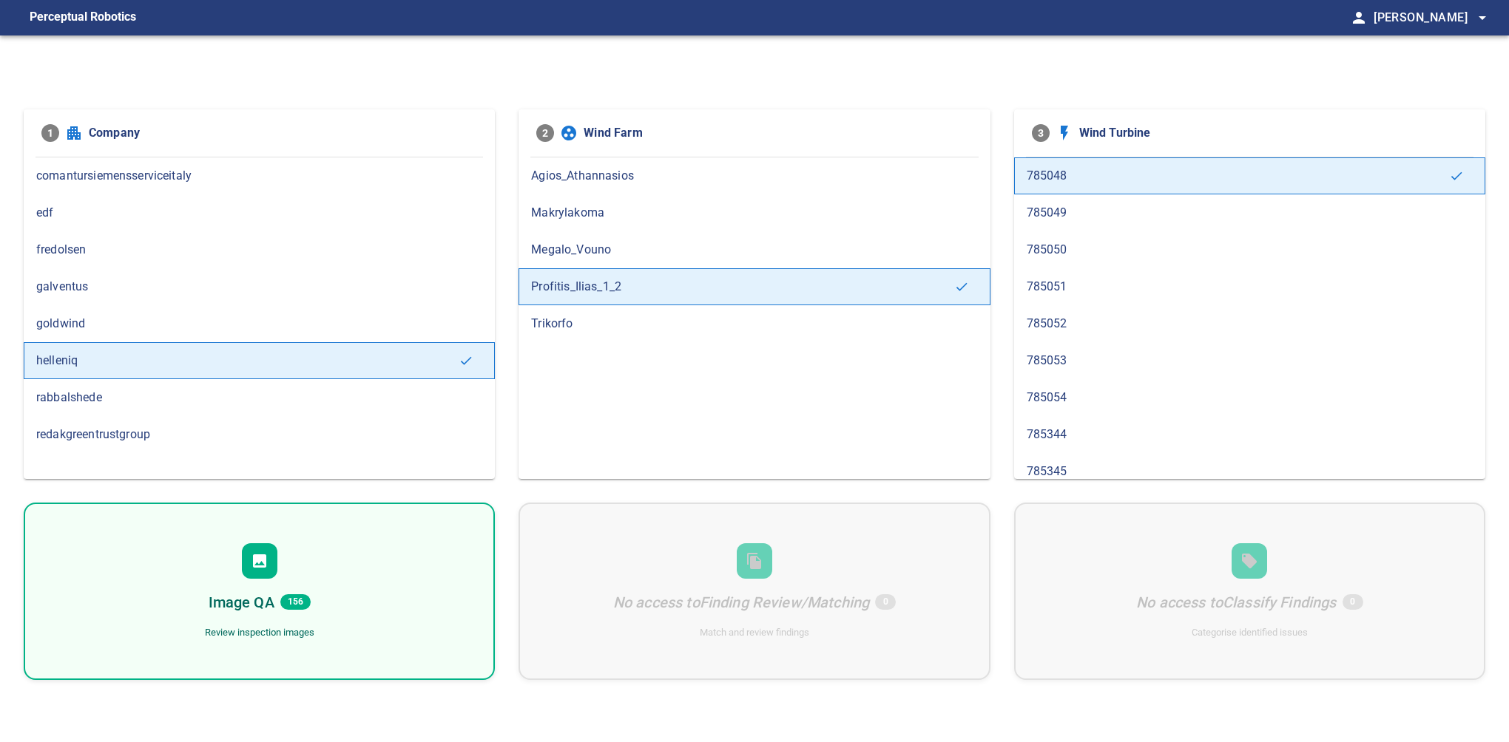
click at [309, 591] on div "Image QA 156" at bounding box center [260, 603] width 102 height 24
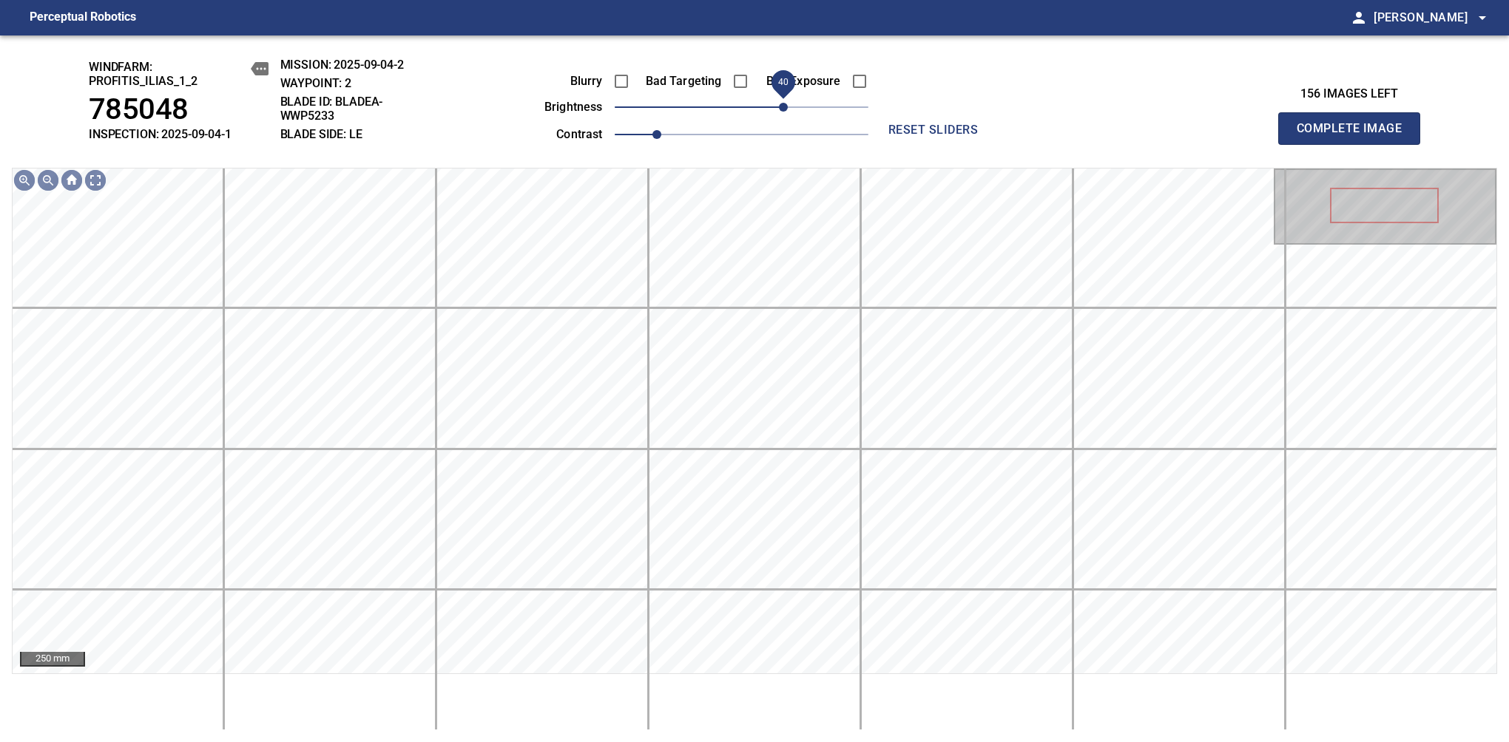
drag, startPoint x: 764, startPoint y: 114, endPoint x: 782, endPoint y: 114, distance: 18.5
click at [782, 114] on span "40" at bounding box center [742, 107] width 254 height 21
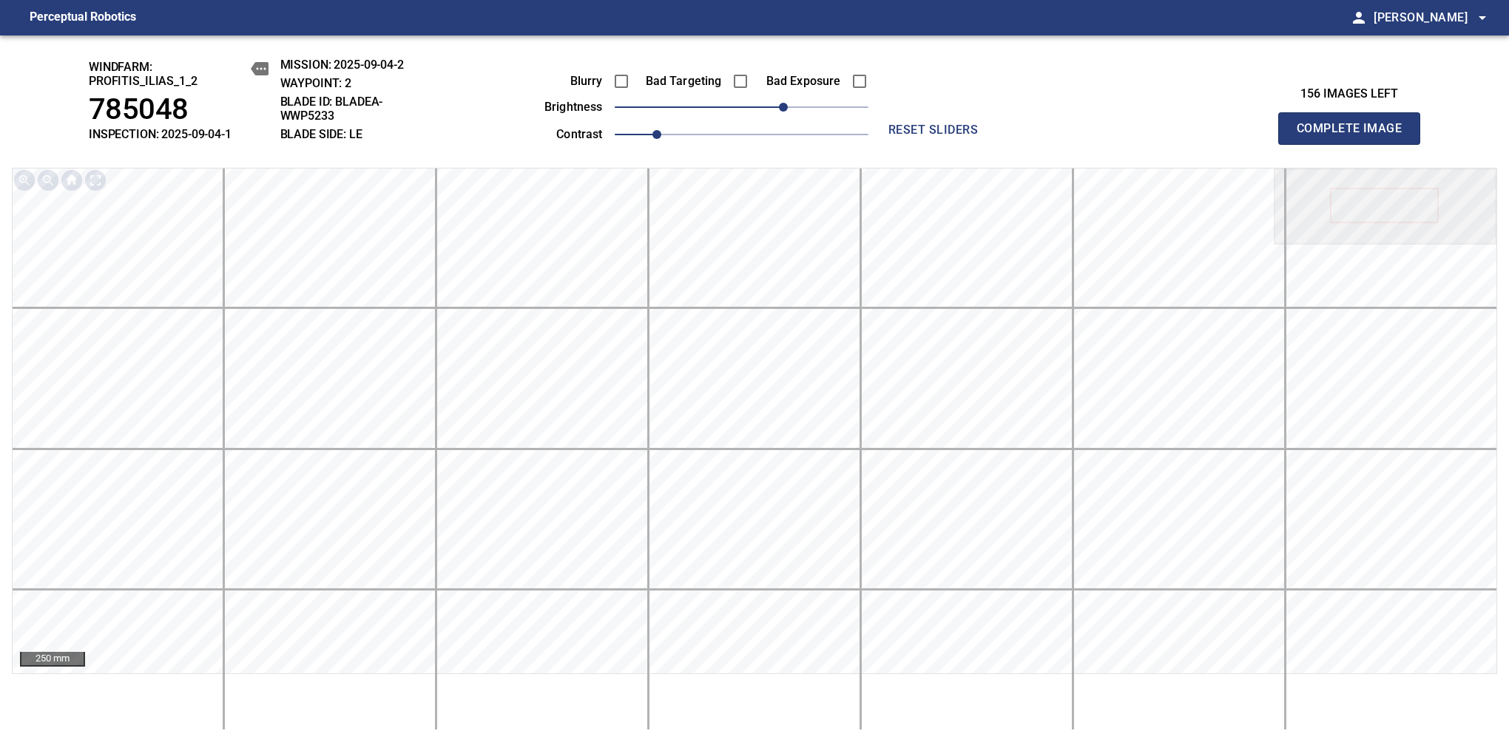
click at [1355, 136] on span "Complete Image" at bounding box center [1348, 128] width 109 height 21
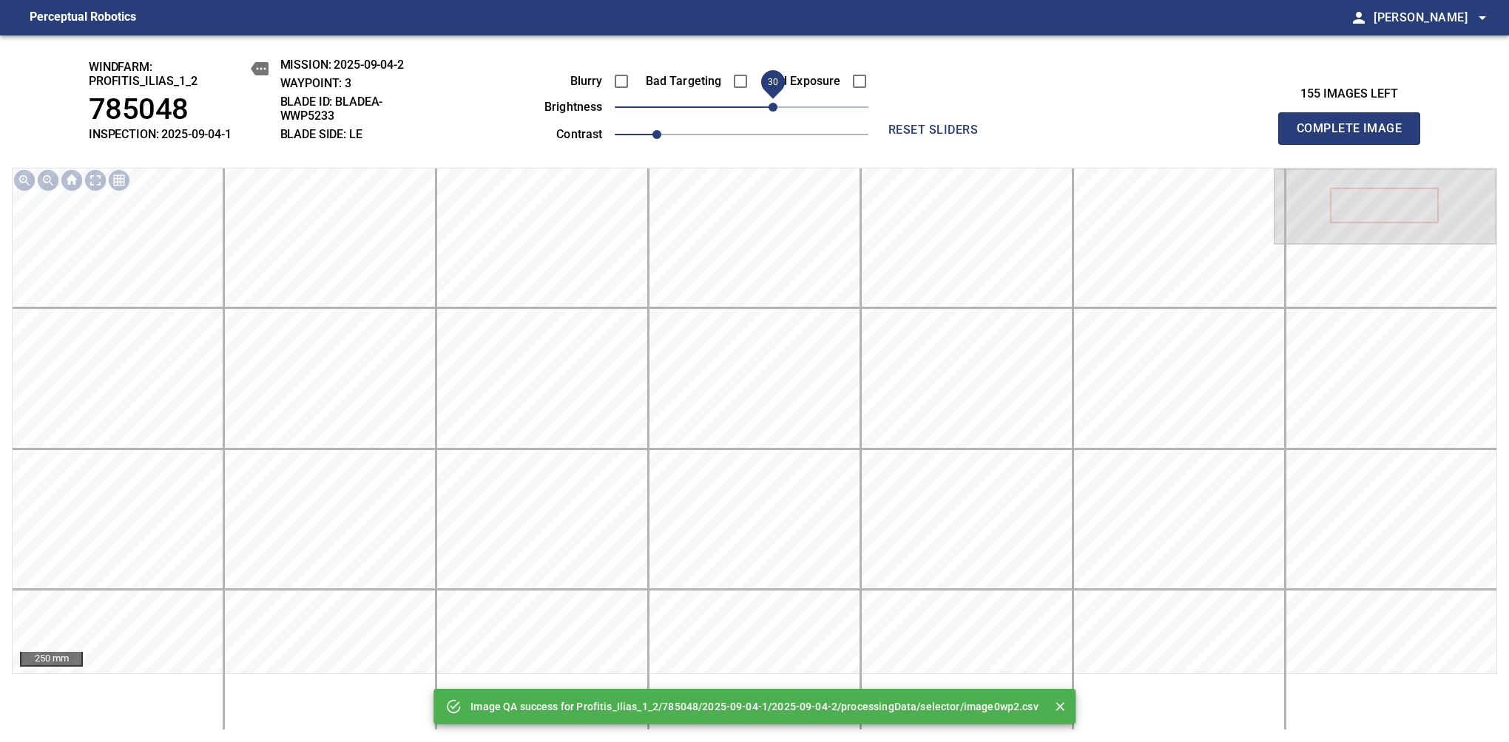
drag, startPoint x: 737, startPoint y: 109, endPoint x: 769, endPoint y: 101, distance: 33.7
click at [769, 103] on span "30" at bounding box center [772, 107] width 9 height 9
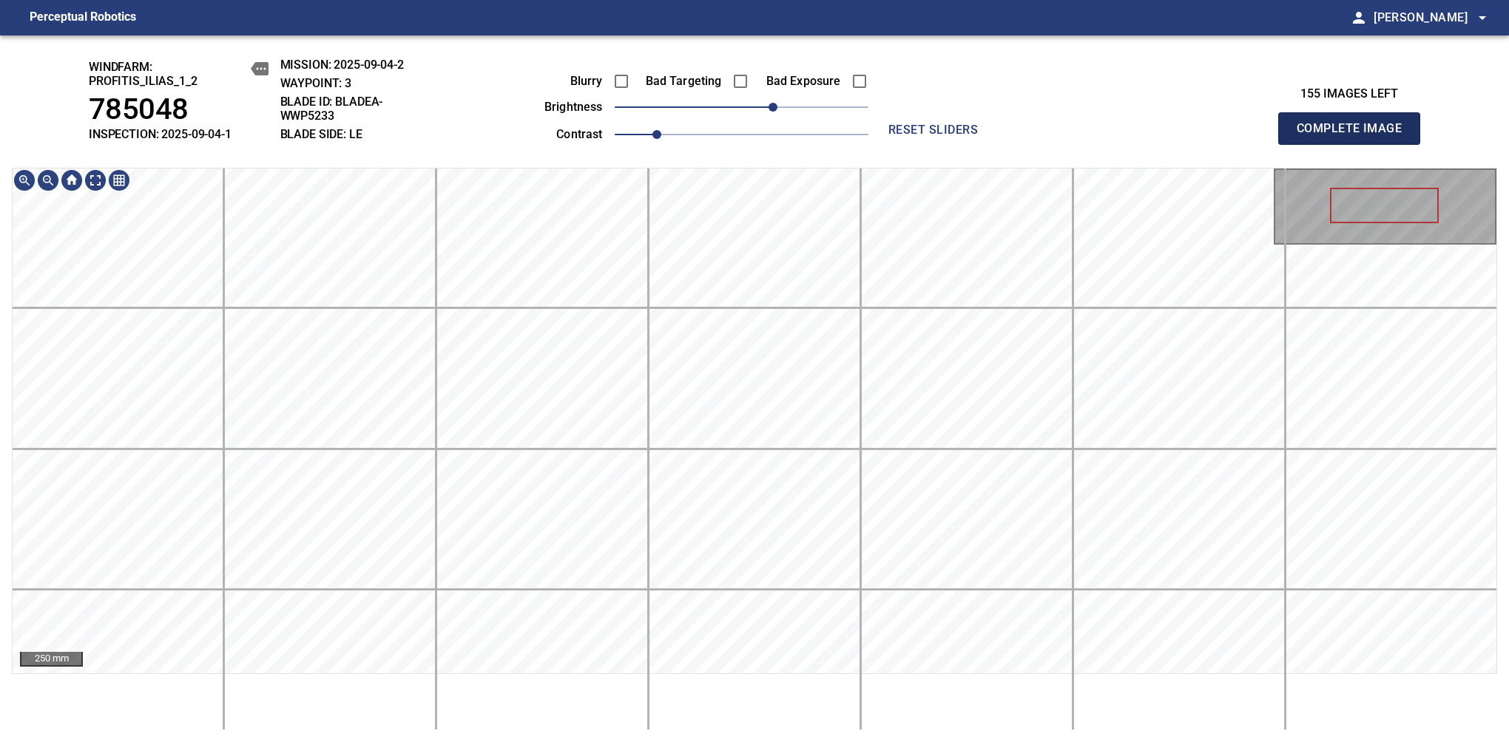
click at [1355, 136] on span "Complete Image" at bounding box center [1348, 128] width 109 height 21
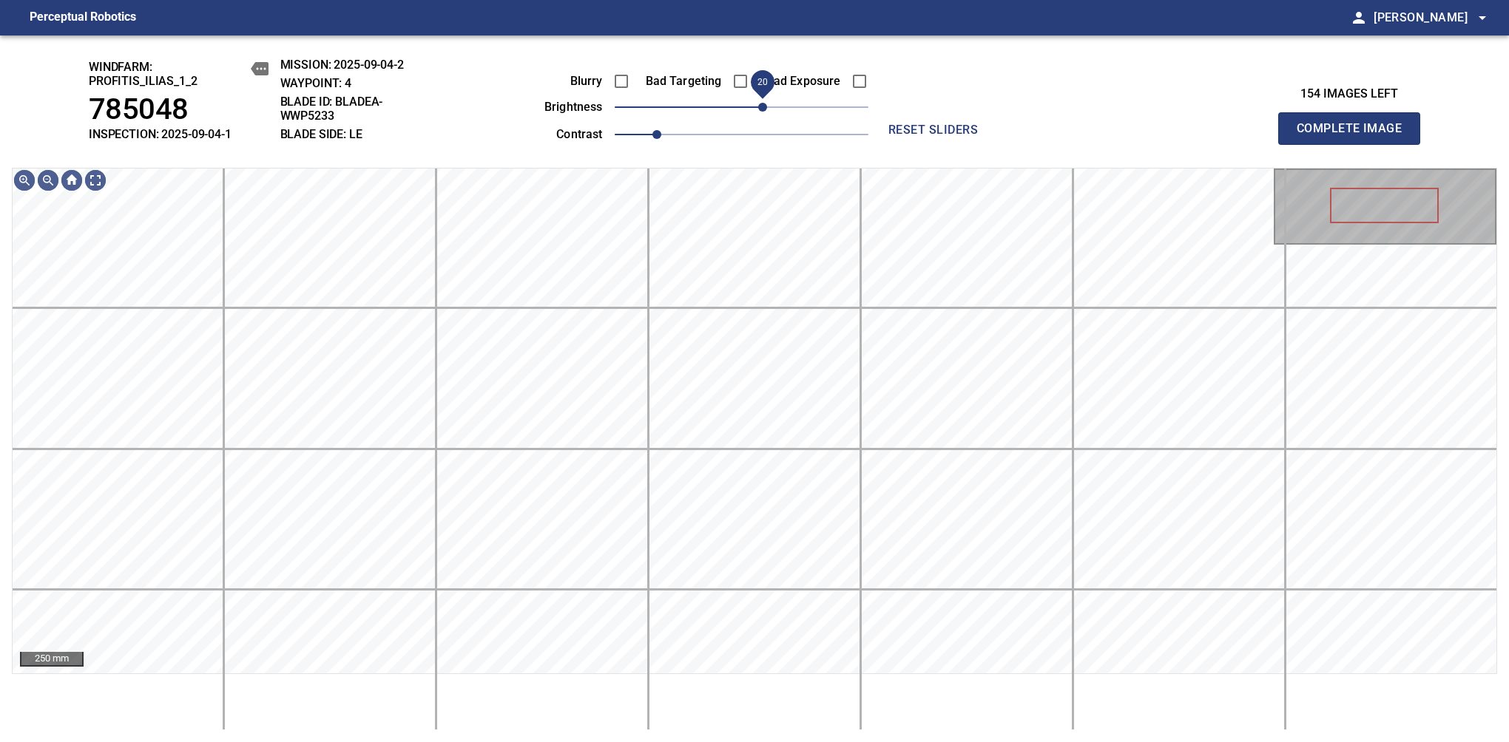
drag, startPoint x: 733, startPoint y: 106, endPoint x: 766, endPoint y: 111, distance: 33.6
click at [766, 111] on span "20" at bounding box center [762, 107] width 9 height 9
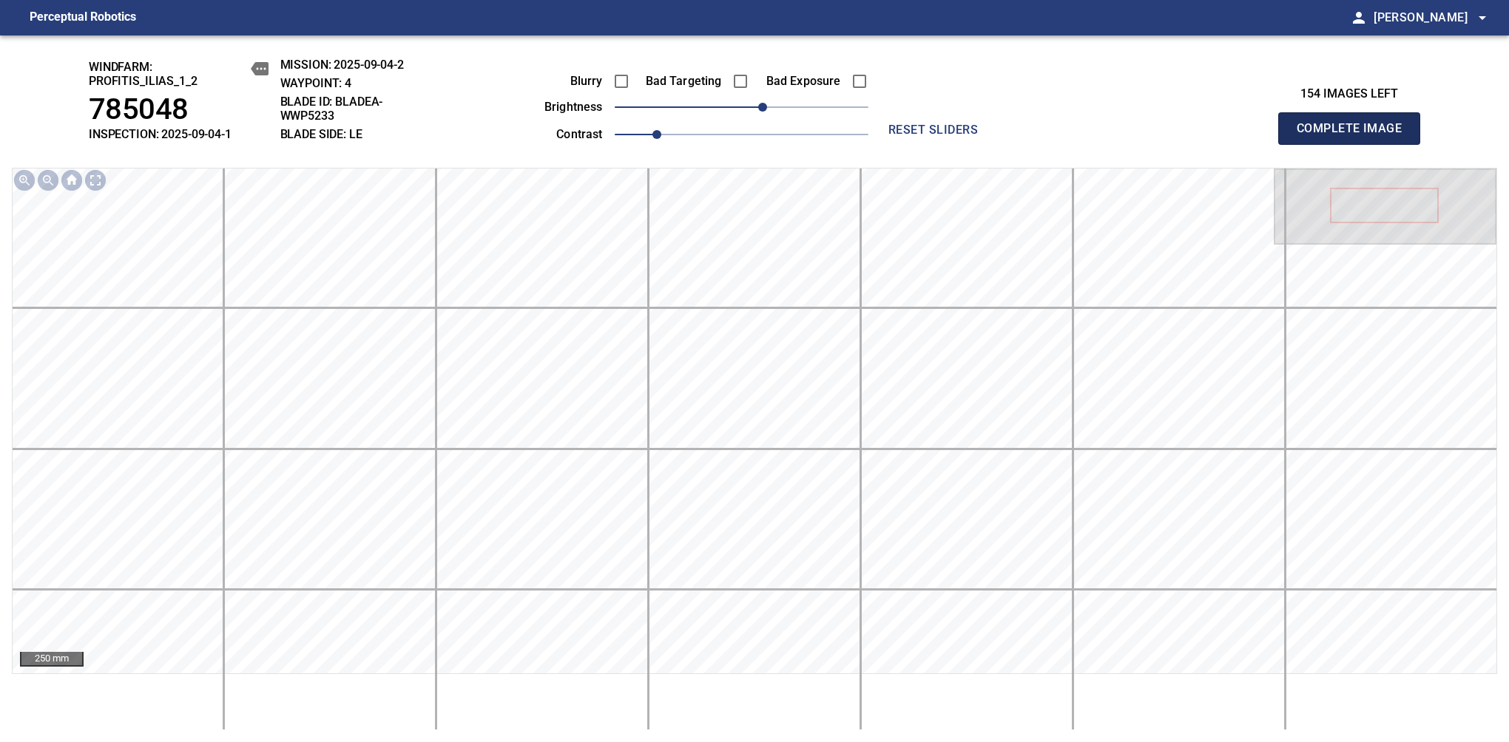
click at [1355, 136] on span "Complete Image" at bounding box center [1348, 128] width 109 height 21
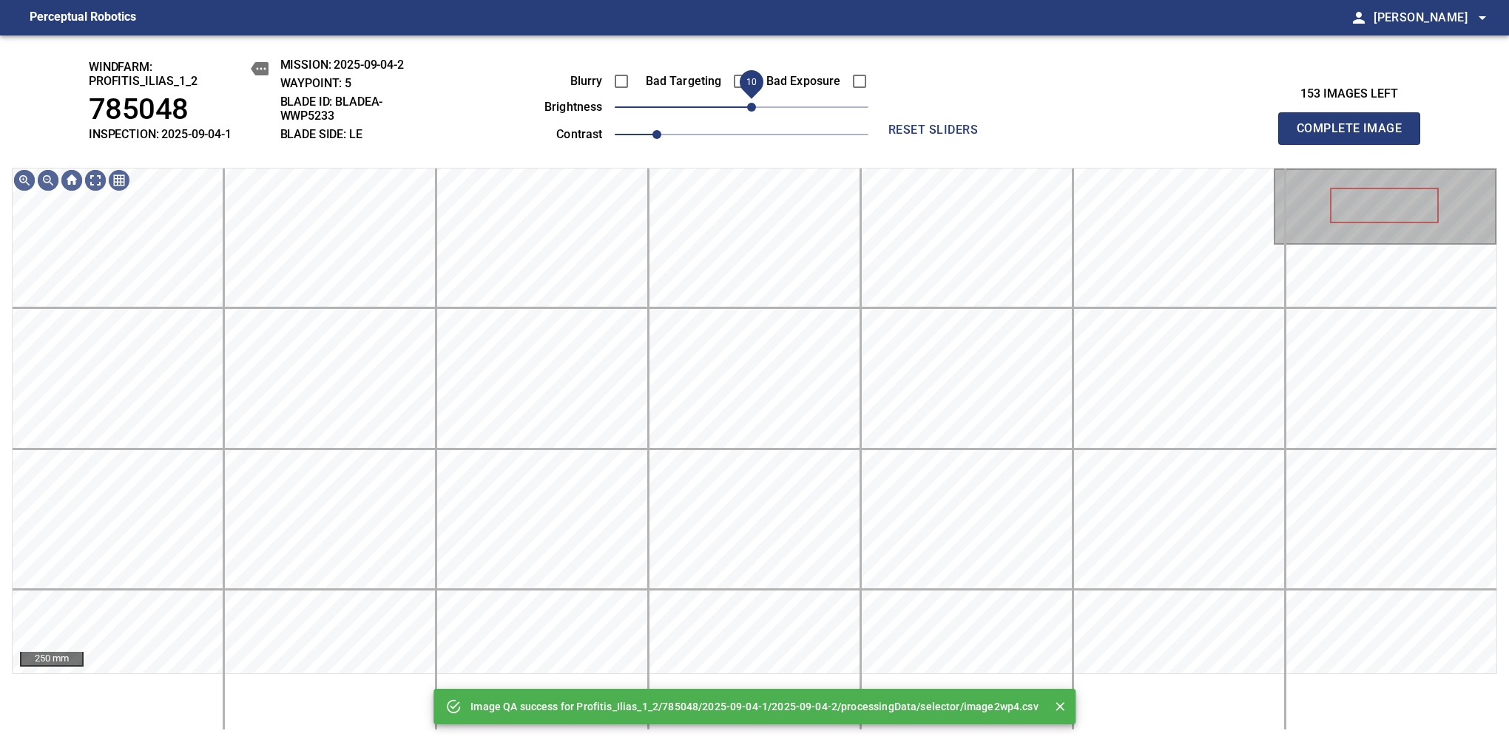
drag, startPoint x: 766, startPoint y: 111, endPoint x: 757, endPoint y: 115, distance: 10.6
click at [757, 115] on span "10" at bounding box center [742, 107] width 254 height 21
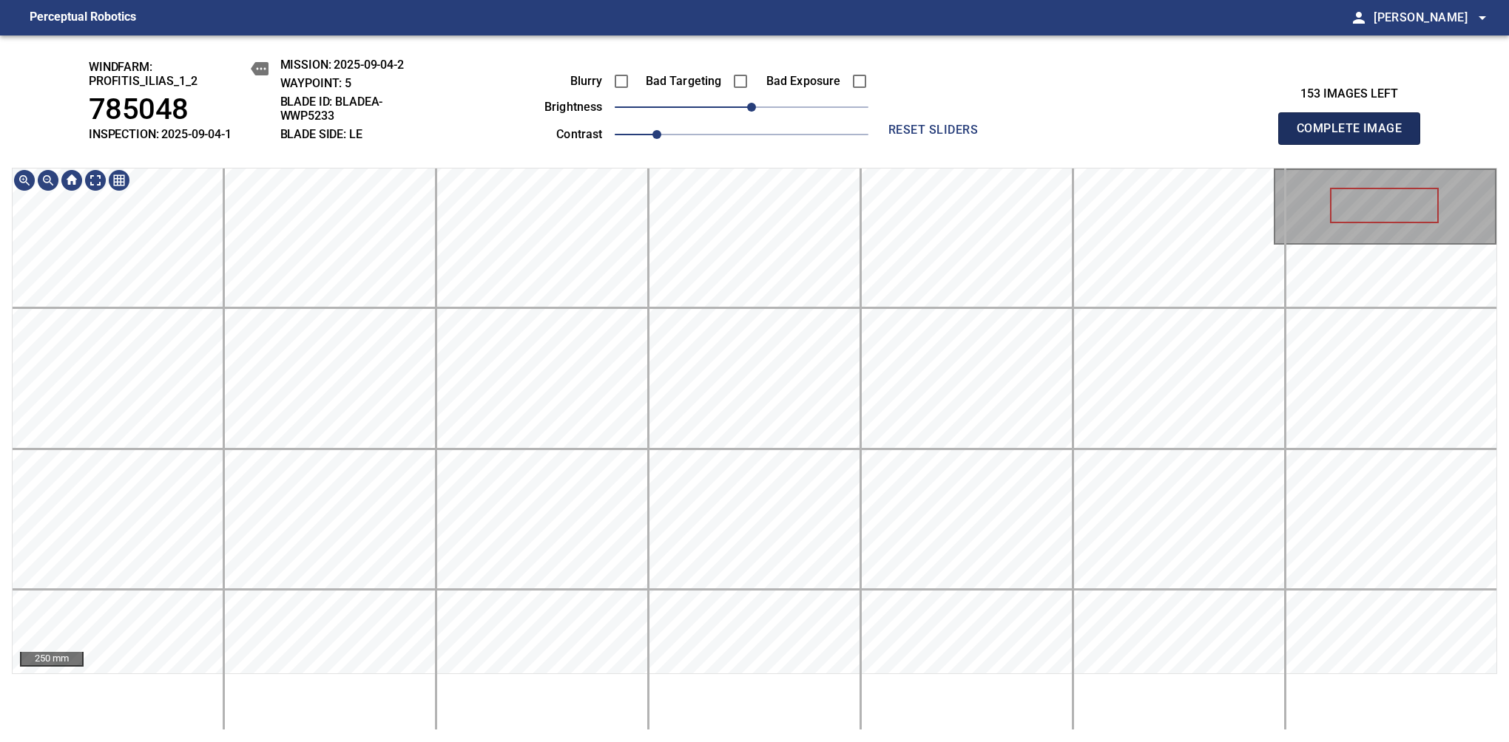
click at [1355, 136] on span "Complete Image" at bounding box center [1348, 128] width 109 height 21
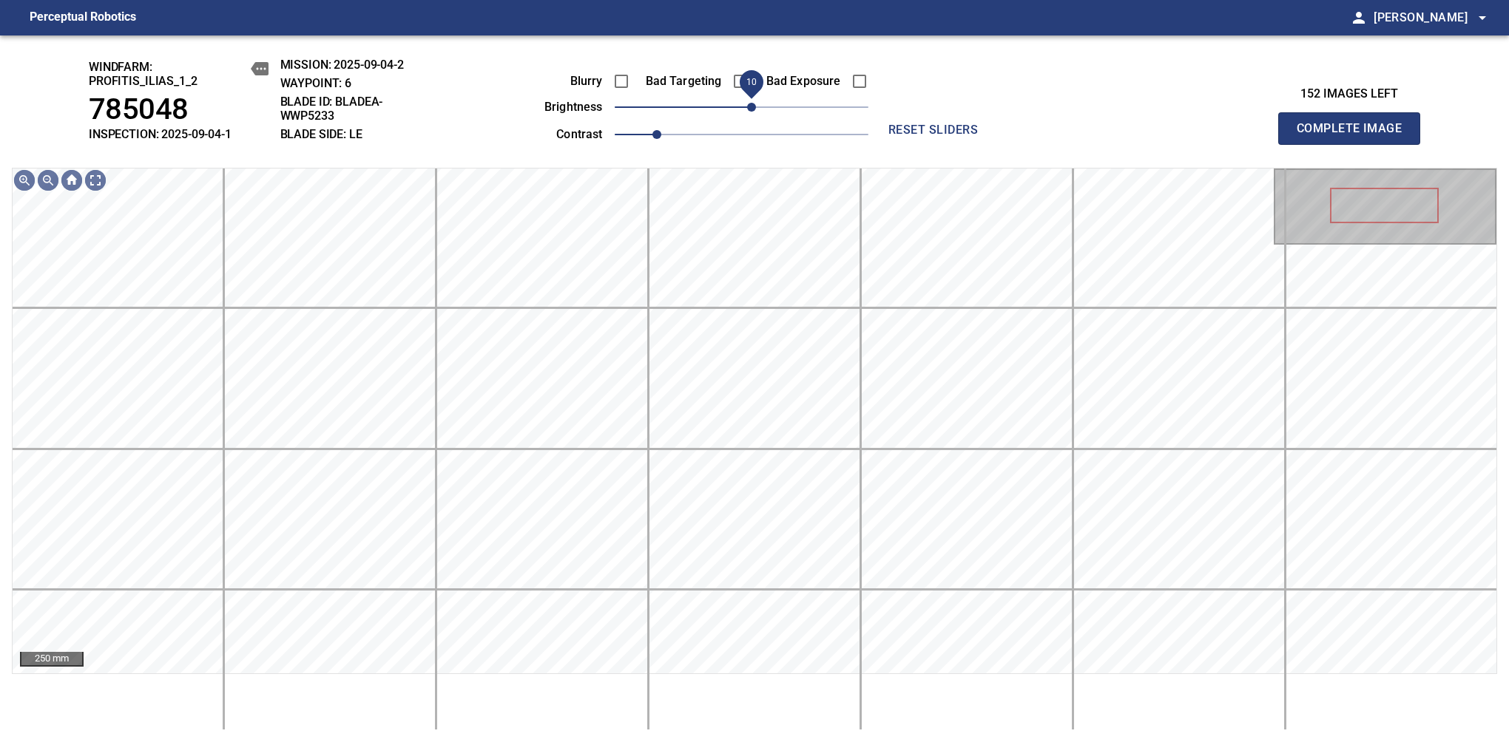
click at [752, 106] on span "10" at bounding box center [751, 107] width 9 height 9
